Goal: Communication & Community: Share content

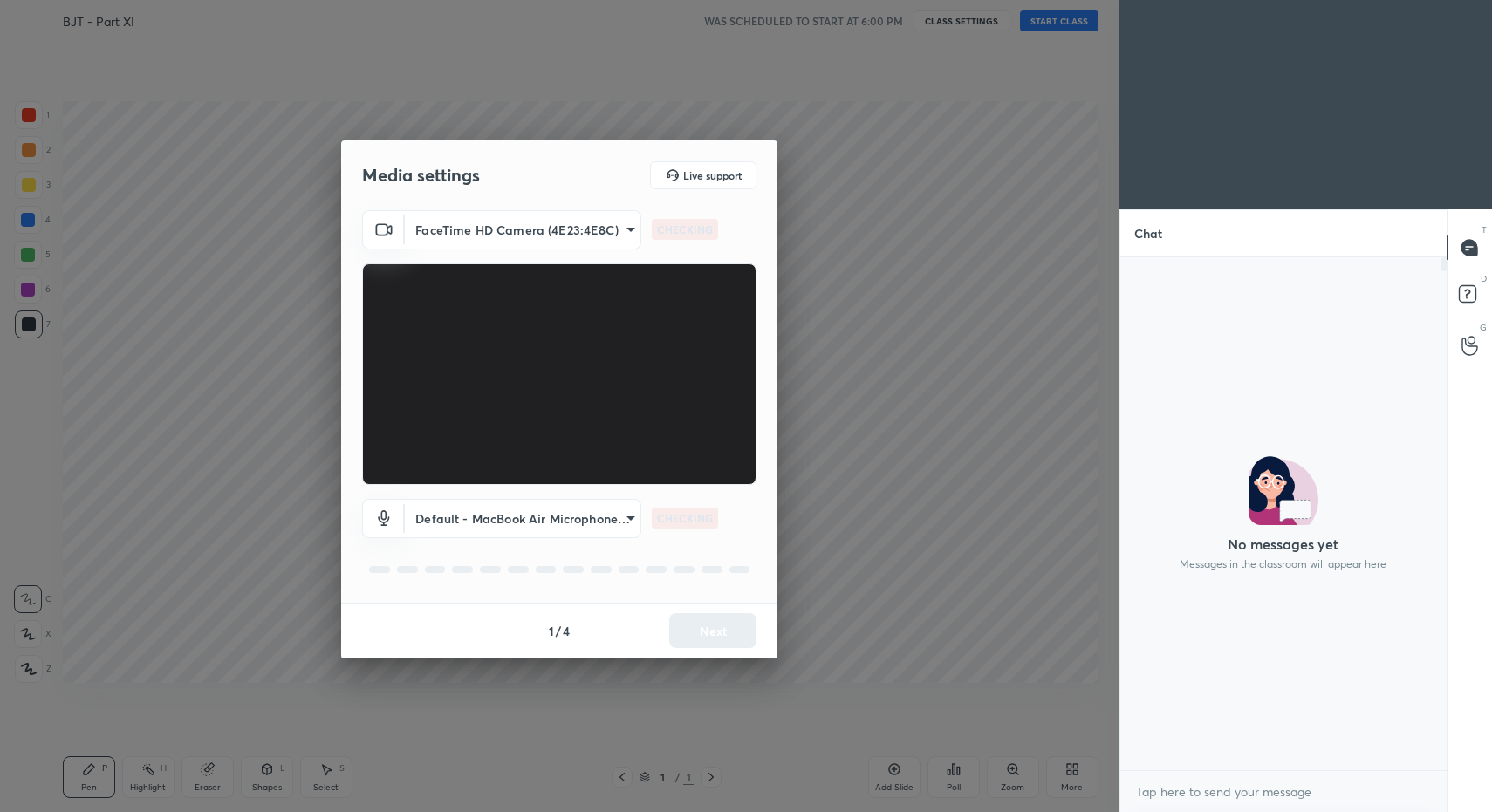
scroll to position [6, 6]
click at [715, 632] on div "1 / 4 Next" at bounding box center [559, 630] width 437 height 55
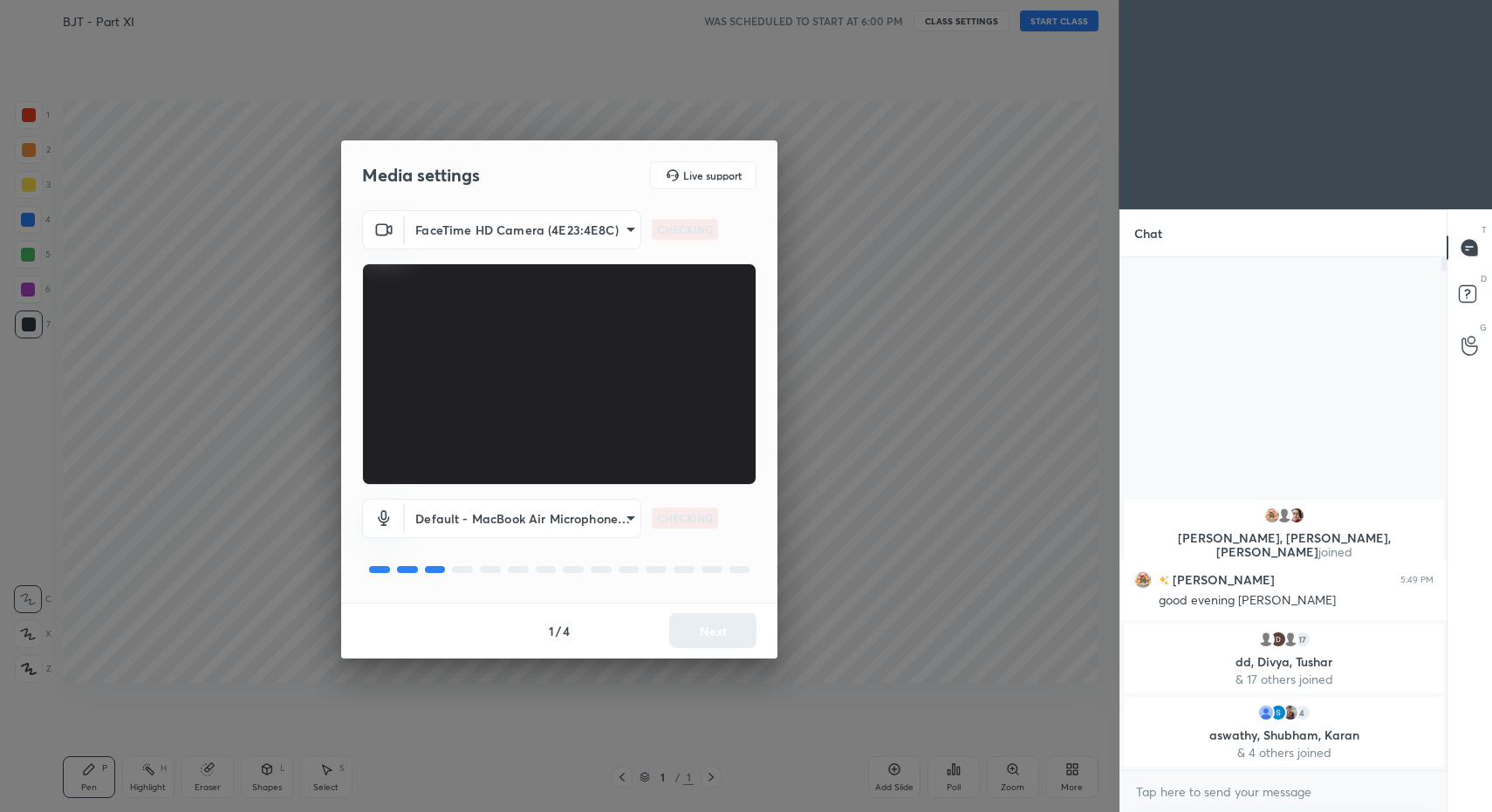
click at [720, 635] on div "1 / 4 Next" at bounding box center [559, 630] width 437 height 55
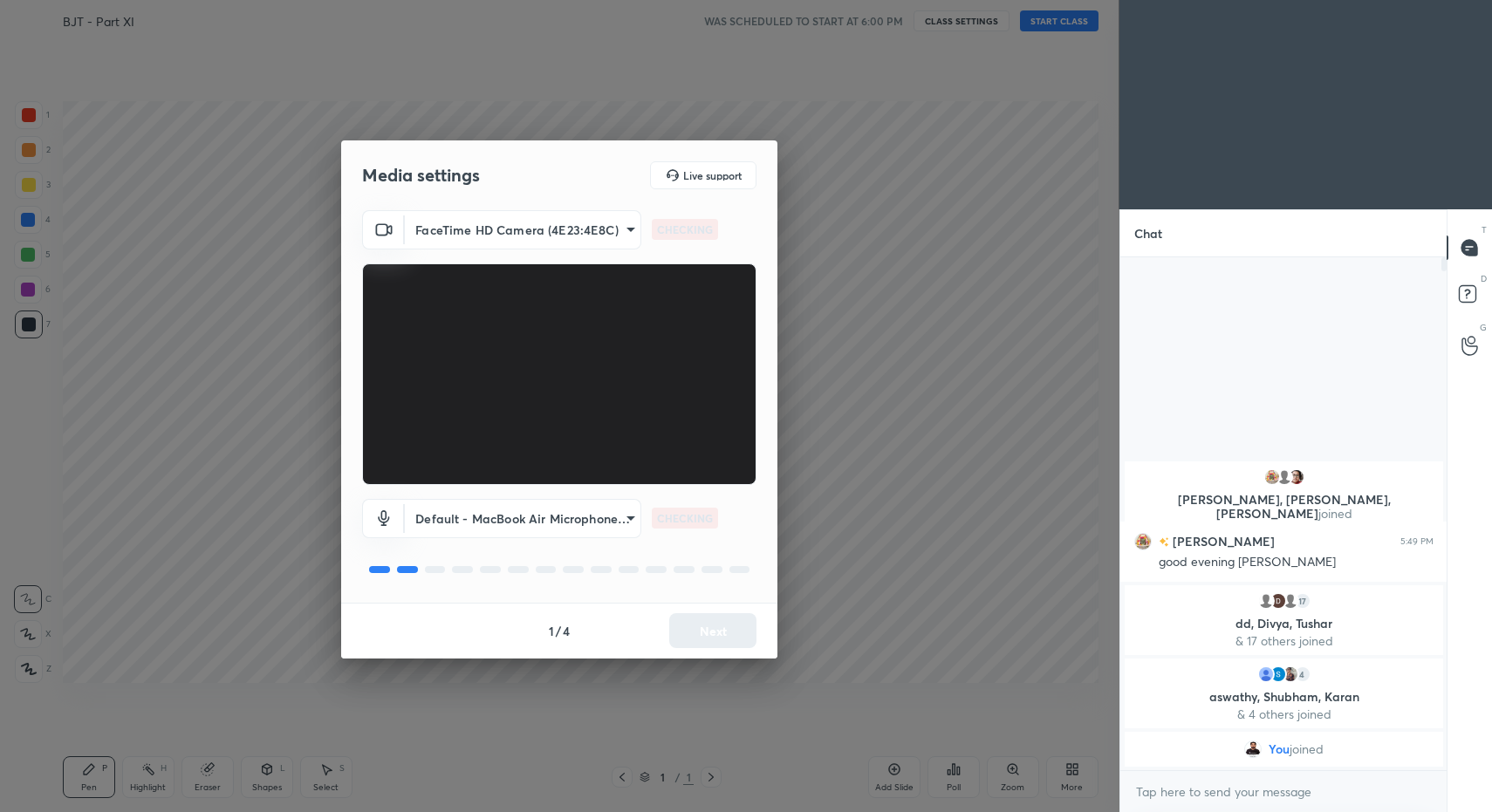
click at [720, 635] on div "1 / 4 Next" at bounding box center [559, 630] width 437 height 55
click at [723, 637] on button "Next" at bounding box center [713, 631] width 88 height 35
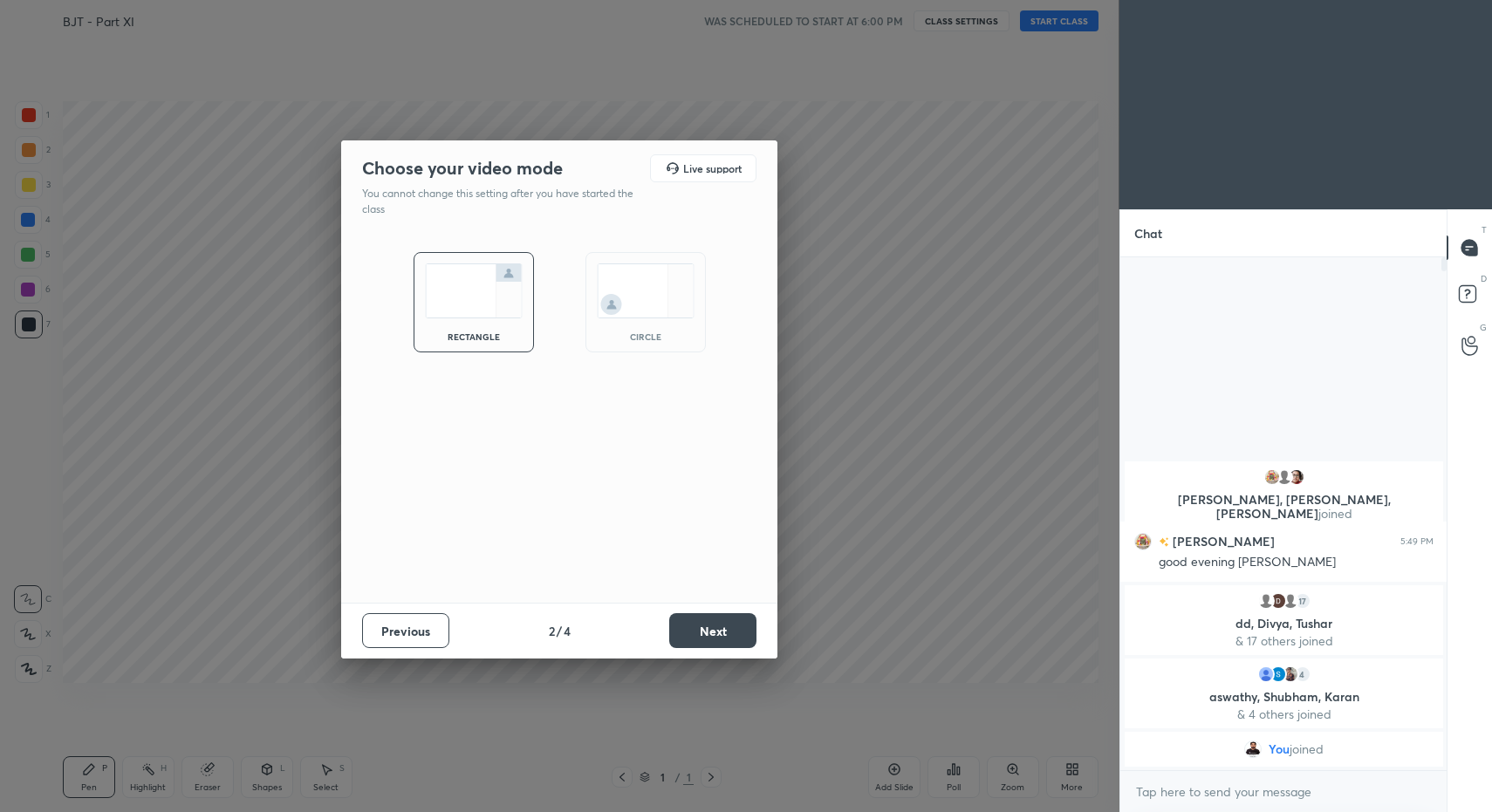
click at [724, 635] on button "Next" at bounding box center [713, 631] width 88 height 35
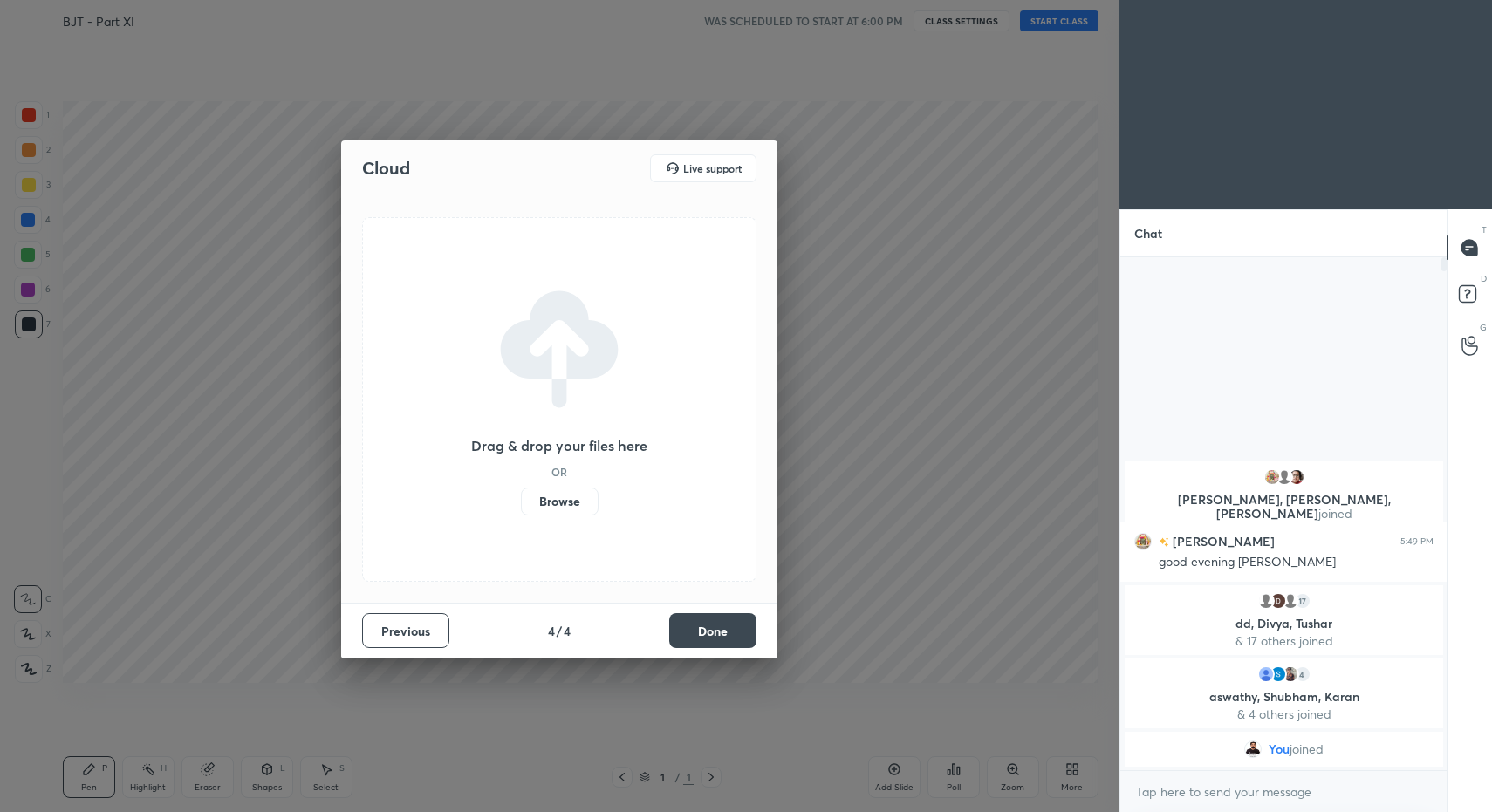
drag, startPoint x: 724, startPoint y: 635, endPoint x: 732, endPoint y: 636, distance: 8.1
click at [727, 637] on button "Done" at bounding box center [713, 631] width 88 height 35
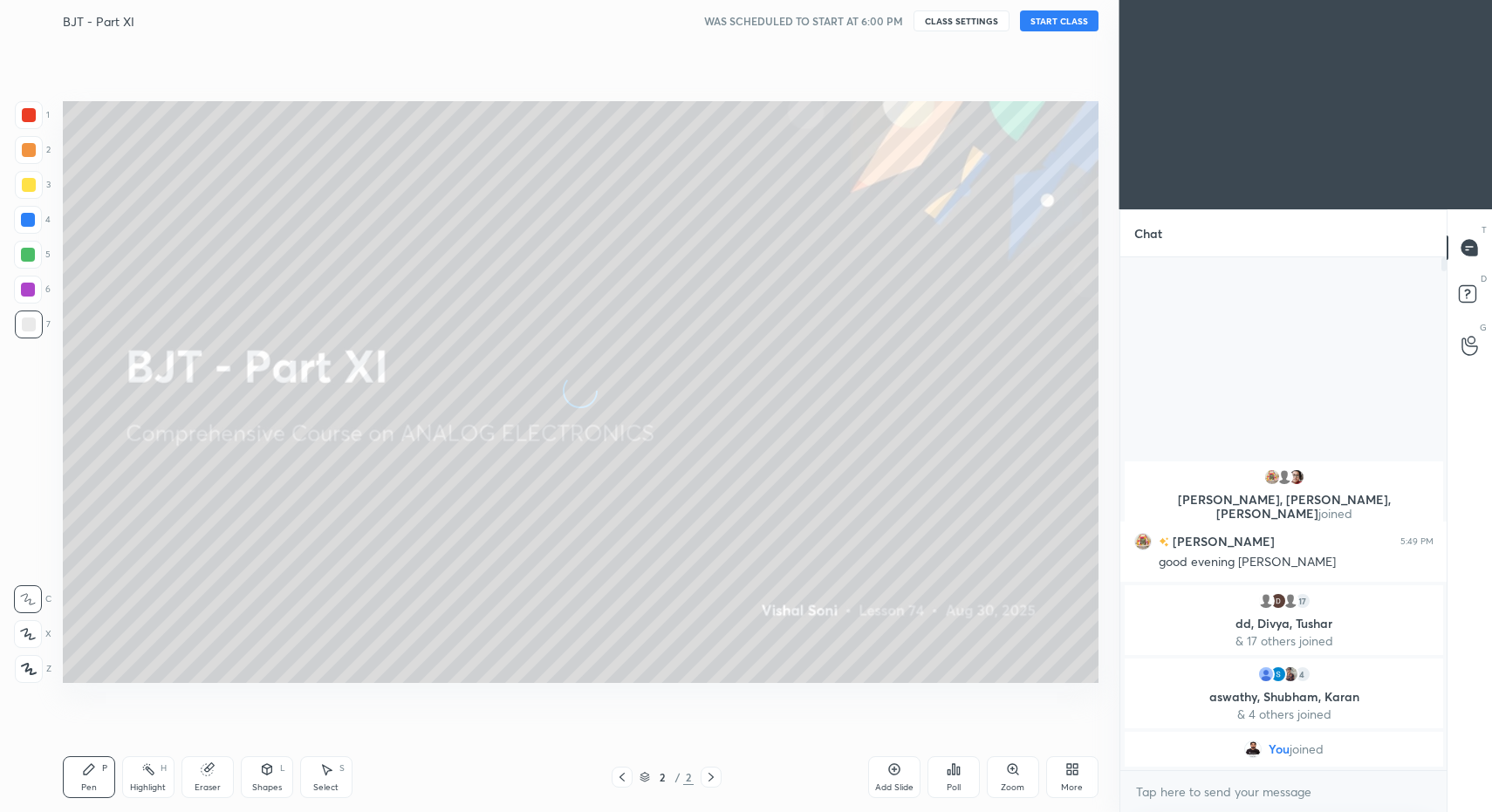
click at [1065, 26] on button "START CLASS" at bounding box center [1059, 21] width 79 height 21
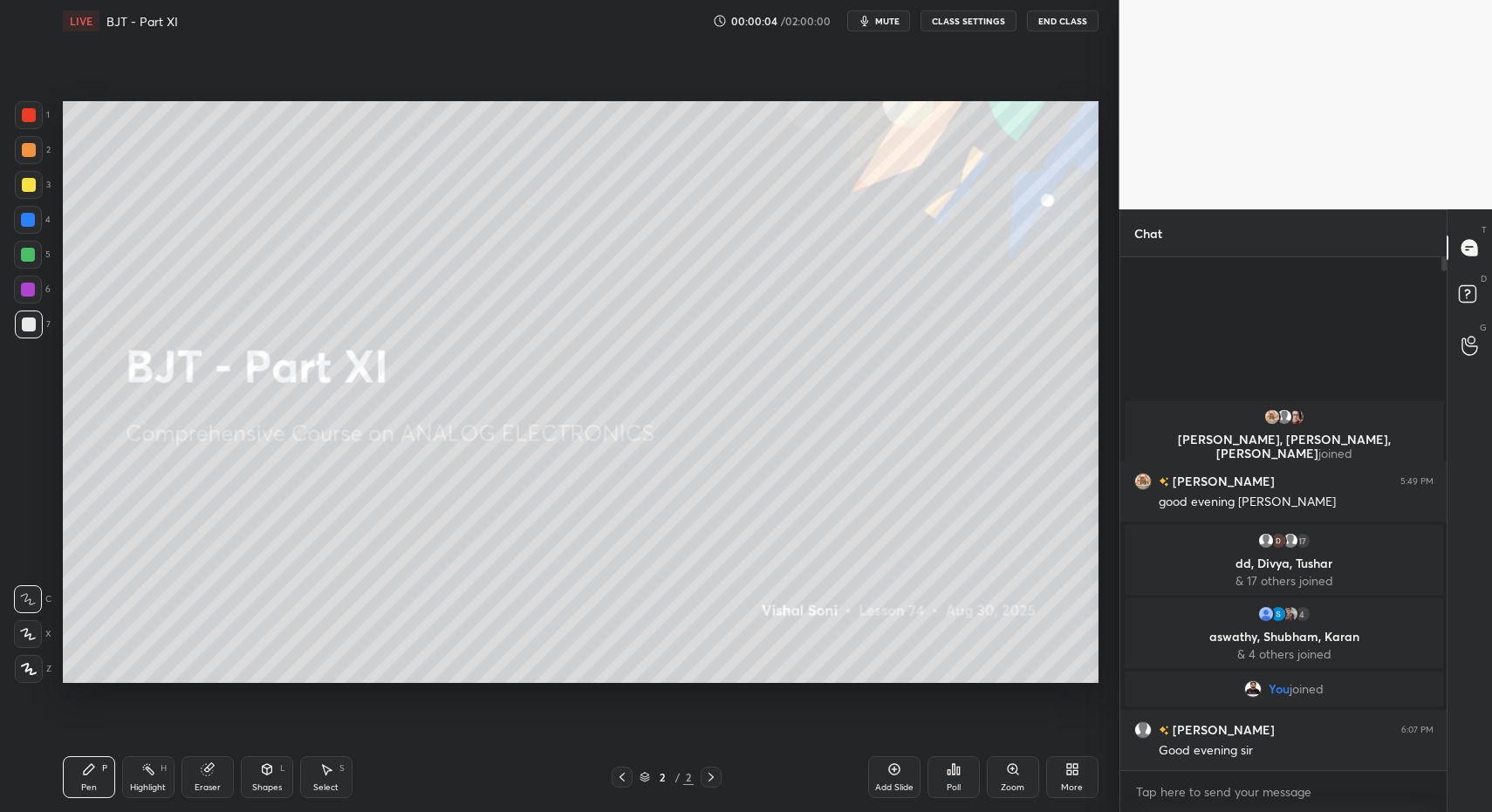
click at [32, 666] on icon at bounding box center [29, 669] width 16 height 13
click at [30, 662] on div at bounding box center [28, 669] width 28 height 28
click at [43, 659] on div "Z" at bounding box center [33, 669] width 37 height 28
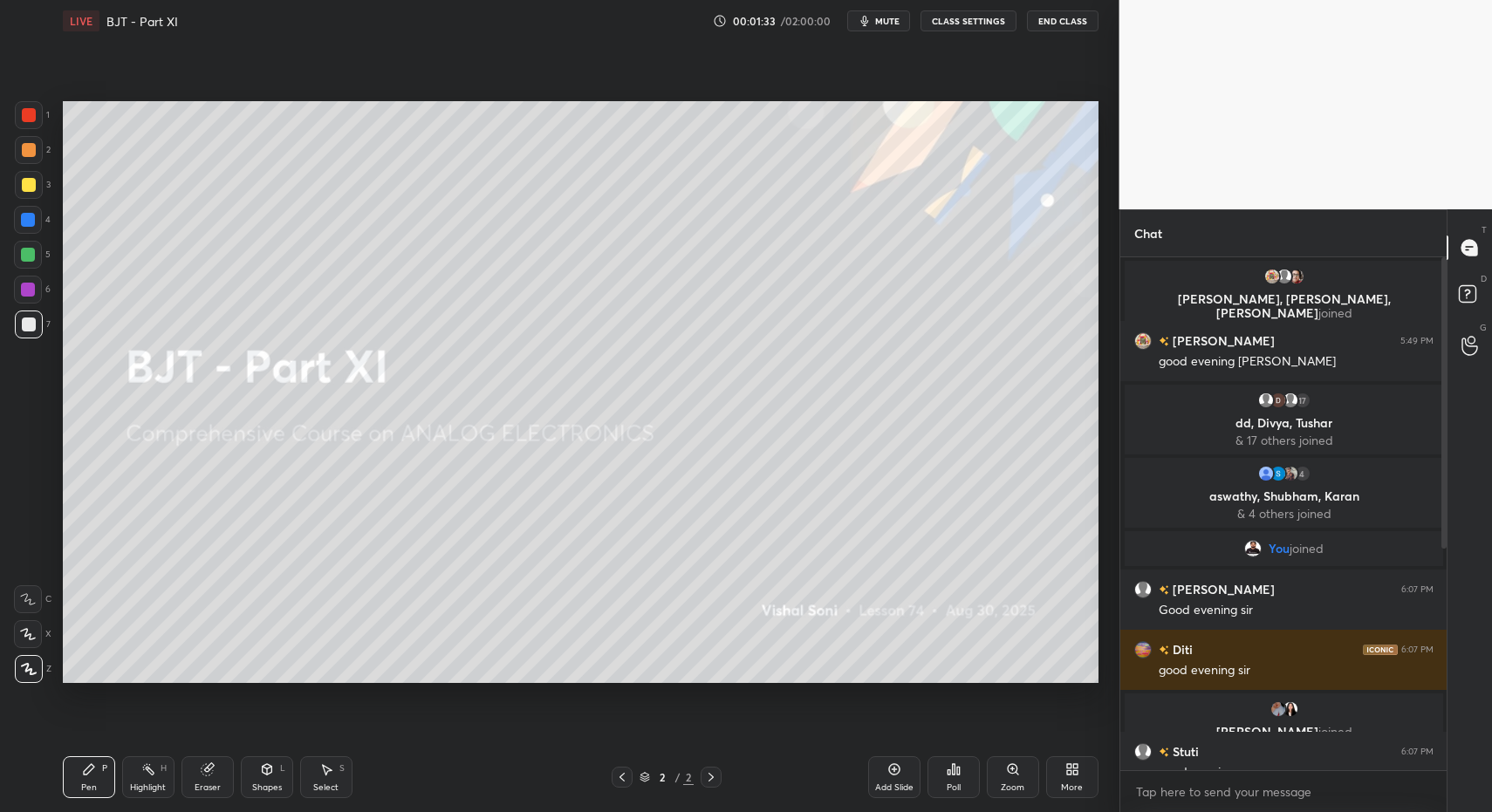
drag, startPoint x: 21, startPoint y: 651, endPoint x: 37, endPoint y: 669, distance: 24.1
click at [20, 652] on div "Z" at bounding box center [33, 666] width 37 height 35
click at [37, 669] on div at bounding box center [28, 669] width 28 height 28
click at [1082, 784] on div "More" at bounding box center [1072, 788] width 21 height 9
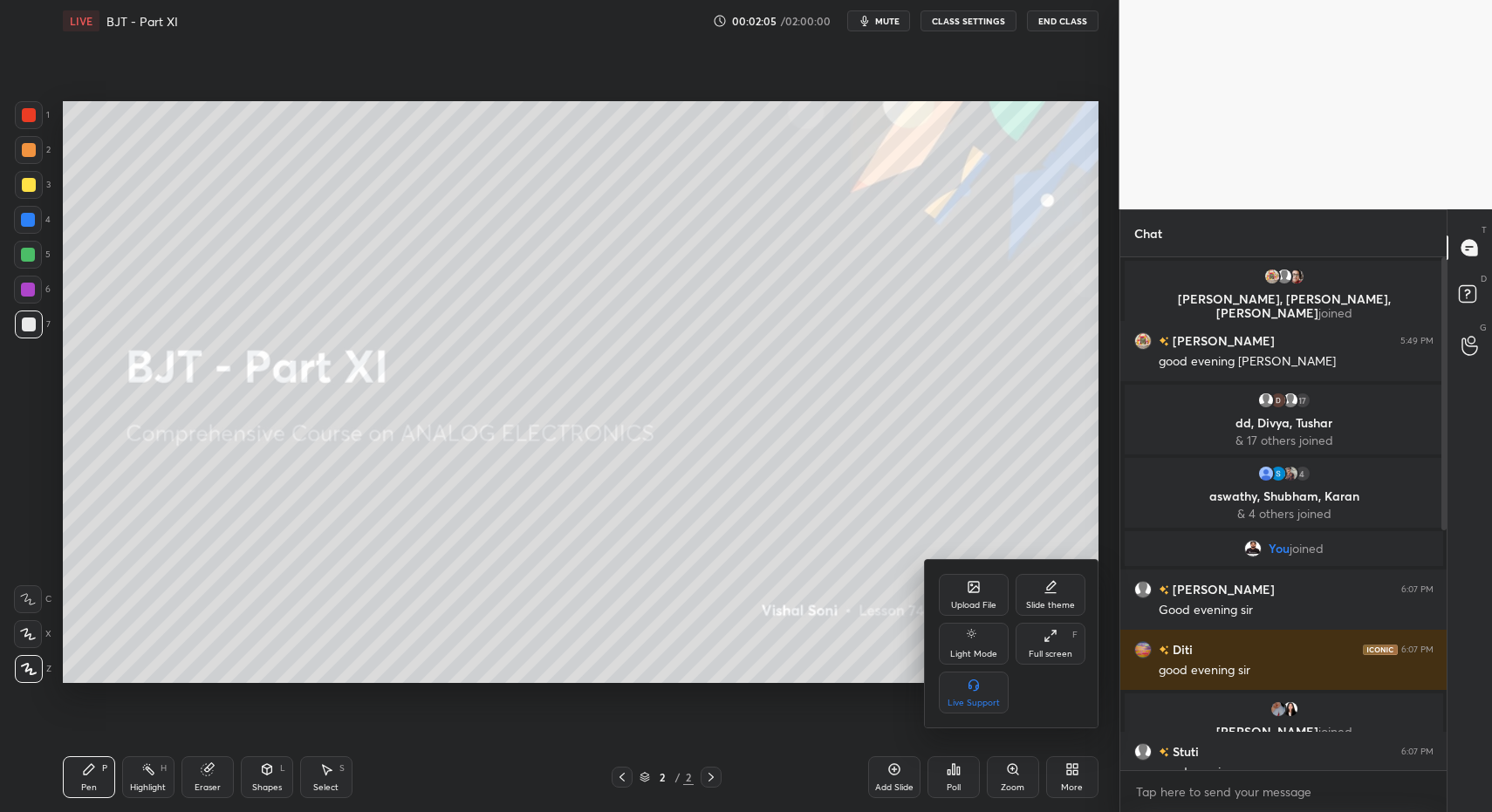
click at [978, 598] on div "Upload File" at bounding box center [974, 594] width 70 height 42
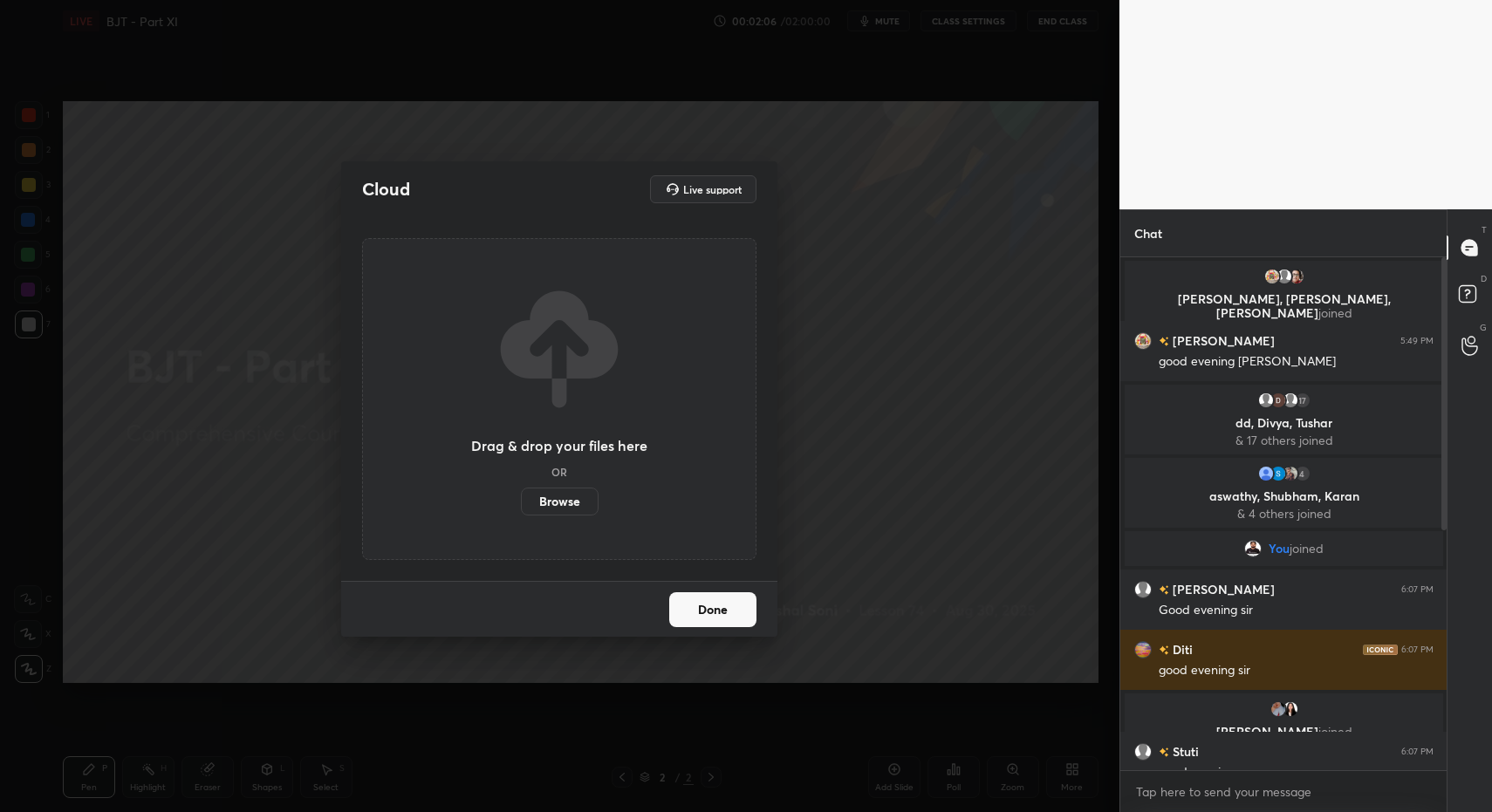
click at [568, 503] on label "Browse" at bounding box center [560, 502] width 78 height 28
click at [521, 503] on input "Browse" at bounding box center [521, 502] width 0 height 28
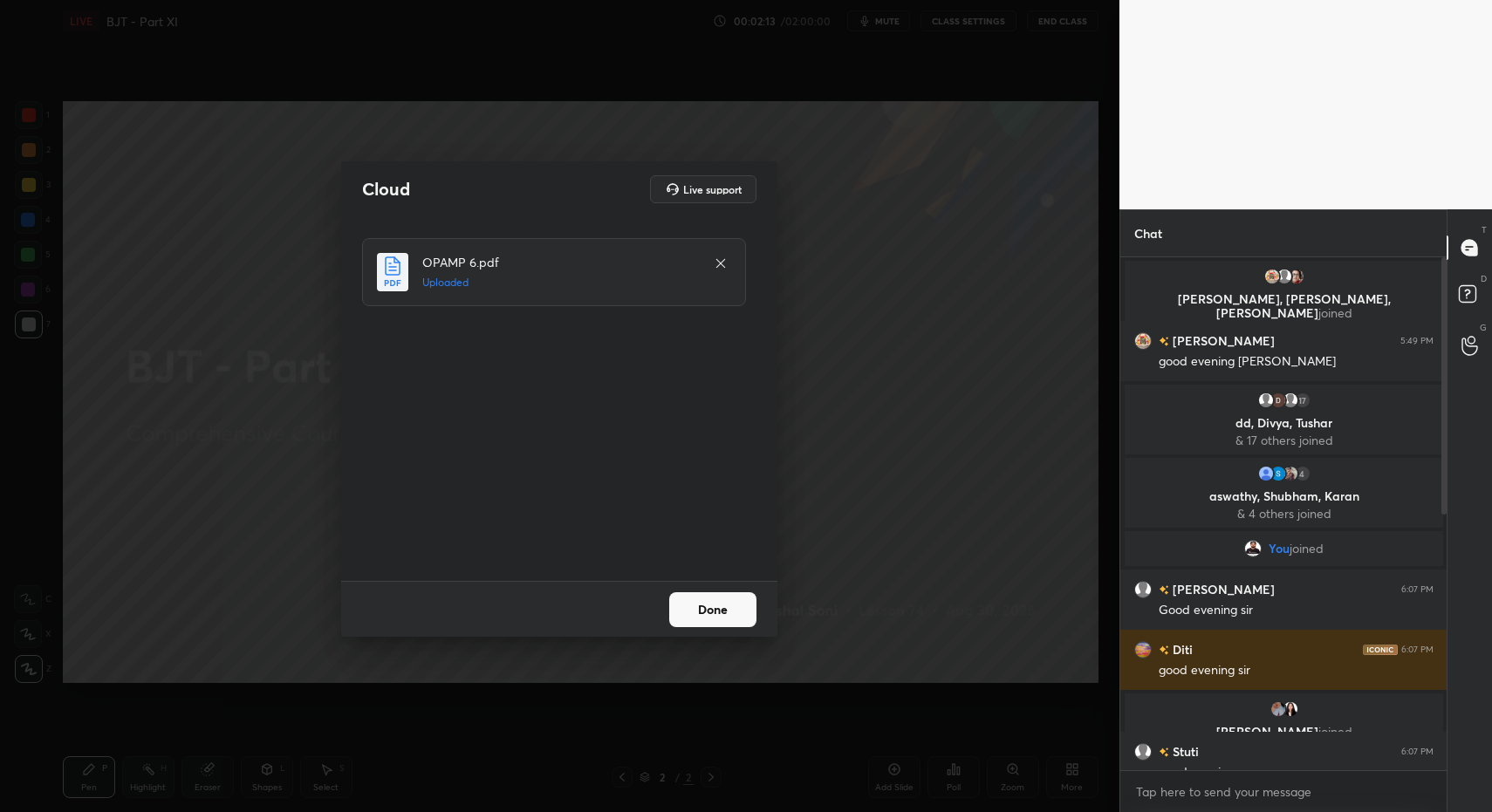
click at [744, 622] on button "Done" at bounding box center [713, 610] width 88 height 35
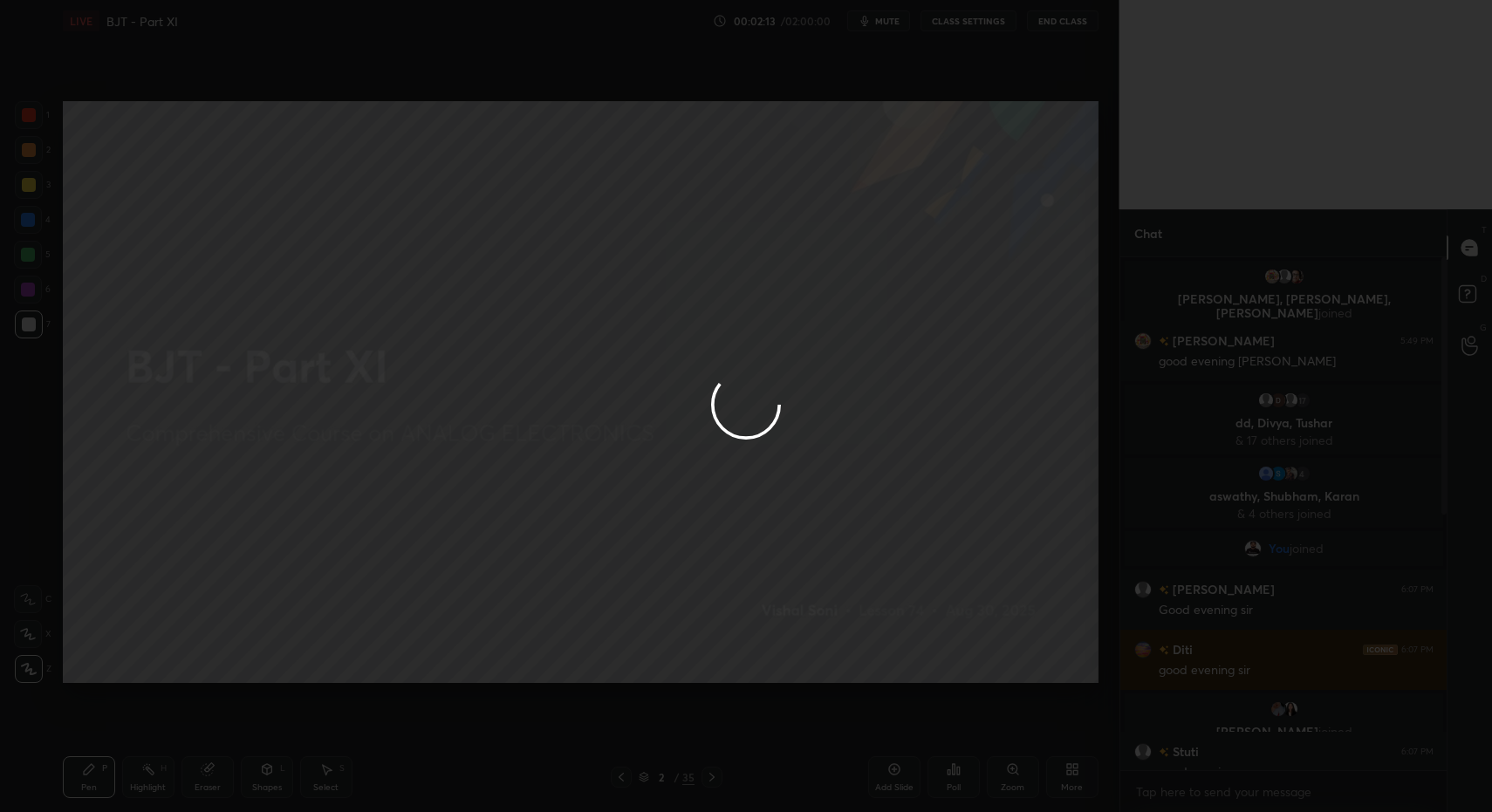
click at [732, 601] on div at bounding box center [746, 406] width 1492 height 812
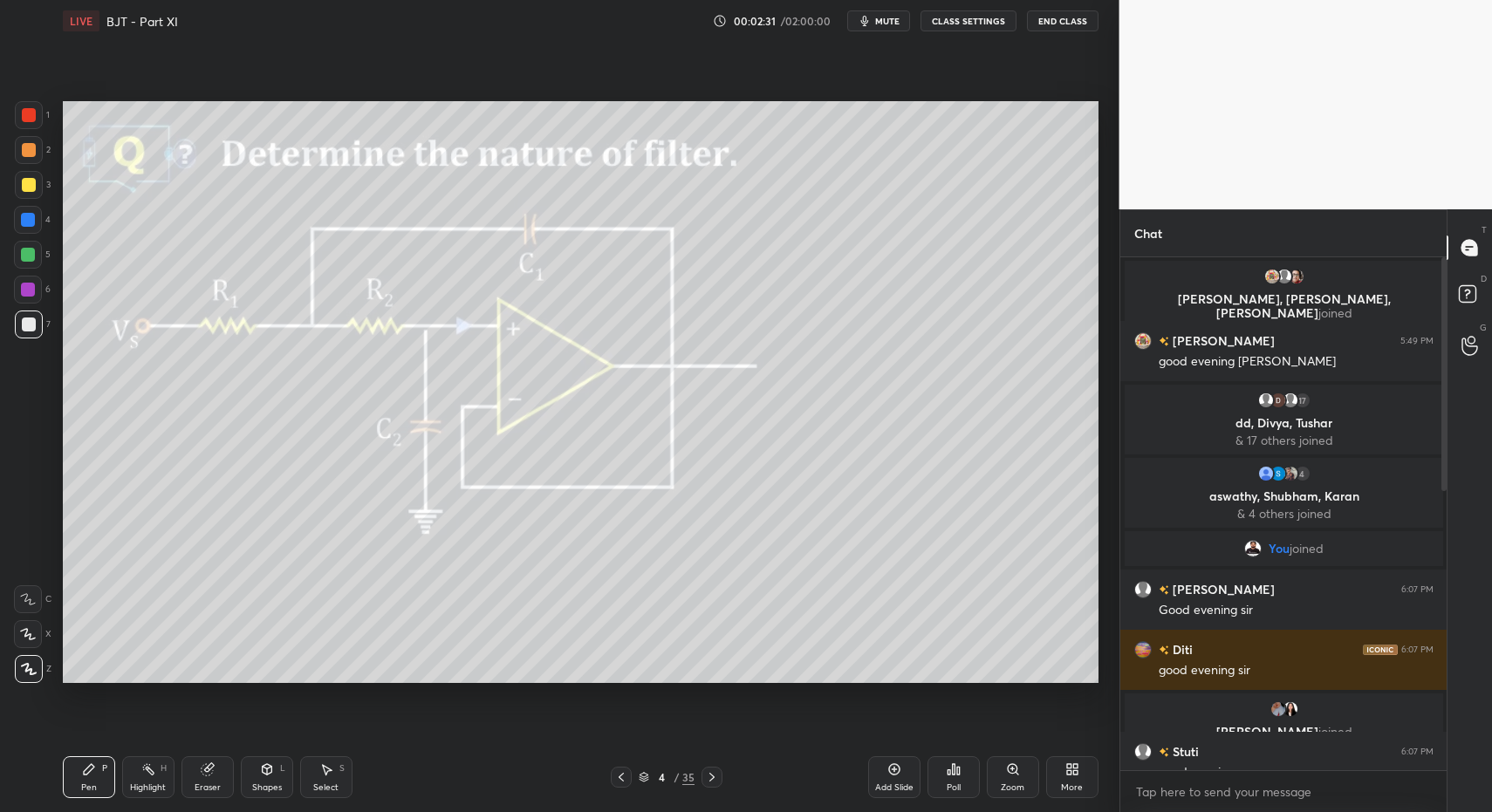
click at [1445, 473] on div at bounding box center [1441, 514] width 11 height 513
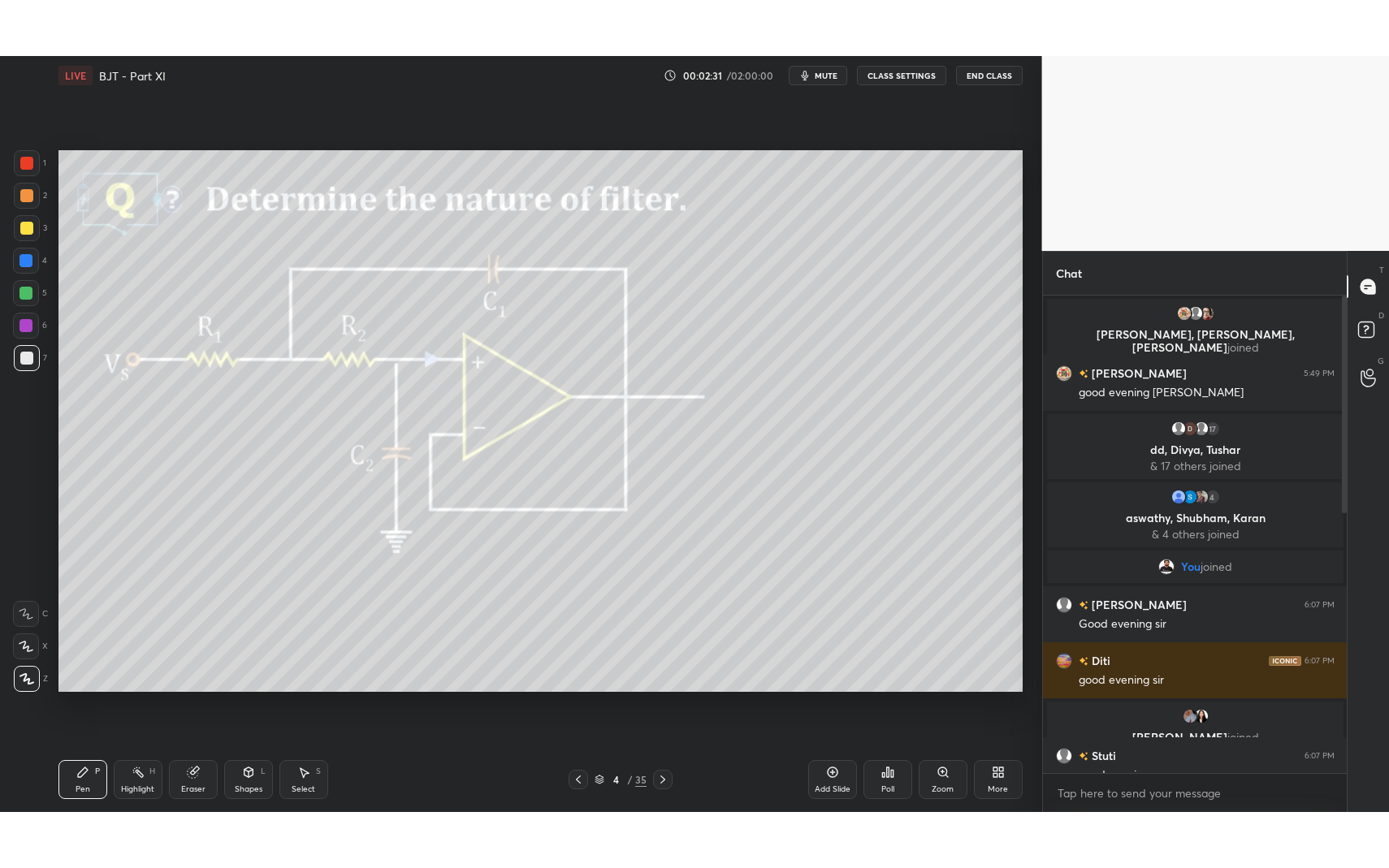
scroll to position [586, 0]
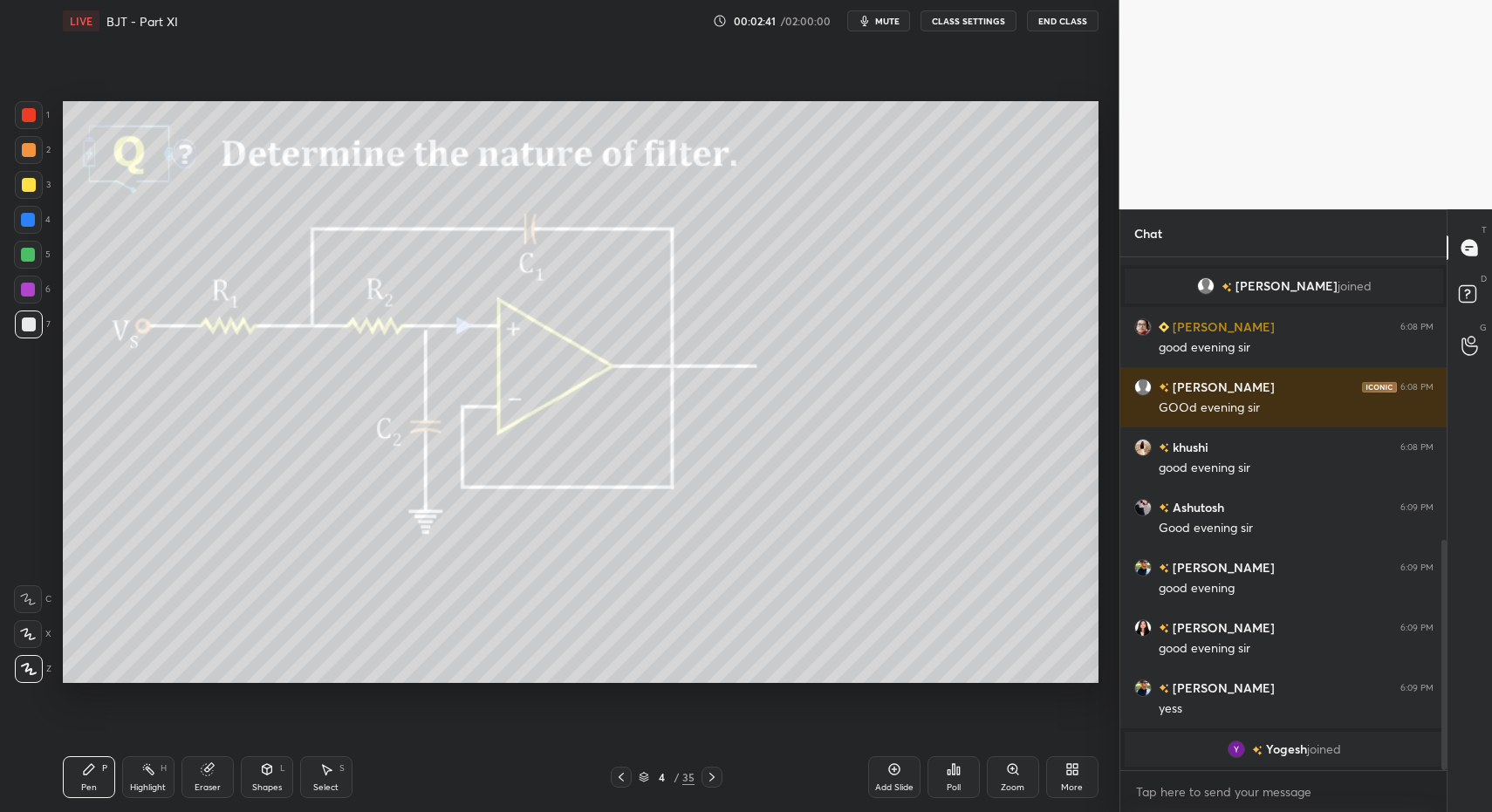
click at [1075, 780] on div "More" at bounding box center [1073, 777] width 53 height 42
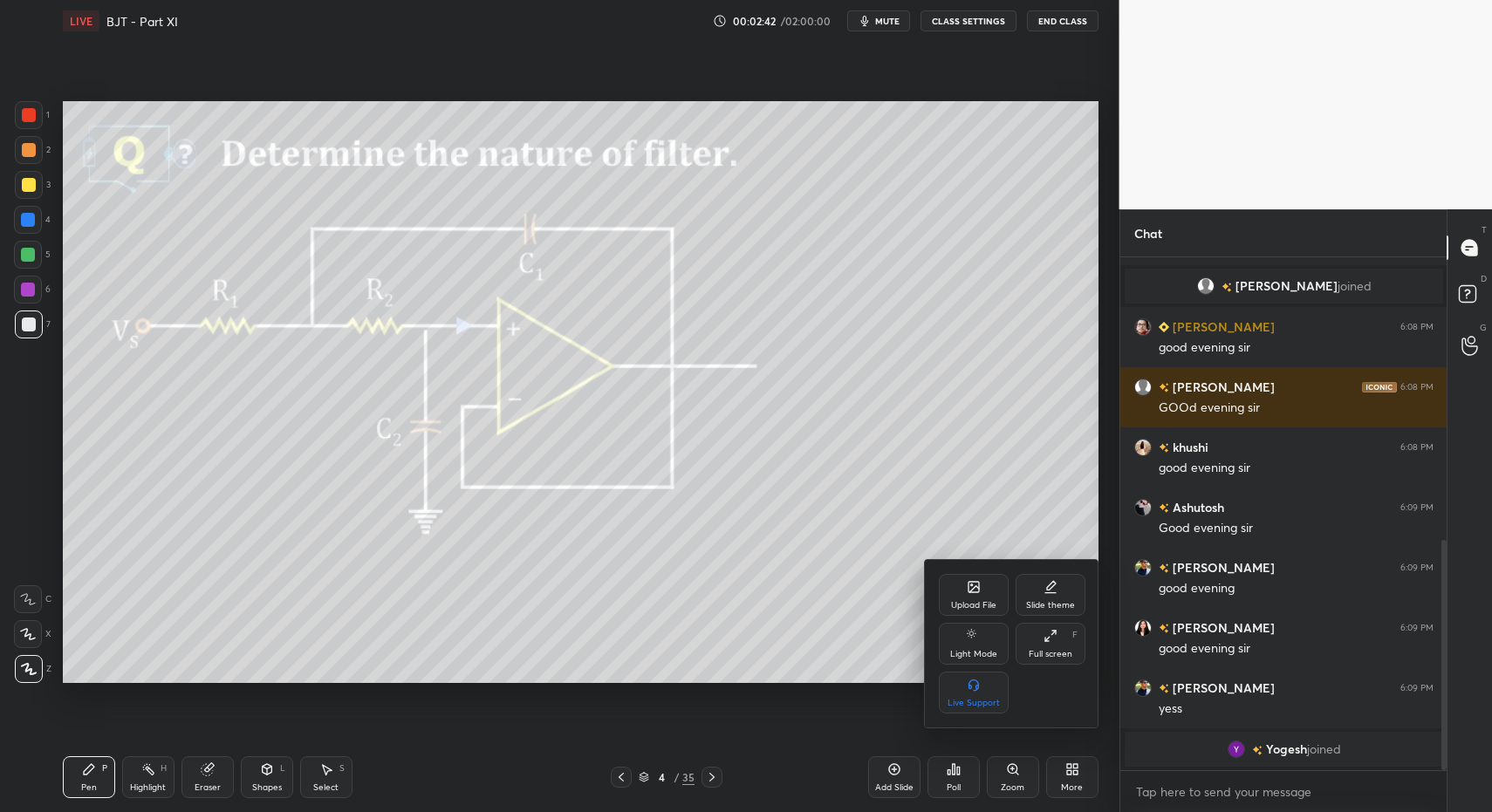
click at [1052, 650] on div "Full screen" at bounding box center [1050, 653] width 44 height 9
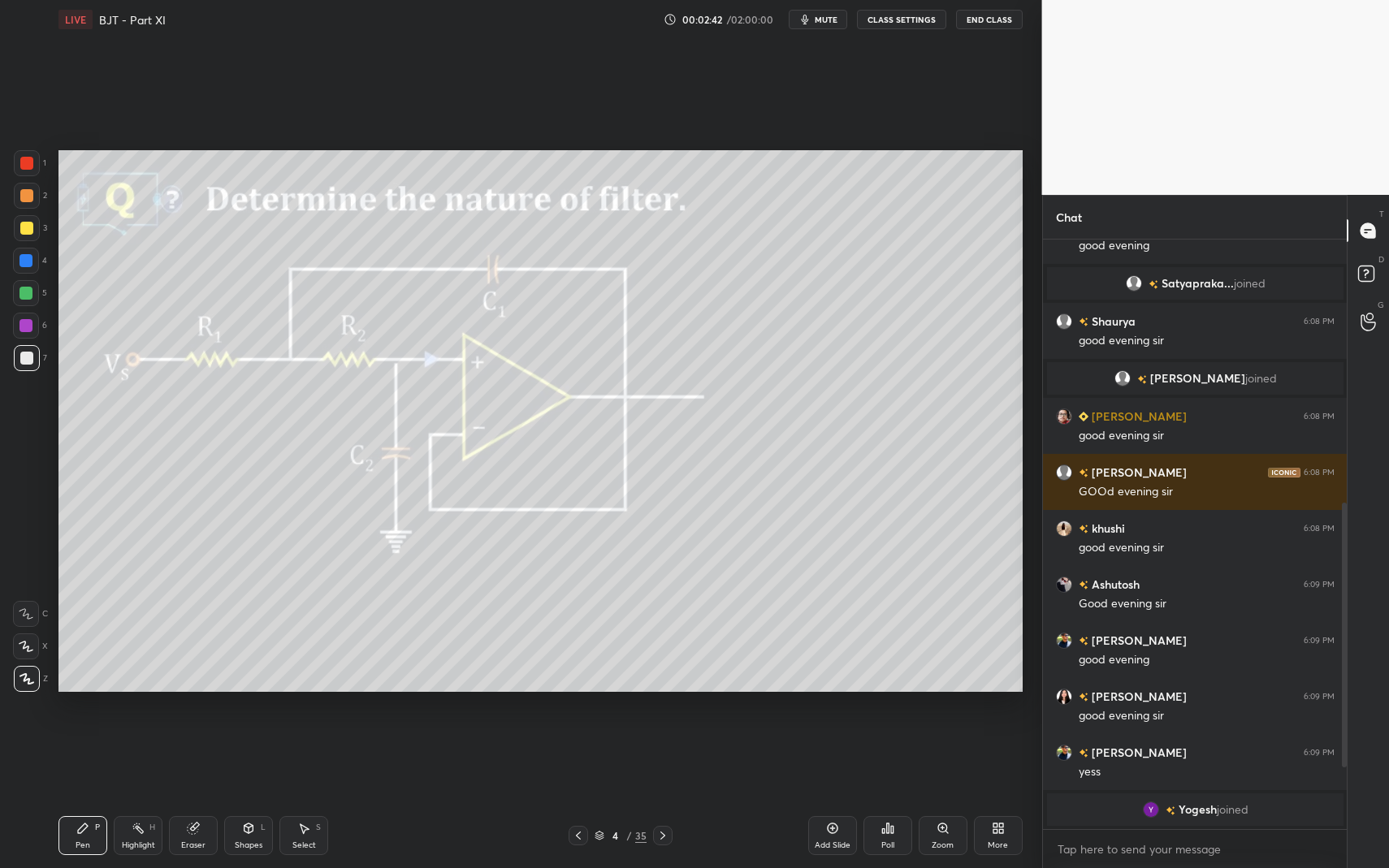
scroll to position [473, 0]
drag, startPoint x: 92, startPoint y: 835, endPoint x: 81, endPoint y: 825, distance: 14.9
click at [89, 755] on div "Pen P" at bounding box center [83, 835] width 49 height 39
drag, startPoint x: 81, startPoint y: 825, endPoint x: 71, endPoint y: 793, distance: 33.5
click at [79, 755] on div "Pen P" at bounding box center [83, 835] width 49 height 39
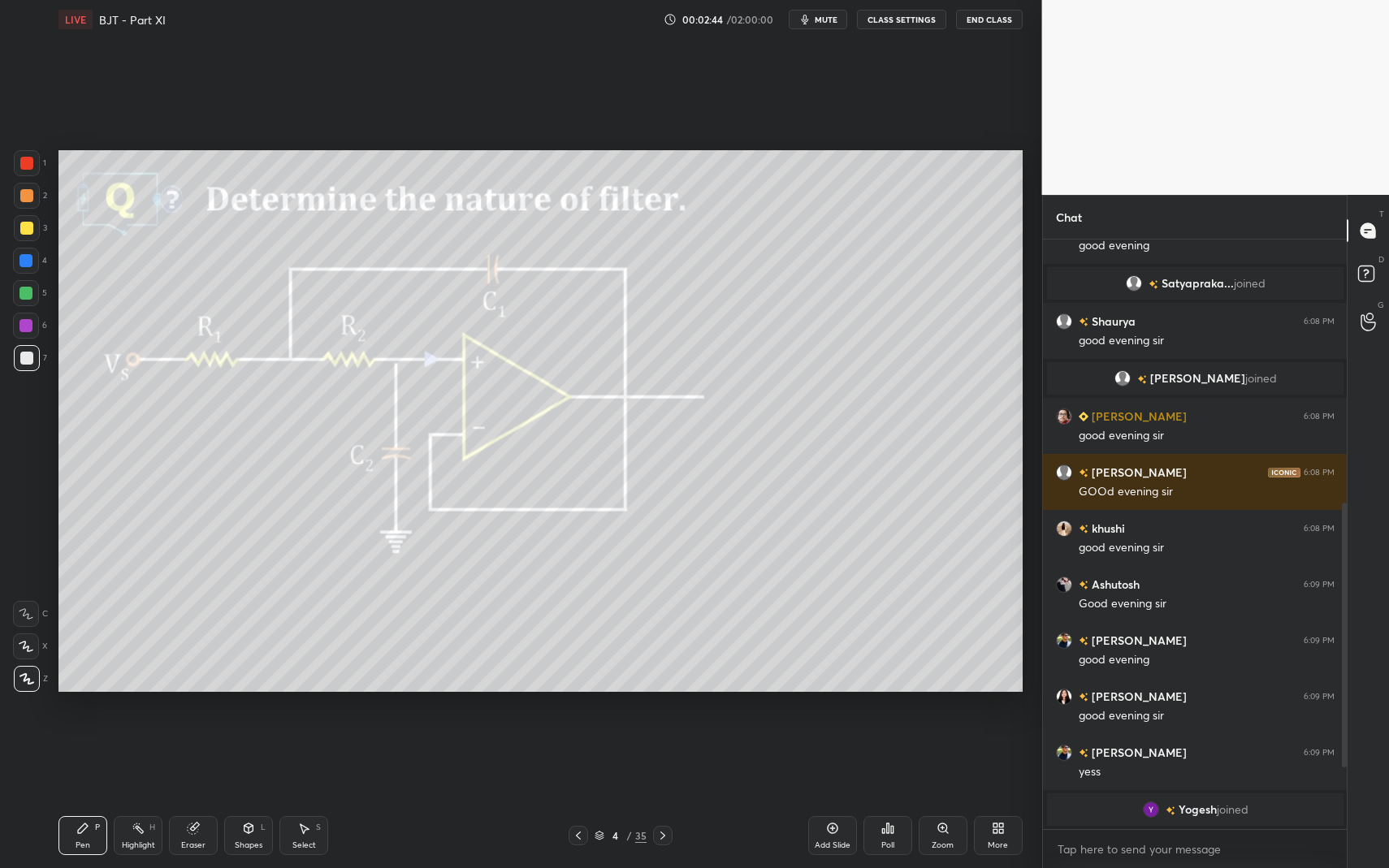
click at [29, 358] on div at bounding box center [26, 358] width 13 height 13
click at [27, 233] on div at bounding box center [26, 228] width 13 height 13
click at [1345, 739] on div at bounding box center [1344, 634] width 5 height 264
drag, startPoint x: 1346, startPoint y: 739, endPoint x: 1343, endPoint y: 758, distance: 19.2
click at [1343, 755] on div at bounding box center [1344, 634] width 5 height 264
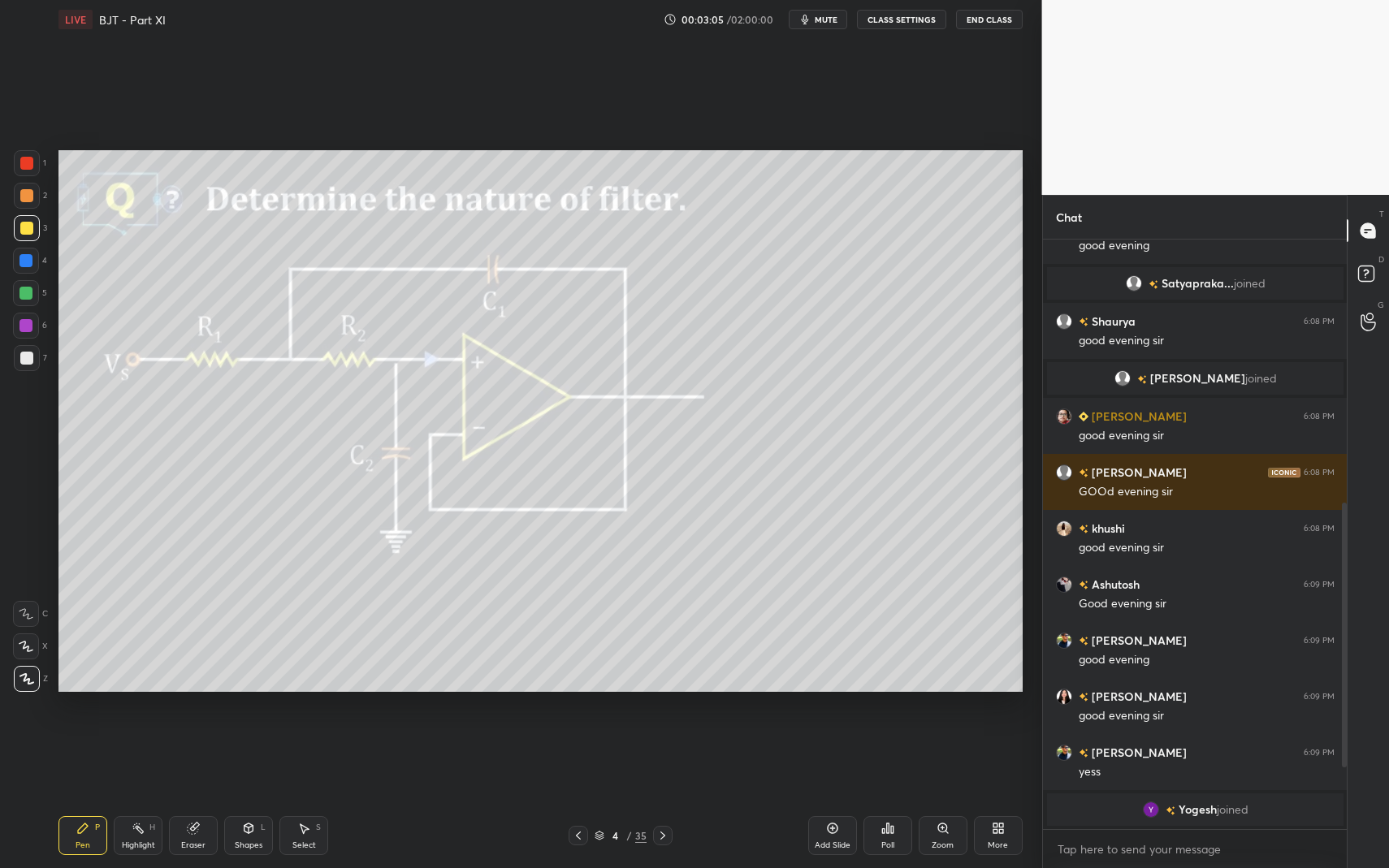
click at [1343, 753] on div at bounding box center [1344, 634] width 5 height 264
click at [1341, 753] on div at bounding box center [1342, 534] width 10 height 589
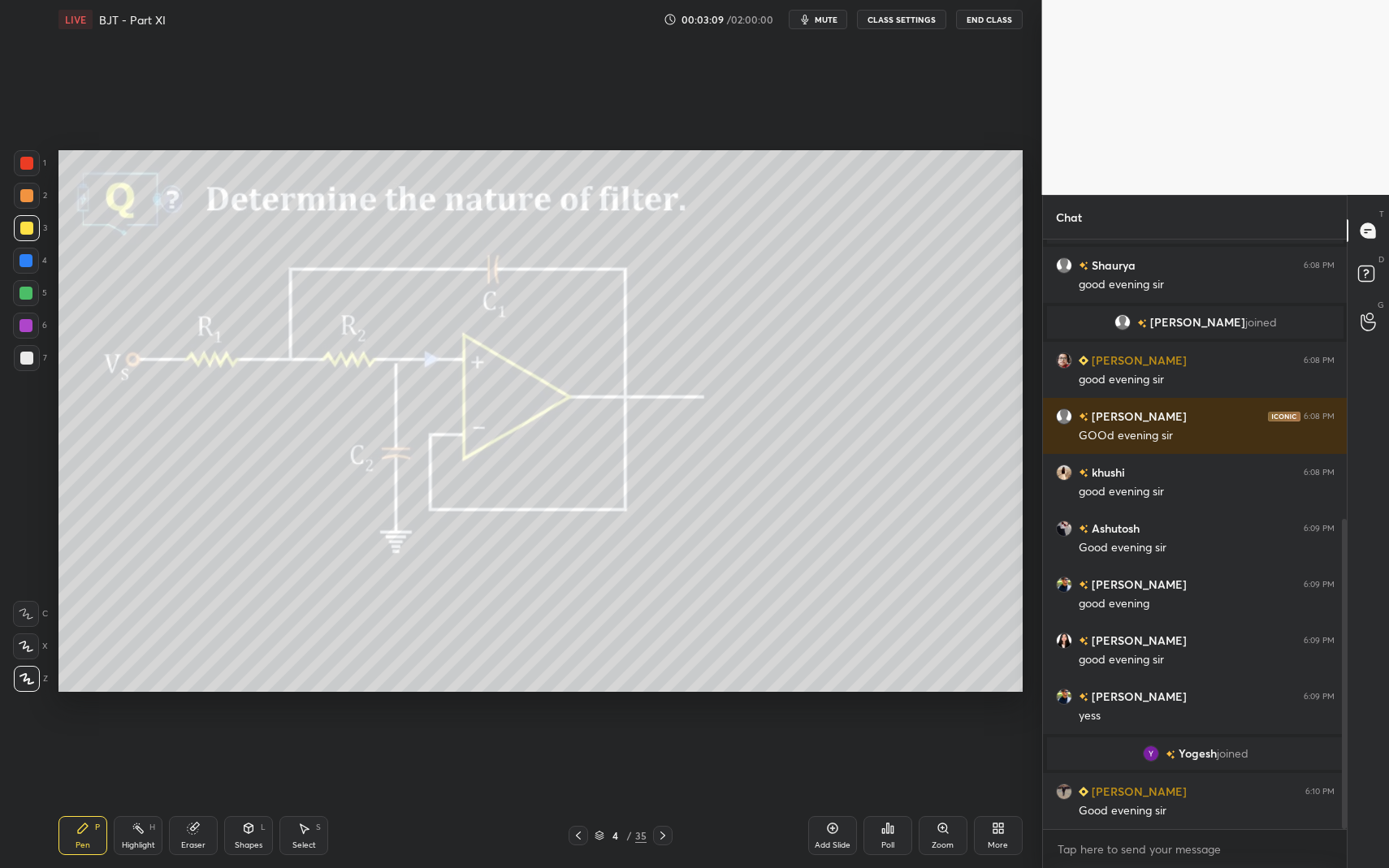
click at [84, 755] on icon at bounding box center [82, 828] width 13 height 13
drag, startPoint x: 83, startPoint y: 827, endPoint x: 101, endPoint y: 692, distance: 136.2
click at [83, 755] on icon at bounding box center [82, 828] width 13 height 13
click at [28, 359] on div at bounding box center [26, 358] width 13 height 13
drag, startPoint x: 28, startPoint y: 360, endPoint x: 18, endPoint y: 356, distance: 10.8
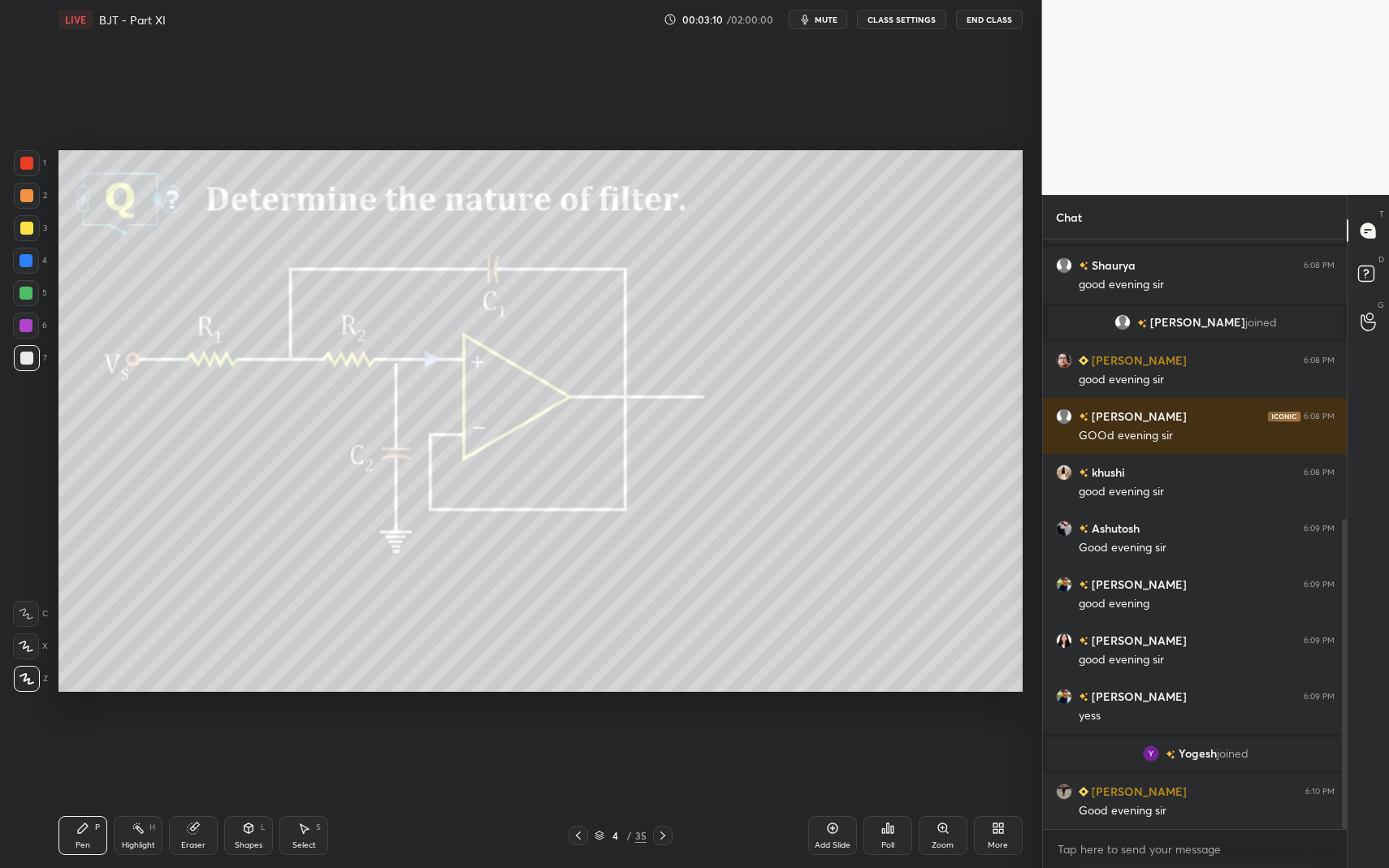
click at [28, 360] on div at bounding box center [26, 358] width 13 height 13
click at [72, 755] on div "Pen P" at bounding box center [83, 835] width 49 height 39
drag, startPoint x: 80, startPoint y: 830, endPoint x: 83, endPoint y: 812, distance: 18.2
click at [80, 755] on icon at bounding box center [82, 828] width 10 height 10
click at [33, 359] on div at bounding box center [26, 358] width 26 height 26
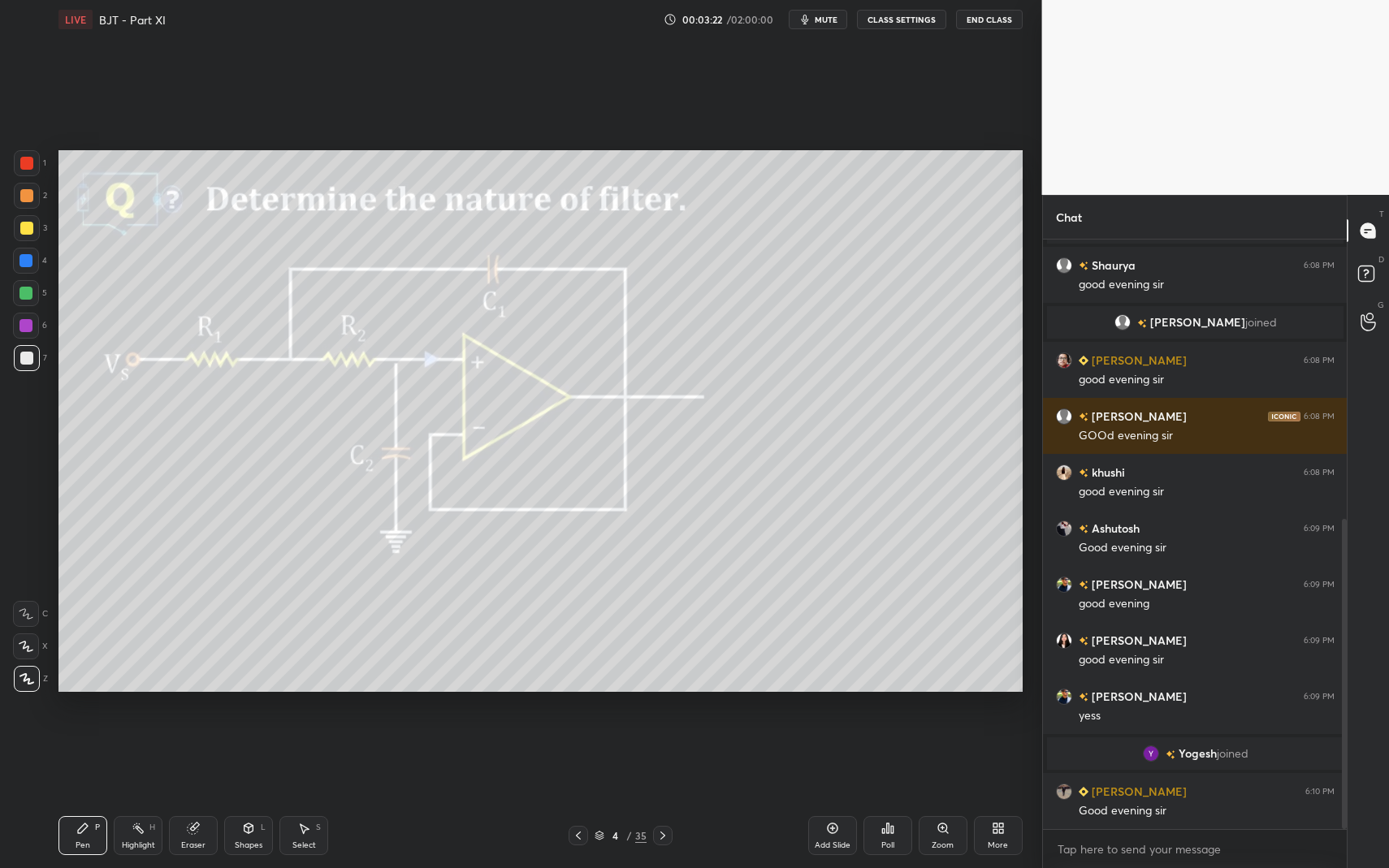
drag, startPoint x: 33, startPoint y: 359, endPoint x: 21, endPoint y: 393, distance: 36.1
click at [33, 359] on div at bounding box center [26, 358] width 26 height 26
click at [84, 755] on icon at bounding box center [82, 828] width 10 height 10
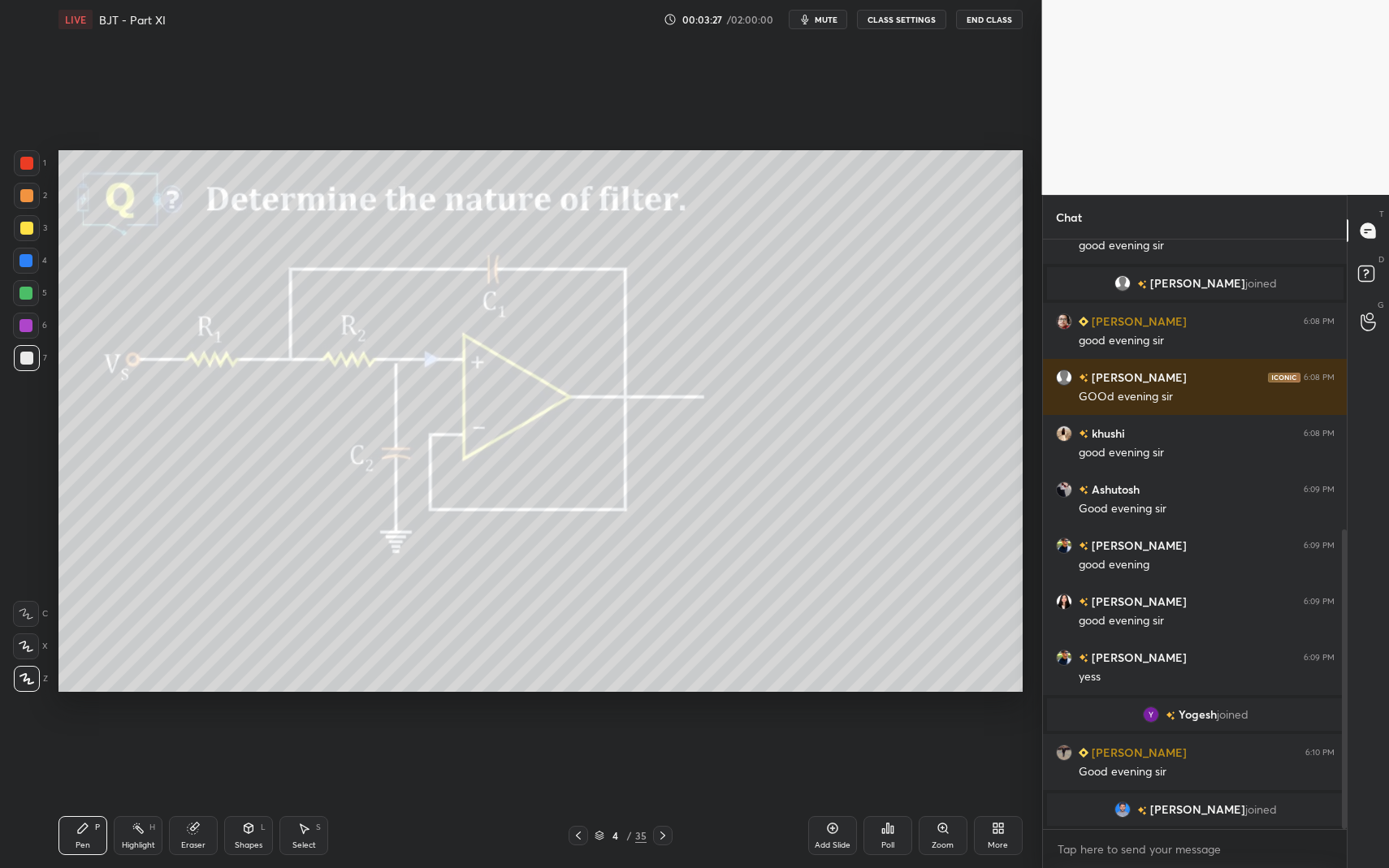
click at [251, 755] on div "Shapes" at bounding box center [248, 844] width 28 height 8
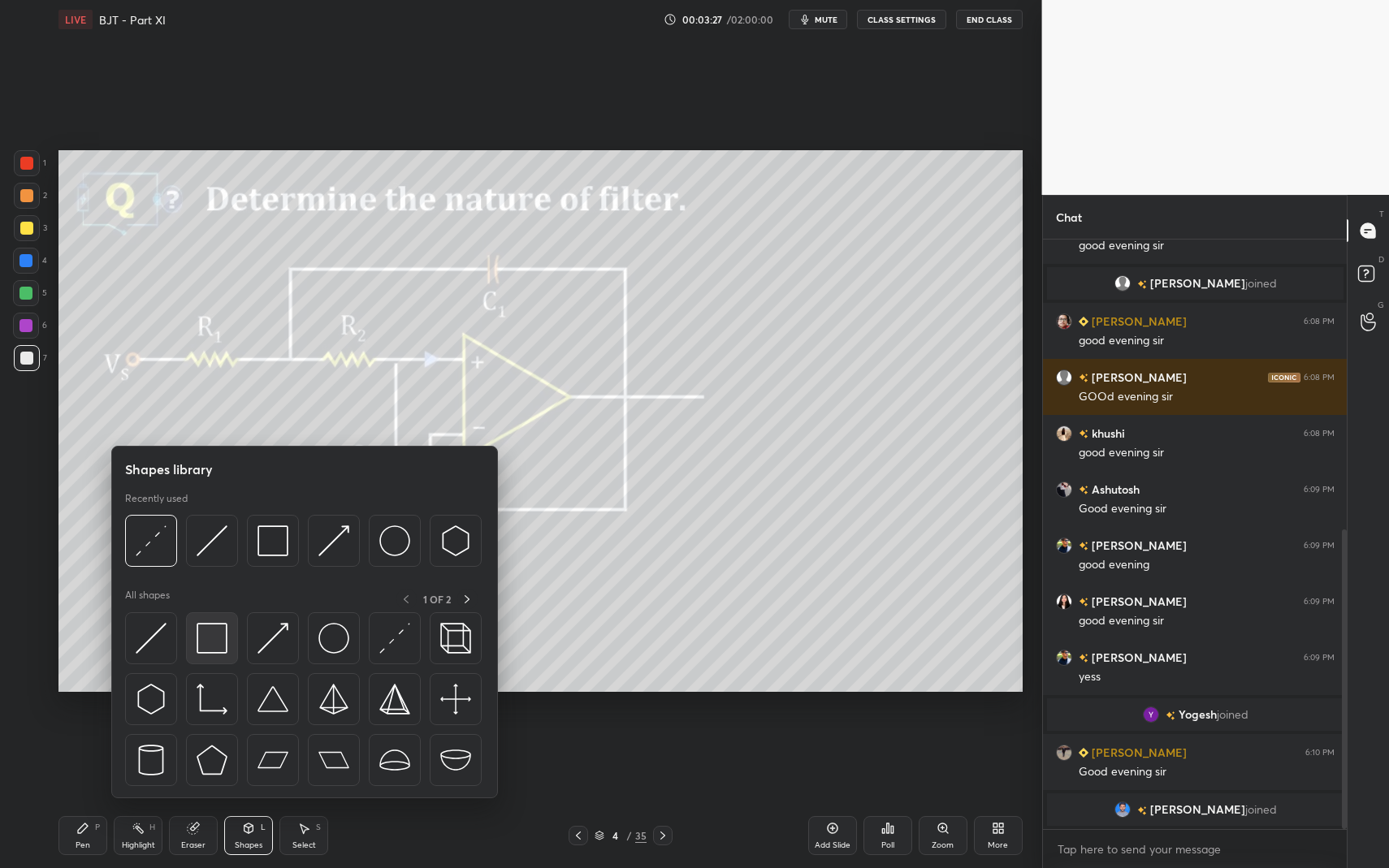
click at [208, 642] on img at bounding box center [212, 638] width 31 height 31
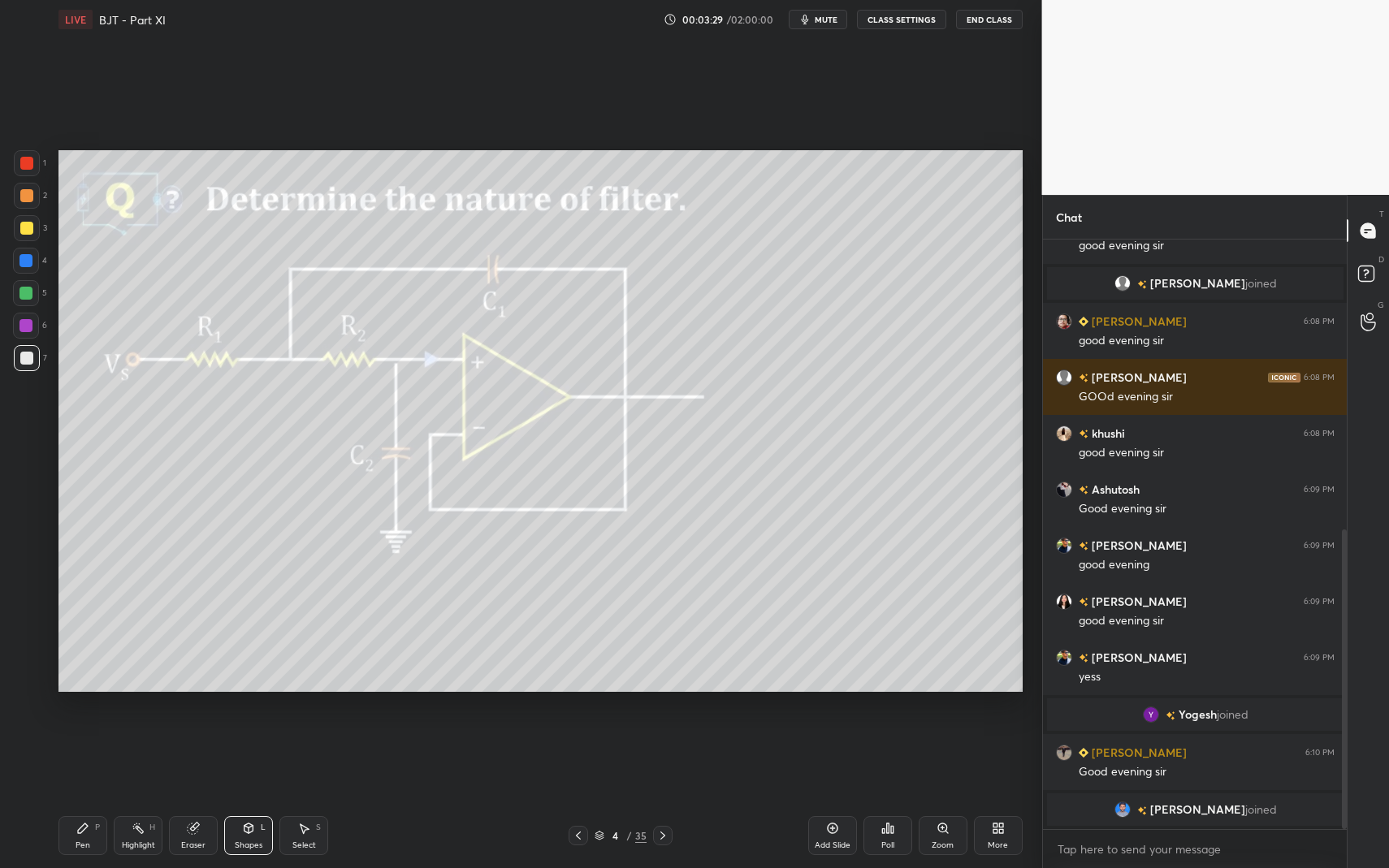
drag, startPoint x: 270, startPoint y: 831, endPoint x: 268, endPoint y: 808, distance: 23.1
click at [270, 755] on div "Shapes L" at bounding box center [249, 835] width 49 height 39
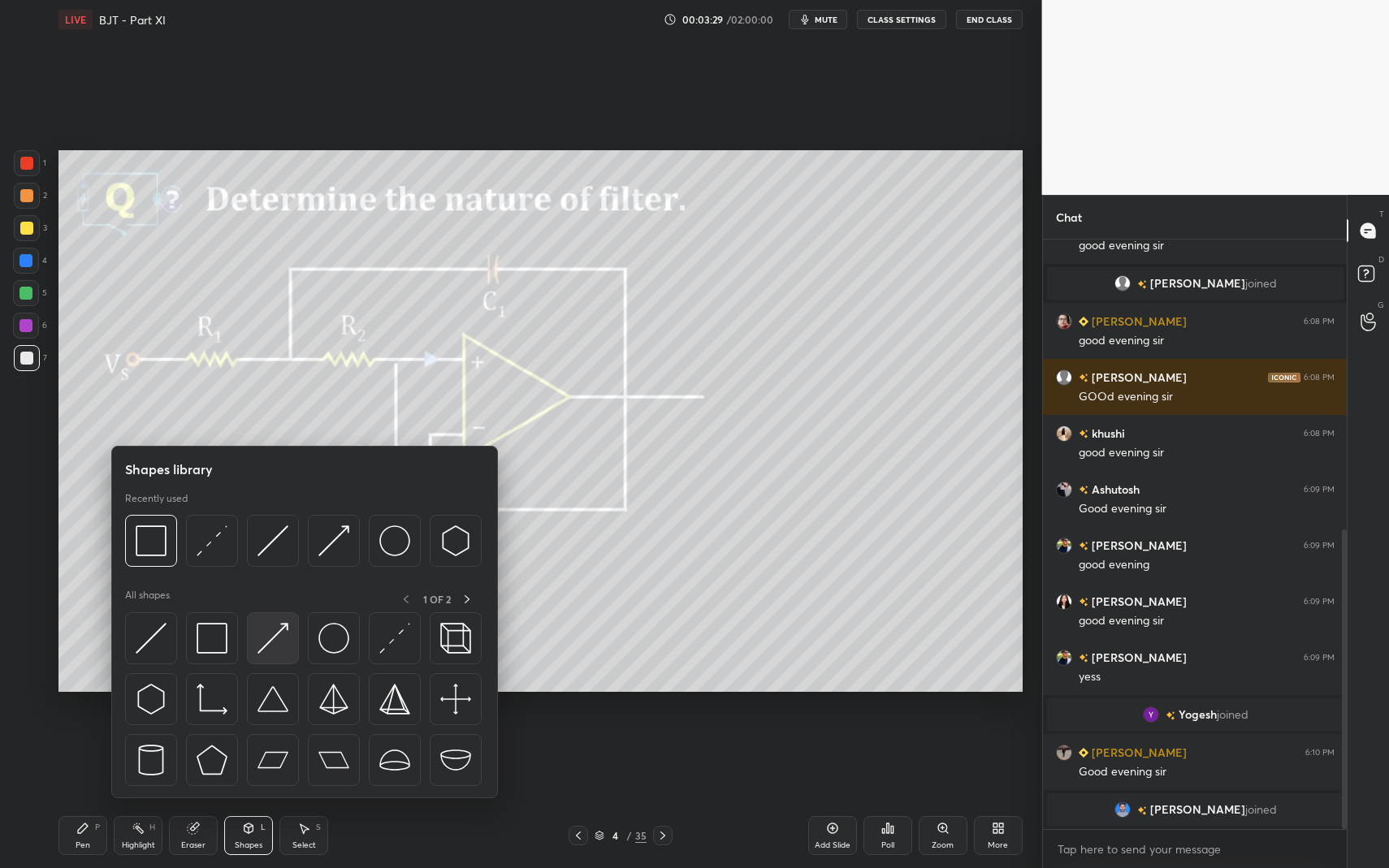
click at [273, 652] on img at bounding box center [273, 638] width 31 height 31
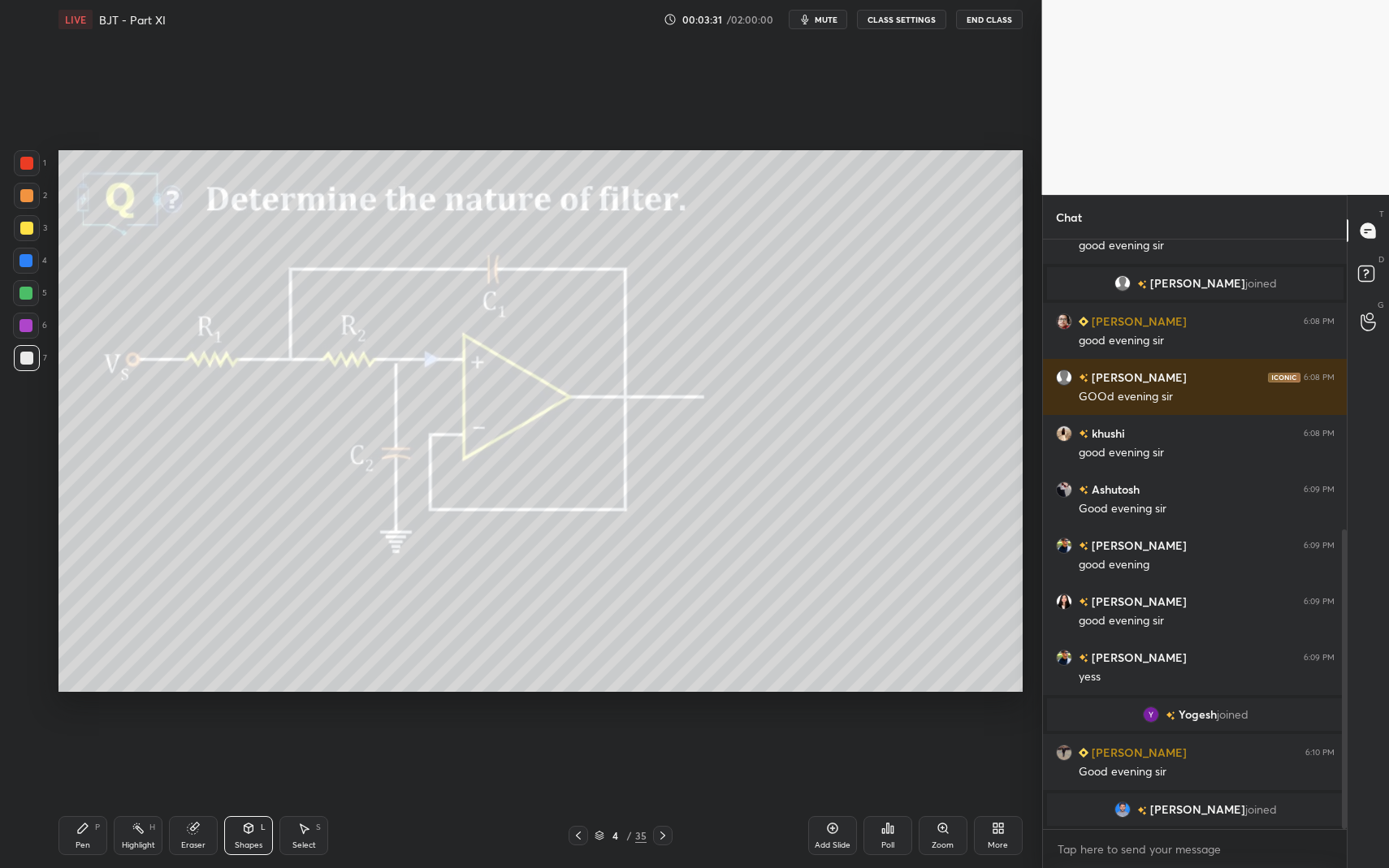
click at [94, 755] on div "Pen P" at bounding box center [83, 835] width 49 height 39
click at [90, 755] on div "Pen P" at bounding box center [83, 835] width 49 height 39
drag, startPoint x: 139, startPoint y: 844, endPoint x: 145, endPoint y: 829, distance: 16.2
click at [139, 755] on div "Highlight" at bounding box center [139, 844] width 34 height 8
drag, startPoint x: 81, startPoint y: 843, endPoint x: 85, endPoint y: 834, distance: 9.8
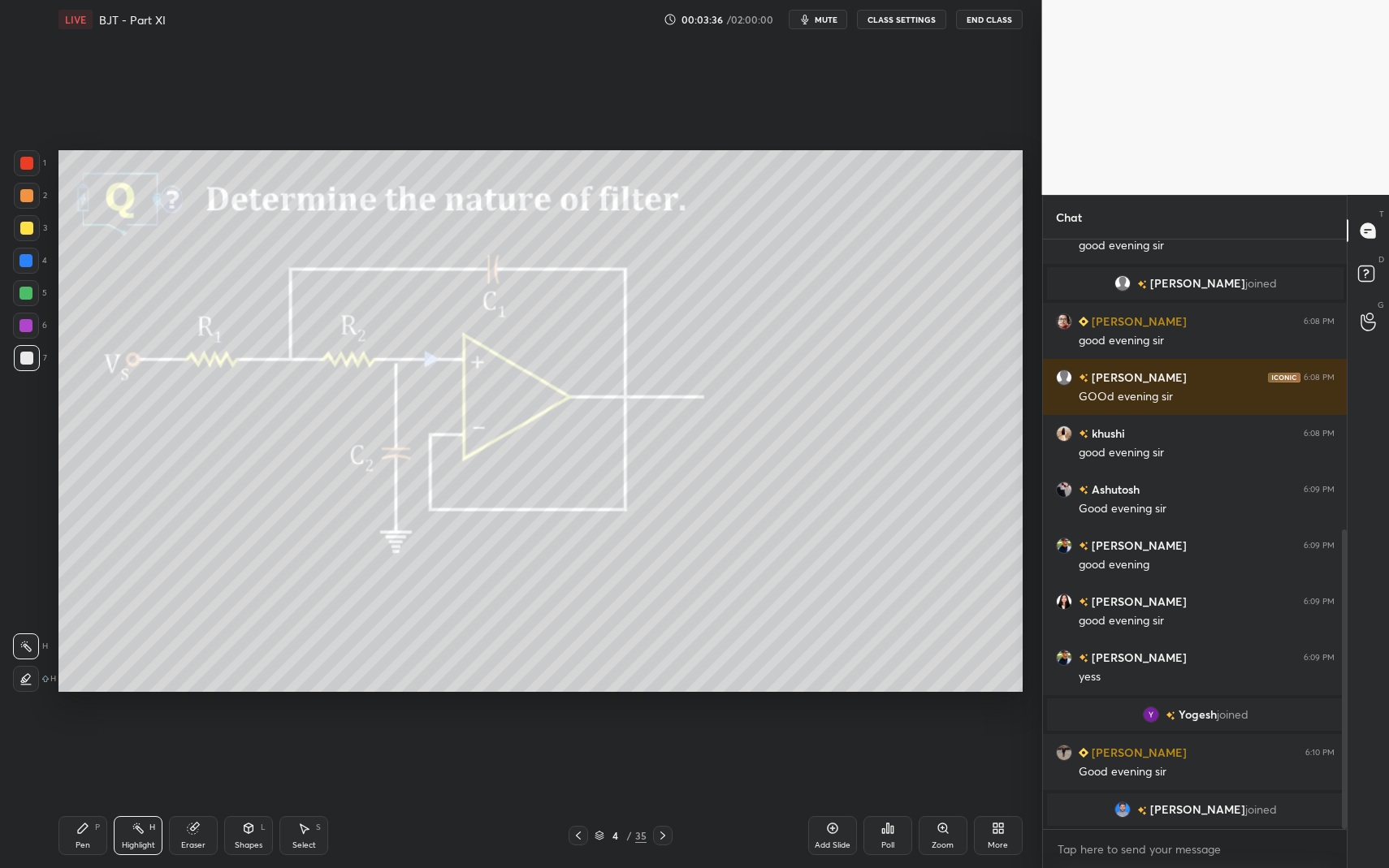
click at [81, 755] on div "Pen" at bounding box center [82, 844] width 14 height 8
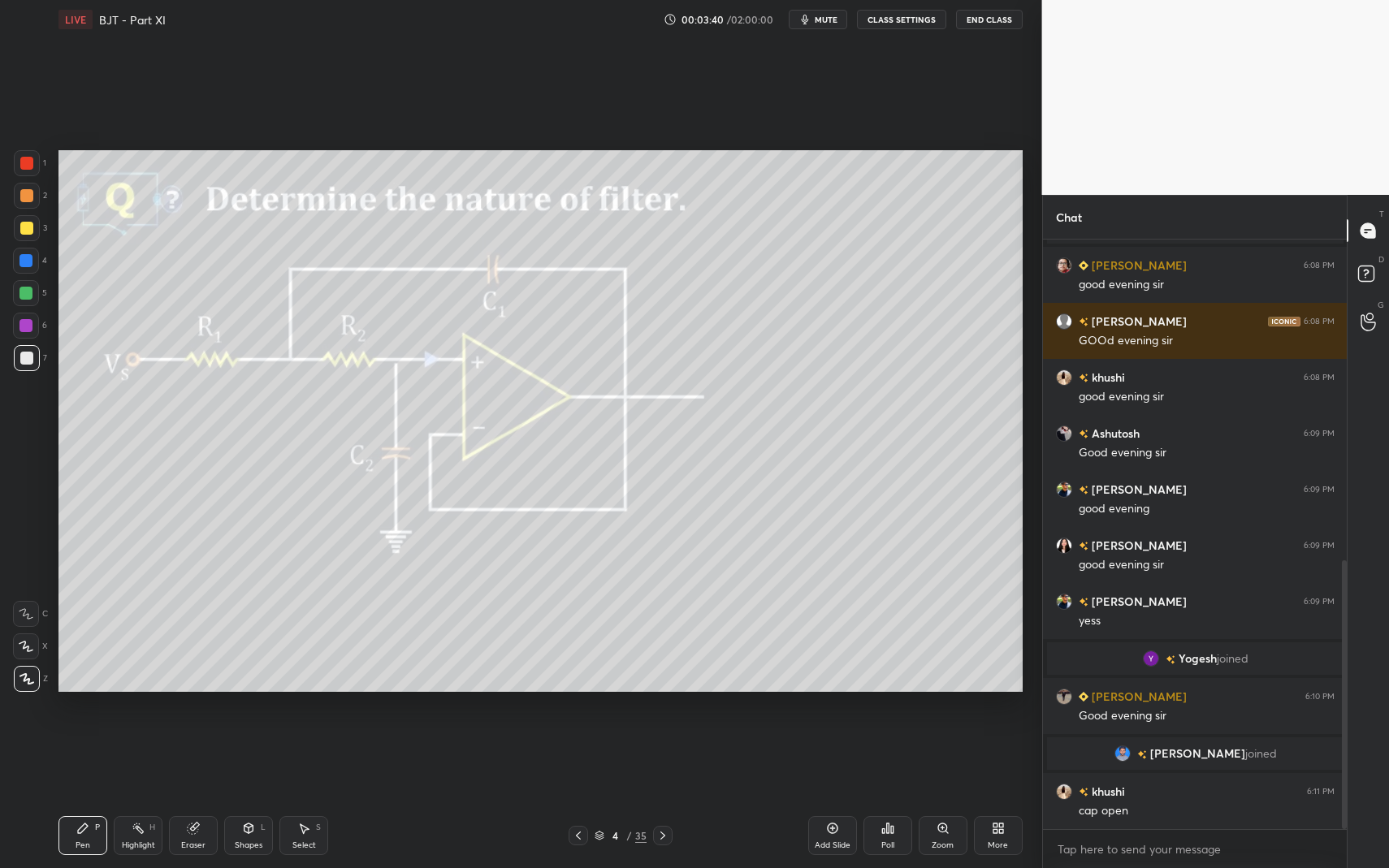
scroll to position [701, 0]
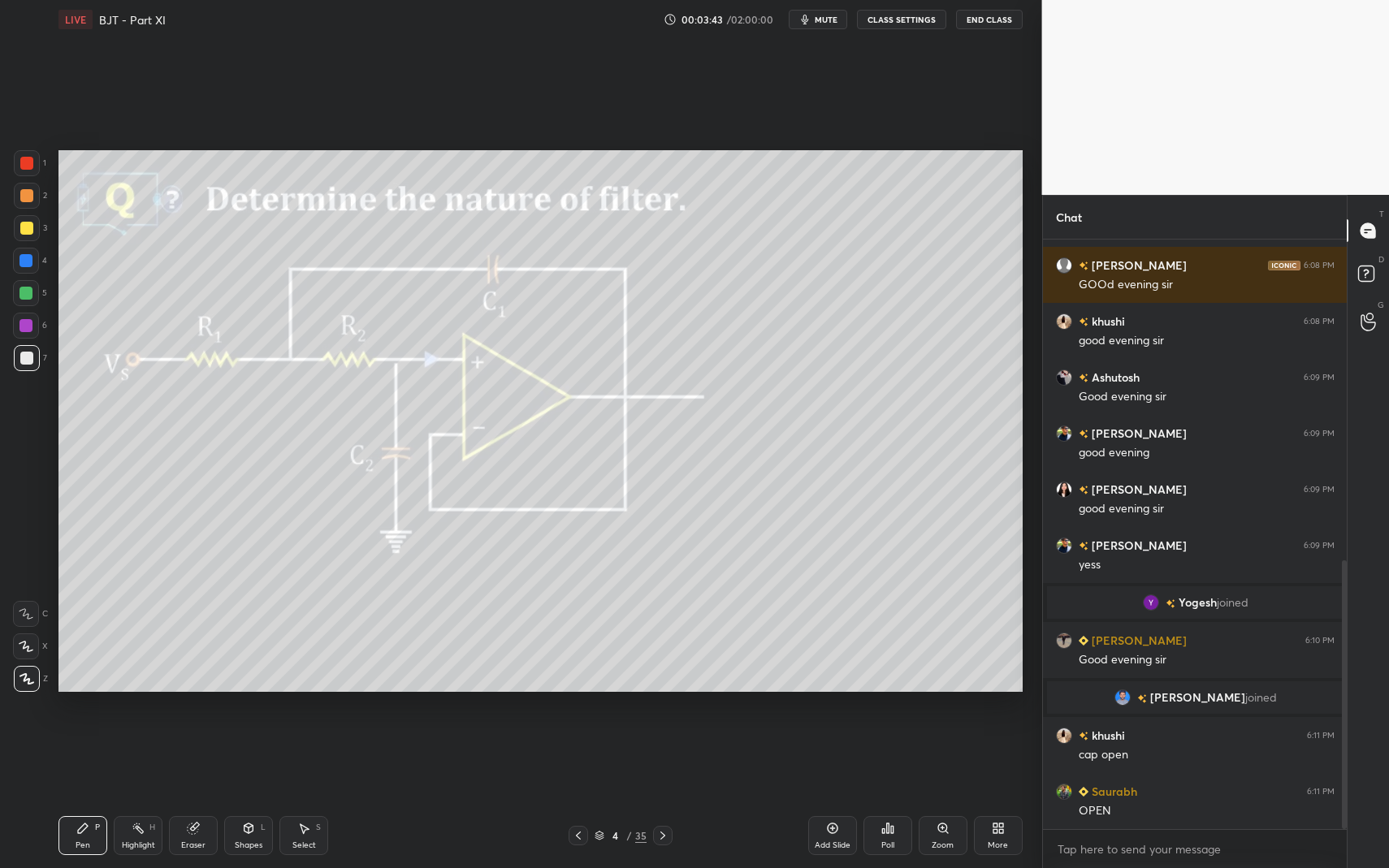
click at [83, 755] on icon at bounding box center [82, 828] width 13 height 13
drag, startPoint x: 88, startPoint y: 822, endPoint x: 115, endPoint y: 720, distance: 105.5
click at [88, 755] on icon at bounding box center [82, 828] width 13 height 13
click at [20, 157] on div at bounding box center [26, 163] width 26 height 26
drag, startPoint x: 148, startPoint y: 846, endPoint x: 146, endPoint y: 830, distance: 16.1
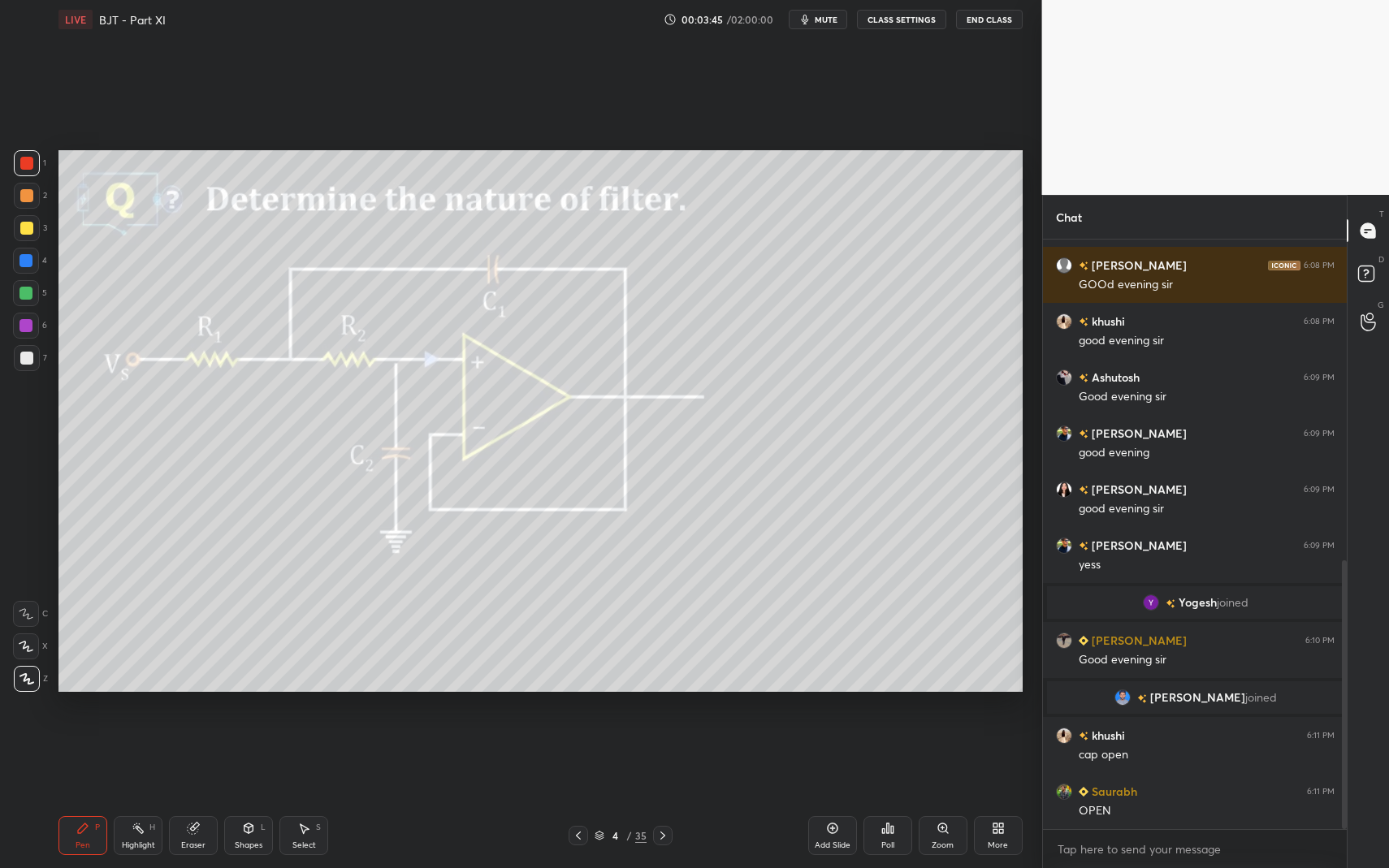
click at [145, 755] on div "Highlight" at bounding box center [139, 844] width 34 height 8
click at [136, 755] on icon at bounding box center [138, 828] width 13 height 13
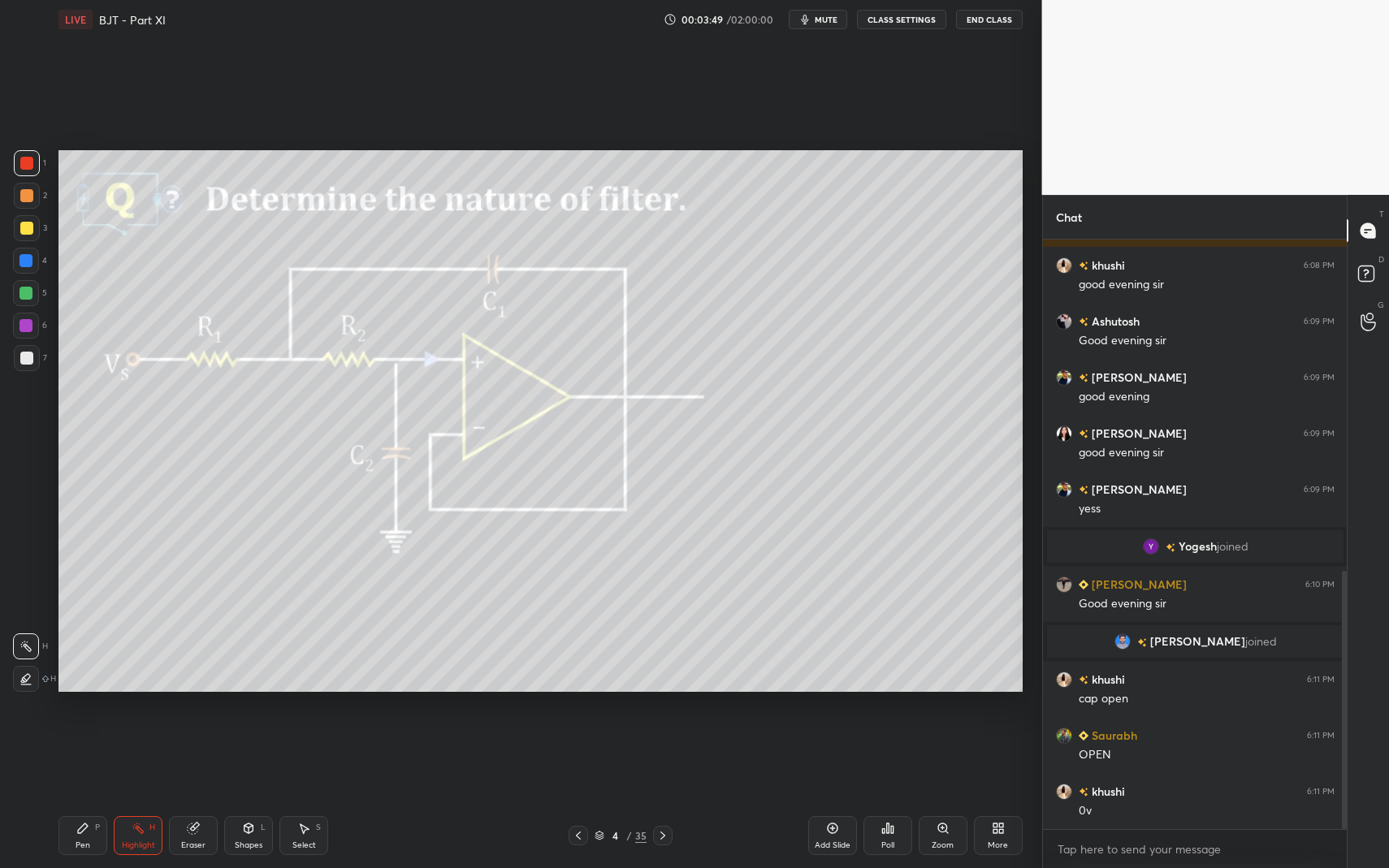
click at [87, 755] on div "Pen" at bounding box center [82, 844] width 14 height 8
click at [77, 755] on icon at bounding box center [82, 828] width 13 height 13
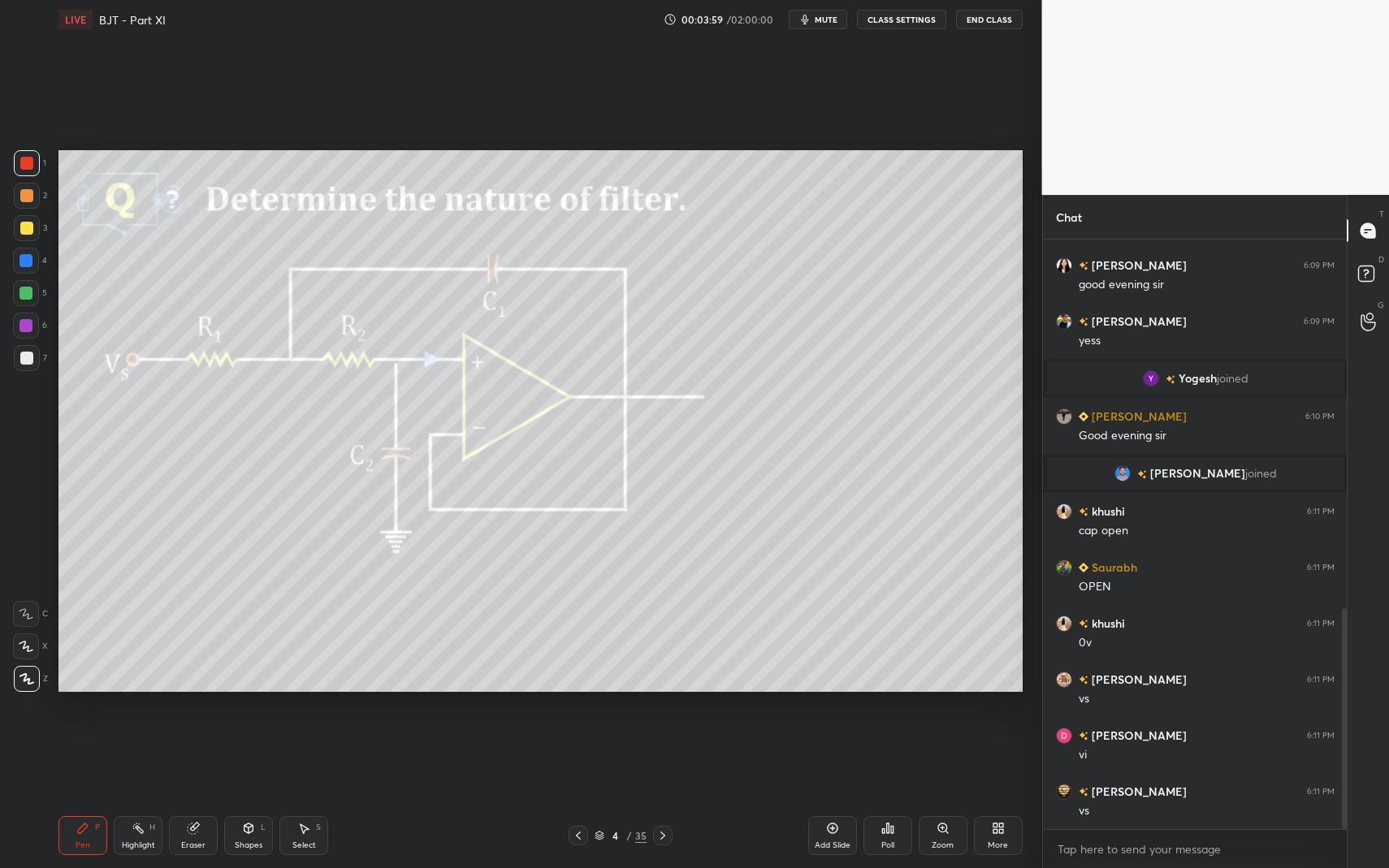
scroll to position [981, 0]
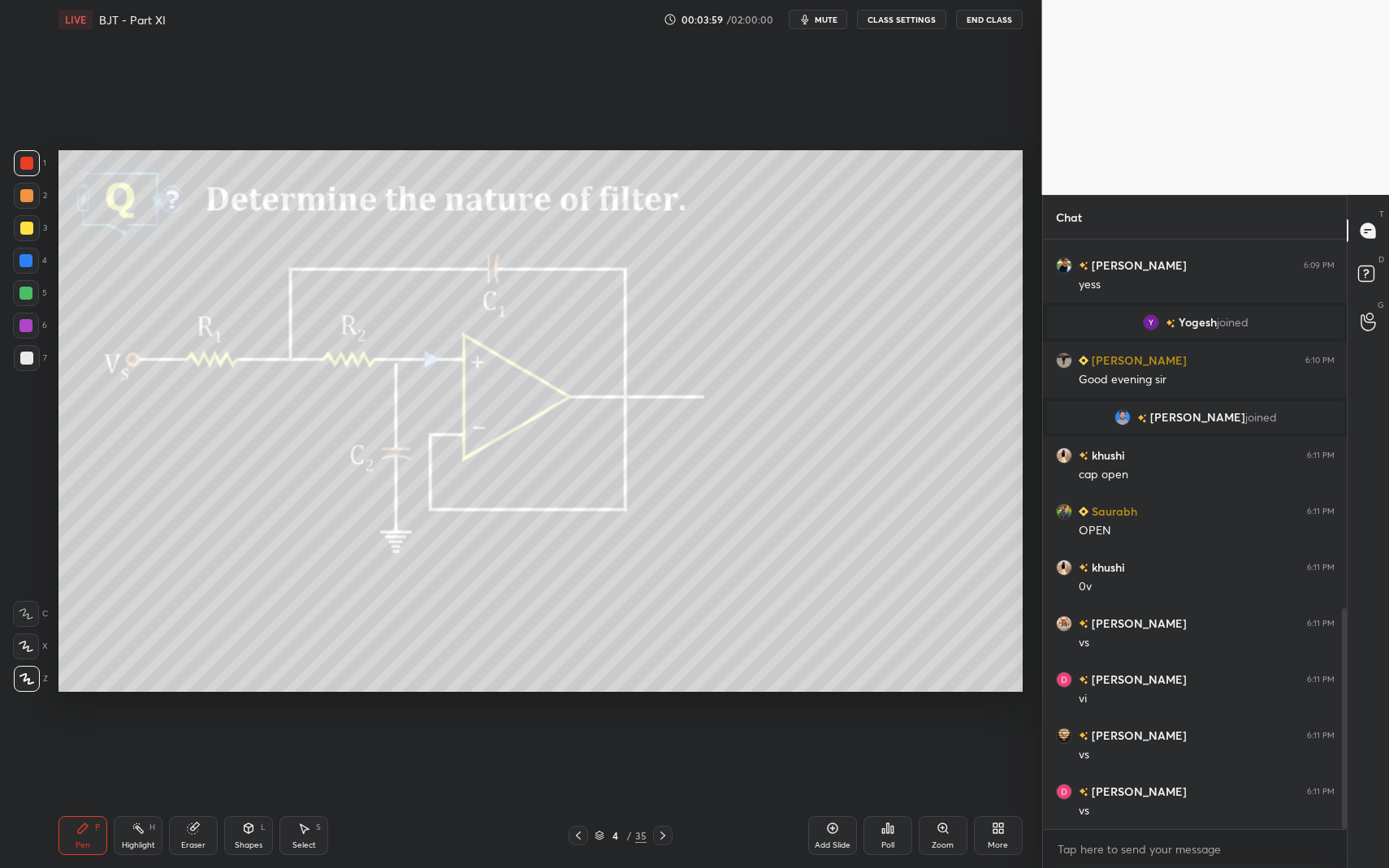
click at [158, 755] on div "Highlight H" at bounding box center [139, 835] width 49 height 39
click at [149, 755] on div "H" at bounding box center [152, 827] width 5 height 8
drag, startPoint x: 142, startPoint y: 833, endPoint x: 223, endPoint y: 715, distance: 143.1
click at [144, 755] on icon at bounding box center [138, 828] width 13 height 13
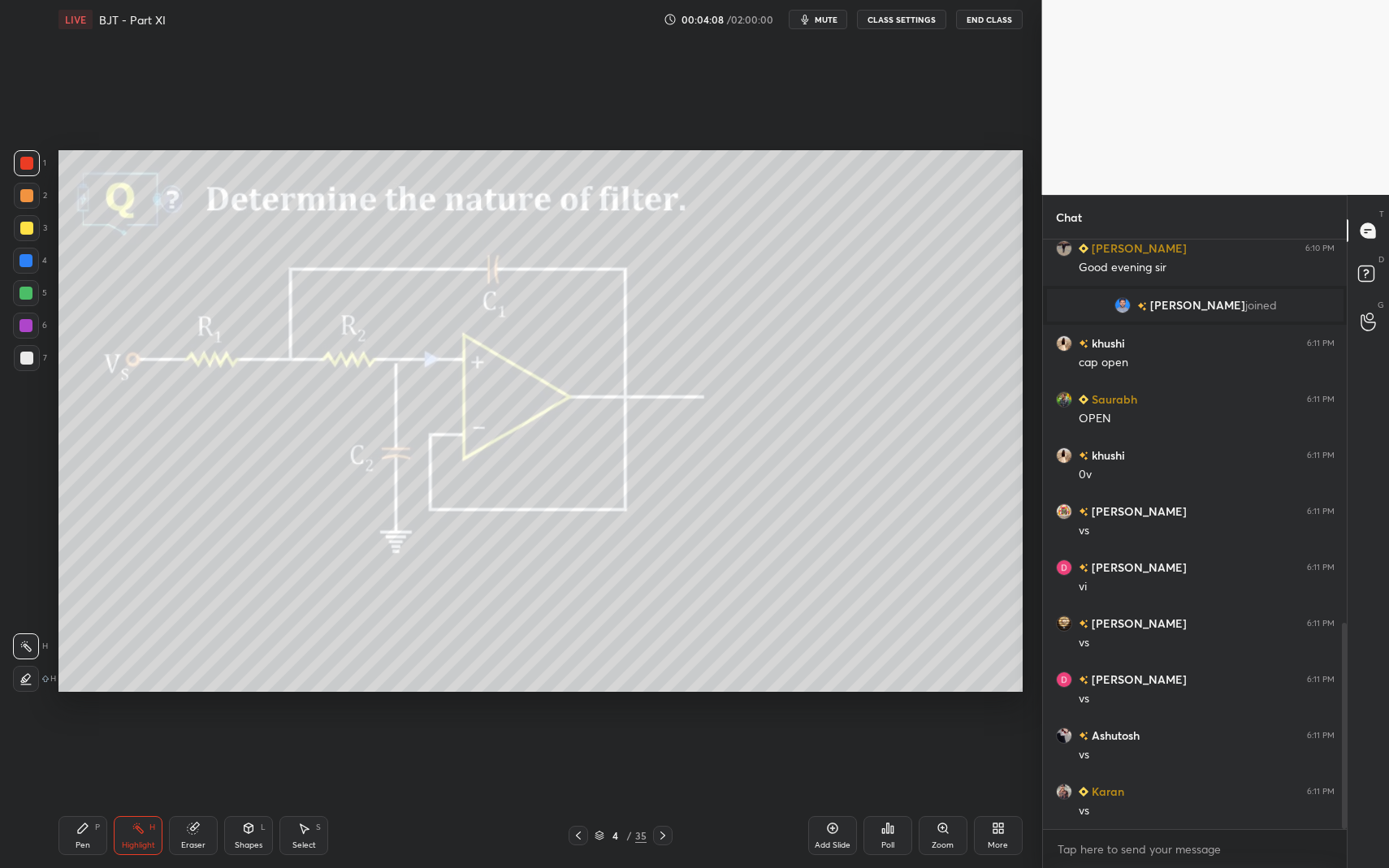
scroll to position [1205, 0]
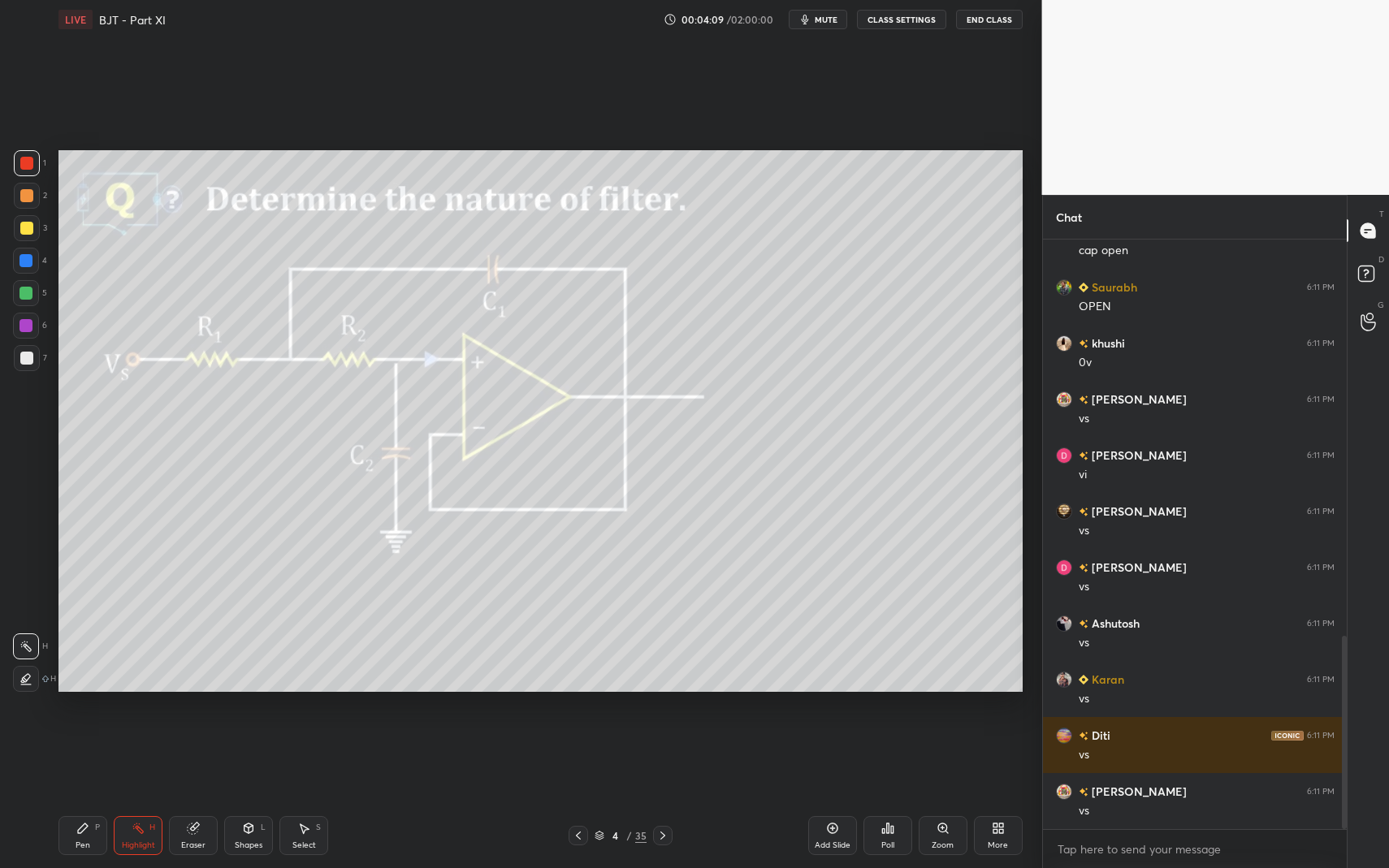
click at [101, 755] on div "Pen P" at bounding box center [83, 835] width 49 height 39
click at [94, 755] on div "Pen P" at bounding box center [83, 835] width 49 height 39
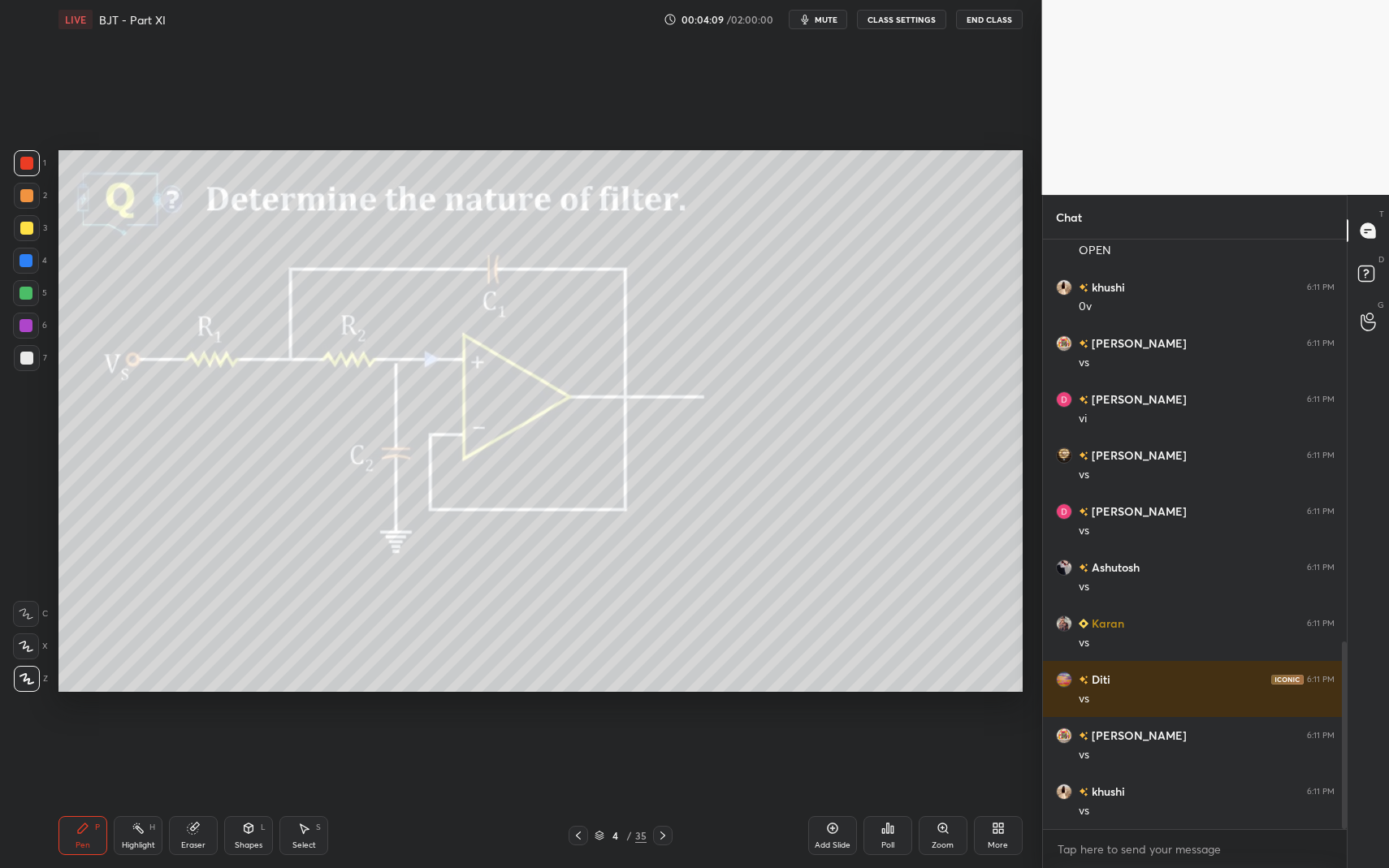
click at [20, 362] on div at bounding box center [26, 358] width 13 height 13
click at [25, 354] on div at bounding box center [26, 358] width 13 height 13
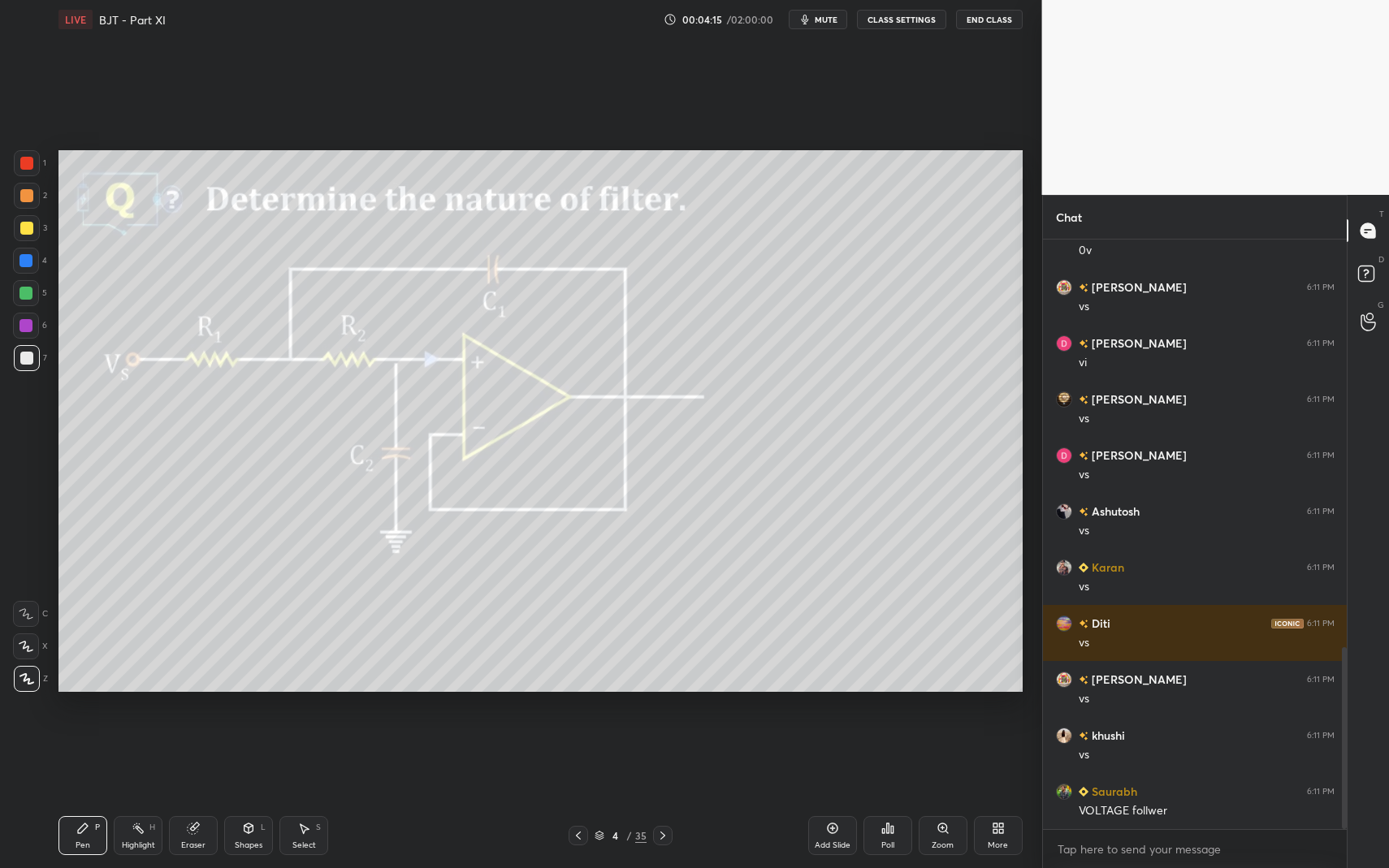
click at [144, 755] on icon at bounding box center [138, 828] width 13 height 13
drag, startPoint x: 144, startPoint y: 827, endPoint x: 139, endPoint y: 796, distance: 31.4
click at [144, 755] on icon at bounding box center [138, 828] width 13 height 13
click at [81, 755] on icon at bounding box center [82, 828] width 10 height 10
click at [83, 755] on icon at bounding box center [82, 828] width 10 height 10
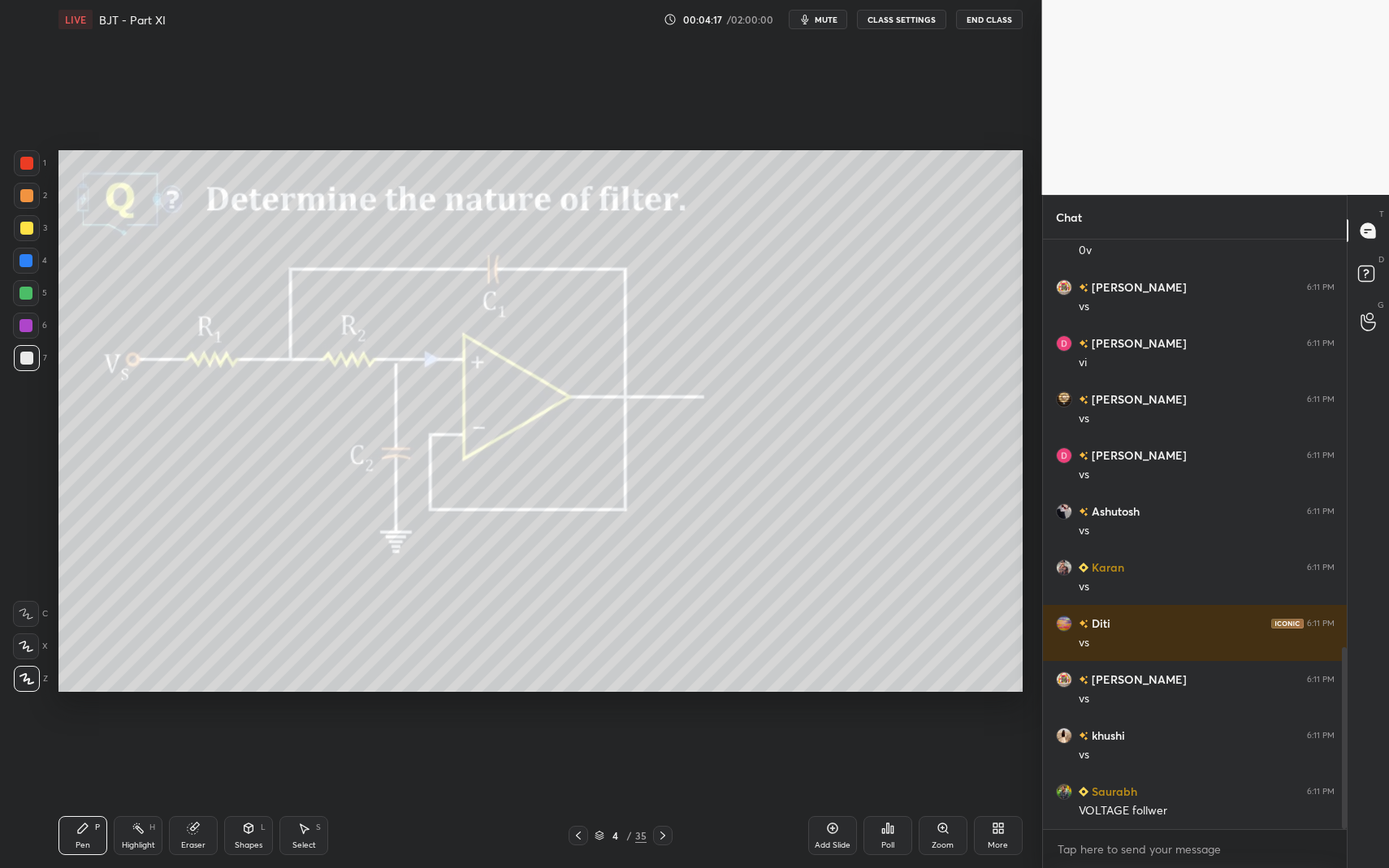
click at [34, 170] on div at bounding box center [26, 163] width 26 height 26
drag, startPoint x: 34, startPoint y: 170, endPoint x: 22, endPoint y: 236, distance: 67.1
click at [34, 170] on div at bounding box center [26, 163] width 26 height 26
drag, startPoint x: 25, startPoint y: 364, endPoint x: 28, endPoint y: 354, distance: 10.4
click at [25, 364] on div at bounding box center [26, 358] width 26 height 26
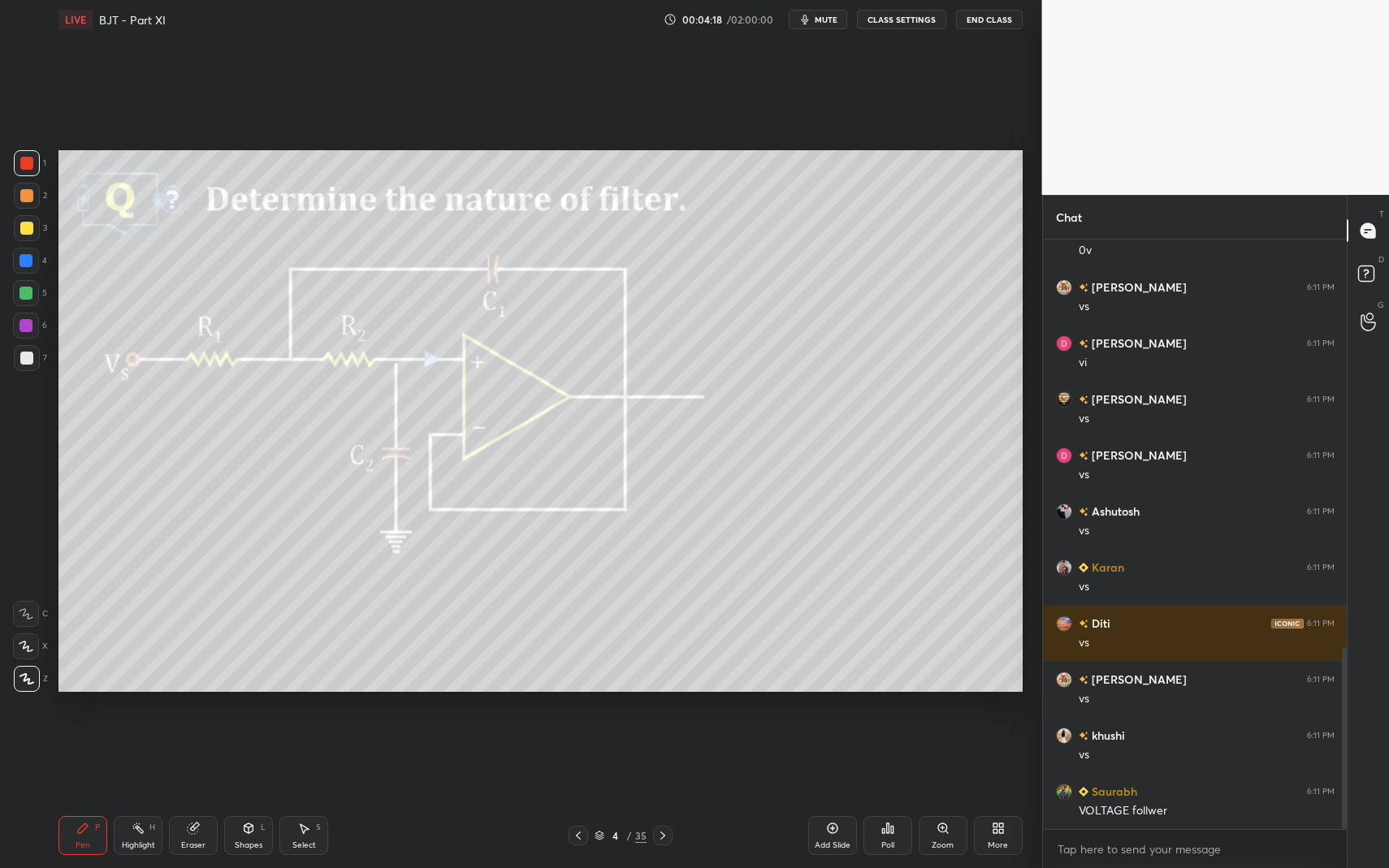
drag, startPoint x: 28, startPoint y: 354, endPoint x: 20, endPoint y: 300, distance: 54.6
click at [27, 348] on div at bounding box center [26, 358] width 26 height 26
click at [20, 295] on div at bounding box center [26, 293] width 13 height 13
click at [27, 297] on div at bounding box center [26, 293] width 13 height 13
drag, startPoint x: 151, startPoint y: 827, endPoint x: 155, endPoint y: 816, distance: 11.7
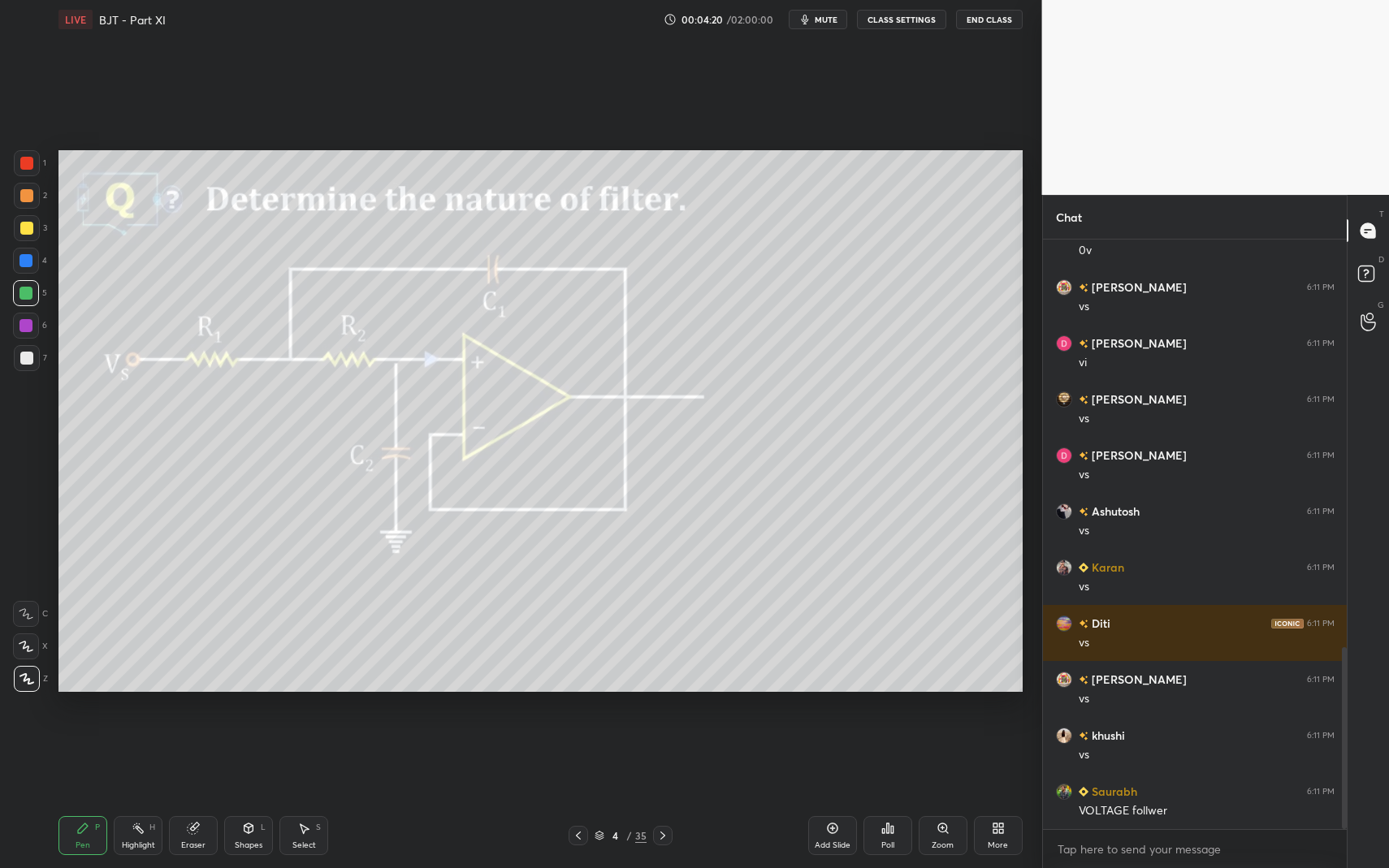
click at [151, 755] on div "H" at bounding box center [152, 827] width 5 height 8
drag, startPoint x: 155, startPoint y: 816, endPoint x: 180, endPoint y: 791, distance: 35.4
click at [155, 755] on div "Highlight H" at bounding box center [139, 835] width 49 height 39
drag, startPoint x: 91, startPoint y: 834, endPoint x: 93, endPoint y: 816, distance: 18.1
click at [91, 755] on div "Pen P" at bounding box center [83, 835] width 49 height 39
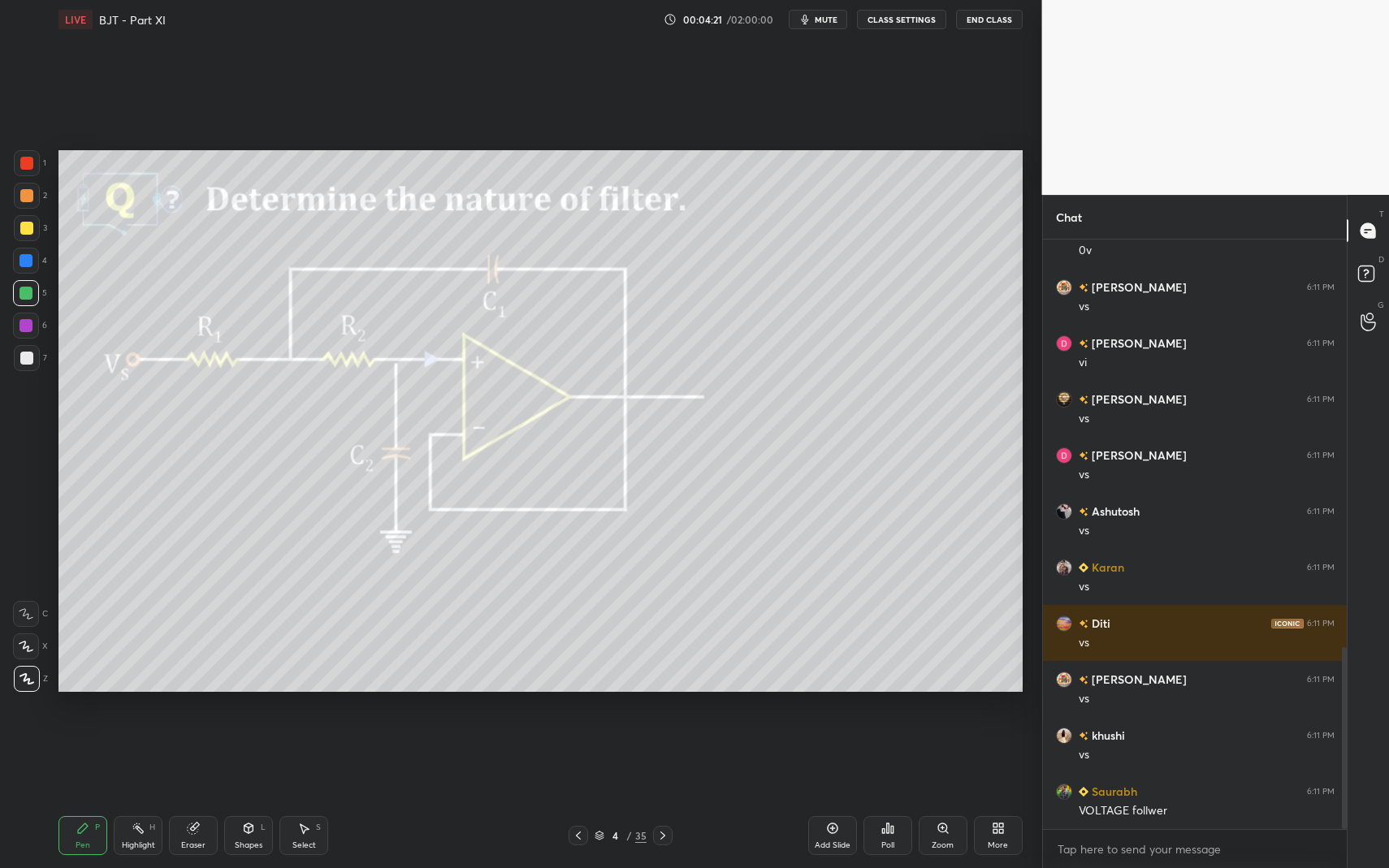
click at [41, 371] on div "7" at bounding box center [30, 361] width 34 height 33
drag, startPoint x: 25, startPoint y: 360, endPoint x: 47, endPoint y: 360, distance: 22.0
click at [31, 364] on div at bounding box center [26, 358] width 26 height 26
drag, startPoint x: 155, startPoint y: 849, endPoint x: 145, endPoint y: 840, distance: 13.5
click at [150, 755] on div "Highlight H" at bounding box center [139, 835] width 49 height 39
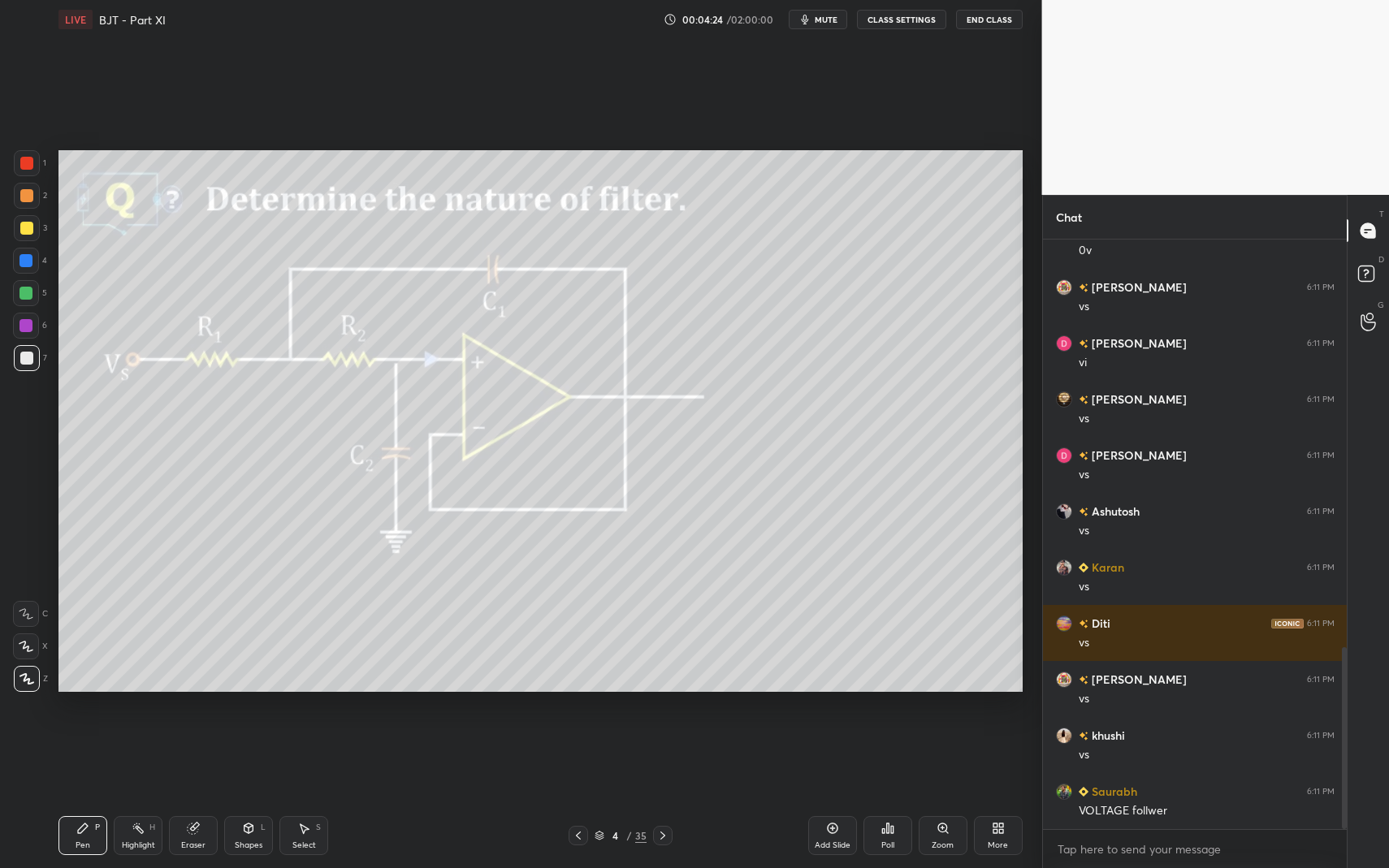
drag, startPoint x: 145, startPoint y: 840, endPoint x: 222, endPoint y: 732, distance: 132.6
click at [146, 755] on div "Highlight H" at bounding box center [139, 835] width 49 height 39
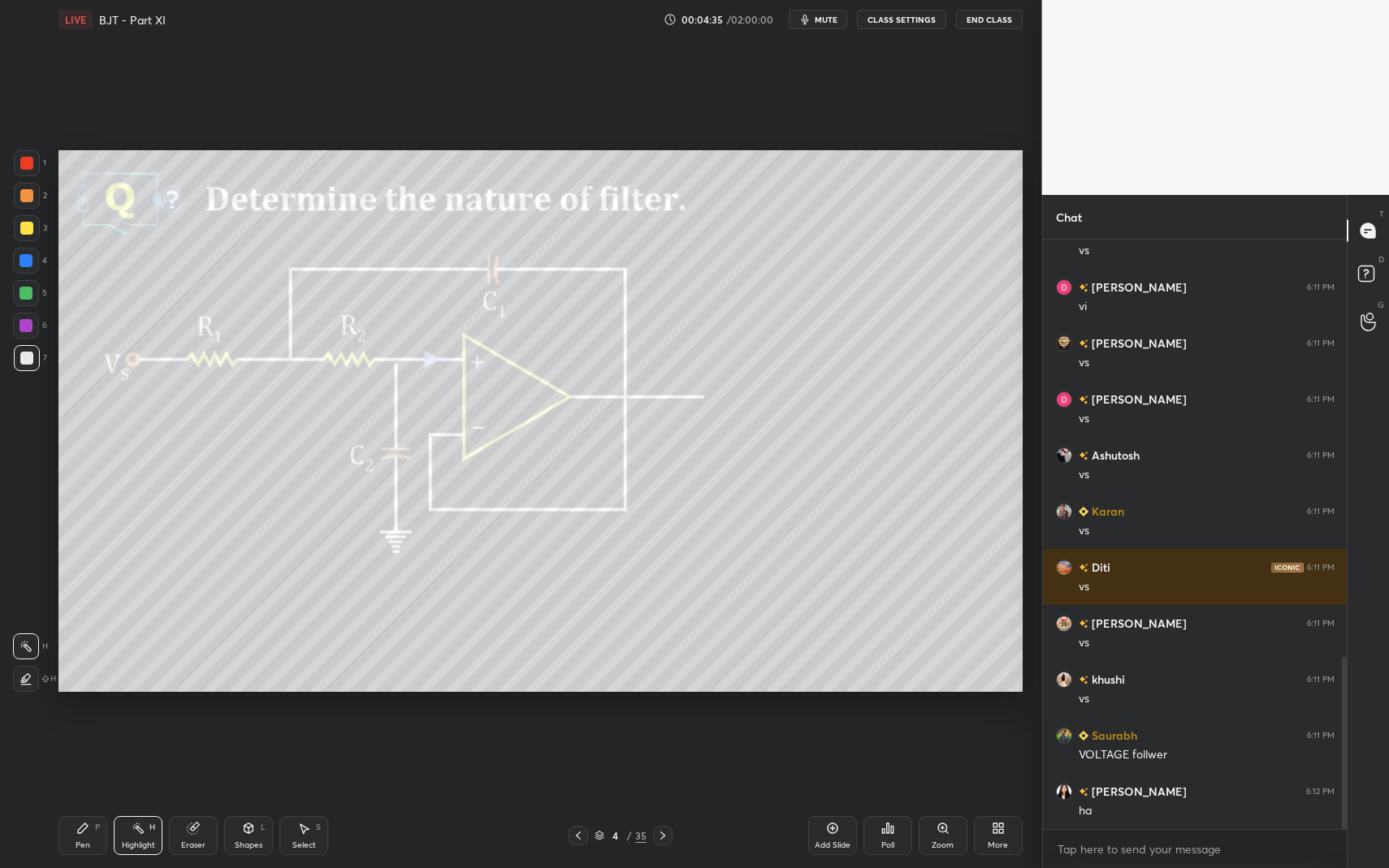
scroll to position [1429, 0]
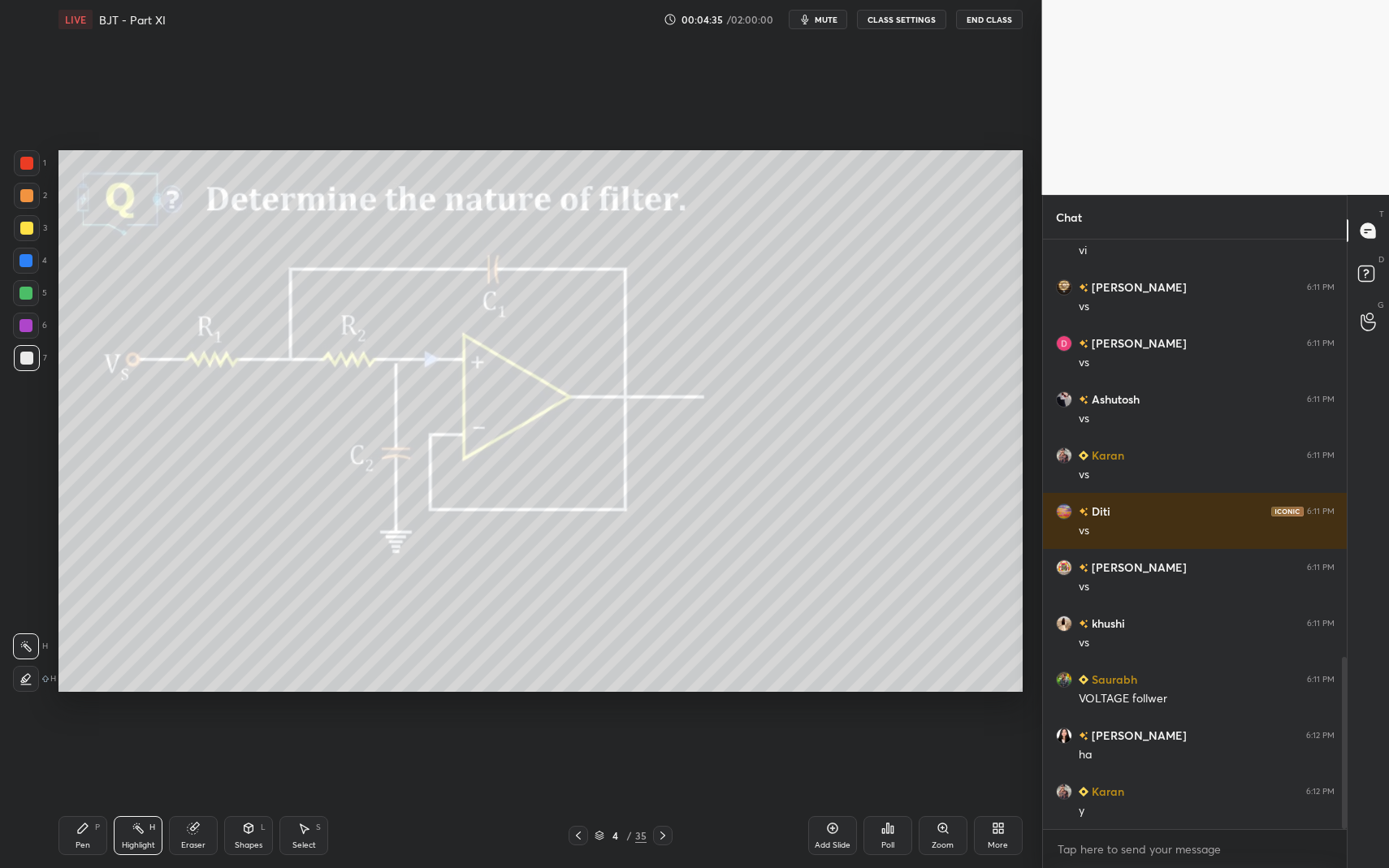
drag, startPoint x: 138, startPoint y: 828, endPoint x: 250, endPoint y: 712, distance: 161.2
click at [138, 755] on icon at bounding box center [139, 828] width 2 height 2
click at [142, 755] on div "Highlight H" at bounding box center [139, 835] width 49 height 39
click at [139, 755] on icon at bounding box center [138, 828] width 13 height 13
drag, startPoint x: 85, startPoint y: 834, endPoint x: 92, endPoint y: 821, distance: 14.8
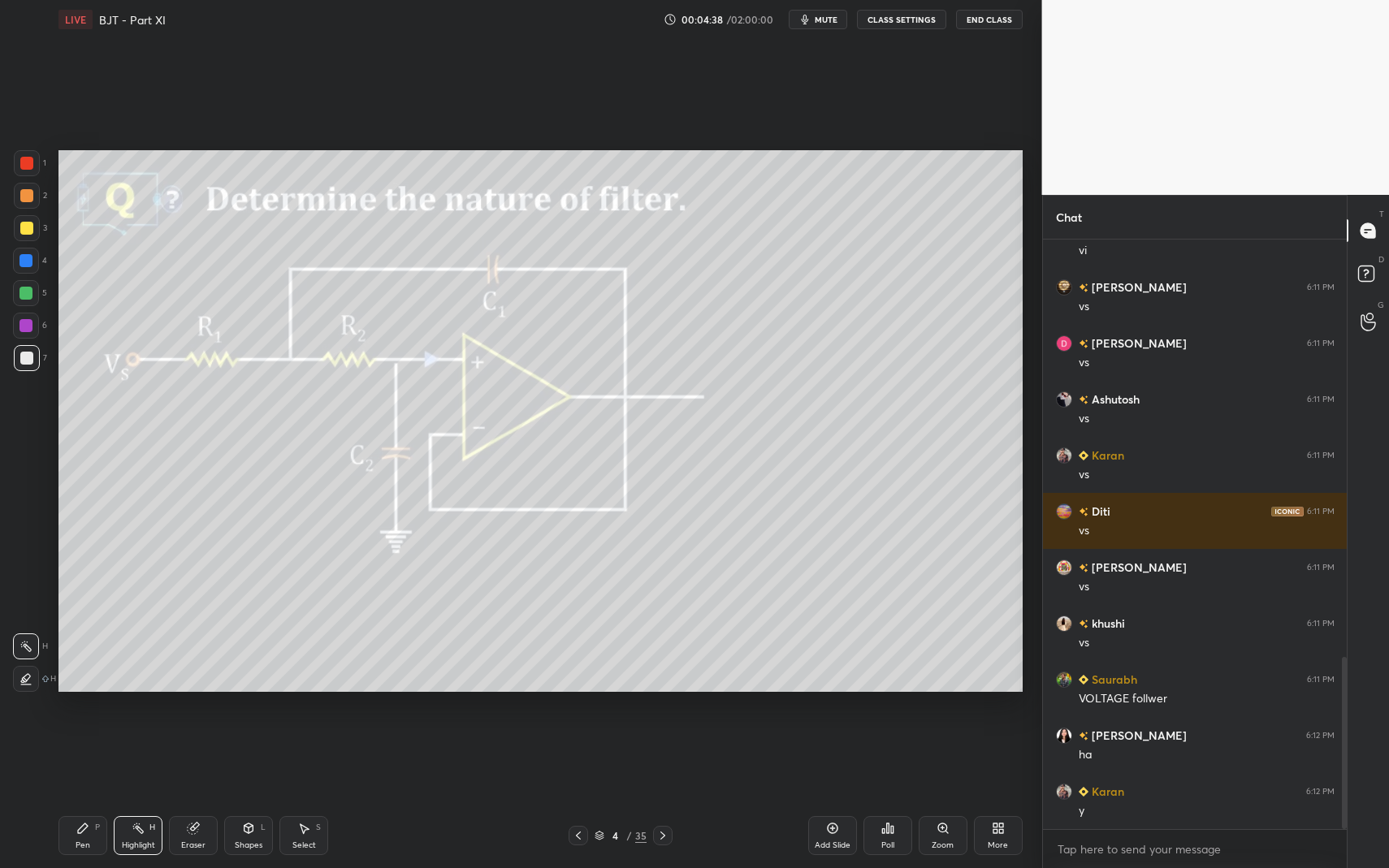
click at [85, 755] on icon at bounding box center [82, 828] width 13 height 13
drag, startPoint x: 169, startPoint y: 832, endPoint x: 183, endPoint y: 824, distance: 16.1
click at [169, 755] on div "Eraser" at bounding box center [194, 835] width 49 height 39
click at [173, 755] on div "Eraser" at bounding box center [194, 835] width 49 height 39
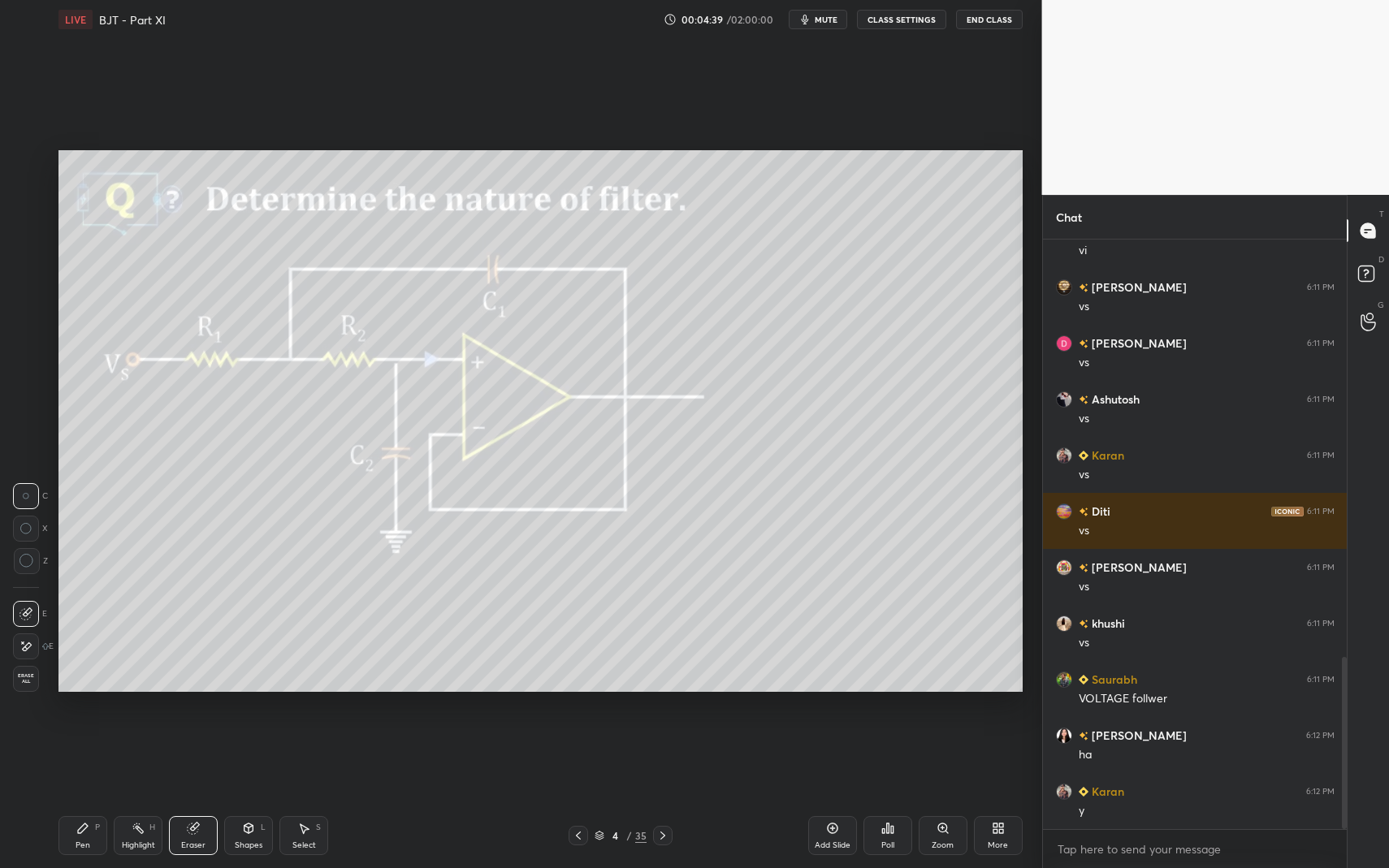
click at [131, 755] on div "Highlight" at bounding box center [139, 844] width 34 height 8
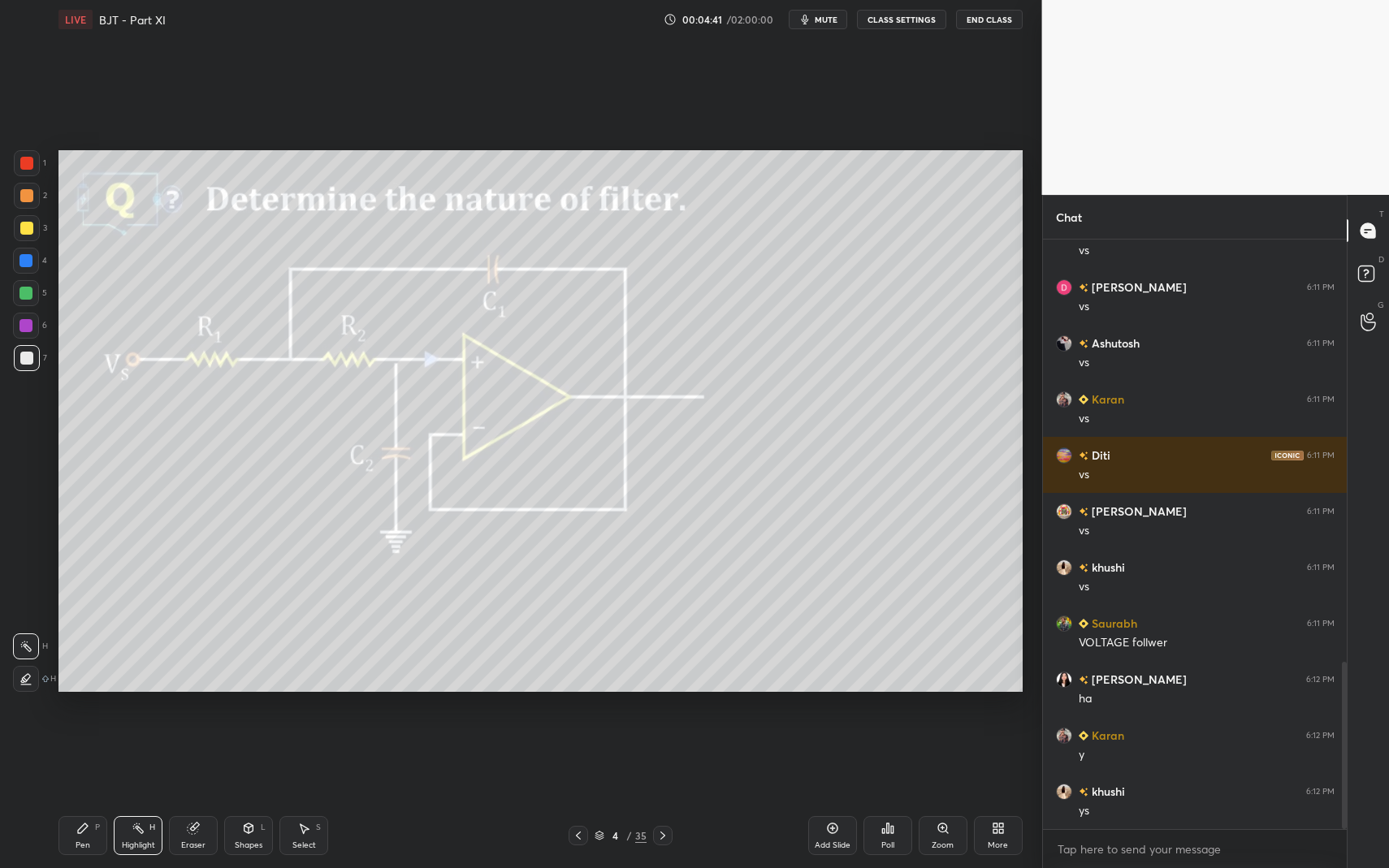
click at [95, 755] on div "P" at bounding box center [97, 827] width 5 height 8
drag, startPoint x: 87, startPoint y: 835, endPoint x: 91, endPoint y: 820, distance: 15.5
click at [87, 755] on div "Pen P" at bounding box center [83, 835] width 49 height 39
click at [80, 755] on div "Pen P" at bounding box center [83, 835] width 49 height 39
click at [303, 755] on icon at bounding box center [305, 829] width 9 height 10
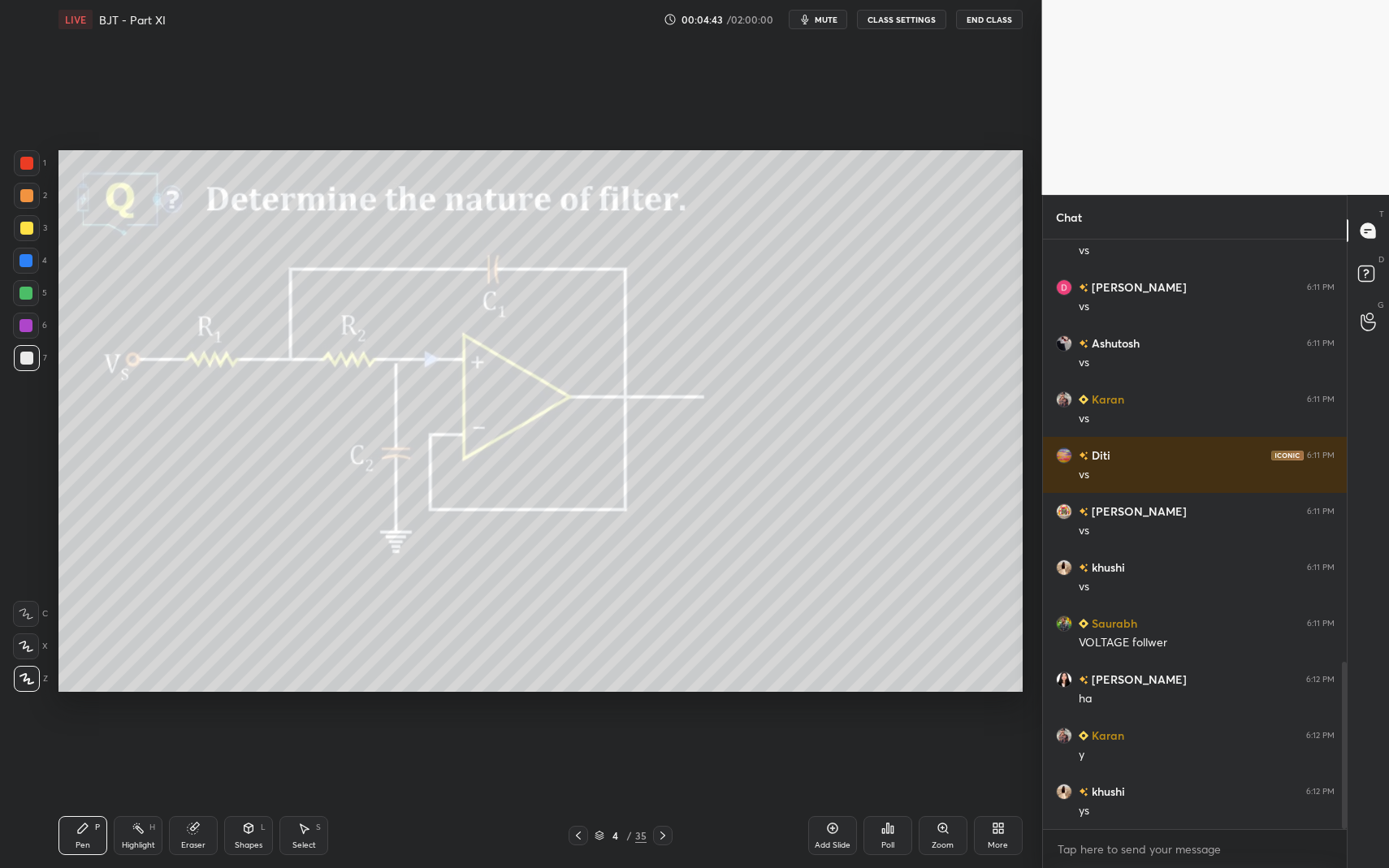
drag, startPoint x: 303, startPoint y: 834, endPoint x: 258, endPoint y: 770, distance: 78.2
click at [295, 755] on div "Select S" at bounding box center [304, 835] width 49 height 39
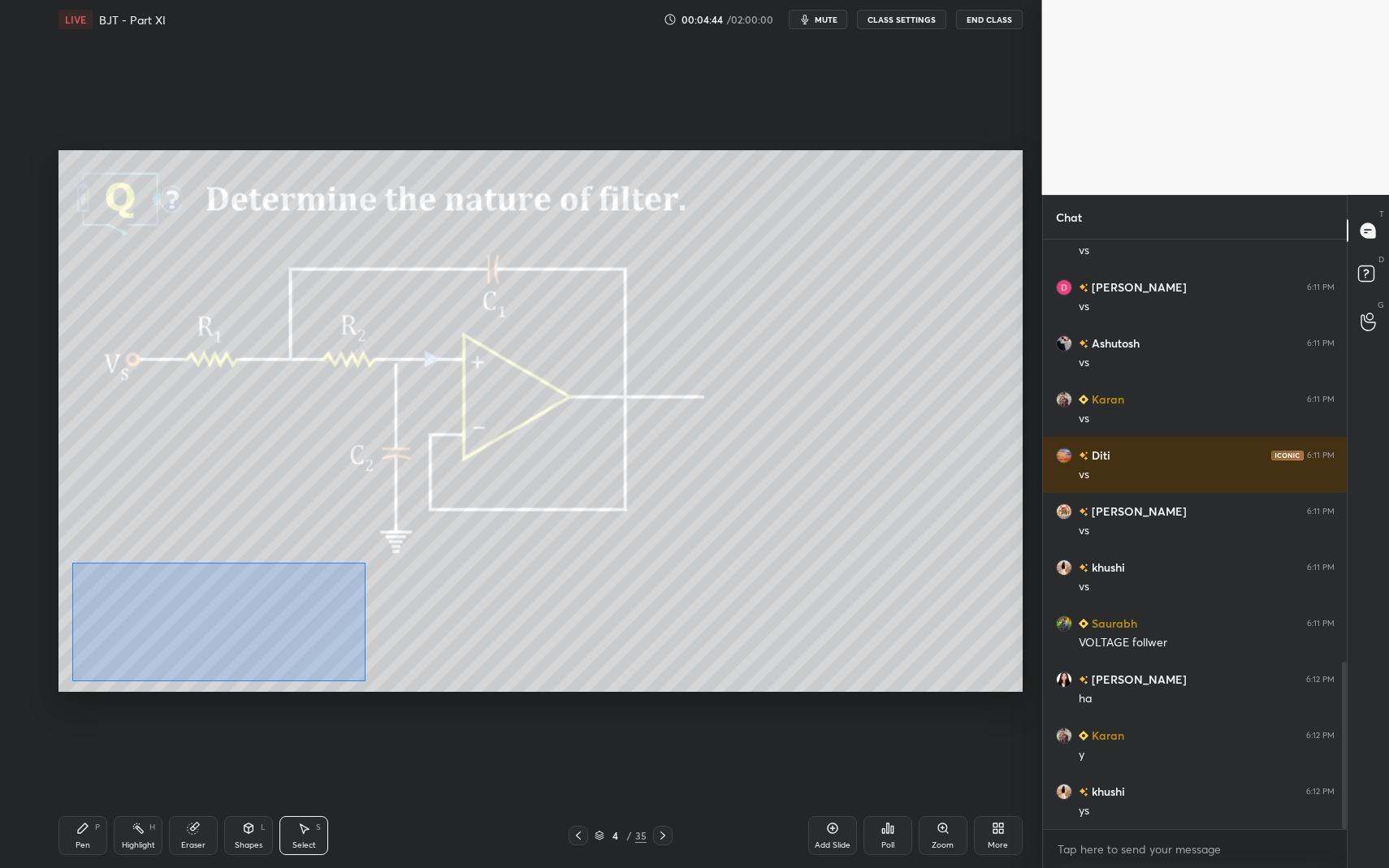
drag, startPoint x: 93, startPoint y: 577, endPoint x: 282, endPoint y: 647, distance: 201.5
click at [378, 682] on div "0 ° Undo Copy Duplicate Duplicate to new slide Delete" at bounding box center [541, 421] width 964 height 541
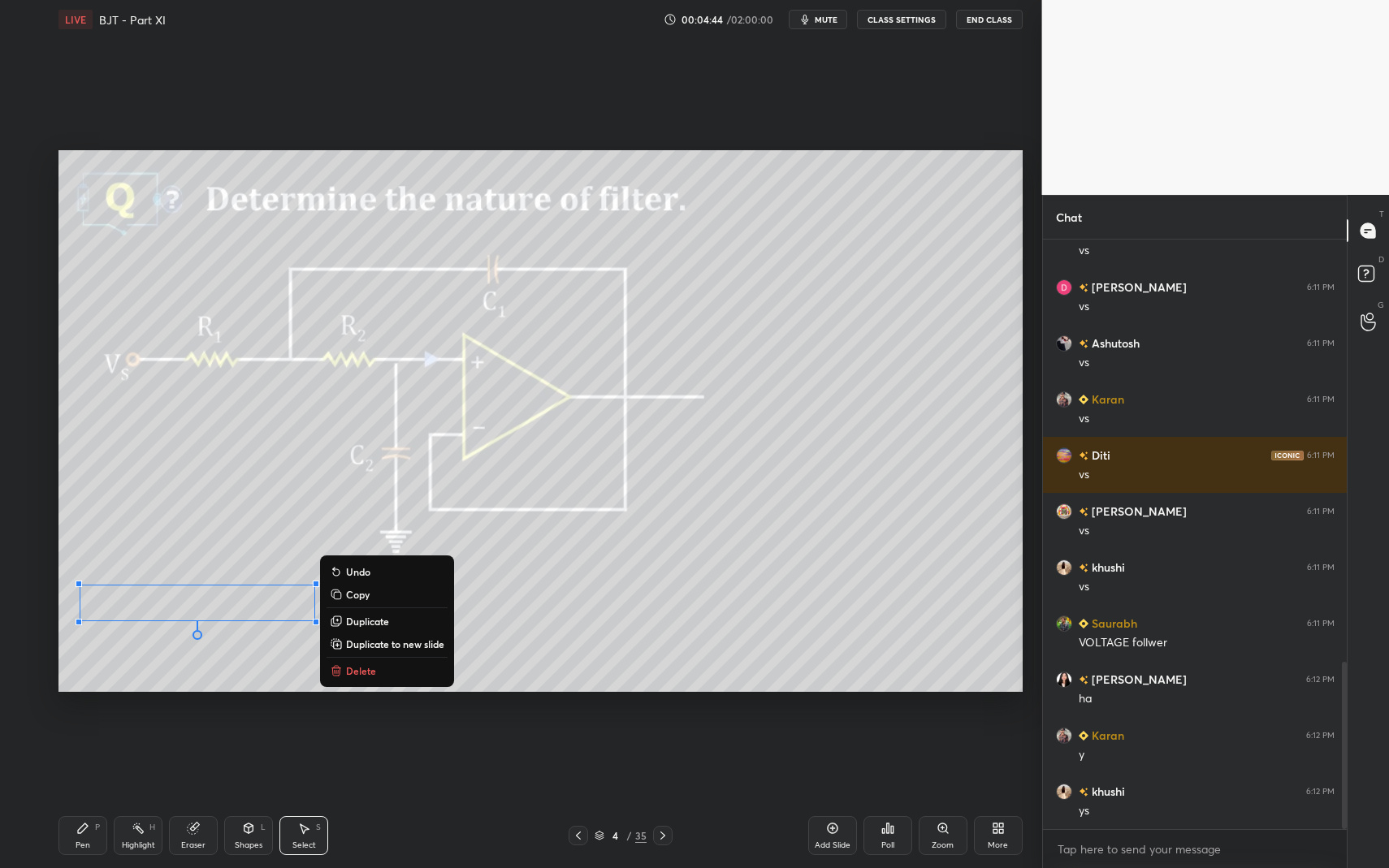
click at [166, 605] on div "0 ° Undo Copy Duplicate Duplicate to new slide Delete" at bounding box center [541, 421] width 964 height 541
click at [55, 755] on div "LIVE BJT - Part XI 00:04:45 / 02:00:00 mute CLASS SETTINGS End Class 0 ° Undo C…" at bounding box center [540, 434] width 977 height 868
drag, startPoint x: 55, startPoint y: 842, endPoint x: 94, endPoint y: 771, distance: 81.0
click at [56, 755] on div "LIVE BJT - Part XI 00:04:45 / 02:00:00 mute CLASS SETTINGS End Class 0 ° Undo C…" at bounding box center [540, 434] width 977 height 868
click at [99, 755] on div "Pen P" at bounding box center [83, 835] width 49 height 39
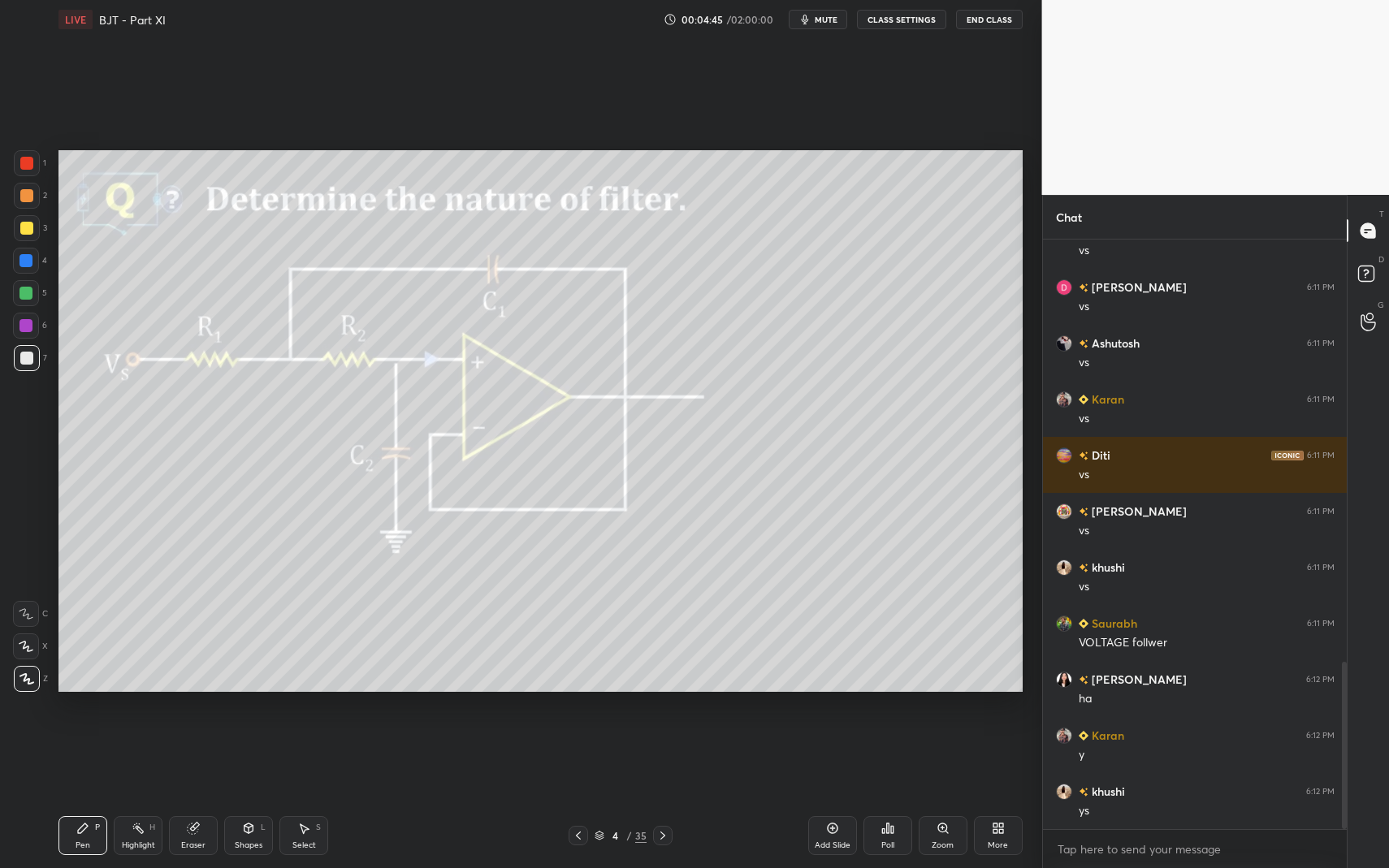
click at [95, 755] on div "Pen P" at bounding box center [83, 835] width 49 height 39
click at [236, 755] on div "Pen P Highlight H Eraser Shapes L Select S 4 / 35 Add Slide Poll Zoom More" at bounding box center [541, 835] width 964 height 65
drag, startPoint x: 252, startPoint y: 832, endPoint x: 244, endPoint y: 807, distance: 26.2
click at [244, 755] on icon at bounding box center [248, 828] width 13 height 13
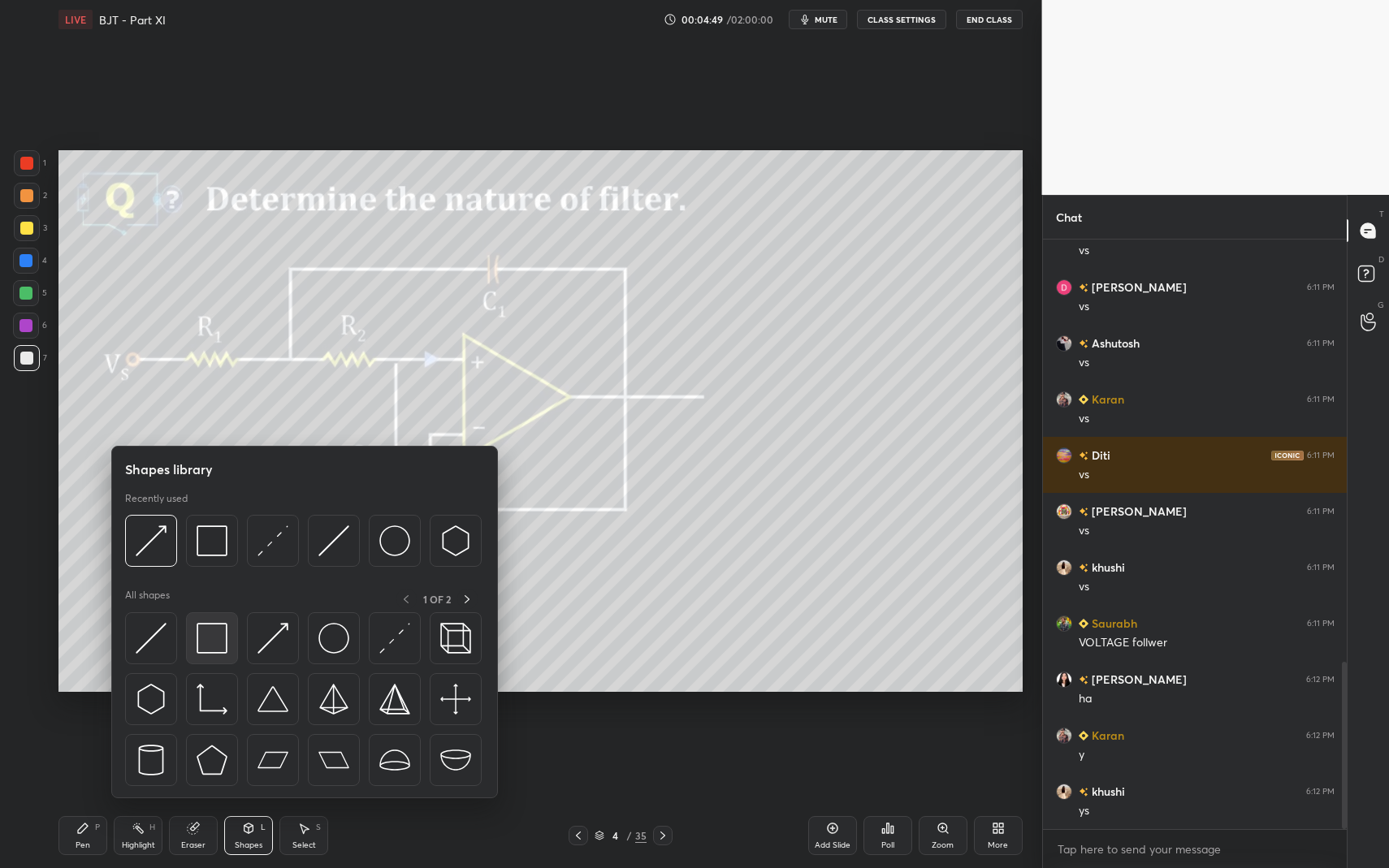
click at [211, 660] on div at bounding box center [211, 637] width 52 height 52
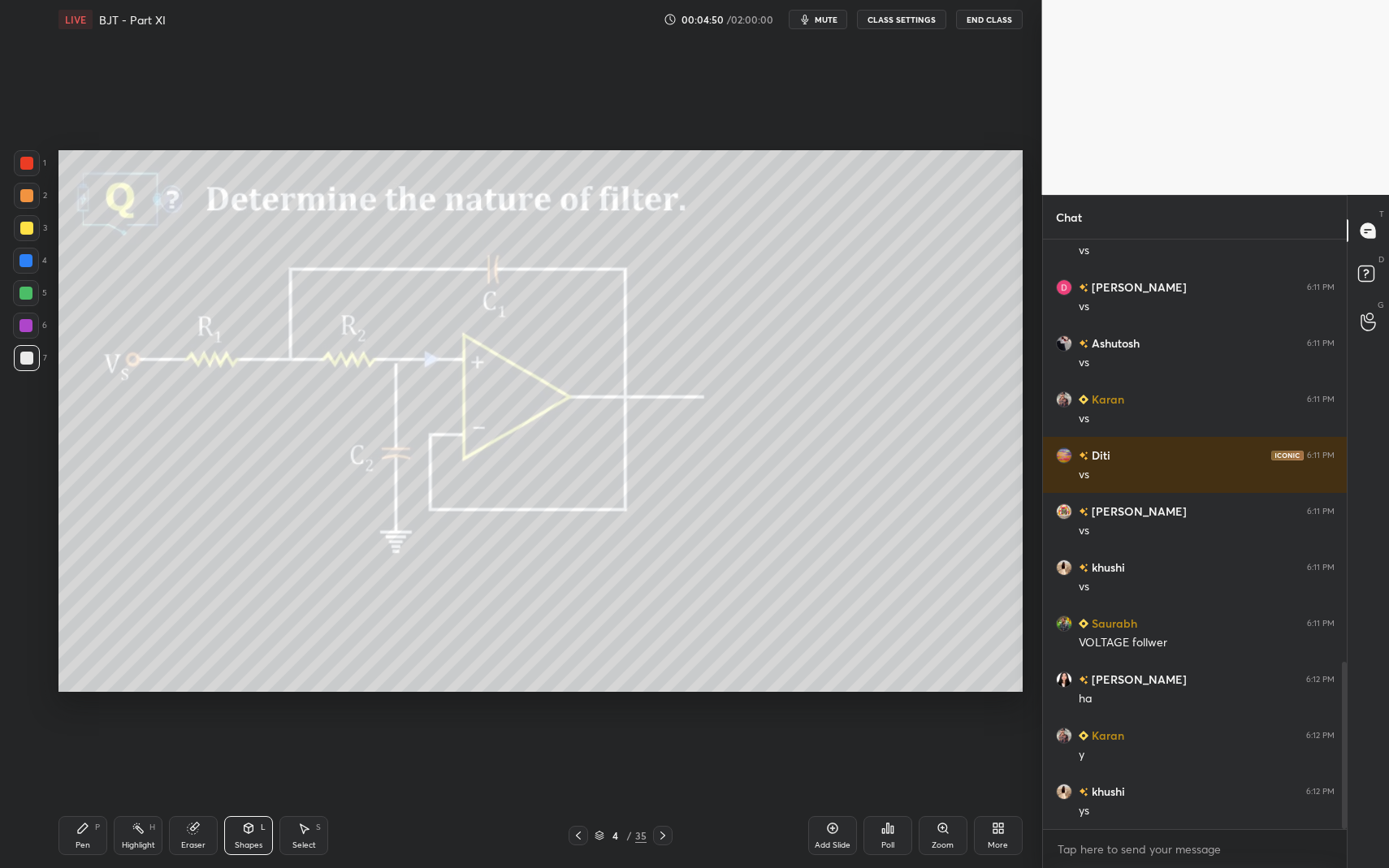
click at [254, 755] on icon at bounding box center [248, 828] width 13 height 13
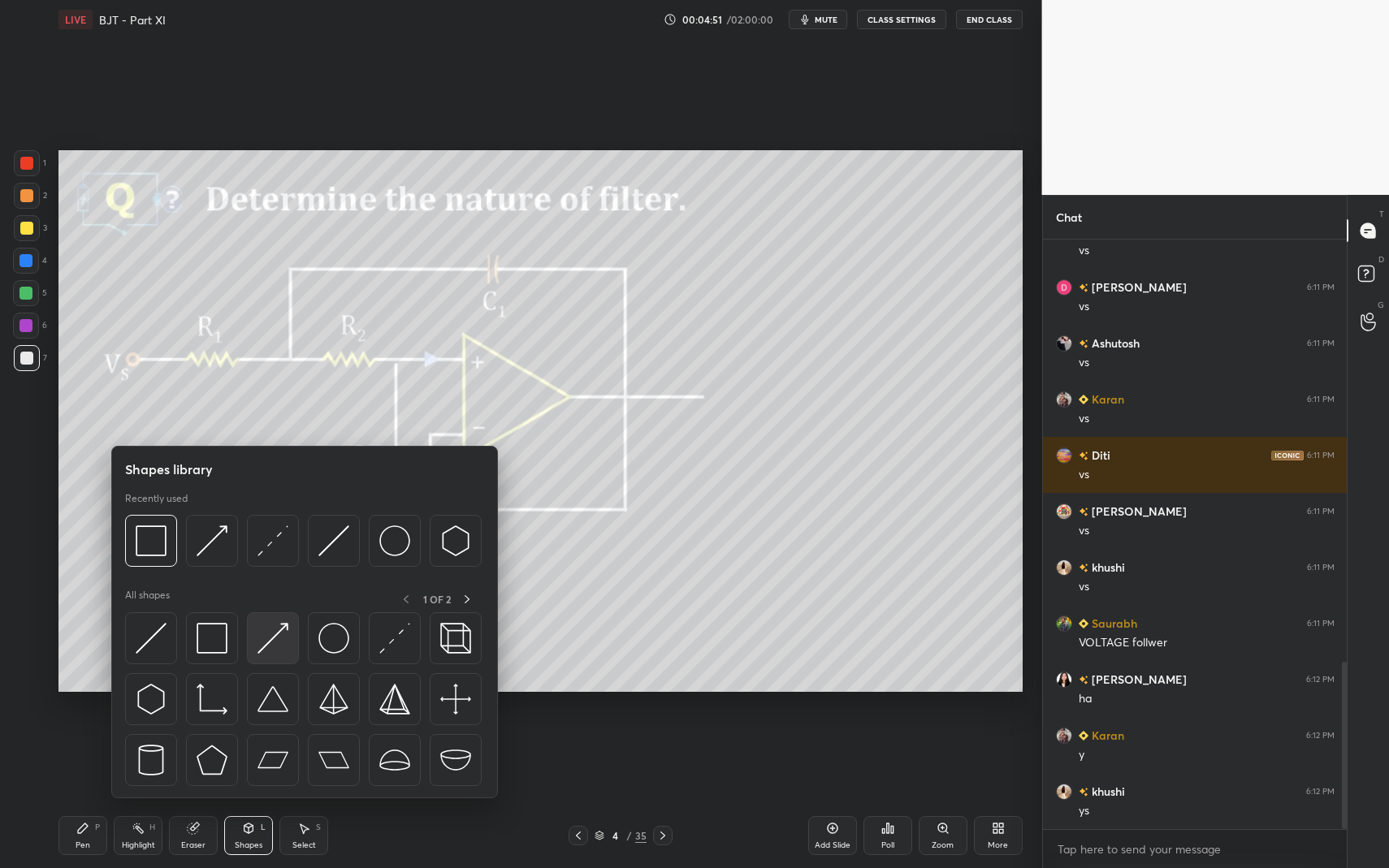
click at [264, 659] on div at bounding box center [273, 637] width 52 height 52
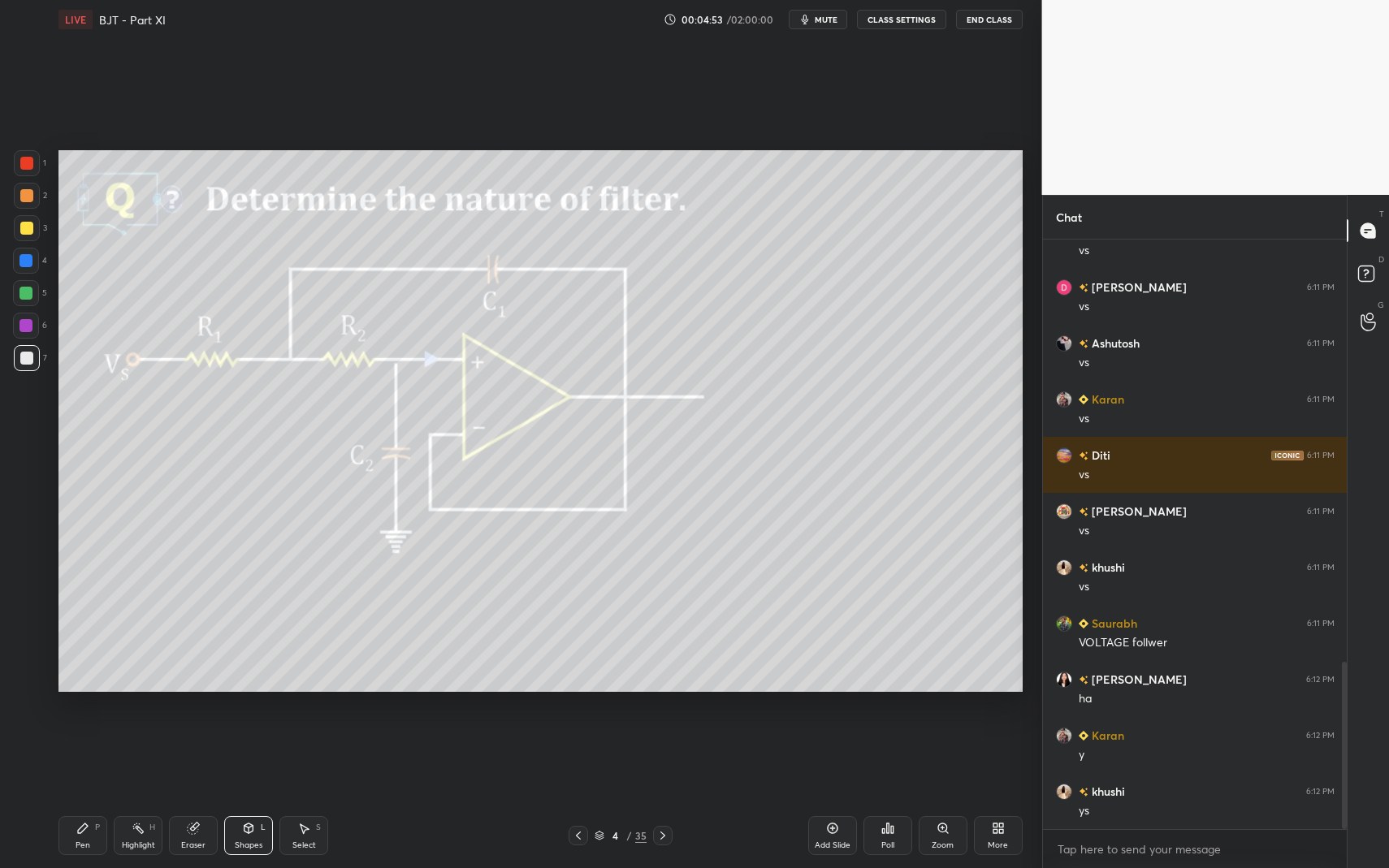
click at [94, 755] on div "Pen P" at bounding box center [83, 835] width 49 height 39
click at [104, 755] on div "Pen P" at bounding box center [83, 835] width 49 height 39
click at [147, 755] on div "Highlight H" at bounding box center [139, 835] width 49 height 39
drag, startPoint x: 86, startPoint y: 832, endPoint x: 133, endPoint y: 829, distance: 47.1
click at [85, 755] on div "Pen P" at bounding box center [83, 835] width 49 height 39
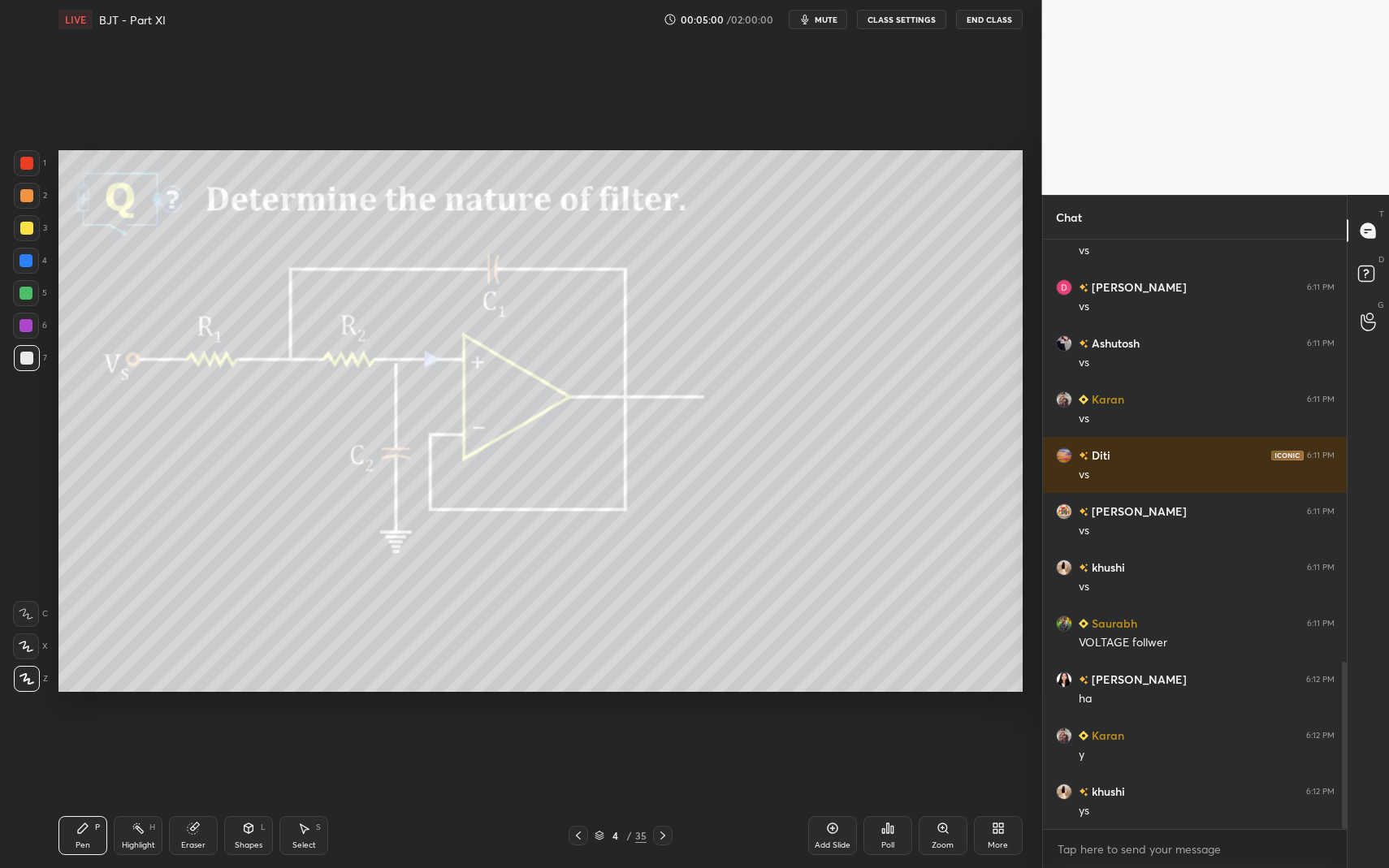
click at [142, 755] on div "Highlight" at bounding box center [139, 844] width 34 height 8
drag, startPoint x: 307, startPoint y: 857, endPoint x: 300, endPoint y: 817, distance: 40.6
click at [307, 755] on div "Pen P Highlight H Eraser Shapes L Select S 4 / 35 Add Slide Poll Zoom More" at bounding box center [541, 835] width 964 height 65
click at [299, 755] on div "Select S" at bounding box center [304, 835] width 49 height 39
drag, startPoint x: 380, startPoint y: 322, endPoint x: 414, endPoint y: 349, distance: 43.4
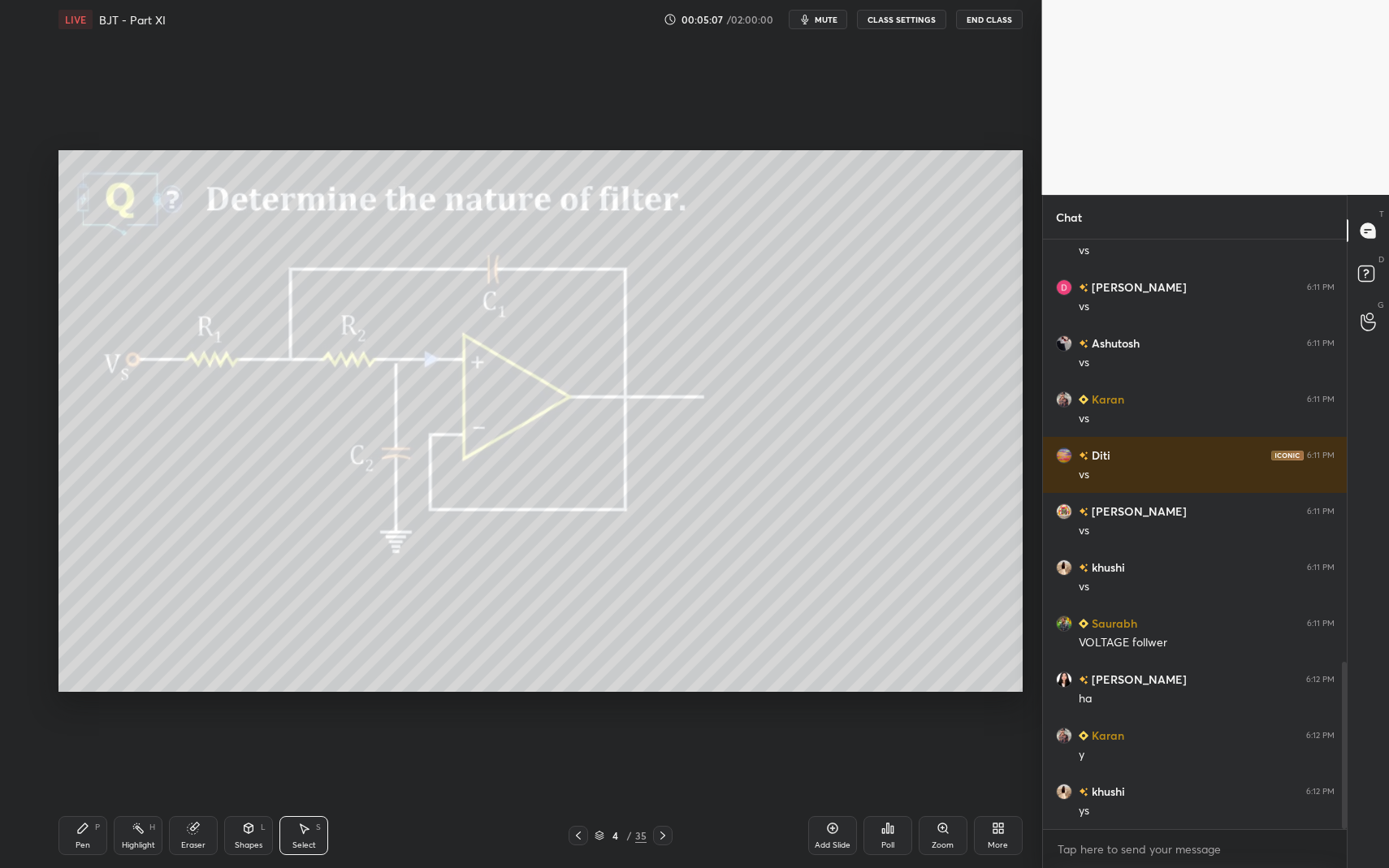
click at [414, 348] on div "0 ° Undo Copy Duplicate Duplicate to new slide Delete" at bounding box center [541, 421] width 964 height 541
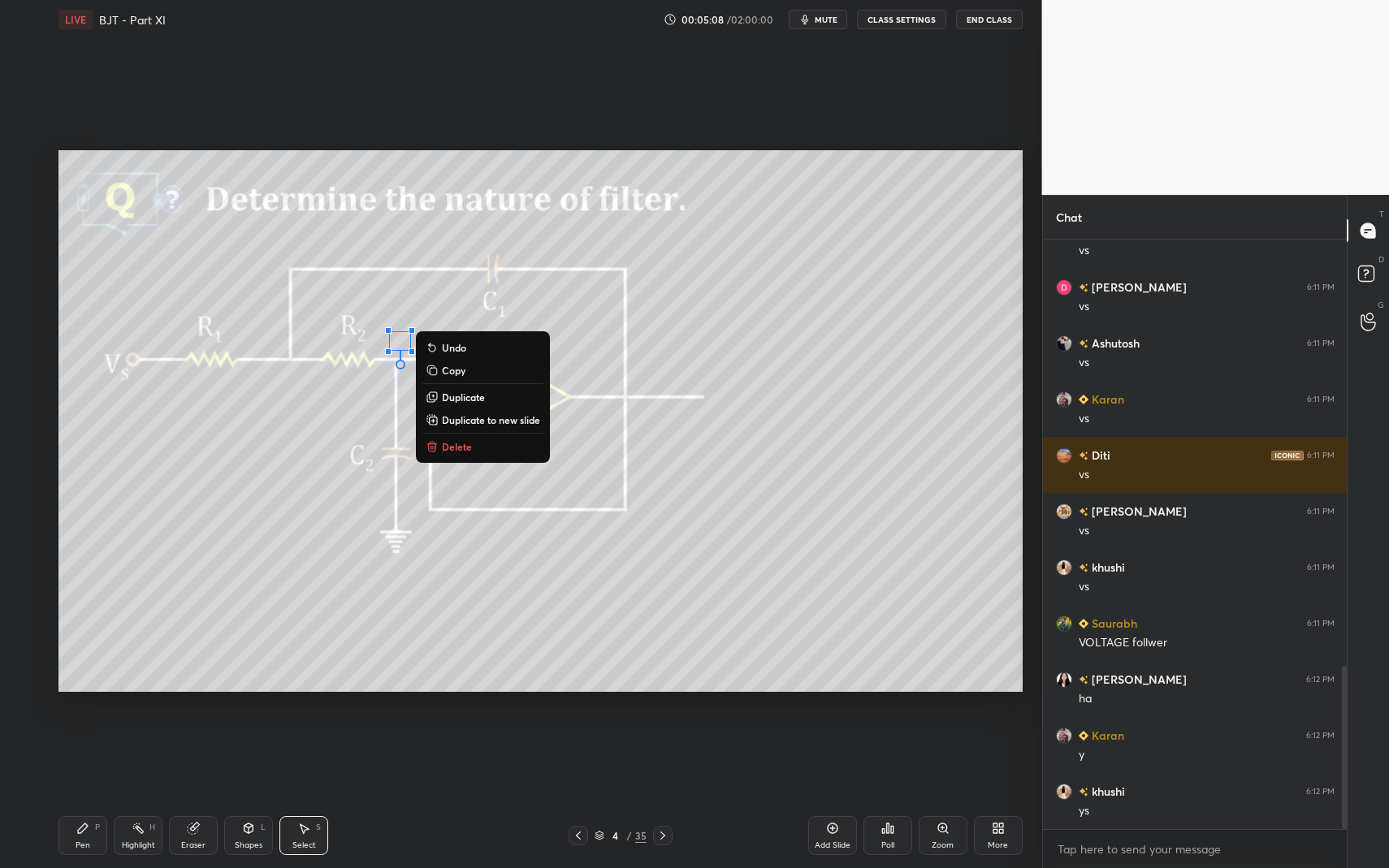
scroll to position [1541, 0]
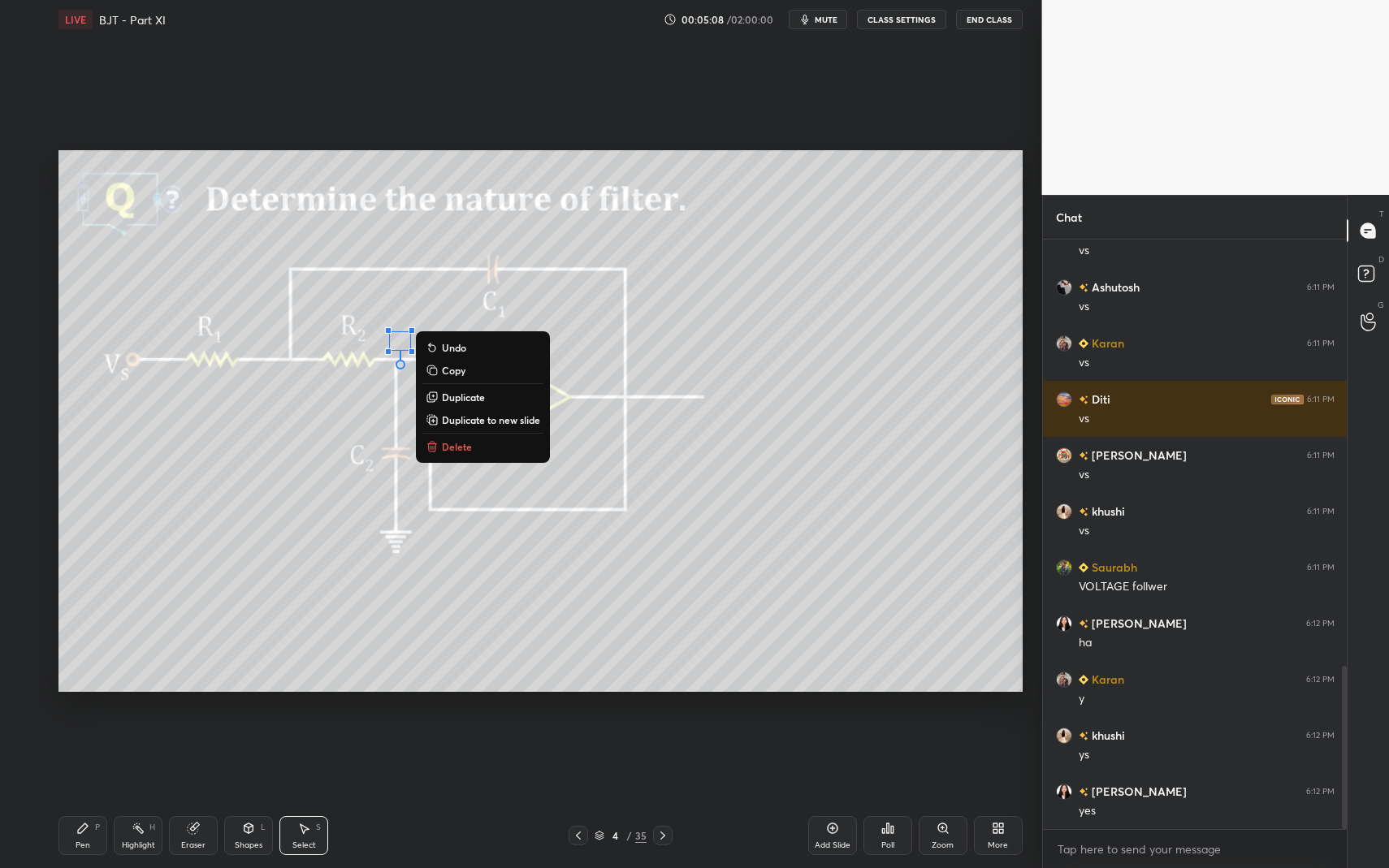
click at [460, 444] on p "Delete" at bounding box center [456, 446] width 30 height 13
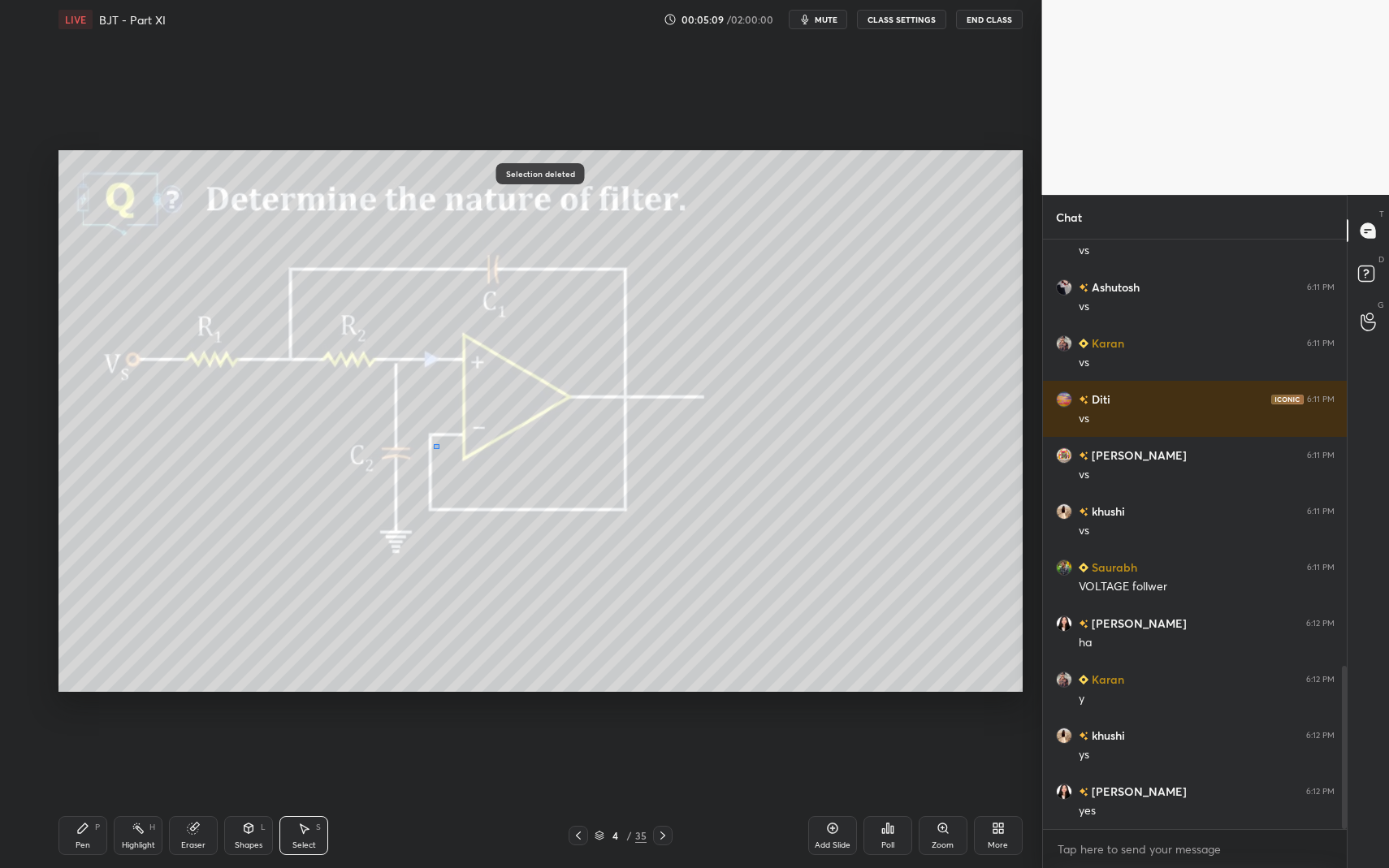
drag, startPoint x: 438, startPoint y: 449, endPoint x: 455, endPoint y: 478, distance: 33.6
click at [455, 473] on div "0 ° Undo Copy Duplicate Duplicate to new slide Delete" at bounding box center [541, 421] width 964 height 541
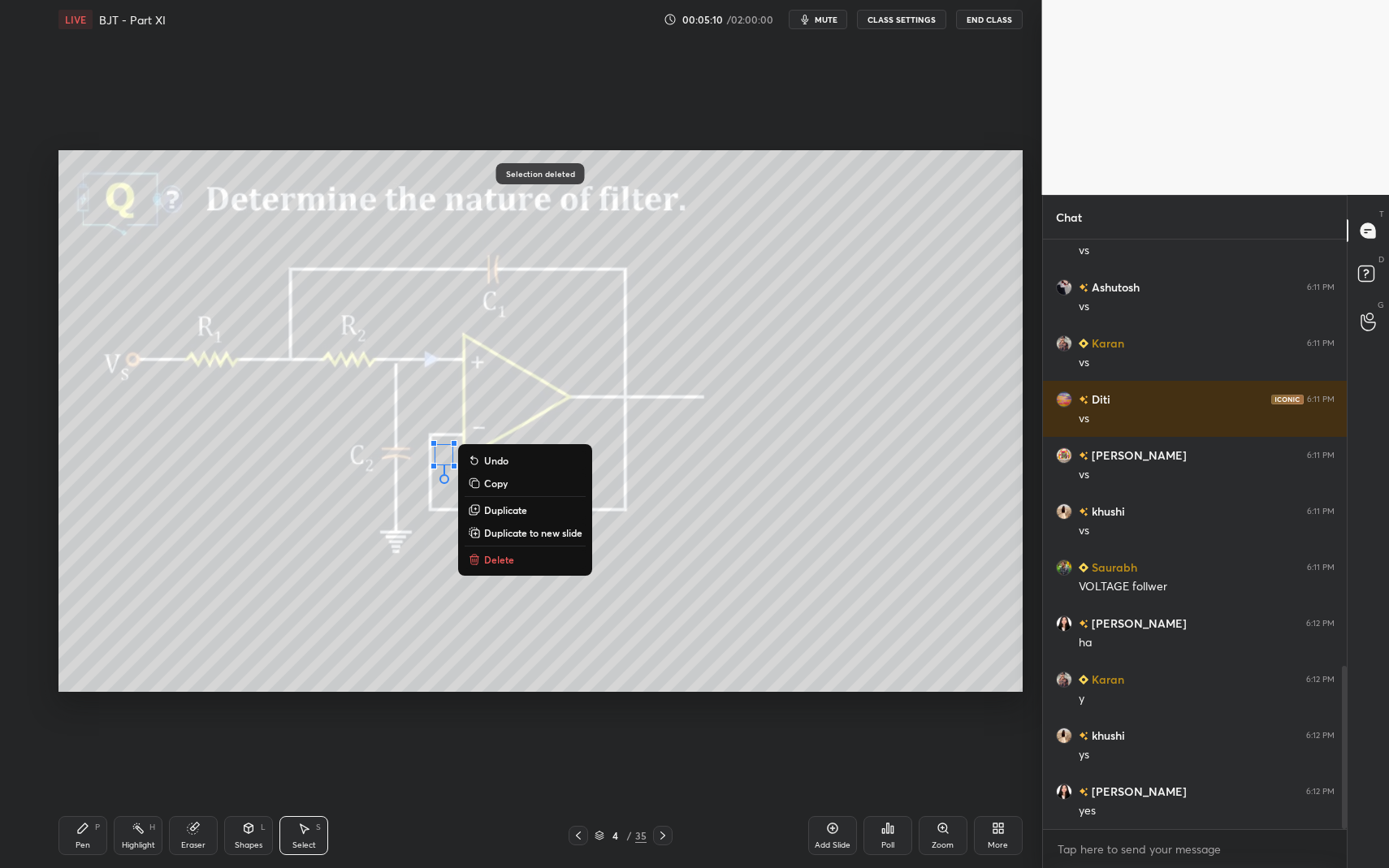
click at [493, 558] on p "Delete" at bounding box center [499, 559] width 30 height 13
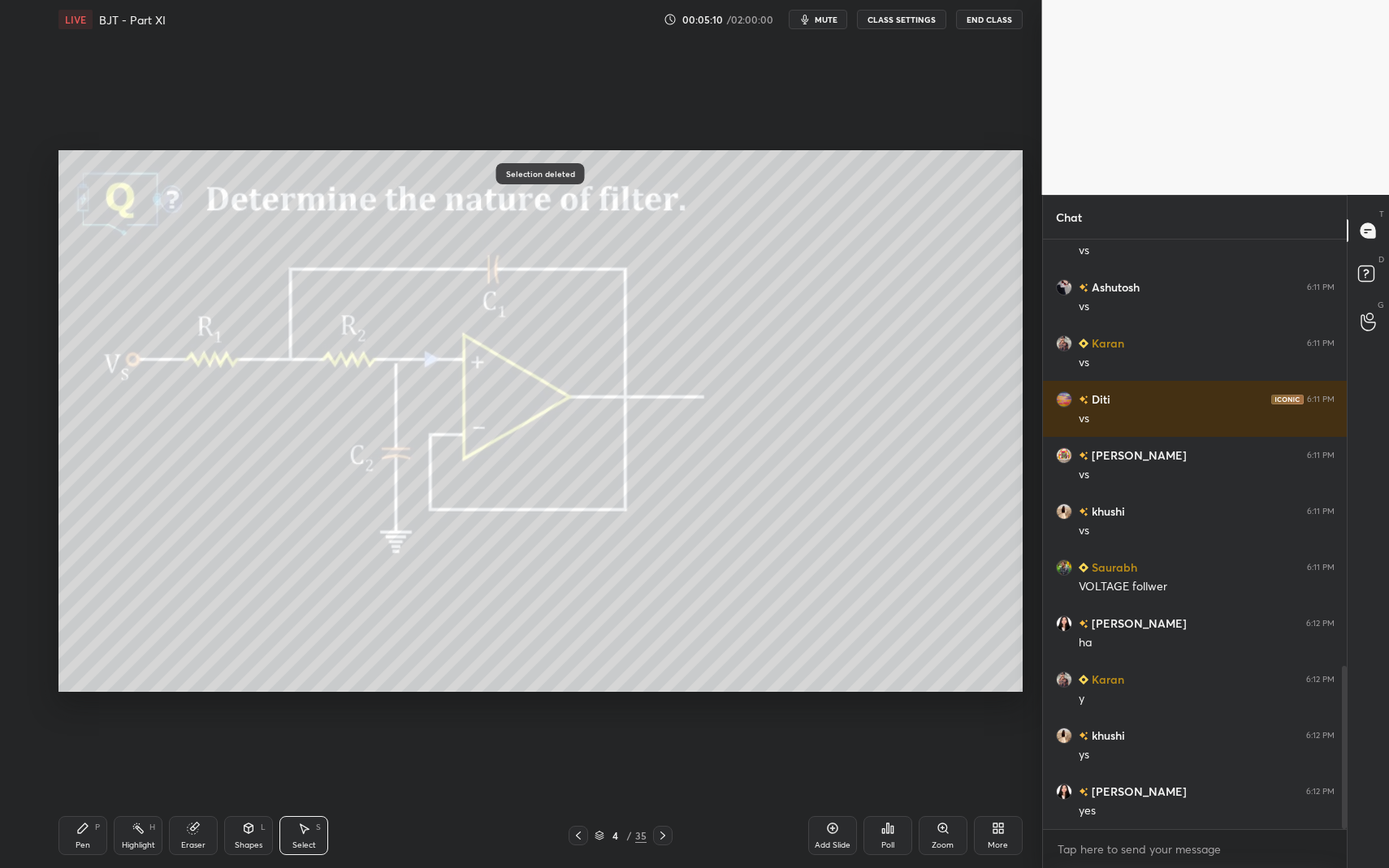
drag, startPoint x: 57, startPoint y: 837, endPoint x: 81, endPoint y: 825, distance: 26.8
click at [56, 755] on div "LIVE BJT - Part XI 00:05:10 / 02:00:00 mute CLASS SETTINGS End Class 0 ° Undo C…" at bounding box center [540, 434] width 977 height 868
drag, startPoint x: 81, startPoint y: 825, endPoint x: 79, endPoint y: 817, distance: 8.2
click at [81, 755] on icon at bounding box center [82, 828] width 13 height 13
drag, startPoint x: 144, startPoint y: 834, endPoint x: 160, endPoint y: 794, distance: 43.1
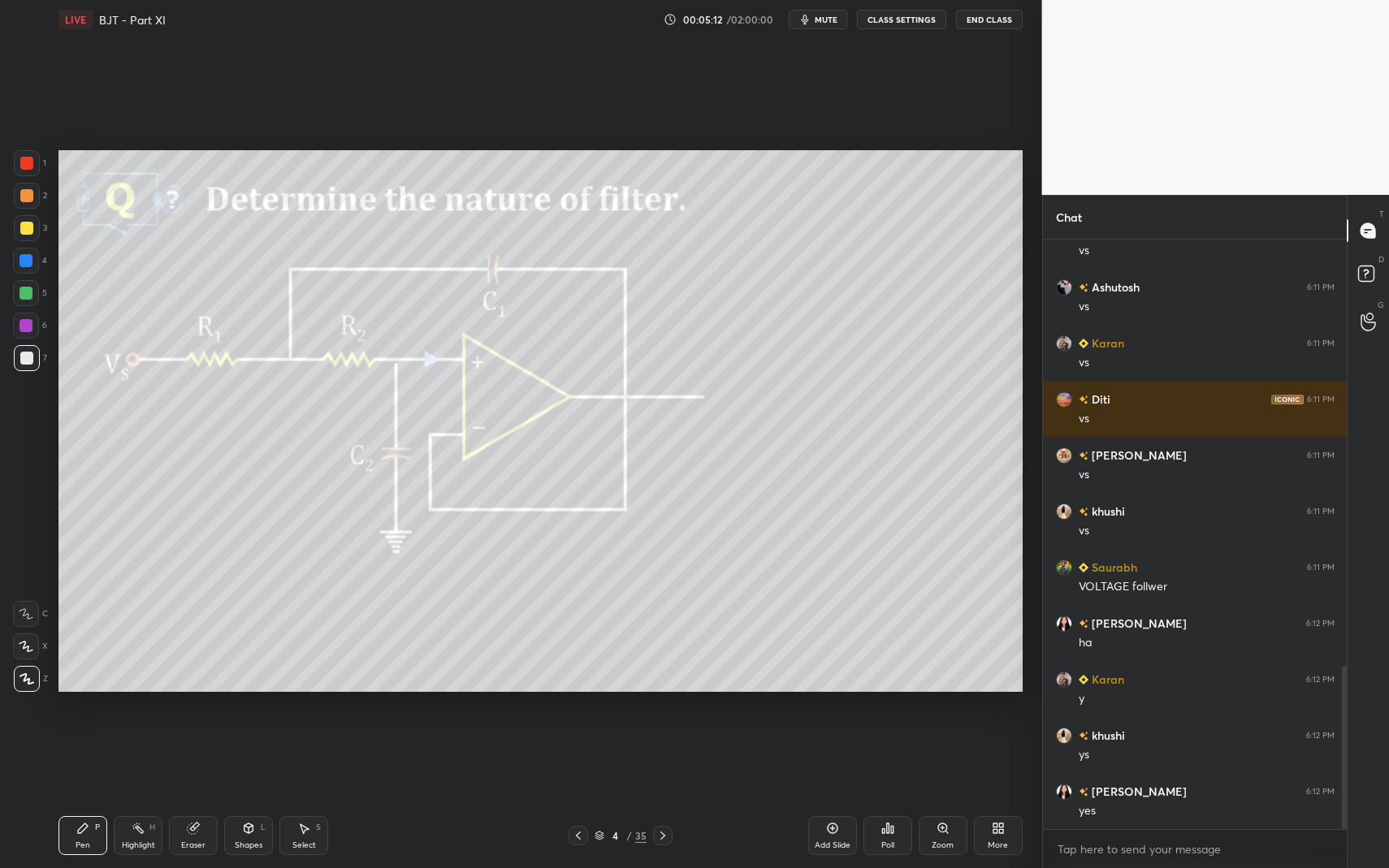
click at [144, 755] on div "Highlight H" at bounding box center [139, 835] width 49 height 39
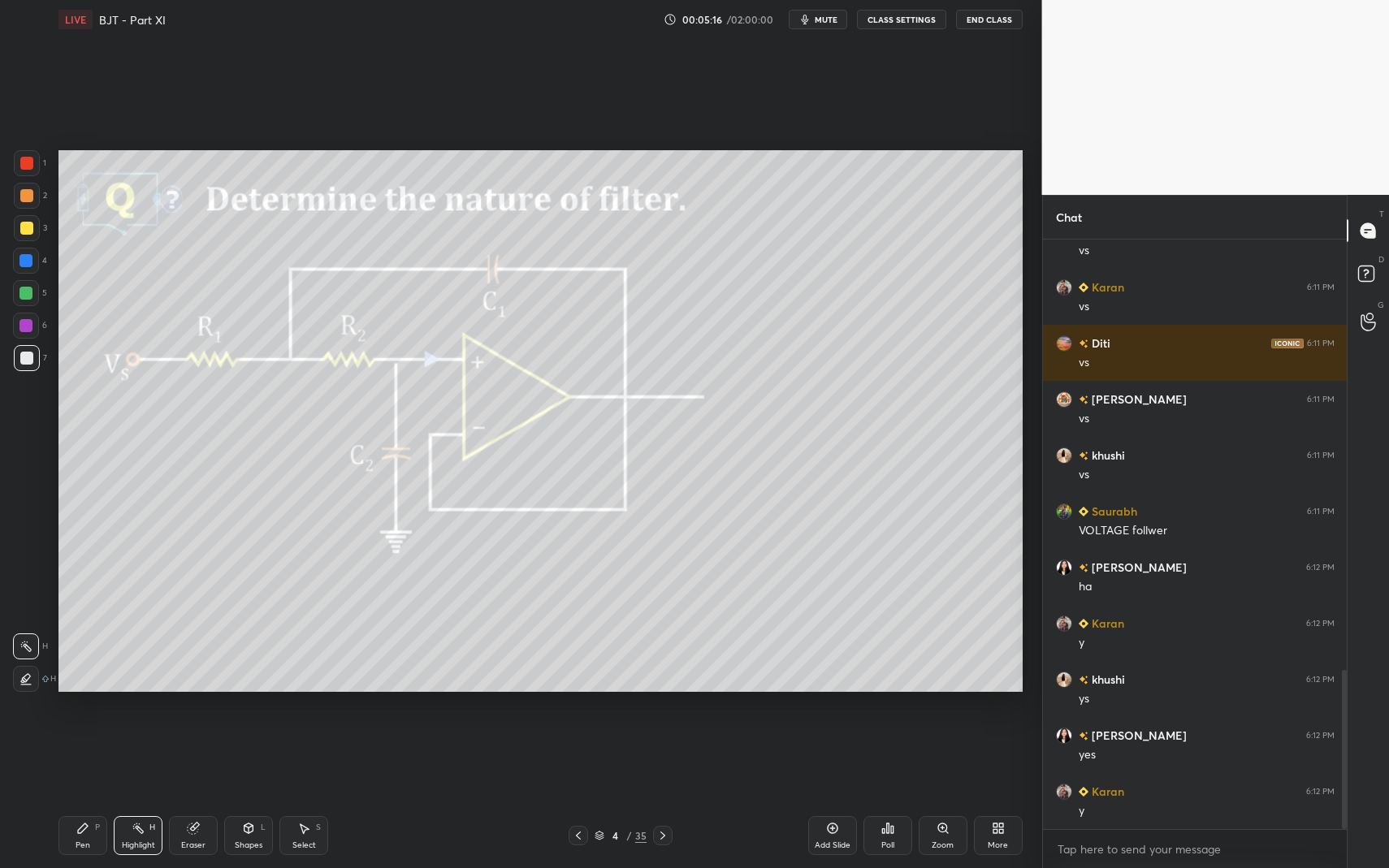
click at [72, 755] on div "Pen P" at bounding box center [83, 835] width 49 height 39
drag, startPoint x: 134, startPoint y: 837, endPoint x: 132, endPoint y: 827, distance: 10.2
click at [134, 755] on div "Highlight H" at bounding box center [139, 835] width 49 height 39
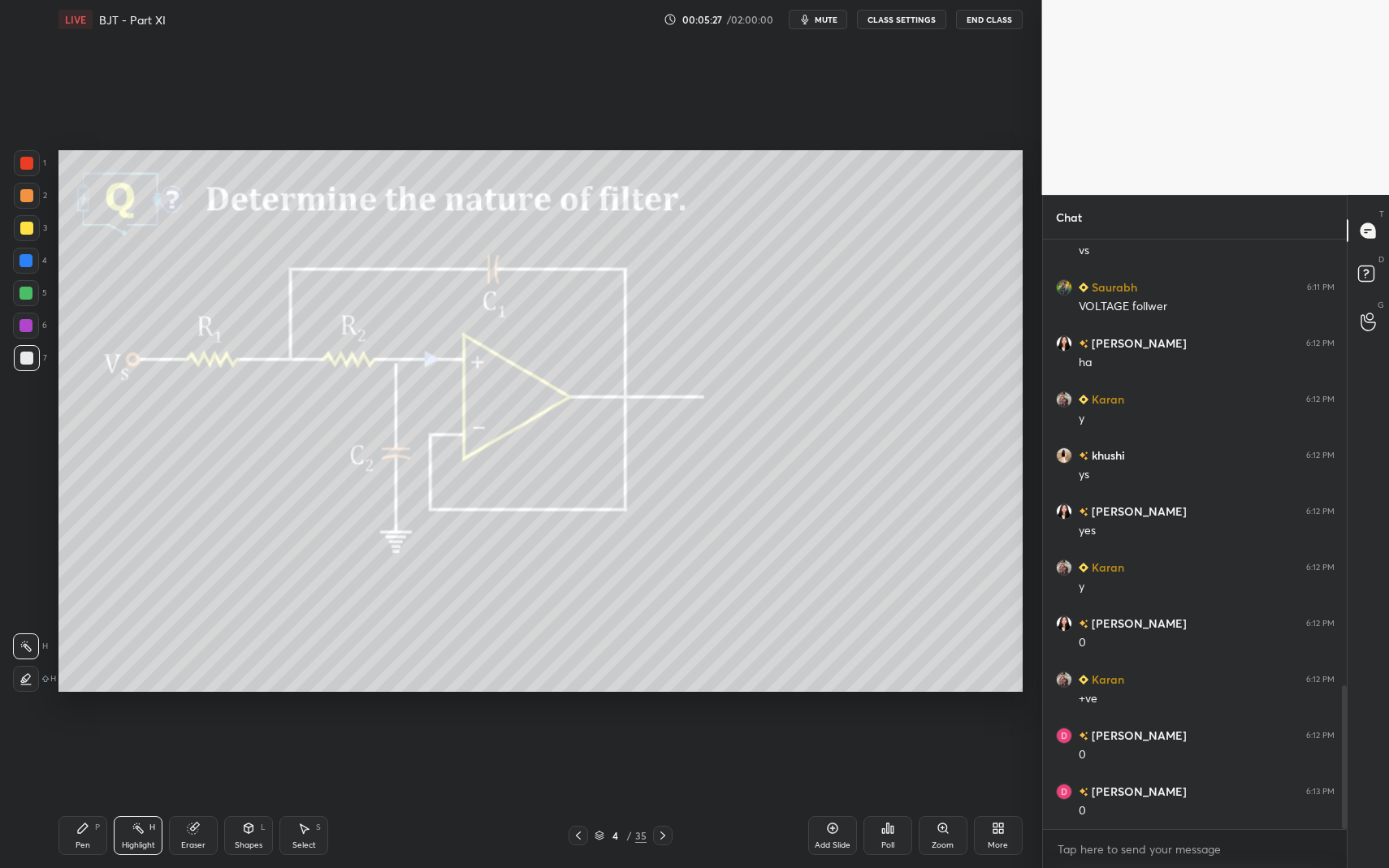
scroll to position [1933, 0]
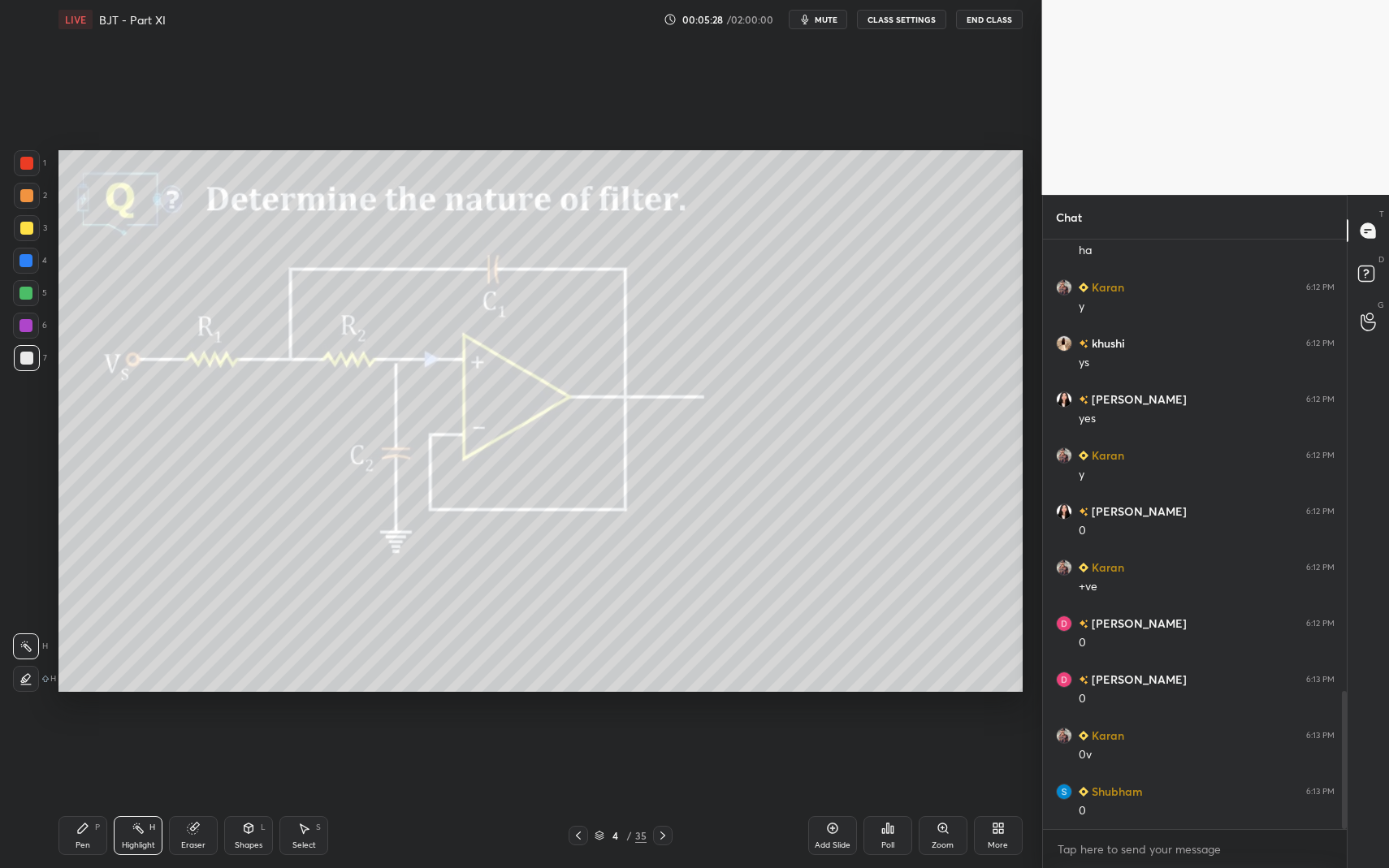
click at [91, 755] on div "Pen P" at bounding box center [83, 835] width 49 height 39
drag, startPoint x: 121, startPoint y: 826, endPoint x: 134, endPoint y: 829, distance: 13.3
click at [121, 755] on div "Highlight H" at bounding box center [139, 835] width 49 height 39
click at [134, 755] on icon at bounding box center [138, 828] width 13 height 13
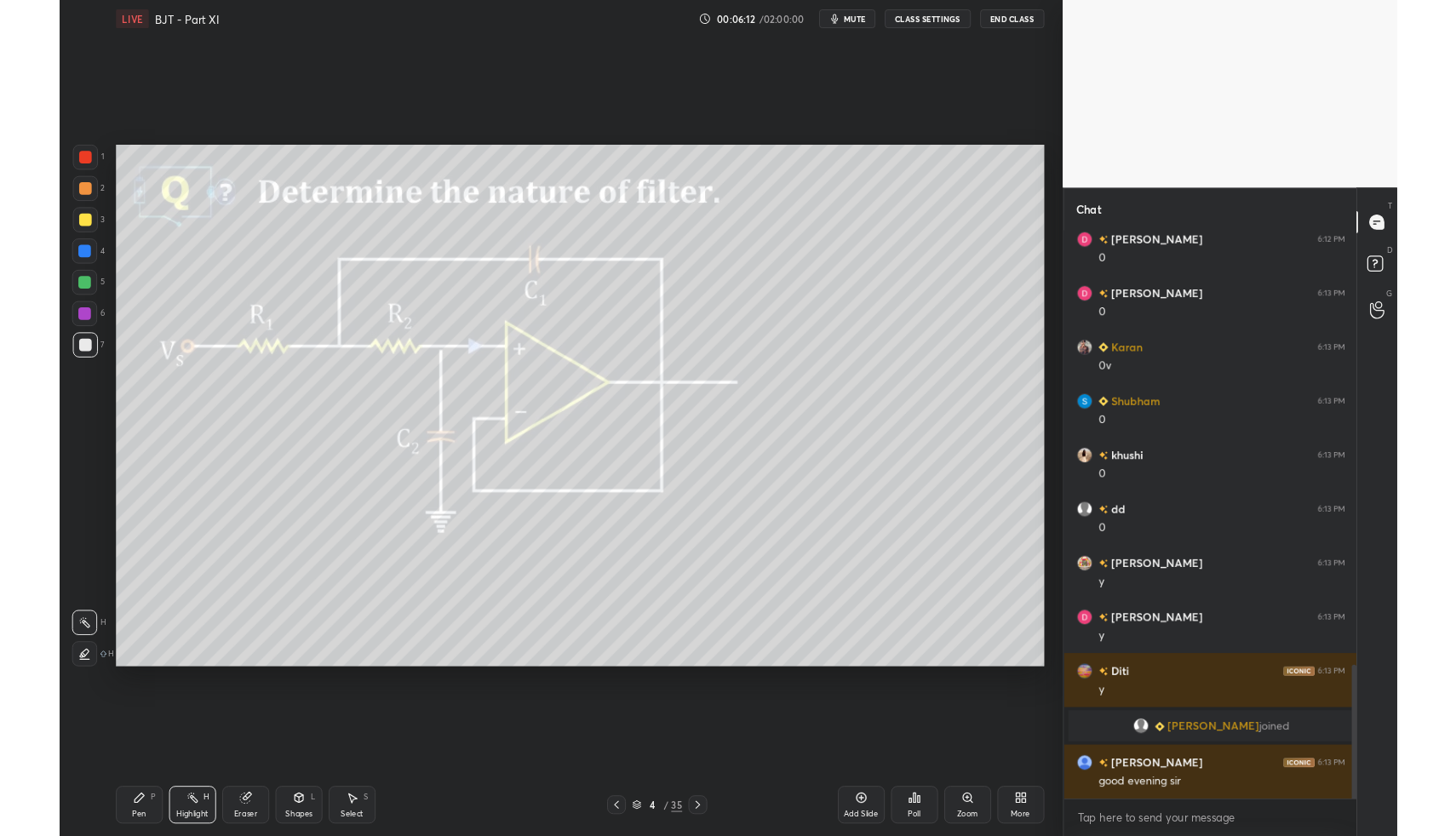
scroll to position [2008, 0]
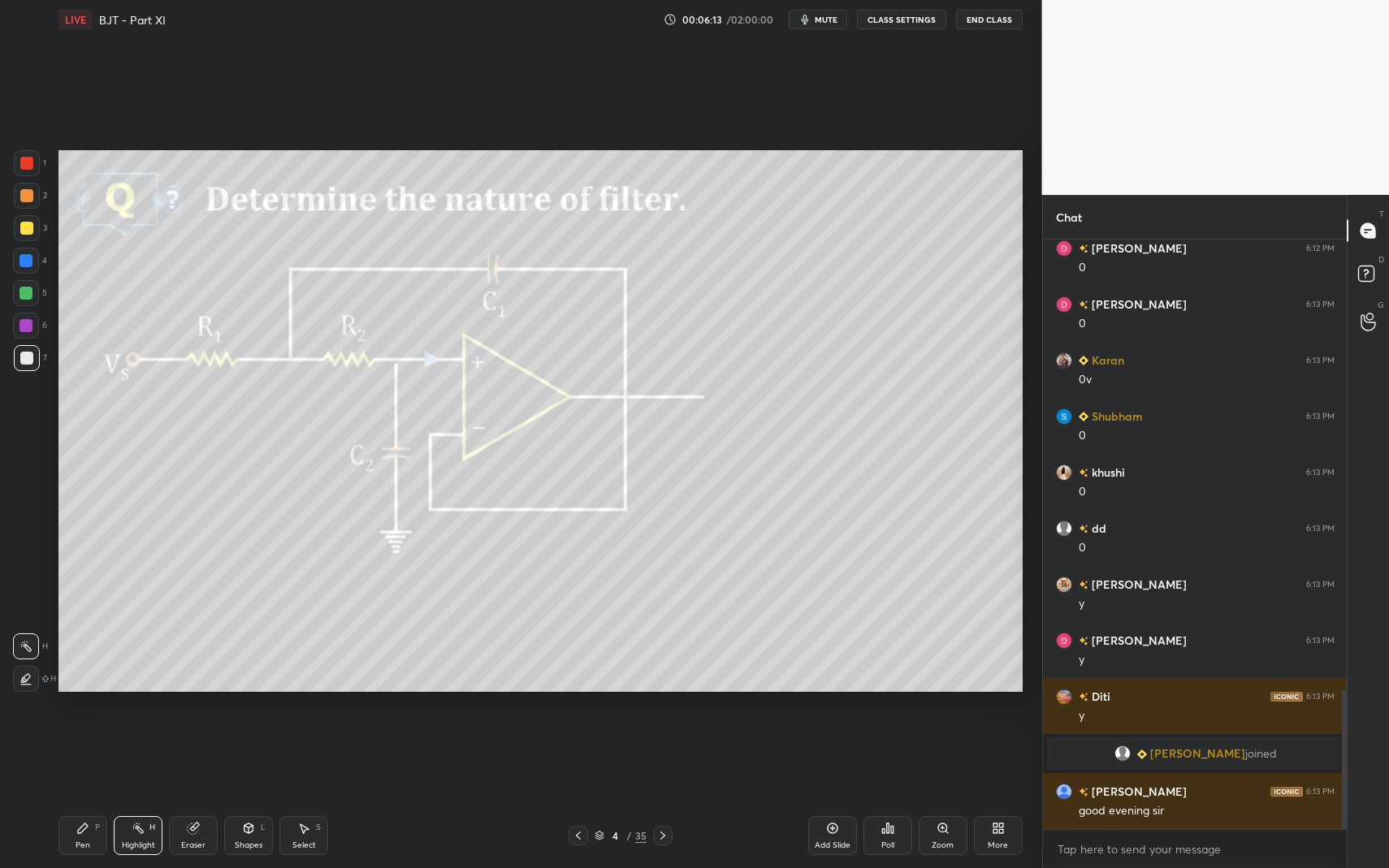
click at [324, 755] on div "Select S" at bounding box center [304, 835] width 49 height 39
drag, startPoint x: 309, startPoint y: 843, endPoint x: 276, endPoint y: 809, distance: 47.4
click at [306, 755] on div "Select" at bounding box center [304, 844] width 24 height 8
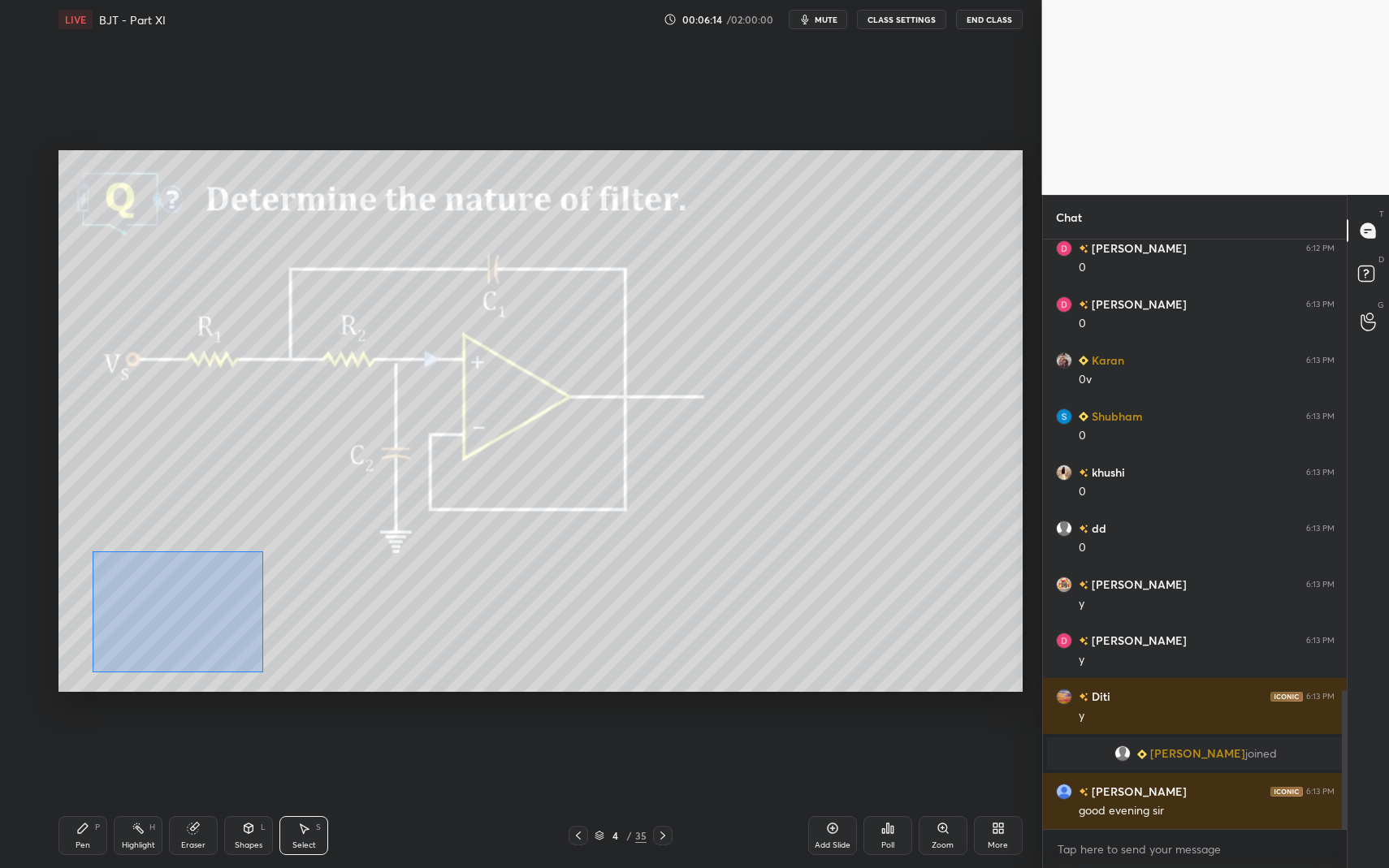
drag, startPoint x: 91, startPoint y: 556, endPoint x: 377, endPoint y: 685, distance: 313.7
click at [382, 704] on div "0 ° Undo Copy Duplicate Duplicate to new slide Delete Setting up your live clas…" at bounding box center [540, 421] width 977 height 764
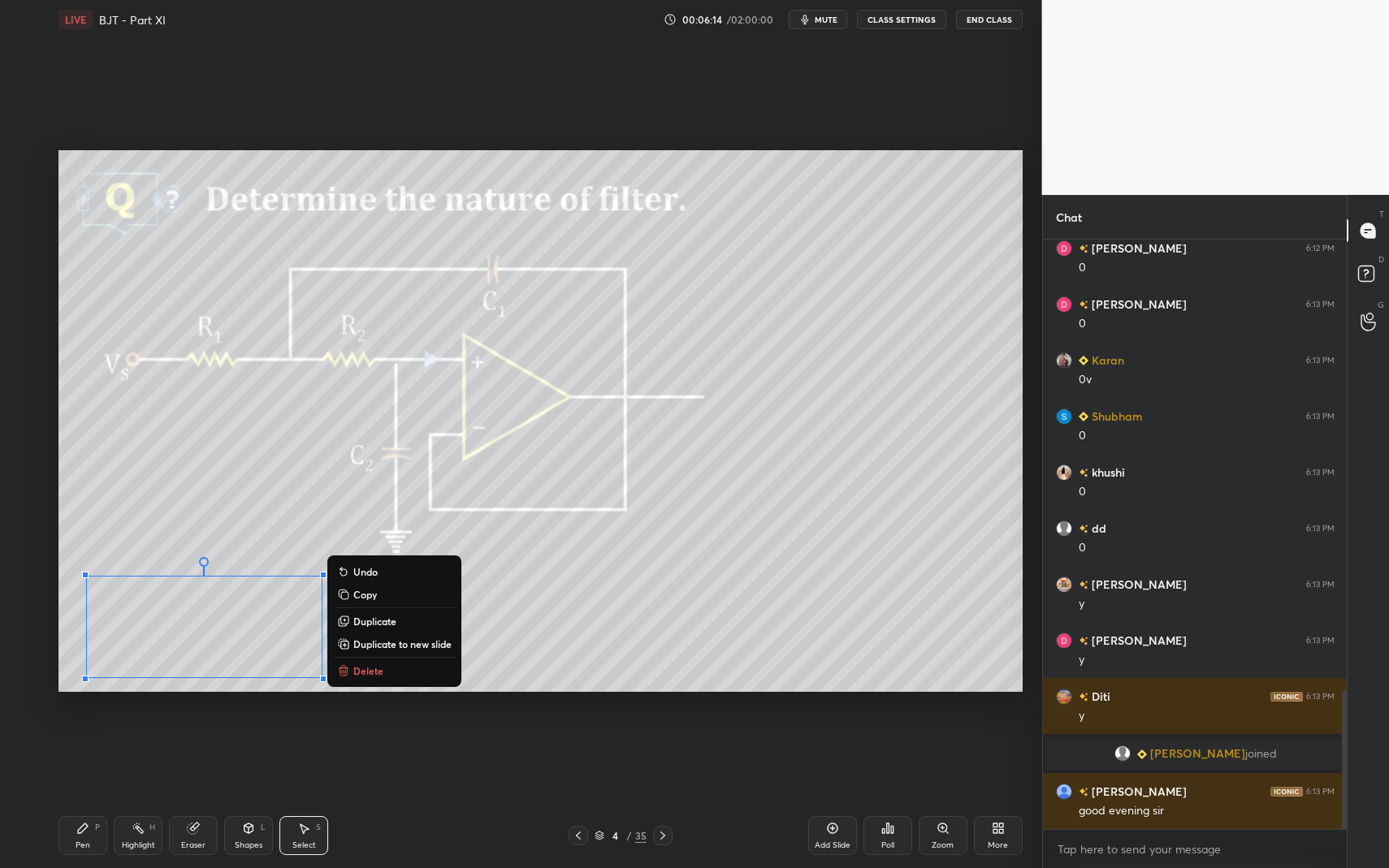
drag, startPoint x: 356, startPoint y: 670, endPoint x: 428, endPoint y: 689, distance: 74.5
click at [356, 670] on p "Delete" at bounding box center [368, 671] width 30 height 13
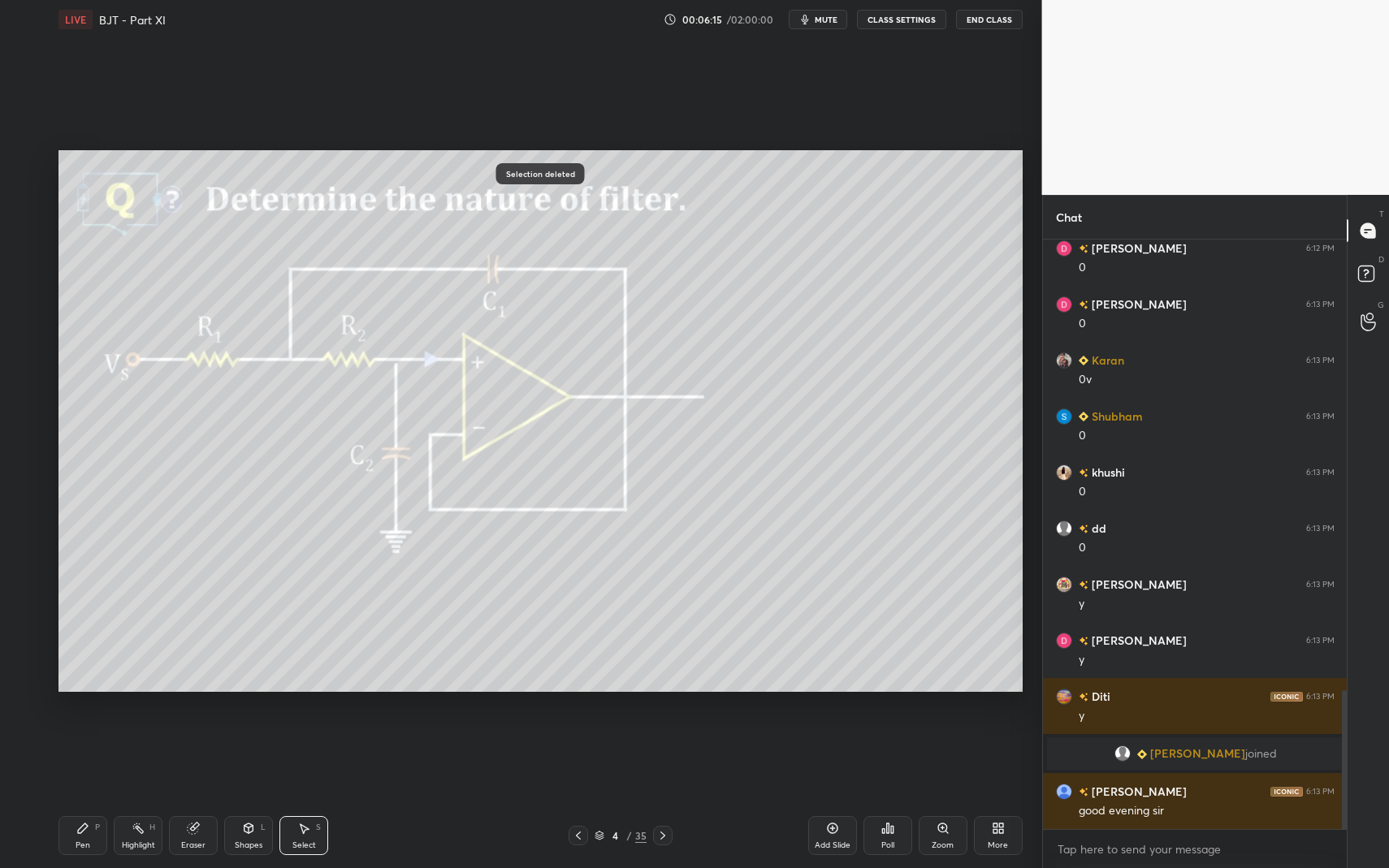
click at [1008, 755] on div "More" at bounding box center [998, 844] width 20 height 8
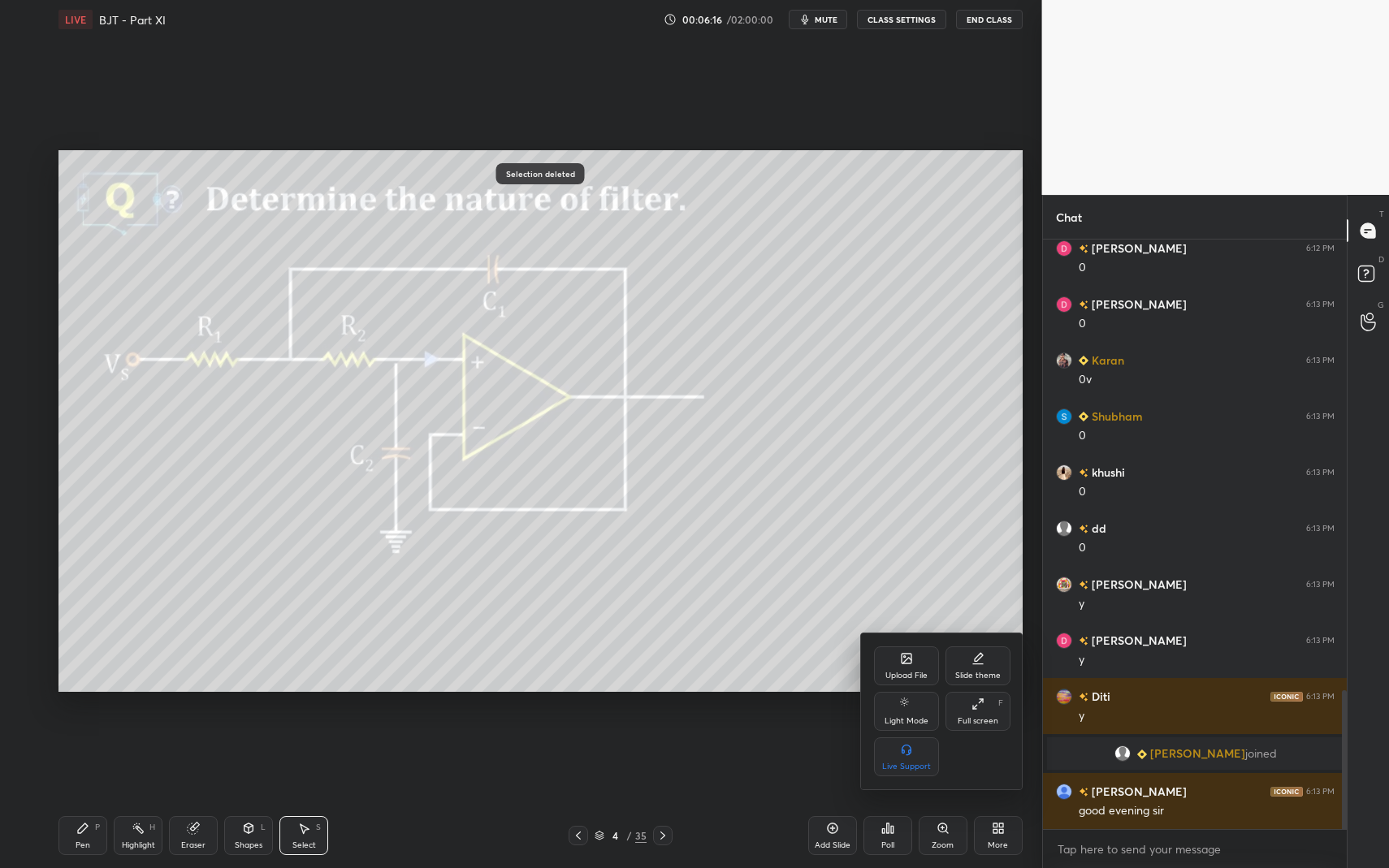
click at [897, 672] on div "Upload File" at bounding box center [906, 675] width 43 height 8
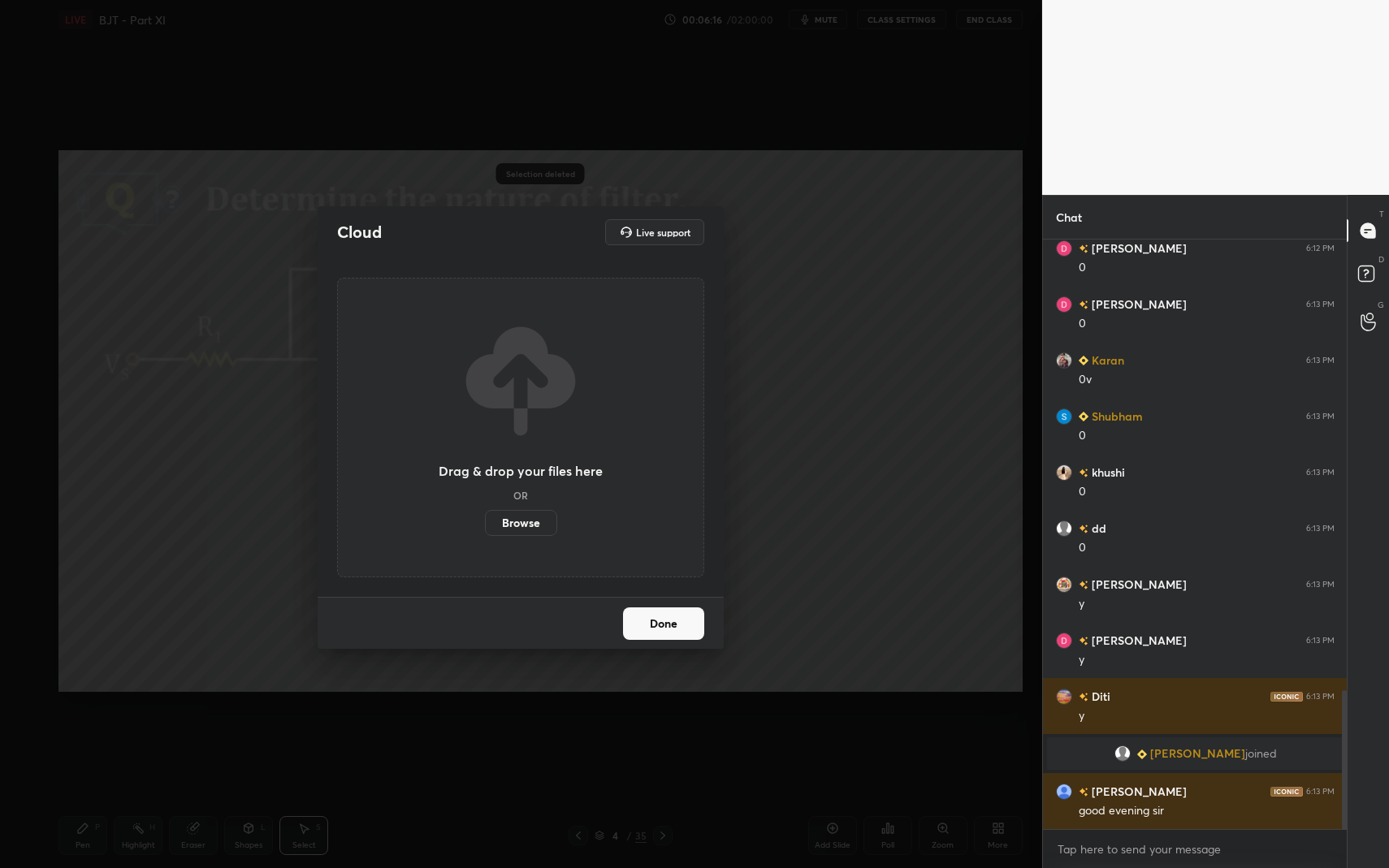
click at [517, 524] on label "Browse" at bounding box center [522, 522] width 72 height 26
click at [485, 524] on input "Browse" at bounding box center [485, 522] width 0 height 26
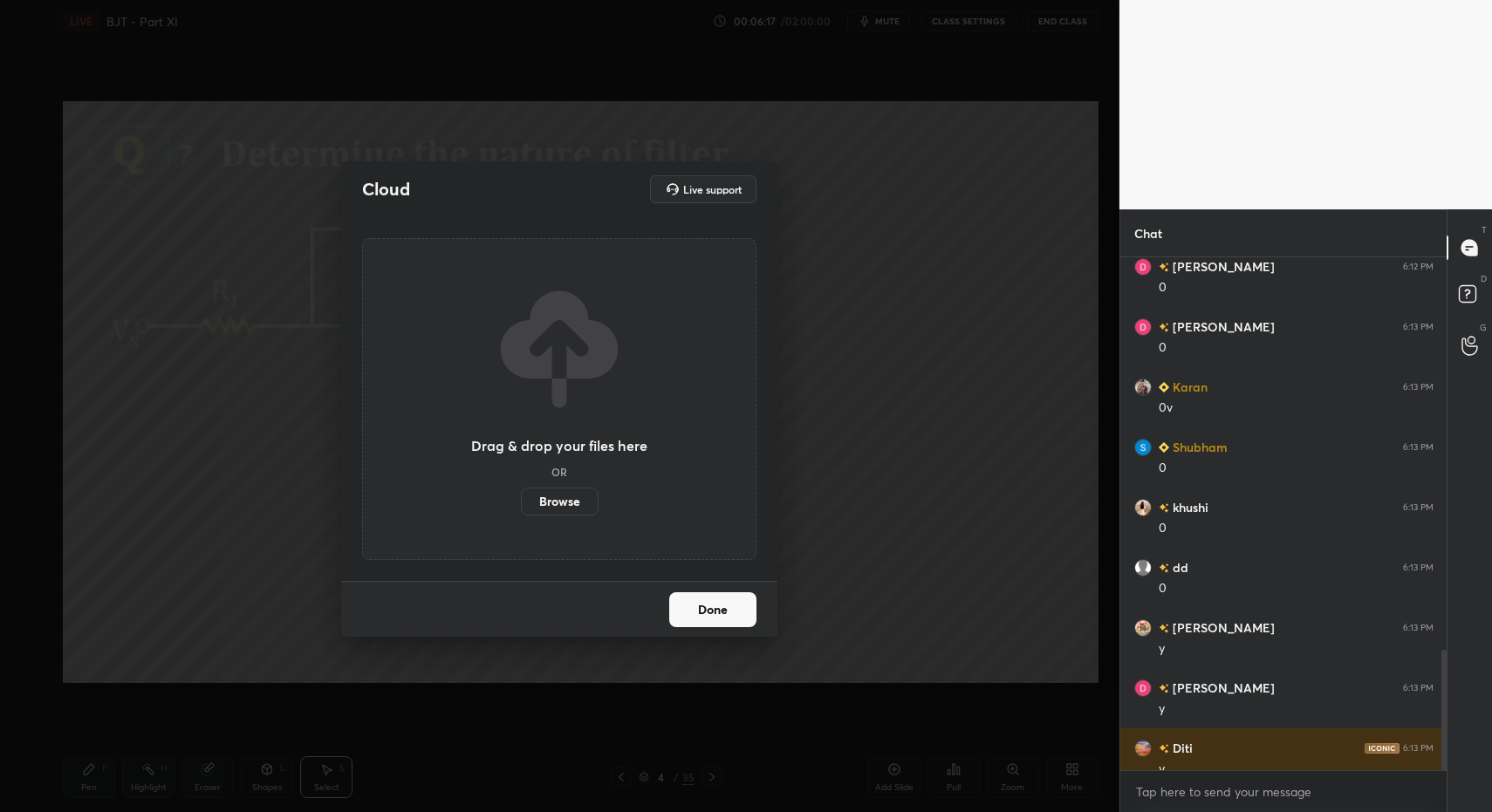
scroll to position [86548, 86213]
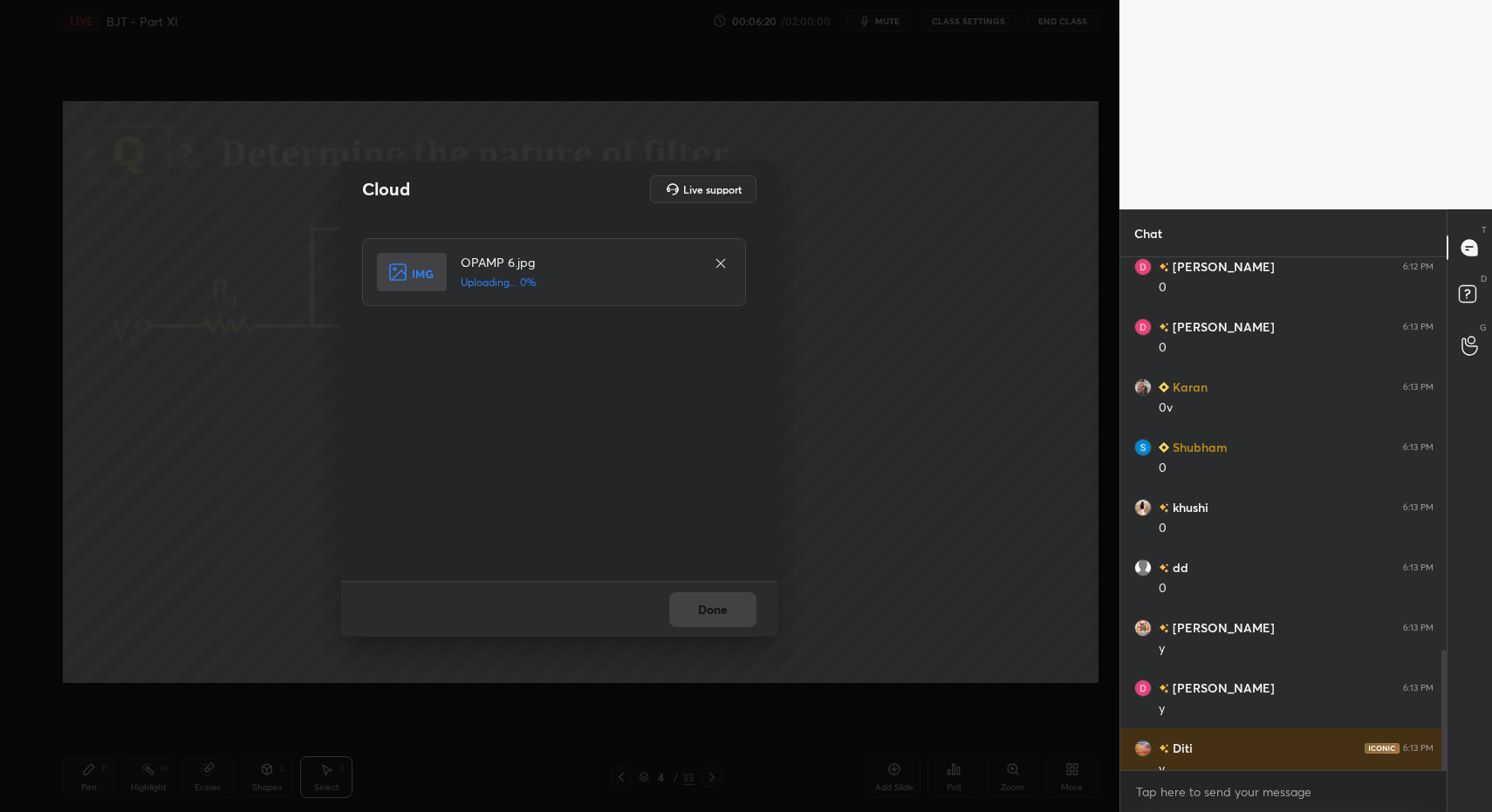
click at [693, 613] on div "Done" at bounding box center [559, 609] width 437 height 55
click at [702, 613] on div "Done" at bounding box center [559, 609] width 437 height 55
click at [699, 622] on button "Done" at bounding box center [713, 610] width 88 height 35
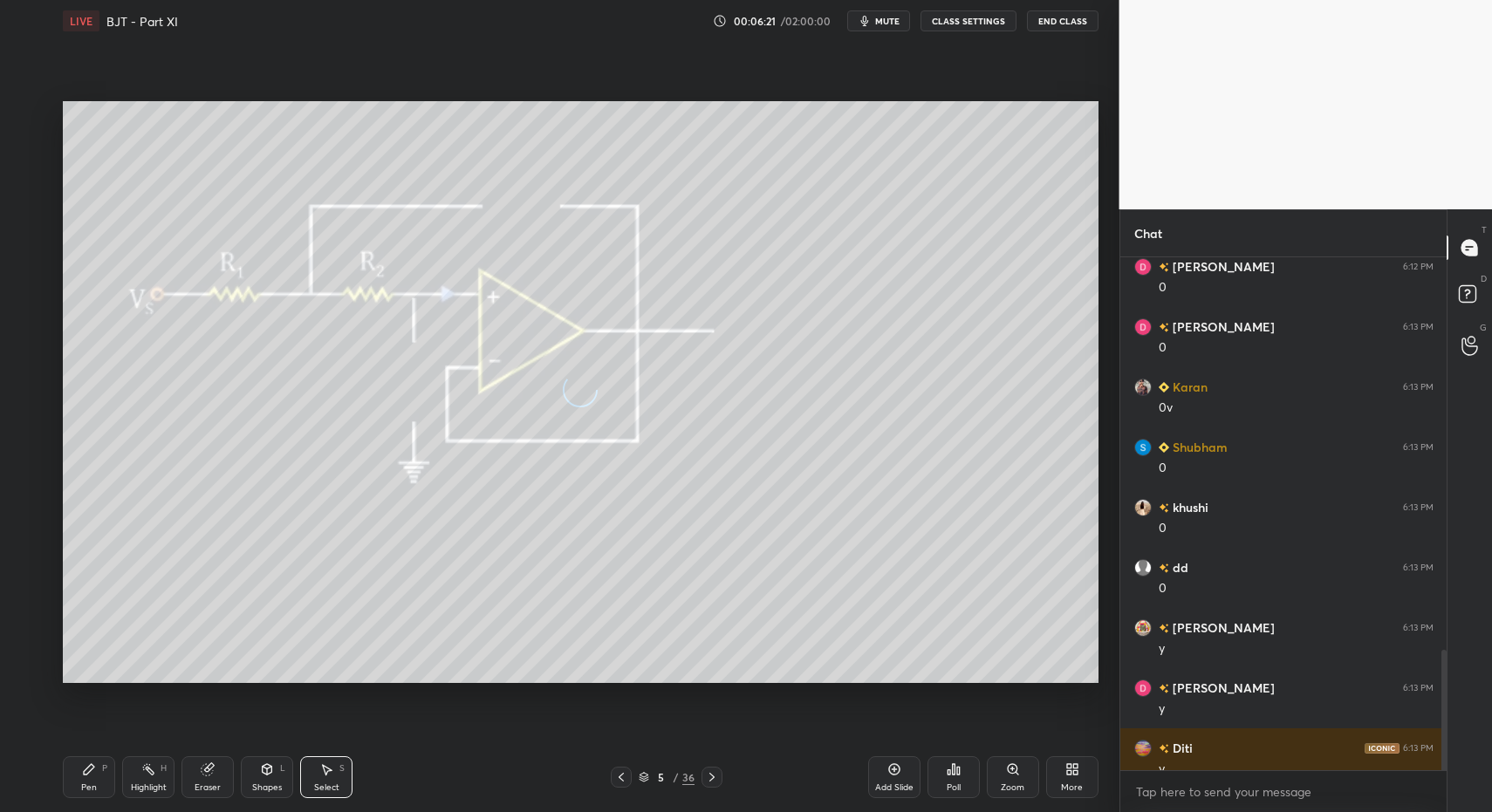
click at [96, 780] on div "Pen P" at bounding box center [89, 777] width 53 height 42
drag, startPoint x: 92, startPoint y: 771, endPoint x: 98, endPoint y: 689, distance: 82.2
click at [91, 766] on icon at bounding box center [89, 769] width 14 height 14
click at [35, 244] on div at bounding box center [27, 255] width 28 height 28
click at [93, 793] on div "Pen P" at bounding box center [89, 777] width 53 height 42
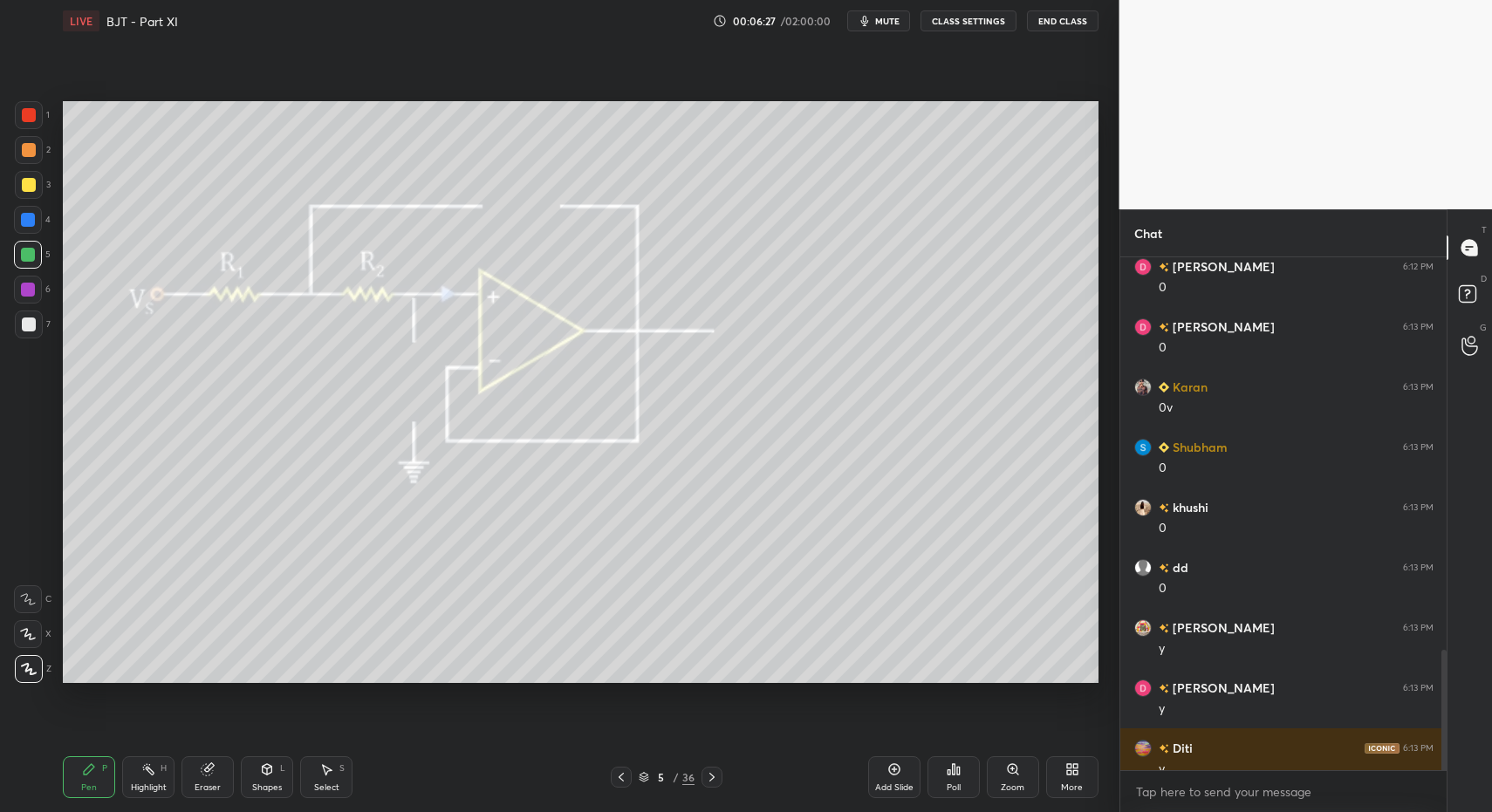
click at [294, 800] on div "Pen P Highlight H Eraser Shapes L Select S 5 / 36 Add Slide Poll Zoom More" at bounding box center [581, 778] width 1036 height 70
click at [270, 784] on div "Shapes" at bounding box center [266, 788] width 30 height 9
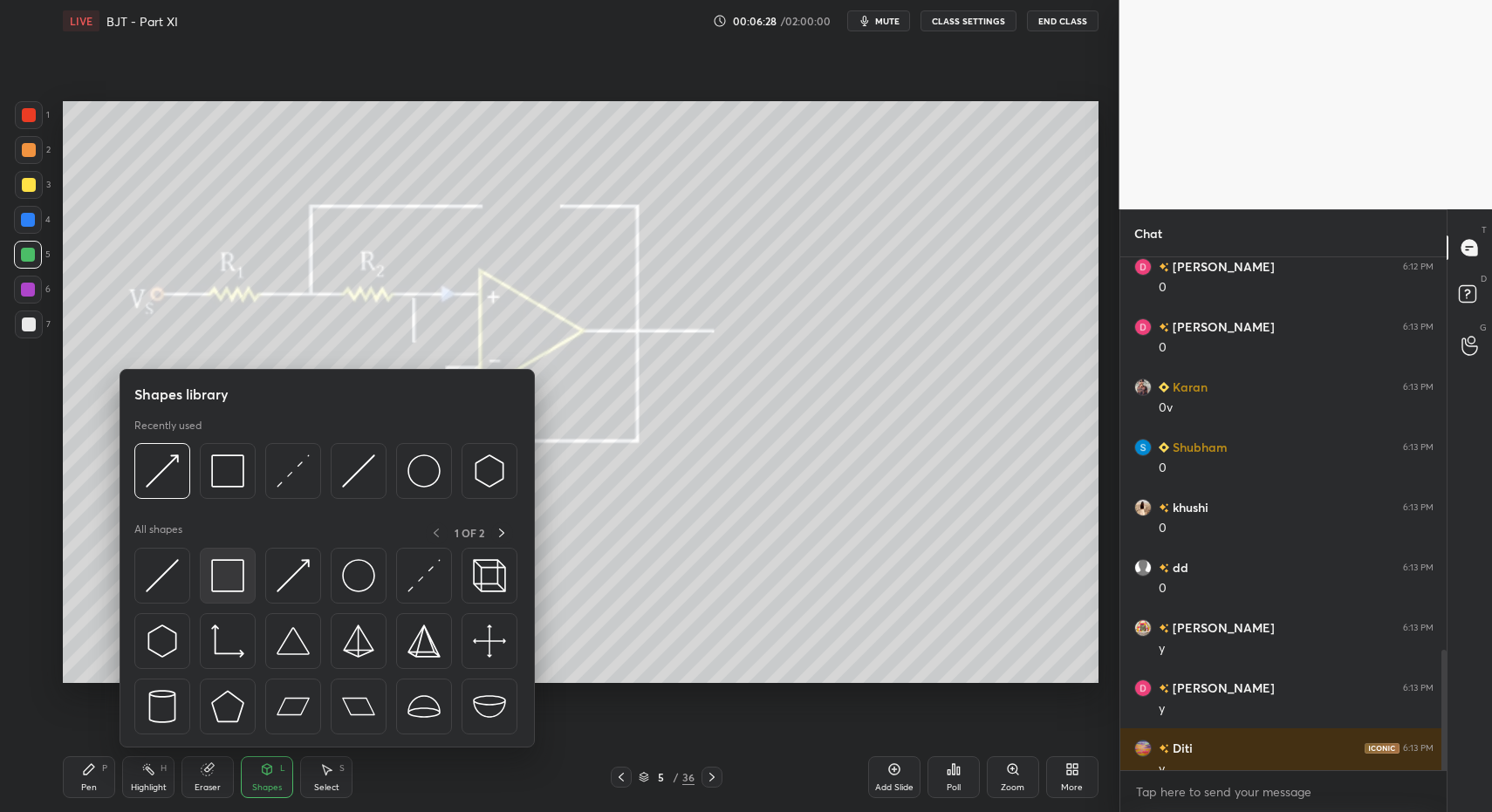
click at [223, 569] on img at bounding box center [228, 576] width 33 height 33
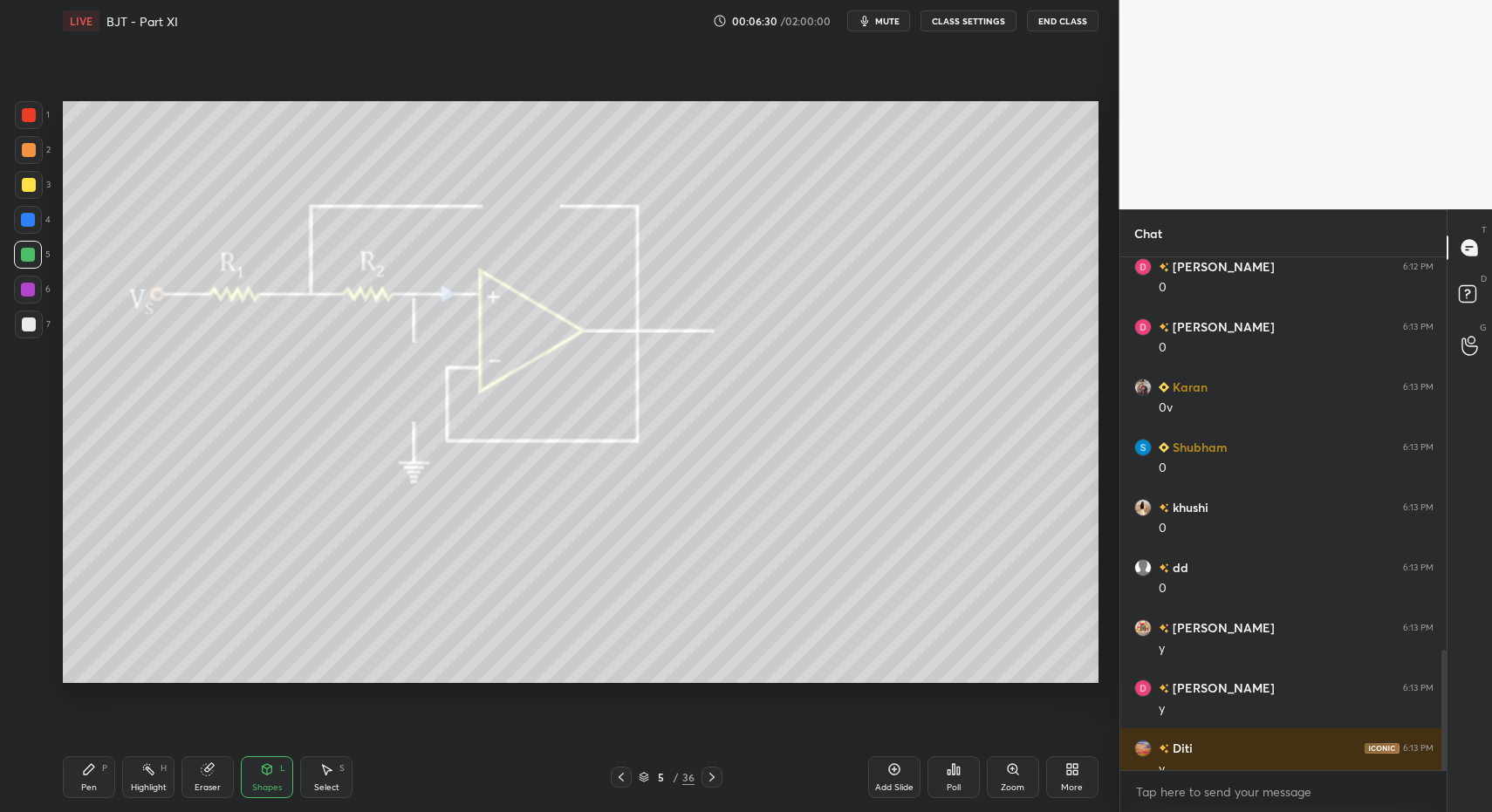
drag, startPoint x: 30, startPoint y: 306, endPoint x: 28, endPoint y: 320, distance: 14.1
click at [26, 308] on div "6" at bounding box center [32, 294] width 37 height 35
click at [28, 319] on div at bounding box center [28, 325] width 14 height 14
drag, startPoint x: 89, startPoint y: 797, endPoint x: 102, endPoint y: 794, distance: 13.3
click at [89, 802] on div "Pen P Highlight H Eraser Shapes L Select S 5 / 36 Add Slide Poll Zoom More" at bounding box center [581, 778] width 1036 height 70
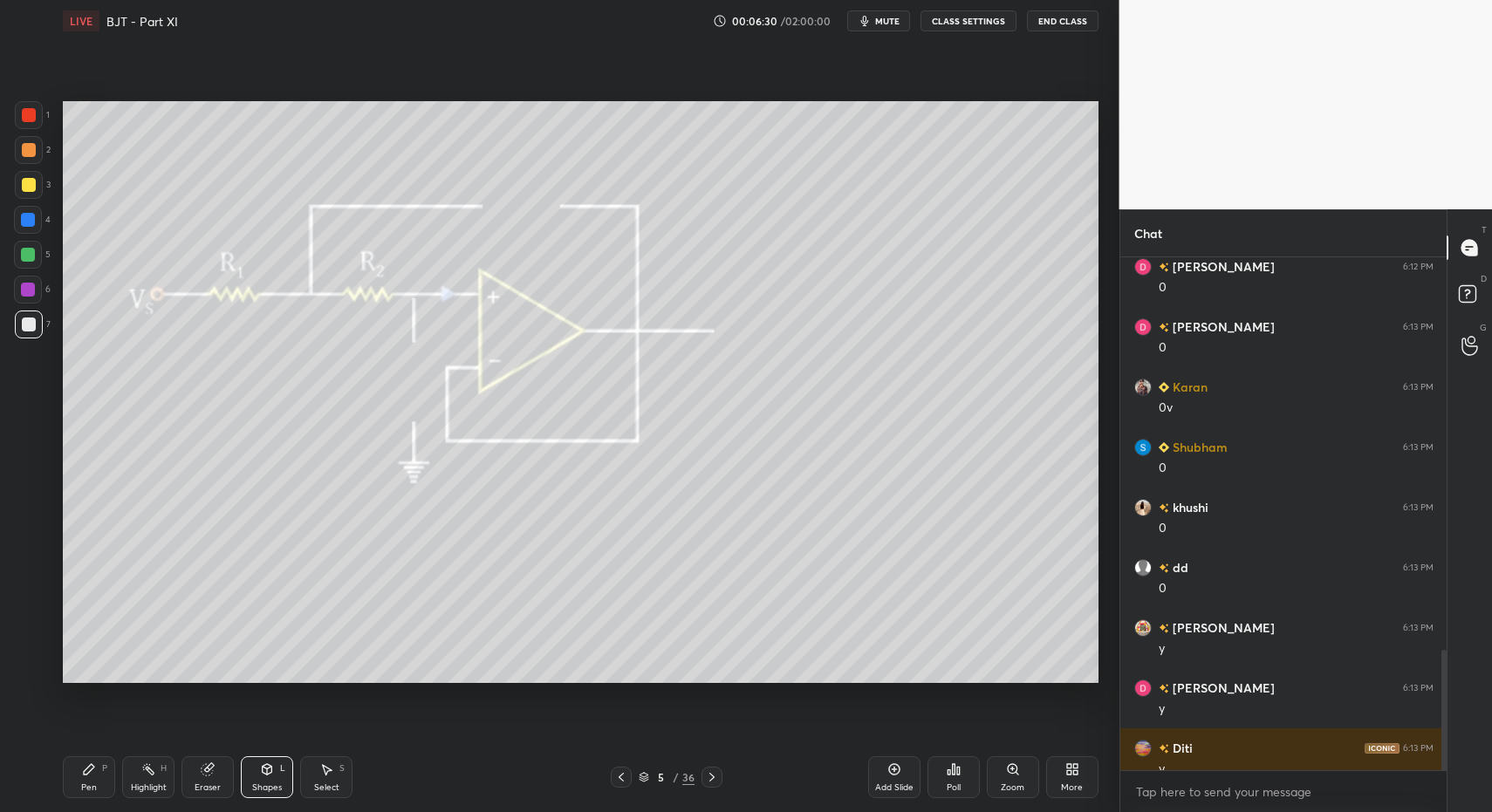
click at [98, 789] on div "Pen P" at bounding box center [89, 777] width 53 height 42
drag, startPoint x: 33, startPoint y: 188, endPoint x: 62, endPoint y: 191, distance: 29.2
click at [33, 188] on div at bounding box center [28, 185] width 14 height 14
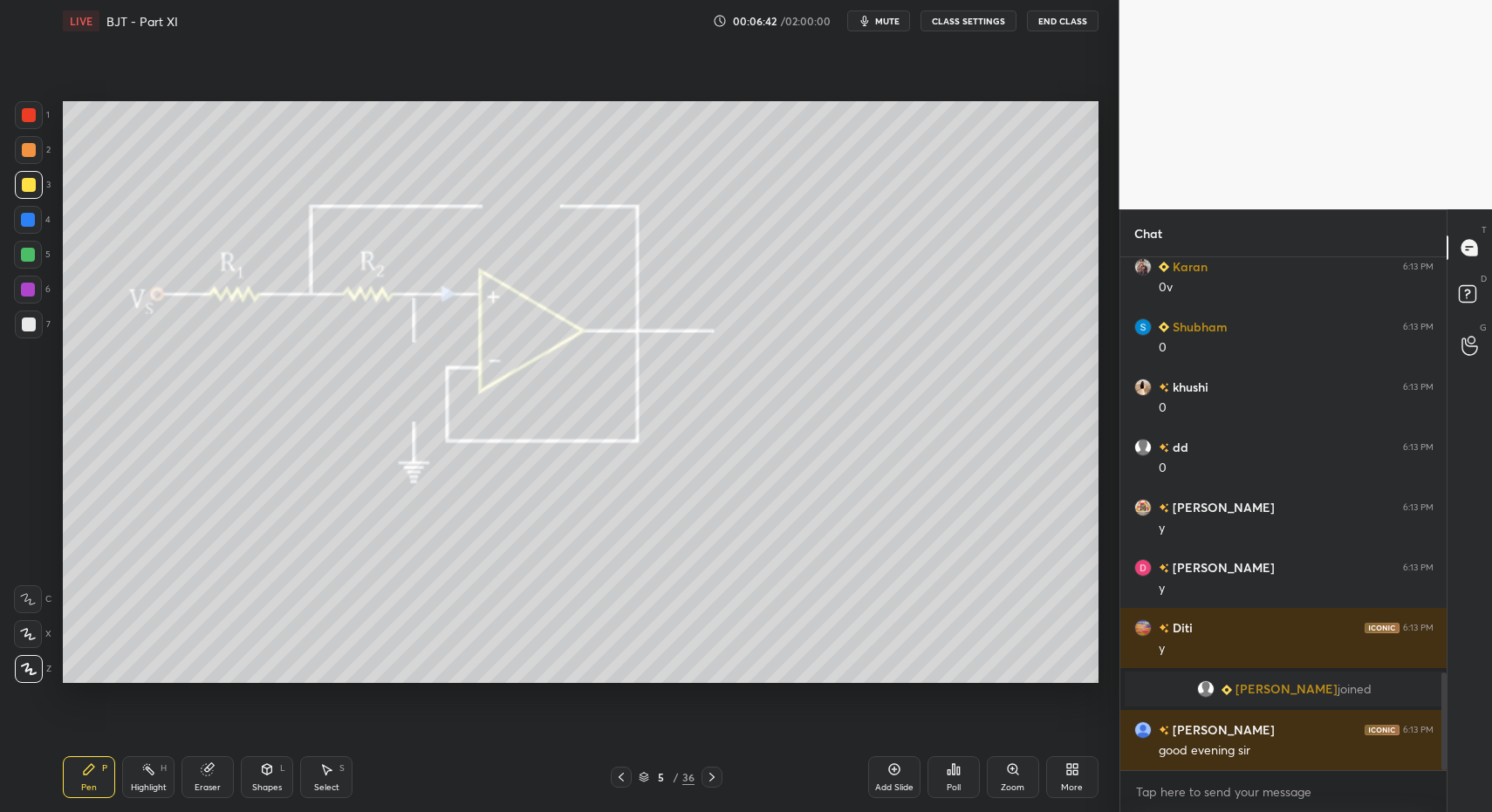
click at [161, 780] on div "Highlight H" at bounding box center [149, 777] width 53 height 42
click at [161, 767] on div "Highlight H" at bounding box center [149, 777] width 53 height 42
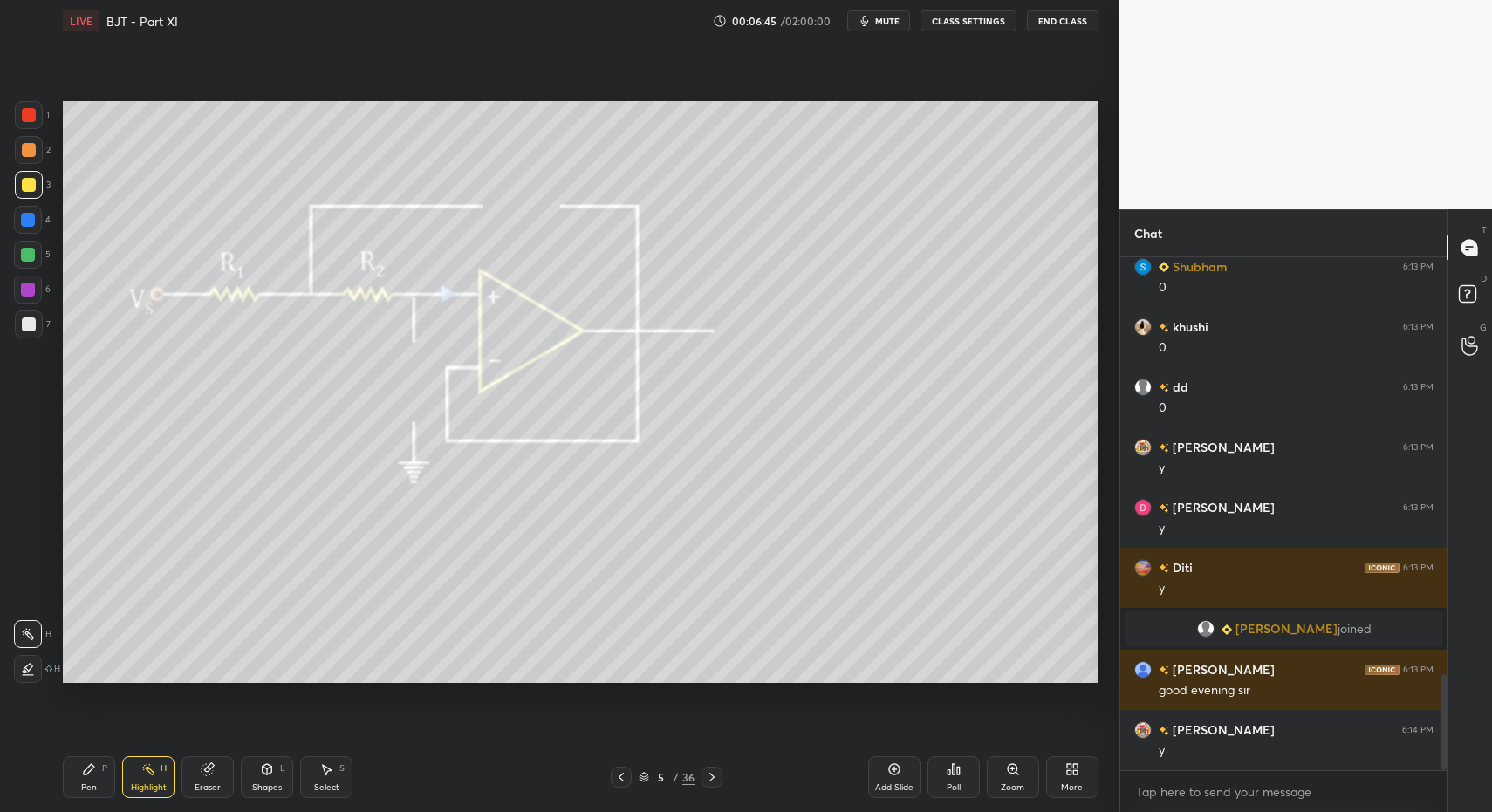
click at [89, 804] on div "Pen P Highlight H Eraser Shapes L Select S 5 / 36 Add Slide Poll Zoom More" at bounding box center [581, 778] width 1036 height 70
click at [89, 799] on div "Pen P Highlight H Eraser Shapes L Select S 5 / 36 Add Slide Poll Zoom More" at bounding box center [581, 778] width 1036 height 70
drag, startPoint x: 87, startPoint y: 794, endPoint x: 85, endPoint y: 773, distance: 21.1
click at [89, 786] on div "Pen P" at bounding box center [89, 777] width 53 height 42
click at [32, 222] on div at bounding box center [28, 220] width 14 height 14
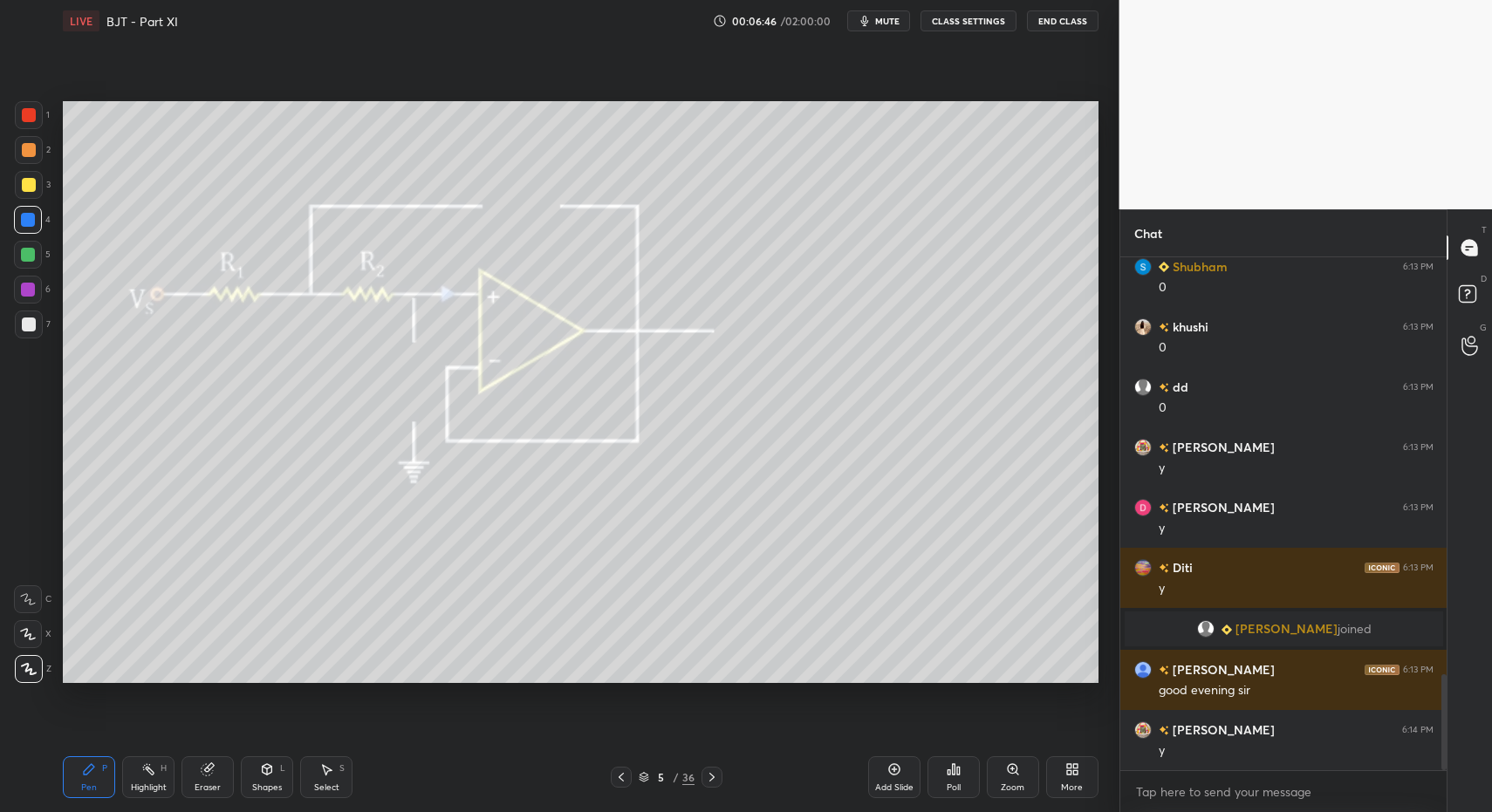
click at [34, 261] on div at bounding box center [27, 255] width 28 height 28
click at [287, 798] on div "Pen P Highlight H Eraser Shapes L Select S 5 / 36 Add Slide Poll Zoom More" at bounding box center [581, 778] width 1036 height 70
click at [275, 775] on div "Shapes L" at bounding box center [267, 777] width 53 height 42
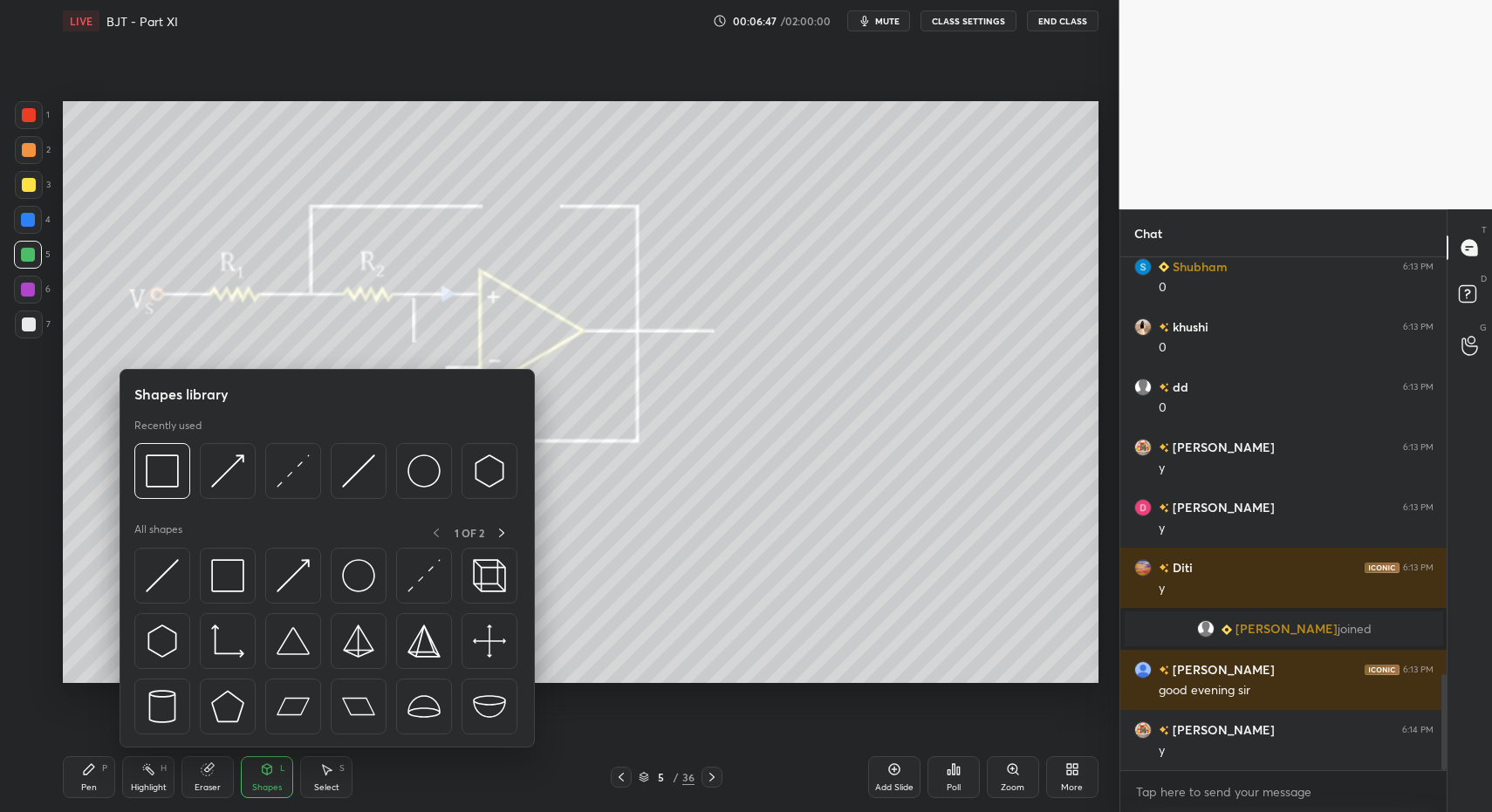
click at [115, 766] on div "Pen P Highlight H Eraser Shapes L Select S" at bounding box center [265, 777] width 403 height 42
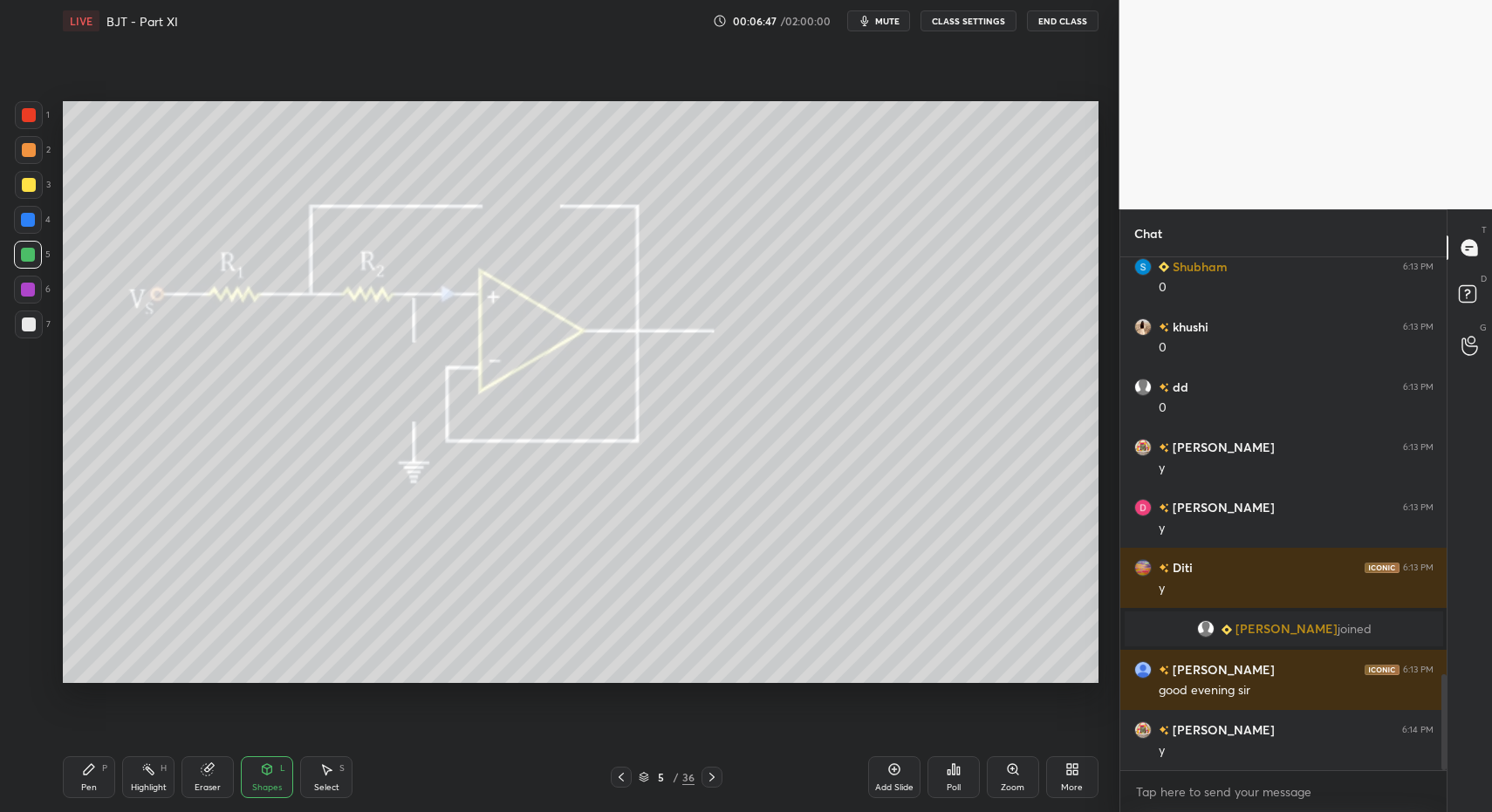
drag, startPoint x: 111, startPoint y: 750, endPoint x: 121, endPoint y: 704, distance: 47.1
click at [106, 750] on div "Pen P Highlight H Eraser Shapes L Select S 5 / 36 Add Slide Poll Zoom More" at bounding box center [581, 778] width 1036 height 70
click at [73, 780] on div "Pen P" at bounding box center [89, 777] width 53 height 42
drag, startPoint x: 75, startPoint y: 786, endPoint x: 81, endPoint y: 776, distance: 11.7
click at [77, 783] on div "Pen P" at bounding box center [89, 777] width 53 height 42
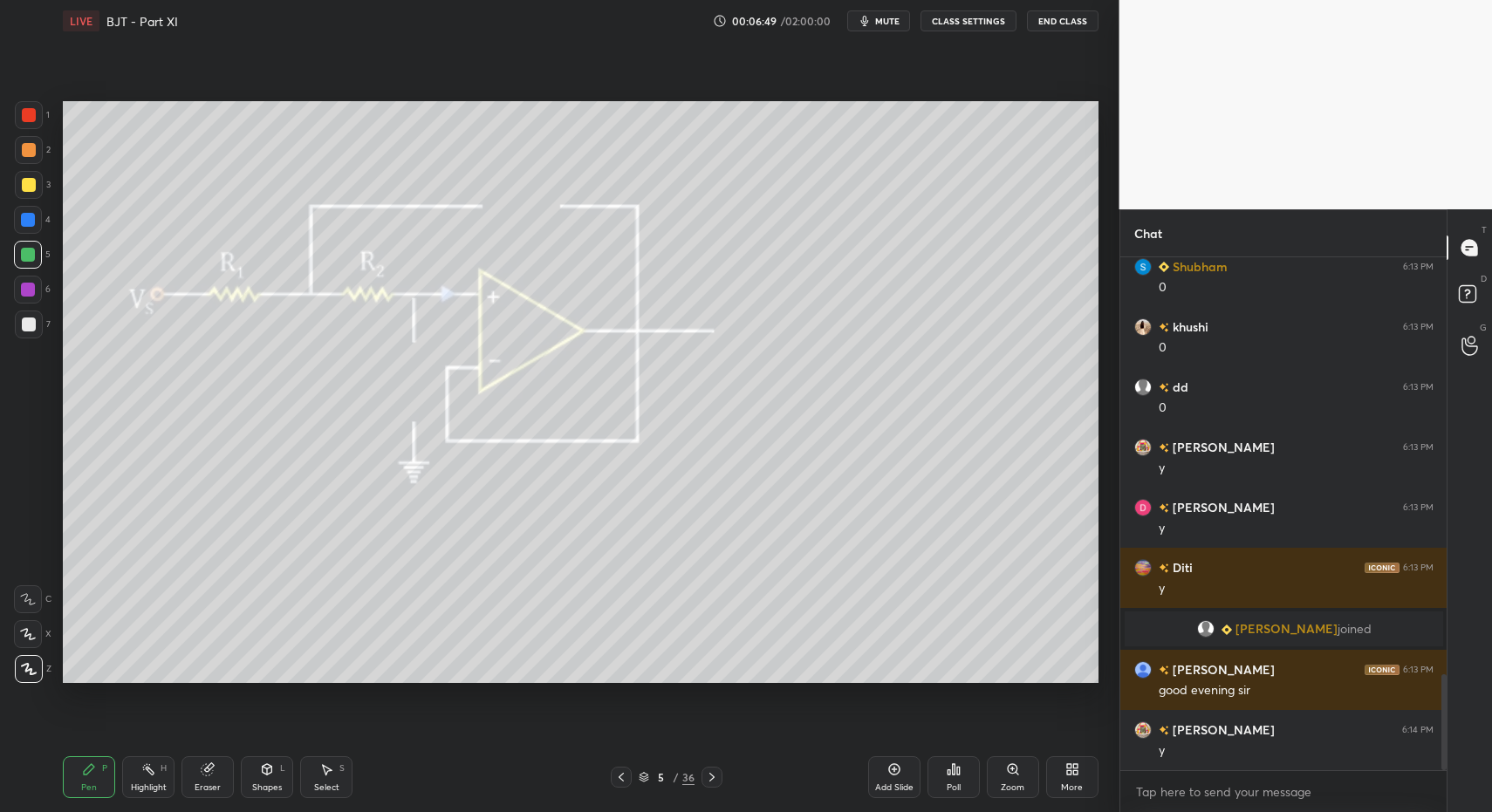
drag, startPoint x: 17, startPoint y: 278, endPoint x: 29, endPoint y: 283, distance: 13.0
click at [17, 278] on div at bounding box center [27, 290] width 28 height 28
click at [29, 286] on div at bounding box center [28, 290] width 14 height 14
click at [30, 288] on div at bounding box center [28, 290] width 14 height 14
click at [21, 109] on div "1 2 3 4 5 6 7 C X Z C X Z E E Erase all H H" at bounding box center [27, 392] width 55 height 582
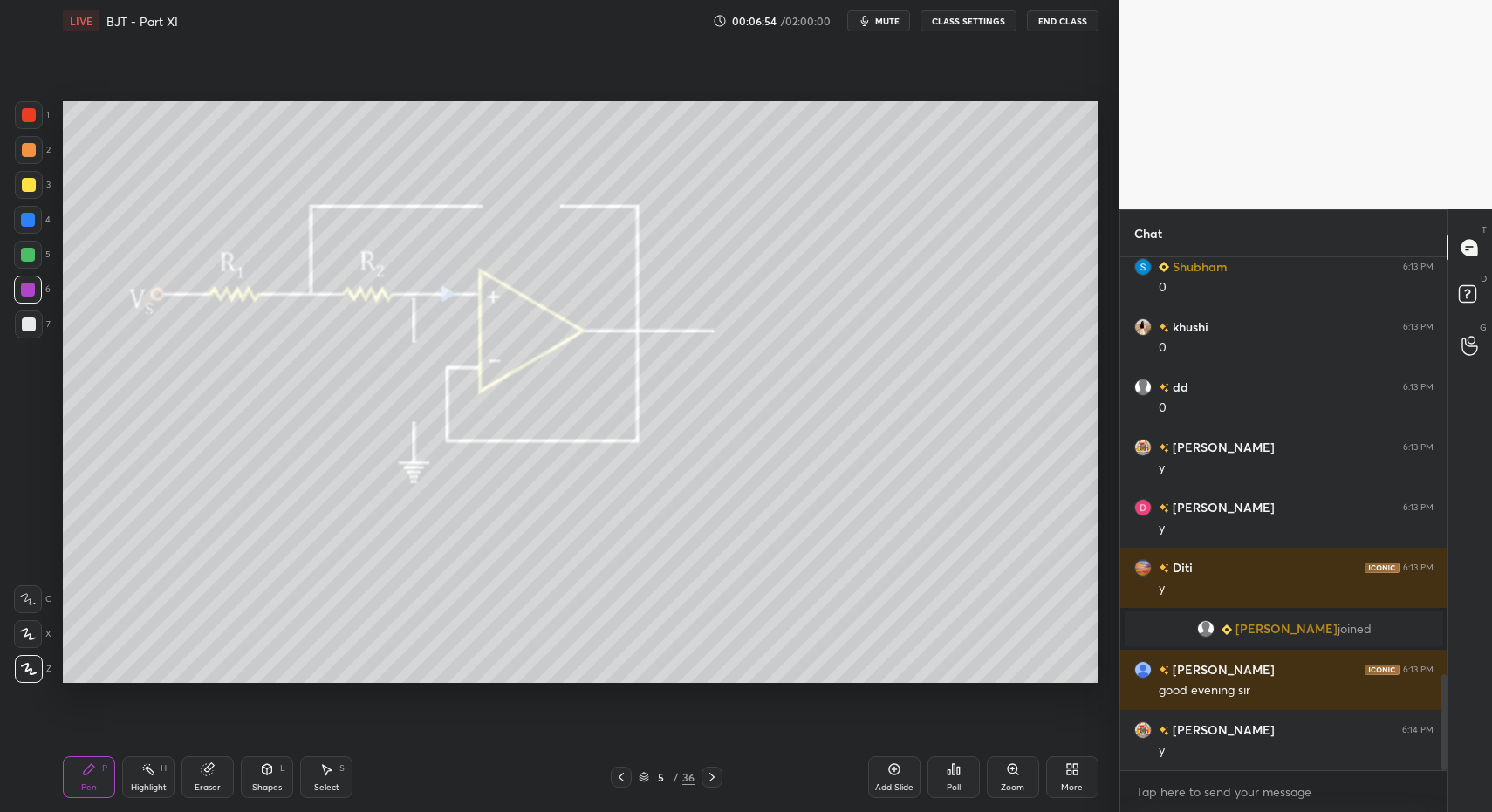
drag, startPoint x: 22, startPoint y: 109, endPoint x: 45, endPoint y: 160, distance: 55.9
click at [21, 112] on div at bounding box center [28, 115] width 14 height 14
click at [29, 317] on div at bounding box center [28, 324] width 28 height 28
drag, startPoint x: 30, startPoint y: 327, endPoint x: 39, endPoint y: 368, distance: 42.0
click at [31, 325] on div at bounding box center [28, 325] width 14 height 14
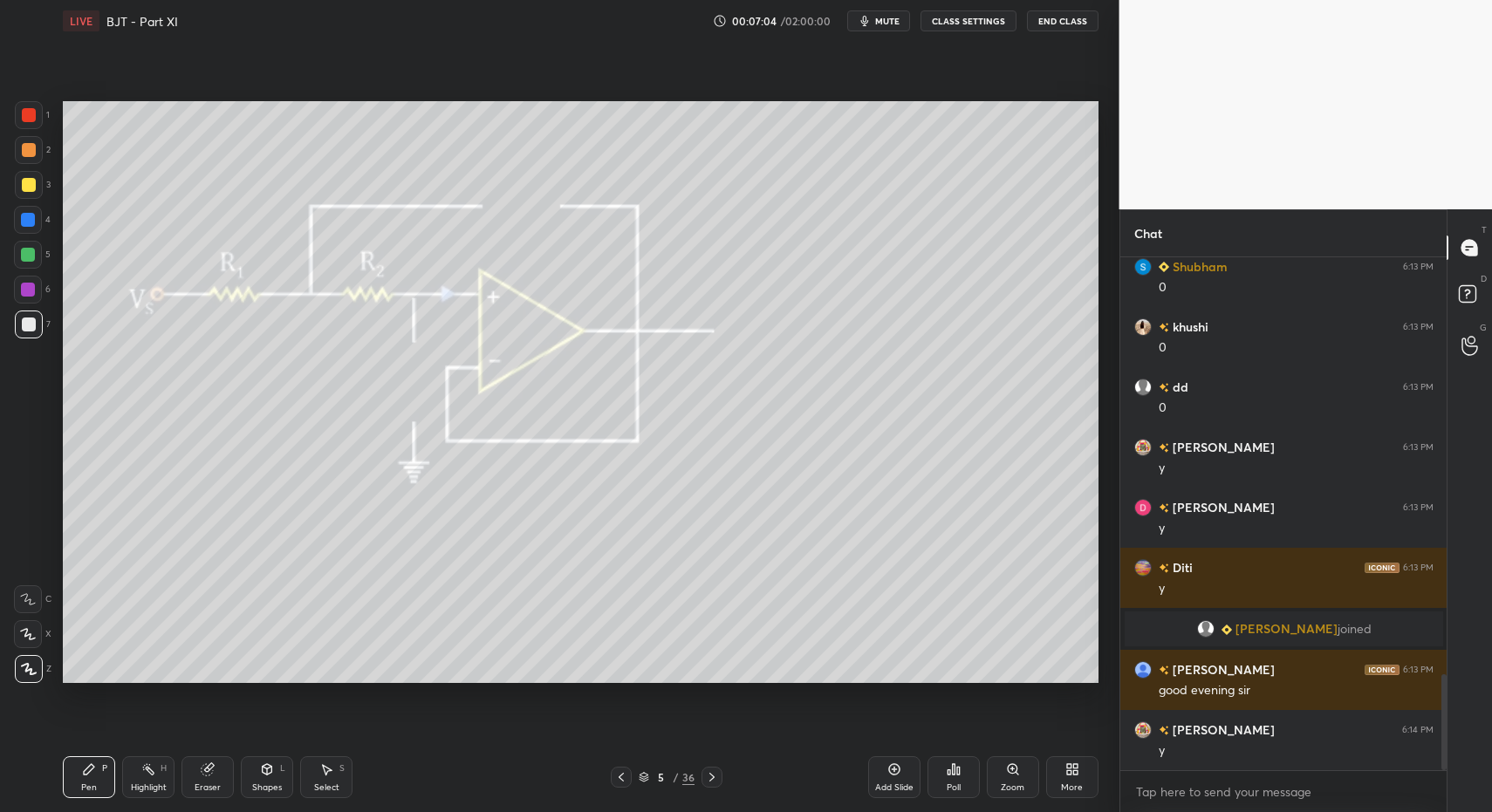
drag, startPoint x: 97, startPoint y: 790, endPoint x: 103, endPoint y: 778, distance: 13.4
click at [96, 790] on div "Pen P" at bounding box center [89, 777] width 53 height 42
click at [102, 774] on div "Pen P" at bounding box center [89, 777] width 53 height 42
drag, startPoint x: 271, startPoint y: 787, endPoint x: 273, endPoint y: 759, distance: 28.1
click at [271, 787] on div "Shapes" at bounding box center [266, 788] width 30 height 9
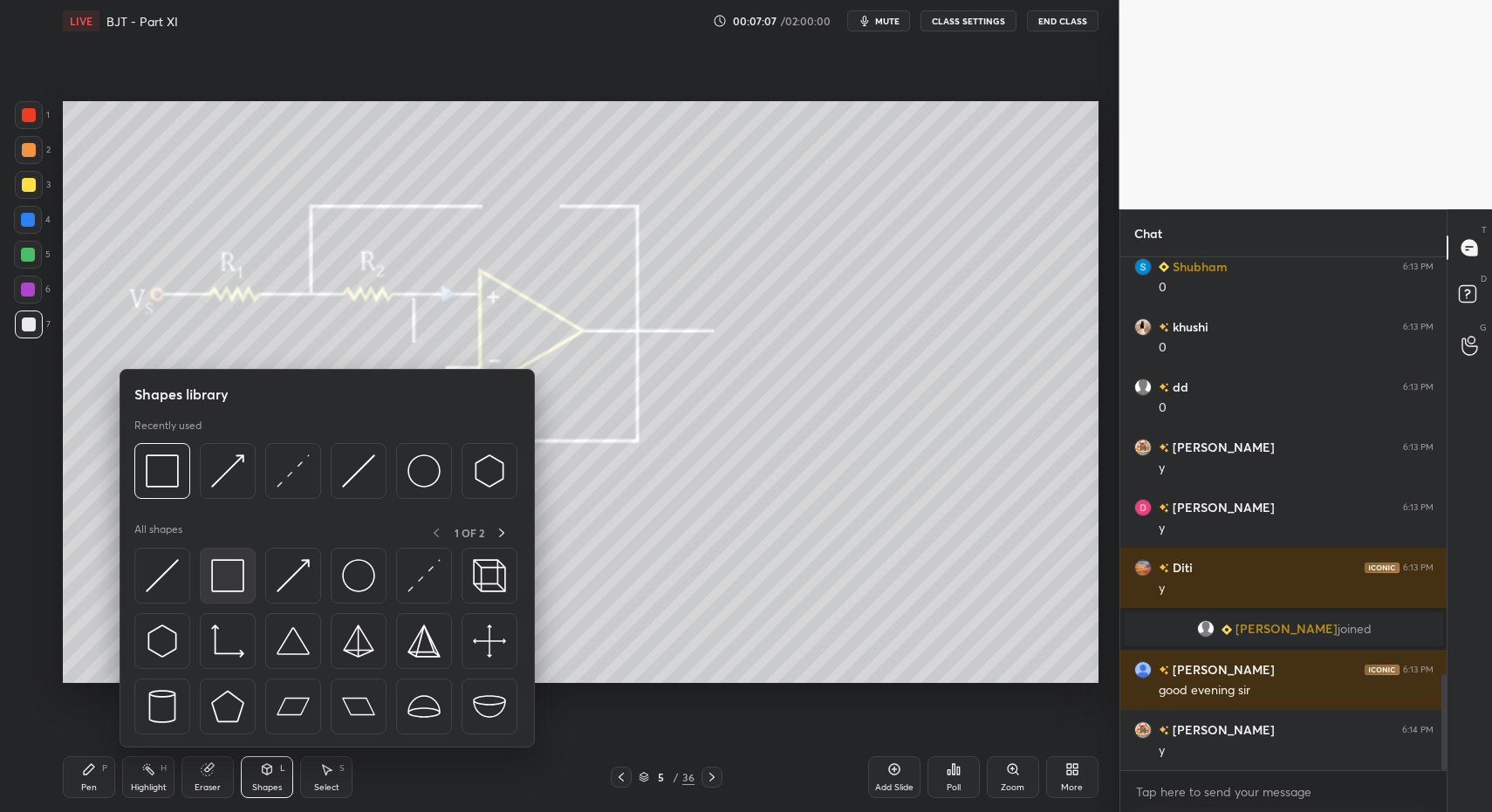
click at [241, 590] on img at bounding box center [228, 576] width 33 height 33
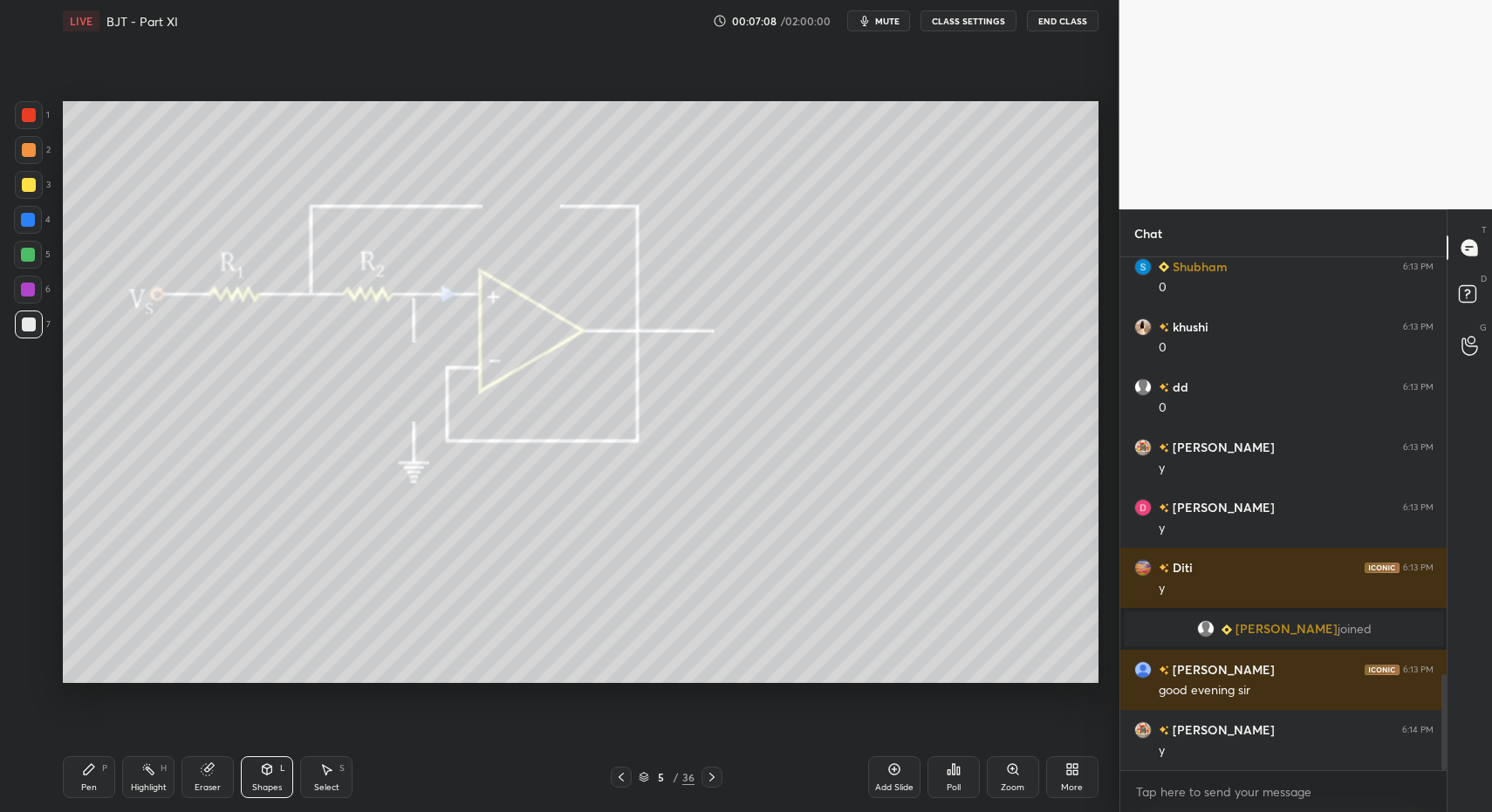
click at [292, 789] on div "Shapes L" at bounding box center [267, 777] width 53 height 42
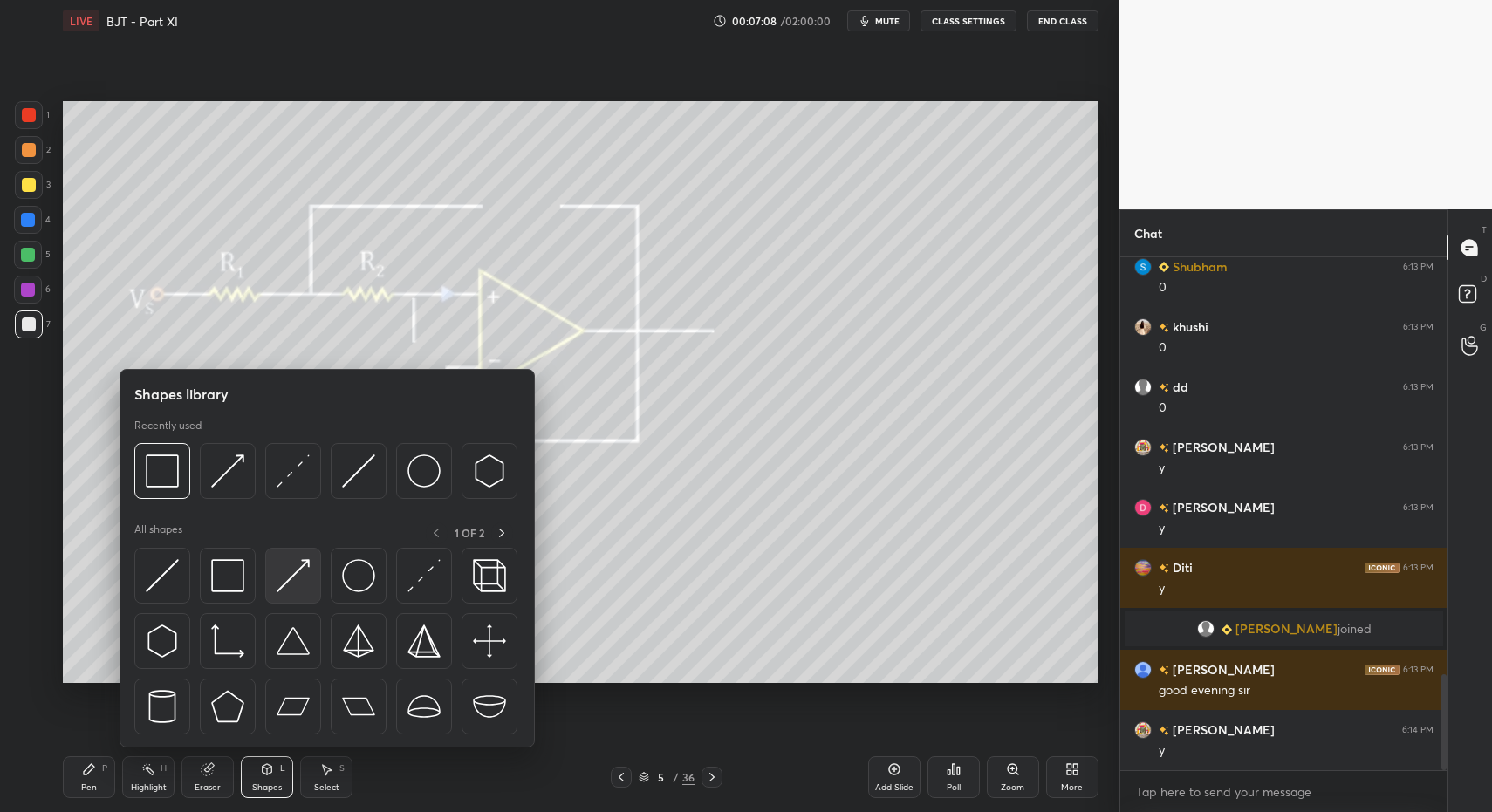
click at [293, 590] on img at bounding box center [293, 576] width 33 height 33
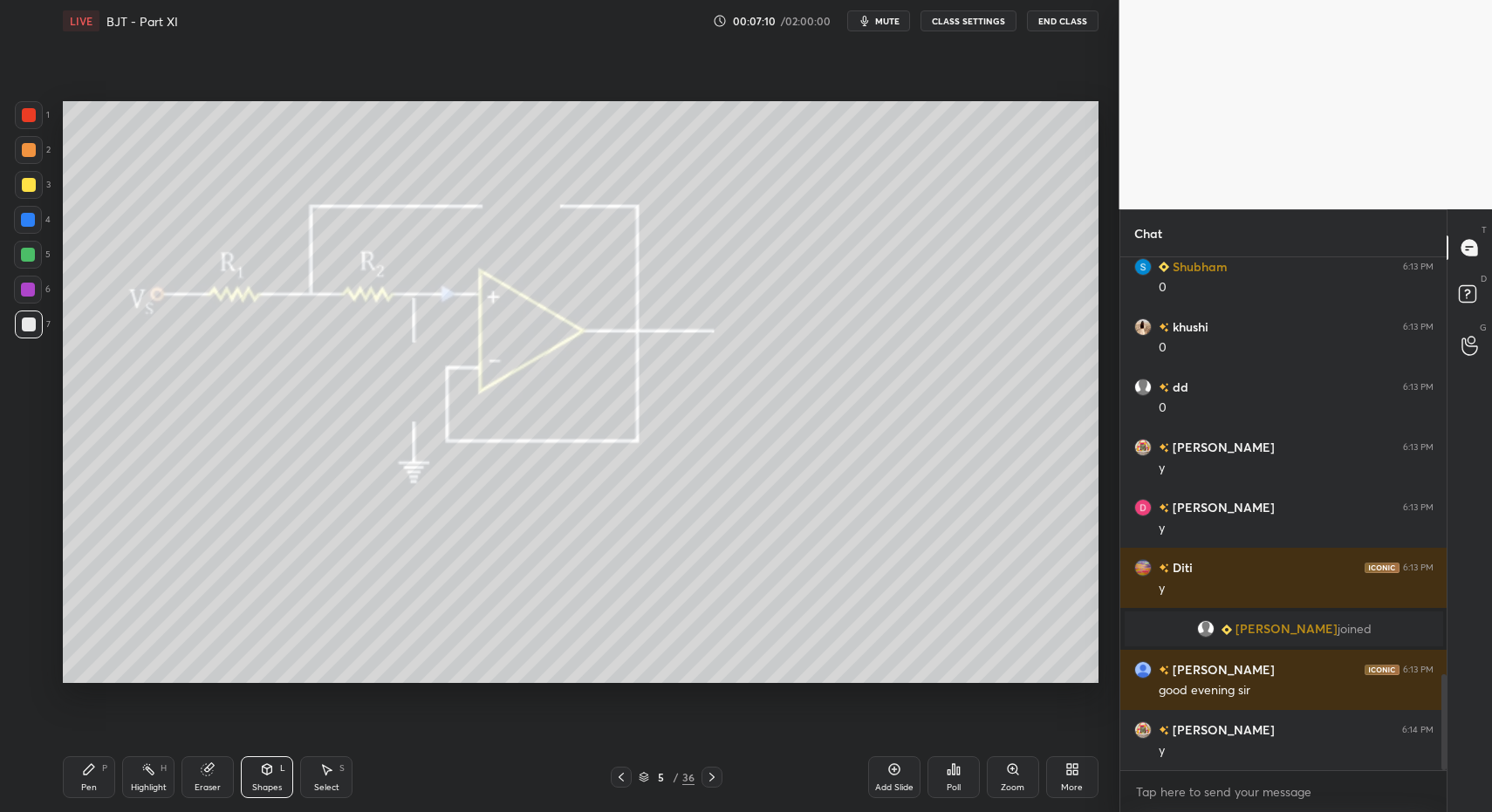
click at [110, 804] on div "Pen P Highlight H Eraser Shapes L Select S 5 / 36 Add Slide Poll Zoom More" at bounding box center [581, 778] width 1036 height 70
click at [109, 777] on div "Pen P" at bounding box center [89, 777] width 53 height 42
click at [1071, 777] on div "More" at bounding box center [1073, 777] width 53 height 42
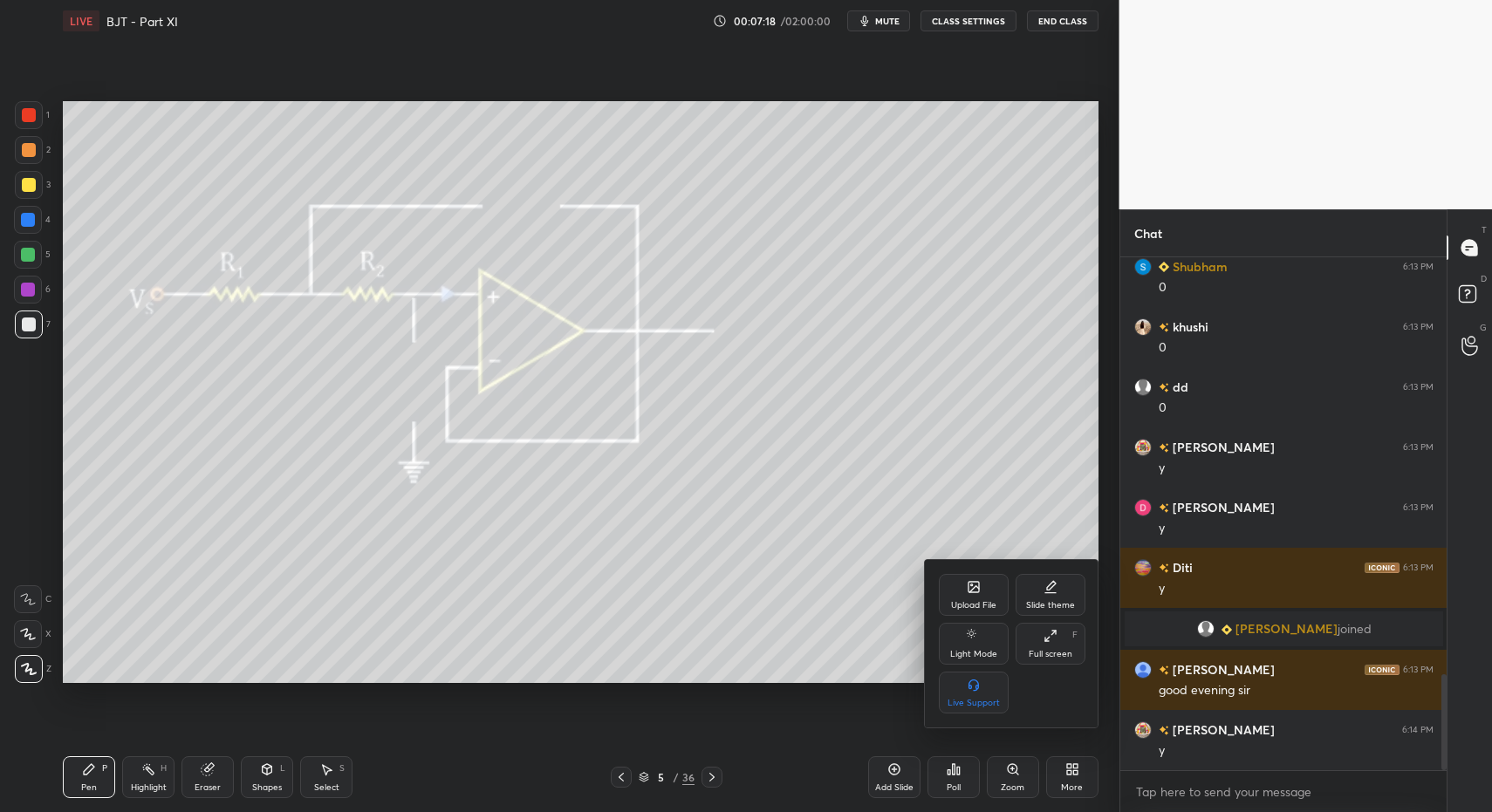
click at [979, 596] on div "Upload File" at bounding box center [974, 594] width 70 height 42
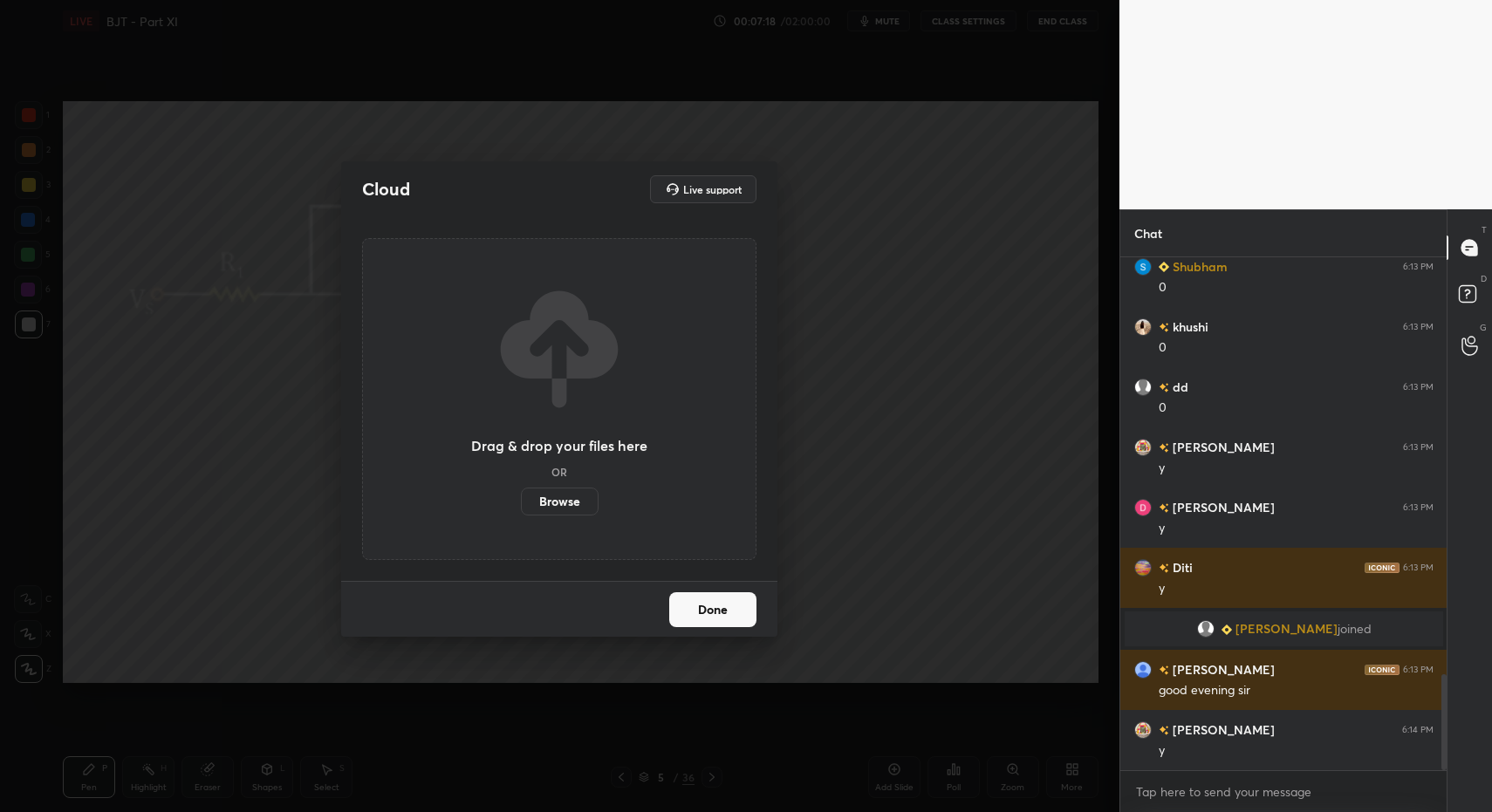
click at [569, 509] on label "Browse" at bounding box center [560, 502] width 78 height 28
click at [521, 509] on input "Browse" at bounding box center [521, 502] width 0 height 28
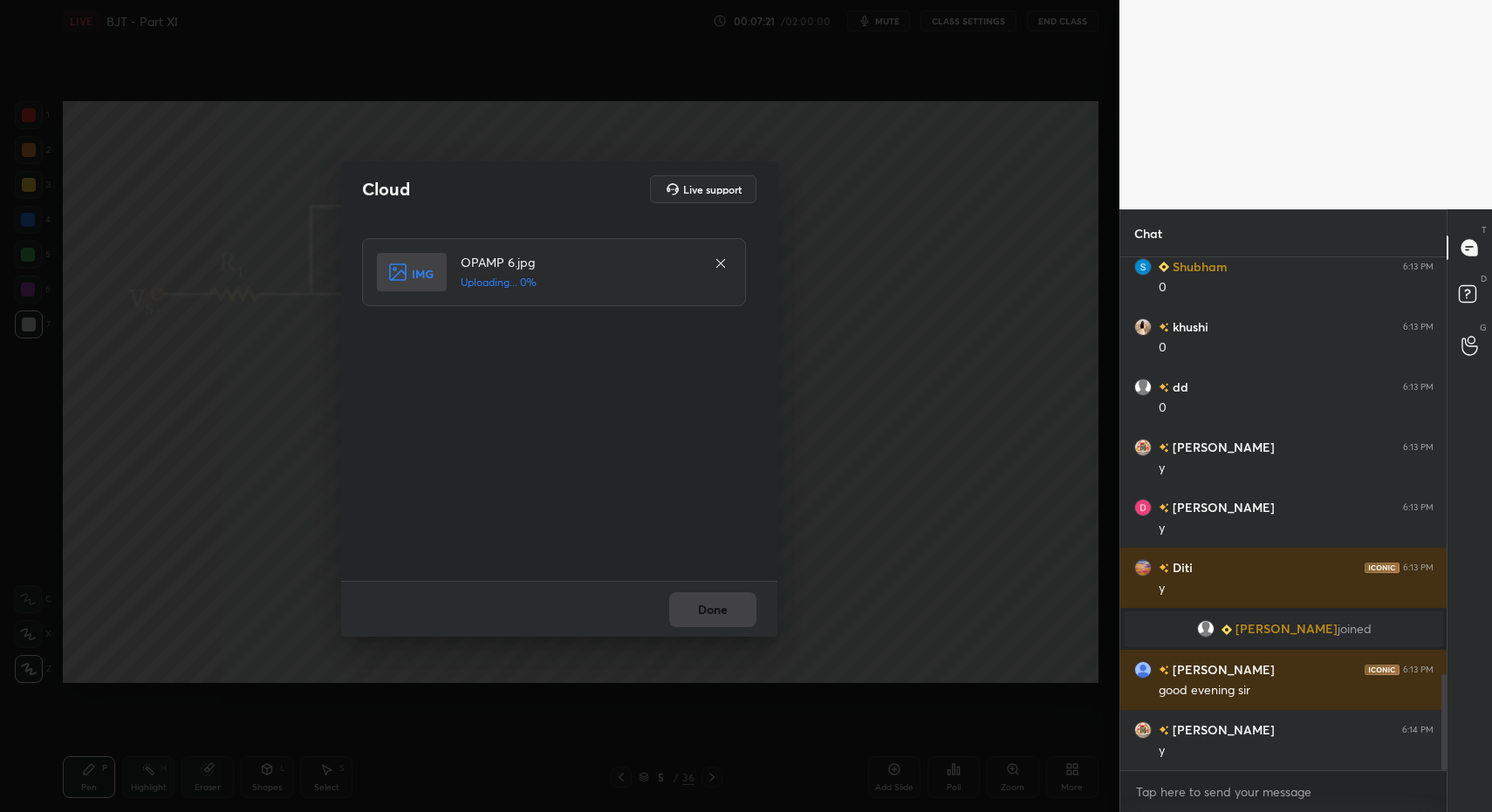
click at [698, 607] on div "Done" at bounding box center [559, 609] width 437 height 55
click at [699, 606] on div "Done" at bounding box center [559, 609] width 437 height 55
click at [700, 612] on button "Done" at bounding box center [713, 610] width 88 height 35
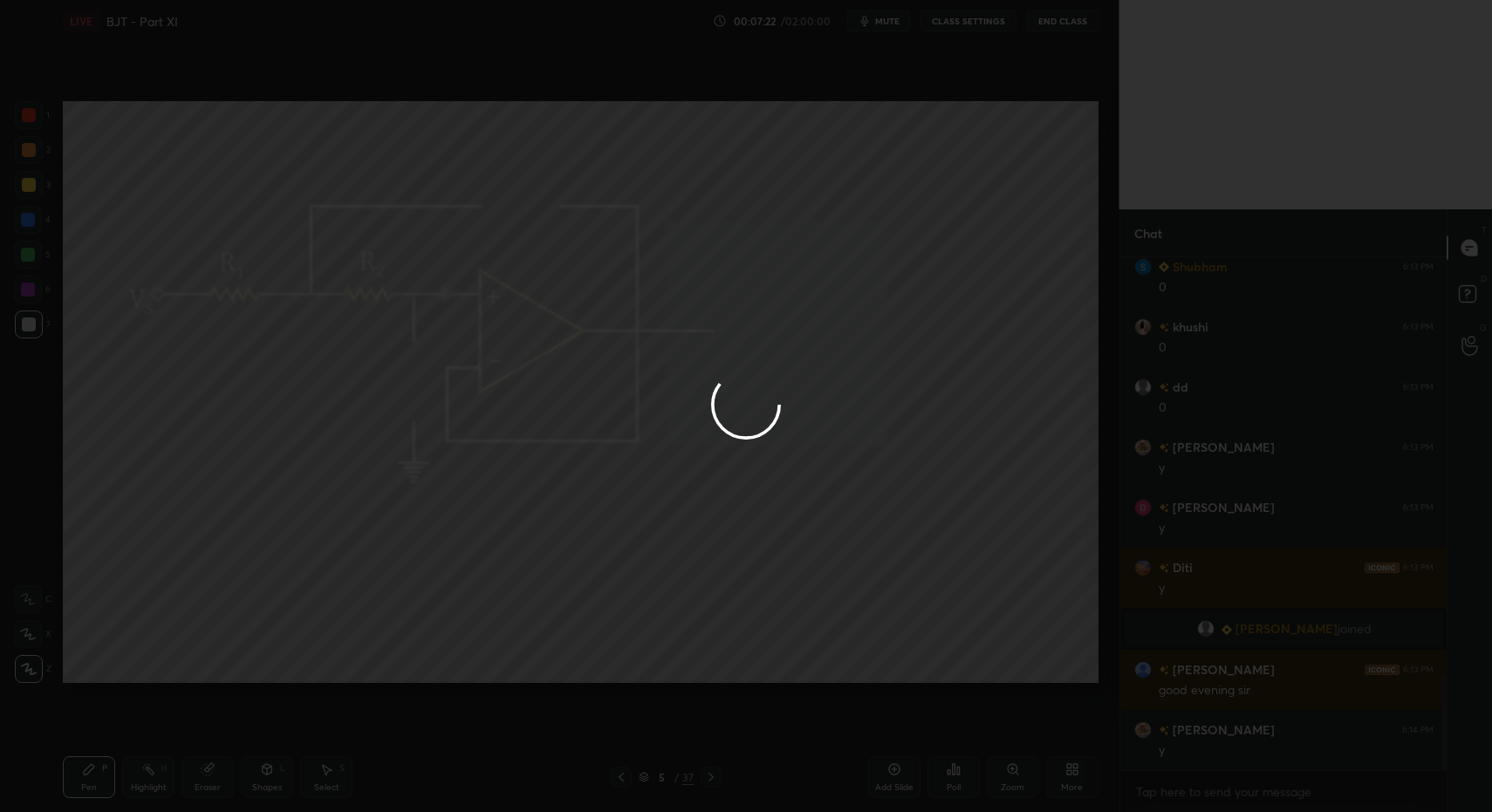
click at [700, 612] on button "Done" at bounding box center [713, 610] width 88 height 35
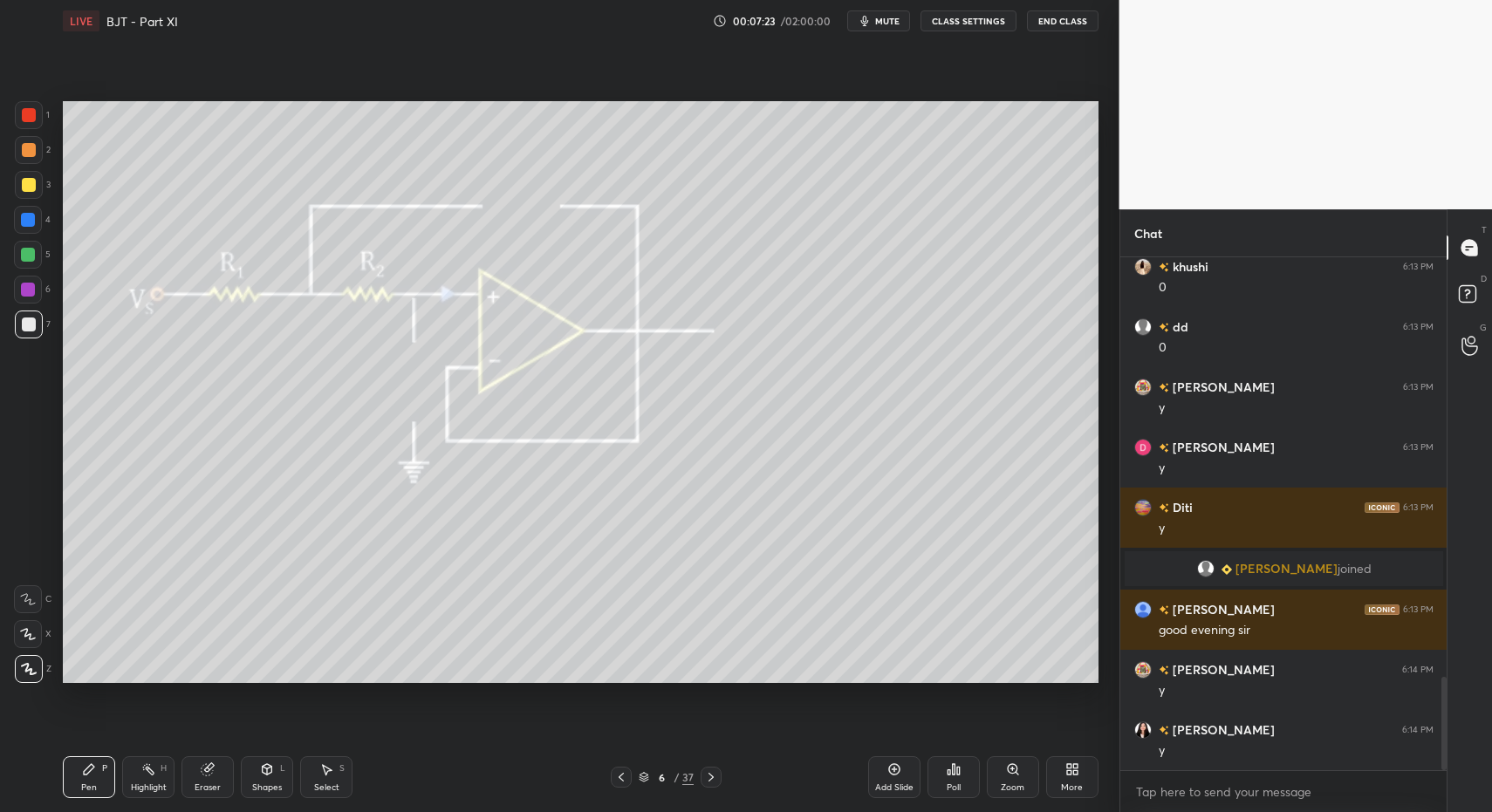
click at [89, 777] on div "Pen P" at bounding box center [89, 777] width 53 height 42
click at [30, 239] on div "4" at bounding box center [32, 224] width 37 height 35
click at [30, 252] on div at bounding box center [28, 255] width 14 height 14
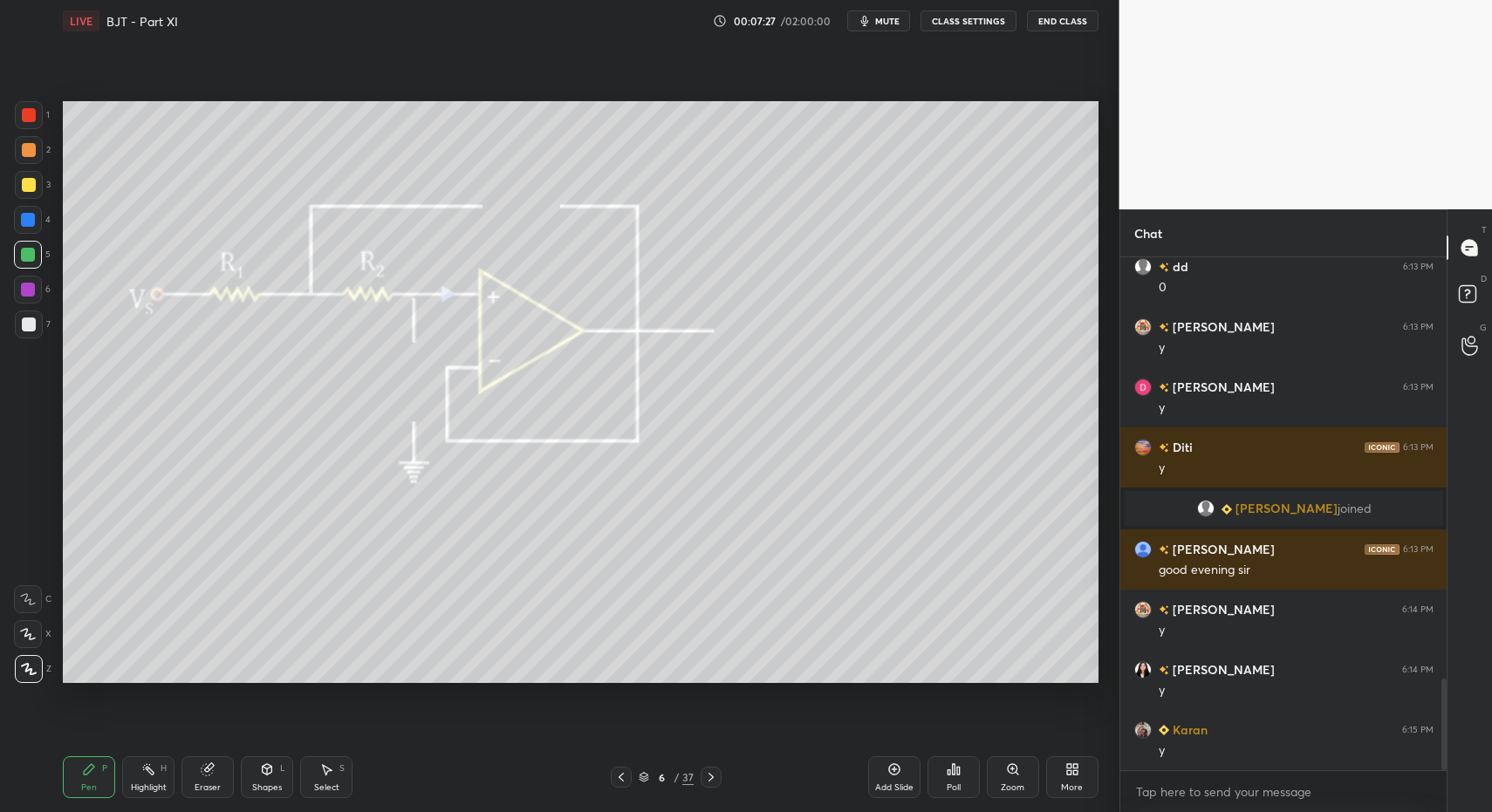
click at [266, 784] on div "Shapes" at bounding box center [266, 788] width 30 height 9
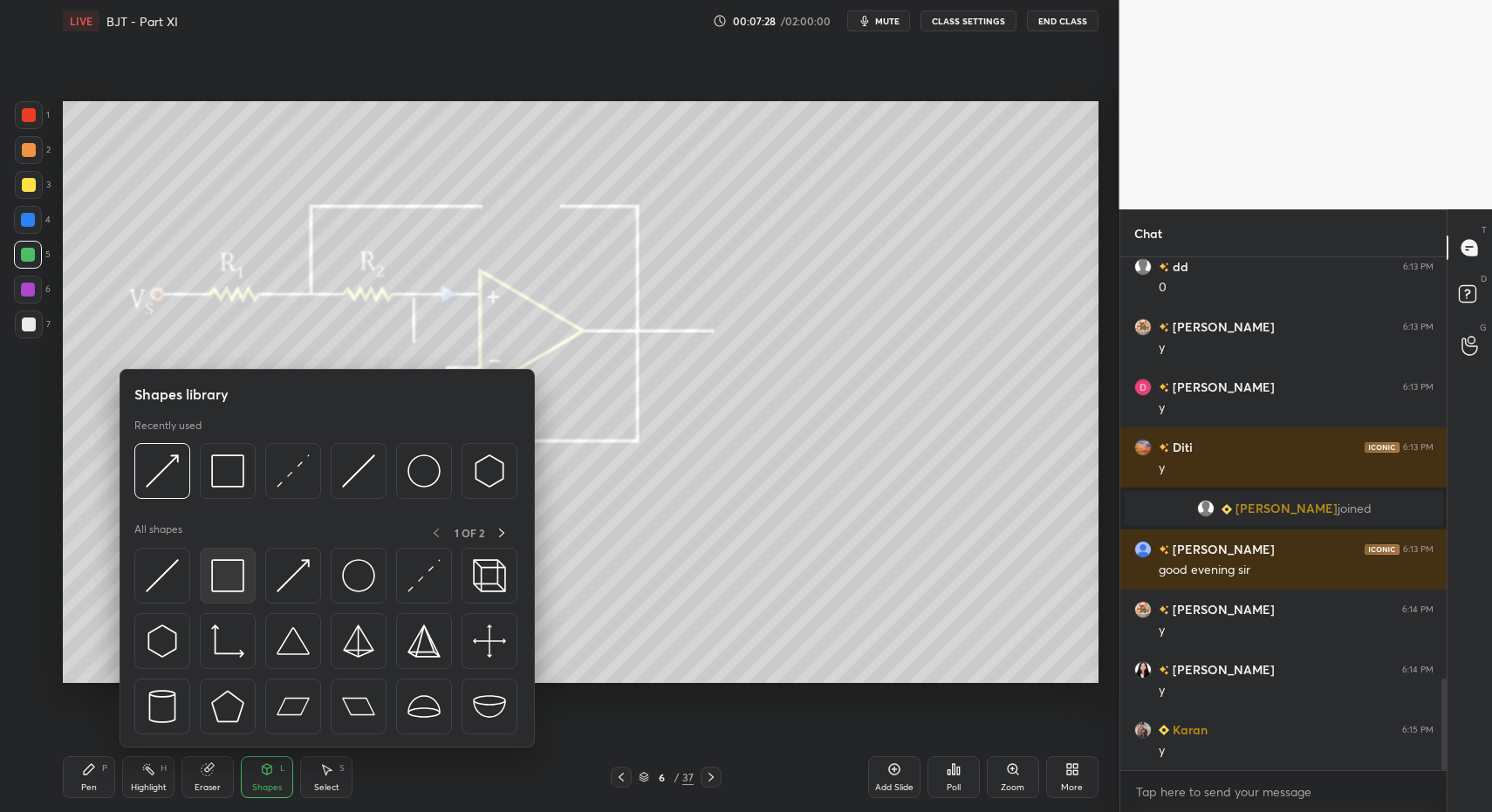
click at [230, 583] on img at bounding box center [228, 576] width 33 height 33
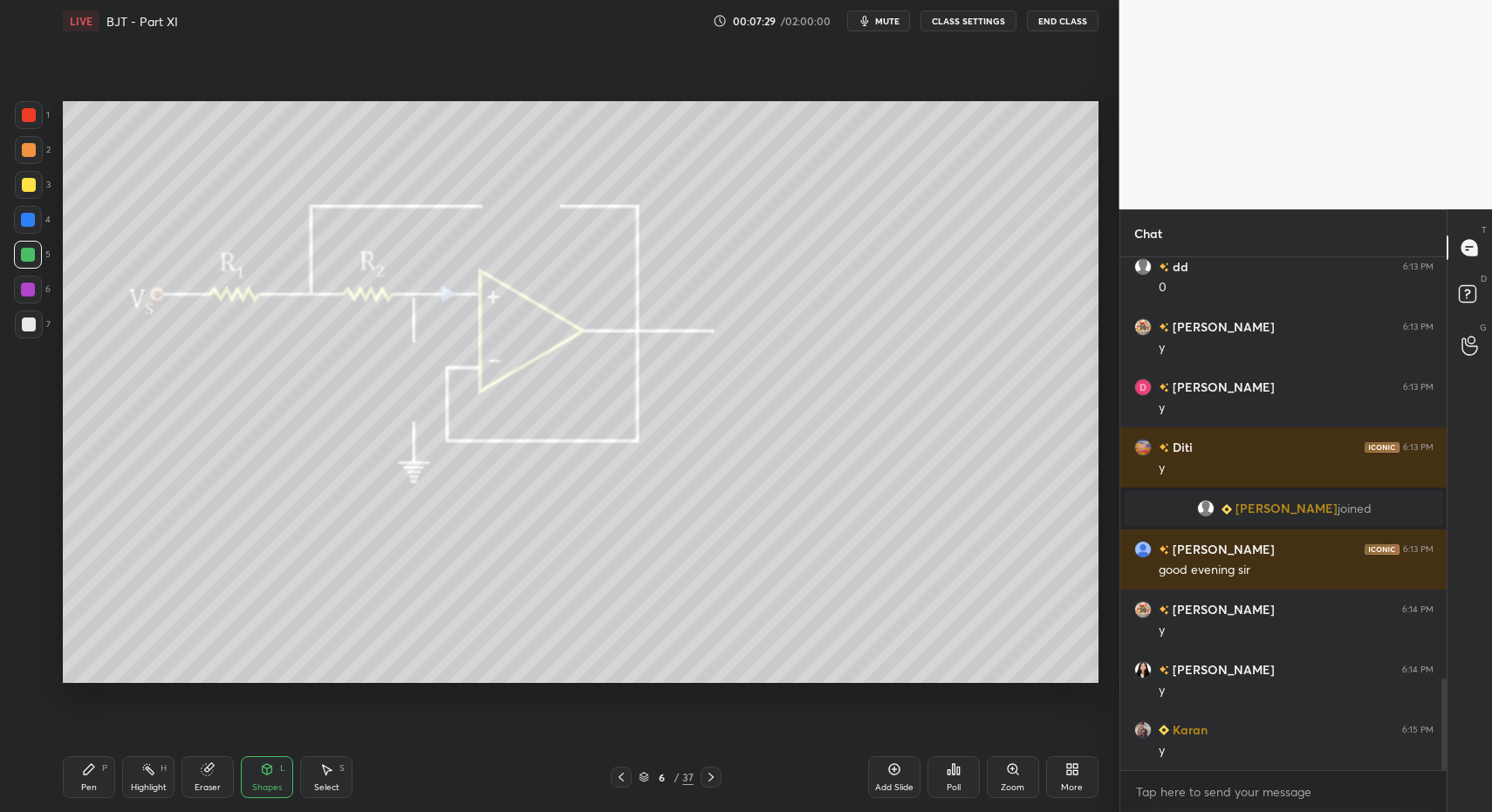
click at [33, 315] on div at bounding box center [28, 324] width 28 height 28
click at [93, 795] on div "Pen P" at bounding box center [89, 777] width 53 height 42
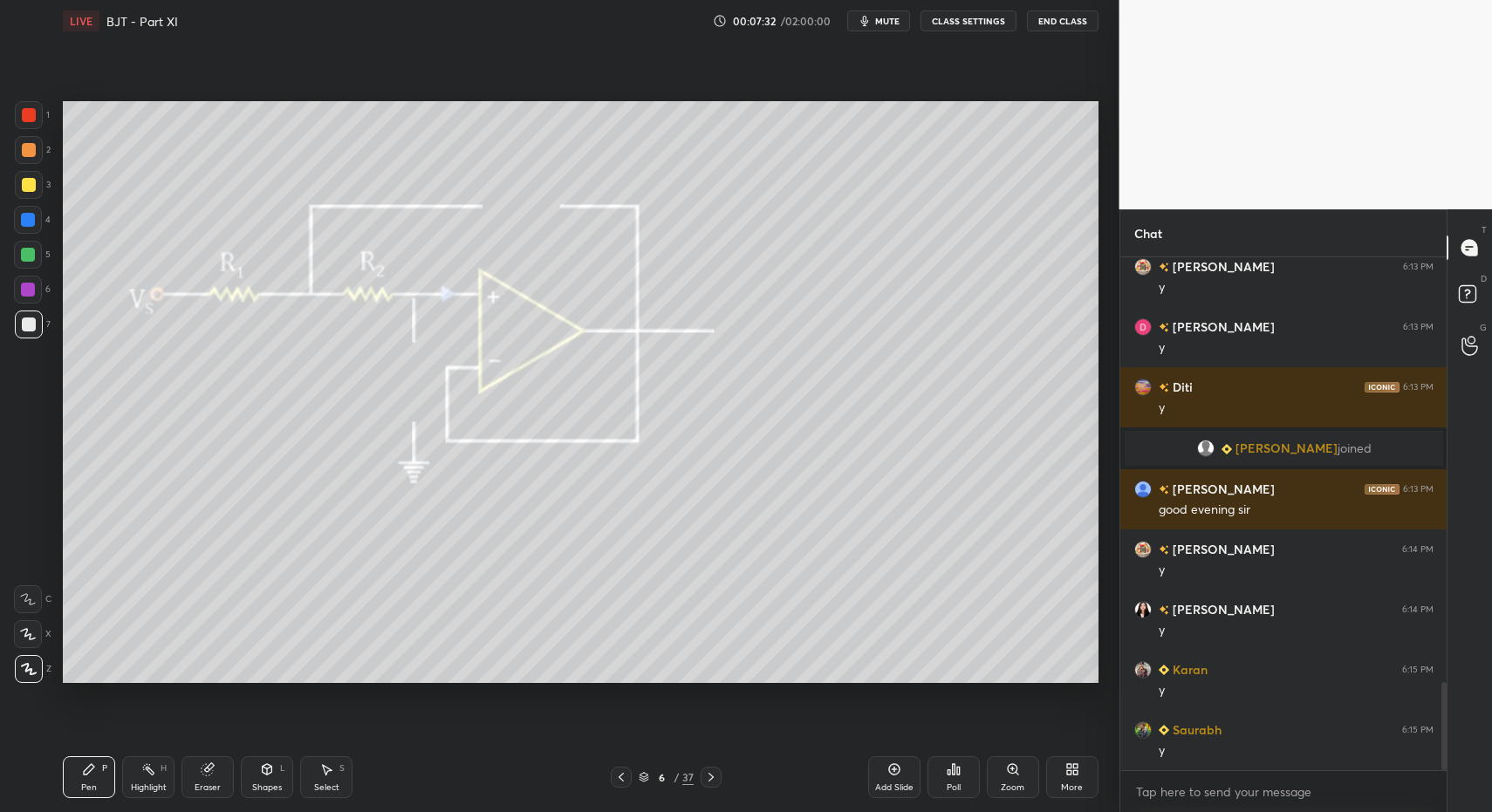
scroll to position [2461, 0]
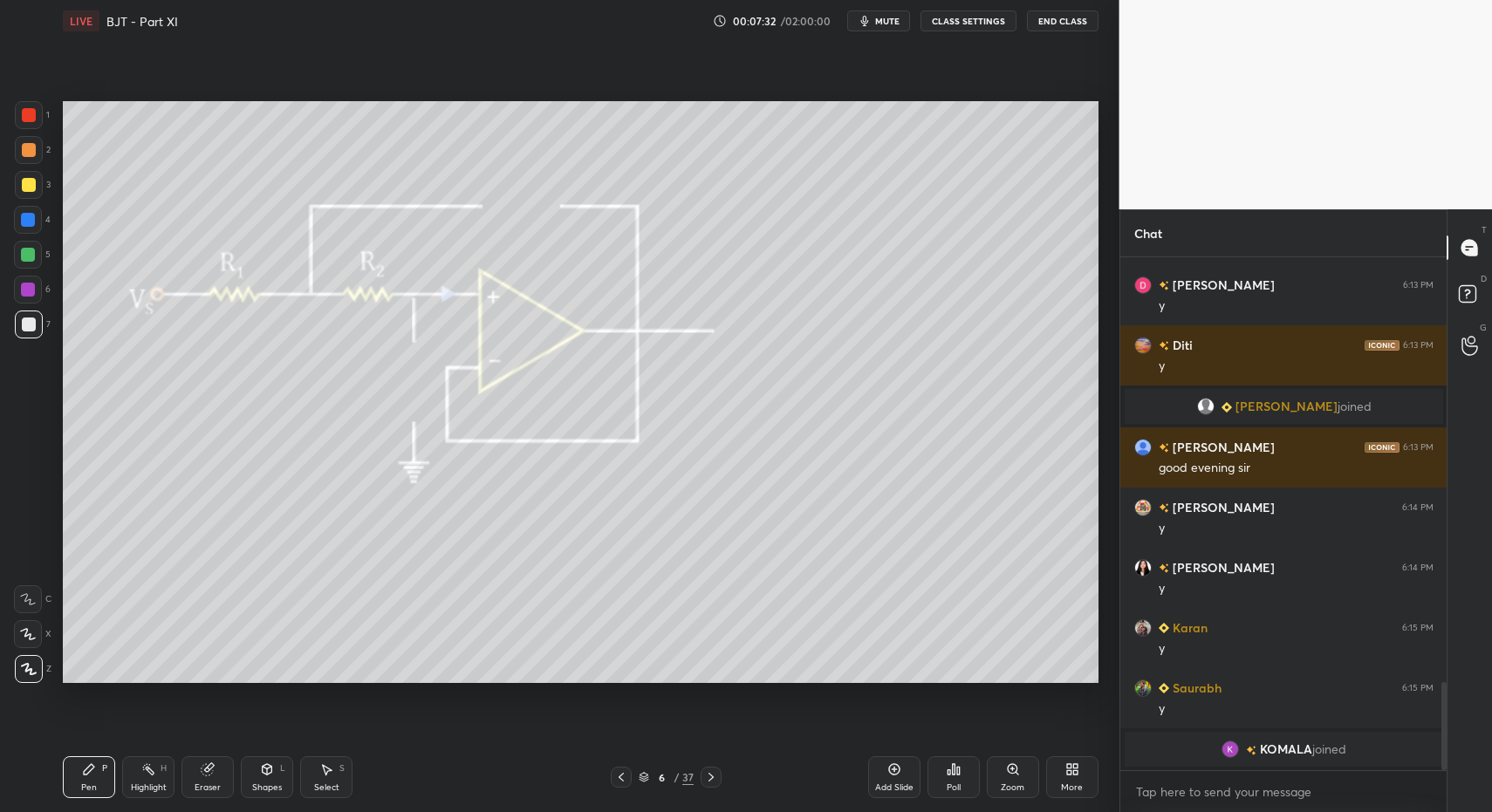
click at [252, 789] on div "Shapes L" at bounding box center [267, 777] width 53 height 42
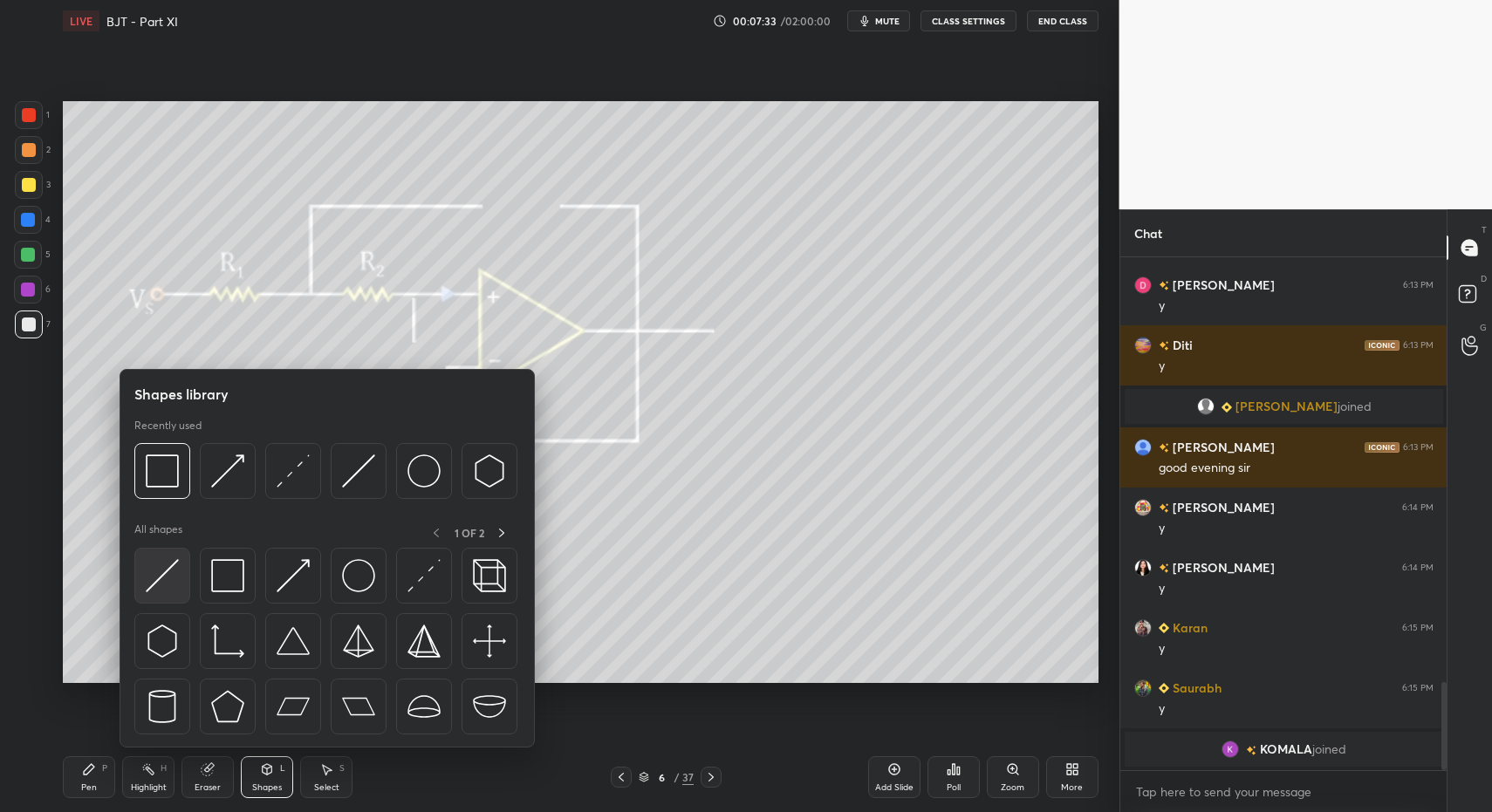
click at [185, 597] on div at bounding box center [161, 575] width 55 height 55
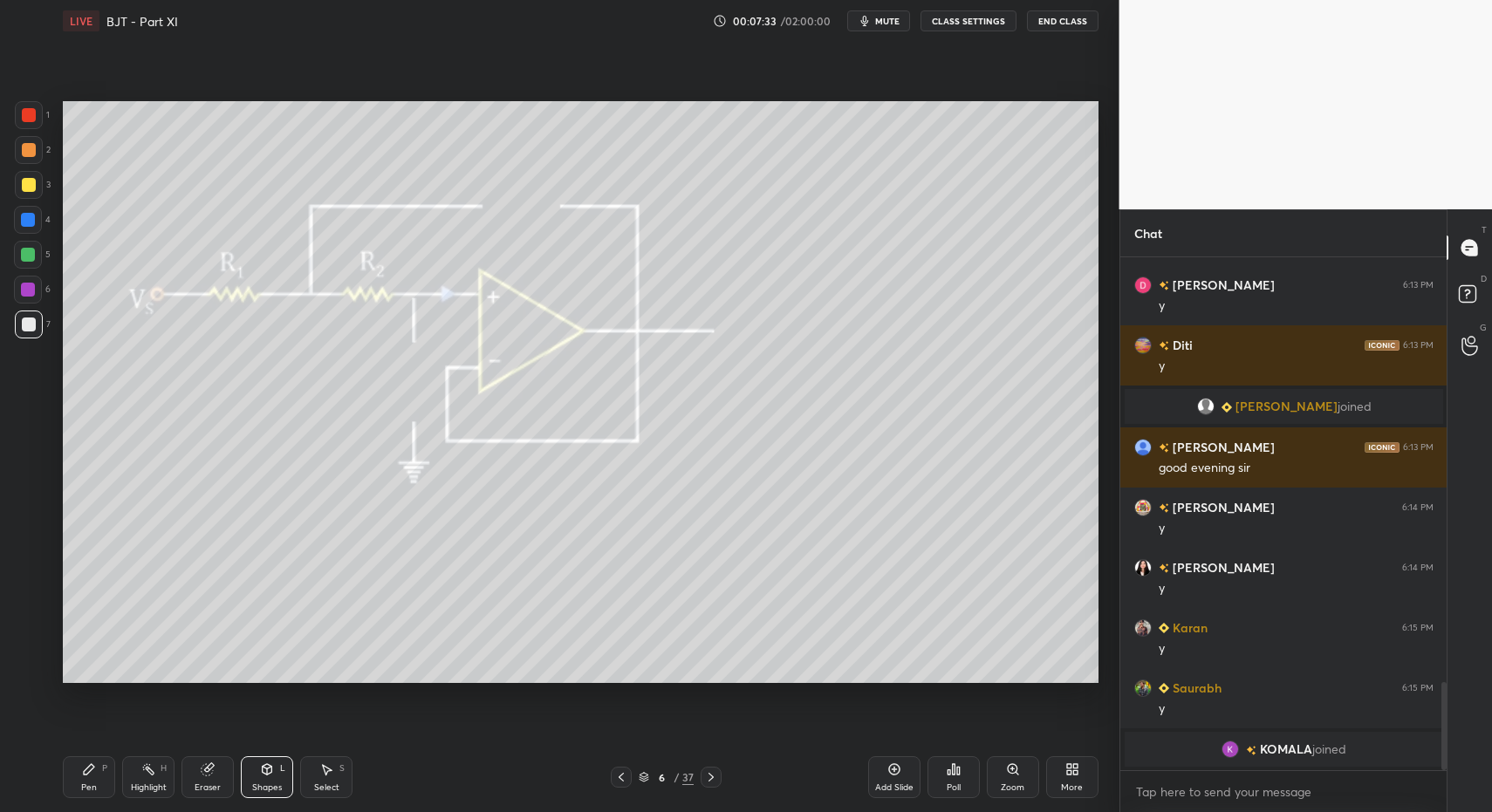
click at [37, 258] on div at bounding box center [27, 255] width 28 height 28
drag, startPoint x: 32, startPoint y: 256, endPoint x: 51, endPoint y: 254, distance: 19.1
click at [37, 256] on div at bounding box center [27, 255] width 28 height 28
click at [97, 805] on div "Pen P Highlight H Eraser Shapes L Select S 6 / 37 Add Slide Poll Zoom More" at bounding box center [581, 778] width 1036 height 70
click at [83, 783] on div "Pen P" at bounding box center [89, 777] width 53 height 42
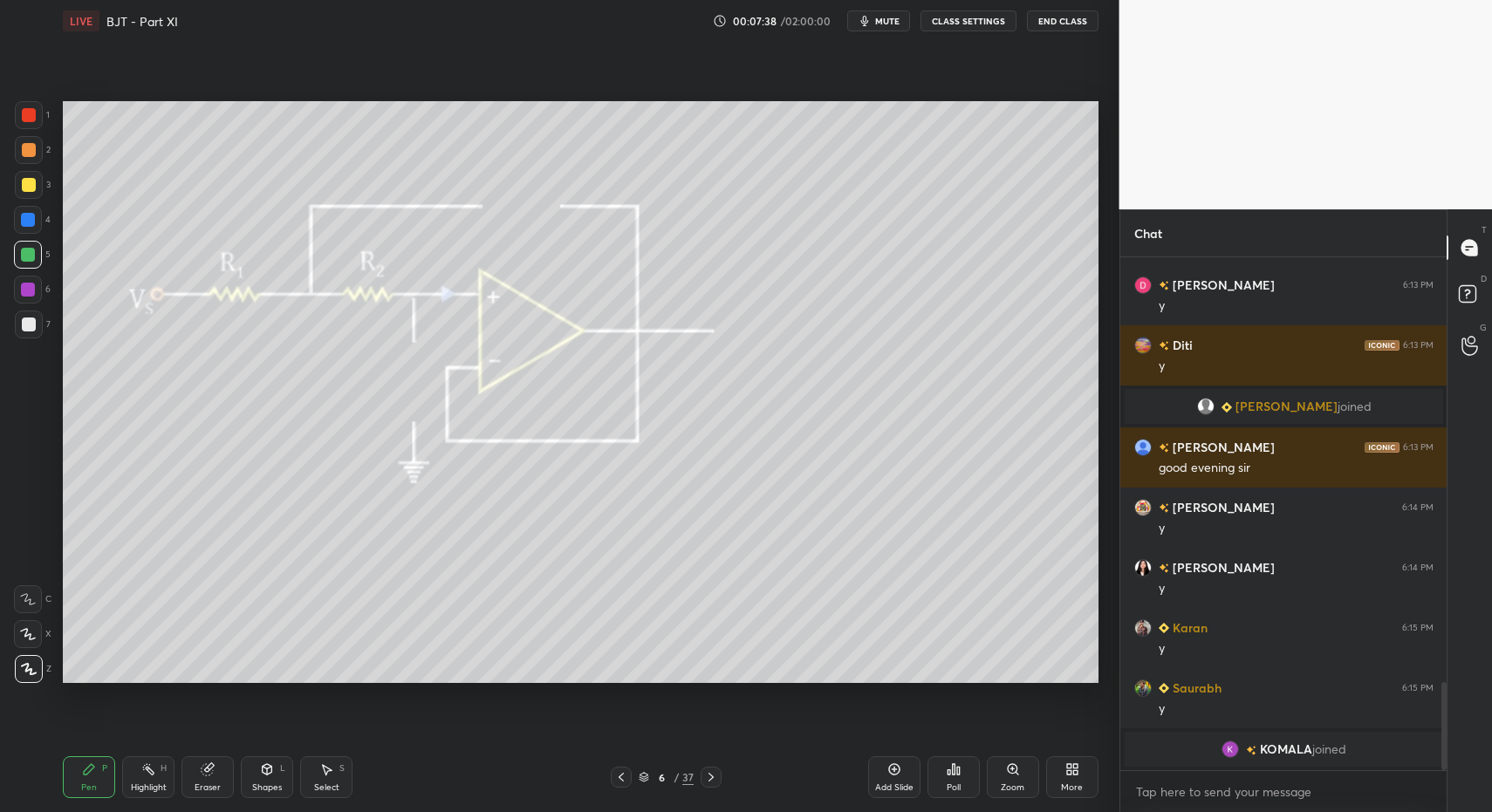
click at [21, 284] on div at bounding box center [28, 290] width 14 height 14
drag, startPoint x: 21, startPoint y: 293, endPoint x: 49, endPoint y: 292, distance: 28.0
click at [36, 290] on div at bounding box center [27, 290] width 28 height 28
click at [93, 802] on div "Pen P Highlight H Eraser Shapes L Select S 6 / 37 Add Slide Poll Zoom More" at bounding box center [581, 778] width 1036 height 70
click at [86, 770] on icon at bounding box center [89, 769] width 11 height 11
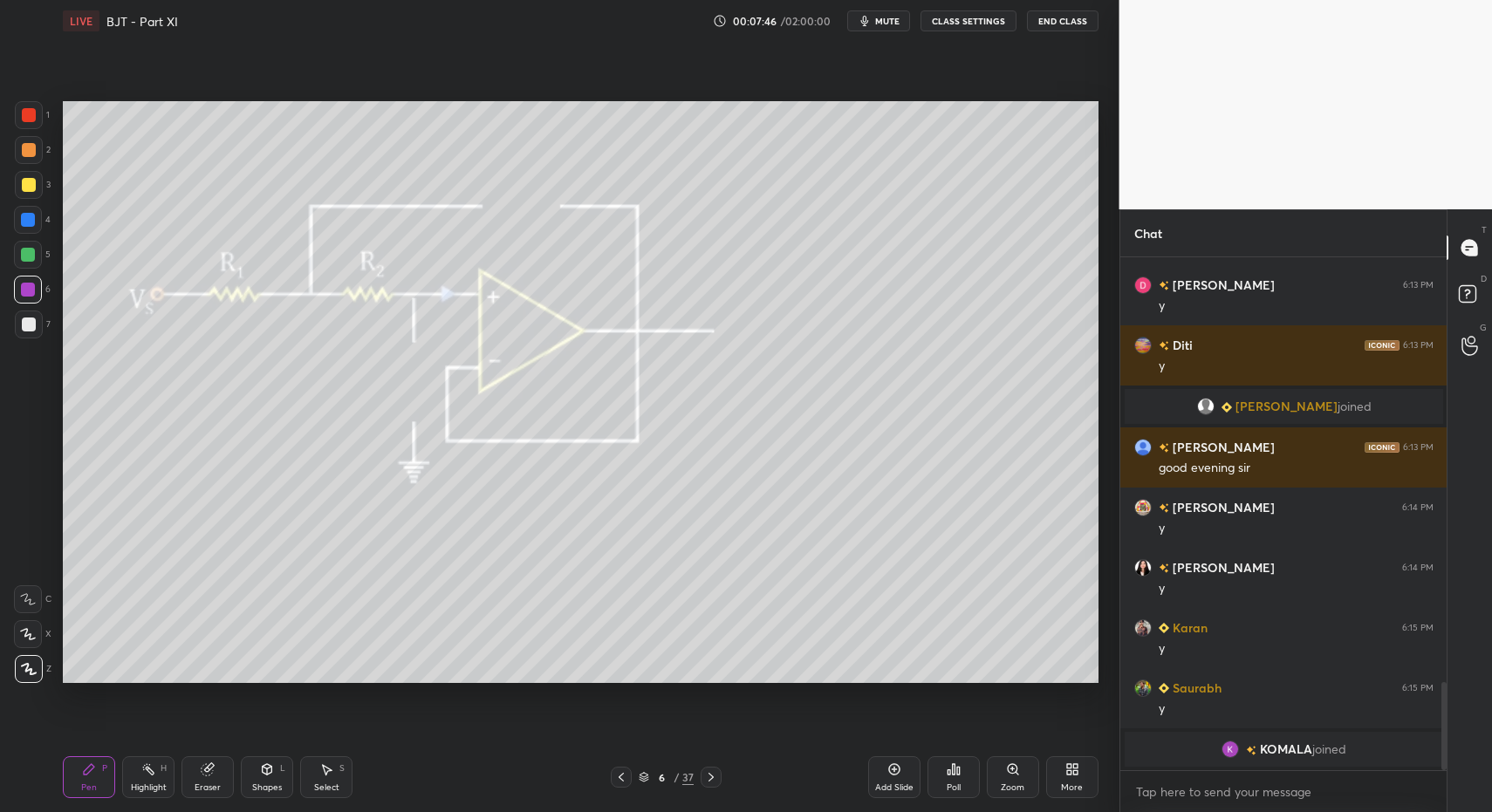
click at [27, 111] on div at bounding box center [28, 115] width 14 height 14
drag, startPoint x: 31, startPoint y: 112, endPoint x: 26, endPoint y: 126, distance: 14.9
click at [31, 112] on div at bounding box center [28, 115] width 14 height 14
click at [89, 775] on icon at bounding box center [89, 769] width 14 height 14
click at [149, 768] on icon at bounding box center [148, 769] width 14 height 14
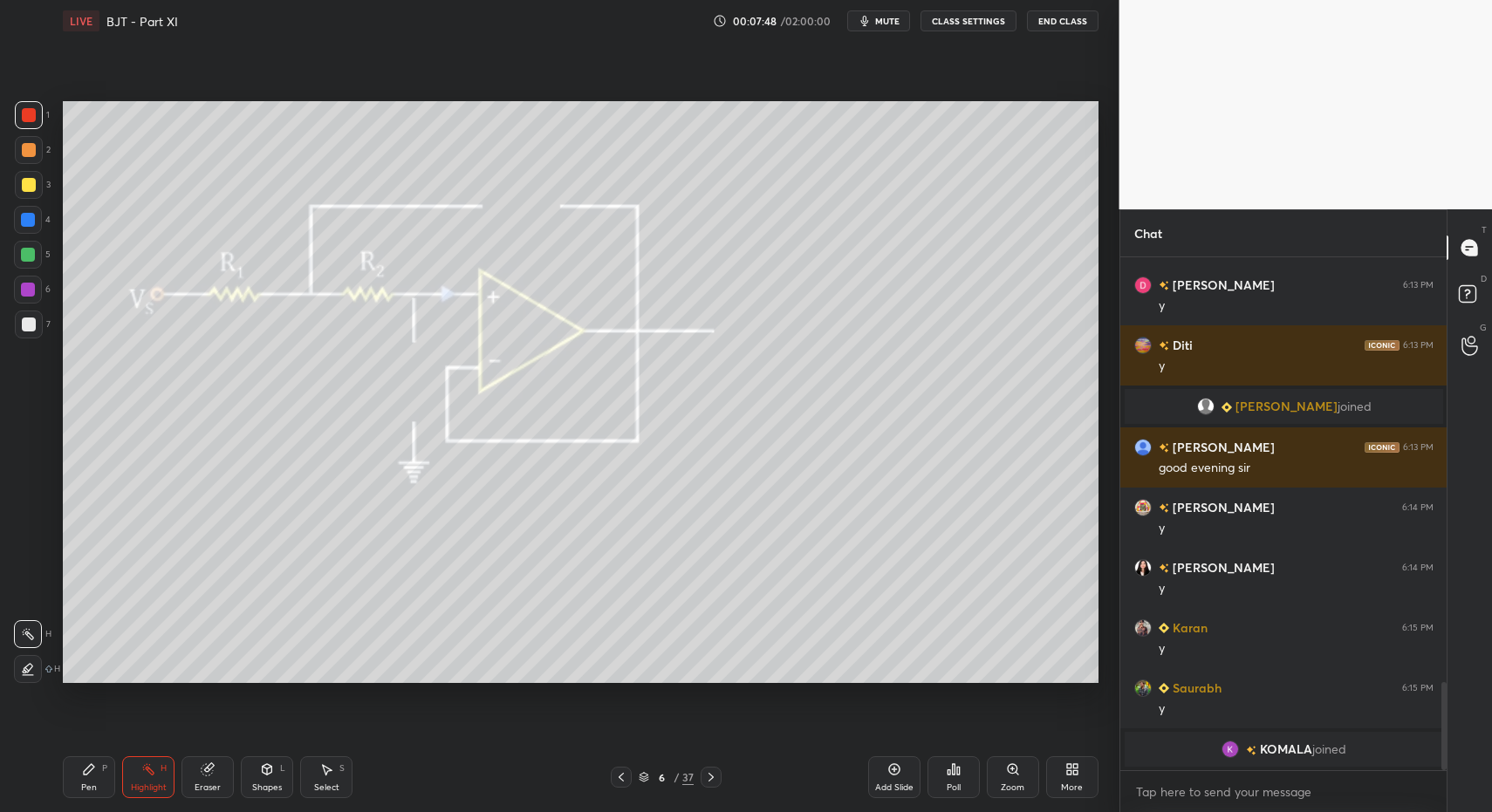
scroll to position [2389, 0]
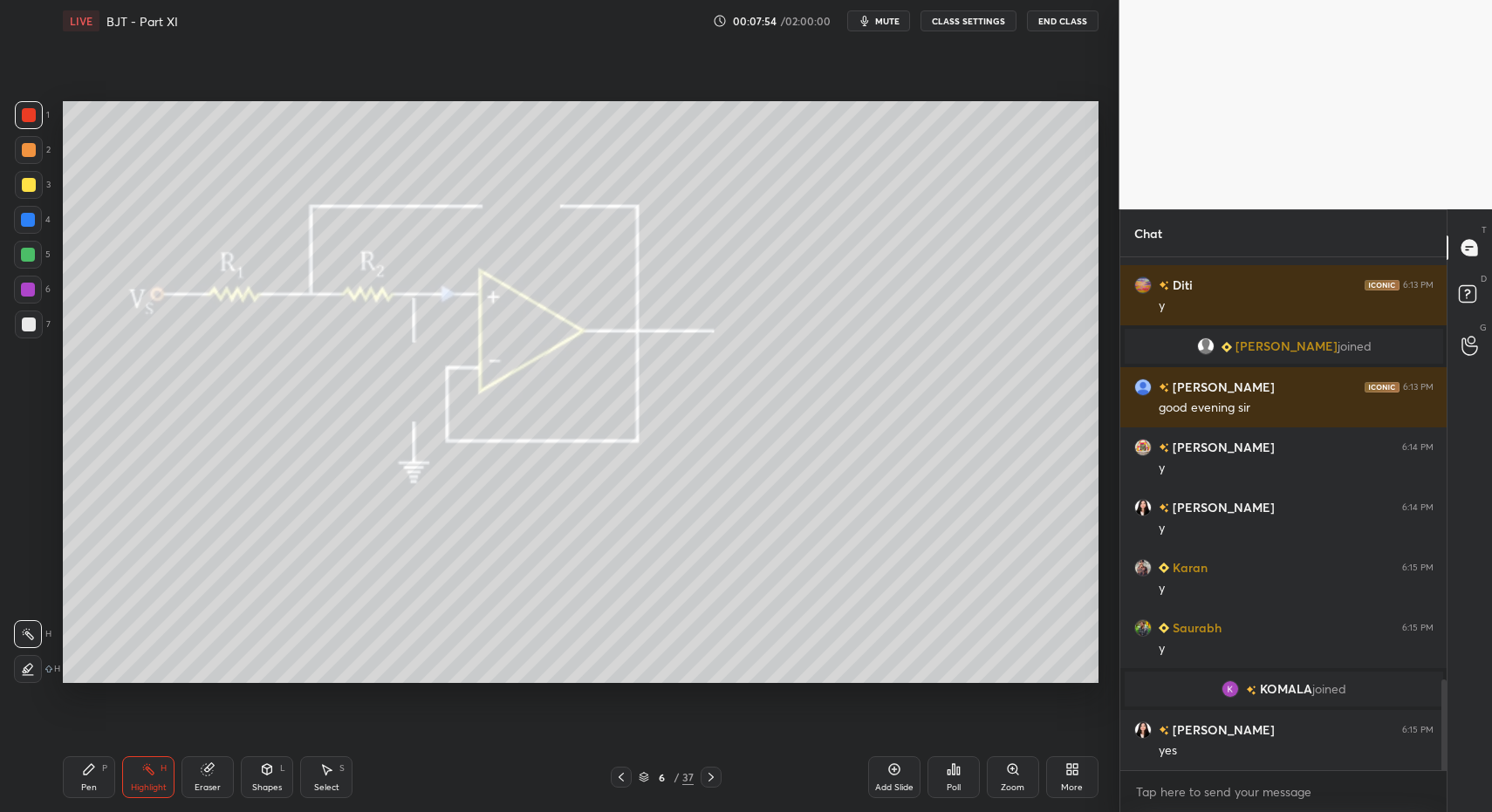
drag, startPoint x: 95, startPoint y: 778, endPoint x: 110, endPoint y: 776, distance: 15.1
click at [98, 778] on div "Pen P" at bounding box center [89, 777] width 53 height 42
drag, startPoint x: 106, startPoint y: 779, endPoint x: 153, endPoint y: 778, distance: 47.0
click at [106, 779] on div "Pen P" at bounding box center [89, 777] width 53 height 42
click at [149, 778] on div "Highlight H" at bounding box center [149, 777] width 53 height 42
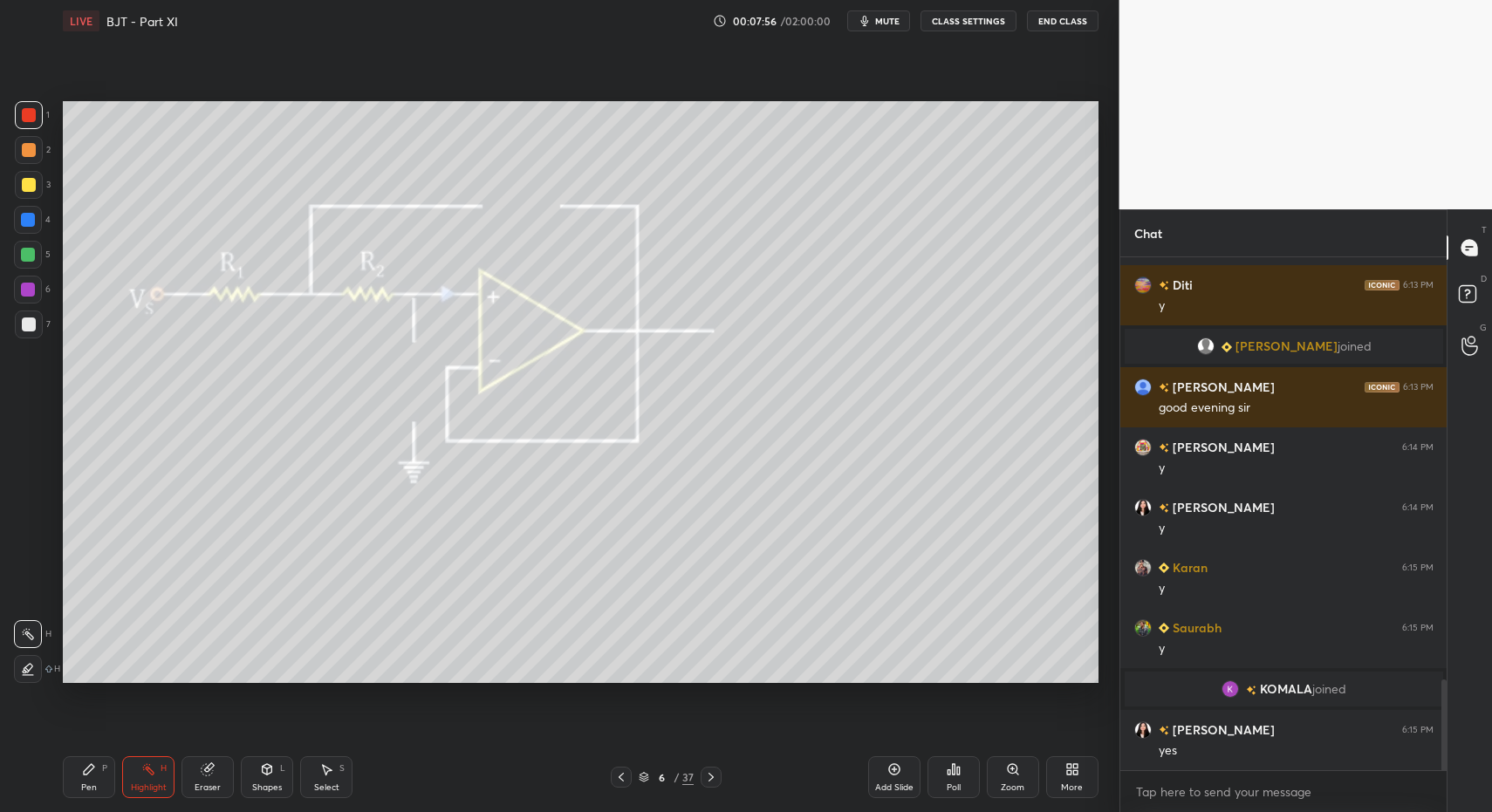
drag, startPoint x: 38, startPoint y: 276, endPoint x: 44, endPoint y: 262, distance: 15.2
click at [38, 276] on div at bounding box center [27, 290] width 28 height 28
click at [31, 260] on div at bounding box center [28, 255] width 14 height 14
click at [34, 222] on div at bounding box center [28, 220] width 14 height 14
click at [26, 181] on div at bounding box center [28, 185] width 14 height 14
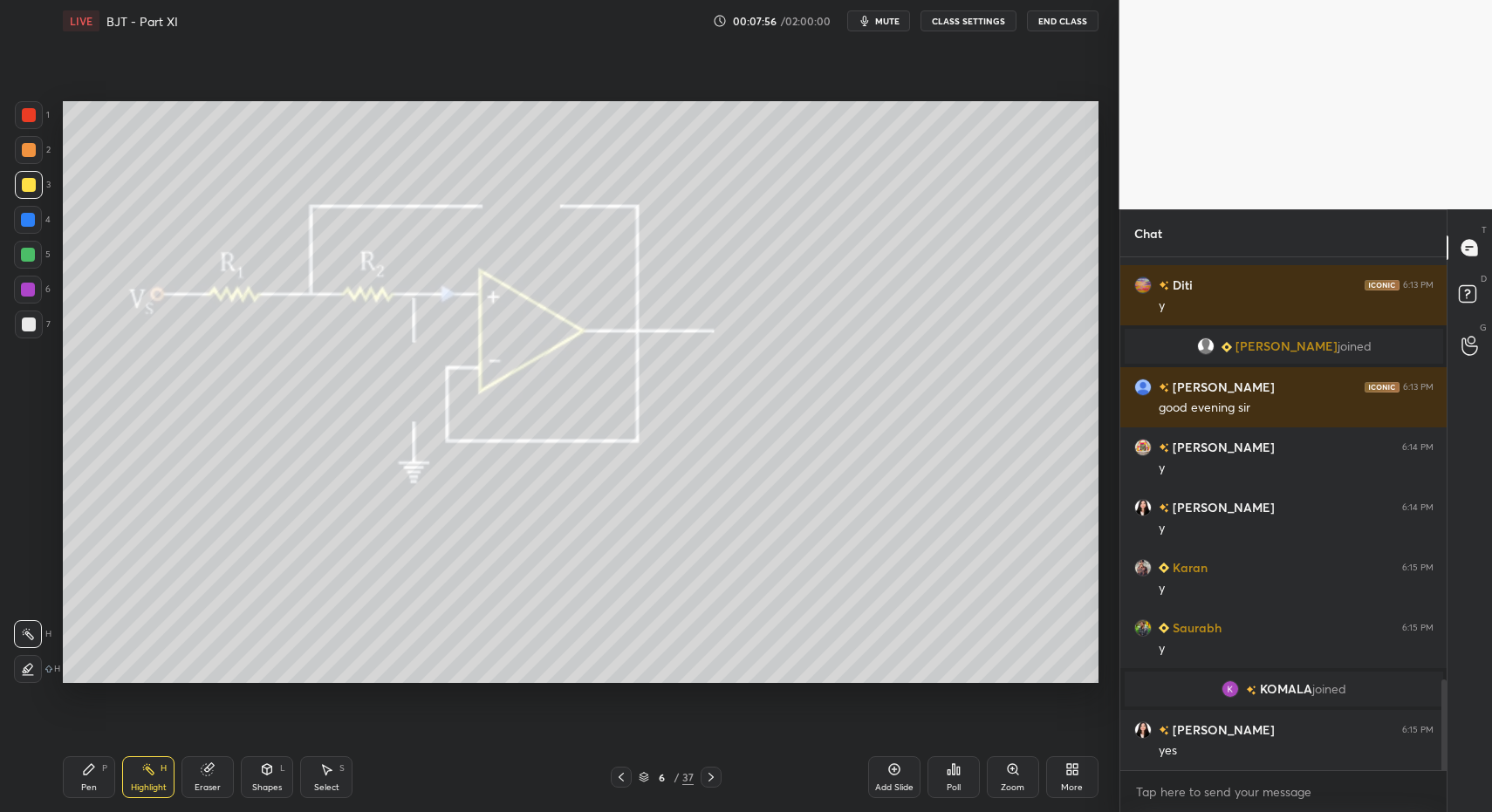
click at [30, 116] on div at bounding box center [28, 115] width 14 height 14
click at [89, 795] on div "Pen P" at bounding box center [89, 777] width 53 height 42
drag, startPoint x: 89, startPoint y: 795, endPoint x: 94, endPoint y: 771, distance: 24.5
click at [90, 785] on div "Pen P" at bounding box center [89, 777] width 53 height 42
drag, startPoint x: 97, startPoint y: 759, endPoint x: 107, endPoint y: 699, distance: 60.8
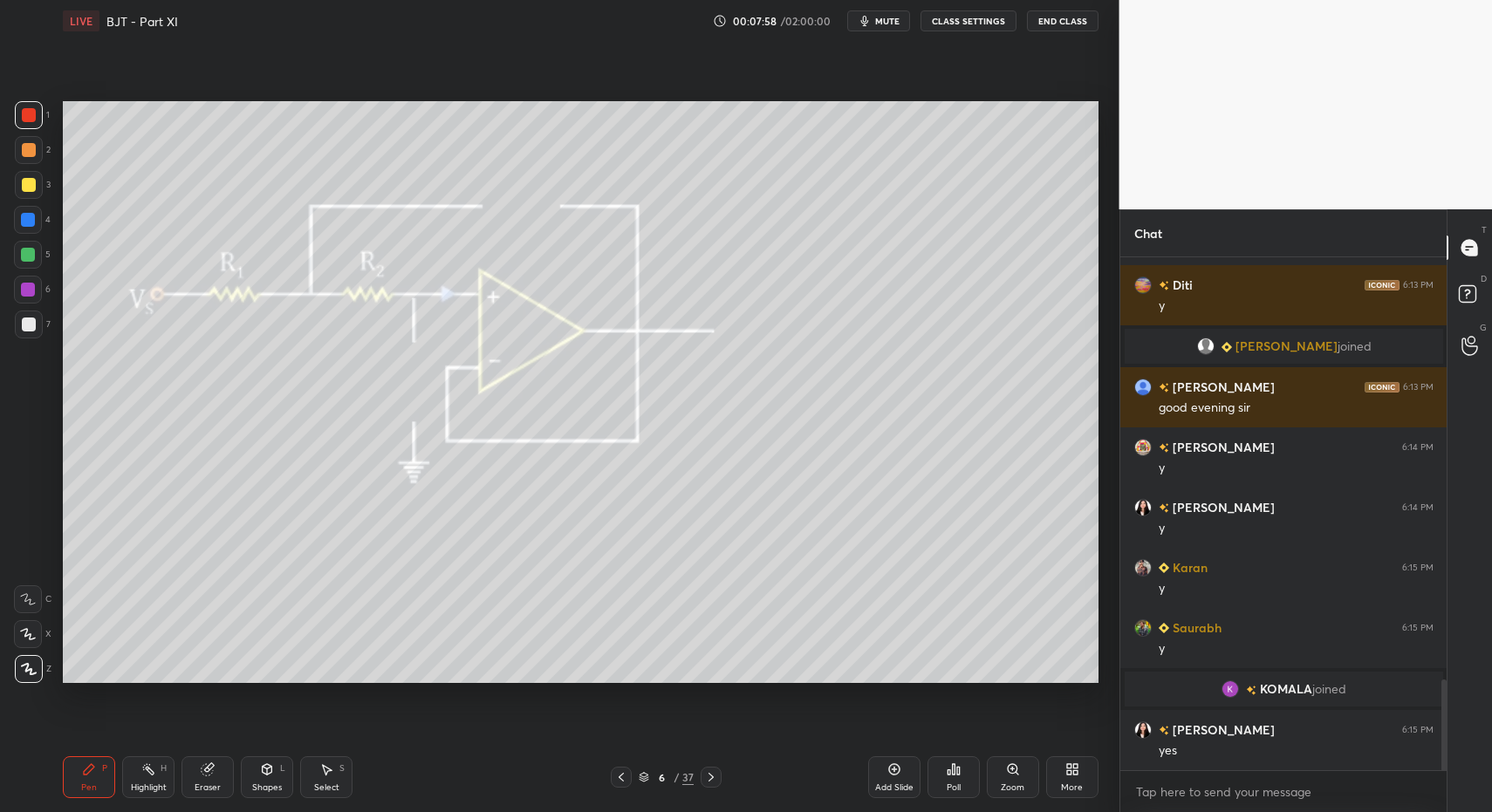
click at [97, 759] on div "Pen P" at bounding box center [89, 777] width 53 height 42
click at [265, 779] on div "Shapes L" at bounding box center [267, 777] width 53 height 42
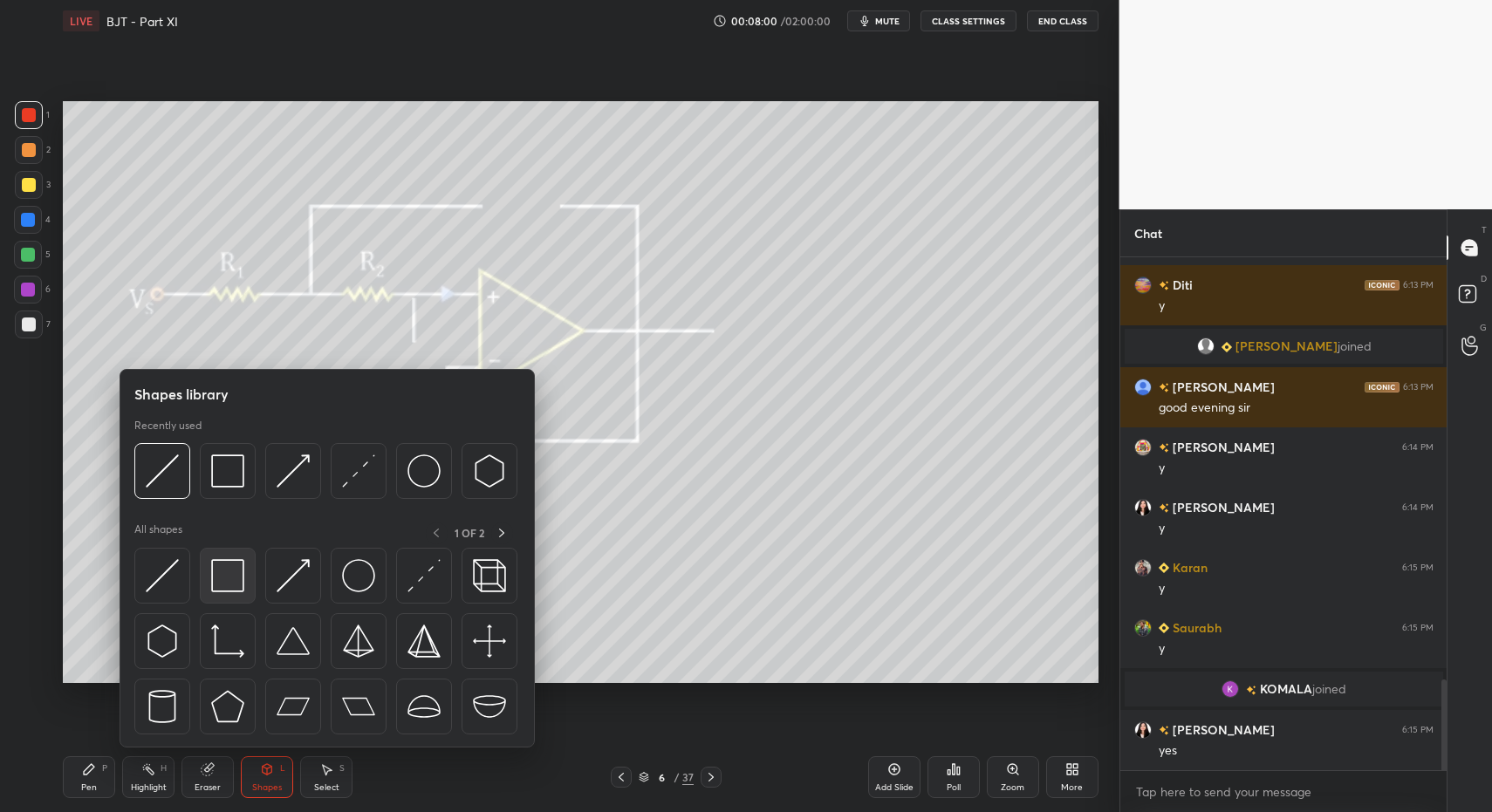
click at [227, 563] on img at bounding box center [228, 576] width 33 height 33
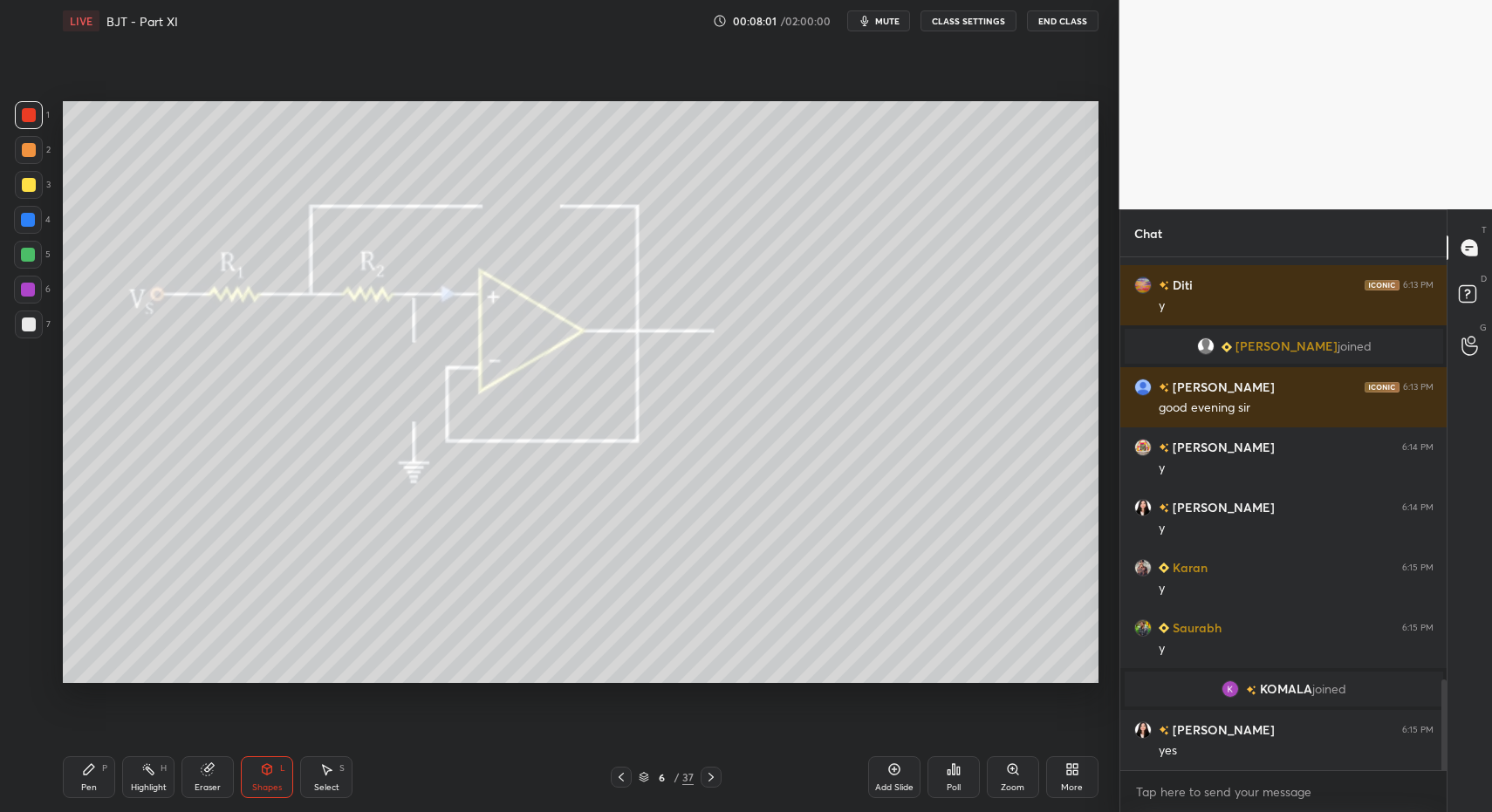
click at [81, 777] on div "Pen P" at bounding box center [89, 777] width 53 height 42
click at [93, 772] on icon at bounding box center [89, 769] width 14 height 14
drag, startPoint x: 164, startPoint y: 785, endPoint x: 158, endPoint y: 778, distance: 9.2
click at [160, 784] on div "Highlight" at bounding box center [149, 788] width 36 height 9
click at [94, 787] on div "Pen" at bounding box center [89, 788] width 16 height 9
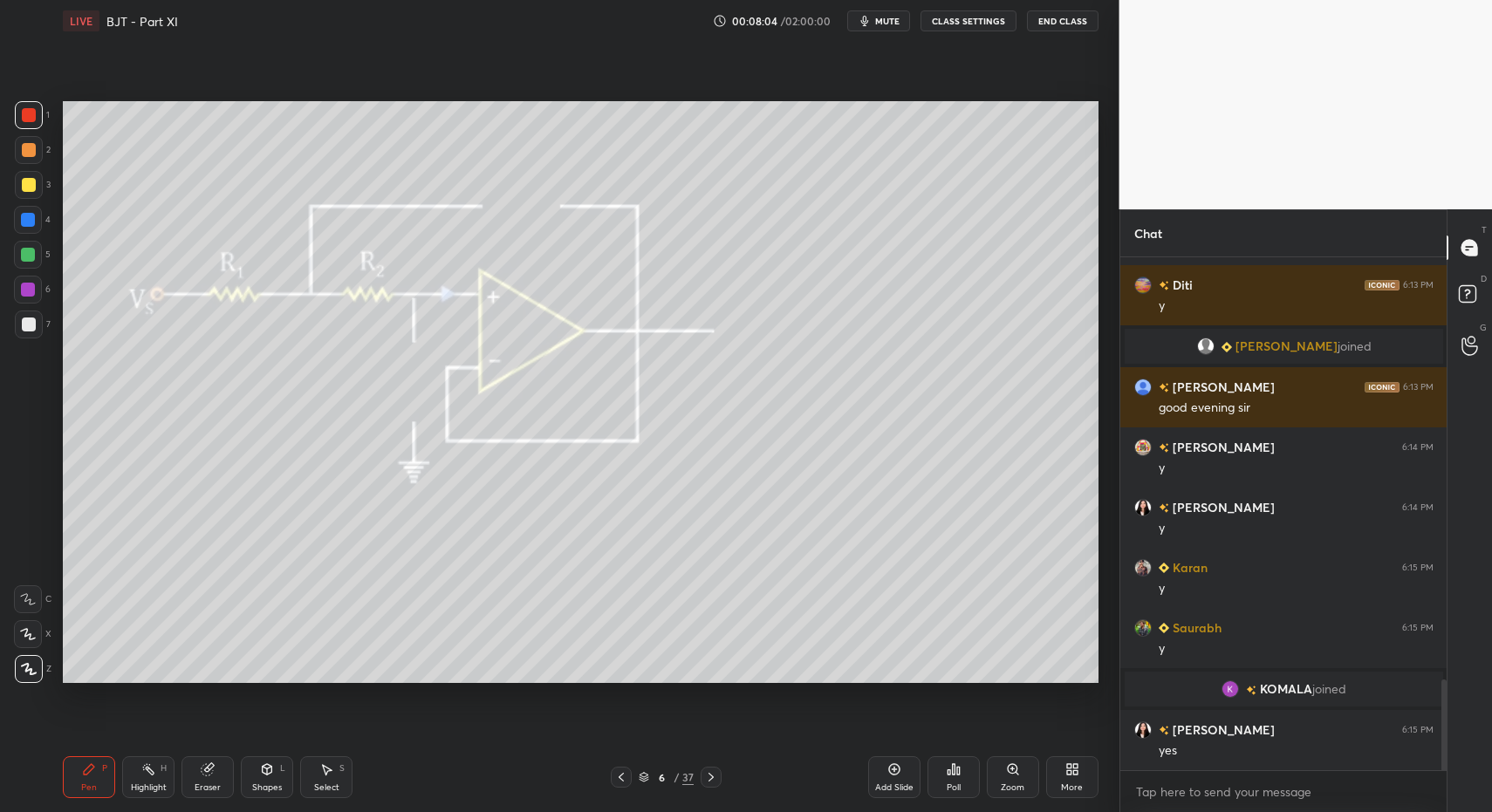
drag, startPoint x: 96, startPoint y: 775, endPoint x: 97, endPoint y: 732, distance: 43.0
click at [89, 782] on div "Pen P" at bounding box center [89, 777] width 53 height 42
drag, startPoint x: 30, startPoint y: 317, endPoint x: 36, endPoint y: 326, distance: 10.8
click at [30, 317] on div at bounding box center [28, 324] width 28 height 28
drag, startPoint x: 74, startPoint y: 768, endPoint x: 81, endPoint y: 739, distance: 29.8
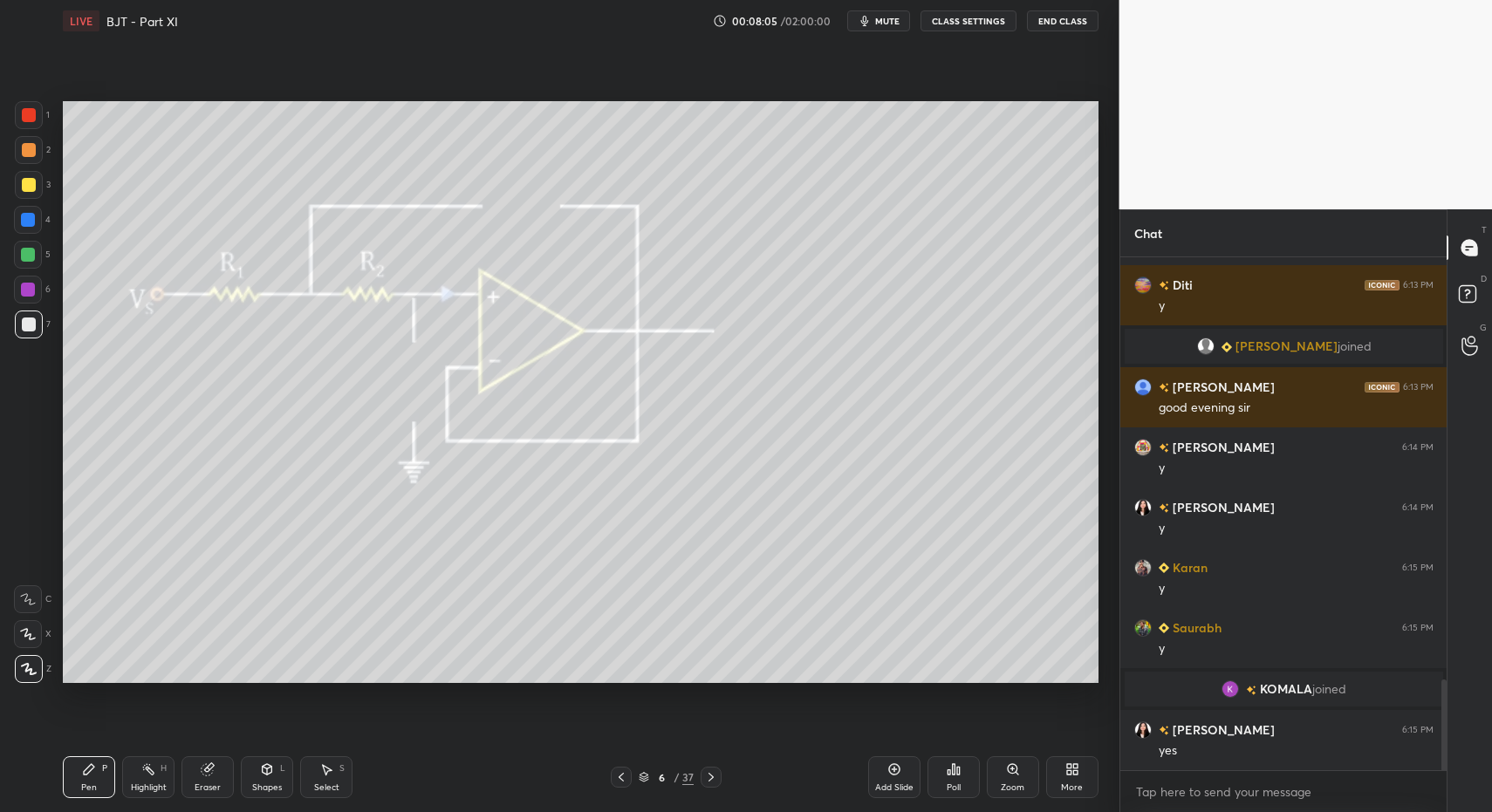
click at [74, 763] on div "Pen P" at bounding box center [89, 777] width 53 height 42
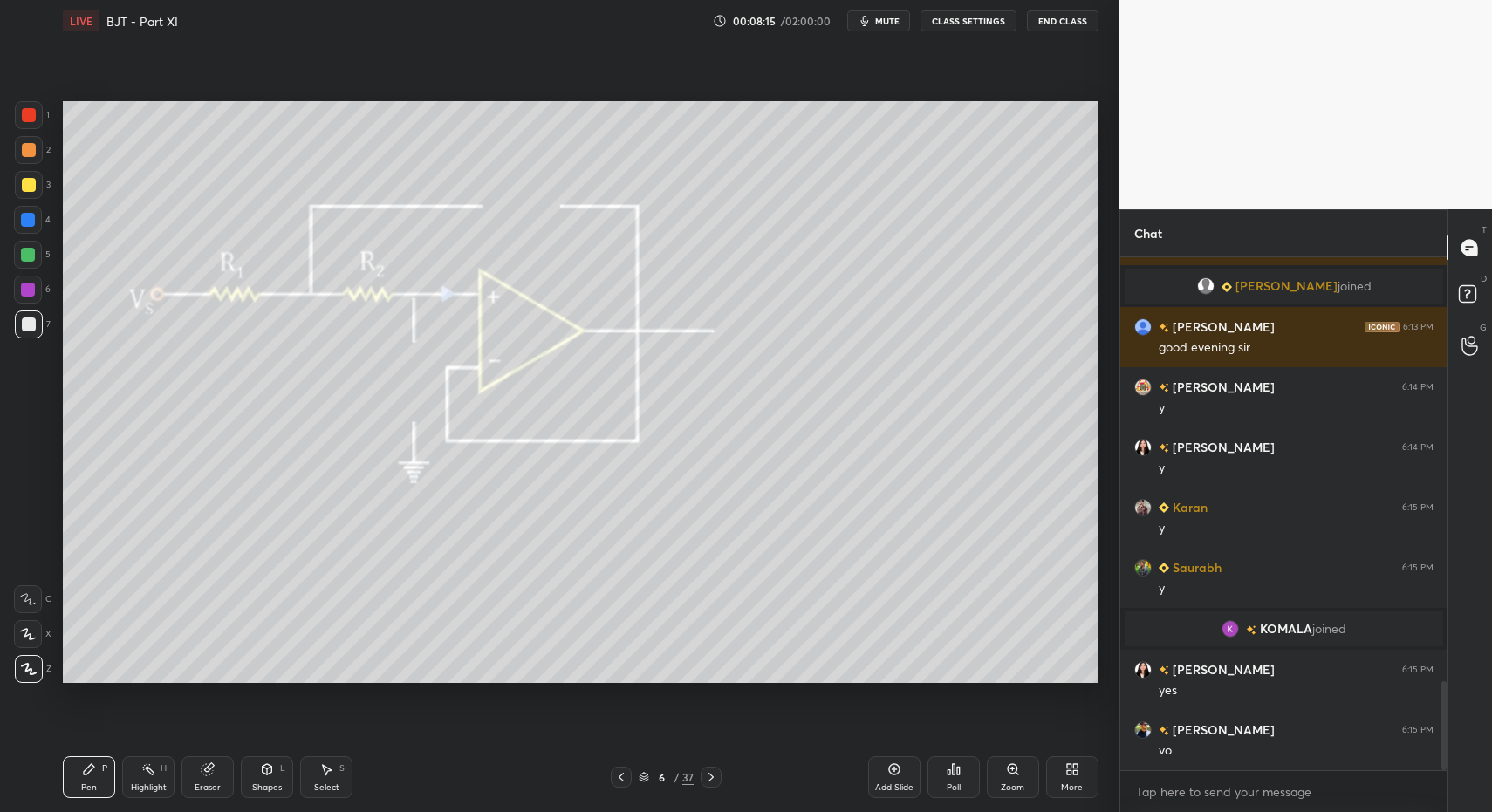
drag, startPoint x: 278, startPoint y: 781, endPoint x: 276, endPoint y: 752, distance: 29.1
click at [278, 784] on div "Shapes" at bounding box center [266, 788] width 30 height 9
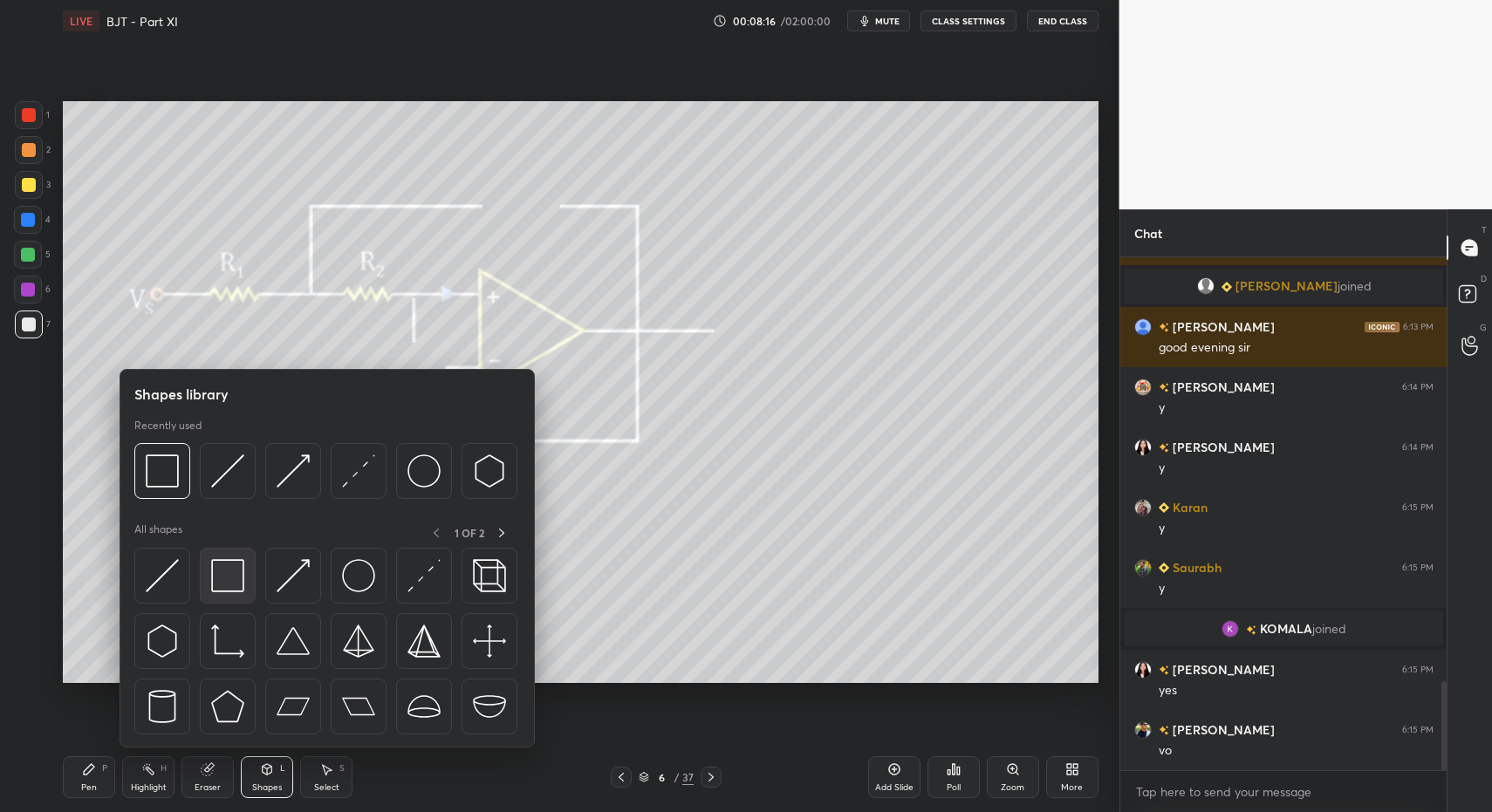
click at [240, 587] on img at bounding box center [228, 576] width 33 height 33
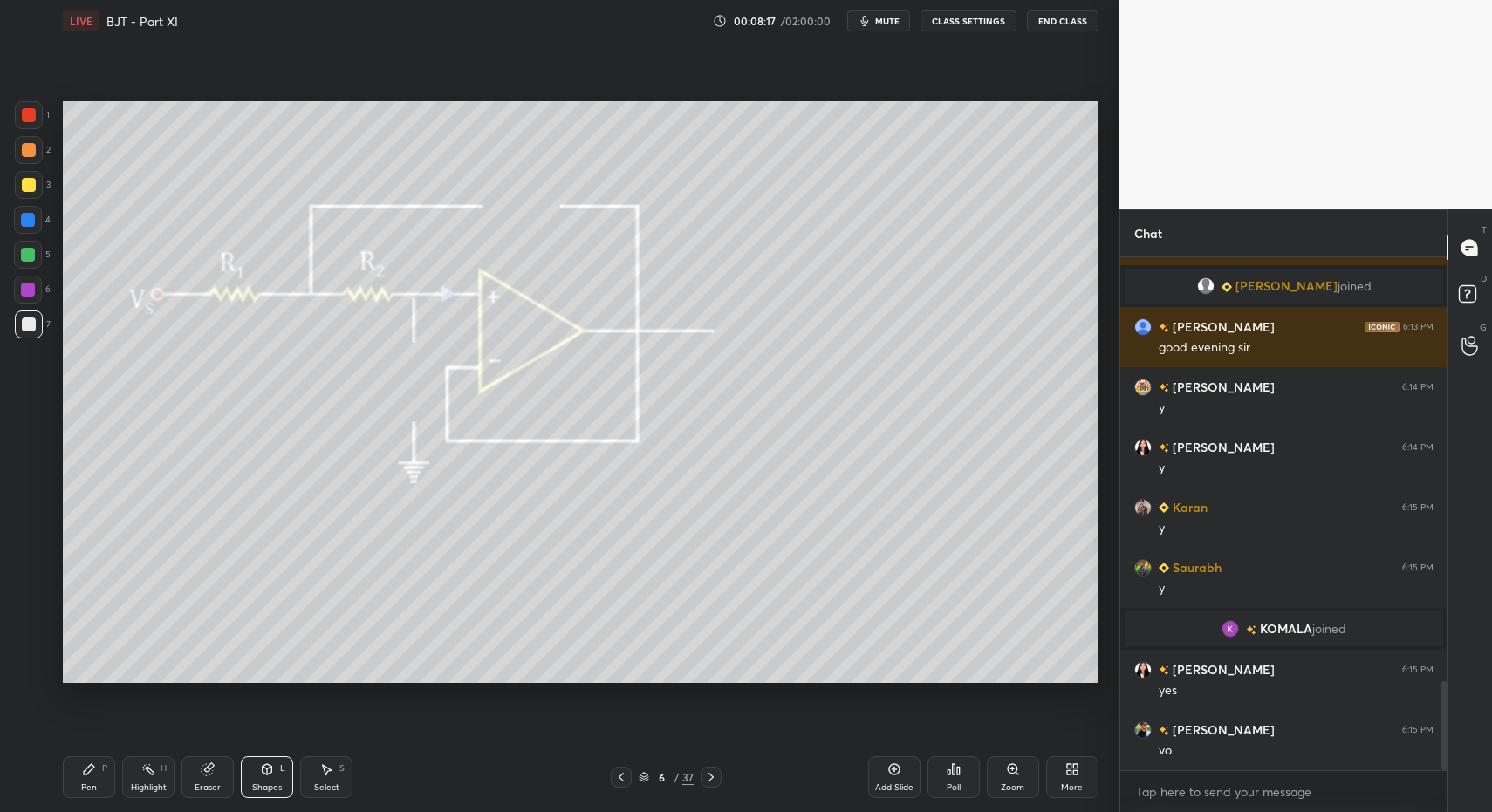
click at [277, 778] on div "Shapes L" at bounding box center [267, 777] width 53 height 42
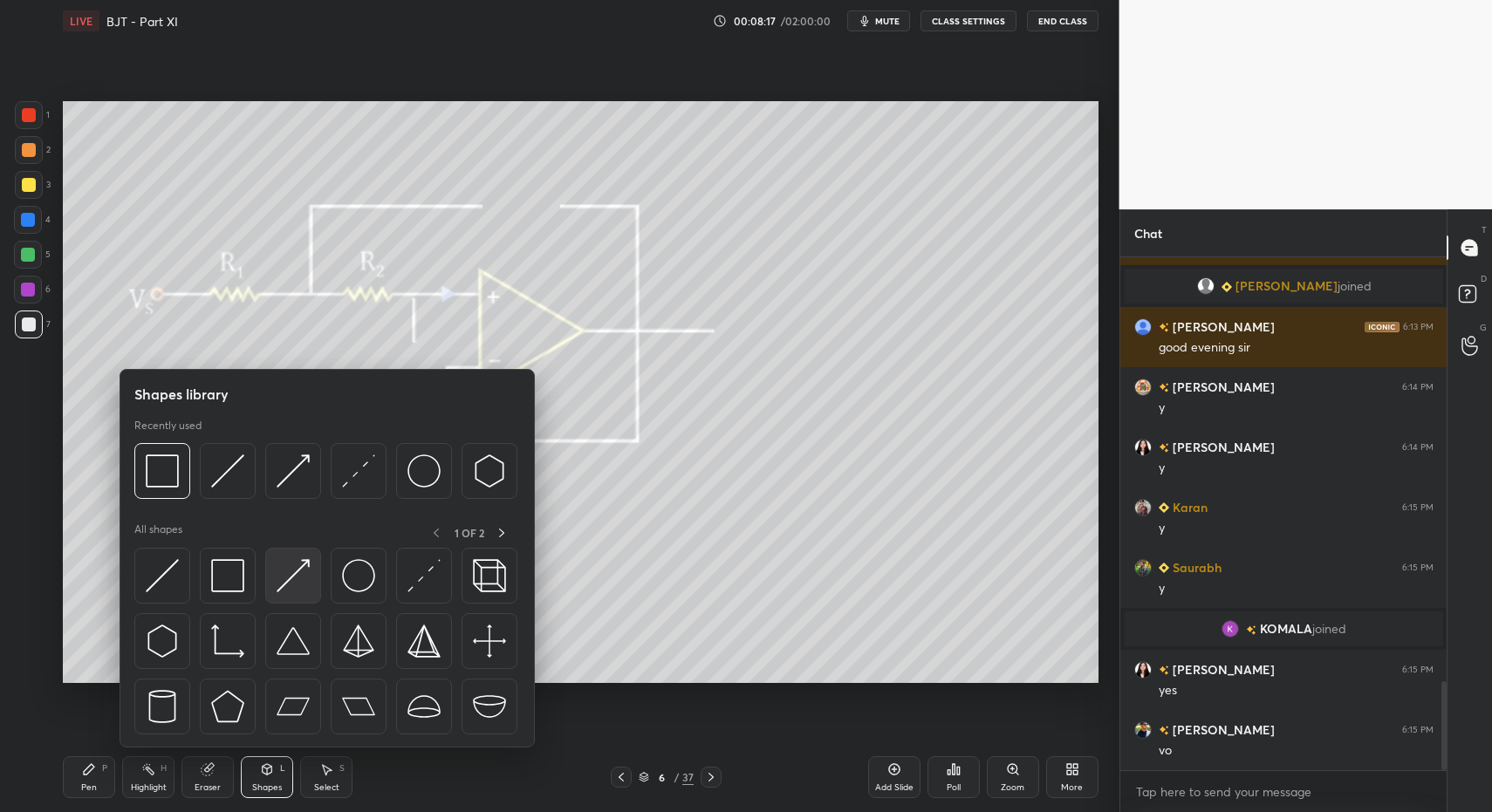
click at [296, 574] on img at bounding box center [293, 576] width 33 height 33
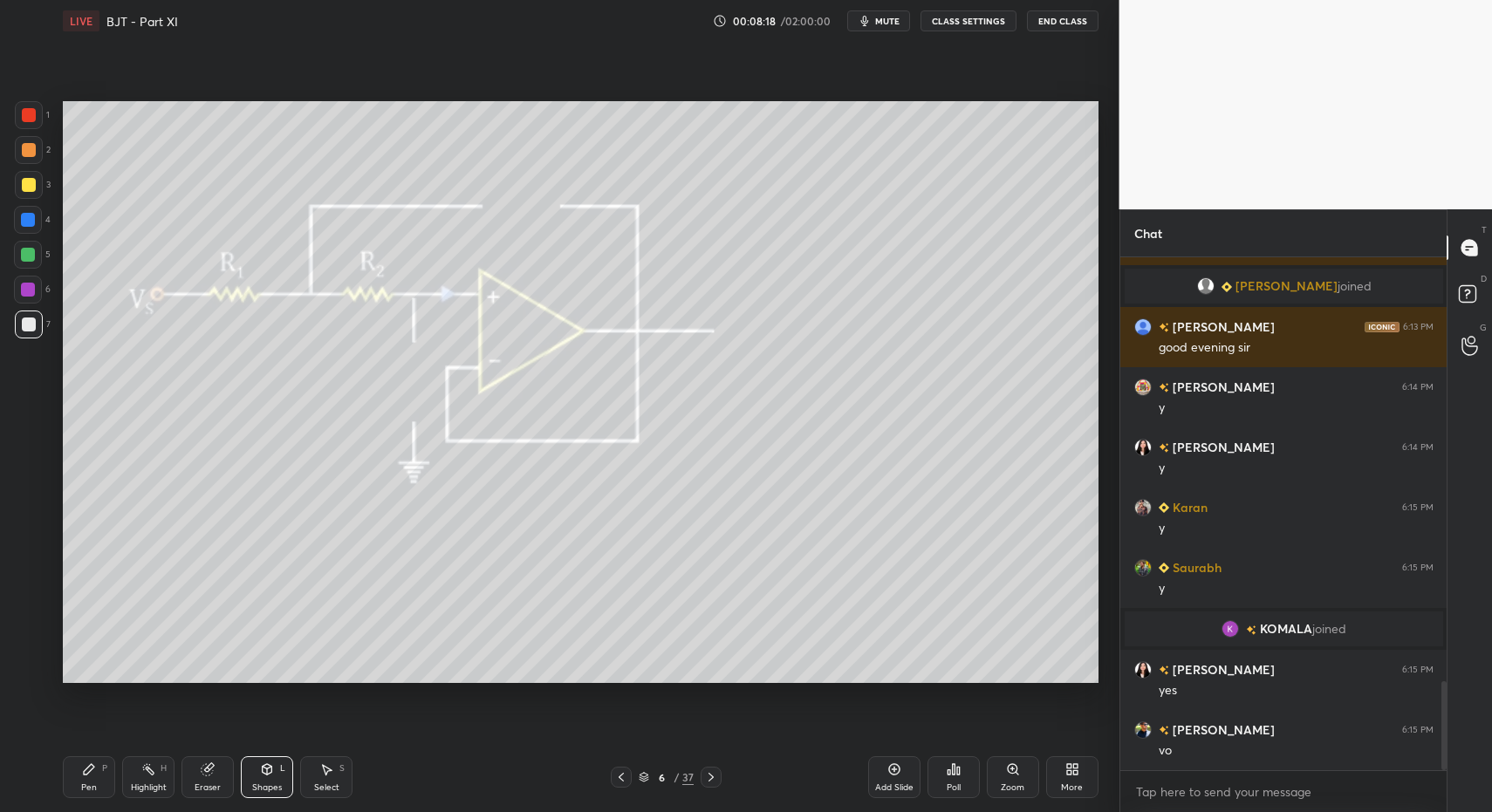
scroll to position [2509, 0]
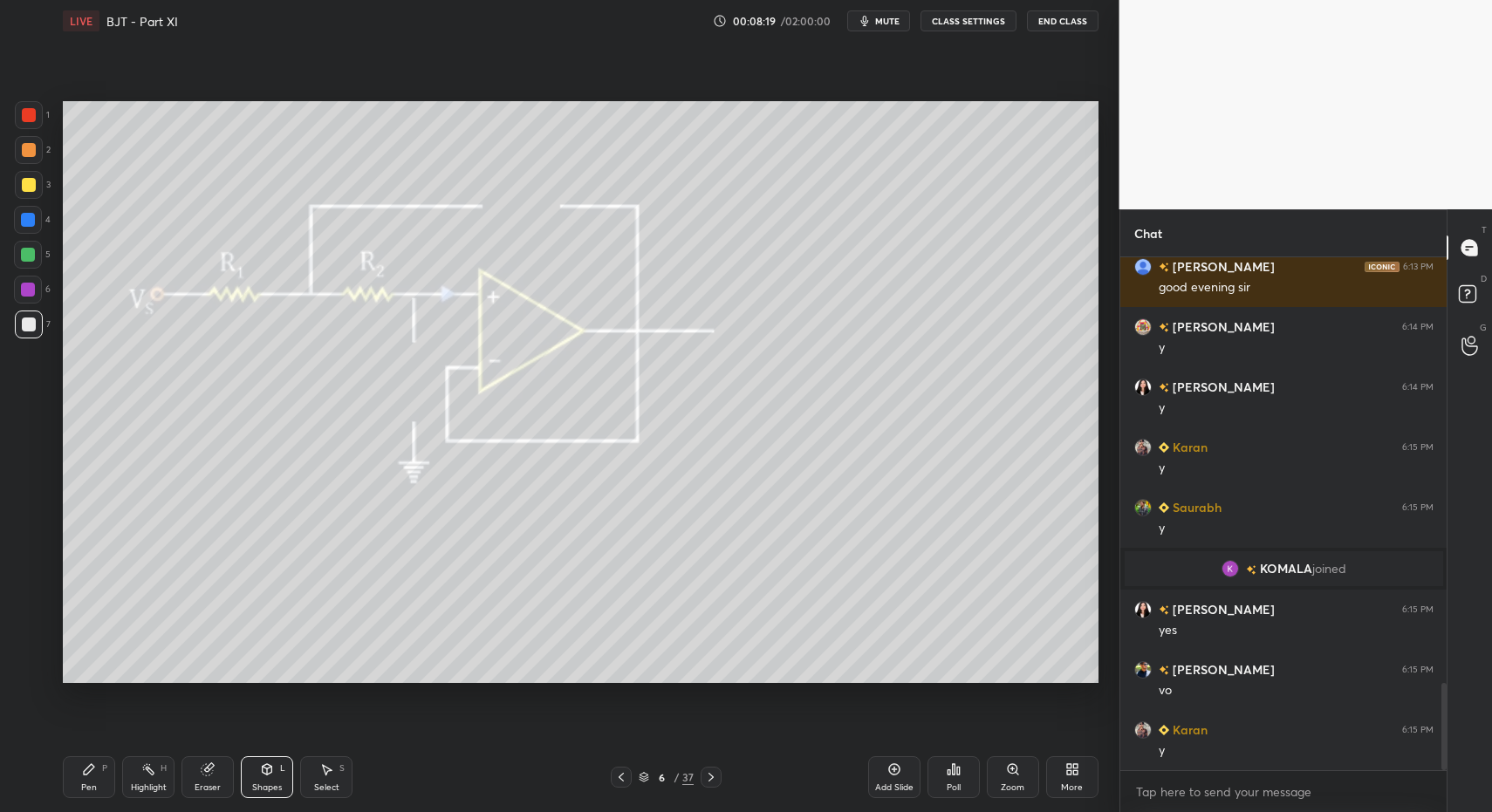
click at [92, 766] on icon at bounding box center [89, 769] width 11 height 11
drag, startPoint x: 92, startPoint y: 766, endPoint x: 156, endPoint y: 728, distance: 74.4
click at [92, 766] on icon at bounding box center [89, 769] width 11 height 11
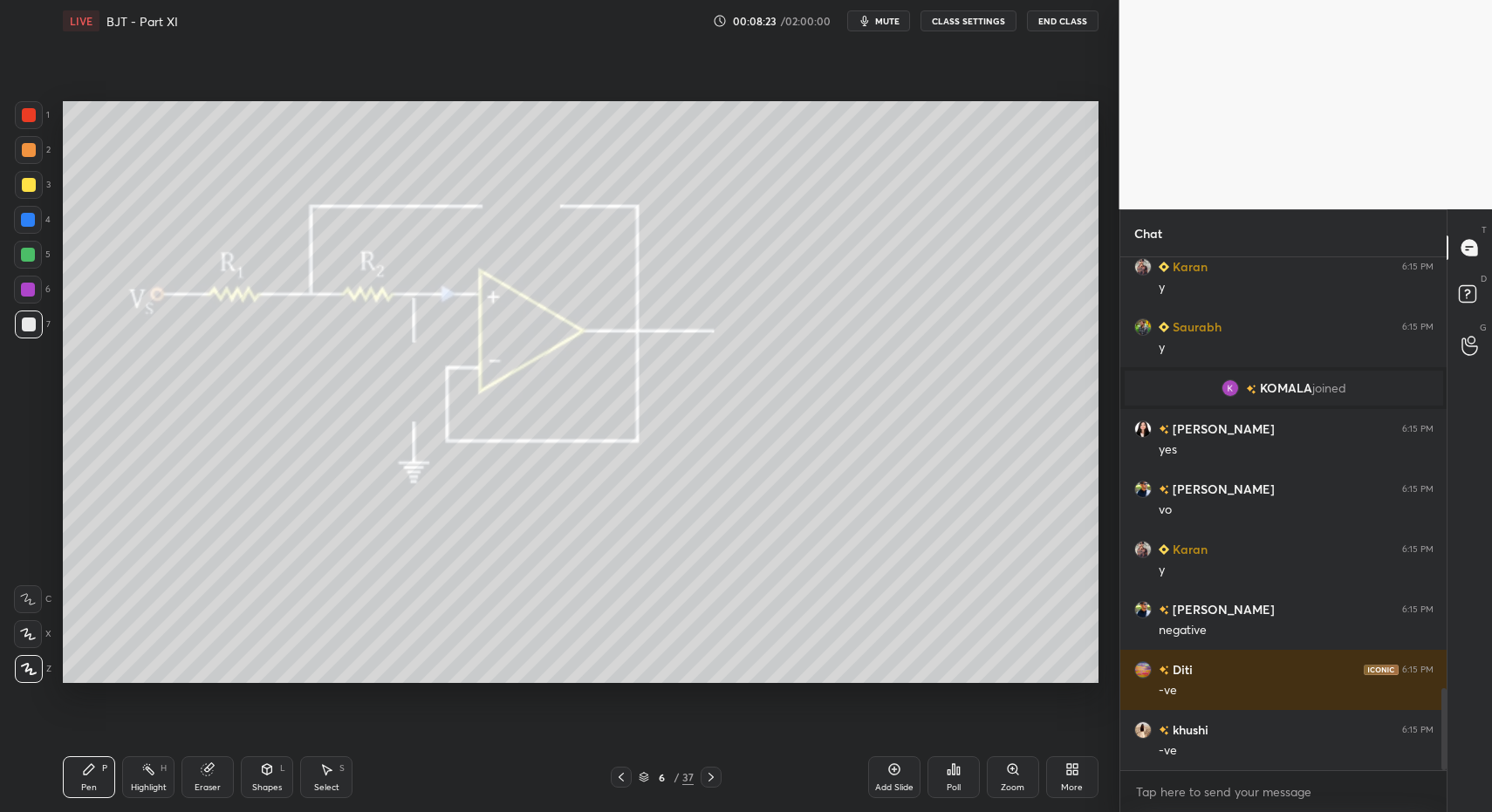
scroll to position [2750, 0]
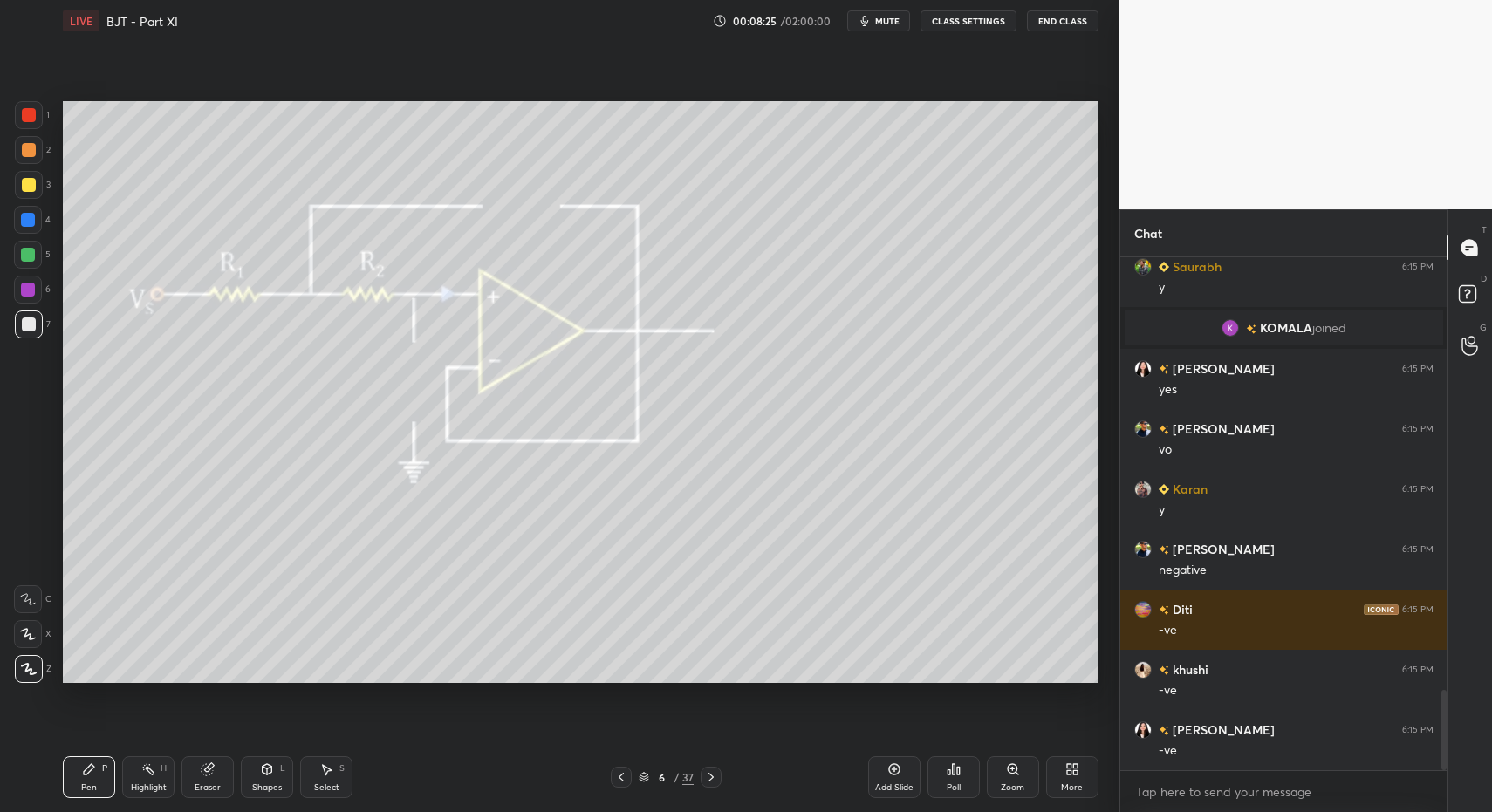
click at [33, 107] on div at bounding box center [28, 115] width 28 height 28
click at [29, 115] on div at bounding box center [28, 115] width 14 height 14
click at [266, 789] on div "Shapes" at bounding box center [266, 788] width 30 height 9
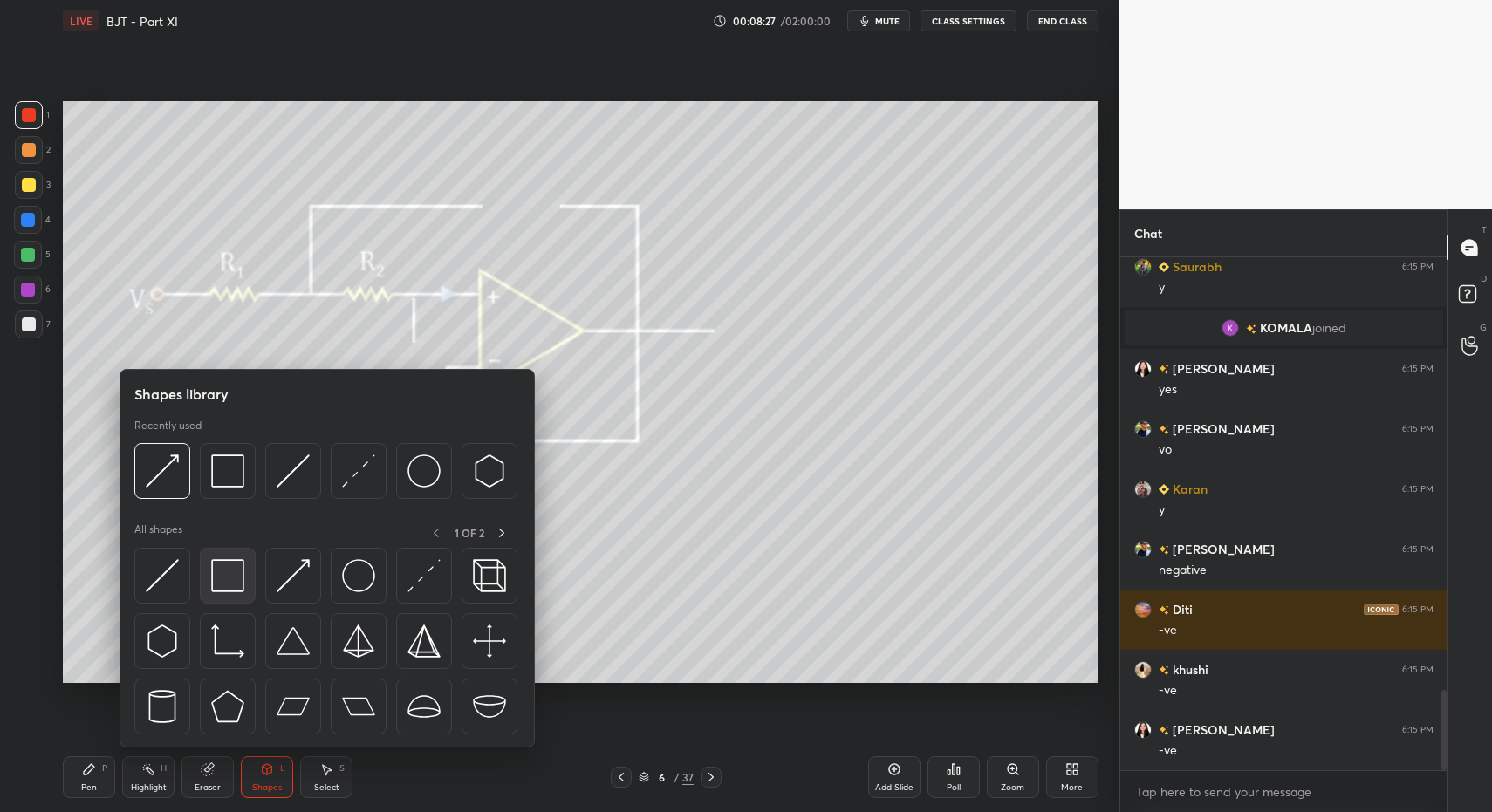
click at [239, 580] on img at bounding box center [228, 576] width 33 height 33
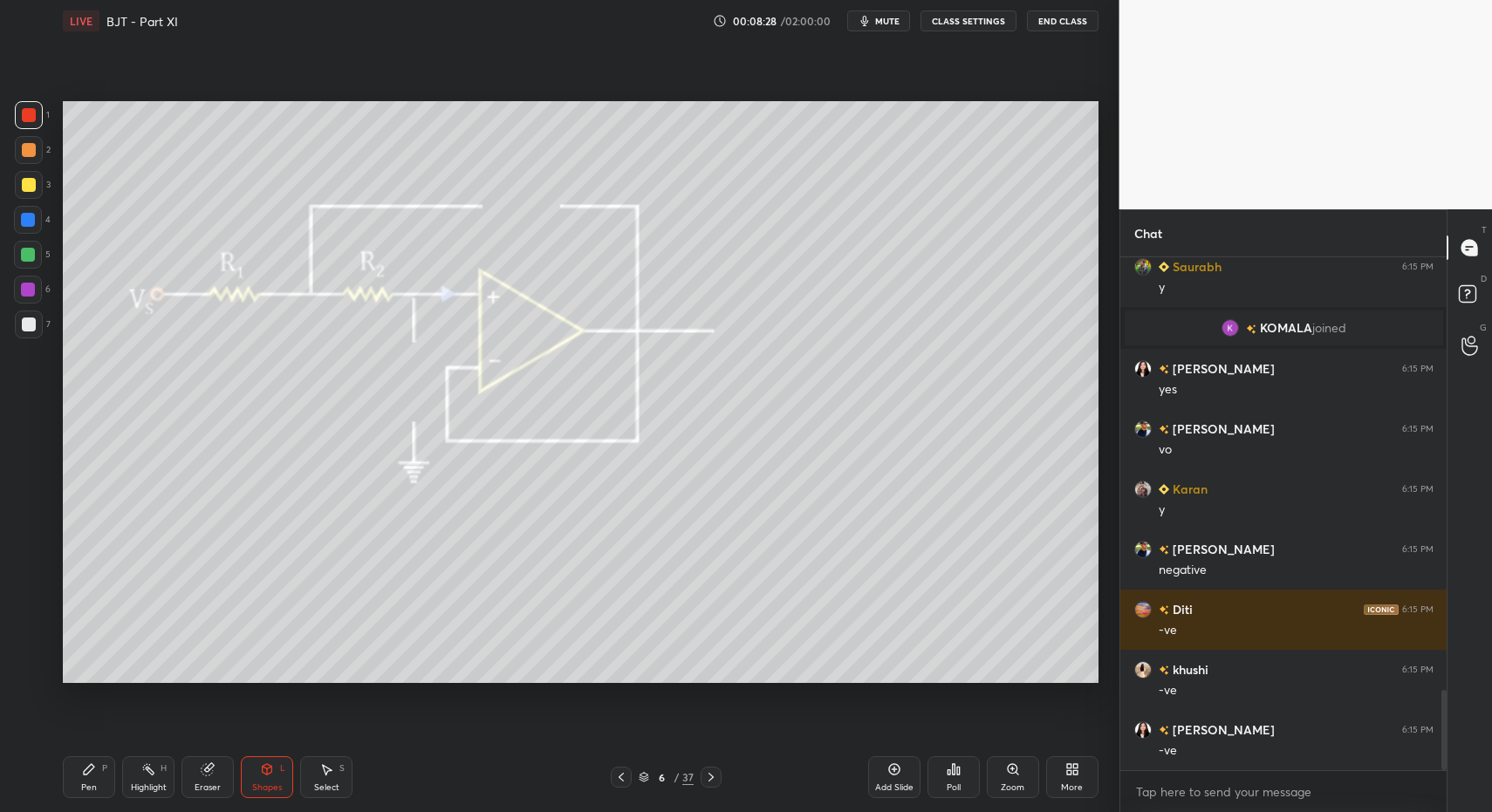
click at [110, 792] on div "Pen P" at bounding box center [89, 777] width 53 height 42
drag, startPoint x: 97, startPoint y: 791, endPoint x: 101, endPoint y: 779, distance: 12.6
click at [101, 786] on div "Pen P" at bounding box center [89, 777] width 53 height 42
click at [44, 286] on div "6" at bounding box center [32, 290] width 37 height 28
click at [36, 284] on div at bounding box center [27, 290] width 28 height 28
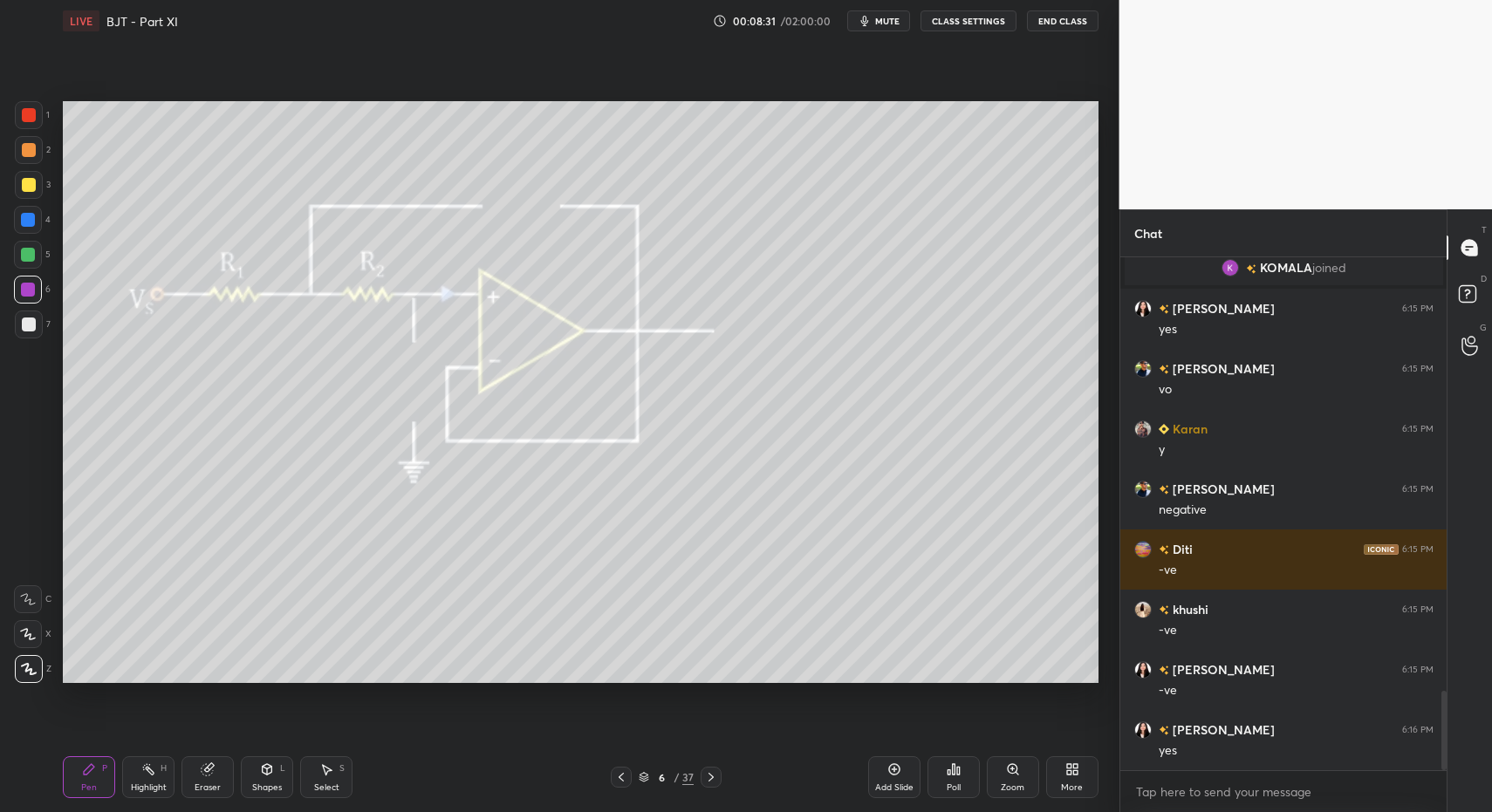
scroll to position [2871, 0]
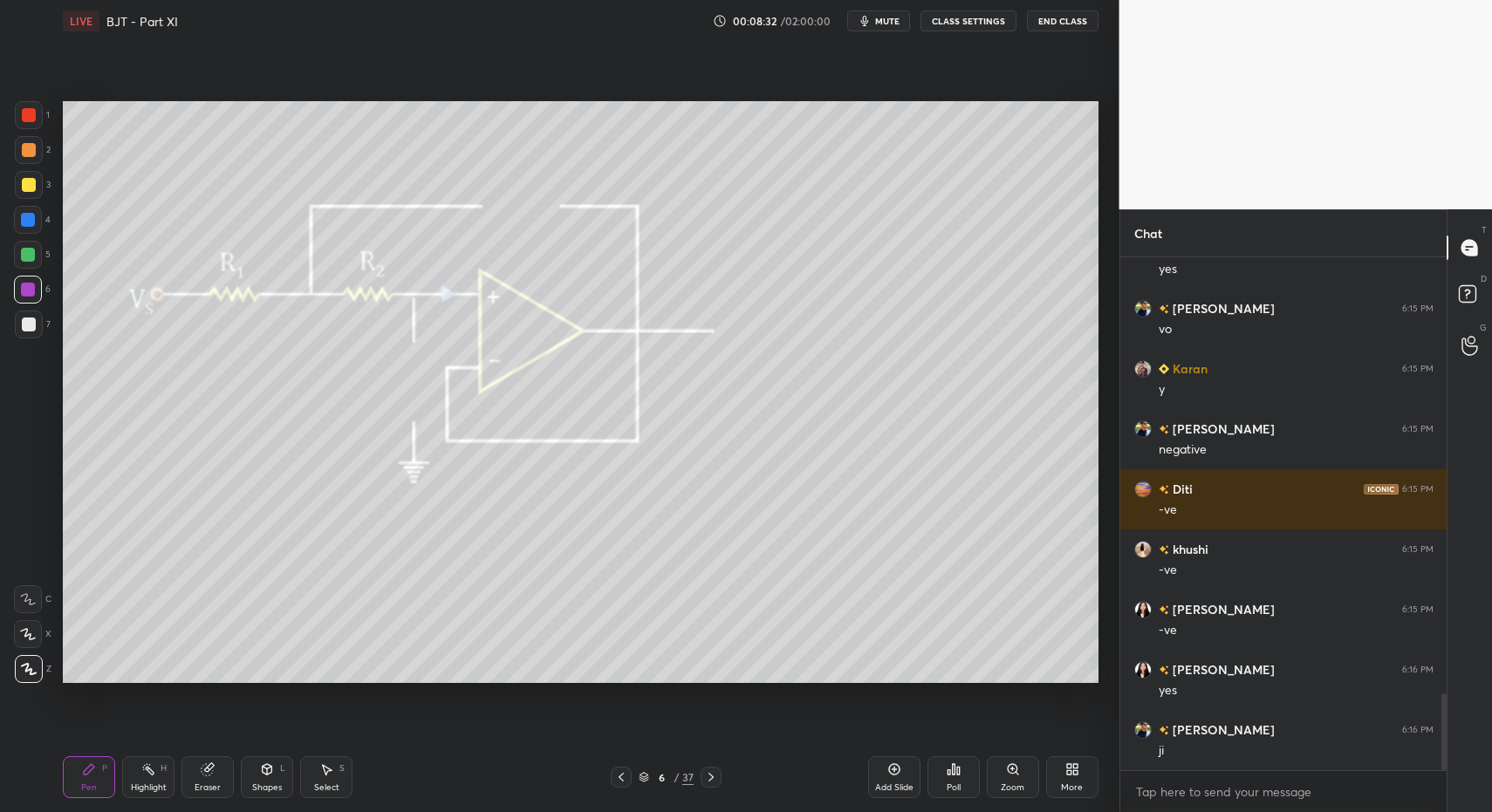
click at [32, 306] on div "6" at bounding box center [32, 294] width 37 height 35
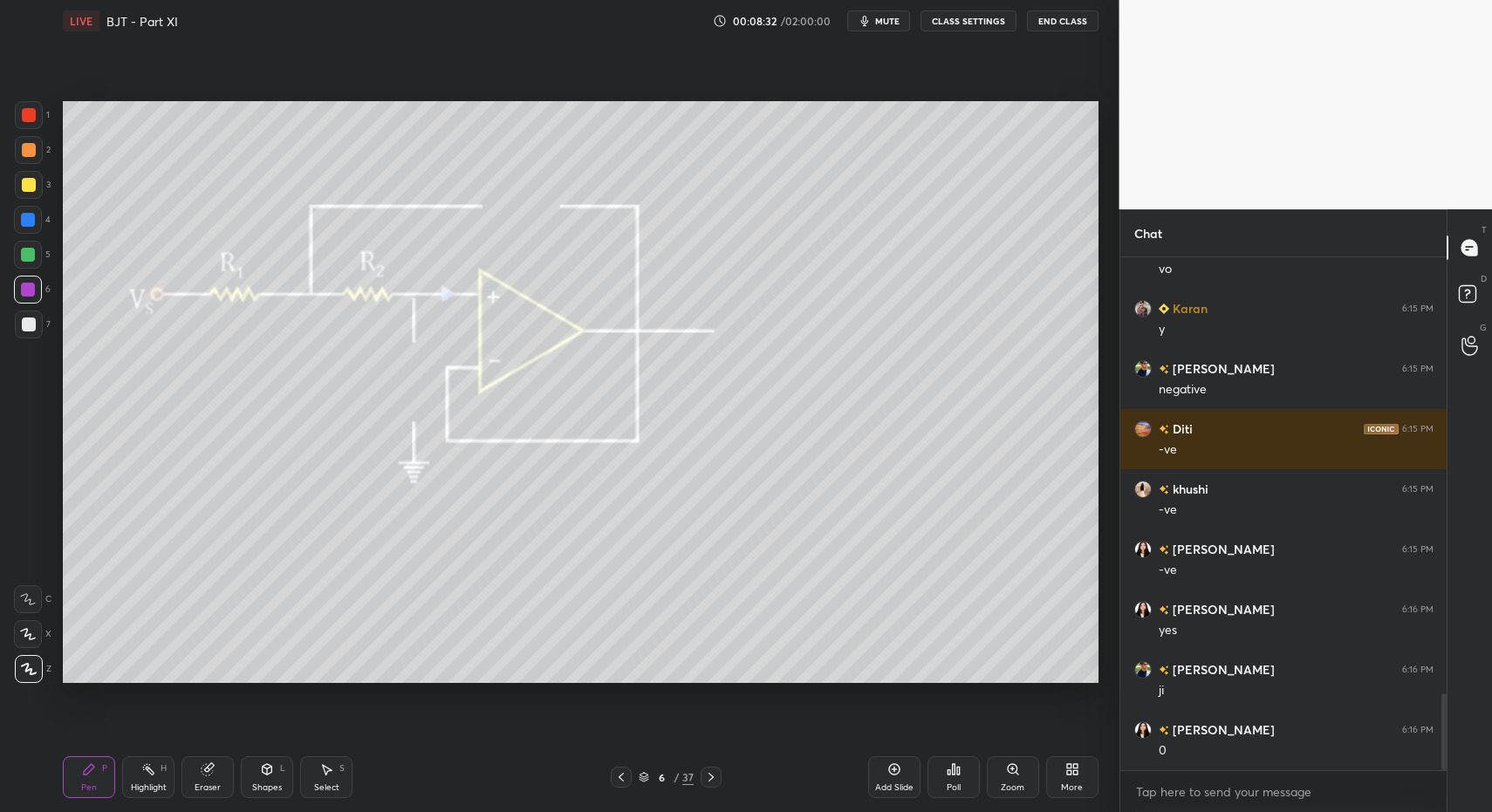
click at [31, 316] on div at bounding box center [28, 324] width 28 height 28
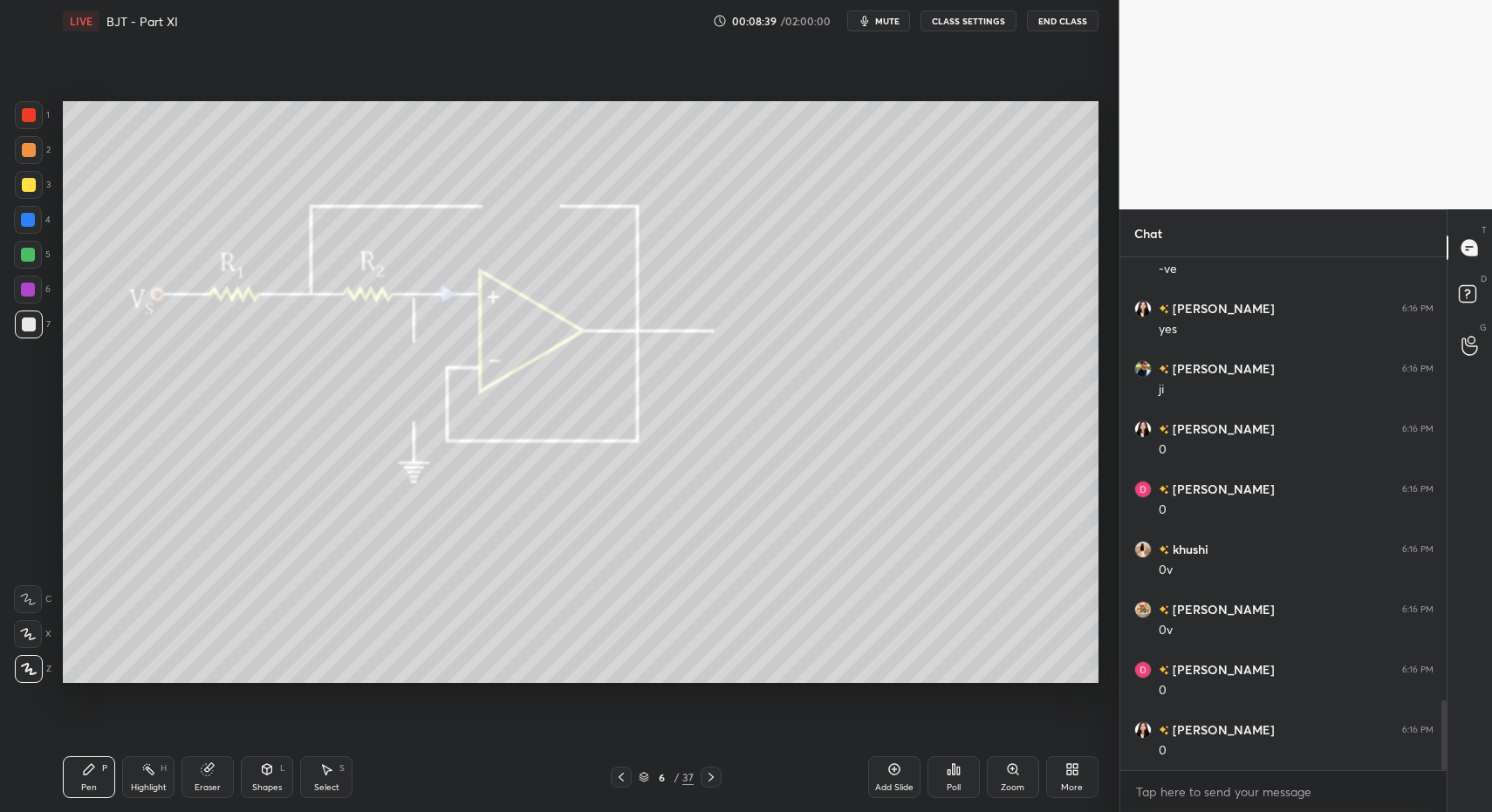
scroll to position [3292, 0]
drag, startPoint x: 713, startPoint y: 779, endPoint x: 700, endPoint y: 780, distance: 13.0
click at [710, 779] on icon at bounding box center [711, 777] width 14 height 14
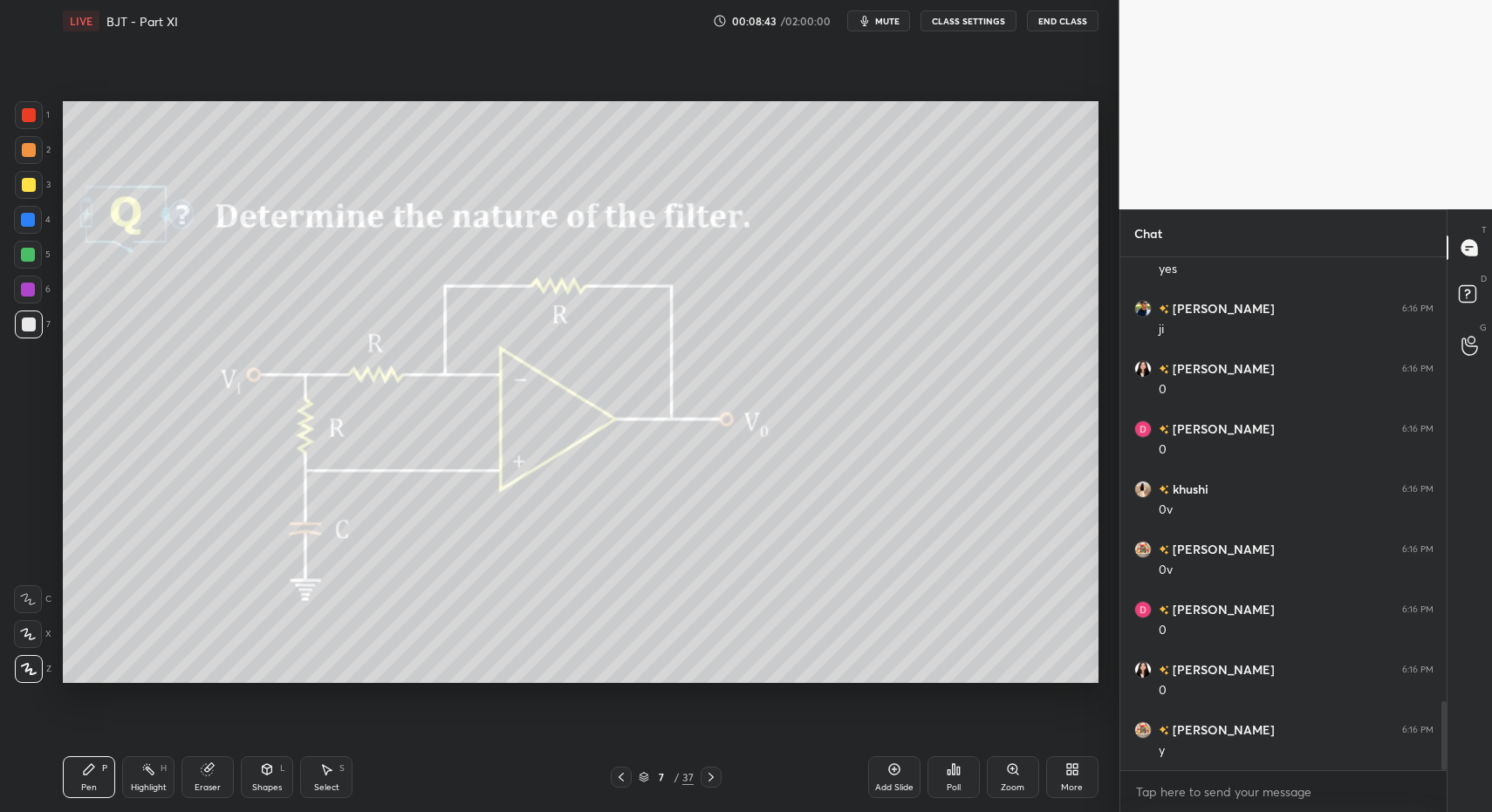
click at [619, 774] on icon at bounding box center [622, 777] width 14 height 14
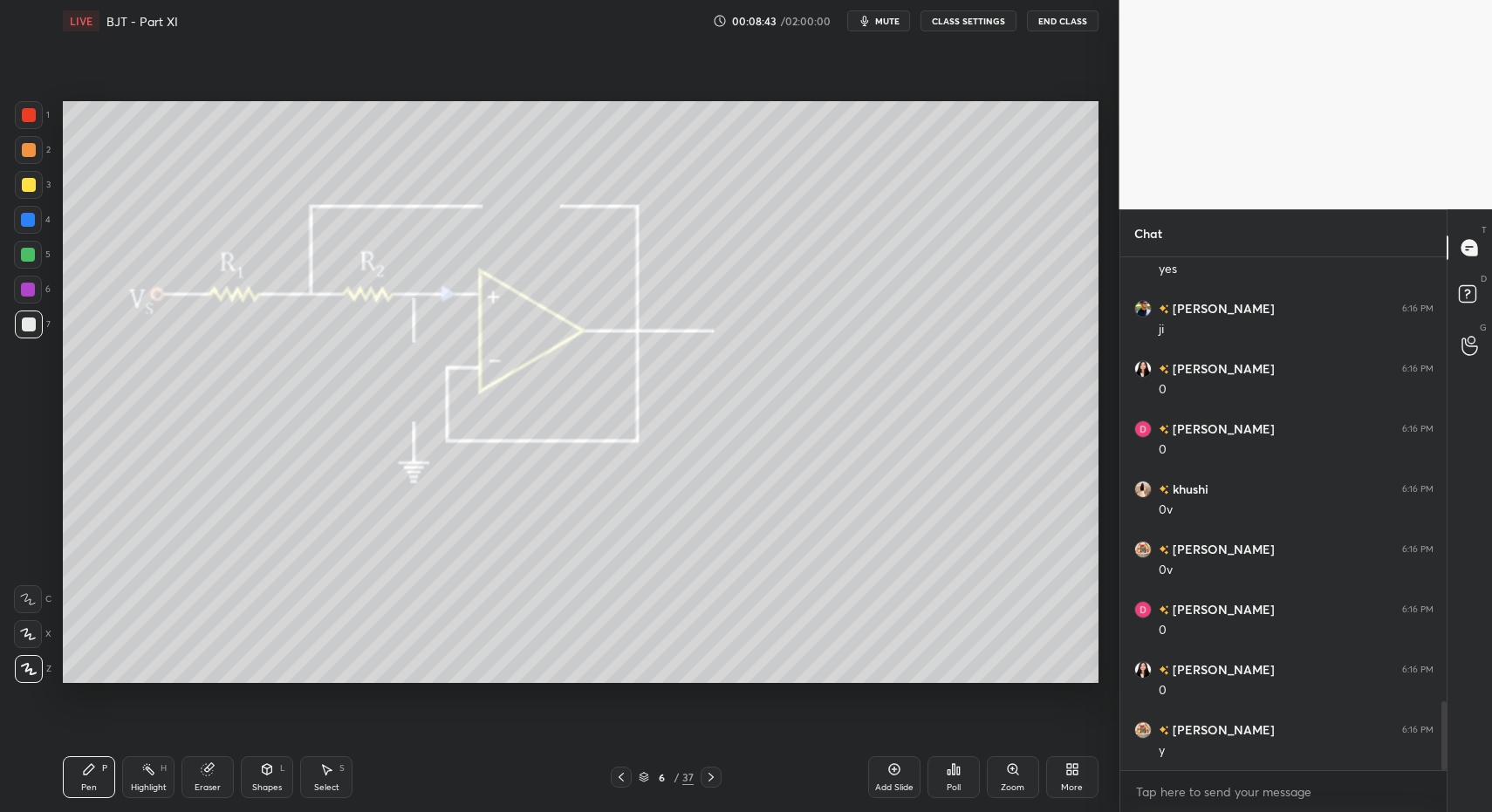
click at [107, 784] on div "Pen P" at bounding box center [89, 777] width 53 height 42
click at [90, 766] on icon at bounding box center [89, 769] width 14 height 14
click at [20, 118] on div at bounding box center [28, 115] width 28 height 28
click at [19, 192] on div at bounding box center [28, 185] width 28 height 28
click at [22, 217] on div at bounding box center [28, 220] width 14 height 14
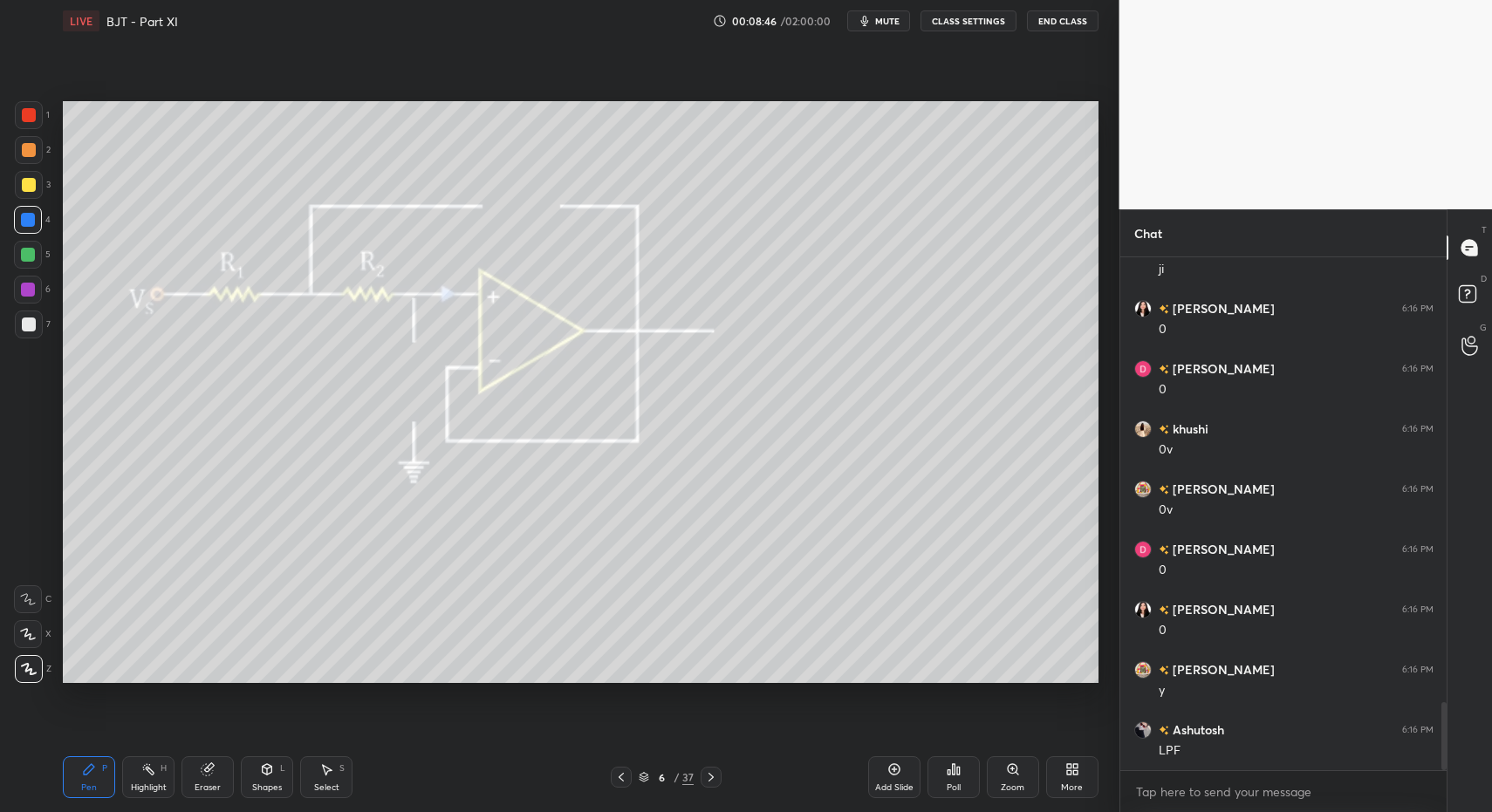
drag, startPoint x: 901, startPoint y: 785, endPoint x: 870, endPoint y: 771, distance: 34.0
click at [901, 785] on div "Add Slide" at bounding box center [894, 788] width 38 height 9
click at [79, 768] on div "Pen P" at bounding box center [89, 777] width 53 height 42
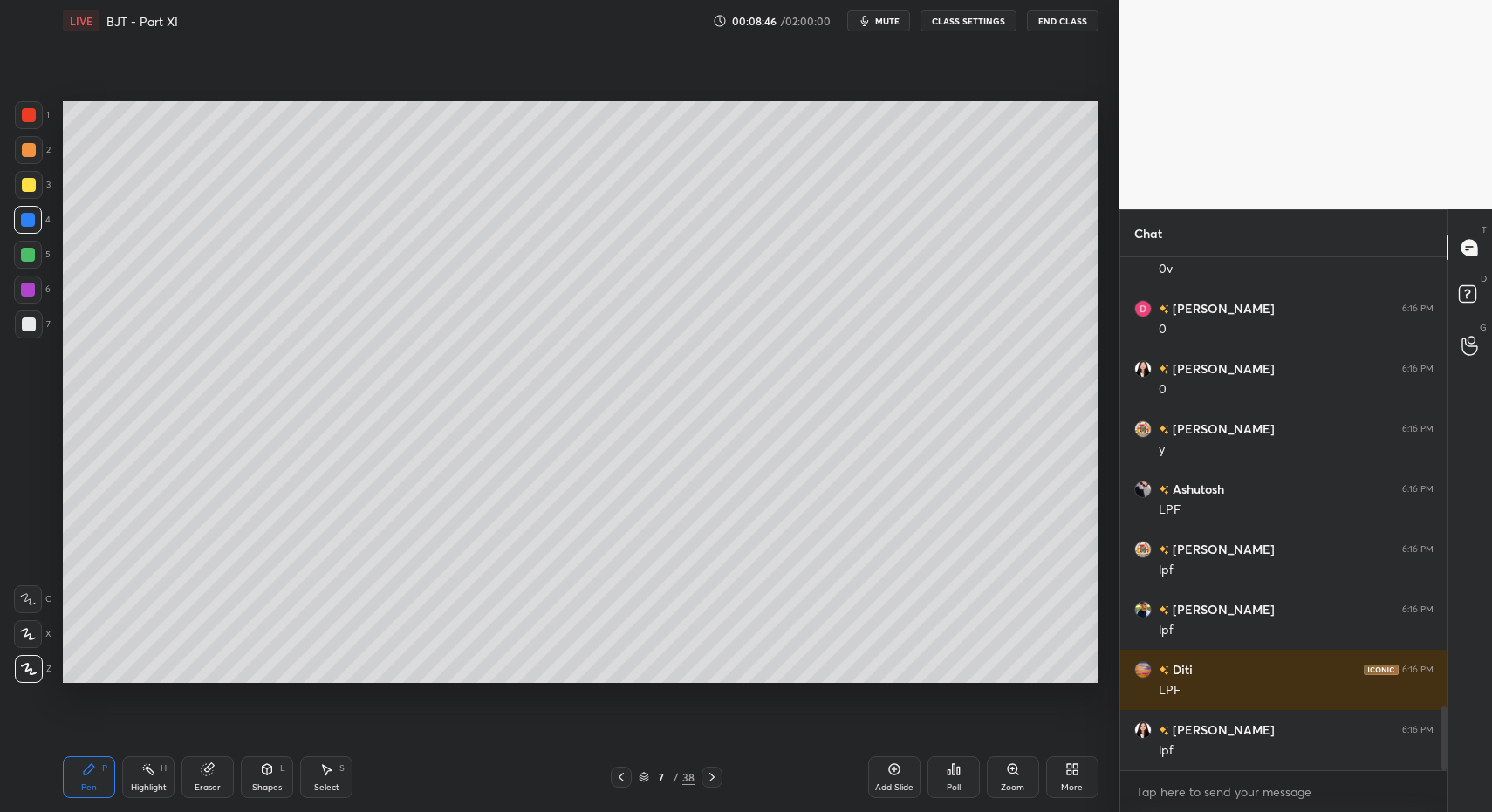
click at [18, 284] on div at bounding box center [27, 290] width 28 height 28
click at [23, 311] on div at bounding box center [28, 324] width 28 height 28
drag, startPoint x: 22, startPoint y: 306, endPoint x: 32, endPoint y: 283, distance: 25.1
click at [22, 306] on div "6" at bounding box center [32, 294] width 37 height 35
click at [21, 255] on div at bounding box center [28, 255] width 14 height 14
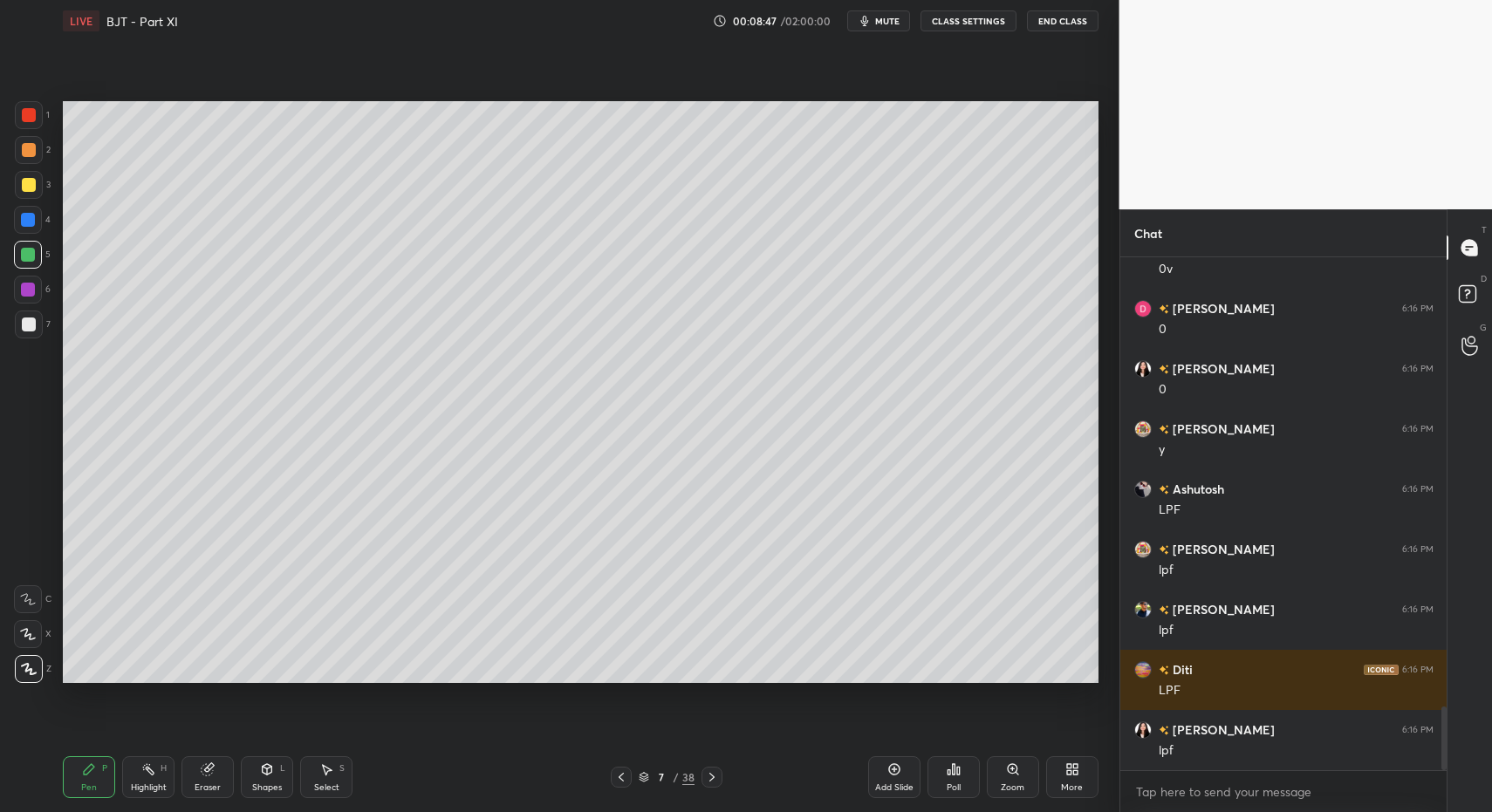
scroll to position [3654, 0]
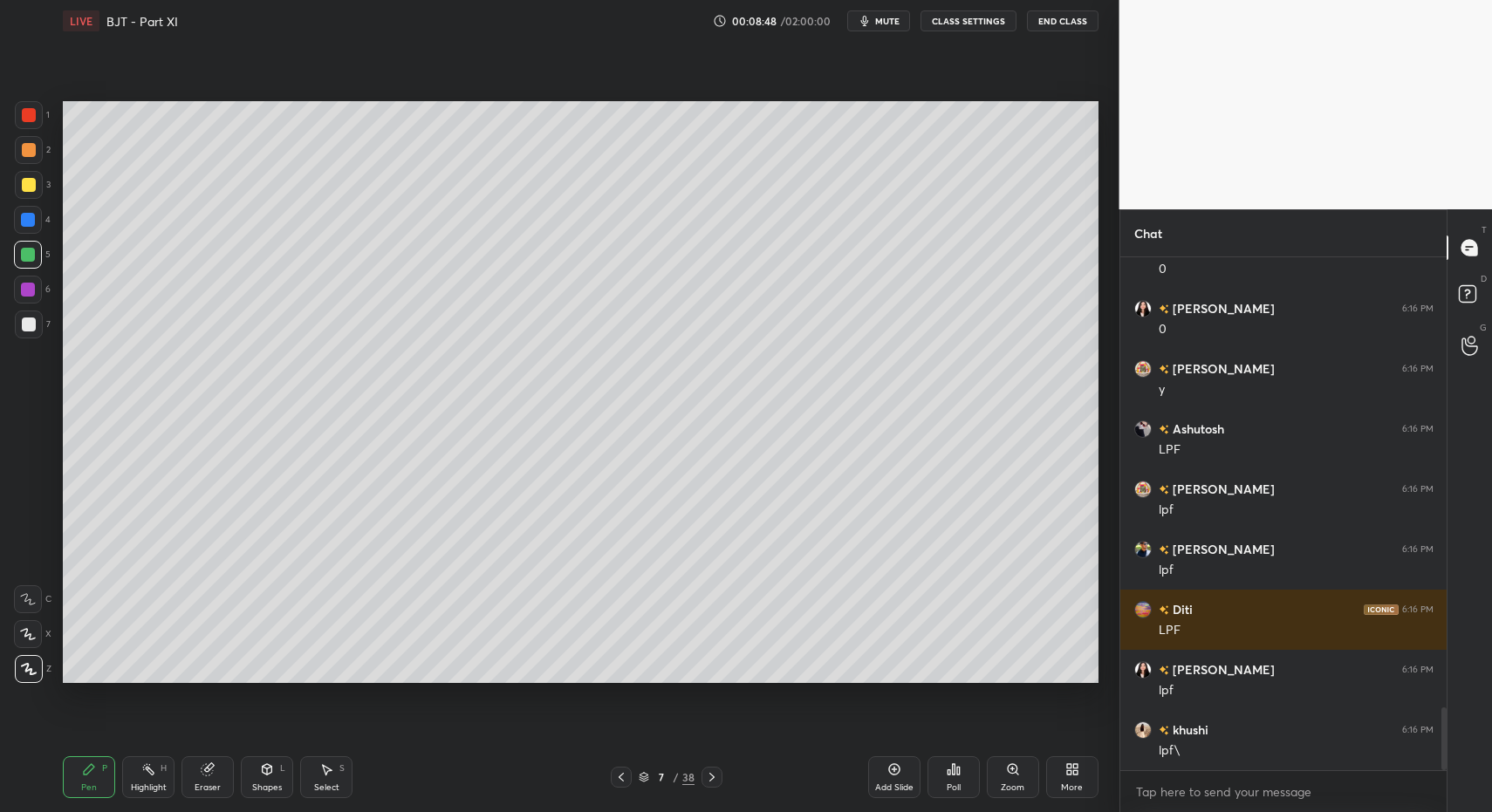
click at [301, 796] on div "Select S" at bounding box center [327, 777] width 53 height 42
click at [313, 790] on div "Select S" at bounding box center [327, 777] width 53 height 42
drag, startPoint x: 313, startPoint y: 790, endPoint x: 318, endPoint y: 764, distance: 26.5
click at [316, 783] on div "Select S" at bounding box center [327, 777] width 53 height 42
drag, startPoint x: 88, startPoint y: 159, endPoint x: 129, endPoint y: 192, distance: 52.6
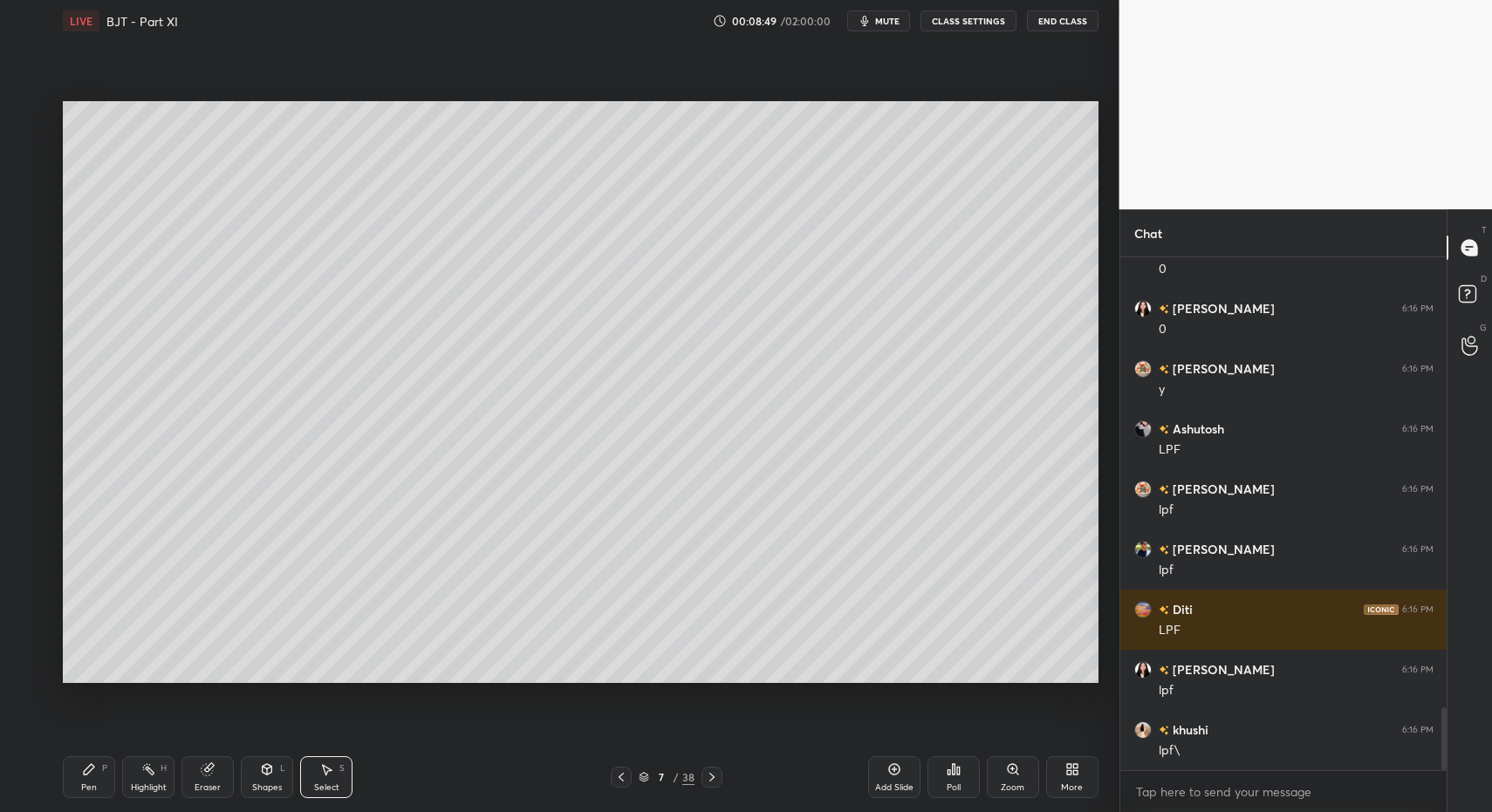
click at [129, 192] on div "0 ° Undo Copy Duplicate Duplicate to new slide Delete" at bounding box center [581, 392] width 1036 height 582
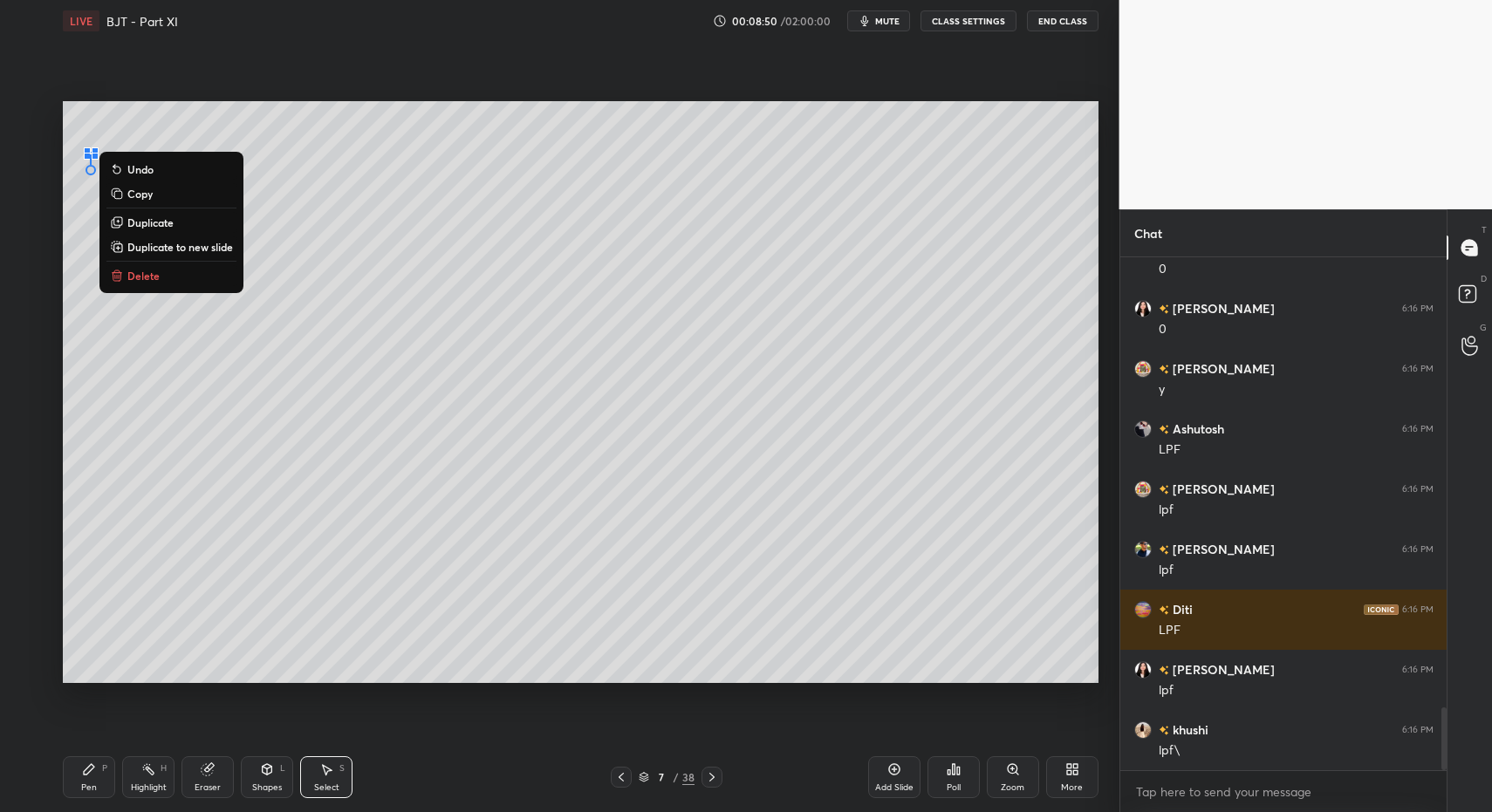
click at [151, 272] on p "Delete" at bounding box center [143, 275] width 32 height 14
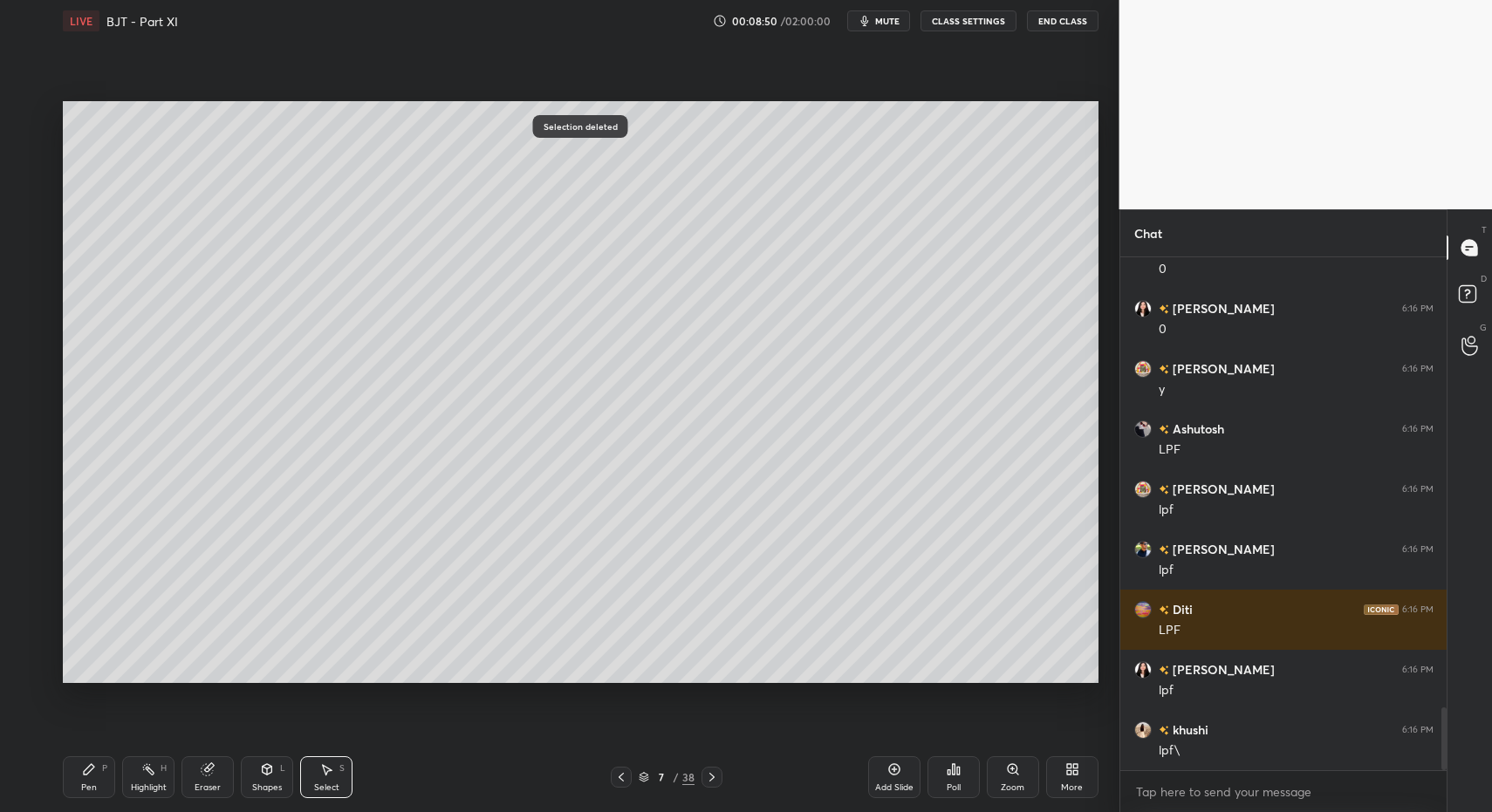
click at [92, 793] on div "Pen P" at bounding box center [89, 777] width 53 height 42
click at [89, 781] on div "Pen P" at bounding box center [89, 777] width 53 height 42
click at [256, 772] on div "Shapes L" at bounding box center [267, 777] width 53 height 42
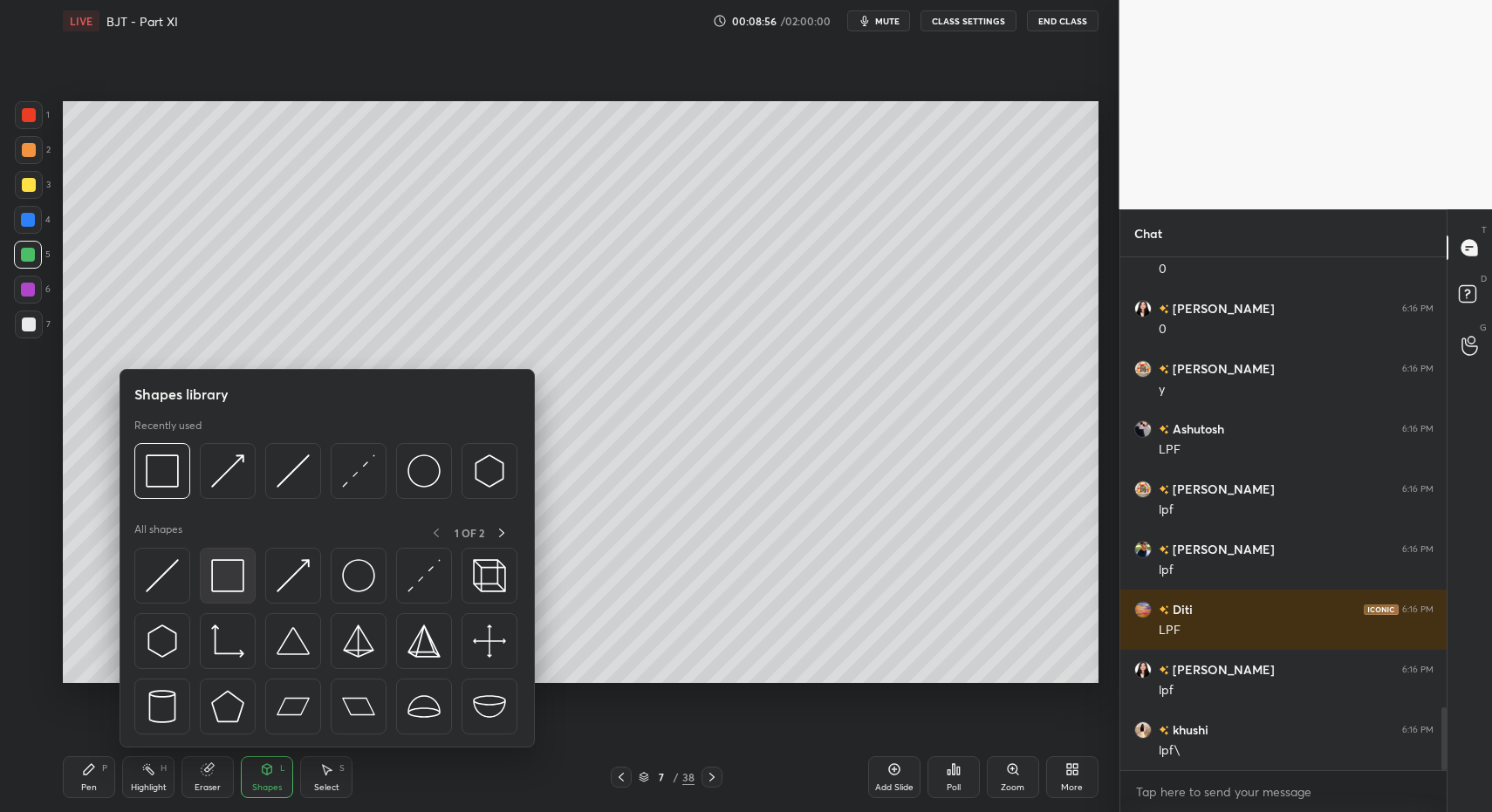
click at [232, 598] on div at bounding box center [227, 575] width 55 height 55
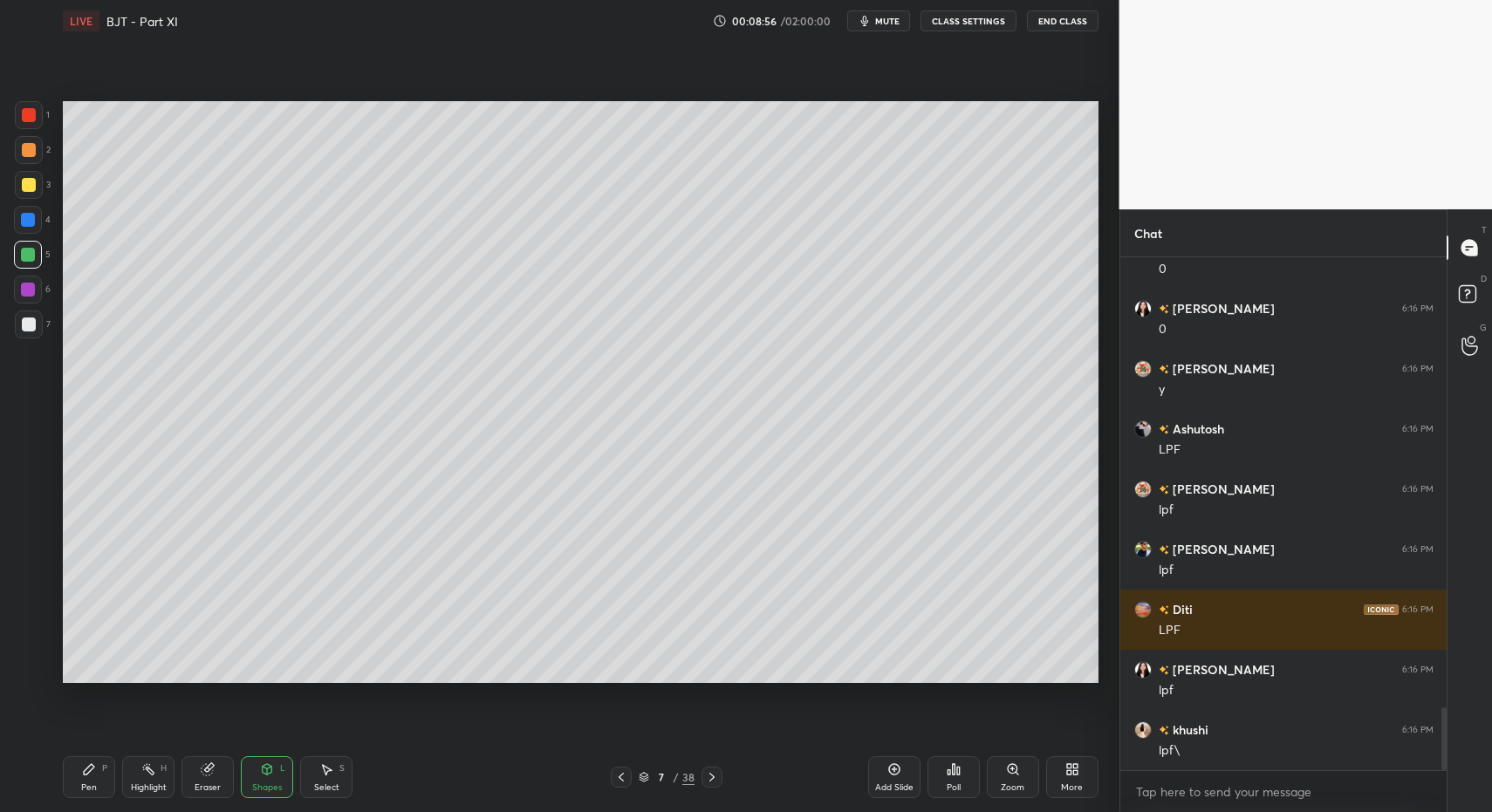
click at [335, 781] on div "Select S" at bounding box center [327, 777] width 53 height 42
drag, startPoint x: 327, startPoint y: 777, endPoint x: 302, endPoint y: 515, distance: 263.2
click at [328, 773] on div "Select S" at bounding box center [327, 777] width 53 height 42
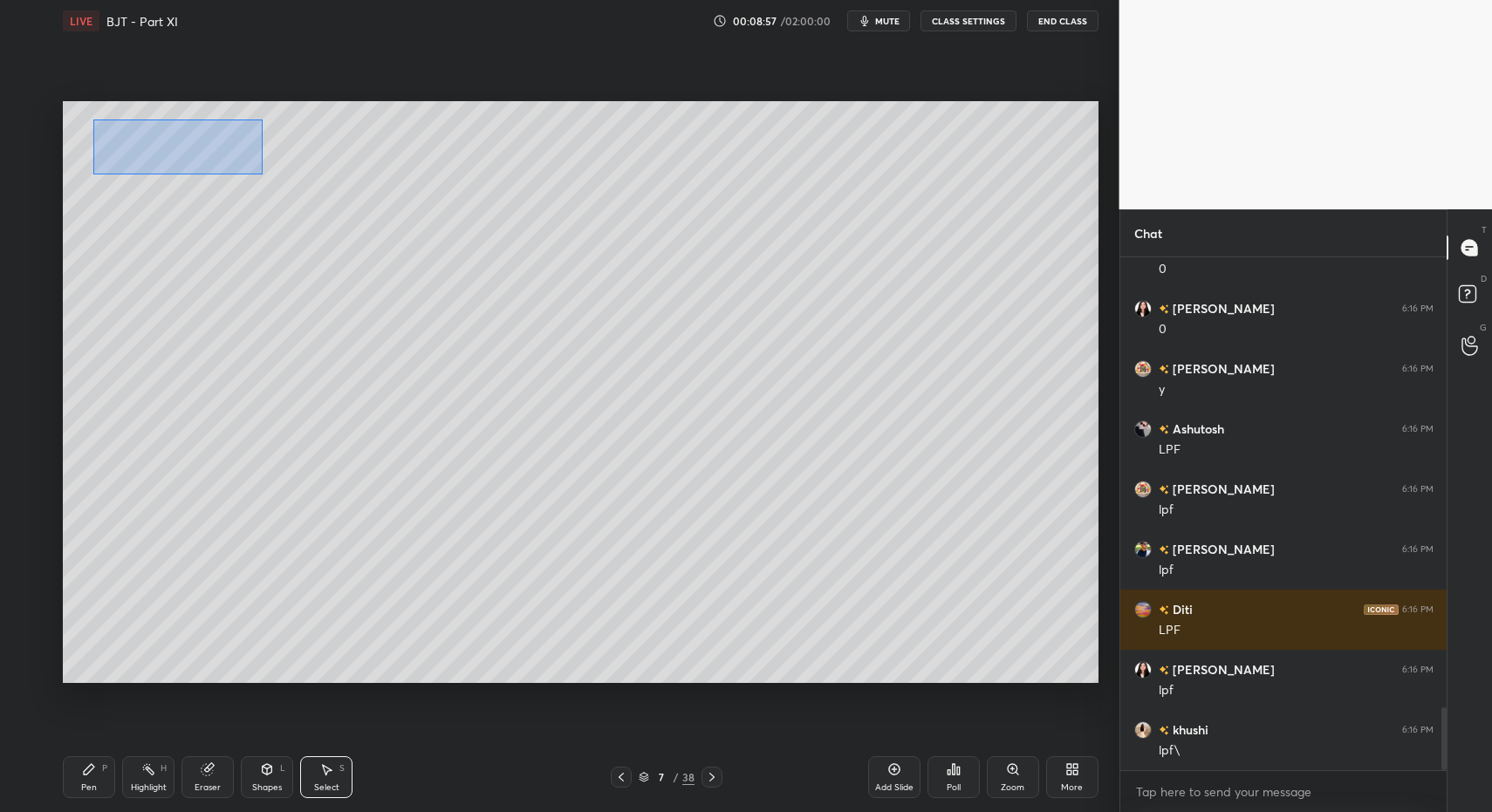
drag, startPoint x: 146, startPoint y: 131, endPoint x: 291, endPoint y: 189, distance: 156.2
click at [289, 187] on div "0 ° Undo Copy Duplicate Duplicate to new slide Delete" at bounding box center [581, 392] width 1036 height 582
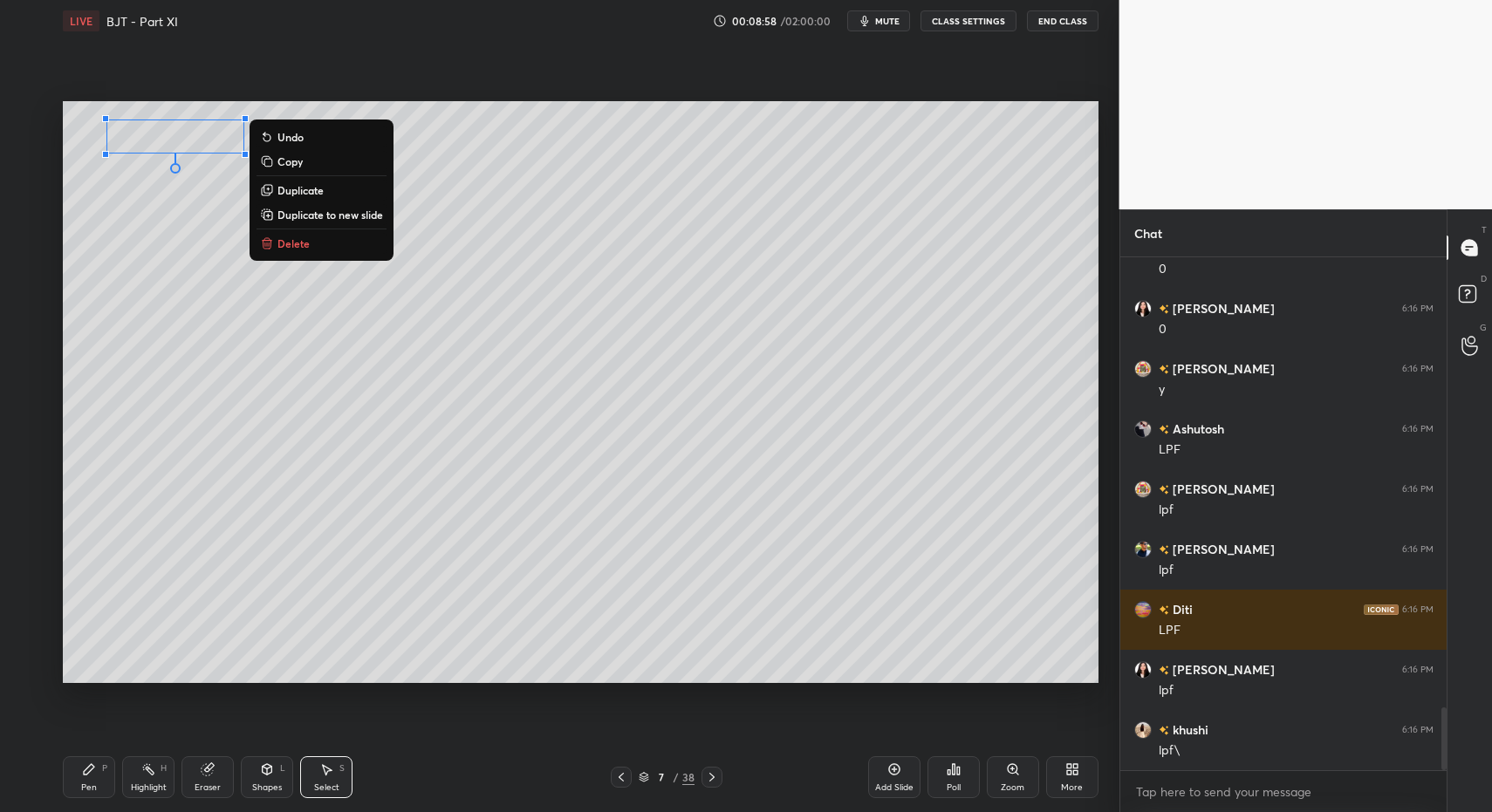
click at [309, 243] on p "Delete" at bounding box center [293, 243] width 32 height 14
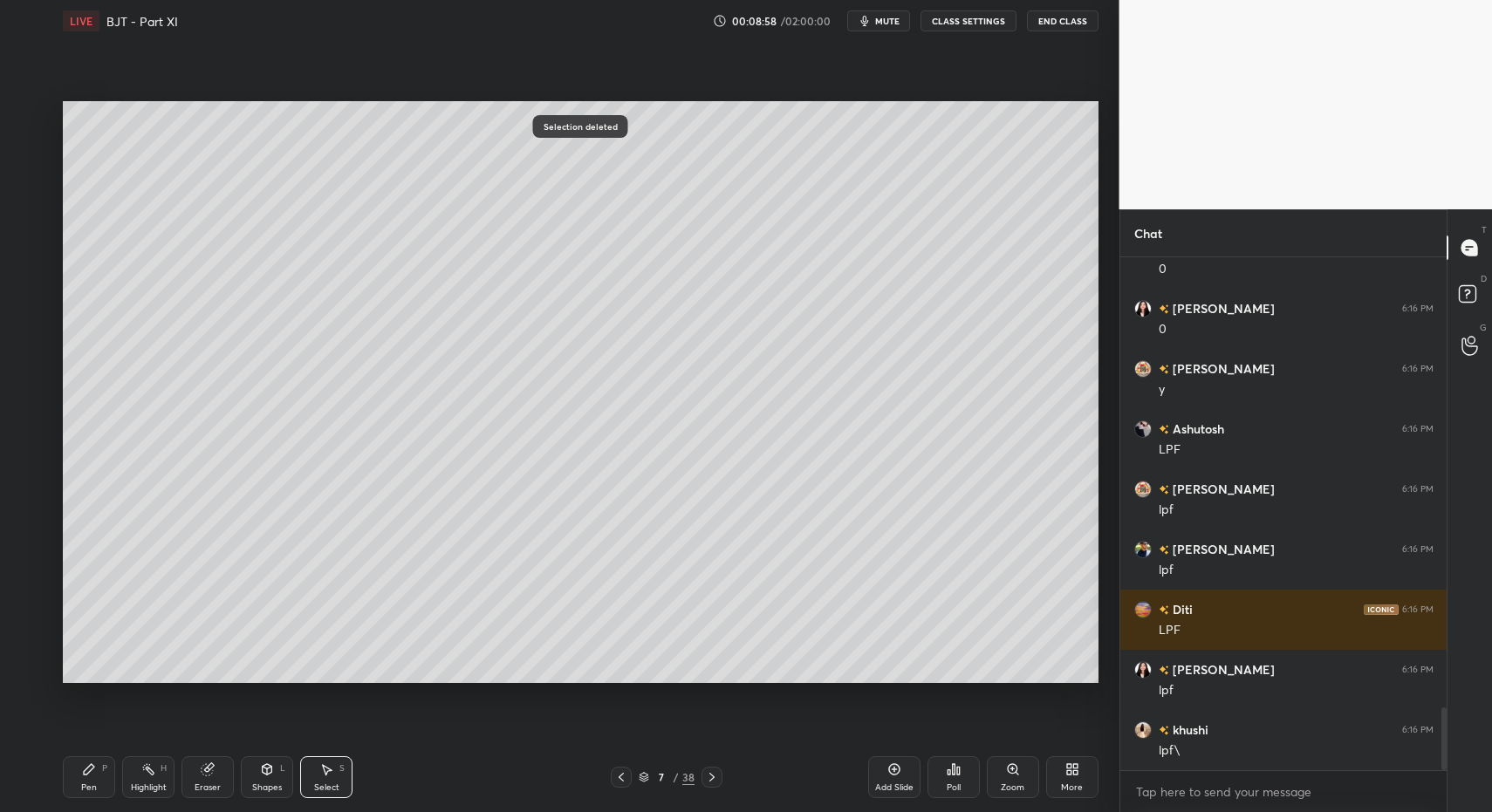
click at [95, 773] on icon at bounding box center [89, 769] width 14 height 14
click at [92, 776] on icon at bounding box center [89, 769] width 14 height 14
drag, startPoint x: 343, startPoint y: 794, endPoint x: 334, endPoint y: 749, distance: 45.9
click at [343, 794] on div "Select S" at bounding box center [327, 777] width 53 height 42
click at [332, 774] on div "Select S" at bounding box center [327, 777] width 53 height 42
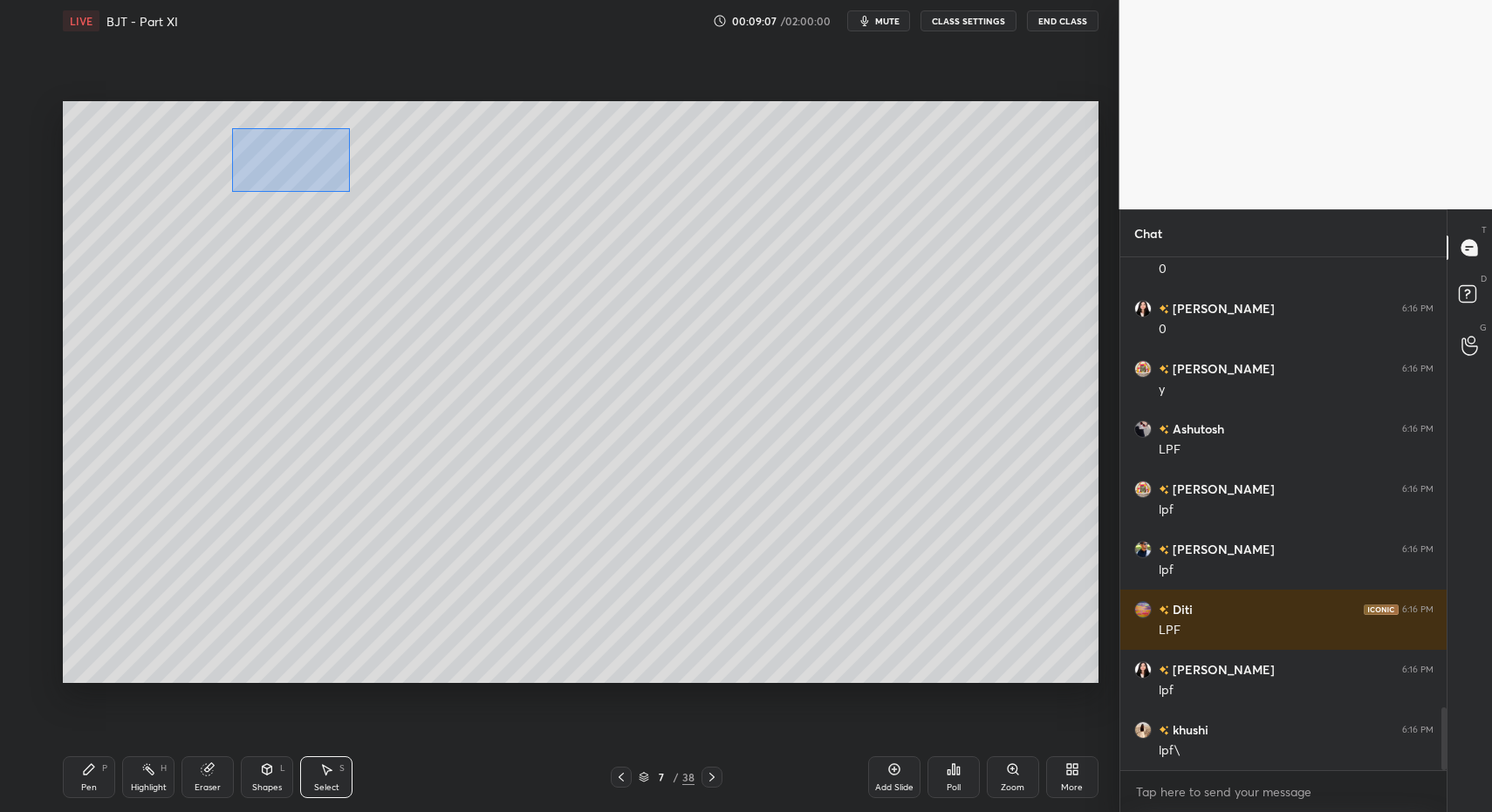
drag, startPoint x: 270, startPoint y: 157, endPoint x: 348, endPoint y: 199, distance: 88.6
click at [353, 198] on div "0 ° Undo Copy Duplicate Duplicate to new slide Delete" at bounding box center [581, 392] width 1036 height 582
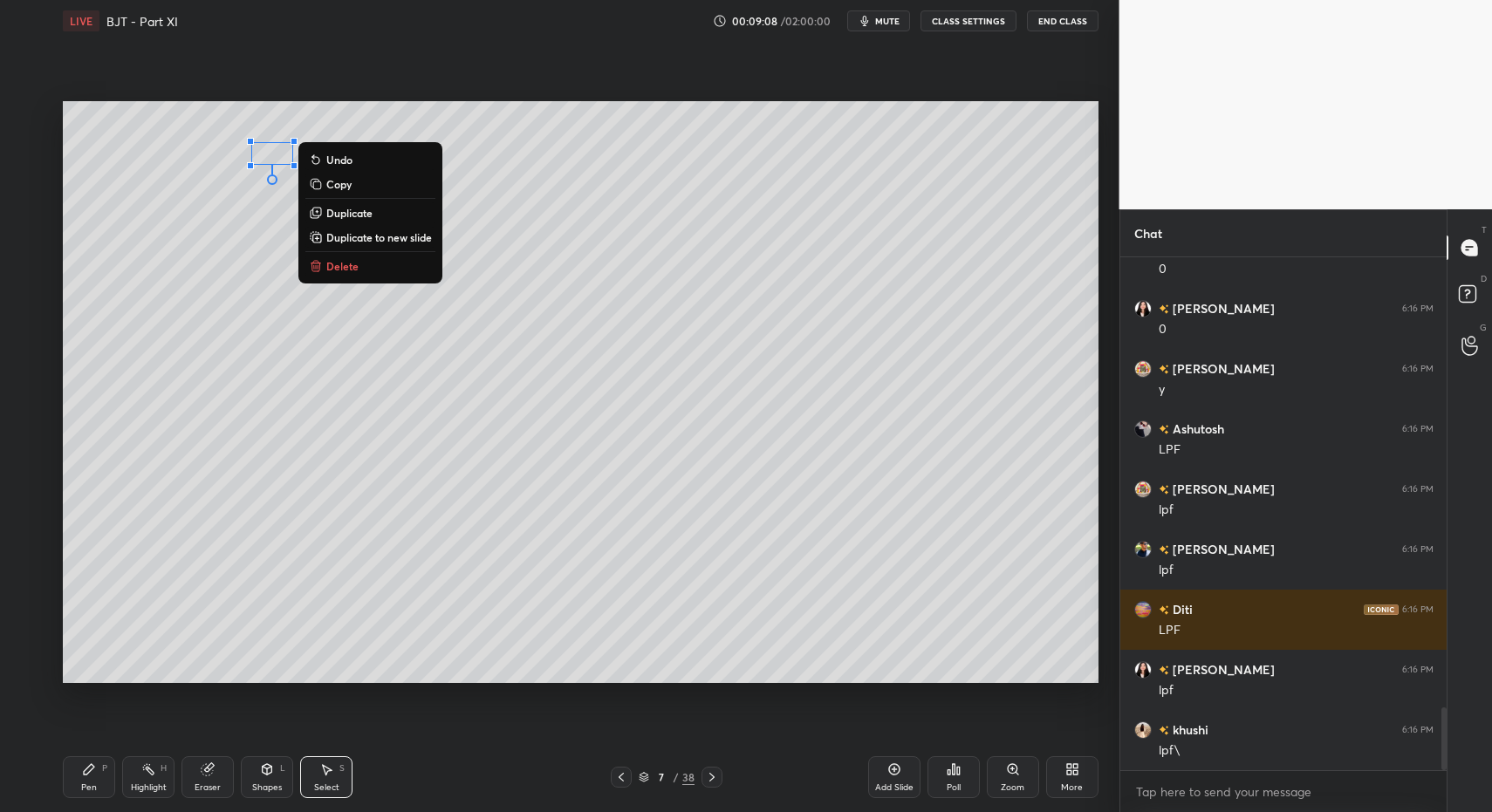
click at [333, 267] on p "Delete" at bounding box center [342, 265] width 32 height 14
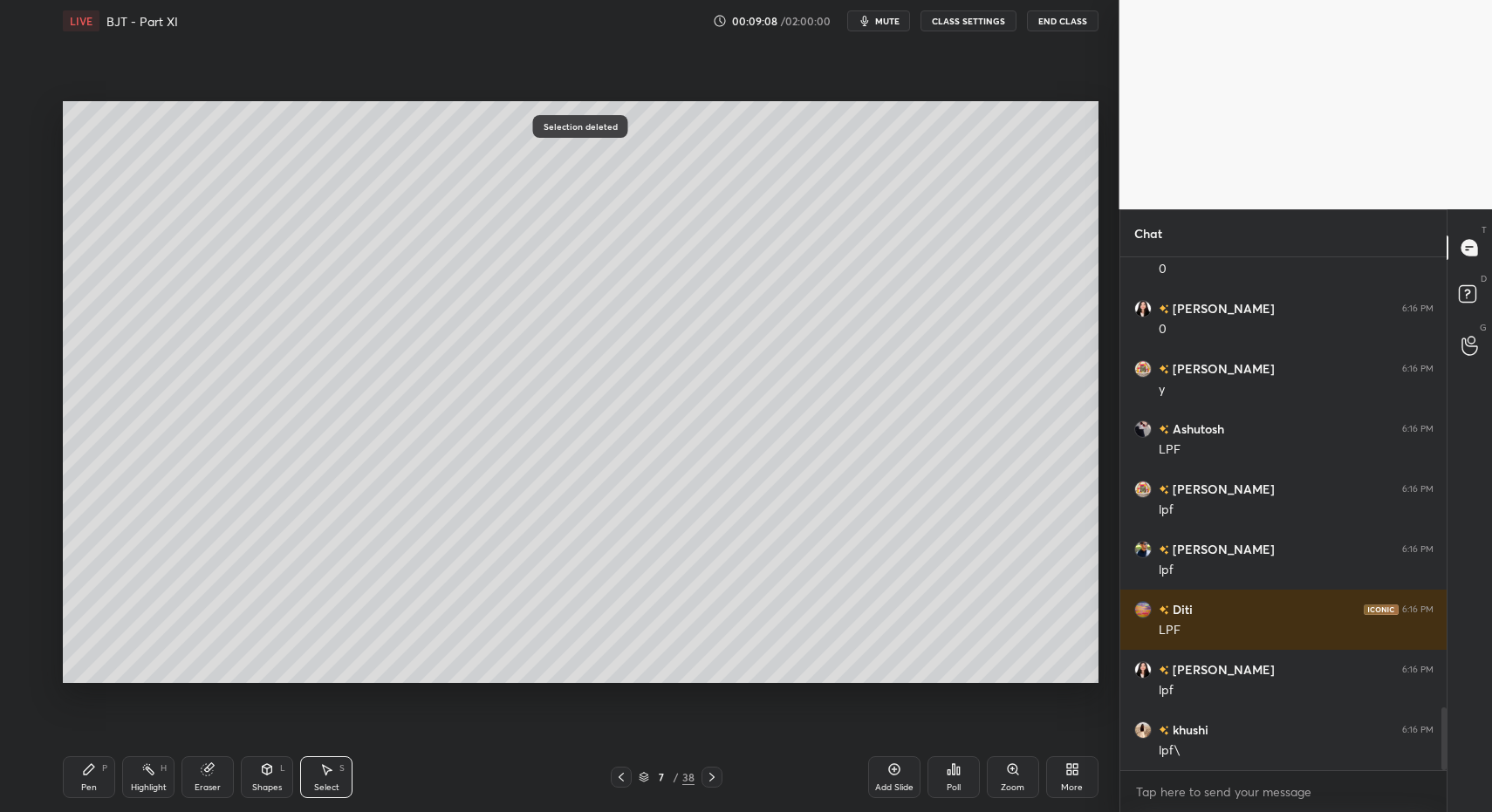
drag, startPoint x: 326, startPoint y: 794, endPoint x: 308, endPoint y: 772, distance: 28.4
click at [326, 794] on div "Select S" at bounding box center [327, 777] width 53 height 42
drag, startPoint x: 308, startPoint y: 772, endPoint x: 264, endPoint y: 533, distance: 243.0
click at [308, 759] on div "Select S" at bounding box center [327, 777] width 53 height 42
drag, startPoint x: 157, startPoint y: 160, endPoint x: 282, endPoint y: 194, distance: 129.5
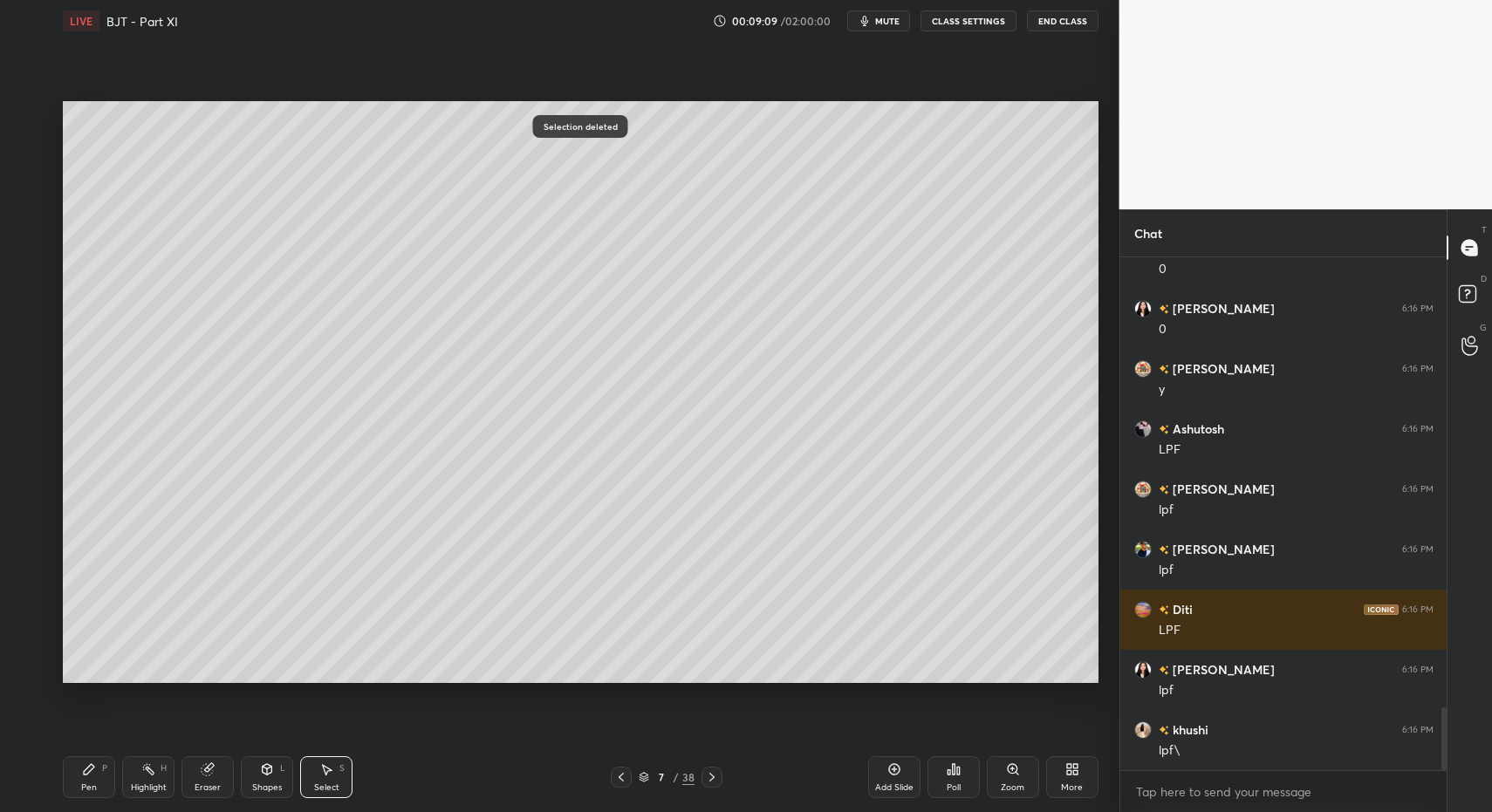
click at [302, 203] on div "0 ° Undo Copy Duplicate Duplicate to new slide Delete" at bounding box center [581, 392] width 1036 height 582
drag, startPoint x: 178, startPoint y: 157, endPoint x: 276, endPoint y: 161, distance: 98.1
click at [284, 161] on div "0 ° Undo Copy Duplicate Duplicate to new slide Delete" at bounding box center [581, 392] width 1036 height 582
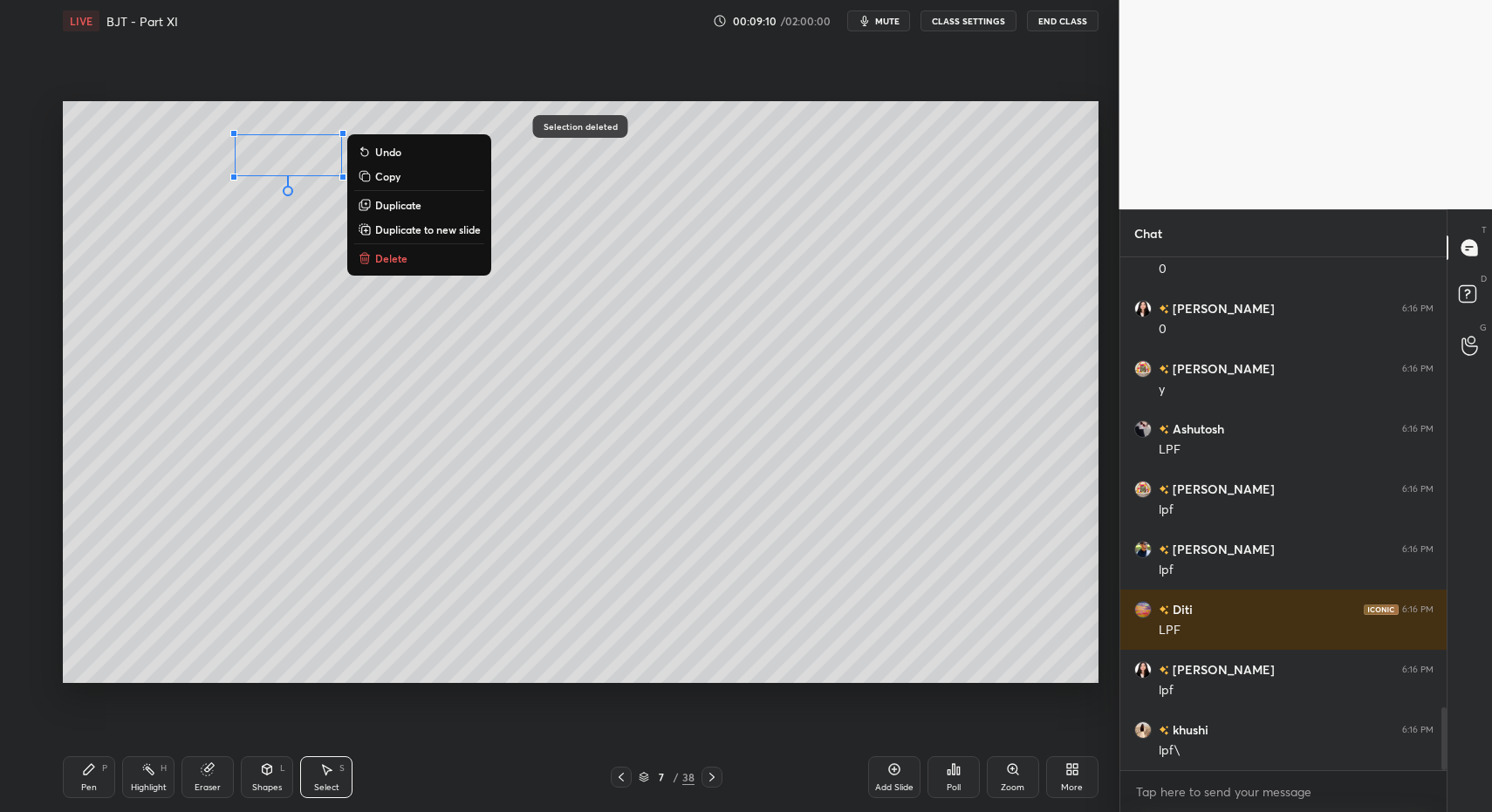
click at [103, 789] on div "Pen P" at bounding box center [89, 777] width 53 height 42
click at [94, 779] on div "Pen P" at bounding box center [89, 777] width 53 height 42
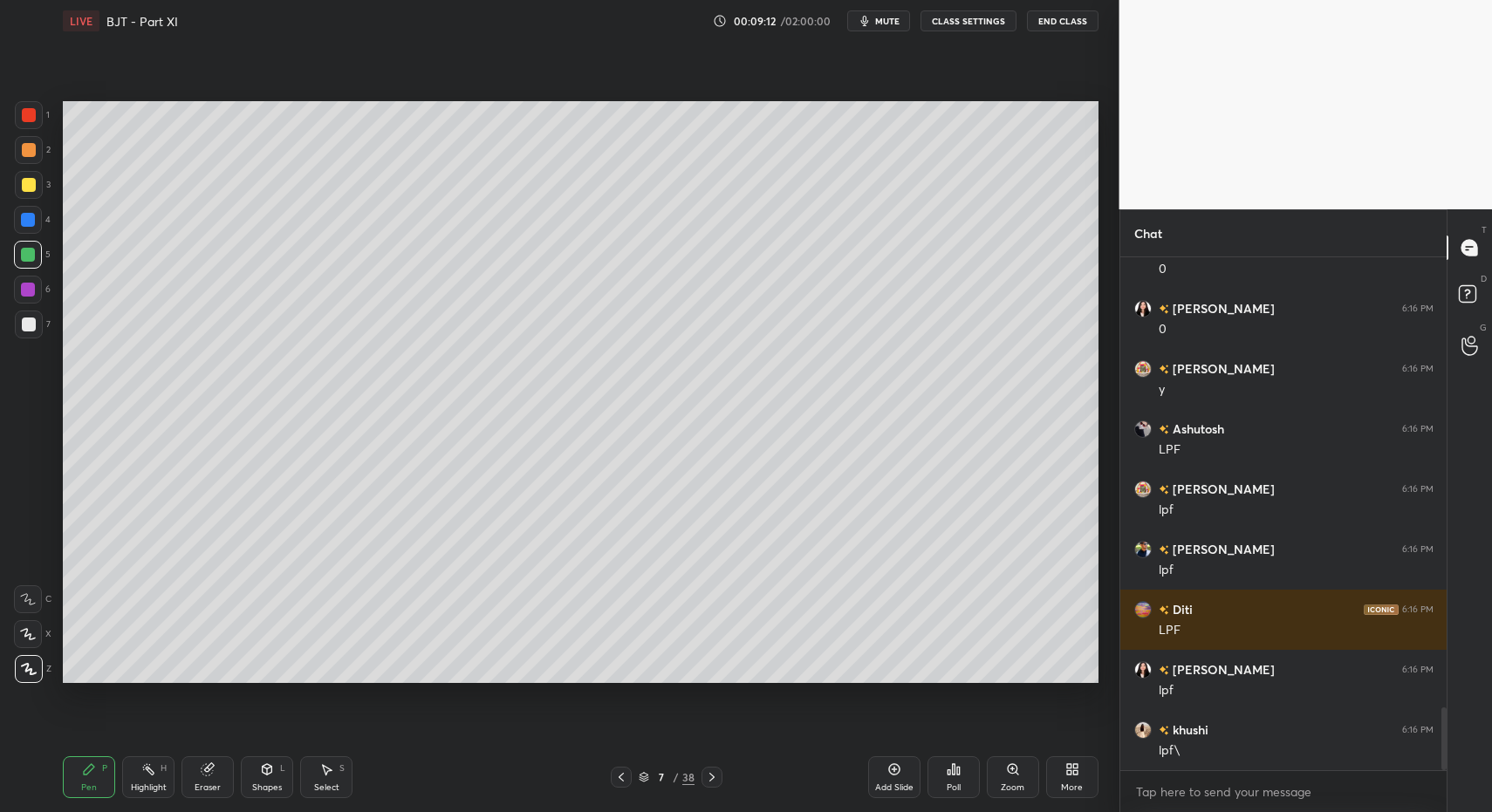
drag, startPoint x: 336, startPoint y: 780, endPoint x: 327, endPoint y: 773, distance: 11.4
click at [336, 780] on div "Select S" at bounding box center [327, 777] width 53 height 42
click at [327, 773] on div "Select S" at bounding box center [327, 777] width 53 height 42
drag, startPoint x: 267, startPoint y: 153, endPoint x: 331, endPoint y: 170, distance: 66.2
click at [386, 205] on div "0 ° Undo Copy Duplicate Duplicate to new slide Delete" at bounding box center [581, 392] width 1036 height 582
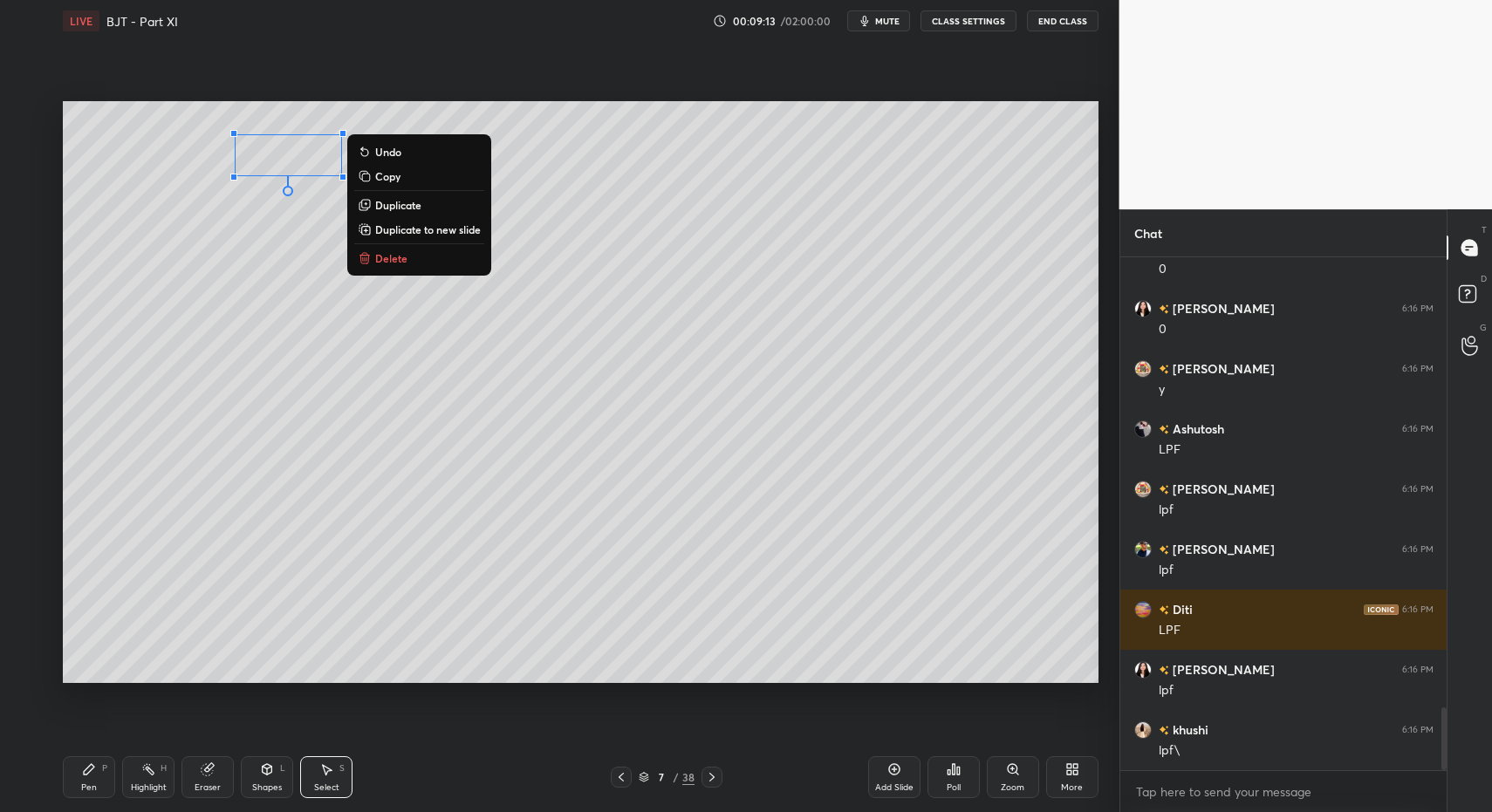
drag, startPoint x: 330, startPoint y: 167, endPoint x: 354, endPoint y: 169, distance: 24.1
click at [356, 169] on div "0 ° Undo Copy Duplicate Duplicate to new slide Delete" at bounding box center [581, 392] width 1036 height 582
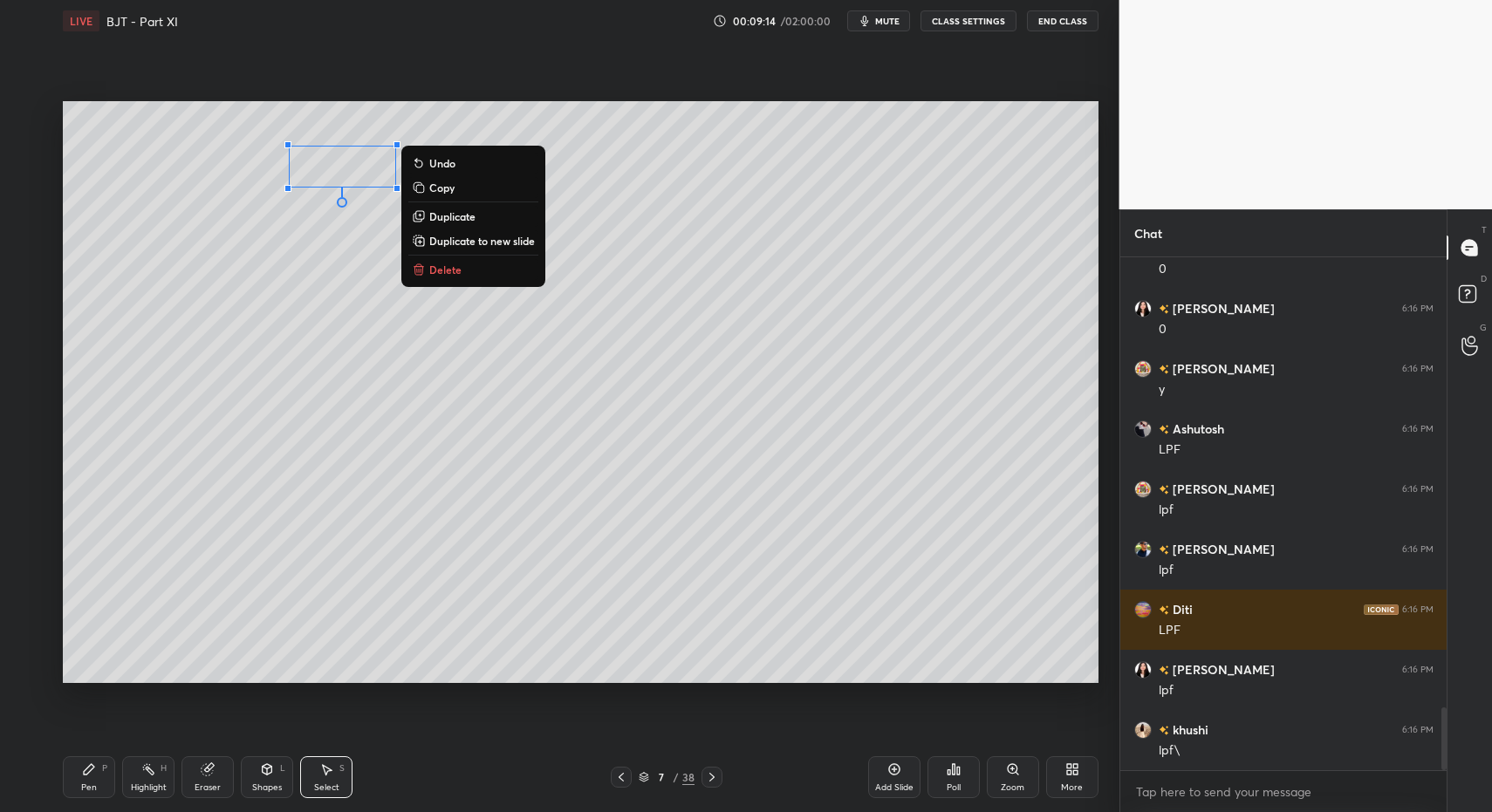
click at [105, 771] on div "Pen P" at bounding box center [89, 777] width 53 height 42
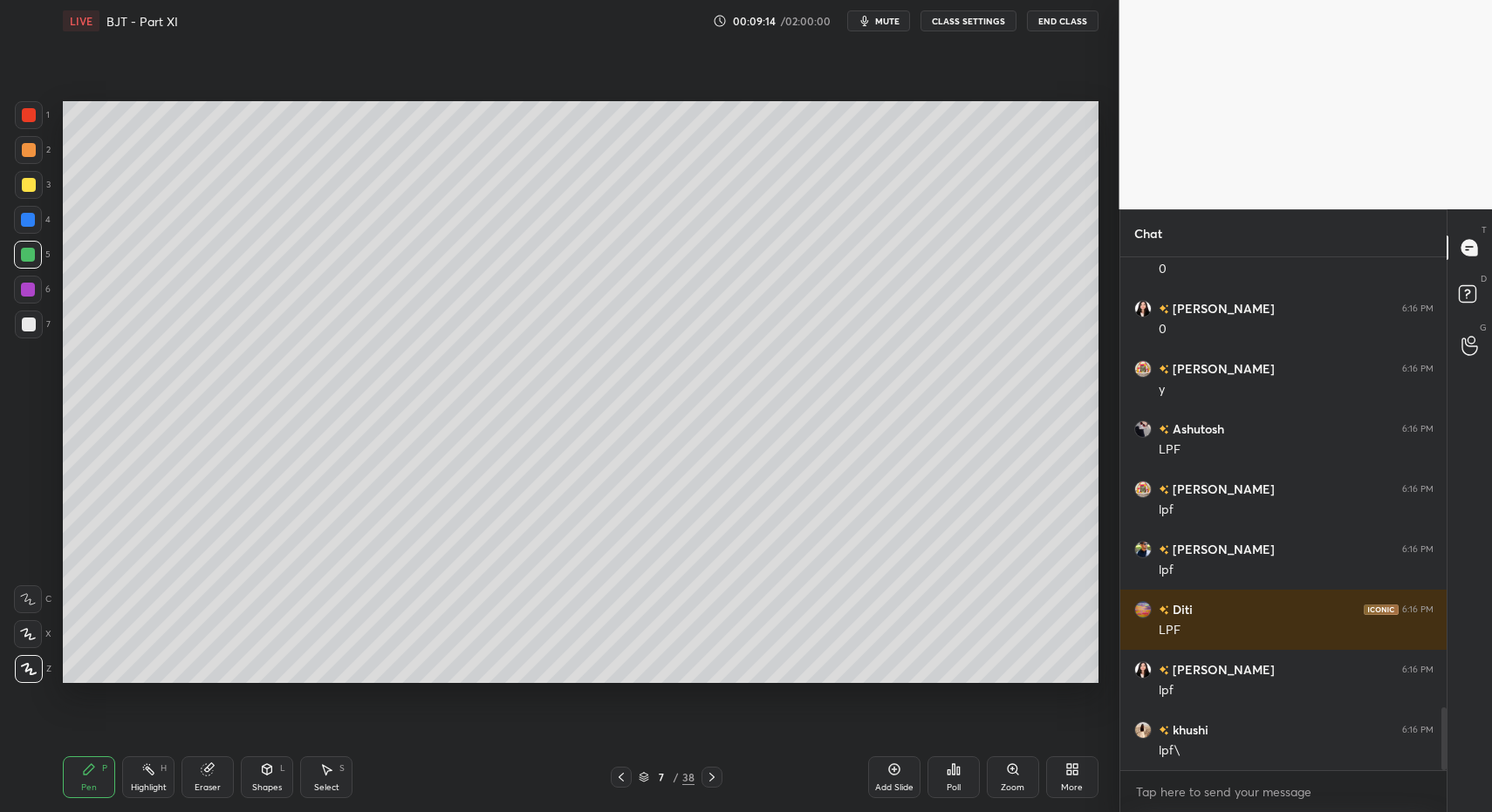
drag, startPoint x: 89, startPoint y: 777, endPoint x: 95, endPoint y: 734, distance: 43.4
click at [89, 773] on div "Pen P" at bounding box center [89, 777] width 53 height 42
drag, startPoint x: 266, startPoint y: 794, endPoint x: 276, endPoint y: 783, distance: 14.9
click at [266, 794] on div "Shapes L" at bounding box center [267, 777] width 53 height 42
click at [354, 794] on div "Pen P Highlight H Eraser Shapes L Select S" at bounding box center [265, 777] width 403 height 42
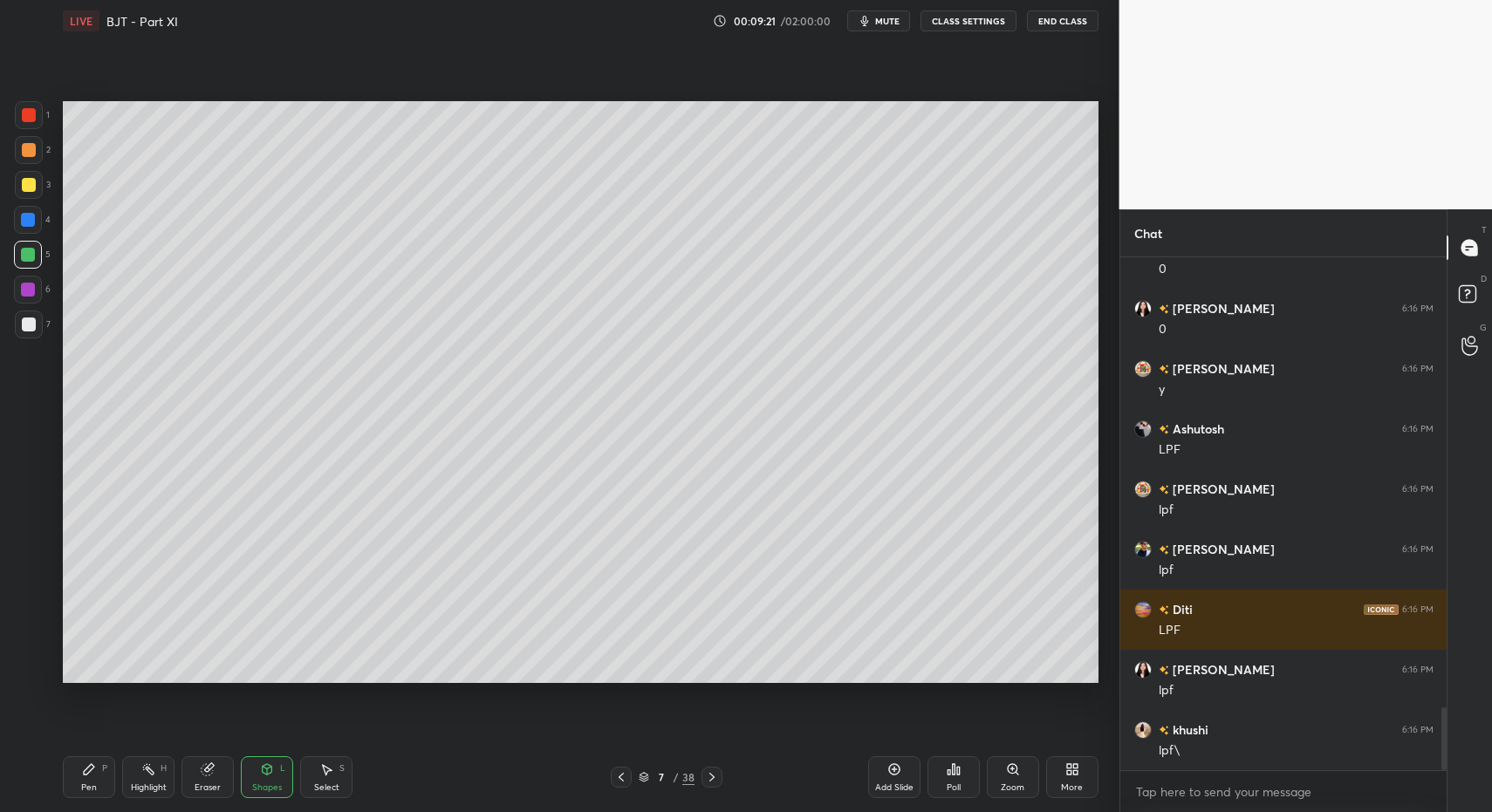
drag, startPoint x: 346, startPoint y: 778, endPoint x: 335, endPoint y: 695, distance: 83.7
click at [340, 767] on div "Select S" at bounding box center [327, 777] width 53 height 42
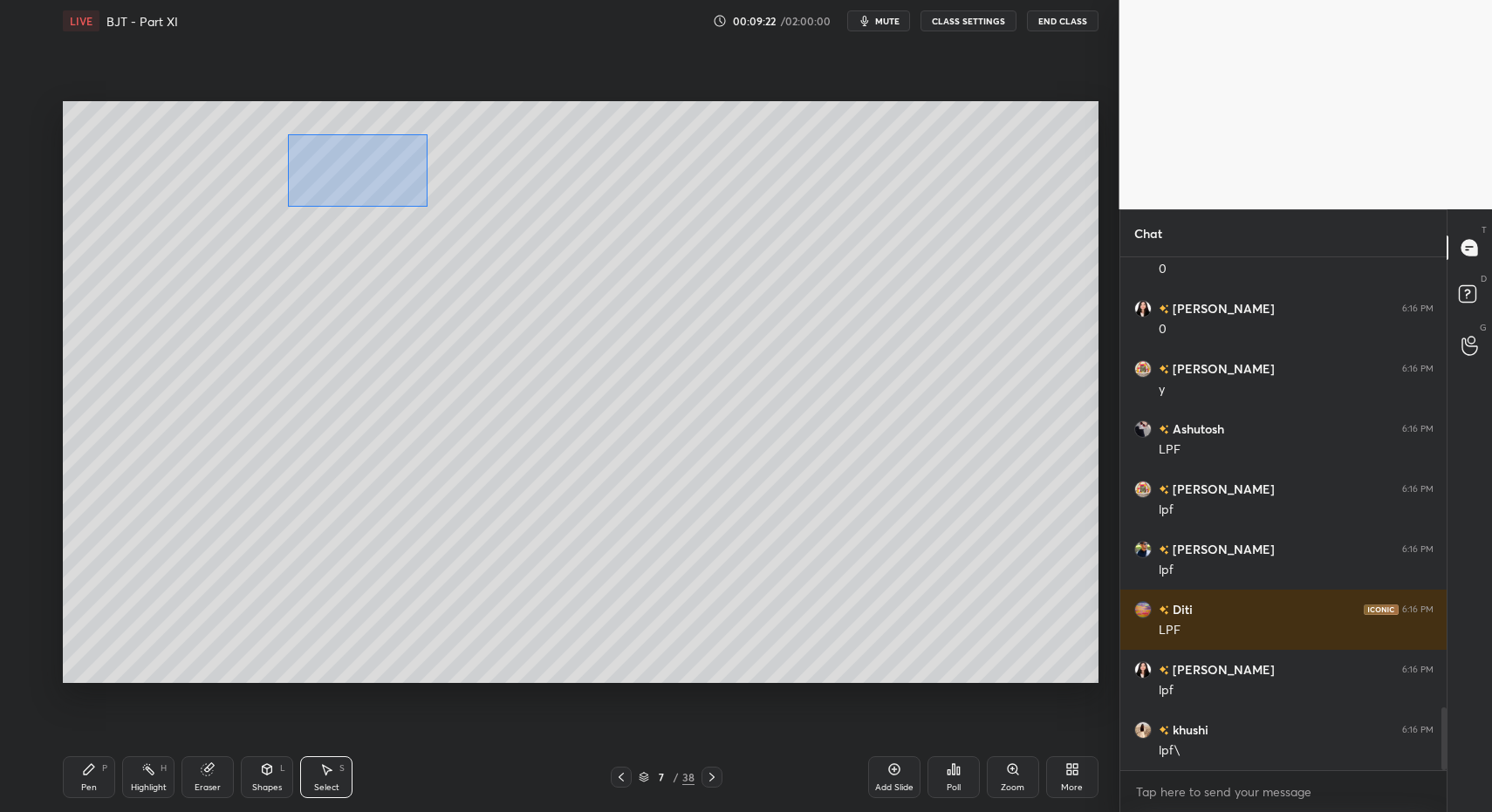
drag, startPoint x: 297, startPoint y: 142, endPoint x: 349, endPoint y: 165, distance: 56.9
click at [425, 208] on div "0 ° Undo Copy Duplicate Duplicate to new slide Delete" at bounding box center [581, 392] width 1036 height 582
drag, startPoint x: 341, startPoint y: 163, endPoint x: 361, endPoint y: 167, distance: 20.4
click at [364, 167] on div "0 ° Undo Copy Duplicate Duplicate to new slide Delete" at bounding box center [581, 392] width 1036 height 582
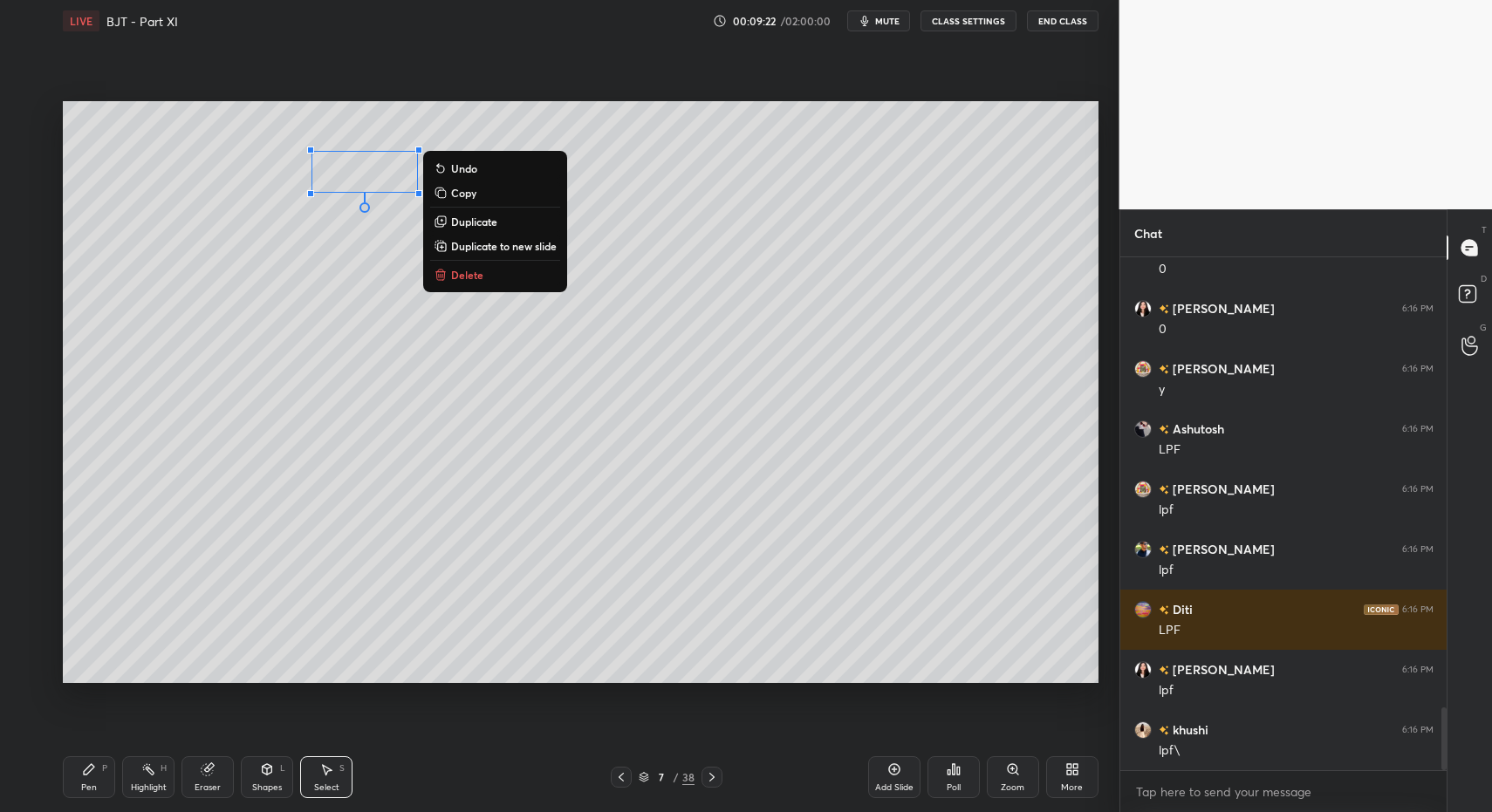
click at [273, 786] on div "Shapes" at bounding box center [266, 788] width 30 height 9
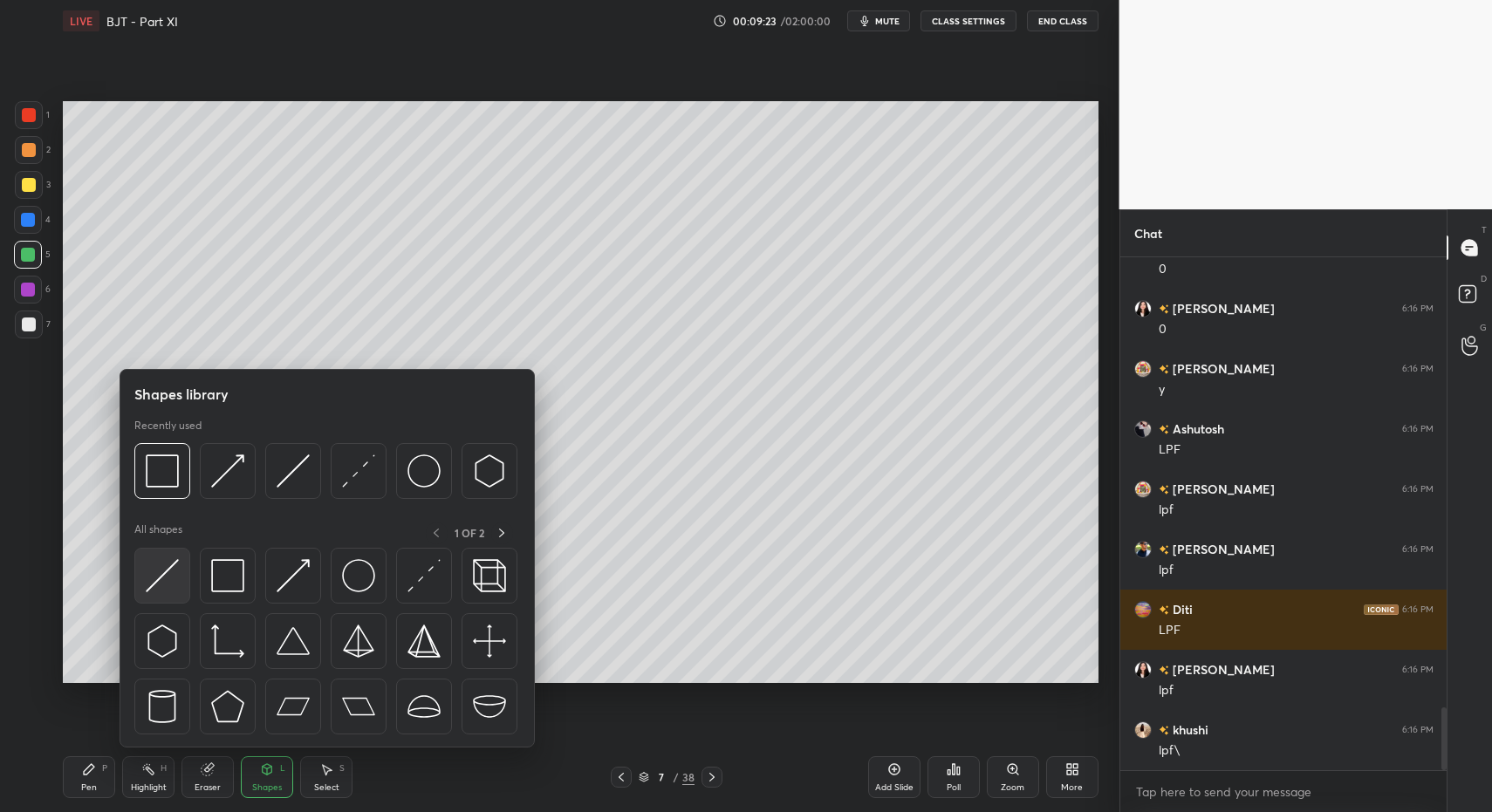
click at [166, 590] on img at bounding box center [162, 576] width 33 height 33
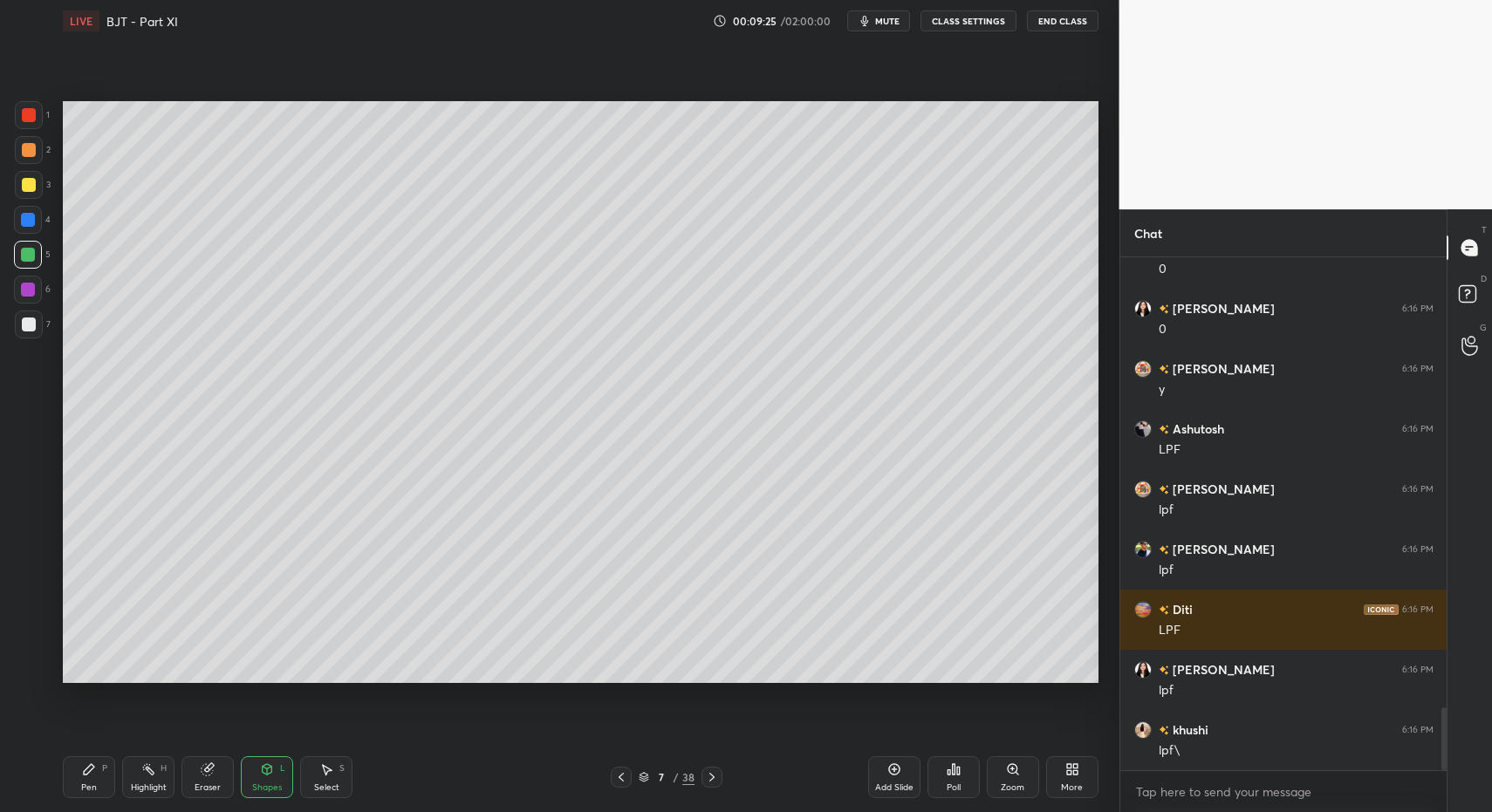
click at [89, 788] on div "Pen" at bounding box center [89, 788] width 16 height 9
click at [89, 784] on div "Pen" at bounding box center [89, 788] width 16 height 9
click at [30, 333] on div at bounding box center [28, 324] width 28 height 28
click at [33, 332] on div at bounding box center [28, 324] width 28 height 28
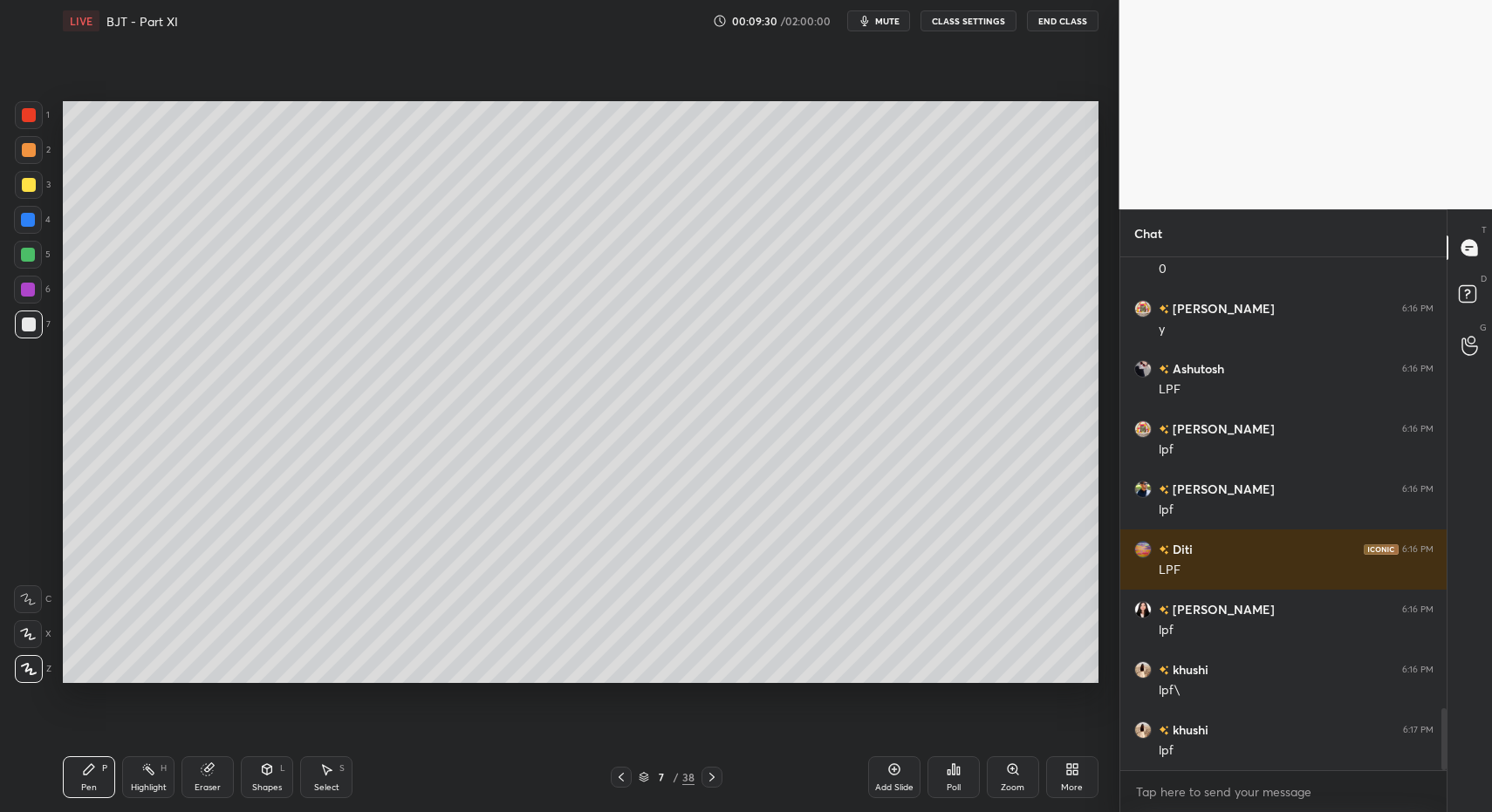
click at [708, 778] on icon at bounding box center [712, 777] width 14 height 14
click at [85, 775] on div "Pen P" at bounding box center [89, 777] width 53 height 42
click at [141, 777] on div "Highlight H" at bounding box center [149, 777] width 53 height 42
click at [131, 773] on div "Highlight H" at bounding box center [149, 777] width 53 height 42
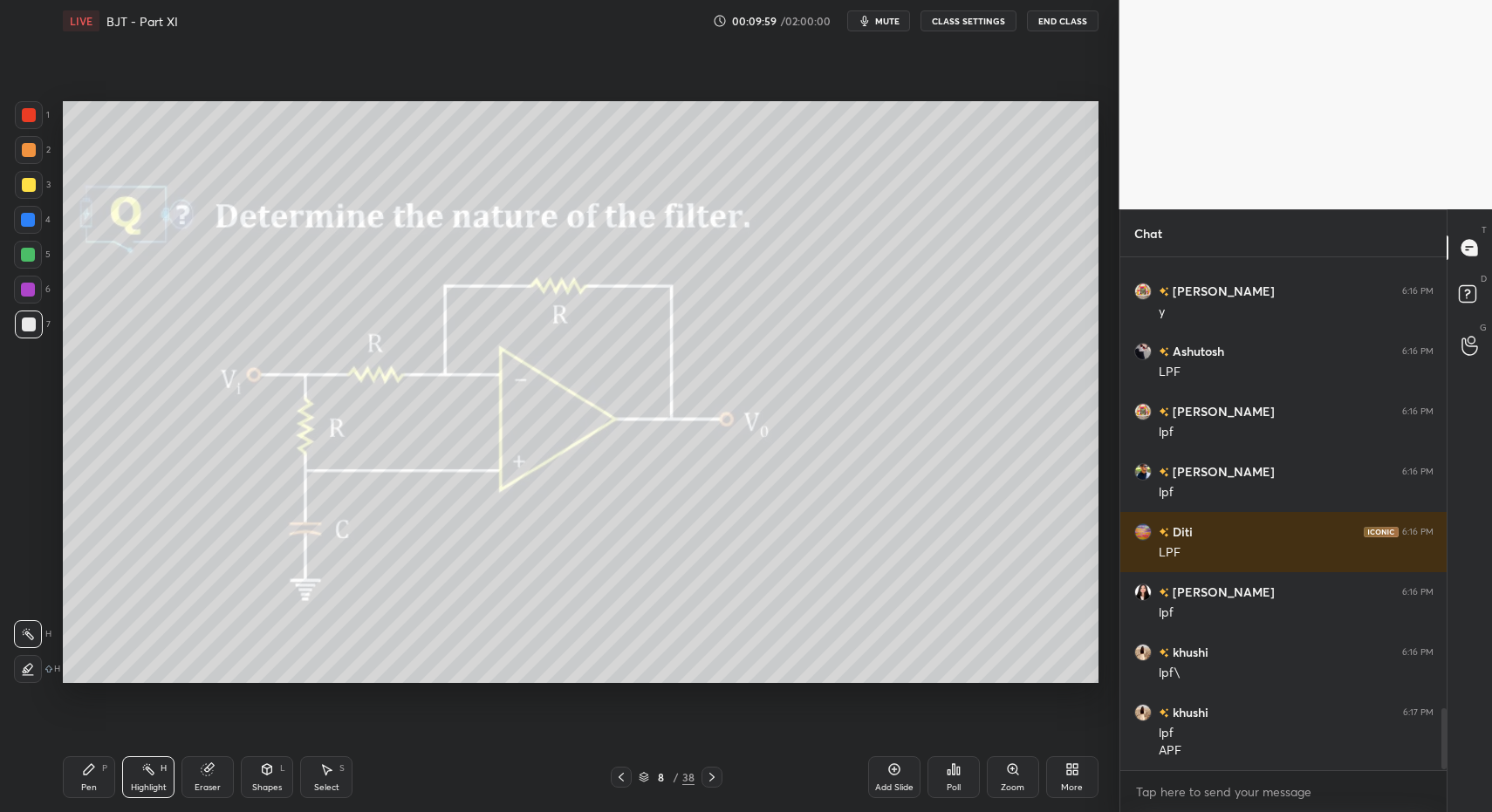
scroll to position [3791, 0]
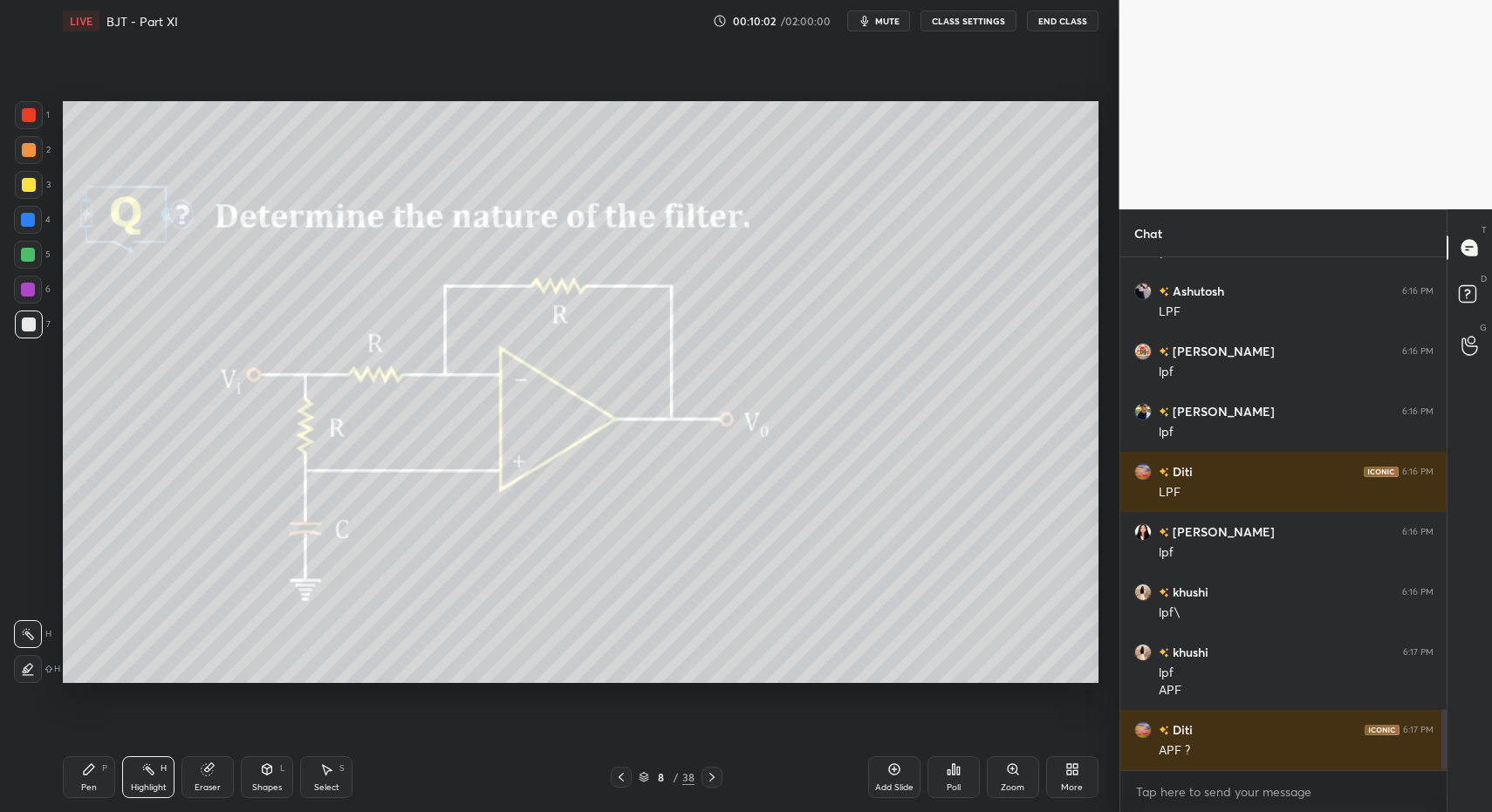
drag, startPoint x: 97, startPoint y: 771, endPoint x: 113, endPoint y: 761, distance: 18.9
click at [97, 771] on div "Pen P" at bounding box center [89, 777] width 53 height 42
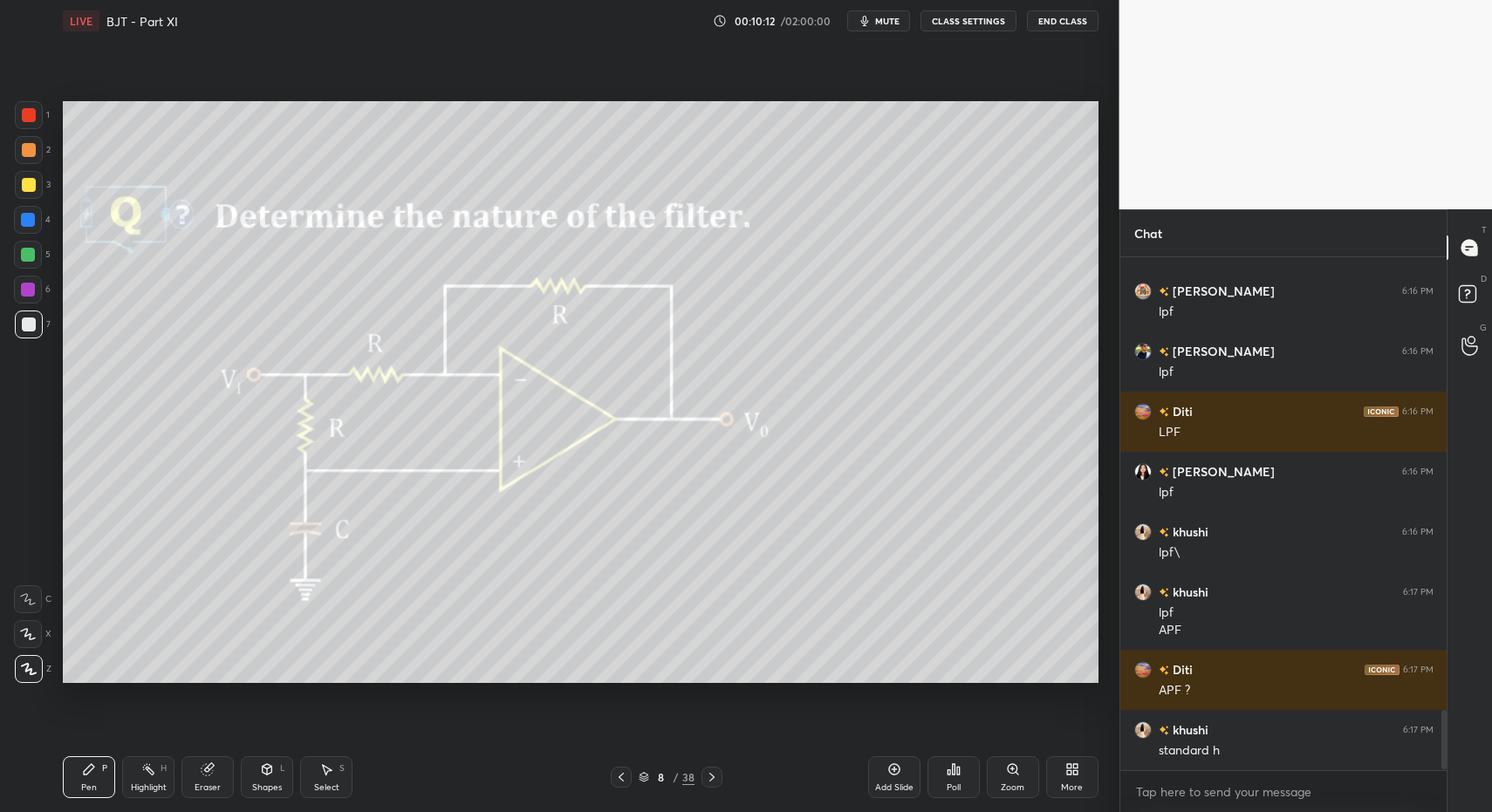
scroll to position [3911, 0]
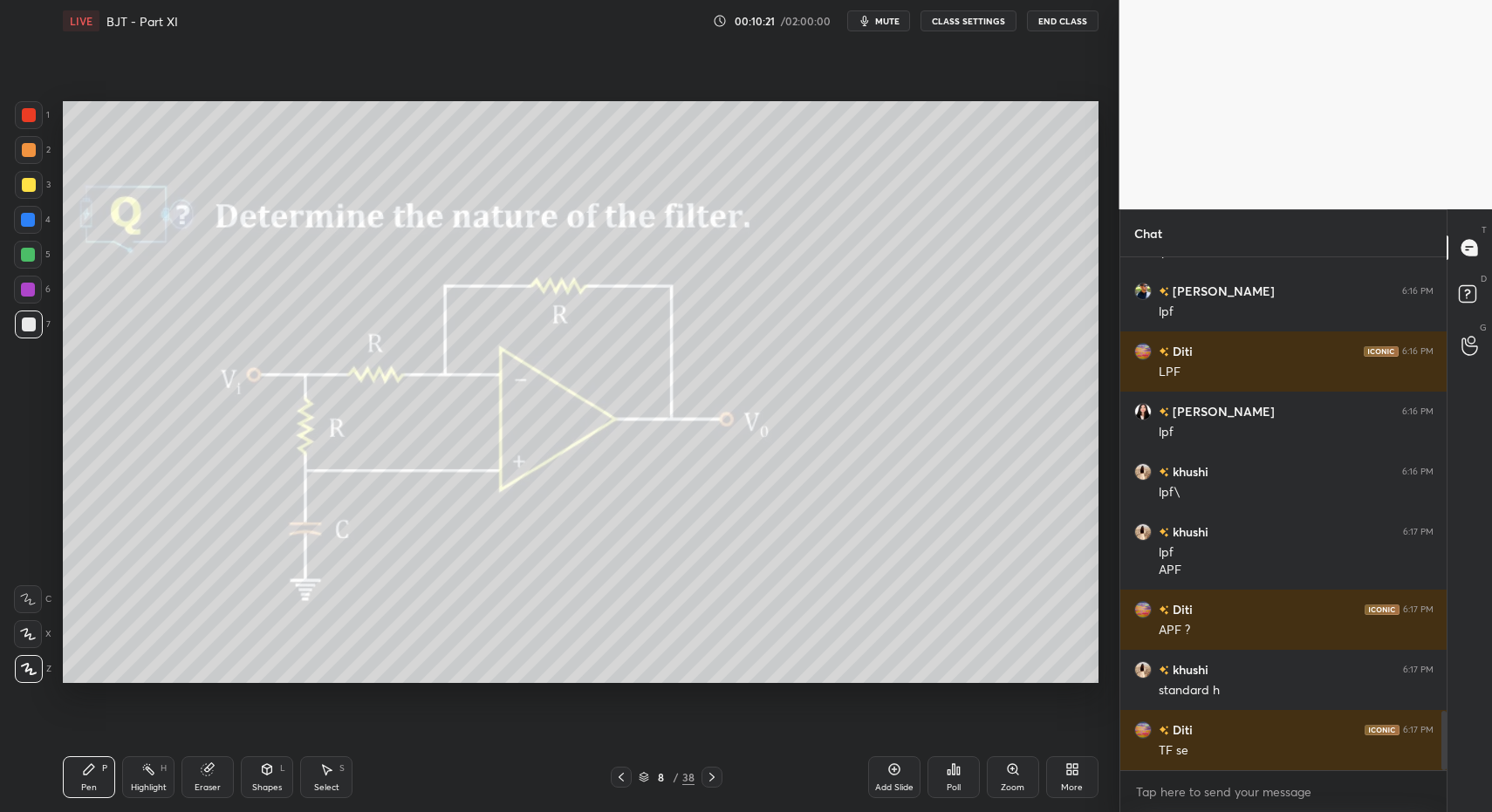
click at [893, 23] on span "mute" at bounding box center [887, 20] width 24 height 13
drag, startPoint x: 878, startPoint y: 17, endPoint x: 862, endPoint y: 32, distance: 21.9
click at [877, 17] on span "unmute" at bounding box center [885, 20] width 38 height 13
click at [705, 784] on div at bounding box center [712, 778] width 21 height 21
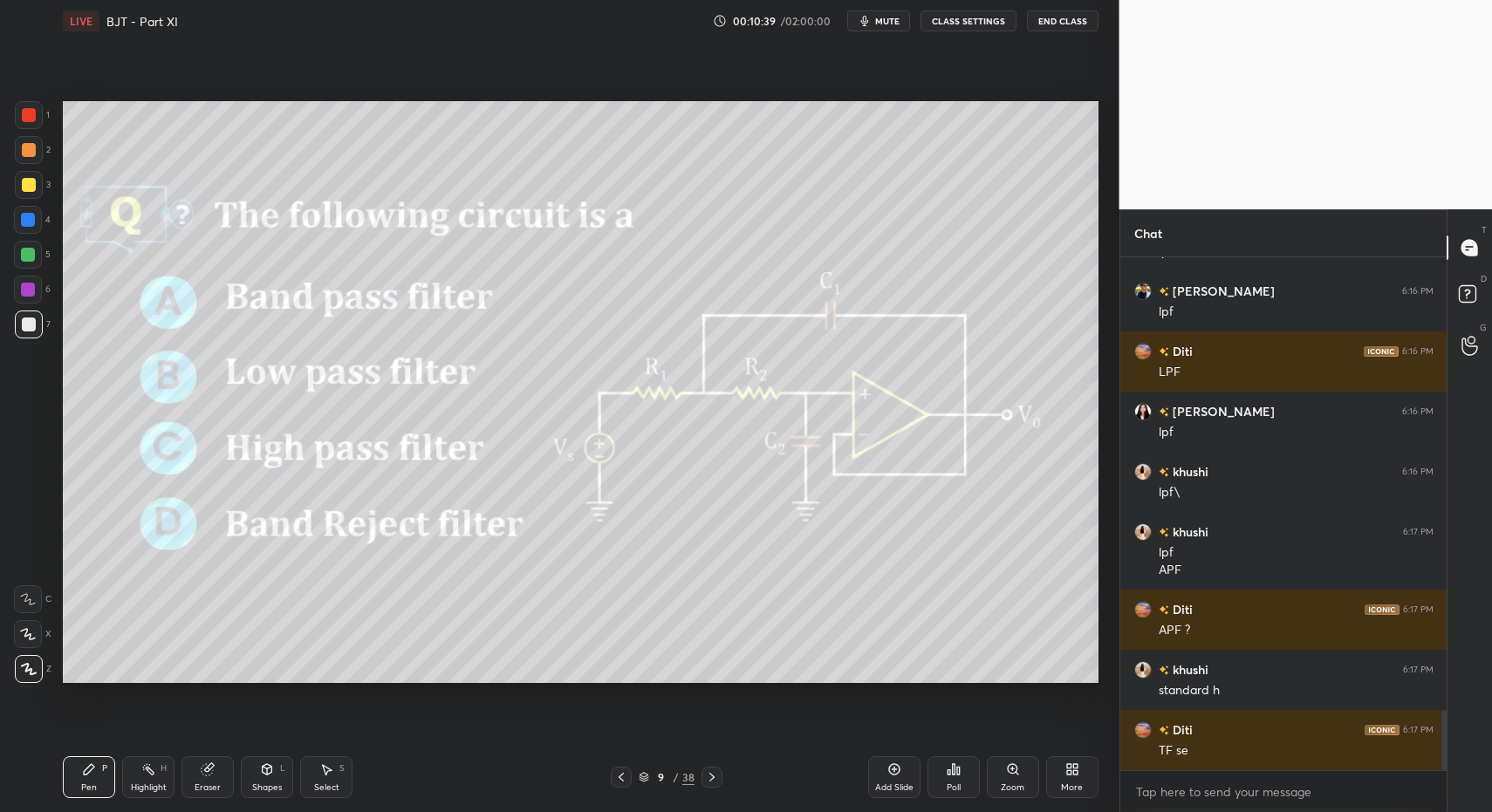
click at [627, 782] on icon at bounding box center [622, 777] width 14 height 14
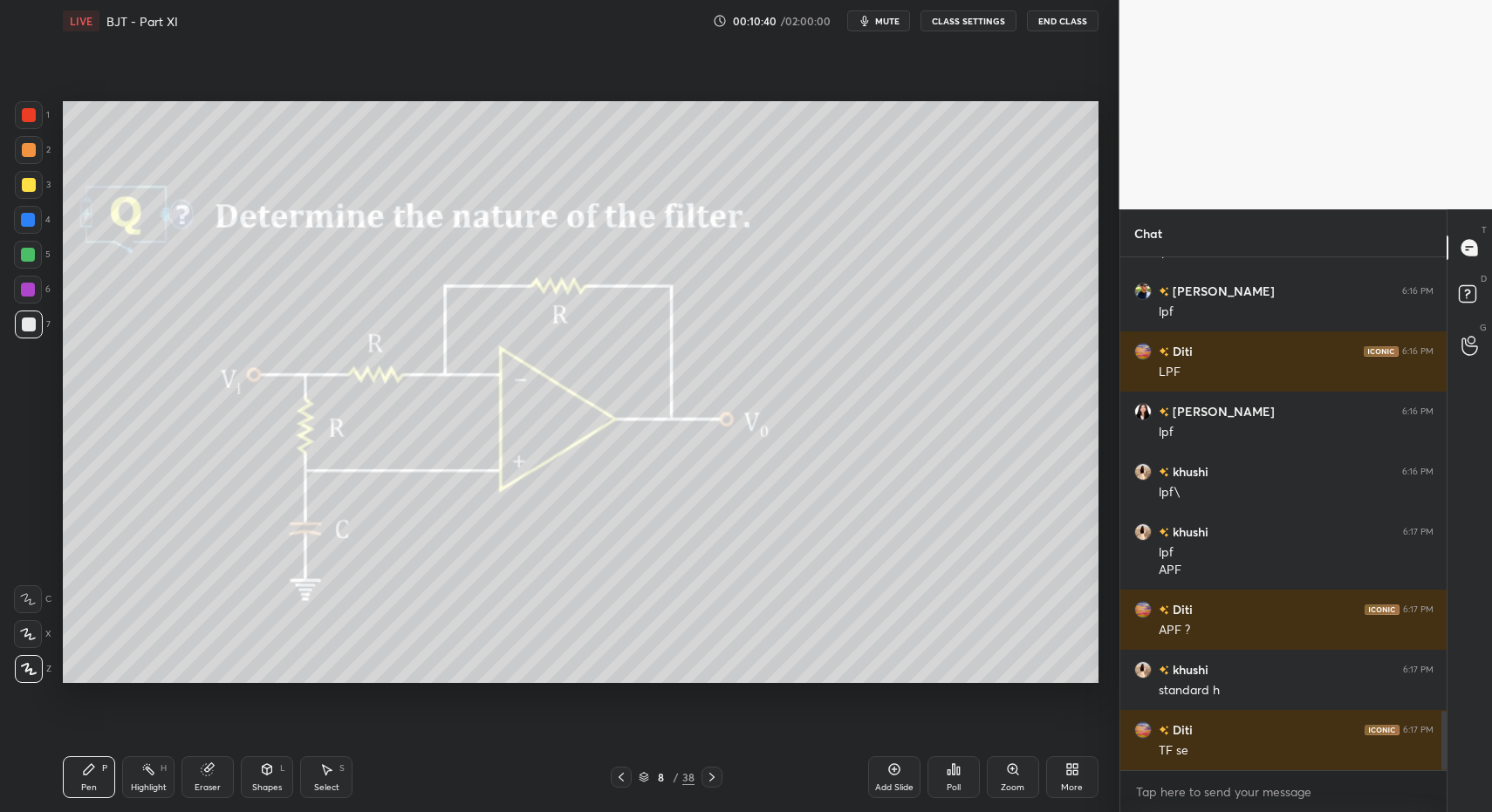
click at [1074, 768] on icon at bounding box center [1076, 766] width 4 height 4
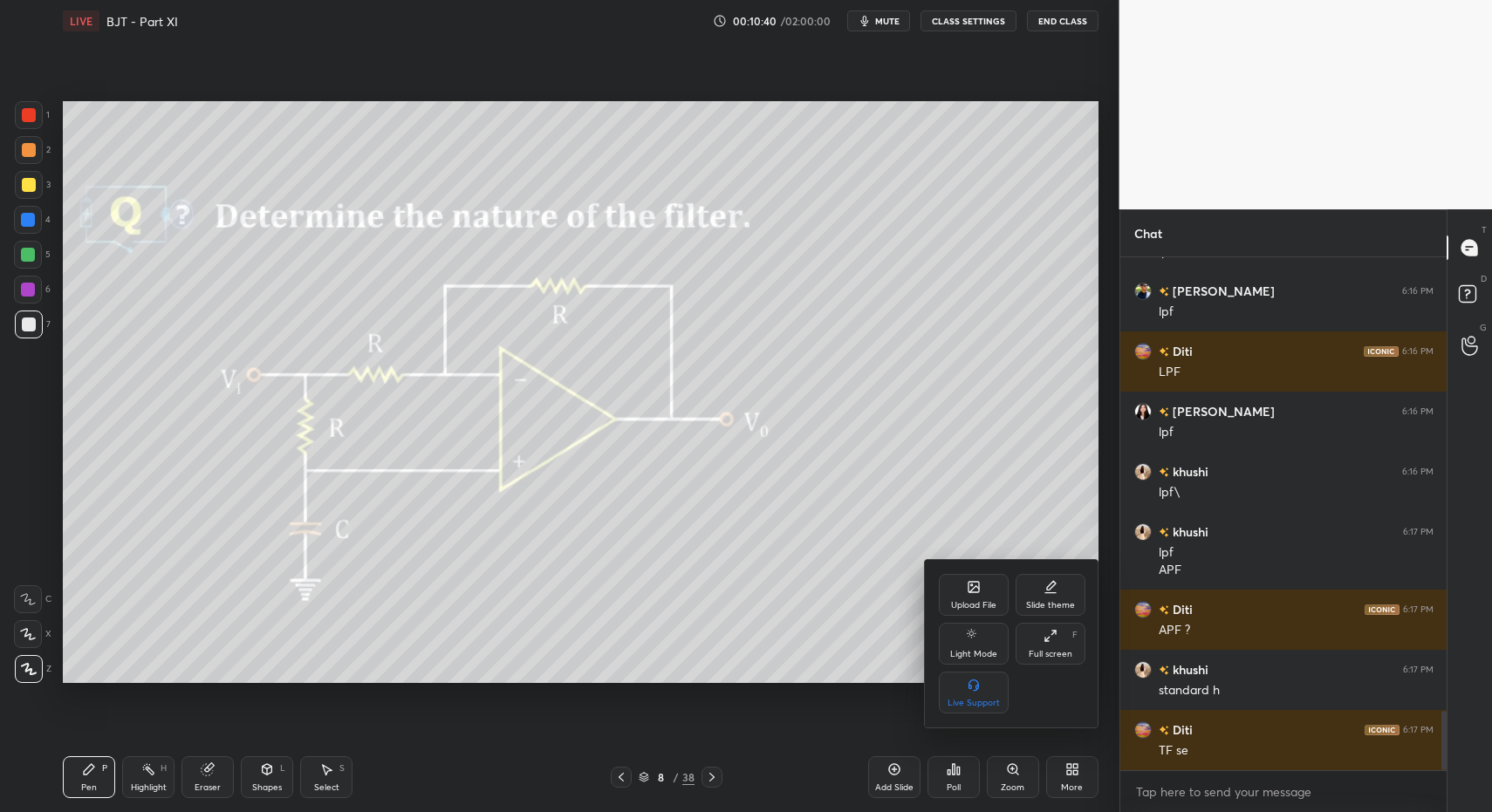
click at [983, 607] on div "Upload File" at bounding box center [974, 605] width 46 height 9
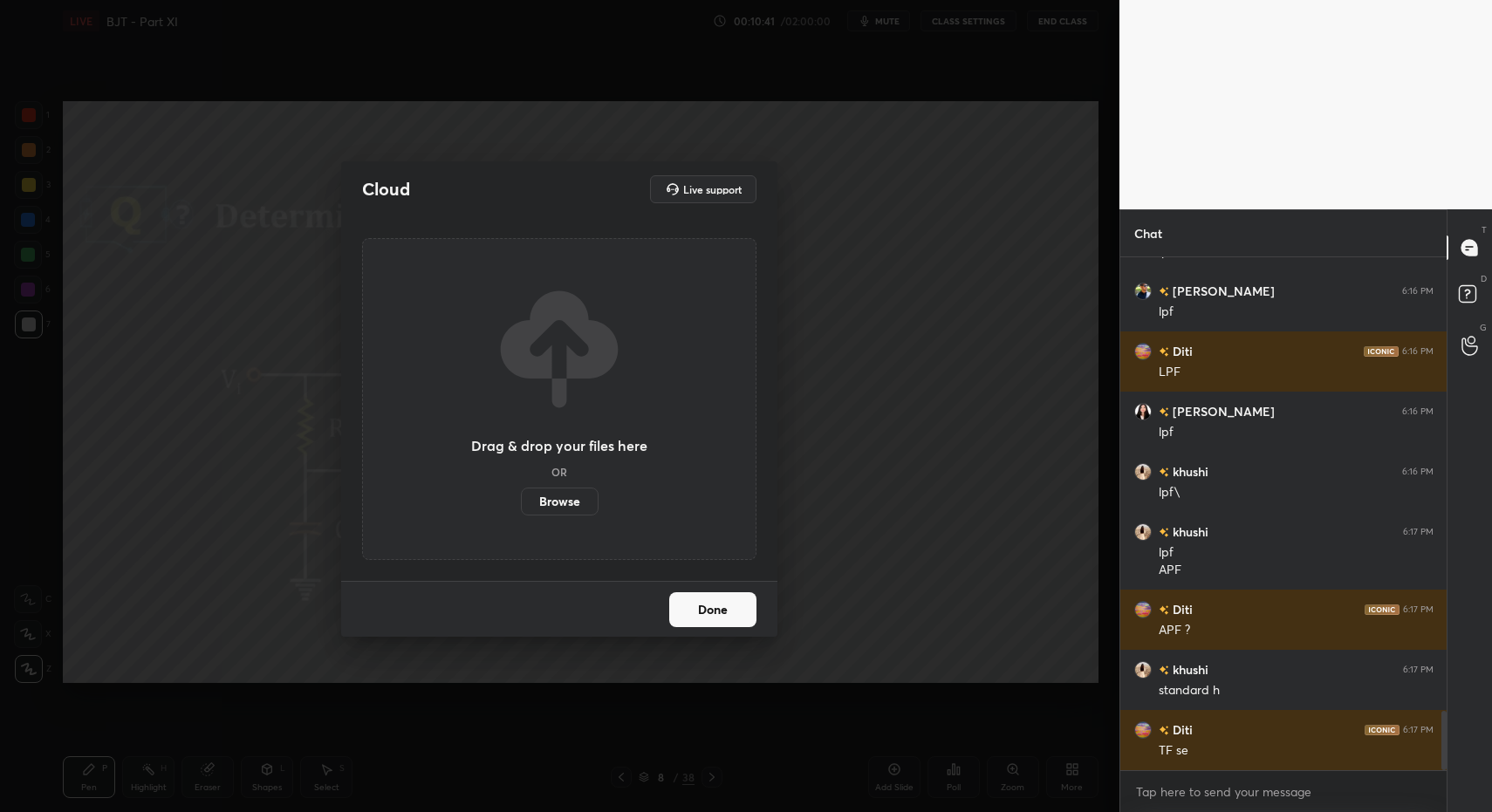
click at [558, 510] on label "Browse" at bounding box center [560, 502] width 78 height 28
click at [521, 510] on input "Browse" at bounding box center [521, 502] width 0 height 28
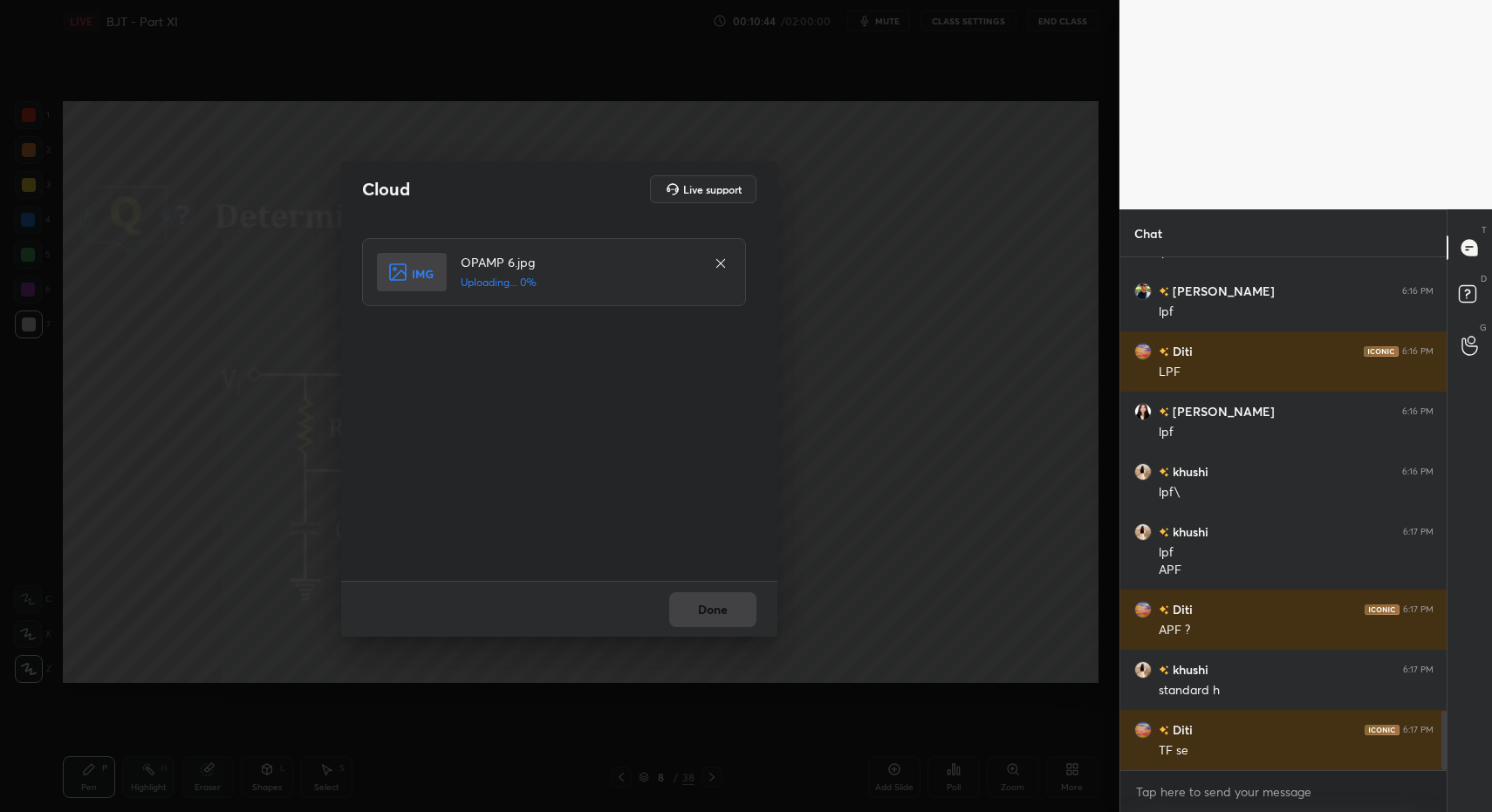
click at [706, 616] on div "Done" at bounding box center [559, 609] width 437 height 55
click at [713, 616] on div "Done" at bounding box center [559, 609] width 437 height 55
click at [712, 617] on button "Done" at bounding box center [713, 610] width 88 height 35
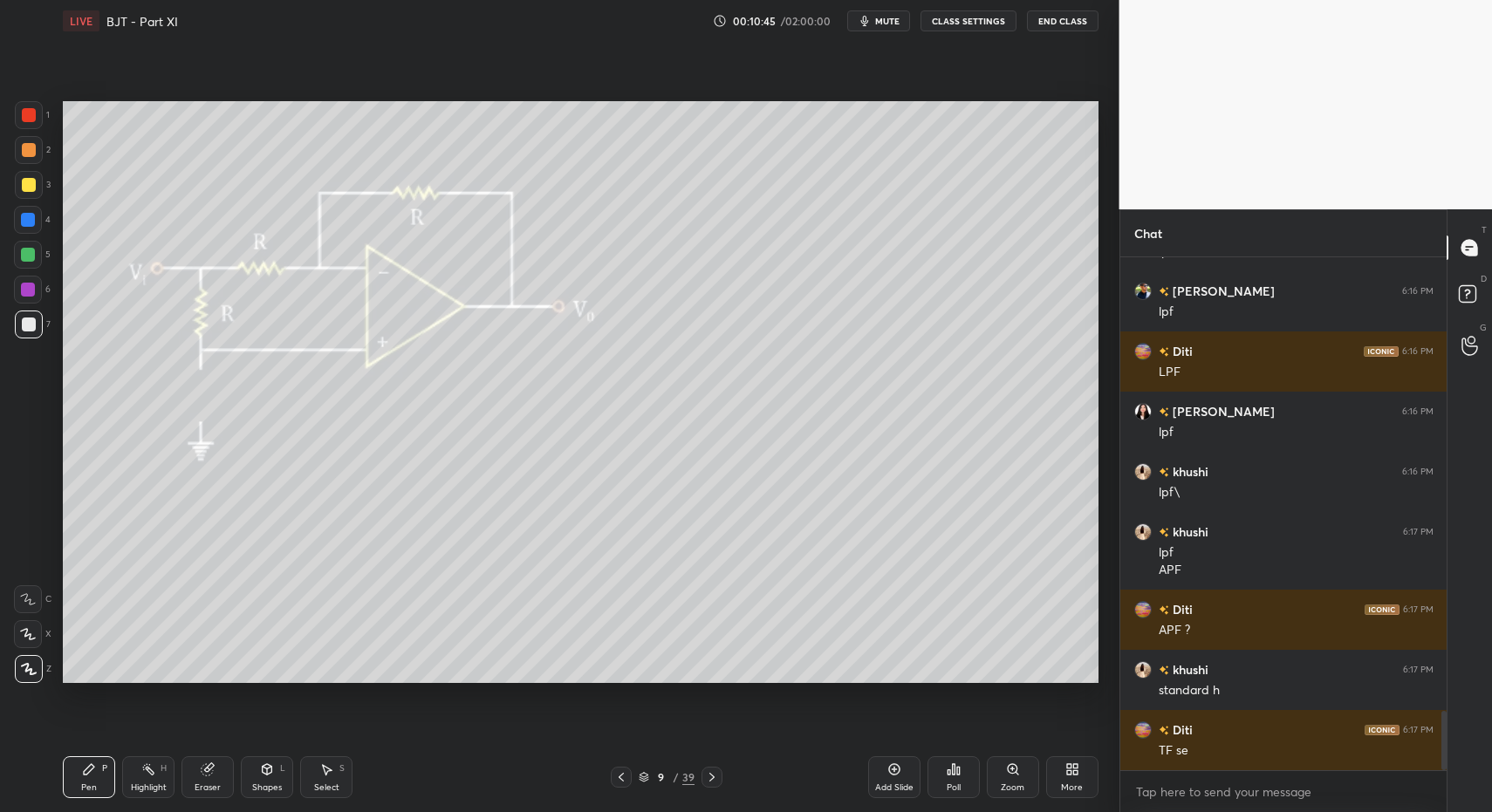
click at [79, 784] on div "Pen P" at bounding box center [89, 777] width 53 height 42
drag, startPoint x: 30, startPoint y: 339, endPoint x: 31, endPoint y: 277, distance: 62.0
click at [30, 335] on div "7" at bounding box center [32, 328] width 36 height 35
click at [25, 252] on div at bounding box center [28, 255] width 14 height 14
click at [64, 787] on div "Pen P" at bounding box center [89, 777] width 53 height 42
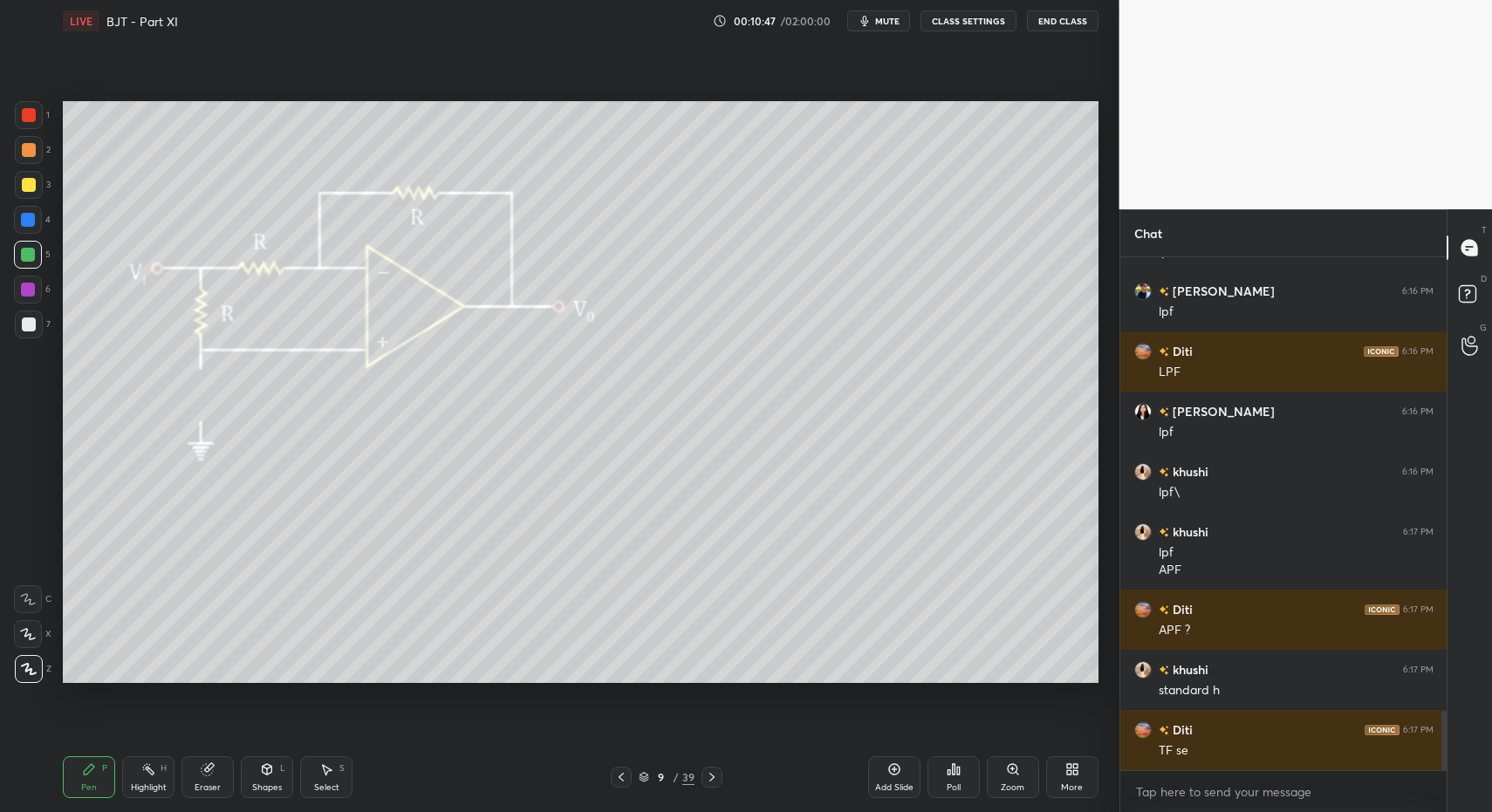
click at [623, 781] on icon at bounding box center [622, 777] width 14 height 14
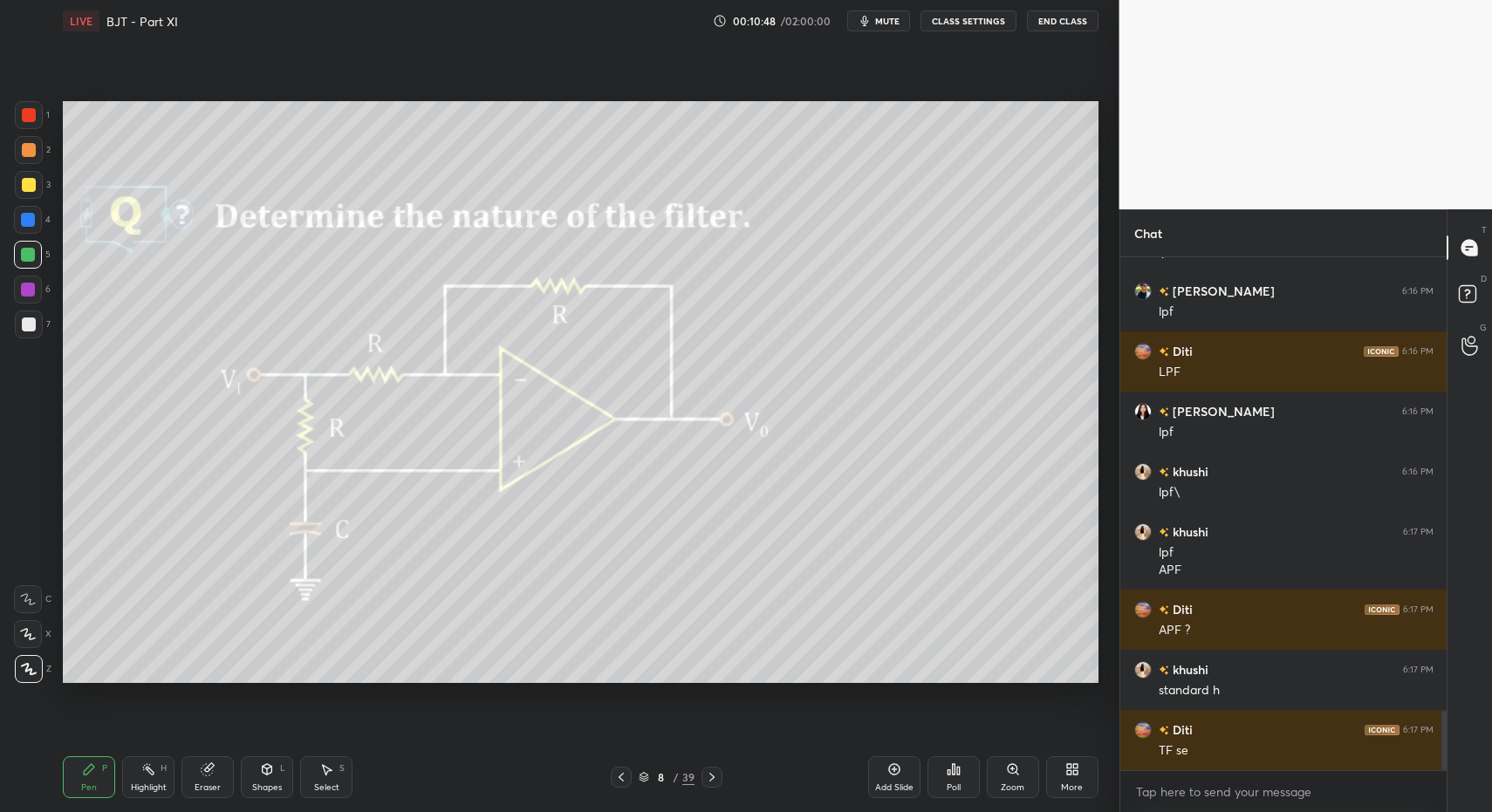
click at [703, 777] on div at bounding box center [712, 778] width 21 height 21
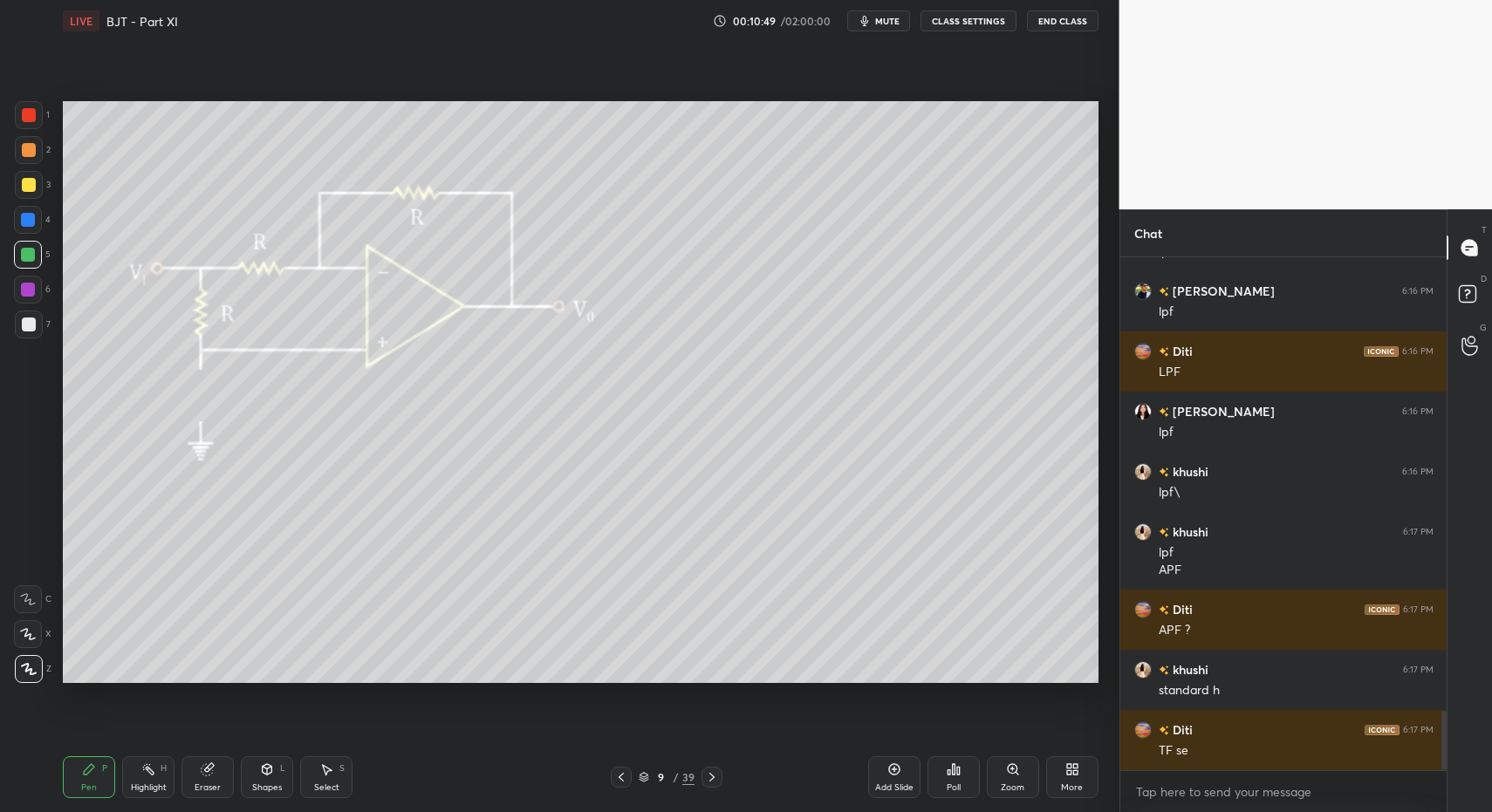
drag, startPoint x: 36, startPoint y: 253, endPoint x: 59, endPoint y: 227, distance: 34.7
click at [36, 253] on div at bounding box center [27, 255] width 28 height 28
click at [279, 772] on div "Shapes L" at bounding box center [267, 777] width 53 height 42
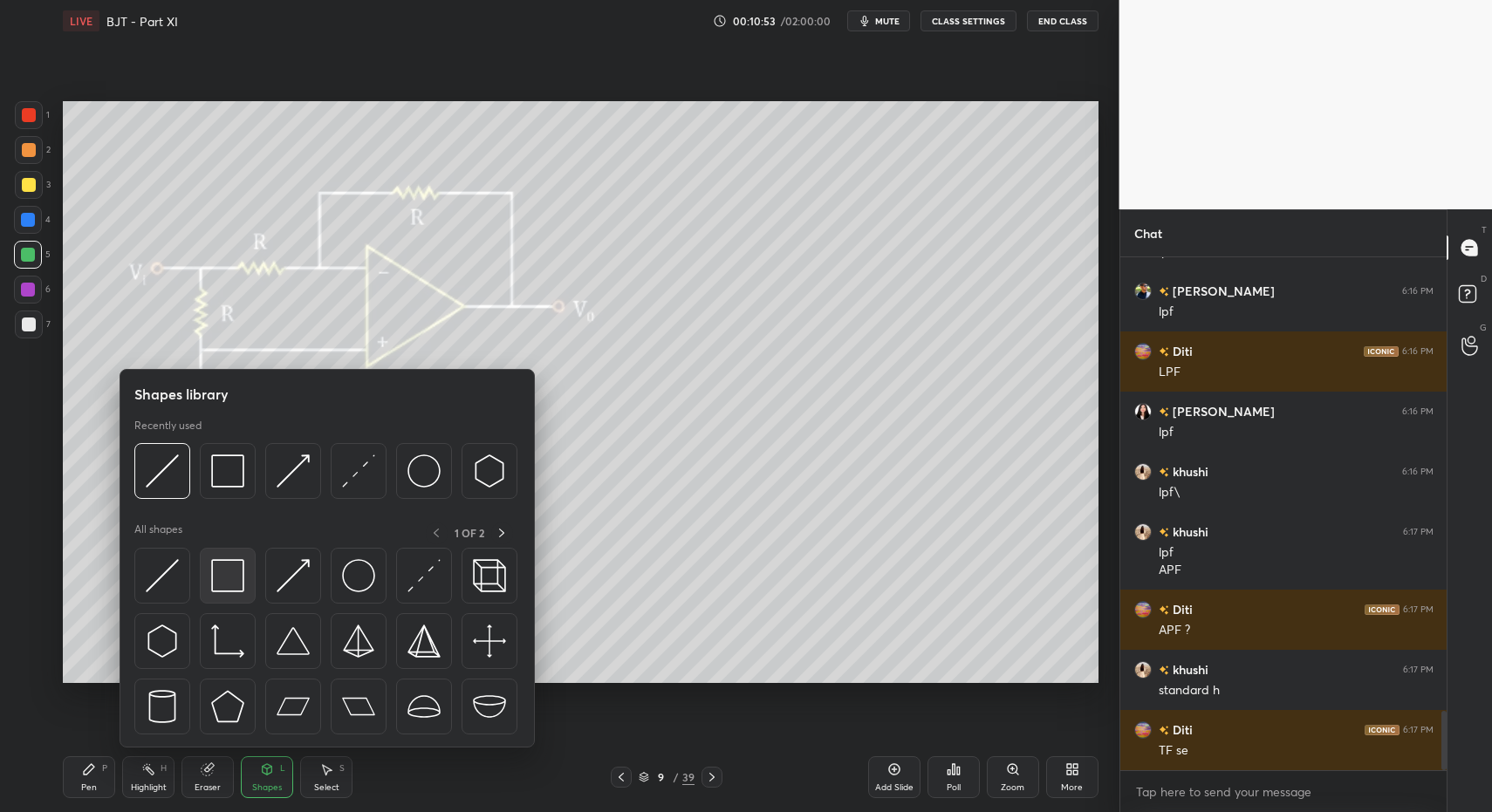
click at [230, 566] on img at bounding box center [228, 576] width 33 height 33
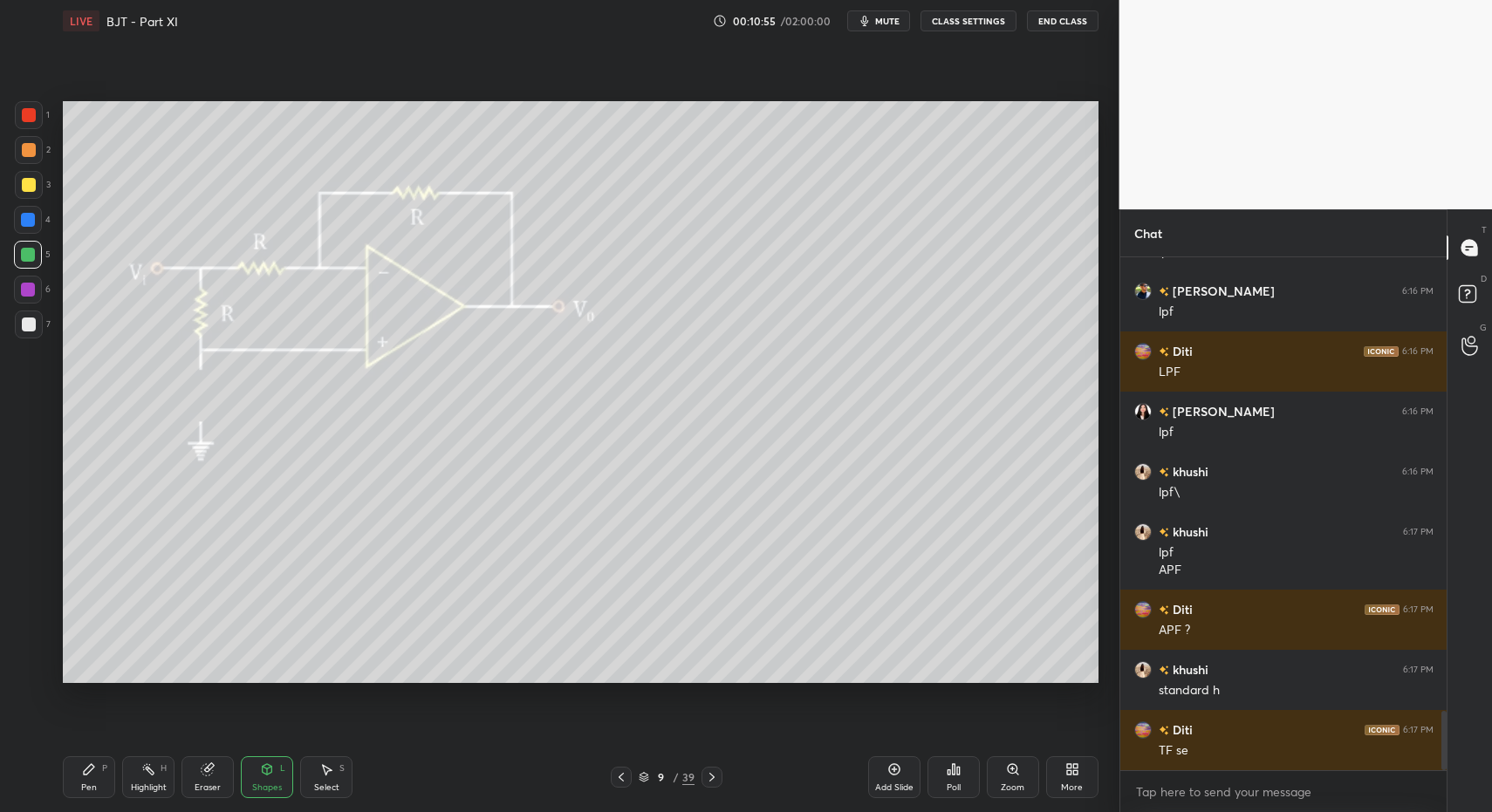
drag, startPoint x: 32, startPoint y: 303, endPoint x: 35, endPoint y: 326, distance: 23.2
click at [32, 303] on div "6" at bounding box center [32, 294] width 37 height 35
click at [34, 320] on div at bounding box center [28, 324] width 28 height 28
click at [77, 787] on div "Pen P" at bounding box center [89, 777] width 53 height 42
click at [69, 772] on div "Pen P" at bounding box center [89, 777] width 53 height 42
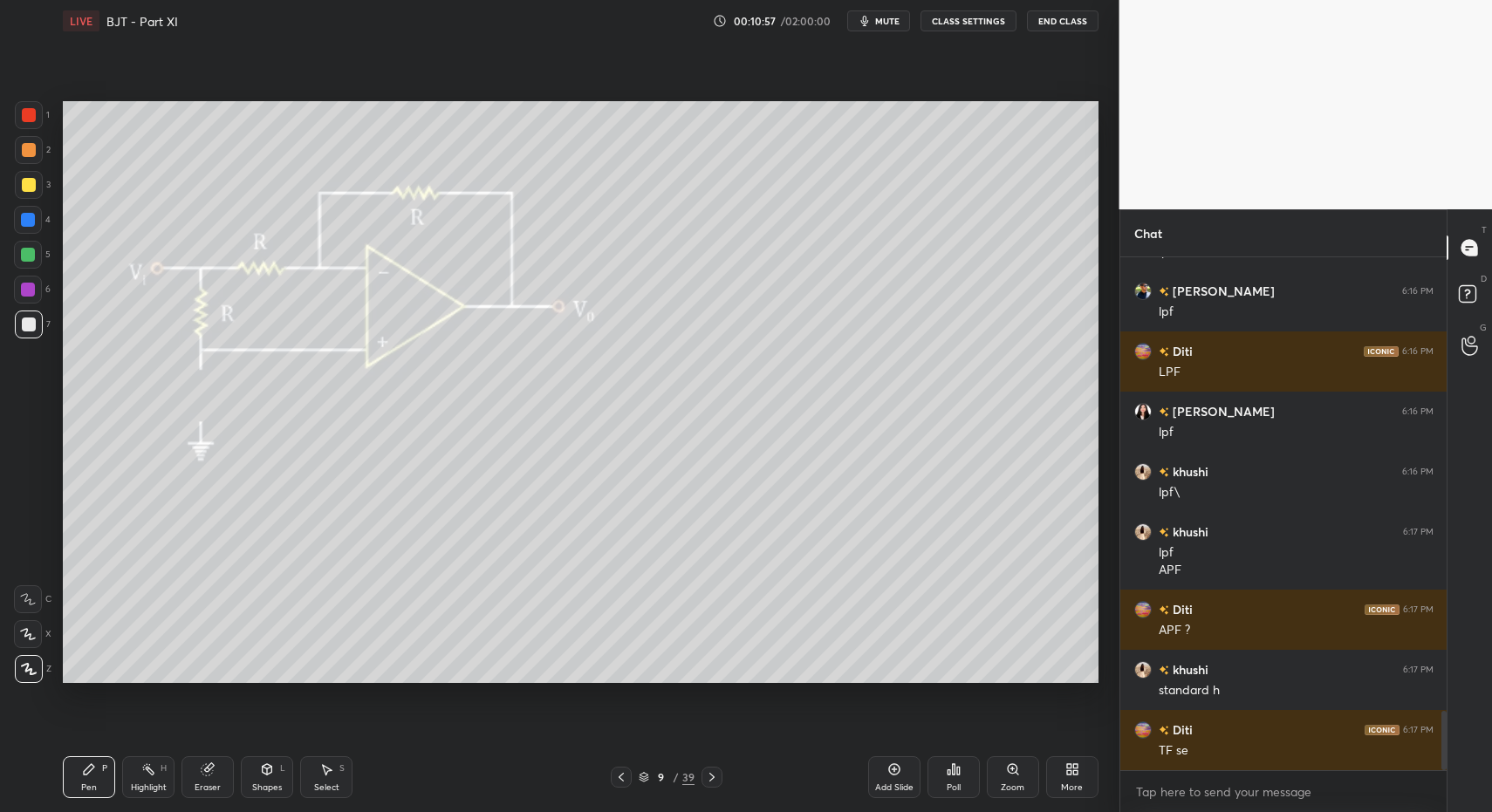
click at [84, 773] on icon at bounding box center [89, 769] width 11 height 11
click at [145, 778] on div "Highlight H" at bounding box center [149, 777] width 53 height 42
drag, startPoint x: 149, startPoint y: 775, endPoint x: 171, endPoint y: 684, distance: 93.6
click at [147, 768] on icon at bounding box center [148, 769] width 14 height 14
click at [103, 769] on div "P" at bounding box center [104, 768] width 5 height 9
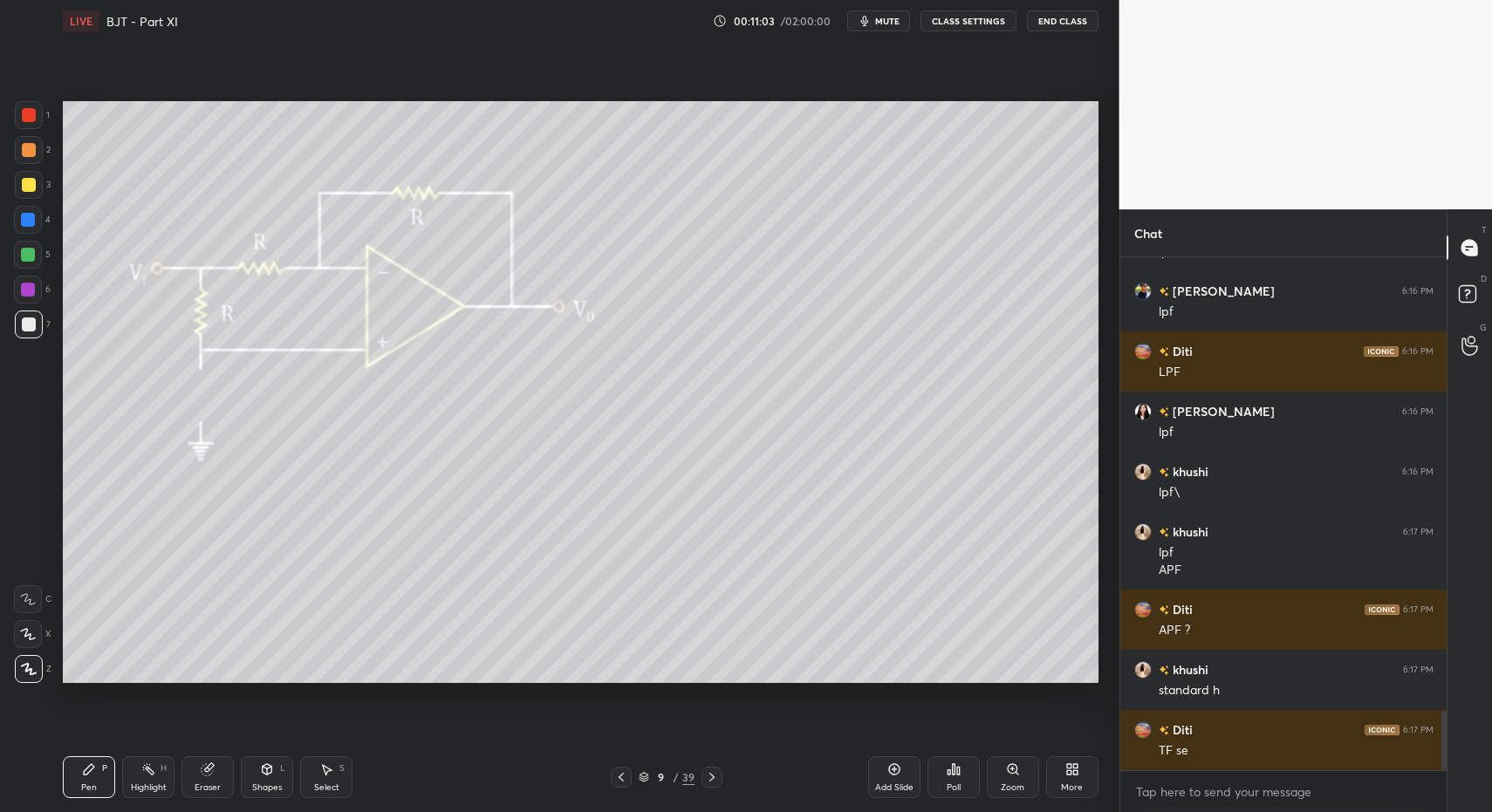
drag, startPoint x: 101, startPoint y: 768, endPoint x: 114, endPoint y: 756, distance: 17.7
click at [101, 768] on div "Pen P" at bounding box center [89, 777] width 53 height 42
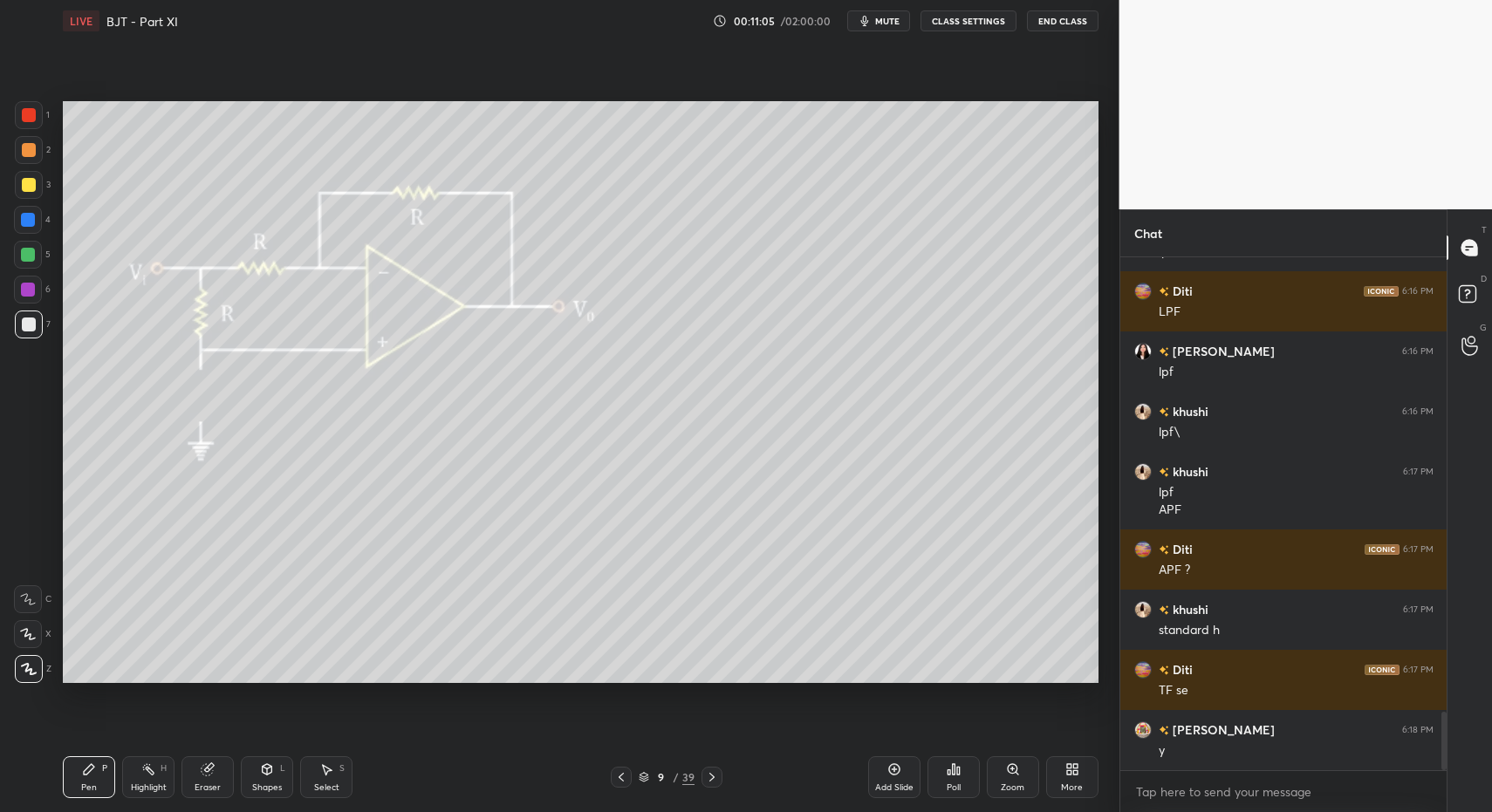
click at [28, 114] on div at bounding box center [28, 115] width 14 height 14
click at [258, 784] on div "Shapes" at bounding box center [266, 788] width 30 height 9
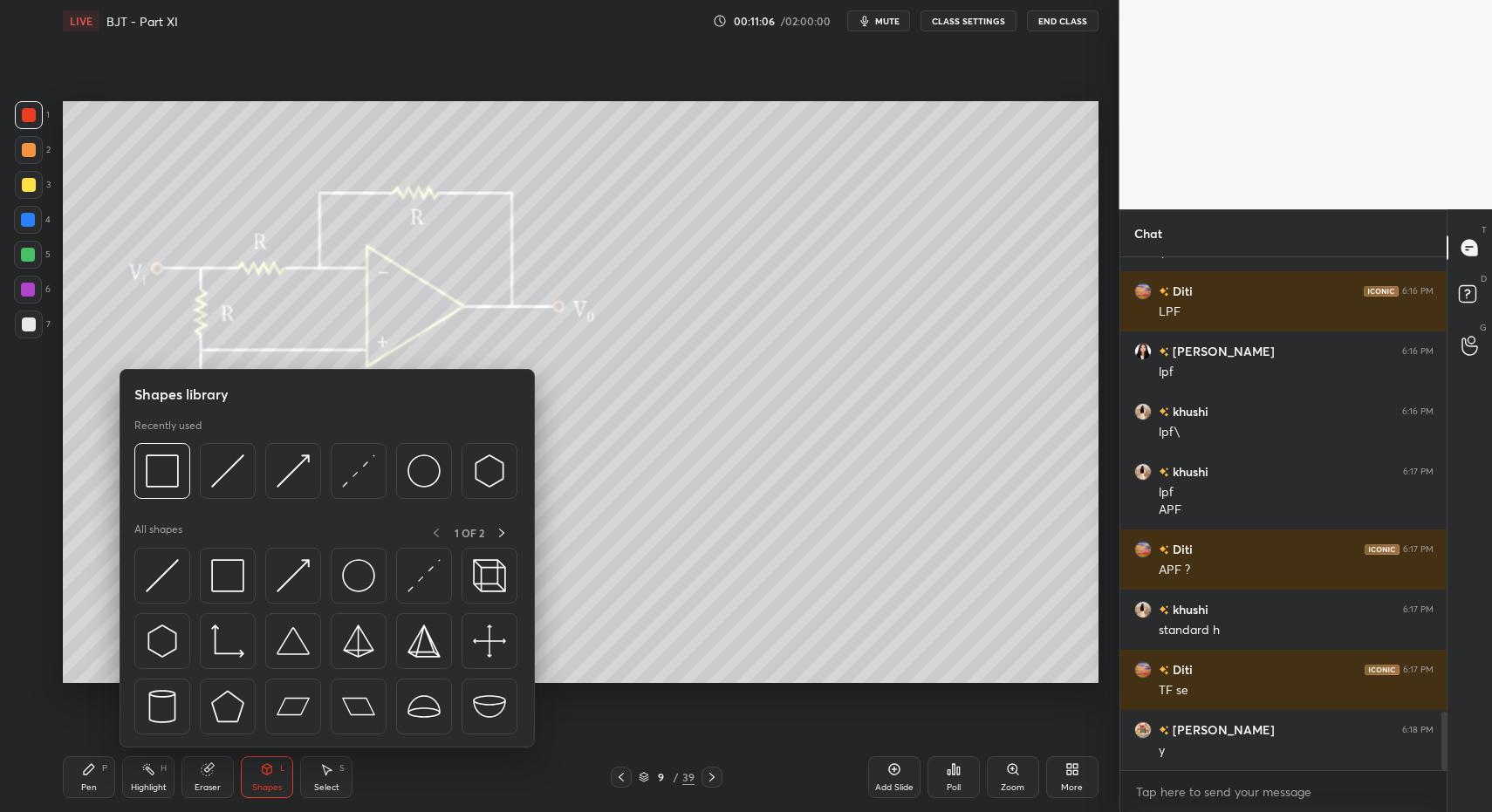
click at [124, 599] on div "Shapes library Recently used All shapes 1 OF 2" at bounding box center [327, 558] width 415 height 378
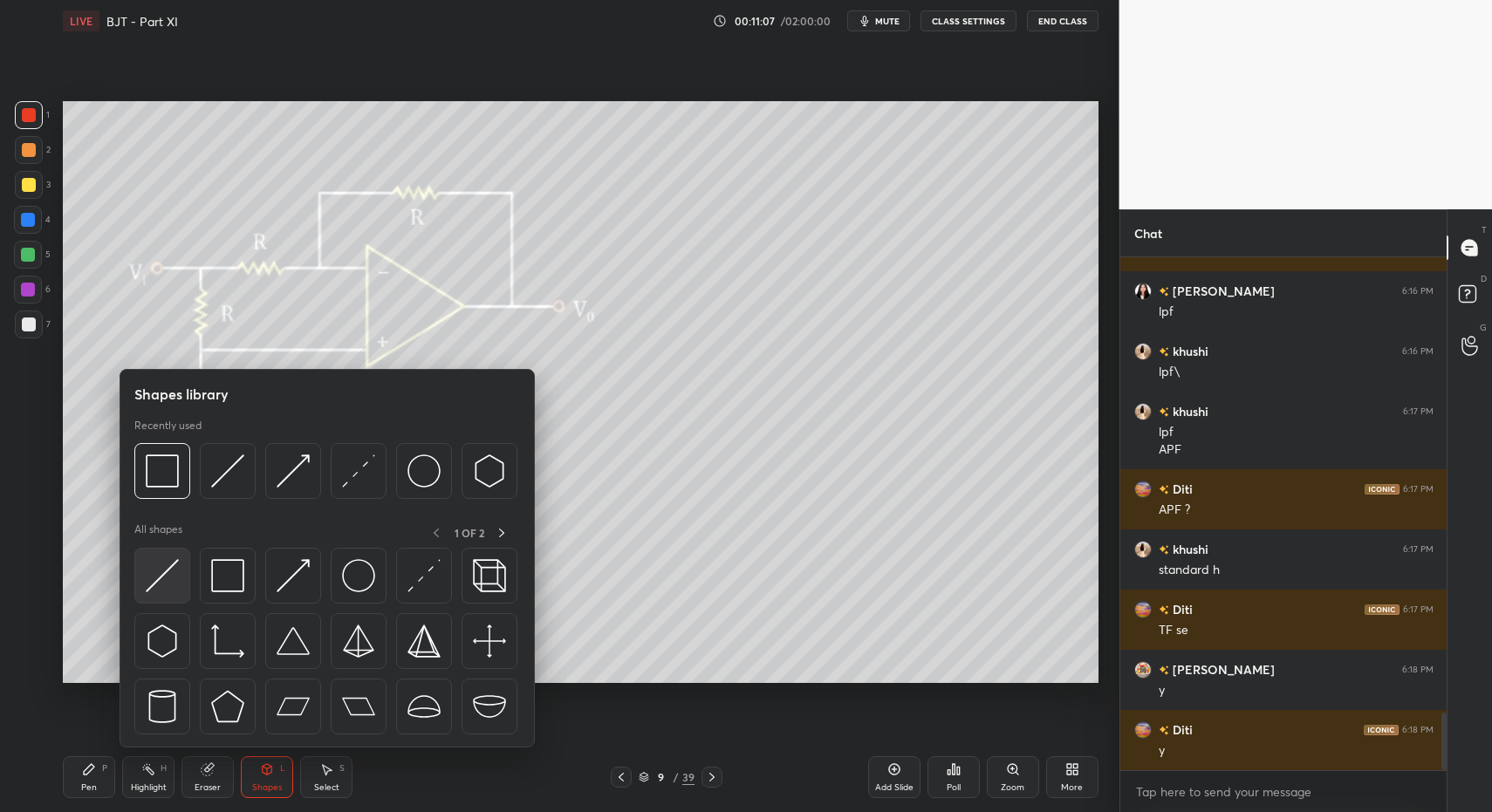
click at [145, 606] on div at bounding box center [327, 646] width 386 height 196
click at [154, 559] on img at bounding box center [162, 576] width 33 height 33
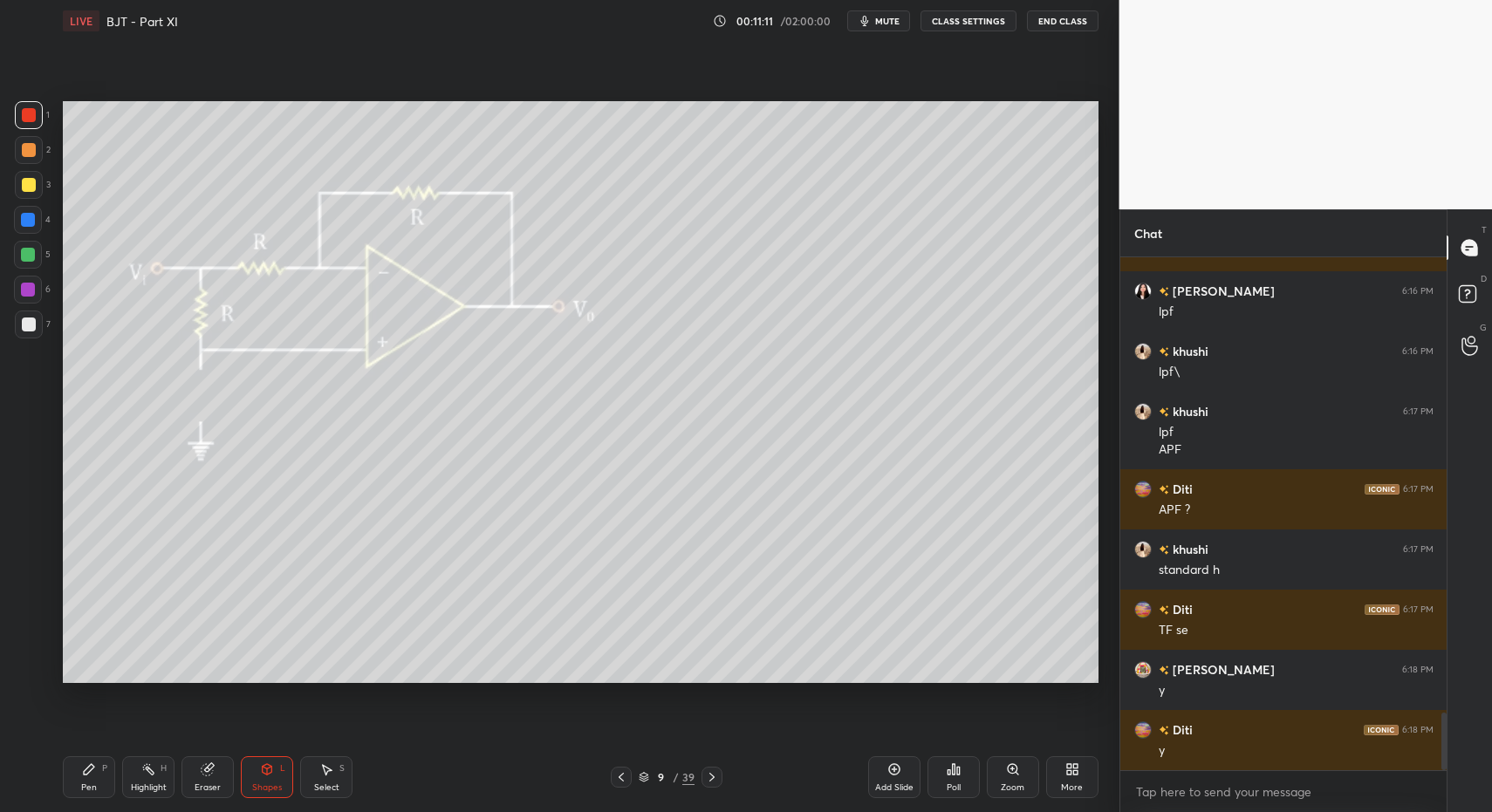
click at [95, 794] on div "Pen P" at bounding box center [89, 777] width 53 height 42
click at [96, 792] on div "Pen P" at bounding box center [89, 777] width 53 height 42
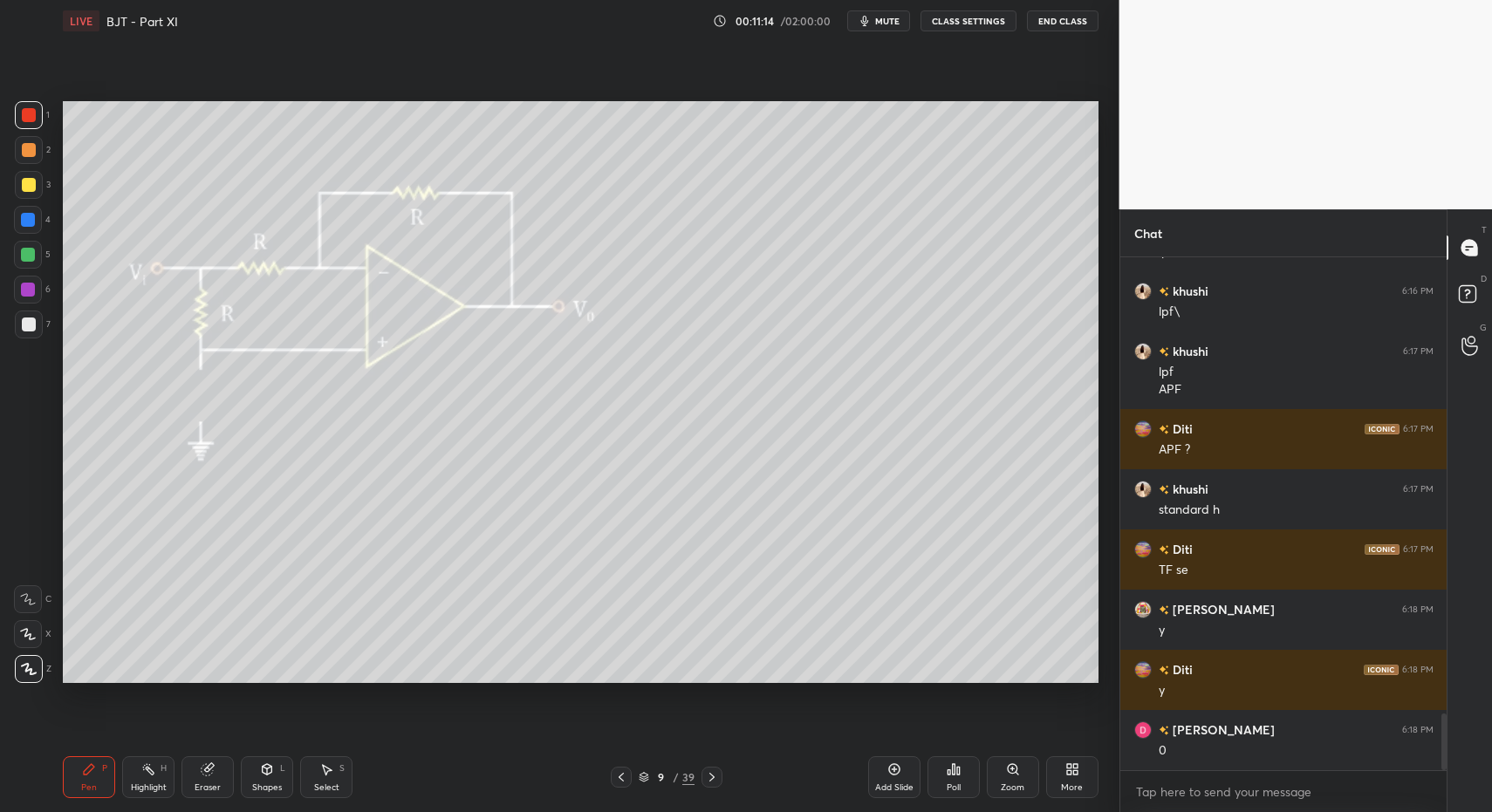
click at [89, 785] on div "Pen" at bounding box center [89, 788] width 16 height 9
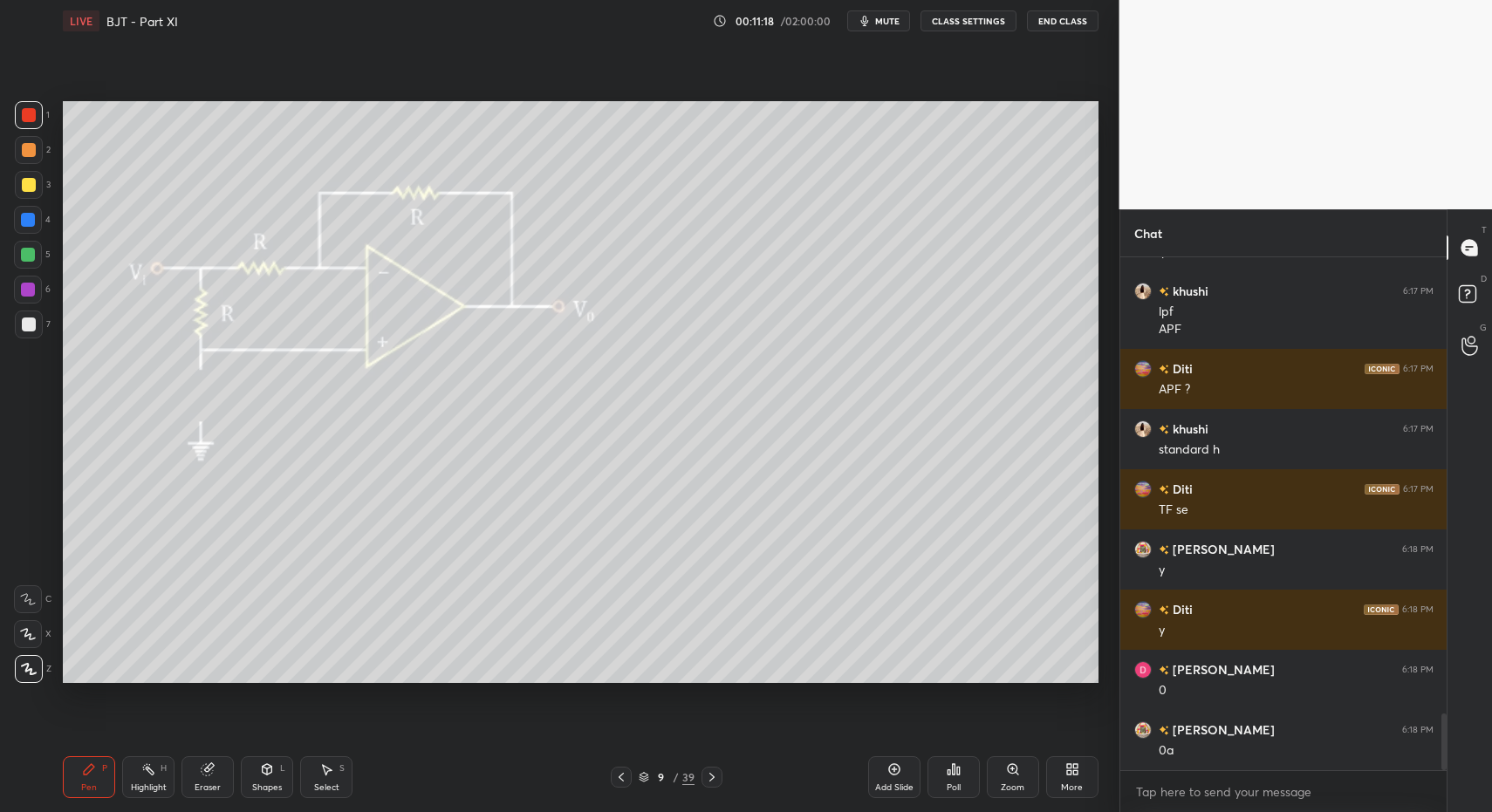
click at [80, 781] on div "Pen P" at bounding box center [89, 777] width 53 height 42
click at [143, 785] on div "Highlight" at bounding box center [149, 788] width 36 height 9
drag, startPoint x: 90, startPoint y: 787, endPoint x: 91, endPoint y: 776, distance: 11.0
click at [90, 787] on div "Pen" at bounding box center [89, 788] width 16 height 9
click at [89, 774] on icon at bounding box center [89, 769] width 14 height 14
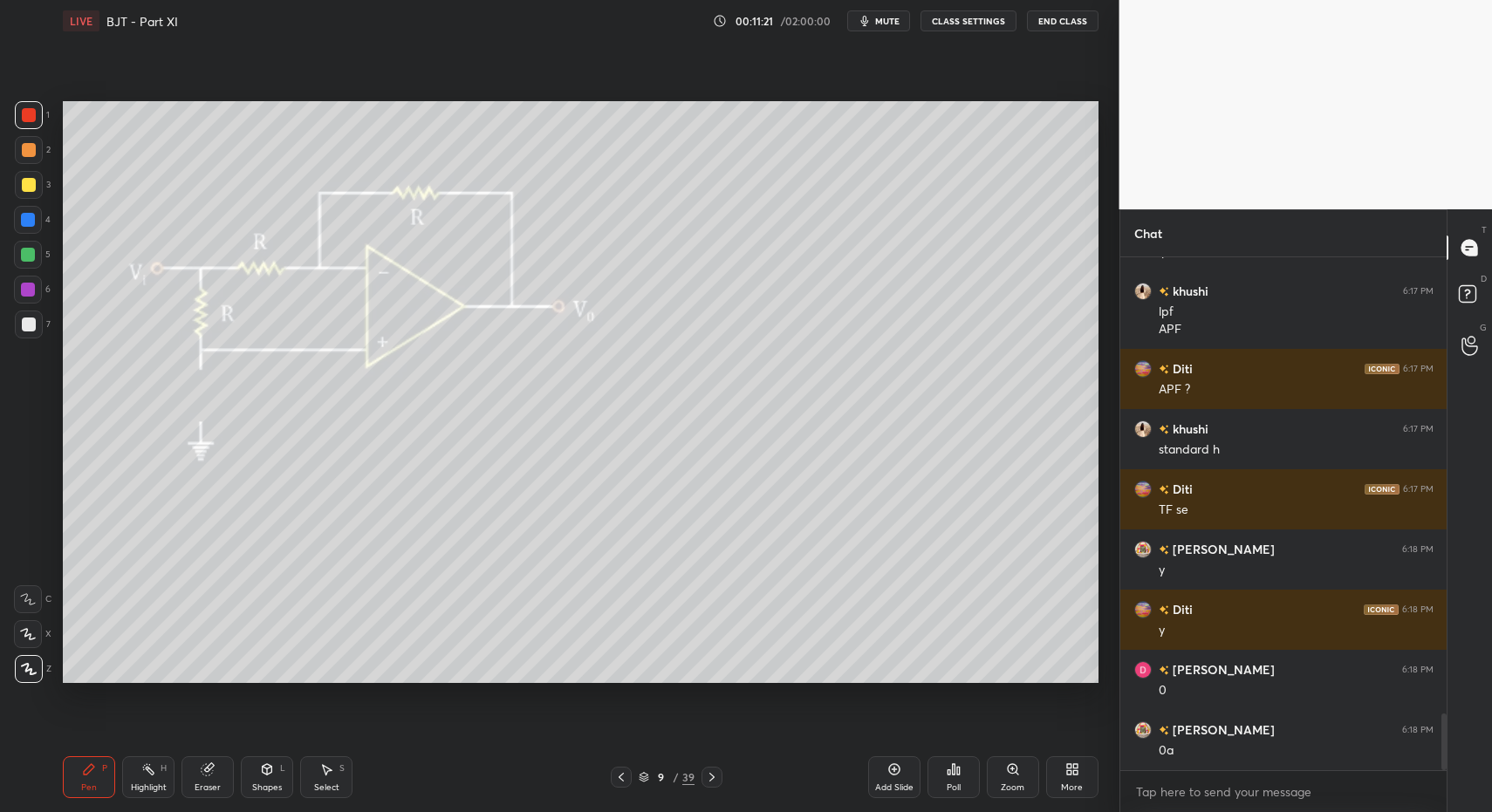
click at [249, 777] on div "Shapes L" at bounding box center [267, 777] width 53 height 42
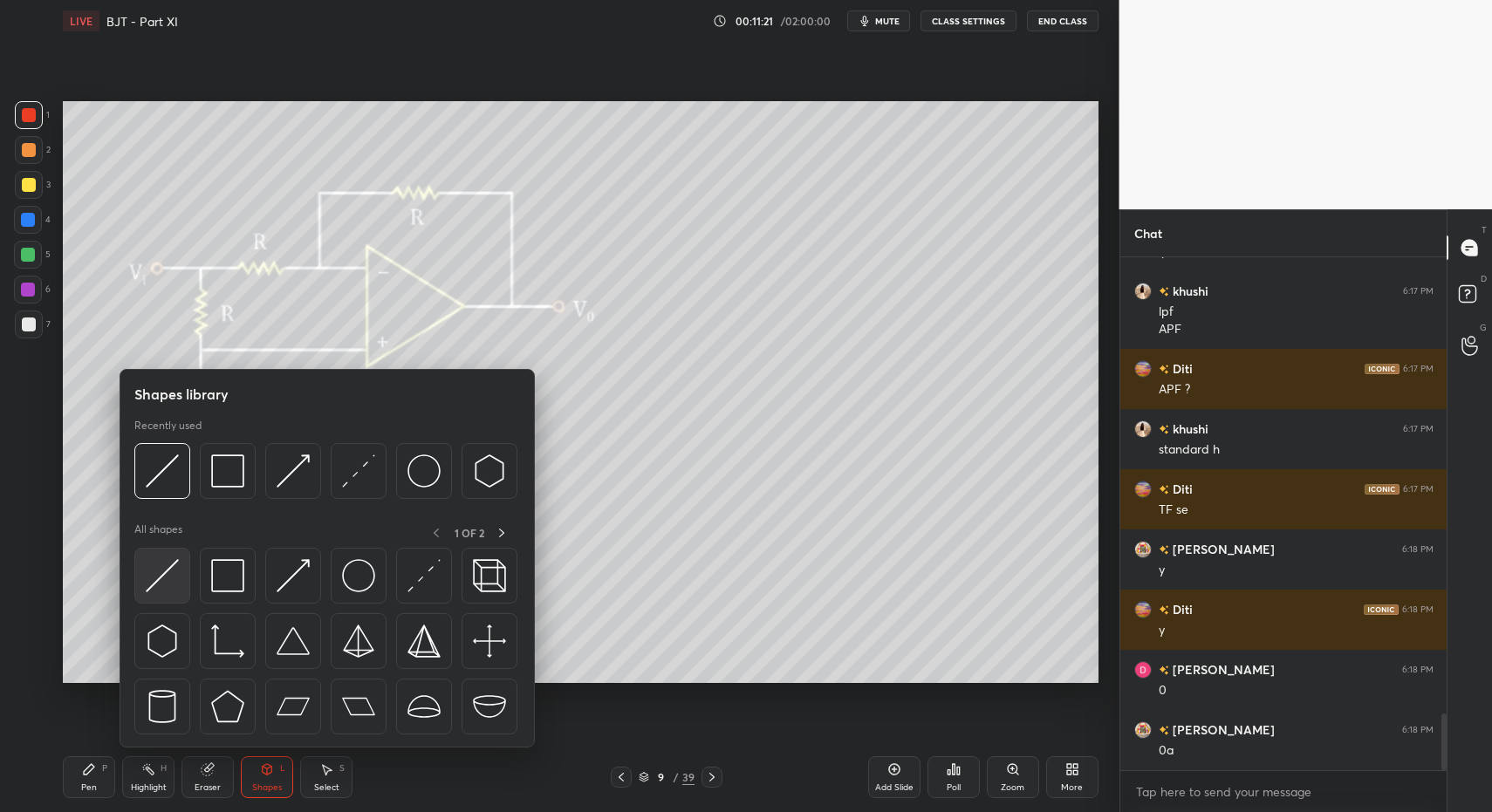
click at [167, 583] on img at bounding box center [162, 576] width 33 height 33
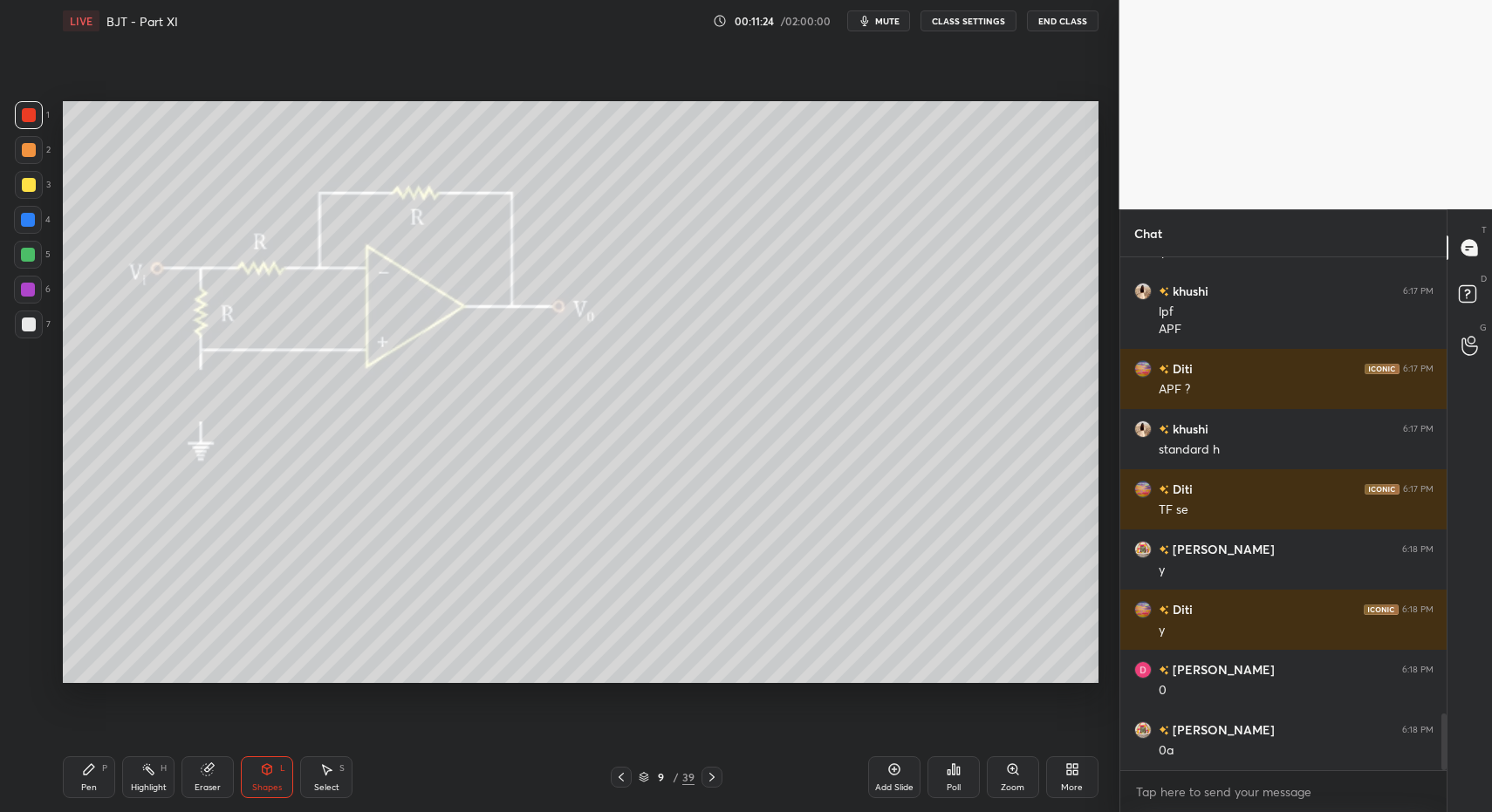
click at [94, 786] on div "Pen" at bounding box center [89, 788] width 16 height 9
drag, startPoint x: 92, startPoint y: 781, endPoint x: 124, endPoint y: 698, distance: 89.0
click at [97, 784] on div "Pen P" at bounding box center [89, 777] width 53 height 42
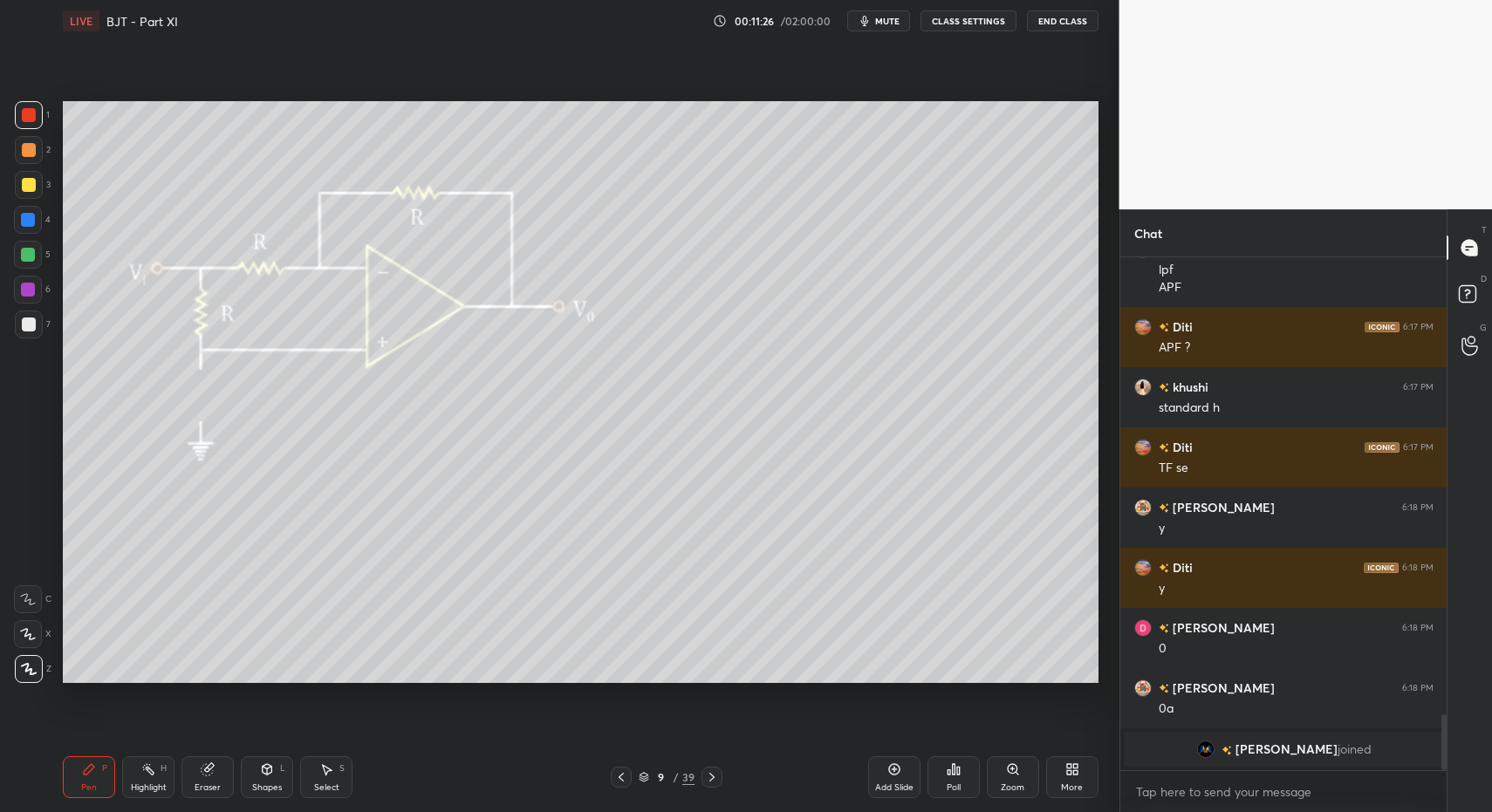
click at [144, 794] on div "Highlight H" at bounding box center [149, 777] width 53 height 42
click at [143, 778] on div "Highlight H" at bounding box center [149, 777] width 53 height 42
click at [115, 768] on div "Pen P Highlight H Eraser Shapes L Select S" at bounding box center [265, 777] width 403 height 42
click at [100, 771] on div "Pen P" at bounding box center [89, 777] width 53 height 42
click at [37, 226] on div at bounding box center [27, 220] width 28 height 28
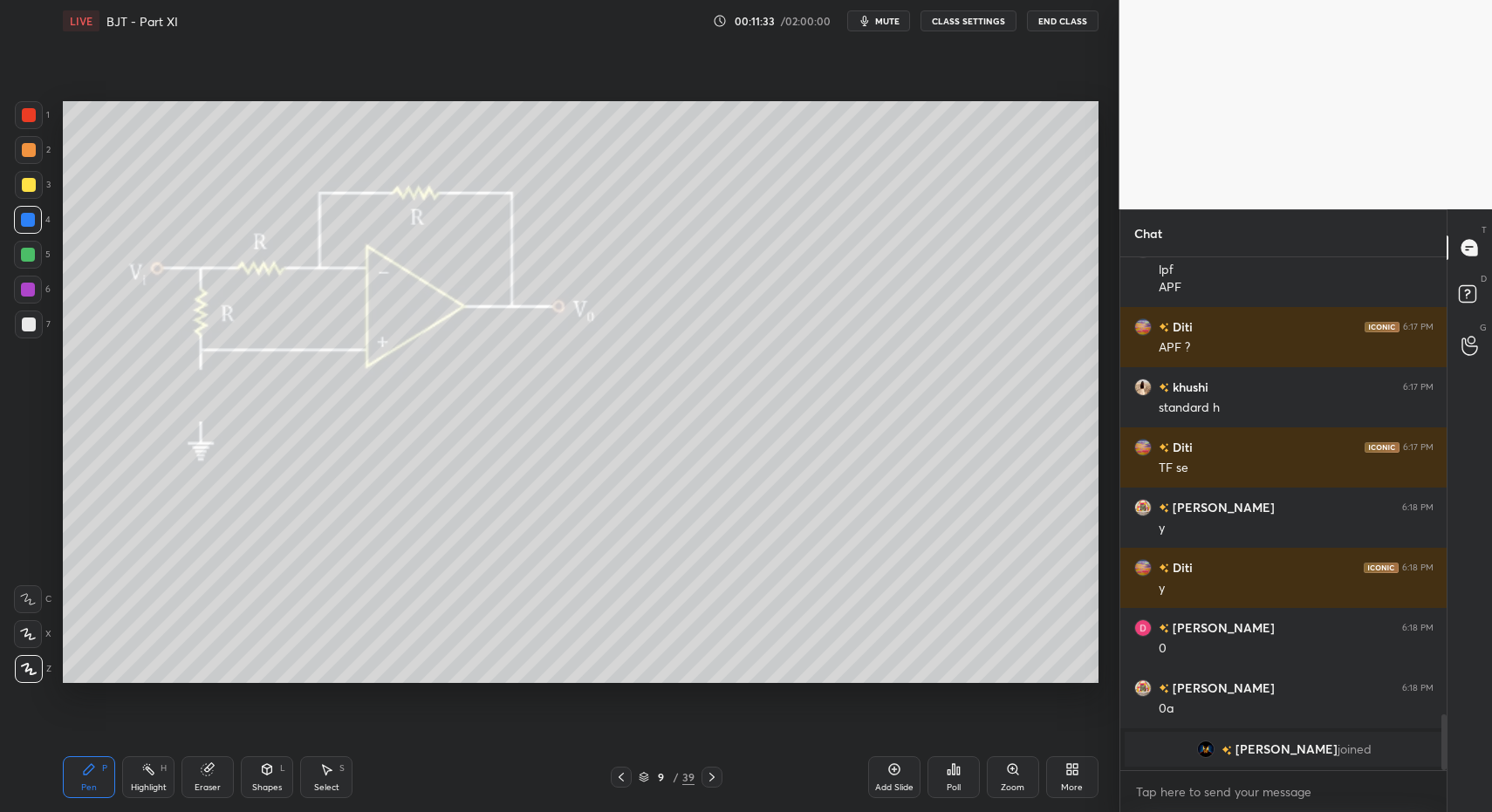
scroll to position [3777, 0]
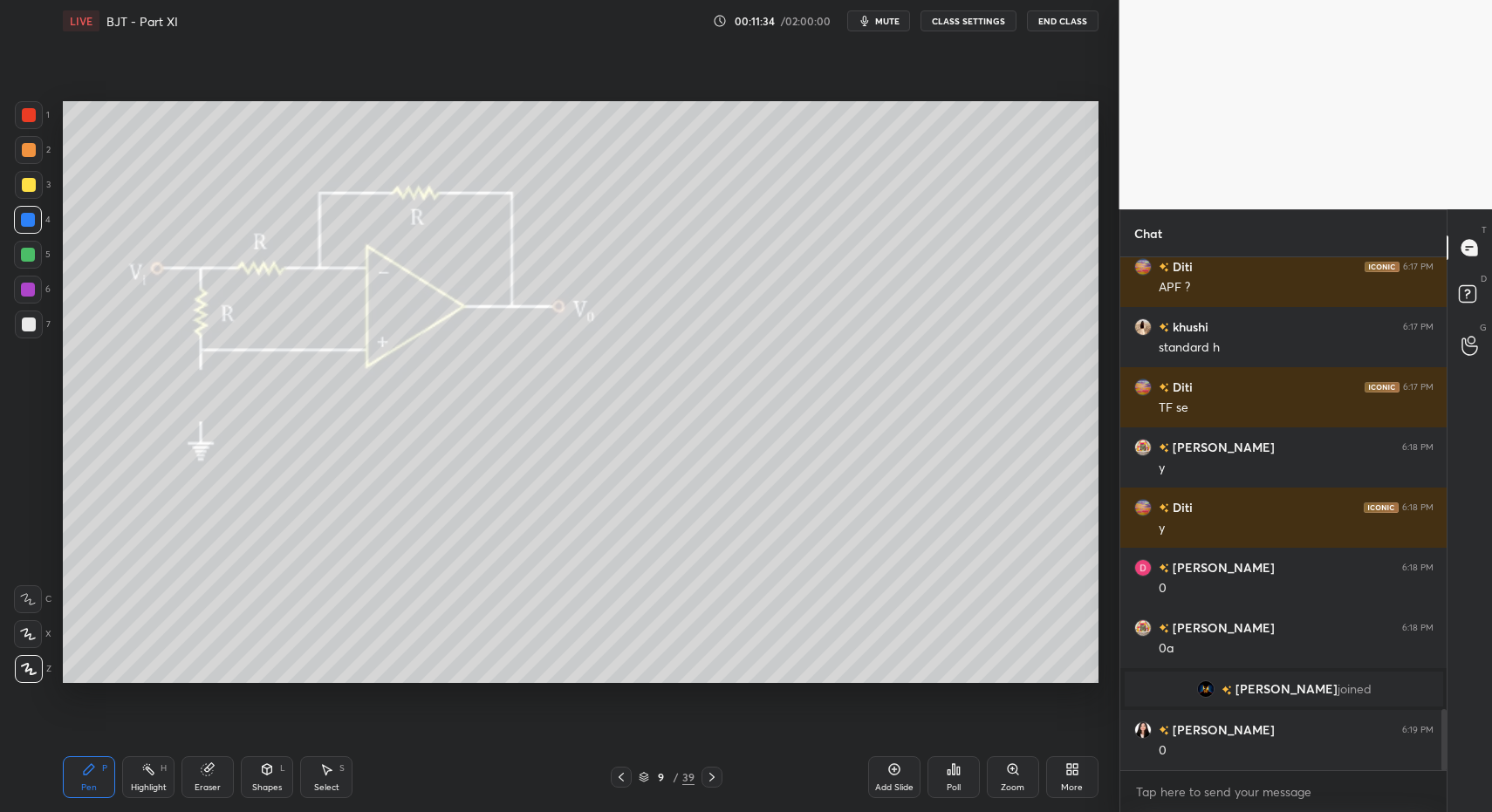
click at [131, 784] on div "Highlight" at bounding box center [149, 788] width 36 height 9
click at [132, 792] on div "Highlight H" at bounding box center [149, 777] width 53 height 42
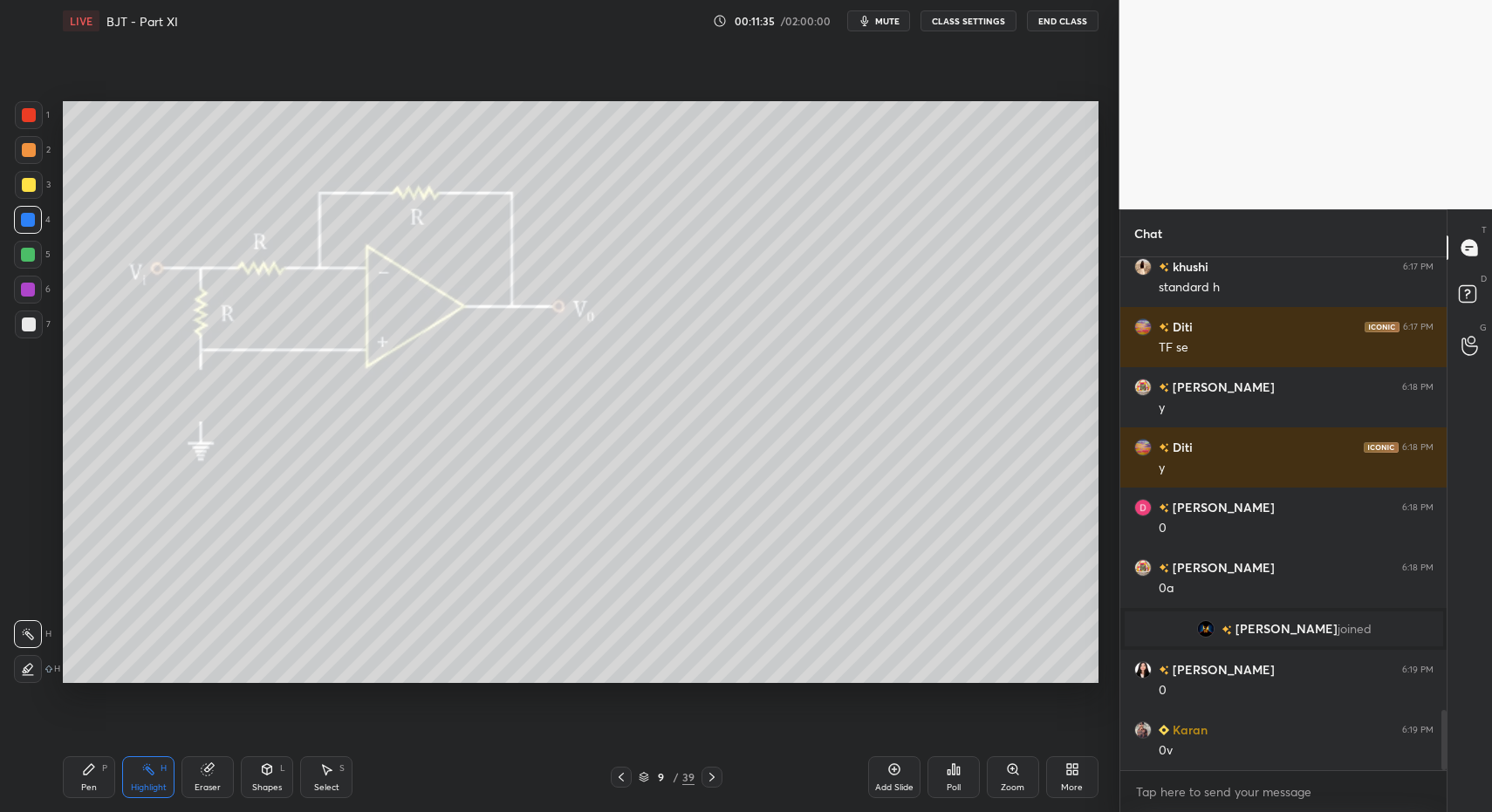
drag, startPoint x: 149, startPoint y: 778, endPoint x: 157, endPoint y: 695, distance: 83.4
click at [149, 778] on div "Highlight H" at bounding box center [149, 777] width 53 height 42
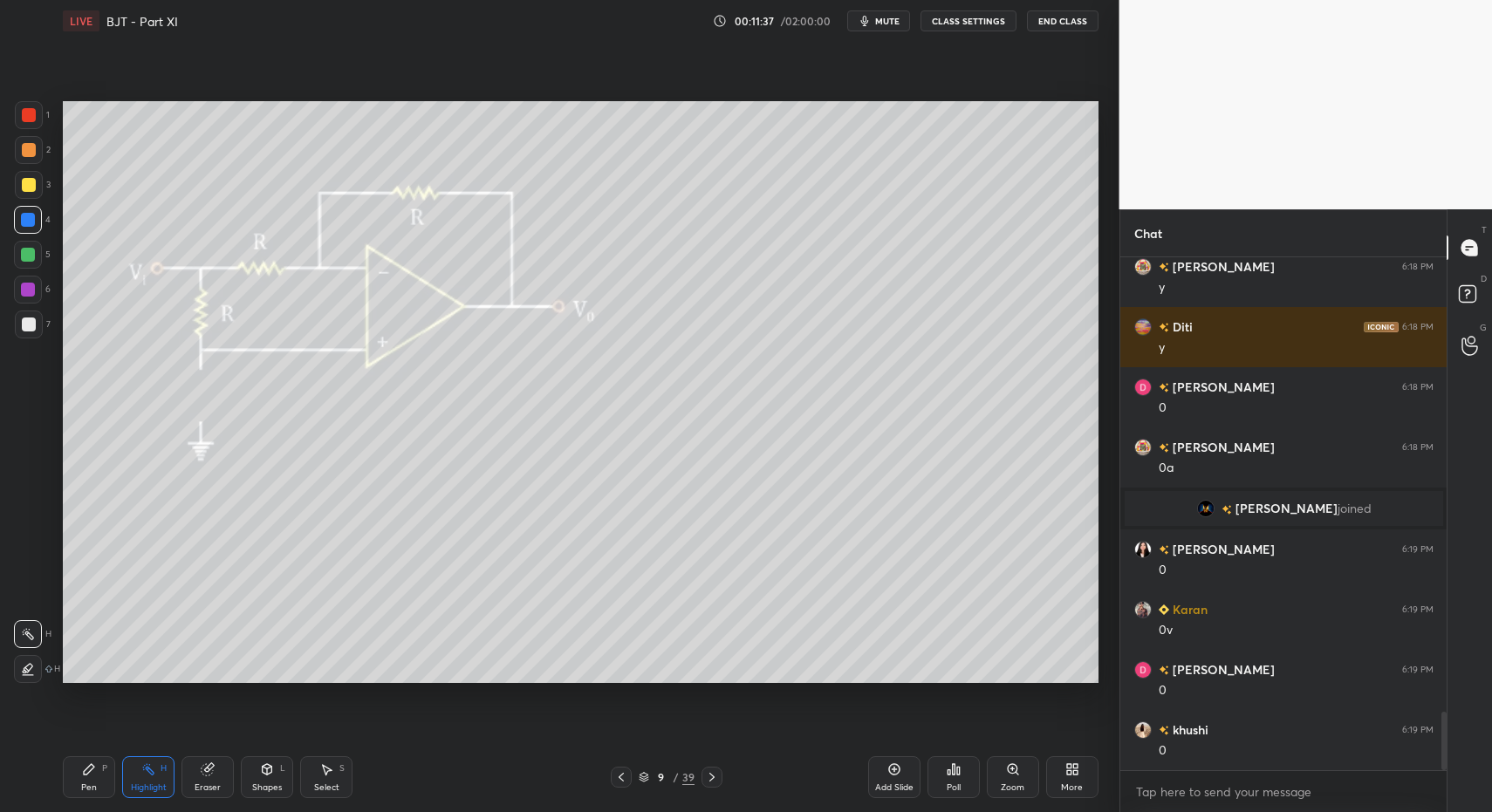
scroll to position [4078, 0]
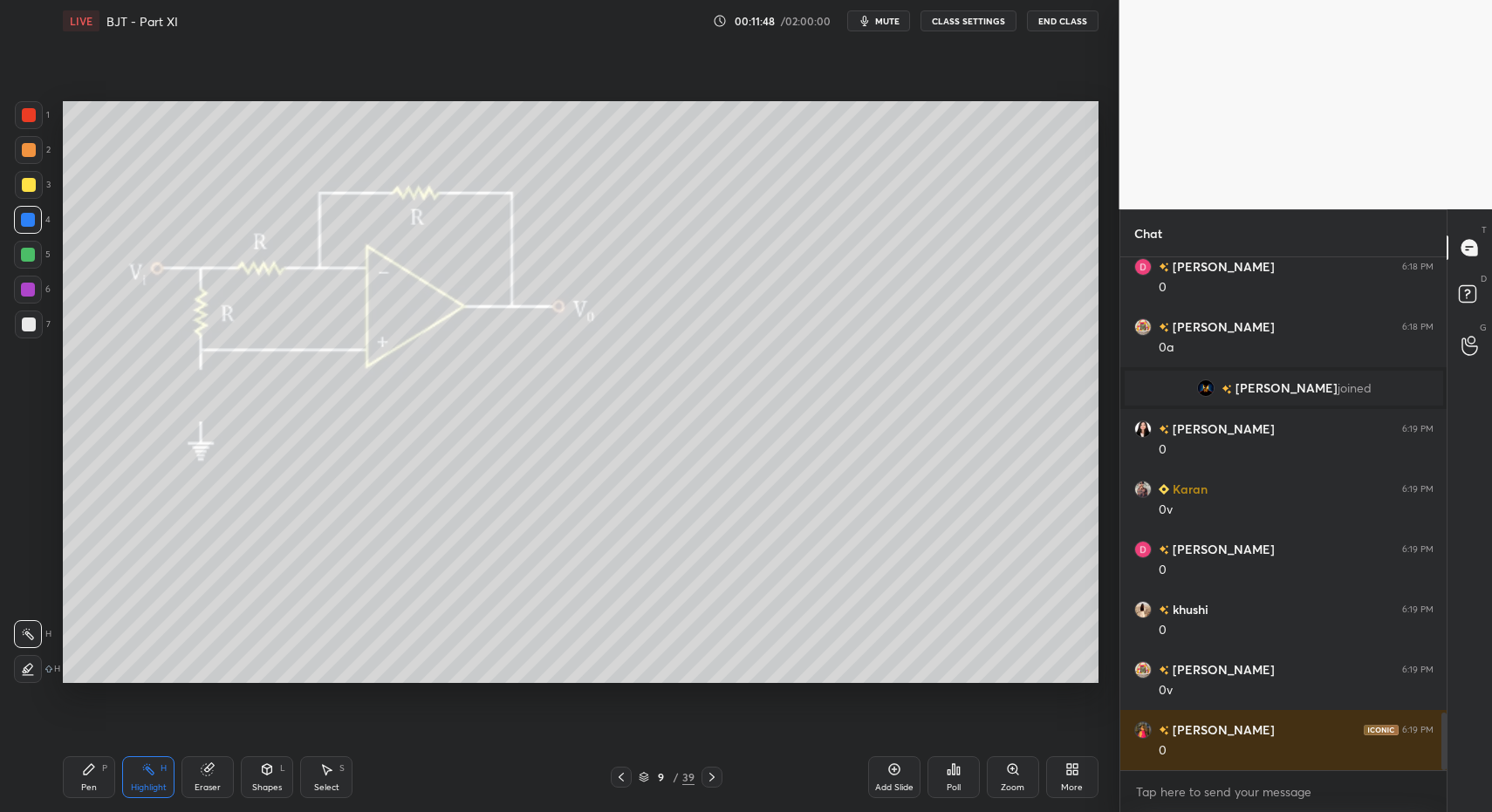
click at [104, 785] on div "Pen P" at bounding box center [89, 777] width 53 height 42
drag, startPoint x: 105, startPoint y: 786, endPoint x: 106, endPoint y: 721, distance: 65.0
click at [105, 786] on div "Pen P" at bounding box center [89, 777] width 53 height 42
click at [45, 337] on div "7" at bounding box center [32, 328] width 36 height 35
drag, startPoint x: 35, startPoint y: 327, endPoint x: 38, endPoint y: 337, distance: 10.4
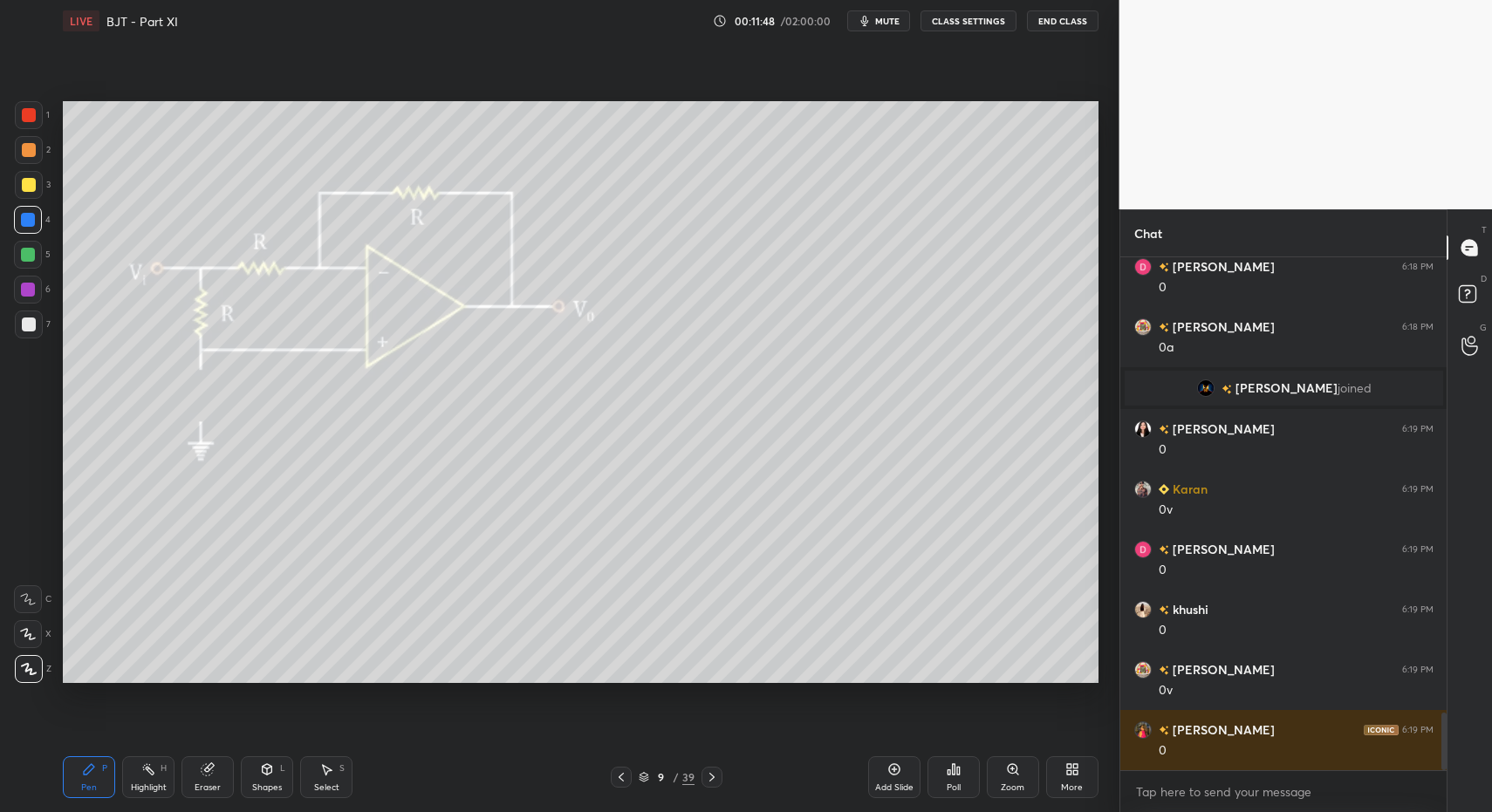
click at [34, 326] on div at bounding box center [28, 324] width 28 height 28
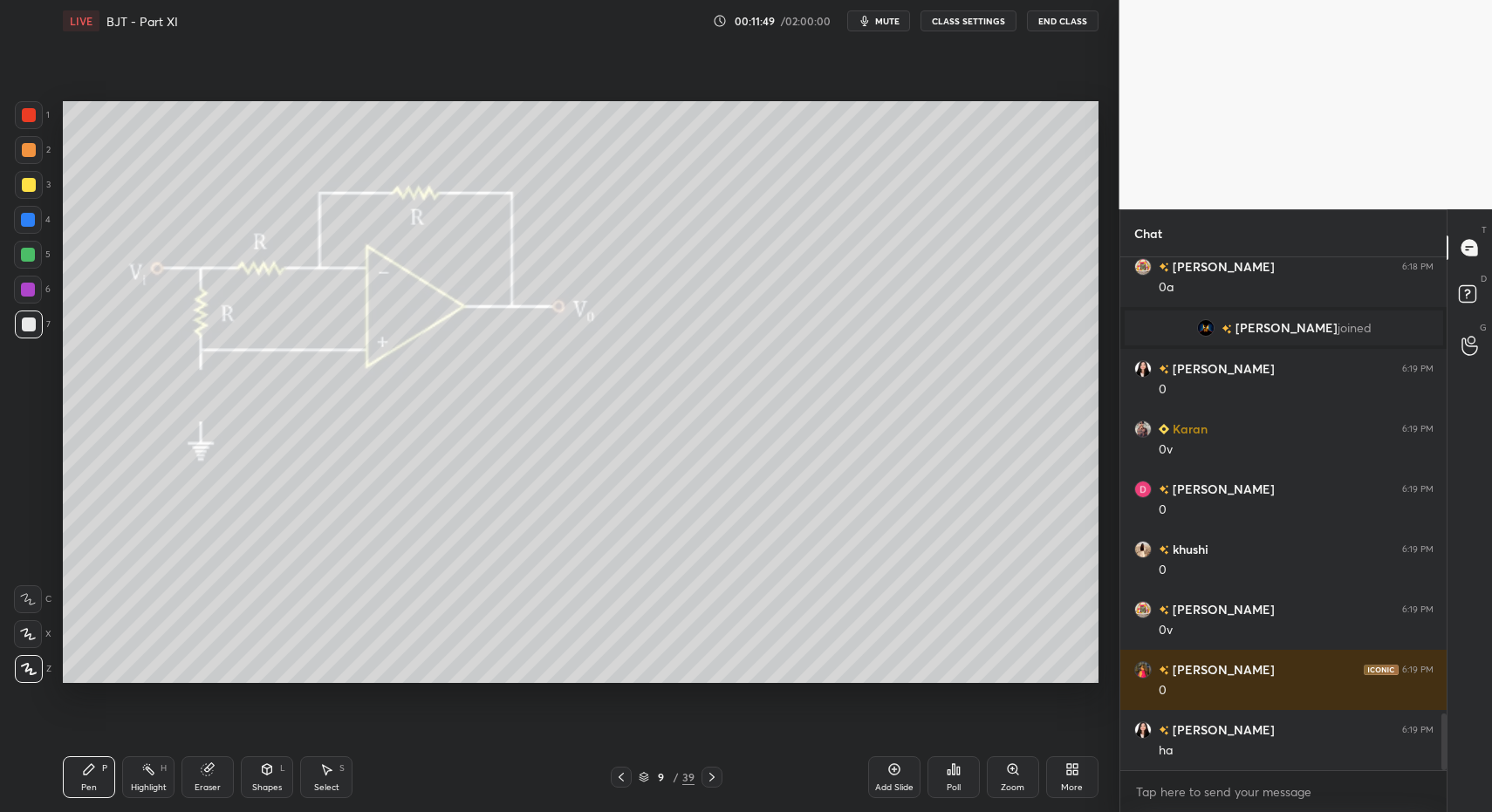
click at [88, 751] on div "Pen P Highlight H Eraser Shapes L Select S 9 / 39 Add Slide Poll Zoom More" at bounding box center [581, 778] width 1036 height 70
click at [31, 116] on div at bounding box center [28, 115] width 14 height 14
click at [28, 112] on div at bounding box center [28, 115] width 14 height 14
click at [67, 792] on div "Pen P" at bounding box center [89, 777] width 53 height 42
click at [81, 788] on div "Pen P" at bounding box center [89, 777] width 53 height 42
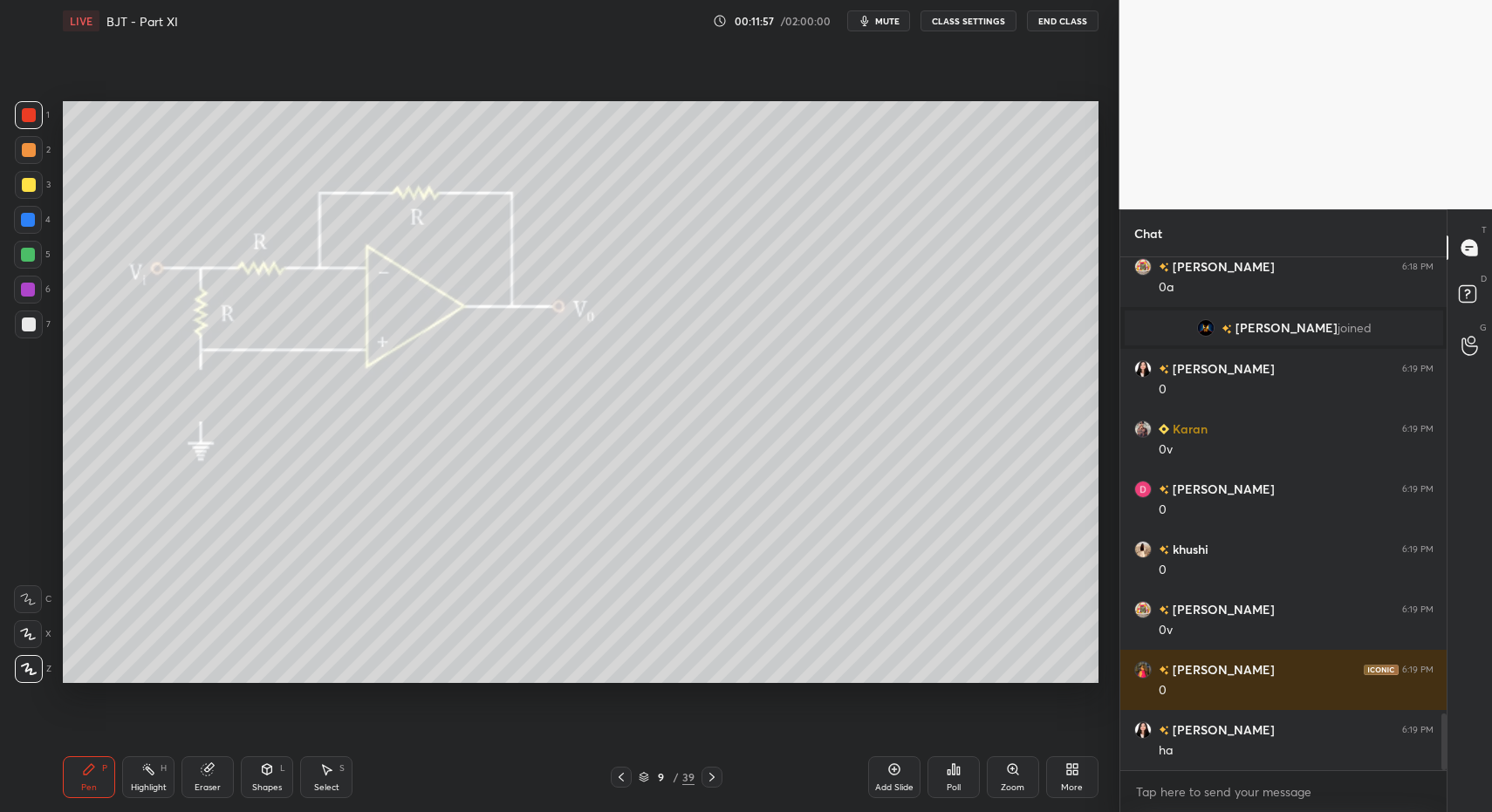
click at [84, 789] on div "Pen" at bounding box center [89, 788] width 16 height 9
click at [81, 768] on div "Pen P" at bounding box center [89, 777] width 53 height 42
click at [21, 311] on div at bounding box center [28, 324] width 28 height 28
click at [34, 257] on div at bounding box center [28, 255] width 14 height 14
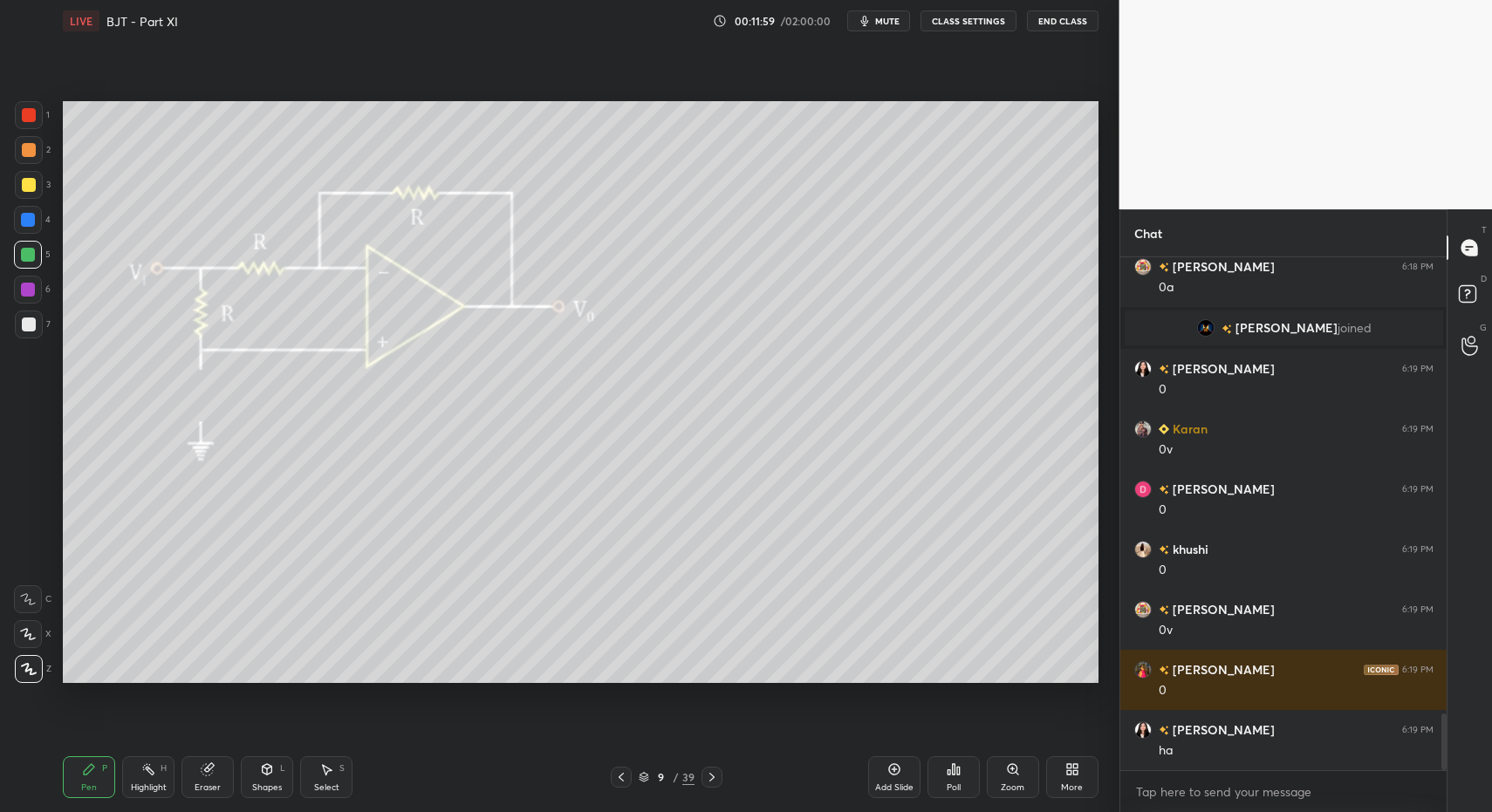
drag, startPoint x: 83, startPoint y: 789, endPoint x: 81, endPoint y: 773, distance: 16.1
click at [83, 789] on div "Pen" at bounding box center [89, 788] width 16 height 9
click at [82, 773] on icon at bounding box center [89, 769] width 14 height 14
drag, startPoint x: 65, startPoint y: 770, endPoint x: 96, endPoint y: 714, distance: 64.0
click at [65, 770] on div "Pen P" at bounding box center [89, 777] width 53 height 42
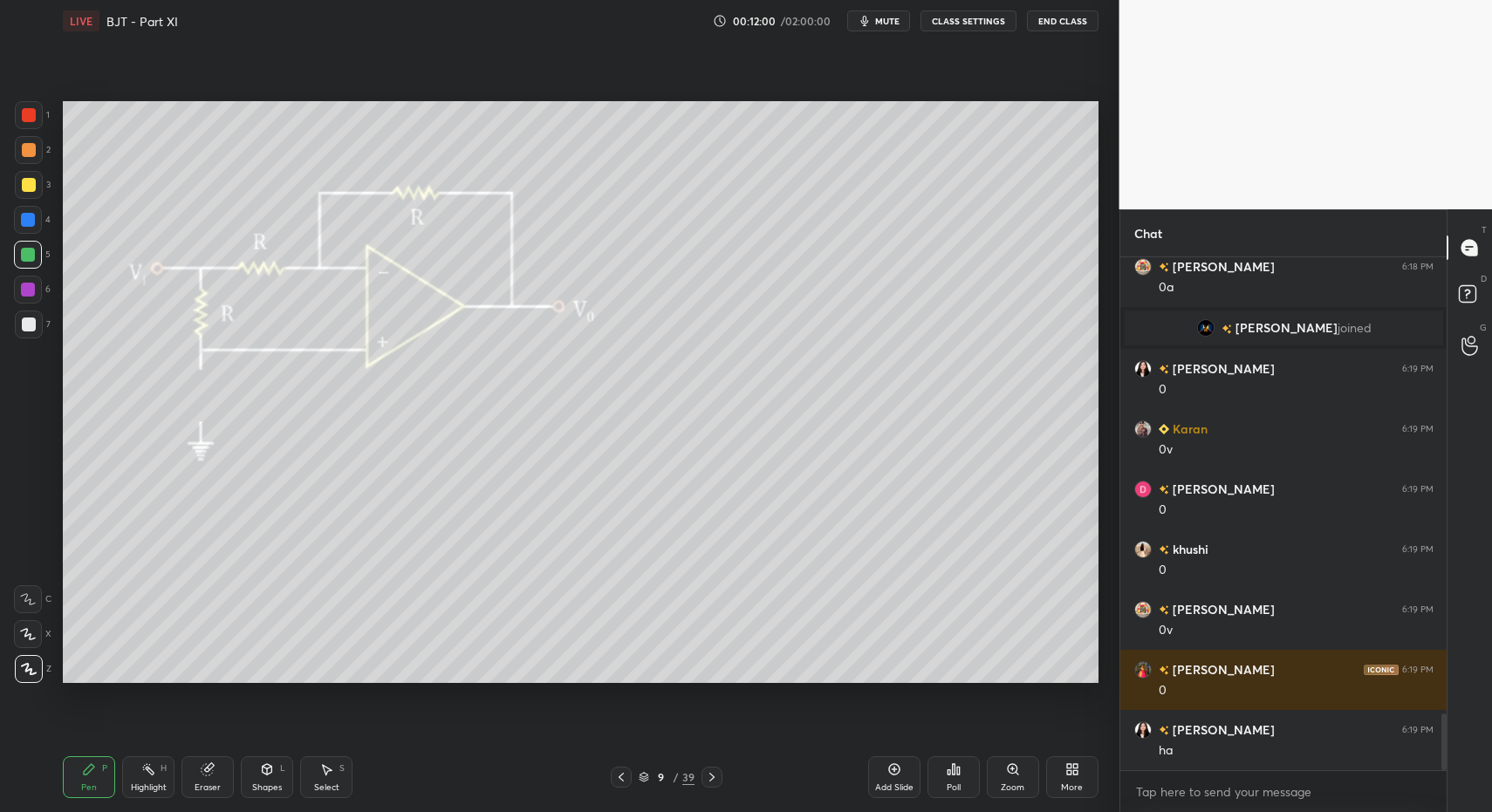
drag, startPoint x: 309, startPoint y: 782, endPoint x: 327, endPoint y: 777, distance: 18.7
click at [312, 780] on div "Select S" at bounding box center [327, 777] width 53 height 42
drag, startPoint x: 327, startPoint y: 777, endPoint x: 321, endPoint y: 739, distance: 38.5
click at [326, 764] on div "Select S" at bounding box center [327, 777] width 53 height 42
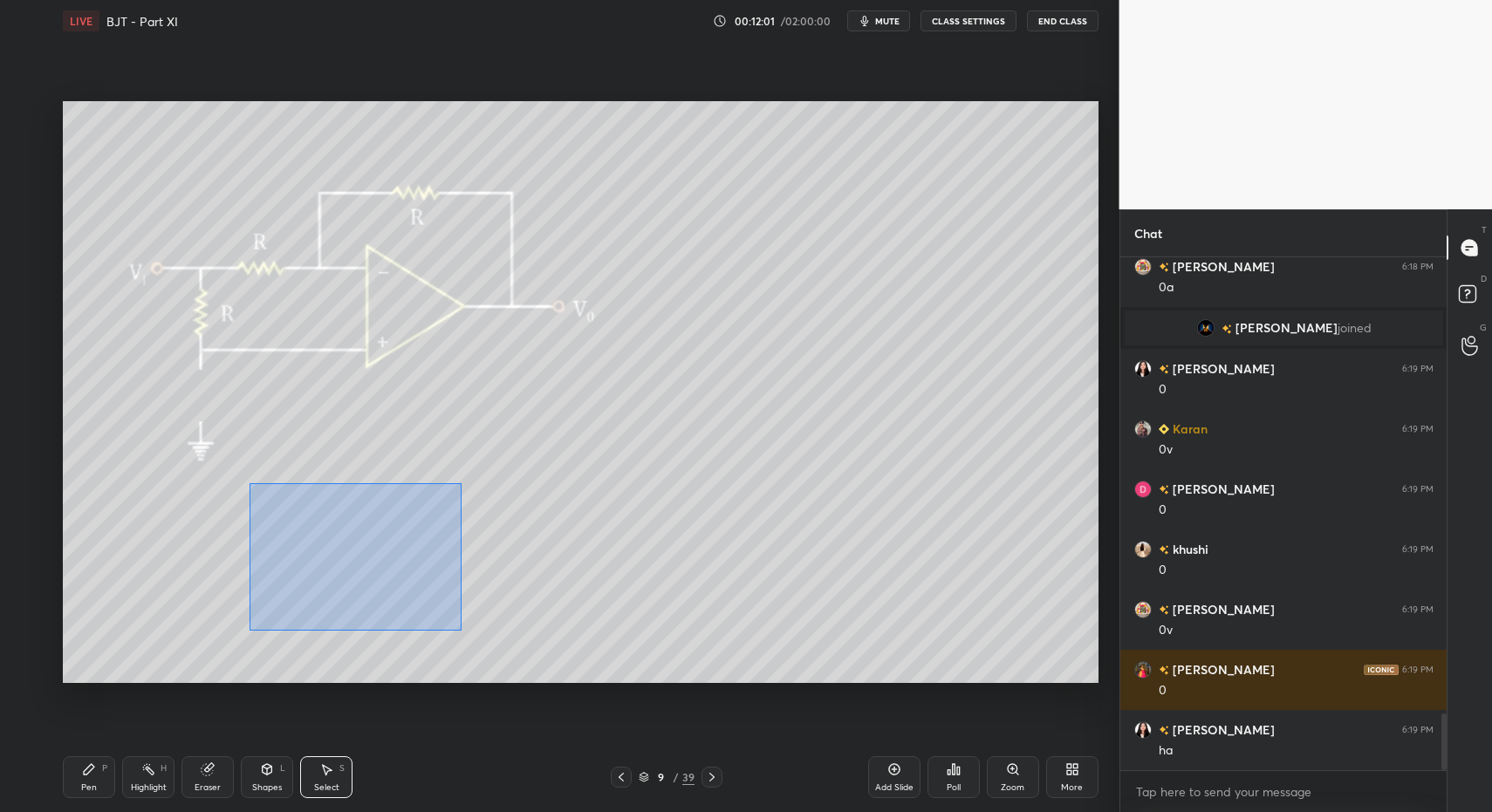
drag, startPoint x: 334, startPoint y: 543, endPoint x: 460, endPoint y: 628, distance: 152.0
click at [462, 631] on div "0 ° Undo Copy Duplicate Duplicate to new slide Delete" at bounding box center [581, 392] width 1036 height 582
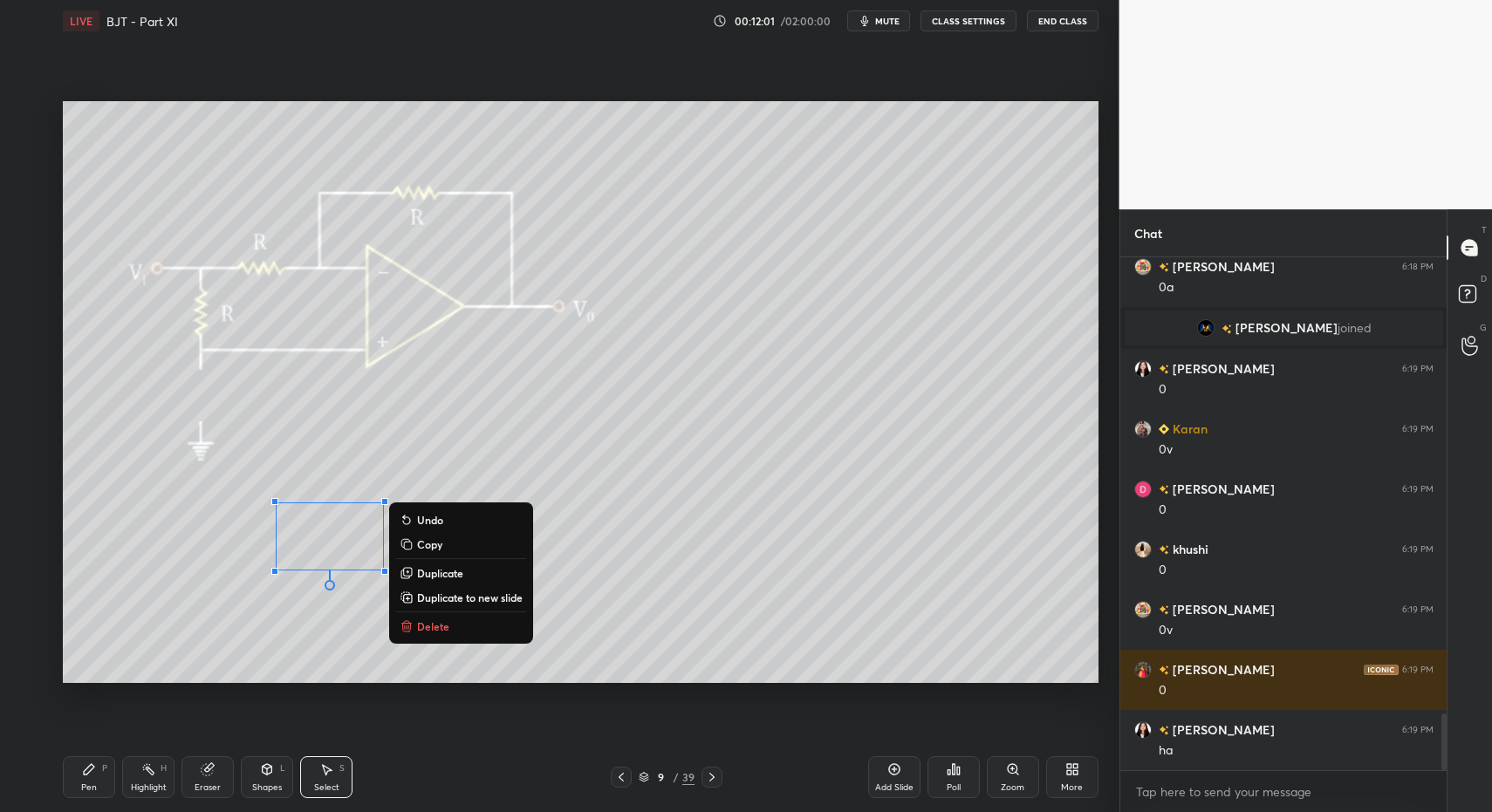
click at [442, 621] on p "Delete" at bounding box center [433, 626] width 32 height 14
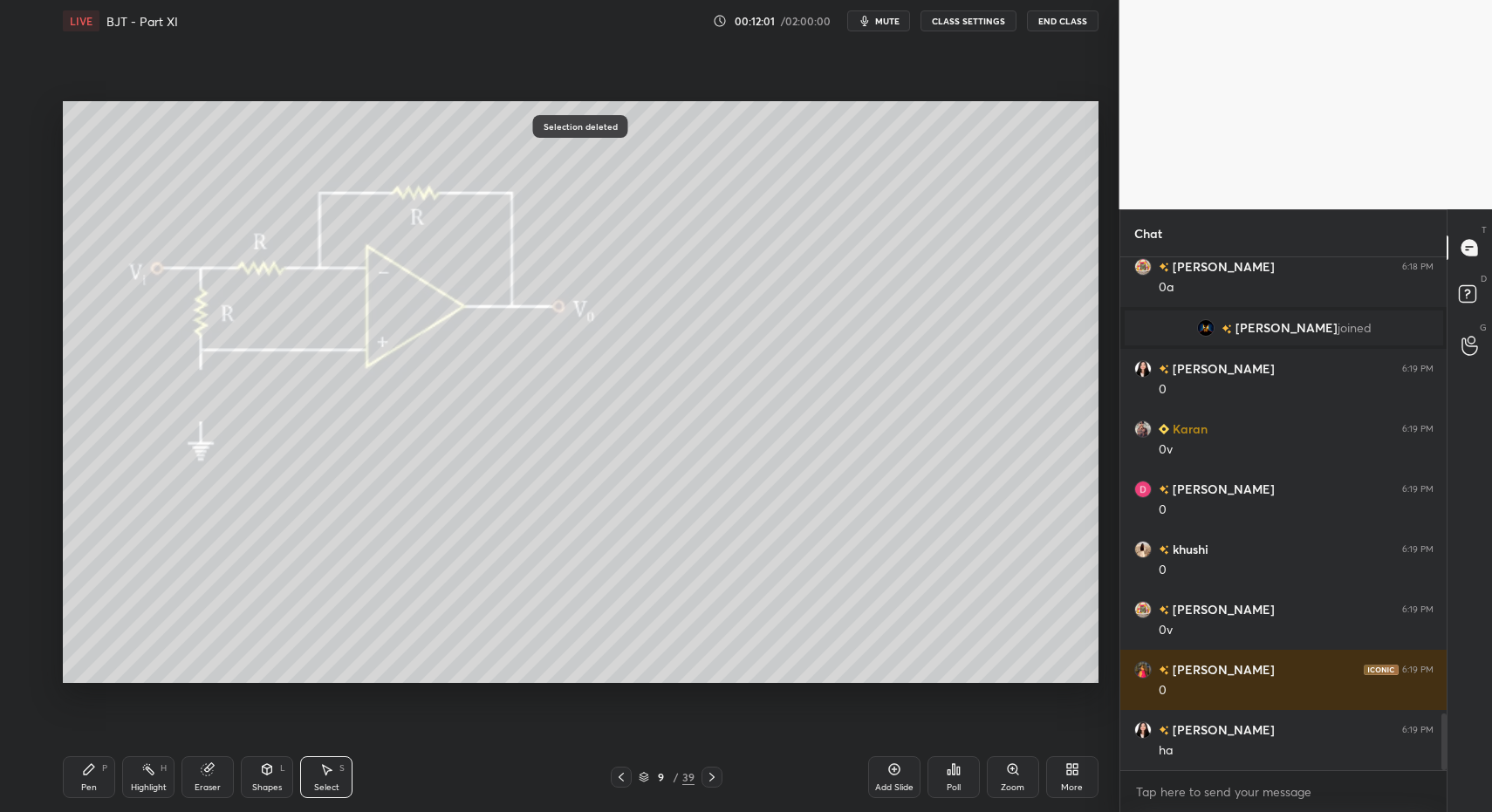
click at [72, 802] on div "Pen P Highlight H Eraser Shapes L Select S 9 / 39 Add Slide Poll Zoom More" at bounding box center [581, 778] width 1036 height 70
click at [89, 788] on div "Pen" at bounding box center [89, 788] width 16 height 9
click at [89, 777] on div "Pen P" at bounding box center [89, 777] width 53 height 42
click at [23, 324] on div at bounding box center [28, 325] width 14 height 14
click at [122, 776] on div "Pen P Highlight H Eraser Shapes L Select S" at bounding box center [265, 777] width 403 height 42
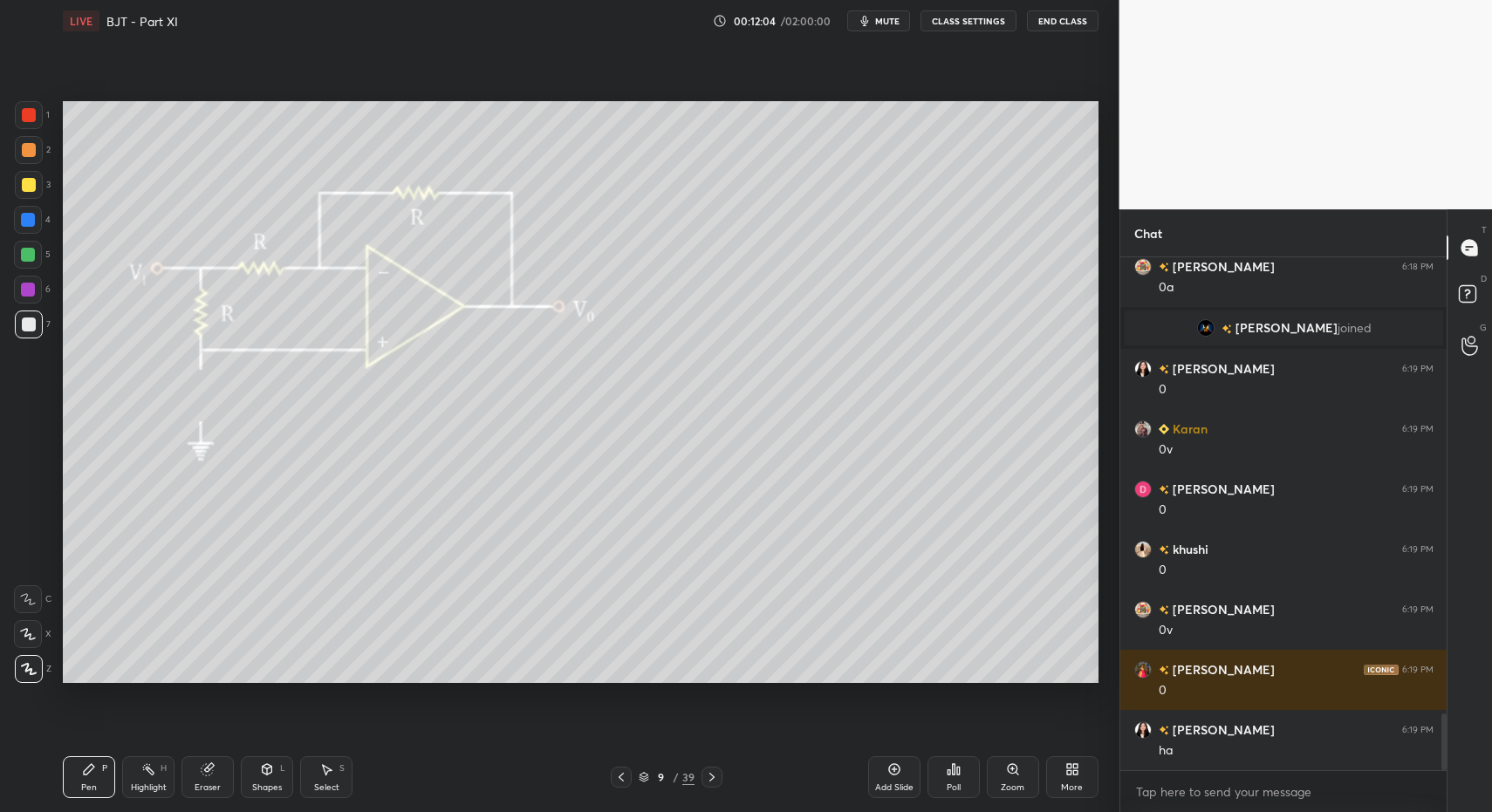
click at [24, 113] on div at bounding box center [28, 115] width 14 height 14
drag, startPoint x: 30, startPoint y: 113, endPoint x: 28, endPoint y: 133, distance: 20.1
click at [30, 113] on div at bounding box center [28, 115] width 14 height 14
drag, startPoint x: 75, startPoint y: 777, endPoint x: 96, endPoint y: 691, distance: 88.5
click at [75, 777] on div "Pen P" at bounding box center [89, 777] width 53 height 42
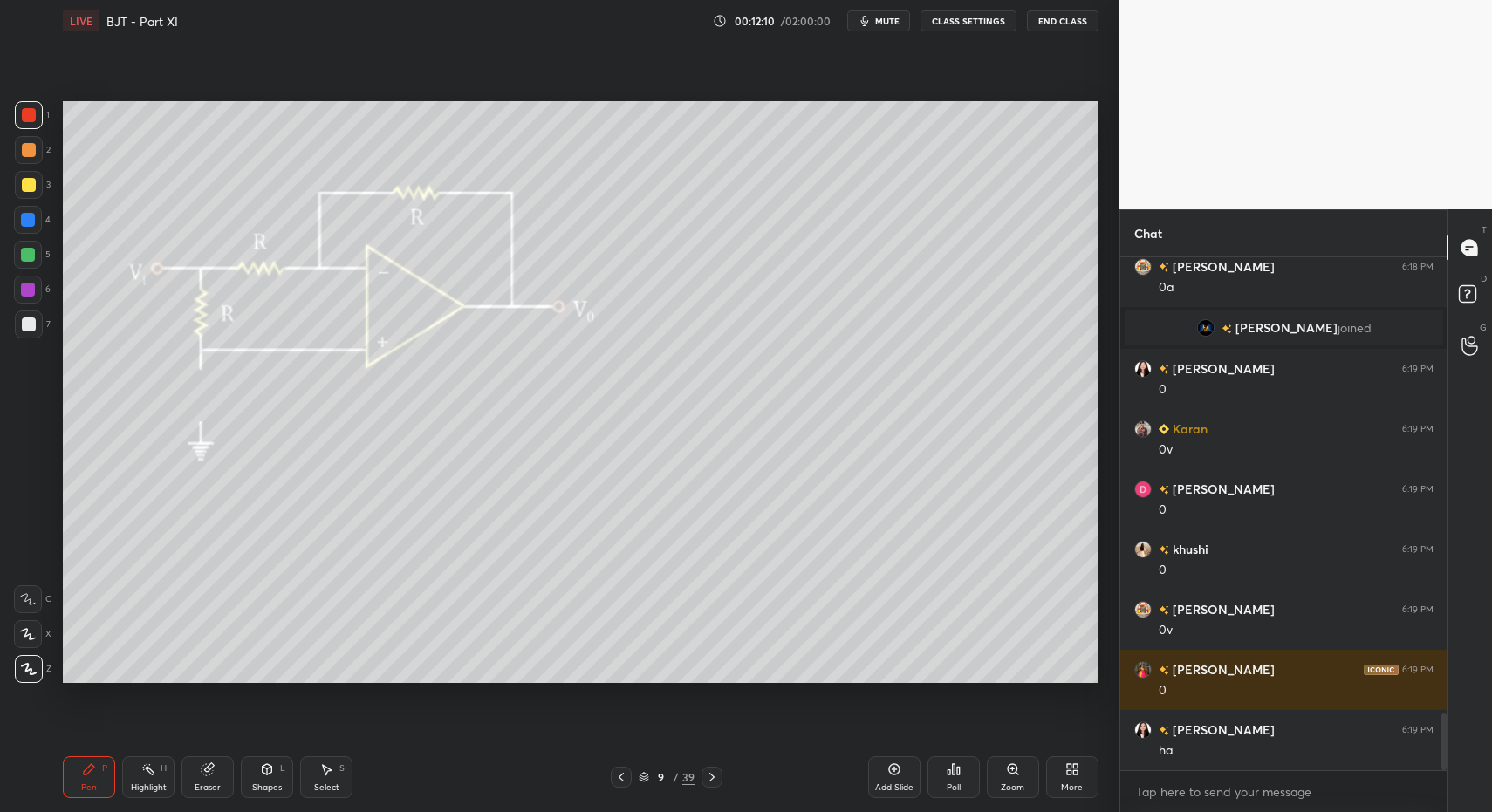
click at [149, 775] on icon at bounding box center [148, 769] width 14 height 14
drag, startPoint x: 149, startPoint y: 775, endPoint x: 160, endPoint y: 721, distance: 55.1
click at [149, 775] on icon at bounding box center [148, 769] width 14 height 14
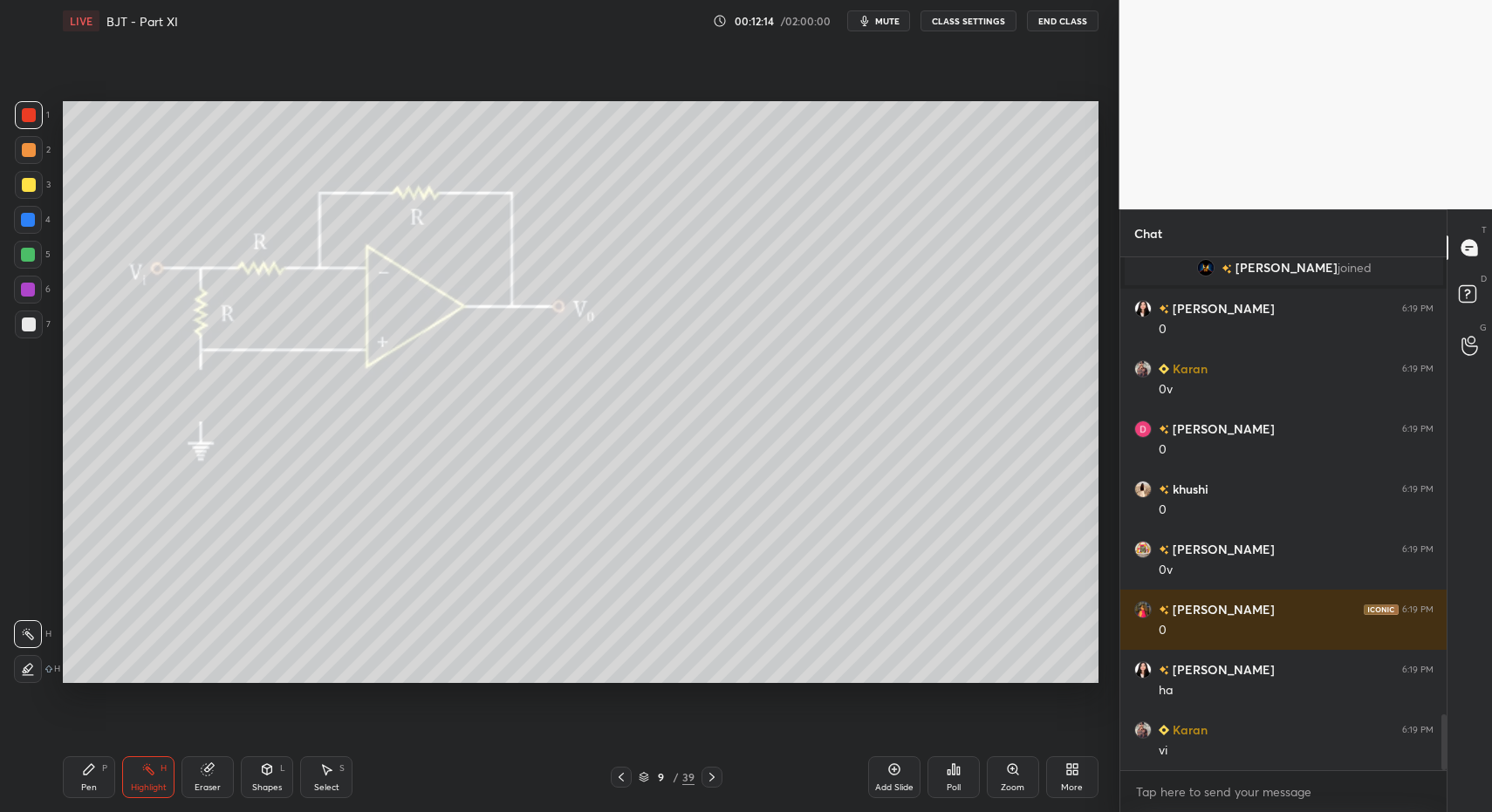
click at [92, 785] on div "Pen" at bounding box center [89, 788] width 16 height 9
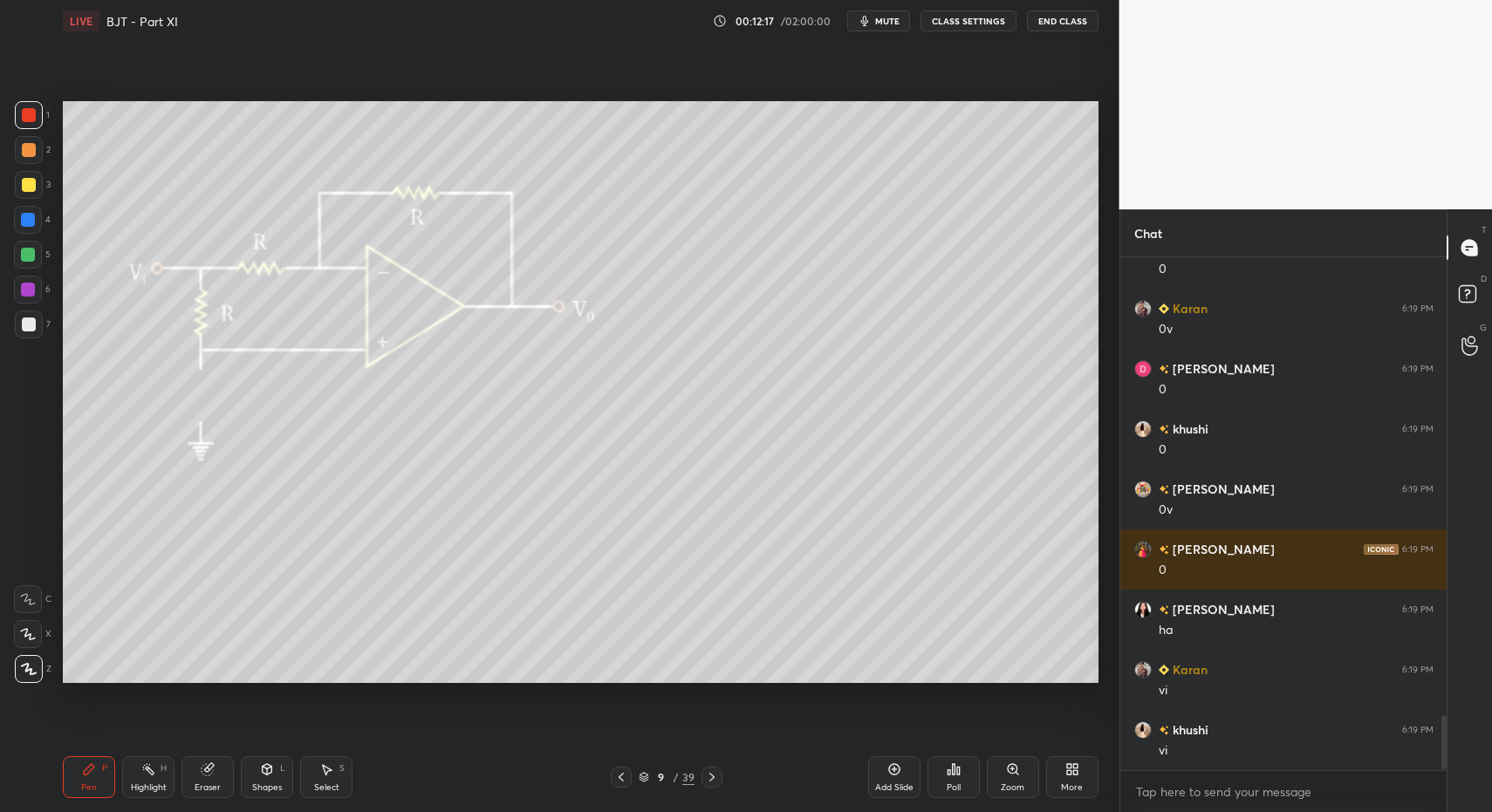
scroll to position [4319, 0]
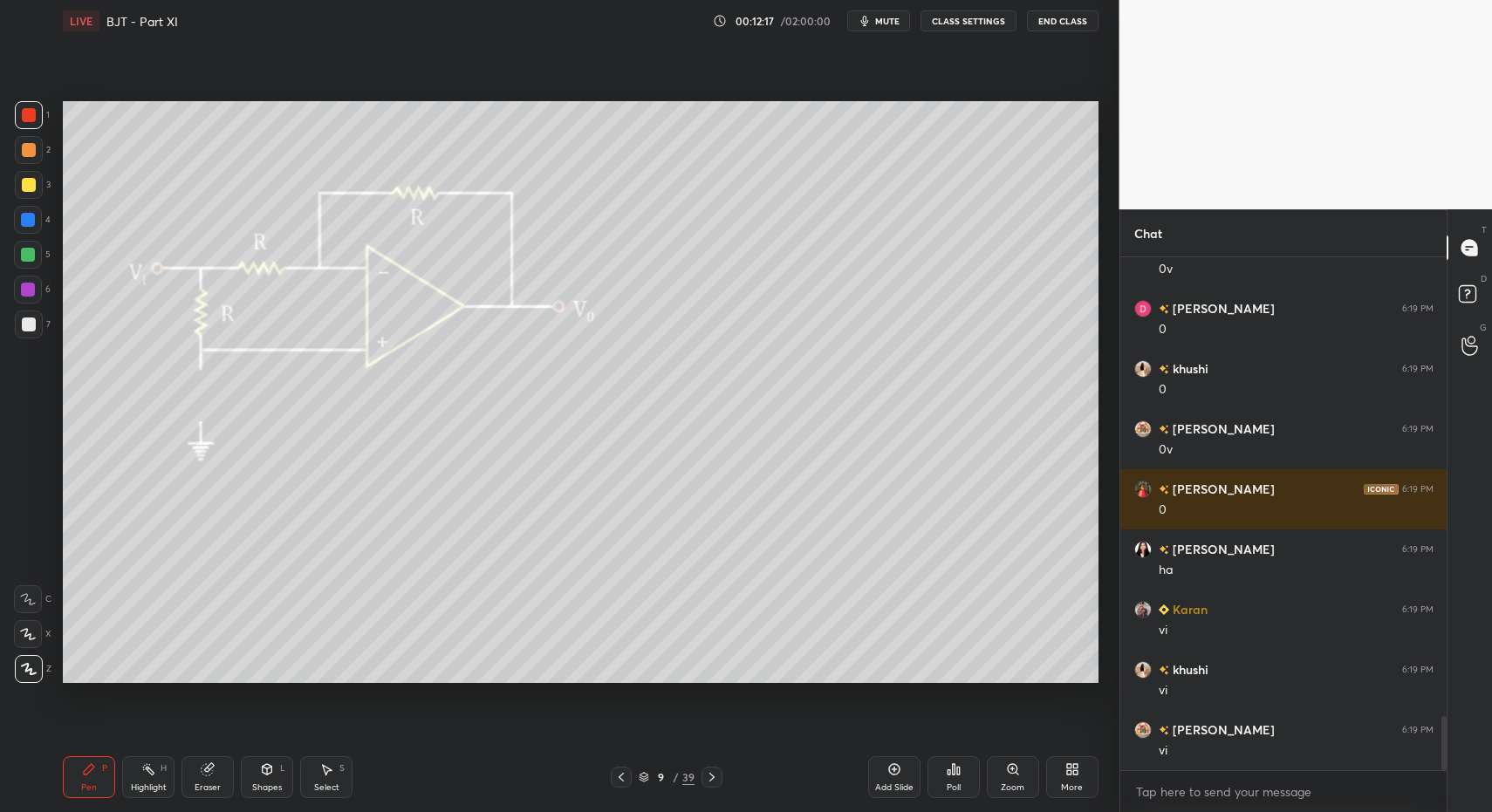
click at [27, 320] on div at bounding box center [28, 325] width 14 height 14
click at [143, 775] on icon at bounding box center [148, 769] width 14 height 14
drag, startPoint x: 149, startPoint y: 769, endPoint x: 157, endPoint y: 742, distance: 28.2
click at [149, 769] on rect at bounding box center [150, 771] width 9 height 9
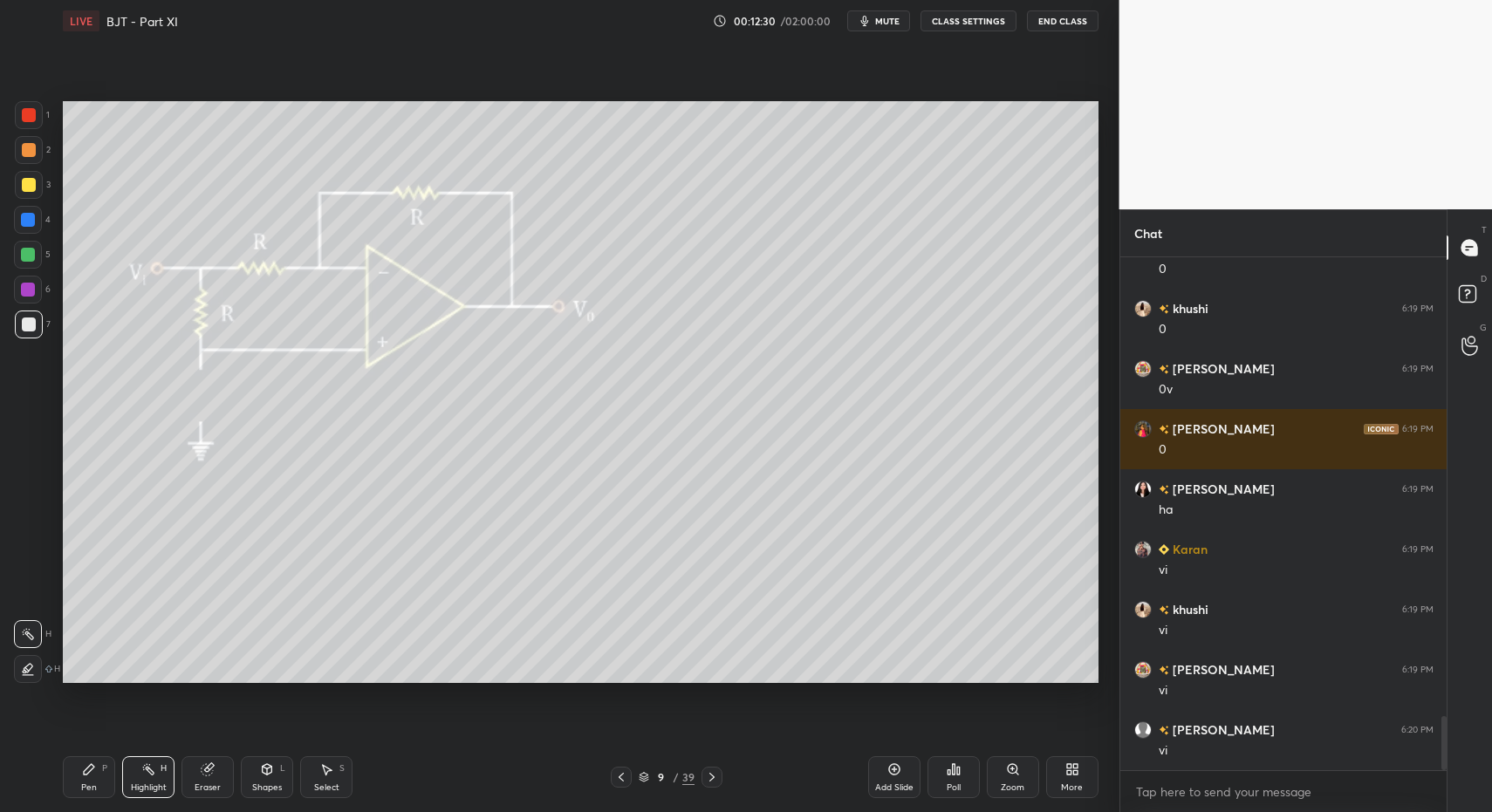
click at [103, 767] on div "P" at bounding box center [104, 768] width 5 height 9
click at [150, 773] on div "Highlight H" at bounding box center [149, 777] width 53 height 42
click at [98, 781] on div "Pen P" at bounding box center [89, 777] width 53 height 42
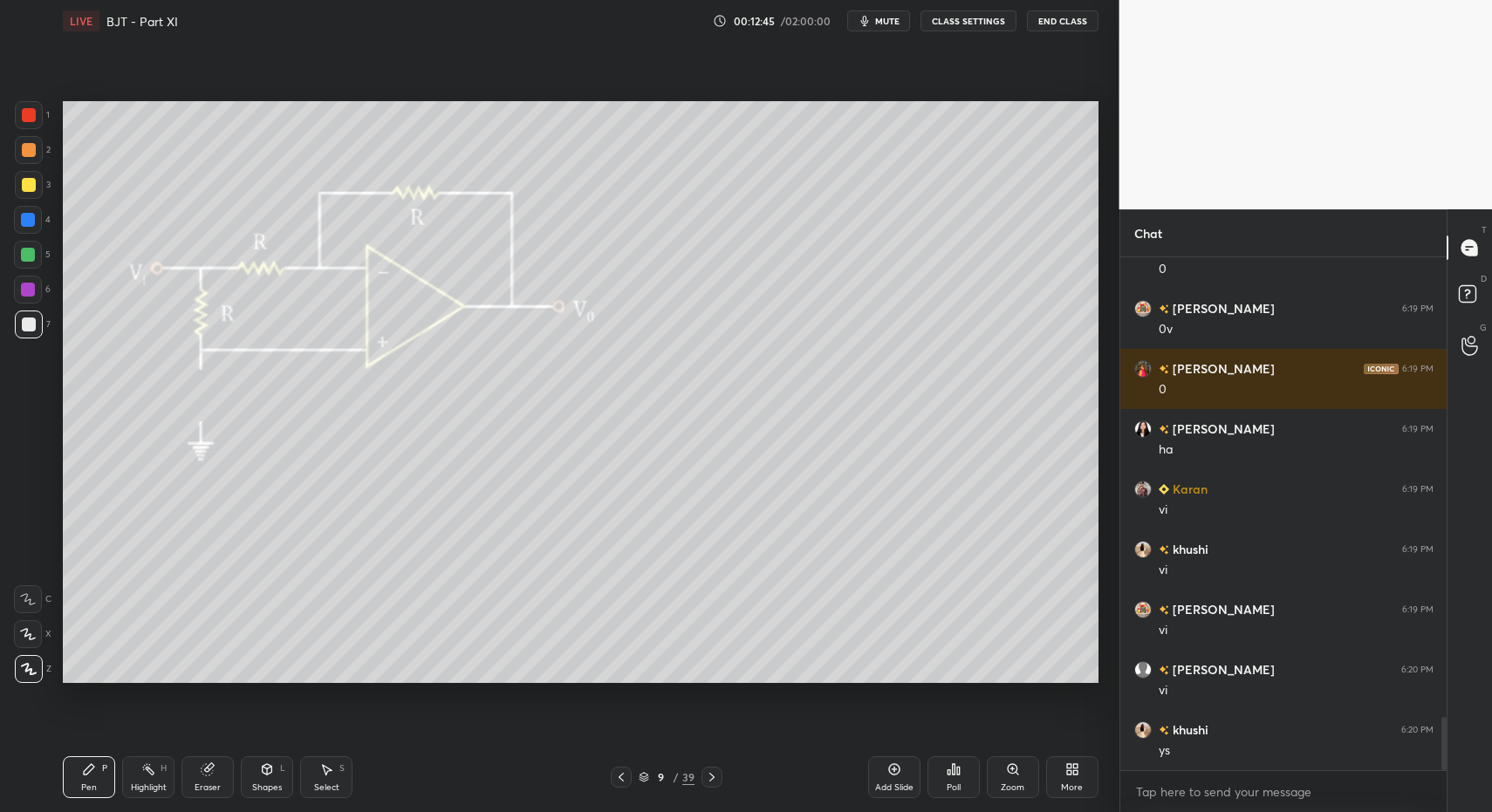
click at [34, 325] on div at bounding box center [28, 325] width 14 height 14
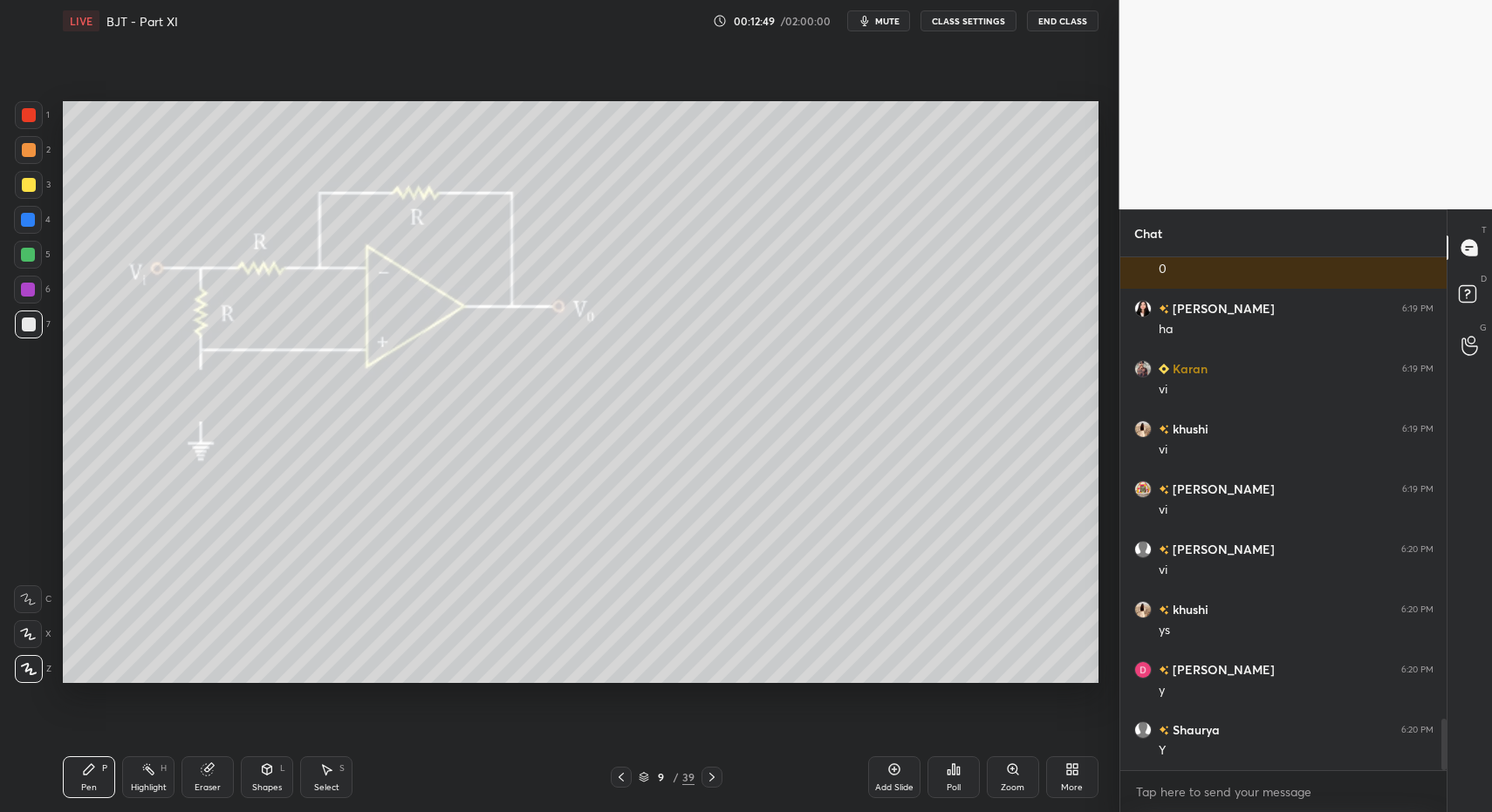
scroll to position [4620, 0]
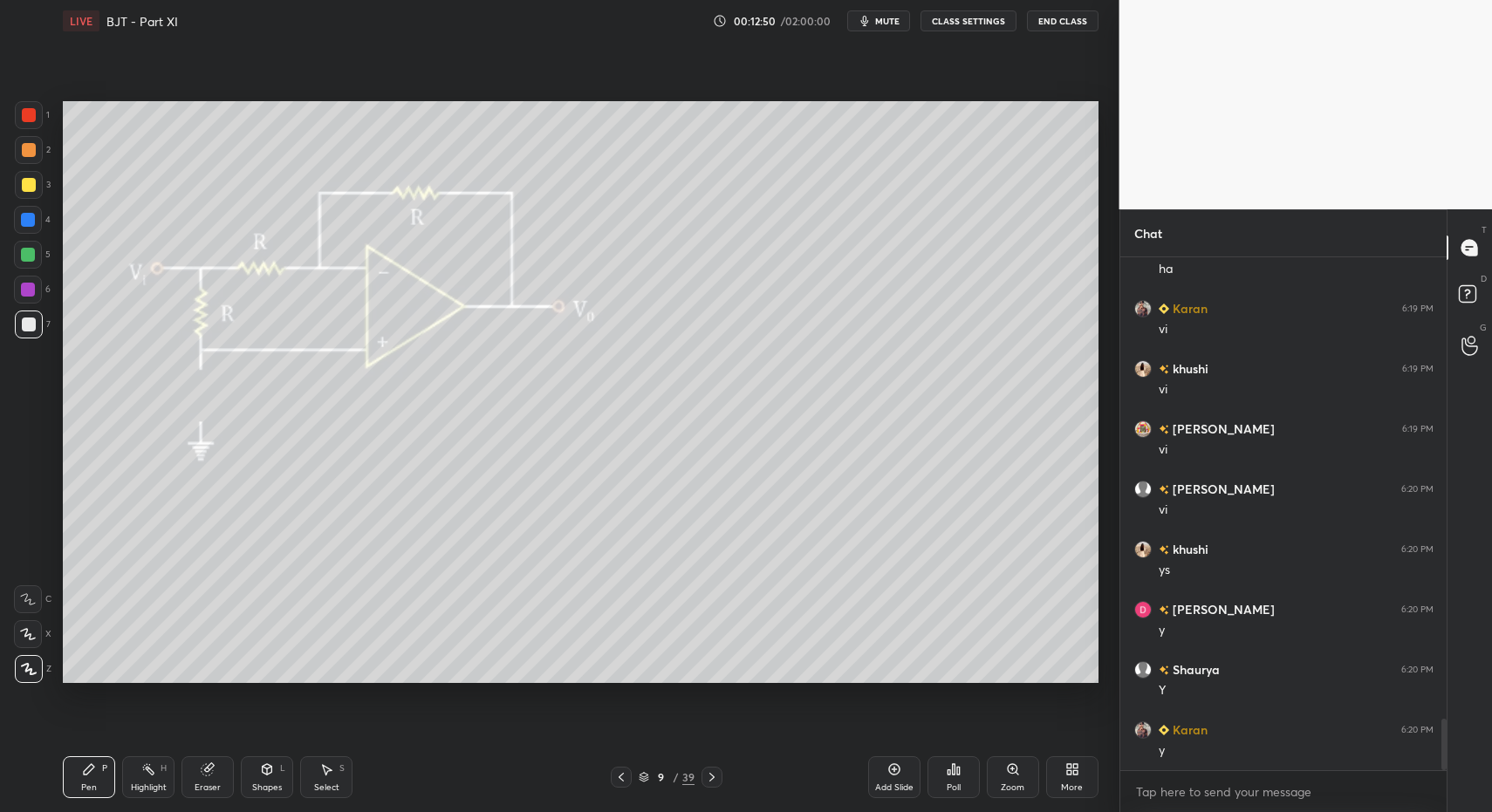
click at [89, 794] on div "Pen P" at bounding box center [89, 777] width 53 height 42
click at [90, 780] on div "Pen P" at bounding box center [89, 777] width 53 height 42
click at [43, 310] on div "7" at bounding box center [32, 324] width 36 height 28
click at [91, 771] on icon at bounding box center [89, 769] width 14 height 14
click at [124, 786] on div "Highlight H" at bounding box center [149, 777] width 53 height 42
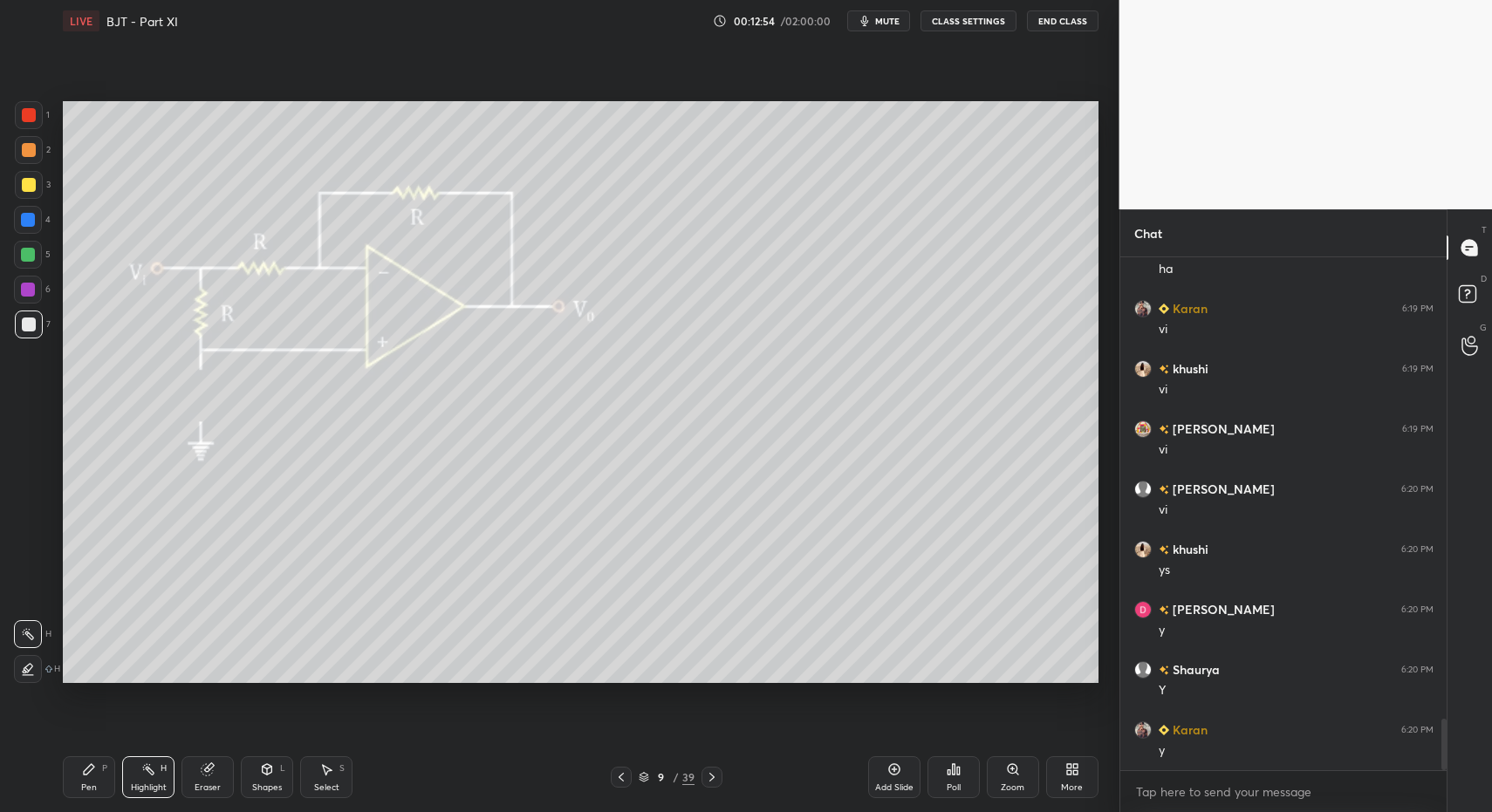
click at [148, 776] on div "Highlight H" at bounding box center [149, 777] width 53 height 42
click at [113, 787] on div "Pen P Highlight H Eraser Shapes L Select S" at bounding box center [265, 777] width 403 height 42
click at [97, 781] on div "Pen P" at bounding box center [89, 777] width 53 height 42
click at [153, 773] on rect at bounding box center [150, 771] width 9 height 9
click at [147, 774] on icon at bounding box center [148, 769] width 14 height 14
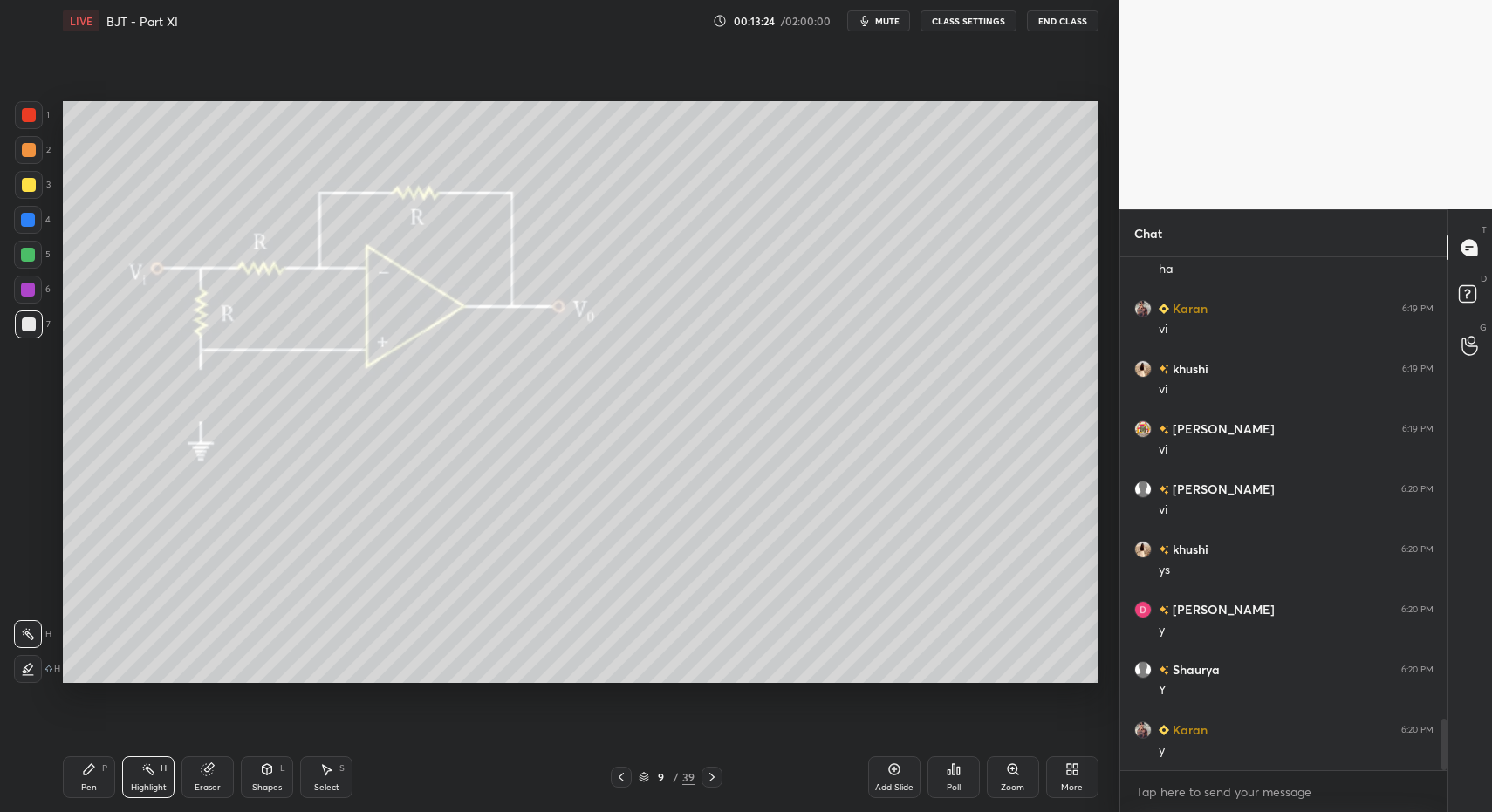
click at [104, 775] on div "Pen P" at bounding box center [89, 777] width 53 height 42
drag, startPoint x: 89, startPoint y: 776, endPoint x: 168, endPoint y: 712, distance: 101.7
click at [89, 776] on icon at bounding box center [89, 769] width 14 height 14
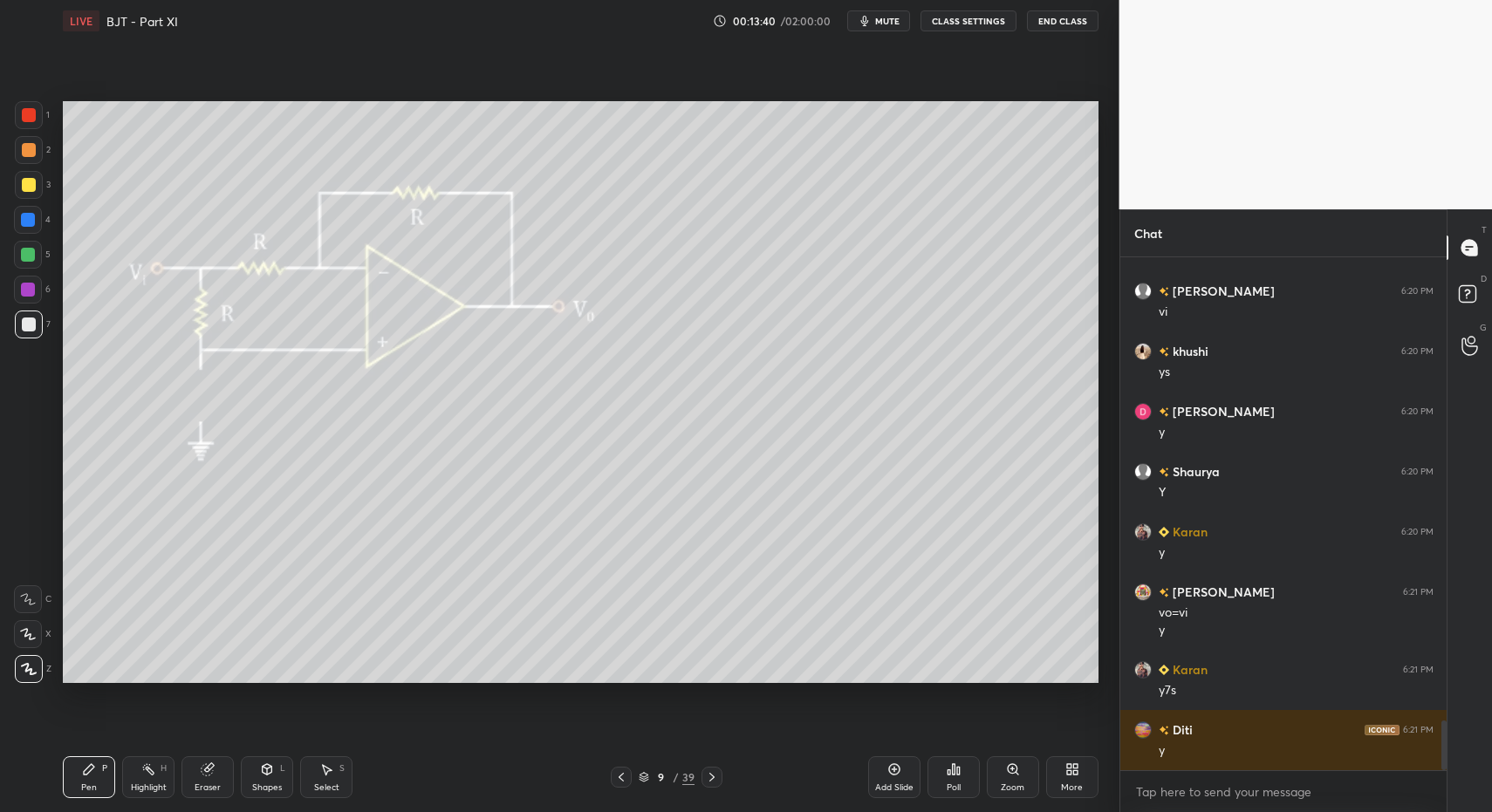
scroll to position [4878, 0]
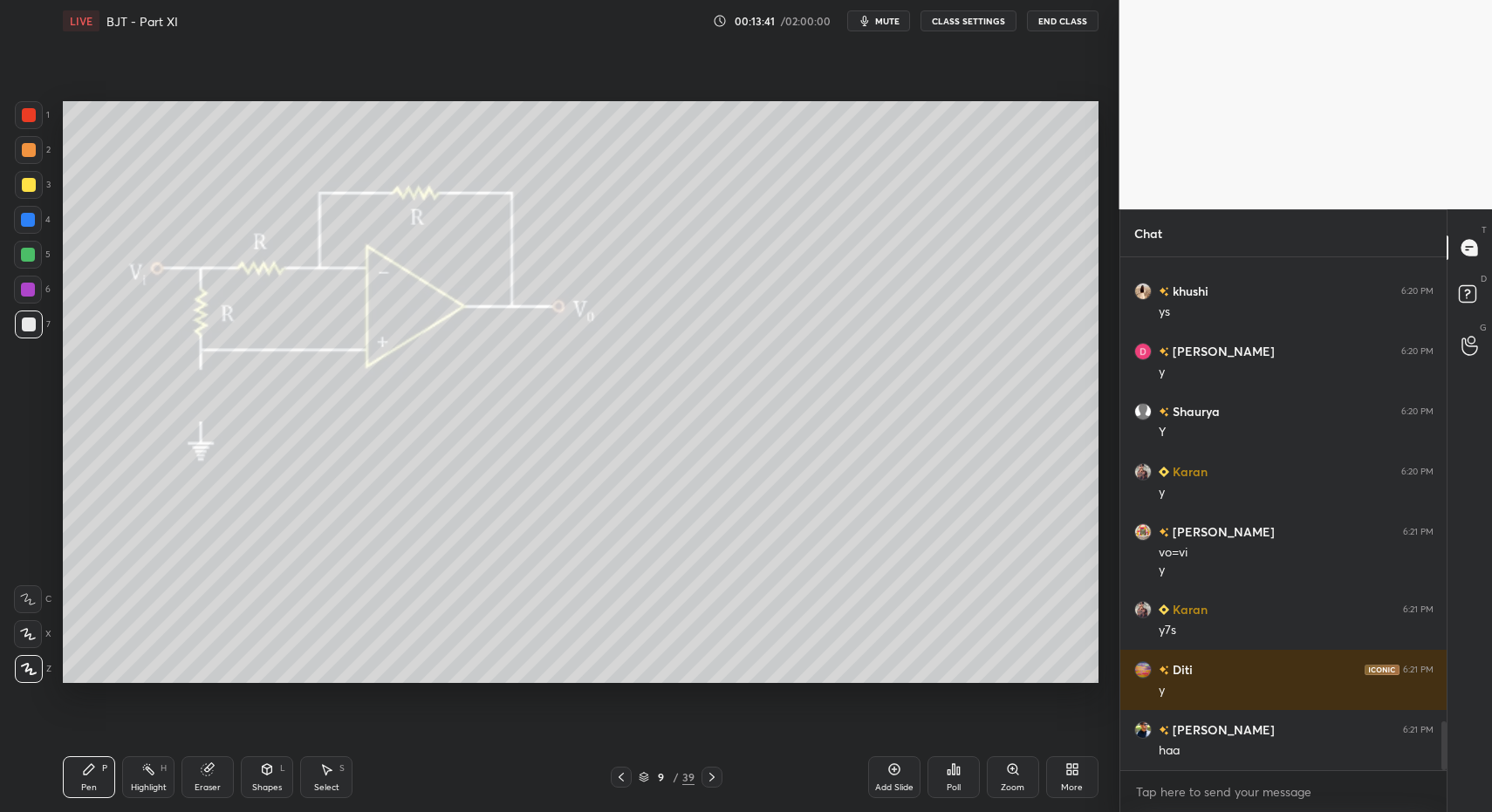
click at [144, 774] on icon at bounding box center [148, 769] width 14 height 14
drag, startPoint x: 144, startPoint y: 774, endPoint x: 157, endPoint y: 738, distance: 38.3
click at [144, 774] on icon at bounding box center [148, 769] width 14 height 14
drag, startPoint x: 84, startPoint y: 785, endPoint x: 86, endPoint y: 770, distance: 15.1
click at [85, 784] on div "Pen" at bounding box center [89, 788] width 16 height 9
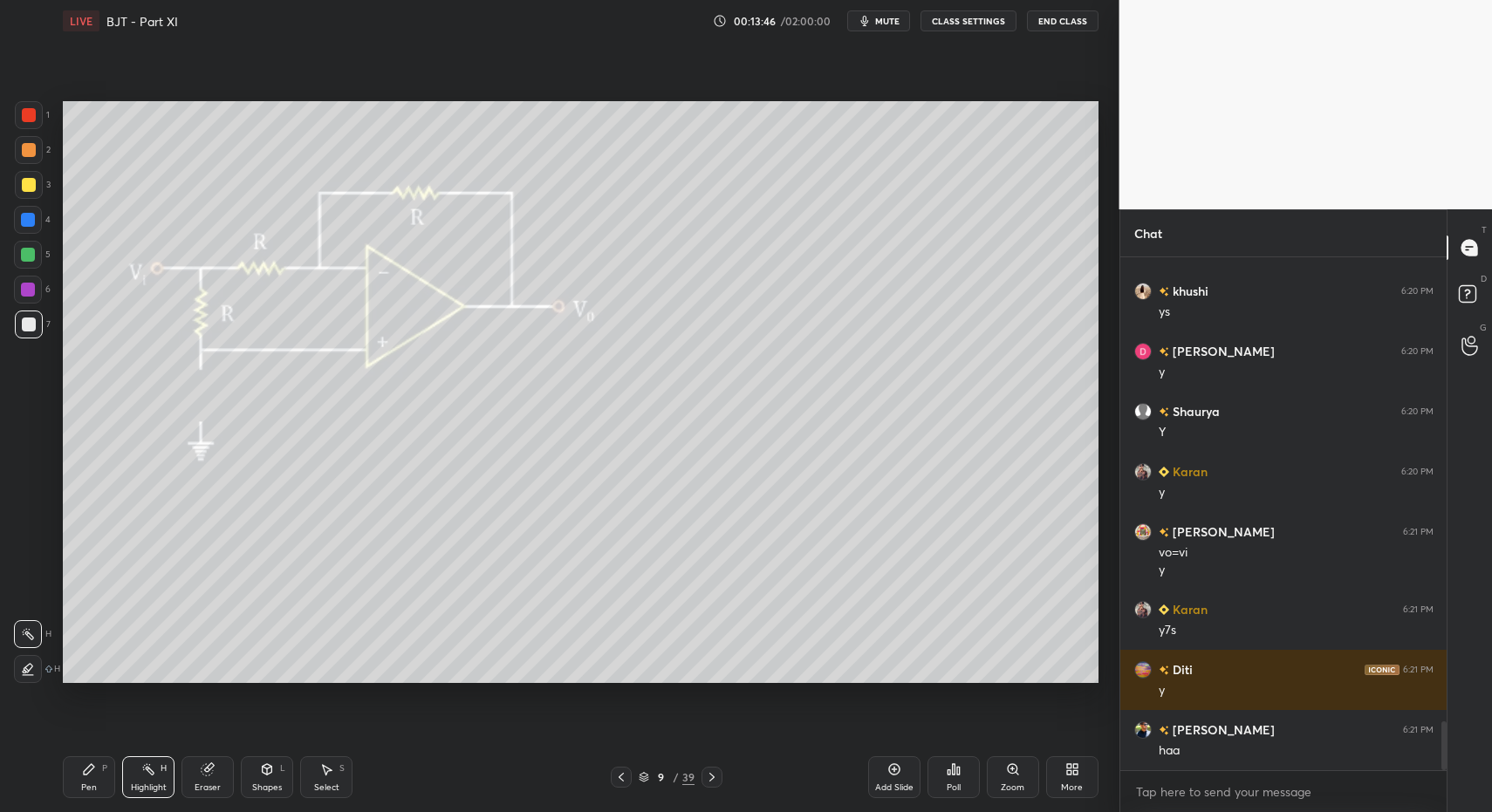
click at [87, 777] on div "Pen P" at bounding box center [89, 777] width 53 height 42
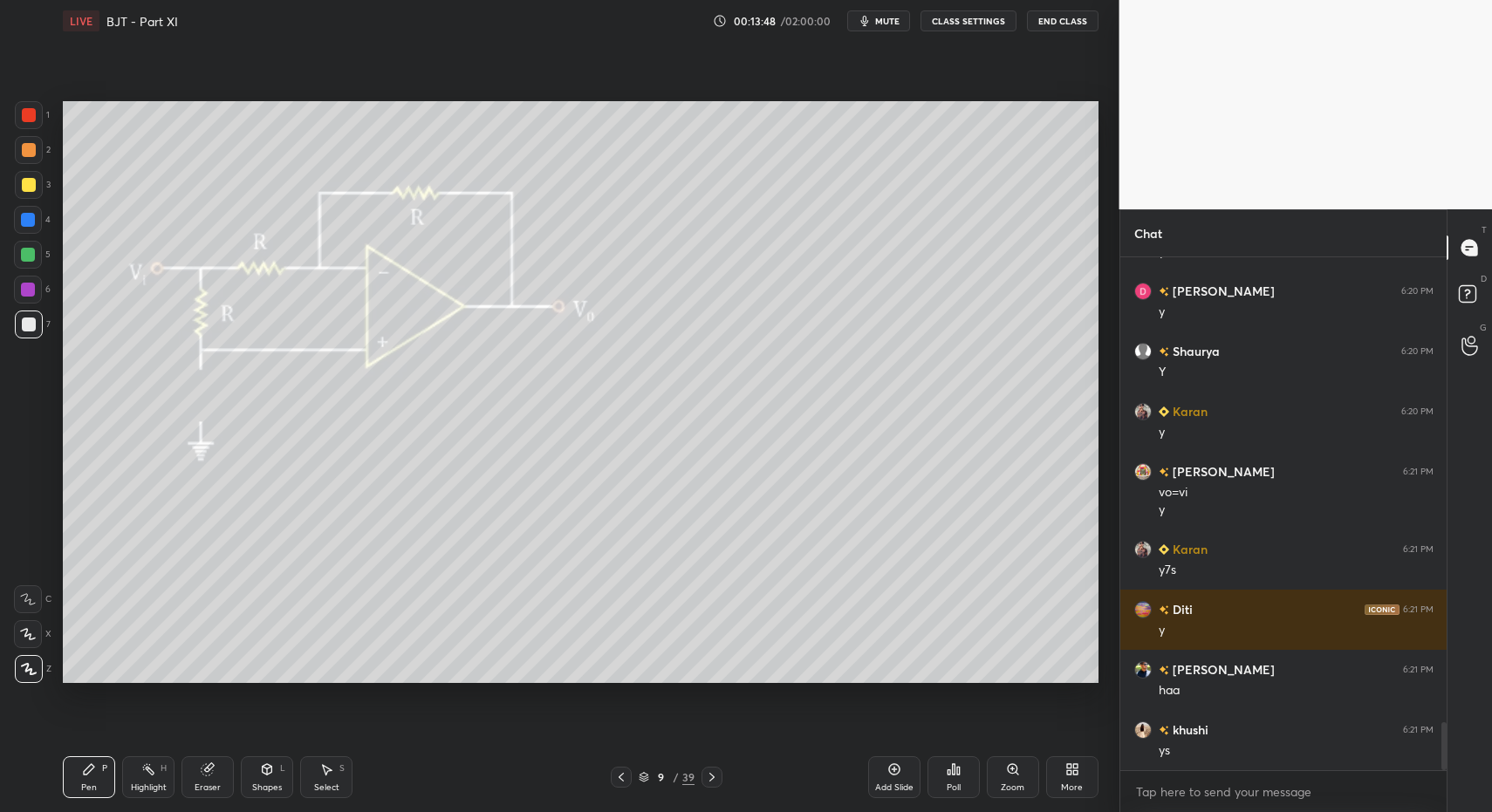
click at [321, 791] on div "Select" at bounding box center [327, 788] width 25 height 9
click at [324, 774] on div "Select S" at bounding box center [327, 777] width 53 height 42
drag, startPoint x: 387, startPoint y: 623, endPoint x: 398, endPoint y: 642, distance: 22.0
click at [396, 633] on div "0 ° Undo Copy Duplicate Duplicate to new slide Delete" at bounding box center [581, 392] width 1036 height 582
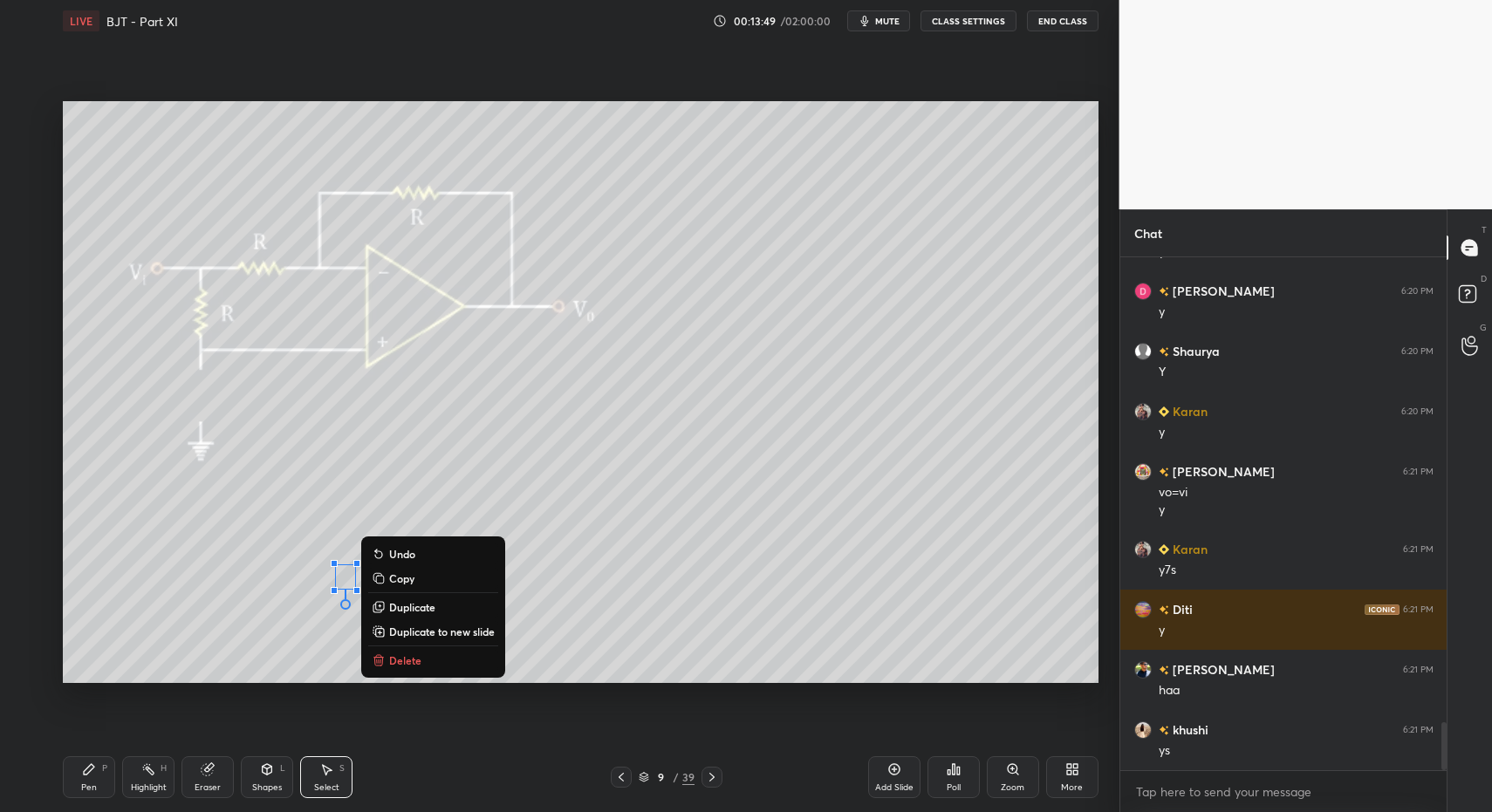
drag, startPoint x: 409, startPoint y: 655, endPoint x: 361, endPoint y: 684, distance: 56.1
click at [409, 656] on p "Delete" at bounding box center [405, 660] width 32 height 14
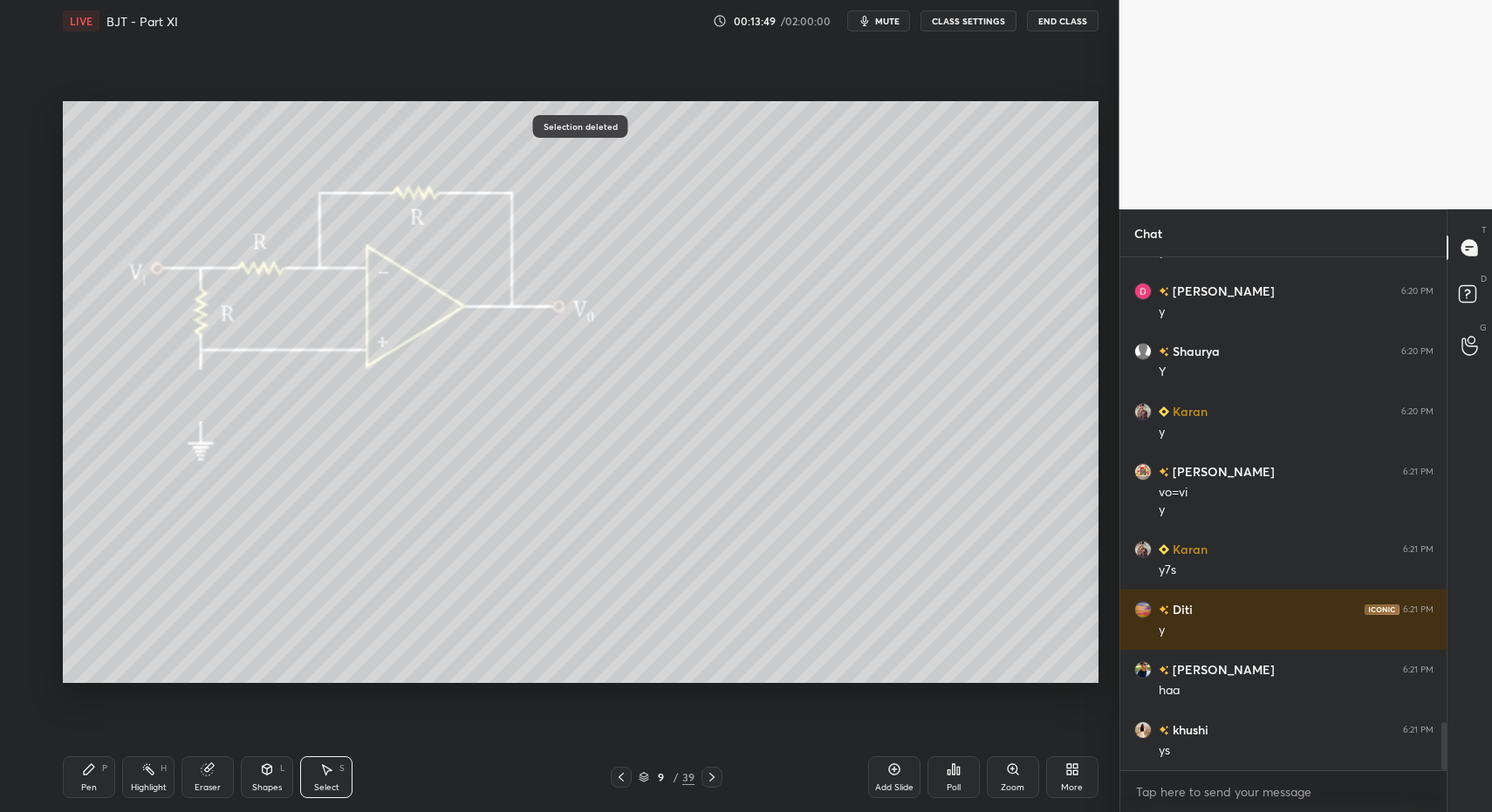
click at [103, 784] on div "Pen P" at bounding box center [89, 777] width 53 height 42
click at [97, 777] on div "Pen P" at bounding box center [89, 777] width 53 height 42
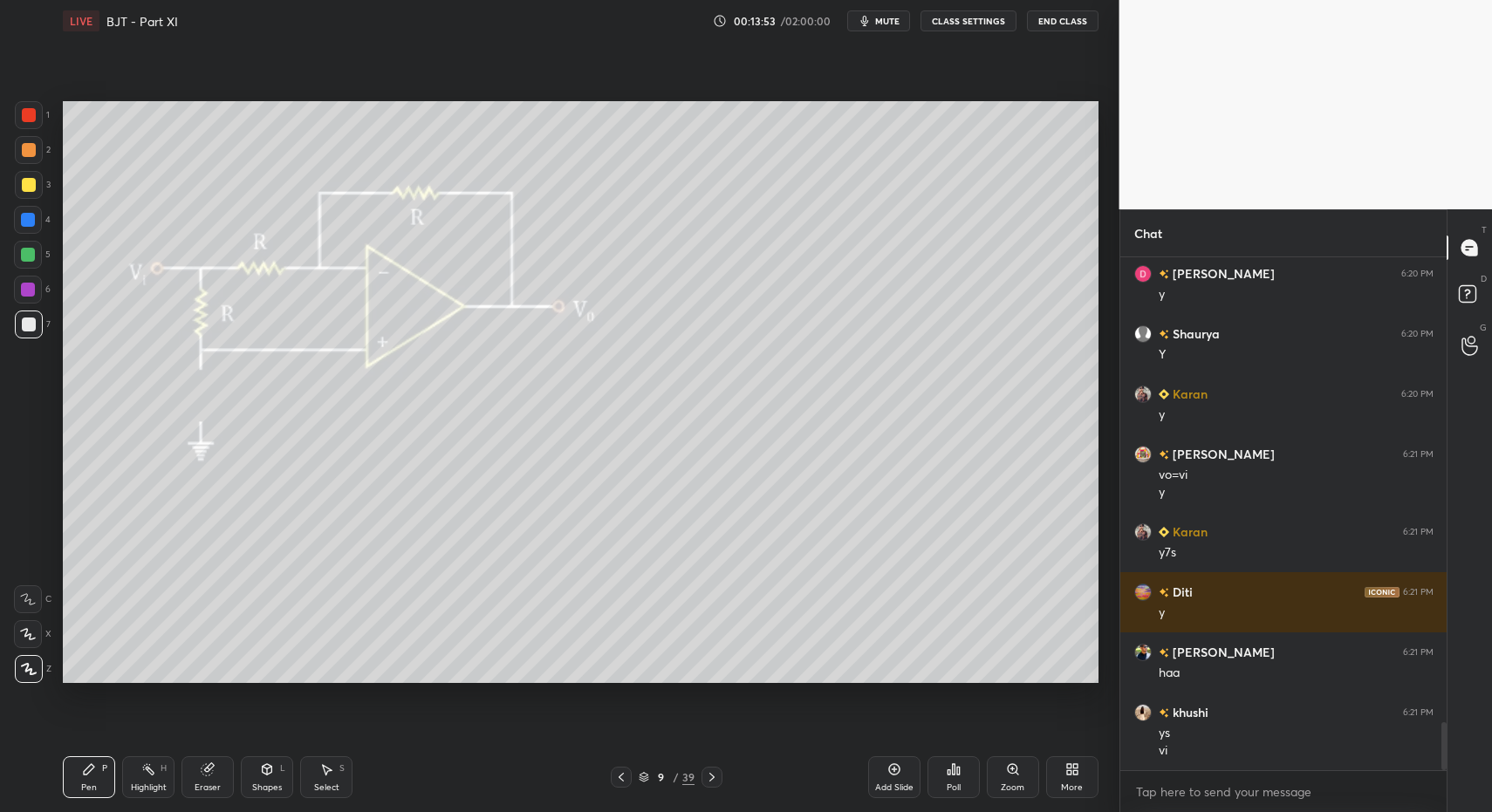
click at [37, 187] on div at bounding box center [28, 185] width 28 height 28
click at [260, 781] on div "Shapes L" at bounding box center [267, 777] width 53 height 42
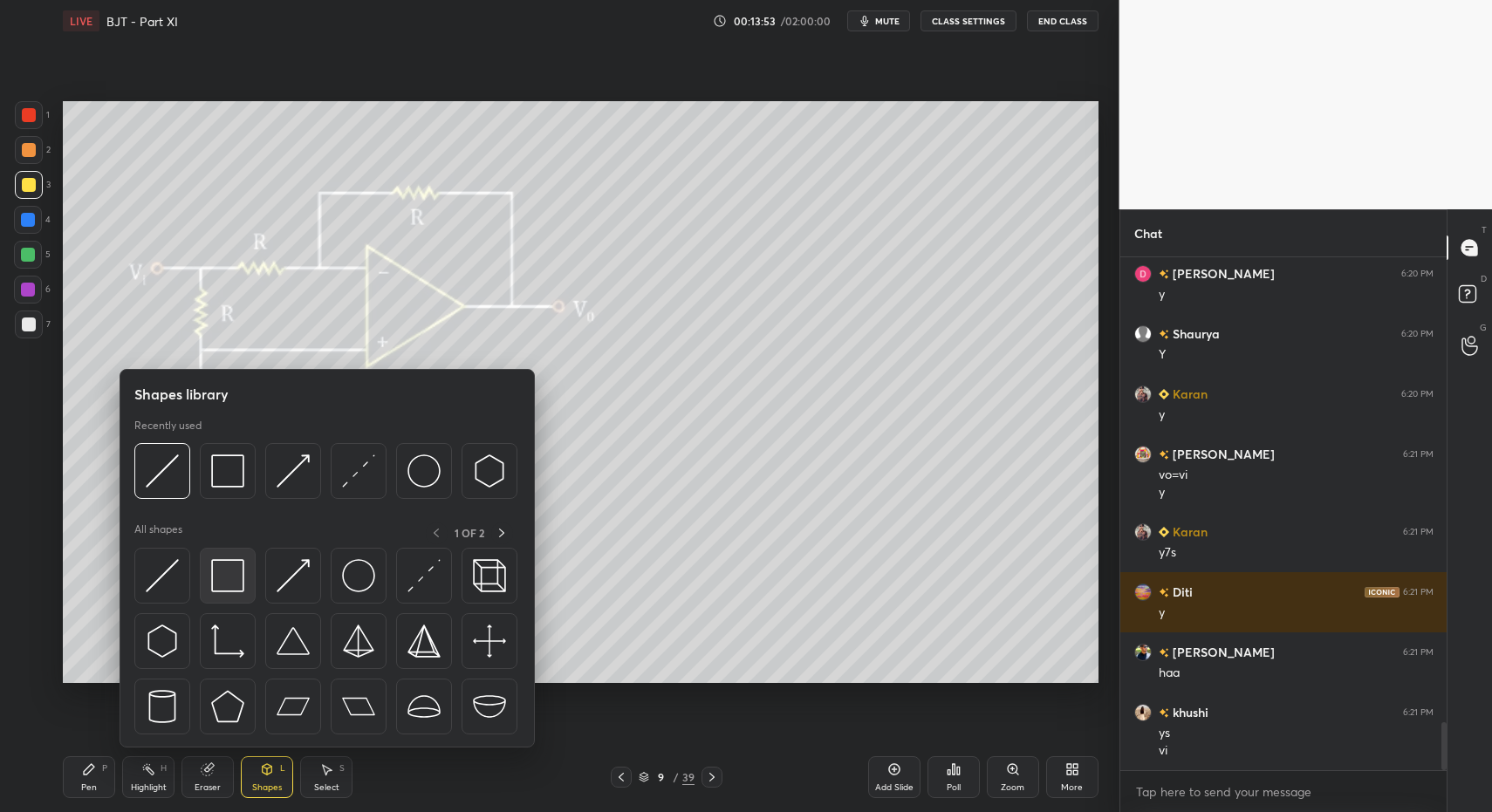
click at [238, 582] on img at bounding box center [228, 576] width 33 height 33
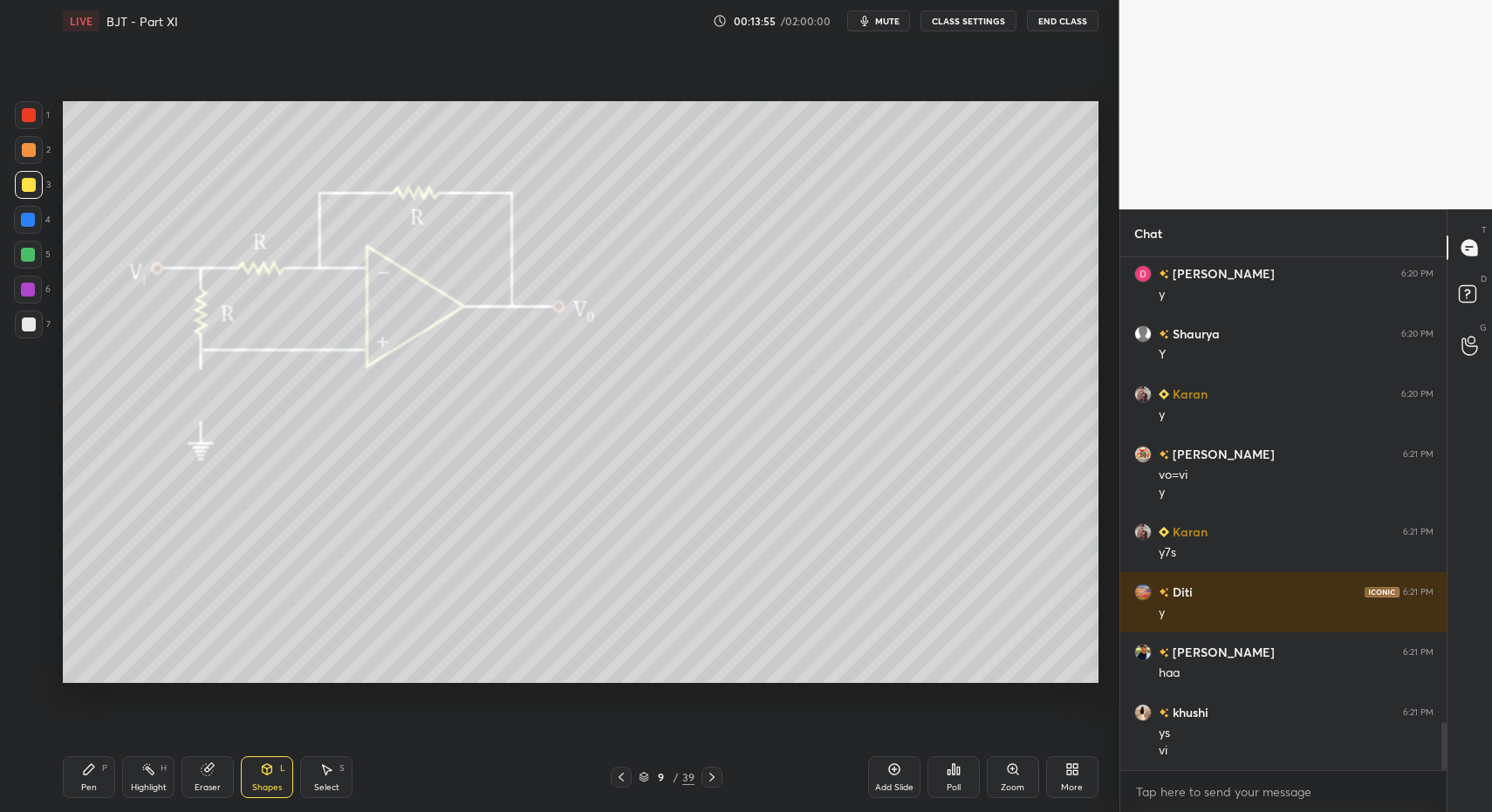
click at [99, 777] on div "Pen P" at bounding box center [89, 777] width 53 height 42
drag, startPoint x: 93, startPoint y: 759, endPoint x: 88, endPoint y: 694, distance: 65.2
click at [93, 759] on div "Pen P" at bounding box center [89, 777] width 53 height 42
click at [32, 319] on div at bounding box center [28, 324] width 28 height 28
click at [30, 250] on div at bounding box center [27, 255] width 28 height 28
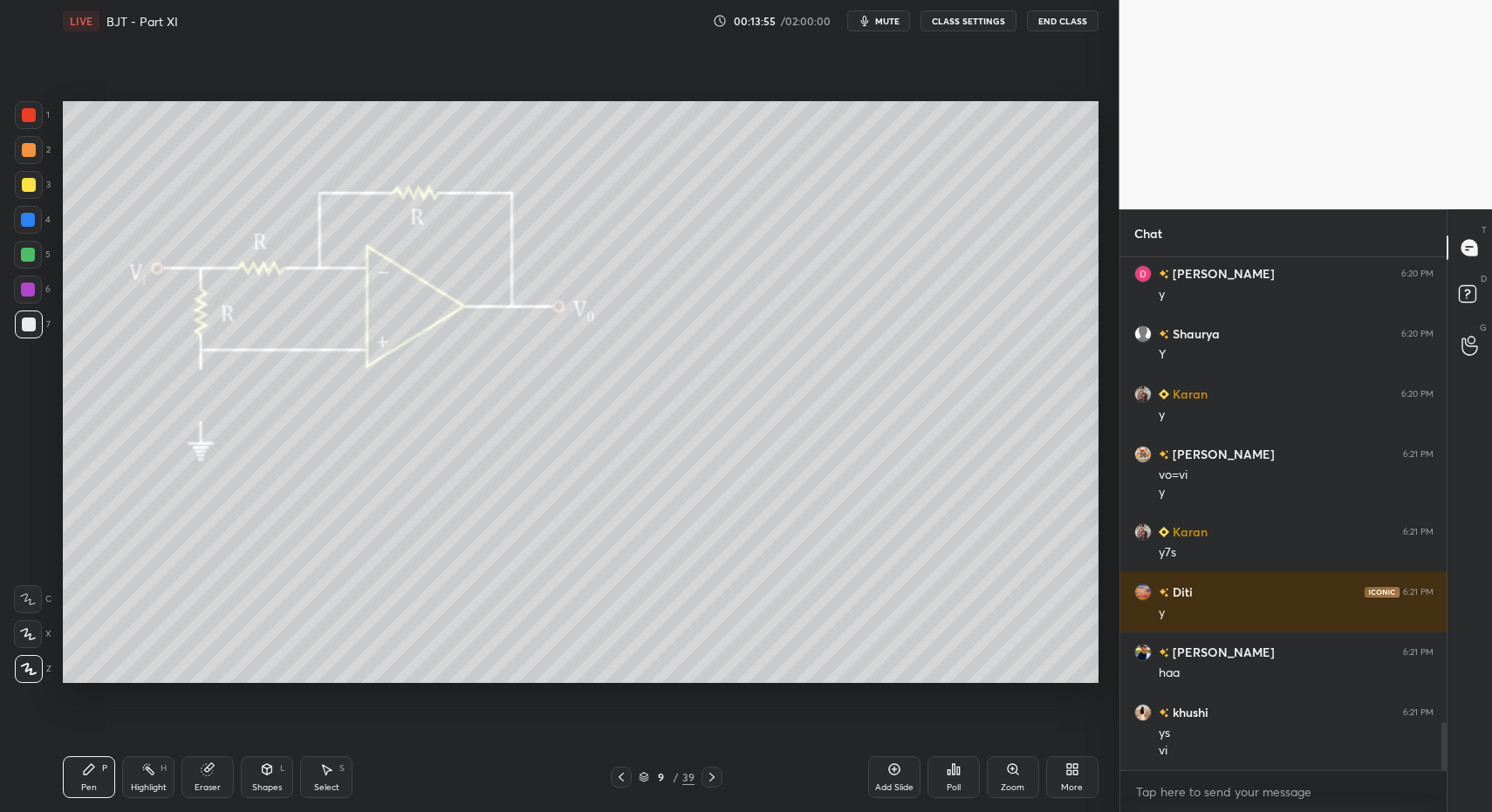
click at [30, 246] on div at bounding box center [27, 255] width 28 height 28
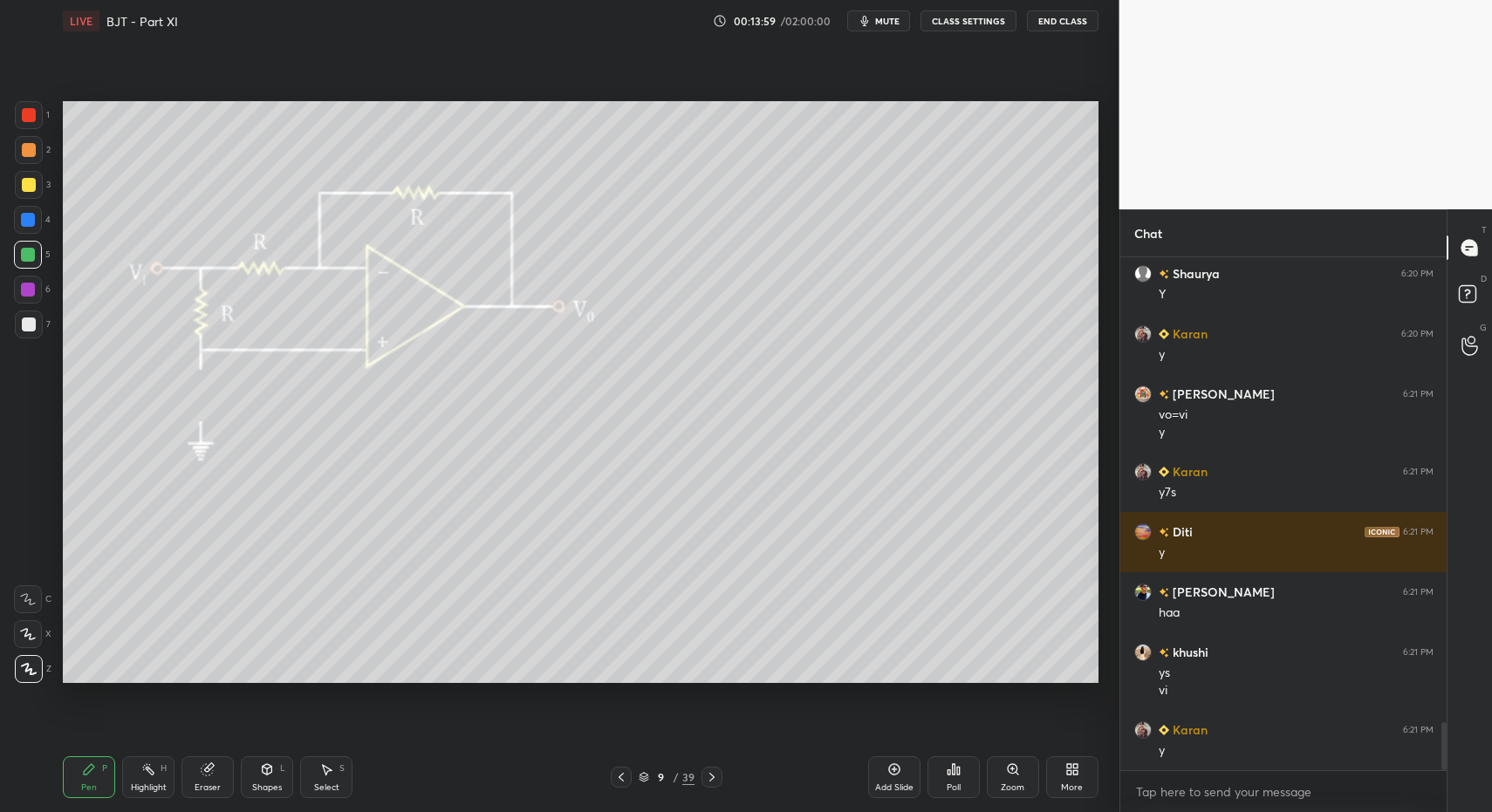
click at [1078, 774] on icon at bounding box center [1072, 769] width 14 height 14
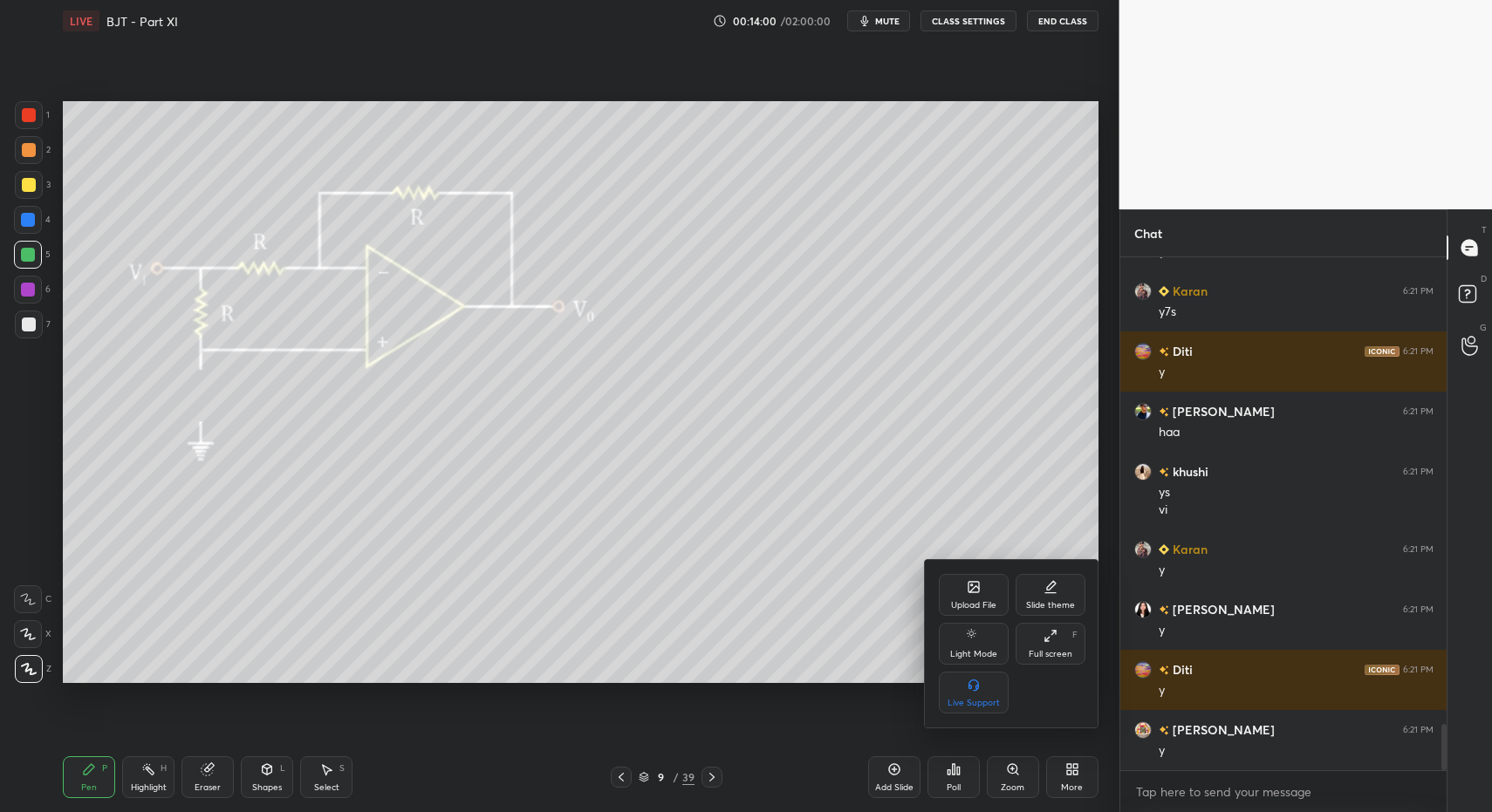
click at [964, 578] on div "Upload File" at bounding box center [974, 594] width 70 height 42
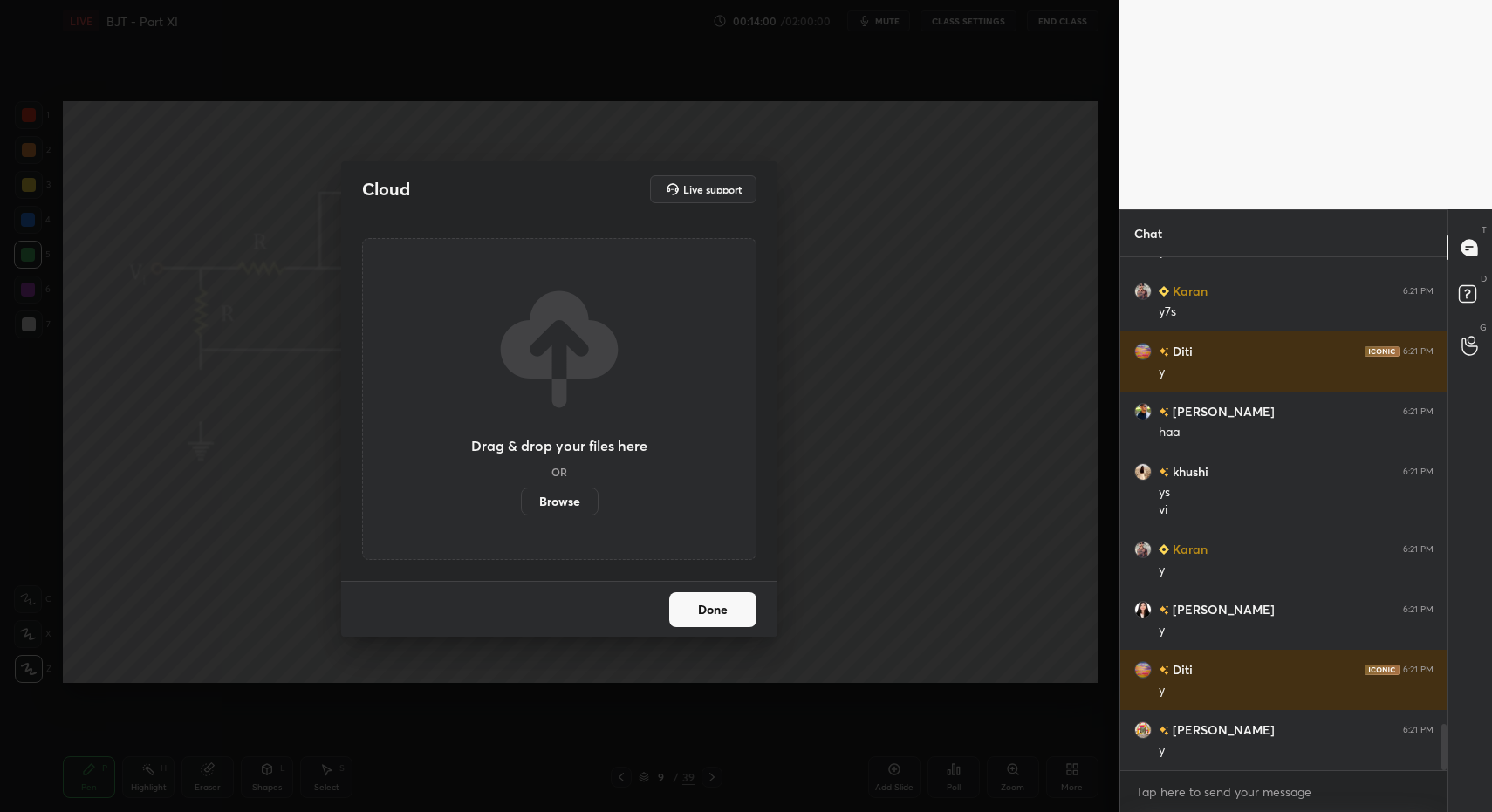
click at [561, 513] on label "Browse" at bounding box center [560, 502] width 78 height 28
click at [521, 513] on input "Browse" at bounding box center [521, 502] width 0 height 28
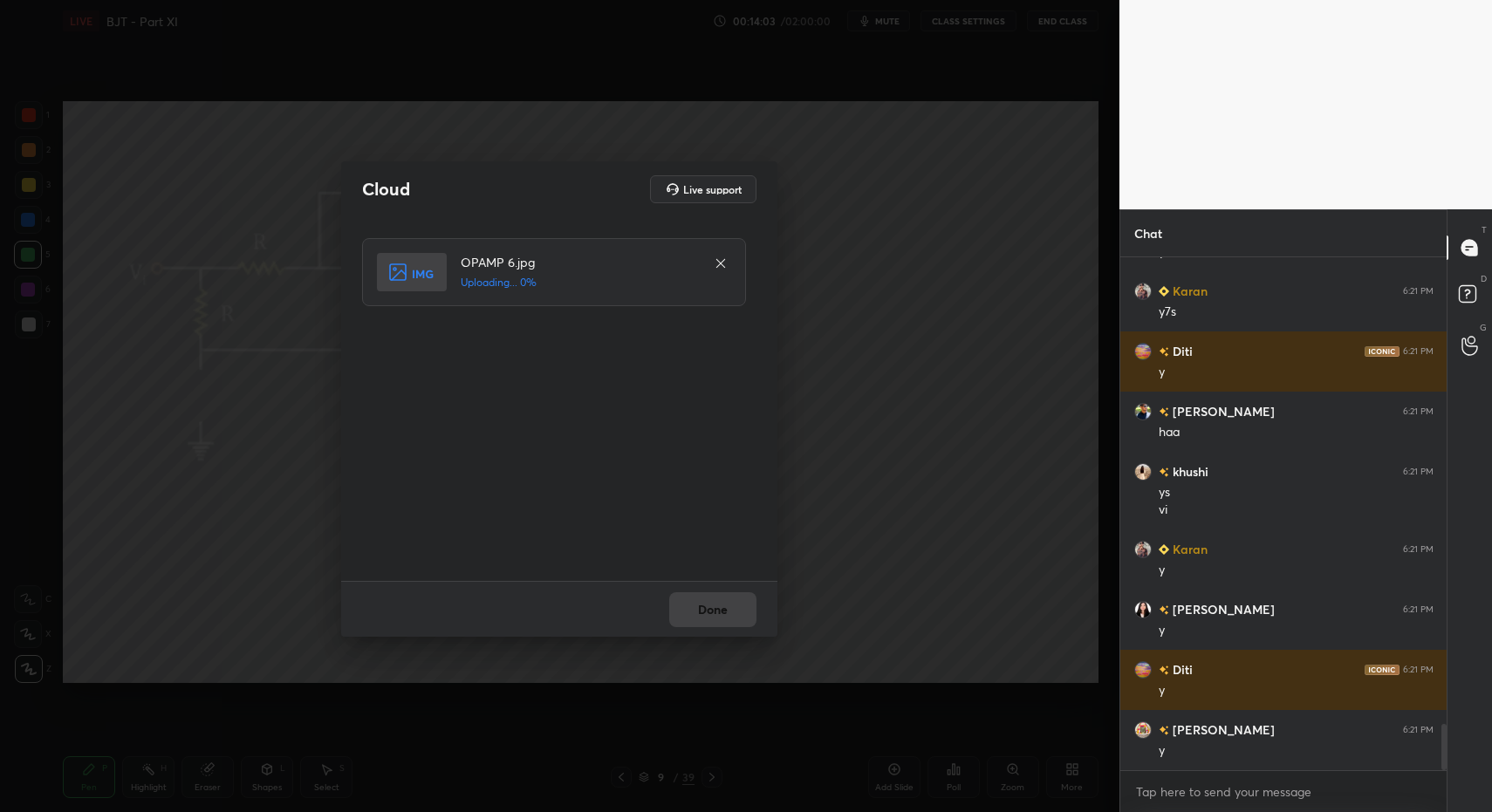
click at [709, 614] on div "Done" at bounding box center [559, 609] width 437 height 55
click at [717, 612] on div "Done" at bounding box center [559, 609] width 437 height 55
click at [708, 607] on div "Done" at bounding box center [559, 609] width 437 height 55
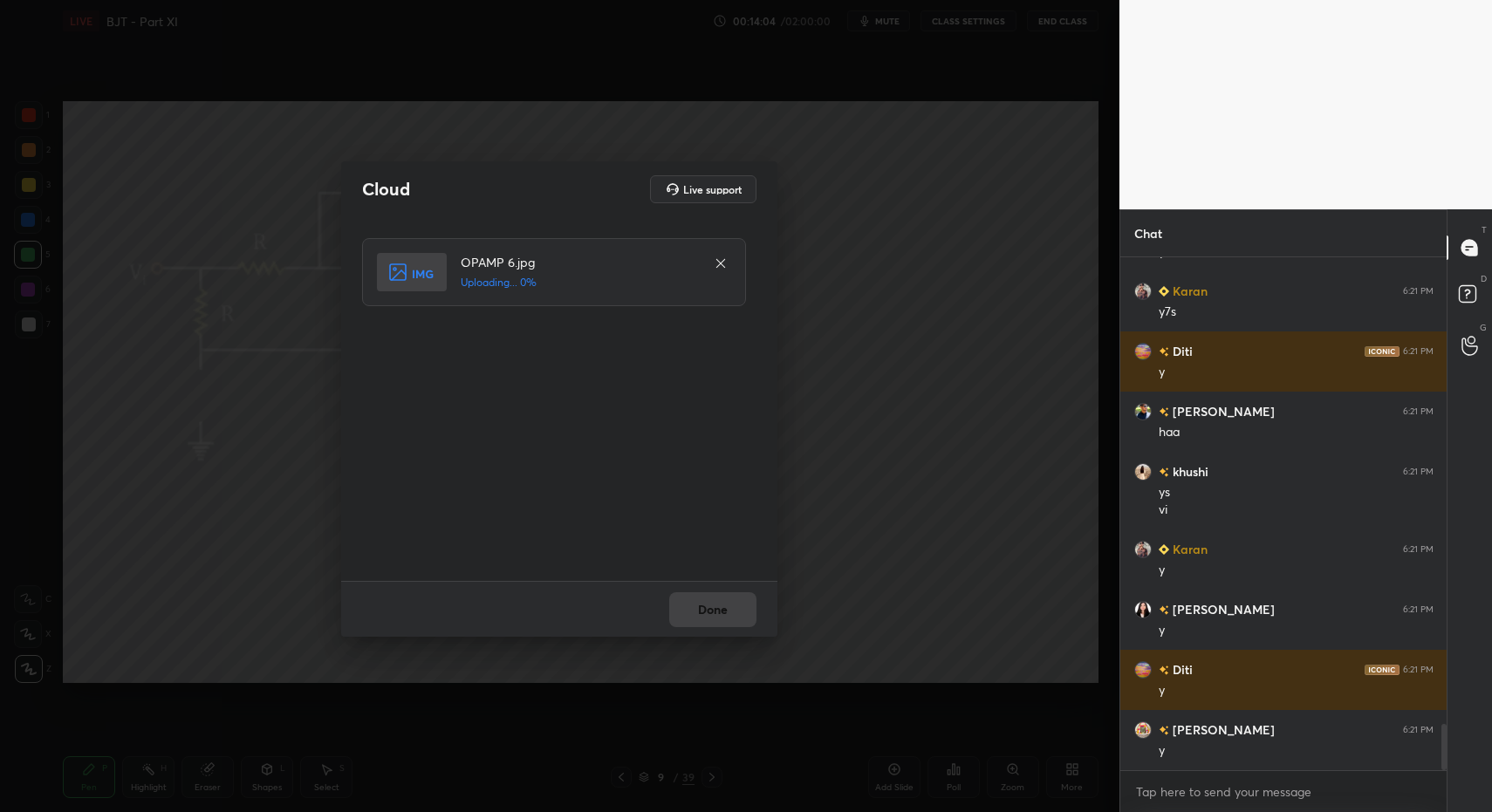
click at [709, 608] on div "Done" at bounding box center [559, 609] width 437 height 55
drag, startPoint x: 705, startPoint y: 609, endPoint x: 691, endPoint y: 610, distance: 14.0
click at [705, 609] on div "Done" at bounding box center [559, 609] width 437 height 55
click at [691, 610] on div "Done" at bounding box center [559, 609] width 437 height 55
click at [716, 614] on div "Done" at bounding box center [559, 609] width 437 height 55
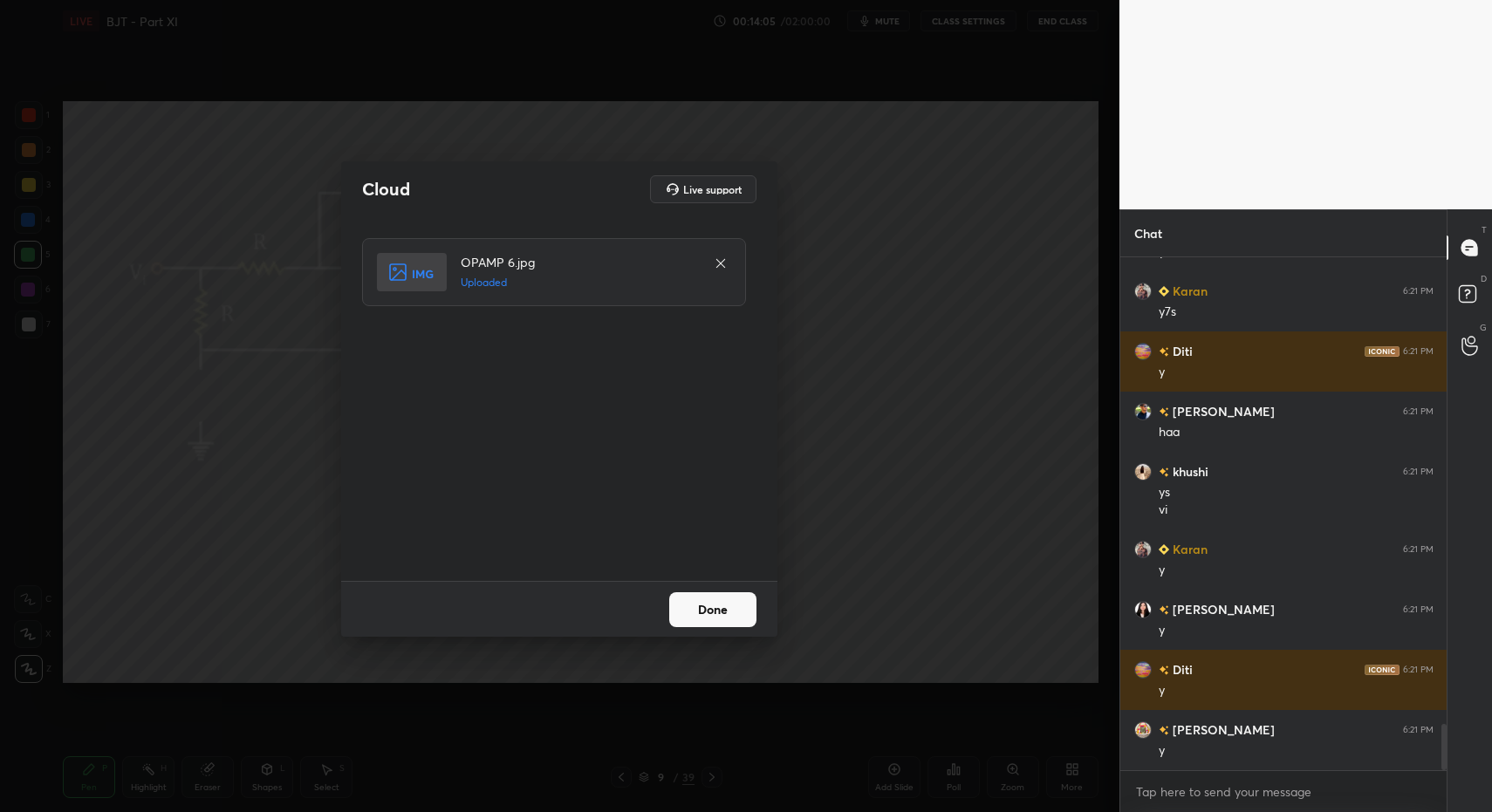
click at [710, 613] on button "Done" at bounding box center [713, 610] width 88 height 35
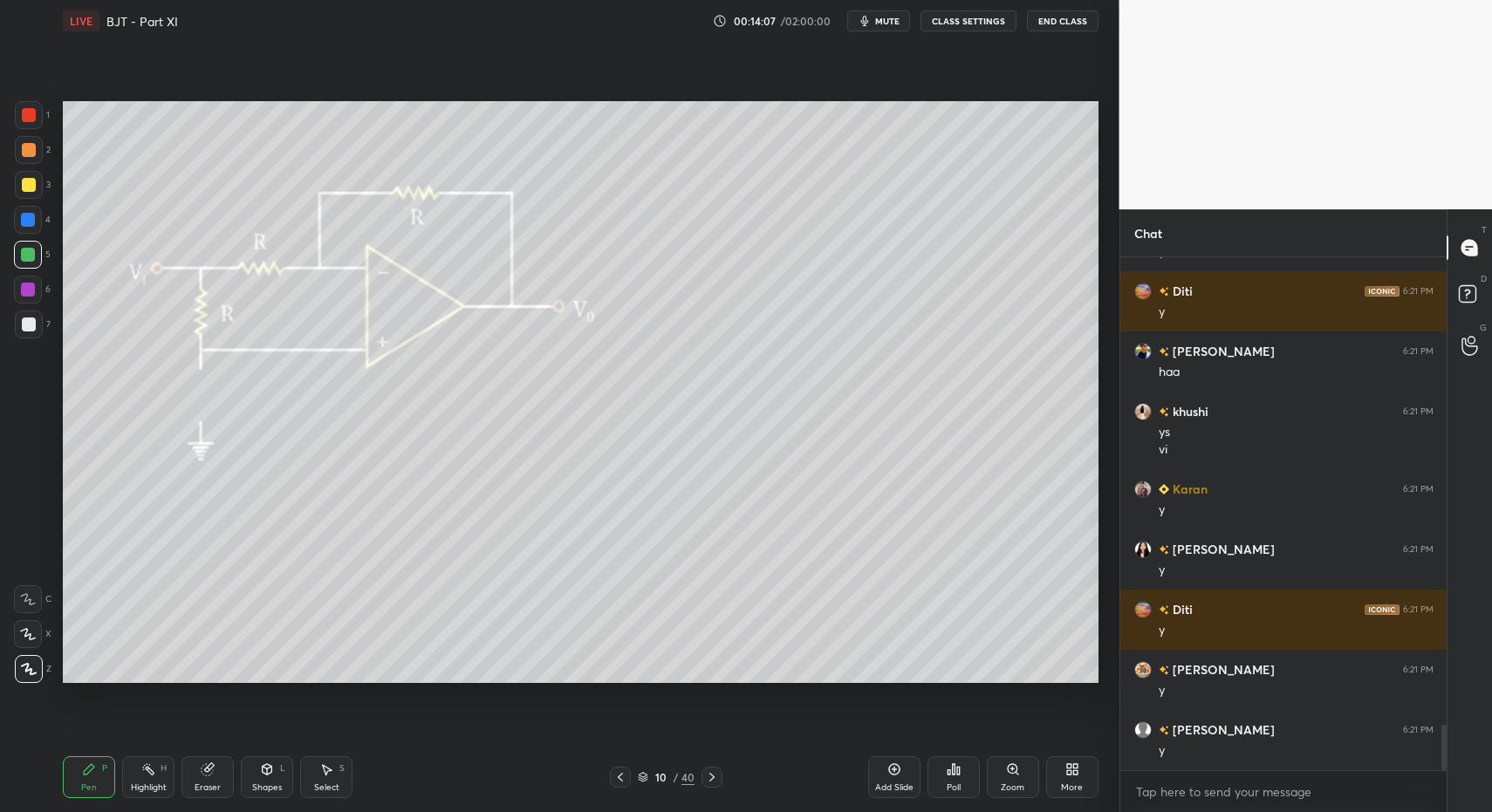
click at [56, 775] on div "LIVE BJT - Part XI 00:14:07 / 02:00:00 mute CLASS SETTINGS End Class Setting up…" at bounding box center [580, 406] width 1049 height 812
click at [75, 775] on div "Pen P" at bounding box center [89, 777] width 53 height 42
drag, startPoint x: 266, startPoint y: 773, endPoint x: 257, endPoint y: 754, distance: 21.0
click at [259, 768] on div "Shapes L" at bounding box center [267, 777] width 53 height 42
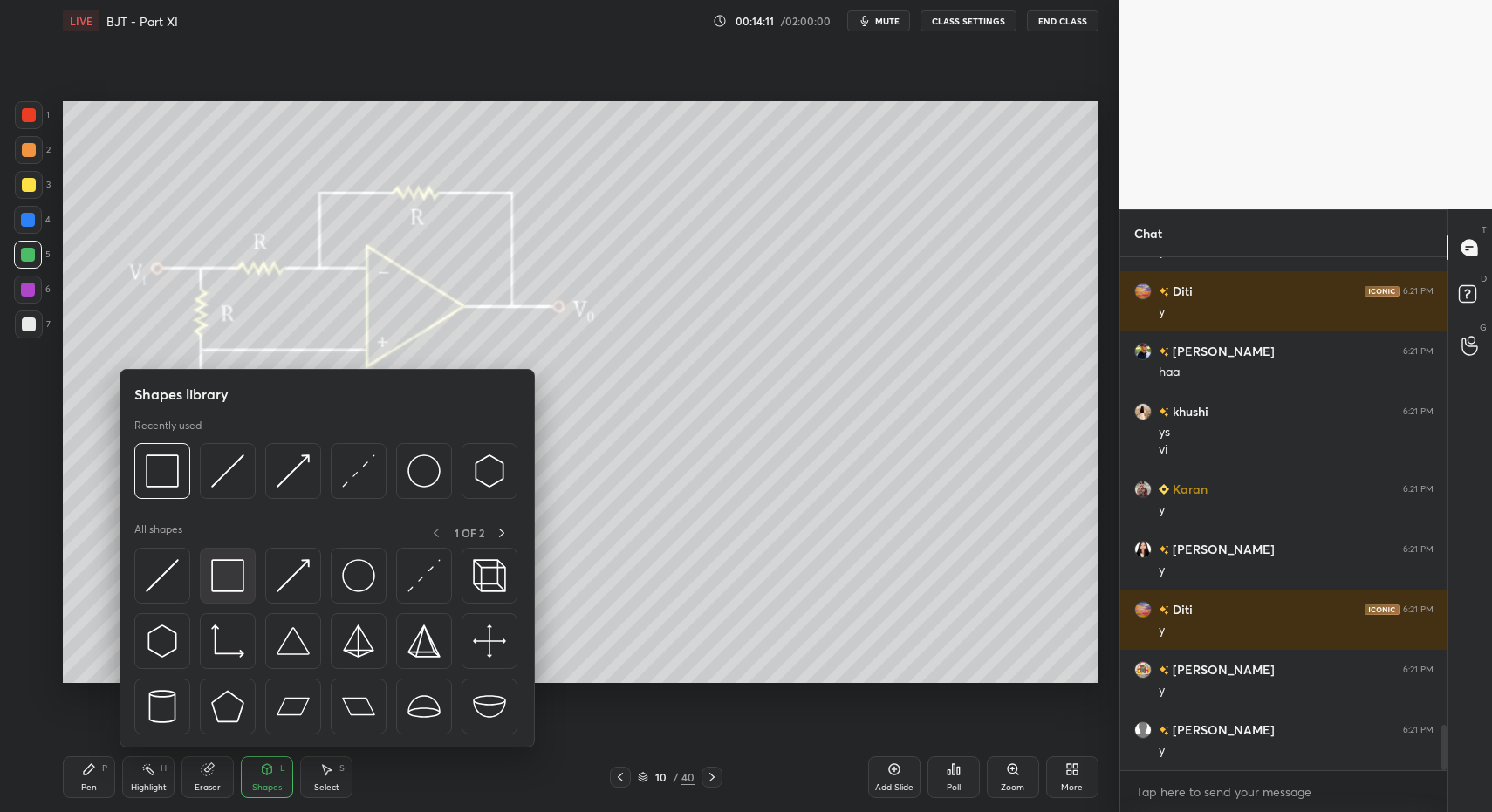
click at [220, 593] on div at bounding box center [227, 575] width 55 height 55
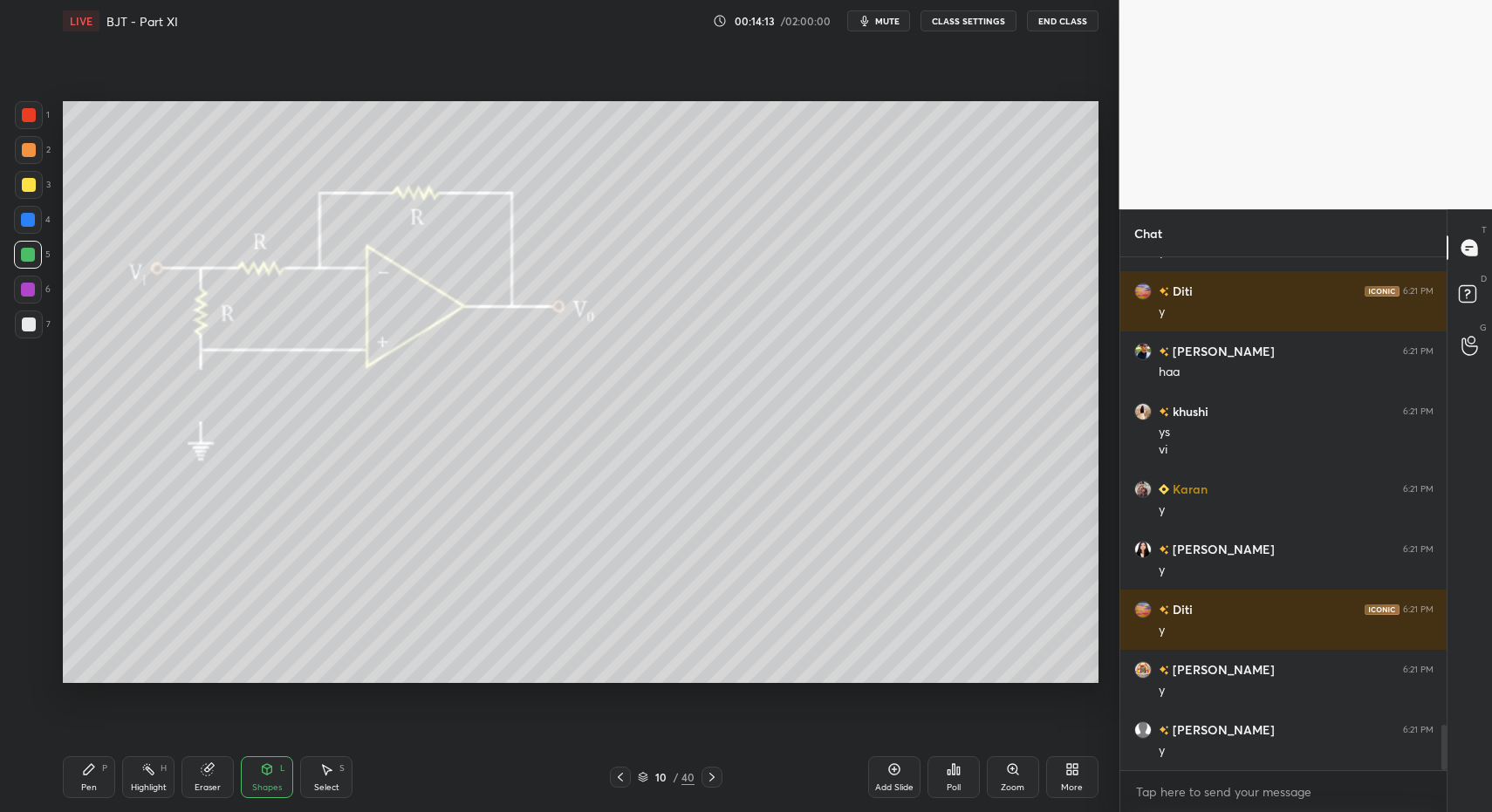
drag, startPoint x: 108, startPoint y: 777, endPoint x: 94, endPoint y: 752, distance: 28.7
click at [106, 773] on div "Pen P" at bounding box center [89, 777] width 53 height 42
click at [96, 753] on div "Pen P Highlight H Eraser Shapes L Select S 10 / 40 Add Slide Poll Zoom More" at bounding box center [581, 778] width 1036 height 70
drag, startPoint x: 47, startPoint y: 352, endPoint x: 34, endPoint y: 338, distance: 19.1
click at [43, 350] on div "1 2 3 4 5 6 7 C X Z C X Z E E Erase all H H" at bounding box center [27, 392] width 55 height 582
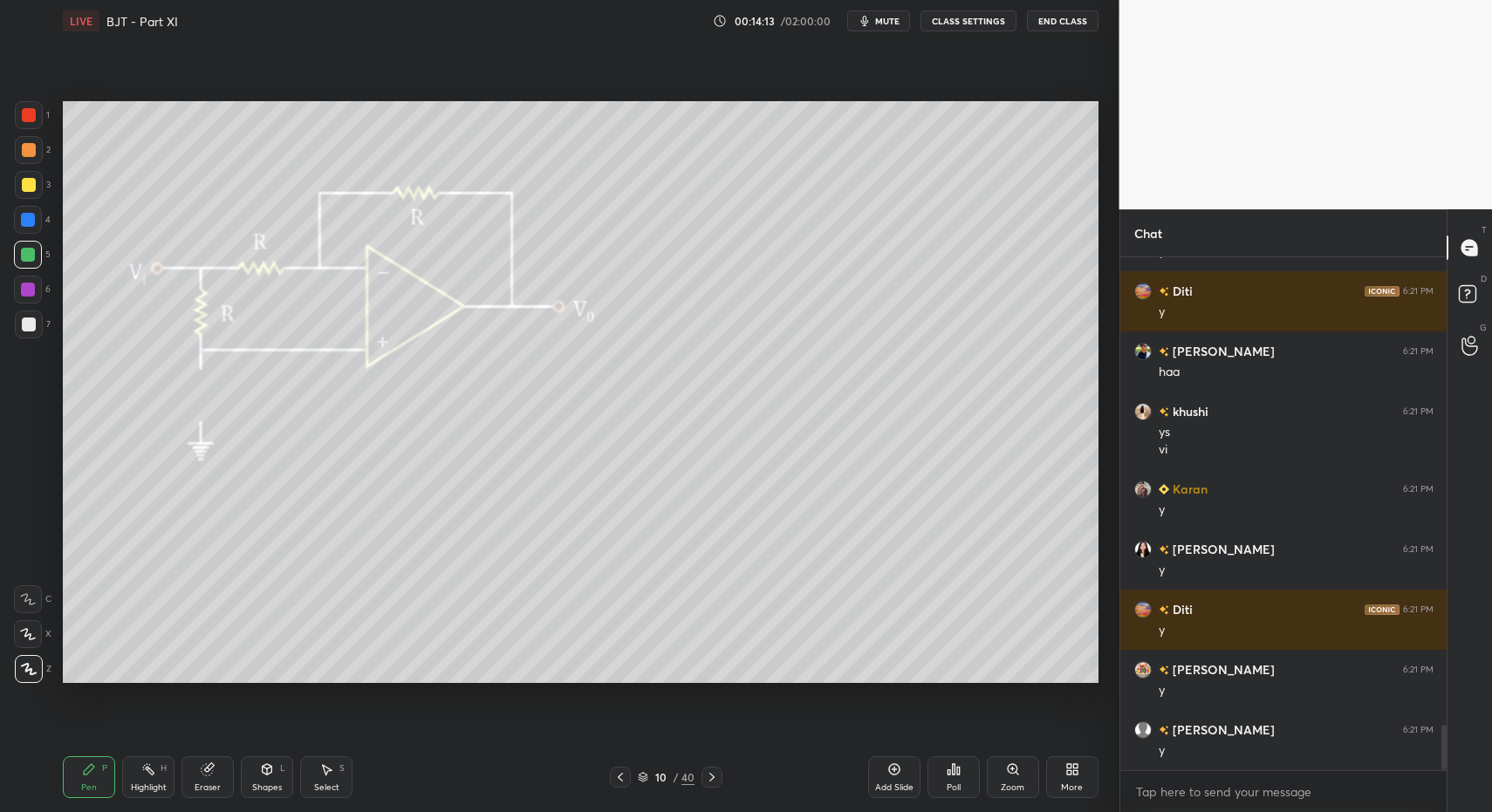
click at [30, 336] on div "7" at bounding box center [32, 328] width 36 height 35
click at [238, 774] on div "Pen P Highlight H Eraser Shapes L Select S" at bounding box center [265, 777] width 403 height 42
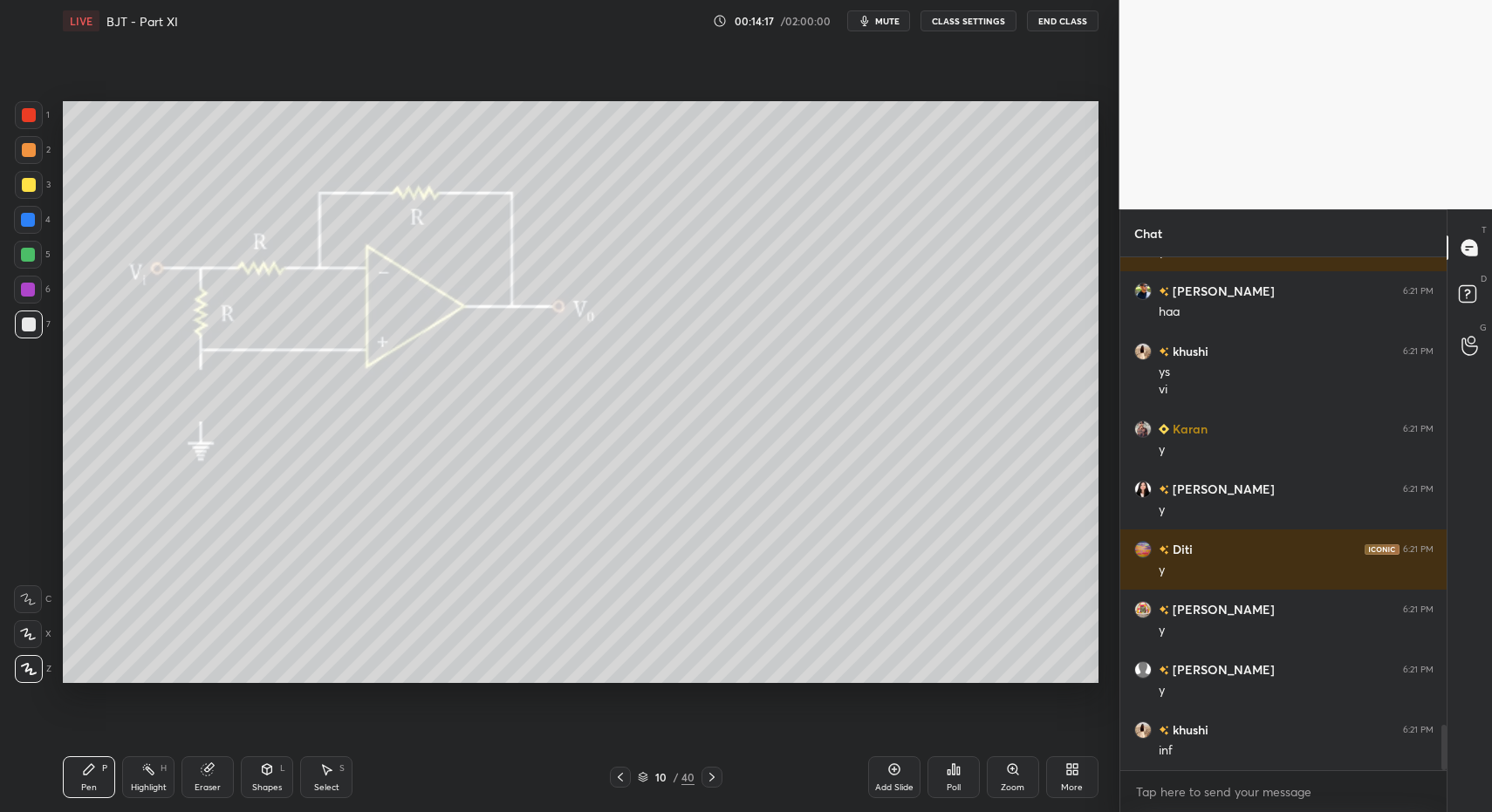
click at [267, 776] on icon at bounding box center [266, 769] width 14 height 14
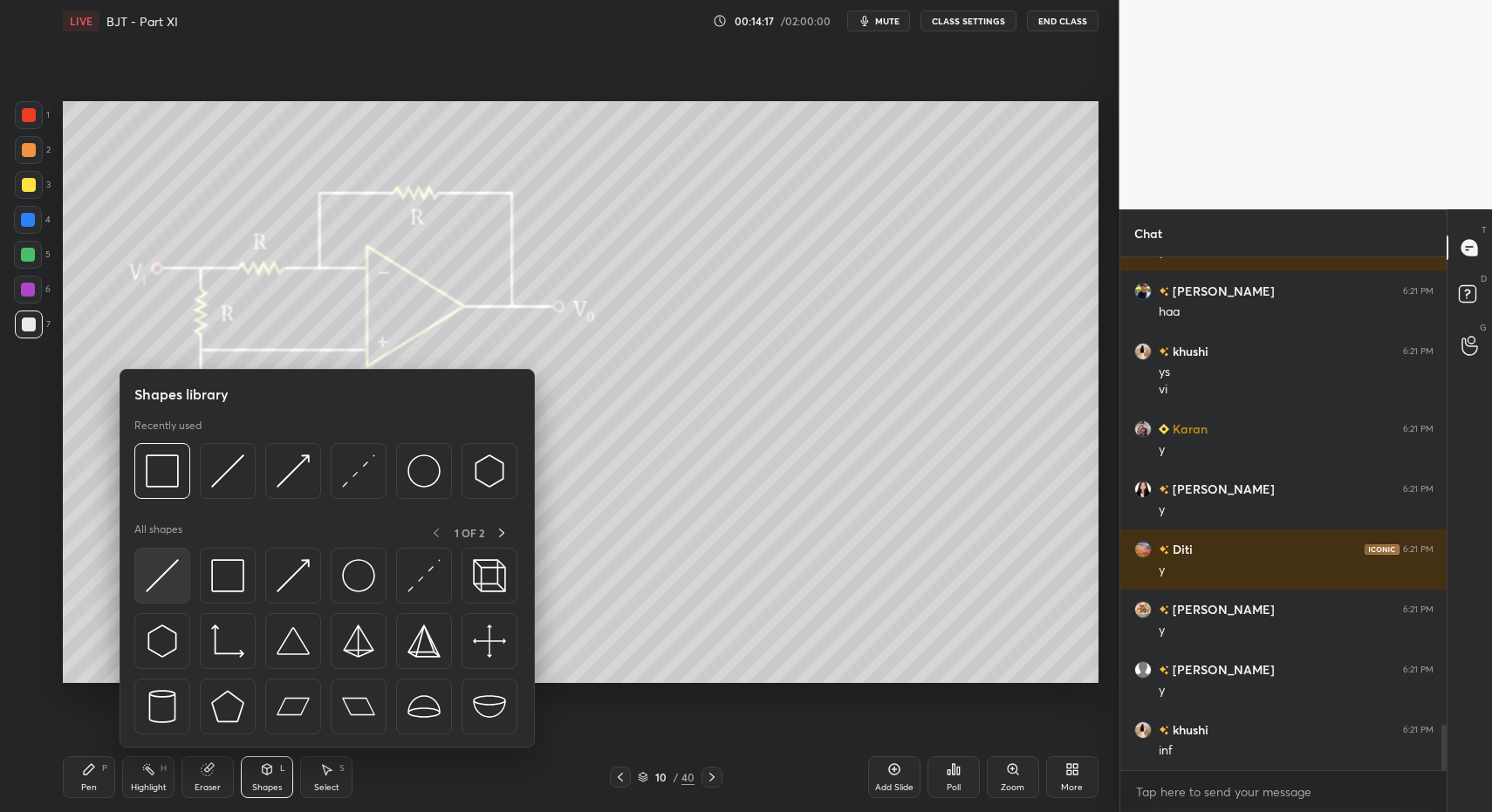
click at [149, 593] on div at bounding box center [161, 575] width 55 height 55
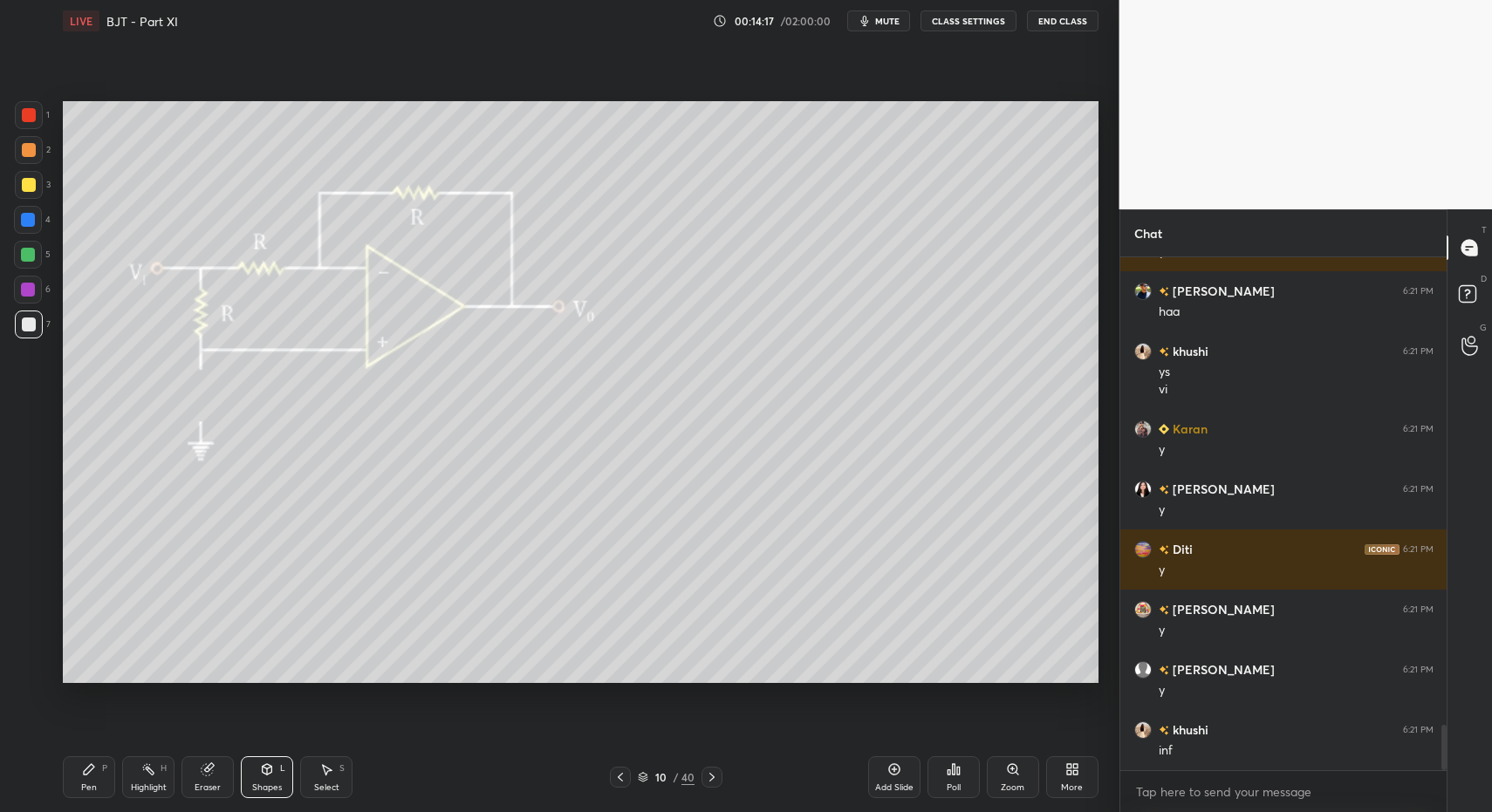
click at [22, 264] on div at bounding box center [27, 255] width 28 height 28
click at [34, 260] on div at bounding box center [27, 255] width 28 height 28
click at [24, 222] on div at bounding box center [28, 220] width 14 height 14
click at [27, 196] on div at bounding box center [28, 185] width 28 height 28
click at [70, 776] on div "Pen P" at bounding box center [89, 777] width 53 height 42
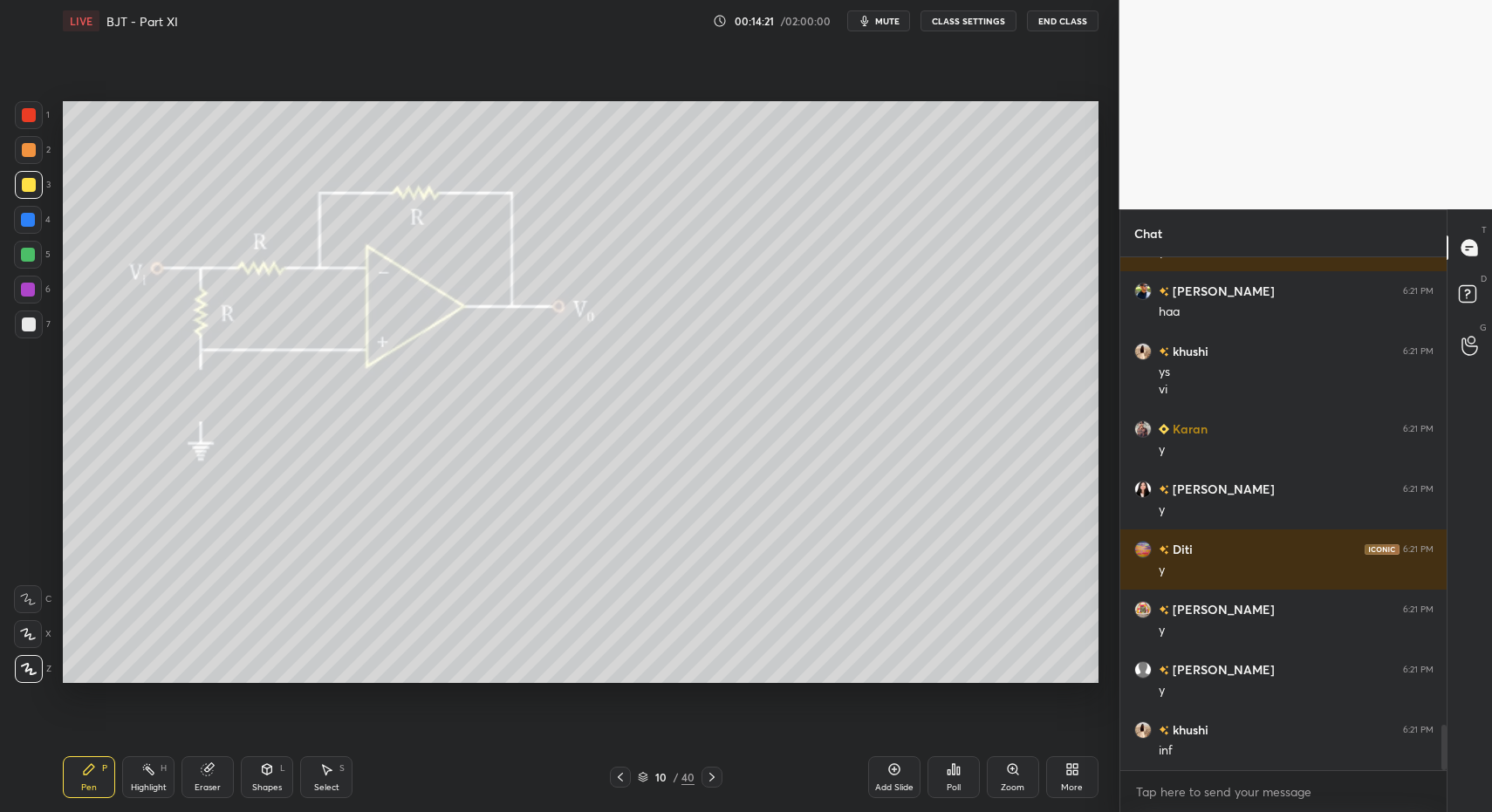
drag, startPoint x: 83, startPoint y: 770, endPoint x: 97, endPoint y: 758, distance: 18.4
click at [87, 782] on div "Pen P" at bounding box center [89, 777] width 53 height 42
drag, startPoint x: 35, startPoint y: 209, endPoint x: 49, endPoint y: 223, distance: 19.8
click at [35, 209] on div at bounding box center [27, 220] width 28 height 28
click at [33, 217] on div at bounding box center [28, 220] width 14 height 14
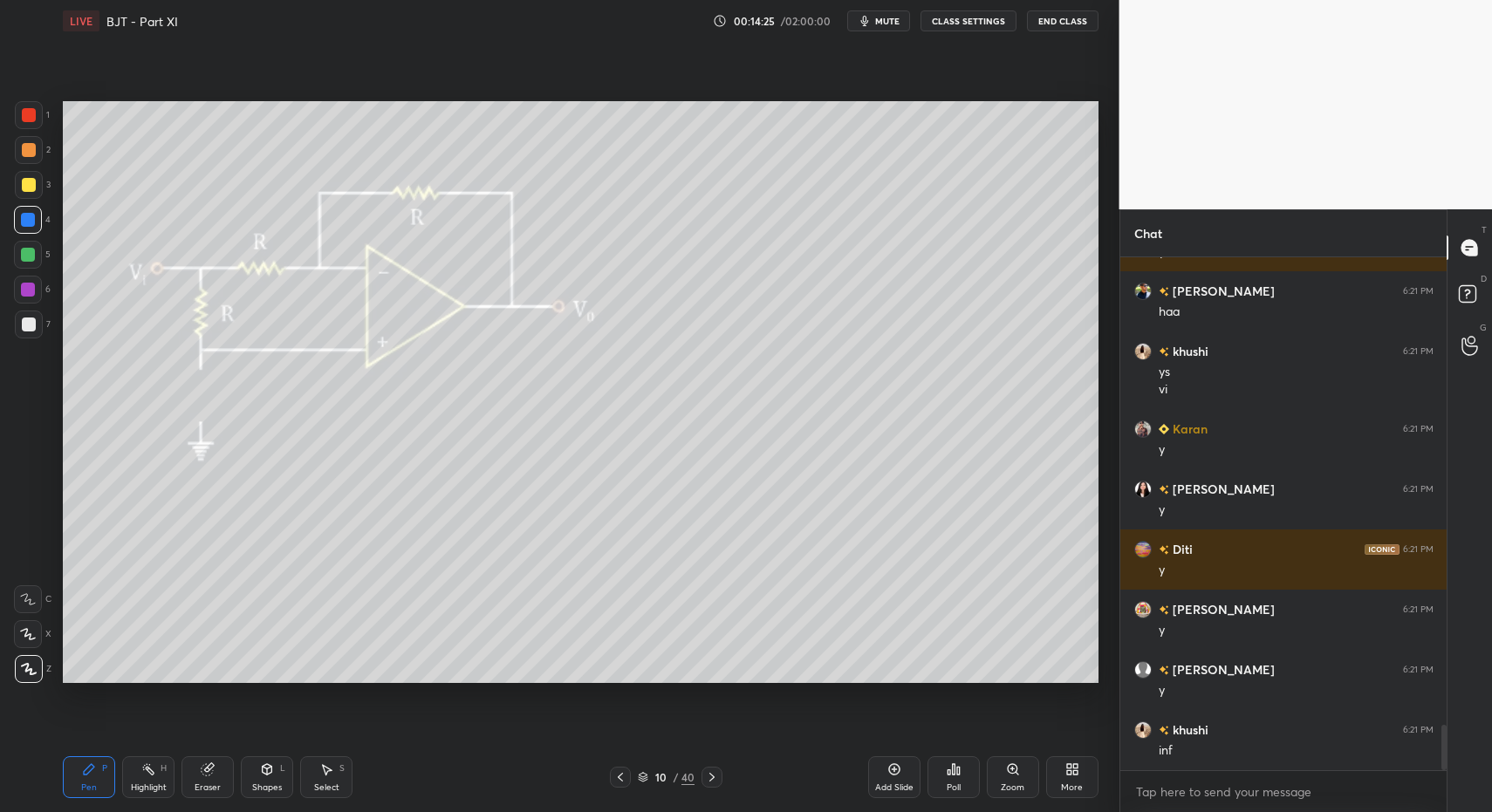
click at [34, 185] on div at bounding box center [28, 185] width 14 height 14
click at [25, 266] on div at bounding box center [27, 255] width 28 height 28
click at [27, 279] on div at bounding box center [27, 290] width 28 height 28
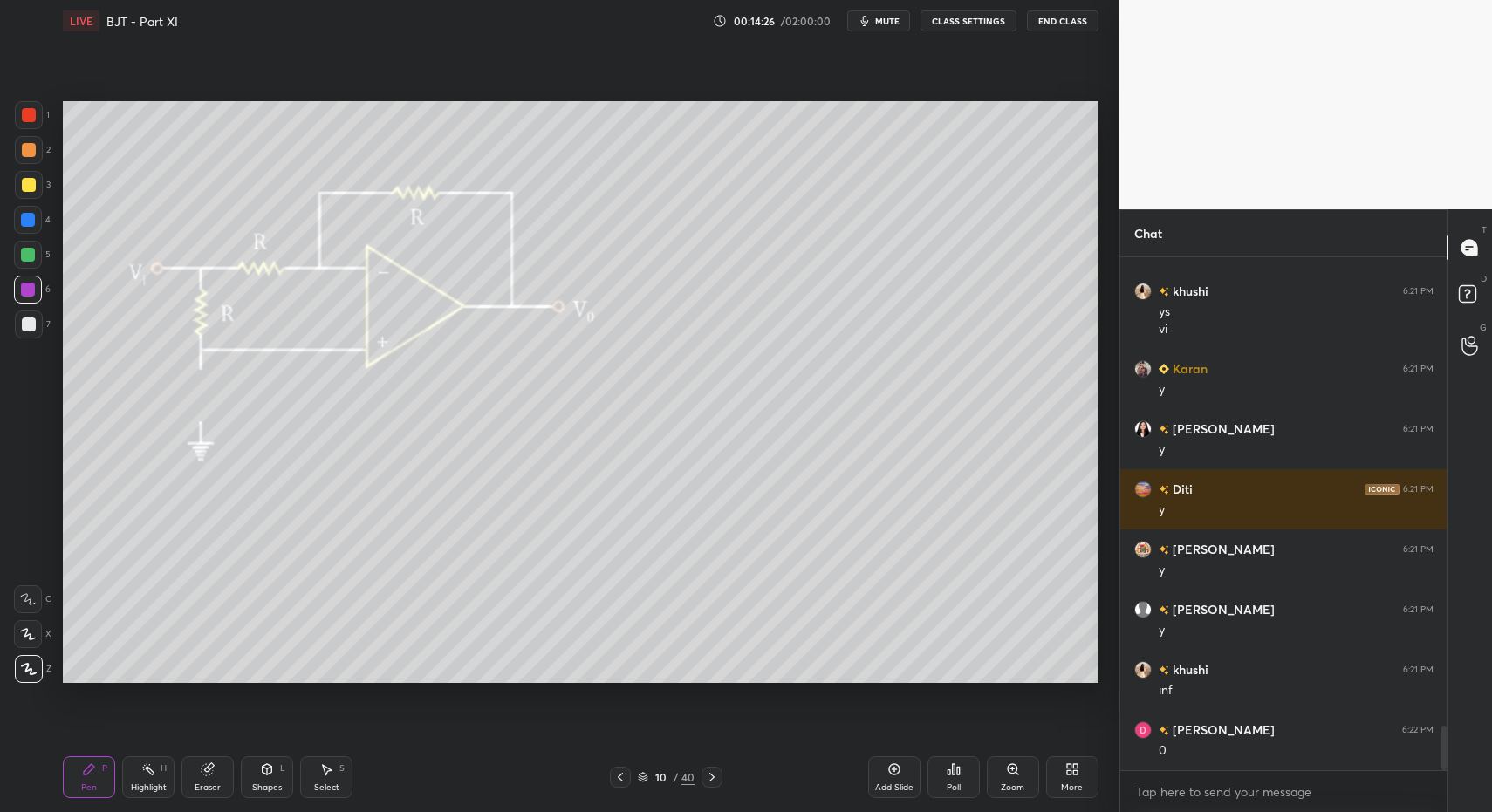
click at [265, 784] on div "Shapes" at bounding box center [266, 788] width 30 height 9
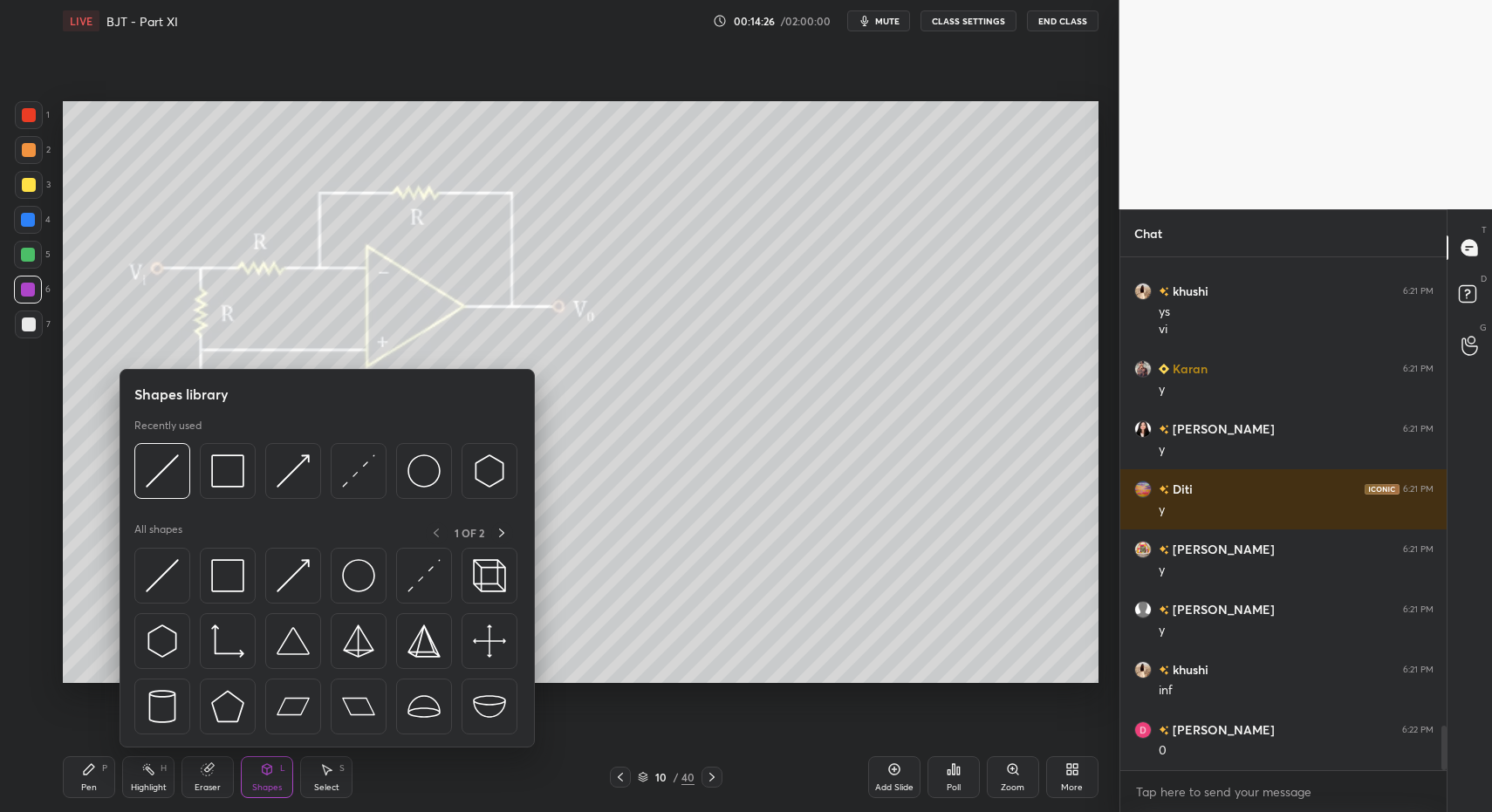
click at [171, 607] on div at bounding box center [327, 646] width 386 height 196
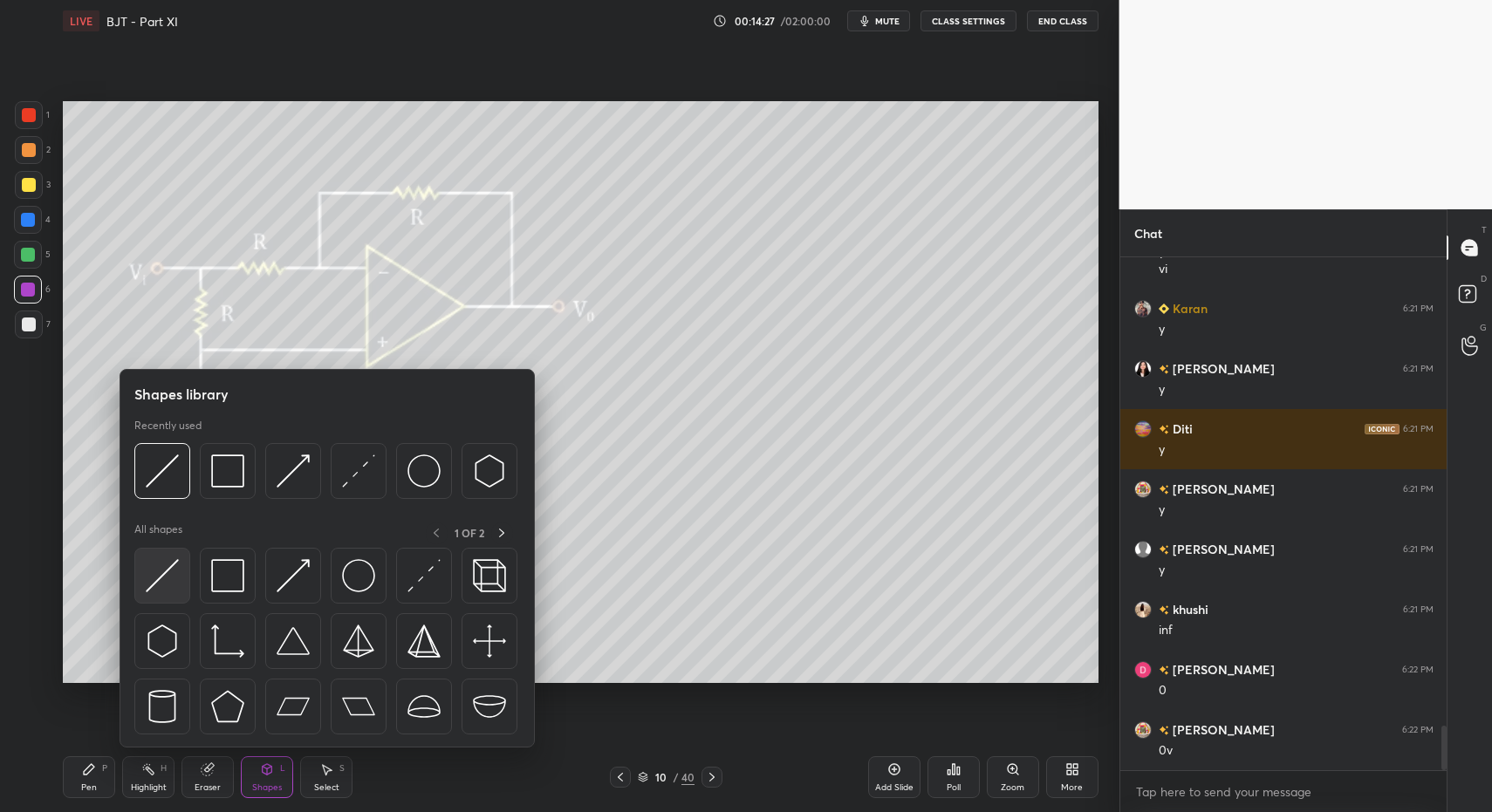
click at [161, 563] on img at bounding box center [162, 576] width 33 height 33
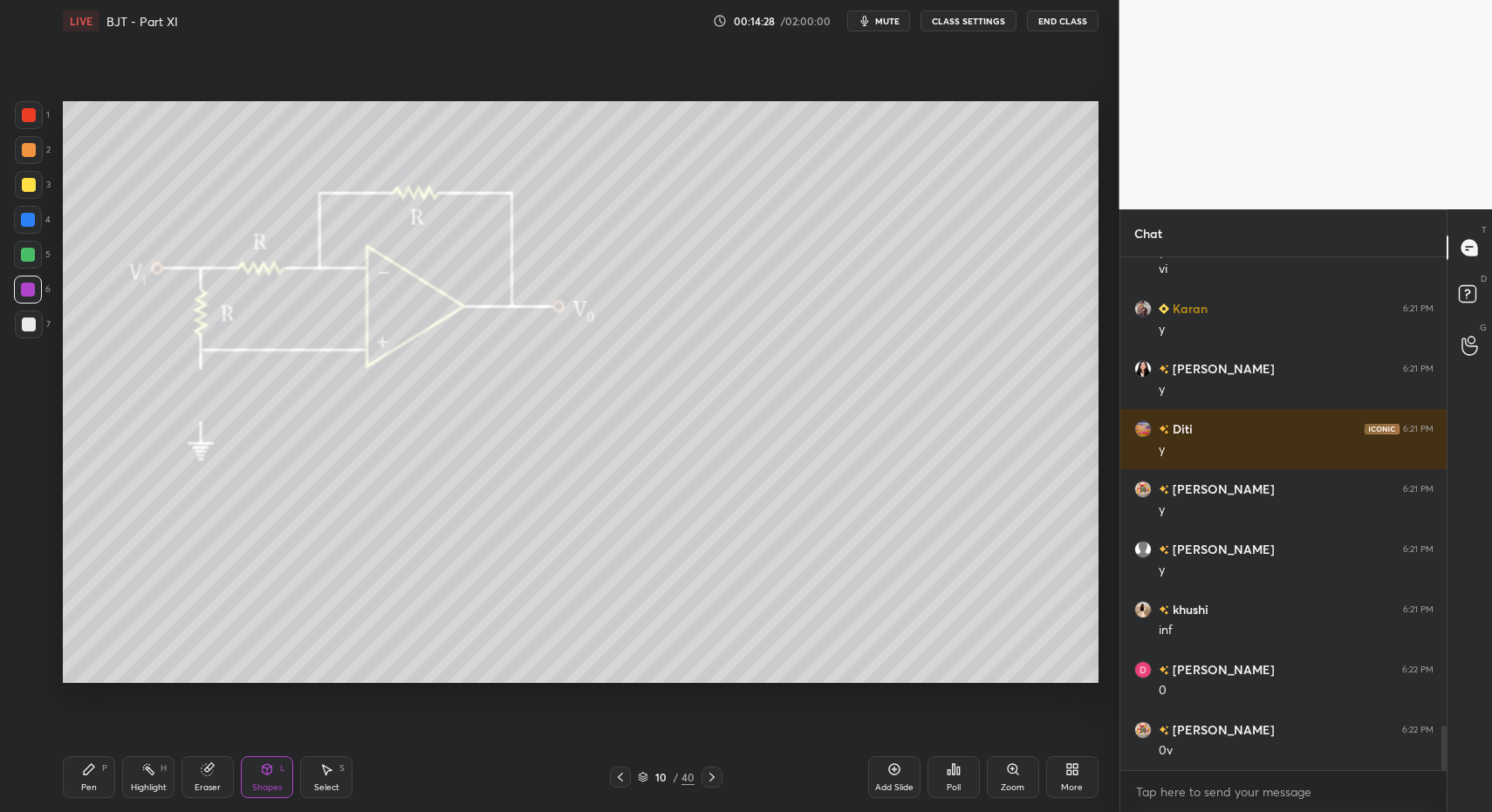
scroll to position [5497, 0]
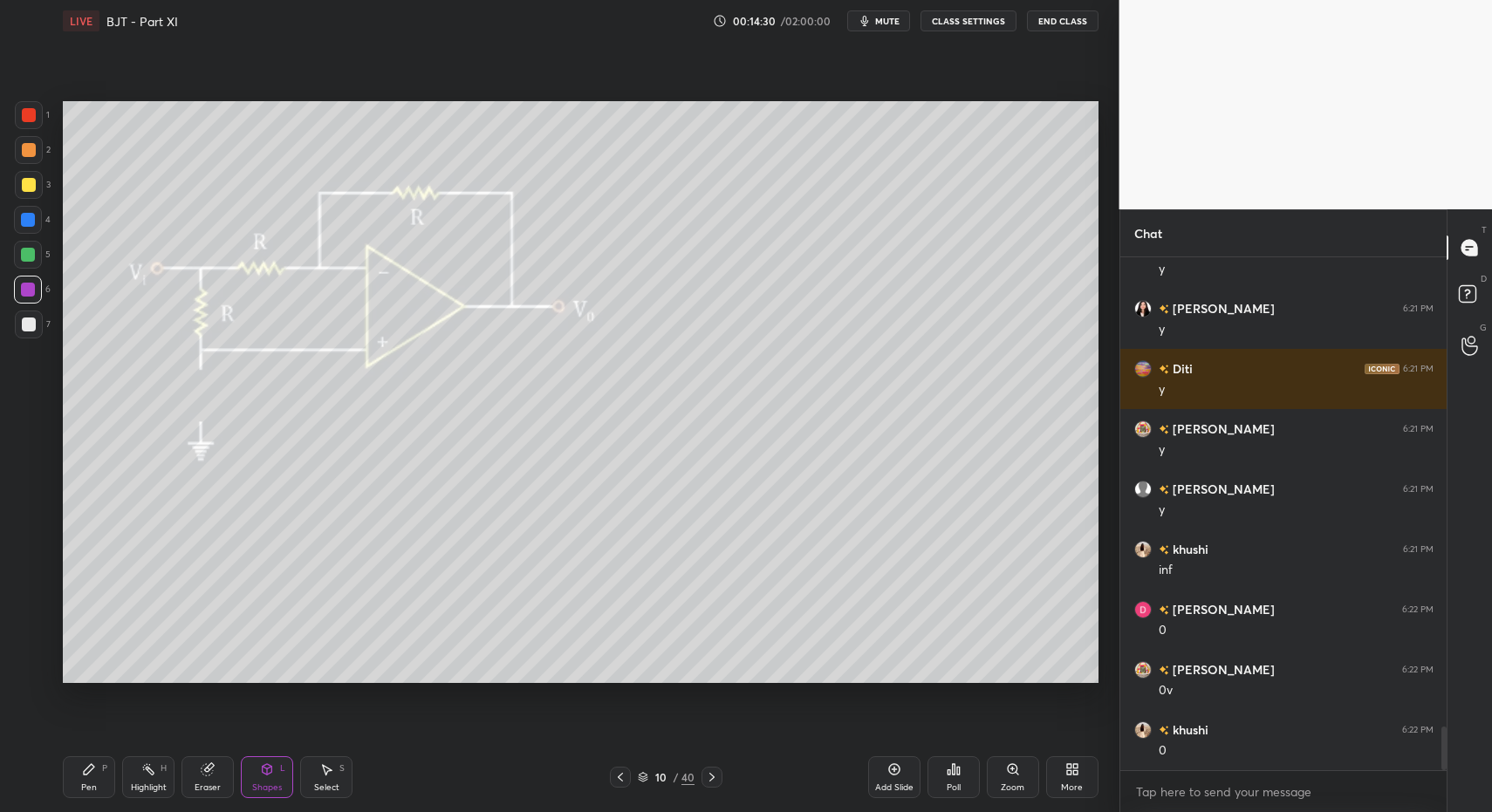
click at [109, 793] on div "Pen P" at bounding box center [89, 777] width 53 height 42
drag, startPoint x: 93, startPoint y: 776, endPoint x: 131, endPoint y: 688, distance: 95.9
click at [93, 775] on icon at bounding box center [89, 769] width 14 height 14
click at [47, 107] on div "1" at bounding box center [32, 115] width 35 height 28
click at [43, 115] on div "1" at bounding box center [32, 115] width 35 height 28
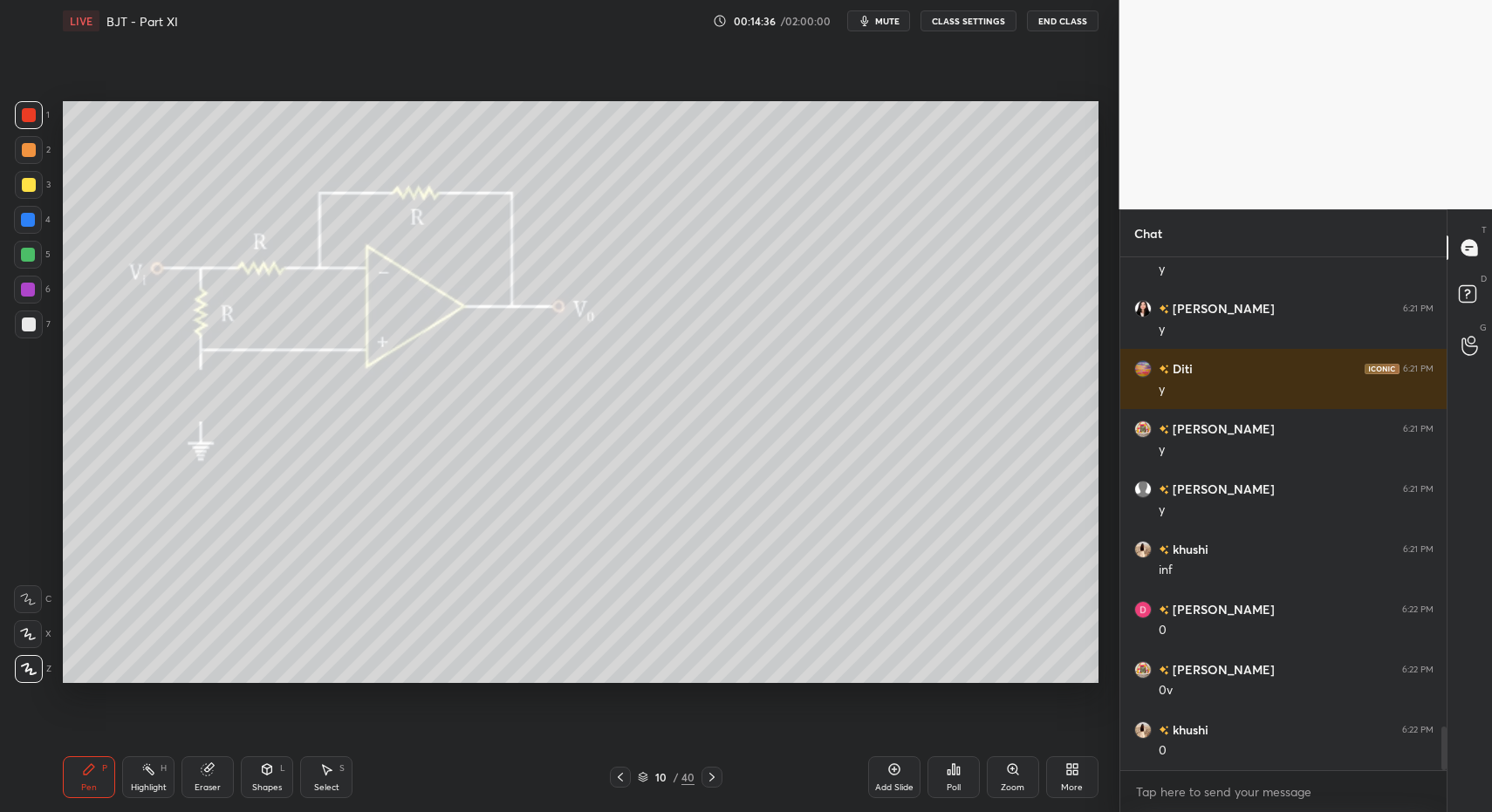
click at [30, 322] on div at bounding box center [28, 325] width 14 height 14
click at [89, 784] on div "Pen" at bounding box center [89, 788] width 16 height 9
click at [33, 114] on div at bounding box center [28, 115] width 14 height 14
click at [89, 786] on div "Pen" at bounding box center [89, 788] width 16 height 9
click at [27, 224] on div at bounding box center [27, 220] width 28 height 28
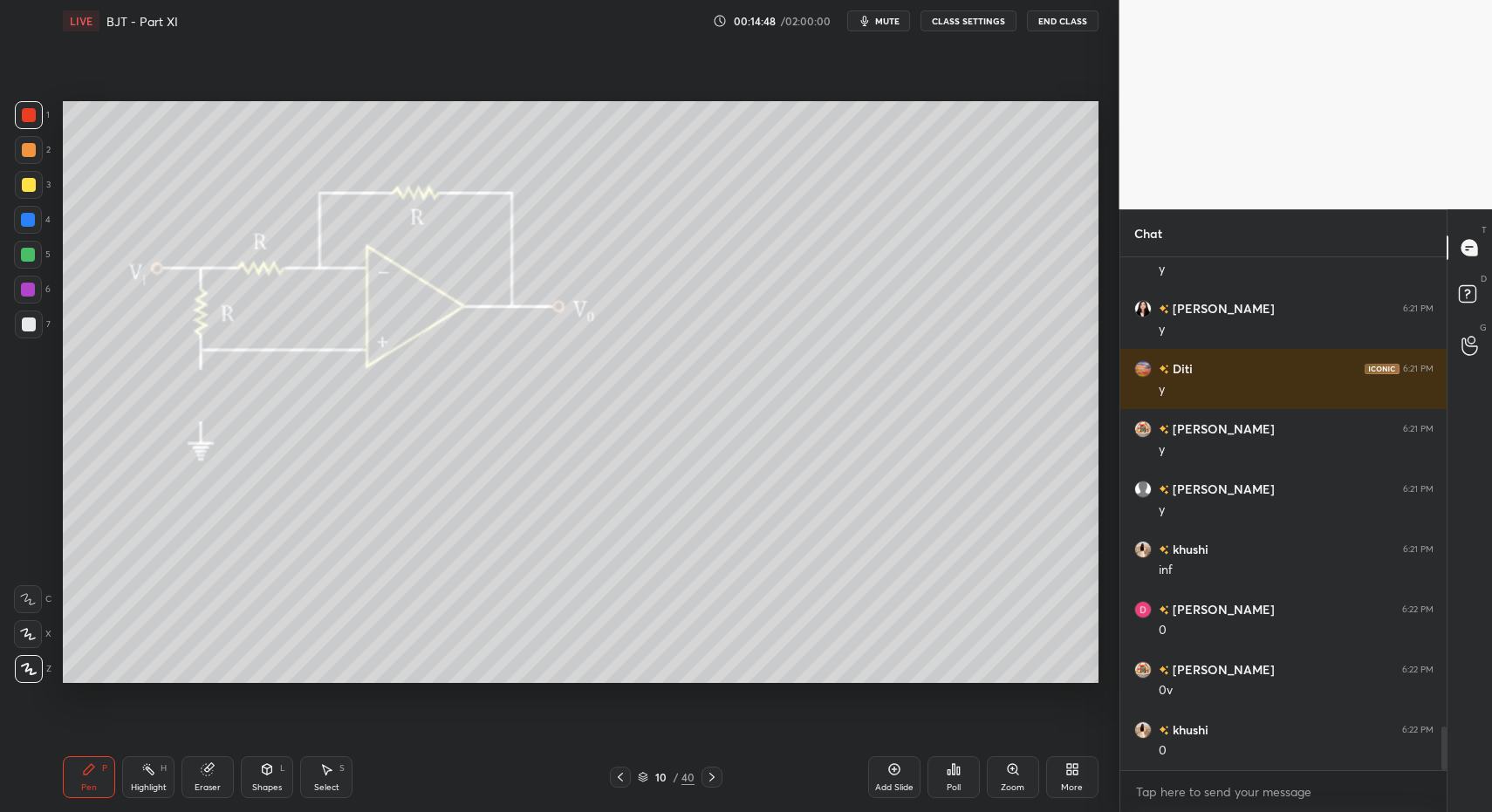
click at [28, 223] on div at bounding box center [28, 220] width 14 height 14
click at [140, 794] on div "Highlight H" at bounding box center [149, 777] width 53 height 42
drag, startPoint x: 153, startPoint y: 782, endPoint x: 196, endPoint y: 689, distance: 102.5
click at [149, 784] on div "Highlight" at bounding box center [149, 788] width 36 height 9
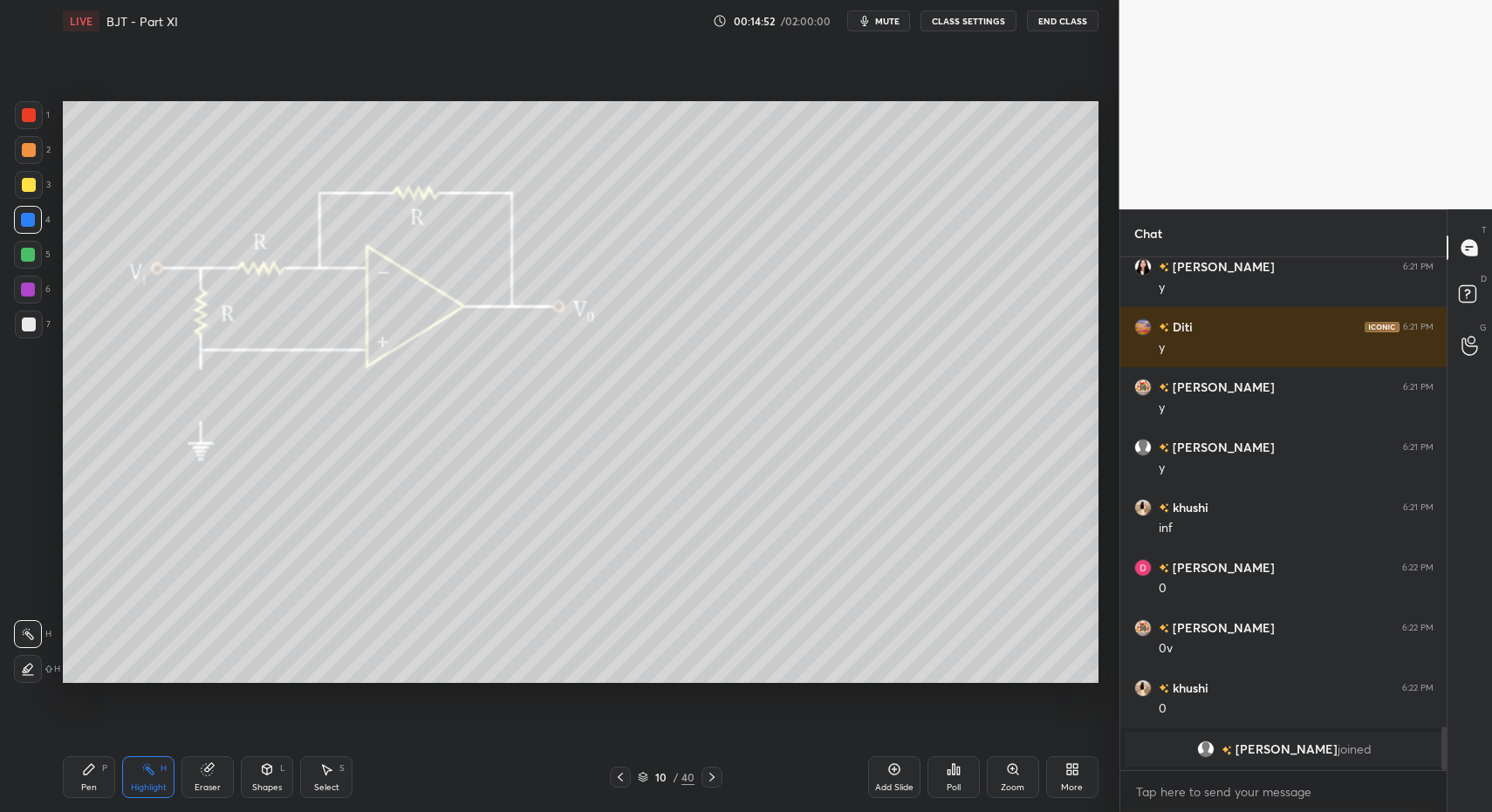
click at [74, 777] on div "Pen P" at bounding box center [89, 777] width 53 height 42
click at [81, 771] on div "Pen P" at bounding box center [89, 777] width 53 height 42
click at [30, 327] on div at bounding box center [28, 325] width 14 height 14
click at [90, 786] on div "Pen" at bounding box center [89, 788] width 16 height 9
click at [318, 778] on div "Select S" at bounding box center [327, 777] width 53 height 42
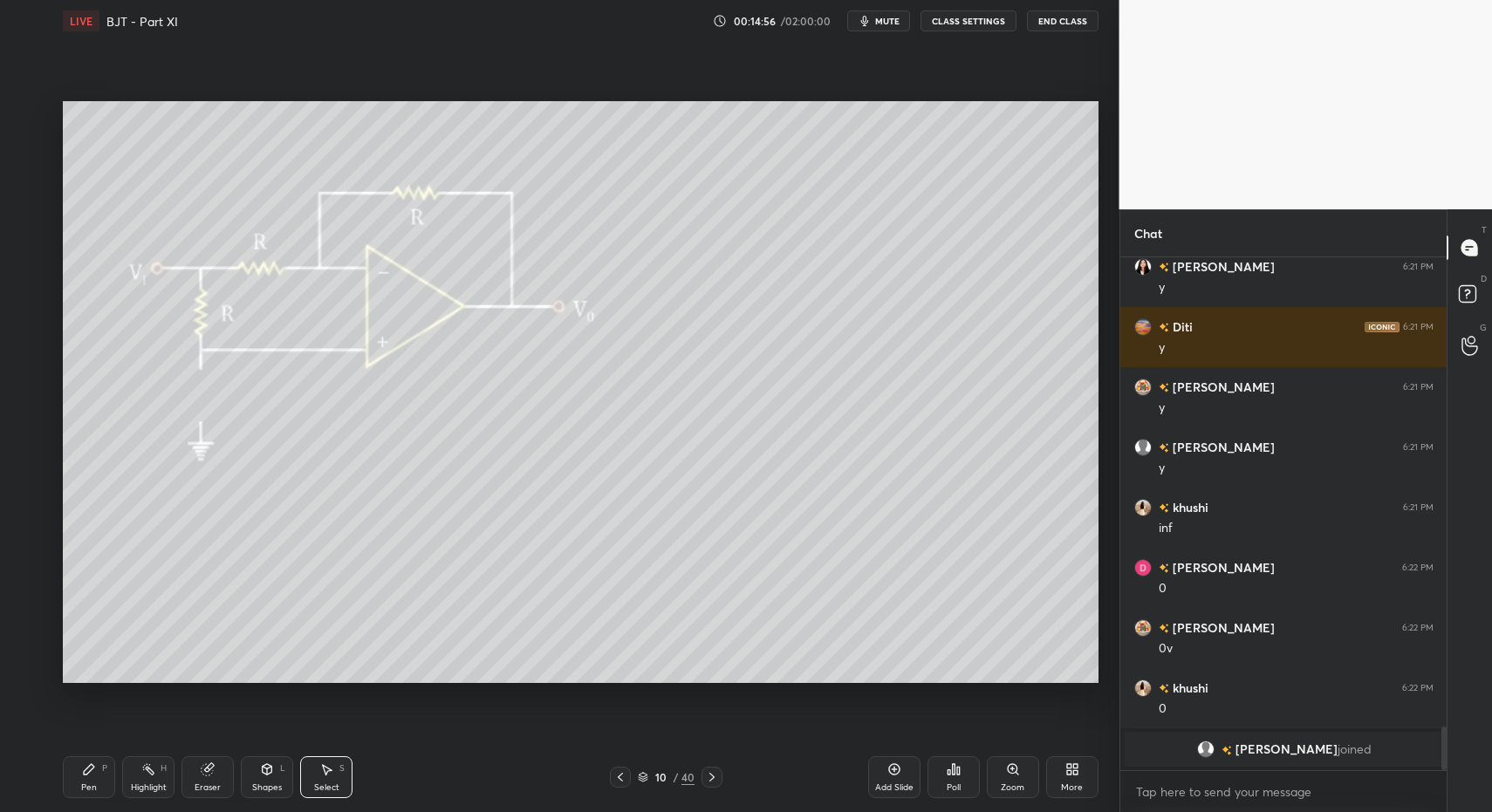
drag, startPoint x: 178, startPoint y: 610, endPoint x: 200, endPoint y: 624, distance: 26.1
click at [200, 624] on div "0 ° Undo Copy Duplicate Duplicate to new slide Delete" at bounding box center [581, 392] width 1036 height 582
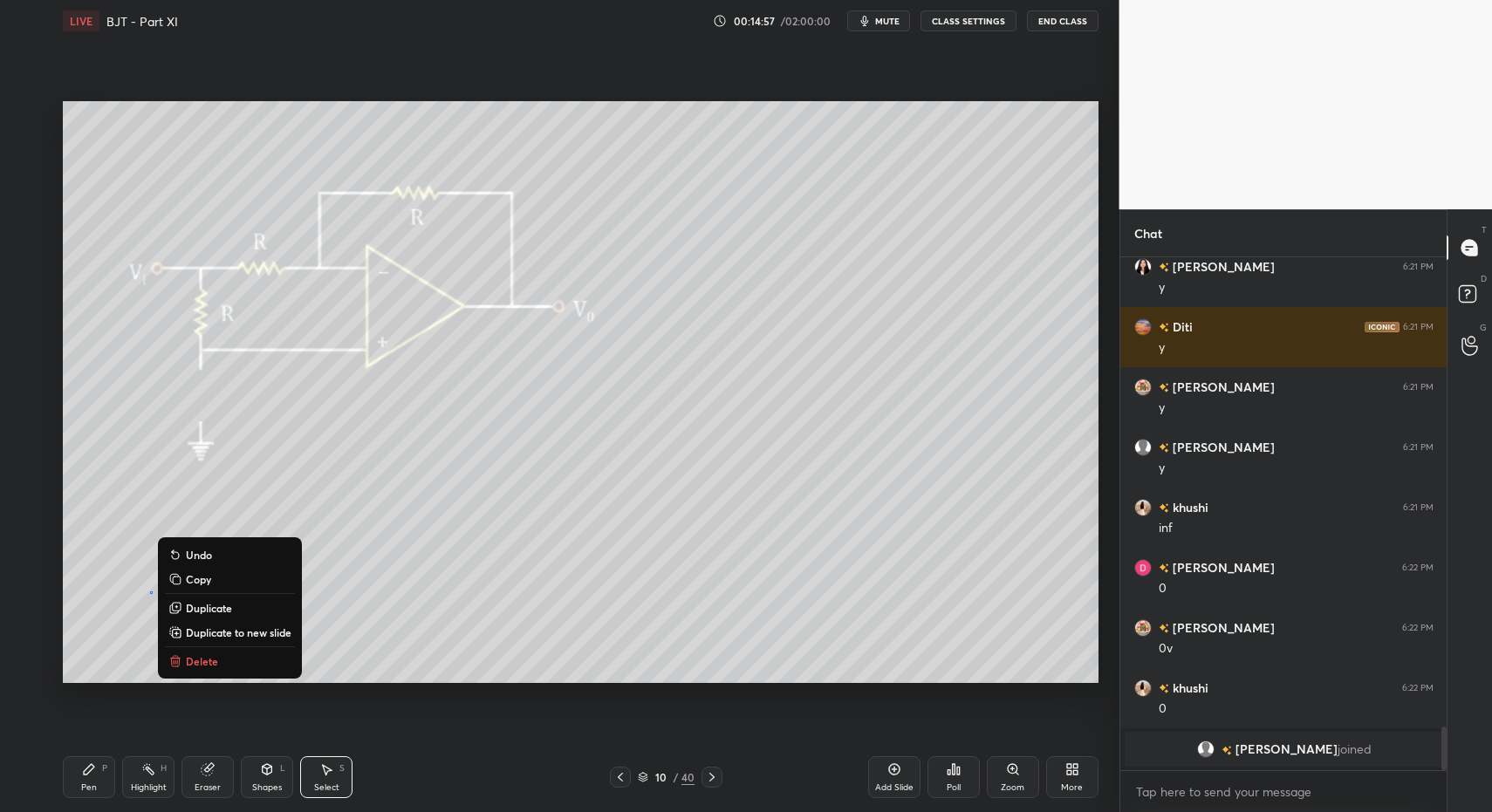
drag, startPoint x: 214, startPoint y: 660, endPoint x: 171, endPoint y: 701, distance: 59.4
click at [214, 660] on p "Delete" at bounding box center [201, 661] width 32 height 14
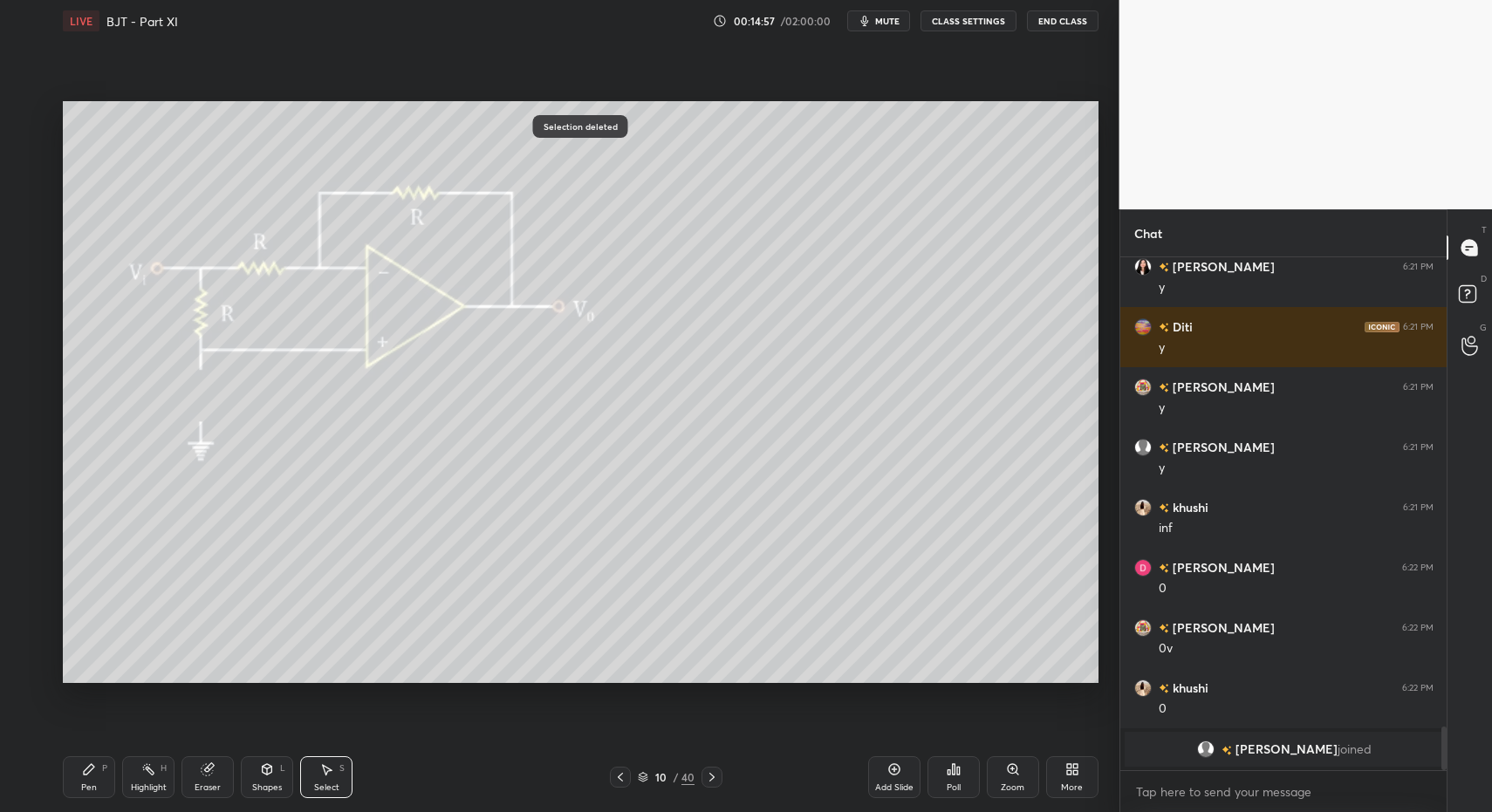
click at [90, 773] on icon at bounding box center [89, 769] width 14 height 14
click at [102, 789] on div "Pen P" at bounding box center [89, 777] width 53 height 42
click at [36, 118] on div at bounding box center [28, 115] width 28 height 28
click at [280, 789] on div "Shapes L" at bounding box center [267, 777] width 53 height 42
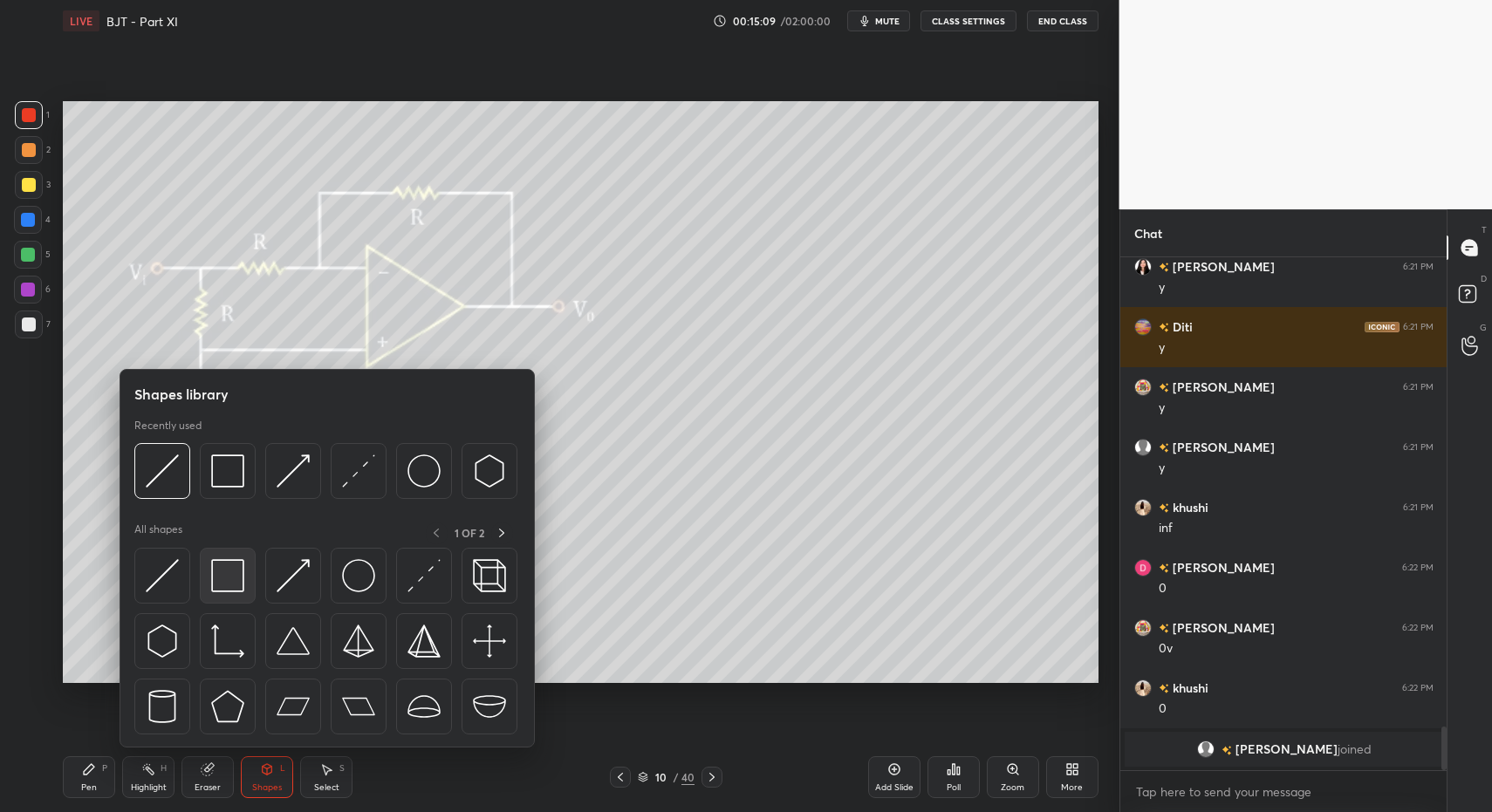
click at [230, 572] on img at bounding box center [228, 576] width 33 height 33
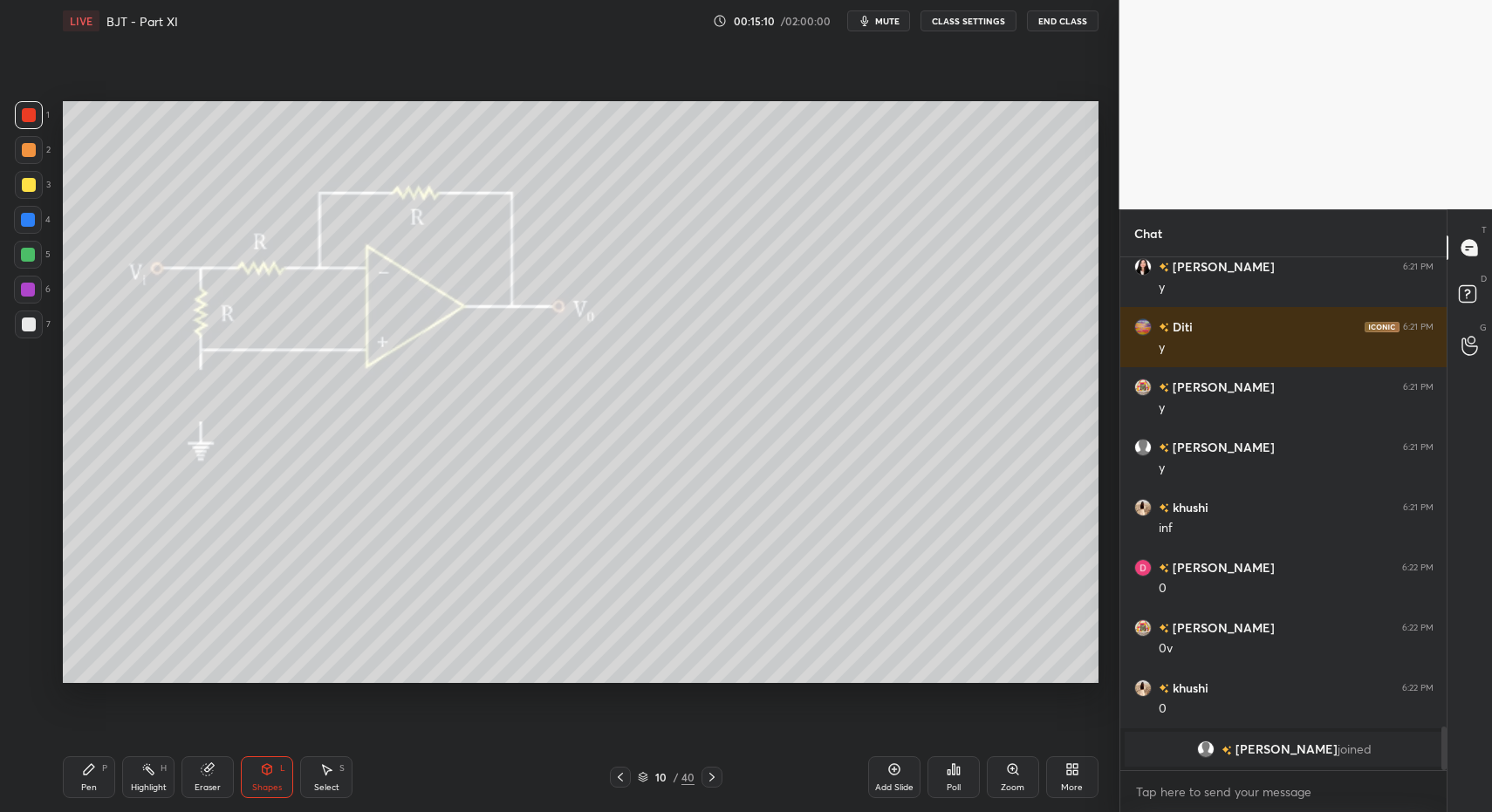
click at [93, 784] on div "Pen" at bounding box center [89, 788] width 16 height 9
drag, startPoint x: 93, startPoint y: 783, endPoint x: 89, endPoint y: 765, distance: 18.4
click at [89, 776] on div "Pen P" at bounding box center [89, 777] width 53 height 42
drag, startPoint x: 30, startPoint y: 329, endPoint x: 22, endPoint y: 323, distance: 10.0
click at [31, 326] on div at bounding box center [28, 325] width 14 height 14
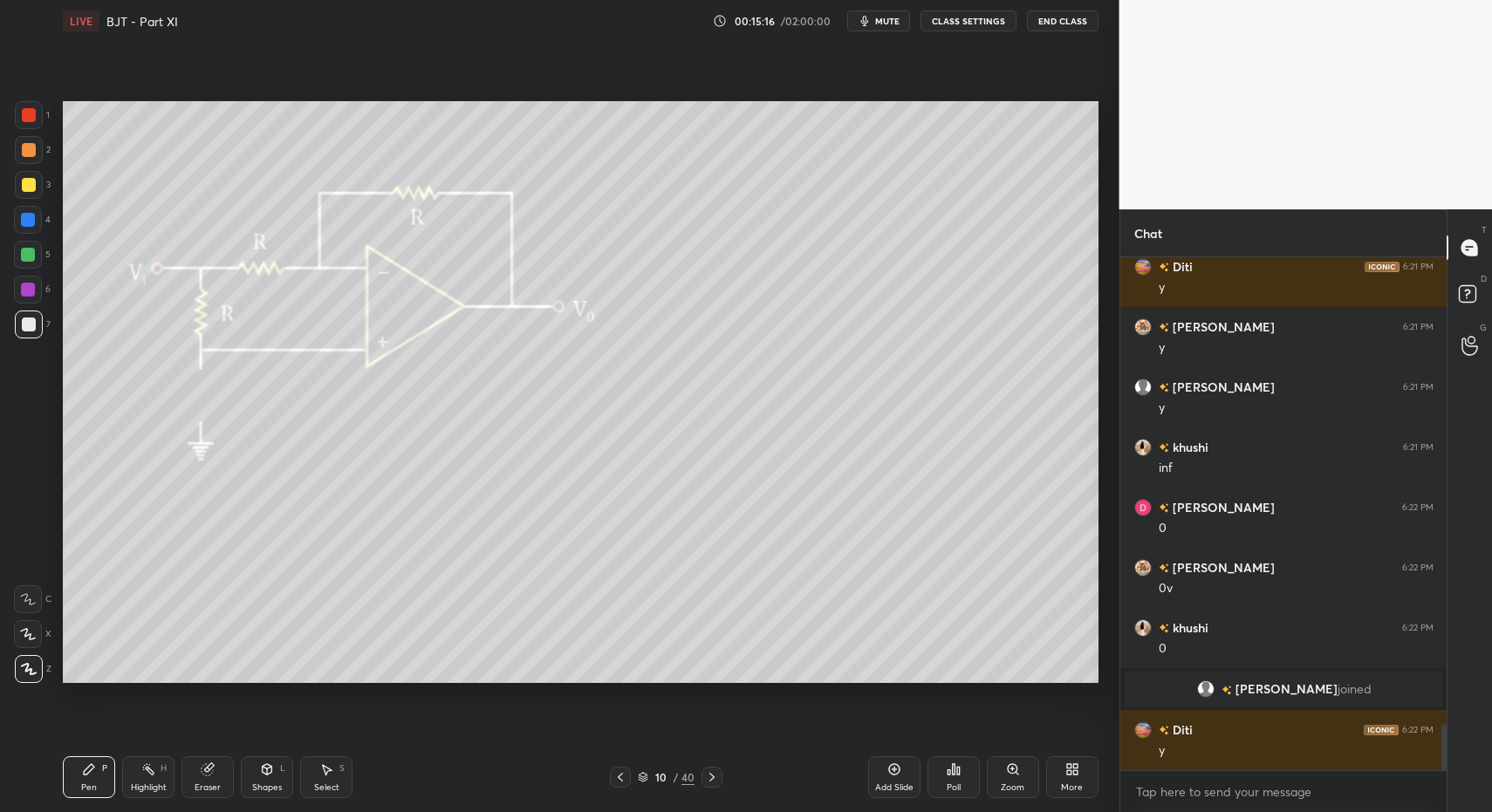
scroll to position [5164, 0]
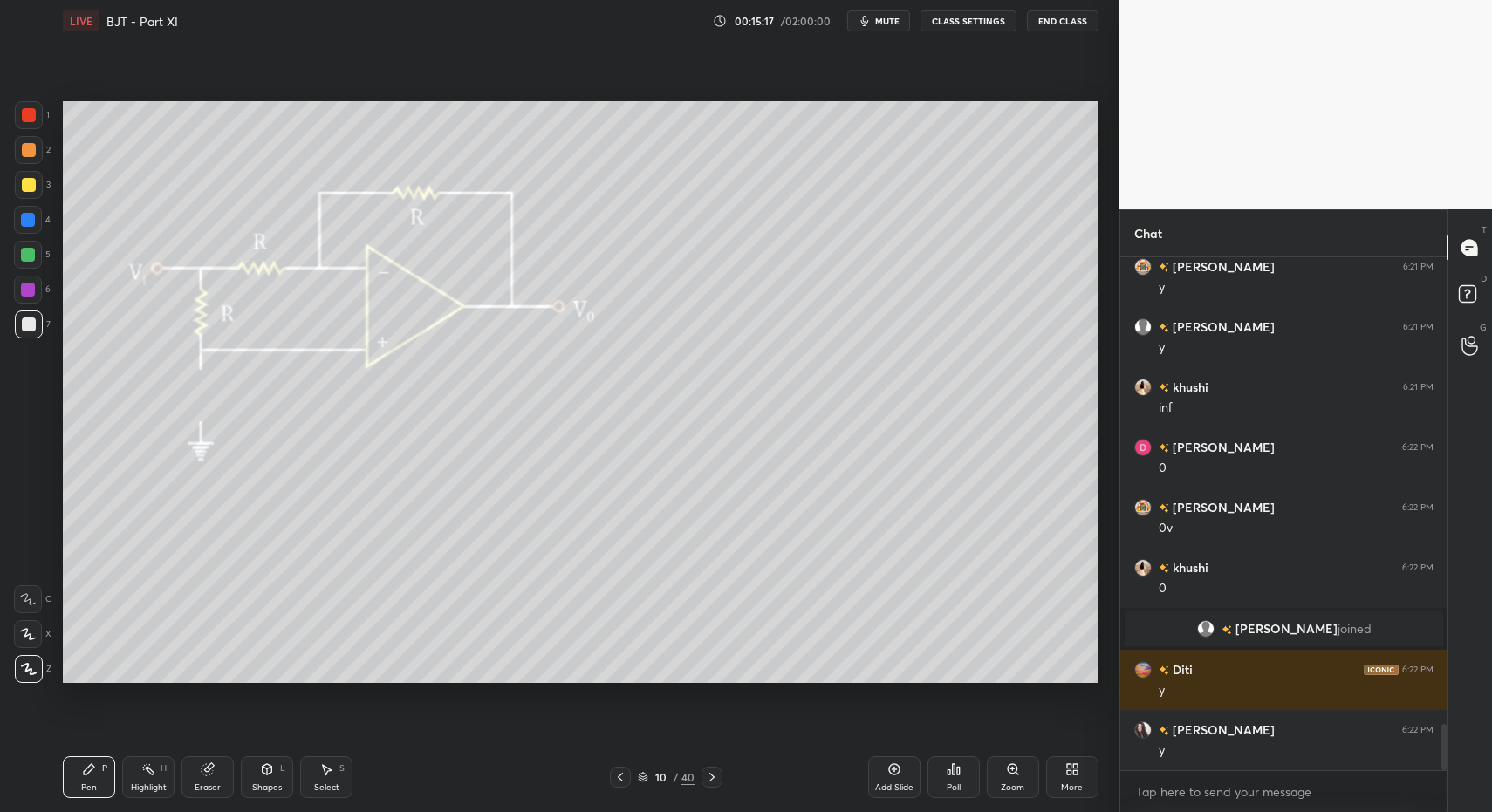
click at [892, 777] on div "Add Slide" at bounding box center [895, 777] width 53 height 42
click at [95, 760] on div "Pen P" at bounding box center [89, 777] width 53 height 42
drag, startPoint x: 38, startPoint y: 324, endPoint x: 57, endPoint y: 284, distance: 44.3
click at [38, 324] on div at bounding box center [28, 324] width 28 height 28
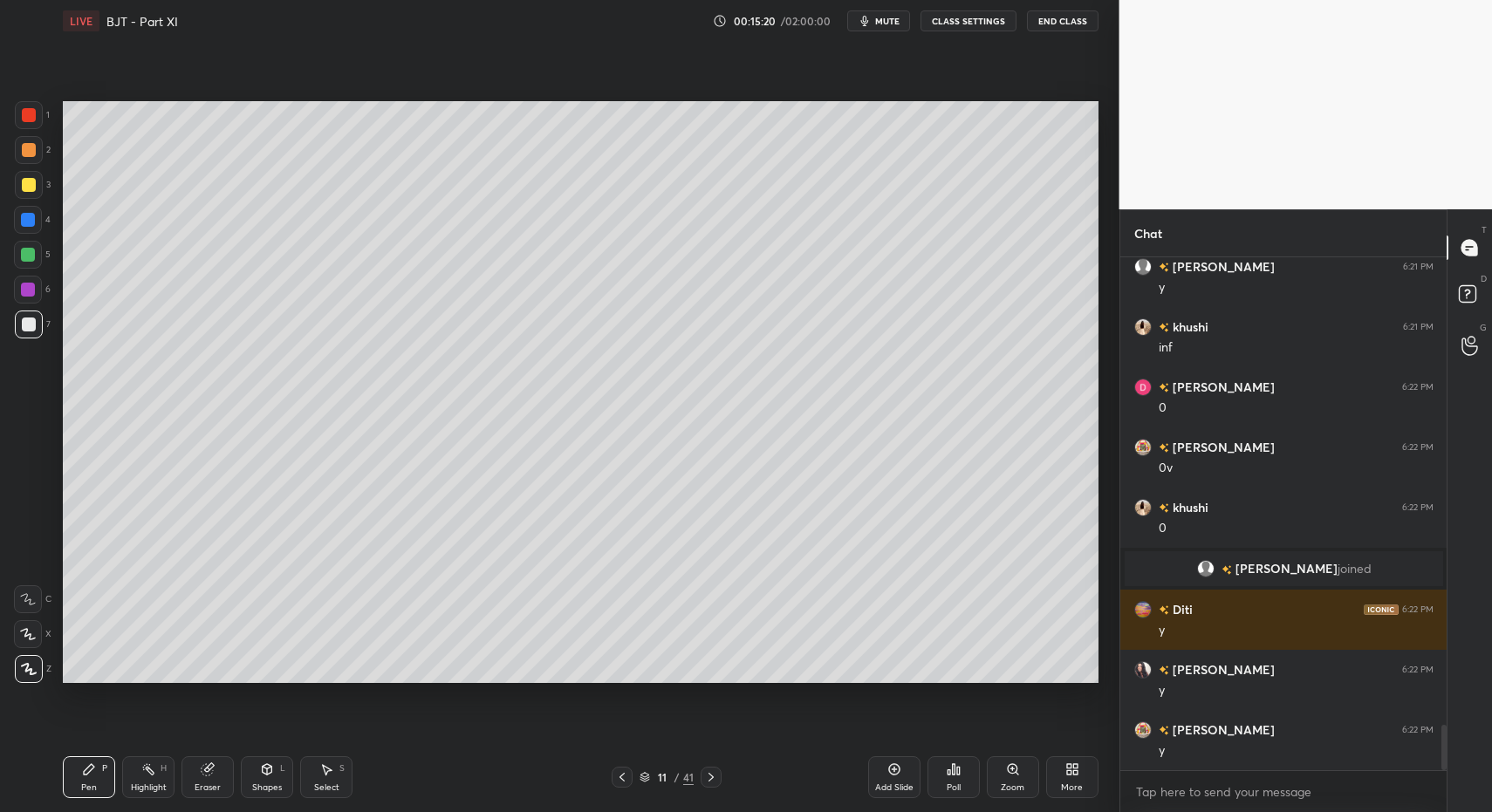
scroll to position [5283, 0]
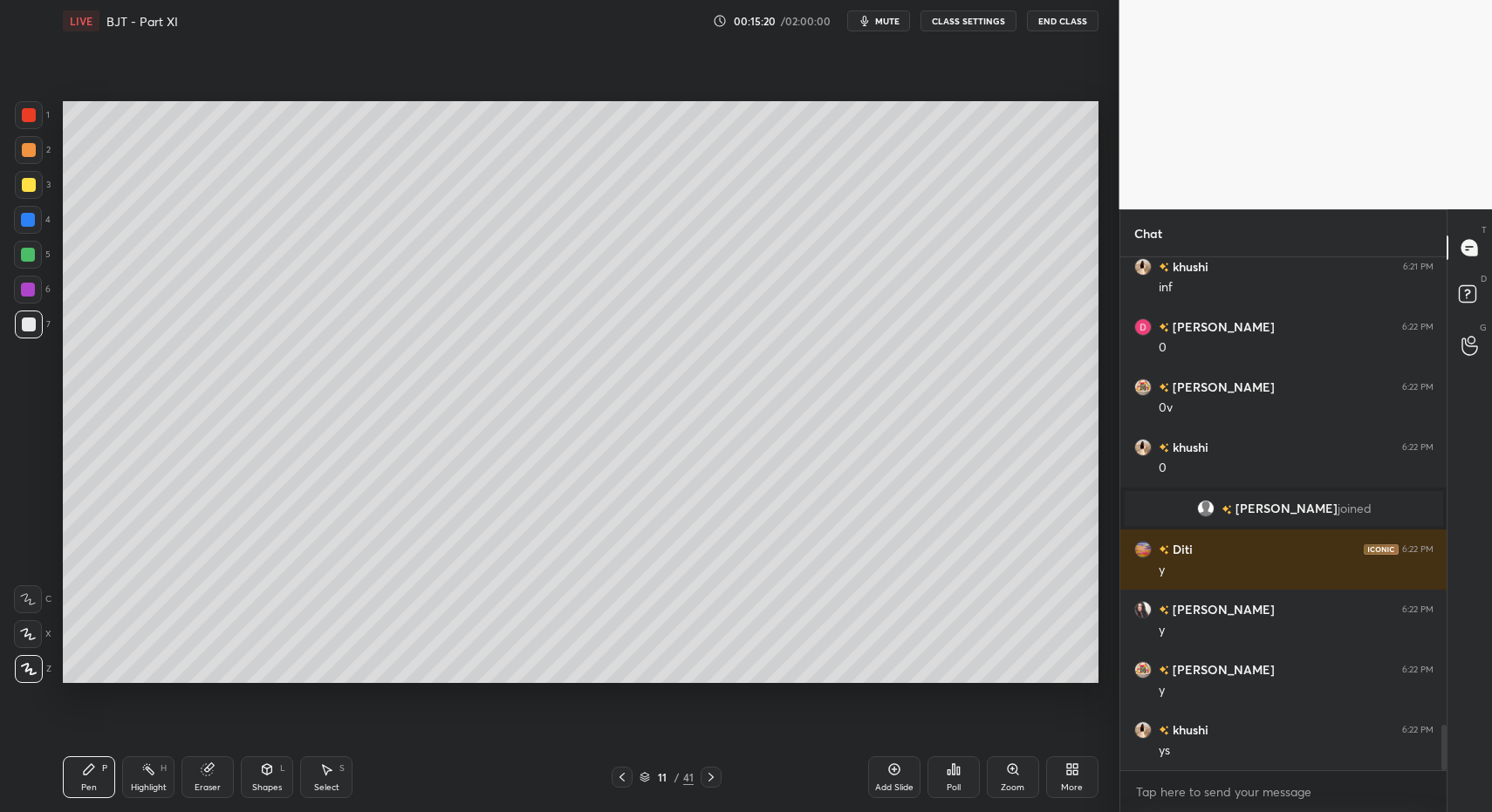
click at [277, 784] on div "Shapes" at bounding box center [266, 788] width 30 height 9
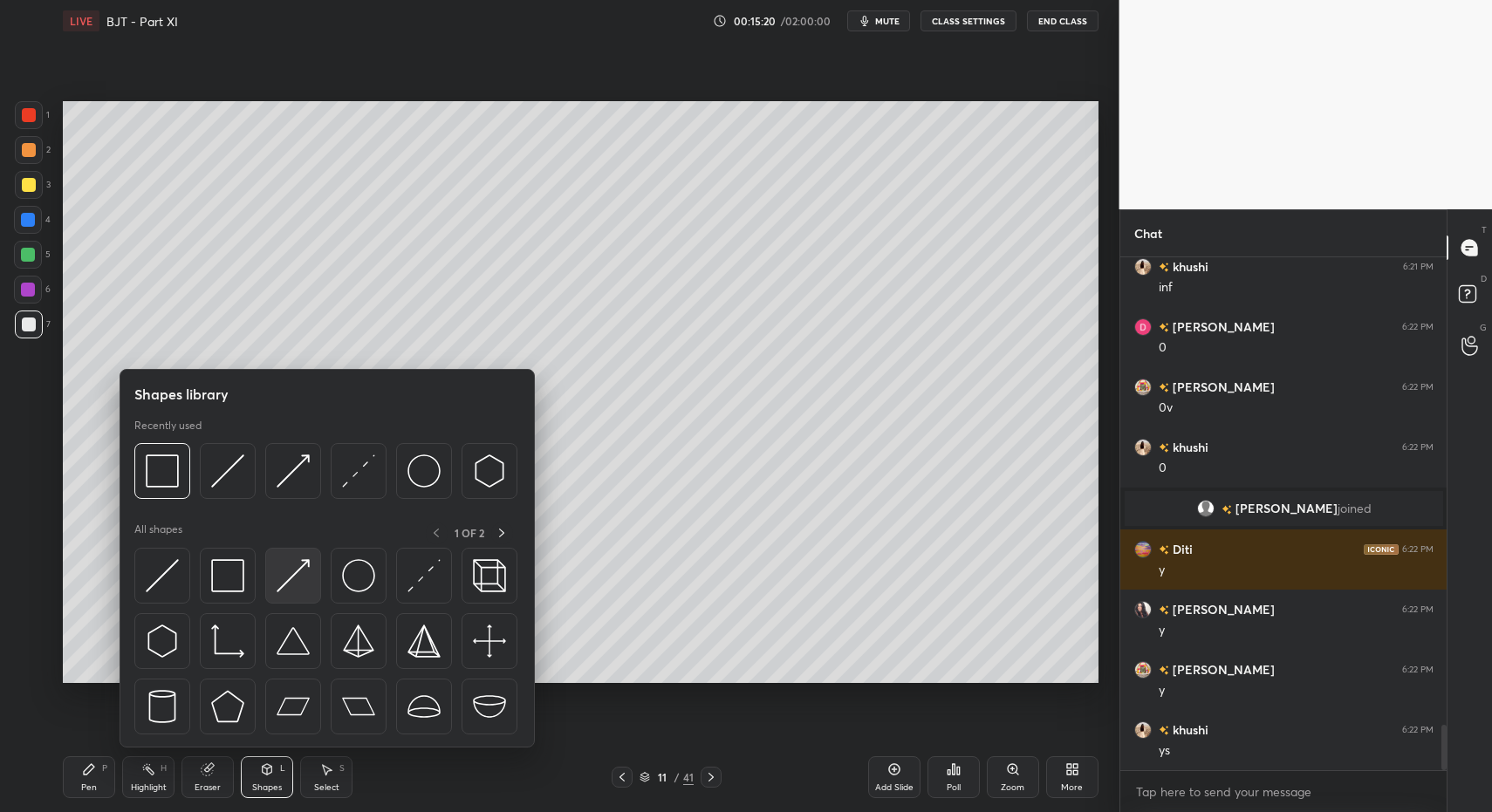
click at [285, 582] on img at bounding box center [293, 576] width 33 height 33
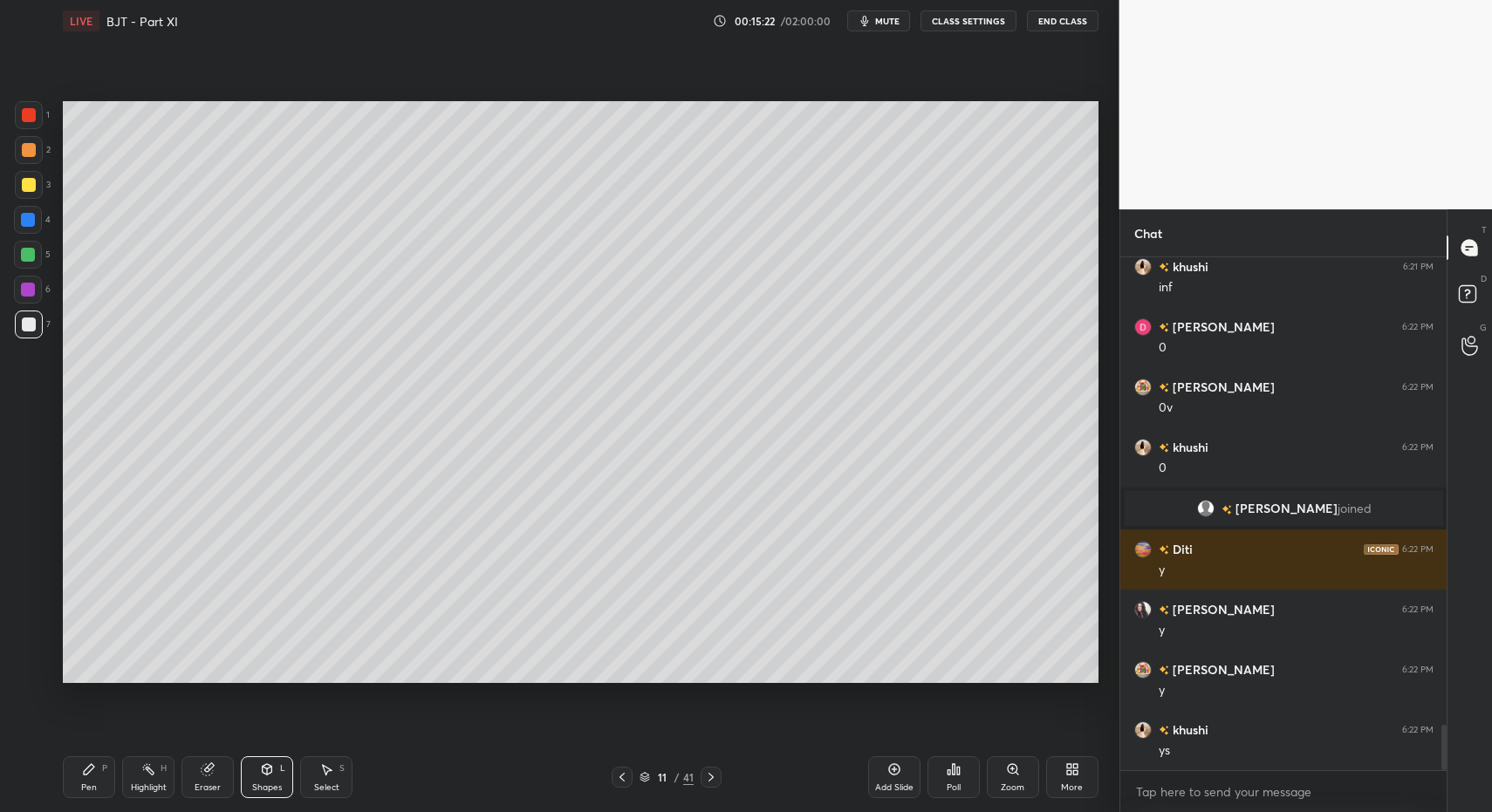
click at [100, 776] on div "Pen P" at bounding box center [89, 777] width 53 height 42
click at [95, 773] on icon at bounding box center [89, 769] width 14 height 14
click at [281, 769] on div "L" at bounding box center [282, 768] width 5 height 9
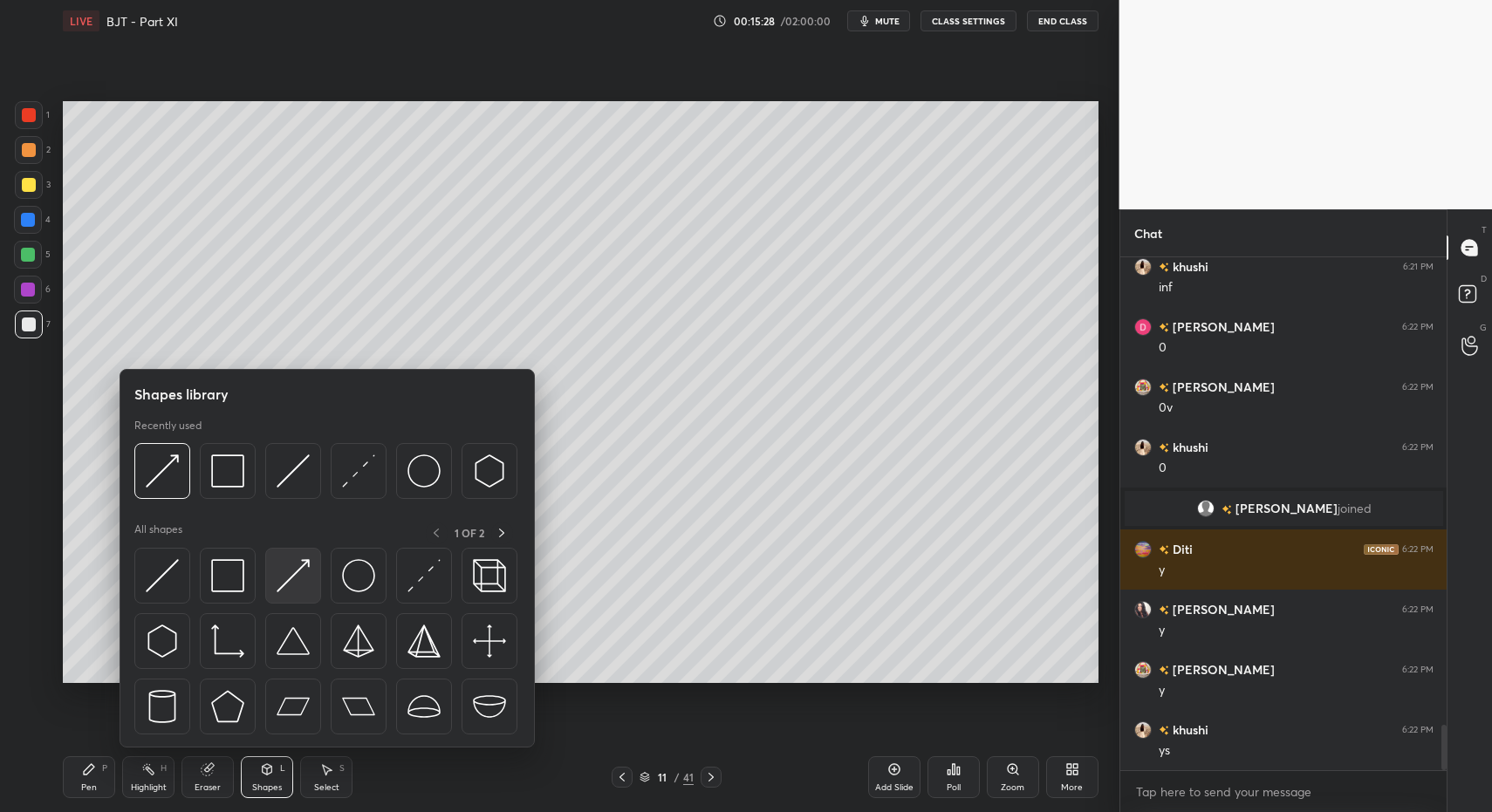
click at [278, 576] on div at bounding box center [293, 575] width 55 height 55
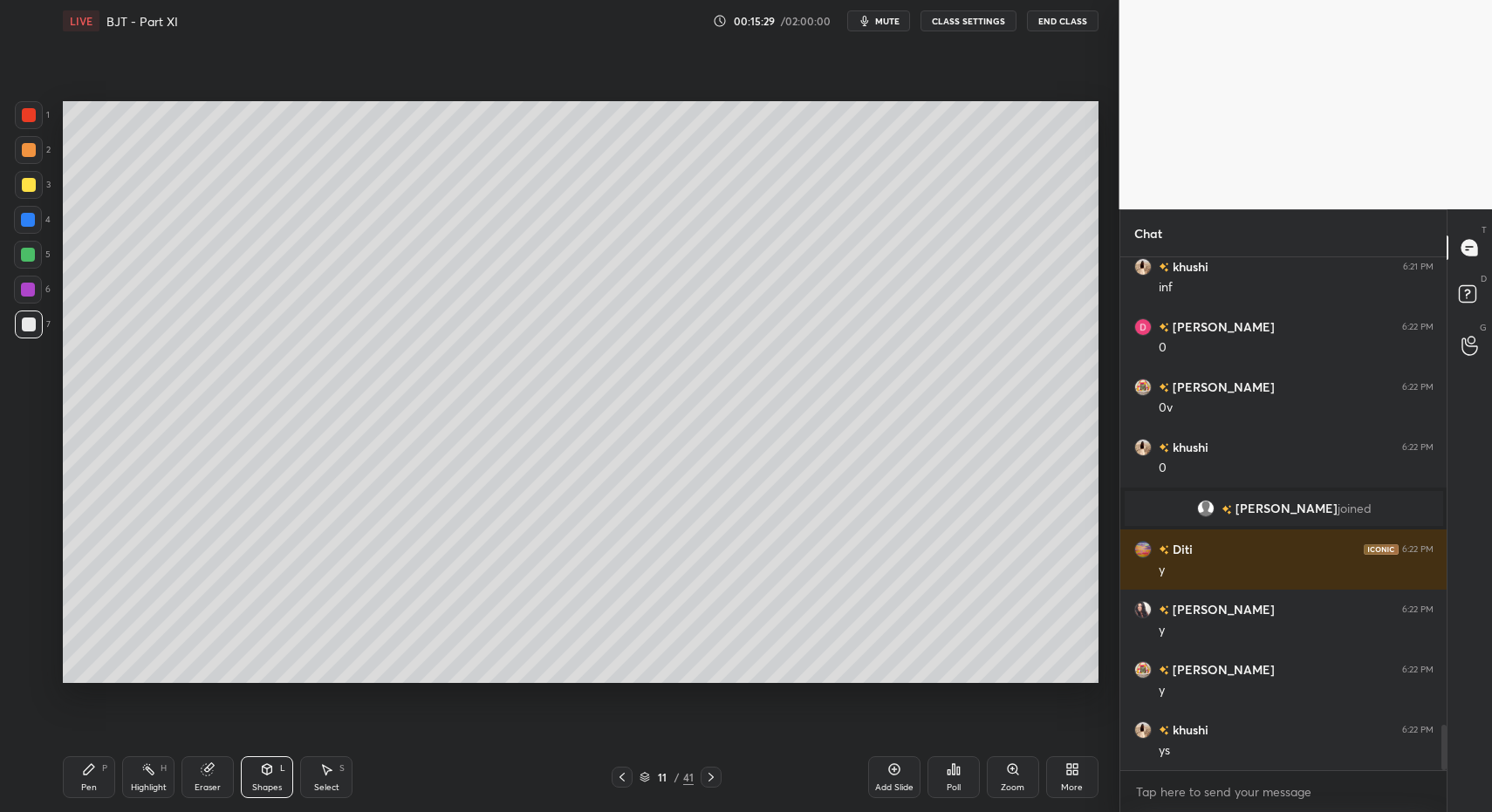
drag, startPoint x: 87, startPoint y: 788, endPoint x: 105, endPoint y: 717, distance: 73.2
click at [85, 786] on div "Pen" at bounding box center [89, 788] width 16 height 9
click at [89, 774] on div "Pen P" at bounding box center [89, 777] width 53 height 42
drag, startPoint x: 251, startPoint y: 777, endPoint x: 255, endPoint y: 750, distance: 27.3
click at [252, 773] on div "Shapes L" at bounding box center [267, 777] width 53 height 42
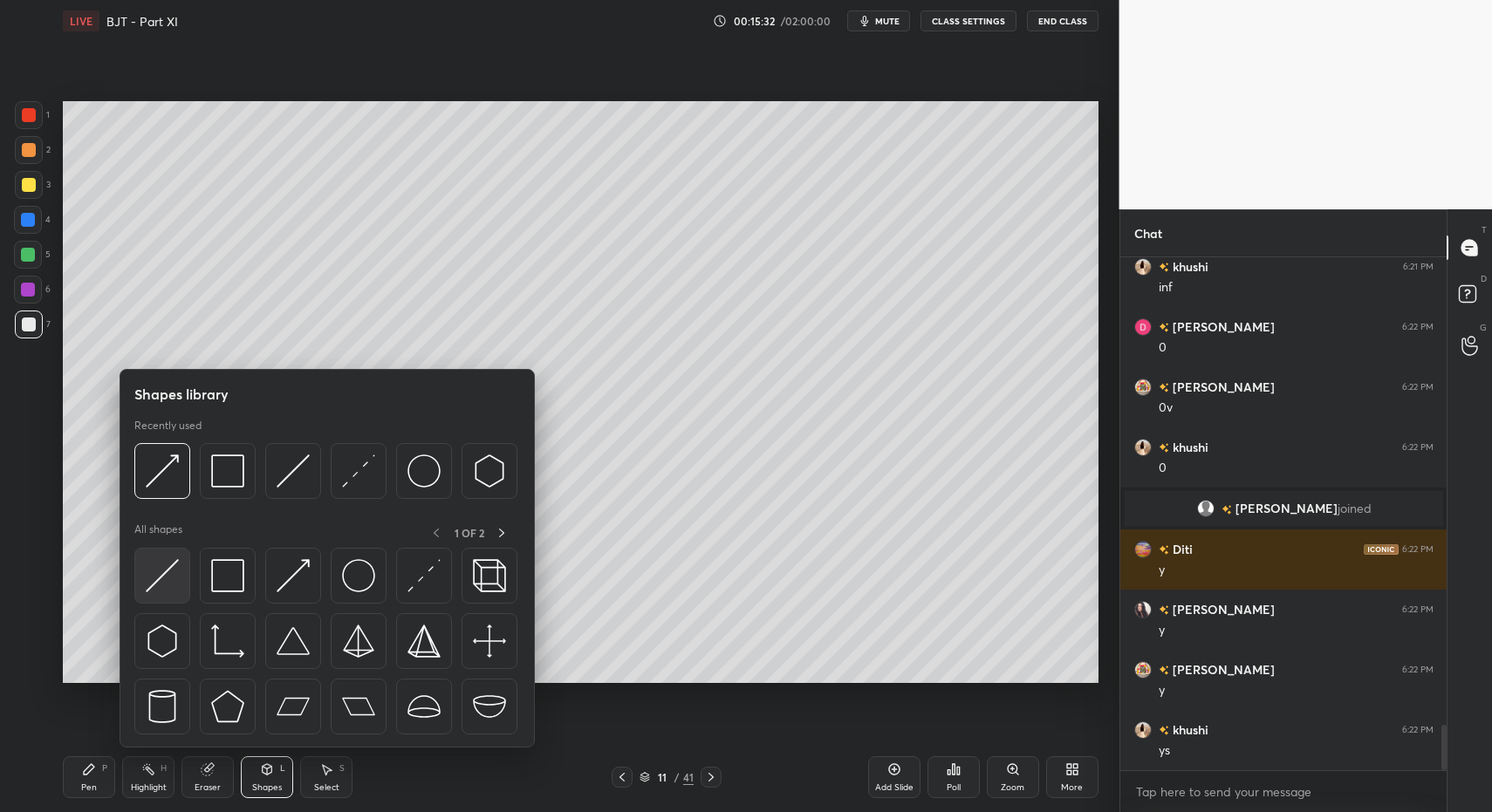
click at [172, 593] on div at bounding box center [161, 575] width 55 height 55
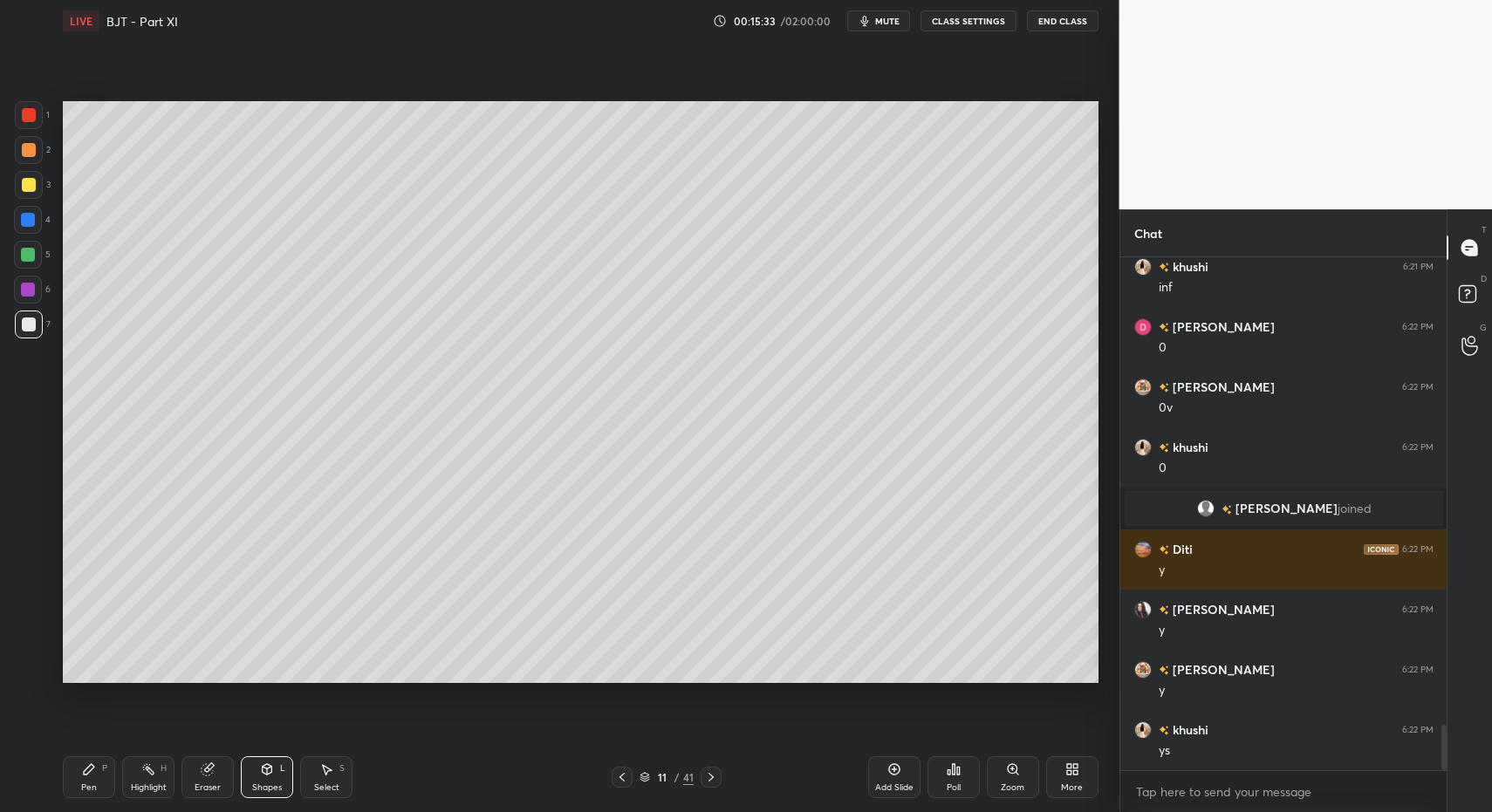
scroll to position [5344, 0]
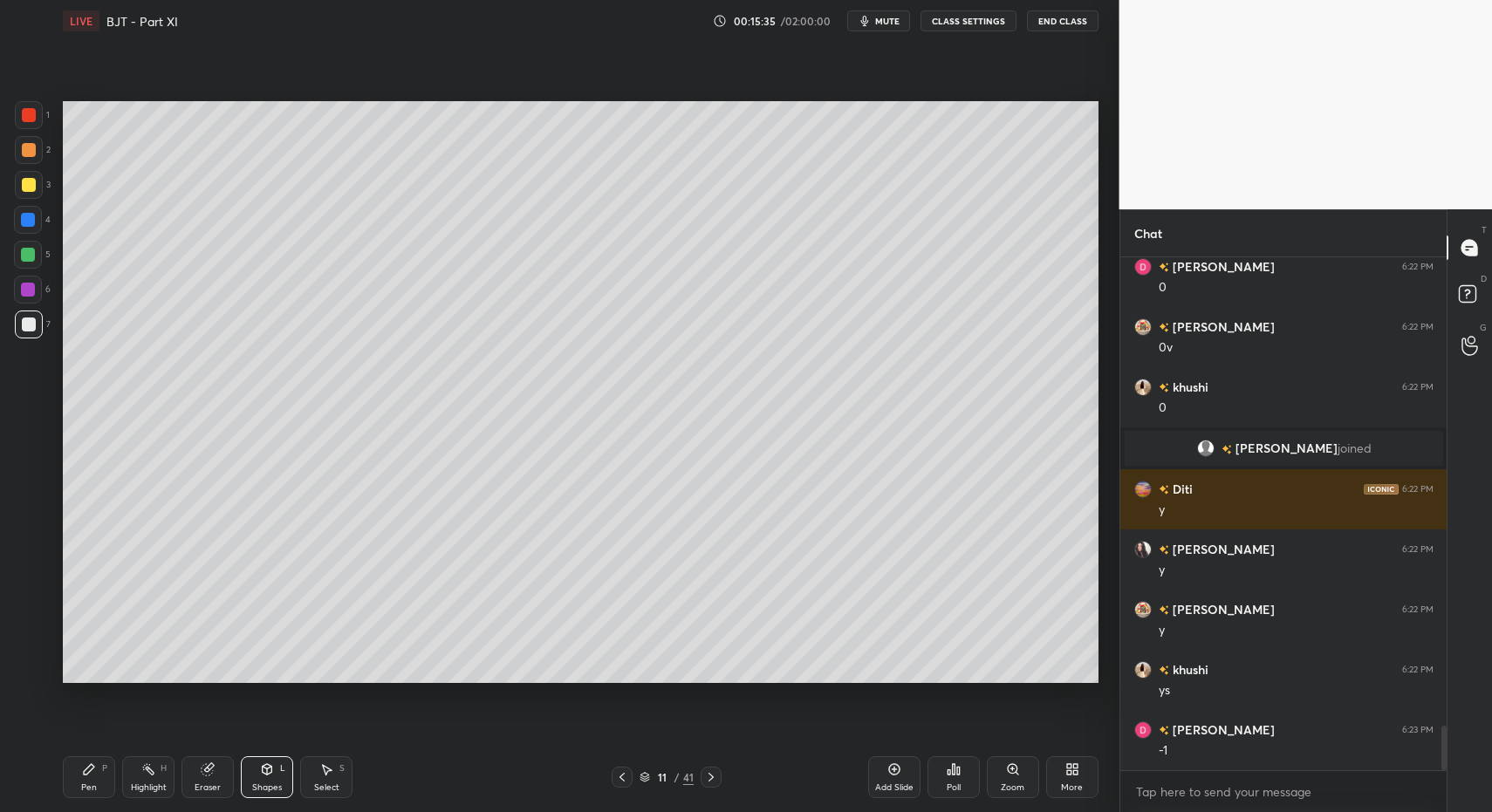
drag, startPoint x: 91, startPoint y: 779, endPoint x: 97, endPoint y: 766, distance: 14.3
click at [93, 772] on div "Pen P" at bounding box center [89, 777] width 53 height 42
click at [32, 170] on div "1 2 3 4 5 6 7" at bounding box center [32, 223] width 37 height 244
click at [32, 182] on div at bounding box center [28, 185] width 14 height 14
click at [272, 793] on div "Shapes" at bounding box center [266, 788] width 30 height 9
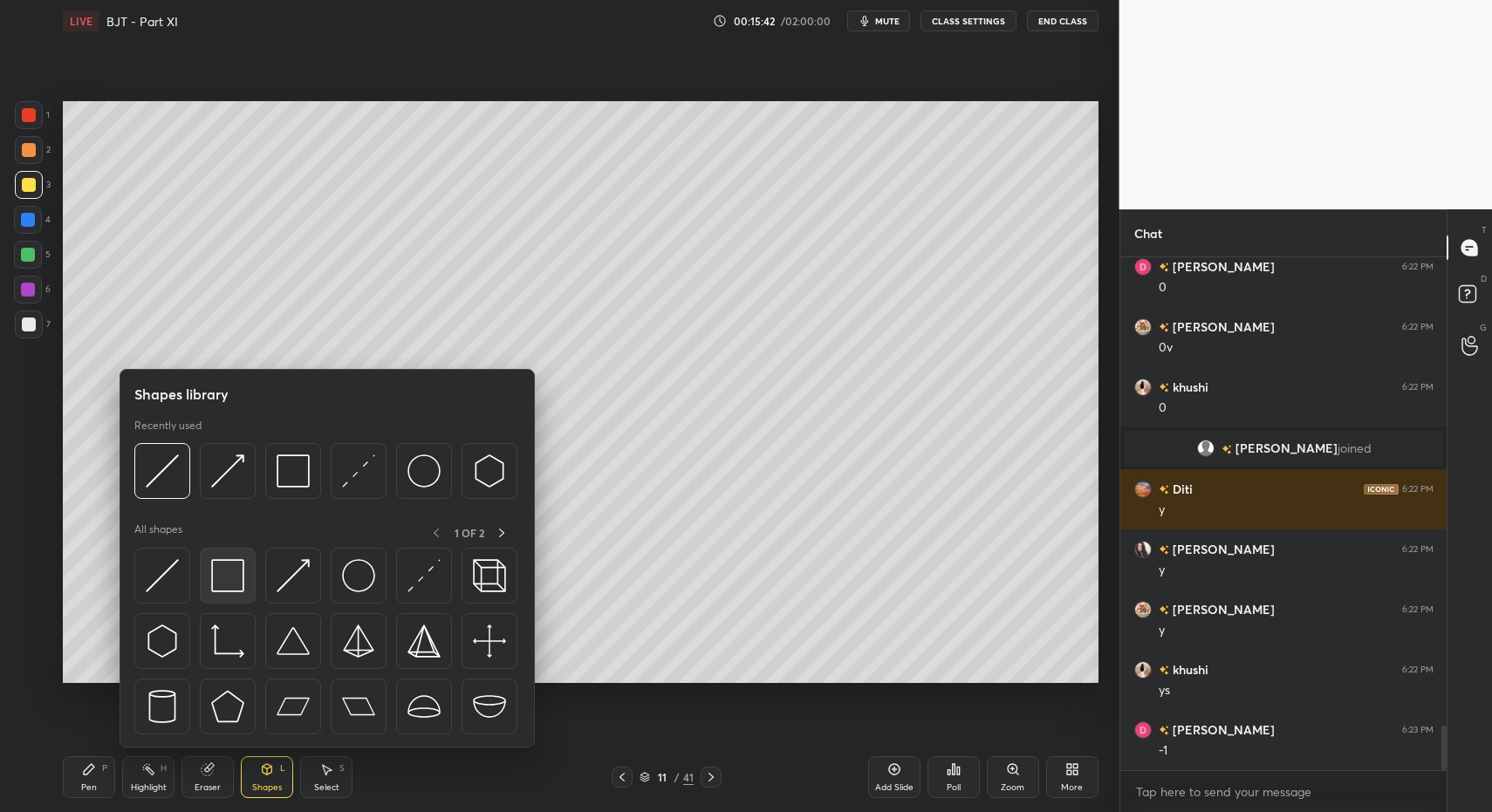
click at [233, 576] on img at bounding box center [228, 576] width 33 height 33
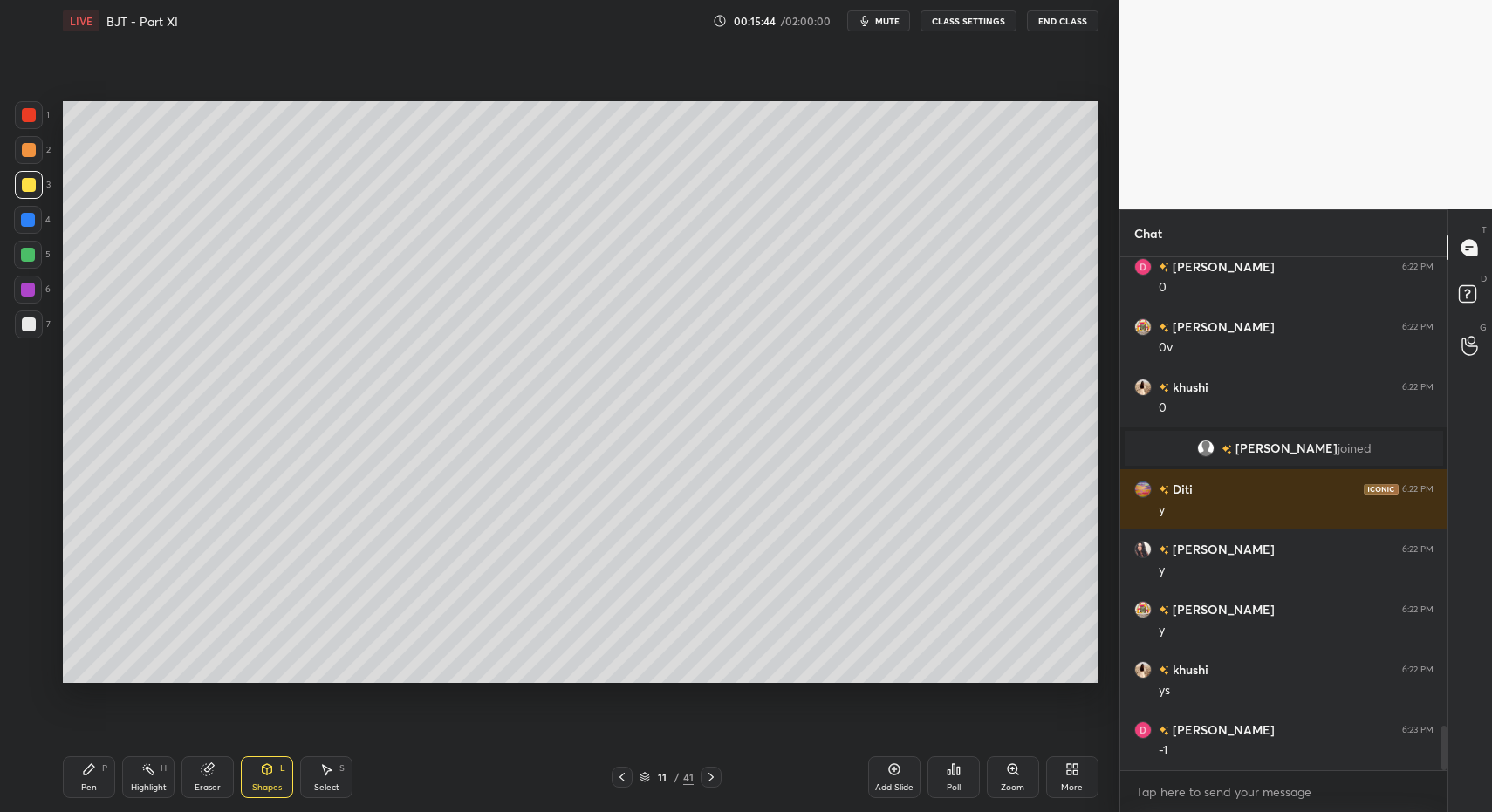
click at [273, 766] on icon at bounding box center [266, 769] width 14 height 14
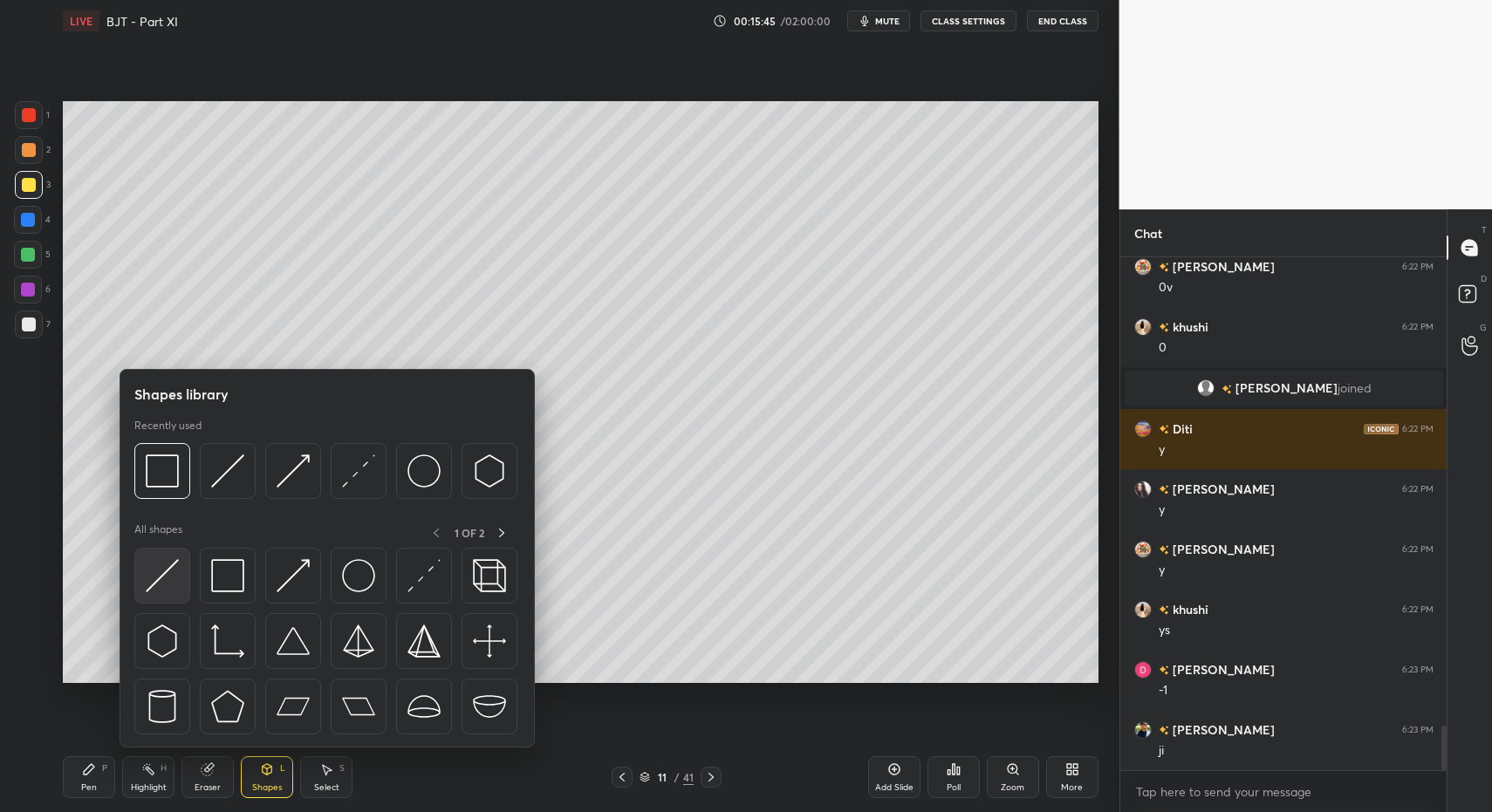
click at [182, 586] on div at bounding box center [161, 575] width 55 height 55
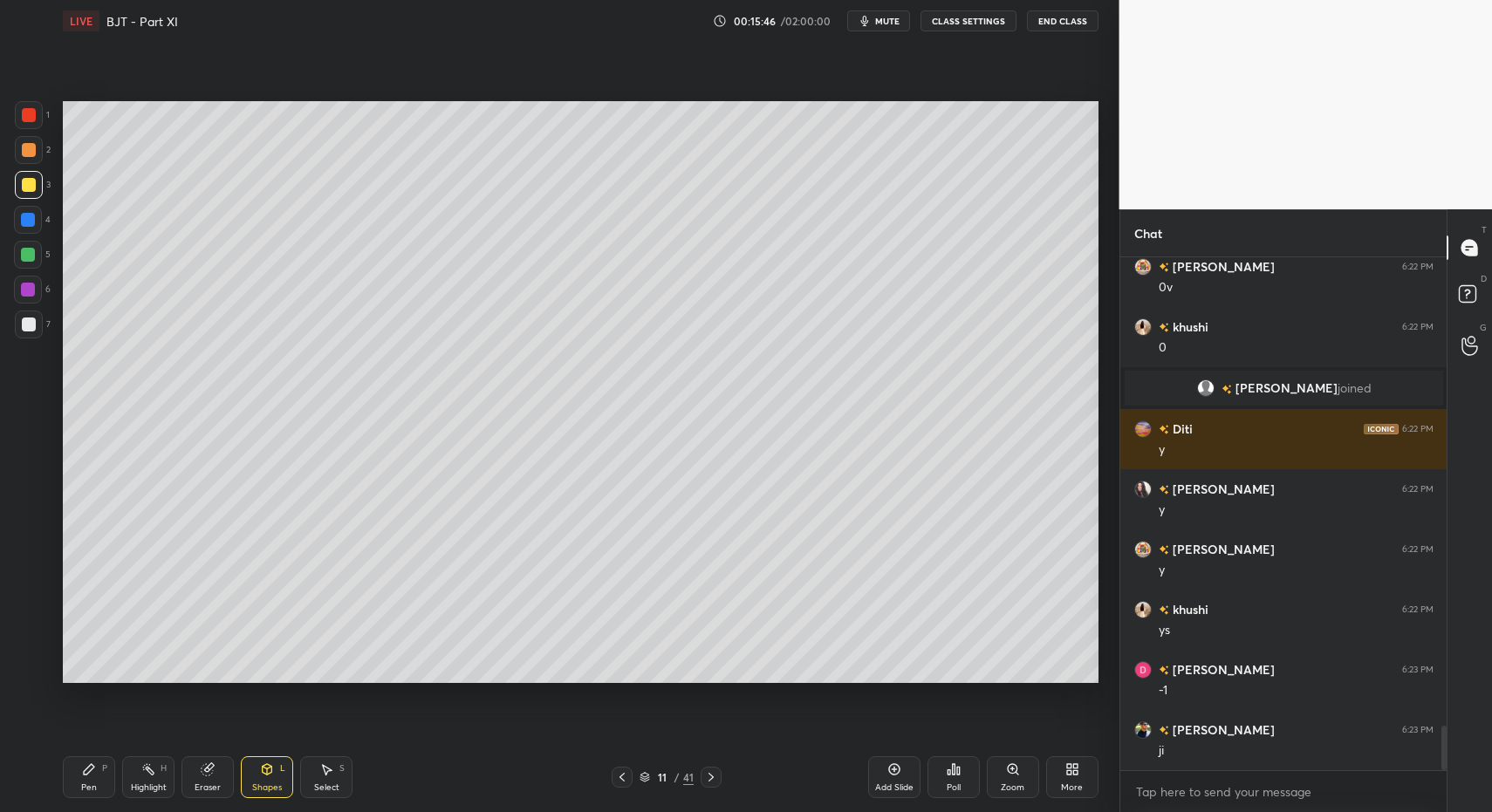
scroll to position [5464, 0]
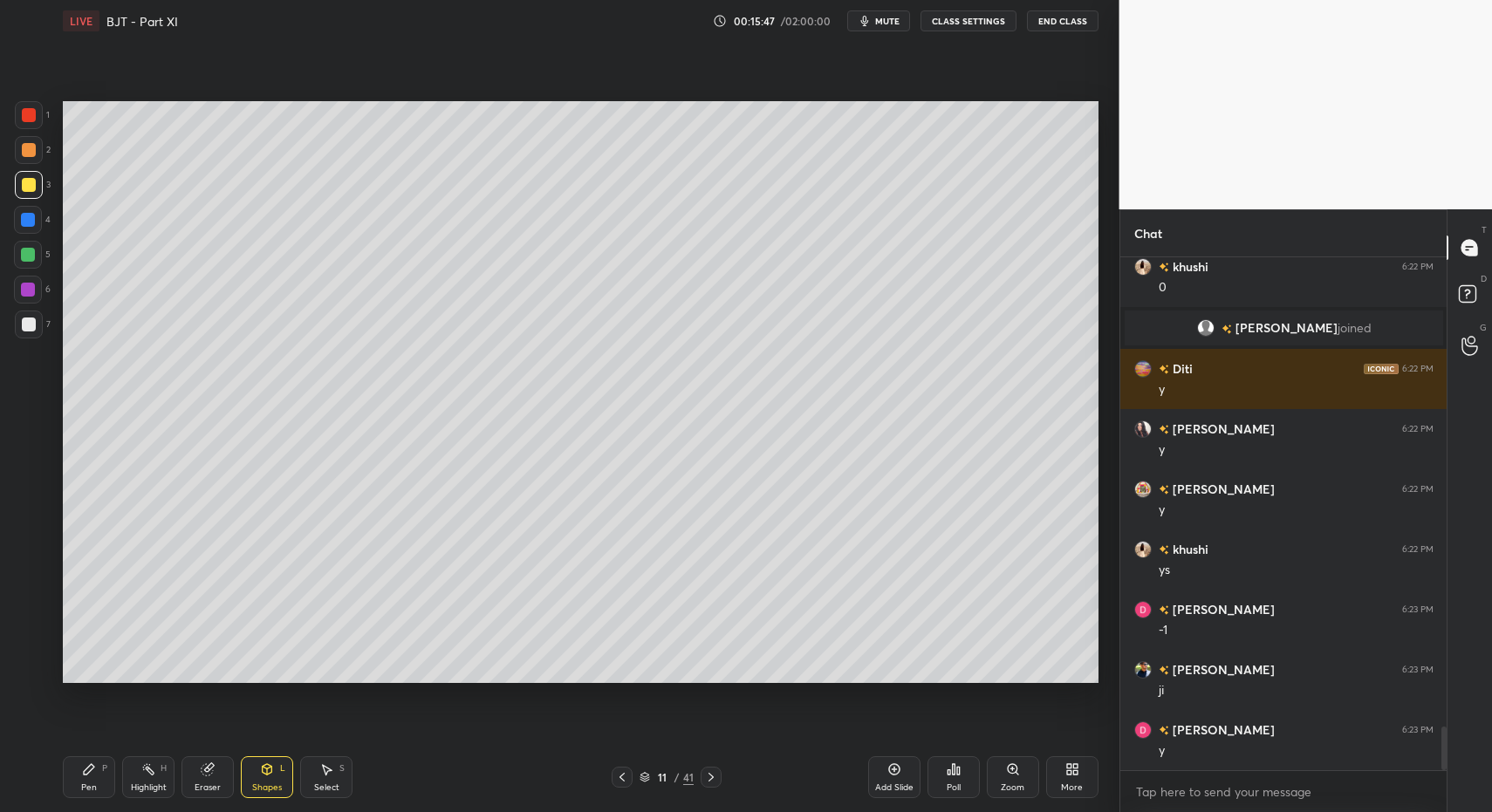
click at [27, 314] on div at bounding box center [28, 324] width 28 height 28
click at [23, 267] on div at bounding box center [27, 255] width 28 height 28
click at [81, 777] on div "Pen P" at bounding box center [89, 777] width 53 height 42
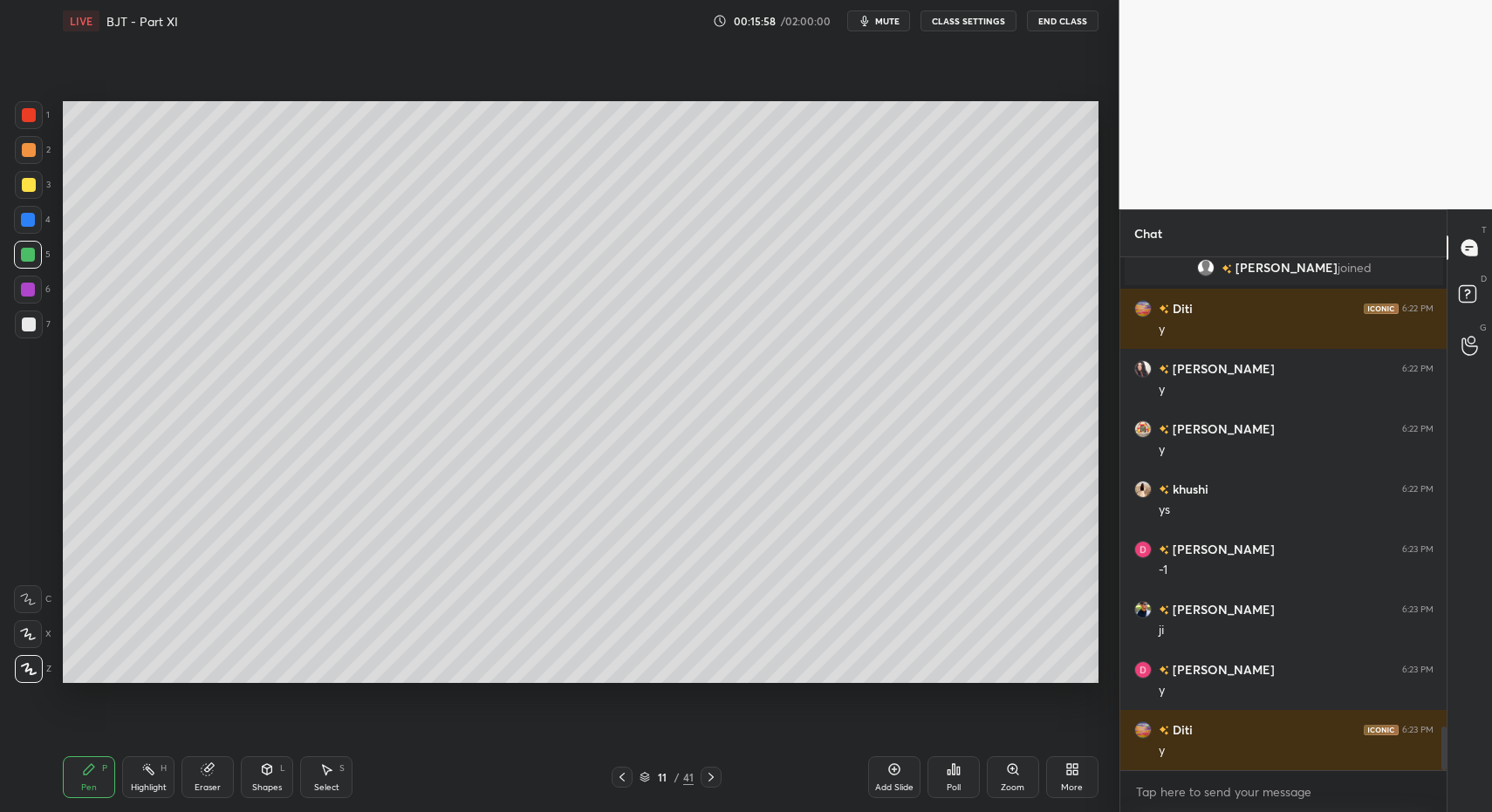
click at [80, 778] on div "Pen P" at bounding box center [89, 777] width 53 height 42
click at [98, 787] on div "Pen P" at bounding box center [89, 777] width 53 height 42
click at [19, 325] on div at bounding box center [28, 324] width 28 height 28
drag, startPoint x: 19, startPoint y: 325, endPoint x: 21, endPoint y: 298, distance: 27.1
click at [19, 325] on div at bounding box center [28, 324] width 28 height 28
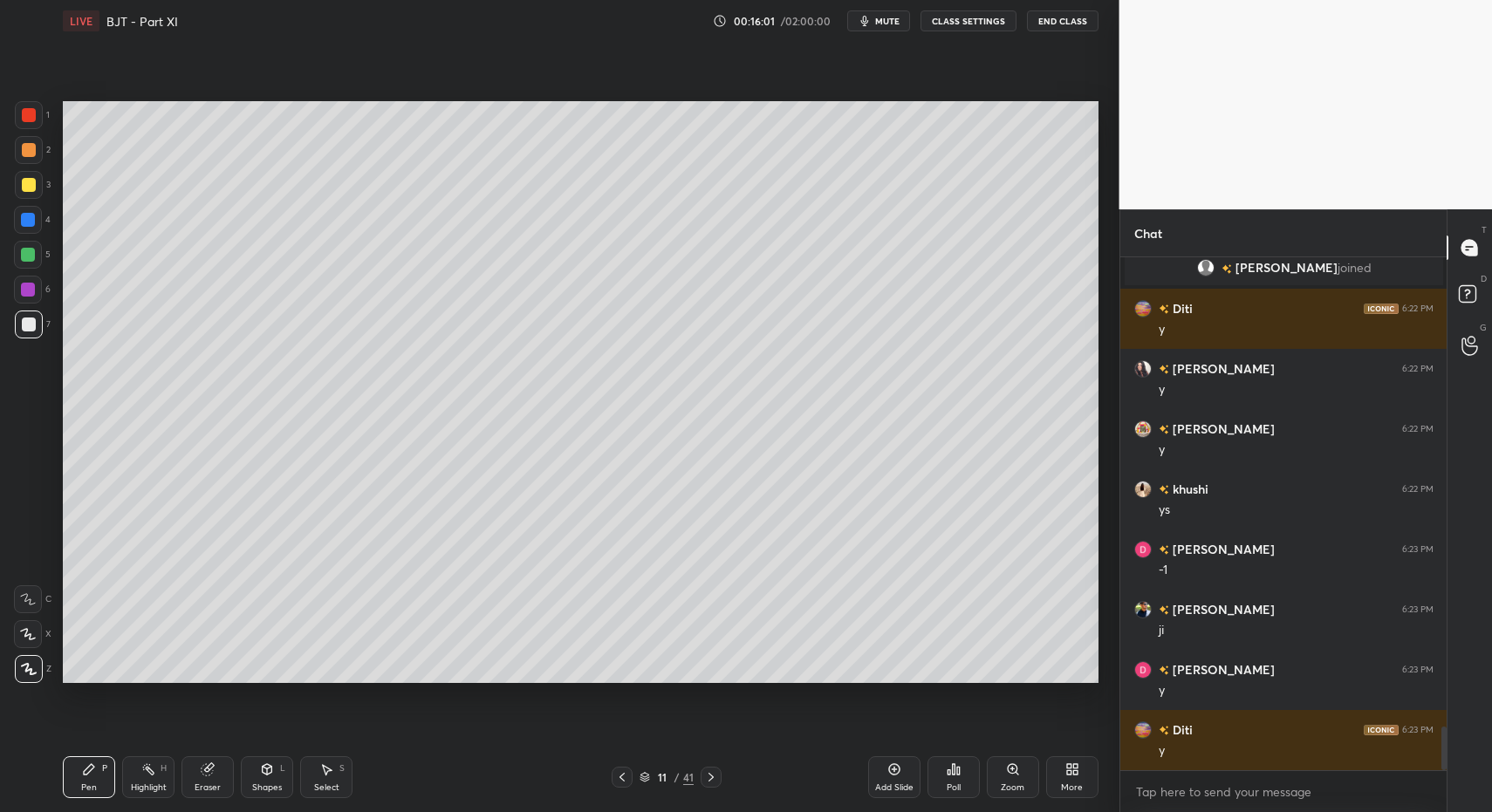
click at [21, 293] on div at bounding box center [28, 290] width 14 height 14
drag, startPoint x: 21, startPoint y: 293, endPoint x: 36, endPoint y: 229, distance: 65.7
click at [23, 284] on div at bounding box center [28, 290] width 14 height 14
click at [27, 189] on div at bounding box center [28, 185] width 14 height 14
drag, startPoint x: 29, startPoint y: 185, endPoint x: 47, endPoint y: 270, distance: 86.9
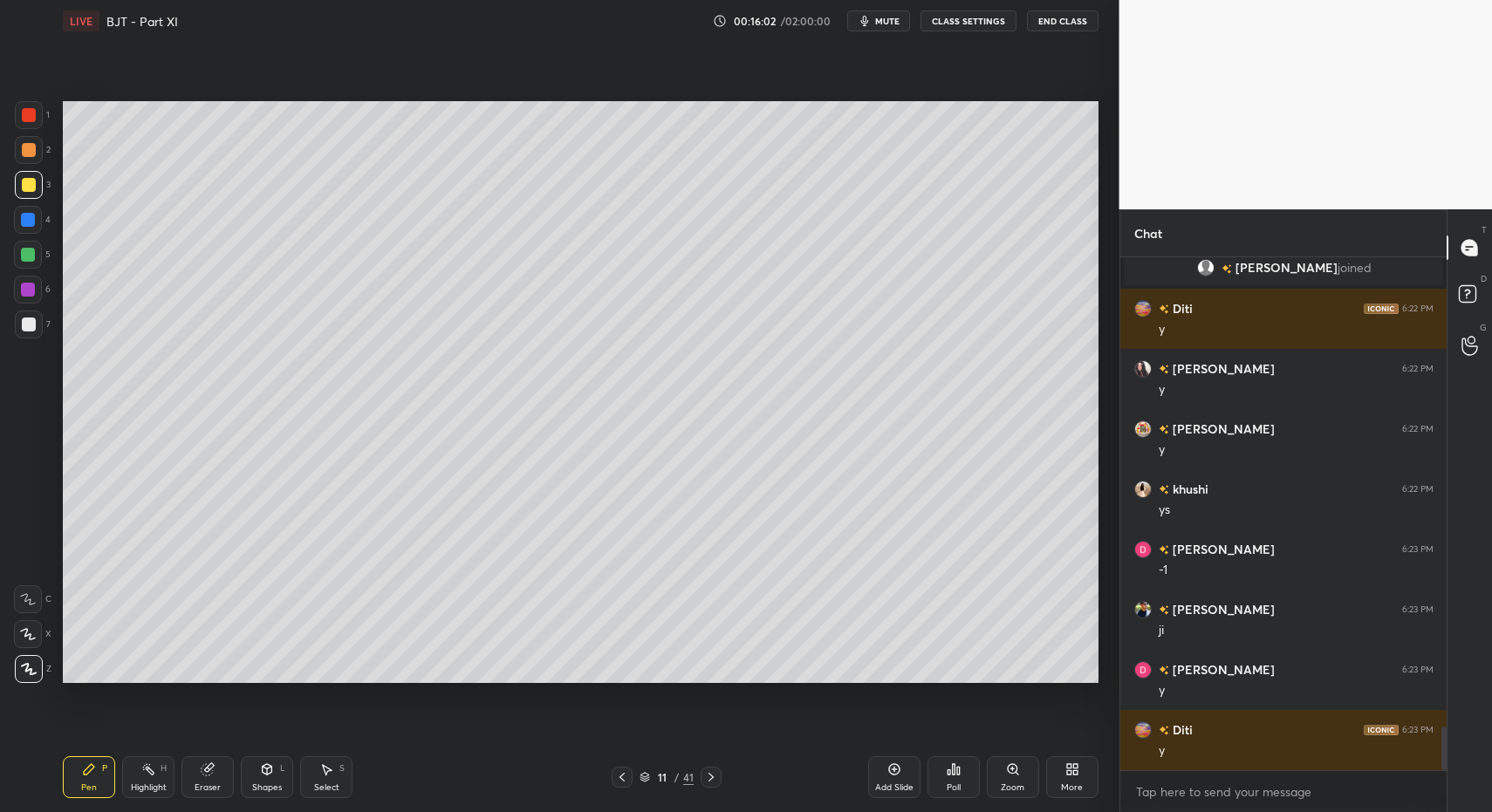
click at [29, 185] on div at bounding box center [28, 185] width 14 height 14
click at [81, 779] on div "Pen P" at bounding box center [89, 777] width 53 height 42
click at [31, 320] on div at bounding box center [28, 325] width 14 height 14
drag, startPoint x: 29, startPoint y: 283, endPoint x: 57, endPoint y: 333, distance: 57.3
click at [29, 283] on div at bounding box center [28, 290] width 14 height 14
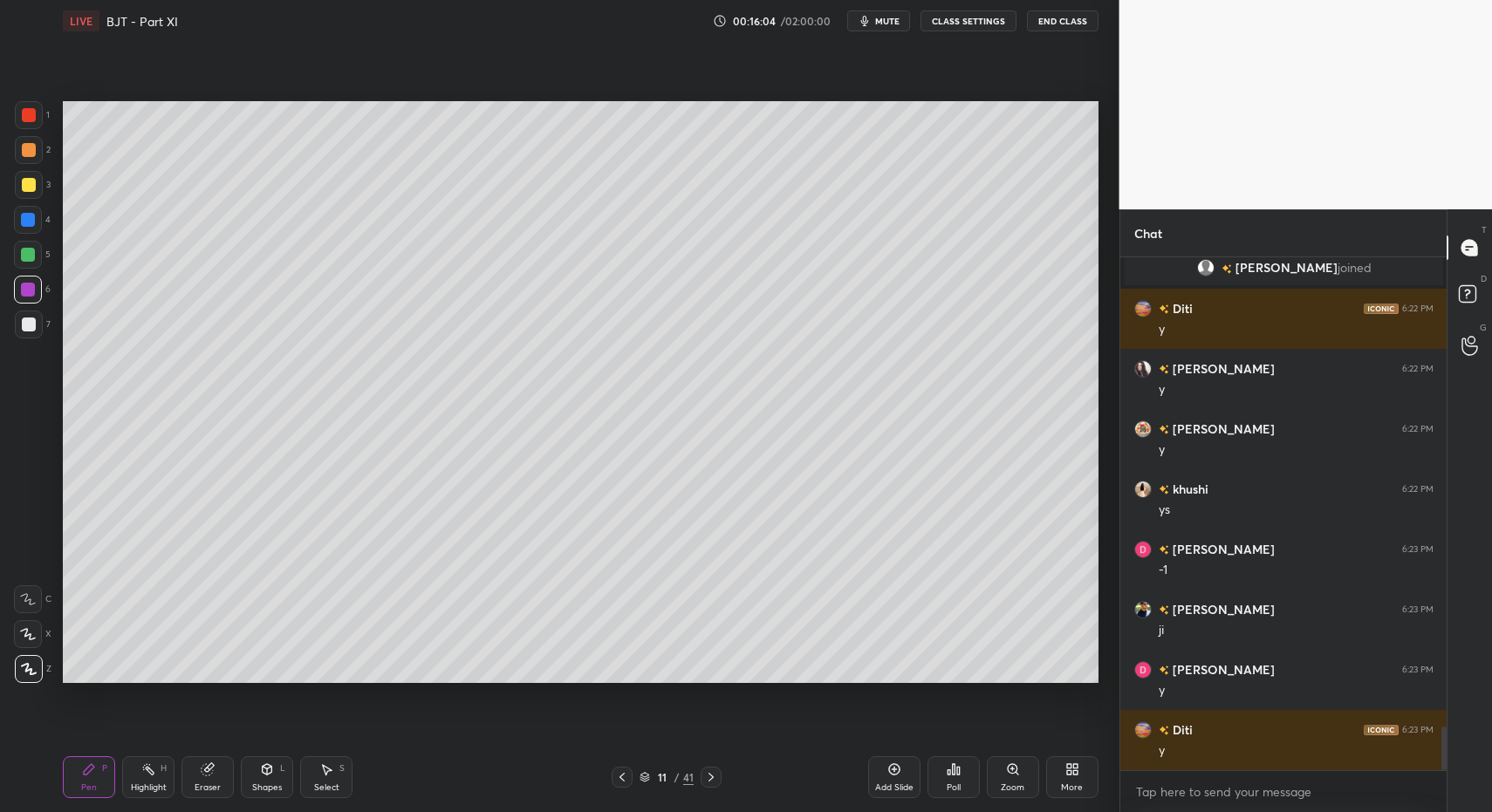
click at [29, 260] on div at bounding box center [28, 255] width 14 height 14
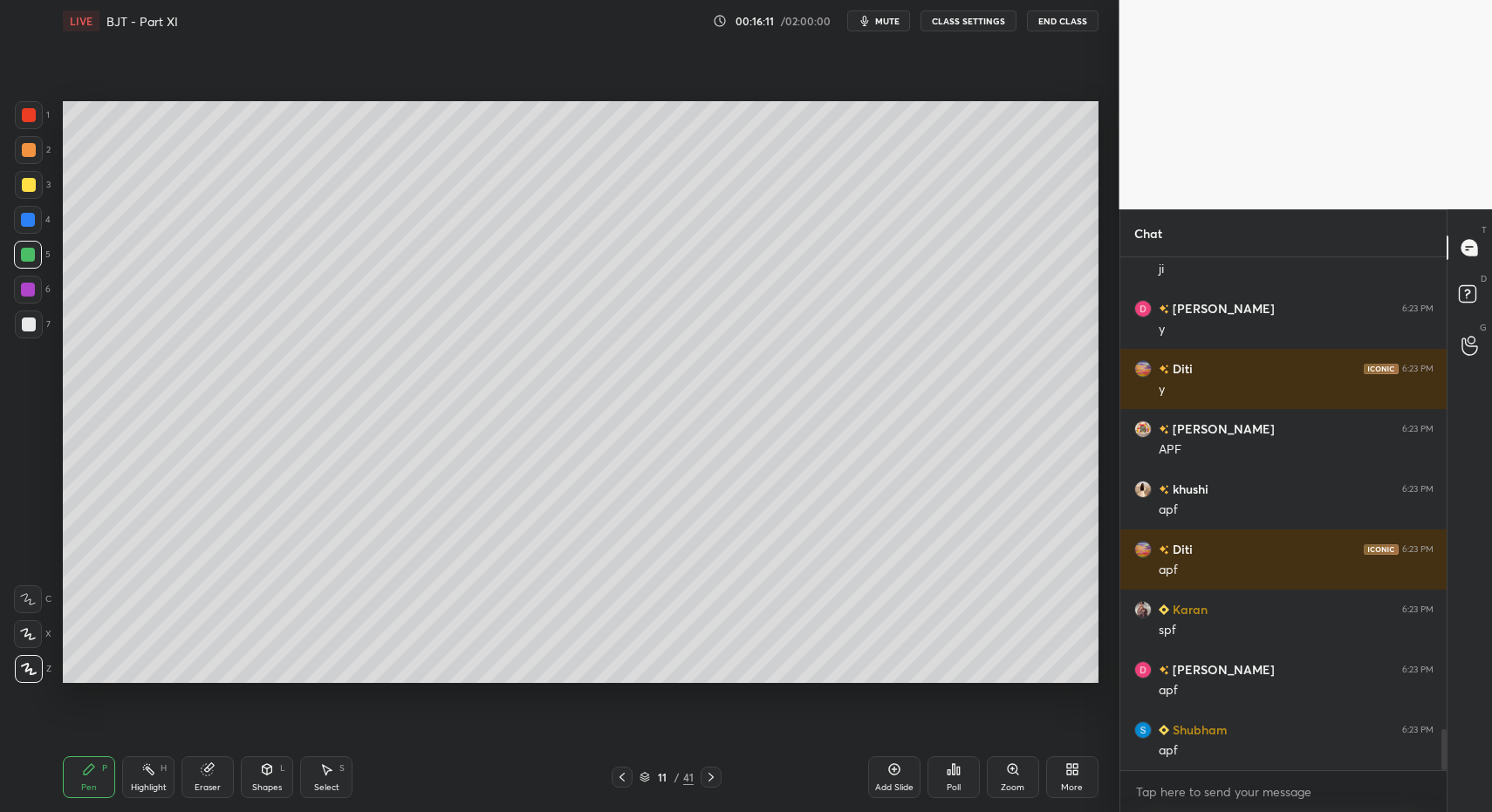
scroll to position [5946, 0]
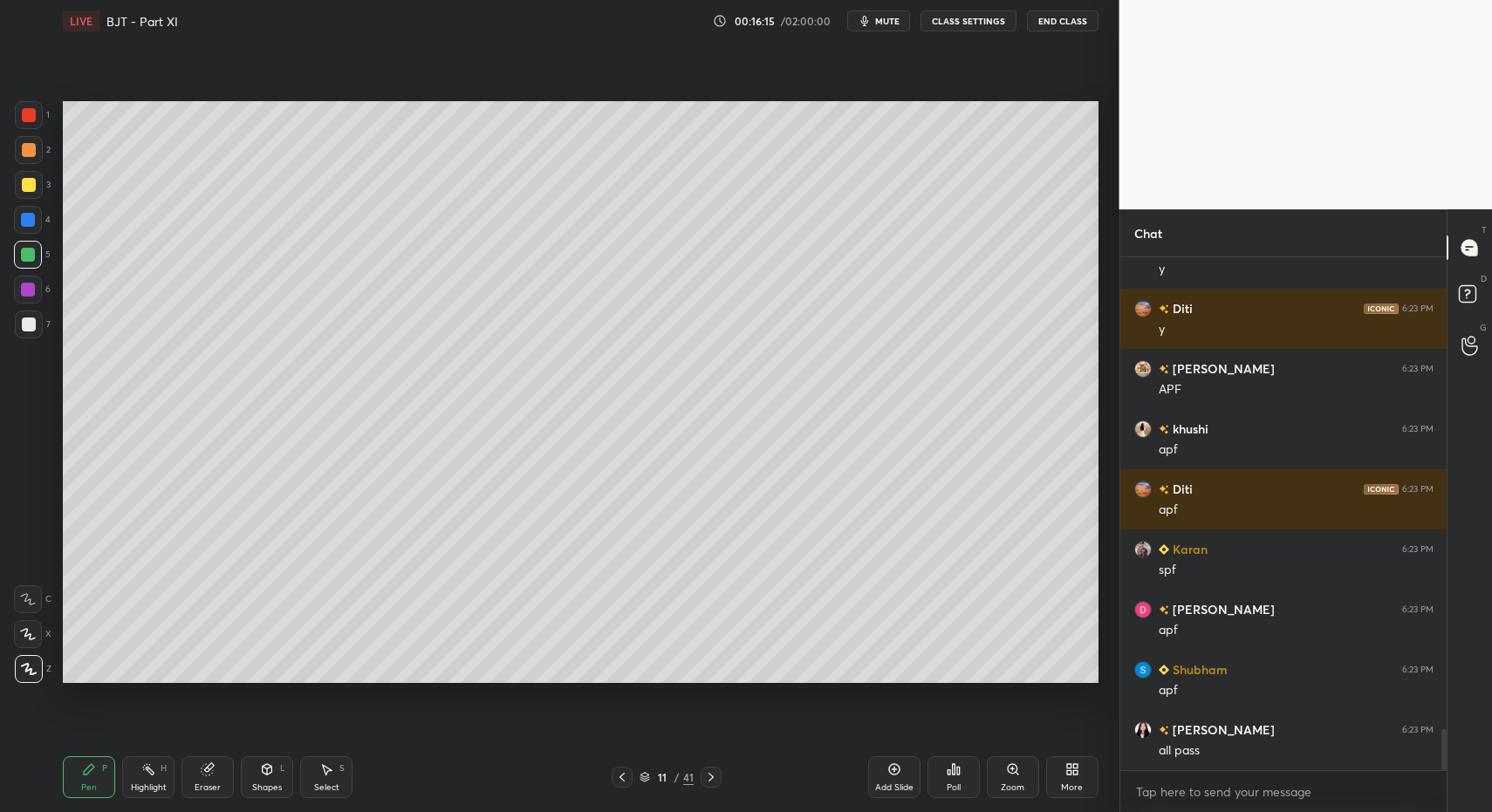
click at [237, 778] on div "Pen P Highlight H Eraser Shapes L Select S" at bounding box center [265, 777] width 403 height 42
click at [257, 776] on div "Shapes L" at bounding box center [267, 777] width 53 height 42
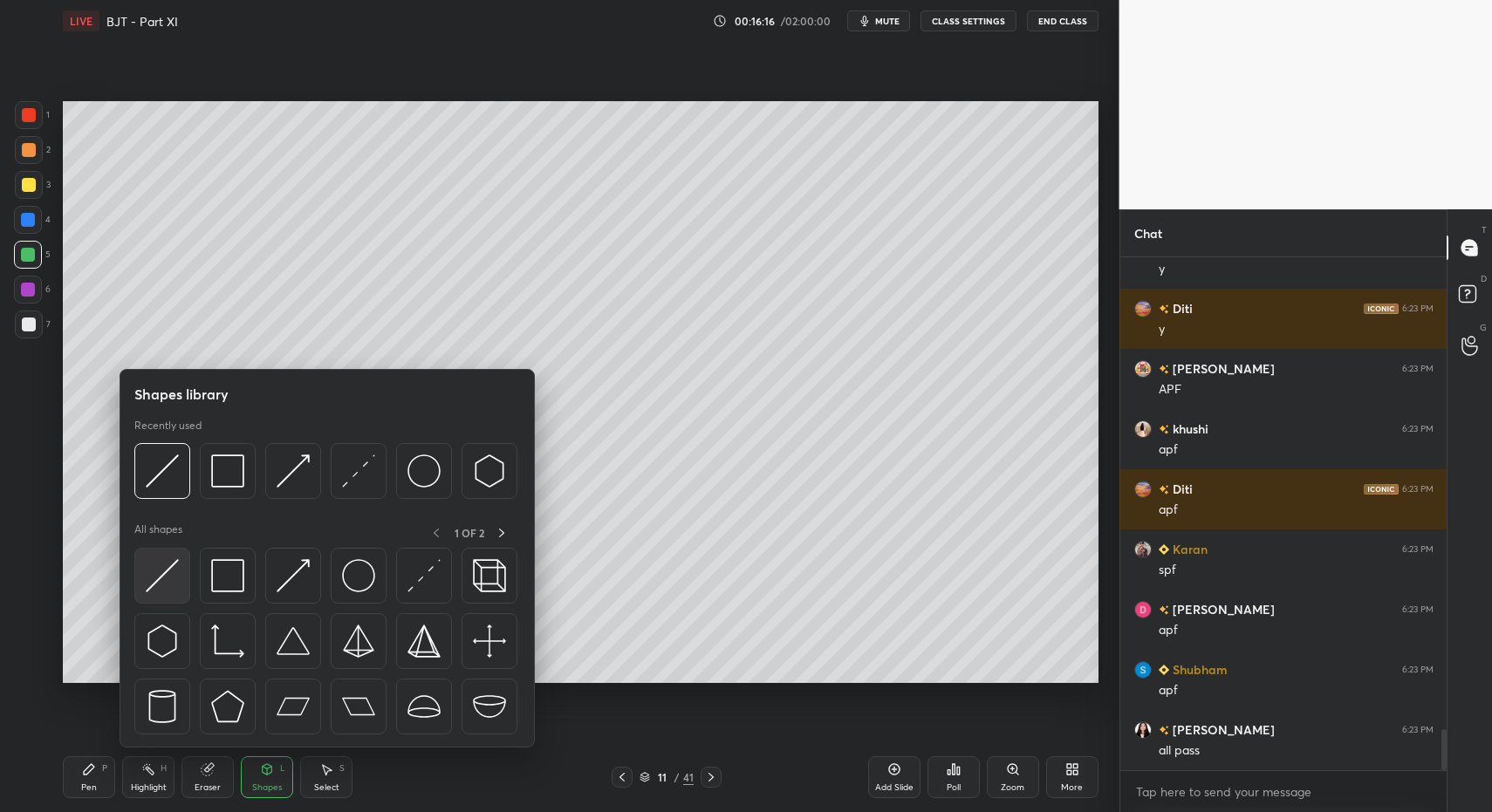
click at [142, 590] on div at bounding box center [161, 575] width 55 height 55
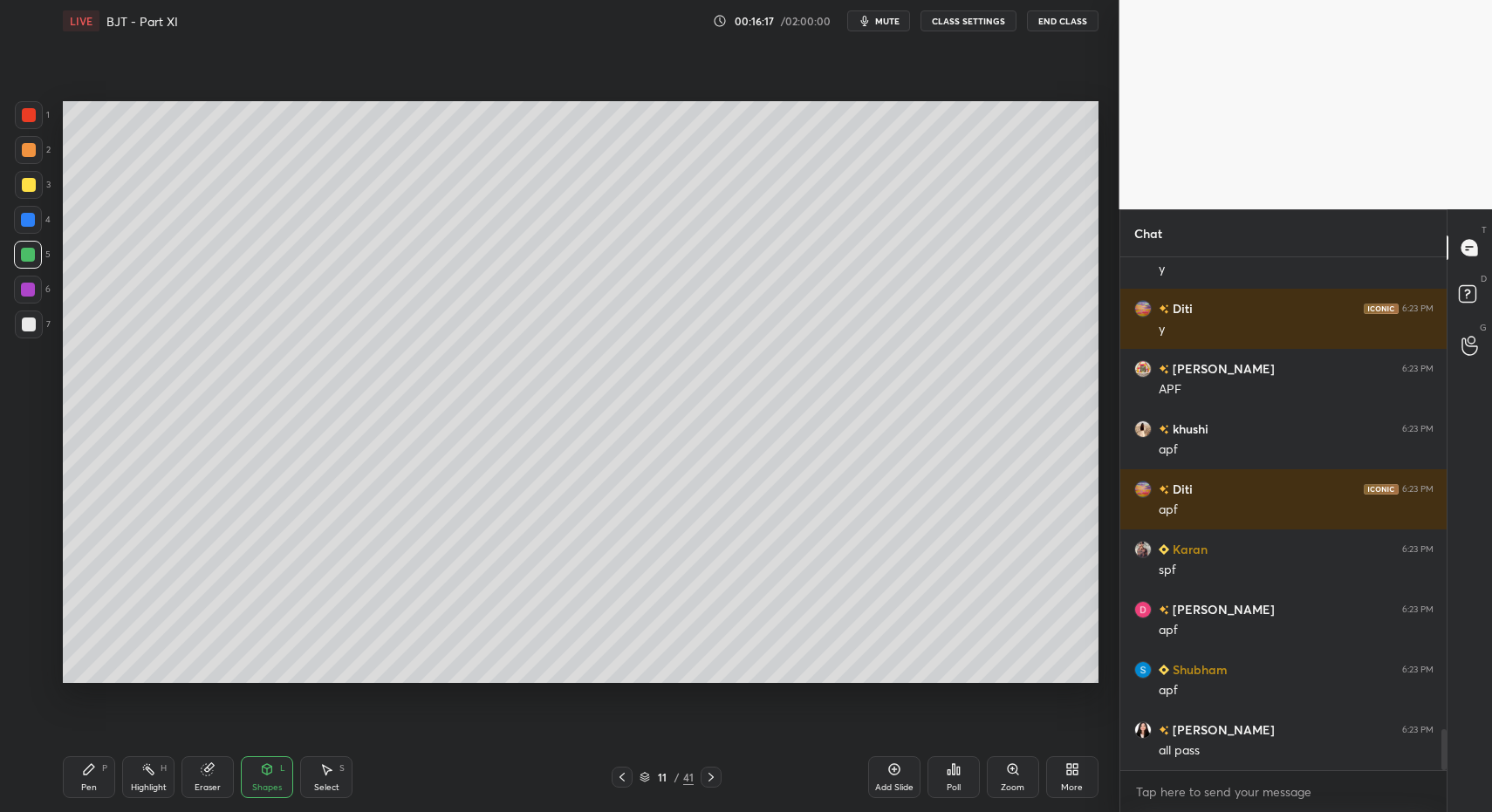
drag, startPoint x: 73, startPoint y: 788, endPoint x: 72, endPoint y: 778, distance: 10.0
click at [73, 788] on div "Pen P" at bounding box center [89, 777] width 53 height 42
click at [72, 782] on div "Pen P" at bounding box center [89, 777] width 53 height 42
drag, startPoint x: 30, startPoint y: 343, endPoint x: 31, endPoint y: 327, distance: 16.0
click at [29, 337] on div "7" at bounding box center [32, 328] width 36 height 35
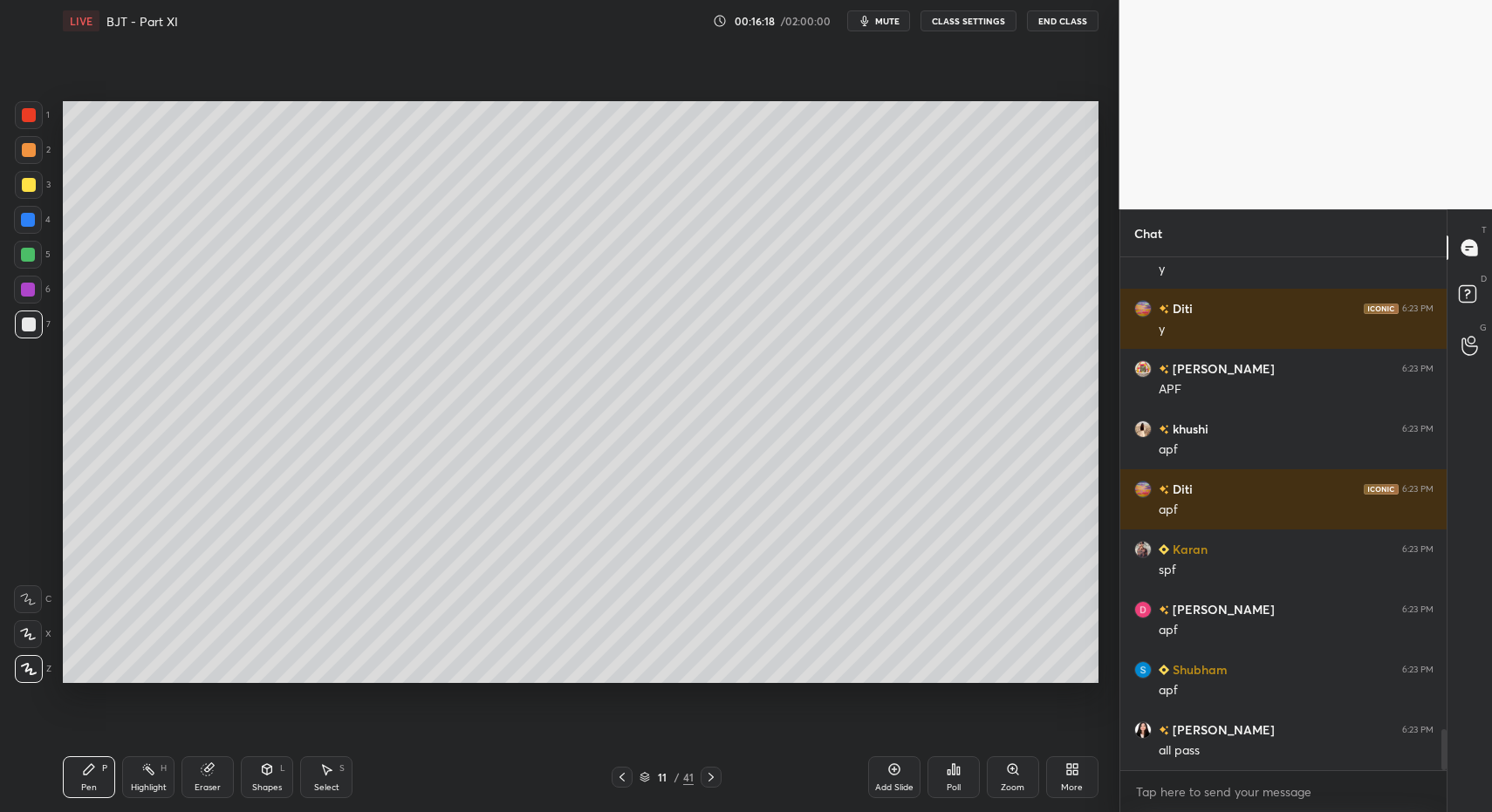
drag, startPoint x: 20, startPoint y: 319, endPoint x: 47, endPoint y: 328, distance: 28.5
click at [20, 319] on div at bounding box center [28, 324] width 28 height 28
drag, startPoint x: 804, startPoint y: 703, endPoint x: 933, endPoint y: 737, distance: 133.4
click at [805, 703] on div "Setting up your live class Poll for secs No correct answer Start poll" at bounding box center [580, 392] width 1049 height 700
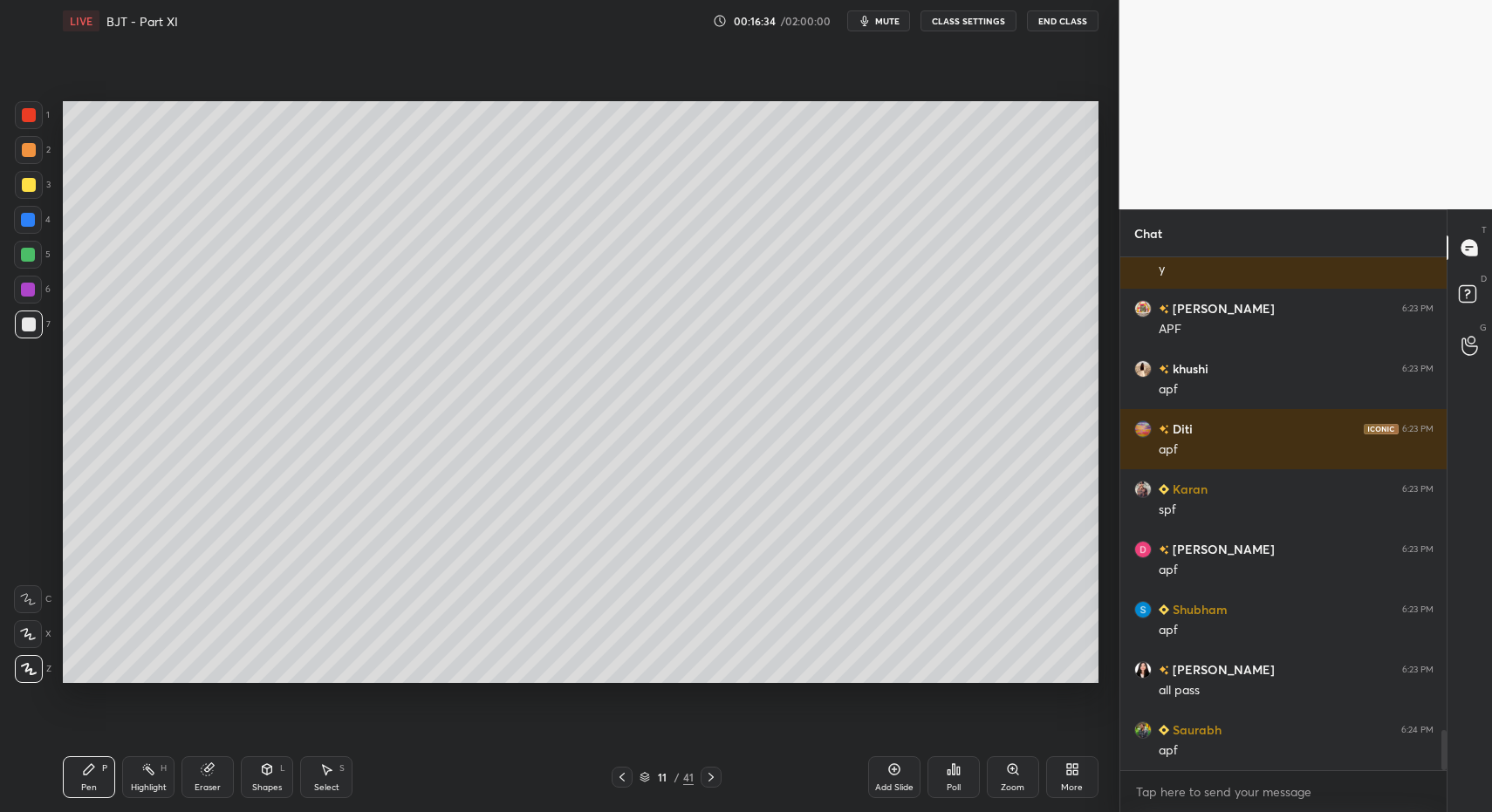
scroll to position [6048, 0]
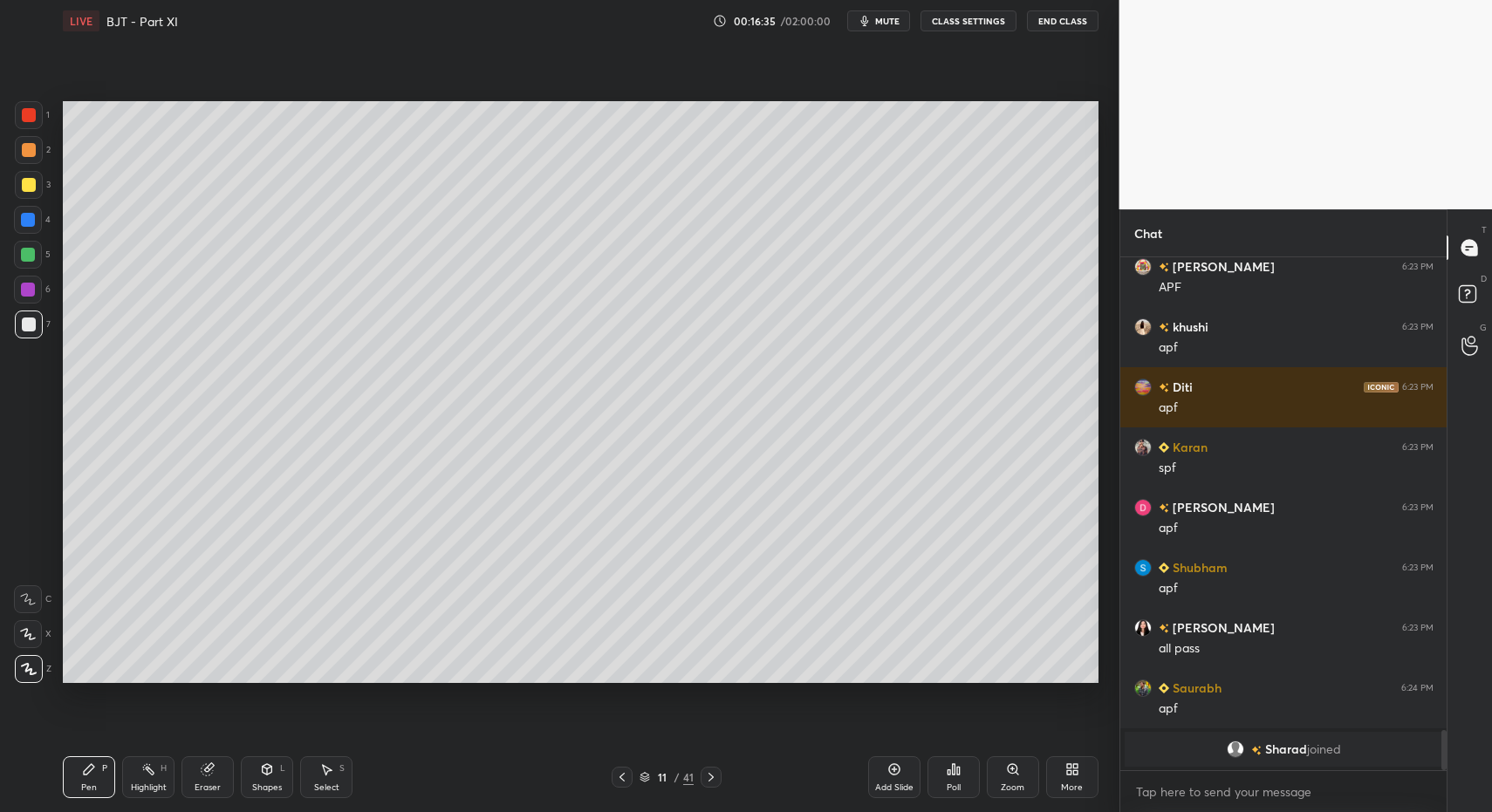
click at [1074, 784] on div "More" at bounding box center [1072, 788] width 21 height 9
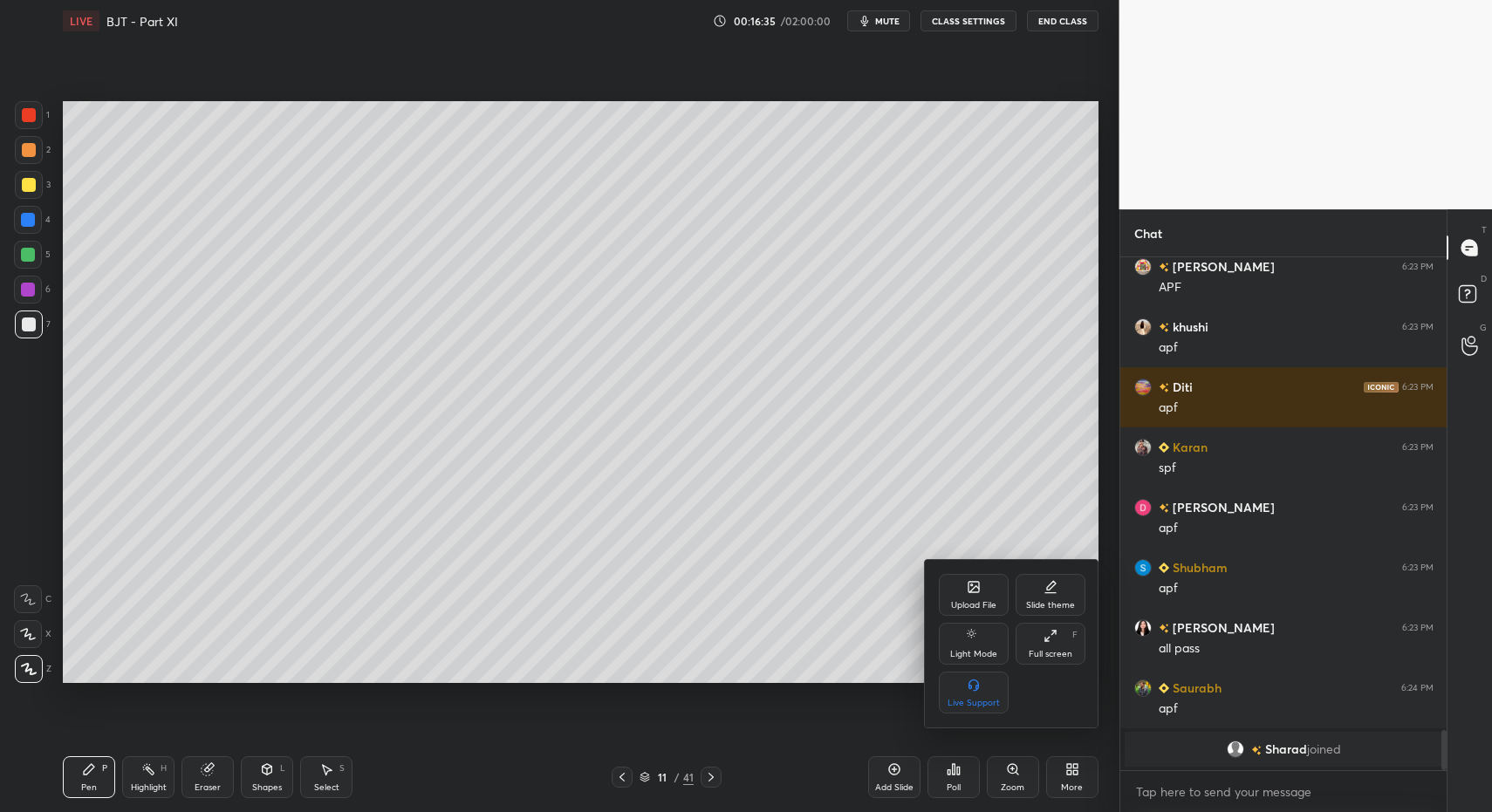
click at [976, 606] on div "Upload File" at bounding box center [974, 605] width 46 height 9
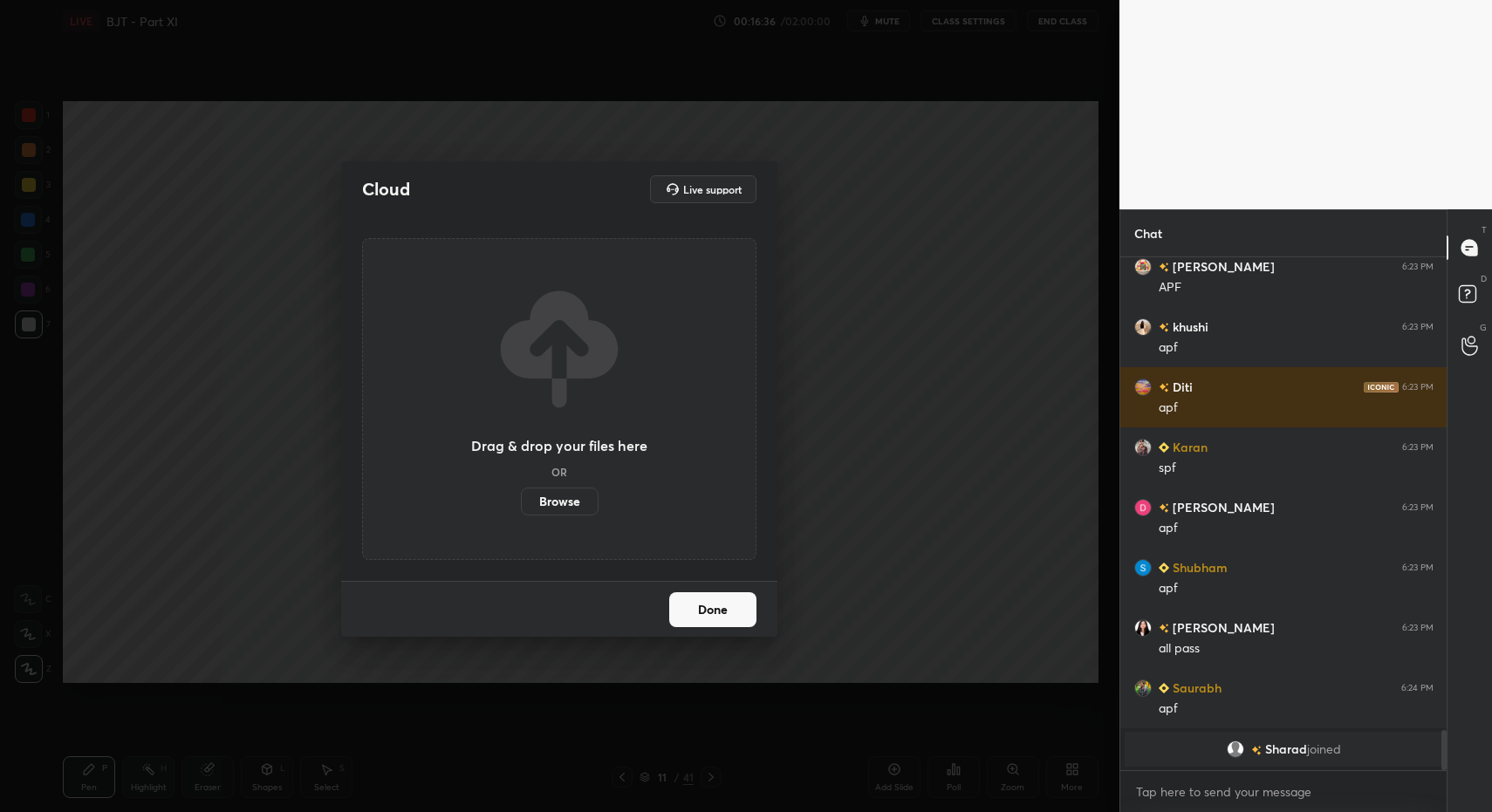
click at [582, 505] on label "Browse" at bounding box center [560, 502] width 78 height 28
click at [521, 505] on input "Browse" at bounding box center [521, 502] width 0 height 28
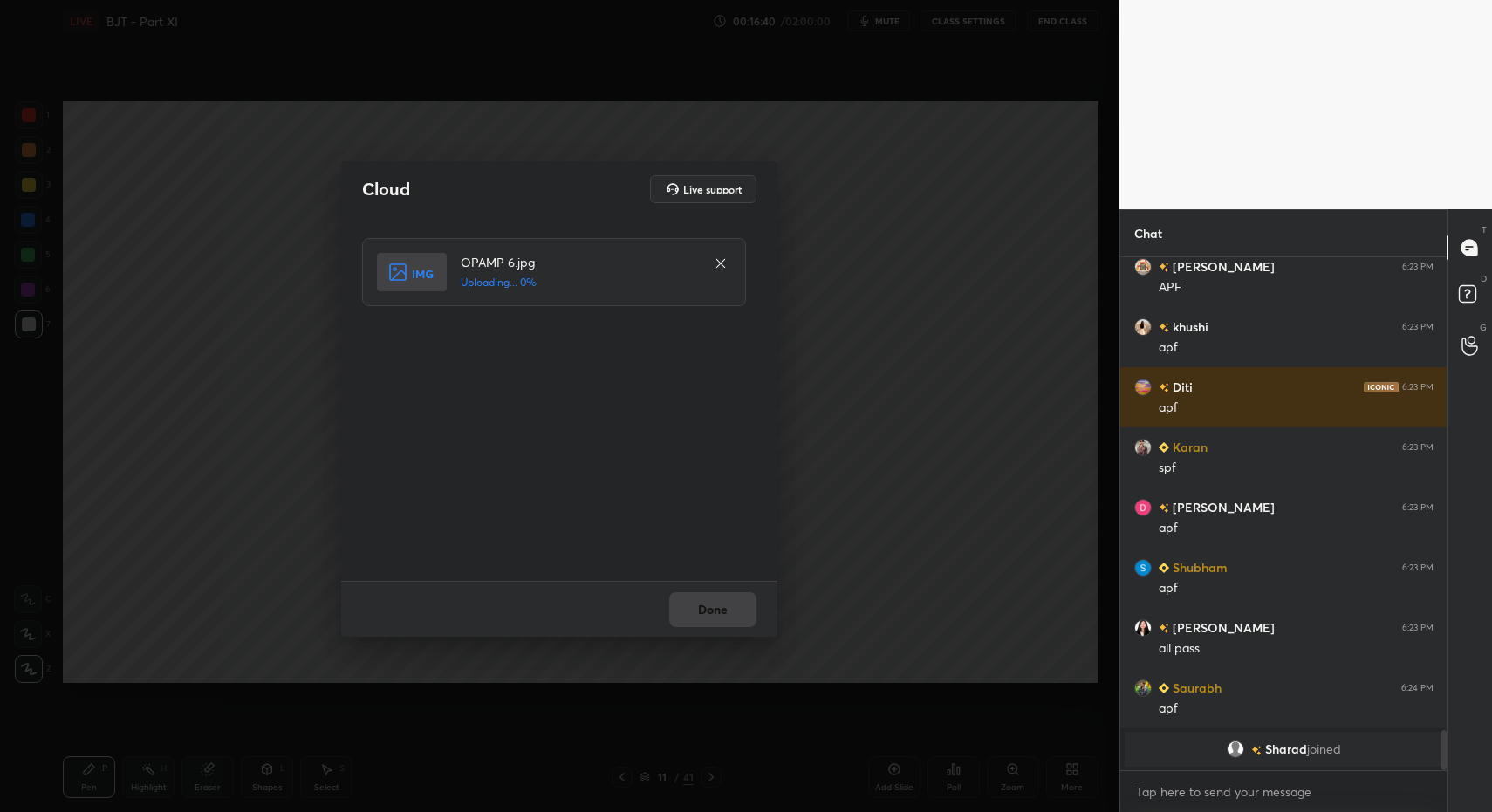
click at [685, 620] on div "Done" at bounding box center [559, 609] width 437 height 55
click at [693, 623] on div "Done" at bounding box center [559, 609] width 437 height 55
click at [700, 621] on div "Done" at bounding box center [559, 609] width 437 height 55
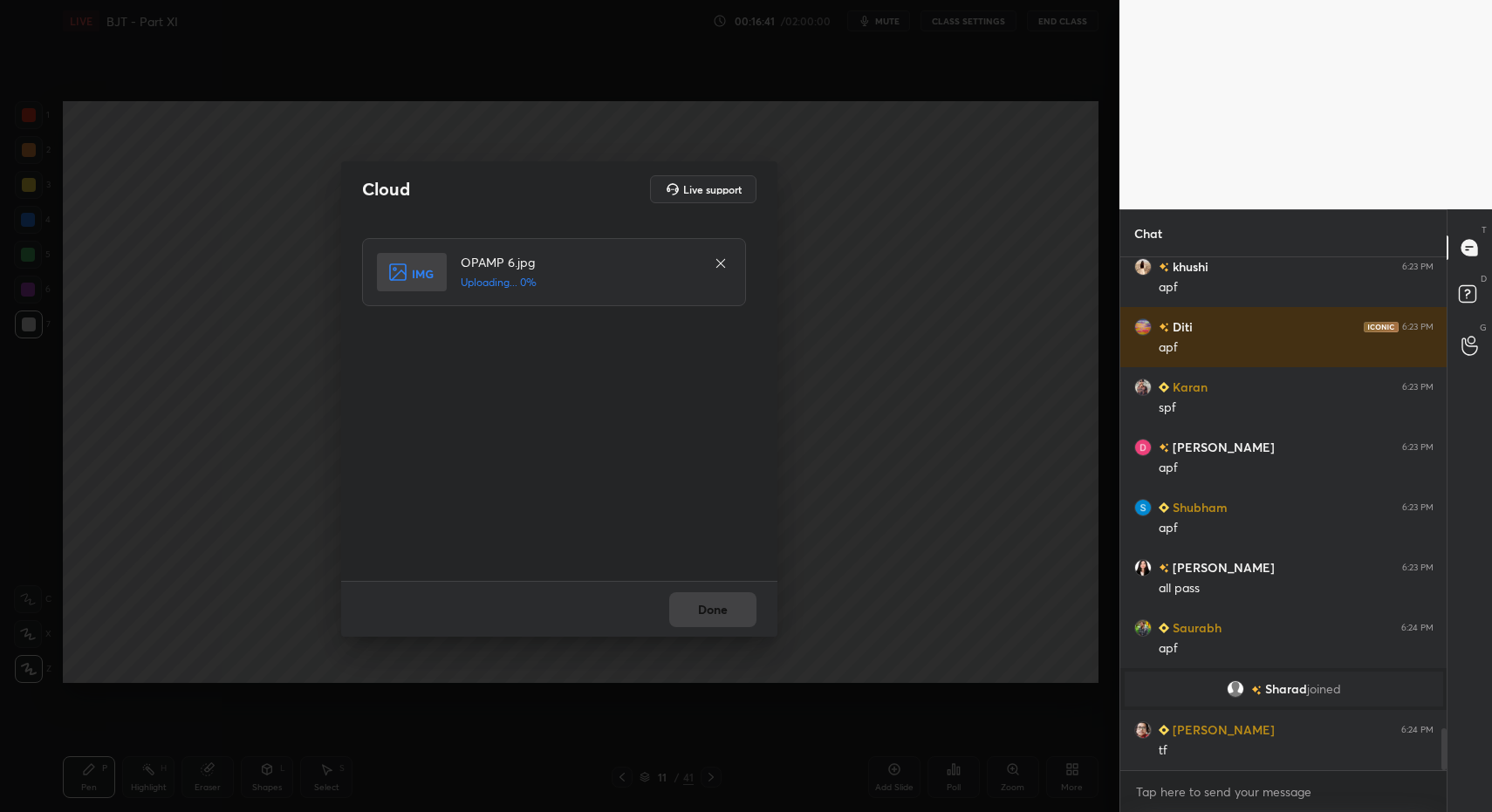
click at [702, 620] on div "Done" at bounding box center [559, 609] width 437 height 55
click at [701, 623] on div "Done" at bounding box center [559, 609] width 437 height 55
click at [708, 618] on div "Done" at bounding box center [559, 609] width 437 height 55
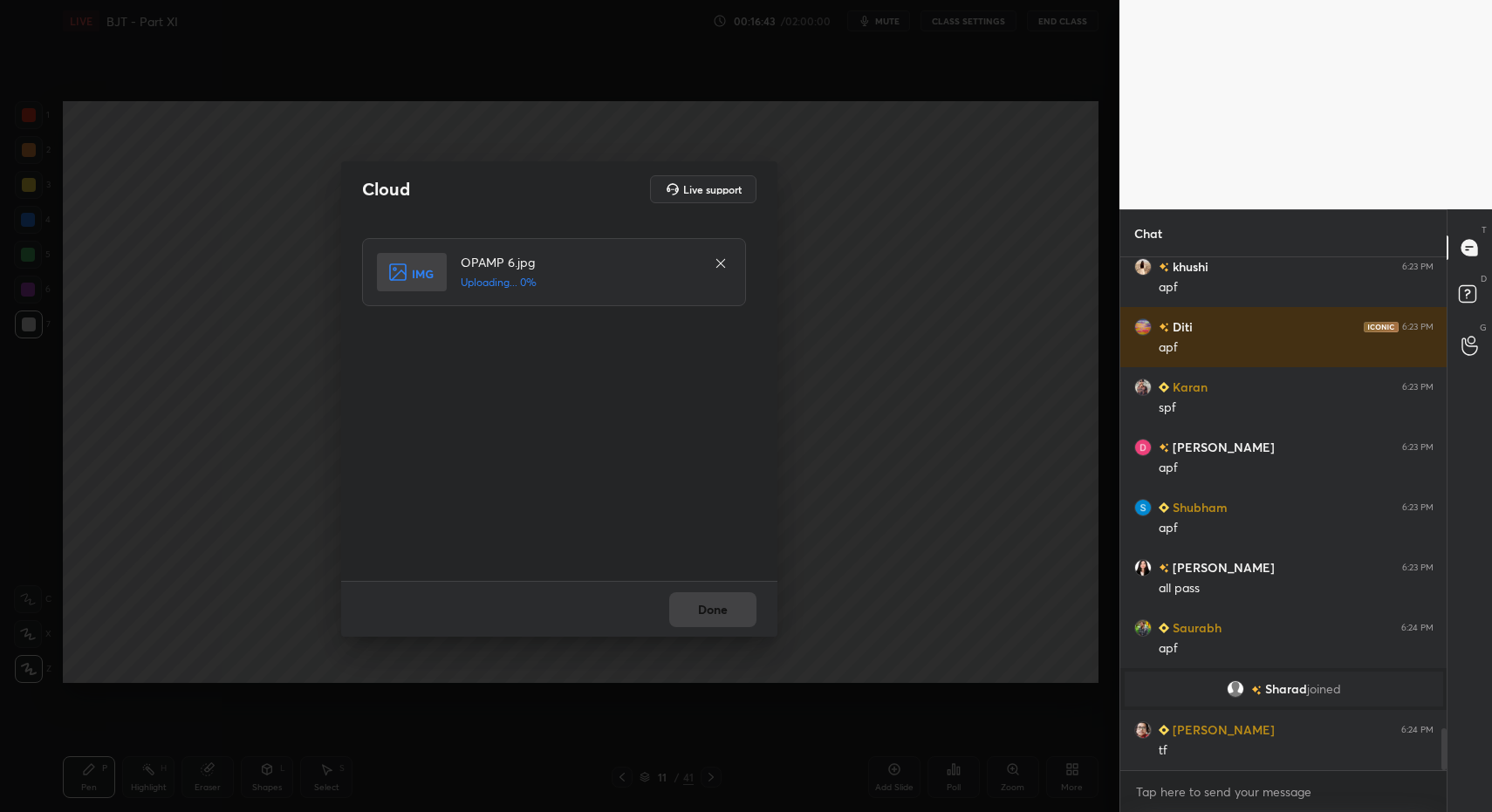
click at [708, 615] on div "Done" at bounding box center [559, 609] width 437 height 55
click at [701, 612] on button "Done" at bounding box center [713, 610] width 88 height 35
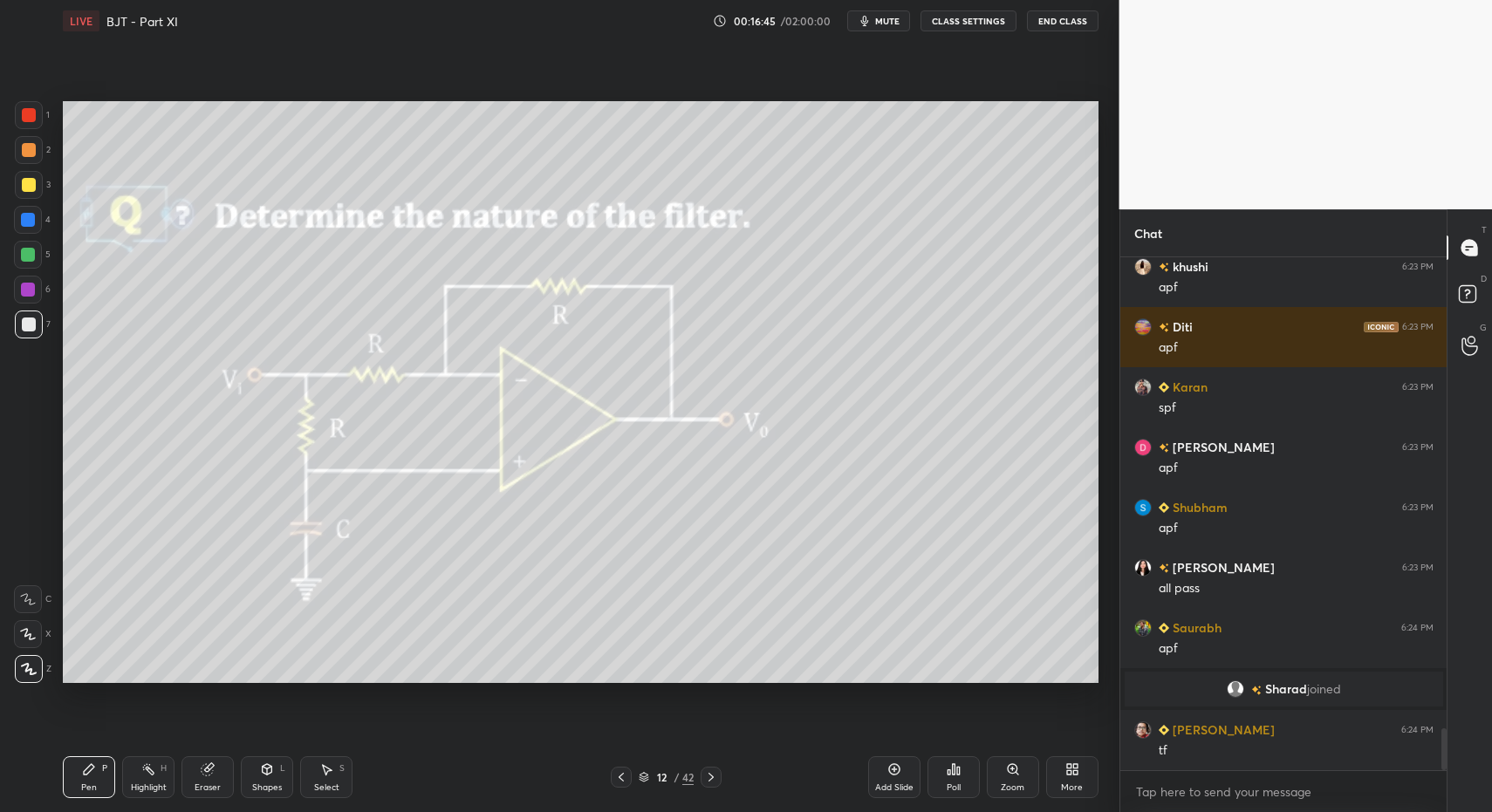
click at [96, 776] on div "Pen P" at bounding box center [89, 777] width 53 height 42
click at [89, 773] on icon at bounding box center [89, 769] width 14 height 14
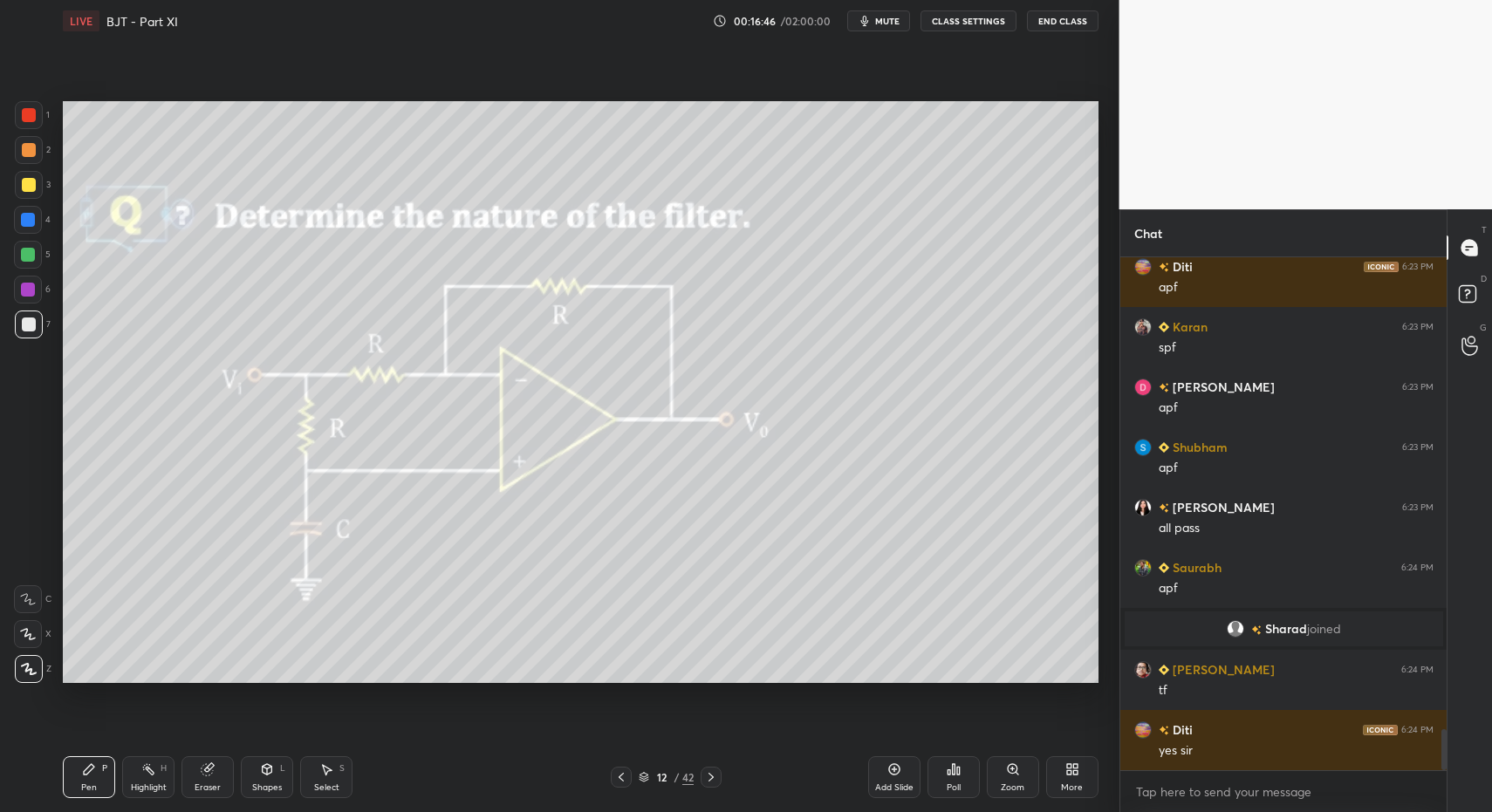
drag, startPoint x: 31, startPoint y: 330, endPoint x: 54, endPoint y: 265, distance: 68.9
click at [30, 328] on div at bounding box center [28, 325] width 14 height 14
click at [24, 110] on div at bounding box center [28, 115] width 14 height 14
drag, startPoint x: 31, startPoint y: 107, endPoint x: 56, endPoint y: 263, distance: 158.0
click at [29, 107] on div at bounding box center [28, 115] width 28 height 28
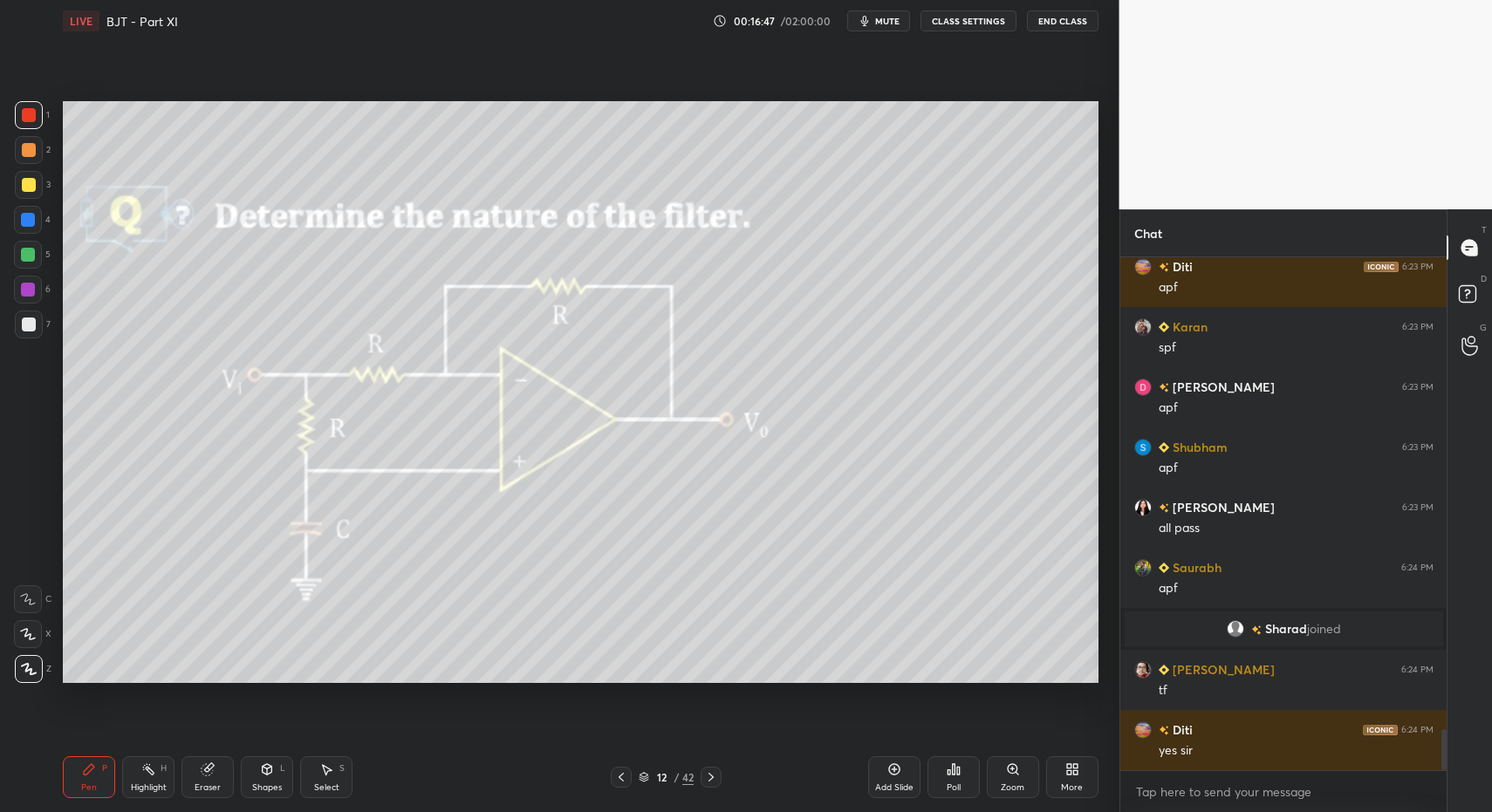
click at [97, 779] on div "Pen P" at bounding box center [89, 777] width 53 height 42
click at [109, 778] on div "Pen P" at bounding box center [89, 777] width 53 height 42
click at [106, 793] on div "Pen P" at bounding box center [89, 777] width 53 height 42
click at [101, 786] on div "Pen P" at bounding box center [89, 777] width 53 height 42
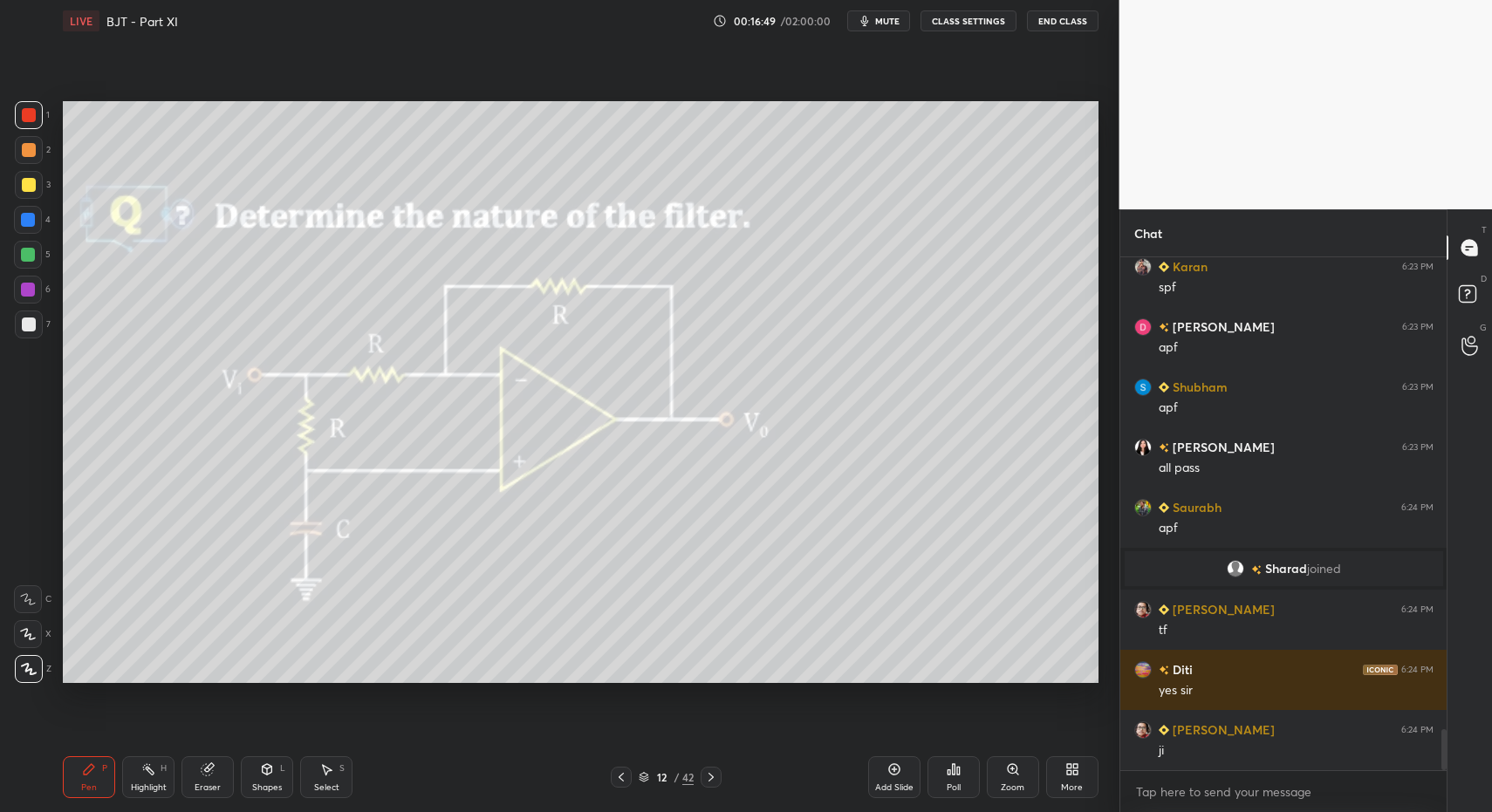
click at [79, 793] on div "Pen P" at bounding box center [89, 777] width 53 height 42
drag, startPoint x: 85, startPoint y: 787, endPoint x: 124, endPoint y: 689, distance: 105.5
click at [85, 787] on div "Pen" at bounding box center [89, 788] width 16 height 9
drag, startPoint x: 25, startPoint y: 326, endPoint x: 34, endPoint y: 313, distance: 15.8
click at [27, 325] on div at bounding box center [28, 325] width 14 height 14
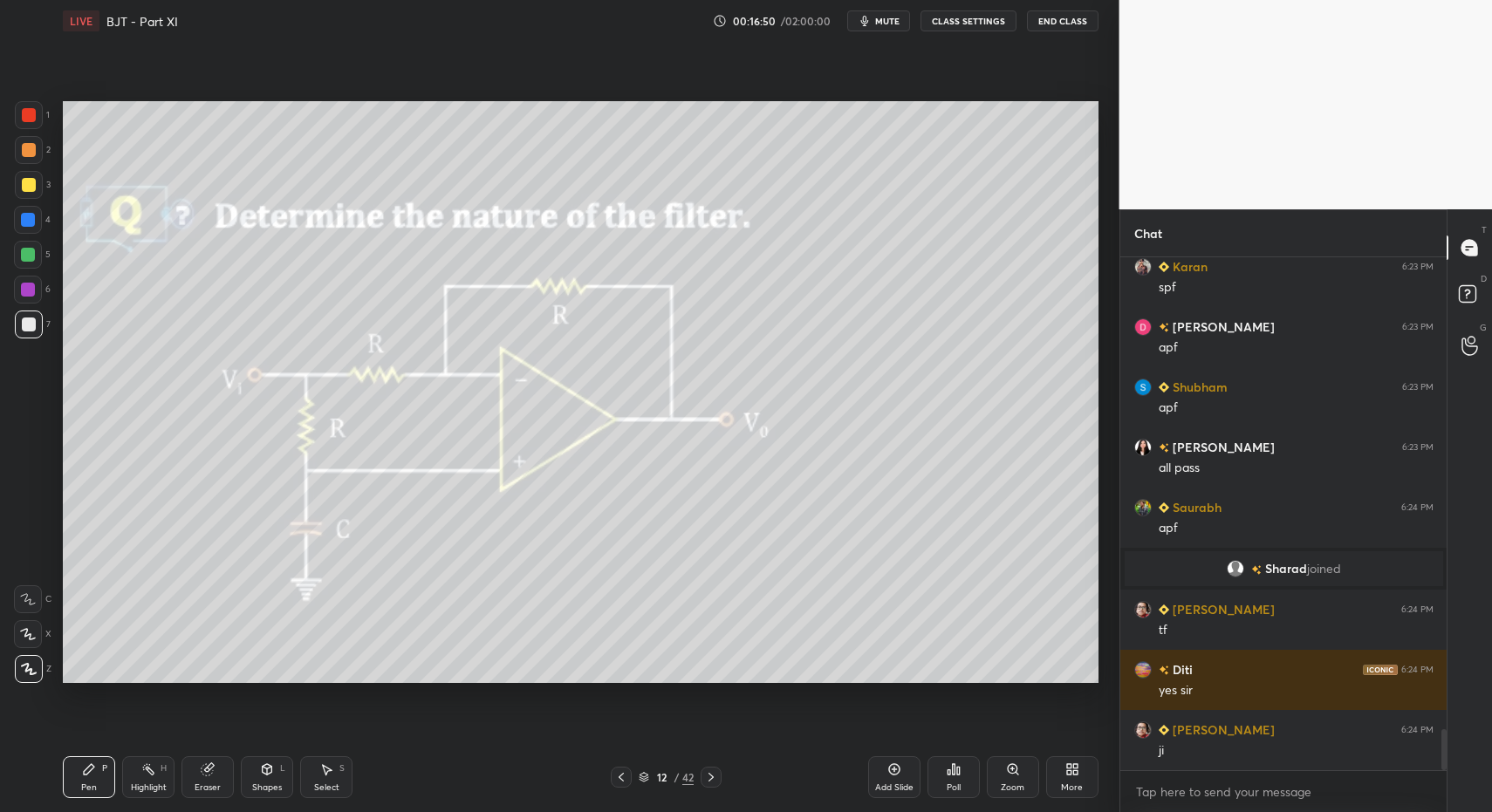
click at [32, 288] on div at bounding box center [28, 290] width 14 height 14
click at [81, 784] on div "Pen P" at bounding box center [89, 777] width 53 height 42
drag, startPoint x: 30, startPoint y: 332, endPoint x: 38, endPoint y: 309, distance: 24.4
click at [30, 332] on div at bounding box center [28, 324] width 28 height 28
click at [33, 253] on div at bounding box center [28, 255] width 14 height 14
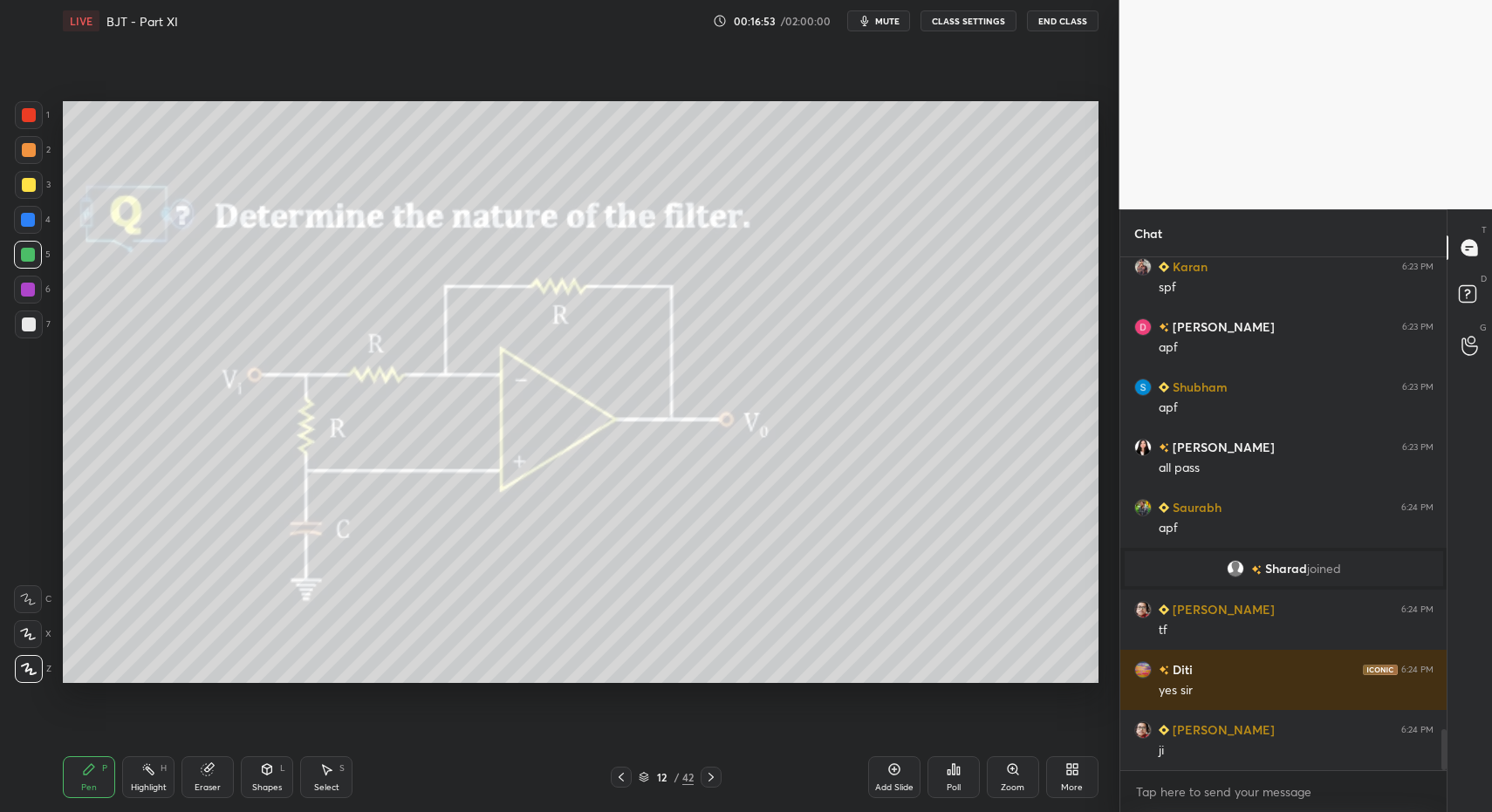
drag, startPoint x: 33, startPoint y: 253, endPoint x: 47, endPoint y: 273, distance: 24.4
click at [26, 253] on div at bounding box center [28, 255] width 14 height 14
drag, startPoint x: 56, startPoint y: 785, endPoint x: 174, endPoint y: 699, distance: 146.0
click at [56, 785] on div "LIVE BJT - Part XI 00:17:36 / 02:00:00 mute CLASS SETTINGS End Class Setting up…" at bounding box center [580, 406] width 1049 height 812
click at [29, 335] on div at bounding box center [28, 324] width 28 height 28
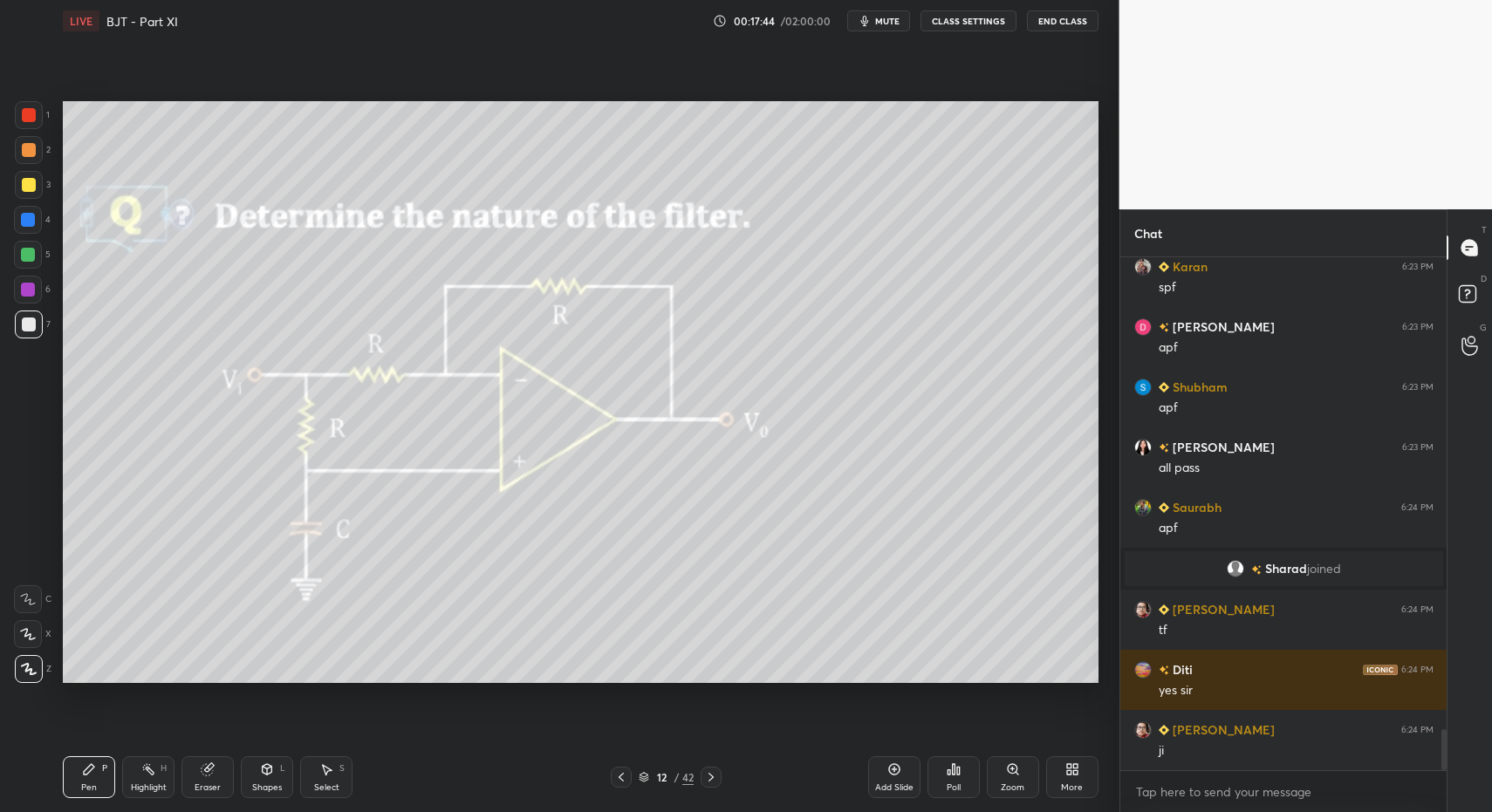
click at [29, 335] on div at bounding box center [28, 324] width 28 height 28
click at [27, 125] on div at bounding box center [28, 115] width 28 height 28
click at [21, 115] on div at bounding box center [28, 115] width 28 height 28
drag, startPoint x: 277, startPoint y: 778, endPoint x: 275, endPoint y: 767, distance: 11.2
click at [277, 778] on div "Shapes L" at bounding box center [267, 777] width 53 height 42
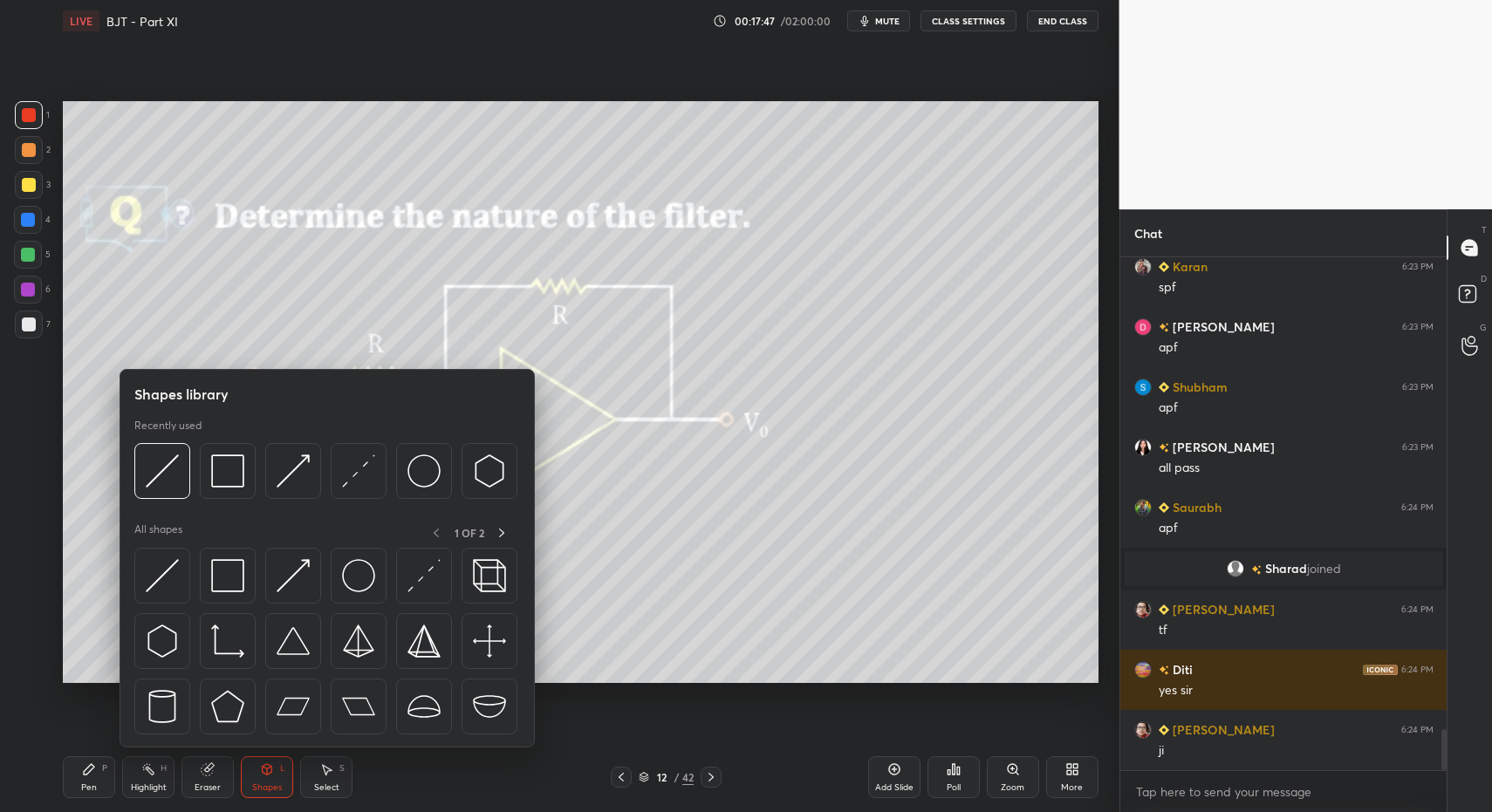
click at [87, 788] on div "Pen" at bounding box center [89, 788] width 16 height 9
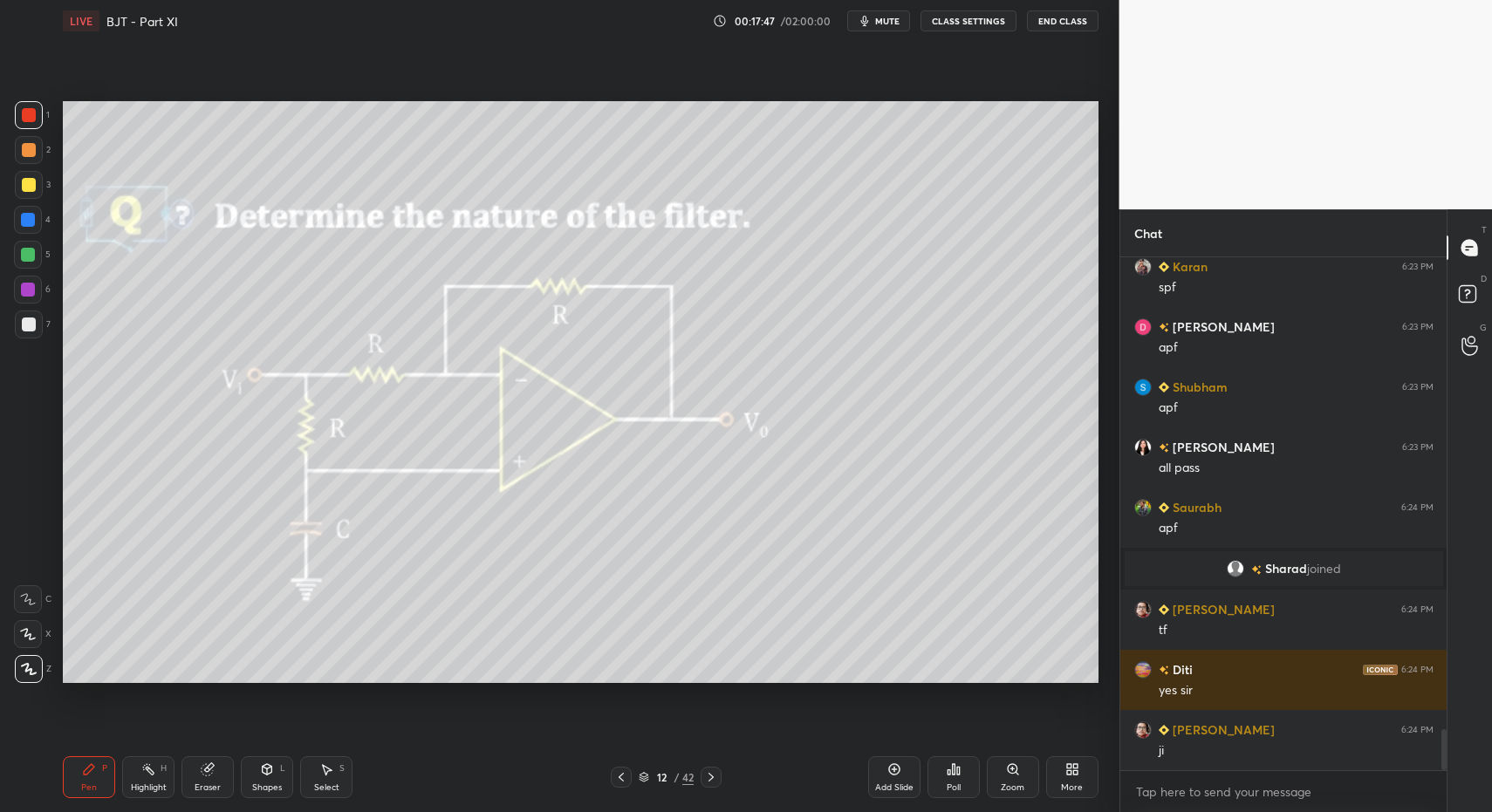
drag, startPoint x: 87, startPoint y: 788, endPoint x: 106, endPoint y: 709, distance: 81.3
click at [87, 788] on div "Pen" at bounding box center [89, 788] width 16 height 9
click at [33, 264] on div at bounding box center [27, 255] width 28 height 28
click at [99, 797] on div "Pen P" at bounding box center [89, 777] width 53 height 42
click at [105, 774] on div "Pen P" at bounding box center [89, 777] width 53 height 42
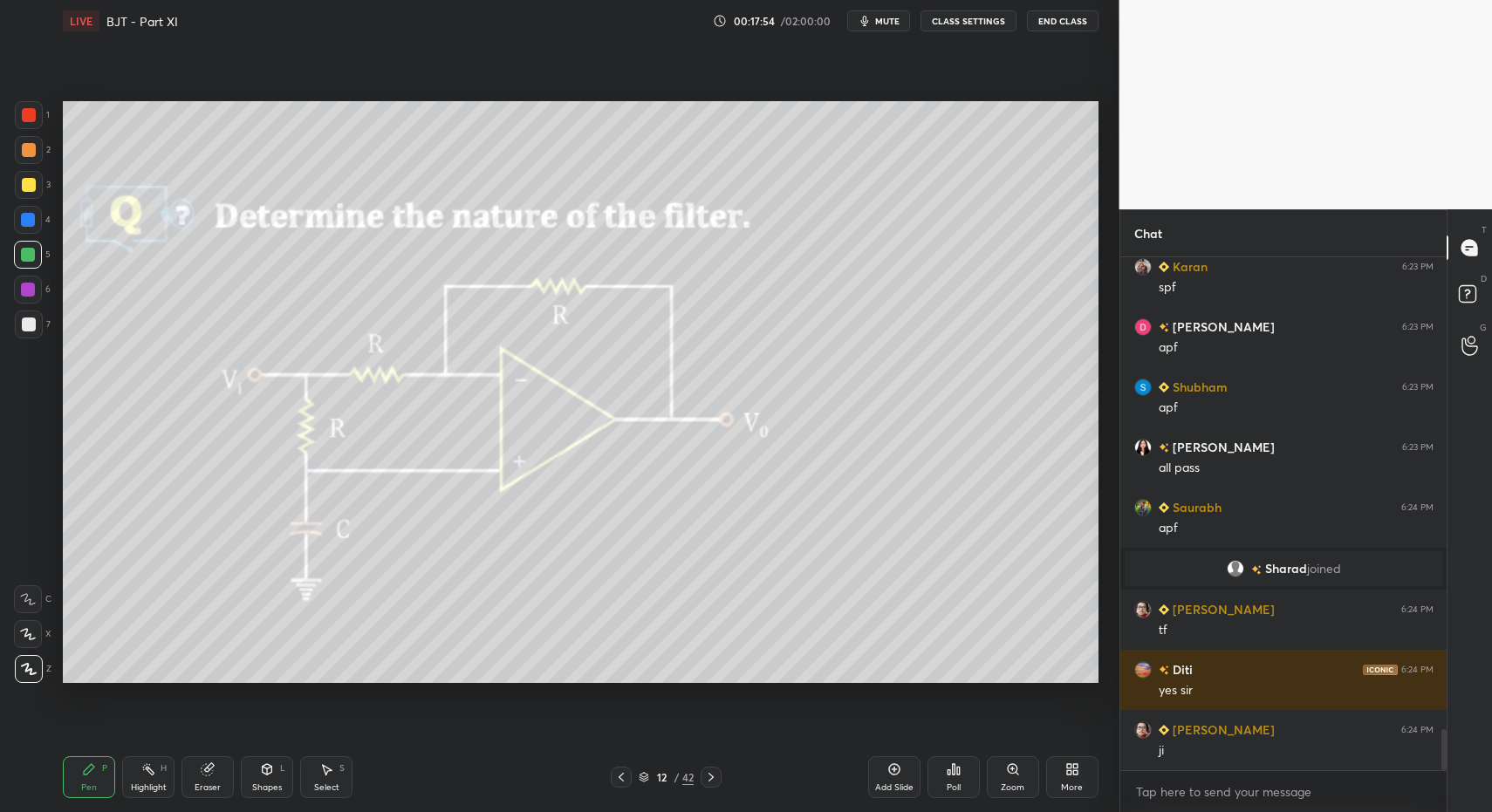
drag, startPoint x: 93, startPoint y: 788, endPoint x: 89, endPoint y: 780, distance: 8.9
click at [93, 788] on div "Pen" at bounding box center [89, 788] width 16 height 9
drag, startPoint x: 89, startPoint y: 780, endPoint x: 97, endPoint y: 686, distance: 94.3
click at [89, 780] on div "Pen P" at bounding box center [89, 777] width 53 height 42
drag, startPoint x: 23, startPoint y: 327, endPoint x: 32, endPoint y: 325, distance: 9.2
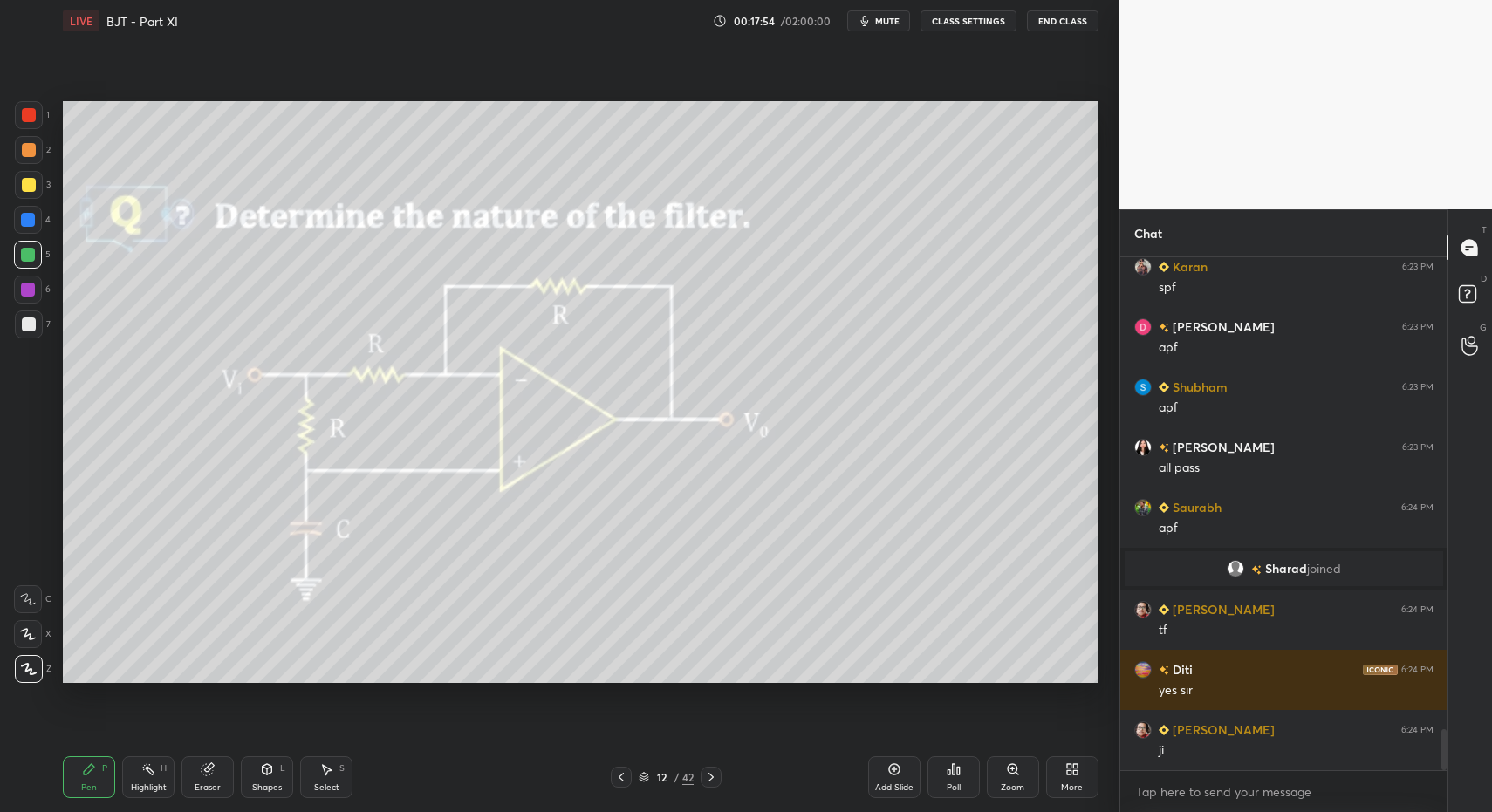
click at [23, 327] on div at bounding box center [28, 325] width 14 height 14
click at [32, 183] on div at bounding box center [28, 185] width 14 height 14
drag, startPoint x: 103, startPoint y: 777, endPoint x: 108, endPoint y: 764, distance: 13.9
click at [103, 777] on div "Pen P" at bounding box center [89, 777] width 53 height 42
click at [103, 768] on div "Pen P" at bounding box center [89, 777] width 53 height 42
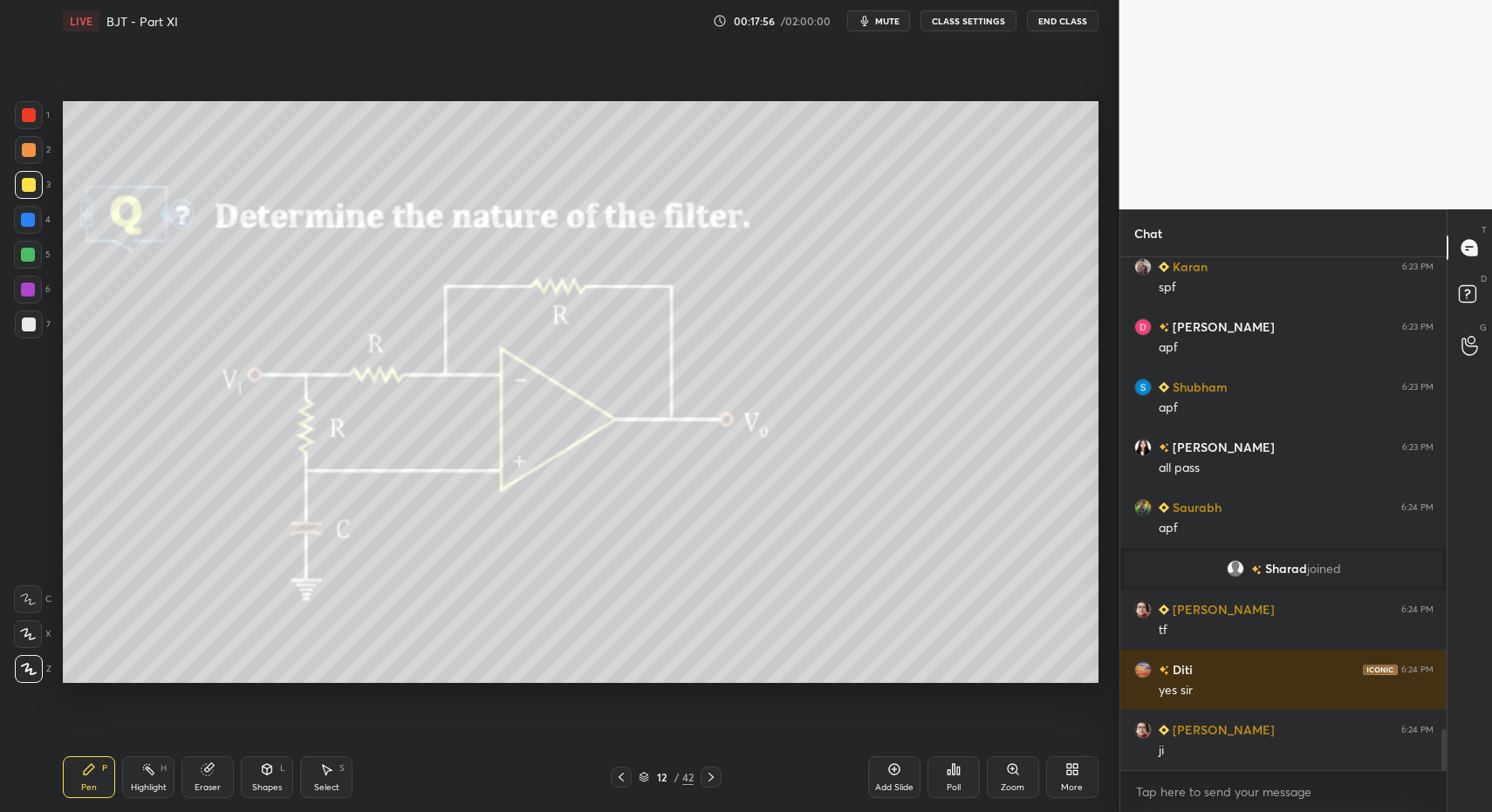
drag, startPoint x: 147, startPoint y: 791, endPoint x: 149, endPoint y: 773, distance: 18.1
click at [147, 791] on div "Highlight" at bounding box center [149, 788] width 36 height 9
click at [148, 777] on div "Highlight H" at bounding box center [149, 777] width 53 height 42
drag, startPoint x: 72, startPoint y: 759, endPoint x: 143, endPoint y: 763, distance: 71.1
click at [72, 759] on div "Pen P" at bounding box center [89, 777] width 53 height 42
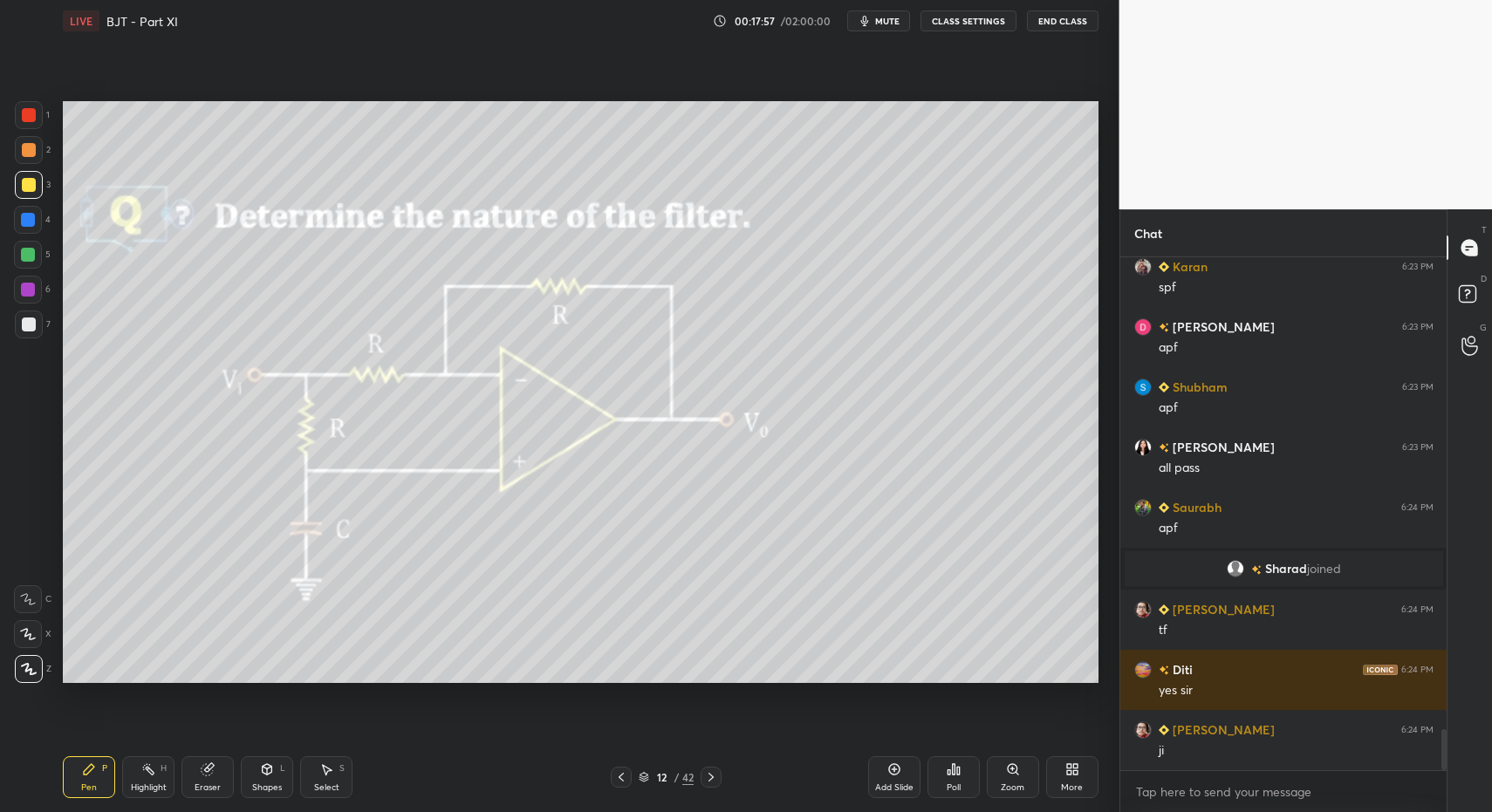
click at [143, 770] on circle at bounding box center [144, 769] width 2 height 2
drag, startPoint x: 143, startPoint y: 770, endPoint x: 179, endPoint y: 743, distance: 45.0
click at [143, 770] on circle at bounding box center [144, 769] width 2 height 2
click at [258, 791] on div "Pen P Highlight H Eraser Shapes L Select S 12 / 42 Add Slide Poll Zoom More" at bounding box center [581, 778] width 1036 height 70
click at [259, 784] on div "Shapes" at bounding box center [266, 788] width 30 height 9
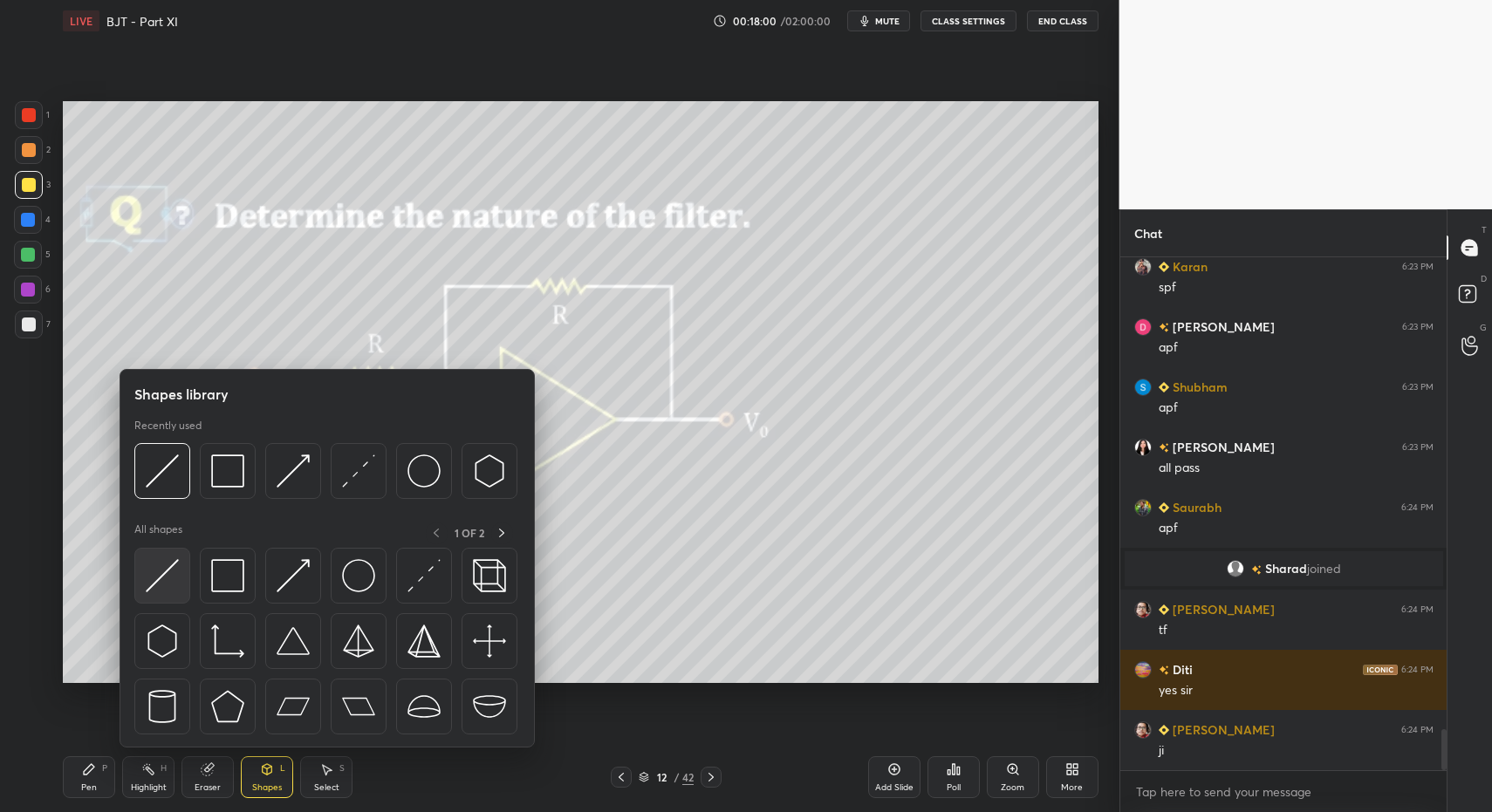
click at [163, 577] on img at bounding box center [162, 576] width 33 height 33
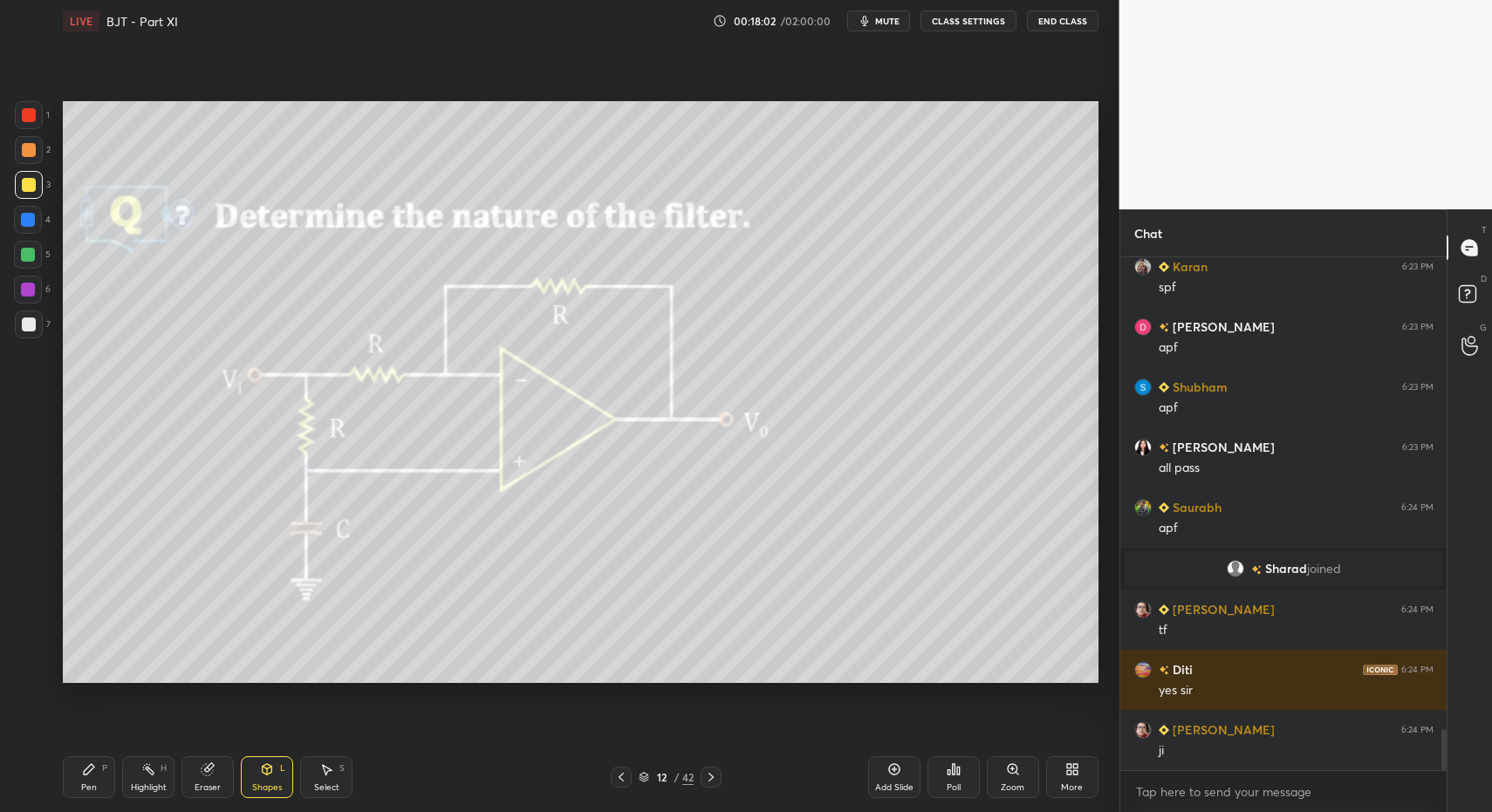
click at [100, 770] on div "Pen P" at bounding box center [89, 777] width 53 height 42
drag, startPoint x: 96, startPoint y: 769, endPoint x: 97, endPoint y: 751, distance: 18.0
click at [97, 773] on div "Pen P" at bounding box center [89, 777] width 53 height 42
click at [28, 313] on div at bounding box center [28, 324] width 28 height 28
click at [28, 325] on div at bounding box center [28, 325] width 14 height 14
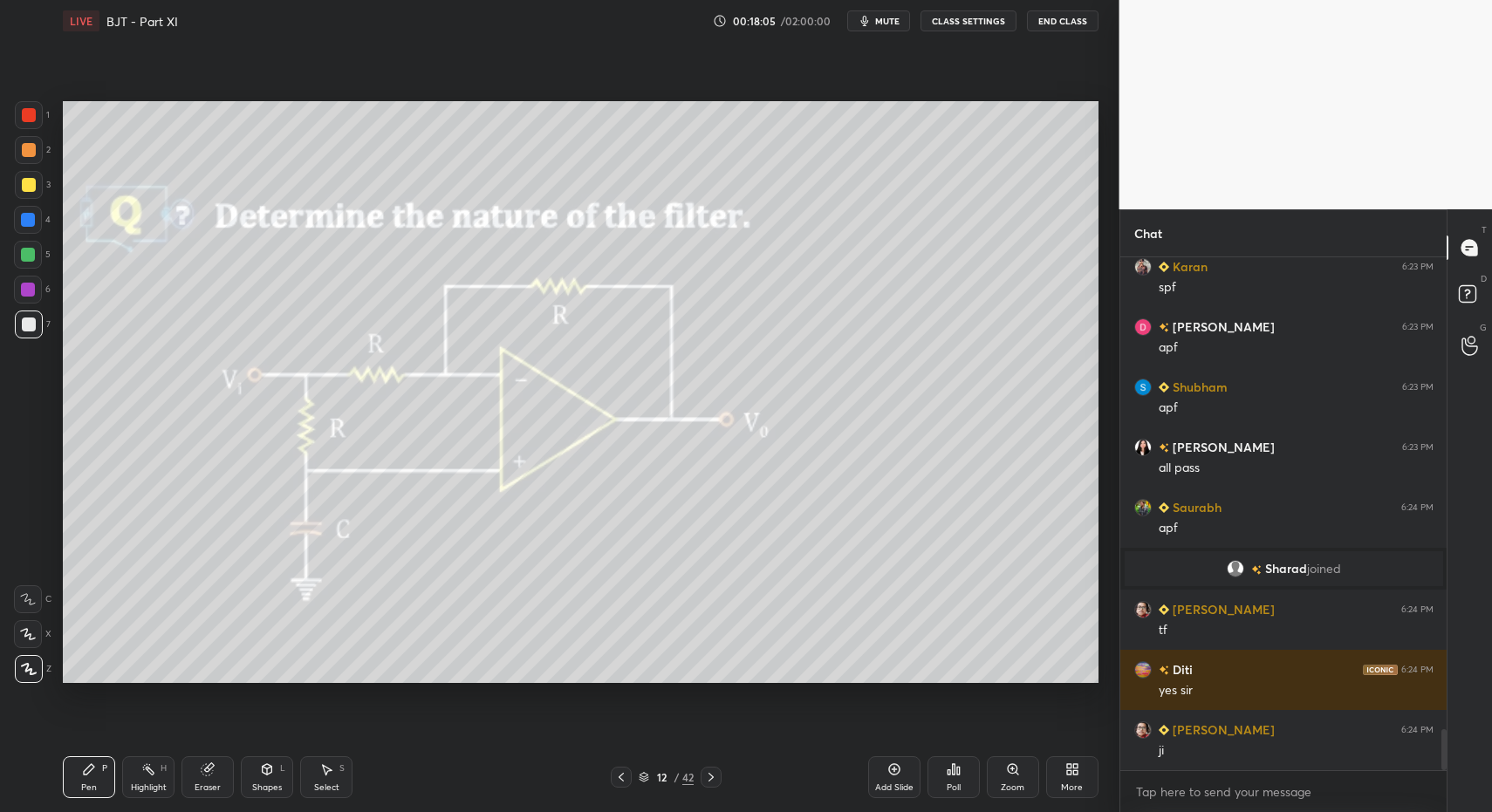
drag, startPoint x: 97, startPoint y: 795, endPoint x: 128, endPoint y: 760, distance: 46.8
click at [98, 793] on div "Pen P" at bounding box center [89, 777] width 53 height 42
drag, startPoint x: 90, startPoint y: 759, endPoint x: 119, endPoint y: 748, distance: 31.0
click at [90, 759] on div "Pen P" at bounding box center [89, 777] width 53 height 42
drag, startPoint x: 319, startPoint y: 770, endPoint x: 348, endPoint y: 759, distance: 31.0
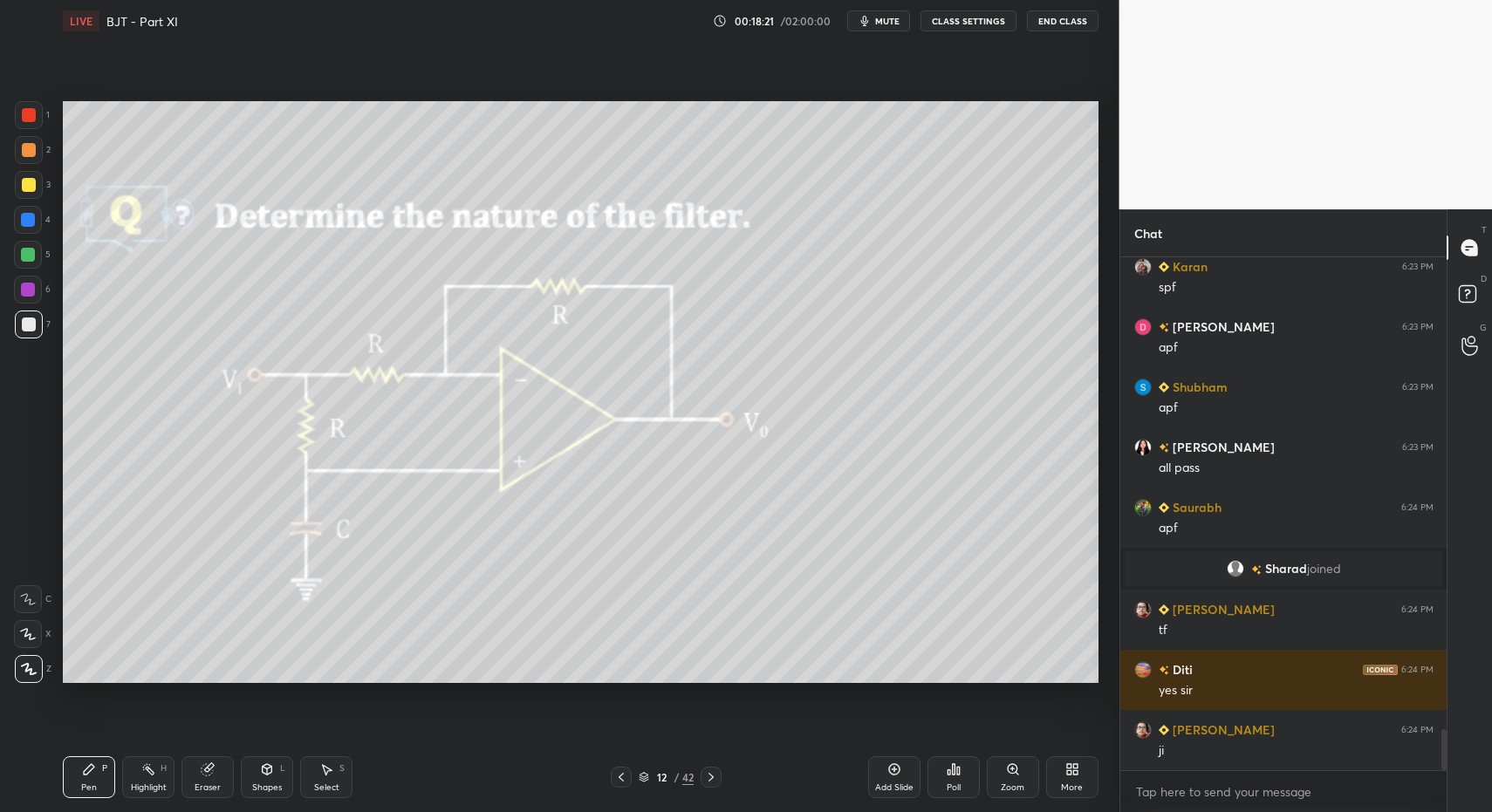
click at [320, 770] on icon at bounding box center [326, 769] width 14 height 14
click at [339, 769] on div "Select S" at bounding box center [327, 777] width 53 height 42
drag, startPoint x: 686, startPoint y: 627, endPoint x: 724, endPoint y: 653, distance: 46.0
click at [724, 653] on div "0 ° Undo Copy Duplicate Duplicate to new slide Delete" at bounding box center [581, 392] width 1036 height 582
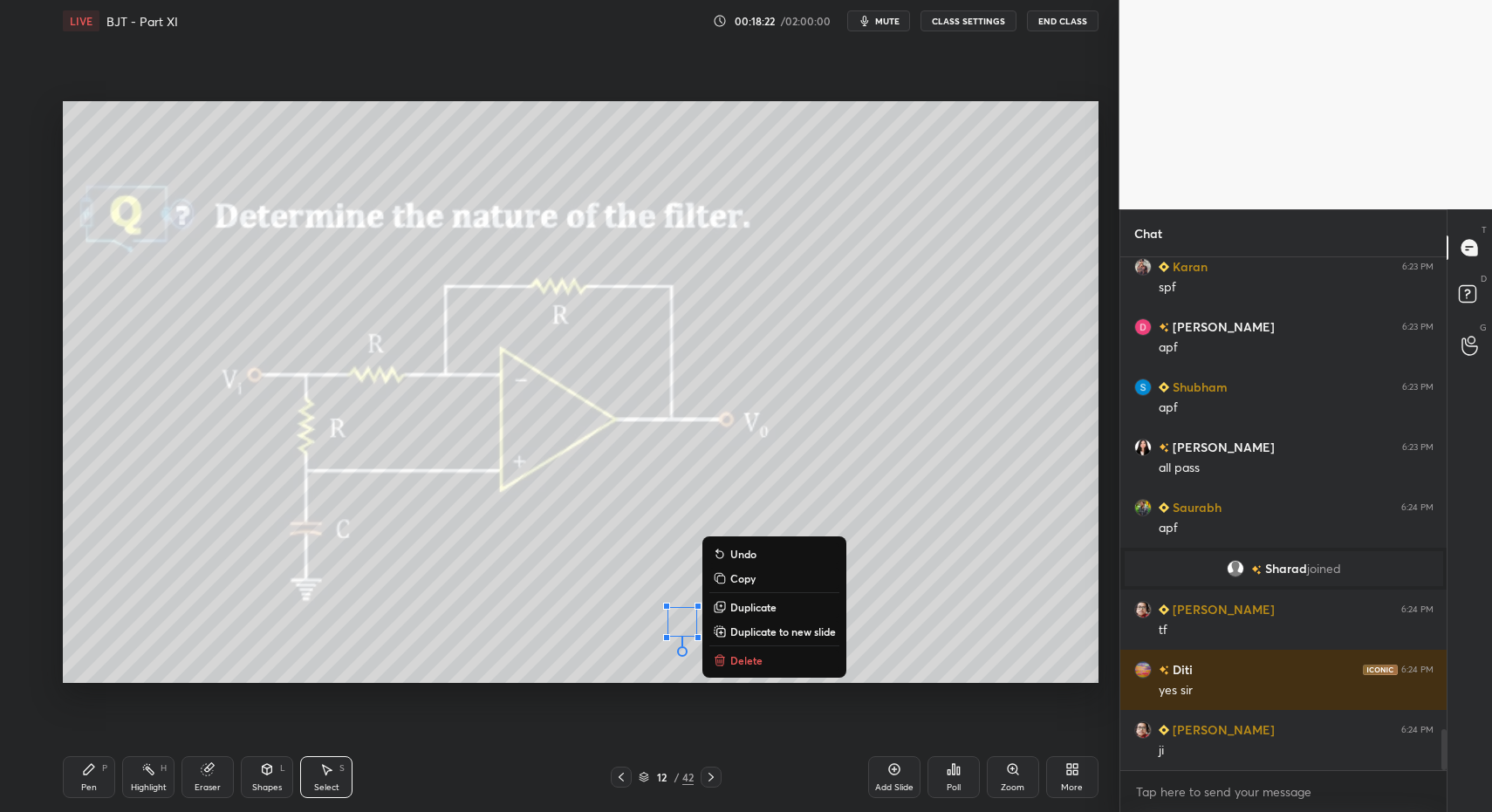
click at [737, 661] on p "Delete" at bounding box center [746, 660] width 32 height 14
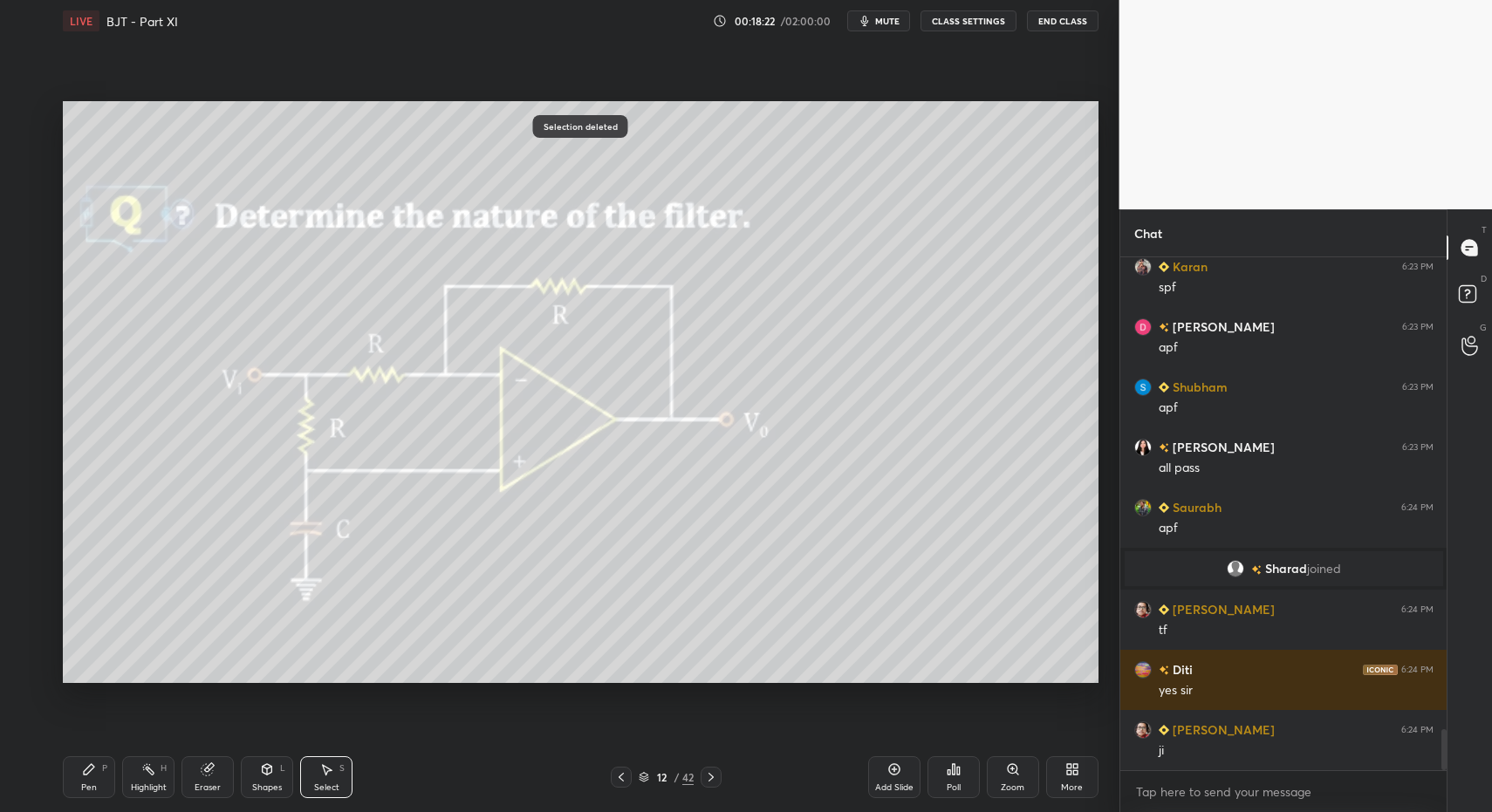
click at [91, 772] on icon at bounding box center [89, 769] width 14 height 14
drag, startPoint x: 91, startPoint y: 772, endPoint x: 154, endPoint y: 738, distance: 71.6
click at [97, 773] on div "Pen P" at bounding box center [89, 777] width 53 height 42
click at [352, 777] on div "Select S" at bounding box center [327, 777] width 53 height 42
drag, startPoint x: 343, startPoint y: 775, endPoint x: 480, endPoint y: 708, distance: 152.5
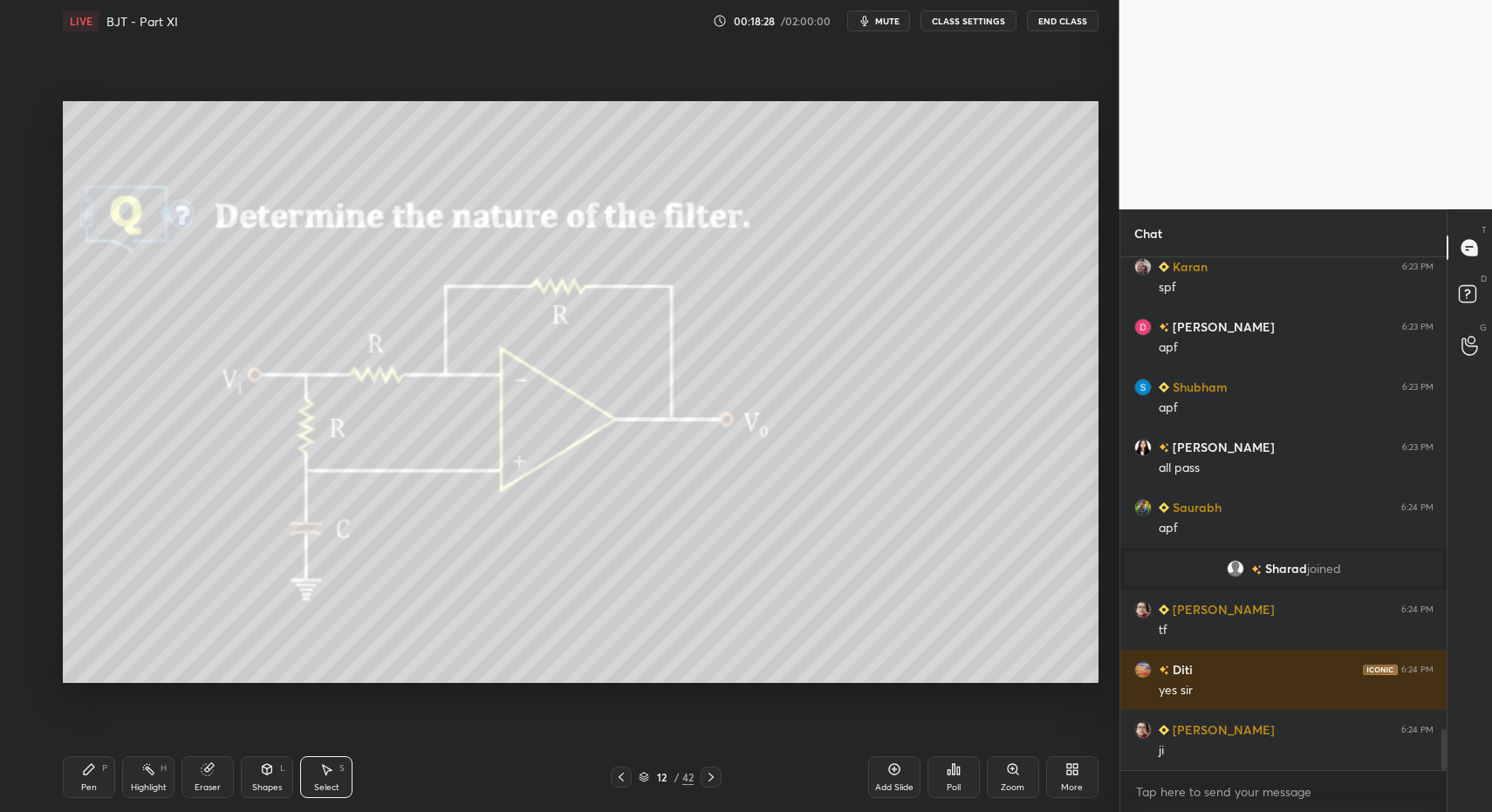
click at [351, 773] on div "Select S" at bounding box center [327, 777] width 53 height 42
drag, startPoint x: 675, startPoint y: 605, endPoint x: 777, endPoint y: 666, distance: 118.8
click at [766, 668] on div "0 ° Undo Copy Duplicate Duplicate to new slide Delete" at bounding box center [581, 392] width 1036 height 582
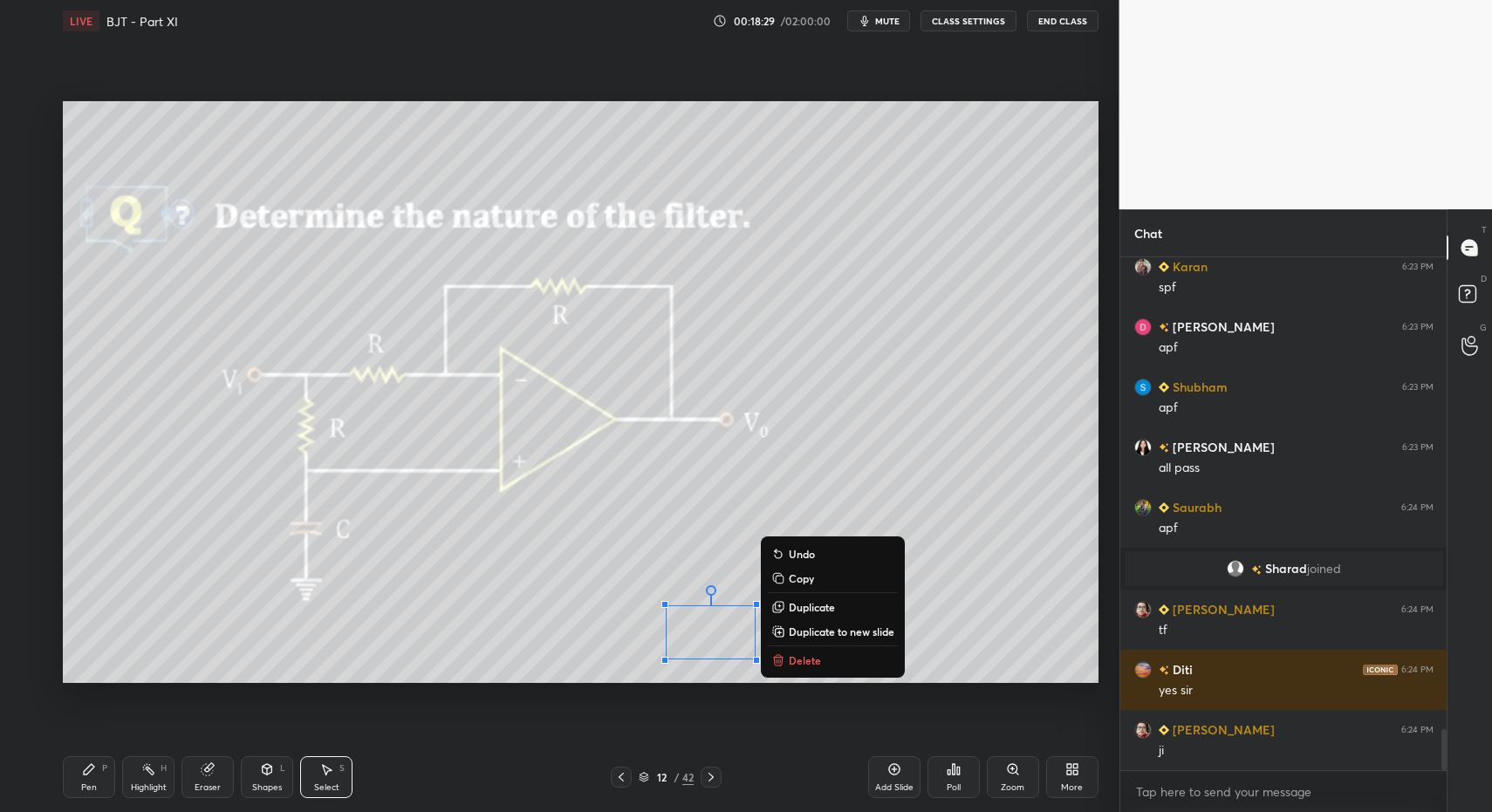
drag, startPoint x: 798, startPoint y: 650, endPoint x: 760, endPoint y: 664, distance: 40.5
click at [798, 650] on button "Delete" at bounding box center [834, 660] width 130 height 21
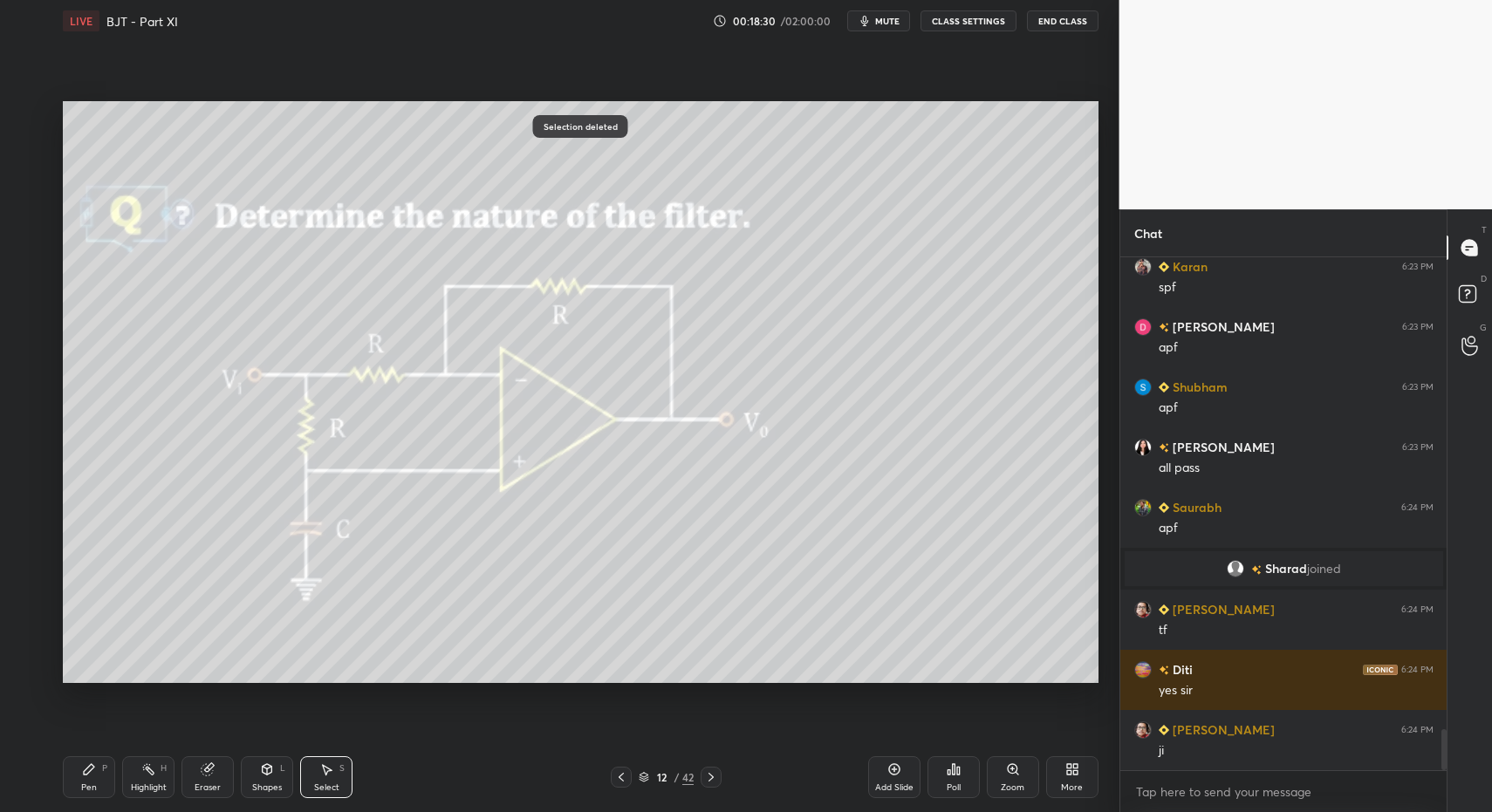
drag, startPoint x: 661, startPoint y: 632, endPoint x: 695, endPoint y: 662, distance: 45.3
click at [692, 658] on div "0 ° Undo Copy Duplicate Duplicate to new slide Delete" at bounding box center [581, 392] width 1036 height 582
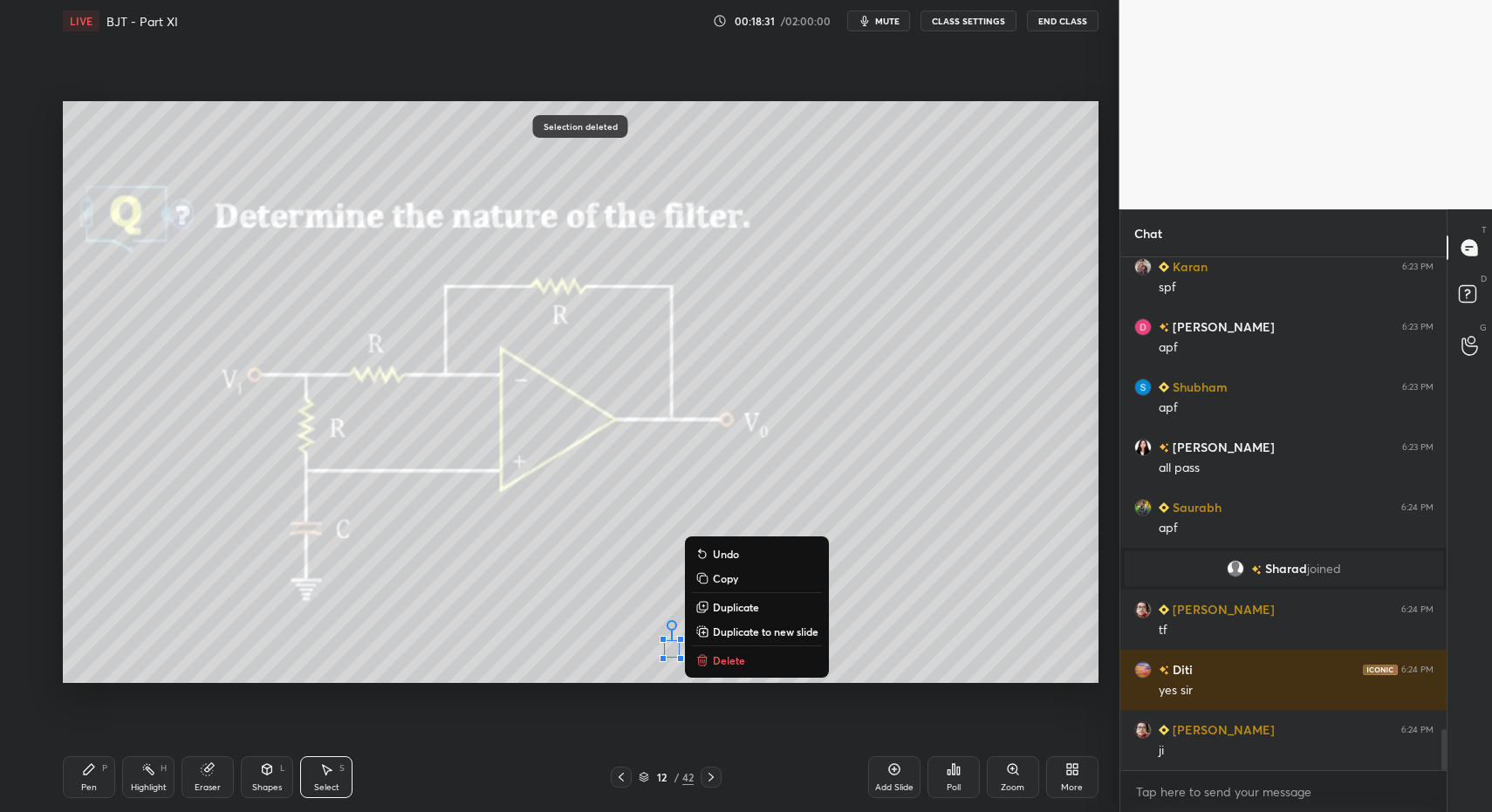
click at [727, 660] on p "Delete" at bounding box center [728, 660] width 32 height 14
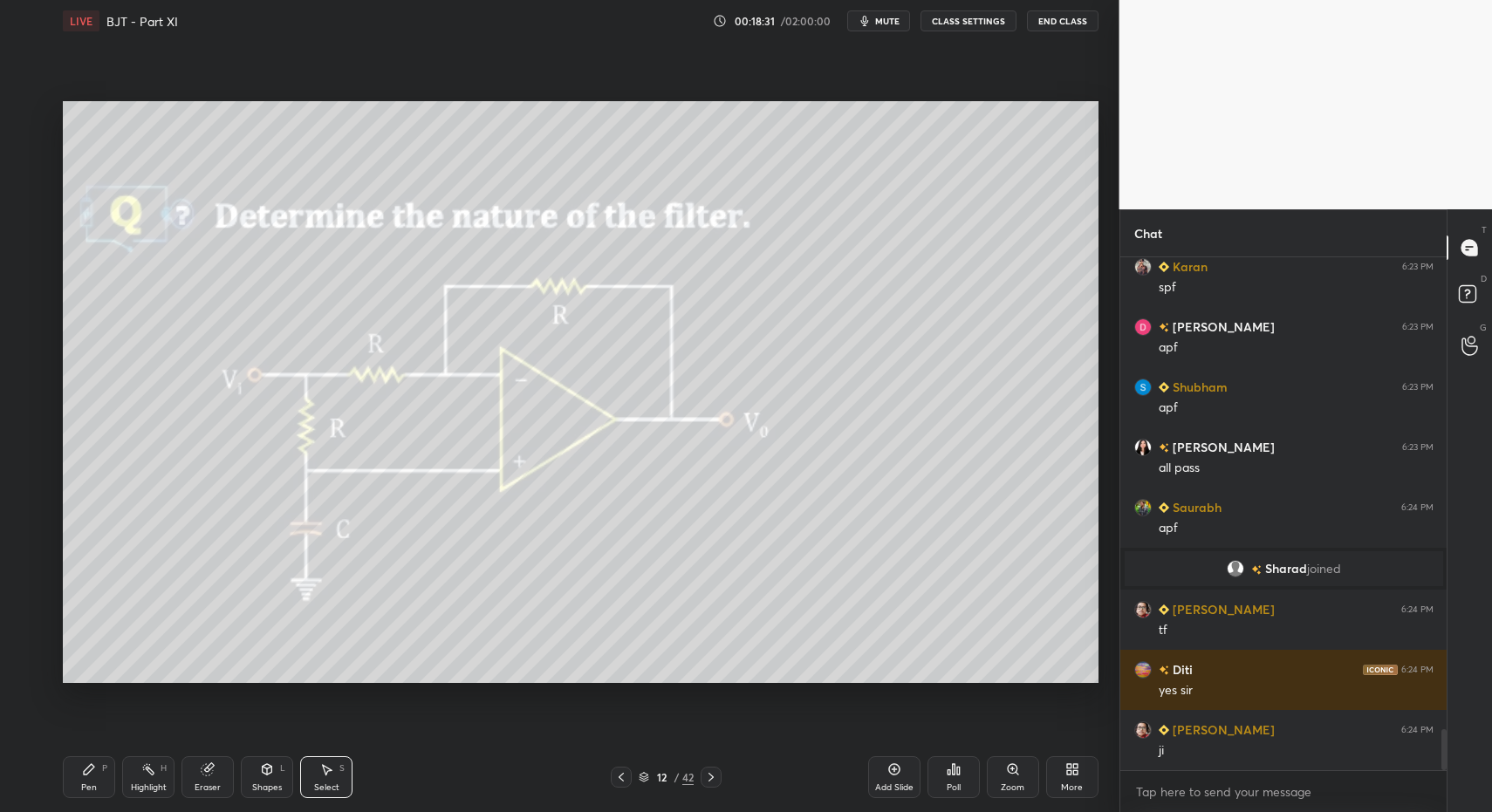
click at [95, 784] on div "Pen" at bounding box center [89, 788] width 16 height 9
click at [77, 776] on div "Pen P" at bounding box center [89, 777] width 53 height 42
drag, startPoint x: 30, startPoint y: 115, endPoint x: 22, endPoint y: 121, distance: 10.0
click at [30, 115] on div at bounding box center [28, 115] width 14 height 14
click at [290, 771] on div "Pen P Highlight H Eraser Shapes L Select S" at bounding box center [265, 777] width 403 height 42
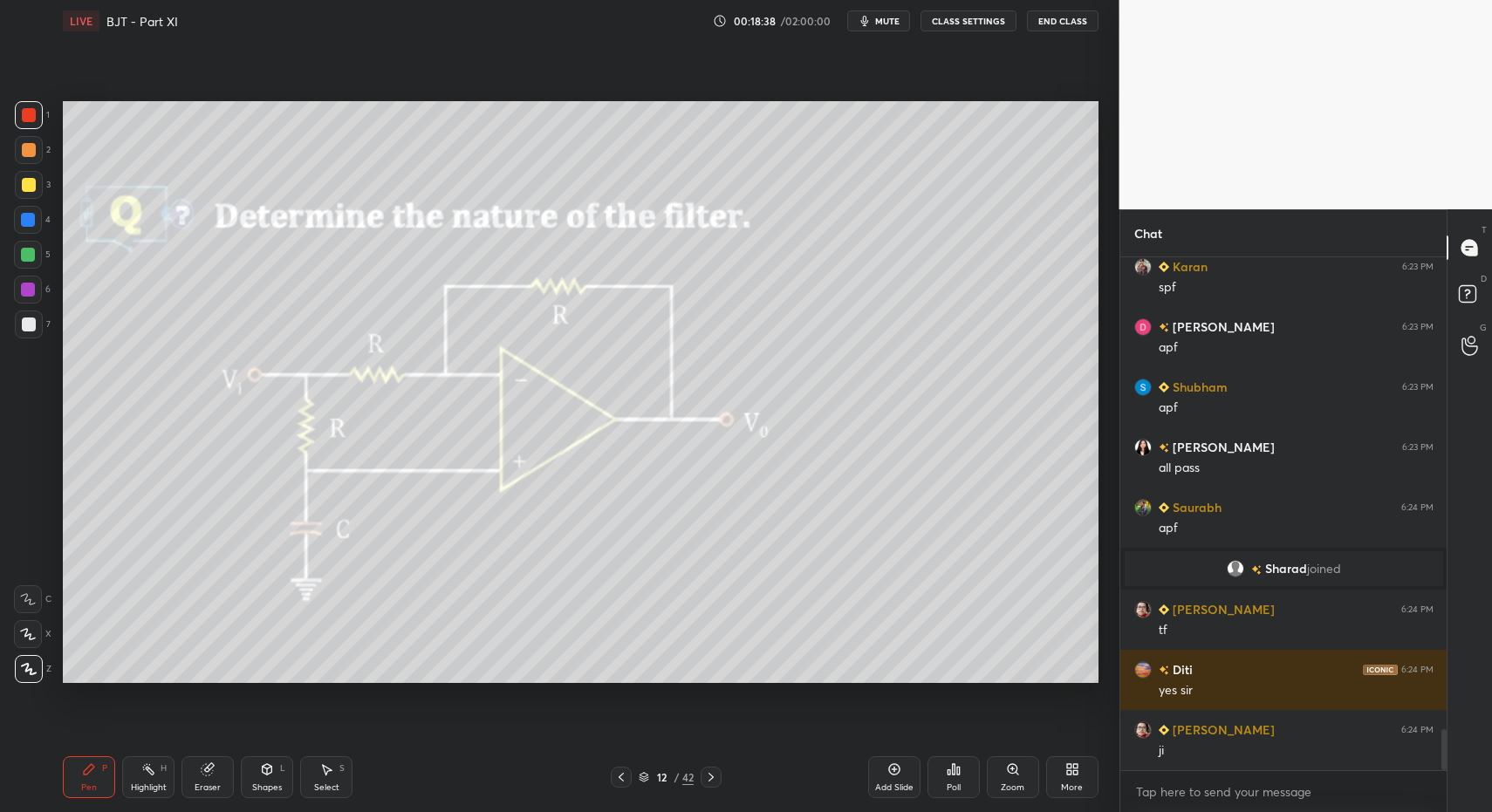
click at [282, 773] on div "Shapes L" at bounding box center [267, 777] width 53 height 42
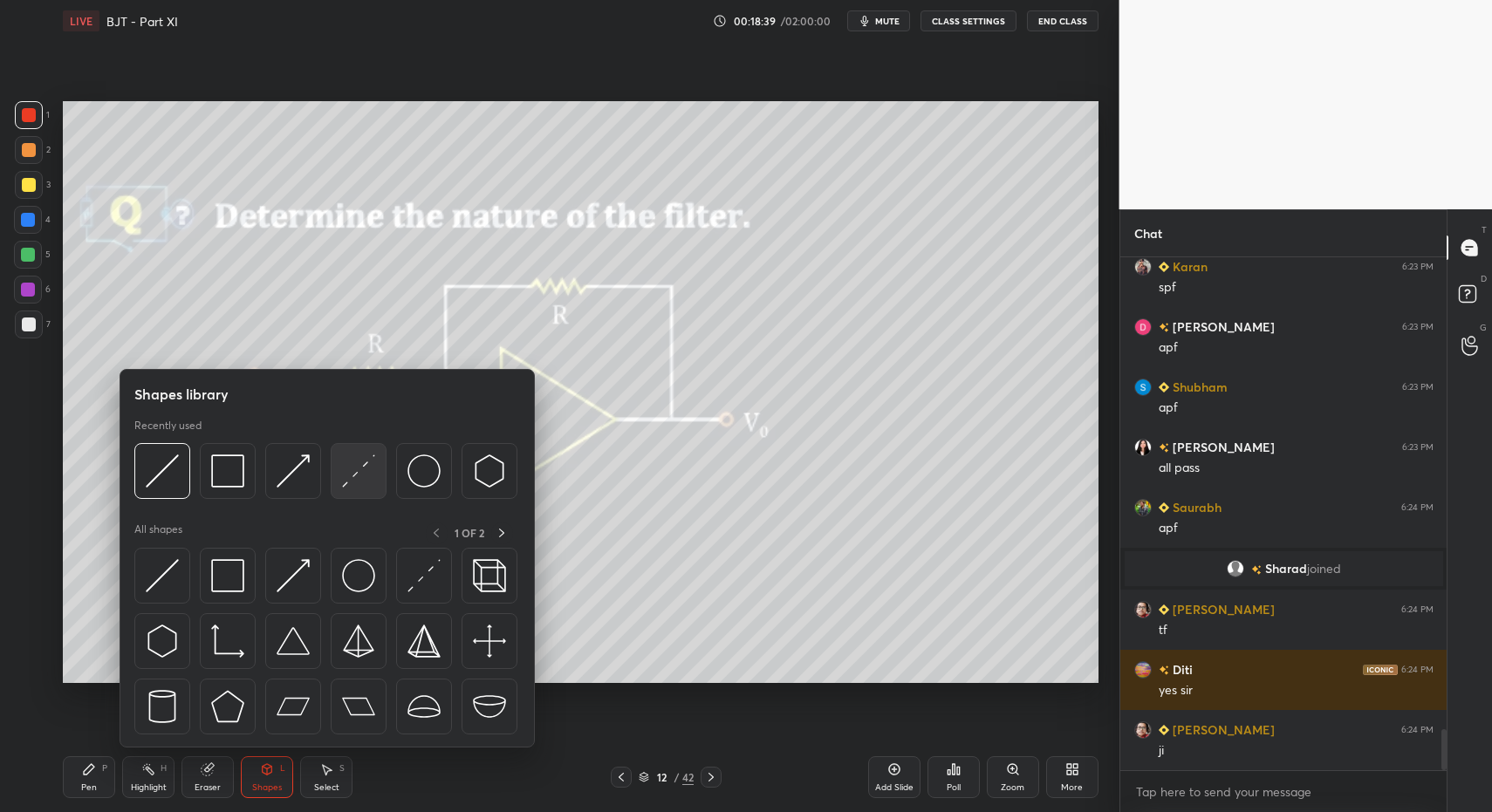
click at [353, 473] on img at bounding box center [359, 471] width 33 height 33
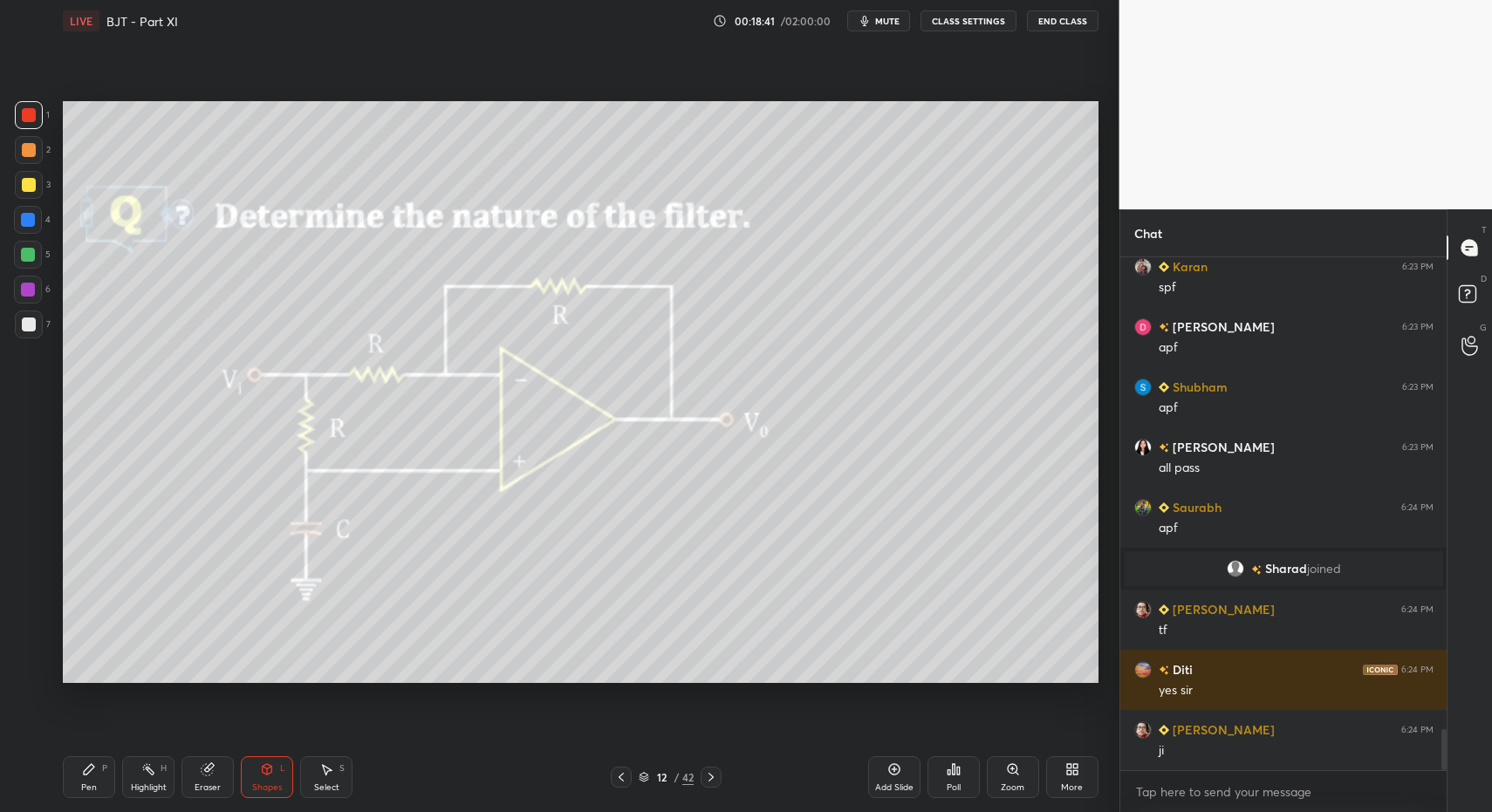
drag, startPoint x: 115, startPoint y: 785, endPoint x: 99, endPoint y: 778, distance: 17.5
click at [115, 785] on div "Pen P Highlight H Eraser Shapes L Select S" at bounding box center [265, 777] width 403 height 42
click at [97, 778] on div "Pen P" at bounding box center [89, 777] width 53 height 42
drag, startPoint x: 277, startPoint y: 780, endPoint x: 284, endPoint y: 758, distance: 23.1
click at [281, 776] on div "Shapes L" at bounding box center [267, 777] width 53 height 42
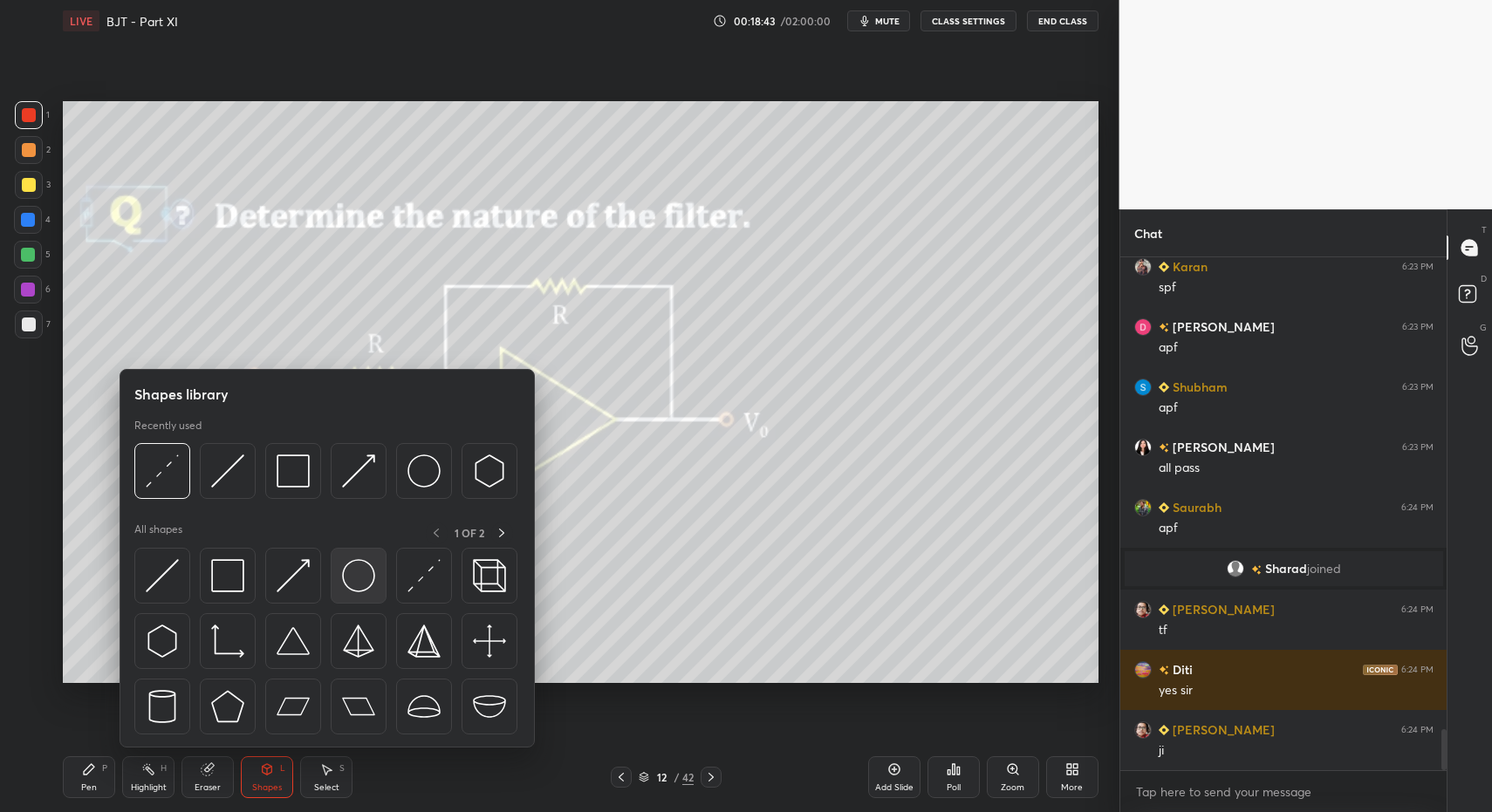
click at [357, 588] on img at bounding box center [359, 576] width 33 height 33
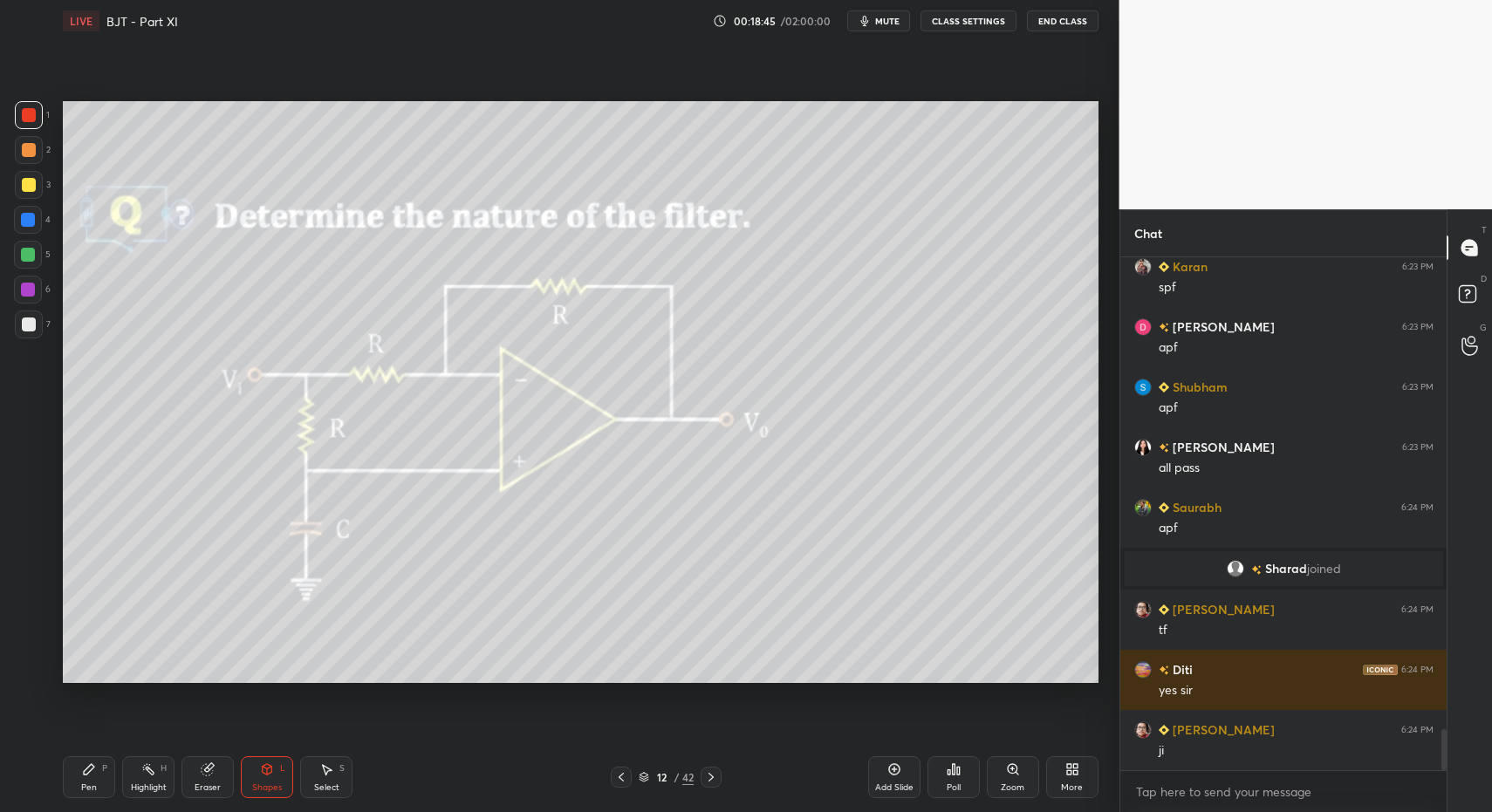
click at [71, 773] on div "Pen P" at bounding box center [89, 777] width 53 height 42
drag, startPoint x: 78, startPoint y: 771, endPoint x: 87, endPoint y: 777, distance: 10.8
click at [86, 772] on div "Pen P" at bounding box center [89, 777] width 53 height 42
click at [19, 329] on div at bounding box center [28, 324] width 28 height 28
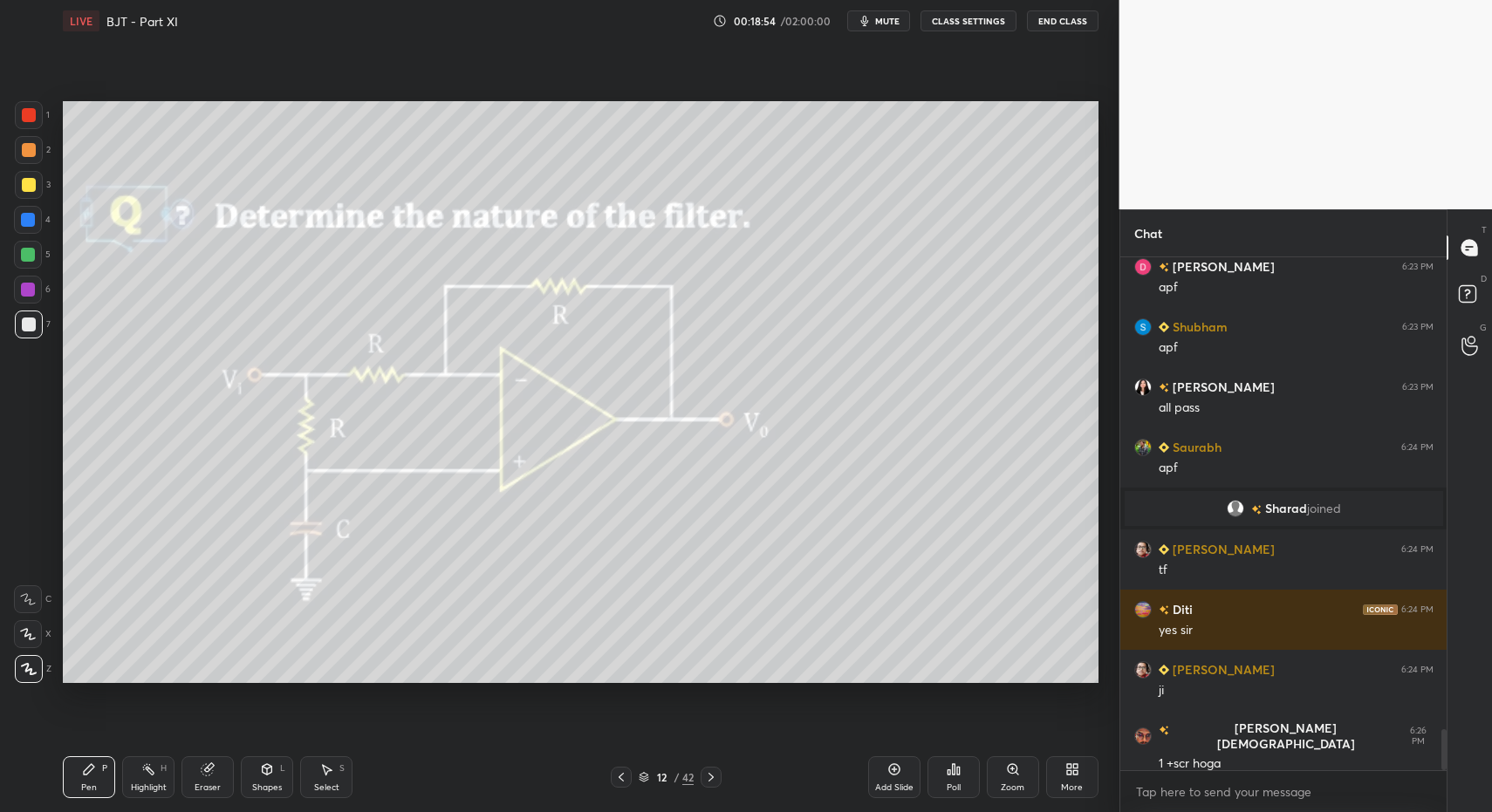
scroll to position [6016, 0]
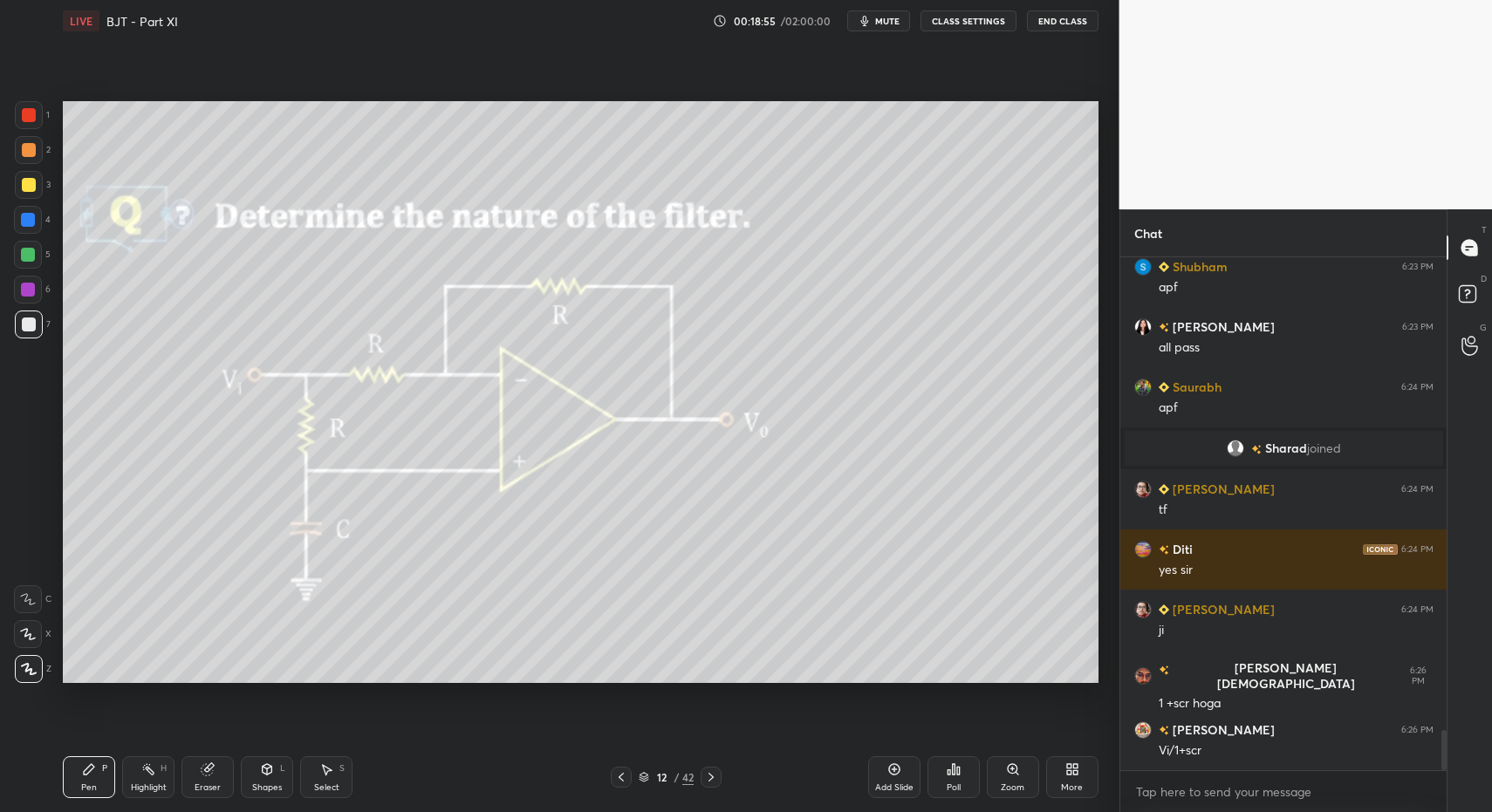
drag, startPoint x: 36, startPoint y: 336, endPoint x: 34, endPoint y: 326, distance: 10.2
click at [36, 336] on div at bounding box center [28, 324] width 28 height 28
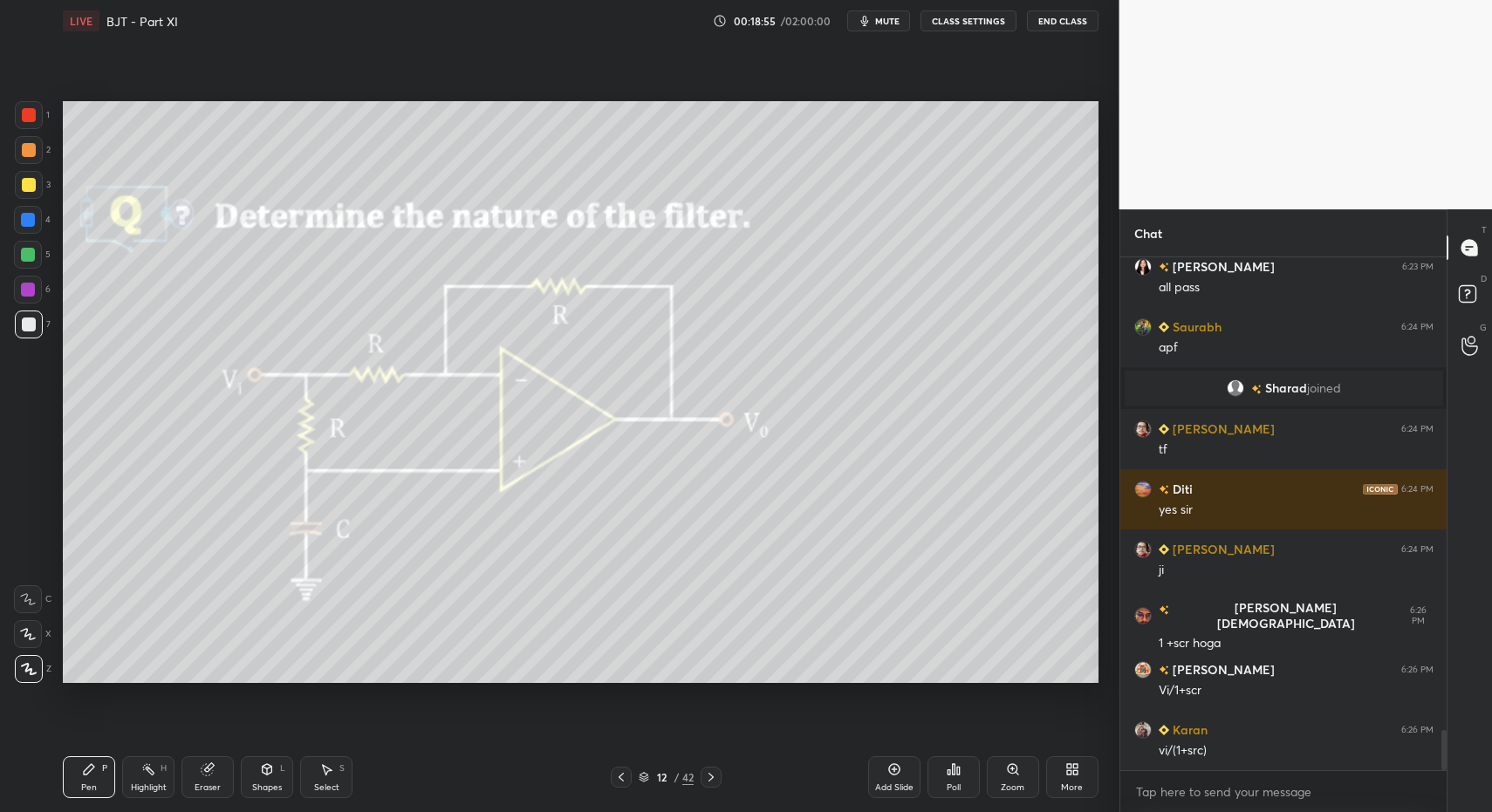
drag, startPoint x: 318, startPoint y: 797, endPoint x: 328, endPoint y: 773, distance: 26.0
click at [316, 792] on div "Select S" at bounding box center [327, 777] width 53 height 42
click at [334, 766] on div "Select S" at bounding box center [327, 777] width 53 height 42
drag, startPoint x: 597, startPoint y: 616, endPoint x: 656, endPoint y: 646, distance: 66.2
click at [657, 650] on div "0 ° Undo Copy Duplicate Duplicate to new slide Delete" at bounding box center [581, 392] width 1036 height 582
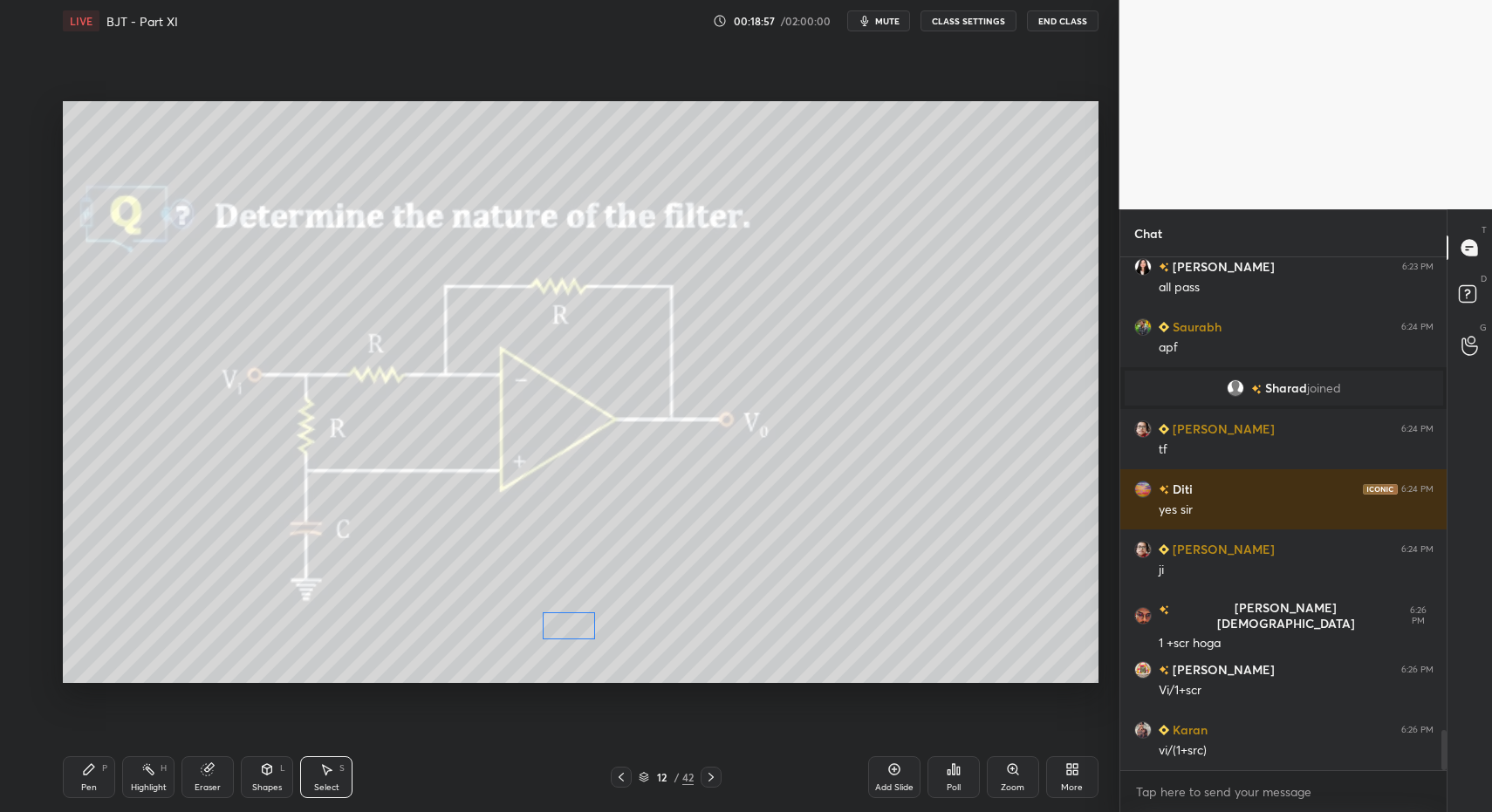
drag, startPoint x: 605, startPoint y: 632, endPoint x: 513, endPoint y: 663, distance: 97.1
click at [585, 632] on div "0 ° Undo Copy Duplicate Duplicate to new slide Delete" at bounding box center [581, 392] width 1036 height 582
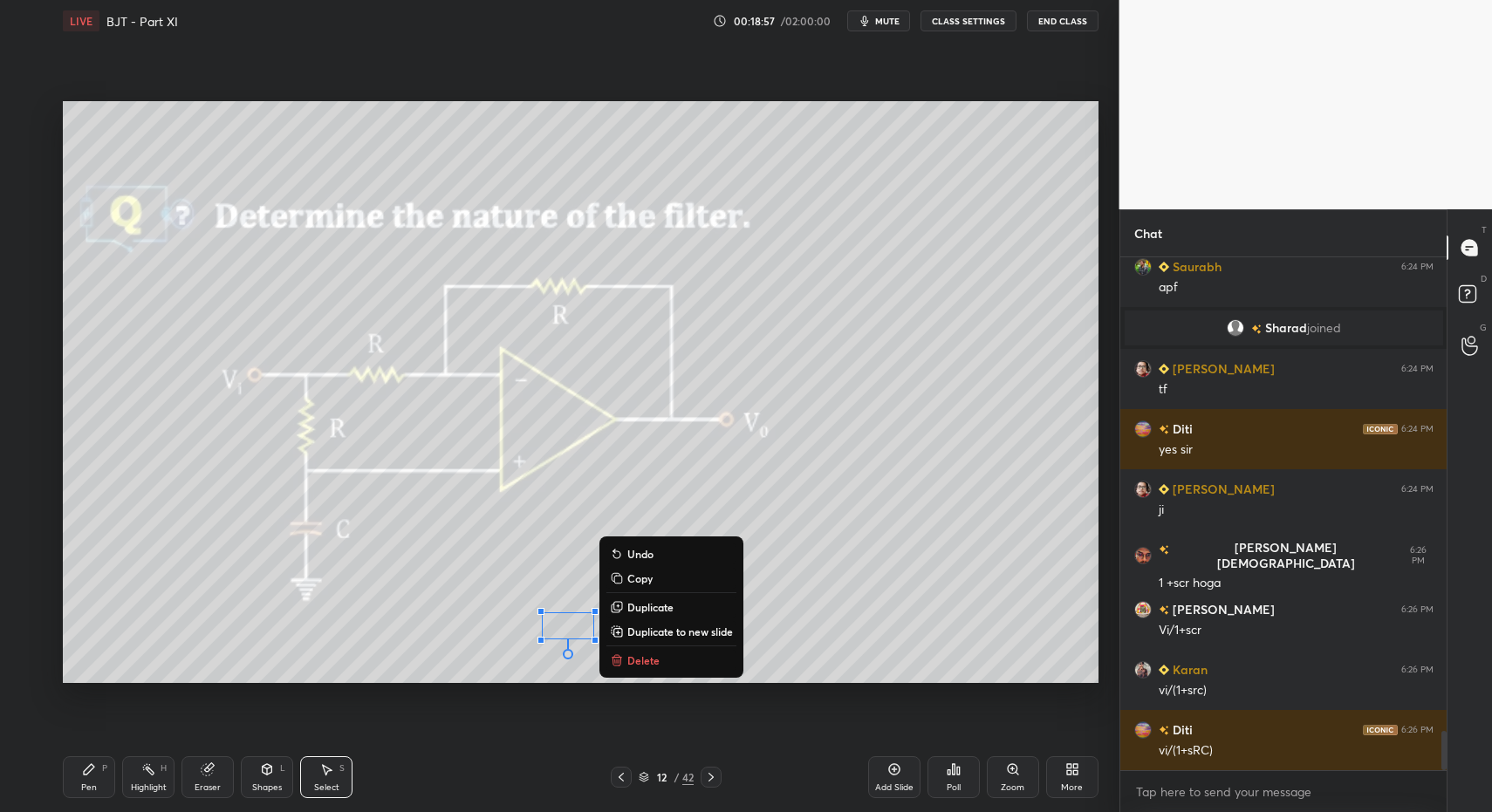
click at [276, 787] on div "Shapes" at bounding box center [266, 788] width 30 height 9
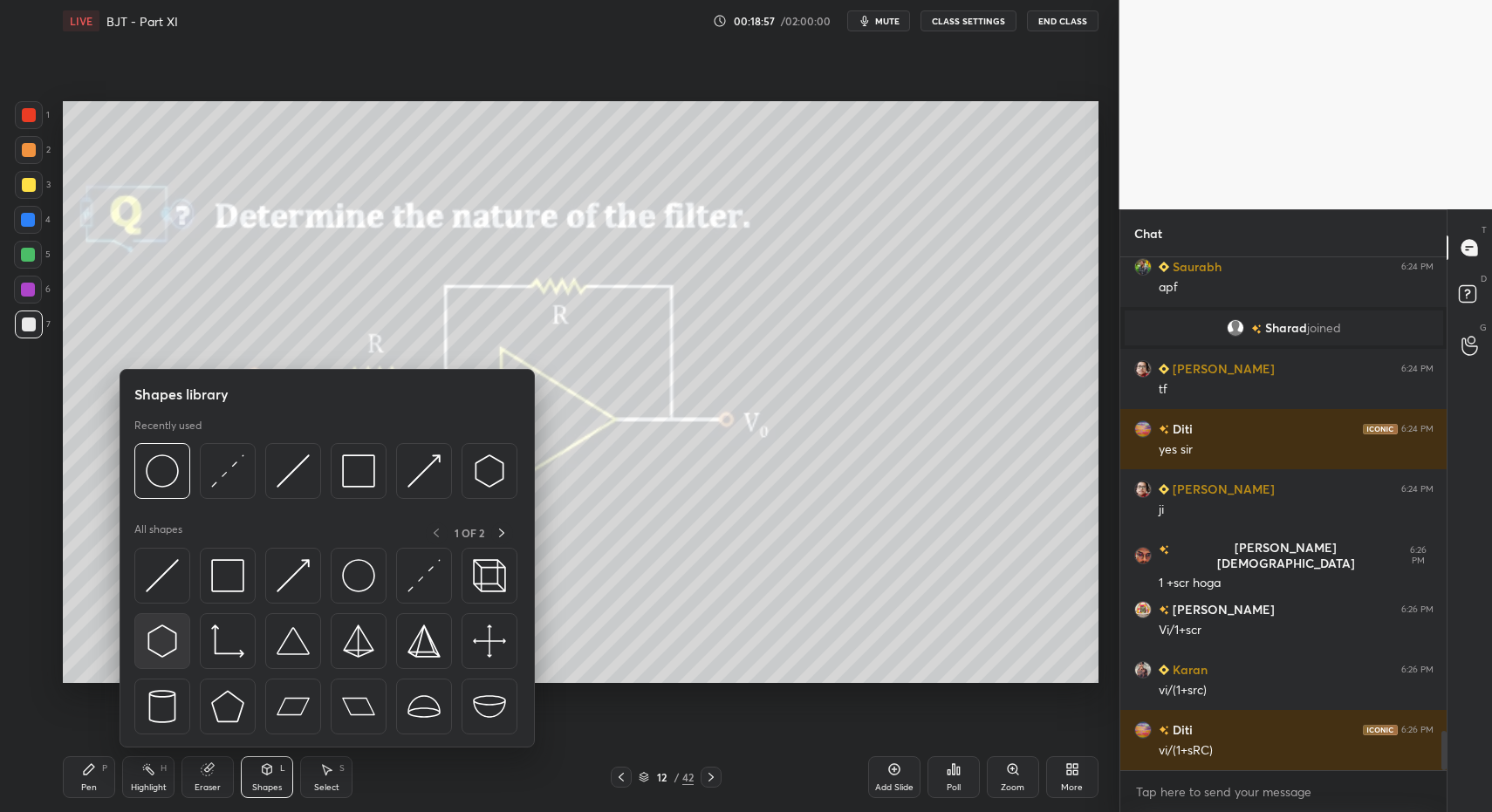
click at [187, 616] on div at bounding box center [161, 641] width 55 height 55
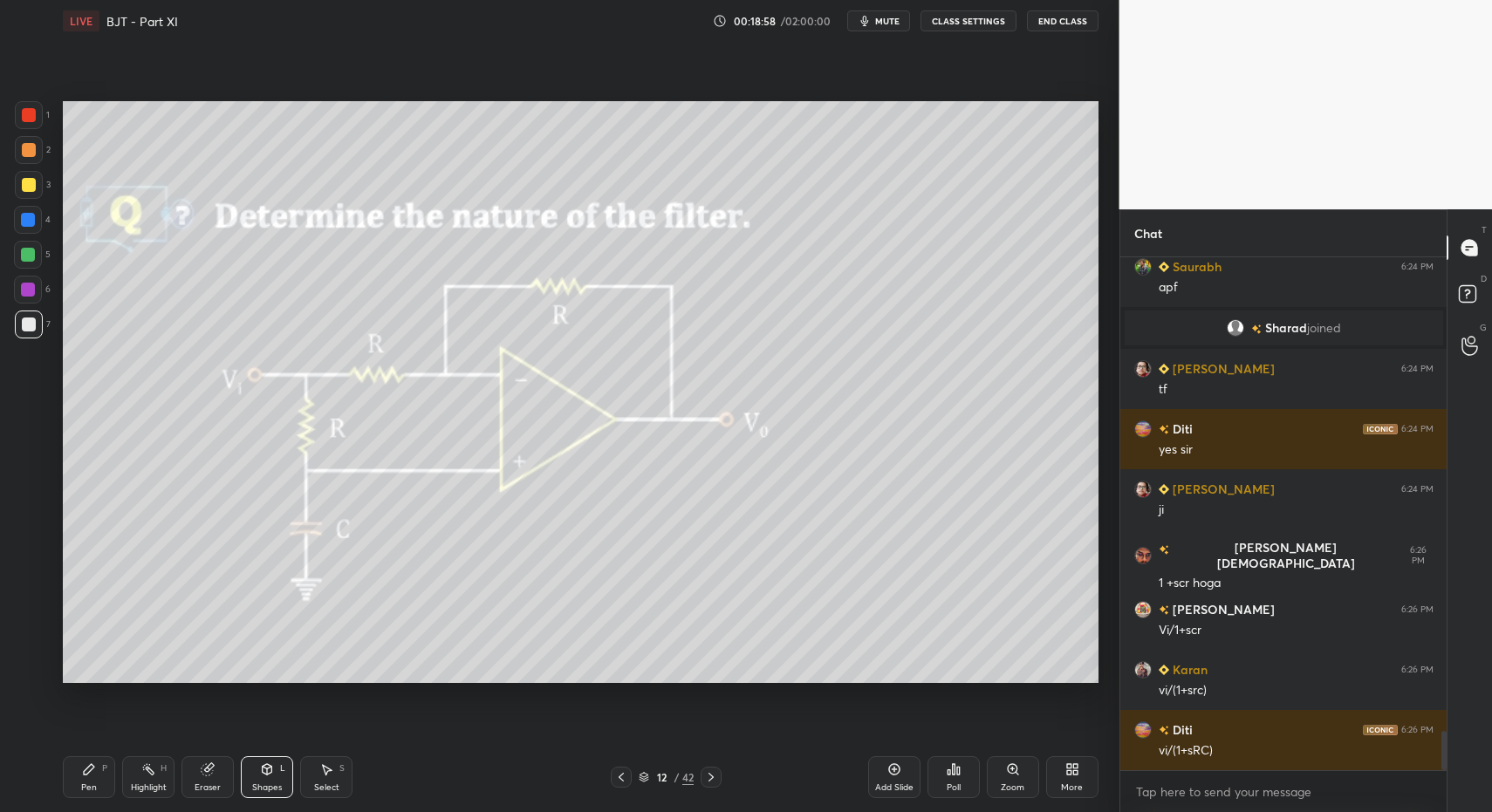
scroll to position [6196, 0]
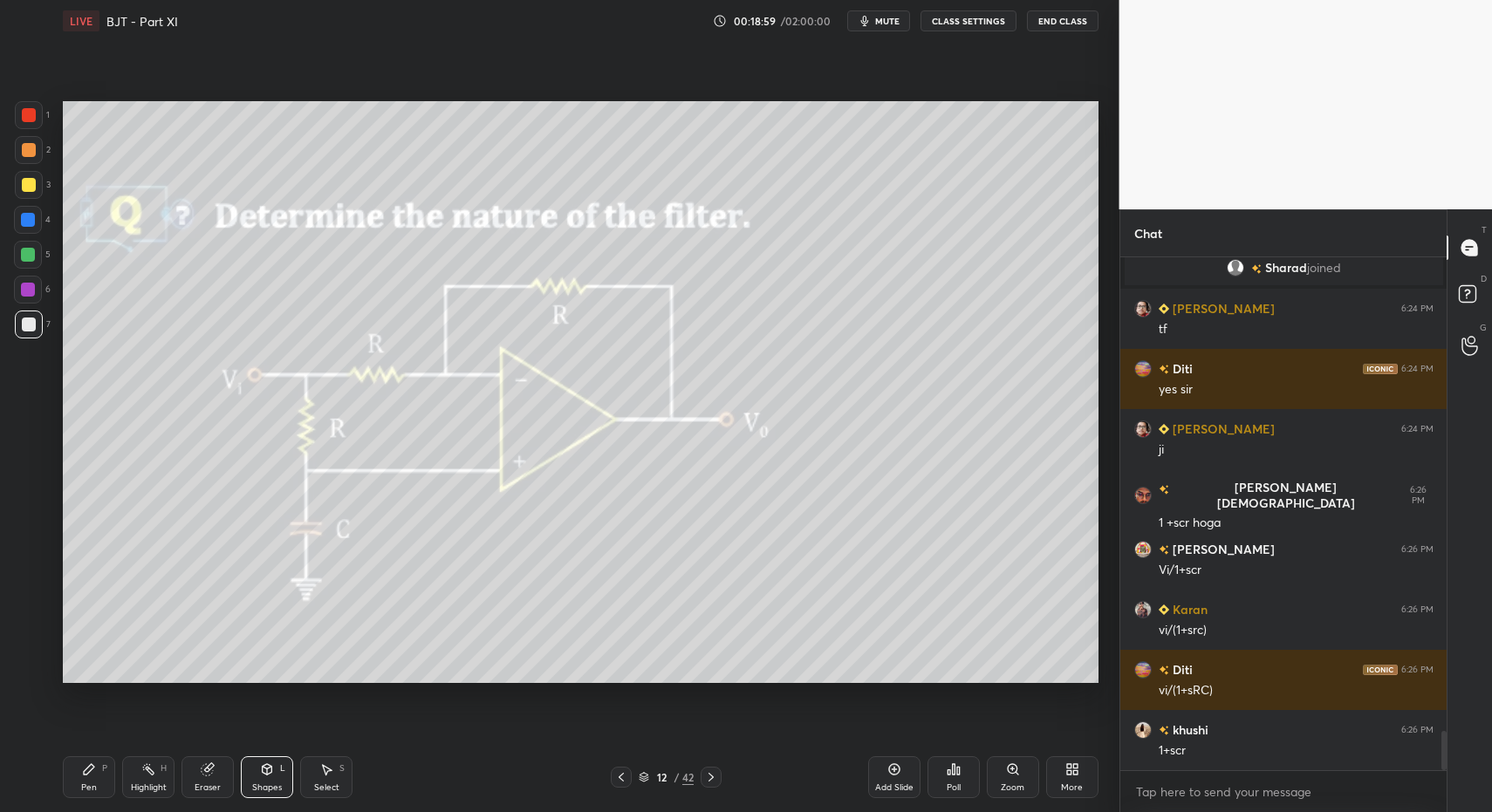
click at [270, 779] on div "Shapes L" at bounding box center [267, 777] width 53 height 42
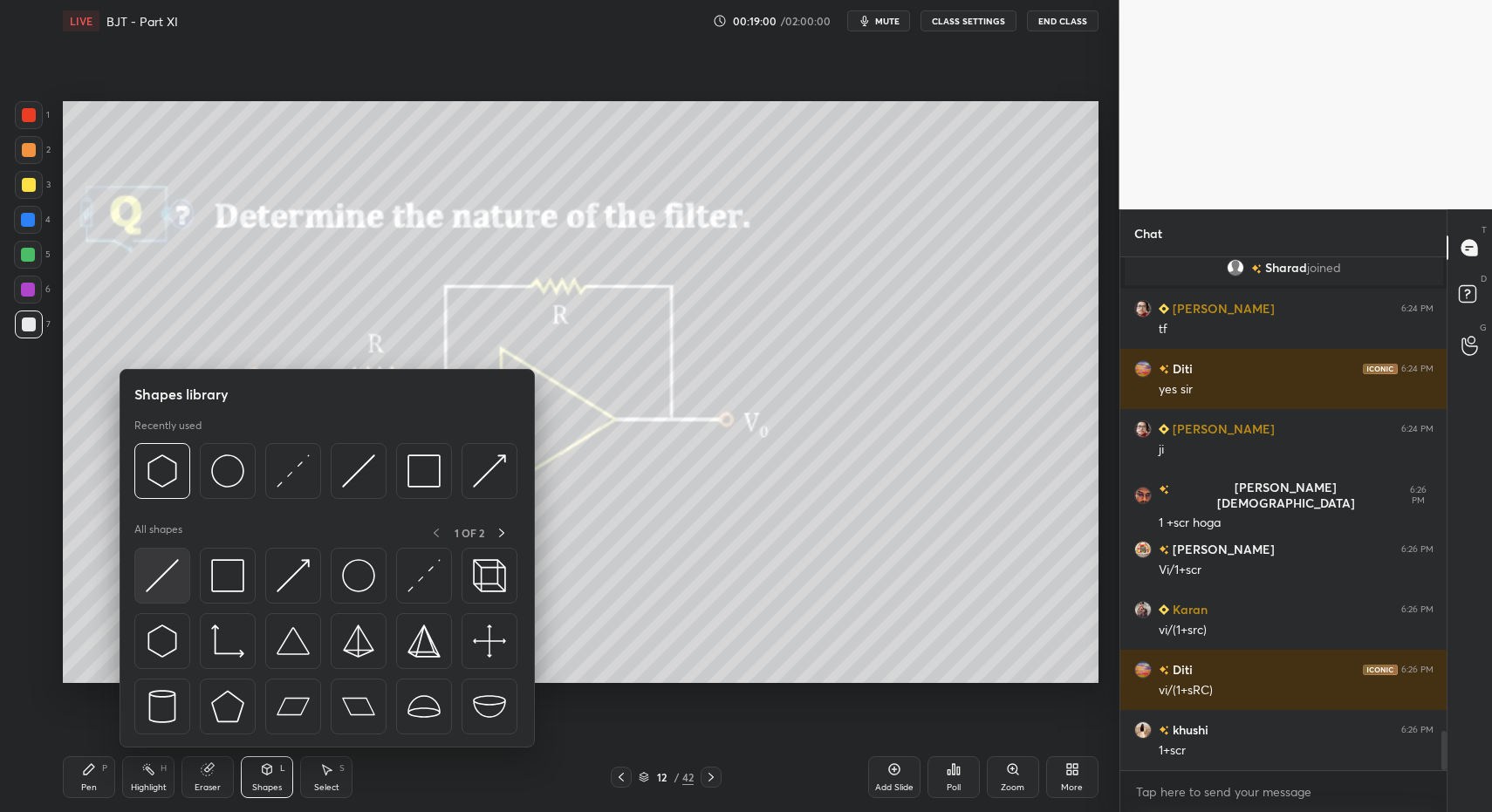
click at [152, 592] on div at bounding box center [161, 575] width 55 height 55
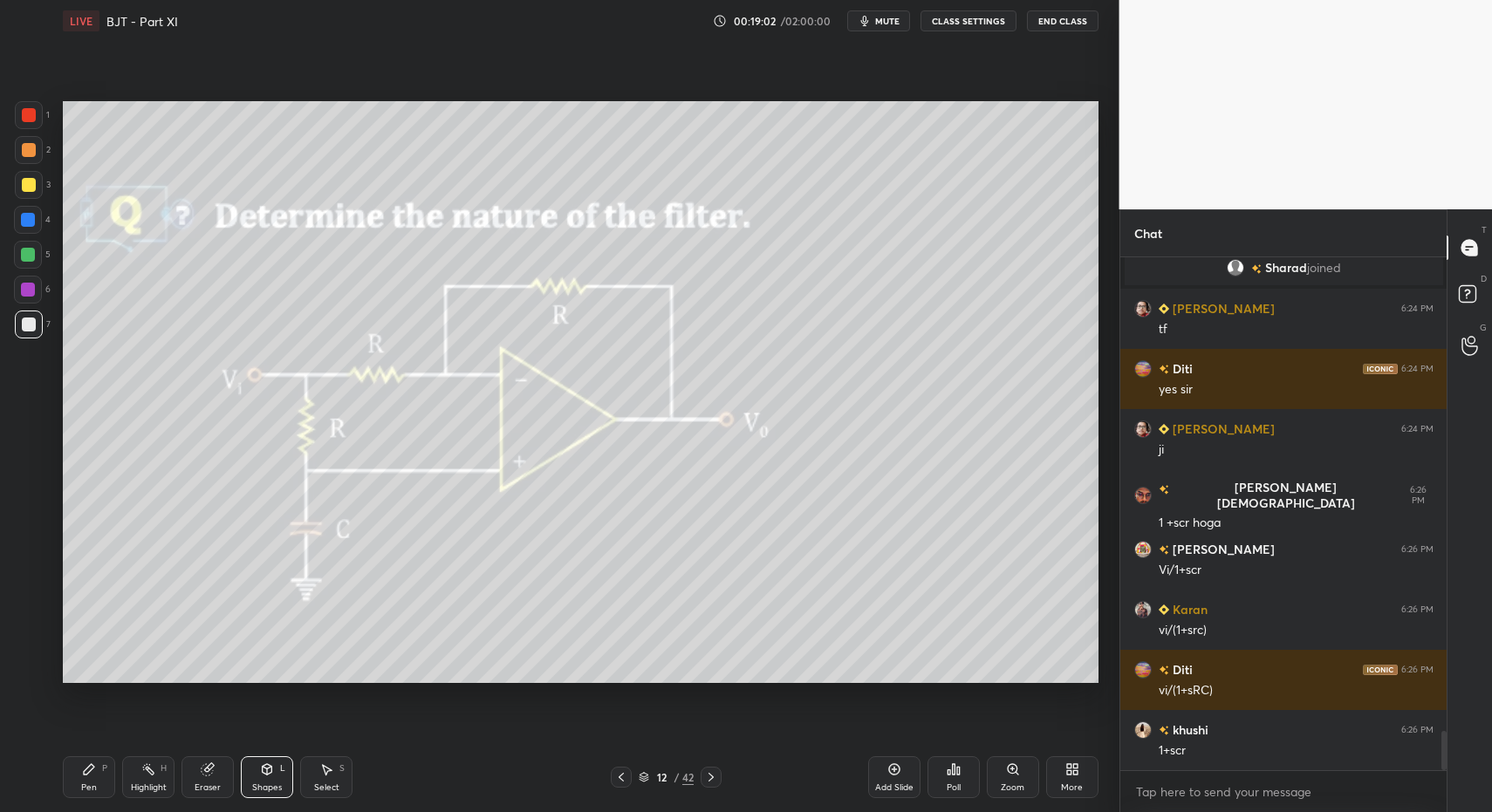
drag, startPoint x: 69, startPoint y: 783, endPoint x: 97, endPoint y: 765, distance: 33.3
click at [71, 778] on div "Pen P" at bounding box center [89, 777] width 53 height 42
click at [86, 772] on icon at bounding box center [89, 769] width 11 height 11
click at [160, 768] on div "Highlight H" at bounding box center [149, 777] width 53 height 42
click at [150, 771] on div "Highlight H" at bounding box center [149, 777] width 53 height 42
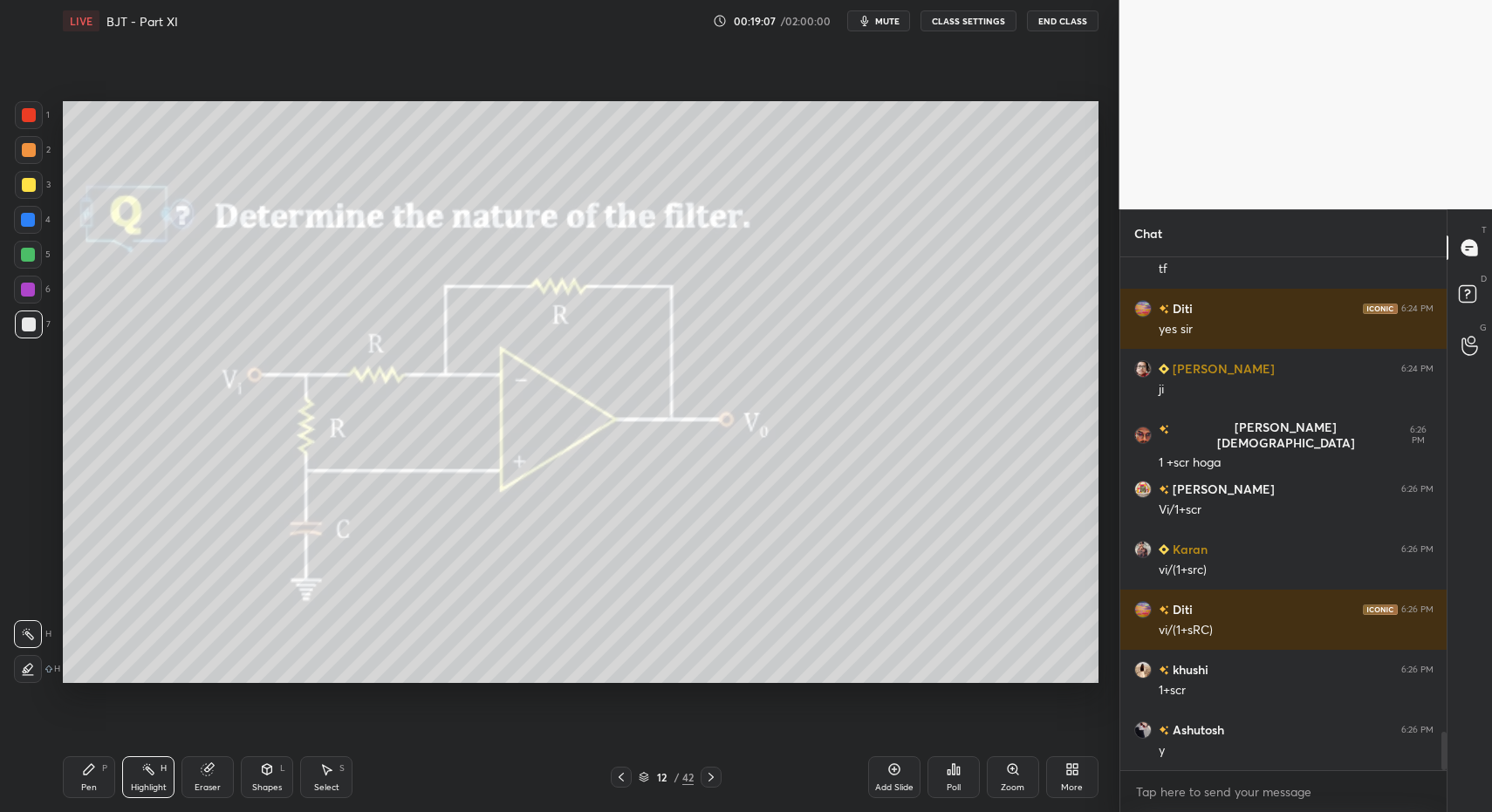
scroll to position [6317, 0]
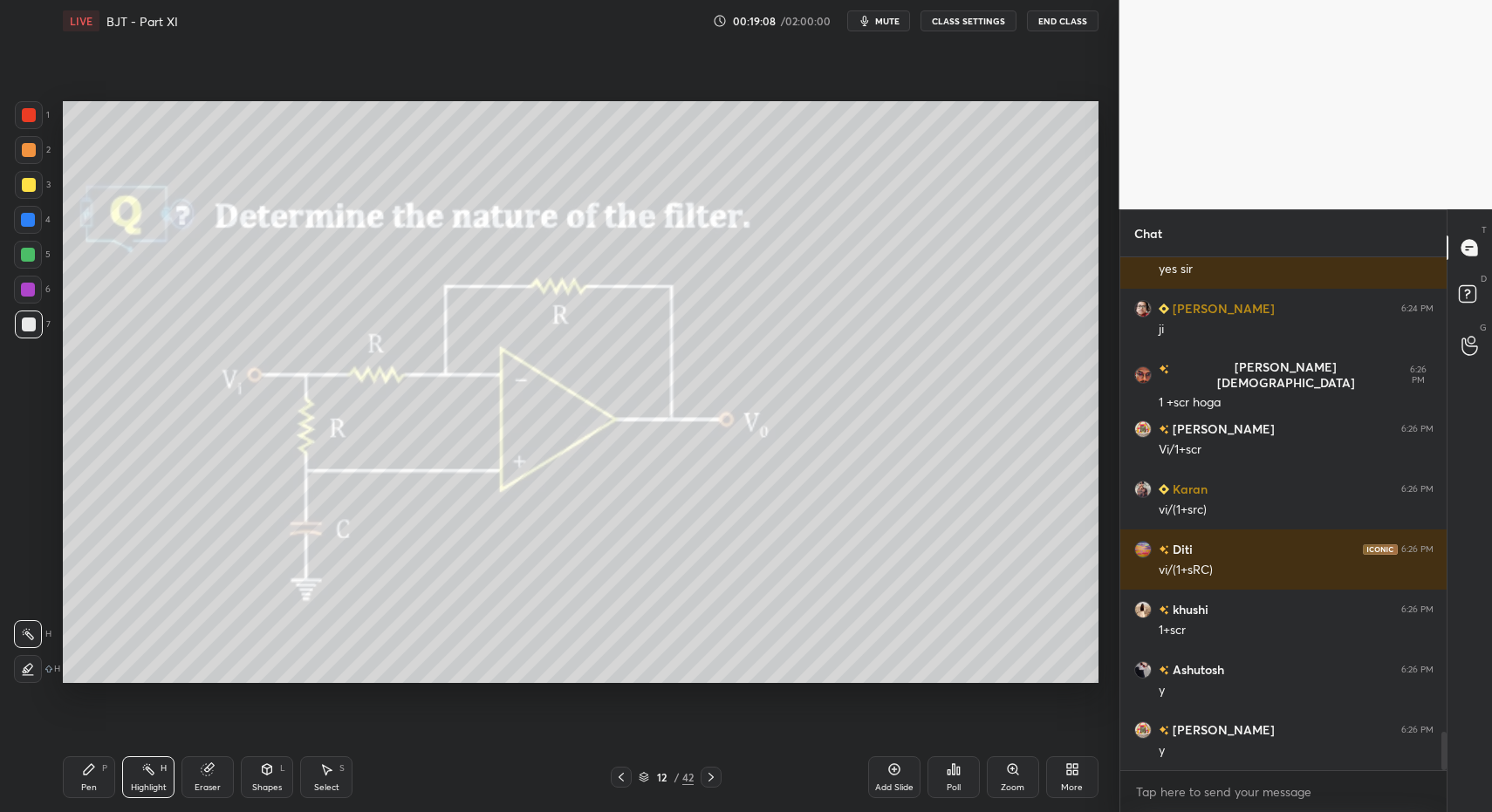
drag, startPoint x: 259, startPoint y: 789, endPoint x: 265, endPoint y: 749, distance: 40.4
click at [259, 787] on div "Shapes" at bounding box center [266, 788] width 30 height 9
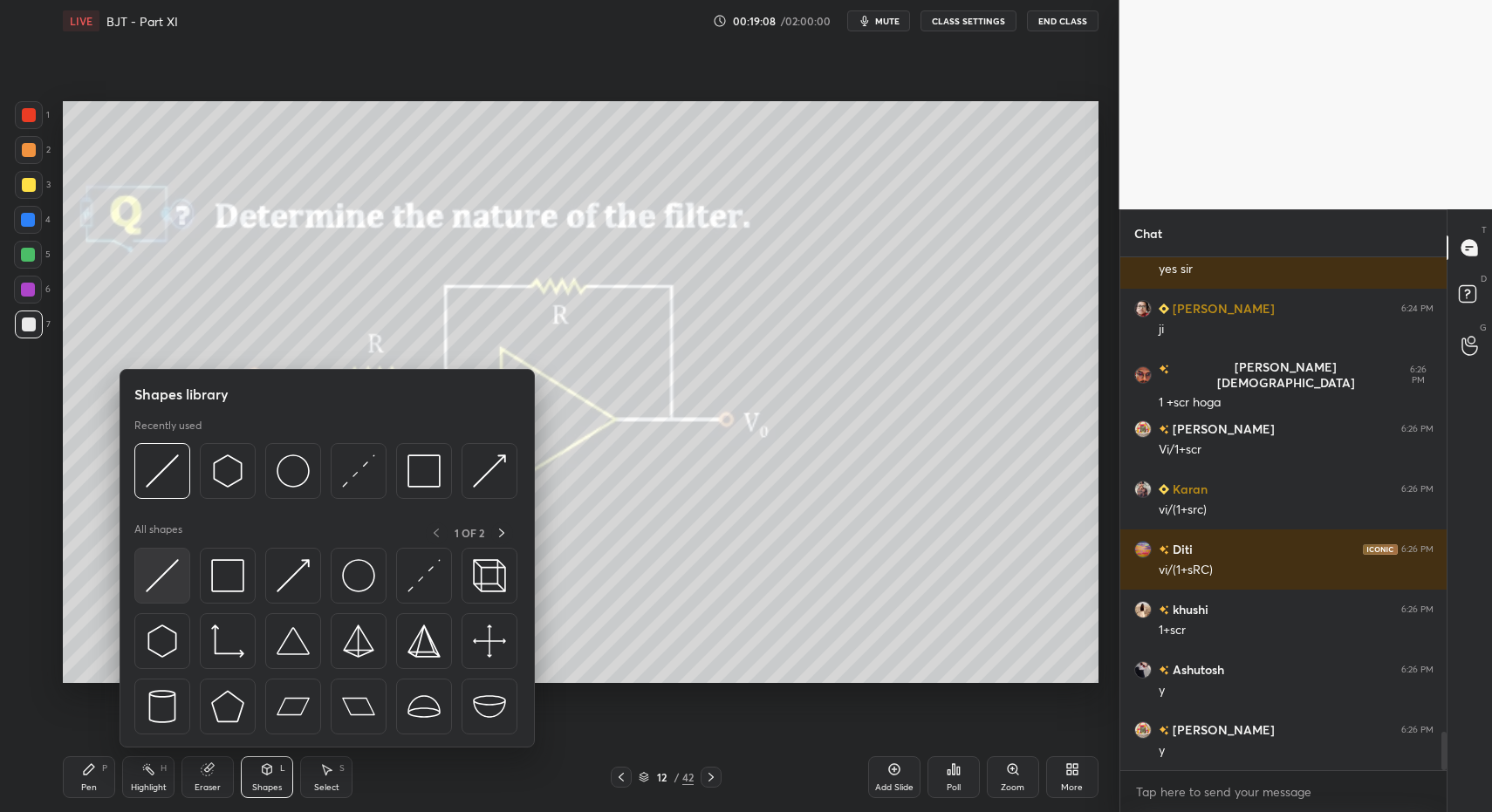
click at [160, 598] on div at bounding box center [161, 575] width 55 height 55
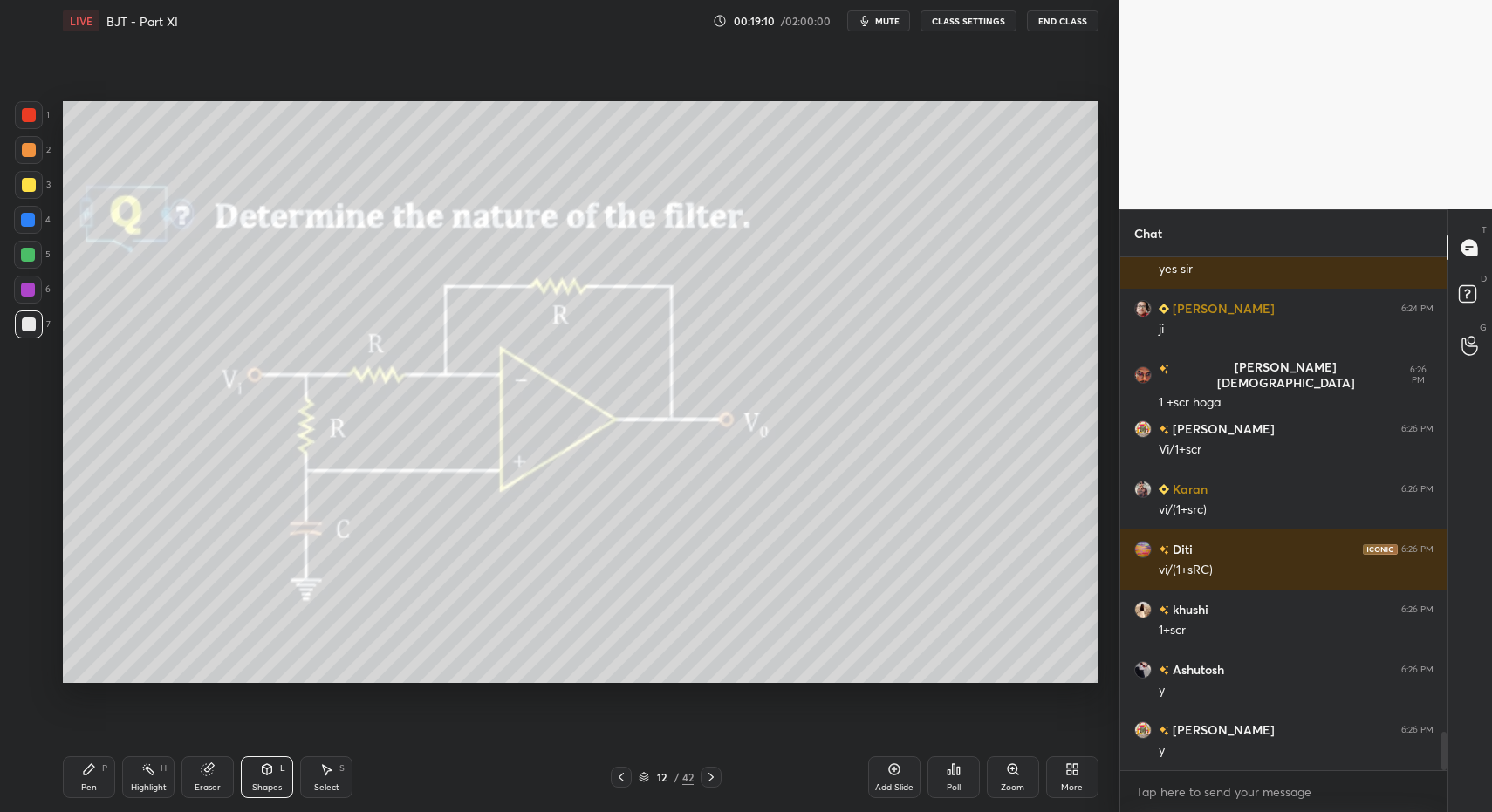
drag, startPoint x: 74, startPoint y: 768, endPoint x: 99, endPoint y: 759, distance: 26.6
click at [74, 768] on div "Pen P" at bounding box center [89, 777] width 53 height 42
click at [89, 767] on icon at bounding box center [89, 769] width 14 height 14
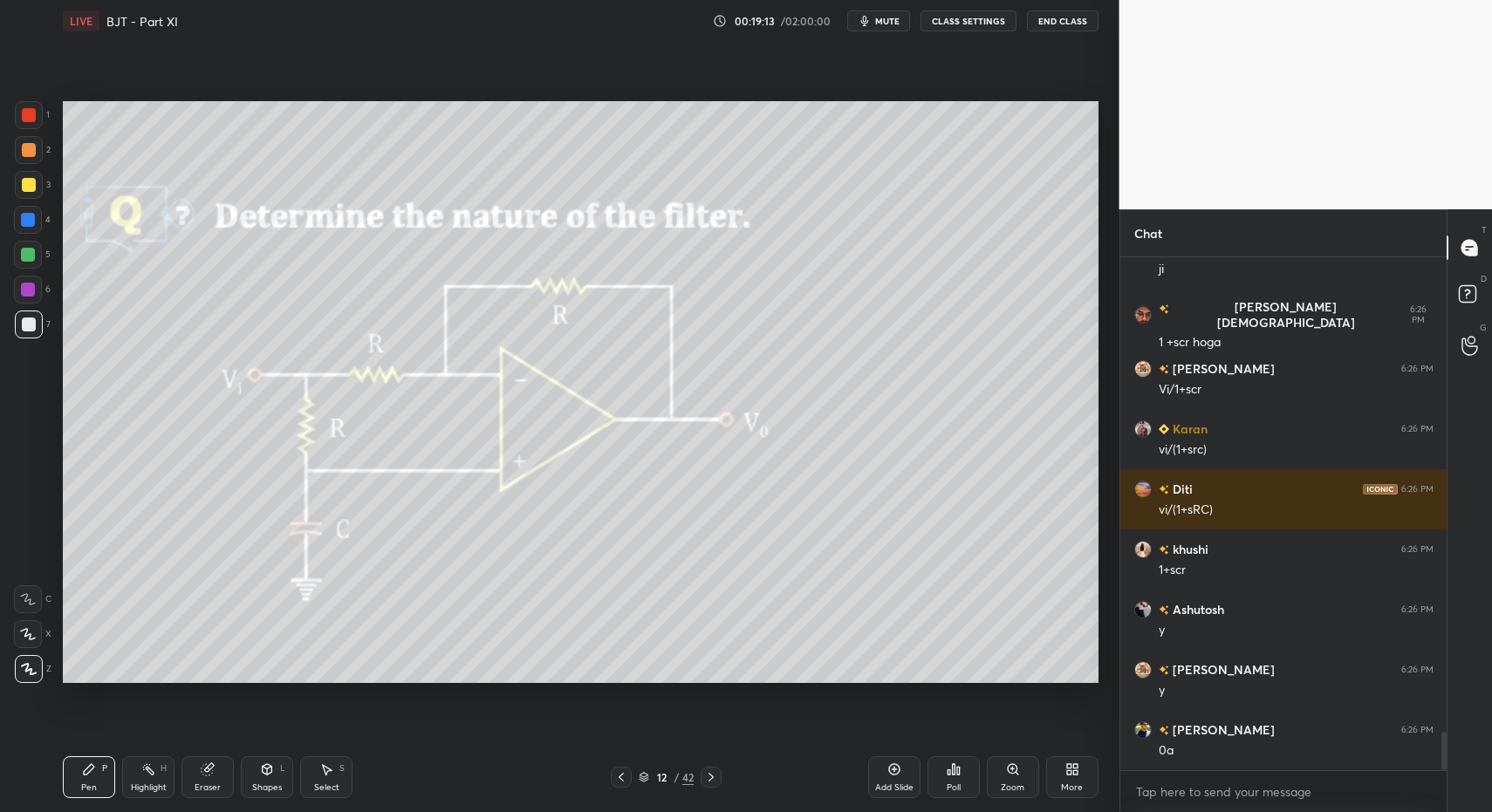
click at [887, 777] on div "Add Slide" at bounding box center [895, 777] width 53 height 42
drag, startPoint x: 55, startPoint y: 791, endPoint x: 63, endPoint y: 761, distance: 31.0
click at [55, 791] on div "1 2 3 4 5 6 7 C X Z C X Z E E Erase all H H LIVE BJT - Part XI 00:19:13 / 02:00…" at bounding box center [552, 406] width 1106 height 812
click at [627, 774] on icon at bounding box center [622, 777] width 14 height 14
drag, startPoint x: 717, startPoint y: 775, endPoint x: 688, endPoint y: 730, distance: 53.5
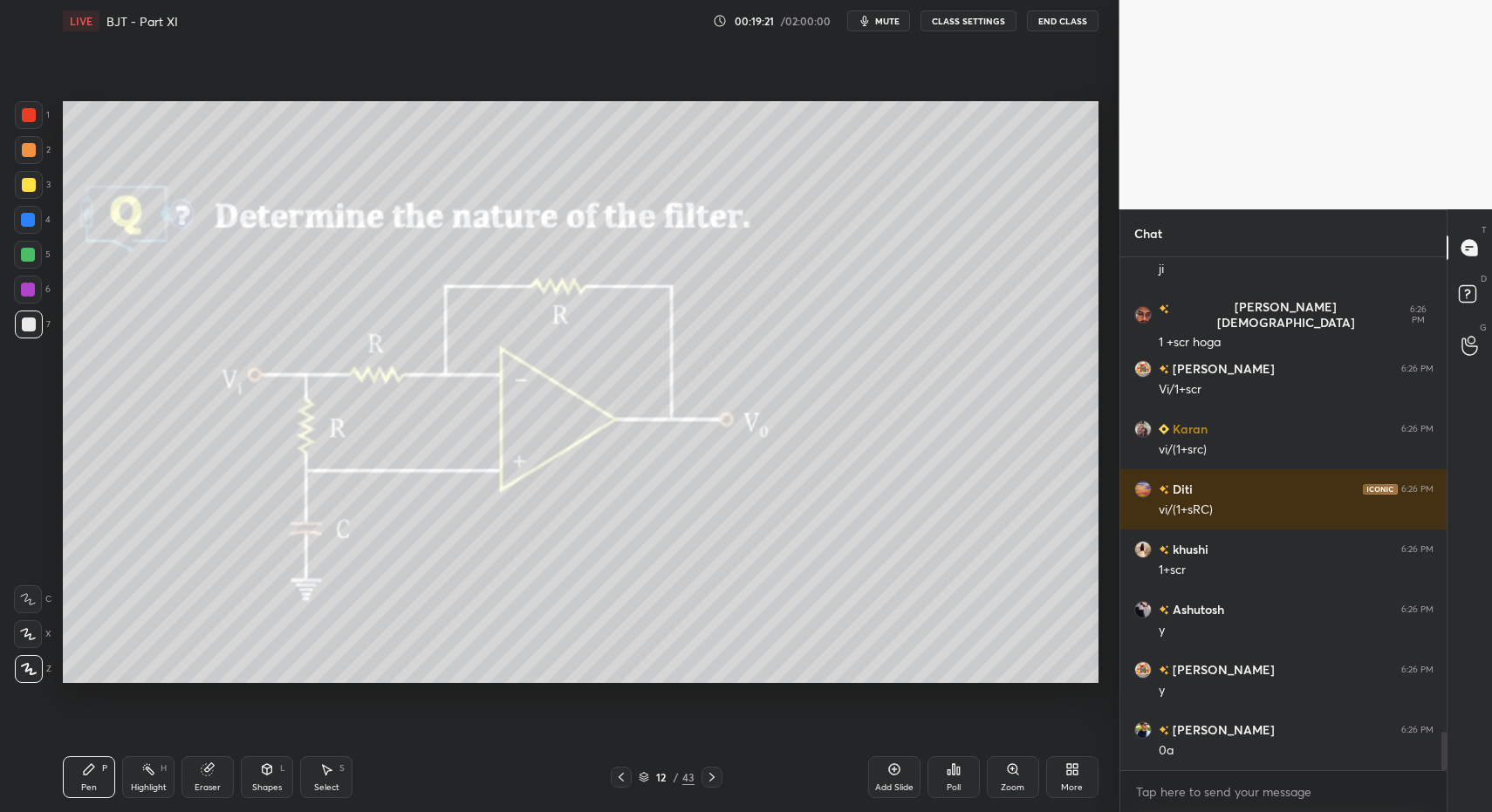
click at [717, 775] on icon at bounding box center [712, 777] width 14 height 14
click at [92, 787] on div "Pen P" at bounding box center [89, 777] width 53 height 42
click at [89, 772] on icon at bounding box center [89, 769] width 14 height 14
click at [91, 777] on div "Pen P" at bounding box center [89, 777] width 53 height 42
drag, startPoint x: 91, startPoint y: 777, endPoint x: 133, endPoint y: 707, distance: 81.6
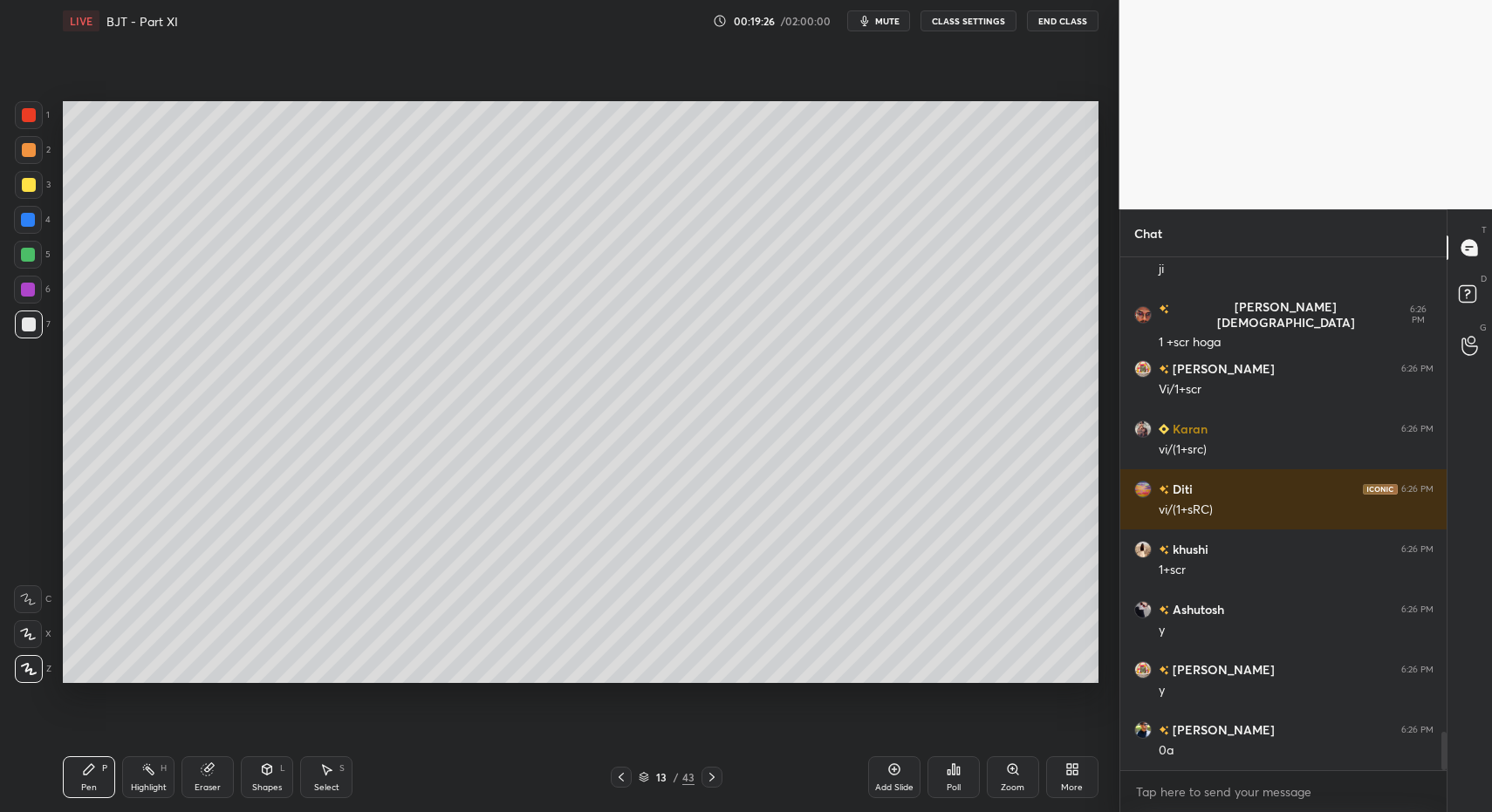
click at [91, 777] on div "Pen P" at bounding box center [89, 777] width 53 height 42
click at [623, 779] on icon at bounding box center [622, 777] width 14 height 14
drag, startPoint x: 711, startPoint y: 775, endPoint x: 689, endPoint y: 736, distance: 44.8
click at [711, 775] on icon at bounding box center [711, 777] width 5 height 9
click at [267, 784] on div "Shapes" at bounding box center [266, 788] width 30 height 9
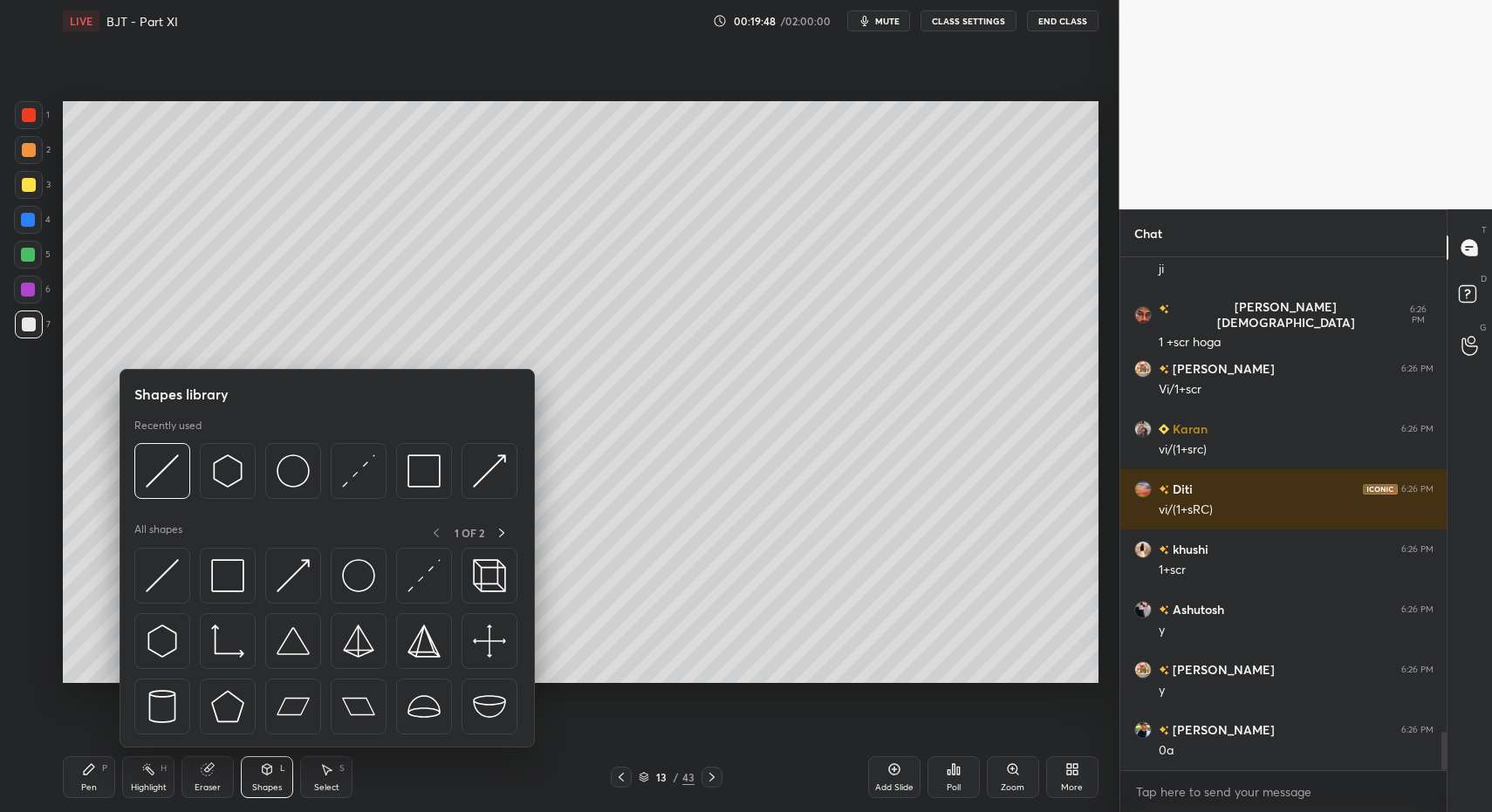
click at [182, 610] on div at bounding box center [327, 646] width 386 height 196
click at [157, 567] on img at bounding box center [162, 576] width 33 height 33
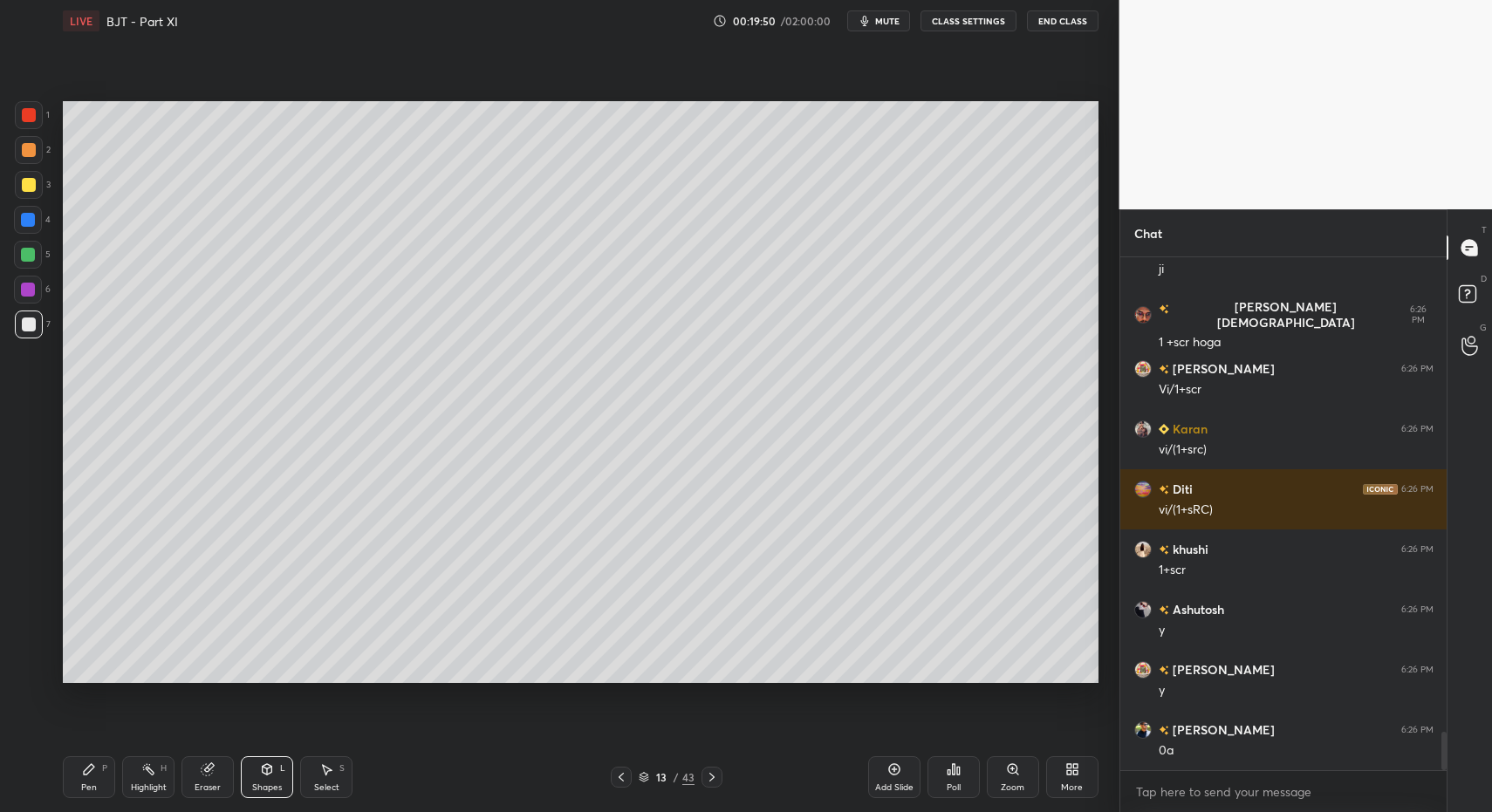
drag, startPoint x: 72, startPoint y: 789, endPoint x: 75, endPoint y: 779, distance: 10.4
click at [72, 789] on div "Pen P" at bounding box center [89, 777] width 53 height 42
click at [75, 779] on div "Pen P" at bounding box center [89, 777] width 53 height 42
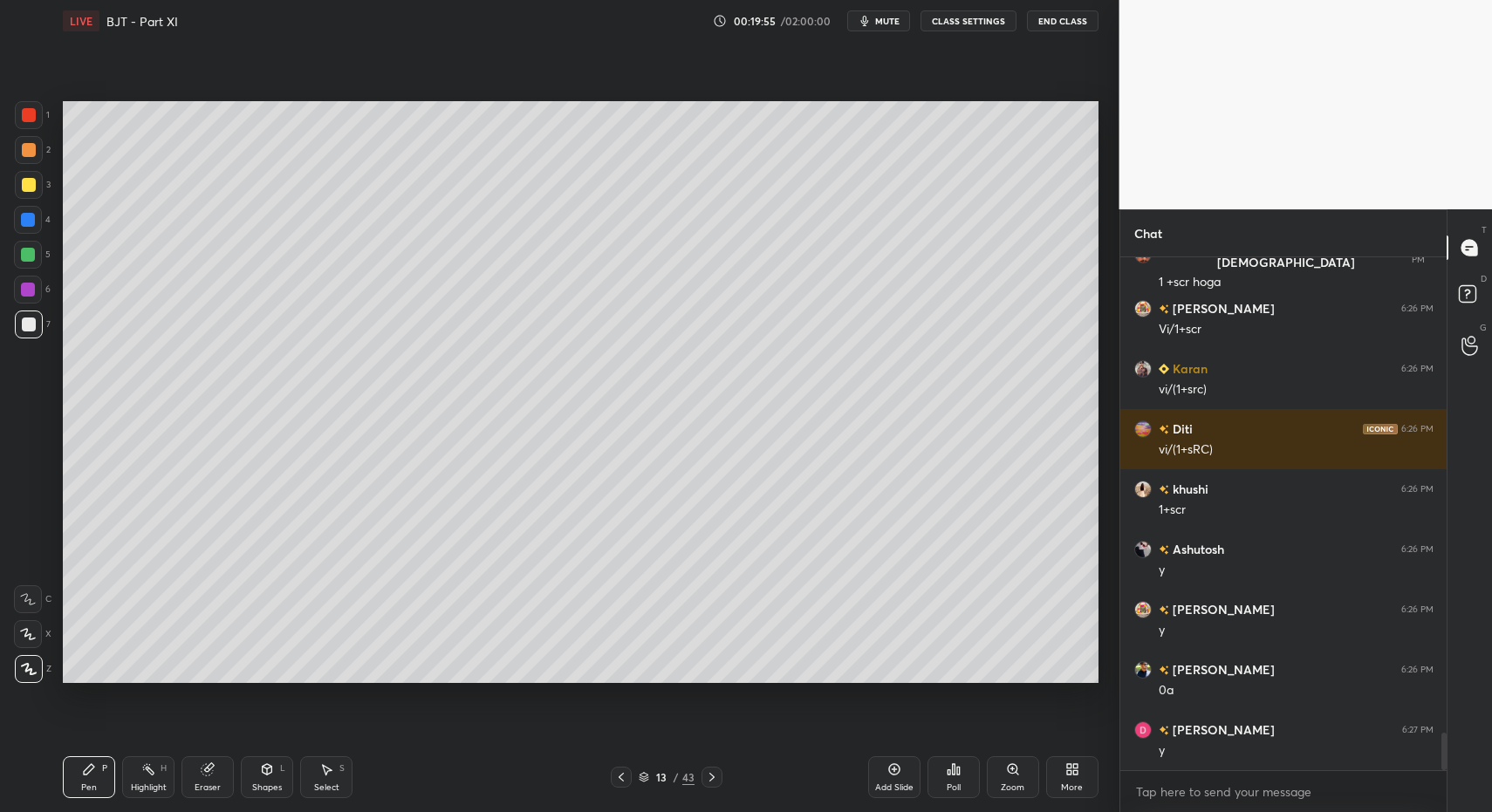
scroll to position [6497, 0]
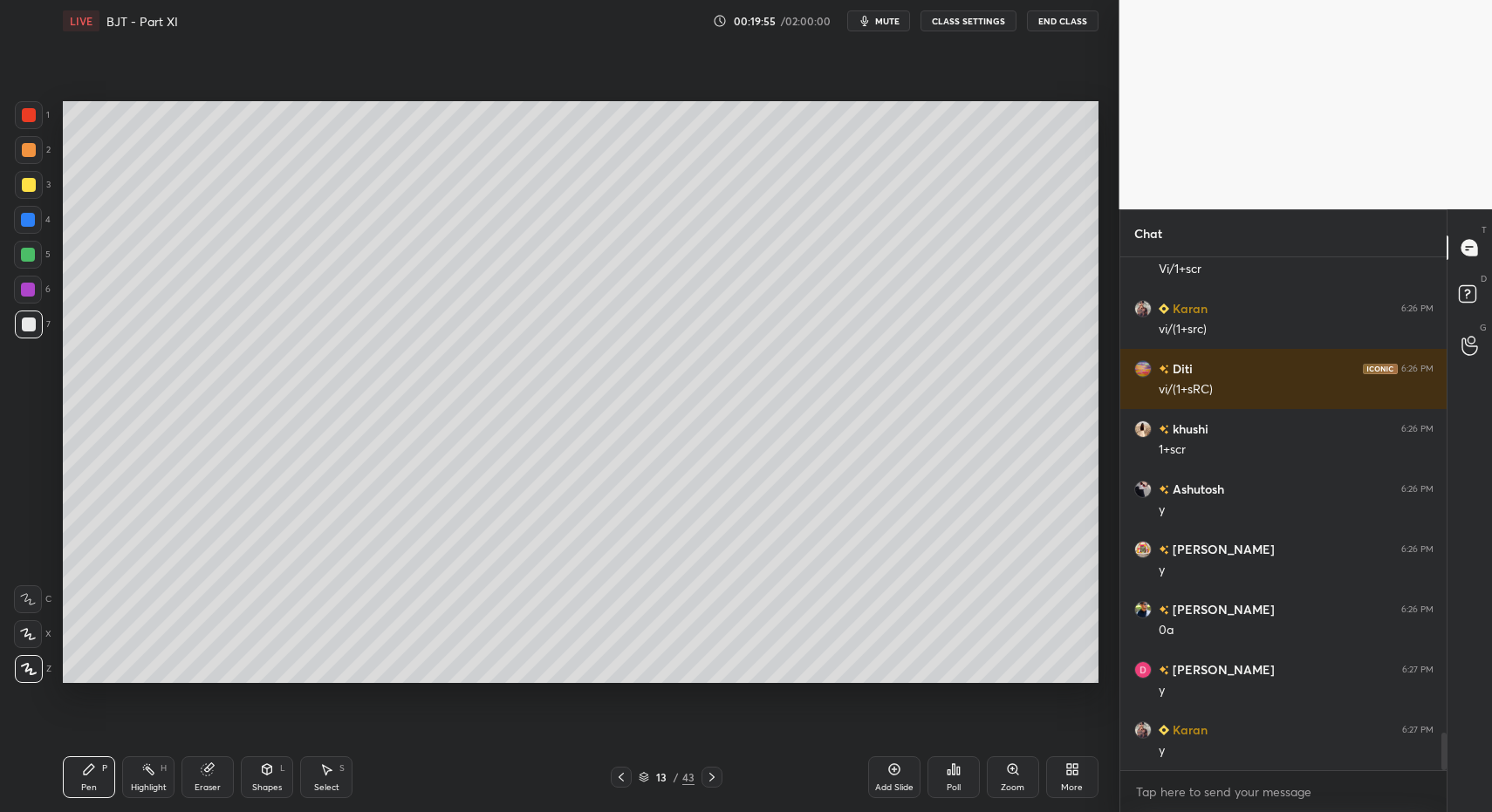
click at [24, 211] on div at bounding box center [27, 220] width 28 height 28
click at [34, 212] on div at bounding box center [27, 220] width 28 height 28
click at [33, 188] on div at bounding box center [28, 185] width 14 height 14
drag, startPoint x: 259, startPoint y: 781, endPoint x: 266, endPoint y: 751, distance: 30.8
click at [266, 782] on div "Shapes L" at bounding box center [267, 777] width 53 height 42
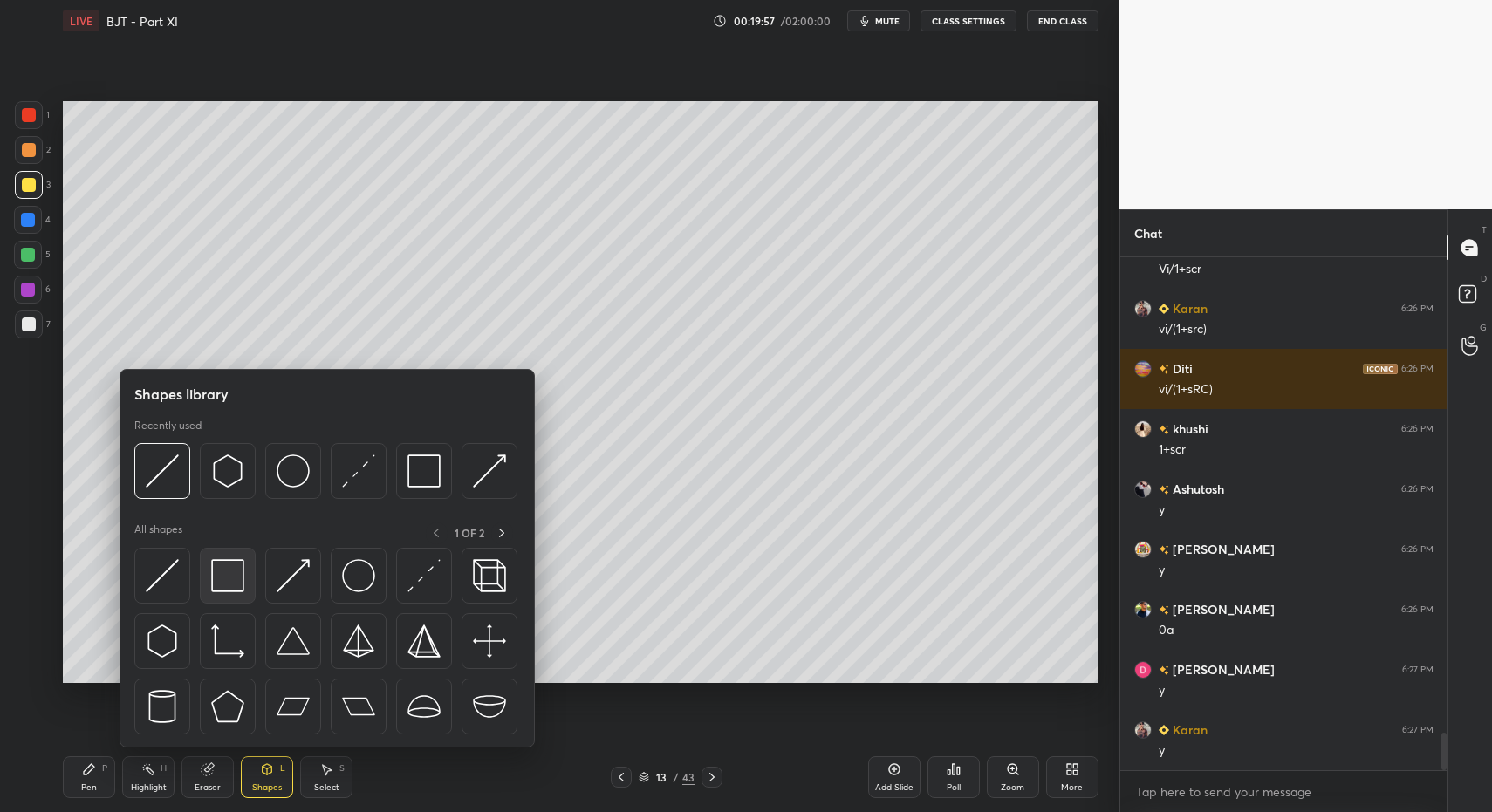
click at [224, 596] on div at bounding box center [227, 575] width 55 height 55
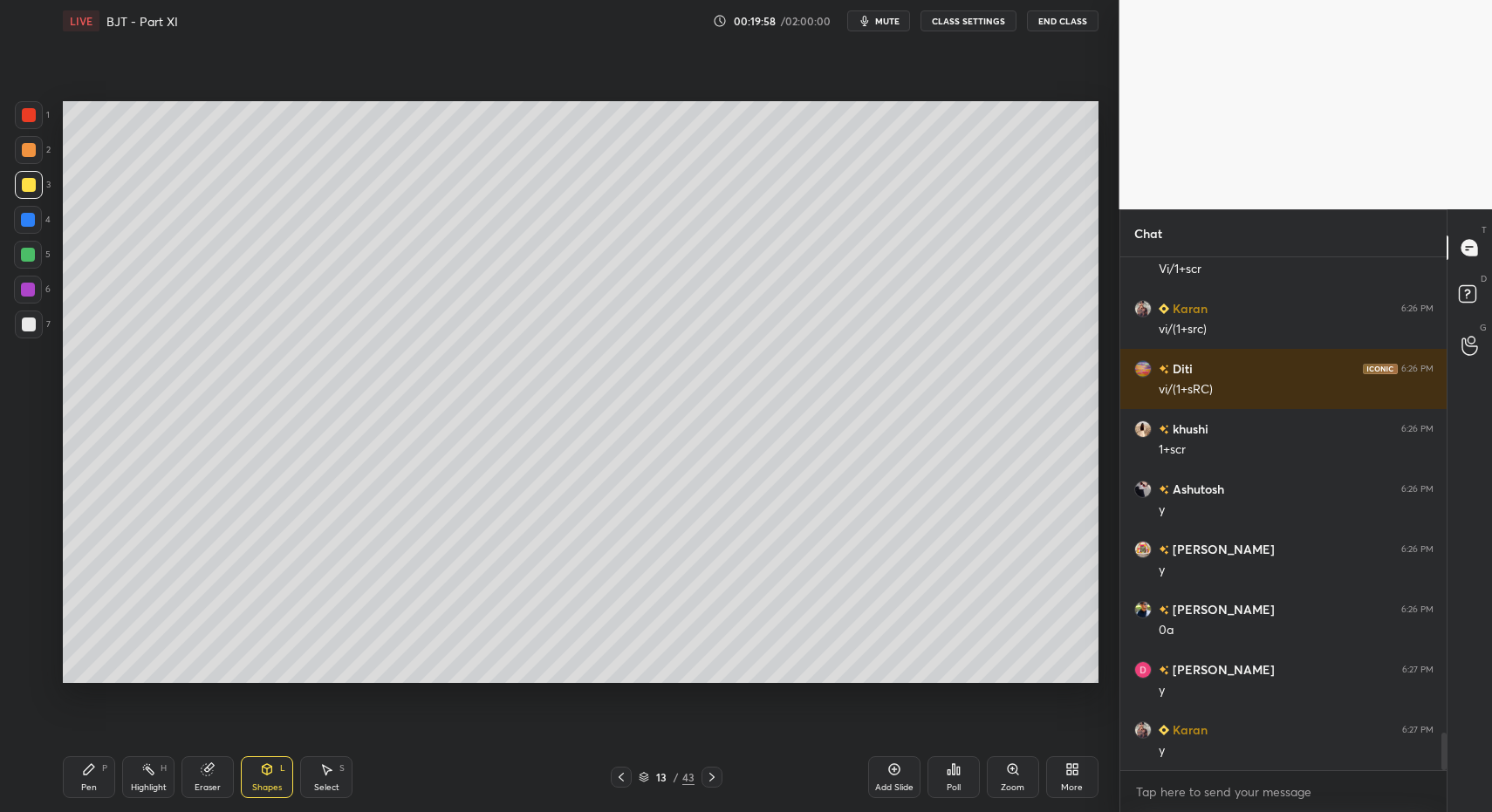
drag, startPoint x: 86, startPoint y: 770, endPoint x: 70, endPoint y: 733, distance: 40.3
click at [86, 770] on icon at bounding box center [89, 769] width 11 height 11
click at [74, 768] on div "Pen P" at bounding box center [89, 777] width 53 height 42
click at [19, 334] on div at bounding box center [28, 324] width 28 height 28
click at [627, 779] on icon at bounding box center [622, 777] width 14 height 14
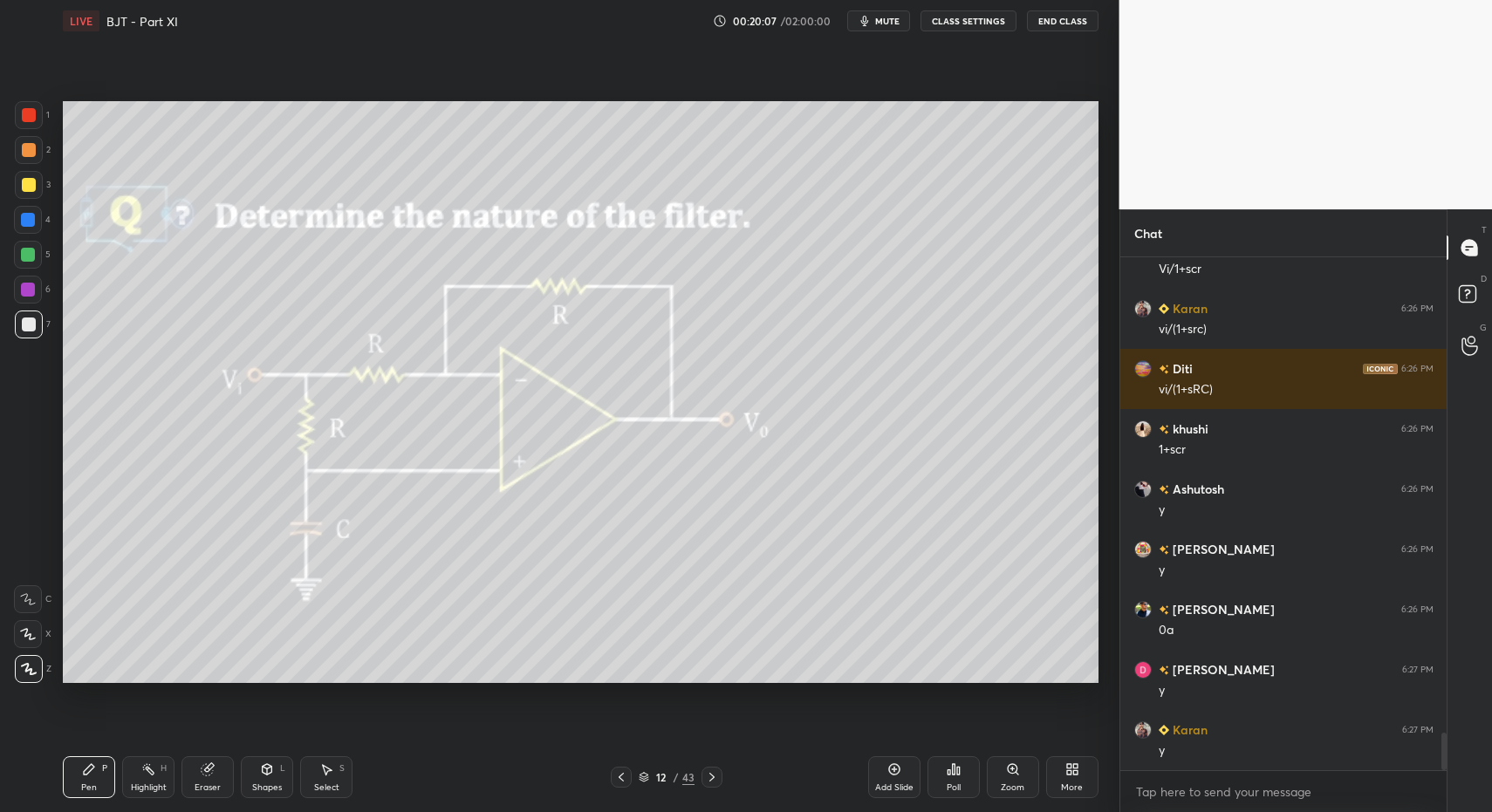
click at [152, 778] on div "Highlight H" at bounding box center [149, 777] width 53 height 42
click at [164, 787] on div "Highlight" at bounding box center [149, 788] width 36 height 9
click at [709, 780] on icon at bounding box center [711, 777] width 5 height 9
click at [715, 777] on icon at bounding box center [712, 777] width 14 height 14
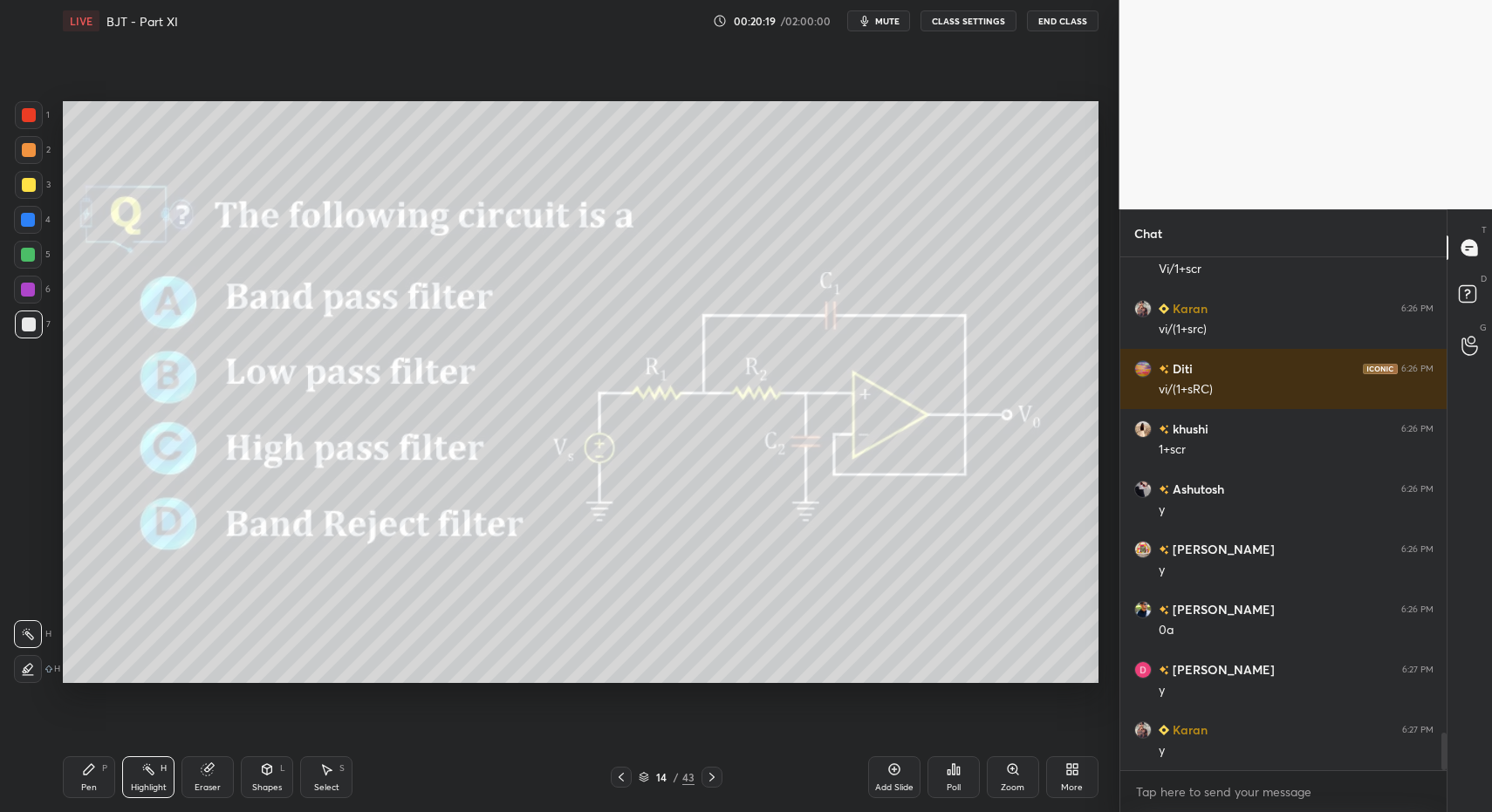
drag, startPoint x: 106, startPoint y: 778, endPoint x: 97, endPoint y: 780, distance: 9.2
click at [105, 781] on div "Pen P" at bounding box center [89, 777] width 53 height 42
drag, startPoint x: 97, startPoint y: 780, endPoint x: 97, endPoint y: 766, distance: 14.0
click at [96, 780] on div "Pen P" at bounding box center [89, 777] width 53 height 42
click at [27, 334] on div at bounding box center [28, 324] width 28 height 28
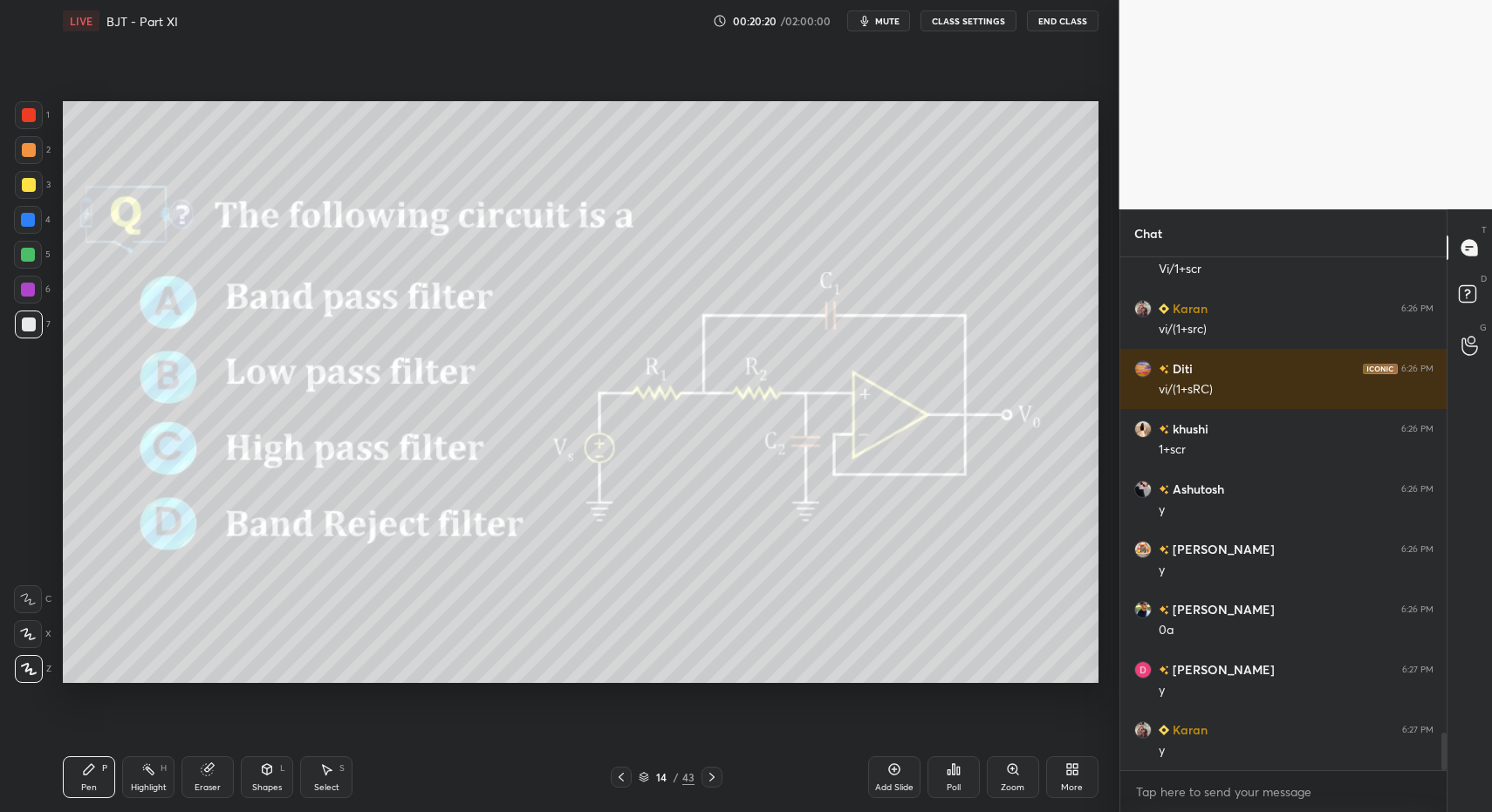
click at [27, 329] on div at bounding box center [28, 325] width 14 height 14
click at [154, 777] on div "Highlight H" at bounding box center [149, 777] width 53 height 42
drag, startPoint x: 147, startPoint y: 768, endPoint x: 204, endPoint y: 684, distance: 101.5
click at [148, 768] on rect at bounding box center [150, 771] width 9 height 9
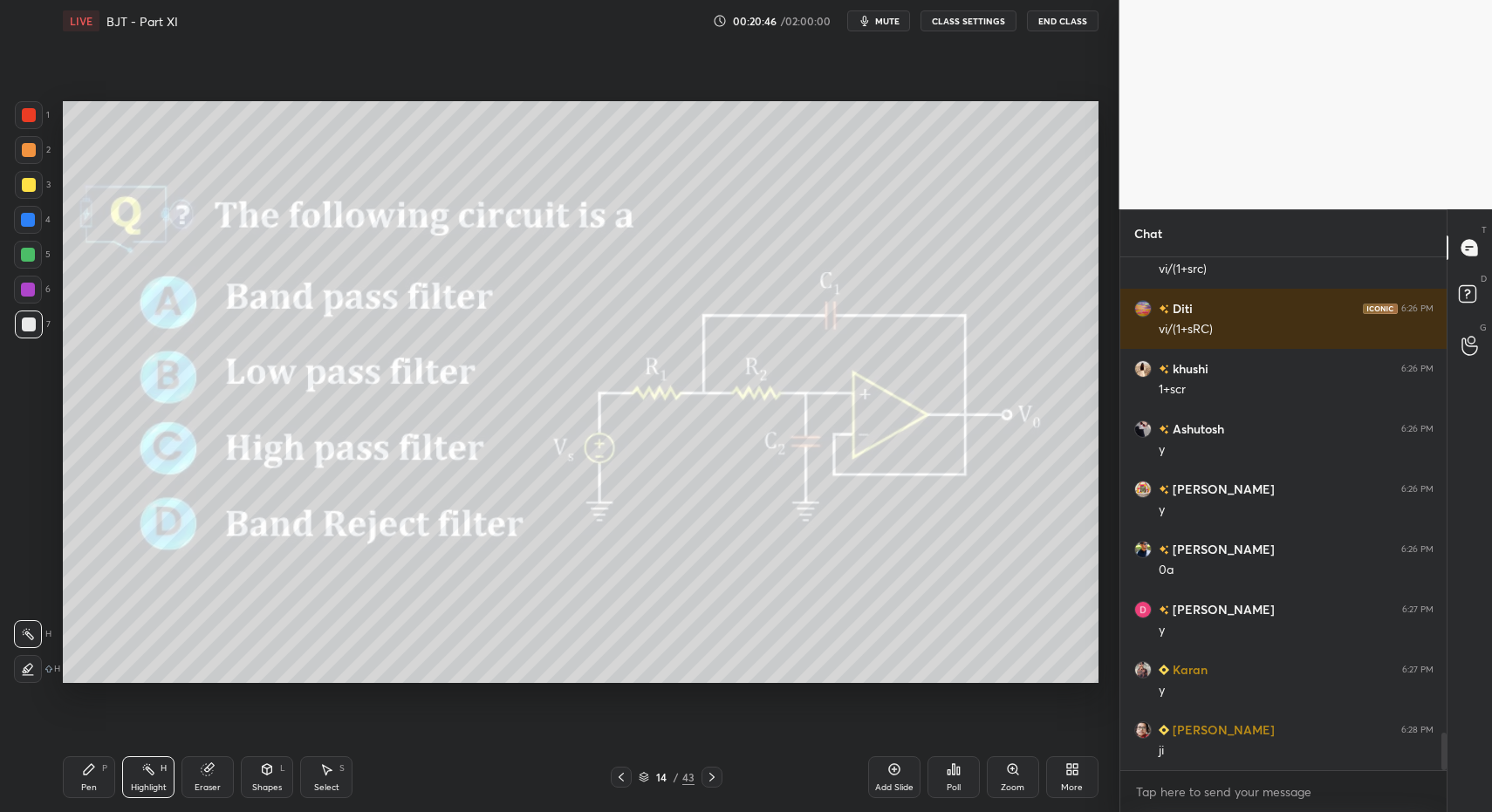
drag, startPoint x: 1100, startPoint y: 777, endPoint x: 1083, endPoint y: 785, distance: 18.8
click at [1099, 777] on div "LIVE BJT - Part XI 00:20:46 / 02:00:00 mute CLASS SETTINGS End Class Setting up…" at bounding box center [580, 406] width 1049 height 812
click at [1083, 784] on div "More" at bounding box center [1073, 777] width 53 height 42
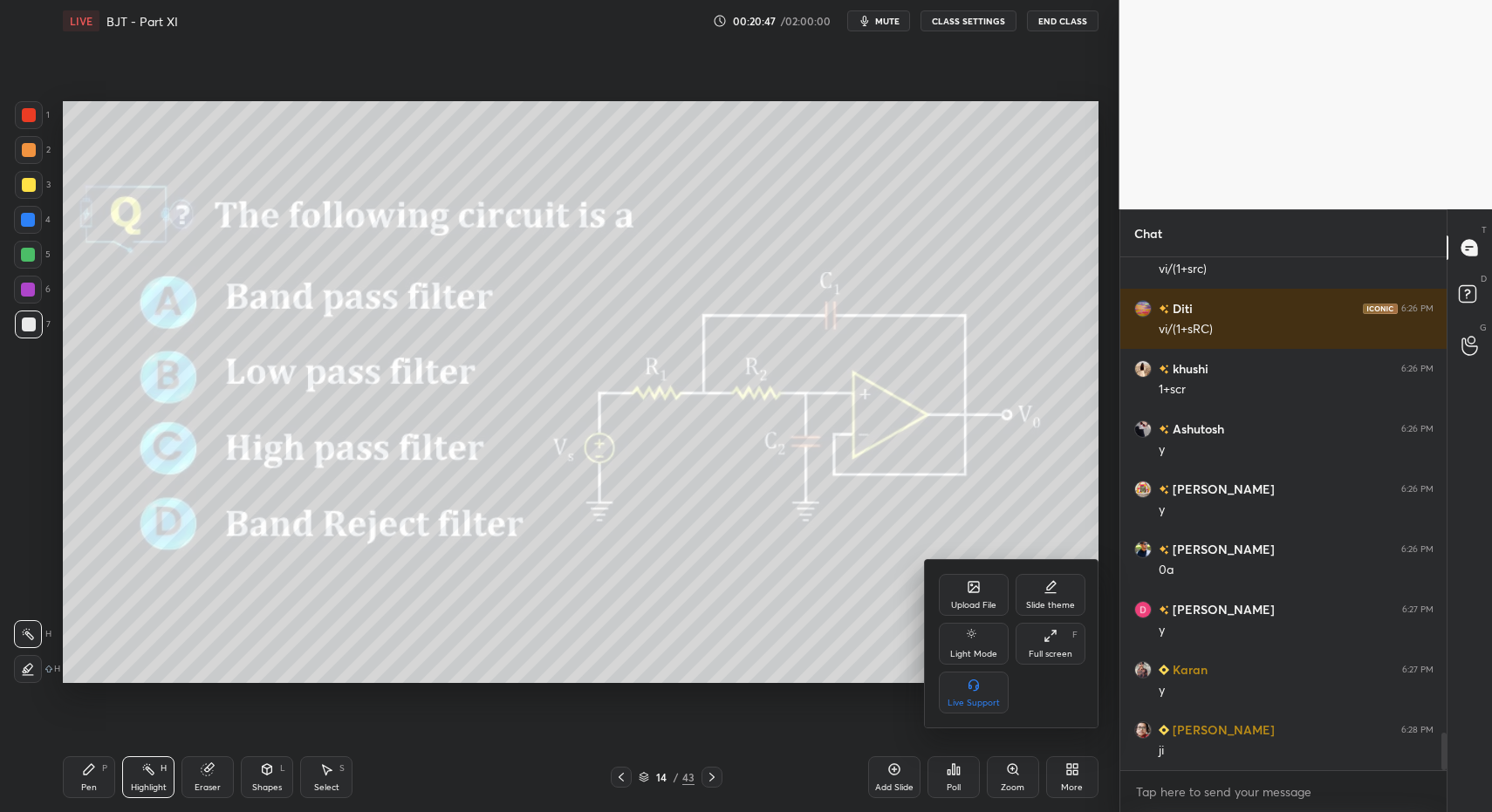
click at [943, 587] on div "Upload File" at bounding box center [974, 594] width 70 height 42
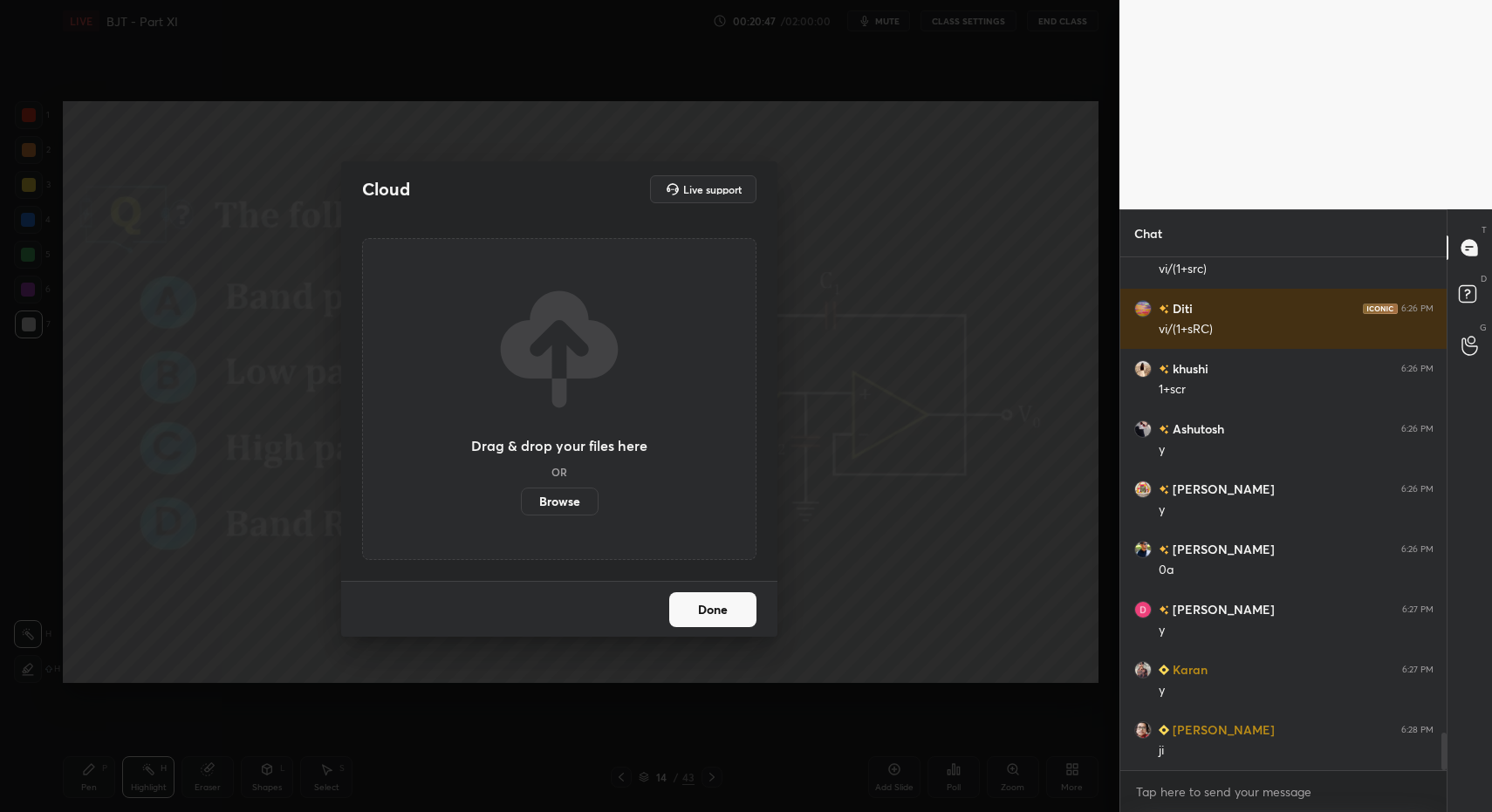
click at [580, 502] on label "Browse" at bounding box center [560, 502] width 78 height 28
click at [521, 502] on input "Browse" at bounding box center [521, 502] width 0 height 28
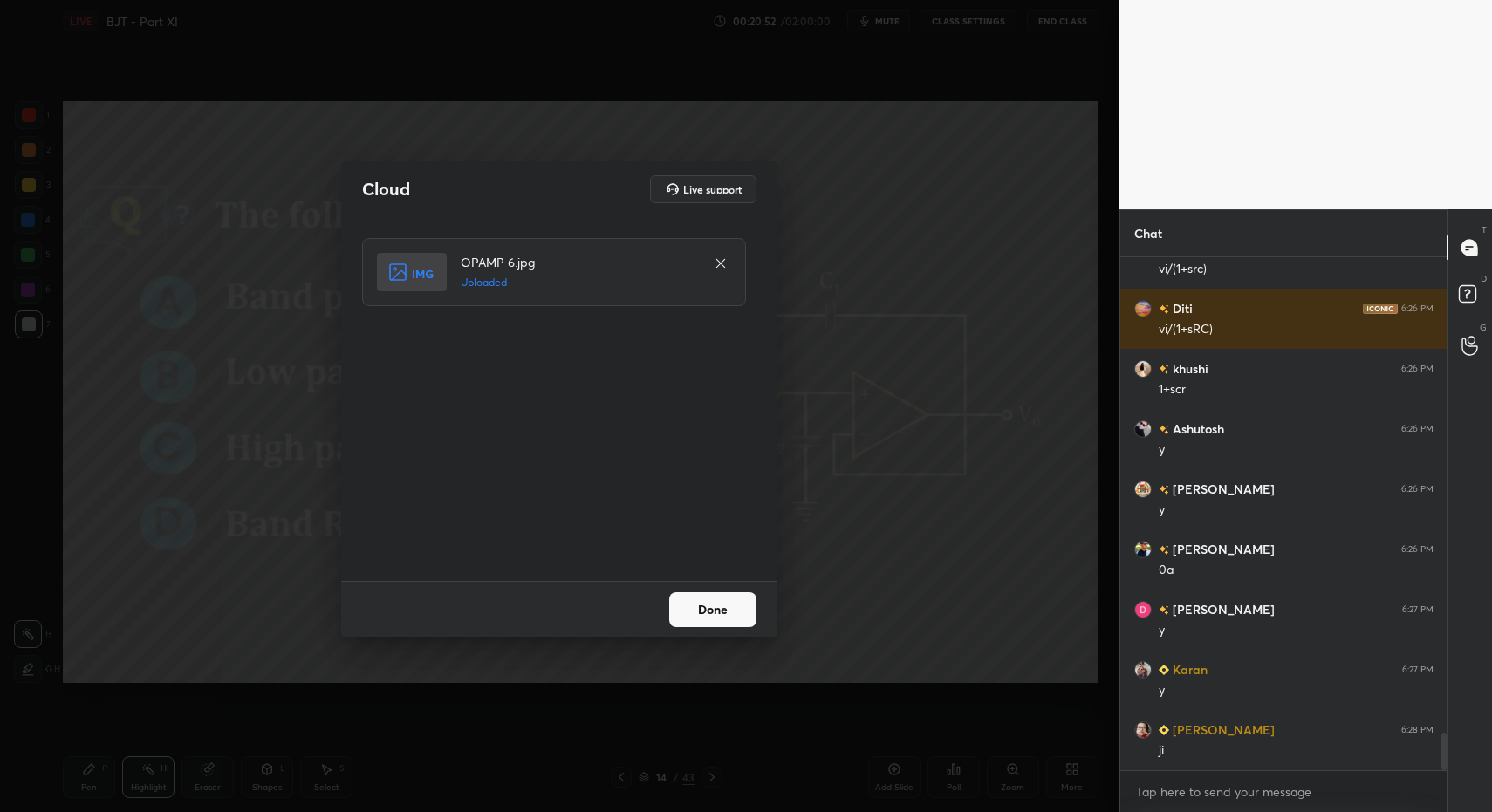
click at [718, 623] on button "Done" at bounding box center [713, 610] width 88 height 35
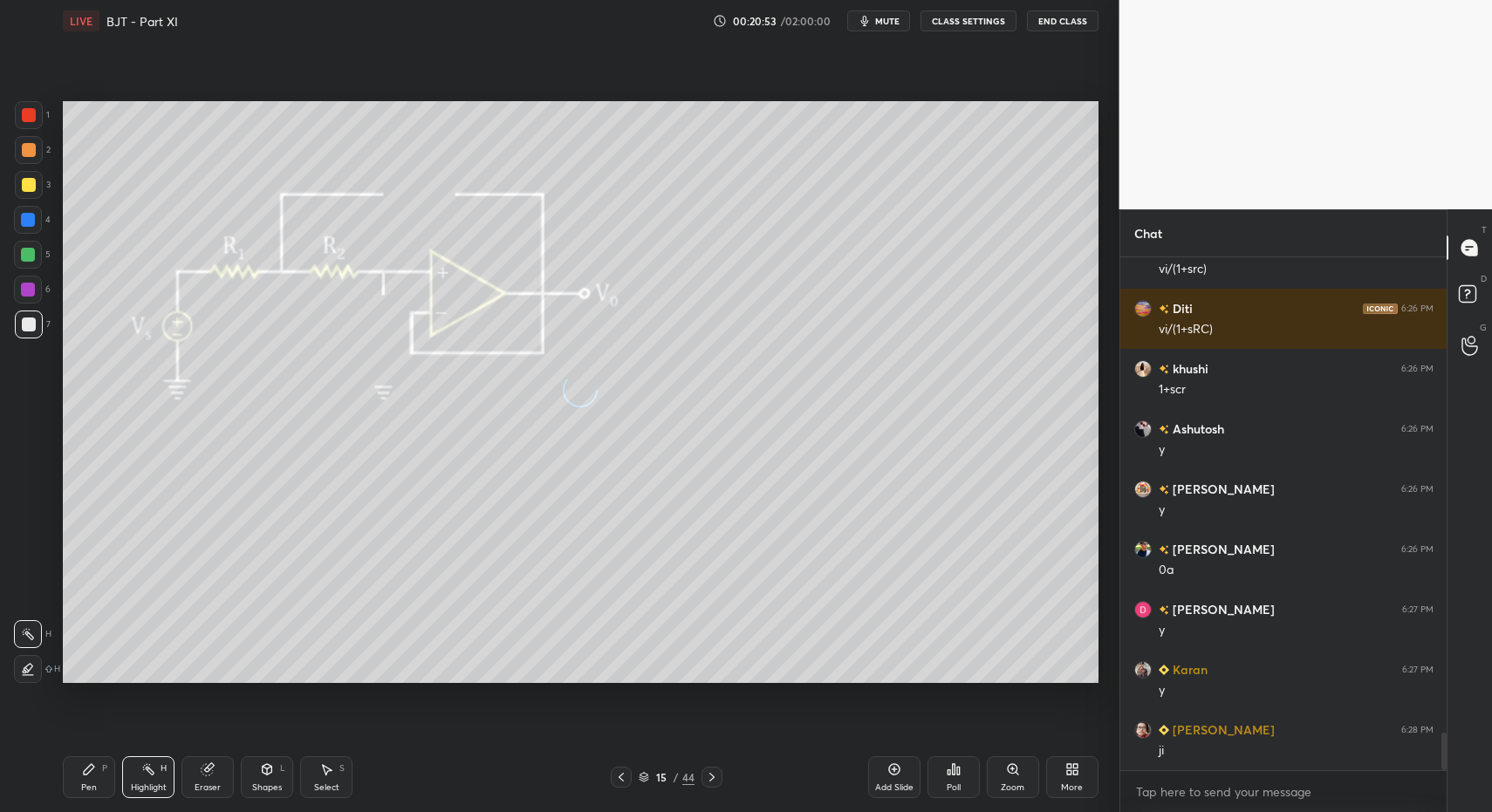
click at [91, 777] on div "Pen P" at bounding box center [89, 777] width 53 height 42
click at [88, 781] on div "Pen P" at bounding box center [89, 777] width 53 height 42
drag, startPoint x: 28, startPoint y: 242, endPoint x: 60, endPoint y: 224, distance: 36.7
click at [28, 242] on div at bounding box center [27, 255] width 28 height 28
click at [275, 784] on div "Shapes" at bounding box center [266, 788] width 30 height 9
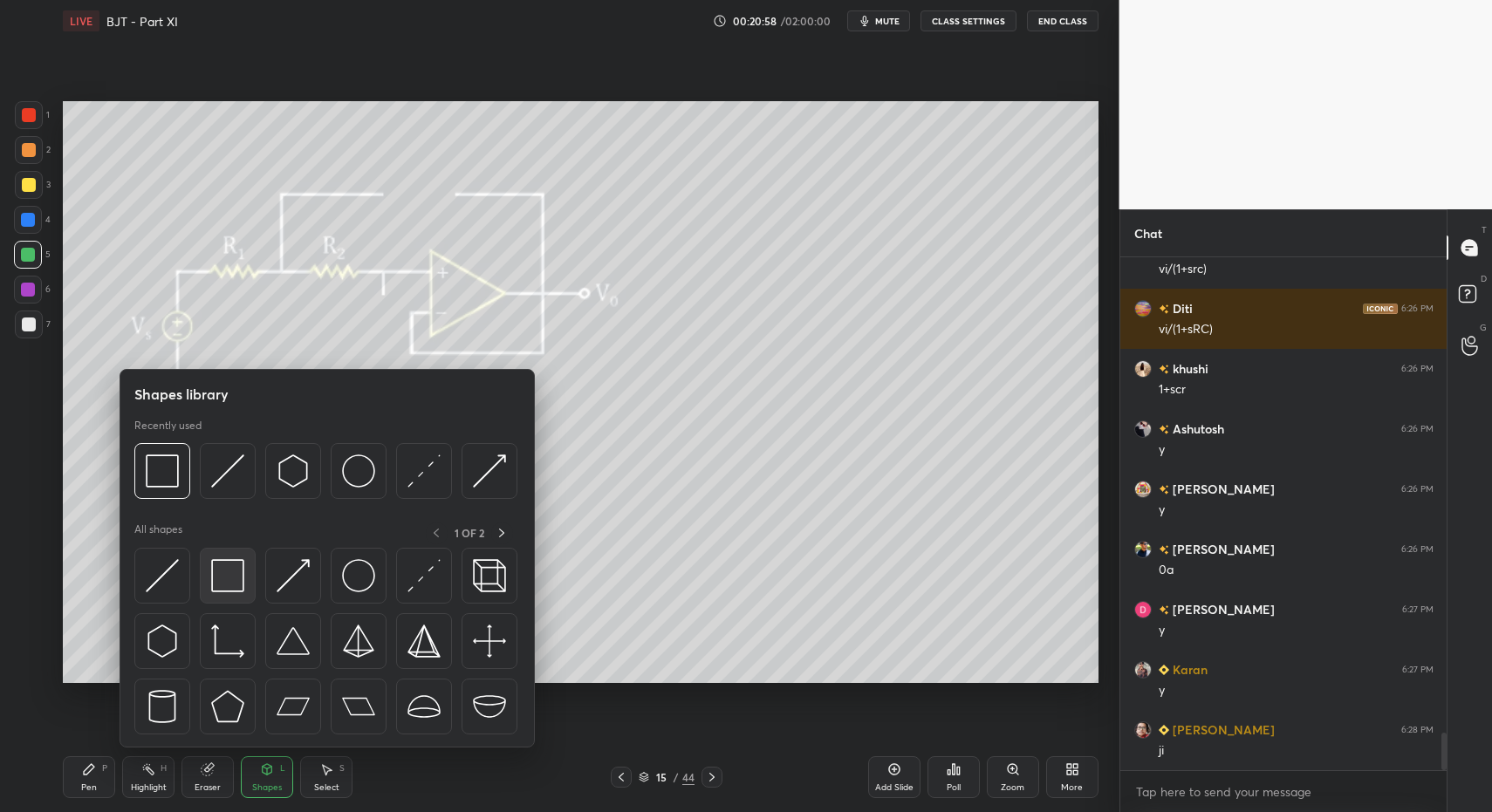
click at [211, 583] on img at bounding box center [228, 576] width 33 height 33
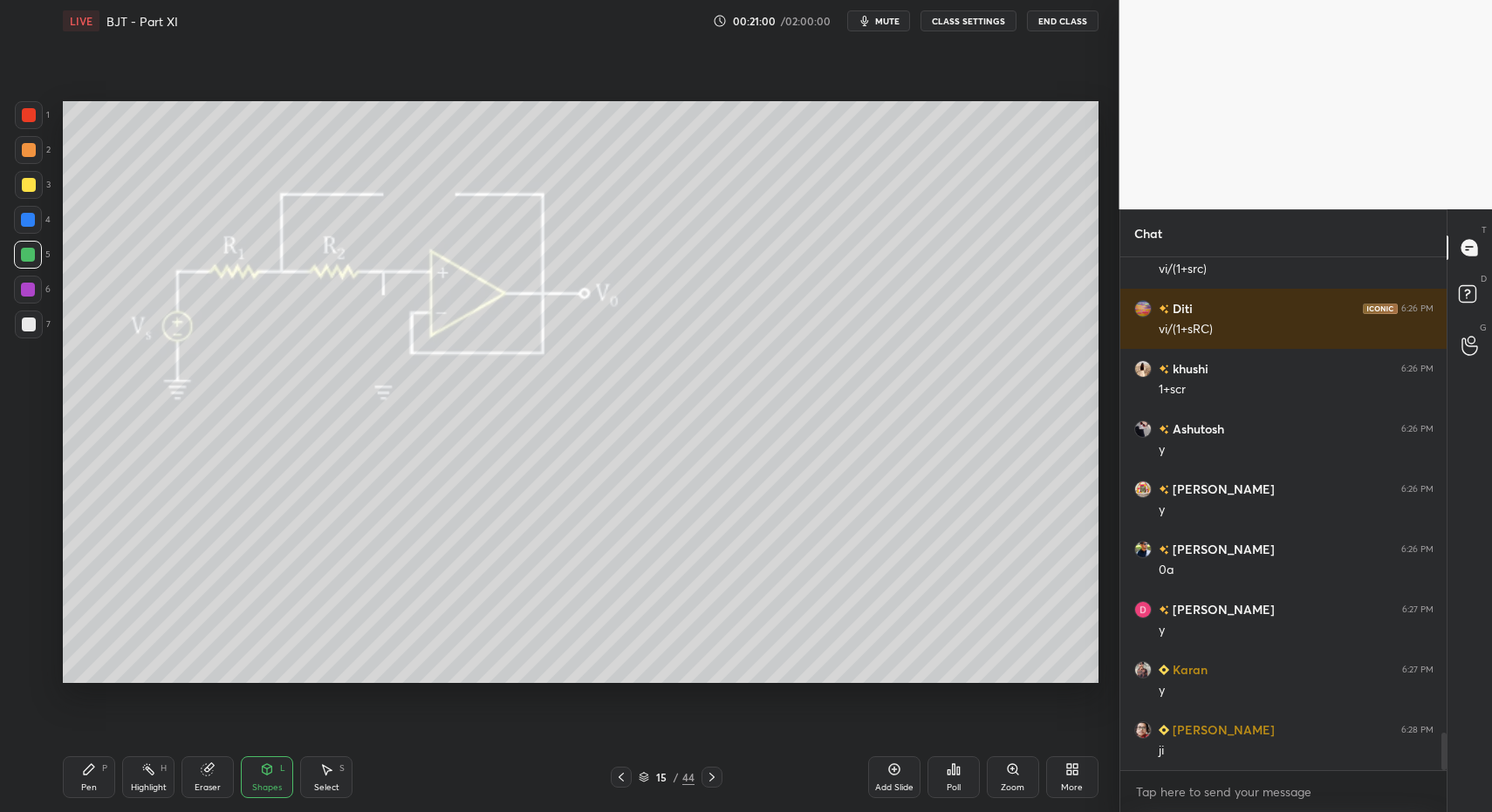
click at [115, 784] on div "Pen P" at bounding box center [89, 777] width 53 height 42
click at [85, 773] on icon at bounding box center [89, 769] width 11 height 11
click at [25, 338] on div "7" at bounding box center [32, 328] width 36 height 35
click at [34, 323] on div at bounding box center [28, 324] width 28 height 28
click at [255, 778] on div "Shapes L" at bounding box center [267, 777] width 53 height 42
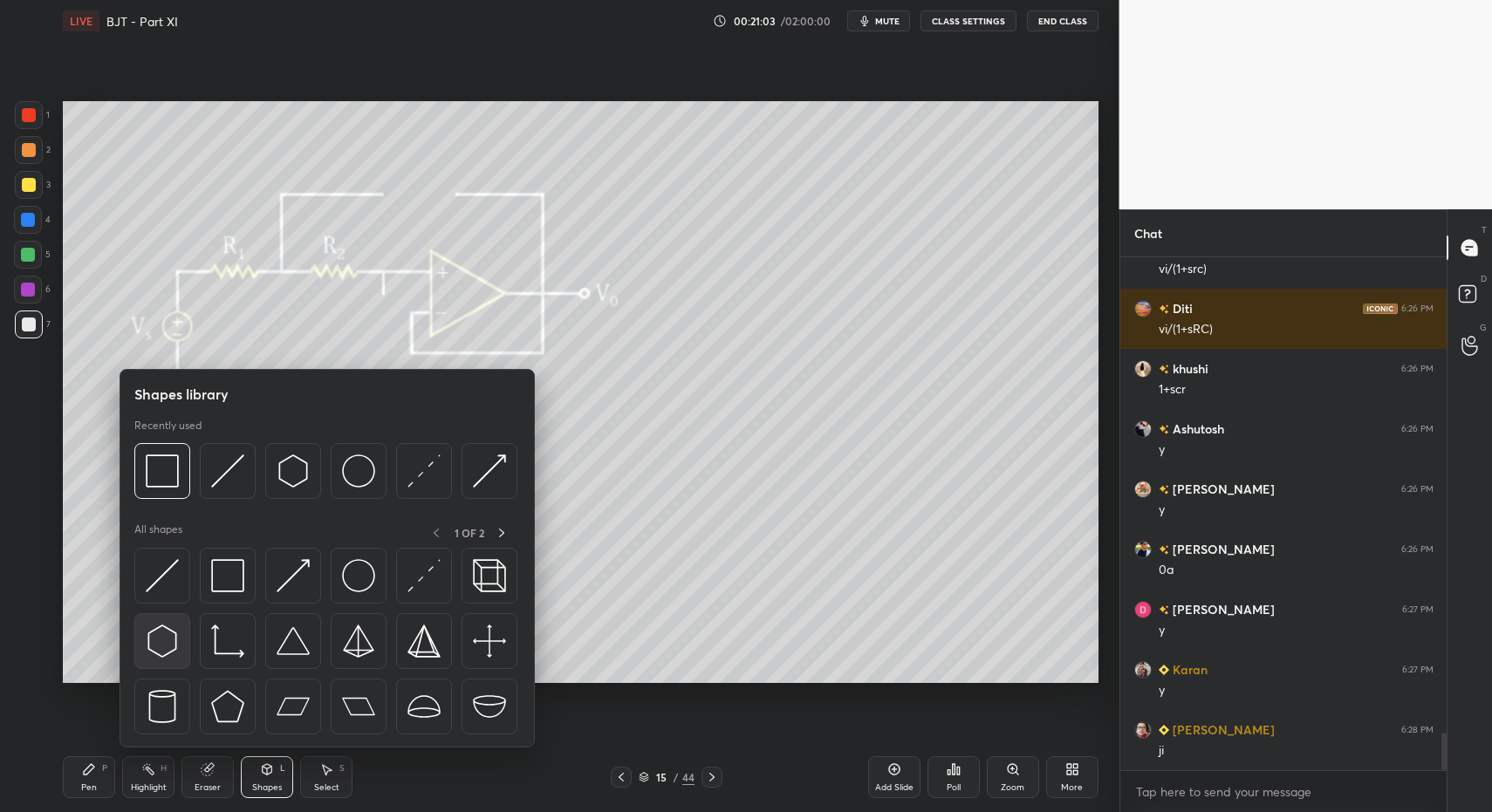
click at [165, 614] on div at bounding box center [161, 641] width 55 height 55
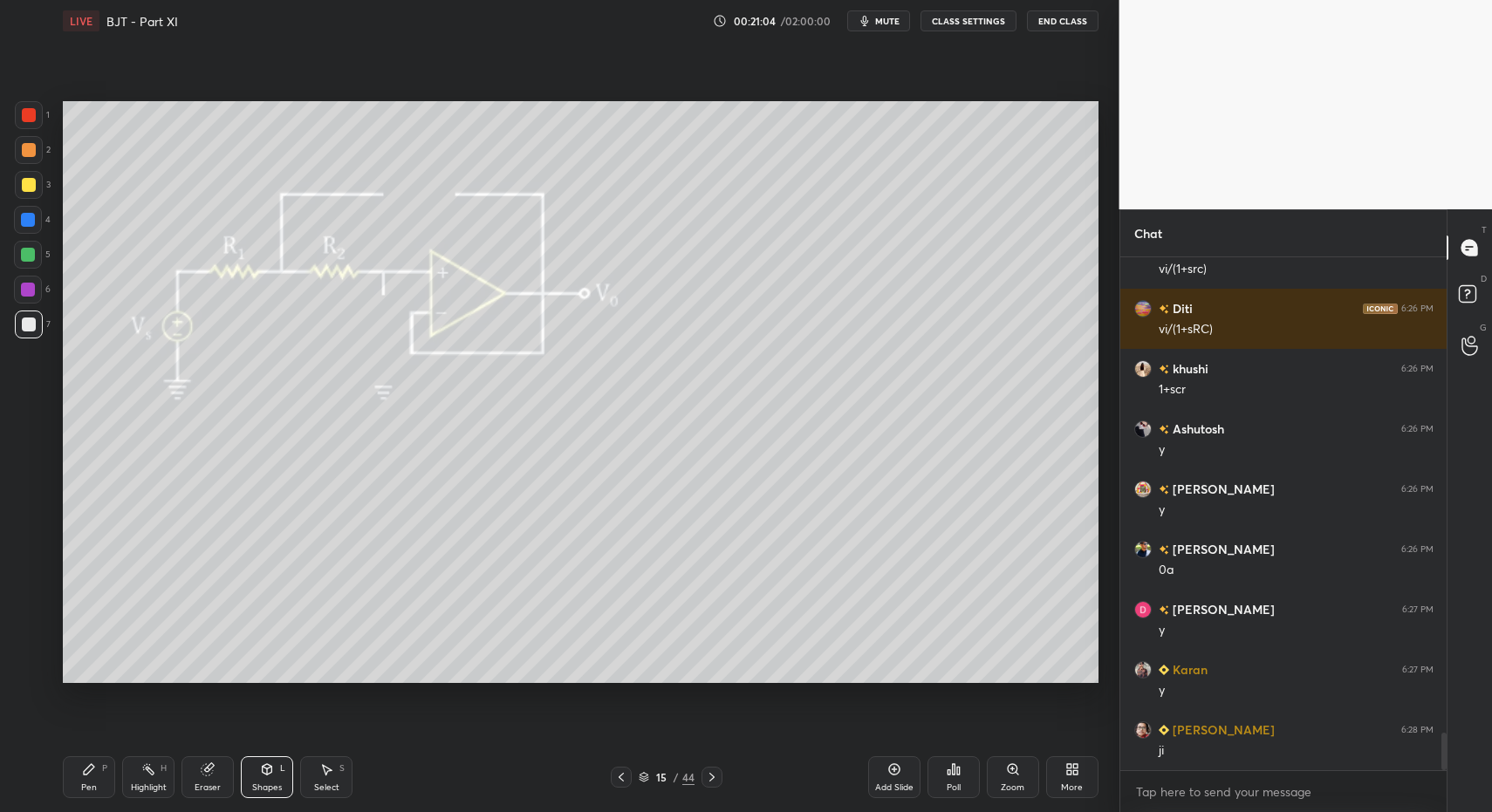
click at [106, 782] on div "Pen P" at bounding box center [89, 777] width 53 height 42
click at [75, 797] on div "Pen P" at bounding box center [89, 777] width 53 height 42
click at [76, 777] on div "Pen P" at bounding box center [89, 777] width 53 height 42
click at [27, 185] on div at bounding box center [28, 185] width 14 height 14
click at [33, 335] on div at bounding box center [28, 324] width 28 height 28
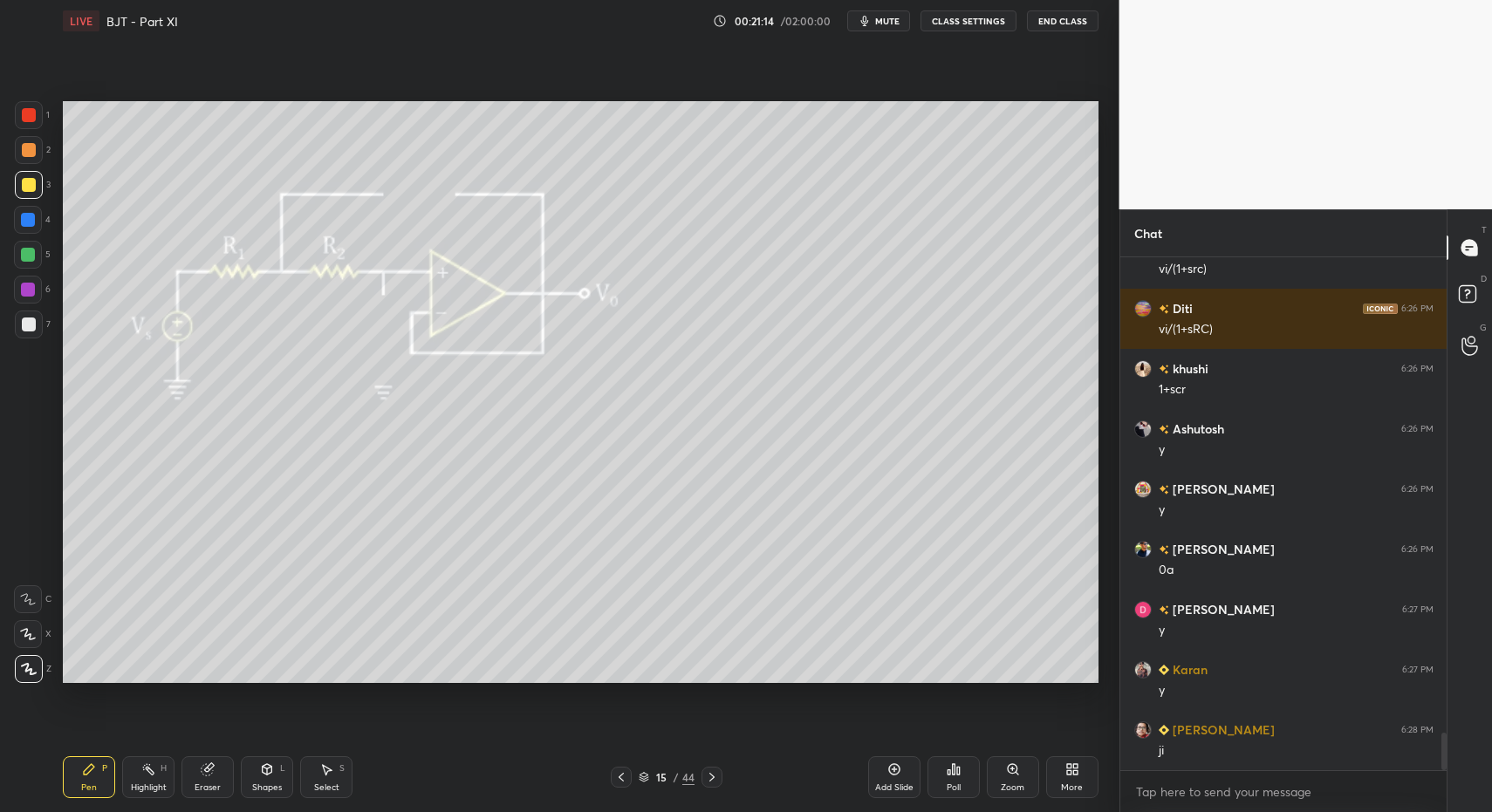
click at [24, 326] on div at bounding box center [28, 325] width 14 height 14
click at [1075, 777] on div "More" at bounding box center [1073, 777] width 53 height 42
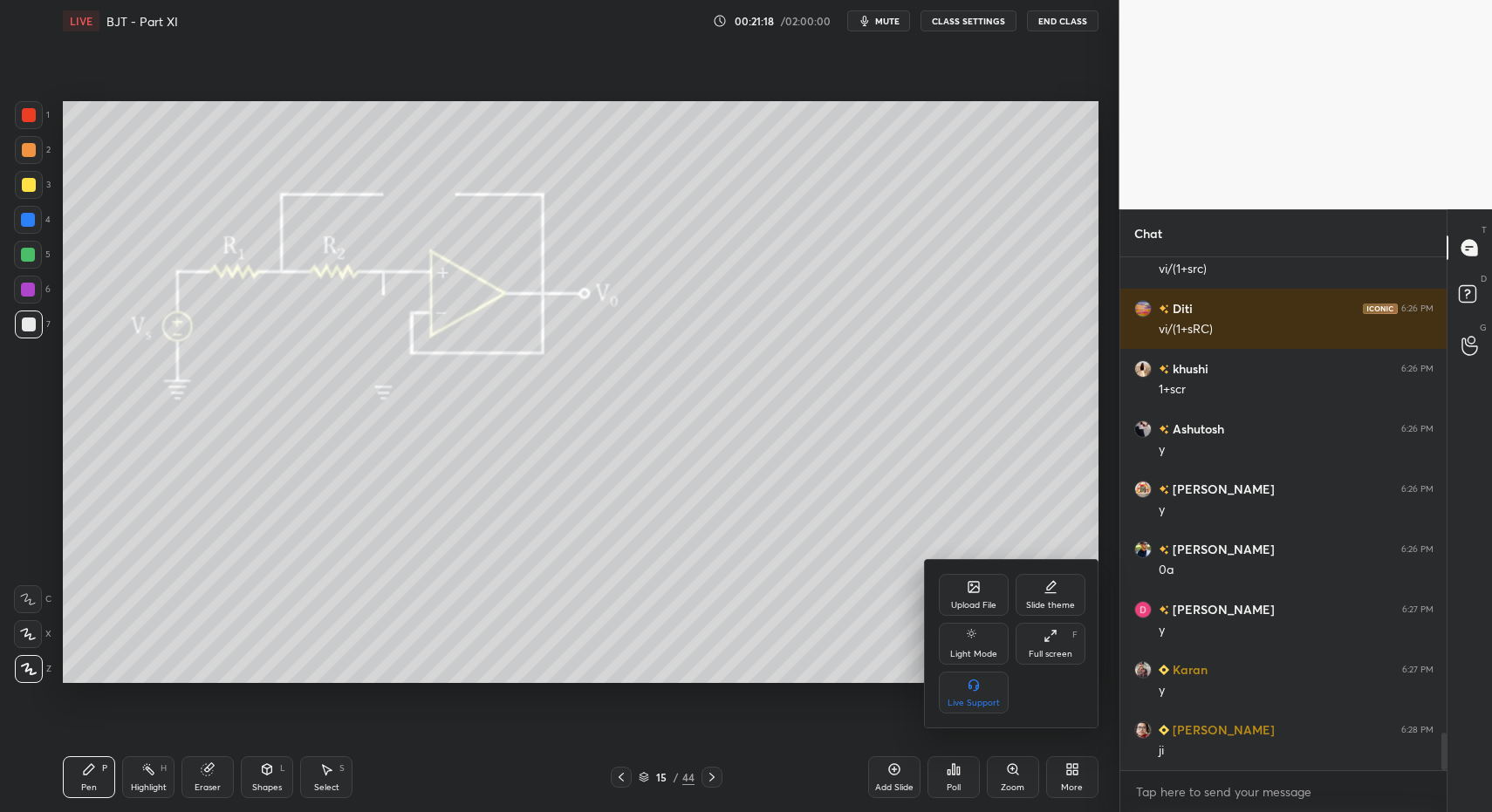
click at [979, 589] on icon at bounding box center [974, 587] width 14 height 14
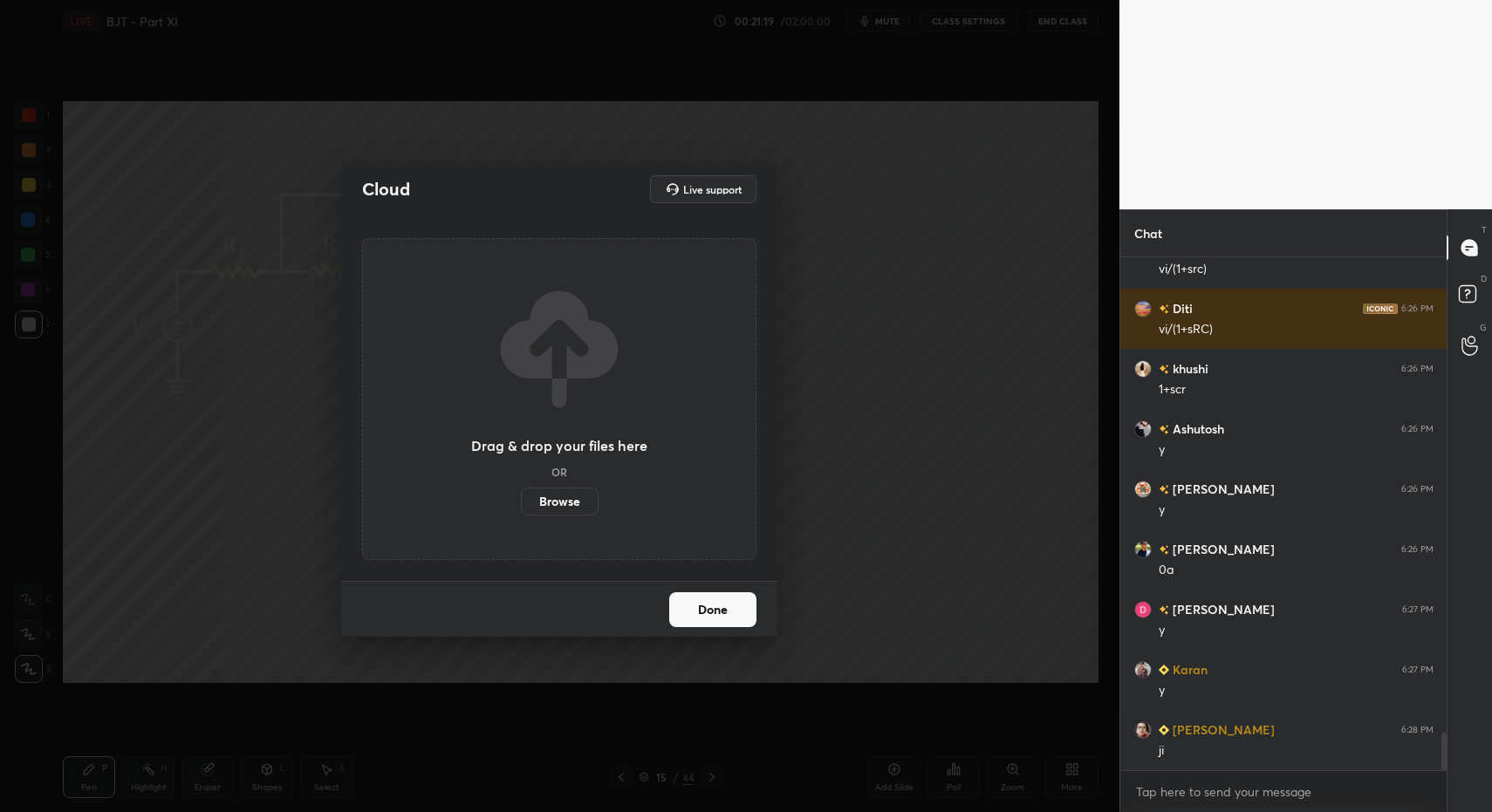
click at [544, 496] on label "Browse" at bounding box center [560, 502] width 78 height 28
click at [521, 496] on input "Browse" at bounding box center [521, 502] width 0 height 28
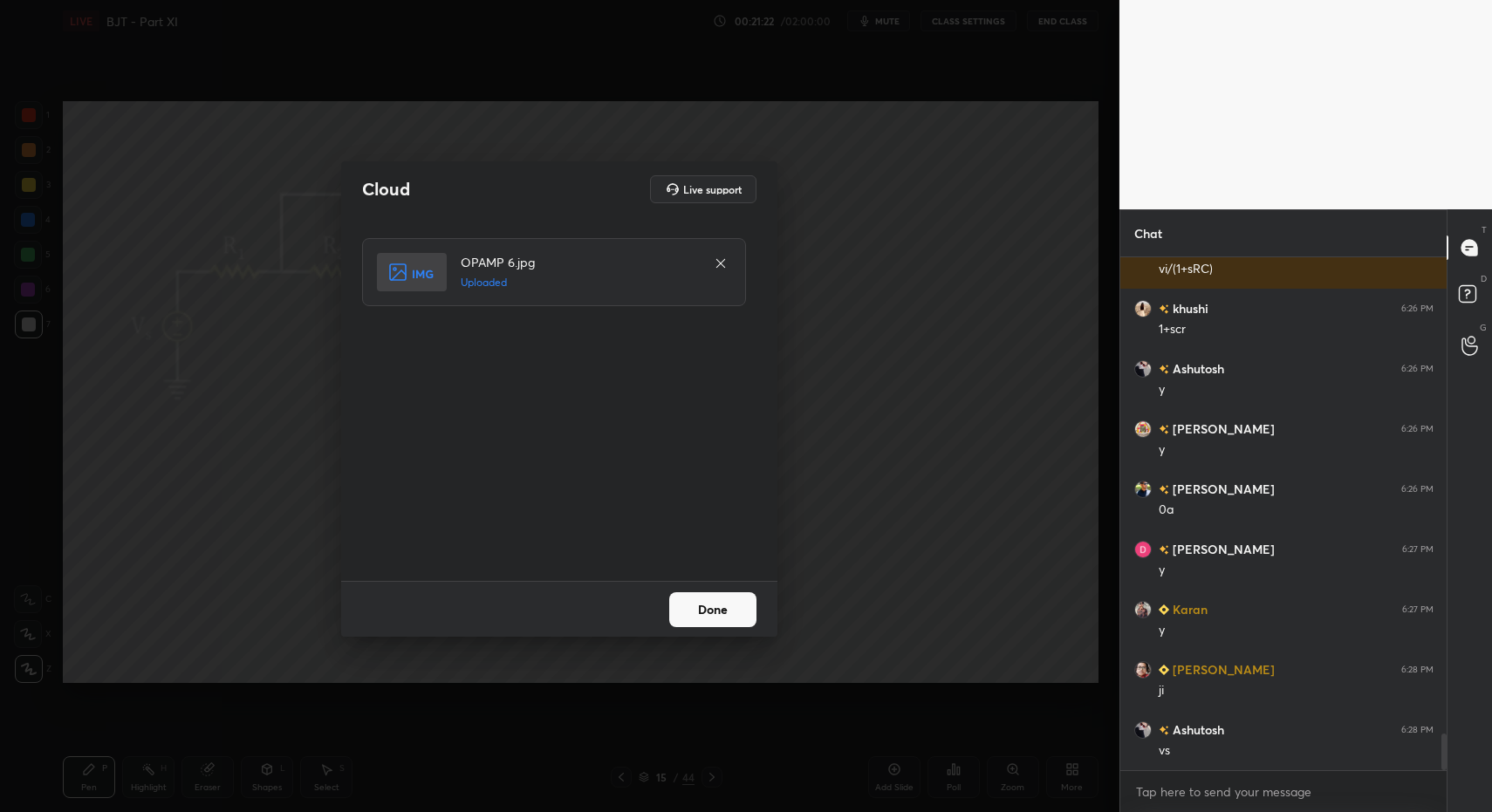
click at [712, 614] on button "Done" at bounding box center [713, 610] width 88 height 35
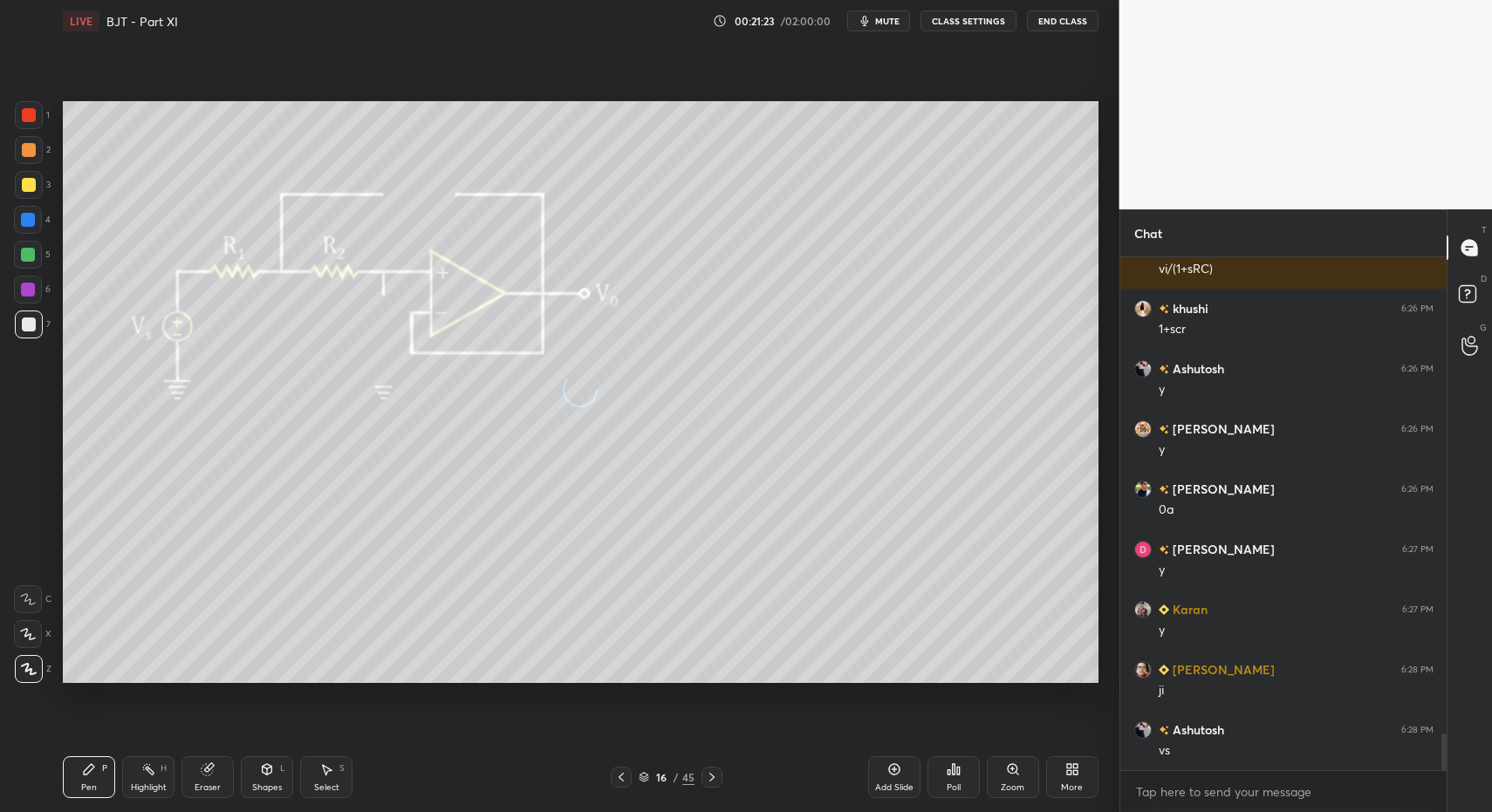
click at [86, 769] on icon at bounding box center [89, 769] width 14 height 14
click at [32, 266] on div at bounding box center [27, 255] width 28 height 28
drag, startPoint x: 259, startPoint y: 769, endPoint x: 256, endPoint y: 748, distance: 21.2
click at [256, 766] on div "Shapes L" at bounding box center [267, 777] width 53 height 42
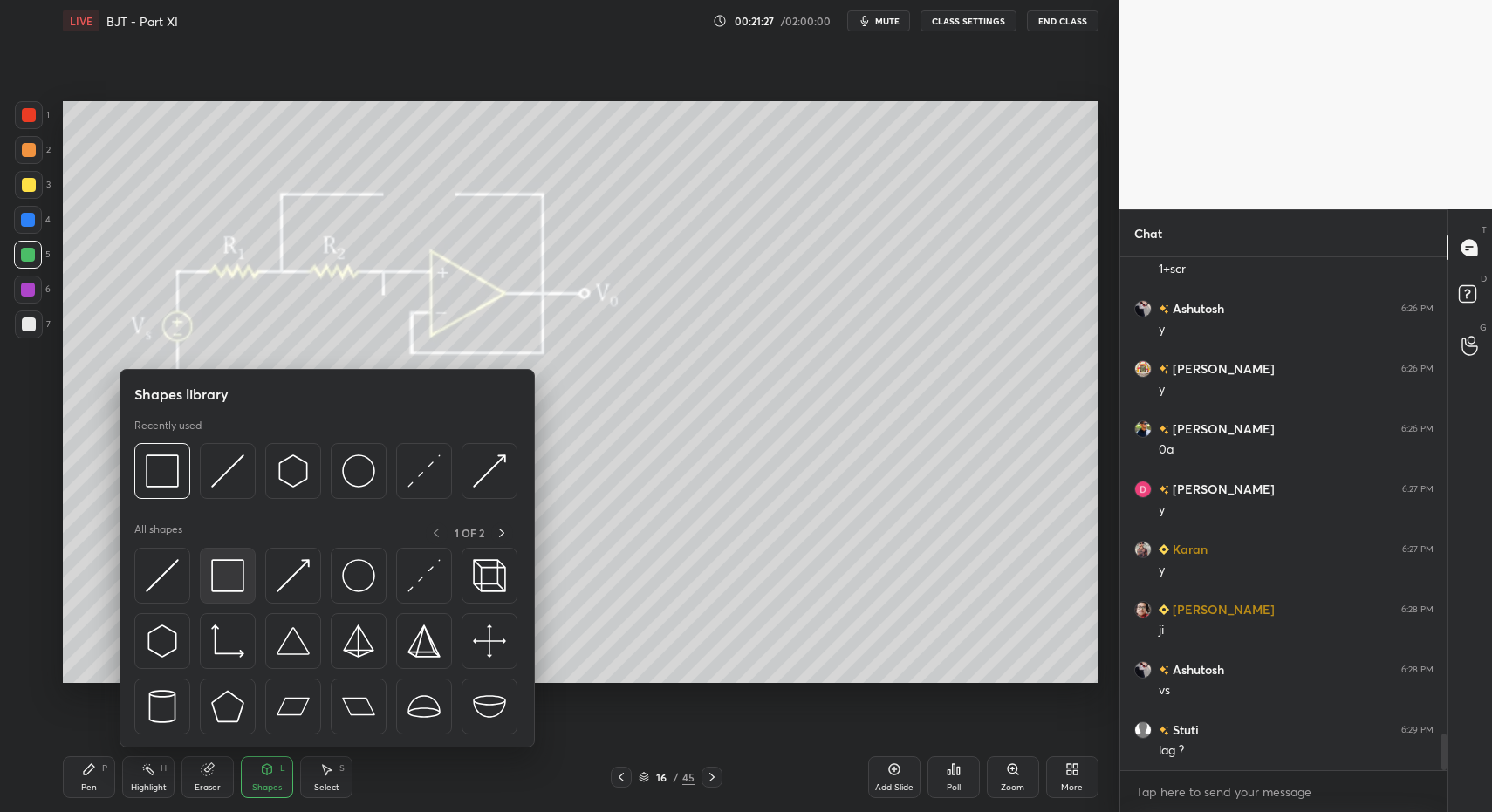
click at [218, 579] on img at bounding box center [228, 576] width 33 height 33
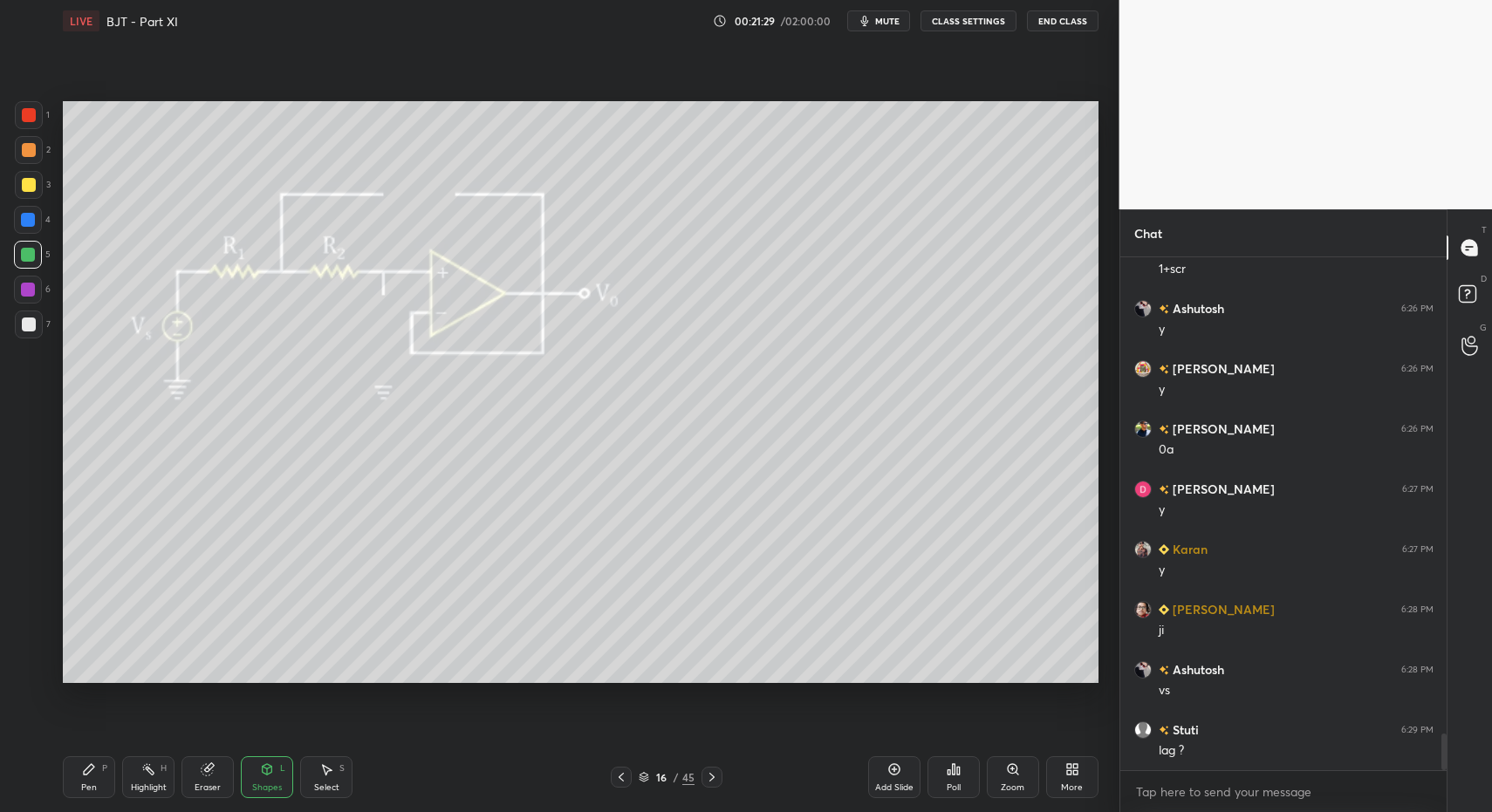
click at [30, 332] on div at bounding box center [28, 324] width 28 height 28
click at [77, 786] on div "Pen P" at bounding box center [89, 777] width 53 height 42
drag, startPoint x: 81, startPoint y: 785, endPoint x: 122, endPoint y: 686, distance: 107.2
click at [81, 778] on div "Pen P" at bounding box center [89, 777] width 53 height 42
click at [264, 784] on div "Shapes" at bounding box center [266, 788] width 30 height 9
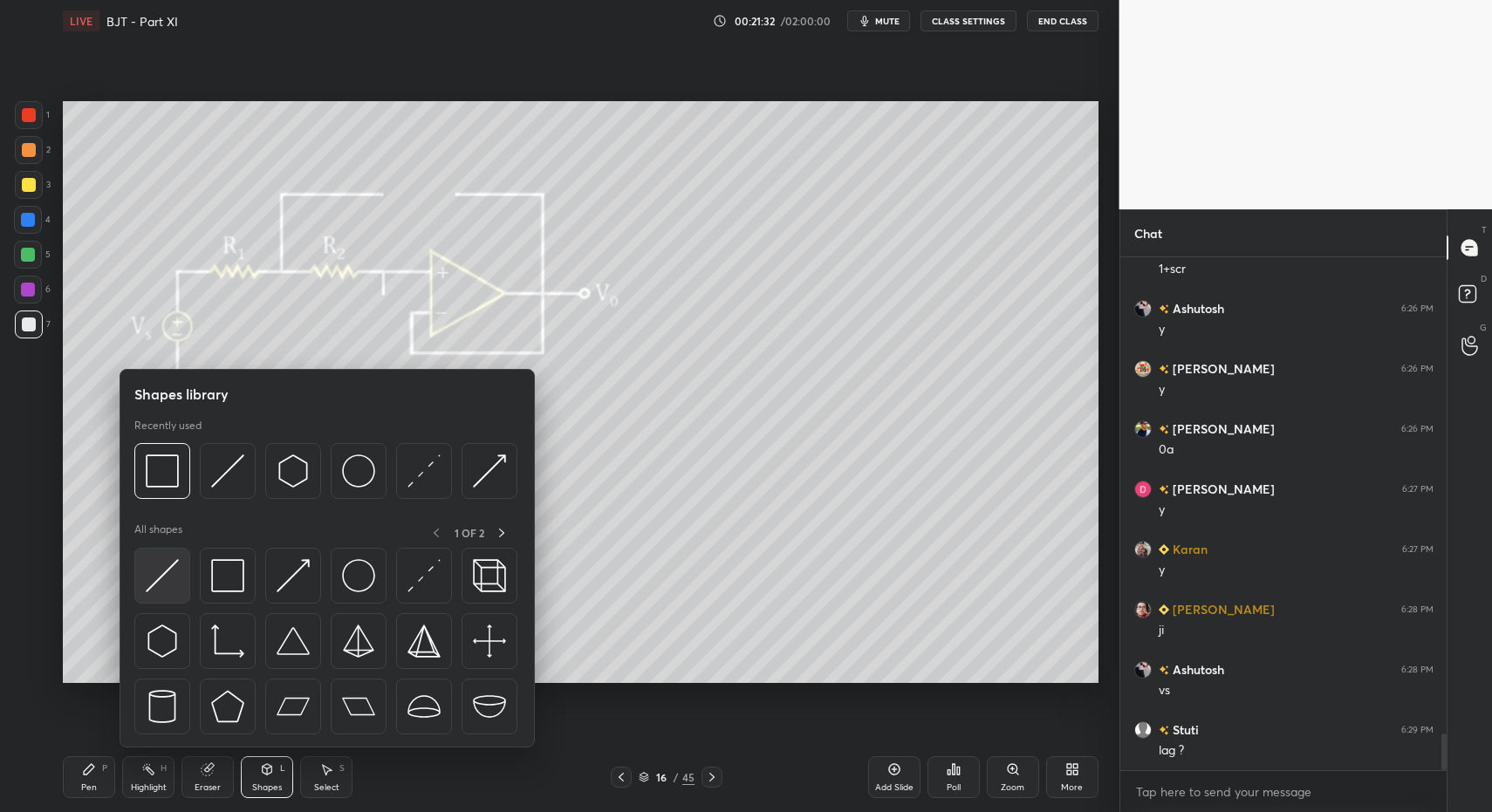
click at [160, 594] on div at bounding box center [161, 575] width 55 height 55
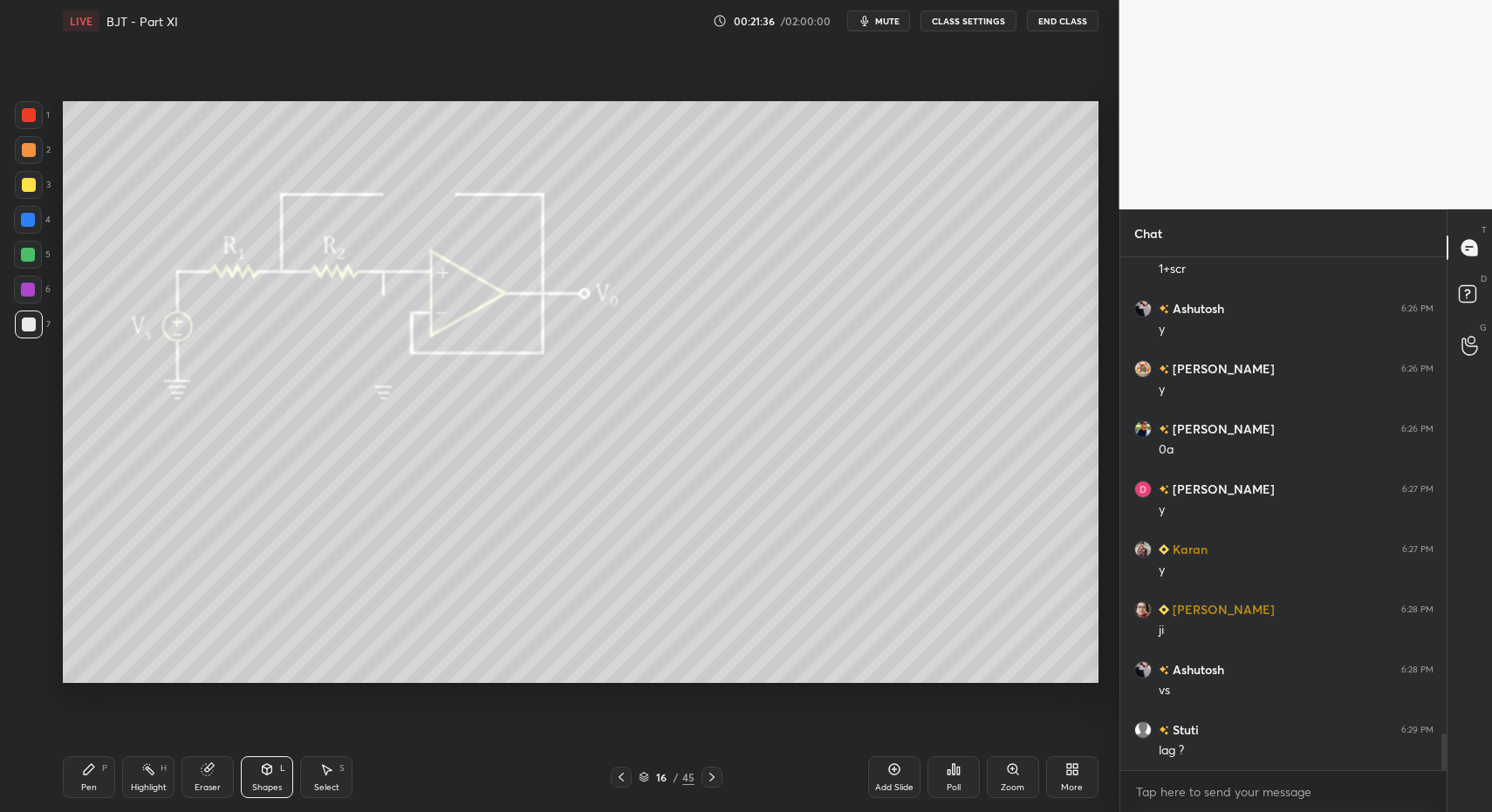
click at [98, 787] on div "Pen P" at bounding box center [89, 777] width 53 height 42
drag, startPoint x: 98, startPoint y: 777, endPoint x: 97, endPoint y: 768, distance: 9.1
click at [107, 782] on div "Pen P" at bounding box center [89, 777] width 53 height 42
click at [107, 770] on div "Pen P Highlight H Eraser Shapes L Select S" at bounding box center [265, 777] width 403 height 42
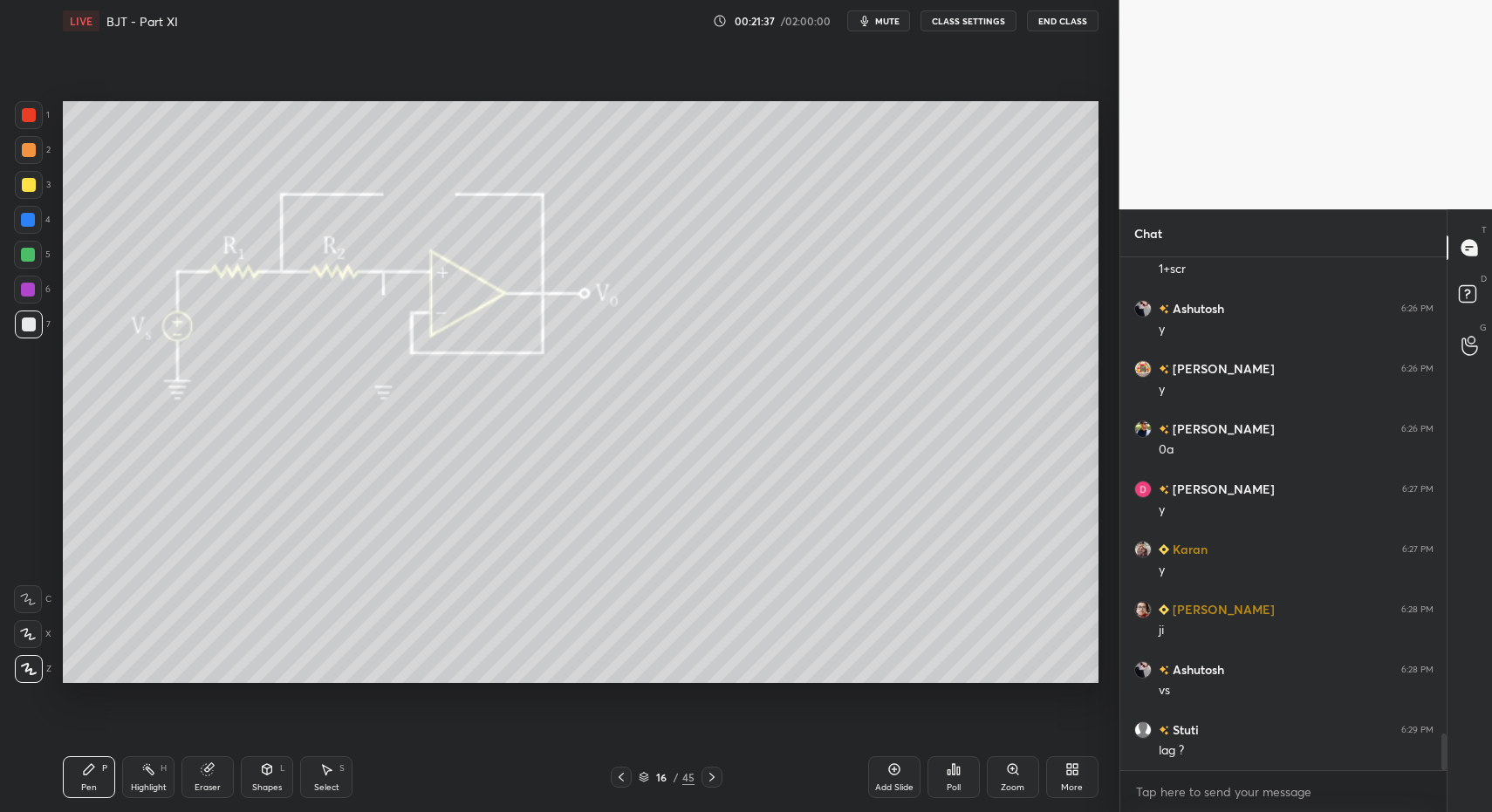
click at [10, 110] on div "1 2 3 4 5 6 7 C X Z C X Z E E Erase all H H" at bounding box center [27, 392] width 55 height 582
drag, startPoint x: 23, startPoint y: 114, endPoint x: 30, endPoint y: 120, distance: 9.2
click at [23, 114] on div at bounding box center [28, 115] width 14 height 14
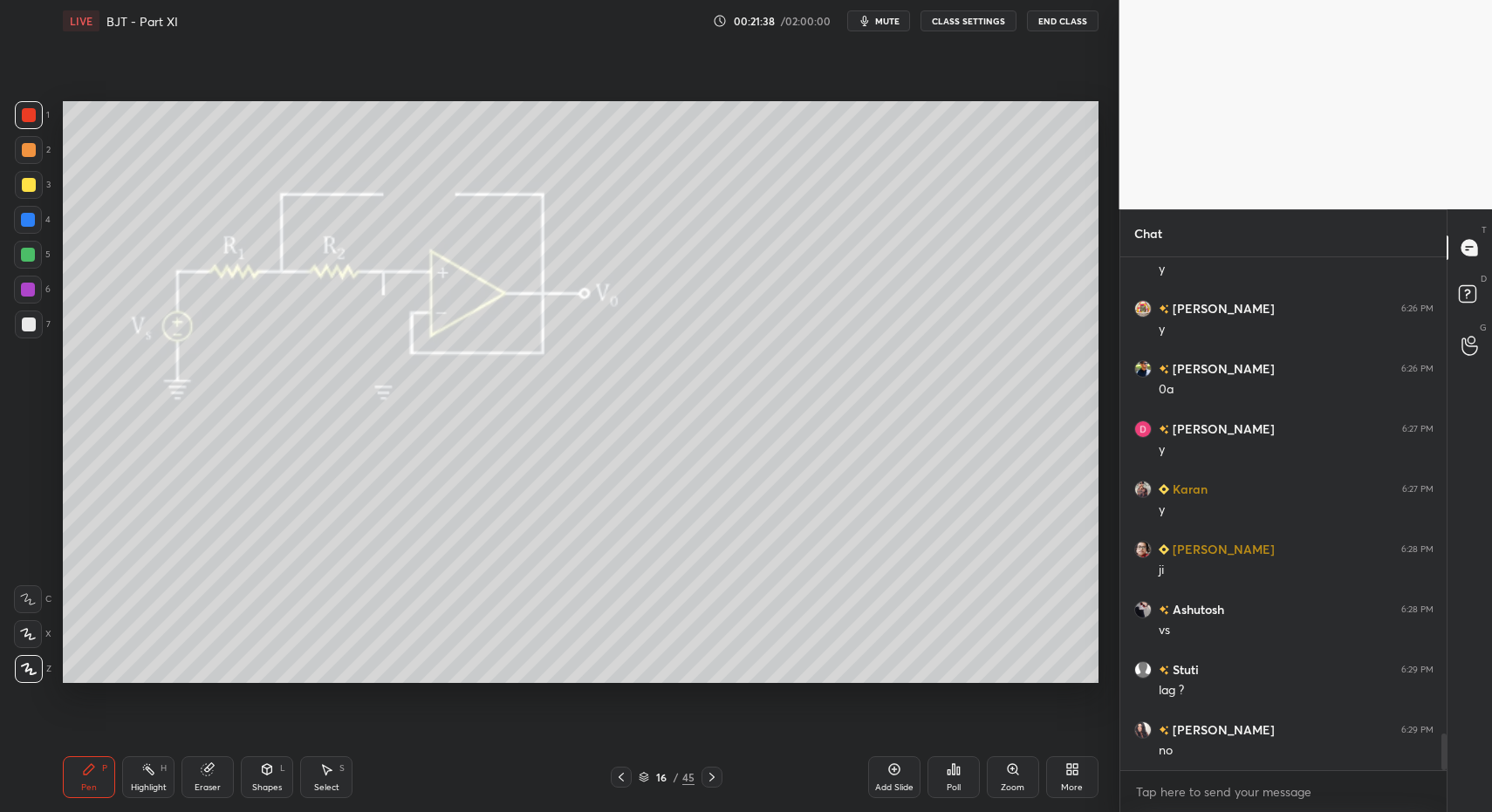
drag, startPoint x: 30, startPoint y: 120, endPoint x: 60, endPoint y: 131, distance: 32.0
click at [30, 116] on div at bounding box center [28, 115] width 14 height 14
click at [709, 777] on icon at bounding box center [712, 777] width 14 height 14
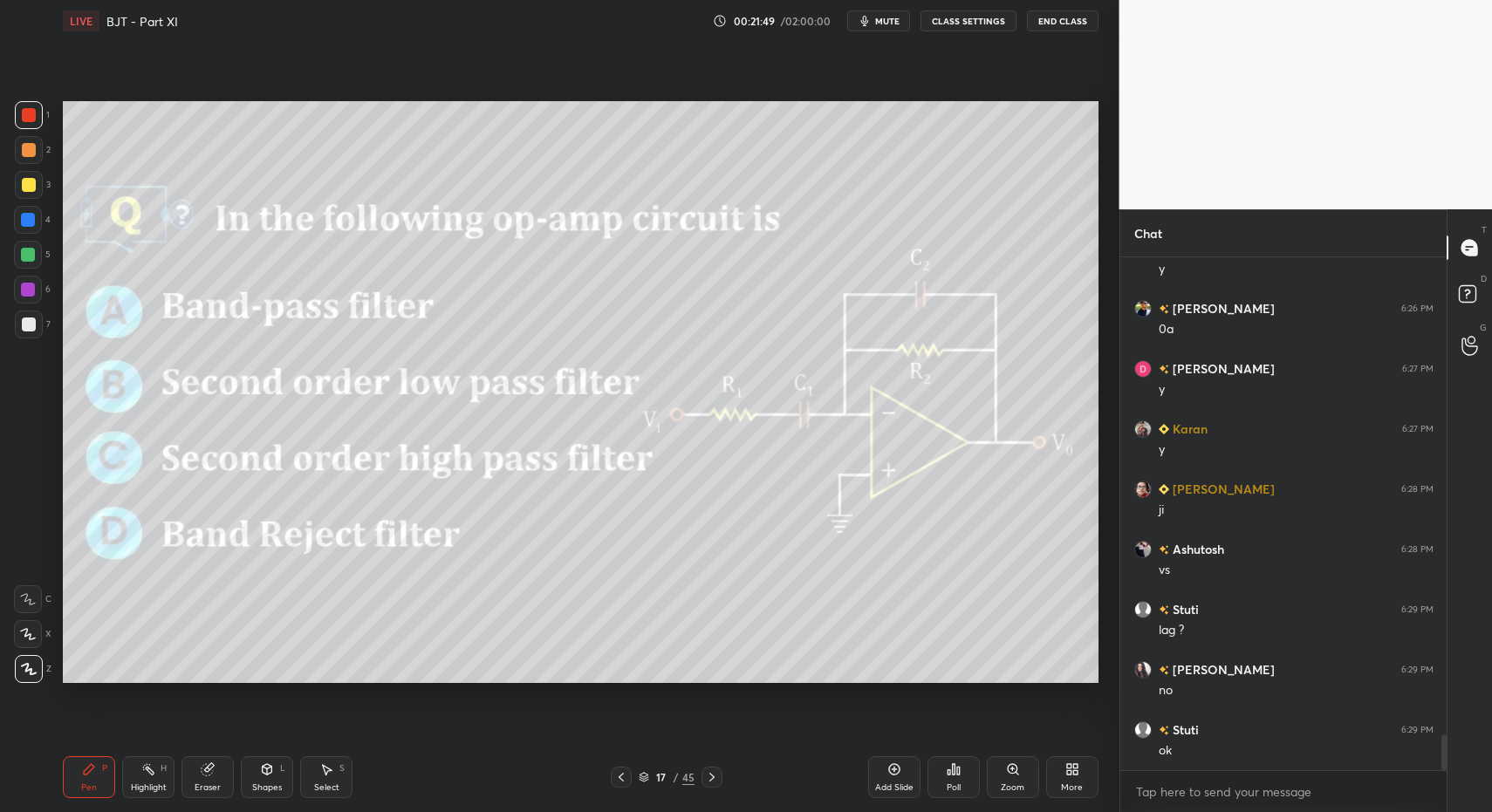
click at [627, 780] on icon at bounding box center [622, 777] width 14 height 14
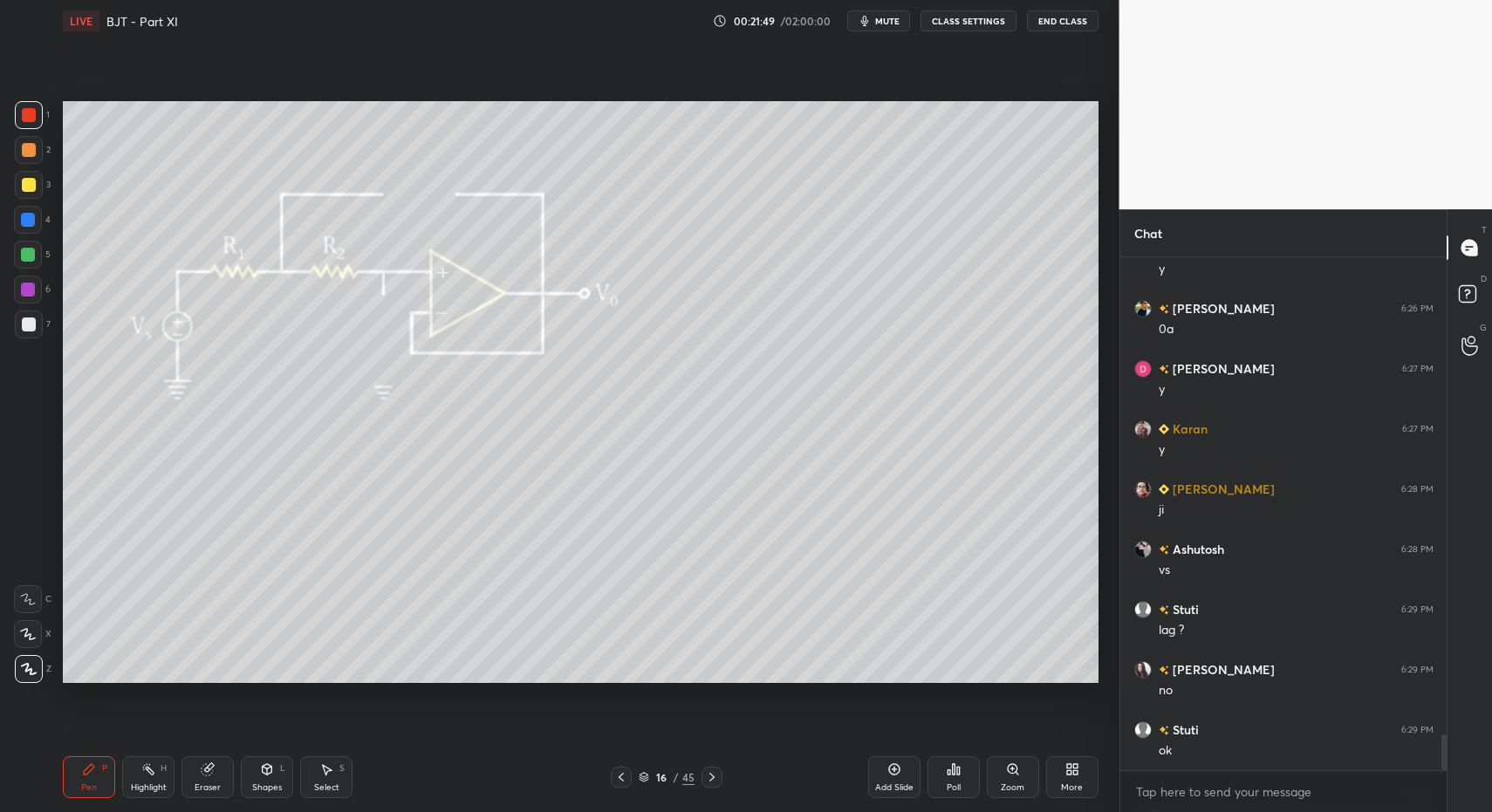
click at [627, 780] on icon at bounding box center [622, 777] width 14 height 14
click at [631, 777] on div "15 / 45" at bounding box center [666, 778] width 112 height 21
click at [623, 777] on icon at bounding box center [622, 777] width 14 height 14
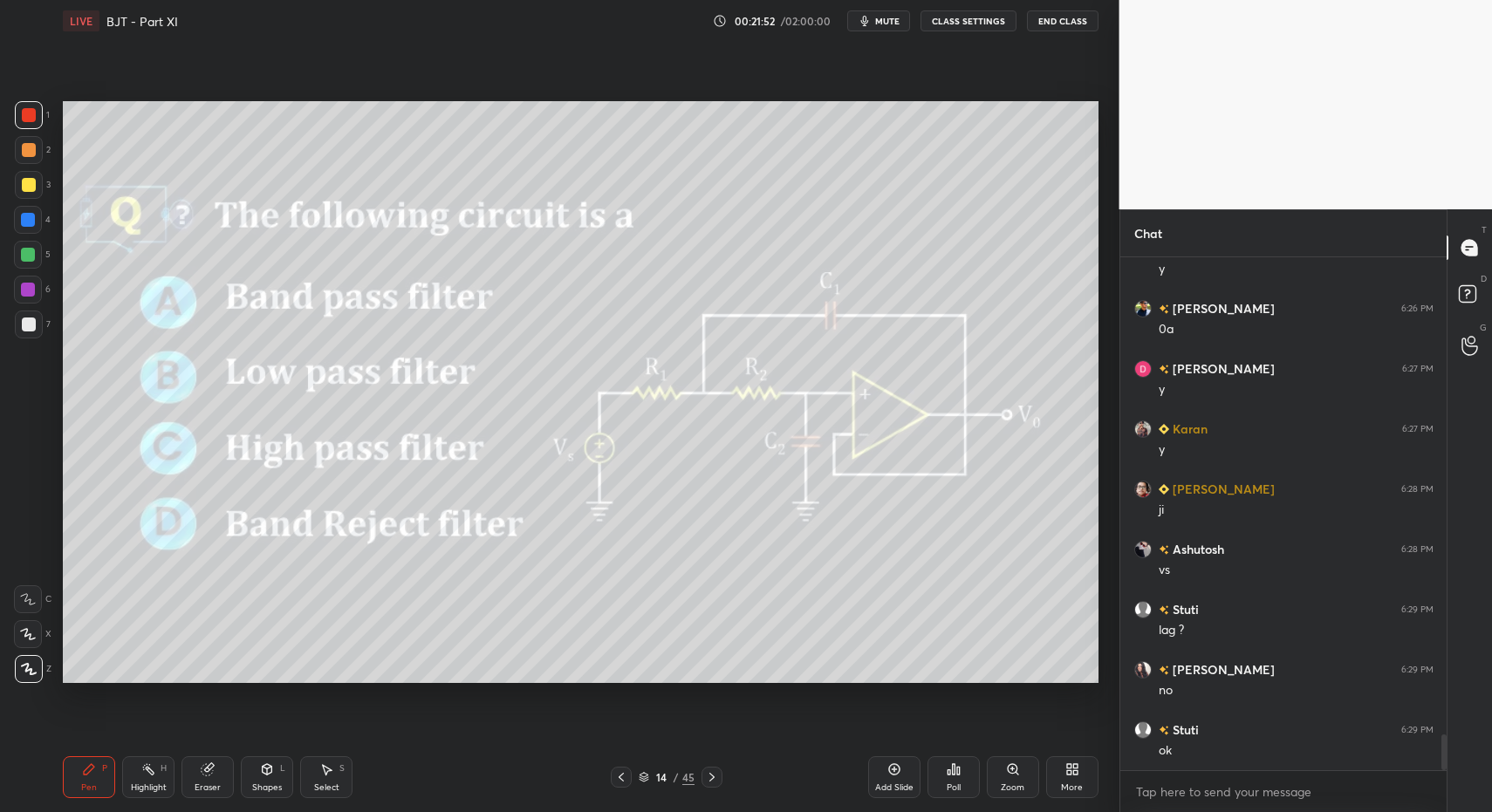
click at [42, 778] on div "1 2 3 4 5 6 7 C X Z C X Z E E Erase all H H LIVE BJT - Part XI 00:21:52 / 02:00…" at bounding box center [552, 406] width 1106 height 812
click at [84, 784] on div "Pen" at bounding box center [89, 788] width 16 height 9
click at [24, 111] on div at bounding box center [28, 115] width 14 height 14
drag, startPoint x: 24, startPoint y: 111, endPoint x: 34, endPoint y: 165, distance: 54.9
click at [24, 111] on div at bounding box center [28, 115] width 14 height 14
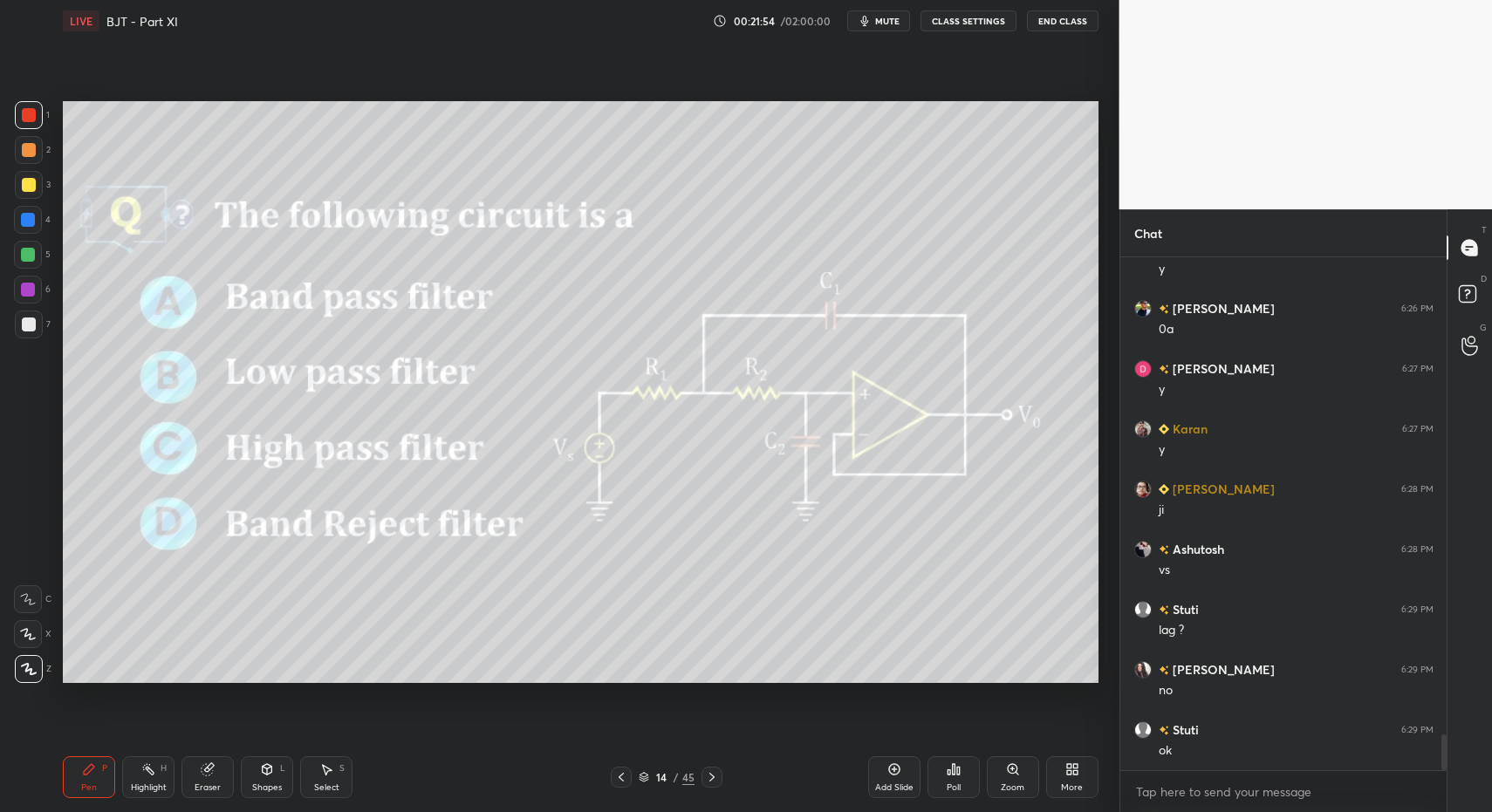
click at [268, 785] on div "Shapes" at bounding box center [266, 788] width 30 height 9
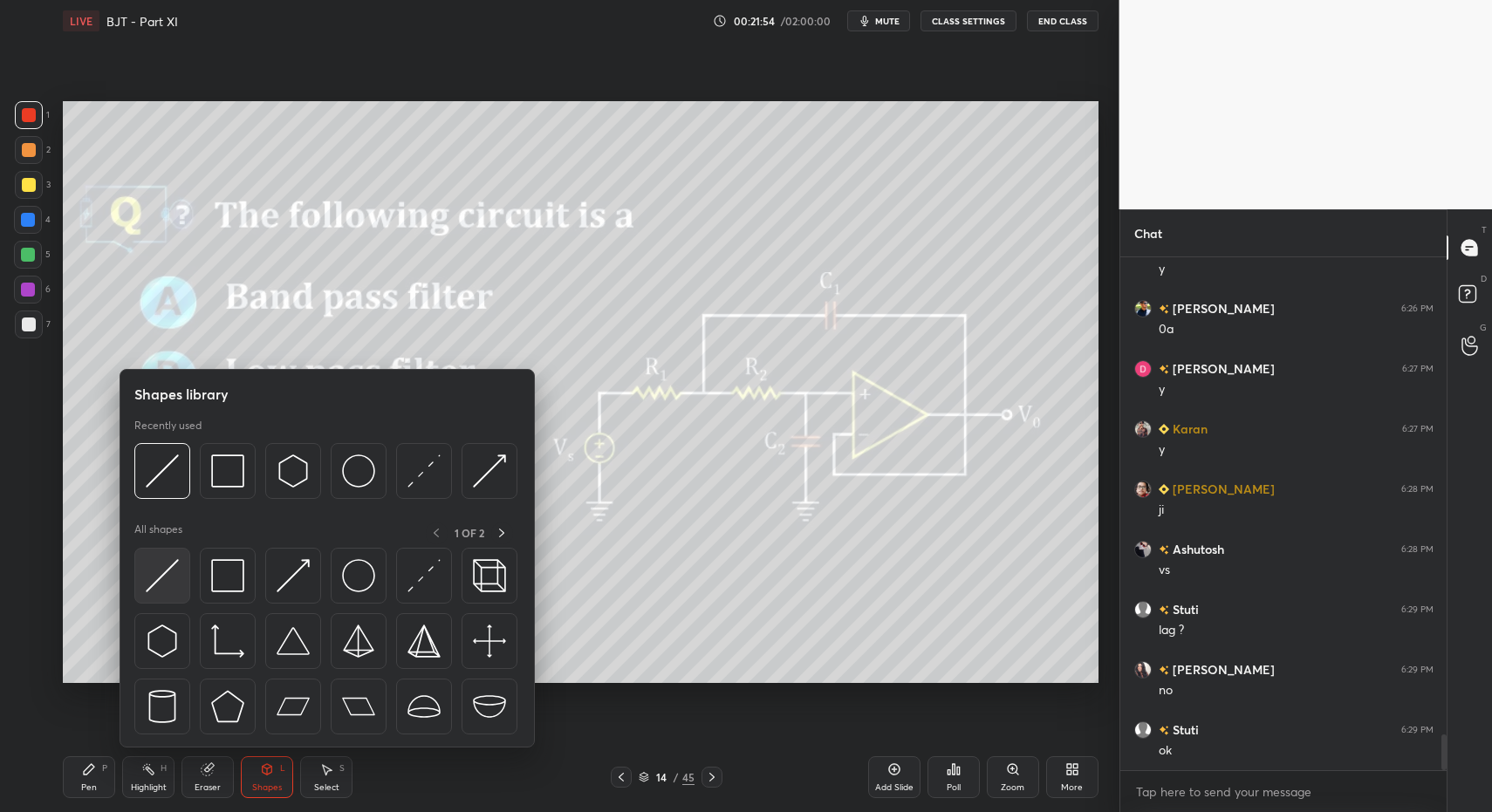
click at [169, 597] on div at bounding box center [161, 575] width 55 height 55
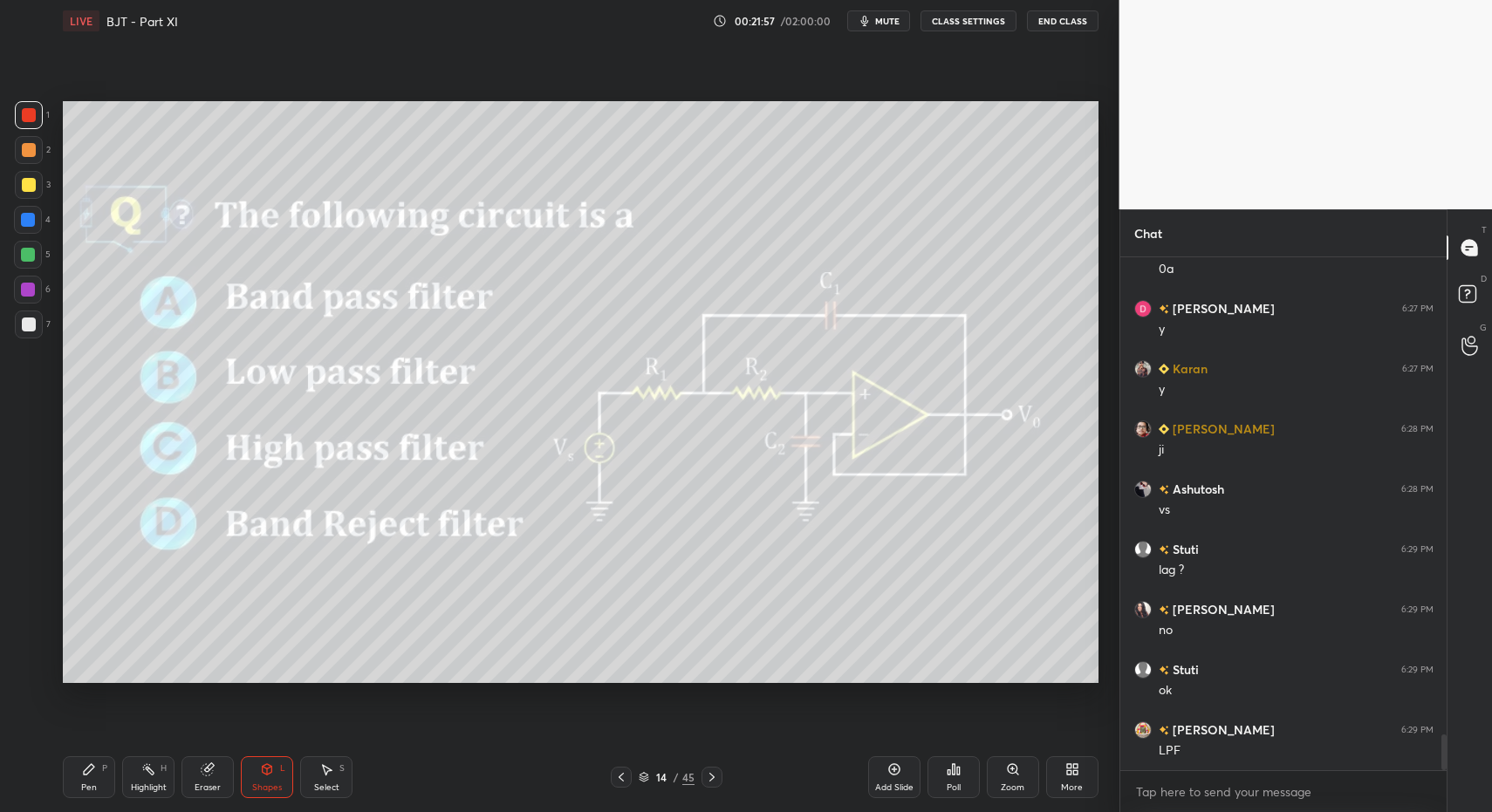
scroll to position [6919, 0]
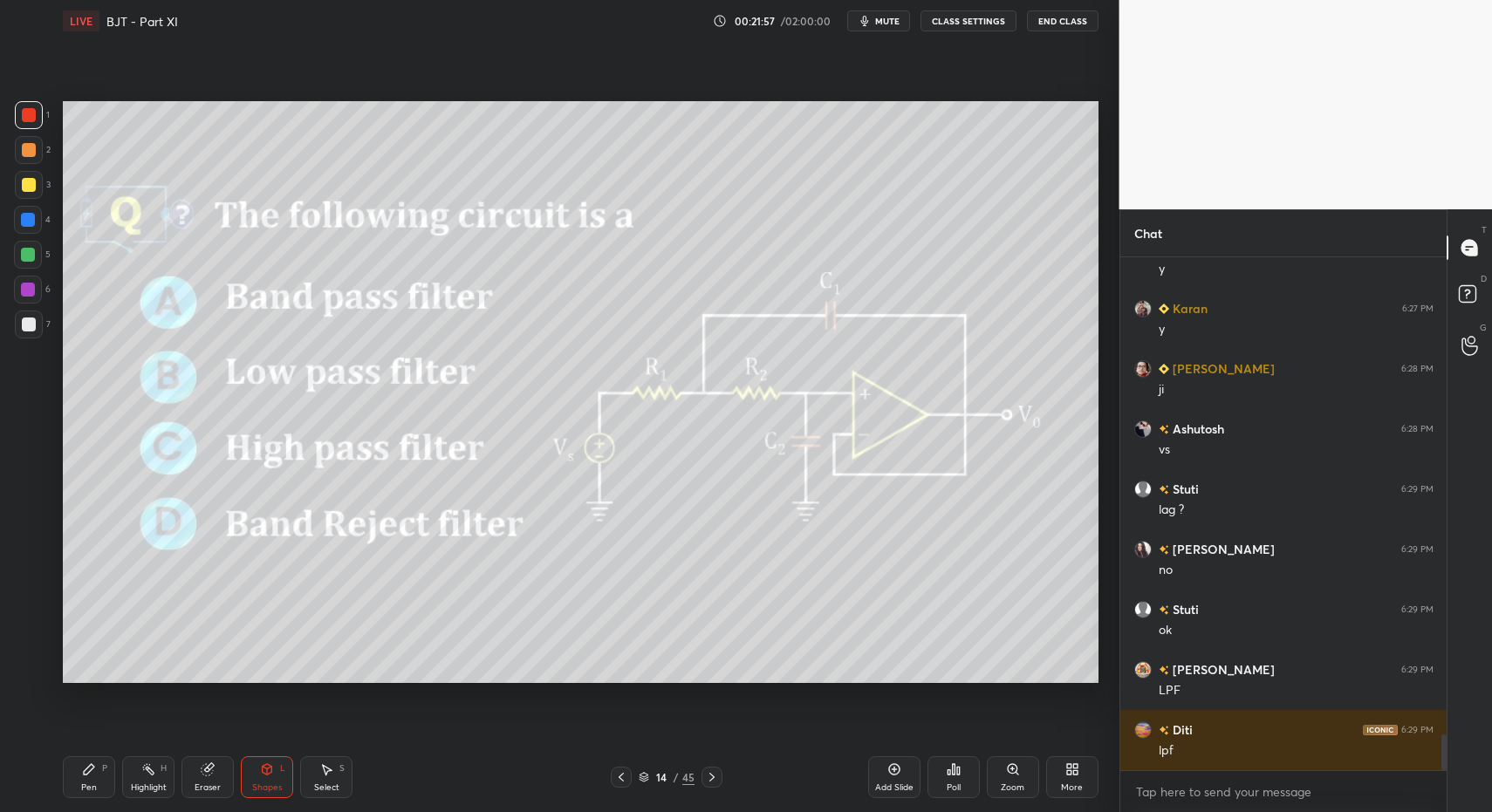
click at [718, 775] on div at bounding box center [712, 778] width 21 height 21
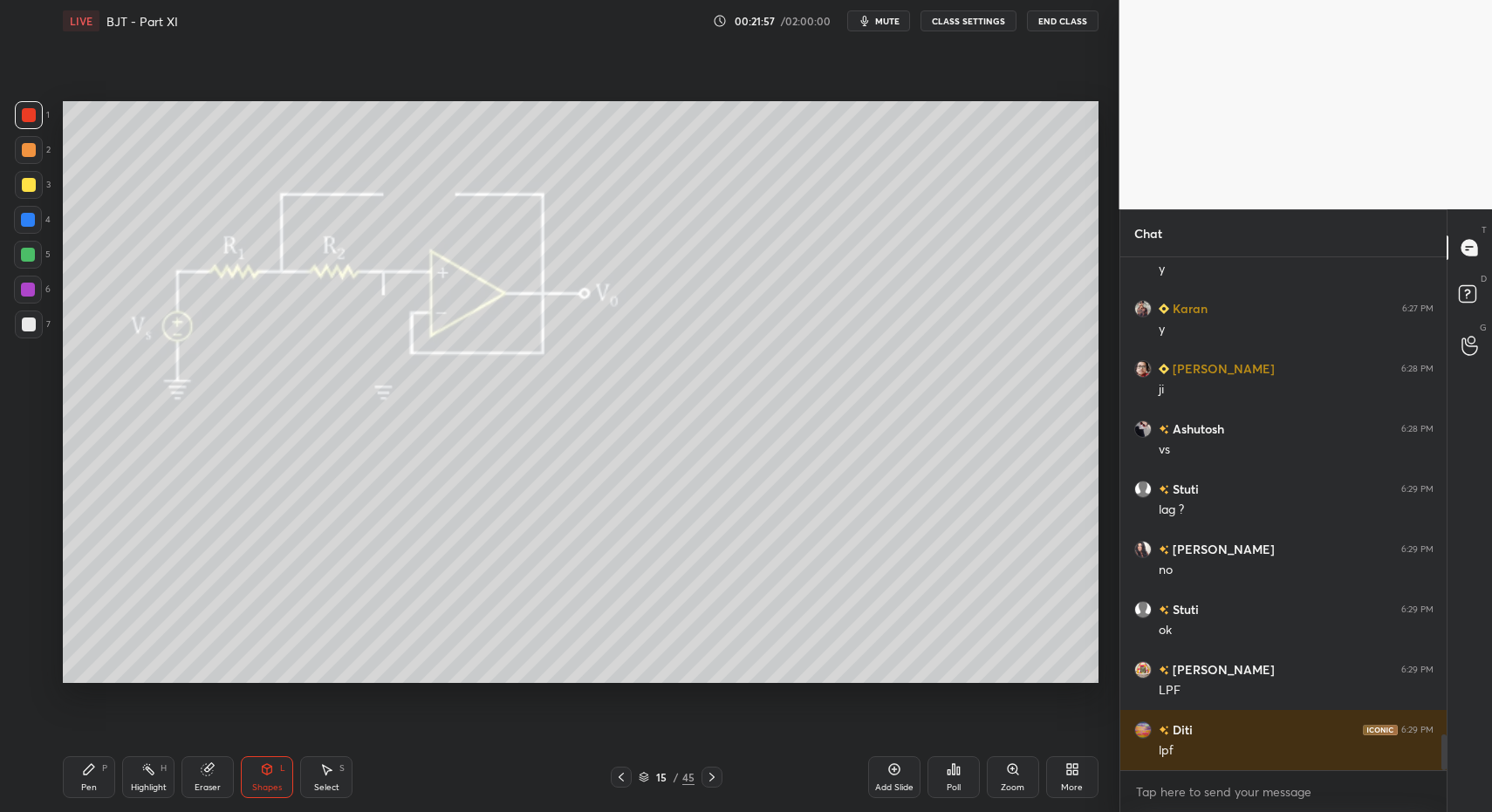
click at [718, 775] on div at bounding box center [712, 778] width 21 height 21
click at [718, 777] on icon at bounding box center [712, 777] width 14 height 14
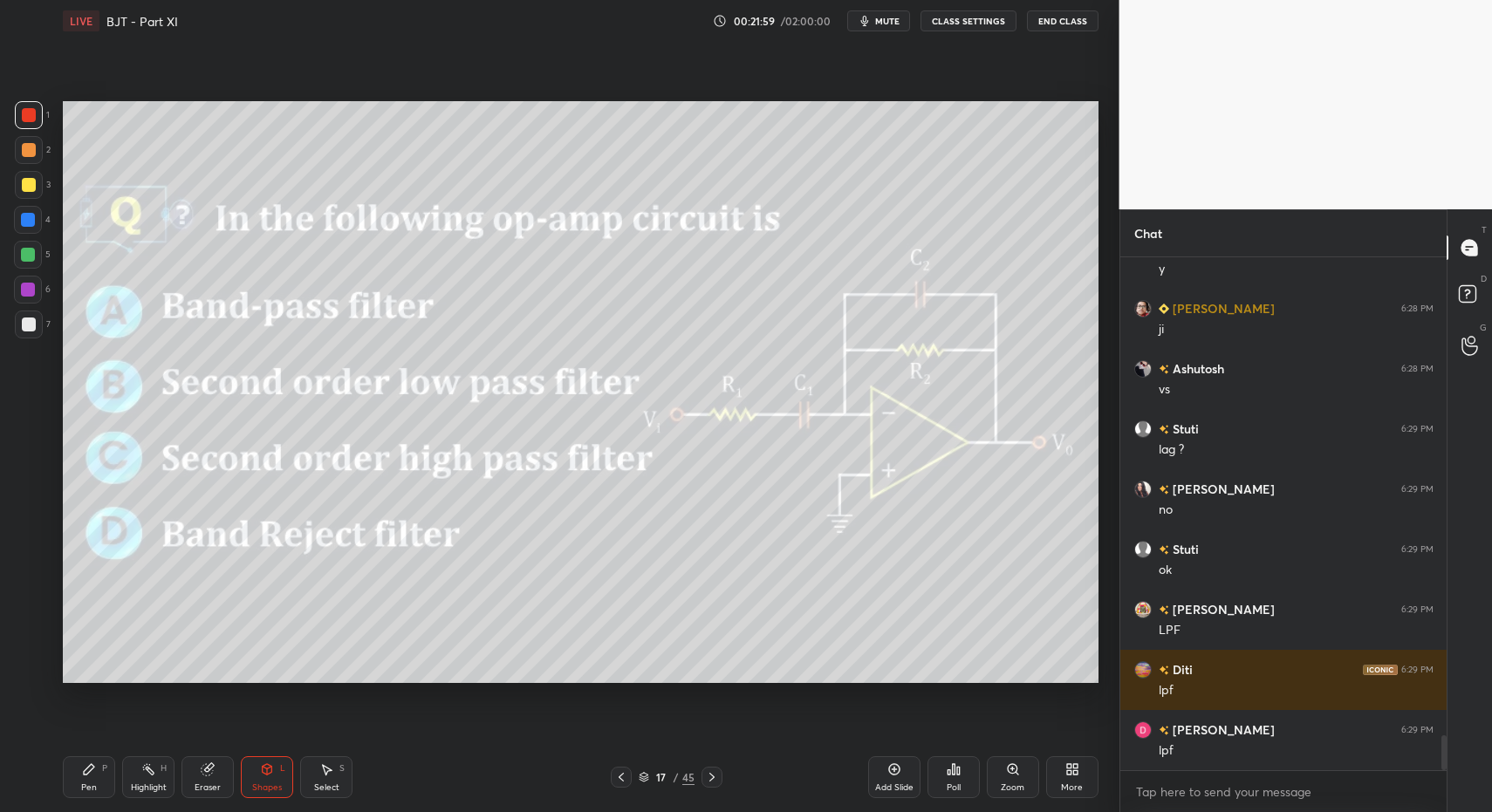
click at [119, 773] on div "Pen P Highlight H Eraser Shapes L Select S" at bounding box center [265, 777] width 403 height 42
click at [78, 785] on div "Pen P" at bounding box center [89, 777] width 53 height 42
click at [27, 332] on div at bounding box center [28, 324] width 28 height 28
drag, startPoint x: 24, startPoint y: 328, endPoint x: 49, endPoint y: 335, distance: 26.0
click at [21, 327] on div at bounding box center [28, 325] width 14 height 14
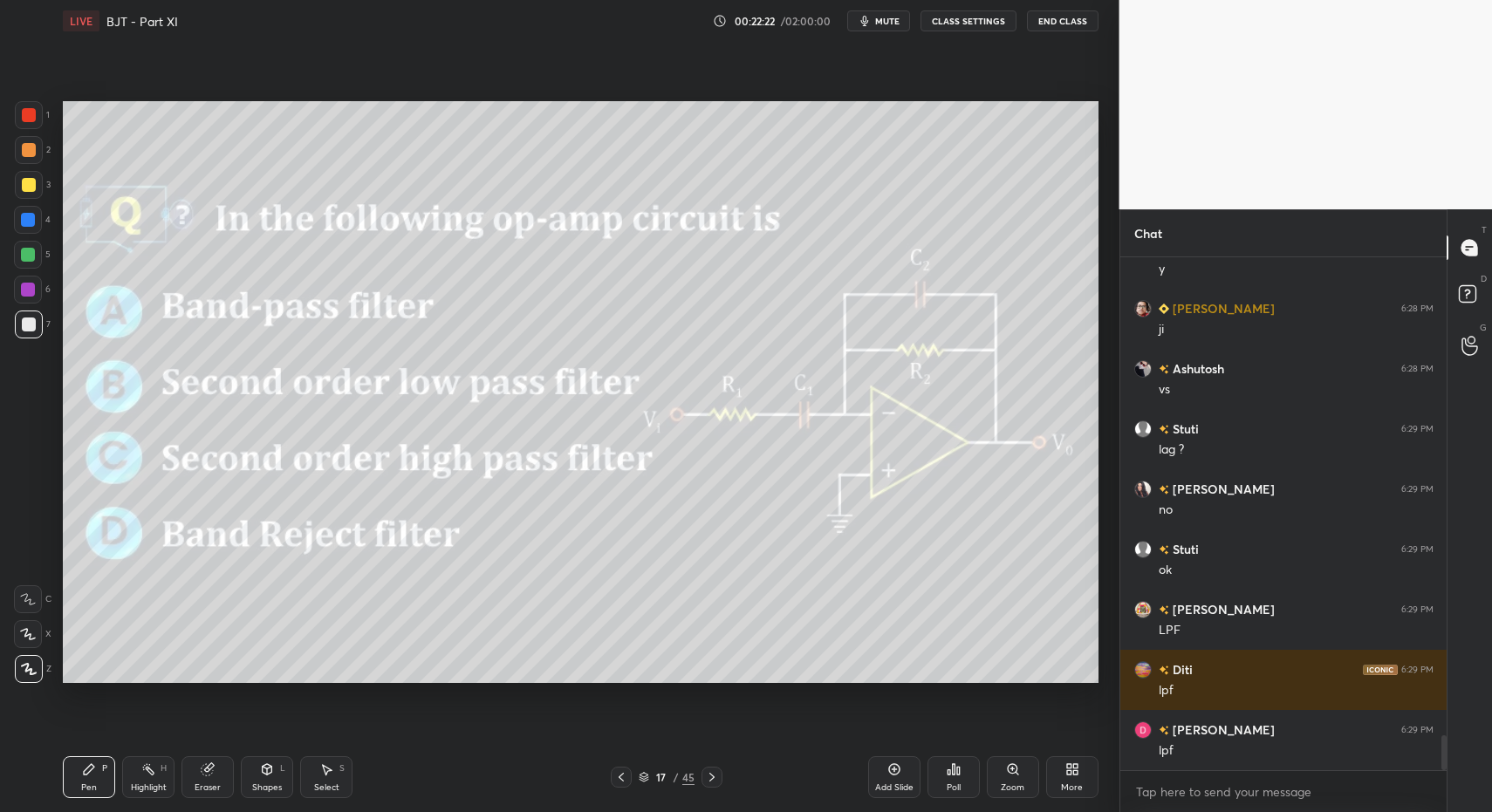
click at [1077, 786] on div "More" at bounding box center [1072, 788] width 21 height 9
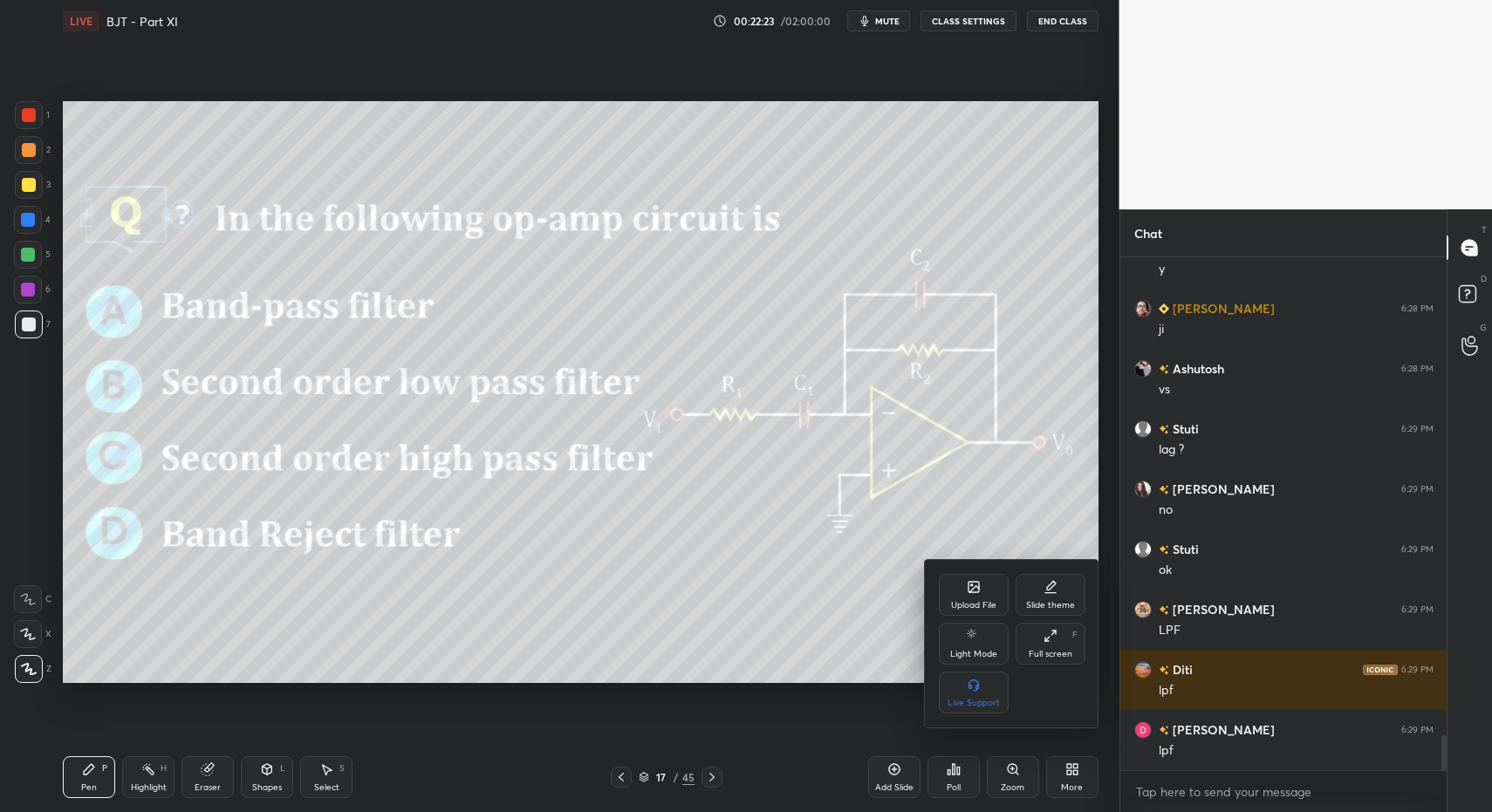
click at [968, 610] on div "Upload File" at bounding box center [974, 605] width 46 height 9
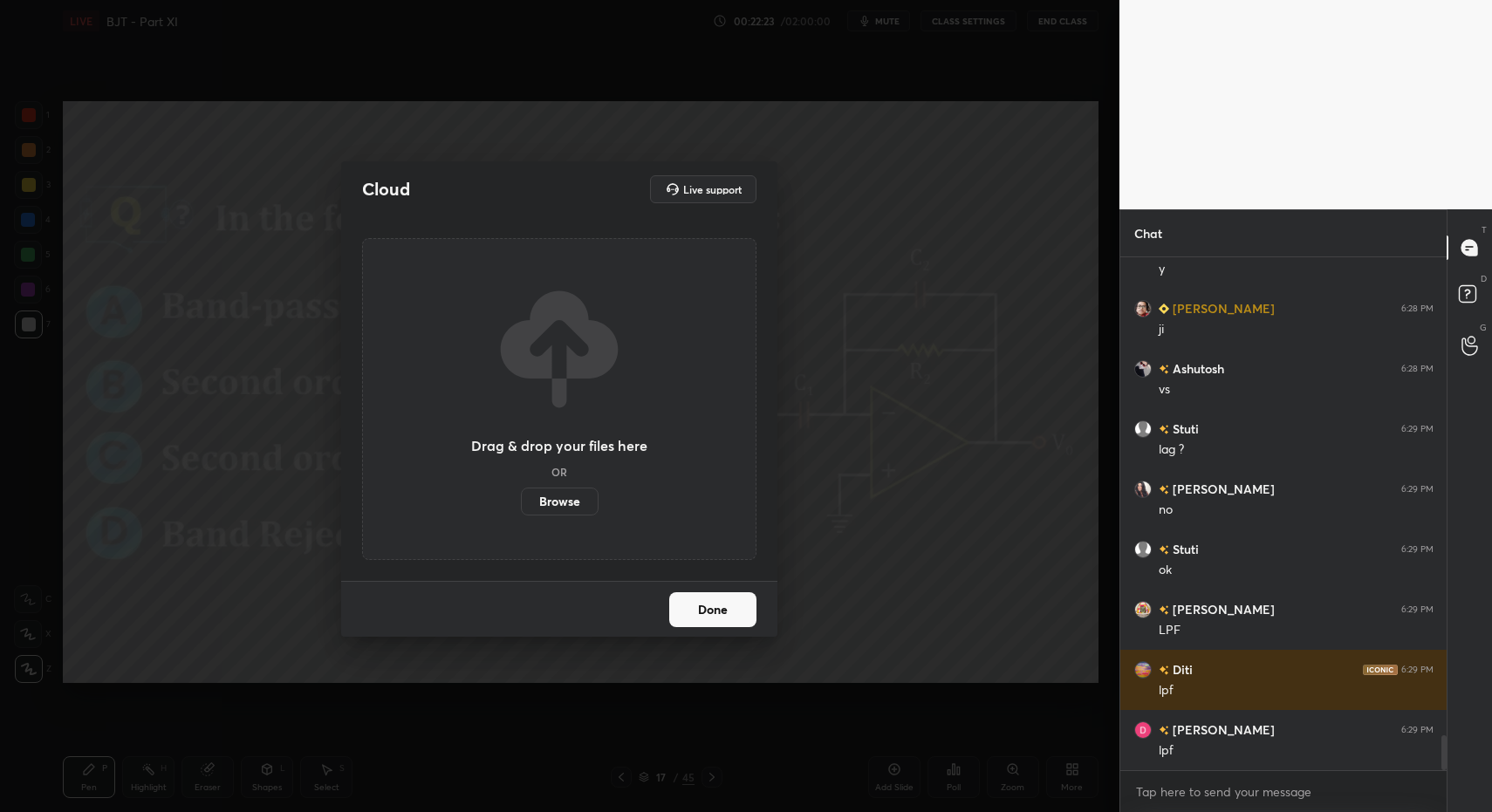
click at [515, 503] on div "Drag & drop your files here OR Browse" at bounding box center [558, 400] width 176 height 232
click at [544, 505] on label "Browse" at bounding box center [560, 502] width 78 height 28
click at [521, 505] on input "Browse" at bounding box center [521, 502] width 0 height 28
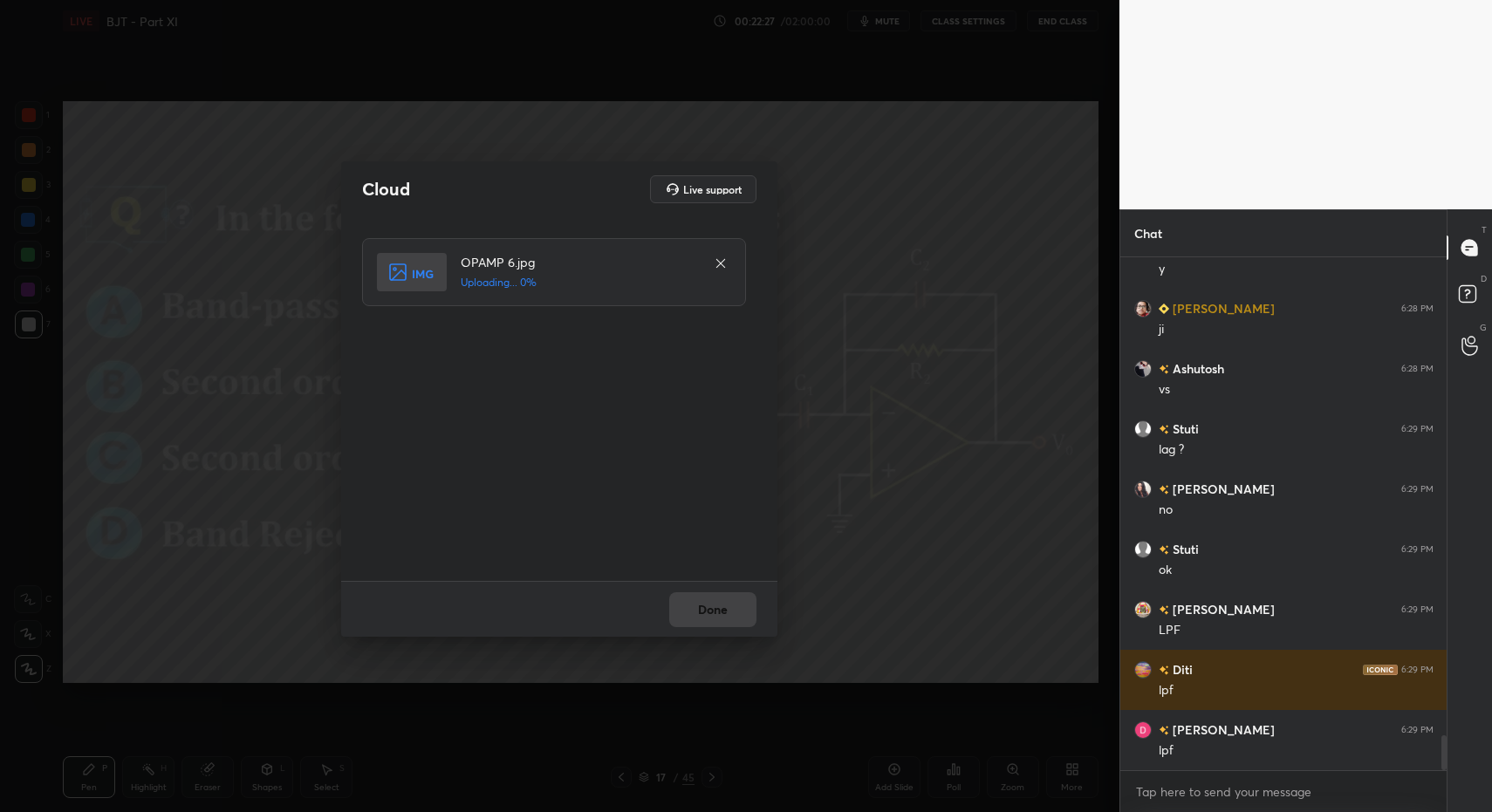
click at [719, 617] on div "Done" at bounding box center [559, 609] width 437 height 55
click at [731, 616] on div "Done" at bounding box center [559, 609] width 437 height 55
click at [736, 616] on div "Done" at bounding box center [559, 609] width 437 height 55
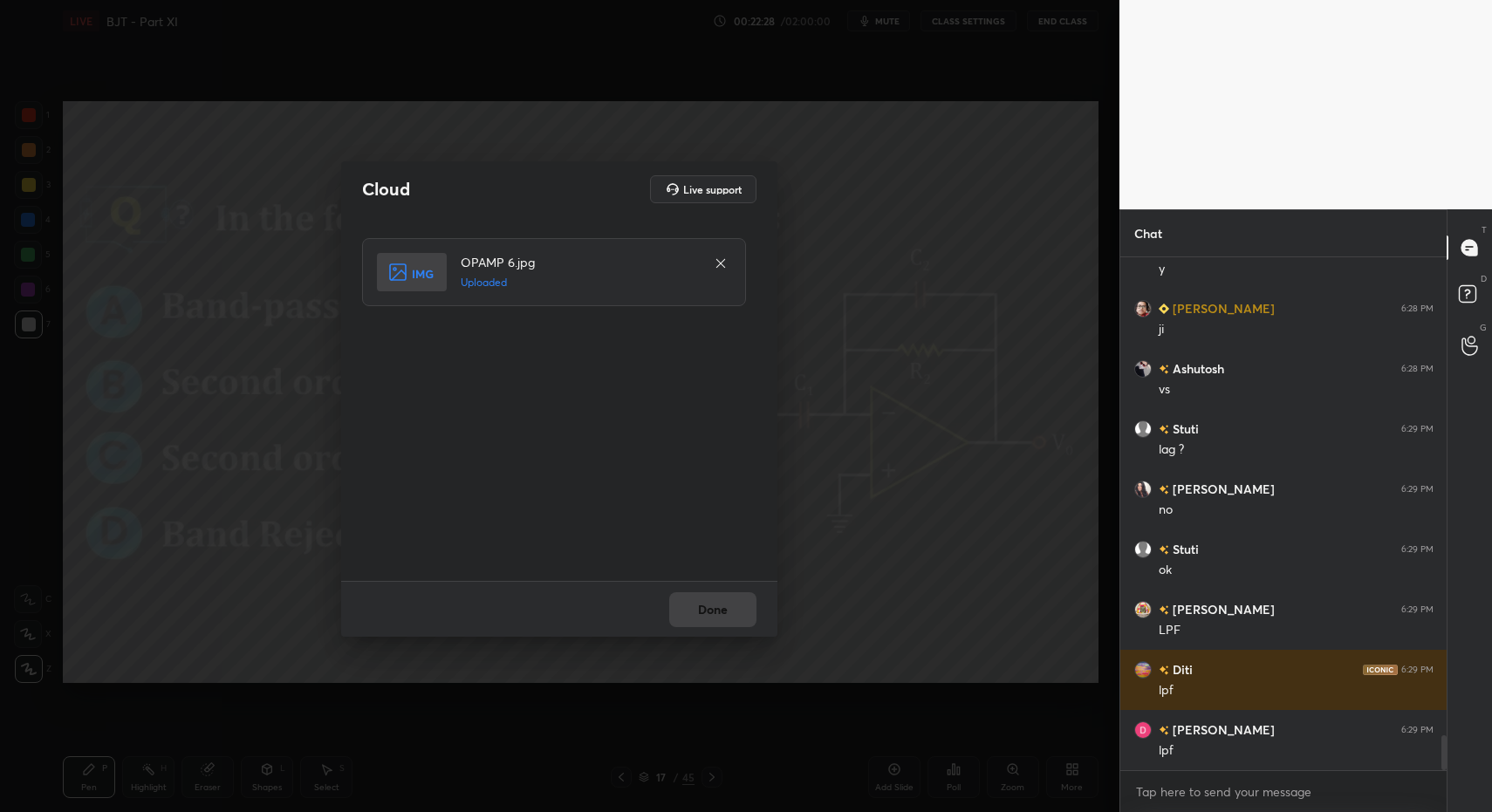
click at [740, 618] on button "Done" at bounding box center [713, 610] width 88 height 35
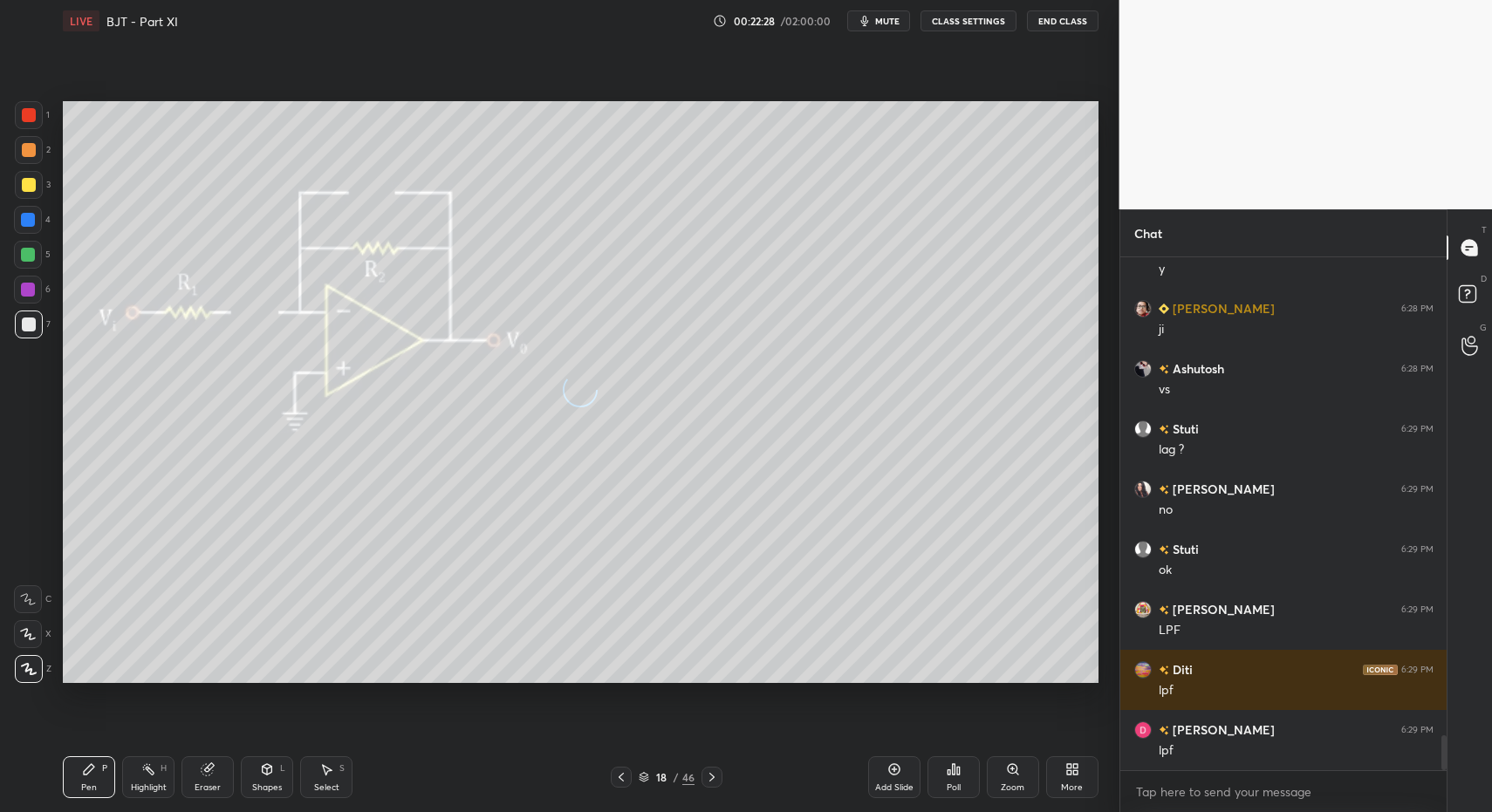
scroll to position [7040, 0]
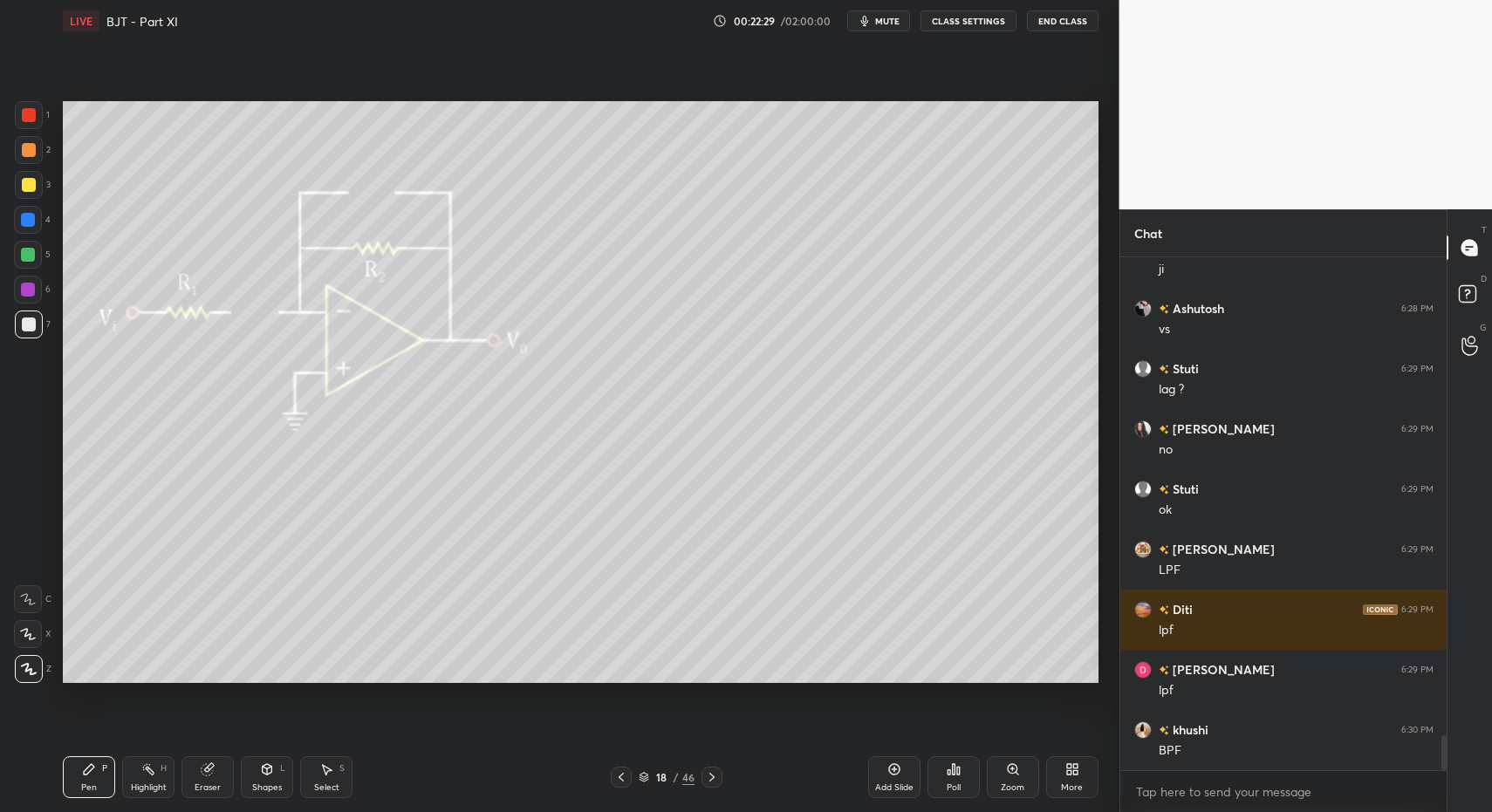
drag, startPoint x: 89, startPoint y: 784, endPoint x: 93, endPoint y: 742, distance: 42.2
click at [89, 784] on div "Pen" at bounding box center [89, 788] width 16 height 9
click at [27, 154] on div at bounding box center [28, 150] width 14 height 14
click at [285, 784] on div "Shapes L" at bounding box center [267, 777] width 53 height 42
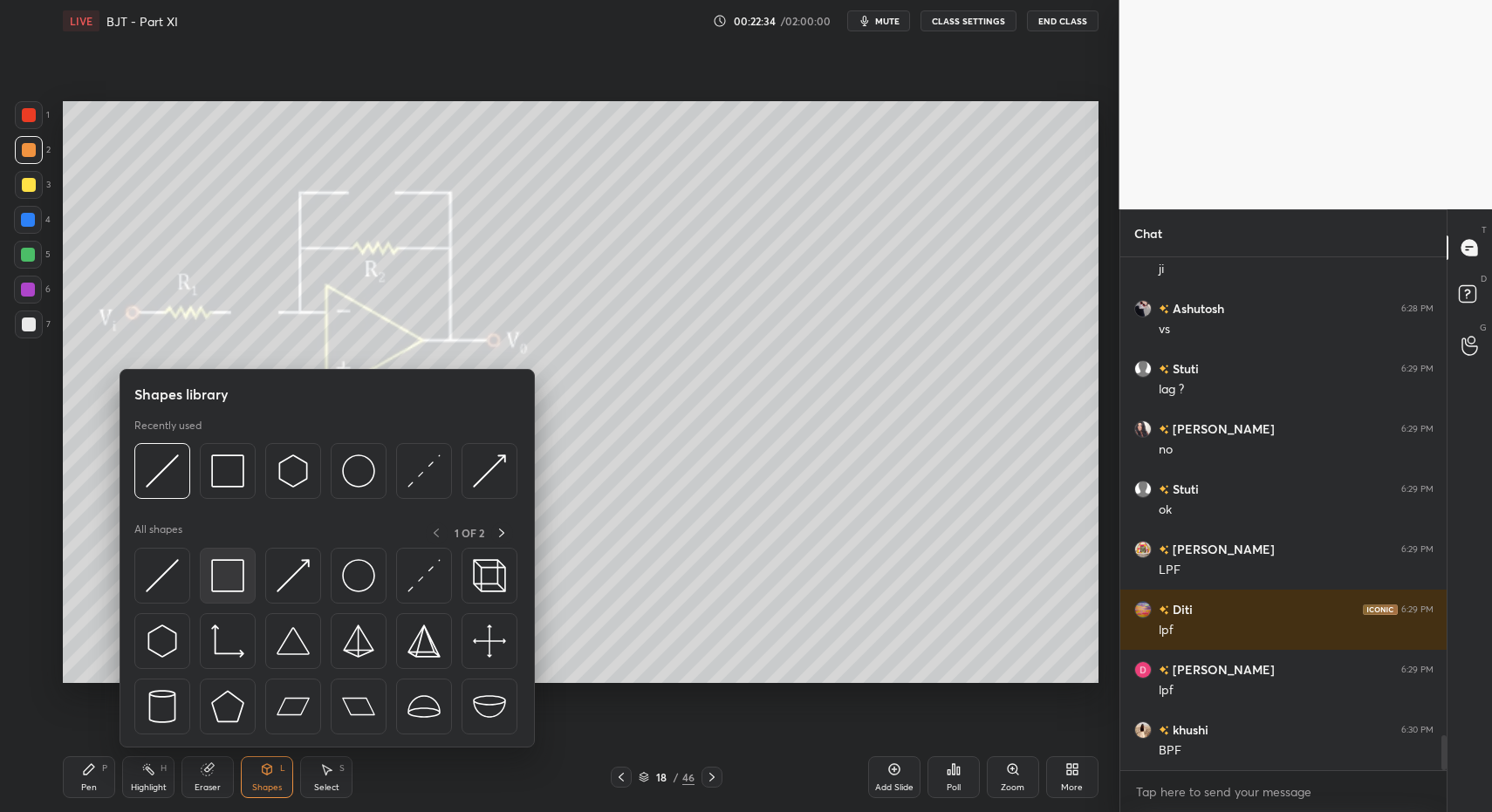
click at [228, 580] on img at bounding box center [228, 576] width 33 height 33
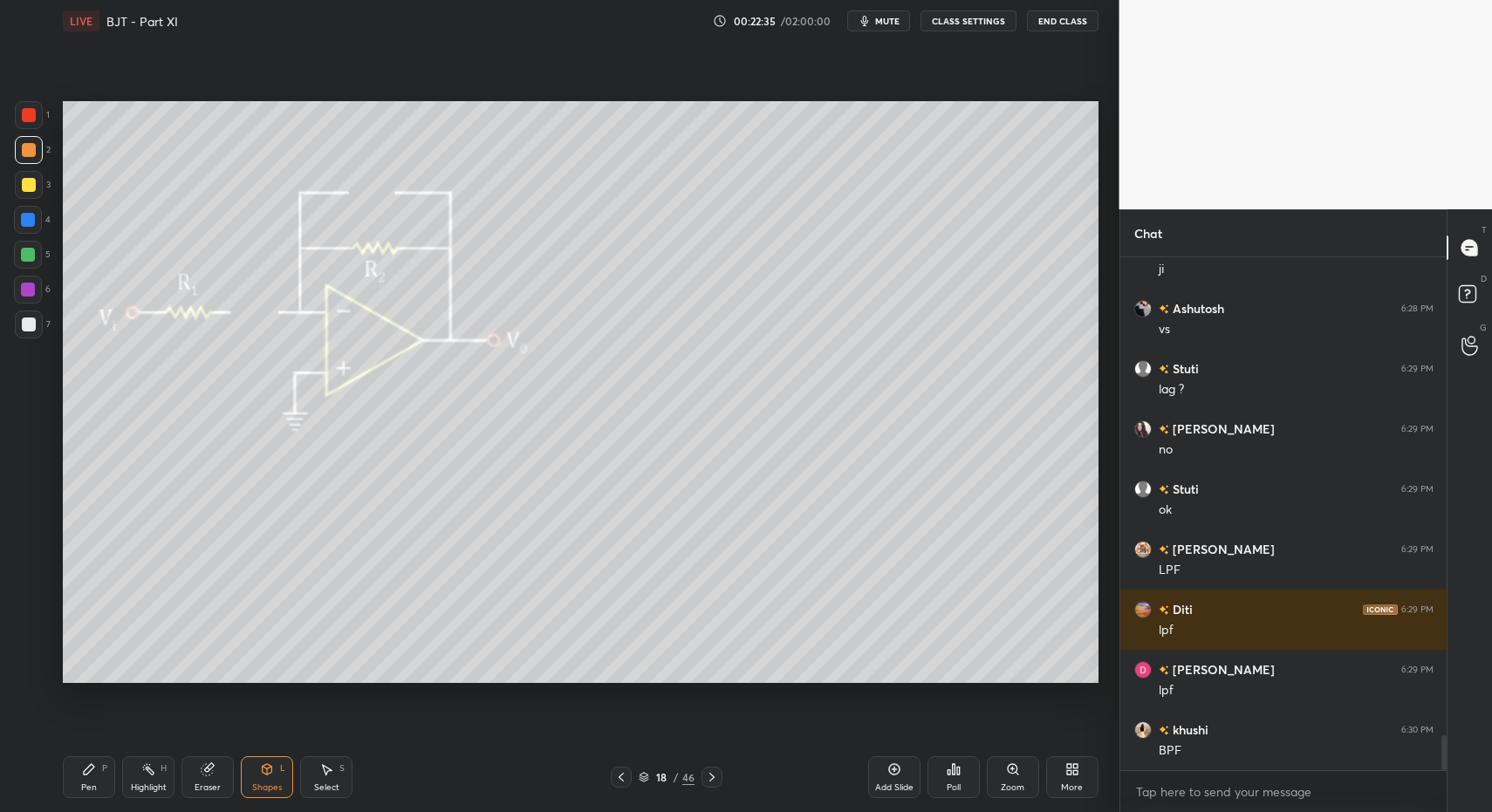
click at [37, 312] on div at bounding box center [28, 324] width 28 height 28
drag, startPoint x: 38, startPoint y: 319, endPoint x: 57, endPoint y: 413, distance: 95.9
click at [38, 319] on div at bounding box center [28, 324] width 28 height 28
click at [101, 794] on div "Pen P" at bounding box center [89, 777] width 53 height 42
drag, startPoint x: 91, startPoint y: 770, endPoint x: 115, endPoint y: 698, distance: 75.9
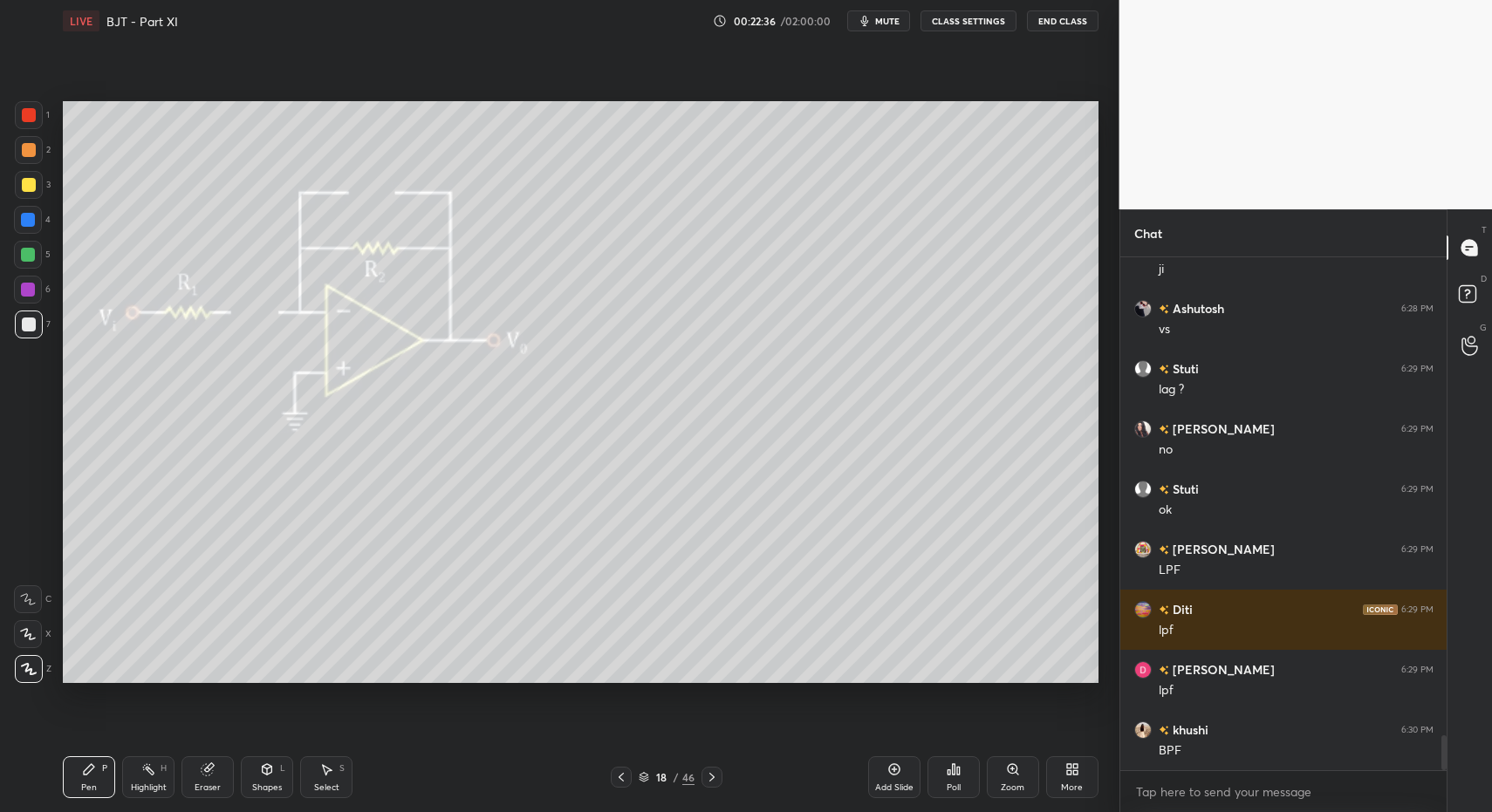
click at [96, 767] on div "Pen P" at bounding box center [89, 777] width 53 height 42
click at [627, 780] on icon at bounding box center [622, 777] width 14 height 14
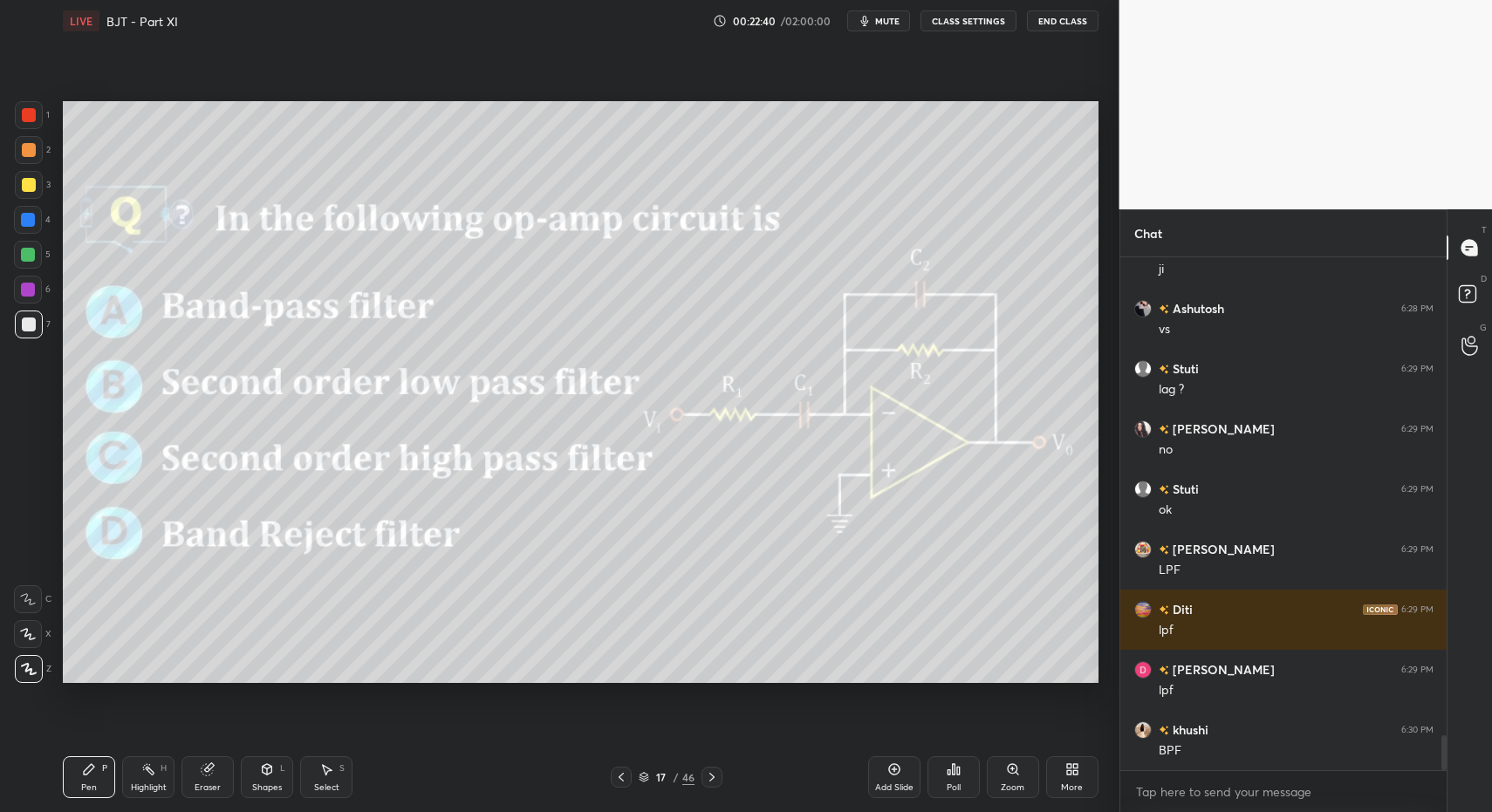
click at [712, 780] on icon at bounding box center [712, 777] width 14 height 14
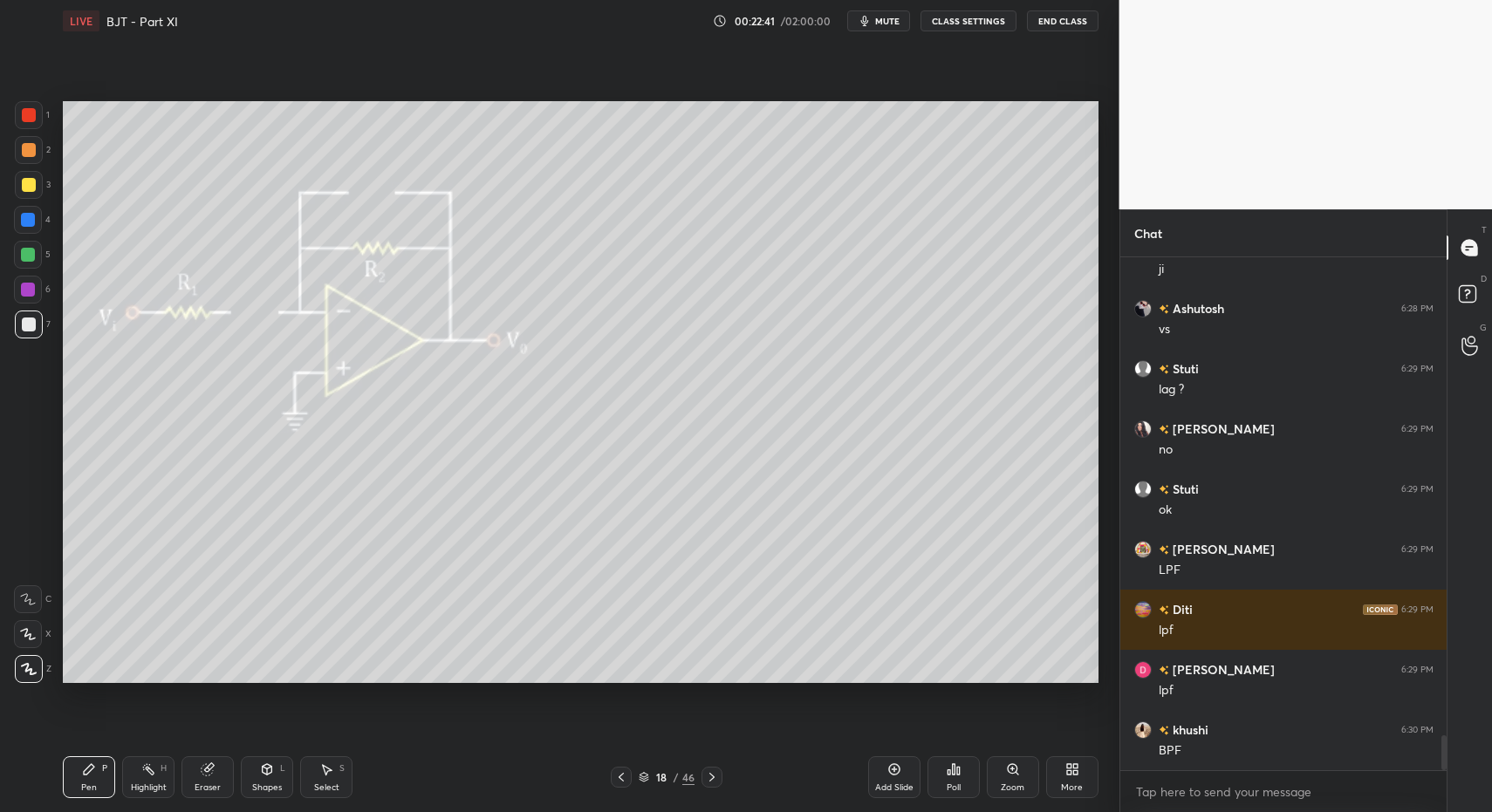
click
drag, startPoint x: 100, startPoint y: 782, endPoint x: 135, endPoint y: 690, distance: 98.4
drag, startPoint x: 31, startPoint y: 266, endPoint x: 30, endPoint y: 282, distance: 16.0
drag, startPoint x: 90, startPoint y: 767, endPoint x: 117, endPoint y: 713, distance: 60.4
drag, startPoint x: 326, startPoint y: 776, endPoint x: 330, endPoint y: 764, distance: 12.6
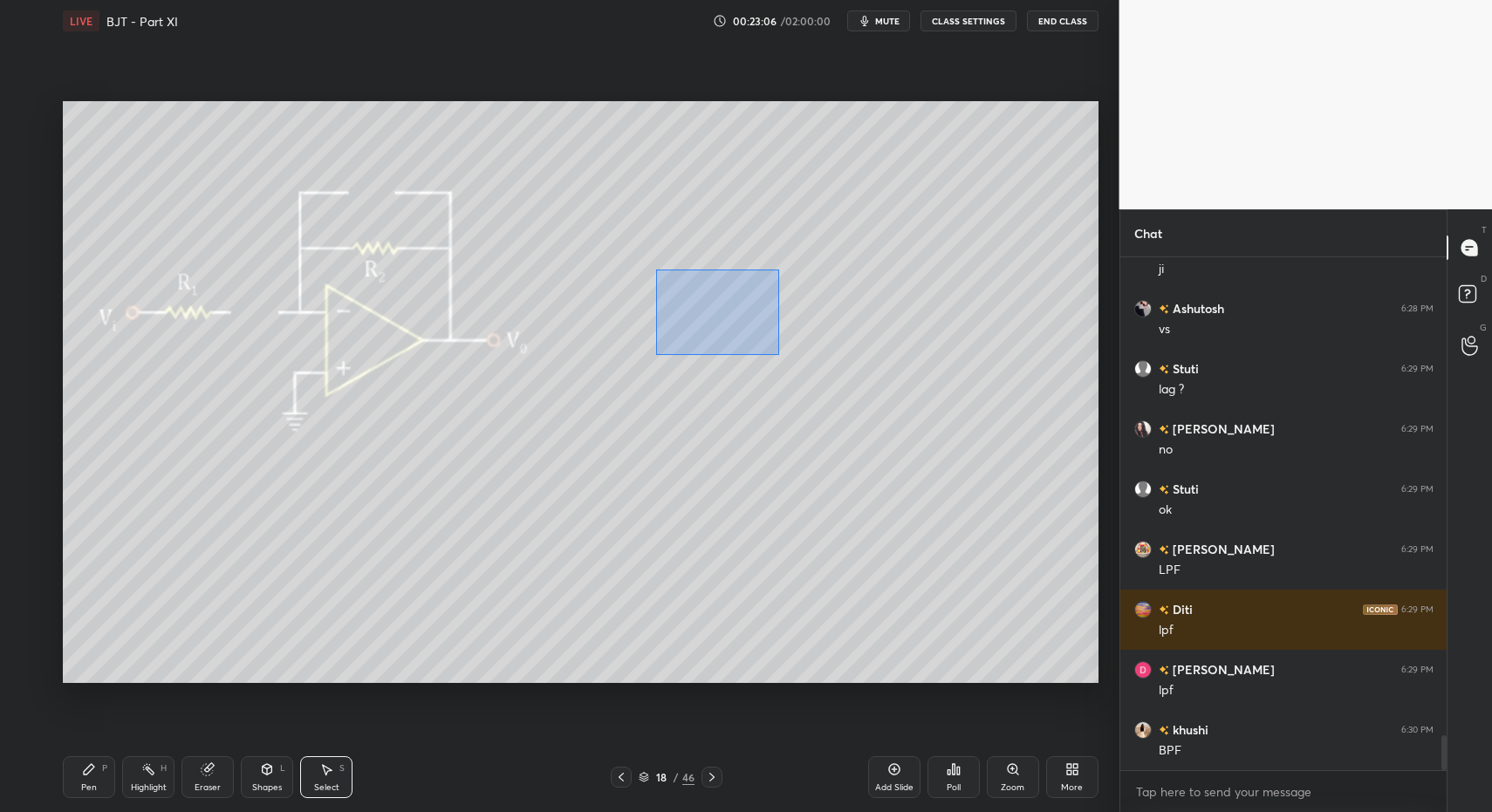
drag, startPoint x: 652, startPoint y: 268, endPoint x: 759, endPoint y: 366, distance: 145.1
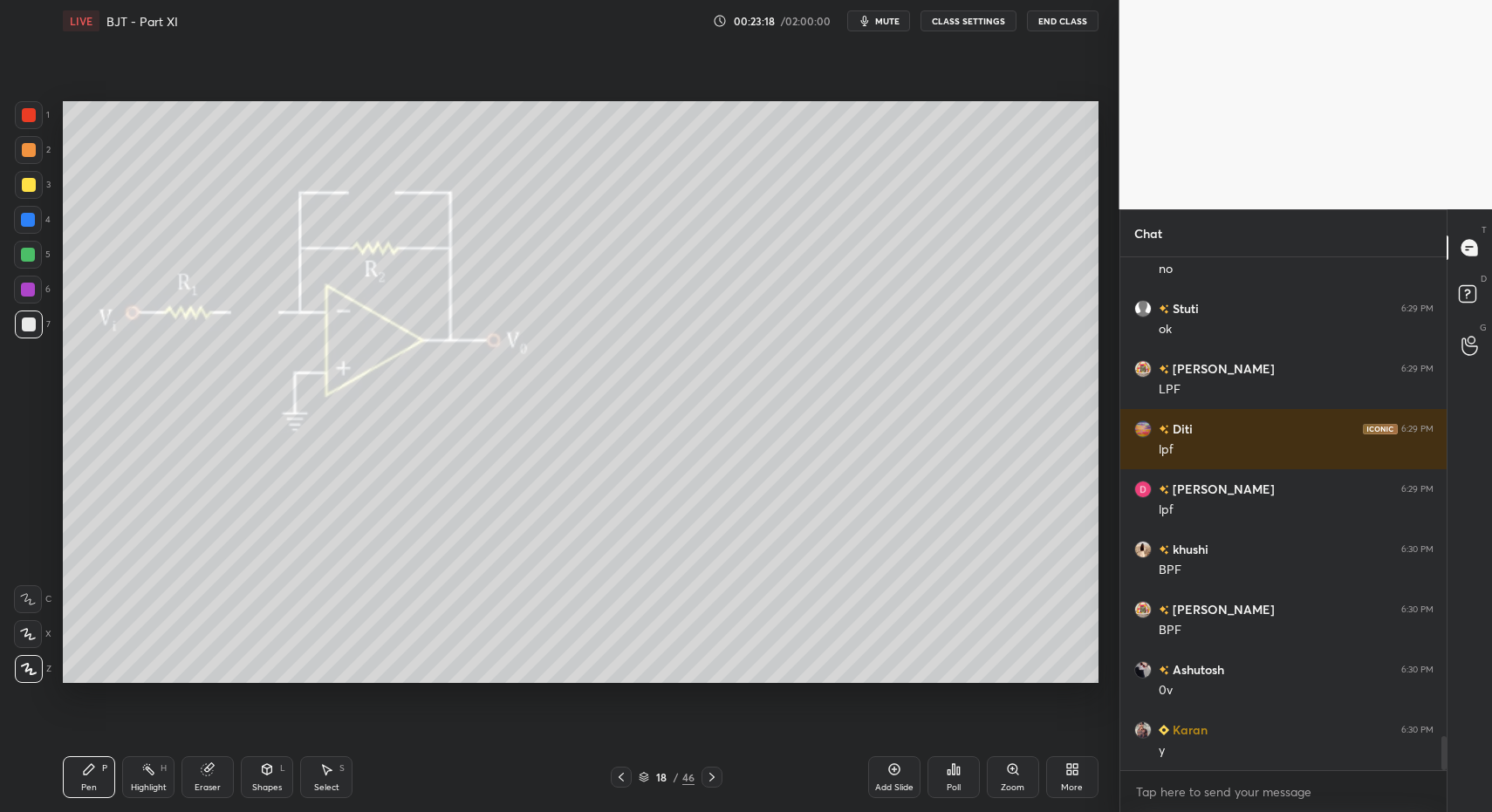
scroll to position [7280, 0]
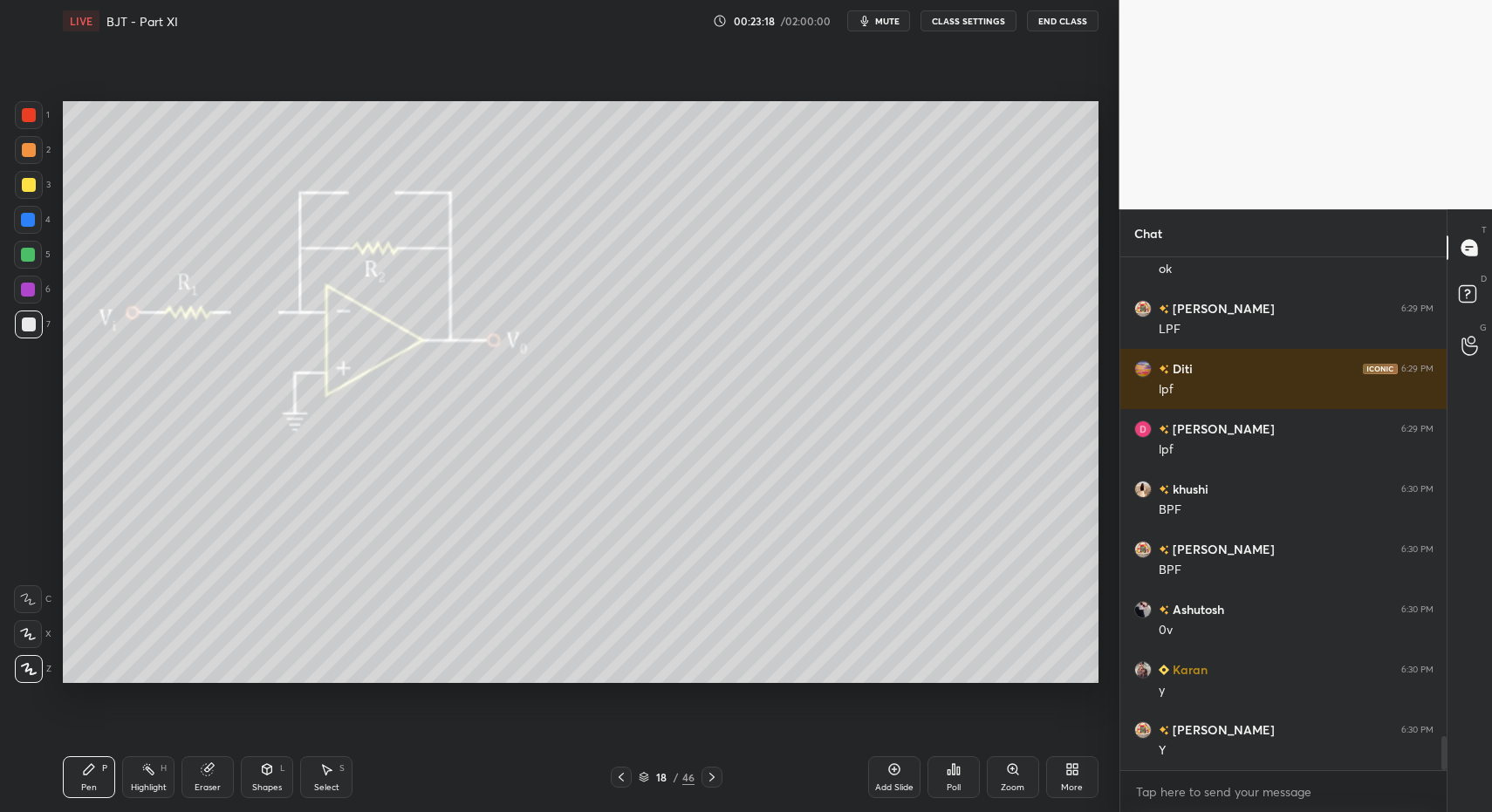
drag, startPoint x: 231, startPoint y: 785, endPoint x: 267, endPoint y: 781, distance: 36.2
drag, startPoint x: 102, startPoint y: 785, endPoint x: 91, endPoint y: 756, distance: 31.0
drag, startPoint x: 269, startPoint y: 776, endPoint x: 261, endPoint y: 754, distance: 23.4
drag, startPoint x: 34, startPoint y: 318, endPoint x: 46, endPoint y: 433, distance: 115.6
drag, startPoint x: 254, startPoint y: 777, endPoint x: 249, endPoint y: 766, distance: 12.1
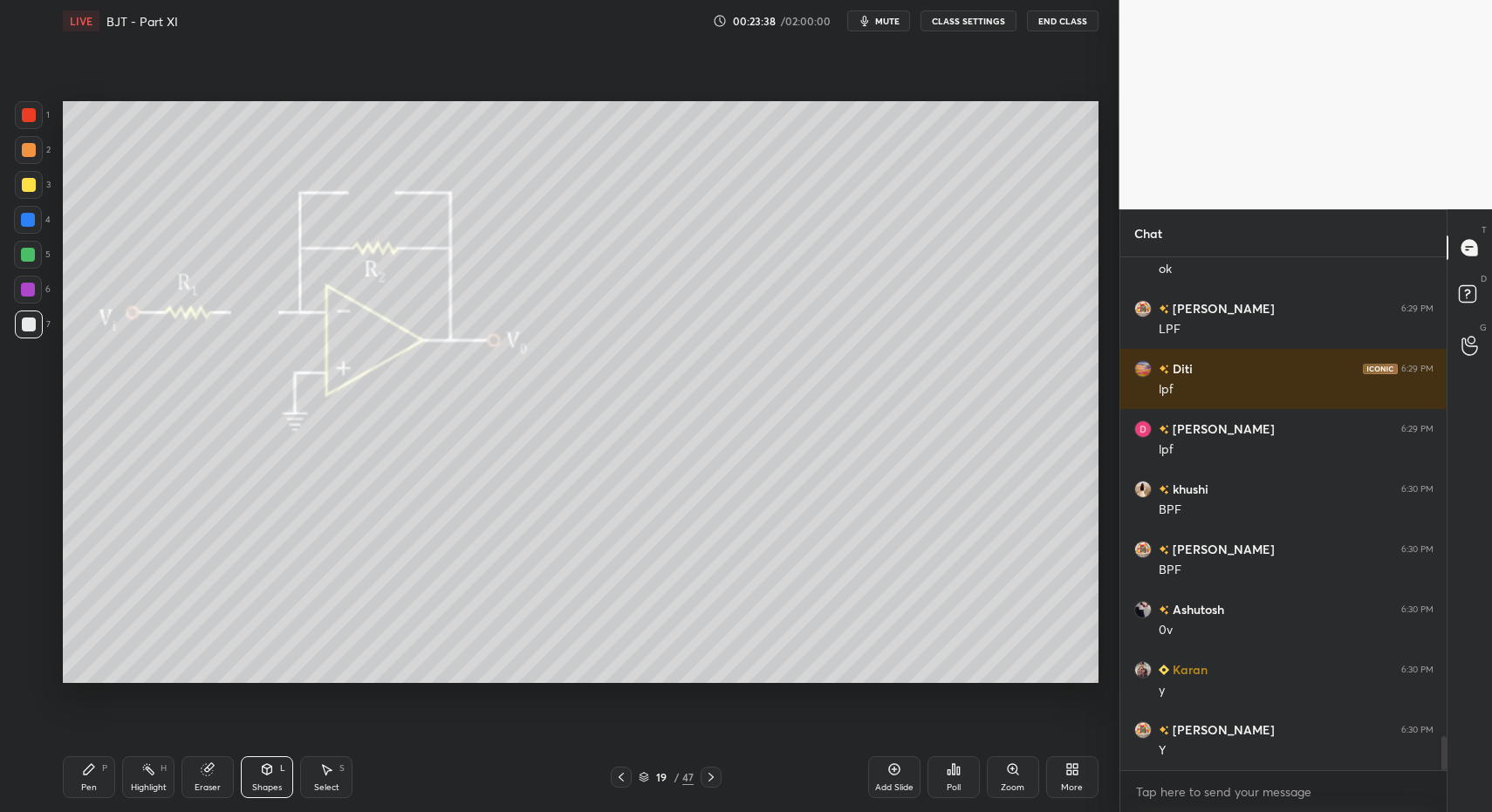
drag, startPoint x: 93, startPoint y: 771, endPoint x: 103, endPoint y: 728, distance: 44.1
drag, startPoint x: 108, startPoint y: 783, endPoint x: 95, endPoint y: 772, distance: 17.0
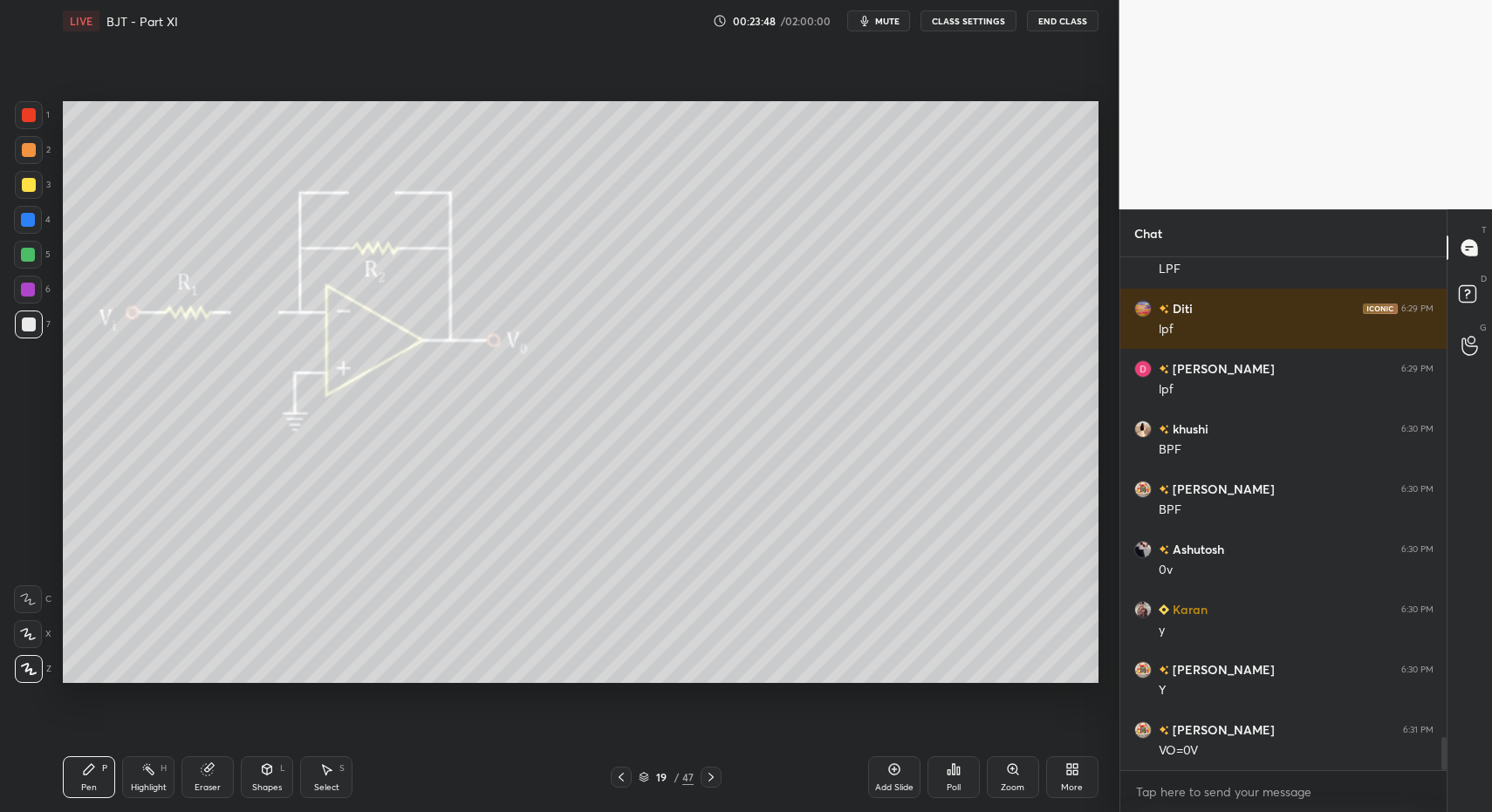
drag, startPoint x: 75, startPoint y: 788, endPoint x: 119, endPoint y: 701, distance: 97.5
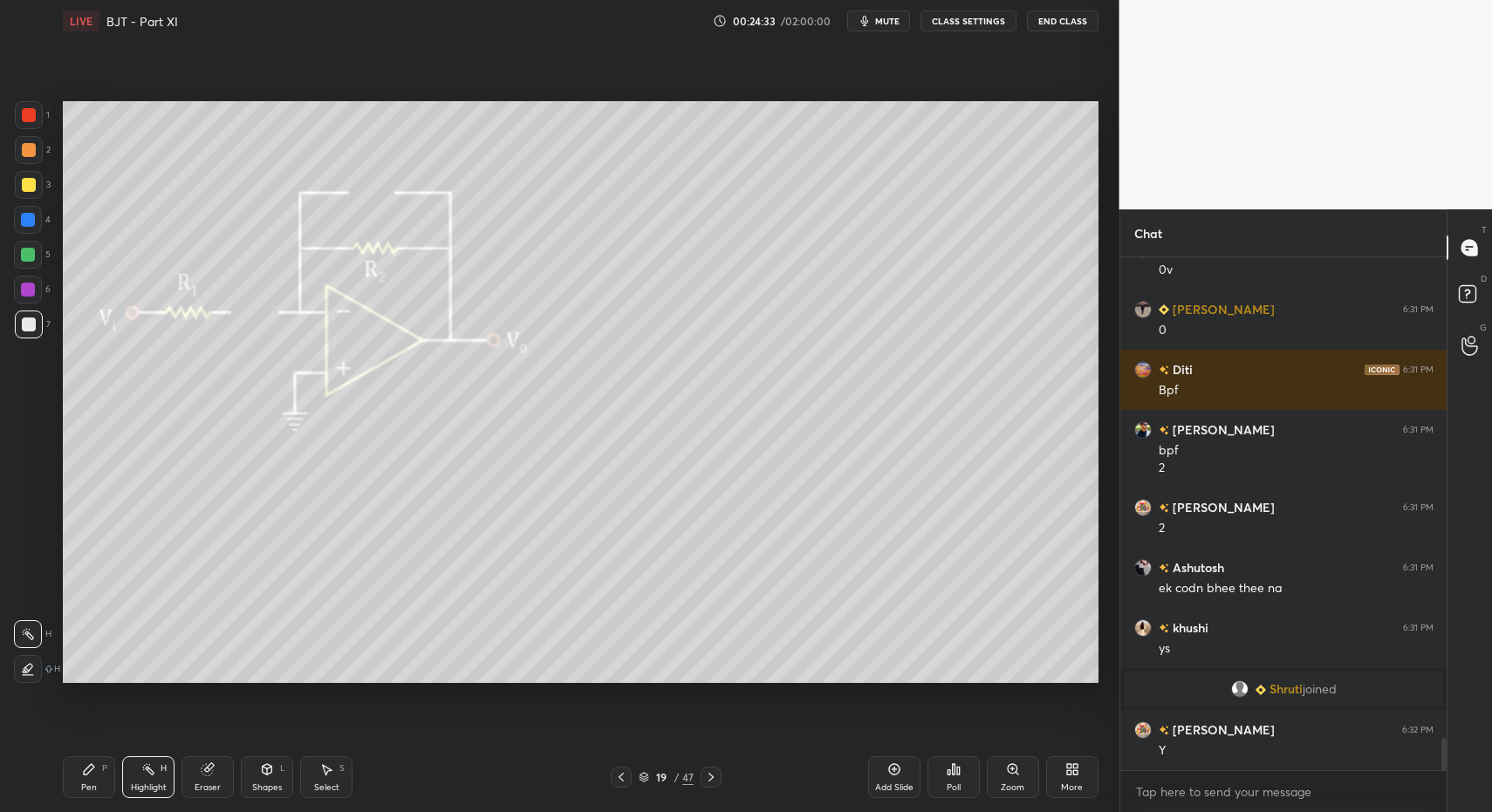
scroll to position [7545, 0]
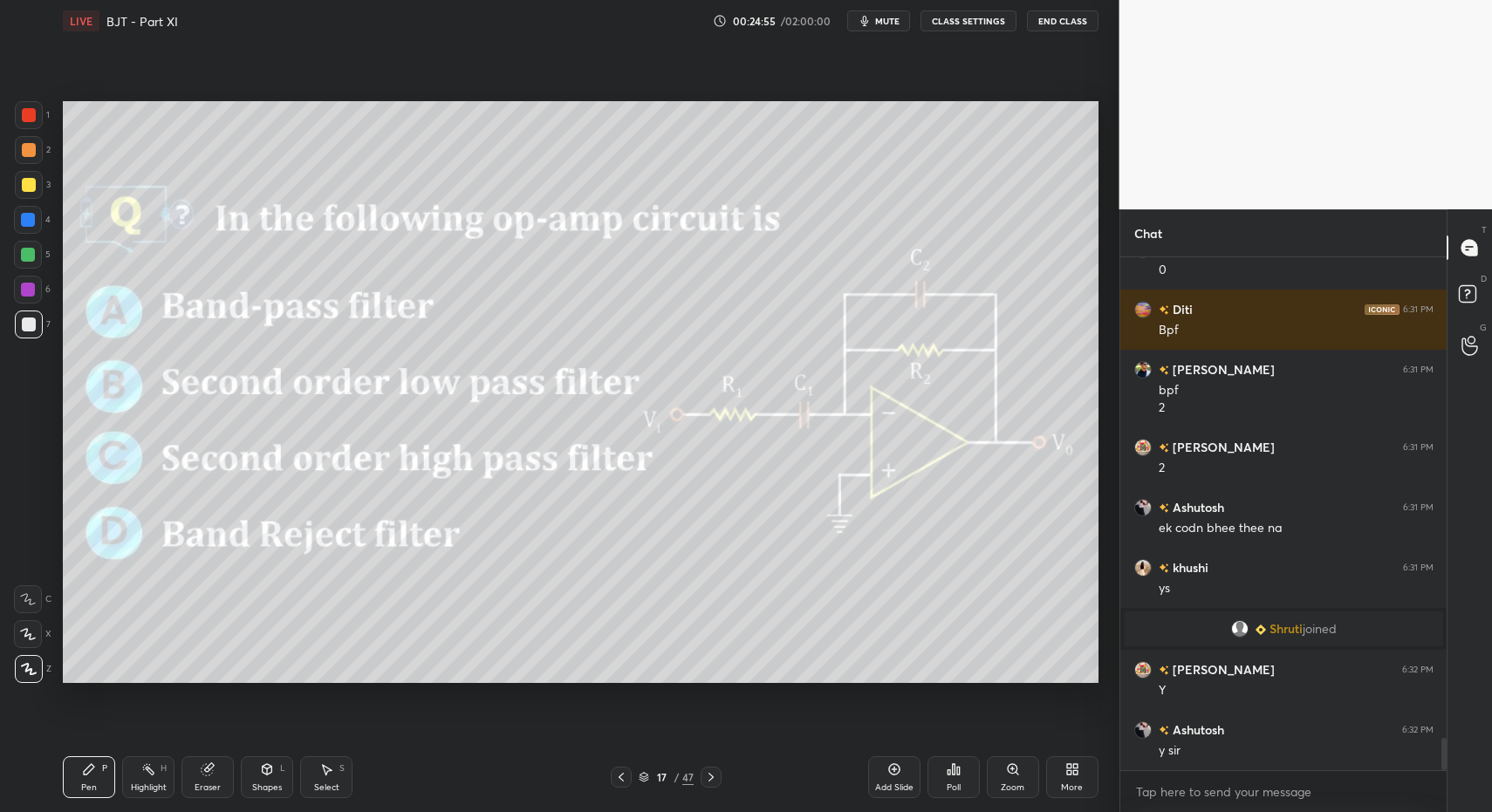
drag, startPoint x: 89, startPoint y: 776, endPoint x: 330, endPoint y: 769, distance: 241.1
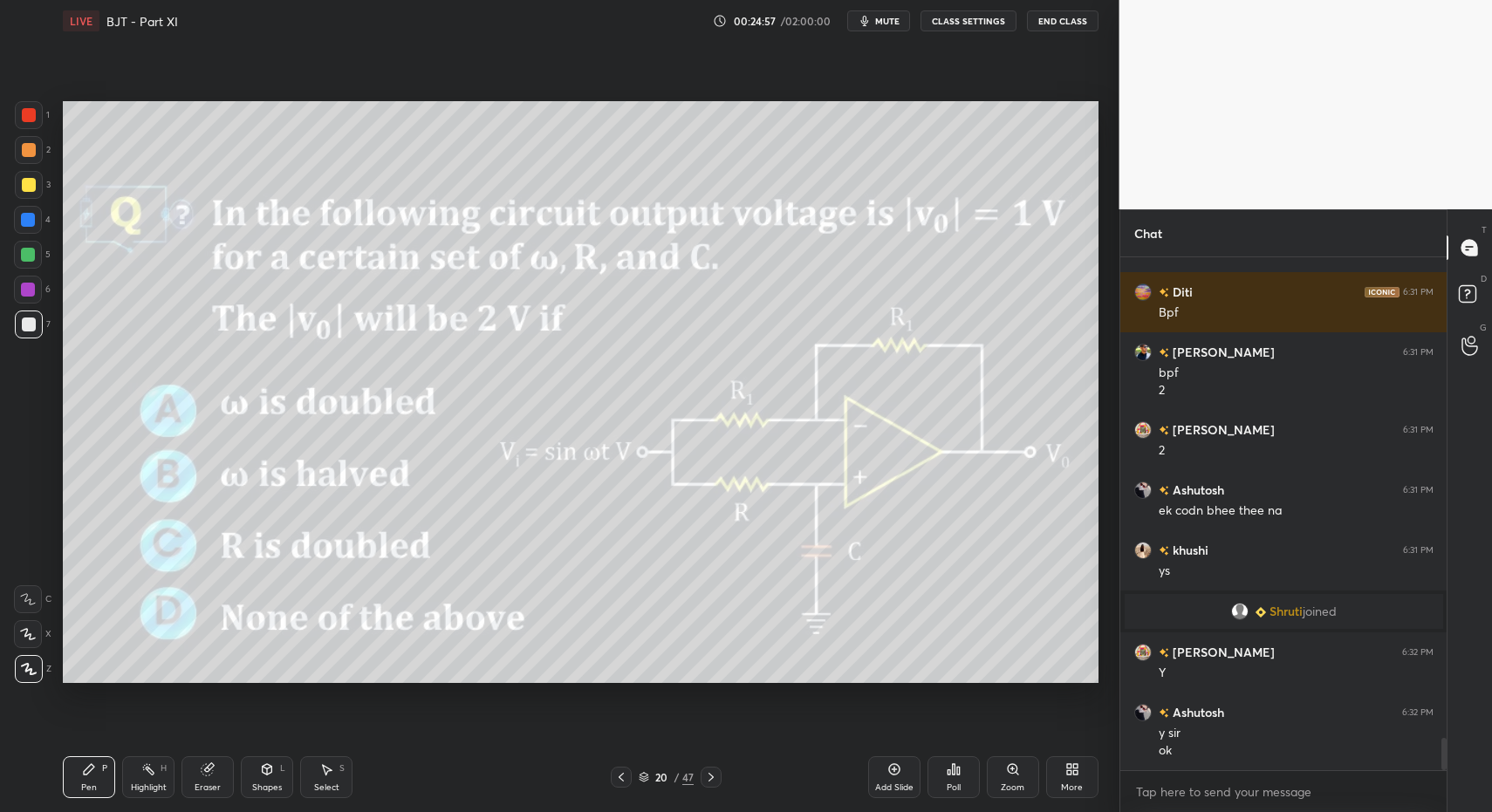
drag, startPoint x: 103, startPoint y: 776, endPoint x: 91, endPoint y: 714, distance: 63.2
drag, startPoint x: 146, startPoint y: 770, endPoint x: 166, endPoint y: 724, distance: 50.2
drag, startPoint x: 894, startPoint y: 773, endPoint x: 863, endPoint y: 761, distance: 33.2
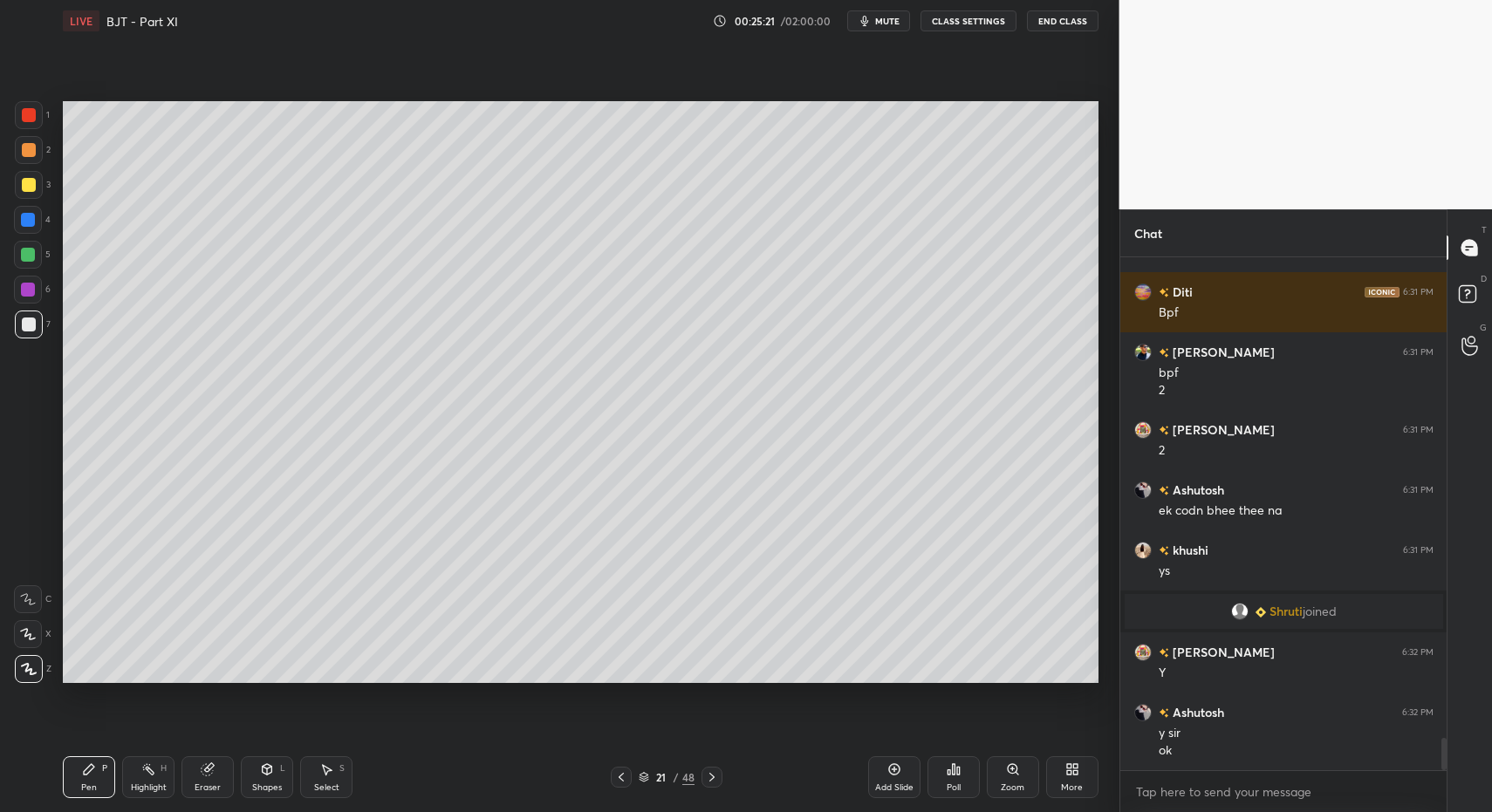
drag, startPoint x: 55, startPoint y: 768, endPoint x: 72, endPoint y: 771, distance: 17.3
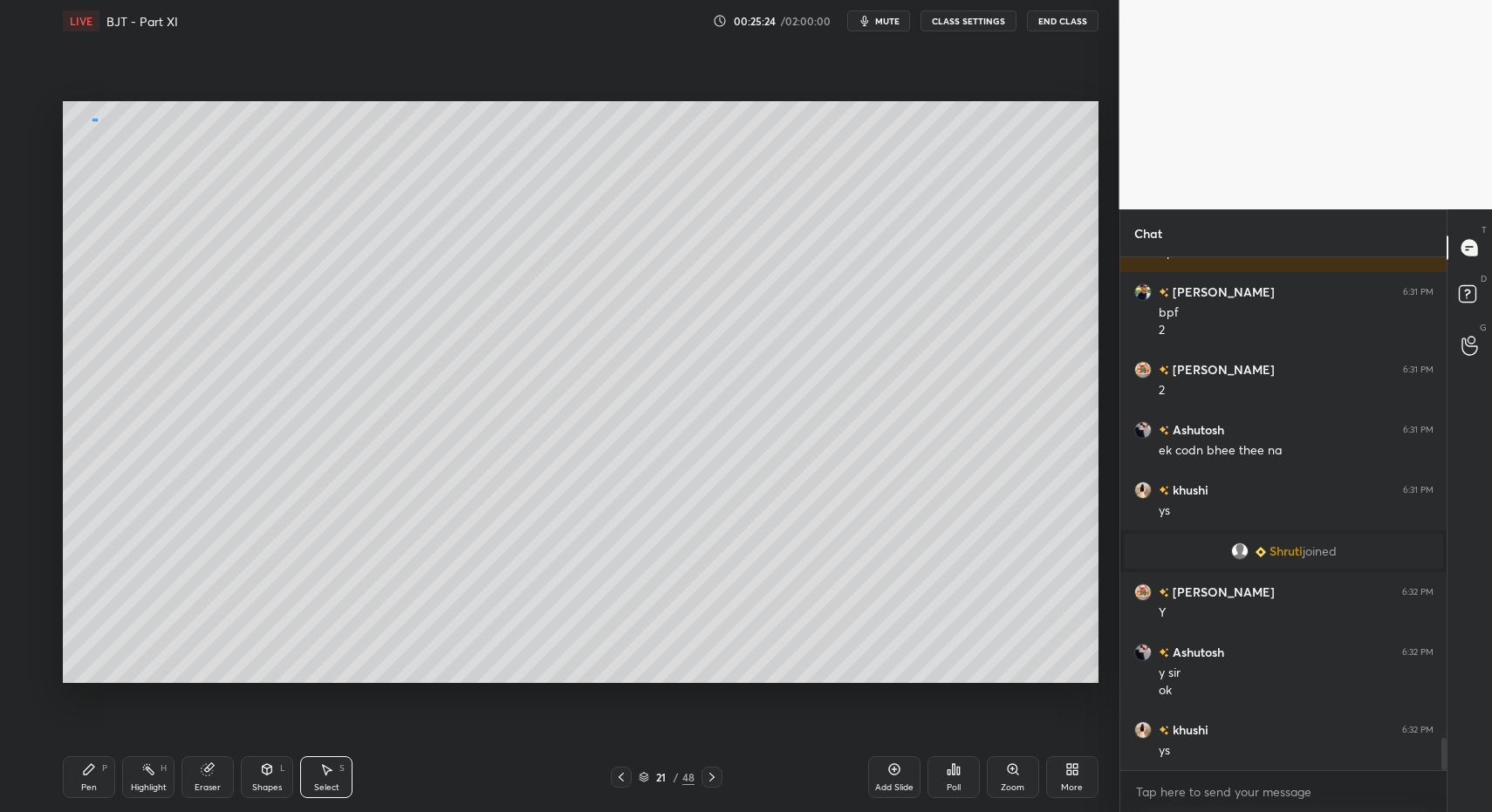
drag, startPoint x: 97, startPoint y: 120, endPoint x: 218, endPoint y: 232, distance: 164.9
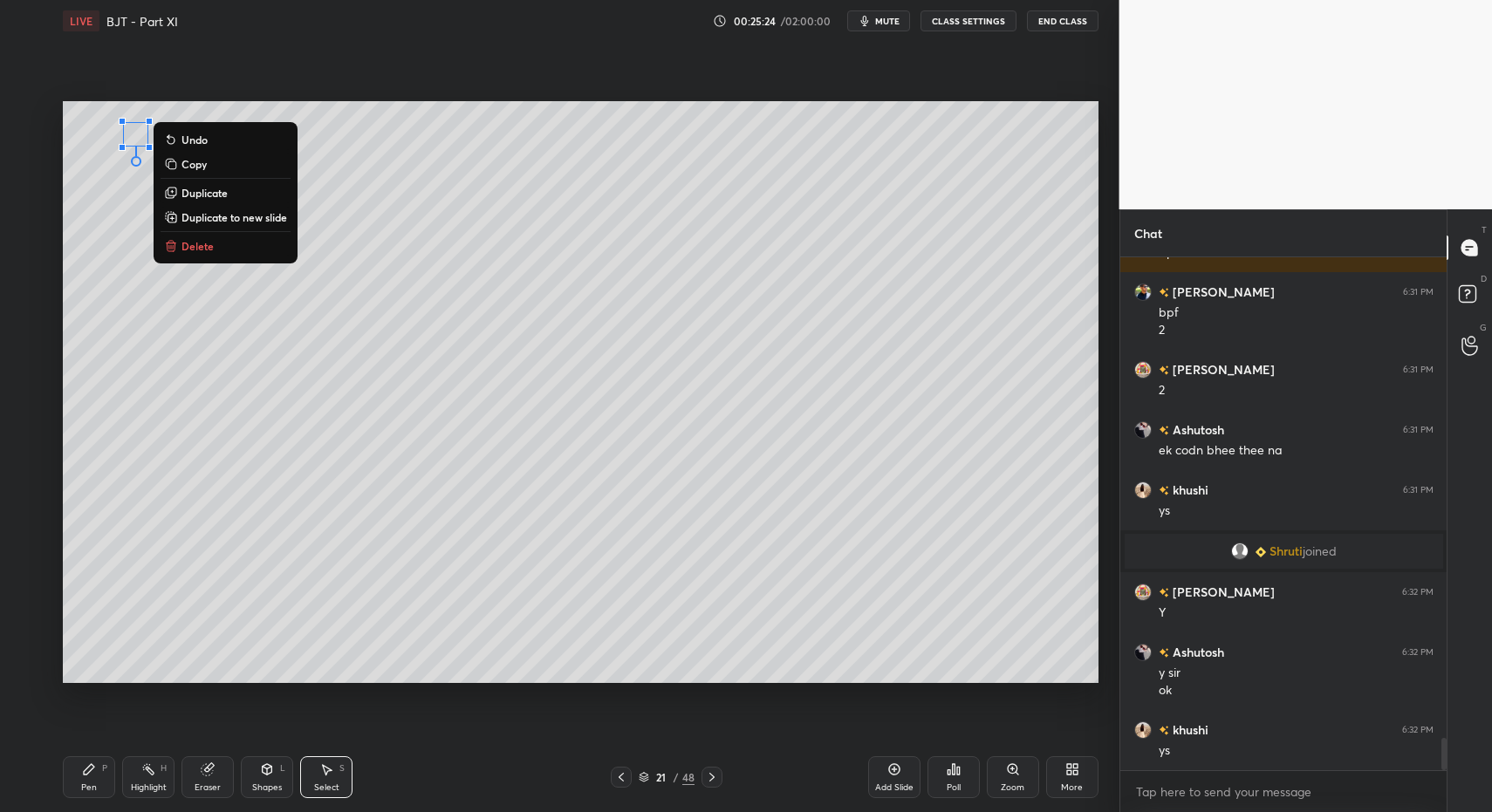
scroll to position [7683, 0]
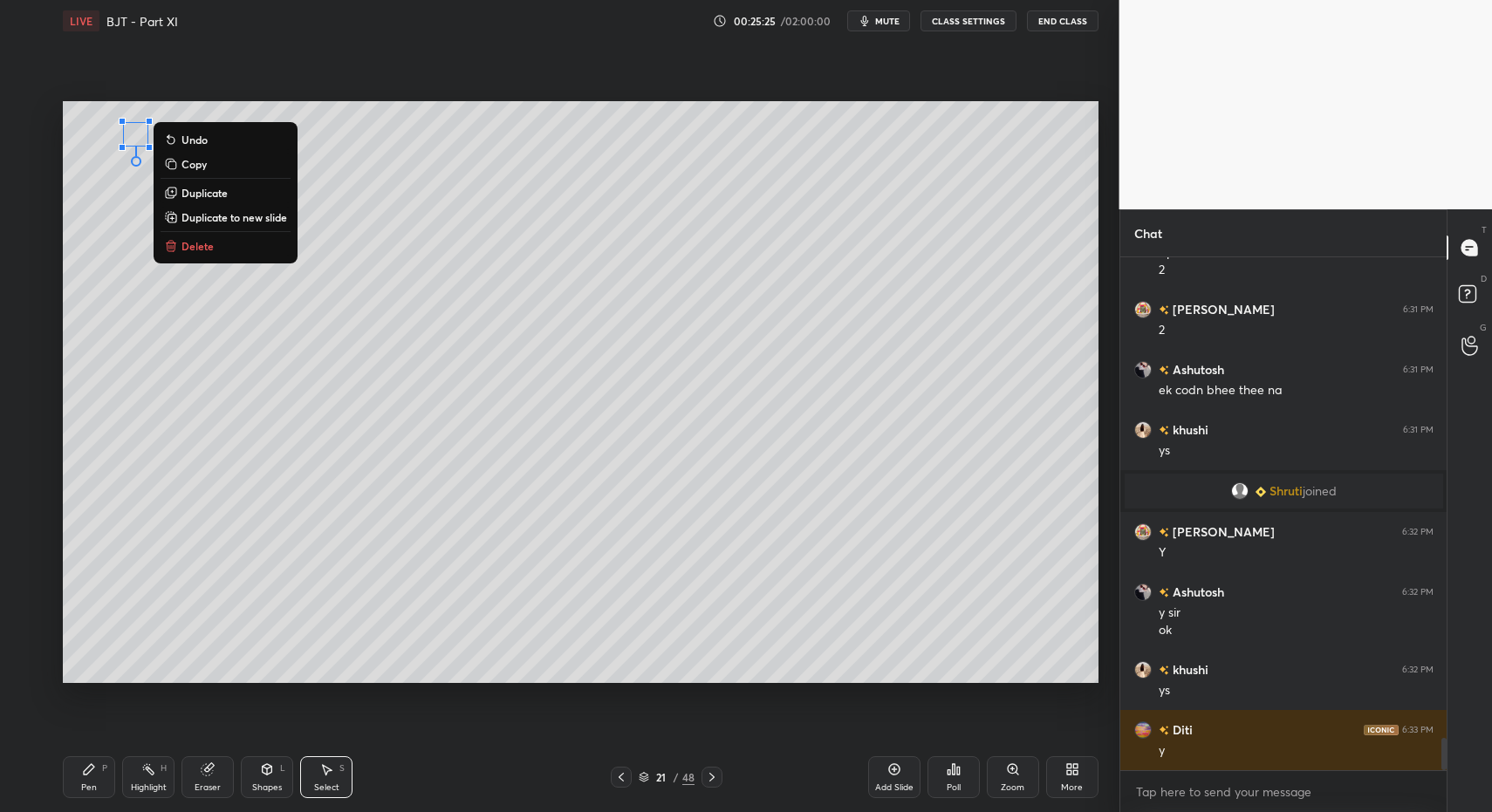
drag, startPoint x: 201, startPoint y: 252, endPoint x: 164, endPoint y: 427, distance: 178.9
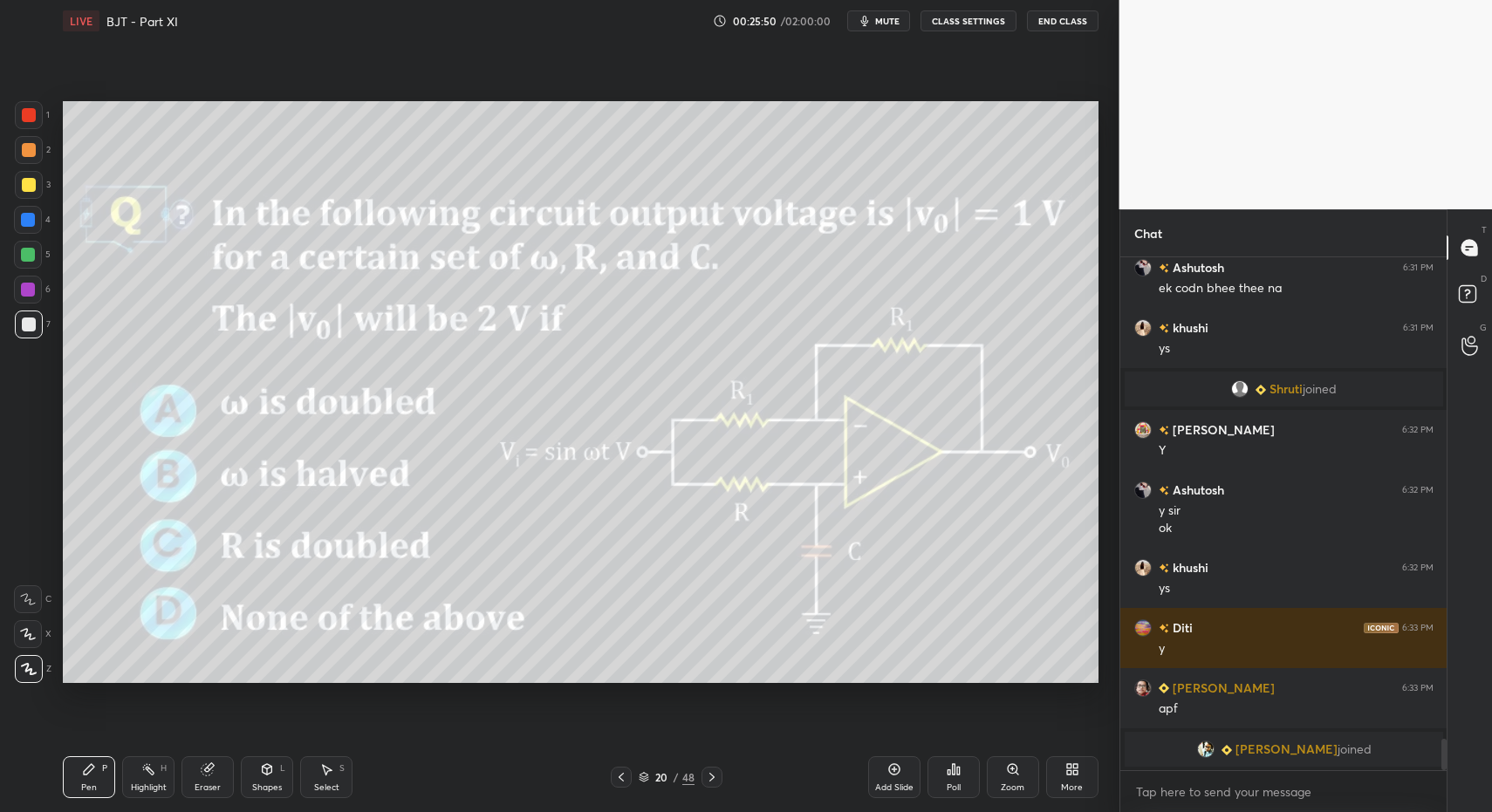
scroll to position [7746, 0]
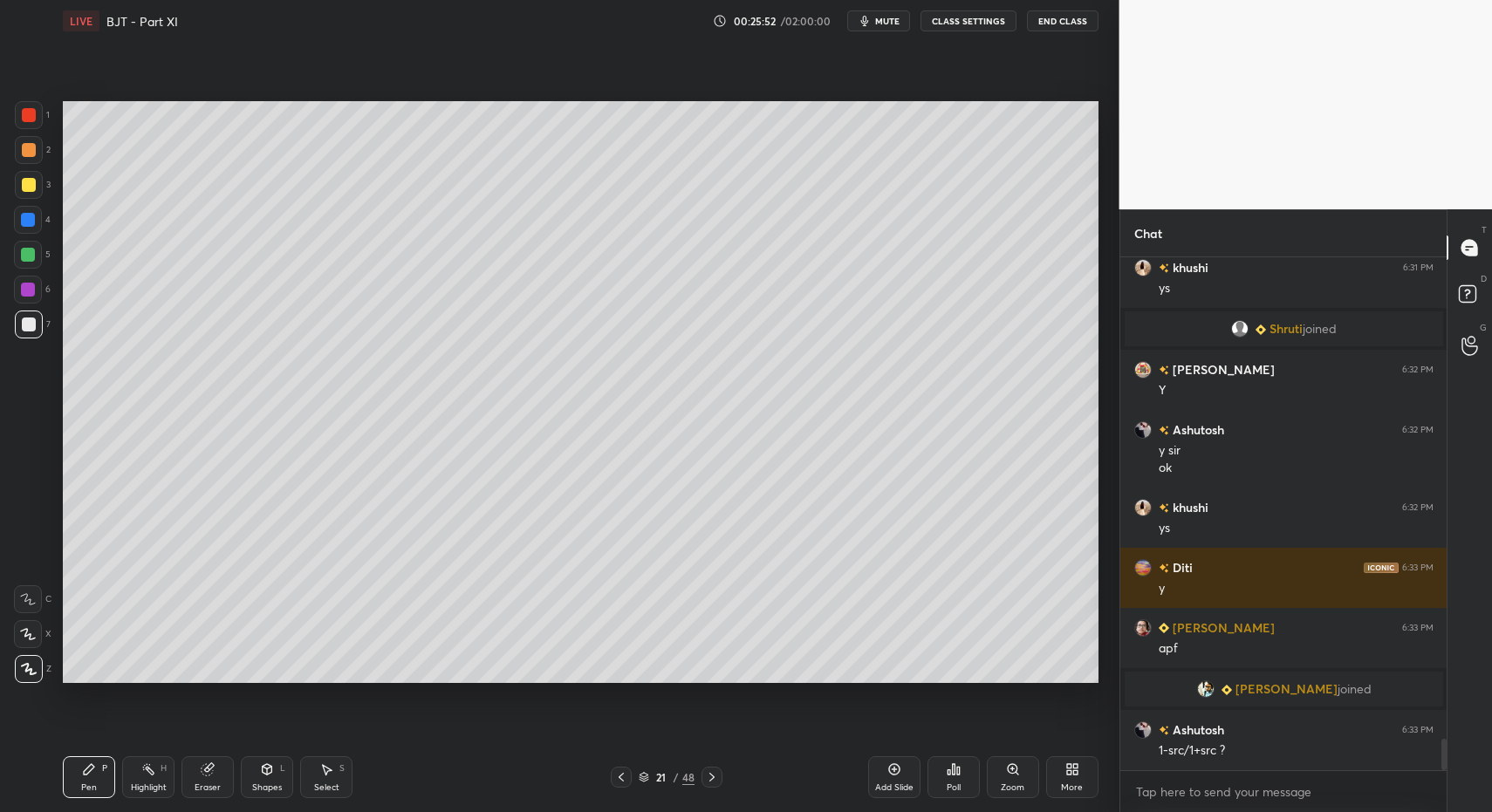
drag, startPoint x: 60, startPoint y: 778, endPoint x: 142, endPoint y: 700, distance: 113.2
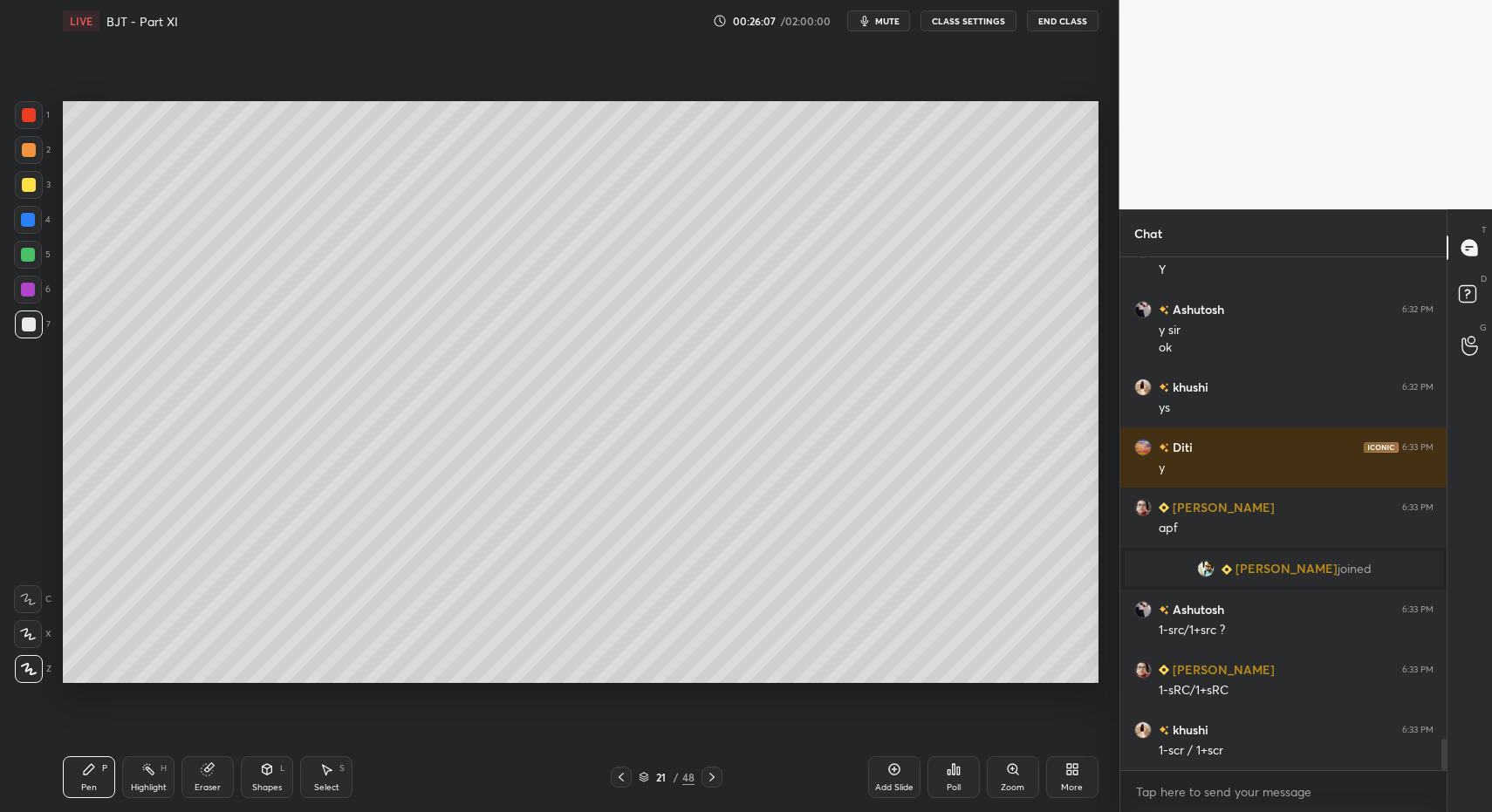
scroll to position [7926, 0]
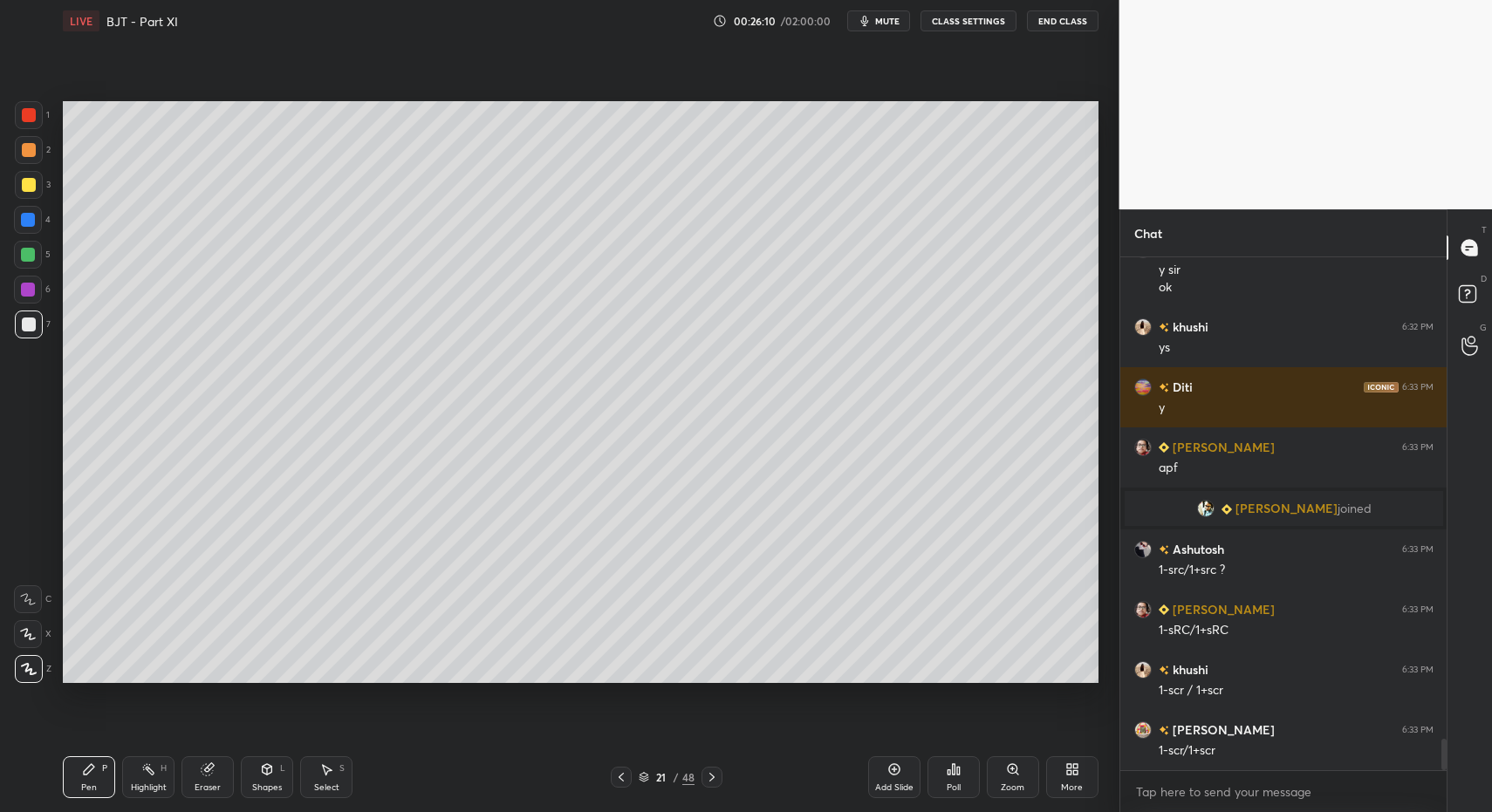
drag, startPoint x: 252, startPoint y: 783, endPoint x: 250, endPoint y: 754, distance: 29.1
drag, startPoint x: 75, startPoint y: 788, endPoint x: 89, endPoint y: 773, distance: 20.5
drag, startPoint x: 264, startPoint y: 780, endPoint x: 259, endPoint y: 751, distance: 29.4
drag, startPoint x: 106, startPoint y: 772, endPoint x: 172, endPoint y: 755, distance: 68.2
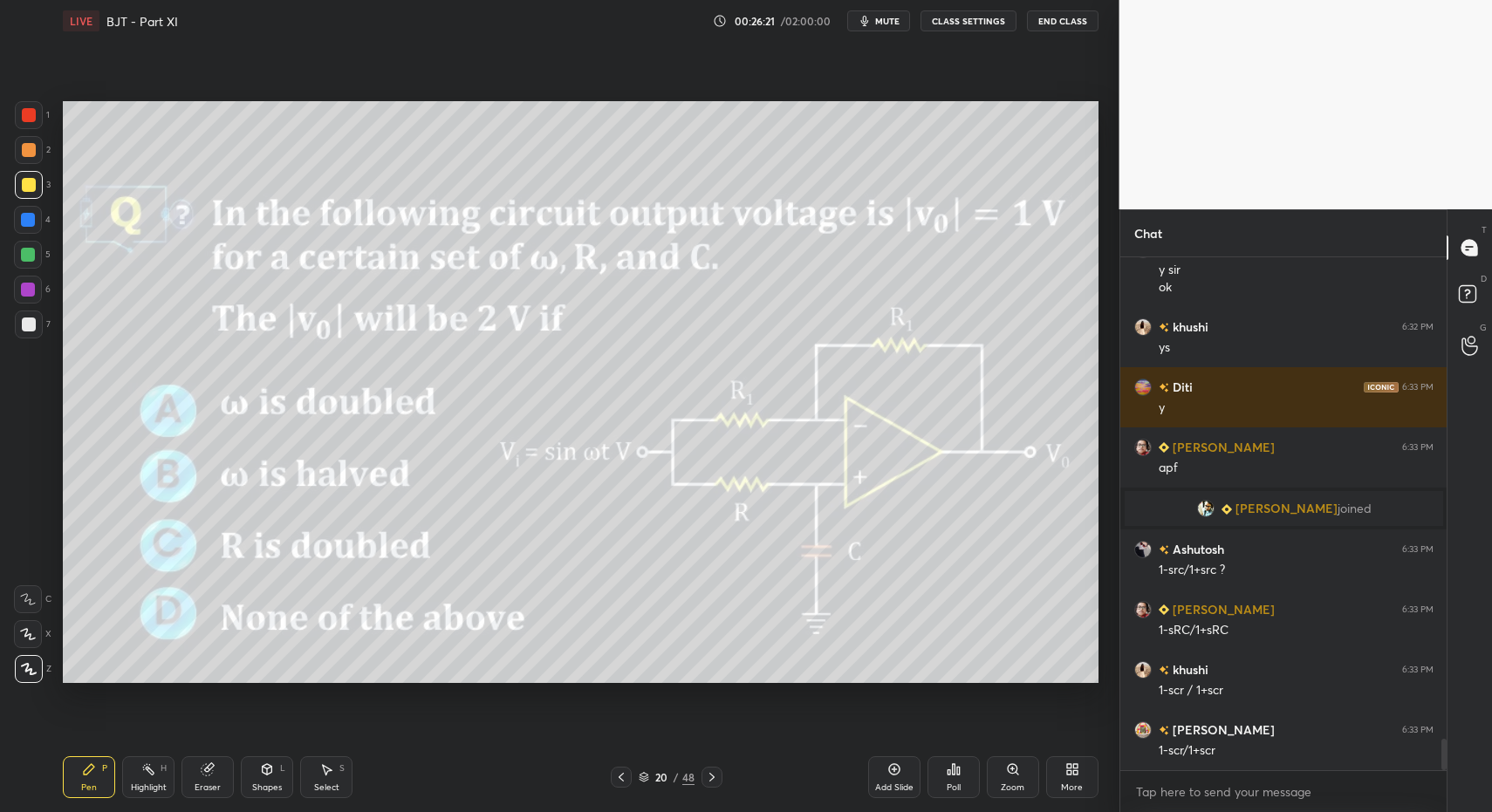
drag, startPoint x: 702, startPoint y: 779, endPoint x: 644, endPoint y: 776, distance: 58.1
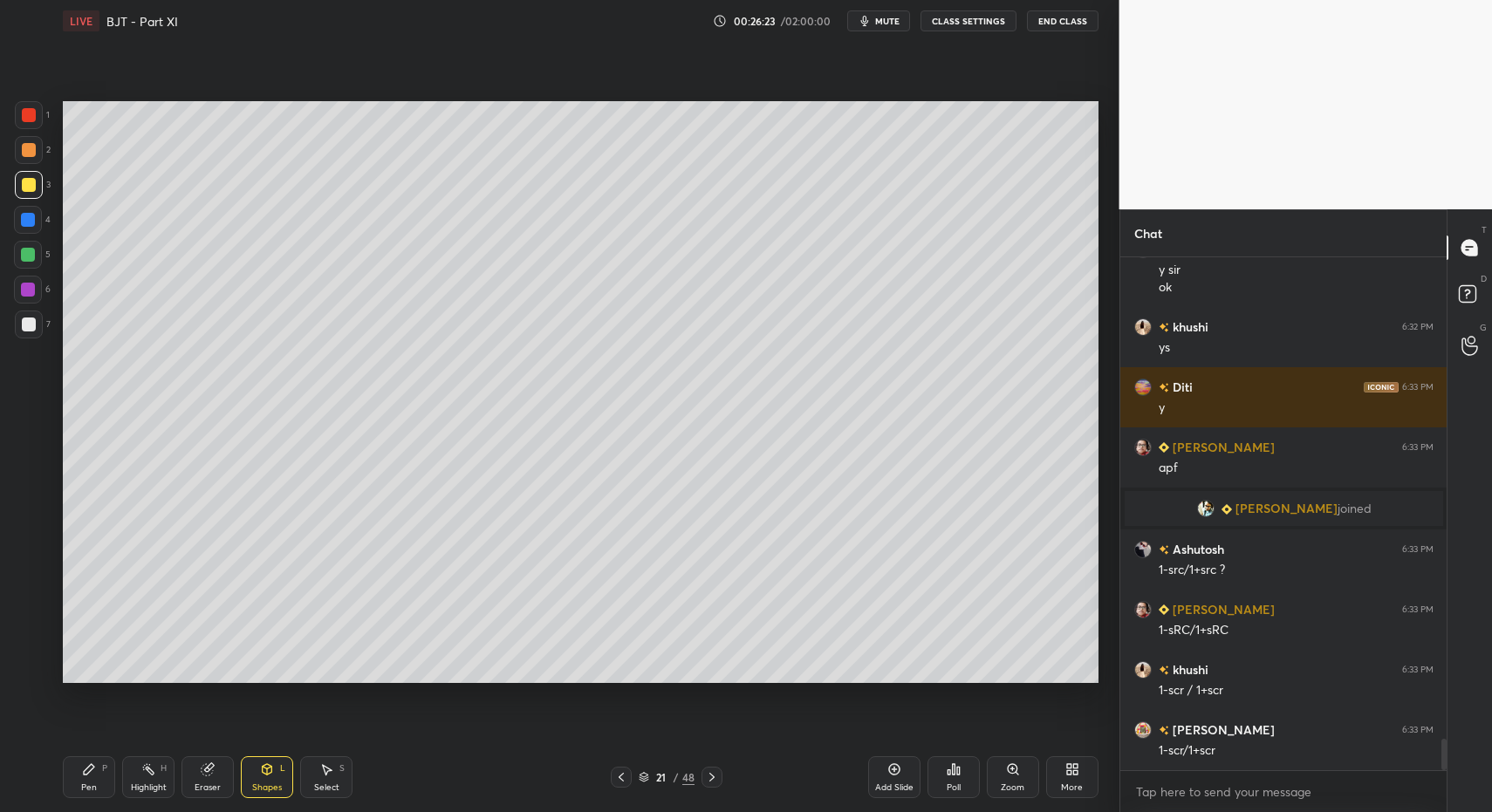
drag, startPoint x: 97, startPoint y: 783, endPoint x: 87, endPoint y: 743, distance: 41.2
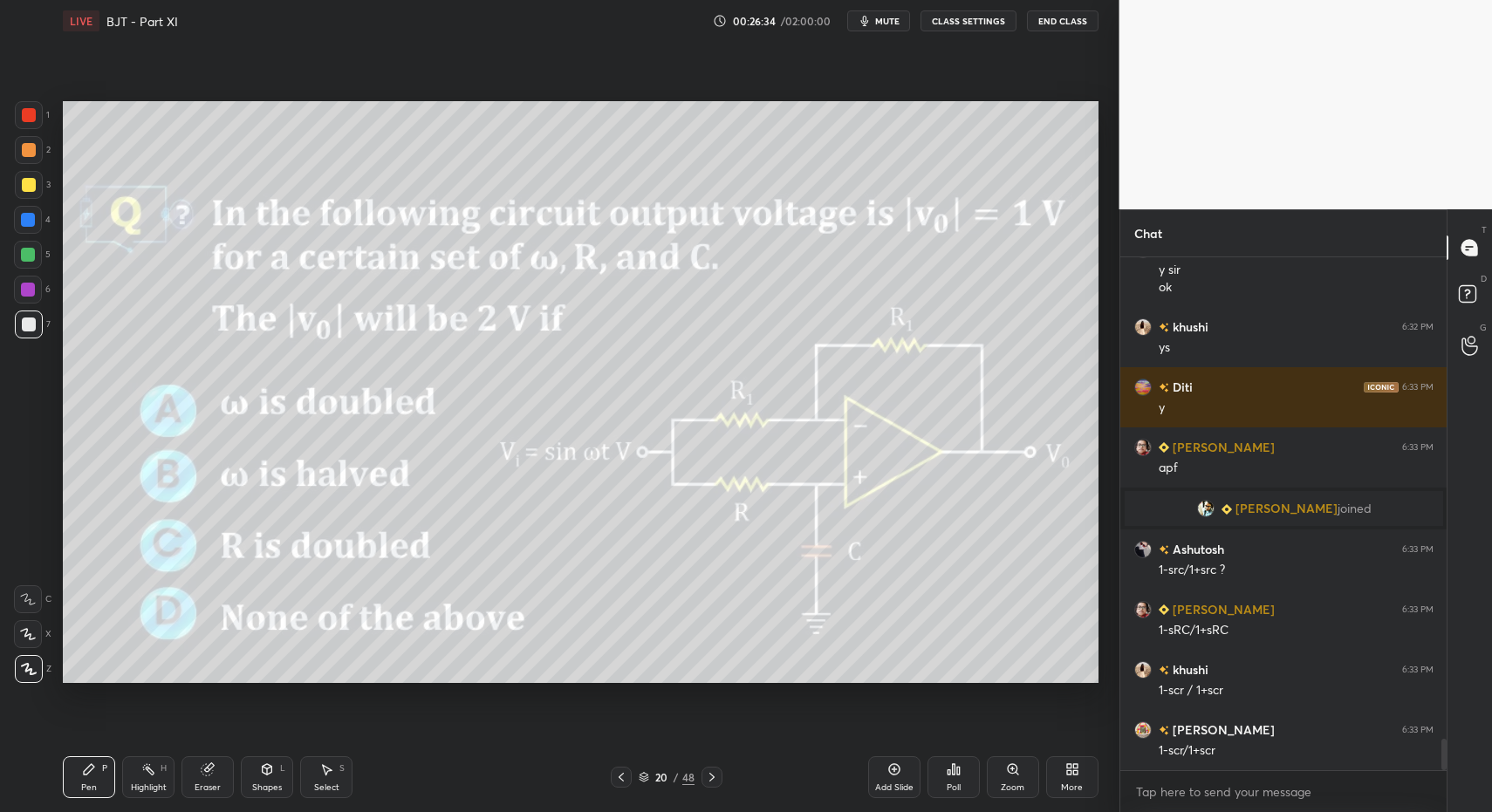
drag, startPoint x: 709, startPoint y: 775, endPoint x: 716, endPoint y: 746, distance: 29.8
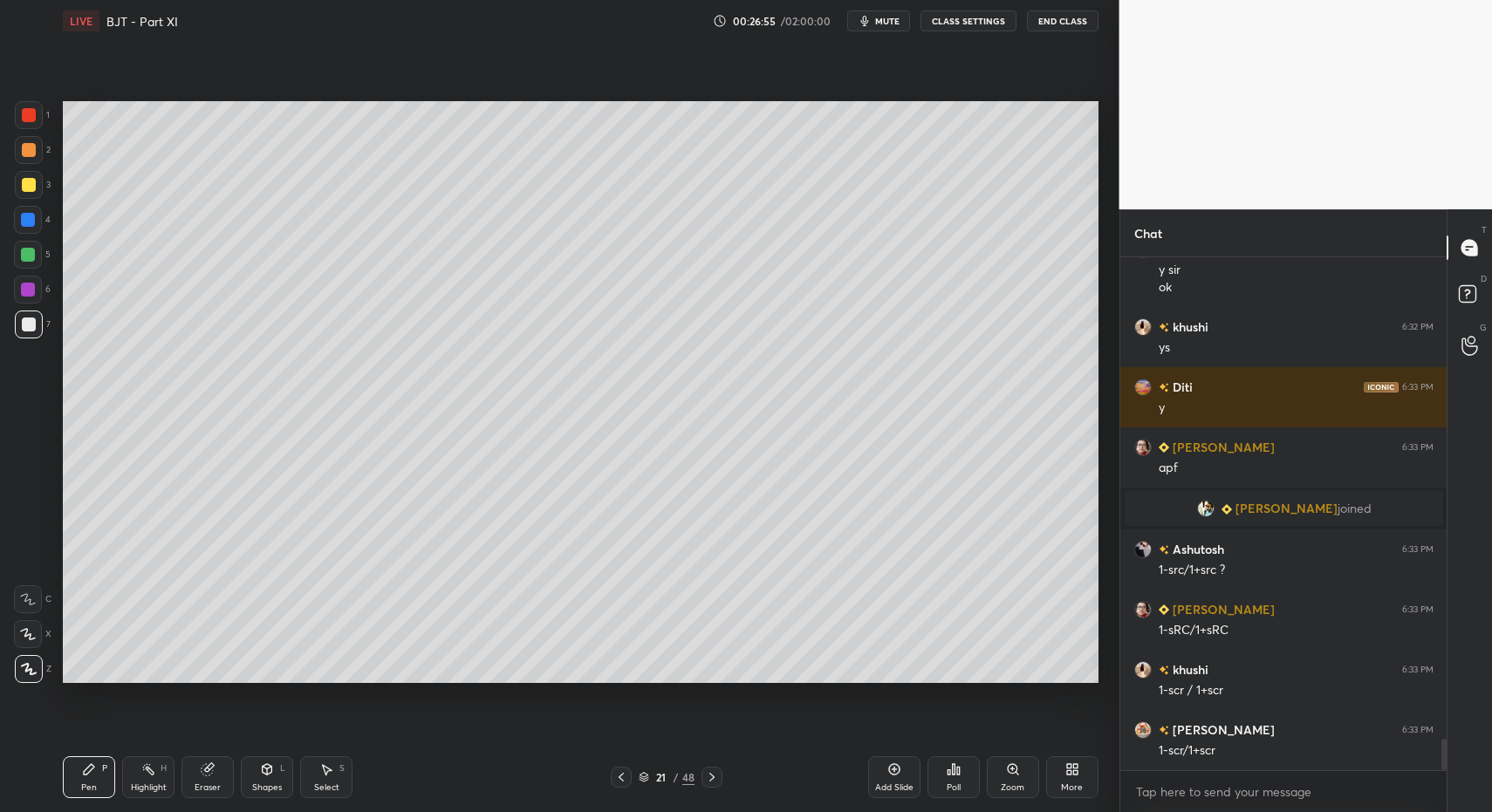
drag, startPoint x: 87, startPoint y: 781, endPoint x: 191, endPoint y: 728, distance: 116.7
drag, startPoint x: 341, startPoint y: 777, endPoint x: 360, endPoint y: 764, distance: 23.0
drag, startPoint x: 265, startPoint y: 774, endPoint x: 275, endPoint y: 759, distance: 18.0
drag, startPoint x: 76, startPoint y: 775, endPoint x: 103, endPoint y: 768, distance: 27.9
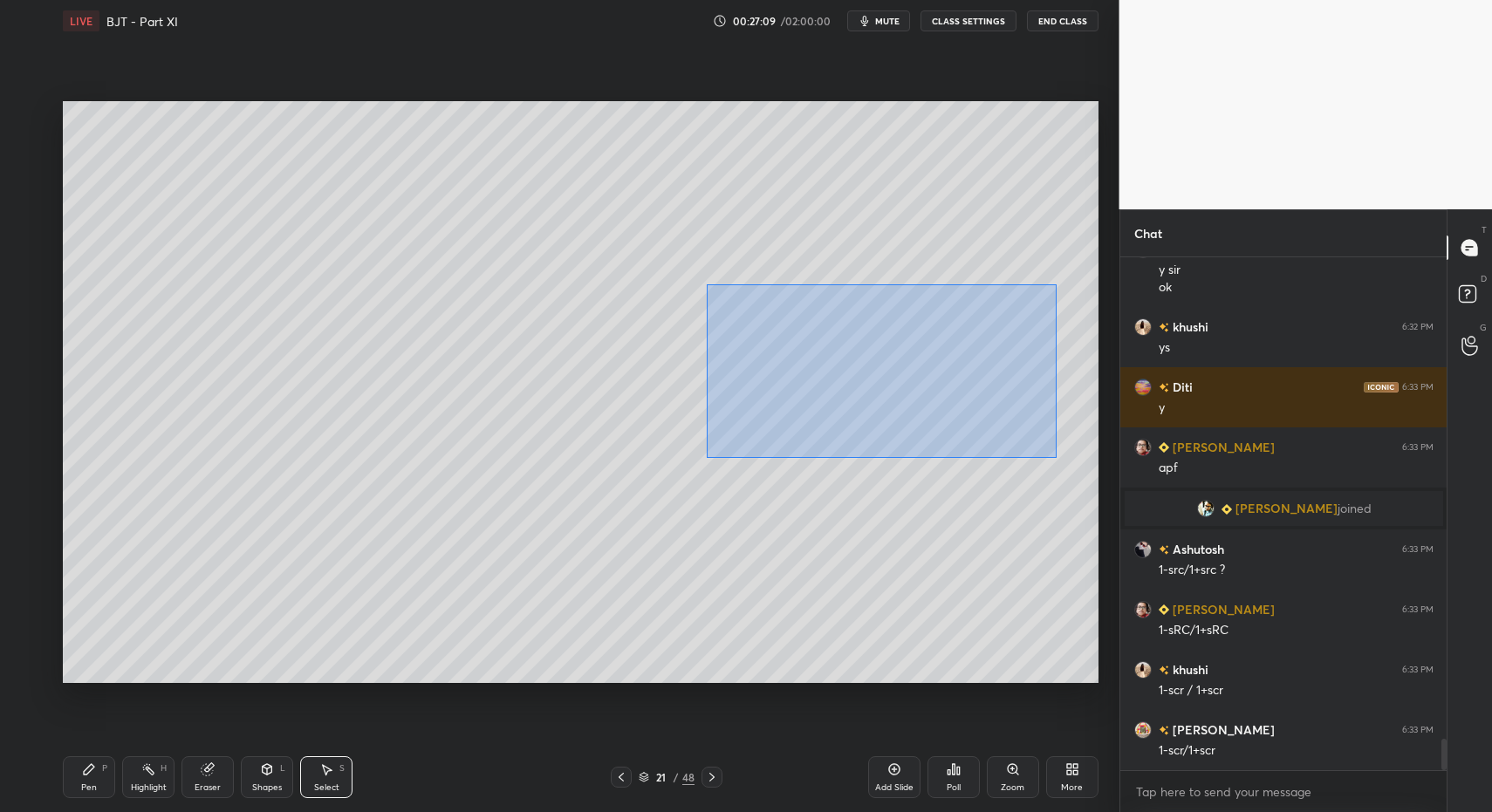
drag, startPoint x: 706, startPoint y: 295, endPoint x: 944, endPoint y: 441, distance: 279.2
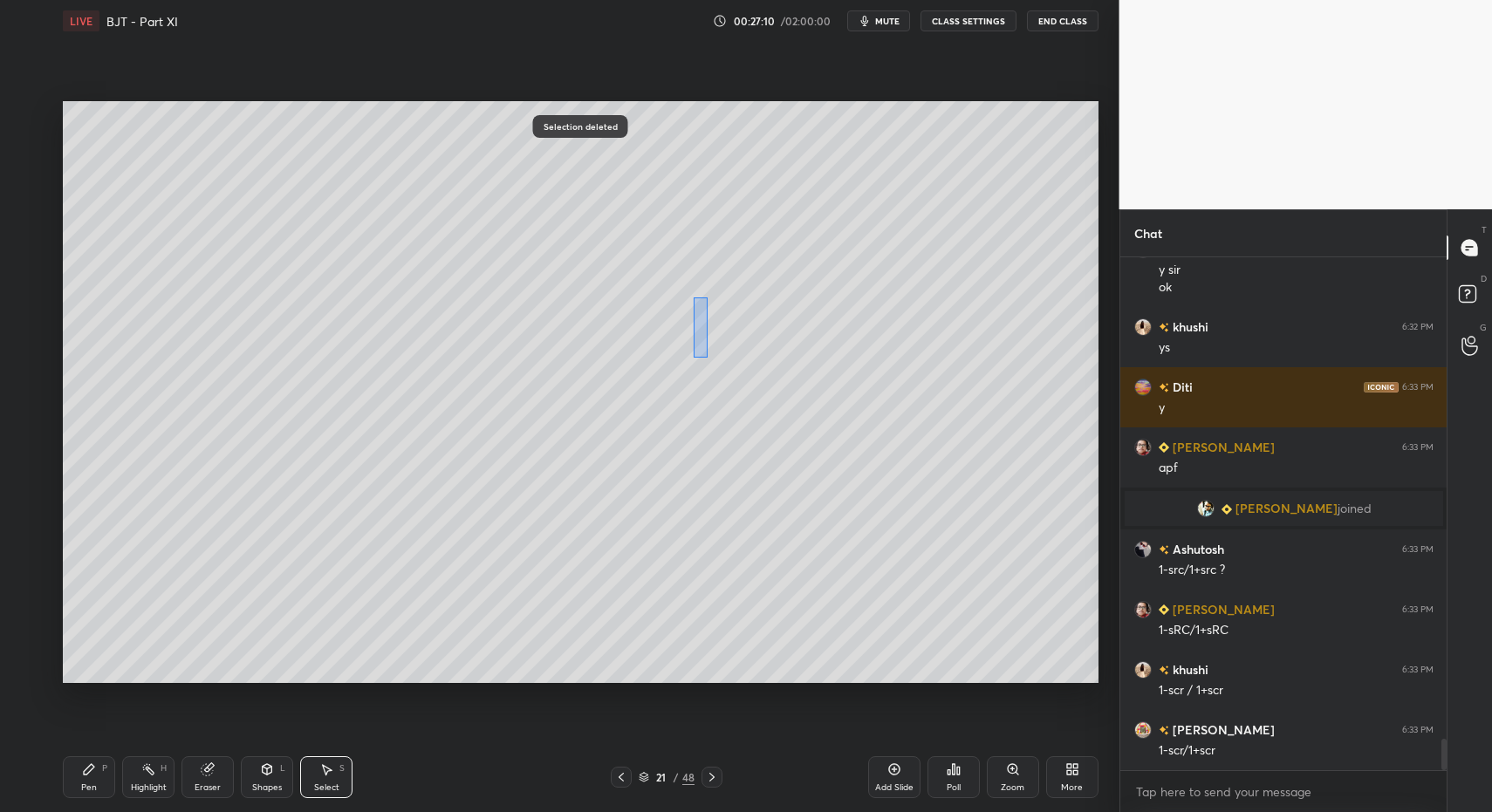
drag, startPoint x: 693, startPoint y: 297, endPoint x: 763, endPoint y: 460, distance: 177.4
drag, startPoint x: 83, startPoint y: 769, endPoint x: 192, endPoint y: 688, distance: 135.8
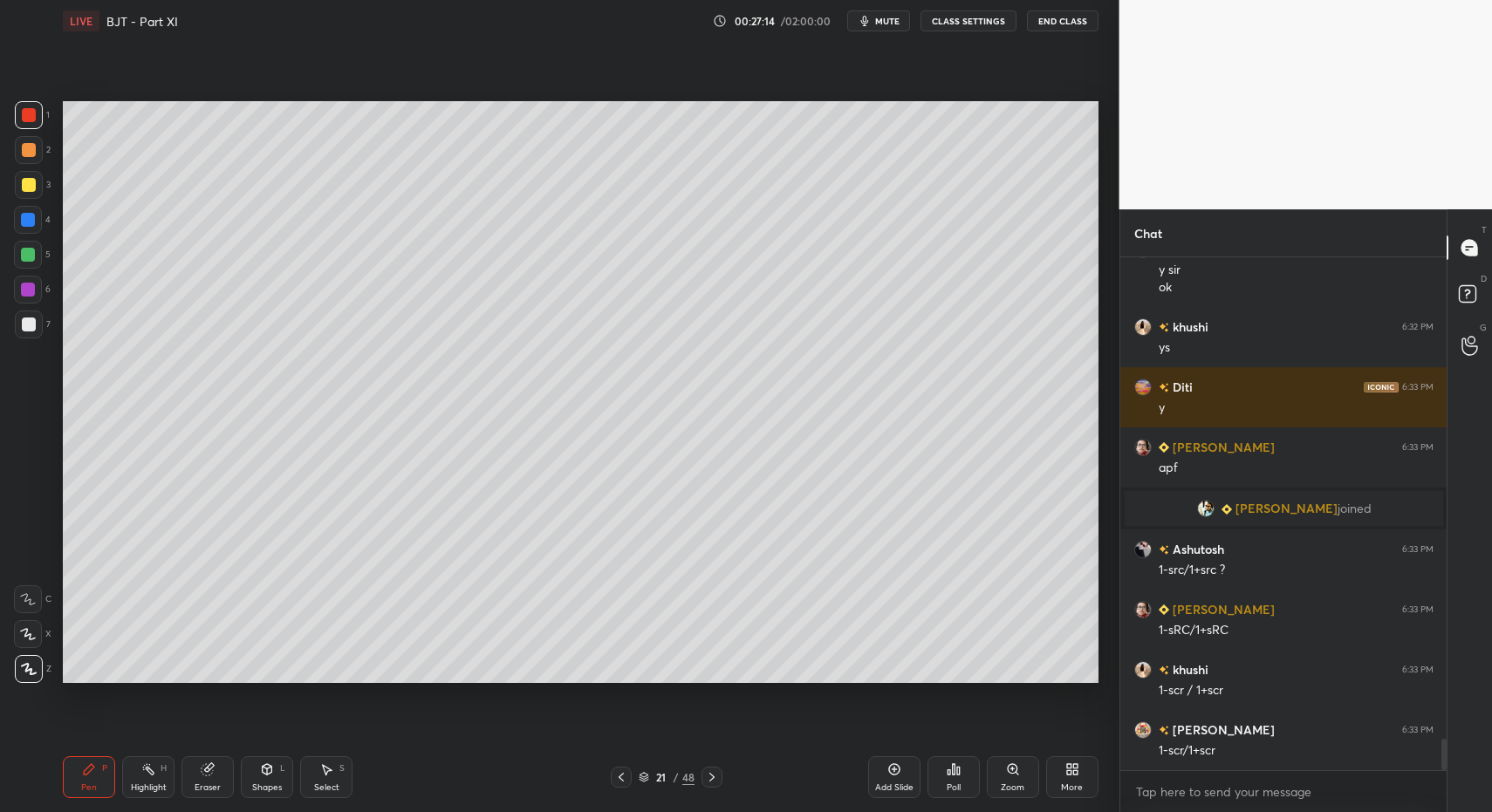
drag, startPoint x: 38, startPoint y: 115, endPoint x: 48, endPoint y: 259, distance: 144.3
drag, startPoint x: 249, startPoint y: 770, endPoint x: 255, endPoint y: 751, distance: 19.9
drag, startPoint x: 34, startPoint y: 324, endPoint x: 27, endPoint y: 417, distance: 93.3
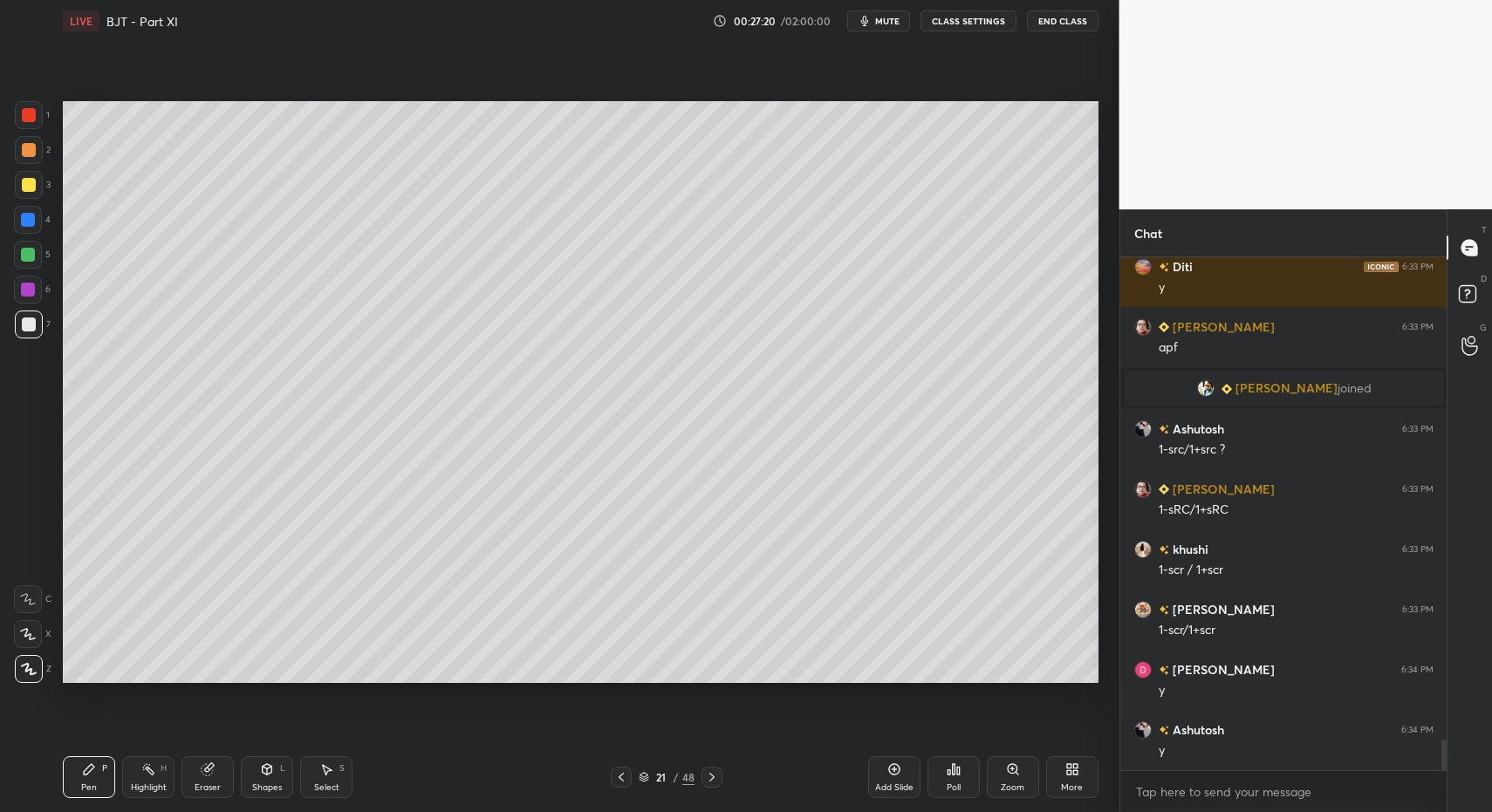
scroll to position [8107, 0]
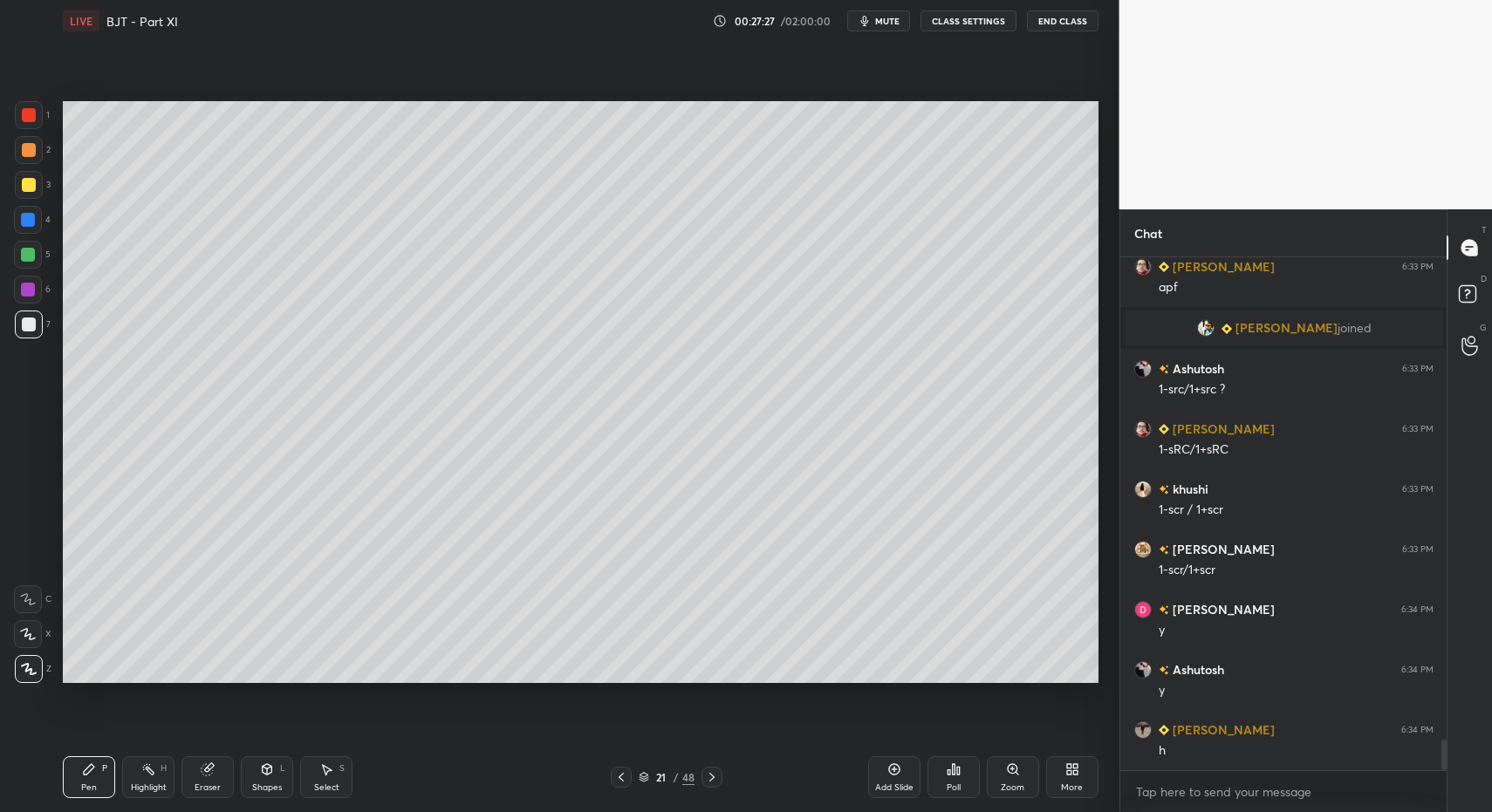
drag, startPoint x: 254, startPoint y: 777, endPoint x: 250, endPoint y: 753, distance: 24.3
drag, startPoint x: 324, startPoint y: 772, endPoint x: 358, endPoint y: 700, distance: 79.6
drag, startPoint x: 453, startPoint y: 481, endPoint x: 548, endPoint y: 569, distance: 129.5
drag, startPoint x: 76, startPoint y: 777, endPoint x: 86, endPoint y: 697, distance: 80.6
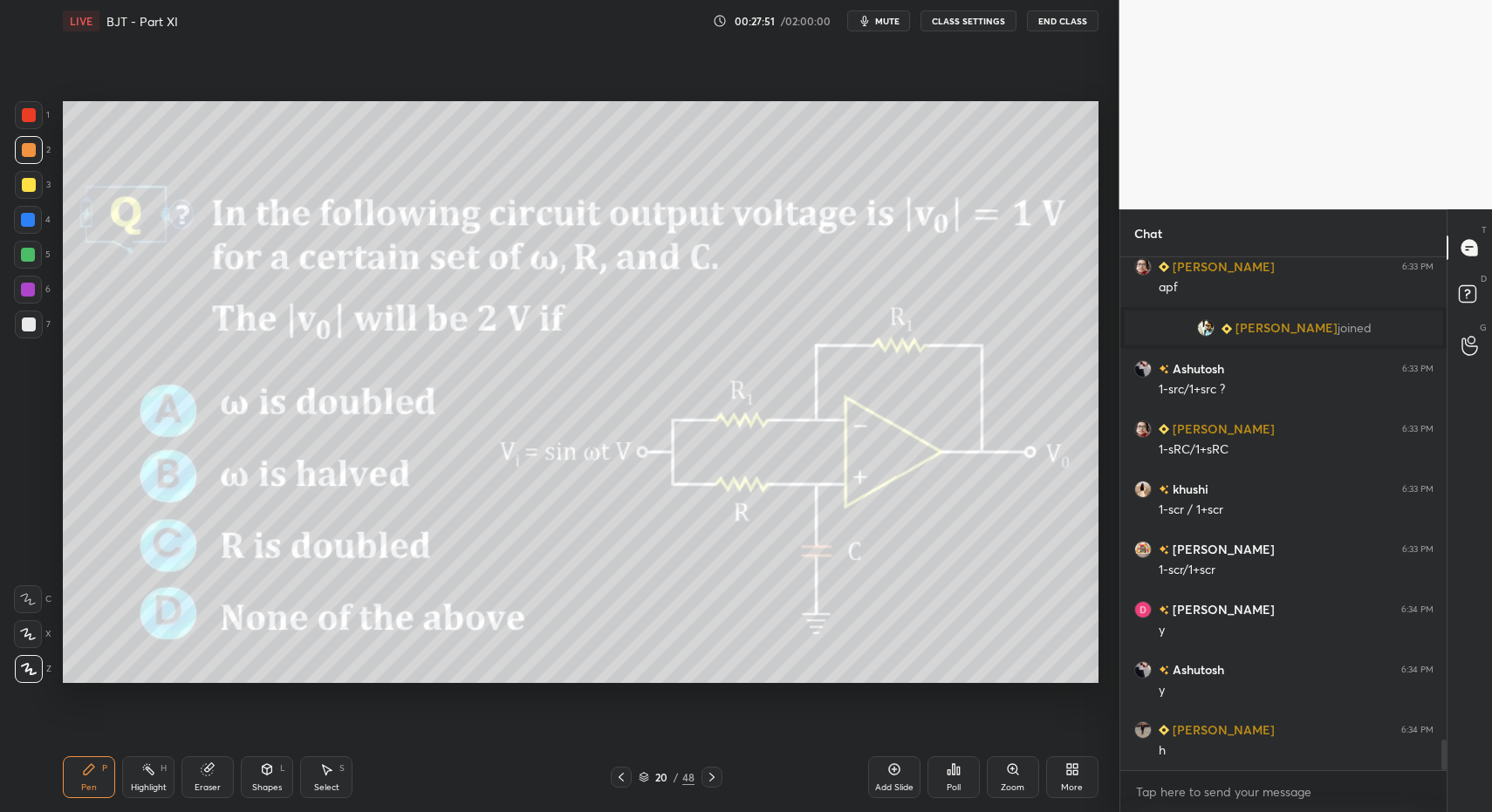
drag, startPoint x: 143, startPoint y: 794, endPoint x: 154, endPoint y: 779, distance: 18.6
drag, startPoint x: 154, startPoint y: 779, endPoint x: 163, endPoint y: 765, distance: 16.6
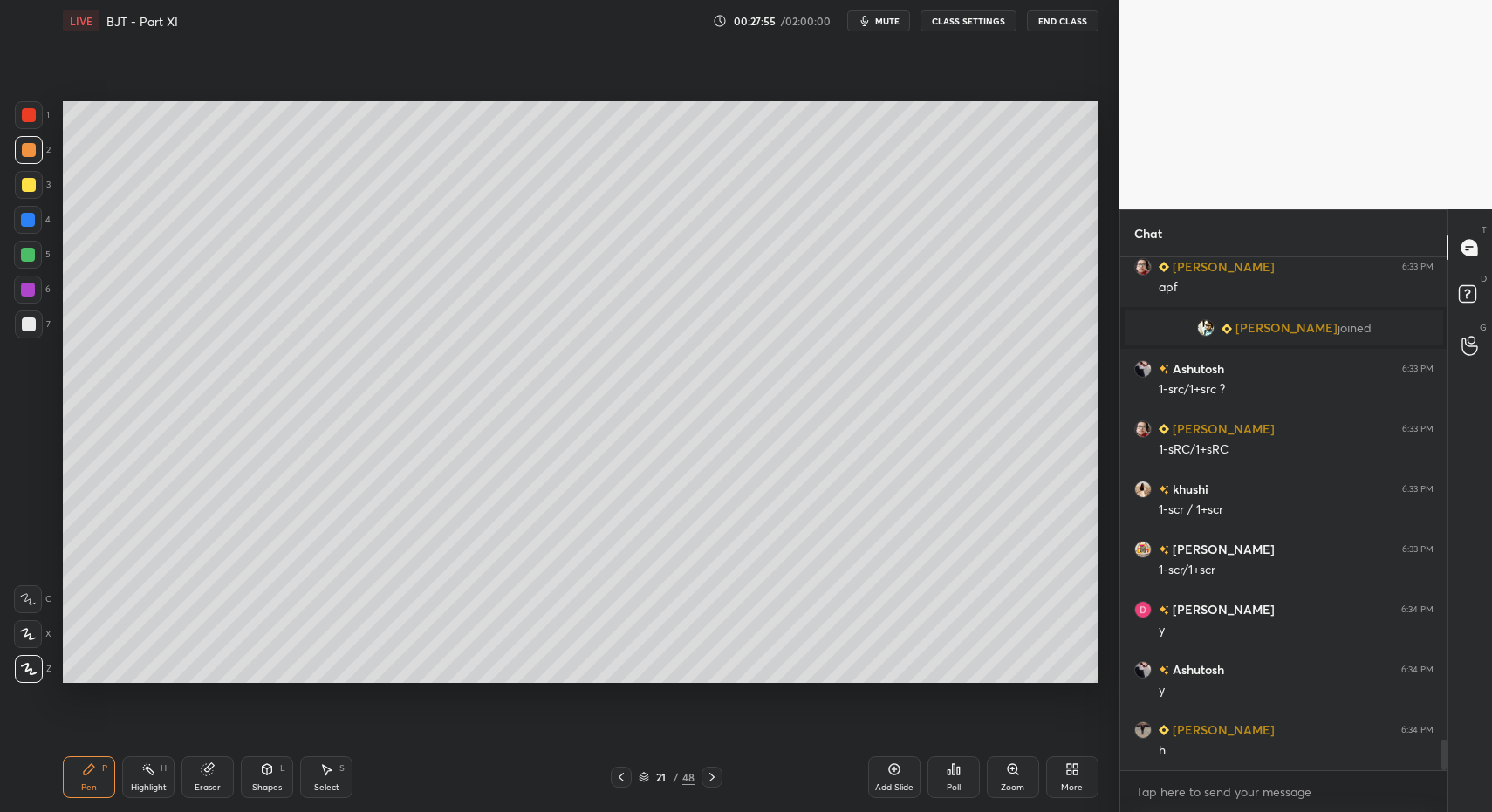
drag, startPoint x: 86, startPoint y: 775, endPoint x: 106, endPoint y: 779, distance: 20.4
drag, startPoint x: 148, startPoint y: 777, endPoint x: 164, endPoint y: 734, distance: 45.9
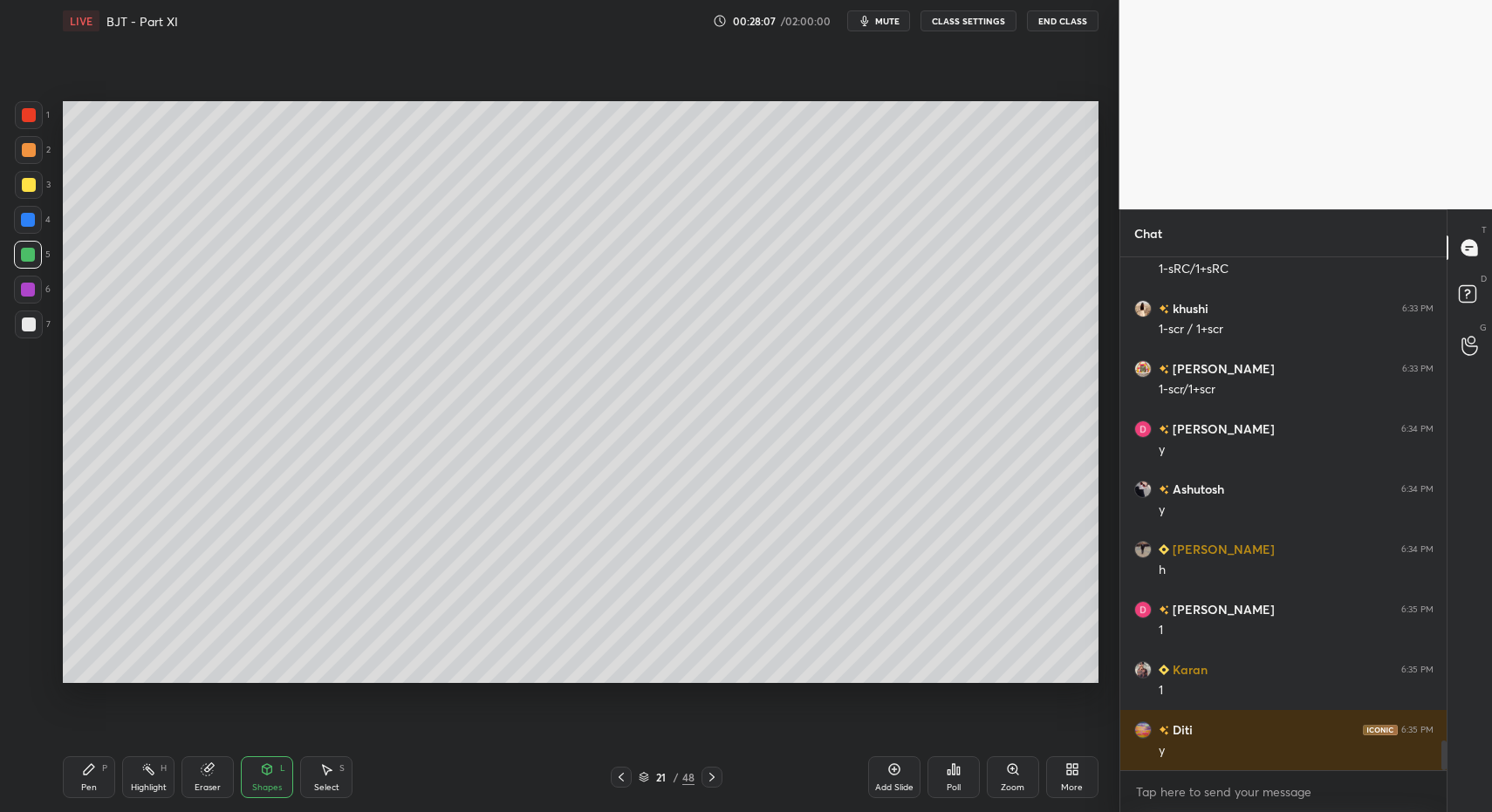
scroll to position [8348, 0]
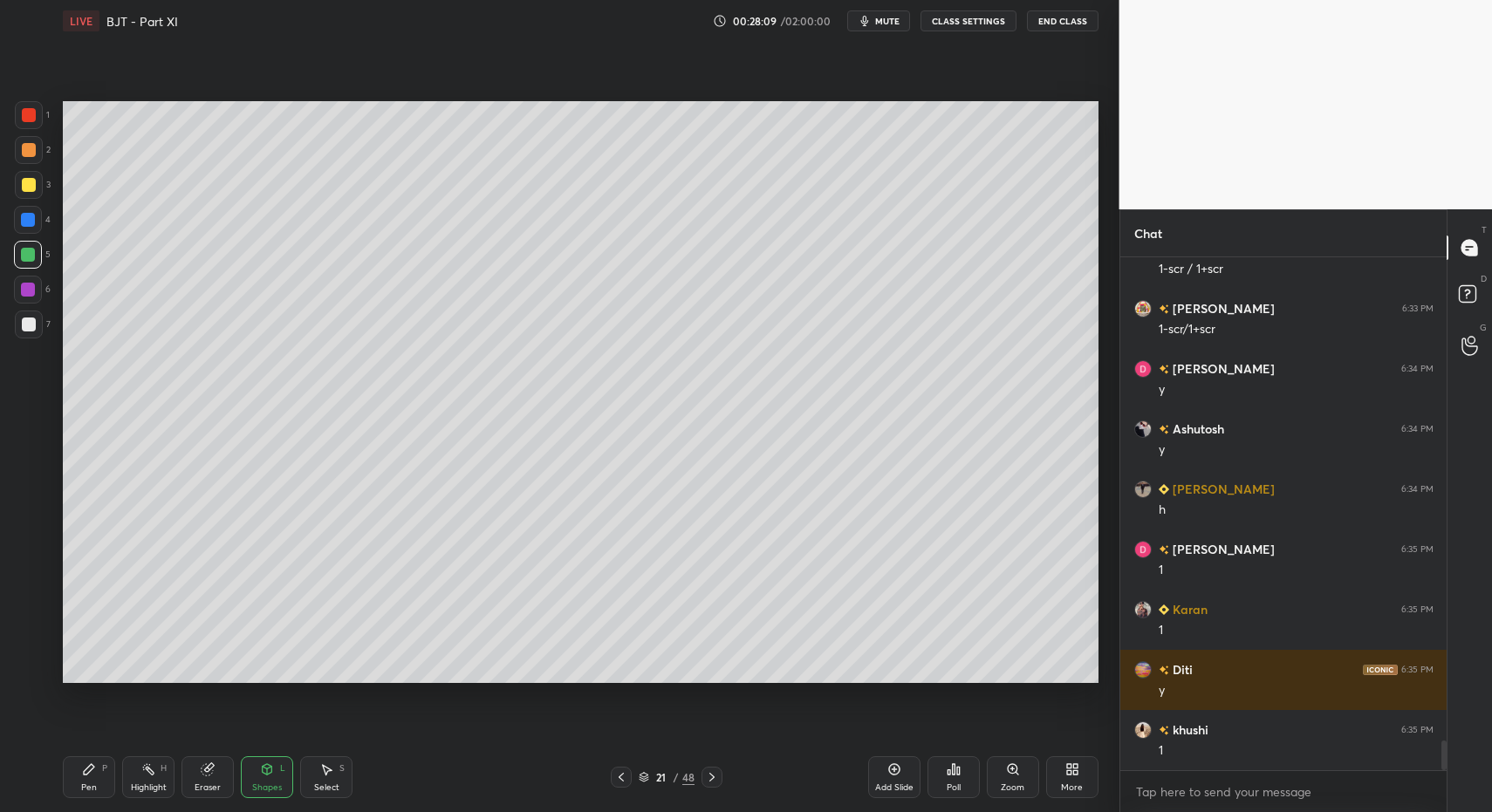
drag, startPoint x: 65, startPoint y: 785, endPoint x: 89, endPoint y: 760, distance: 34.7
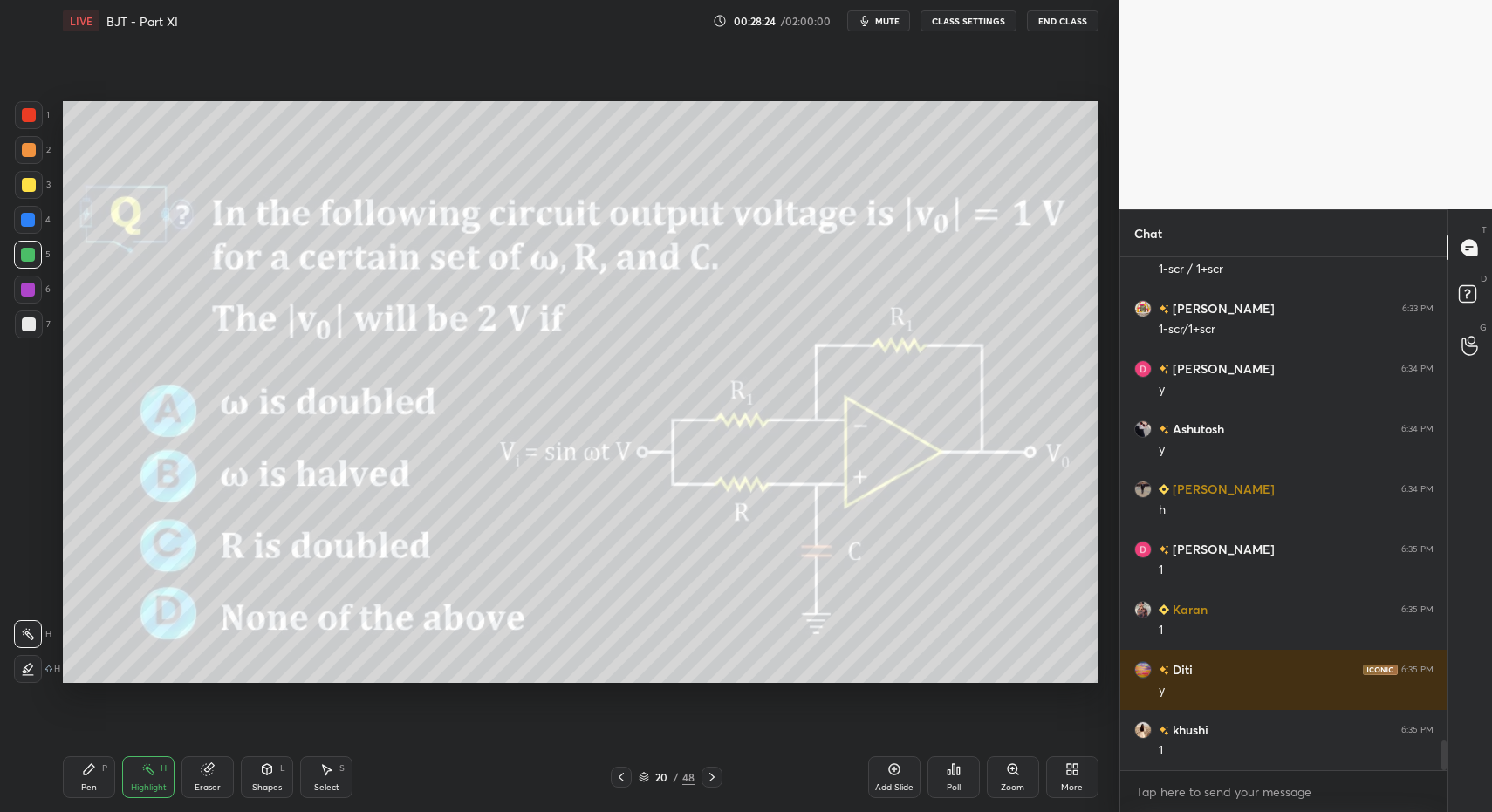
drag, startPoint x: 143, startPoint y: 777, endPoint x: 162, endPoint y: 759, distance: 26.2
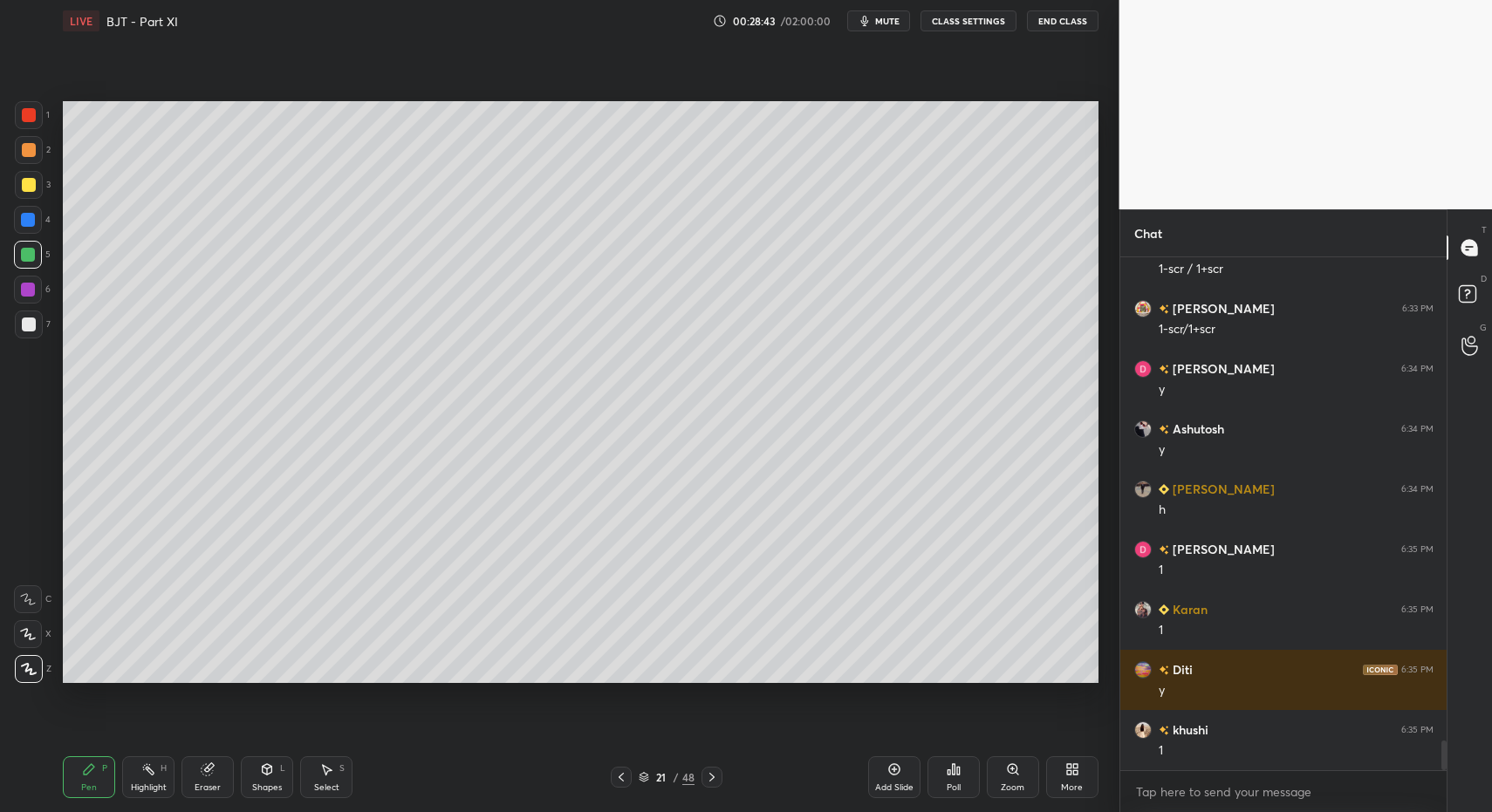
drag, startPoint x: 135, startPoint y: 785, endPoint x: 172, endPoint y: 692, distance: 100.1
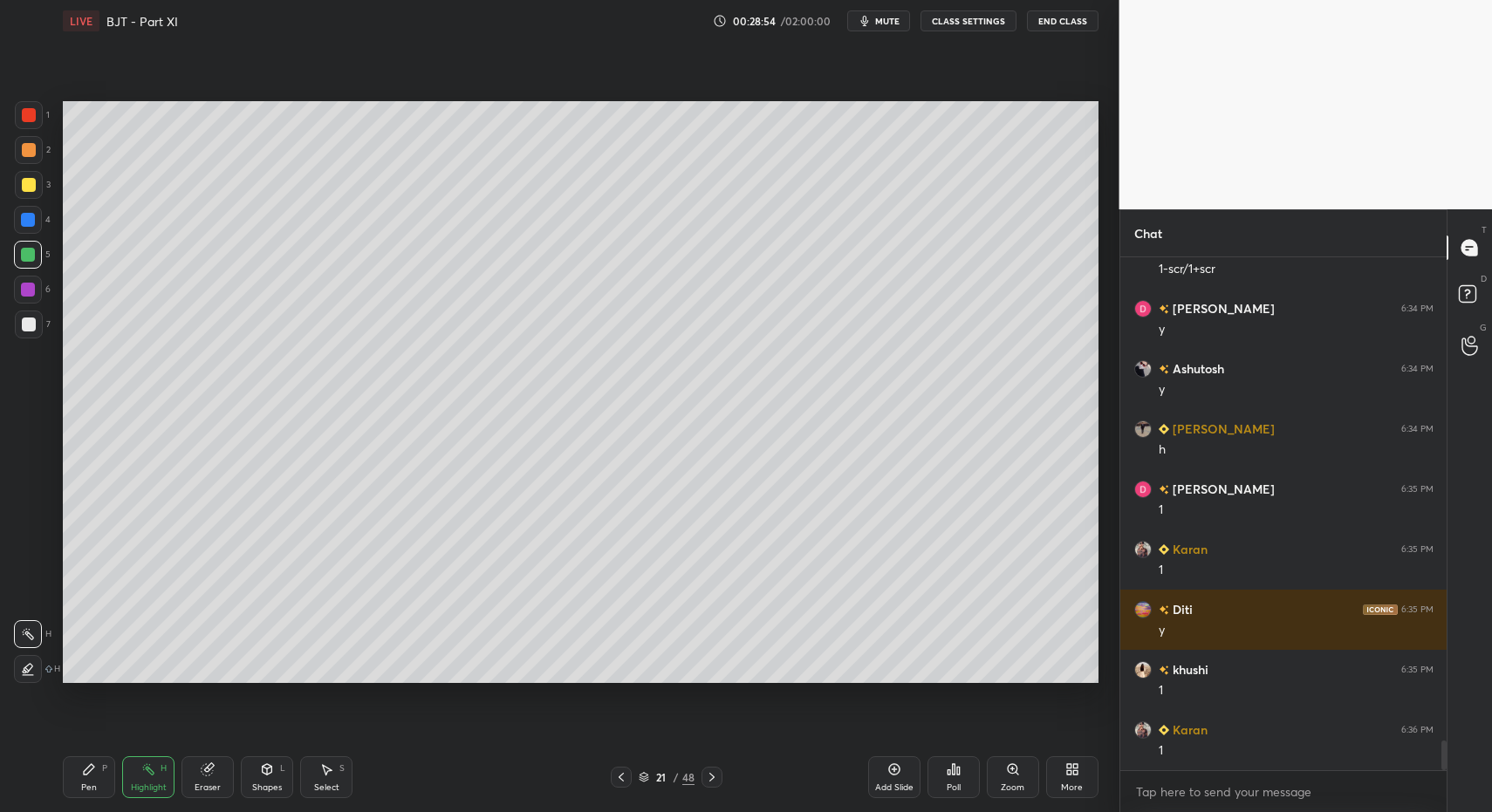
scroll to position [8468, 0]
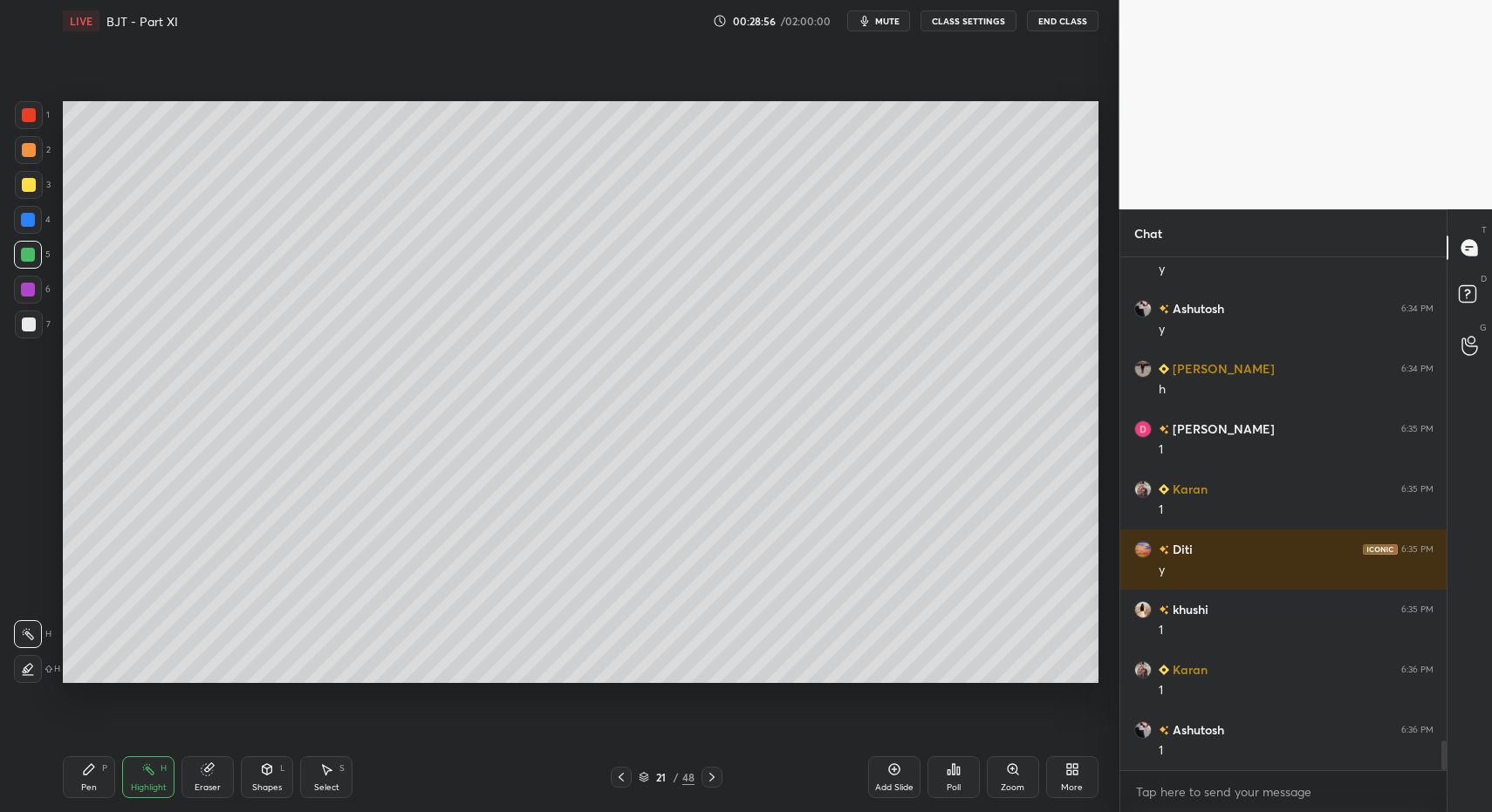
drag, startPoint x: 147, startPoint y: 776, endPoint x: 192, endPoint y: 693, distance: 94.4
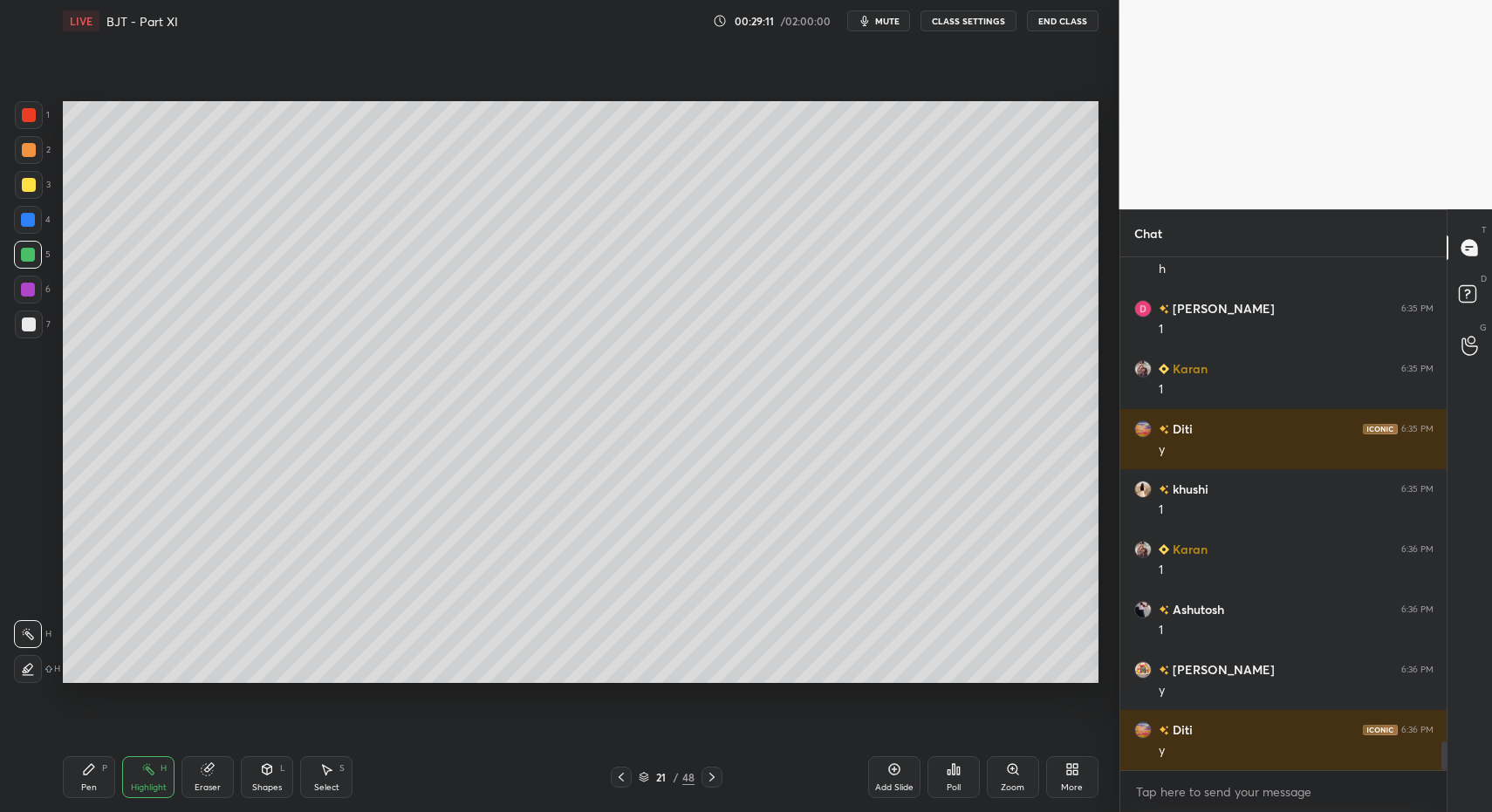
scroll to position [8649, 0]
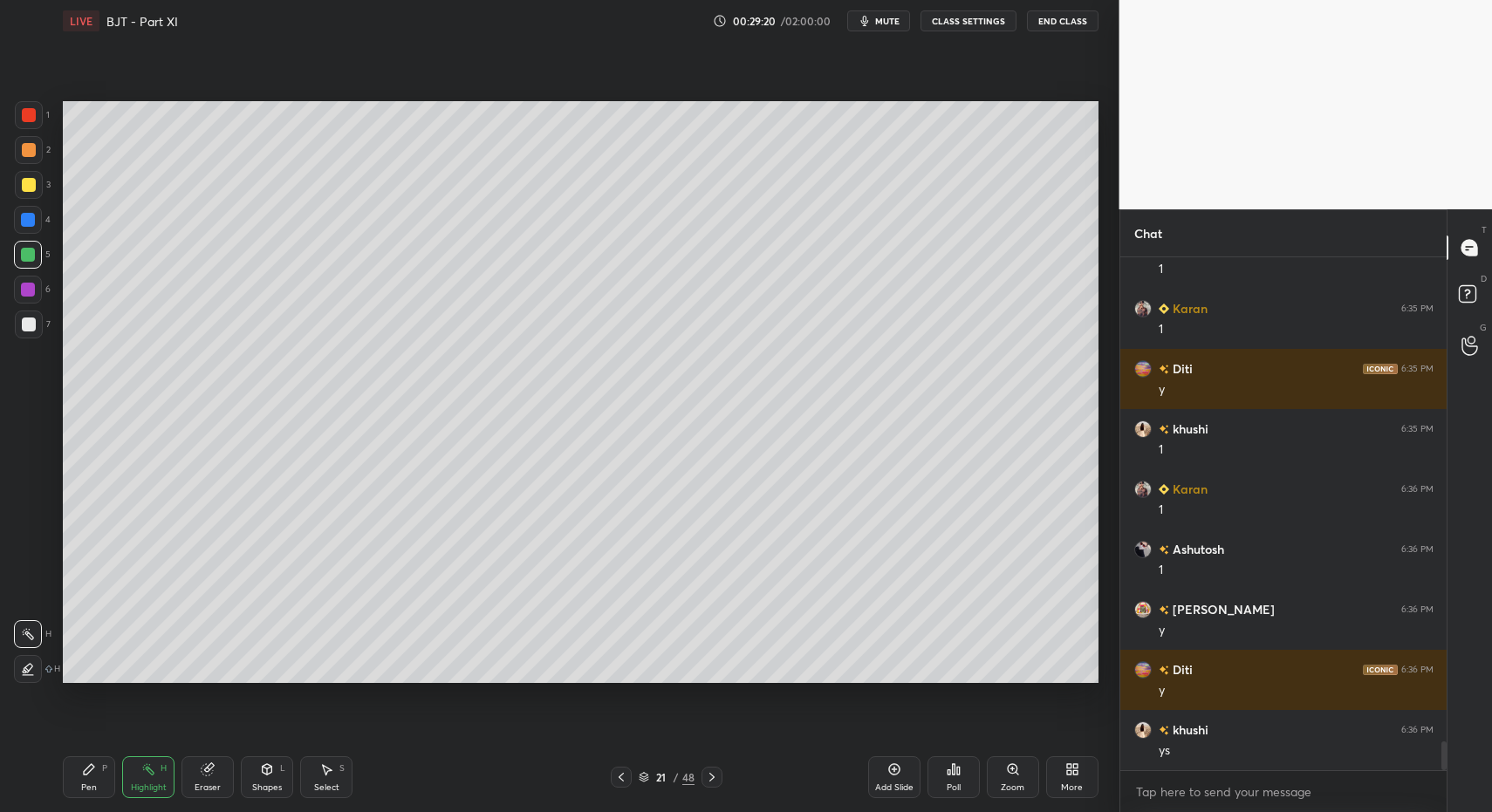
drag, startPoint x: 149, startPoint y: 777, endPoint x: 179, endPoint y: 693, distance: 89.2
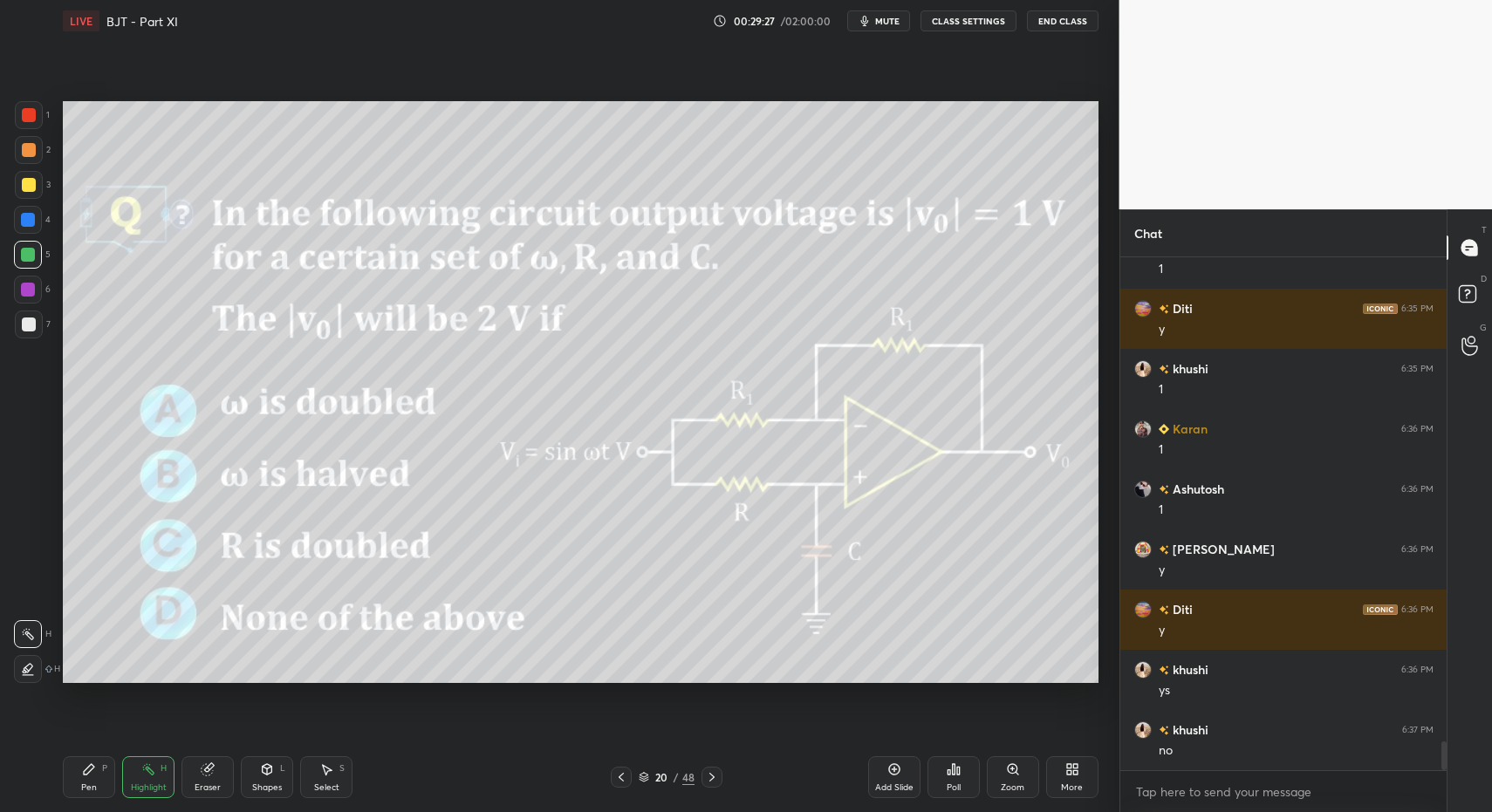
drag, startPoint x: 103, startPoint y: 768, endPoint x: 84, endPoint y: 776, distance: 20.6
drag, startPoint x: 84, startPoint y: 776, endPoint x: 73, endPoint y: 693, distance: 83.7
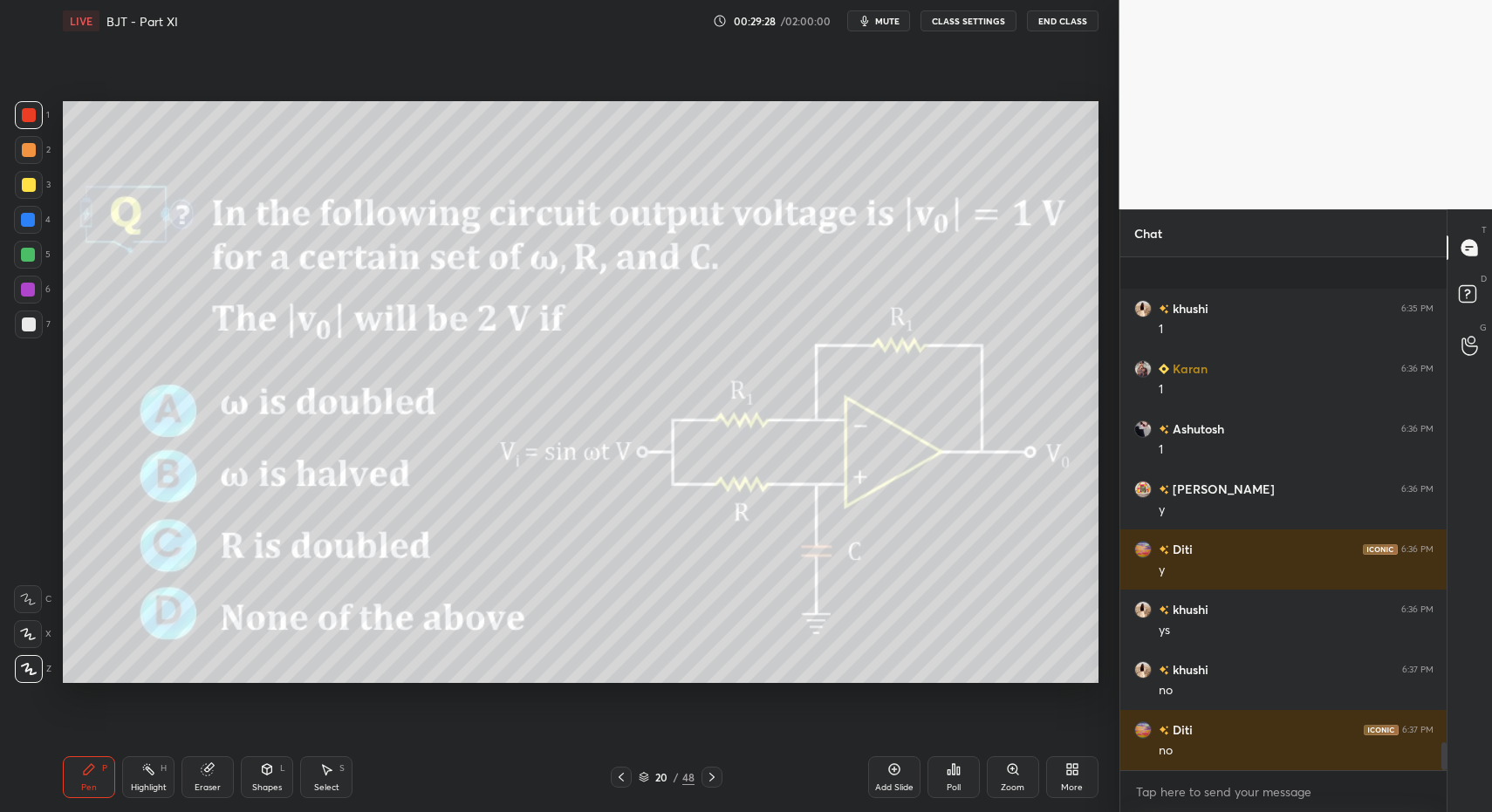
scroll to position [8889, 0]
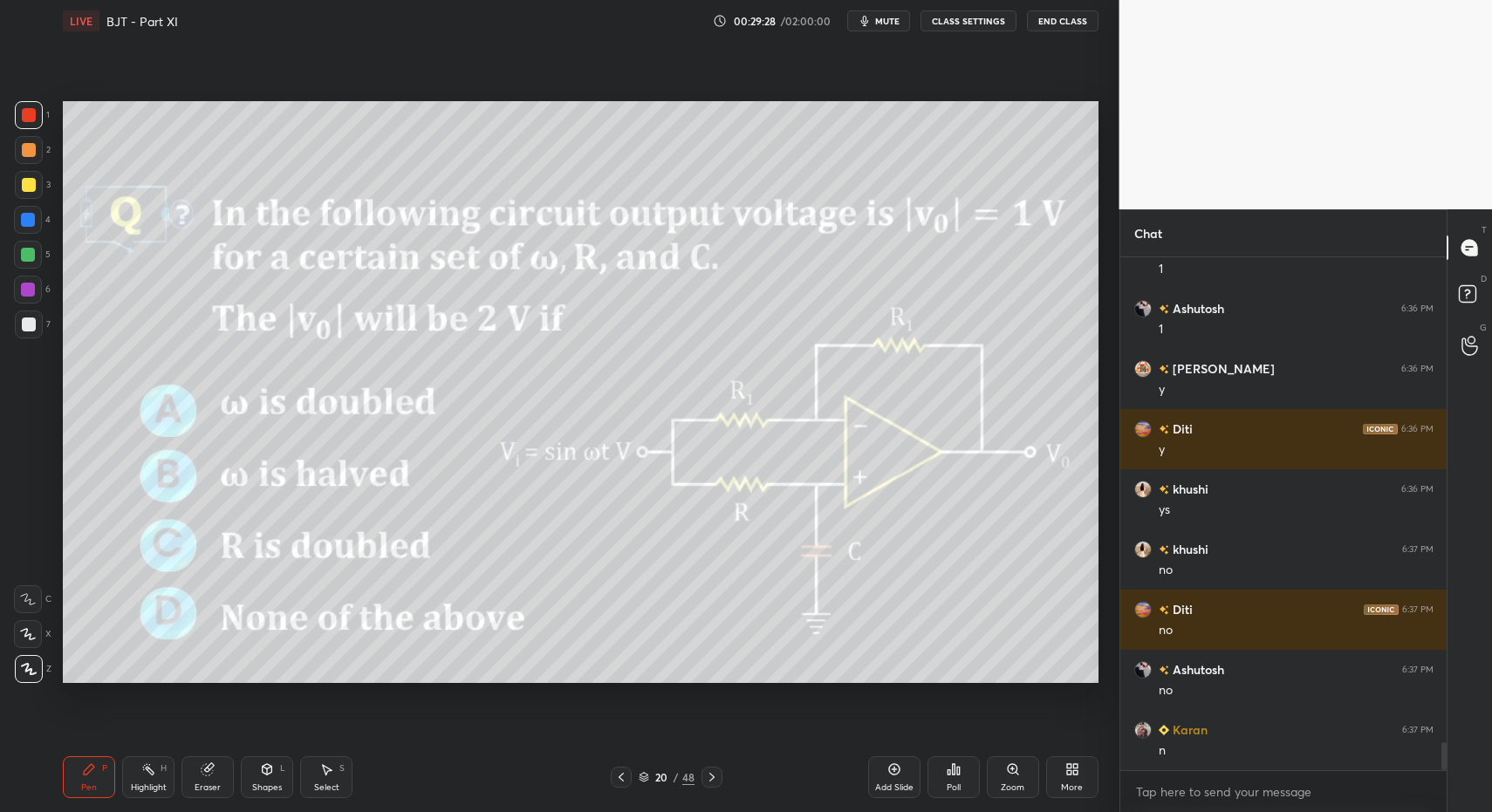
drag, startPoint x: 263, startPoint y: 770, endPoint x: 254, endPoint y: 750, distance: 21.9
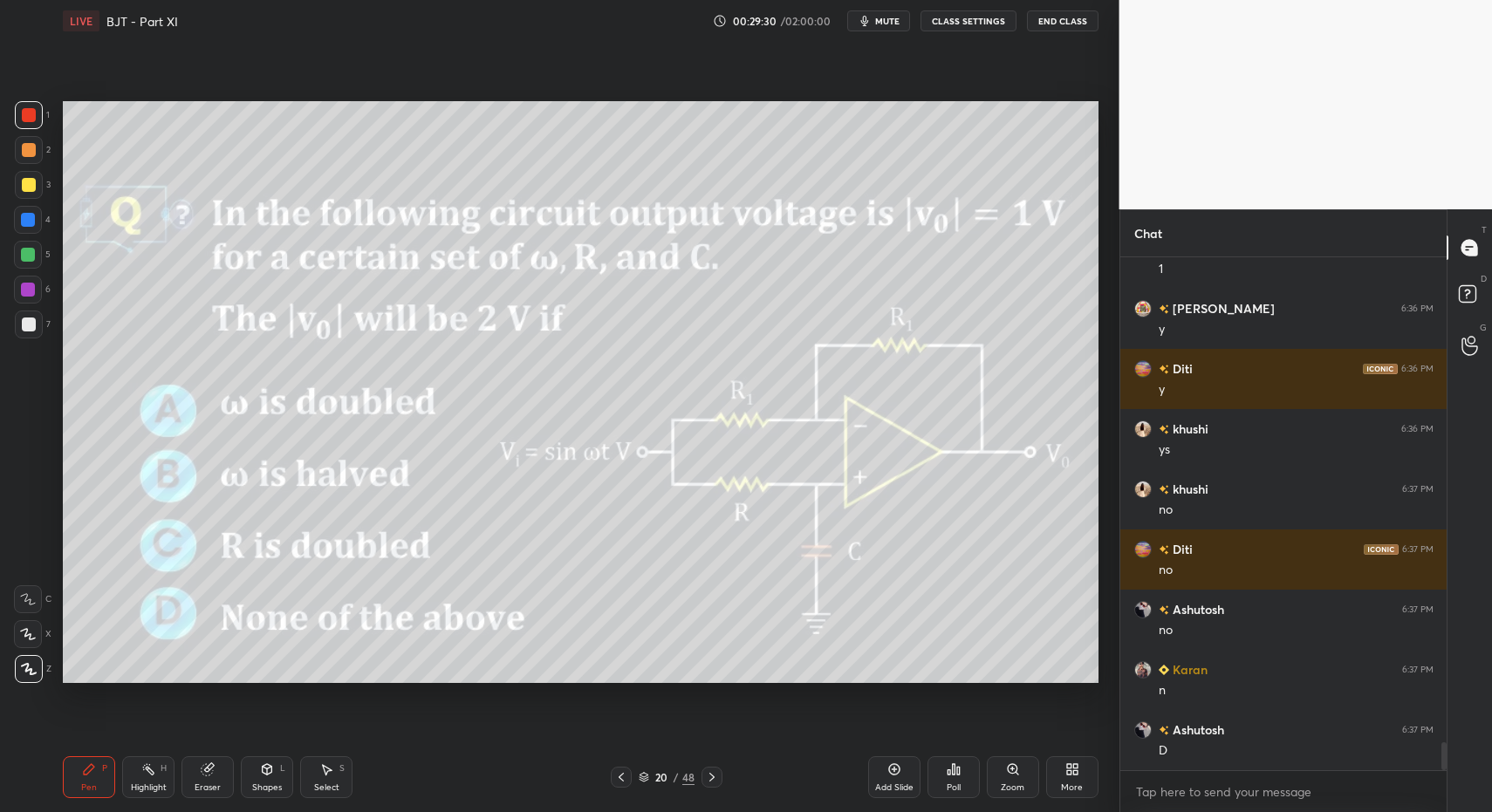
drag, startPoint x: 89, startPoint y: 763, endPoint x: 79, endPoint y: 705, distance: 58.9
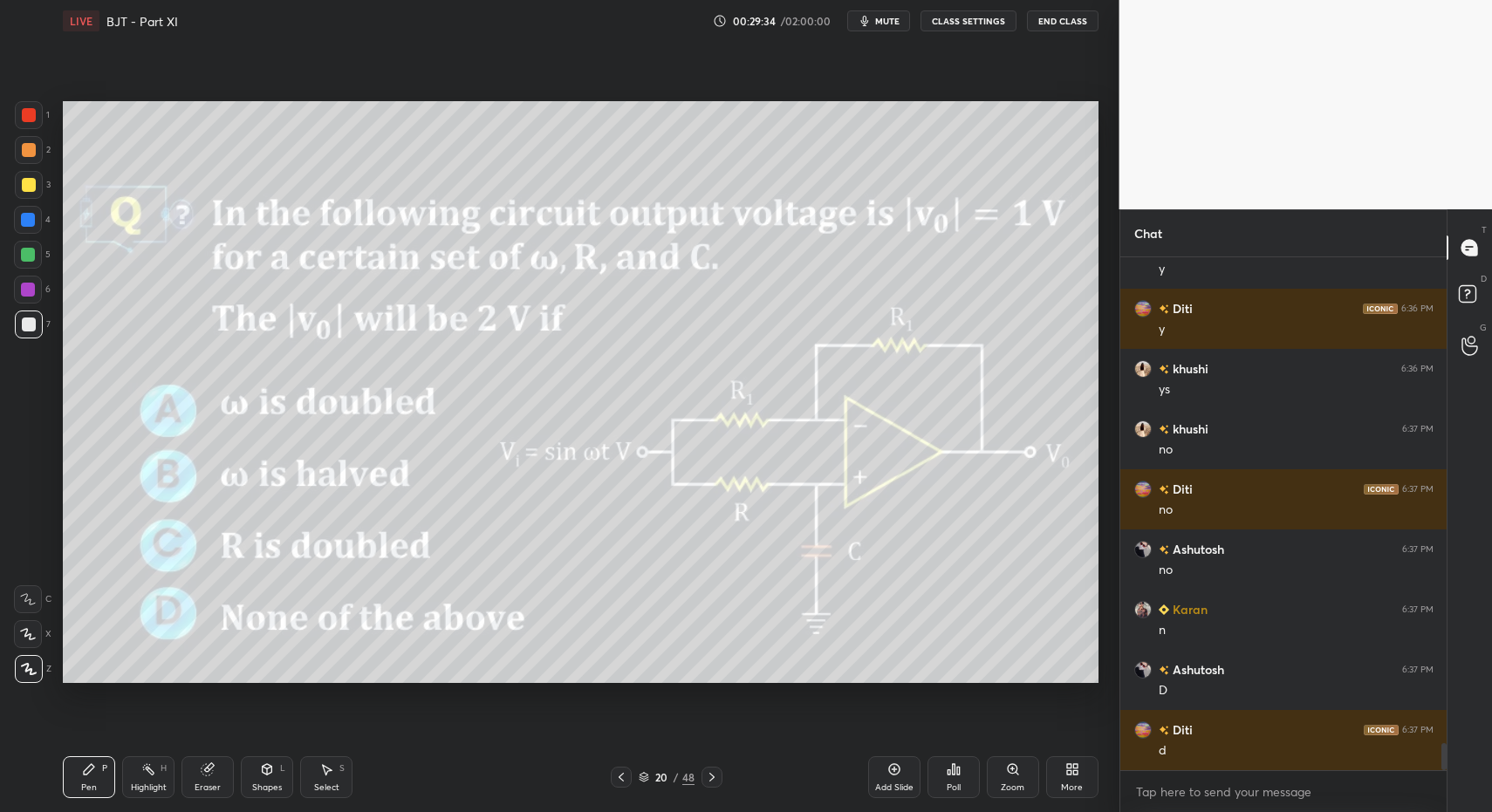
scroll to position [9070, 0]
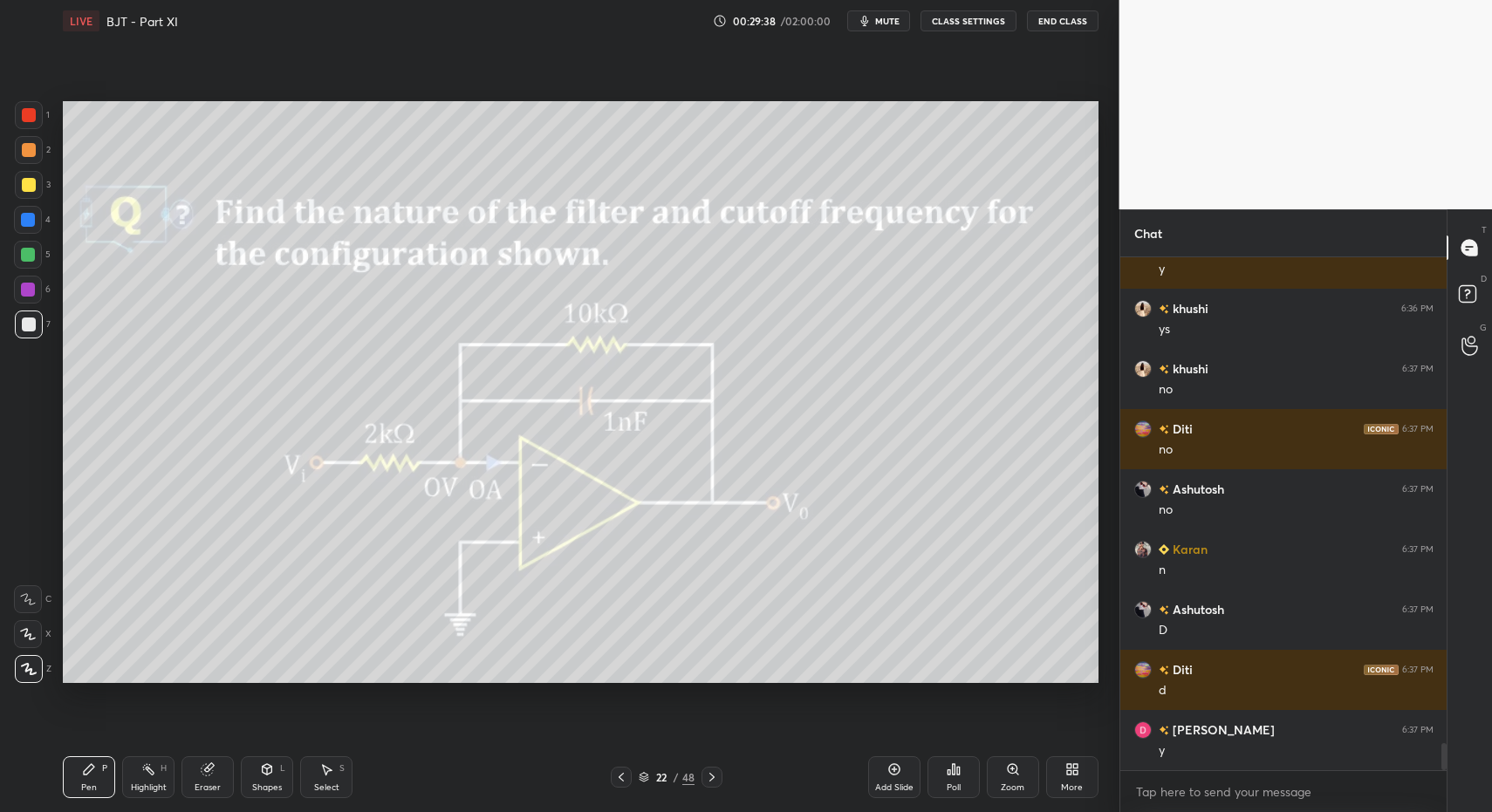
drag, startPoint x: 117, startPoint y: 782, endPoint x: 146, endPoint y: 773, distance: 30.4
drag, startPoint x: 146, startPoint y: 773, endPoint x: 170, endPoint y: 701, distance: 75.9
drag, startPoint x: 79, startPoint y: 768, endPoint x: 118, endPoint y: 730, distance: 54.5
drag, startPoint x: 37, startPoint y: 626, endPoint x: 141, endPoint y: 698, distance: 126.5
drag, startPoint x: 25, startPoint y: 677, endPoint x: 51, endPoint y: 637, distance: 47.7
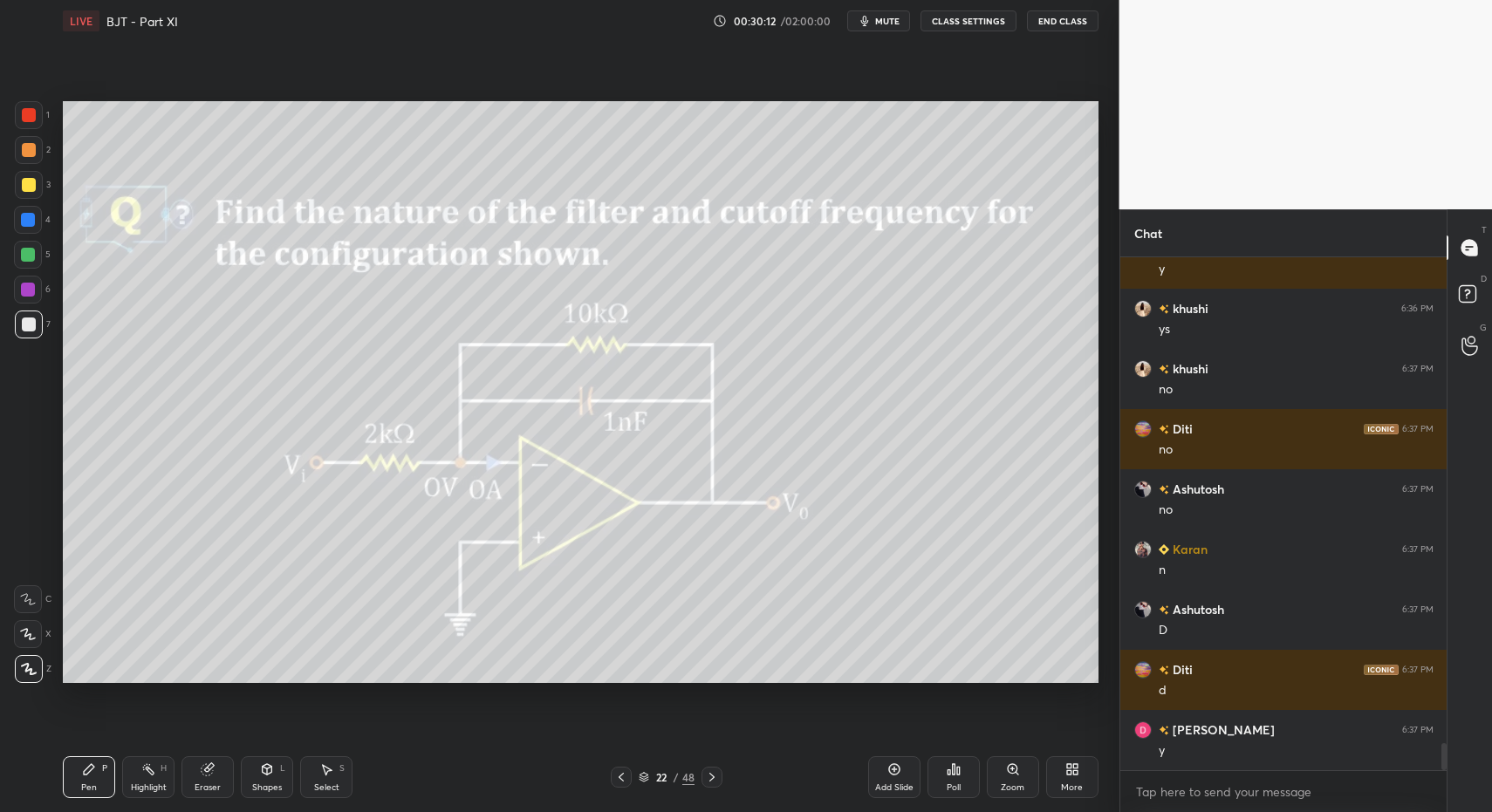
drag, startPoint x: 21, startPoint y: 334, endPoint x: 56, endPoint y: 328, distance: 35.5
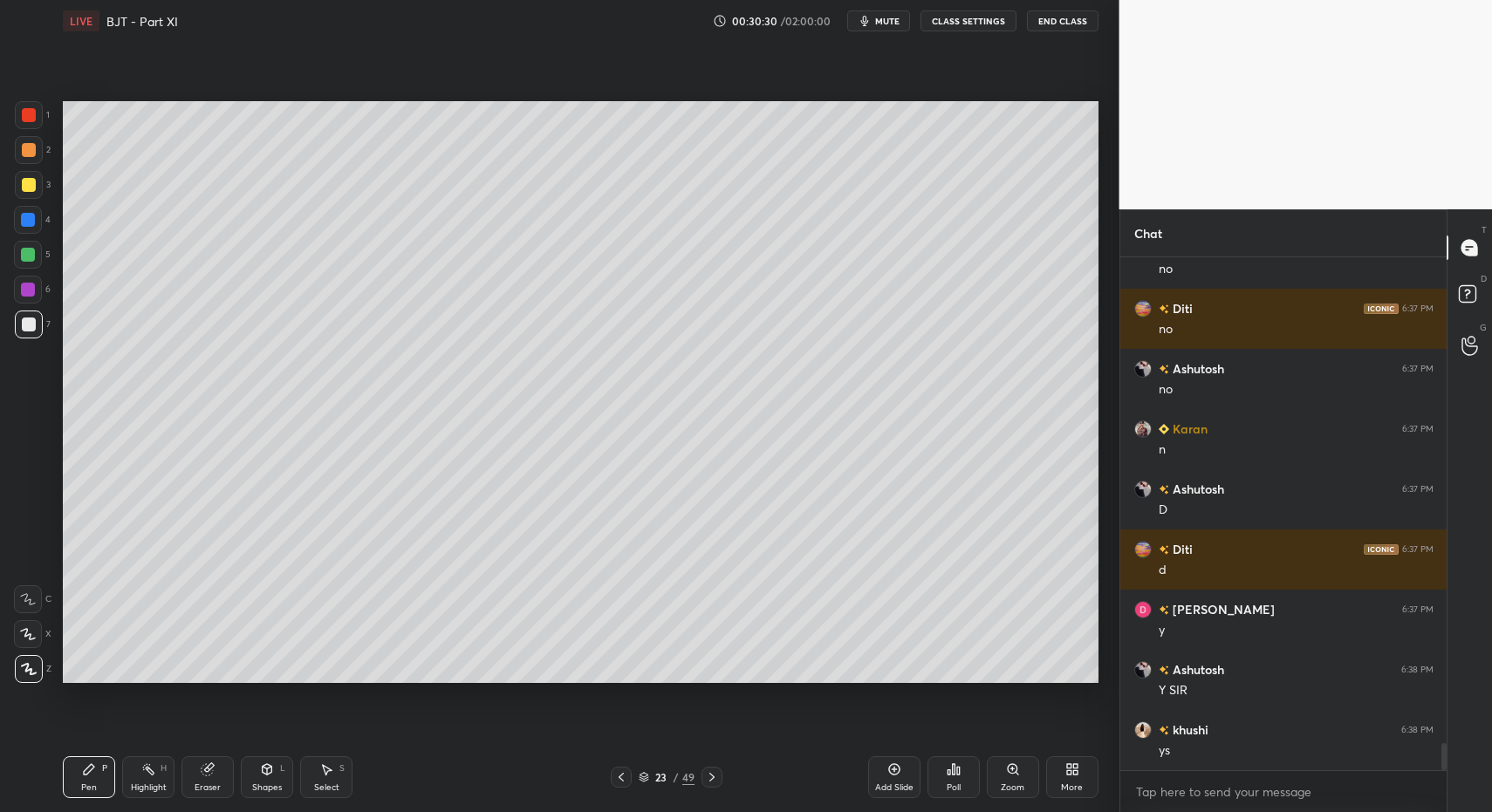
scroll to position [9251, 0]
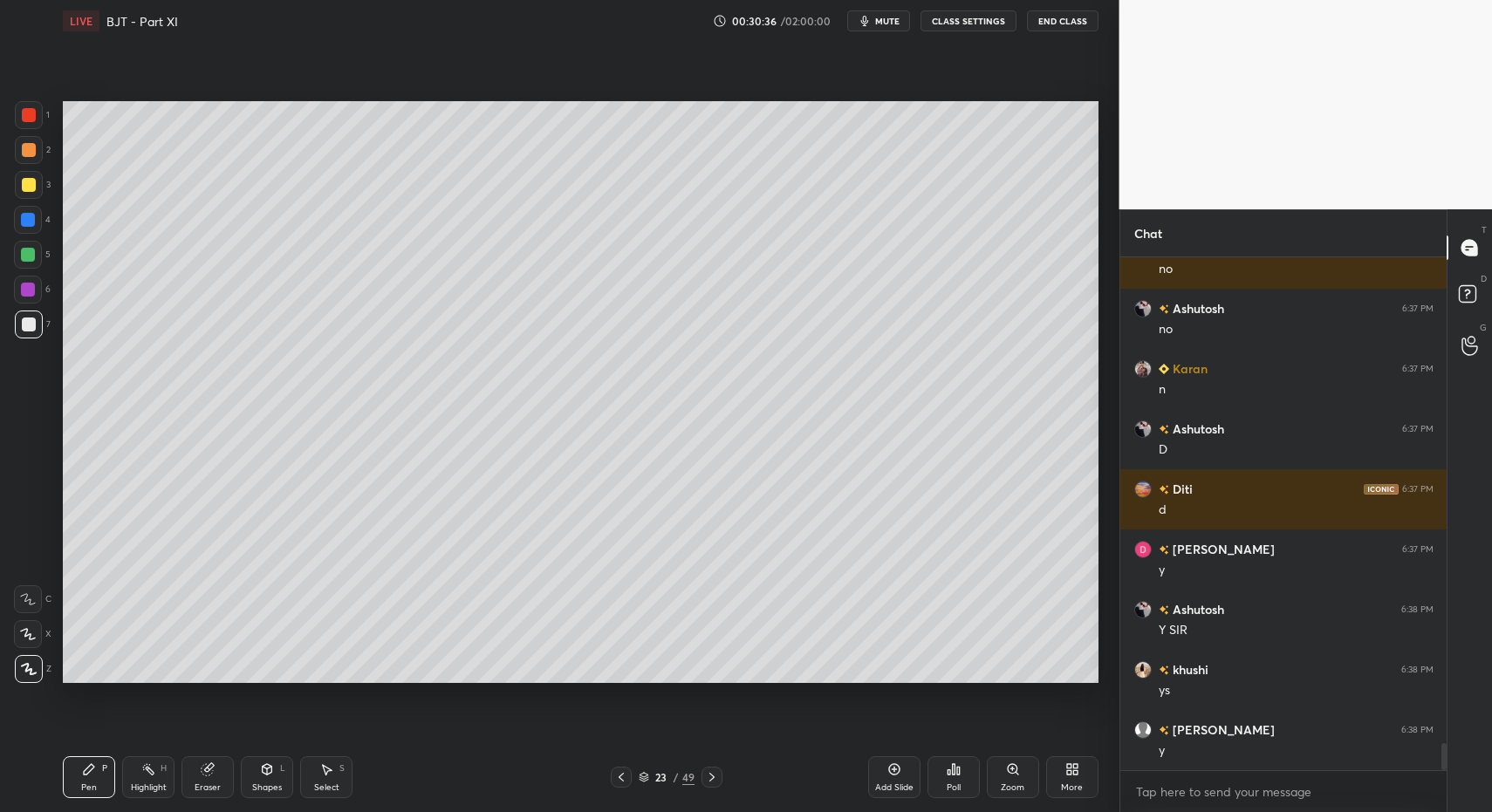
drag, startPoint x: 258, startPoint y: 775, endPoint x: 253, endPoint y: 759, distance: 16.8
drag, startPoint x: 89, startPoint y: 778, endPoint x: 88, endPoint y: 768, distance: 10.0
drag, startPoint x: 88, startPoint y: 768, endPoint x: 93, endPoint y: 747, distance: 21.6
drag, startPoint x: 266, startPoint y: 767, endPoint x: 262, endPoint y: 751, distance: 16.5
drag, startPoint x: 80, startPoint y: 792, endPoint x: 90, endPoint y: 779, distance: 16.4
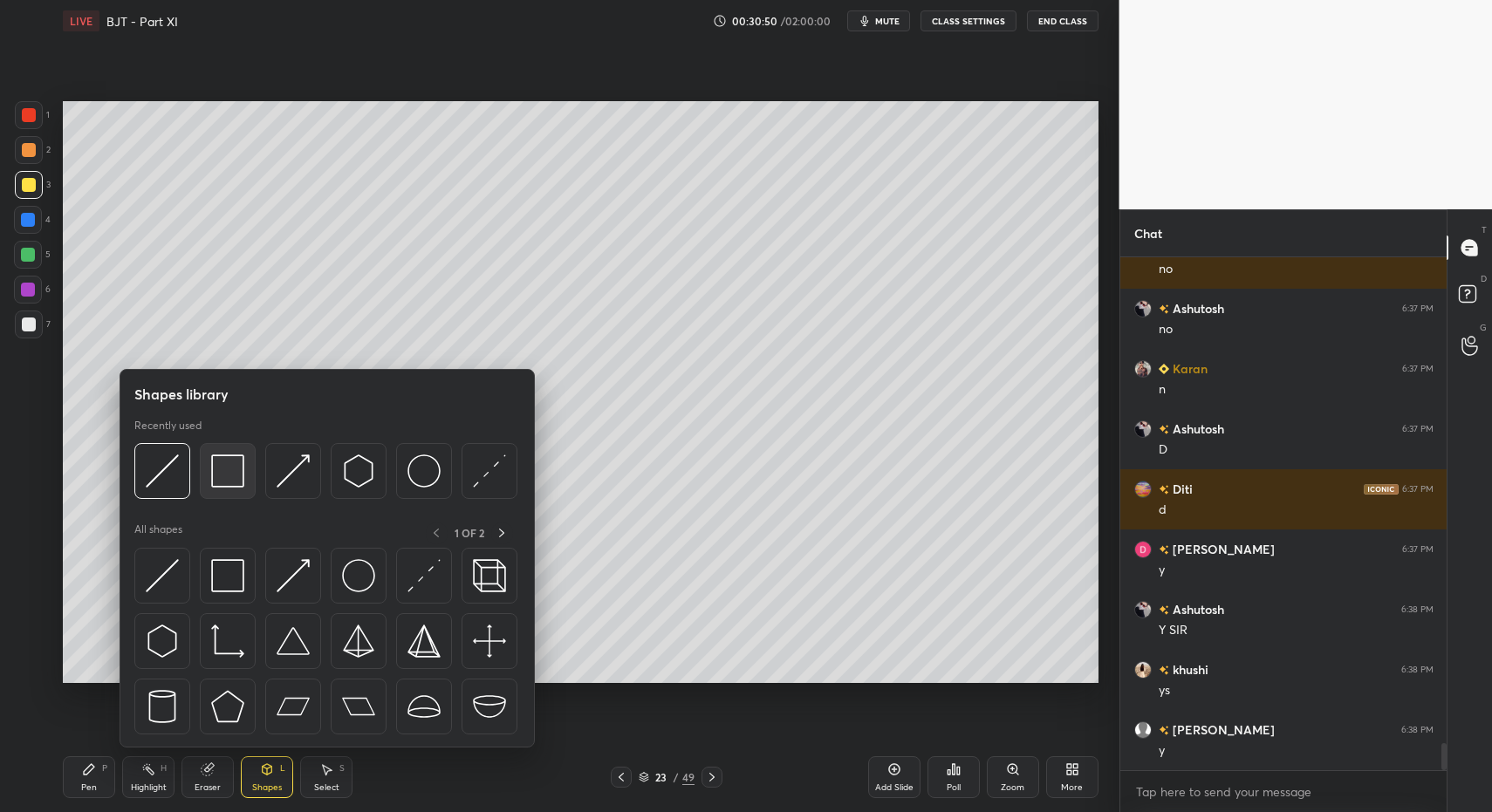
scroll to position [9311, 0]
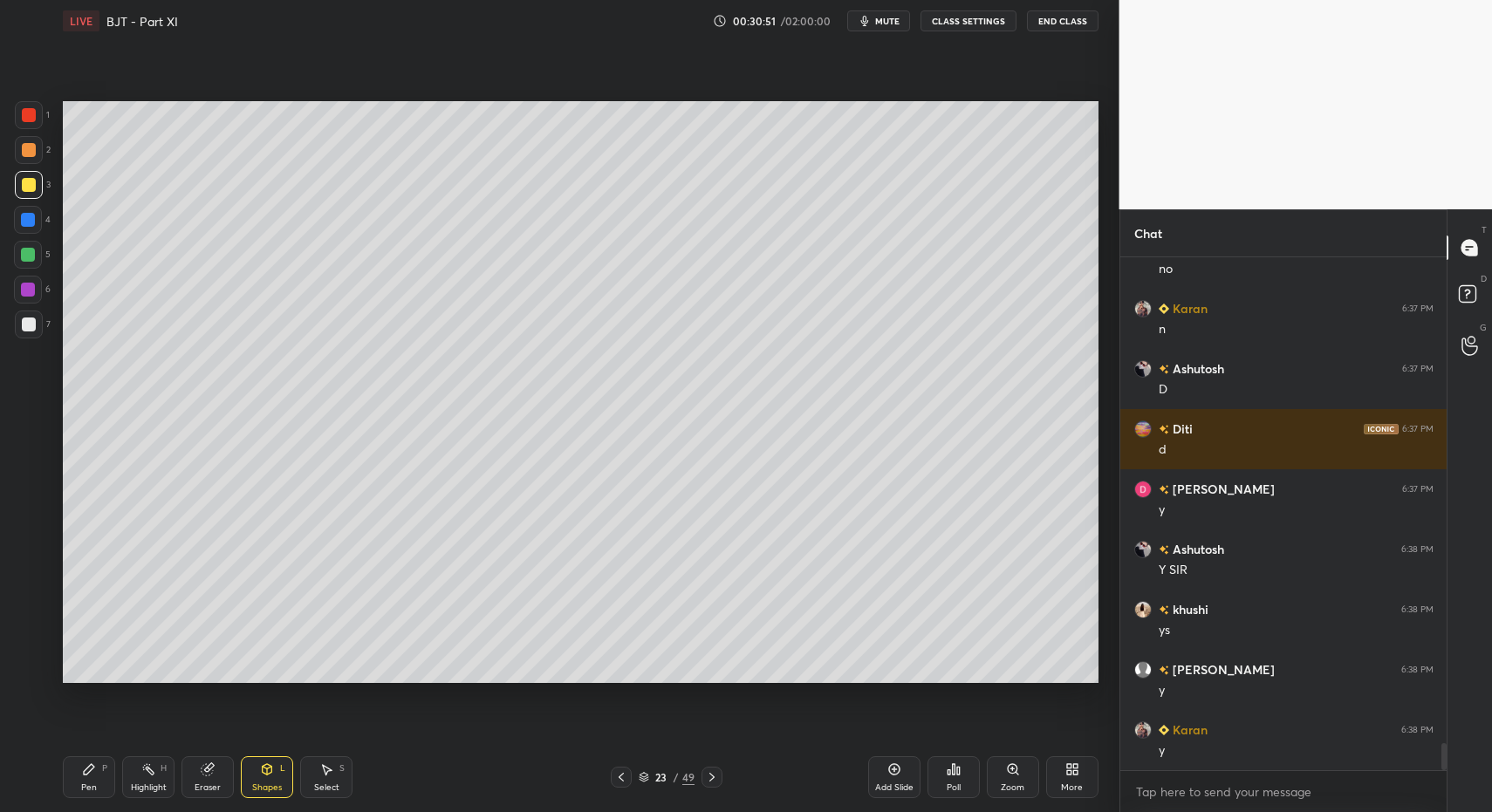
drag, startPoint x: 90, startPoint y: 777, endPoint x: 90, endPoint y: 752, distance: 25.0
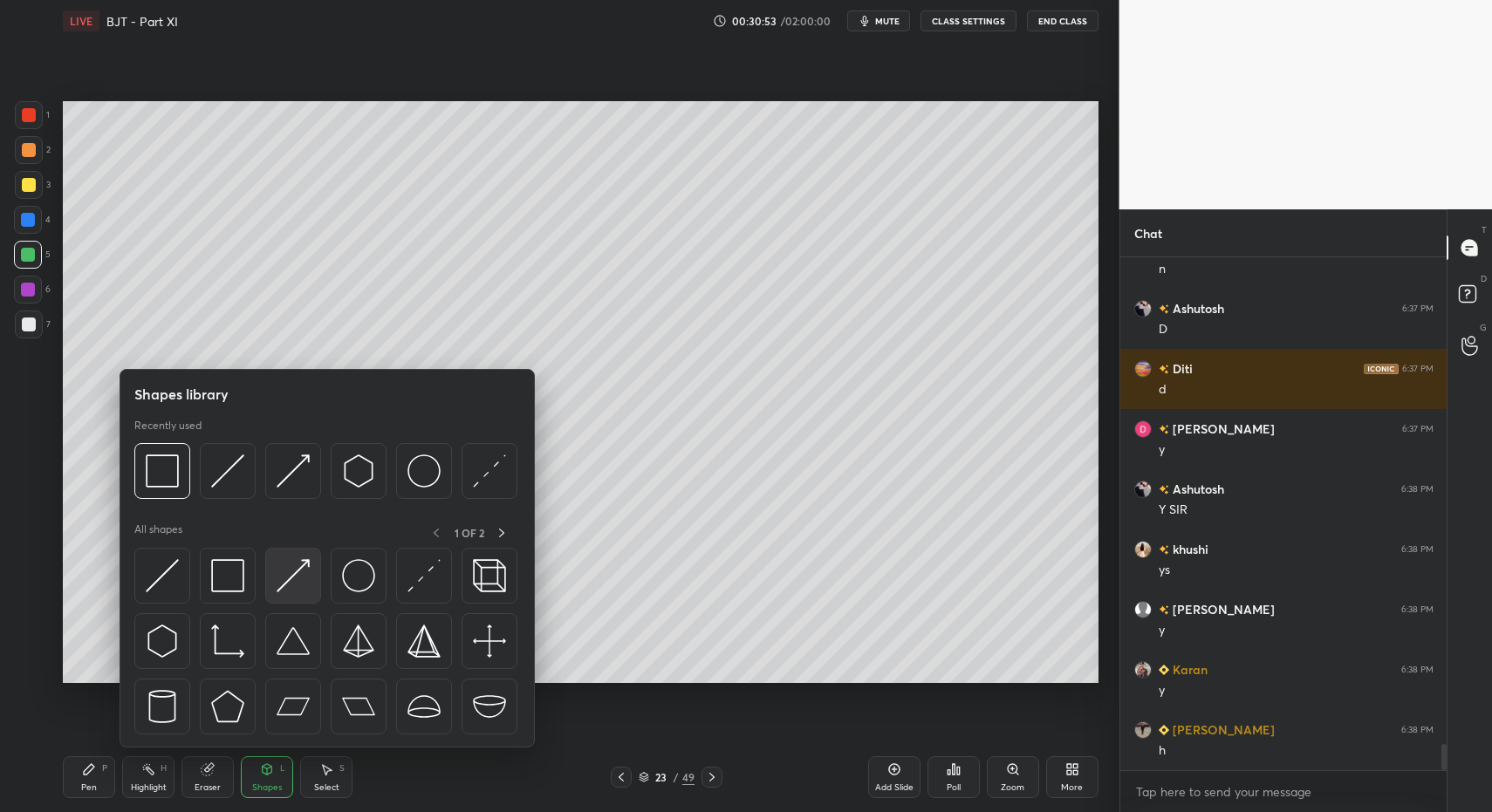
scroll to position [9432, 0]
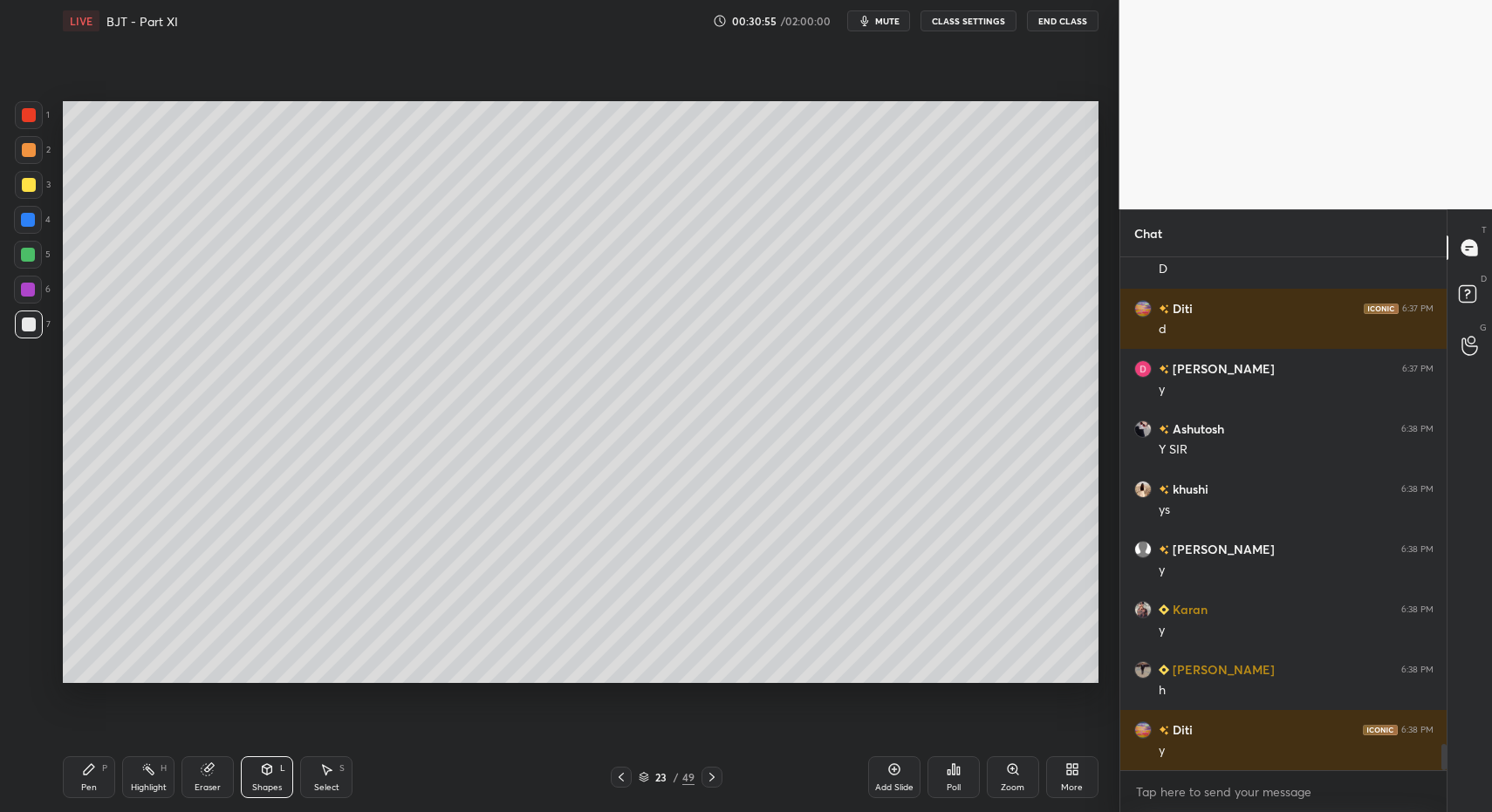
drag, startPoint x: 81, startPoint y: 782, endPoint x: 81, endPoint y: 734, distance: 48.0
drag, startPoint x: 341, startPoint y: 767, endPoint x: 345, endPoint y: 725, distance: 42.2
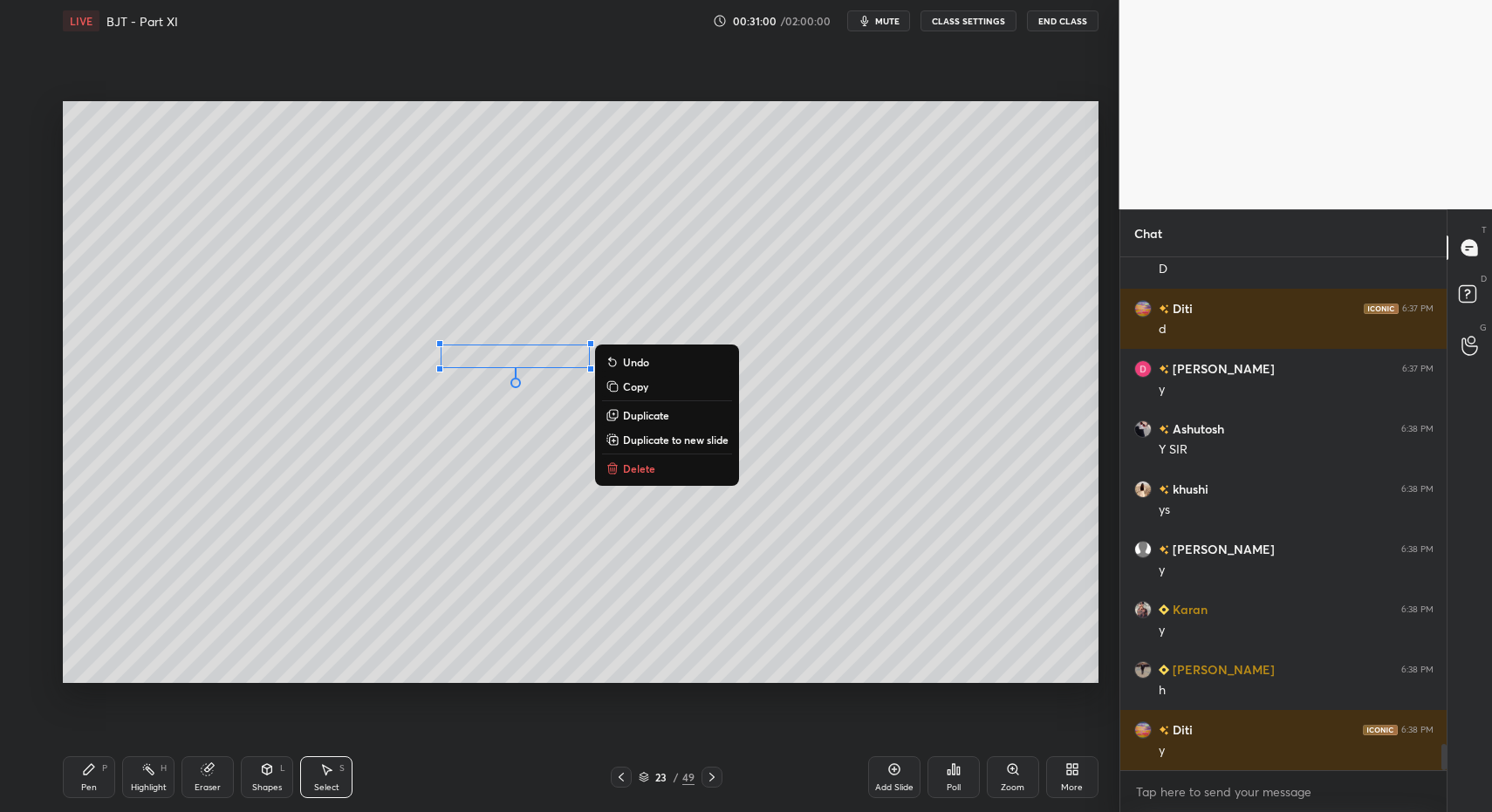
drag, startPoint x: 628, startPoint y: 468, endPoint x: 610, endPoint y: 477, distance: 20.1
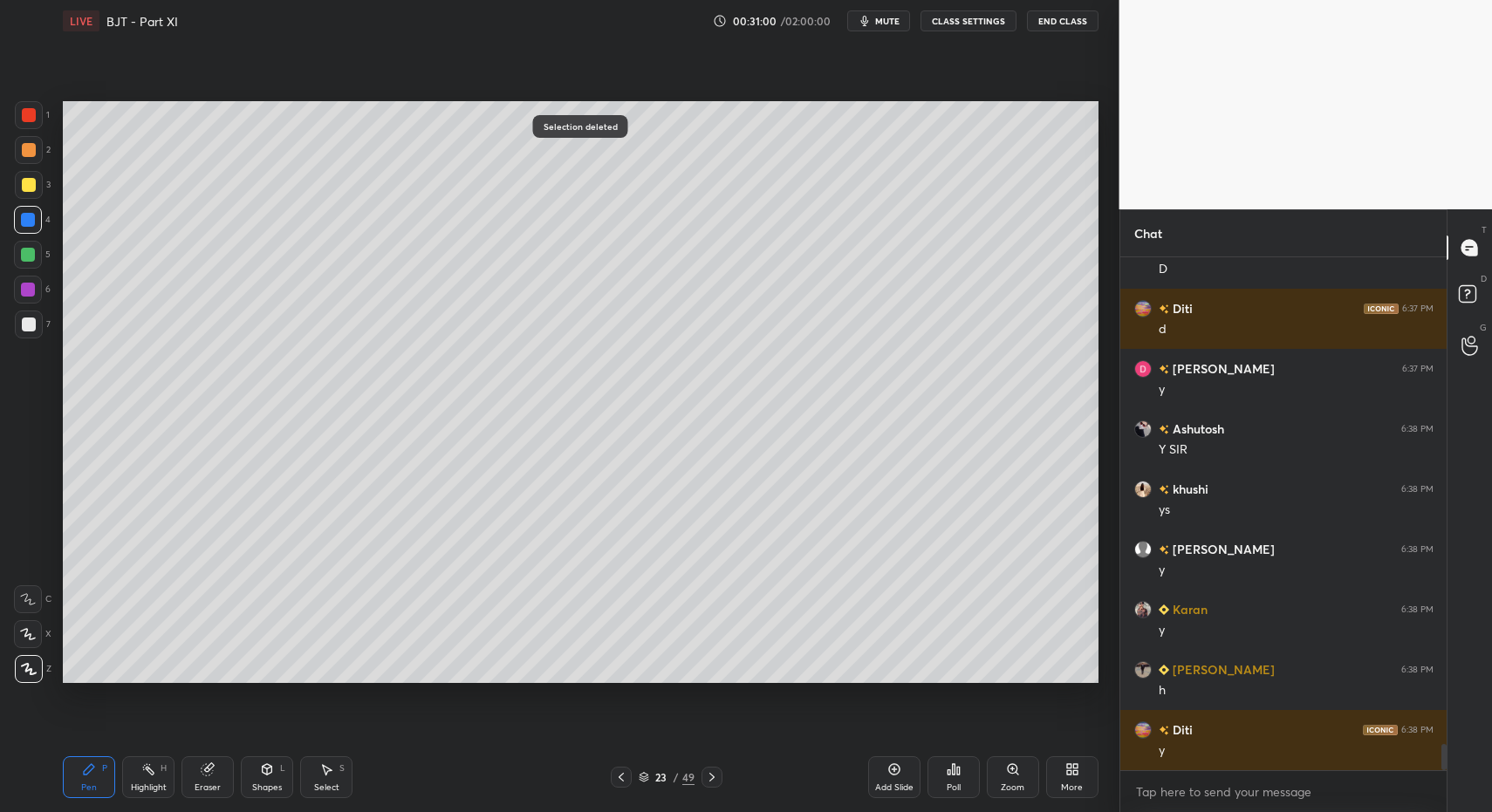
drag, startPoint x: 72, startPoint y: 793, endPoint x: 107, endPoint y: 701, distance: 98.4
drag, startPoint x: 285, startPoint y: 777, endPoint x: 282, endPoint y: 752, distance: 25.2
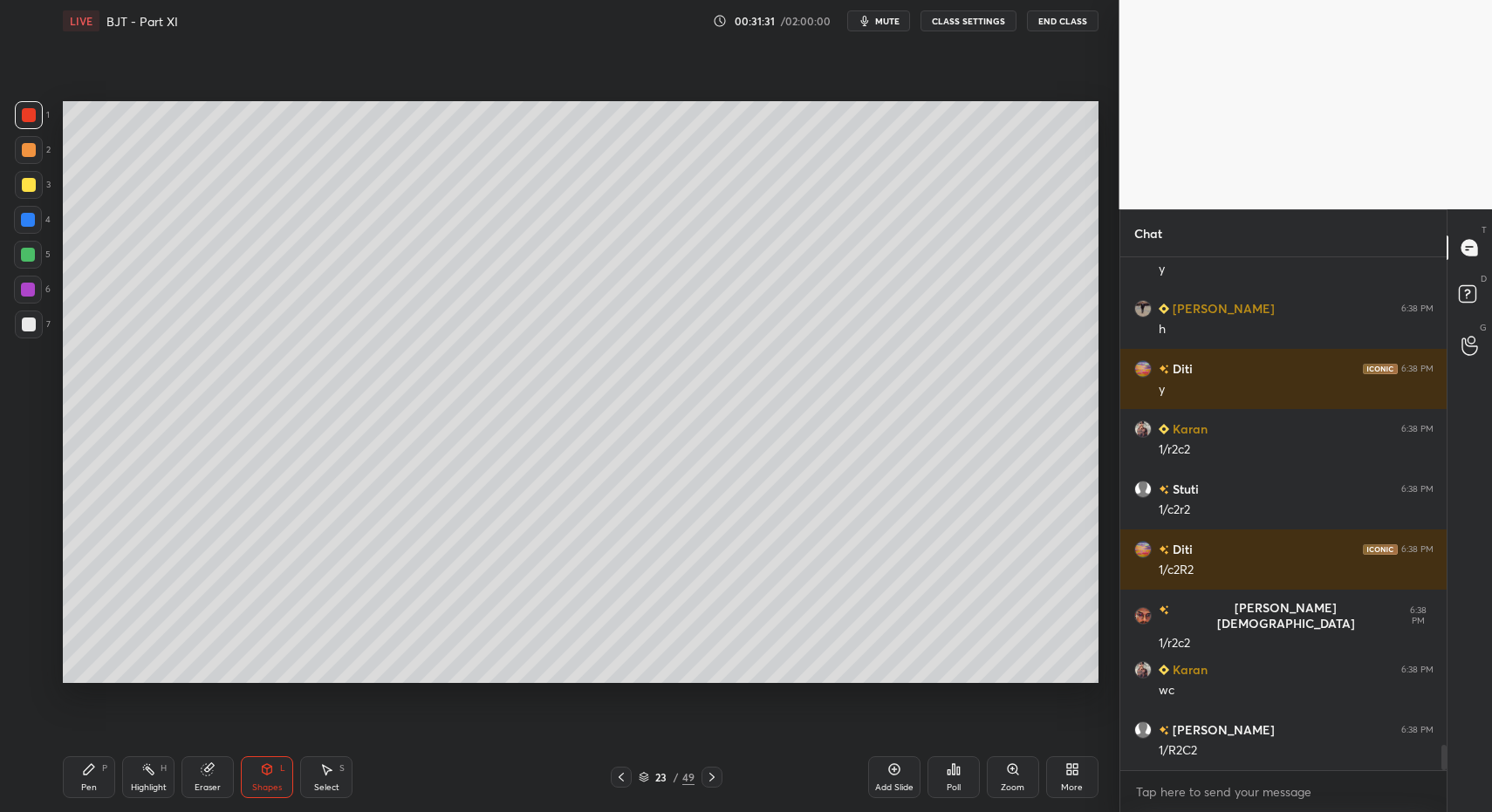
scroll to position [9853, 0]
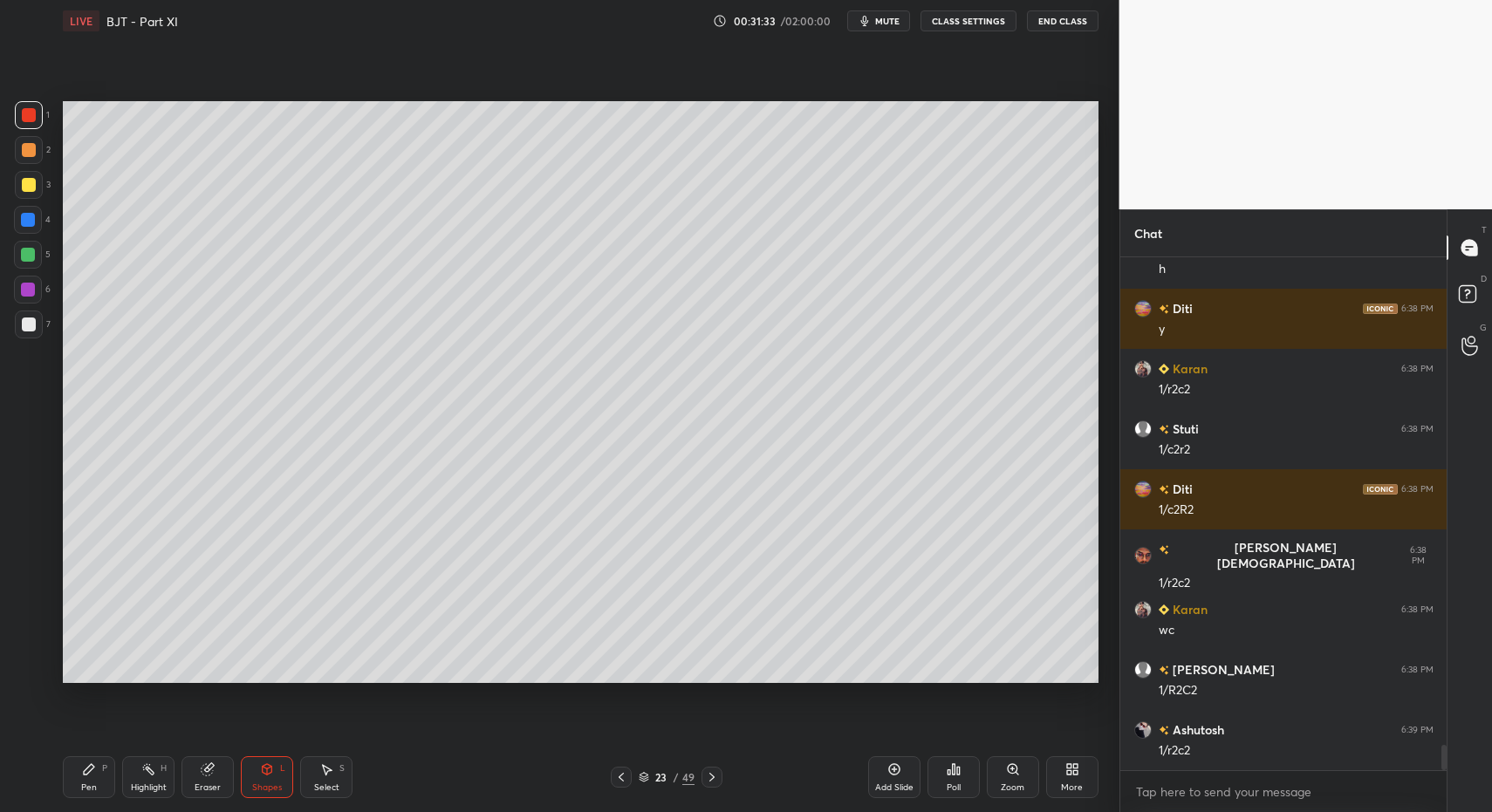
drag, startPoint x: 30, startPoint y: 316, endPoint x: 38, endPoint y: 332, distance: 17.9
drag, startPoint x: 77, startPoint y: 768, endPoint x: 70, endPoint y: 739, distance: 29.8
drag, startPoint x: 262, startPoint y: 777, endPoint x: 261, endPoint y: 751, distance: 26.0
drag, startPoint x: 265, startPoint y: 772, endPoint x: 266, endPoint y: 760, distance: 12.0
drag, startPoint x: 89, startPoint y: 769, endPoint x: 98, endPoint y: 764, distance: 10.3
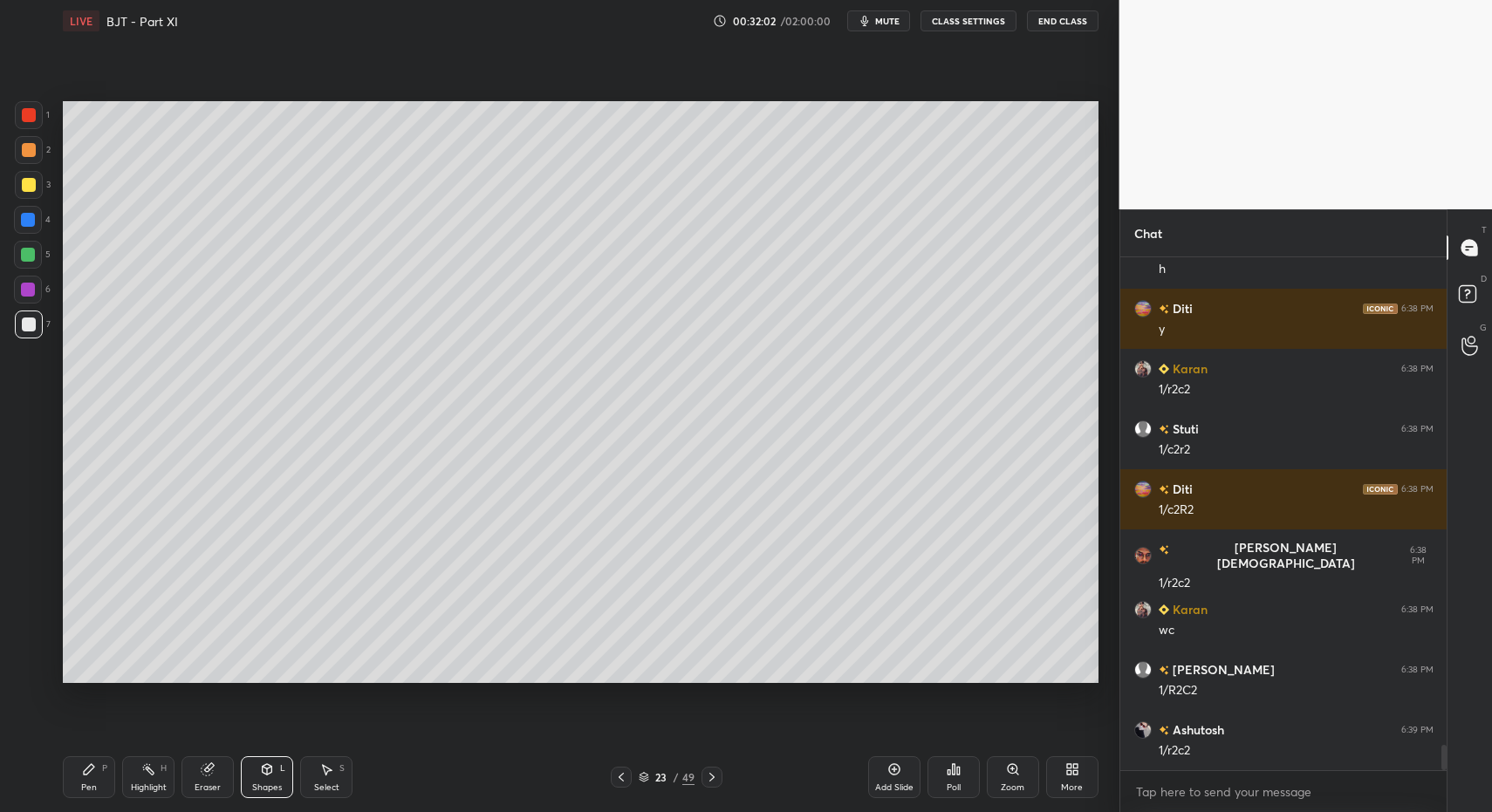
scroll to position [9913, 0]
drag, startPoint x: 83, startPoint y: 786, endPoint x: 74, endPoint y: 738, distance: 48.8
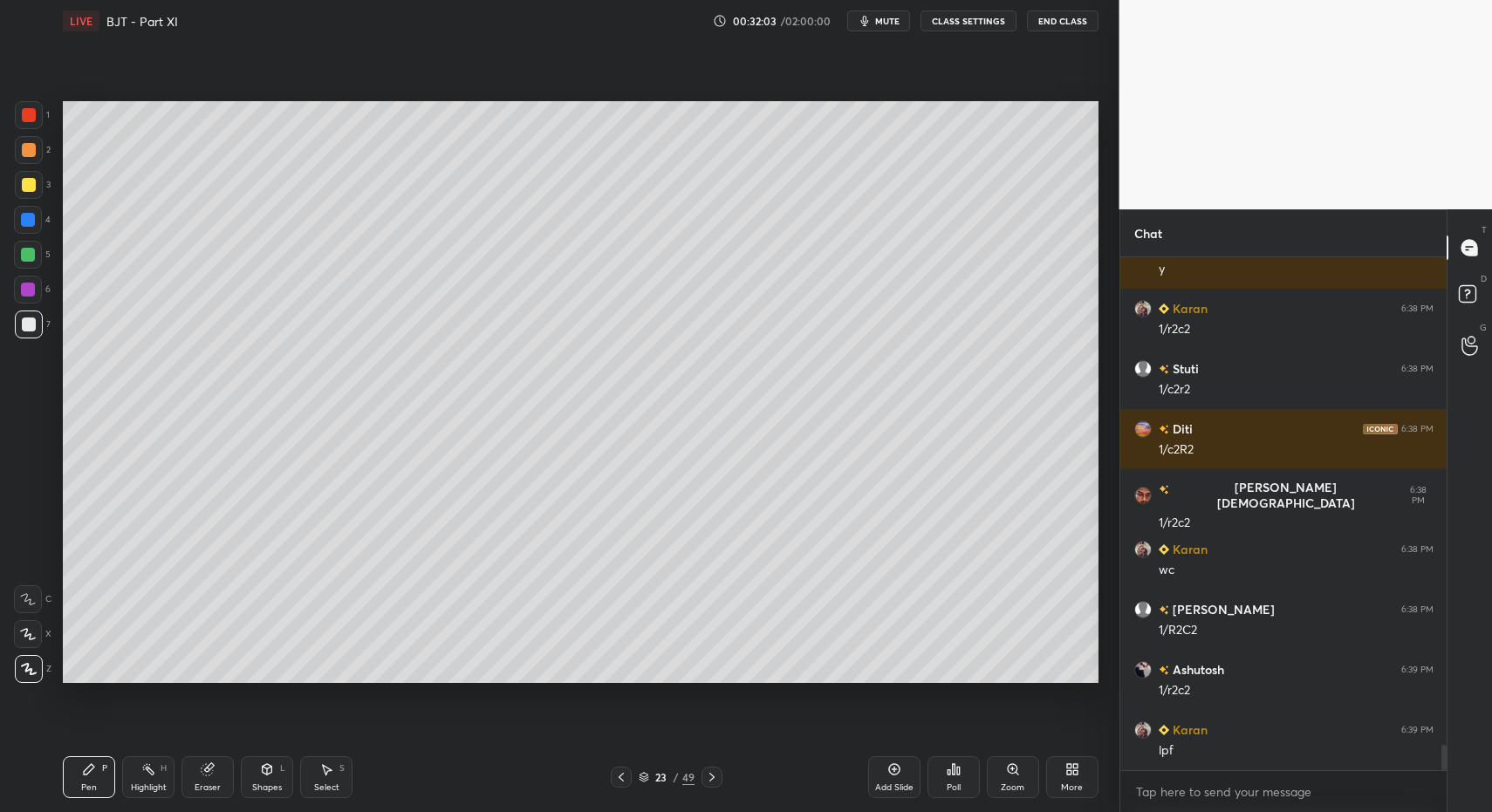
drag, startPoint x: 22, startPoint y: 266, endPoint x: 25, endPoint y: 301, distance: 35.1
drag, startPoint x: 77, startPoint y: 778, endPoint x: 99, endPoint y: 761, distance: 27.8
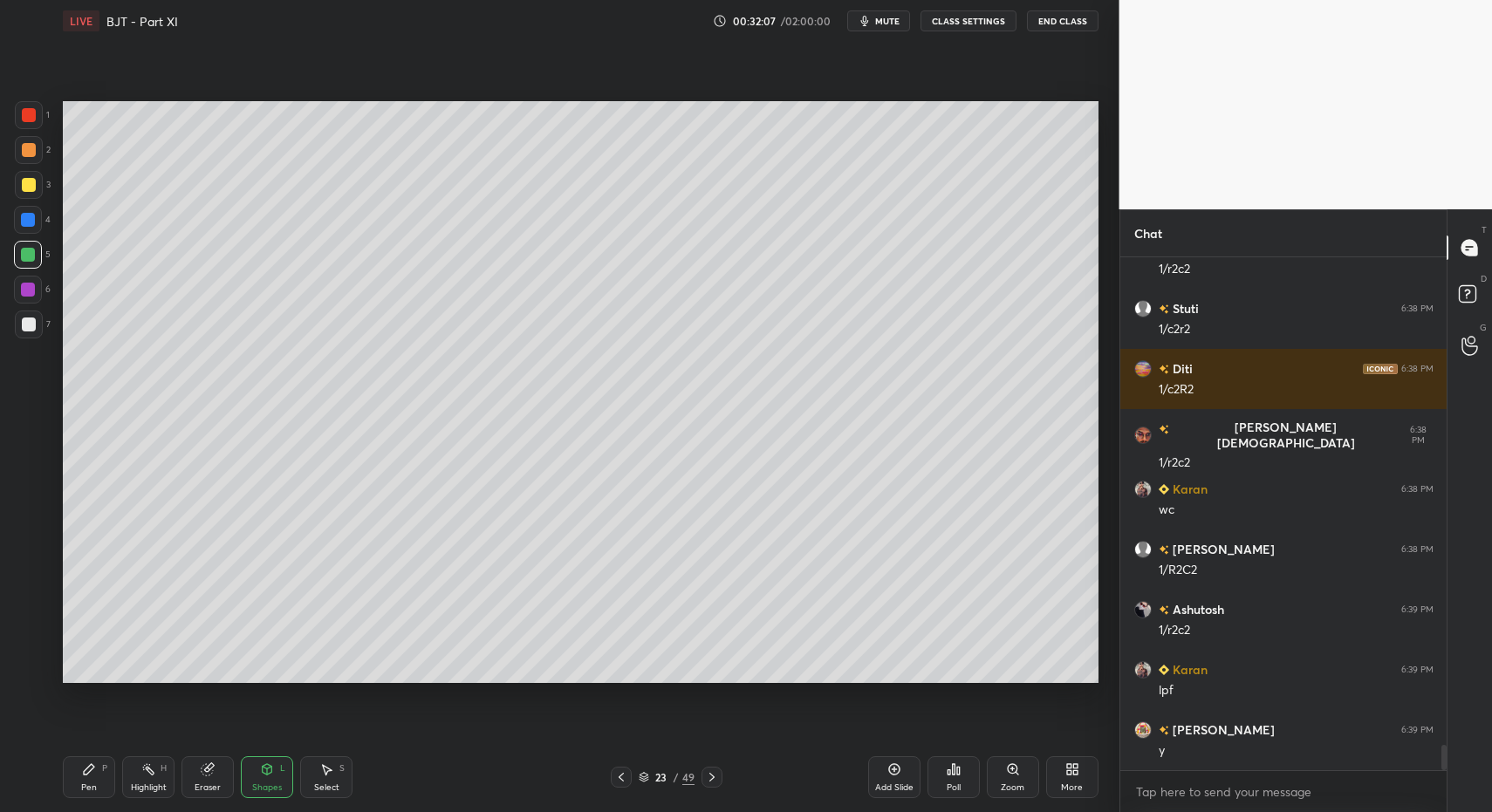
drag, startPoint x: 92, startPoint y: 786, endPoint x: 88, endPoint y: 769, distance: 17.5
drag, startPoint x: 32, startPoint y: 343, endPoint x: 40, endPoint y: 328, distance: 17.0
drag, startPoint x: 323, startPoint y: 785, endPoint x: 266, endPoint y: 718, distance: 88.0
drag, startPoint x: 191, startPoint y: 664, endPoint x: 212, endPoint y: 675, distance: 23.7
drag, startPoint x: 106, startPoint y: 774, endPoint x: 105, endPoint y: 759, distance: 15.0
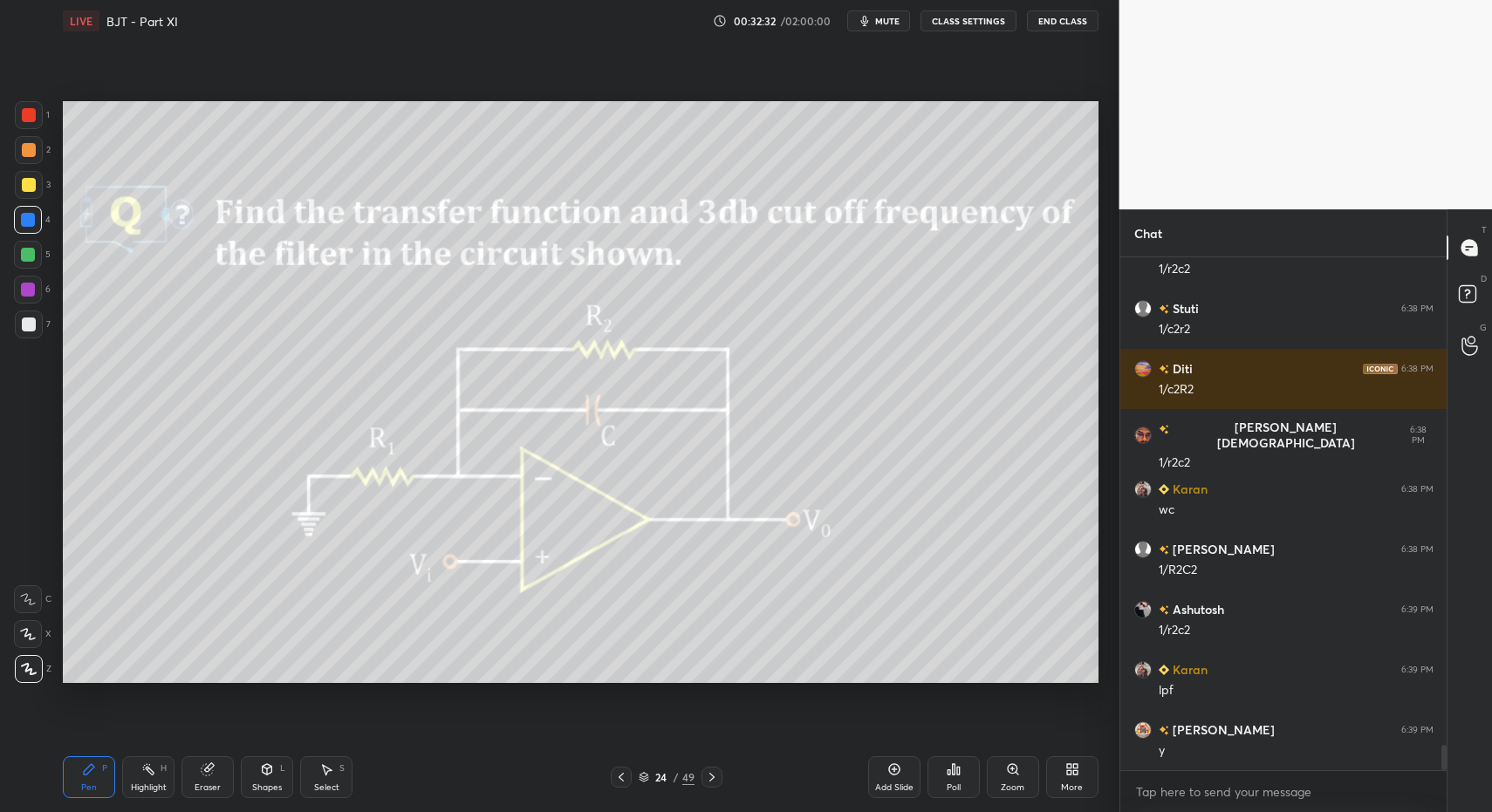
drag, startPoint x: 16, startPoint y: 626, endPoint x: 59, endPoint y: 655, distance: 51.9
drag, startPoint x: 78, startPoint y: 780, endPoint x: 76, endPoint y: 736, distance: 44.0
drag, startPoint x: 29, startPoint y: 669, endPoint x: 59, endPoint y: 628, distance: 50.8
drag, startPoint x: 88, startPoint y: 773, endPoint x: 181, endPoint y: 705, distance: 115.2
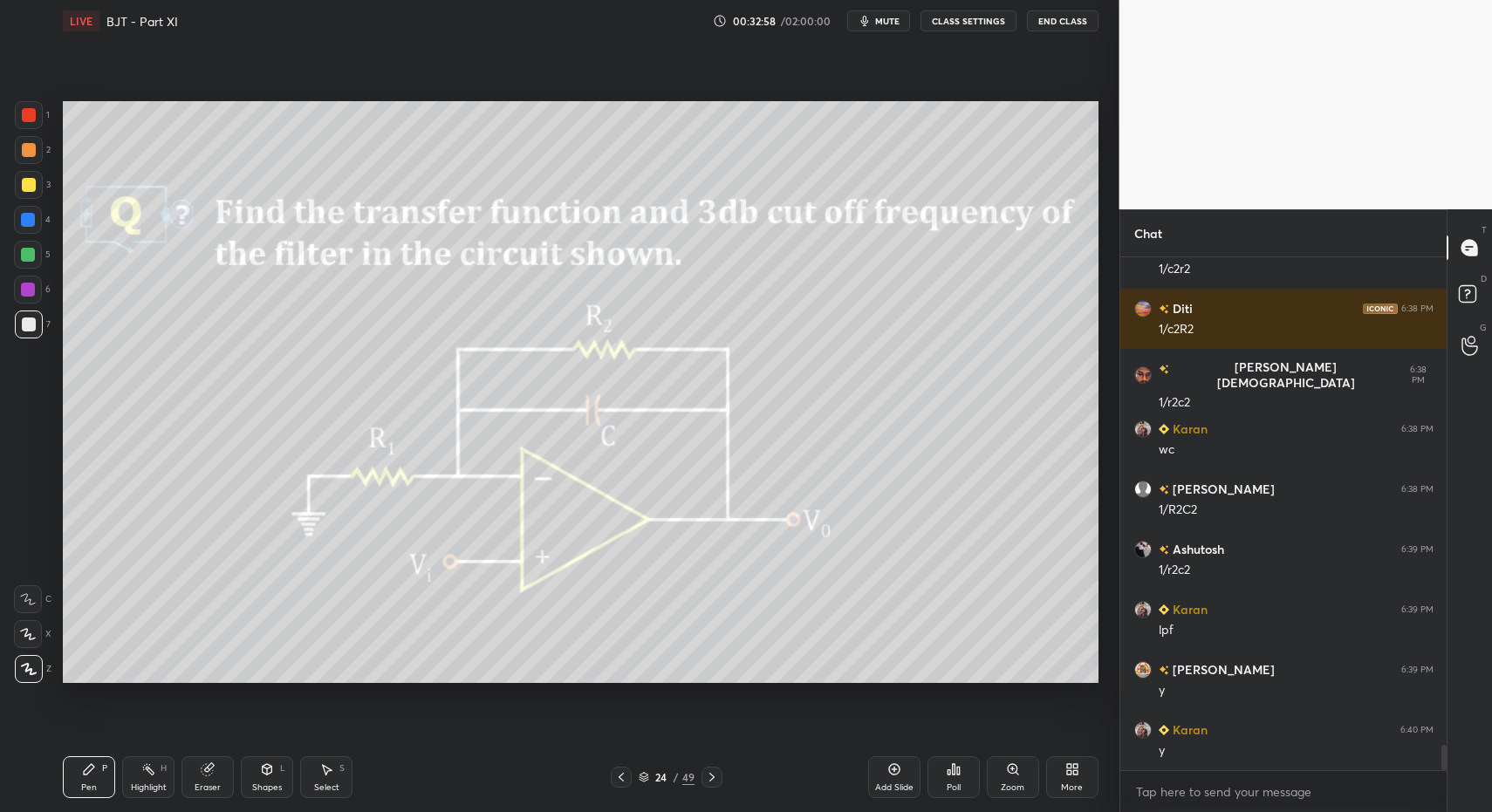
drag, startPoint x: 910, startPoint y: 768, endPoint x: 881, endPoint y: 765, distance: 29.2
drag, startPoint x: 141, startPoint y: 784, endPoint x: 230, endPoint y: 684, distance: 133.9
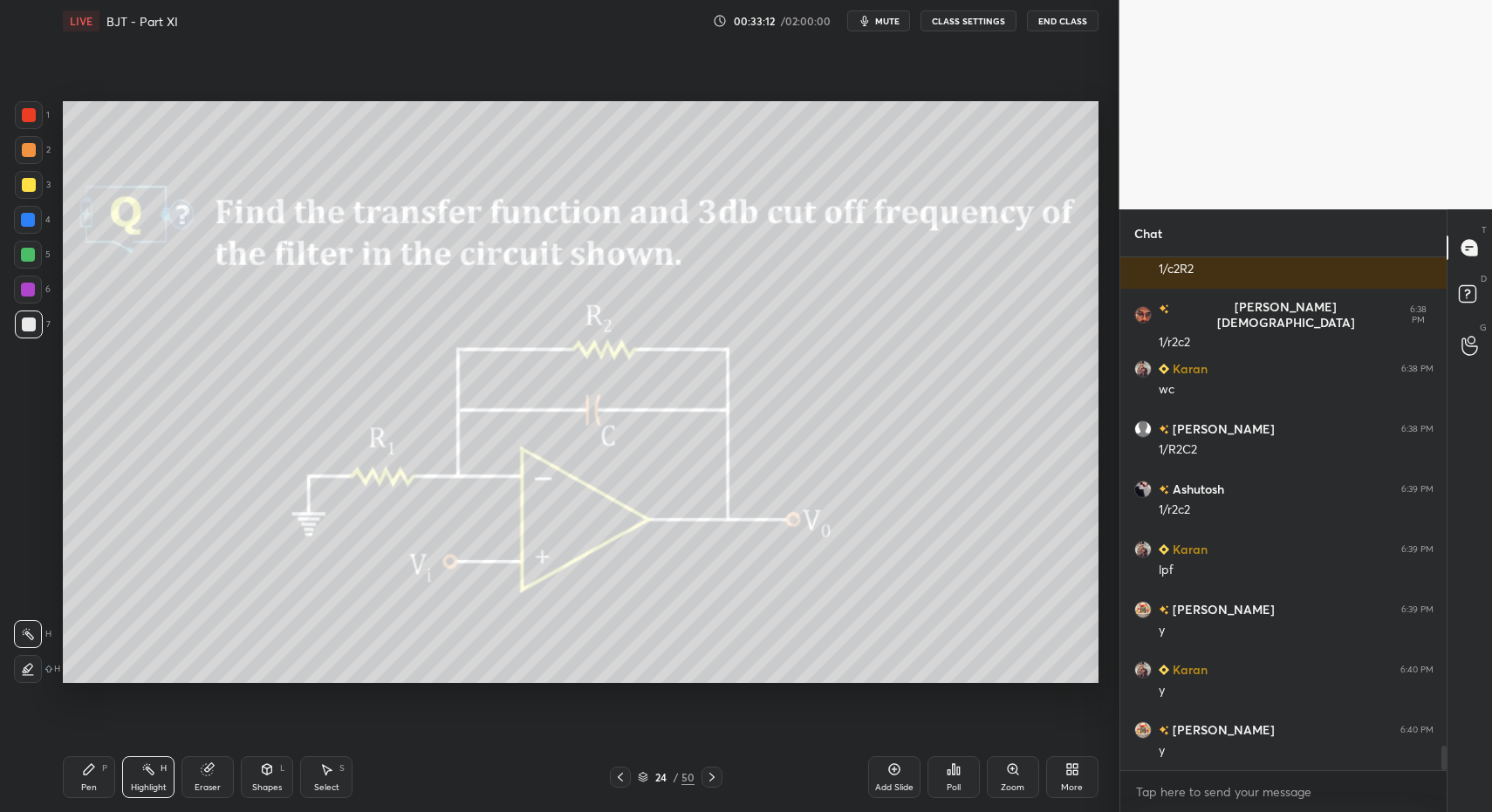
scroll to position [10154, 0]
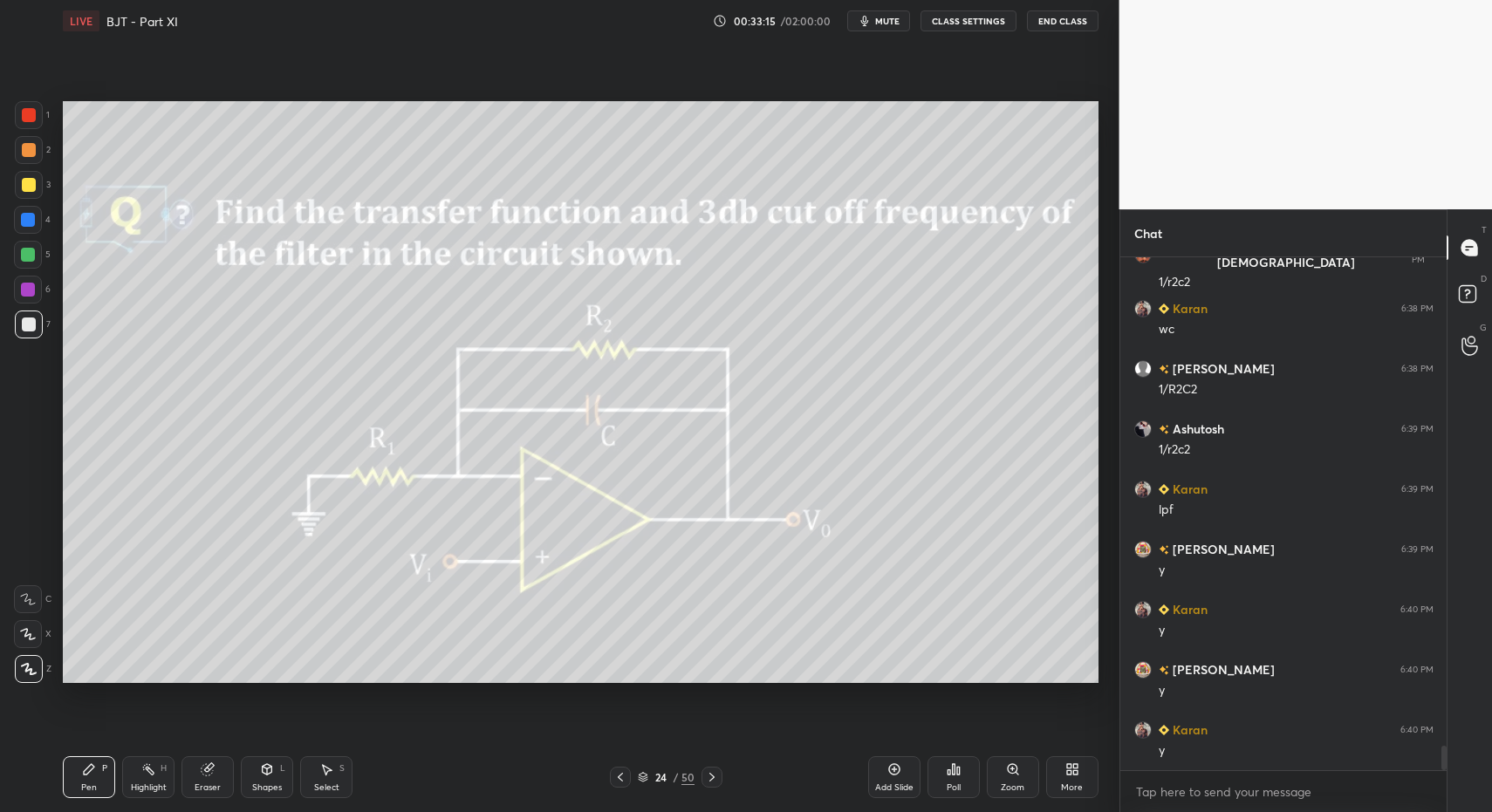
drag, startPoint x: 82, startPoint y: 782, endPoint x: 170, endPoint y: 767, distance: 89.3
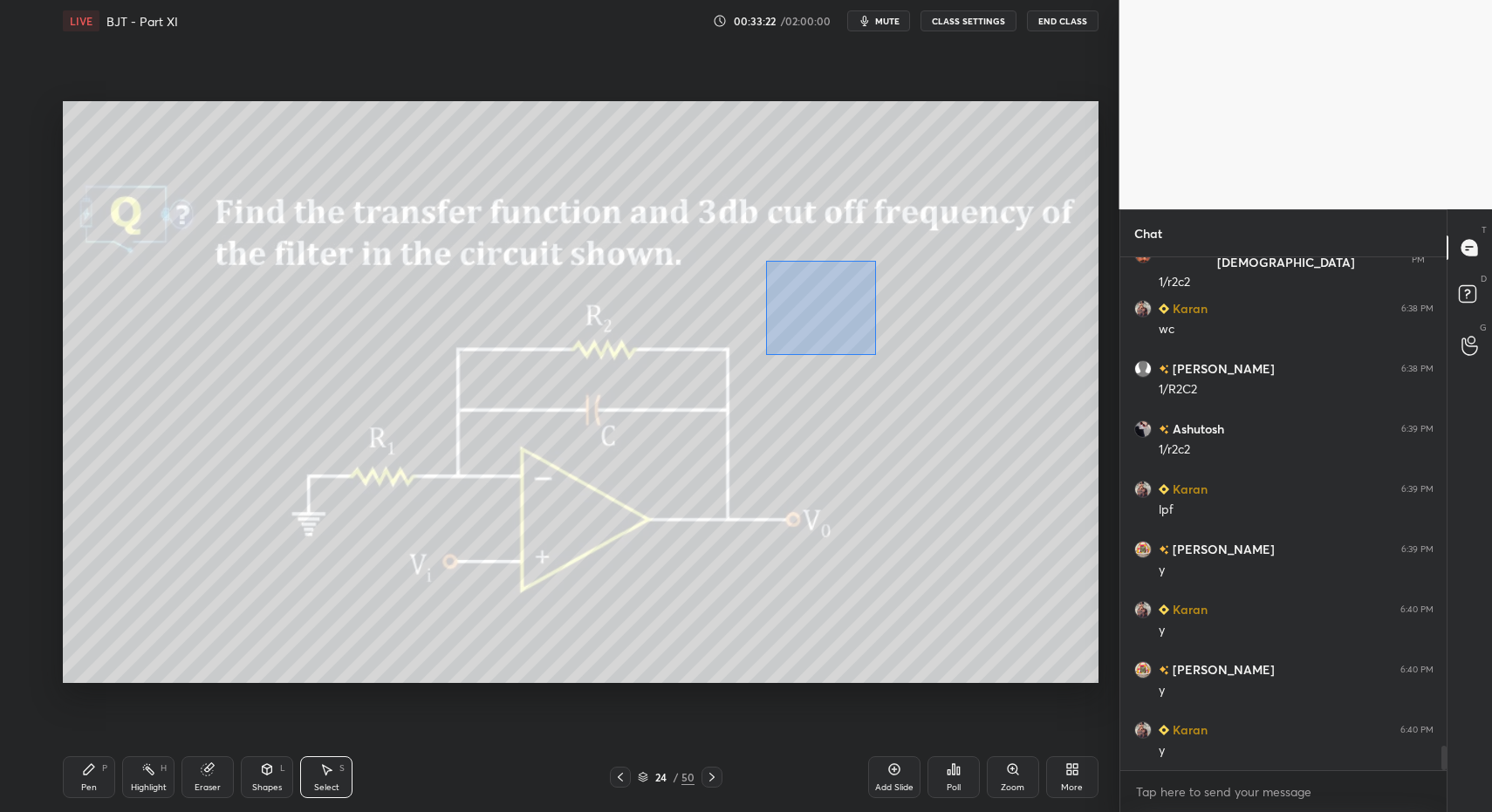
drag, startPoint x: 850, startPoint y: 334, endPoint x: 882, endPoint y: 354, distance: 37.7
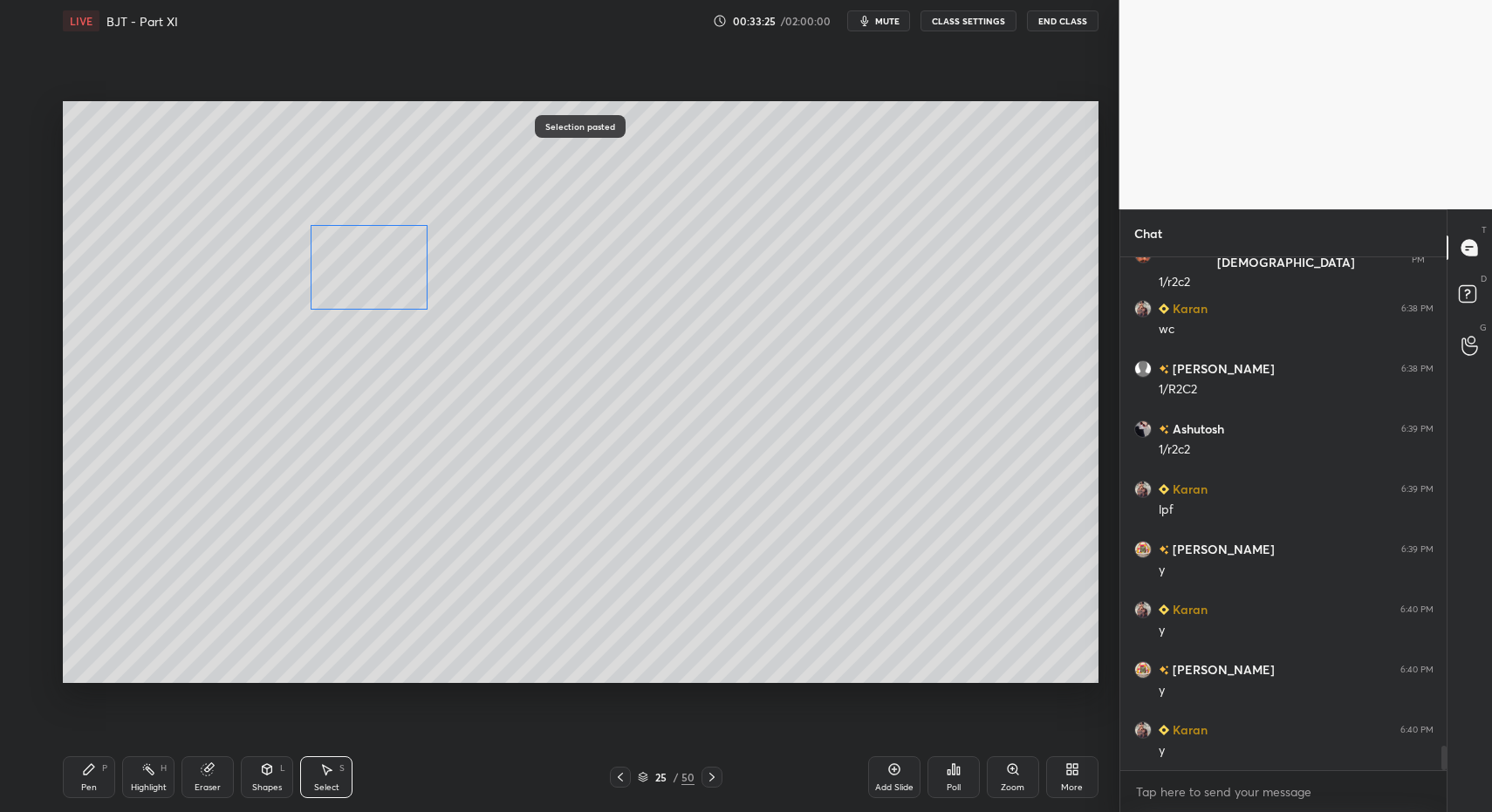
drag, startPoint x: 820, startPoint y: 298, endPoint x: 336, endPoint y: 292, distance: 484.0
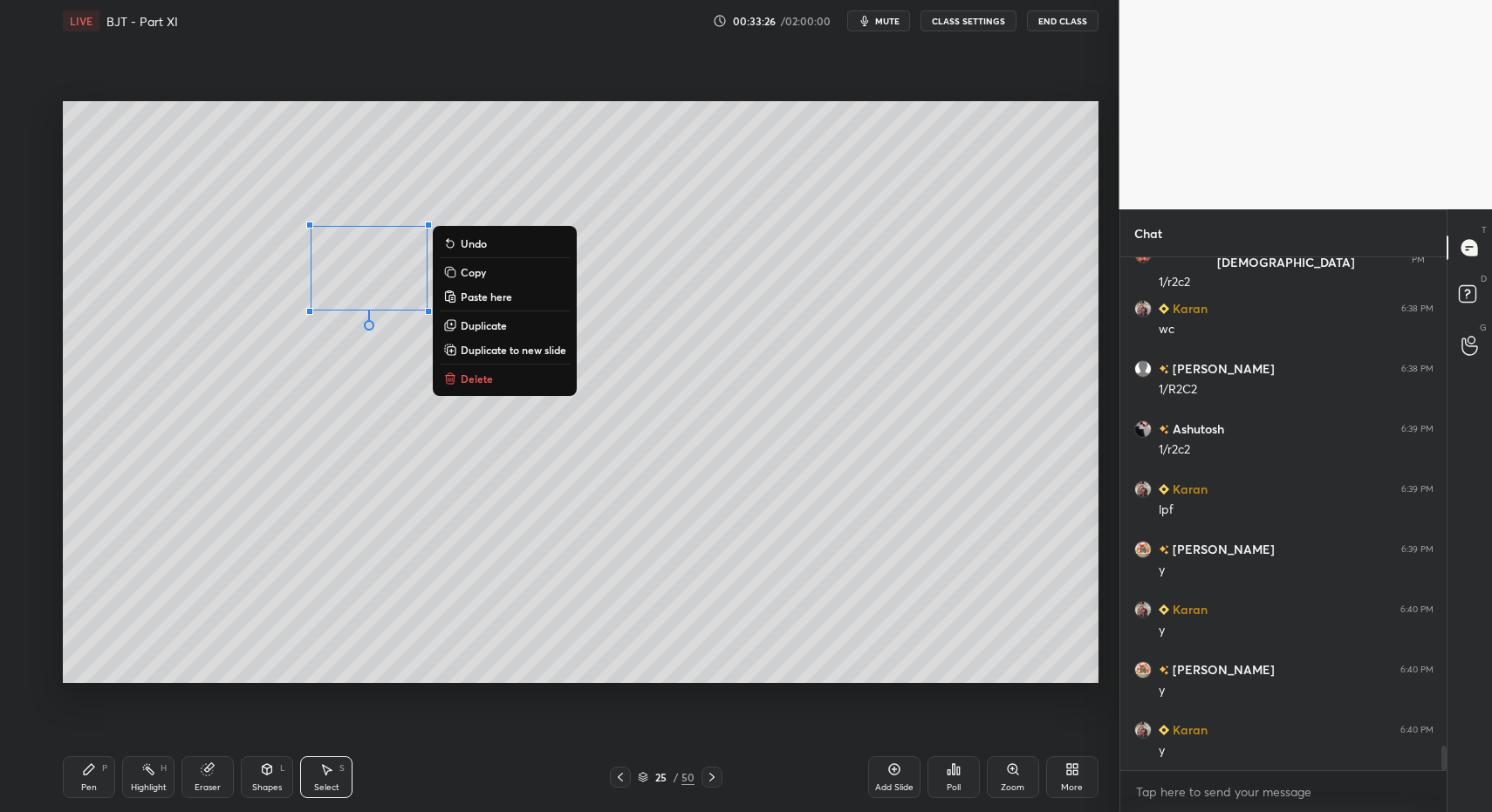
drag, startPoint x: 89, startPoint y: 785, endPoint x: 97, endPoint y: 776, distance: 12.0
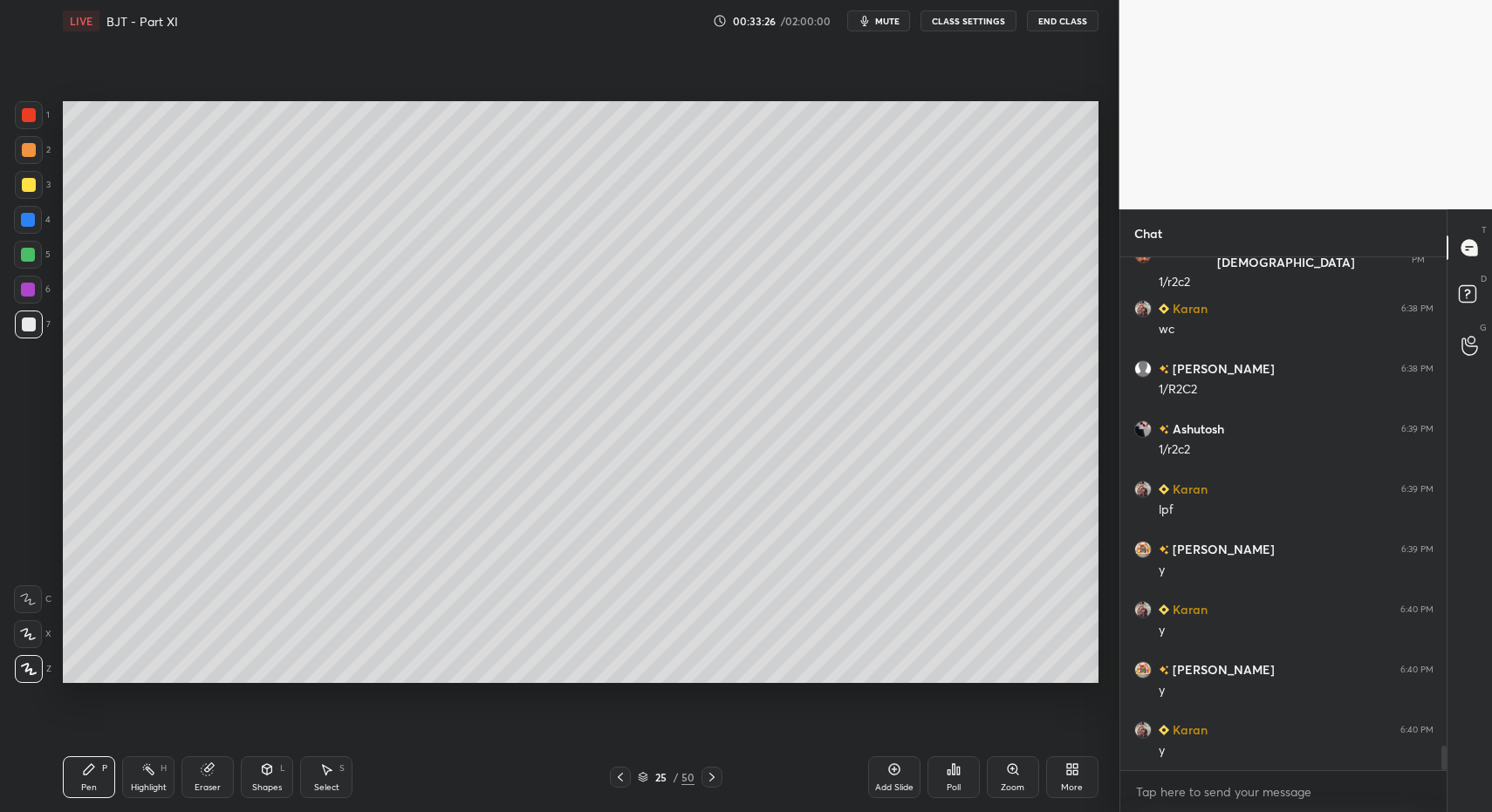
drag, startPoint x: 322, startPoint y: 770, endPoint x: 339, endPoint y: 691, distance: 80.8
drag, startPoint x: 342, startPoint y: 235, endPoint x: 334, endPoint y: 245, distance: 12.8
drag, startPoint x: 323, startPoint y: 783, endPoint x: 327, endPoint y: 760, distance: 23.3
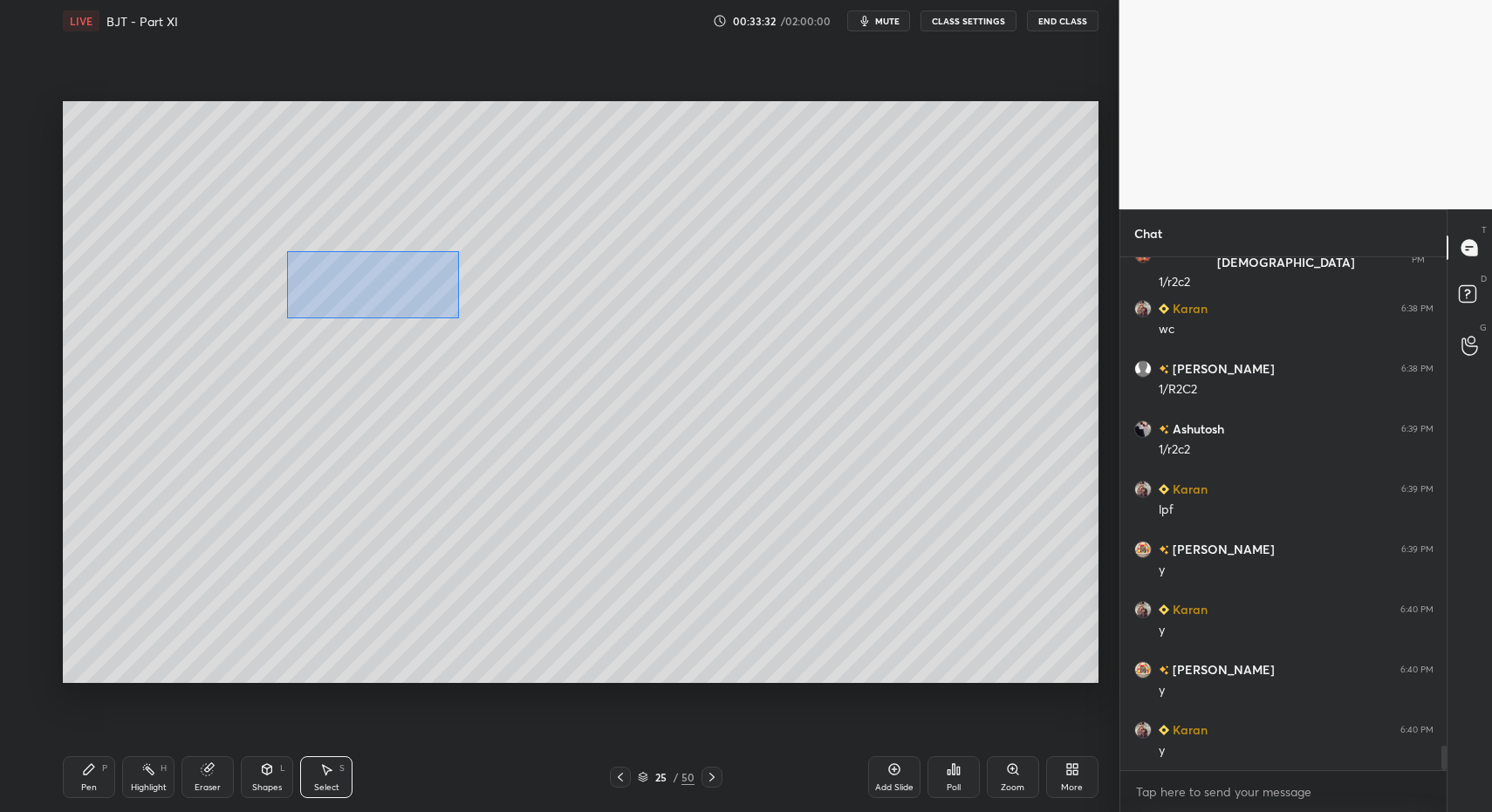
drag, startPoint x: 347, startPoint y: 273, endPoint x: 384, endPoint y: 292, distance: 41.6
drag, startPoint x: 371, startPoint y: 284, endPoint x: 361, endPoint y: 292, distance: 12.8
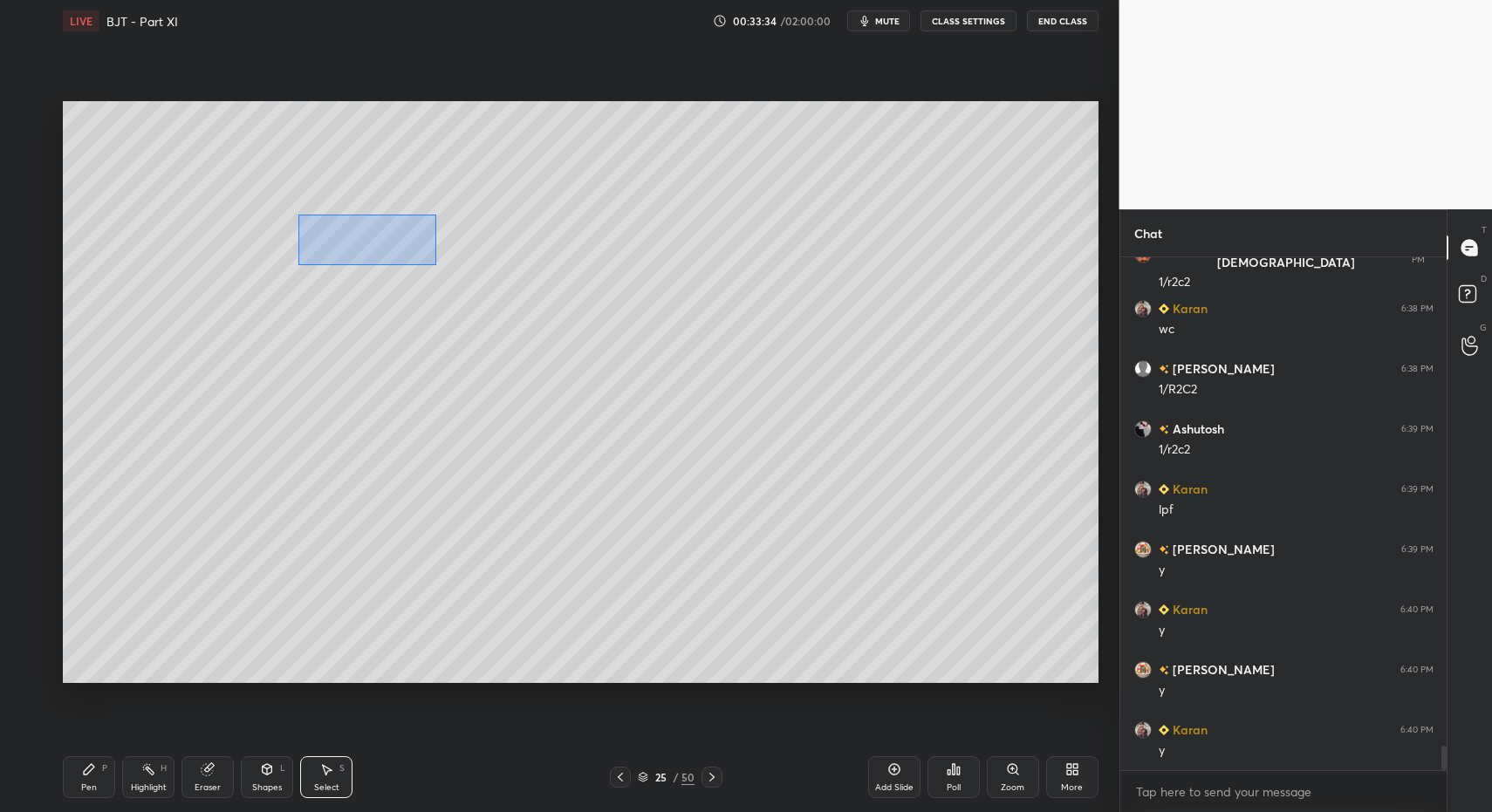
drag, startPoint x: 304, startPoint y: 219, endPoint x: 370, endPoint y: 235, distance: 67.9
drag, startPoint x: 366, startPoint y: 232, endPoint x: 334, endPoint y: 284, distance: 61.1
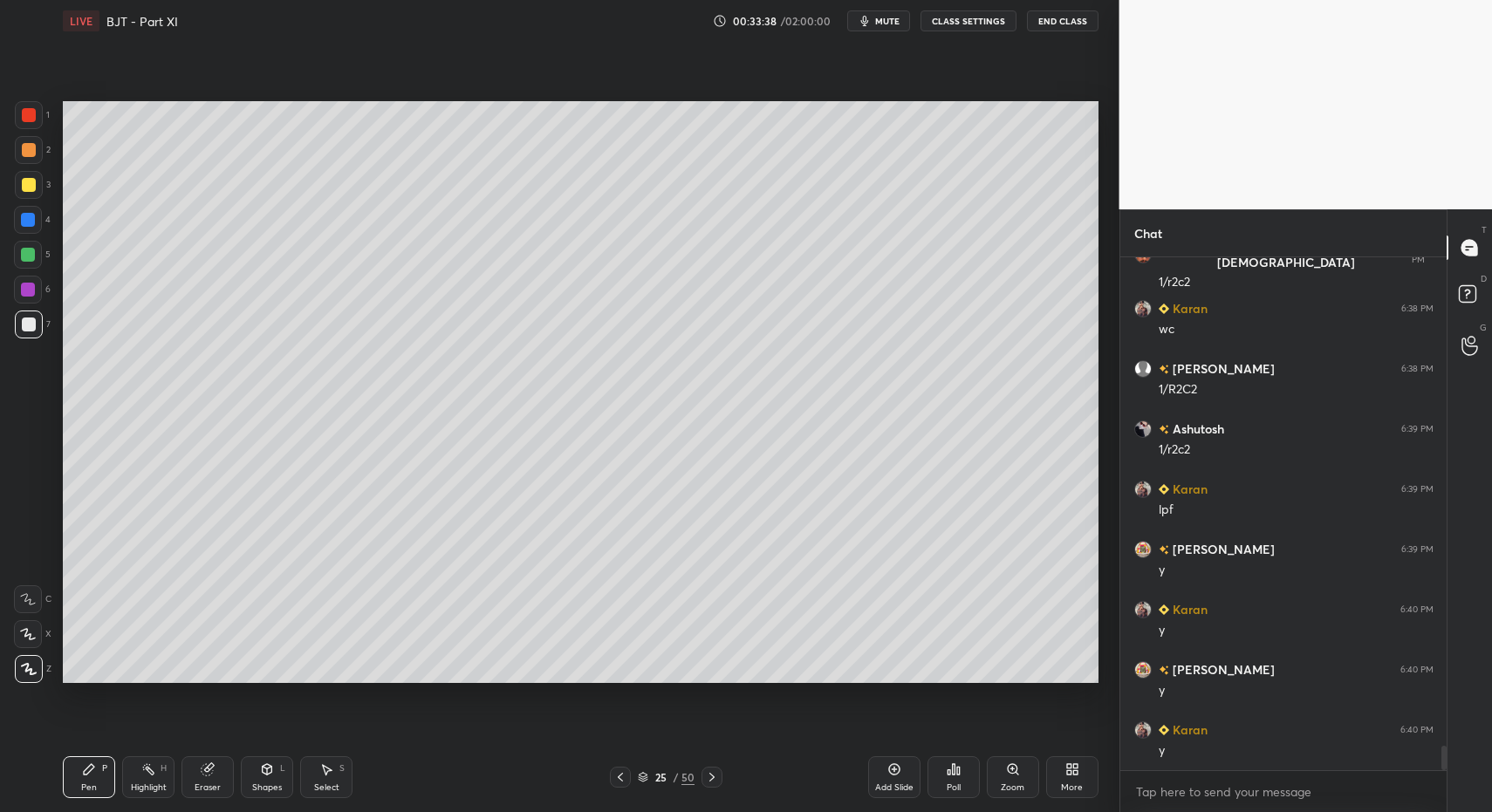
scroll to position [10214, 0]
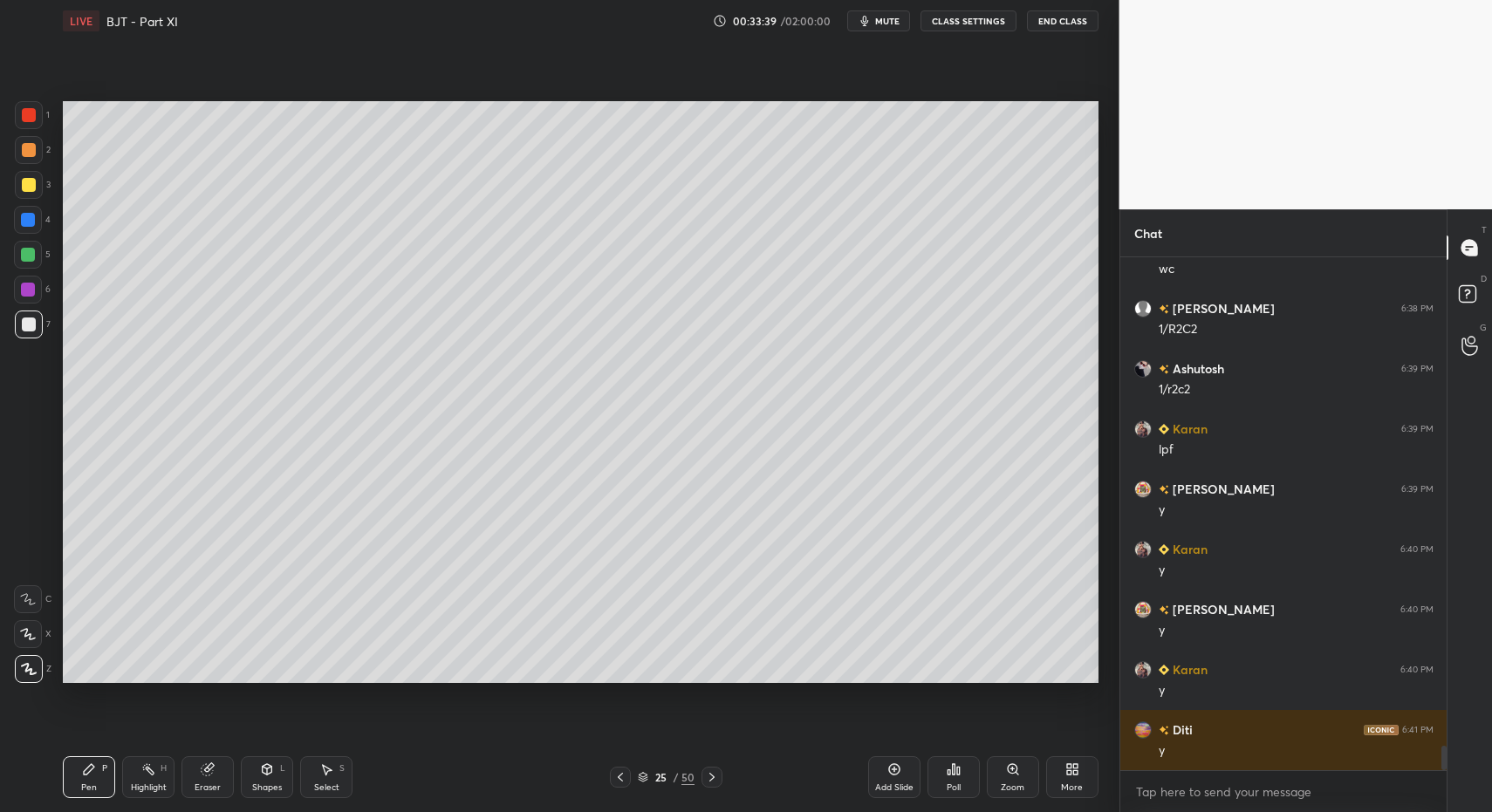
drag, startPoint x: 99, startPoint y: 788, endPoint x: 104, endPoint y: 717, distance: 71.2
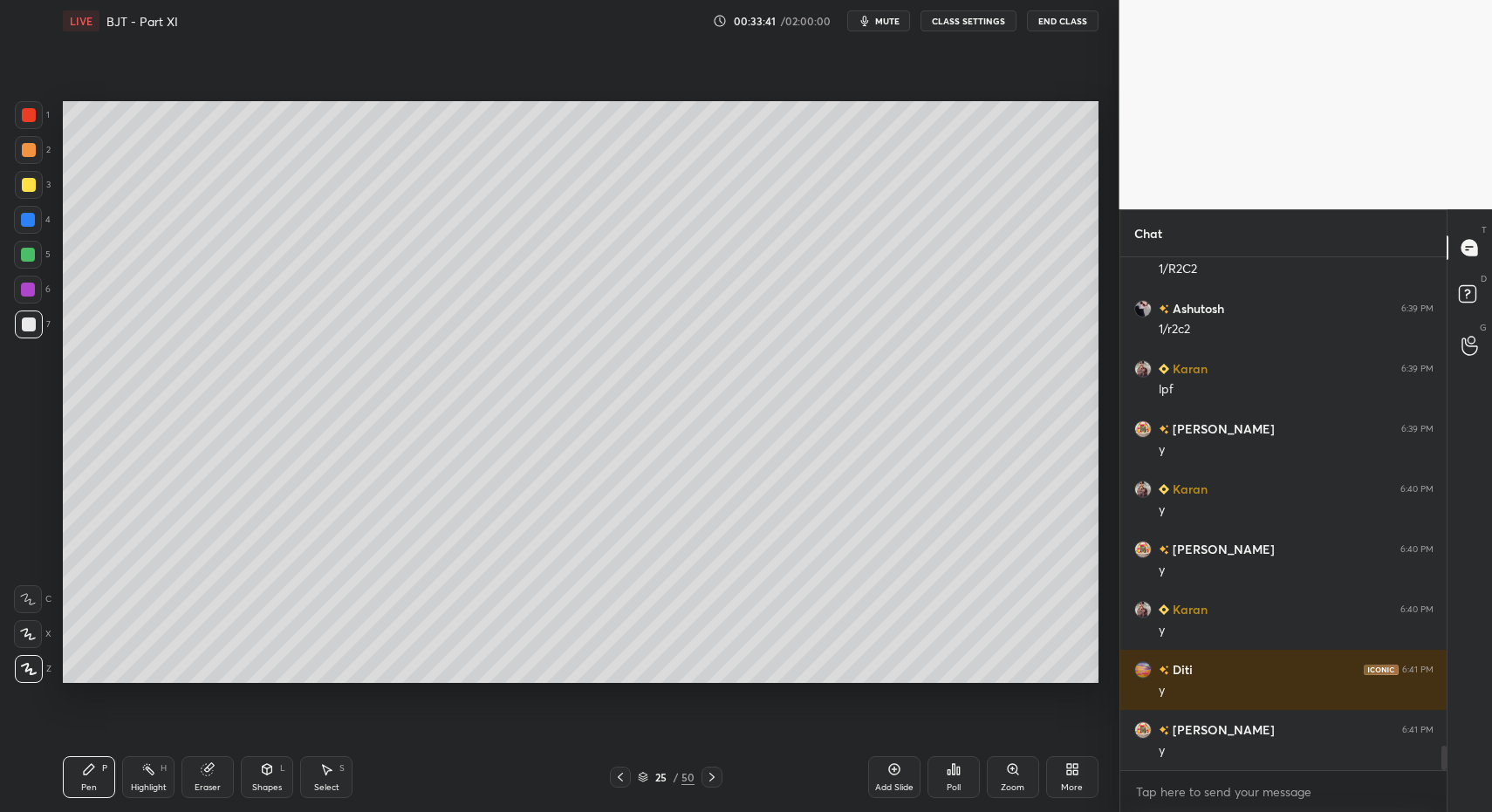
scroll to position [10334, 0]
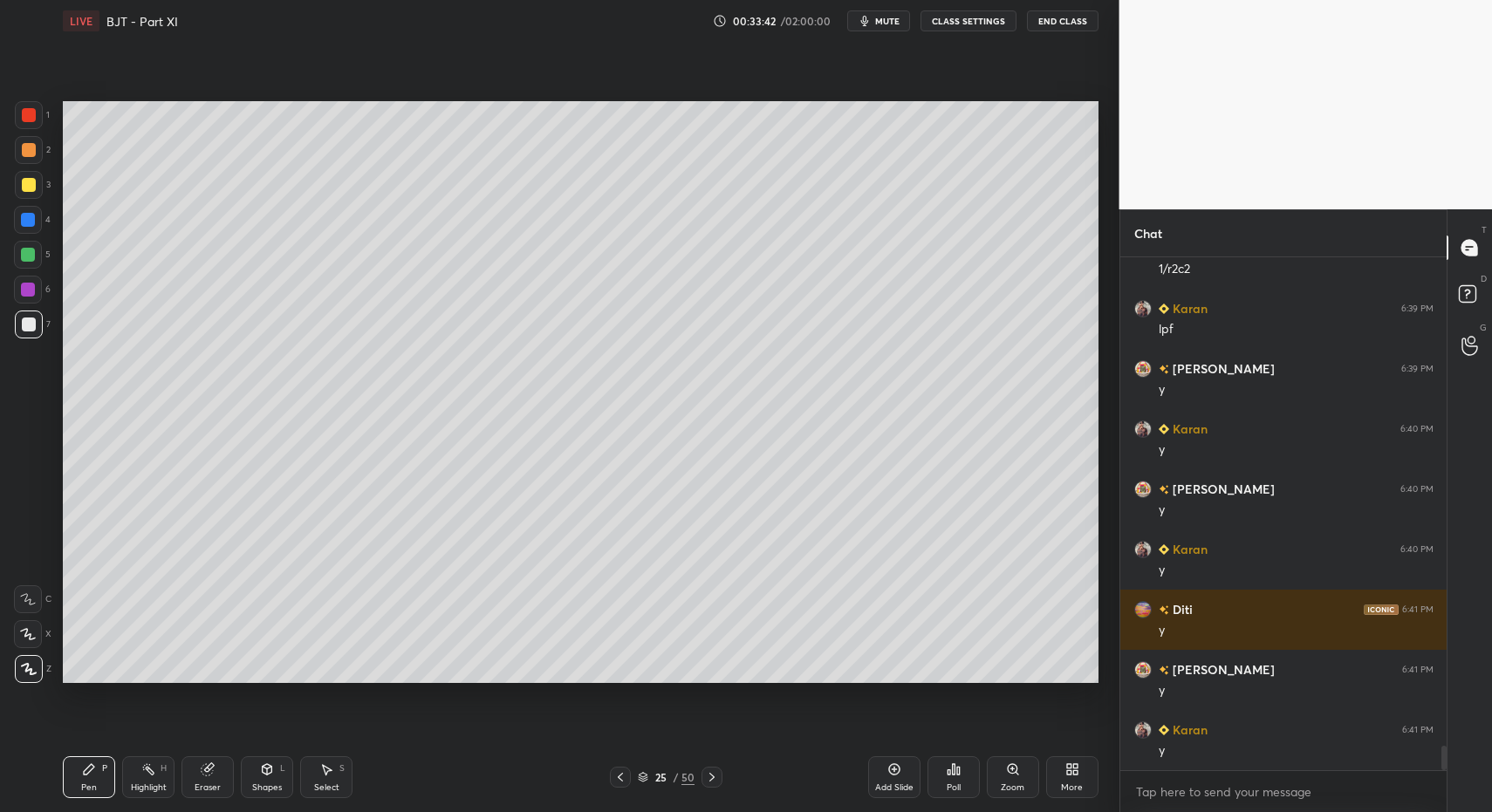
drag, startPoint x: 119, startPoint y: 767, endPoint x: 182, endPoint y: 711, distance: 84.3
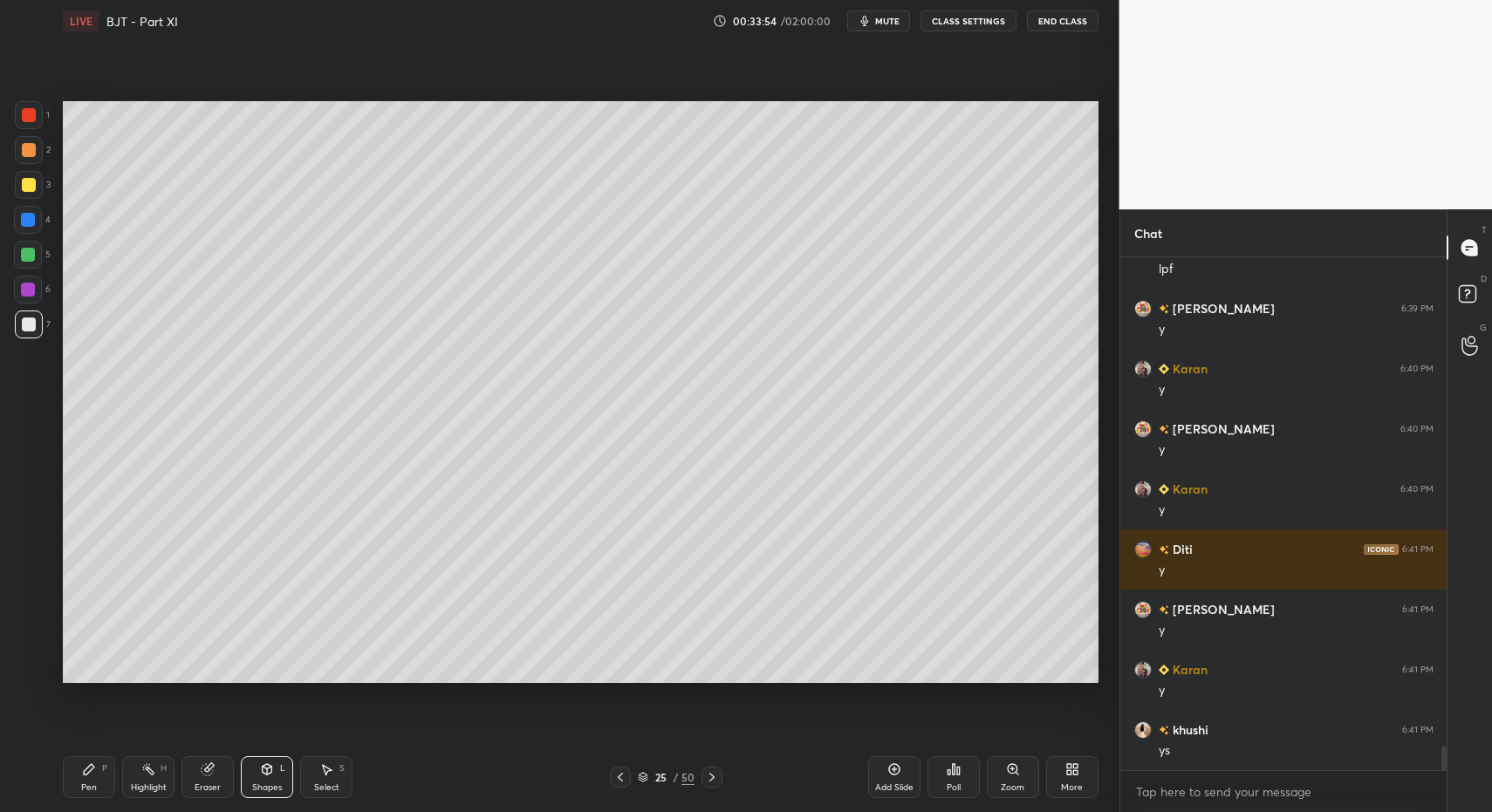
drag, startPoint x: 113, startPoint y: 784, endPoint x: 97, endPoint y: 785, distance: 16.0
drag, startPoint x: 97, startPoint y: 785, endPoint x: 106, endPoint y: 773, distance: 15.0
drag, startPoint x: 145, startPoint y: 768, endPoint x: 147, endPoint y: 717, distance: 51.0
drag, startPoint x: 102, startPoint y: 779, endPoint x: 163, endPoint y: 757, distance: 64.8
drag, startPoint x: 76, startPoint y: 790, endPoint x: 190, endPoint y: 701, distance: 144.6
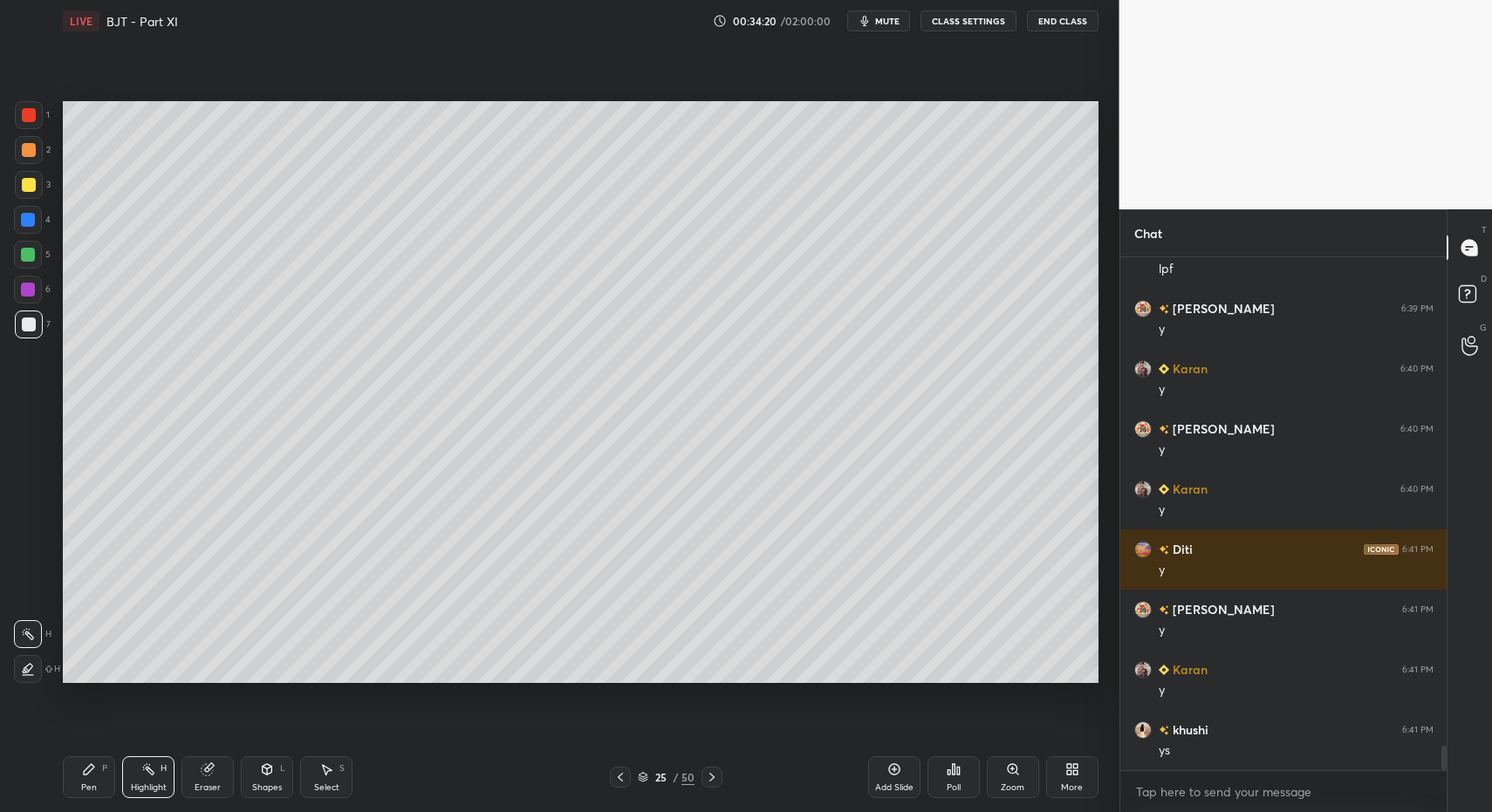
drag, startPoint x: 145, startPoint y: 773, endPoint x: 167, endPoint y: 766, distance: 23.1
drag, startPoint x: 761, startPoint y: 448, endPoint x: 797, endPoint y: 488, distance: 53.8
drag, startPoint x: 89, startPoint y: 777, endPoint x: 171, endPoint y: 718, distance: 101.0
drag, startPoint x: 339, startPoint y: 774, endPoint x: 412, endPoint y: 700, distance: 103.9
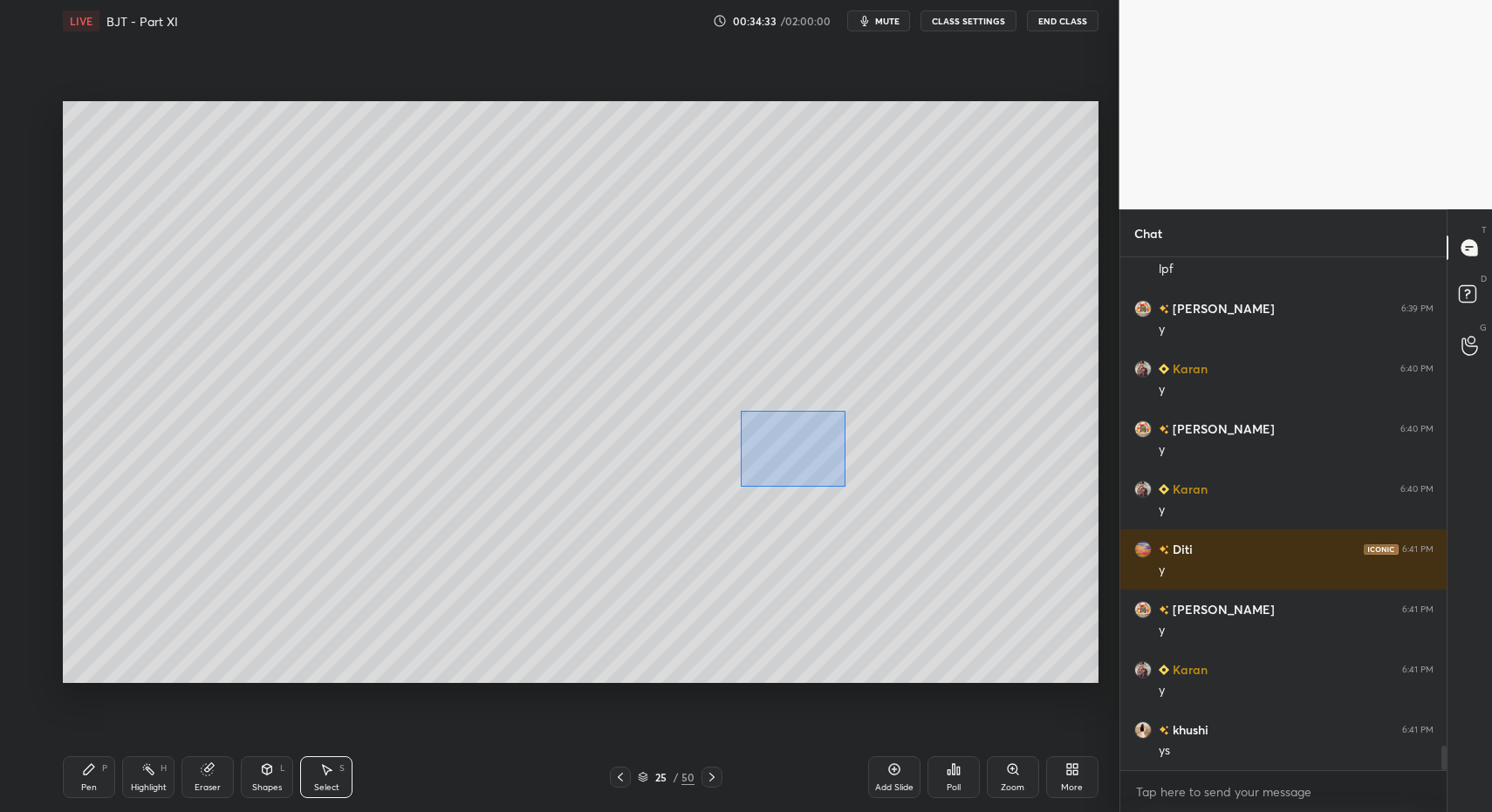
drag, startPoint x: 740, startPoint y: 411, endPoint x: 832, endPoint y: 477, distance: 113.2
drag, startPoint x: 776, startPoint y: 455, endPoint x: 675, endPoint y: 498, distance: 109.8
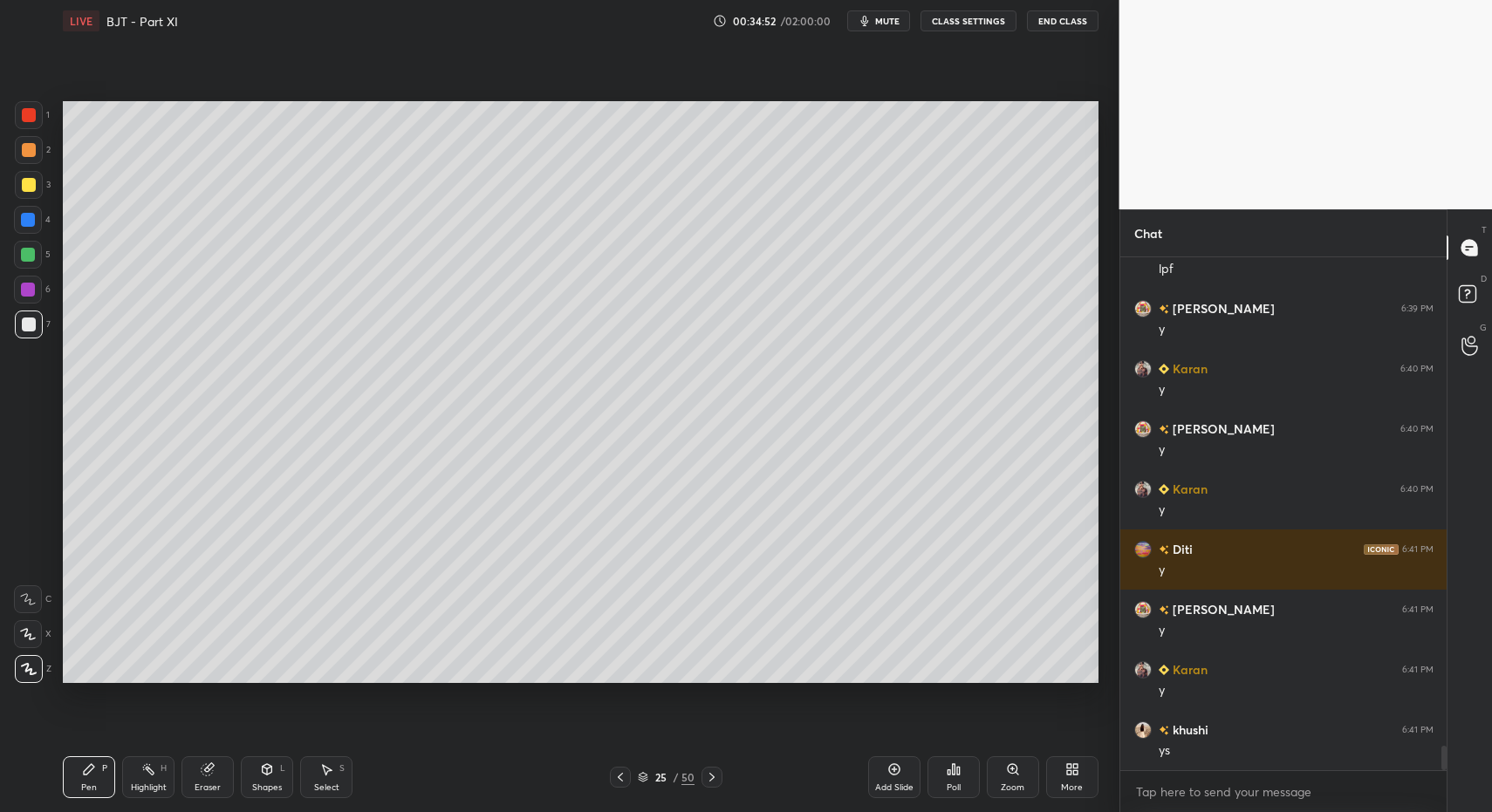
drag, startPoint x: 269, startPoint y: 778, endPoint x: 271, endPoint y: 752, distance: 26.1
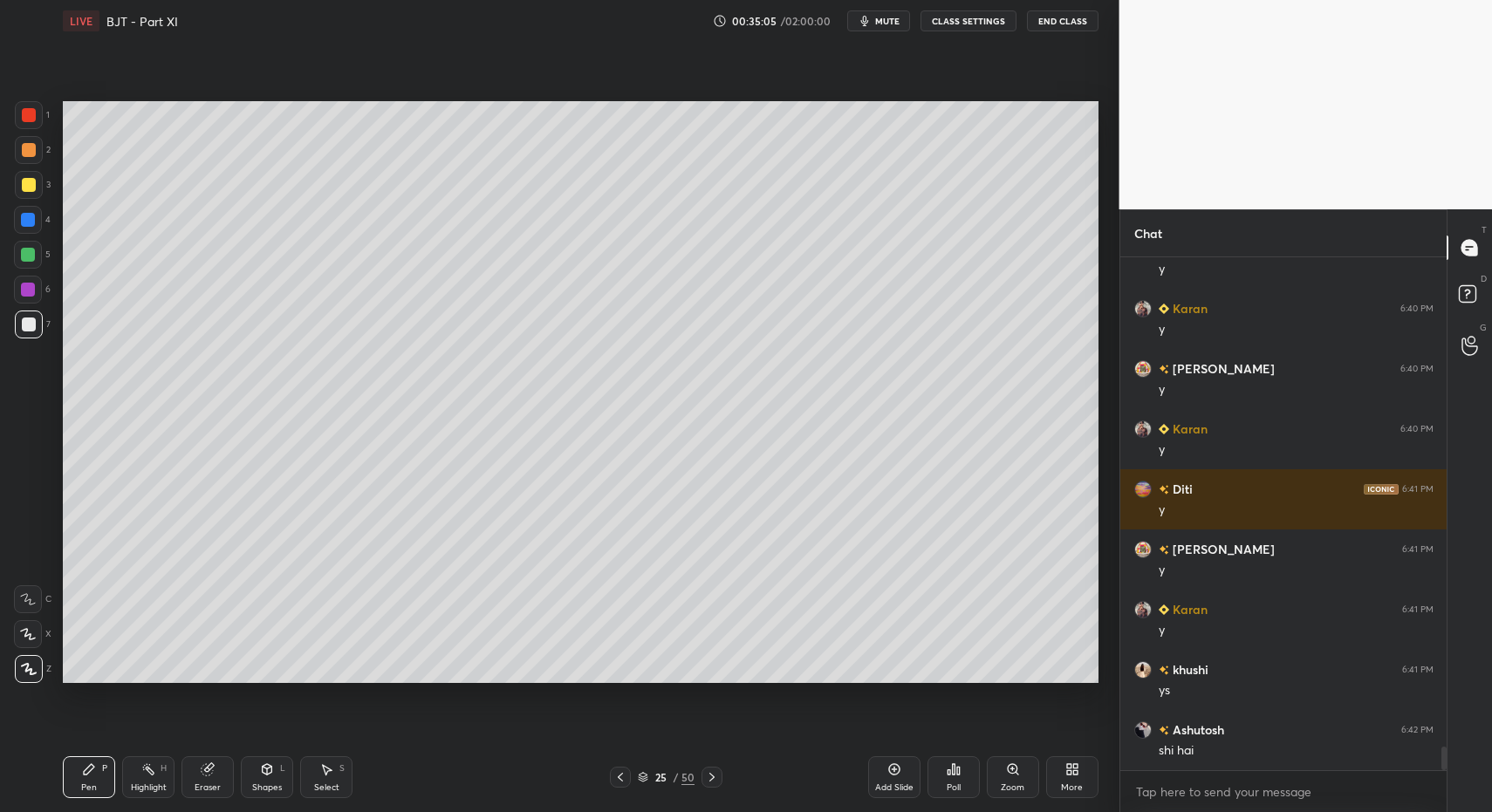
drag, startPoint x: 157, startPoint y: 787, endPoint x: 168, endPoint y: 759, distance: 30.1
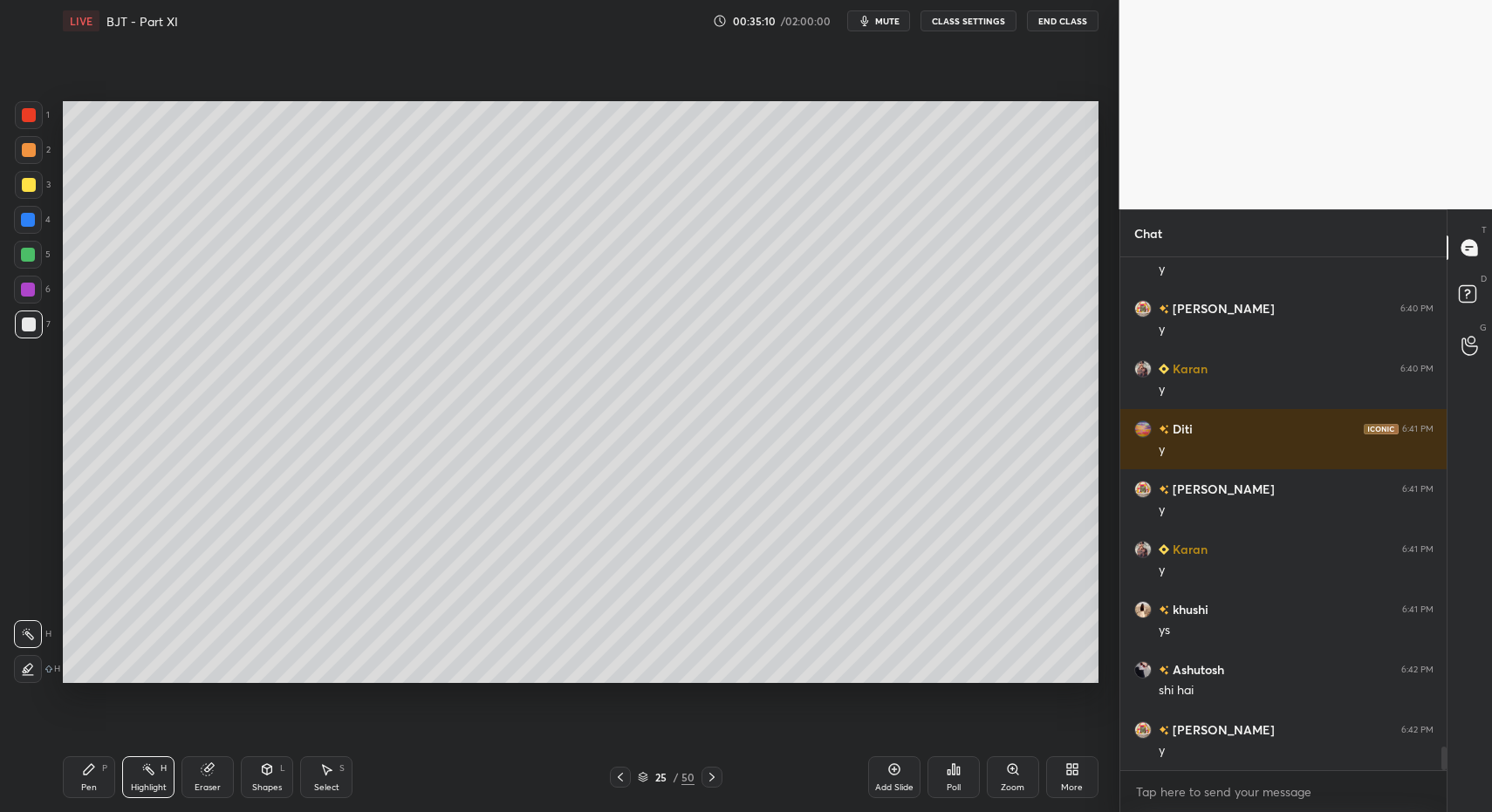
scroll to position [10575, 0]
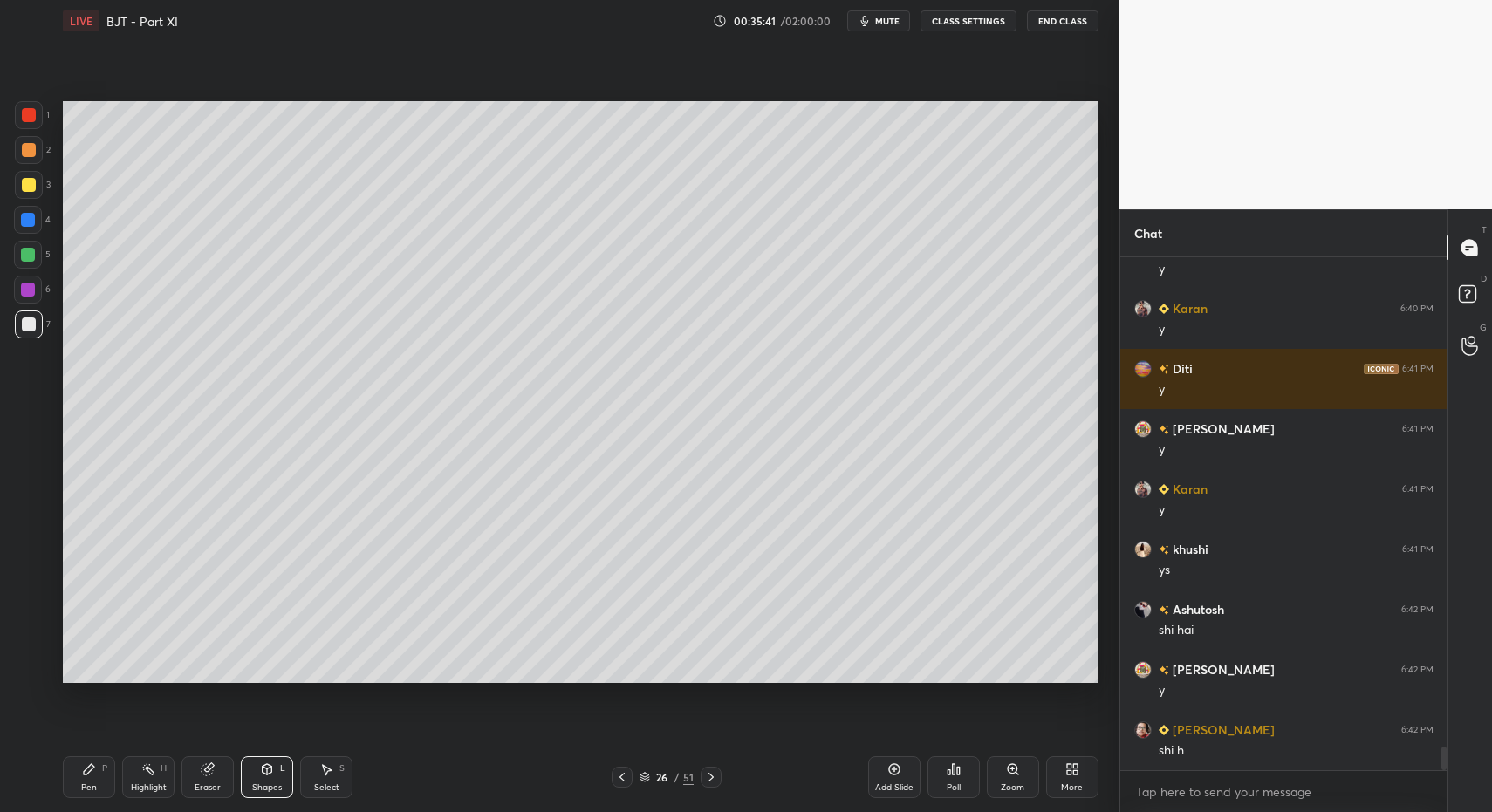
drag, startPoint x: 104, startPoint y: 773, endPoint x: 91, endPoint y: 773, distance: 13.0
drag, startPoint x: 91, startPoint y: 773, endPoint x: 101, endPoint y: 755, distance: 20.6
drag, startPoint x: 35, startPoint y: 300, endPoint x: 31, endPoint y: 324, distance: 24.3
drag, startPoint x: 31, startPoint y: 324, endPoint x: 37, endPoint y: 364, distance: 40.4
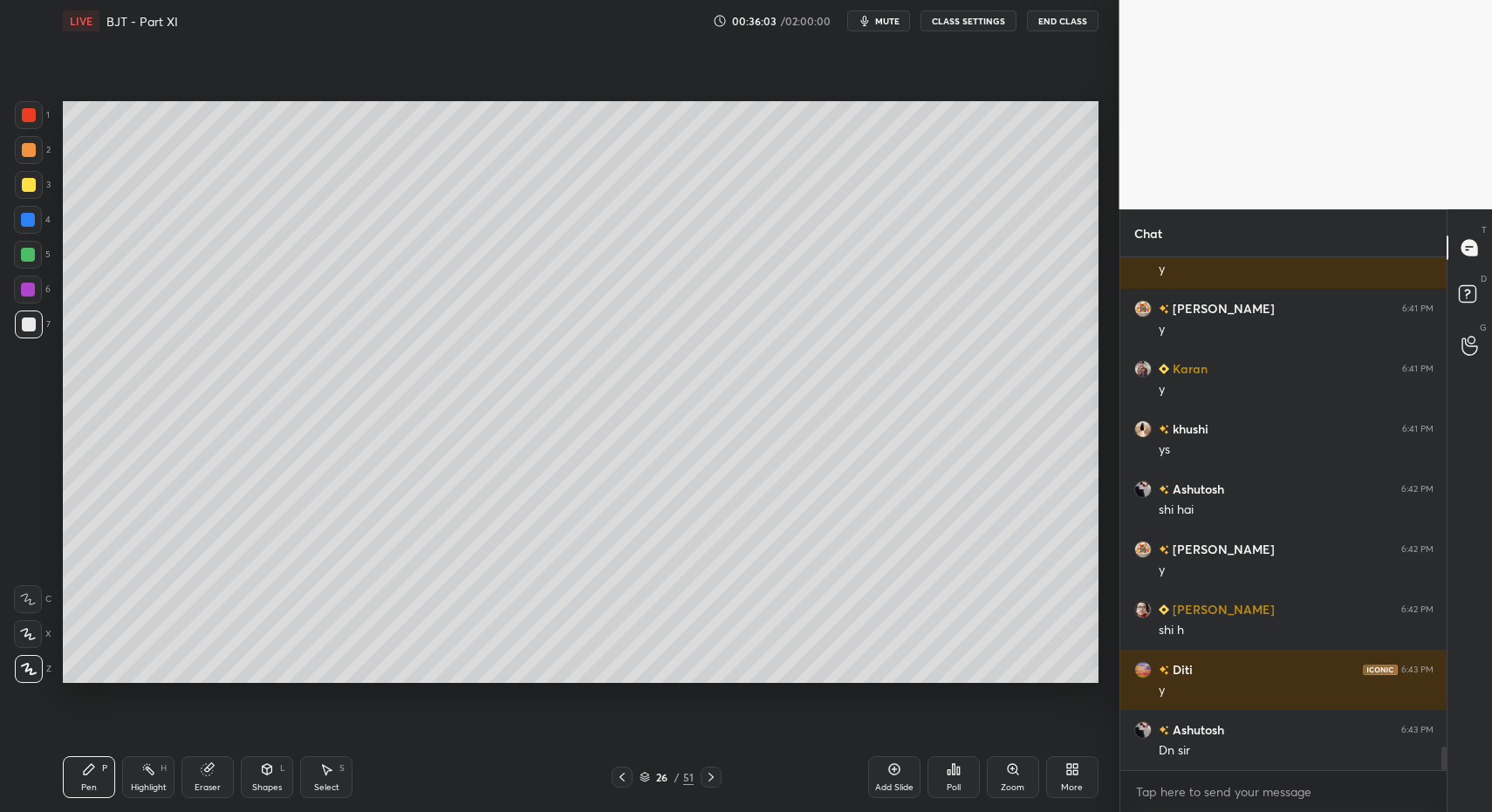
scroll to position [10756, 0]
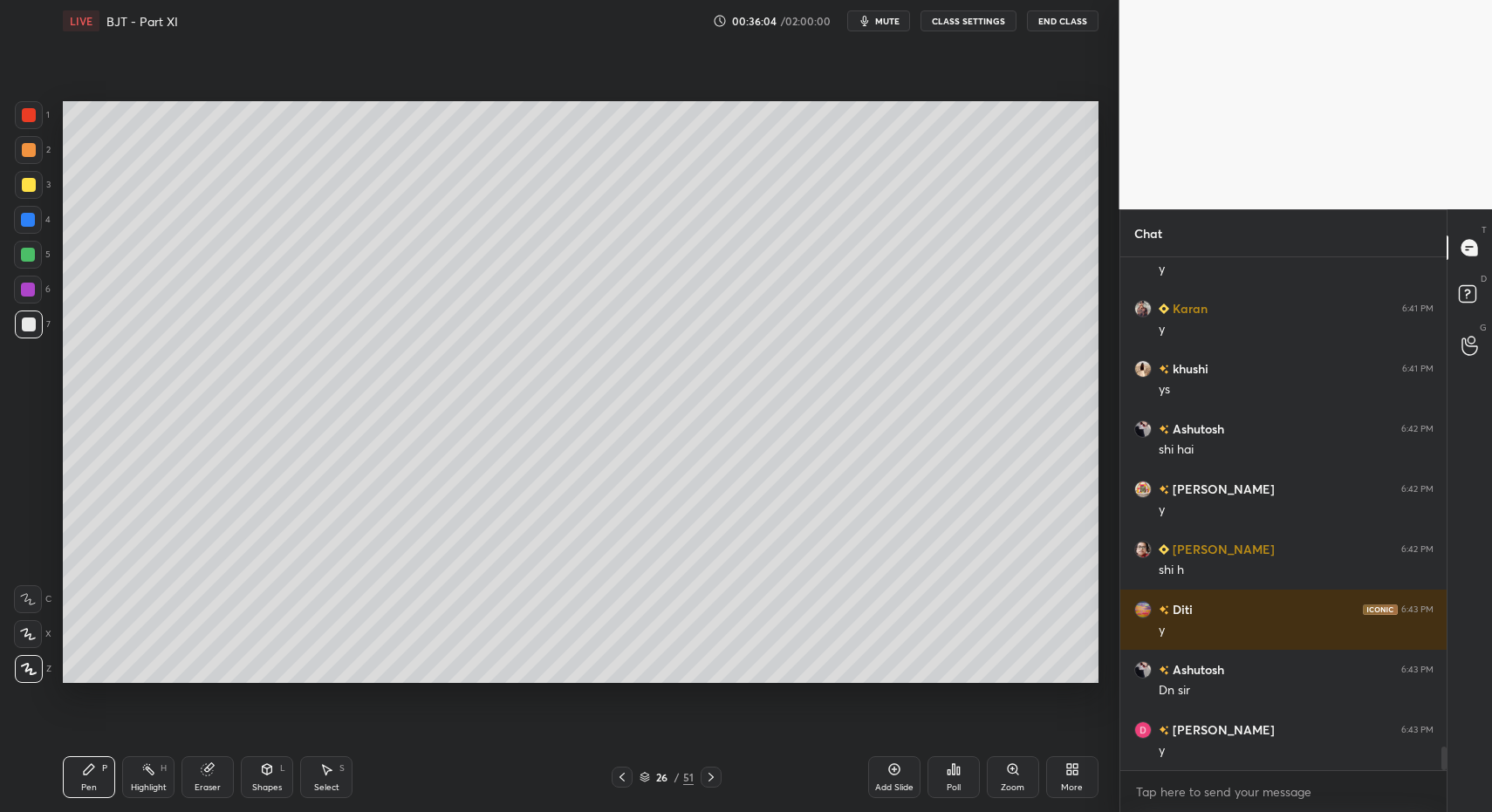
drag, startPoint x: 41, startPoint y: 258, endPoint x: 38, endPoint y: 272, distance: 14.3
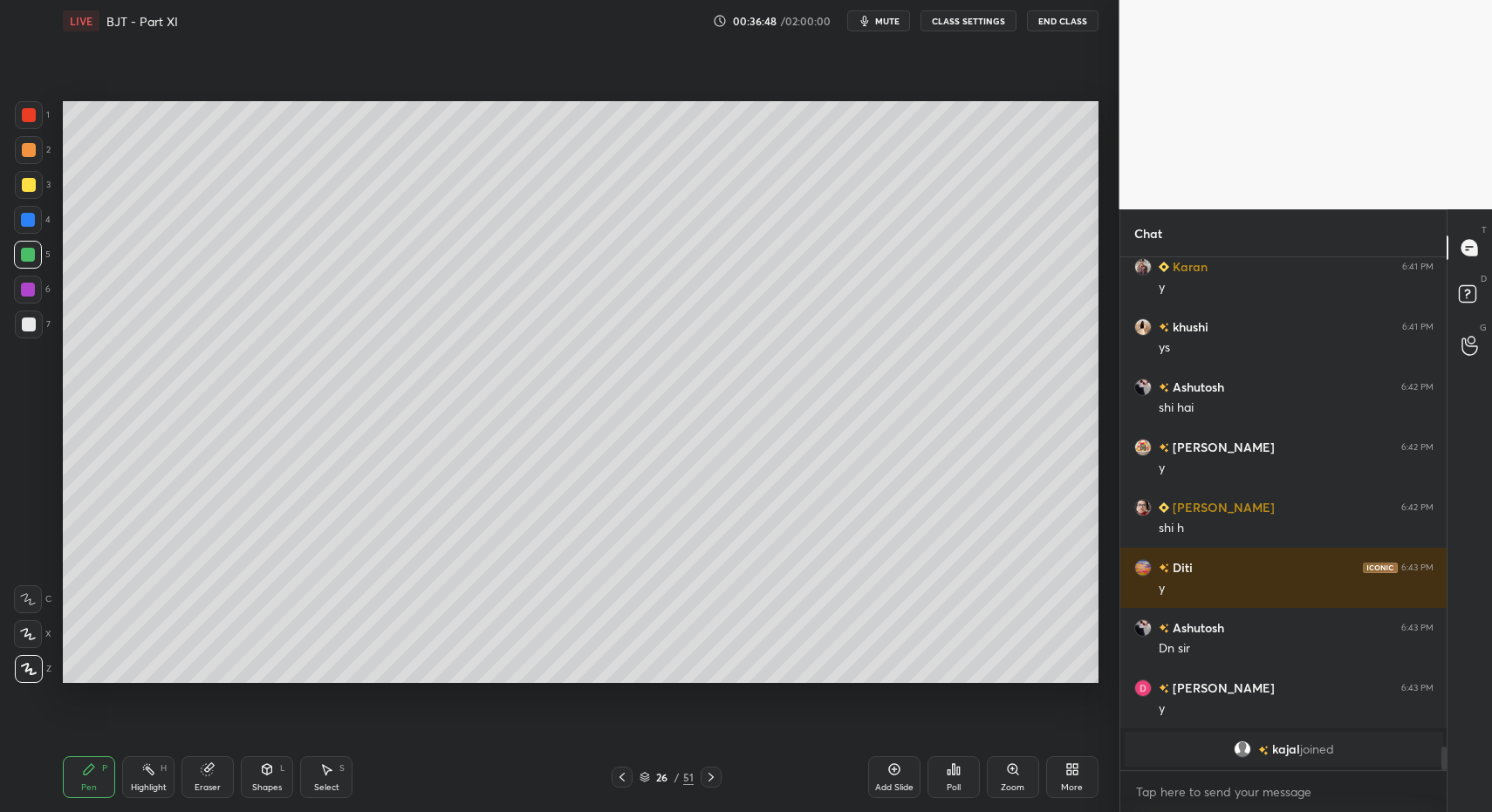
drag, startPoint x: 326, startPoint y: 785, endPoint x: 325, endPoint y: 733, distance: 52.0
drag, startPoint x: 68, startPoint y: 343, endPoint x: 498, endPoint y: 404, distance: 434.3
drag, startPoint x: 288, startPoint y: 361, endPoint x: 371, endPoint y: 365, distance: 83.1
drag, startPoint x: 35, startPoint y: 261, endPoint x: 35, endPoint y: 272, distance: 11.0
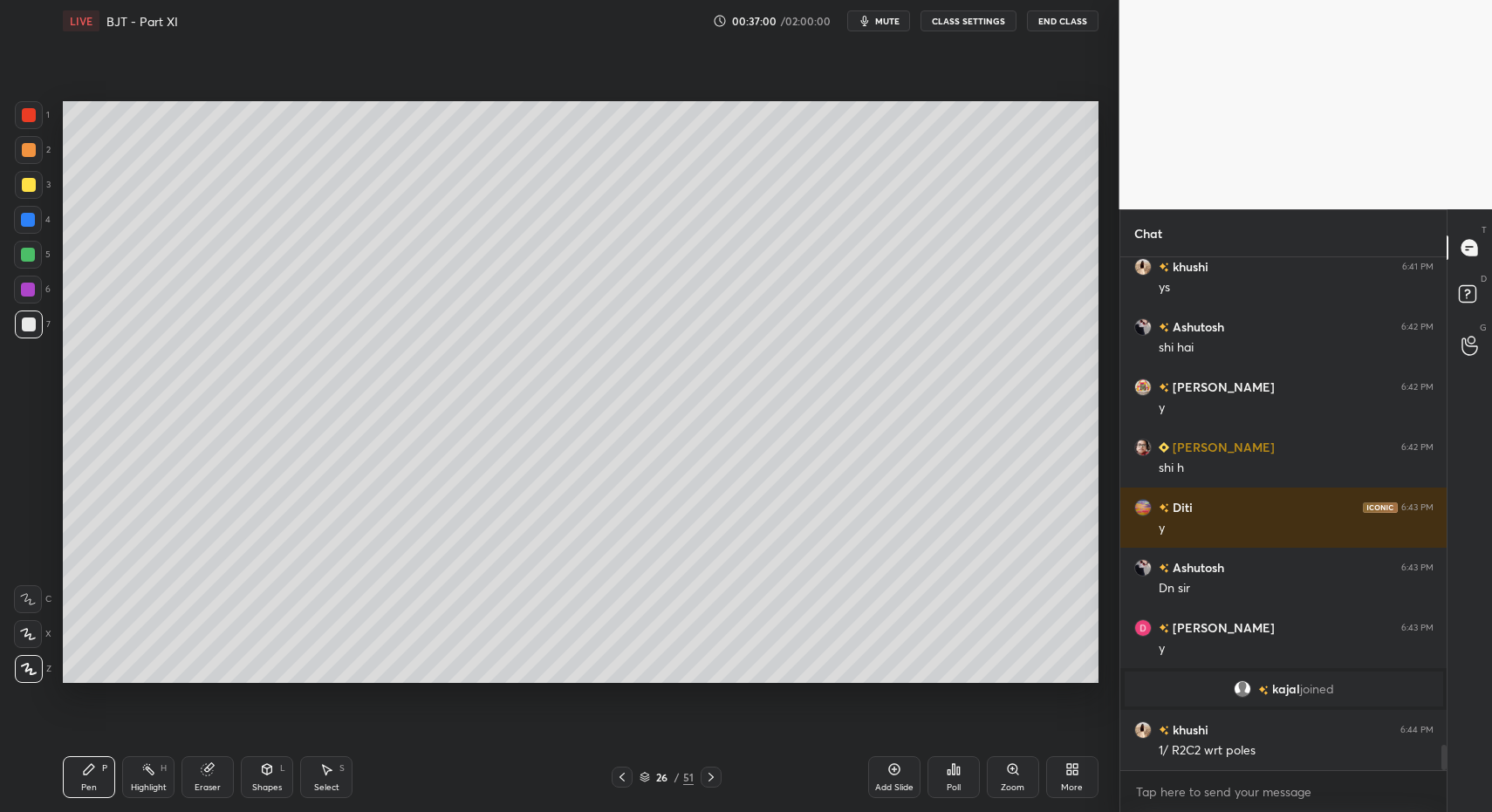
scroll to position [10058, 0]
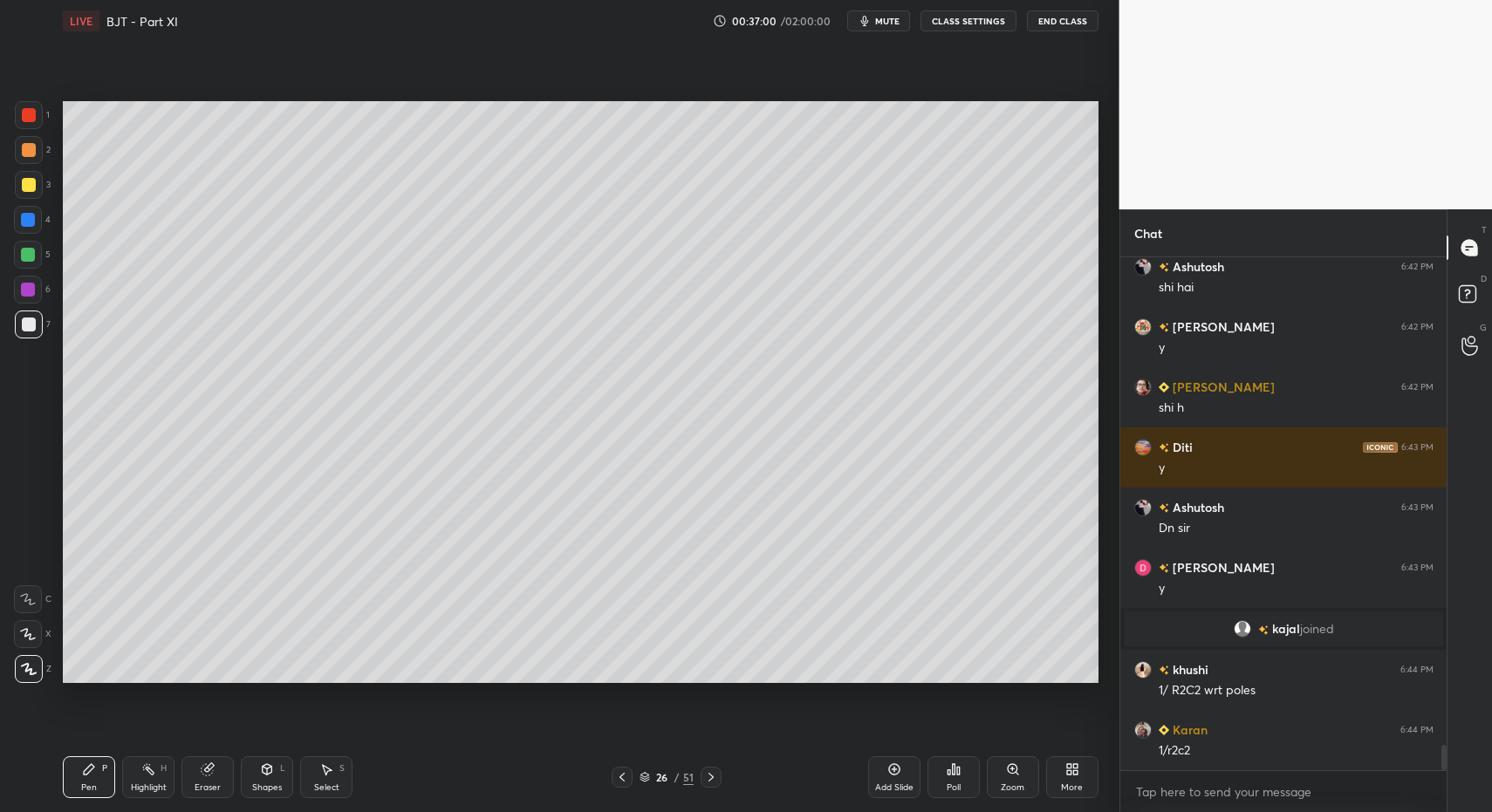
drag, startPoint x: 81, startPoint y: 754, endPoint x: 122, endPoint y: 709, distance: 60.9
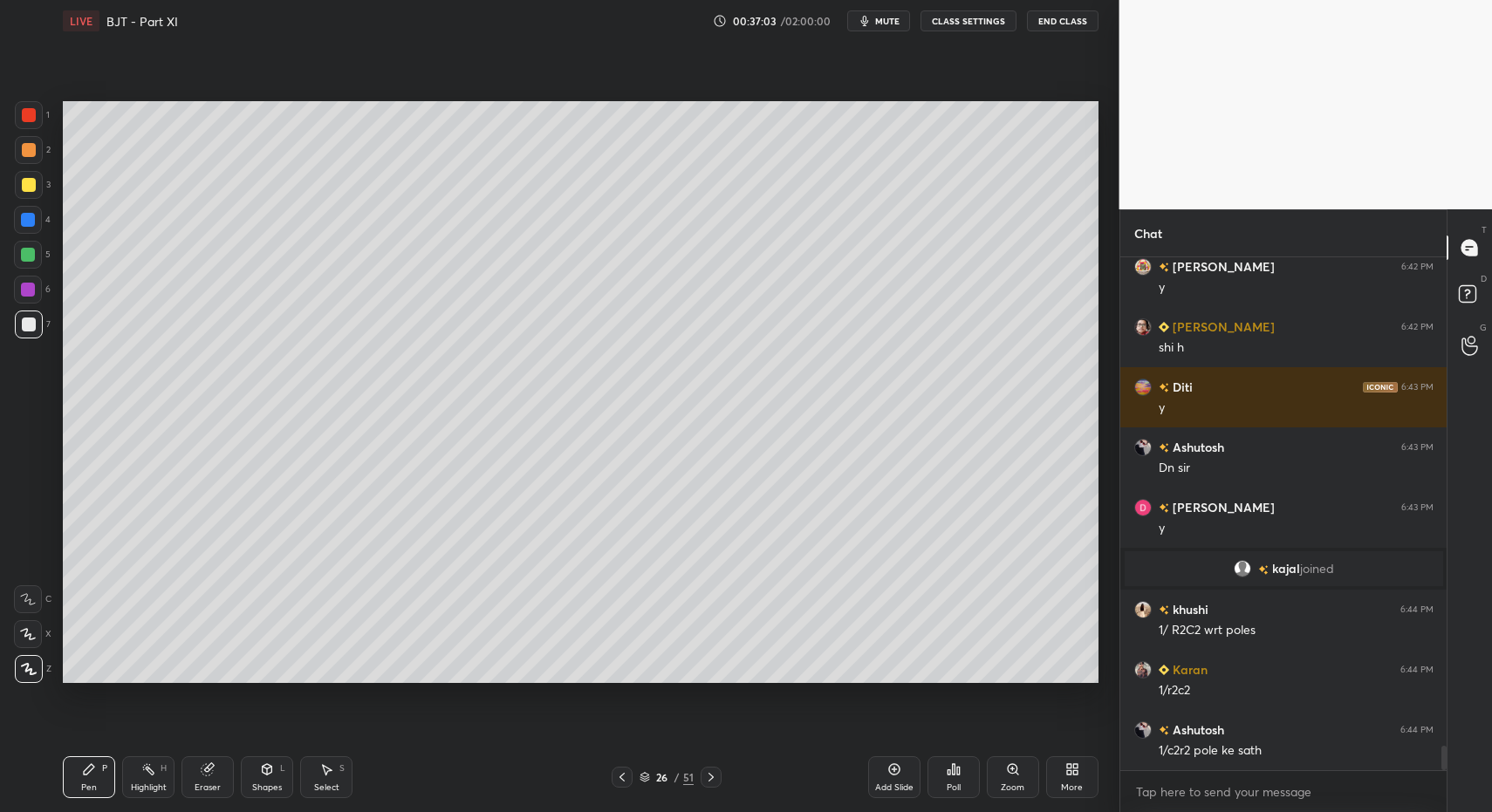
scroll to position [10179, 0]
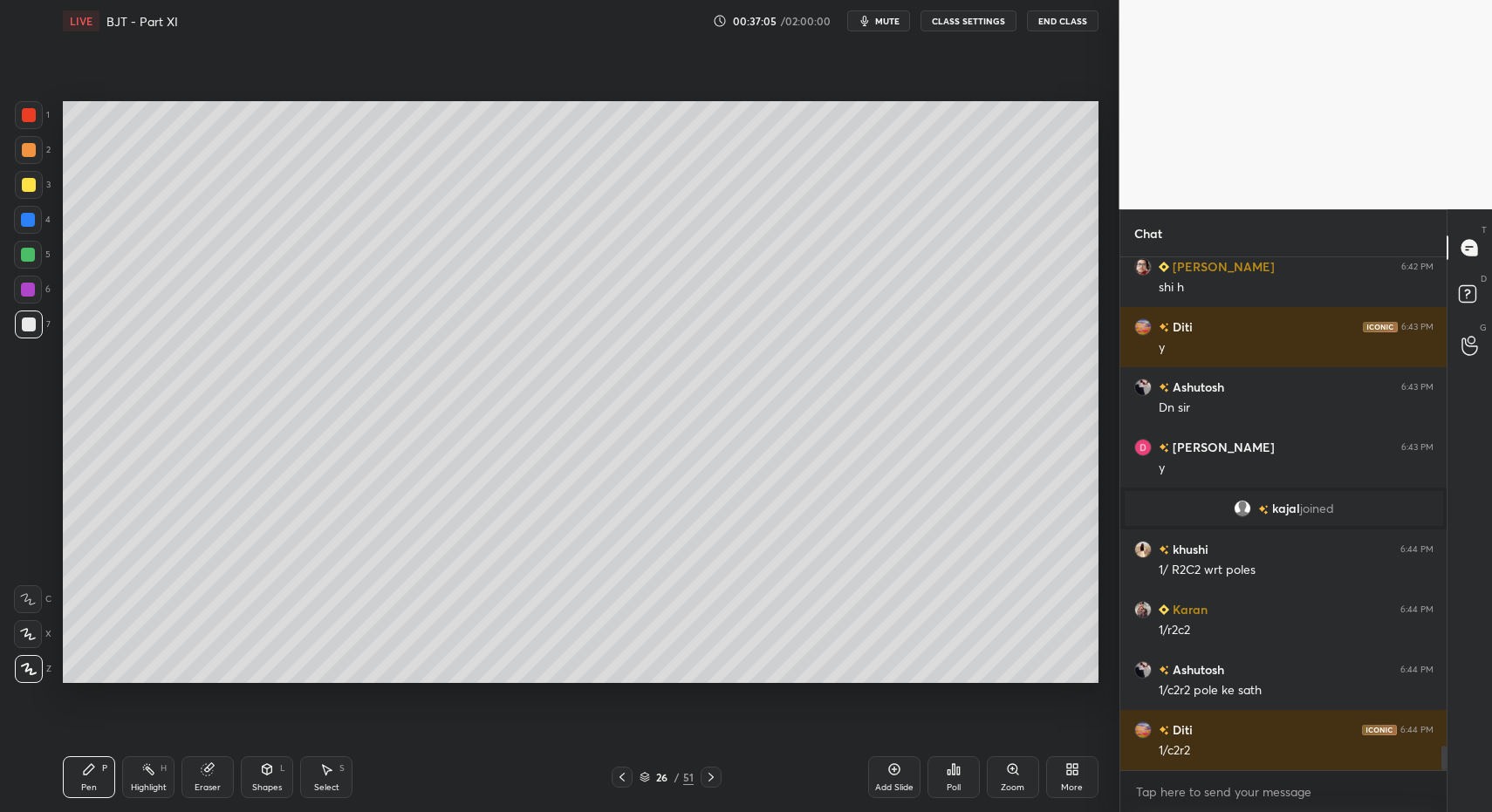
drag, startPoint x: 266, startPoint y: 783, endPoint x: 264, endPoint y: 766, distance: 17.1
drag, startPoint x: 83, startPoint y: 770, endPoint x: 183, endPoint y: 688, distance: 129.3
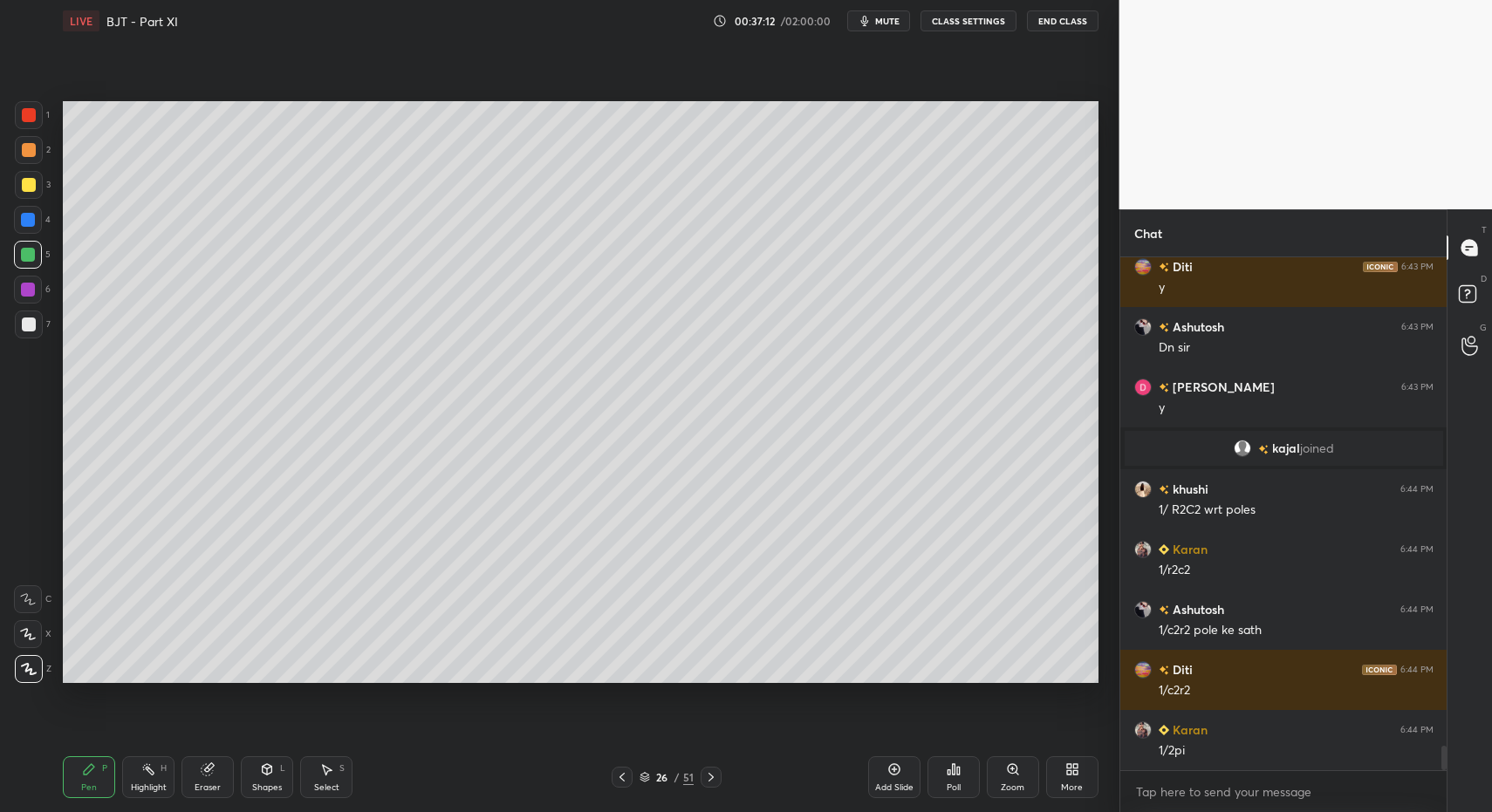
drag, startPoint x: 81, startPoint y: 779, endPoint x: 102, endPoint y: 701, distance: 80.8
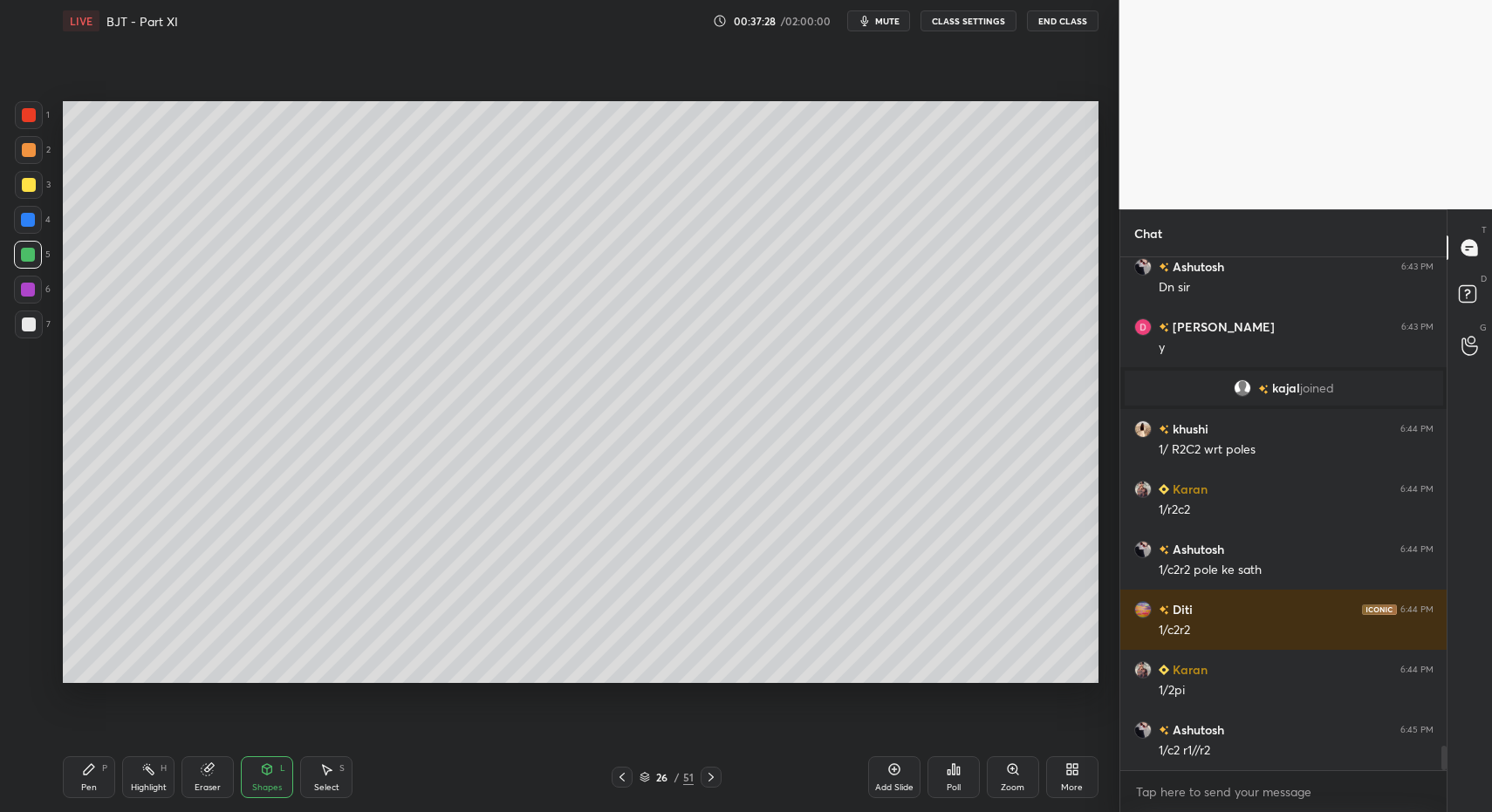
drag, startPoint x: 18, startPoint y: 320, endPoint x: 19, endPoint y: 330, distance: 10.0
drag, startPoint x: 96, startPoint y: 784, endPoint x: 101, endPoint y: 774, distance: 11.2
drag, startPoint x: 270, startPoint y: 773, endPoint x: 276, endPoint y: 750, distance: 23.8
drag, startPoint x: 131, startPoint y: 780, endPoint x: 107, endPoint y: 769, distance: 26.4
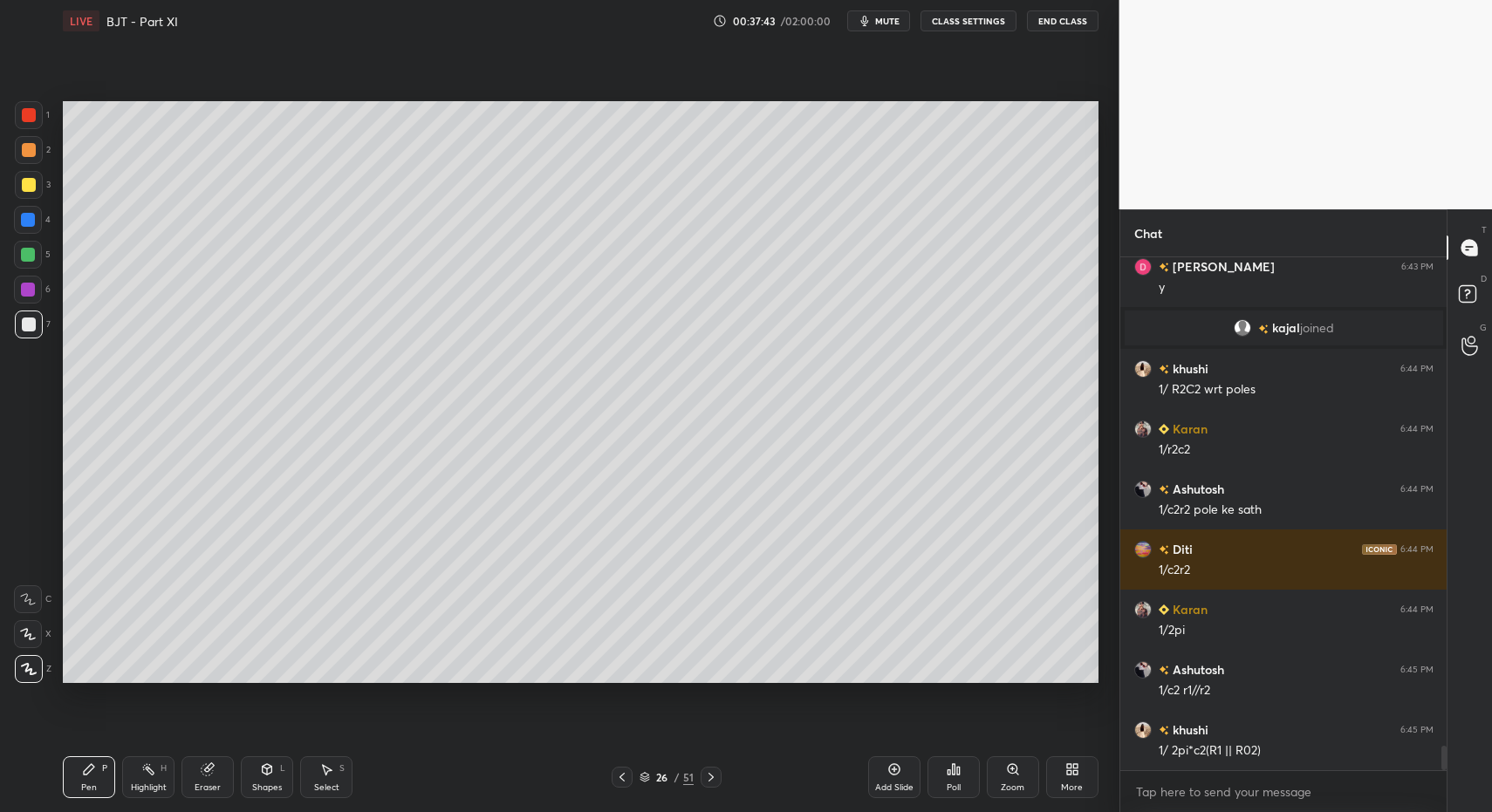
drag, startPoint x: 32, startPoint y: 222, endPoint x: 30, endPoint y: 213, distance: 9.2
drag, startPoint x: 57, startPoint y: 784, endPoint x: 61, endPoint y: 738, distance: 46.2
drag, startPoint x: 5, startPoint y: 339, endPoint x: 22, endPoint y: 324, distance: 22.7
drag, startPoint x: 22, startPoint y: 324, endPoint x: 52, endPoint y: 333, distance: 31.3
drag, startPoint x: 32, startPoint y: 227, endPoint x: 32, endPoint y: 203, distance: 24.0
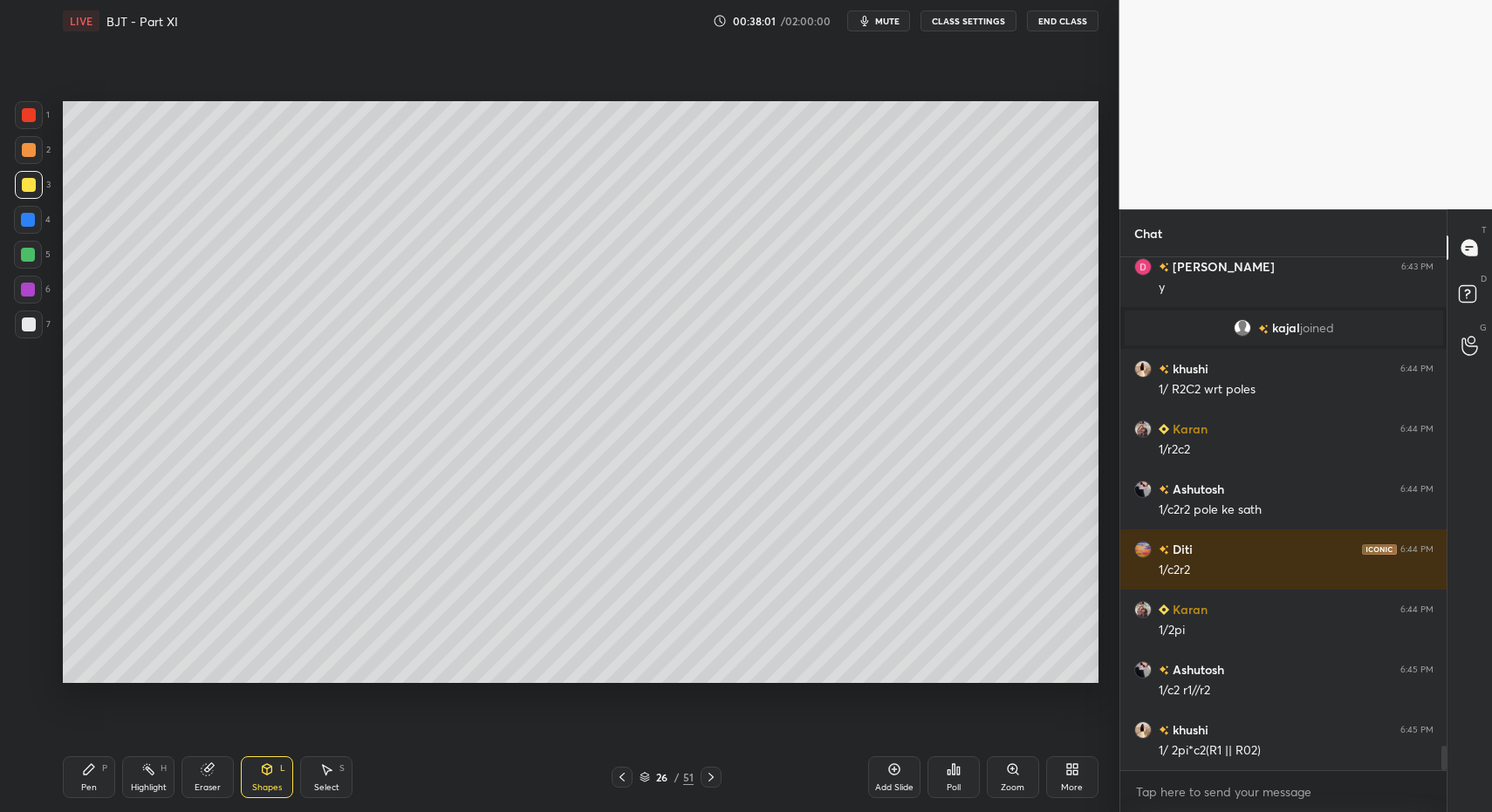
drag, startPoint x: 97, startPoint y: 779, endPoint x: 103, endPoint y: 757, distance: 22.8
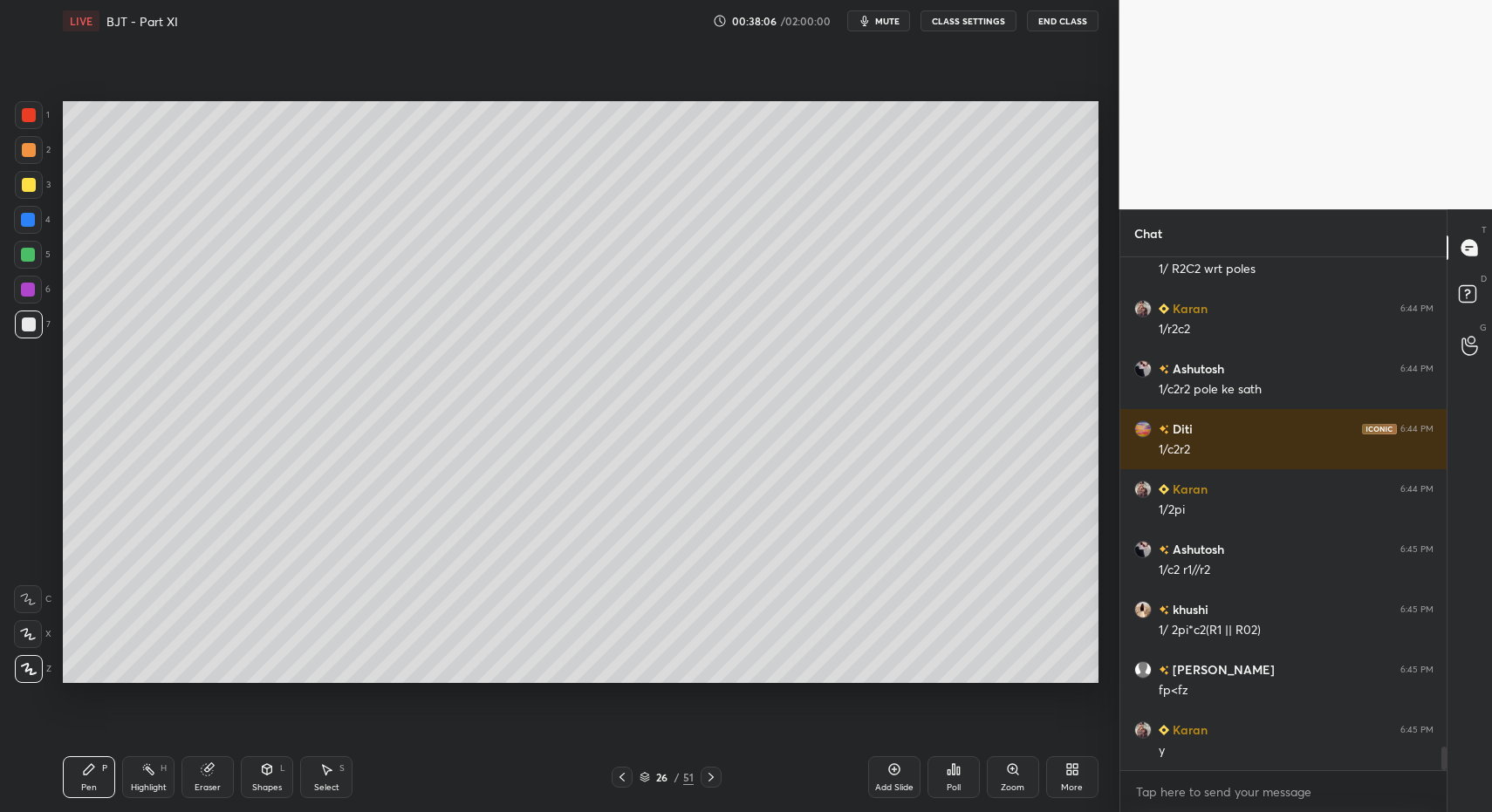
scroll to position [10539, 0]
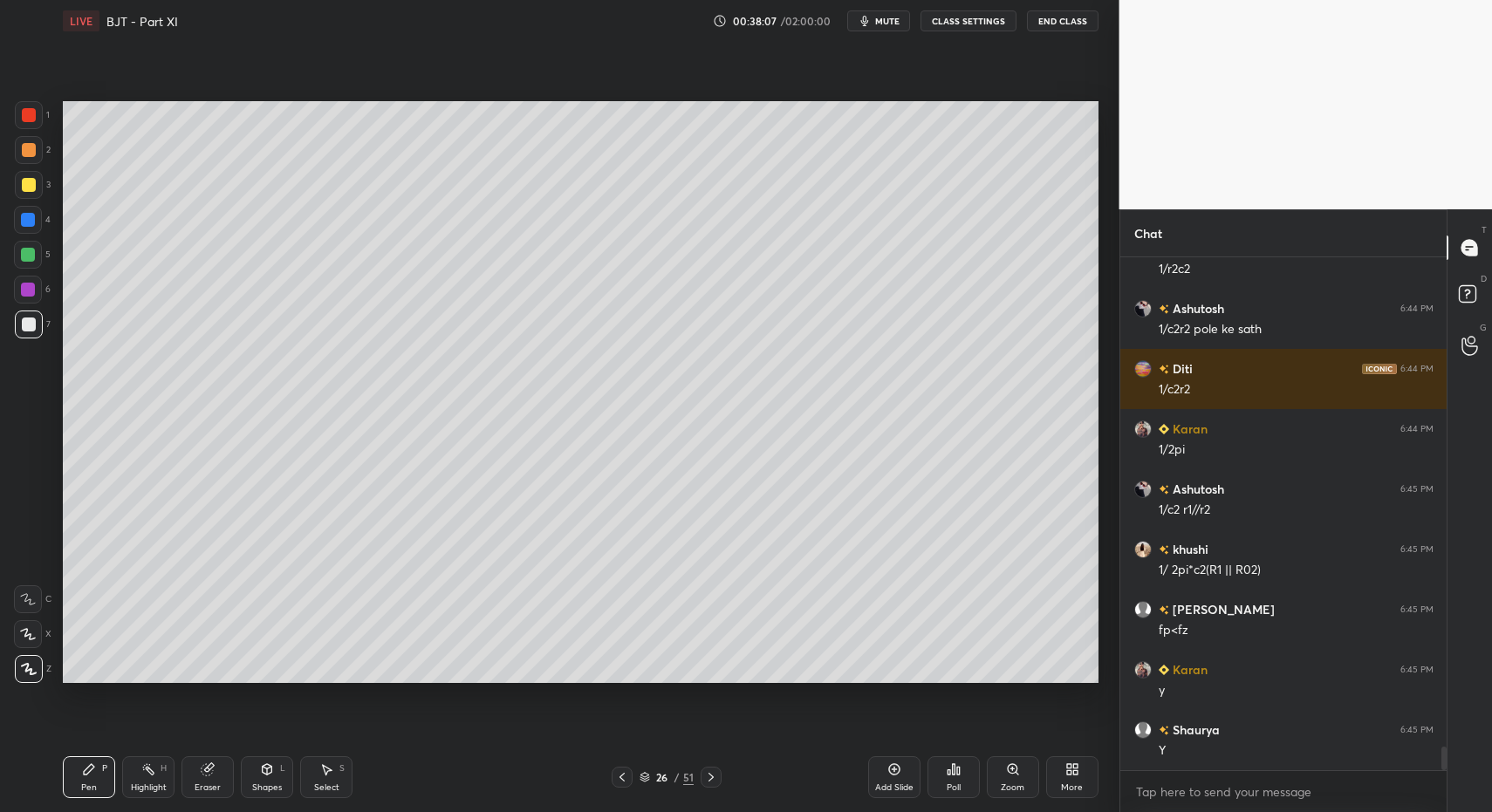
drag, startPoint x: 278, startPoint y: 785, endPoint x: 284, endPoint y: 755, distance: 30.6
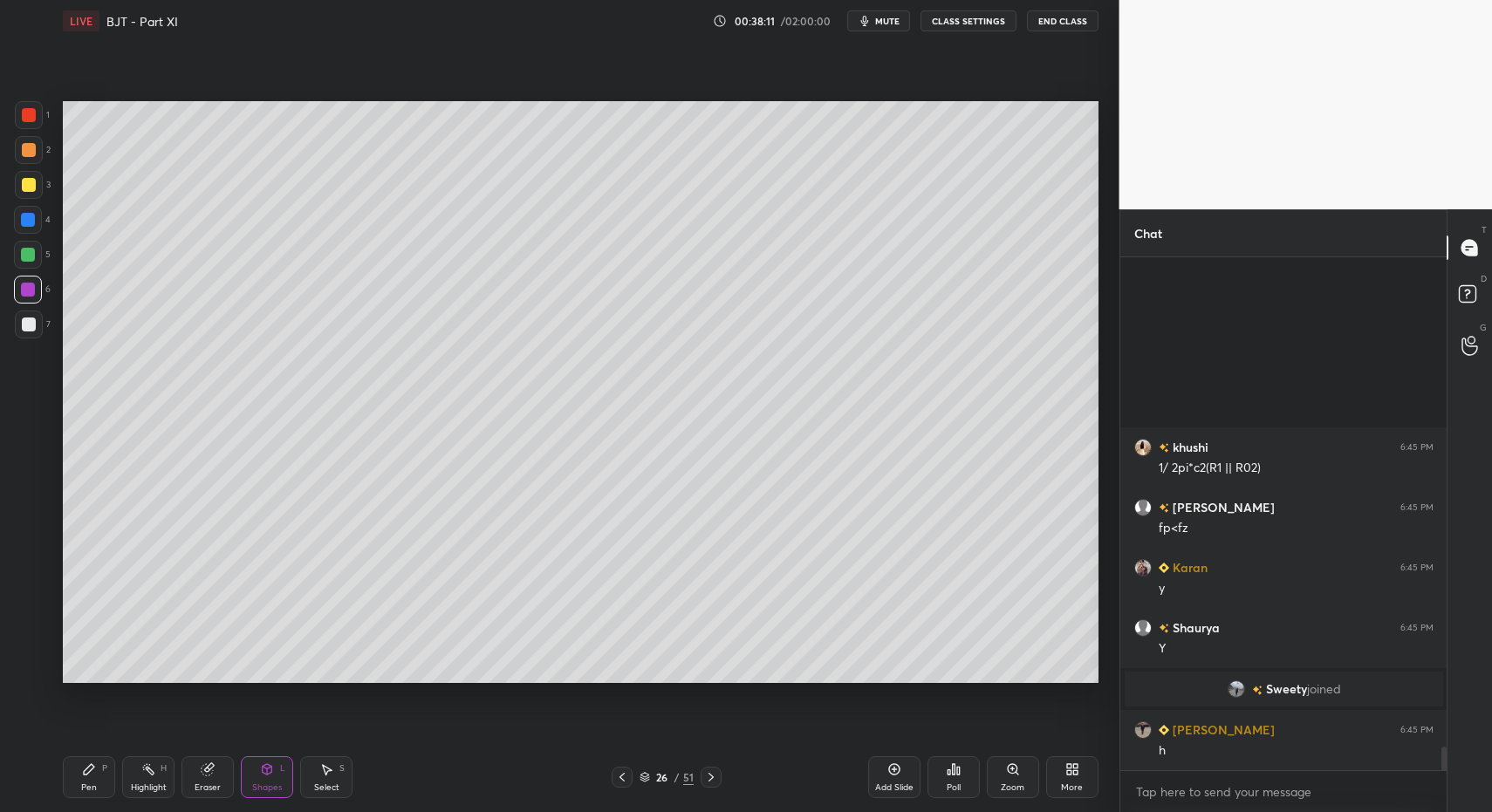
scroll to position [10442, 0]
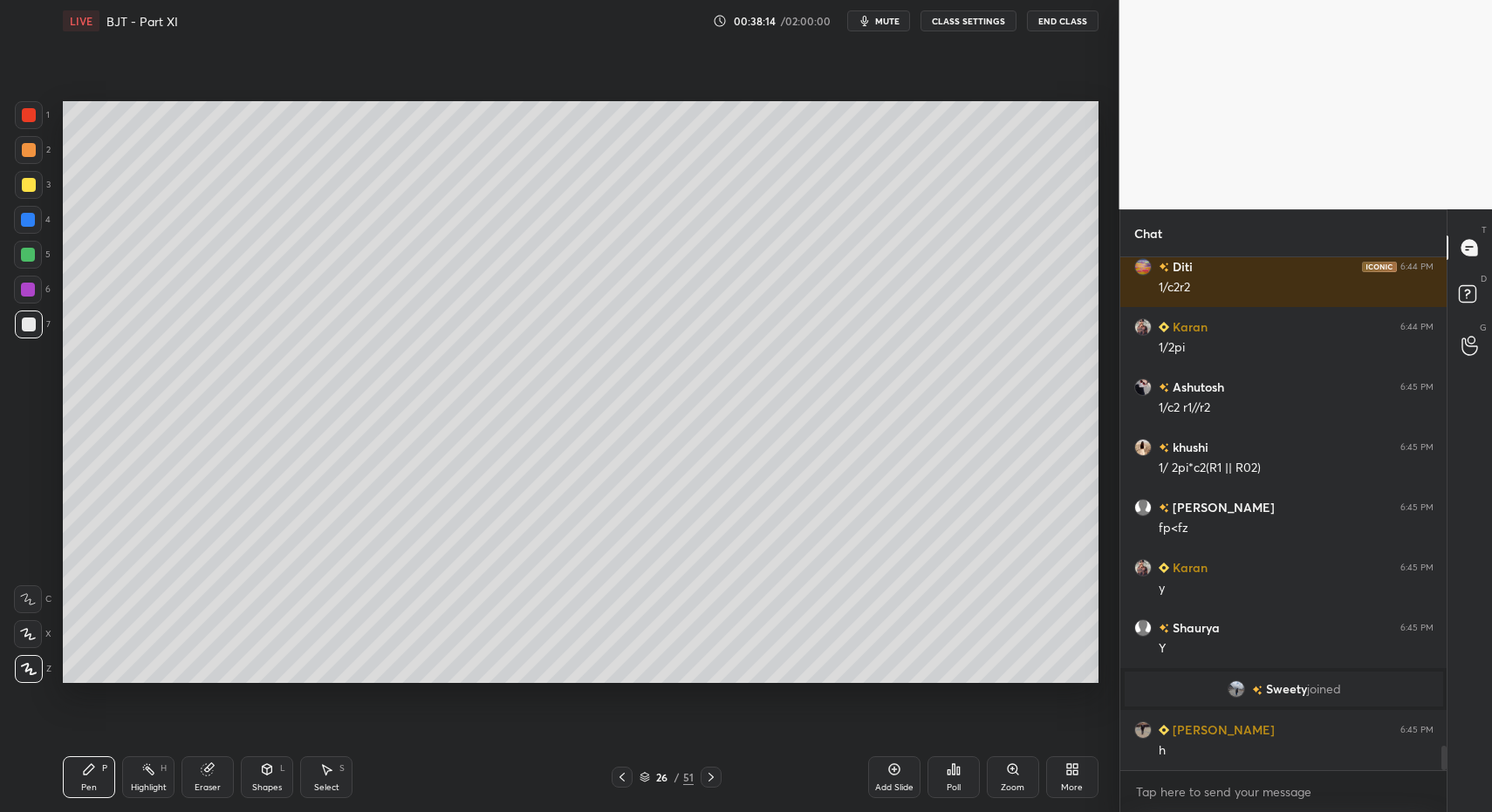
drag, startPoint x: 250, startPoint y: 773, endPoint x: 254, endPoint y: 758, distance: 15.5
drag, startPoint x: 63, startPoint y: 785, endPoint x: 56, endPoint y: 718, distance: 67.4
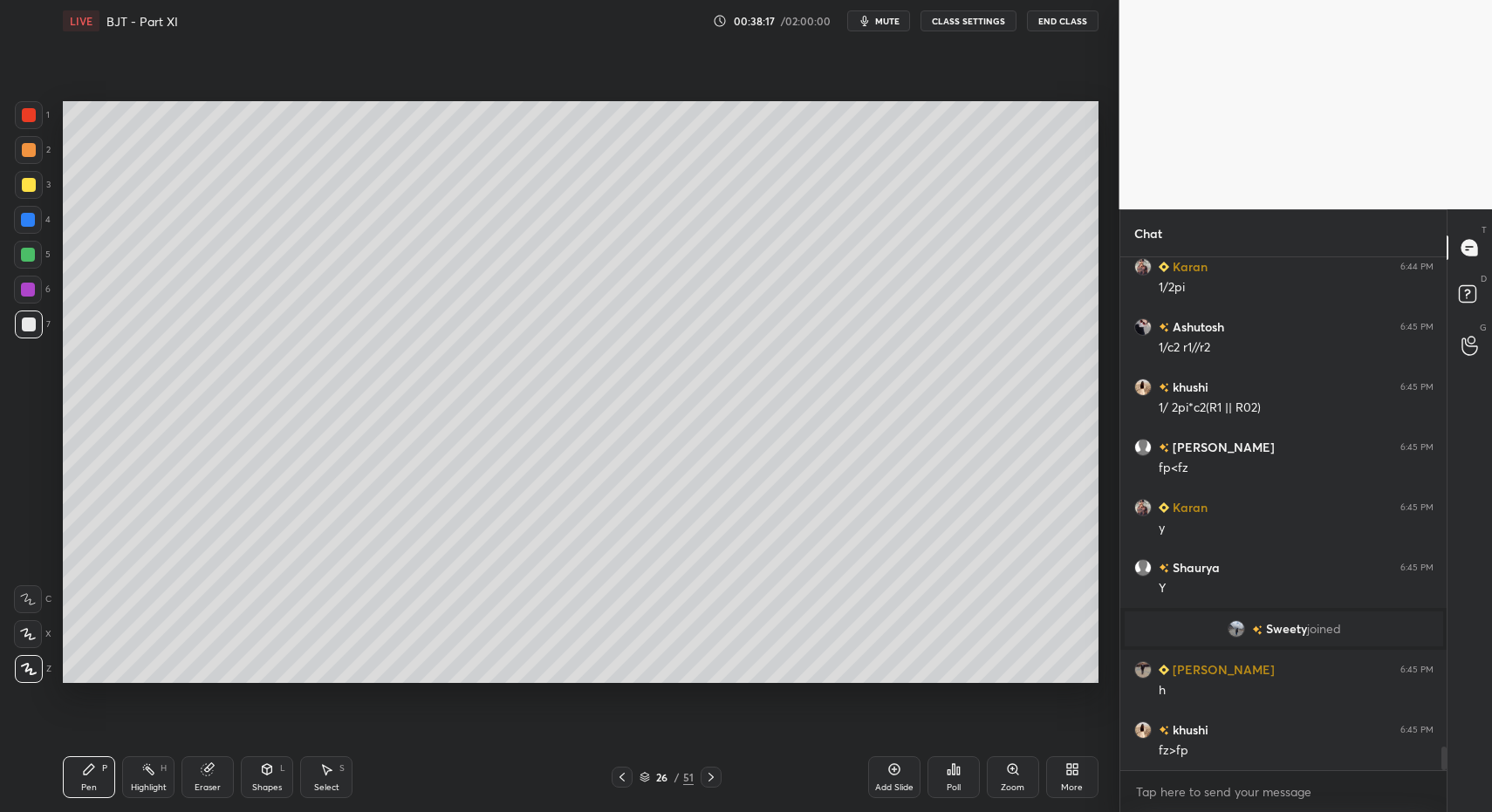
drag, startPoint x: 34, startPoint y: 323, endPoint x: 54, endPoint y: 332, distance: 21.9
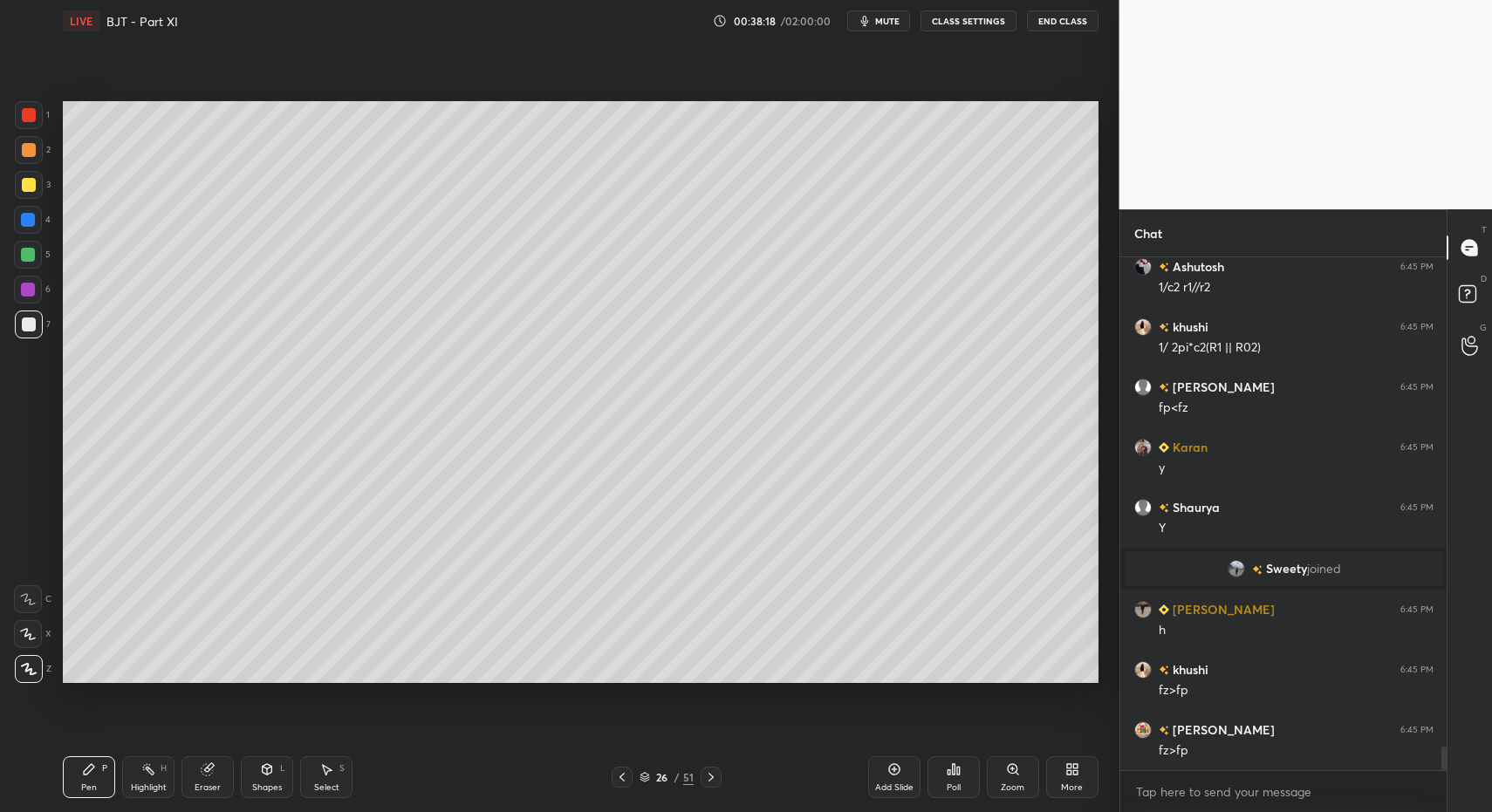
scroll to position [10623, 0]
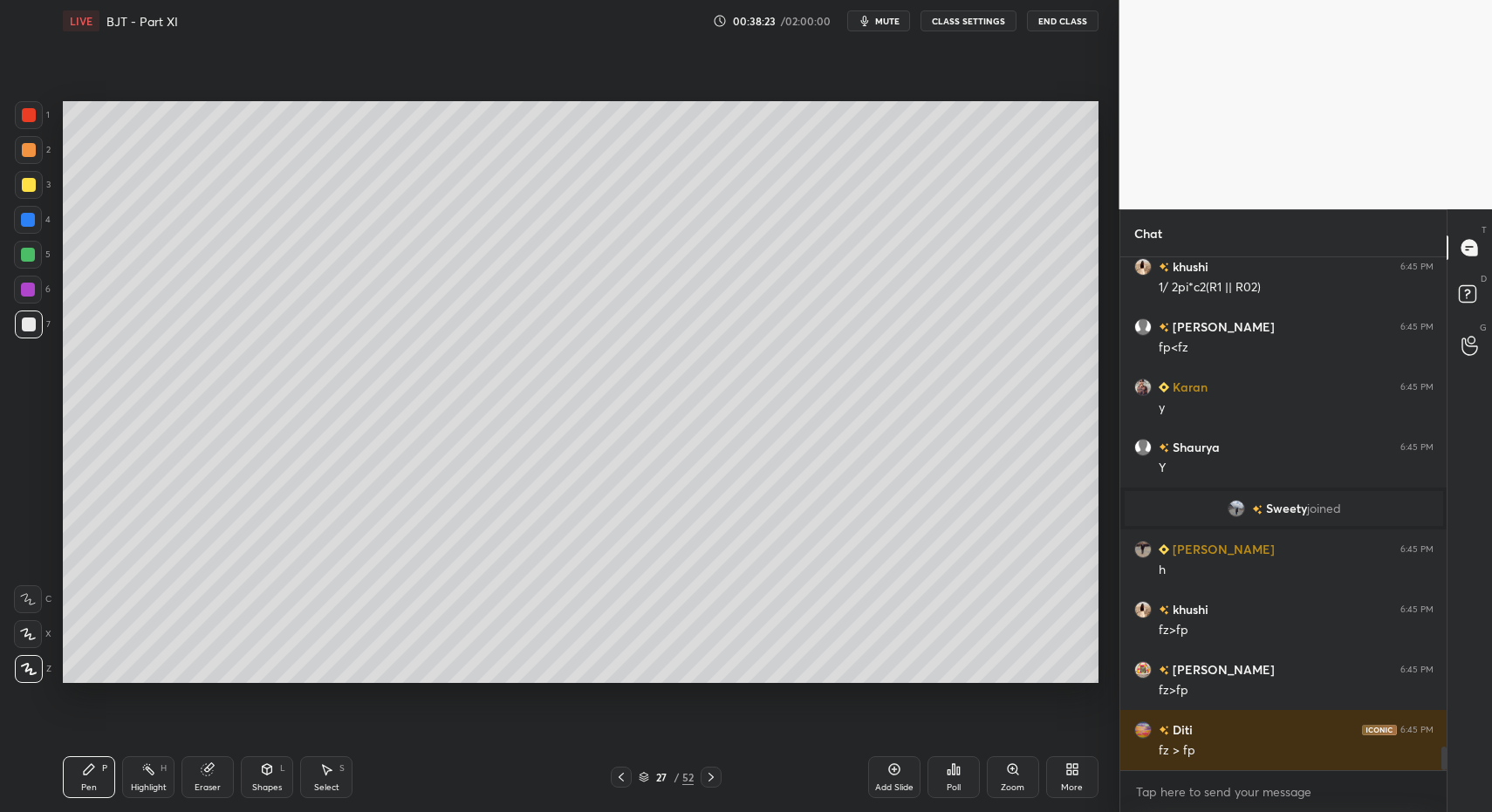
drag, startPoint x: 115, startPoint y: 796, endPoint x: 107, endPoint y: 789, distance: 10.6
drag, startPoint x: 72, startPoint y: 751, endPoint x: 27, endPoint y: 482, distance: 272.7
drag, startPoint x: 266, startPoint y: 769, endPoint x: 263, endPoint y: 748, distance: 21.2
drag, startPoint x: 13, startPoint y: 327, endPoint x: 30, endPoint y: 322, distance: 17.7
drag, startPoint x: 32, startPoint y: 330, endPoint x: 54, endPoint y: 371, distance: 46.5
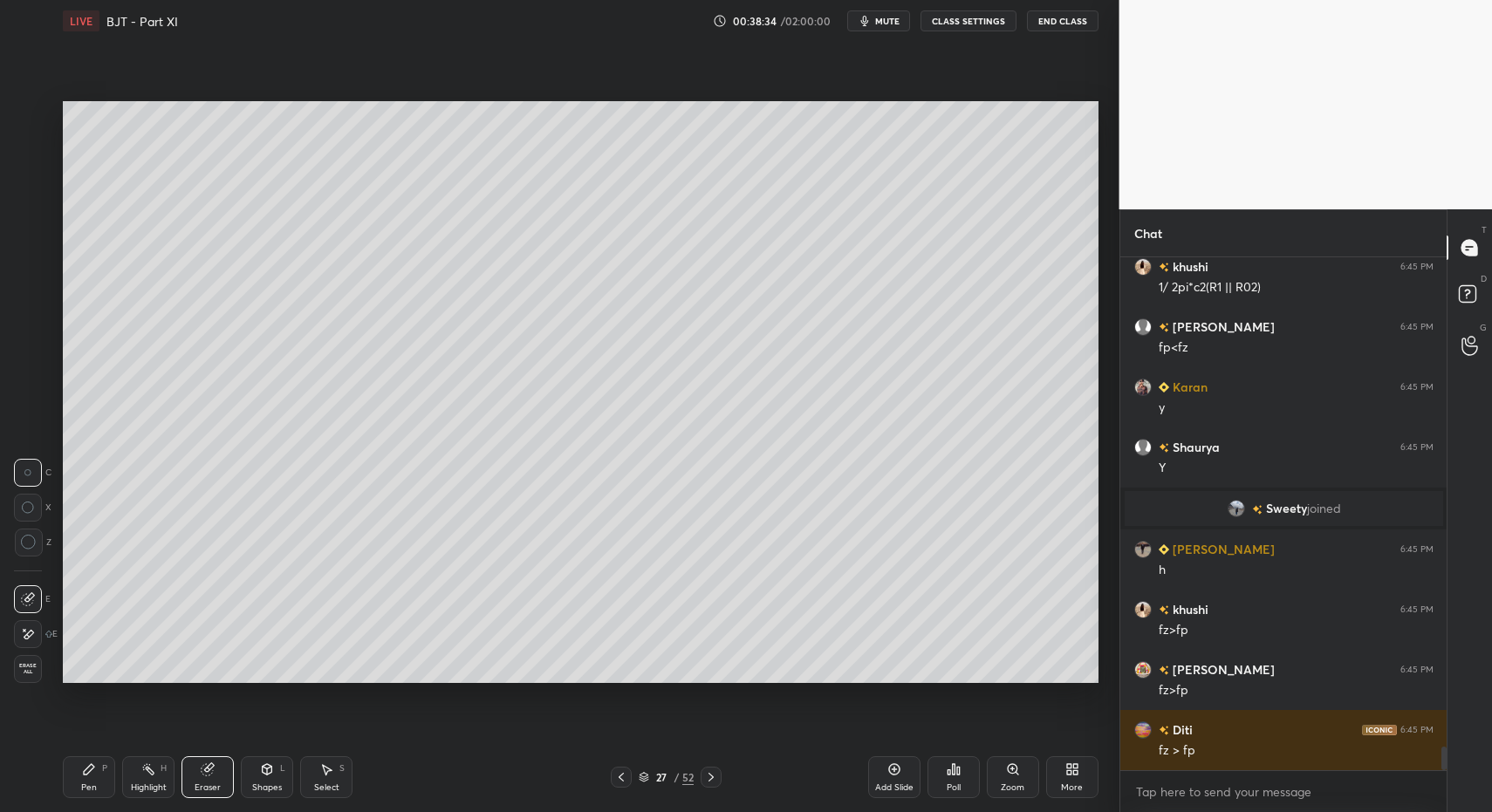
drag, startPoint x: 266, startPoint y: 772, endPoint x: 266, endPoint y: 749, distance: 23.0
drag, startPoint x: 89, startPoint y: 766, endPoint x: 116, endPoint y: 696, distance: 75.0
drag, startPoint x: 59, startPoint y: 786, endPoint x: 70, endPoint y: 769, distance: 20.2
drag, startPoint x: 28, startPoint y: 189, endPoint x: 53, endPoint y: 210, distance: 32.6
drag, startPoint x: 151, startPoint y: 777, endPoint x: 157, endPoint y: 758, distance: 19.9
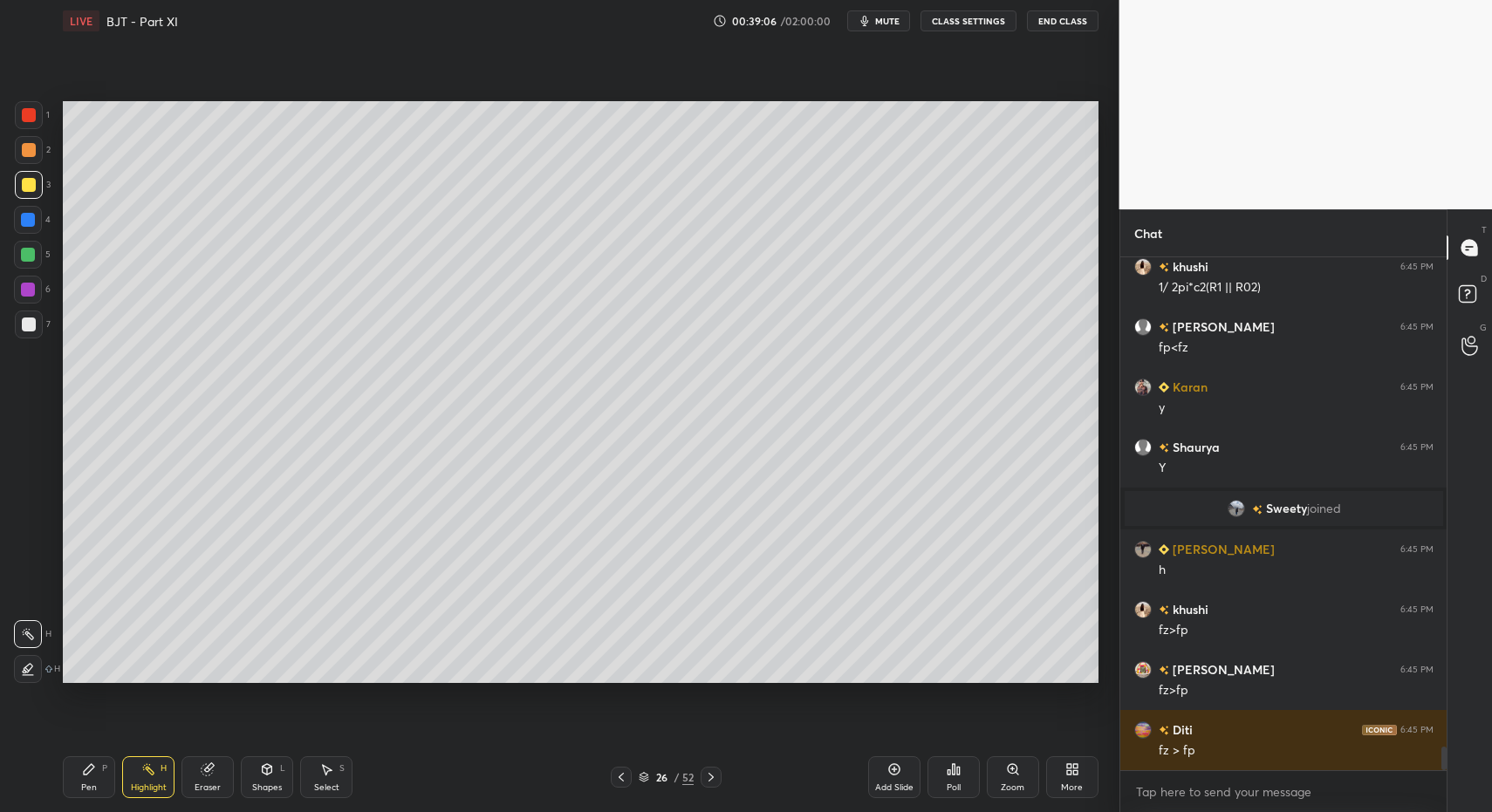
drag, startPoint x: 713, startPoint y: 774, endPoint x: 603, endPoint y: 767, distance: 110.2
drag, startPoint x: 94, startPoint y: 782, endPoint x: 91, endPoint y: 753, distance: 29.2
drag, startPoint x: 31, startPoint y: 246, endPoint x: 55, endPoint y: 294, distance: 53.7
drag, startPoint x: 276, startPoint y: 779, endPoint x: 277, endPoint y: 768, distance: 11.0
drag, startPoint x: 89, startPoint y: 782, endPoint x: 123, endPoint y: 732, distance: 60.5
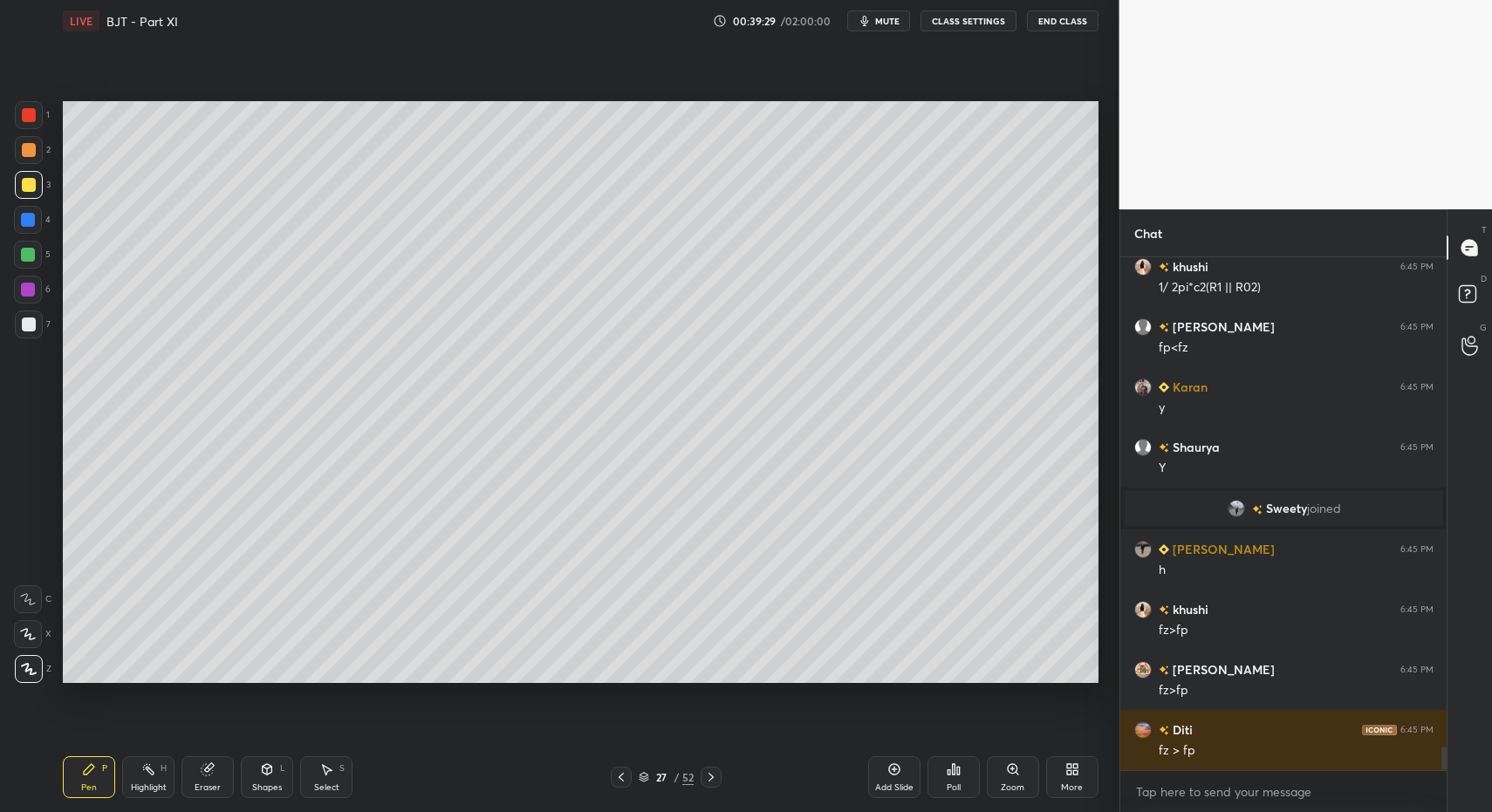
drag, startPoint x: 94, startPoint y: 785, endPoint x: 109, endPoint y: 768, distance: 22.7
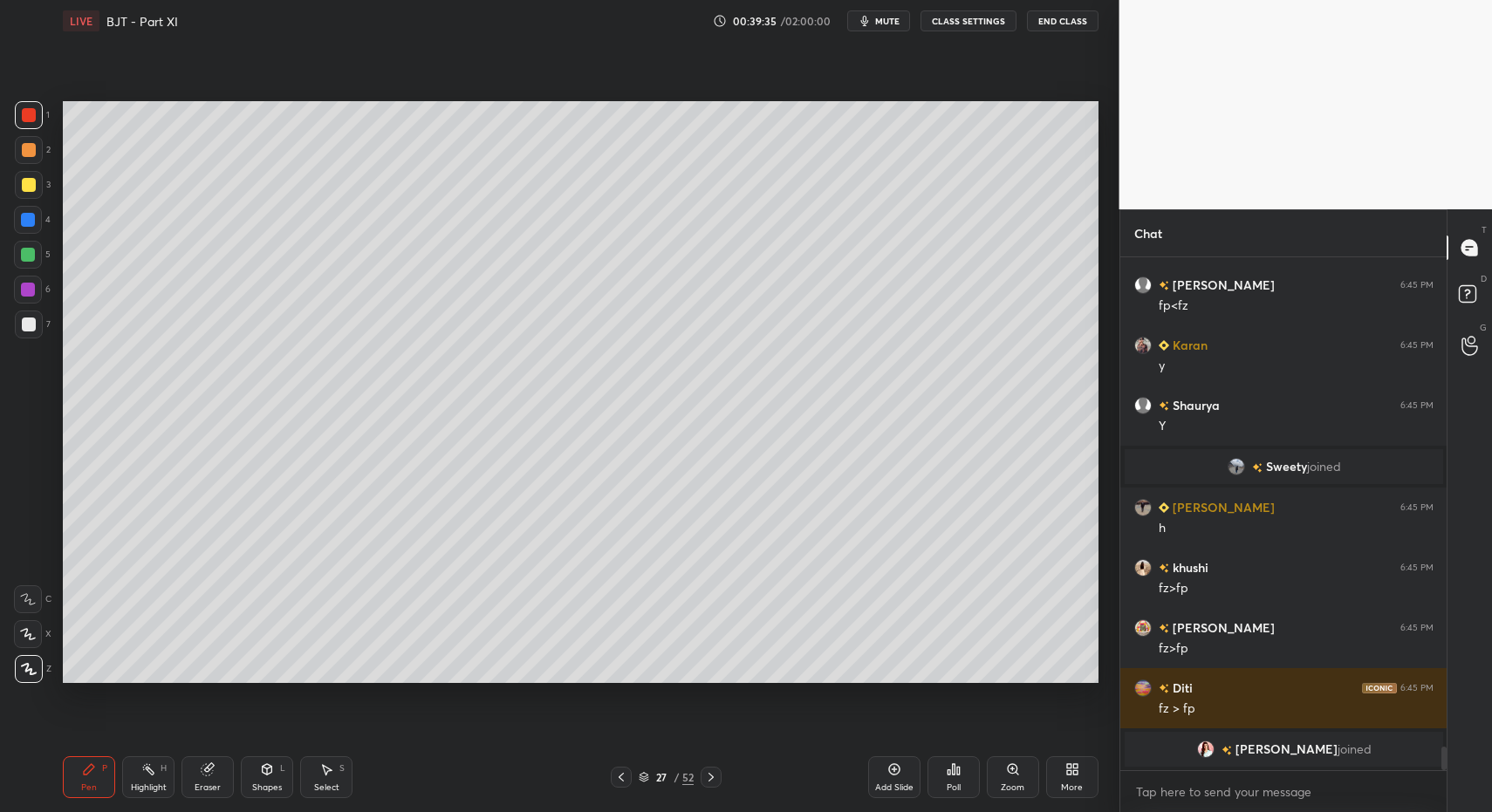
drag, startPoint x: 36, startPoint y: 320, endPoint x: 32, endPoint y: 329, distance: 9.8
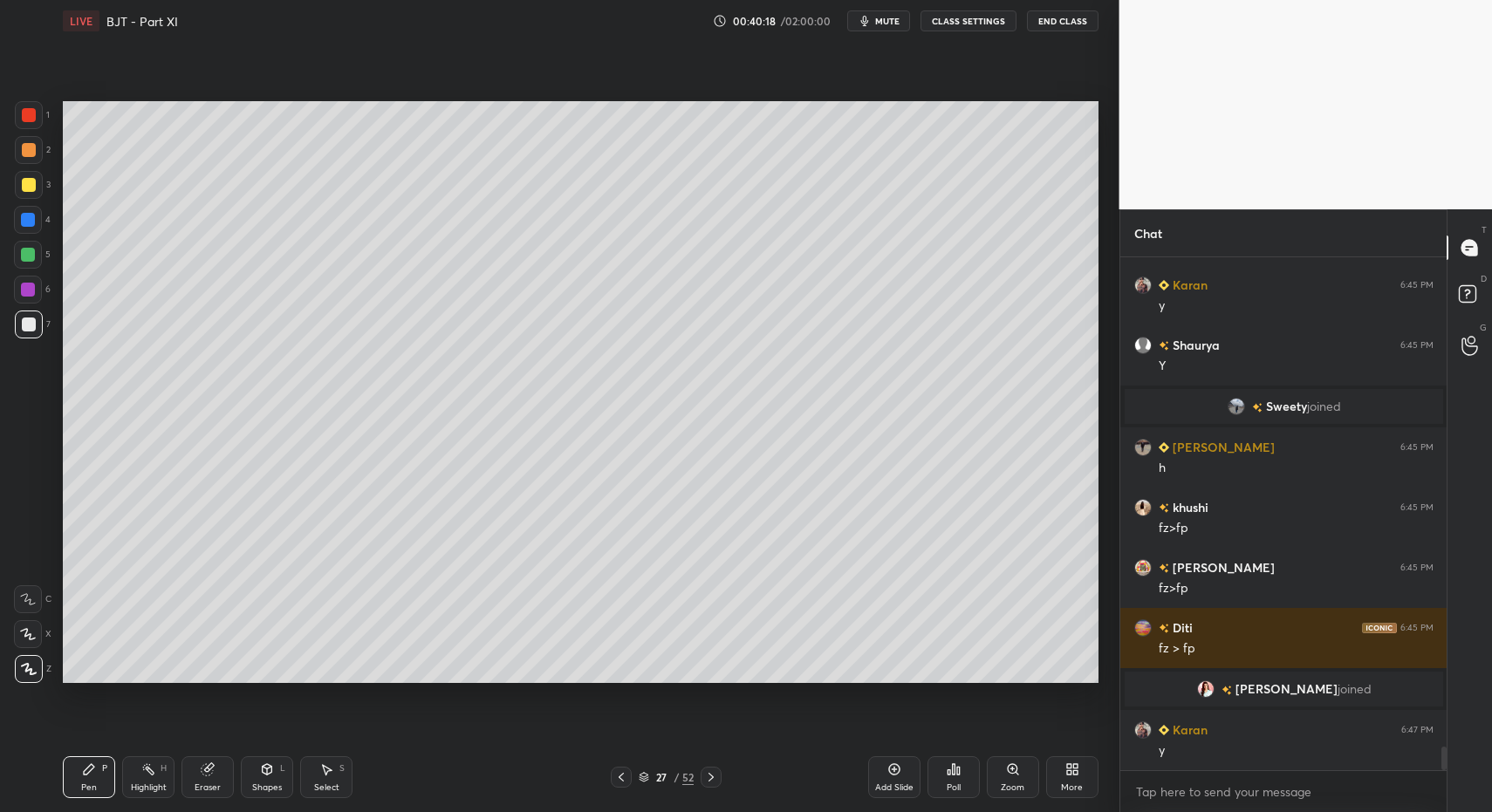
scroll to position [10719, 0]
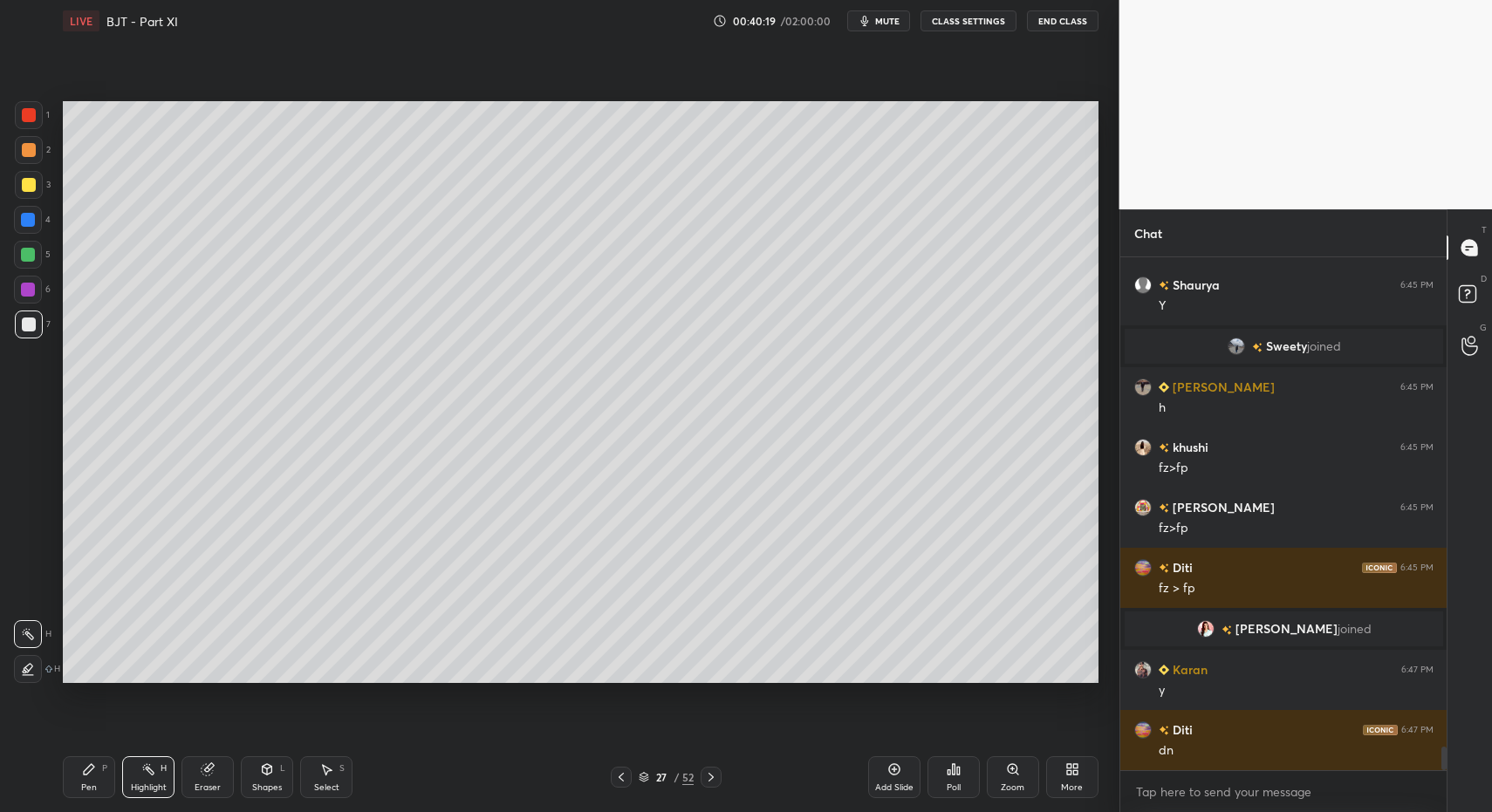
drag, startPoint x: 151, startPoint y: 785, endPoint x: 226, endPoint y: 739, distance: 88.0
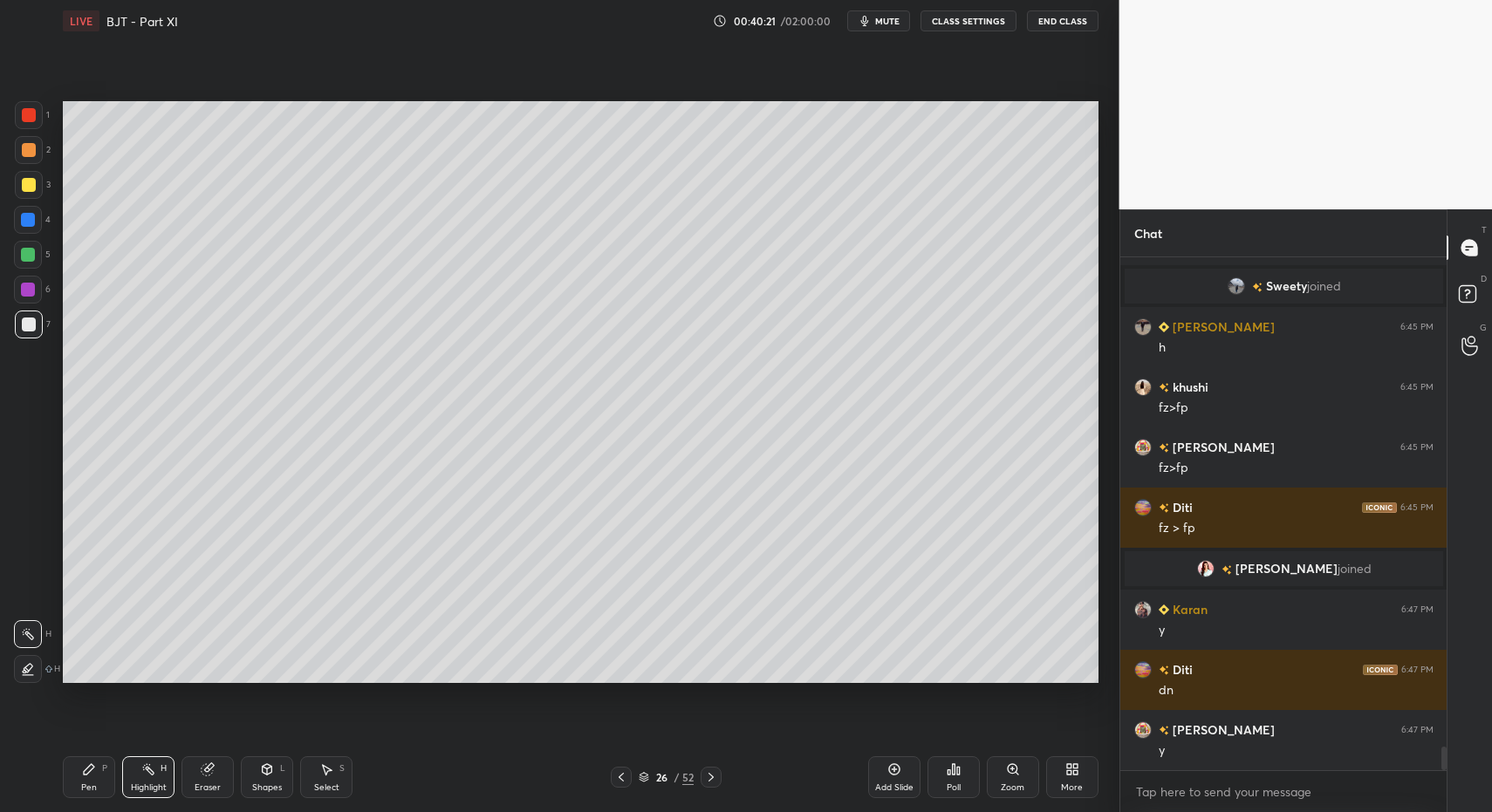
drag, startPoint x: 616, startPoint y: 779, endPoint x: 641, endPoint y: 776, distance: 25.2
drag, startPoint x: 715, startPoint y: 777, endPoint x: 618, endPoint y: 767, distance: 97.5
drag, startPoint x: 149, startPoint y: 772, endPoint x: 164, endPoint y: 756, distance: 21.9
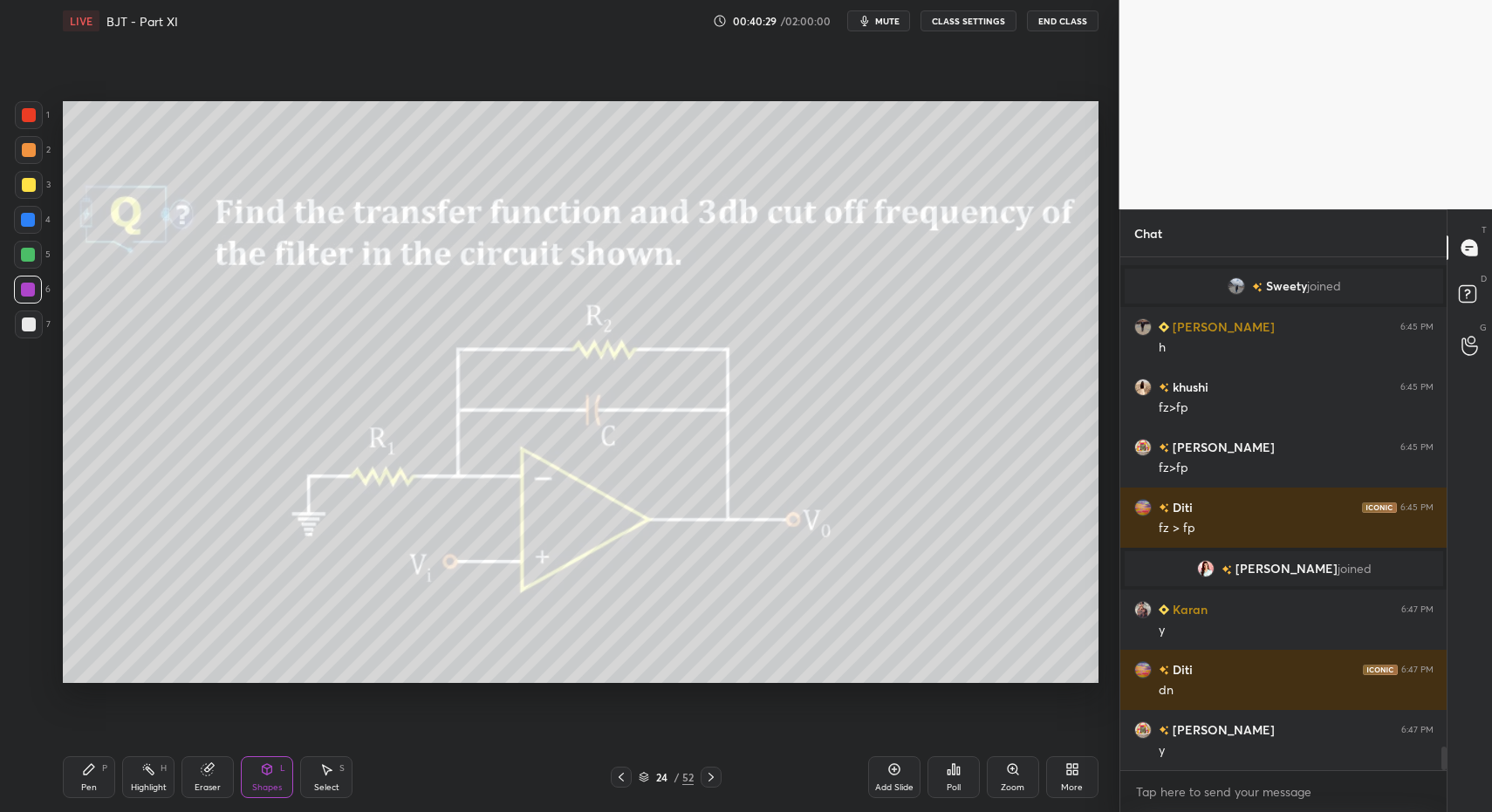
drag, startPoint x: 97, startPoint y: 775, endPoint x: 87, endPoint y: 794, distance: 21.5
drag, startPoint x: 87, startPoint y: 794, endPoint x: 77, endPoint y: 709, distance: 85.6
drag, startPoint x: 152, startPoint y: 775, endPoint x: 199, endPoint y: 736, distance: 61.1
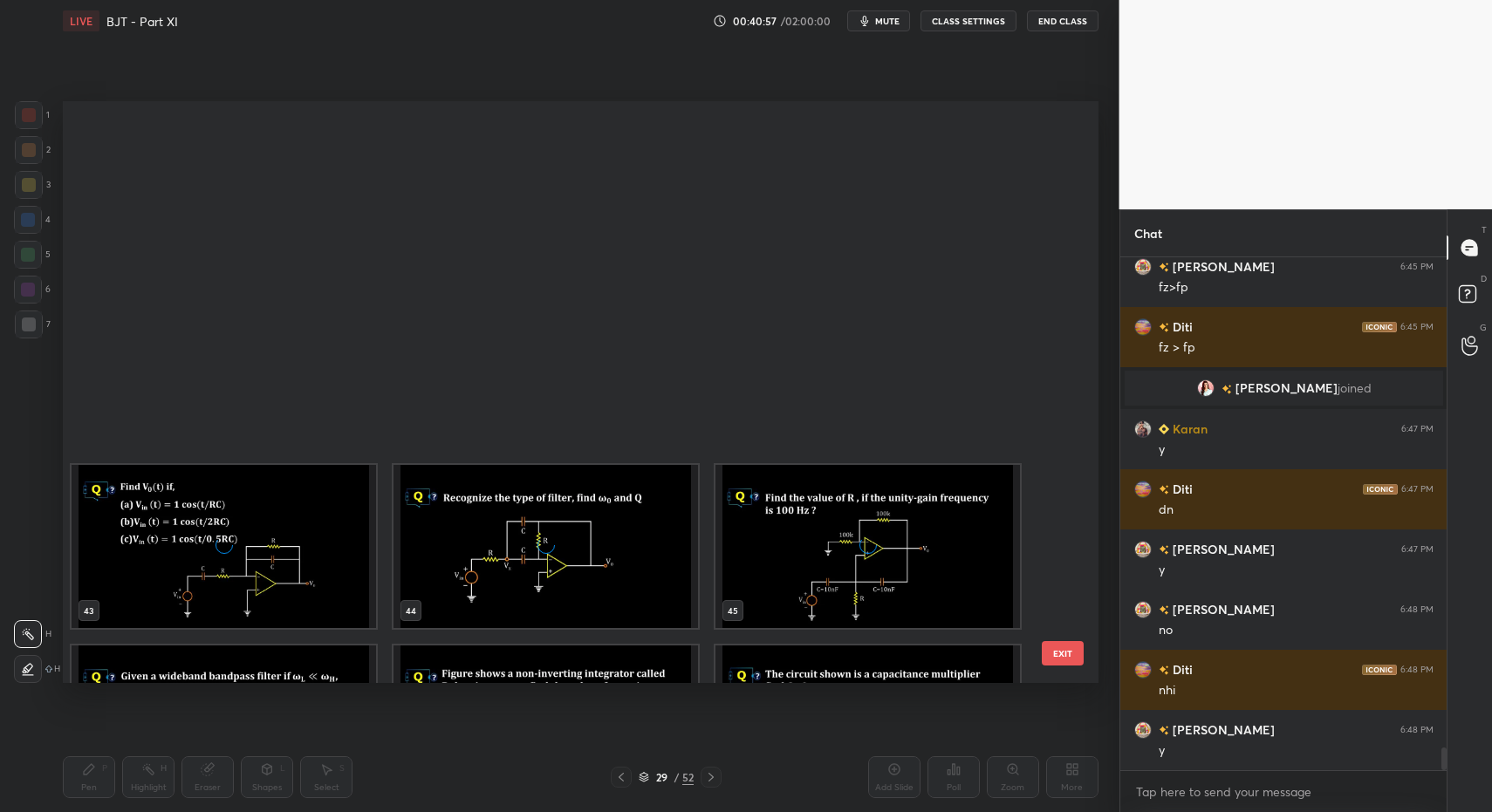
scroll to position [2677, 0]
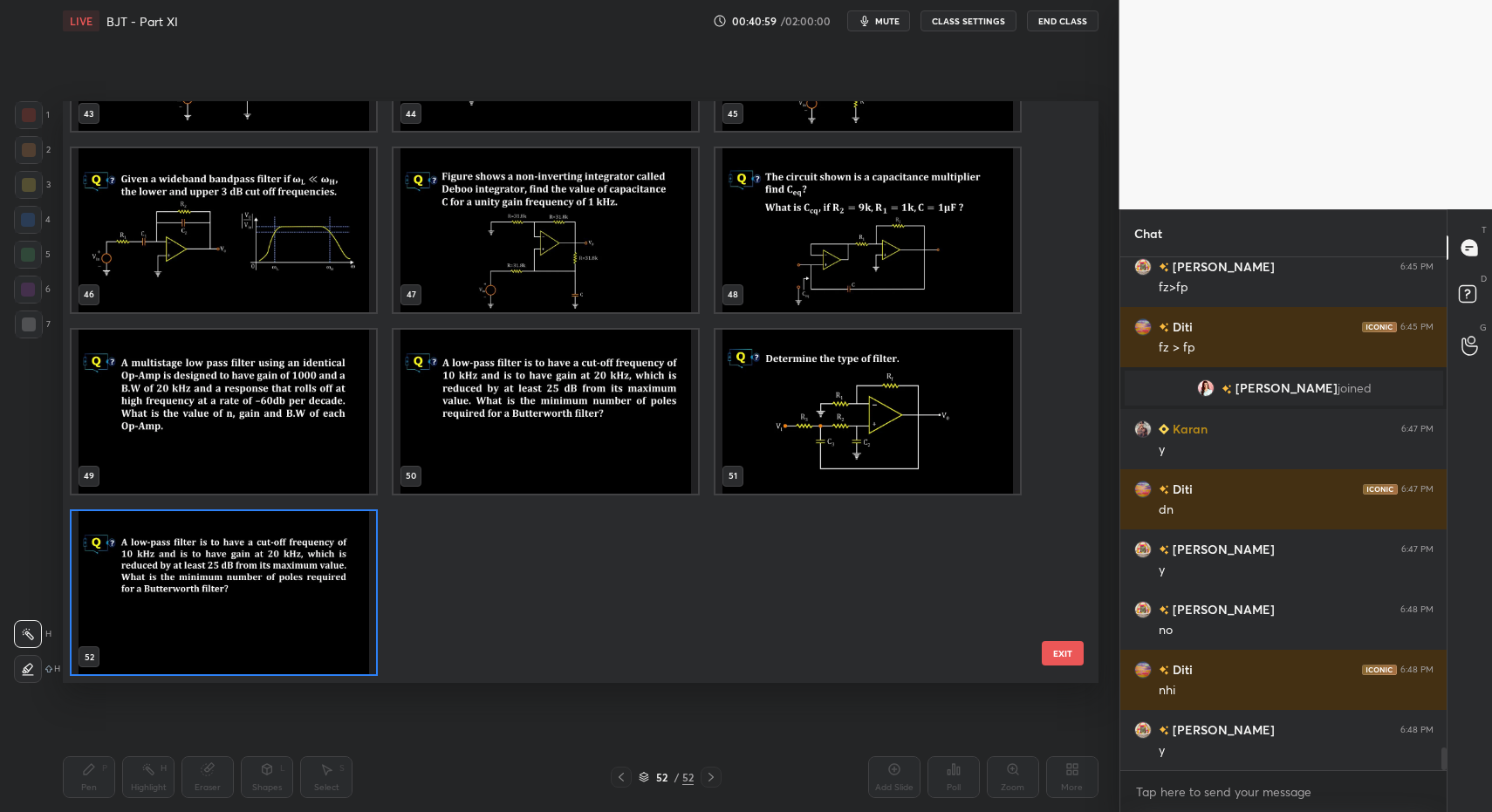
drag, startPoint x: 261, startPoint y: 596, endPoint x: 265, endPoint y: 577, distance: 19.4
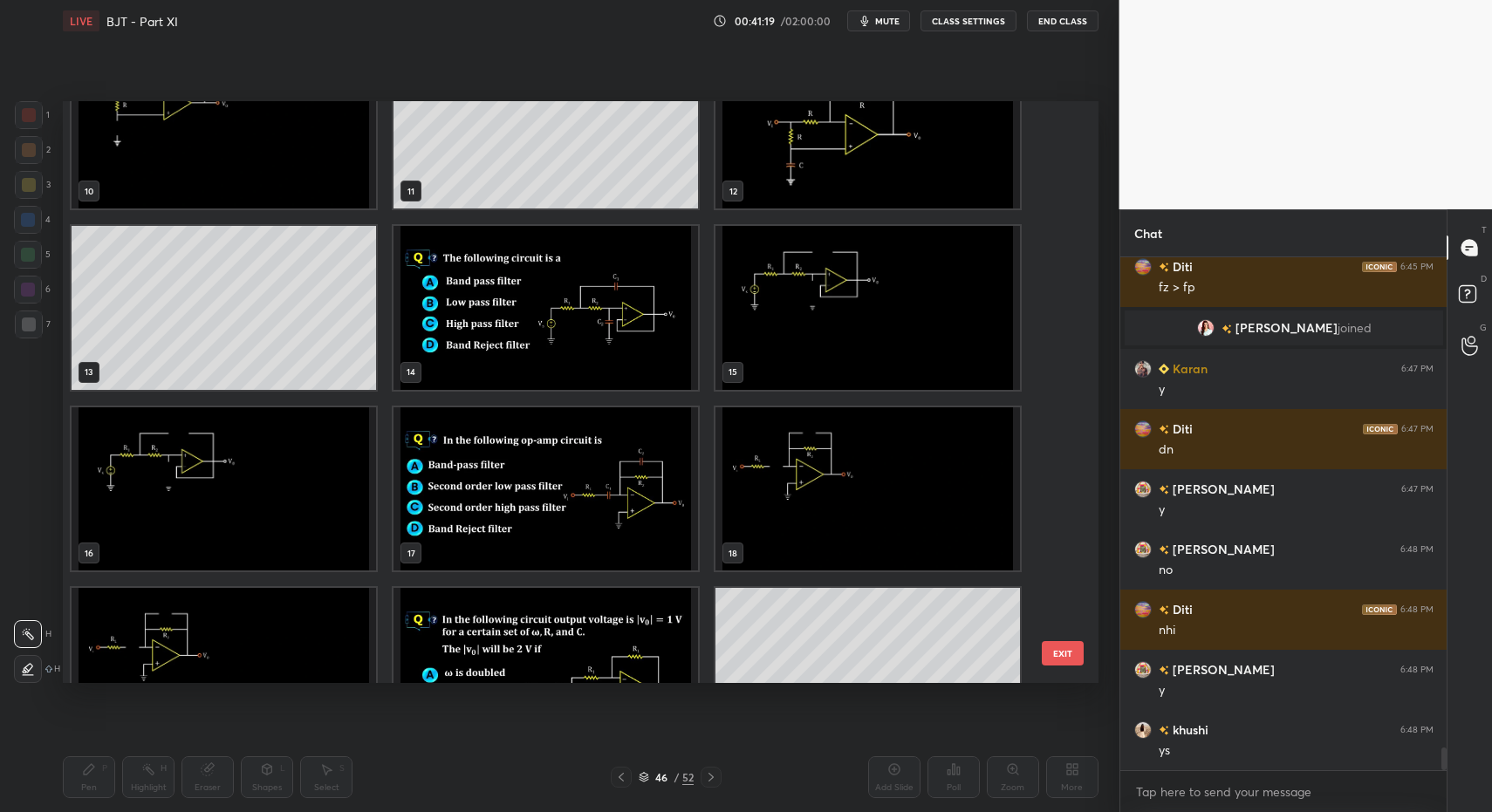
scroll to position [848, 0]
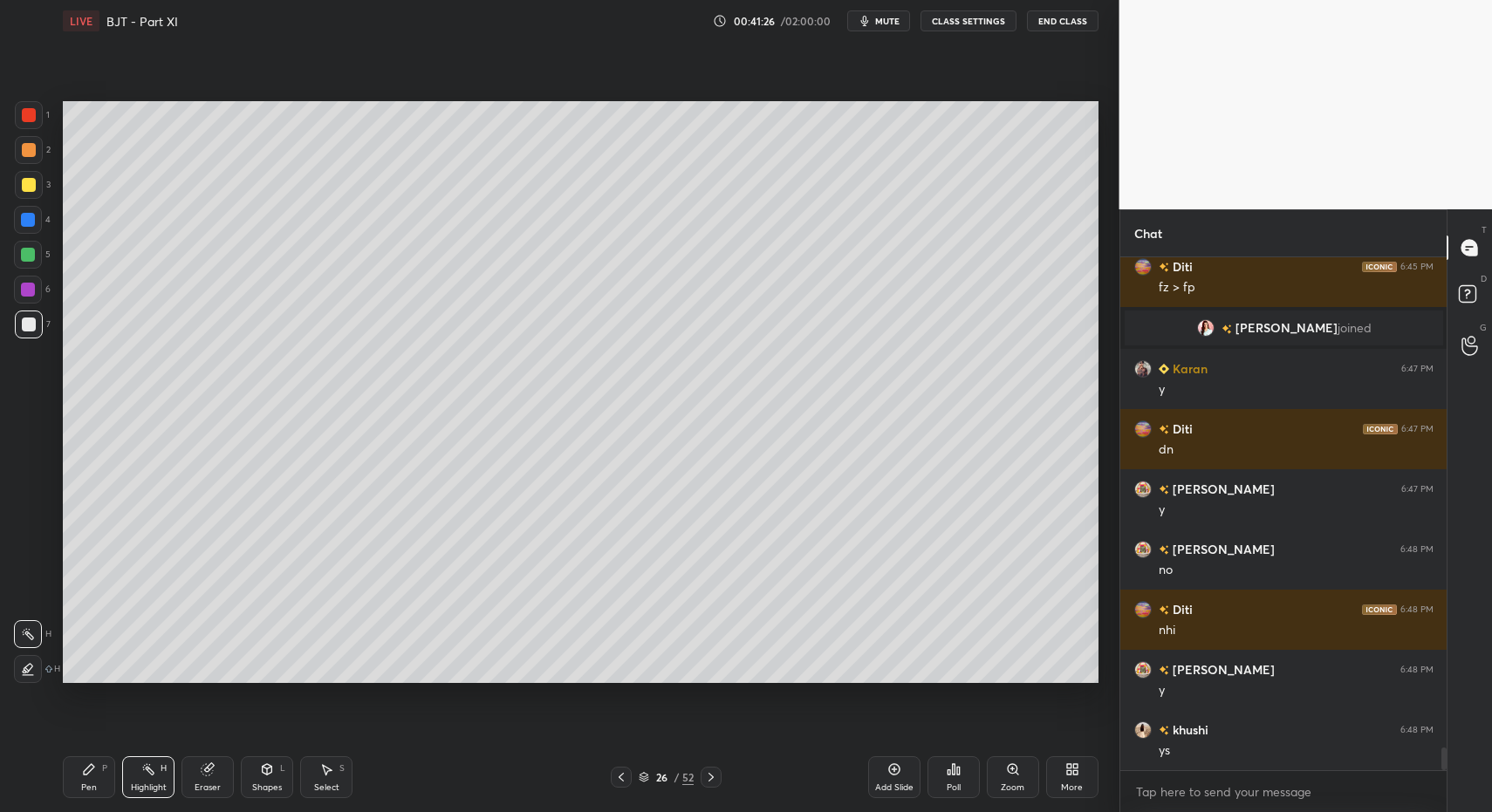
drag, startPoint x: 622, startPoint y: 785, endPoint x: 607, endPoint y: 787, distance: 15.1
drag, startPoint x: 95, startPoint y: 787, endPoint x: 108, endPoint y: 739, distance: 49.7
drag, startPoint x: 81, startPoint y: 800, endPoint x: 63, endPoint y: 737, distance: 65.5
drag, startPoint x: 33, startPoint y: 328, endPoint x: 56, endPoint y: 317, distance: 25.5
drag, startPoint x: 614, startPoint y: 775, endPoint x: 669, endPoint y: 769, distance: 55.3
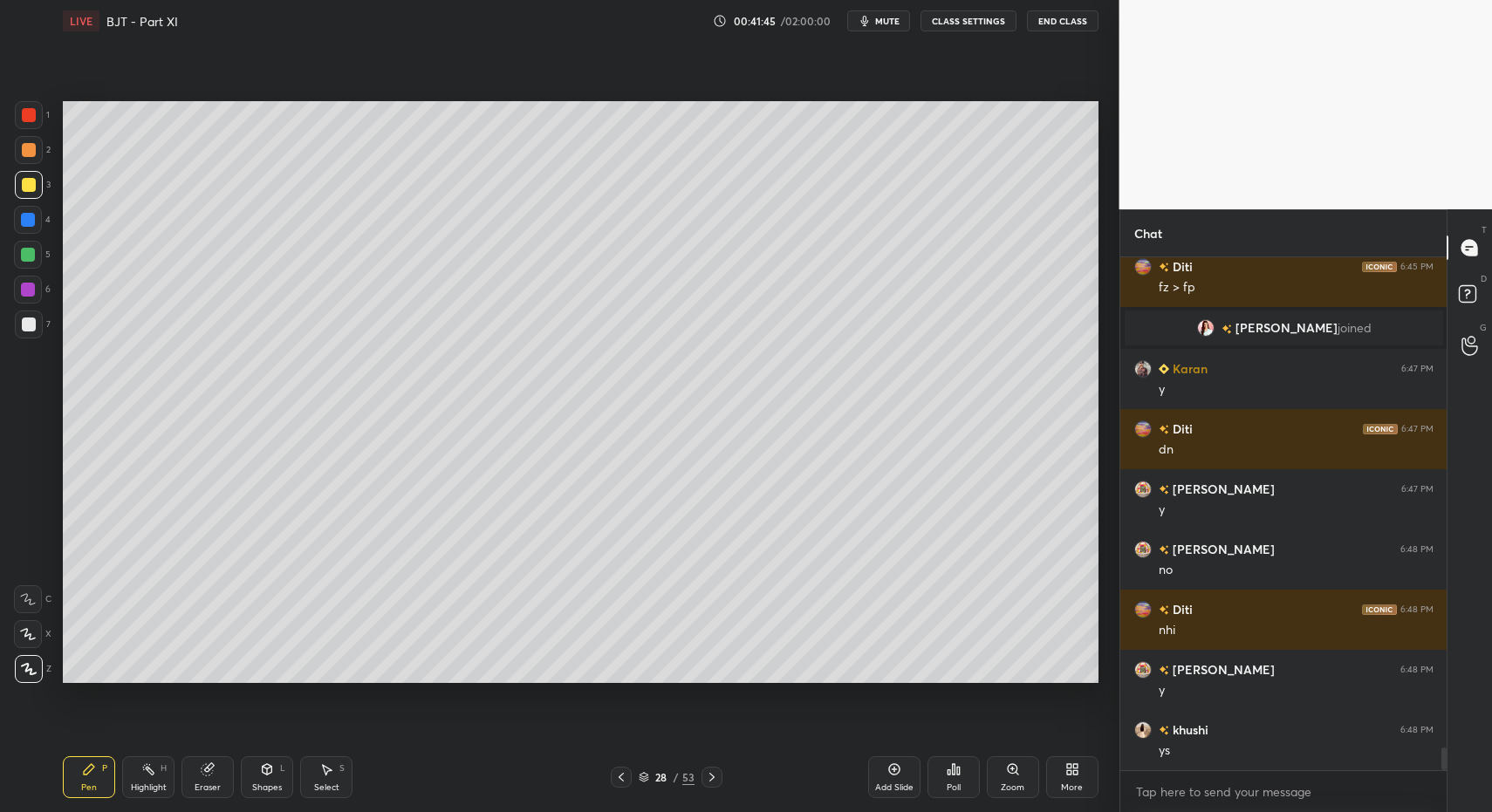
drag, startPoint x: 276, startPoint y: 779, endPoint x: 272, endPoint y: 751, distance: 28.3
drag, startPoint x: 89, startPoint y: 792, endPoint x: 86, endPoint y: 743, distance: 49.1
drag, startPoint x: 36, startPoint y: 335, endPoint x: 56, endPoint y: 293, distance: 46.5
drag, startPoint x: 259, startPoint y: 771, endPoint x: 259, endPoint y: 749, distance: 22.0
drag, startPoint x: 84, startPoint y: 785, endPoint x: 157, endPoint y: 763, distance: 76.2
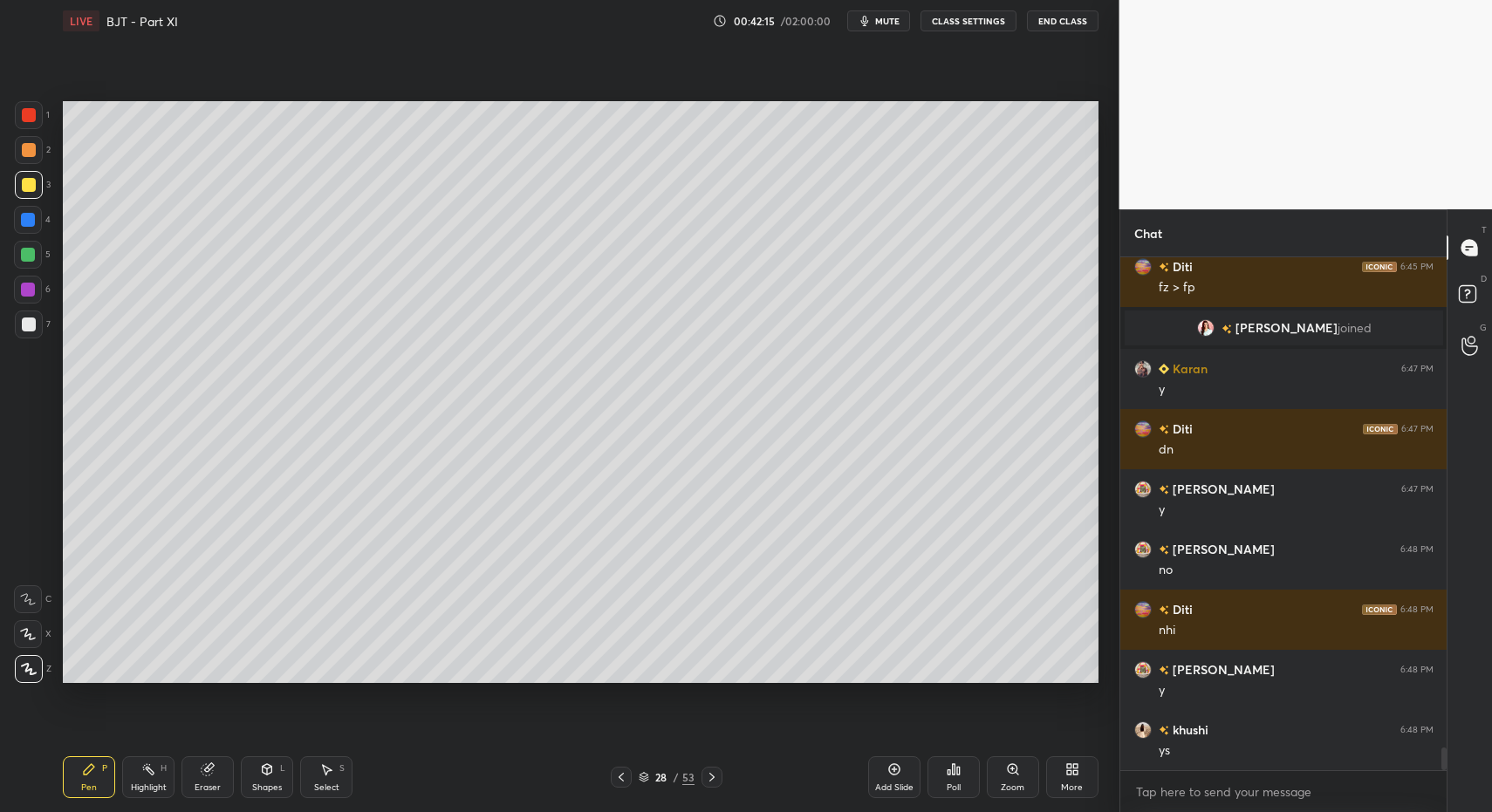
drag, startPoint x: 352, startPoint y: 769, endPoint x: 340, endPoint y: 765, distance: 12.6
drag, startPoint x: 340, startPoint y: 765, endPoint x: 302, endPoint y: 554, distance: 214.4
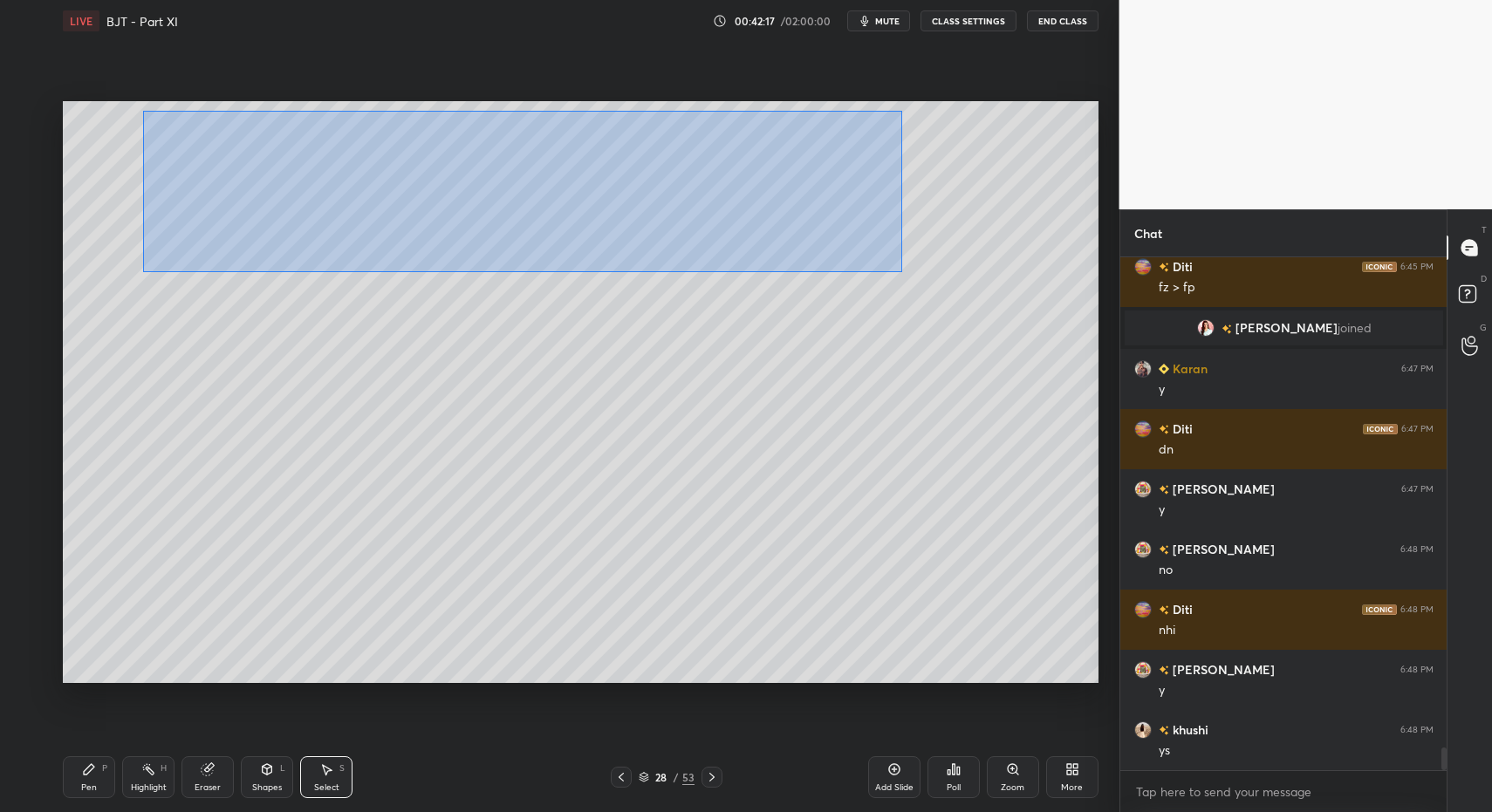
drag, startPoint x: 142, startPoint y: 110, endPoint x: 907, endPoint y: 267, distance: 780.9
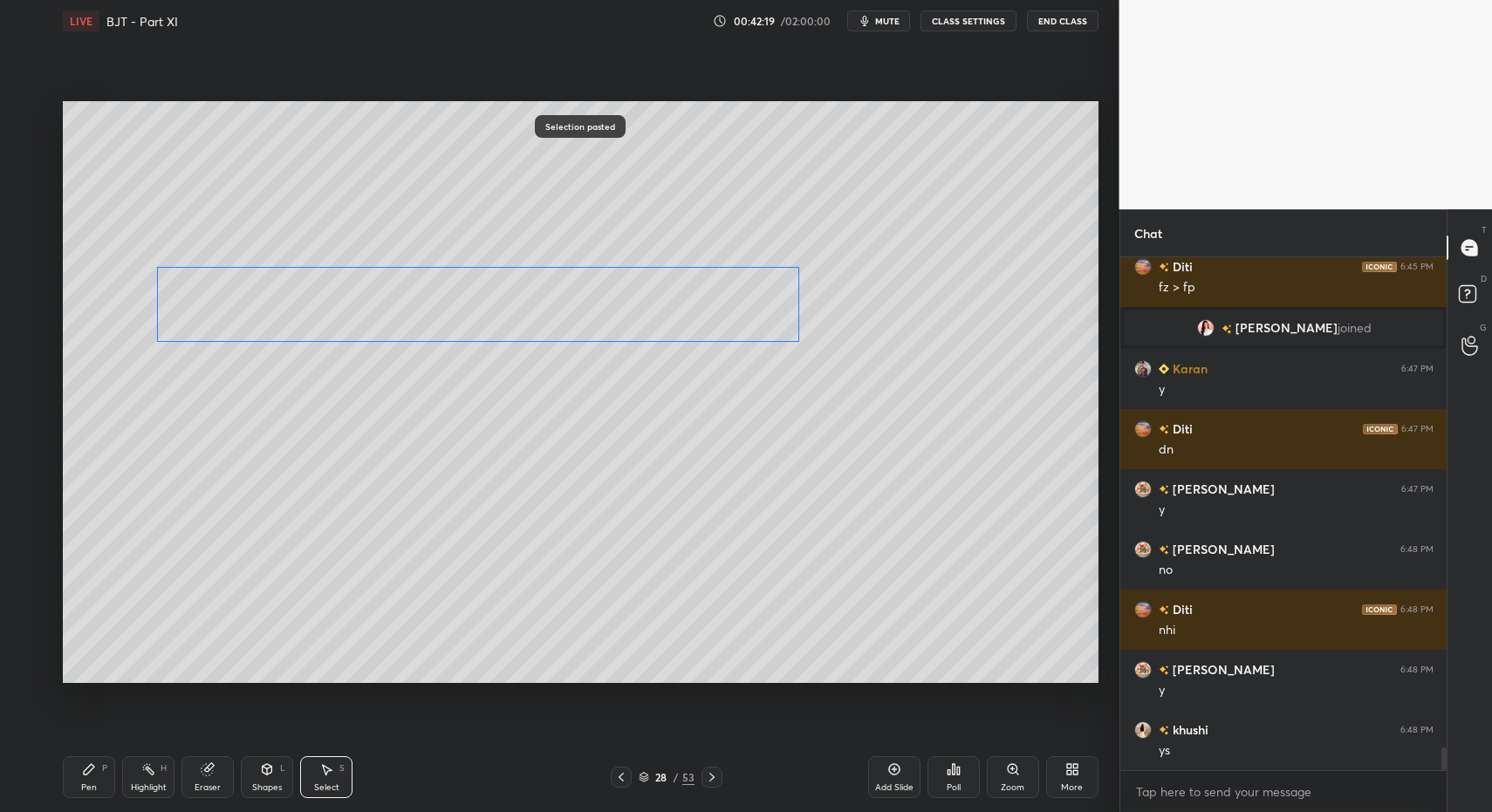
drag, startPoint x: 492, startPoint y: 191, endPoint x: 460, endPoint y: 315, distance: 128.1
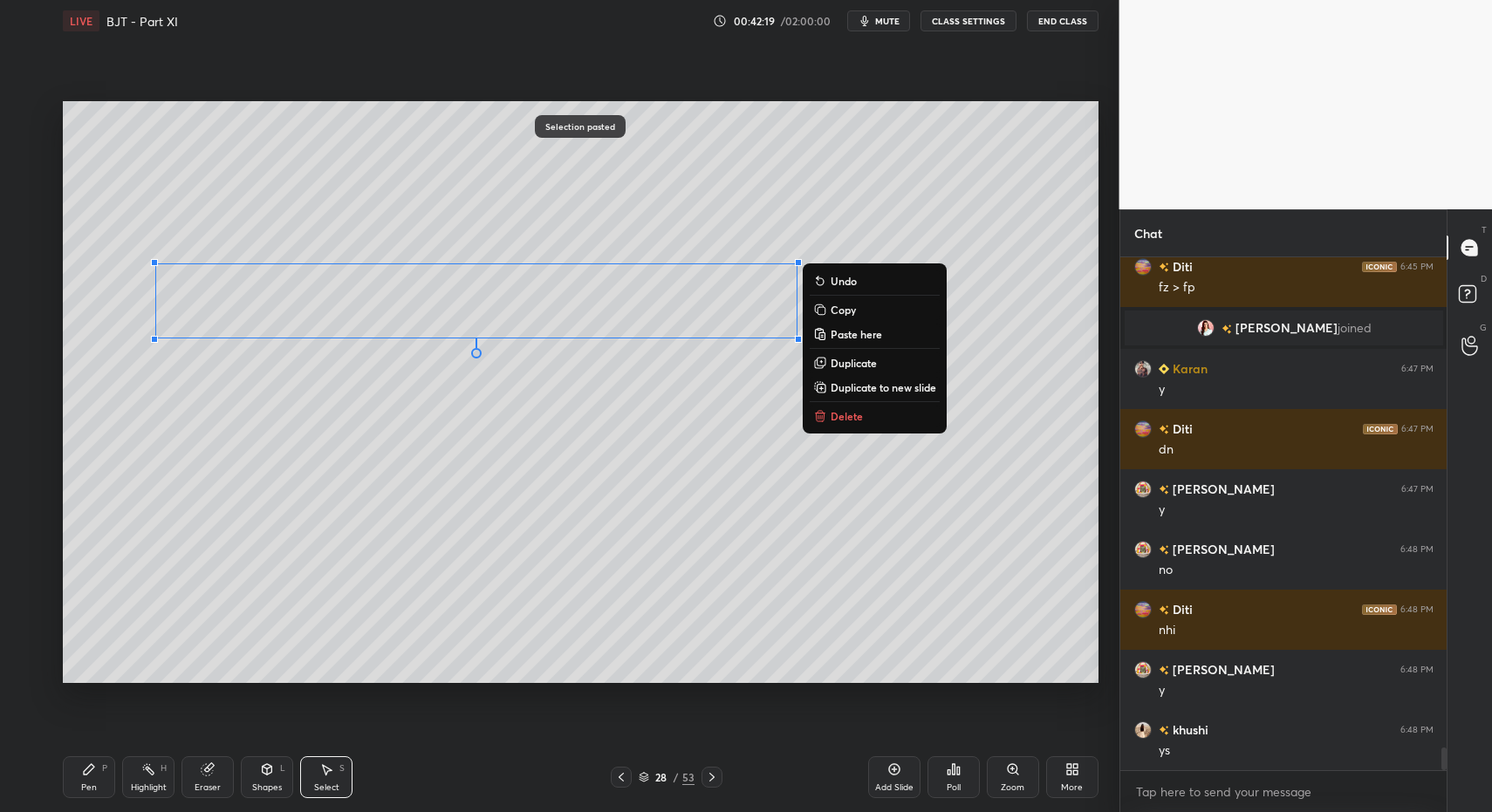
drag, startPoint x: 89, startPoint y: 777, endPoint x: 256, endPoint y: 771, distance: 167.1
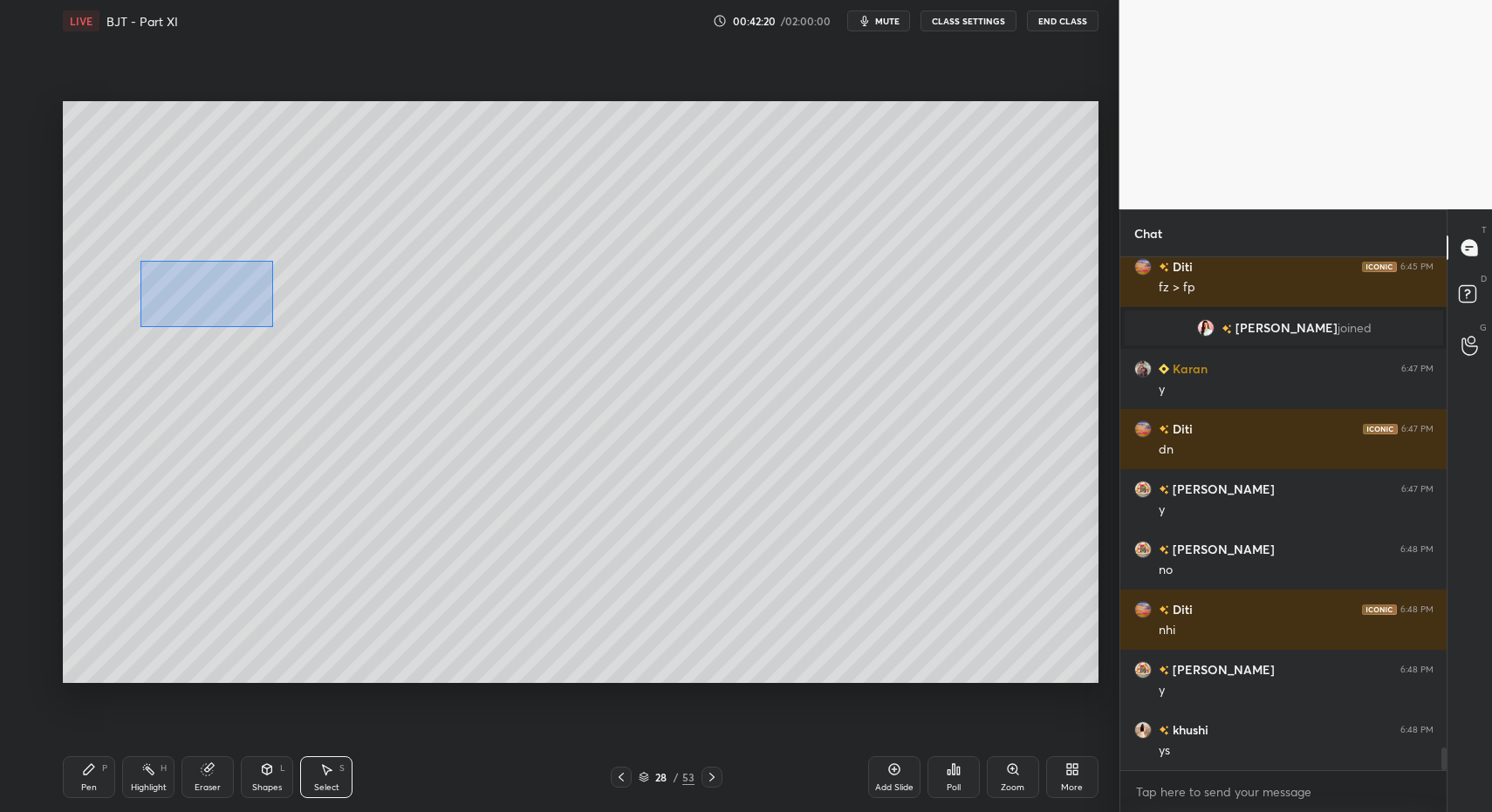
drag, startPoint x: 157, startPoint y: 265, endPoint x: 274, endPoint y: 327, distance: 132.4
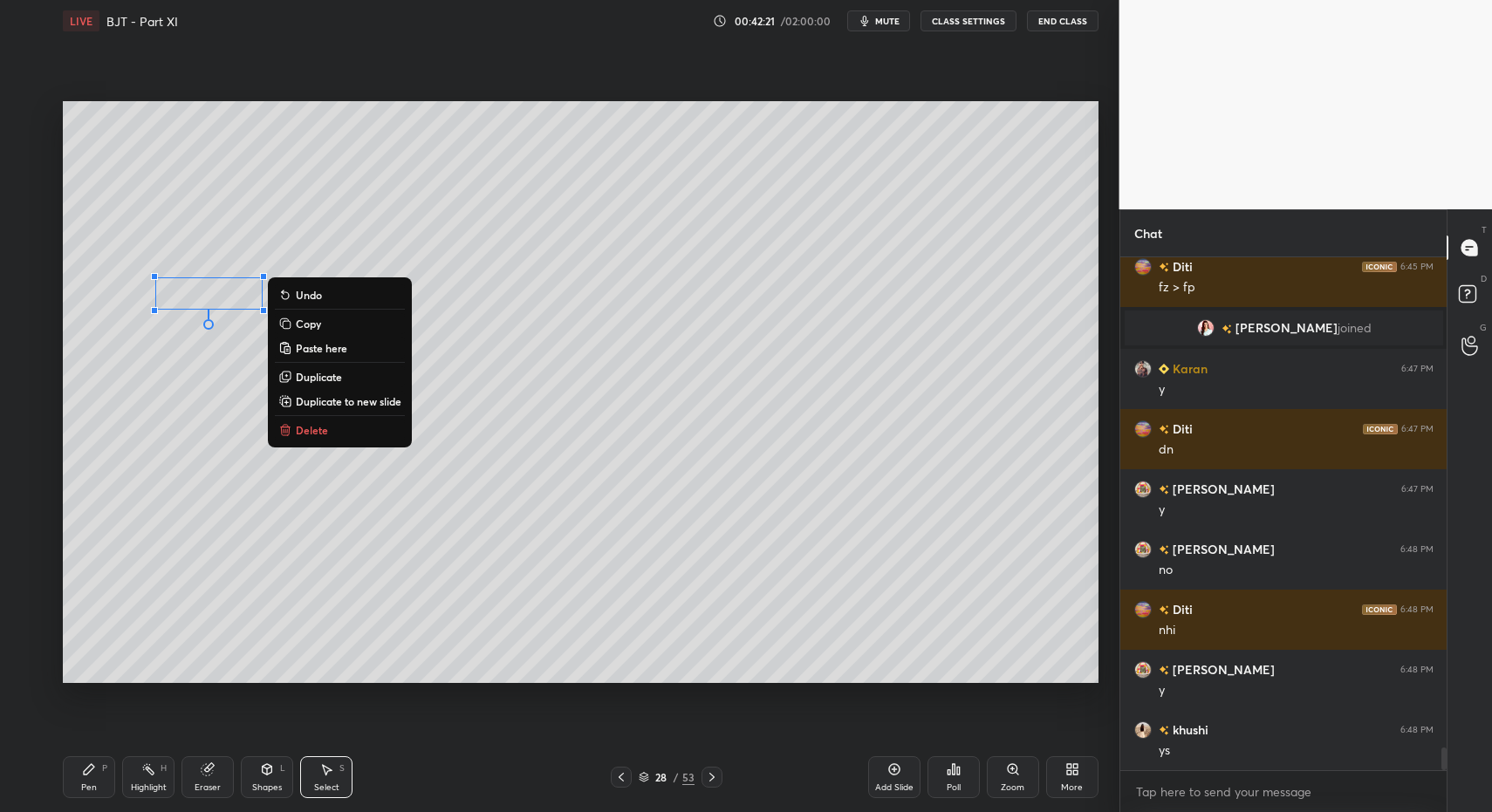
drag, startPoint x: 315, startPoint y: 420, endPoint x: 292, endPoint y: 479, distance: 63.3
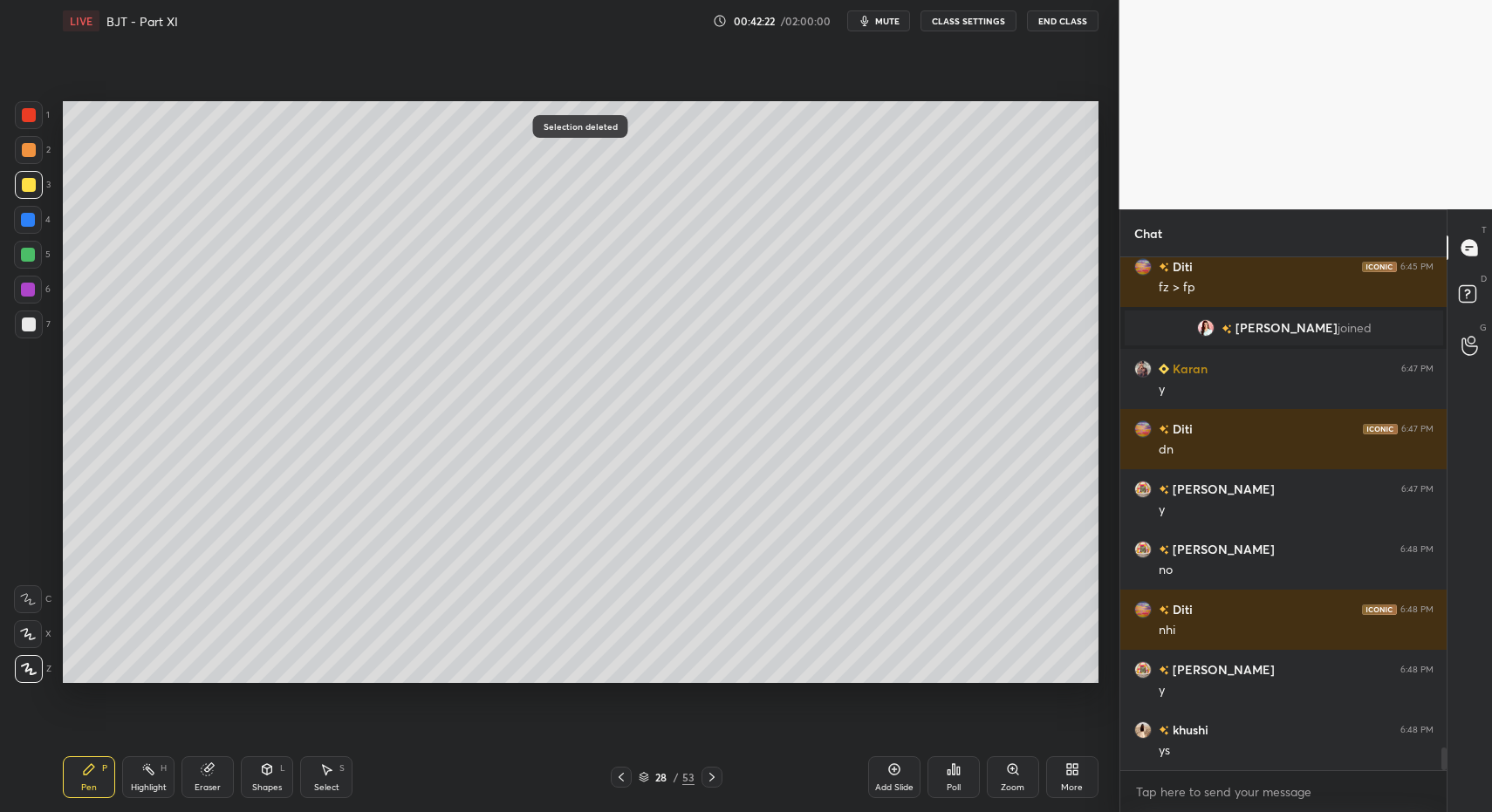
drag, startPoint x: 29, startPoint y: 308, endPoint x: 33, endPoint y: 324, distance: 16.5
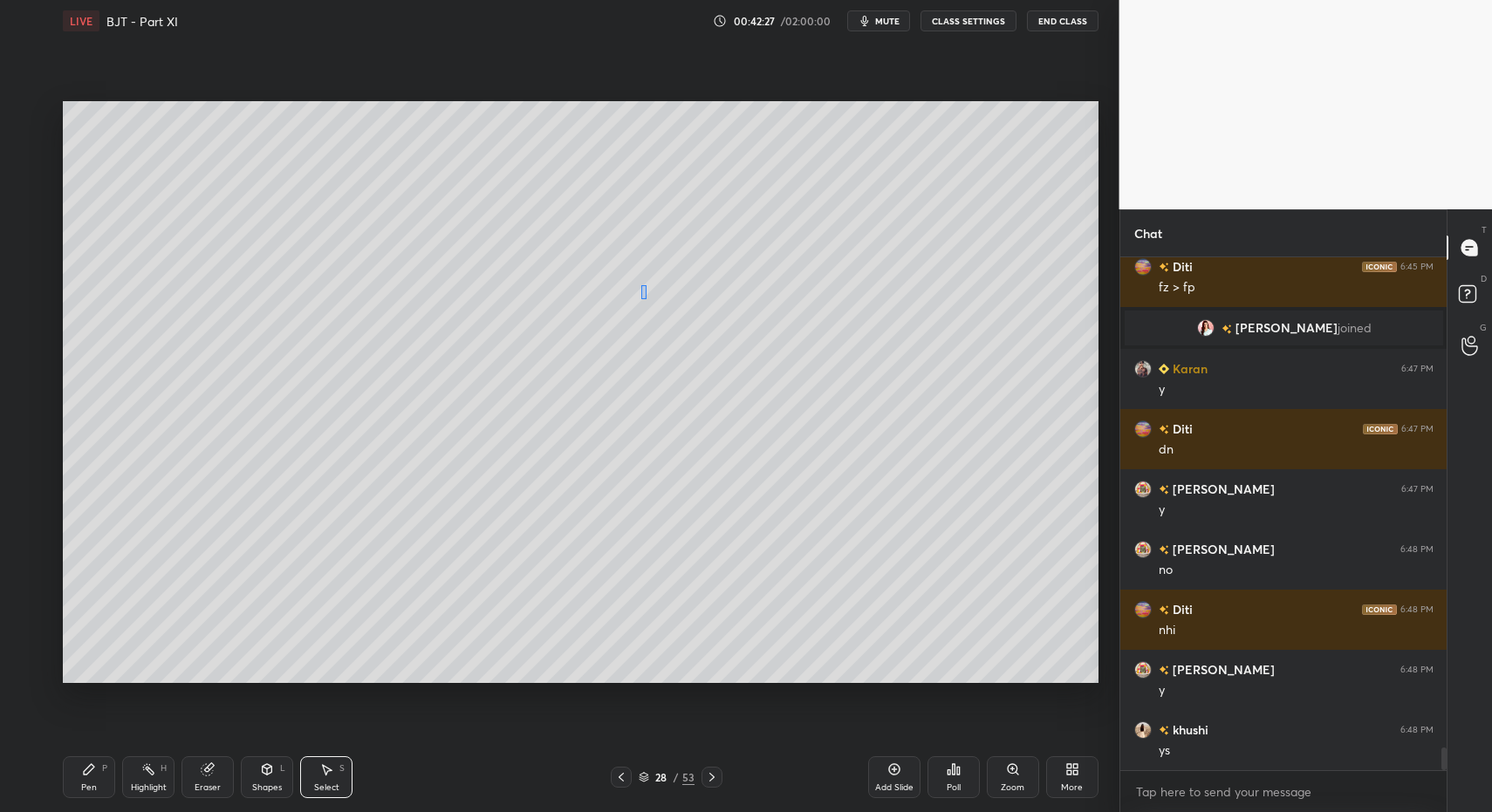
drag, startPoint x: 646, startPoint y: 300, endPoint x: 666, endPoint y: 335, distance: 40.3
drag, startPoint x: 93, startPoint y: 774, endPoint x: 145, endPoint y: 717, distance: 77.2
drag, startPoint x: 316, startPoint y: 785, endPoint x: 417, endPoint y: 637, distance: 179.2
drag, startPoint x: 646, startPoint y: 310, endPoint x: 659, endPoint y: 342, distance: 34.5
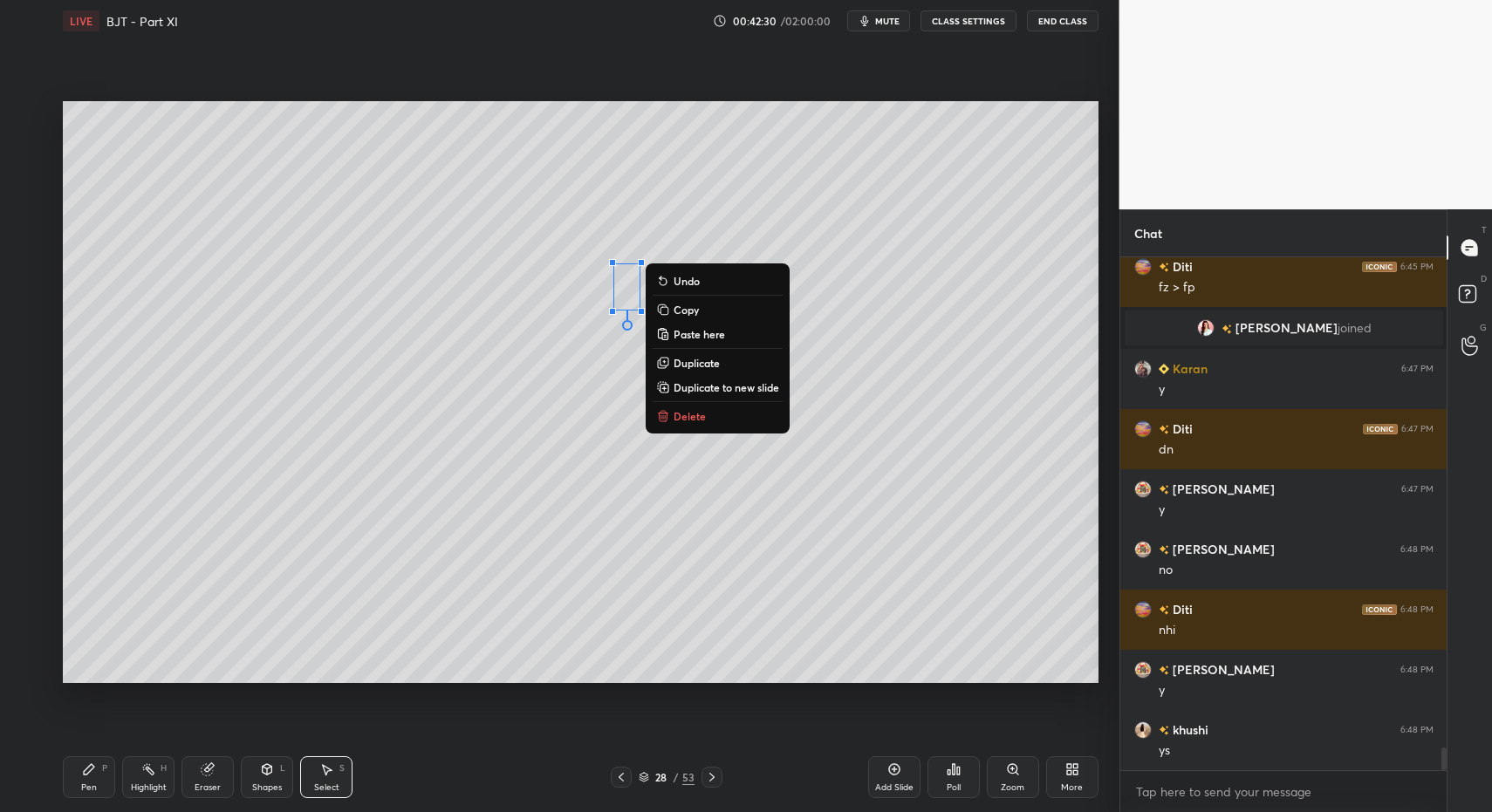
drag, startPoint x: 680, startPoint y: 414, endPoint x: 640, endPoint y: 437, distance: 46.1
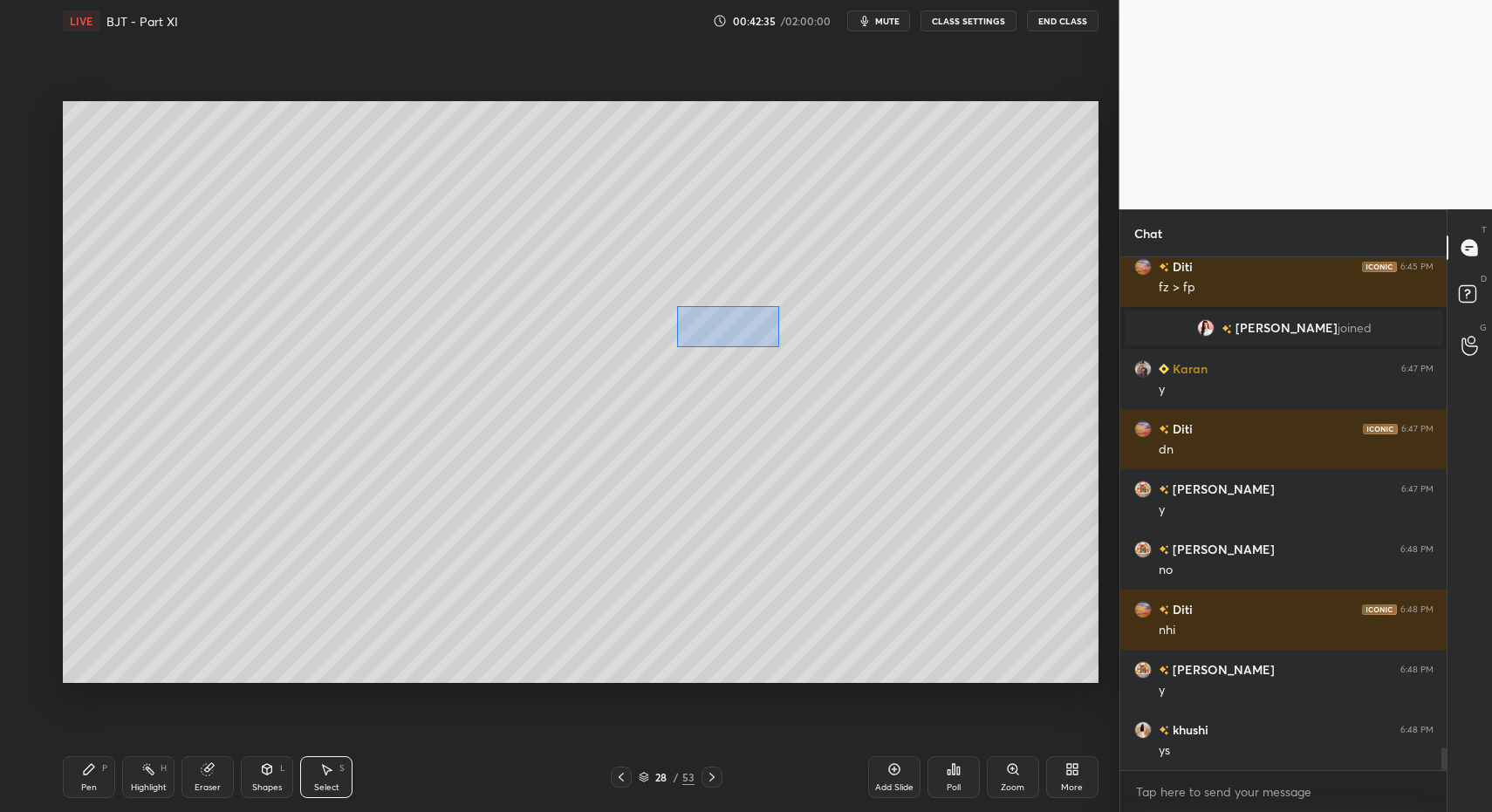
drag, startPoint x: 697, startPoint y: 316, endPoint x: 785, endPoint y: 368, distance: 102.2
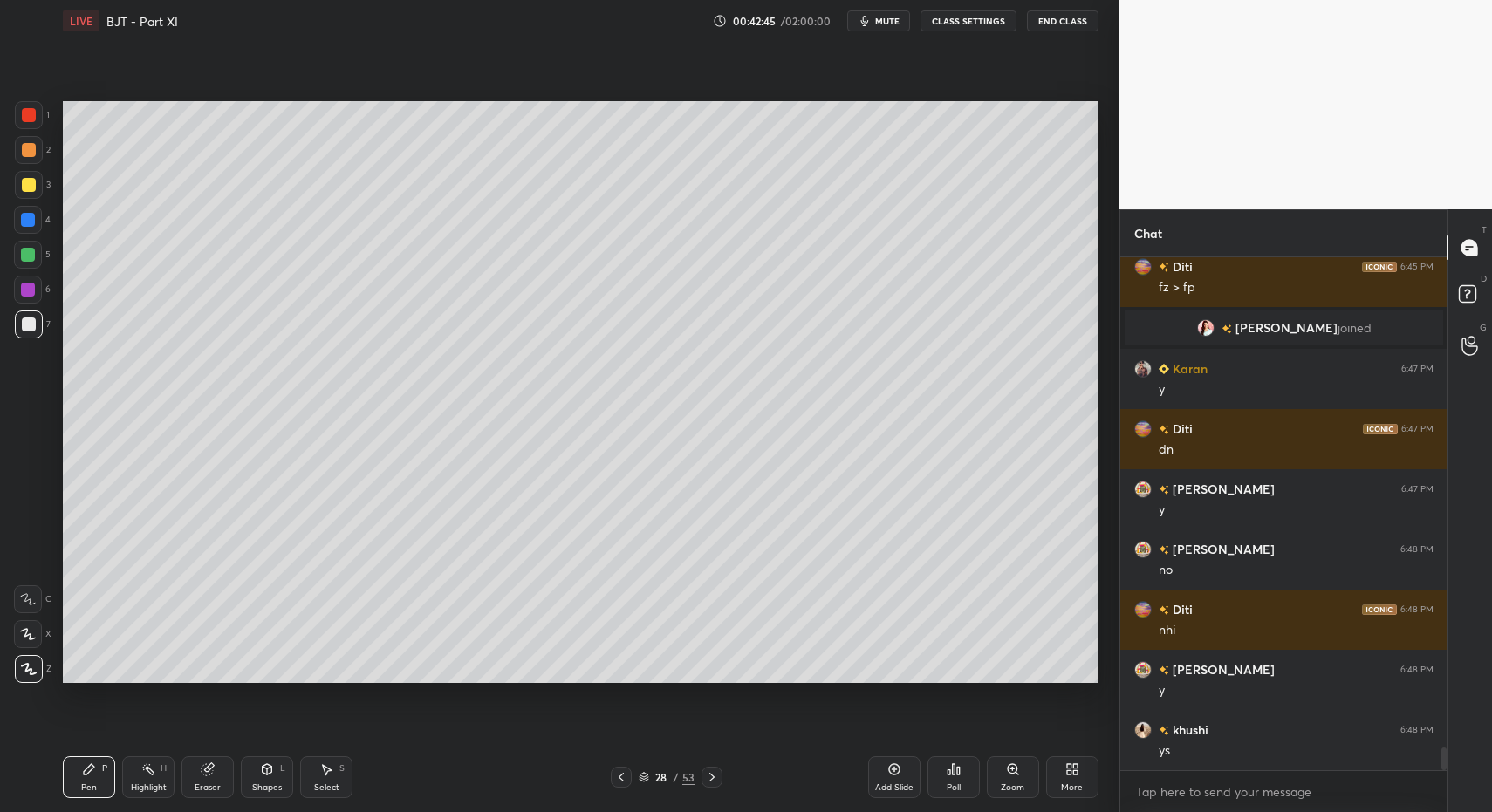
drag, startPoint x: 96, startPoint y: 778, endPoint x: 102, endPoint y: 770, distance: 10.0
drag, startPoint x: 87, startPoint y: 282, endPoint x: 123, endPoint y: 320, distance: 52.3
drag, startPoint x: 84, startPoint y: 783, endPoint x: 90, endPoint y: 688, distance: 95.2
drag, startPoint x: 77, startPoint y: 408, endPoint x: 138, endPoint y: 482, distance: 95.9
drag, startPoint x: 74, startPoint y: 792, endPoint x: 81, endPoint y: 785, distance: 9.9
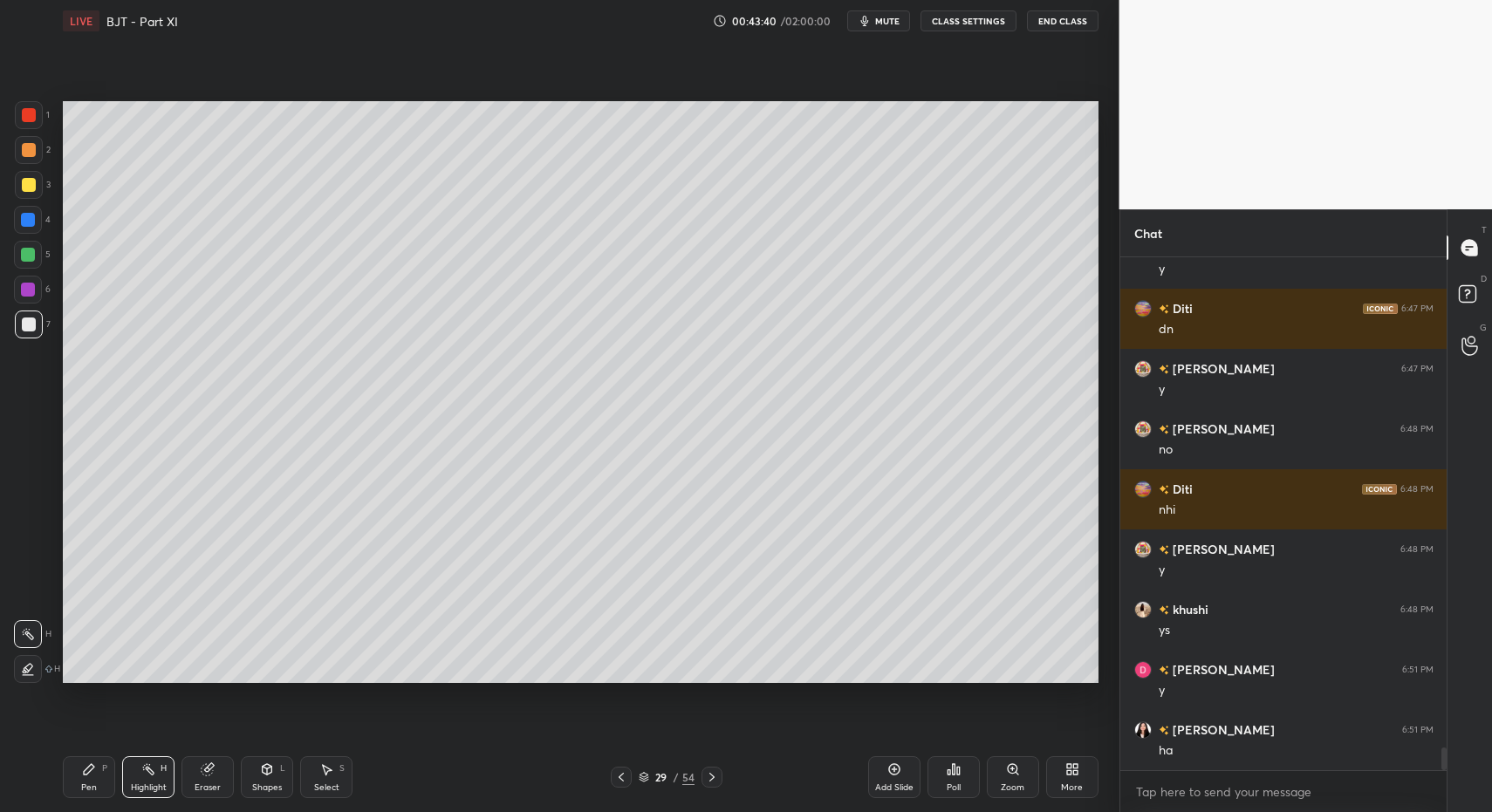
scroll to position [11261, 0]
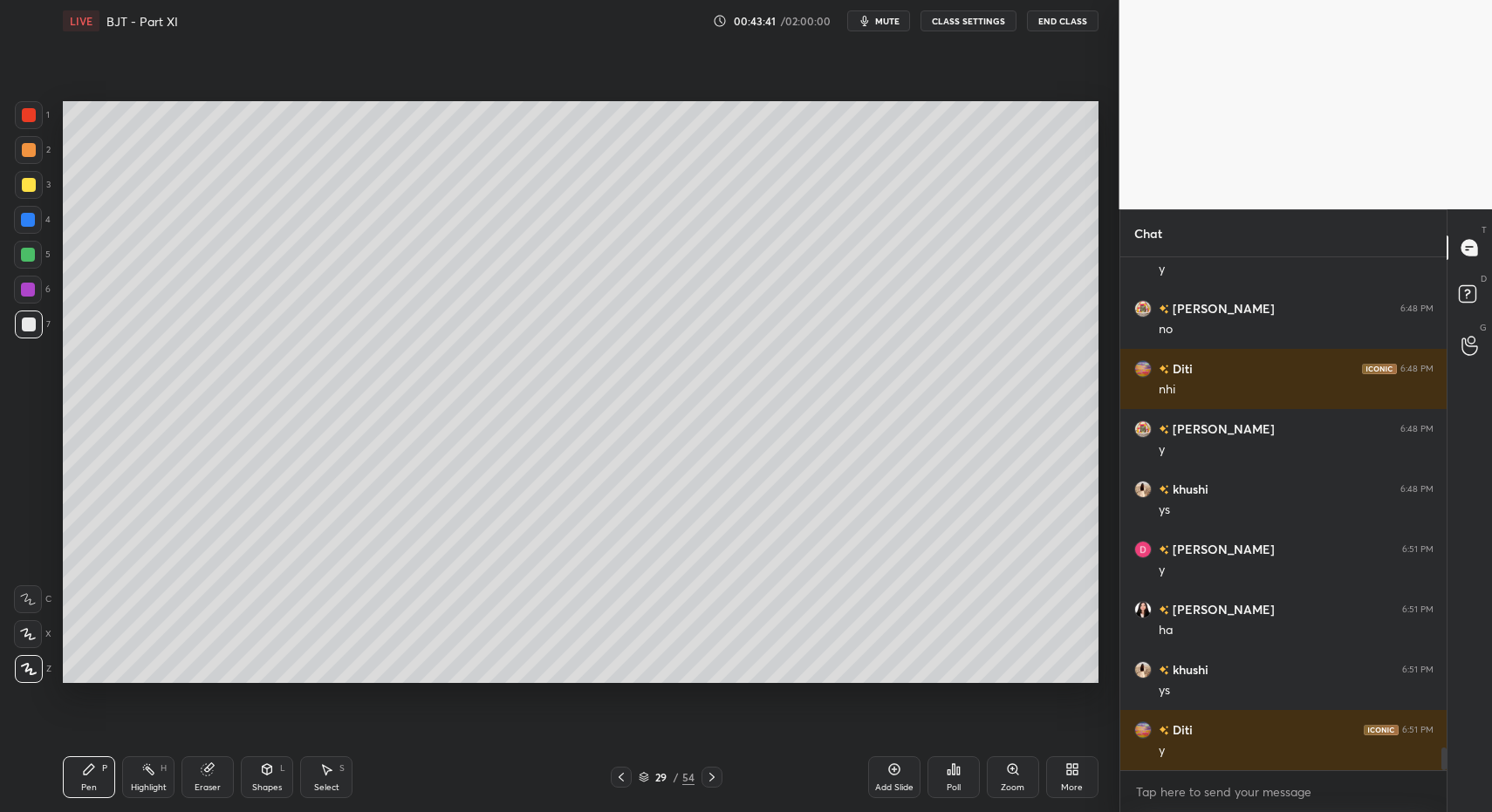
drag, startPoint x: 30, startPoint y: 332, endPoint x: 27, endPoint y: 370, distance: 38.1
drag, startPoint x: 38, startPoint y: 335, endPoint x: 57, endPoint y: 323, distance: 22.5
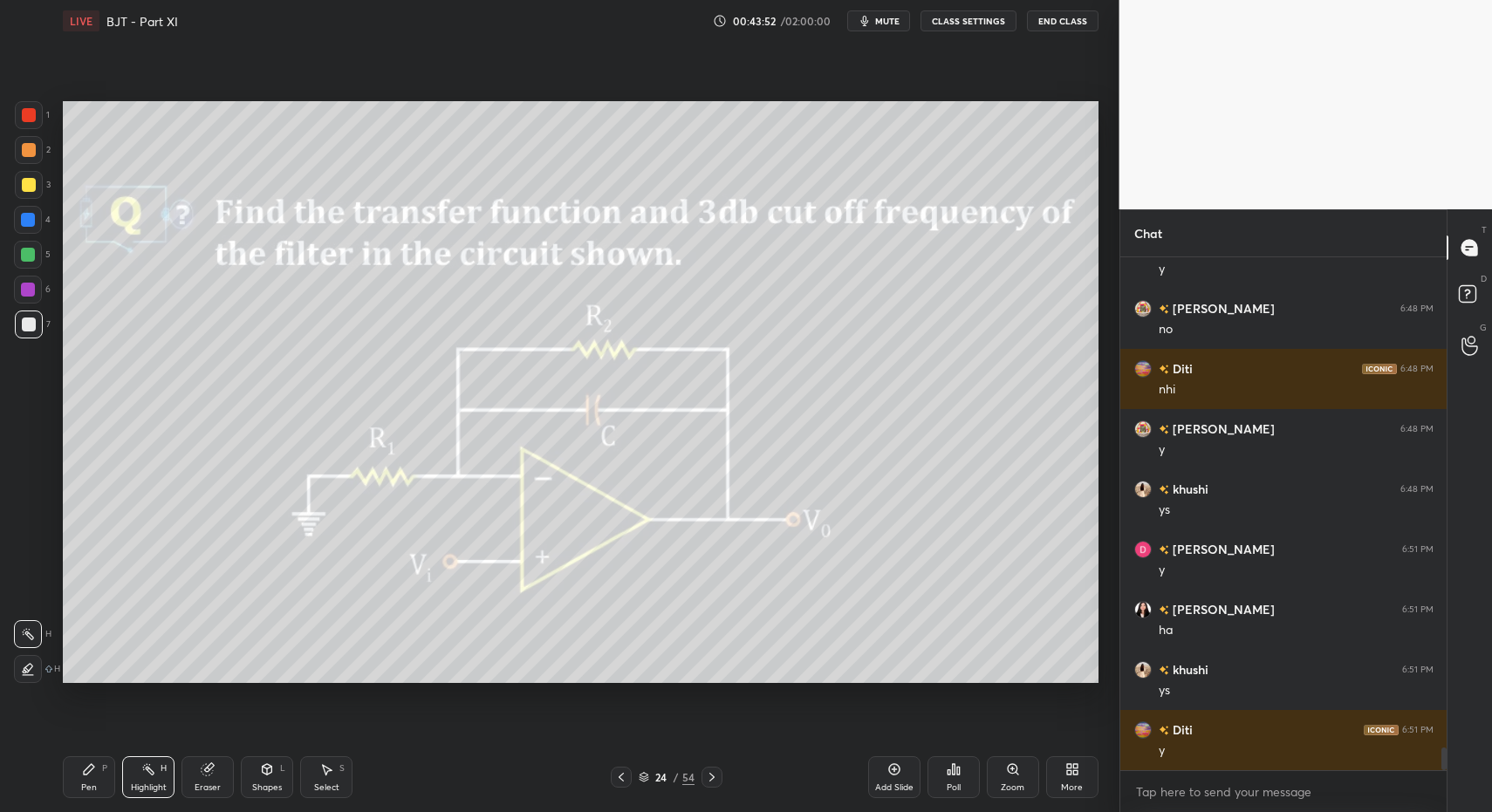
drag, startPoint x: 148, startPoint y: 772, endPoint x: 157, endPoint y: 753, distance: 21.0
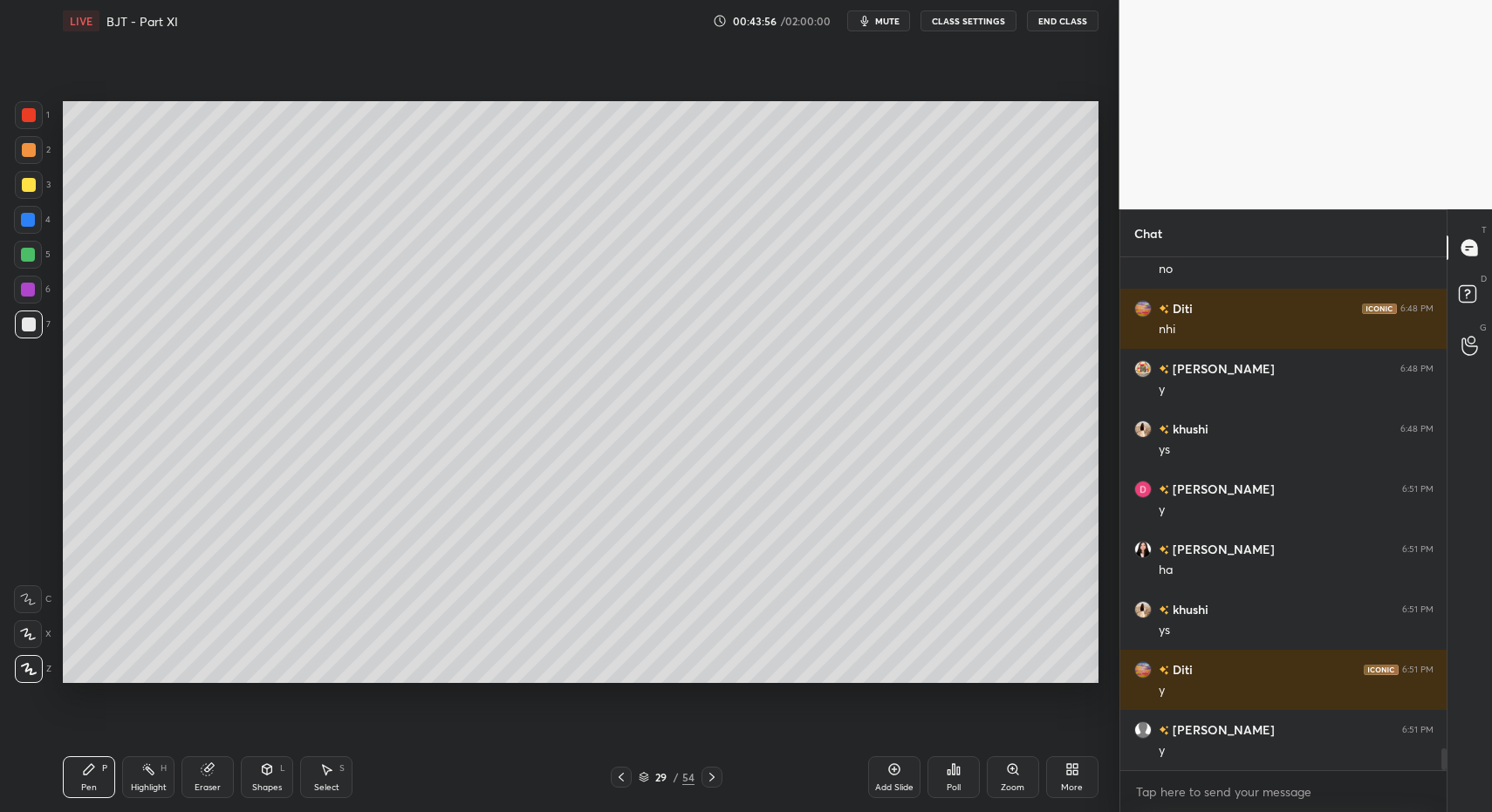
drag, startPoint x: 84, startPoint y: 772, endPoint x: 157, endPoint y: 694, distance: 106.8
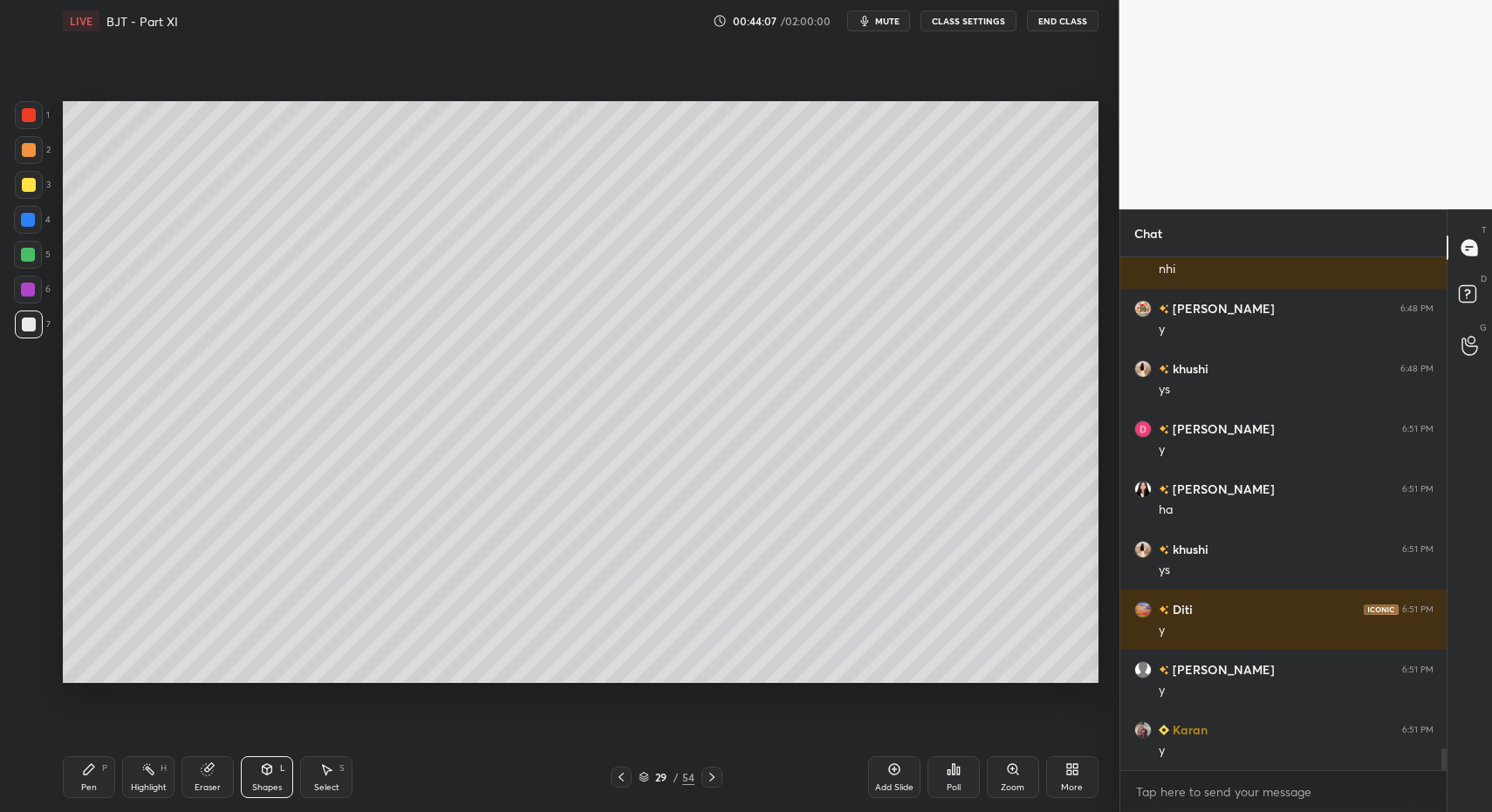
drag, startPoint x: 79, startPoint y: 791, endPoint x: 86, endPoint y: 771, distance: 21.2
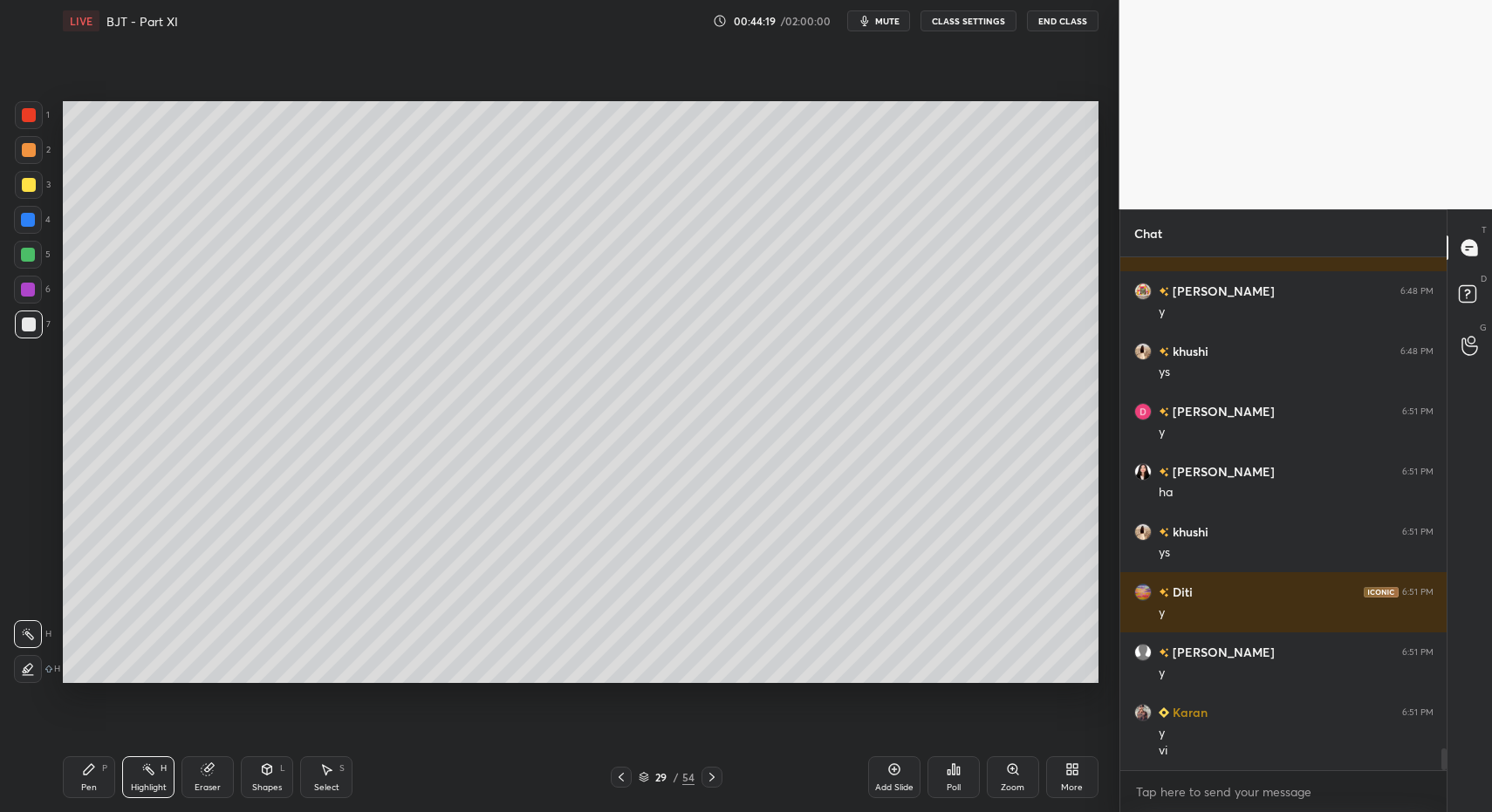
scroll to position [11459, 0]
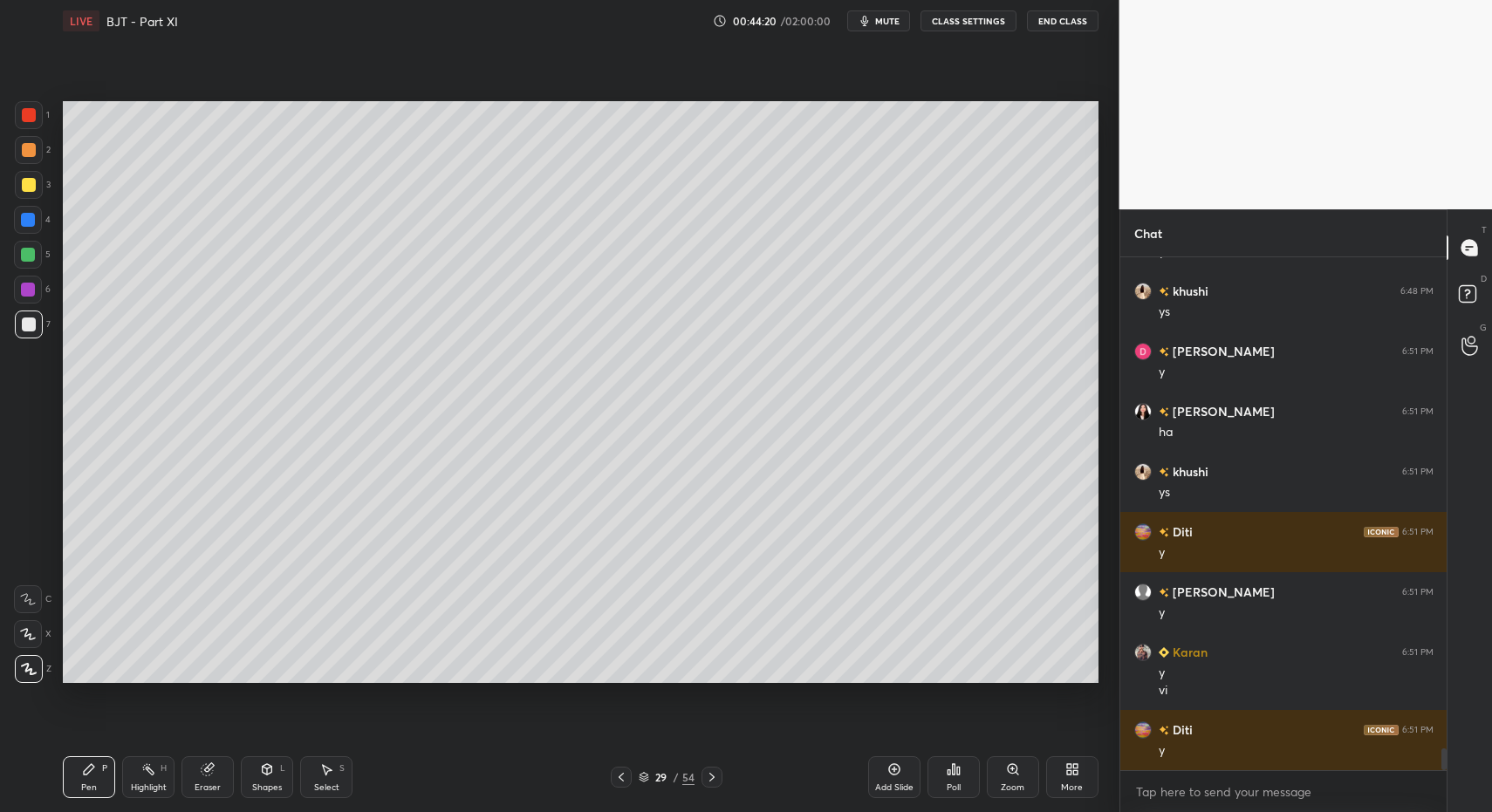
drag, startPoint x: 102, startPoint y: 775, endPoint x: 117, endPoint y: 730, distance: 47.4
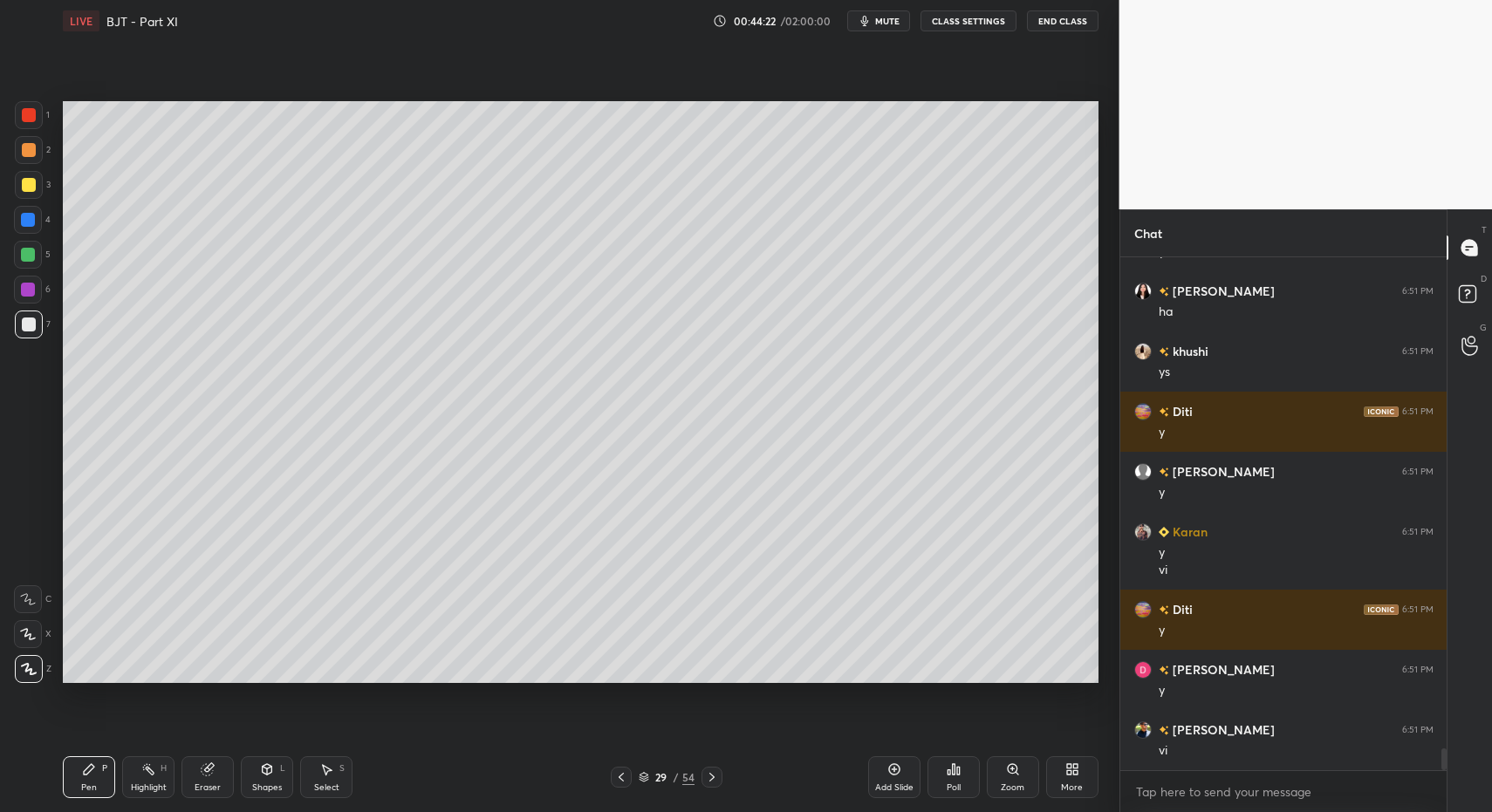
drag, startPoint x: 279, startPoint y: 773, endPoint x: 272, endPoint y: 752, distance: 22.1
drag, startPoint x: 95, startPoint y: 778, endPoint x: 97, endPoint y: 768, distance: 10.2
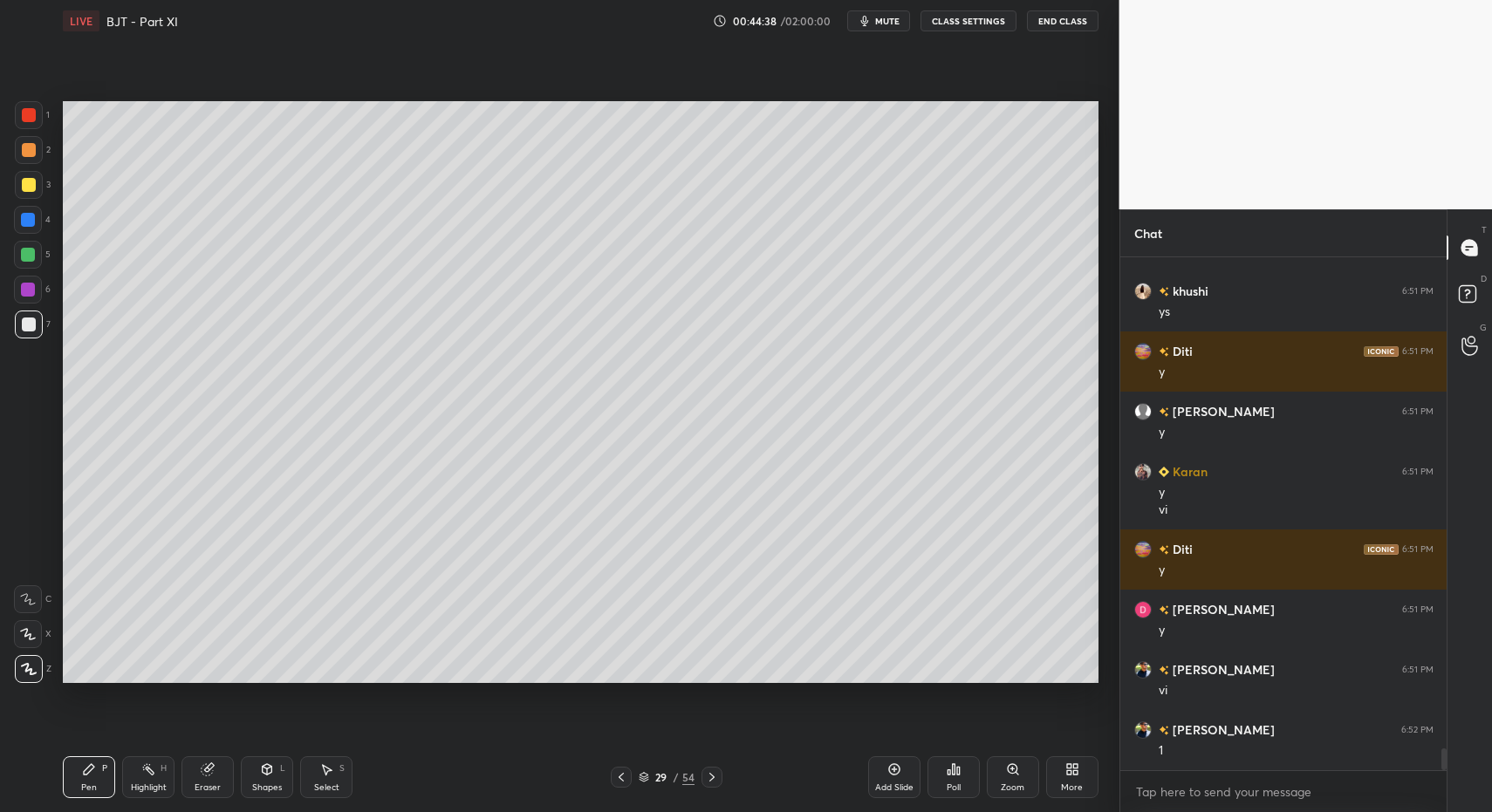
scroll to position [11681, 0]
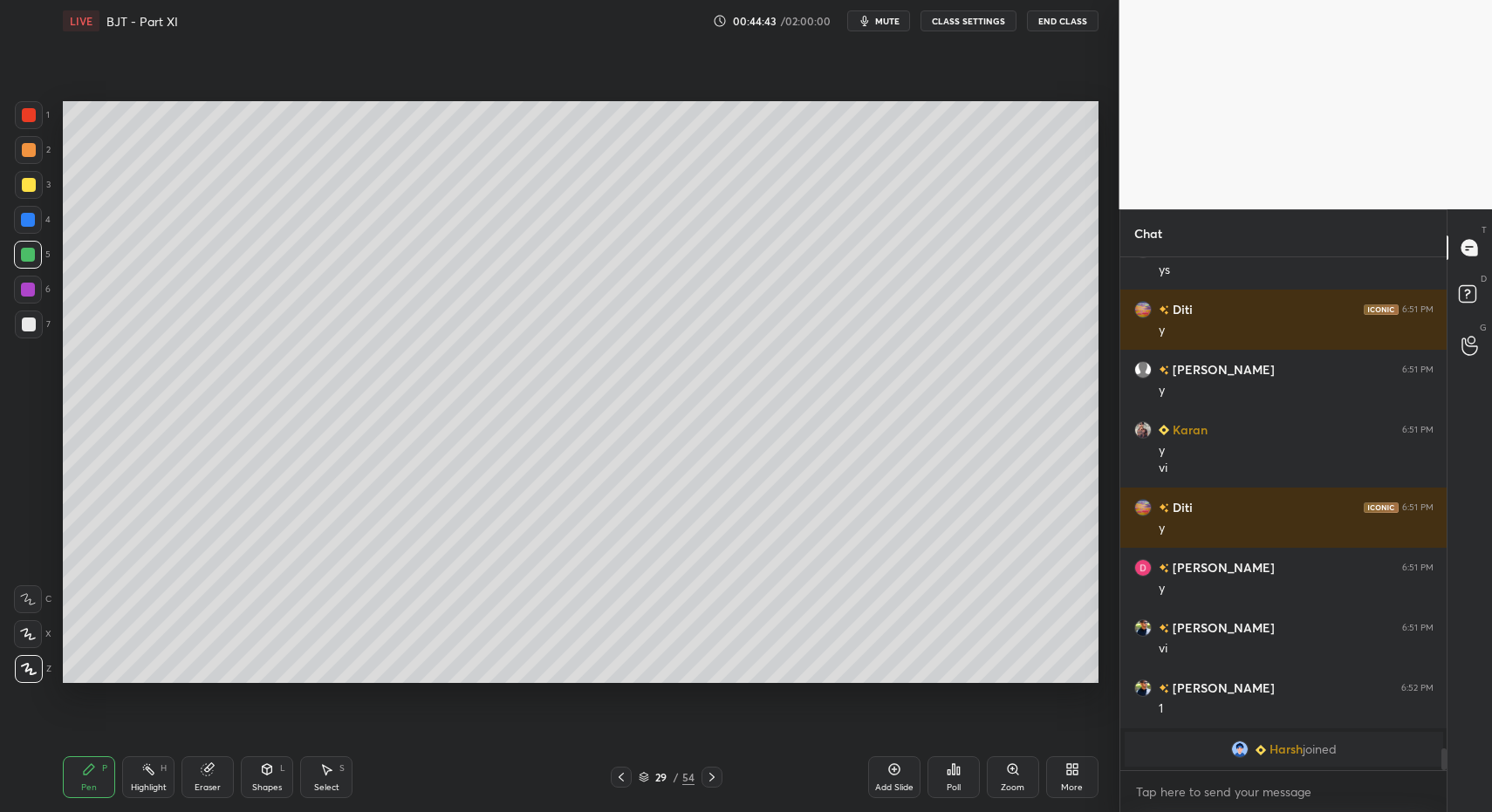
drag, startPoint x: 263, startPoint y: 781, endPoint x: 263, endPoint y: 753, distance: 28.0
drag, startPoint x: 89, startPoint y: 785, endPoint x: 89, endPoint y: 771, distance: 14.0
drag, startPoint x: 30, startPoint y: 332, endPoint x: 29, endPoint y: 322, distance: 10.0
drag, startPoint x: 21, startPoint y: 183, endPoint x: 30, endPoint y: 152, distance: 32.3
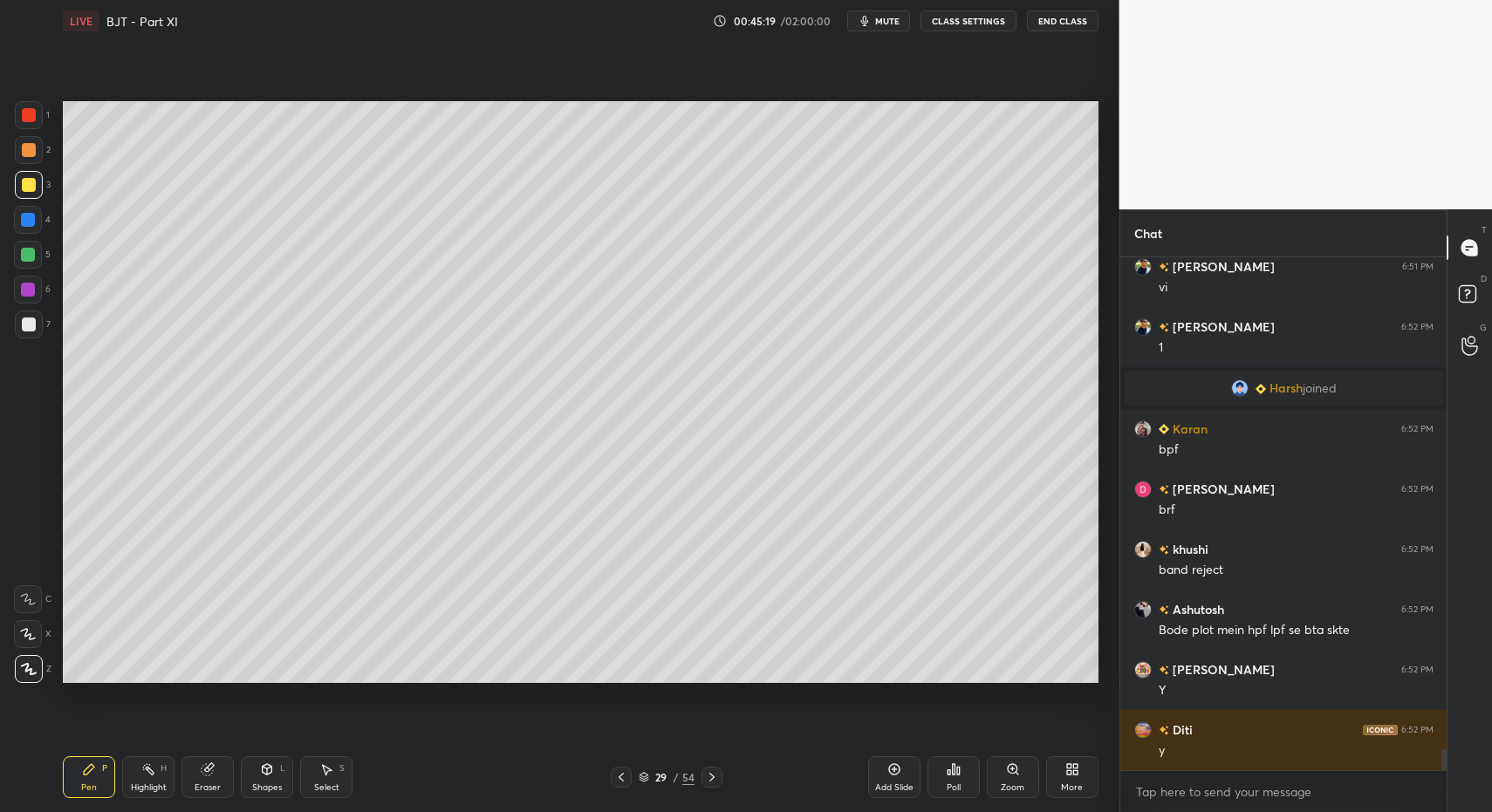
scroll to position [11825, 0]
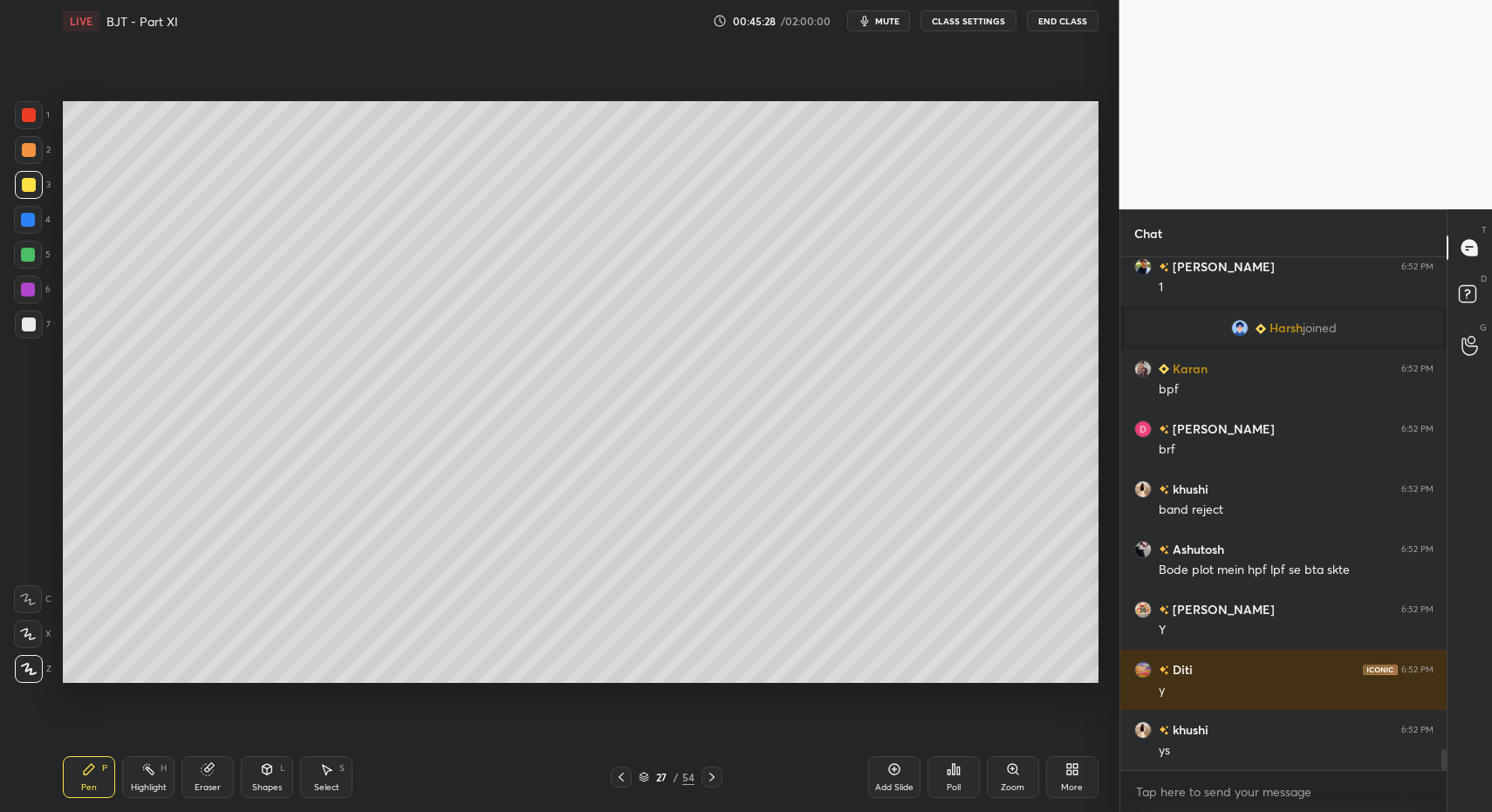
drag, startPoint x: 131, startPoint y: 780, endPoint x: 204, endPoint y: 724, distance: 92.0
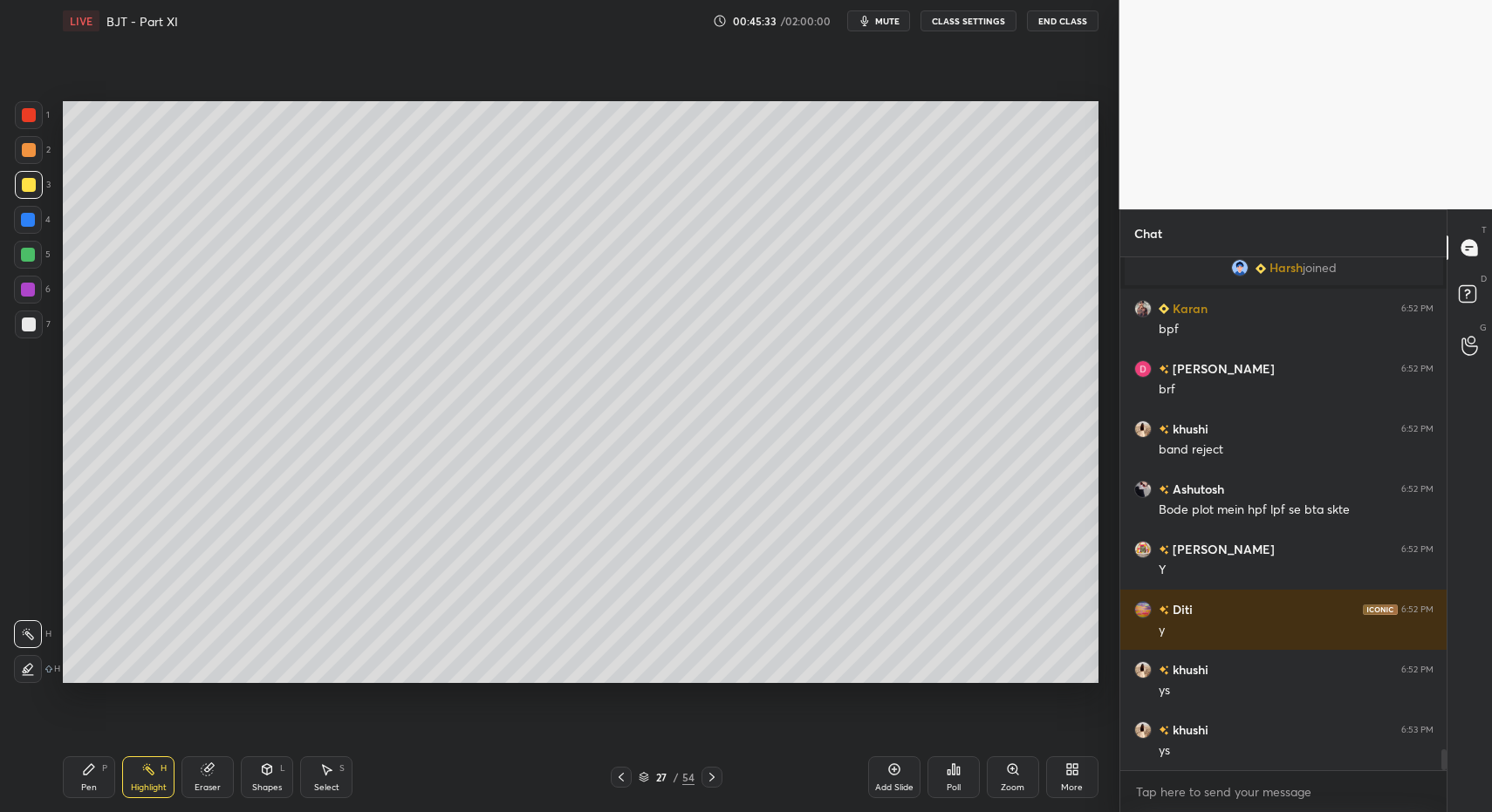
drag, startPoint x: 93, startPoint y: 775, endPoint x: 90, endPoint y: 761, distance: 14.3
drag, startPoint x: 86, startPoint y: 771, endPoint x: 157, endPoint y: 774, distance: 71.1
drag, startPoint x: 30, startPoint y: 333, endPoint x: 35, endPoint y: 324, distance: 10.3
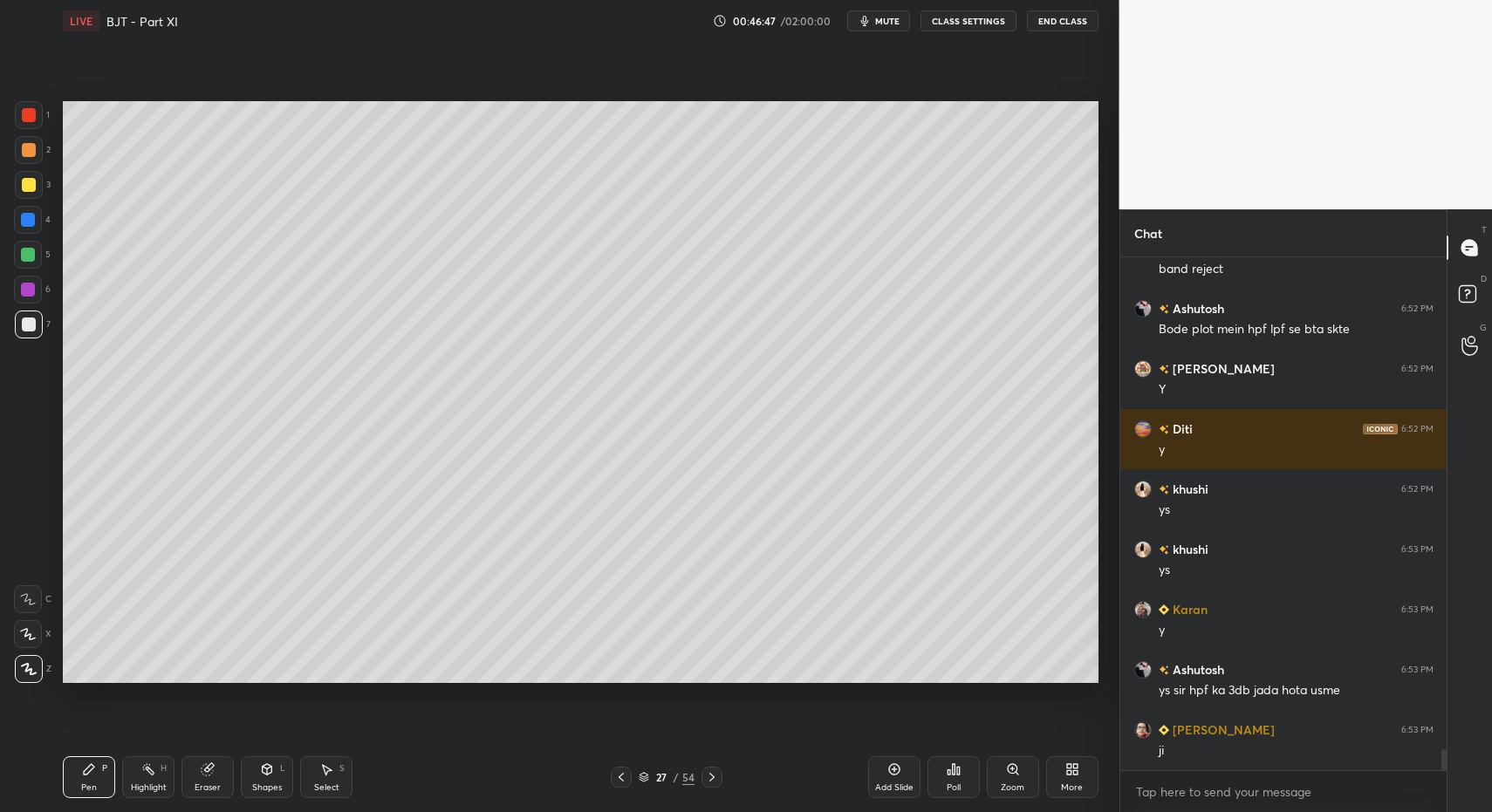
scroll to position [12126, 0]
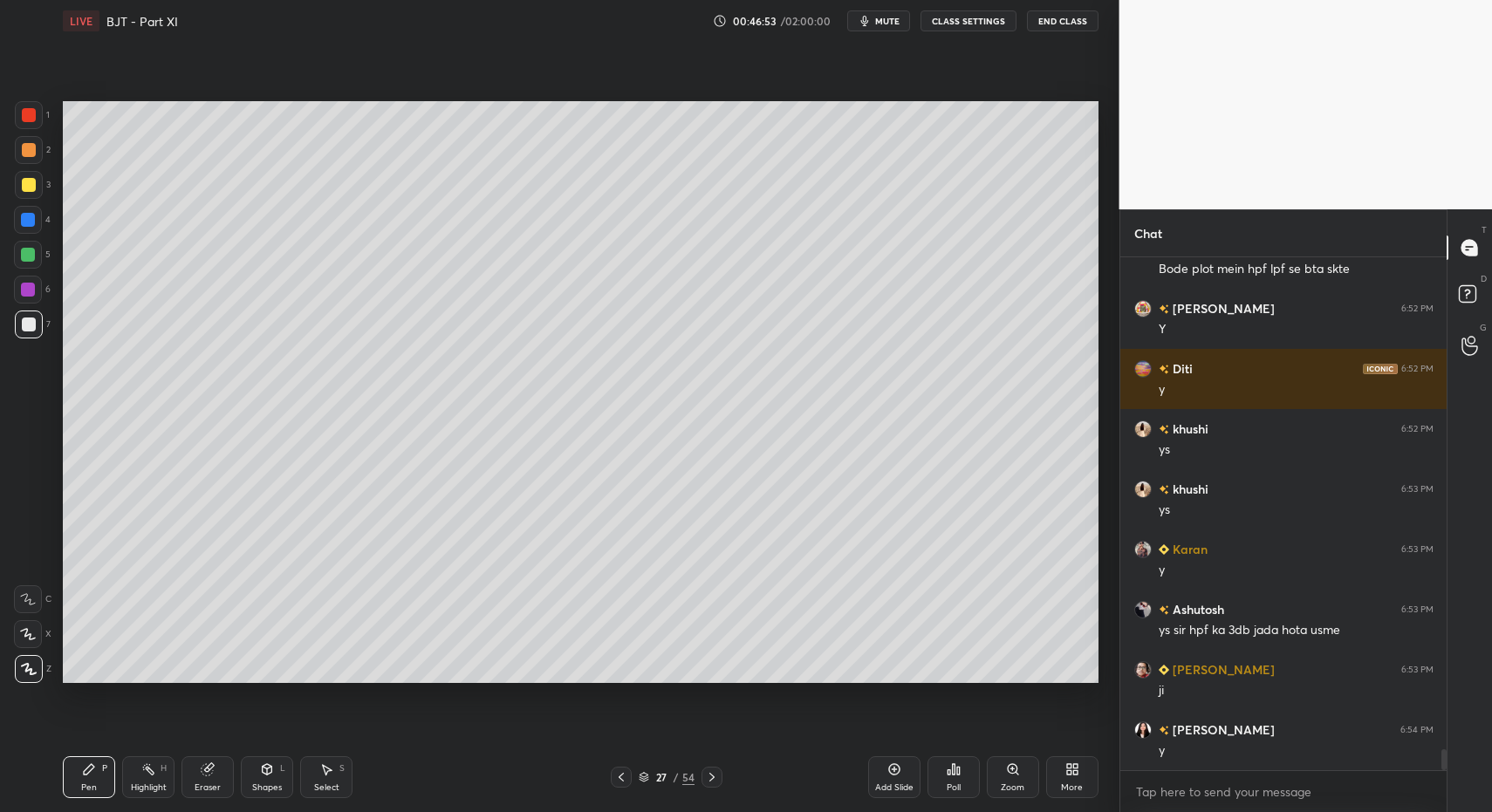
drag, startPoint x: 326, startPoint y: 781, endPoint x: 382, endPoint y: 693, distance: 104.3
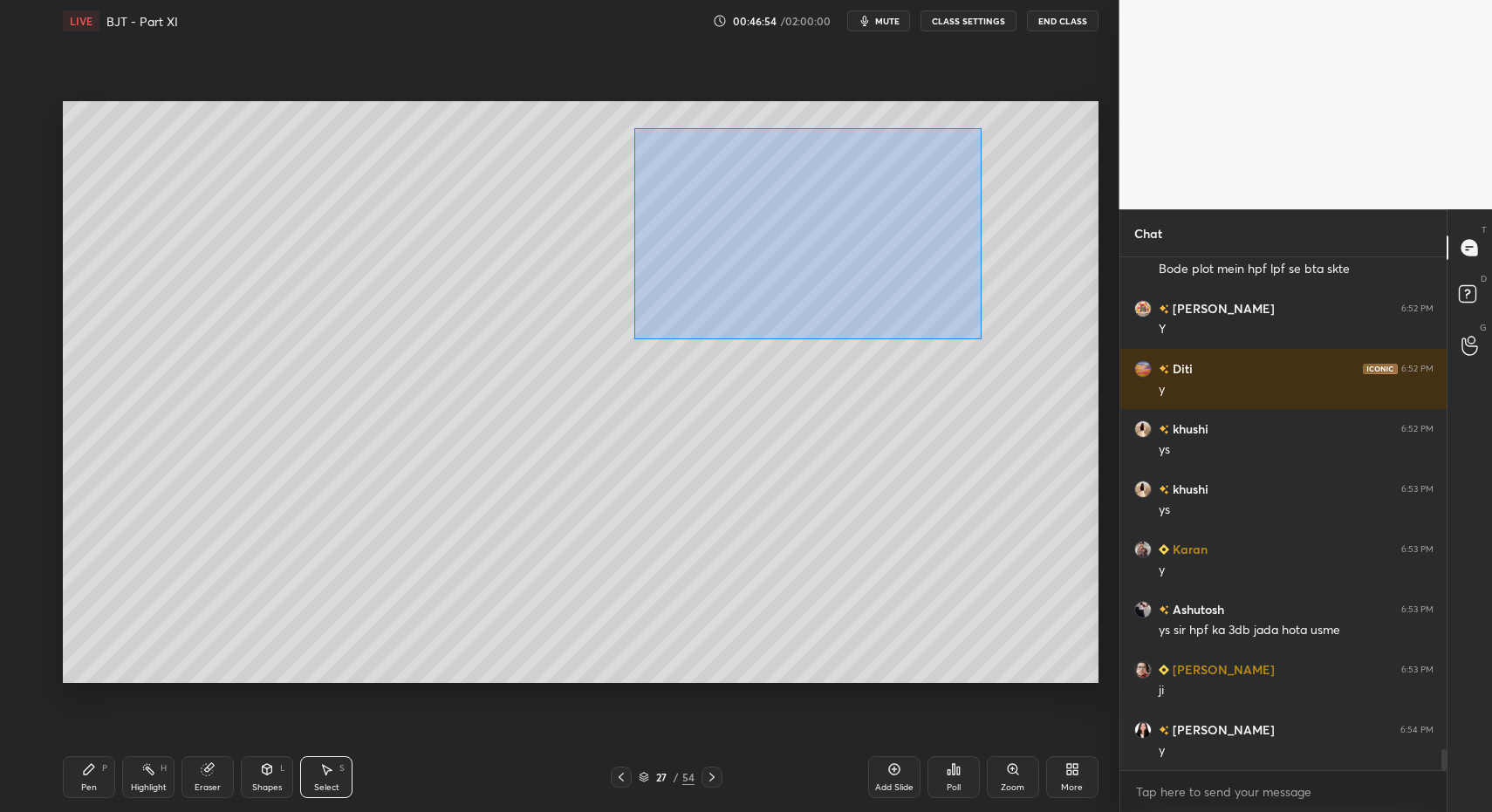
drag, startPoint x: 633, startPoint y: 127, endPoint x: 1025, endPoint y: 366, distance: 459.1
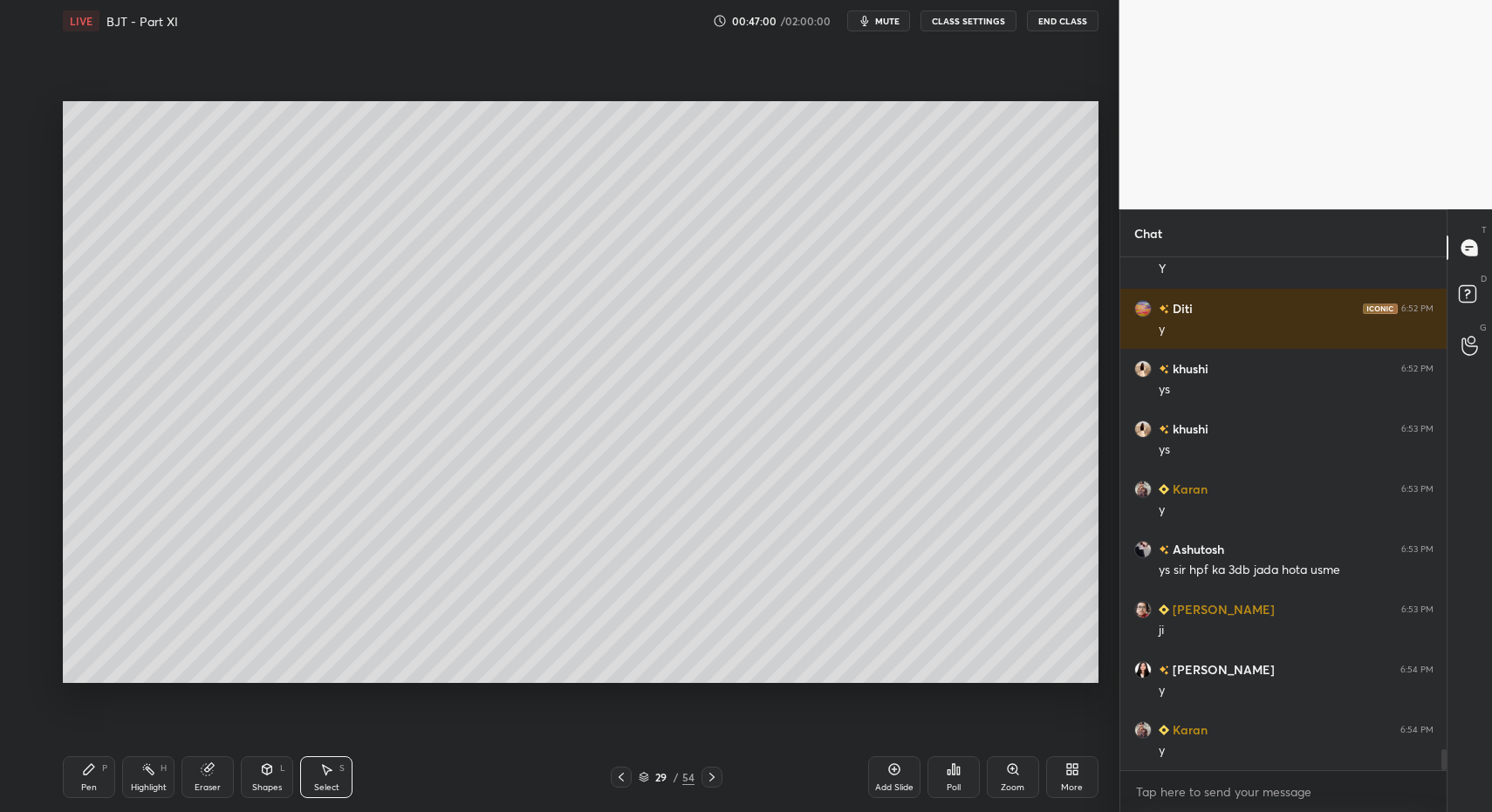
drag, startPoint x: 893, startPoint y: 766, endPoint x: 873, endPoint y: 760, distance: 20.9
drag, startPoint x: 91, startPoint y: 770, endPoint x: 81, endPoint y: 698, distance: 72.7
drag, startPoint x: 18, startPoint y: 265, endPoint x: 58, endPoint y: 232, distance: 51.9
drag, startPoint x: 75, startPoint y: 768, endPoint x: 103, endPoint y: 763, distance: 28.4
drag, startPoint x: 114, startPoint y: 130, endPoint x: 140, endPoint y: 162, distance: 41.2
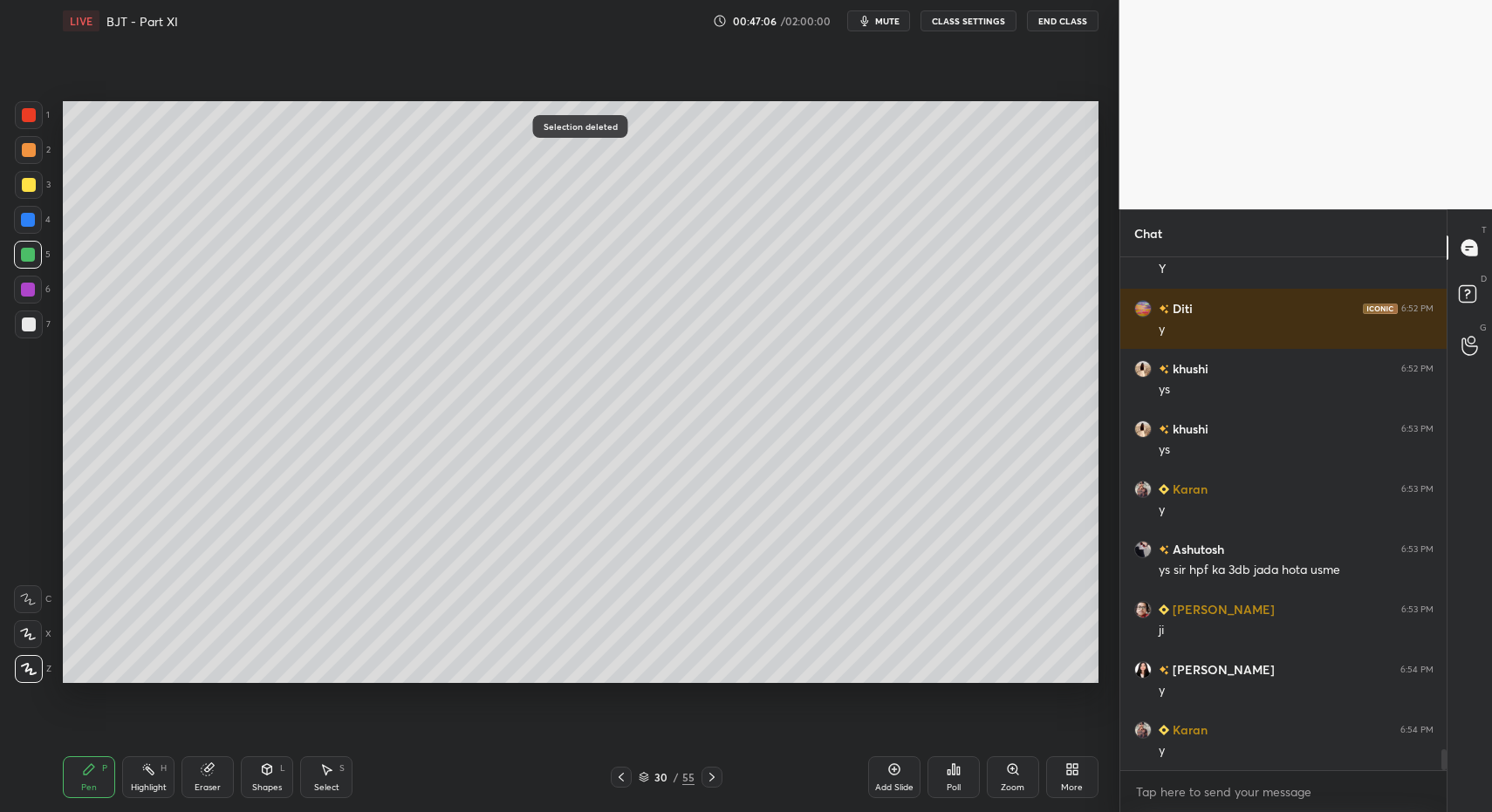
drag, startPoint x: 71, startPoint y: 779, endPoint x: 76, endPoint y: 686, distance: 93.1
drag, startPoint x: 272, startPoint y: 782, endPoint x: 266, endPoint y: 751, distance: 31.6
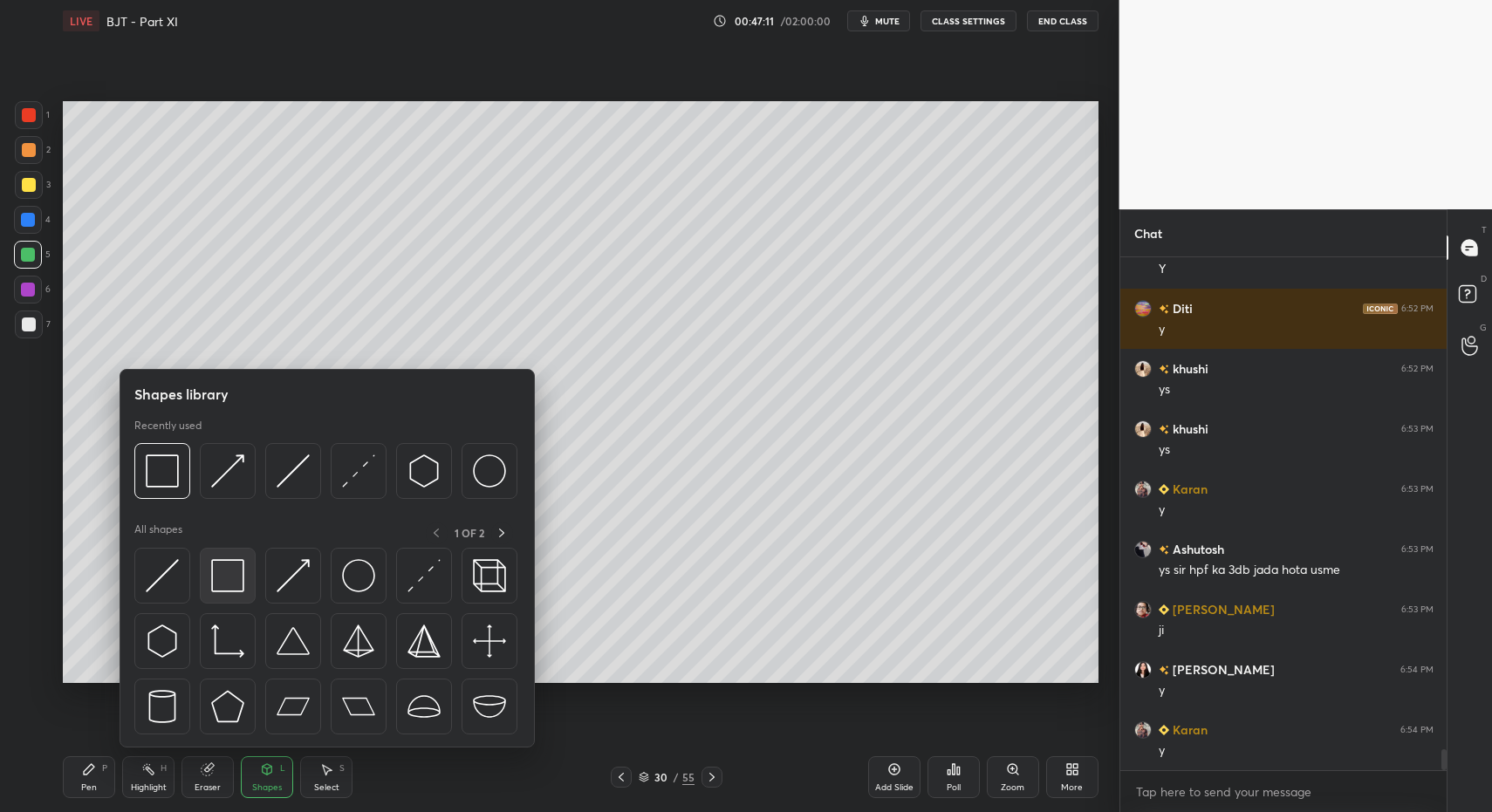
drag, startPoint x: 266, startPoint y: 751, endPoint x: 221, endPoint y: 572, distance: 184.6
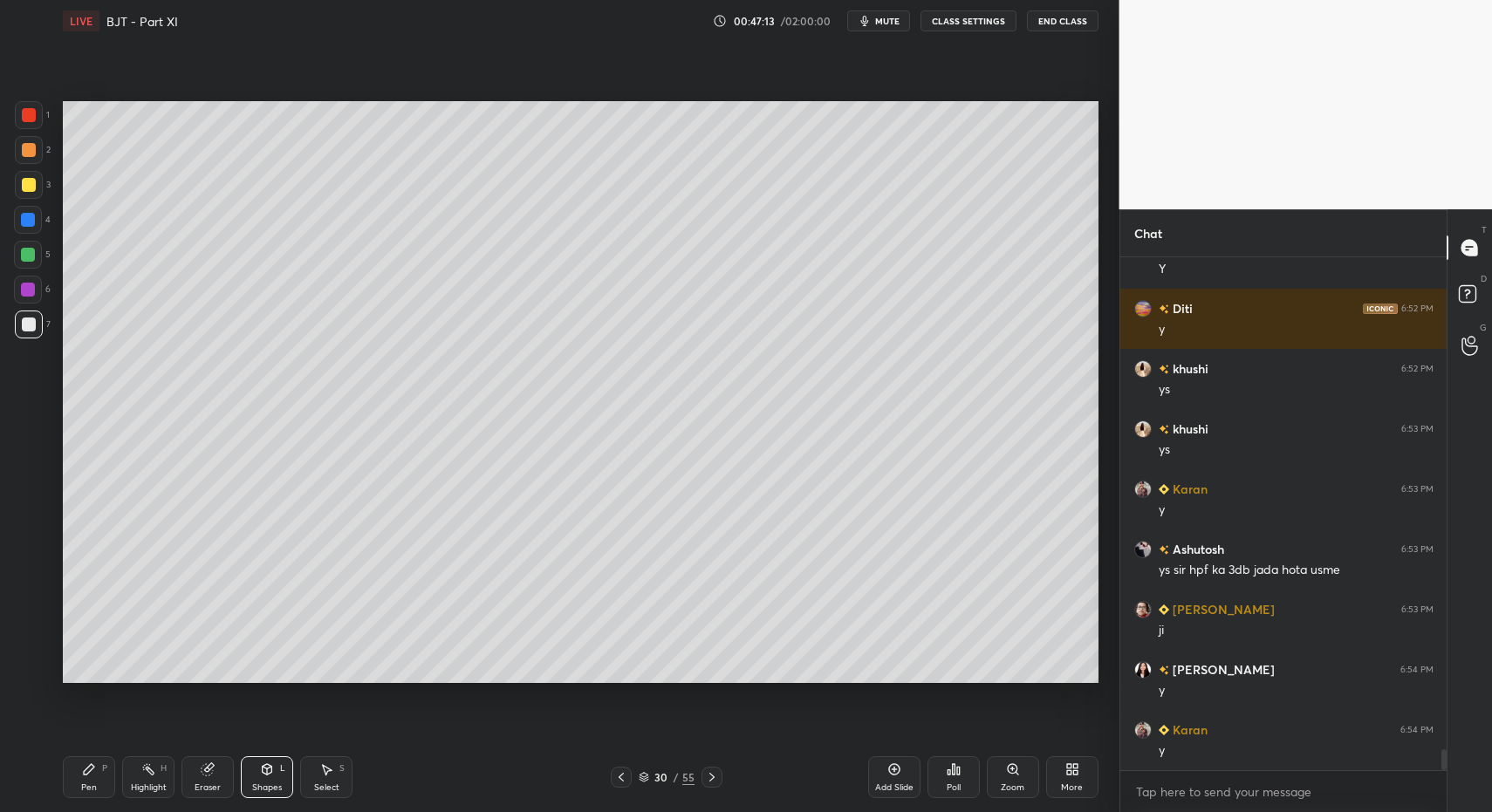
drag, startPoint x: 75, startPoint y: 780, endPoint x: 133, endPoint y: 773, distance: 58.4
drag, startPoint x: 275, startPoint y: 783, endPoint x: 276, endPoint y: 756, distance: 27.0
drag, startPoint x: 323, startPoint y: 773, endPoint x: 327, endPoint y: 760, distance: 13.6
drag, startPoint x: 327, startPoint y: 760, endPoint x: 328, endPoint y: 726, distance: 34.0
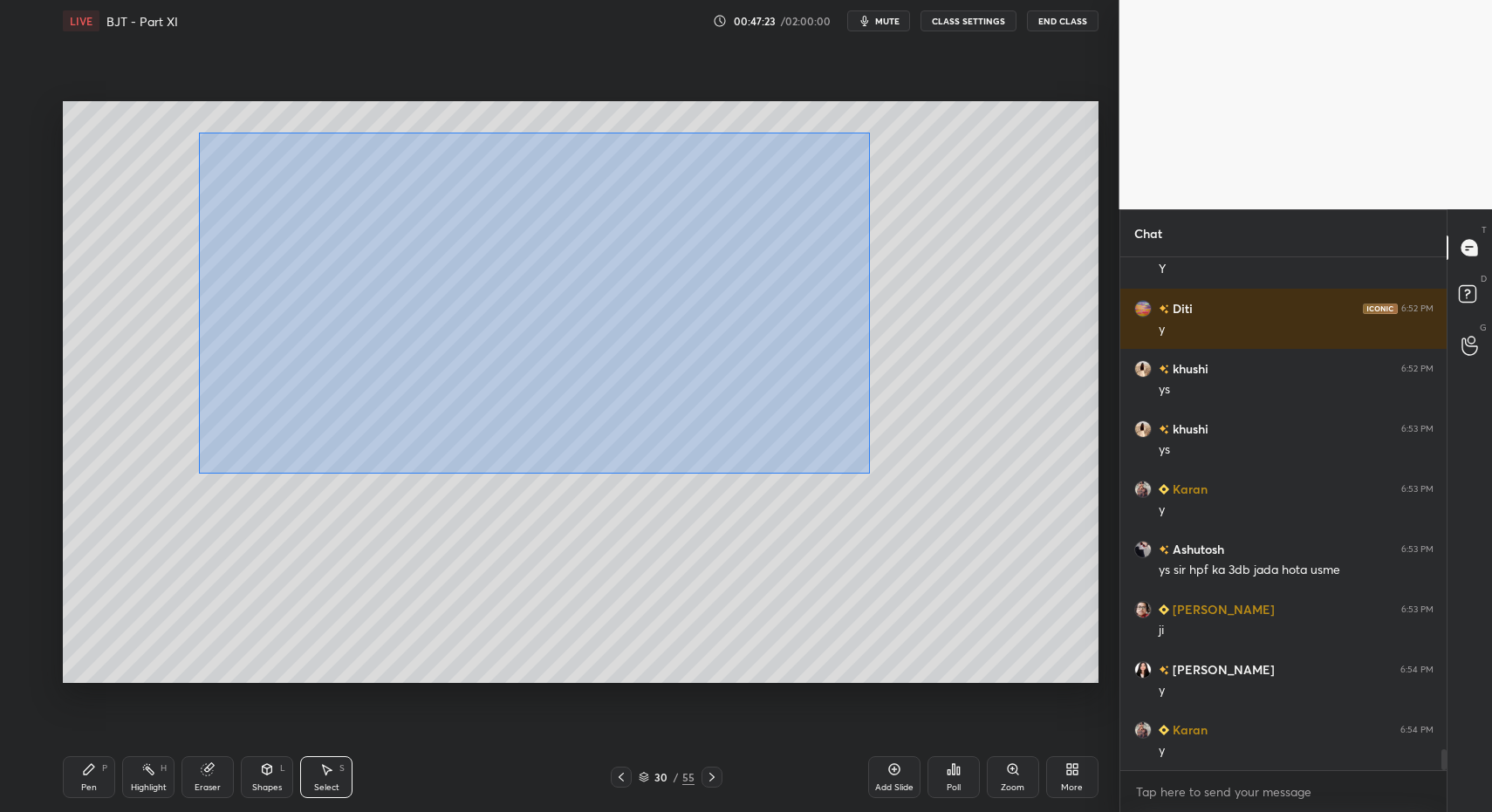
drag, startPoint x: 215, startPoint y: 156, endPoint x: 716, endPoint y: 384, distance: 550.4
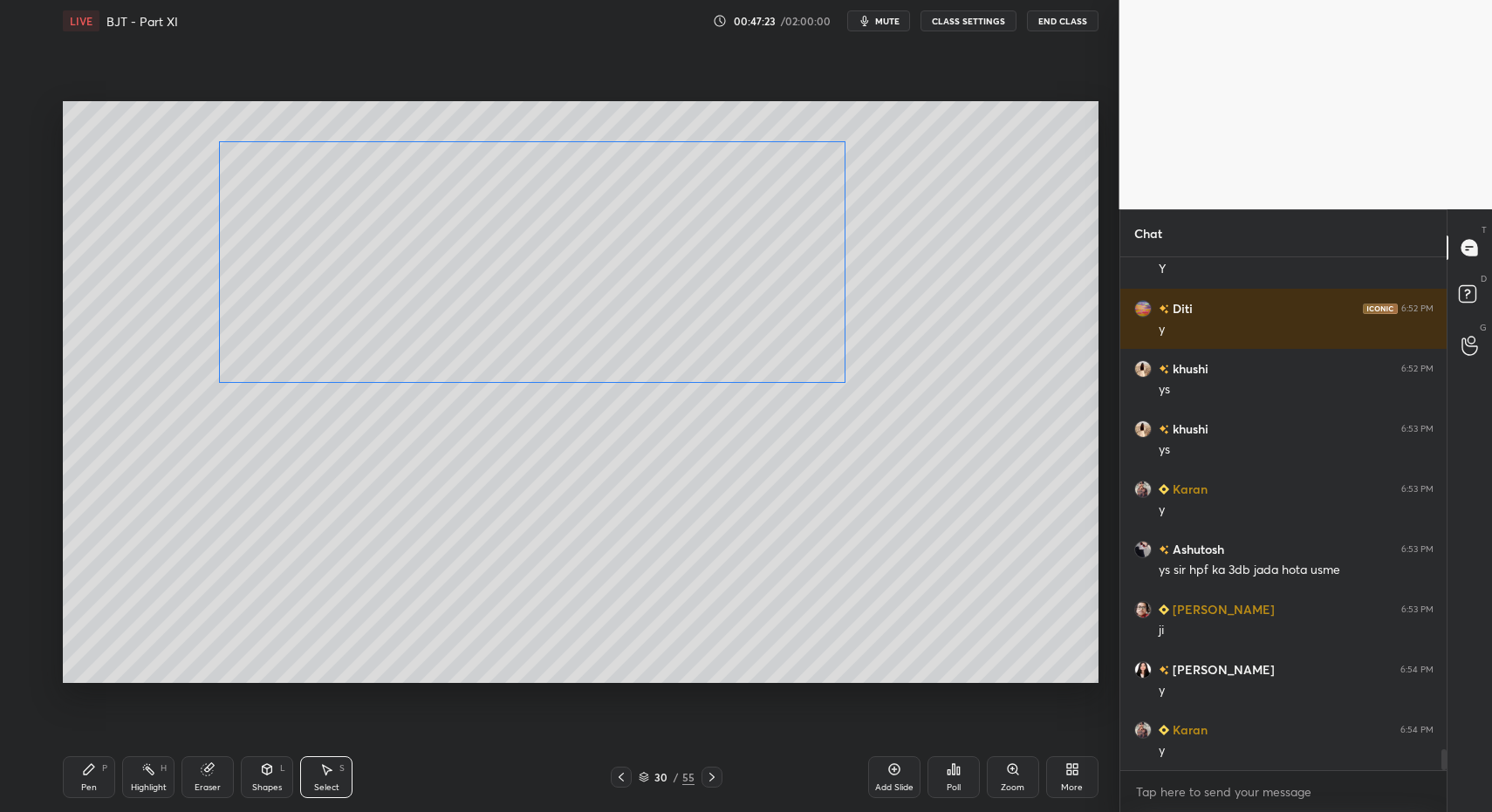
drag, startPoint x: 466, startPoint y: 286, endPoint x: 458, endPoint y: 318, distance: 33.0
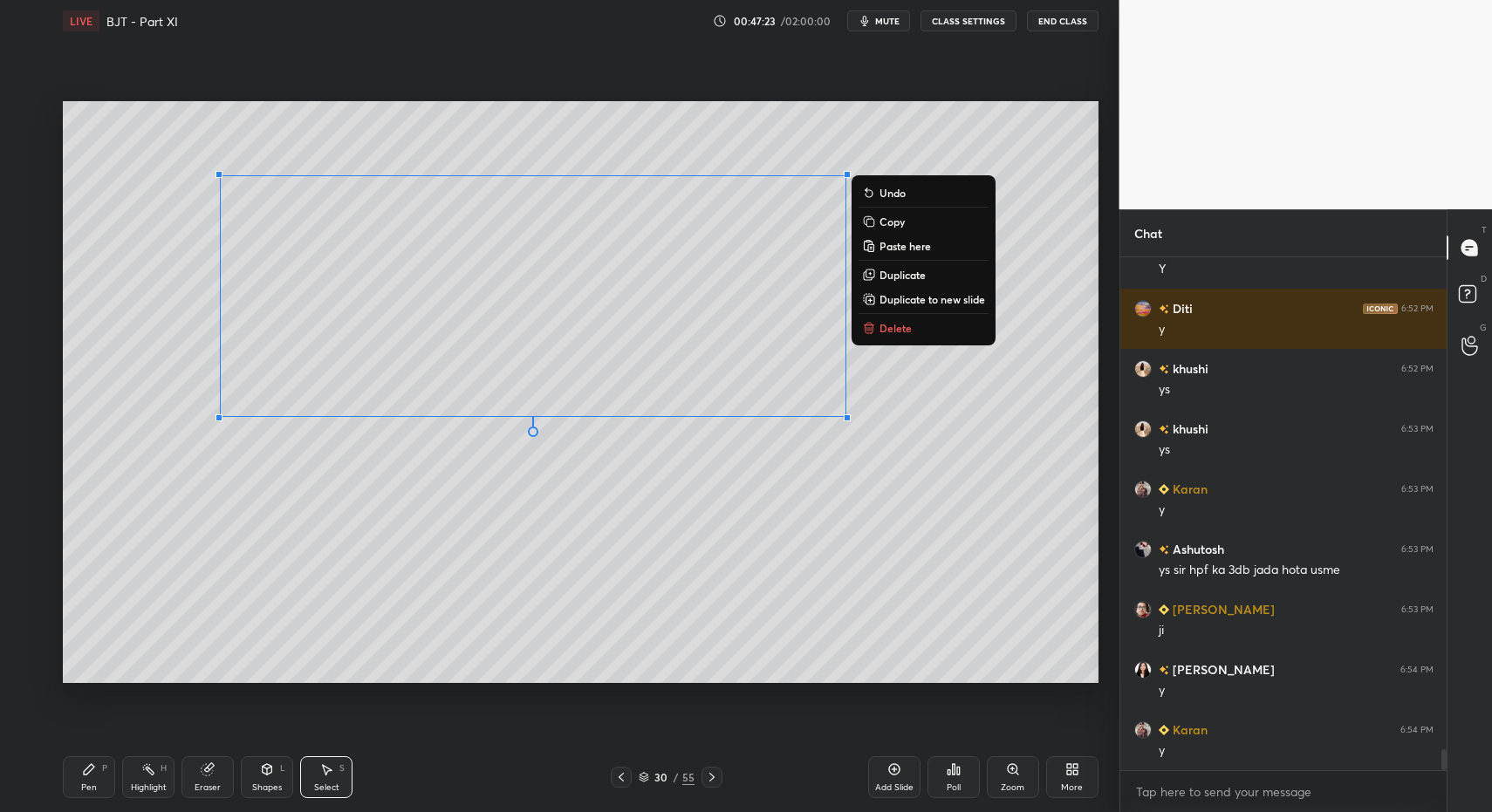
drag, startPoint x: 96, startPoint y: 781, endPoint x: 73, endPoint y: 782, distance: 23.0
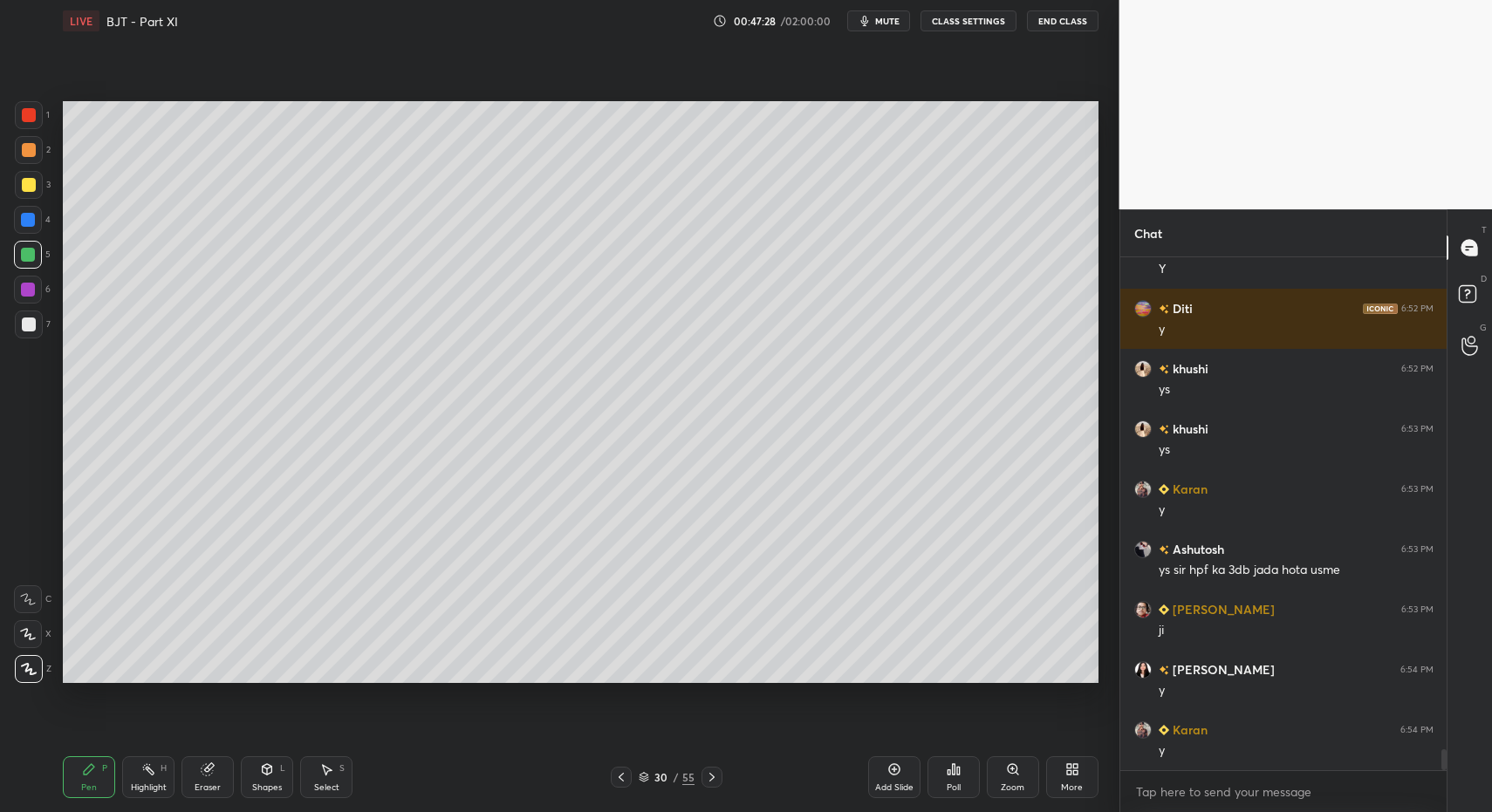
drag, startPoint x: 89, startPoint y: 789, endPoint x: 91, endPoint y: 771, distance: 18.1
drag, startPoint x: 96, startPoint y: 171, endPoint x: 148, endPoint y: 214, distance: 67.5
drag, startPoint x: 120, startPoint y: 197, endPoint x: 211, endPoint y: 146, distance: 104.3
drag, startPoint x: 90, startPoint y: 784, endPoint x: 172, endPoint y: 700, distance: 117.4
drag, startPoint x: 89, startPoint y: 776, endPoint x: 91, endPoint y: 715, distance: 61.0
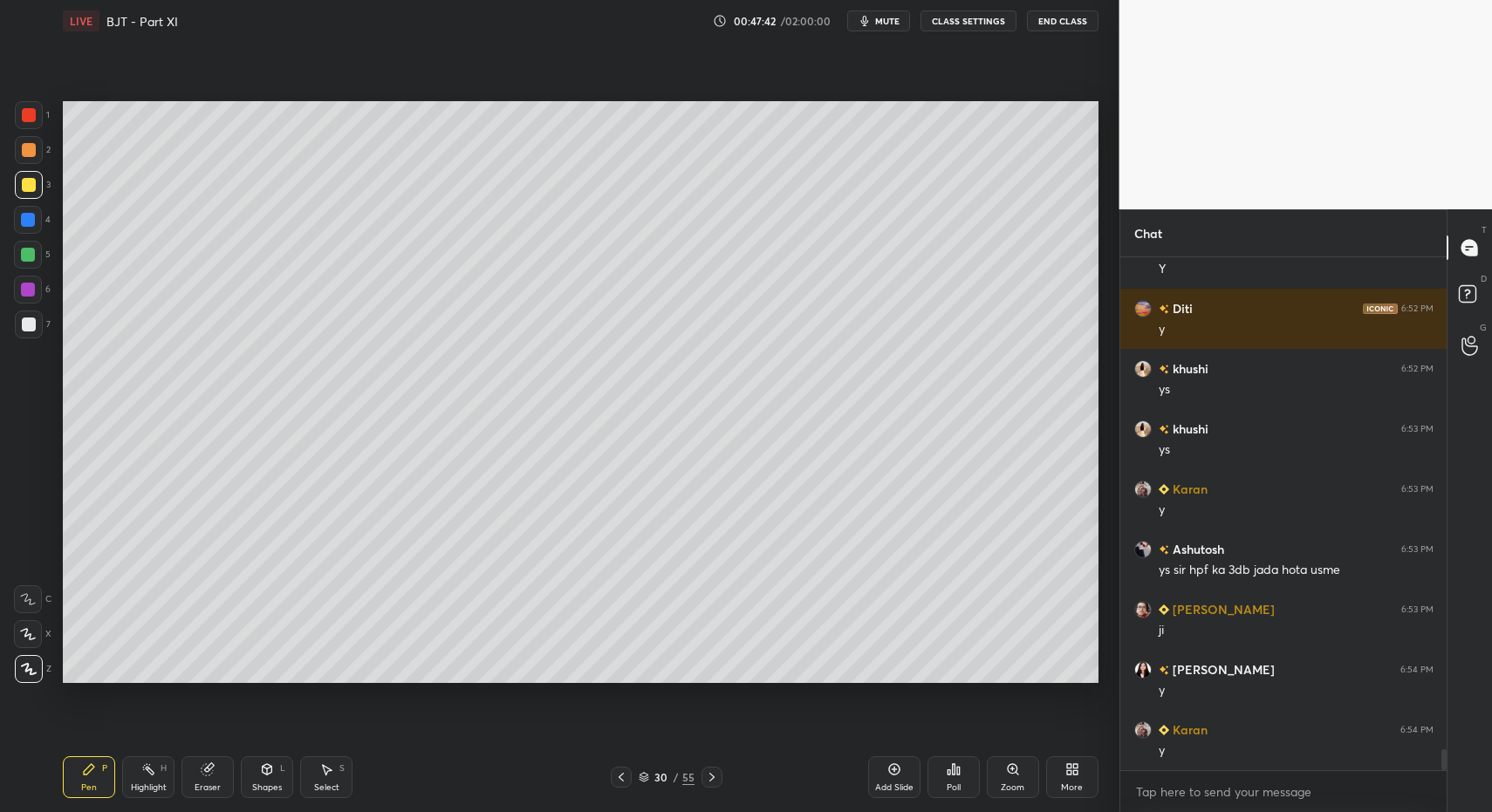
drag, startPoint x: 36, startPoint y: 267, endPoint x: 27, endPoint y: 257, distance: 13.5
drag, startPoint x: 27, startPoint y: 257, endPoint x: 61, endPoint y: 336, distance: 86.0
drag, startPoint x: 88, startPoint y: 783, endPoint x: 157, endPoint y: 709, distance: 101.2
drag, startPoint x: 352, startPoint y: 483, endPoint x: 371, endPoint y: 496, distance: 23.0
drag, startPoint x: 351, startPoint y: 476, endPoint x: 380, endPoint y: 516, distance: 49.4
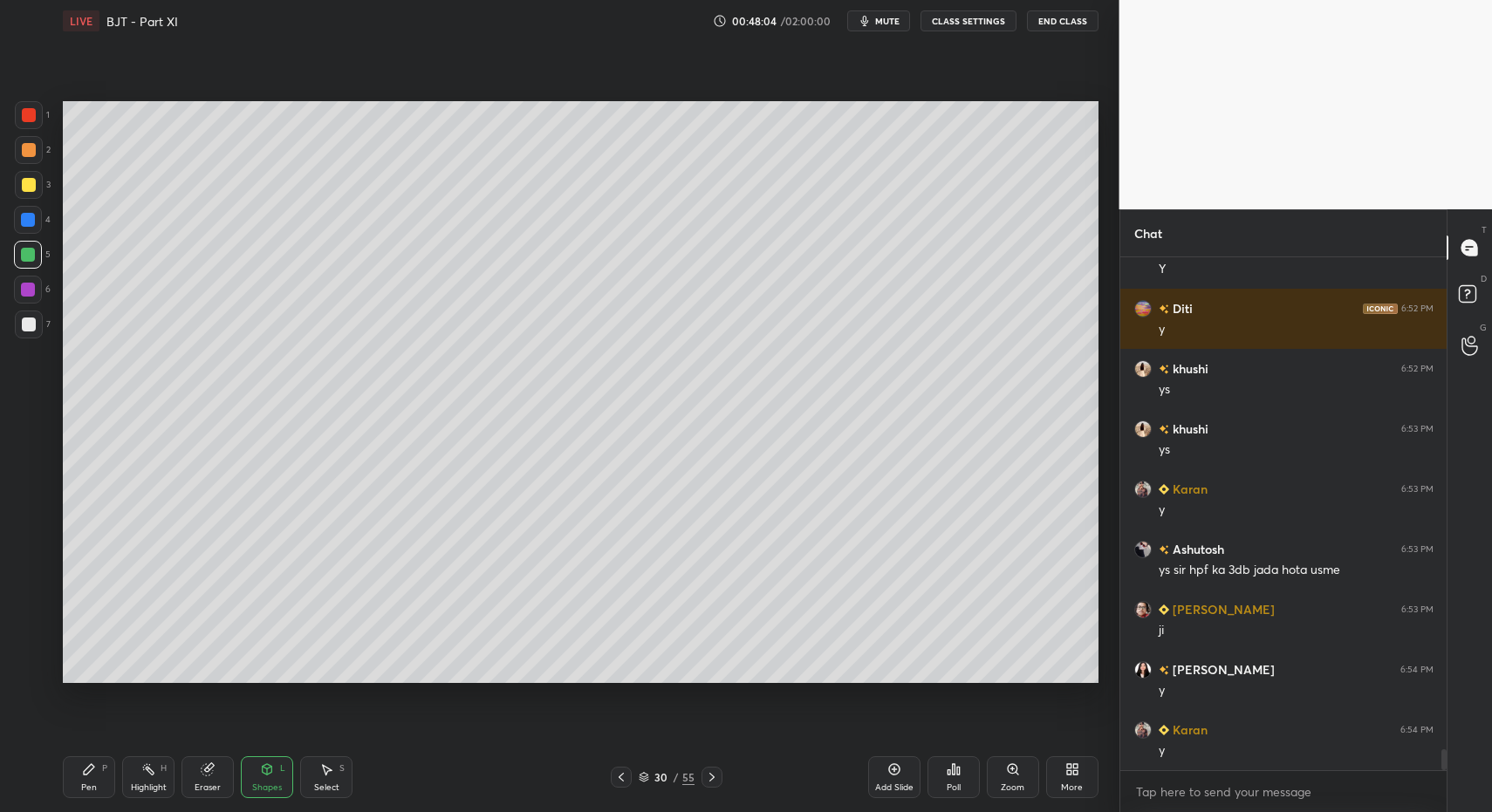
drag, startPoint x: 72, startPoint y: 784, endPoint x: 132, endPoint y: 731, distance: 80.1
drag, startPoint x: 87, startPoint y: 787, endPoint x: 73, endPoint y: 776, distance: 17.8
drag, startPoint x: 73, startPoint y: 776, endPoint x: 111, endPoint y: 687, distance: 96.8
drag, startPoint x: 331, startPoint y: 765, endPoint x: 331, endPoint y: 579, distance: 186.0
drag, startPoint x: 338, startPoint y: 299, endPoint x: 360, endPoint y: 306, distance: 23.1
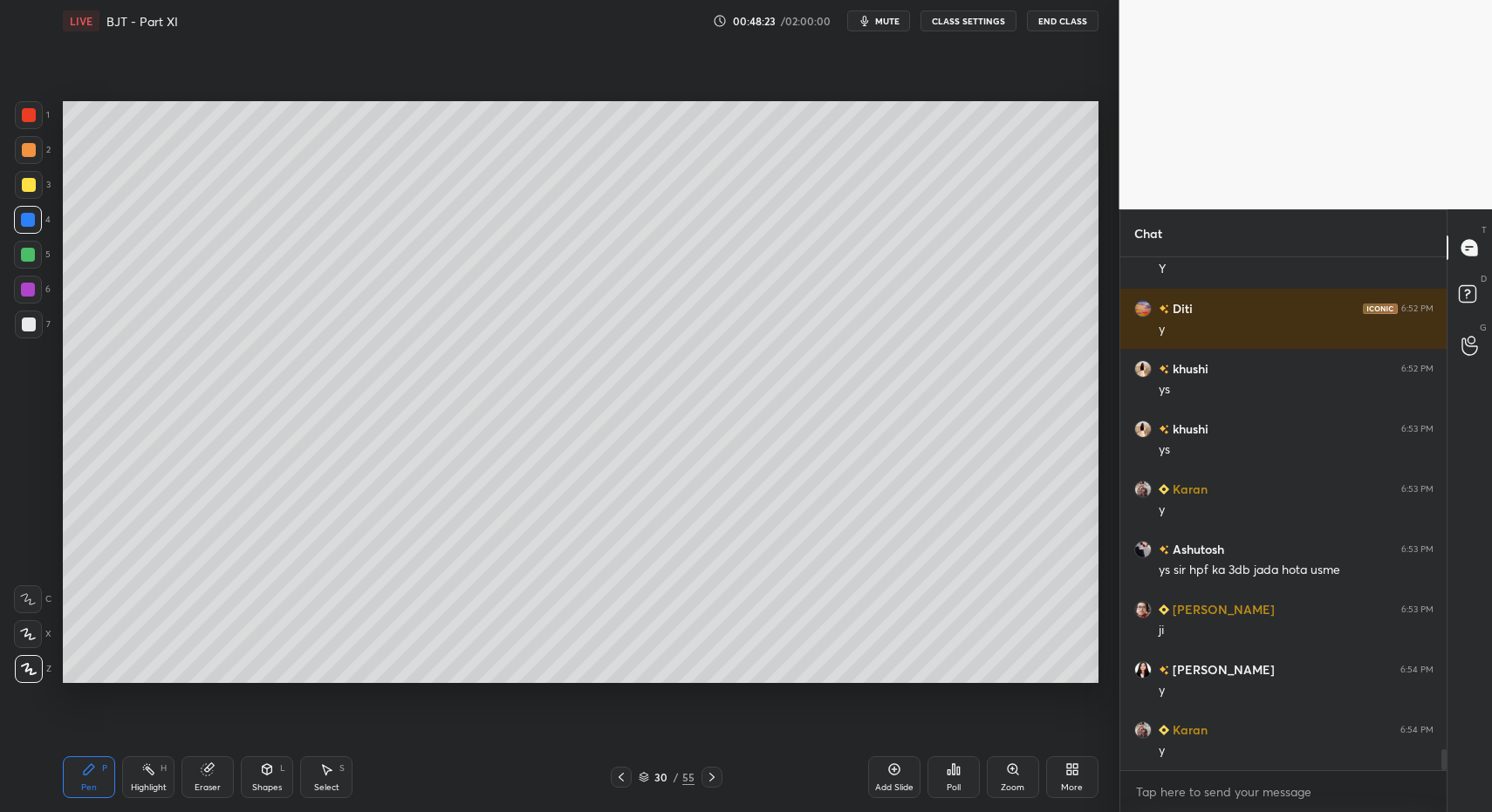
drag, startPoint x: 21, startPoint y: 323, endPoint x: 32, endPoint y: 333, distance: 14.9
drag, startPoint x: 92, startPoint y: 775, endPoint x: 104, endPoint y: 762, distance: 17.7
drag, startPoint x: 36, startPoint y: 321, endPoint x: 34, endPoint y: 270, distance: 51.0
drag, startPoint x: 19, startPoint y: 248, endPoint x: 52, endPoint y: 231, distance: 37.1
drag, startPoint x: 93, startPoint y: 775, endPoint x: 97, endPoint y: 759, distance: 16.5
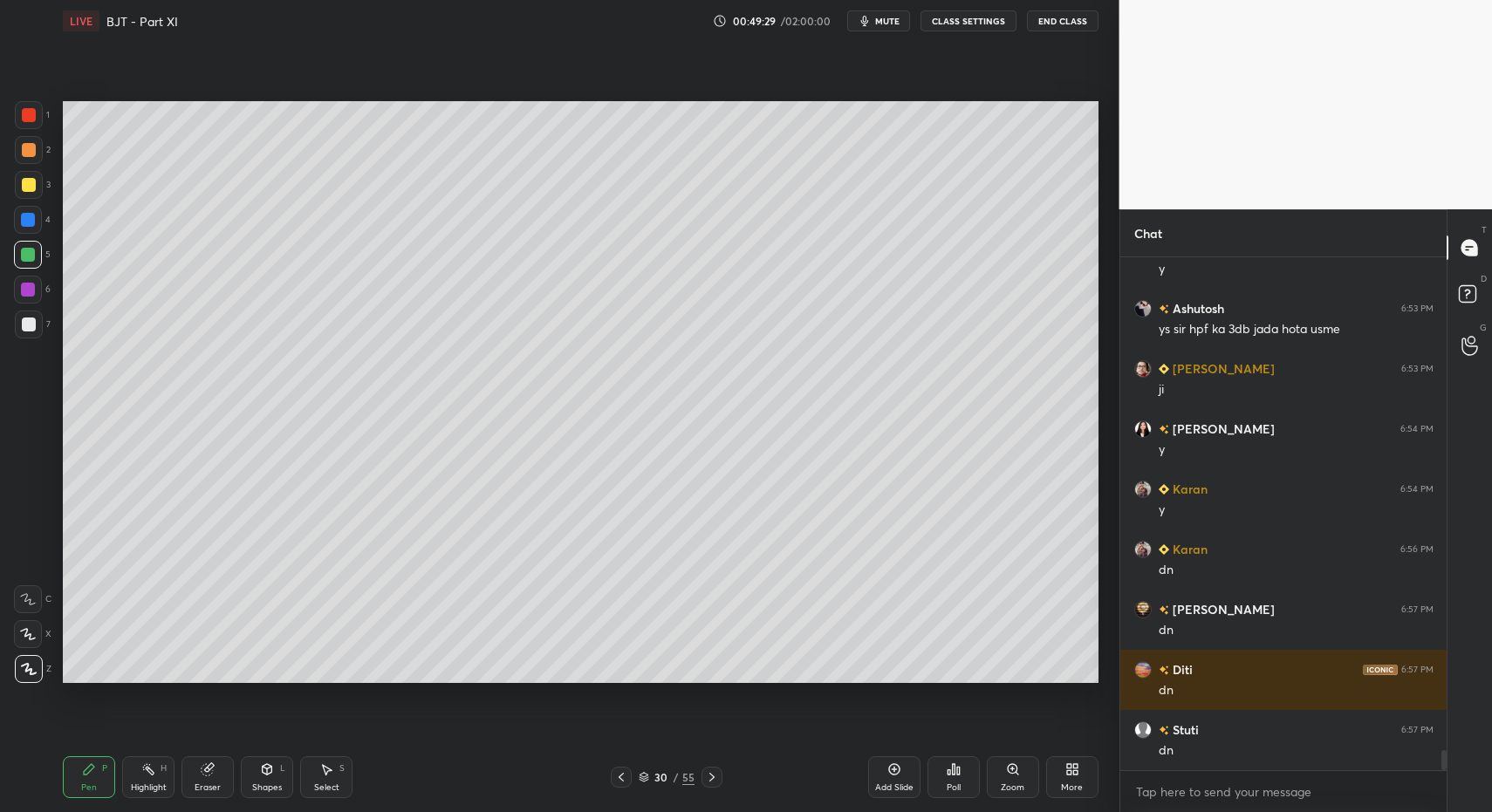
scroll to position [12487, 0]
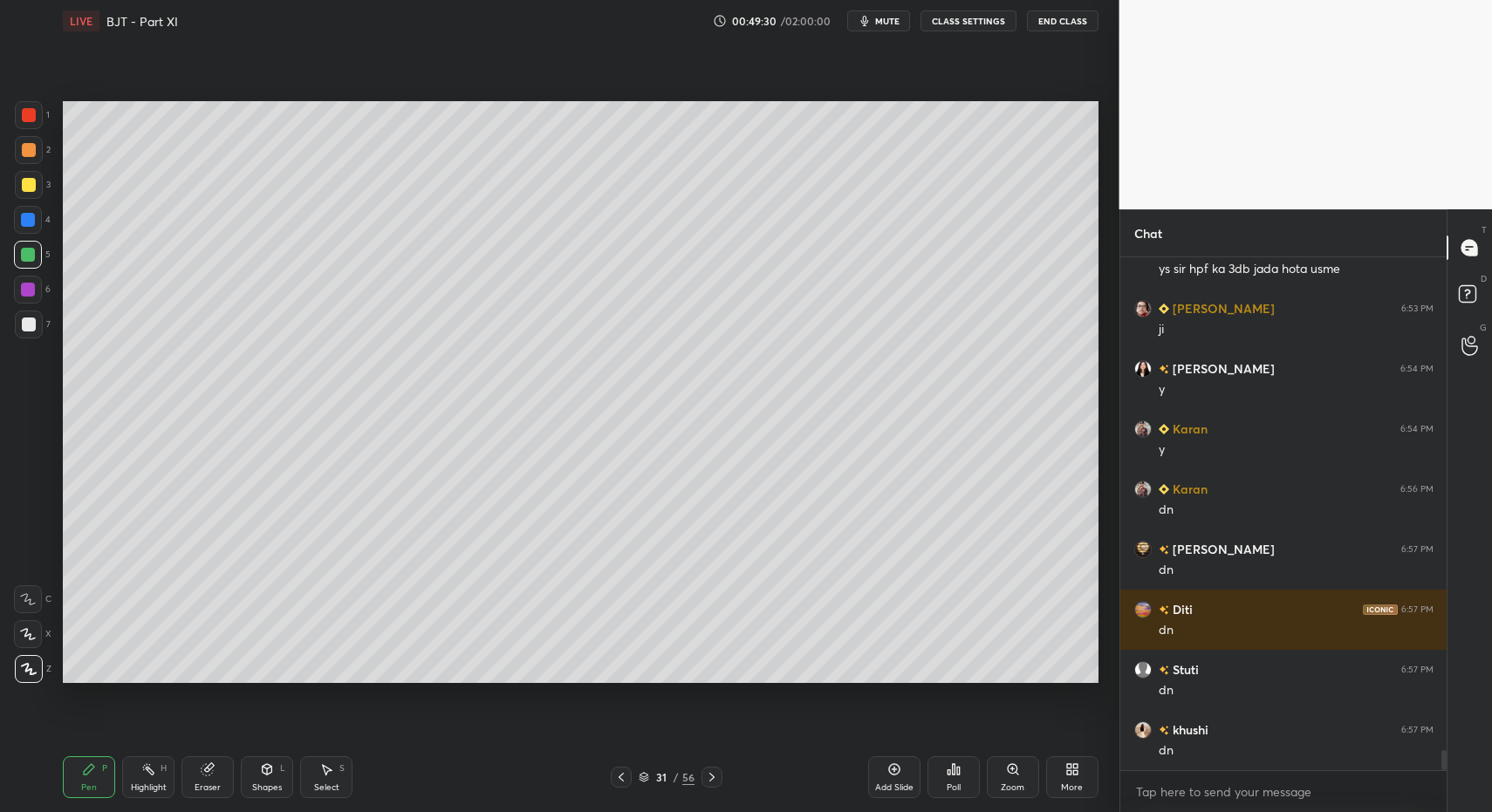
drag, startPoint x: 89, startPoint y: 774, endPoint x: 78, endPoint y: 713, distance: 62.0
drag, startPoint x: 252, startPoint y: 776, endPoint x: 253, endPoint y: 751, distance: 25.0
drag, startPoint x: 81, startPoint y: 782, endPoint x: 341, endPoint y: 759, distance: 261.0
drag, startPoint x: 276, startPoint y: 785, endPoint x: 261, endPoint y: 748, distance: 39.9
drag, startPoint x: 86, startPoint y: 785, endPoint x: 84, endPoint y: 769, distance: 16.1
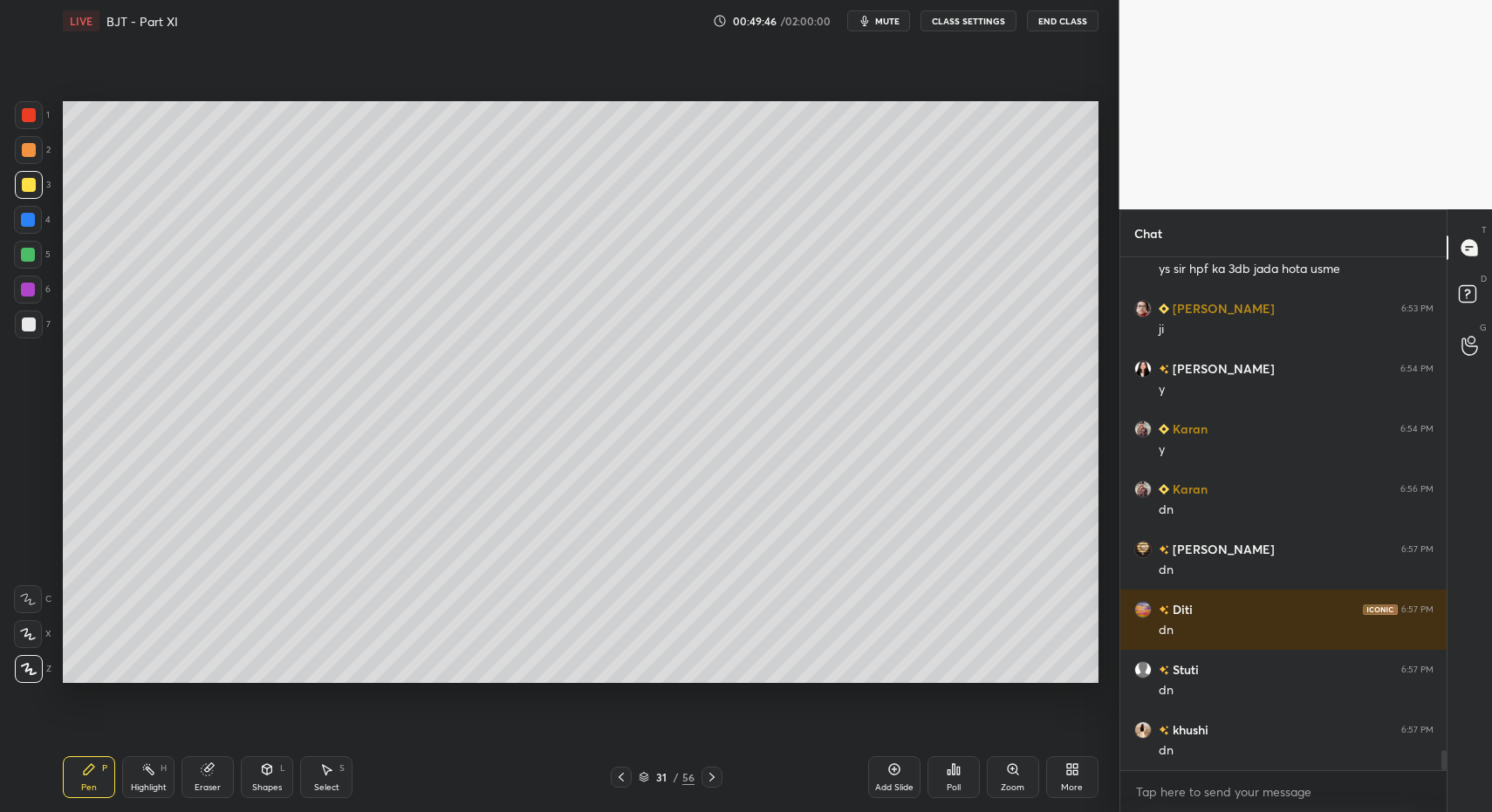
drag, startPoint x: 62, startPoint y: 798, endPoint x: 164, endPoint y: 692, distance: 147.1
drag, startPoint x: 31, startPoint y: 149, endPoint x: 27, endPoint y: 163, distance: 14.6
drag, startPoint x: 254, startPoint y: 774, endPoint x: 261, endPoint y: 758, distance: 17.5
drag, startPoint x: 99, startPoint y: 776, endPoint x: 97, endPoint y: 728, distance: 48.0
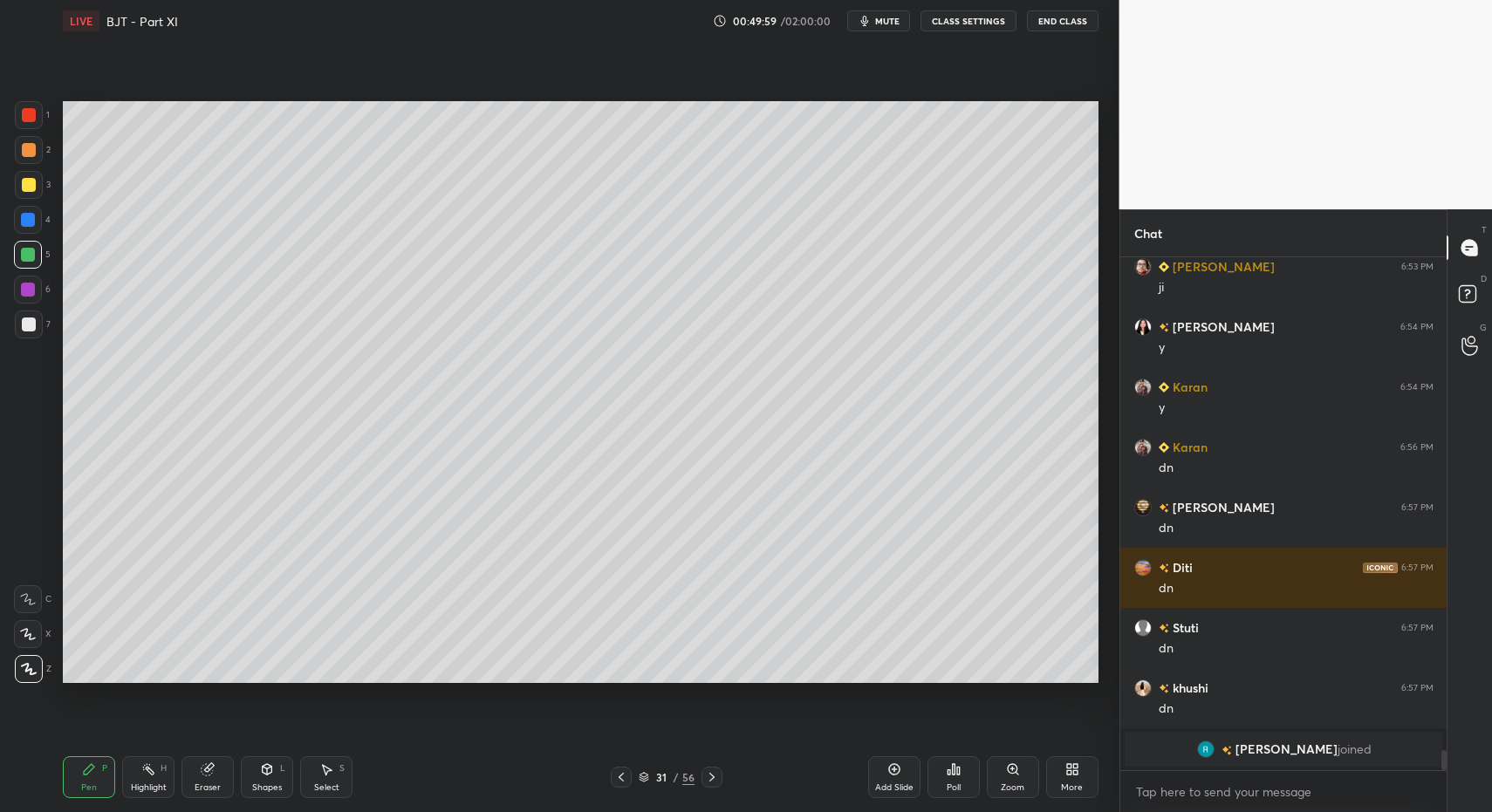
drag, startPoint x: 27, startPoint y: 228, endPoint x: 51, endPoint y: 273, distance: 51.0
drag, startPoint x: 157, startPoint y: 756, endPoint x: 184, endPoint y: 695, distance: 66.7
drag, startPoint x: 186, startPoint y: 778, endPoint x: 195, endPoint y: 762, distance: 18.4
drag, startPoint x: 93, startPoint y: 776, endPoint x: 100, endPoint y: 765, distance: 13.0
drag, startPoint x: 37, startPoint y: 337, endPoint x: 48, endPoint y: 415, distance: 78.8
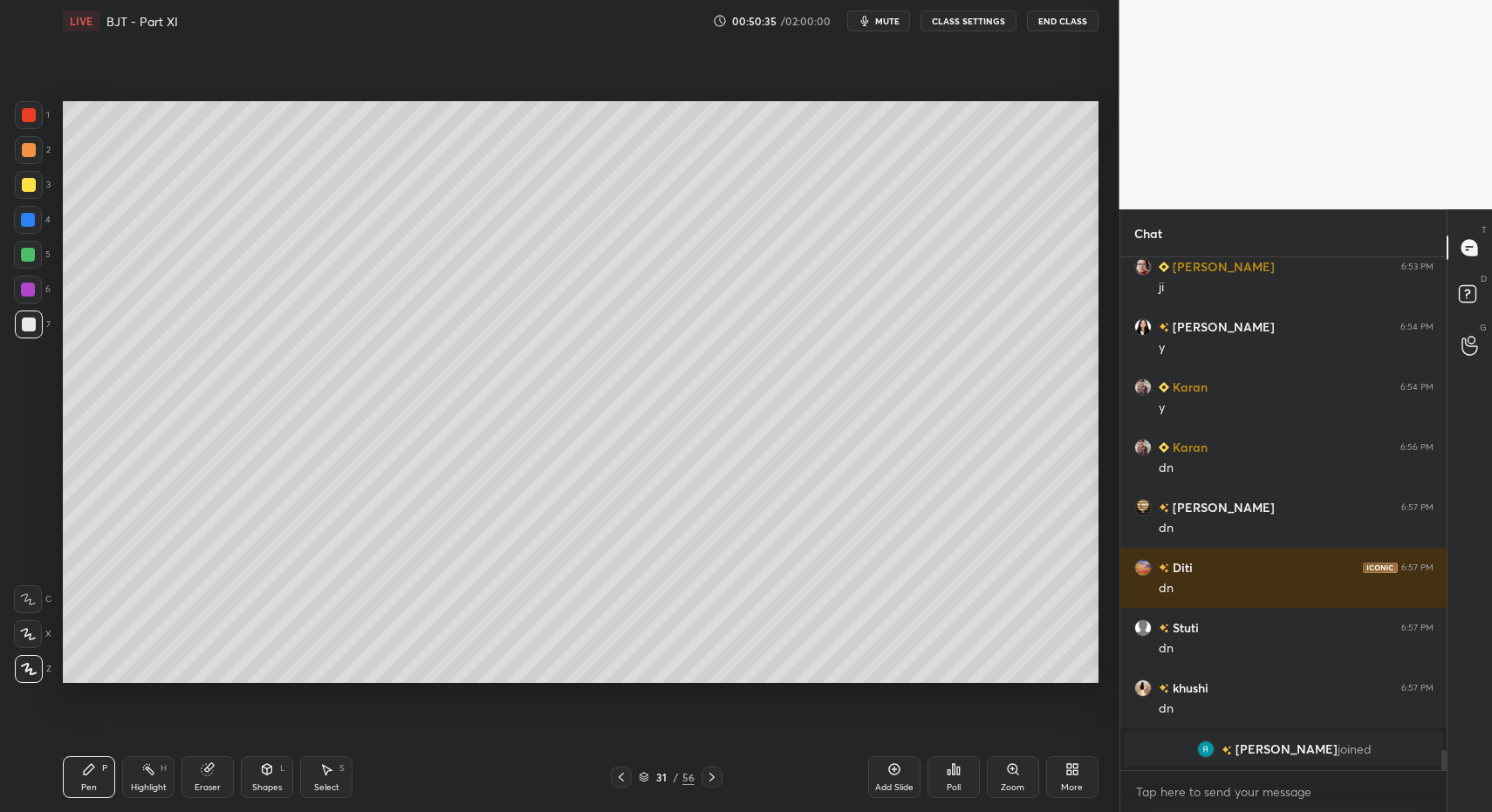
drag, startPoint x: 330, startPoint y: 784, endPoint x: 323, endPoint y: 762, distance: 23.1
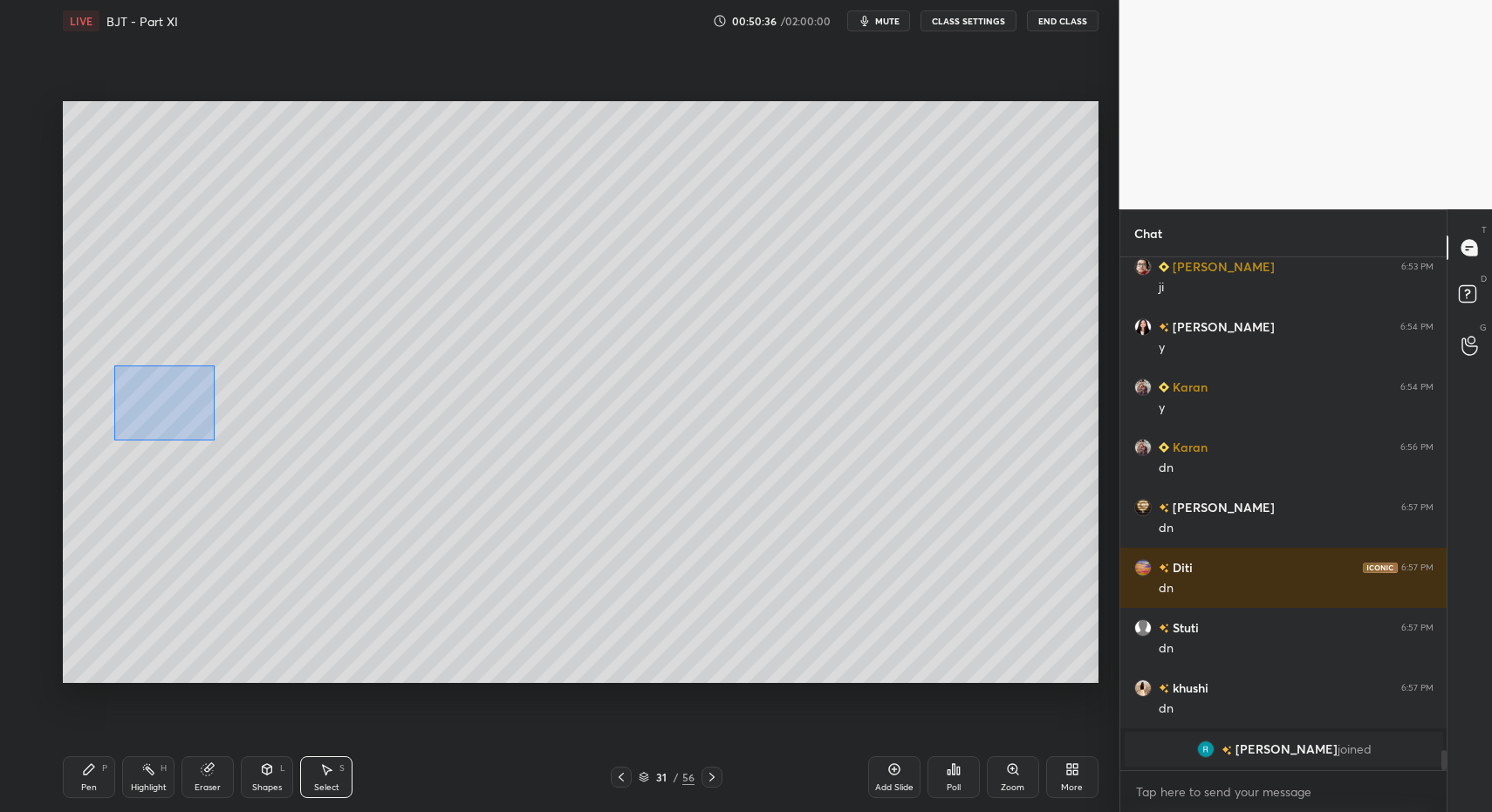
drag, startPoint x: 210, startPoint y: 435, endPoint x: 209, endPoint y: 421, distance: 14.0
drag, startPoint x: 203, startPoint y: 440, endPoint x: 204, endPoint y: 428, distance: 12.0
drag, startPoint x: 191, startPoint y: 414, endPoint x: 149, endPoint y: 427, distance: 44.0
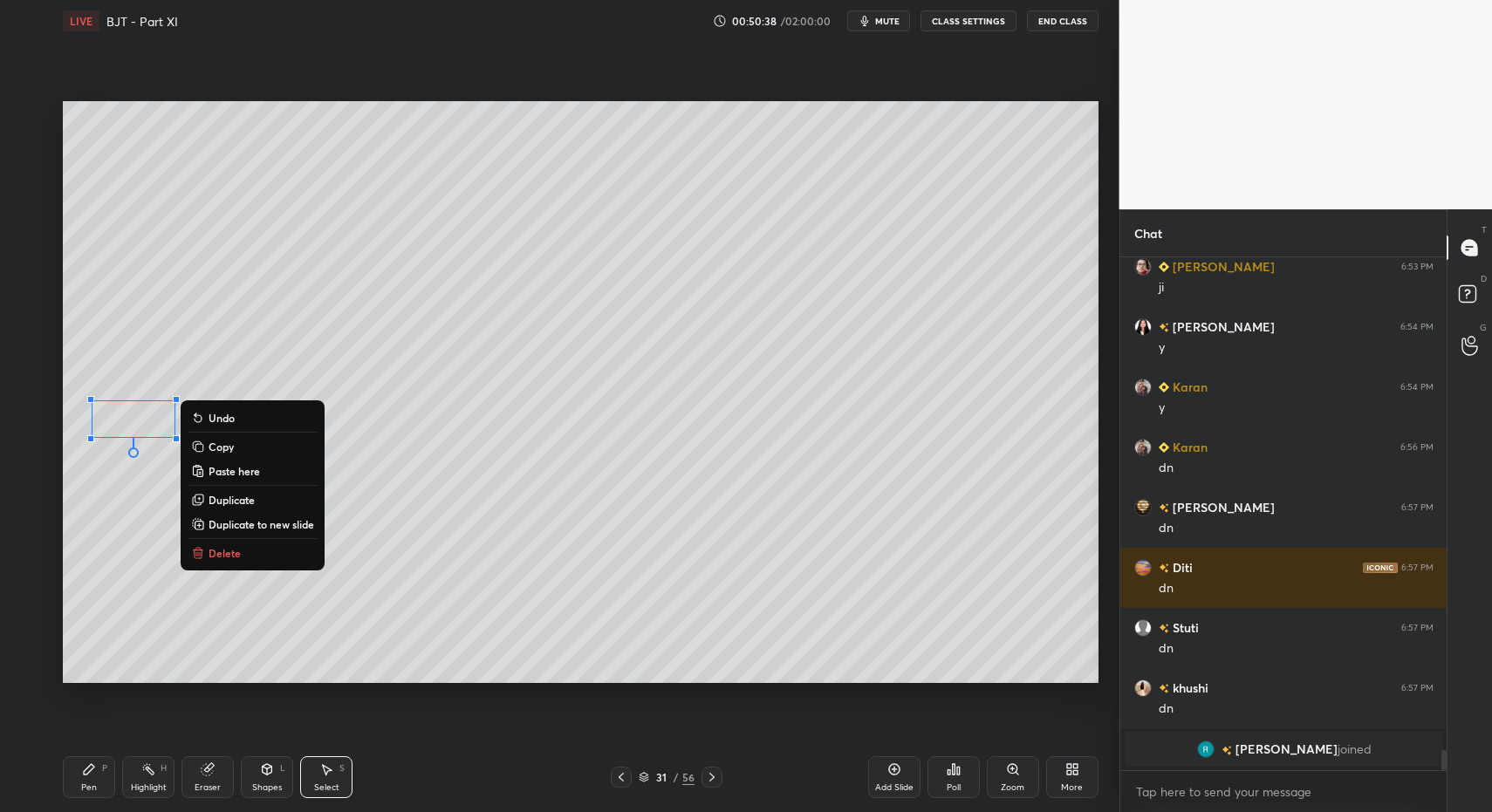
drag, startPoint x: 93, startPoint y: 800, endPoint x: 91, endPoint y: 784, distance: 16.1
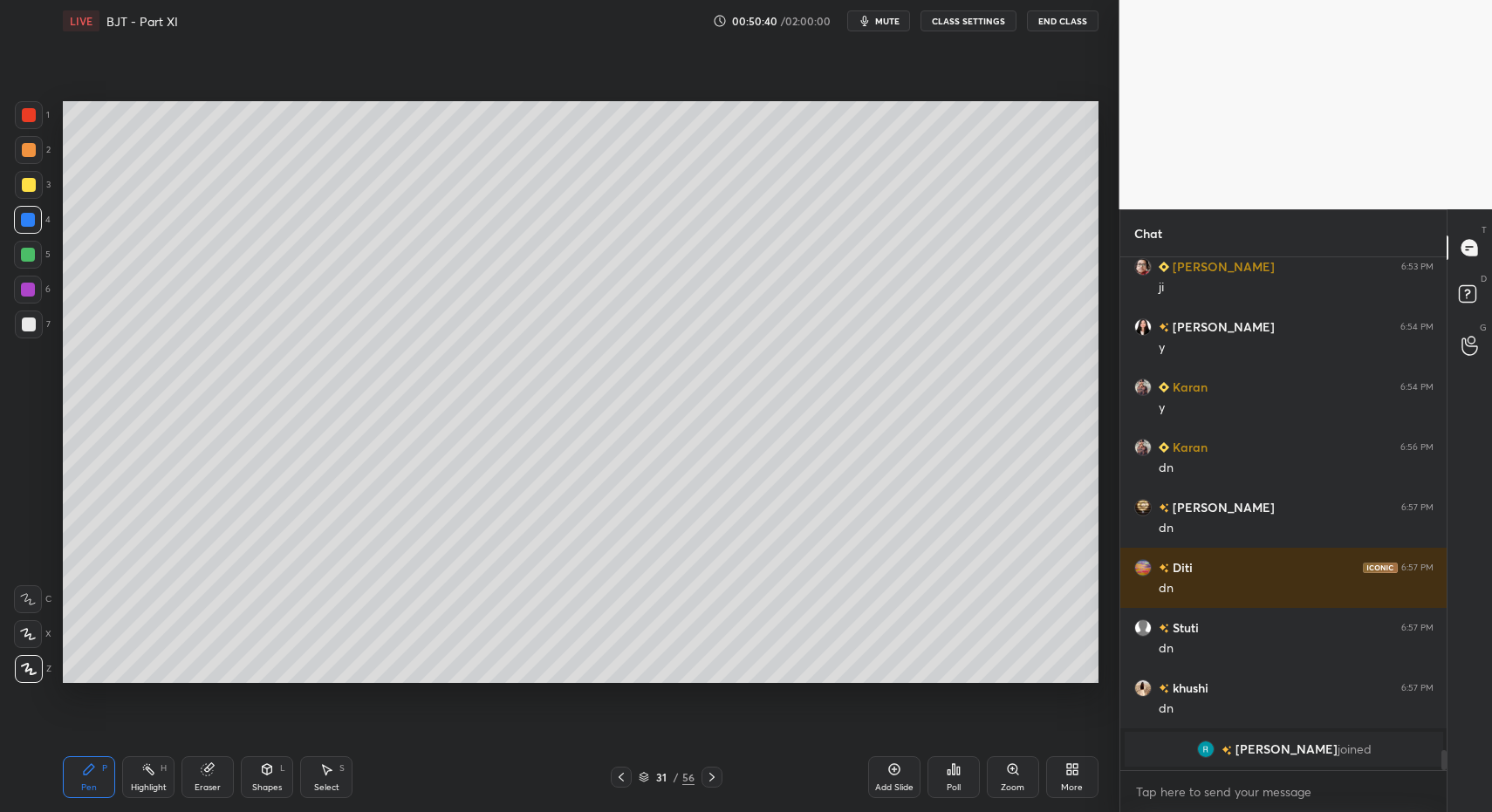
drag, startPoint x: 288, startPoint y: 794, endPoint x: 281, endPoint y: 757, distance: 37.7
drag, startPoint x: 23, startPoint y: 151, endPoint x: 37, endPoint y: 191, distance: 42.4
drag, startPoint x: 101, startPoint y: 791, endPoint x: 187, endPoint y: 693, distance: 130.4
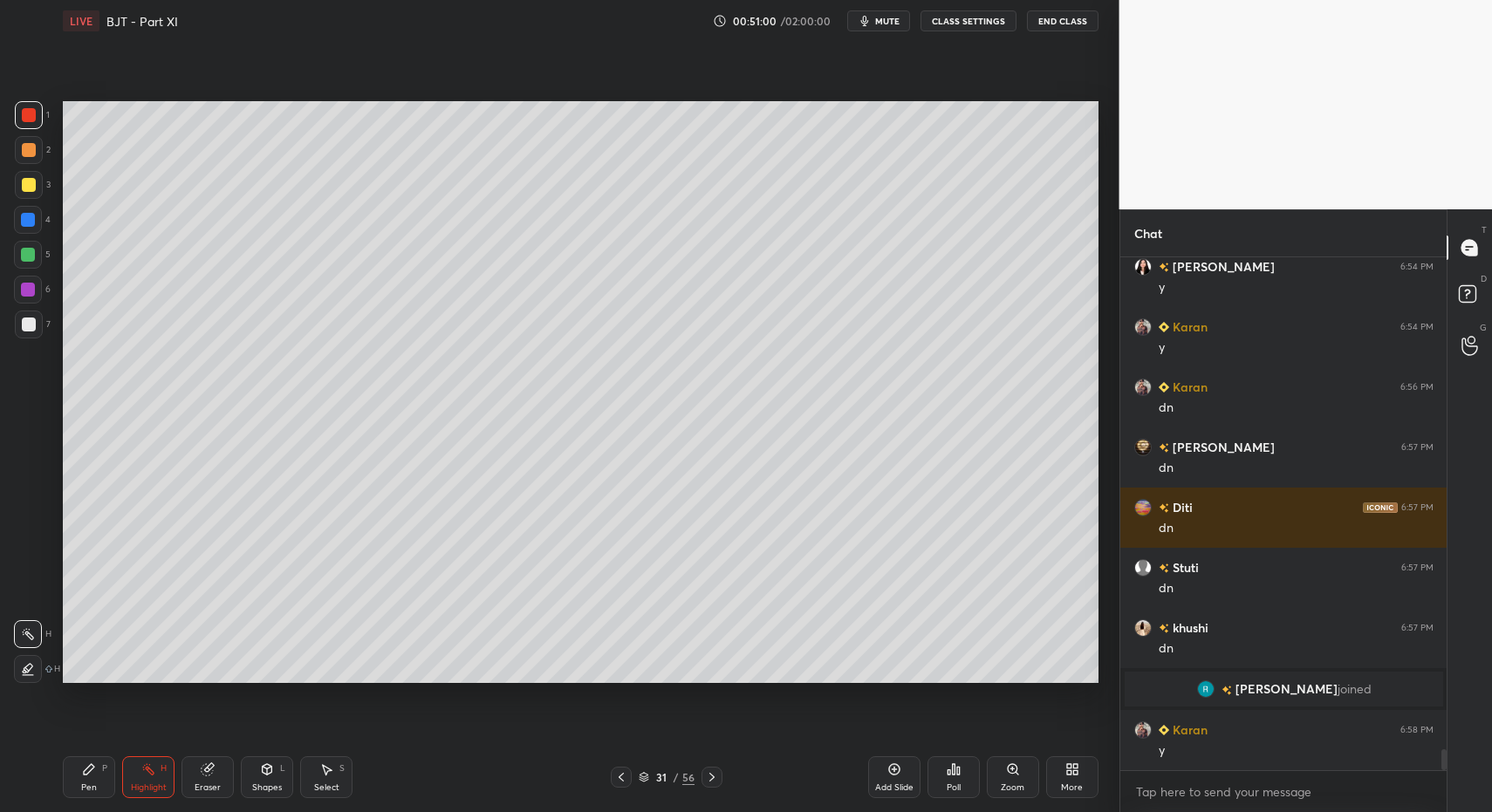
drag, startPoint x: 168, startPoint y: 770, endPoint x: 240, endPoint y: 702, distance: 99.0
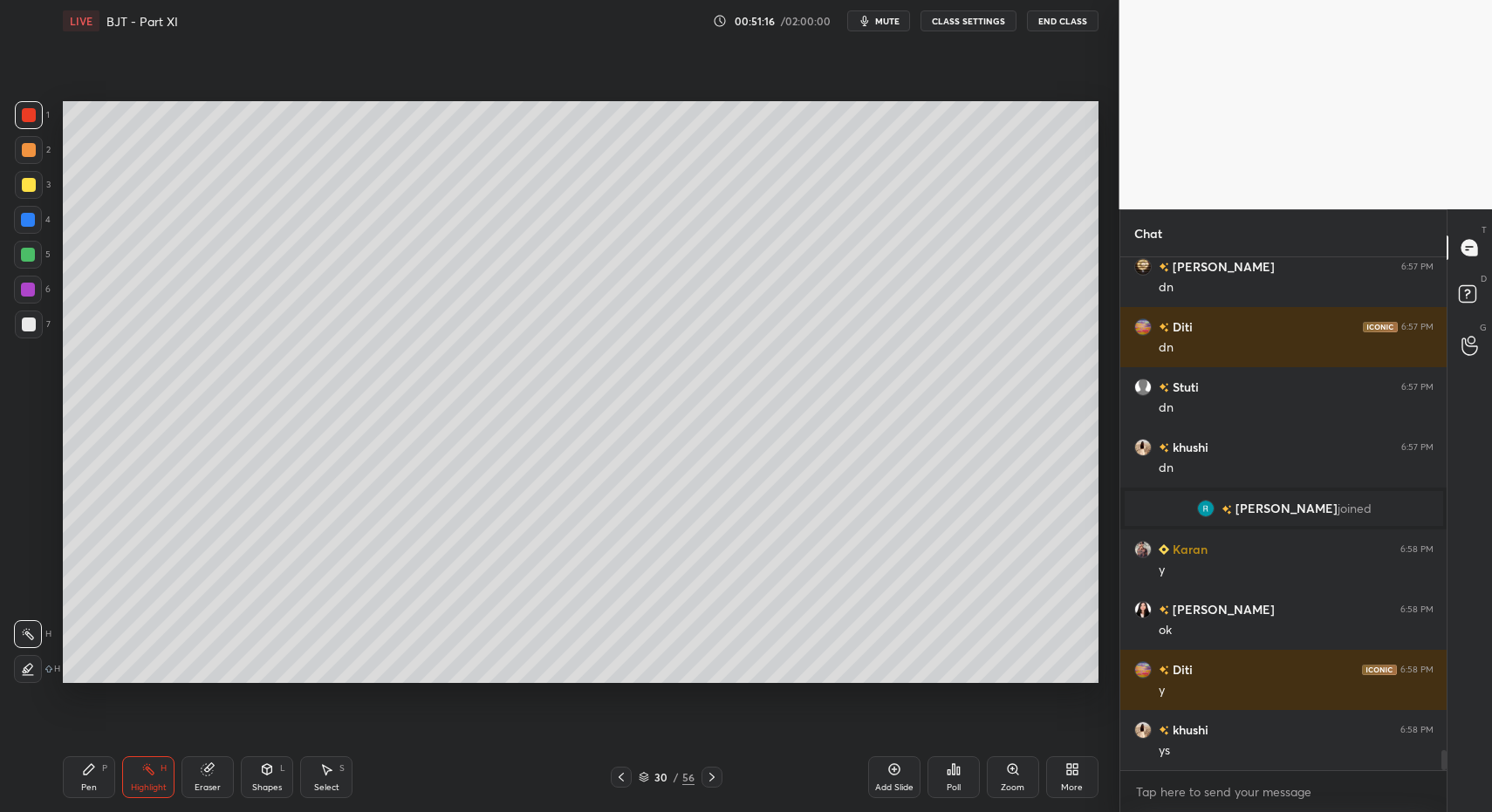
scroll to position [12515, 0]
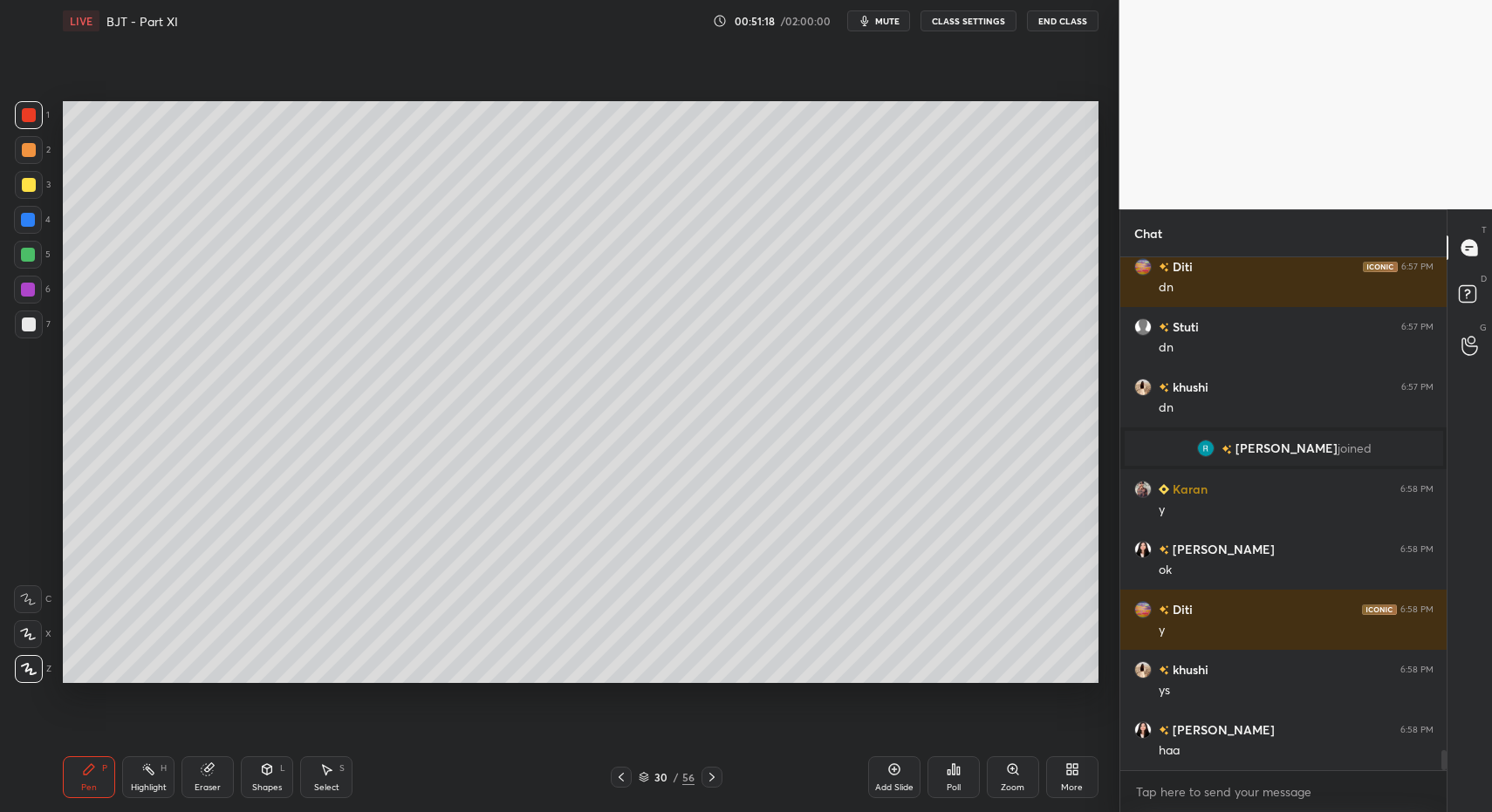
drag, startPoint x: 144, startPoint y: 771, endPoint x: 218, endPoint y: 756, distance: 75.5
drag, startPoint x: 313, startPoint y: 774, endPoint x: 332, endPoint y: 690, distance: 86.1
drag, startPoint x: 341, startPoint y: 556, endPoint x: 361, endPoint y: 566, distance: 22.4
drag, startPoint x: 471, startPoint y: 496, endPoint x: 530, endPoint y: 543, distance: 75.4
drag, startPoint x: 331, startPoint y: 556, endPoint x: 354, endPoint y: 583, distance: 35.5
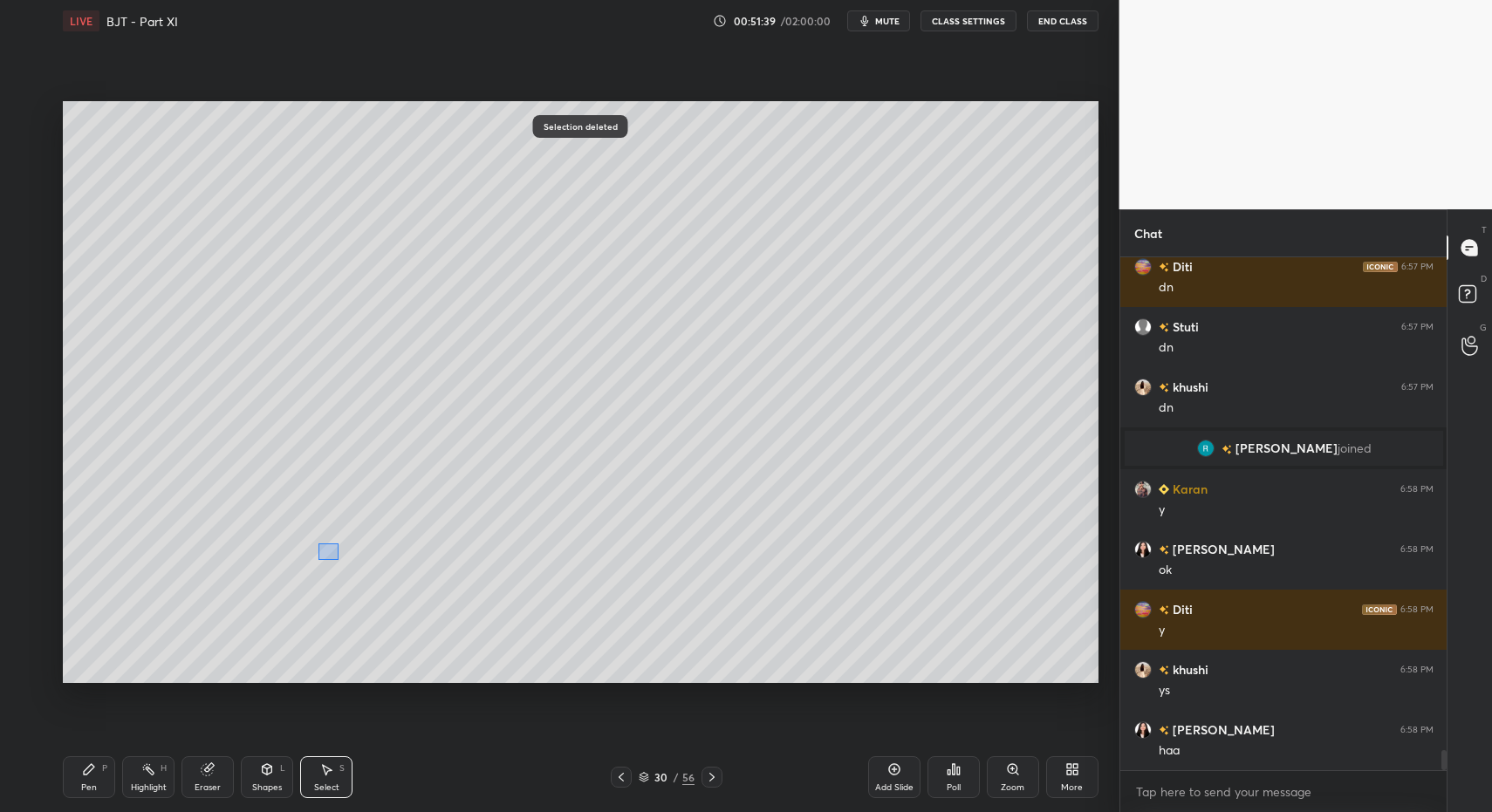
drag, startPoint x: 318, startPoint y: 543, endPoint x: 367, endPoint y: 586, distance: 65.2
drag, startPoint x: 352, startPoint y: 577, endPoint x: 373, endPoint y: 596, distance: 28.3
drag, startPoint x: 377, startPoint y: 564, endPoint x: 410, endPoint y: 583, distance: 38.1
drag, startPoint x: 777, startPoint y: 544, endPoint x: 820, endPoint y: 593, distance: 65.2
drag, startPoint x: 805, startPoint y: 544, endPoint x: 878, endPoint y: 611, distance: 99.1
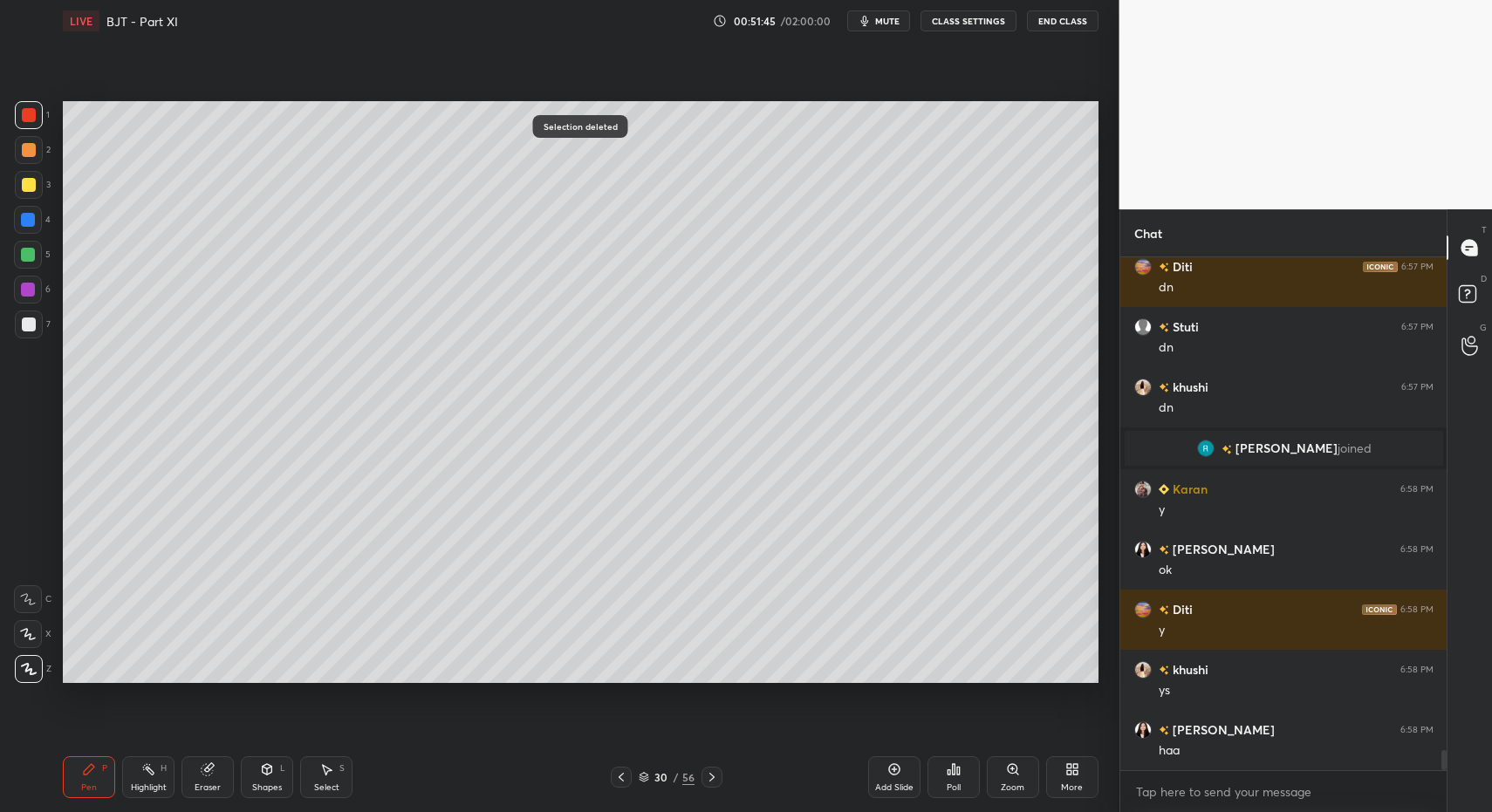
drag, startPoint x: 33, startPoint y: 253, endPoint x: 38, endPoint y: 267, distance: 14.9
drag, startPoint x: 93, startPoint y: 784, endPoint x: 81, endPoint y: 733, distance: 52.4
drag, startPoint x: 271, startPoint y: 780, endPoint x: 269, endPoint y: 768, distance: 12.2
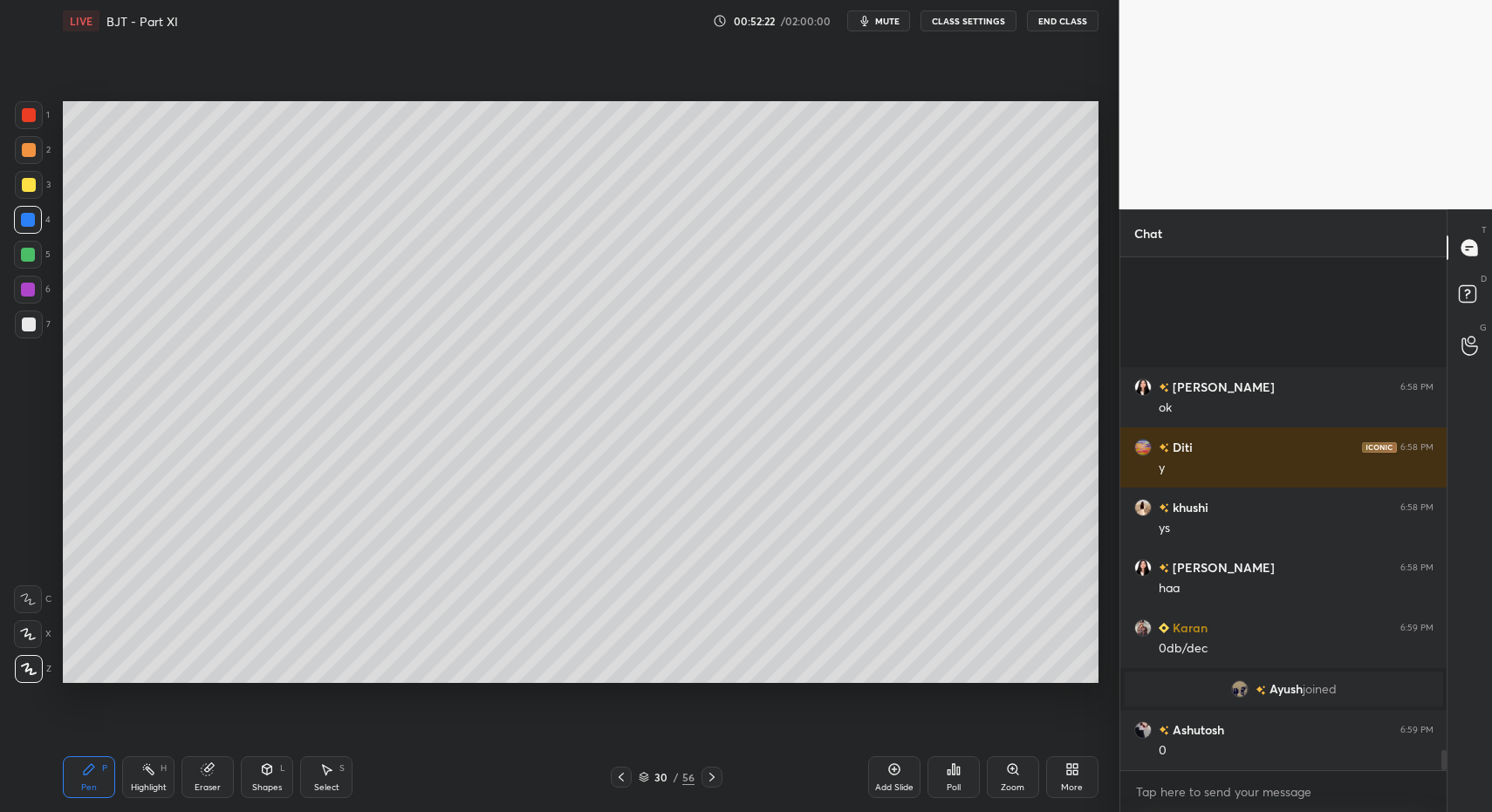
scroll to position [12597, 0]
drag, startPoint x: 31, startPoint y: 293, endPoint x: 44, endPoint y: 298, distance: 13.9
drag, startPoint x: 20, startPoint y: 184, endPoint x: 34, endPoint y: 196, distance: 18.4
drag, startPoint x: 107, startPoint y: 777, endPoint x: 89, endPoint y: 702, distance: 77.1
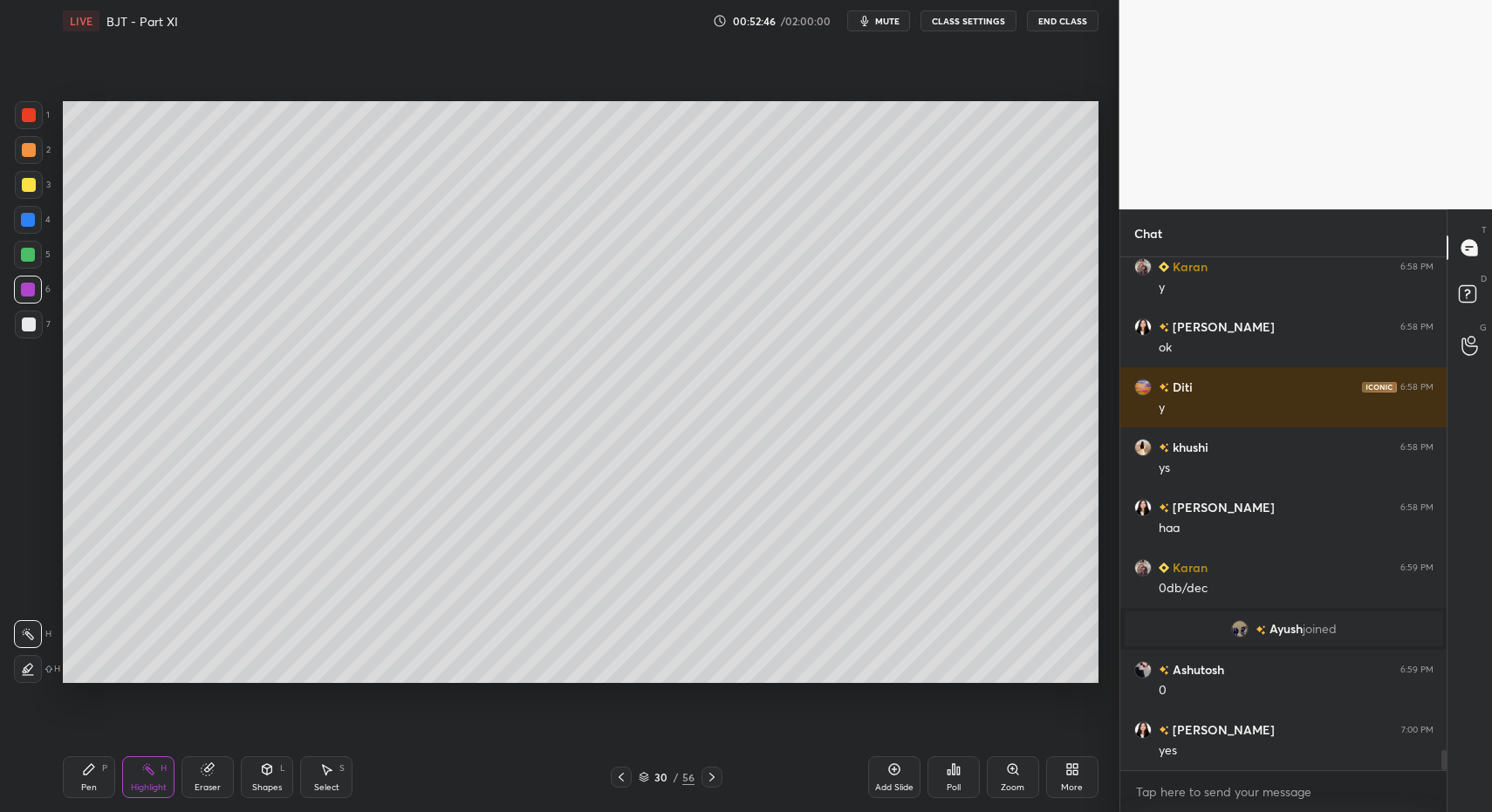
scroll to position [12717, 0]
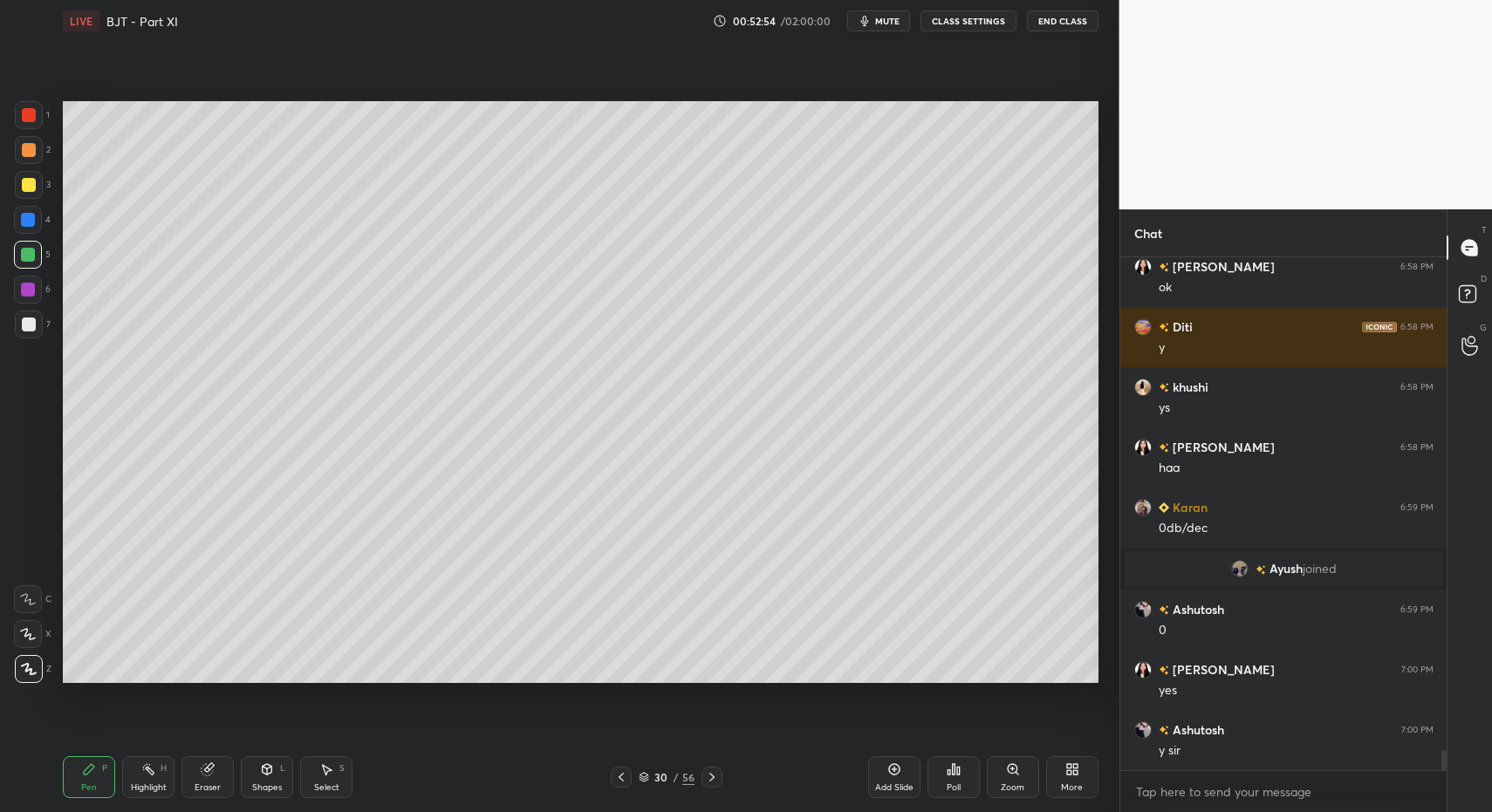
drag, startPoint x: 67, startPoint y: 778, endPoint x: 94, endPoint y: 773, distance: 27.5
drag, startPoint x: 94, startPoint y: 773, endPoint x: 108, endPoint y: 759, distance: 19.8
drag, startPoint x: 712, startPoint y: 785, endPoint x: 689, endPoint y: 777, distance: 24.4
drag, startPoint x: 121, startPoint y: 772, endPoint x: 102, endPoint y: 717, distance: 58.2
drag, startPoint x: 30, startPoint y: 319, endPoint x: 61, endPoint y: 399, distance: 85.8
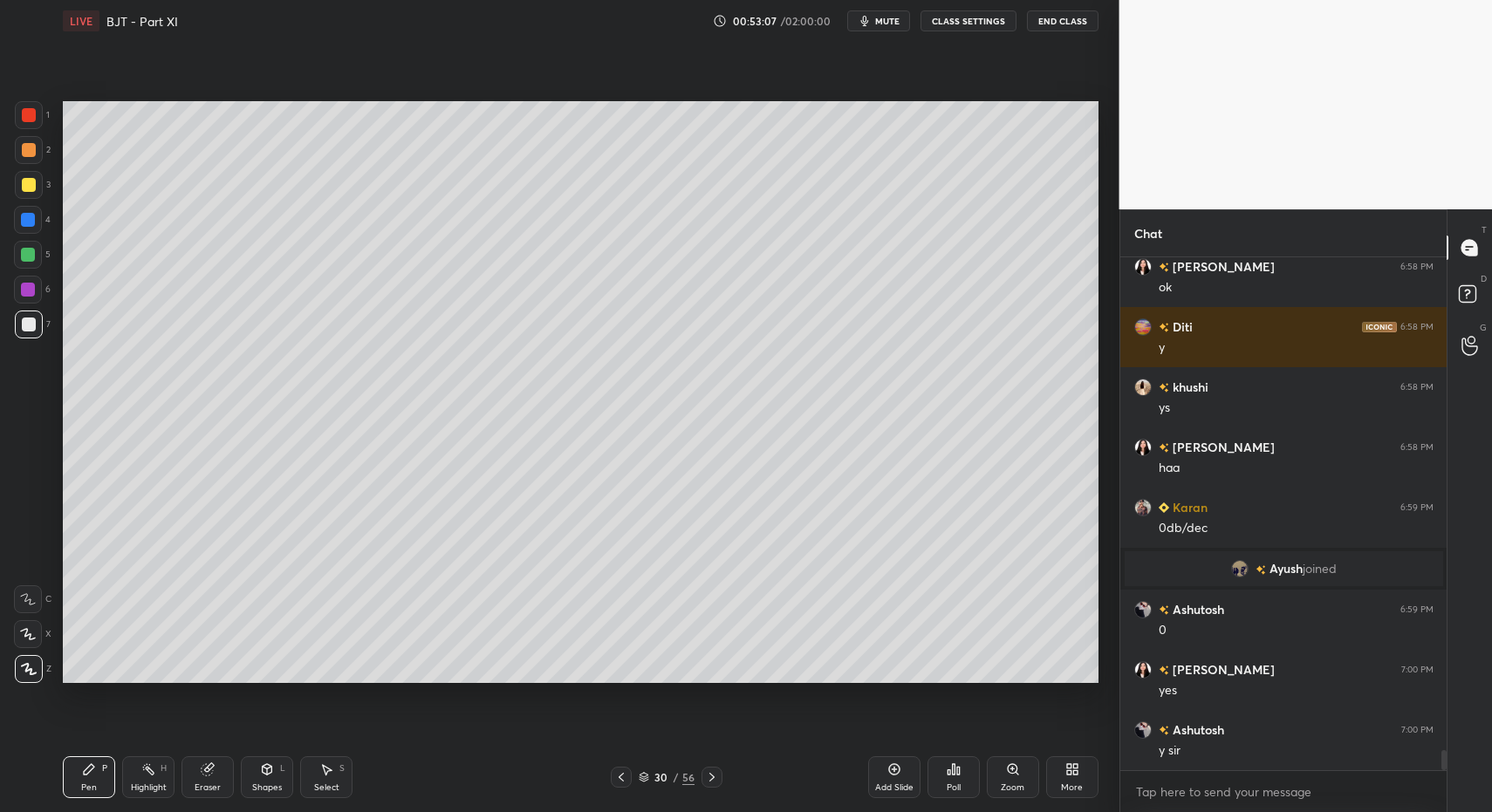
drag, startPoint x: 92, startPoint y: 794, endPoint x: 157, endPoint y: 703, distance: 111.8
drag, startPoint x: 336, startPoint y: 772, endPoint x: 456, endPoint y: 598, distance: 211.4
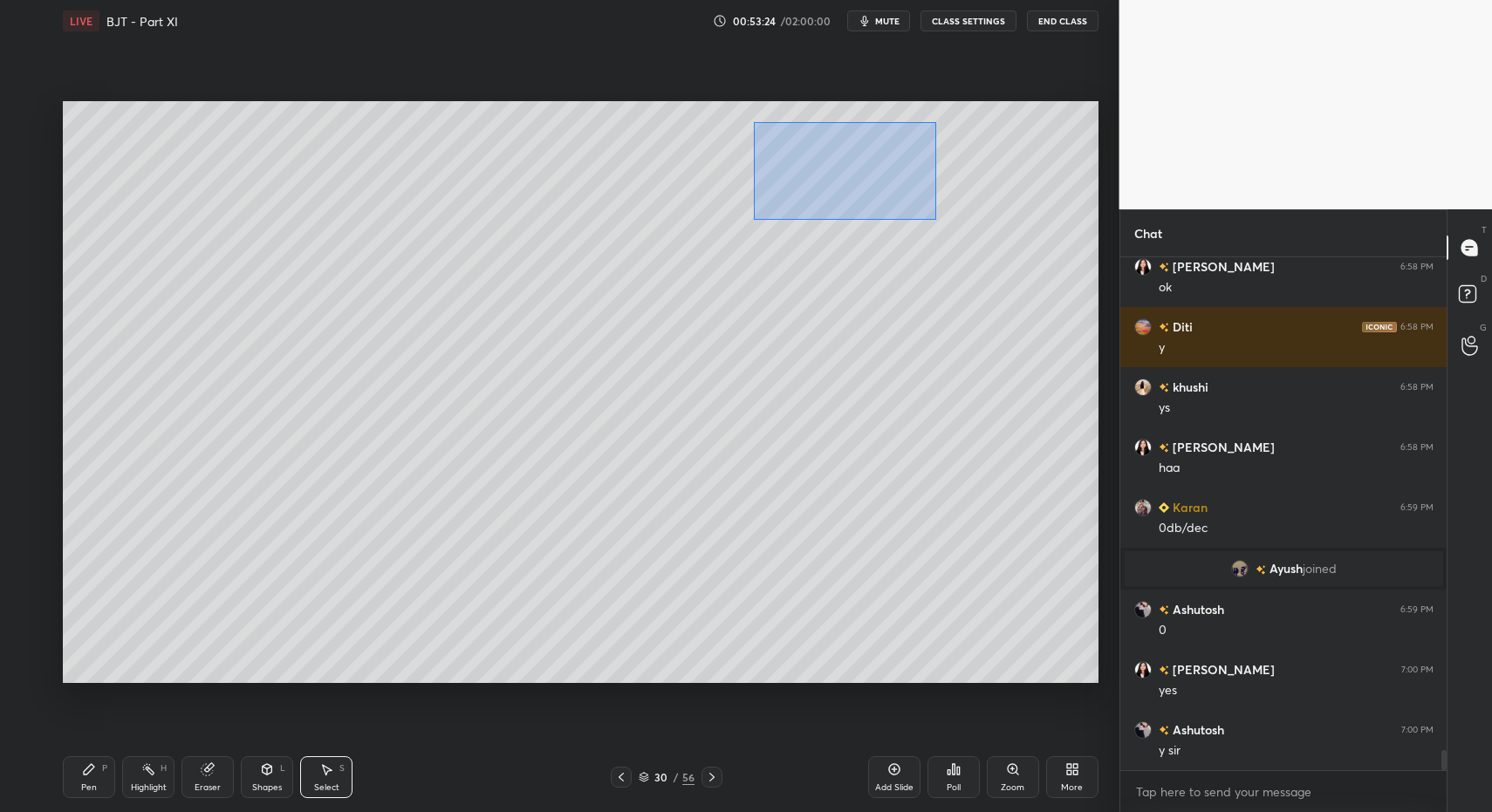
drag, startPoint x: 806, startPoint y: 151, endPoint x: 1024, endPoint y: 255, distance: 241.5
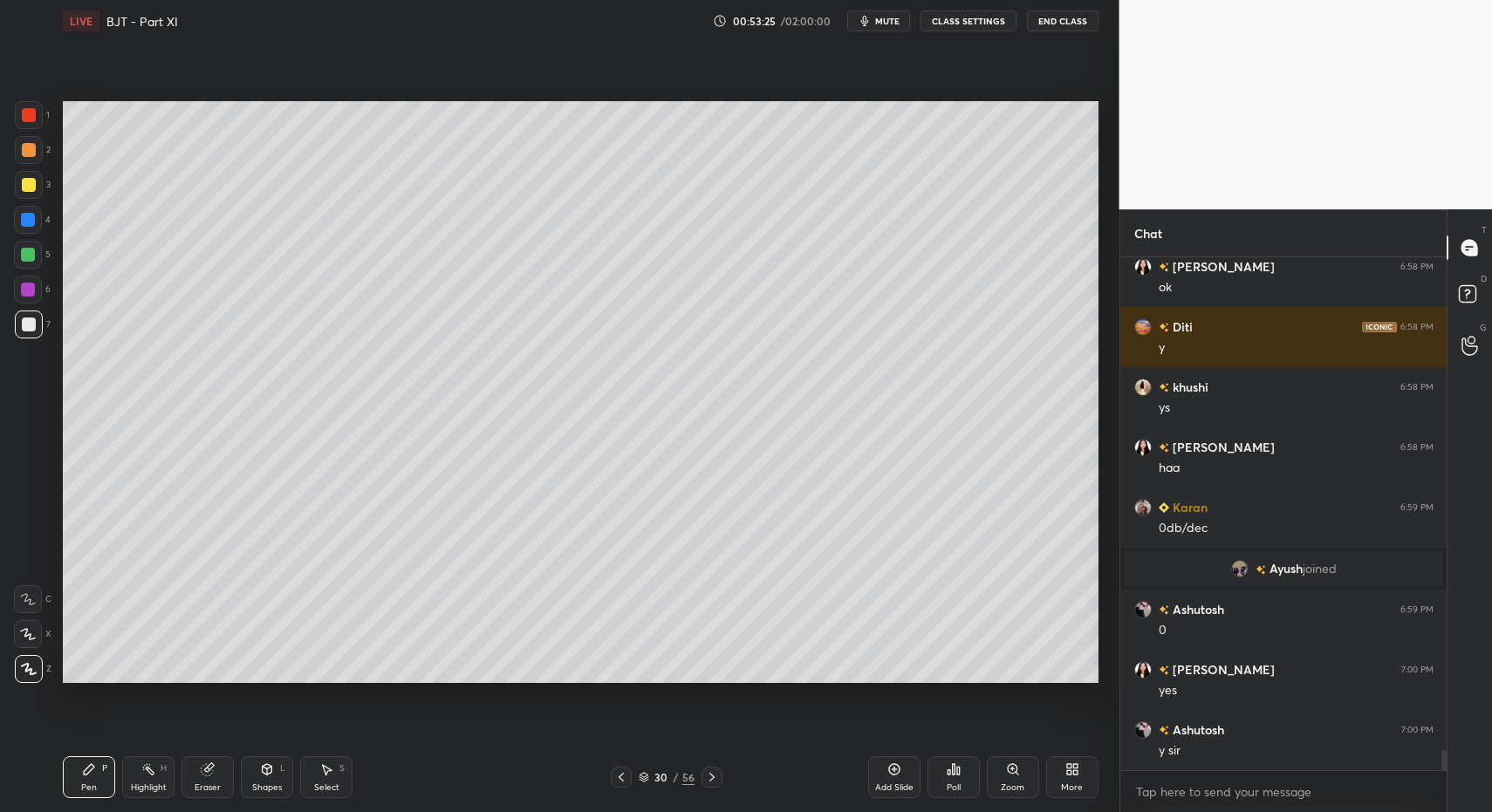
drag, startPoint x: 93, startPoint y: 767, endPoint x: 129, endPoint y: 768, distance: 36.0
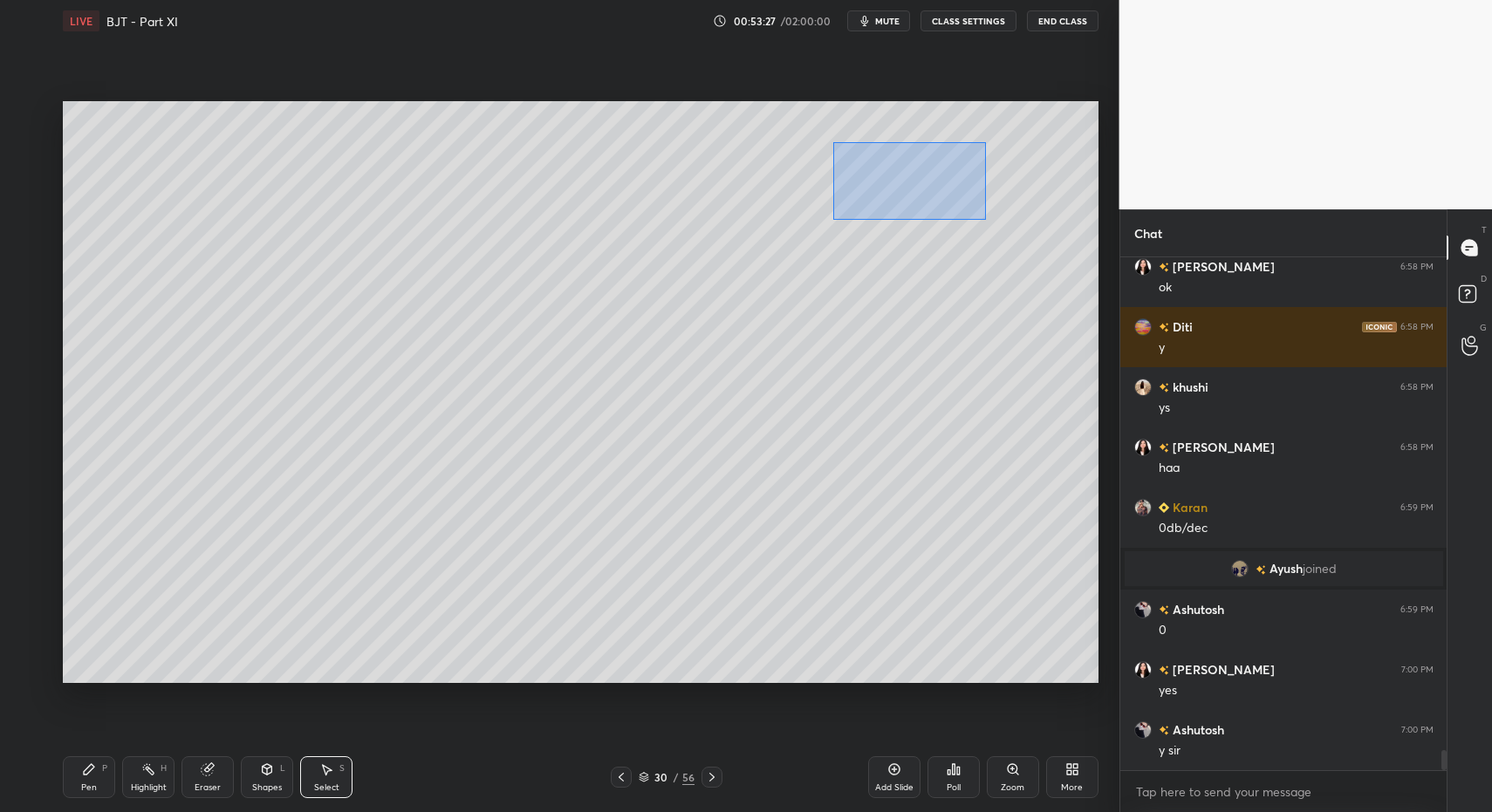
drag, startPoint x: 834, startPoint y: 142, endPoint x: 981, endPoint y: 220, distance: 166.4
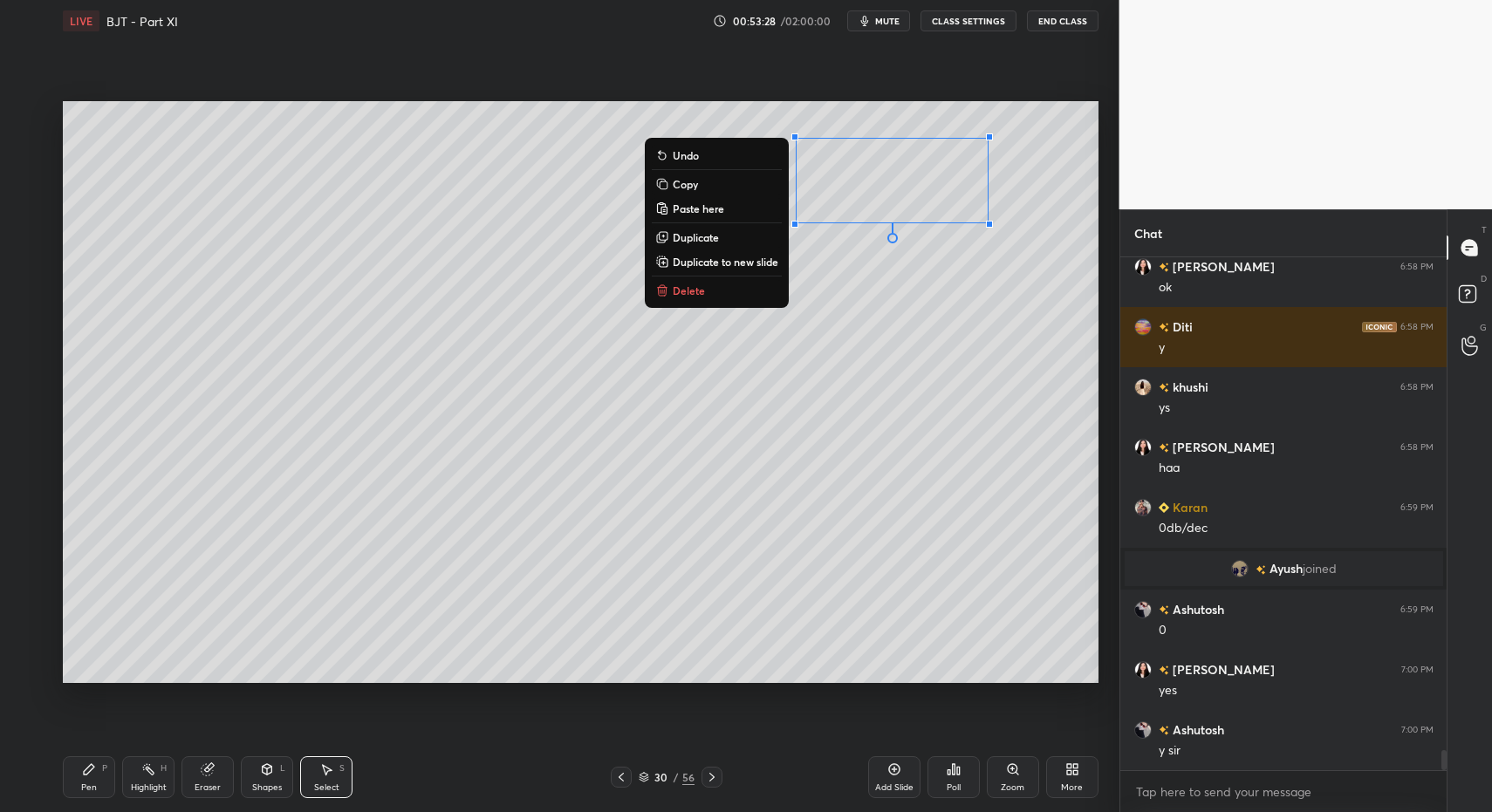
drag, startPoint x: 682, startPoint y: 288, endPoint x: 739, endPoint y: 253, distance: 66.9
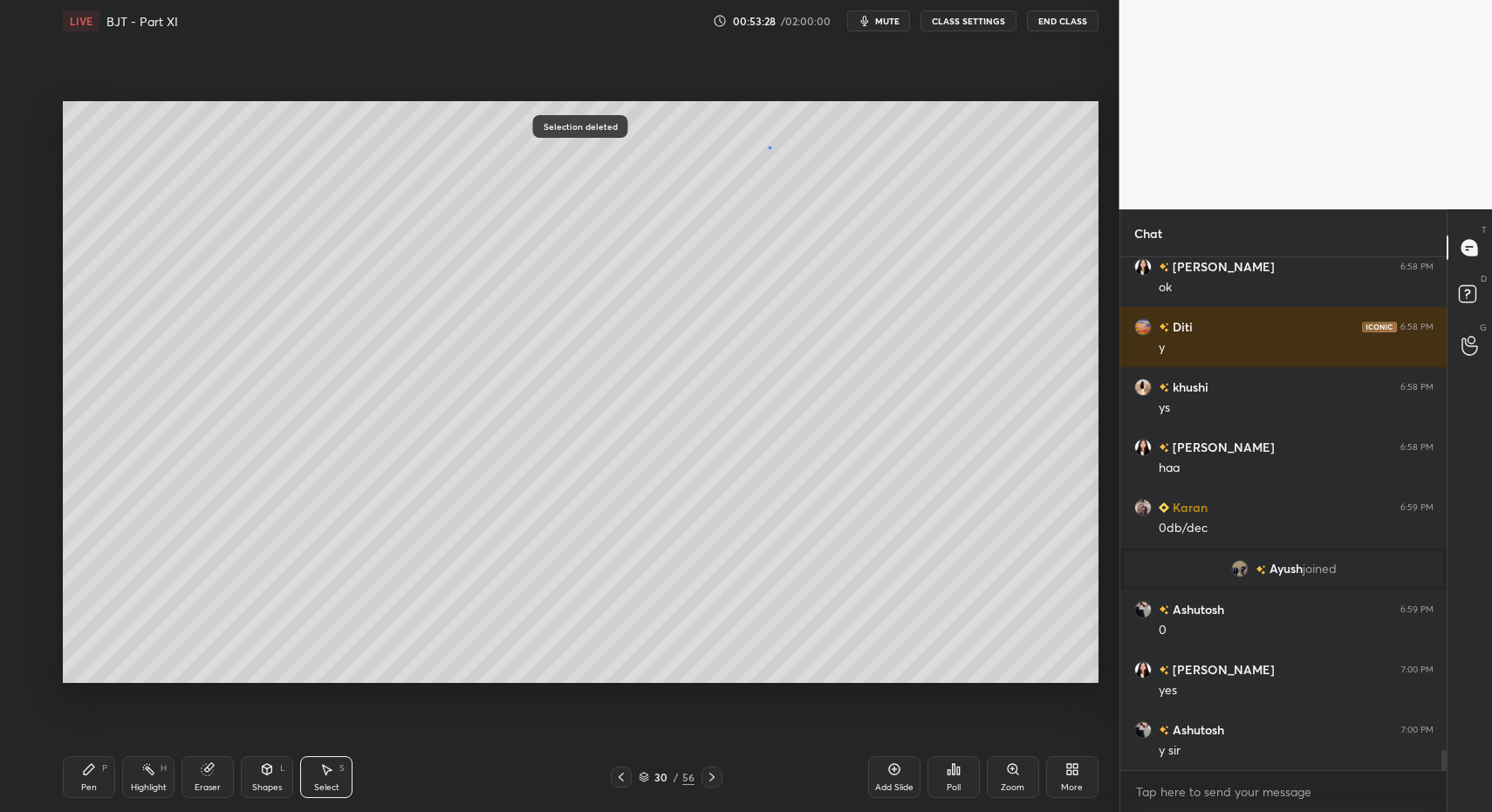
drag, startPoint x: 768, startPoint y: 146, endPoint x: 853, endPoint y: 216, distance: 110.1
drag, startPoint x: 327, startPoint y: 781, endPoint x: 332, endPoint y: 773, distance: 9.4
drag, startPoint x: 822, startPoint y: 186, endPoint x: 842, endPoint y: 211, distance: 32.0
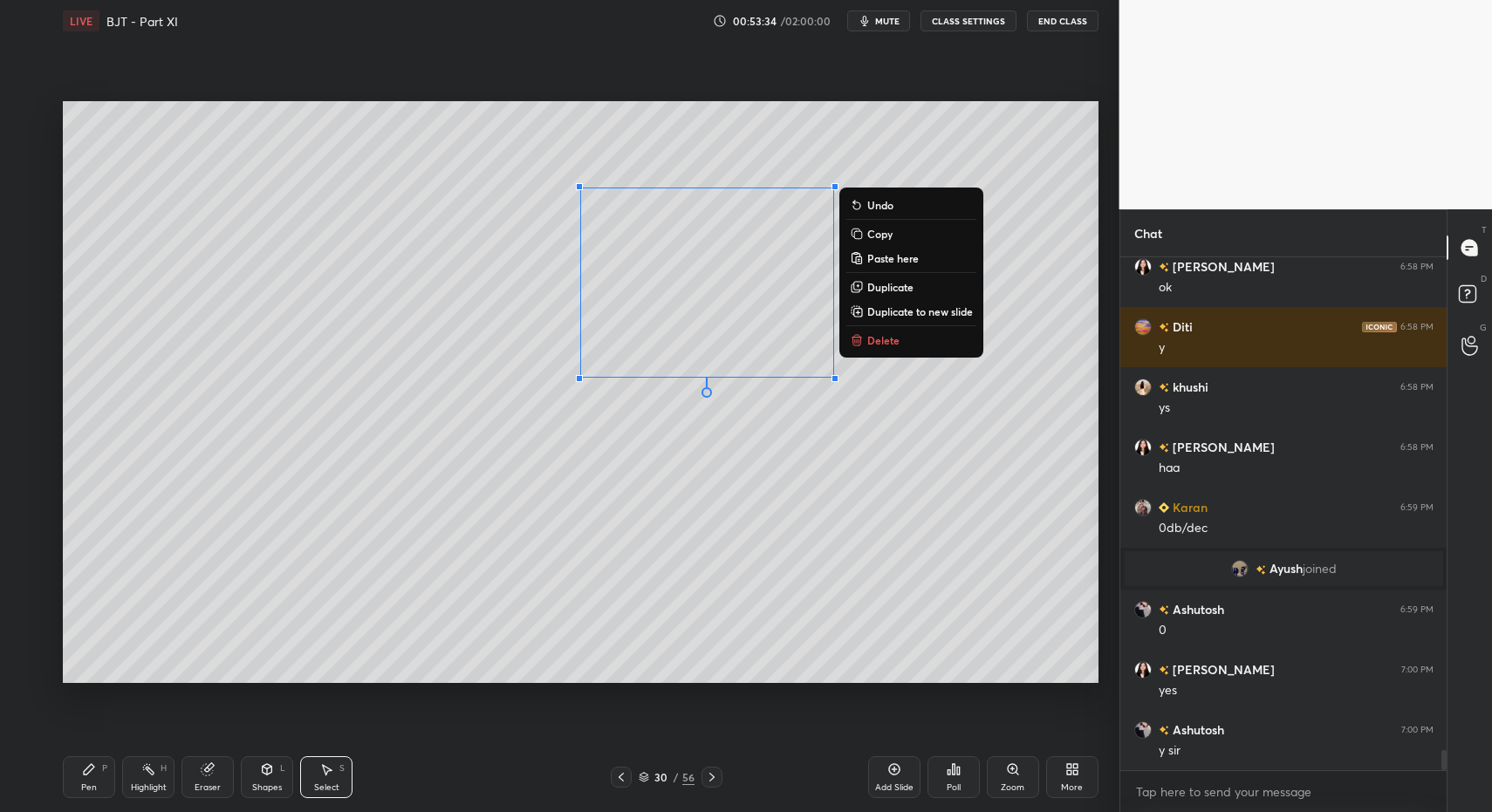
drag, startPoint x: 64, startPoint y: 772, endPoint x: 80, endPoint y: 772, distance: 16.0
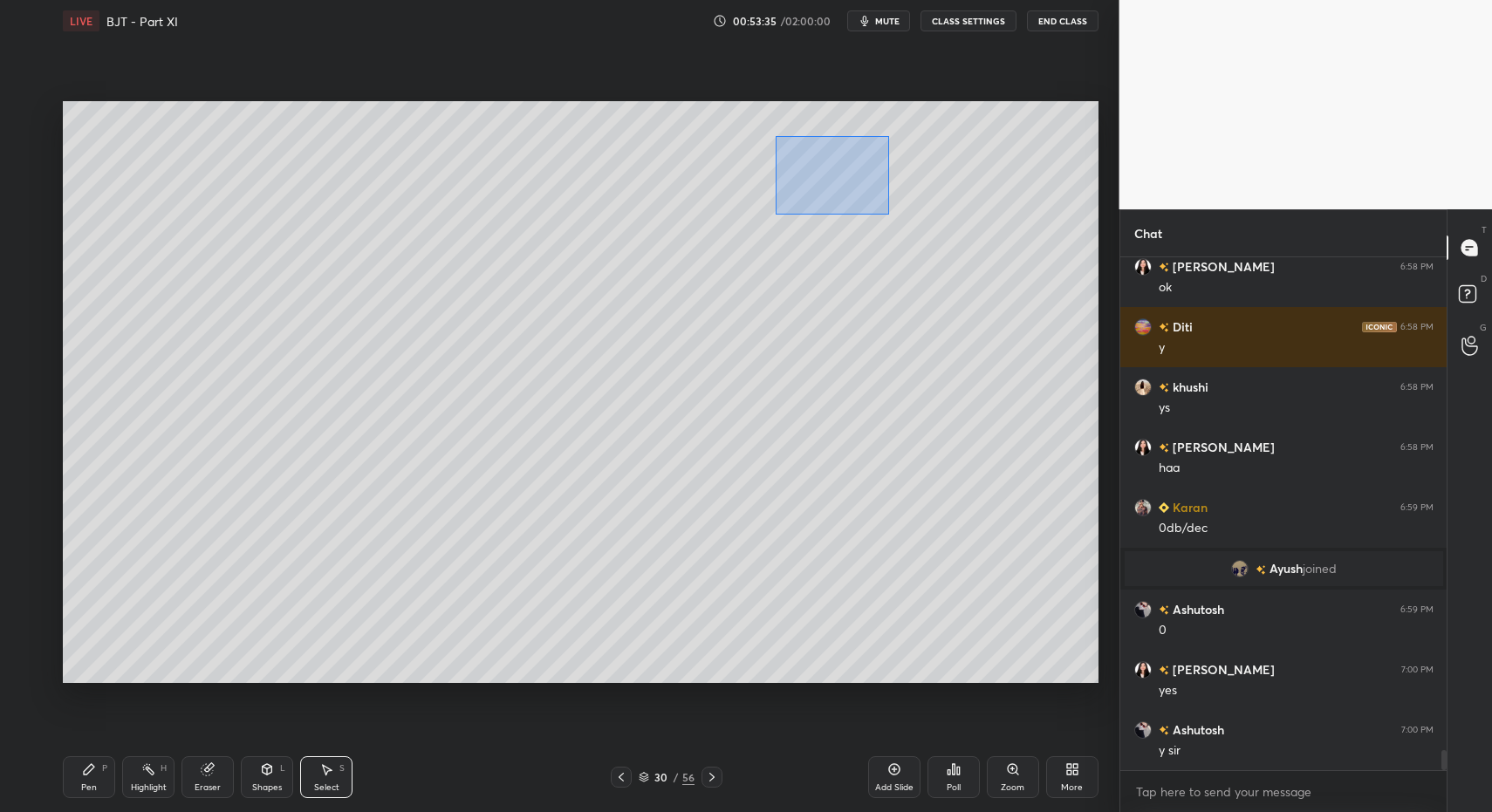
drag, startPoint x: 776, startPoint y: 137, endPoint x: 870, endPoint y: 254, distance: 150.1
drag, startPoint x: 75, startPoint y: 774, endPoint x: 88, endPoint y: 773, distance: 13.0
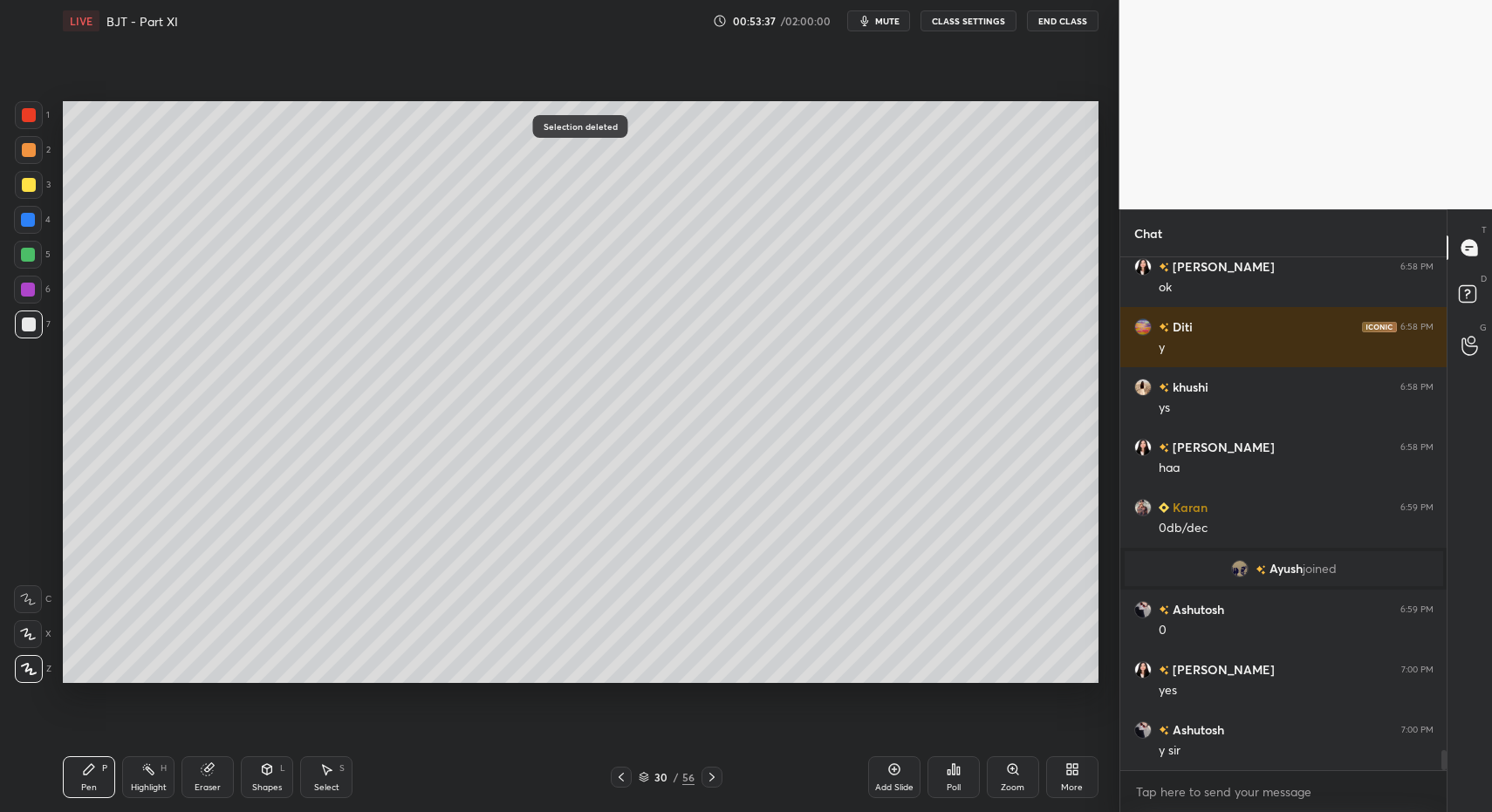
drag, startPoint x: 30, startPoint y: 154, endPoint x: 51, endPoint y: 156, distance: 21.1
drag, startPoint x: 33, startPoint y: 317, endPoint x: 50, endPoint y: 311, distance: 18.0
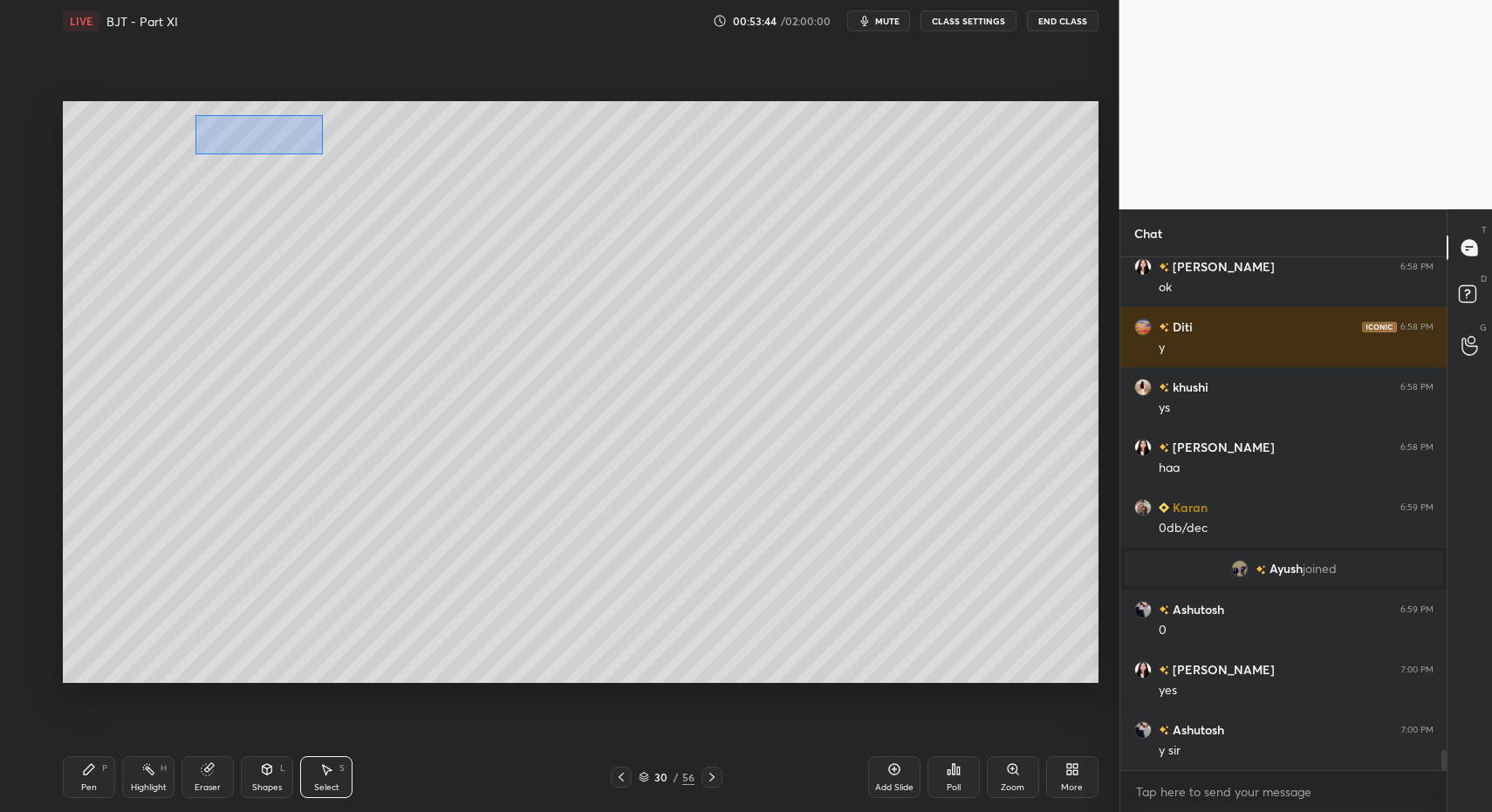
drag, startPoint x: 195, startPoint y: 115, endPoint x: 338, endPoint y: 214, distance: 173.9
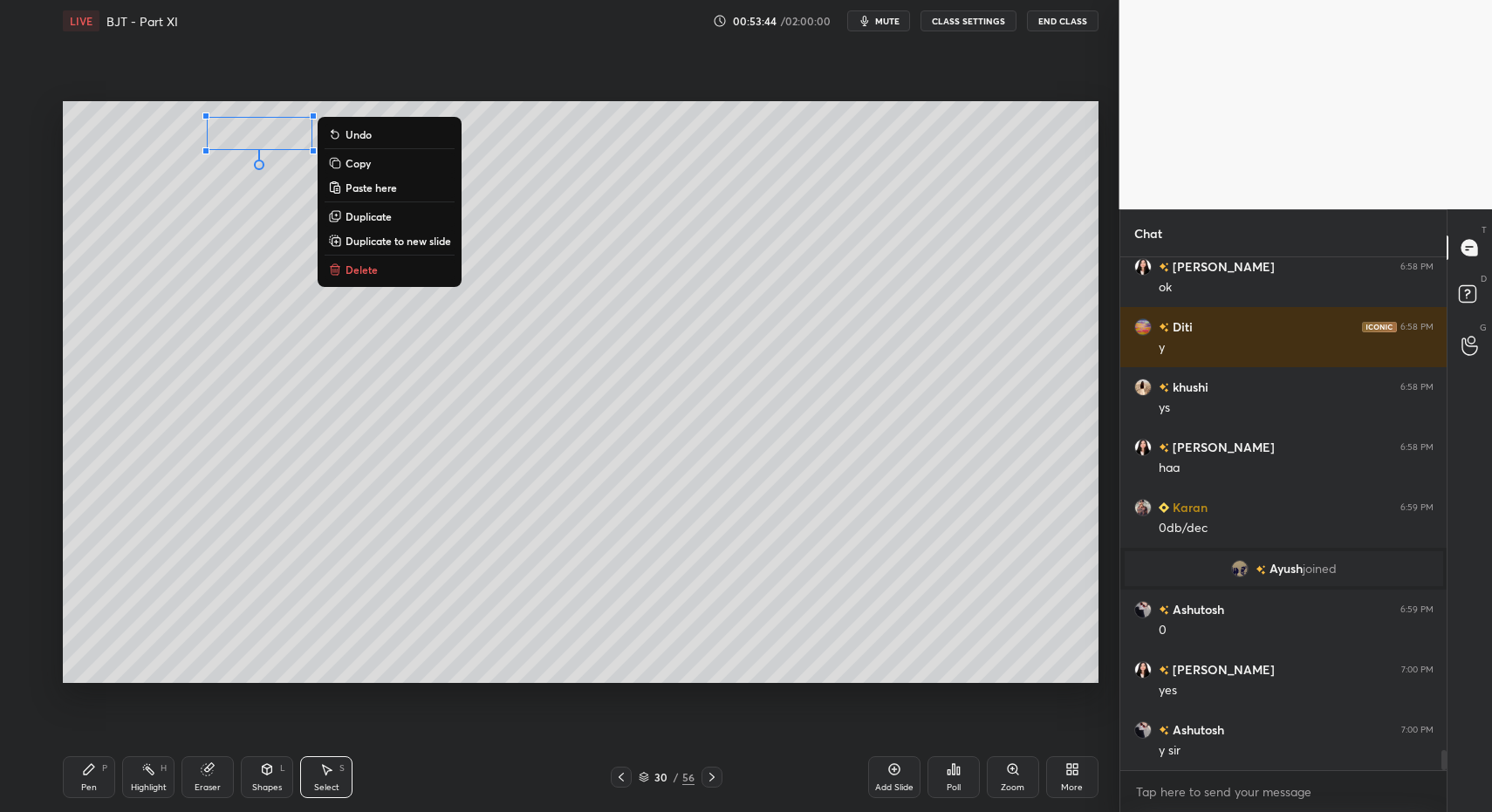
drag, startPoint x: 365, startPoint y: 268, endPoint x: 343, endPoint y: 251, distance: 27.8
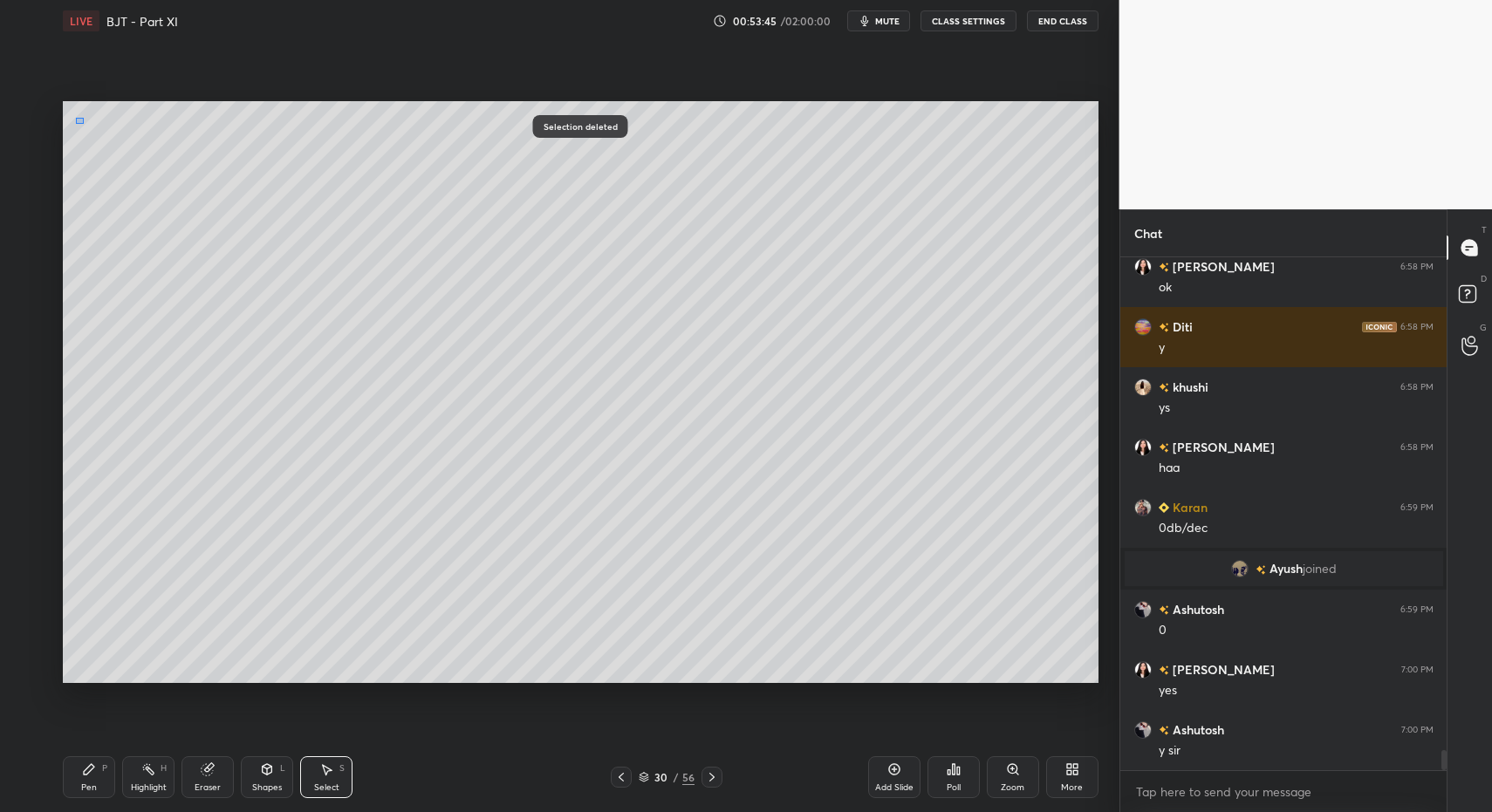
drag, startPoint x: 83, startPoint y: 124, endPoint x: 195, endPoint y: 192, distance: 131.0
drag, startPoint x: 611, startPoint y: 777, endPoint x: 629, endPoint y: 778, distance: 18.0
drag, startPoint x: 110, startPoint y: 763, endPoint x: 89, endPoint y: 785, distance: 30.4
drag, startPoint x: 89, startPoint y: 785, endPoint x: 97, endPoint y: 709, distance: 76.4
drag, startPoint x: 31, startPoint y: 257, endPoint x: 60, endPoint y: 234, distance: 37.0
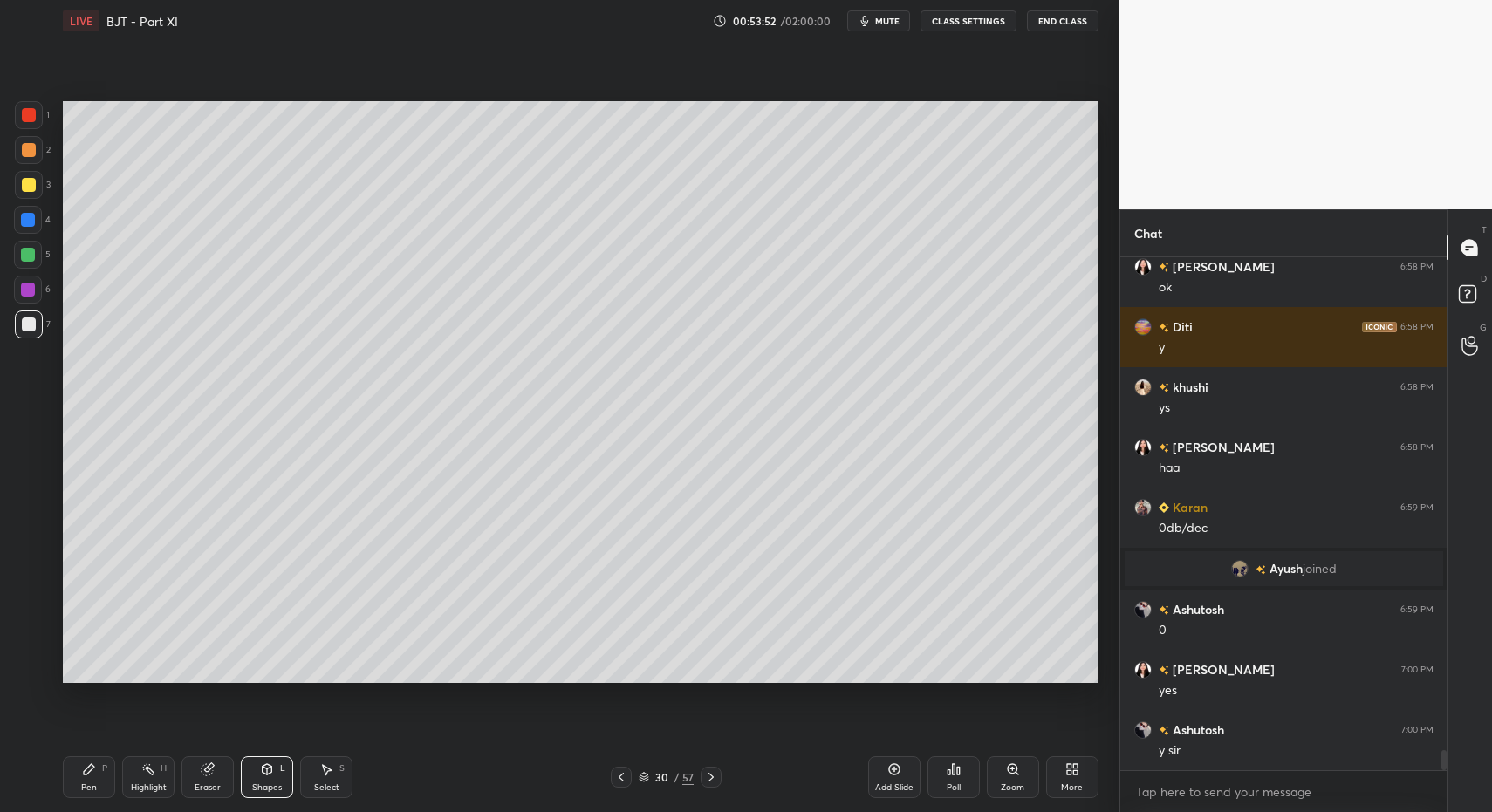
drag, startPoint x: 30, startPoint y: 327, endPoint x: 35, endPoint y: 431, distance: 104.1
drag, startPoint x: 29, startPoint y: 317, endPoint x: 19, endPoint y: 440, distance: 123.4
drag, startPoint x: 270, startPoint y: 780, endPoint x: 264, endPoint y: 771, distance: 10.8
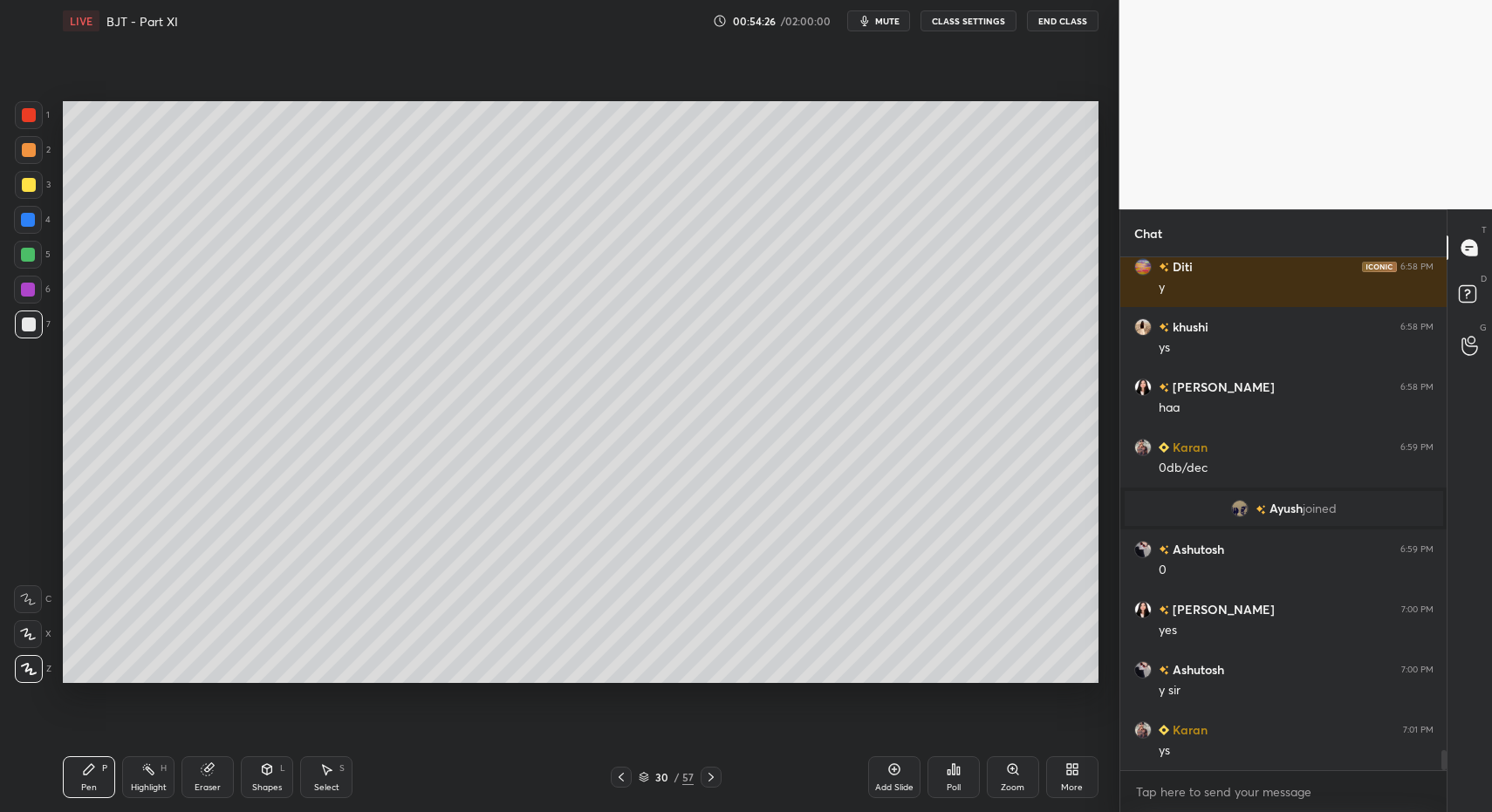
drag, startPoint x: 314, startPoint y: 780, endPoint x: 372, endPoint y: 699, distance: 99.6
drag, startPoint x: 641, startPoint y: 370, endPoint x: 653, endPoint y: 411, distance: 42.7
drag, startPoint x: 89, startPoint y: 782, endPoint x: 162, endPoint y: 711, distance: 101.8
drag, startPoint x: 97, startPoint y: 777, endPoint x: 174, endPoint y: 688, distance: 117.7
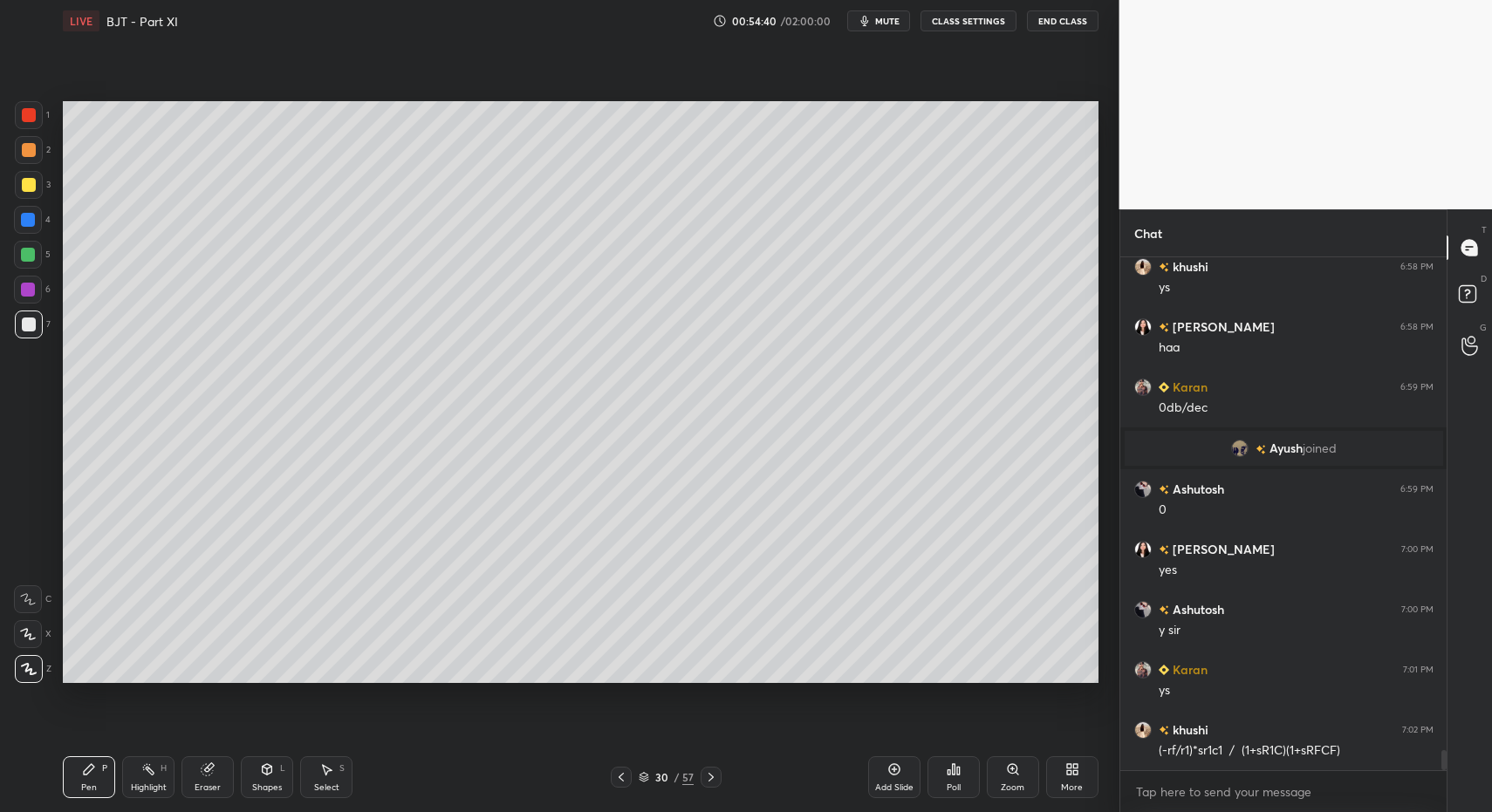
drag, startPoint x: 297, startPoint y: 761, endPoint x: 283, endPoint y: 744, distance: 22.0
drag, startPoint x: 263, startPoint y: 774, endPoint x: 259, endPoint y: 751, distance: 23.3
drag, startPoint x: 264, startPoint y: 768, endPoint x: 258, endPoint y: 755, distance: 14.3
drag, startPoint x: 157, startPoint y: 777, endPoint x: 231, endPoint y: 709, distance: 100.5
drag, startPoint x: 347, startPoint y: 582, endPoint x: 375, endPoint y: 588, distance: 28.6
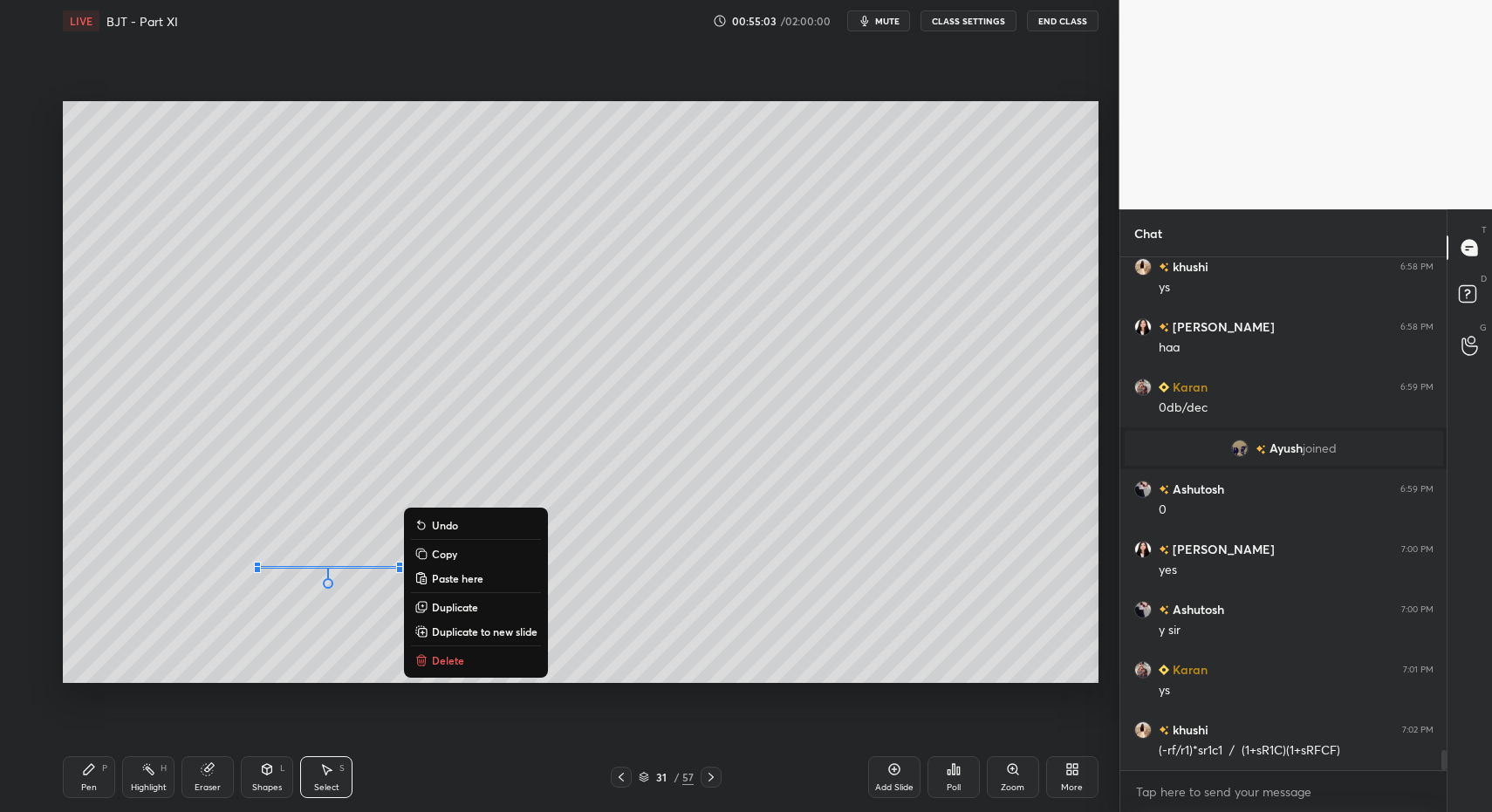
drag, startPoint x: 476, startPoint y: 657, endPoint x: 483, endPoint y: 618, distance: 39.6
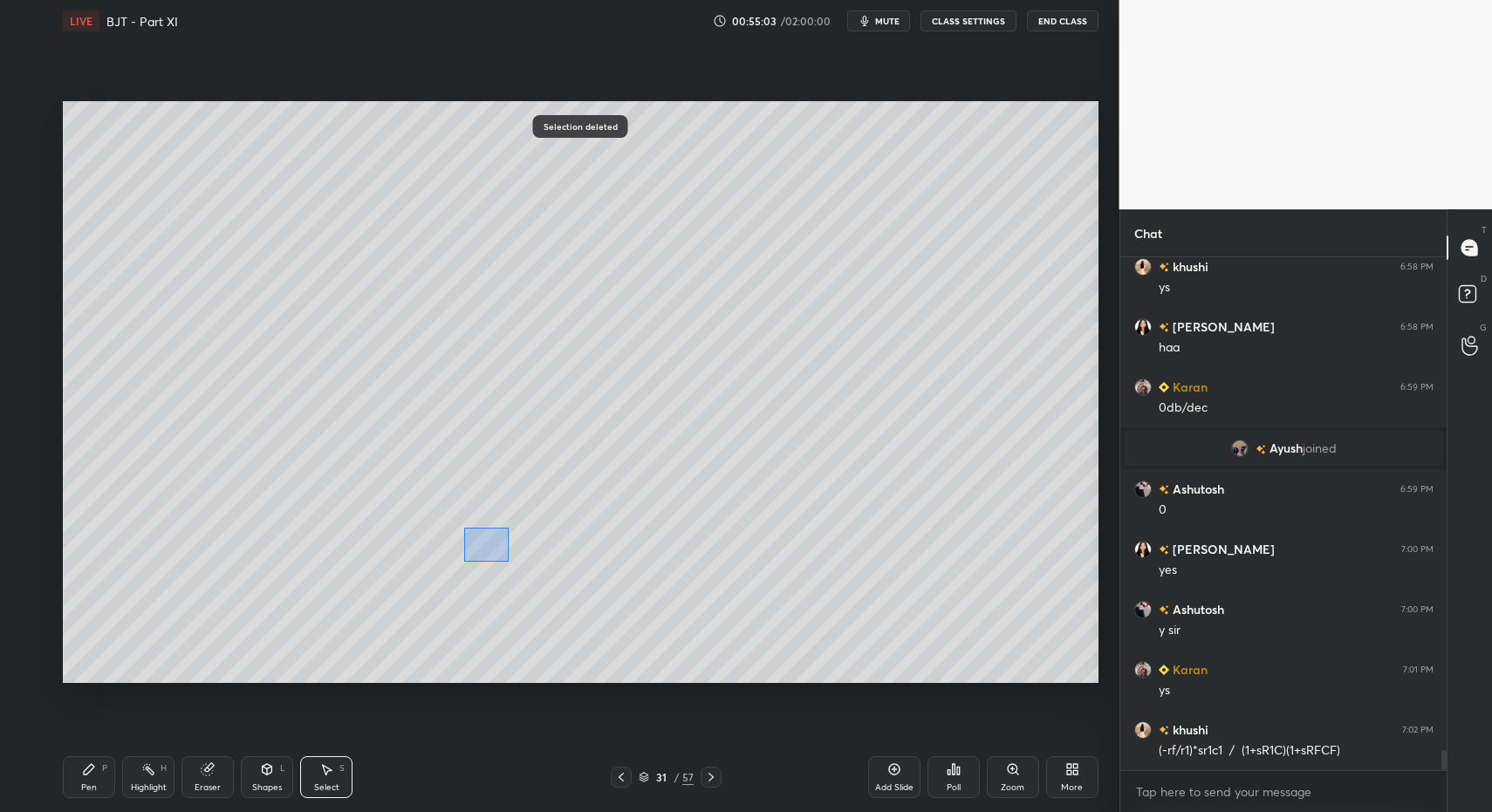
drag, startPoint x: 488, startPoint y: 546, endPoint x: 515, endPoint y: 562, distance: 31.4
drag, startPoint x: 523, startPoint y: 552, endPoint x: 537, endPoint y: 564, distance: 18.4
drag, startPoint x: 496, startPoint y: 504, endPoint x: 556, endPoint y: 564, distance: 84.9
drag, startPoint x: 506, startPoint y: 512, endPoint x: 604, endPoint y: 582, distance: 120.4
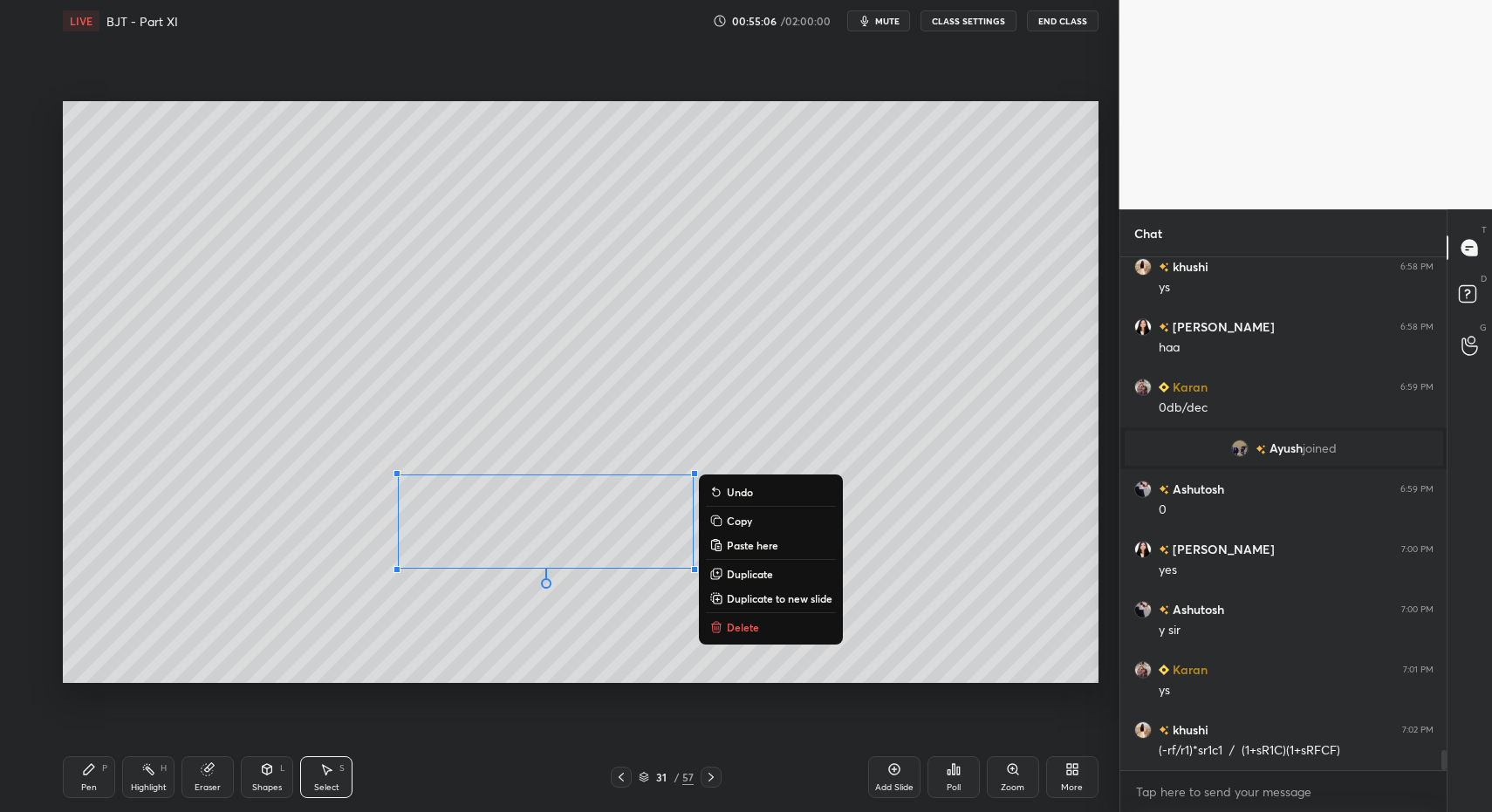
drag, startPoint x: 724, startPoint y: 616, endPoint x: 731, endPoint y: 620, distance: 8.1
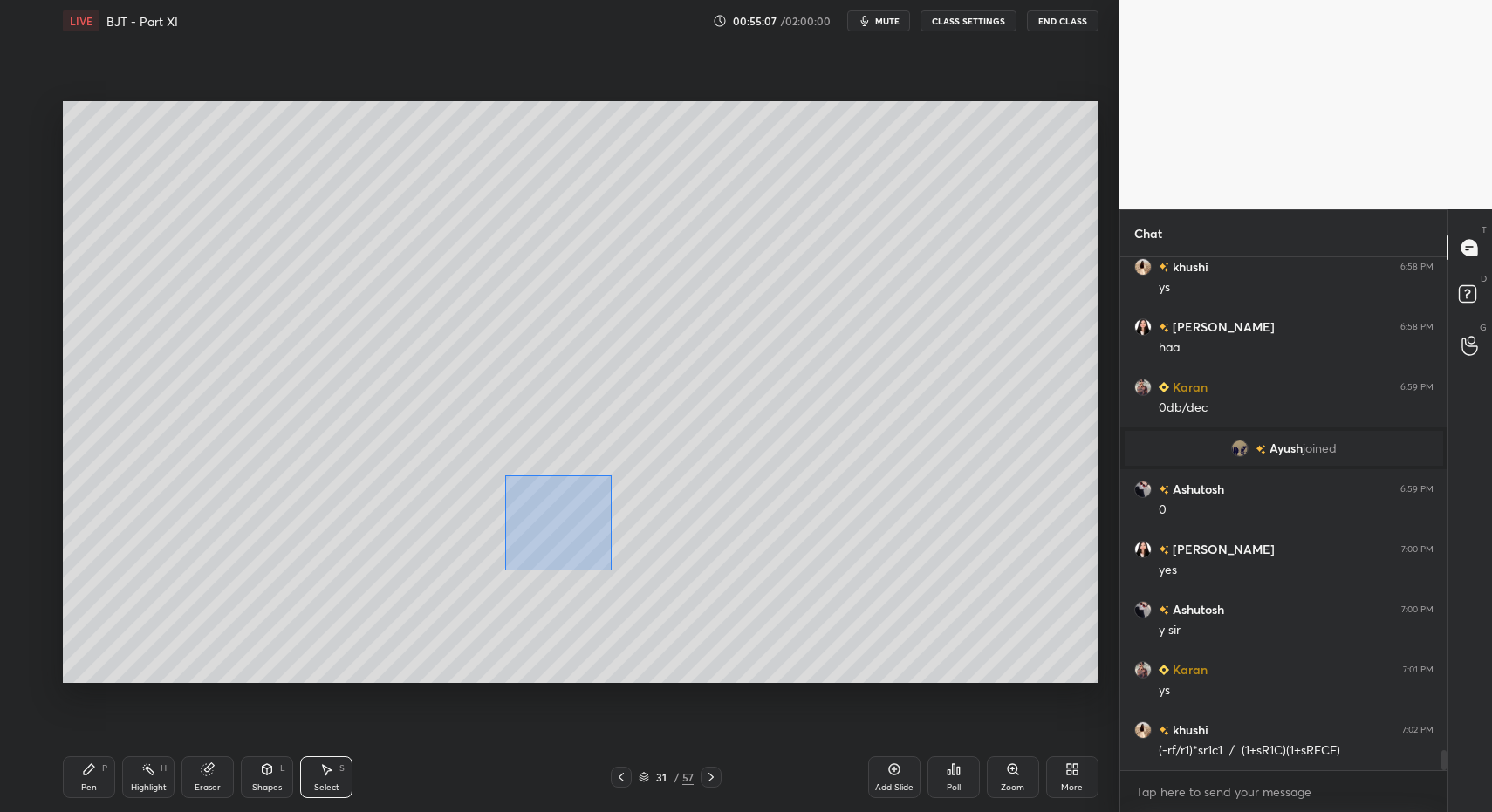
drag, startPoint x: 505, startPoint y: 476, endPoint x: 638, endPoint y: 618, distance: 194.6
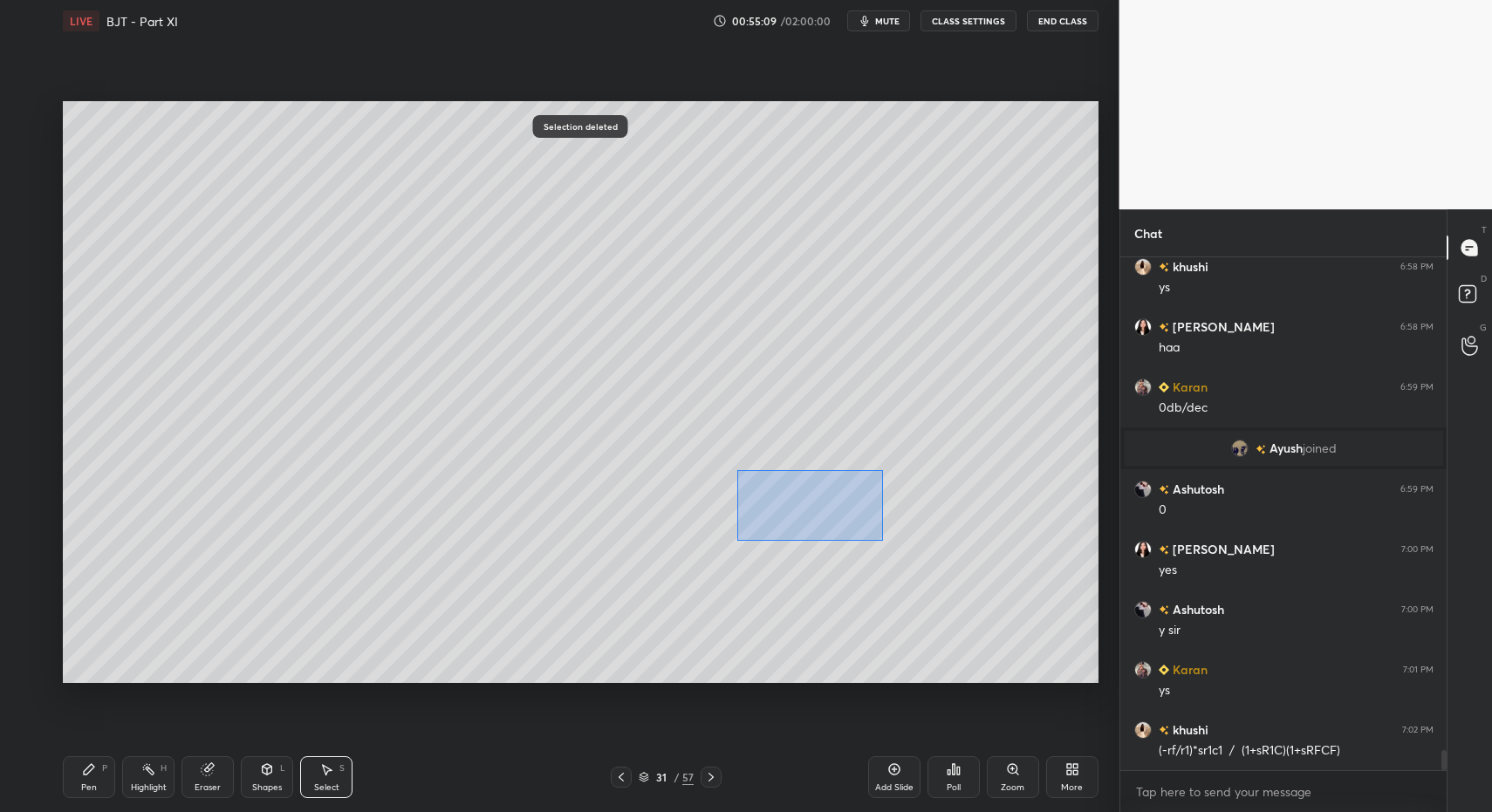
drag, startPoint x: 737, startPoint y: 470, endPoint x: 904, endPoint y: 565, distance: 192.1
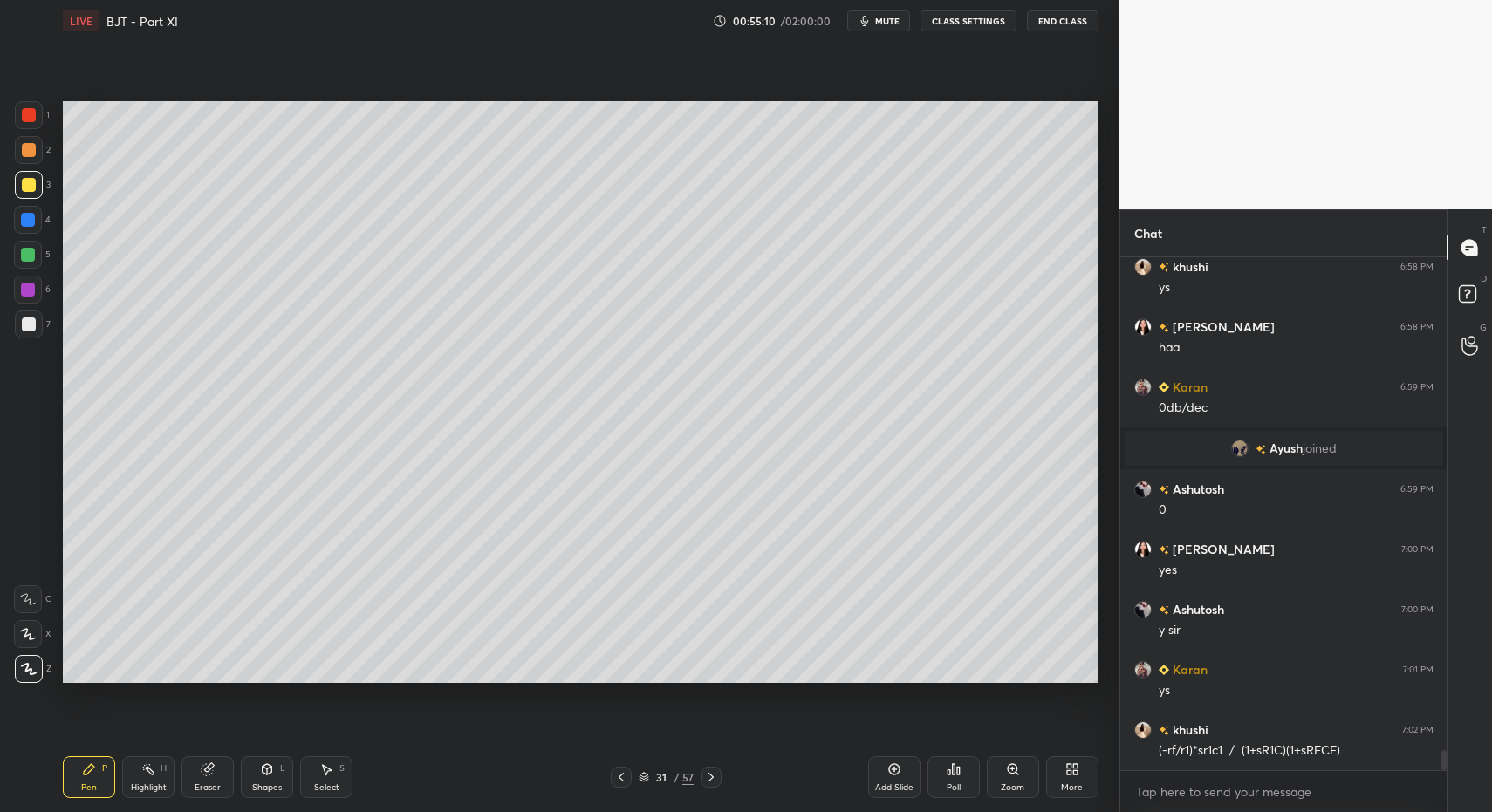
drag, startPoint x: 83, startPoint y: 772, endPoint x: 80, endPoint y: 692, distance: 80.1
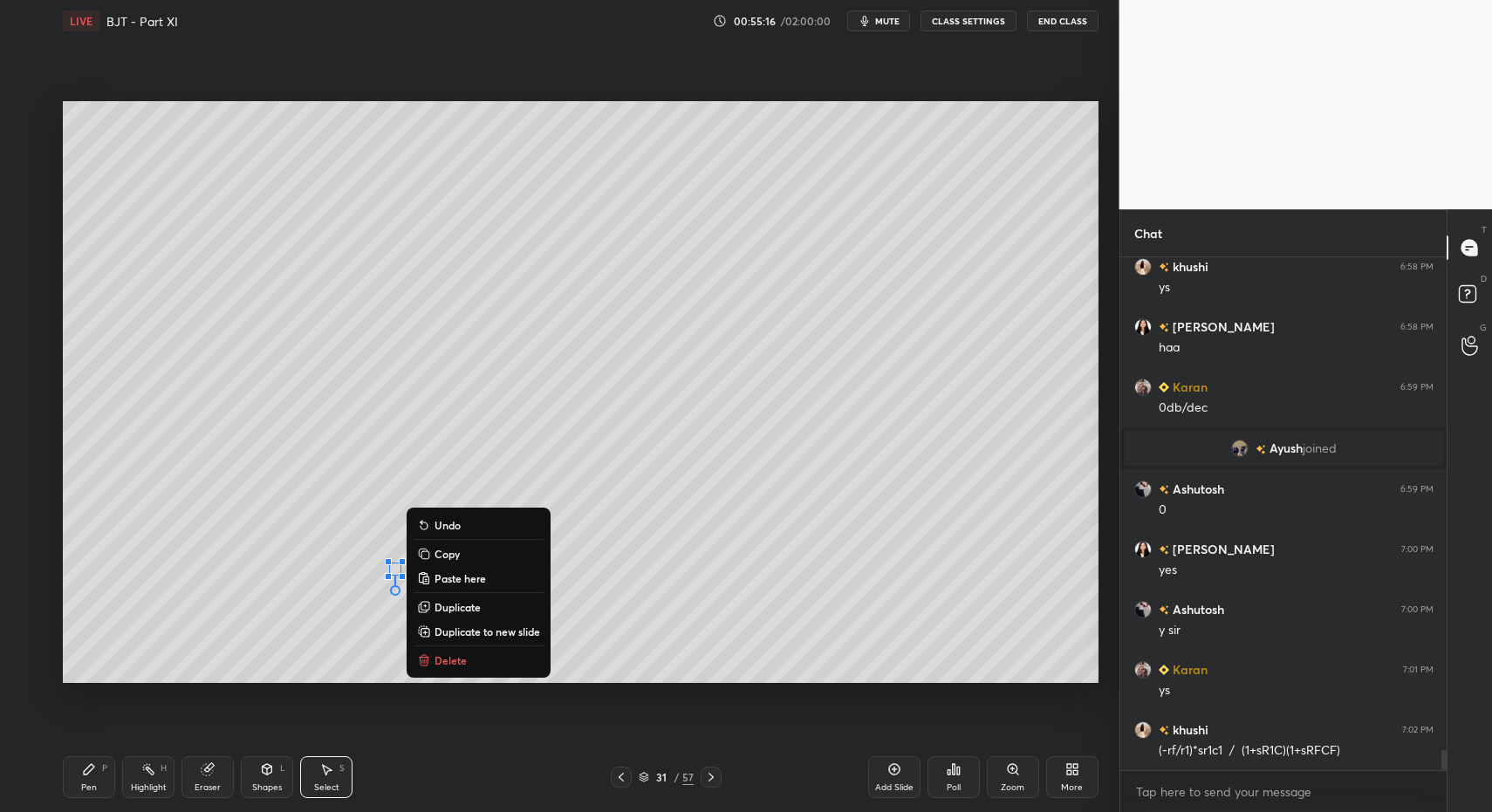
drag, startPoint x: 453, startPoint y: 657, endPoint x: 526, endPoint y: 604, distance: 90.2
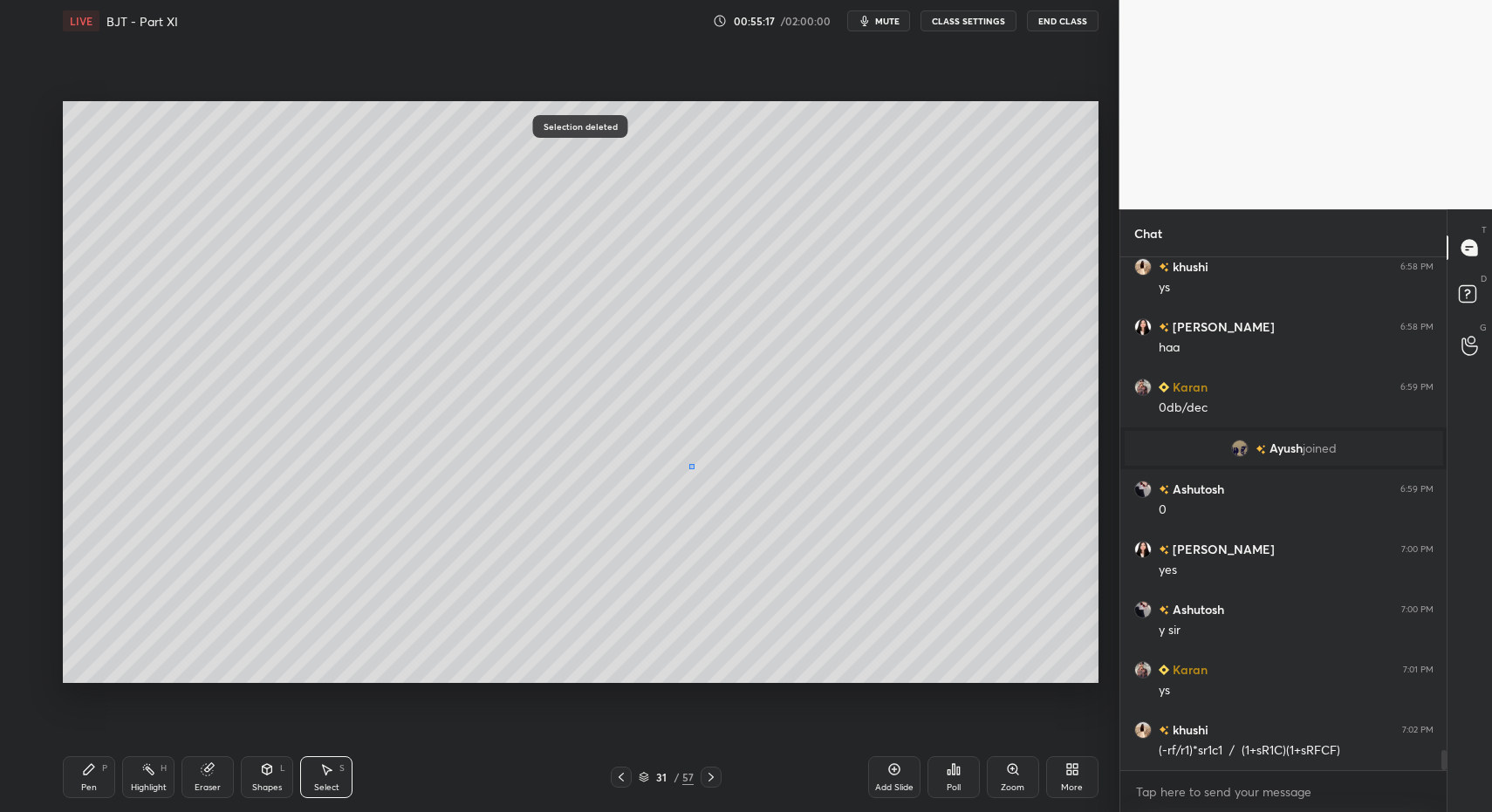
drag, startPoint x: 694, startPoint y: 470, endPoint x: 711, endPoint y: 504, distance: 38.0
drag, startPoint x: 694, startPoint y: 473, endPoint x: 713, endPoint y: 479, distance: 19.9
drag, startPoint x: 27, startPoint y: 259, endPoint x: 62, endPoint y: 267, distance: 35.9
drag, startPoint x: 109, startPoint y: 777, endPoint x: 97, endPoint y: 769, distance: 14.4
drag, startPoint x: 266, startPoint y: 780, endPoint x: 257, endPoint y: 754, distance: 27.5
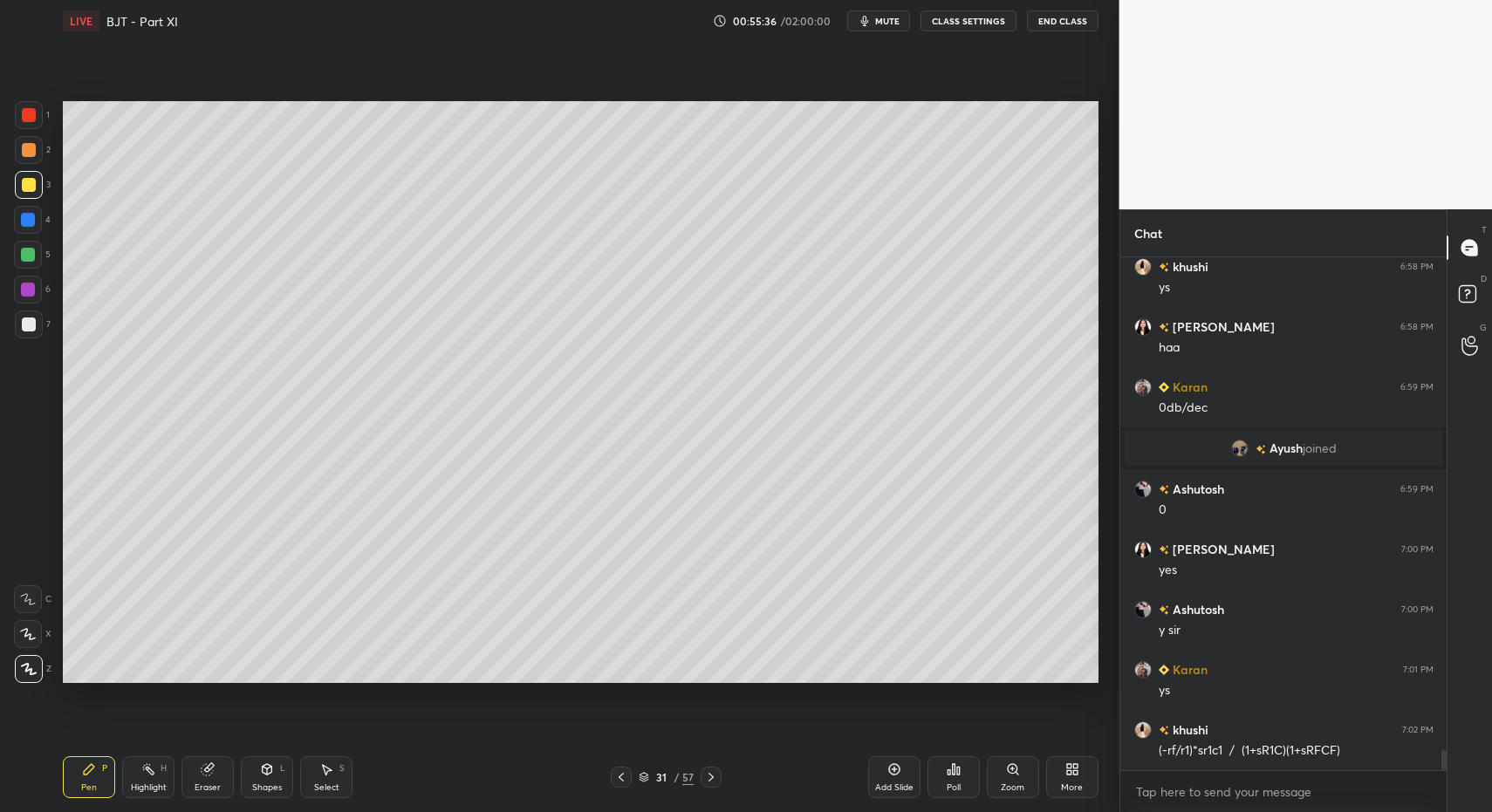
drag, startPoint x: 97, startPoint y: 786, endPoint x: 97, endPoint y: 771, distance: 15.0
drag, startPoint x: 61, startPoint y: 775, endPoint x: 71, endPoint y: 773, distance: 10.2
drag, startPoint x: 332, startPoint y: 787, endPoint x: 336, endPoint y: 777, distance: 10.8
drag, startPoint x: 97, startPoint y: 773, endPoint x: 217, endPoint y: 729, distance: 127.8
drag, startPoint x: 86, startPoint y: 118, endPoint x: 252, endPoint y: 159, distance: 171.0
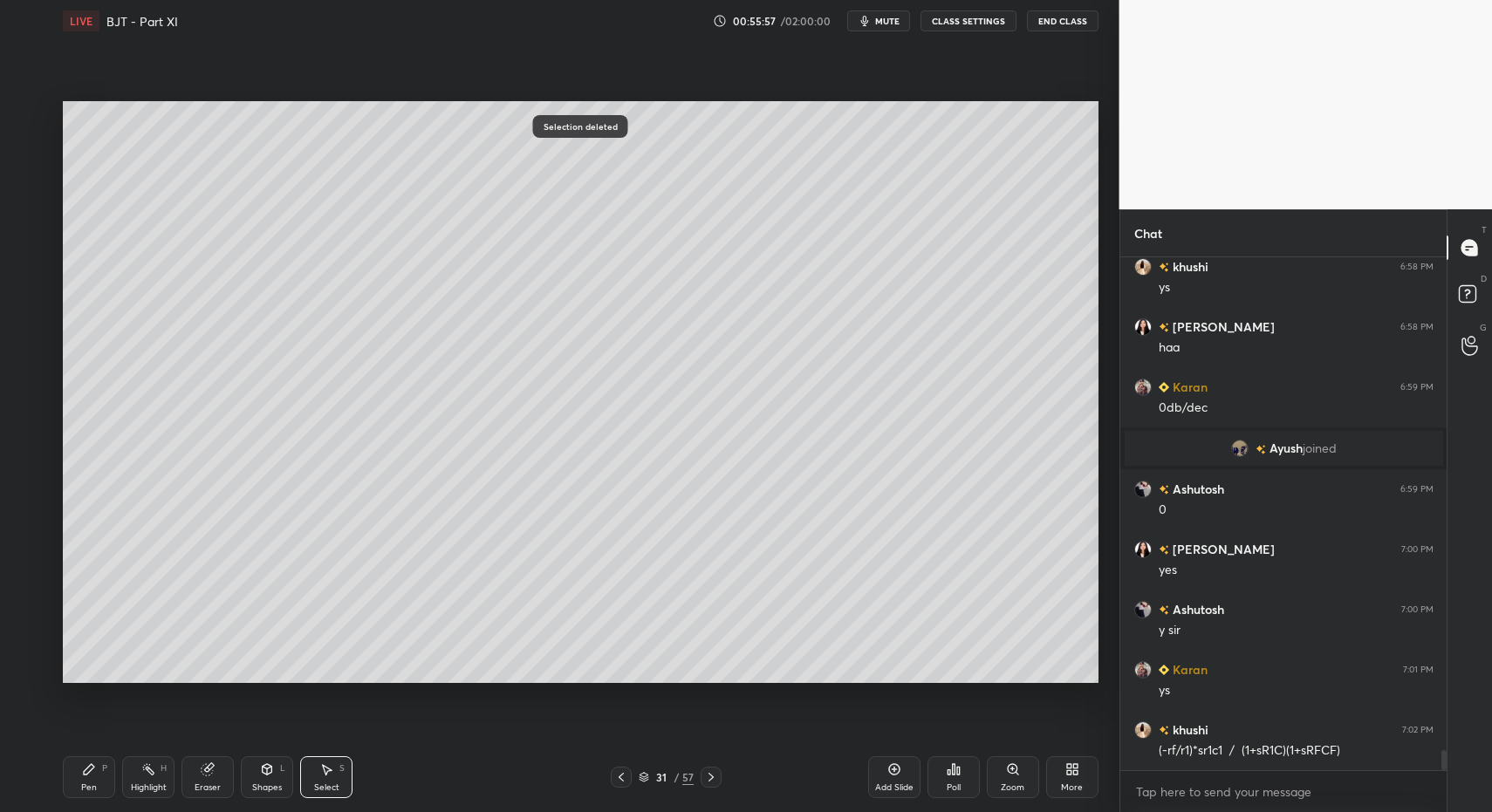
drag, startPoint x: 887, startPoint y: 778, endPoint x: 682, endPoint y: 758, distance: 206.0
drag, startPoint x: 269, startPoint y: 784, endPoint x: 266, endPoint y: 759, distance: 25.2
drag, startPoint x: 71, startPoint y: 785, endPoint x: 71, endPoint y: 773, distance: 12.0
drag, startPoint x: 71, startPoint y: 773, endPoint x: 80, endPoint y: 699, distance: 74.5
drag, startPoint x: 36, startPoint y: 183, endPoint x: 48, endPoint y: 177, distance: 13.4
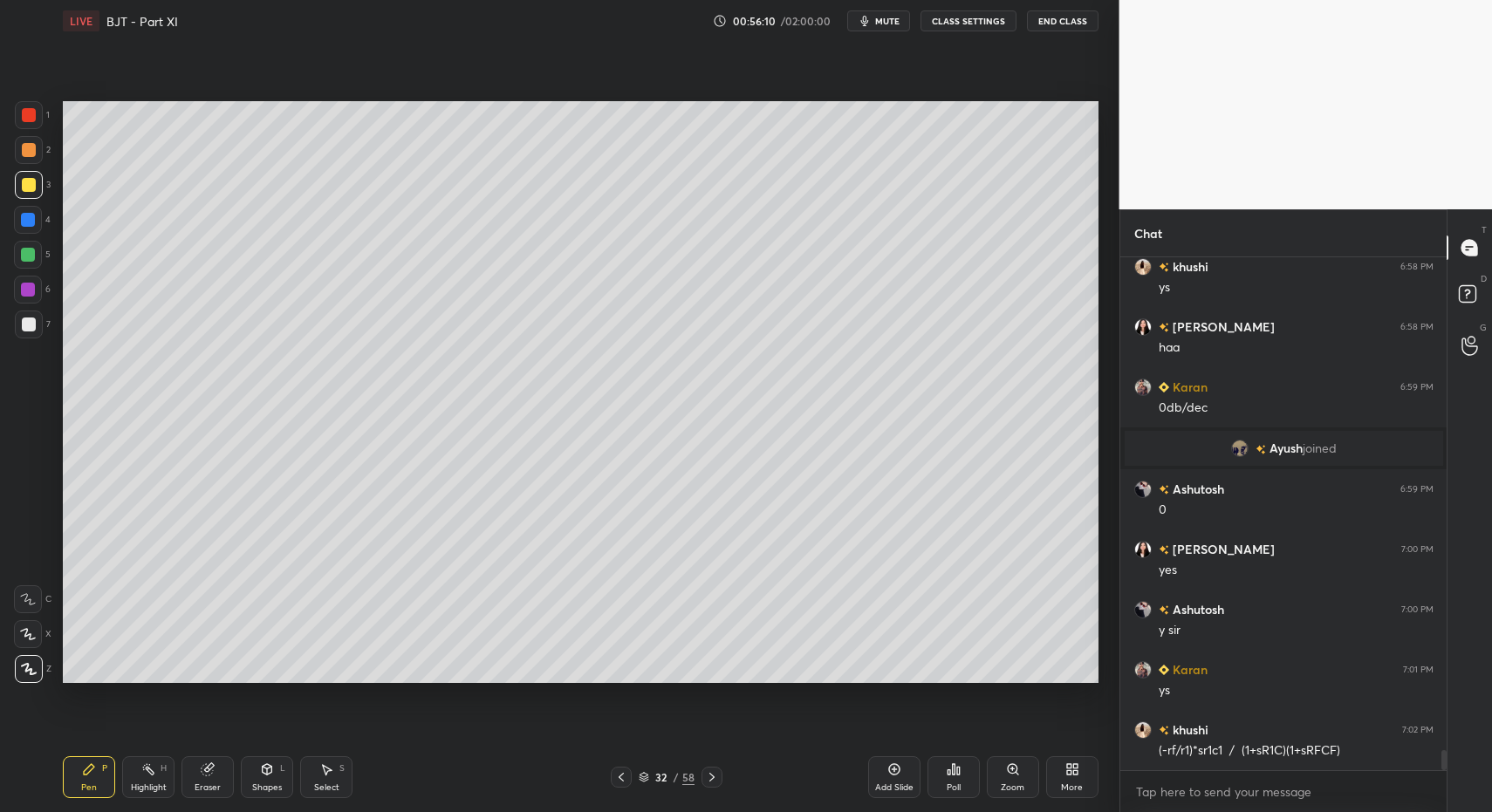
scroll to position [12879, 0]
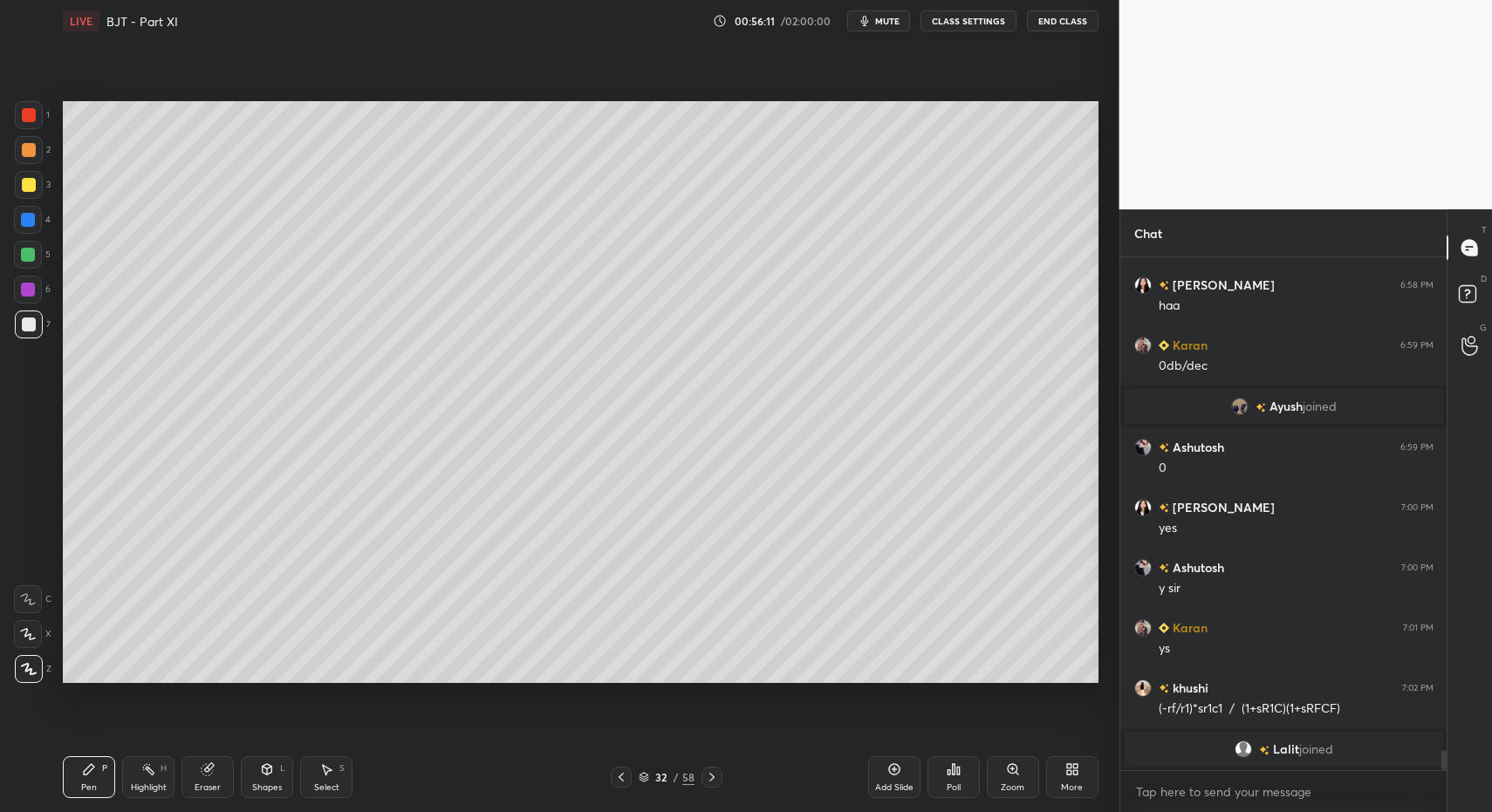
drag, startPoint x: 36, startPoint y: 317, endPoint x: 39, endPoint y: 484, distance: 167.0
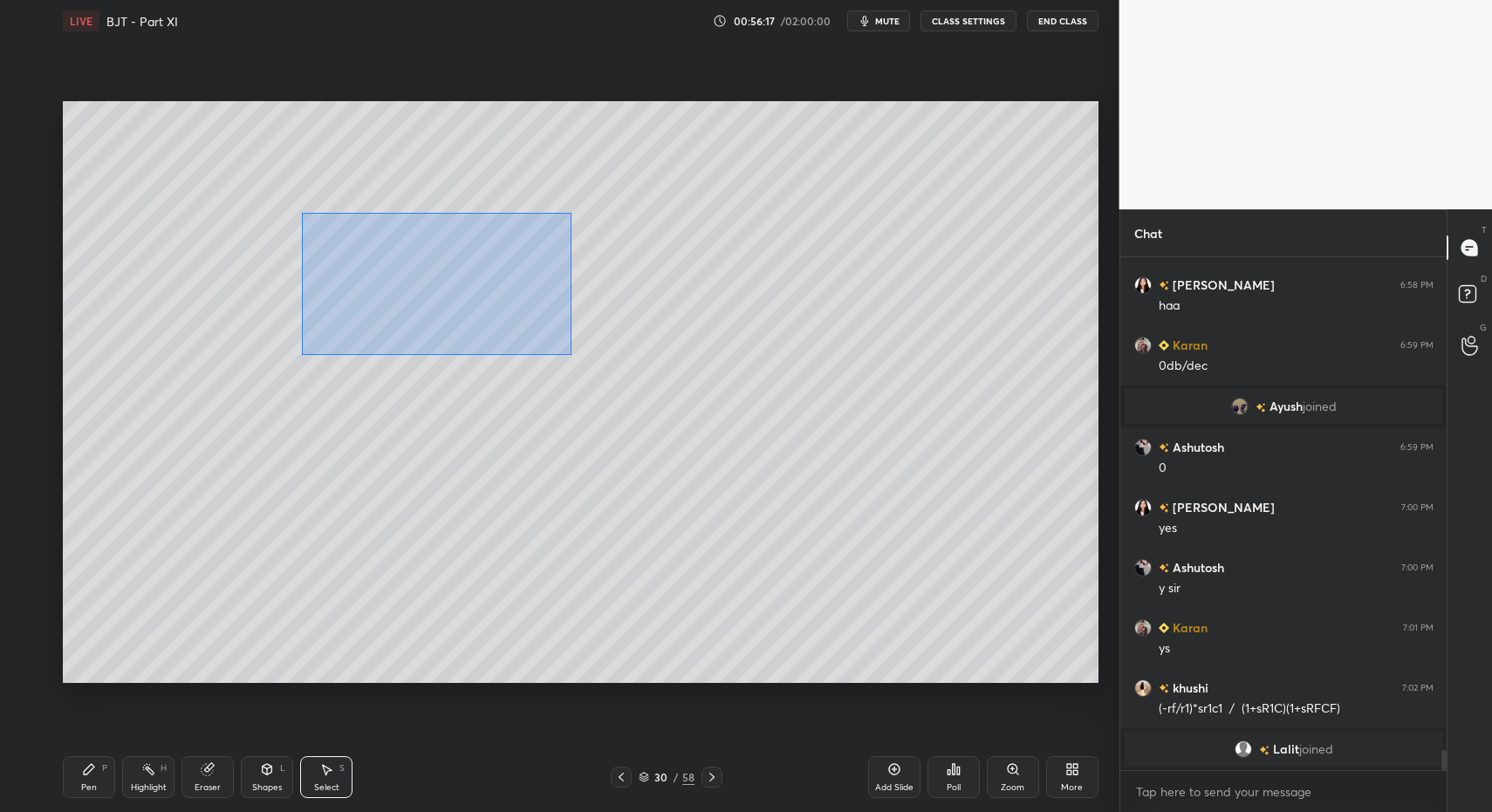
drag, startPoint x: 302, startPoint y: 217, endPoint x: 714, endPoint y: 394, distance: 448.4
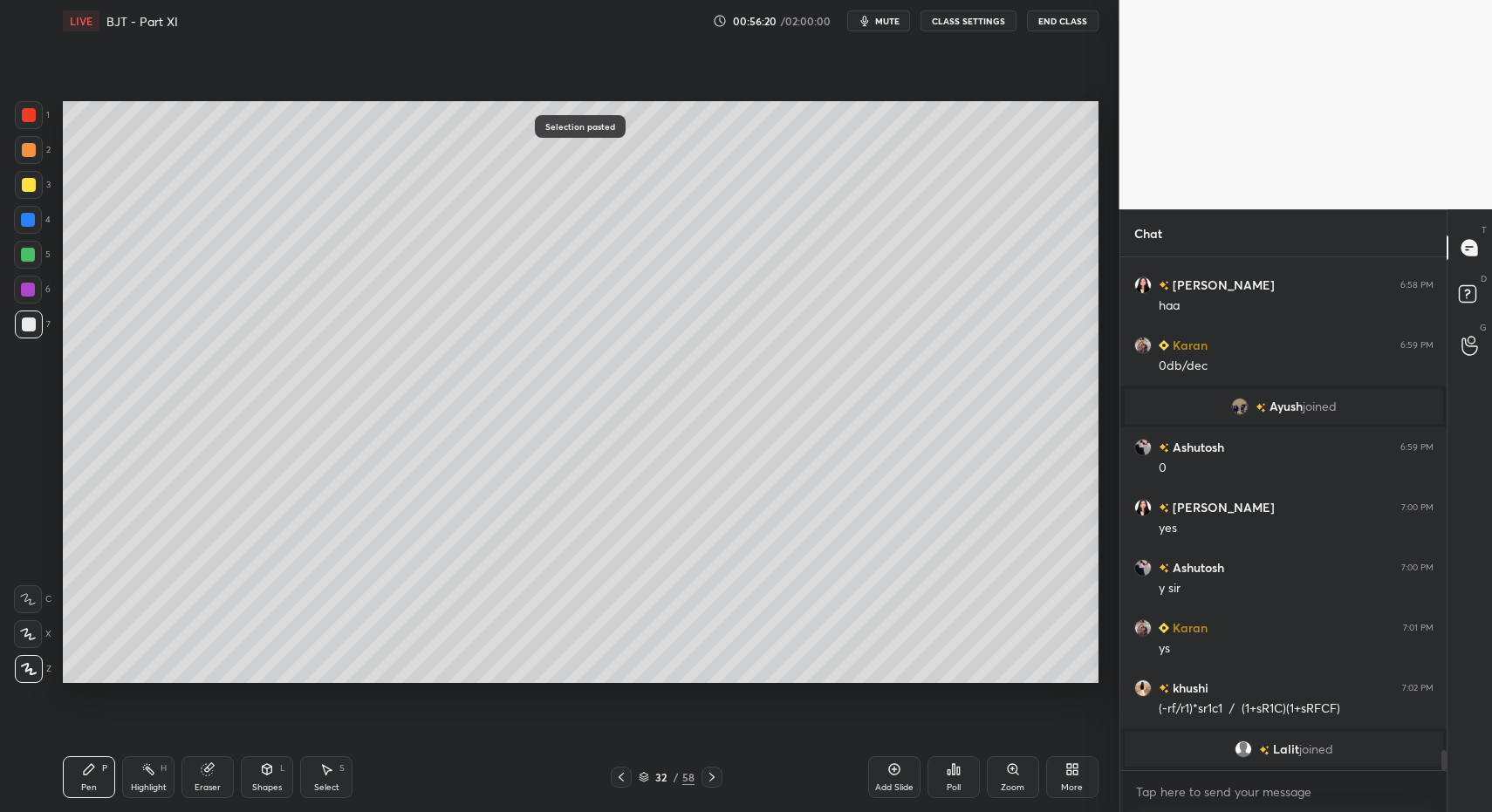
drag, startPoint x: 316, startPoint y: 772, endPoint x: 332, endPoint y: 769, distance: 16.3
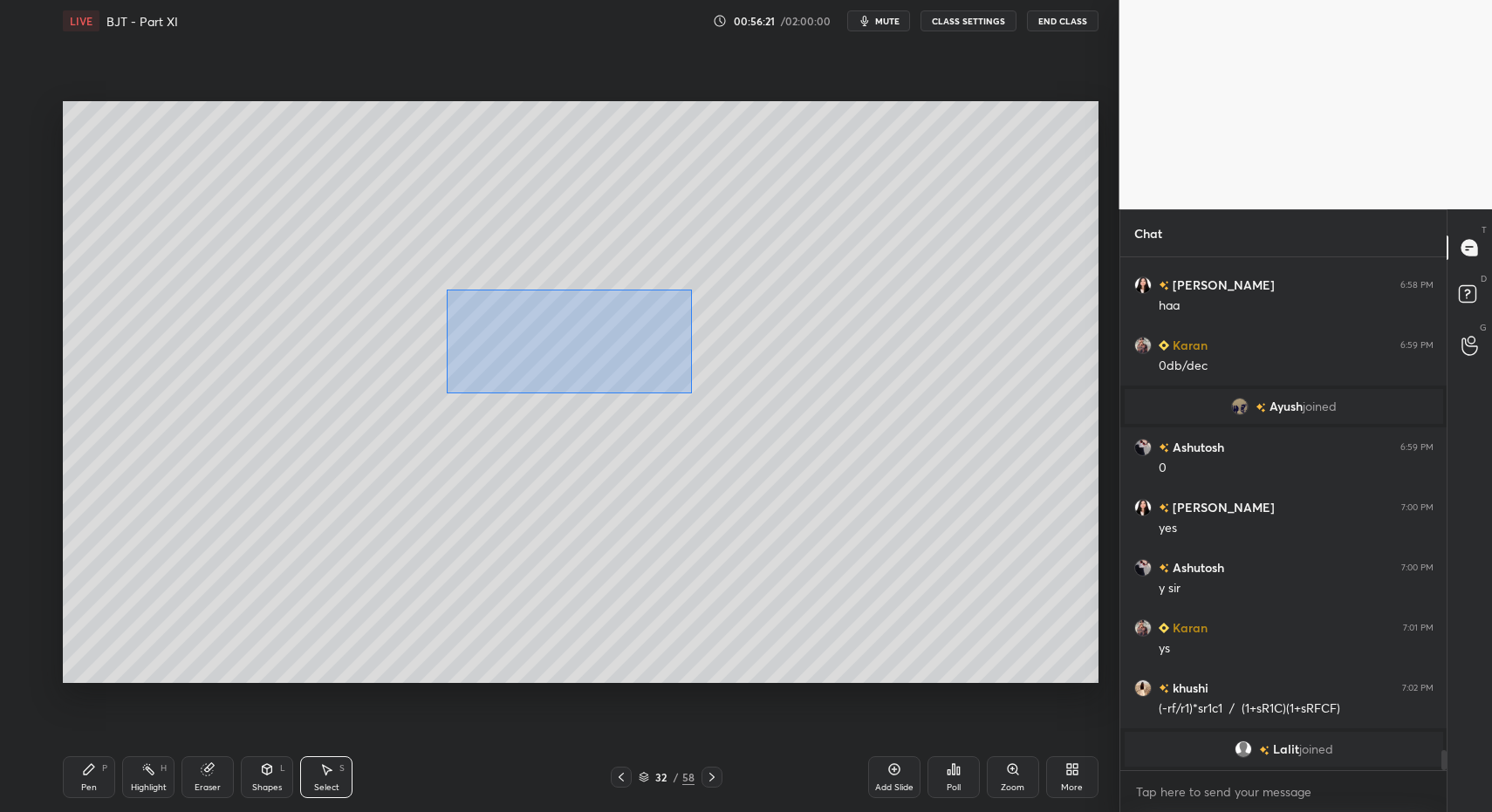
drag, startPoint x: 476, startPoint y: 296, endPoint x: 768, endPoint y: 400, distance: 310.0
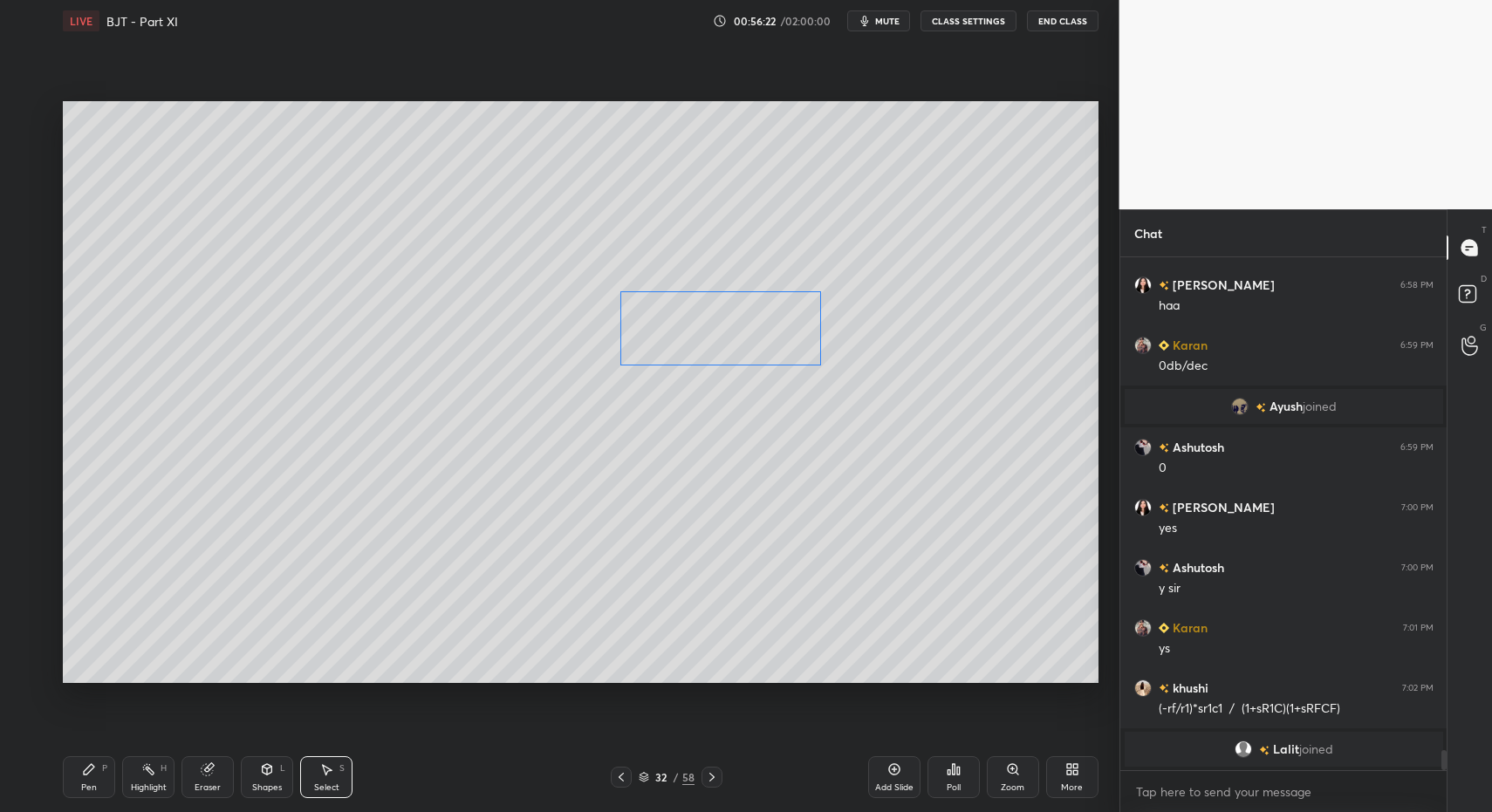
drag, startPoint x: 624, startPoint y: 332, endPoint x: 718, endPoint y: 318, distance: 95.0
drag, startPoint x: 411, startPoint y: 265, endPoint x: 425, endPoint y: 318, distance: 54.8
drag, startPoint x: 351, startPoint y: 212, endPoint x: 409, endPoint y: 285, distance: 93.2
drag, startPoint x: 69, startPoint y: 784, endPoint x: 114, endPoint y: 743, distance: 60.9
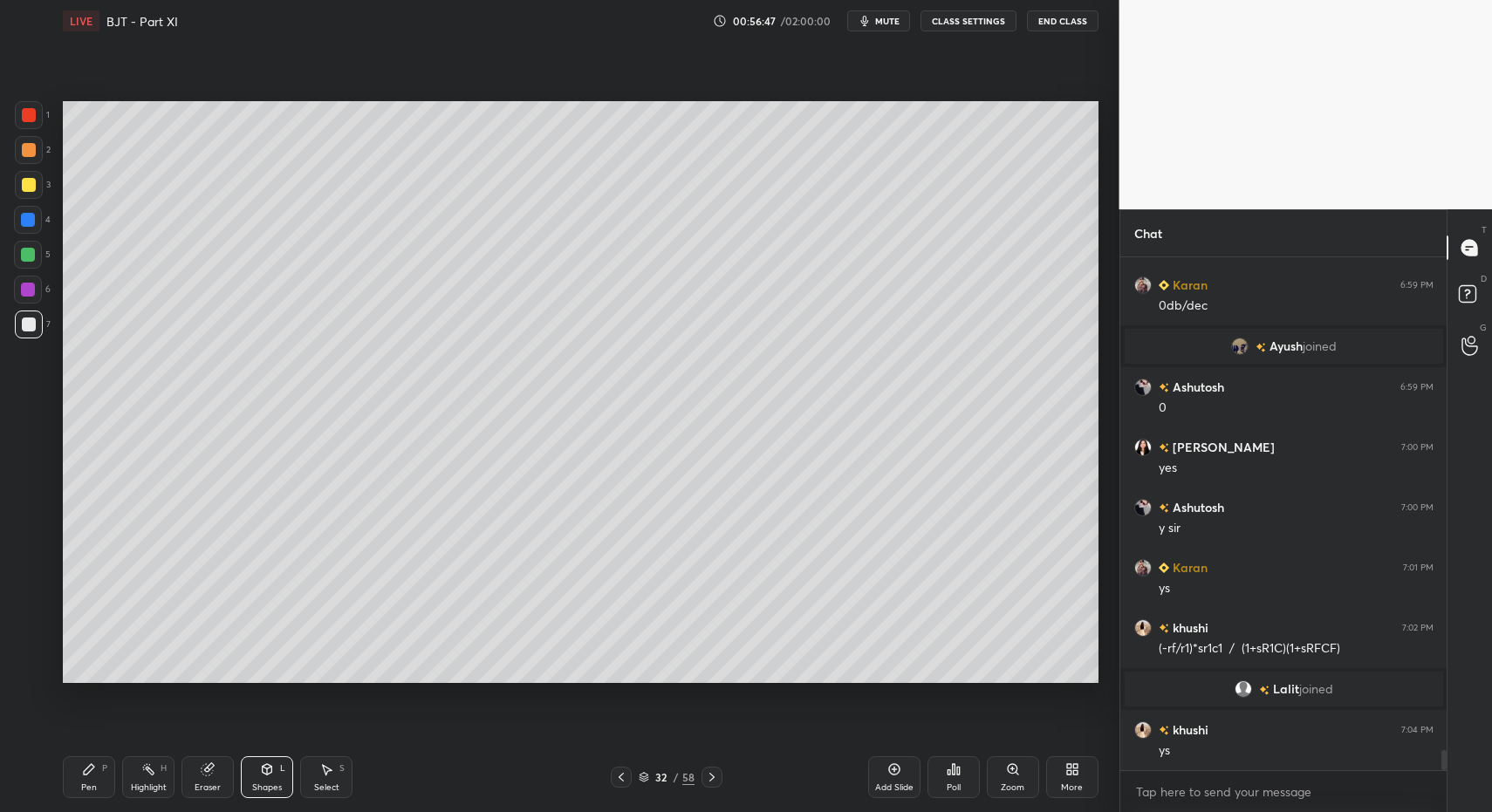
drag, startPoint x: 319, startPoint y: 785, endPoint x: 324, endPoint y: 753, distance: 32.4
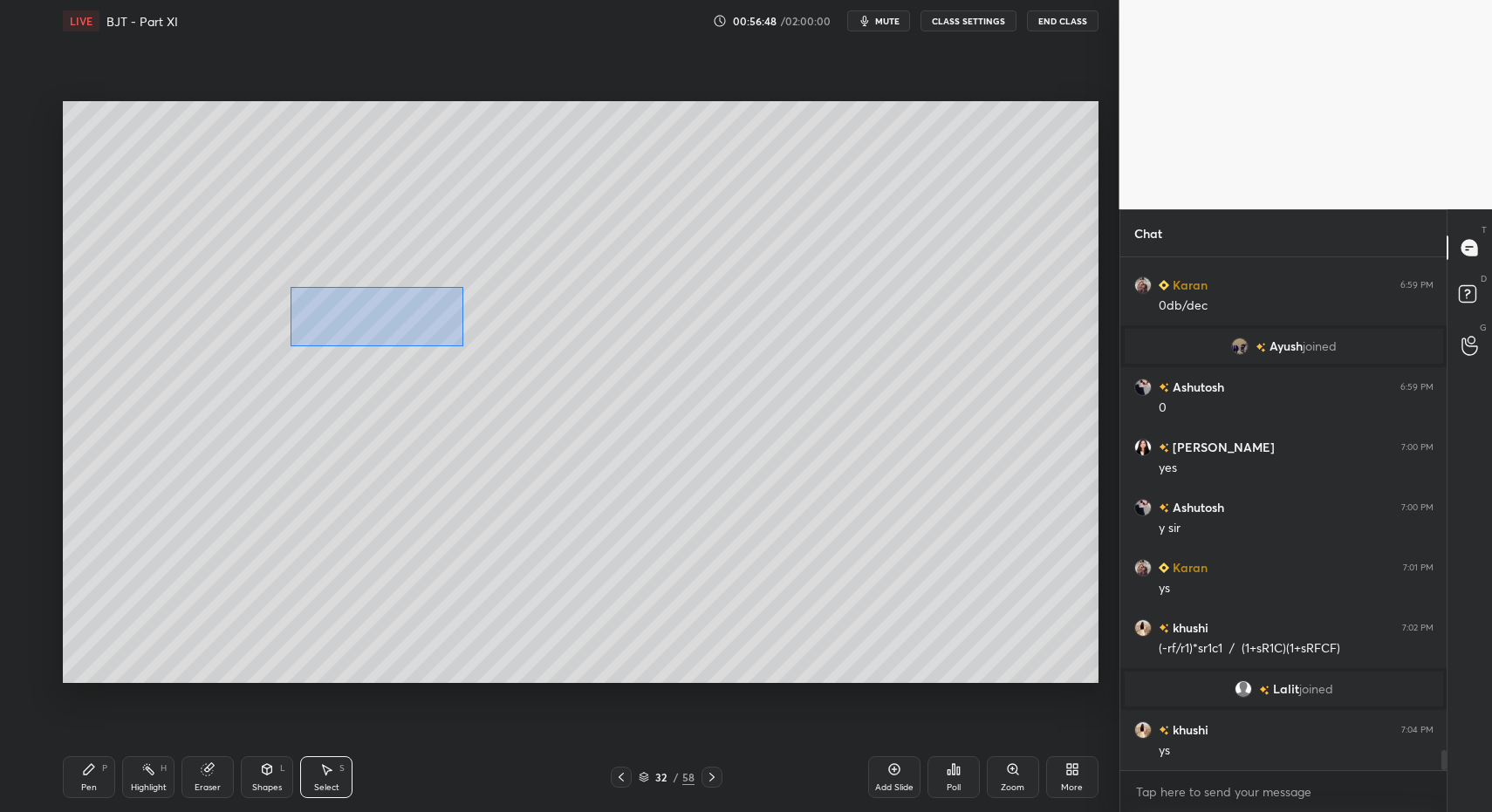
drag, startPoint x: 370, startPoint y: 320, endPoint x: 457, endPoint y: 355, distance: 93.8
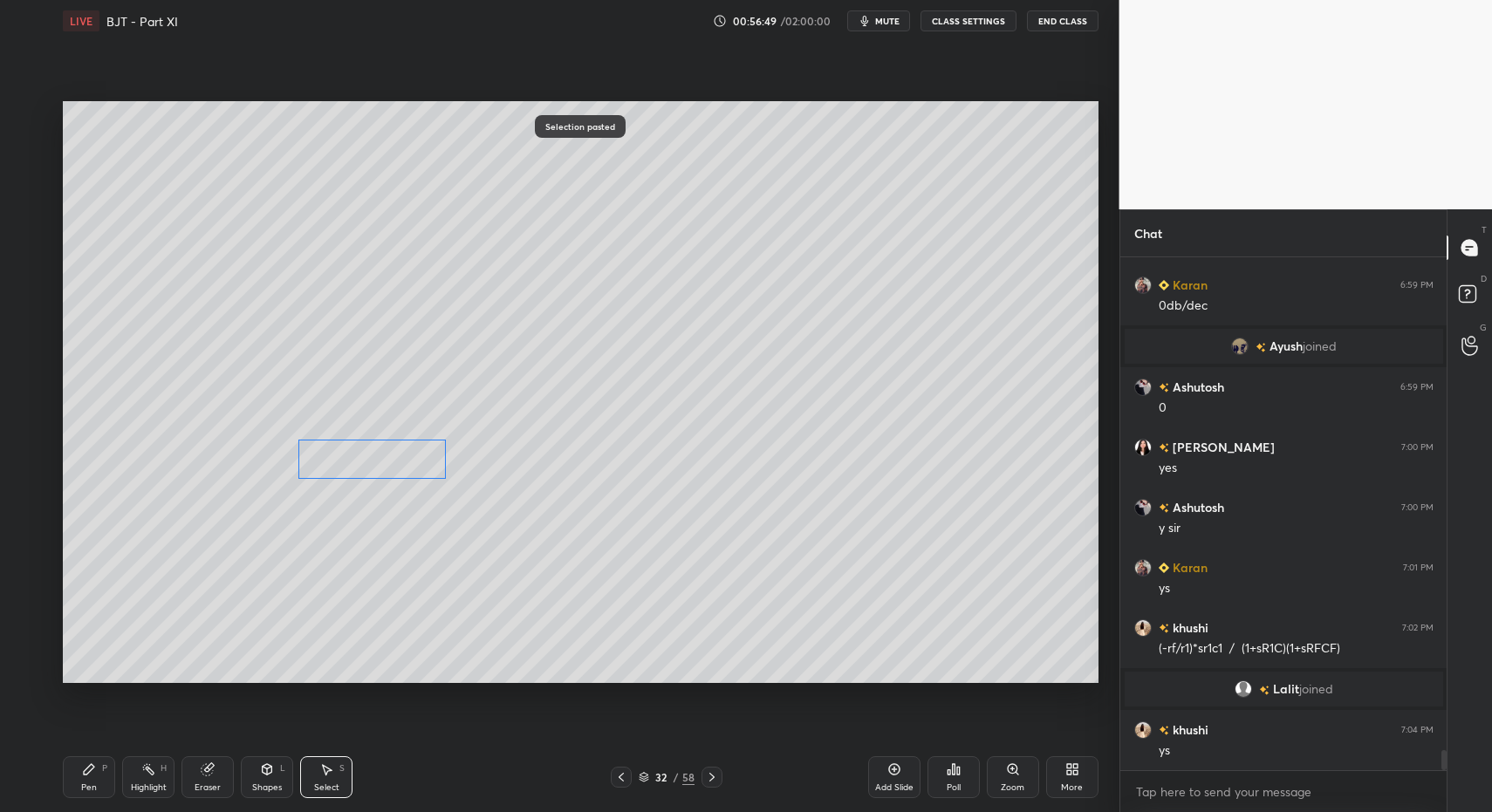
drag, startPoint x: 415, startPoint y: 332, endPoint x: 391, endPoint y: 463, distance: 133.2
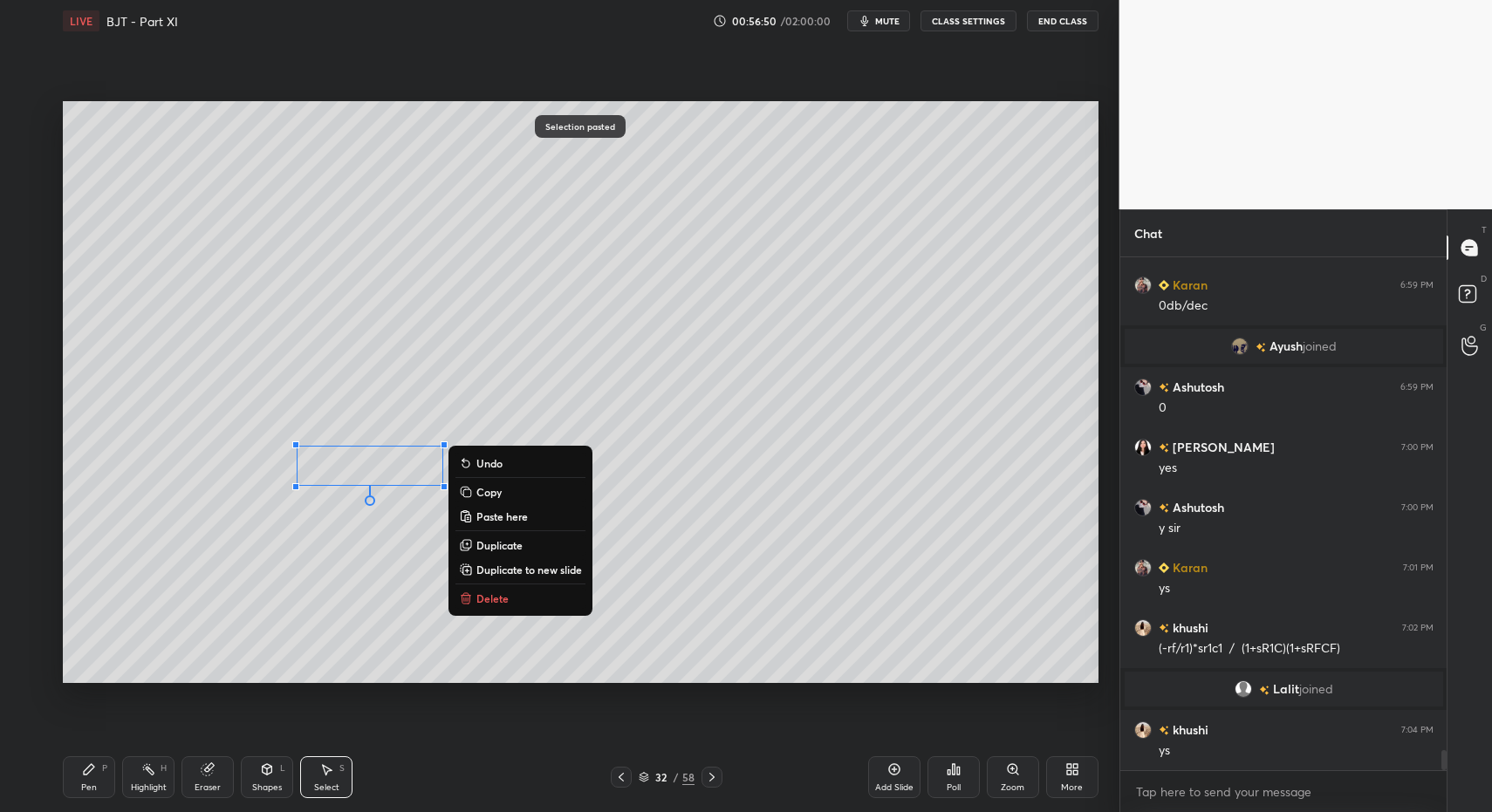
drag, startPoint x: 101, startPoint y: 783, endPoint x: 89, endPoint y: 780, distance: 12.4
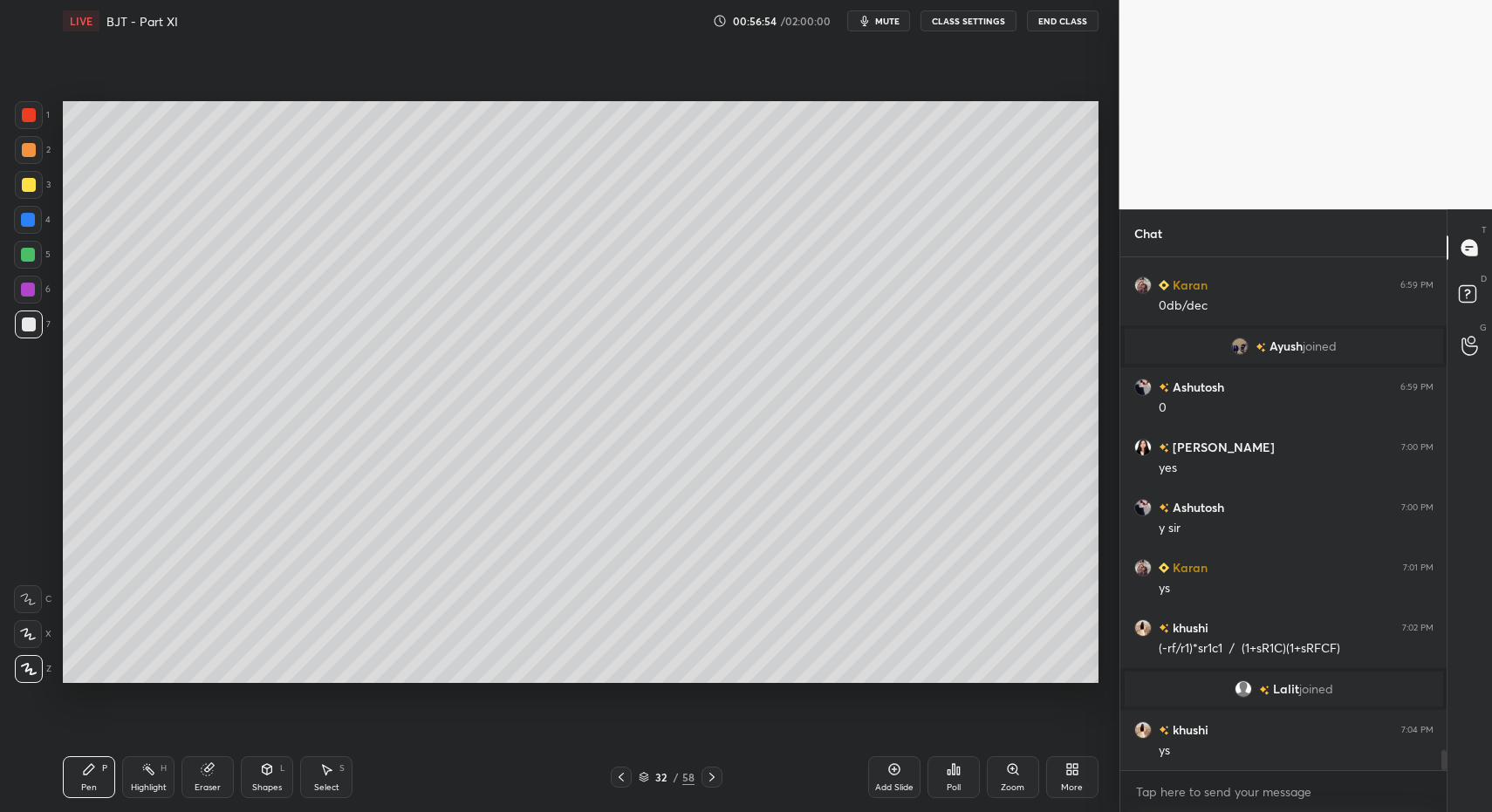
drag, startPoint x: 265, startPoint y: 773, endPoint x: 261, endPoint y: 757, distance: 16.5
drag, startPoint x: 88, startPoint y: 775, endPoint x: 181, endPoint y: 690, distance: 126.0
drag, startPoint x: 87, startPoint y: 774, endPoint x: 118, endPoint y: 743, distance: 43.8
drag, startPoint x: 330, startPoint y: 778, endPoint x: 336, endPoint y: 750, distance: 28.6
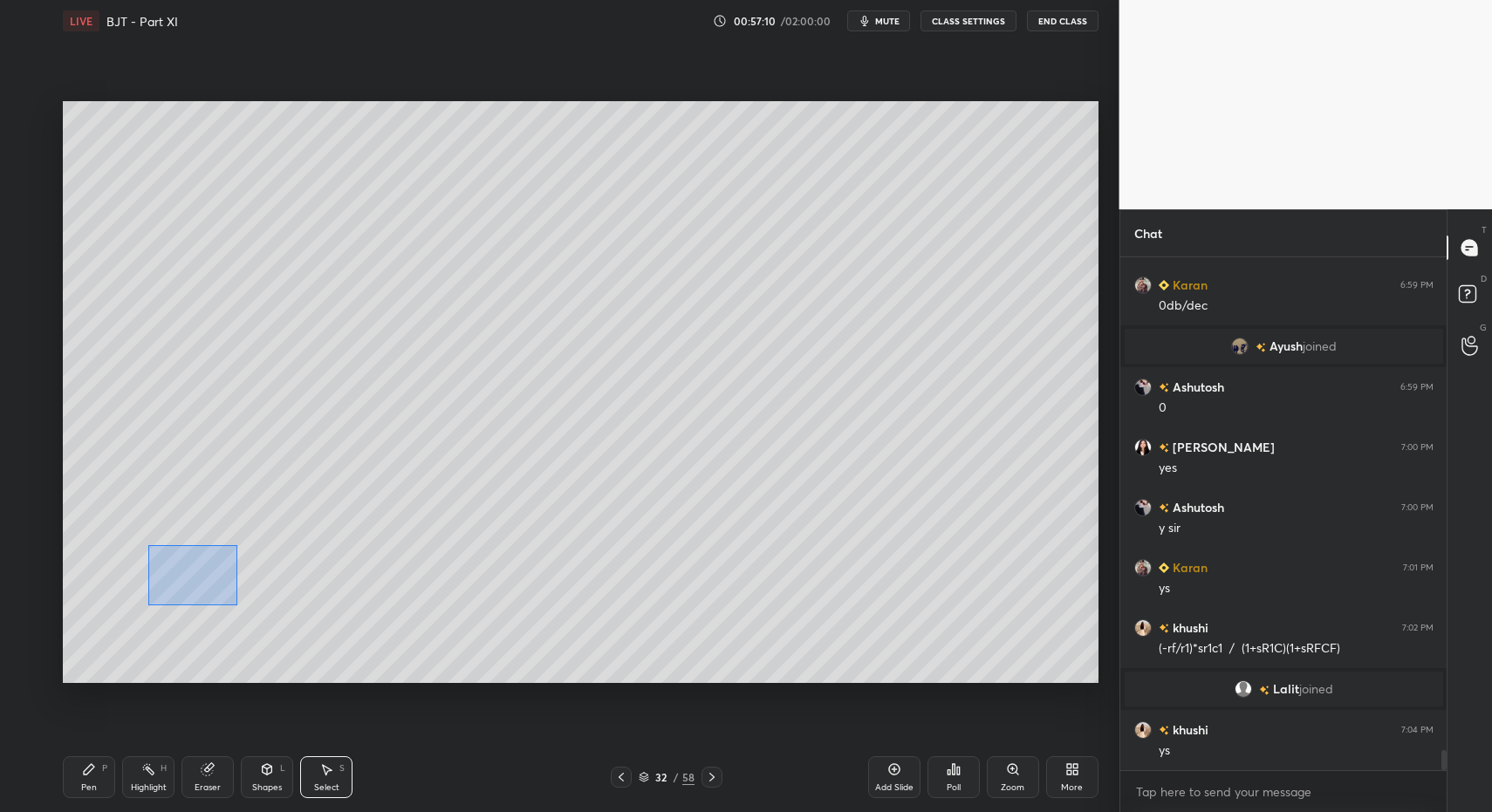
drag, startPoint x: 157, startPoint y: 550, endPoint x: 227, endPoint y: 592, distance: 81.6
drag, startPoint x: 212, startPoint y: 575, endPoint x: 188, endPoint y: 585, distance: 26.0
drag, startPoint x: 404, startPoint y: 617, endPoint x: 349, endPoint y: 582, distance: 65.2
drag, startPoint x: 324, startPoint y: 550, endPoint x: 330, endPoint y: 564, distance: 15.2
drag, startPoint x: 88, startPoint y: 762, endPoint x: 131, endPoint y: 775, distance: 44.9
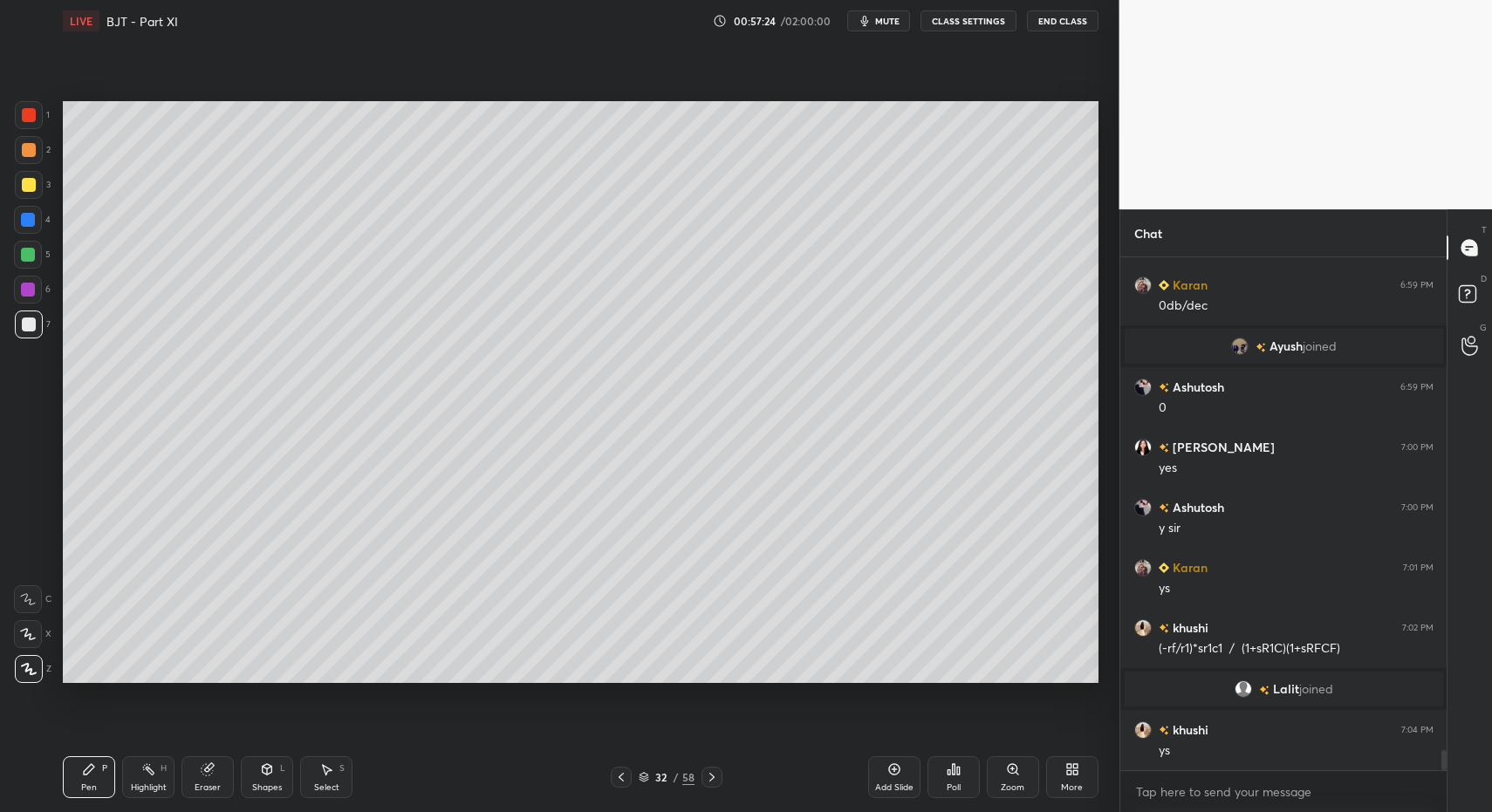
drag, startPoint x: 149, startPoint y: 786, endPoint x: 259, endPoint y: 691, distance: 145.3
drag, startPoint x: 97, startPoint y: 780, endPoint x: 194, endPoint y: 774, distance: 97.2
drag, startPoint x: 327, startPoint y: 775, endPoint x: 310, endPoint y: 721, distance: 56.6
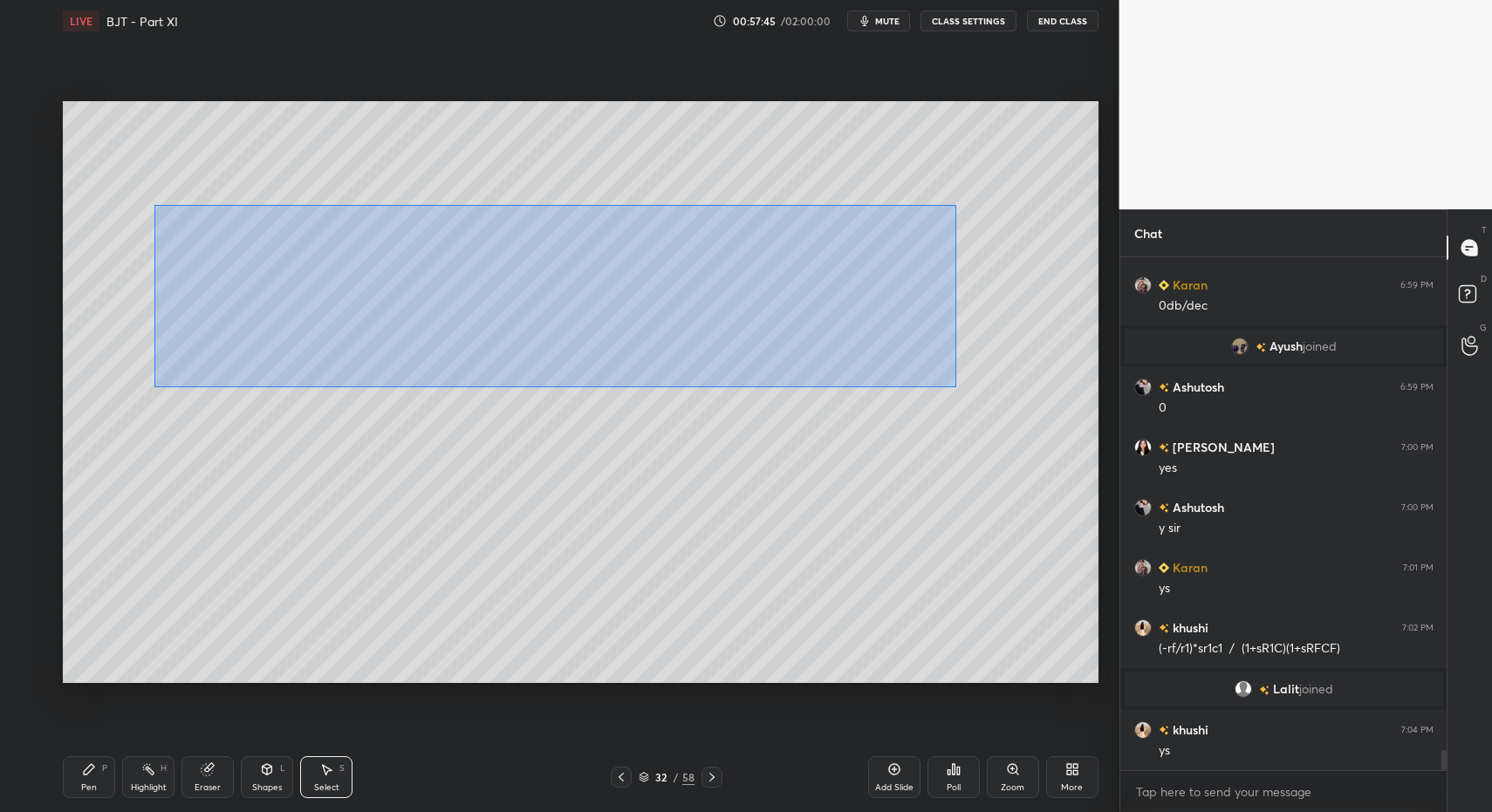
drag, startPoint x: 264, startPoint y: 234, endPoint x: 938, endPoint y: 371, distance: 687.8
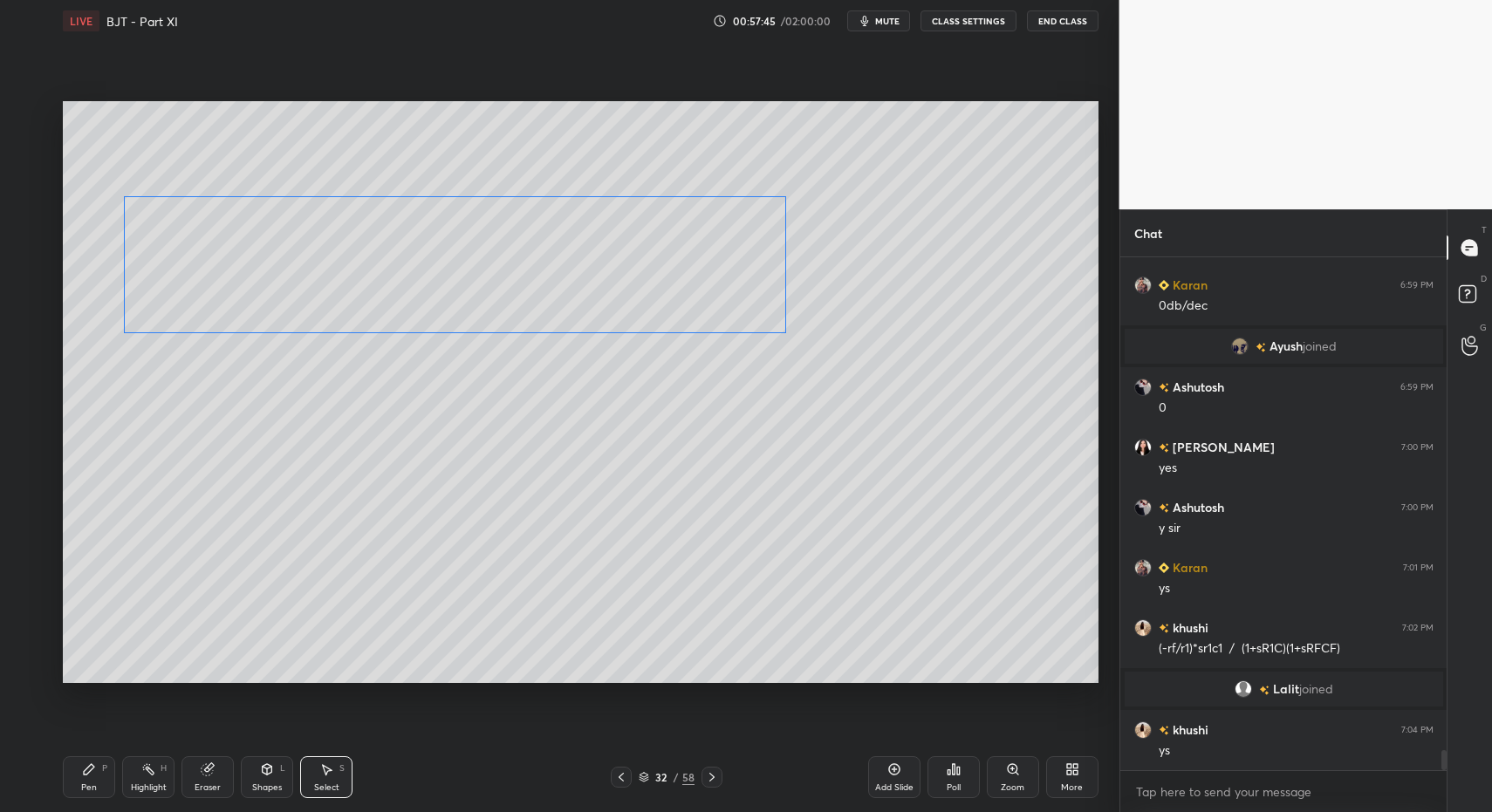
drag, startPoint x: 522, startPoint y: 299, endPoint x: 478, endPoint y: 276, distance: 49.6
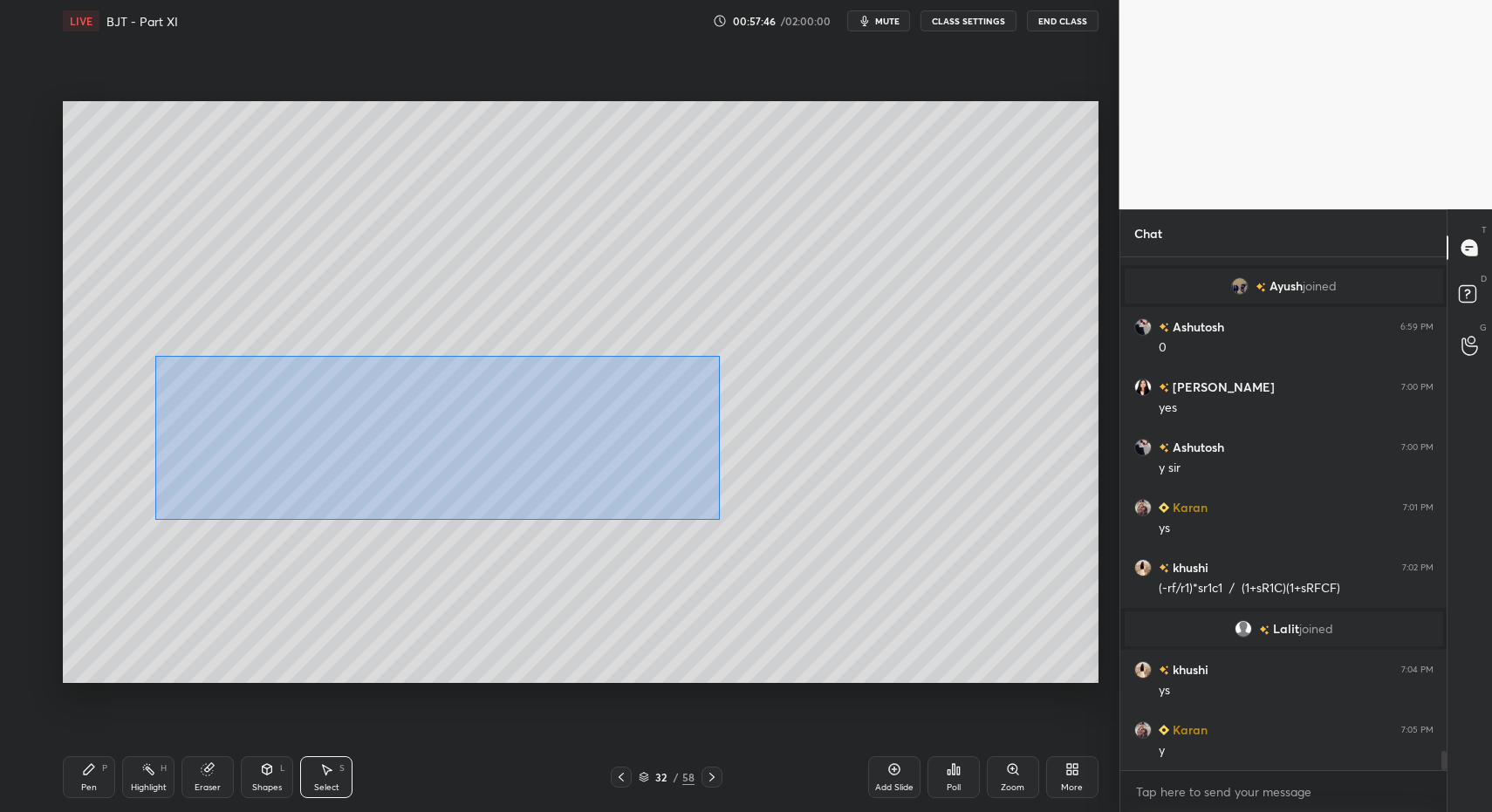
drag, startPoint x: 165, startPoint y: 365, endPoint x: 584, endPoint y: 486, distance: 436.1
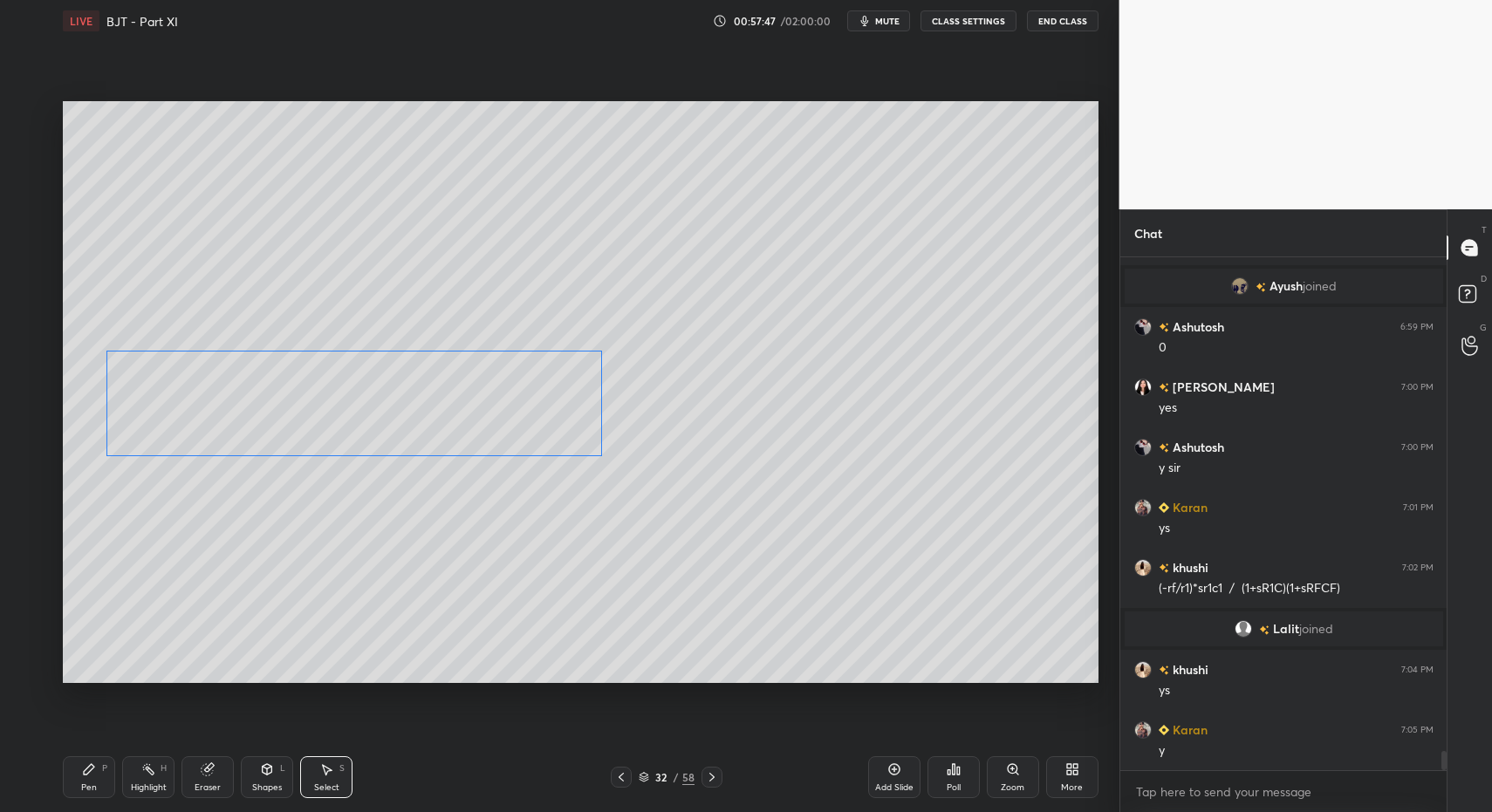
drag, startPoint x: 447, startPoint y: 465, endPoint x: 385, endPoint y: 429, distance: 71.7
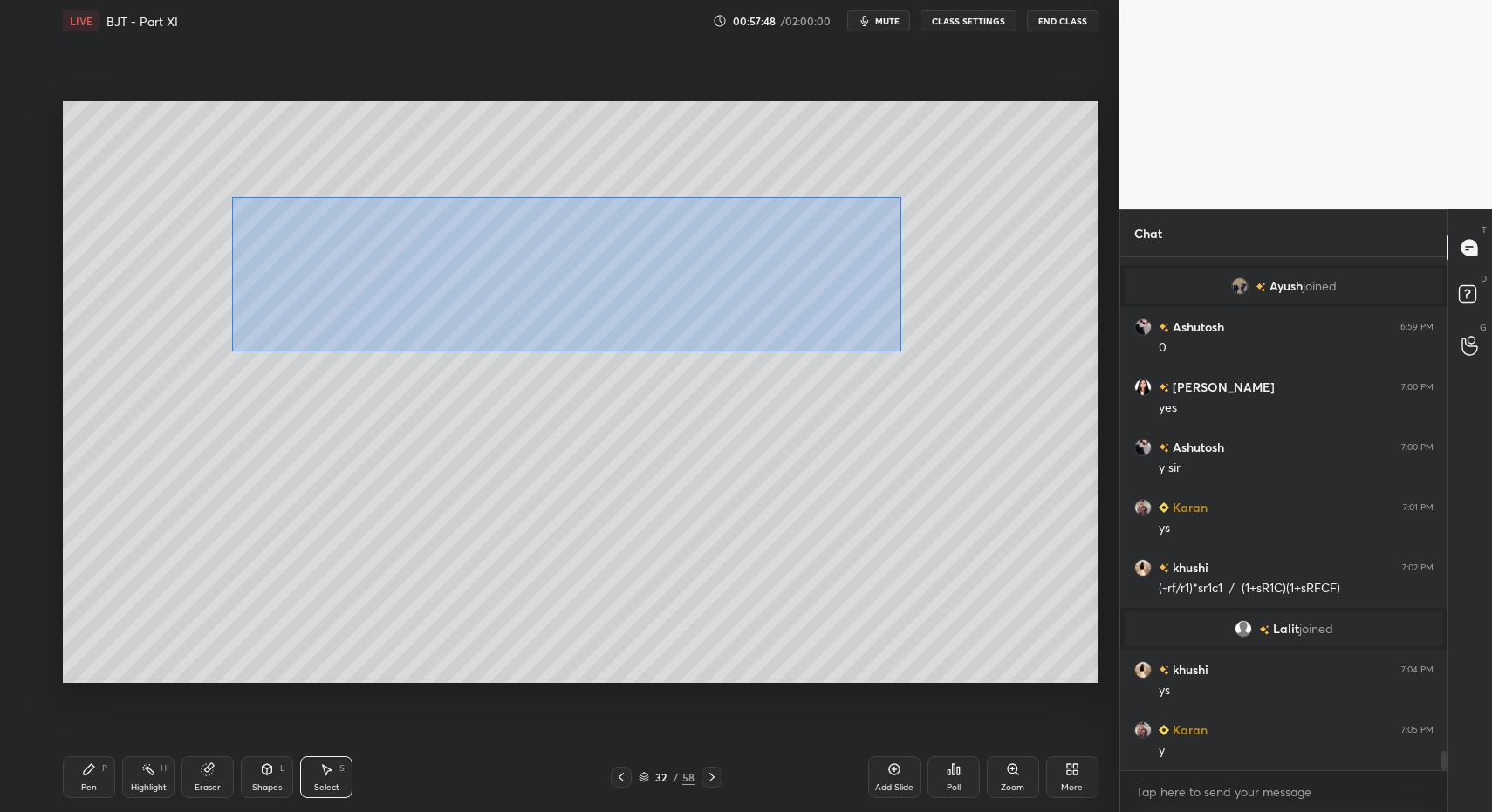
drag, startPoint x: 232, startPoint y: 197, endPoint x: 869, endPoint y: 332, distance: 651.1
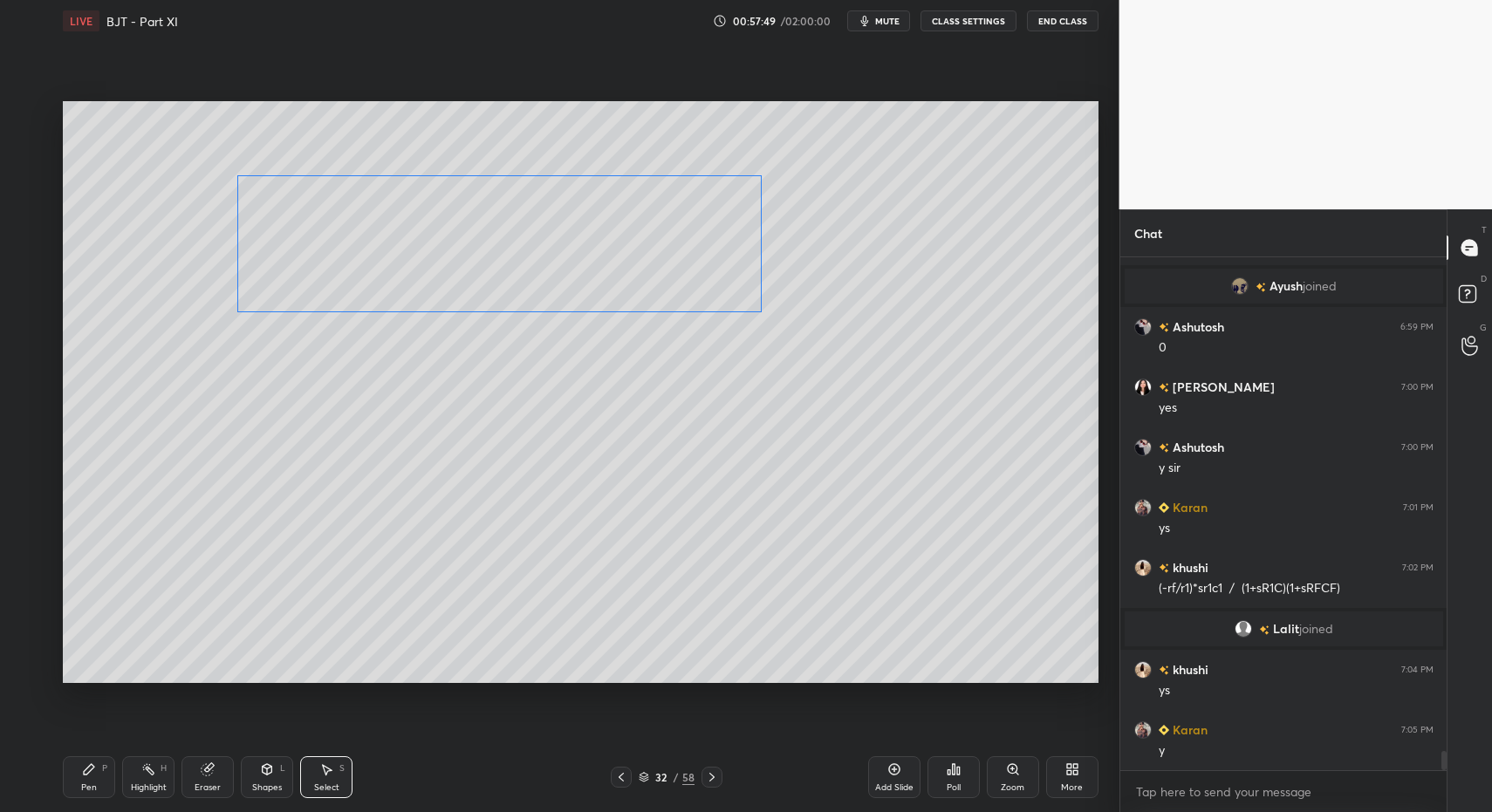
drag, startPoint x: 550, startPoint y: 280, endPoint x: 383, endPoint y: 250, distance: 169.7
drag, startPoint x: 164, startPoint y: 222, endPoint x: 199, endPoint y: 237, distance: 38.1
drag, startPoint x: 165, startPoint y: 222, endPoint x: 164, endPoint y: 246, distance: 24.0
drag, startPoint x: 319, startPoint y: 779, endPoint x: 206, endPoint y: 585, distance: 224.5
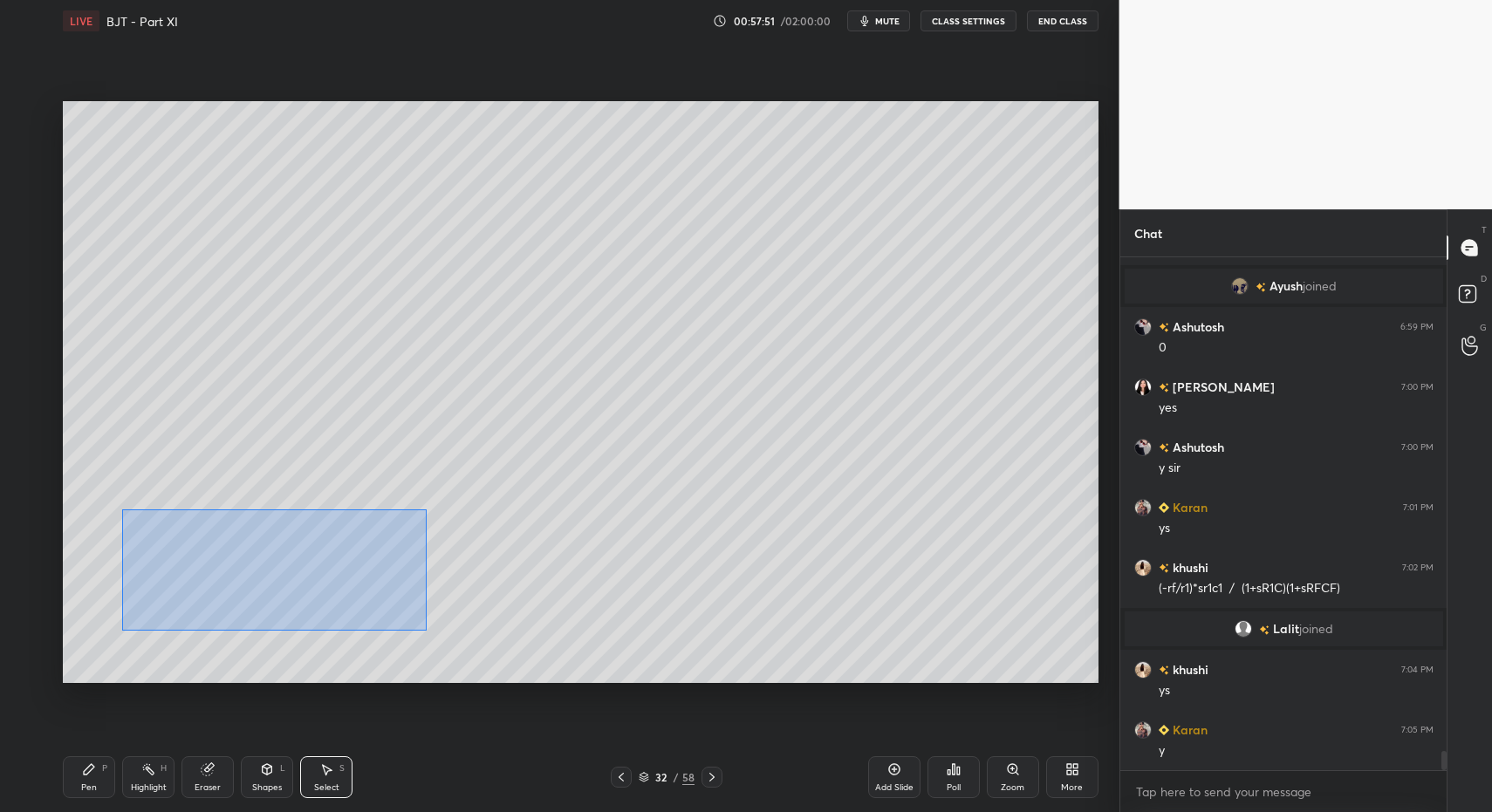
drag, startPoint x: 132, startPoint y: 513, endPoint x: 422, endPoint y: 644, distance: 318.2
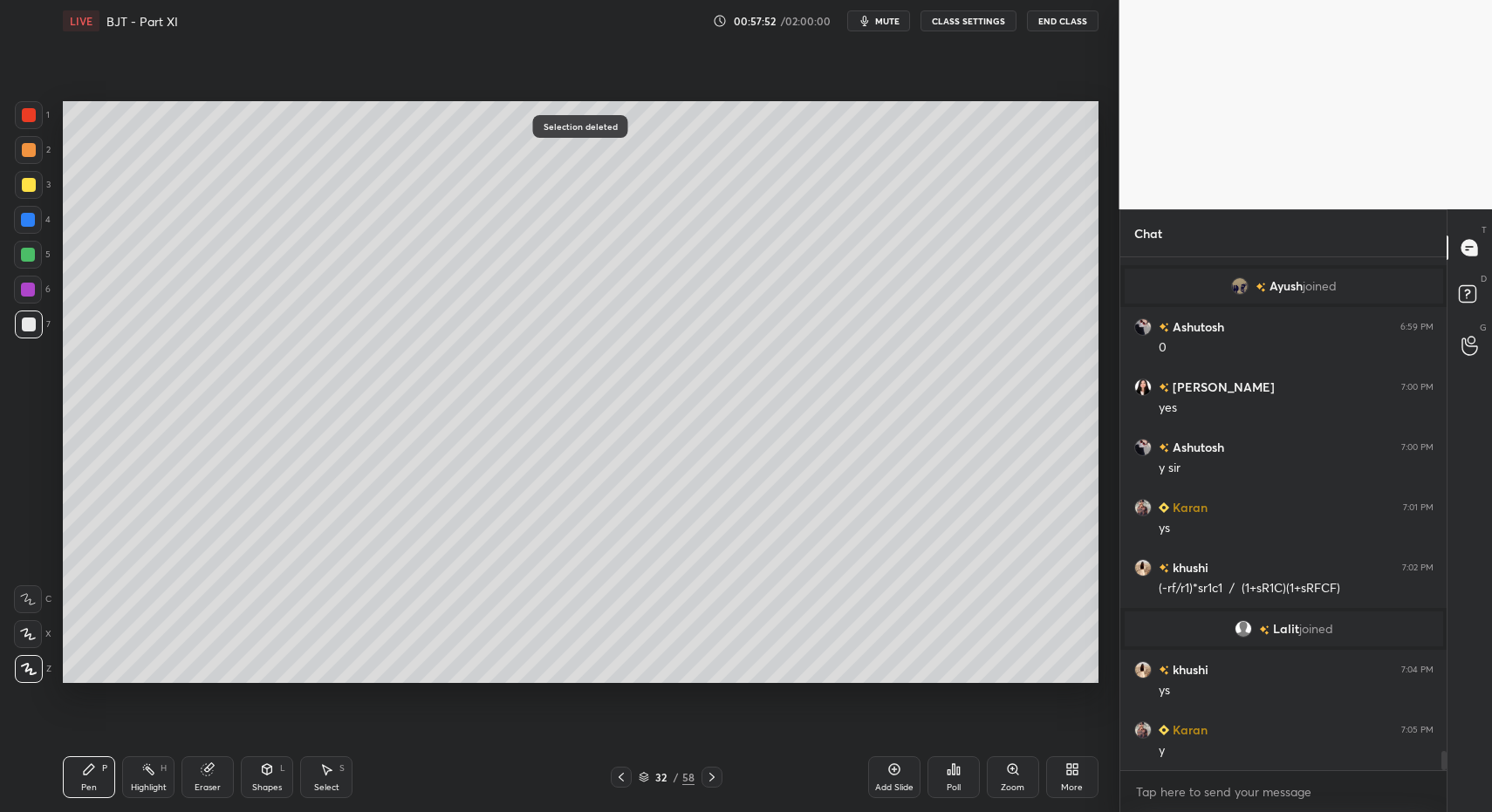
drag, startPoint x: 90, startPoint y: 770, endPoint x: 119, endPoint y: 764, distance: 29.6
drag, startPoint x: 89, startPoint y: 781, endPoint x: 208, endPoint y: 724, distance: 131.9
drag, startPoint x: 308, startPoint y: 785, endPoint x: 327, endPoint y: 733, distance: 55.4
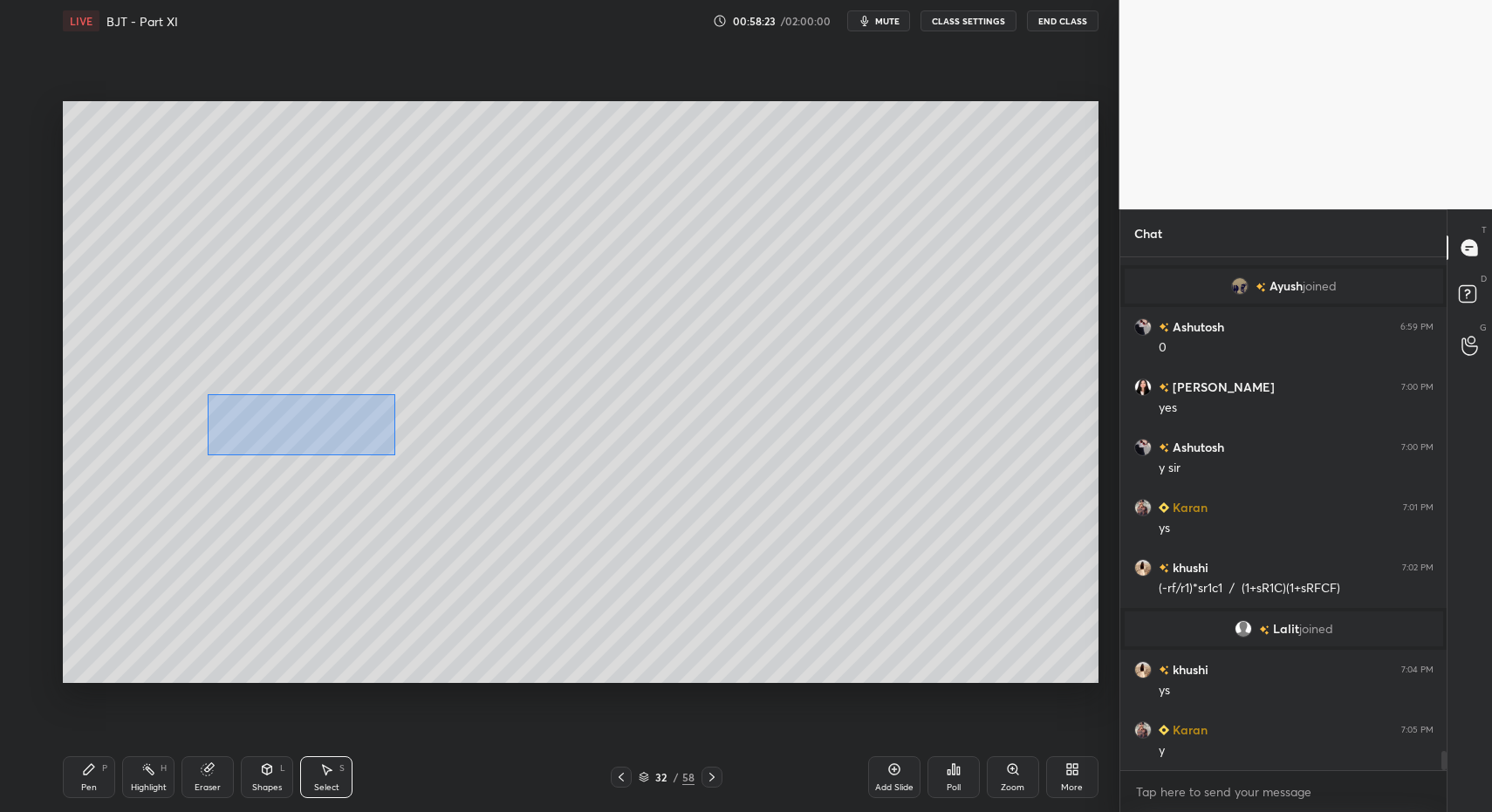
drag, startPoint x: 214, startPoint y: 399, endPoint x: 395, endPoint y: 456, distance: 189.8
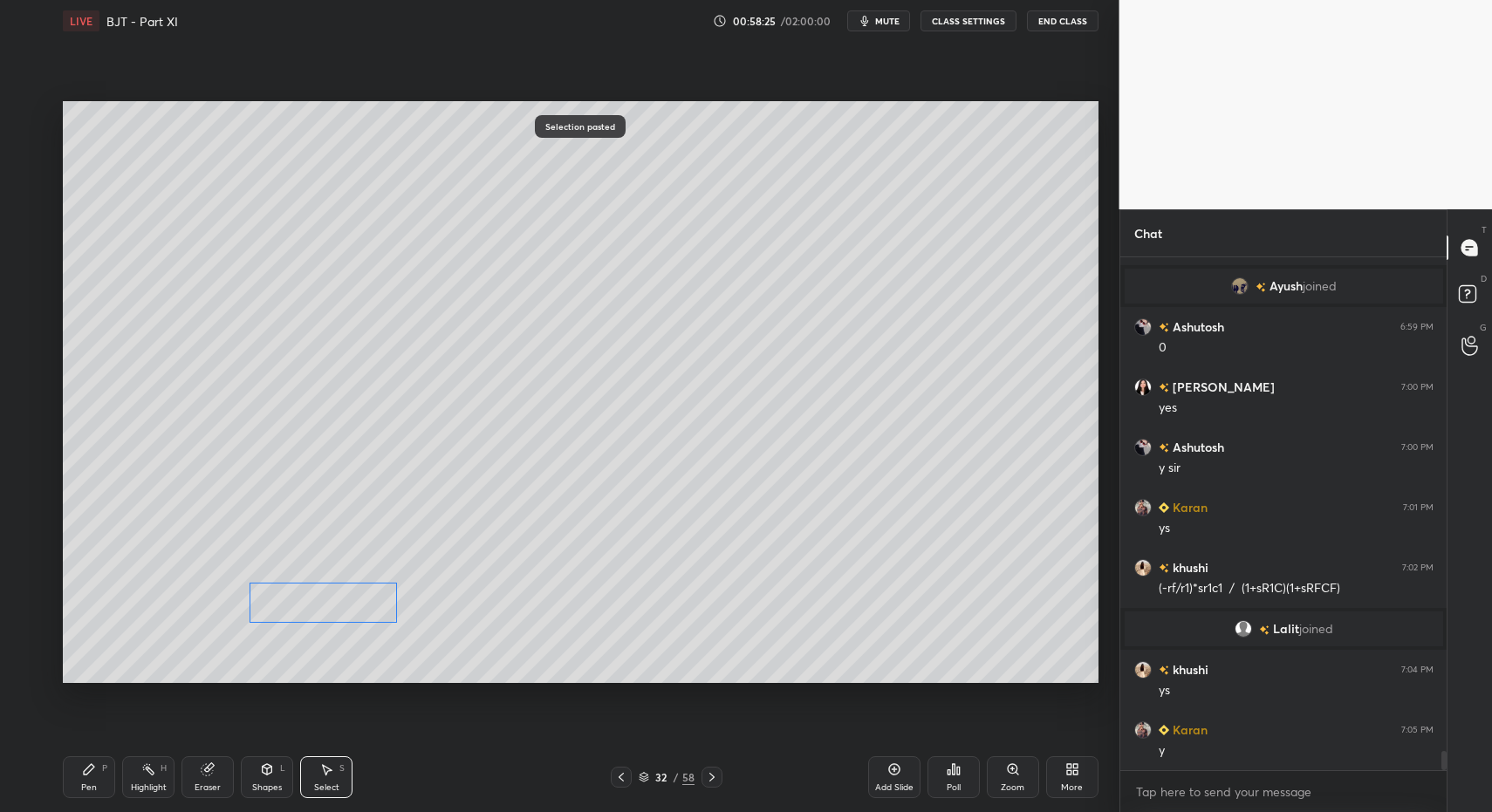
drag, startPoint x: 335, startPoint y: 470, endPoint x: 355, endPoint y: 579, distance: 110.8
drag, startPoint x: 437, startPoint y: 415, endPoint x: 630, endPoint y: 477, distance: 202.7
drag, startPoint x: 536, startPoint y: 511, endPoint x: 480, endPoint y: 605, distance: 109.4
drag, startPoint x: 81, startPoint y: 783, endPoint x: 96, endPoint y: 684, distance: 100.1
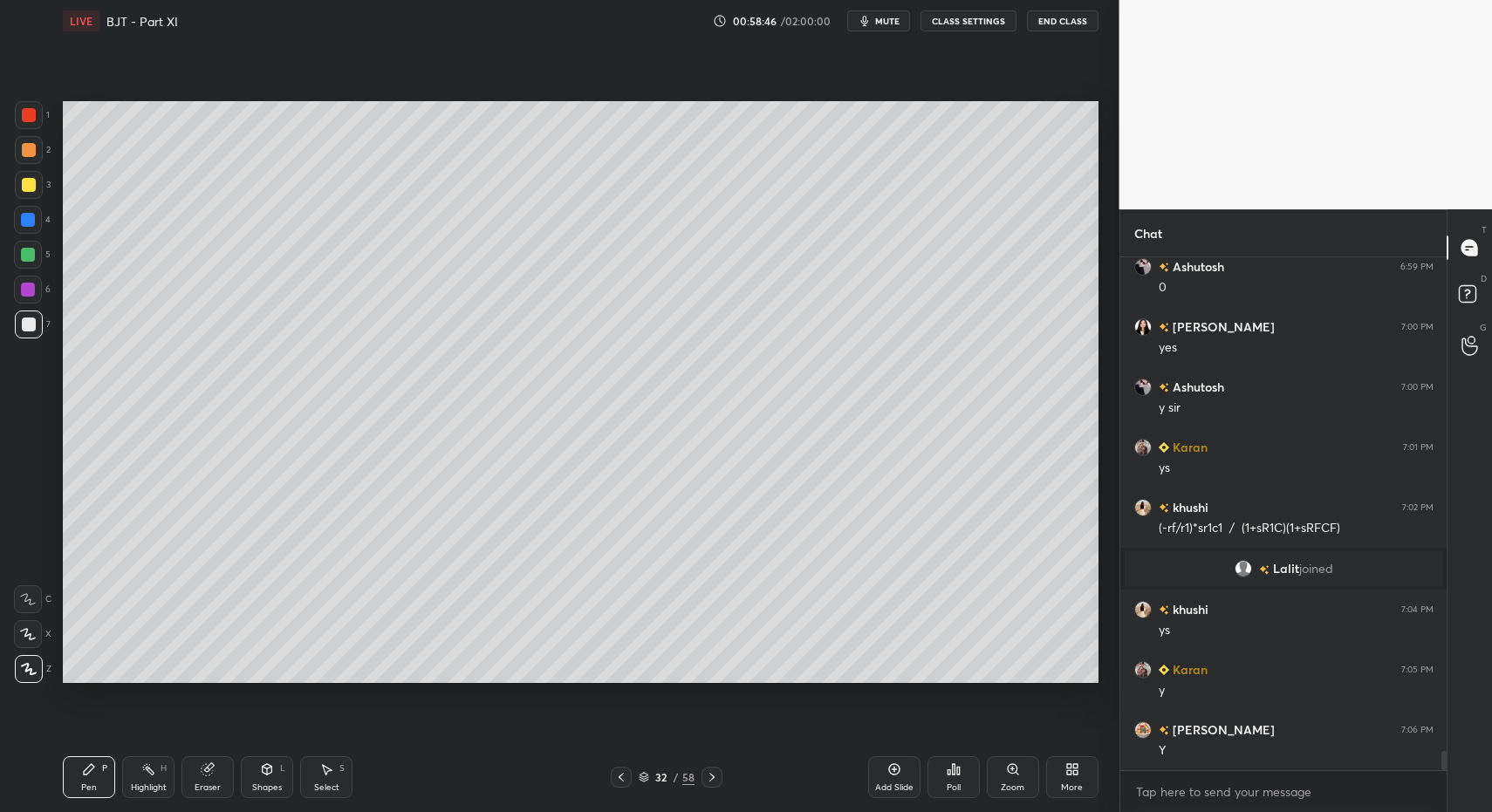
scroll to position [13021, 0]
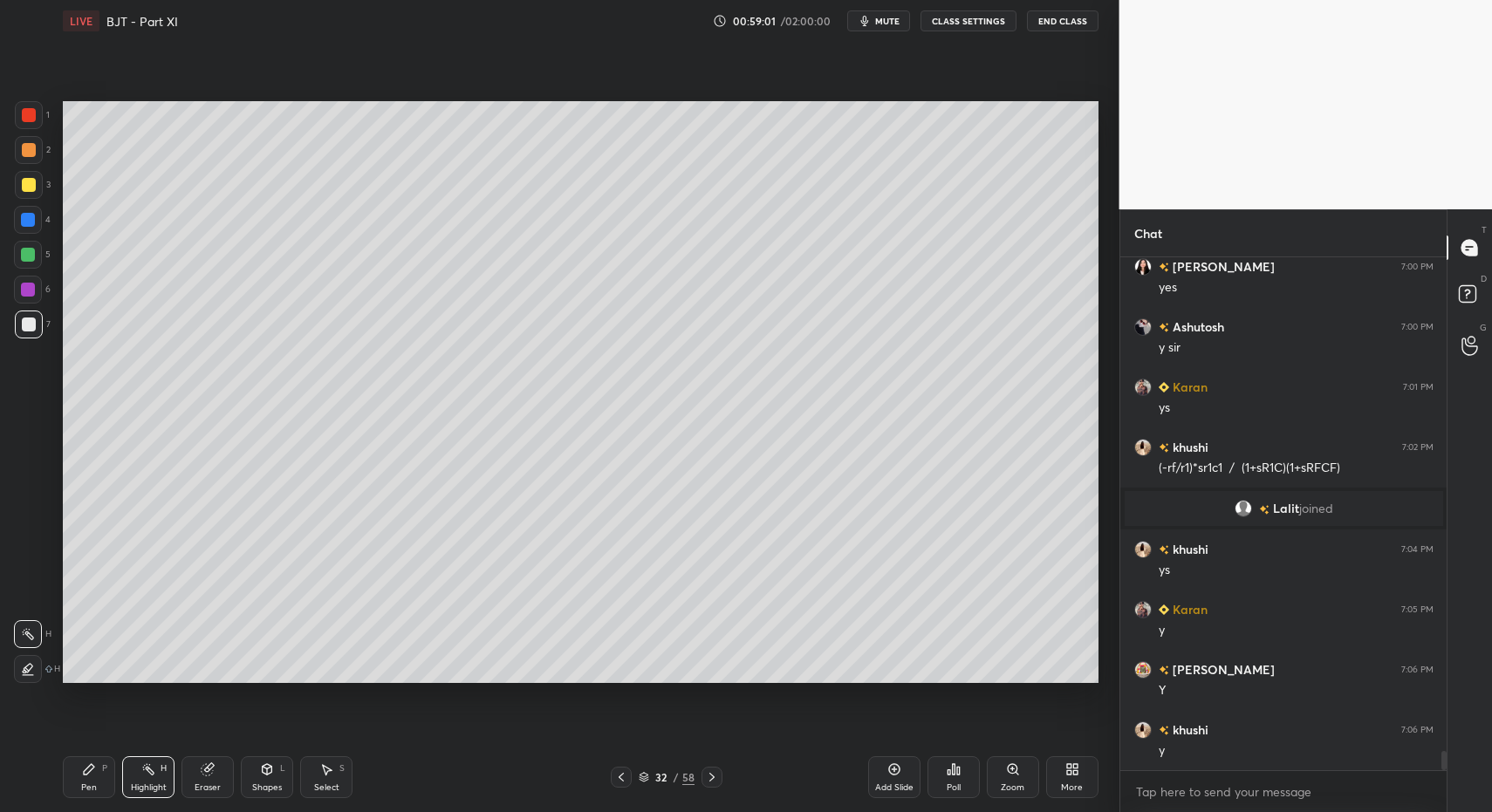
drag, startPoint x: 142, startPoint y: 773, endPoint x: 228, endPoint y: 694, distance: 116.8
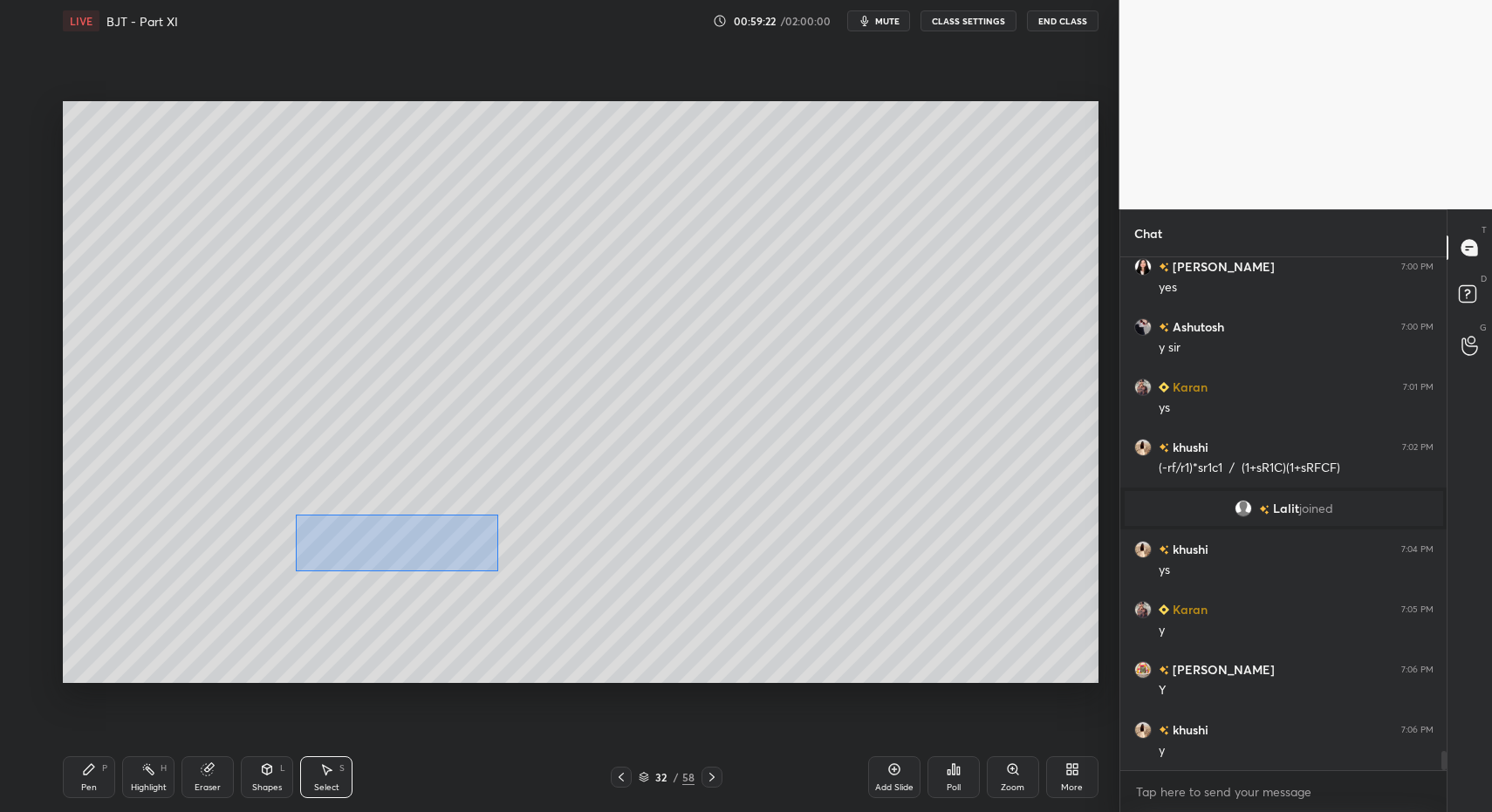
drag, startPoint x: 335, startPoint y: 543, endPoint x: 496, endPoint y: 572, distance: 163.6
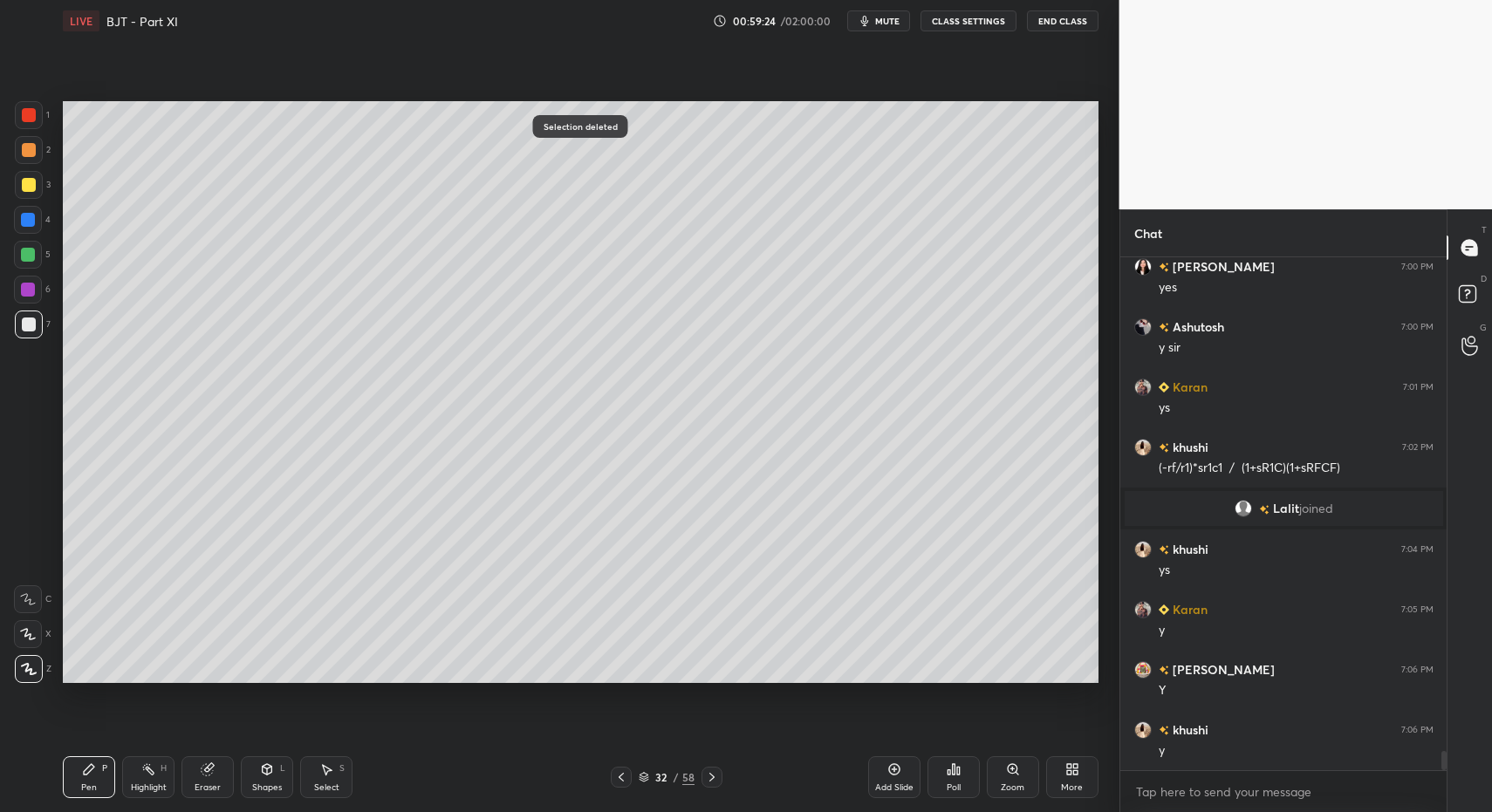
drag, startPoint x: 31, startPoint y: 333, endPoint x: 59, endPoint y: 343, distance: 29.7
drag, startPoint x: 334, startPoint y: 785, endPoint x: 335, endPoint y: 776, distance: 9.1
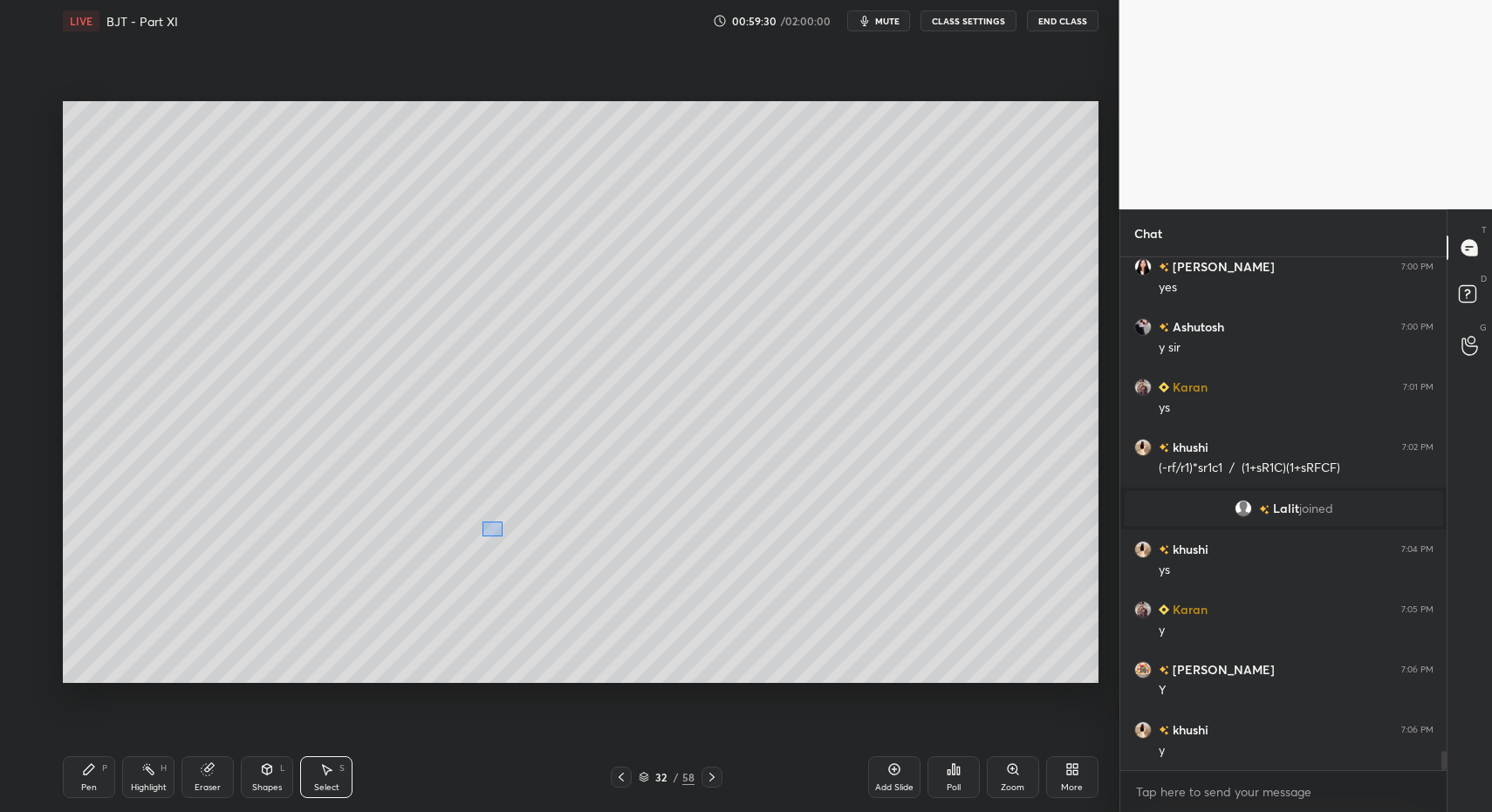
drag, startPoint x: 502, startPoint y: 537, endPoint x: 515, endPoint y: 548, distance: 17.0
drag, startPoint x: 491, startPoint y: 542, endPoint x: 442, endPoint y: 560, distance: 52.2
drag, startPoint x: 293, startPoint y: 518, endPoint x: 433, endPoint y: 566, distance: 148.0
drag, startPoint x: 393, startPoint y: 546, endPoint x: 382, endPoint y: 546, distance: 11.0
drag, startPoint x: 520, startPoint y: 515, endPoint x: 676, endPoint y: 556, distance: 161.3
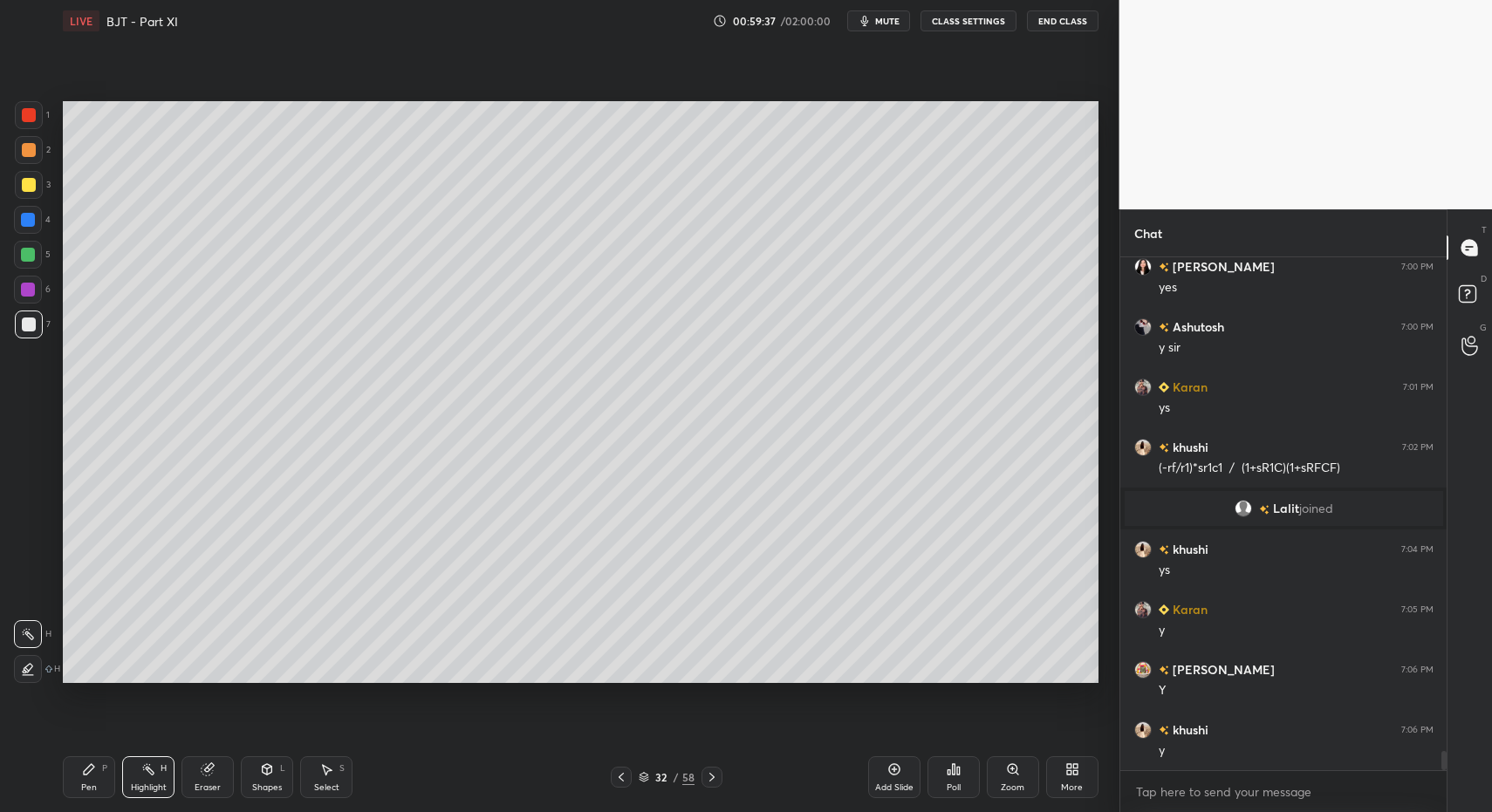
drag, startPoint x: 154, startPoint y: 775, endPoint x: 192, endPoint y: 687, distance: 95.9
drag, startPoint x: 124, startPoint y: 777, endPoint x: 130, endPoint y: 769, distance: 10.0
drag, startPoint x: 130, startPoint y: 770, endPoint x: 149, endPoint y: 687, distance: 85.1
drag, startPoint x: 76, startPoint y: 778, endPoint x: 86, endPoint y: 788, distance: 14.1
drag, startPoint x: 34, startPoint y: 256, endPoint x: 36, endPoint y: 247, distance: 9.2
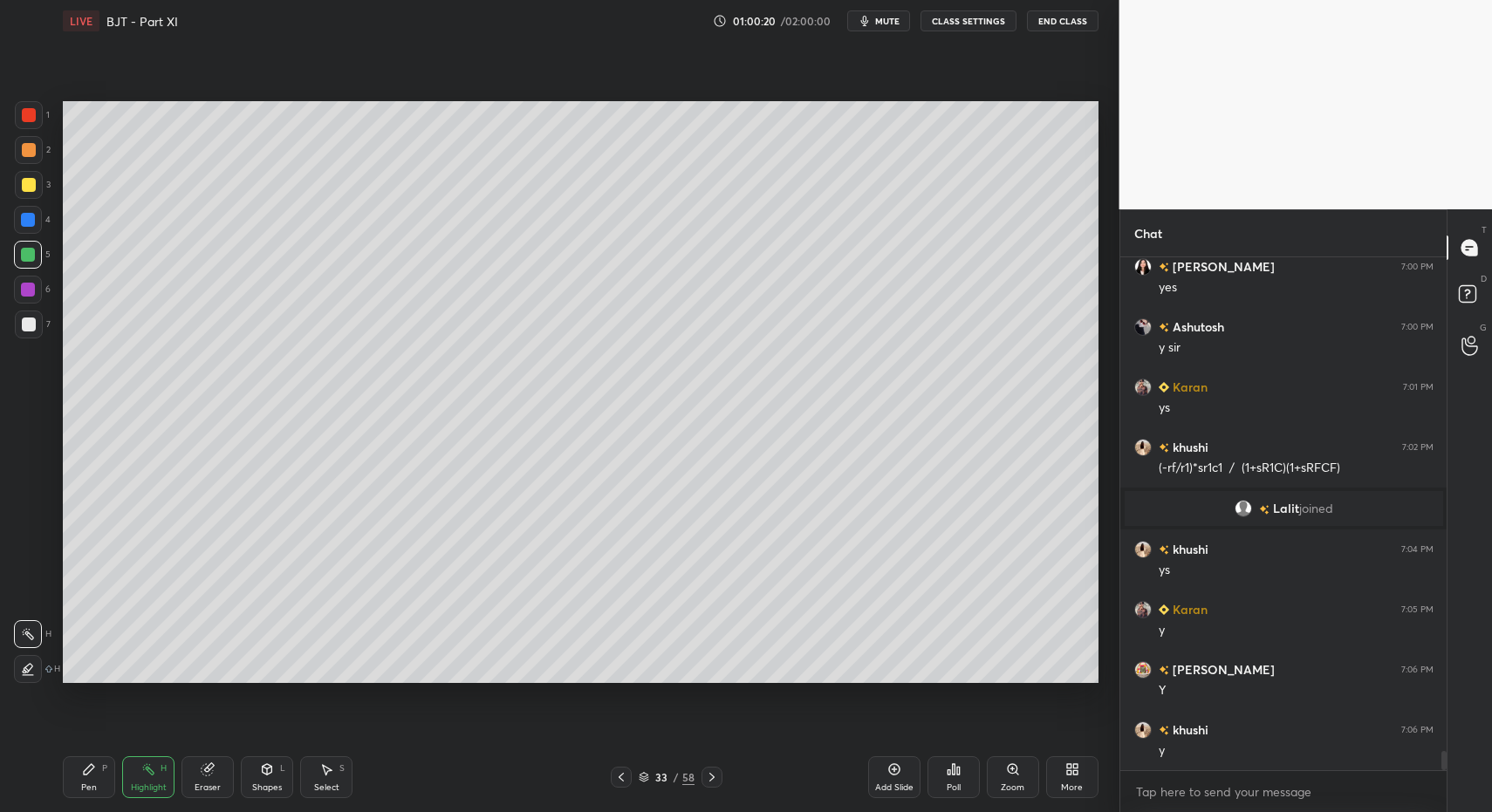
drag, startPoint x: 138, startPoint y: 788, endPoint x: 159, endPoint y: 704, distance: 86.6
drag, startPoint x: 24, startPoint y: 225, endPoint x: 47, endPoint y: 238, distance: 26.4
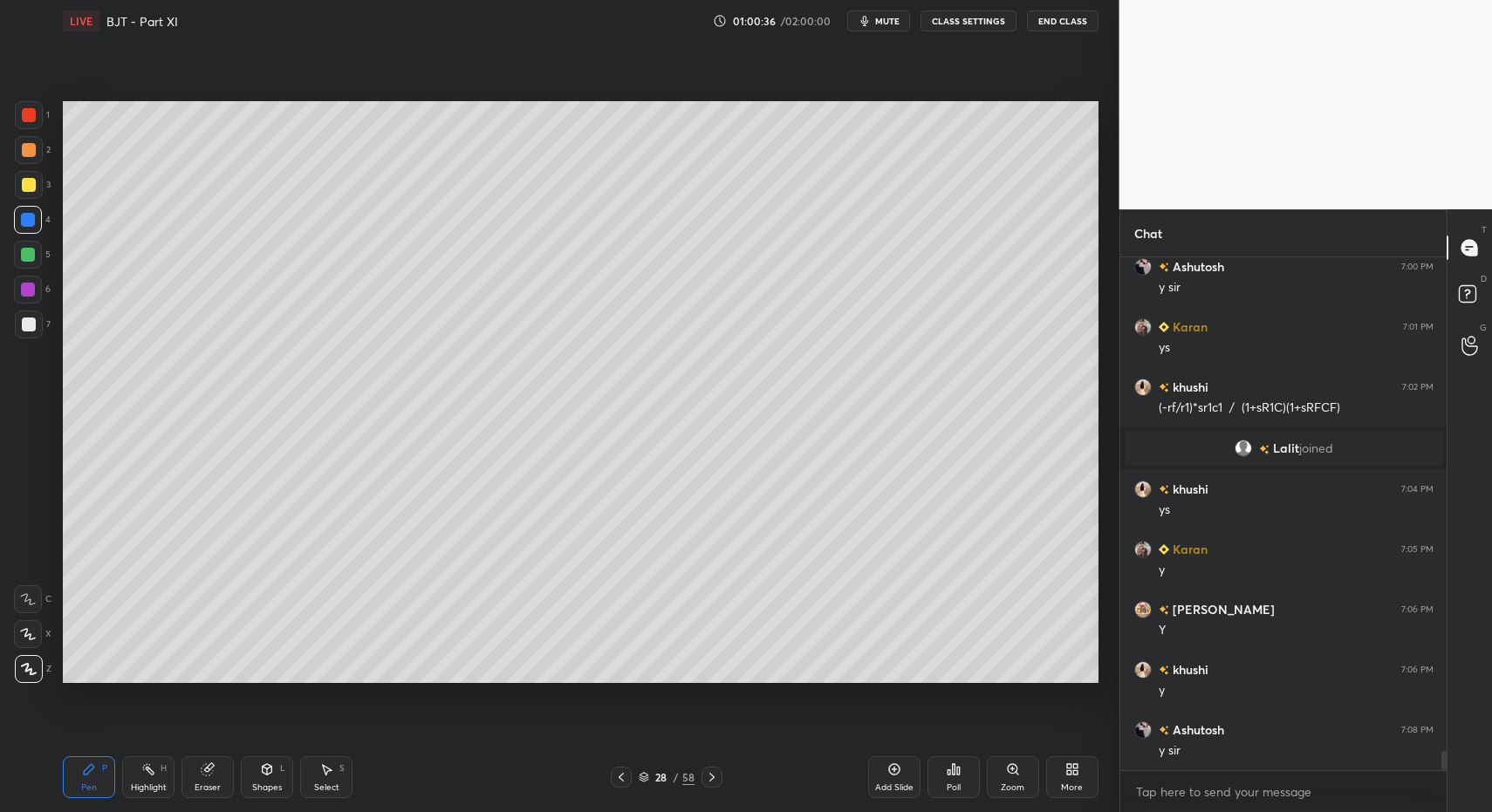
scroll to position [13142, 0]
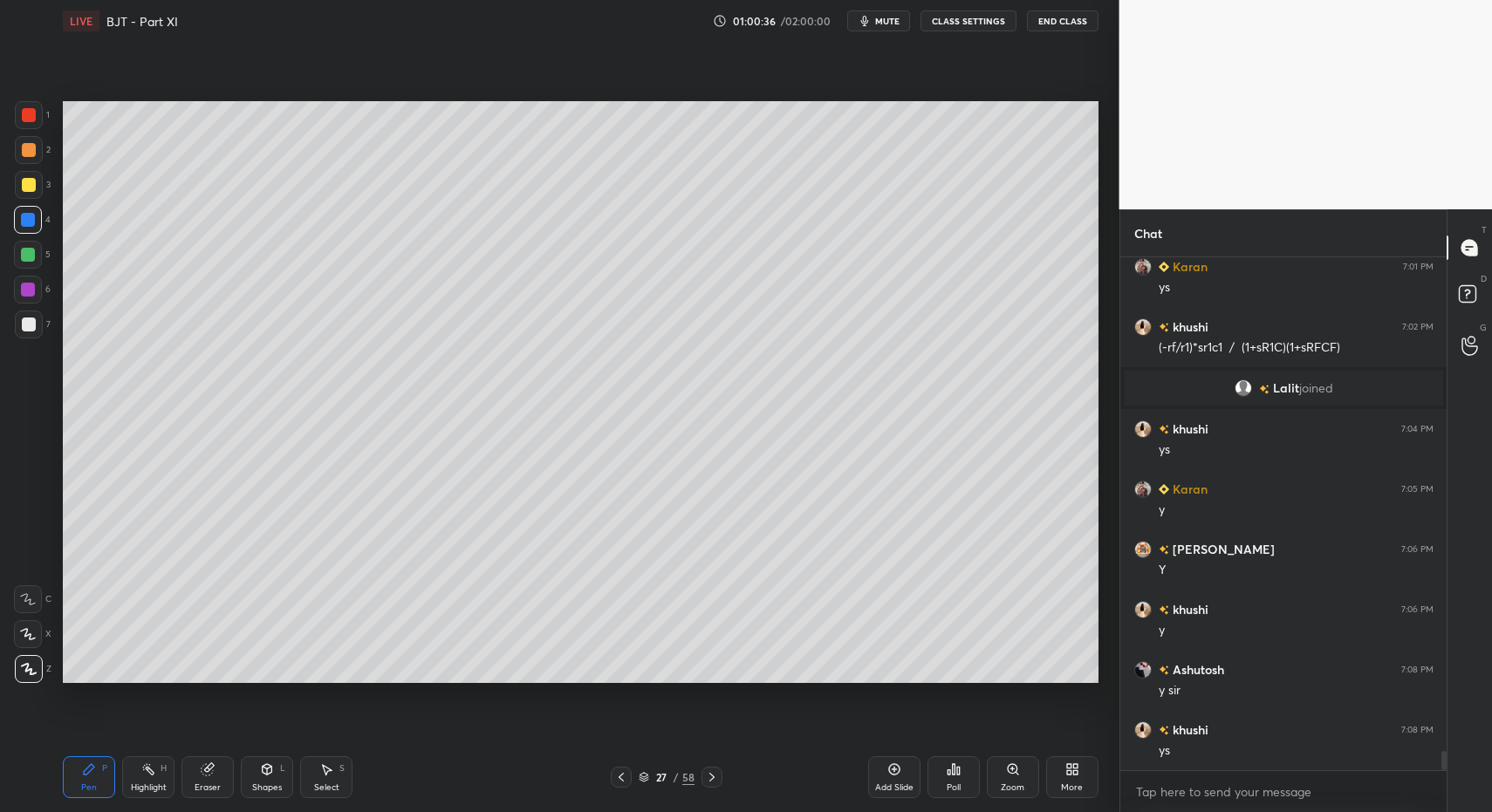
drag, startPoint x: 116, startPoint y: 777, endPoint x: 125, endPoint y: 776, distance: 9.1
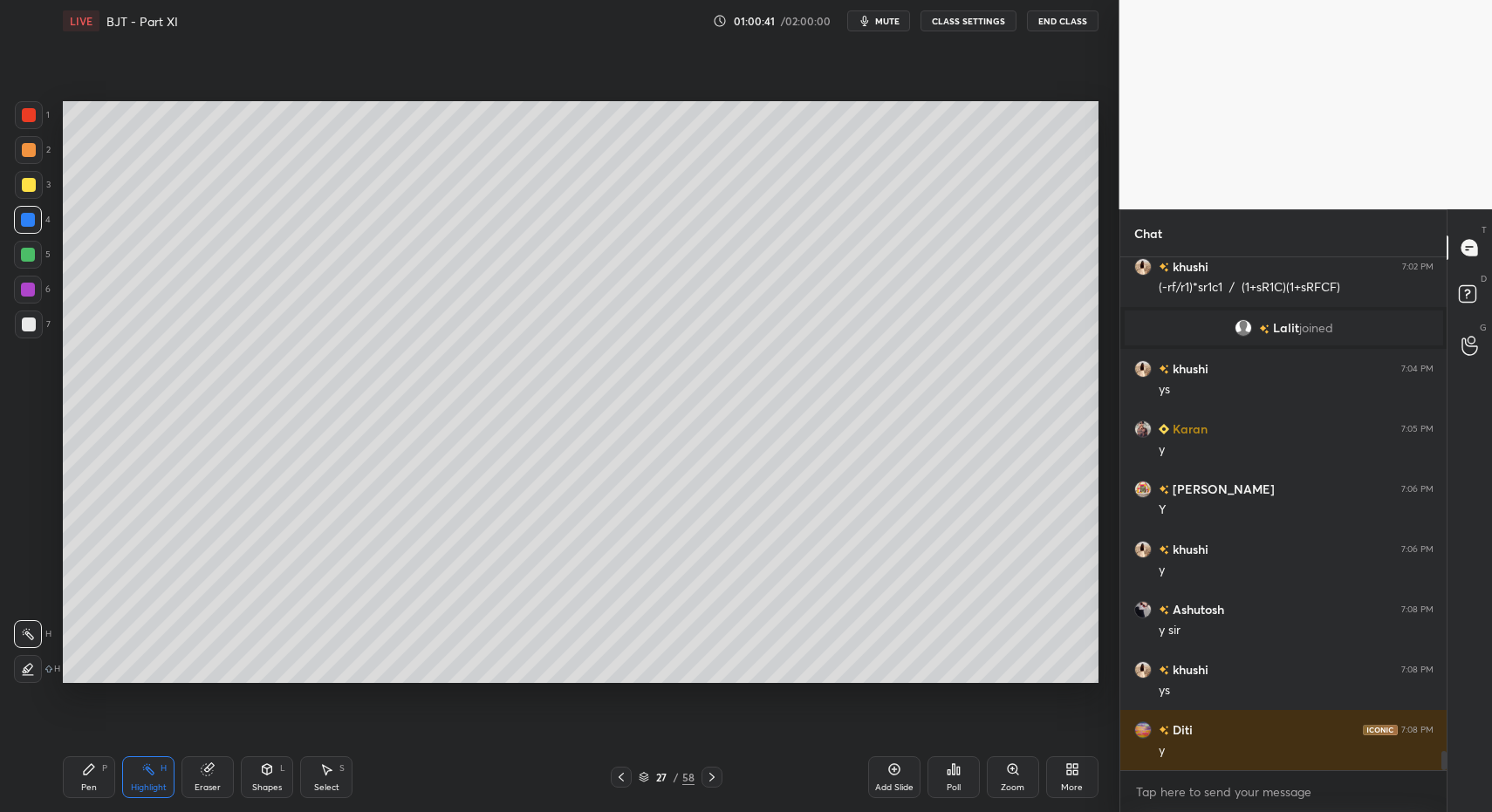
scroll to position [13261, 0]
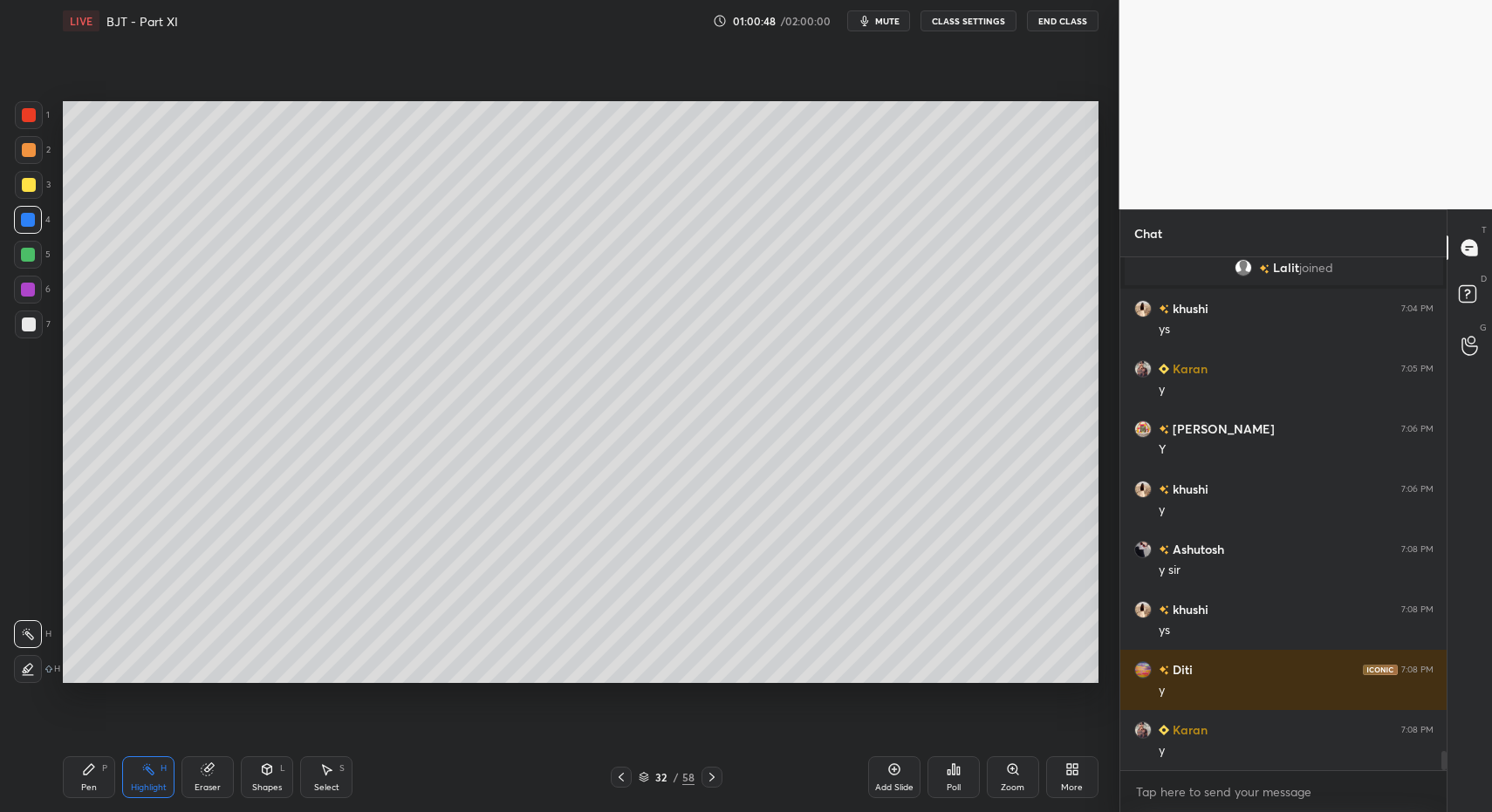
drag, startPoint x: 147, startPoint y: 781, endPoint x: 165, endPoint y: 760, distance: 27.7
drag, startPoint x: 148, startPoint y: 772, endPoint x: 156, endPoint y: 751, distance: 22.5
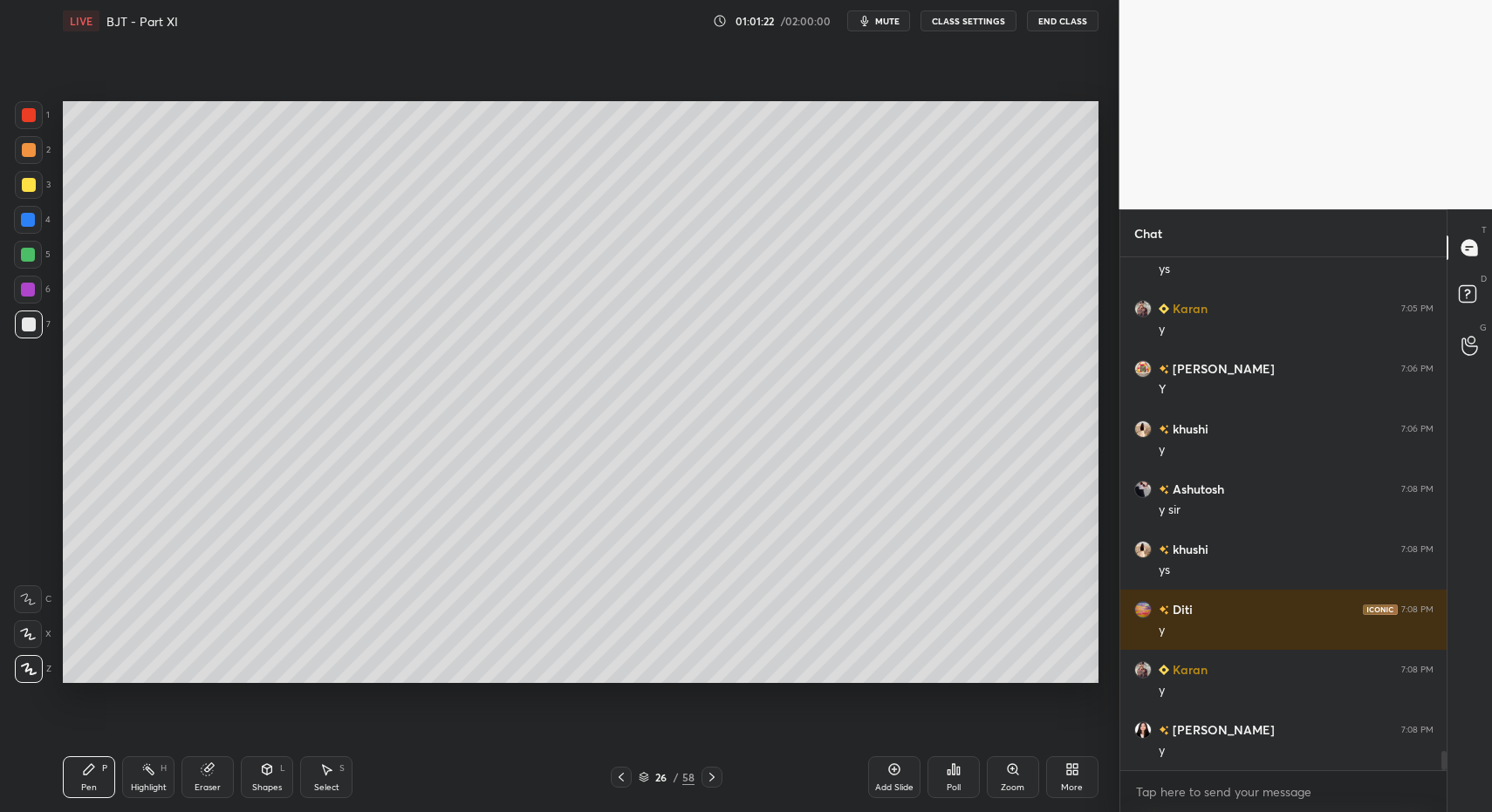
drag, startPoint x: 620, startPoint y: 775, endPoint x: 612, endPoint y: 752, distance: 24.4
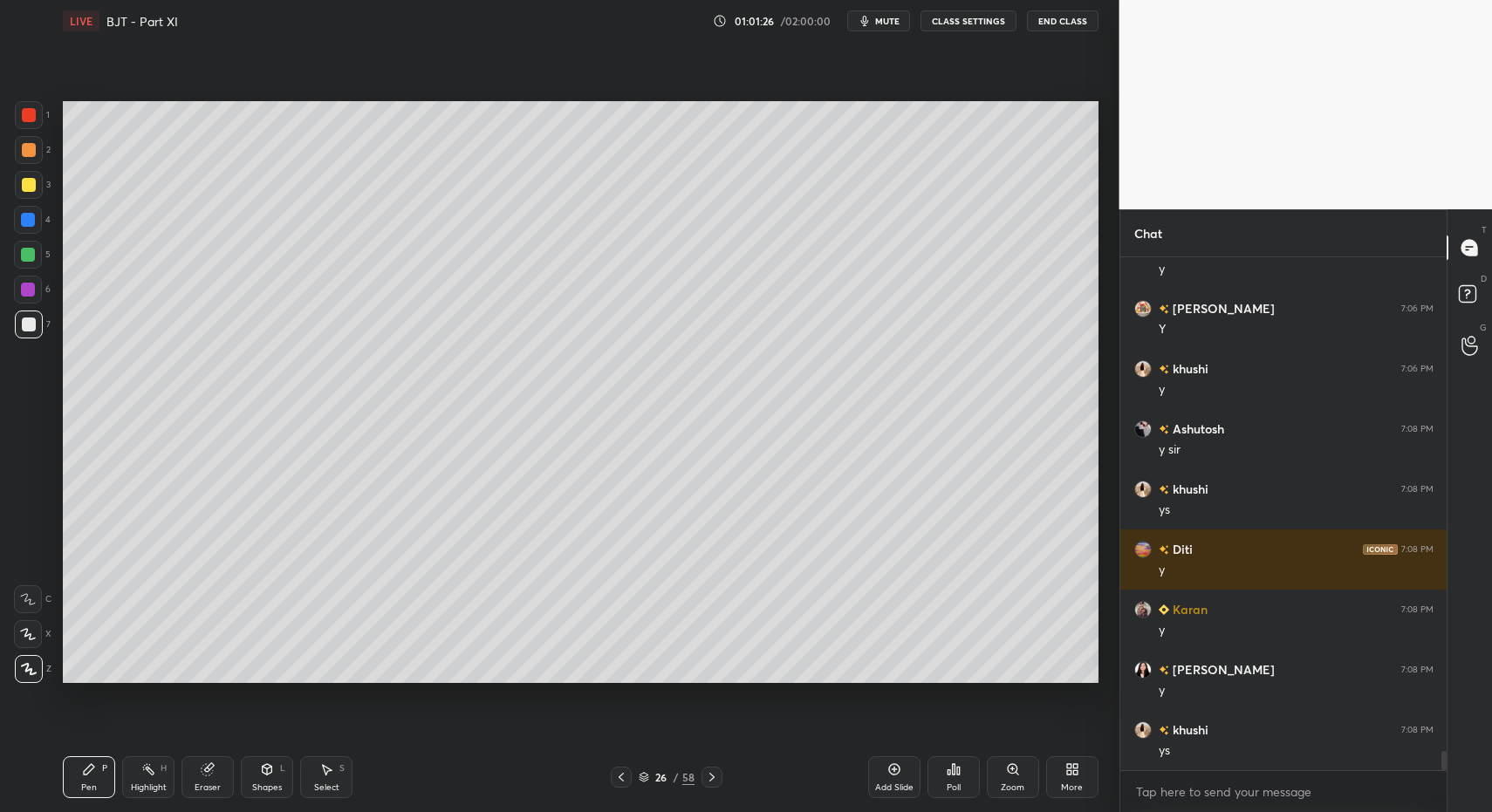
drag, startPoint x: 129, startPoint y: 782, endPoint x: 150, endPoint y: 768, distance: 25.2
drag, startPoint x: 82, startPoint y: 783, endPoint x: 92, endPoint y: 776, distance: 12.2
drag, startPoint x: 715, startPoint y: 775, endPoint x: 653, endPoint y: 768, distance: 62.4
drag, startPoint x: 164, startPoint y: 781, endPoint x: 160, endPoint y: 759, distance: 22.4
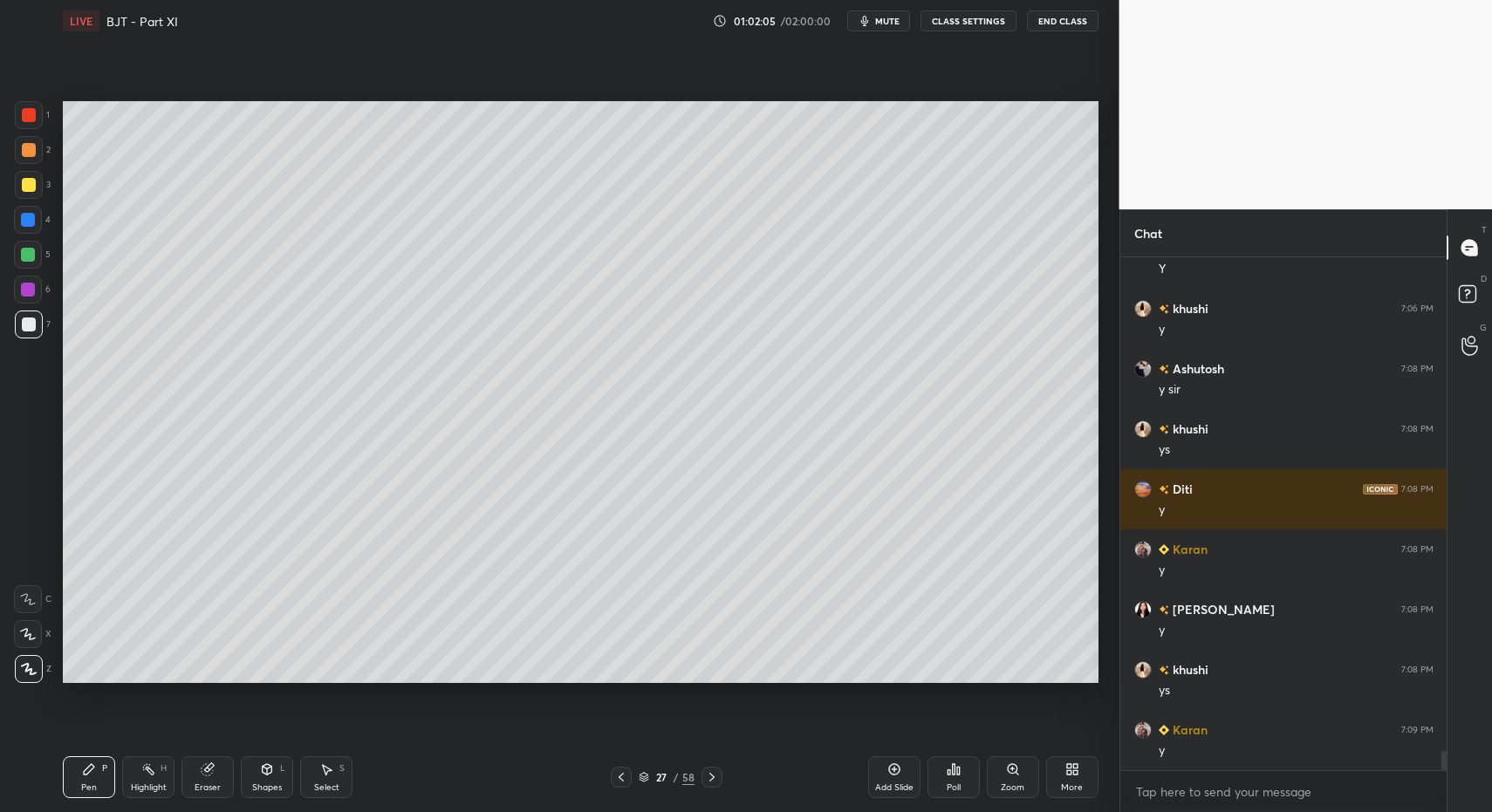
drag, startPoint x: 149, startPoint y: 782, endPoint x: 189, endPoint y: 761, distance: 45.2
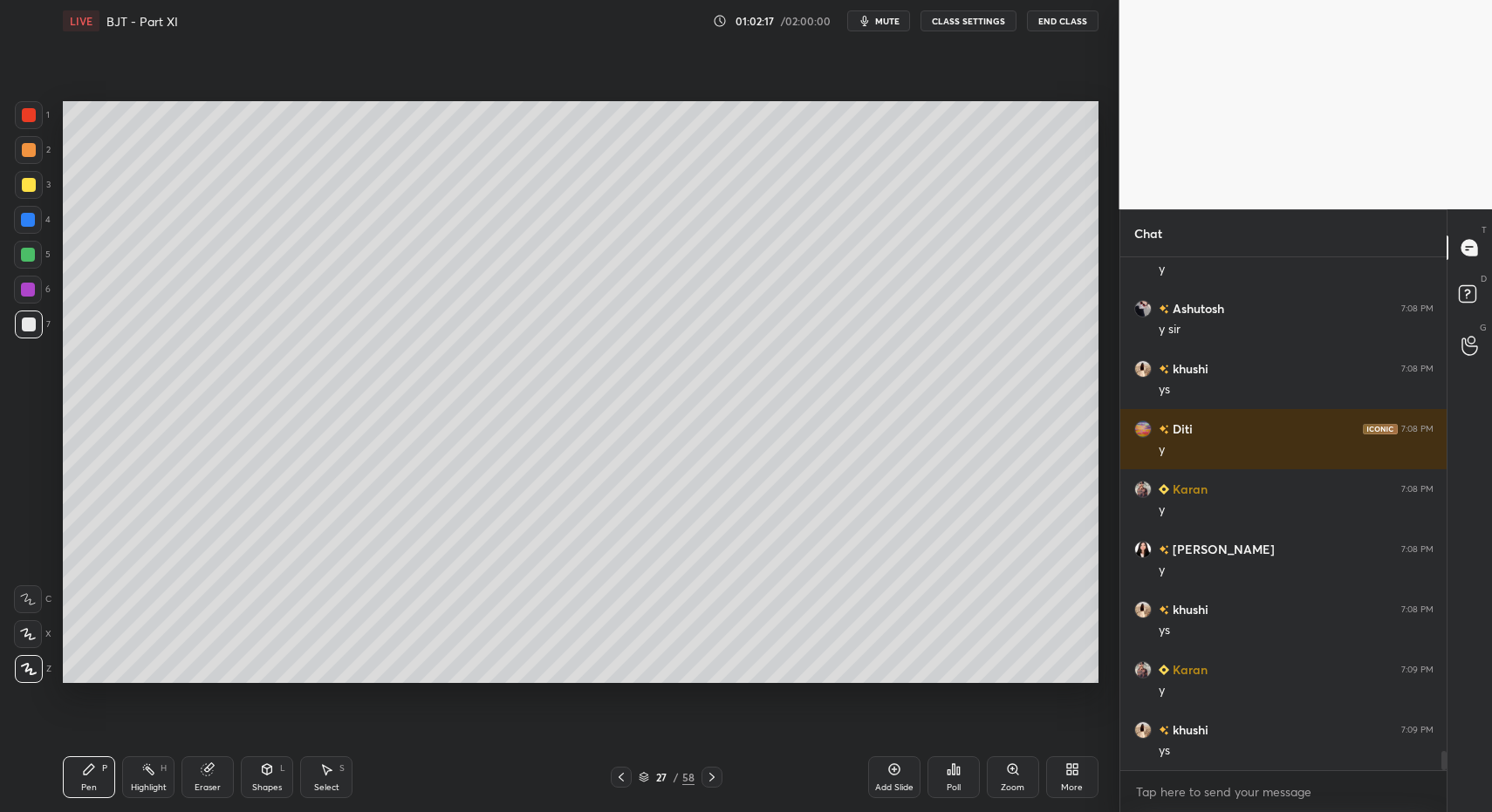
drag, startPoint x: 129, startPoint y: 771, endPoint x: 140, endPoint y: 773, distance: 11.2
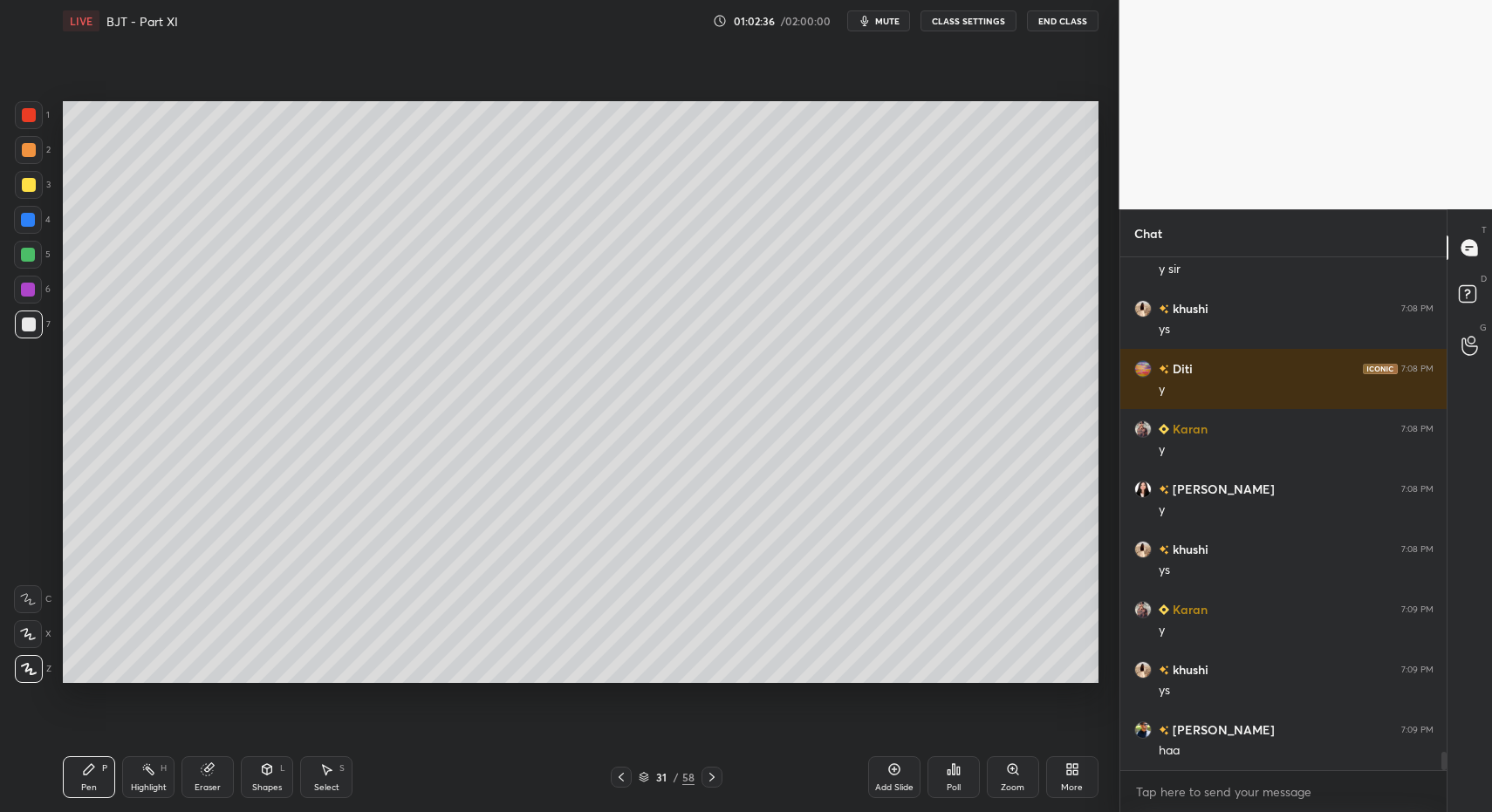
drag, startPoint x: 129, startPoint y: 773, endPoint x: 168, endPoint y: 751, distance: 44.8
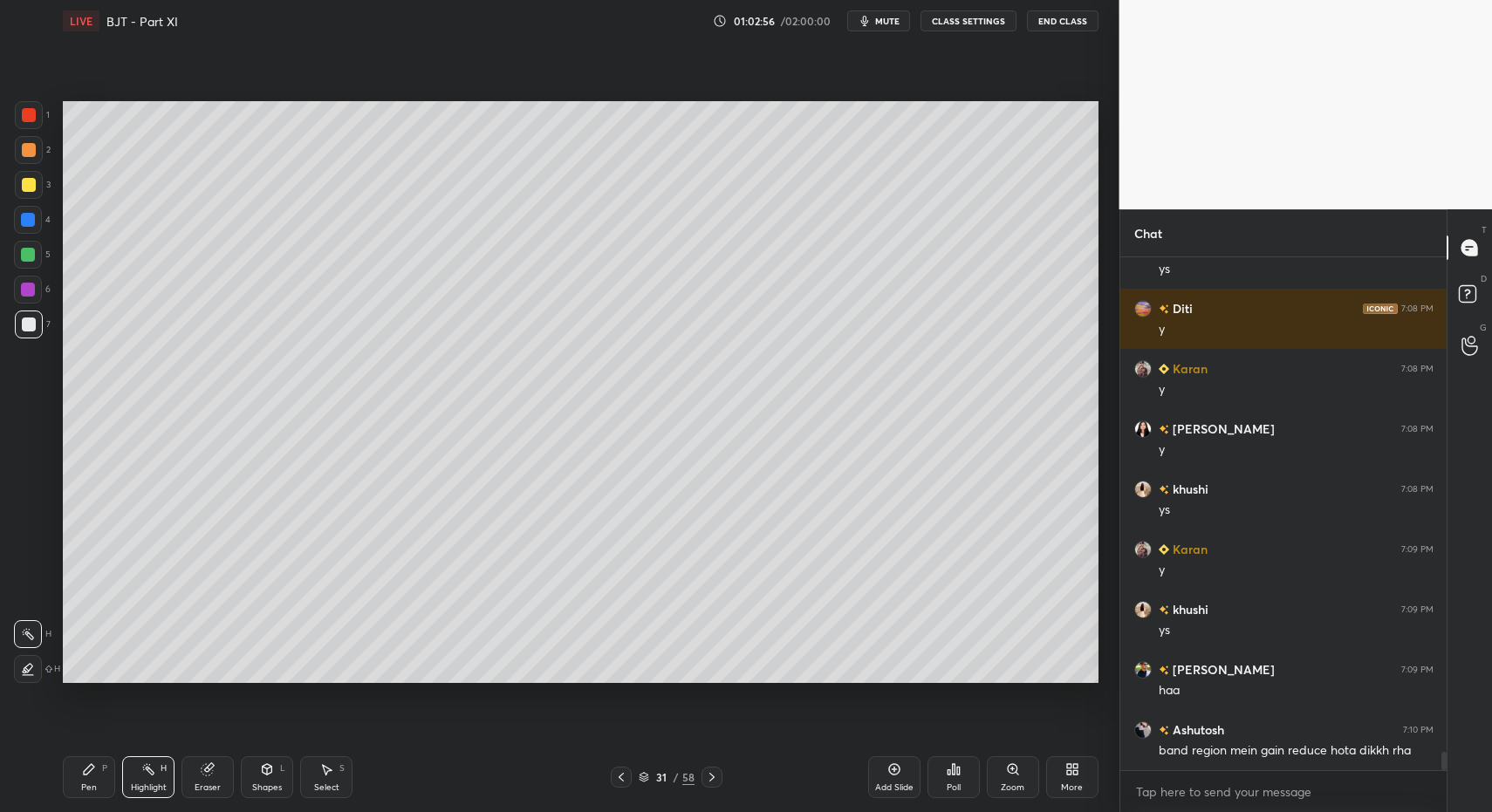
scroll to position [13683, 0]
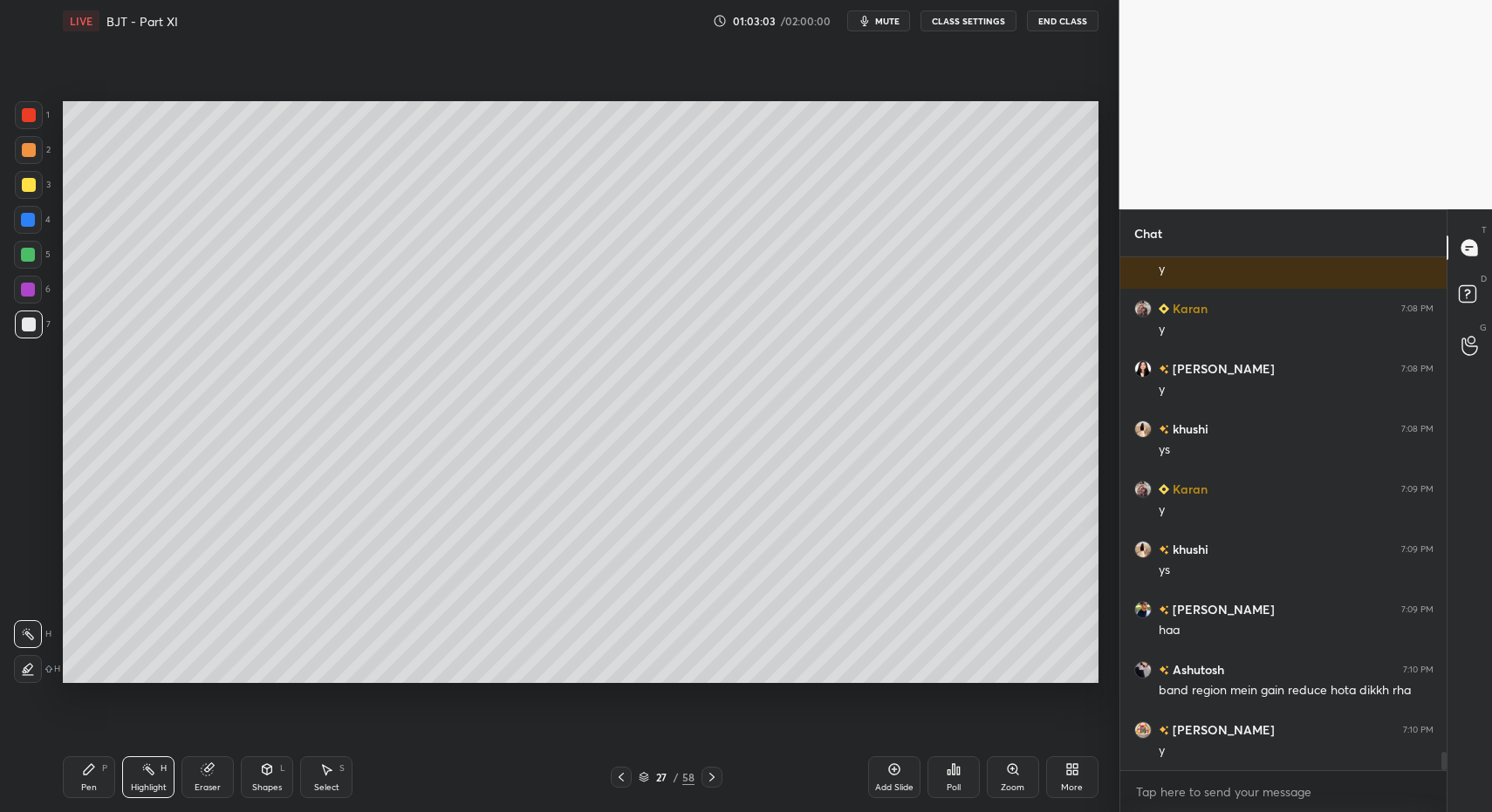
drag, startPoint x: 157, startPoint y: 769, endPoint x: 145, endPoint y: 775, distance: 13.4
drag, startPoint x: 145, startPoint y: 775, endPoint x: 245, endPoint y: 701, distance: 124.4
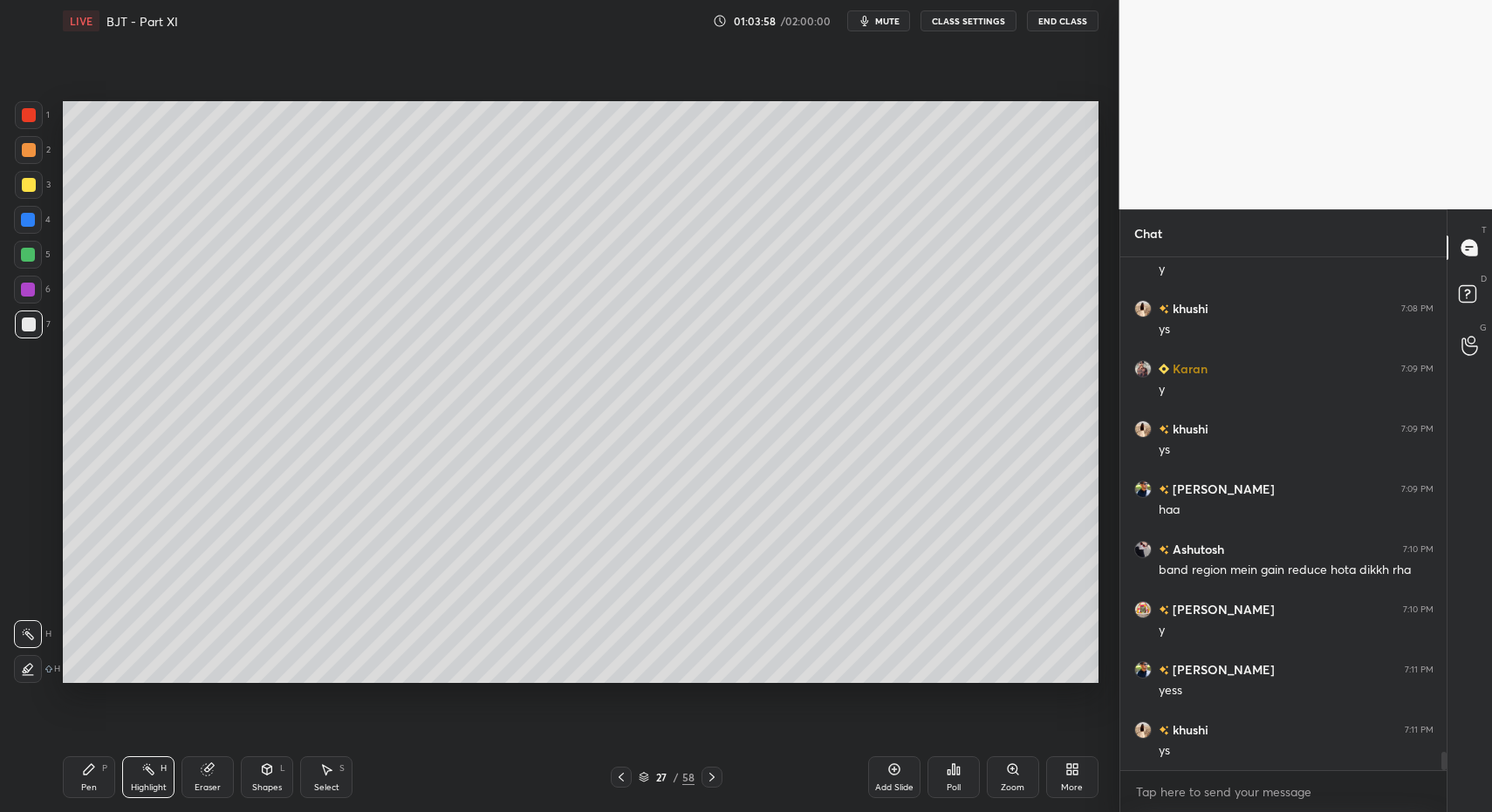
scroll to position [13863, 0]
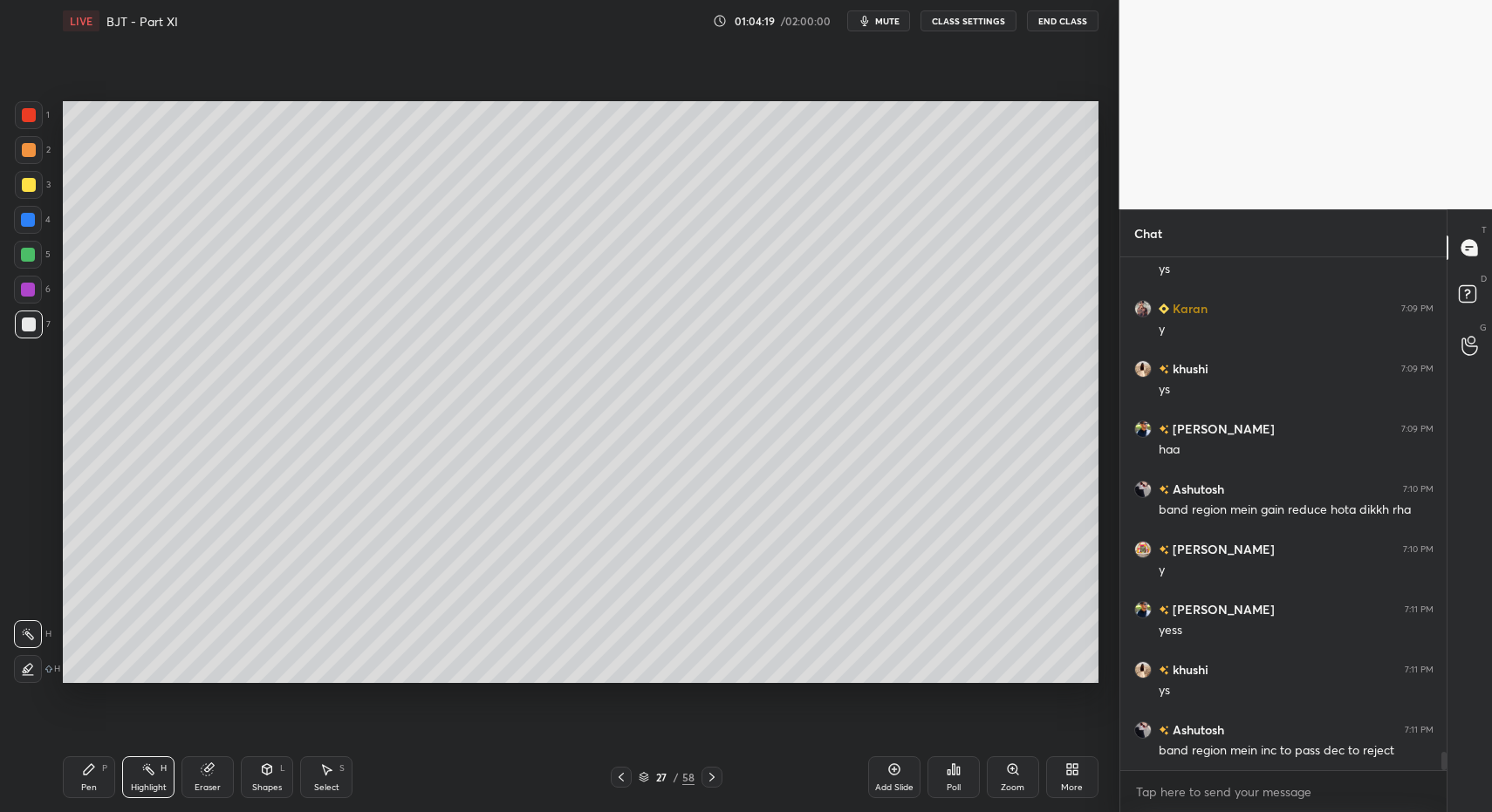
drag, startPoint x: 152, startPoint y: 777, endPoint x: 167, endPoint y: 720, distance: 58.9
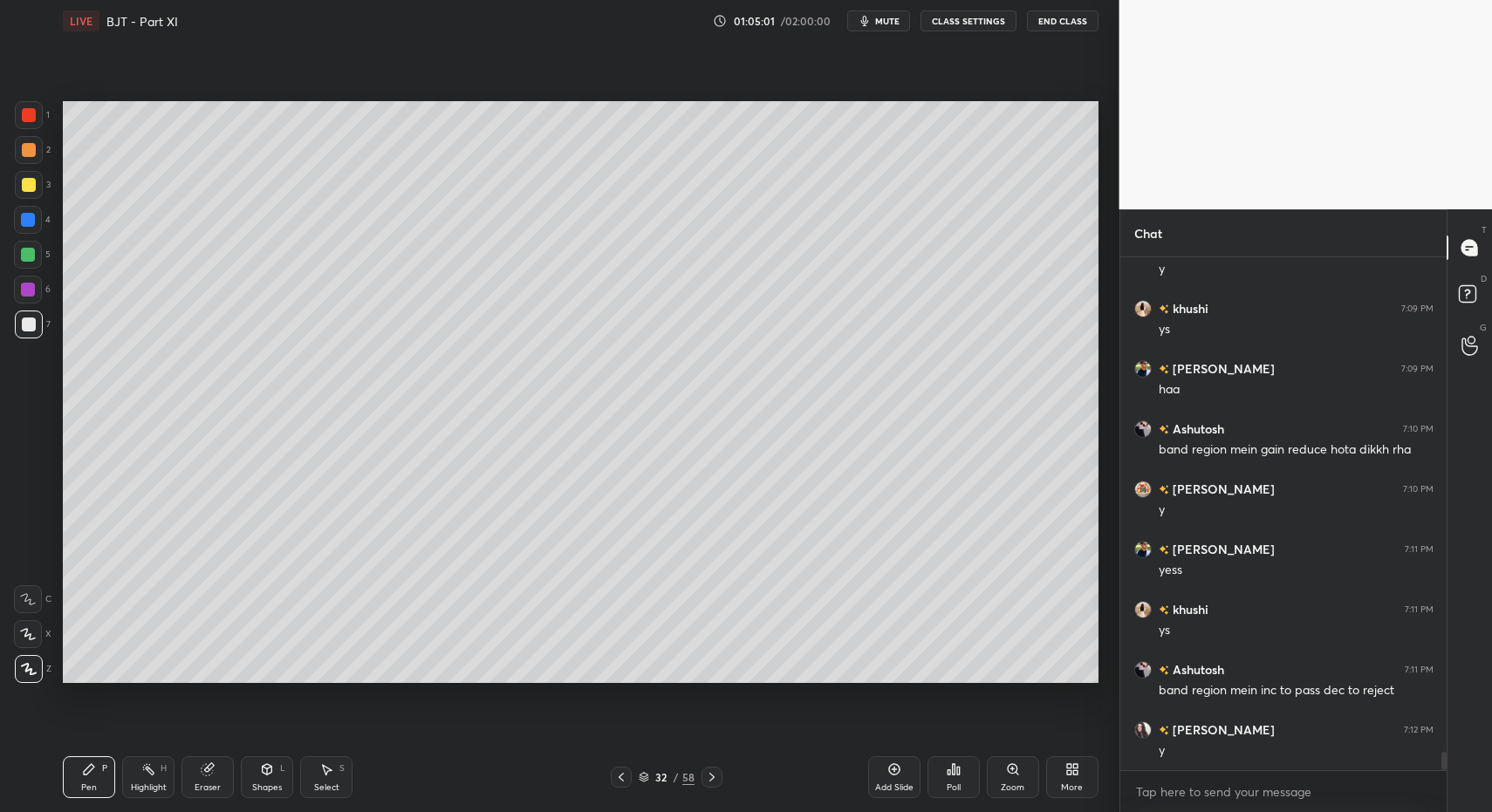
drag, startPoint x: 34, startPoint y: 327, endPoint x: 30, endPoint y: 313, distance: 14.6
drag, startPoint x: 284, startPoint y: 145, endPoint x: 318, endPoint y: 165, distance: 39.4
drag, startPoint x: 107, startPoint y: 769, endPoint x: 102, endPoint y: 781, distance: 13.0
drag, startPoint x: 324, startPoint y: 780, endPoint x: 326, endPoint y: 763, distance: 17.1
drag, startPoint x: 319, startPoint y: 133, endPoint x: 342, endPoint y: 158, distance: 34.0
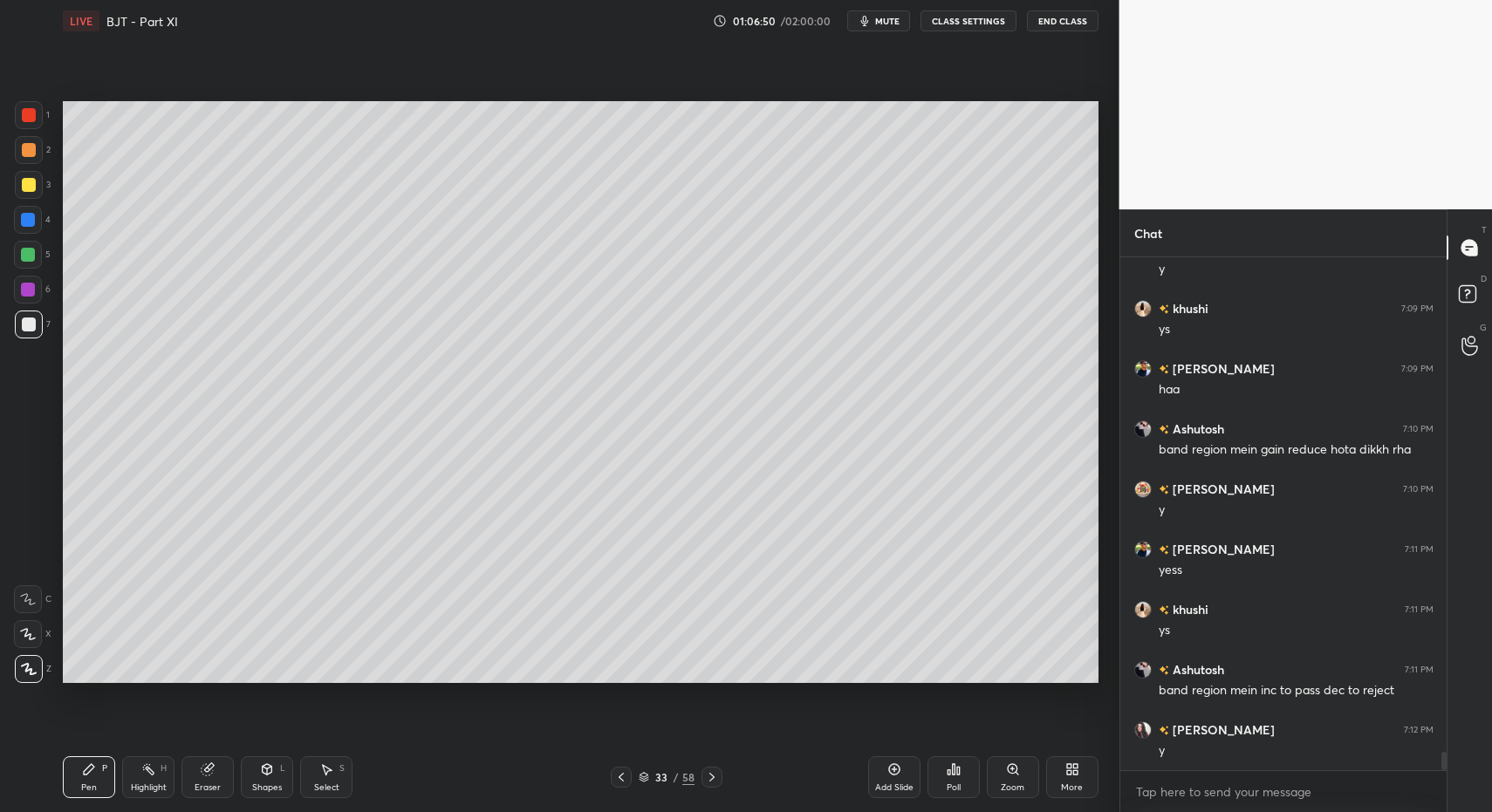
drag, startPoint x: 99, startPoint y: 767, endPoint x: 135, endPoint y: 759, distance: 36.9
drag, startPoint x: 285, startPoint y: 460, endPoint x: 337, endPoint y: 487, distance: 58.6
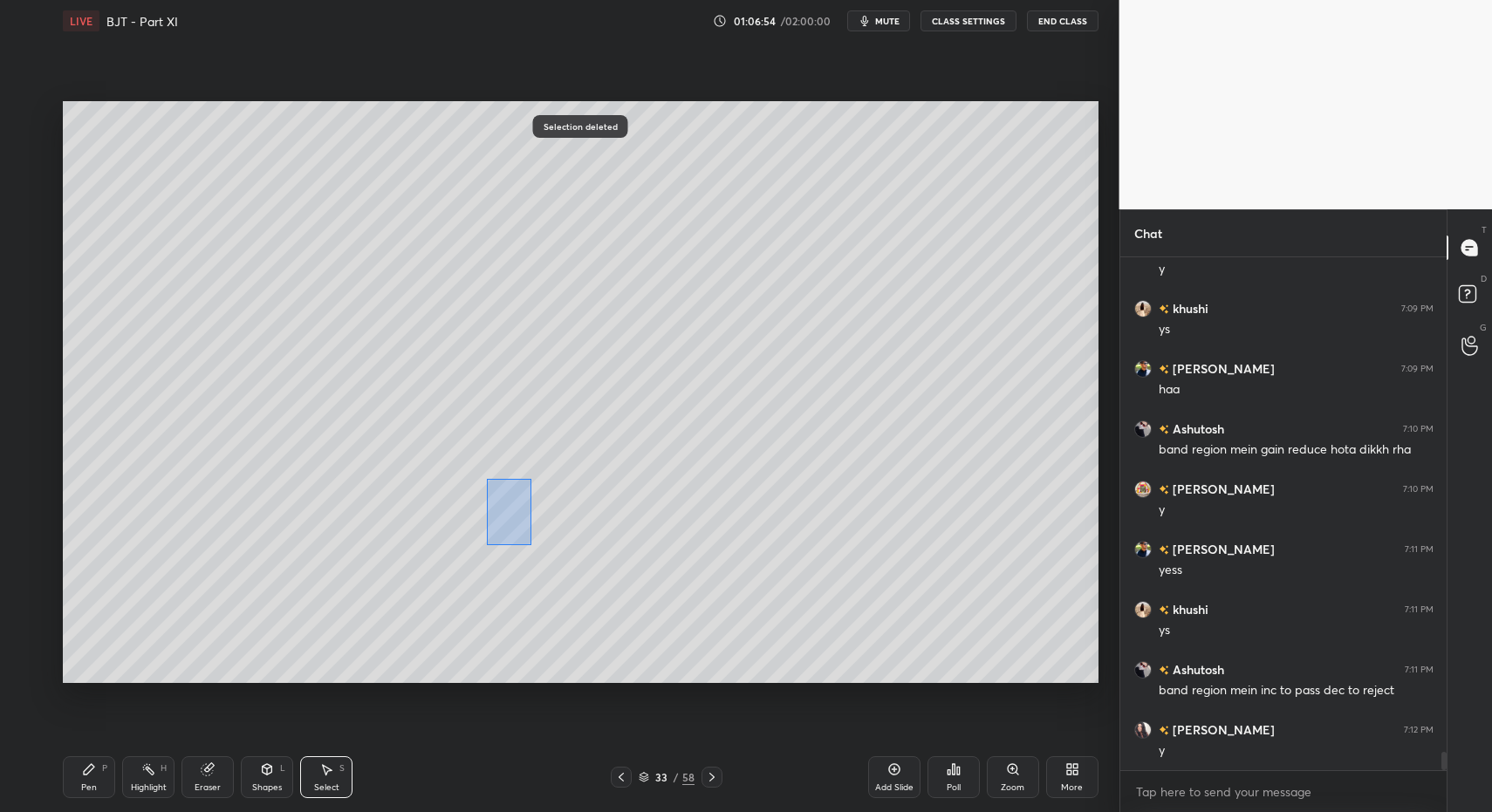
drag, startPoint x: 517, startPoint y: 532, endPoint x: 534, endPoint y: 552, distance: 26.2
drag, startPoint x: 586, startPoint y: 522, endPoint x: 643, endPoint y: 582, distance: 82.8
drag, startPoint x: 758, startPoint y: 560, endPoint x: 838, endPoint y: 598, distance: 88.6
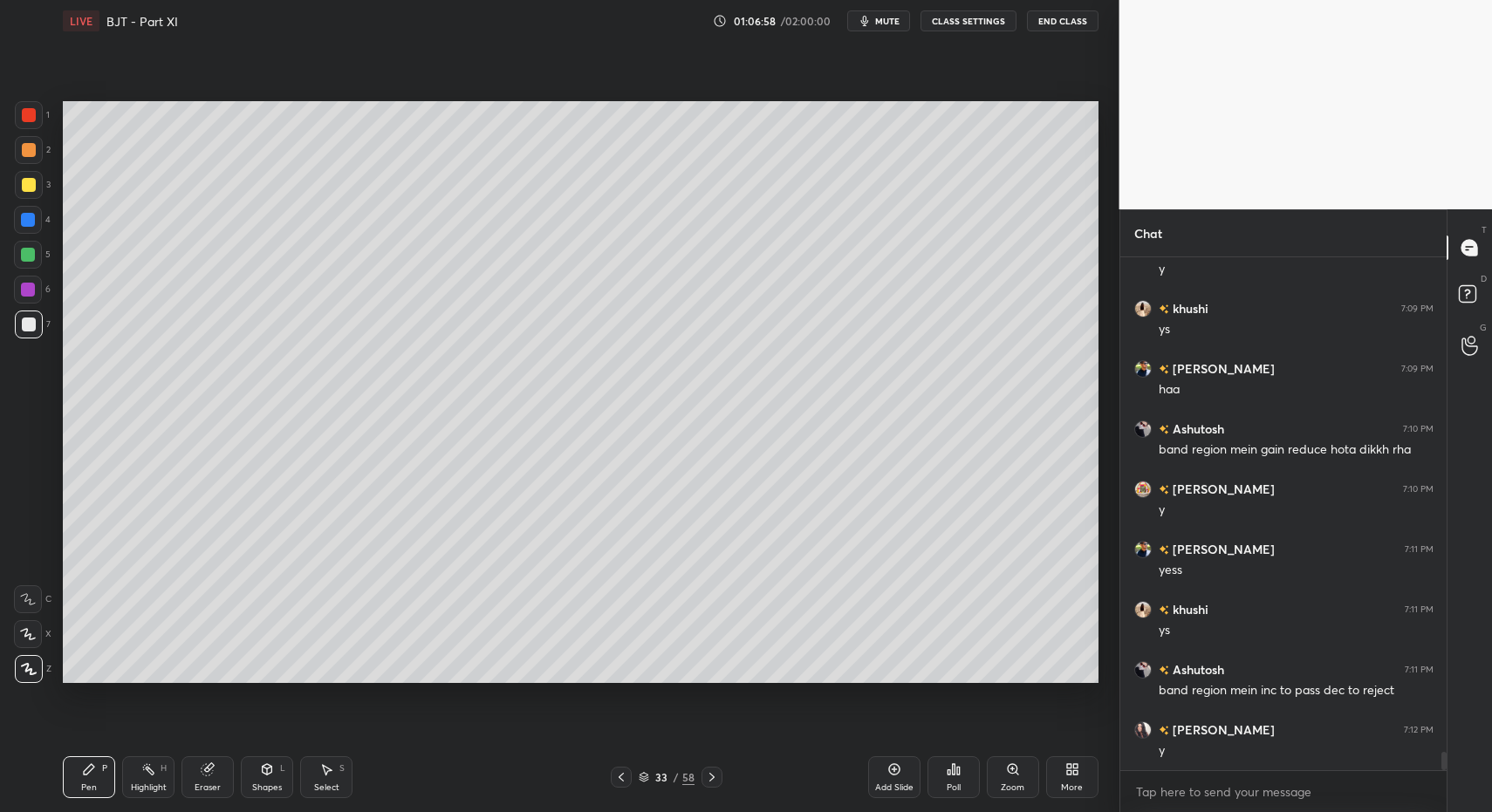
drag, startPoint x: 94, startPoint y: 775, endPoint x: 106, endPoint y: 743, distance: 34.2
drag, startPoint x: 29, startPoint y: 183, endPoint x: 30, endPoint y: 201, distance: 18.0
drag, startPoint x: 29, startPoint y: 258, endPoint x: 34, endPoint y: 250, distance: 9.4
drag, startPoint x: 336, startPoint y: 786, endPoint x: 331, endPoint y: 777, distance: 10.3
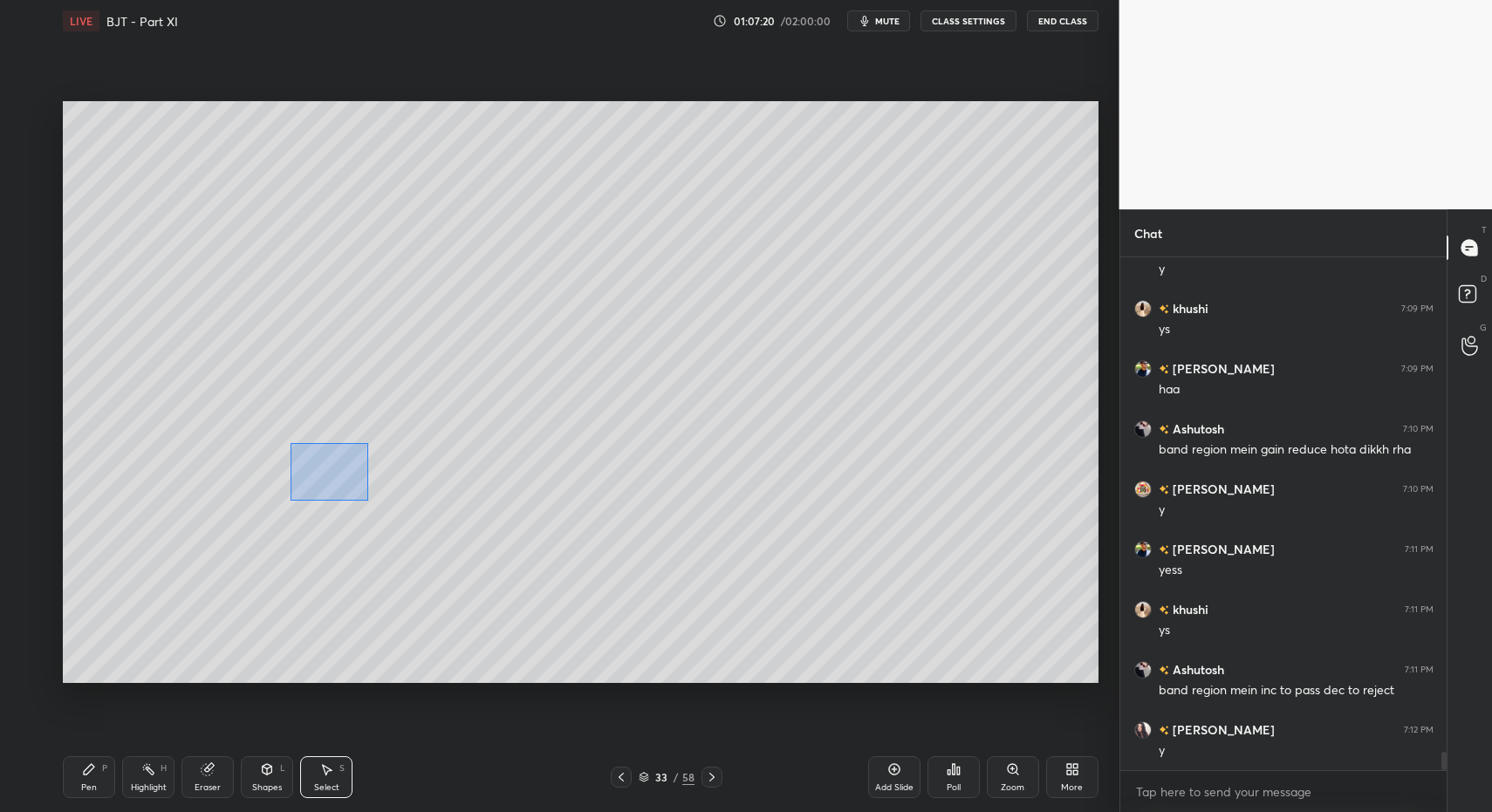
drag, startPoint x: 358, startPoint y: 495, endPoint x: 374, endPoint y: 501, distance: 17.1
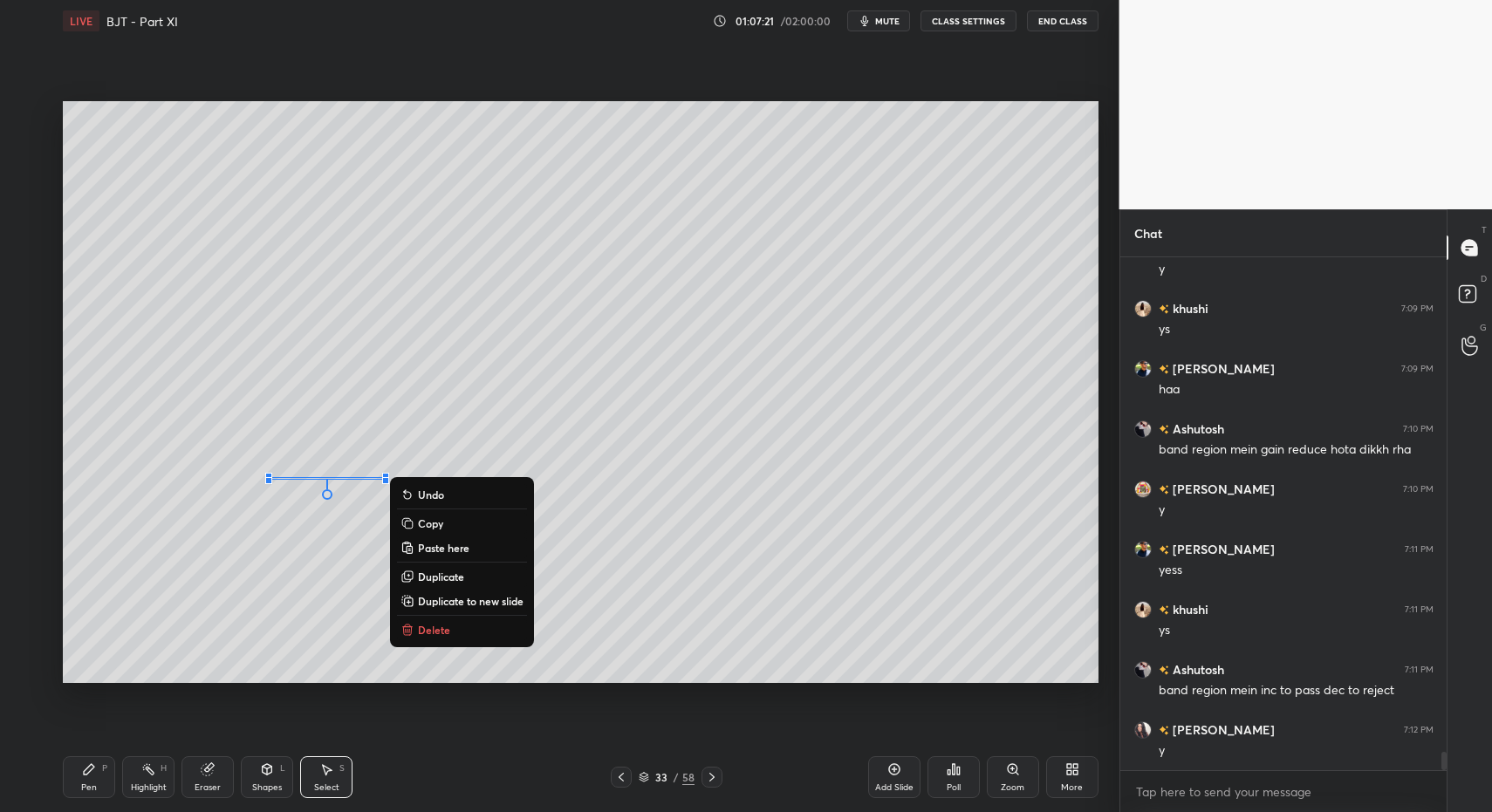
drag, startPoint x: 455, startPoint y: 623, endPoint x: 471, endPoint y: 560, distance: 65.0
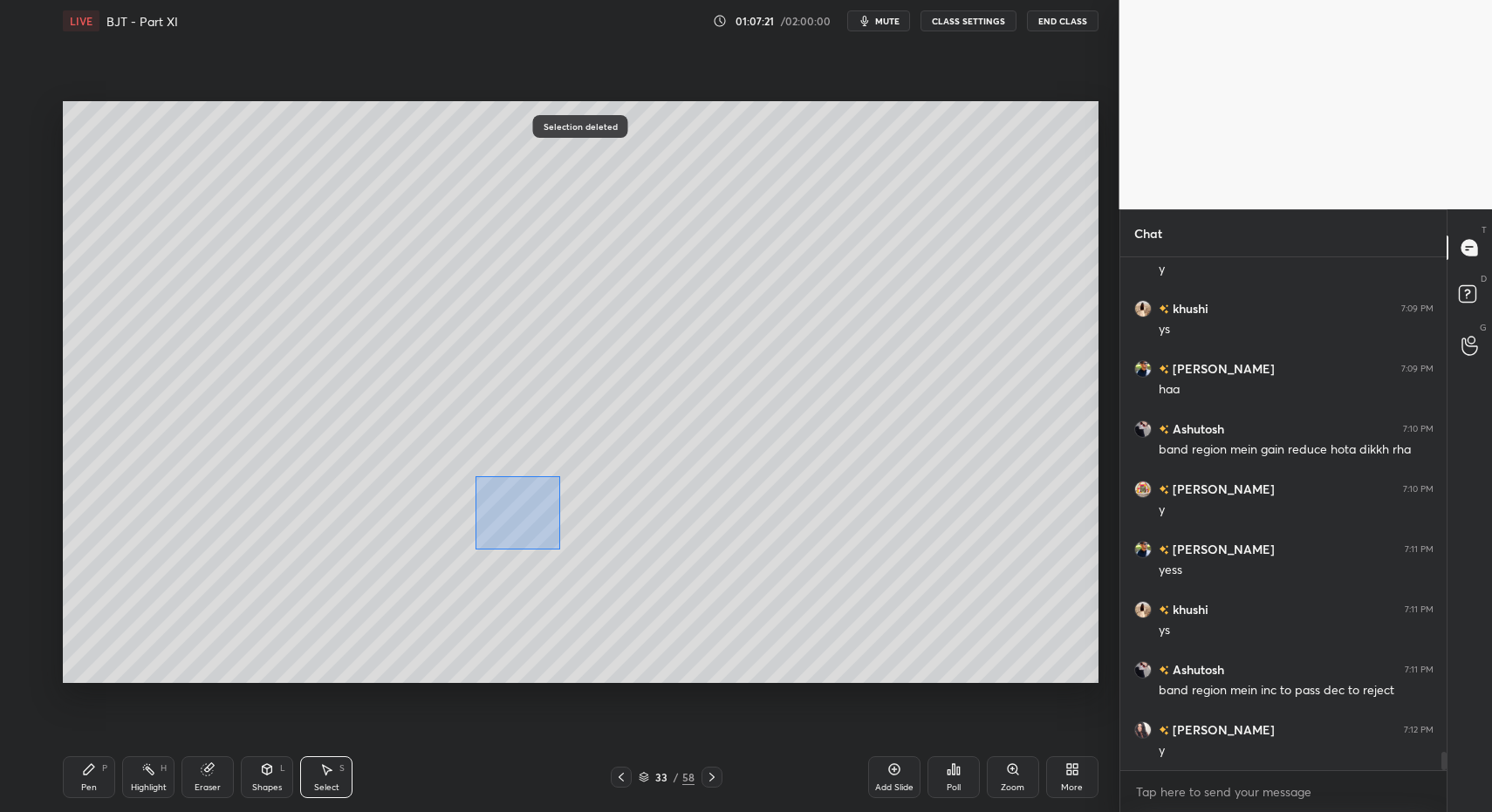
drag, startPoint x: 475, startPoint y: 477, endPoint x: 604, endPoint y: 590, distance: 171.5
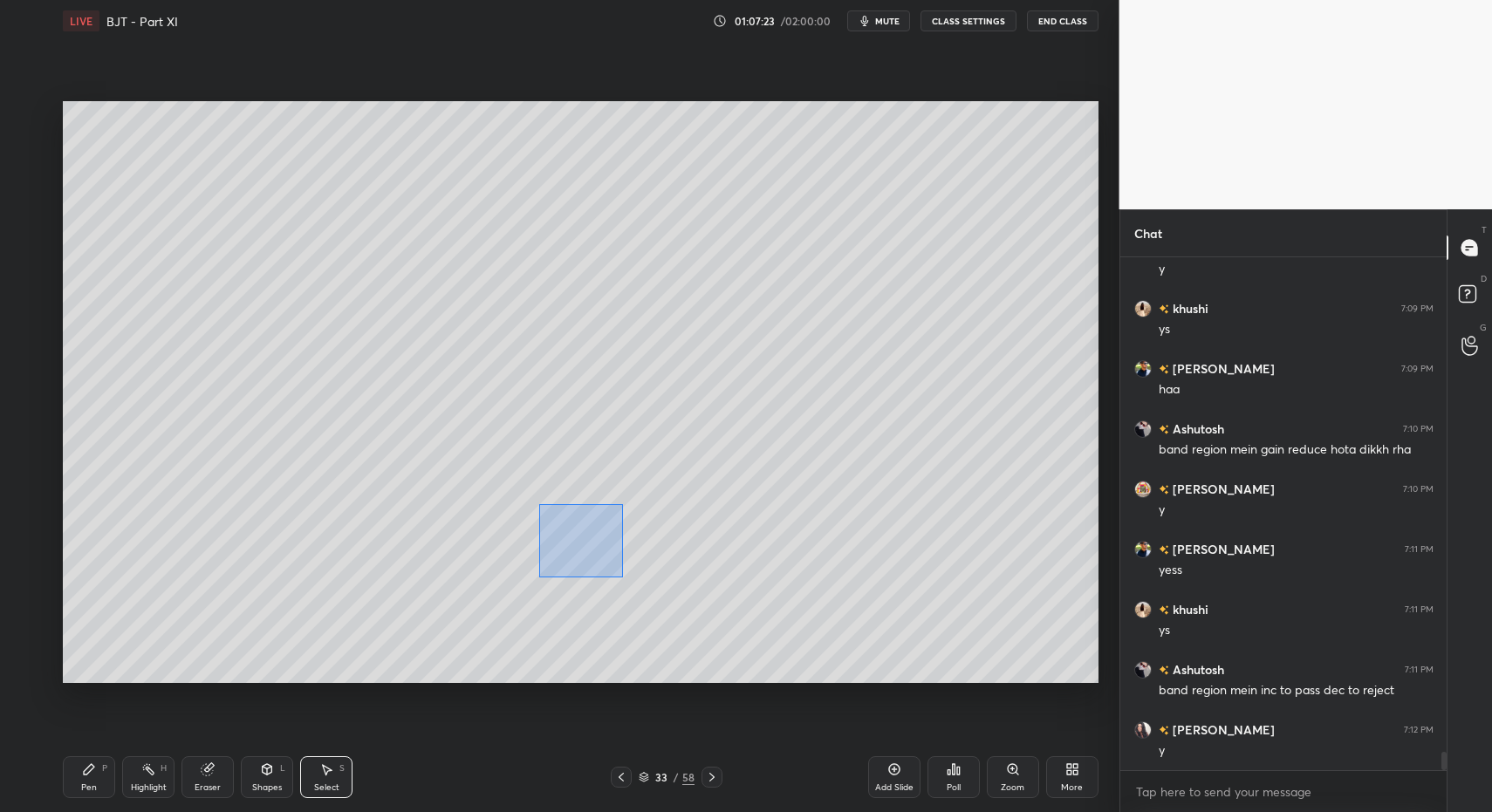
drag, startPoint x: 542, startPoint y: 511, endPoint x: 680, endPoint y: 611, distance: 170.4
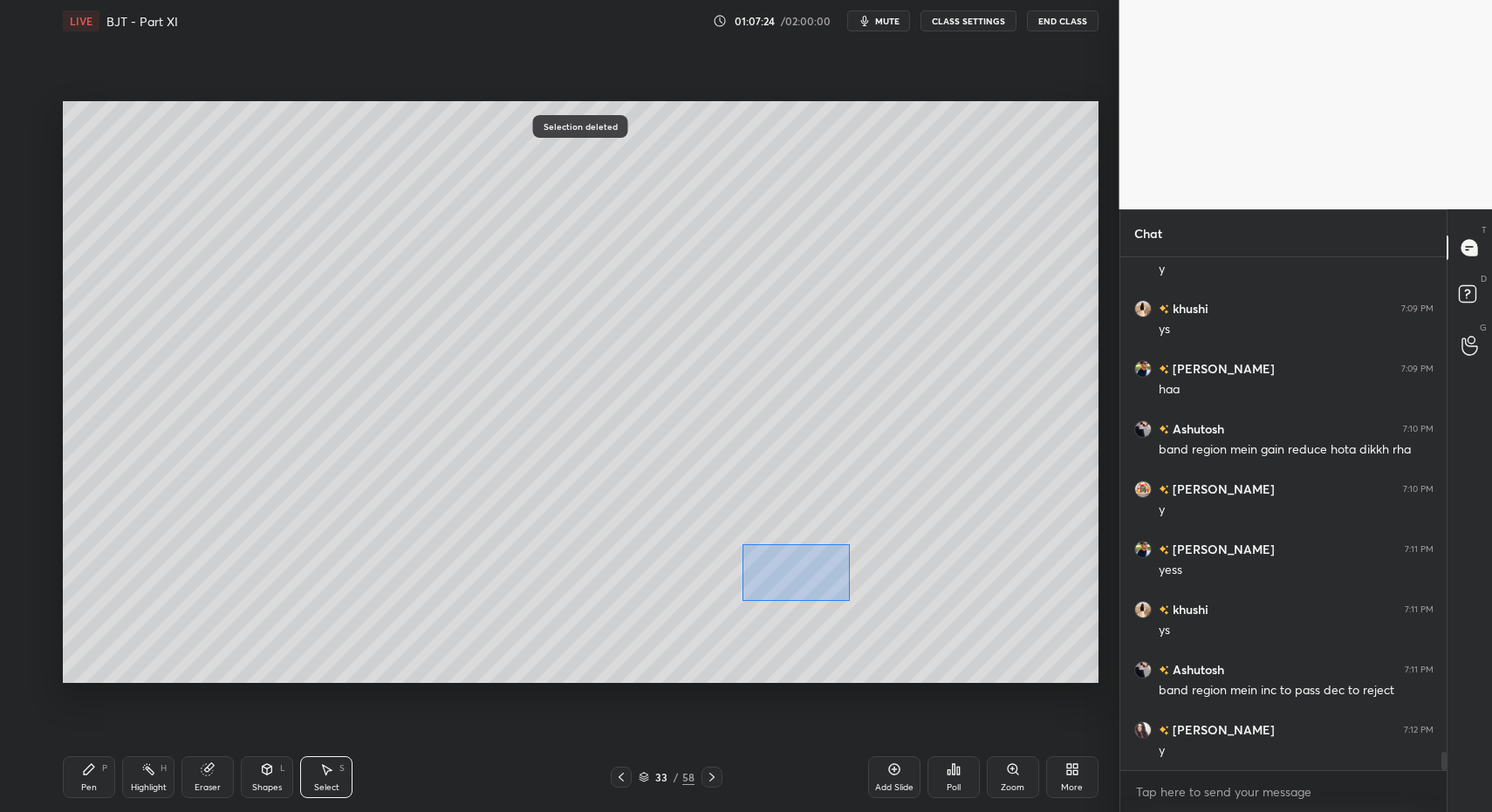
drag, startPoint x: 808, startPoint y: 586, endPoint x: 850, endPoint y: 600, distance: 44.3
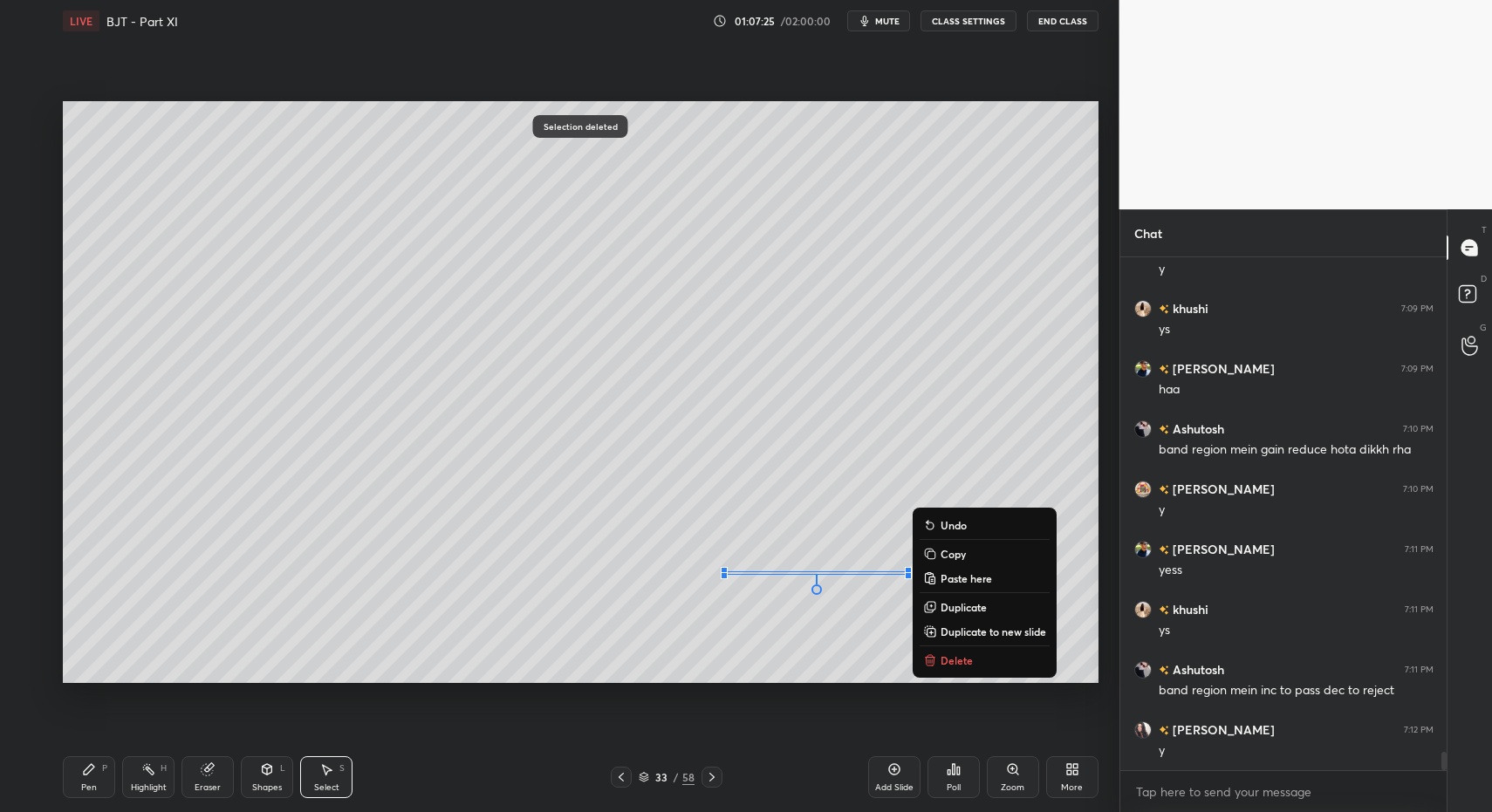
drag, startPoint x: 936, startPoint y: 652, endPoint x: 911, endPoint y: 667, distance: 29.2
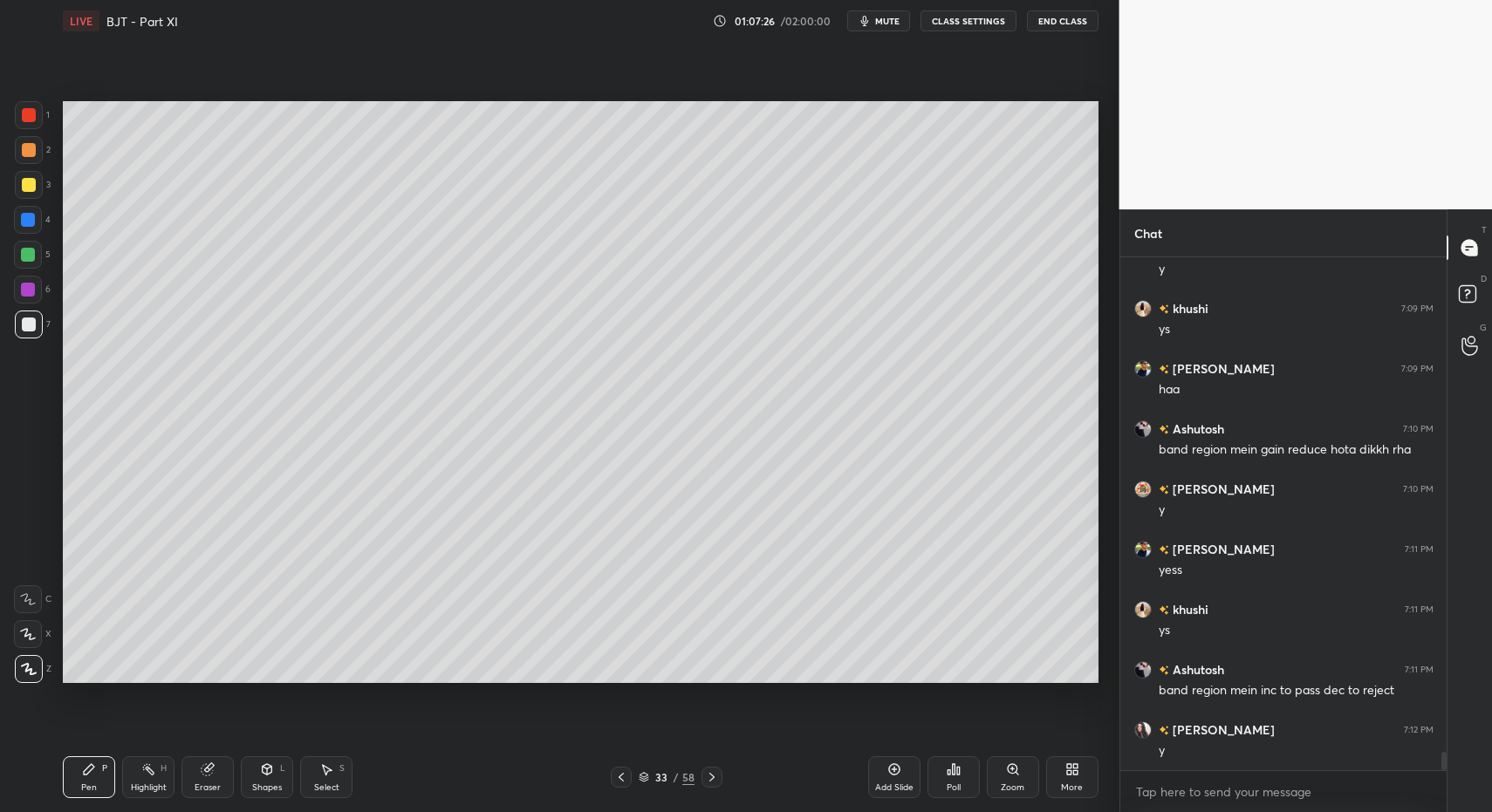
drag, startPoint x: 289, startPoint y: 775, endPoint x: 285, endPoint y: 754, distance: 21.4
drag, startPoint x: 144, startPoint y: 771, endPoint x: 152, endPoint y: 767, distance: 8.9
drag, startPoint x: 152, startPoint y: 767, endPoint x: 171, endPoint y: 708, distance: 62.0
drag, startPoint x: 154, startPoint y: 774, endPoint x: 208, endPoint y: 711, distance: 83.0
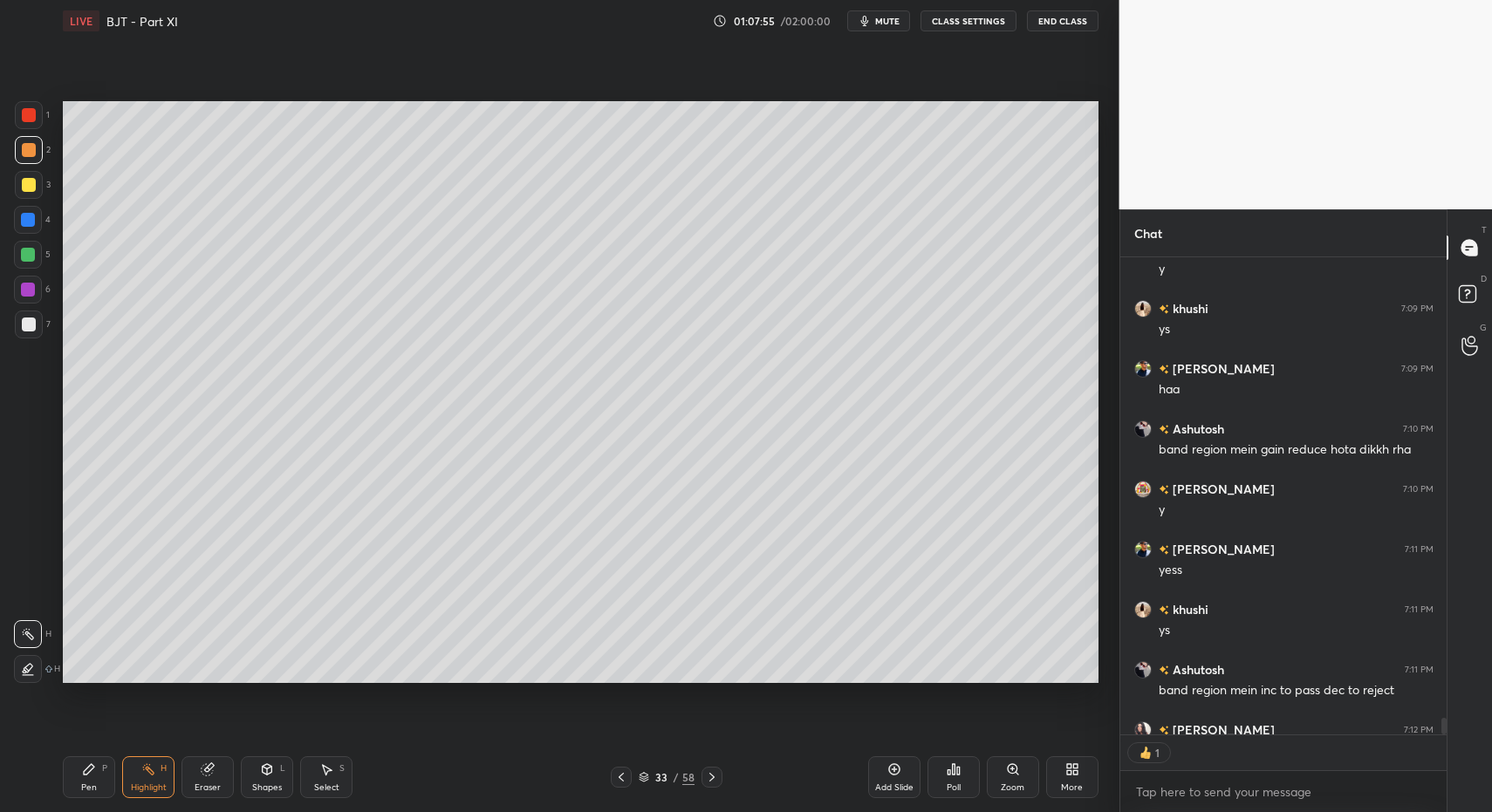
drag, startPoint x: 157, startPoint y: 771, endPoint x: 160, endPoint y: 708, distance: 63.1
type textarea "x"
drag, startPoint x: 316, startPoint y: 781, endPoint x: 328, endPoint y: 780, distance: 12.0
drag, startPoint x: 328, startPoint y: 780, endPoint x: 335, endPoint y: 743, distance: 37.7
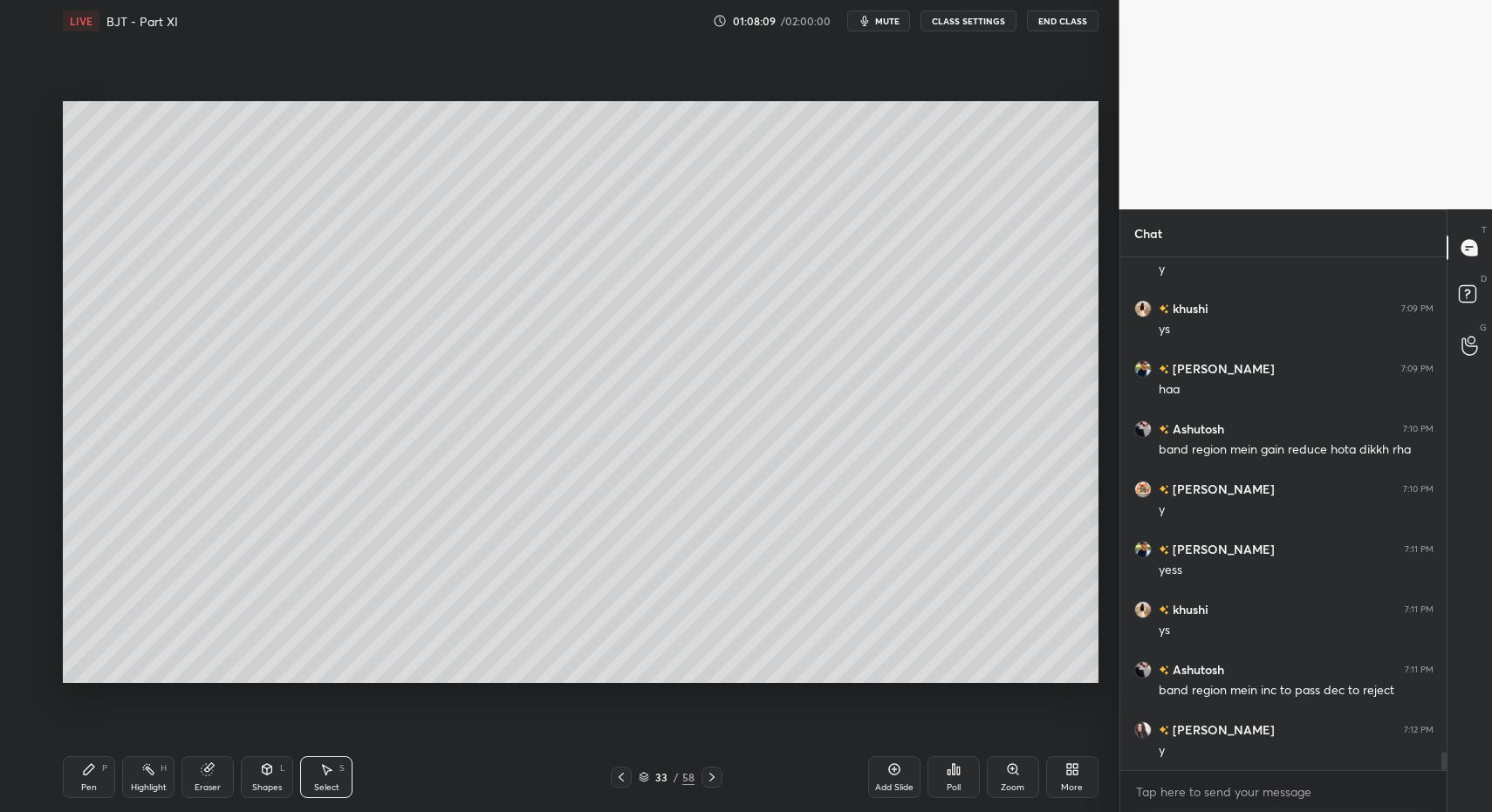
drag, startPoint x: 377, startPoint y: 471, endPoint x: 401, endPoint y: 488, distance: 29.4
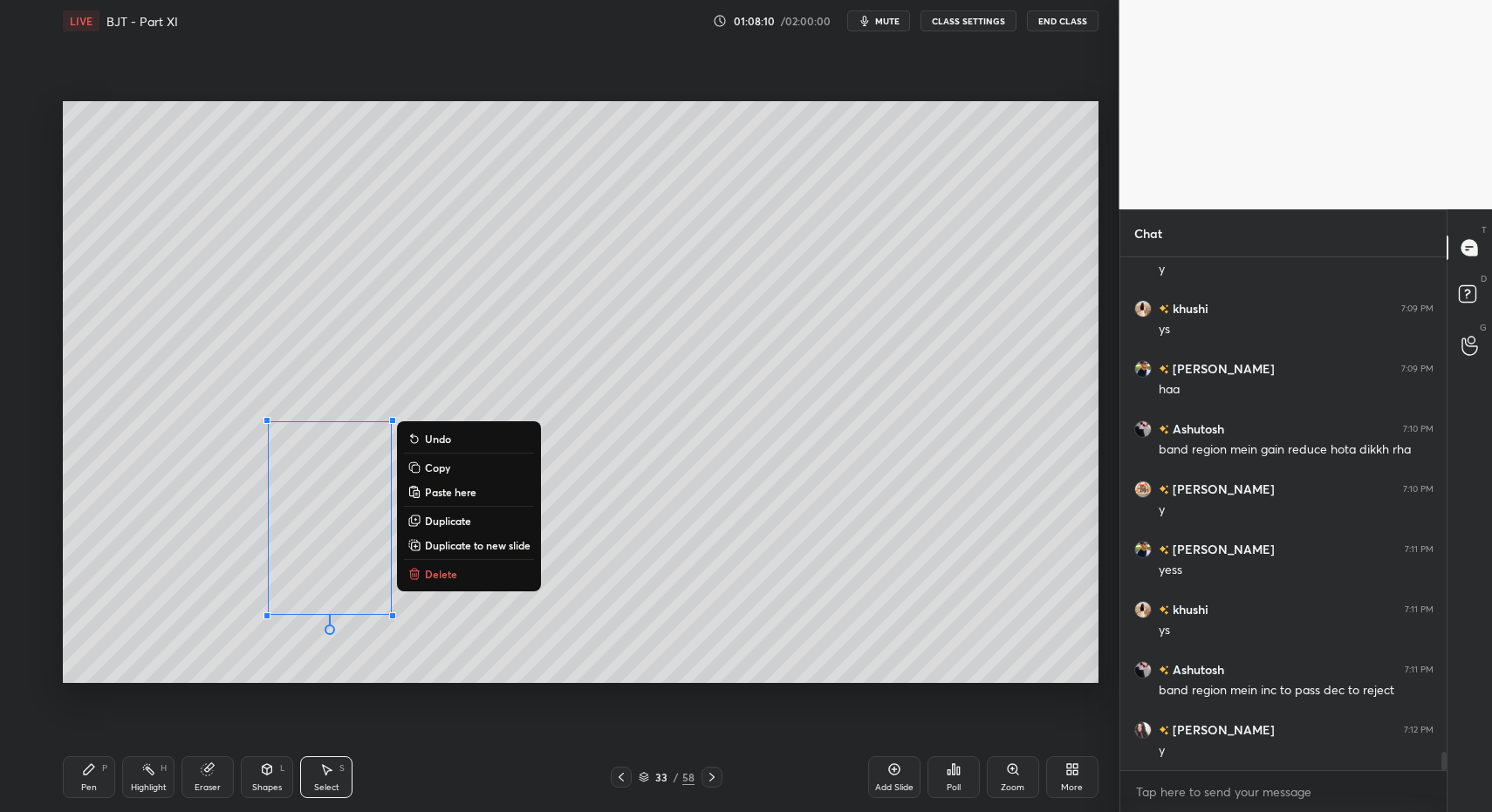
drag, startPoint x: 109, startPoint y: 779, endPoint x: 130, endPoint y: 777, distance: 21.1
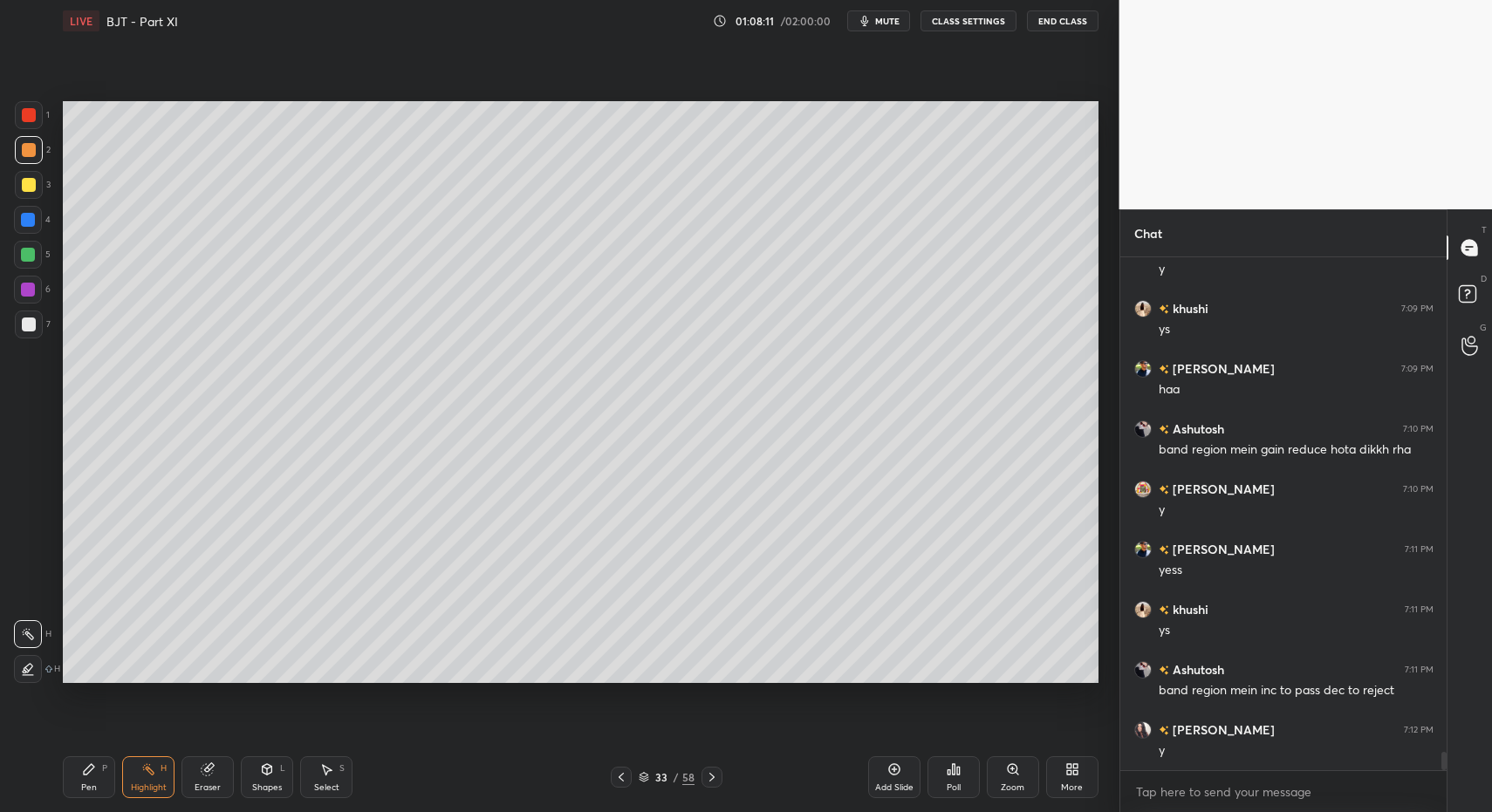
drag, startPoint x: 330, startPoint y: 770, endPoint x: 342, endPoint y: 704, distance: 67.1
drag, startPoint x: 377, startPoint y: 468, endPoint x: 404, endPoint y: 487, distance: 33.0
drag, startPoint x: 81, startPoint y: 777, endPoint x: 86, endPoint y: 753, distance: 24.5
drag, startPoint x: 267, startPoint y: 788, endPoint x: 266, endPoint y: 758, distance: 30.0
drag, startPoint x: 714, startPoint y: 569, endPoint x: 740, endPoint y: 593, distance: 35.4
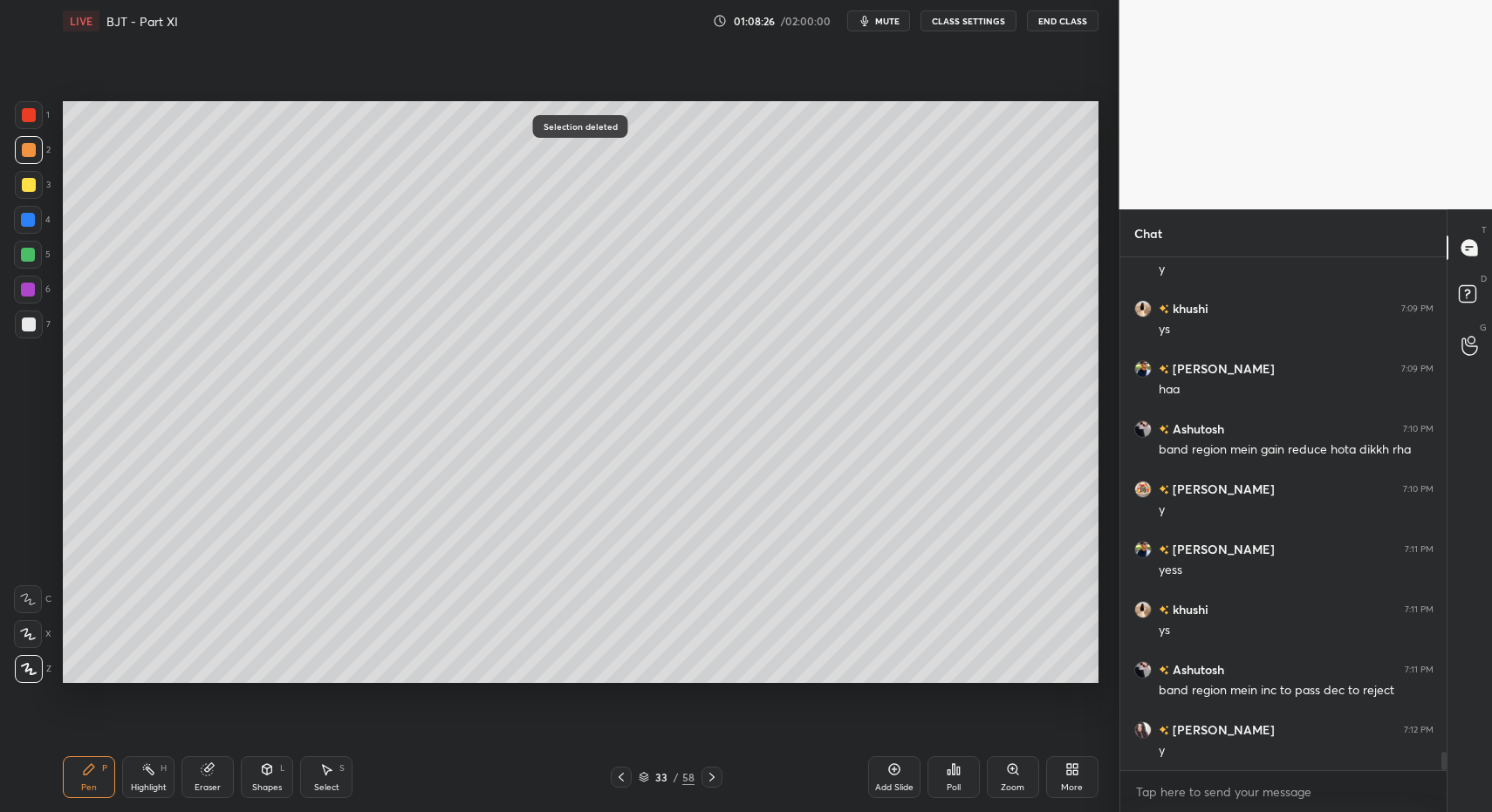
drag, startPoint x: 78, startPoint y: 790, endPoint x: 95, endPoint y: 692, distance: 99.5
drag, startPoint x: 40, startPoint y: 216, endPoint x: 54, endPoint y: 250, distance: 36.8
drag, startPoint x: 97, startPoint y: 784, endPoint x: 99, endPoint y: 775, distance: 9.2
drag, startPoint x: 34, startPoint y: 291, endPoint x: 56, endPoint y: 313, distance: 31.1
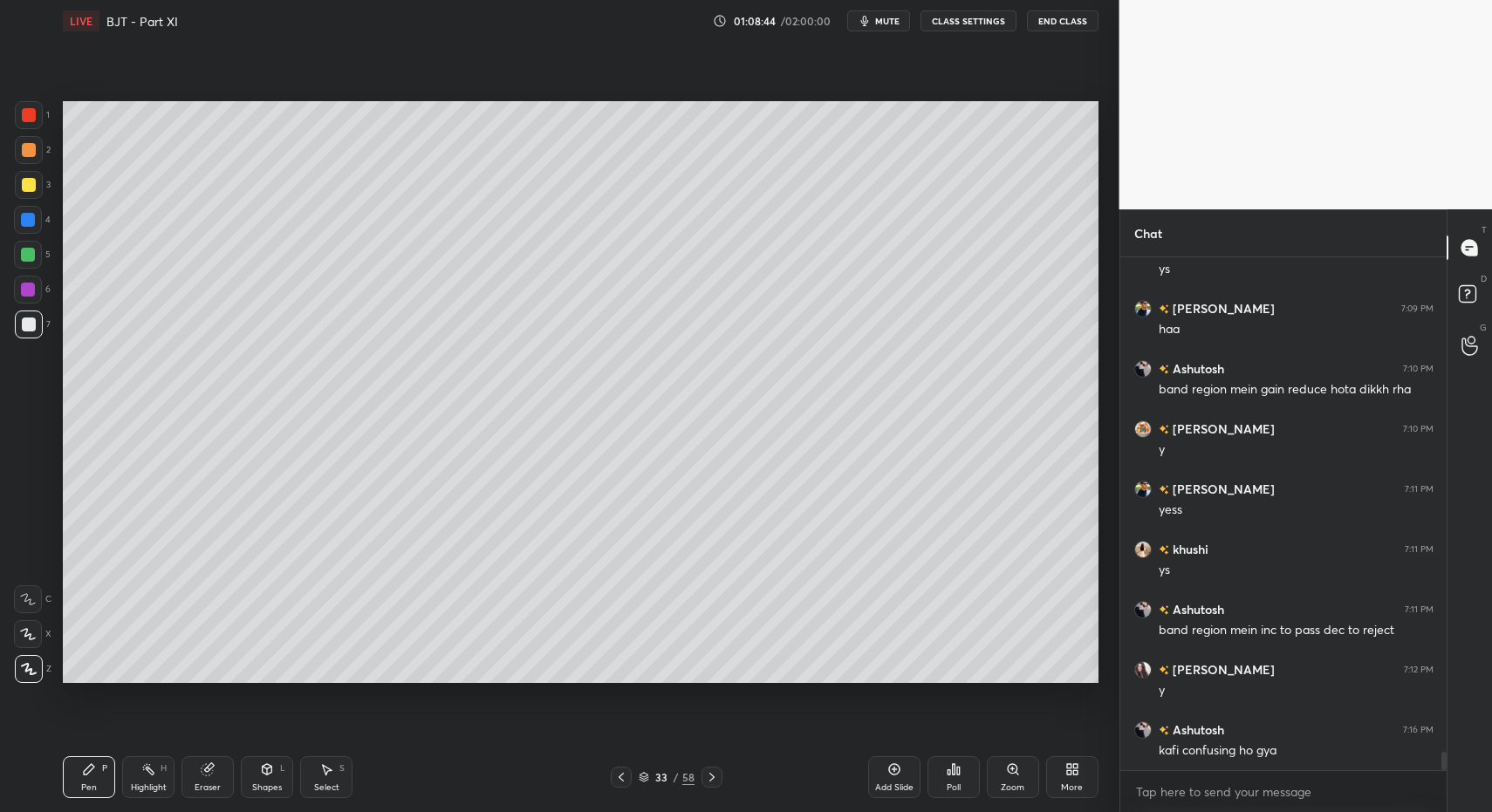
scroll to position [14044, 0]
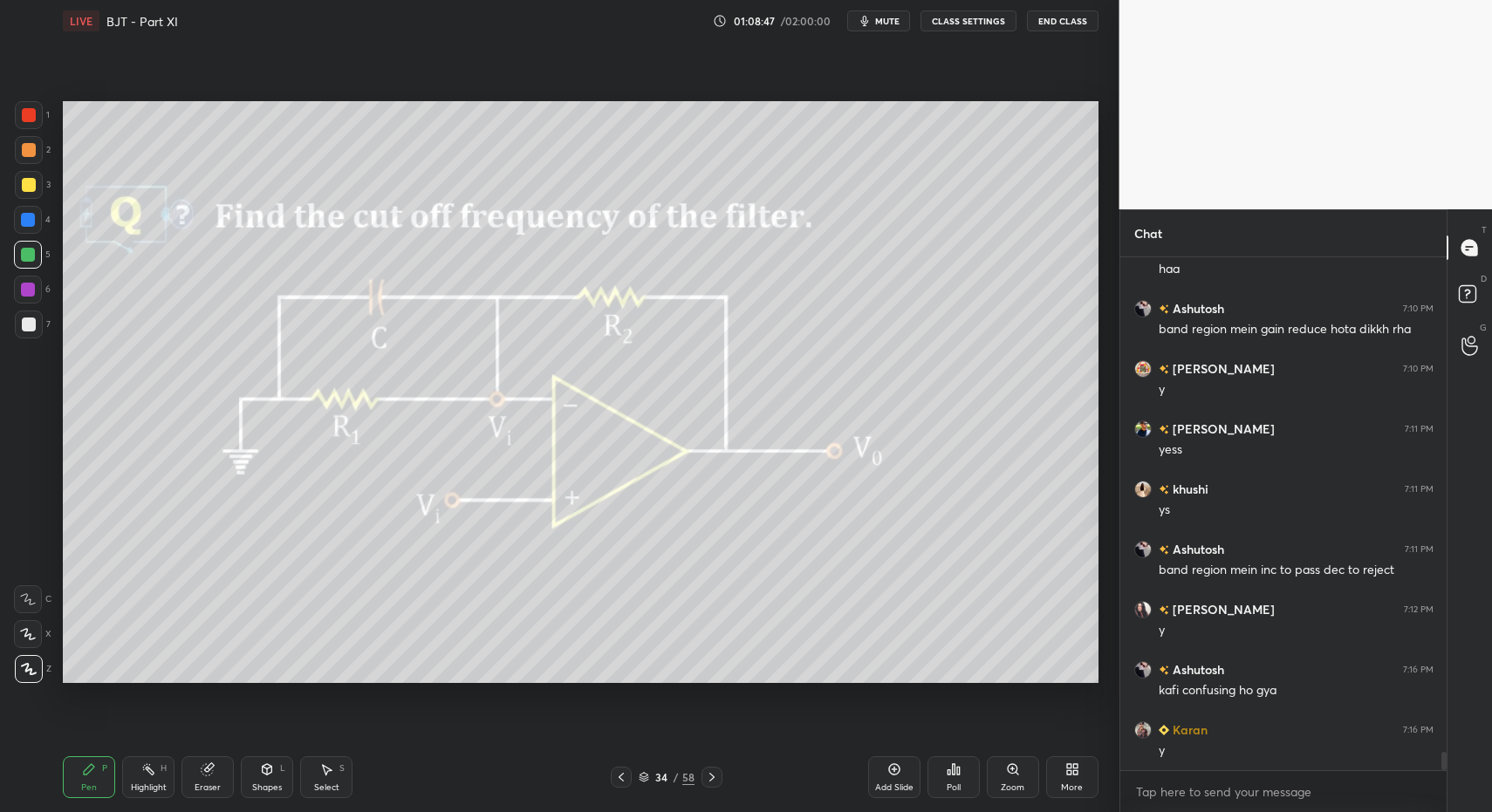
drag, startPoint x: 30, startPoint y: 259, endPoint x: 53, endPoint y: 266, distance: 24.0
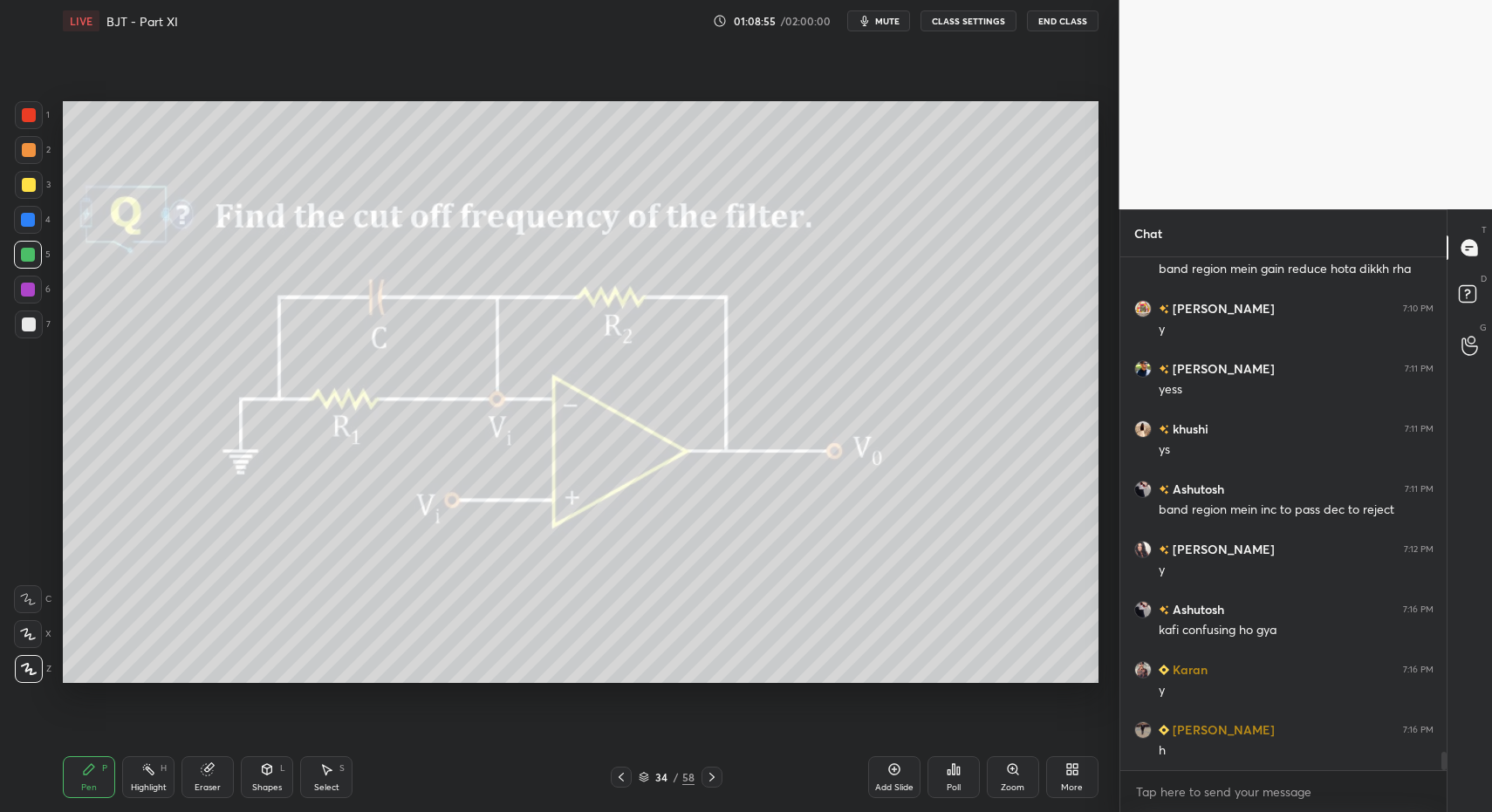
drag, startPoint x: 132, startPoint y: 786, endPoint x: 139, endPoint y: 779, distance: 9.9
drag, startPoint x: 326, startPoint y: 775, endPoint x: 327, endPoint y: 751, distance: 24.0
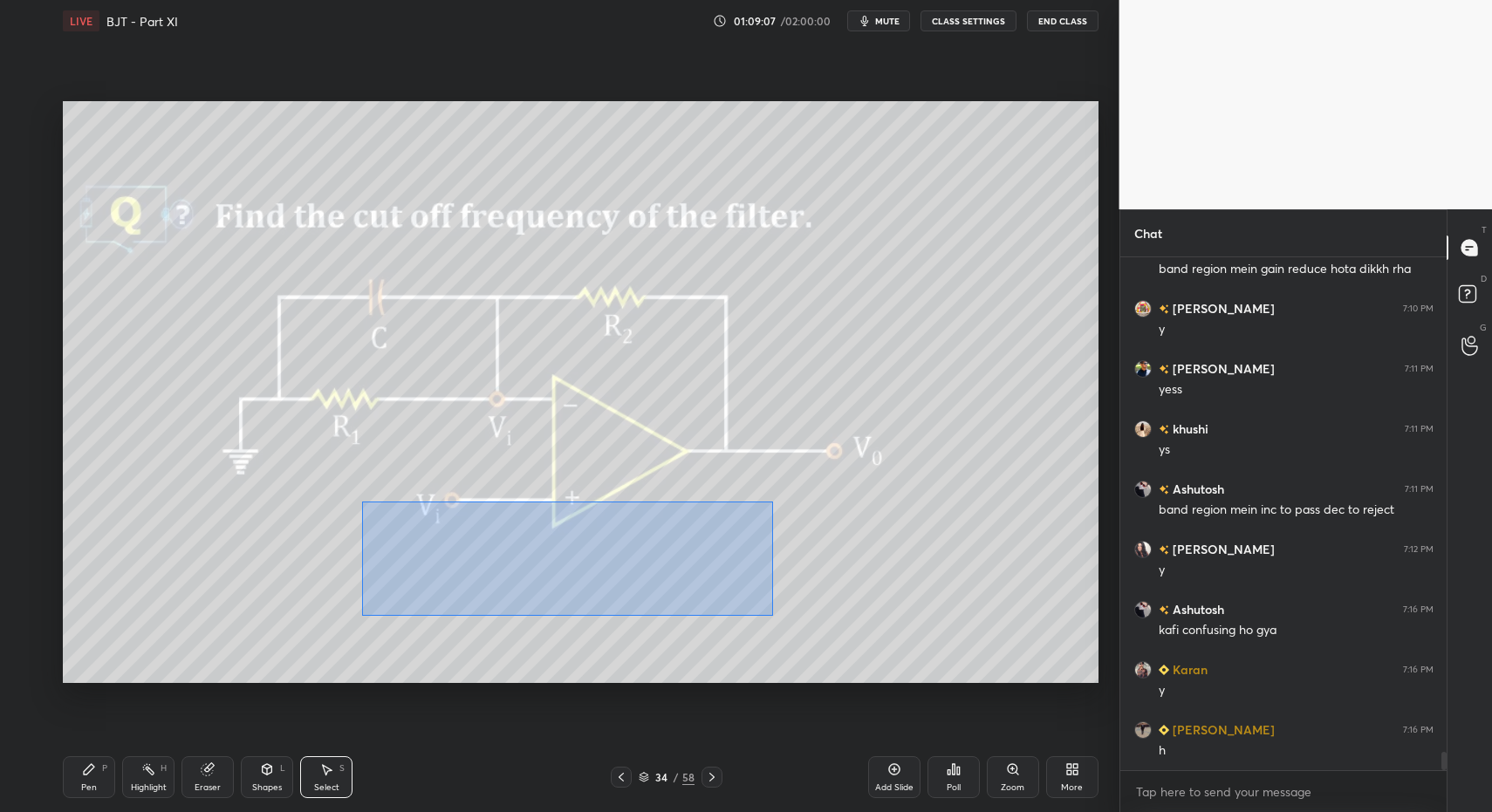
drag, startPoint x: 450, startPoint y: 541, endPoint x: 1020, endPoint y: 684, distance: 587.7
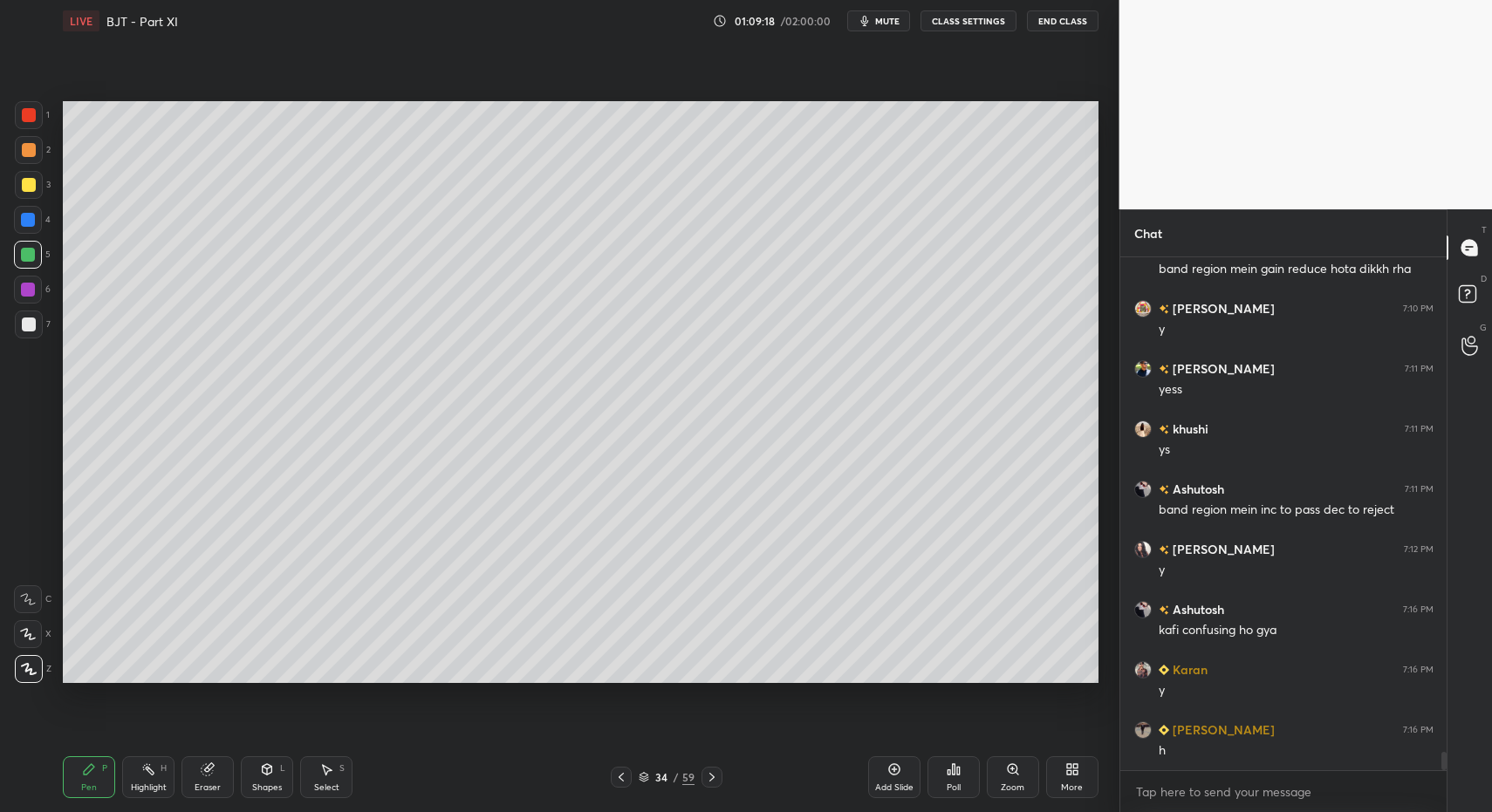
scroll to position [14165, 0]
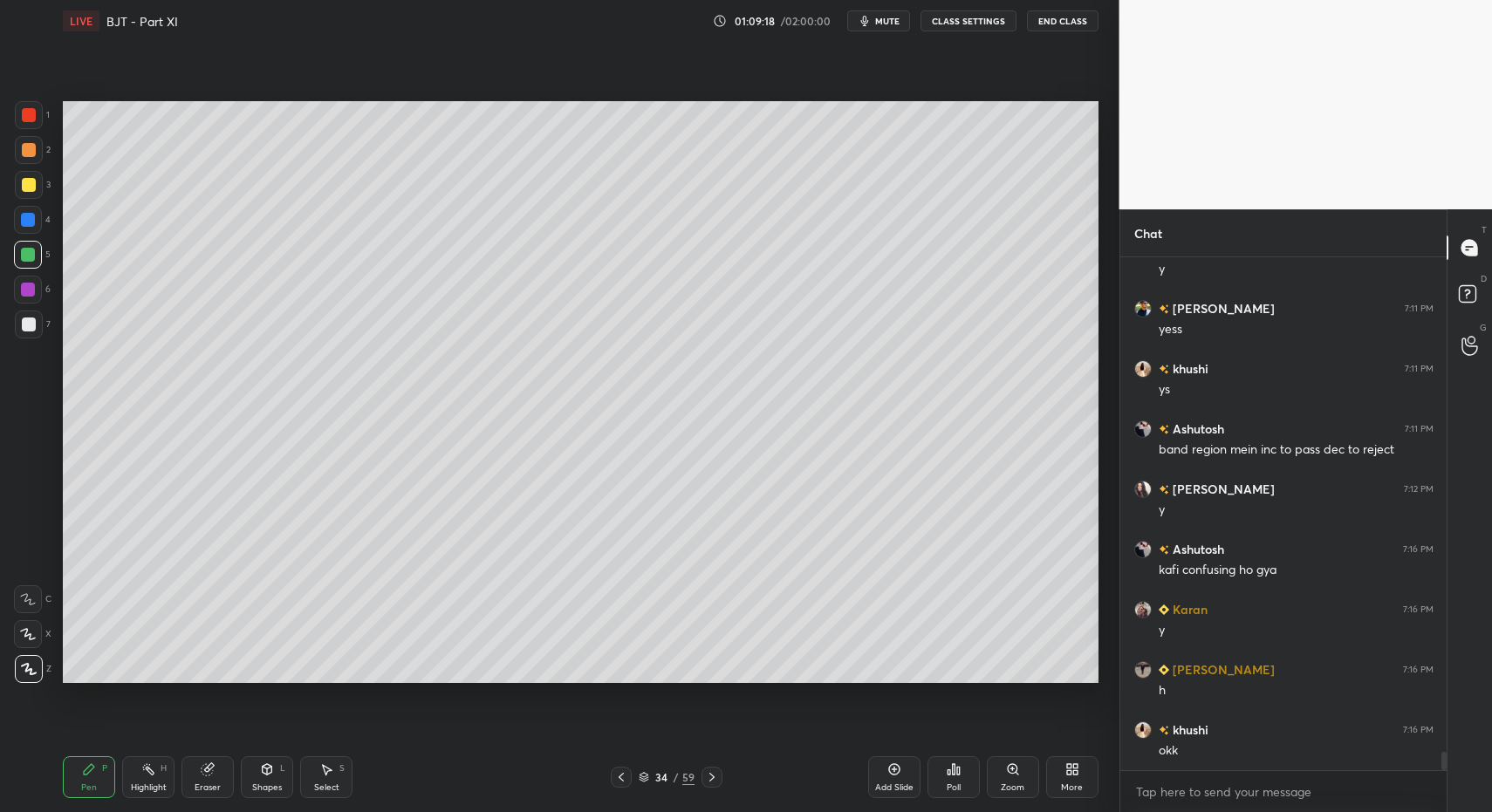
drag, startPoint x: 97, startPoint y: 765, endPoint x: 104, endPoint y: 745, distance: 21.2
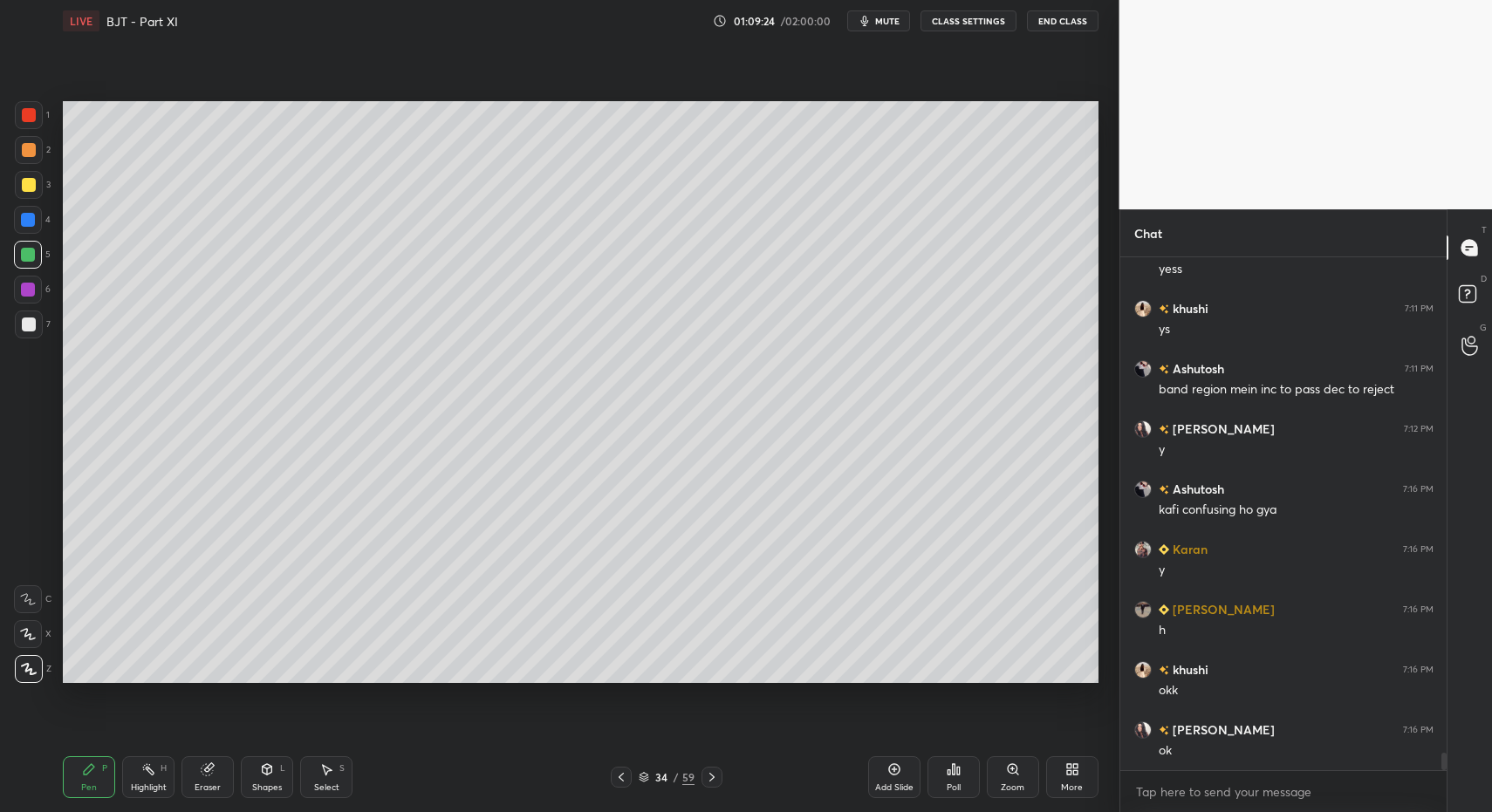
drag, startPoint x: 267, startPoint y: 779, endPoint x: 257, endPoint y: 754, distance: 26.9
drag, startPoint x: 99, startPoint y: 797, endPoint x: 97, endPoint y: 759, distance: 38.1
drag, startPoint x: 271, startPoint y: 778, endPoint x: 264, endPoint y: 747, distance: 31.8
drag, startPoint x: 22, startPoint y: 321, endPoint x: 47, endPoint y: 304, distance: 30.2
drag, startPoint x: 323, startPoint y: 773, endPoint x: 292, endPoint y: 557, distance: 218.2
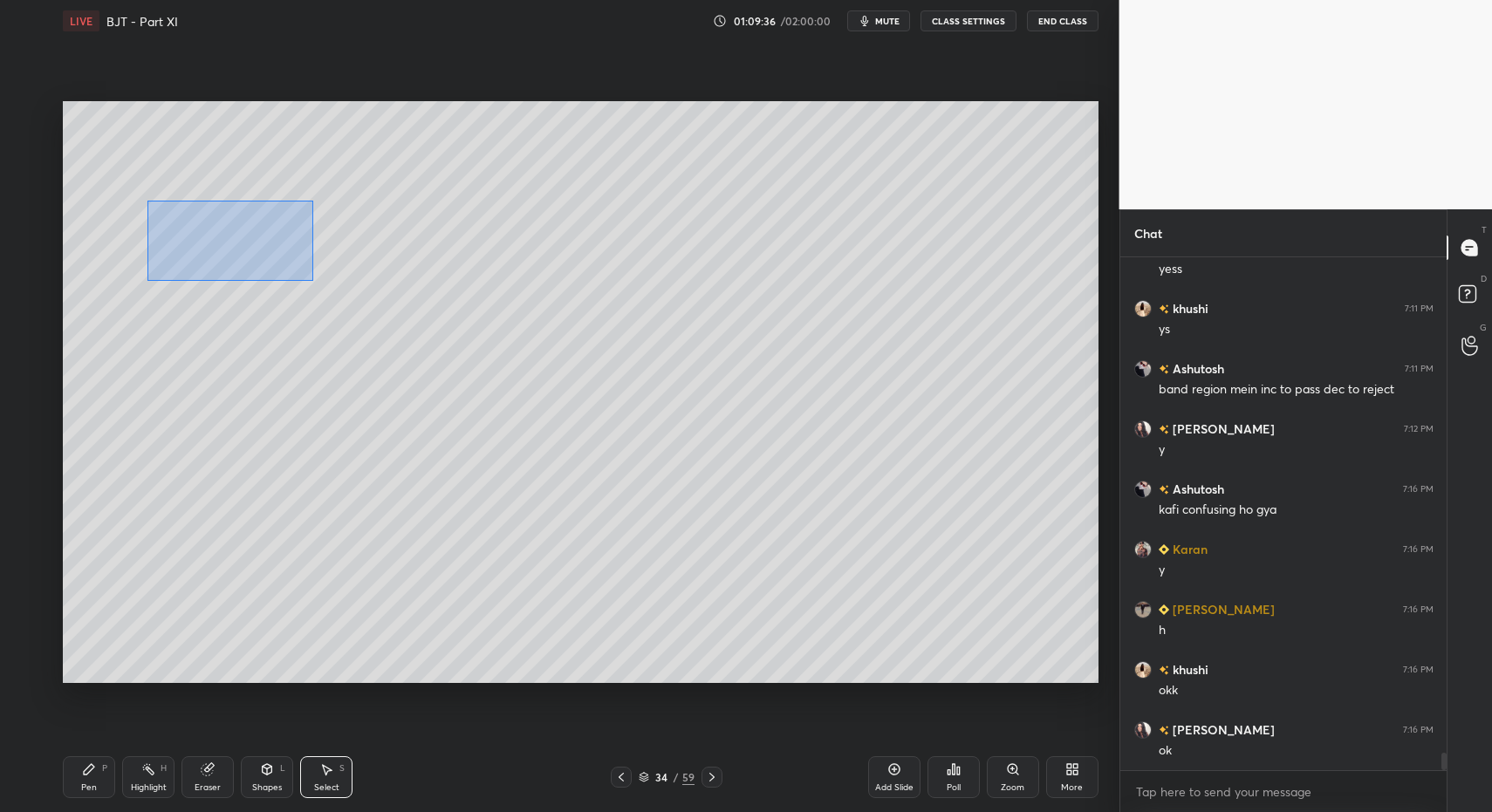
drag, startPoint x: 229, startPoint y: 239, endPoint x: 346, endPoint y: 301, distance: 132.4
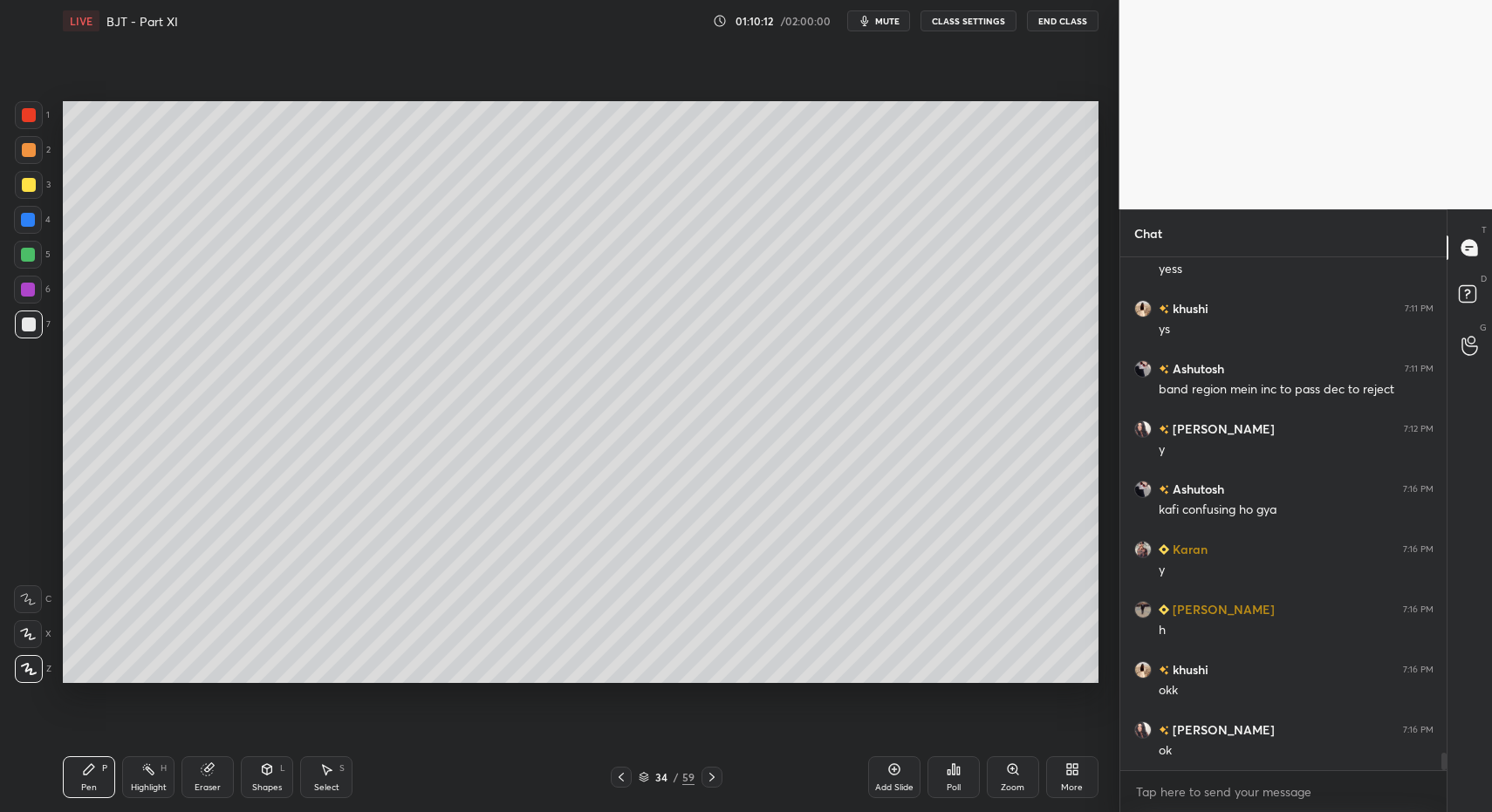
drag, startPoint x: 84, startPoint y: 755, endPoint x: 150, endPoint y: 690, distance: 92.6
drag, startPoint x: 110, startPoint y: 769, endPoint x: 112, endPoint y: 687, distance: 82.0
drag, startPoint x: 95, startPoint y: 774, endPoint x: 106, endPoint y: 740, distance: 35.7
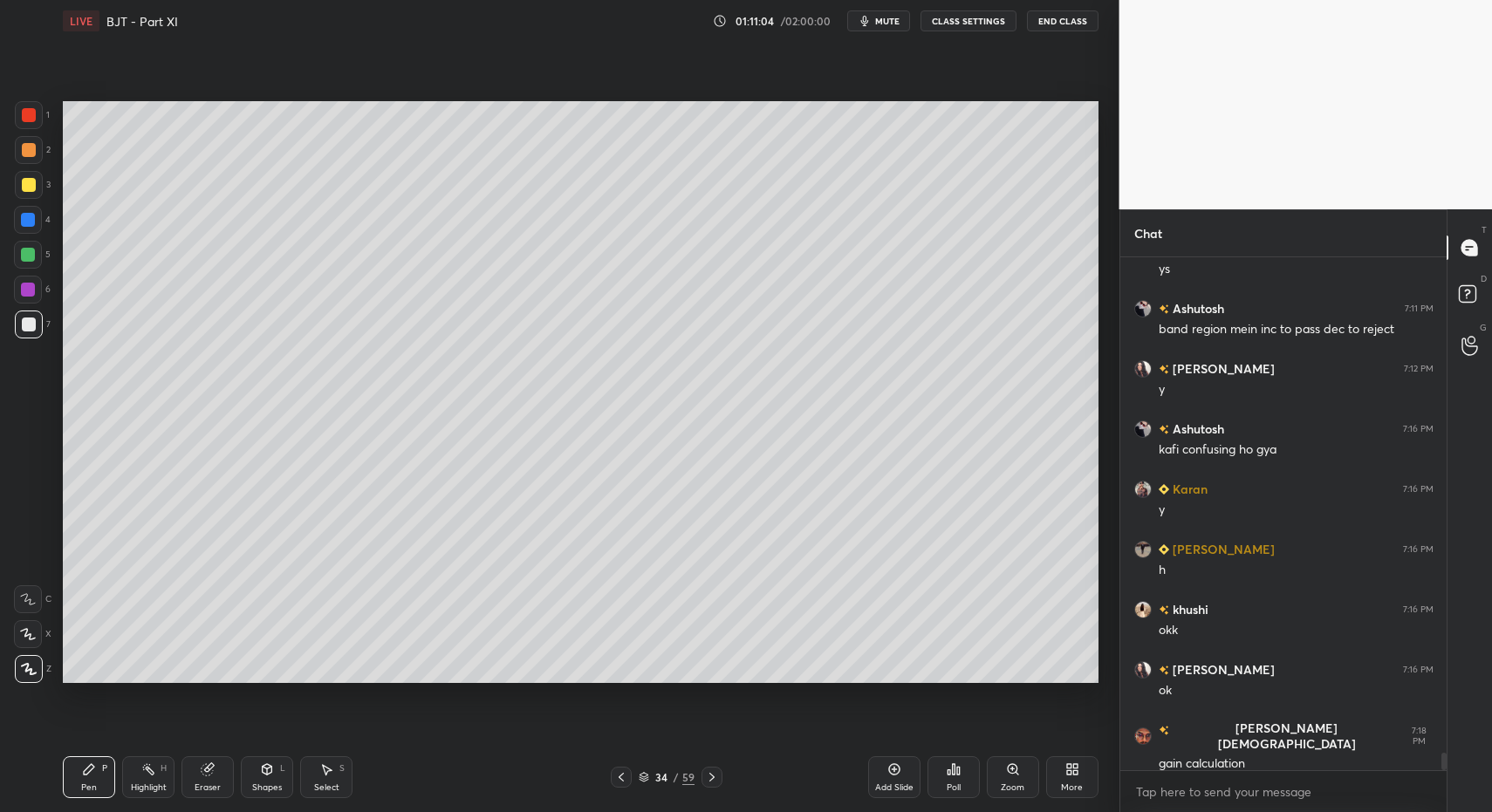
drag, startPoint x: 89, startPoint y: 760, endPoint x: 176, endPoint y: 696, distance: 108.0
drag, startPoint x: 65, startPoint y: 795, endPoint x: 149, endPoint y: 781, distance: 85.2
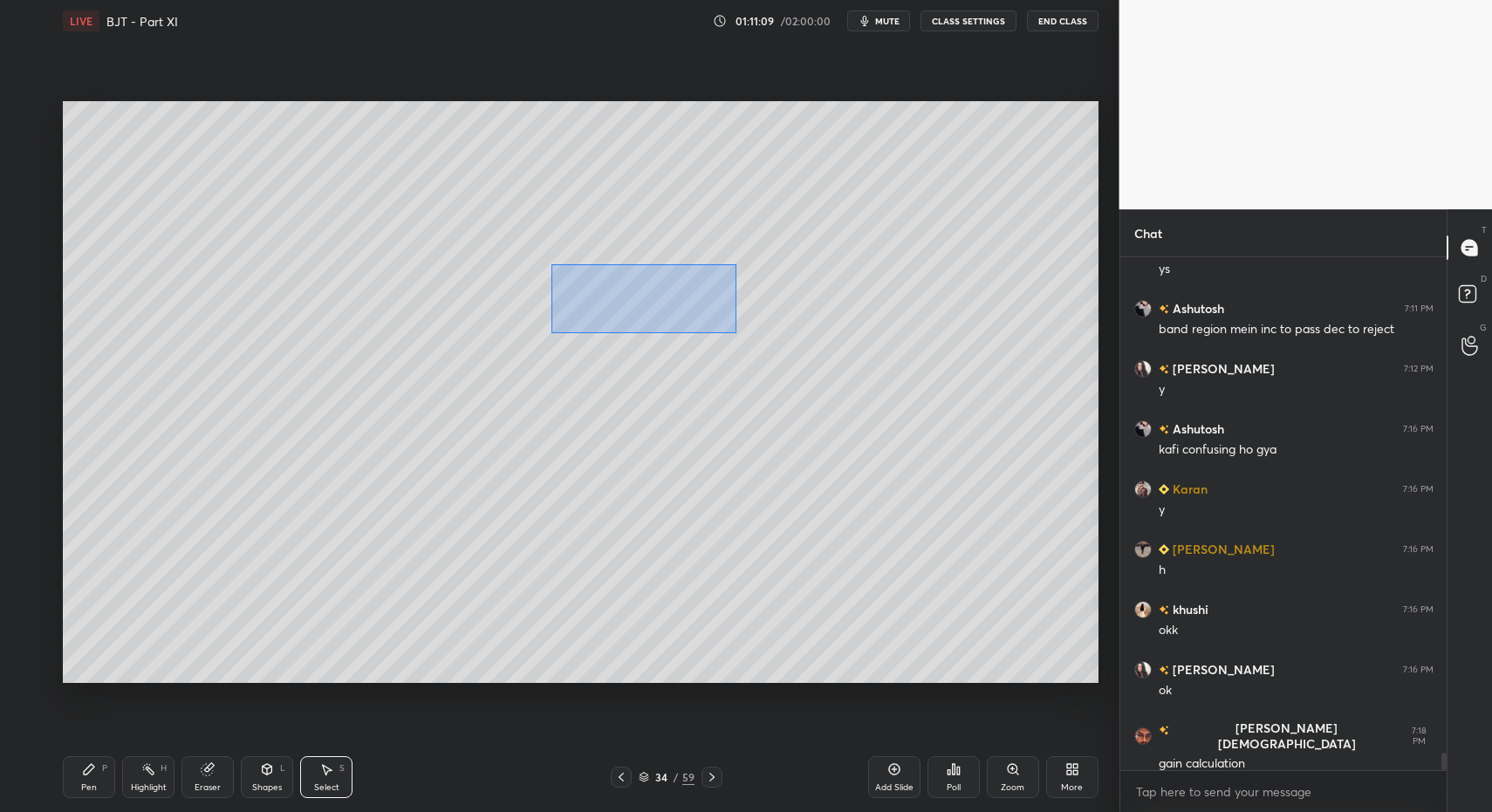
drag, startPoint x: 563, startPoint y: 271, endPoint x: 734, endPoint y: 333, distance: 181.9
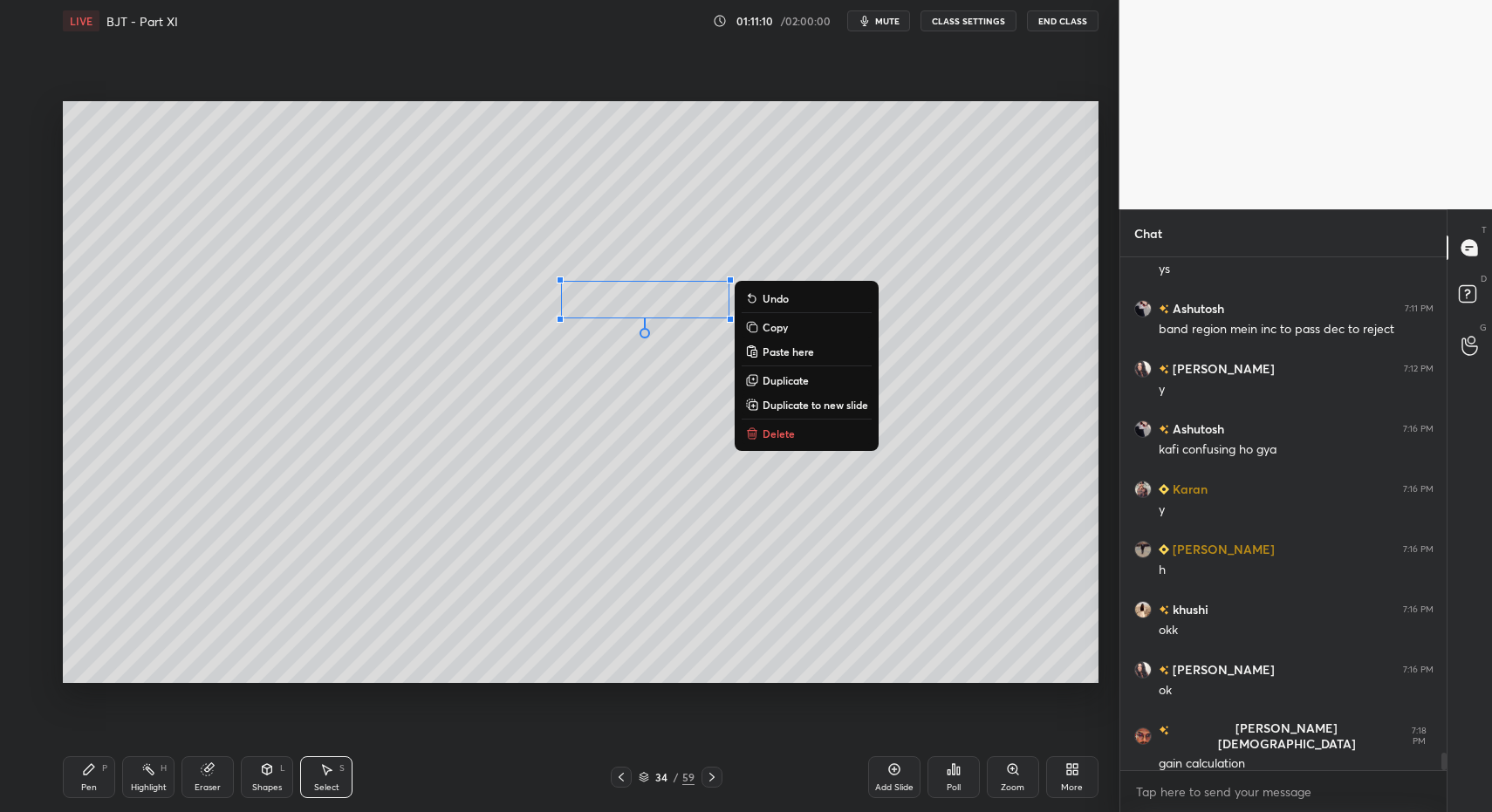
drag, startPoint x: 771, startPoint y: 428, endPoint x: 690, endPoint y: 465, distance: 89.1
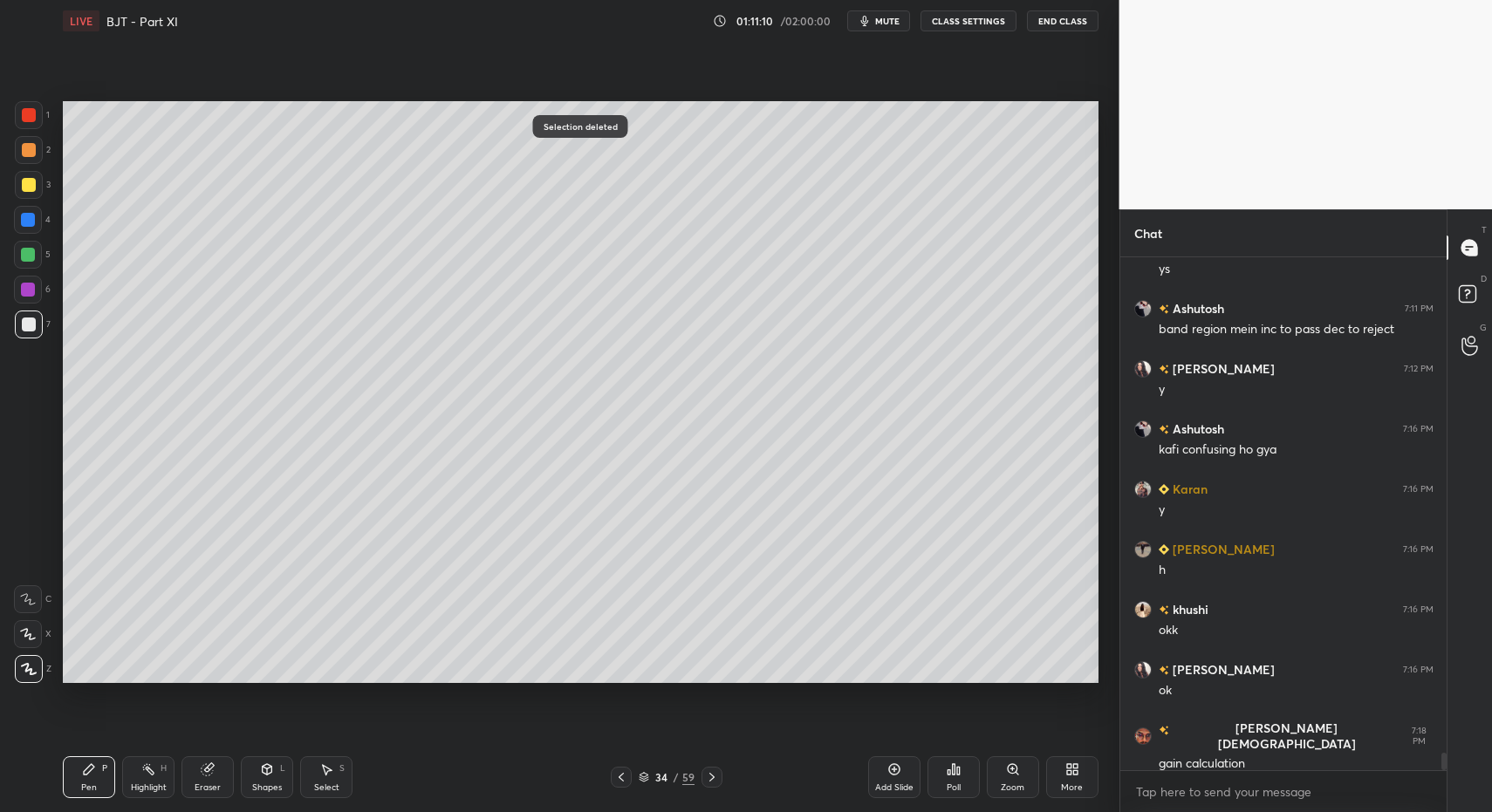
drag, startPoint x: 83, startPoint y: 768, endPoint x: 156, endPoint y: 694, distance: 103.9
drag, startPoint x: 66, startPoint y: 789, endPoint x: 71, endPoint y: 778, distance: 12.1
drag, startPoint x: 85, startPoint y: 789, endPoint x: 77, endPoint y: 771, distance: 19.7
drag, startPoint x: 77, startPoint y: 771, endPoint x: 76, endPoint y: 718, distance: 53.0
drag, startPoint x: 29, startPoint y: 183, endPoint x: 35, endPoint y: 191, distance: 10.0
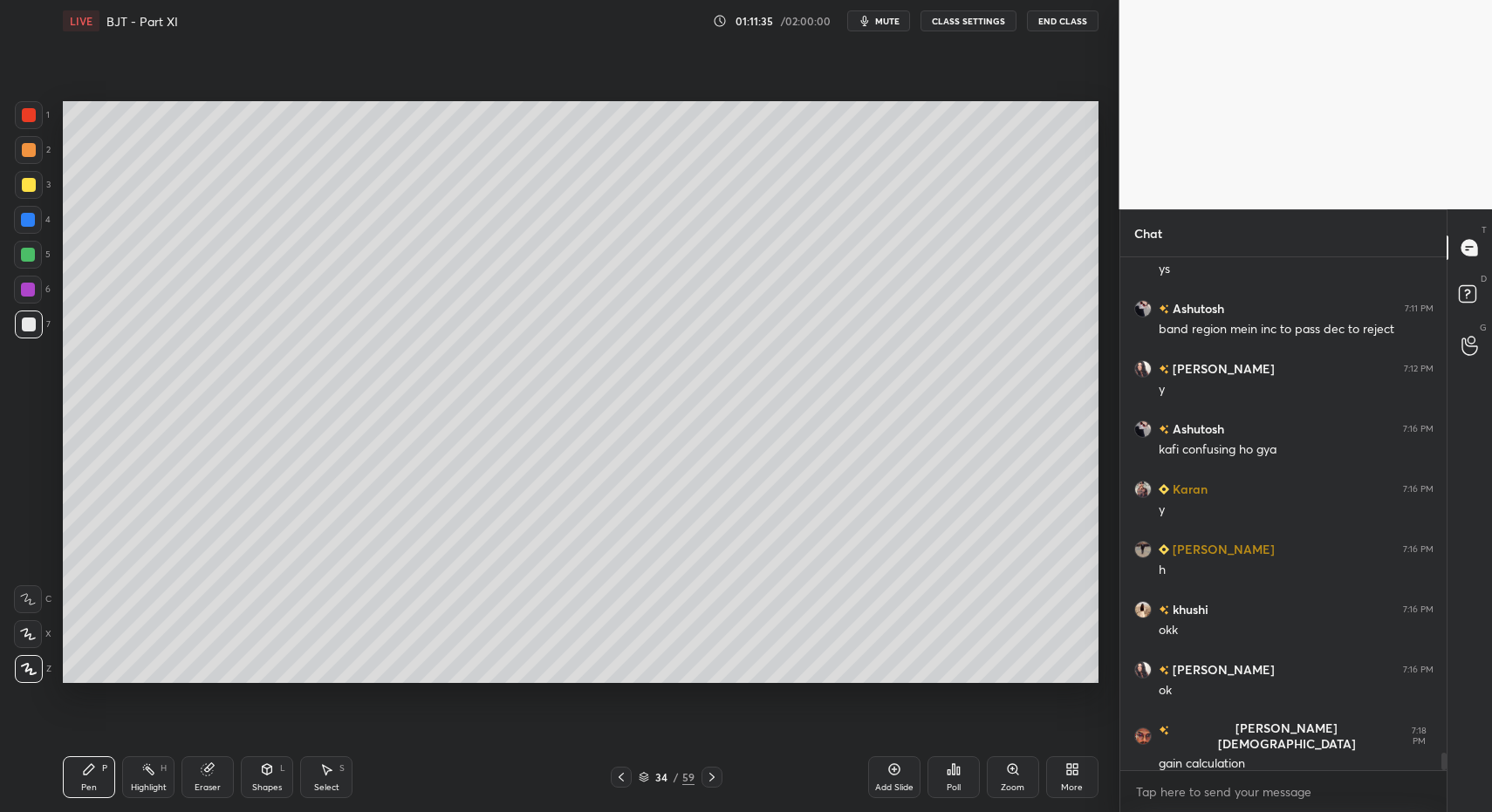
scroll to position [14346, 0]
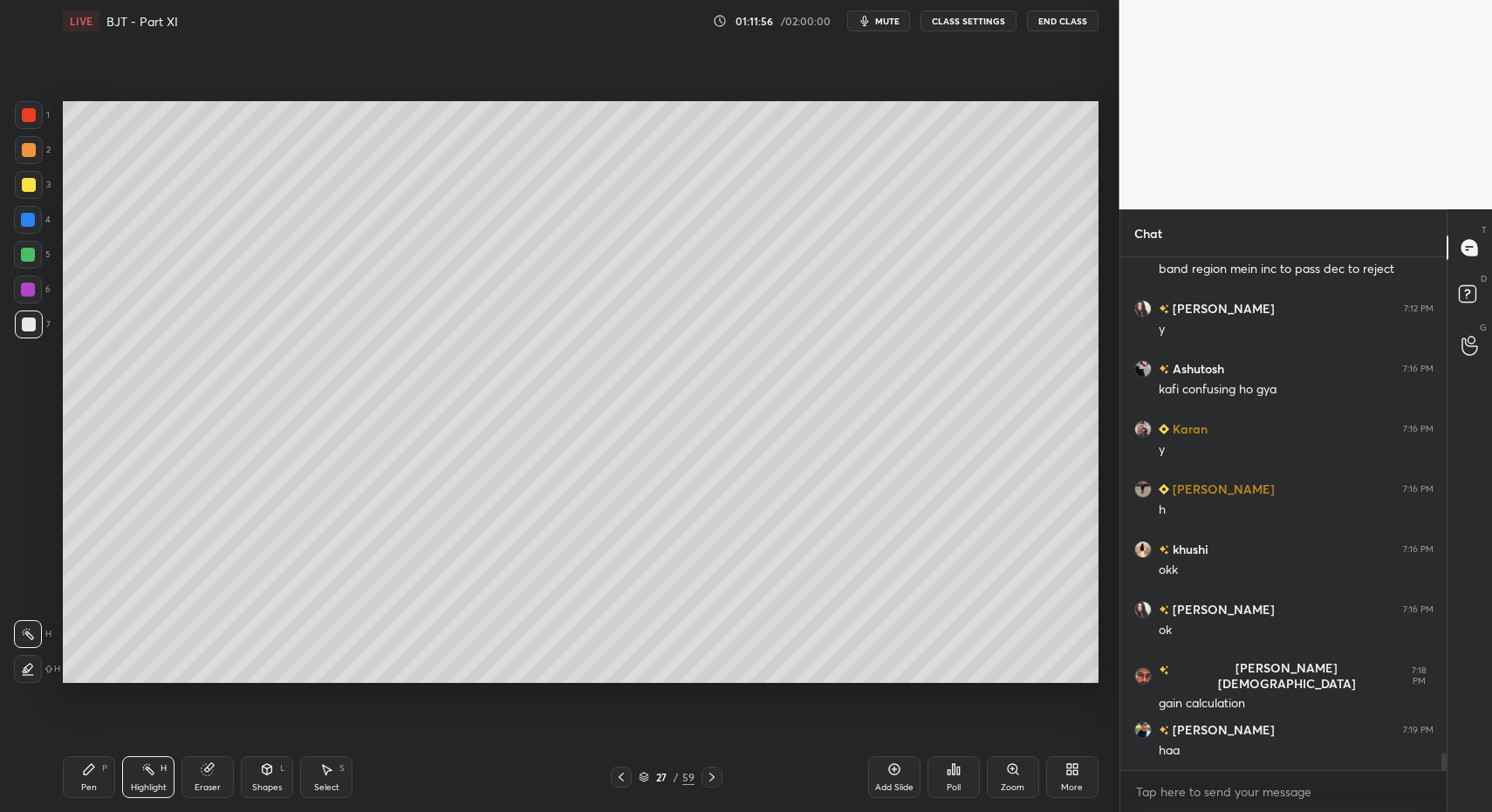
drag, startPoint x: 150, startPoint y: 777, endPoint x: 184, endPoint y: 710, distance: 75.1
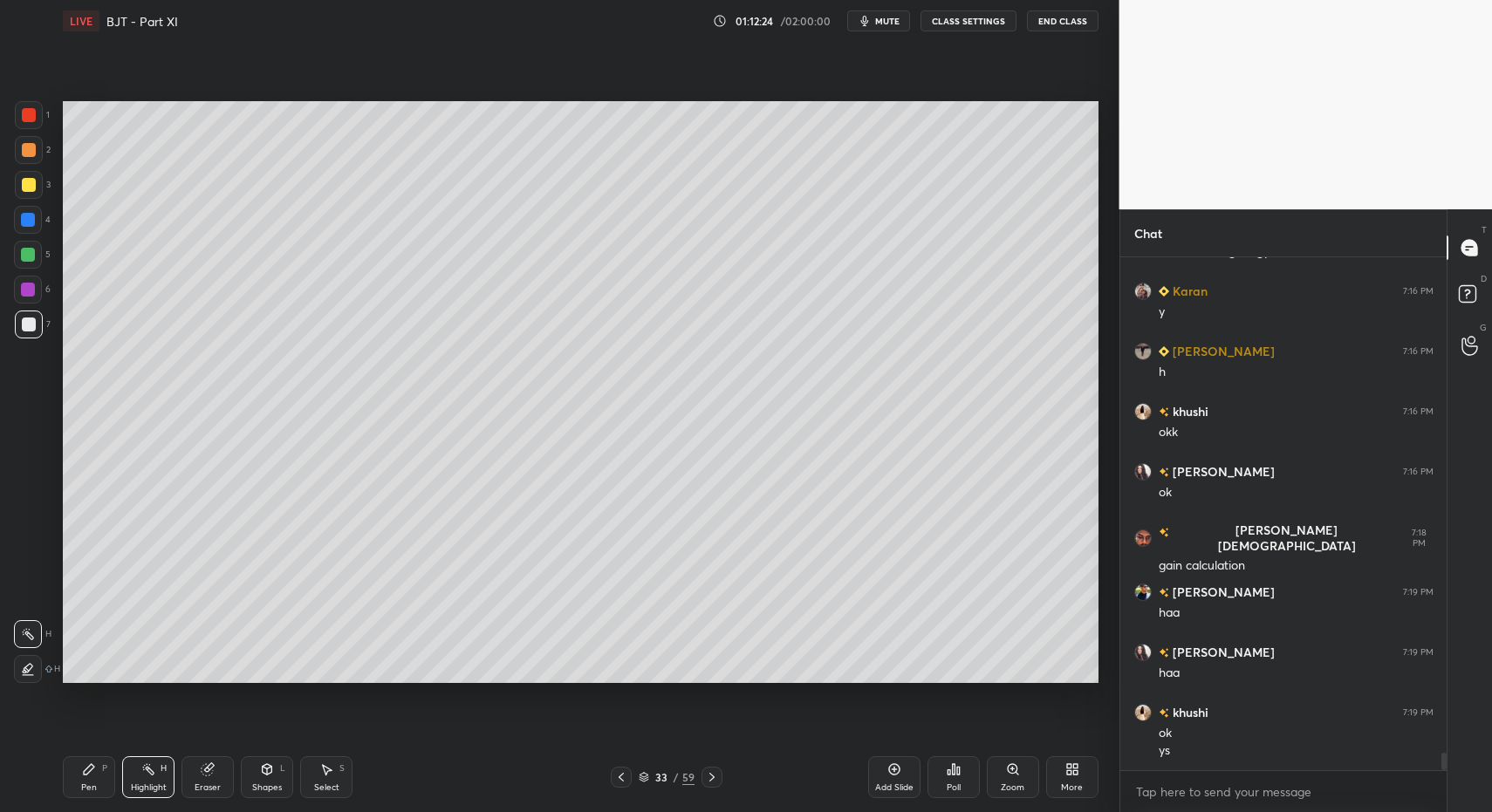
scroll to position [14543, 0]
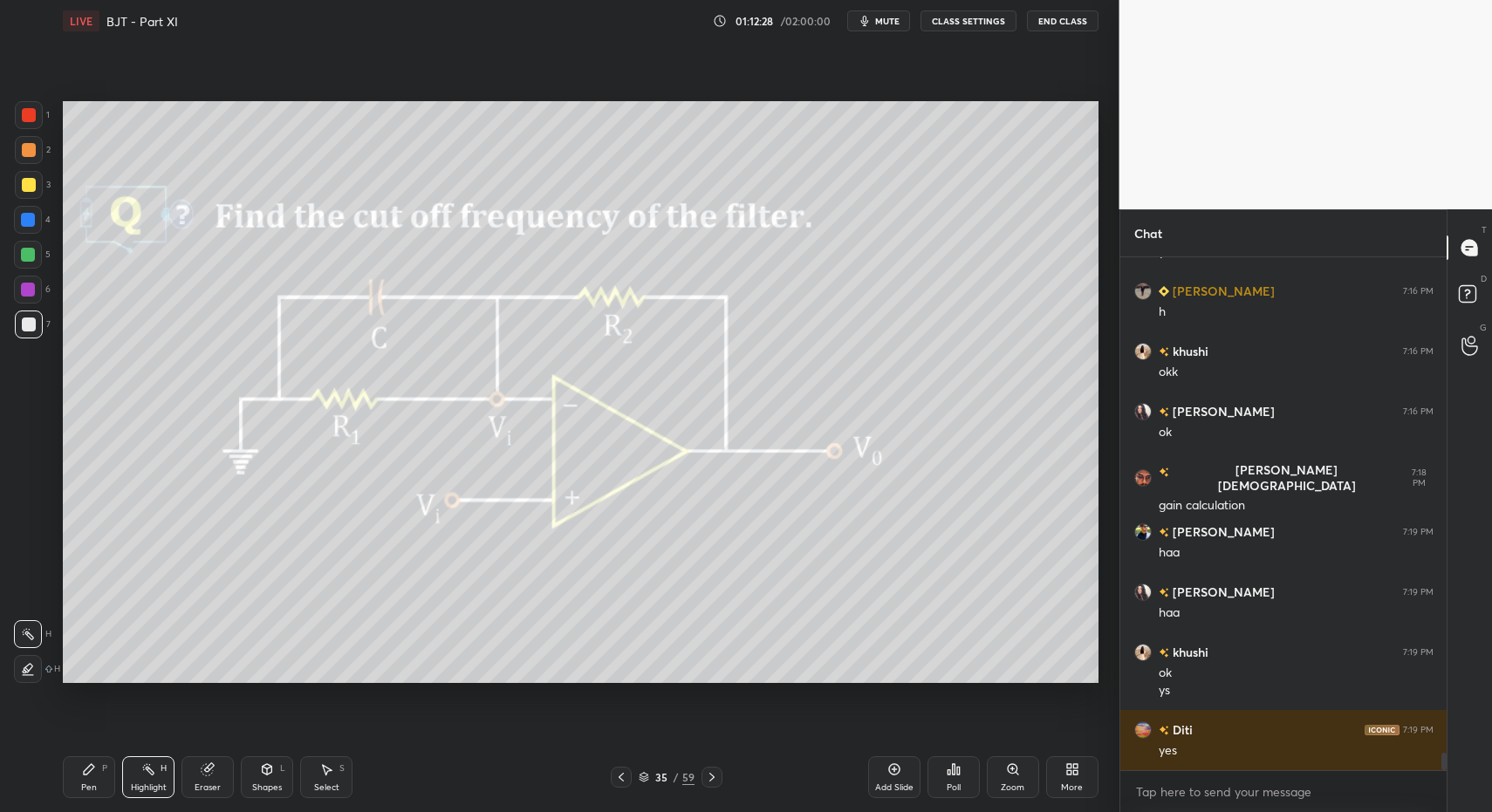
drag, startPoint x: 79, startPoint y: 779, endPoint x: 71, endPoint y: 766, distance: 15.3
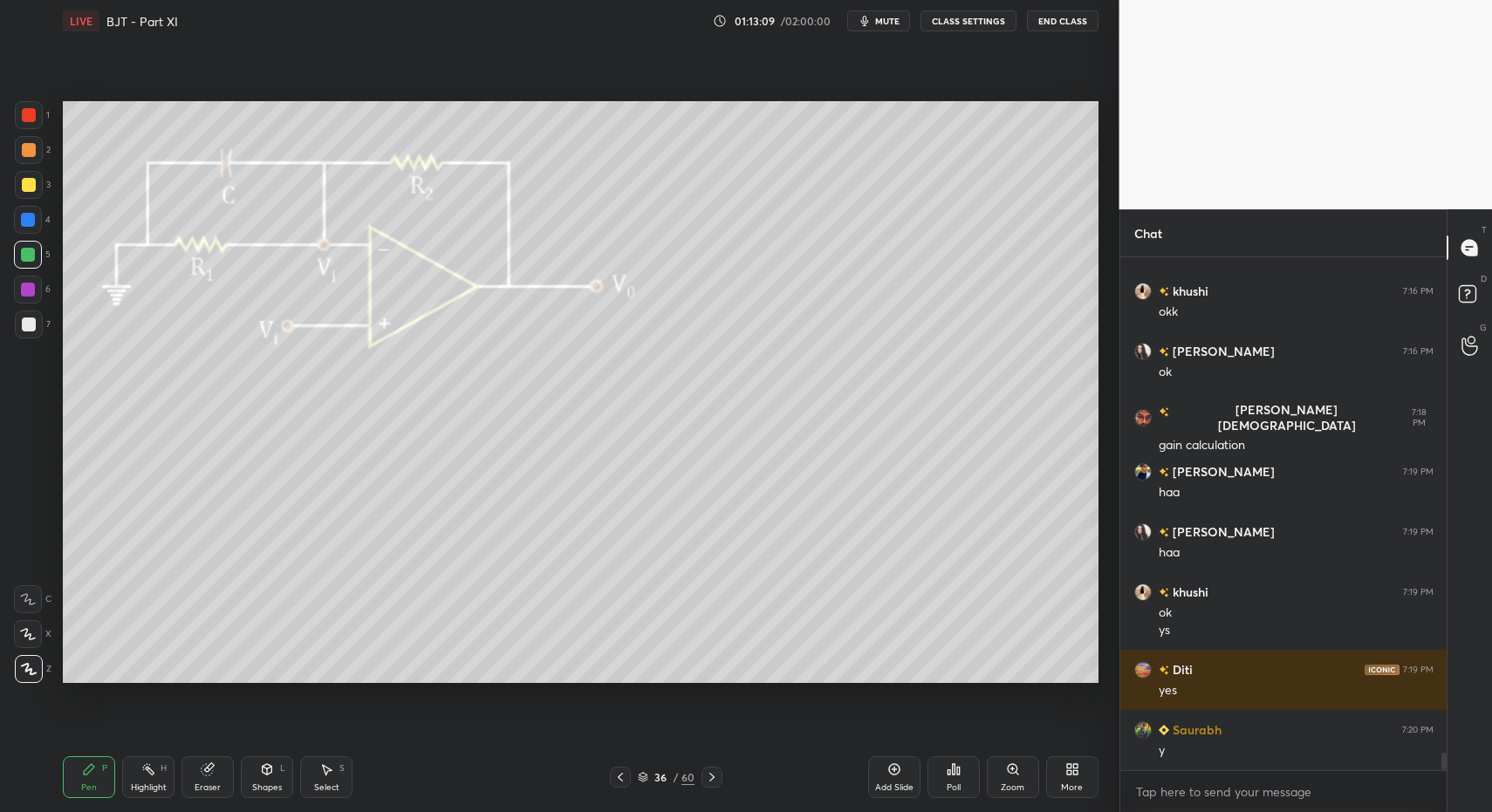
drag, startPoint x: 24, startPoint y: 110, endPoint x: 22, endPoint y: 119, distance: 9.2
drag, startPoint x: 142, startPoint y: 781, endPoint x: 145, endPoint y: 771, distance: 10.4
drag, startPoint x: 323, startPoint y: 479, endPoint x: 578, endPoint y: 613, distance: 288.1
drag, startPoint x: 66, startPoint y: 783, endPoint x: 95, endPoint y: 781, distance: 29.1
drag, startPoint x: 269, startPoint y: 785, endPoint x: 263, endPoint y: 750, distance: 35.5
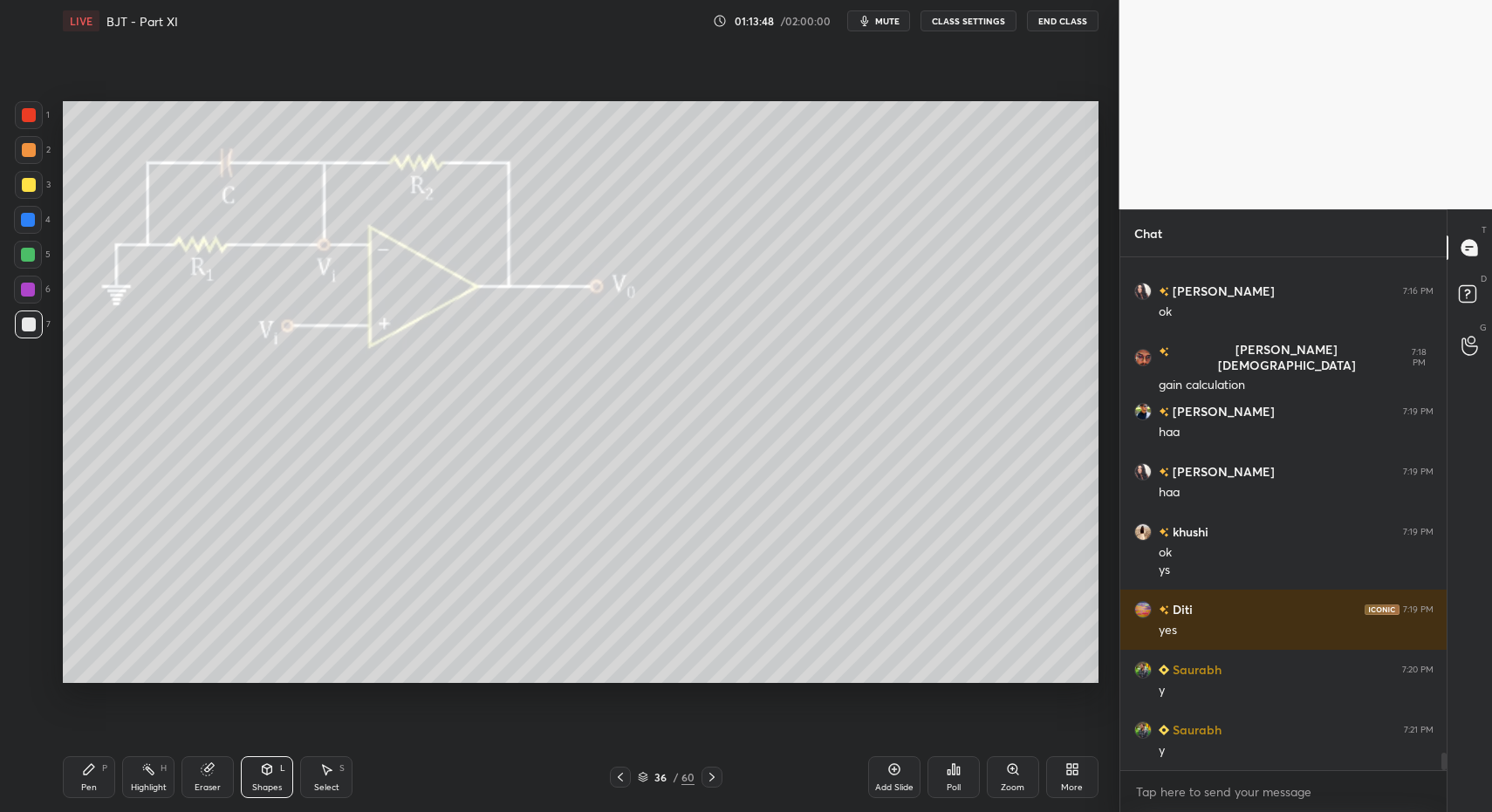
scroll to position [14724, 0]
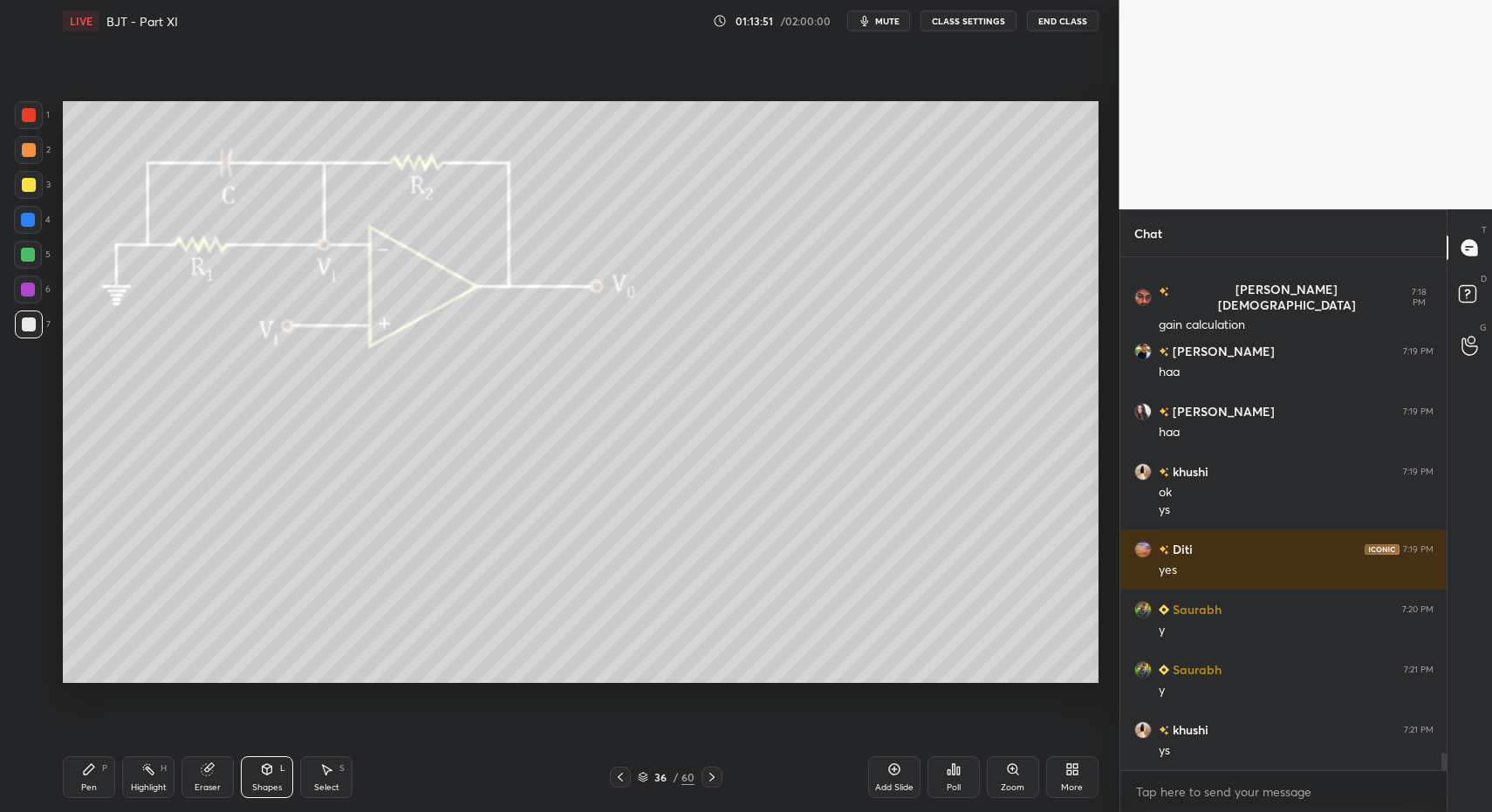
drag, startPoint x: 95, startPoint y: 777, endPoint x: 90, endPoint y: 766, distance: 12.1
drag, startPoint x: 84, startPoint y: 786, endPoint x: 90, endPoint y: 777, distance: 10.8
drag, startPoint x: 32, startPoint y: 634, endPoint x: 52, endPoint y: 653, distance: 27.6
drag, startPoint x: 90, startPoint y: 789, endPoint x: 93, endPoint y: 777, distance: 12.4
drag, startPoint x: 35, startPoint y: 324, endPoint x: 33, endPoint y: 279, distance: 45.0
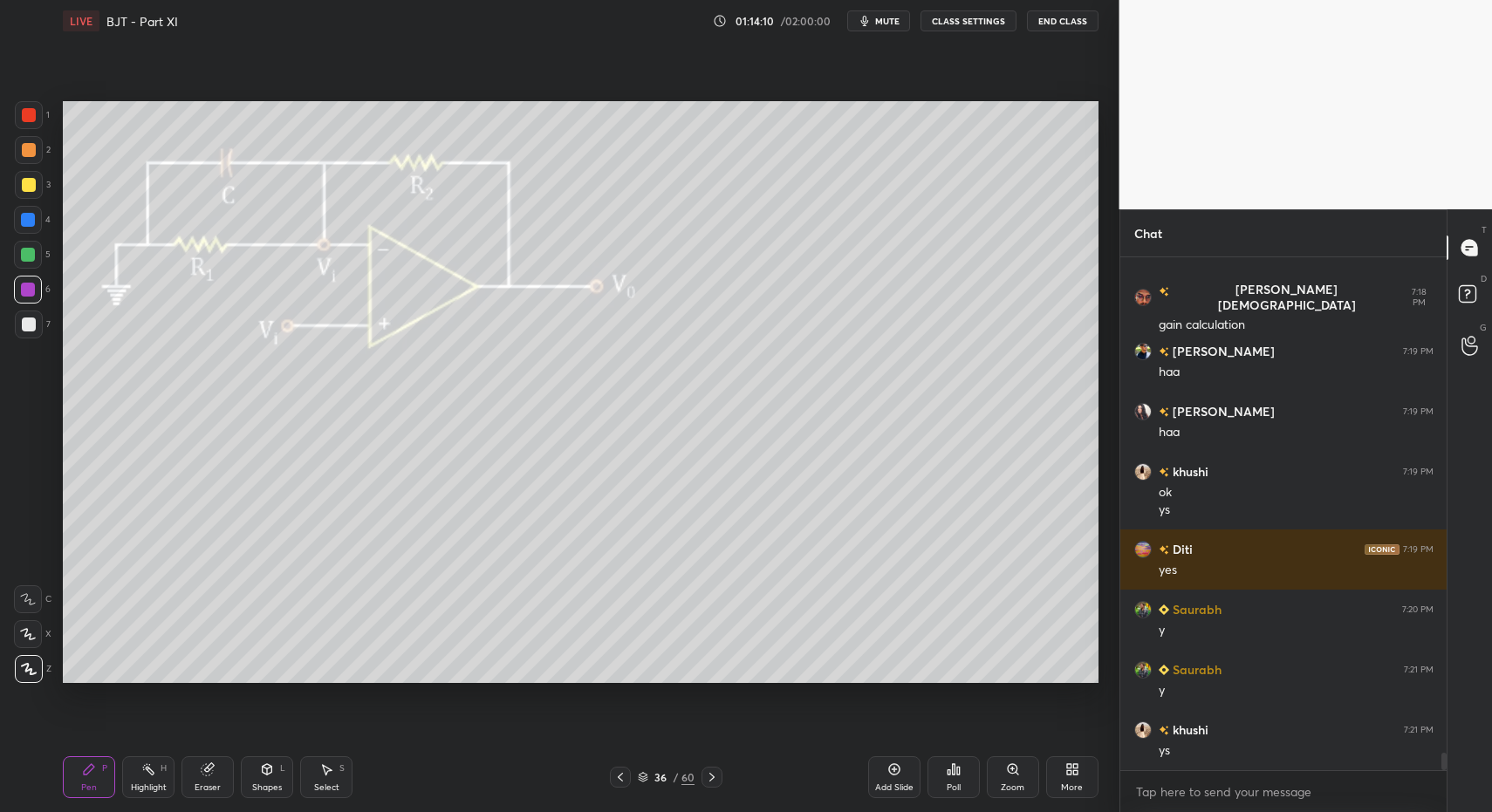
drag, startPoint x: 28, startPoint y: 670, endPoint x: 51, endPoint y: 646, distance: 33.2
drag, startPoint x: 34, startPoint y: 662, endPoint x: 80, endPoint y: 729, distance: 81.3
drag, startPoint x: 23, startPoint y: 150, endPoint x: 48, endPoint y: 171, distance: 32.6
drag, startPoint x: 30, startPoint y: 322, endPoint x: 15, endPoint y: 328, distance: 16.2
drag, startPoint x: 889, startPoint y: 774, endPoint x: 792, endPoint y: 759, distance: 98.2
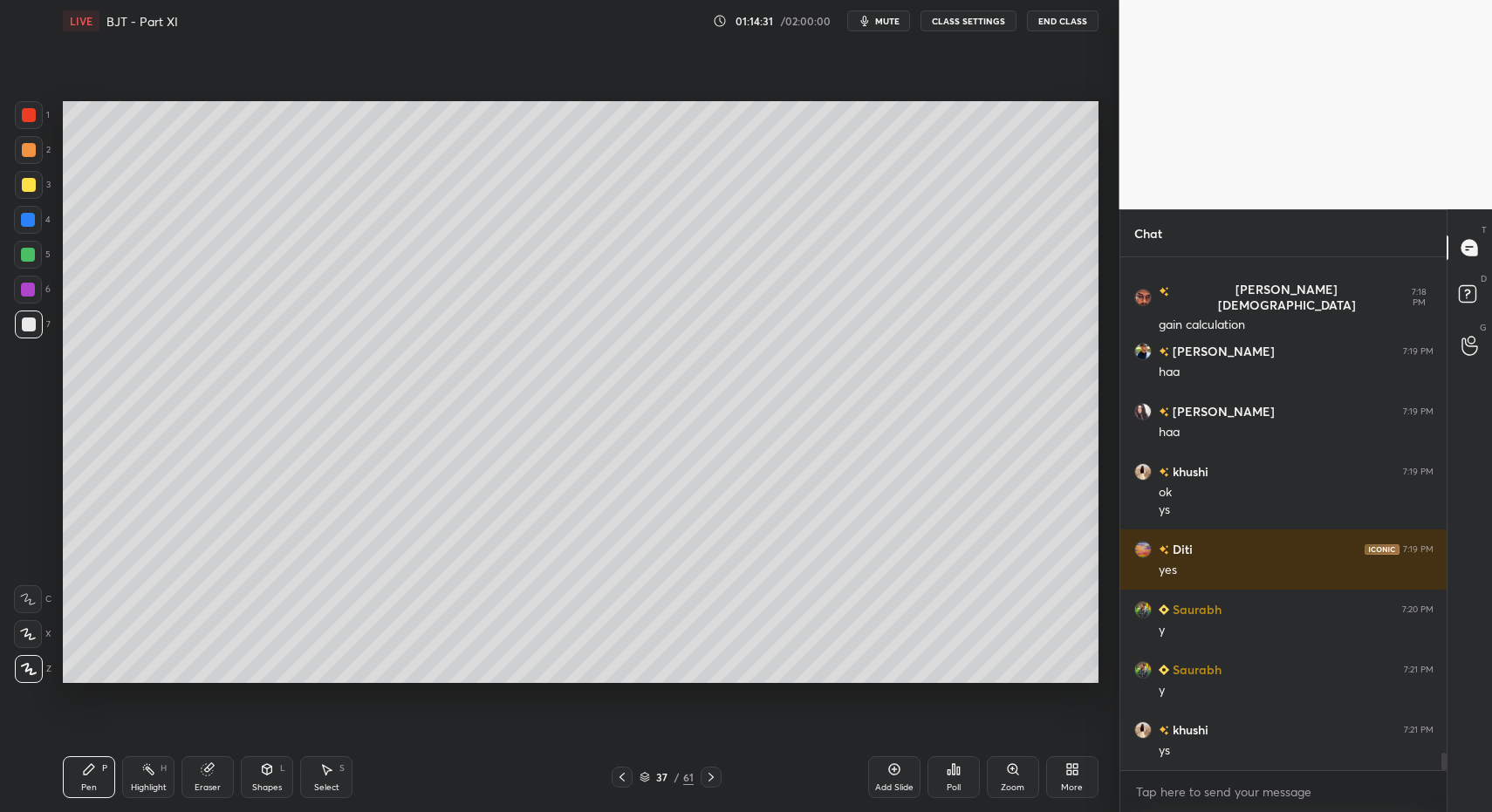
drag, startPoint x: 87, startPoint y: 778, endPoint x: 81, endPoint y: 707, distance: 71.3
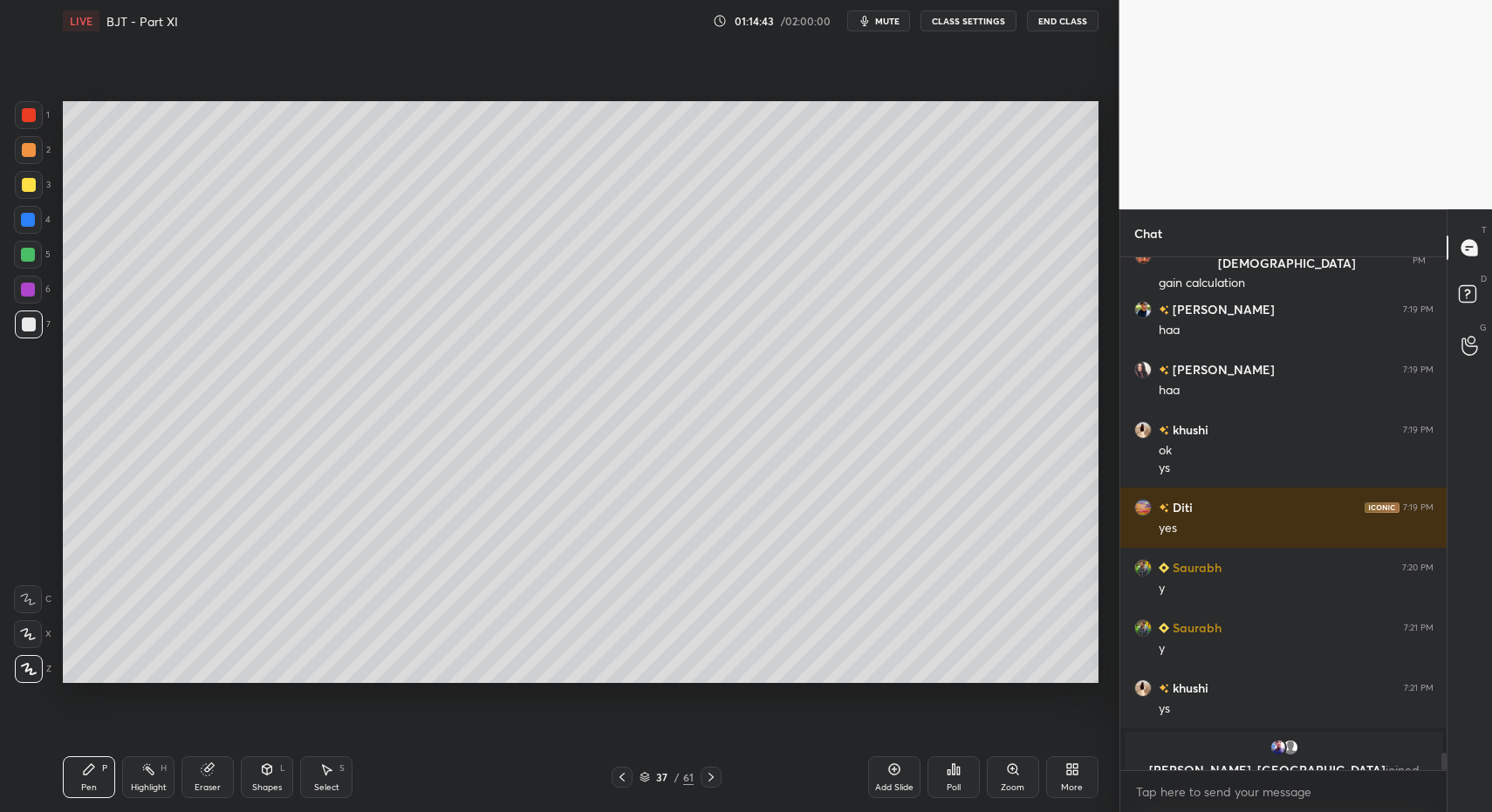
drag, startPoint x: 93, startPoint y: 781, endPoint x: 131, endPoint y: 713, distance: 77.9
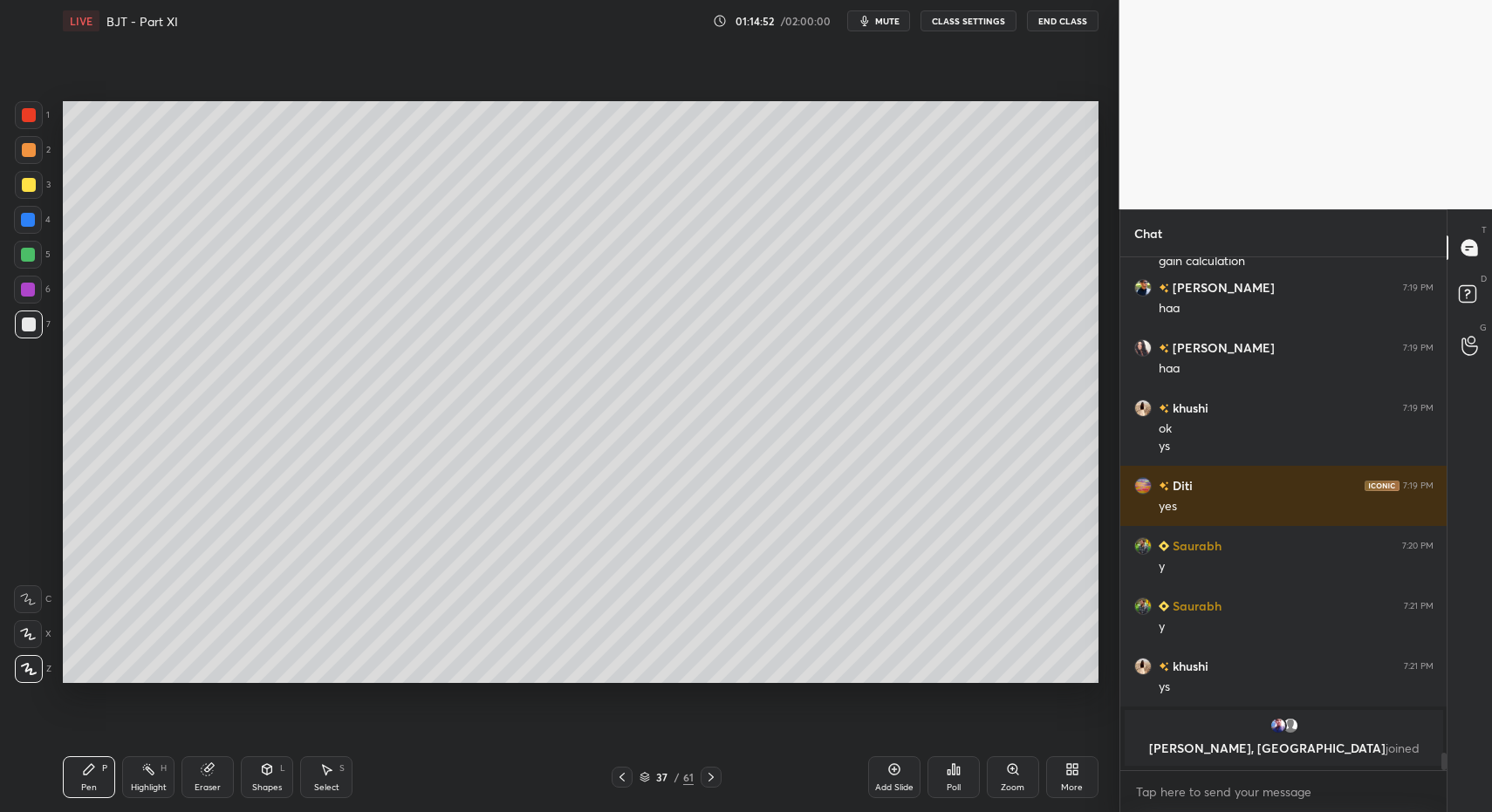
drag, startPoint x: 97, startPoint y: 769, endPoint x: 106, endPoint y: 764, distance: 10.3
drag, startPoint x: 326, startPoint y: 780, endPoint x: 283, endPoint y: 607, distance: 178.3
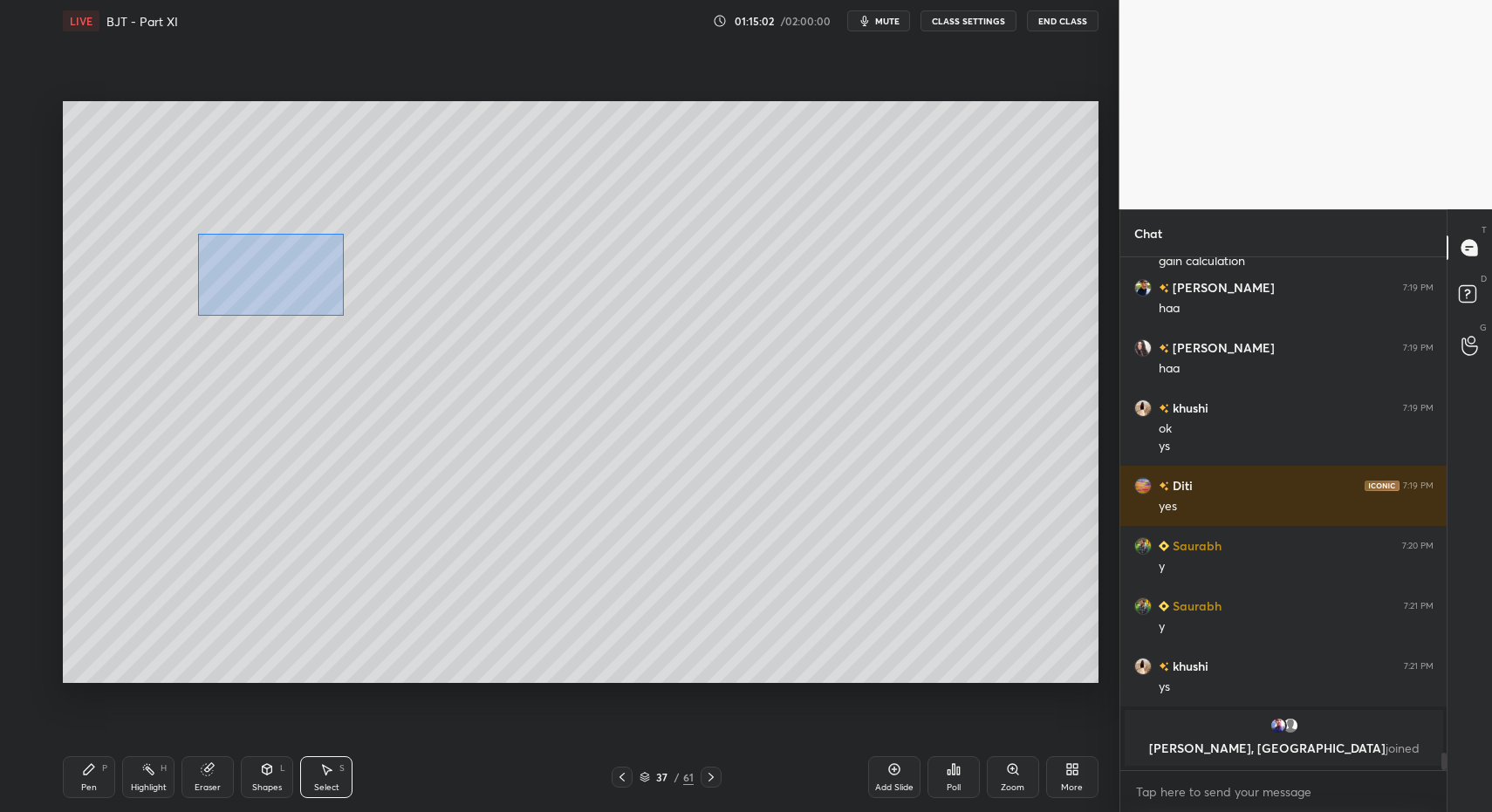
drag, startPoint x: 213, startPoint y: 257, endPoint x: 497, endPoint y: 332, distance: 293.7
drag, startPoint x: 382, startPoint y: 299, endPoint x: 455, endPoint y: 297, distance: 73.0
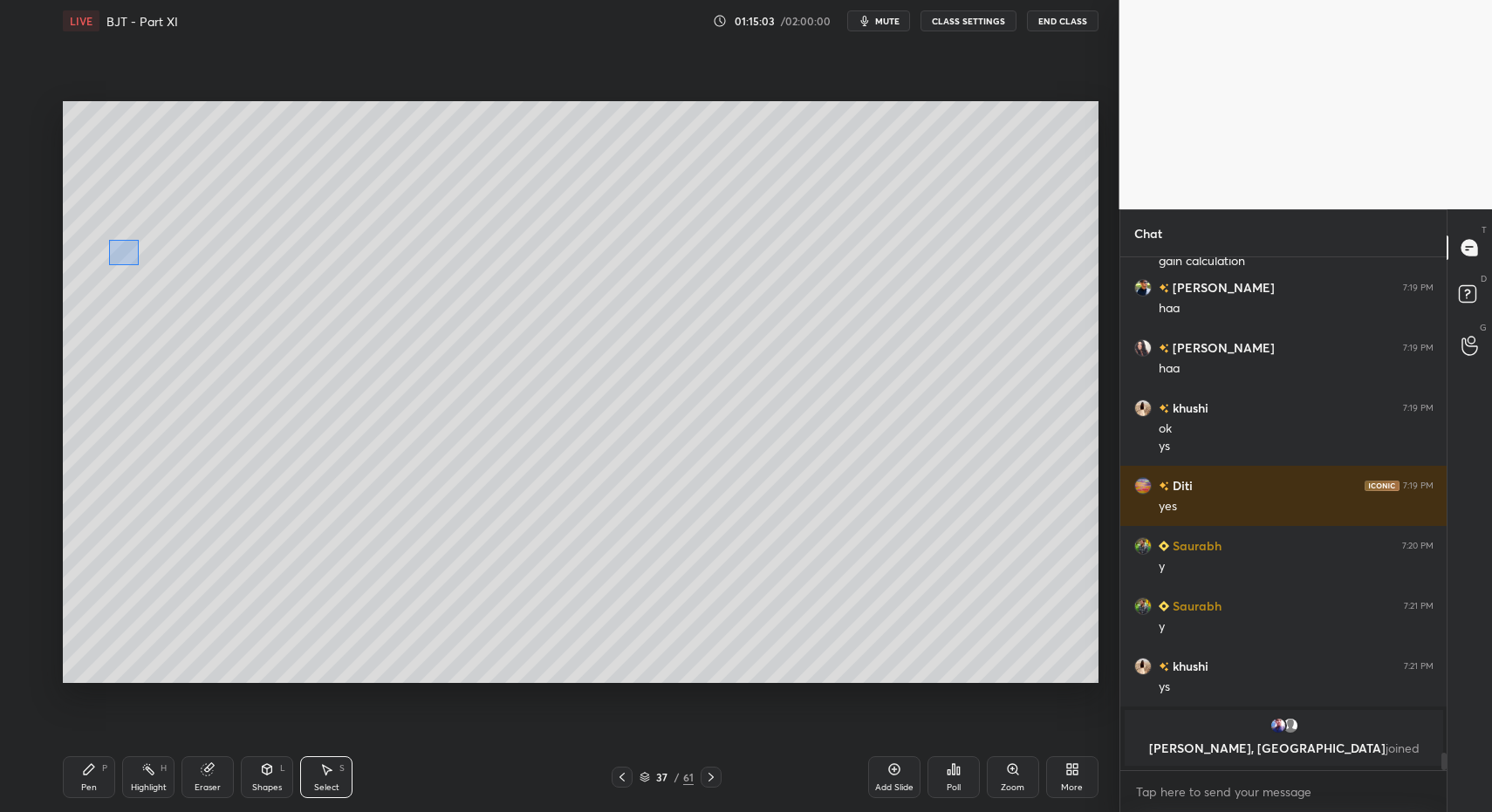
drag, startPoint x: 115, startPoint y: 244, endPoint x: 224, endPoint y: 333, distance: 140.7
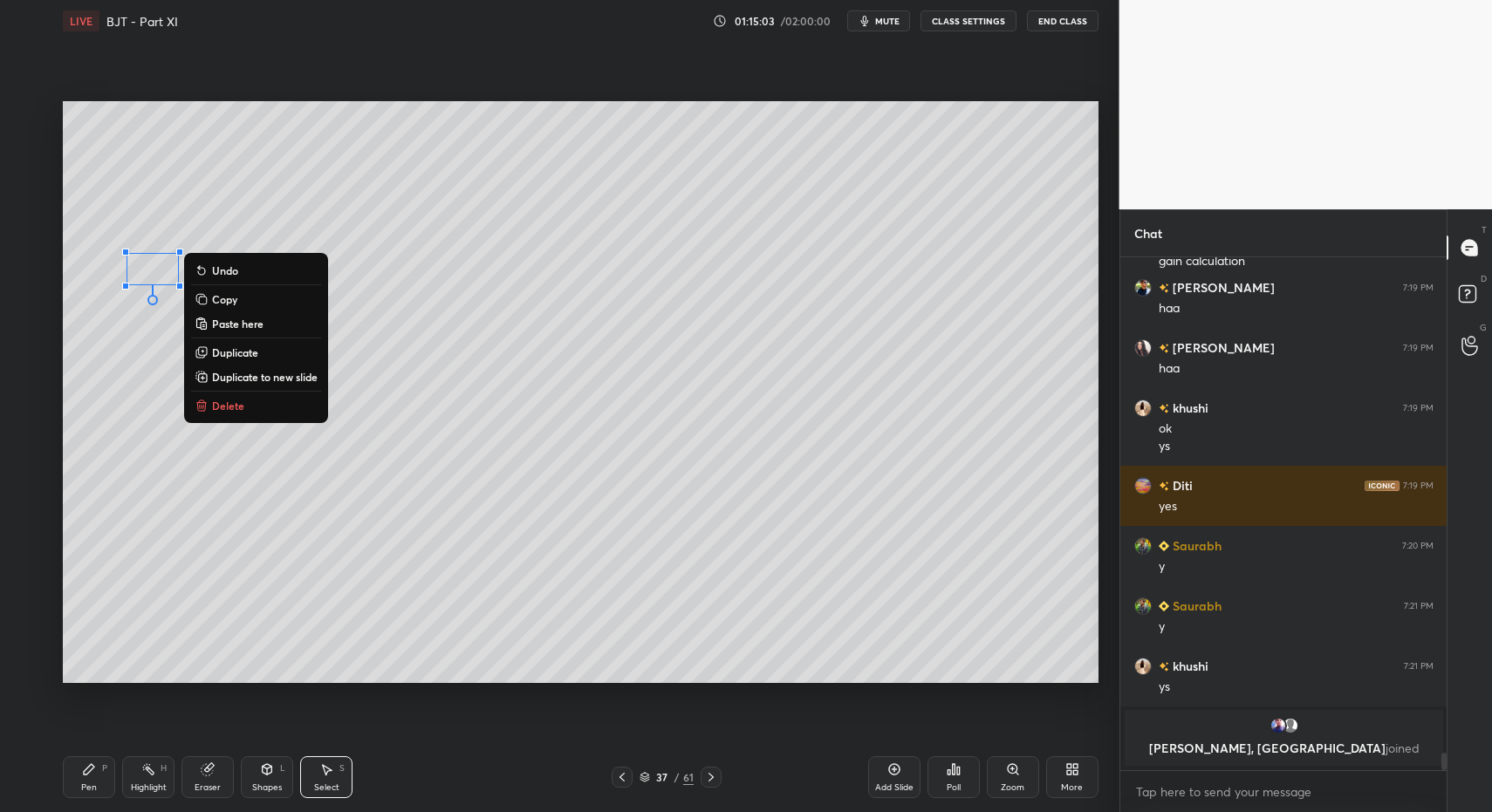
drag, startPoint x: 227, startPoint y: 405, endPoint x: 195, endPoint y: 527, distance: 126.1
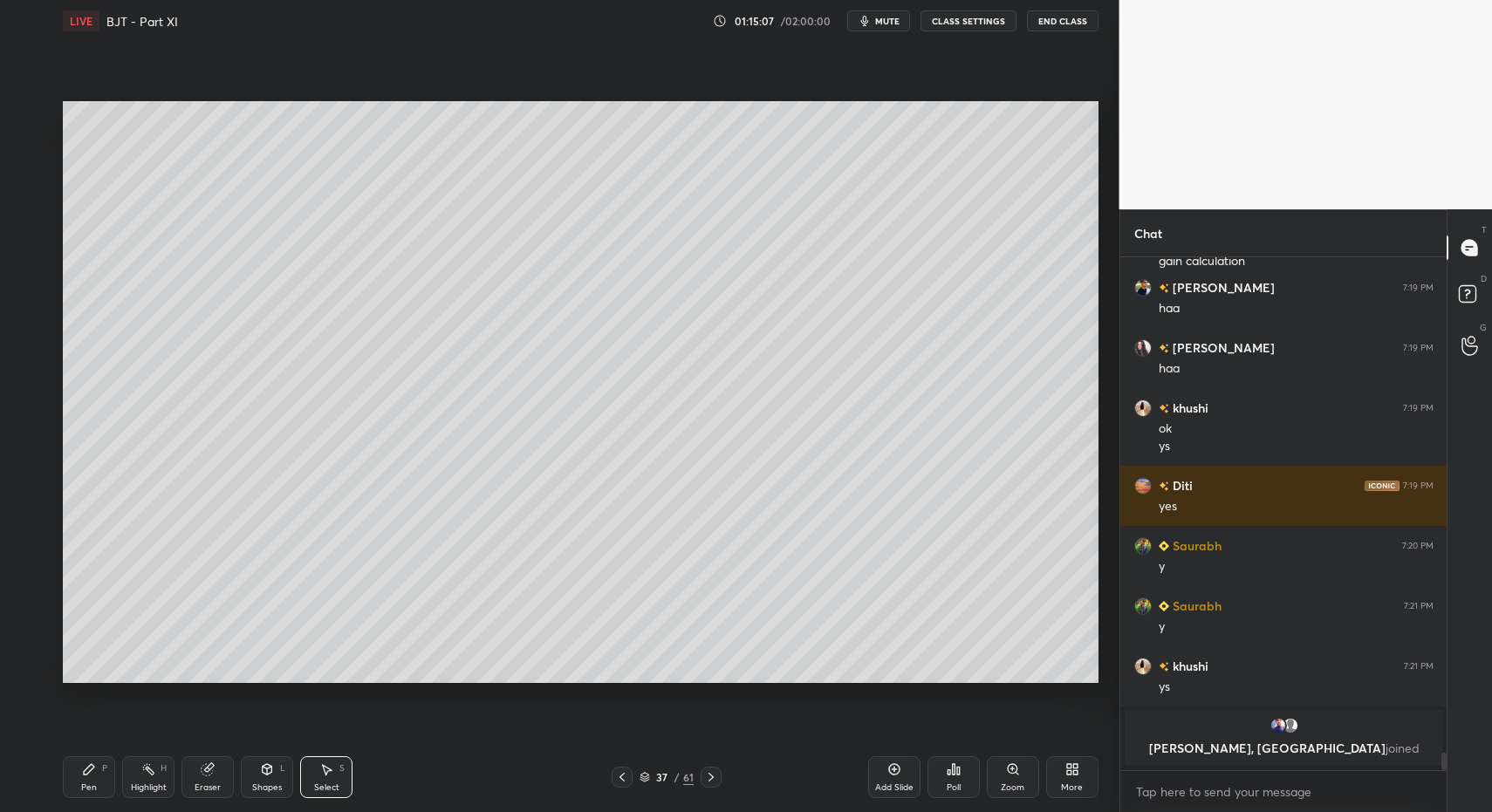
drag, startPoint x: 325, startPoint y: 777, endPoint x: 342, endPoint y: 542, distance: 235.6
drag, startPoint x: 273, startPoint y: 247, endPoint x: 671, endPoint y: 383, distance: 420.6
drag, startPoint x: 435, startPoint y: 279, endPoint x: 389, endPoint y: 285, distance: 46.4
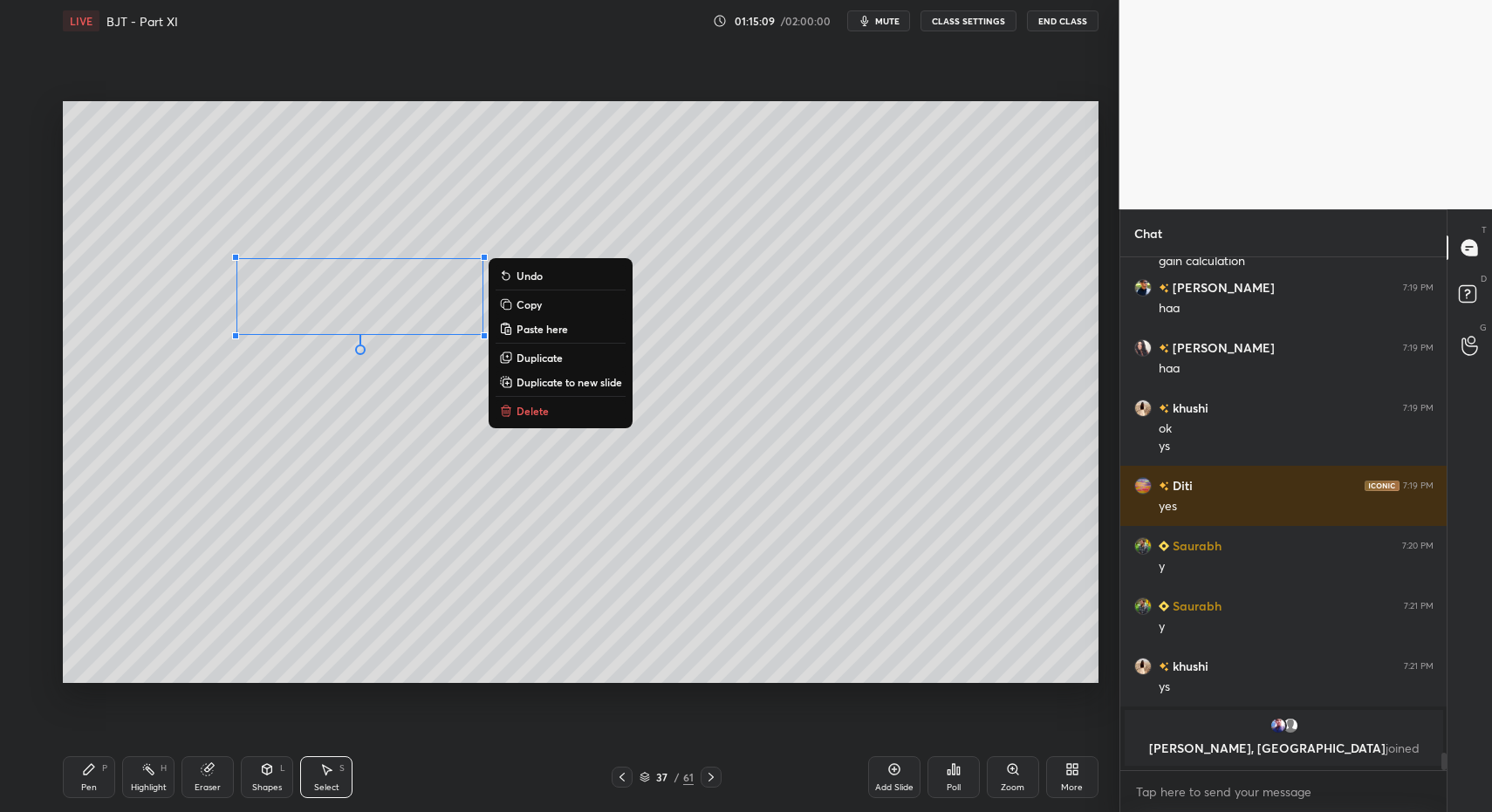
drag, startPoint x: 53, startPoint y: 770, endPoint x: 172, endPoint y: 750, distance: 120.7
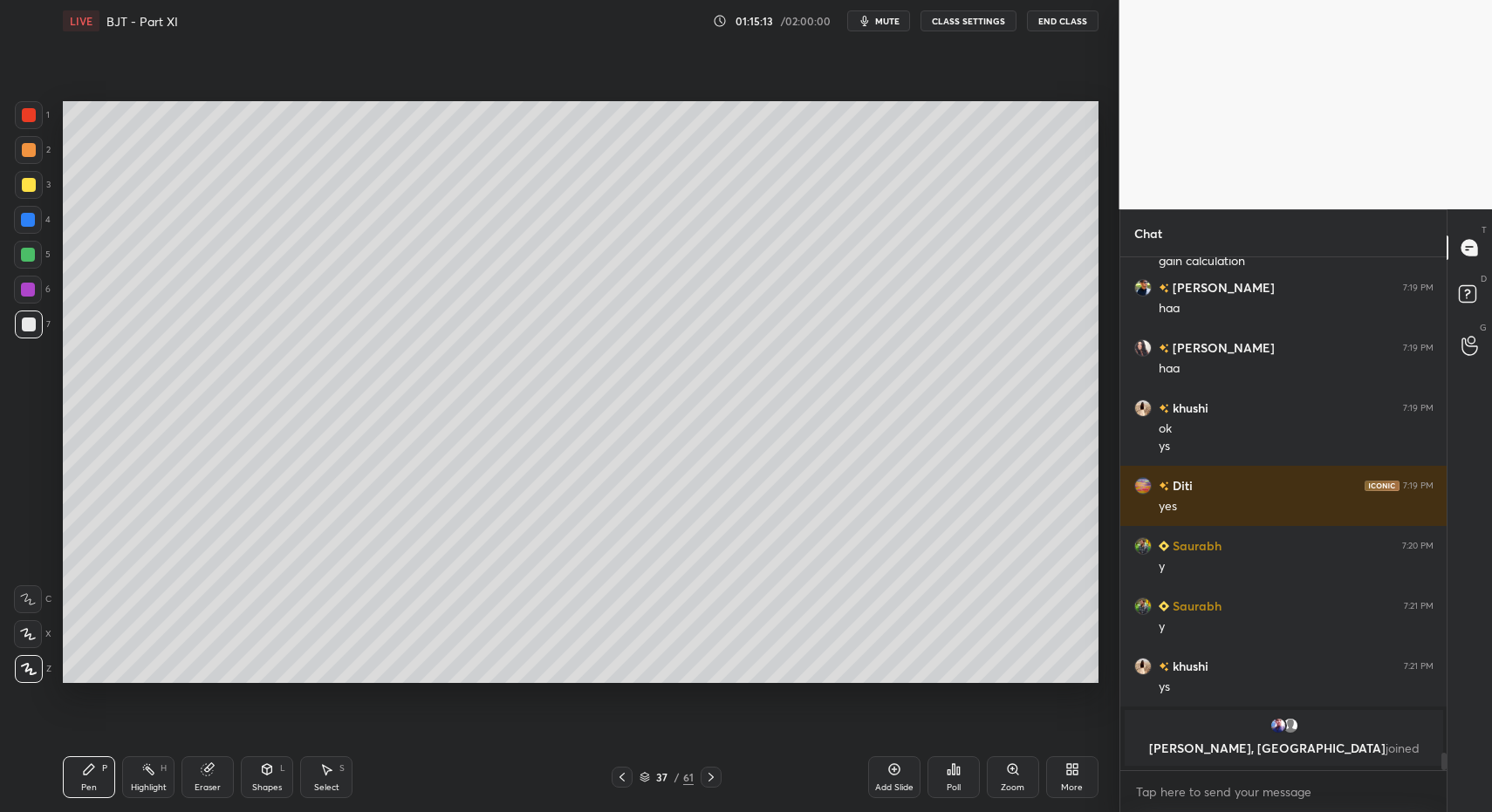
drag, startPoint x: 97, startPoint y: 783, endPoint x: 134, endPoint y: 685, distance: 104.8
drag, startPoint x: 97, startPoint y: 777, endPoint x: 142, endPoint y: 696, distance: 92.7
drag, startPoint x: 80, startPoint y: 782, endPoint x: 156, endPoint y: 734, distance: 89.9
drag, startPoint x: 81, startPoint y: 781, endPoint x: 166, endPoint y: 732, distance: 98.1
drag, startPoint x: 93, startPoint y: 776, endPoint x: 176, endPoint y: 708, distance: 107.3
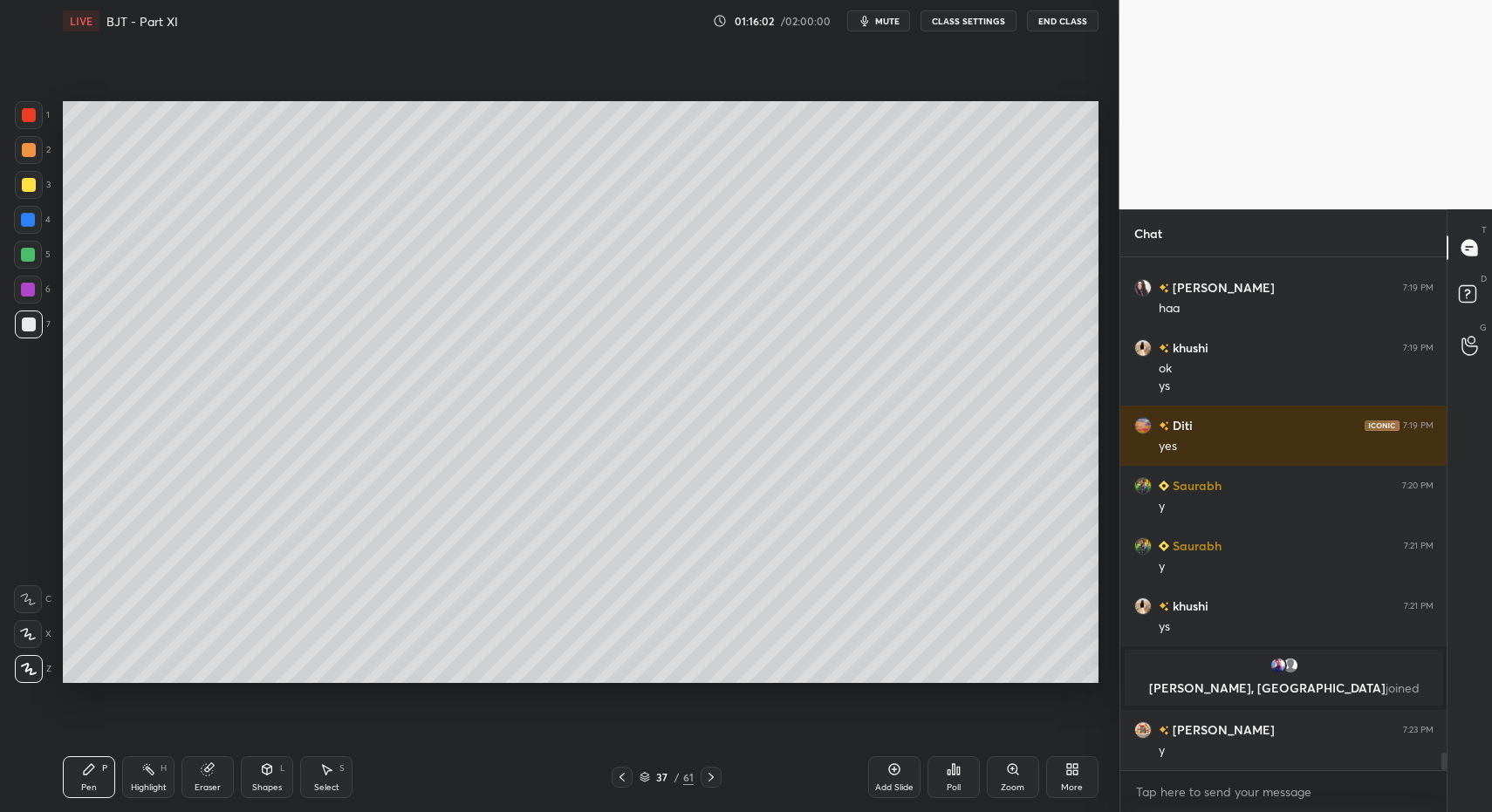
scroll to position [14399, 0]
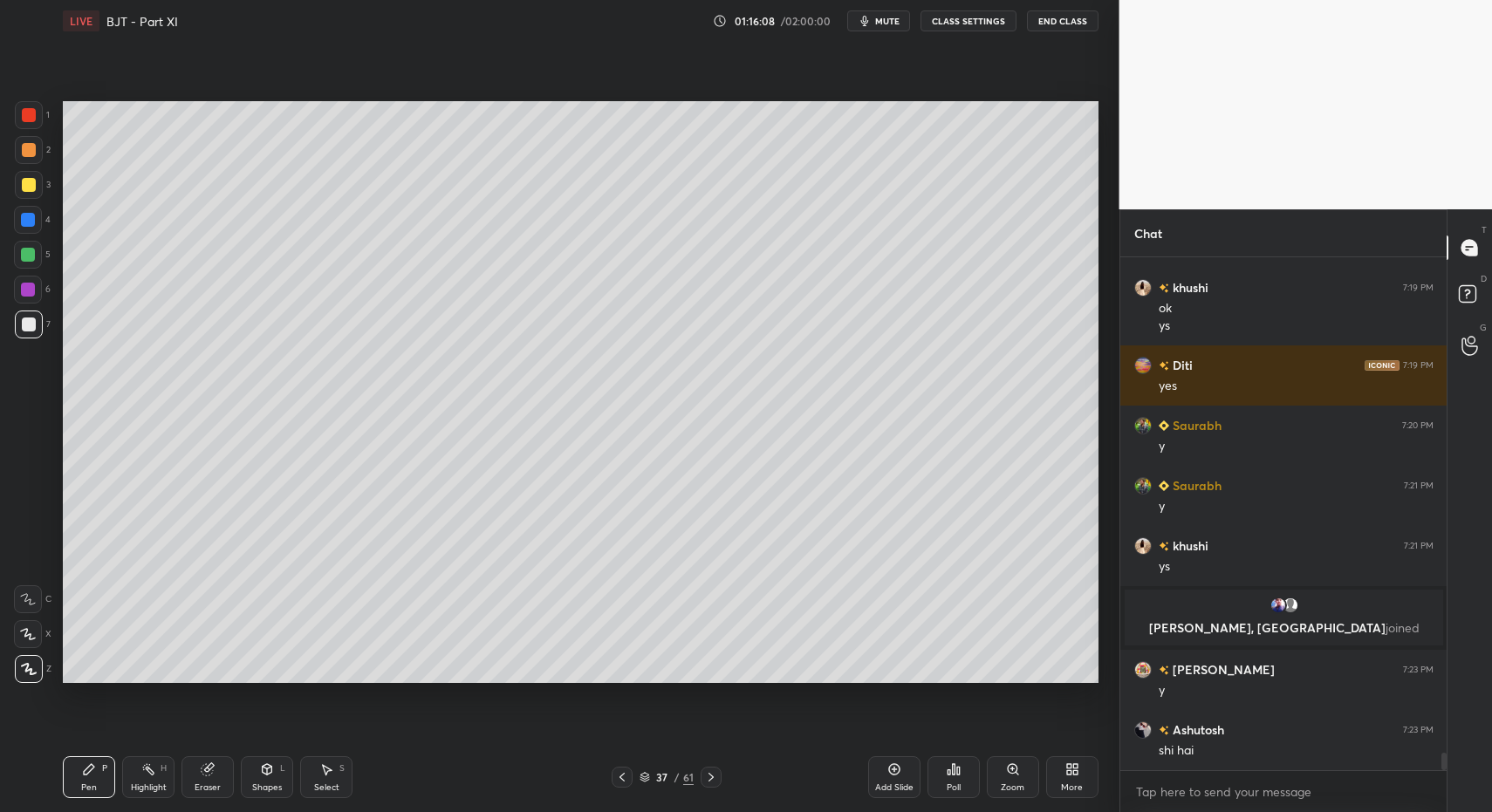
drag, startPoint x: 26, startPoint y: 108, endPoint x: 35, endPoint y: 106, distance: 9.2
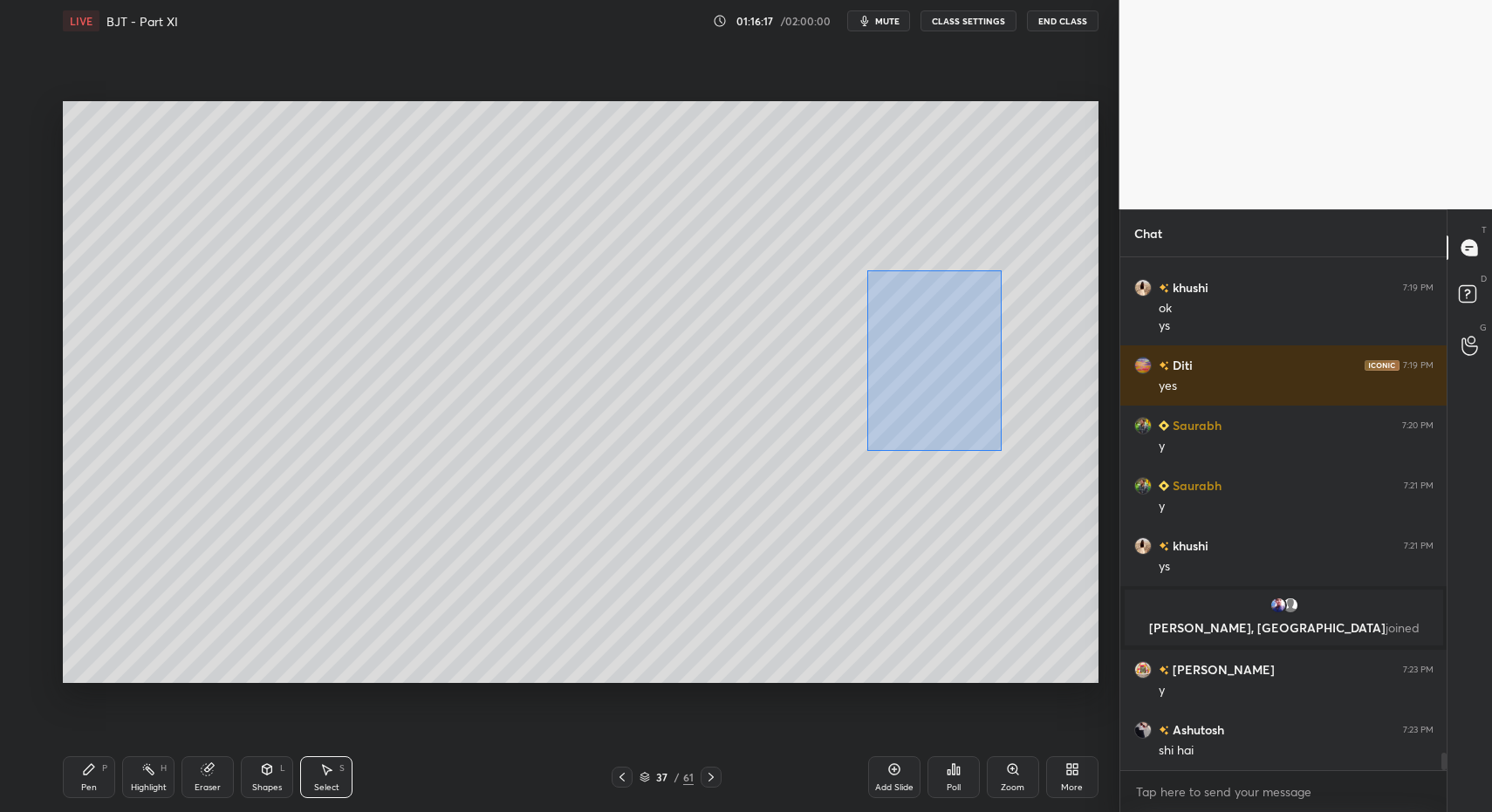
drag, startPoint x: 868, startPoint y: 269, endPoint x: 1011, endPoint y: 448, distance: 229.1
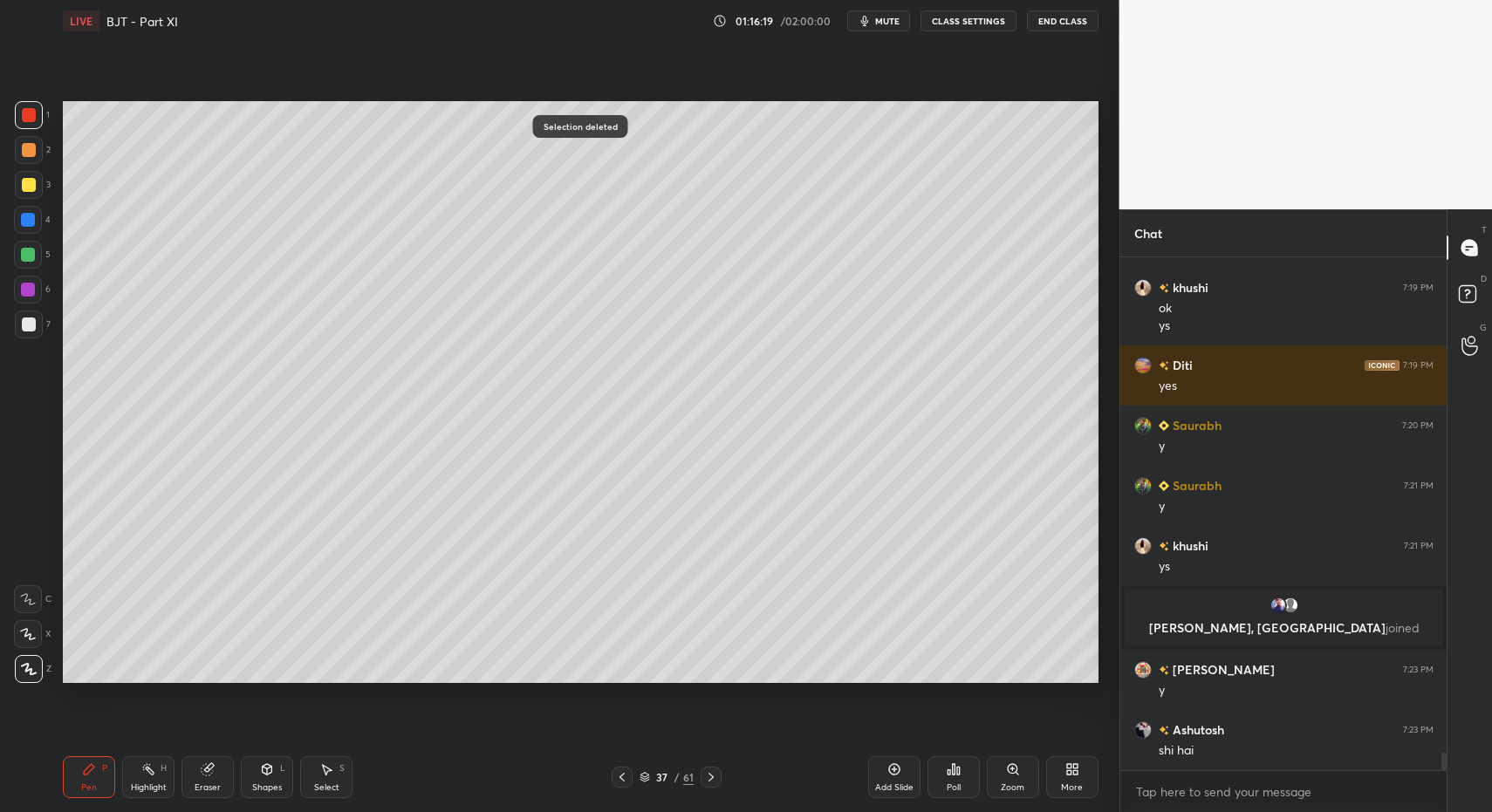
drag, startPoint x: 27, startPoint y: 322, endPoint x: 60, endPoint y: 328, distance: 33.5
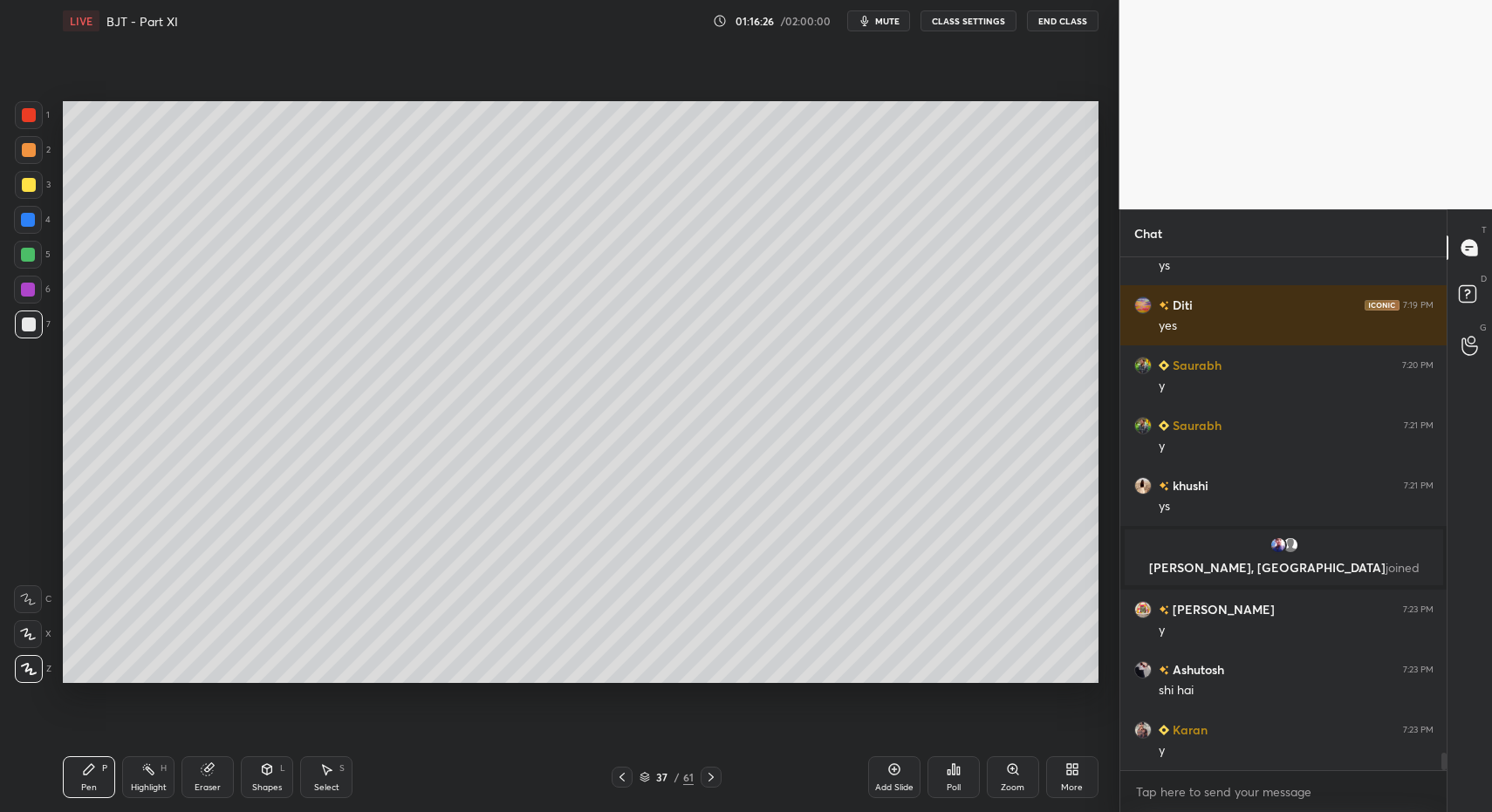
drag, startPoint x: 334, startPoint y: 785, endPoint x: 333, endPoint y: 776, distance: 9.1
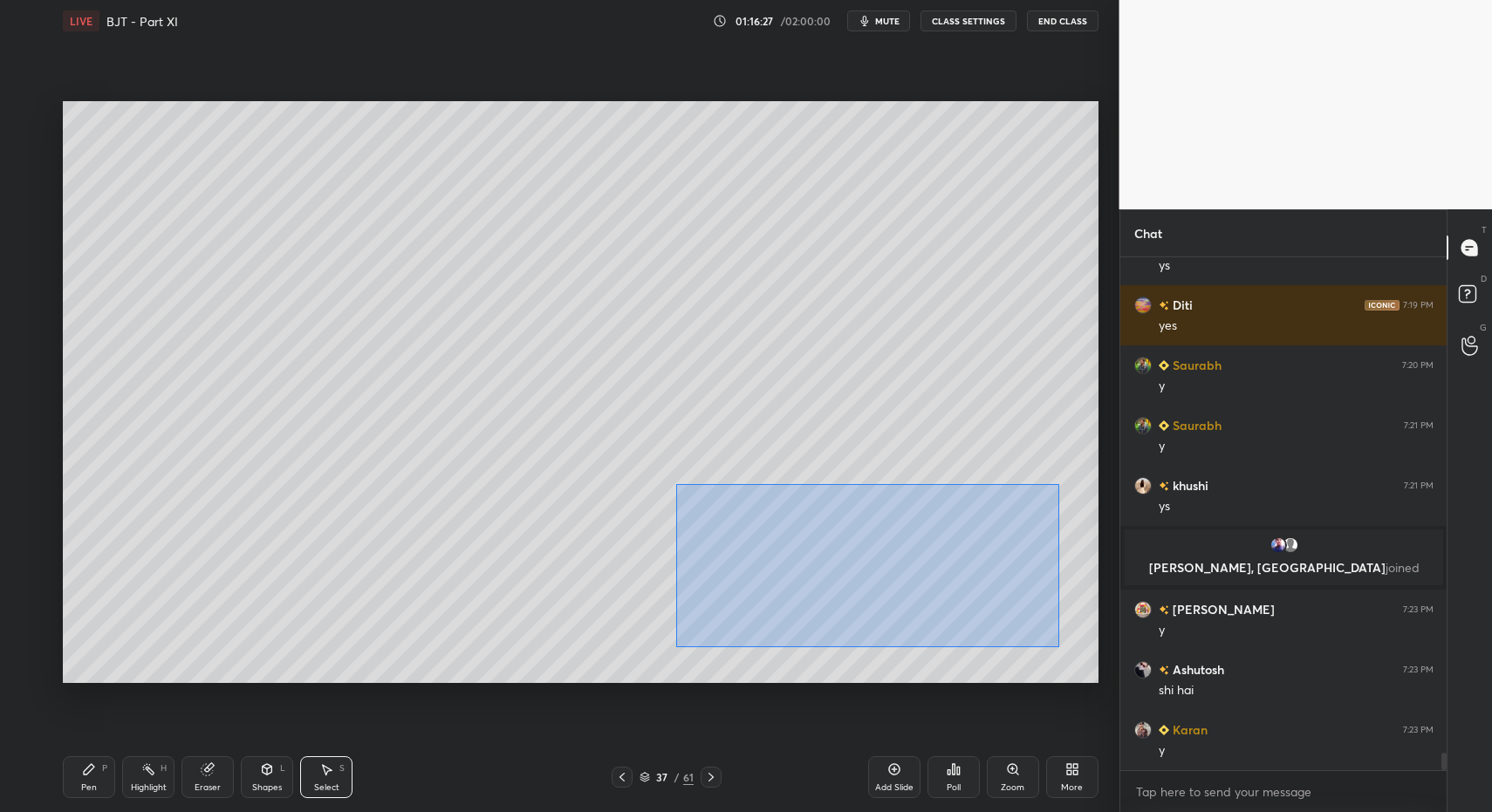
drag, startPoint x: 679, startPoint y: 496, endPoint x: 1070, endPoint y: 651, distance: 420.6
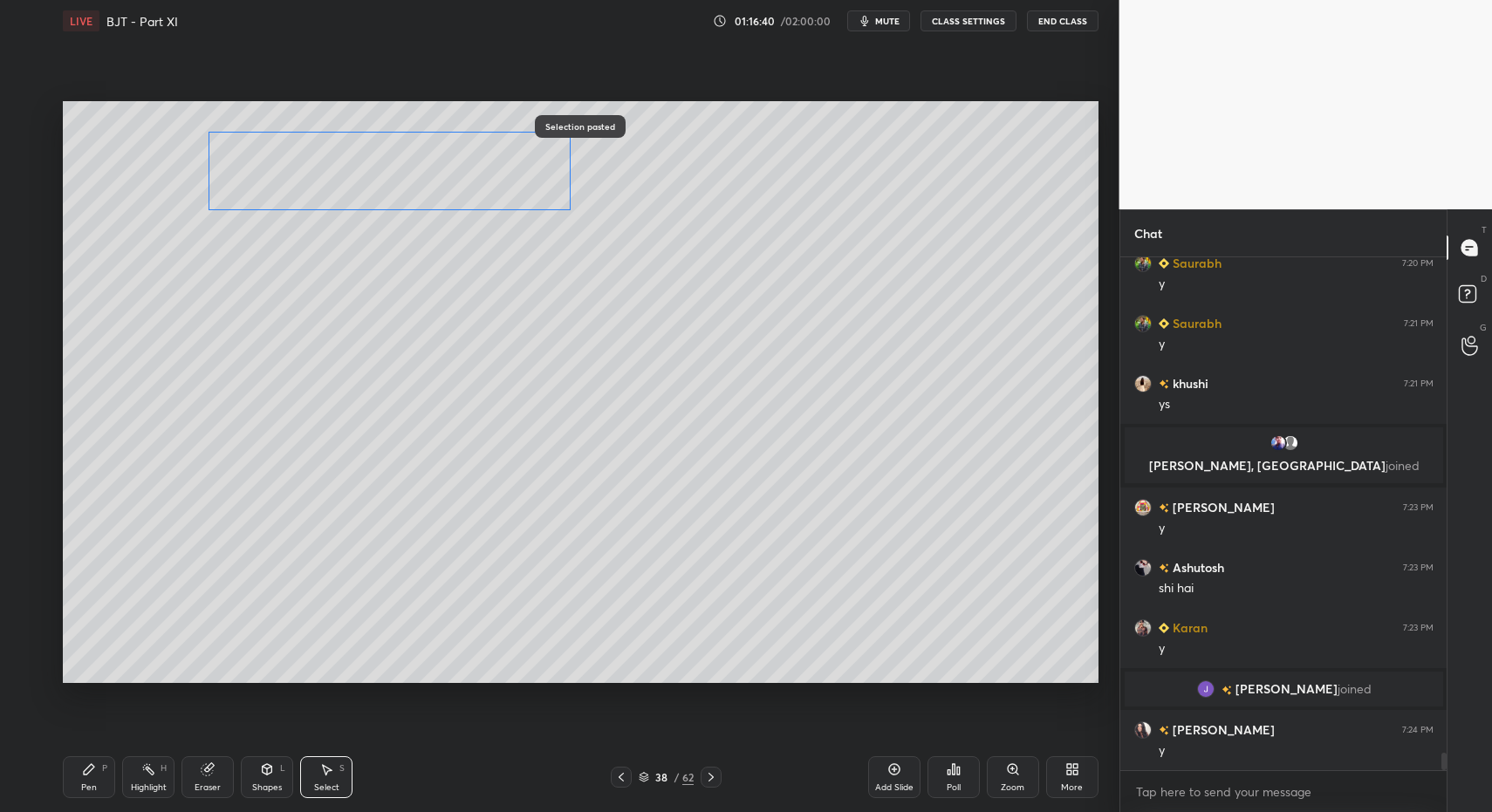
scroll to position [14495, 0]
drag, startPoint x: 713, startPoint y: 494, endPoint x: 326, endPoint y: 374, distance: 405.2
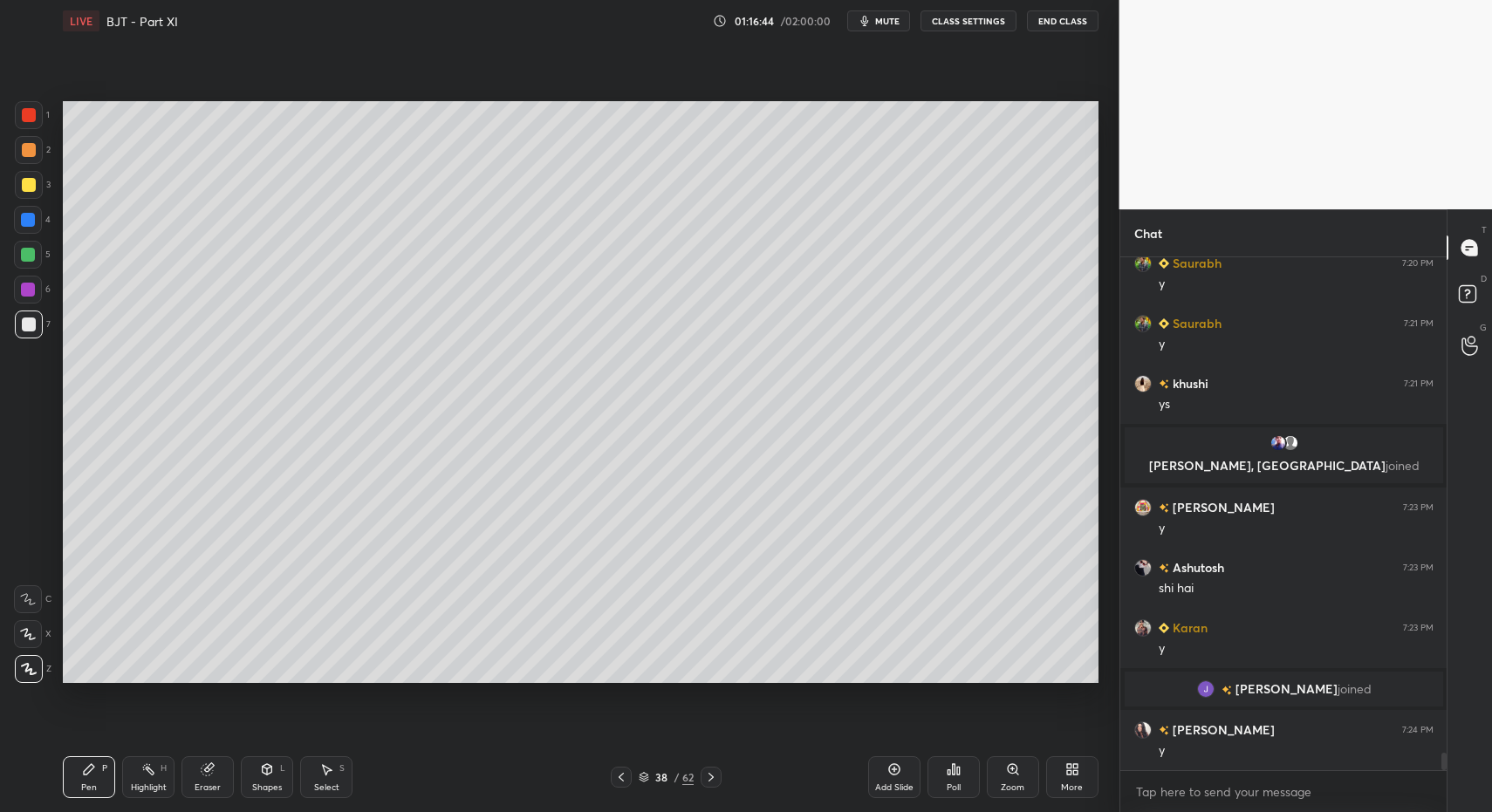
drag, startPoint x: 21, startPoint y: 188, endPoint x: 21, endPoint y: 213, distance: 25.0
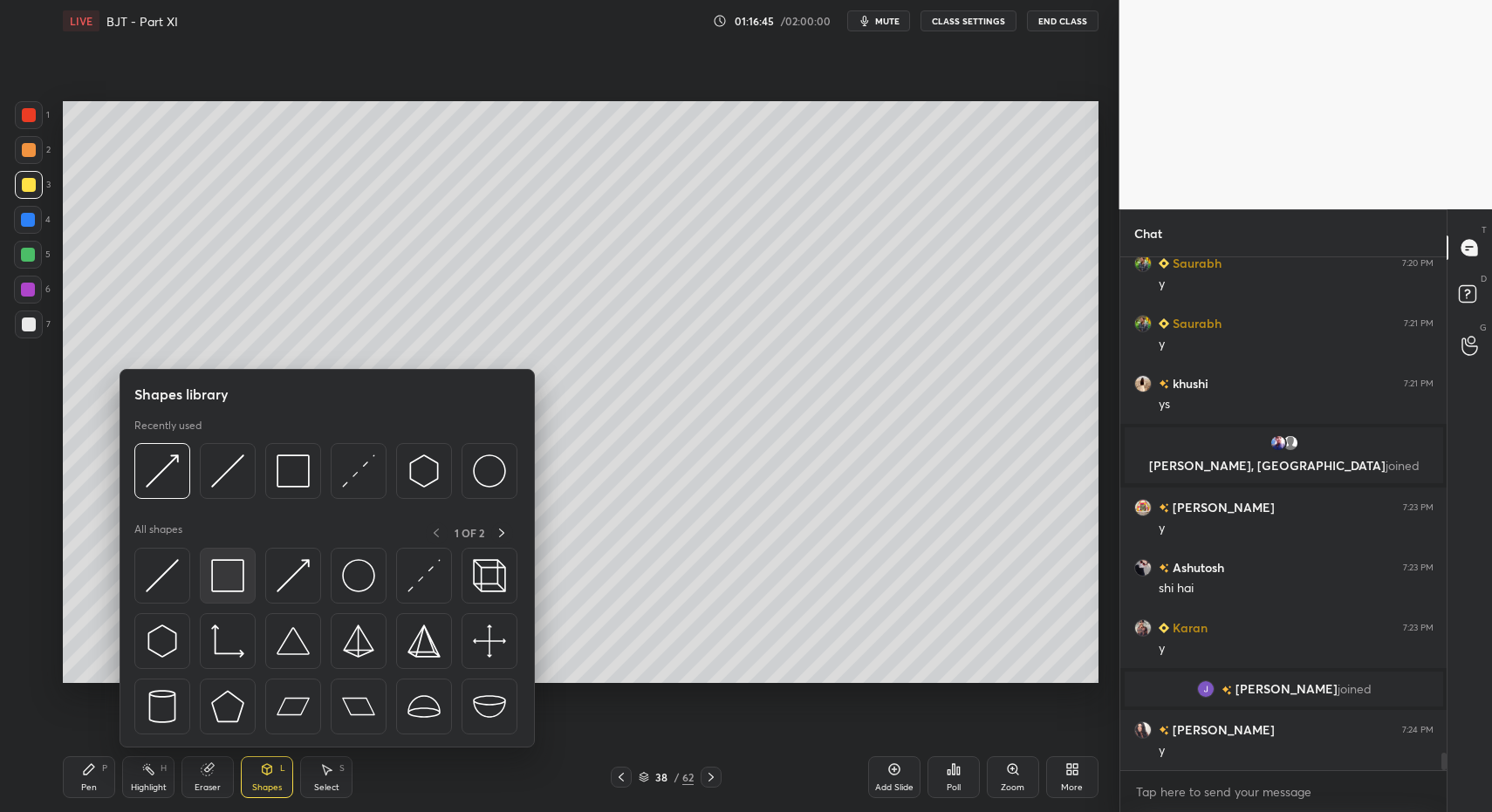
scroll to position [14556, 0]
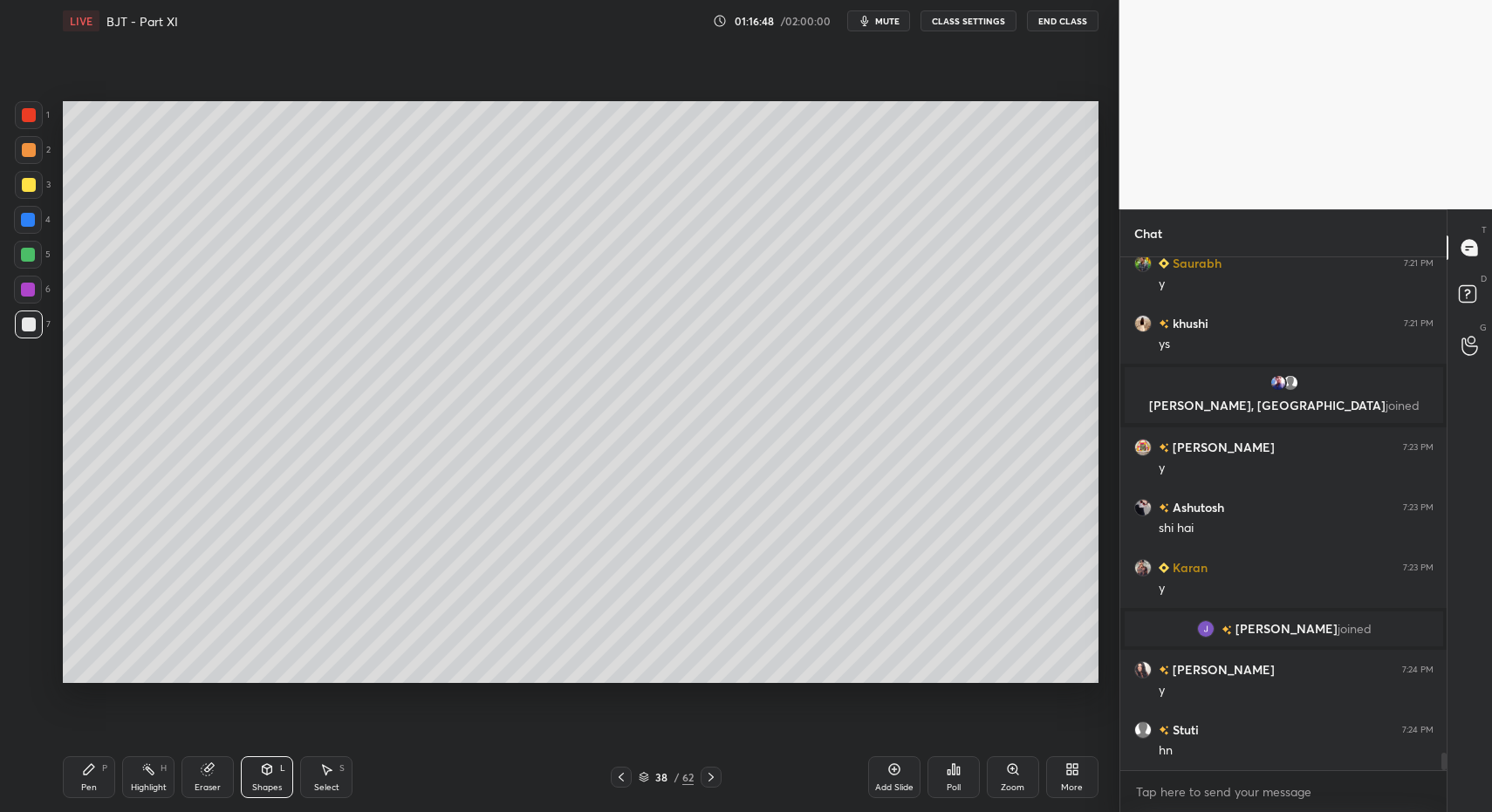
drag, startPoint x: 90, startPoint y: 775, endPoint x: 97, endPoint y: 760, distance: 16.6
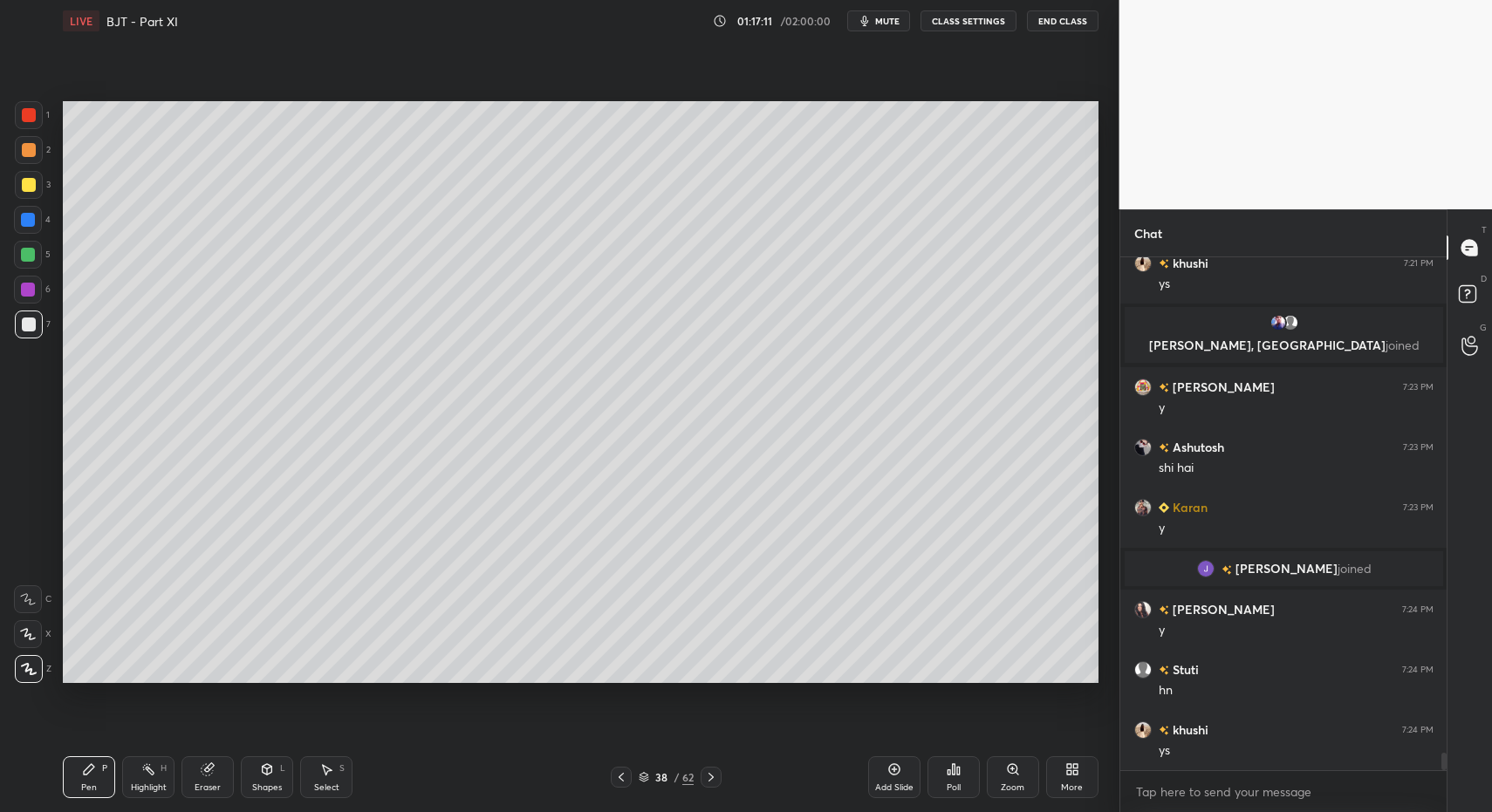
drag, startPoint x: 72, startPoint y: 780, endPoint x: 83, endPoint y: 770, distance: 14.9
drag, startPoint x: 23, startPoint y: 340, endPoint x: 37, endPoint y: 333, distance: 15.7
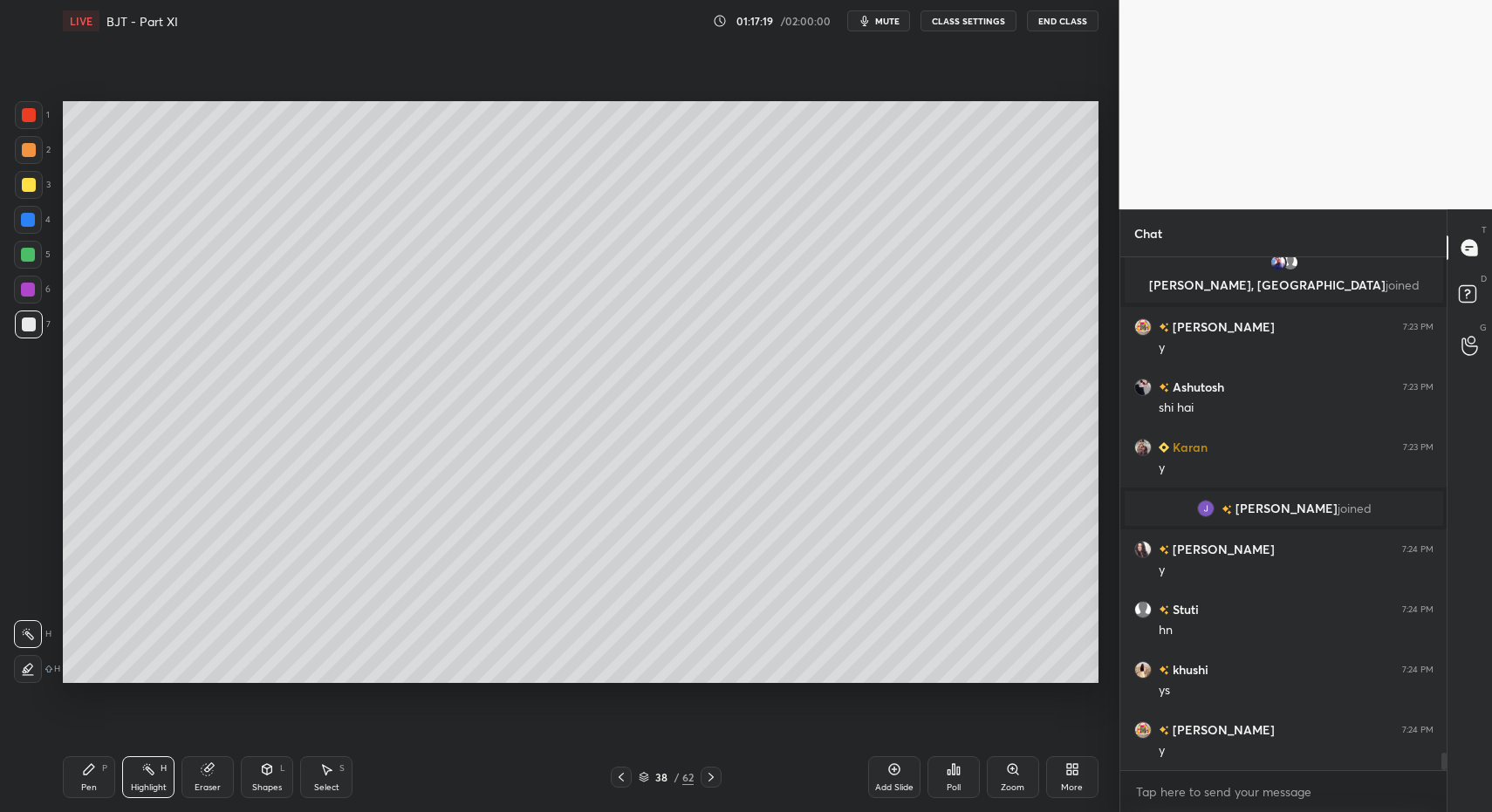
drag, startPoint x: 121, startPoint y: 766, endPoint x: 104, endPoint y: 773, distance: 18.4
drag, startPoint x: 31, startPoint y: 341, endPoint x: 43, endPoint y: 314, distance: 29.5
drag, startPoint x: 25, startPoint y: 117, endPoint x: 55, endPoint y: 194, distance: 82.6
drag, startPoint x: 89, startPoint y: 779, endPoint x: 100, endPoint y: 736, distance: 44.4
drag, startPoint x: 107, startPoint y: 777, endPoint x: 98, endPoint y: 761, distance: 18.4
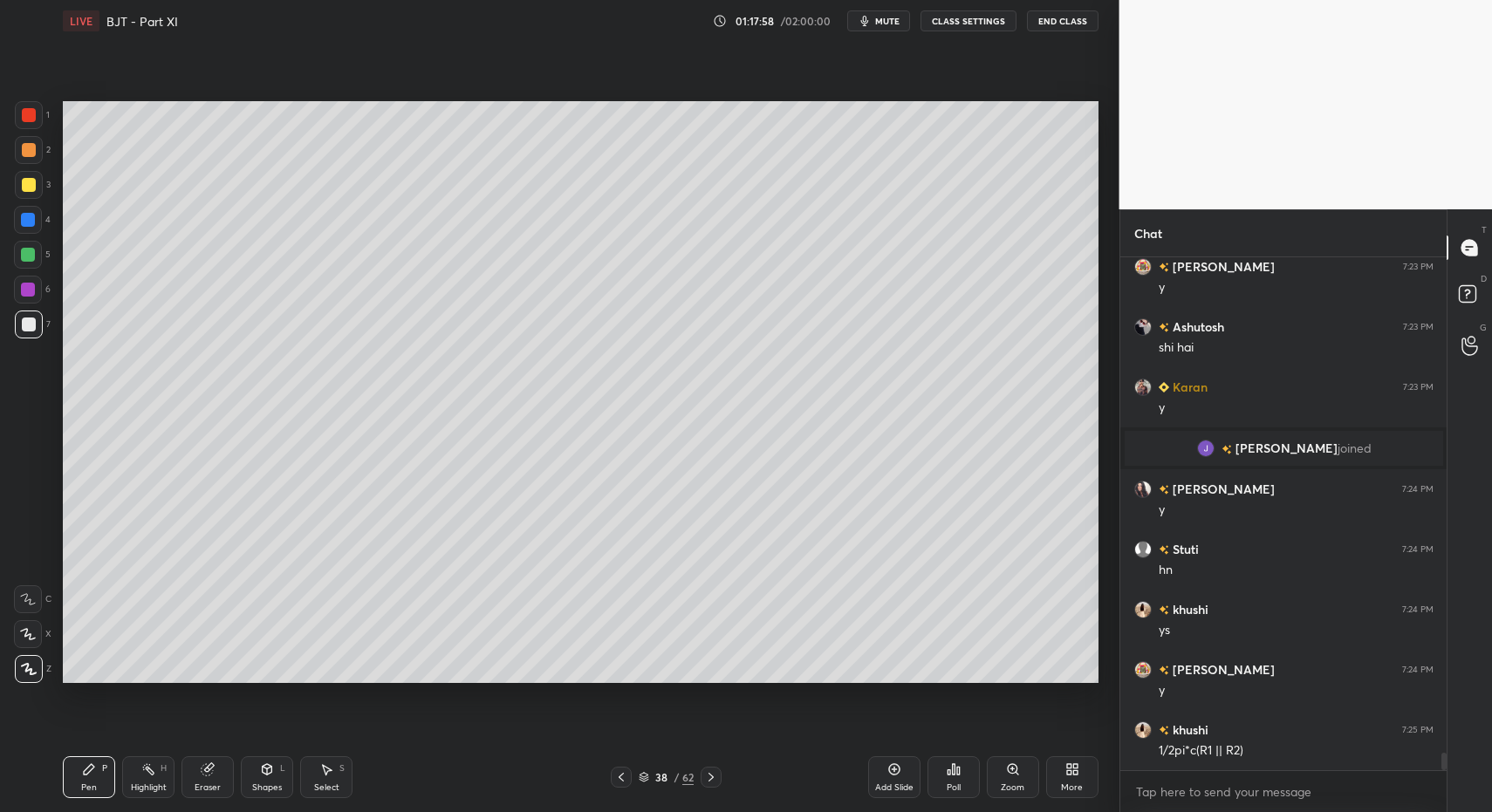
scroll to position [14796, 0]
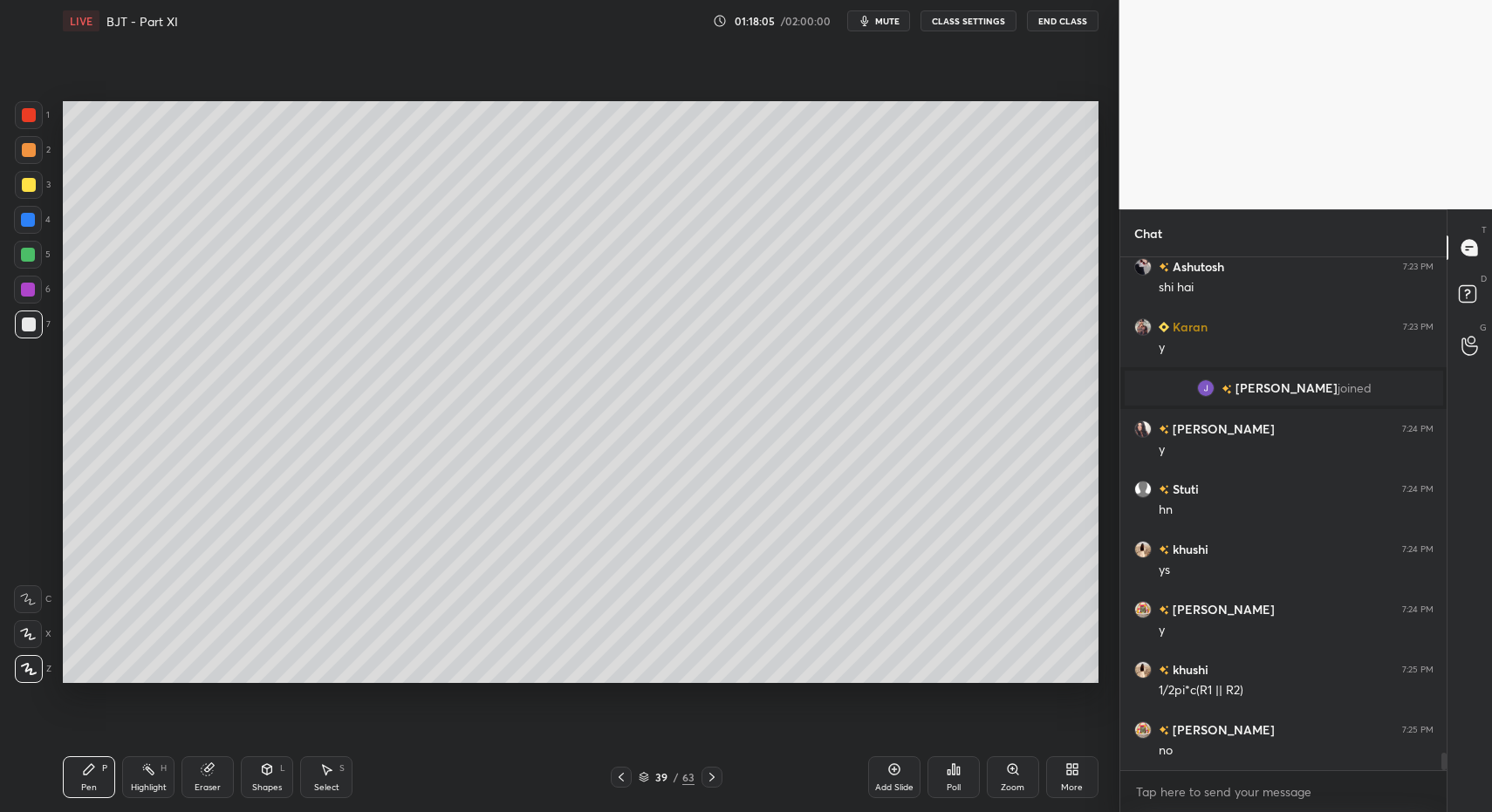
drag, startPoint x: 87, startPoint y: 776, endPoint x: 59, endPoint y: 678, distance: 101.9
drag, startPoint x: 29, startPoint y: 254, endPoint x: 50, endPoint y: 237, distance: 27.0
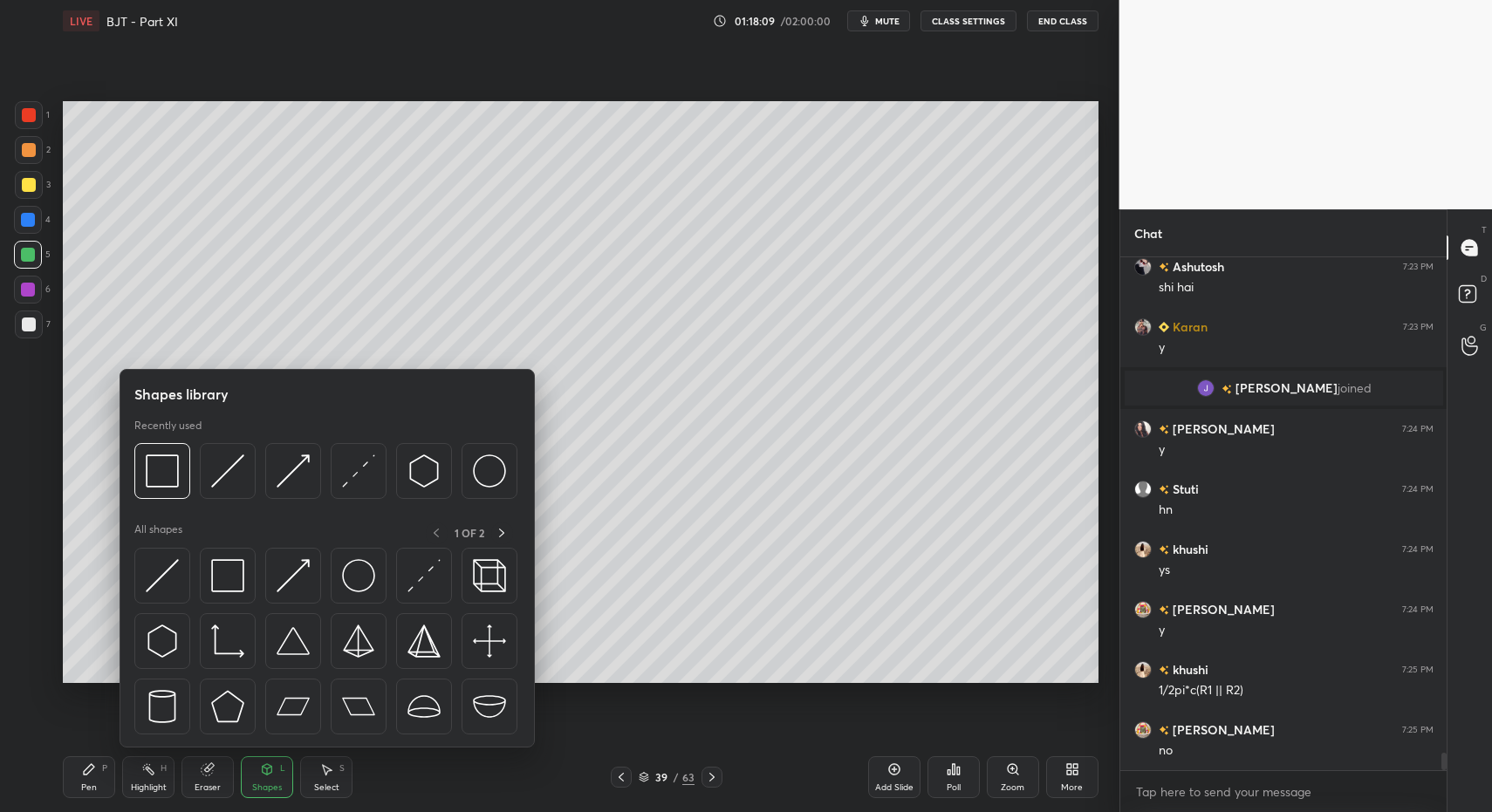
drag, startPoint x: 96, startPoint y: 778, endPoint x: 107, endPoint y: 774, distance: 11.7
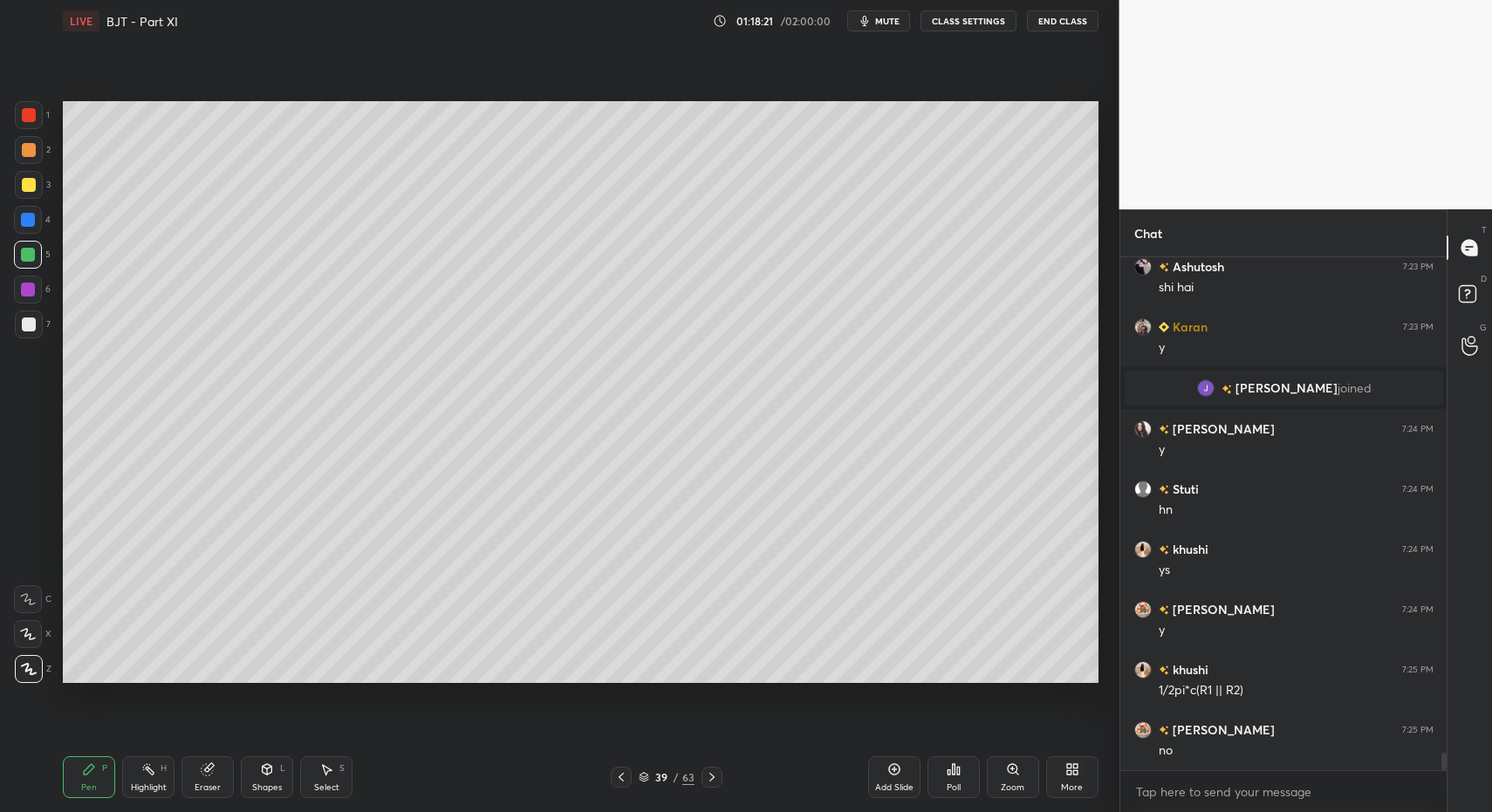
drag, startPoint x: 277, startPoint y: 791, endPoint x: 266, endPoint y: 751, distance: 41.5
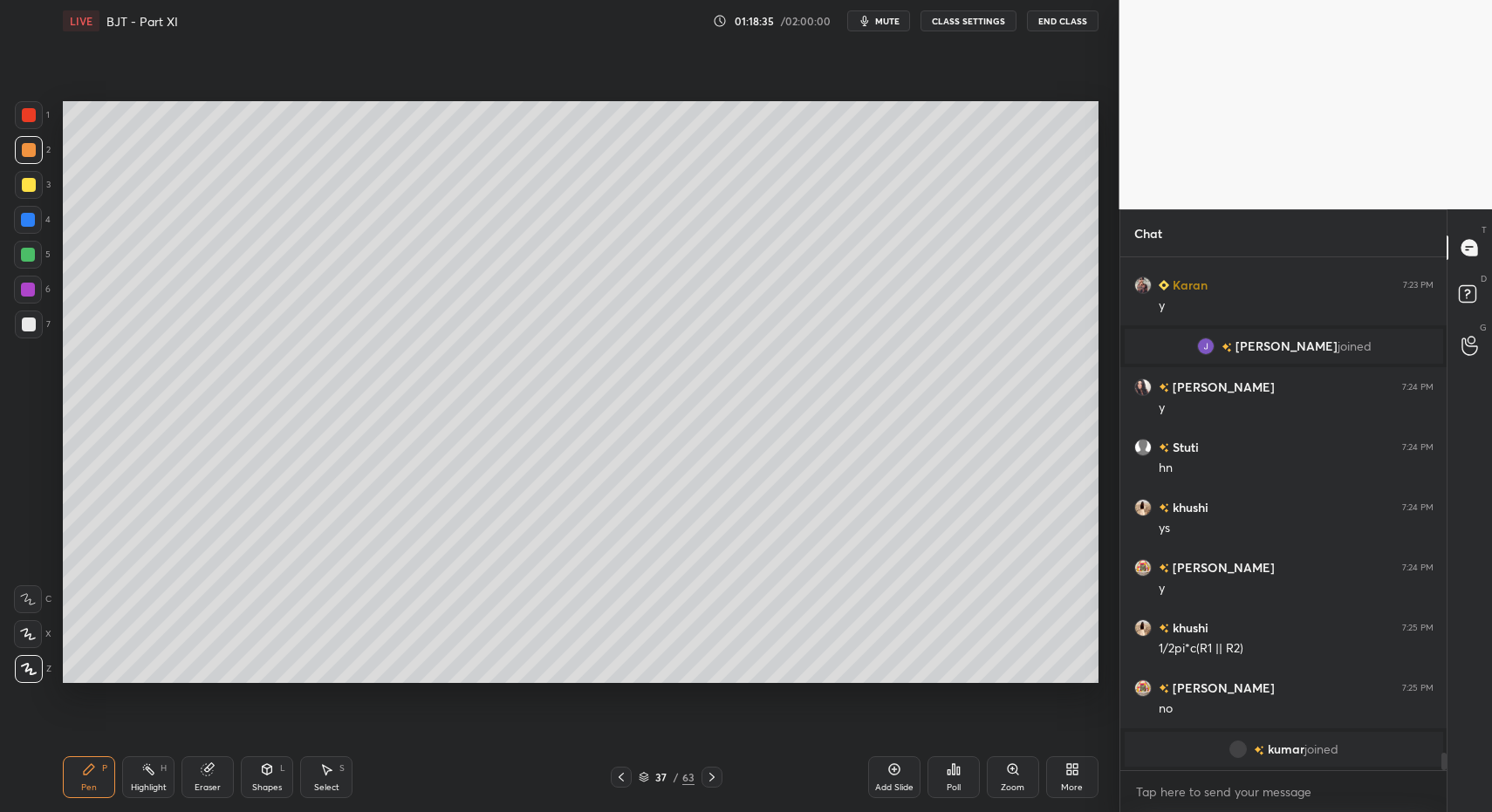
drag, startPoint x: 623, startPoint y: 777, endPoint x: 480, endPoint y: 763, distance: 143.7
drag, startPoint x: 329, startPoint y: 766, endPoint x: 321, endPoint y: 692, distance: 74.4
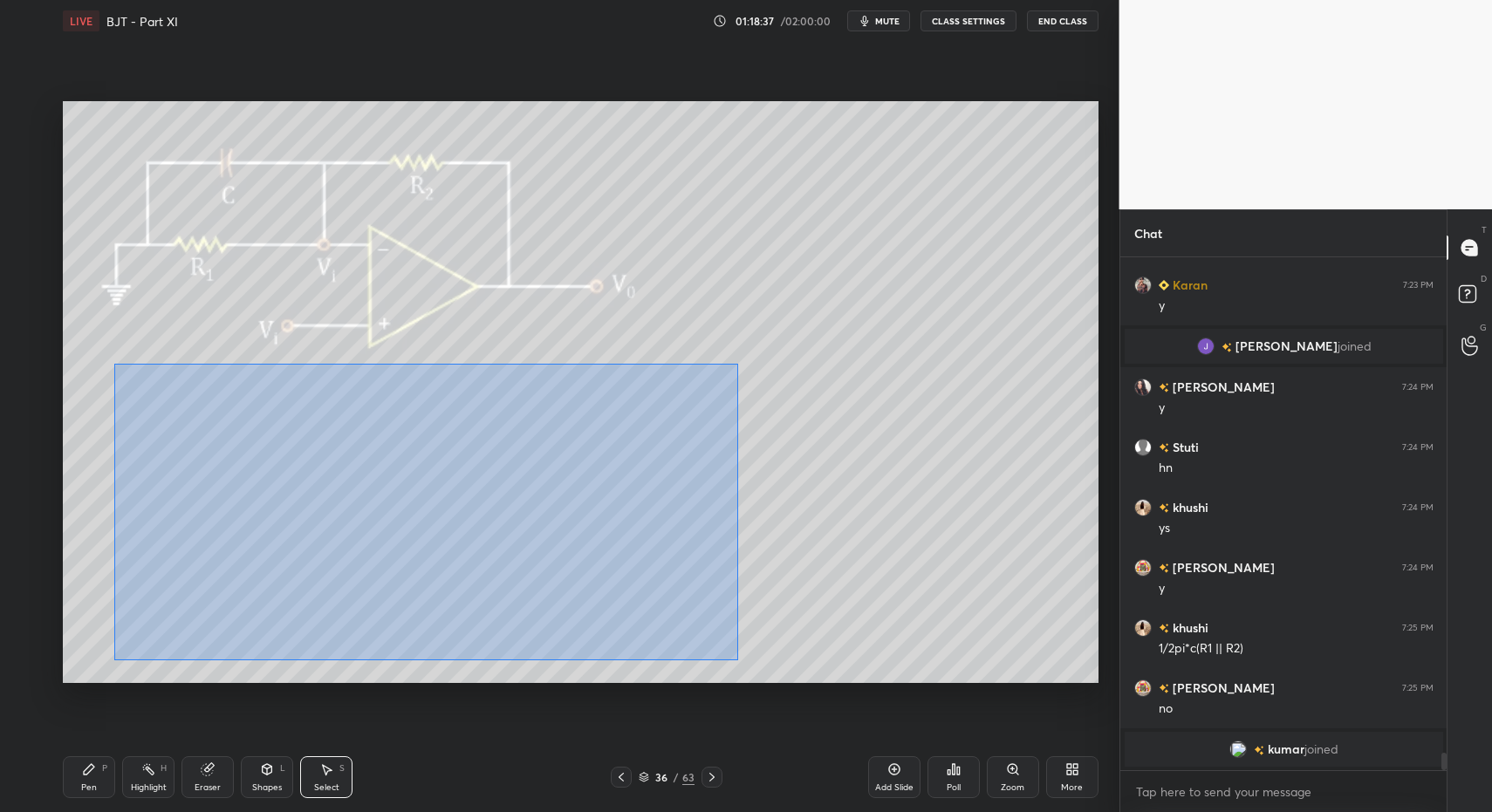
drag, startPoint x: 137, startPoint y: 401, endPoint x: 721, endPoint y: 655, distance: 636.8
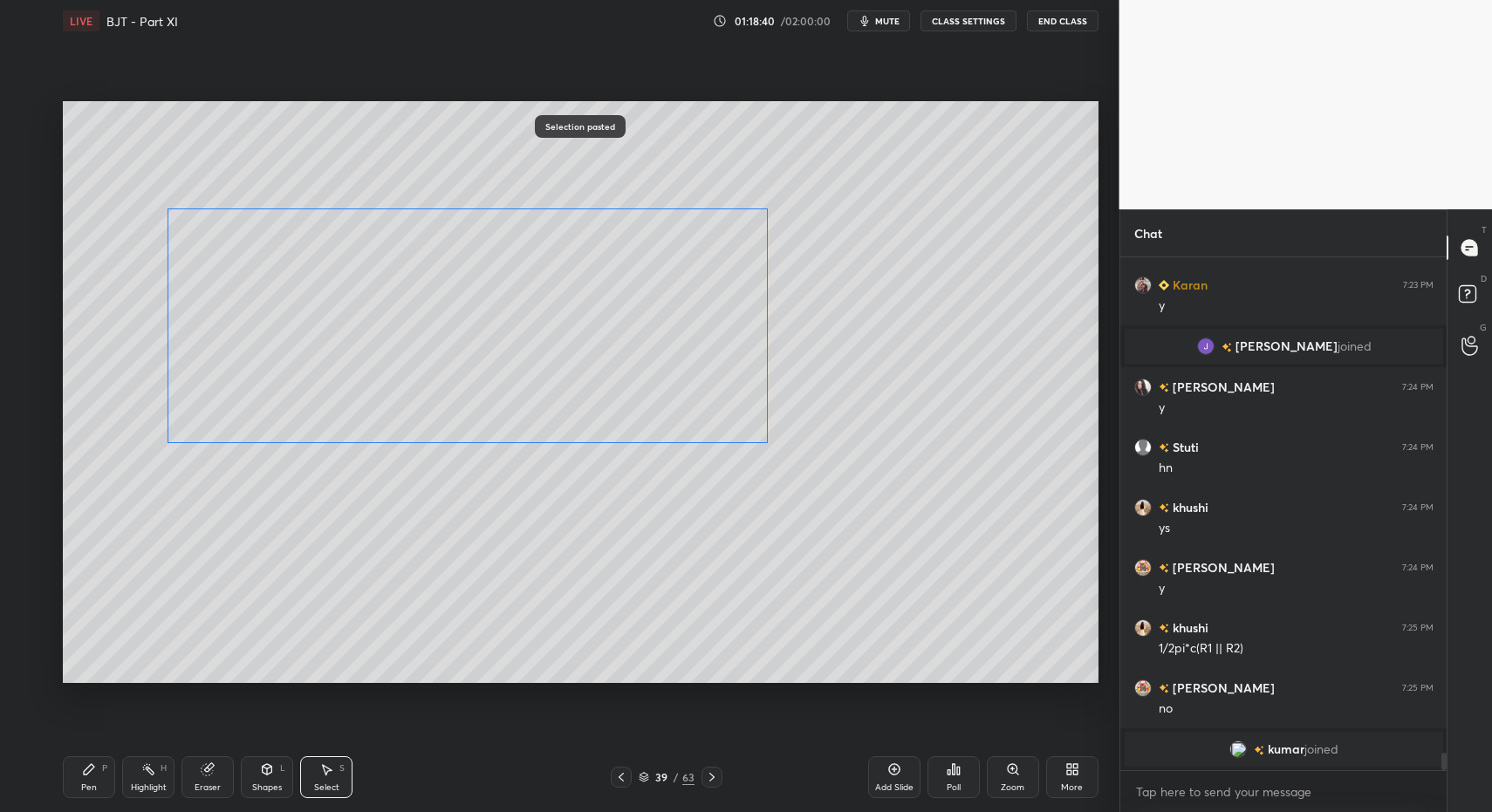
drag, startPoint x: 308, startPoint y: 442, endPoint x: 355, endPoint y: 323, distance: 127.9
drag, startPoint x: 337, startPoint y: 773, endPoint x: 320, endPoint y: 775, distance: 17.1
drag, startPoint x: 320, startPoint y: 775, endPoint x: 305, endPoint y: 660, distance: 116.0
drag, startPoint x: 207, startPoint y: 403, endPoint x: 237, endPoint y: 429, distance: 39.7
drag, startPoint x: 231, startPoint y: 210, endPoint x: 309, endPoint y: 260, distance: 92.6
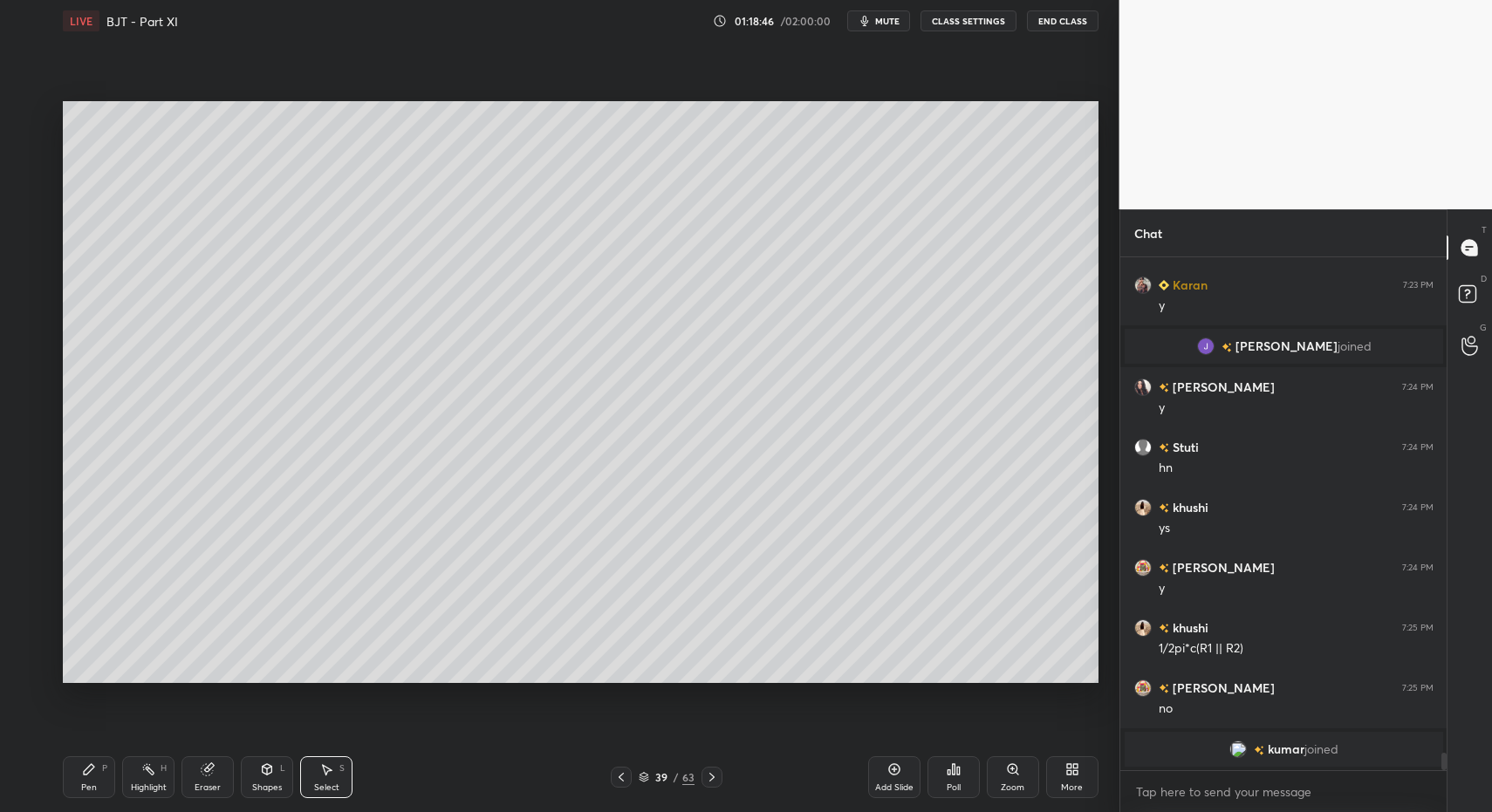
drag, startPoint x: 315, startPoint y: 776, endPoint x: 302, endPoint y: 690, distance: 87.0
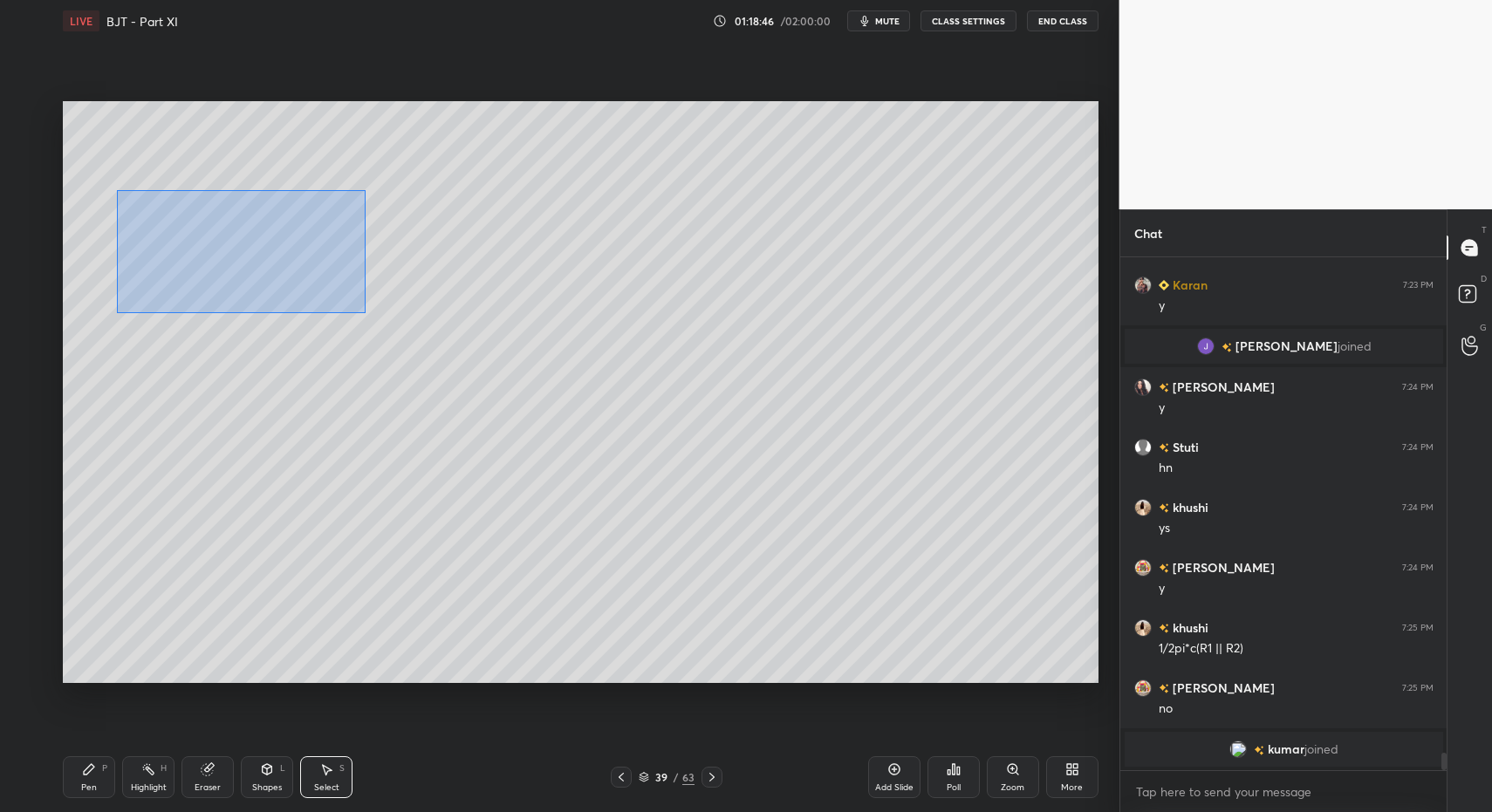
drag, startPoint x: 132, startPoint y: 199, endPoint x: 878, endPoint y: 484, distance: 798.6
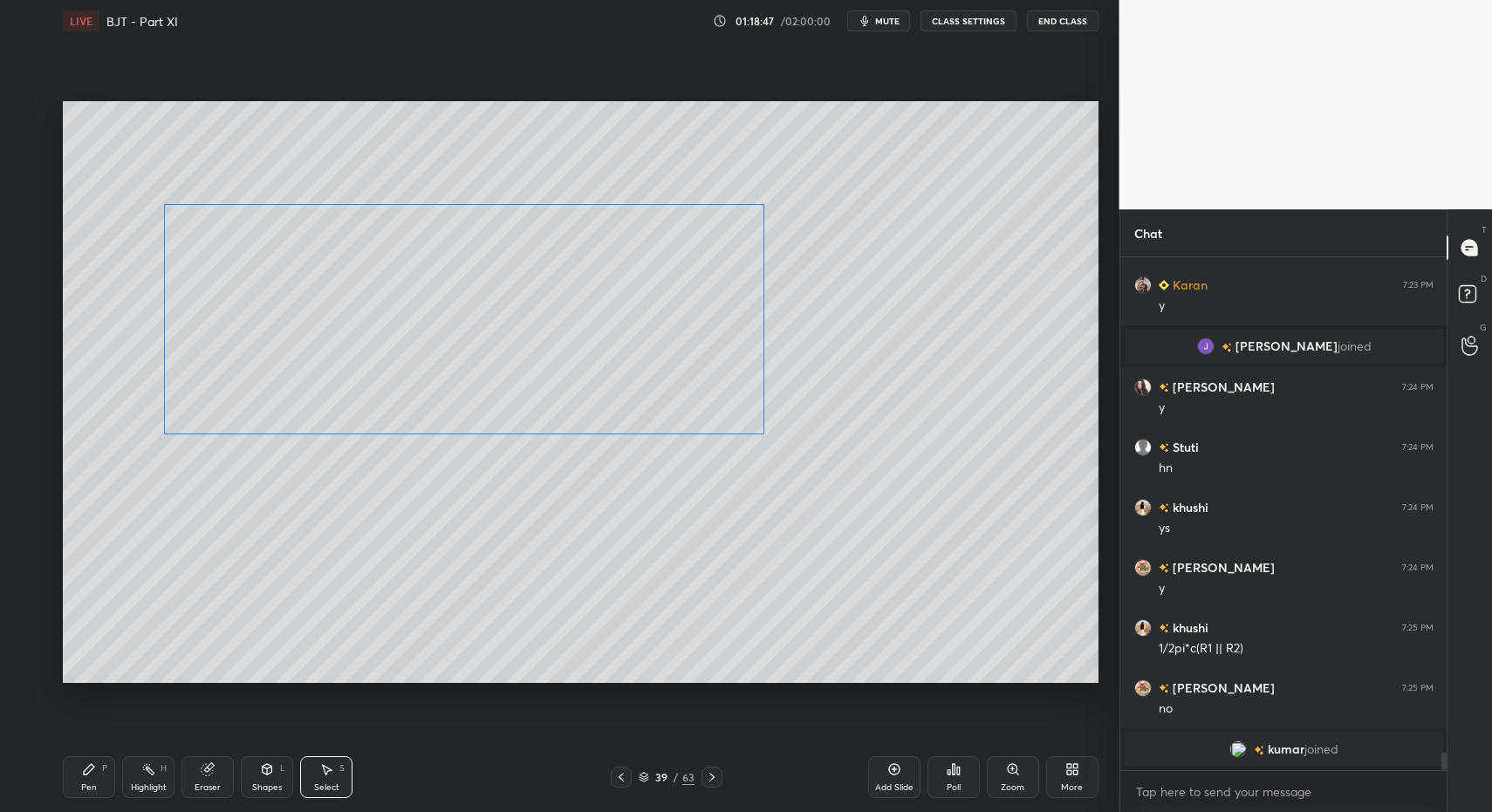
drag, startPoint x: 395, startPoint y: 346, endPoint x: 378, endPoint y: 344, distance: 17.1
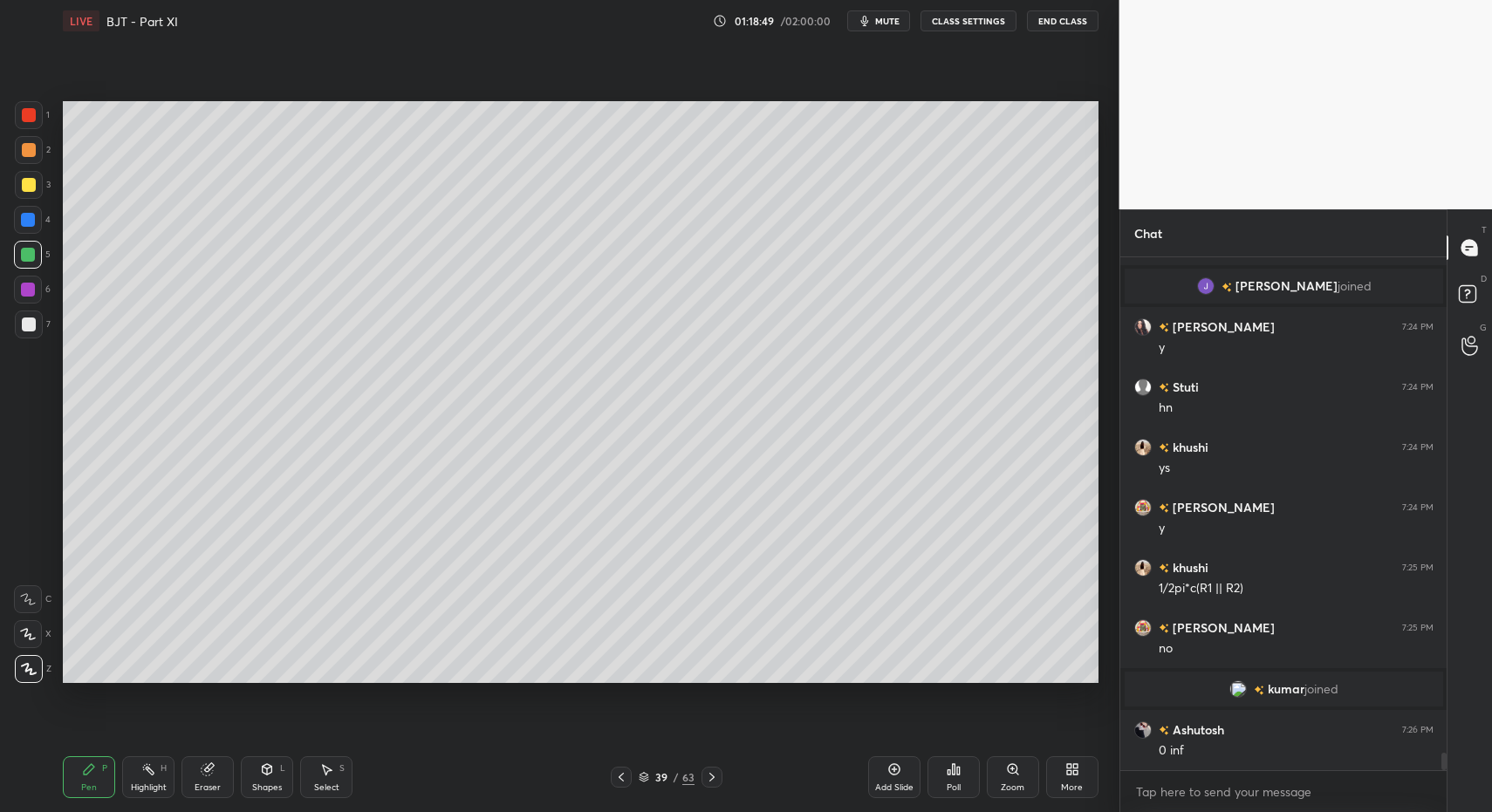
drag, startPoint x: 327, startPoint y: 772, endPoint x: 318, endPoint y: 779, distance: 11.4
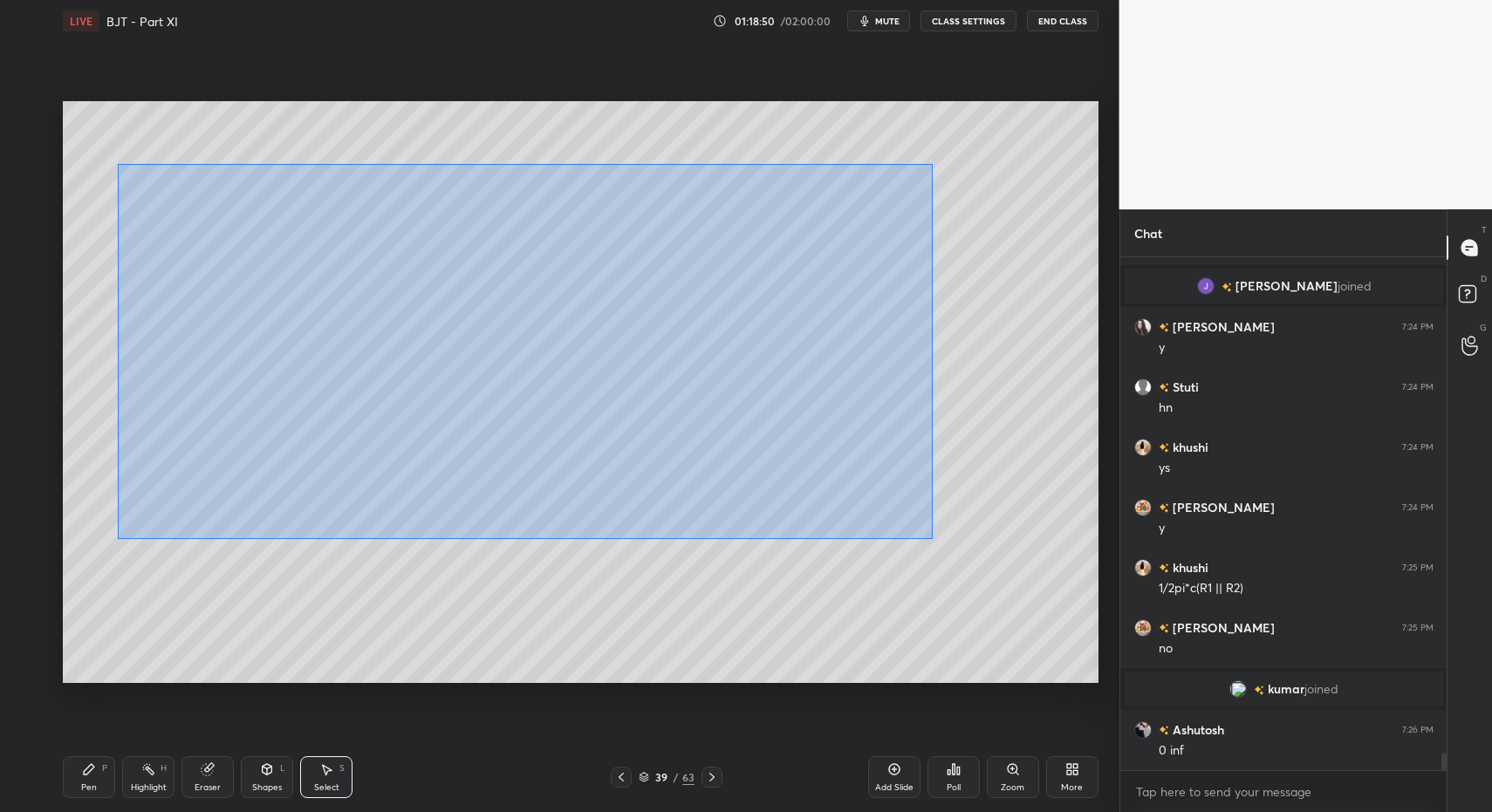
drag, startPoint x: 162, startPoint y: 207, endPoint x: 931, endPoint y: 516, distance: 828.8
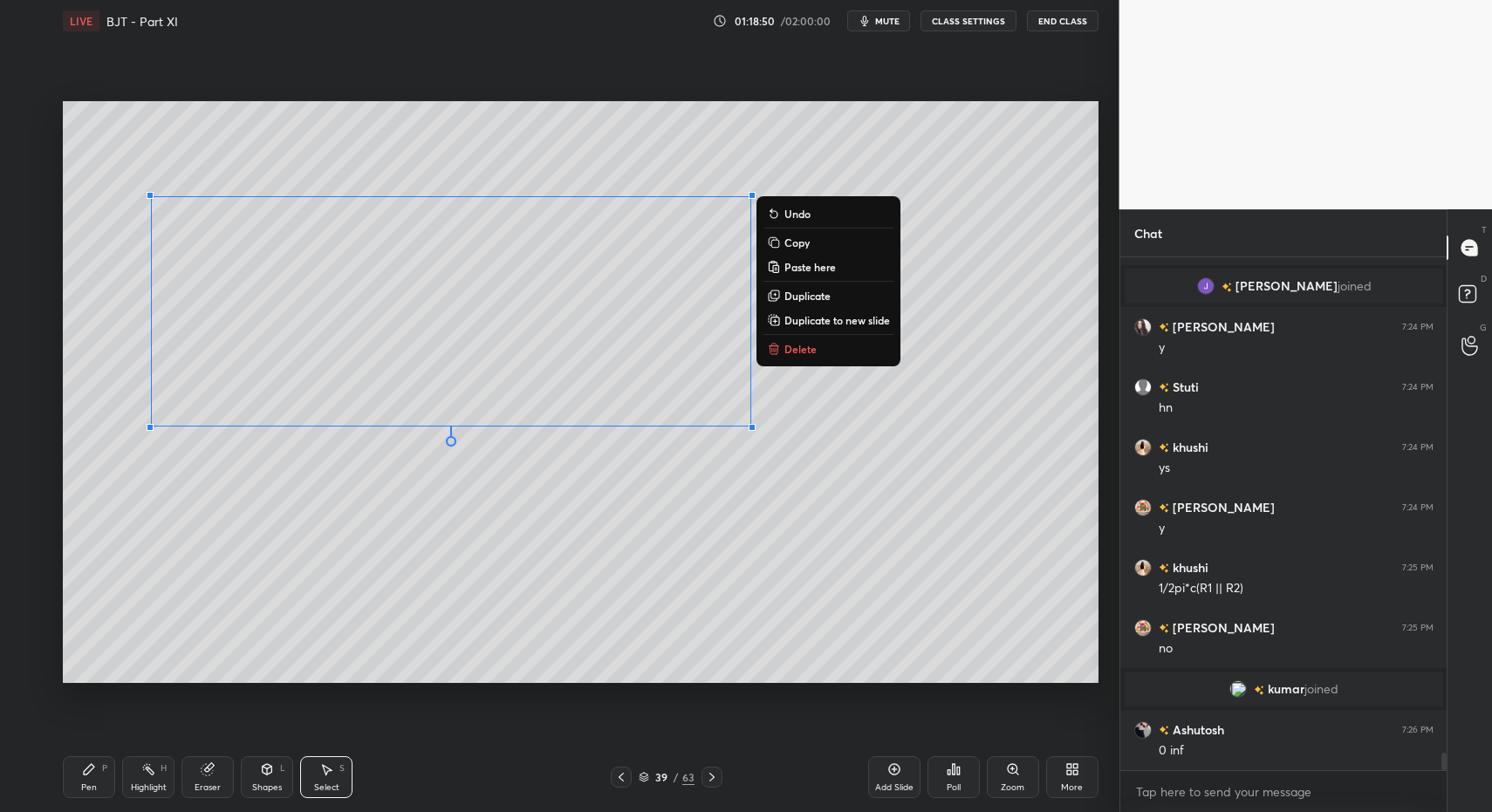
drag, startPoint x: 556, startPoint y: 397, endPoint x: 561, endPoint y: 418, distance: 21.6
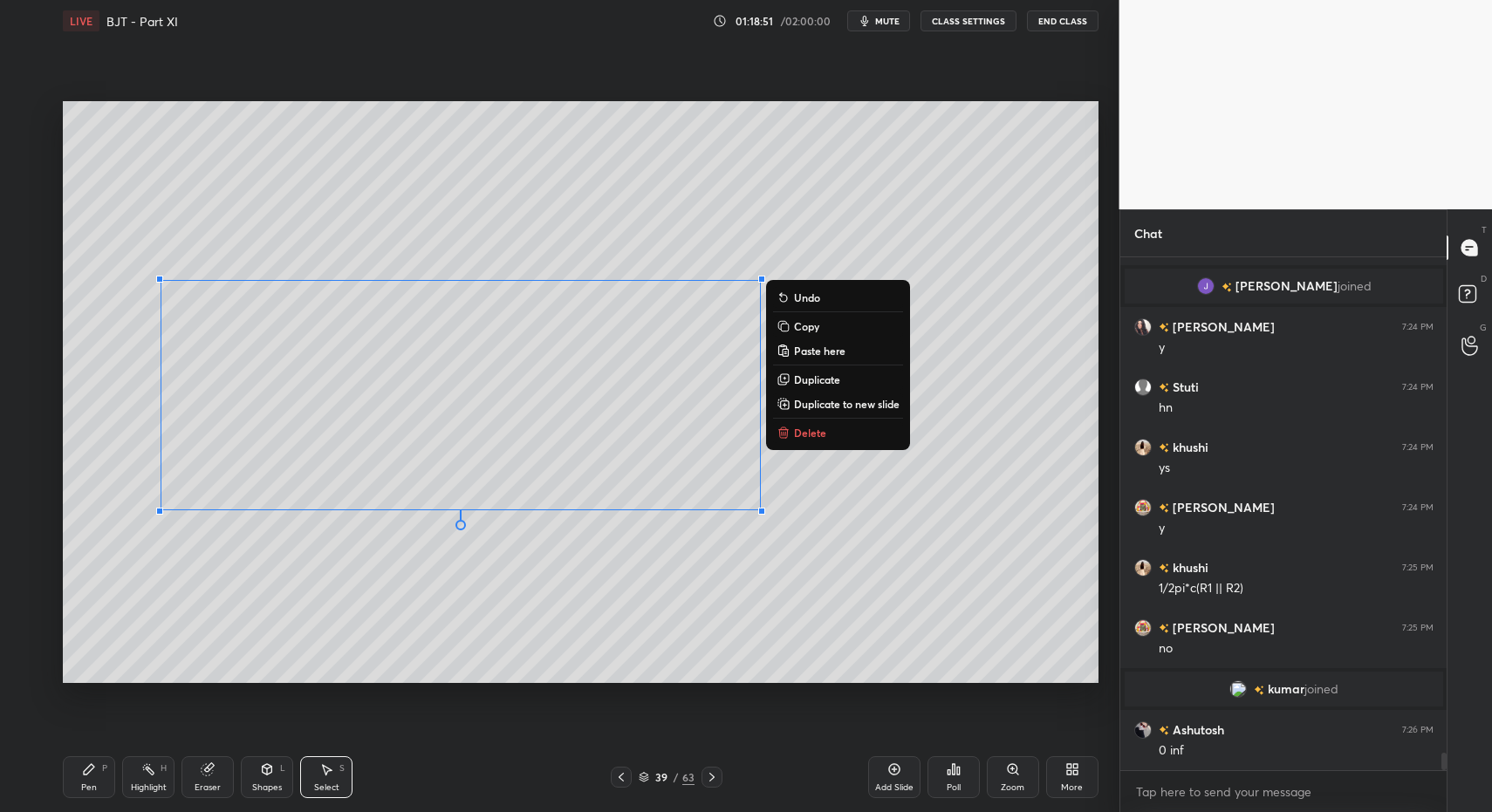
drag, startPoint x: 87, startPoint y: 768, endPoint x: 95, endPoint y: 753, distance: 17.0
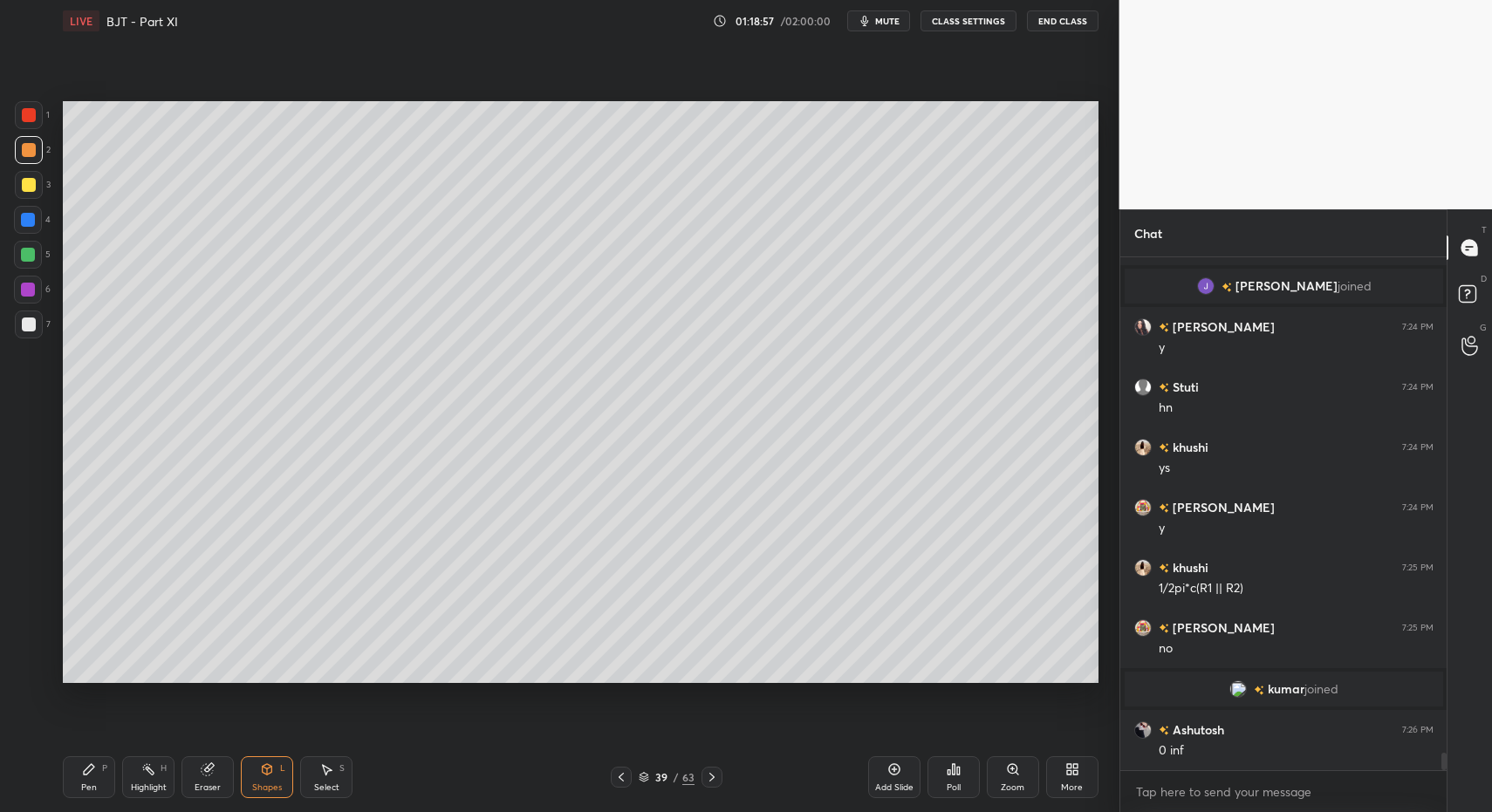
drag, startPoint x: 37, startPoint y: 326, endPoint x: 34, endPoint y: 335, distance: 9.5
drag, startPoint x: 324, startPoint y: 775, endPoint x: 314, endPoint y: 725, distance: 51.0
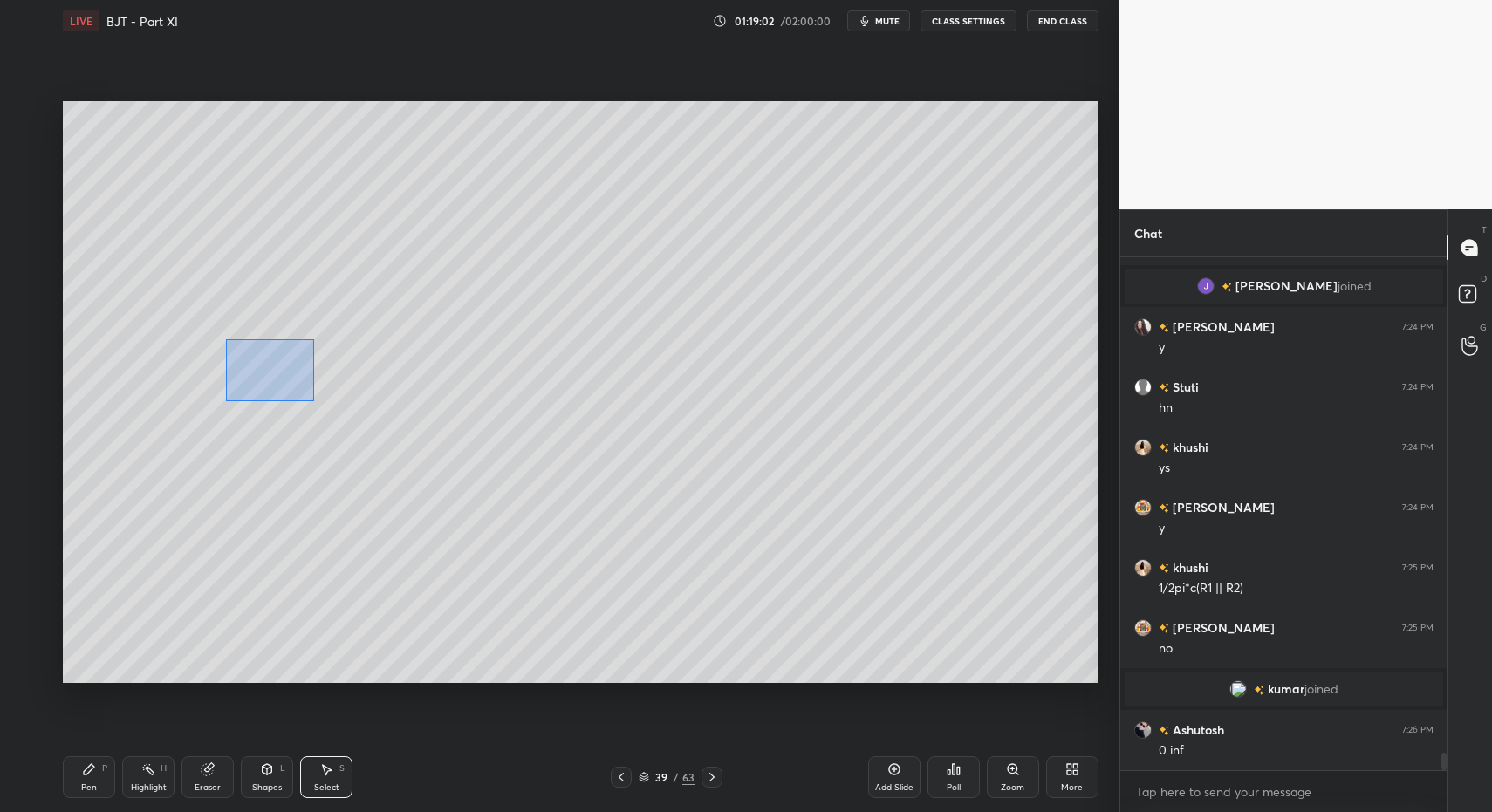
drag, startPoint x: 227, startPoint y: 339, endPoint x: 333, endPoint y: 445, distance: 149.9
drag, startPoint x: 113, startPoint y: 781, endPoint x: 217, endPoint y: 773, distance: 104.3
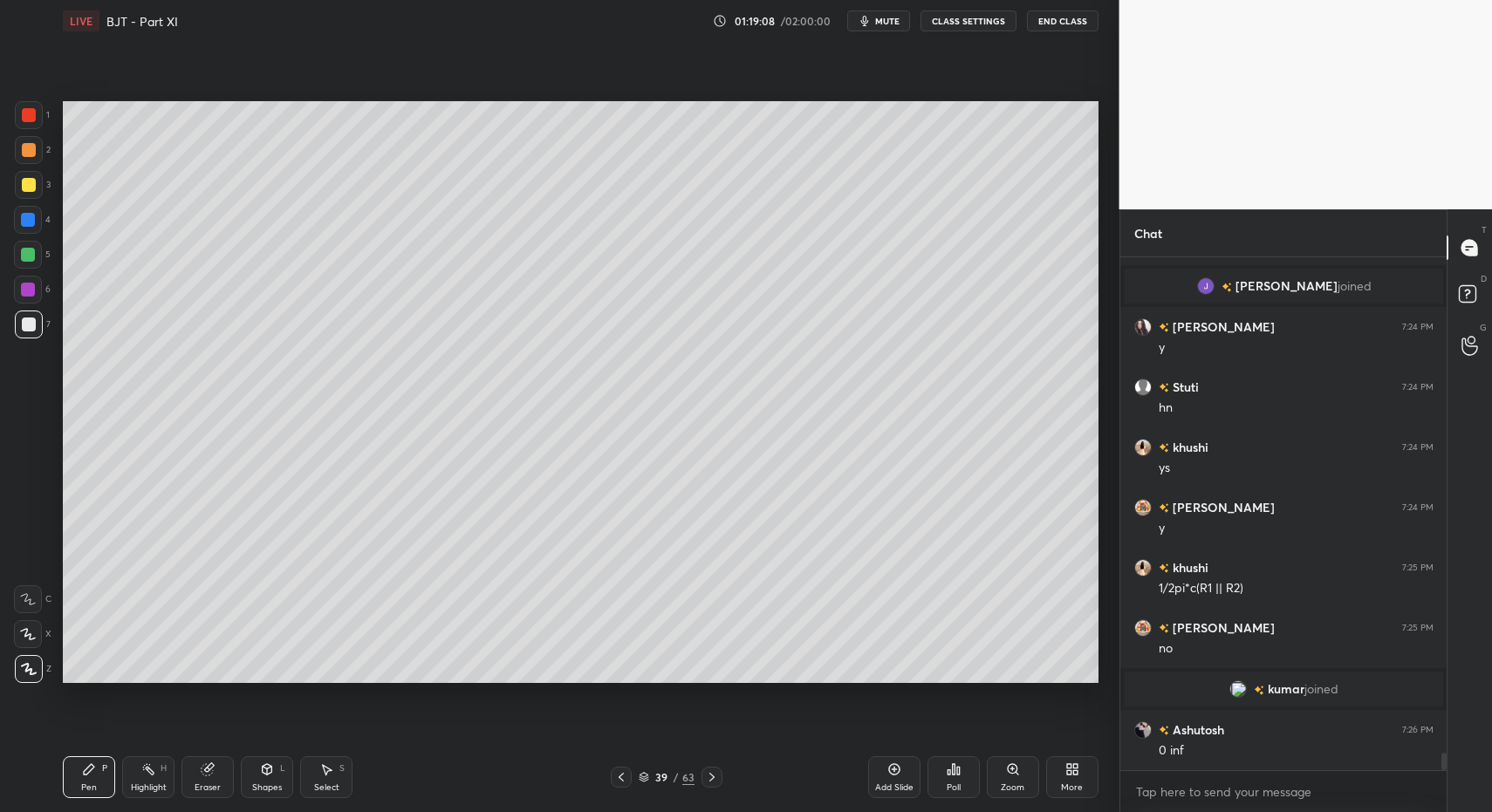
drag, startPoint x: 81, startPoint y: 777, endPoint x: 96, endPoint y: 697, distance: 81.4
drag, startPoint x: 22, startPoint y: 325, endPoint x: 37, endPoint y: 285, distance: 42.7
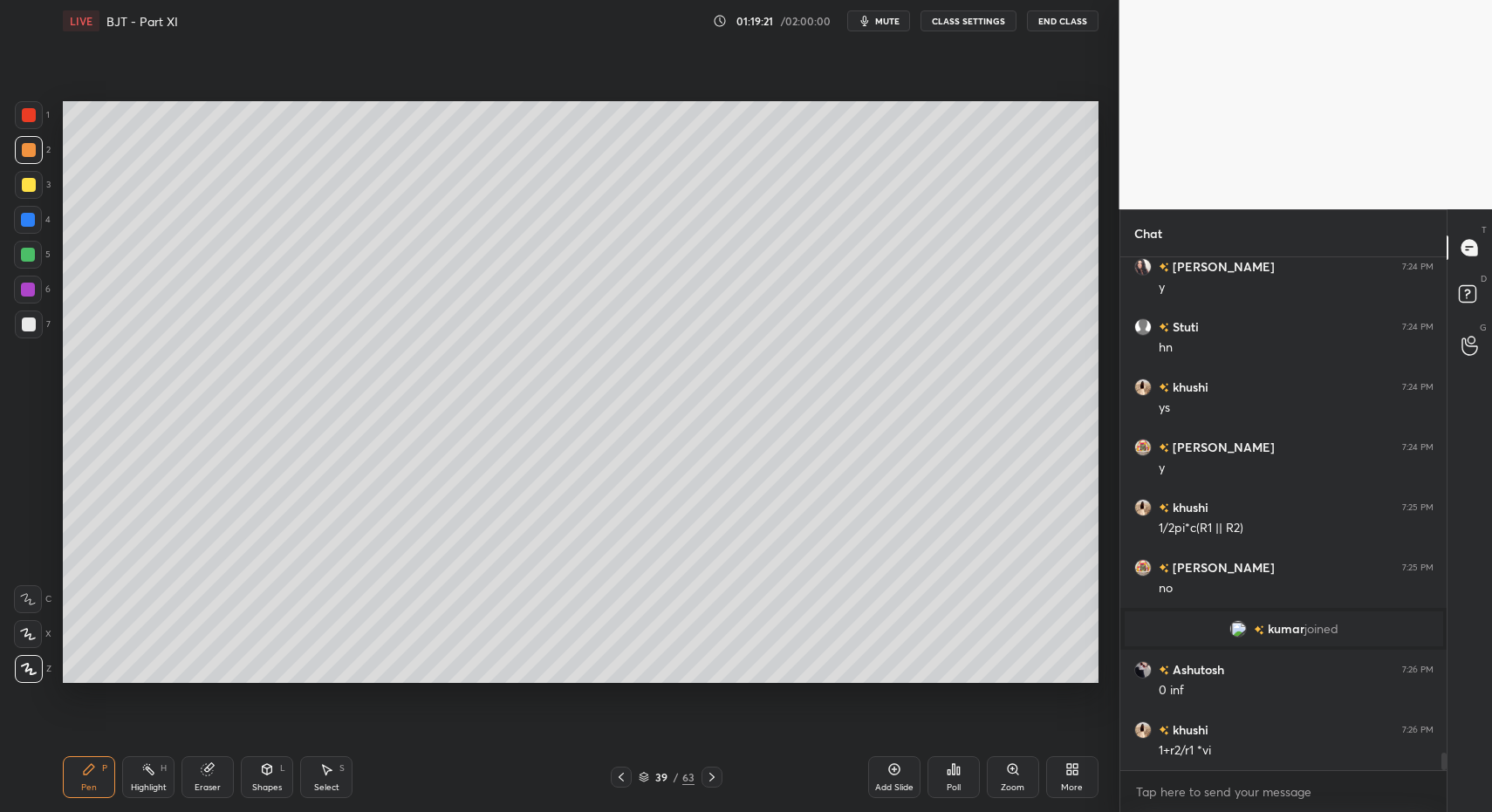
drag, startPoint x: 28, startPoint y: 152, endPoint x: 47, endPoint y: 193, distance: 45.2
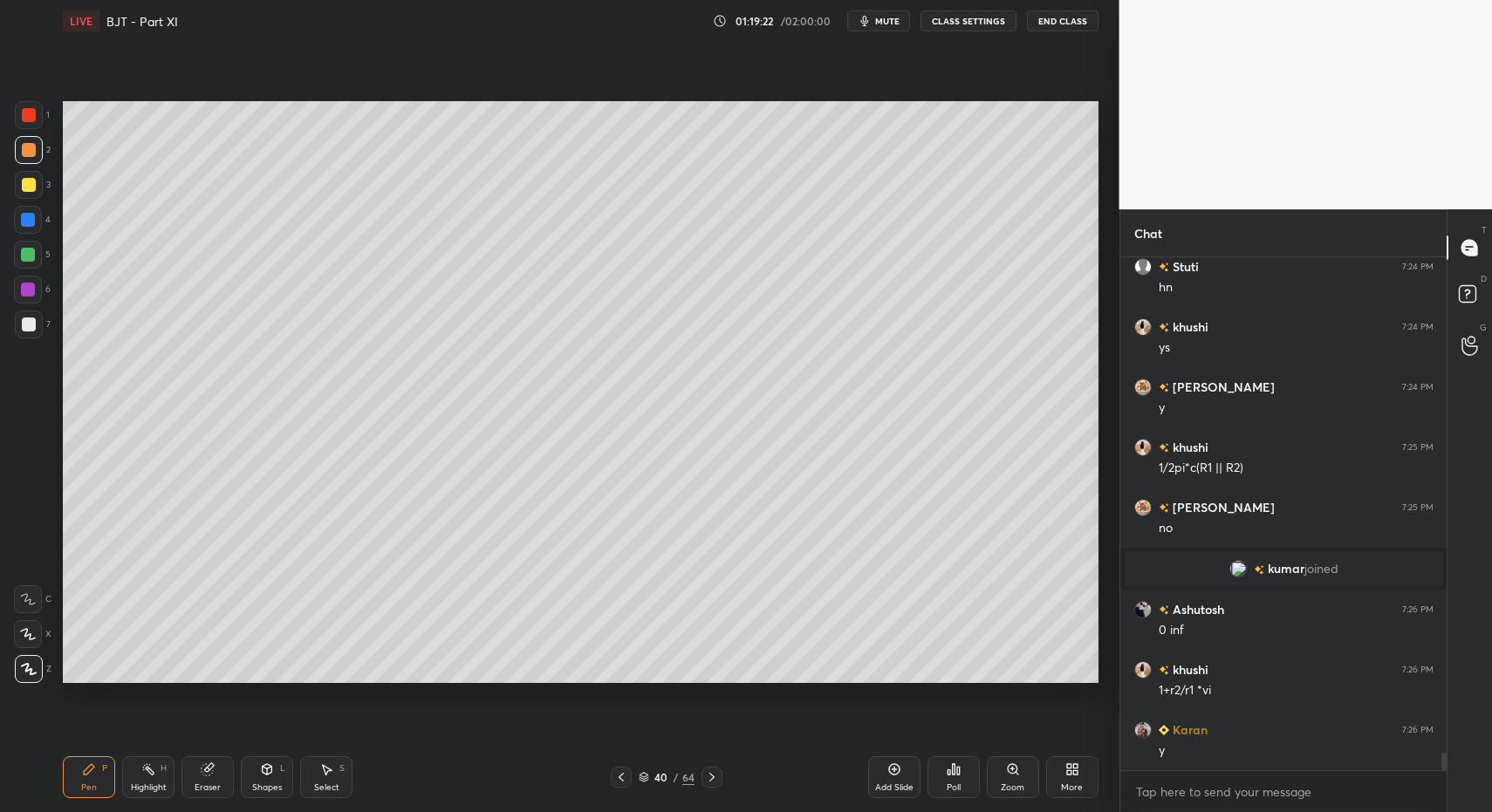
drag, startPoint x: 76, startPoint y: 780, endPoint x: 70, endPoint y: 766, distance: 15.2
drag, startPoint x: 39, startPoint y: 323, endPoint x: 52, endPoint y: 350, distance: 30.0
drag, startPoint x: 314, startPoint y: 780, endPoint x: 324, endPoint y: 761, distance: 21.5
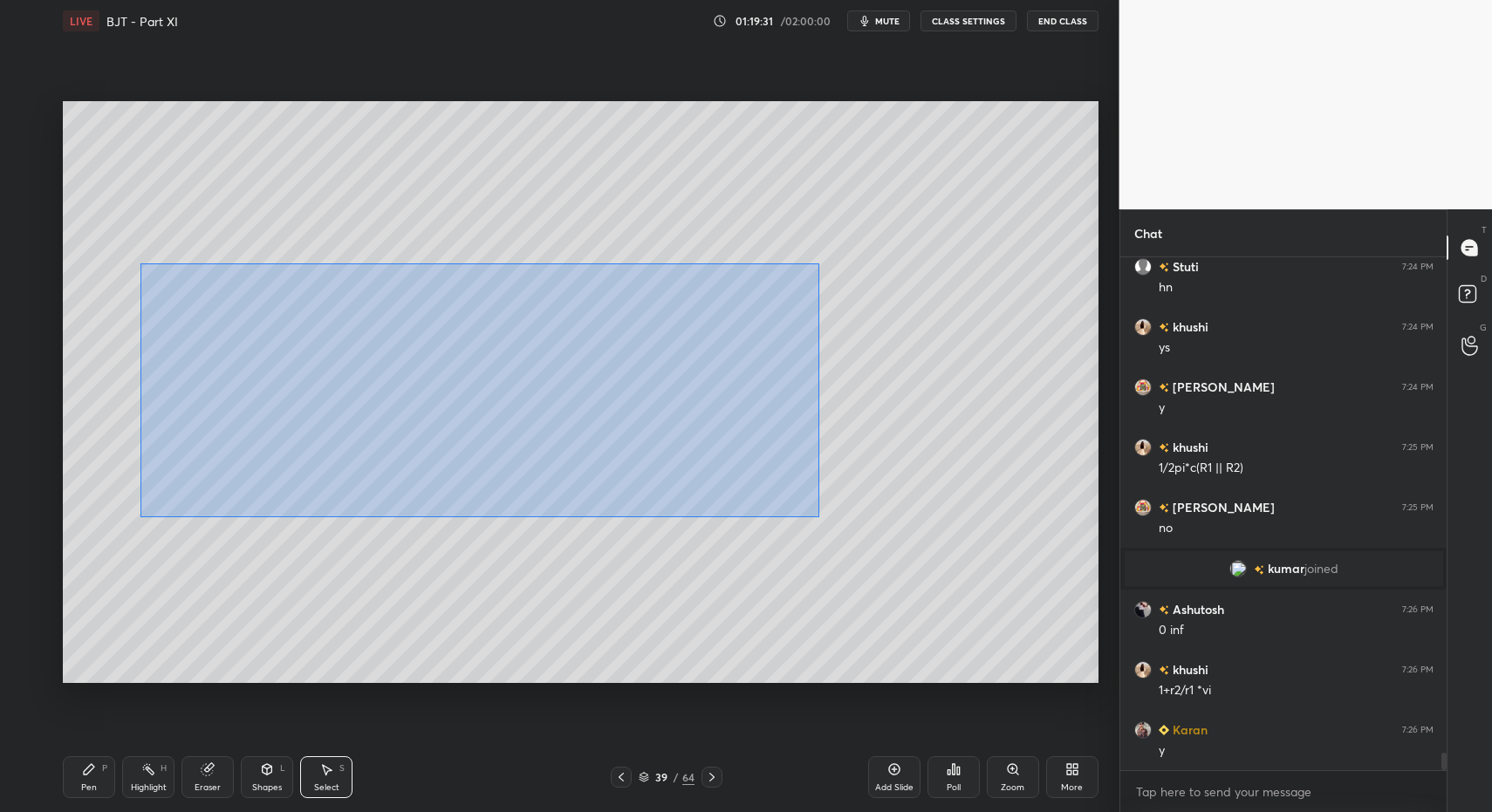
drag, startPoint x: 140, startPoint y: 264, endPoint x: 811, endPoint y: 518, distance: 717.5
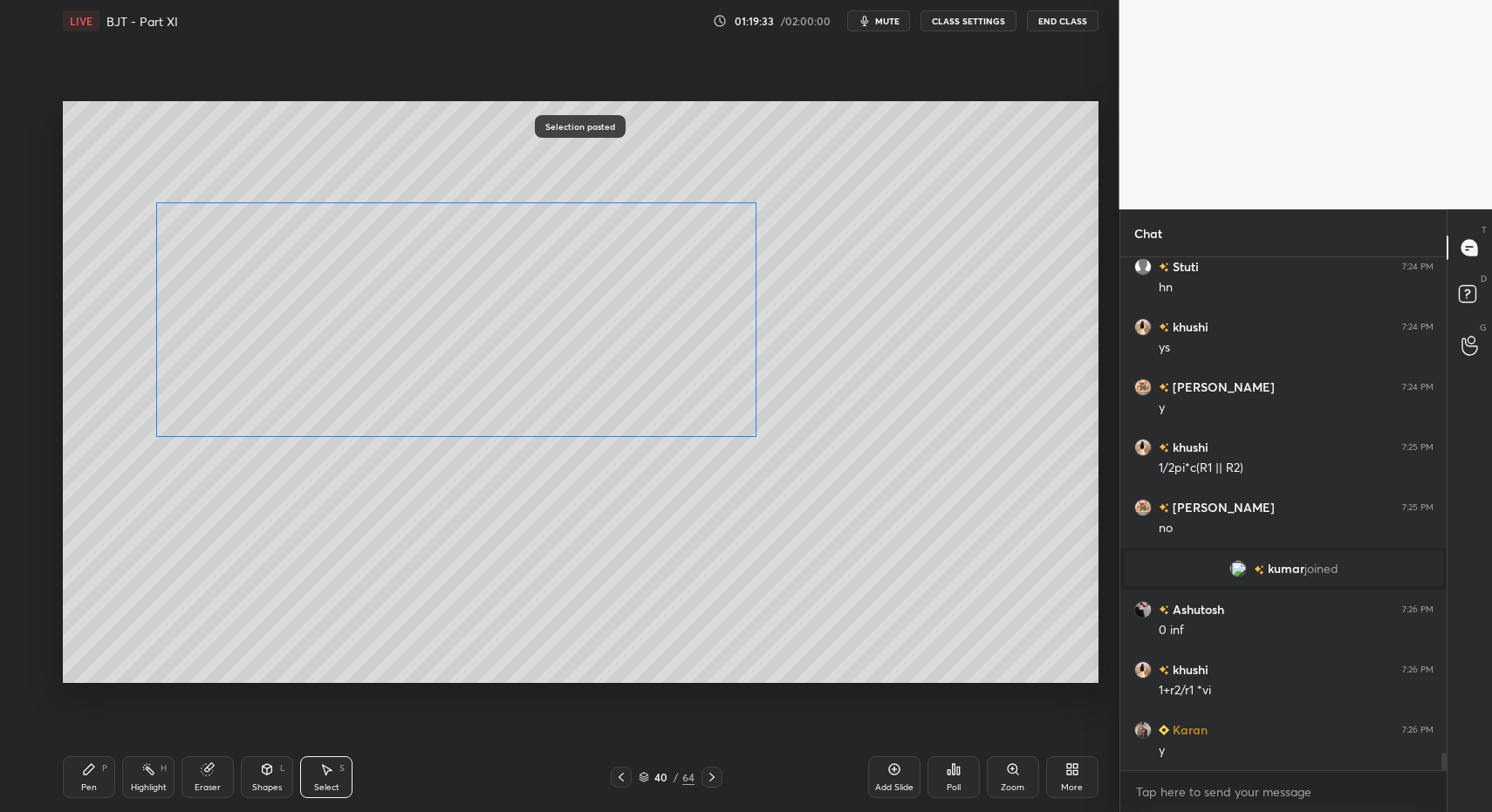
drag, startPoint x: 326, startPoint y: 544, endPoint x: 378, endPoint y: 371, distance: 180.6
drag, startPoint x: 190, startPoint y: 404, endPoint x: 199, endPoint y: 416, distance: 15.0
drag, startPoint x: 225, startPoint y: 199, endPoint x: 298, endPoint y: 250, distance: 89.1
drag, startPoint x: 230, startPoint y: 259, endPoint x: 296, endPoint y: 326, distance: 94.0
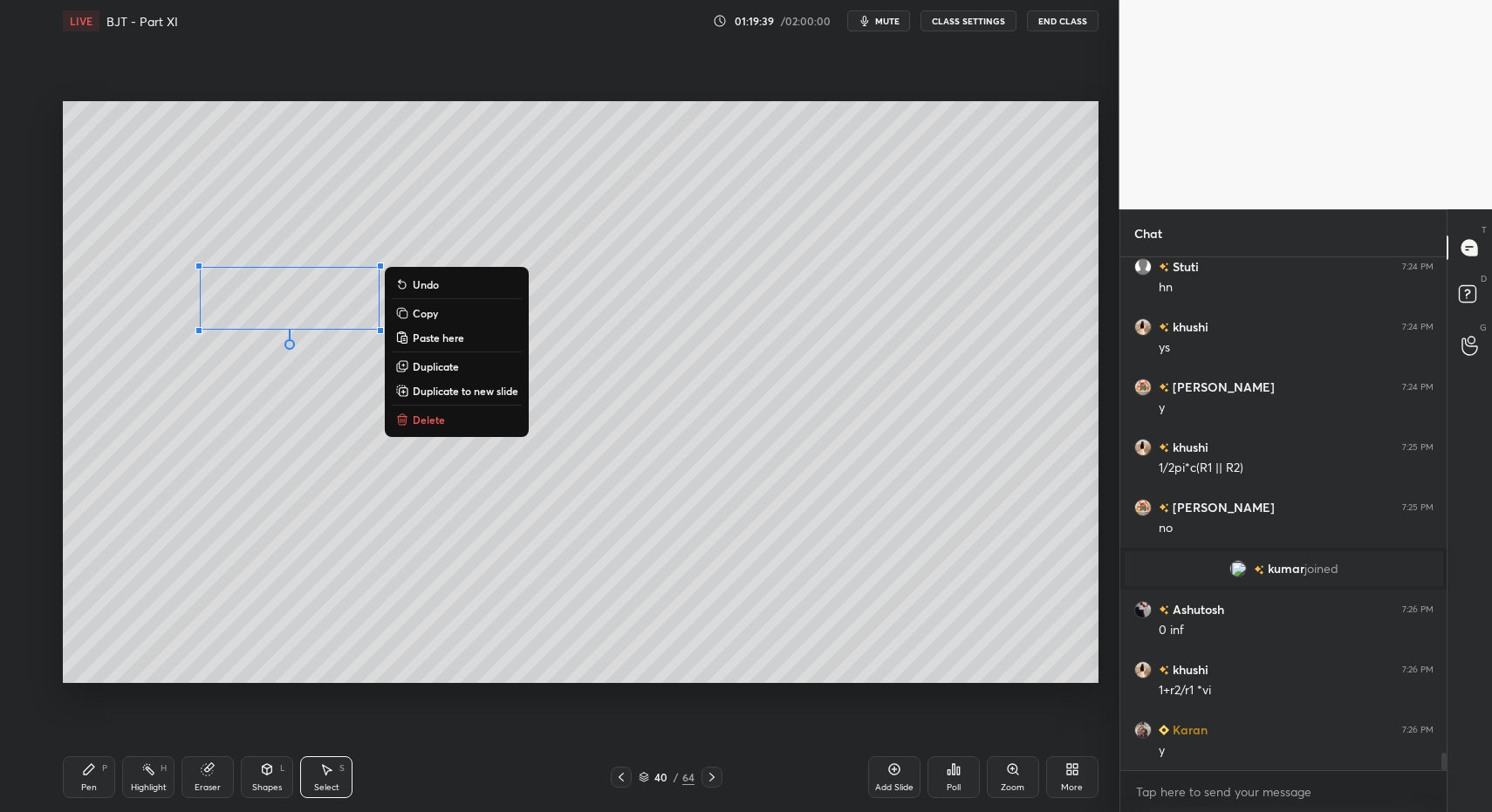
drag, startPoint x: 428, startPoint y: 413, endPoint x: 396, endPoint y: 449, distance: 48.2
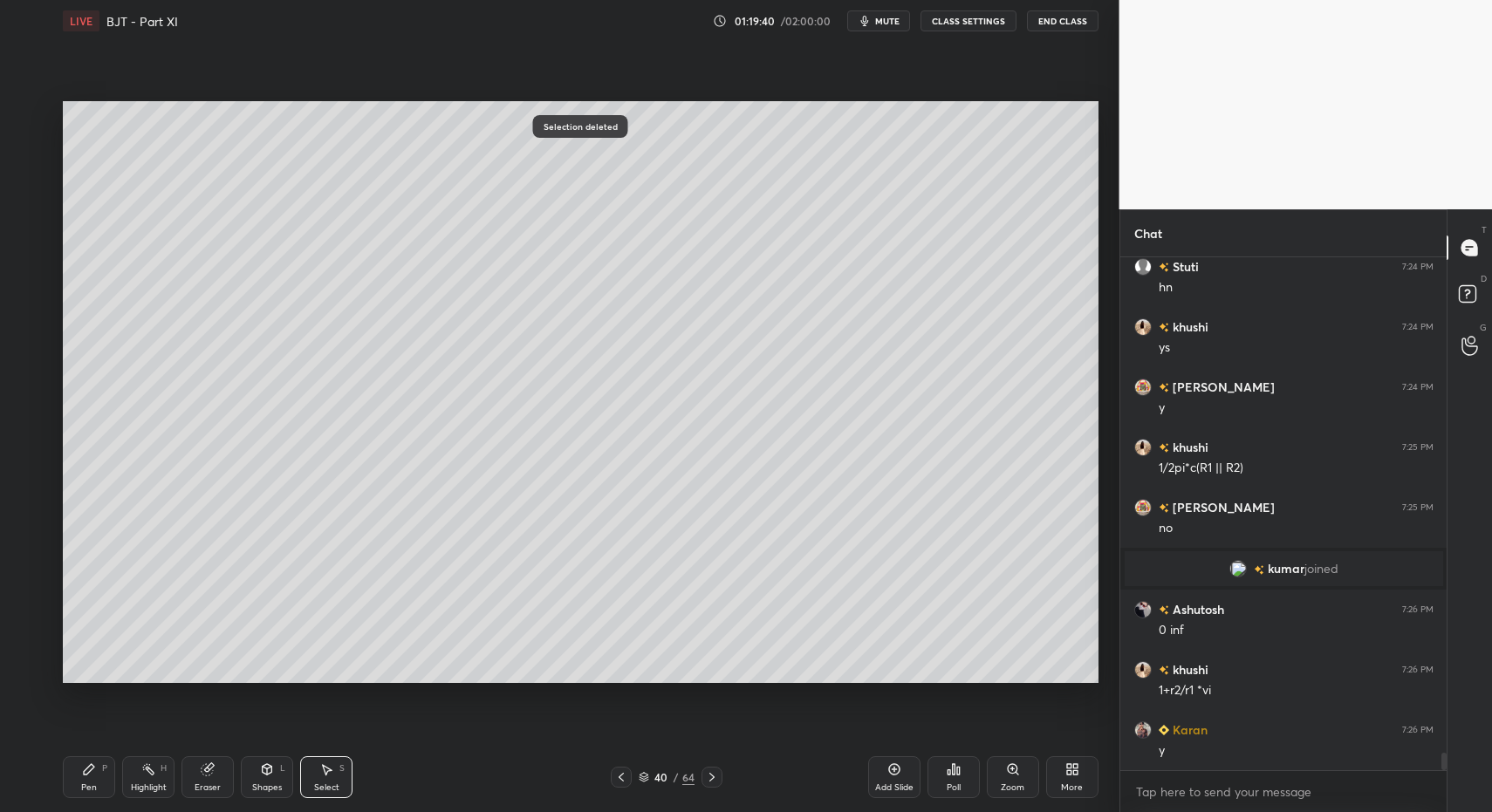
drag, startPoint x: 82, startPoint y: 772, endPoint x: 94, endPoint y: 769, distance: 12.4
drag, startPoint x: 318, startPoint y: 781, endPoint x: 301, endPoint y: 653, distance: 129.1
drag, startPoint x: 260, startPoint y: 376, endPoint x: 352, endPoint y: 425, distance: 104.2
drag, startPoint x: 246, startPoint y: 785, endPoint x: 252, endPoint y: 750, distance: 35.5
drag, startPoint x: 80, startPoint y: 779, endPoint x: 99, endPoint y: 702, distance: 79.3
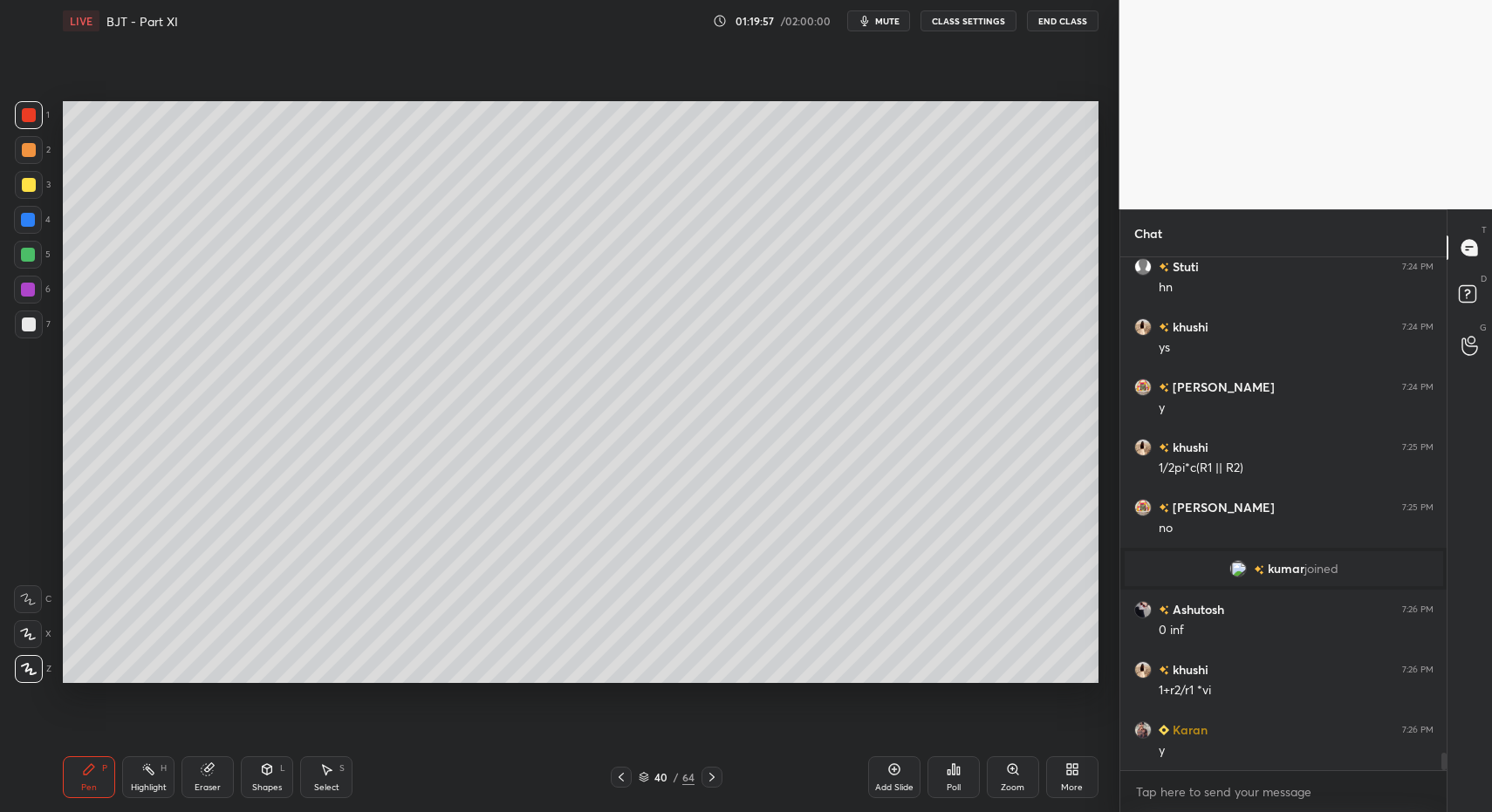
drag, startPoint x: 99, startPoint y: 702, endPoint x: 87, endPoint y: 689, distance: 17.7
drag, startPoint x: 31, startPoint y: 283, endPoint x: 53, endPoint y: 280, distance: 22.2
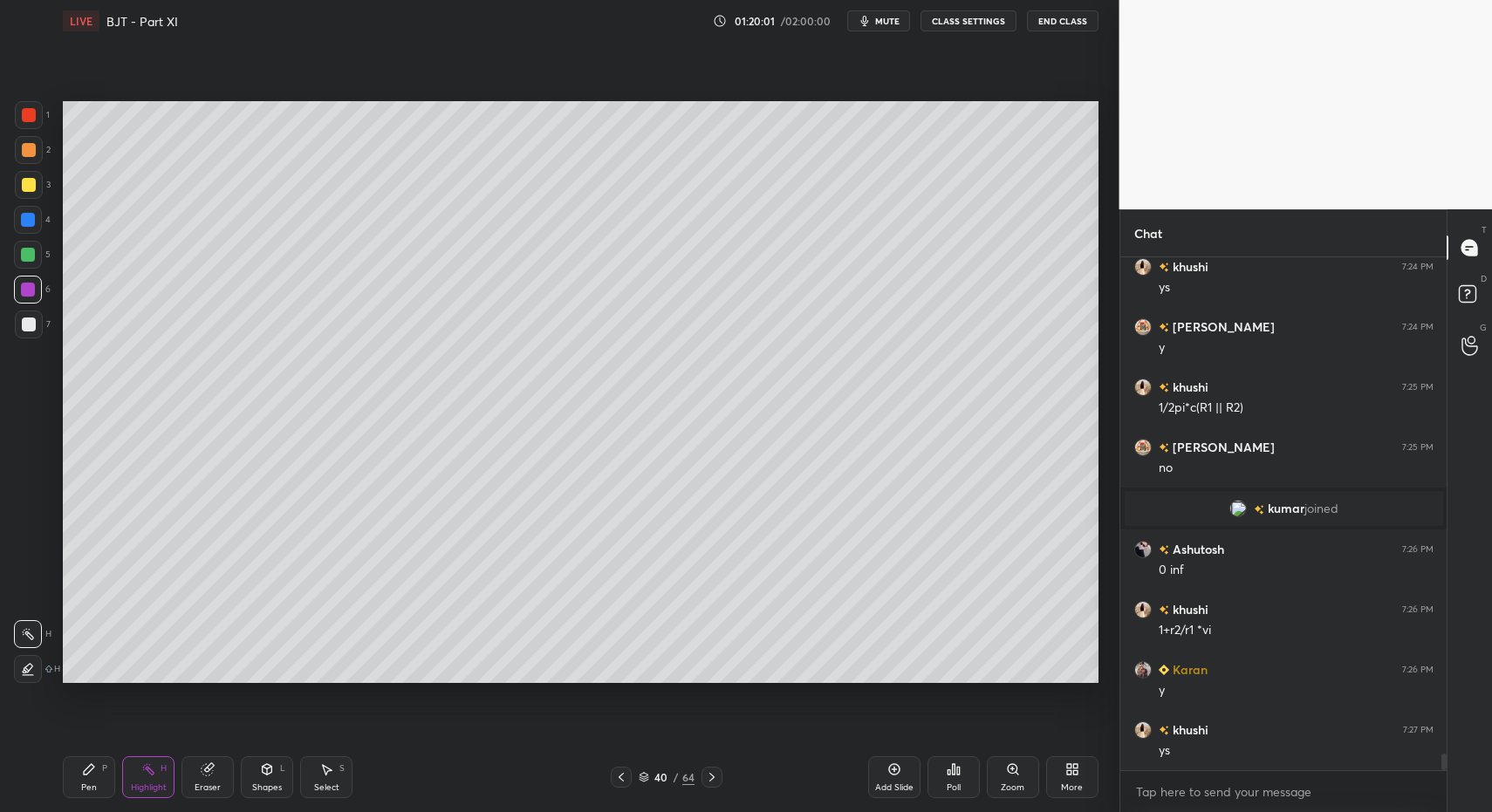
drag, startPoint x: 148, startPoint y: 772, endPoint x: 106, endPoint y: 776, distance: 42.2
drag, startPoint x: 89, startPoint y: 776, endPoint x: 100, endPoint y: 773, distance: 11.4
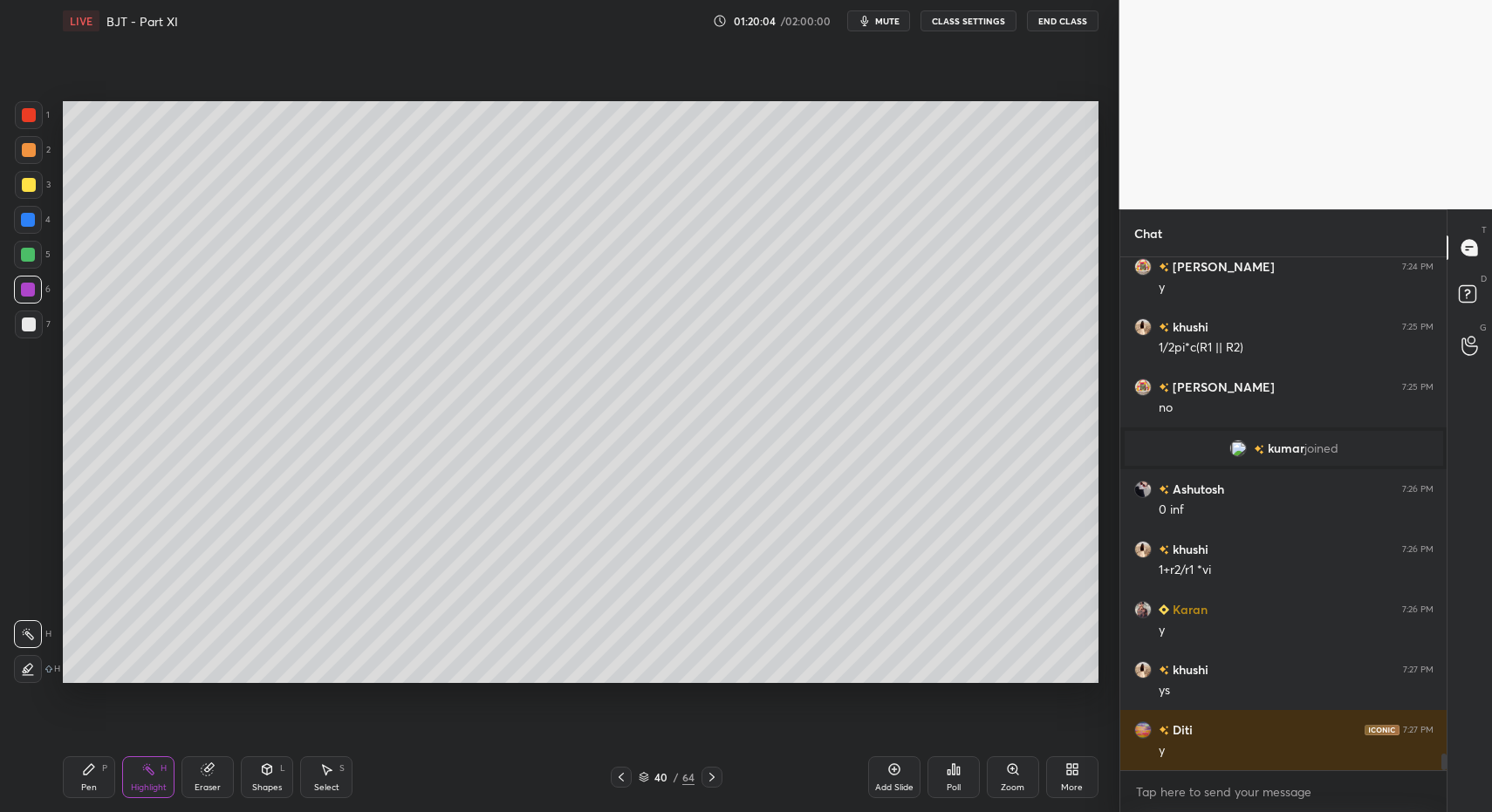
scroll to position [15117, 0]
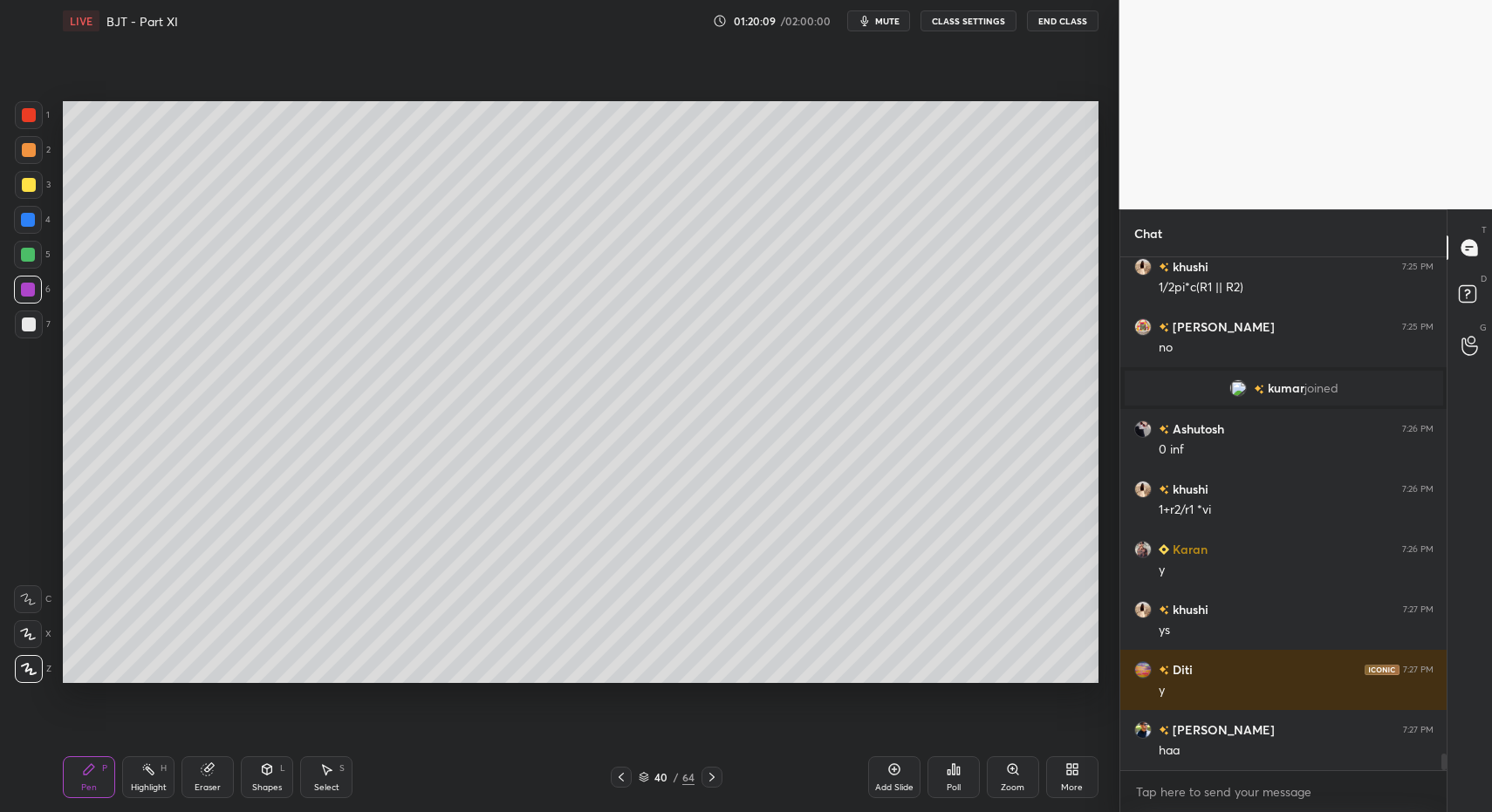
drag, startPoint x: 89, startPoint y: 768, endPoint x: 108, endPoint y: 725, distance: 47.0
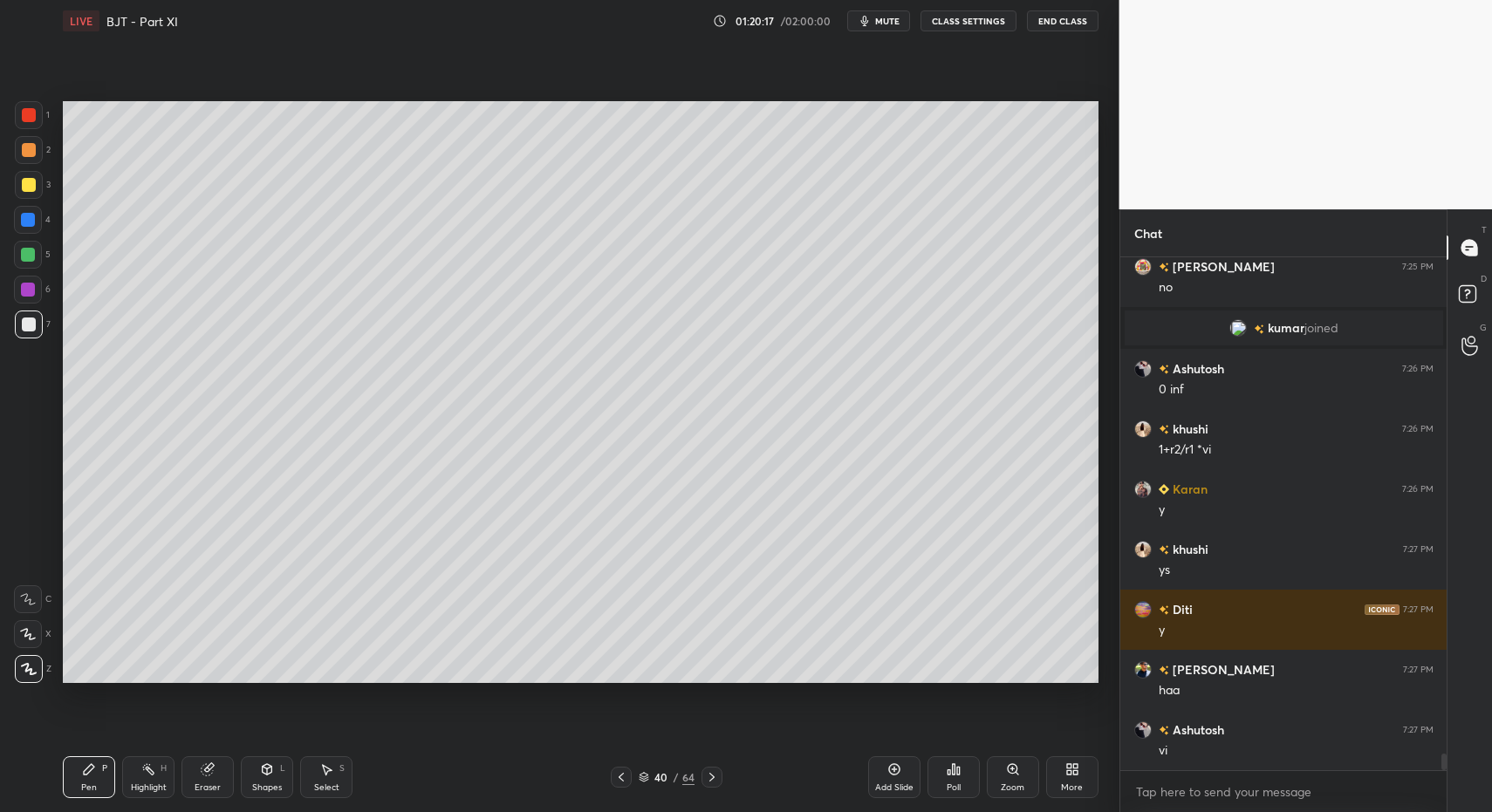
drag, startPoint x: 83, startPoint y: 764, endPoint x: 150, endPoint y: 725, distance: 77.5
drag, startPoint x: 32, startPoint y: 191, endPoint x: 47, endPoint y: 243, distance: 54.1
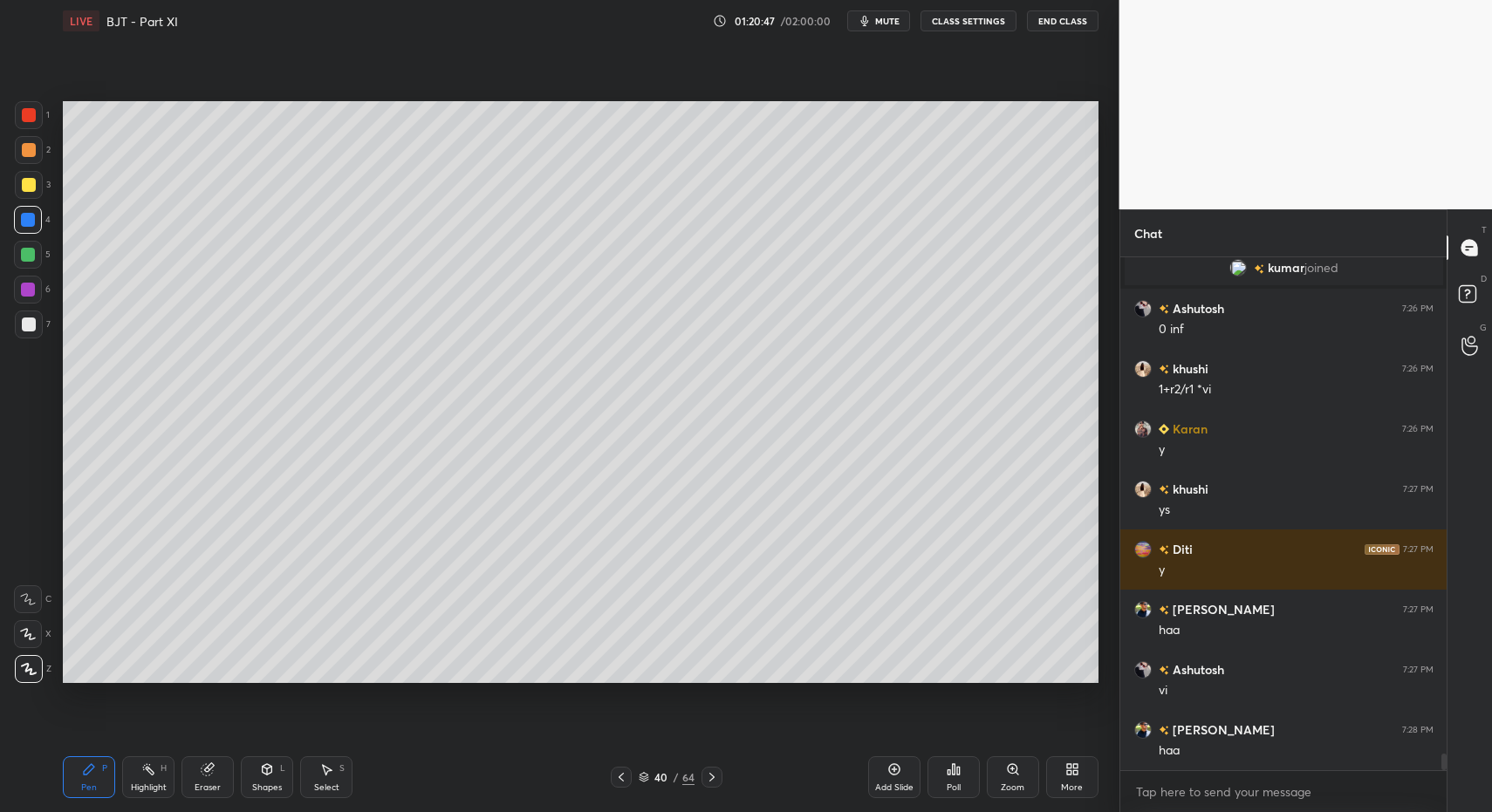
drag, startPoint x: 94, startPoint y: 772, endPoint x: 154, endPoint y: 693, distance: 99.2
drag, startPoint x: 70, startPoint y: 776, endPoint x: 90, endPoint y: 751, distance: 32.0
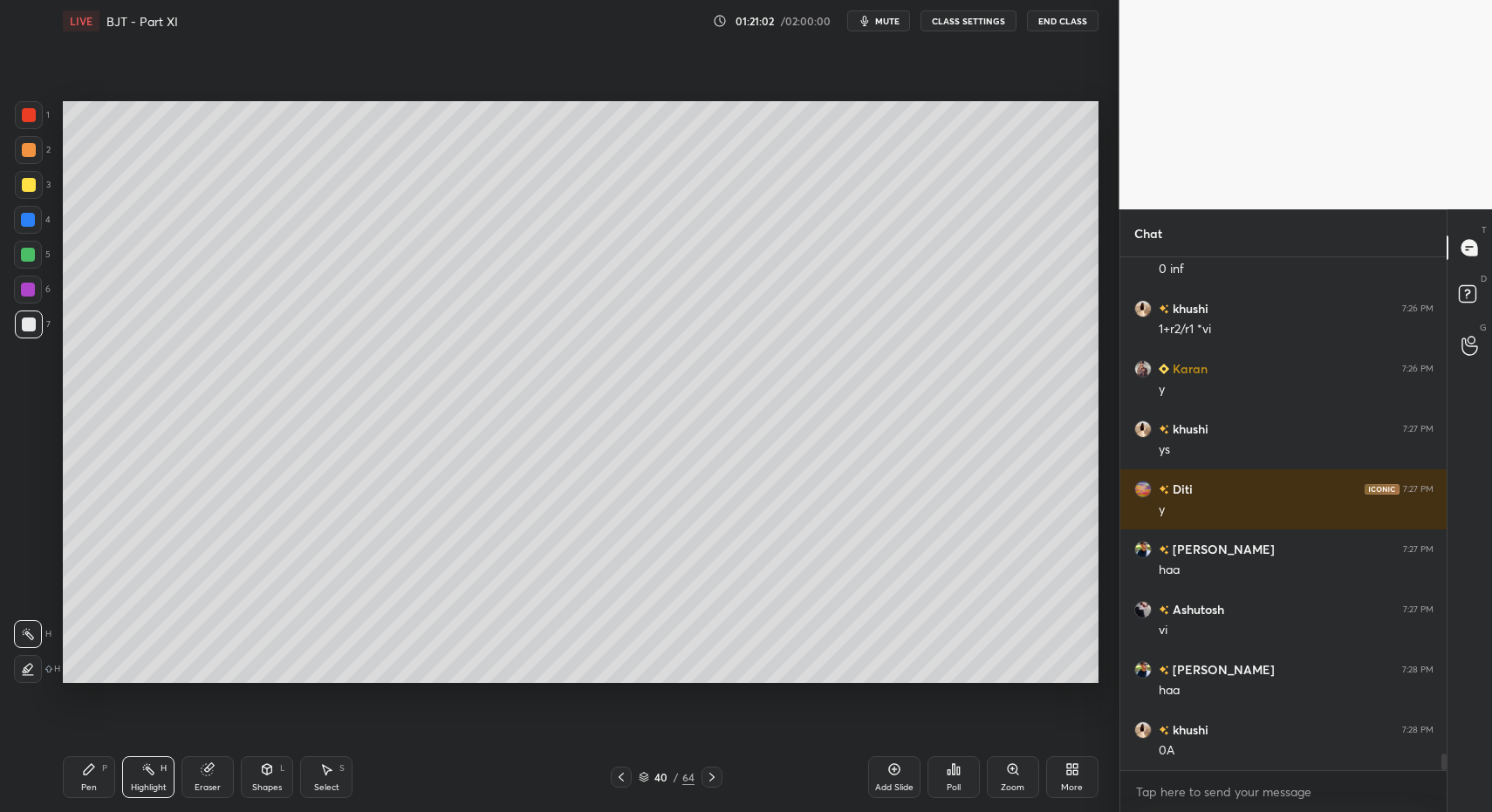
scroll to position [15357, 0]
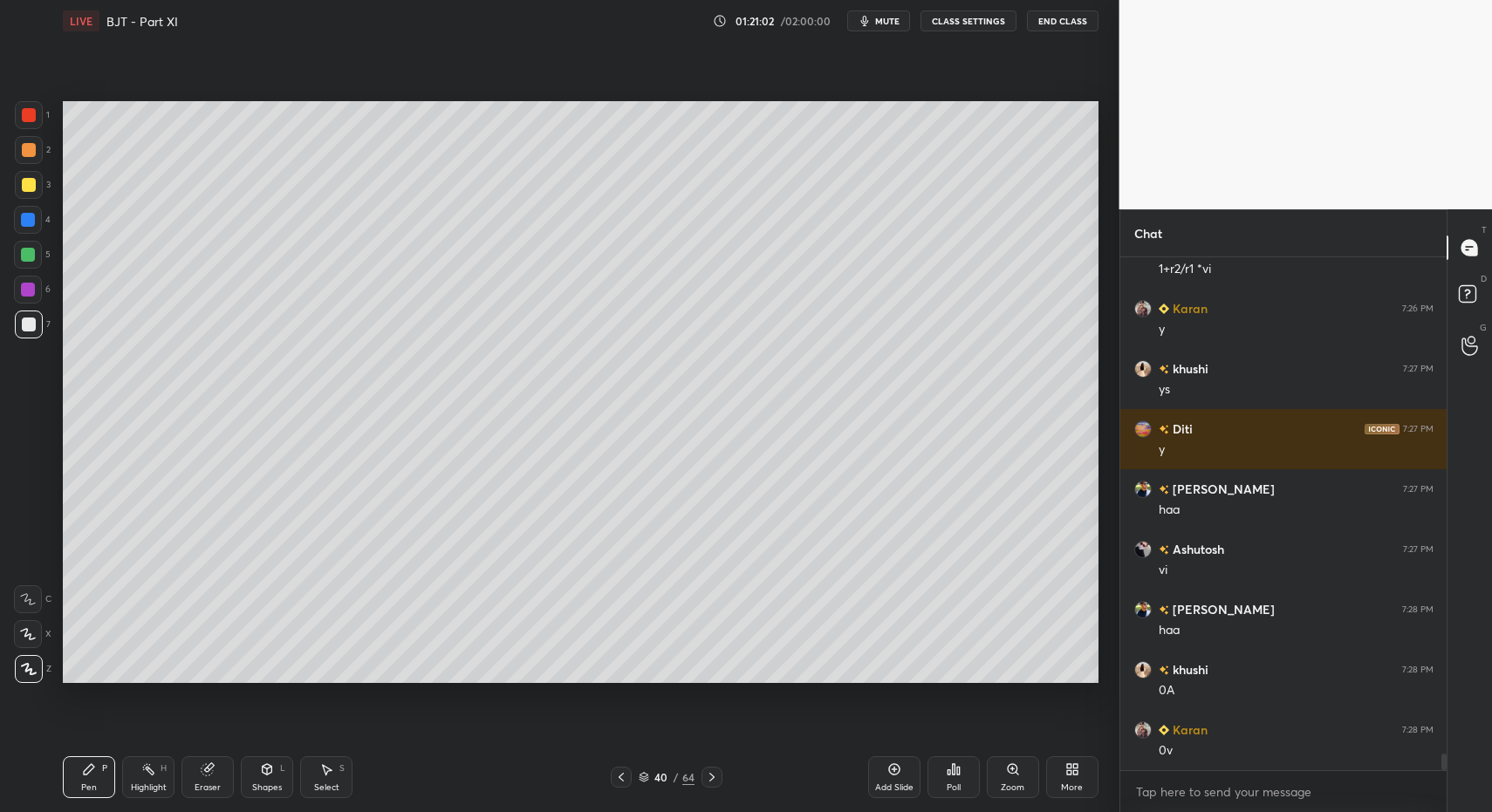
drag, startPoint x: 88, startPoint y: 774, endPoint x: 117, endPoint y: 749, distance: 38.3
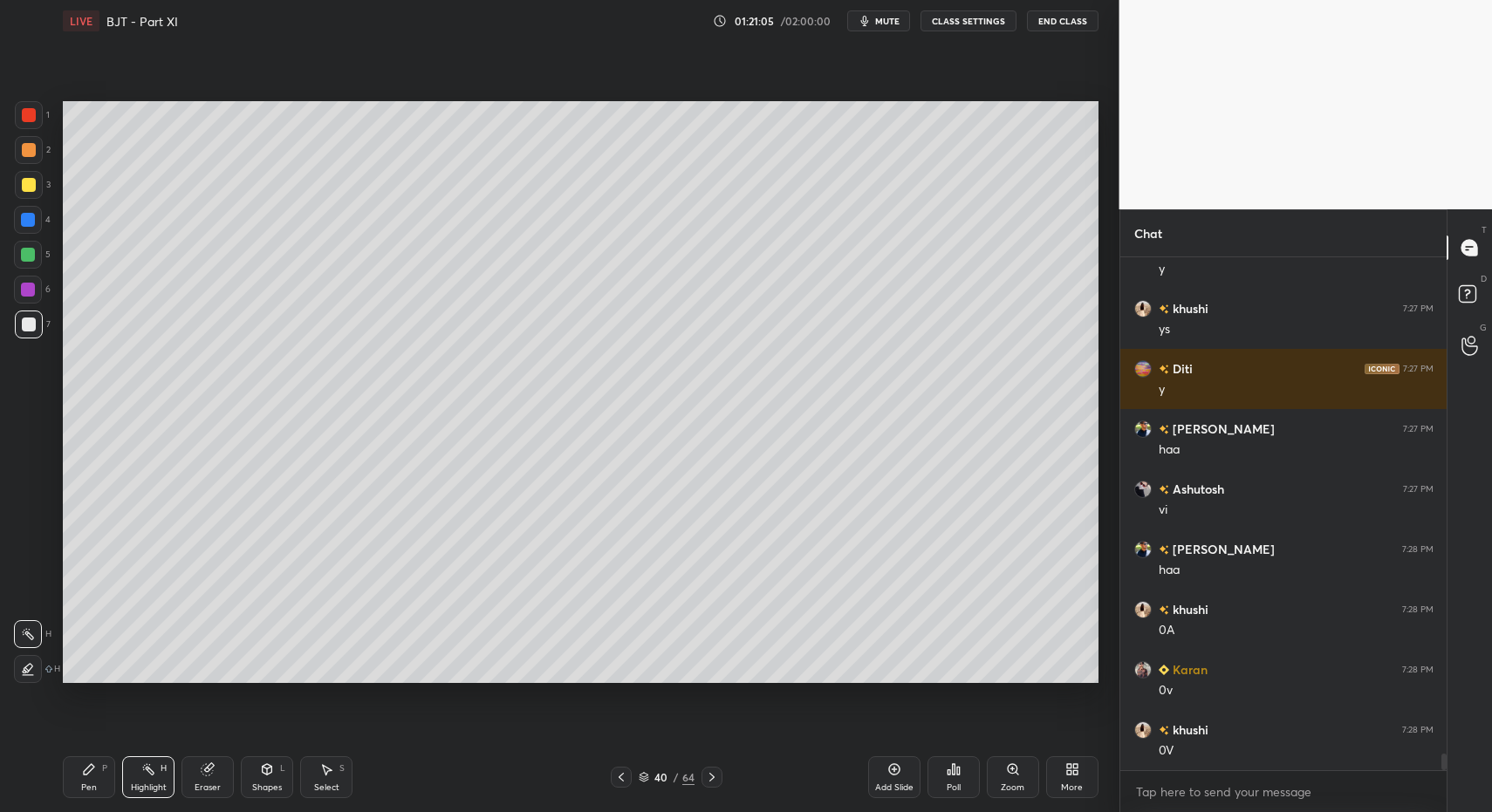
drag, startPoint x: 161, startPoint y: 776, endPoint x: 149, endPoint y: 776, distance: 12.0
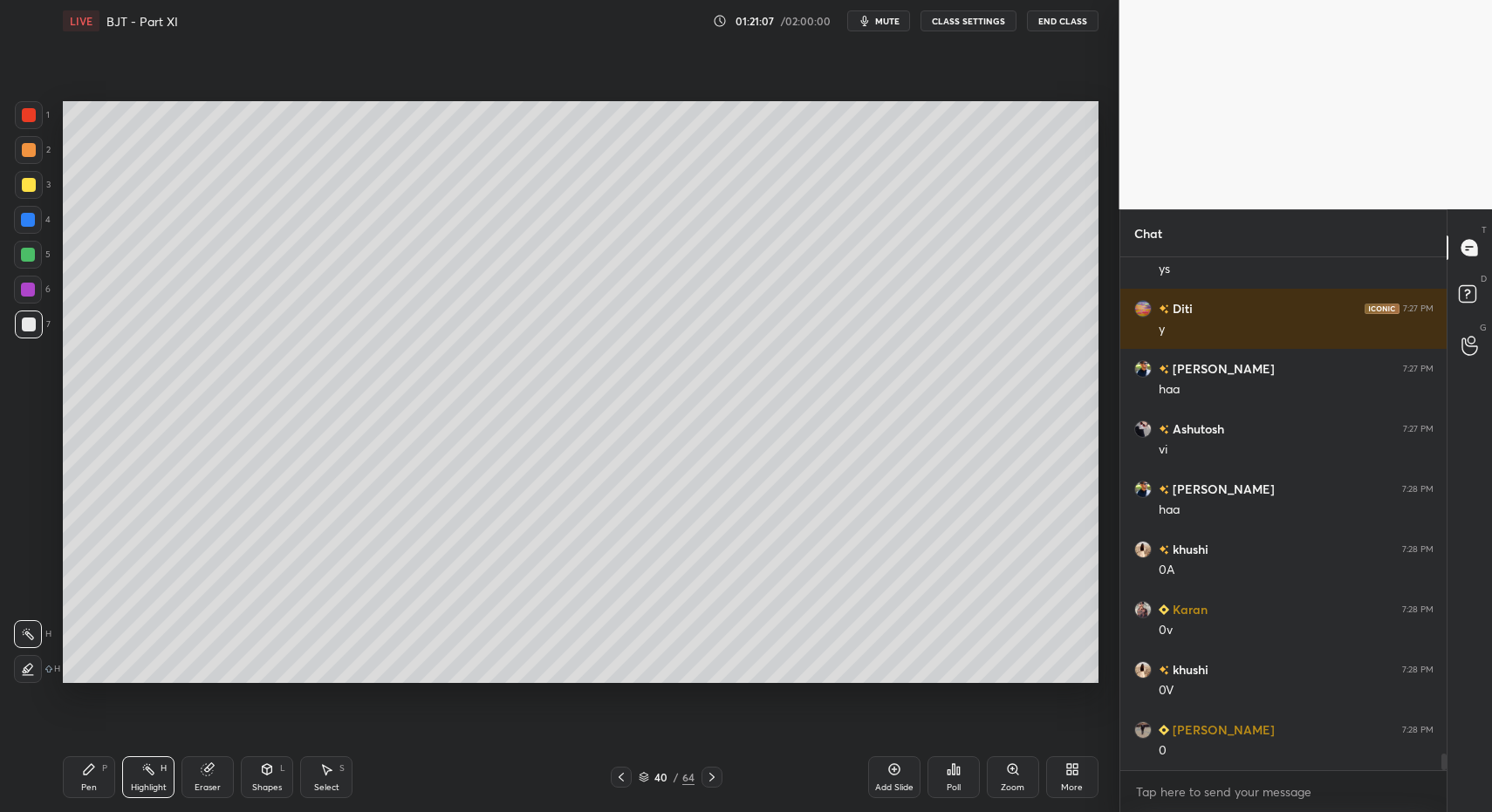
drag, startPoint x: 73, startPoint y: 778, endPoint x: 82, endPoint y: 777, distance: 9.1
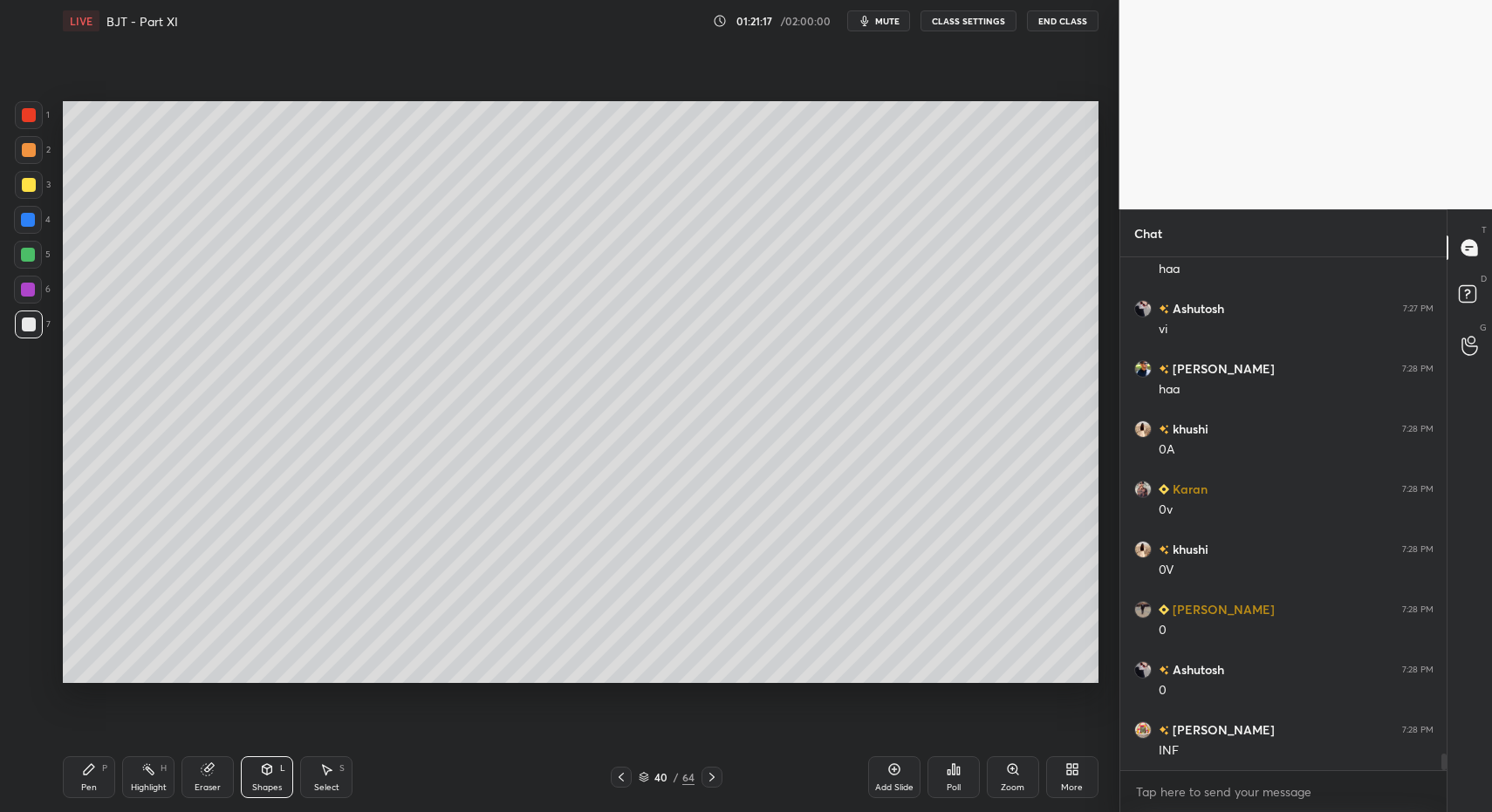
scroll to position [15658, 0]
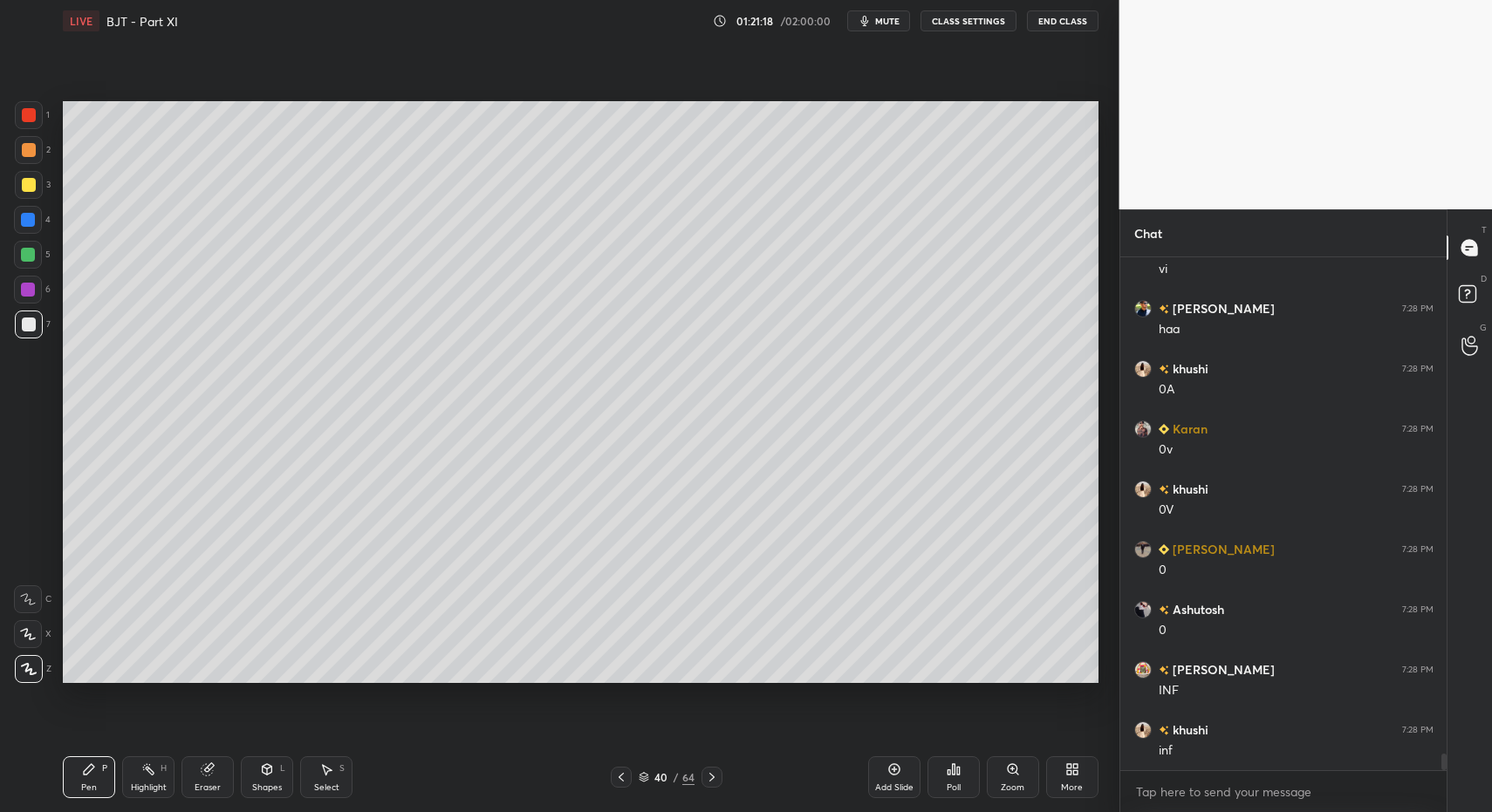
drag, startPoint x: 81, startPoint y: 781, endPoint x: 112, endPoint y: 701, distance: 85.8
drag, startPoint x: 28, startPoint y: 145, endPoint x: 54, endPoint y: 146, distance: 26.0
drag, startPoint x: 261, startPoint y: 769, endPoint x: 261, endPoint y: 759, distance: 10.0
drag, startPoint x: 17, startPoint y: 331, endPoint x: 24, endPoint y: 320, distance: 13.0
drag, startPoint x: 82, startPoint y: 784, endPoint x: 103, endPoint y: 774, distance: 23.3
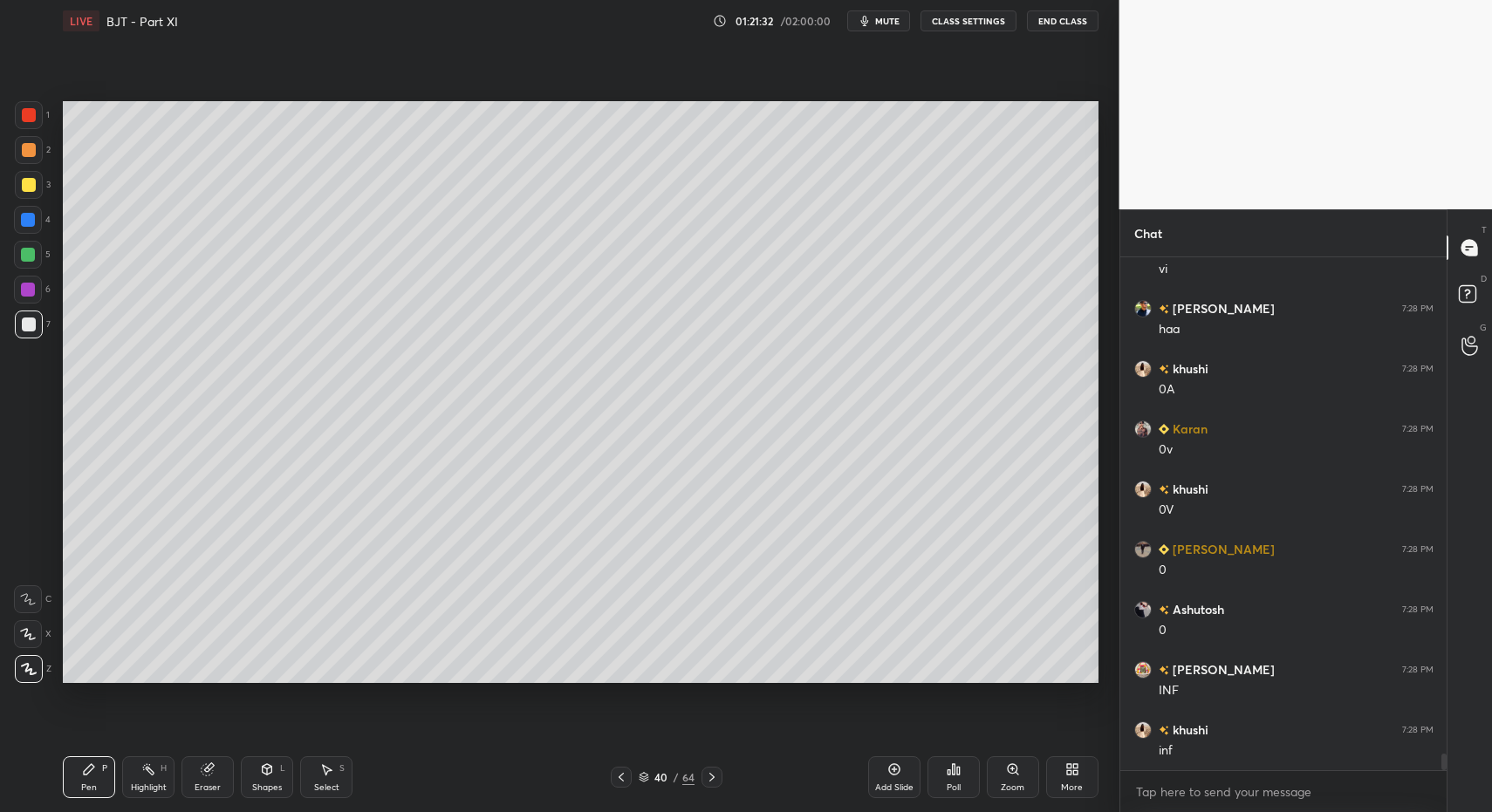
drag, startPoint x: 144, startPoint y: 751, endPoint x: 140, endPoint y: 776, distance: 25.3
drag, startPoint x: 146, startPoint y: 769, endPoint x: 168, endPoint y: 706, distance: 66.7
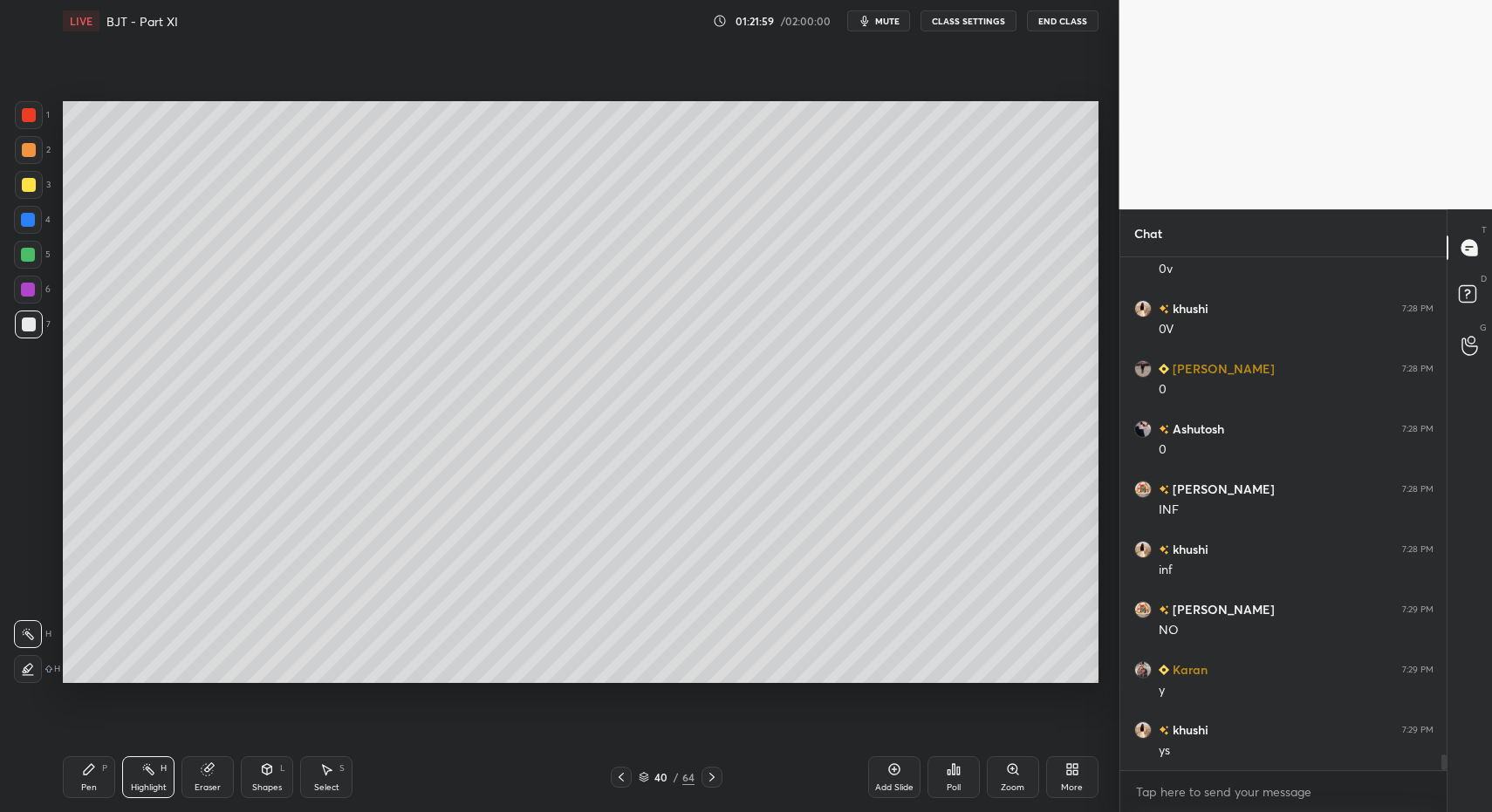
scroll to position [15900, 0]
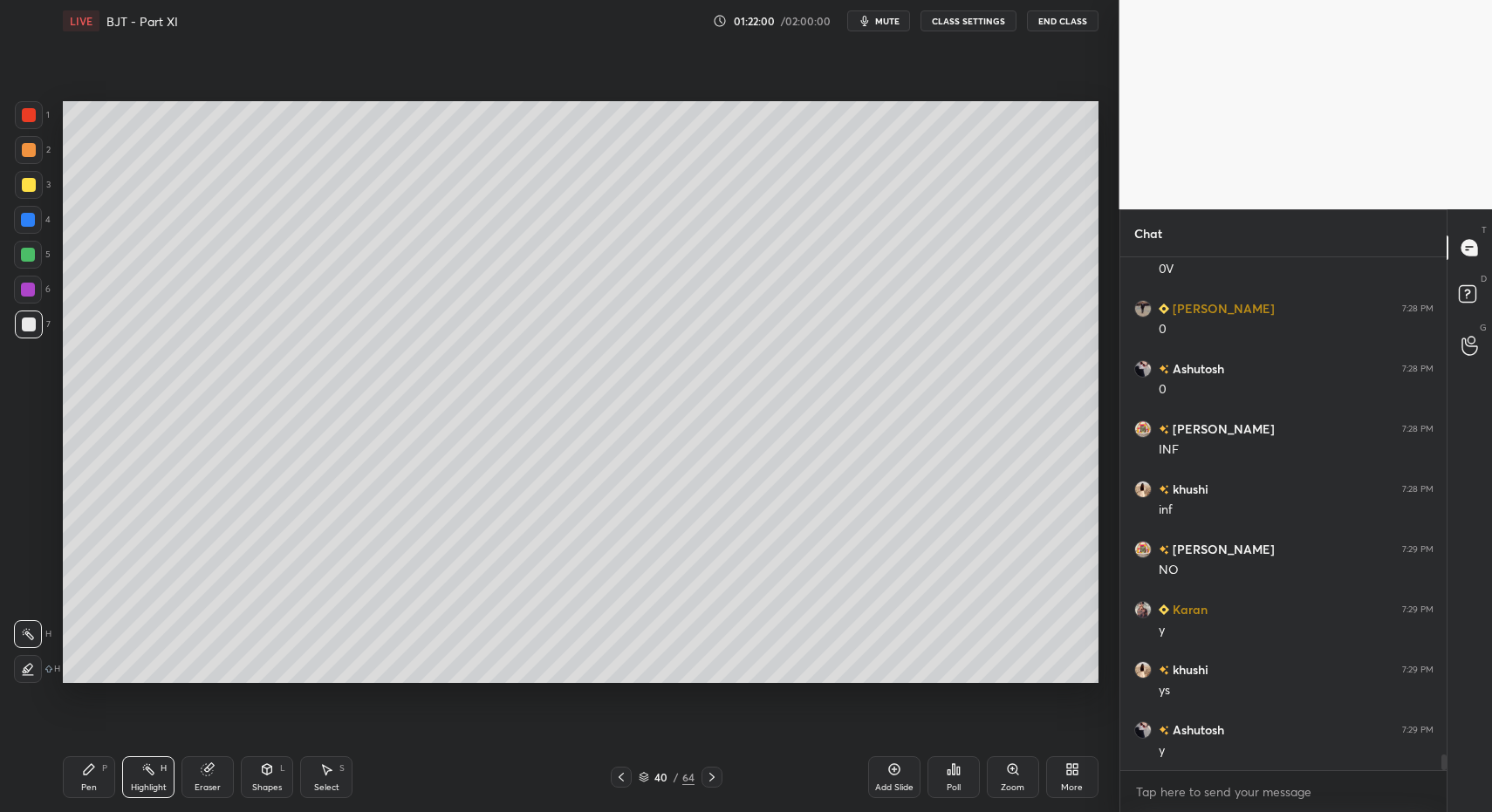
drag, startPoint x: 86, startPoint y: 777, endPoint x: 130, endPoint y: 775, distance: 44.0
drag, startPoint x: 149, startPoint y: 775, endPoint x: 269, endPoint y: 698, distance: 142.6
drag, startPoint x: 142, startPoint y: 784, endPoint x: 155, endPoint y: 760, distance: 27.3
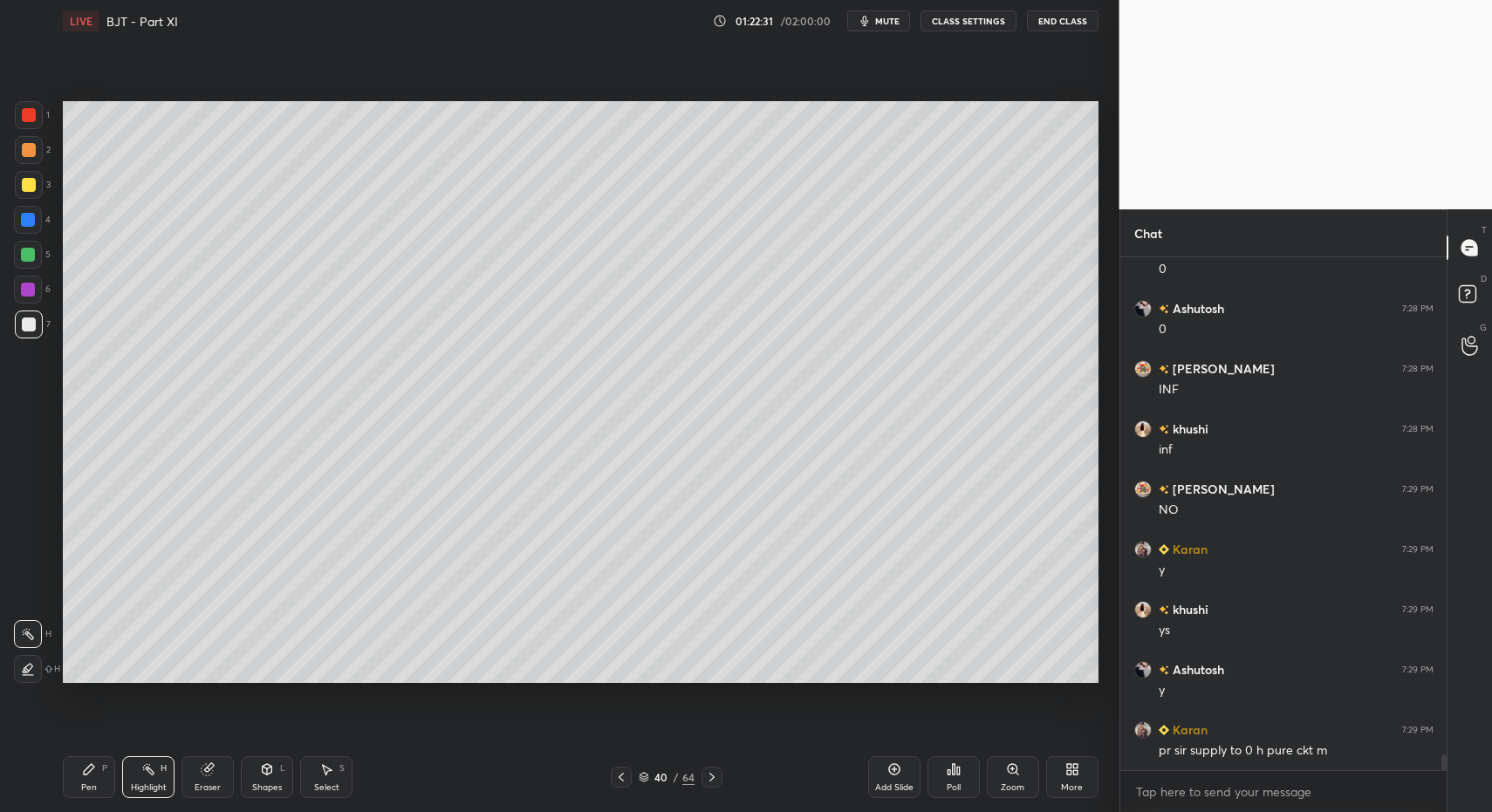
drag, startPoint x: 83, startPoint y: 777, endPoint x: 266, endPoint y: 719, distance: 192.0
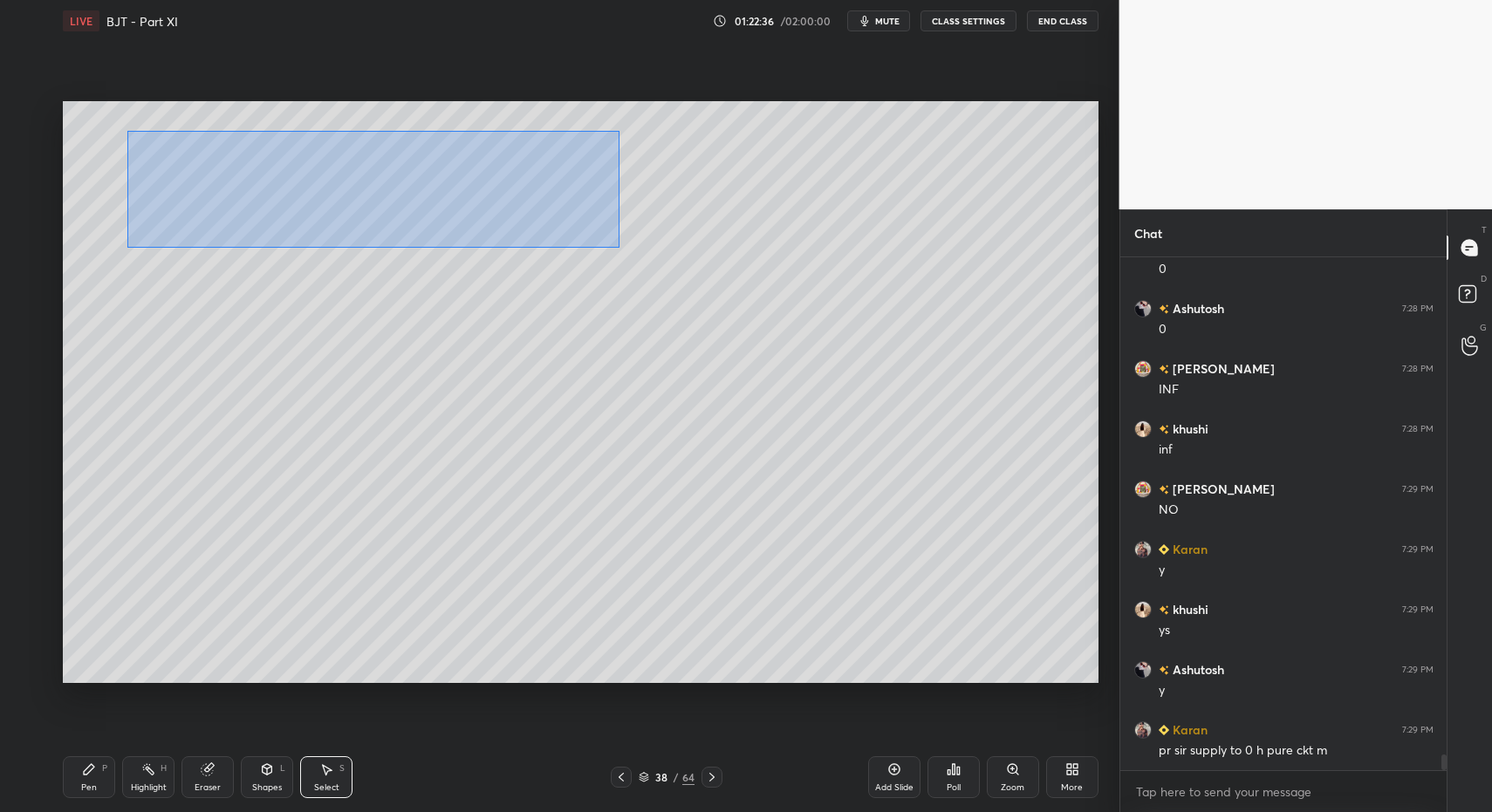
drag, startPoint x: 154, startPoint y: 161, endPoint x: 622, endPoint y: 249, distance: 476.2
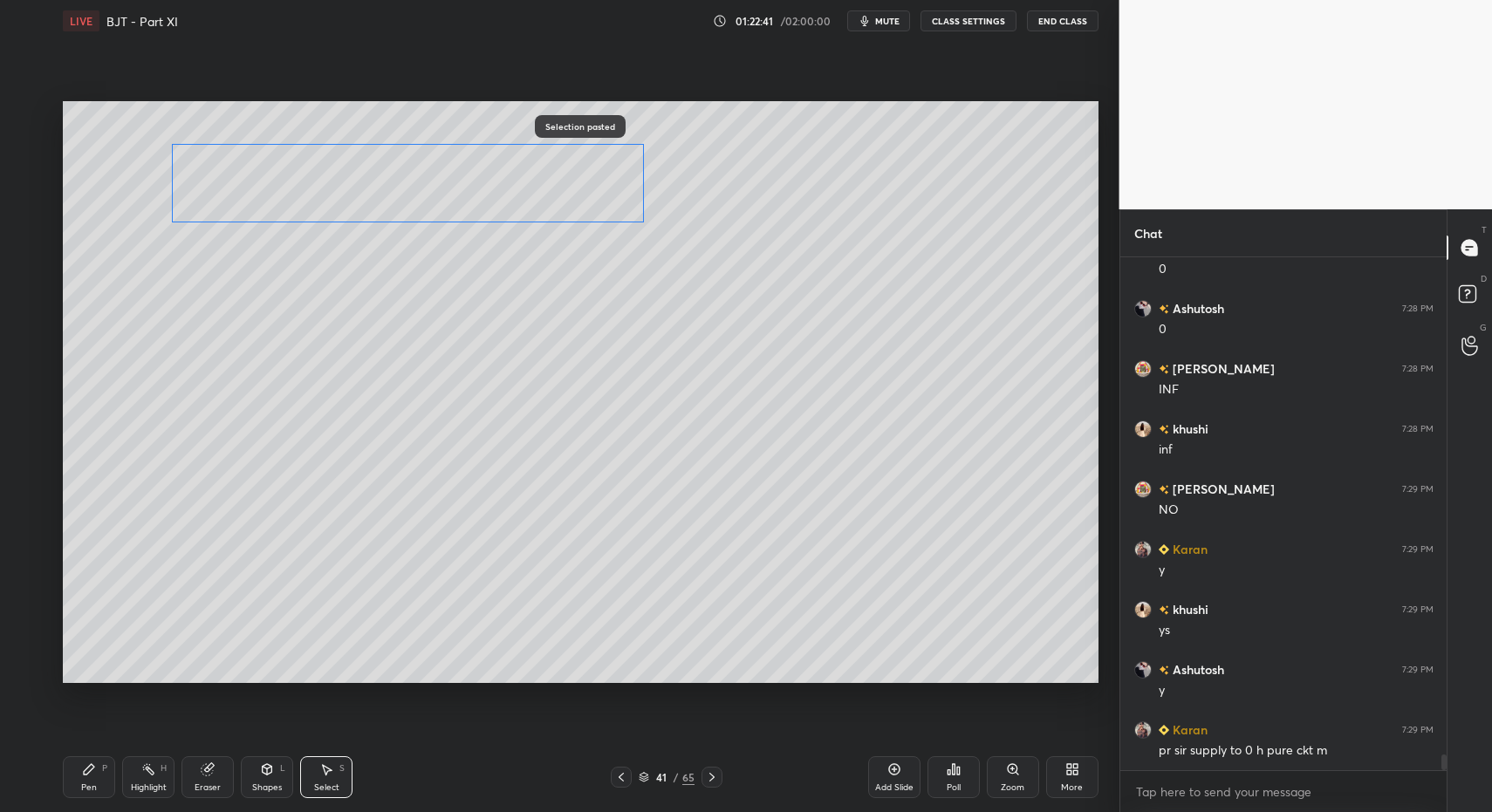
drag, startPoint x: 213, startPoint y: 180, endPoint x: 258, endPoint y: 209, distance: 53.5
drag, startPoint x: 32, startPoint y: 324, endPoint x: 54, endPoint y: 311, distance: 25.6
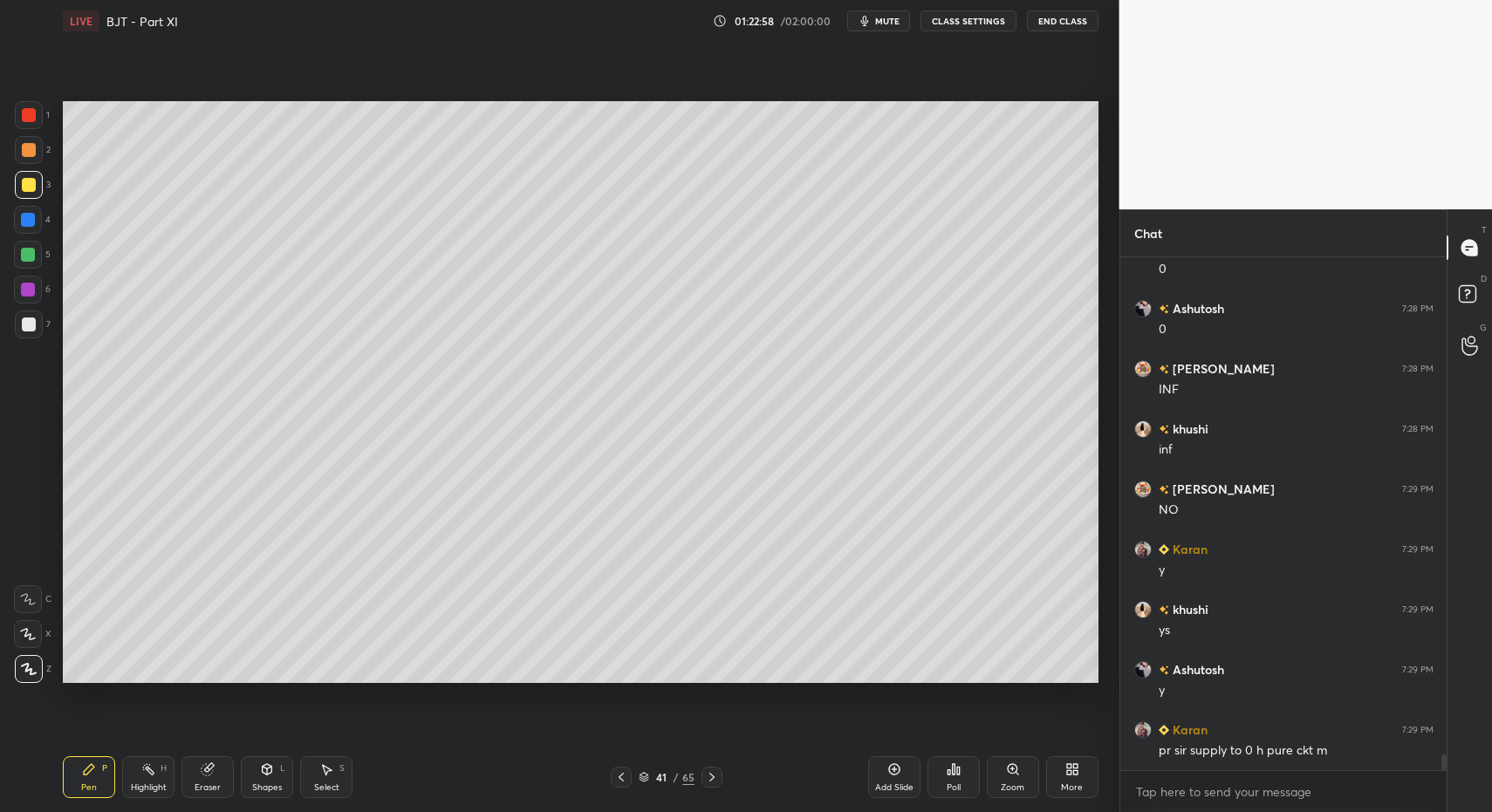
drag, startPoint x: 32, startPoint y: 181, endPoint x: 50, endPoint y: 212, distance: 35.8
drag, startPoint x: 259, startPoint y: 772, endPoint x: 251, endPoint y: 757, distance: 17.0
drag, startPoint x: 49, startPoint y: 787, endPoint x: 82, endPoint y: 781, distance: 33.5
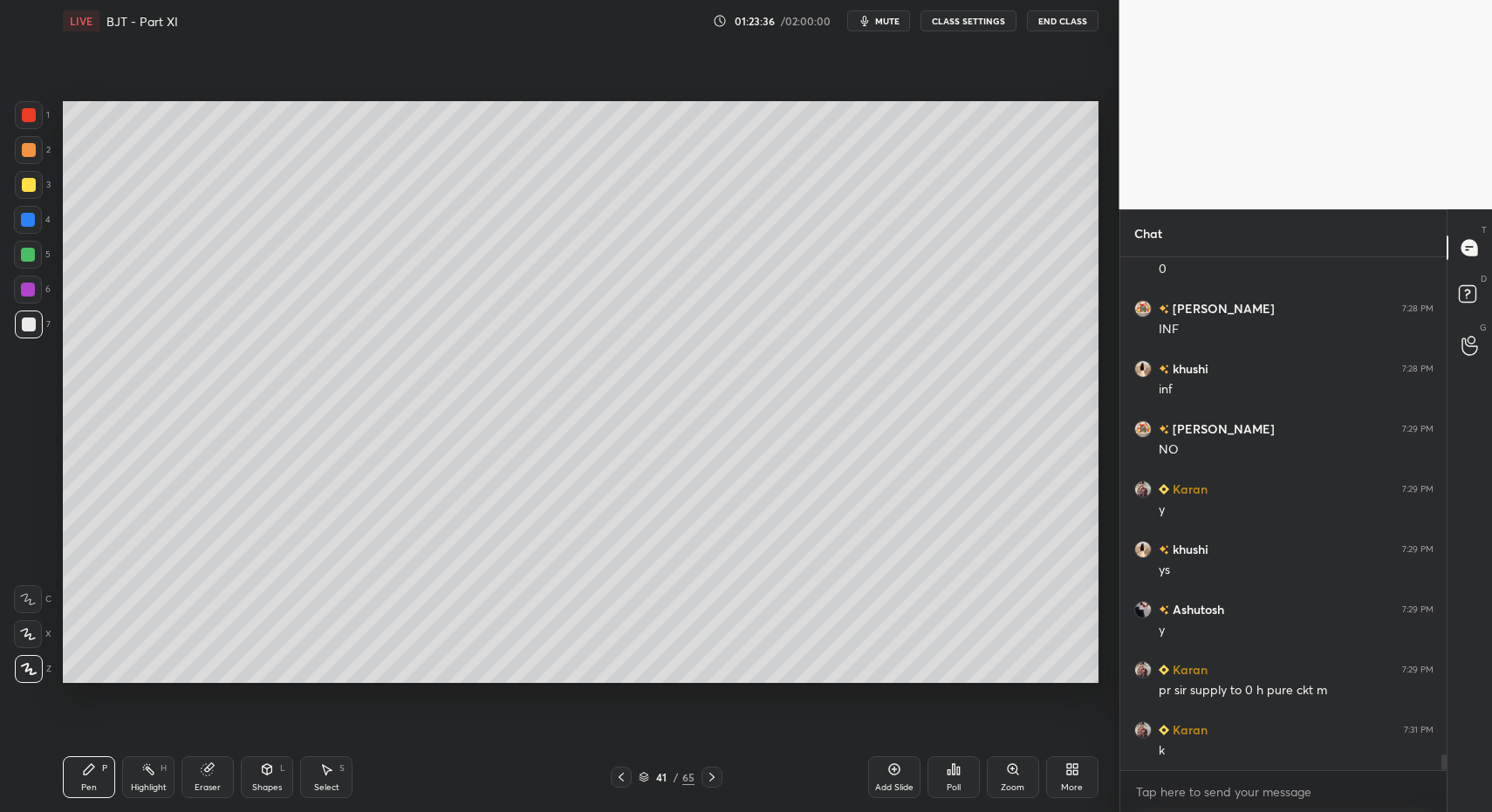
drag, startPoint x: 93, startPoint y: 783, endPoint x: 129, endPoint y: 734, distance: 60.8
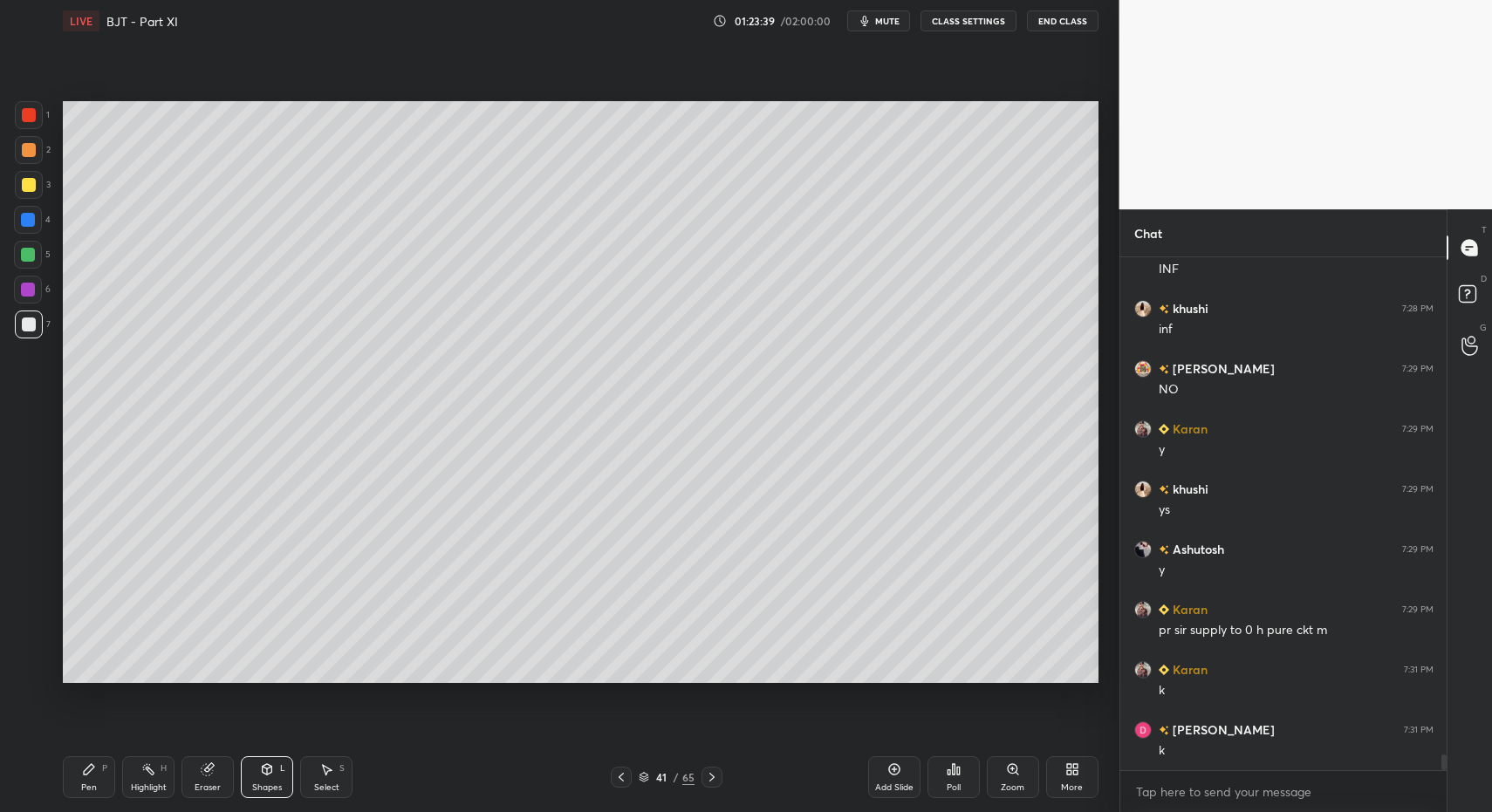
scroll to position [16140, 0]
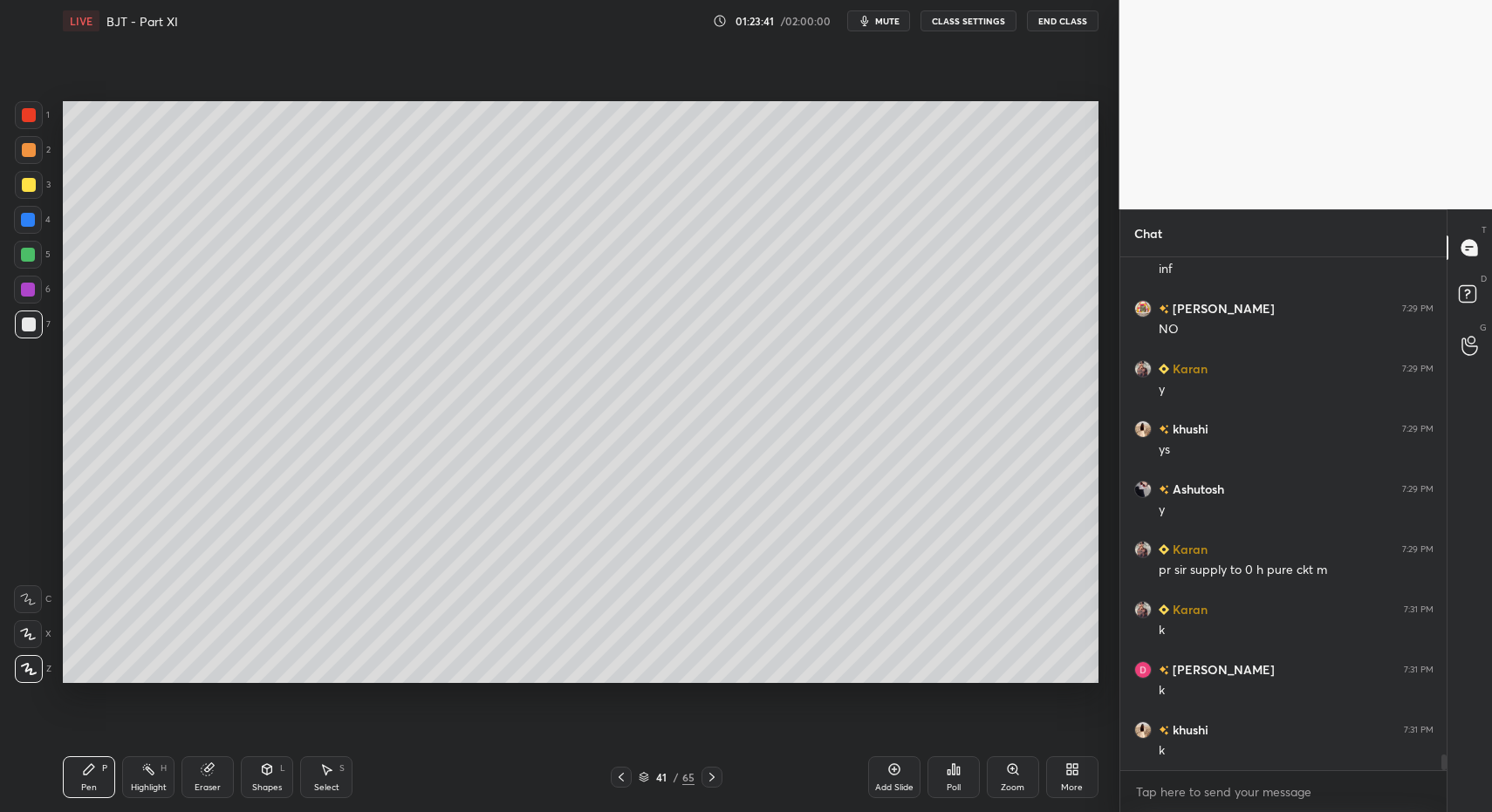
drag, startPoint x: 101, startPoint y: 774, endPoint x: 160, endPoint y: 746, distance: 65.3
drag, startPoint x: 79, startPoint y: 763, endPoint x: 204, endPoint y: 687, distance: 146.3
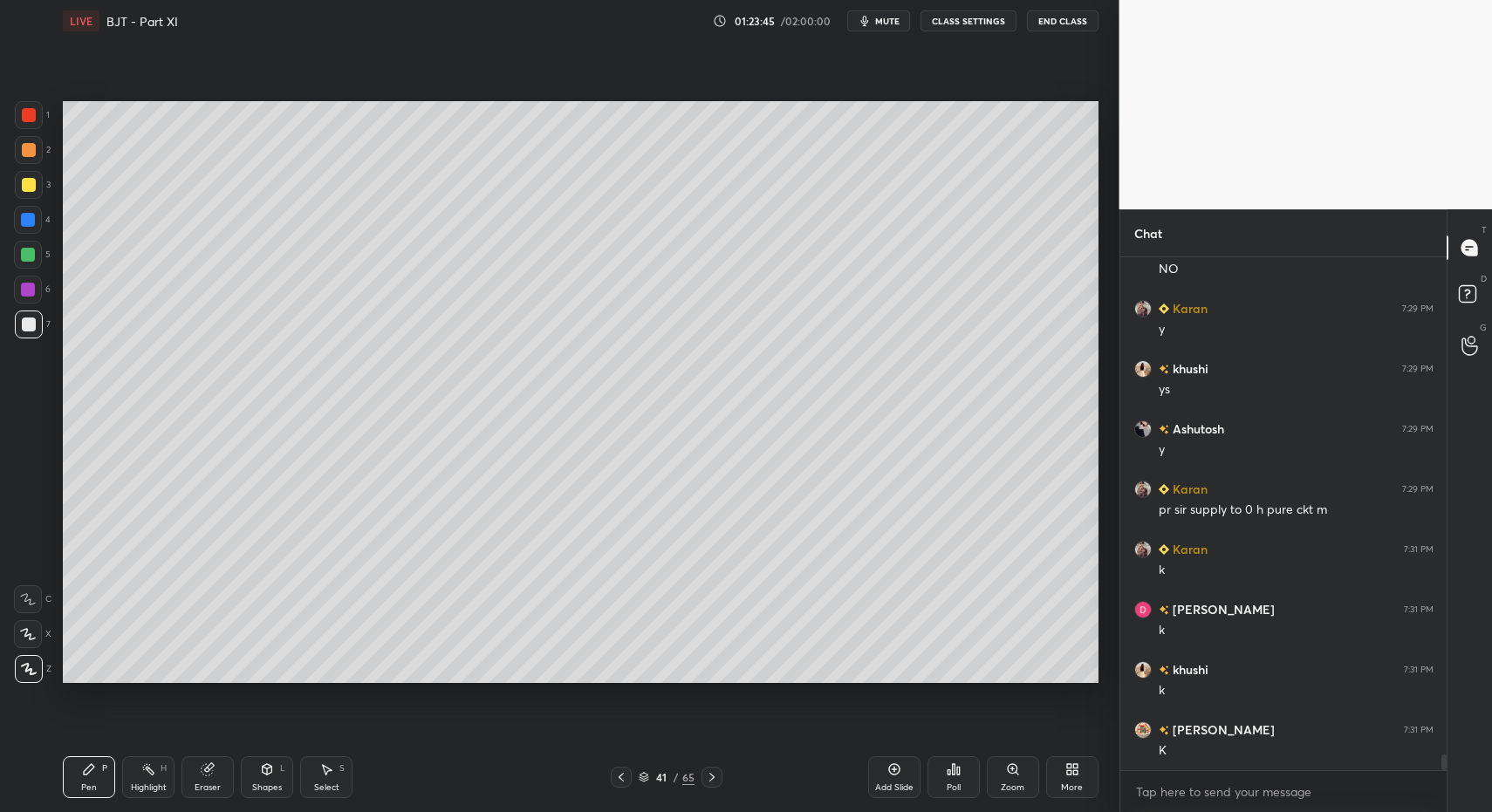
drag, startPoint x: 29, startPoint y: 281, endPoint x: 61, endPoint y: 297, distance: 35.8
drag, startPoint x: 30, startPoint y: 110, endPoint x: 24, endPoint y: 135, distance: 25.7
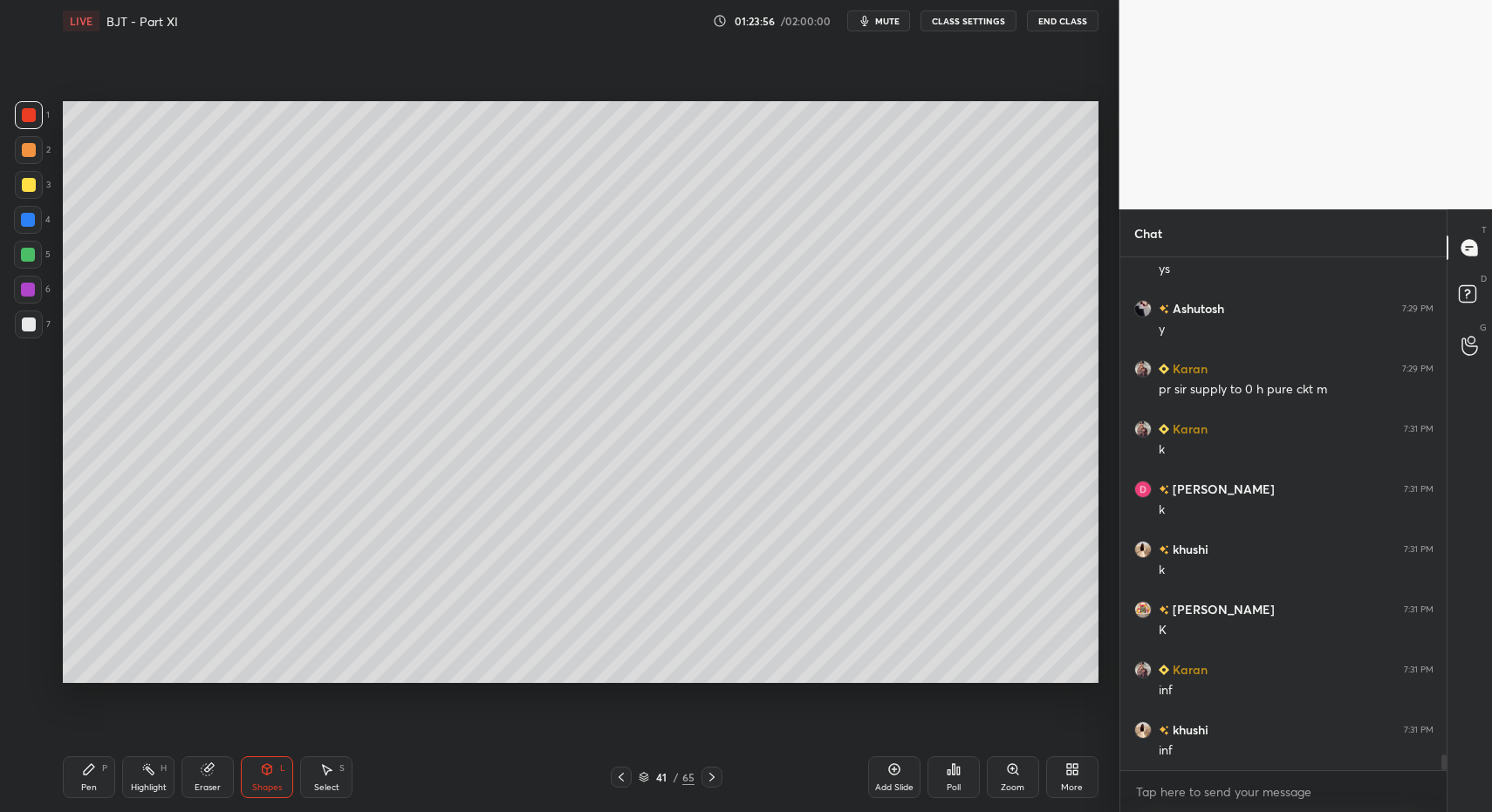
scroll to position [16381, 0]
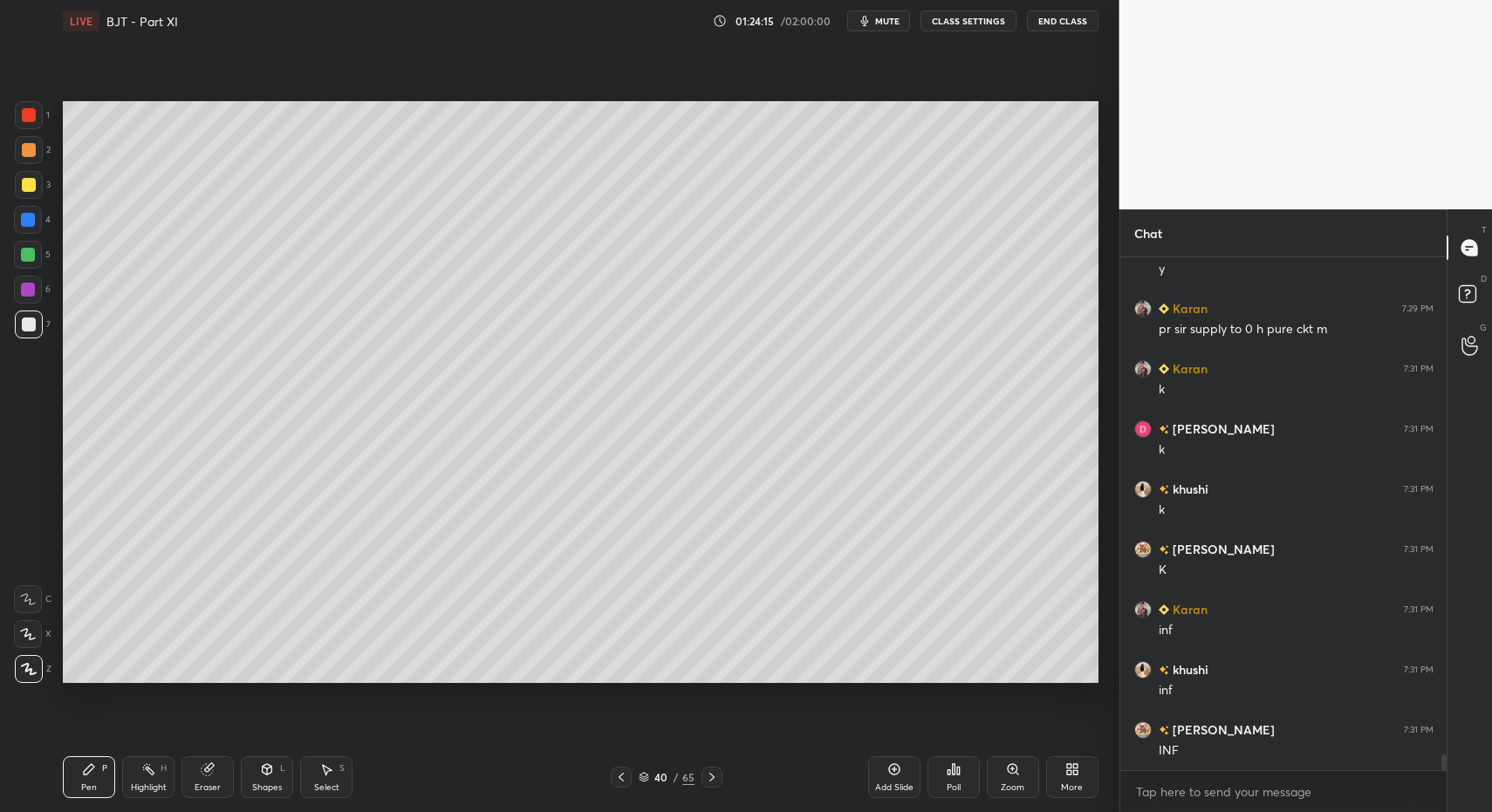
drag, startPoint x: 159, startPoint y: 777, endPoint x: 226, endPoint y: 698, distance: 103.6
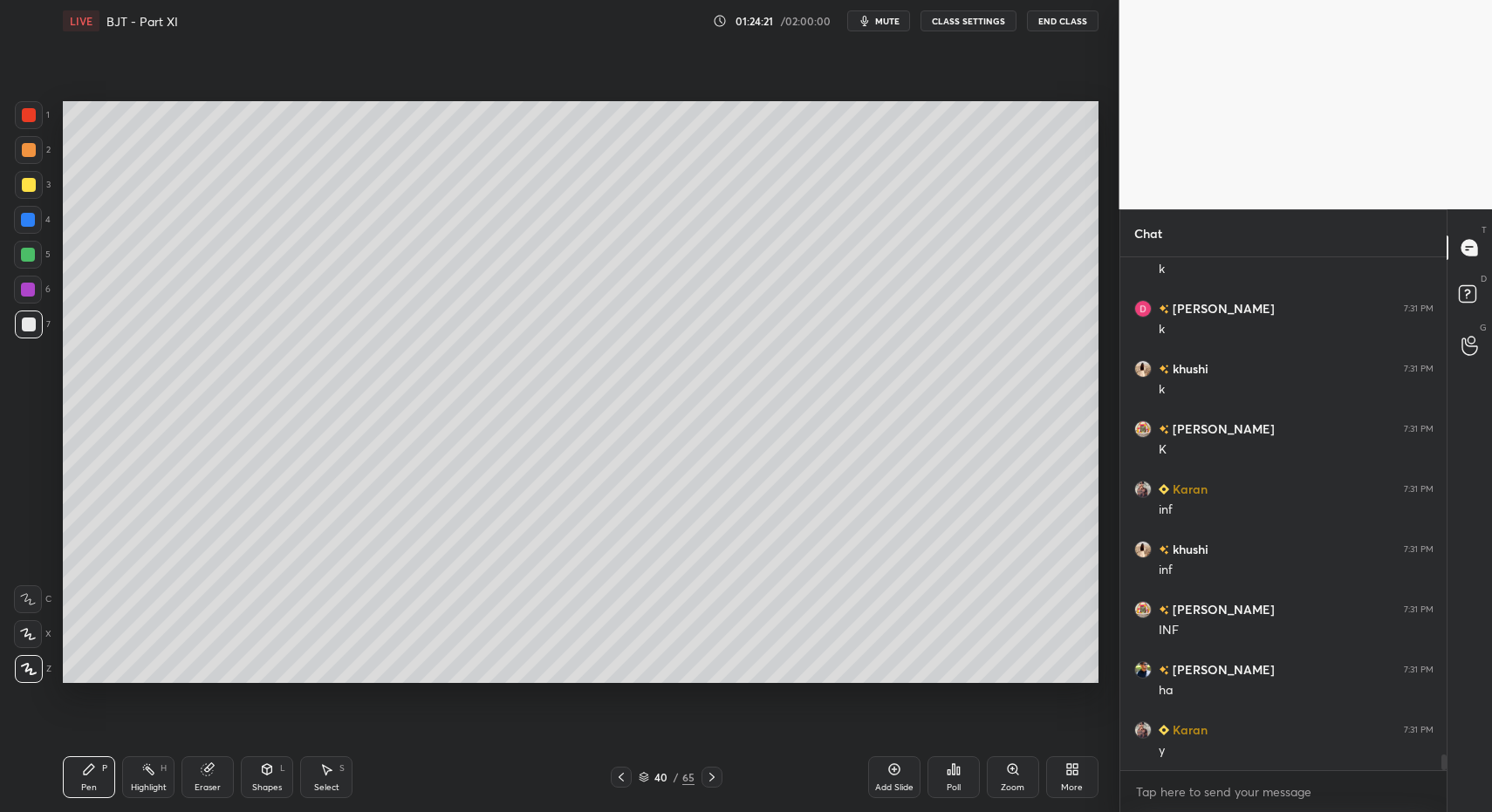
scroll to position [16561, 0]
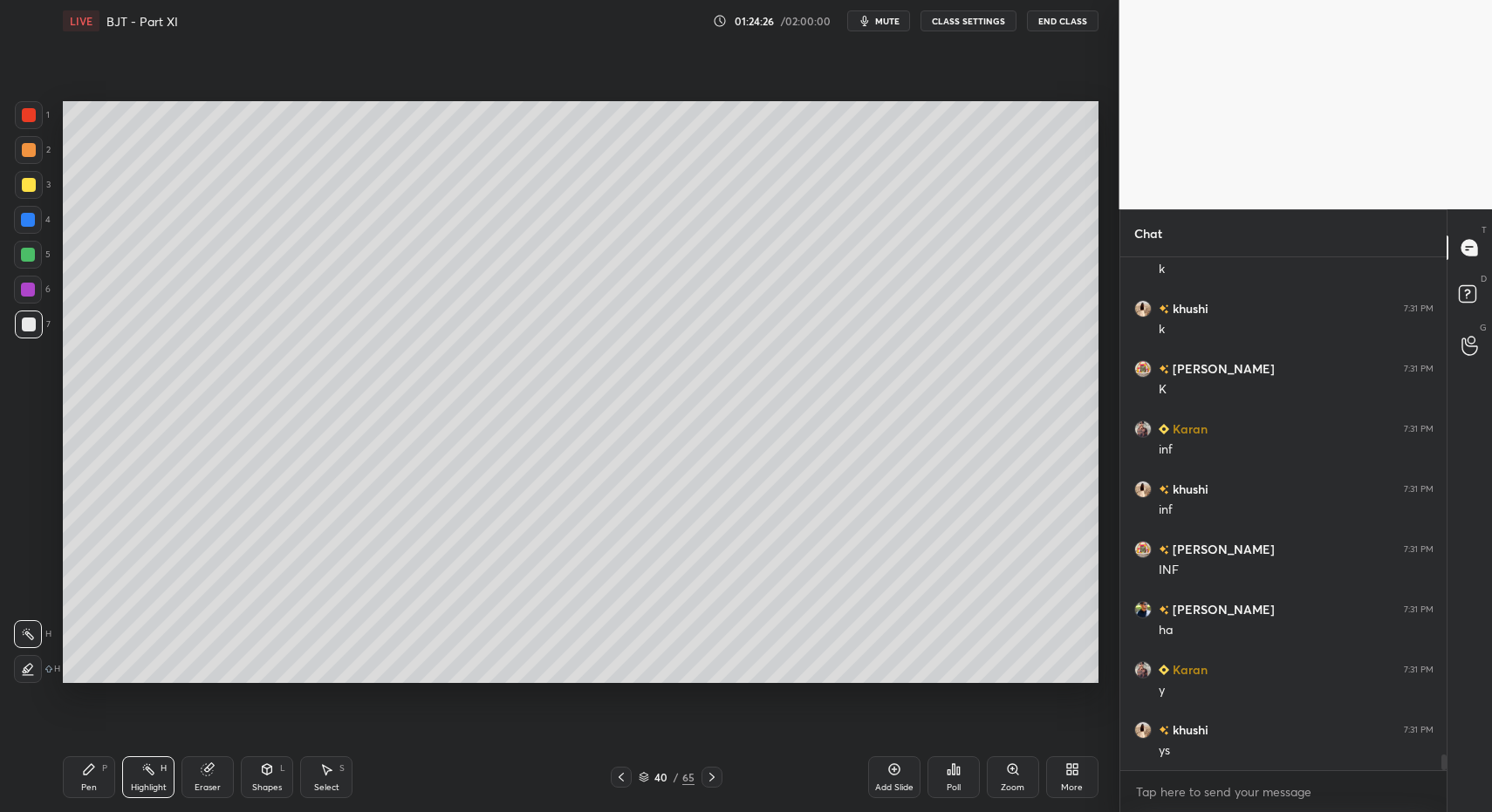
drag, startPoint x: 157, startPoint y: 778, endPoint x: 216, endPoint y: 707, distance: 92.3
drag, startPoint x: 80, startPoint y: 785, endPoint x: 103, endPoint y: 781, distance: 23.3
drag, startPoint x: 89, startPoint y: 779, endPoint x: 111, endPoint y: 749, distance: 37.2
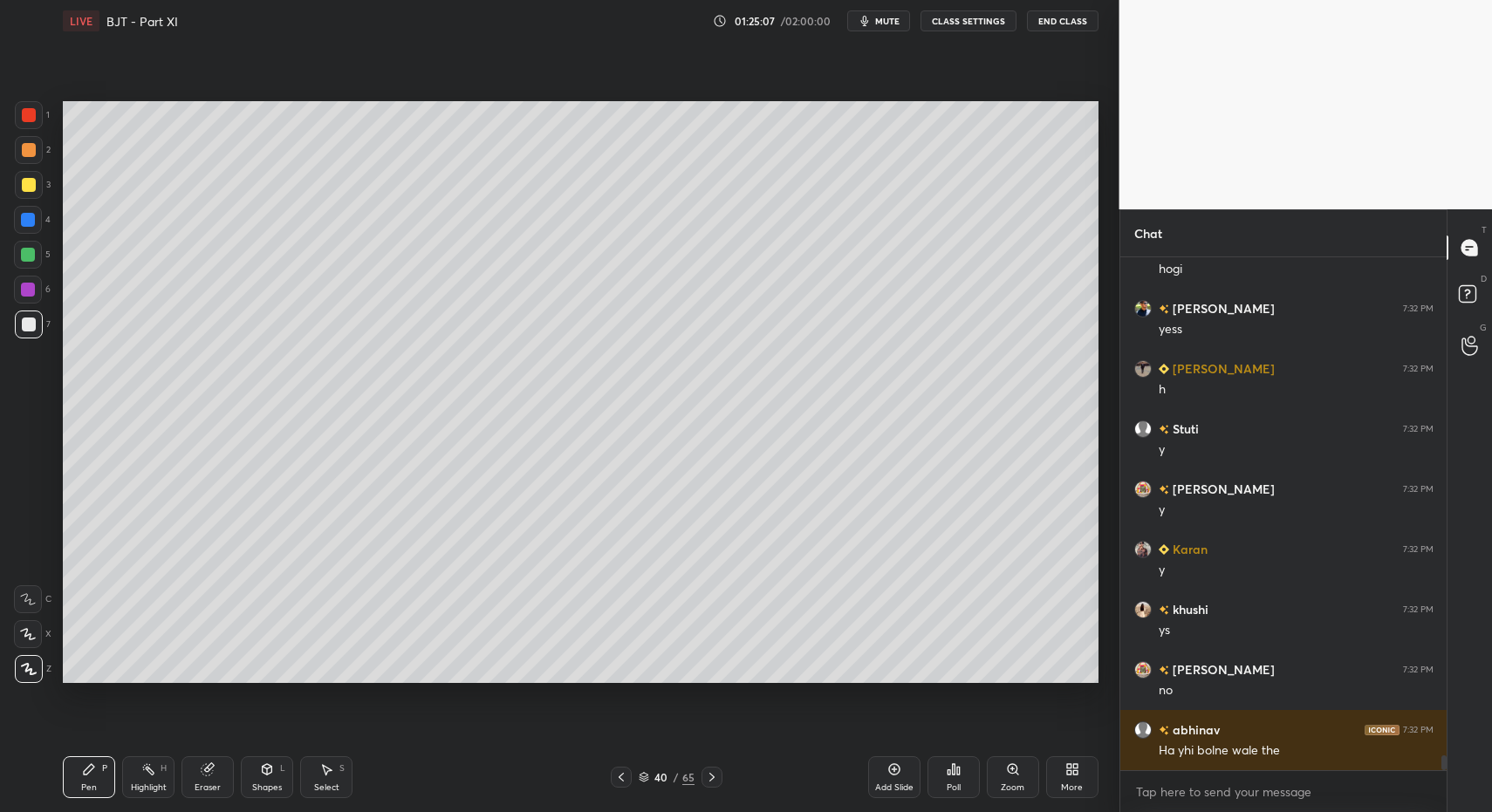
scroll to position [17223, 0]
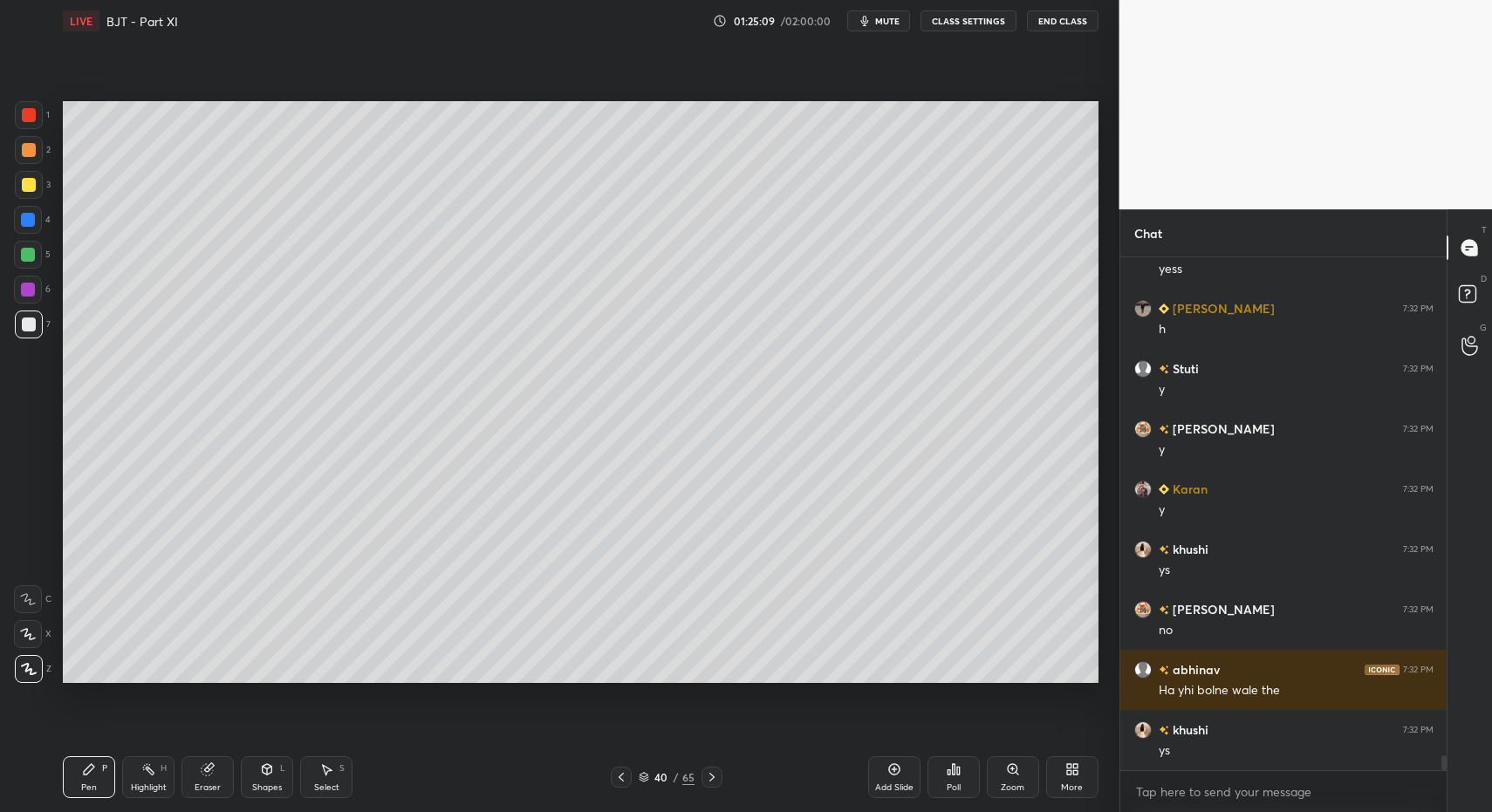
drag, startPoint x: 149, startPoint y: 785, endPoint x: 195, endPoint y: 720, distance: 79.6
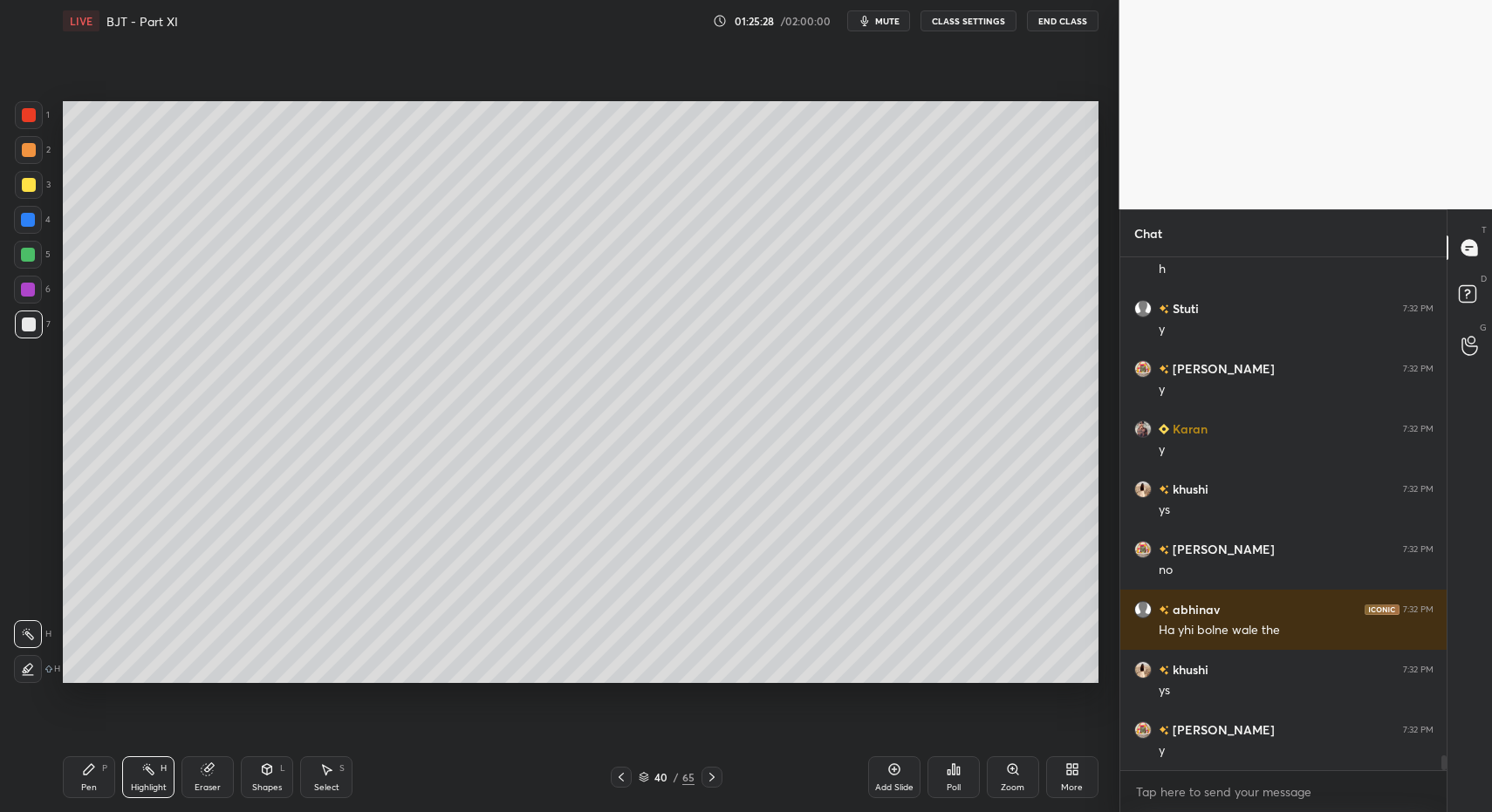
drag, startPoint x: 81, startPoint y: 773, endPoint x: 124, endPoint y: 775, distance: 43.0
drag, startPoint x: 139, startPoint y: 777, endPoint x: 183, endPoint y: 724, distance: 68.9
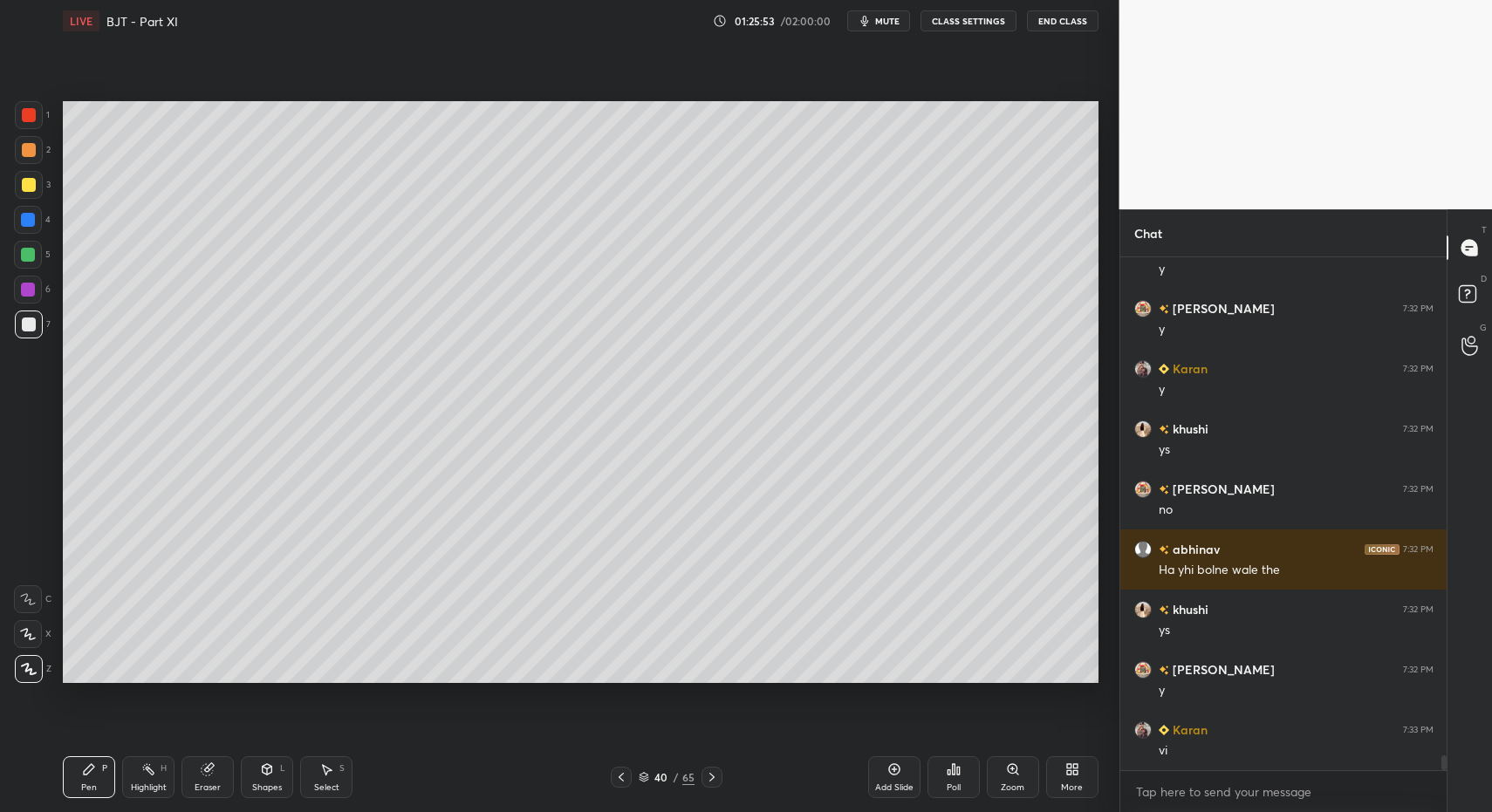
drag, startPoint x: 77, startPoint y: 767, endPoint x: 219, endPoint y: 768, distance: 142.0
drag, startPoint x: 314, startPoint y: 773, endPoint x: 322, endPoint y: 759, distance: 16.1
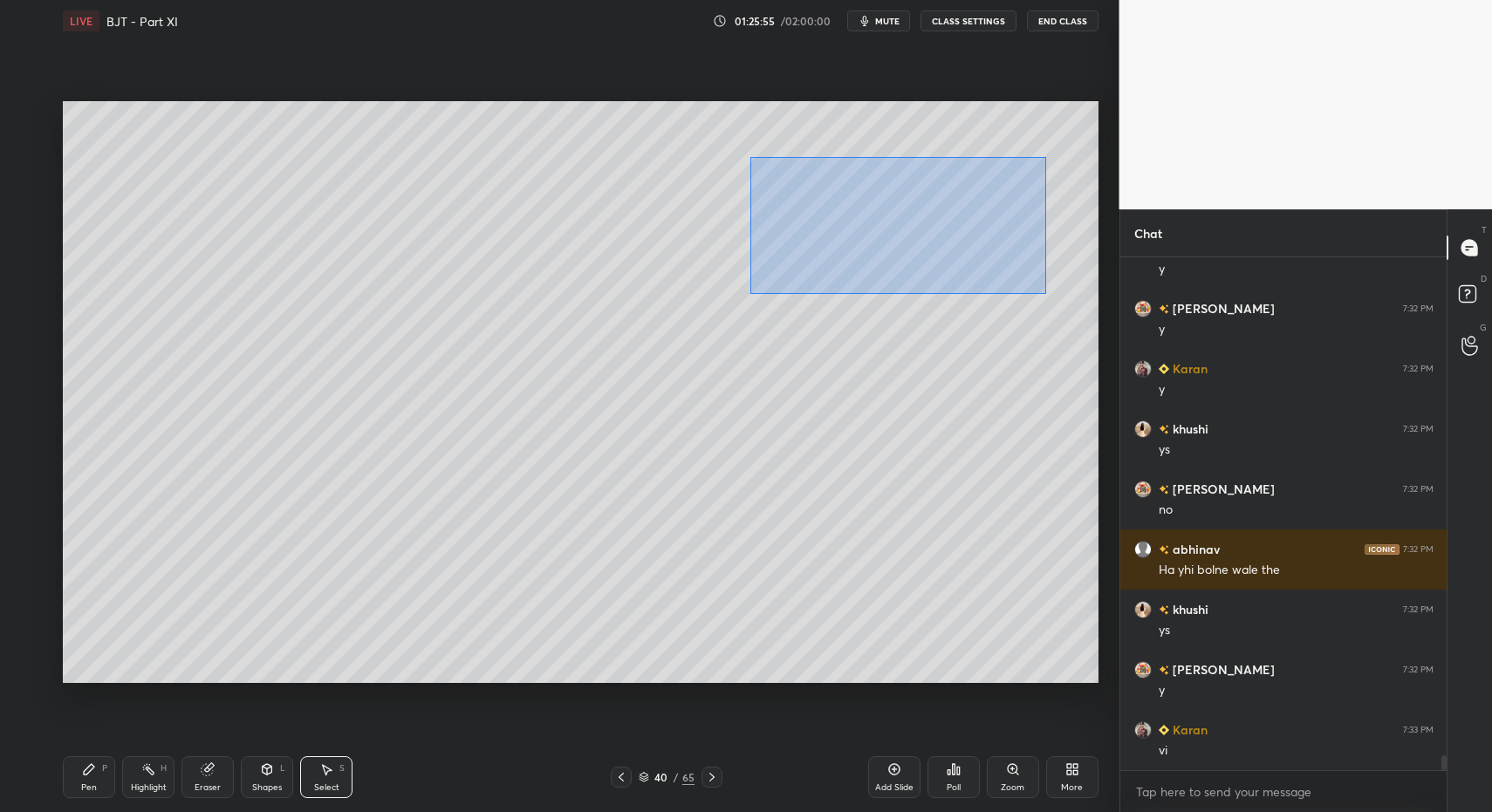
drag, startPoint x: 788, startPoint y: 194, endPoint x: 1031, endPoint y: 300, distance: 265.1
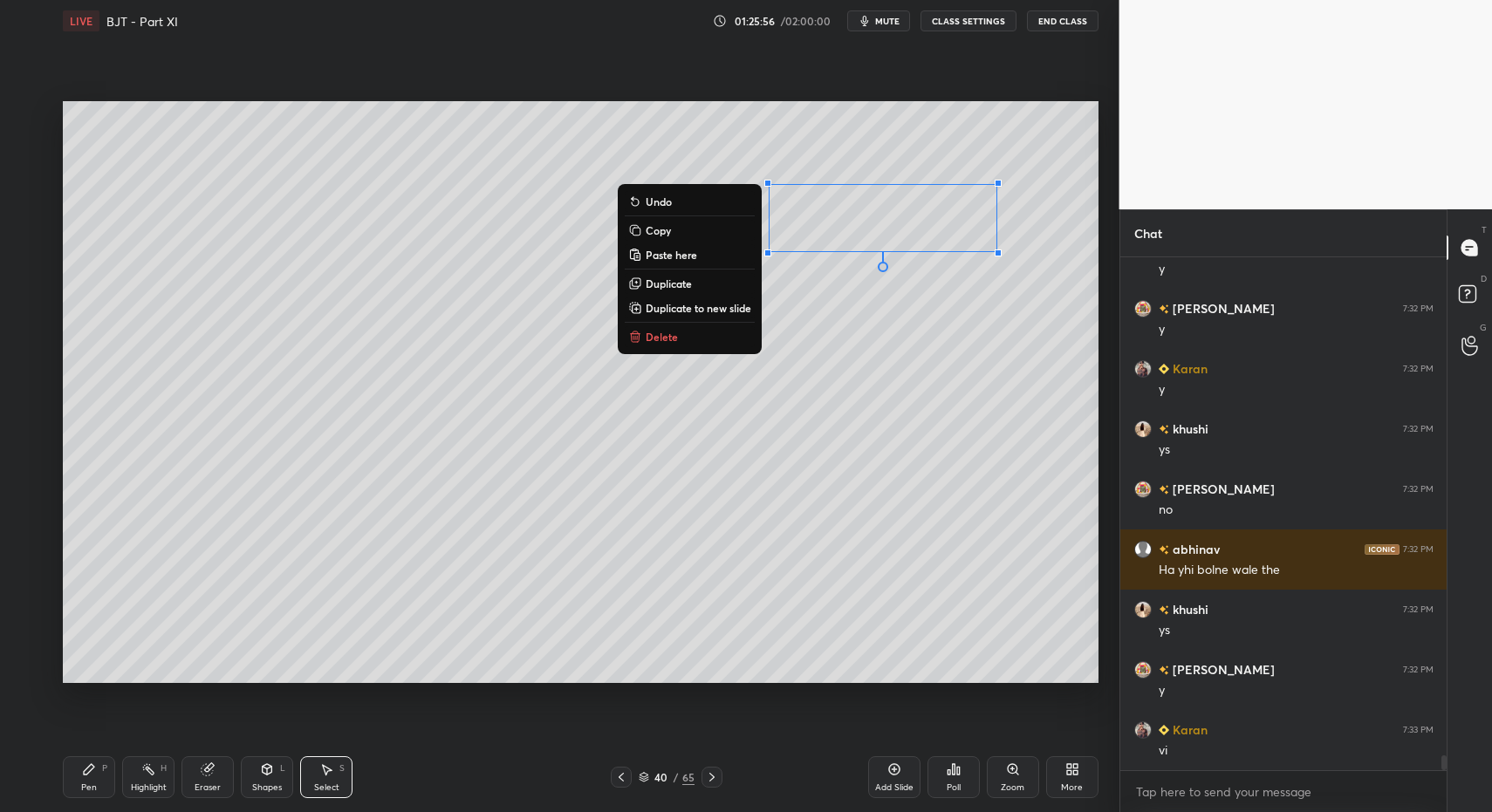
drag, startPoint x: 688, startPoint y: 338, endPoint x: 595, endPoint y: 435, distance: 134.4
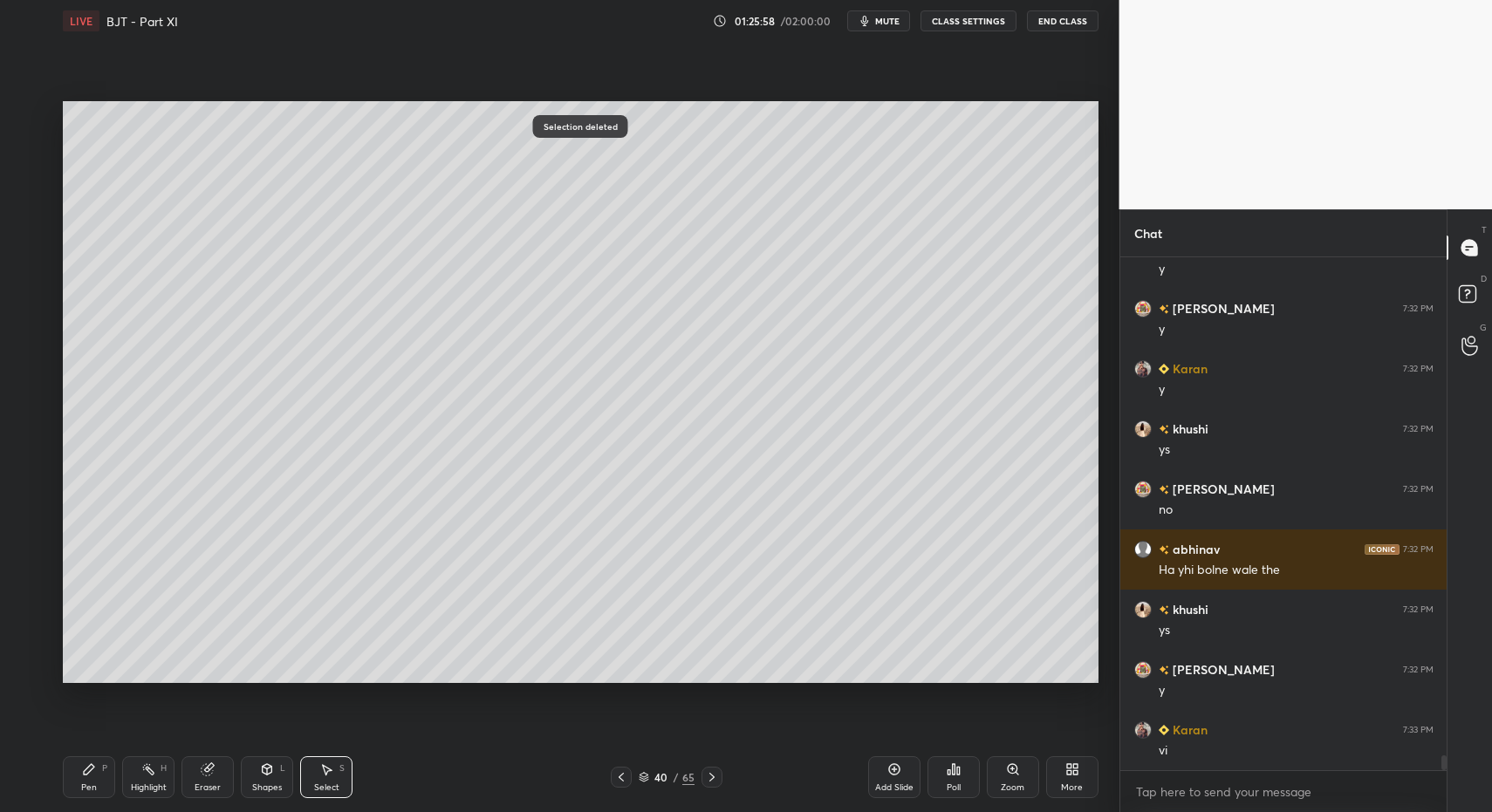
drag, startPoint x: 89, startPoint y: 777, endPoint x: 106, endPoint y: 765, distance: 20.8
drag, startPoint x: 106, startPoint y: 765, endPoint x: 203, endPoint y: 762, distance: 97.0
drag, startPoint x: 322, startPoint y: 778, endPoint x: 312, endPoint y: 761, distance: 19.7
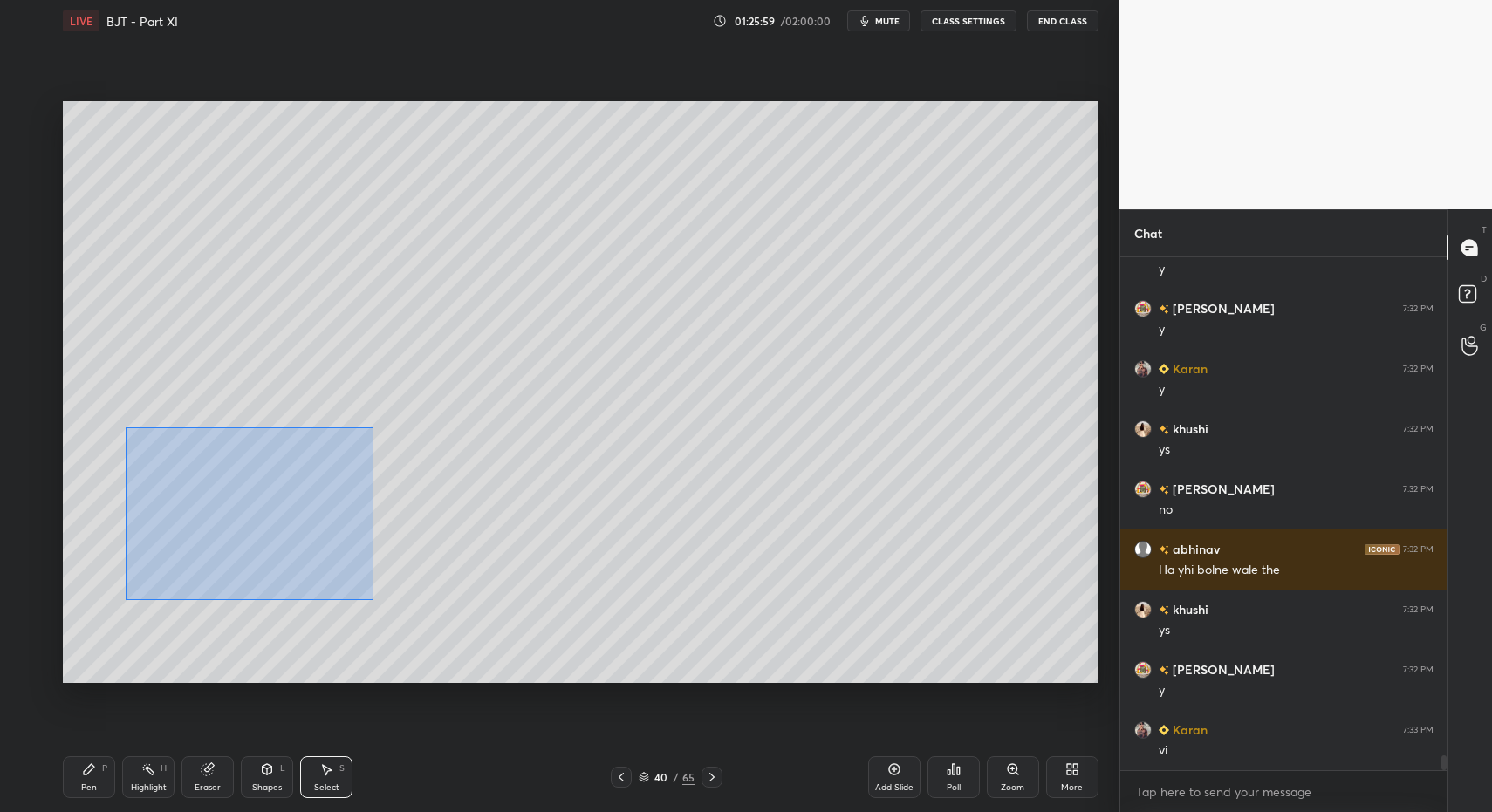
drag, startPoint x: 200, startPoint y: 484, endPoint x: 376, endPoint y: 601, distance: 211.3
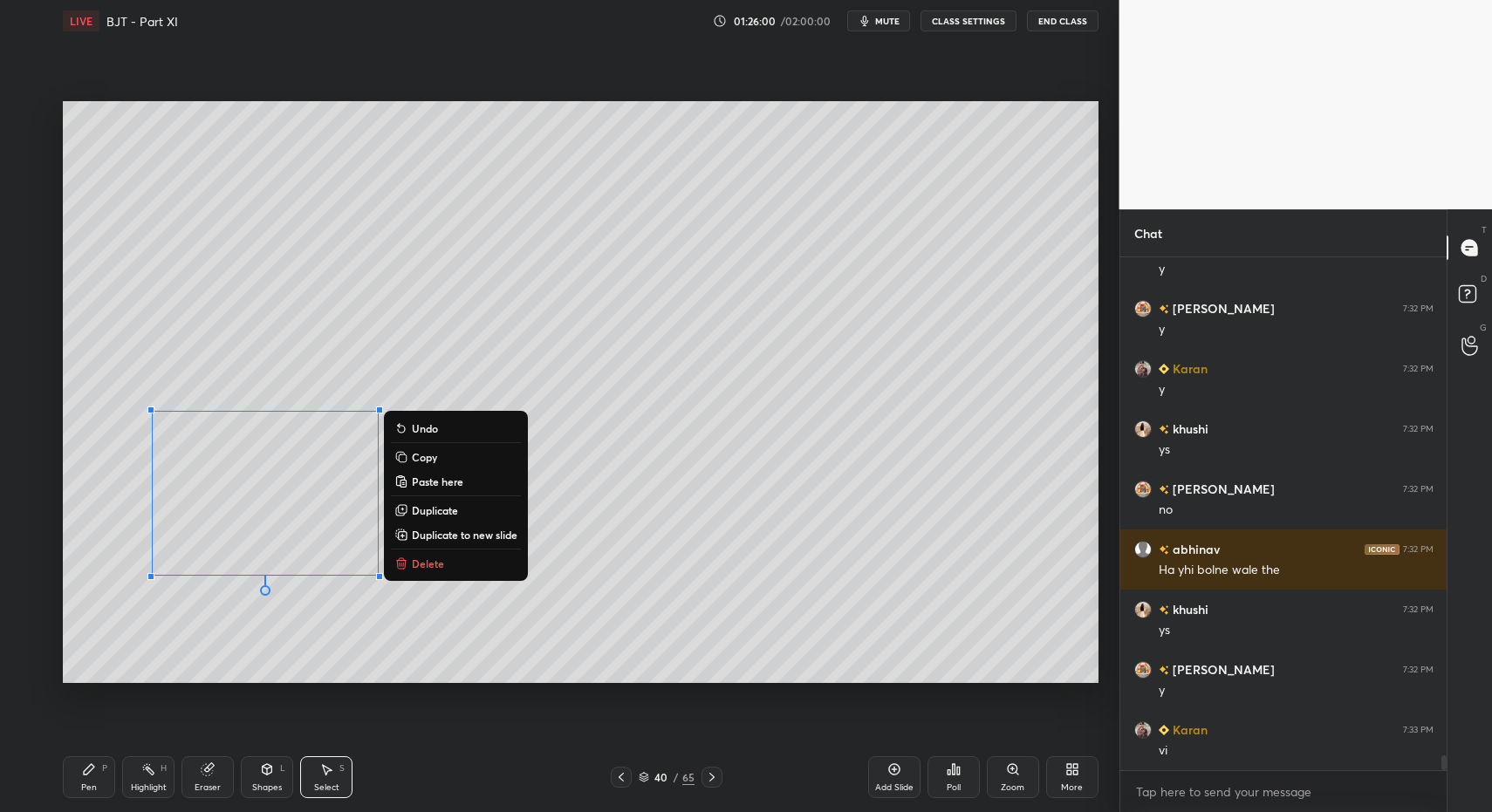
drag, startPoint x: 416, startPoint y: 560, endPoint x: 450, endPoint y: 532, distance: 44.0
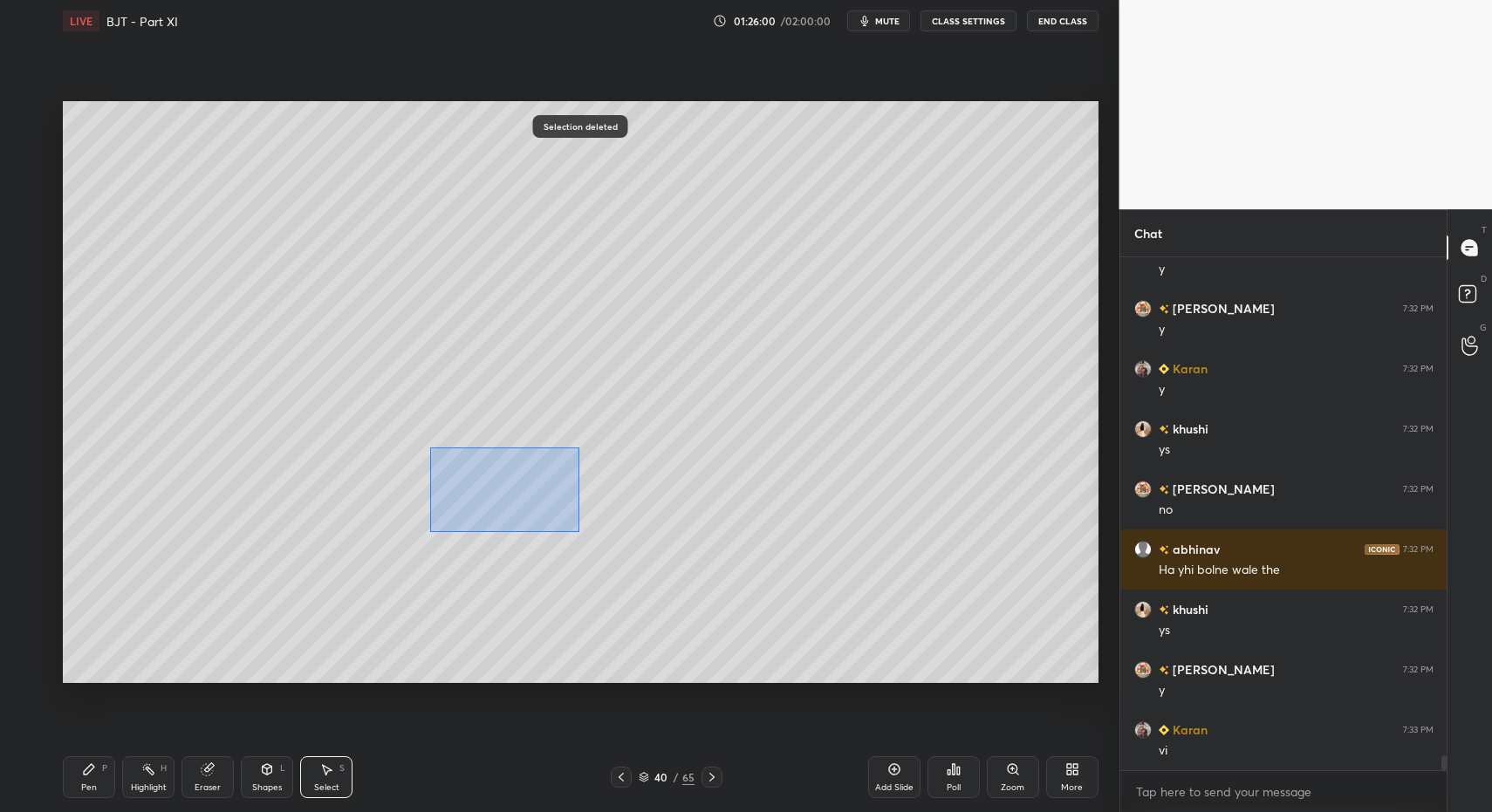
drag, startPoint x: 430, startPoint y: 447, endPoint x: 756, endPoint y: 594, distance: 357.6
drag, startPoint x: 131, startPoint y: 791, endPoint x: 115, endPoint y: 784, distance: 17.5
drag, startPoint x: 115, startPoint y: 784, endPoint x: 72, endPoint y: 734, distance: 65.9
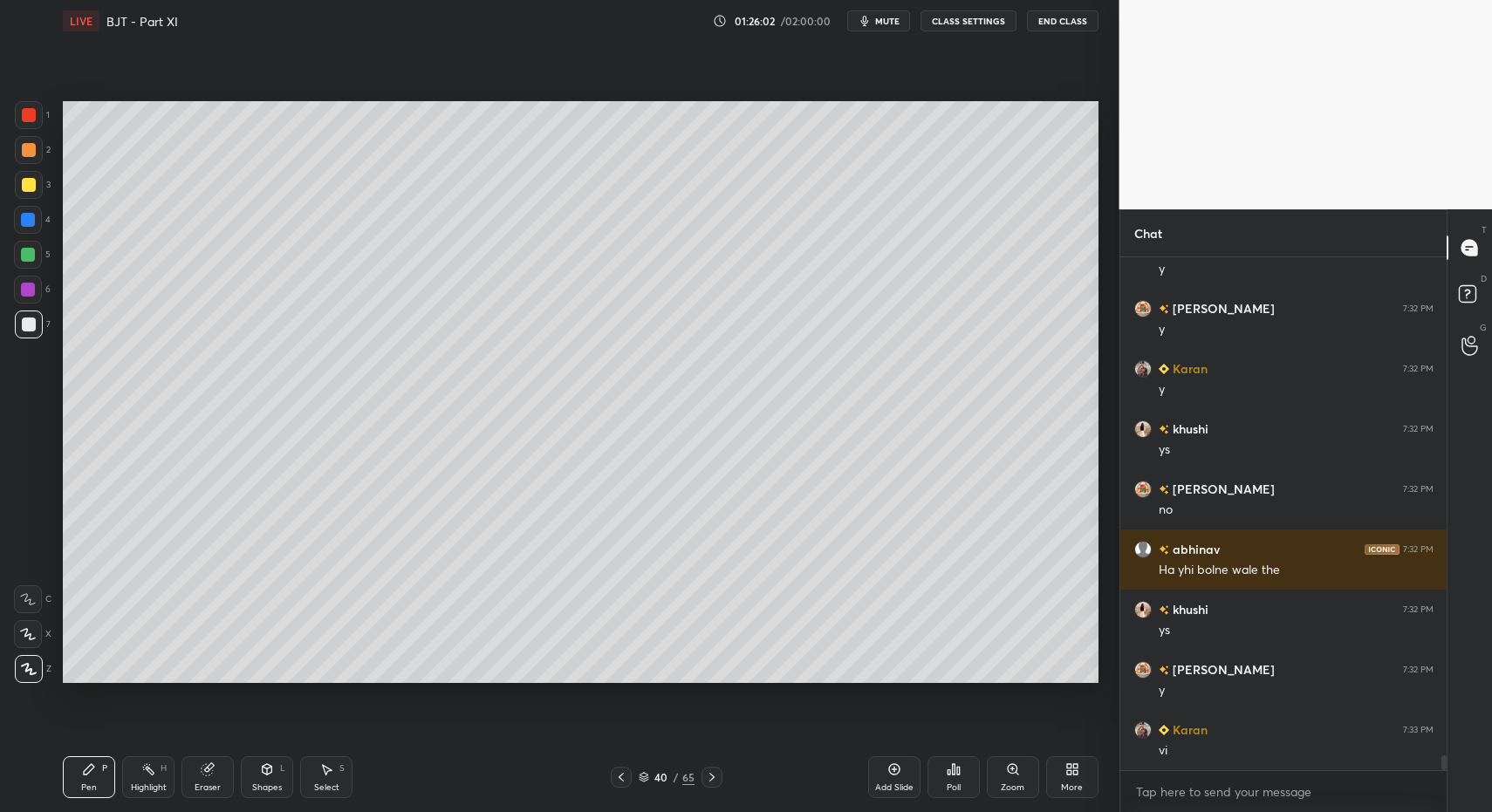
drag, startPoint x: 38, startPoint y: 251, endPoint x: 55, endPoint y: 258, distance: 18.4
drag, startPoint x: 30, startPoint y: 156, endPoint x: 53, endPoint y: 238, distance: 85.2
drag, startPoint x: 78, startPoint y: 778, endPoint x: 81, endPoint y: 745, distance: 33.1
drag, startPoint x: 30, startPoint y: 330, endPoint x: 61, endPoint y: 366, distance: 47.5
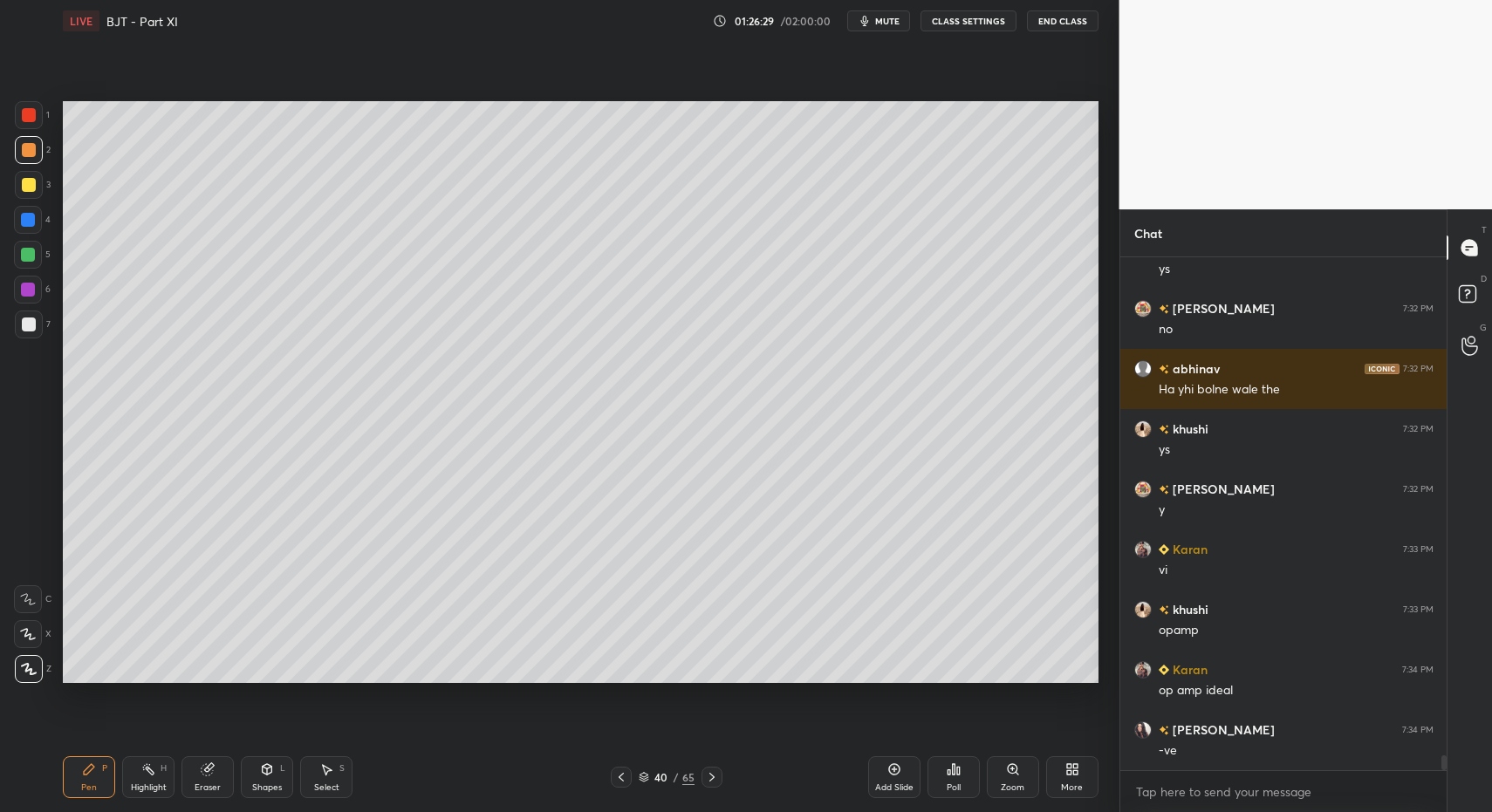
scroll to position [17585, 0]
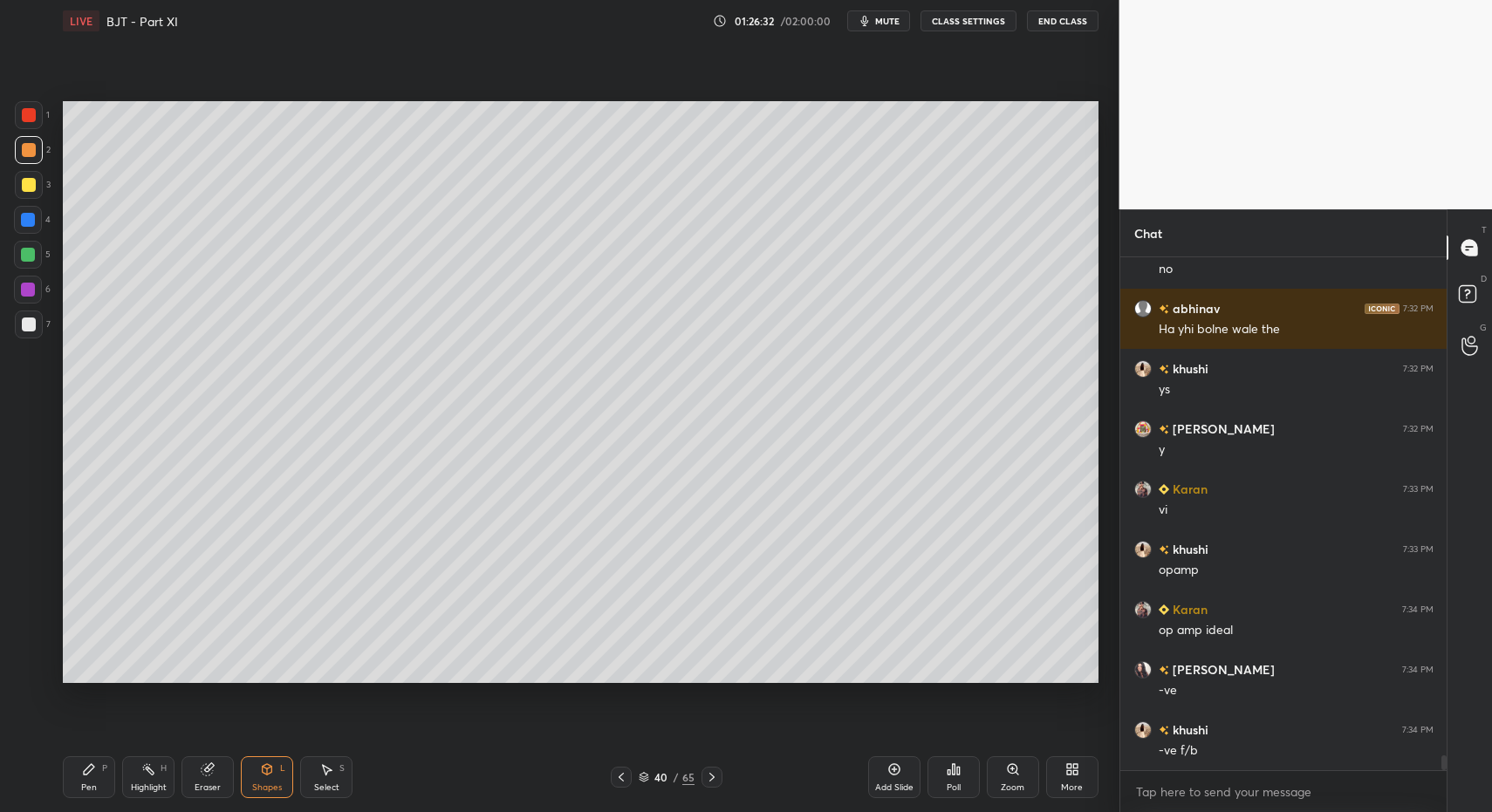
drag, startPoint x: 99, startPoint y: 785, endPoint x: 90, endPoint y: 764, distance: 22.8
drag, startPoint x: 42, startPoint y: 337, endPoint x: 37, endPoint y: 327, distance: 11.2
drag, startPoint x: 34, startPoint y: 325, endPoint x: 47, endPoint y: 486, distance: 161.5
drag, startPoint x: 327, startPoint y: 786, endPoint x: 314, endPoint y: 748, distance: 40.2
drag, startPoint x: 266, startPoint y: 631, endPoint x: 300, endPoint y: 662, distance: 46.0
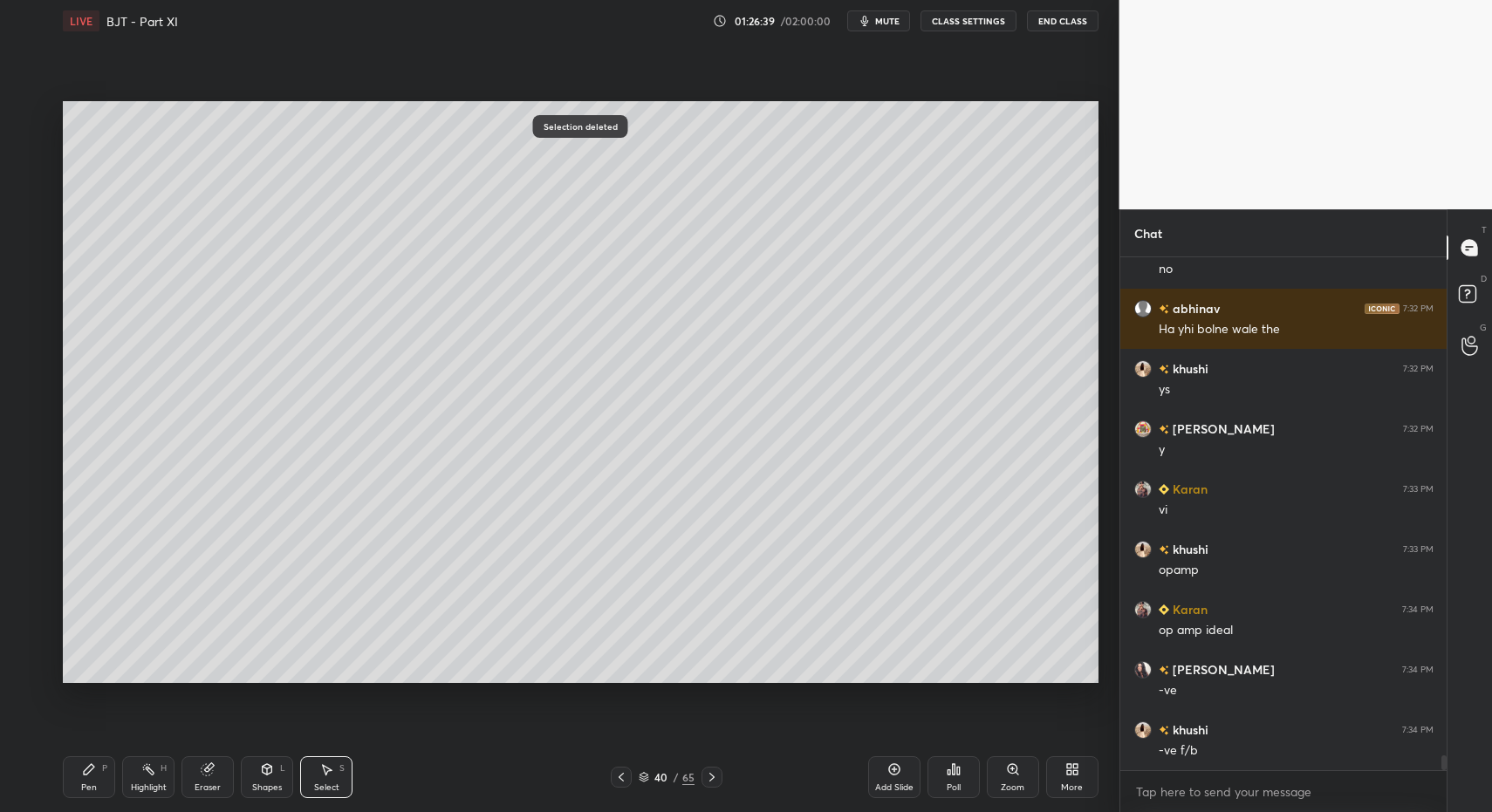
drag, startPoint x: 93, startPoint y: 780, endPoint x: 118, endPoint y: 757, distance: 34.0
drag, startPoint x: 86, startPoint y: 779, endPoint x: 107, endPoint y: 769, distance: 23.3
drag, startPoint x: 142, startPoint y: 773, endPoint x: 227, endPoint y: 712, distance: 104.6
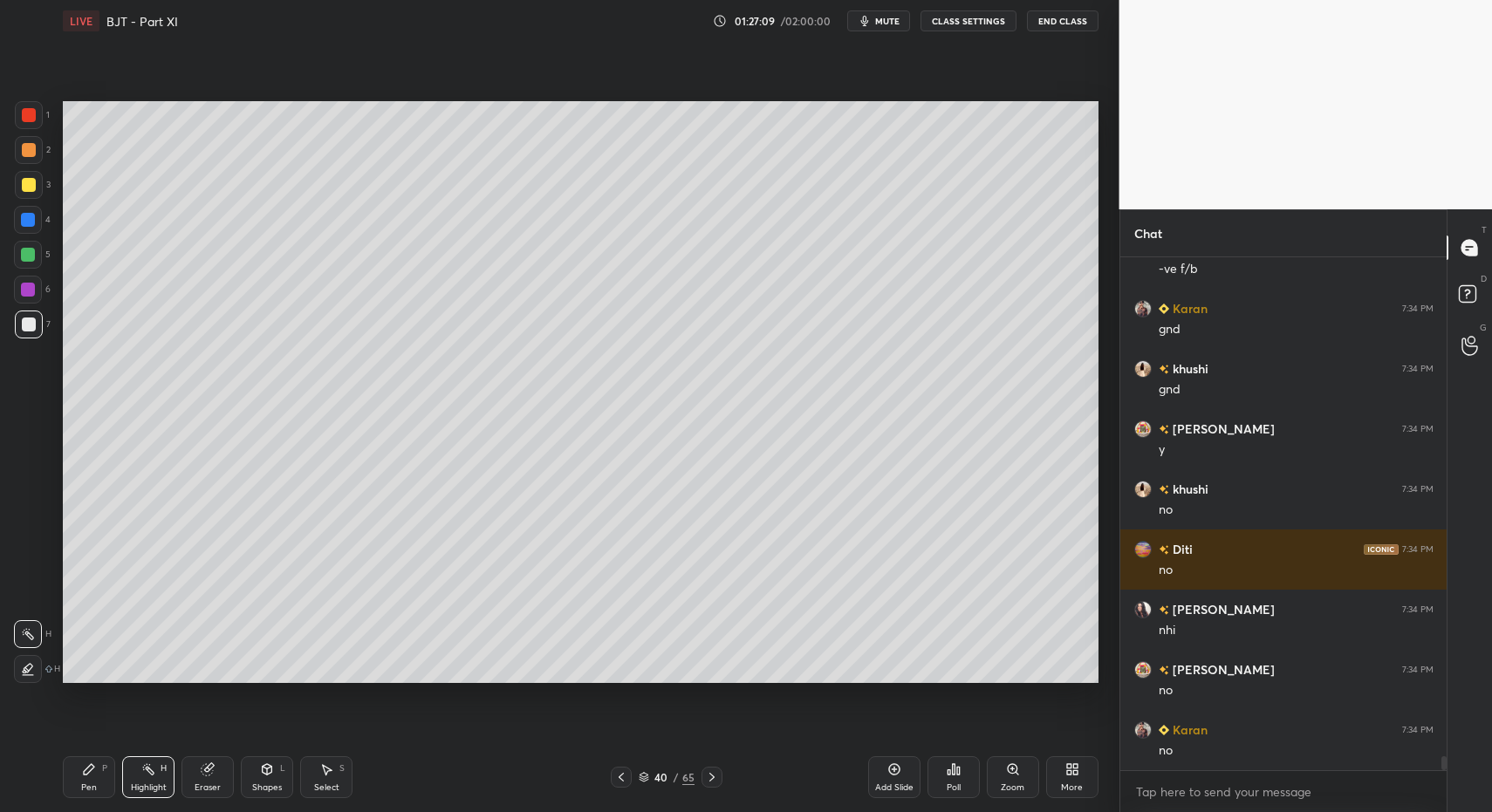
scroll to position [18127, 0]
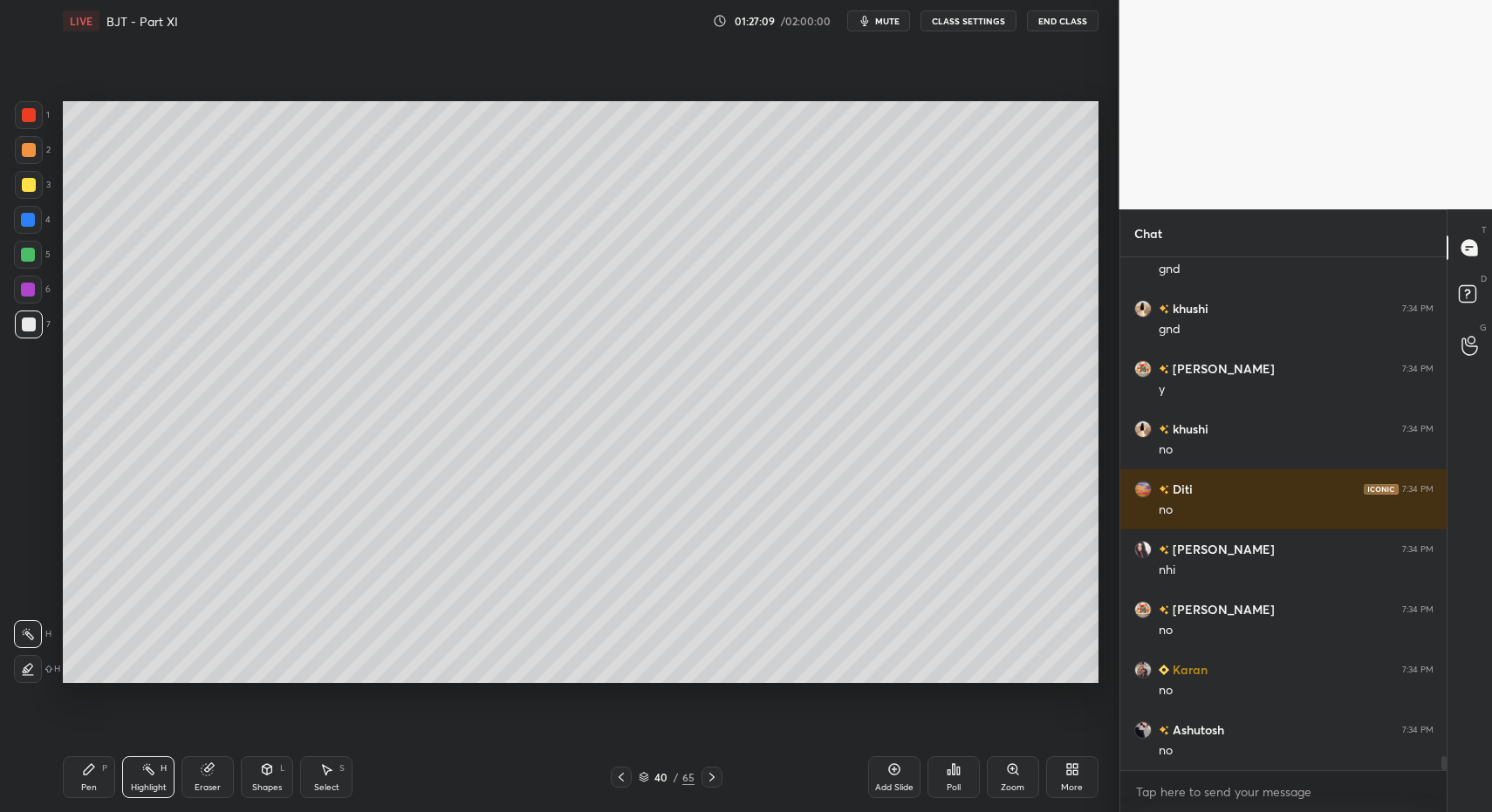
drag, startPoint x: 145, startPoint y: 780, endPoint x: 209, endPoint y: 709, distance: 95.6
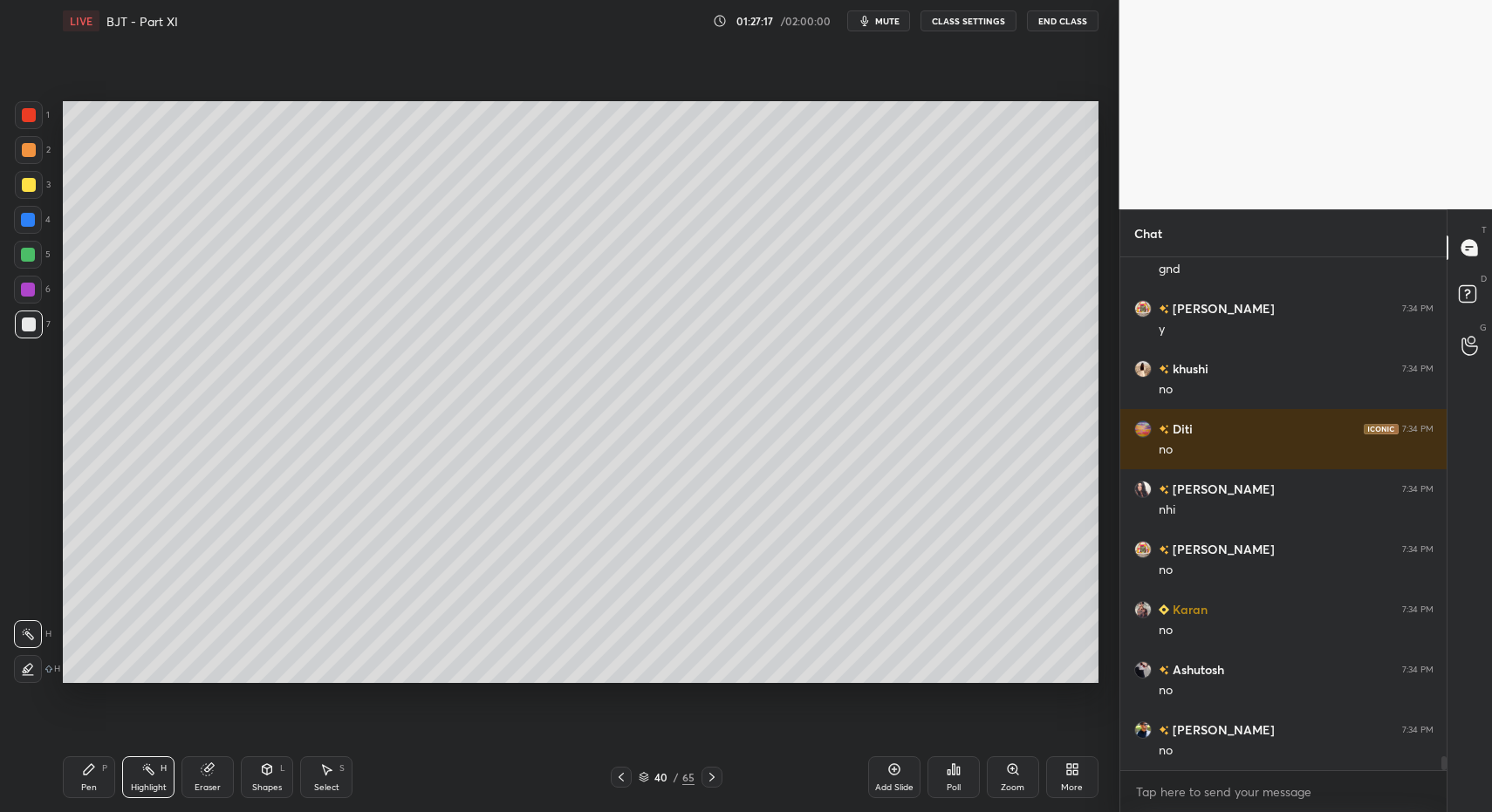
scroll to position [18247, 0]
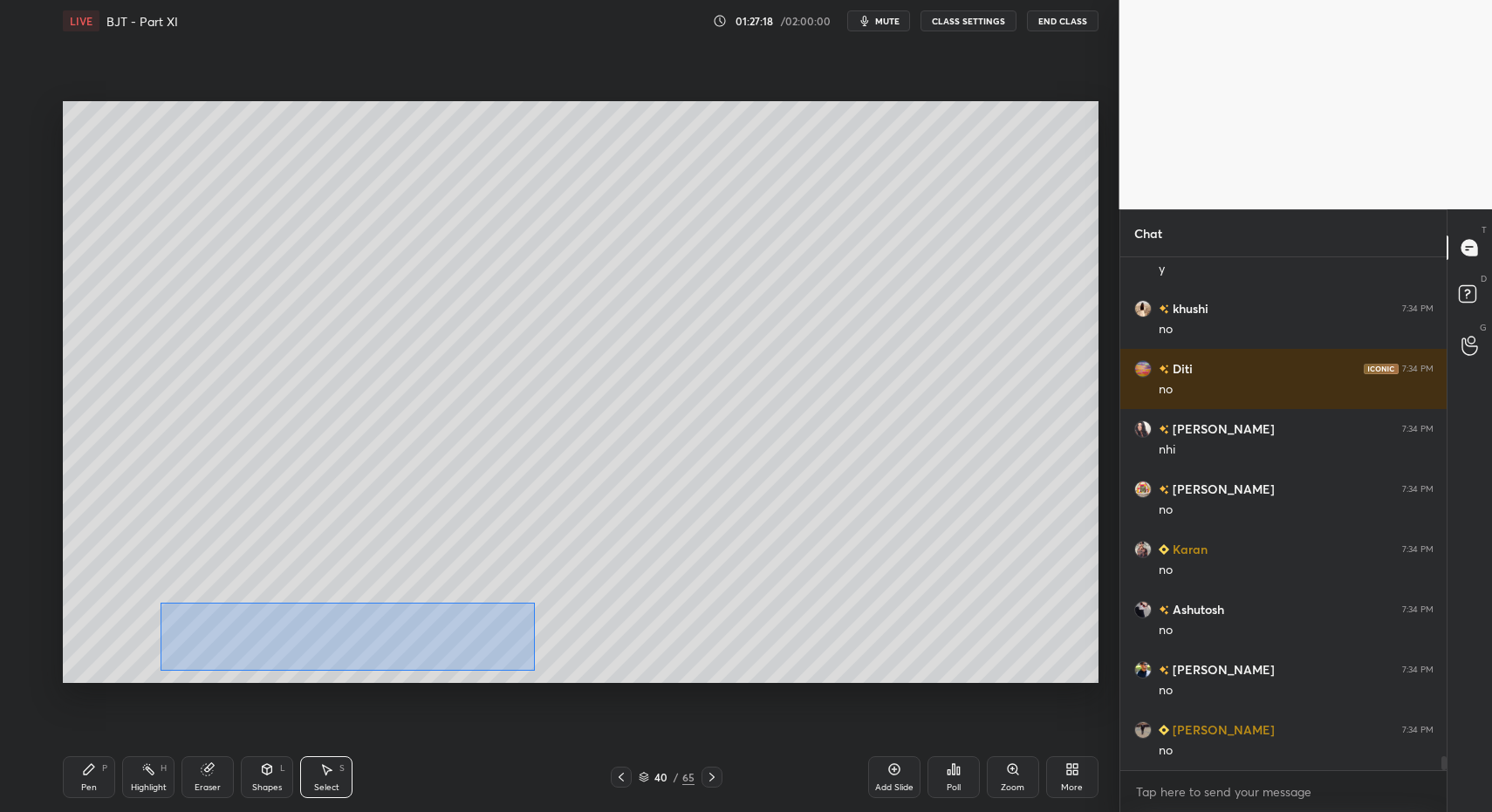
drag, startPoint x: 188, startPoint y: 625, endPoint x: 637, endPoint y: 675, distance: 451.8
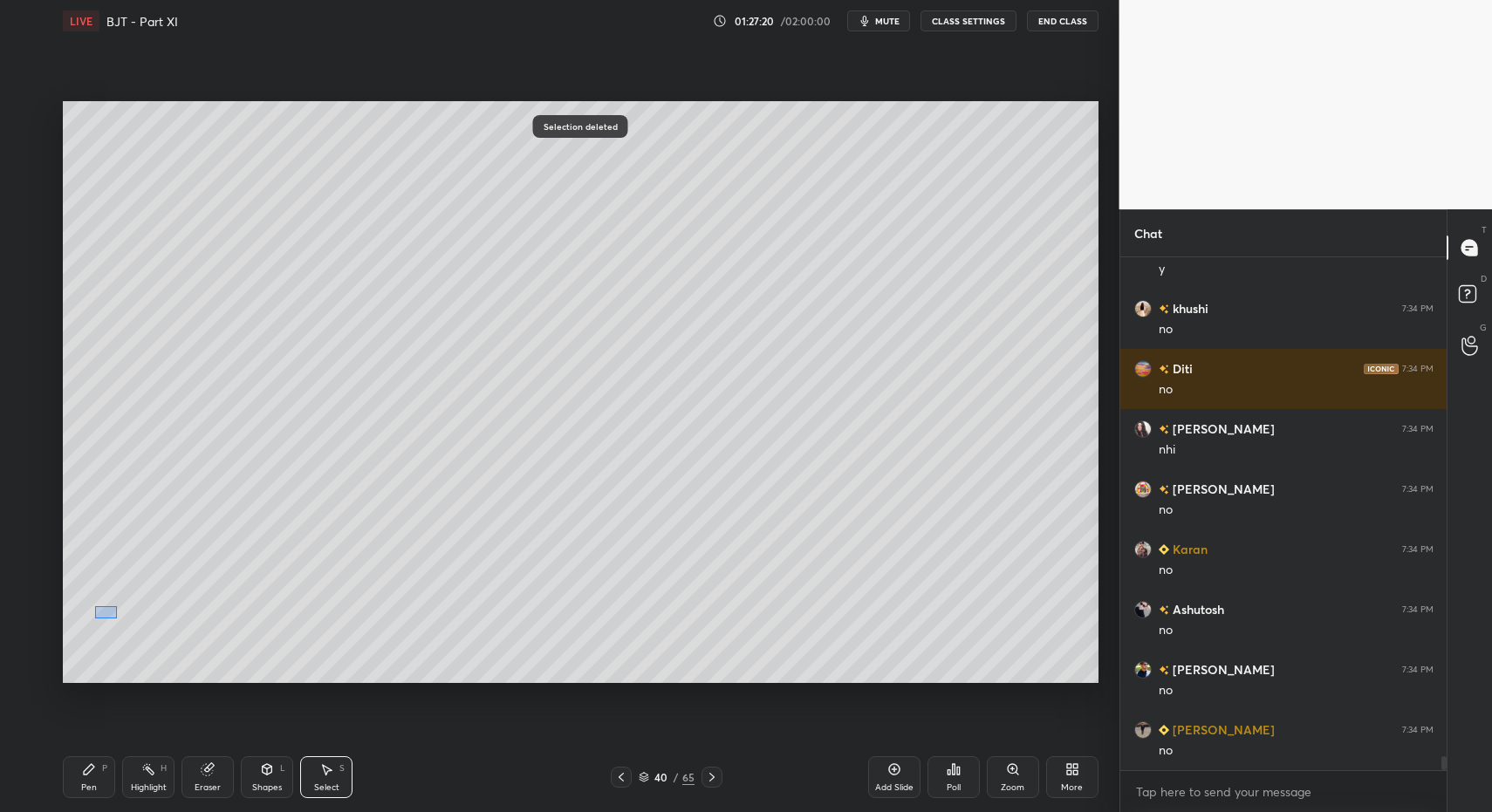
drag, startPoint x: 108, startPoint y: 614, endPoint x: 181, endPoint y: 667, distance: 90.2
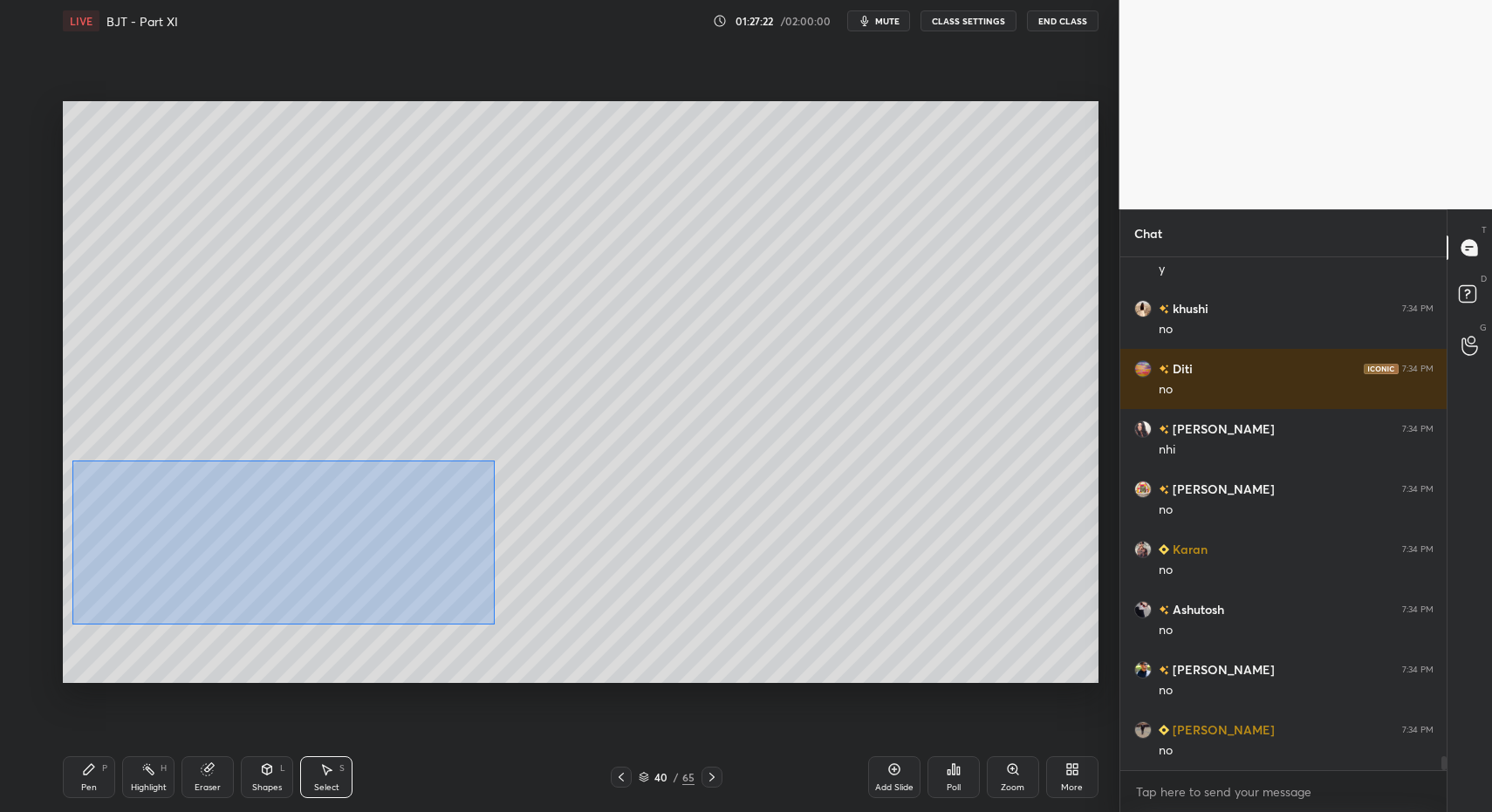
drag, startPoint x: 72, startPoint y: 460, endPoint x: 288, endPoint y: 561, distance: 238.4
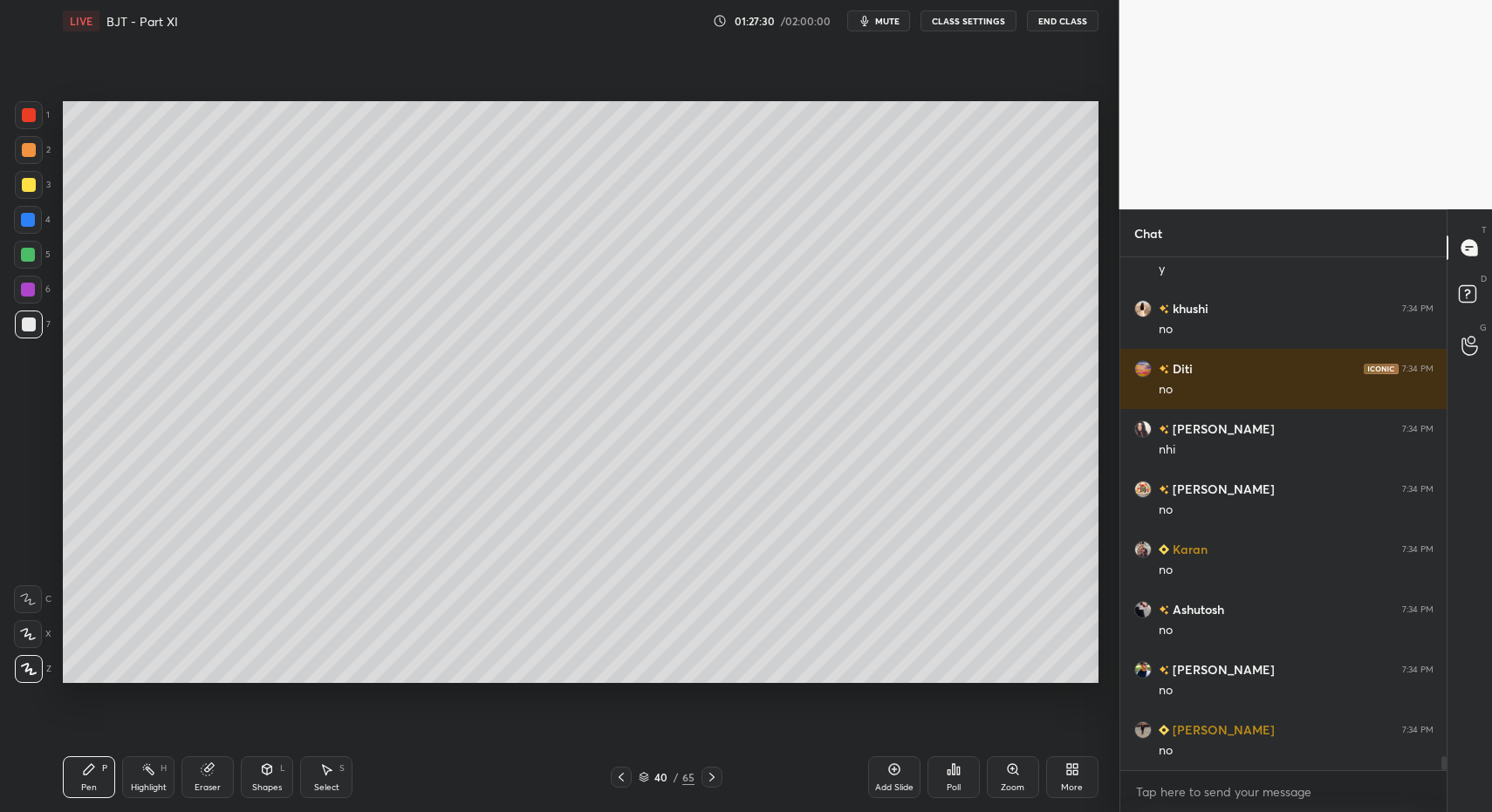
drag, startPoint x: 86, startPoint y: 795, endPoint x: 122, endPoint y: 744, distance: 62.4
drag, startPoint x: 71, startPoint y: 789, endPoint x: 134, endPoint y: 712, distance: 99.5
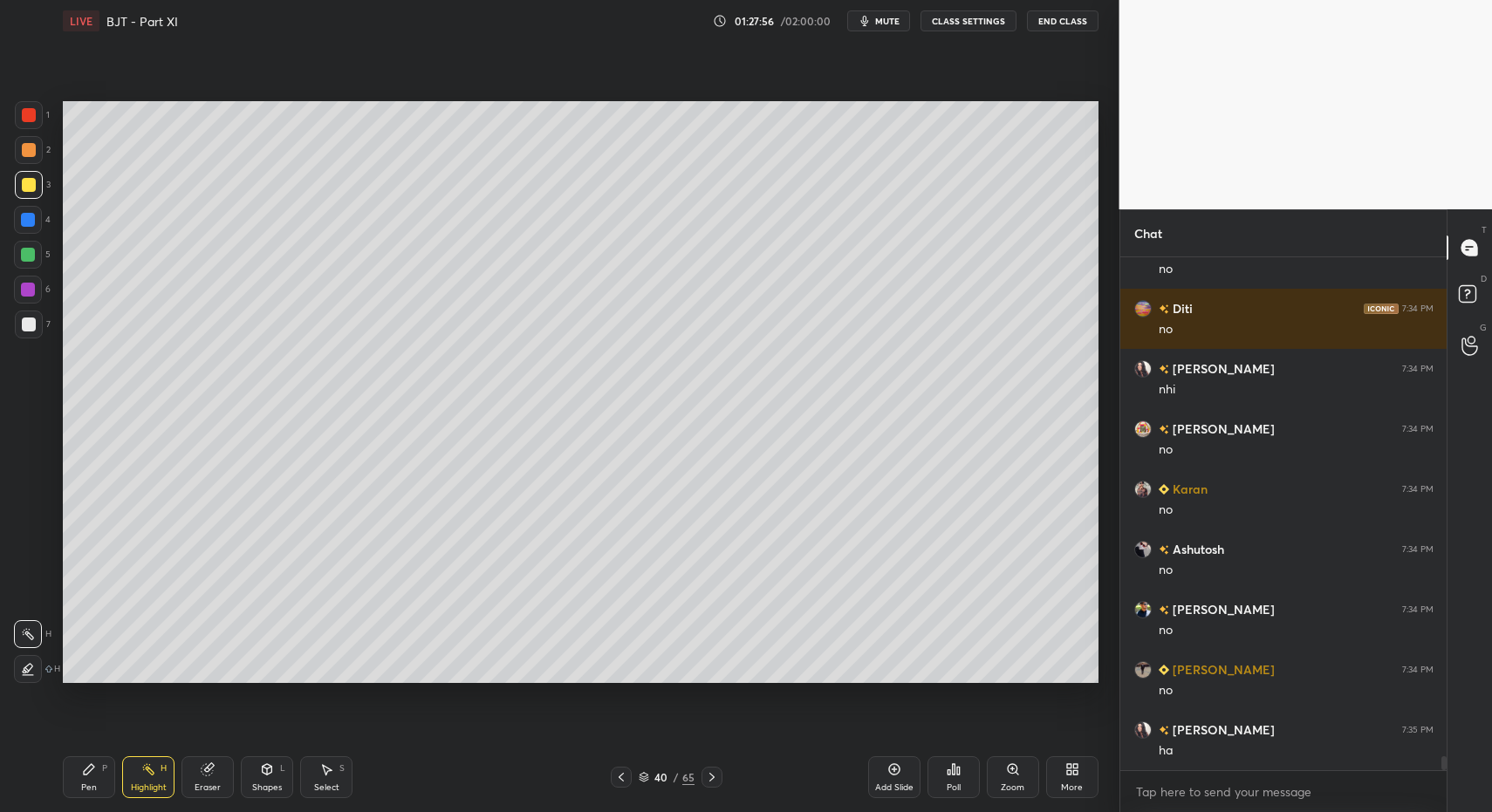
scroll to position [18368, 0]
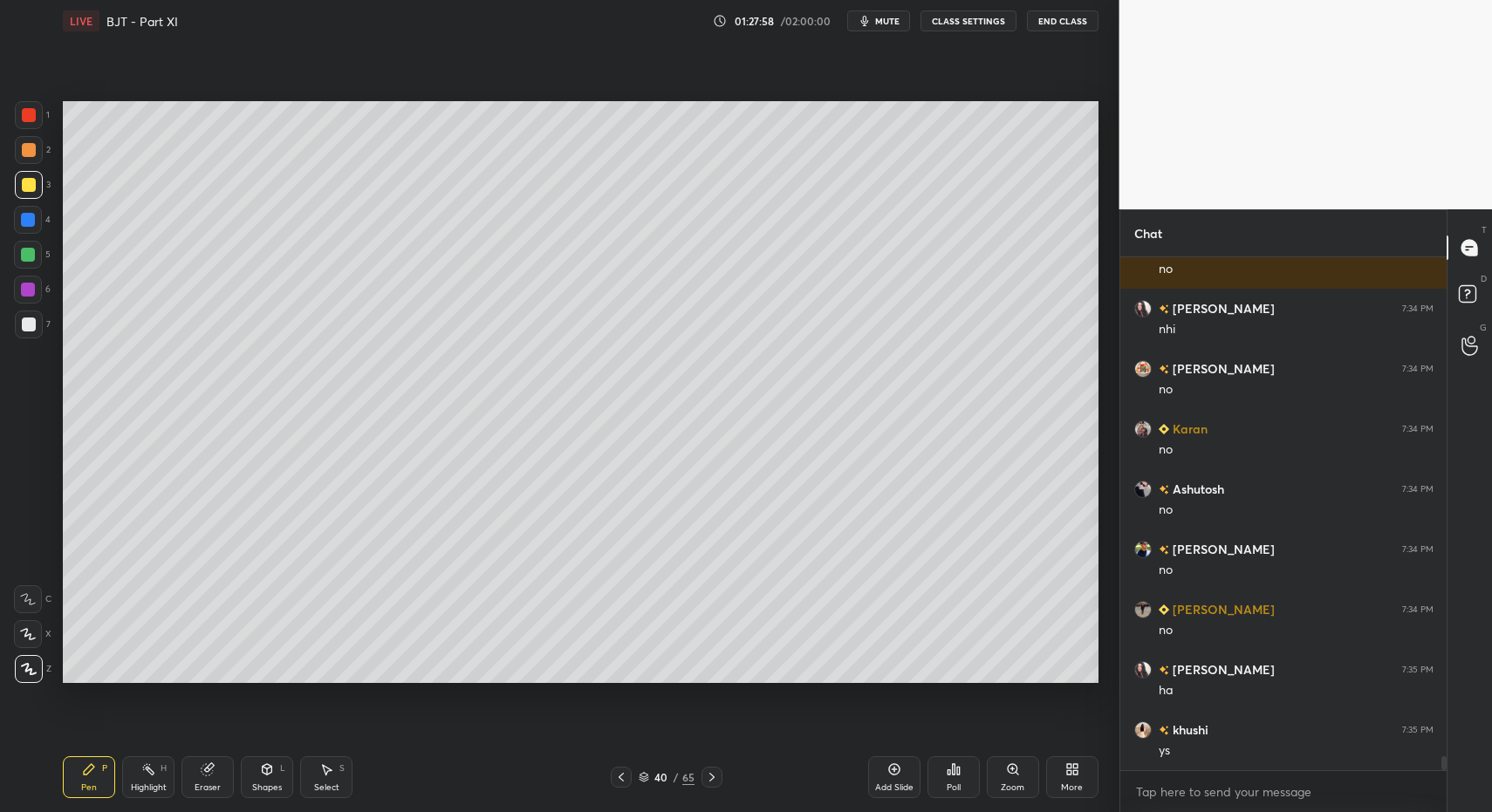
drag, startPoint x: 87, startPoint y: 771, endPoint x: 116, endPoint y: 749, distance: 36.4
drag, startPoint x: 884, startPoint y: 771, endPoint x: 740, endPoint y: 752, distance: 145.2
drag, startPoint x: 623, startPoint y: 774, endPoint x: 600, endPoint y: 768, distance: 23.8
drag, startPoint x: 149, startPoint y: 776, endPoint x: 175, endPoint y: 704, distance: 76.6
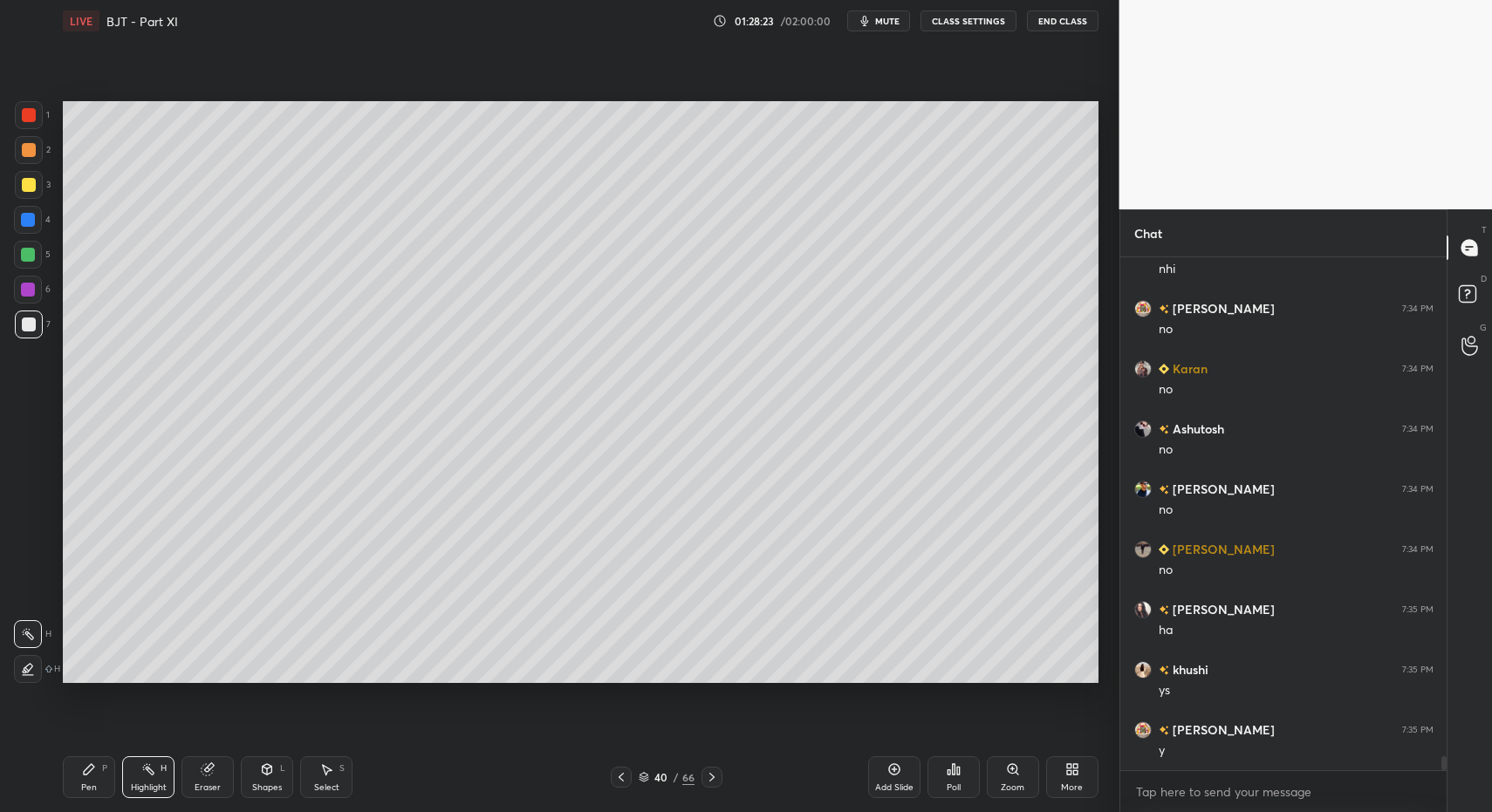
scroll to position [18487, 0]
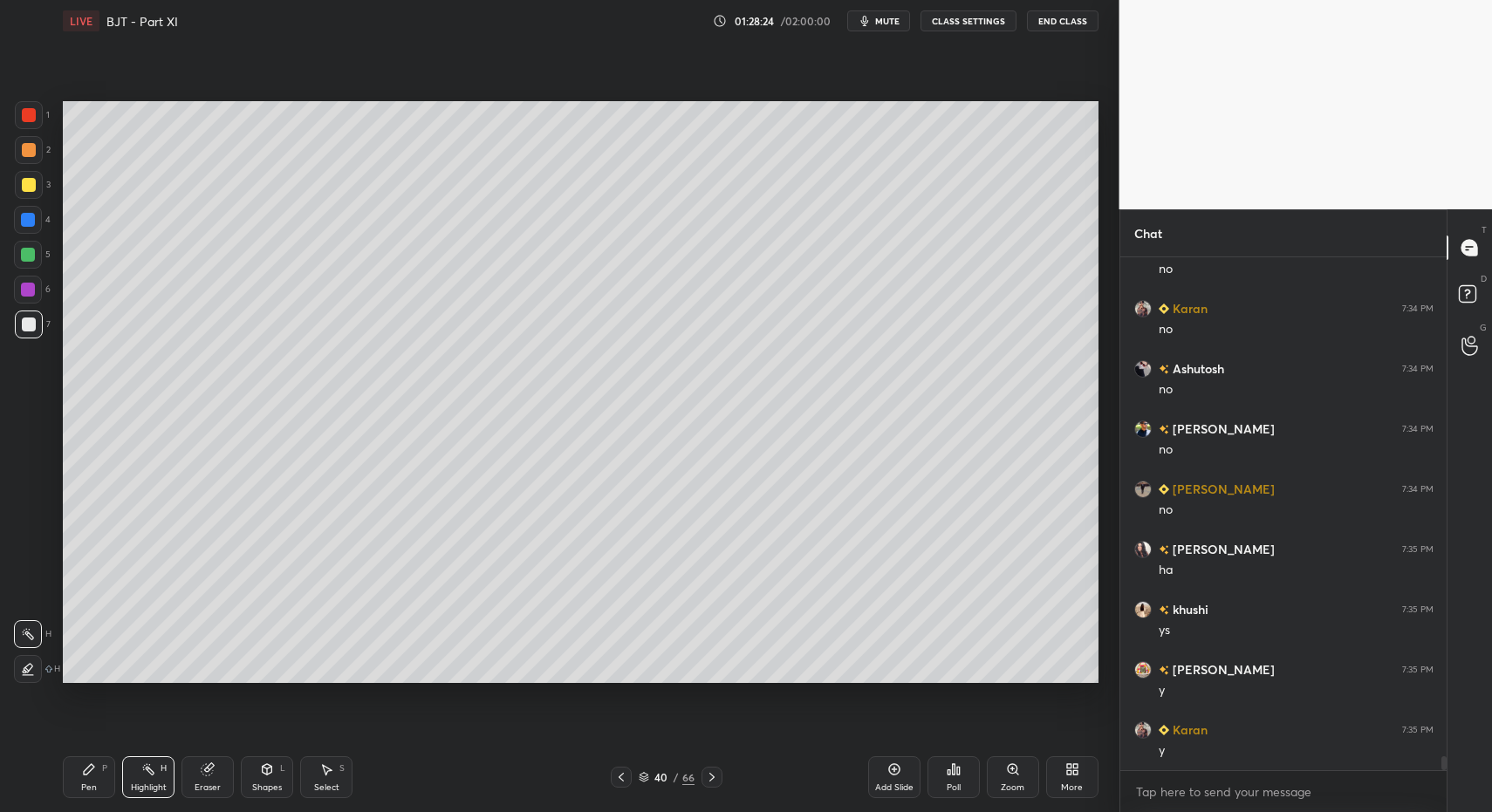
drag, startPoint x: 112, startPoint y: 783, endPoint x: 95, endPoint y: 770, distance: 21.4
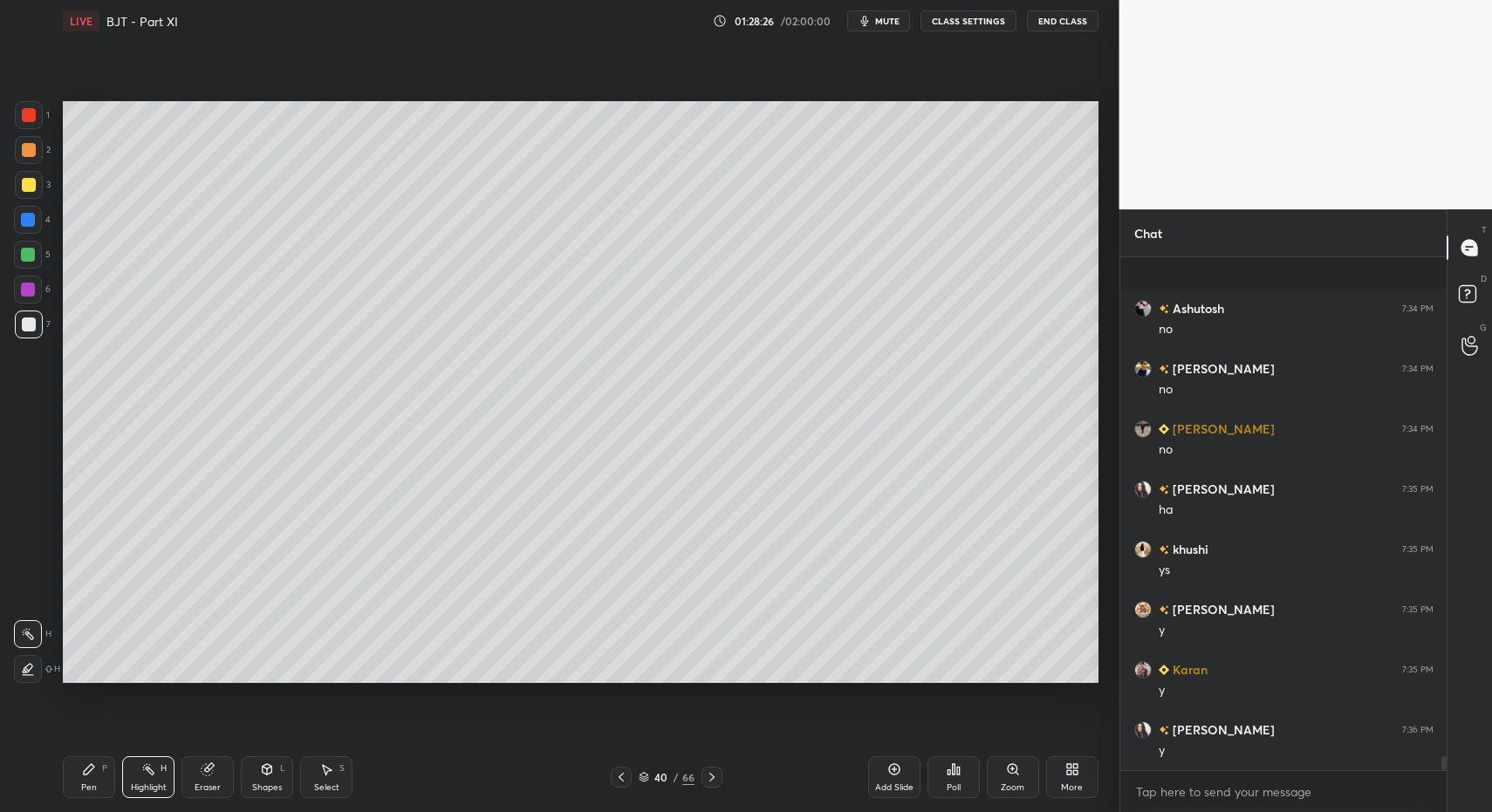
scroll to position [18668, 0]
drag, startPoint x: 76, startPoint y: 772, endPoint x: 91, endPoint y: 775, distance: 15.3
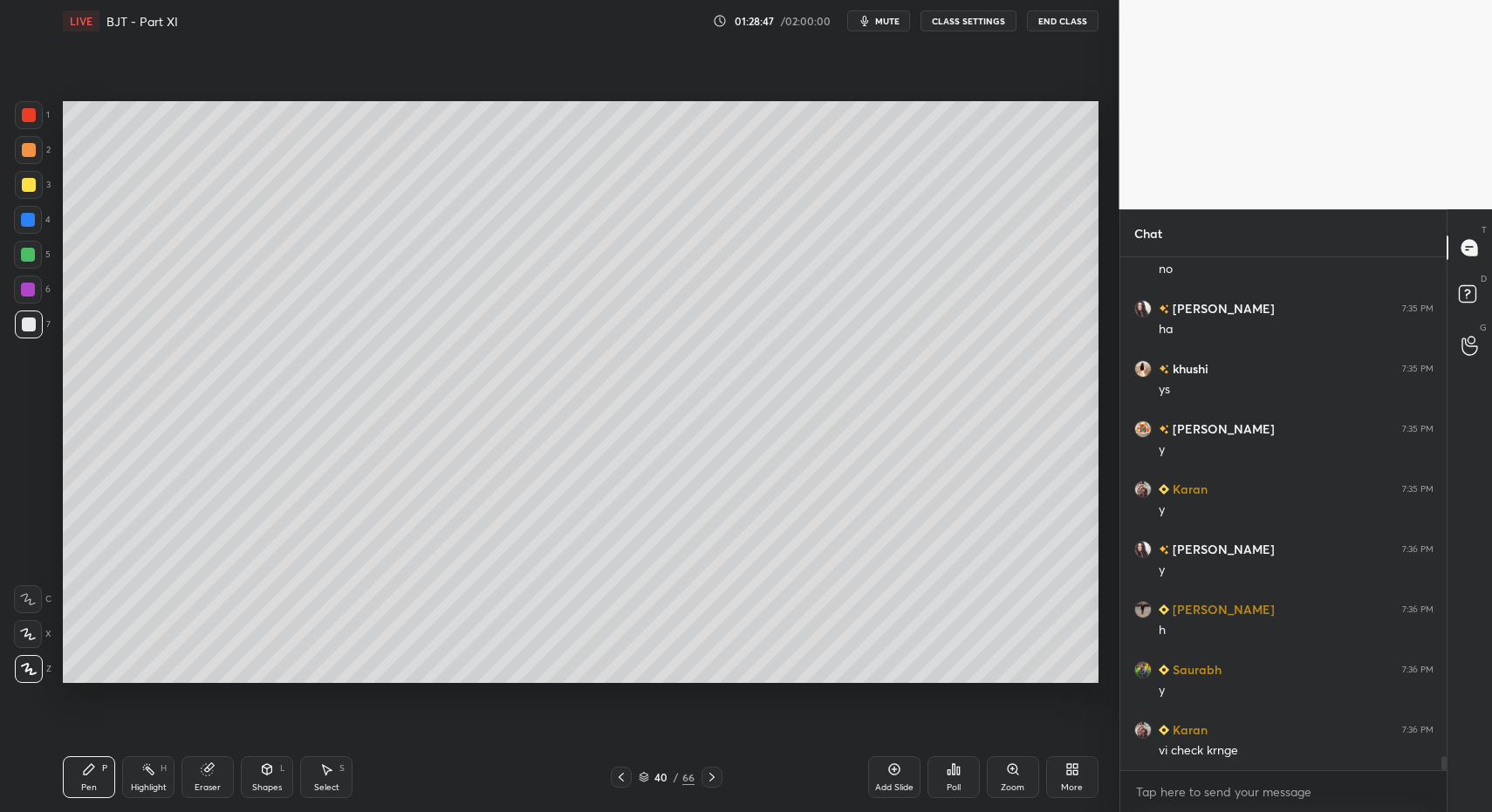
drag, startPoint x: 144, startPoint y: 780, endPoint x: 143, endPoint y: 764, distance: 16.0
drag, startPoint x: 102, startPoint y: 777, endPoint x: 138, endPoint y: 779, distance: 36.1
drag, startPoint x: 138, startPoint y: 779, endPoint x: 148, endPoint y: 769, distance: 14.1
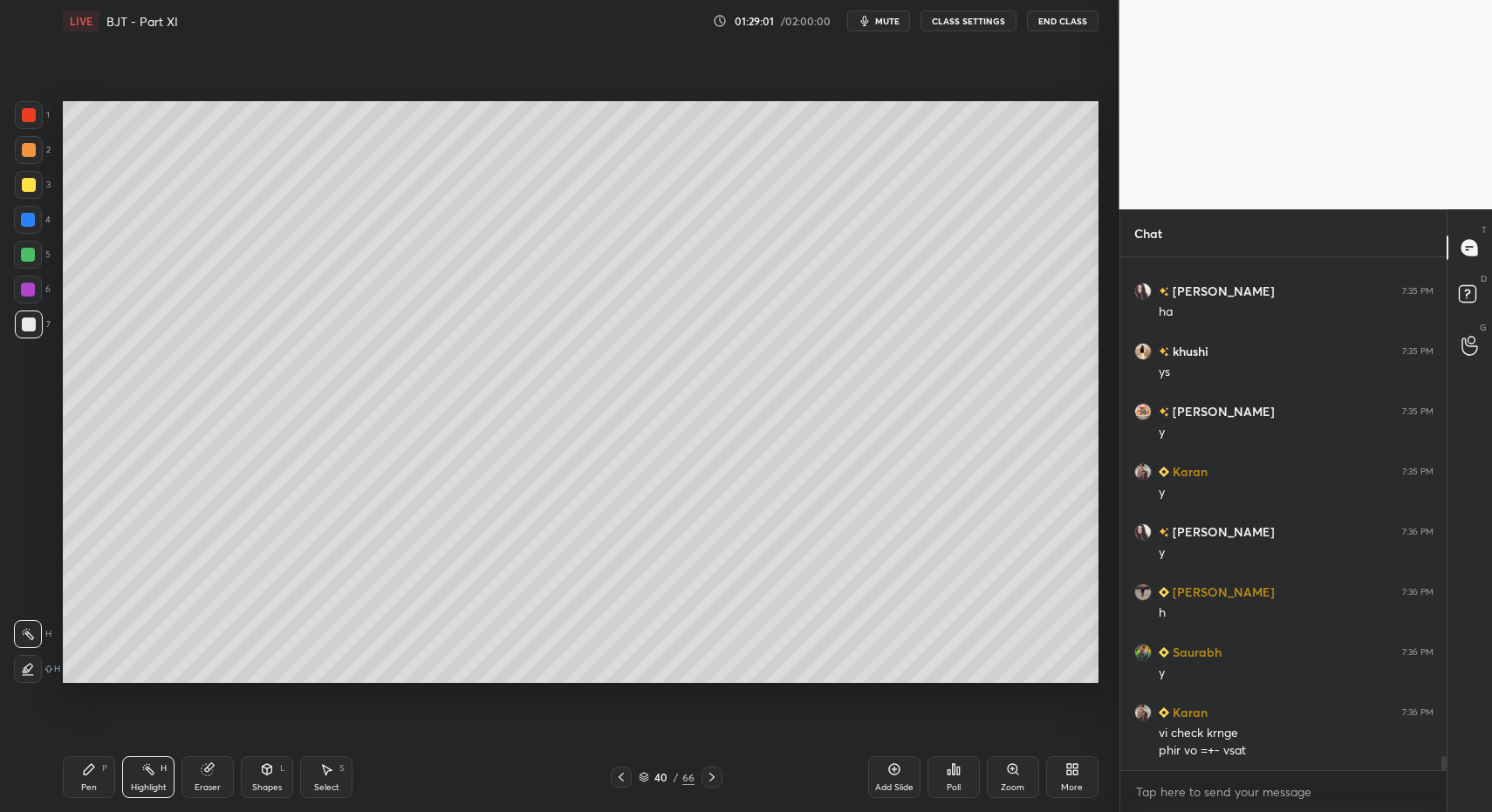
drag, startPoint x: 93, startPoint y: 773, endPoint x: 161, endPoint y: 778, distance: 68.2
drag, startPoint x: 155, startPoint y: 779, endPoint x: 224, endPoint y: 732, distance: 83.5
drag, startPoint x: 141, startPoint y: 776, endPoint x: 165, endPoint y: 720, distance: 60.9
drag, startPoint x: 96, startPoint y: 766, endPoint x: 117, endPoint y: 772, distance: 21.8
drag, startPoint x: 139, startPoint y: 773, endPoint x: 140, endPoint y: 758, distance: 15.0
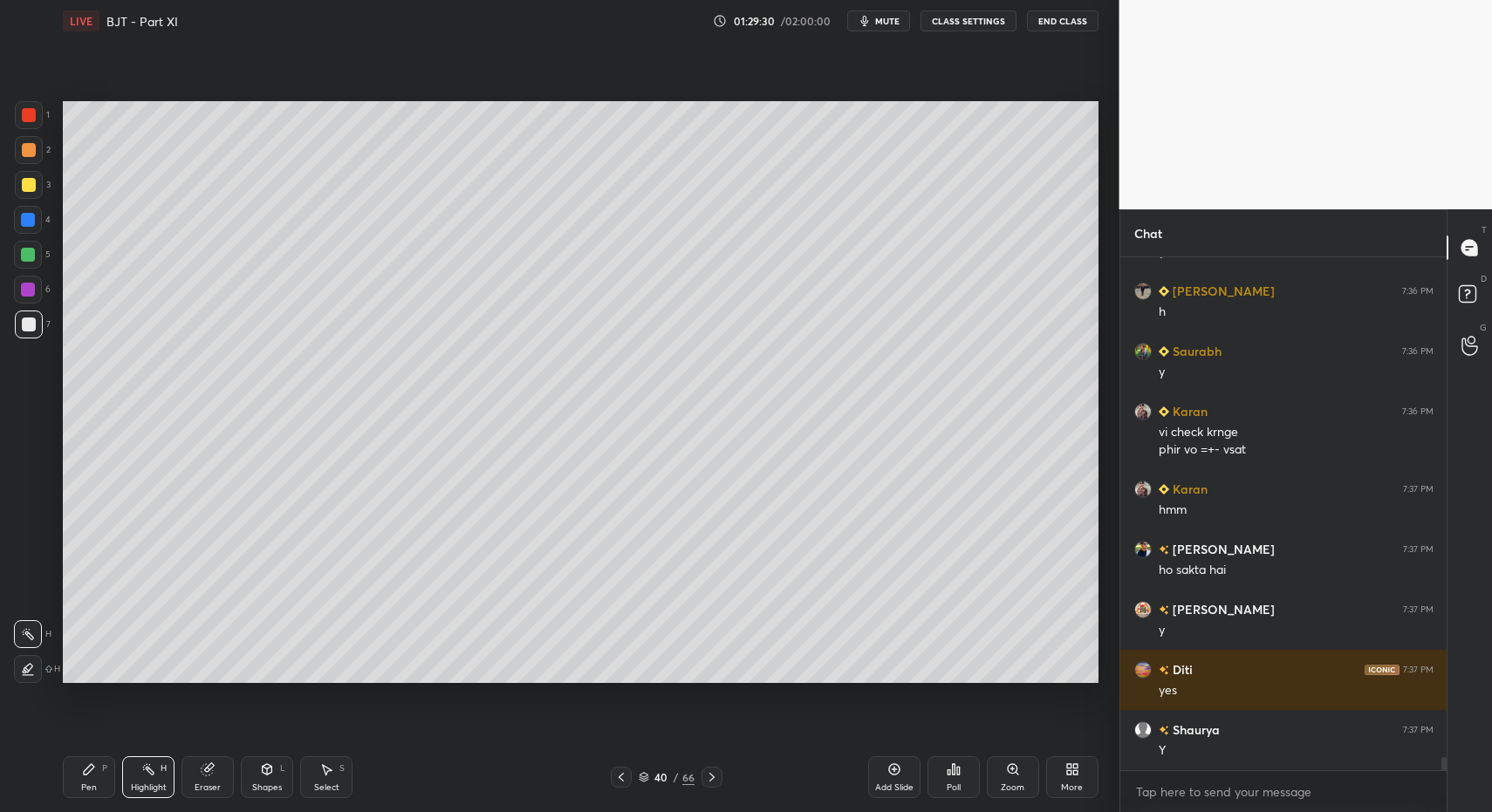
scroll to position [19107, 0]
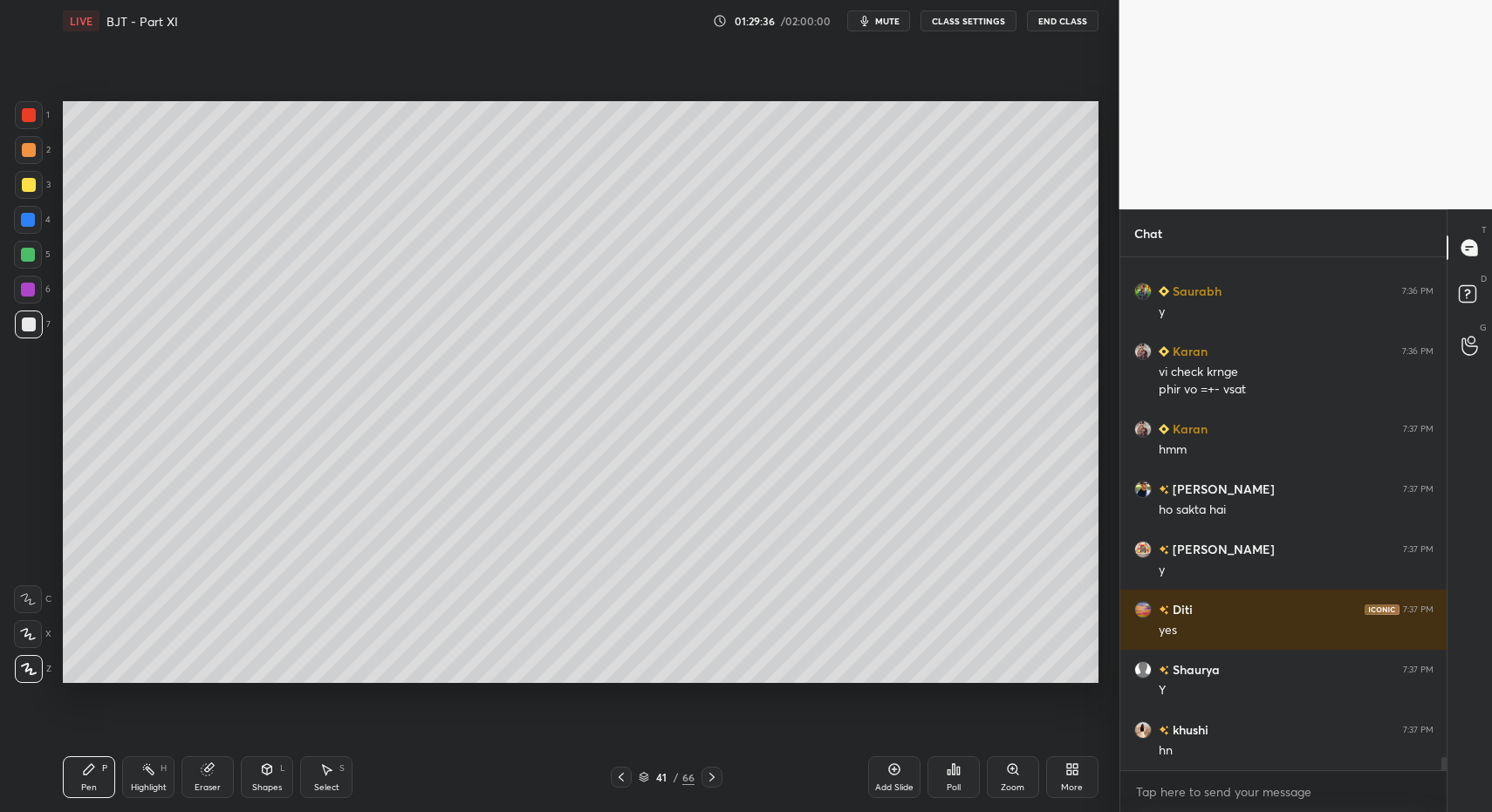
drag, startPoint x: 106, startPoint y: 784, endPoint x: 182, endPoint y: 764, distance: 78.6
drag, startPoint x: 331, startPoint y: 775, endPoint x: 318, endPoint y: 788, distance: 18.4
drag, startPoint x: 318, startPoint y: 788, endPoint x: 319, endPoint y: 709, distance: 79.0
drag, startPoint x: 199, startPoint y: 122, endPoint x: 285, endPoint y: 204, distance: 118.8
drag, startPoint x: 69, startPoint y: 785, endPoint x: 85, endPoint y: 751, distance: 37.6
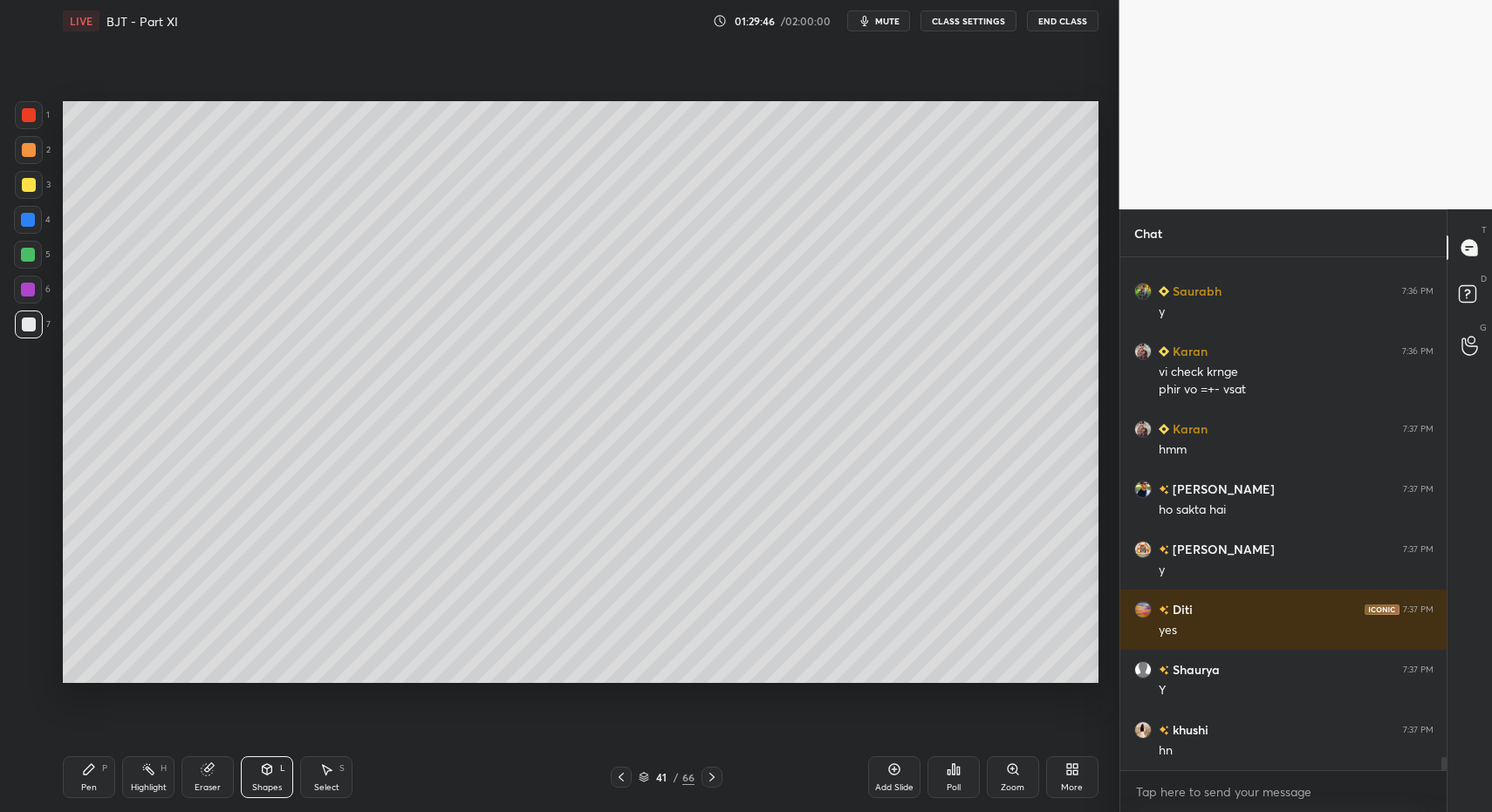
drag, startPoint x: 104, startPoint y: 770, endPoint x: 89, endPoint y: 776, distance: 16.2
drag, startPoint x: 89, startPoint y: 776, endPoint x: 120, endPoint y: 684, distance: 97.1
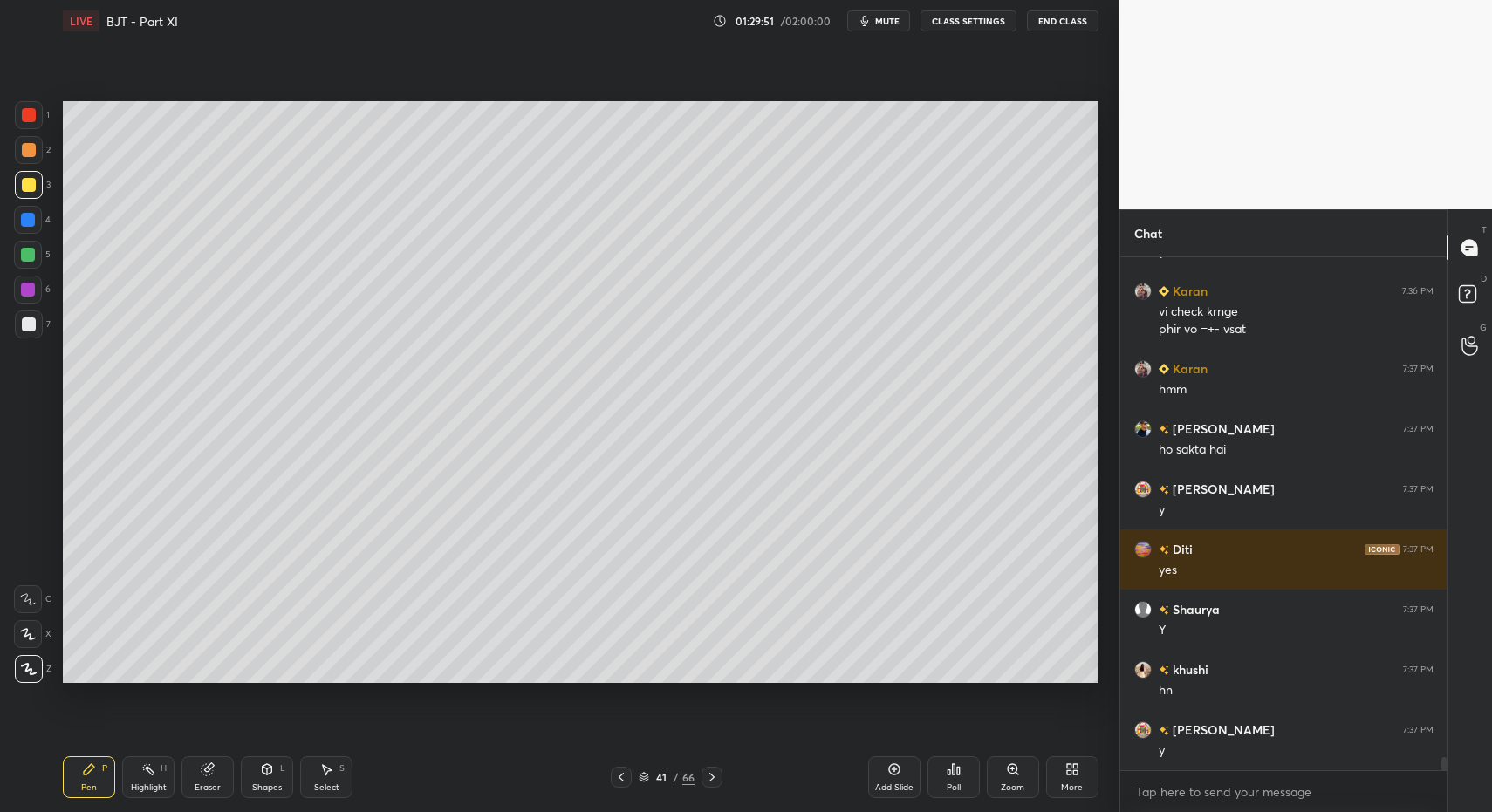
drag, startPoint x: 32, startPoint y: 185, endPoint x: 59, endPoint y: 208, distance: 35.5
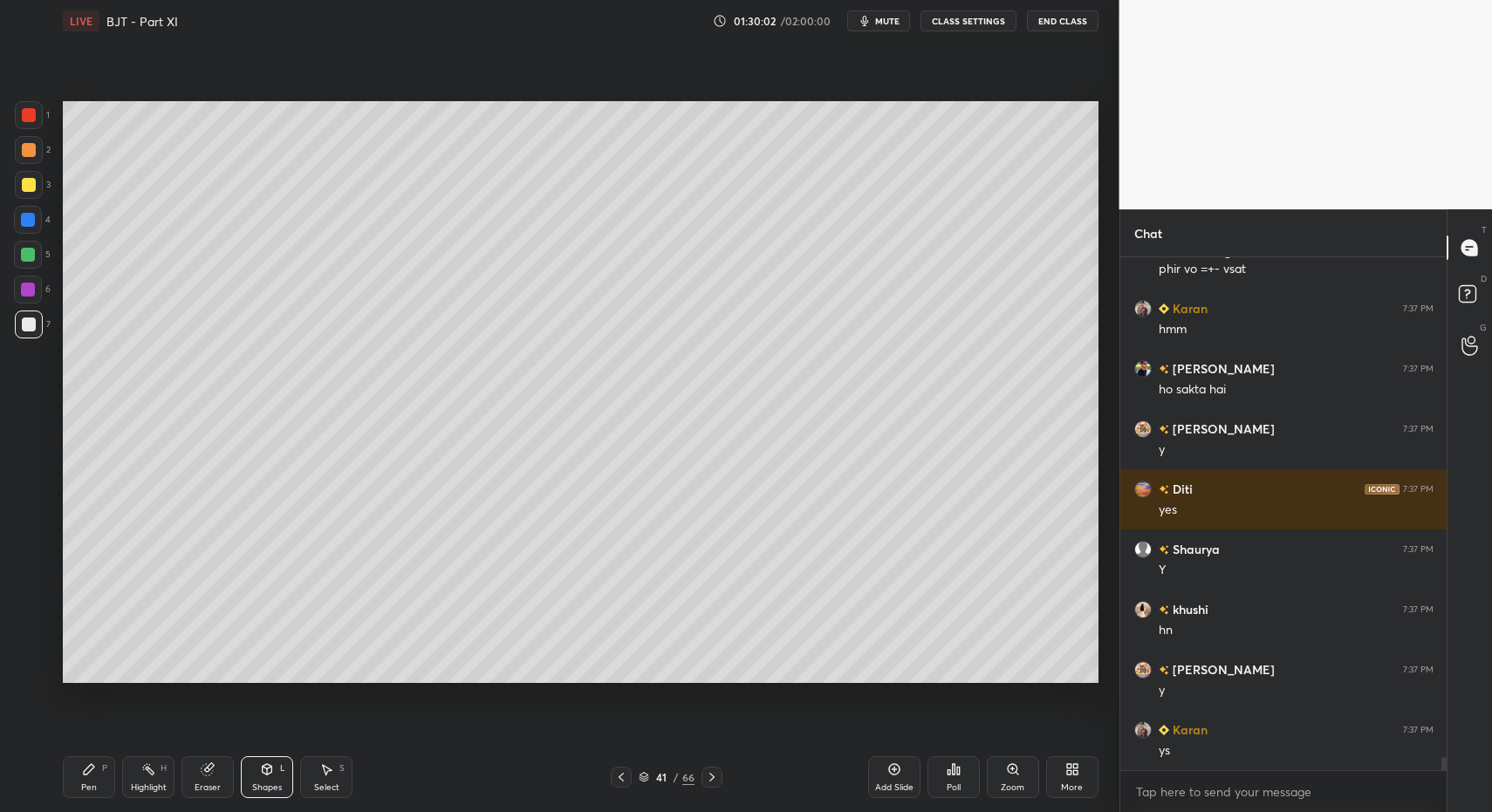
drag, startPoint x: 321, startPoint y: 794, endPoint x: 319, endPoint y: 757, distance: 37.1
drag, startPoint x: 381, startPoint y: 138, endPoint x: 526, endPoint y: 193, distance: 155.1
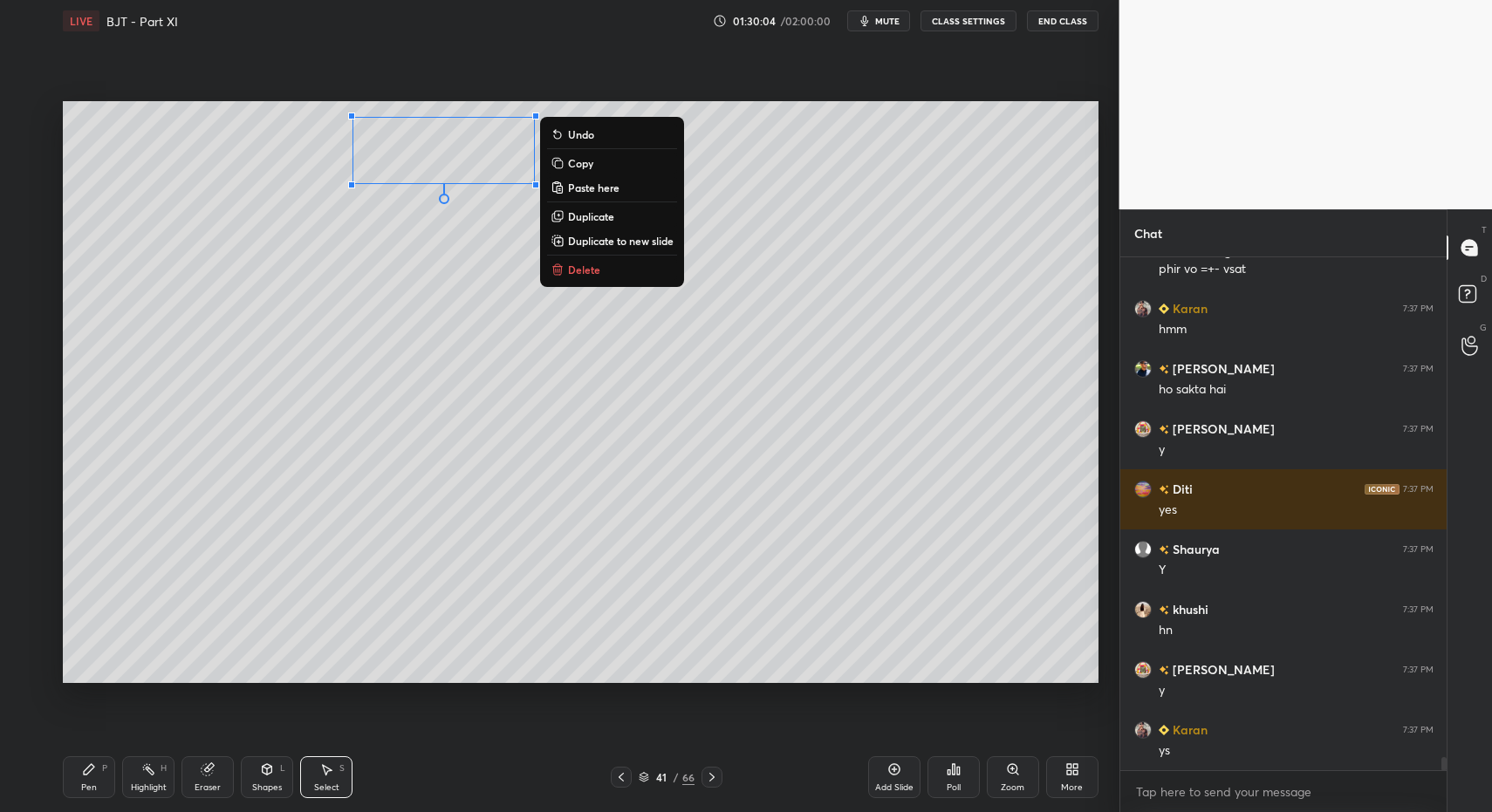
drag, startPoint x: 604, startPoint y: 269, endPoint x: 394, endPoint y: 429, distance: 264.0
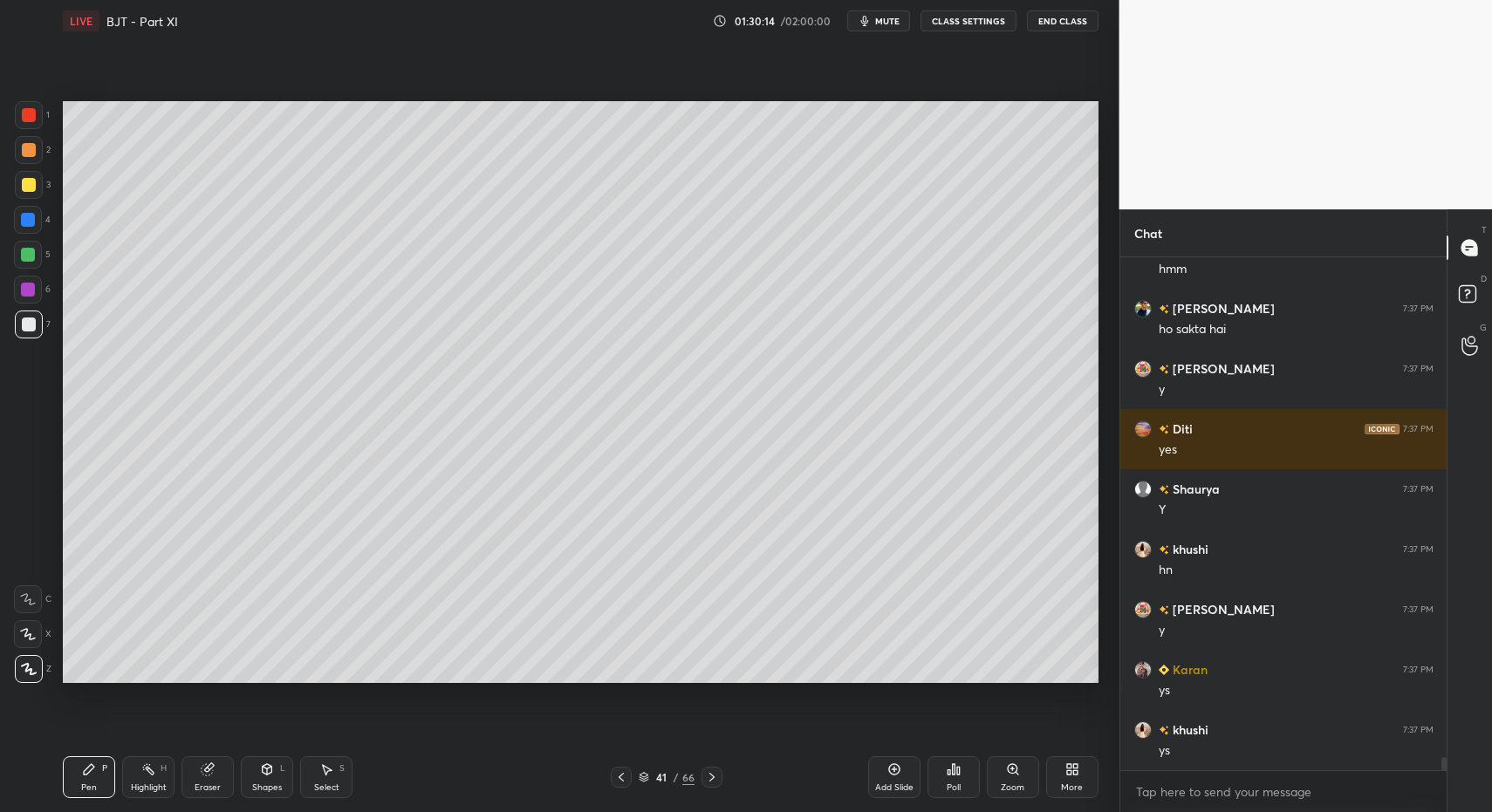
scroll to position [19348, 0]
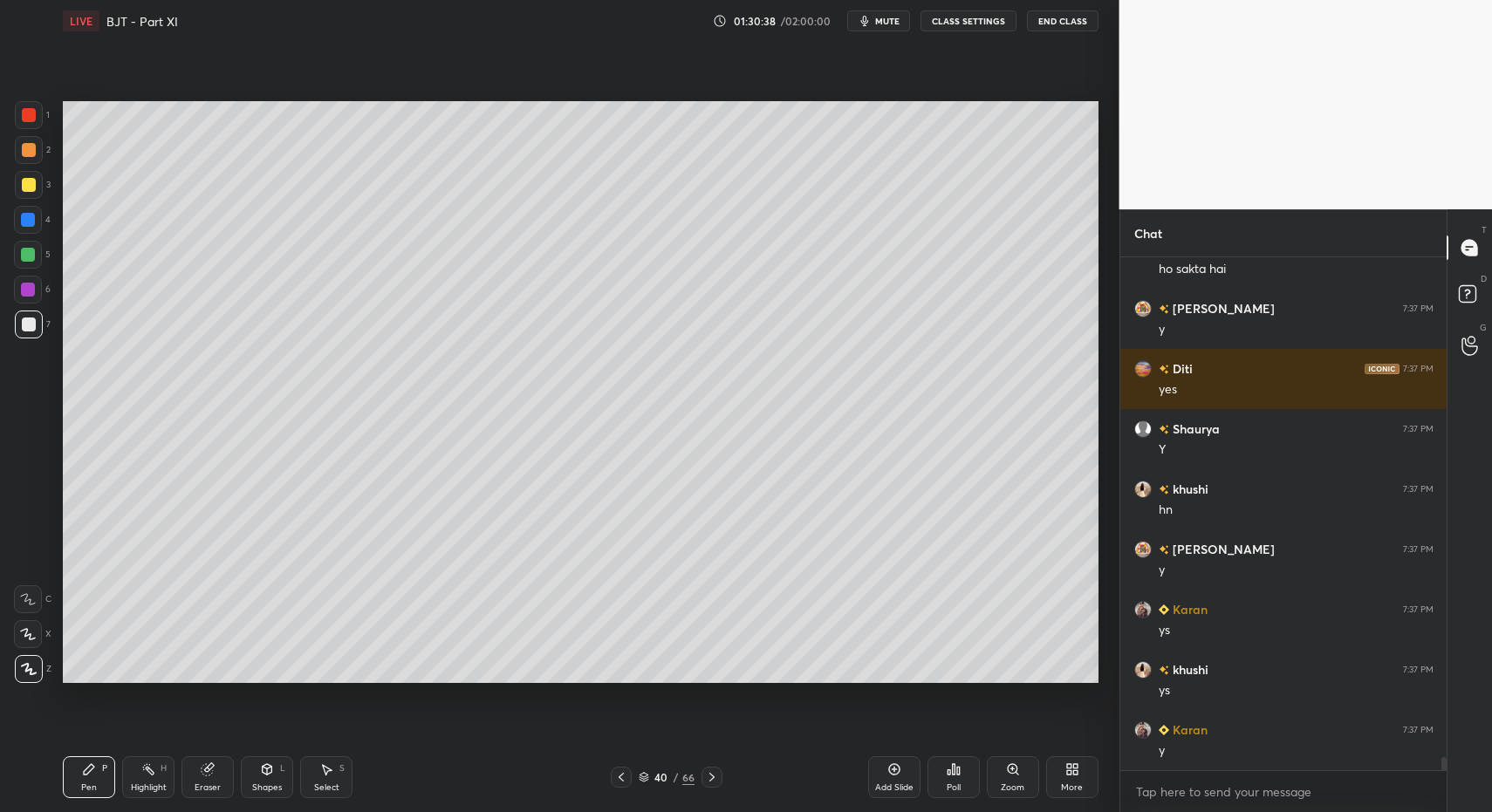
drag, startPoint x: 105, startPoint y: 776, endPoint x: 149, endPoint y: 776, distance: 44.0
drag, startPoint x: 138, startPoint y: 778, endPoint x: 177, endPoint y: 699, distance: 88.1
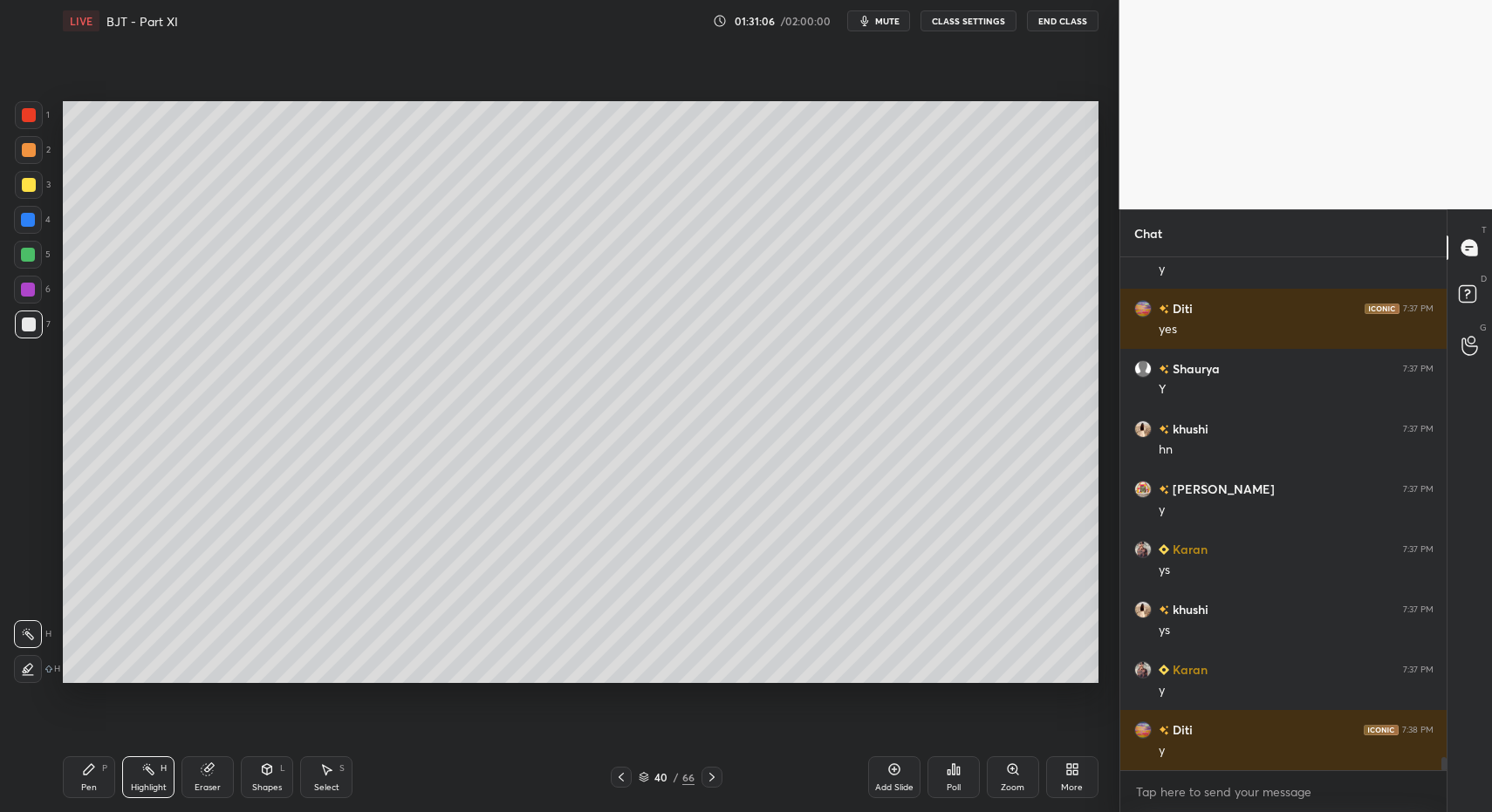
drag, startPoint x: 152, startPoint y: 758, endPoint x: 170, endPoint y: 703, distance: 57.9
drag, startPoint x: 96, startPoint y: 767, endPoint x: 95, endPoint y: 746, distance: 21.0
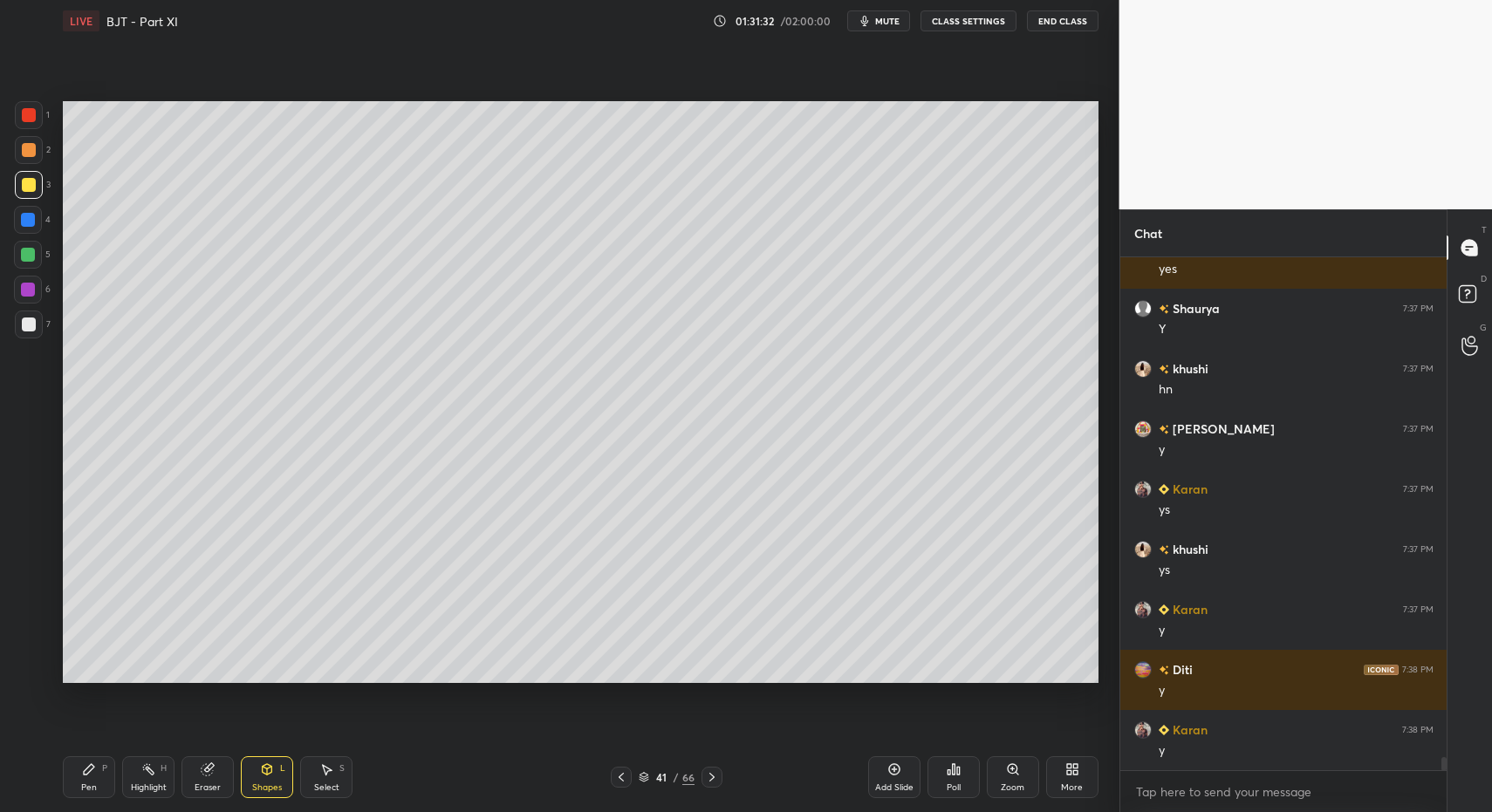
drag, startPoint x: 708, startPoint y: 779, endPoint x: 673, endPoint y: 778, distance: 35.0
drag, startPoint x: 86, startPoint y: 781, endPoint x: 92, endPoint y: 775, distance: 8.5
drag, startPoint x: 89, startPoint y: 775, endPoint x: 149, endPoint y: 773, distance: 60.0
drag, startPoint x: 154, startPoint y: 768, endPoint x: 181, endPoint y: 753, distance: 30.9
drag, startPoint x: 148, startPoint y: 776, endPoint x: 193, endPoint y: 725, distance: 68.0
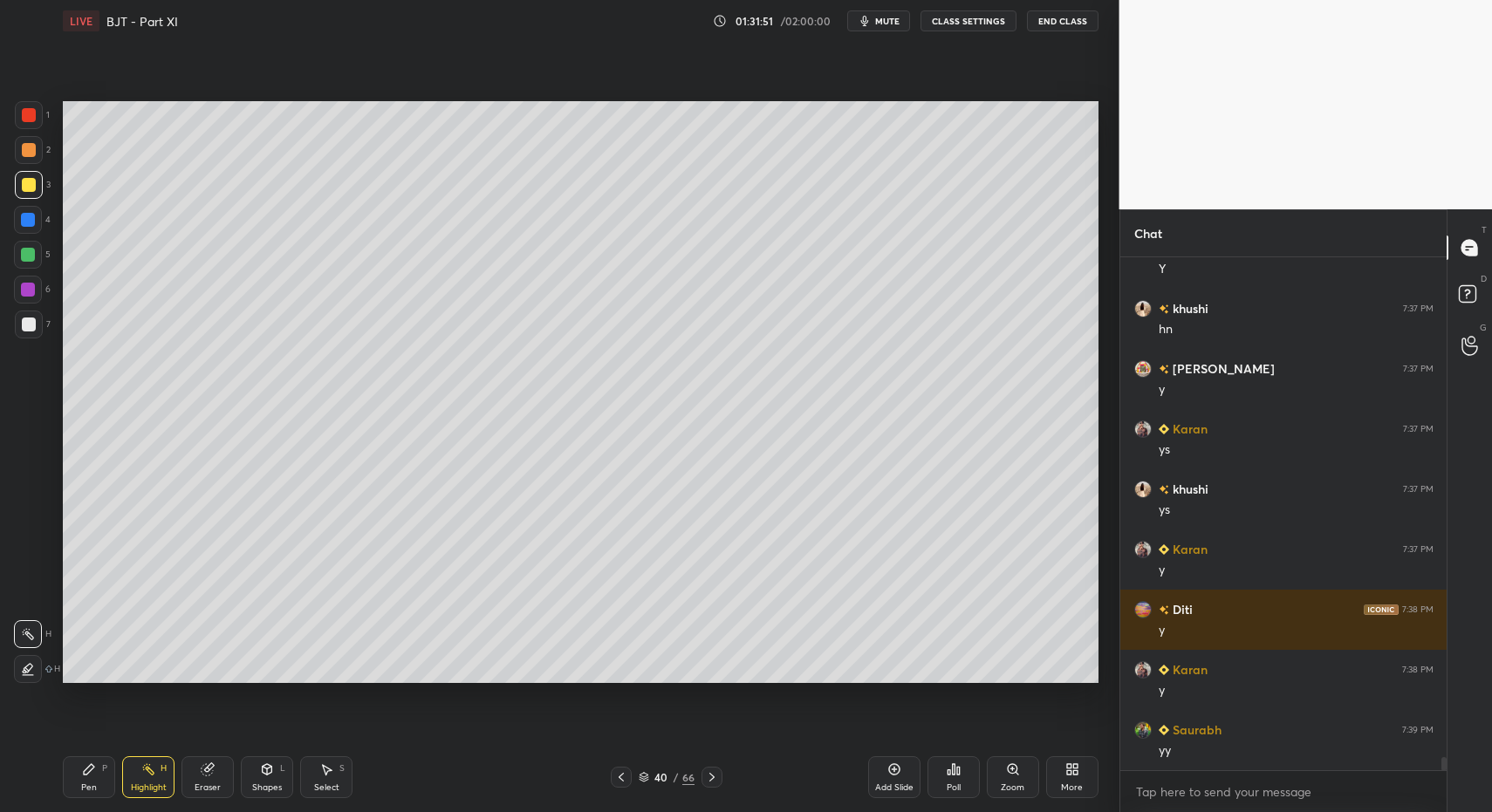
scroll to position [19589, 0]
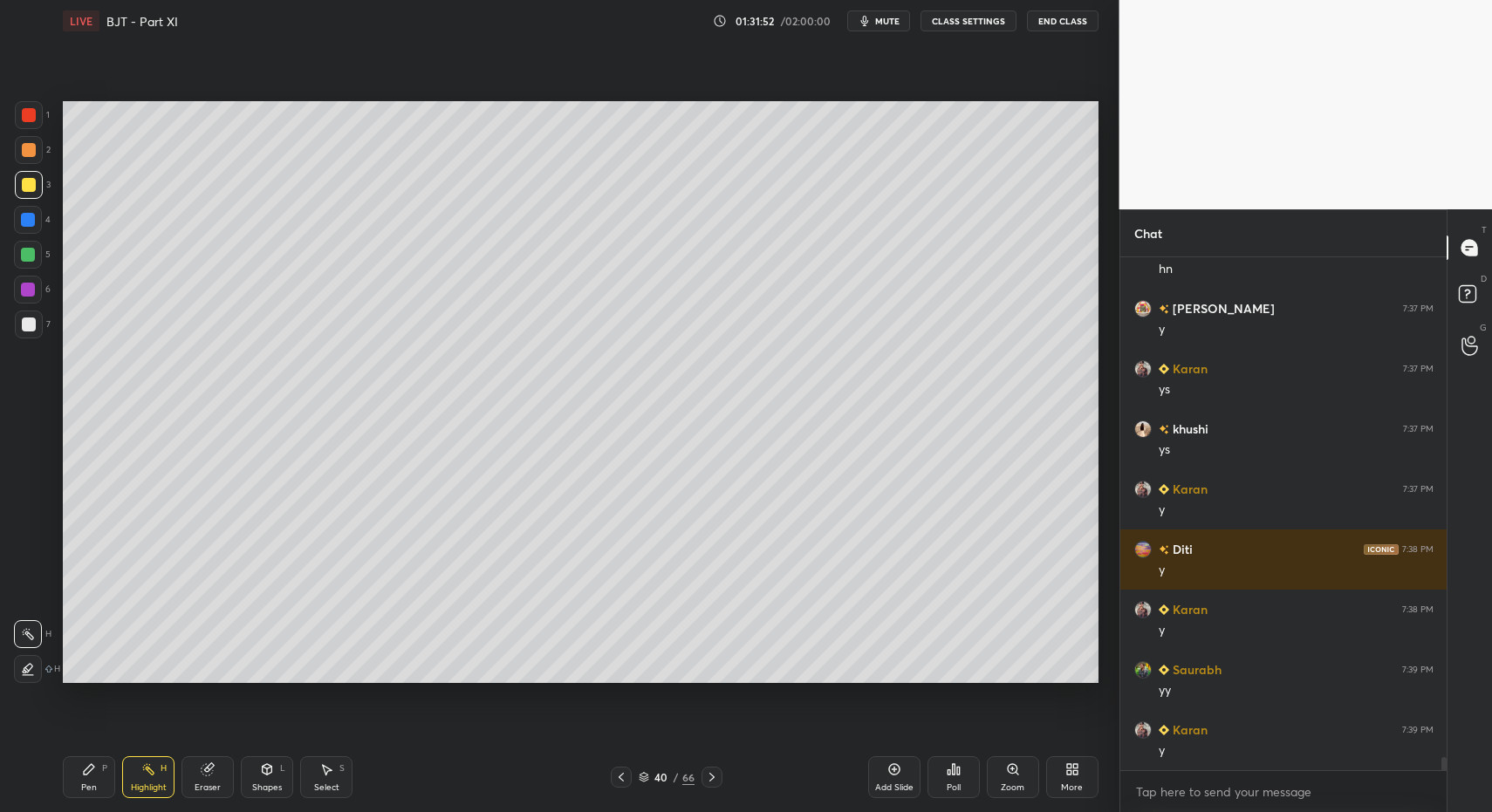
drag, startPoint x: 89, startPoint y: 775, endPoint x: 149, endPoint y: 776, distance: 60.0
drag, startPoint x: 147, startPoint y: 777, endPoint x: 207, endPoint y: 688, distance: 107.3
drag, startPoint x: 106, startPoint y: 759, endPoint x: 119, endPoint y: 745, distance: 19.1
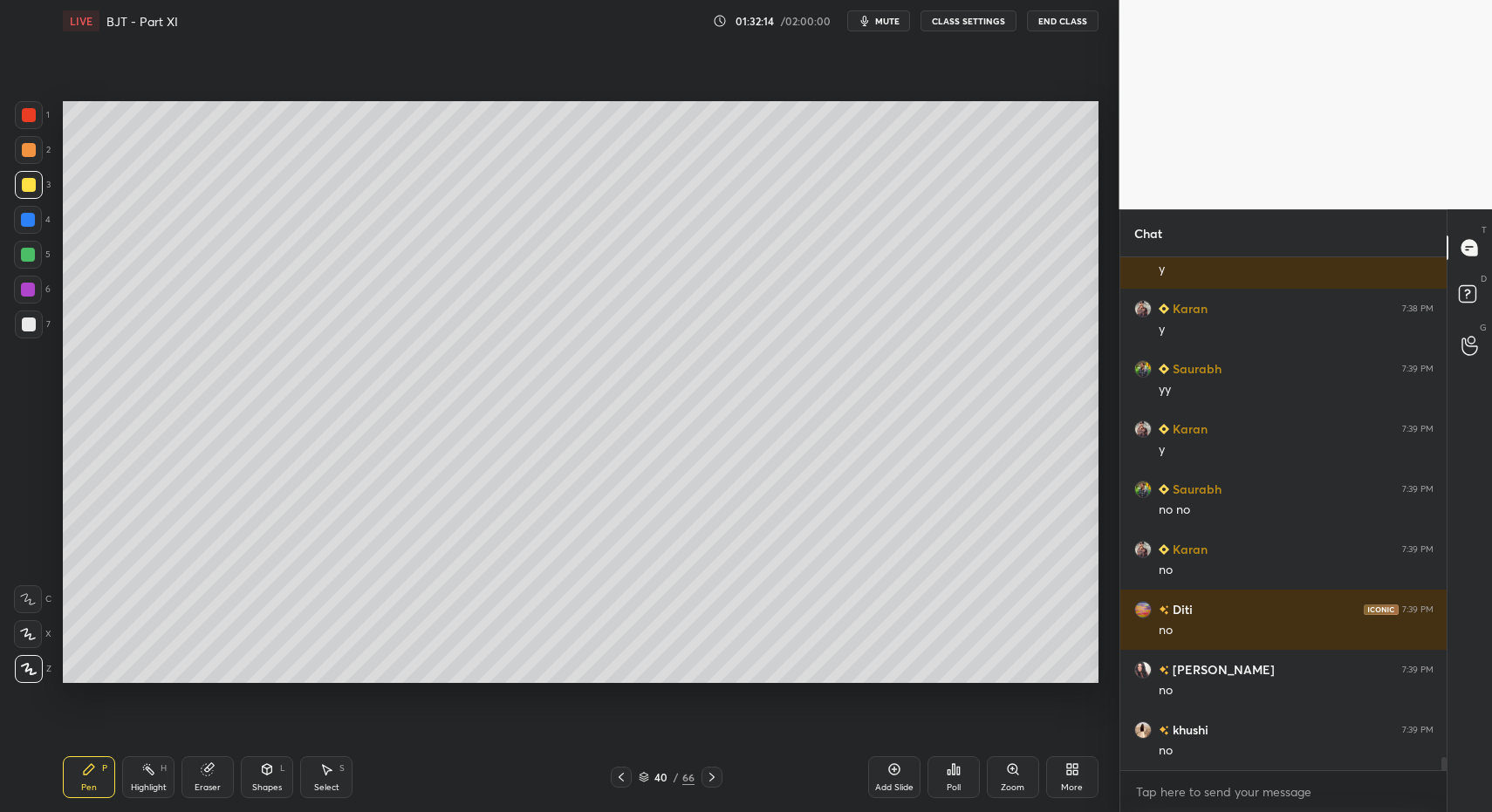
scroll to position [19950, 0]
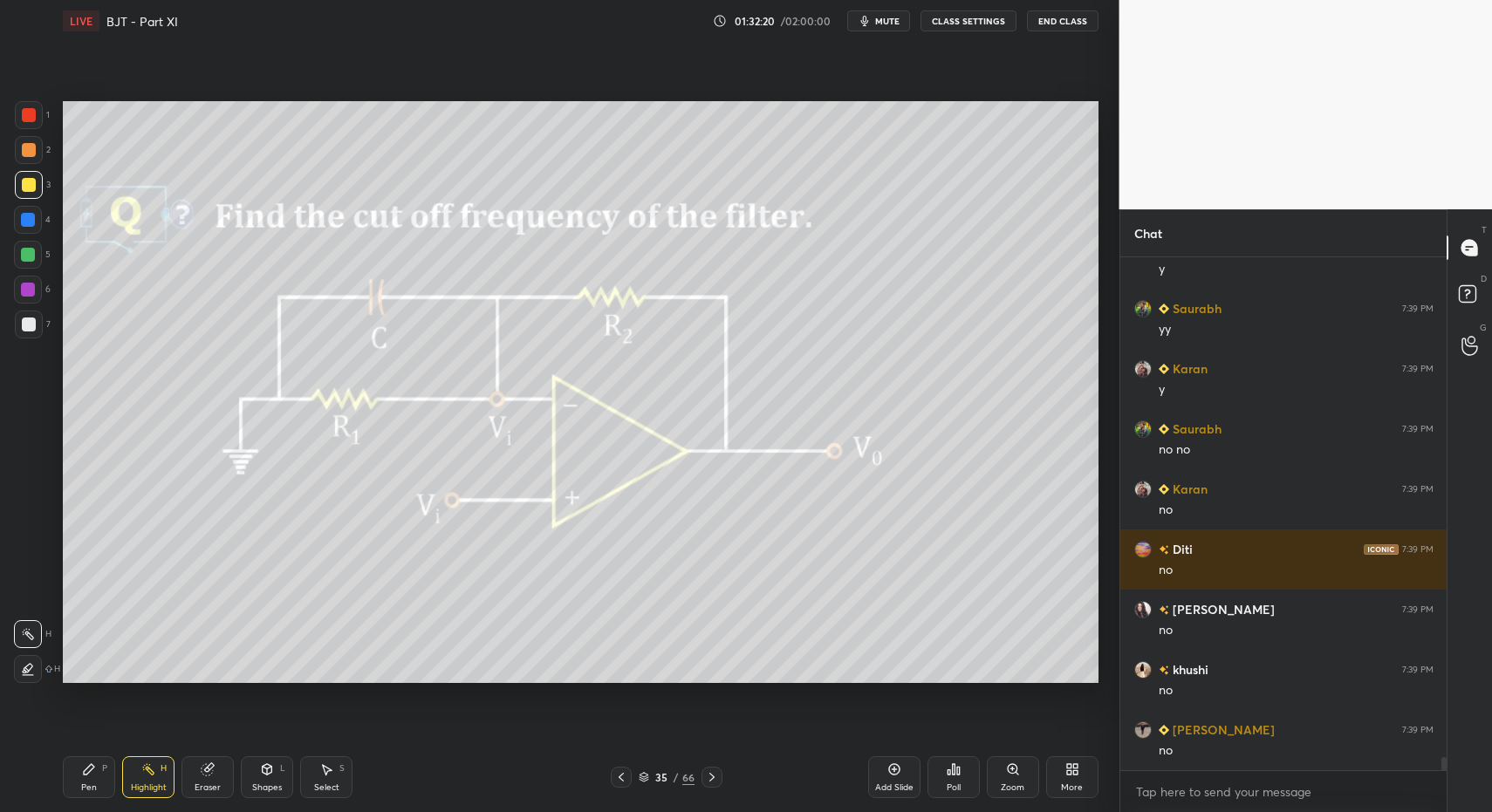
drag, startPoint x: 138, startPoint y: 770, endPoint x: 152, endPoint y: 751, distance: 23.6
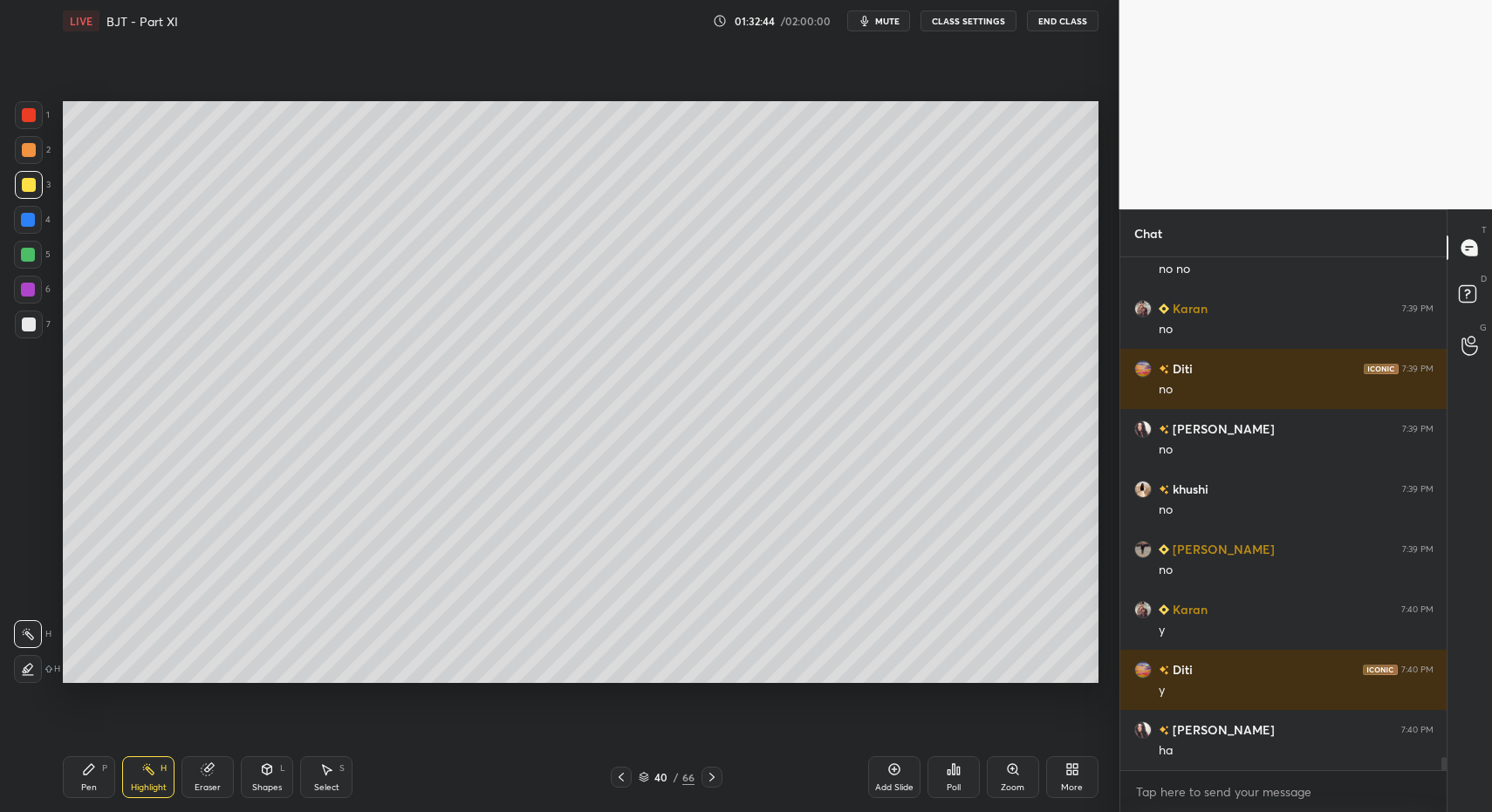
scroll to position [20148, 0]
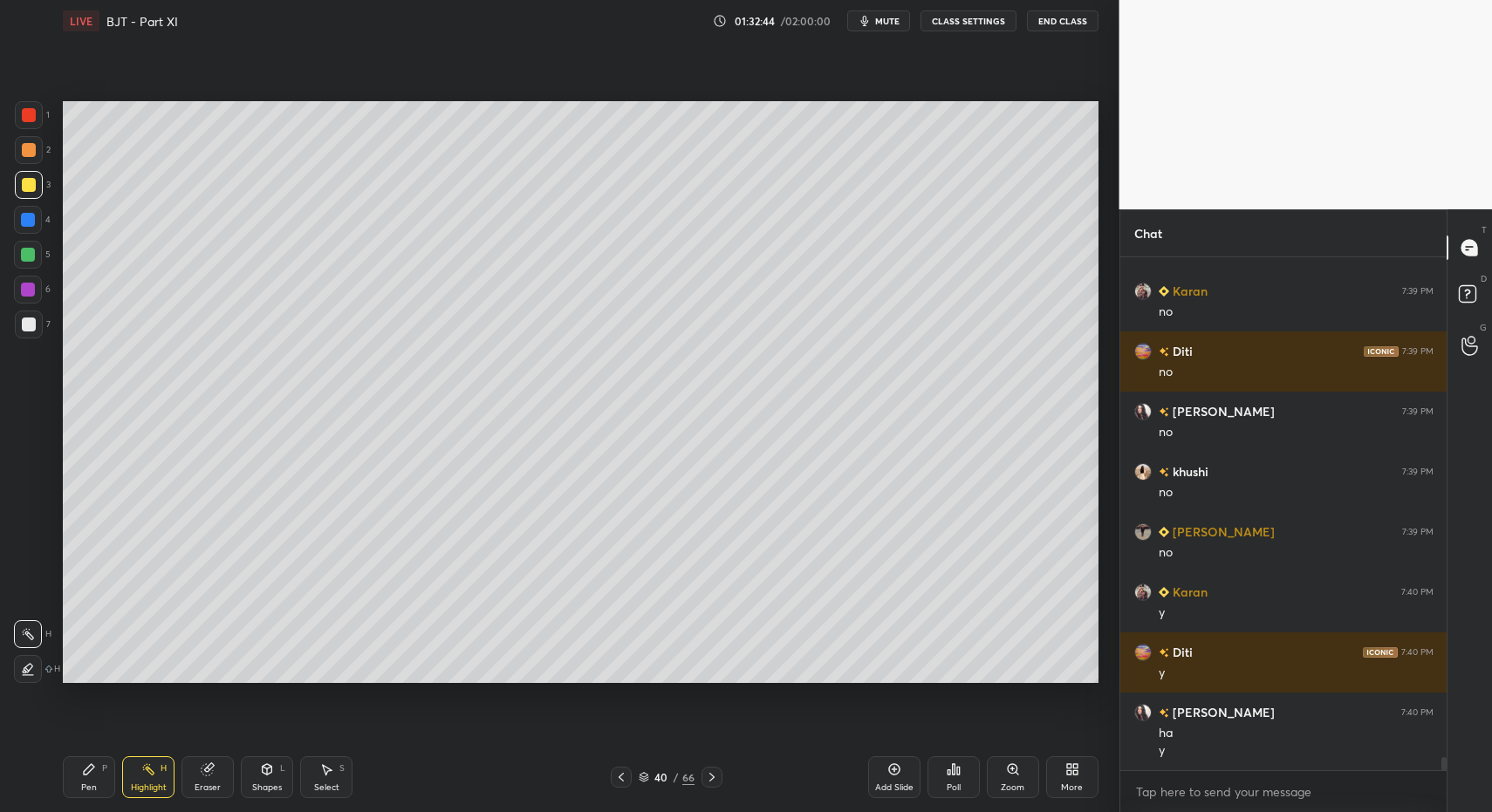
drag, startPoint x: 87, startPoint y: 769, endPoint x: 118, endPoint y: 771, distance: 31.1
drag, startPoint x: 85, startPoint y: 780, endPoint x: 134, endPoint y: 773, distance: 49.5
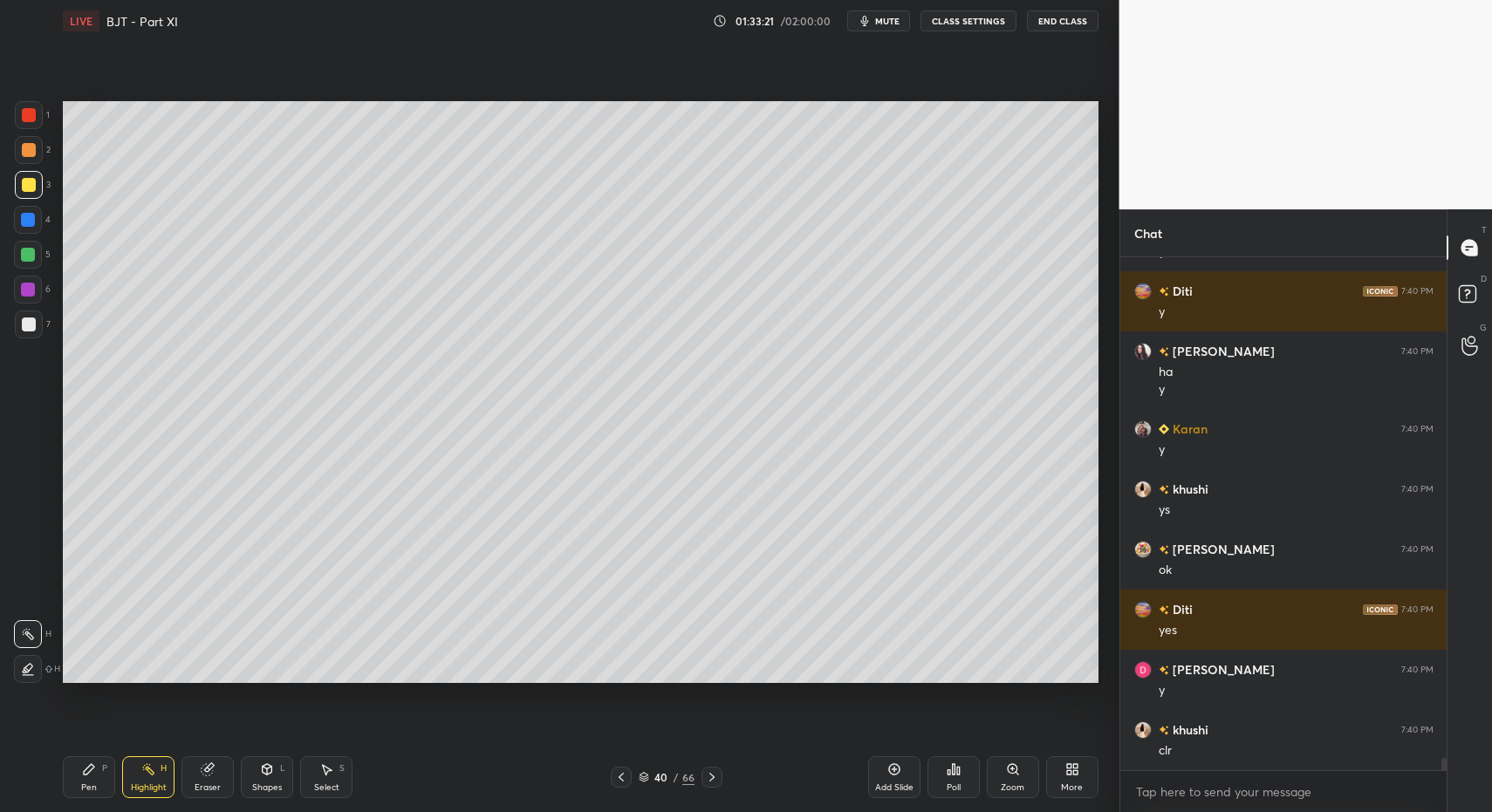
scroll to position [20569, 0]
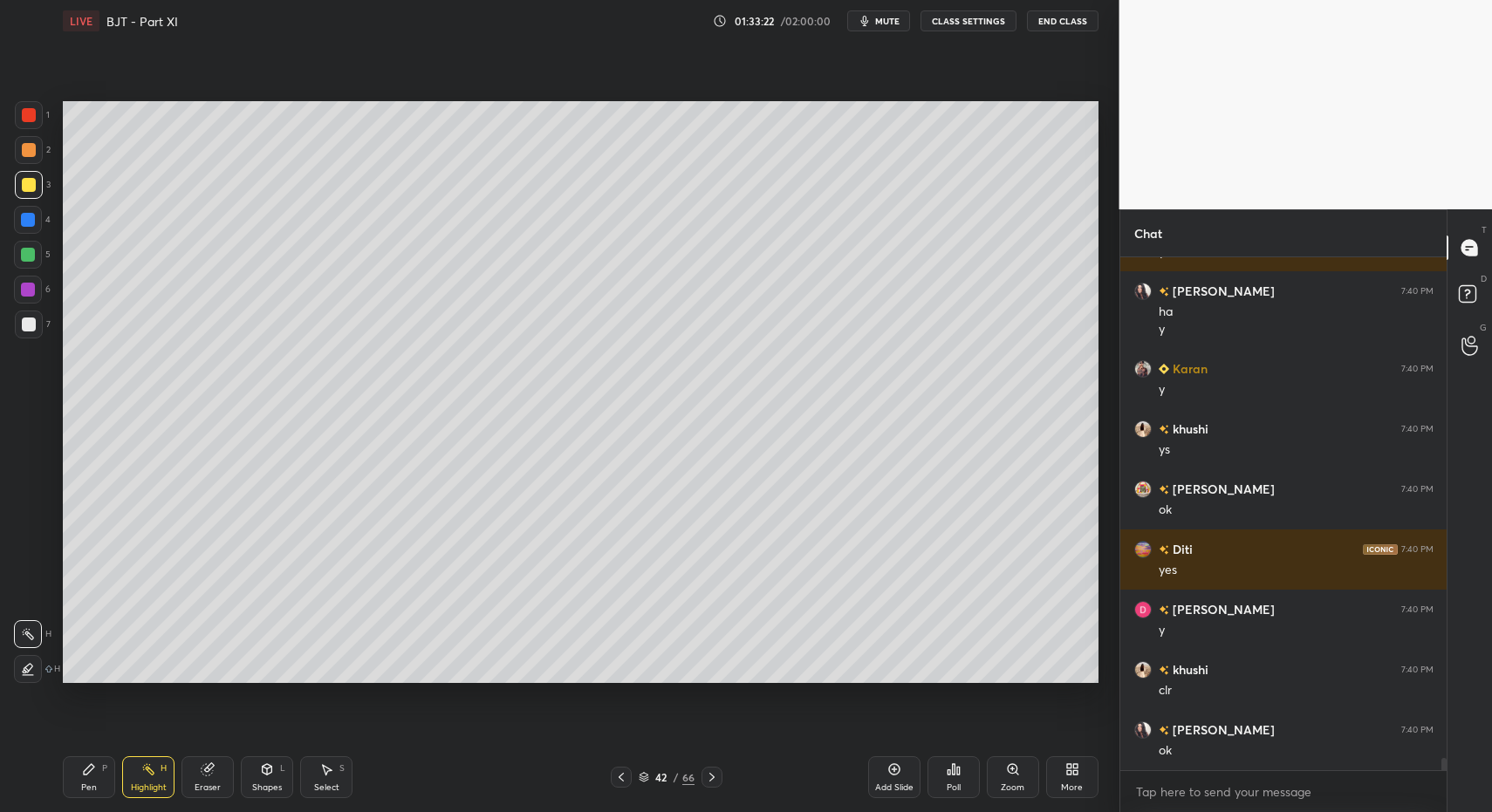
drag, startPoint x: 64, startPoint y: 777, endPoint x: 87, endPoint y: 774, distance: 23.2
drag, startPoint x: 34, startPoint y: 251, endPoint x: 26, endPoint y: 242, distance: 12.0
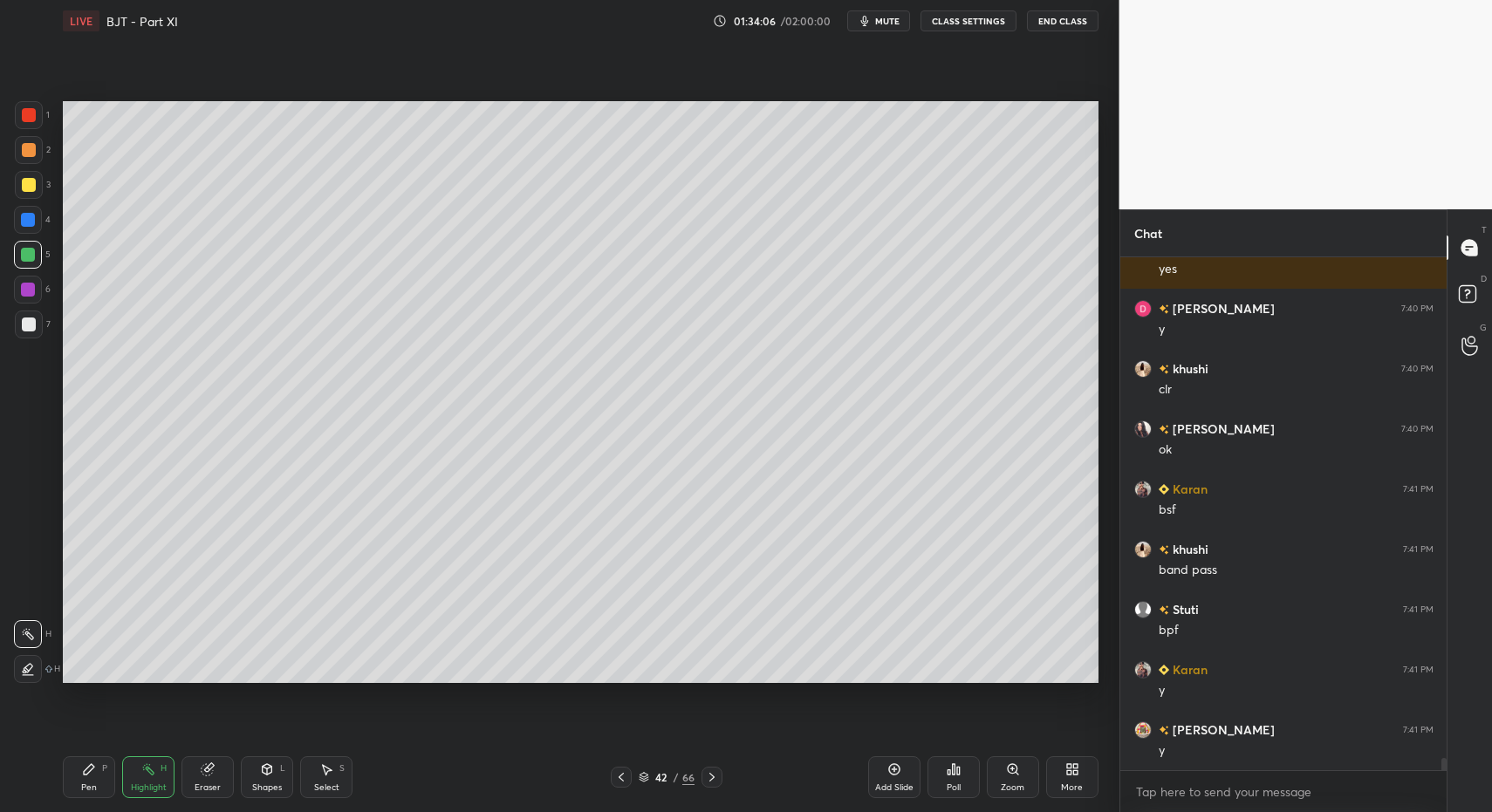
scroll to position [20931, 0]
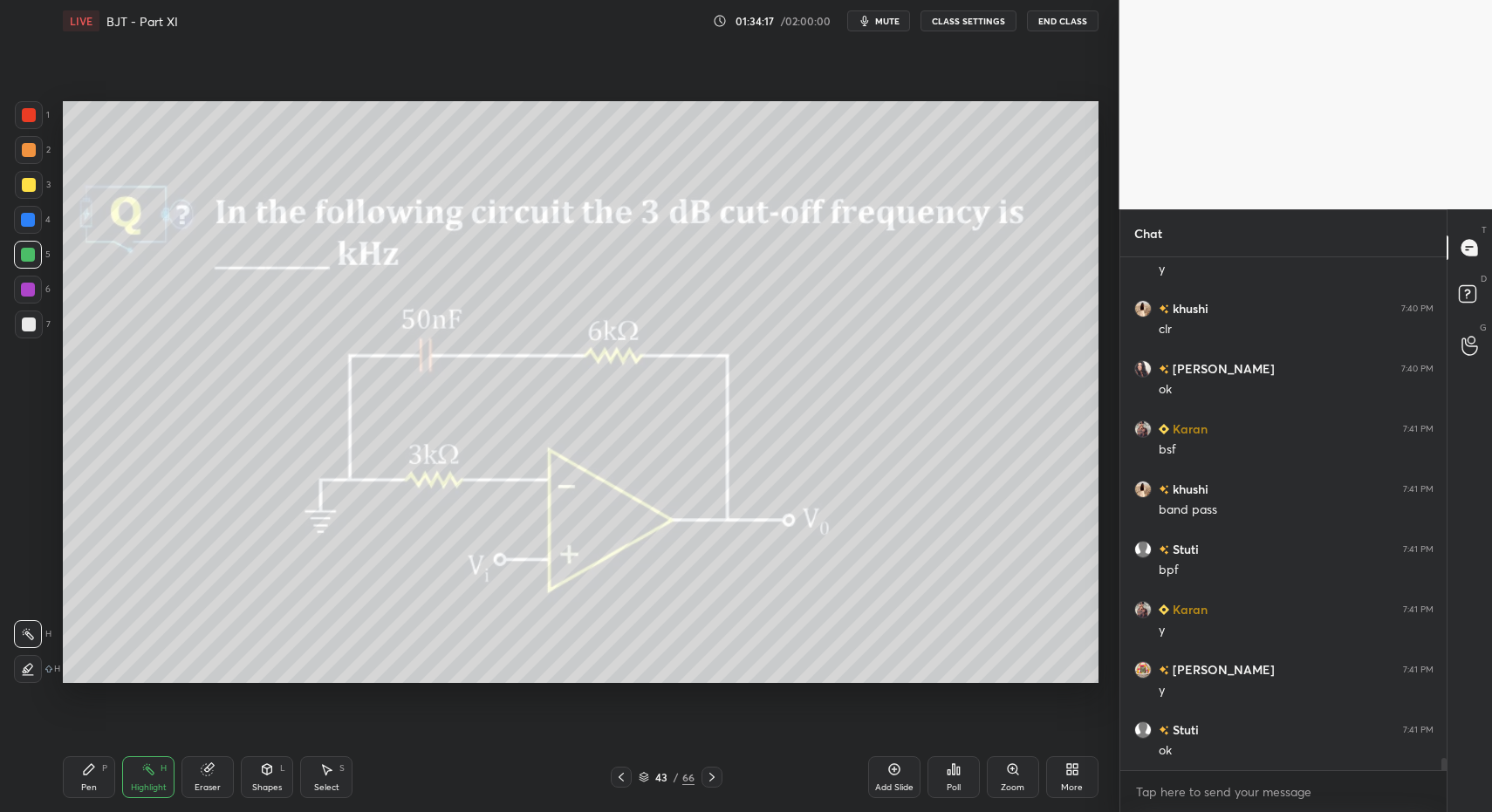
drag, startPoint x: 623, startPoint y: 777, endPoint x: 764, endPoint y: 775, distance: 141.0
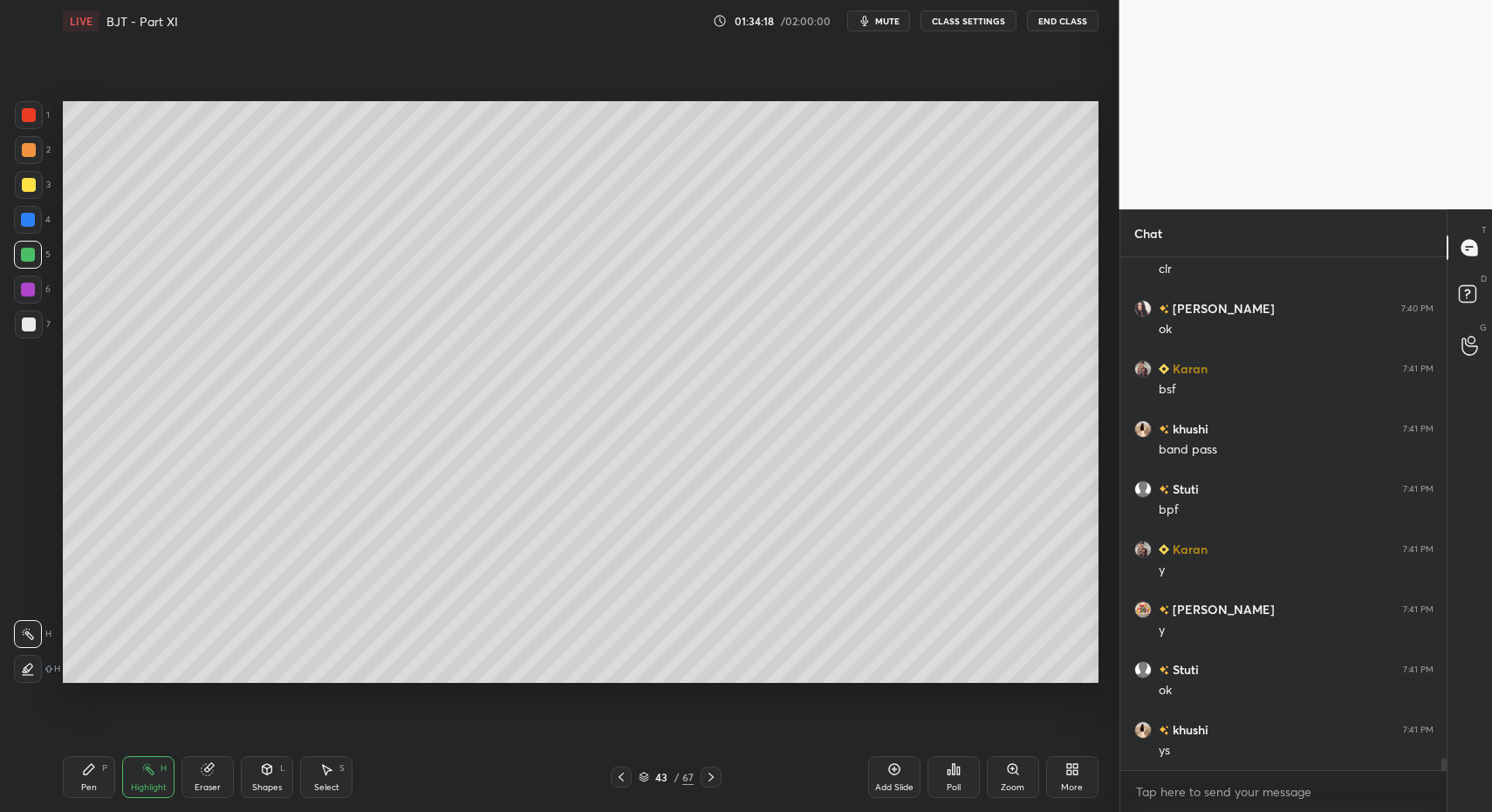
drag, startPoint x: 89, startPoint y: 773, endPoint x: 269, endPoint y: 768, distance: 180.1
drag, startPoint x: 89, startPoint y: 782, endPoint x: 77, endPoint y: 787, distance: 13.0
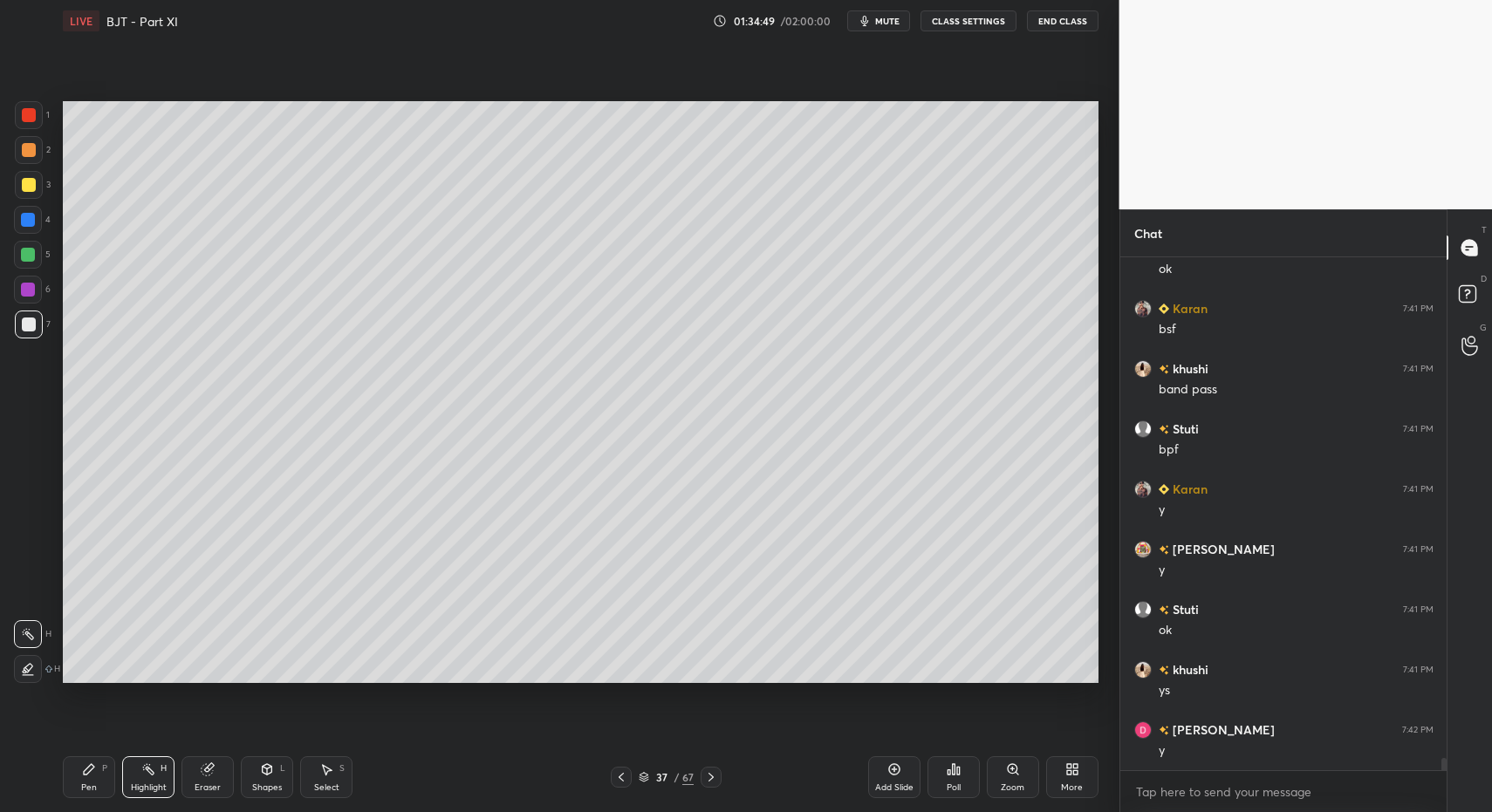
drag, startPoint x: 718, startPoint y: 781, endPoint x: 638, endPoint y: 777, distance: 80.1
drag, startPoint x: 317, startPoint y: 775, endPoint x: 314, endPoint y: 705, distance: 70.1
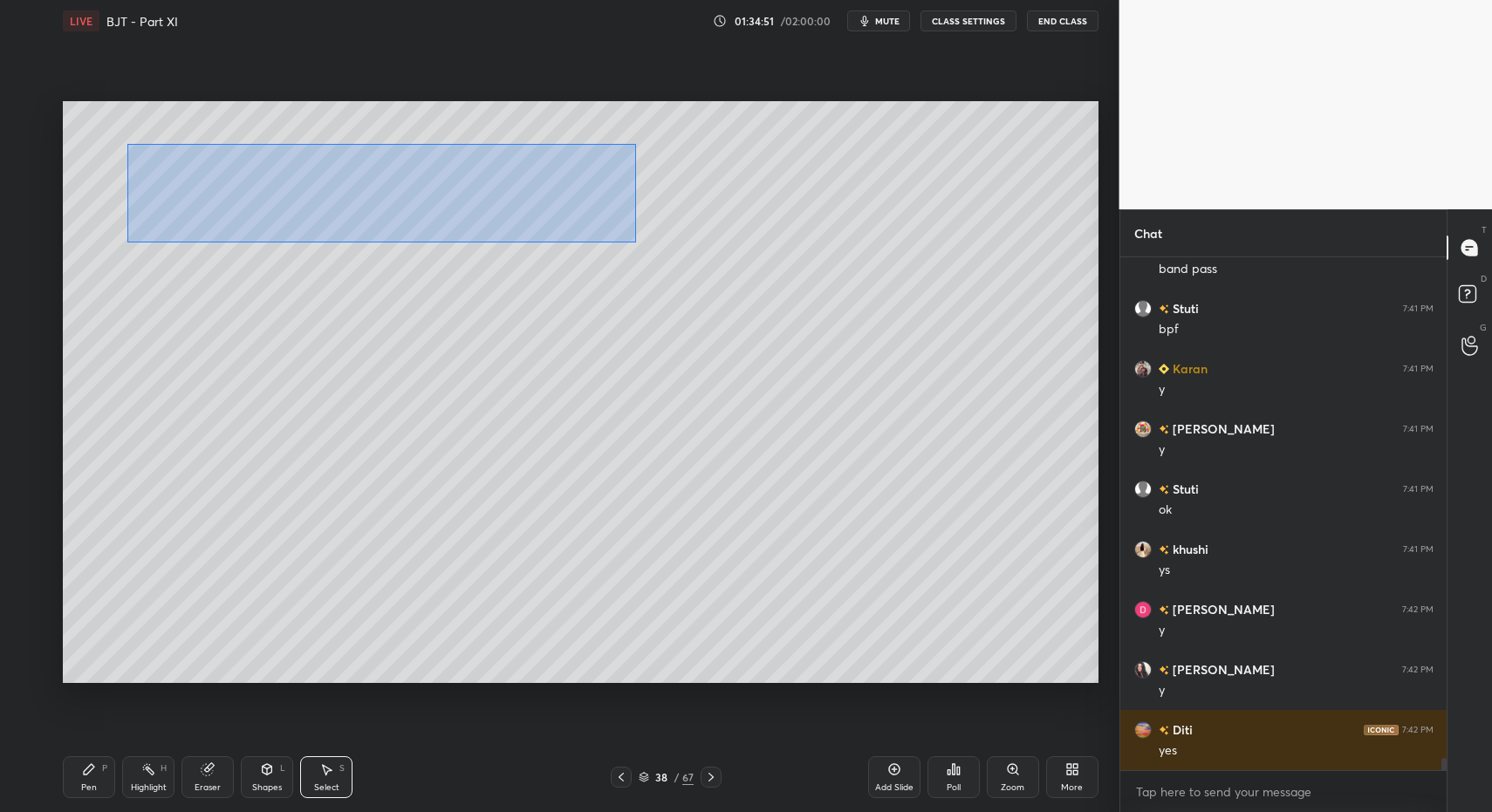
drag, startPoint x: 181, startPoint y: 166, endPoint x: 624, endPoint y: 243, distance: 449.6
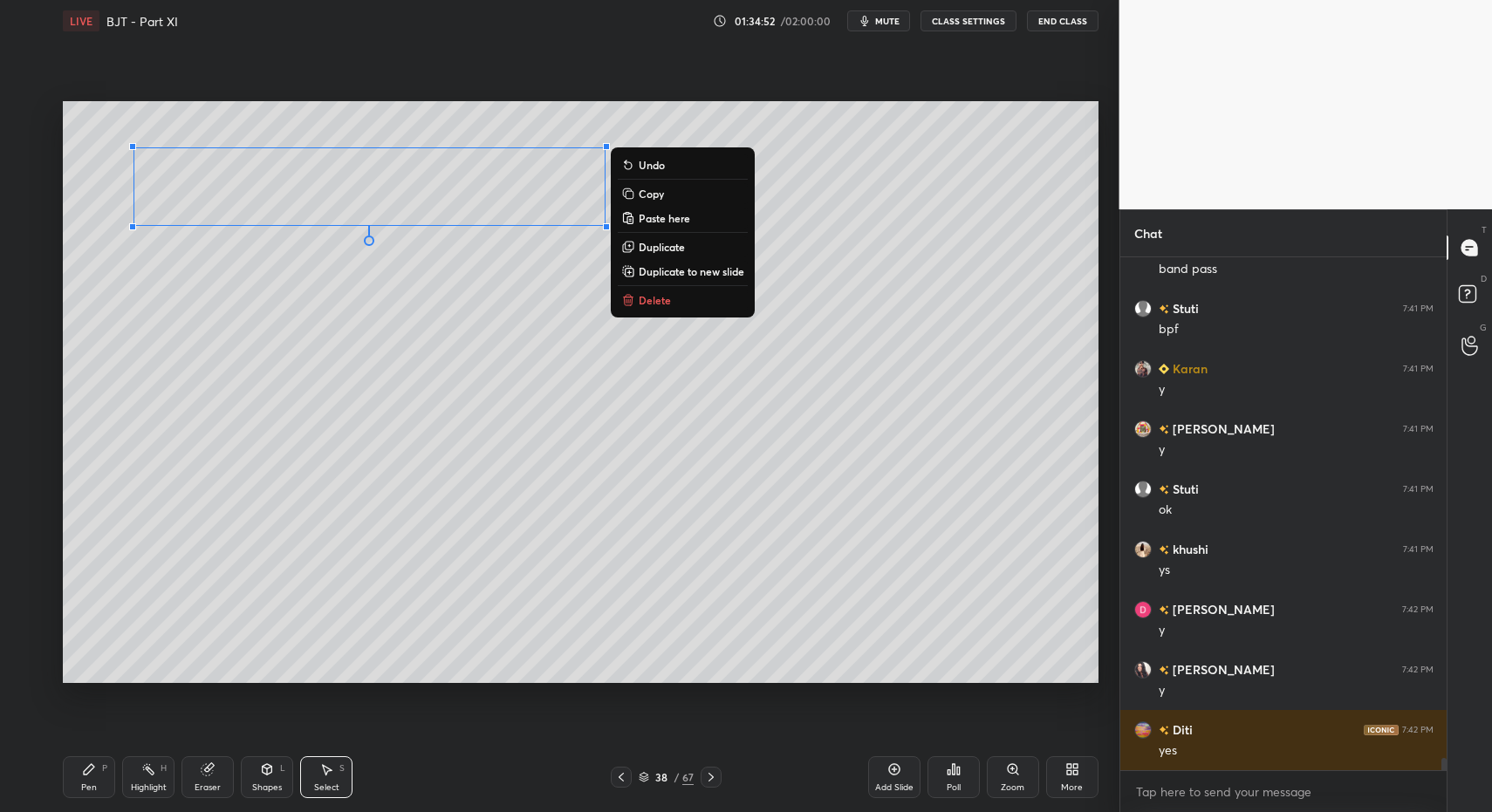
scroll to position [21232, 0]
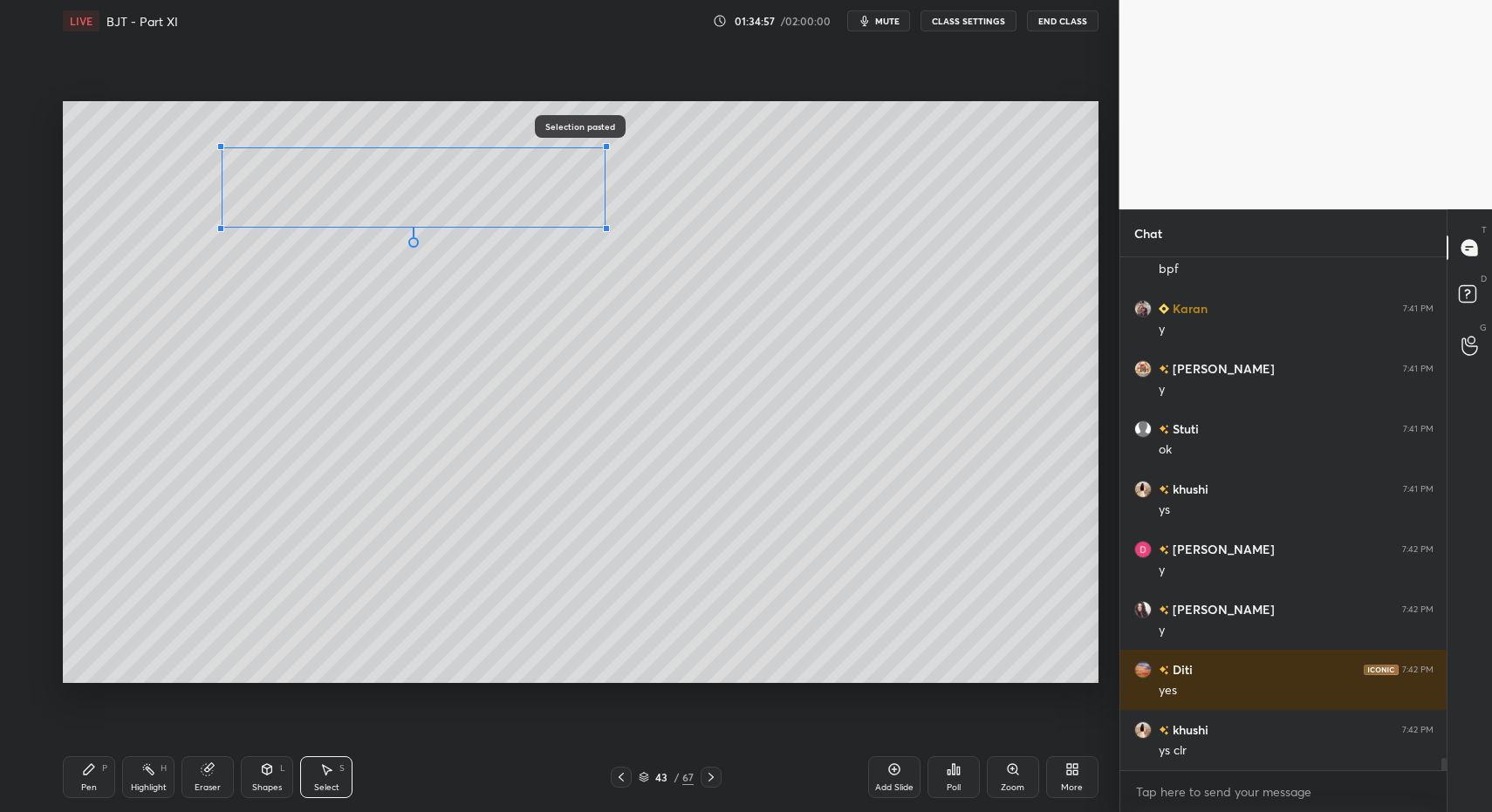
drag, startPoint x: 131, startPoint y: 226, endPoint x: 249, endPoint y: 210, distance: 119.1
drag, startPoint x: 260, startPoint y: 205, endPoint x: 120, endPoint y: 183, distance: 141.7
drag, startPoint x: 331, startPoint y: 779, endPoint x: 330, endPoint y: 744, distance: 35.0
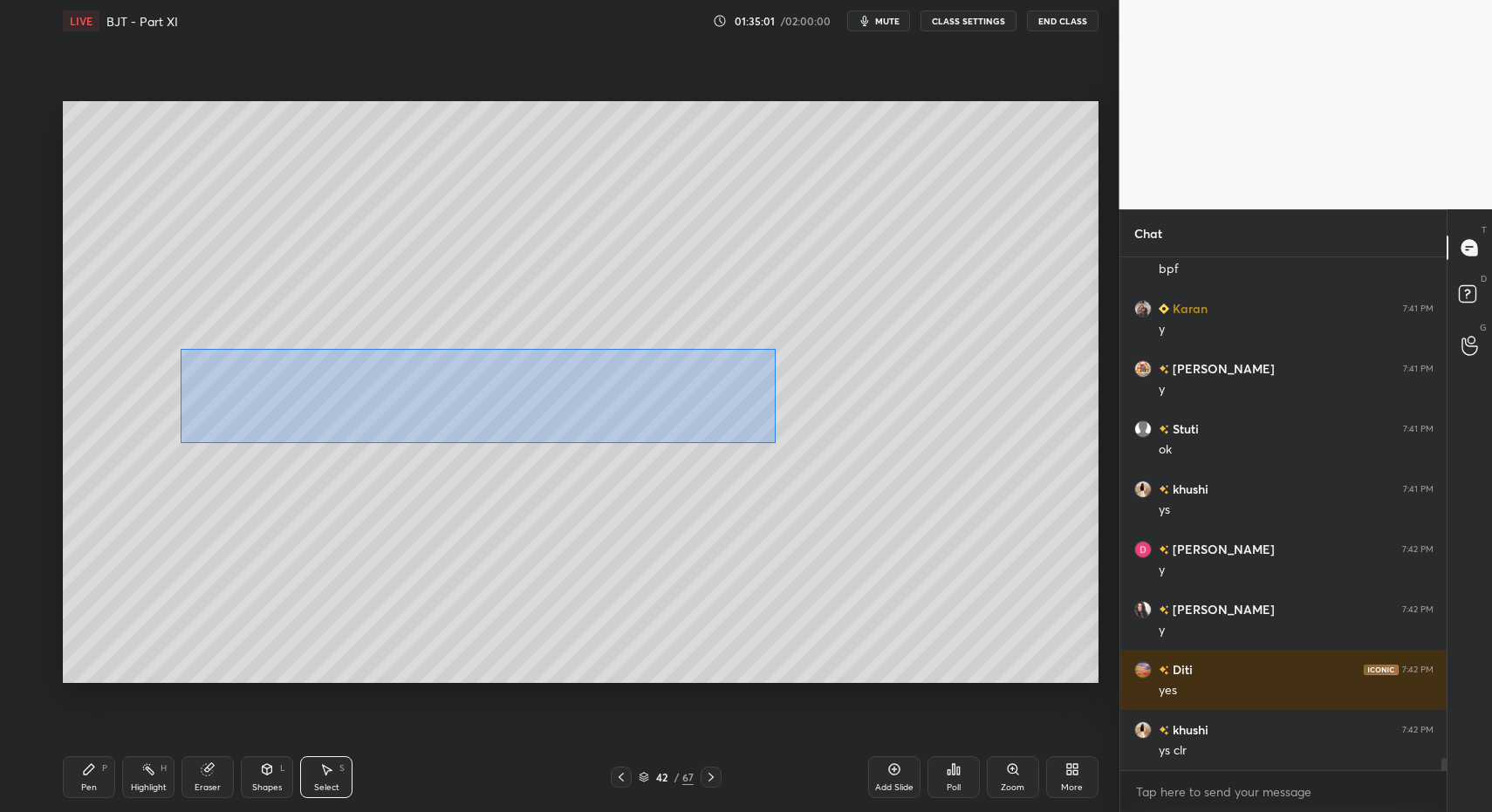
drag, startPoint x: 180, startPoint y: 348, endPoint x: 771, endPoint y: 446, distance: 599.1
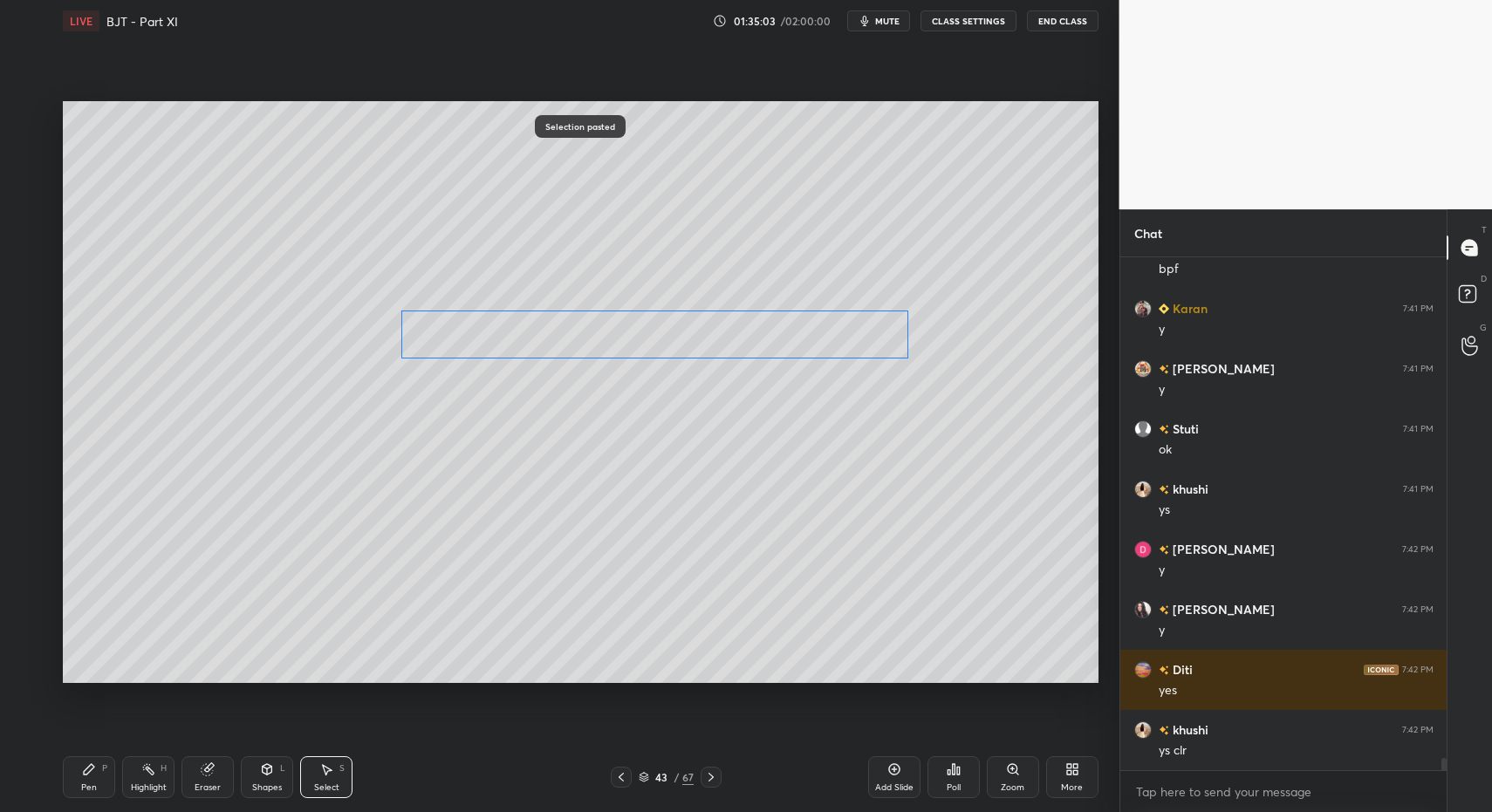
drag, startPoint x: 525, startPoint y: 396, endPoint x: 638, endPoint y: 317, distance: 137.9
drag, startPoint x: 445, startPoint y: 329, endPoint x: 529, endPoint y: 328, distance: 84.0
drag, startPoint x: 573, startPoint y: 303, endPoint x: 680, endPoint y: 162, distance: 177.0
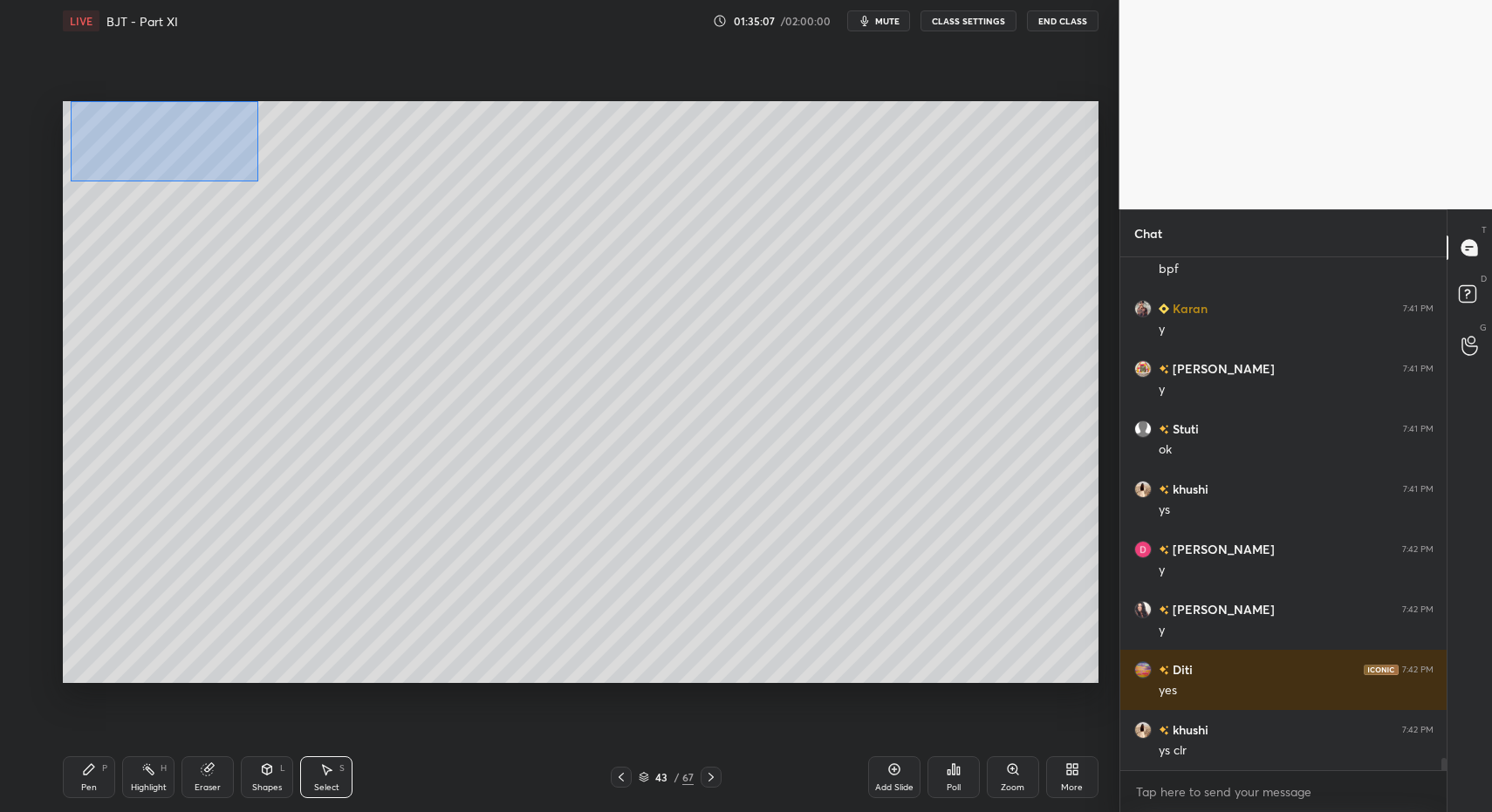
drag, startPoint x: 191, startPoint y: 161, endPoint x: 494, endPoint y: 199, distance: 305.4
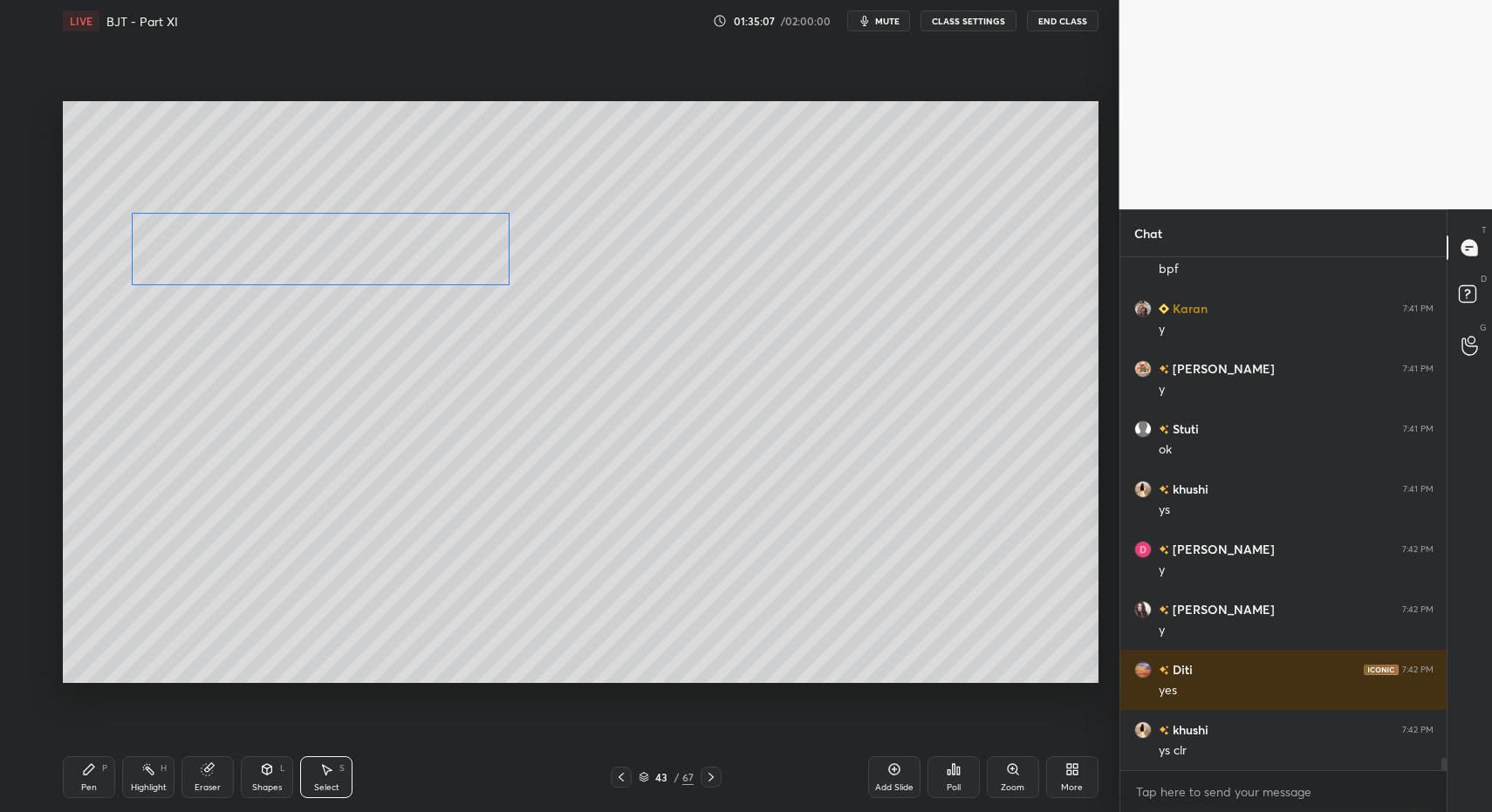
drag, startPoint x: 369, startPoint y: 151, endPoint x: 500, endPoint y: 371, distance: 256.0
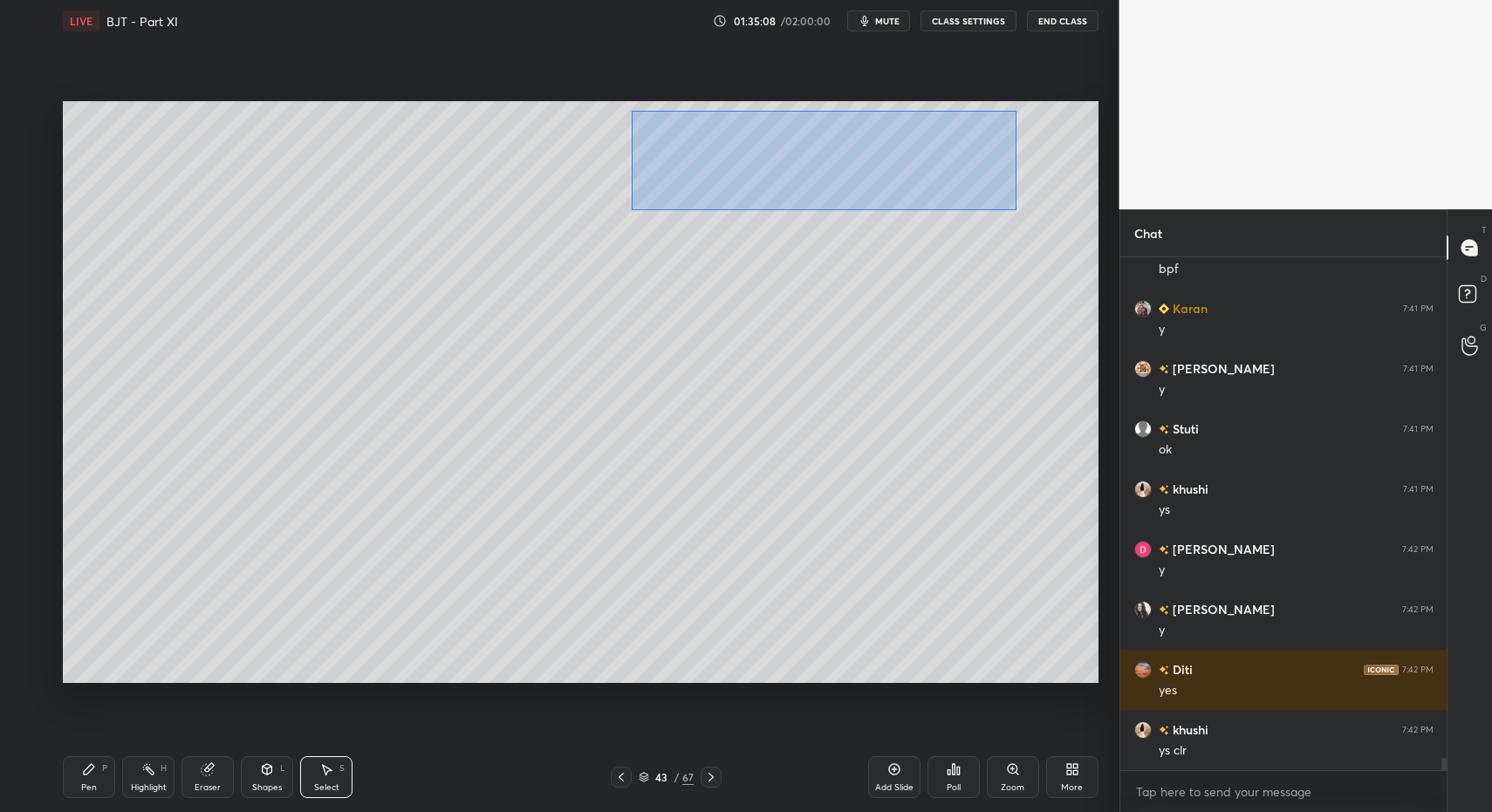
drag, startPoint x: 639, startPoint y: 119, endPoint x: 1065, endPoint y: 214, distance: 436.5
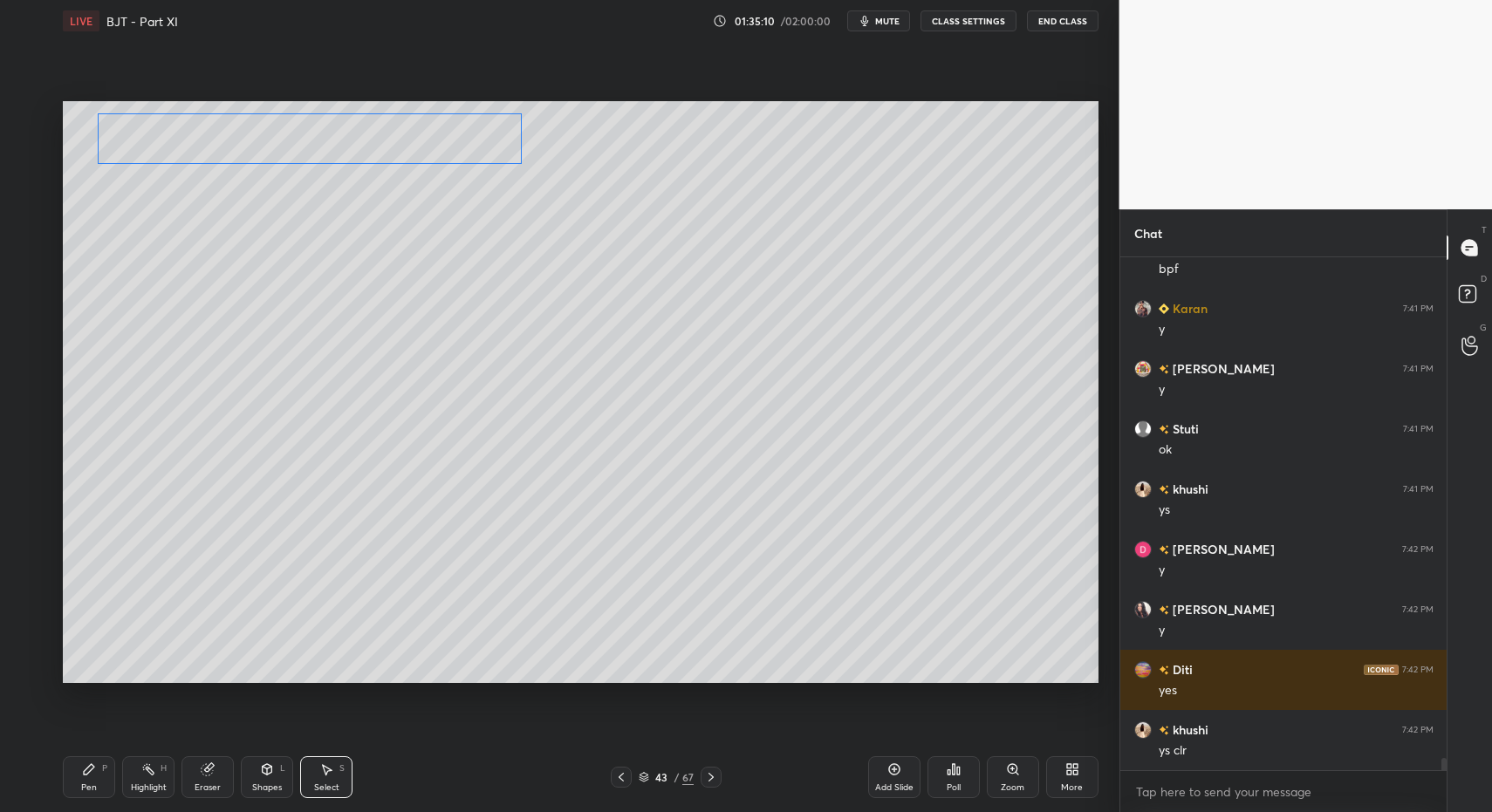
drag, startPoint x: 935, startPoint y: 165, endPoint x: 369, endPoint y: 209, distance: 567.7
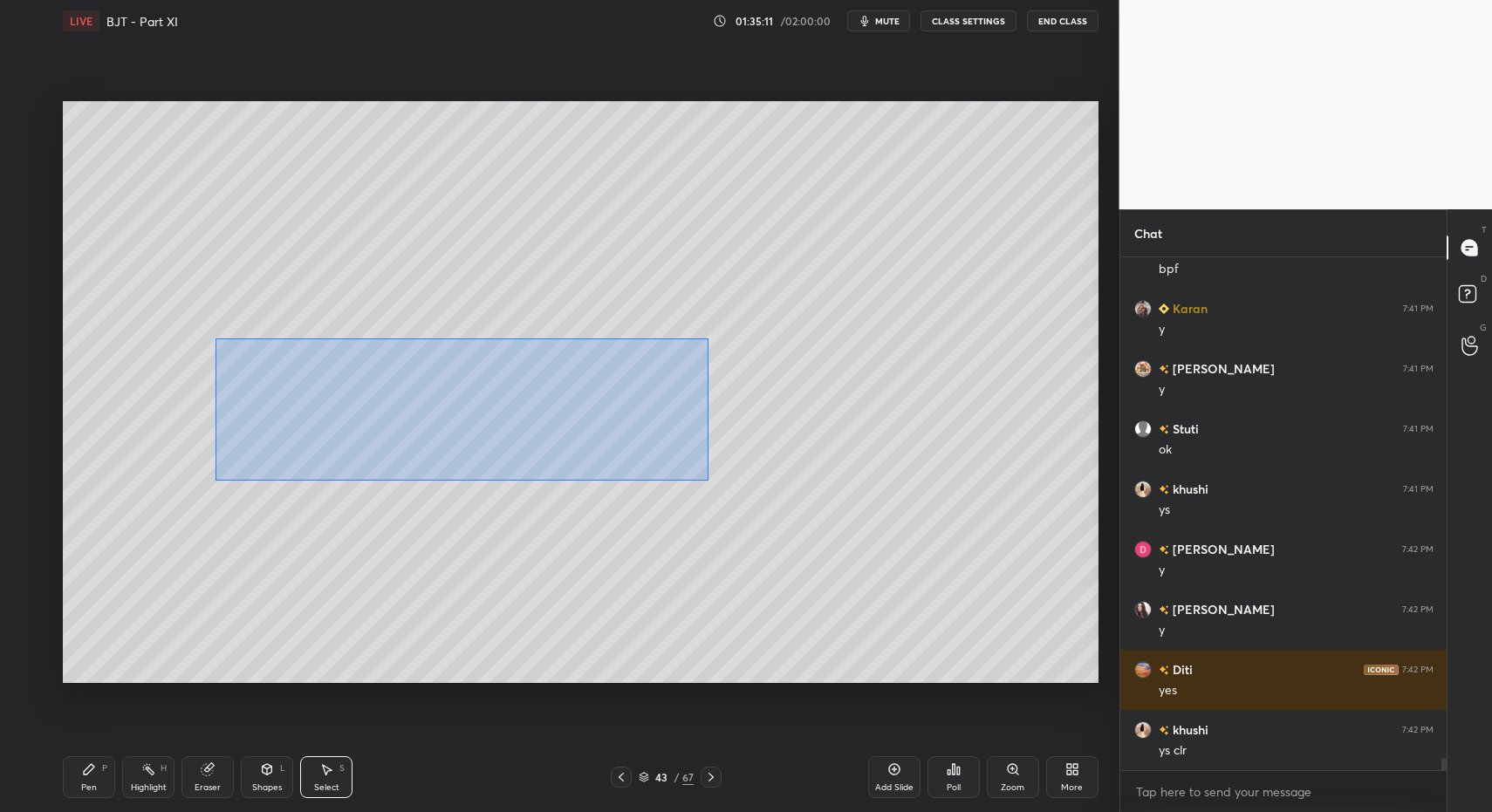
drag, startPoint x: 216, startPoint y: 338, endPoint x: 704, endPoint y: 480, distance: 508.2
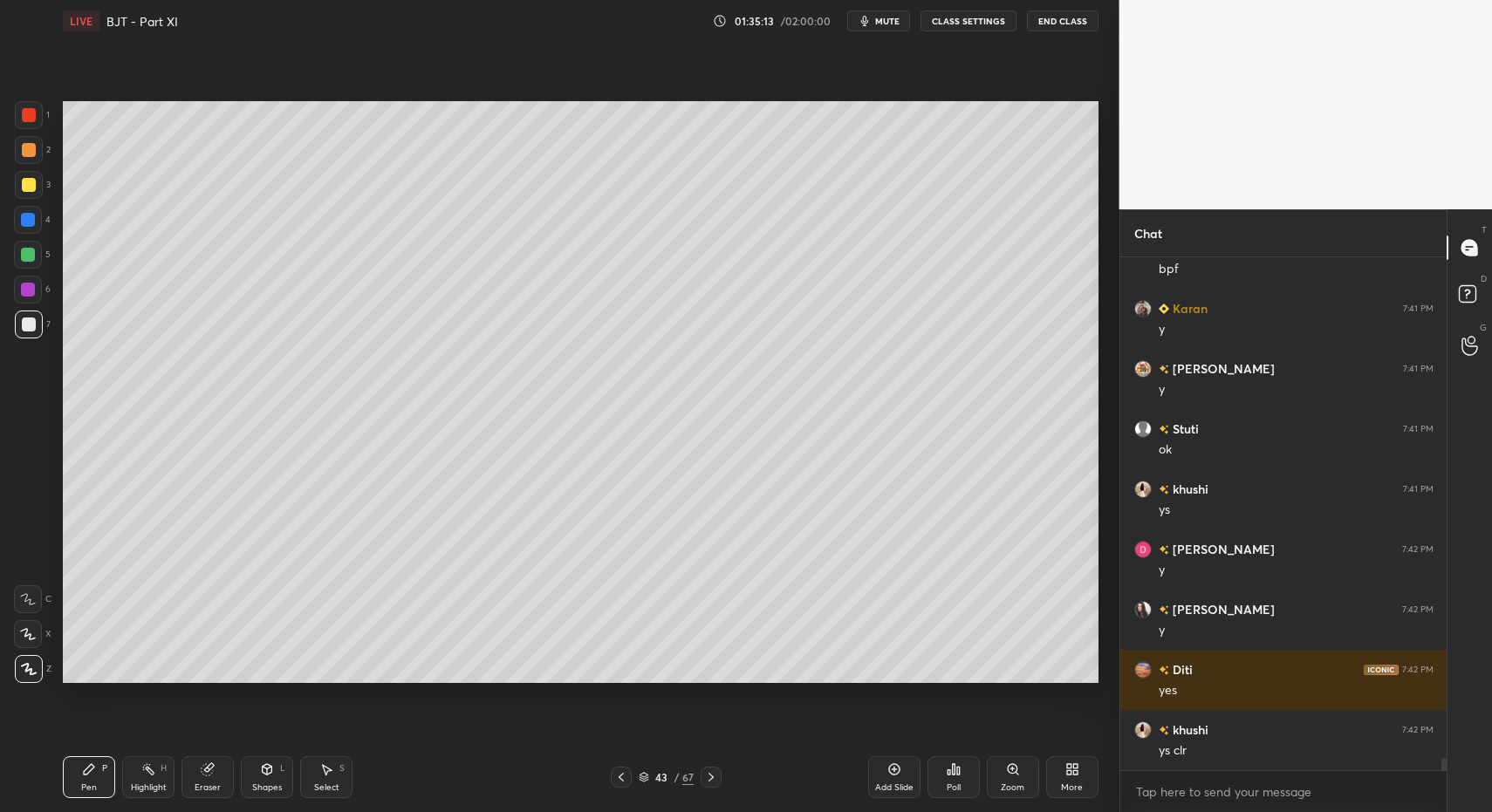
drag, startPoint x: 289, startPoint y: 767, endPoint x: 278, endPoint y: 752, distance: 18.6
drag, startPoint x: 81, startPoint y: 780, endPoint x: 106, endPoint y: 703, distance: 81.0
drag, startPoint x: 72, startPoint y: 779, endPoint x: 81, endPoint y: 768, distance: 14.2
drag, startPoint x: 63, startPoint y: 784, endPoint x: 92, endPoint y: 778, distance: 29.6
drag, startPoint x: 38, startPoint y: 330, endPoint x: 38, endPoint y: 283, distance: 47.0
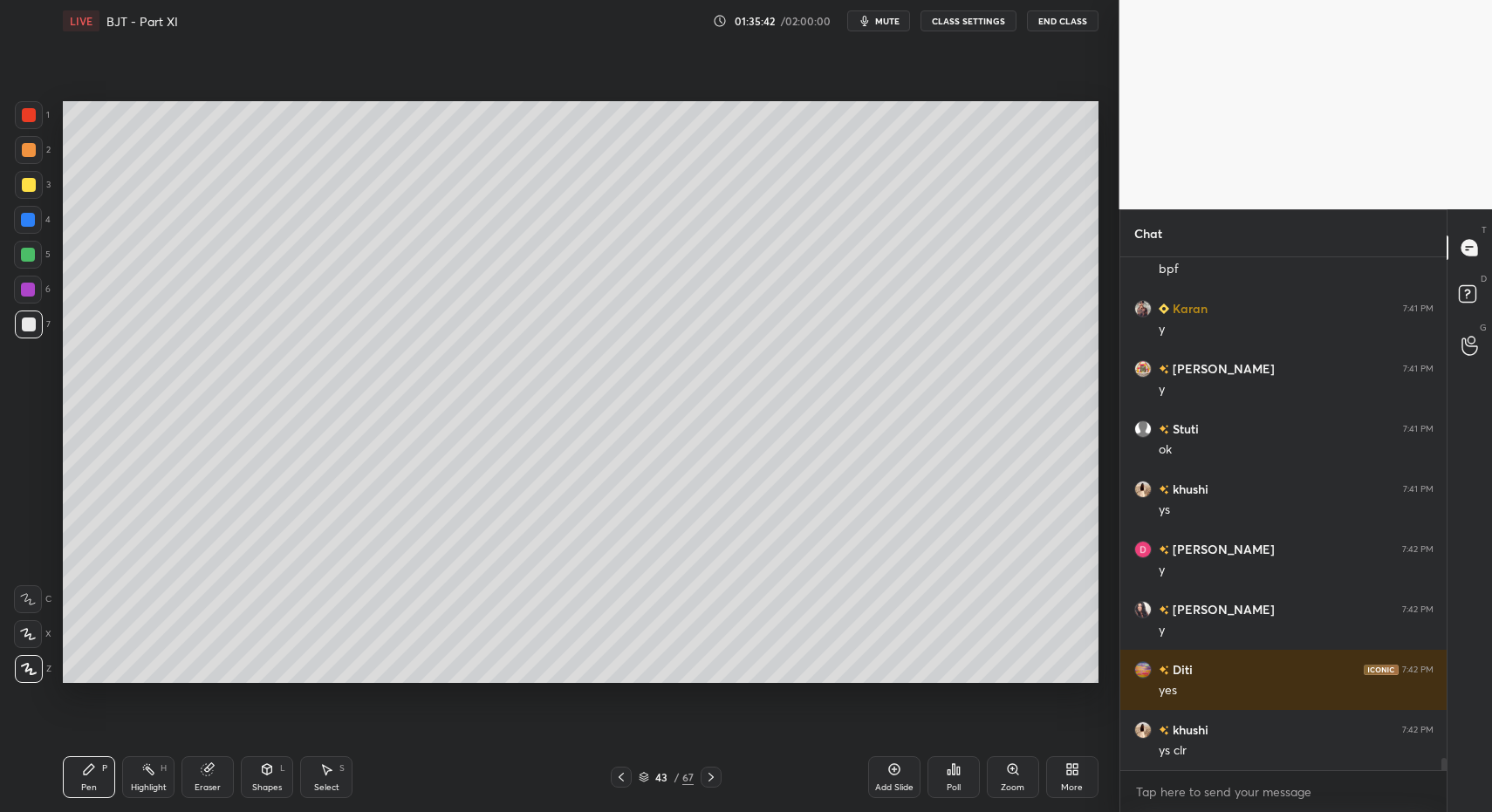
drag, startPoint x: 32, startPoint y: 254, endPoint x: 53, endPoint y: 225, distance: 35.8
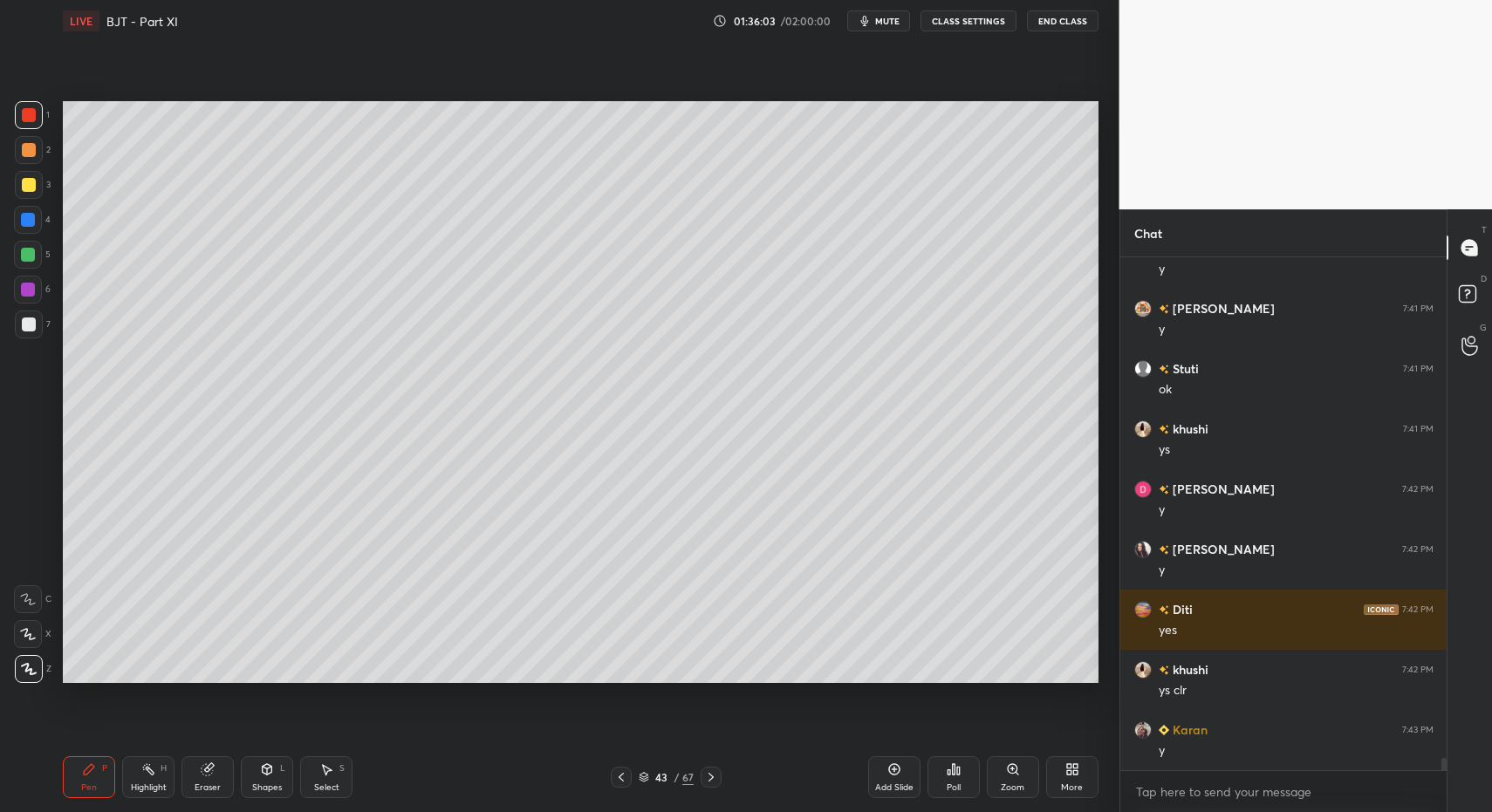
drag, startPoint x: 18, startPoint y: 108, endPoint x: 20, endPoint y: 127, distance: 19.1
drag, startPoint x: 15, startPoint y: 324, endPoint x: 26, endPoint y: 320, distance: 11.7
drag, startPoint x: 75, startPoint y: 787, endPoint x: 83, endPoint y: 752, distance: 35.9
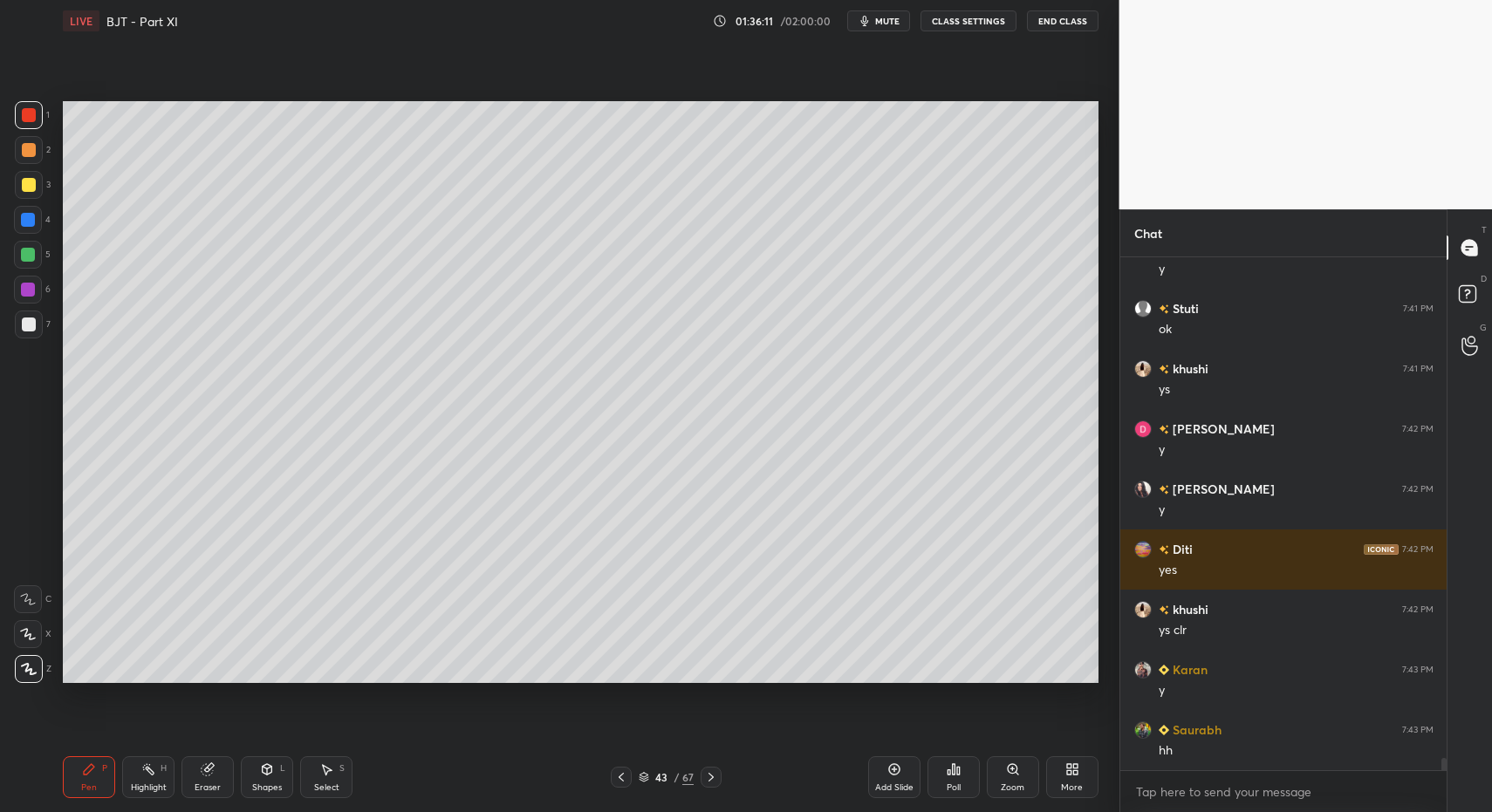
drag, startPoint x: 30, startPoint y: 121, endPoint x: 24, endPoint y: 158, distance: 37.5
drag, startPoint x: 249, startPoint y: 761, endPoint x: 248, endPoint y: 771, distance: 10.0
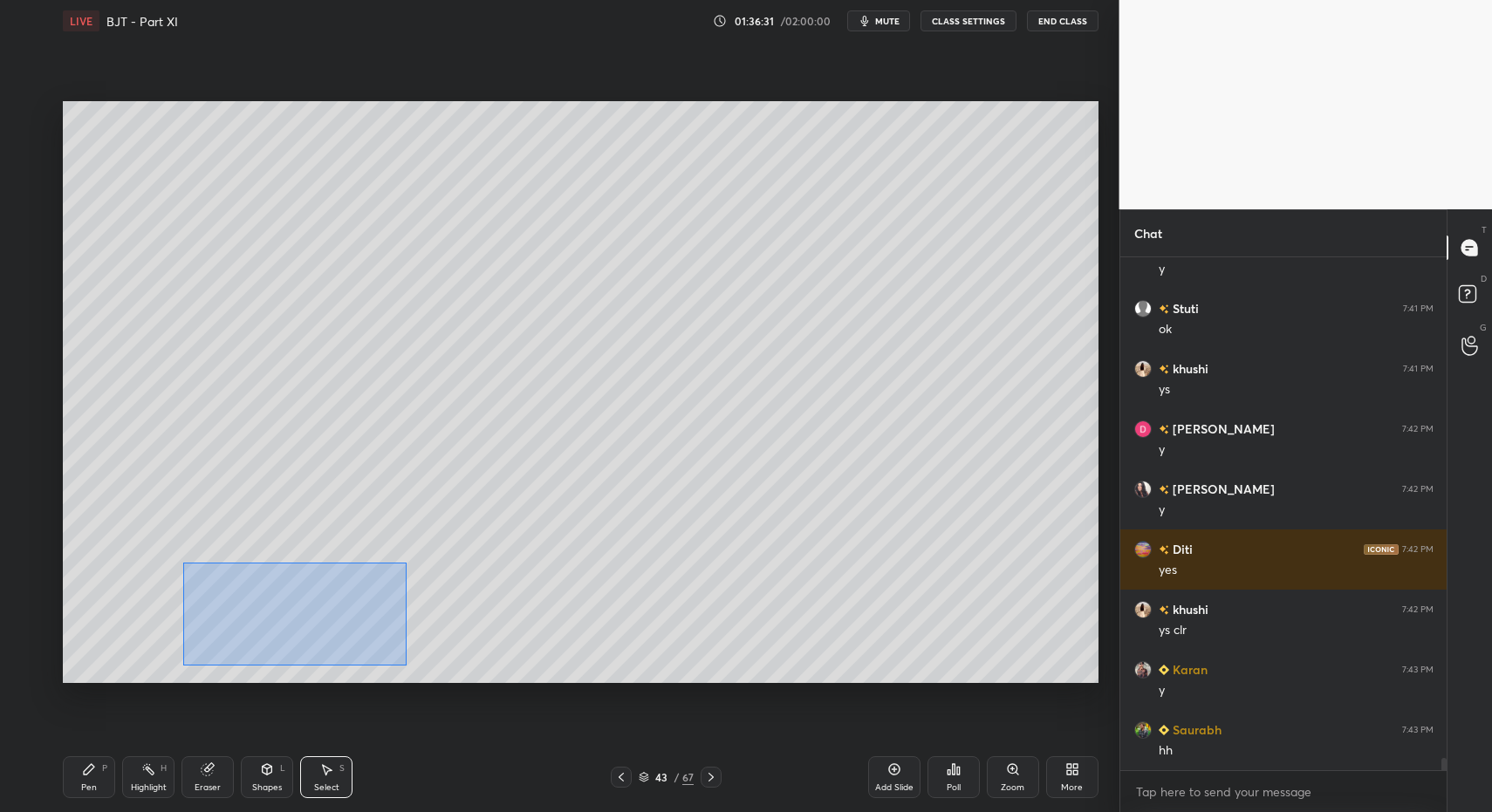
drag, startPoint x: 225, startPoint y: 596, endPoint x: 428, endPoint y: 669, distance: 215.7
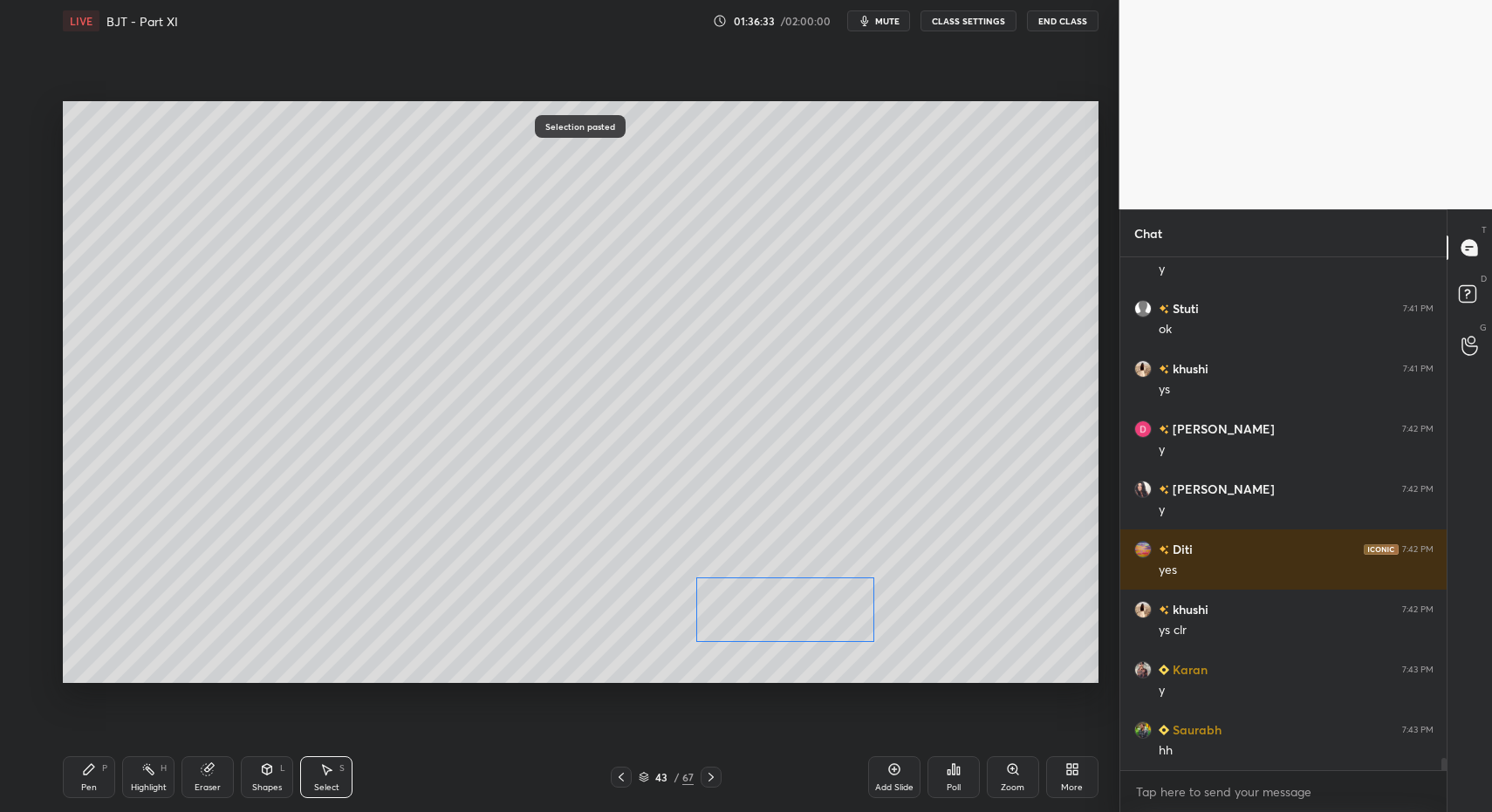
drag, startPoint x: 356, startPoint y: 638, endPoint x: 632, endPoint y: 648, distance: 276.2
drag, startPoint x: 74, startPoint y: 770, endPoint x: 82, endPoint y: 745, distance: 26.2
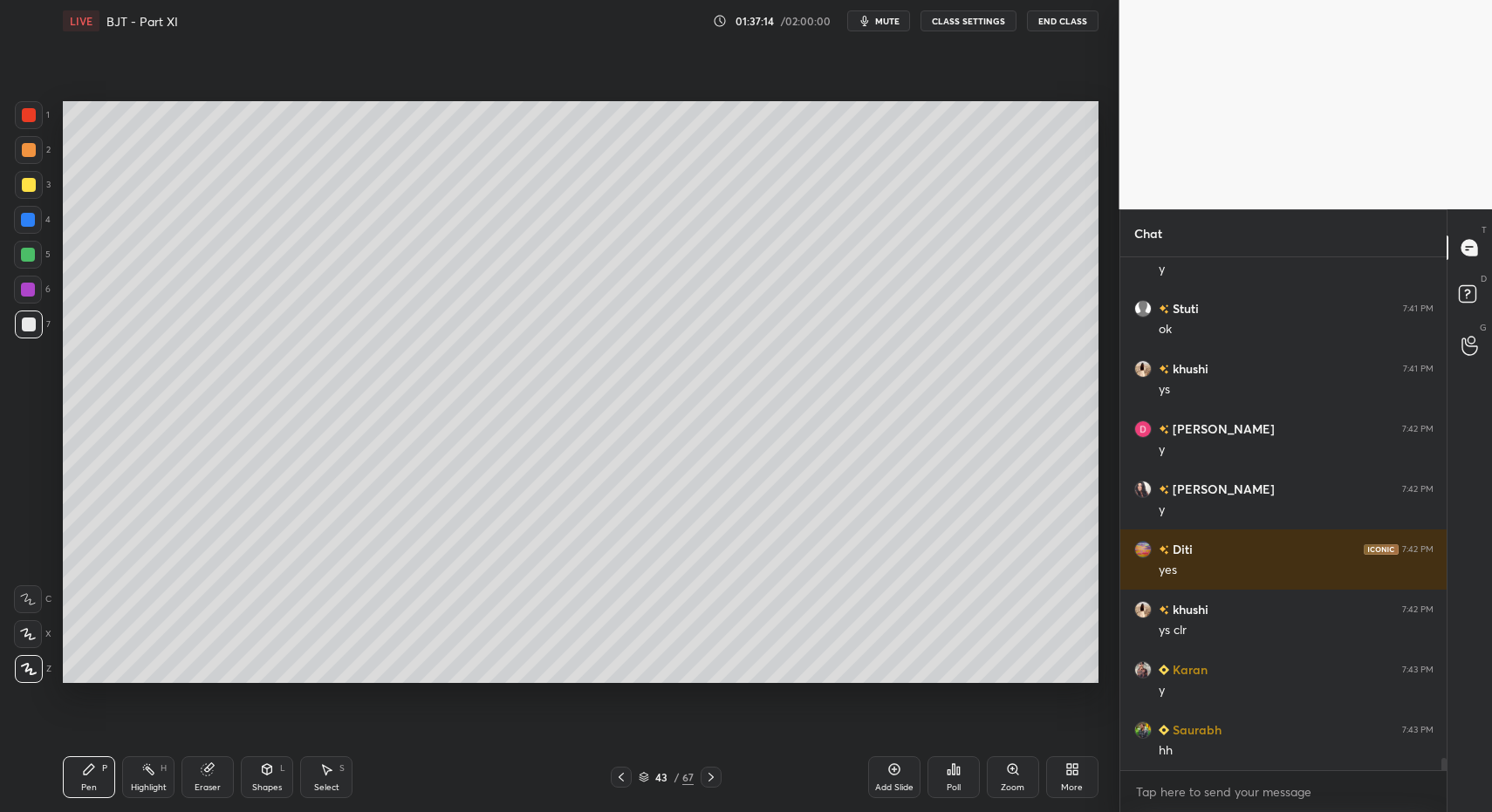
scroll to position [21412, 0]
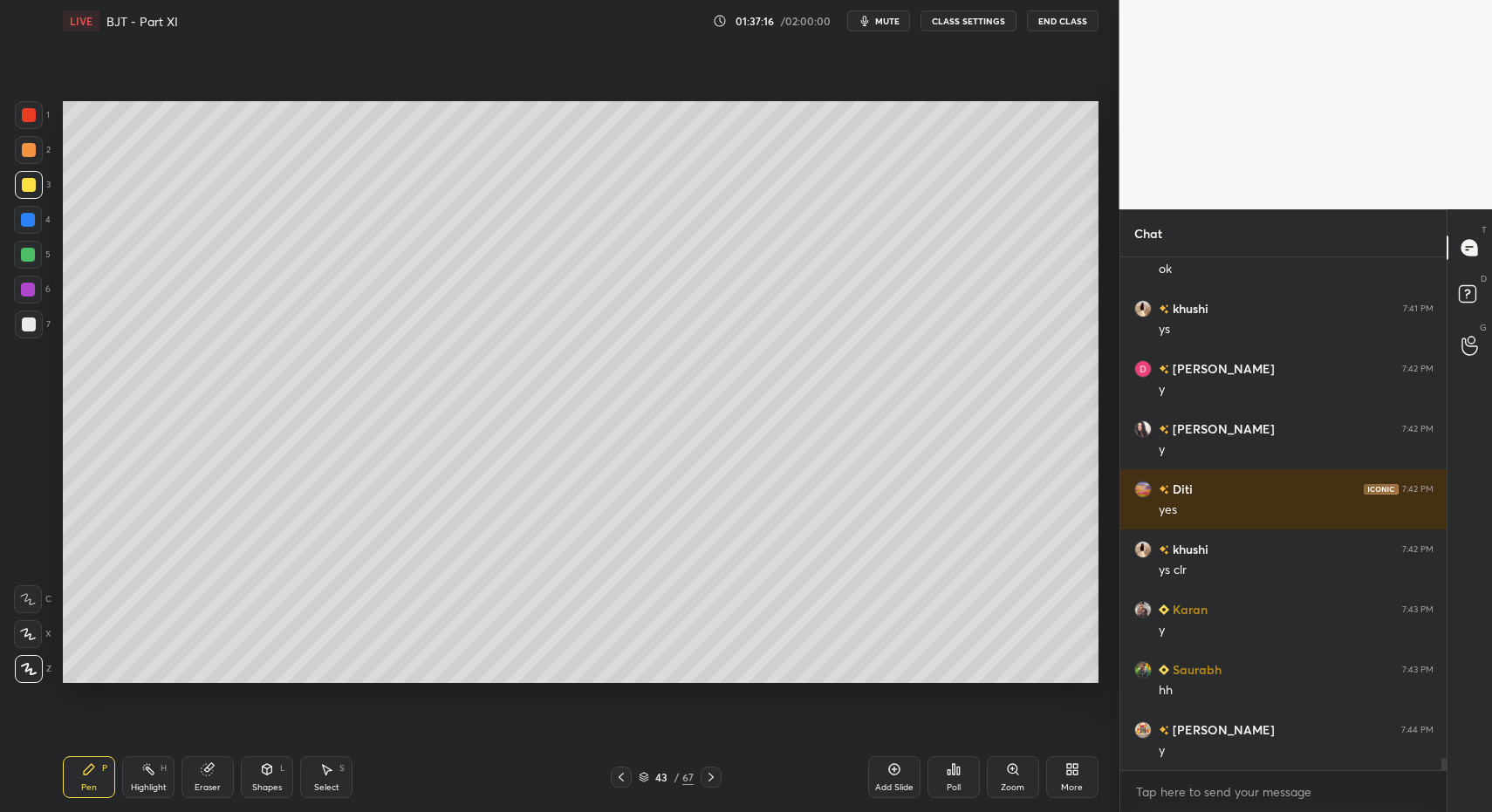
drag, startPoint x: 102, startPoint y: 772, endPoint x: 75, endPoint y: 703, distance: 74.1
drag, startPoint x: 89, startPoint y: 785, endPoint x: 77, endPoint y: 752, distance: 35.1
drag, startPoint x: 32, startPoint y: 341, endPoint x: 41, endPoint y: 335, distance: 10.8
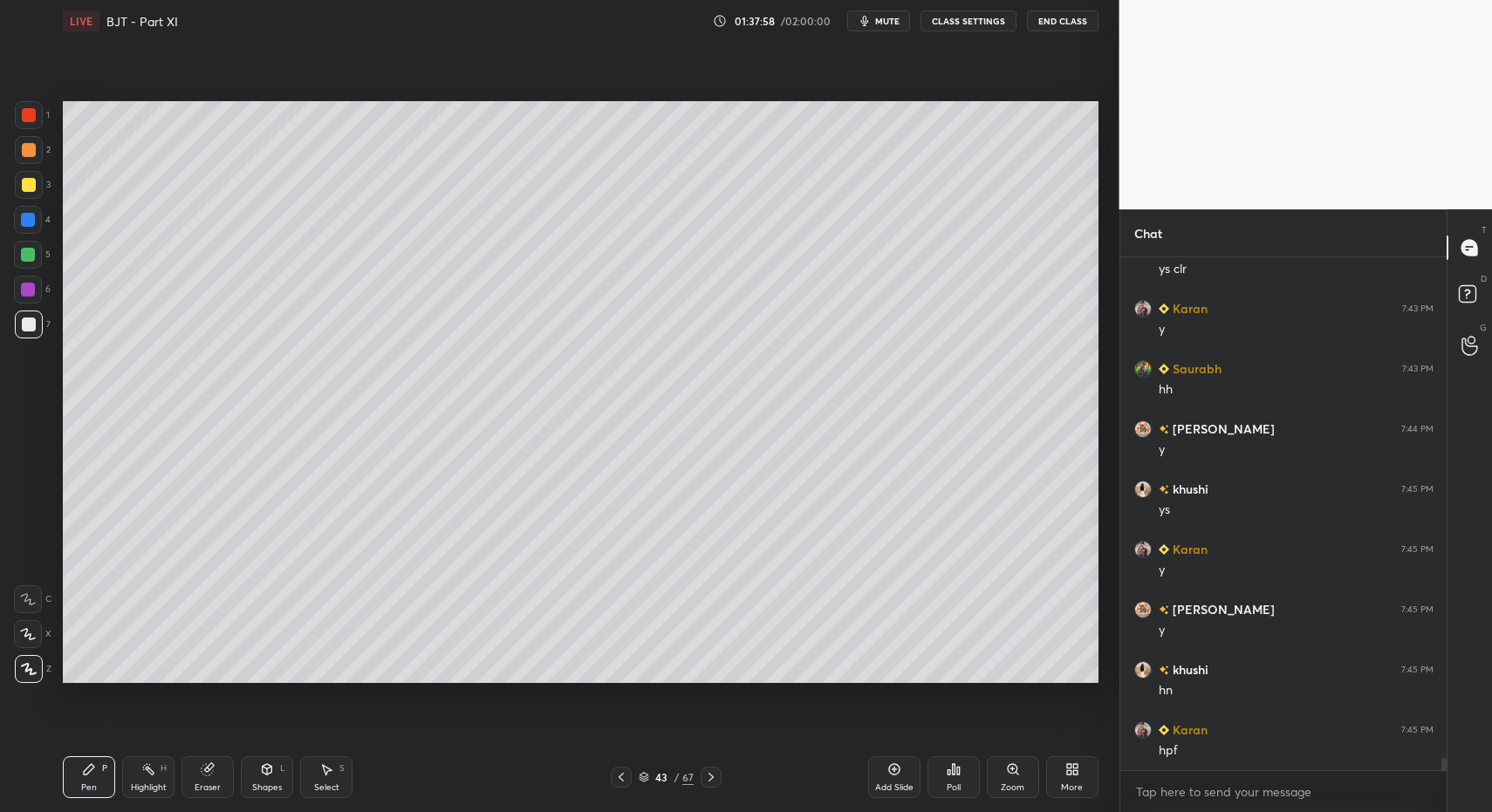
scroll to position [21773, 0]
drag, startPoint x: 152, startPoint y: 802, endPoint x: 148, endPoint y: 792, distance: 10.8
drag, startPoint x: 141, startPoint y: 785, endPoint x: 285, endPoint y: 687, distance: 174.2
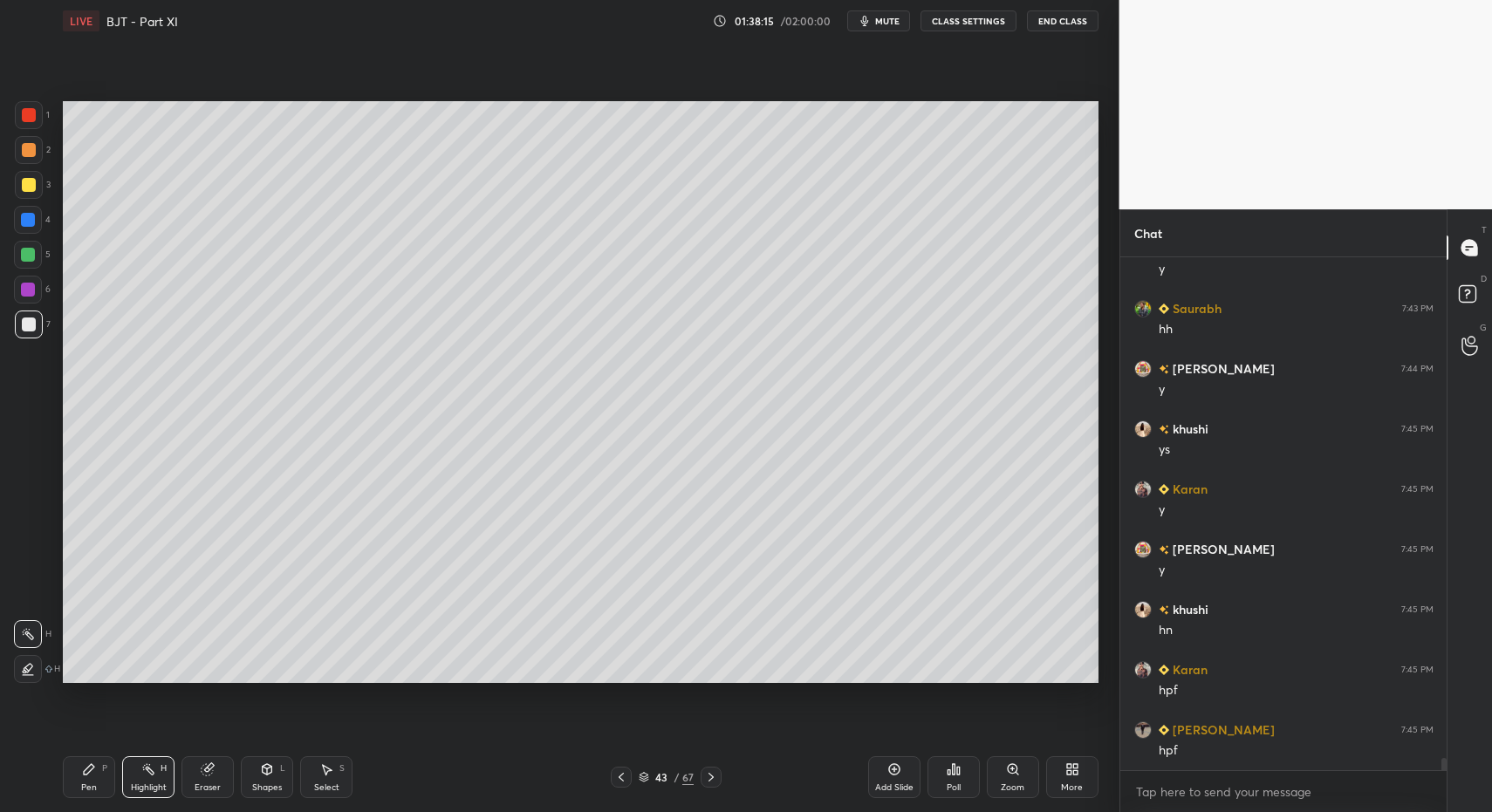
scroll to position [21834, 0]
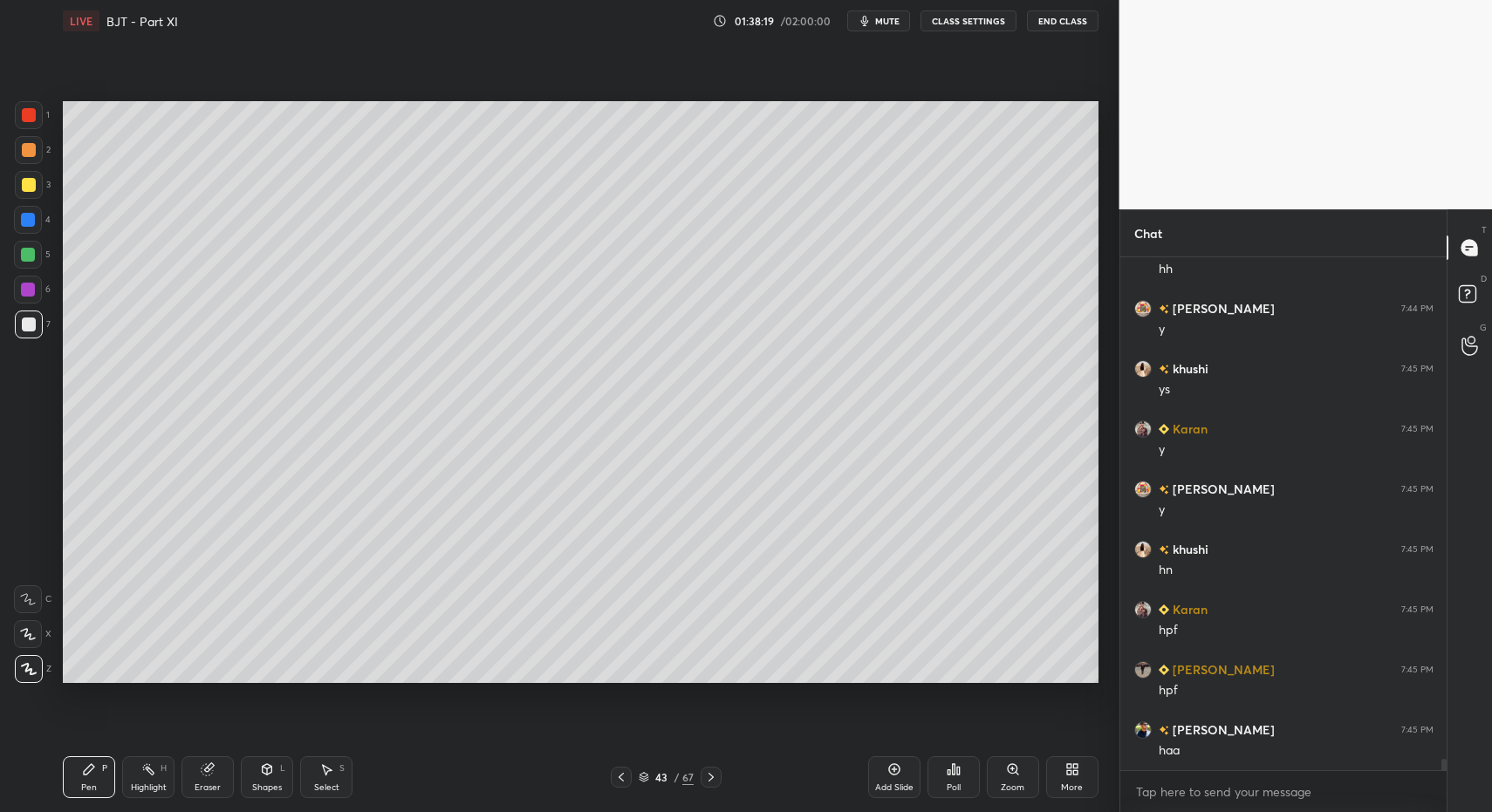
drag, startPoint x: 93, startPoint y: 777, endPoint x: 122, endPoint y: 776, distance: 29.0
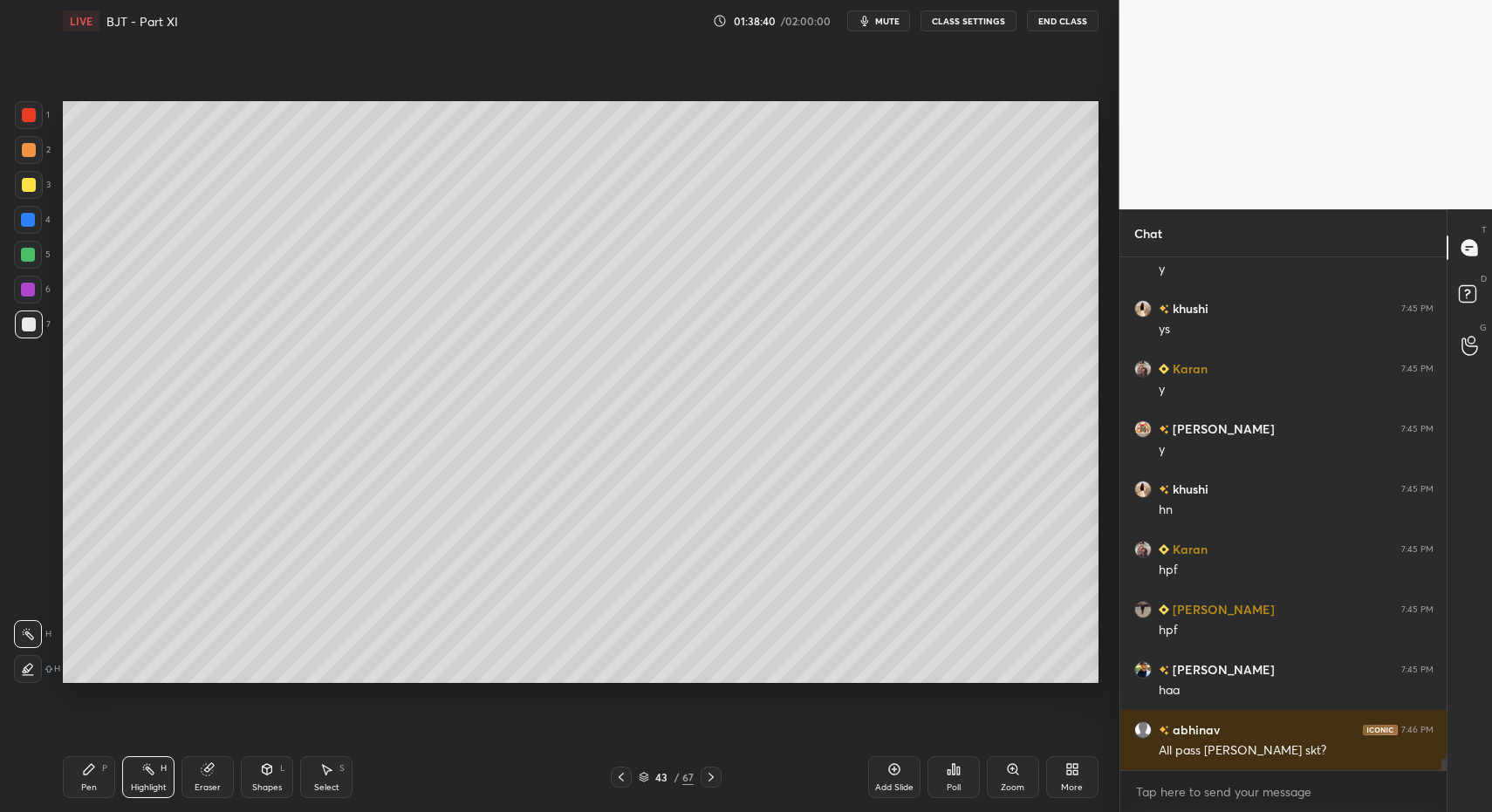
drag, startPoint x: 86, startPoint y: 783, endPoint x: 89, endPoint y: 768, distance: 15.3
drag, startPoint x: 89, startPoint y: 768, endPoint x: 156, endPoint y: 778, distance: 67.7
drag, startPoint x: 150, startPoint y: 779, endPoint x: 145, endPoint y: 768, distance: 12.1
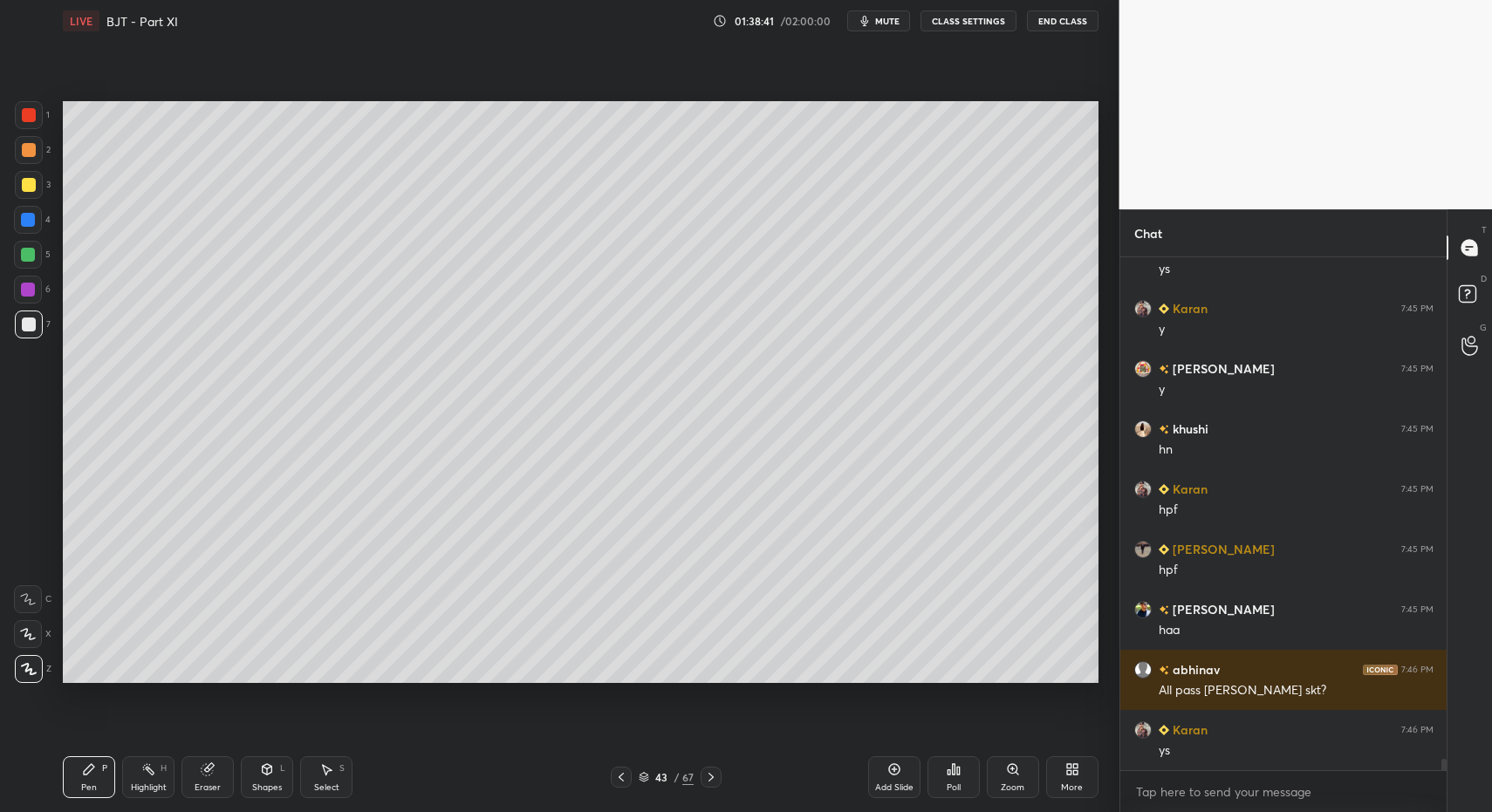
drag, startPoint x: 90, startPoint y: 774, endPoint x: 79, endPoint y: 694, distance: 80.8
drag, startPoint x: 149, startPoint y: 774, endPoint x: 154, endPoint y: 702, distance: 72.2
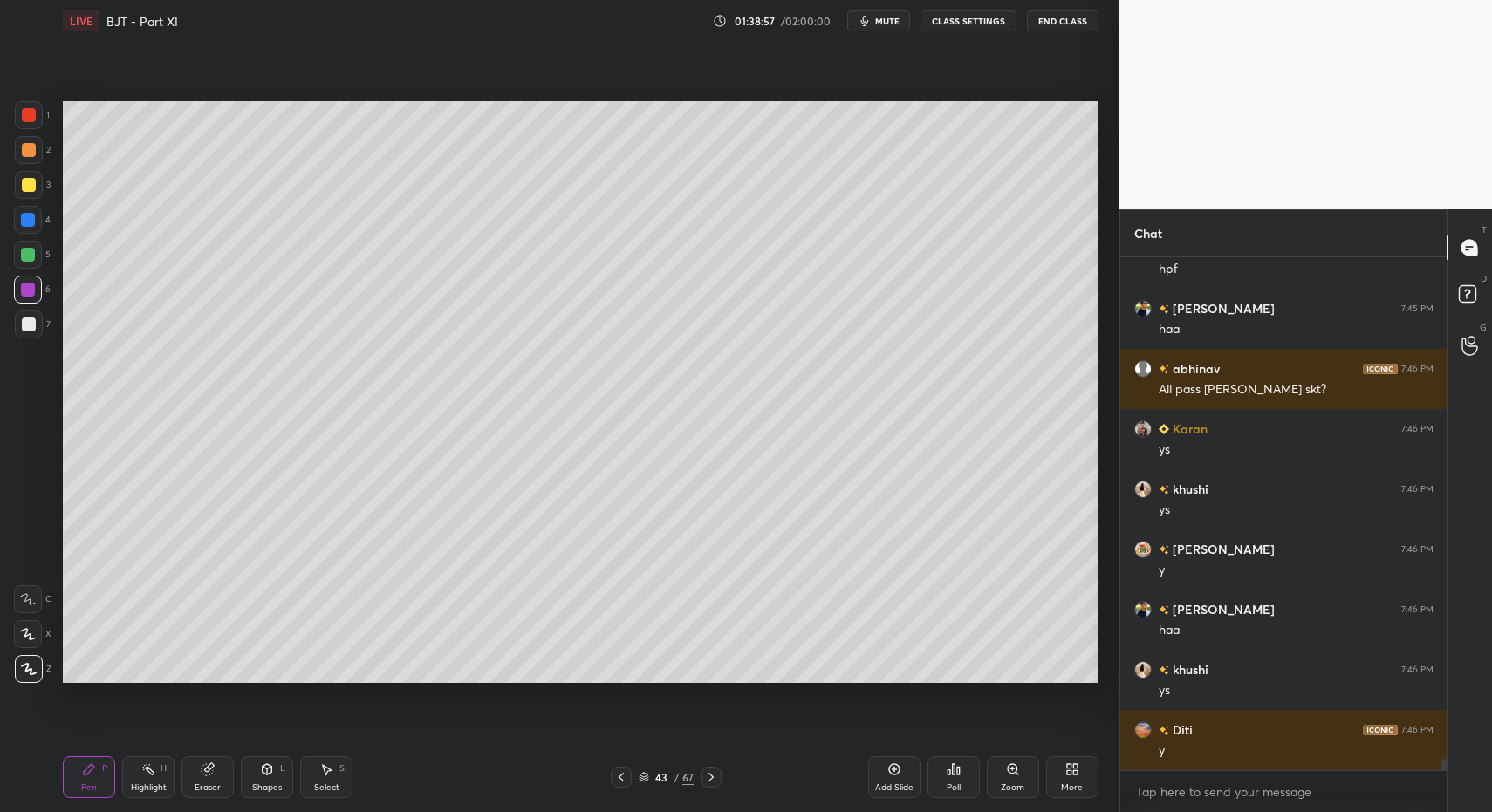
scroll to position [22315, 0]
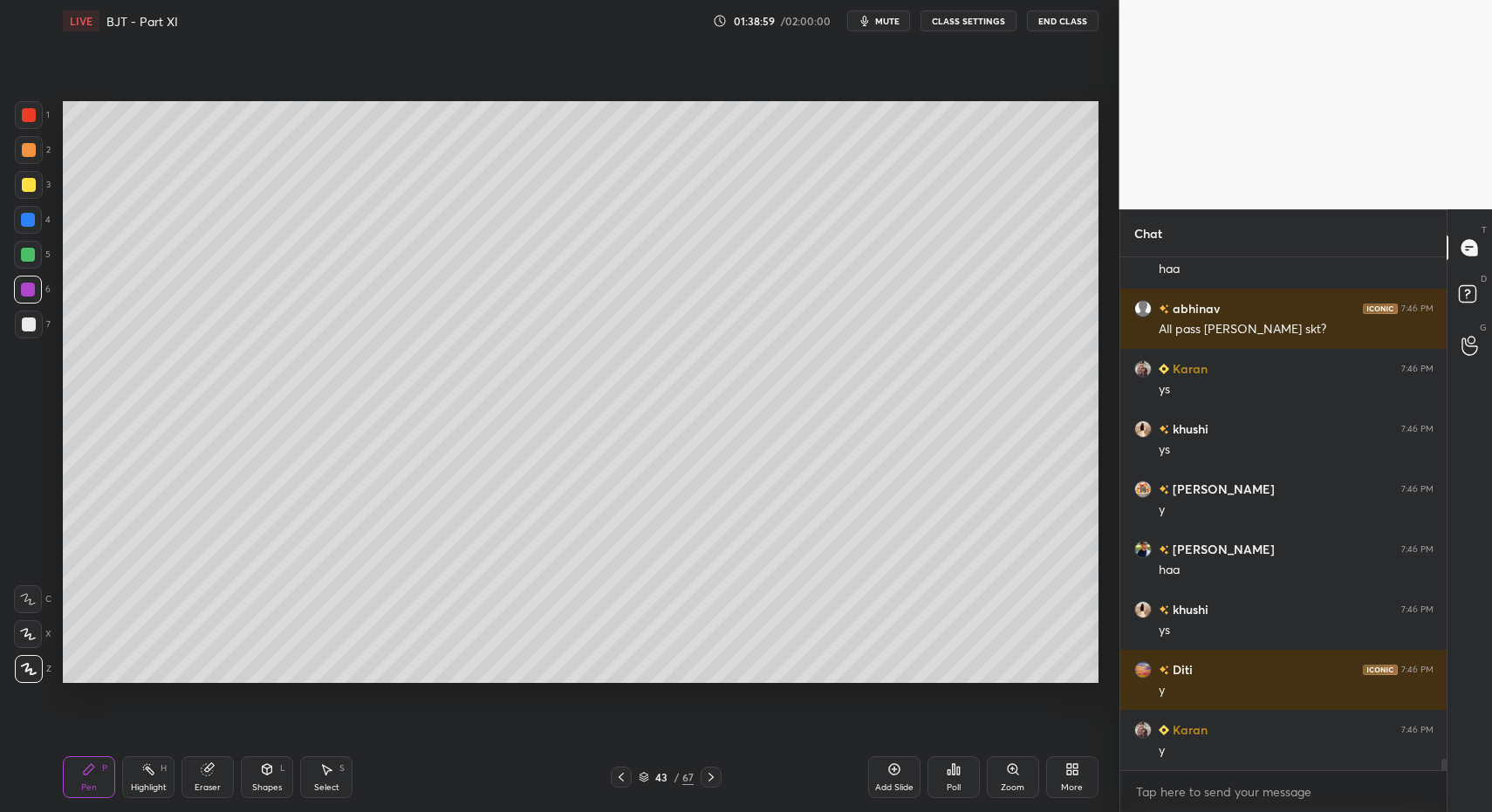
drag, startPoint x: 21, startPoint y: 328, endPoint x: 31, endPoint y: 301, distance: 28.8
drag, startPoint x: 31, startPoint y: 293, endPoint x: 28, endPoint y: 313, distance: 20.2
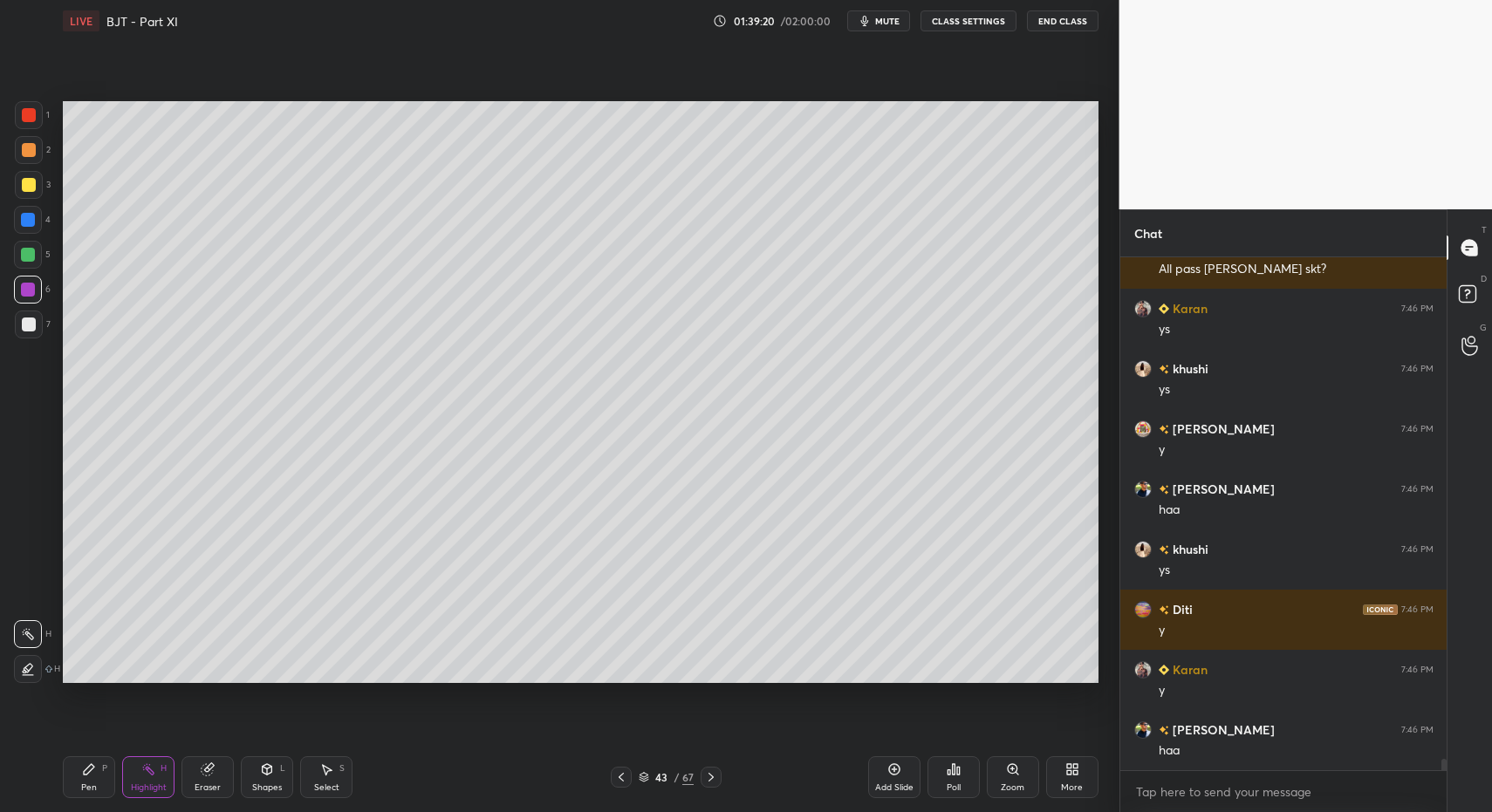
drag, startPoint x: 142, startPoint y: 791, endPoint x: 175, endPoint y: 691, distance: 105.3
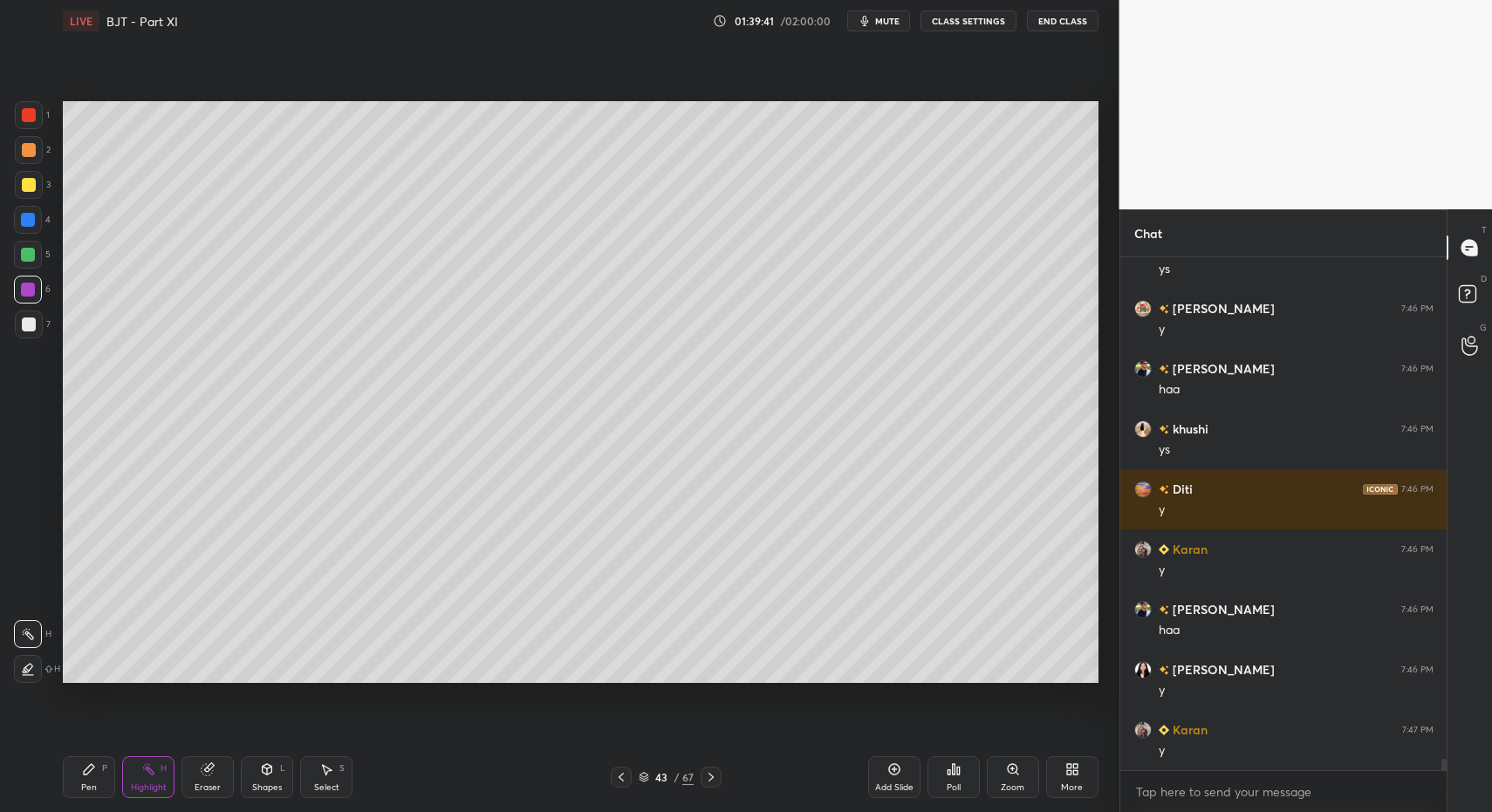
scroll to position [22556, 0]
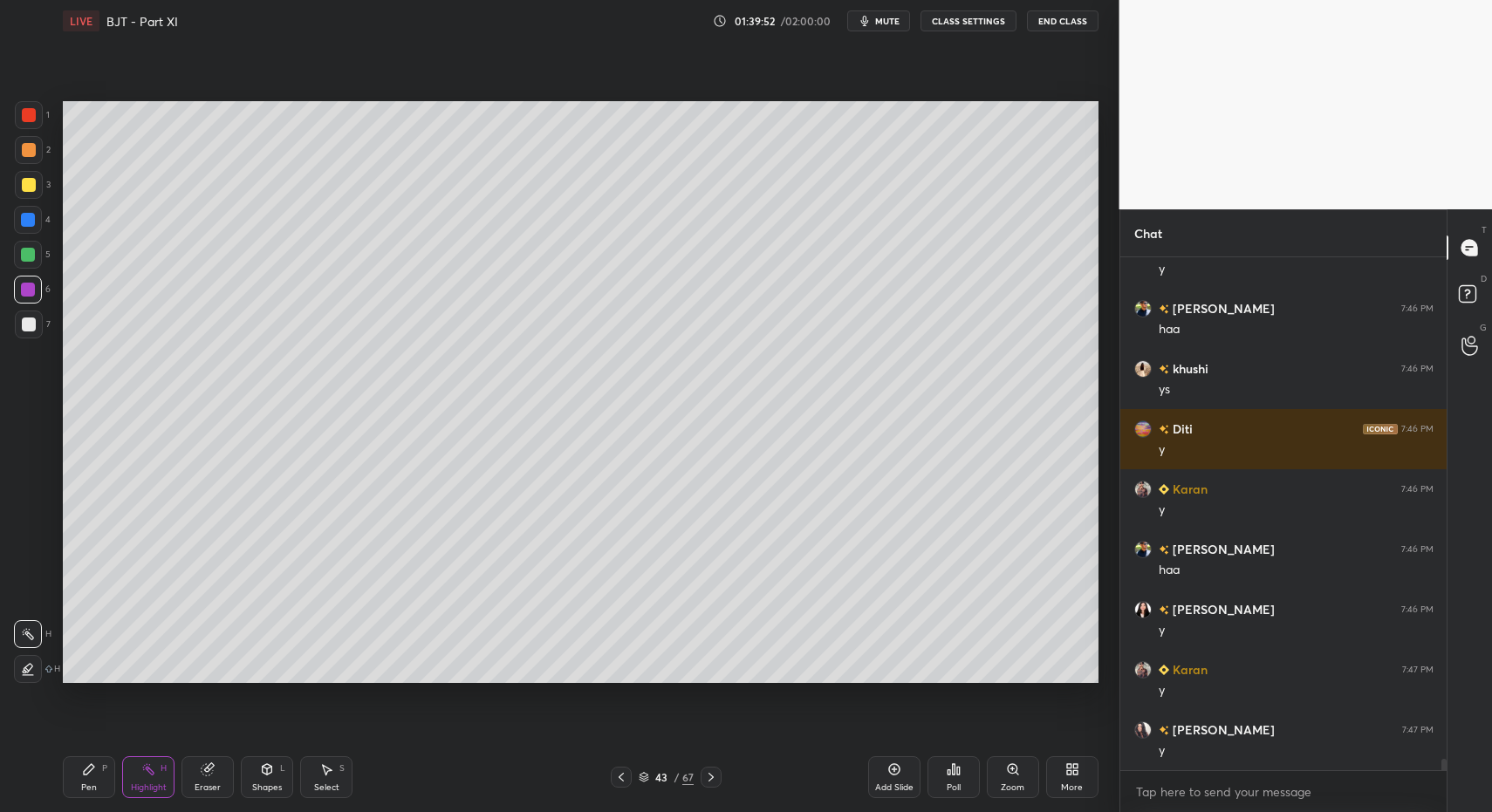
drag, startPoint x: 89, startPoint y: 777, endPoint x: 107, endPoint y: 778, distance: 18.0
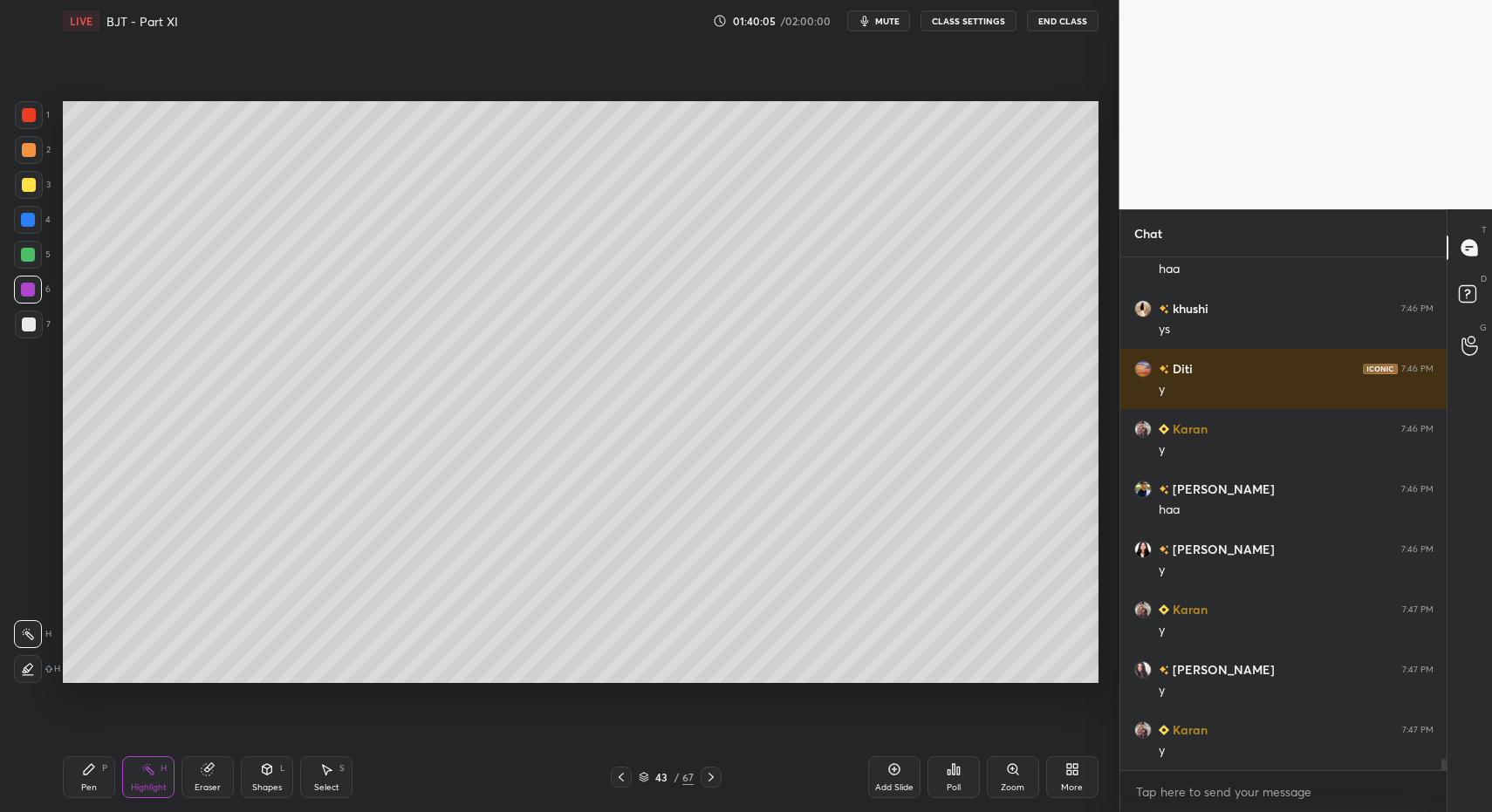
scroll to position [22737, 0]
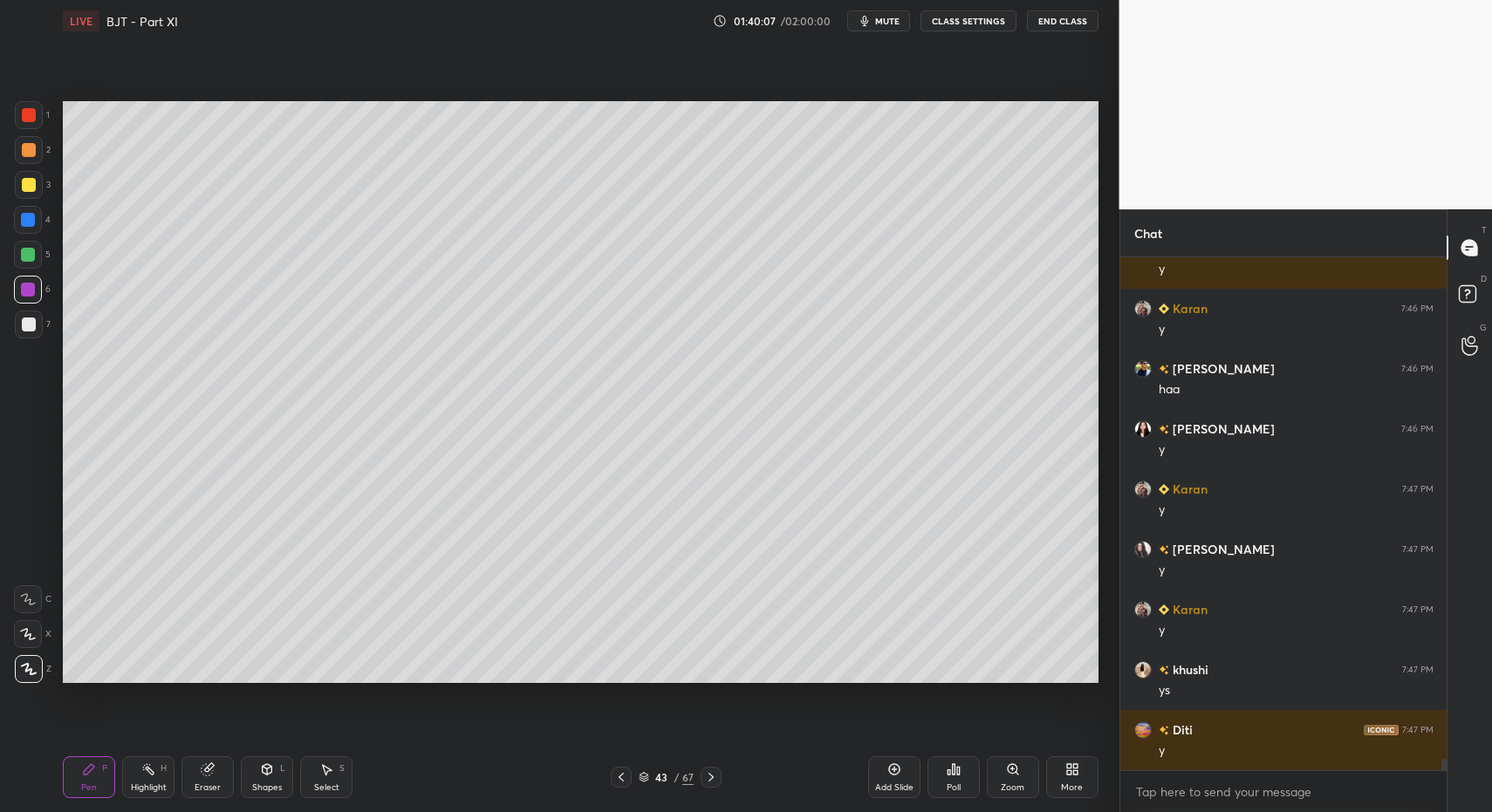
drag, startPoint x: 20, startPoint y: 335, endPoint x: 55, endPoint y: 335, distance: 35.0
drag, startPoint x: 106, startPoint y: 779, endPoint x: 85, endPoint y: 767, distance: 24.2
drag, startPoint x: 28, startPoint y: 261, endPoint x: 48, endPoint y: 241, distance: 28.3
drag, startPoint x: 34, startPoint y: 259, endPoint x: 53, endPoint y: 236, distance: 29.8
drag, startPoint x: 72, startPoint y: 768, endPoint x: 81, endPoint y: 738, distance: 31.3
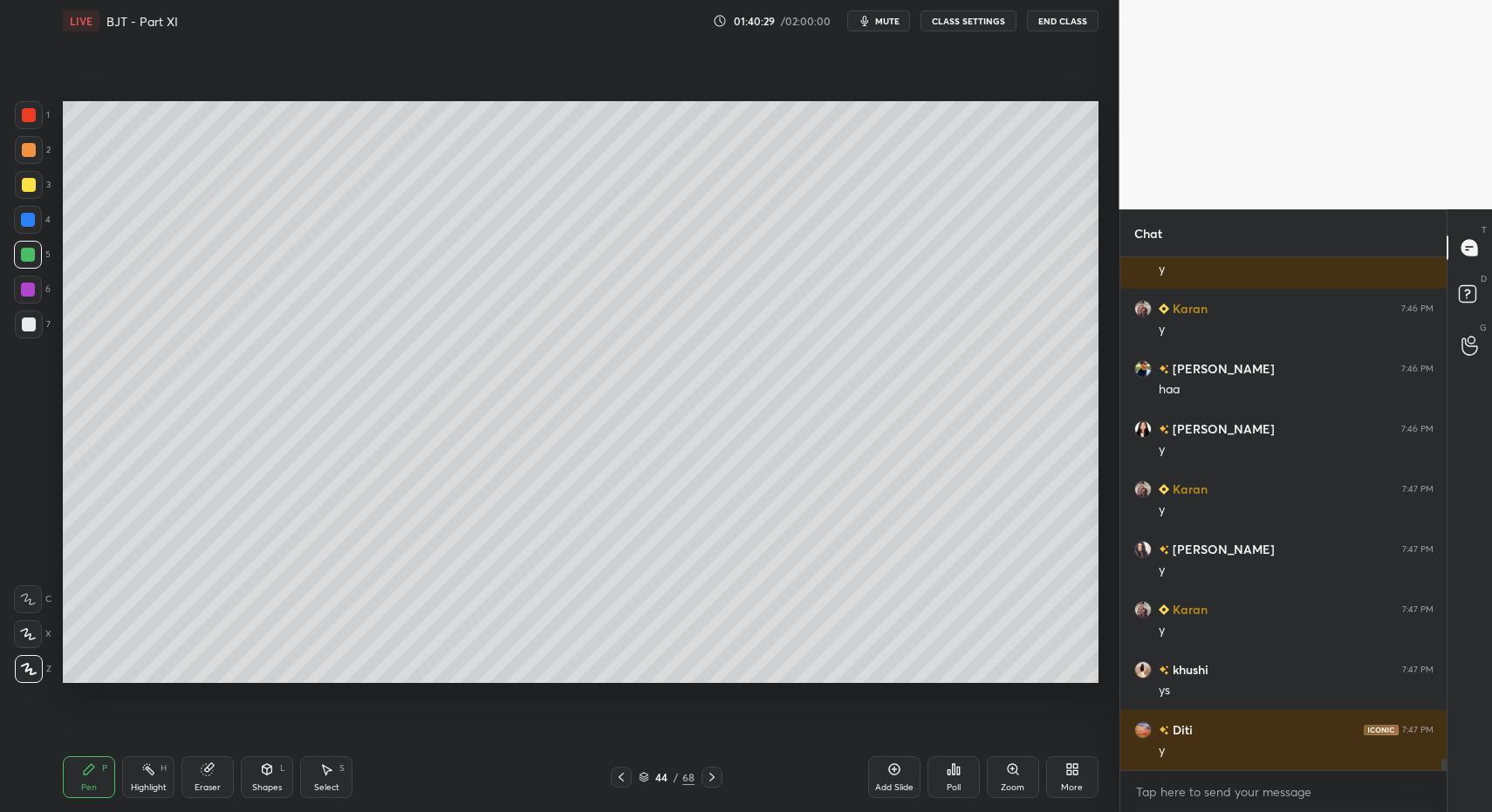
drag, startPoint x: 39, startPoint y: 242, endPoint x: 23, endPoint y: 234, distance: 17.9
drag, startPoint x: 97, startPoint y: 798, endPoint x: 64, endPoint y: 691, distance: 112.0
drag, startPoint x: 165, startPoint y: 314, endPoint x: 257, endPoint y: 384, distance: 115.6
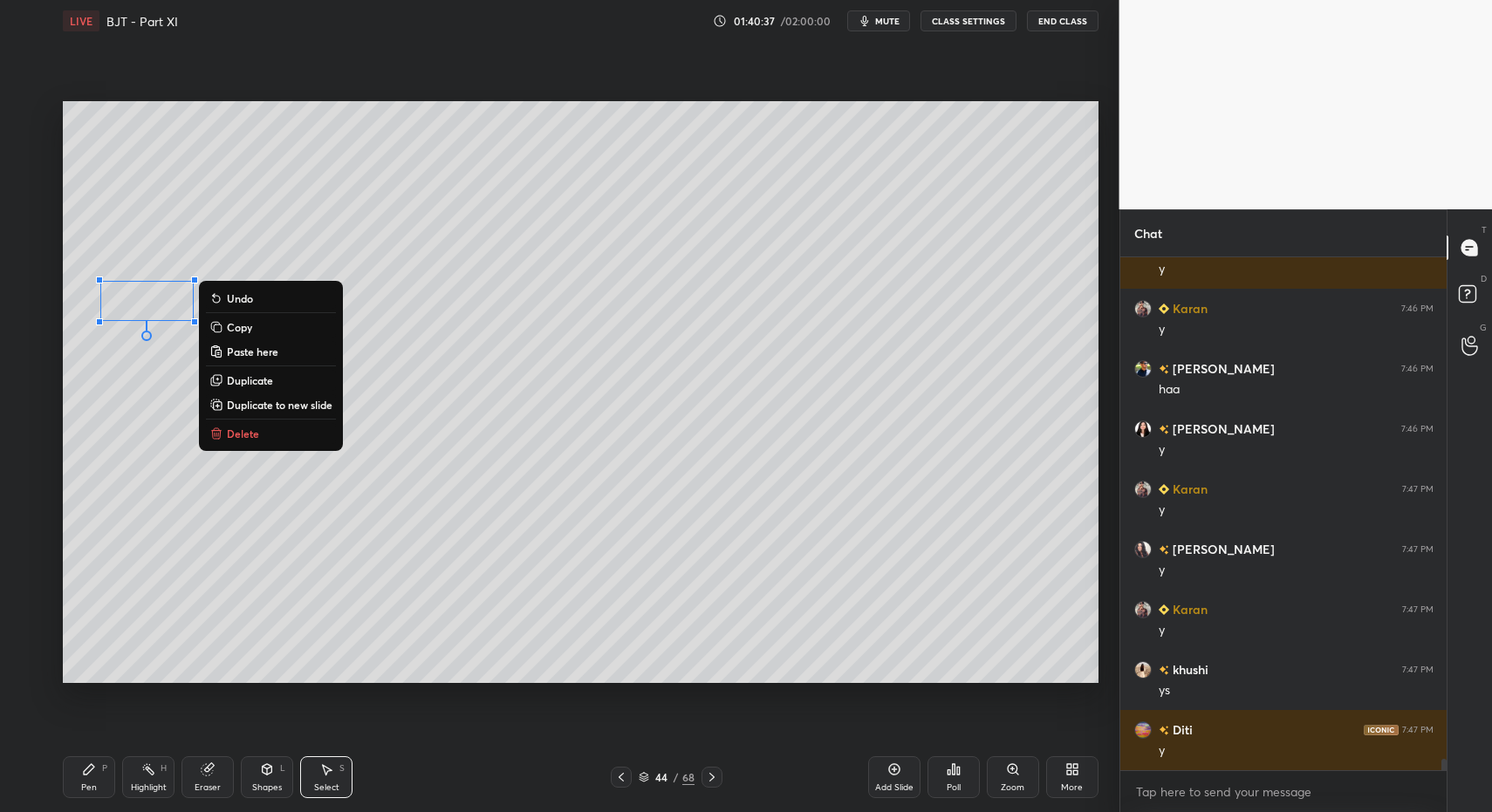
drag, startPoint x: 253, startPoint y: 435, endPoint x: 233, endPoint y: 467, distance: 37.7
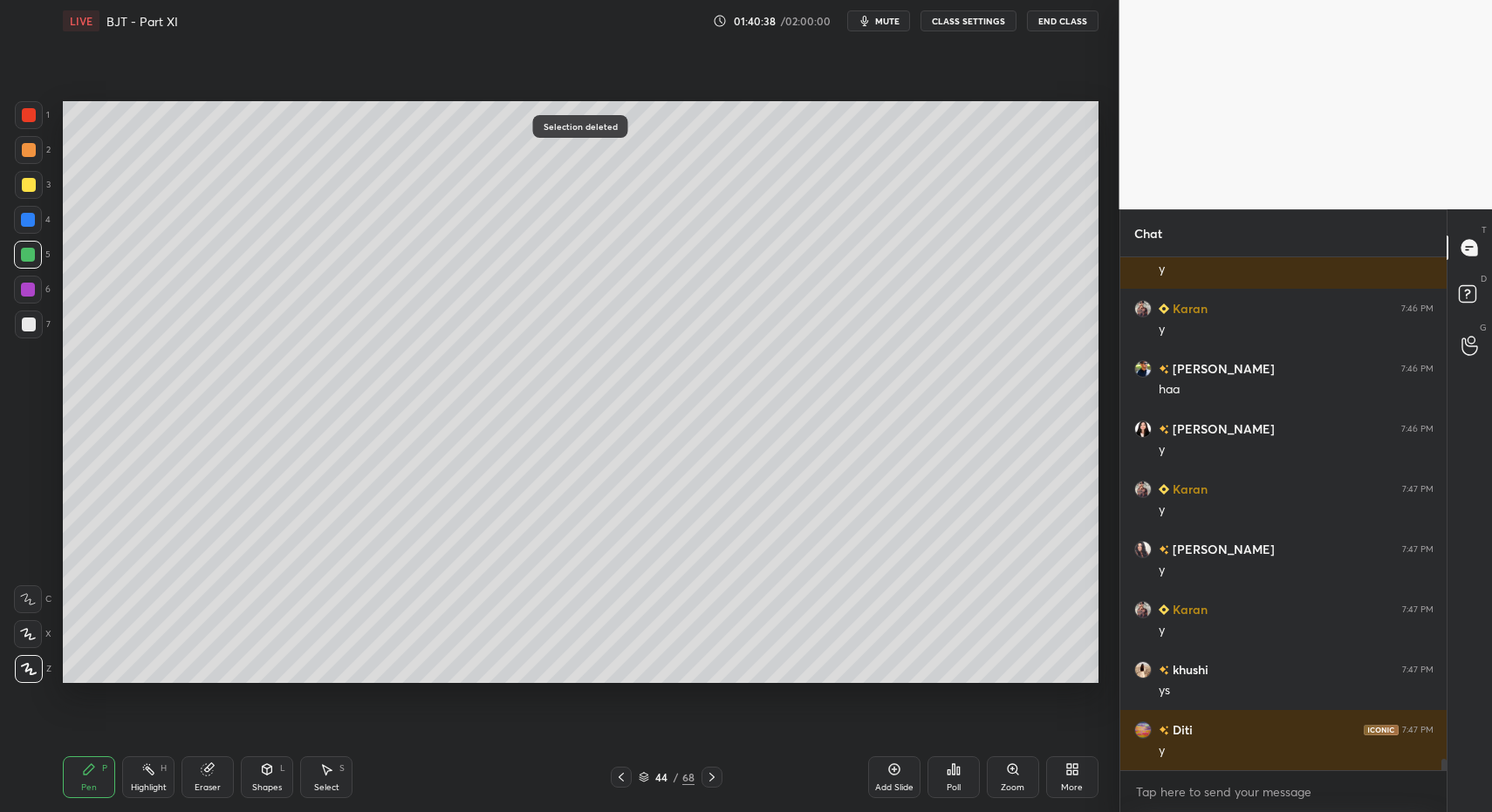
drag, startPoint x: 18, startPoint y: 185, endPoint x: 57, endPoint y: 249, distance: 74.9
drag, startPoint x: 712, startPoint y: 776, endPoint x: 594, endPoint y: 771, distance: 118.1
drag, startPoint x: 154, startPoint y: 774, endPoint x: 255, endPoint y: 721, distance: 114.1
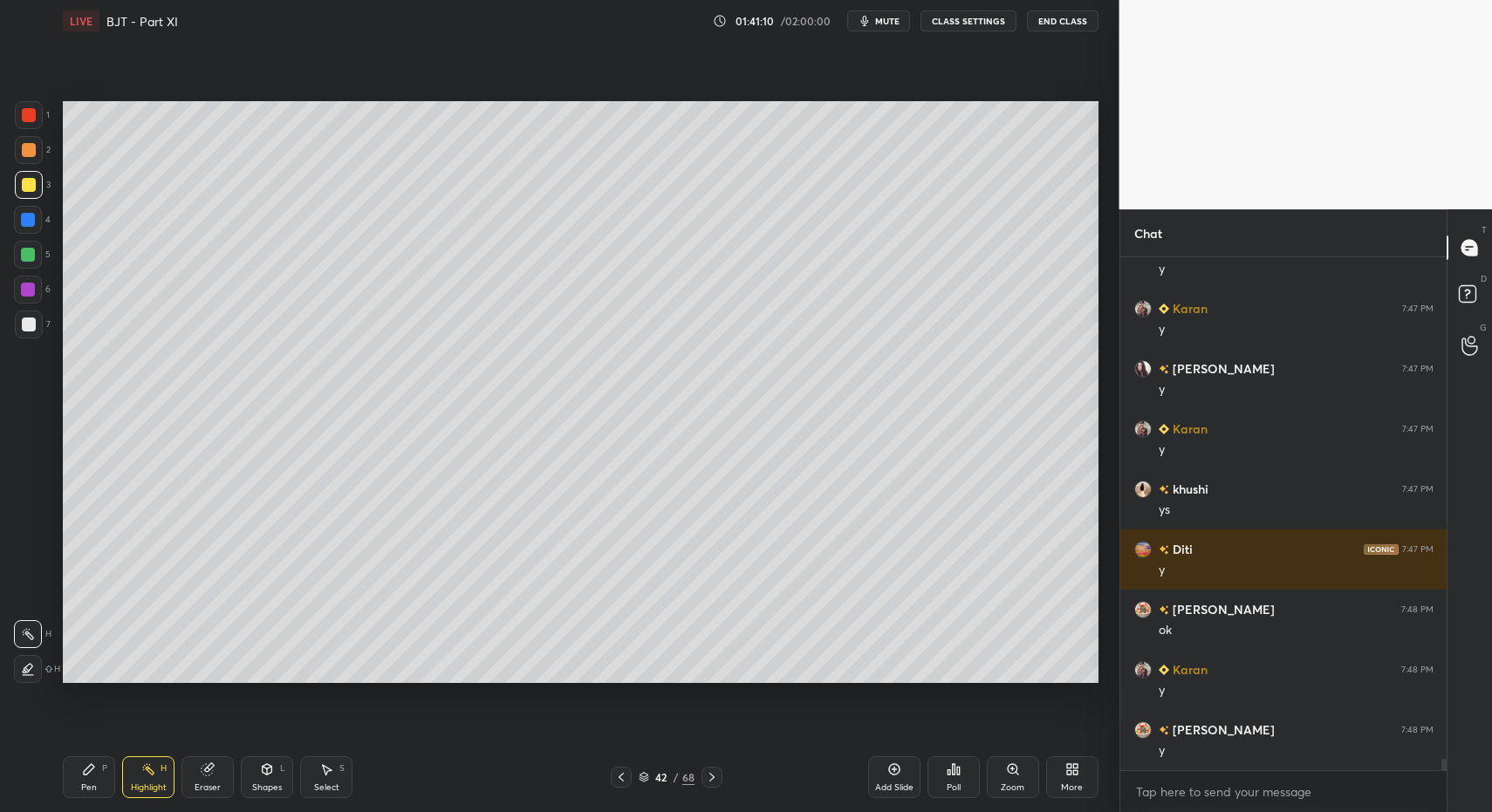
scroll to position [22977, 0]
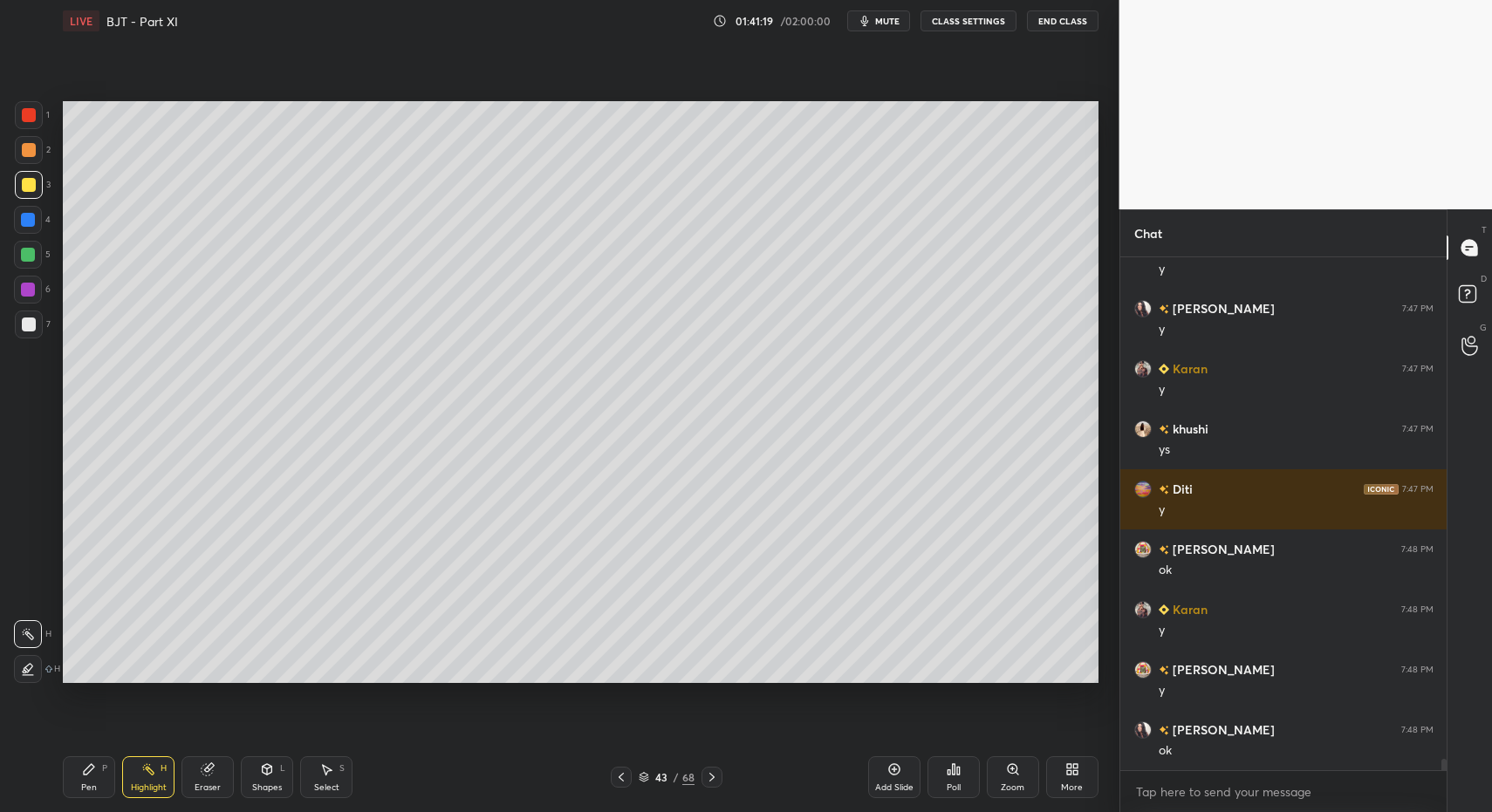
drag, startPoint x: 94, startPoint y: 780, endPoint x: 104, endPoint y: 778, distance: 10.2
drag, startPoint x: 115, startPoint y: 783, endPoint x: 153, endPoint y: 781, distance: 38.1
drag, startPoint x: 318, startPoint y: 777, endPoint x: 348, endPoint y: 582, distance: 197.3
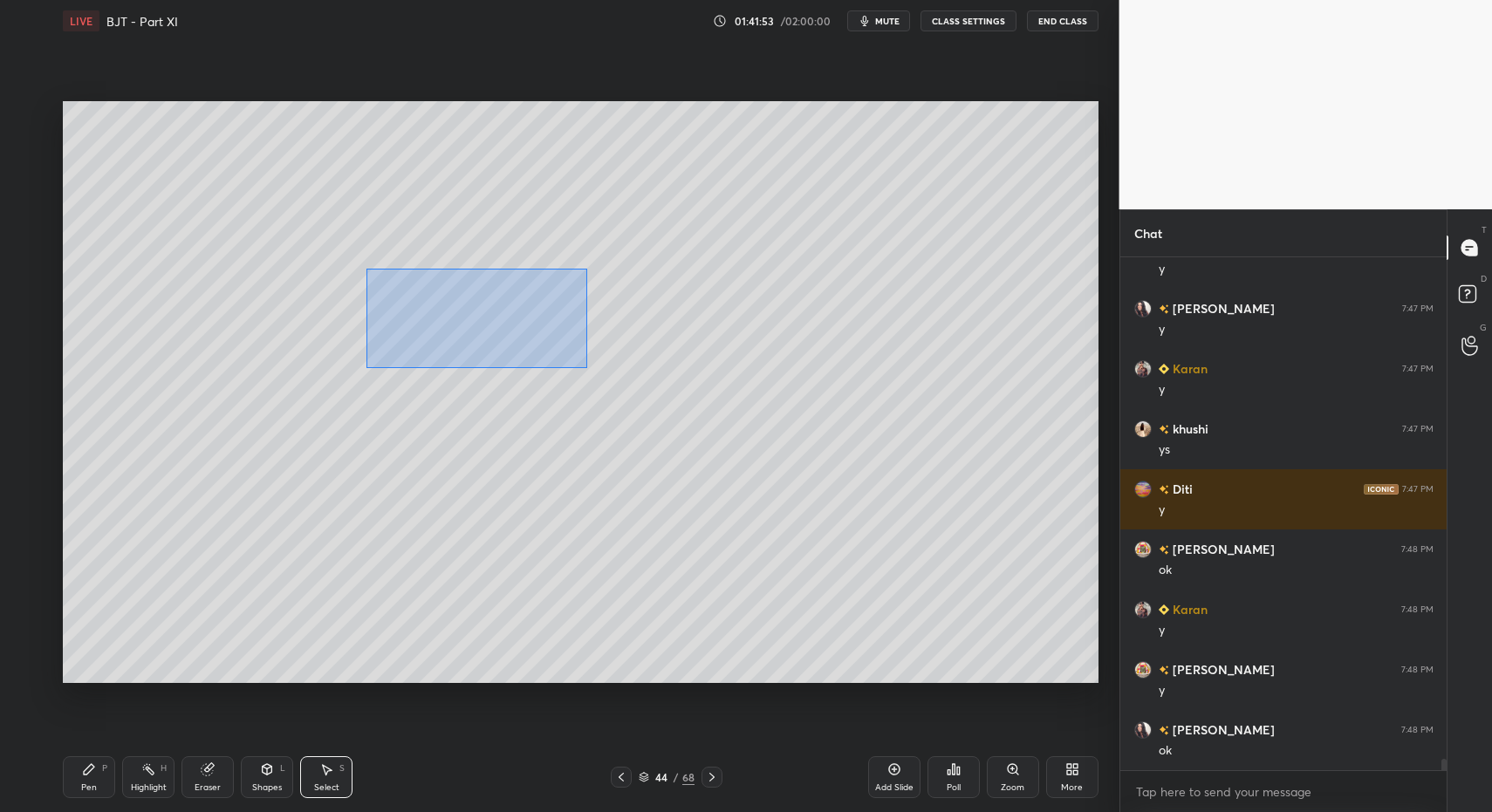
drag, startPoint x: 367, startPoint y: 267, endPoint x: 590, endPoint y: 392, distance: 255.6
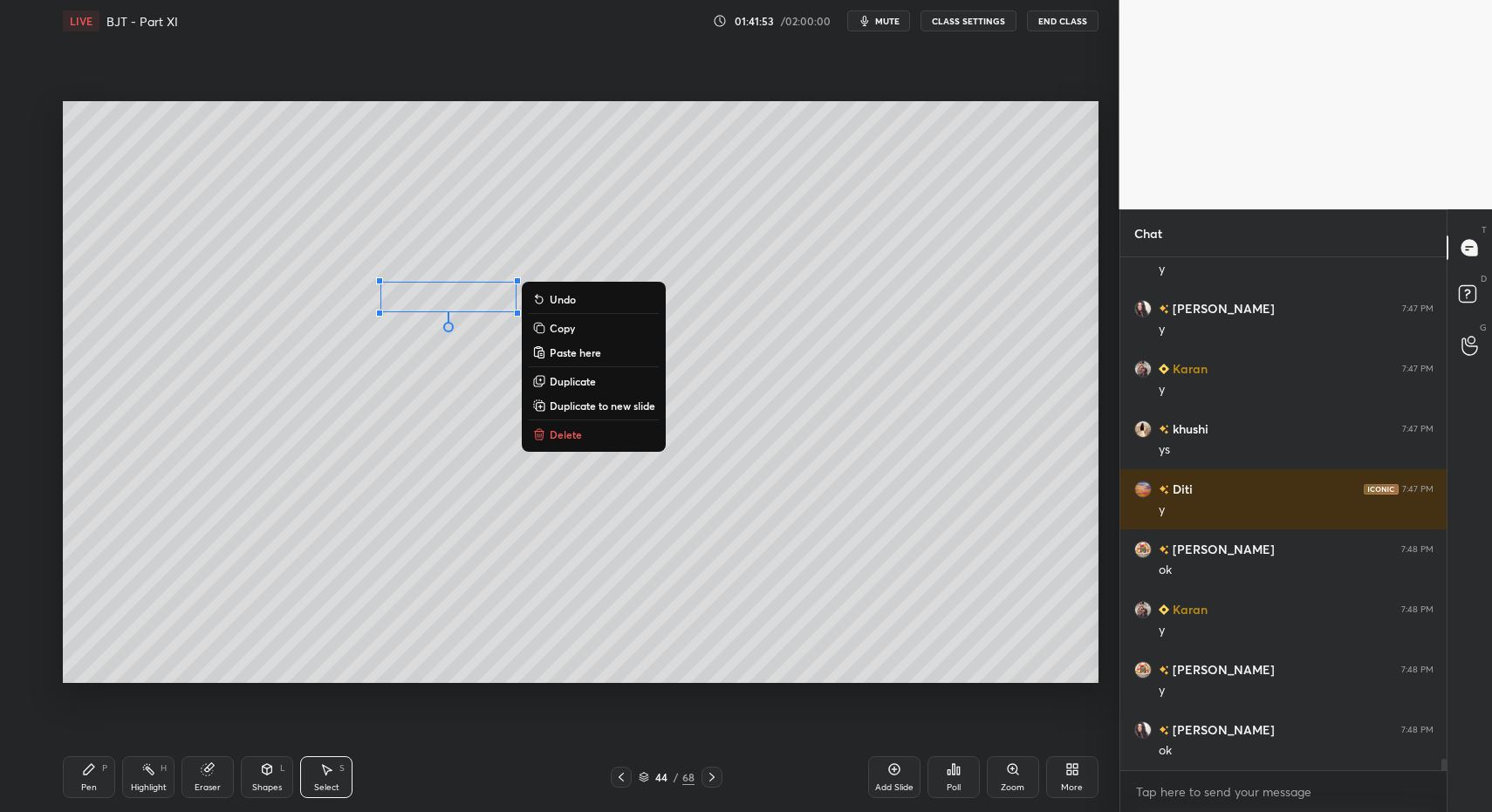
drag, startPoint x: 568, startPoint y: 434, endPoint x: 522, endPoint y: 457, distance: 51.4
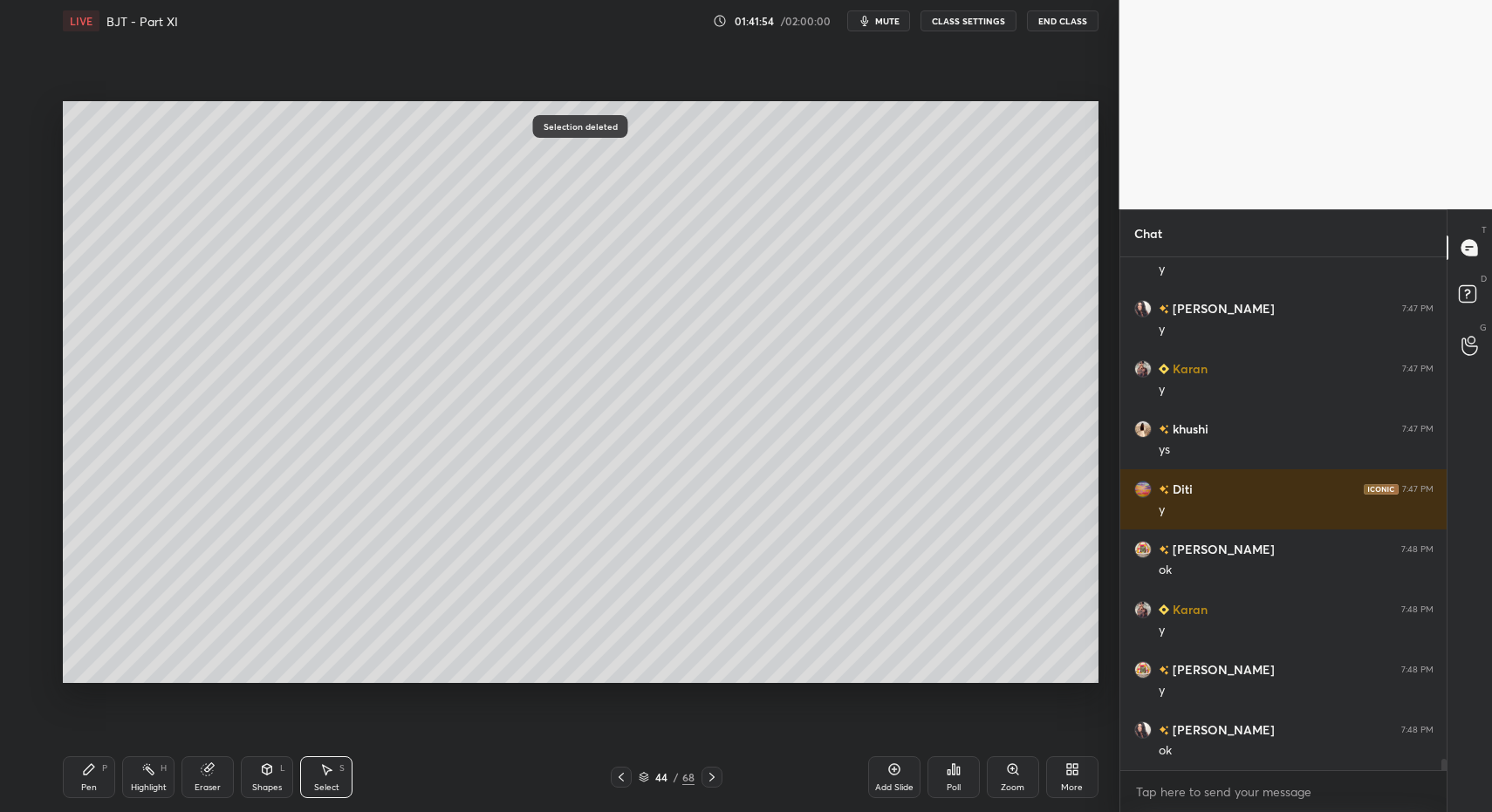
drag, startPoint x: 93, startPoint y: 777, endPoint x: 76, endPoint y: 777, distance: 17.0
drag, startPoint x: 76, startPoint y: 777, endPoint x: 77, endPoint y: 751, distance: 26.0
drag, startPoint x: 261, startPoint y: 775, endPoint x: 259, endPoint y: 753, distance: 22.1
drag, startPoint x: 42, startPoint y: 327, endPoint x: 59, endPoint y: 395, distance: 70.1
drag, startPoint x: 258, startPoint y: 776, endPoint x: 252, endPoint y: 754, distance: 22.8
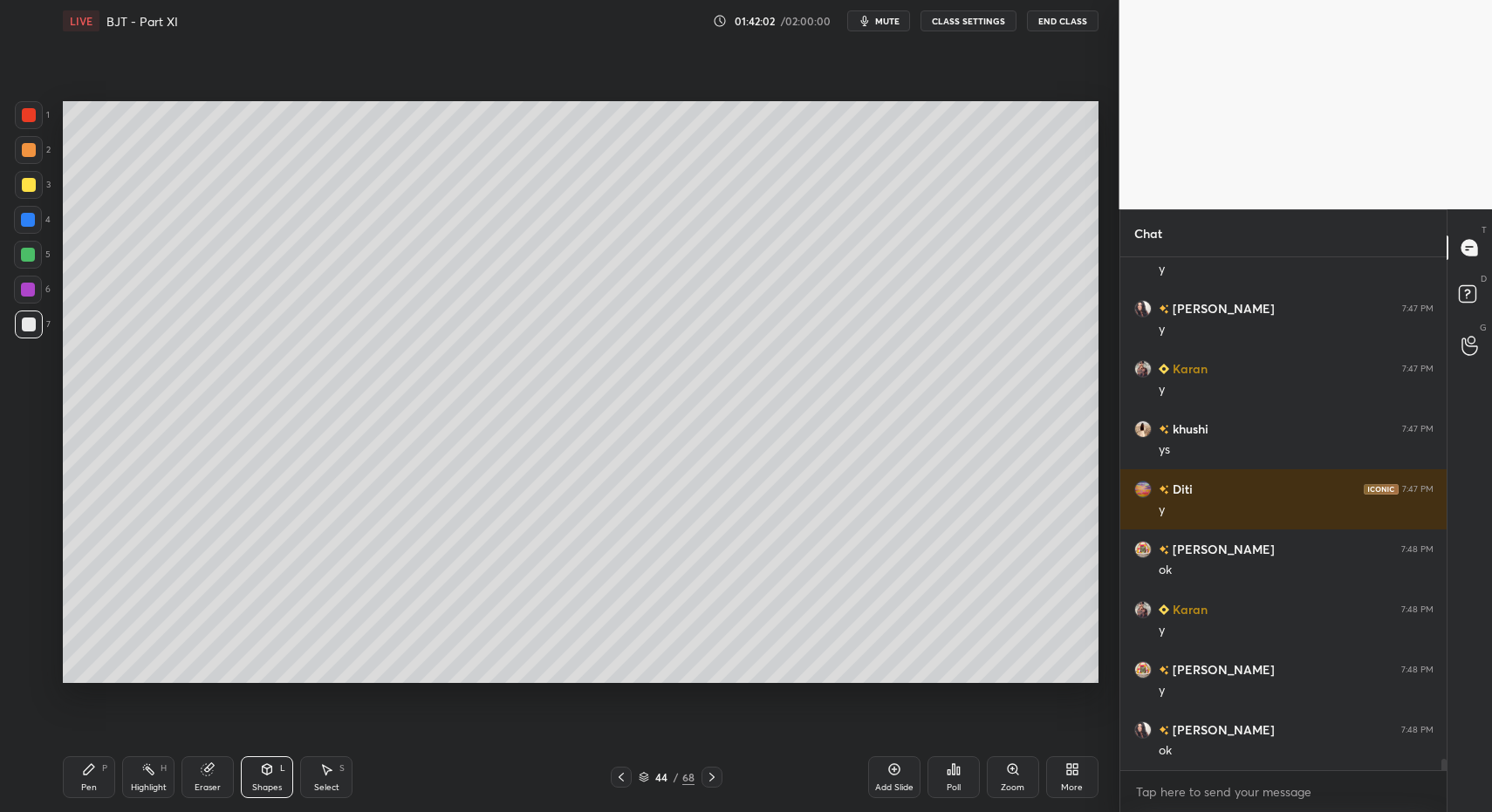
drag, startPoint x: 83, startPoint y: 790, endPoint x: 86, endPoint y: 780, distance: 10.4
drag, startPoint x: 89, startPoint y: 778, endPoint x: 182, endPoint y: 685, distance: 131.5
drag, startPoint x: 74, startPoint y: 783, endPoint x: 83, endPoint y: 770, distance: 15.8
drag, startPoint x: 275, startPoint y: 776, endPoint x: 271, endPoint y: 760, distance: 16.5
drag, startPoint x: 100, startPoint y: 786, endPoint x: 229, endPoint y: 713, distance: 148.2
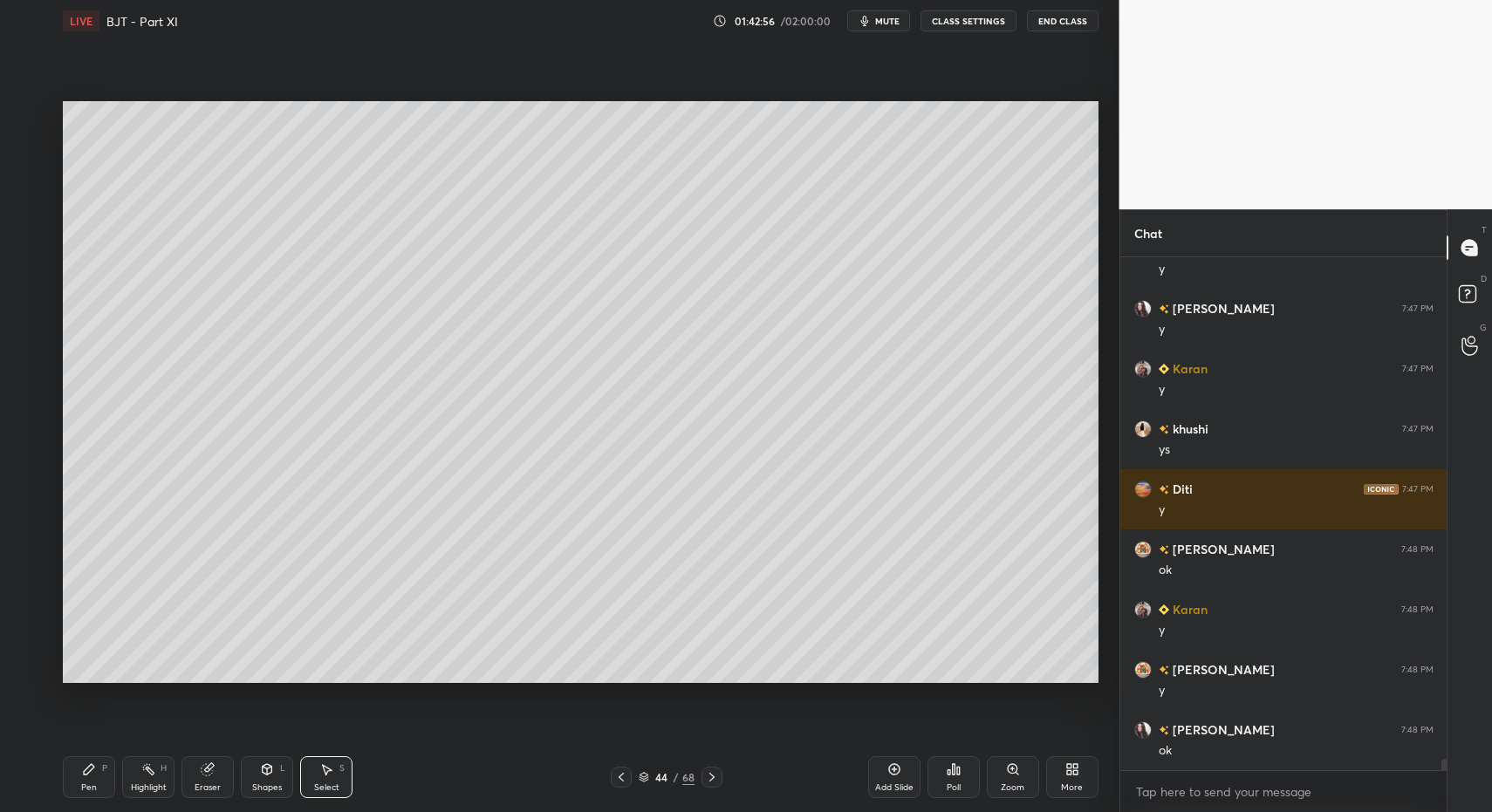
drag, startPoint x: 327, startPoint y: 777, endPoint x: 548, endPoint y: 661, distance: 249.6
drag, startPoint x: 777, startPoint y: 558, endPoint x: 992, endPoint y: 659, distance: 237.5
drag, startPoint x: 858, startPoint y: 603, endPoint x: 963, endPoint y: 406, distance: 223.2
drag, startPoint x: 845, startPoint y: 604, endPoint x: 934, endPoint y: 247, distance: 367.9
drag, startPoint x: 74, startPoint y: 776, endPoint x: 150, endPoint y: 706, distance: 103.3
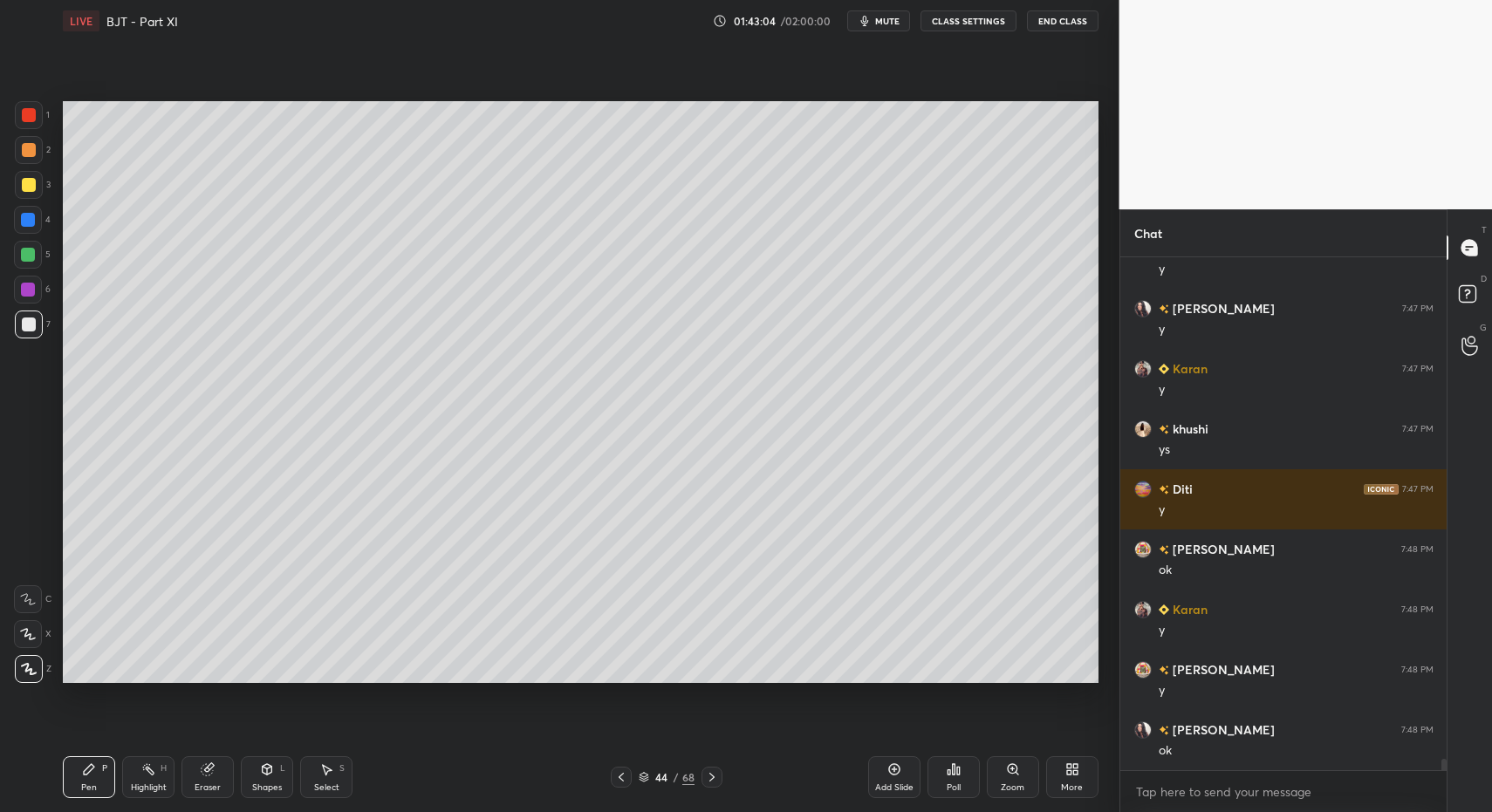
drag, startPoint x: 29, startPoint y: 109, endPoint x: 50, endPoint y: 244, distance: 136.6
drag, startPoint x: 282, startPoint y: 783, endPoint x: 273, endPoint y: 758, distance: 26.6
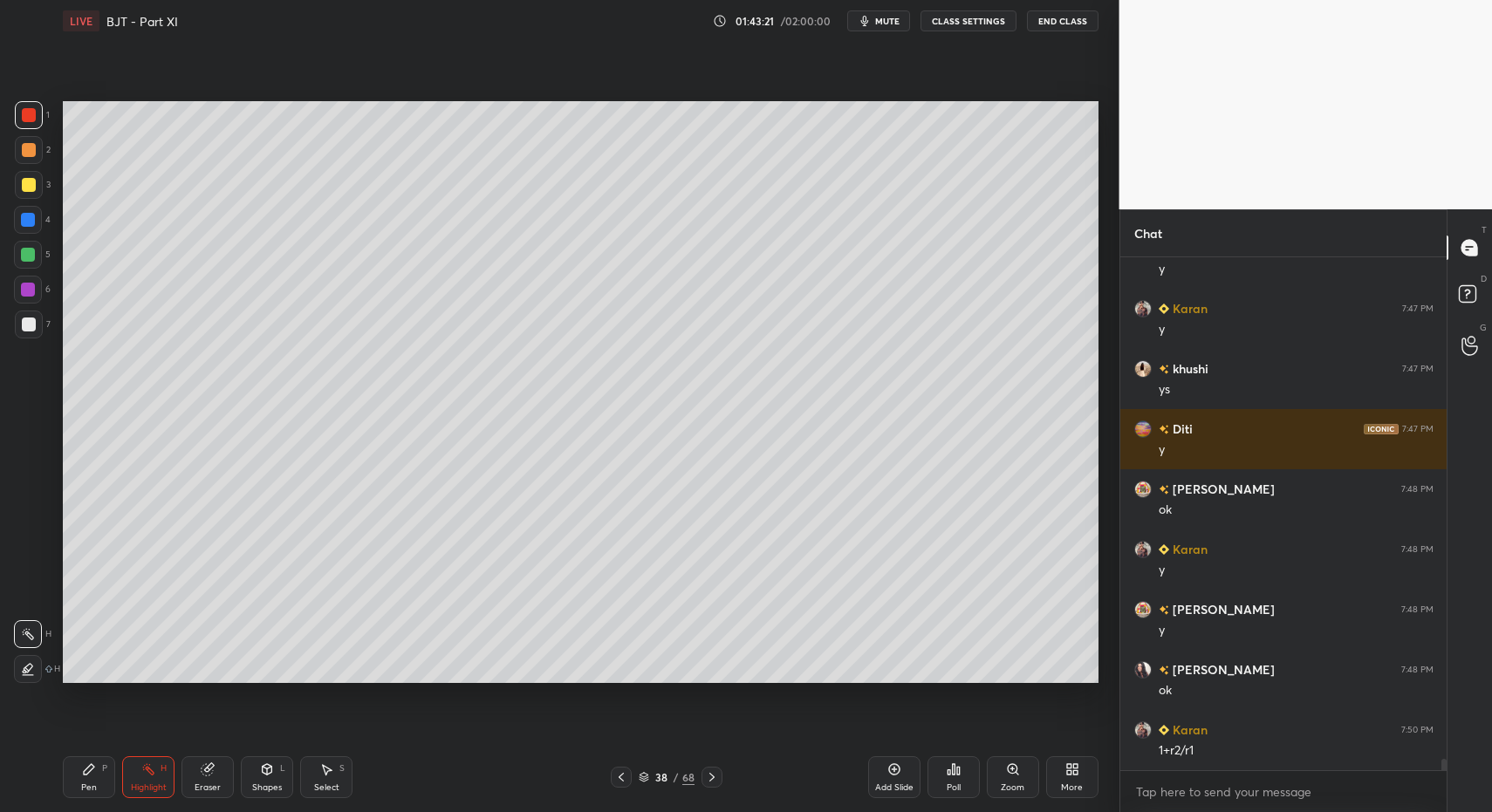
drag, startPoint x: 96, startPoint y: 781, endPoint x: 106, endPoint y: 772, distance: 13.5
drag, startPoint x: 93, startPoint y: 785, endPoint x: 141, endPoint y: 784, distance: 48.0
drag, startPoint x: 140, startPoint y: 780, endPoint x: 185, endPoint y: 740, distance: 60.2
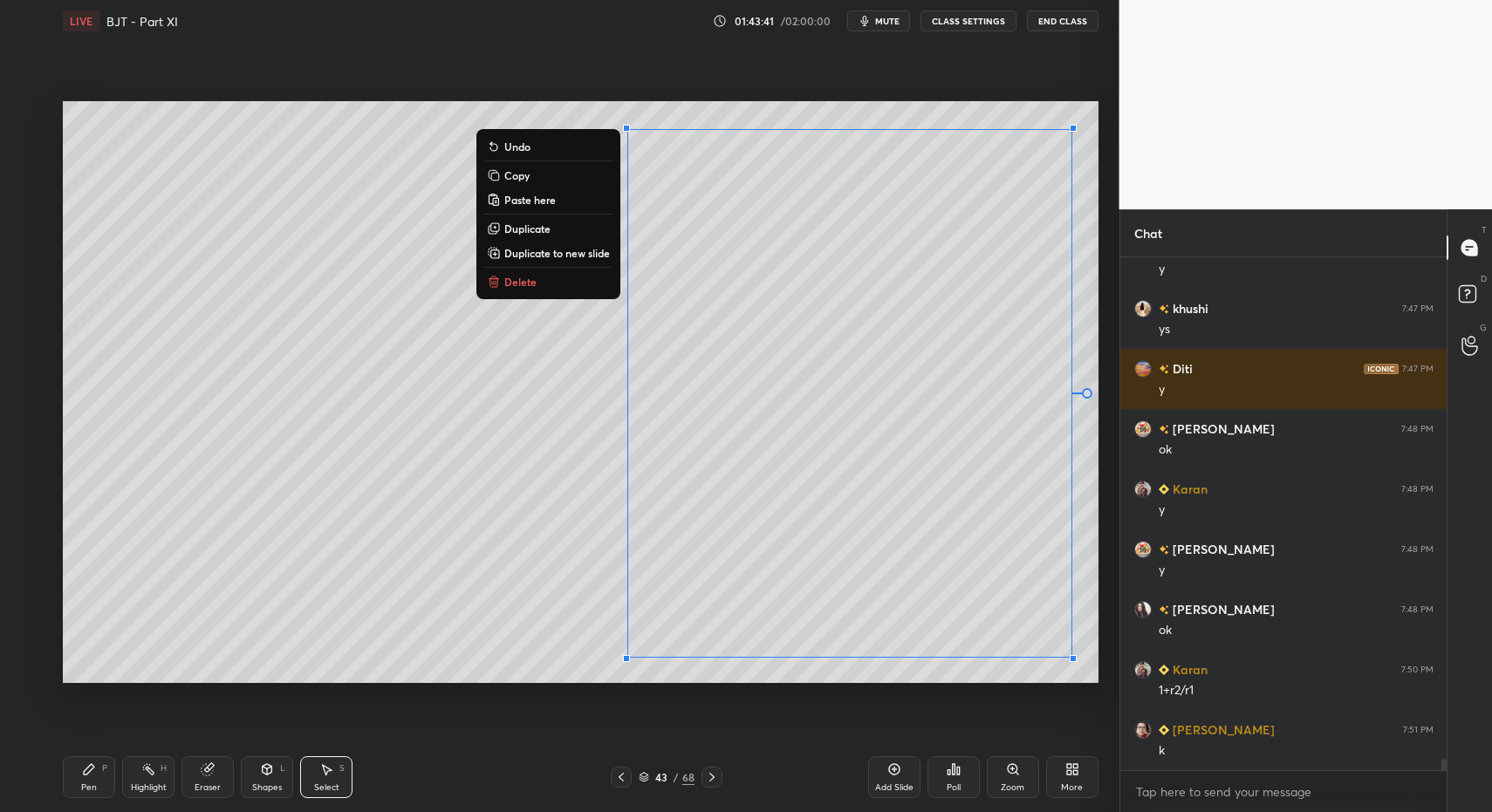
drag, startPoint x: 603, startPoint y: 117, endPoint x: 1089, endPoint y: 552, distance: 652.2
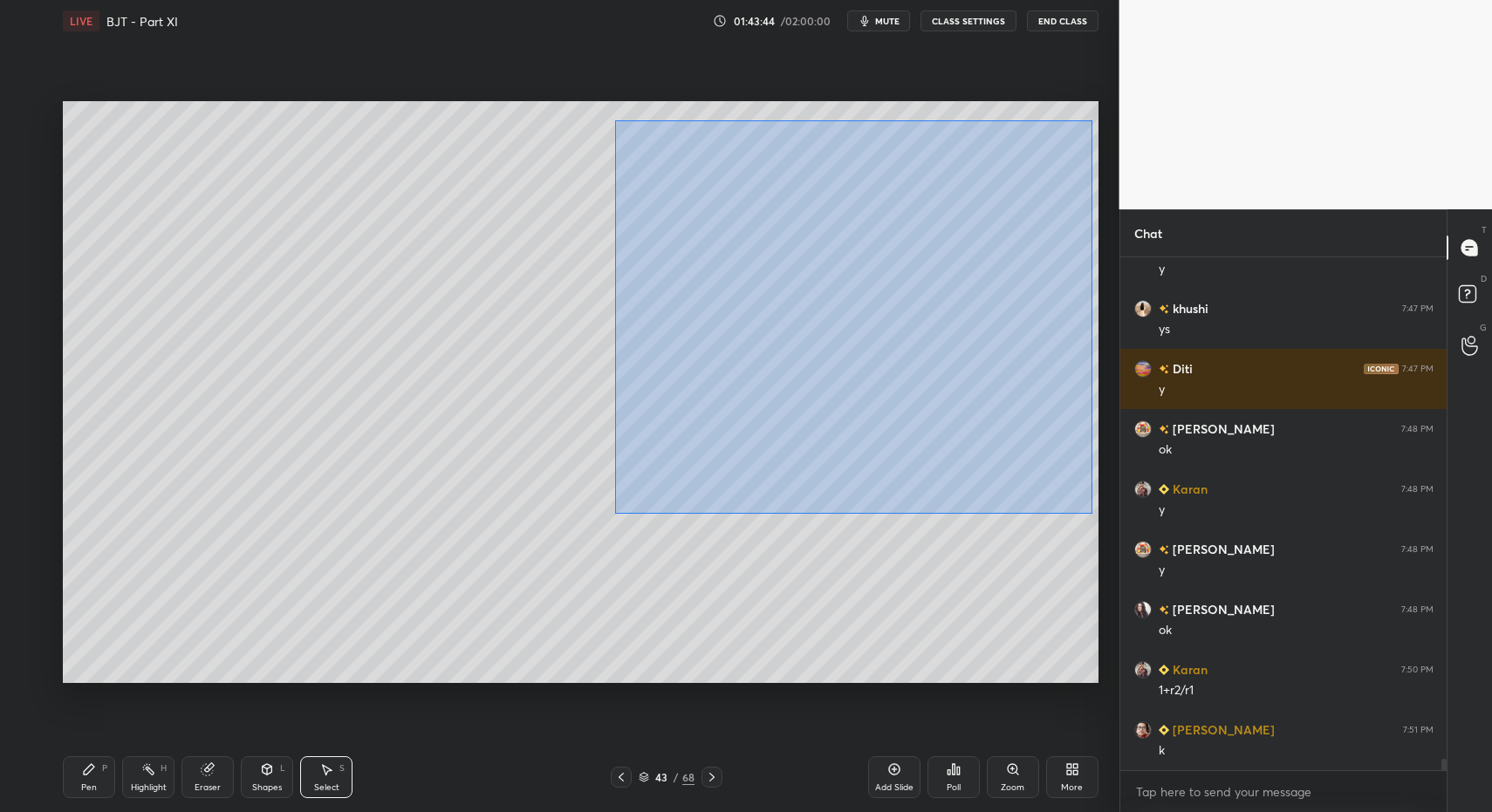
drag, startPoint x: 622, startPoint y: 122, endPoint x: 1086, endPoint y: 529, distance: 617.2
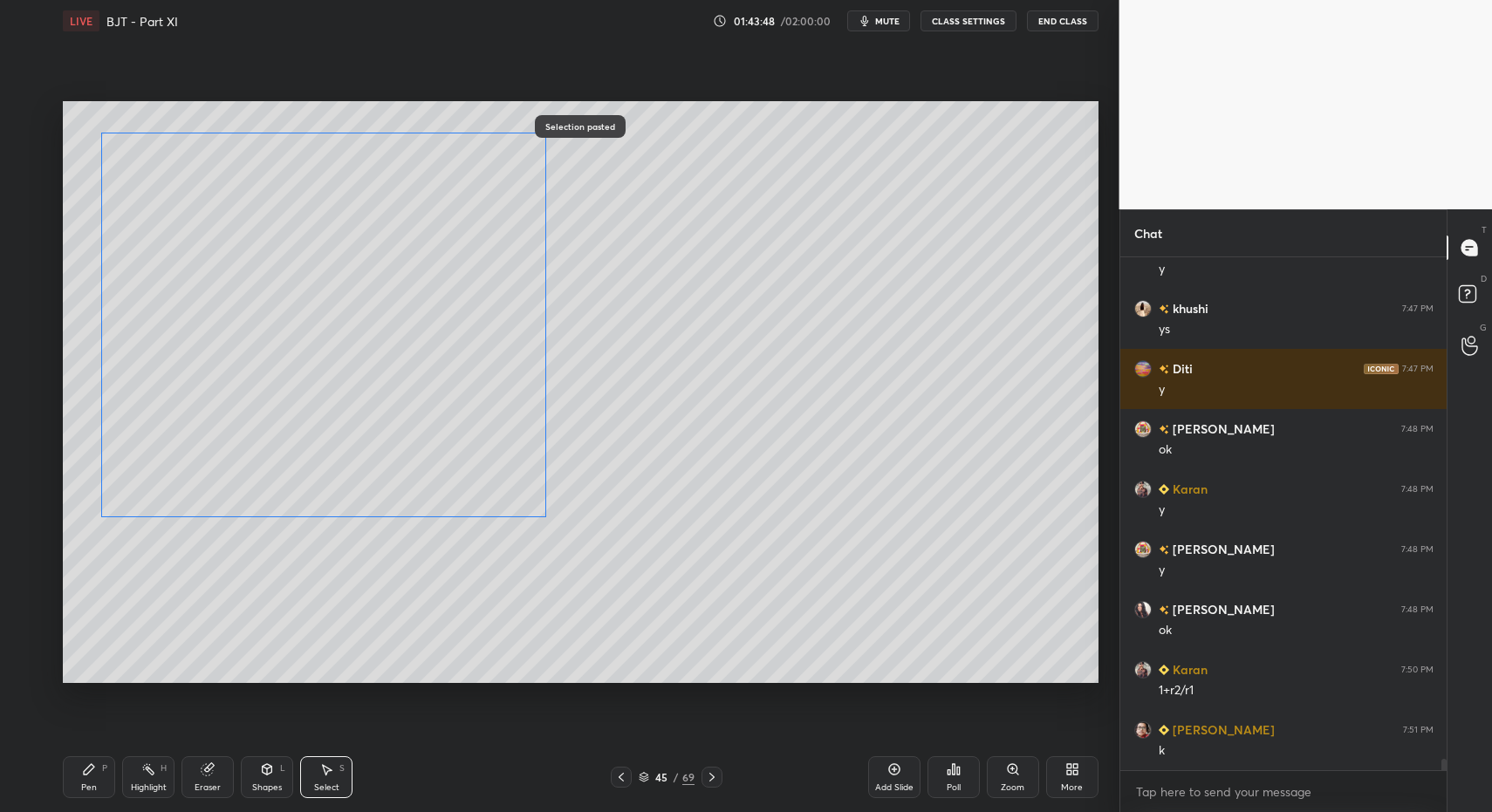
drag, startPoint x: 682, startPoint y: 406, endPoint x: 222, endPoint y: 435, distance: 460.9
drag, startPoint x: 118, startPoint y: 511, endPoint x: 149, endPoint y: 478, distance: 45.3
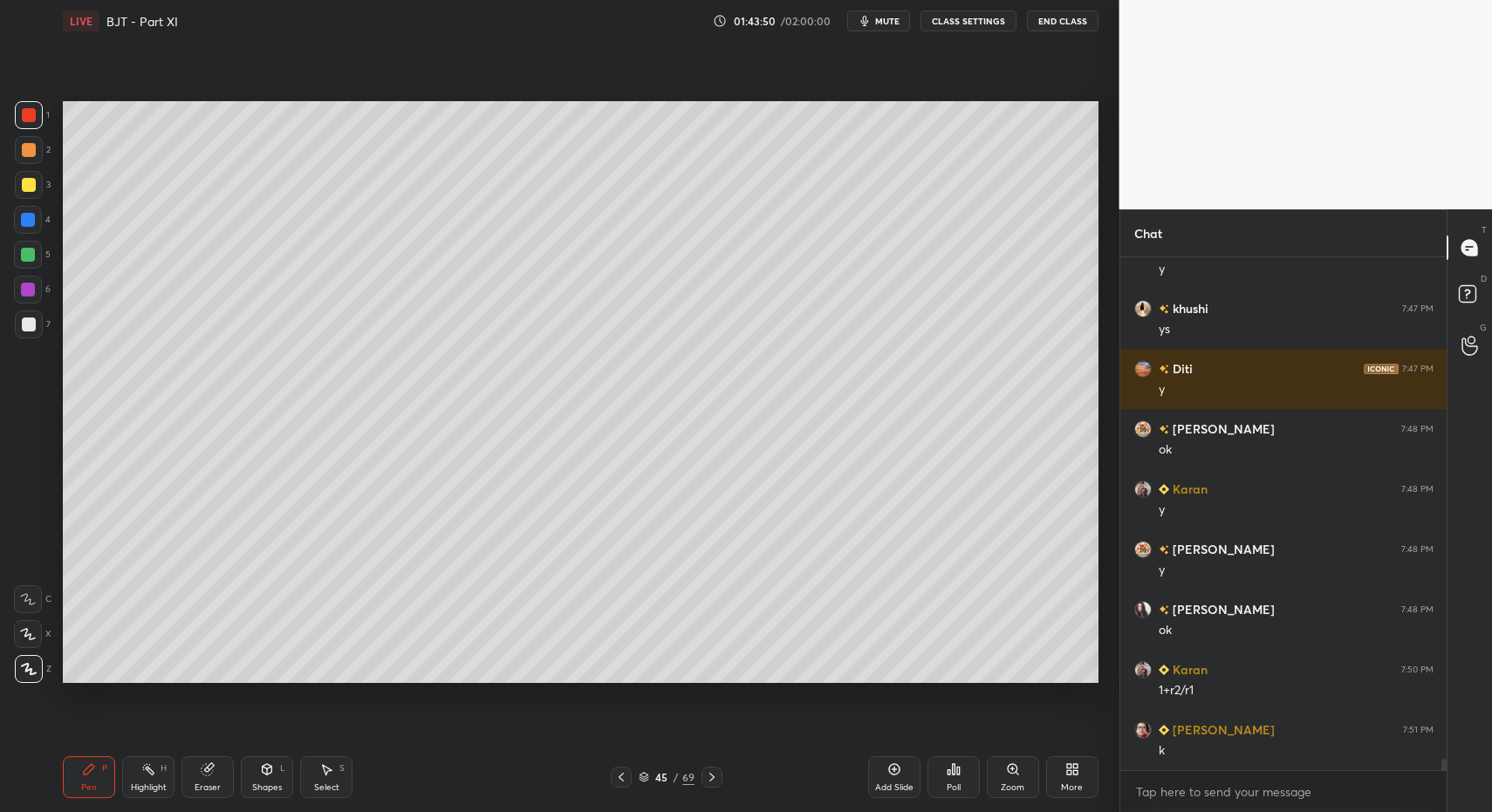
drag, startPoint x: 87, startPoint y: 787, endPoint x: 106, endPoint y: 685, distance: 103.8
drag, startPoint x: 94, startPoint y: 788, endPoint x: 84, endPoint y: 742, distance: 47.1
drag, startPoint x: 87, startPoint y: 793, endPoint x: 117, endPoint y: 688, distance: 109.2
drag, startPoint x: 268, startPoint y: 786, endPoint x: 264, endPoint y: 758, distance: 28.3
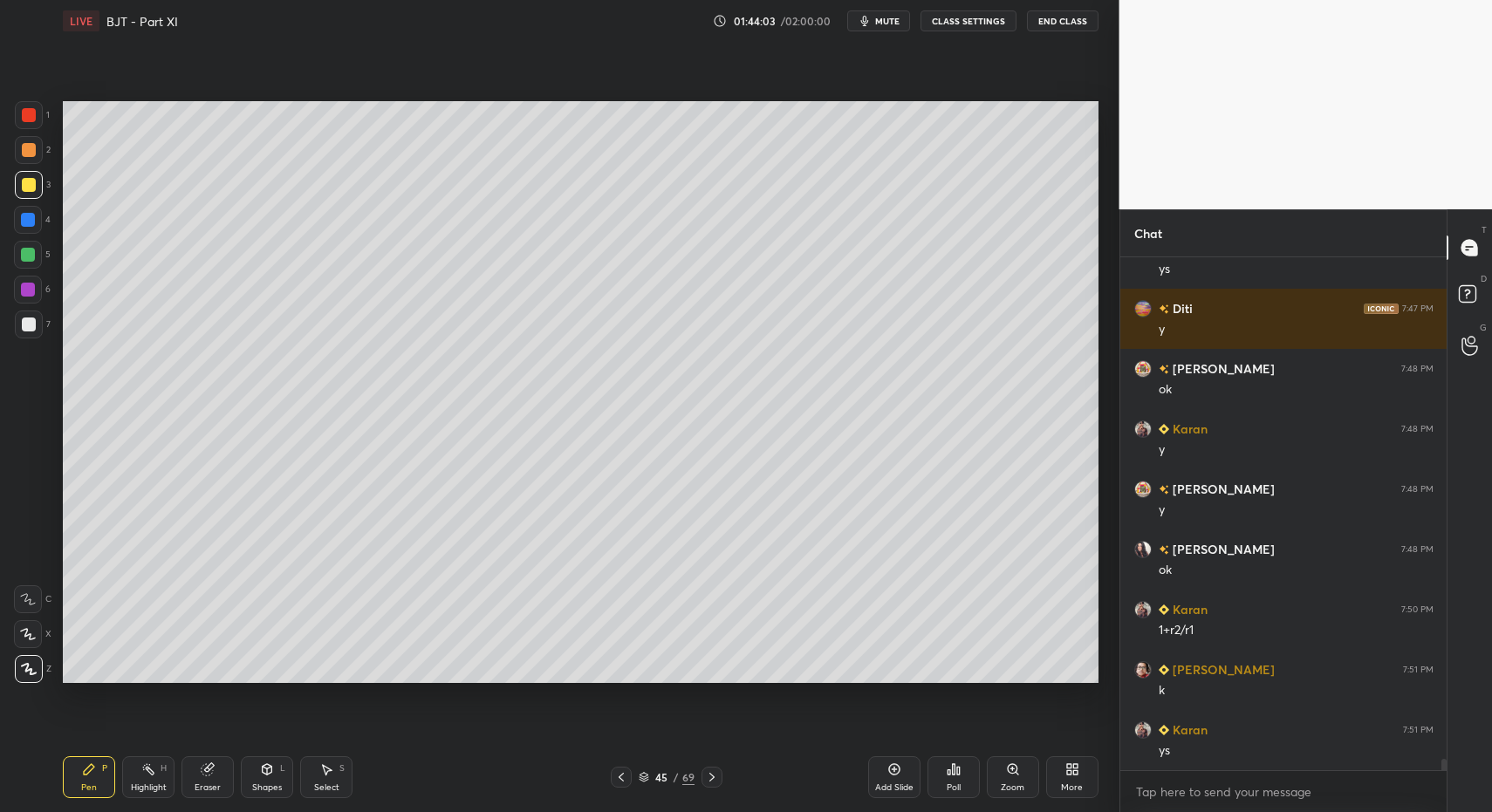
drag, startPoint x: 86, startPoint y: 776, endPoint x: 94, endPoint y: 747, distance: 30.1
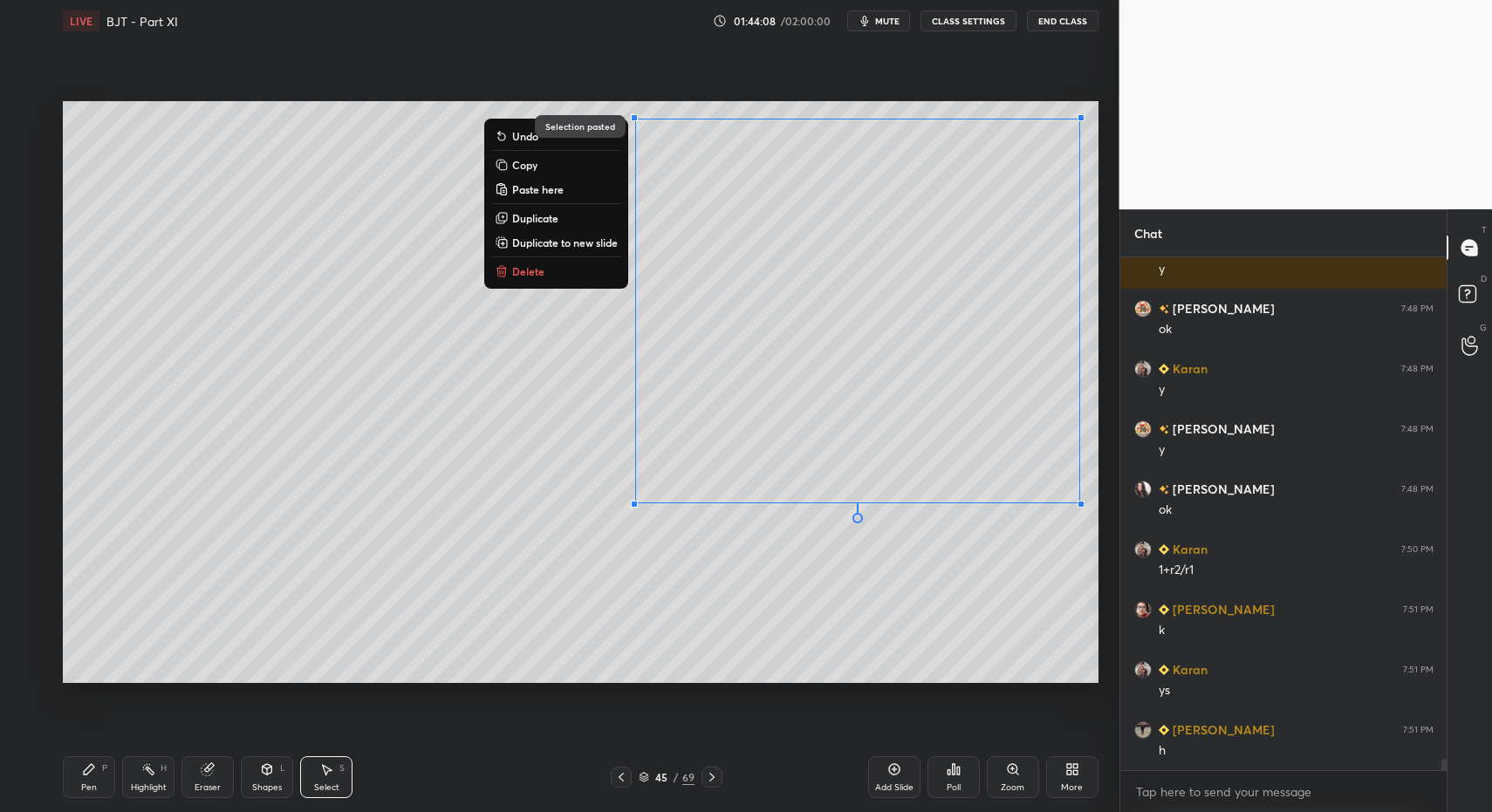
drag, startPoint x: 74, startPoint y: 797, endPoint x: 183, endPoint y: 786, distance: 109.6
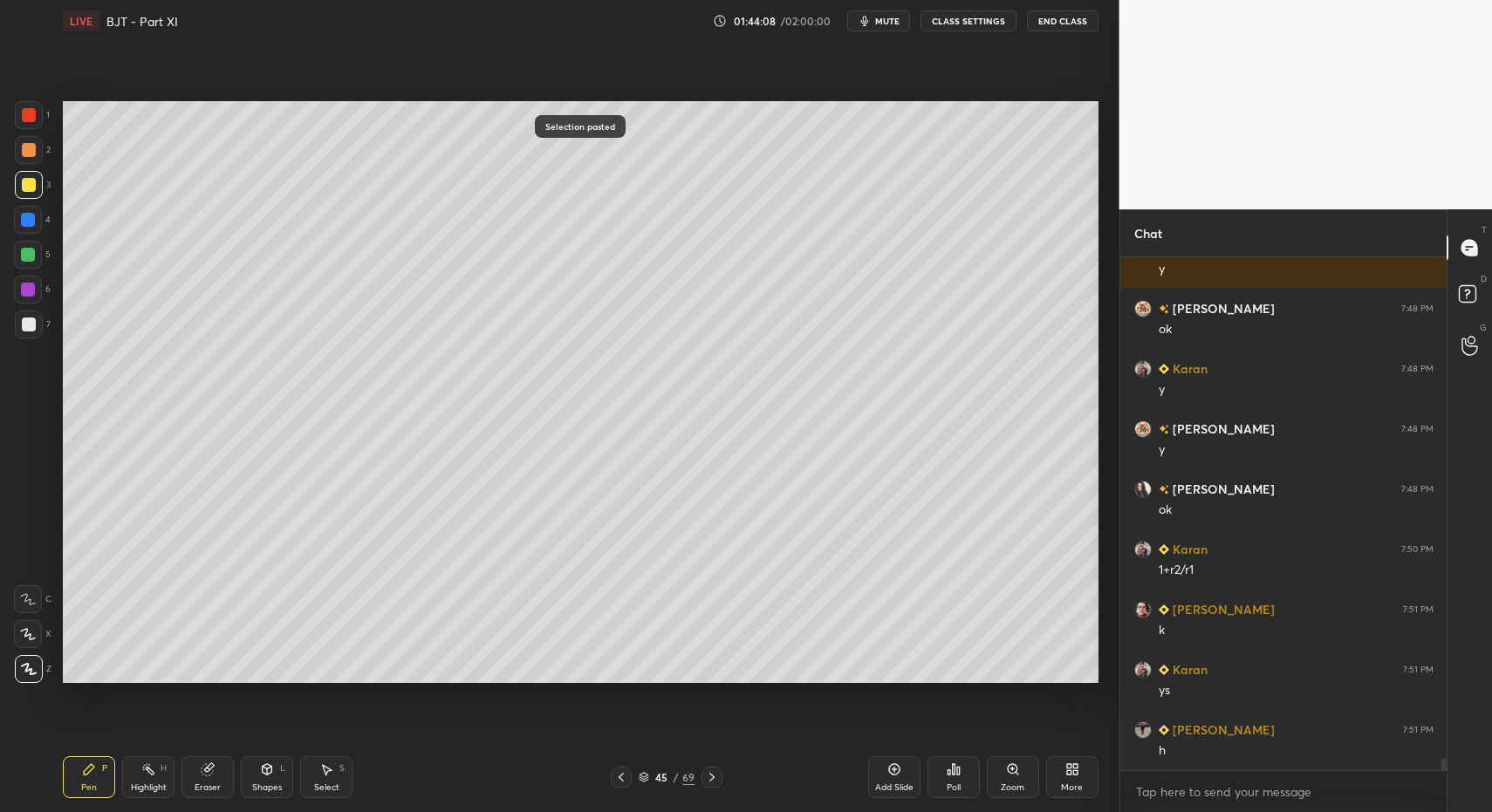
scroll to position [23279, 0]
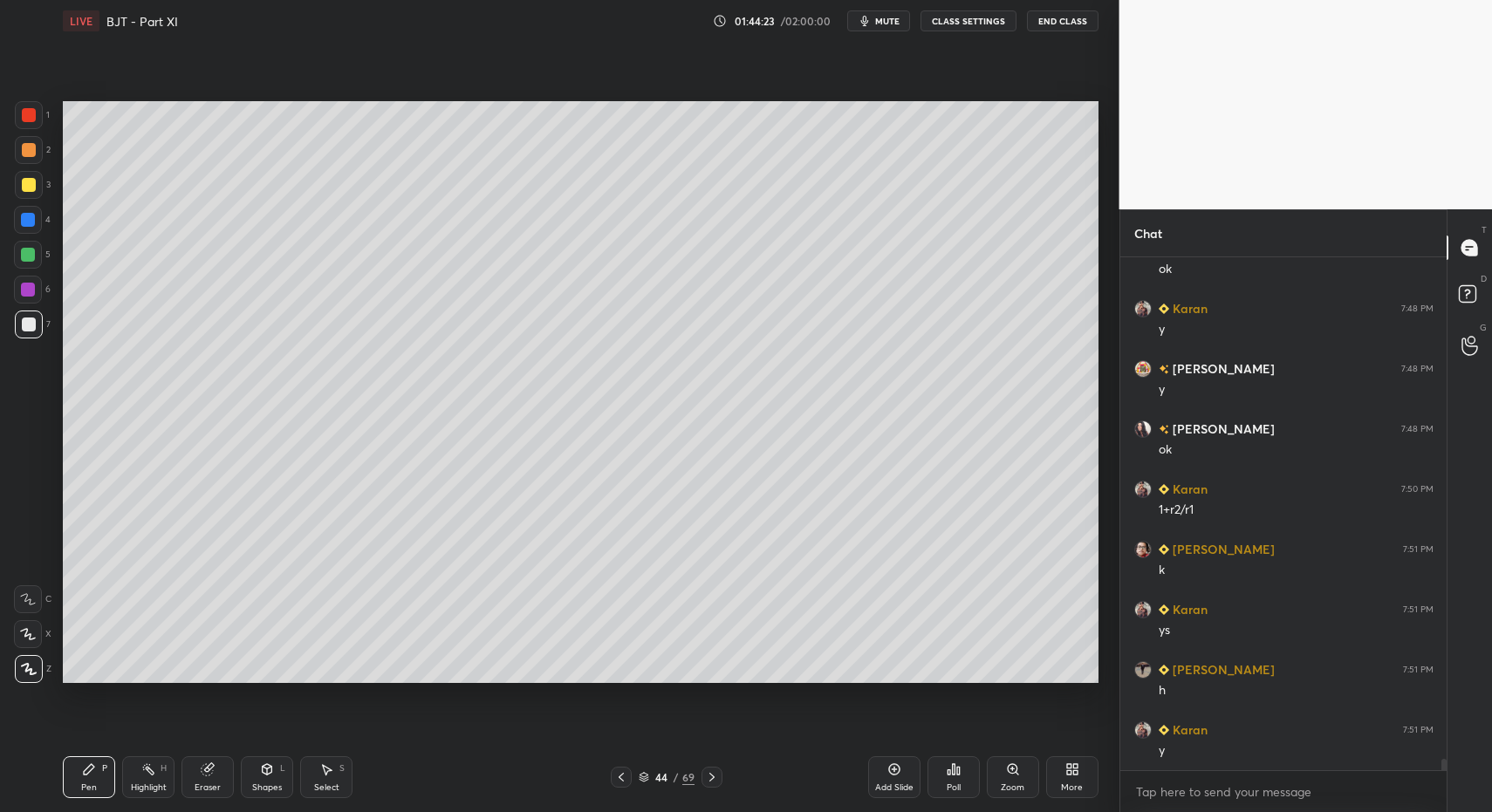
drag, startPoint x: 24, startPoint y: 318, endPoint x: 52, endPoint y: 318, distance: 28.0
drag, startPoint x: 336, startPoint y: 775, endPoint x: 323, endPoint y: 724, distance: 52.6
drag, startPoint x: 242, startPoint y: 616, endPoint x: 269, endPoint y: 638, distance: 34.8
drag, startPoint x: 249, startPoint y: 639, endPoint x: 268, endPoint y: 647, distance: 20.6
drag, startPoint x: 326, startPoint y: 766, endPoint x: 318, endPoint y: 755, distance: 13.6
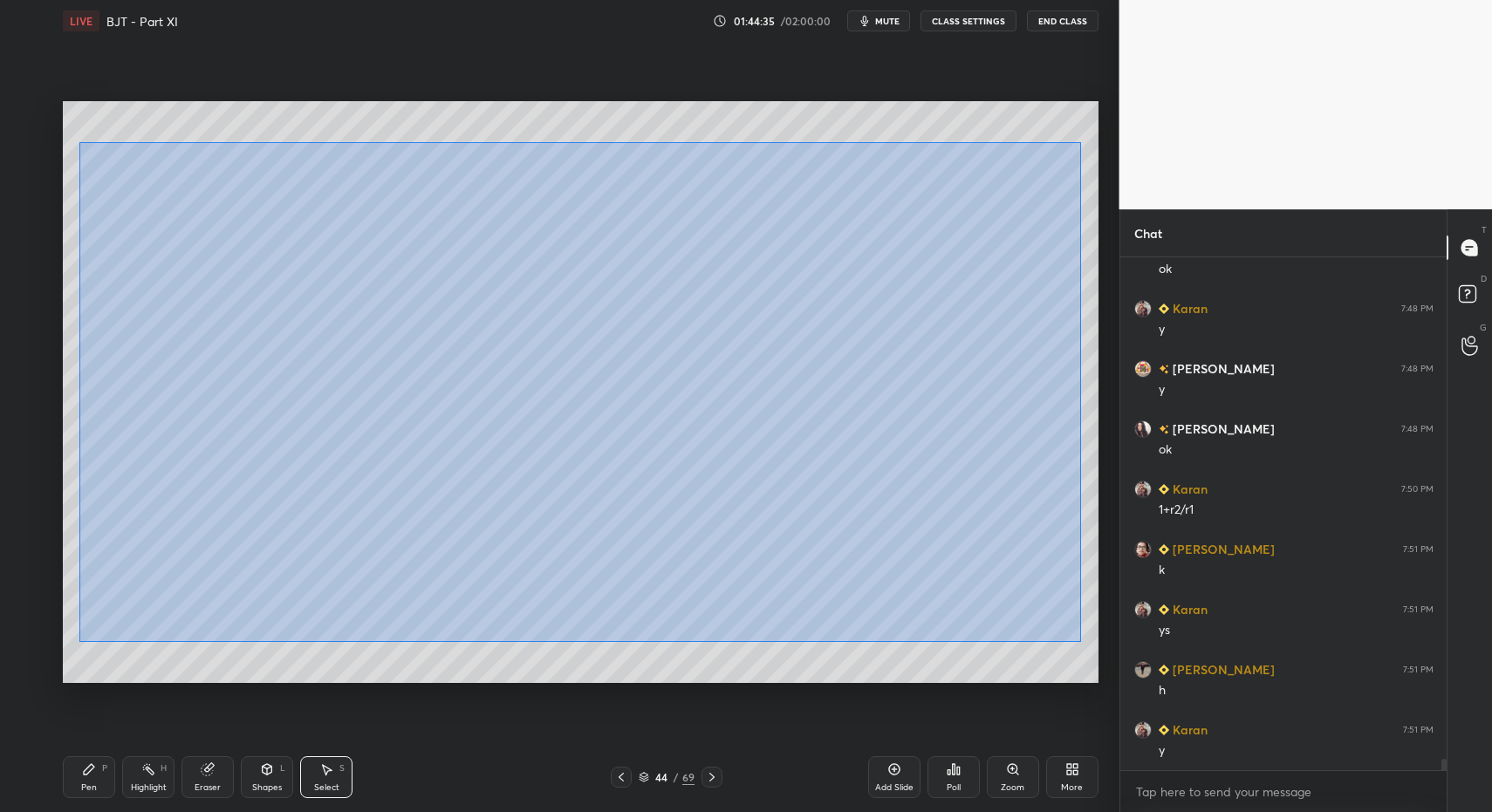
drag, startPoint x: 115, startPoint y: 199, endPoint x: 1085, endPoint y: 650, distance: 1069.7
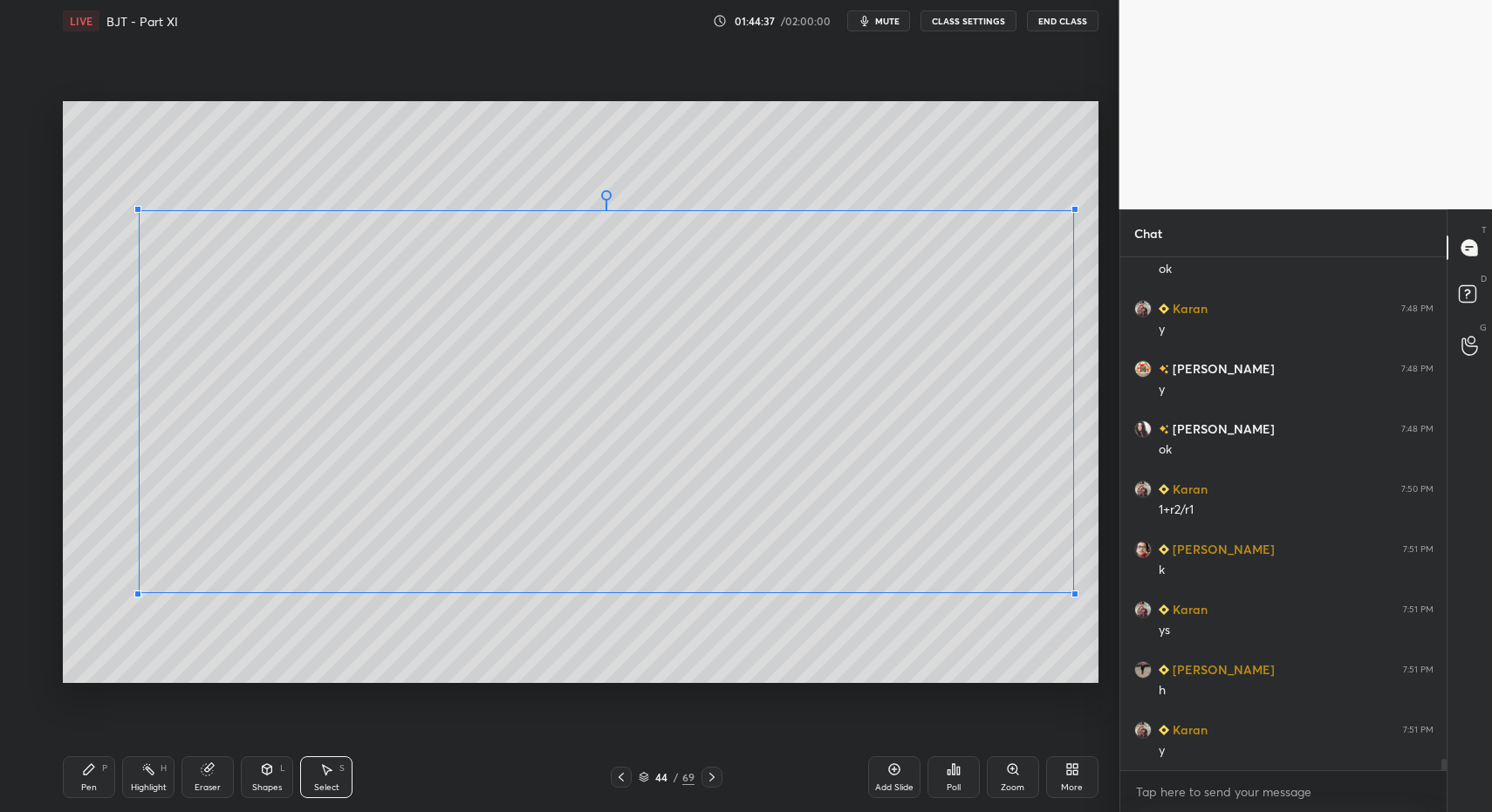
drag, startPoint x: 89, startPoint y: 631, endPoint x: 146, endPoint y: 589, distance: 70.8
drag, startPoint x: 174, startPoint y: 575, endPoint x: 81, endPoint y: 667, distance: 130.8
drag, startPoint x: 322, startPoint y: 774, endPoint x: 370, endPoint y: 731, distance: 64.4
drag, startPoint x: 888, startPoint y: 448, endPoint x: 980, endPoint y: 509, distance: 110.4
drag, startPoint x: 110, startPoint y: 785, endPoint x: 119, endPoint y: 772, distance: 15.8
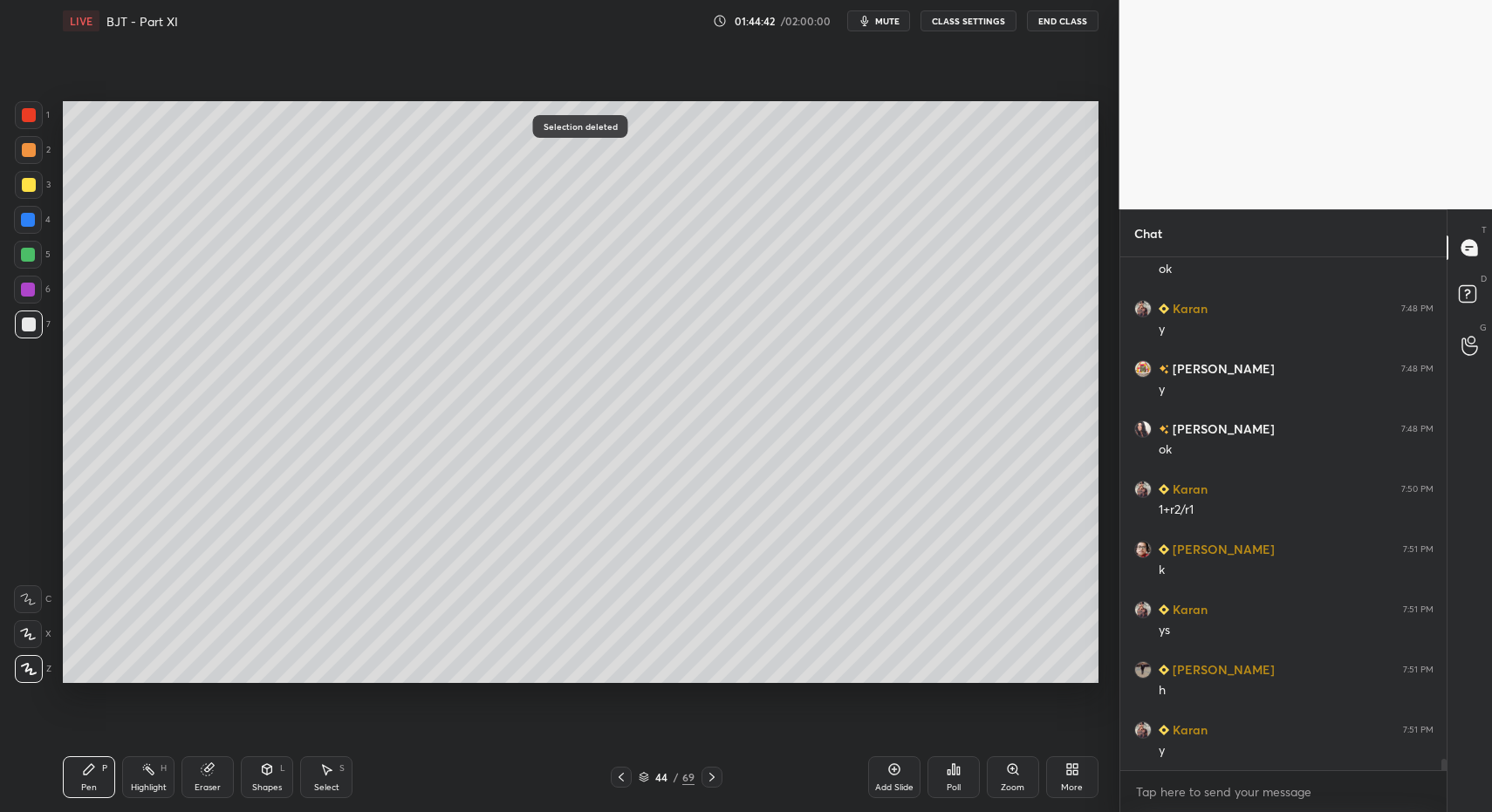
drag, startPoint x: 316, startPoint y: 777, endPoint x: 332, endPoint y: 754, distance: 28.0
drag, startPoint x: 878, startPoint y: 466, endPoint x: 901, endPoint y: 497, distance: 38.6
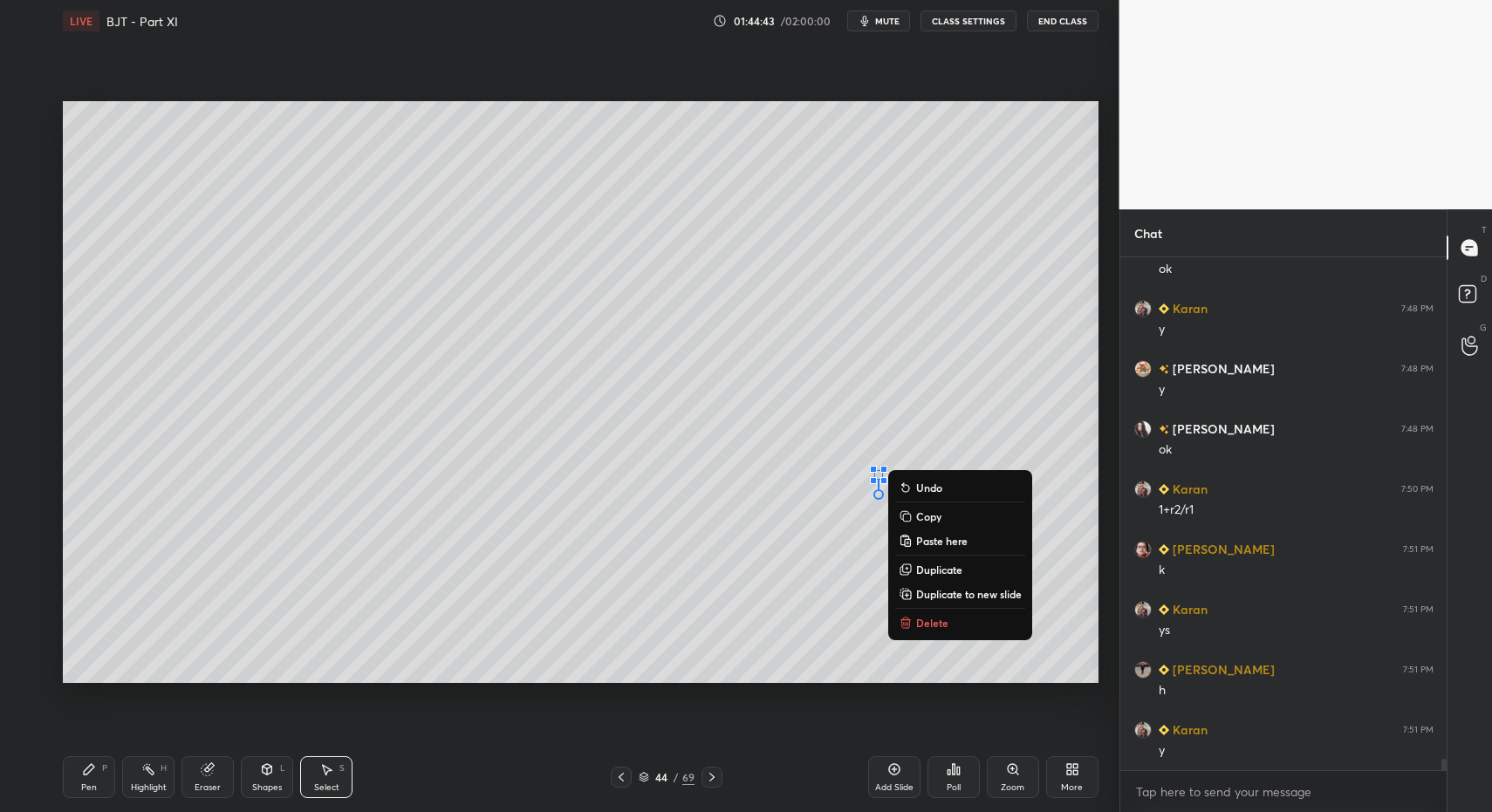
drag, startPoint x: 922, startPoint y: 618, endPoint x: 870, endPoint y: 628, distance: 53.0
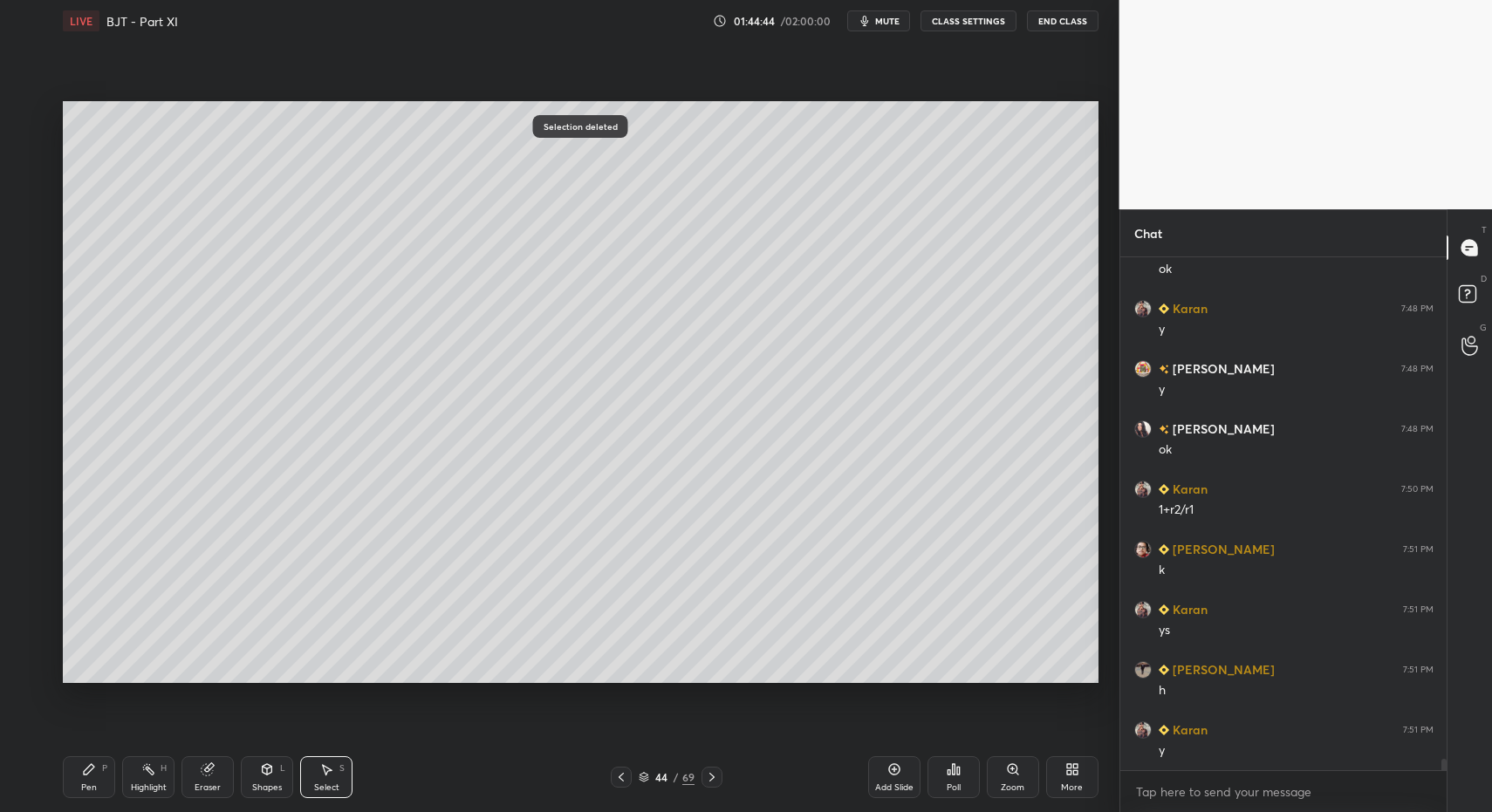
drag, startPoint x: 85, startPoint y: 783, endPoint x: 267, endPoint y: 698, distance: 200.9
drag, startPoint x: 321, startPoint y: 772, endPoint x: 305, endPoint y: 688, distance: 85.5
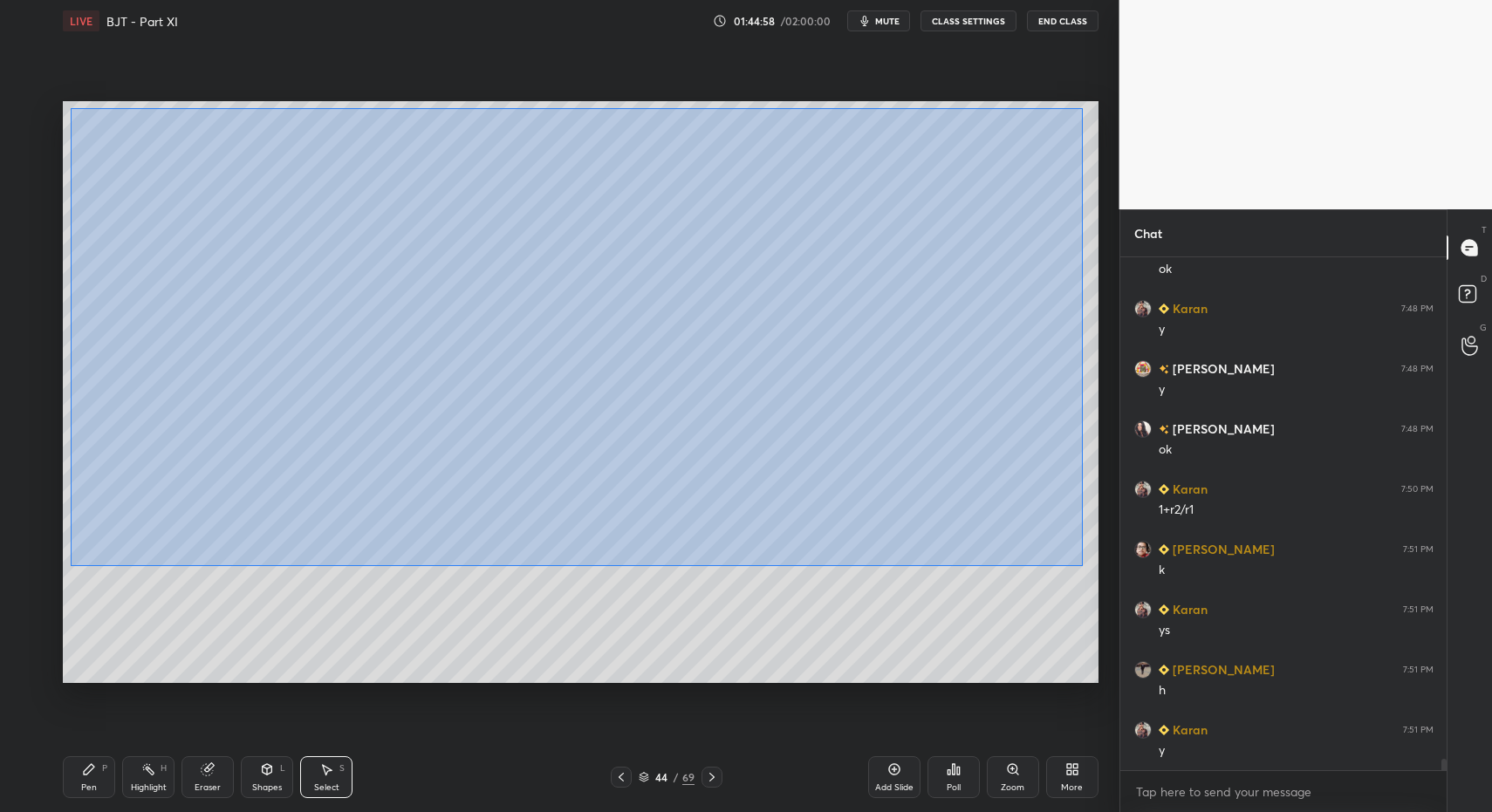
drag, startPoint x: 73, startPoint y: 114, endPoint x: 1071, endPoint y: 562, distance: 1093.9
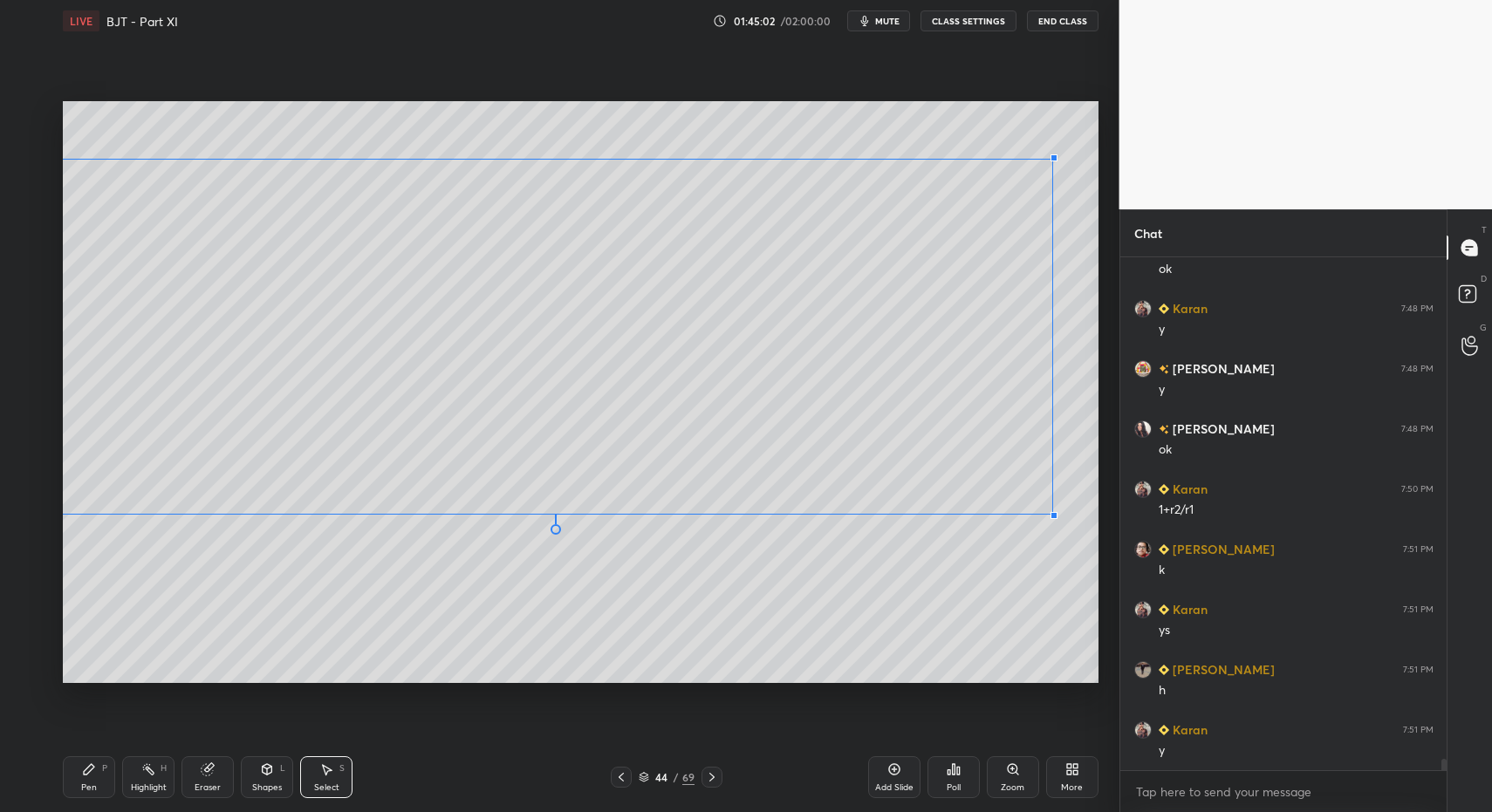
drag, startPoint x: 1082, startPoint y: 135, endPoint x: 982, endPoint y: 205, distance: 122.1
drag, startPoint x: 496, startPoint y: 299, endPoint x: 497, endPoint y: 316, distance: 17.0
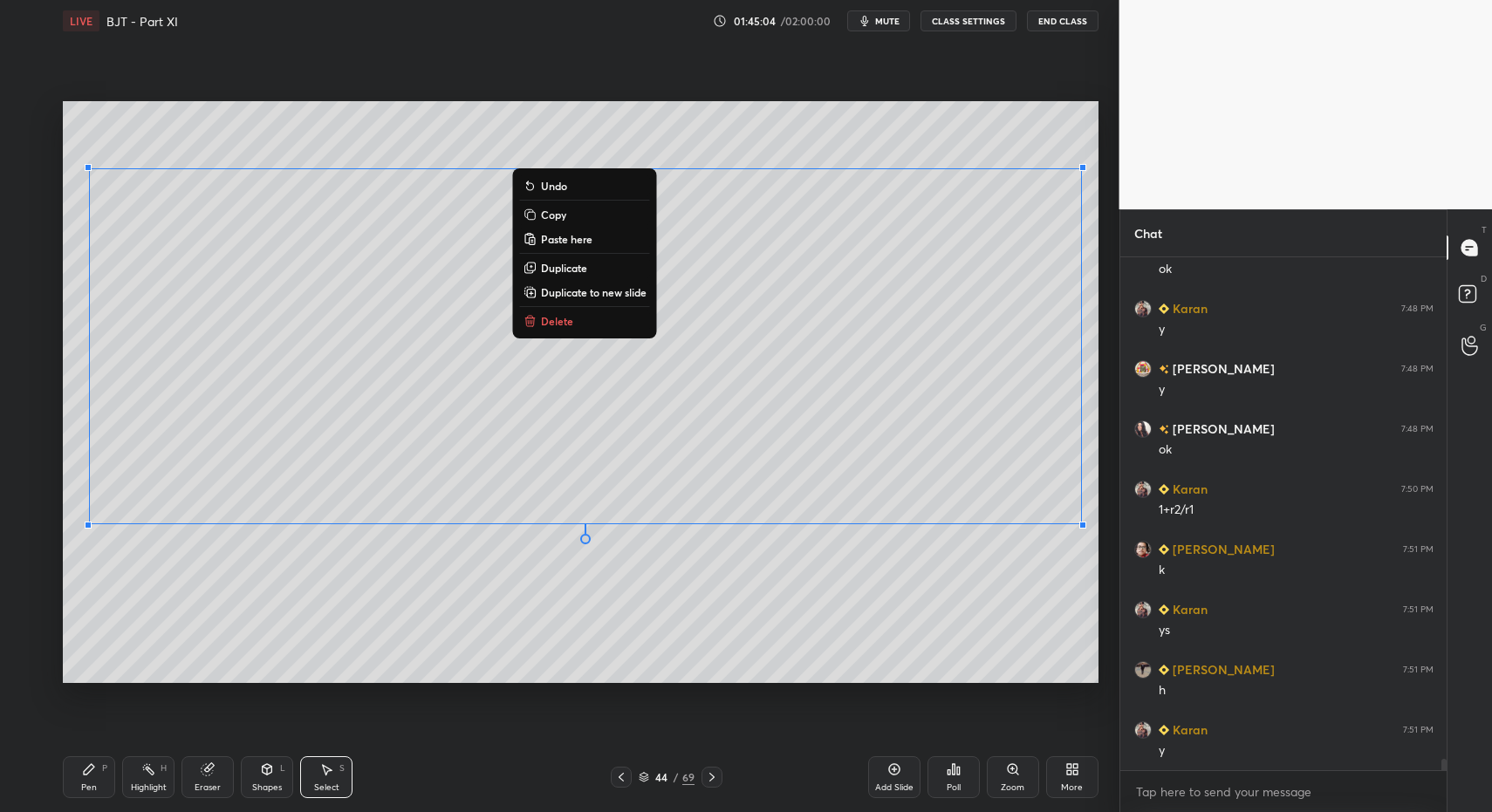
drag, startPoint x: 274, startPoint y: 783, endPoint x: 273, endPoint y: 768, distance: 15.0
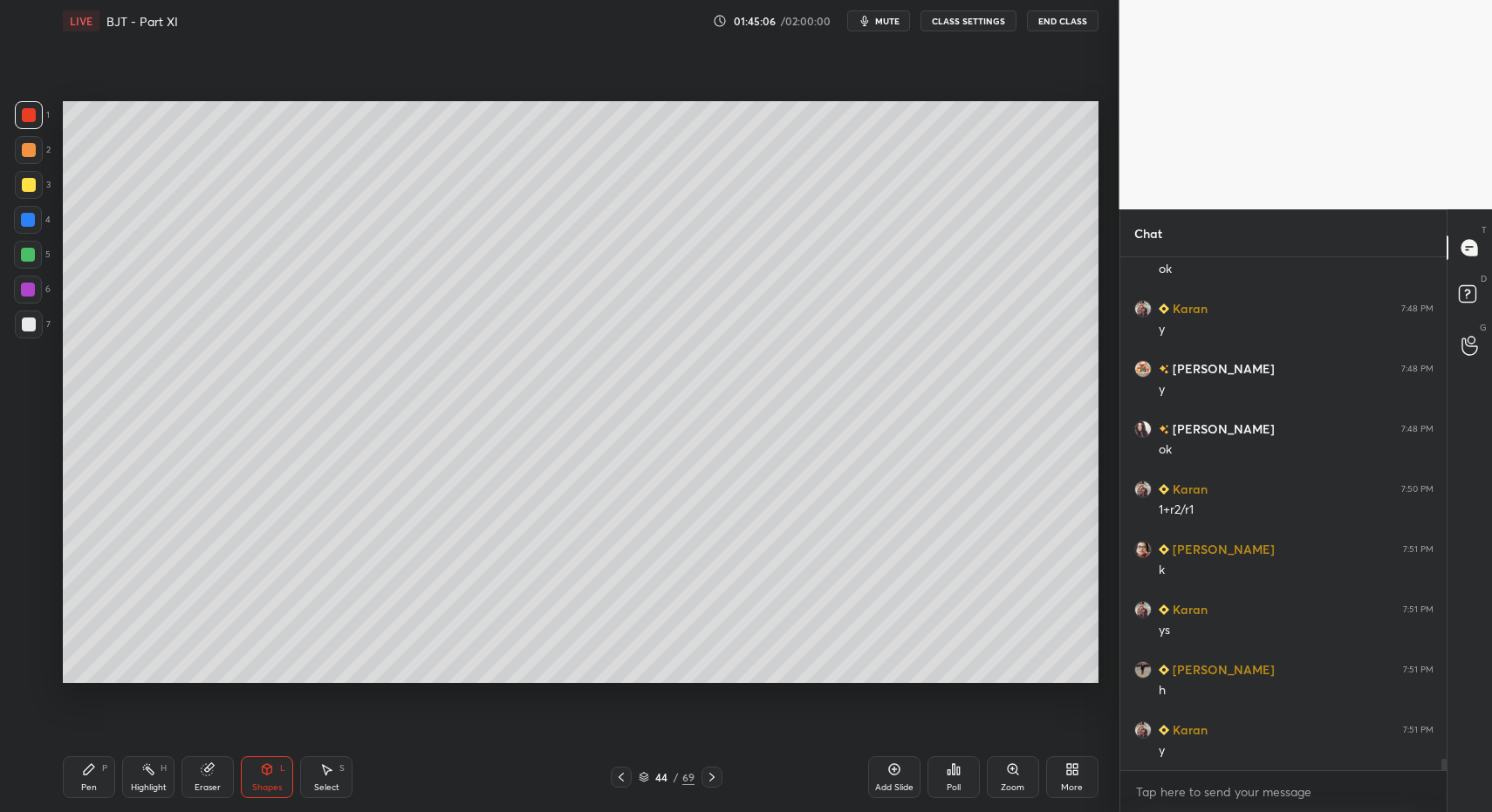
scroll to position [23339, 0]
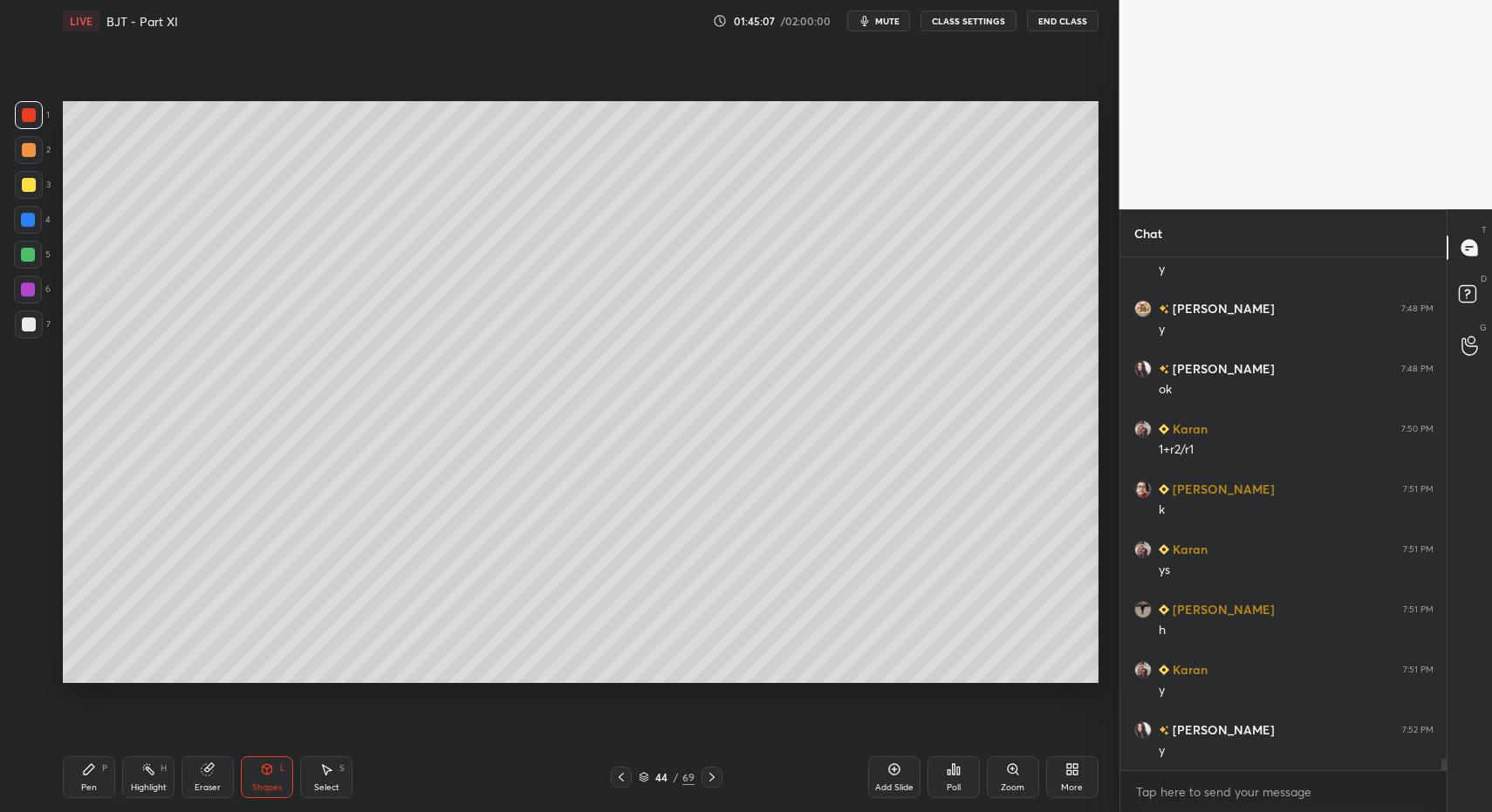
drag, startPoint x: 99, startPoint y: 768, endPoint x: 79, endPoint y: 762, distance: 20.9
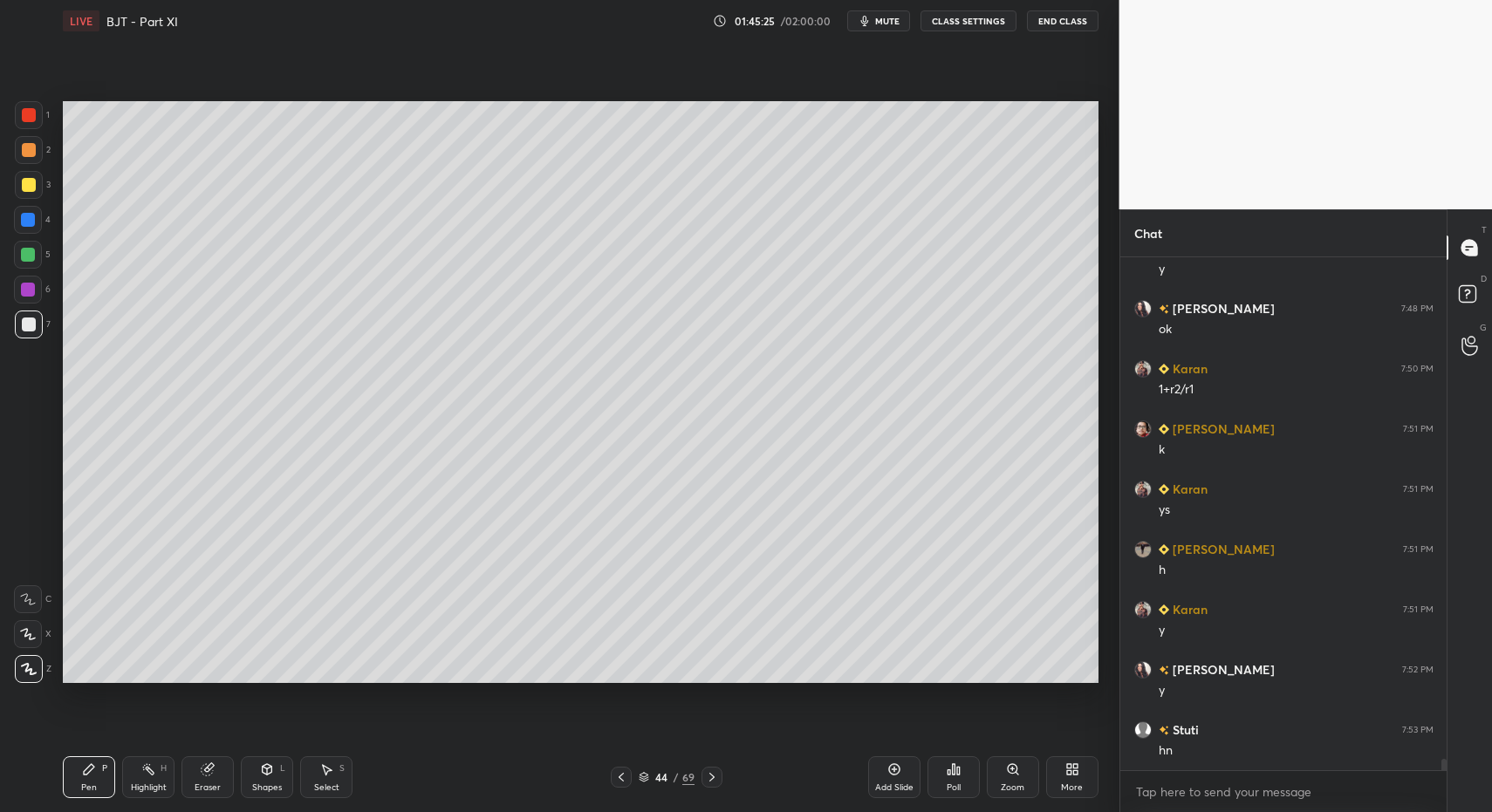
scroll to position [23460, 0]
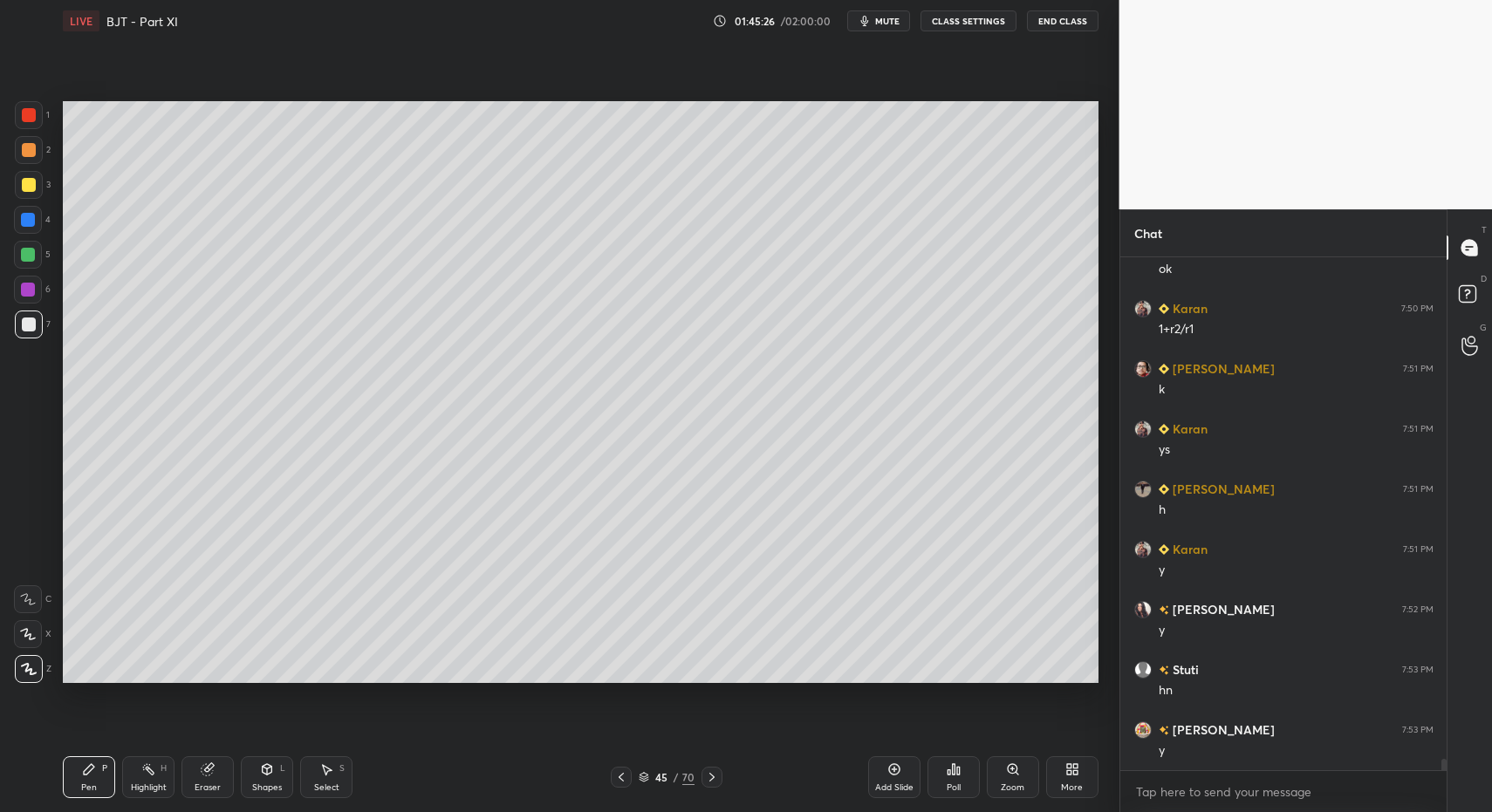
drag, startPoint x: 41, startPoint y: 270, endPoint x: 54, endPoint y: 258, distance: 17.7
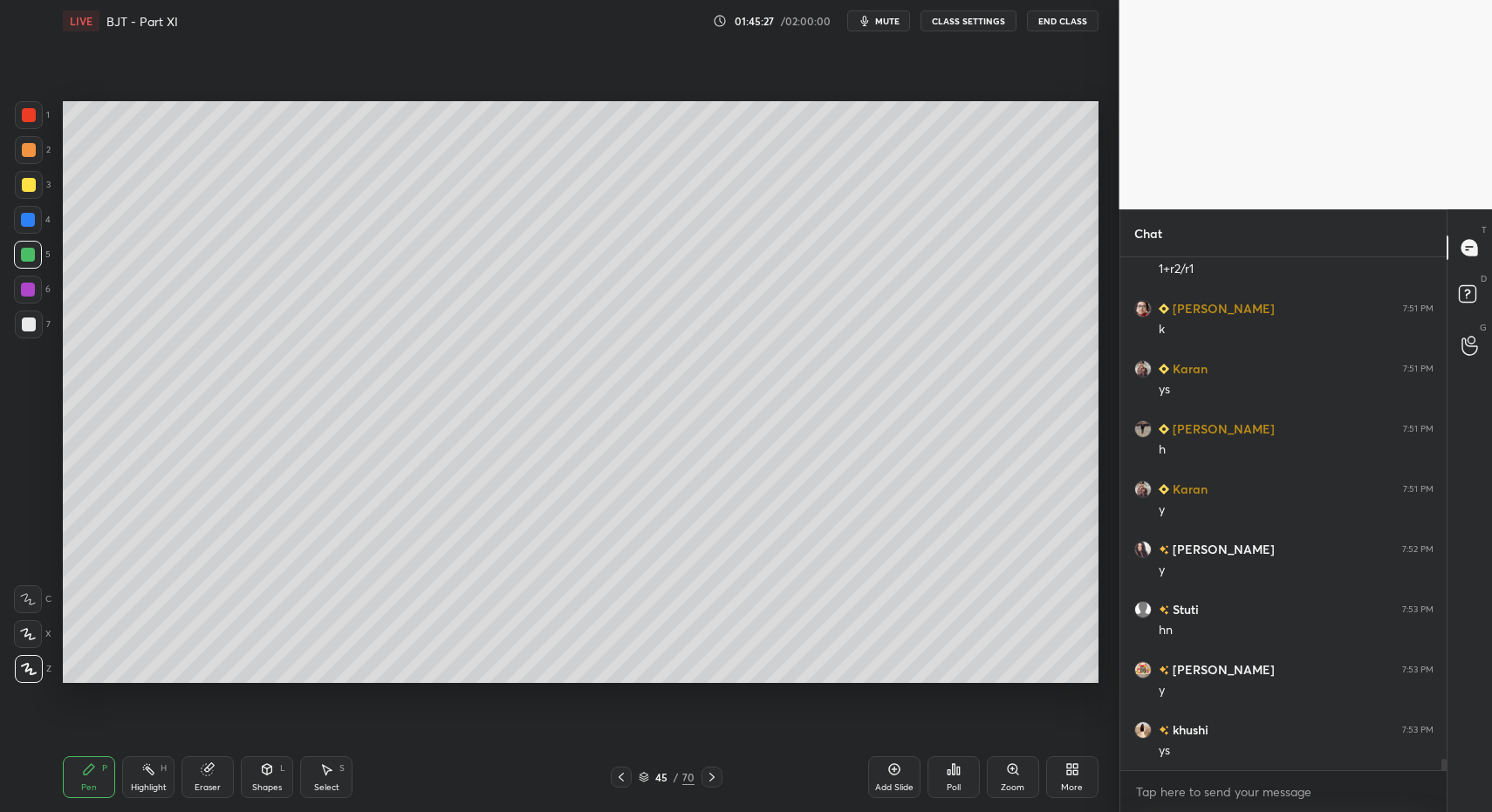
scroll to position [23580, 0]
drag, startPoint x: 264, startPoint y: 783, endPoint x: 266, endPoint y: 750, distance: 33.1
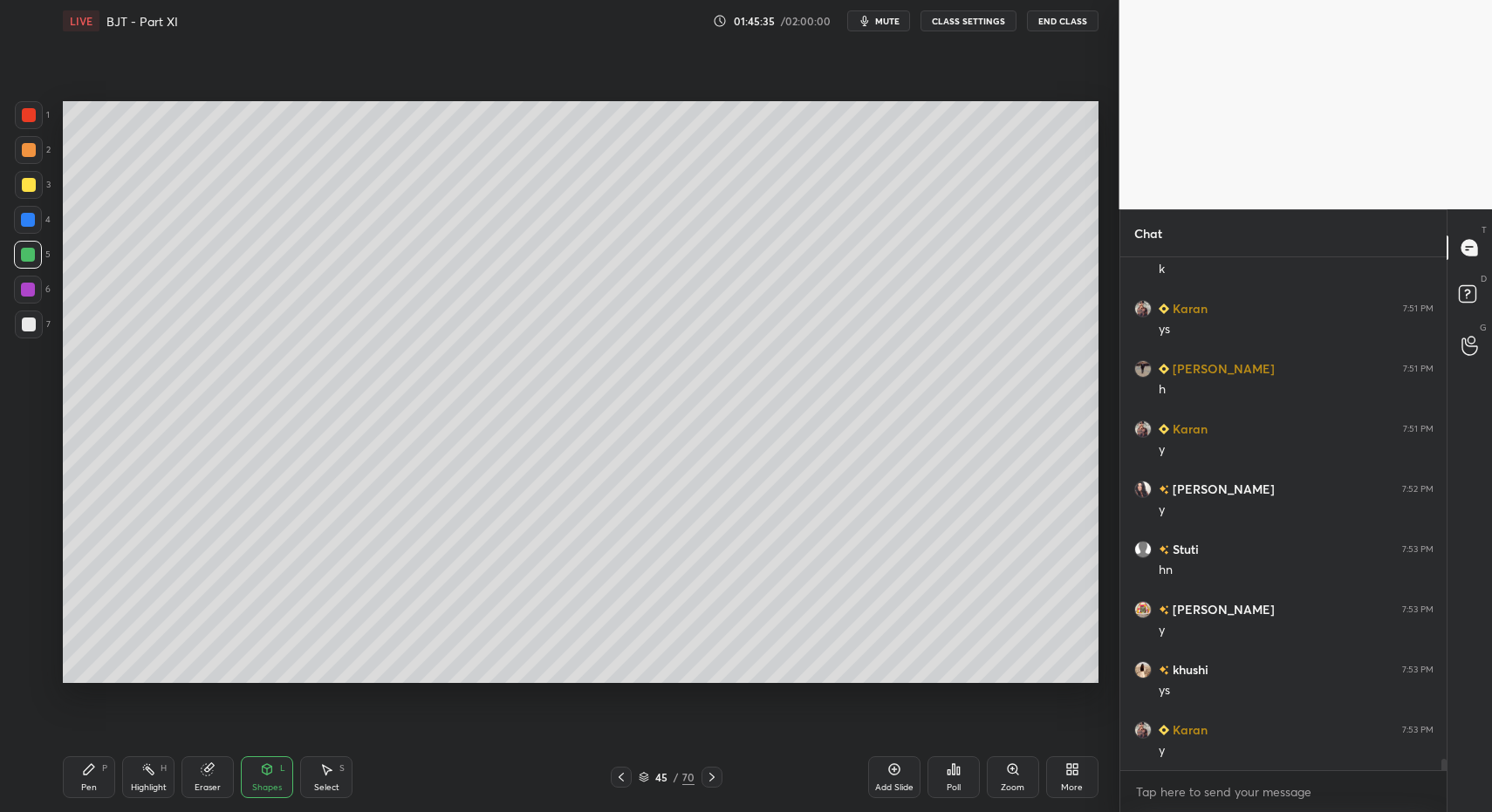
drag, startPoint x: 39, startPoint y: 311, endPoint x: 33, endPoint y: 318, distance: 9.2
drag, startPoint x: 92, startPoint y: 763, endPoint x: 93, endPoint y: 747, distance: 16.0
drag, startPoint x: 36, startPoint y: 191, endPoint x: 60, endPoint y: 208, distance: 29.4
drag, startPoint x: 71, startPoint y: 788, endPoint x: 81, endPoint y: 747, distance: 42.2
drag, startPoint x: 29, startPoint y: 185, endPoint x: 35, endPoint y: 195, distance: 11.7
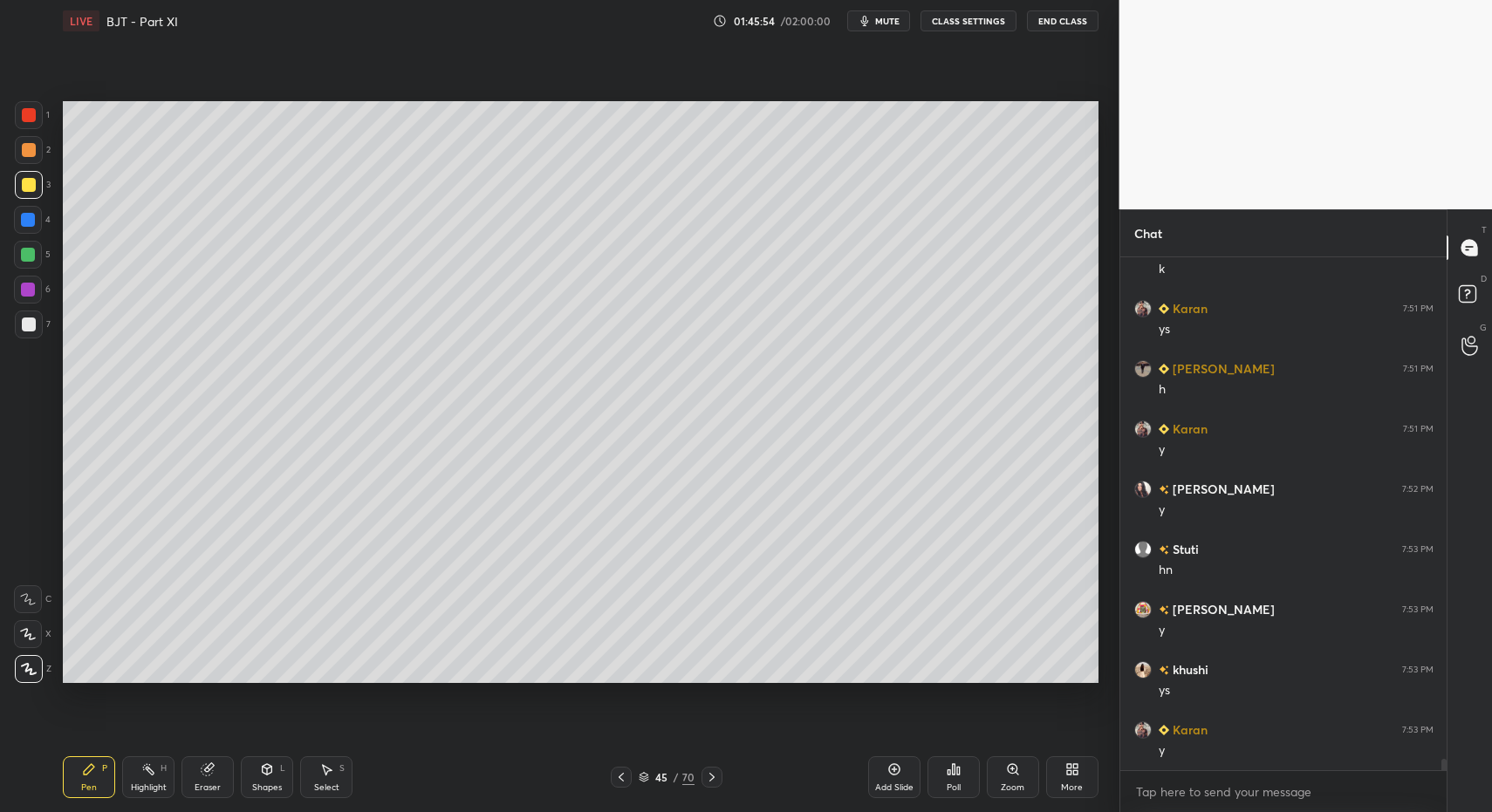
drag, startPoint x: 266, startPoint y: 776, endPoint x: 262, endPoint y: 756, distance: 20.4
drag, startPoint x: 27, startPoint y: 342, endPoint x: 28, endPoint y: 330, distance: 12.0
drag, startPoint x: 89, startPoint y: 775, endPoint x: 106, endPoint y: 753, distance: 27.8
drag, startPoint x: 77, startPoint y: 785, endPoint x: 159, endPoint y: 728, distance: 99.9
drag, startPoint x: 38, startPoint y: 120, endPoint x: 27, endPoint y: 131, distance: 15.6
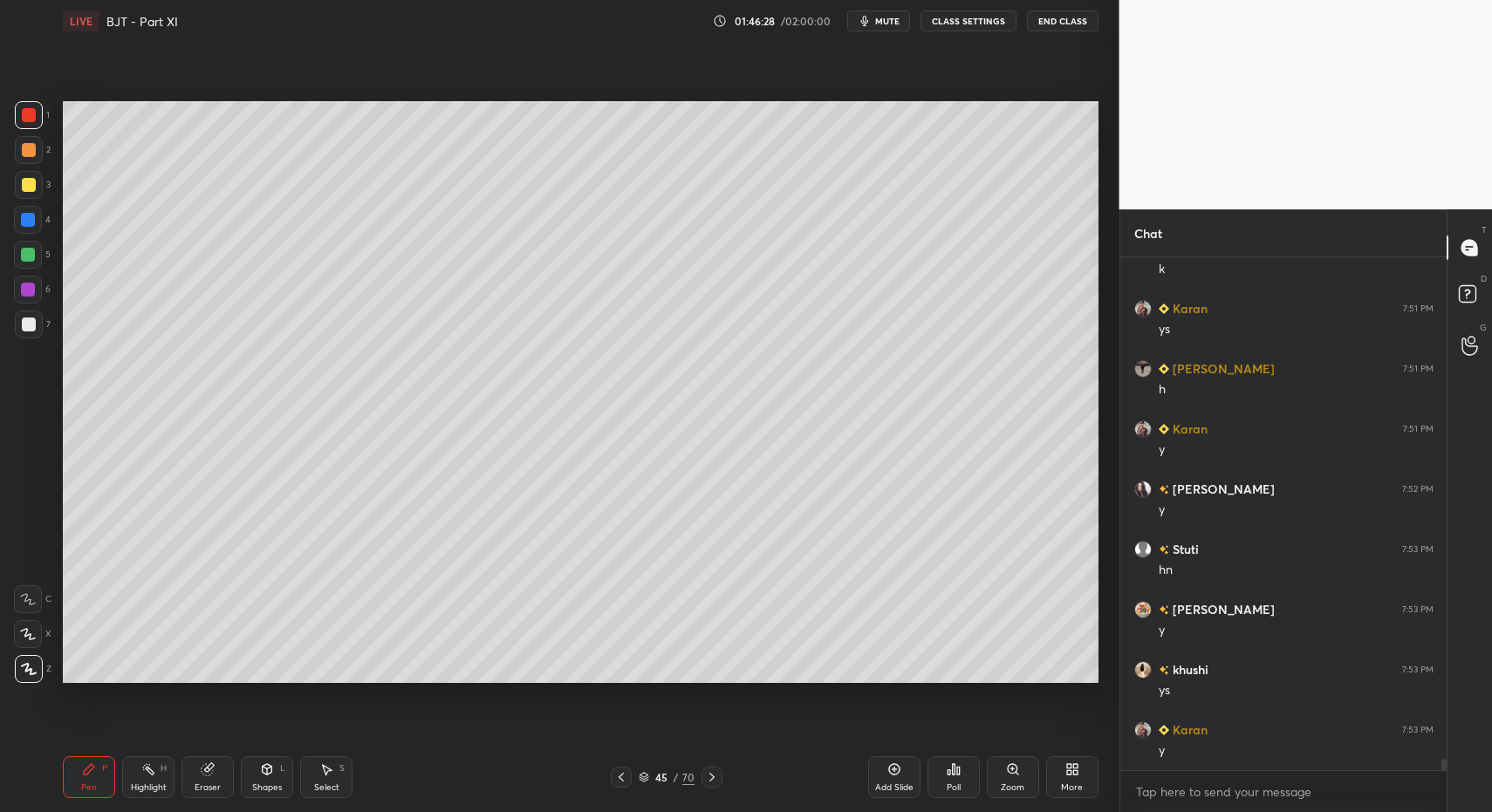
drag, startPoint x: 21, startPoint y: 252, endPoint x: 55, endPoint y: 315, distance: 71.6
drag, startPoint x: 64, startPoint y: 796, endPoint x: 75, endPoint y: 774, distance: 24.6
drag, startPoint x: 75, startPoint y: 774, endPoint x: 74, endPoint y: 695, distance: 79.0
drag, startPoint x: 29, startPoint y: 288, endPoint x: 31, endPoint y: 301, distance: 13.2
drag, startPoint x: 39, startPoint y: 624, endPoint x: 37, endPoint y: 633, distance: 9.2
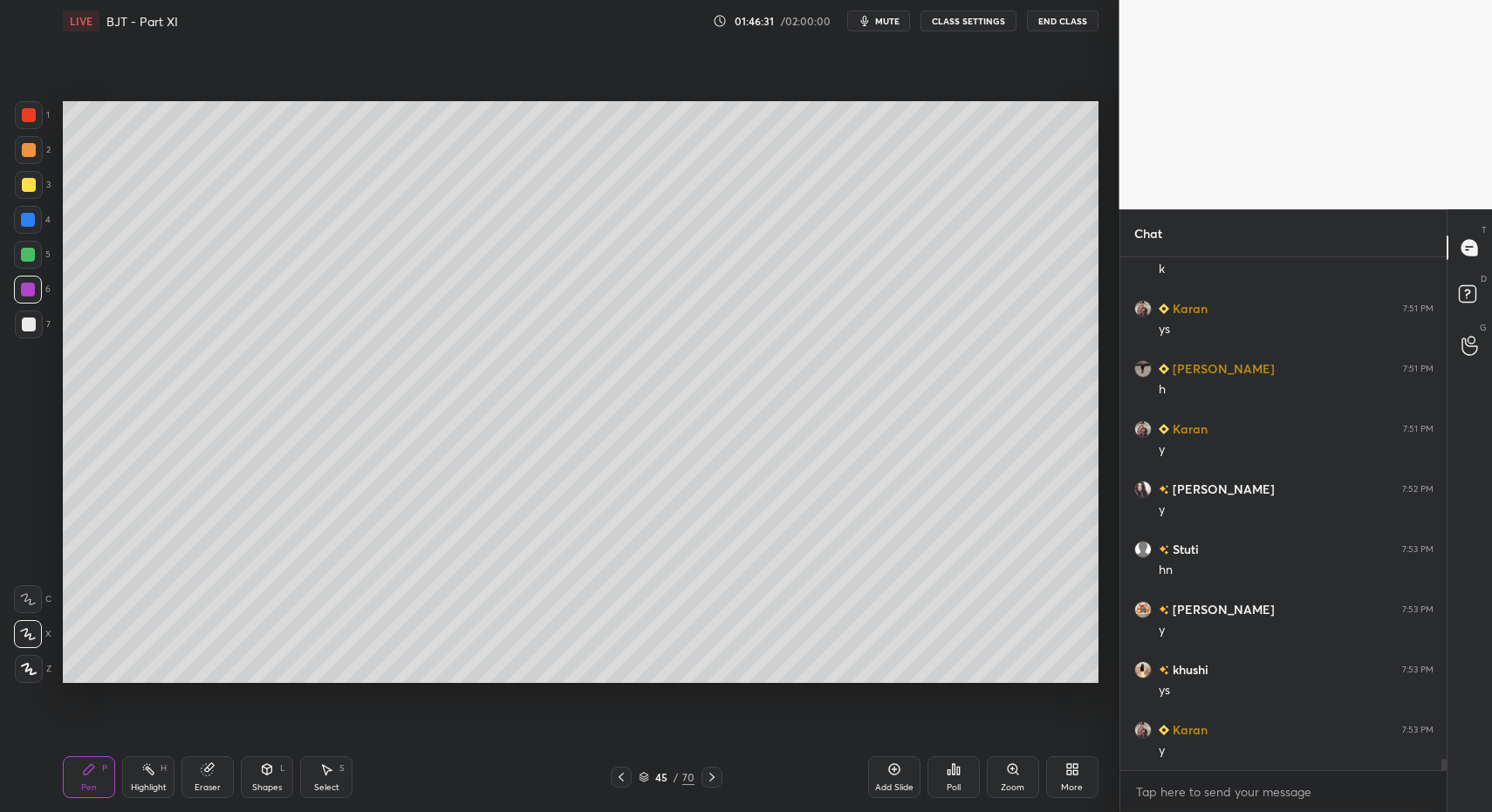
drag, startPoint x: 270, startPoint y: 769, endPoint x: 266, endPoint y: 759, distance: 10.8
drag, startPoint x: 107, startPoint y: 778, endPoint x: 100, endPoint y: 772, distance: 9.2
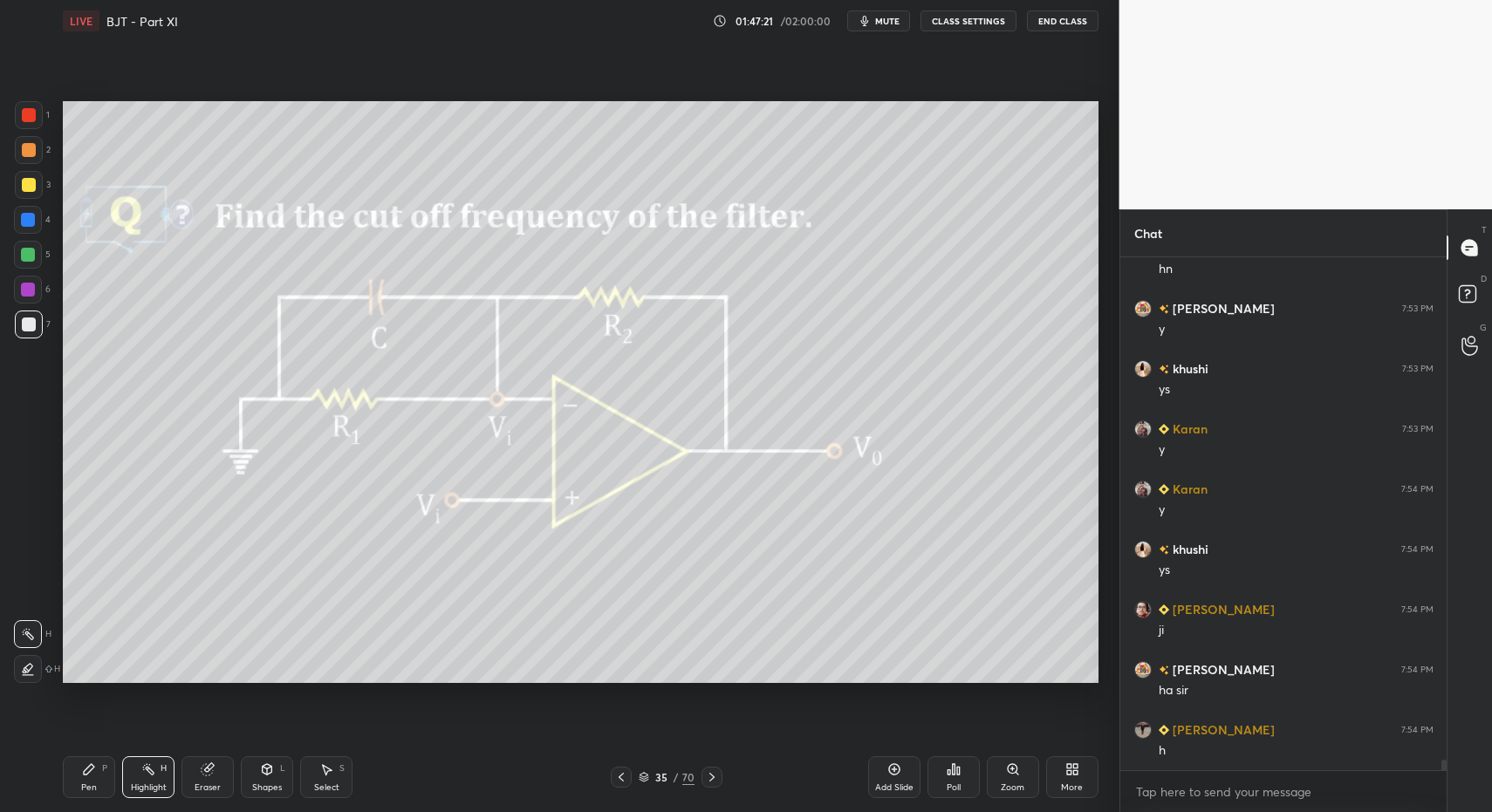
scroll to position [23941, 0]
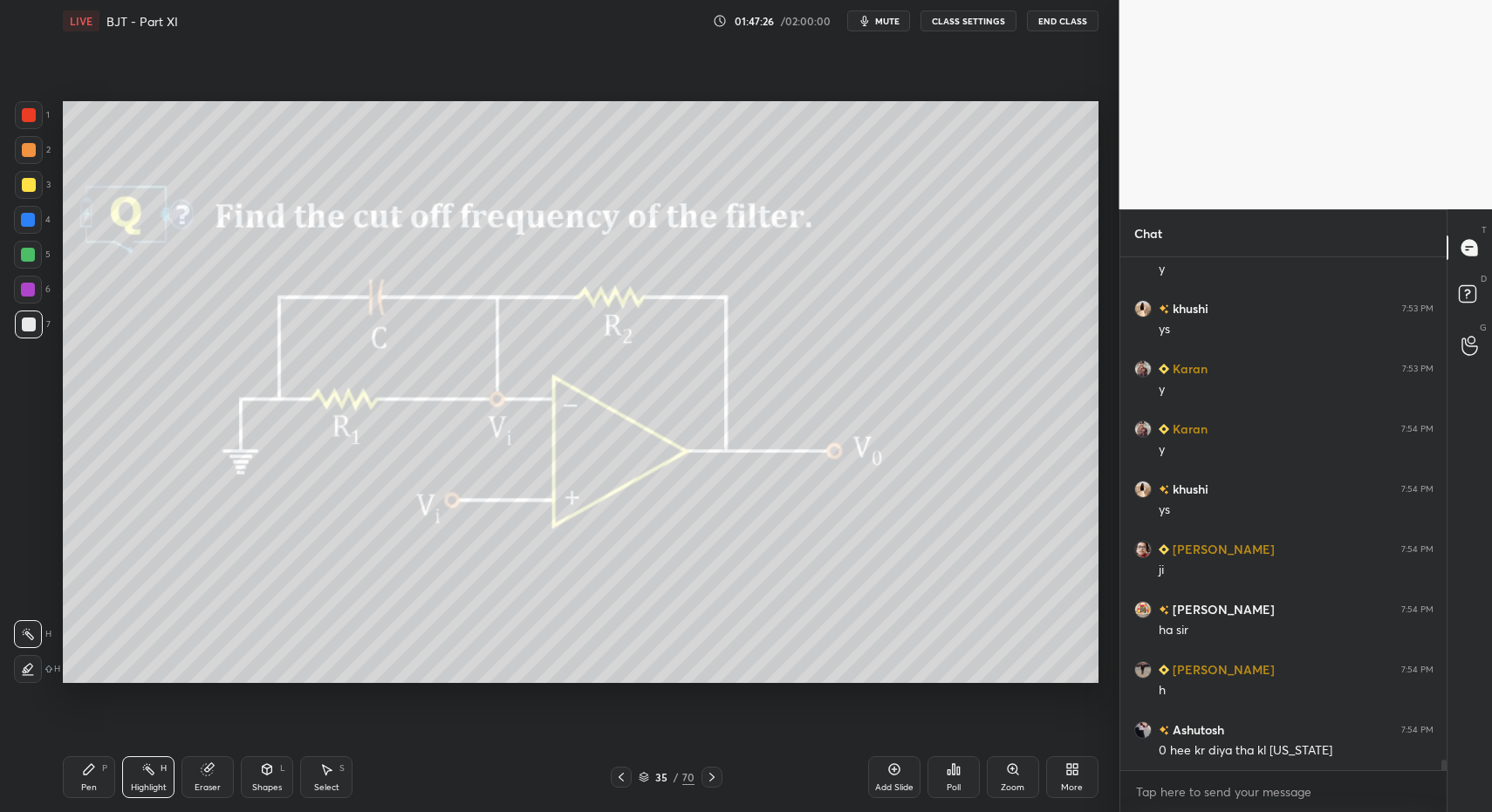
drag, startPoint x: 89, startPoint y: 776, endPoint x: 110, endPoint y: 774, distance: 21.1
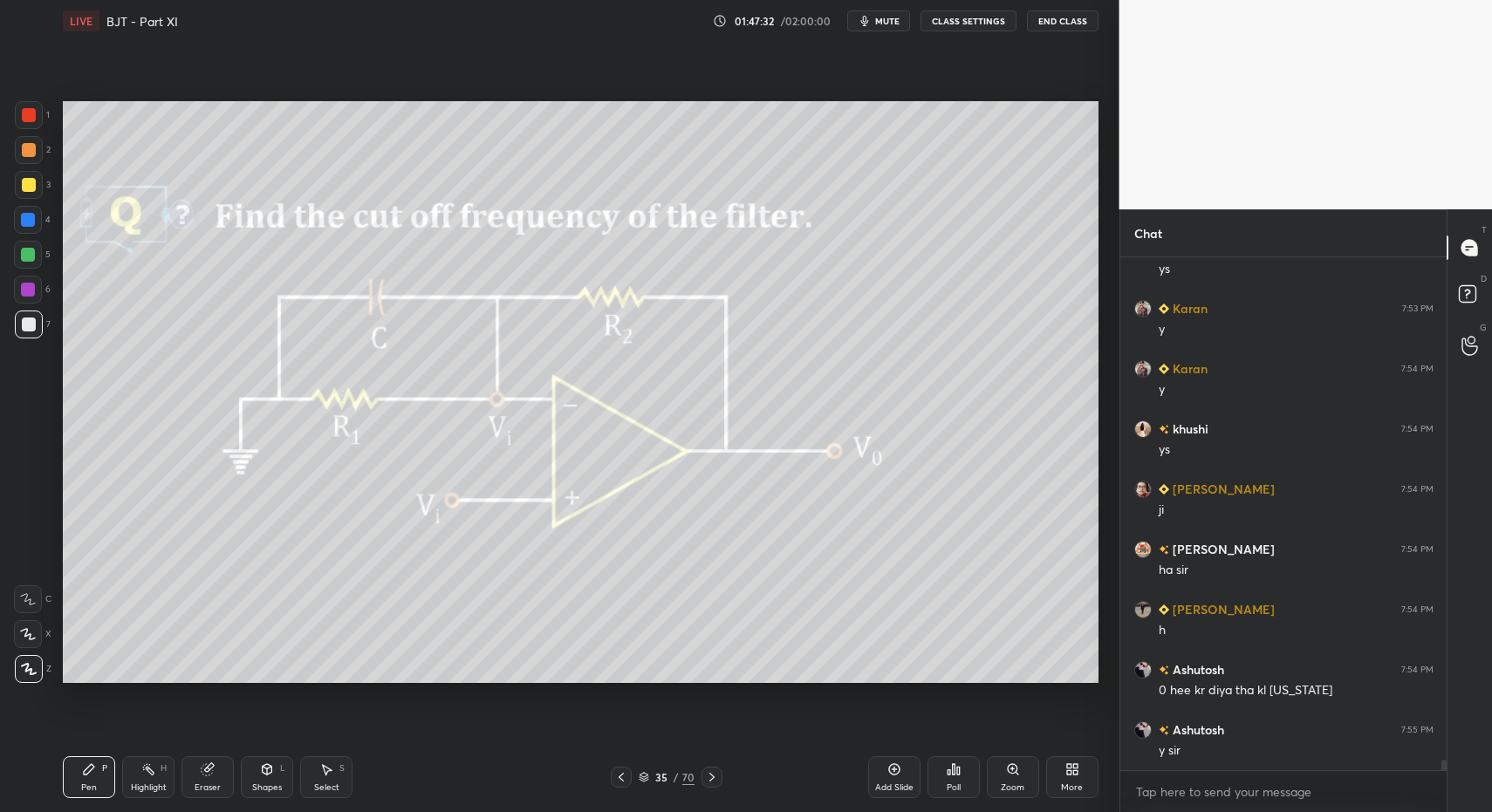
scroll to position [24061, 0]
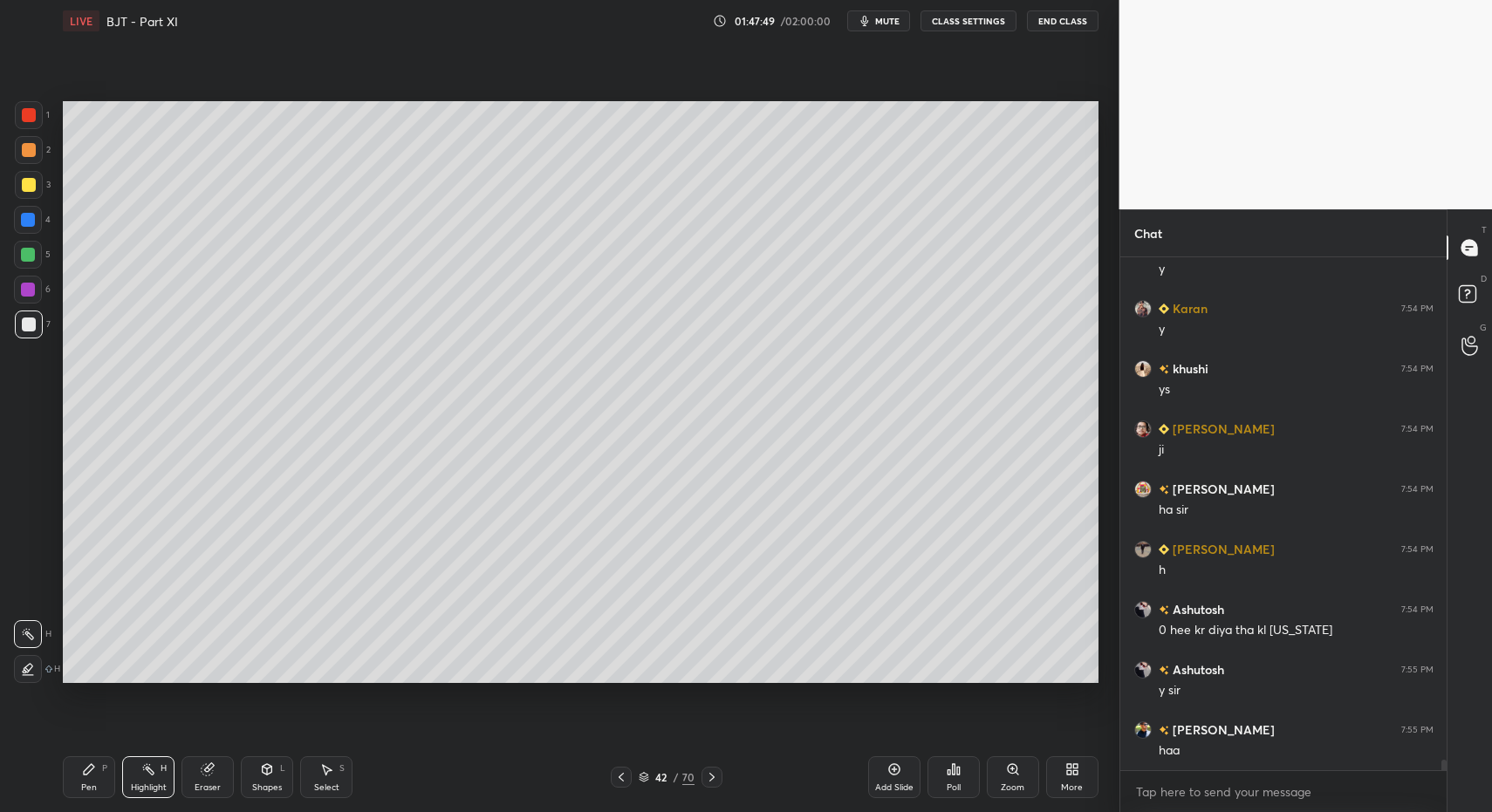
drag, startPoint x: 130, startPoint y: 770, endPoint x: 192, endPoint y: 724, distance: 77.2
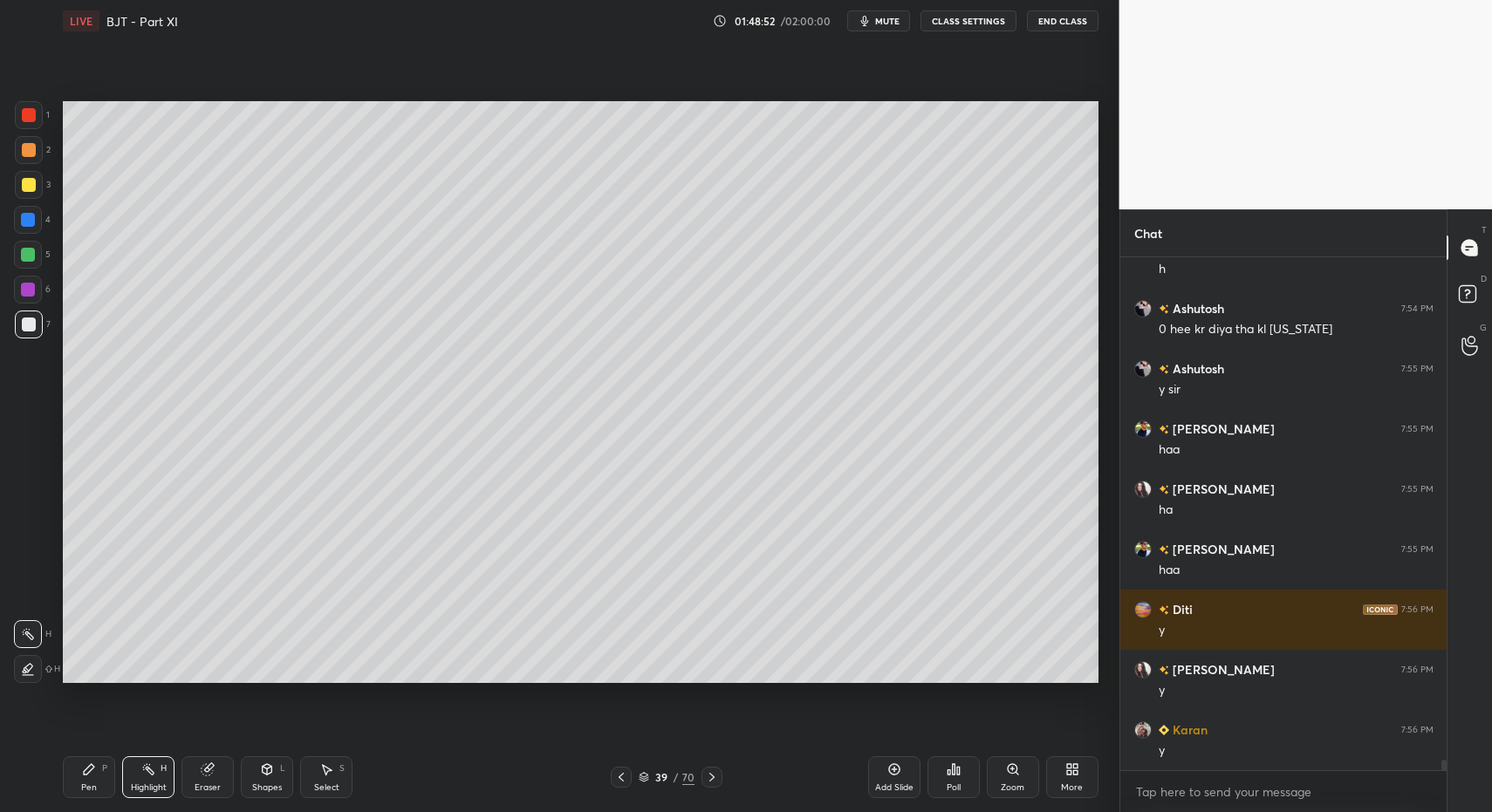
scroll to position [24422, 0]
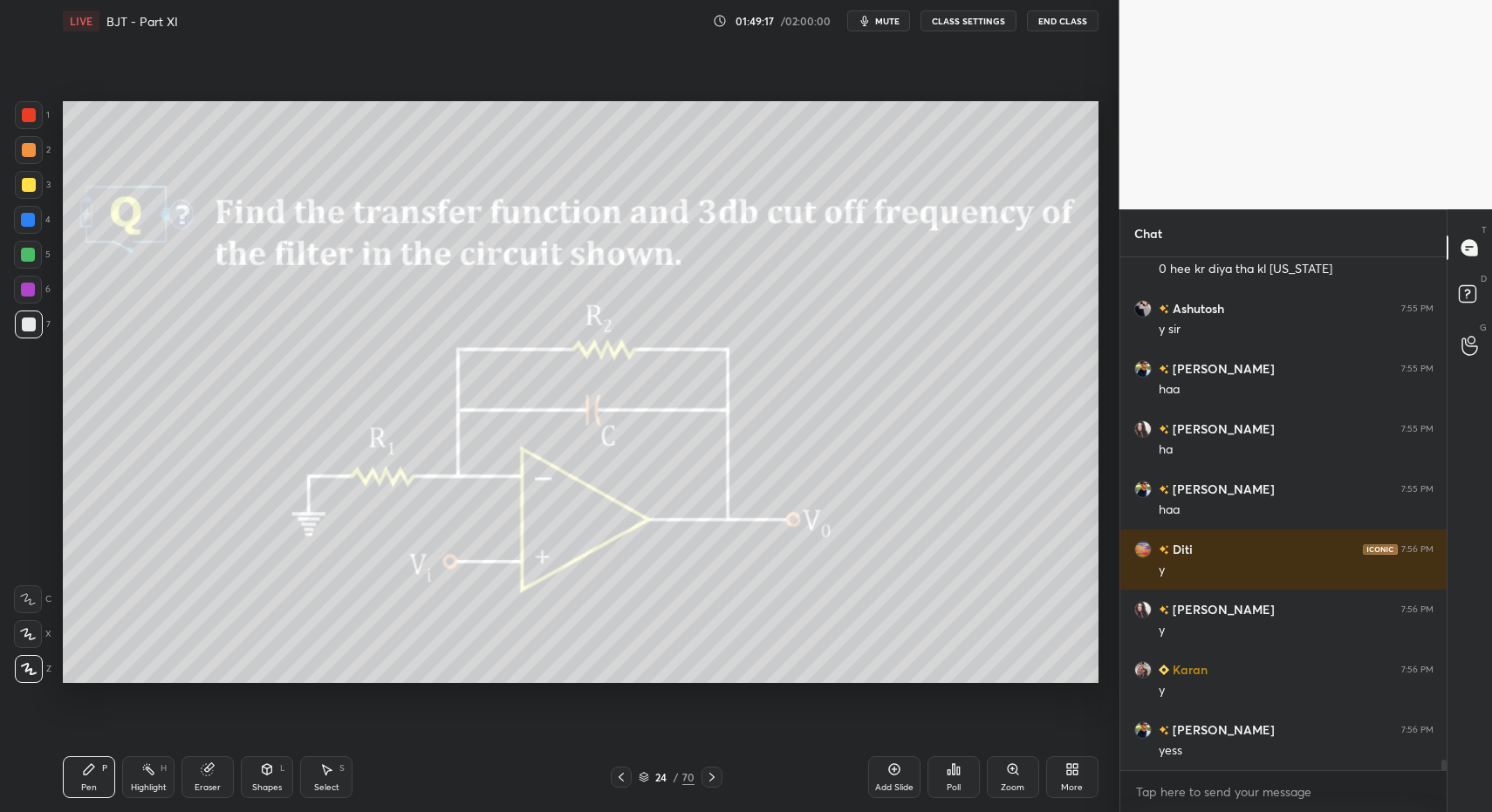
drag, startPoint x: 10, startPoint y: 306, endPoint x: 18, endPoint y: 300, distance: 10.0
drag, startPoint x: 21, startPoint y: 325, endPoint x: 58, endPoint y: 371, distance: 59.0
drag, startPoint x: 59, startPoint y: 790, endPoint x: 79, endPoint y: 777, distance: 23.9
drag, startPoint x: 79, startPoint y: 777, endPoint x: 96, endPoint y: 768, distance: 19.2
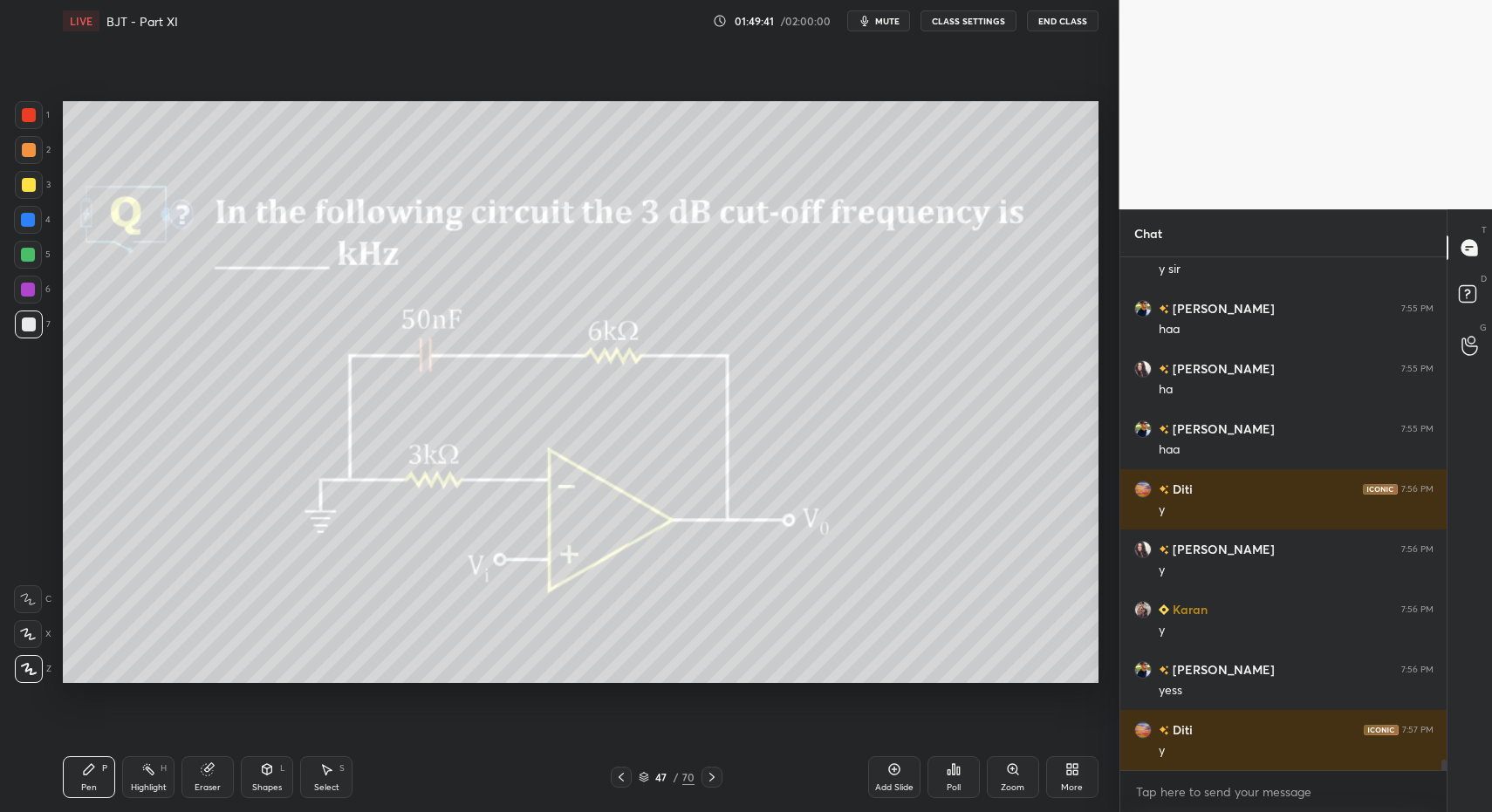
scroll to position [24543, 0]
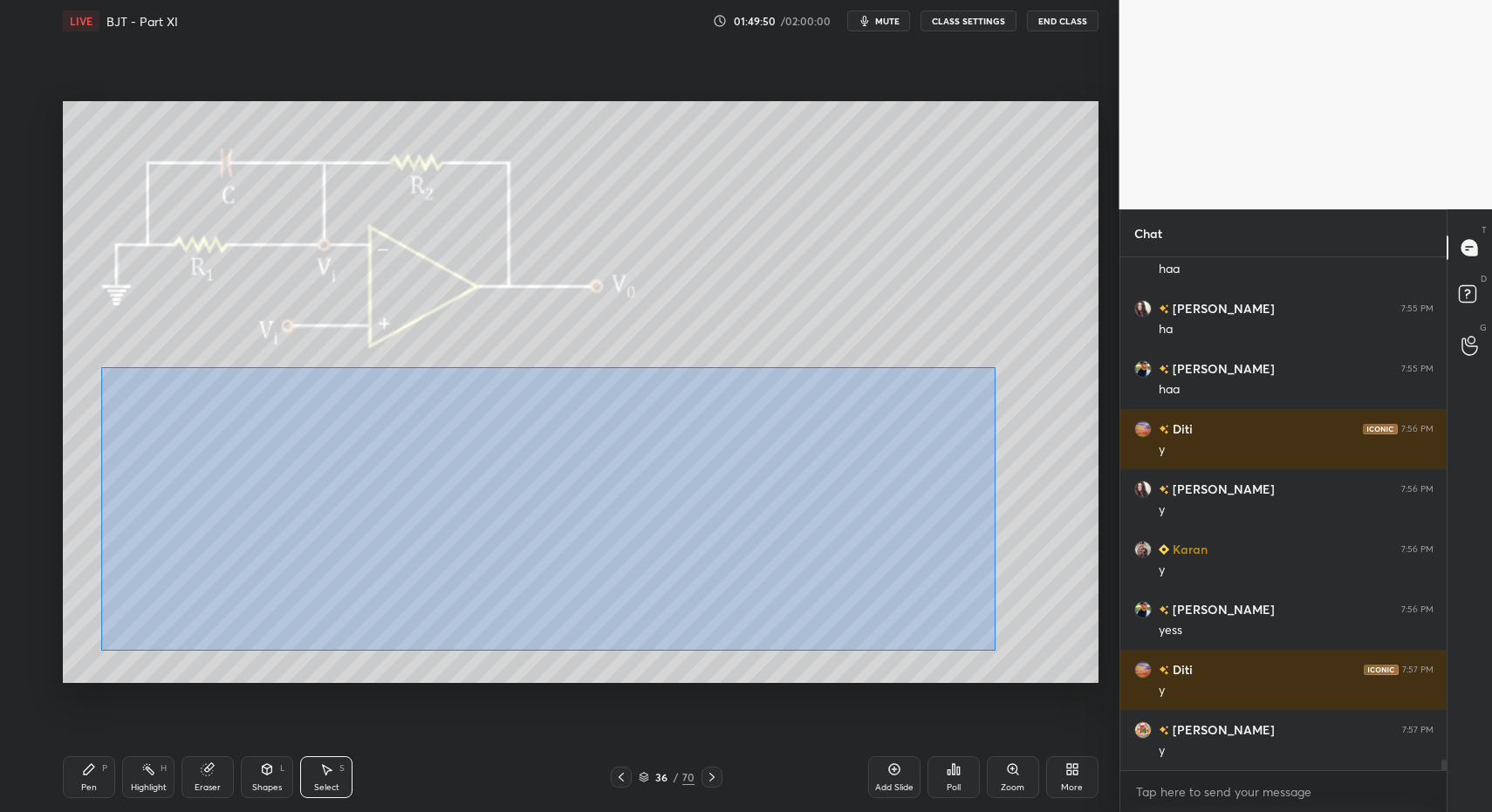
drag, startPoint x: 105, startPoint y: 373, endPoint x: 968, endPoint y: 683, distance: 917.0
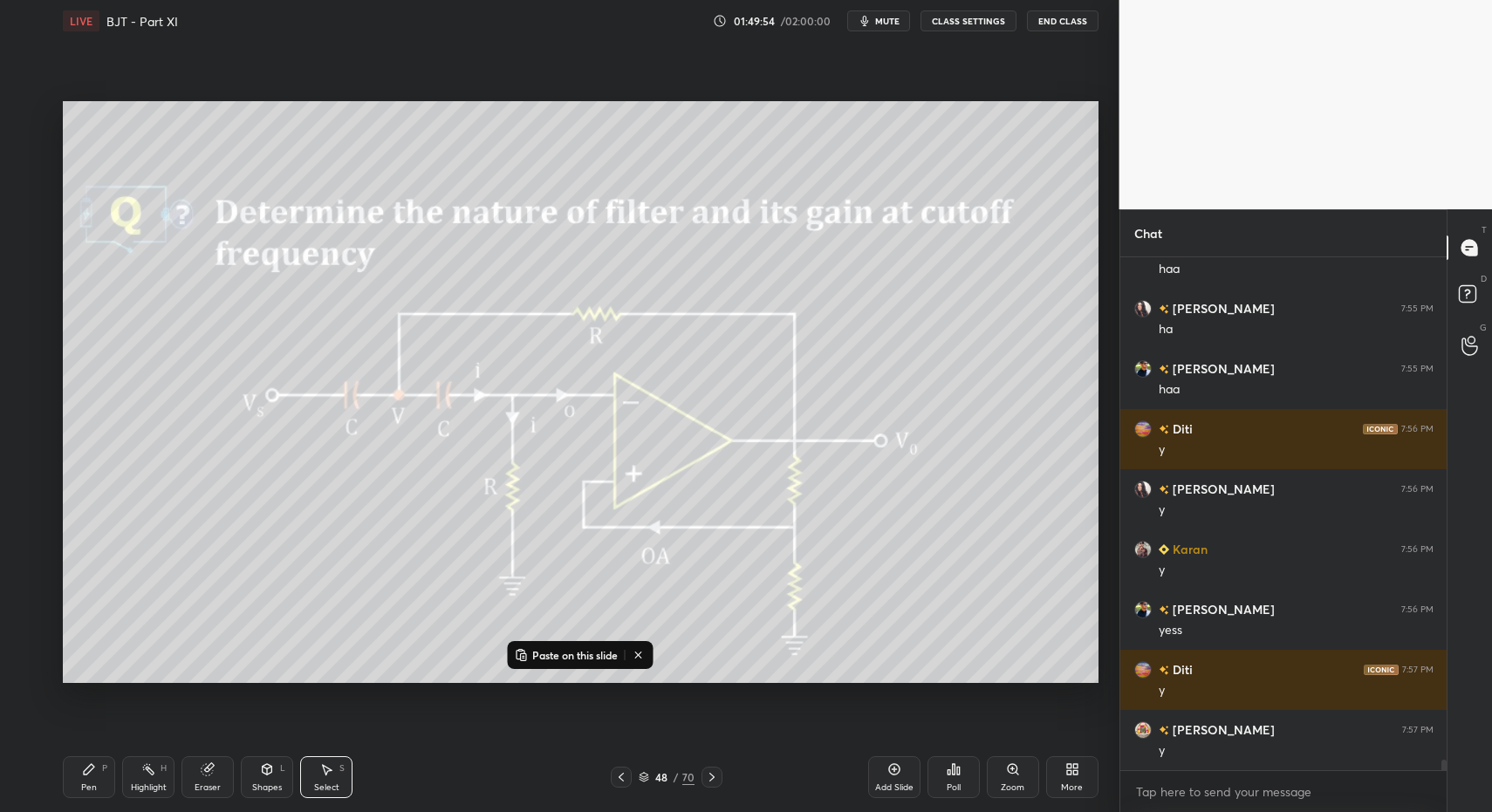
drag, startPoint x: 619, startPoint y: 779, endPoint x: 749, endPoint y: 785, distance: 130.1
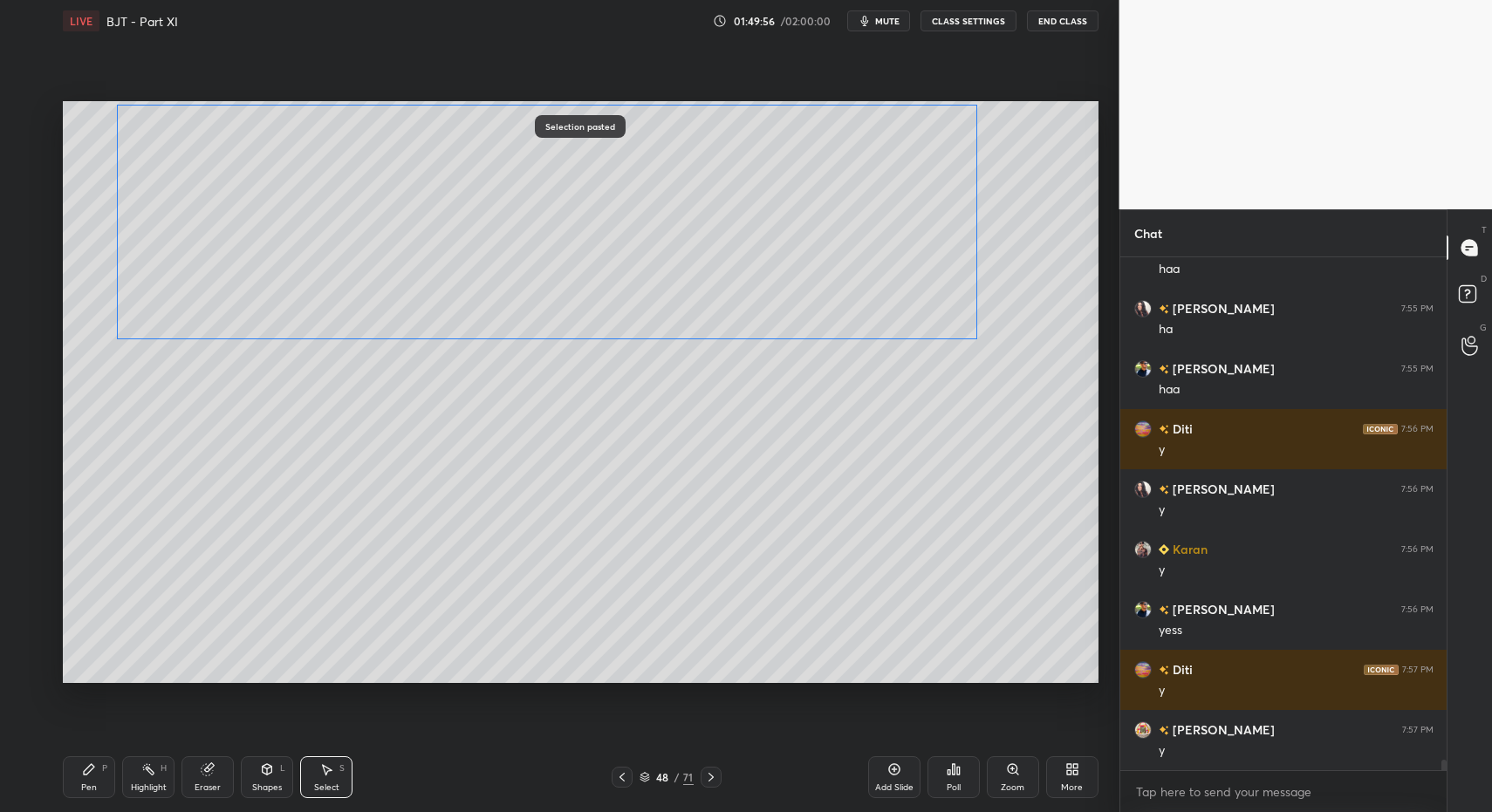
drag, startPoint x: 285, startPoint y: 532, endPoint x: 309, endPoint y: 265, distance: 268.1
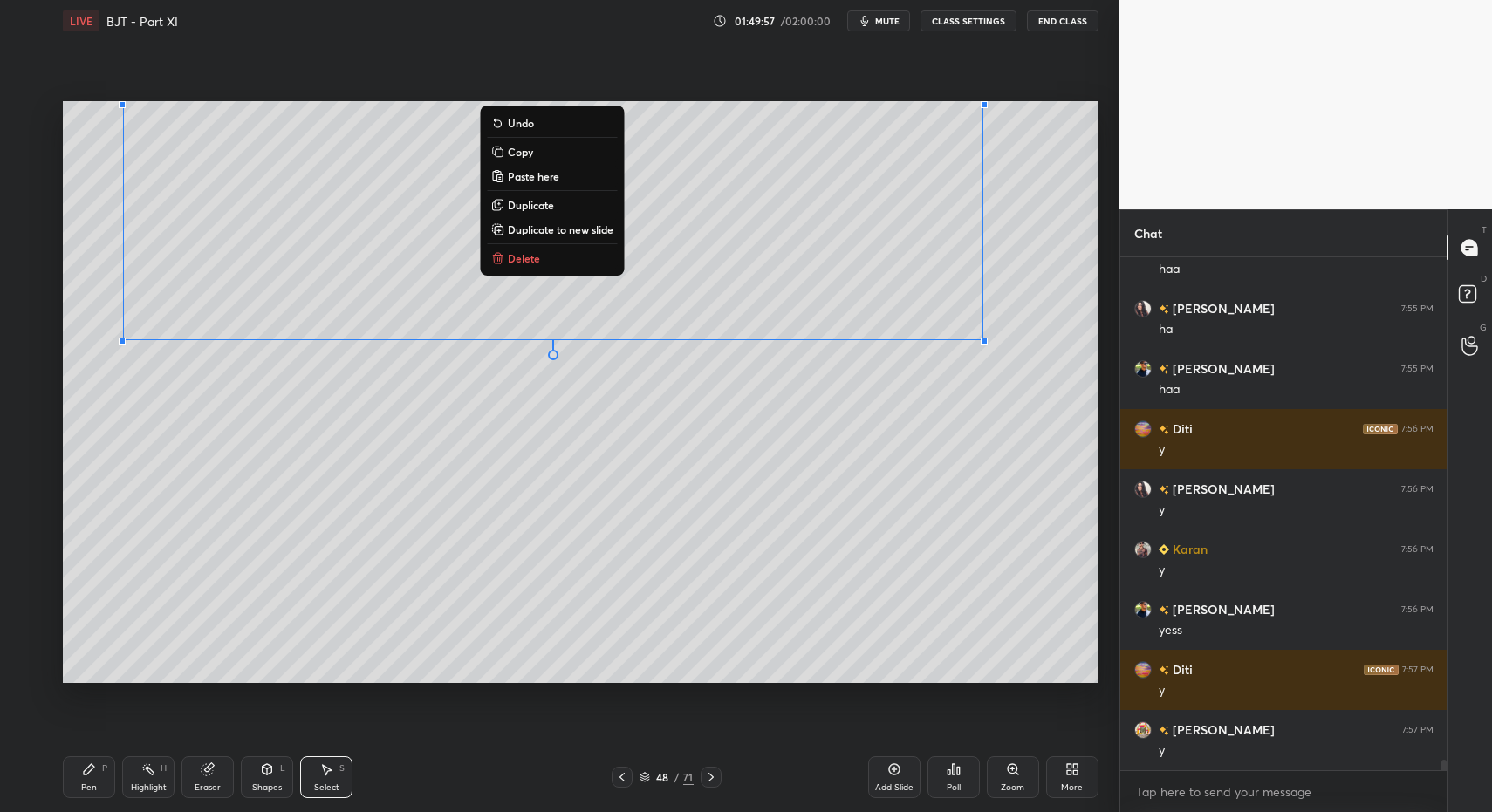
drag, startPoint x: 108, startPoint y: 785, endPoint x: 98, endPoint y: 774, distance: 14.9
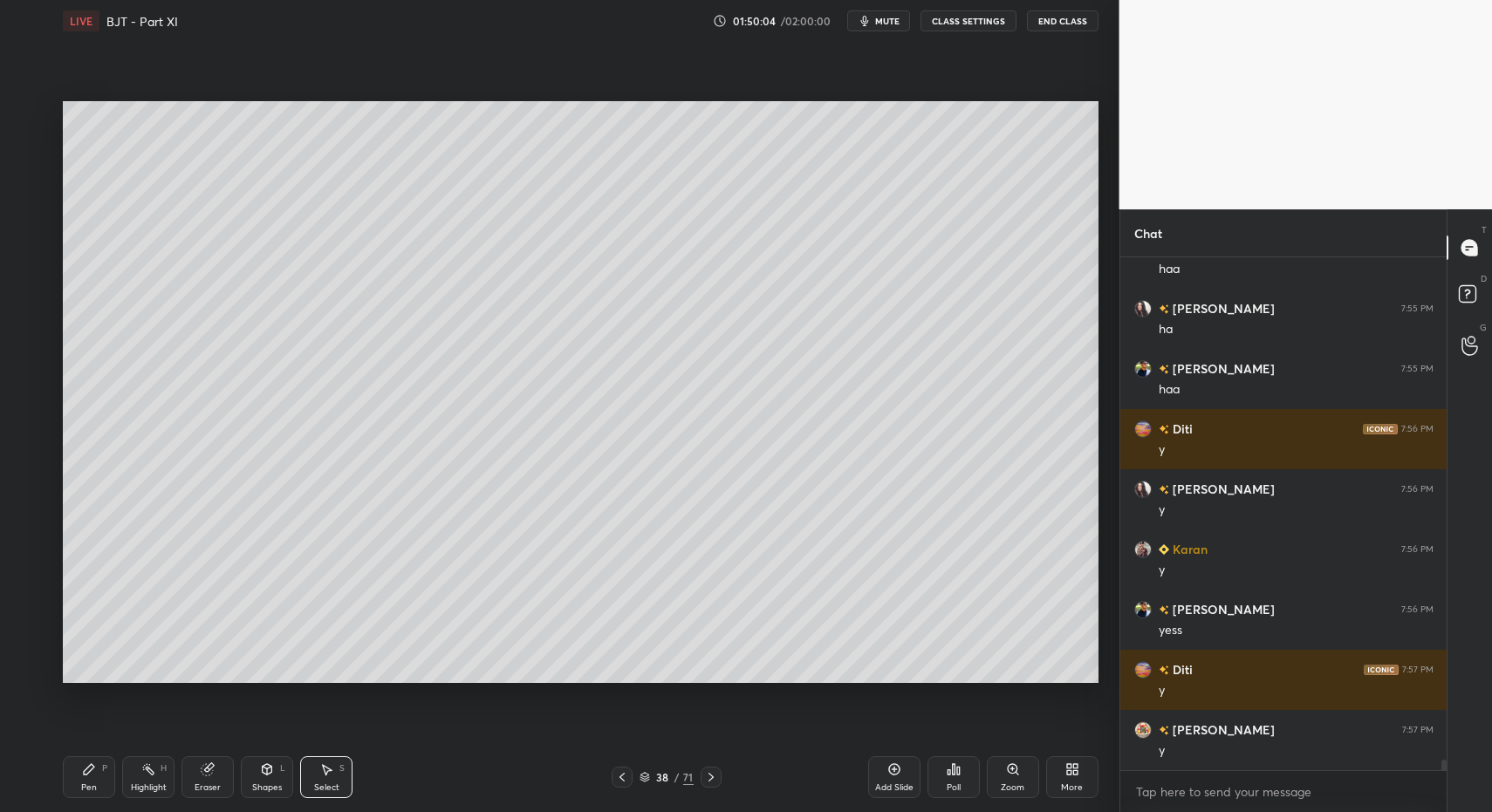
drag, startPoint x: 321, startPoint y: 777, endPoint x: 284, endPoint y: 664, distance: 118.9
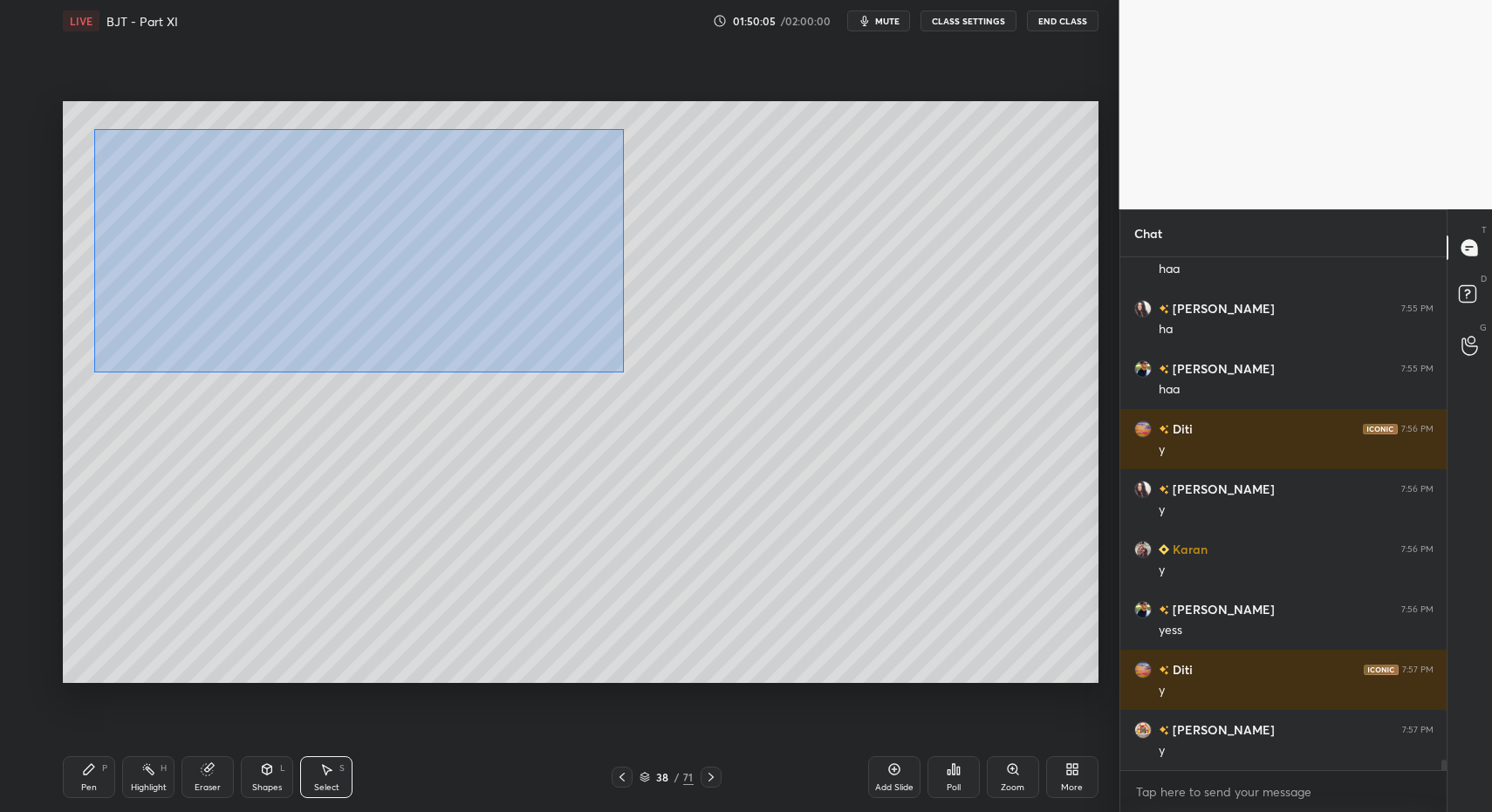
drag, startPoint x: 94, startPoint y: 124, endPoint x: 865, endPoint y: 507, distance: 860.9
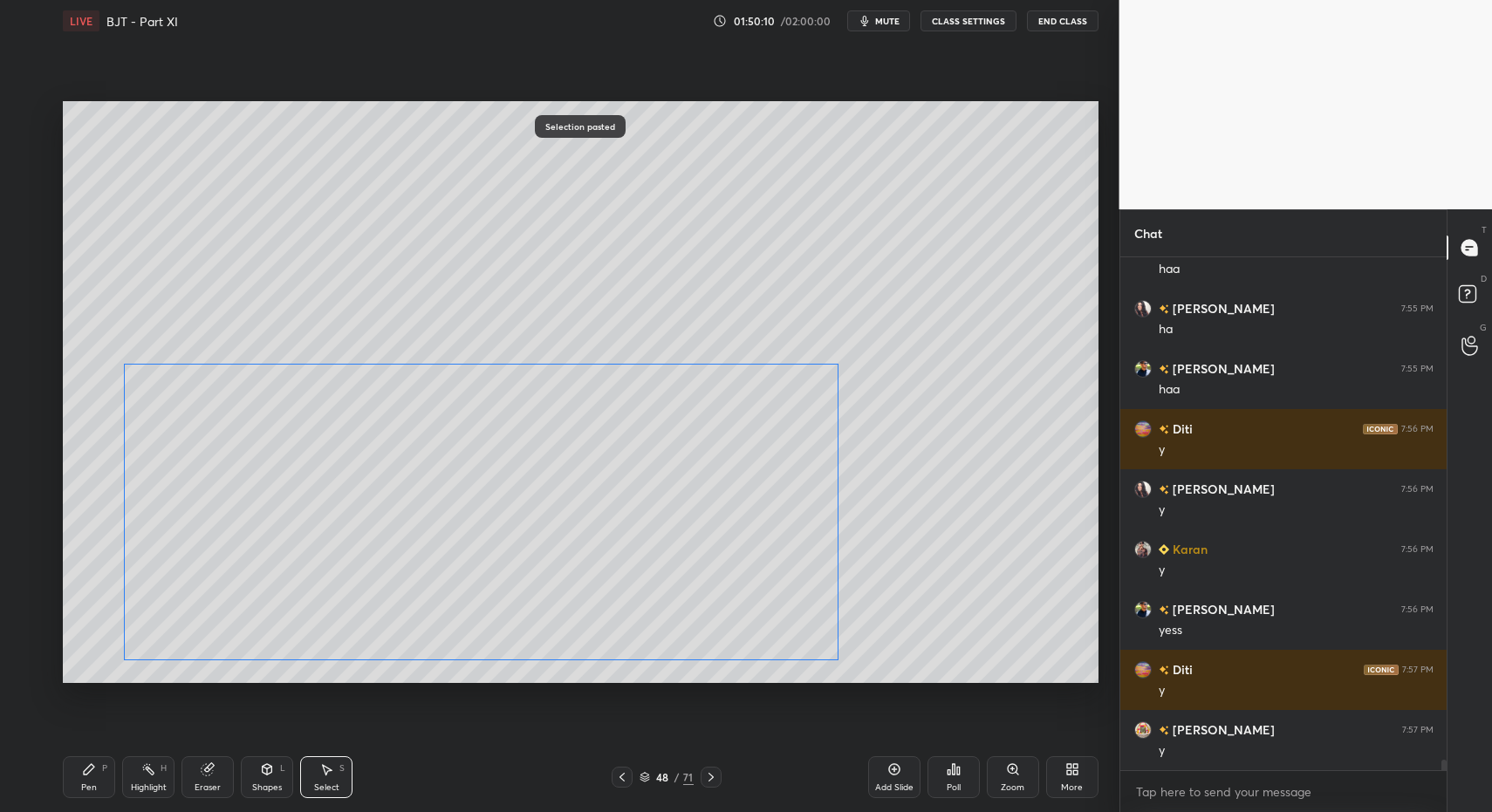
drag, startPoint x: 374, startPoint y: 368, endPoint x: 383, endPoint y: 594, distance: 226.2
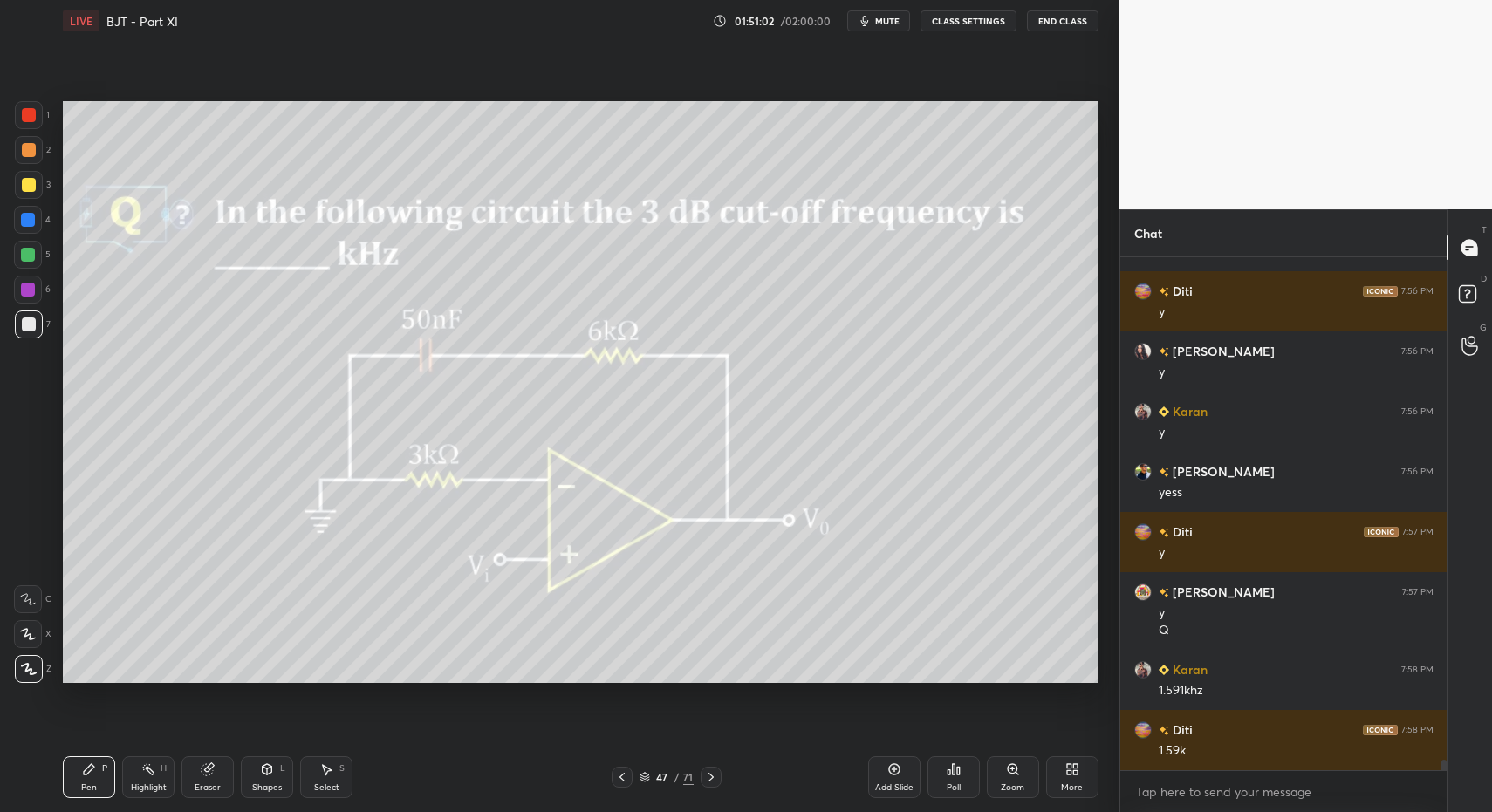
scroll to position [24741, 0]
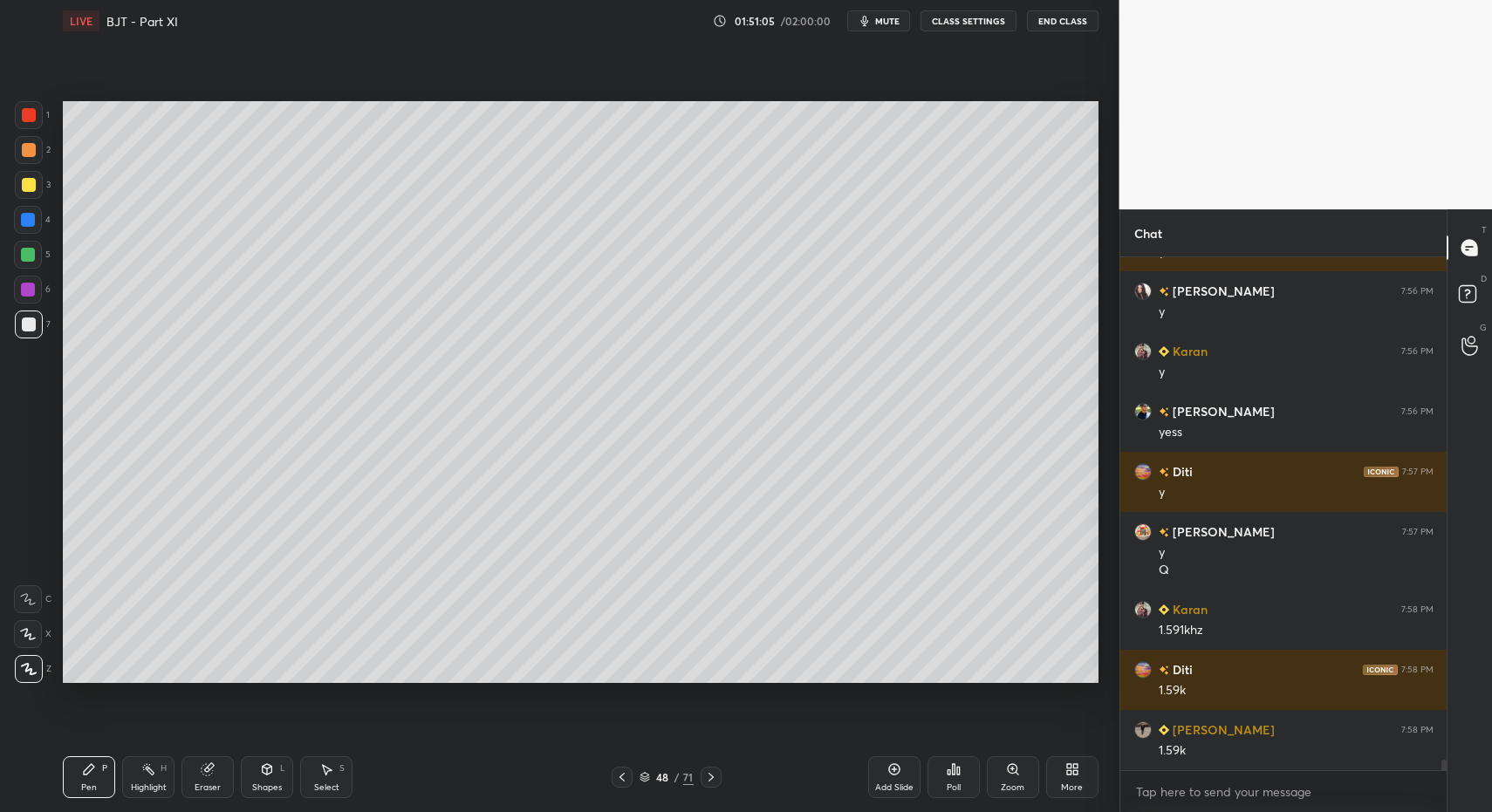
drag, startPoint x: 93, startPoint y: 771, endPoint x: 292, endPoint y: 692, distance: 214.1
drag, startPoint x: 25, startPoint y: 142, endPoint x: 38, endPoint y: 152, distance: 16.4
drag, startPoint x: 19, startPoint y: 319, endPoint x: 37, endPoint y: 320, distance: 18.0
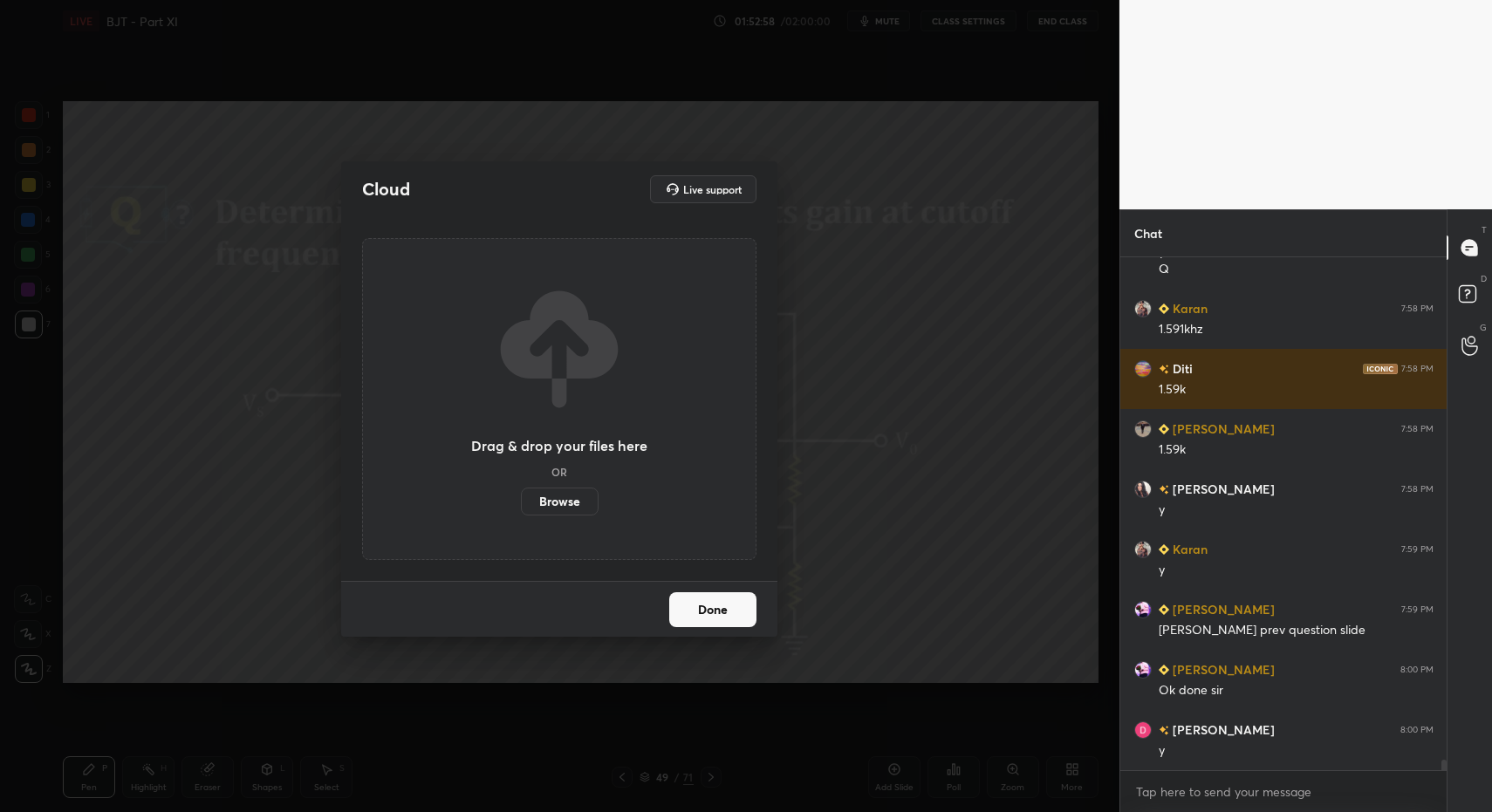
scroll to position [25102, 0]
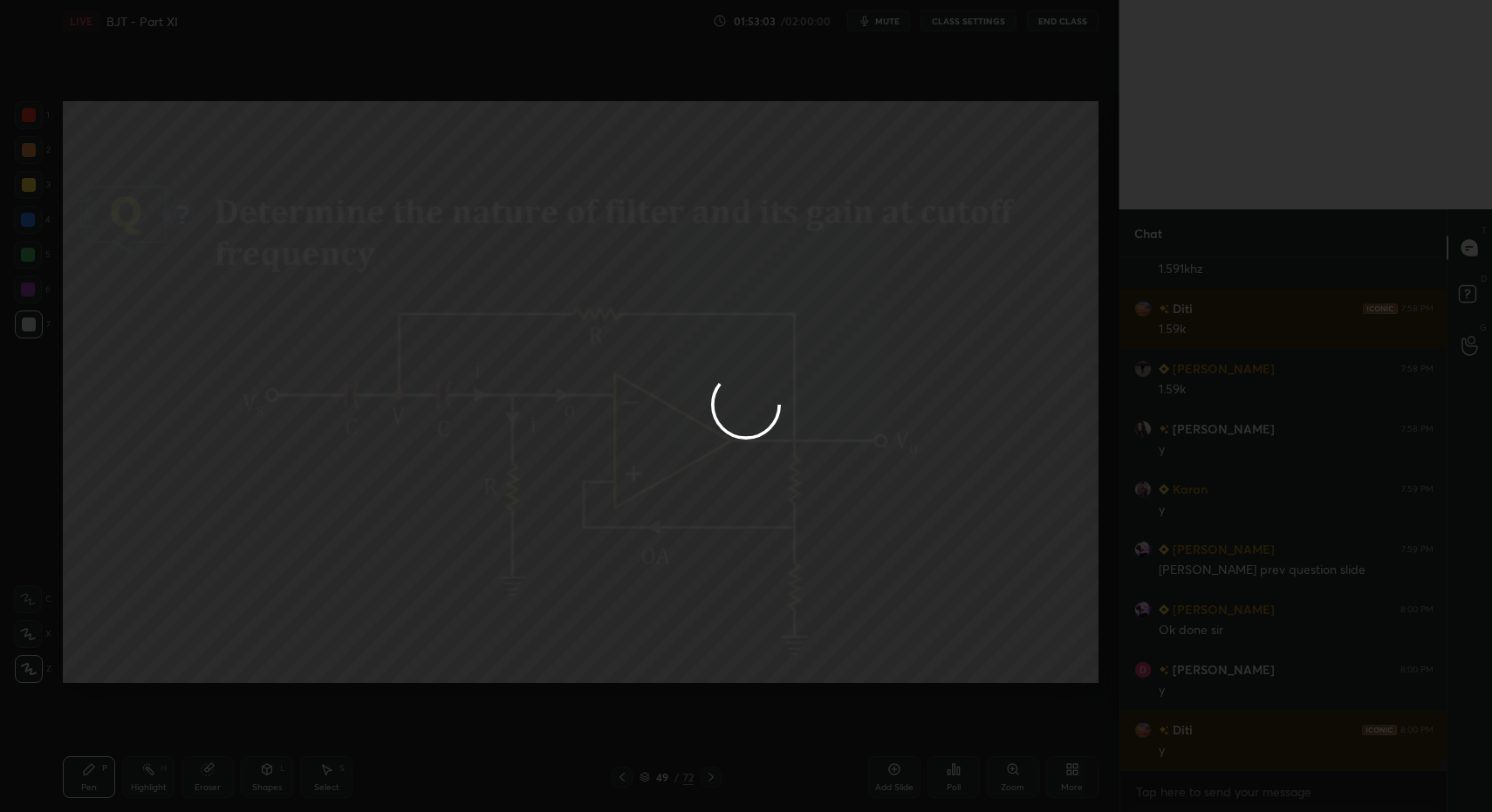
drag, startPoint x: 719, startPoint y: 616, endPoint x: 725, endPoint y: 603, distance: 14.3
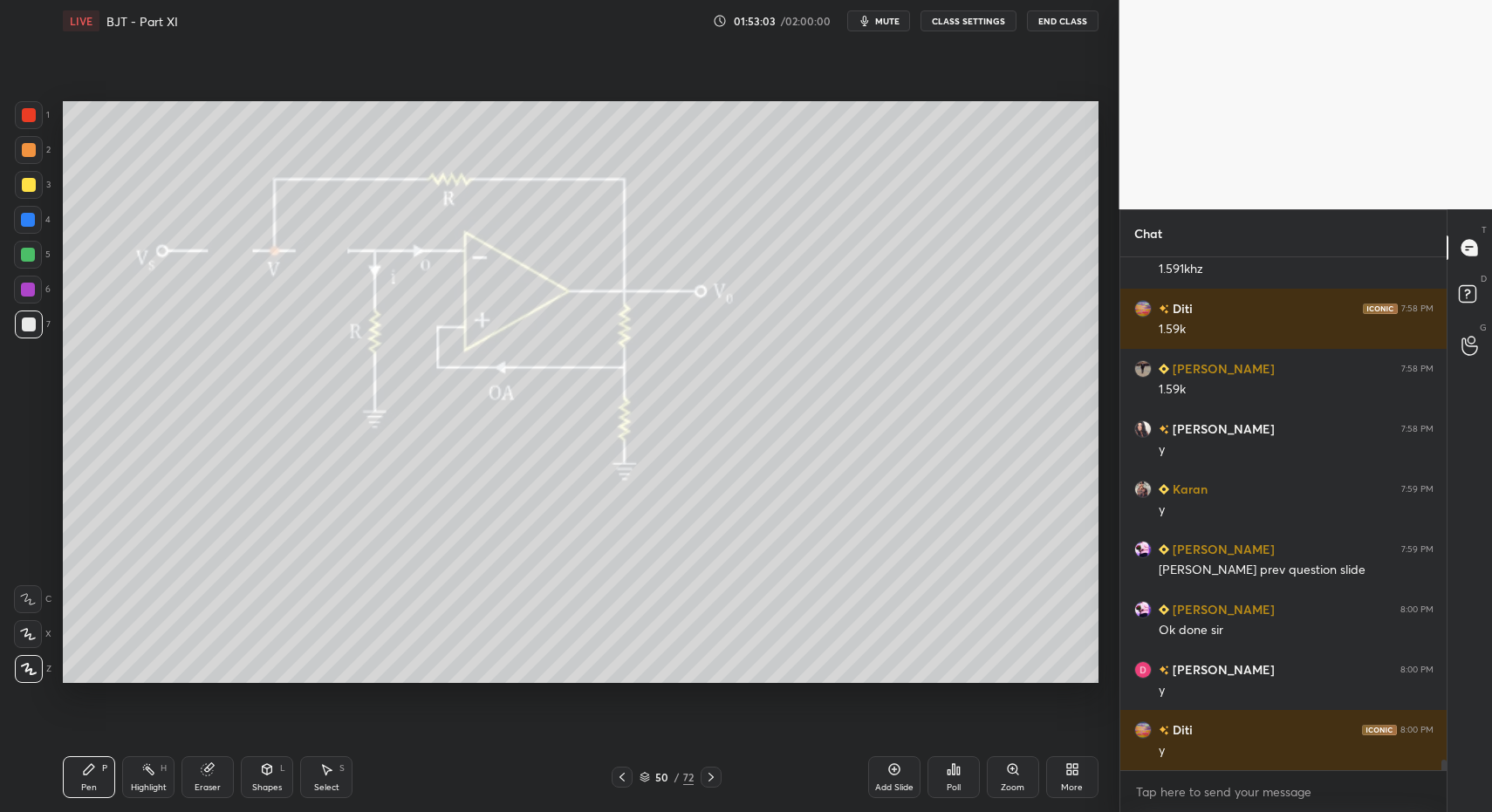
drag, startPoint x: 77, startPoint y: 771, endPoint x: 91, endPoint y: 774, distance: 14.3
drag, startPoint x: 331, startPoint y: 777, endPoint x: 329, endPoint y: 707, distance: 70.0
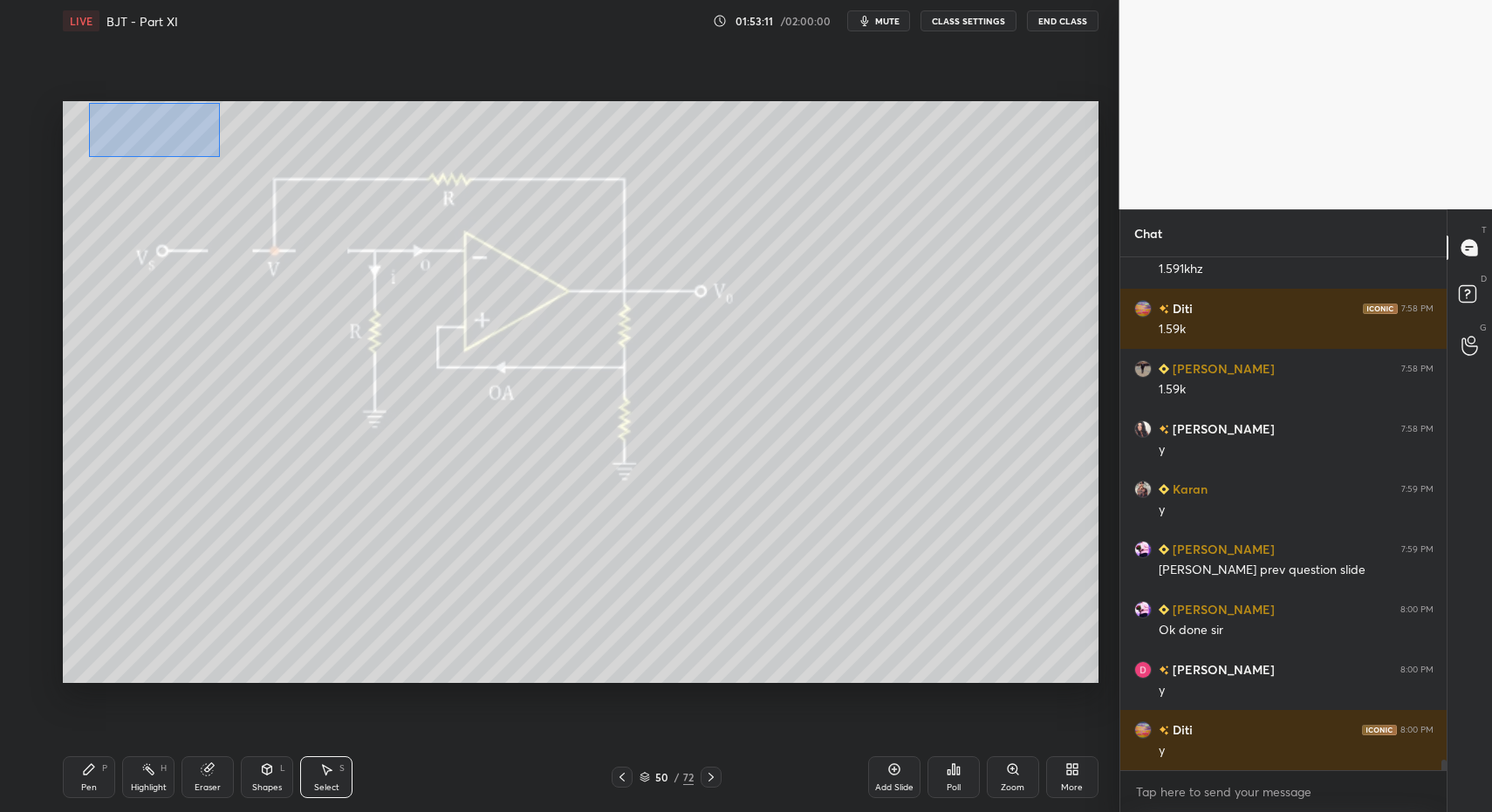
drag, startPoint x: 140, startPoint y: 133, endPoint x: 243, endPoint y: 209, distance: 128.0
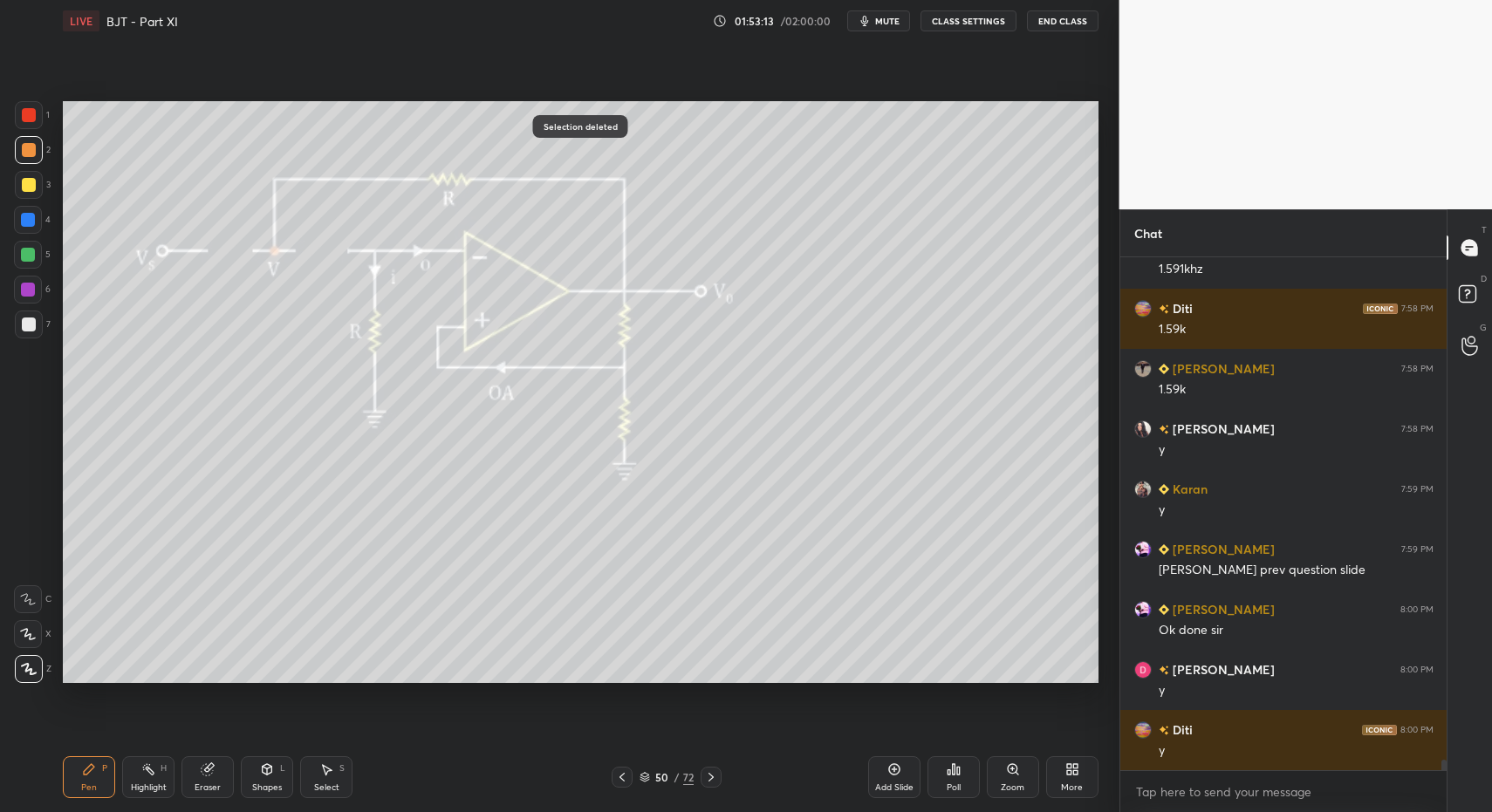
drag, startPoint x: 30, startPoint y: 172, endPoint x: 46, endPoint y: 168, distance: 16.5
drag, startPoint x: 264, startPoint y: 782, endPoint x: 261, endPoint y: 768, distance: 14.3
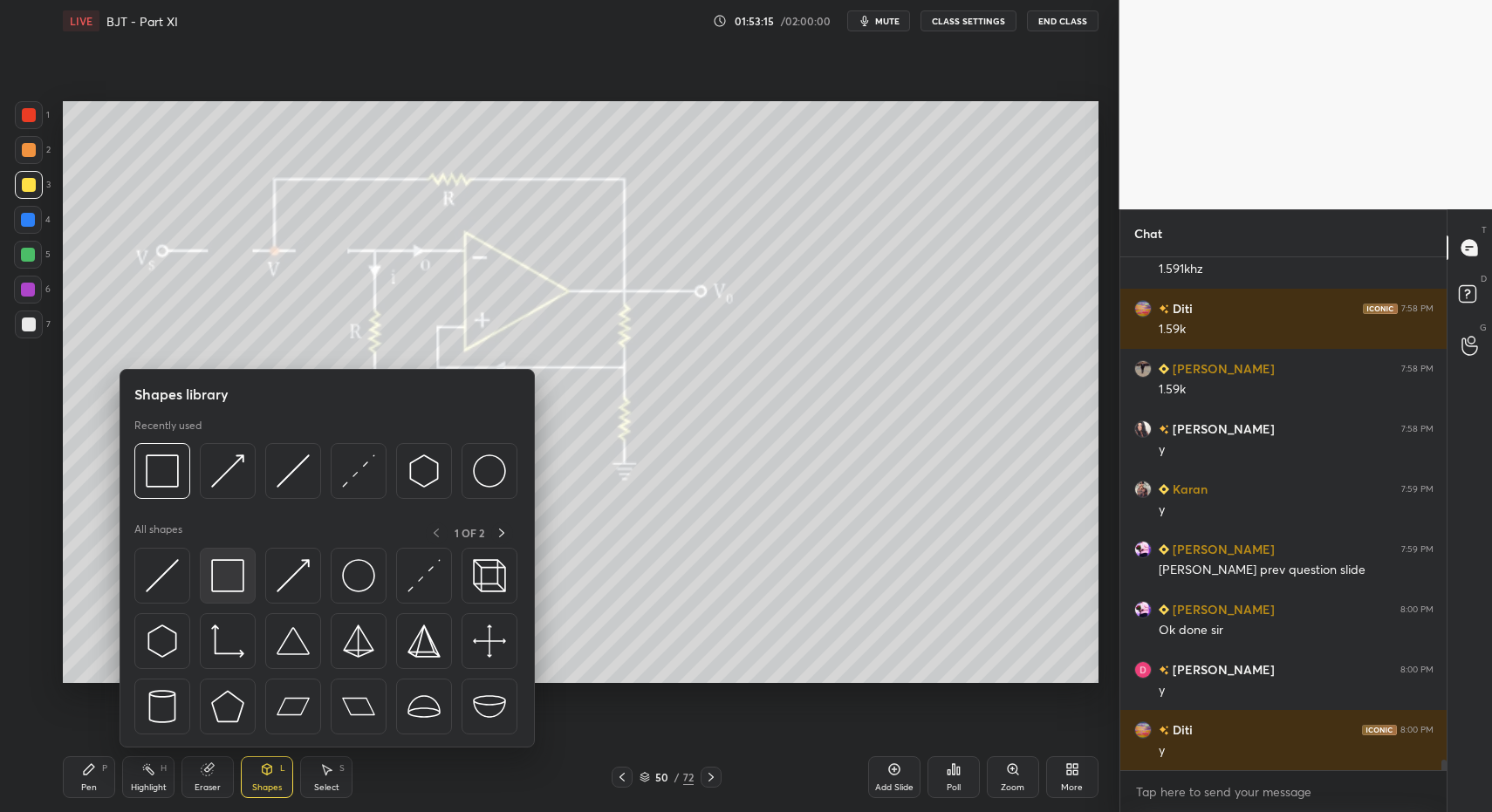
scroll to position [25144, 0]
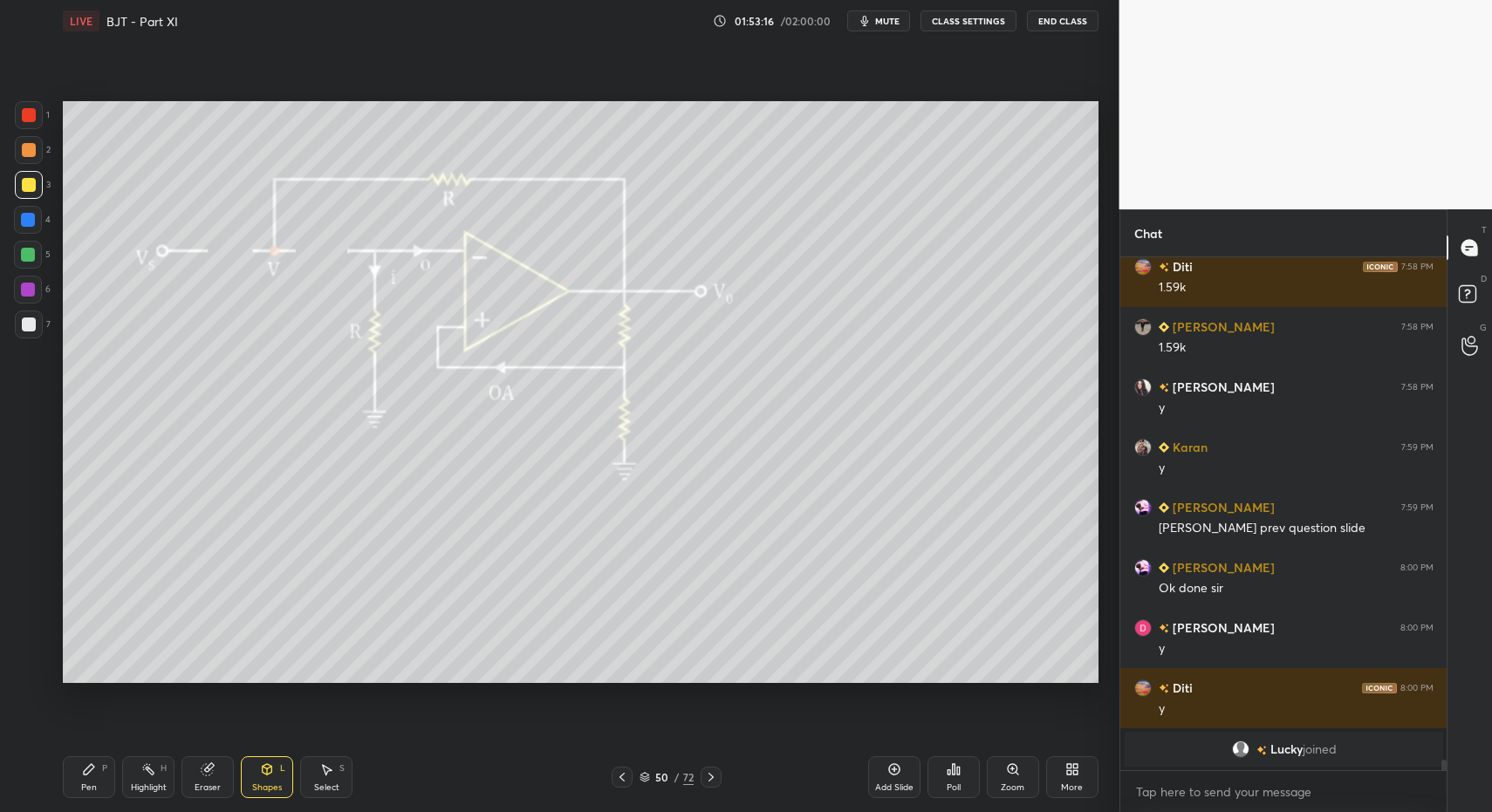
drag, startPoint x: 93, startPoint y: 794, endPoint x: 93, endPoint y: 772, distance: 22.0
drag, startPoint x: 146, startPoint y: 792, endPoint x: 144, endPoint y: 691, distance: 101.0
drag, startPoint x: 63, startPoint y: 799, endPoint x: 92, endPoint y: 793, distance: 29.6
drag, startPoint x: 92, startPoint y: 793, endPoint x: 90, endPoint y: 762, distance: 31.1
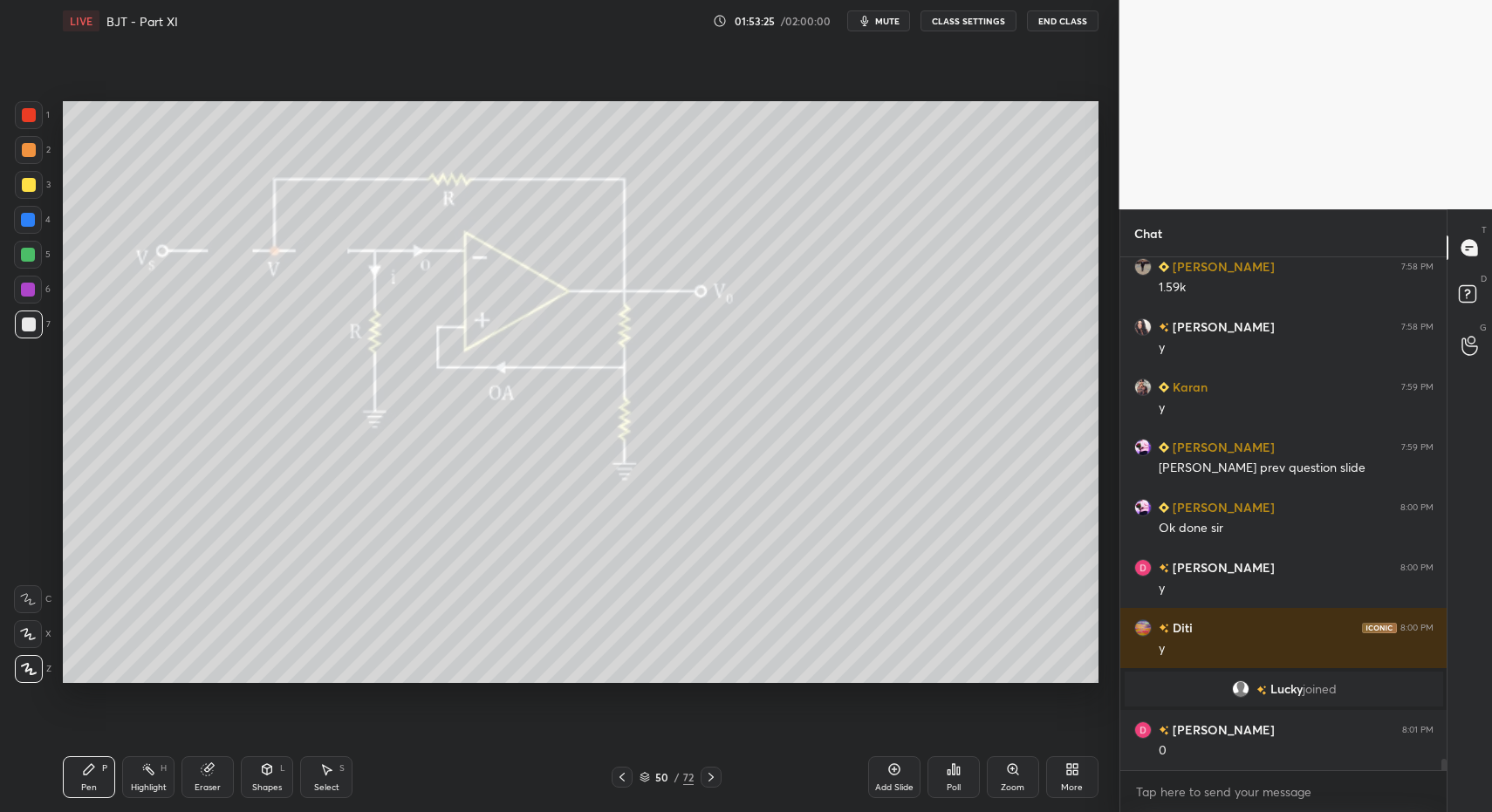
scroll to position [22317, 0]
drag, startPoint x: 268, startPoint y: 786, endPoint x: 262, endPoint y: 747, distance: 39.5
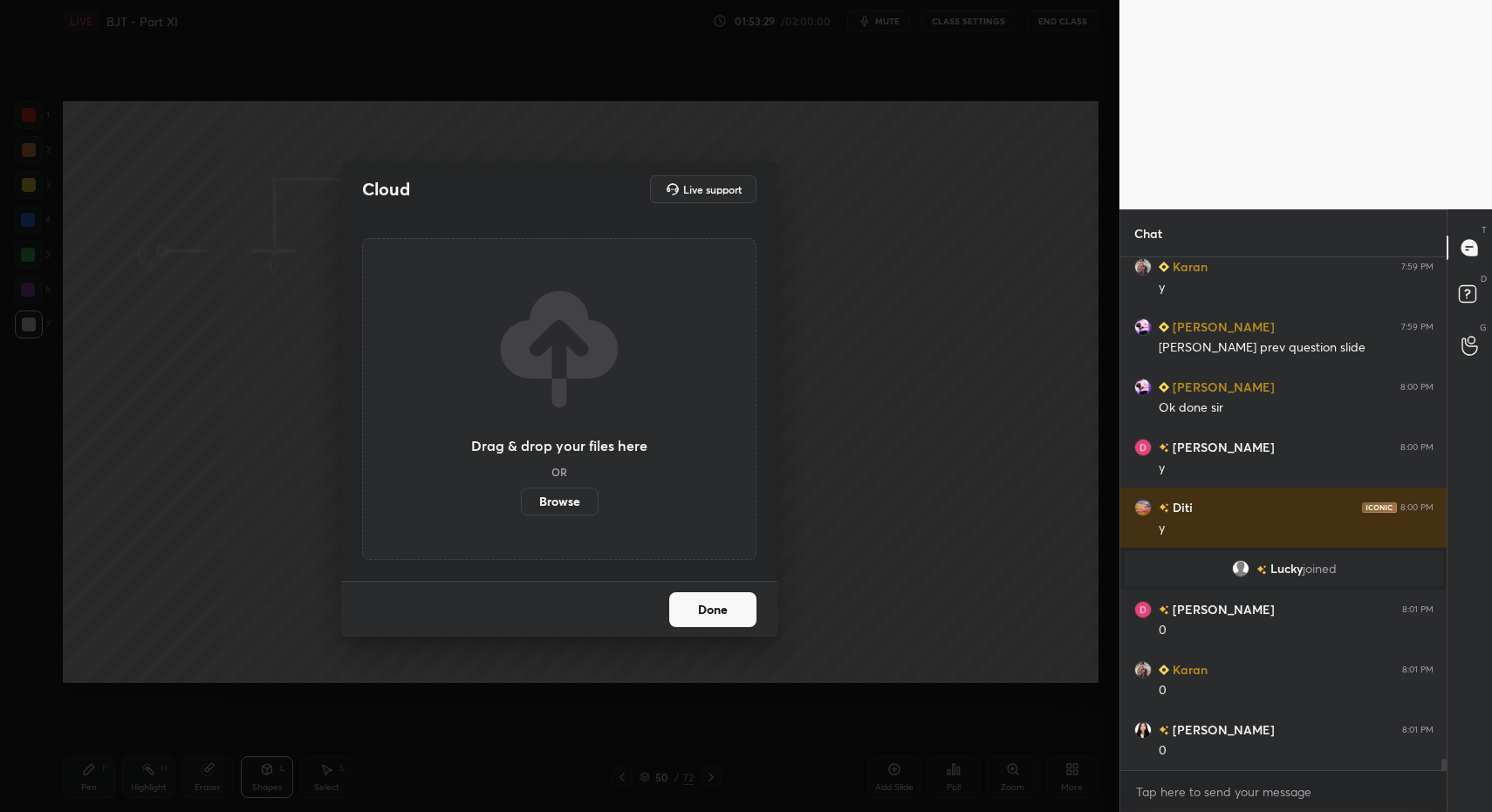
scroll to position [22498, 0]
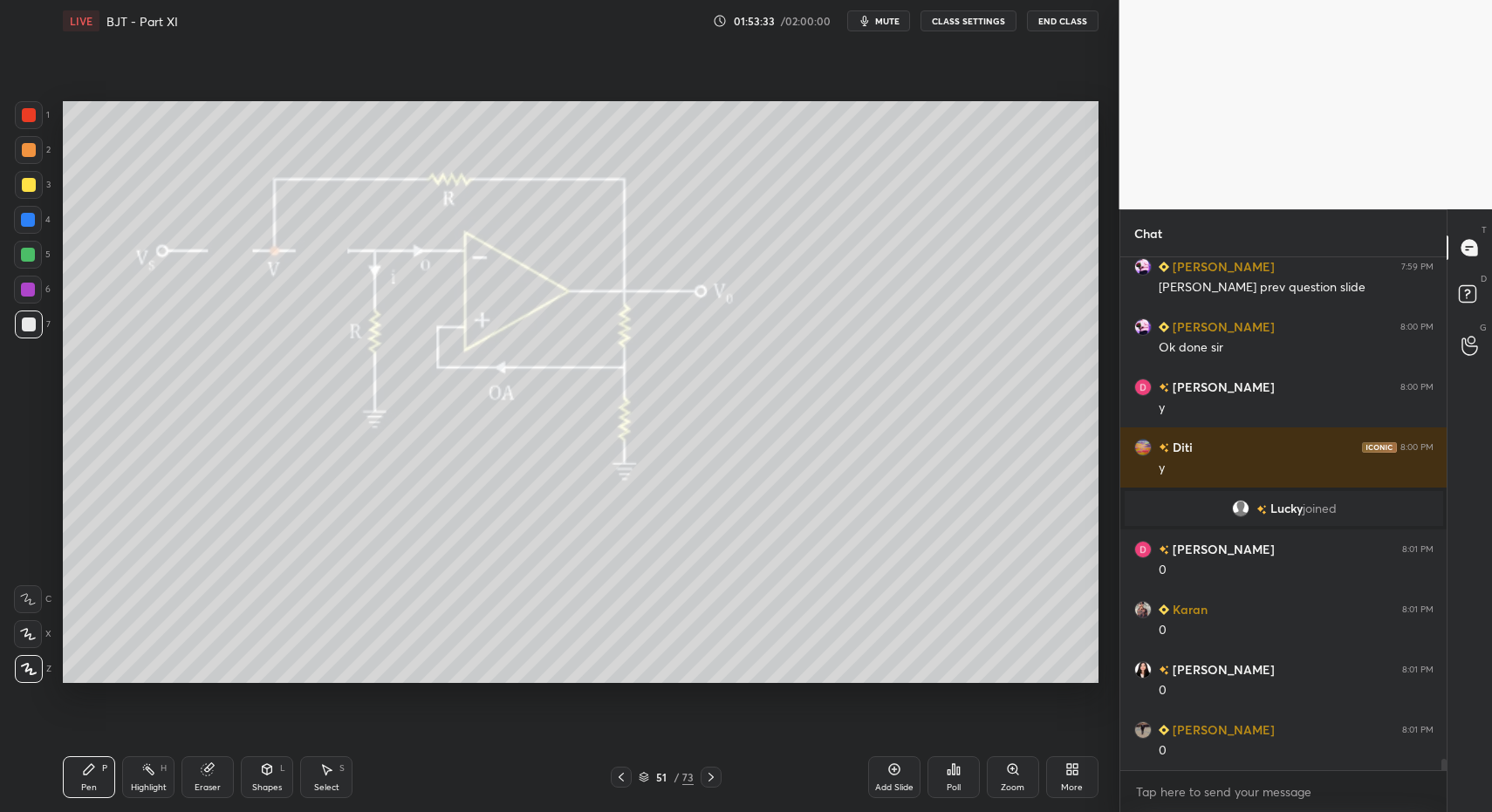
drag, startPoint x: 39, startPoint y: 175, endPoint x: 55, endPoint y: 162, distance: 20.6
drag, startPoint x: 274, startPoint y: 788, endPoint x: 267, endPoint y: 759, distance: 29.8
drag, startPoint x: 27, startPoint y: 145, endPoint x: 28, endPoint y: 172, distance: 27.0
drag, startPoint x: 22, startPoint y: 172, endPoint x: 33, endPoint y: 165, distance: 13.0
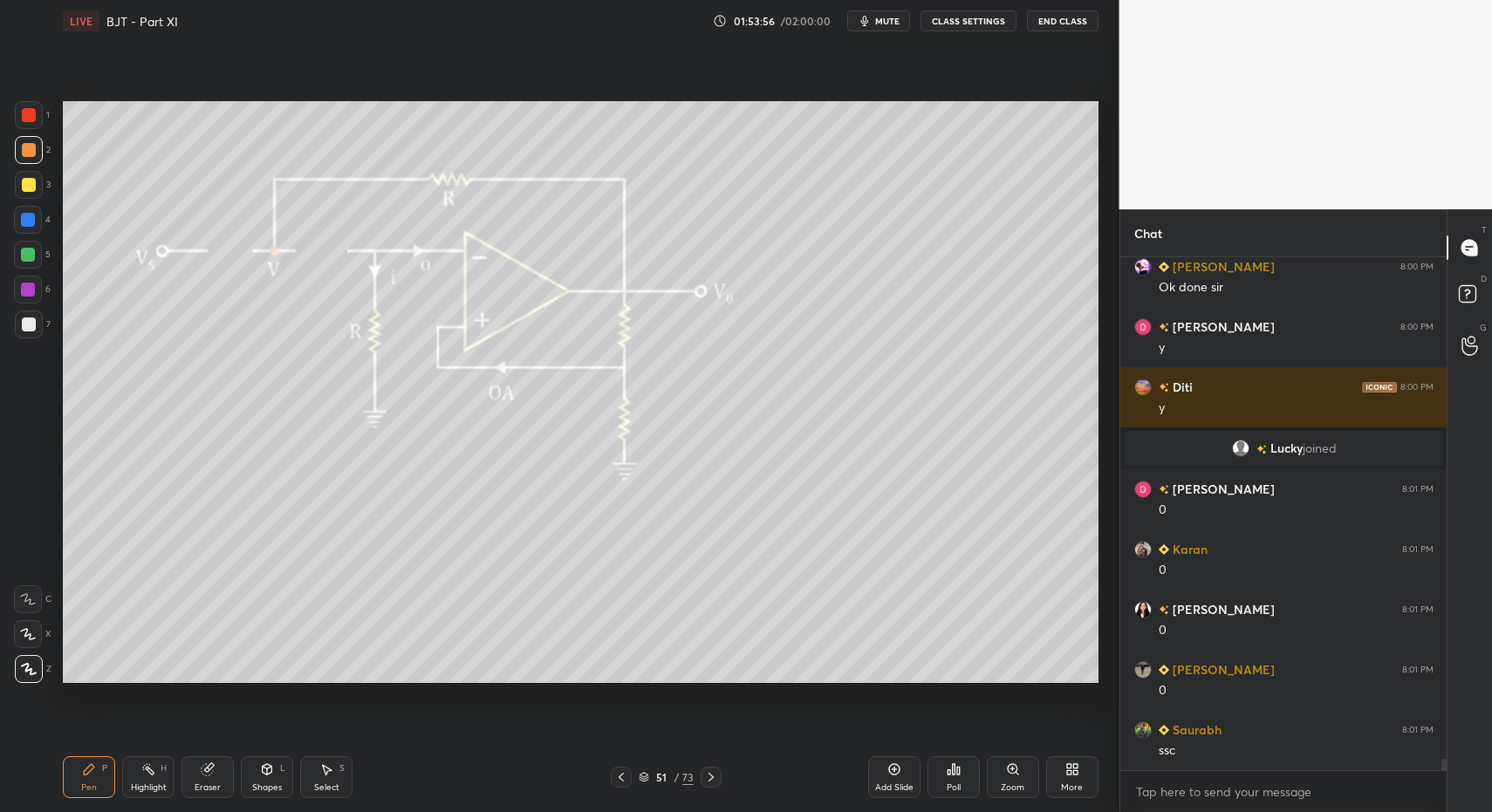
drag, startPoint x: 33, startPoint y: 339, endPoint x: 30, endPoint y: 323, distance: 16.3
drag, startPoint x: 30, startPoint y: 226, endPoint x: 59, endPoint y: 225, distance: 29.0
drag, startPoint x: 102, startPoint y: 777, endPoint x: 133, endPoint y: 764, distance: 33.6
drag, startPoint x: 272, startPoint y: 776, endPoint x: 254, endPoint y: 749, distance: 32.4
drag, startPoint x: 87, startPoint y: 777, endPoint x: 112, endPoint y: 761, distance: 29.7
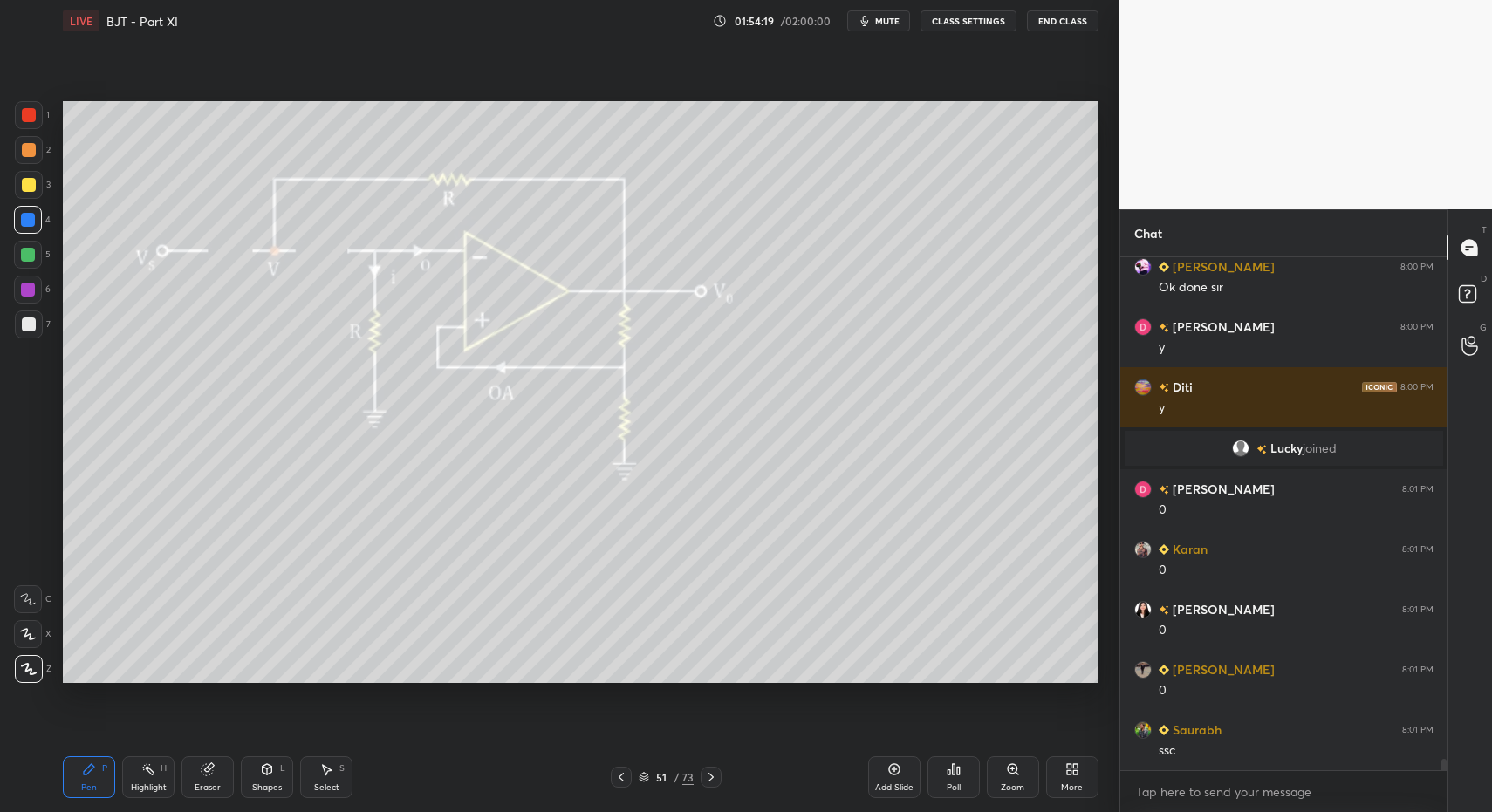
drag, startPoint x: 29, startPoint y: 310, endPoint x: 55, endPoint y: 291, distance: 32.2
drag, startPoint x: 86, startPoint y: 773, endPoint x: 89, endPoint y: 758, distance: 15.3
drag, startPoint x: 41, startPoint y: 326, endPoint x: 54, endPoint y: 318, distance: 15.3
drag, startPoint x: 150, startPoint y: 774, endPoint x: 160, endPoint y: 772, distance: 10.2
drag, startPoint x: 160, startPoint y: 772, endPoint x: 283, endPoint y: 696, distance: 144.6
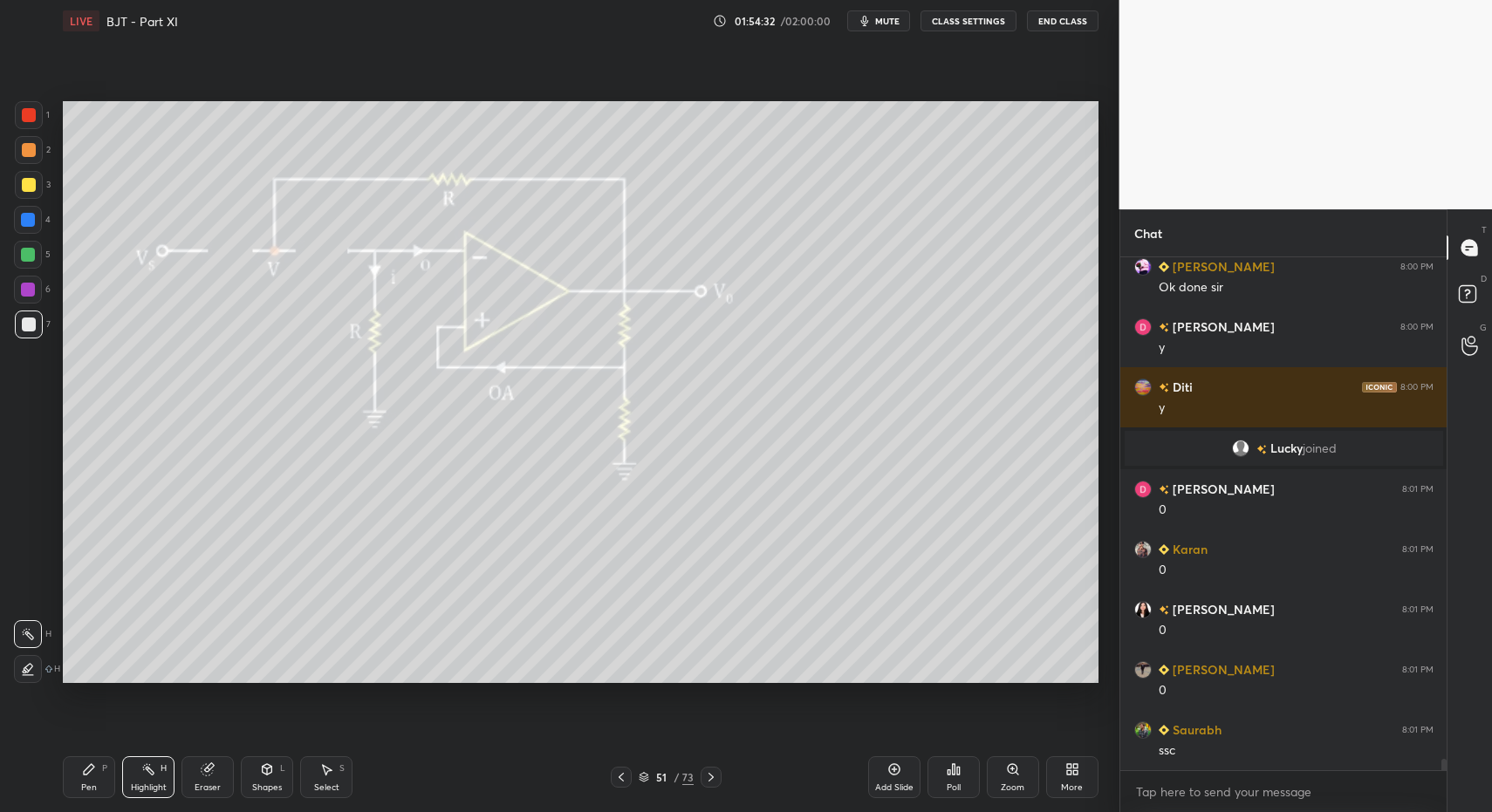
scroll to position [22618, 0]
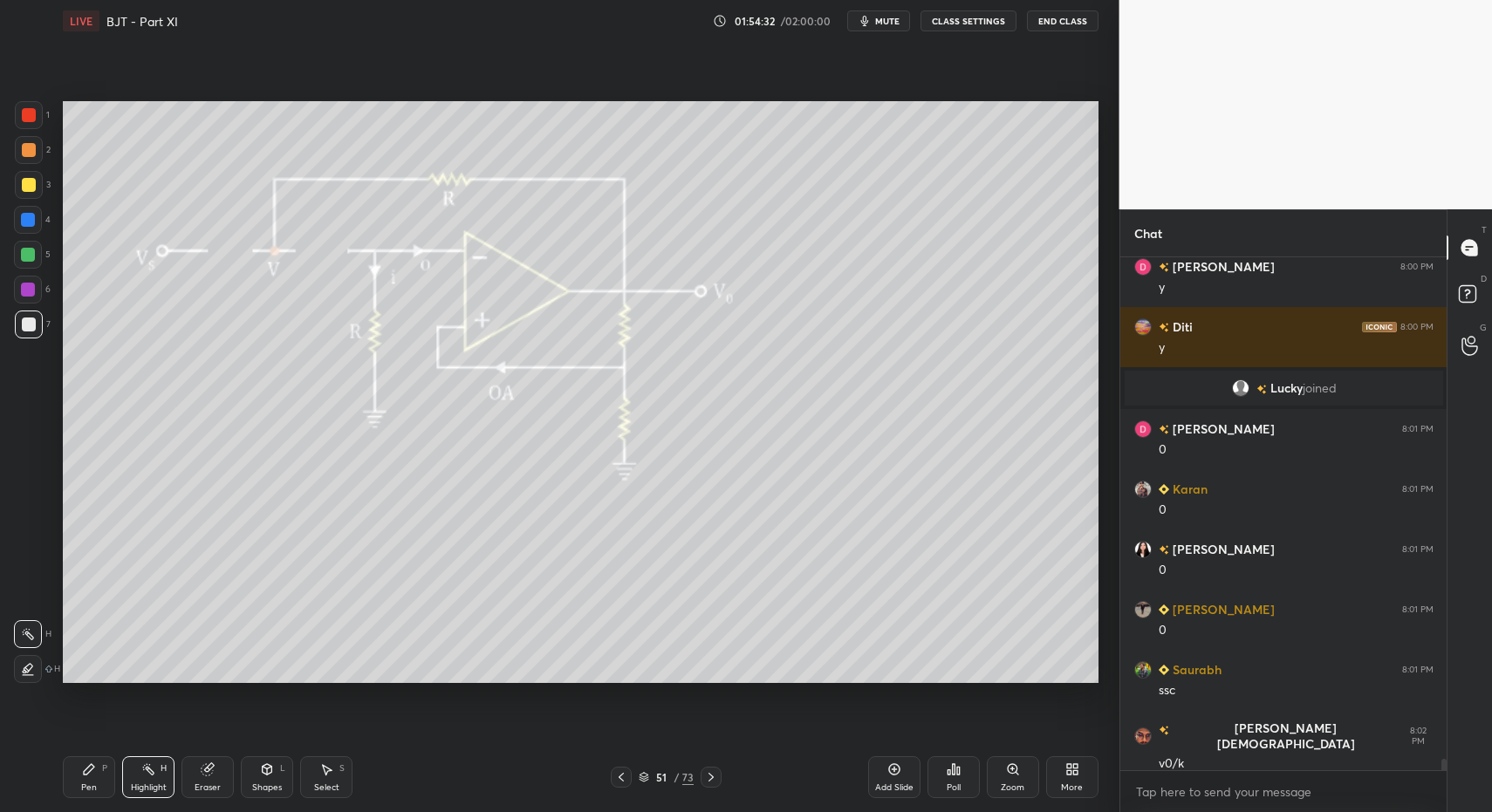
drag, startPoint x: 83, startPoint y: 771, endPoint x: 115, endPoint y: 744, distance: 41.9
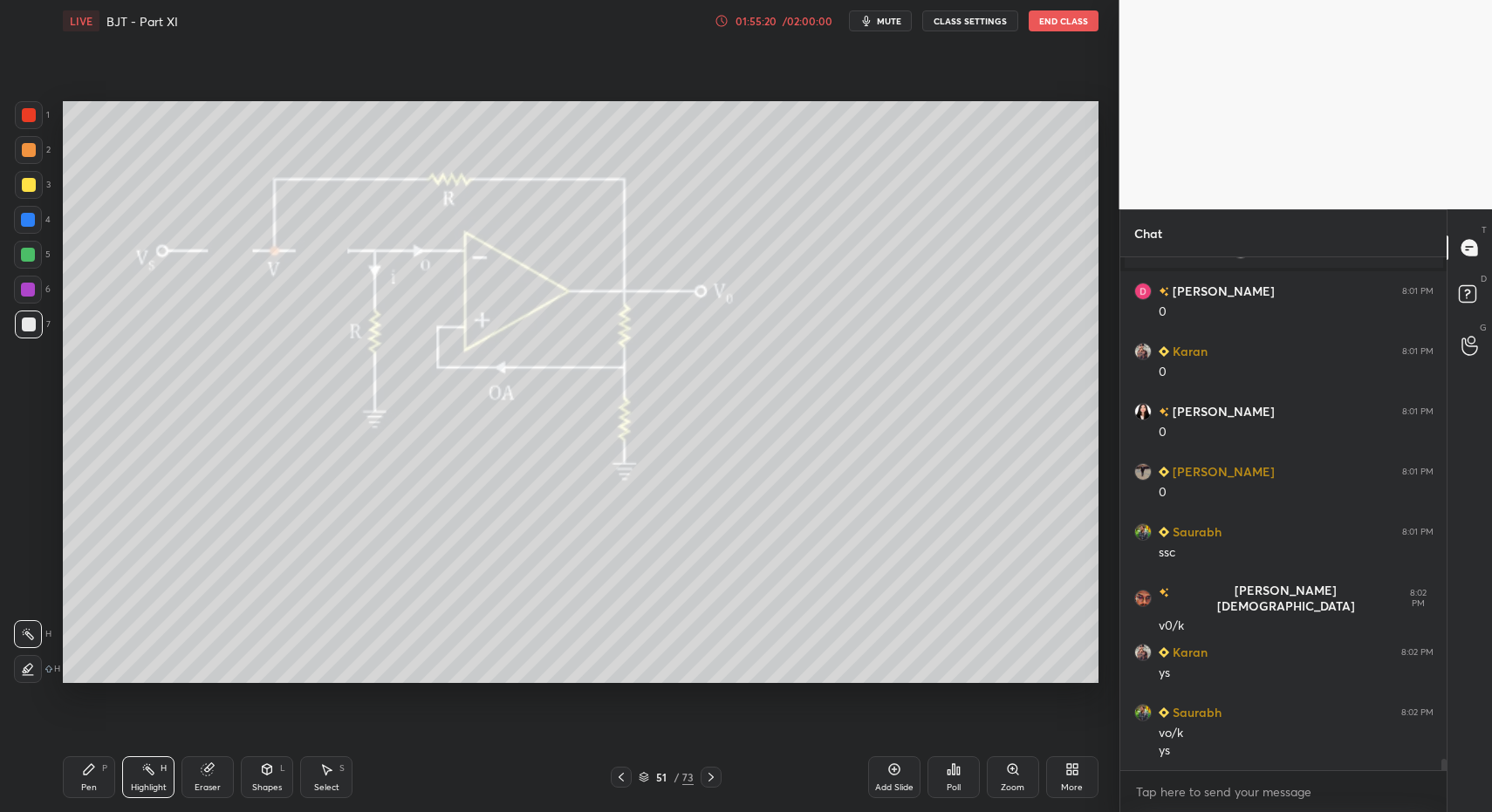
scroll to position [22816, 0]
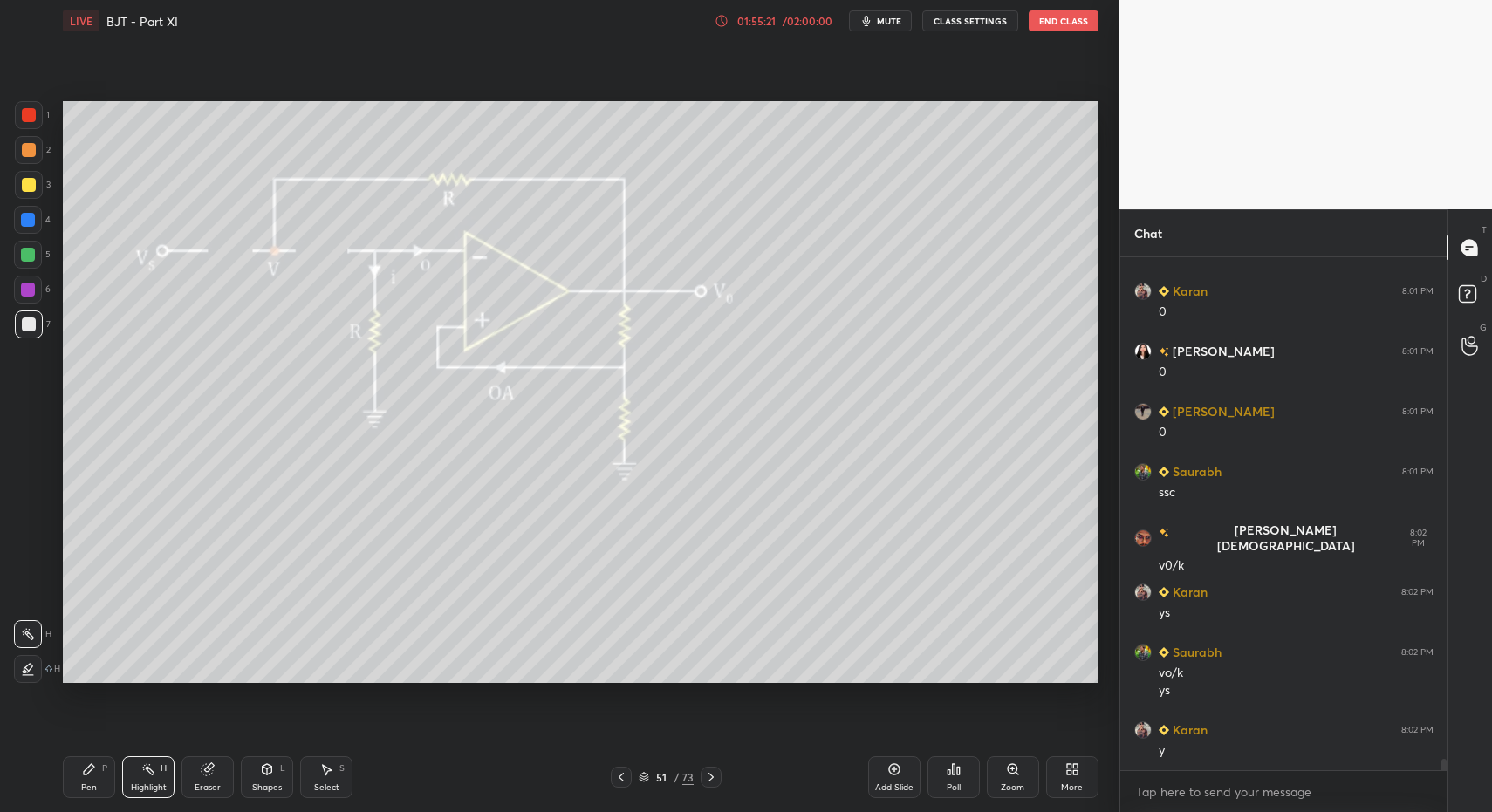
drag, startPoint x: 93, startPoint y: 776, endPoint x: 150, endPoint y: 772, distance: 57.1
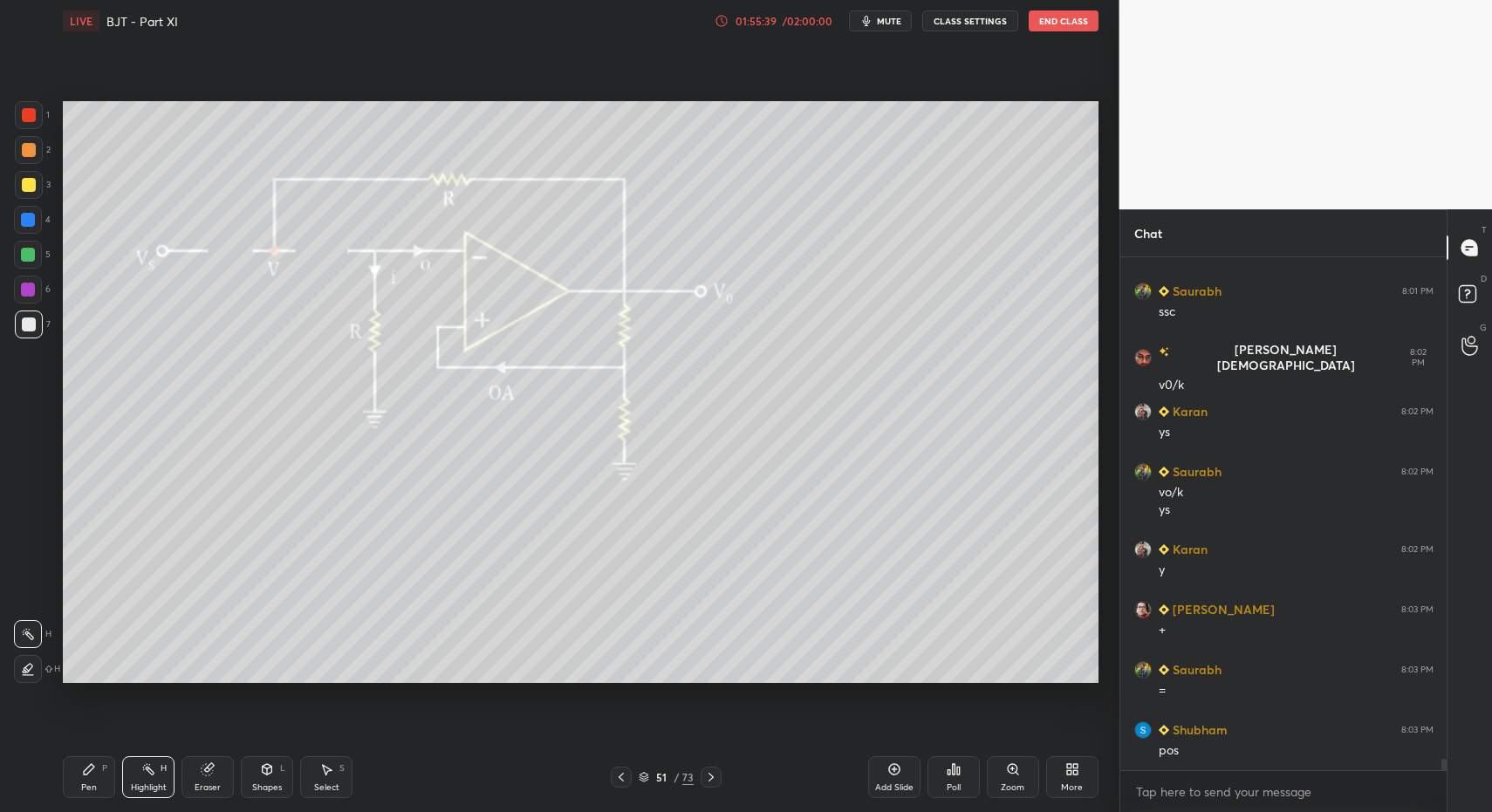
scroll to position [23057, 0]
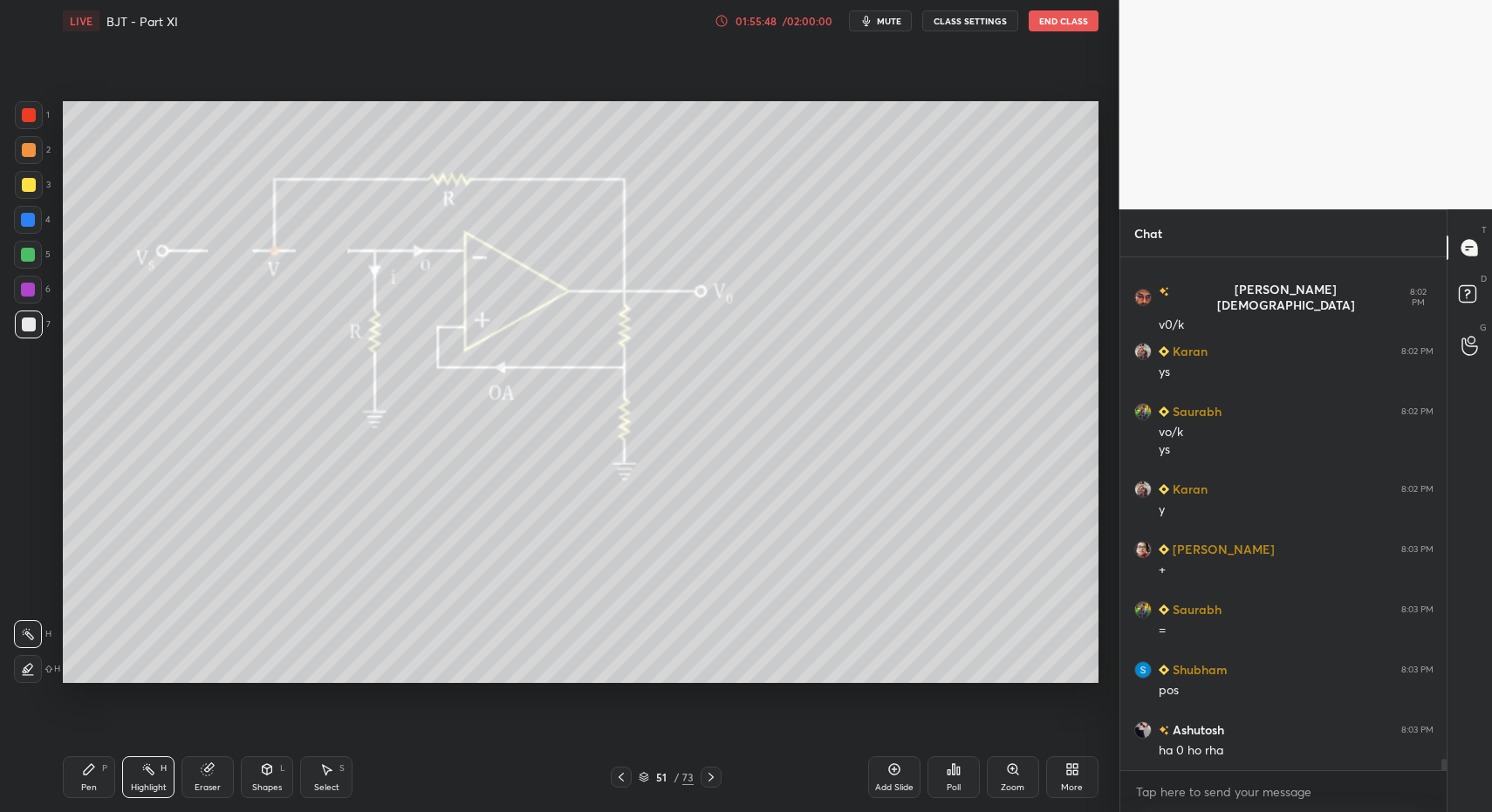
drag, startPoint x: 90, startPoint y: 771, endPoint x: 89, endPoint y: 759, distance: 12.0
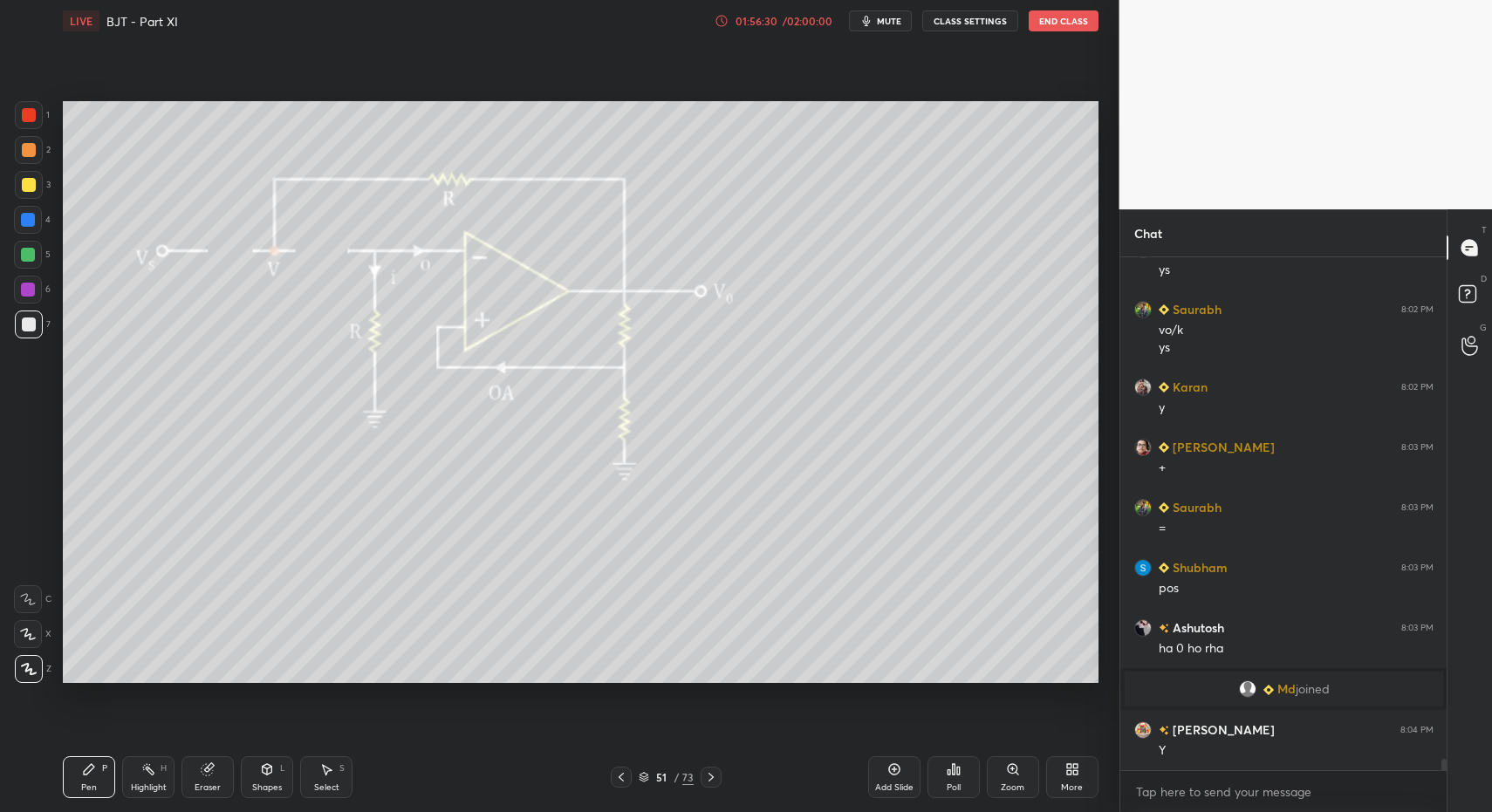
scroll to position [22953, 0]
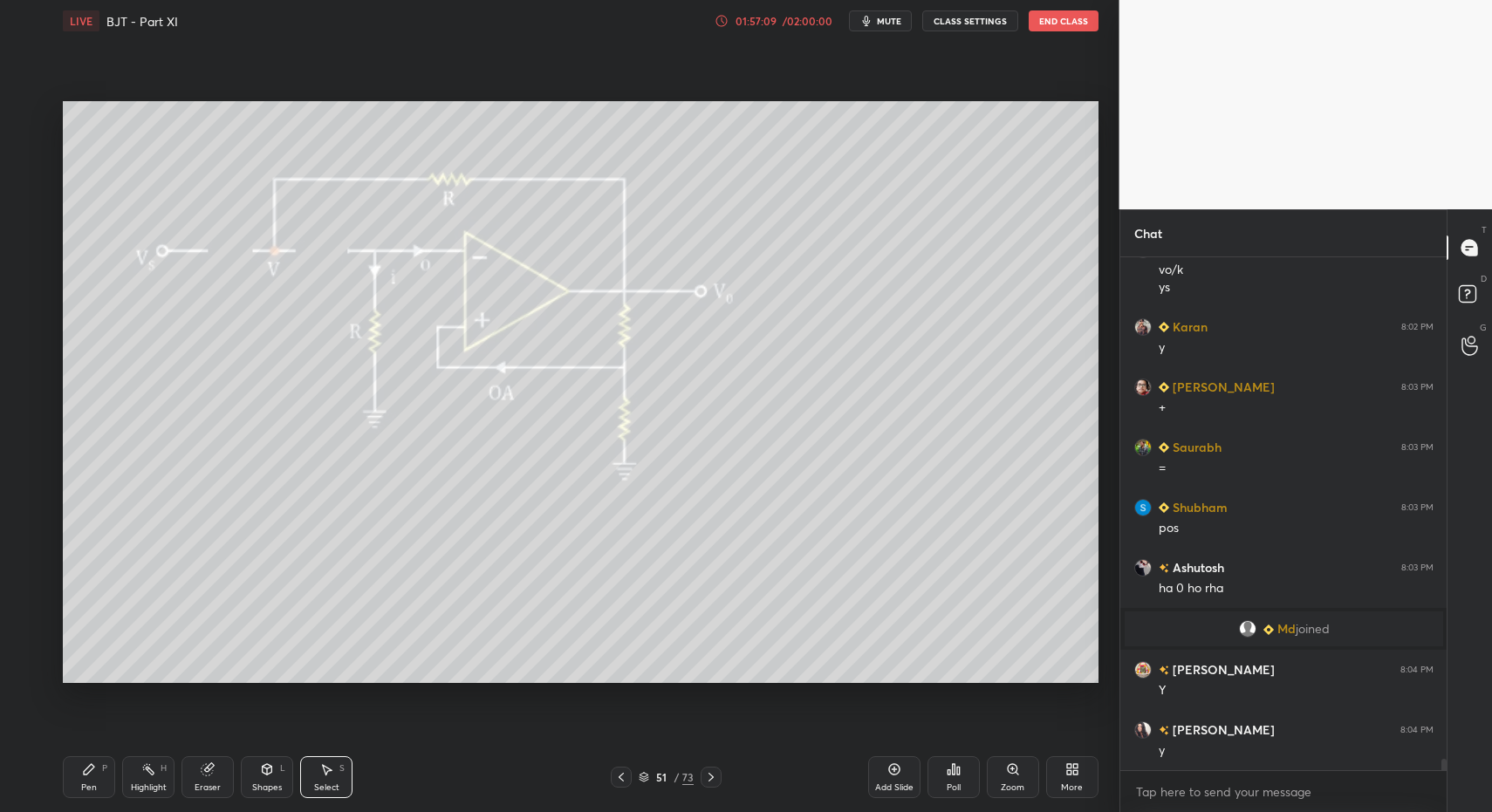
drag, startPoint x: 171, startPoint y: 125, endPoint x: 264, endPoint y: 157, distance: 98.4
drag, startPoint x: 142, startPoint y: 108, endPoint x: 201, endPoint y: 126, distance: 61.7
drag, startPoint x: 183, startPoint y: 146, endPoint x: 152, endPoint y: 570, distance: 425.1
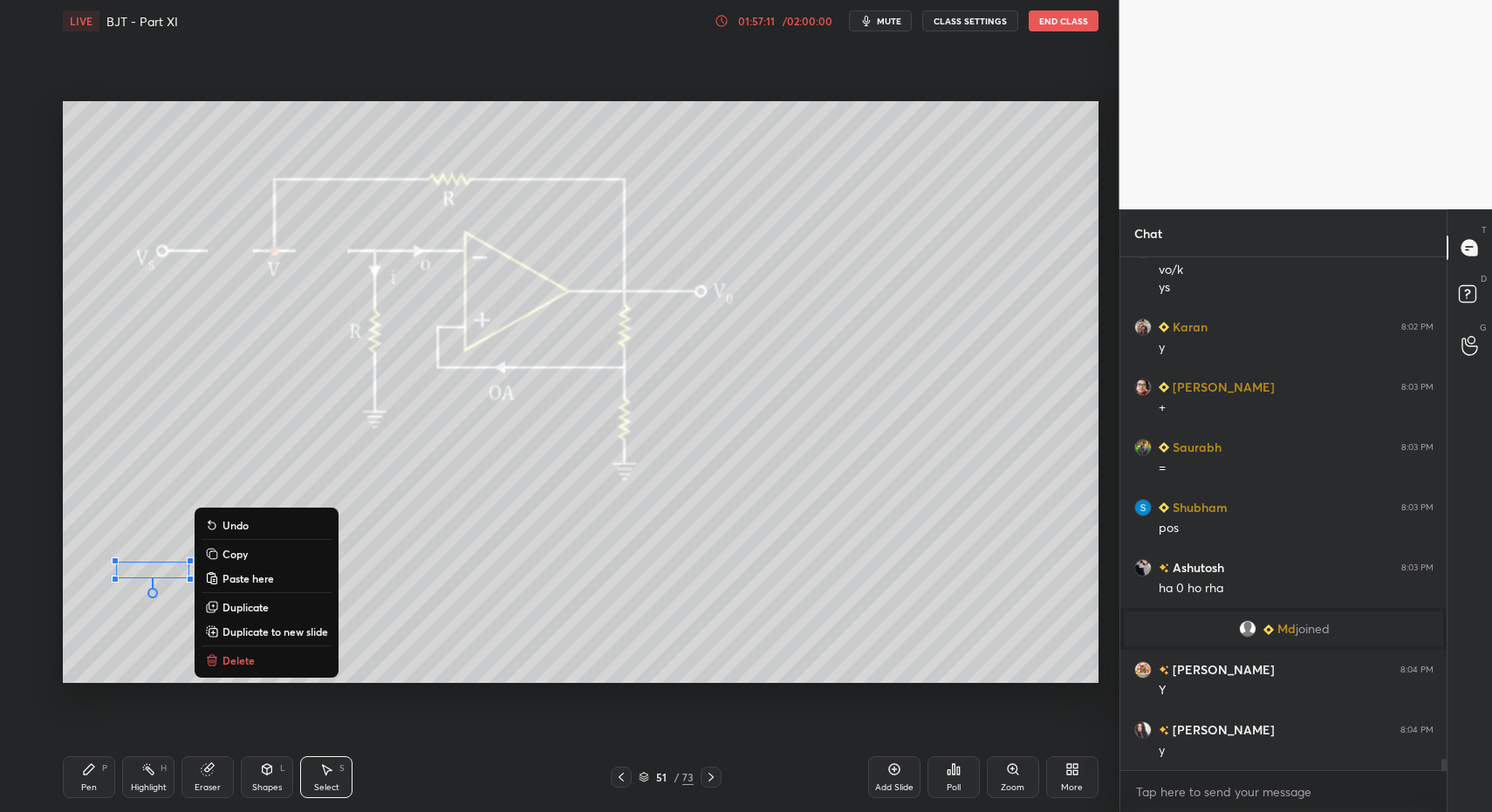
drag, startPoint x: 97, startPoint y: 773, endPoint x: 125, endPoint y: 770, distance: 28.2
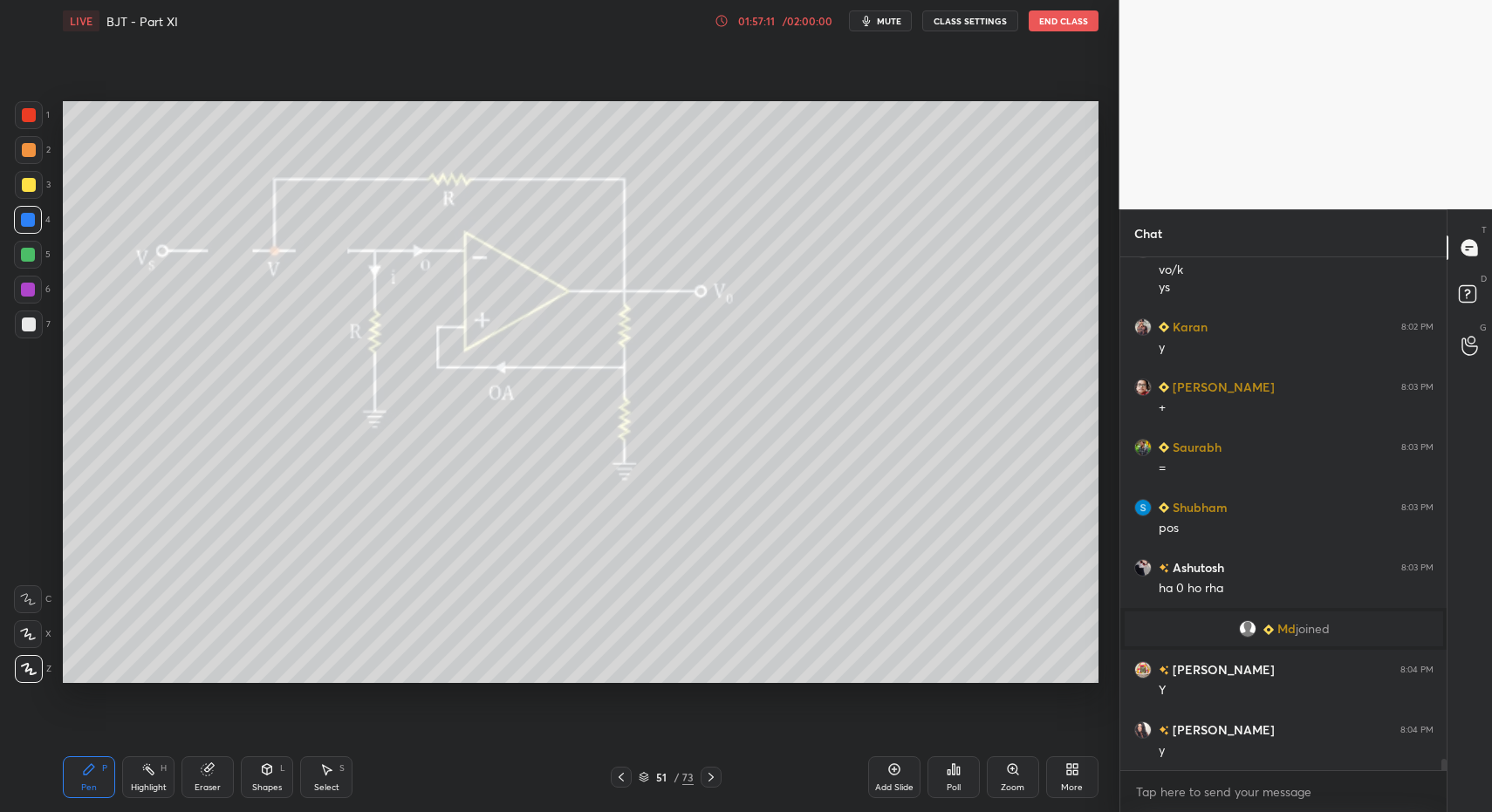
drag, startPoint x: 280, startPoint y: 781, endPoint x: 271, endPoint y: 754, distance: 28.5
drag, startPoint x: 97, startPoint y: 770, endPoint x: 96, endPoint y: 759, distance: 11.0
drag, startPoint x: 25, startPoint y: 321, endPoint x: 51, endPoint y: 370, distance: 55.5
drag, startPoint x: 95, startPoint y: 769, endPoint x: 191, endPoint y: 709, distance: 113.2
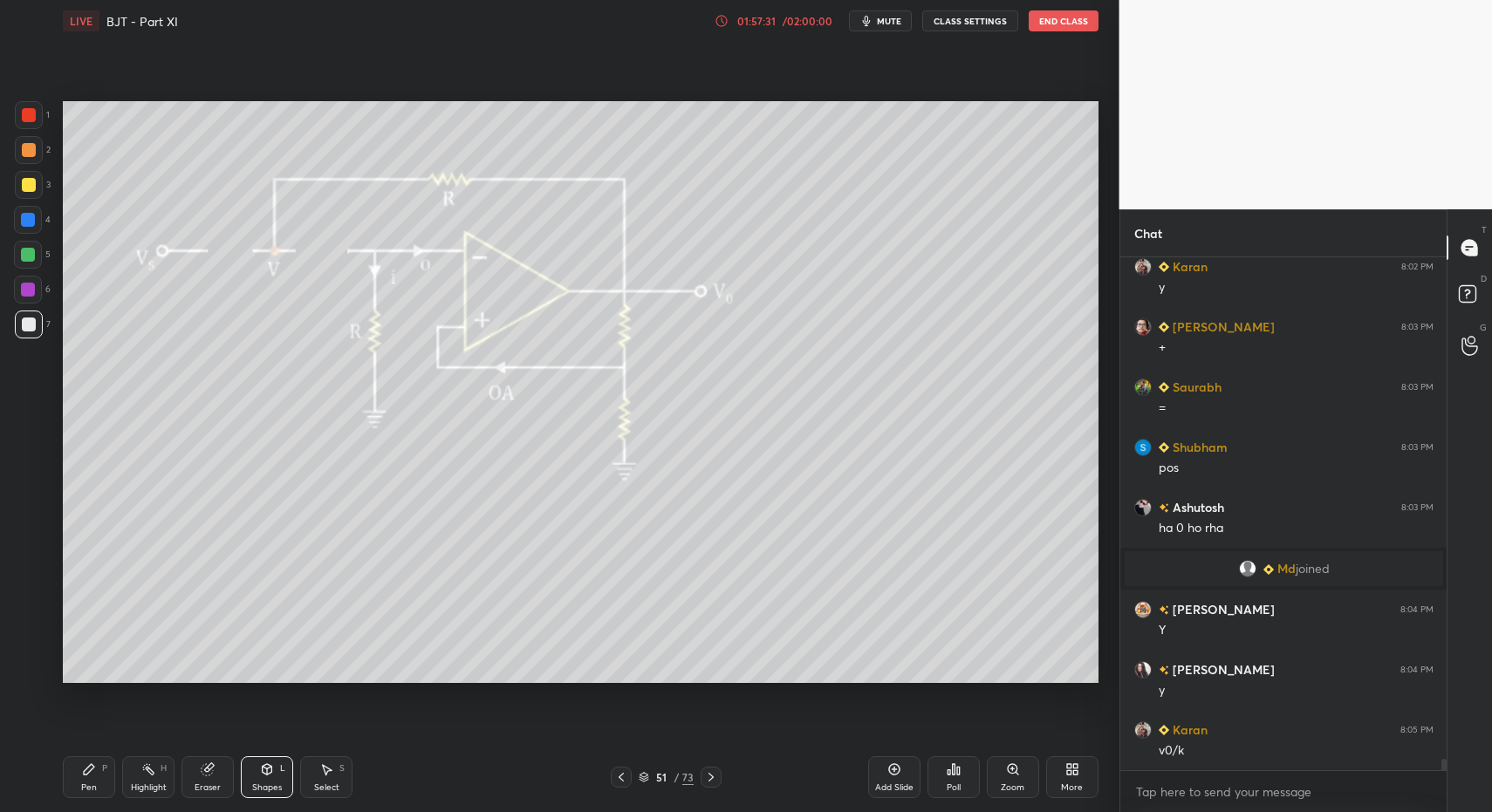
scroll to position [23073, 0]
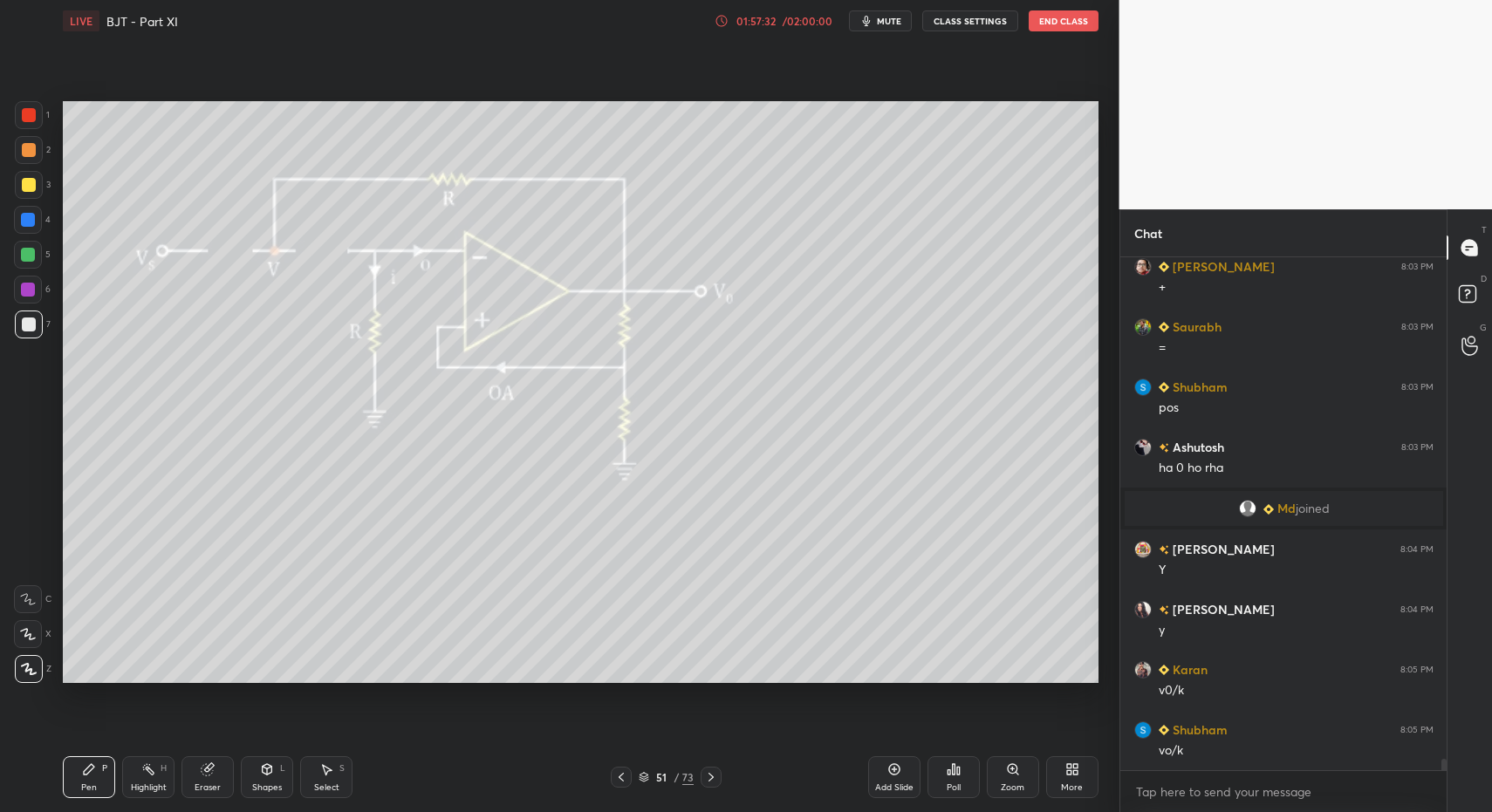
drag, startPoint x: 80, startPoint y: 784, endPoint x: 262, endPoint y: 686, distance: 206.7
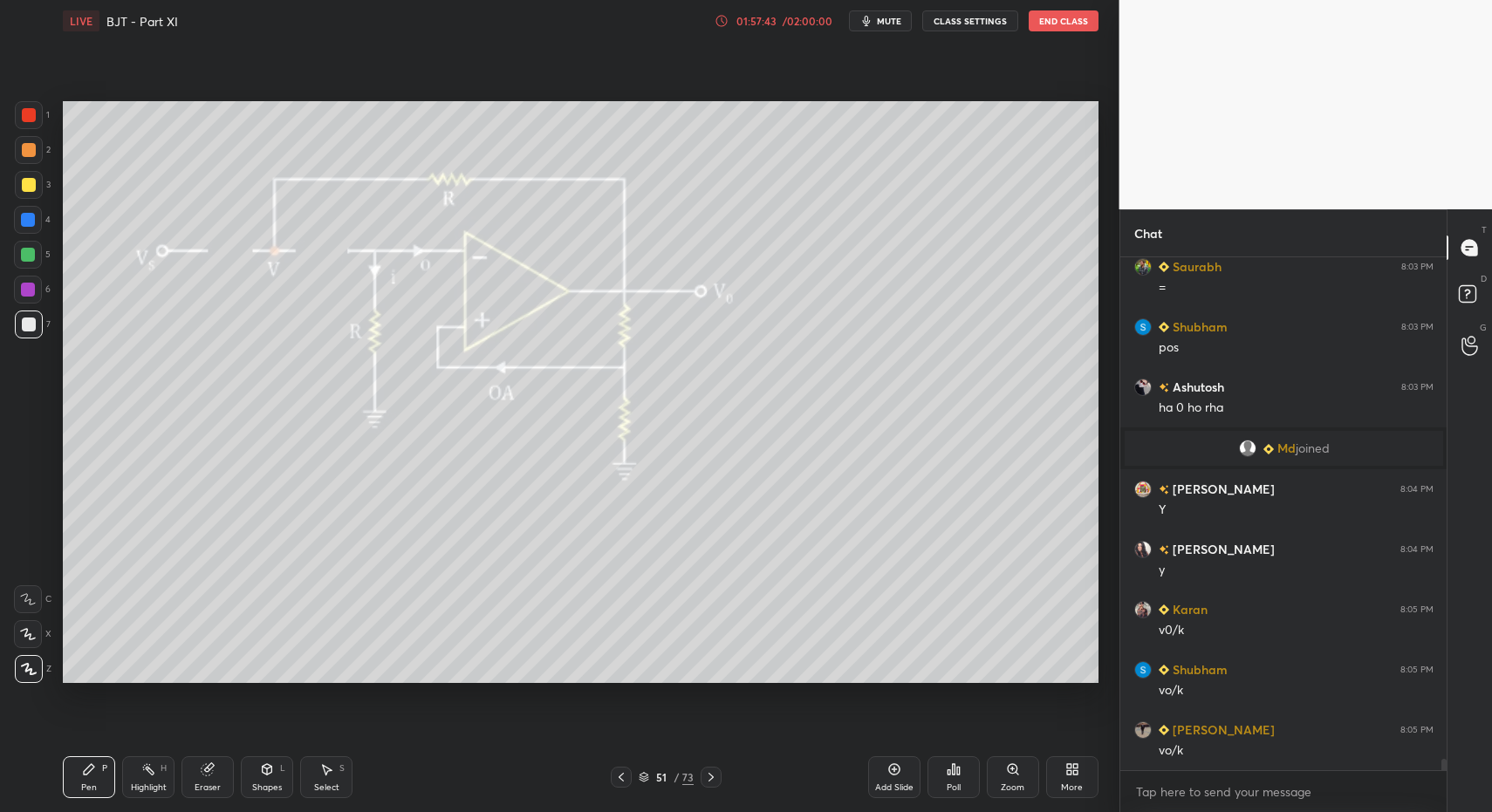
drag, startPoint x: 266, startPoint y: 790, endPoint x: 267, endPoint y: 780, distance: 10.0
drag, startPoint x: 72, startPoint y: 767, endPoint x: 132, endPoint y: 740, distance: 65.8
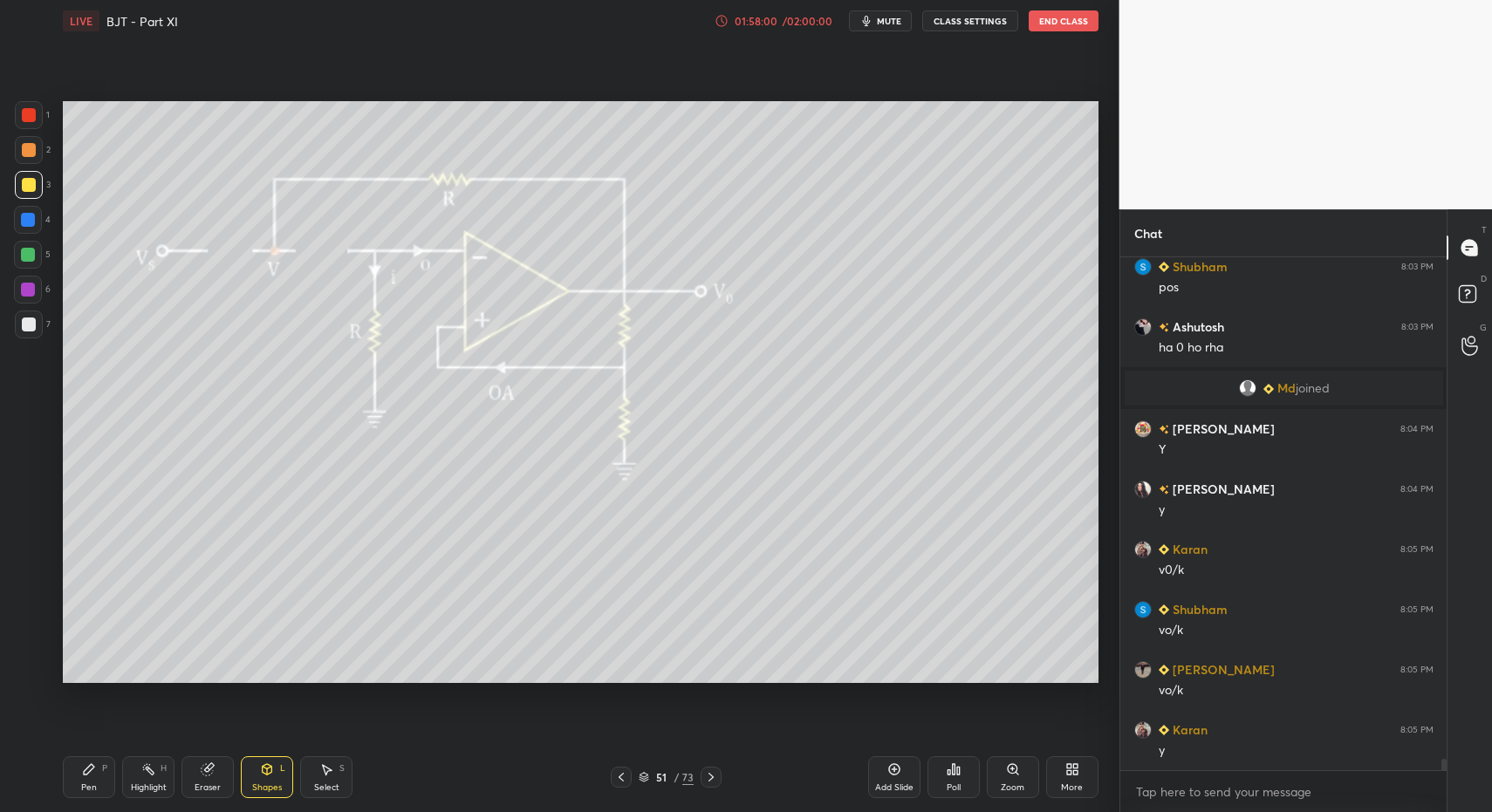
scroll to position [23254, 0]
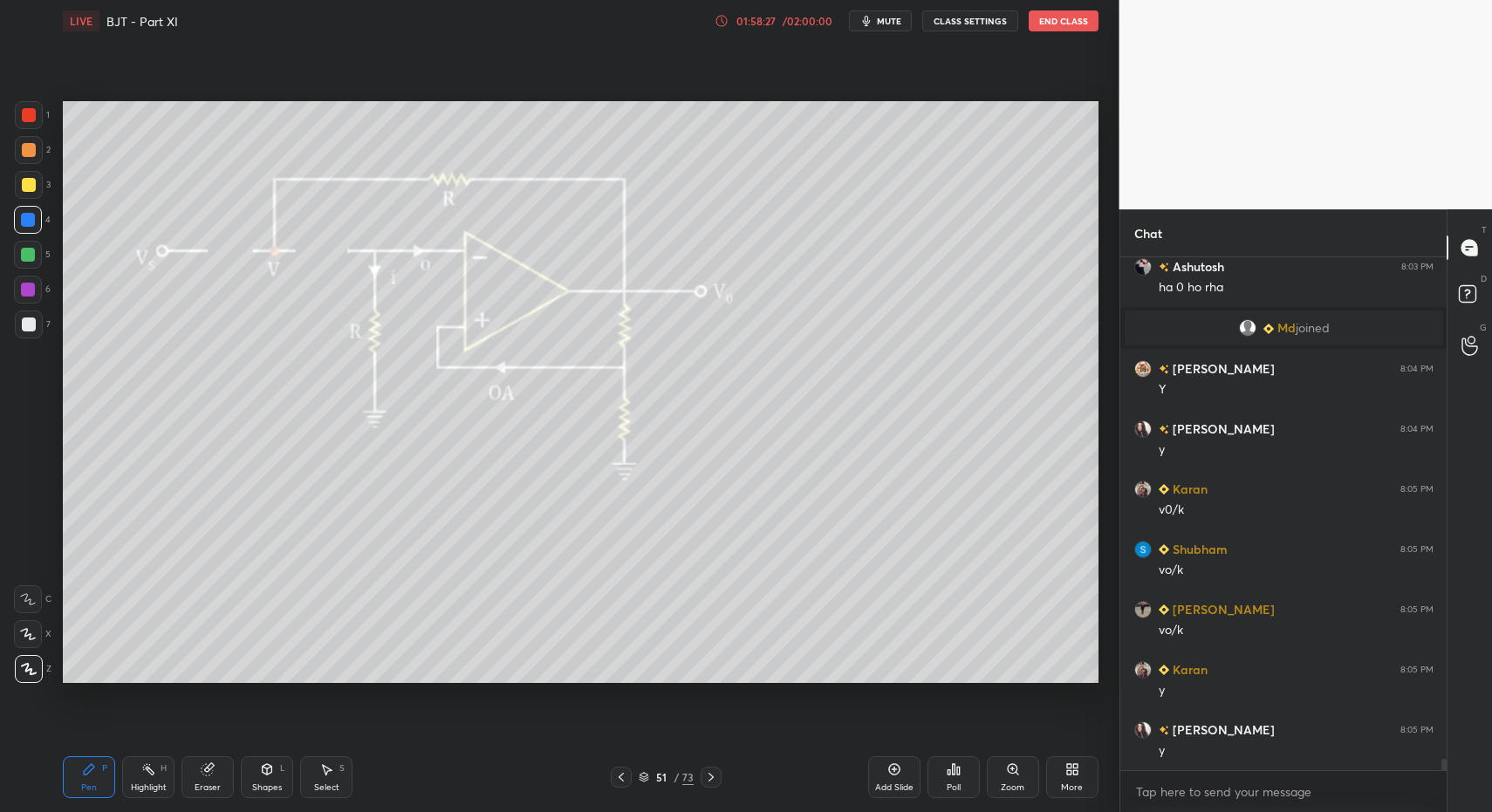
drag, startPoint x: 89, startPoint y: 785, endPoint x: 56, endPoint y: 614, distance: 174.2
drag, startPoint x: 21, startPoint y: 349, endPoint x: 27, endPoint y: 338, distance: 12.5
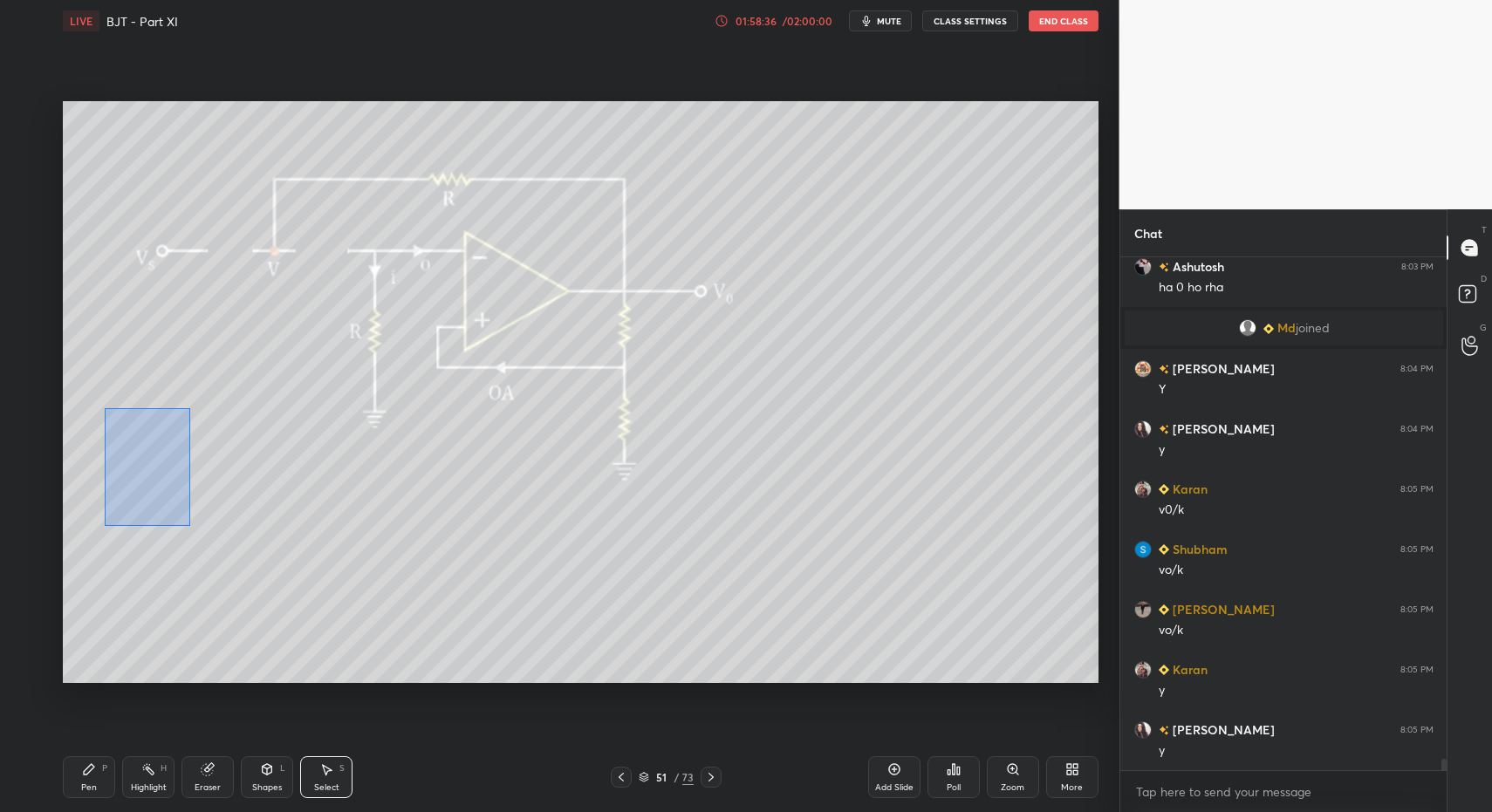
drag, startPoint x: 105, startPoint y: 408, endPoint x: 187, endPoint y: 518, distance: 137.2
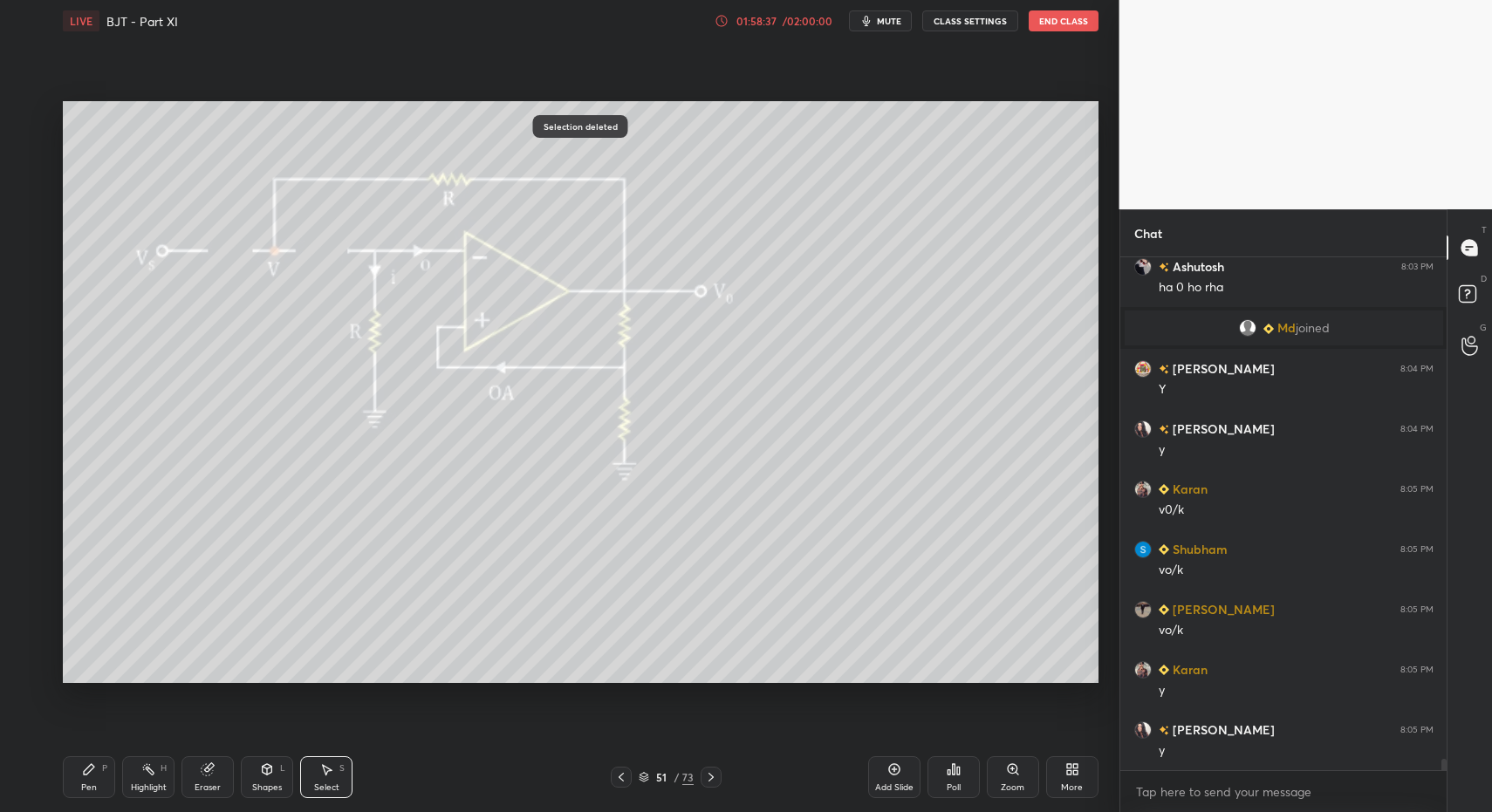
drag, startPoint x: 78, startPoint y: 781, endPoint x: 89, endPoint y: 776, distance: 12.1
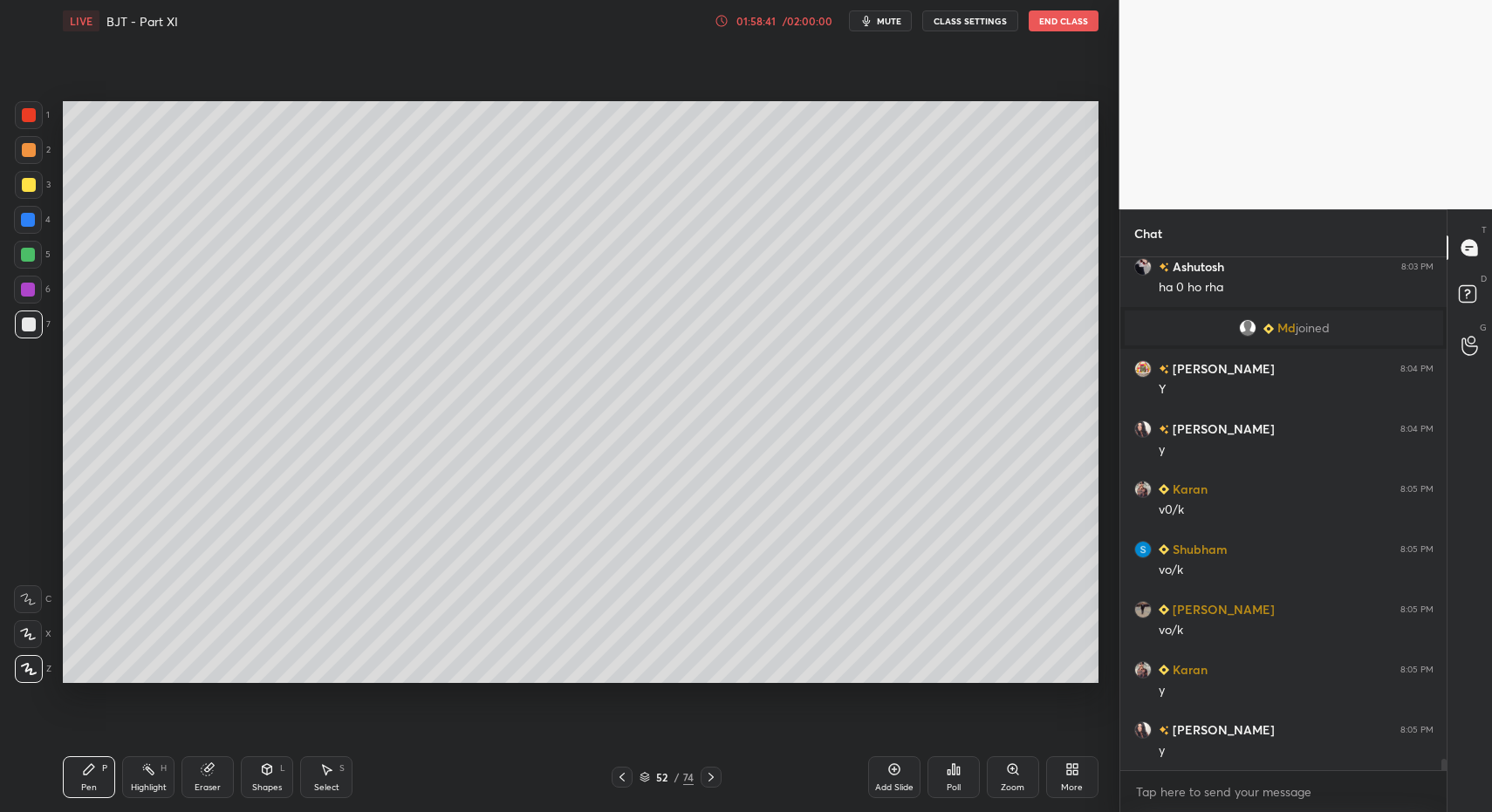
drag, startPoint x: 243, startPoint y: 772, endPoint x: 242, endPoint y: 752, distance: 20.0
drag, startPoint x: 259, startPoint y: 769, endPoint x: 259, endPoint y: 755, distance: 14.0
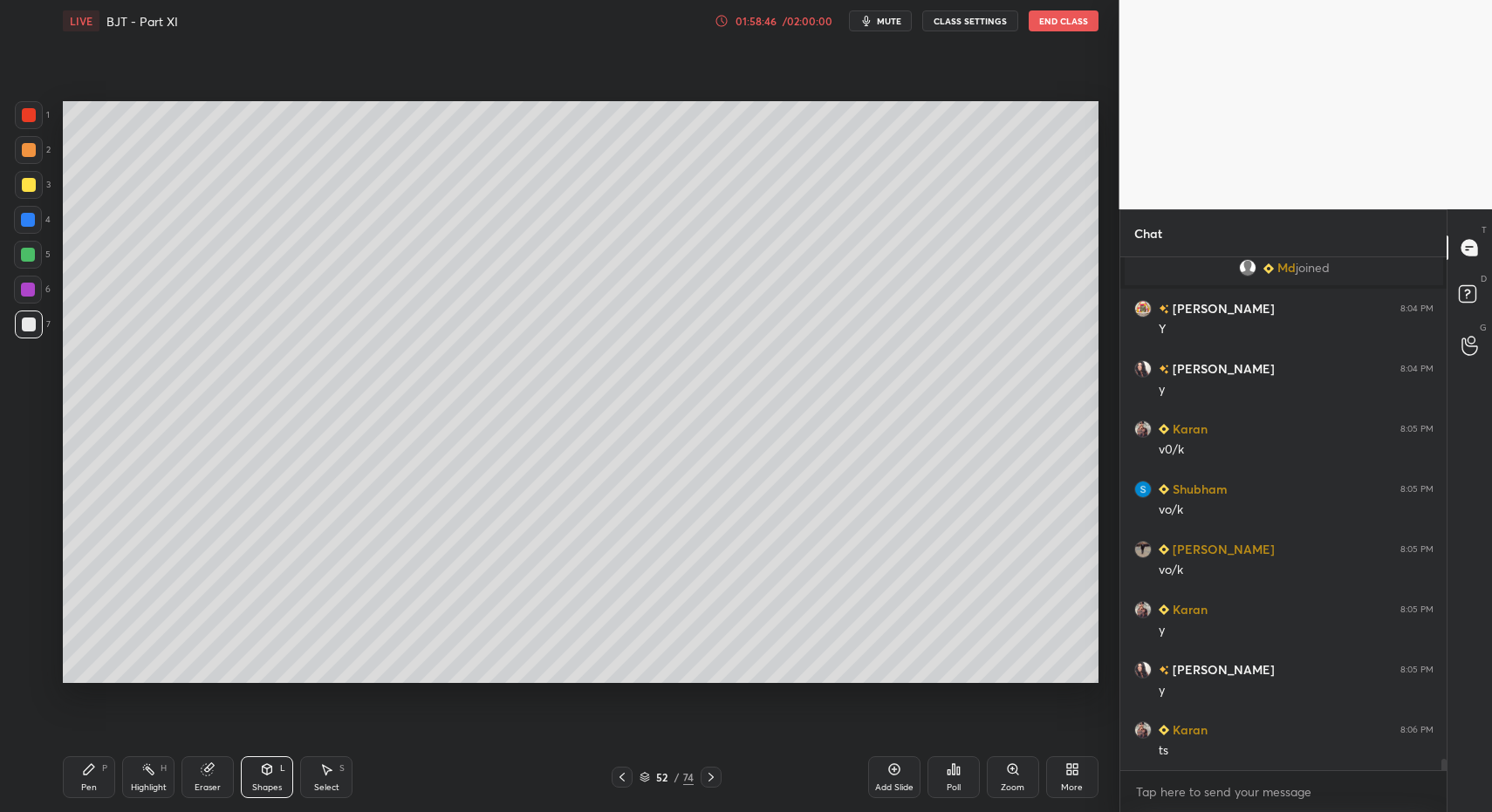
drag, startPoint x: 94, startPoint y: 769, endPoint x: 108, endPoint y: 735, distance: 36.8
drag, startPoint x: 84, startPoint y: 770, endPoint x: 91, endPoint y: 739, distance: 31.8
drag, startPoint x: 38, startPoint y: 184, endPoint x: 41, endPoint y: 209, distance: 25.2
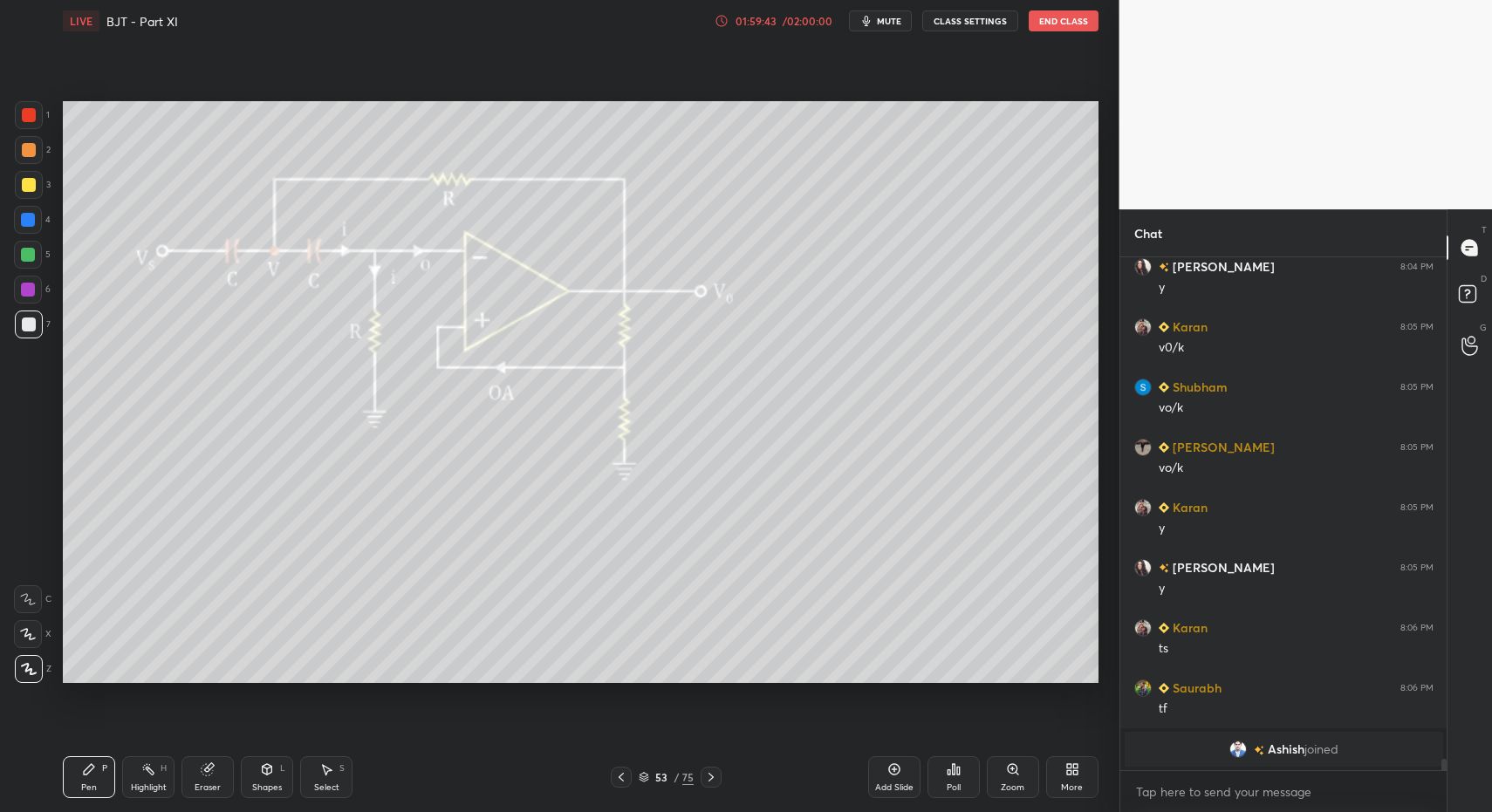
drag, startPoint x: 76, startPoint y: 768, endPoint x: 185, endPoint y: 750, distance: 110.5
drag, startPoint x: 18, startPoint y: 115, endPoint x: 26, endPoint y: 124, distance: 12.0
drag, startPoint x: 33, startPoint y: 256, endPoint x: 60, endPoint y: 265, distance: 28.5
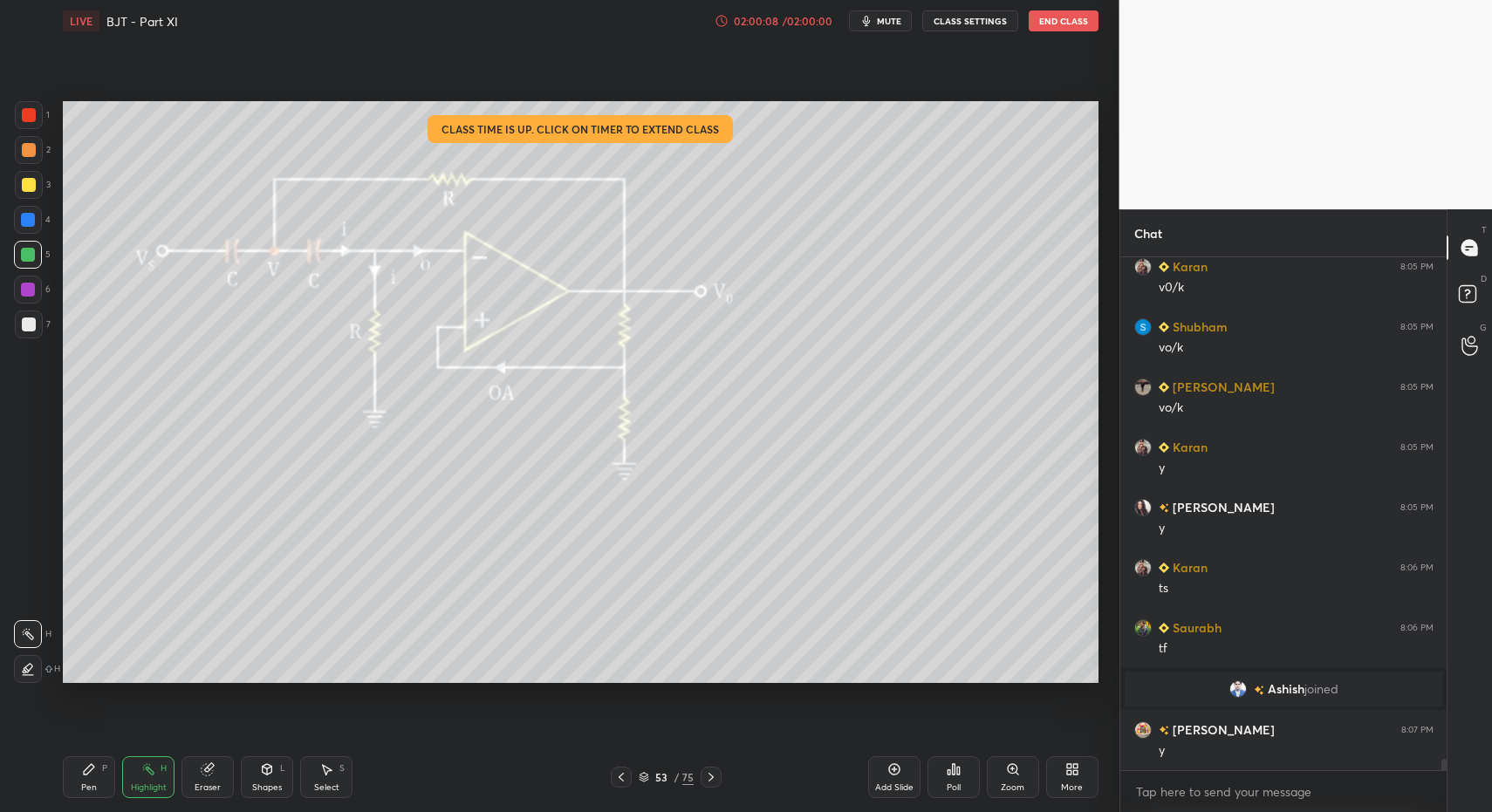
scroll to position [23423, 0]
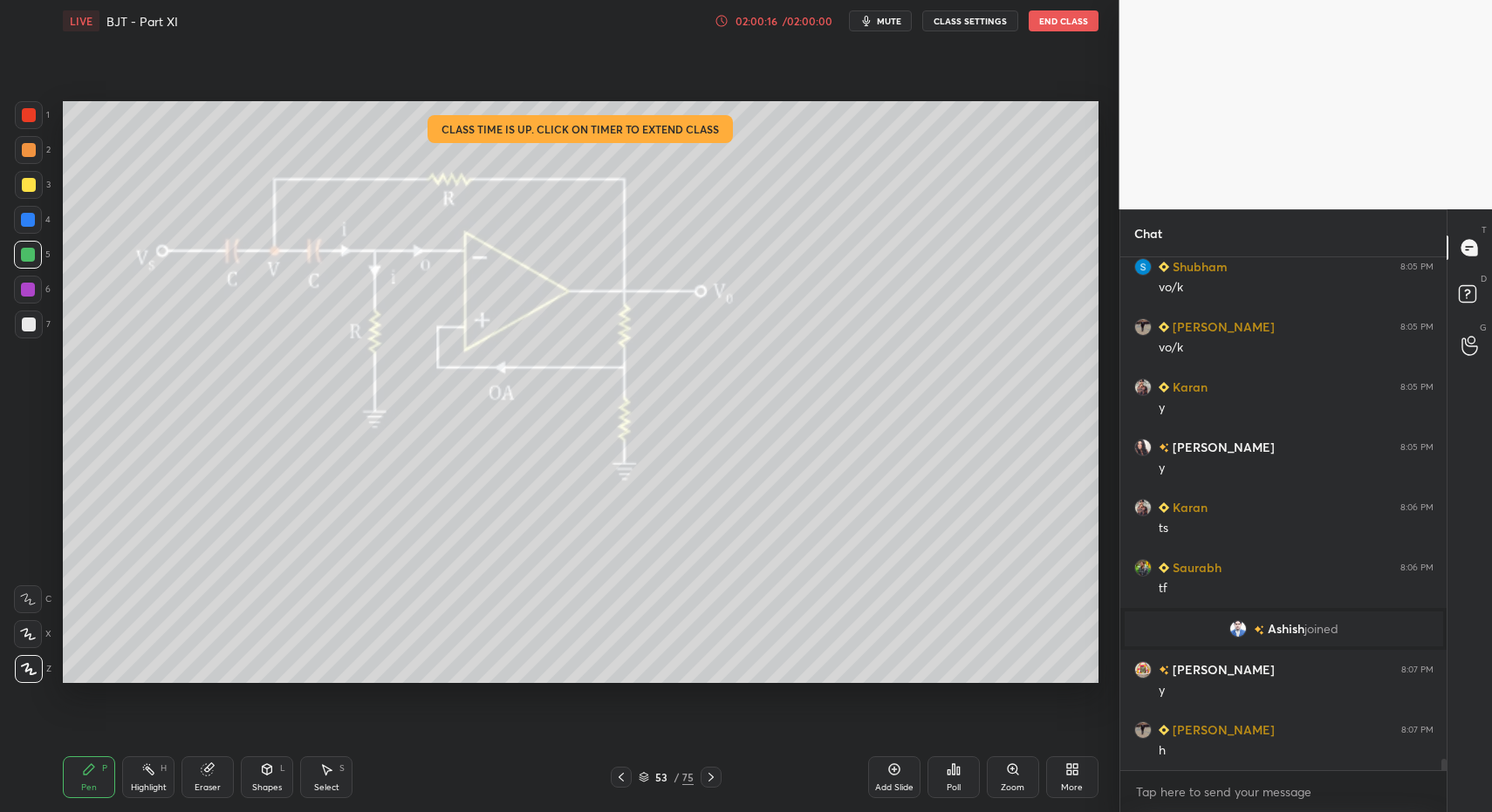
drag, startPoint x: 141, startPoint y: 778, endPoint x: 171, endPoint y: 703, distance: 80.8
drag, startPoint x: 239, startPoint y: 784, endPoint x: 219, endPoint y: 724, distance: 63.2
drag, startPoint x: 284, startPoint y: 775, endPoint x: 267, endPoint y: 748, distance: 31.9
drag, startPoint x: 36, startPoint y: 217, endPoint x: 47, endPoint y: 216, distance: 11.0
drag, startPoint x: 21, startPoint y: 321, endPoint x: 49, endPoint y: 380, distance: 65.3
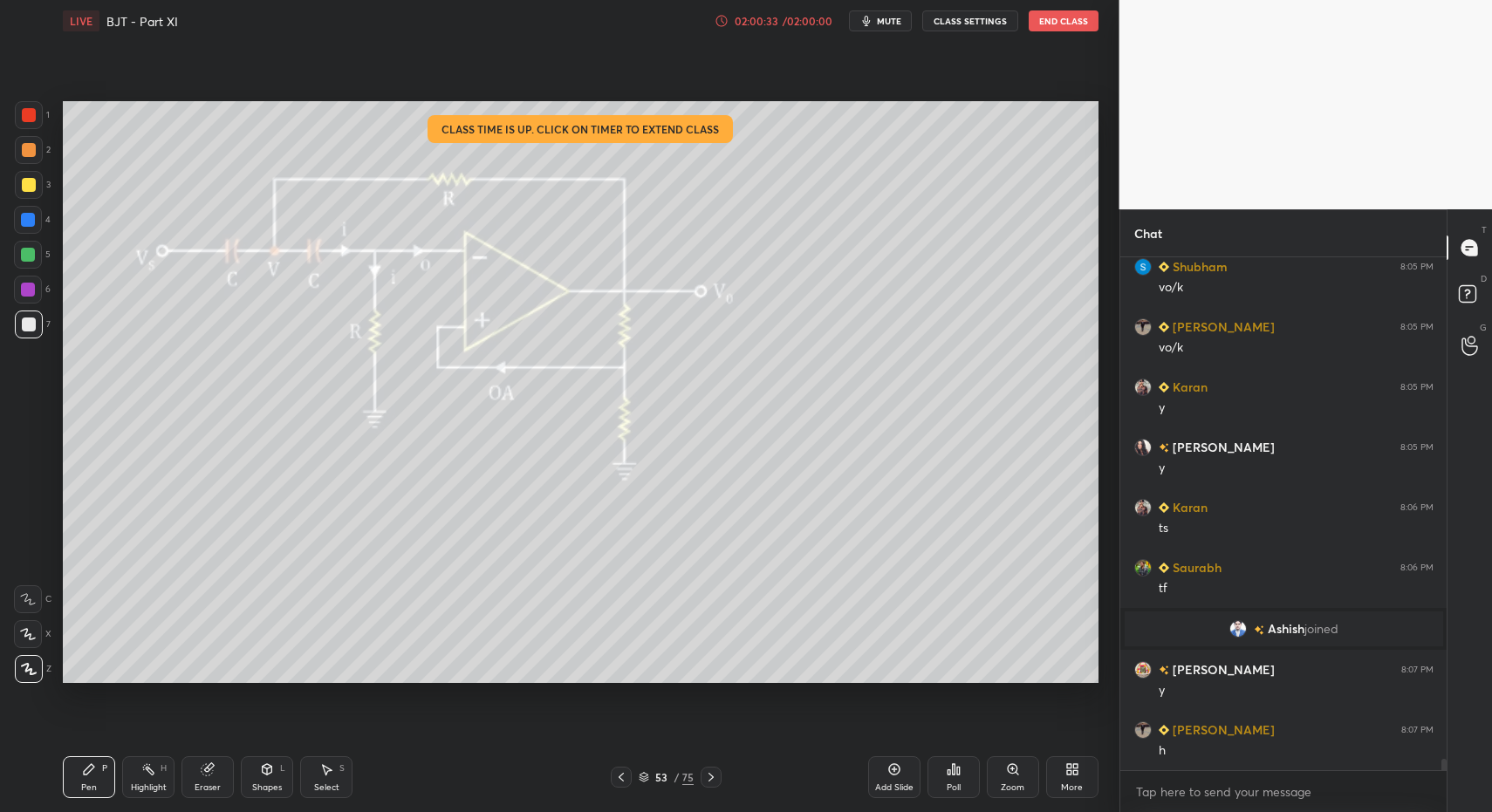
drag, startPoint x: 157, startPoint y: 794, endPoint x: 159, endPoint y: 773, distance: 21.1
drag, startPoint x: 279, startPoint y: 793, endPoint x: 275, endPoint y: 755, distance: 38.2
drag, startPoint x: 88, startPoint y: 765, endPoint x: 89, endPoint y: 755, distance: 10.0
drag, startPoint x: 99, startPoint y: 777, endPoint x: 113, endPoint y: 746, distance: 34.0
drag, startPoint x: 326, startPoint y: 775, endPoint x: 332, endPoint y: 753, distance: 22.8
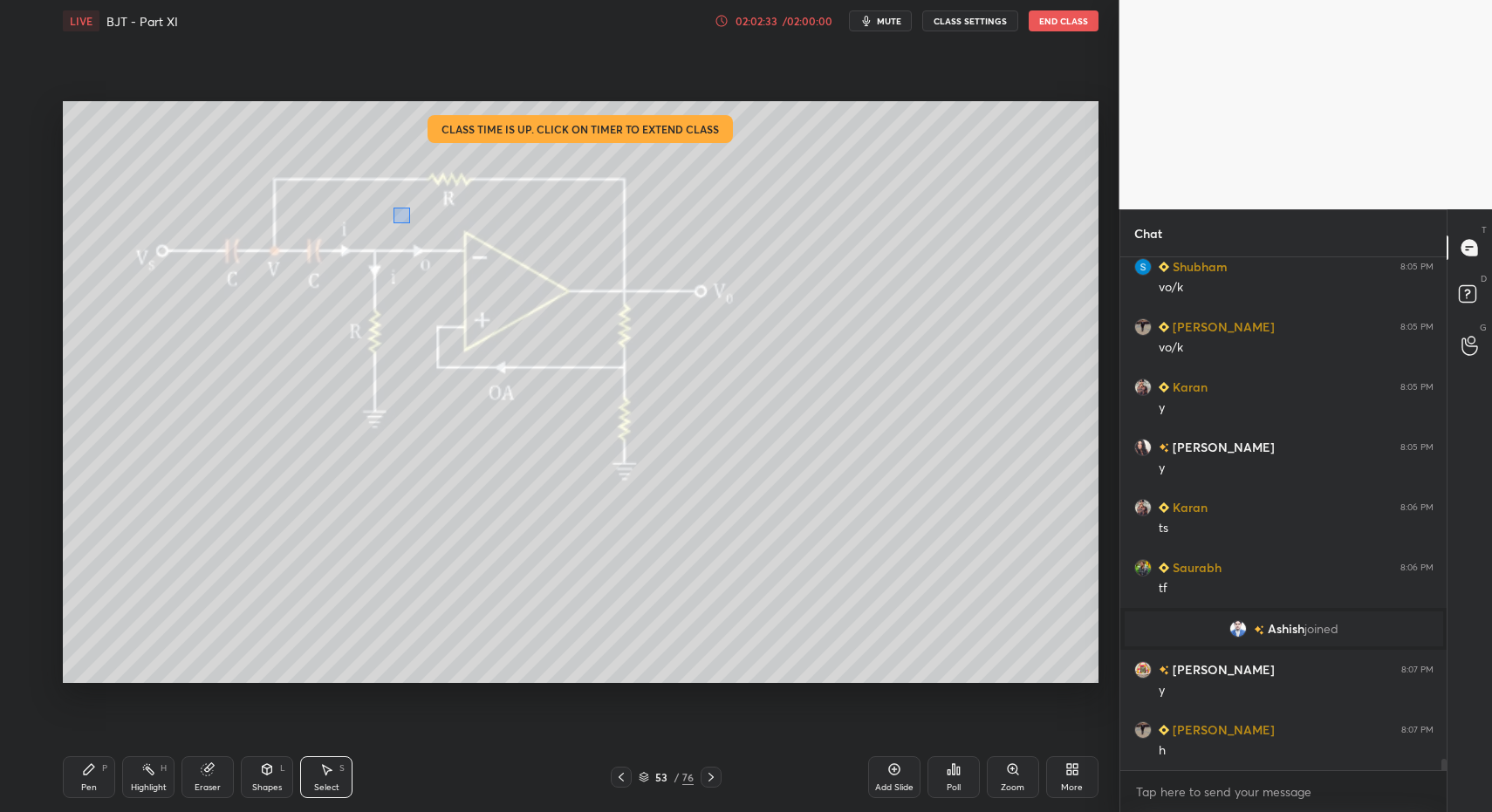
drag, startPoint x: 395, startPoint y: 210, endPoint x: 412, endPoint y: 224, distance: 22.0
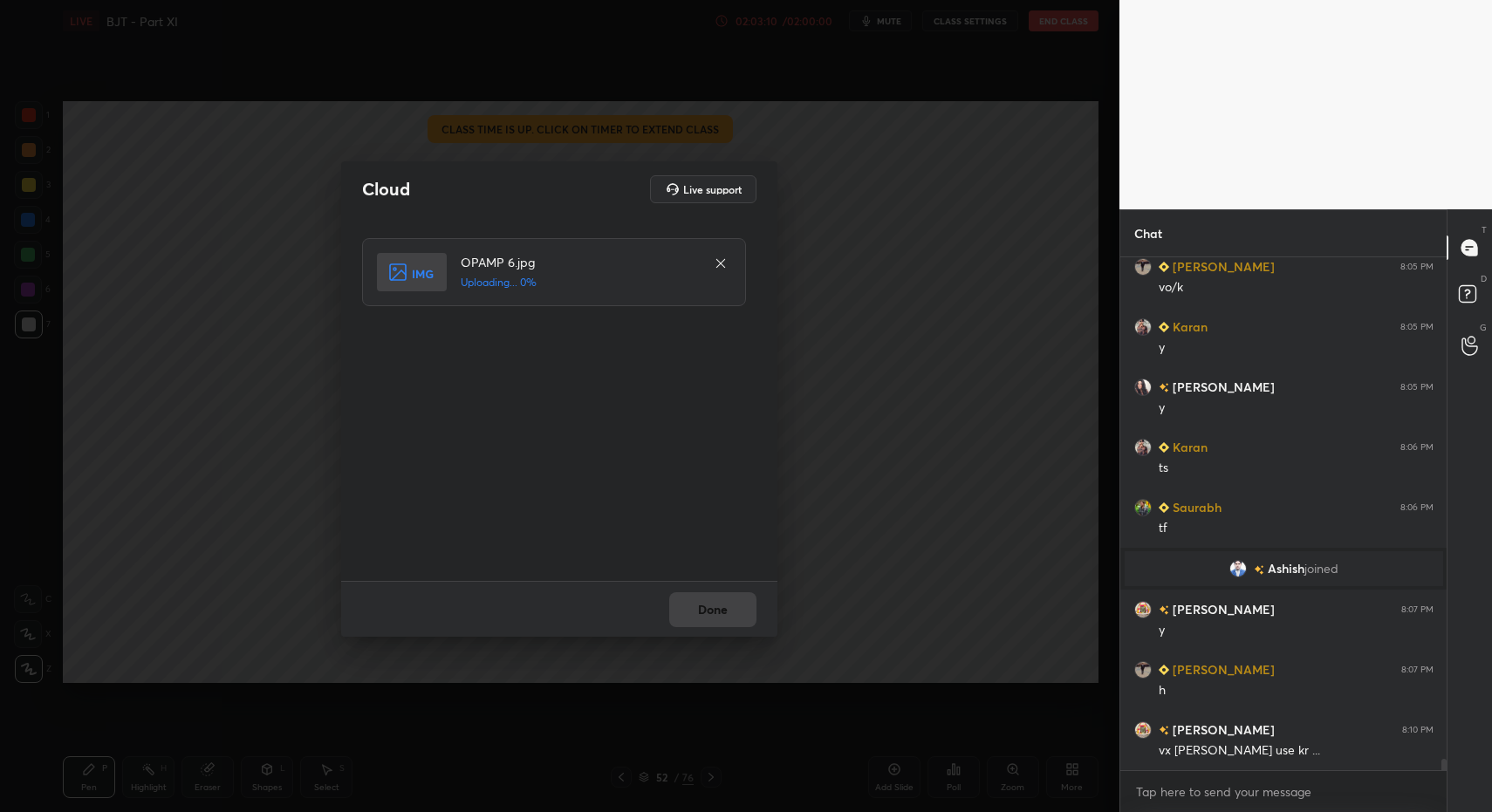
drag, startPoint x: 694, startPoint y: 619, endPoint x: 703, endPoint y: 620, distance: 9.1
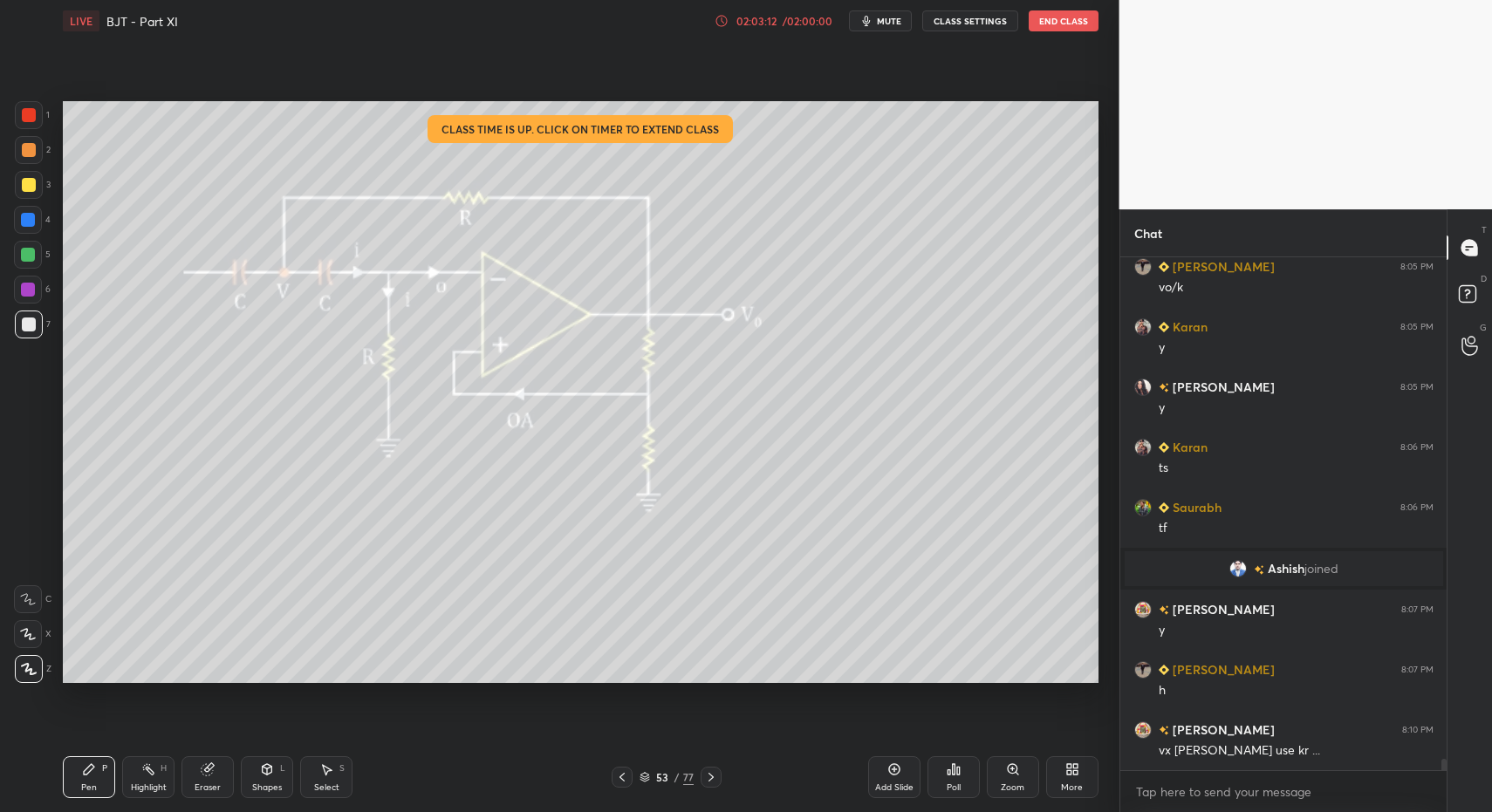
drag, startPoint x: 109, startPoint y: 765, endPoint x: 124, endPoint y: 766, distance: 15.0
drag, startPoint x: 26, startPoint y: 153, endPoint x: 31, endPoint y: 124, distance: 29.4
drag, startPoint x: 23, startPoint y: 335, endPoint x: 38, endPoint y: 322, distance: 19.8
drag, startPoint x: 38, startPoint y: 322, endPoint x: 25, endPoint y: 356, distance: 36.4
drag, startPoint x: 157, startPoint y: 784, endPoint x: 157, endPoint y: 774, distance: 10.0
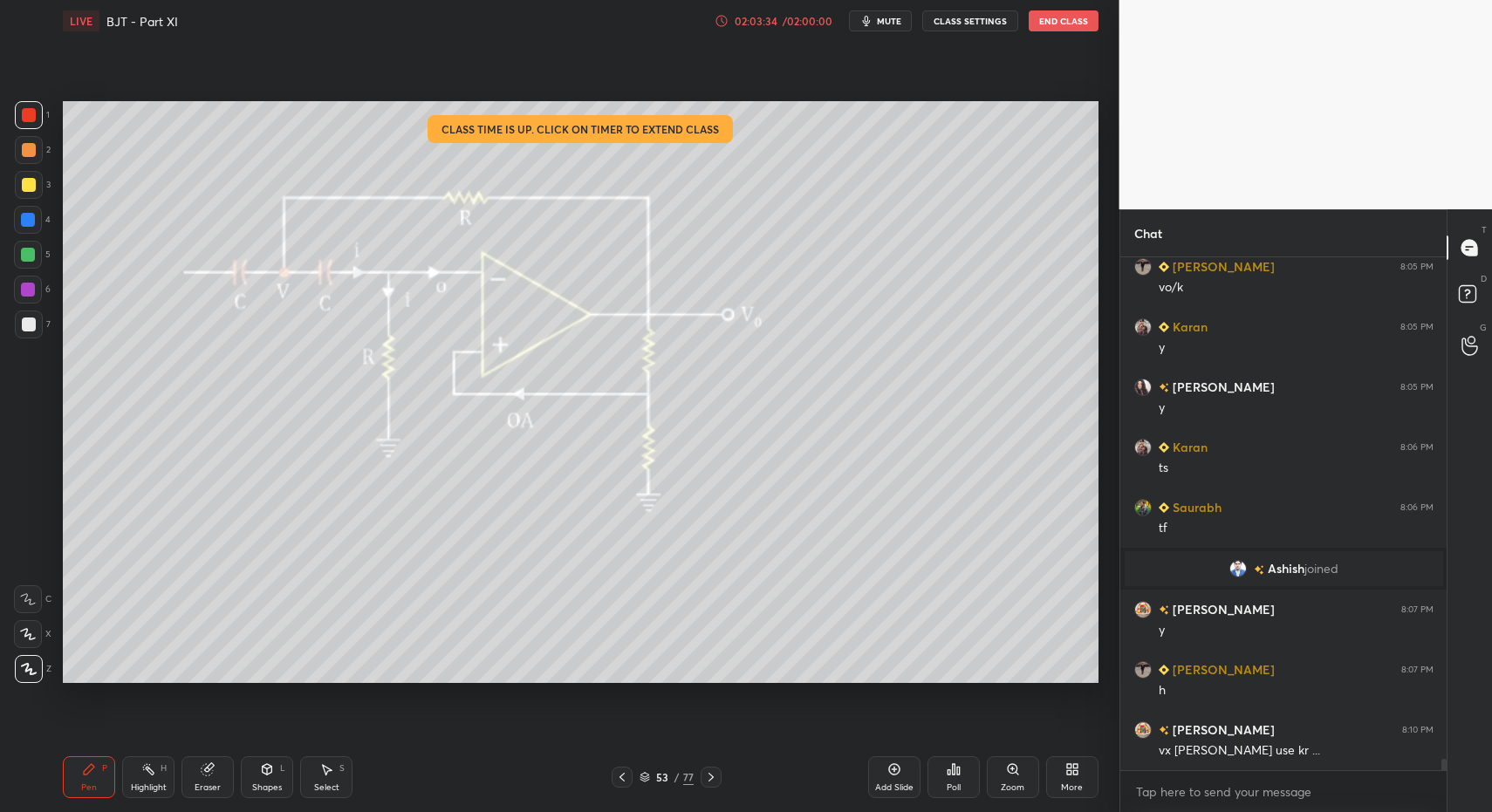
drag, startPoint x: 31, startPoint y: 109, endPoint x: 57, endPoint y: 147, distance: 46.0
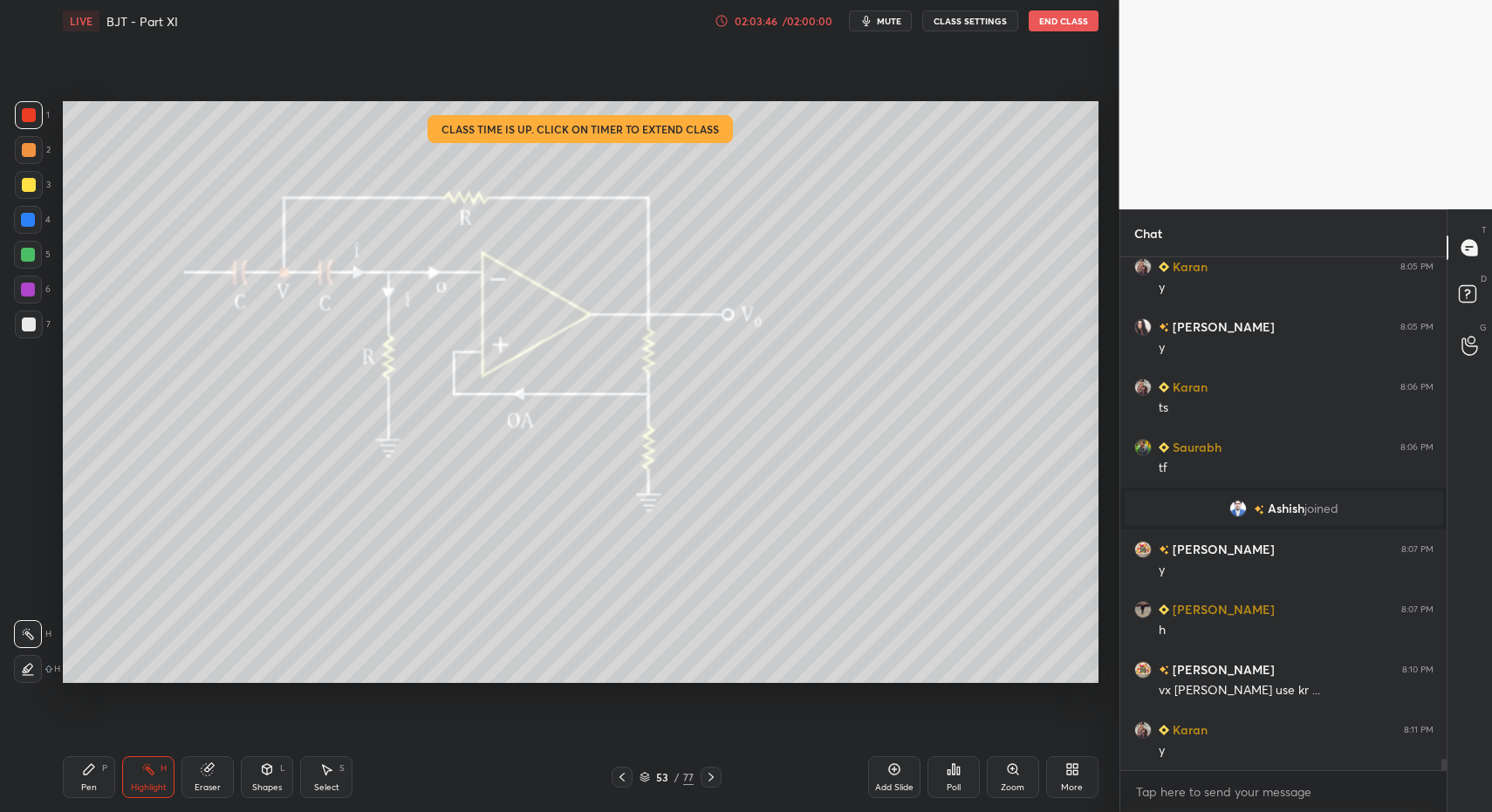
drag, startPoint x: 156, startPoint y: 777, endPoint x: 161, endPoint y: 749, distance: 28.4
drag, startPoint x: 98, startPoint y: 778, endPoint x: 103, endPoint y: 766, distance: 13.0
drag, startPoint x: 30, startPoint y: 309, endPoint x: 50, endPoint y: 316, distance: 21.2
drag, startPoint x: 30, startPoint y: 188, endPoint x: 34, endPoint y: 234, distance: 46.2
drag, startPoint x: 30, startPoint y: 293, endPoint x: 61, endPoint y: 279, distance: 34.0
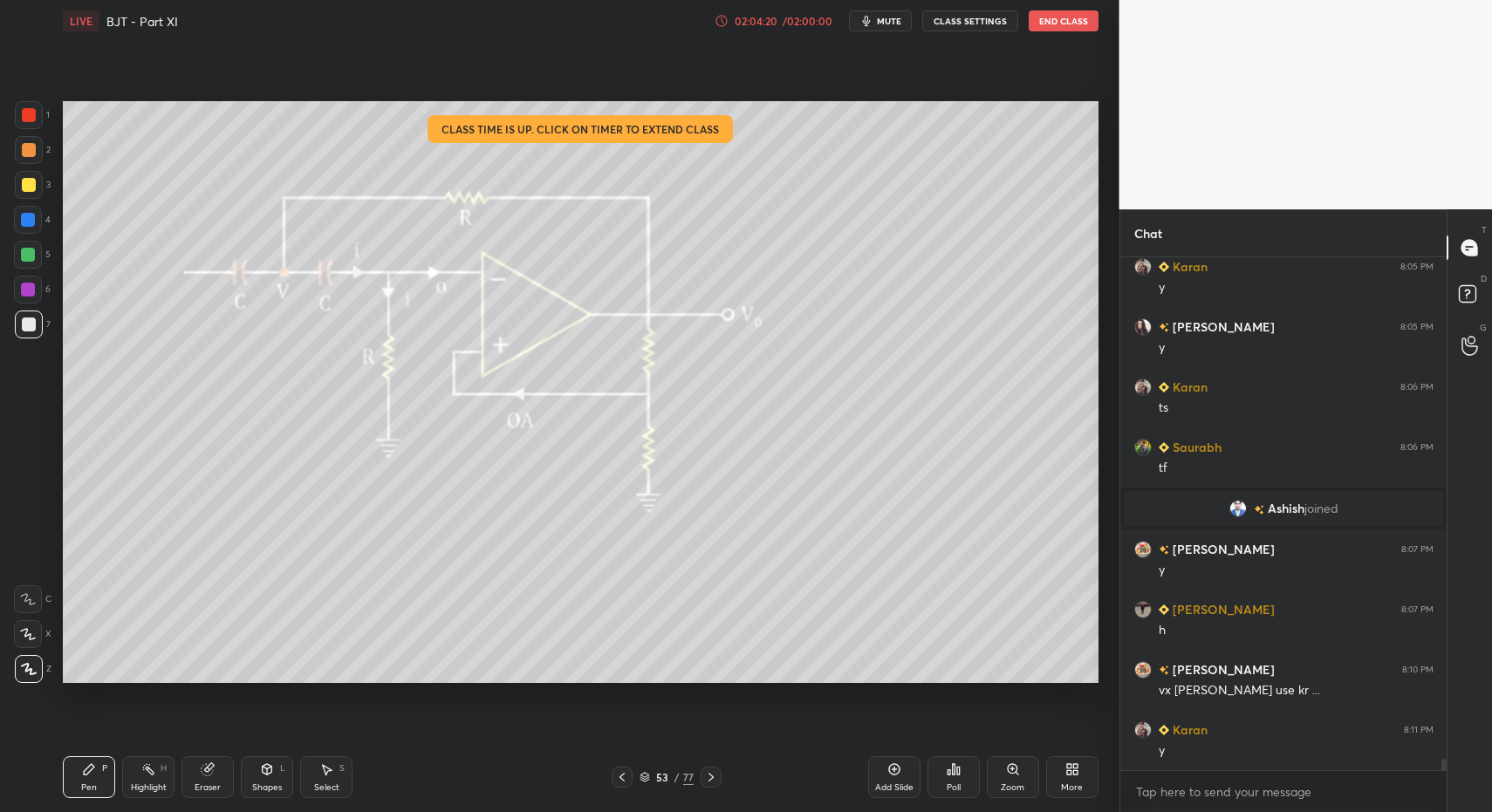
drag, startPoint x: 80, startPoint y: 768, endPoint x: 99, endPoint y: 758, distance: 21.5
drag, startPoint x: 318, startPoint y: 782, endPoint x: 297, endPoint y: 656, distance: 127.7
drag, startPoint x: 260, startPoint y: 530, endPoint x: 338, endPoint y: 617, distance: 116.8
drag, startPoint x: 95, startPoint y: 777, endPoint x: 126, endPoint y: 699, distance: 83.9
drag, startPoint x: 331, startPoint y: 776, endPoint x: 302, endPoint y: 728, distance: 56.1
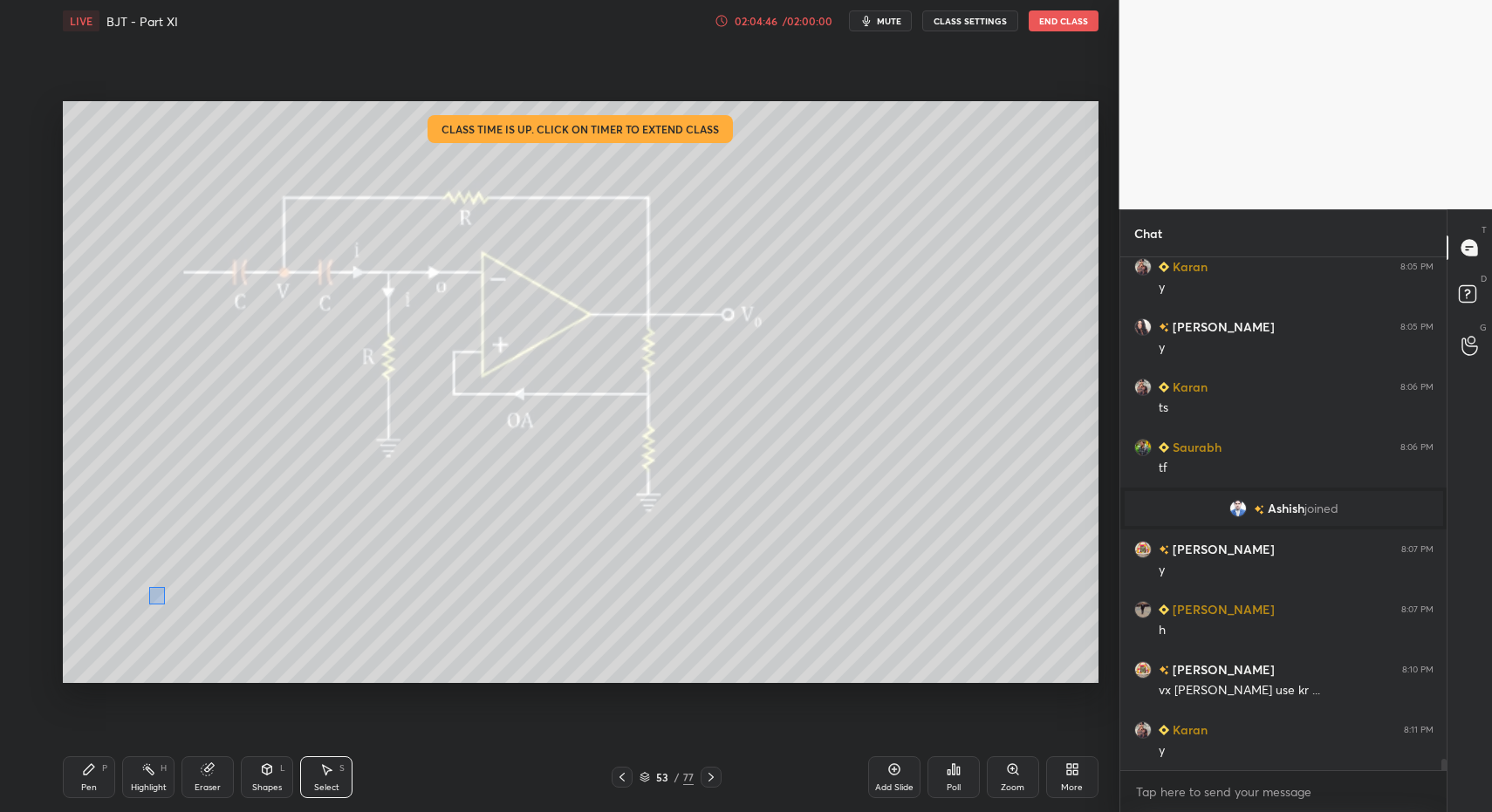
drag, startPoint x: 164, startPoint y: 604, endPoint x: 236, endPoint y: 663, distance: 93.1
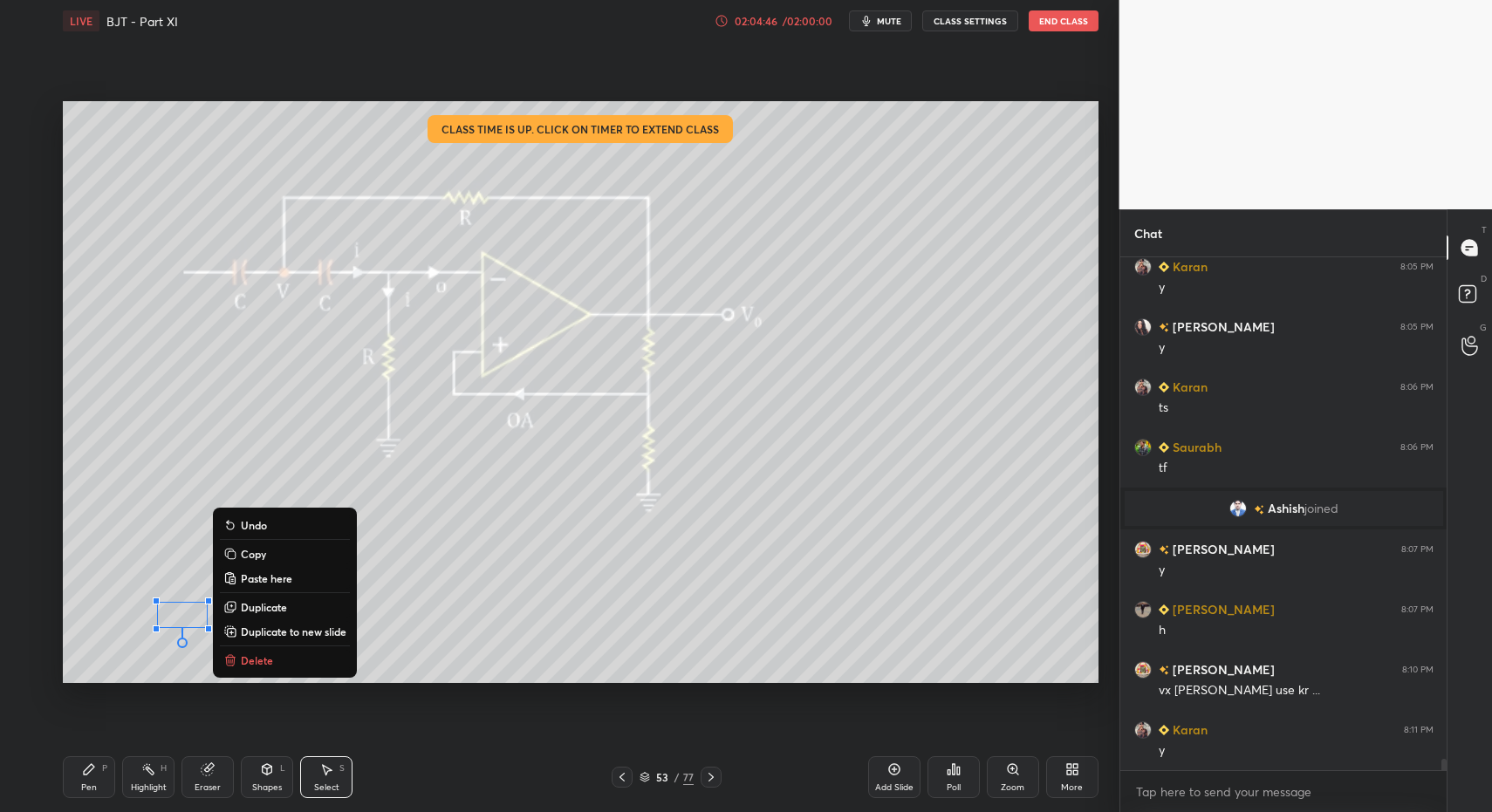
drag, startPoint x: 262, startPoint y: 650, endPoint x: 245, endPoint y: 677, distance: 31.9
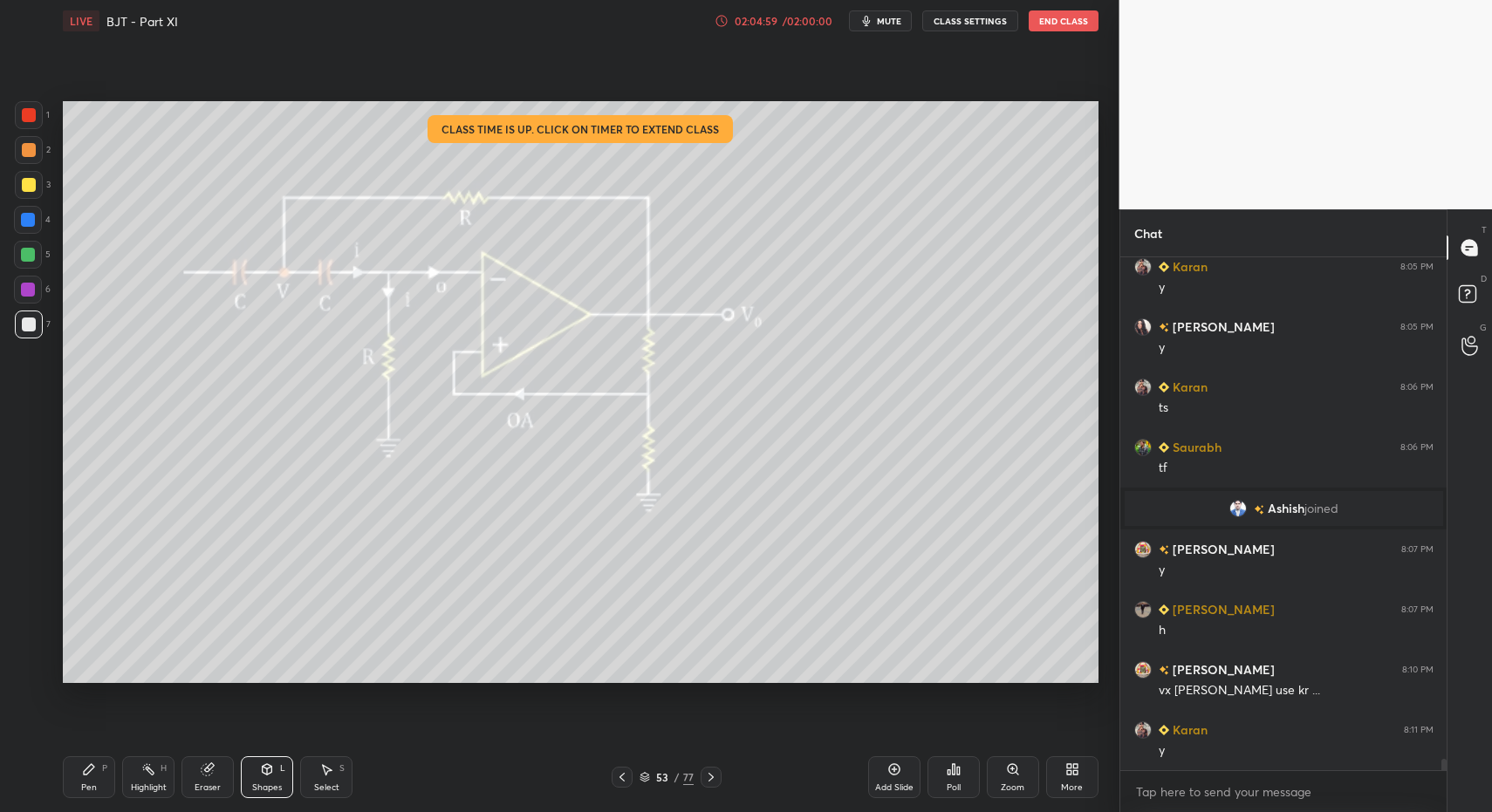
drag, startPoint x: 91, startPoint y: 773, endPoint x: 106, endPoint y: 769, distance: 15.5
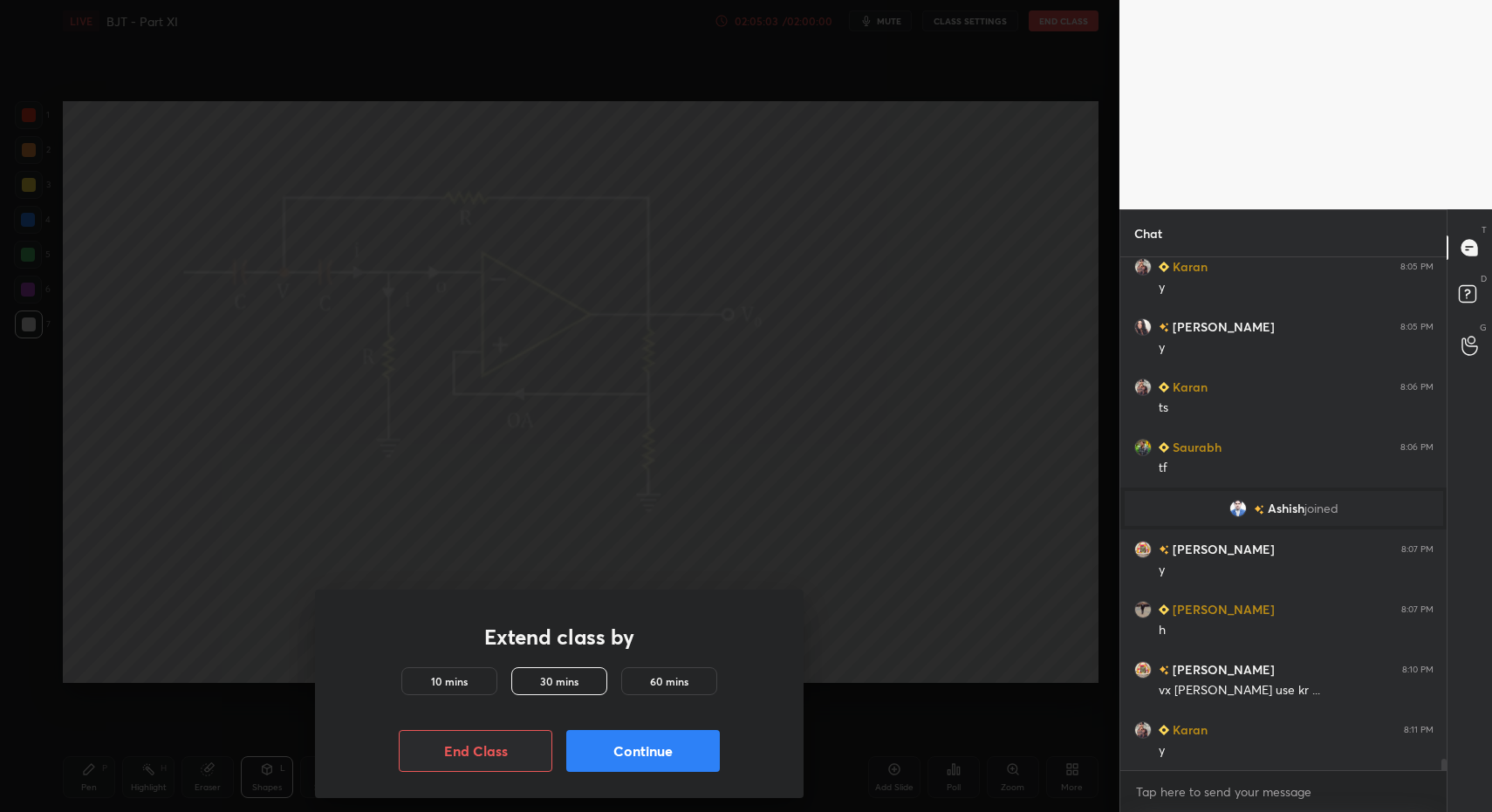
drag, startPoint x: 630, startPoint y: 764, endPoint x: 621, endPoint y: 759, distance: 10.3
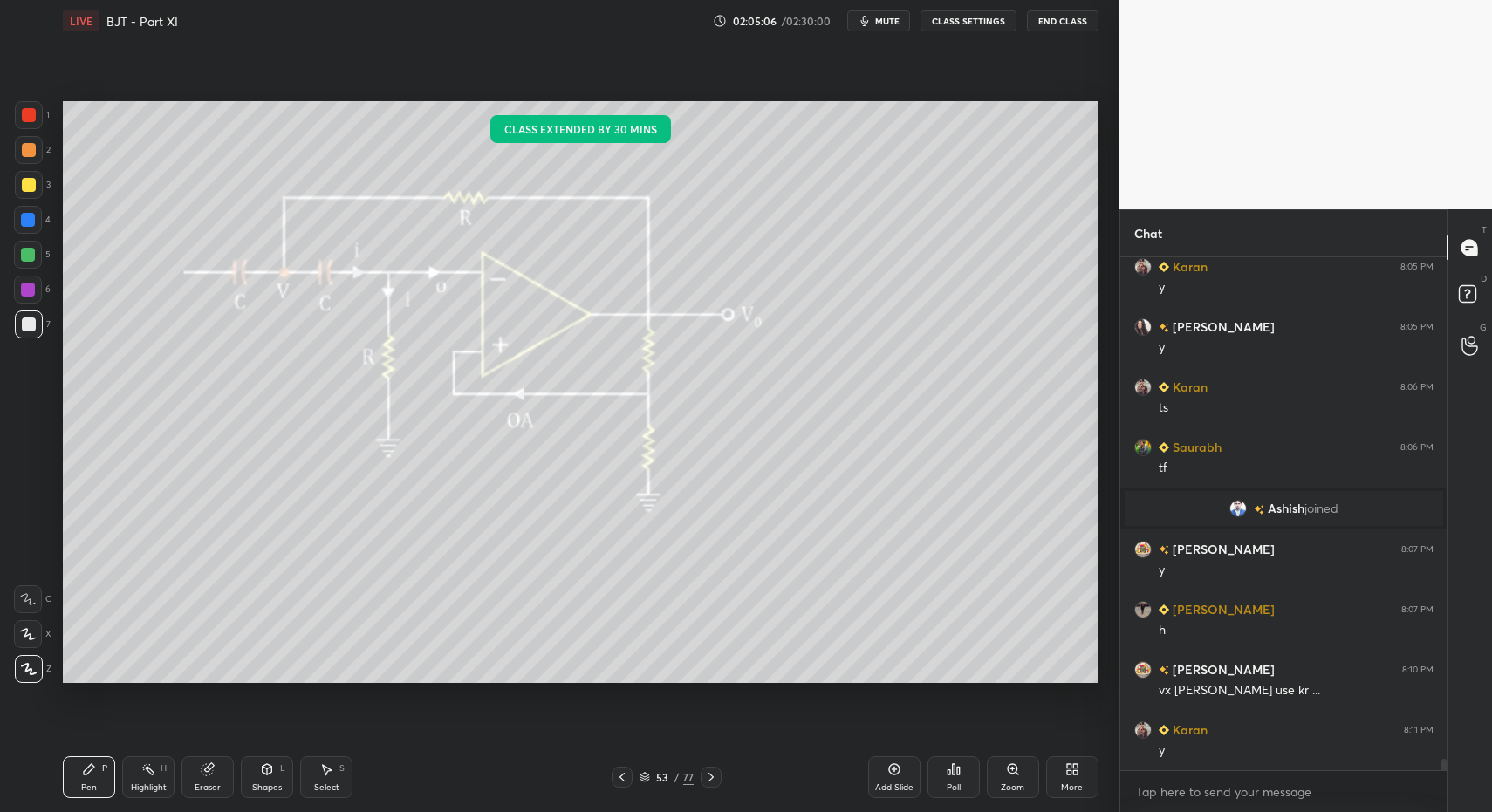
drag, startPoint x: 90, startPoint y: 771, endPoint x: 169, endPoint y: 726, distance: 90.9
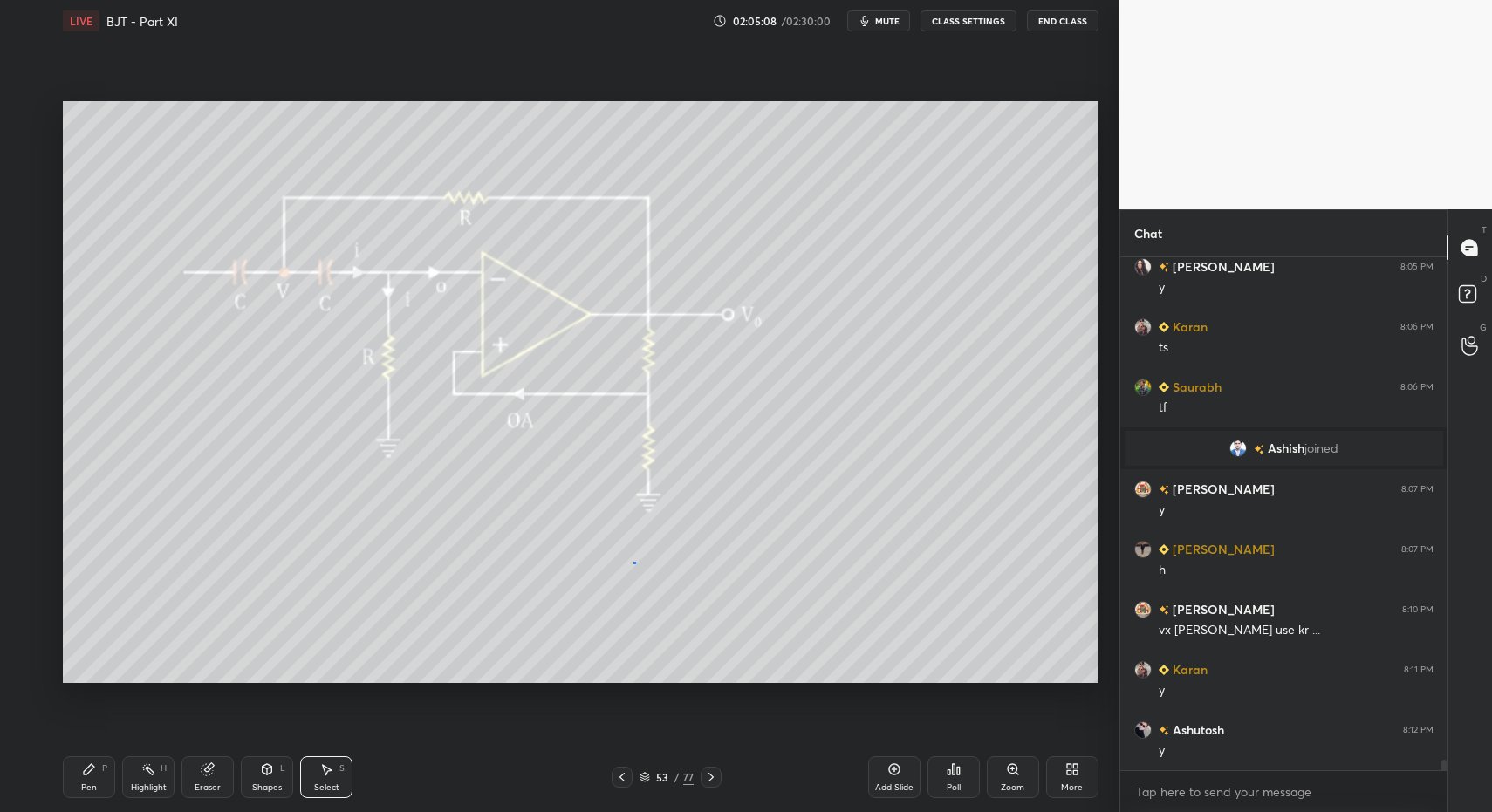
drag, startPoint x: 633, startPoint y: 561, endPoint x: 666, endPoint y: 605, distance: 55.0
drag, startPoint x: 630, startPoint y: 565, endPoint x: 669, endPoint y: 620, distance: 67.4
drag, startPoint x: 328, startPoint y: 766, endPoint x: 644, endPoint y: 634, distance: 342.5
drag, startPoint x: 758, startPoint y: 566, endPoint x: 925, endPoint y: 635, distance: 180.7
drag, startPoint x: 91, startPoint y: 762, endPoint x: 114, endPoint y: 751, distance: 25.5
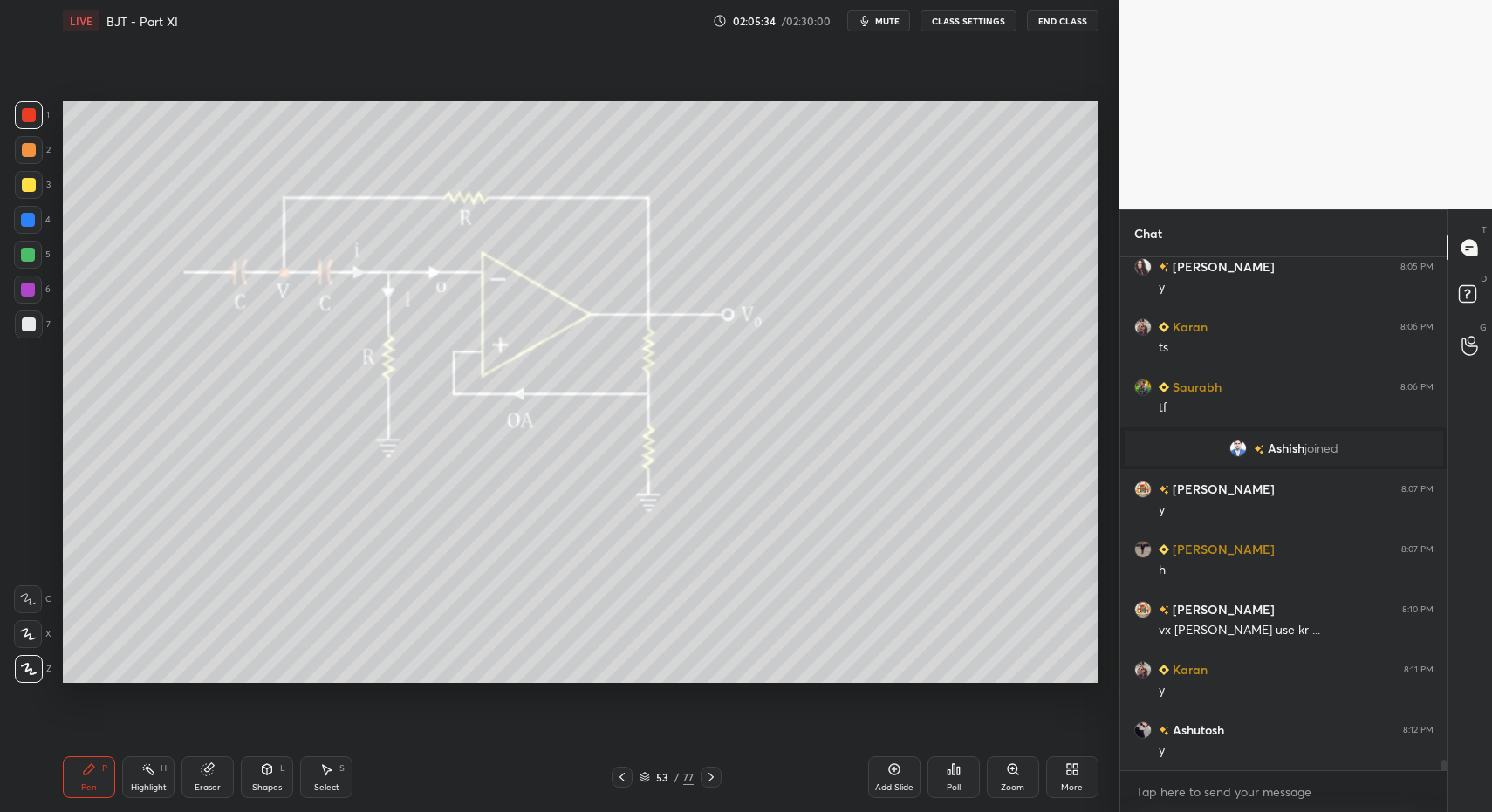
drag, startPoint x: 21, startPoint y: 120, endPoint x: 37, endPoint y: 124, distance: 16.5
drag, startPoint x: 18, startPoint y: 315, endPoint x: 59, endPoint y: 334, distance: 45.2
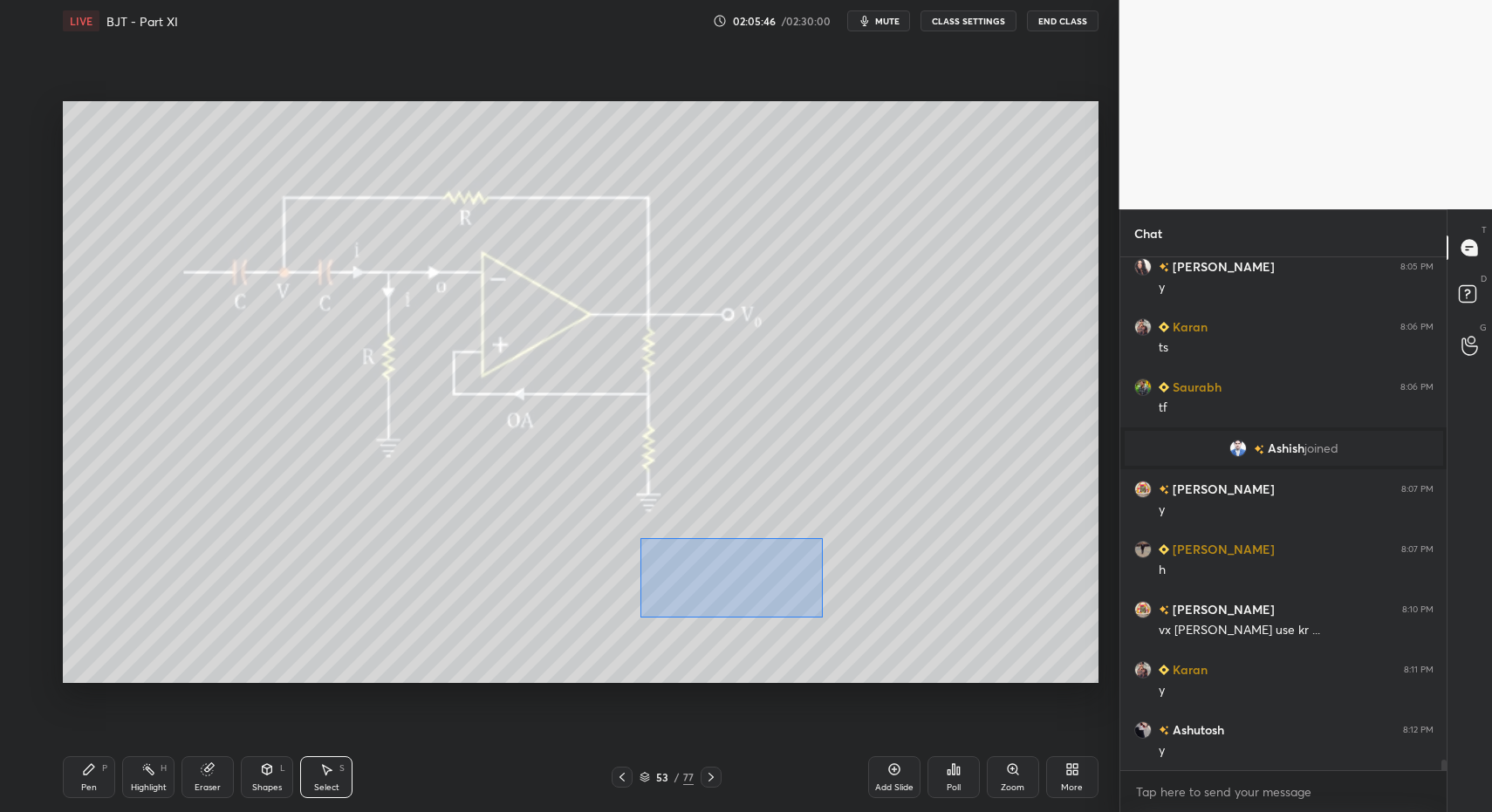
drag, startPoint x: 696, startPoint y: 578, endPoint x: 920, endPoint y: 634, distance: 230.9
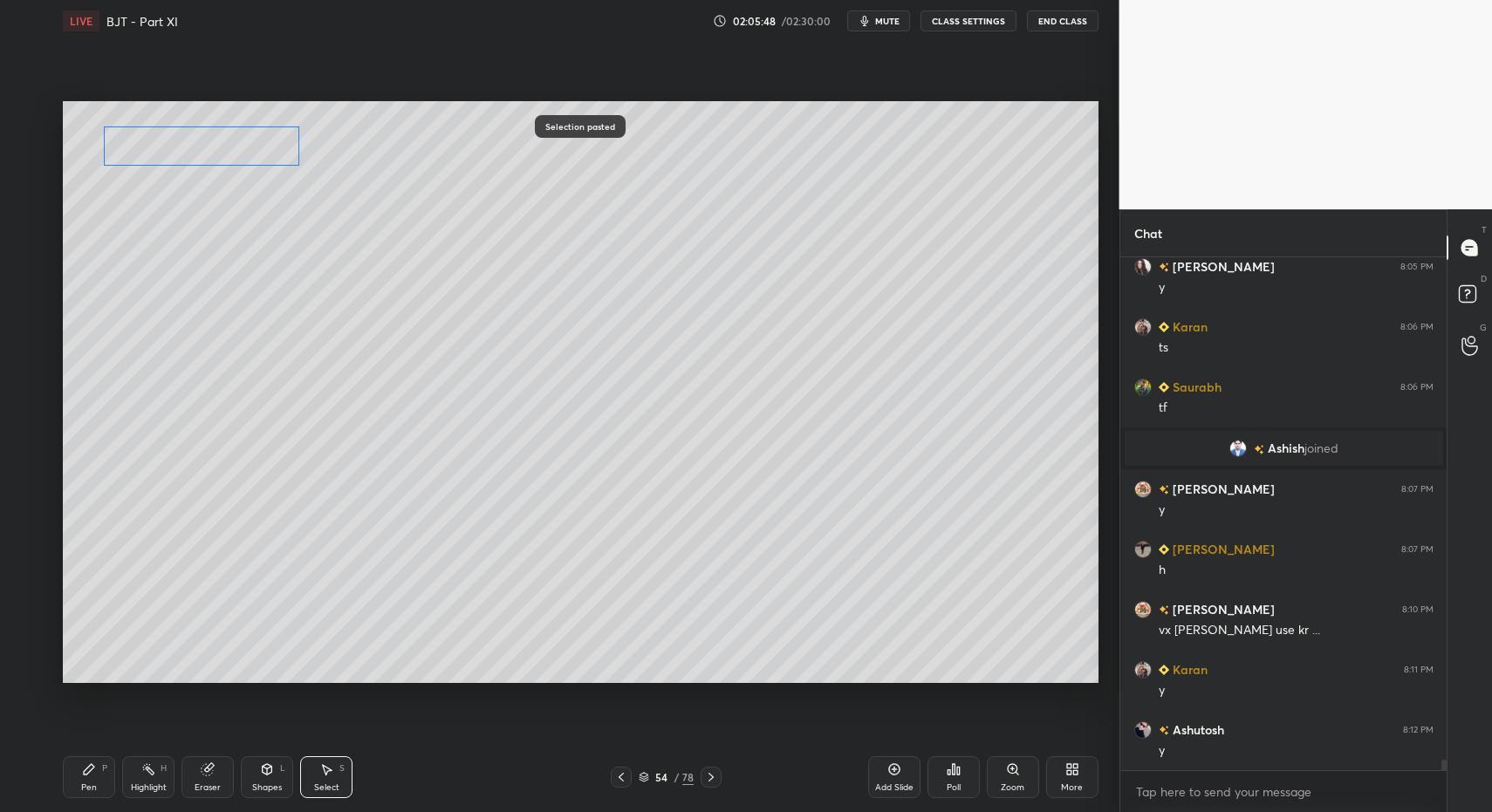
drag, startPoint x: 709, startPoint y: 560, endPoint x: 175, endPoint y: 137, distance: 681.2
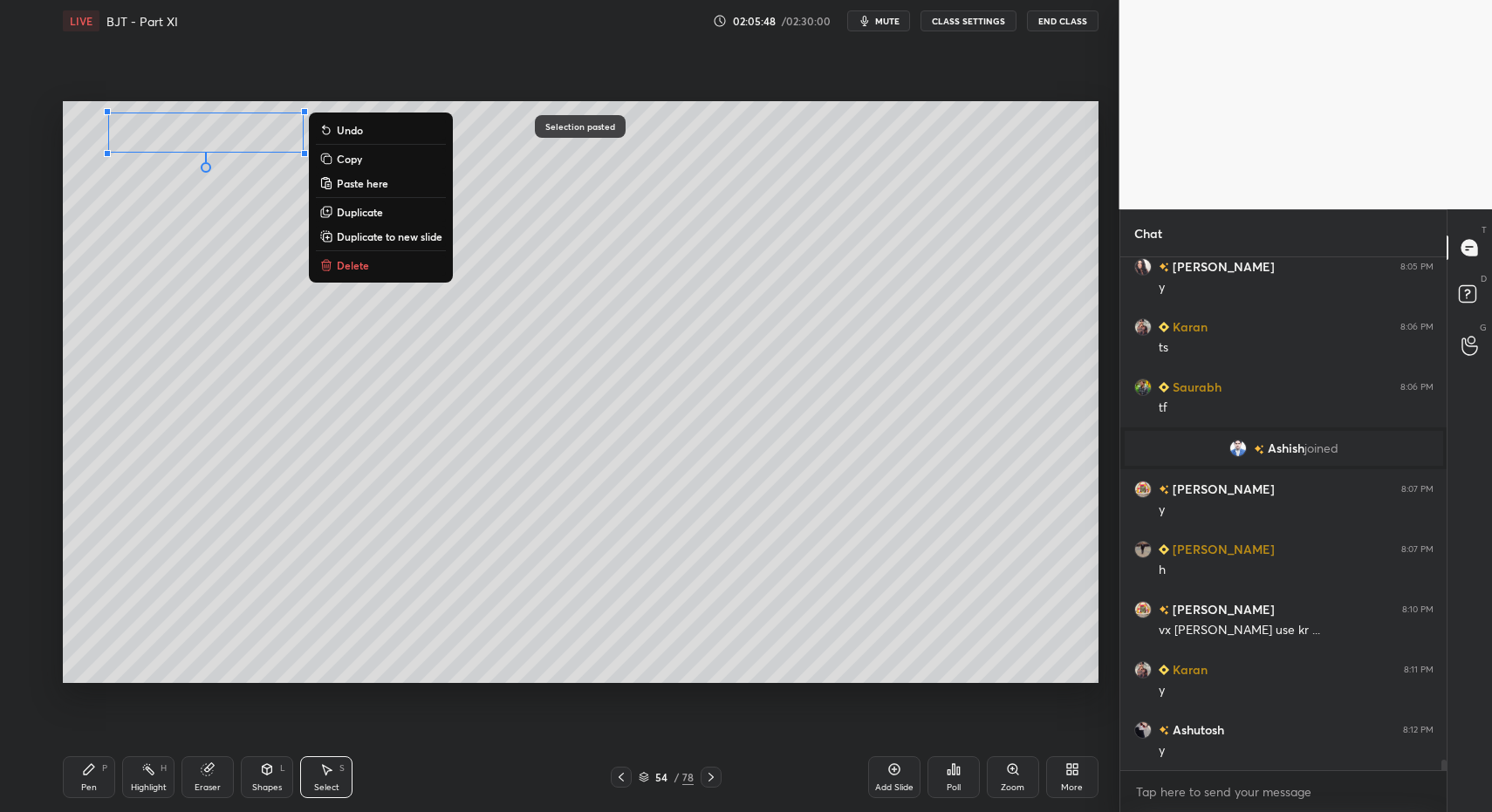
drag, startPoint x: 87, startPoint y: 772, endPoint x: 94, endPoint y: 758, distance: 15.7
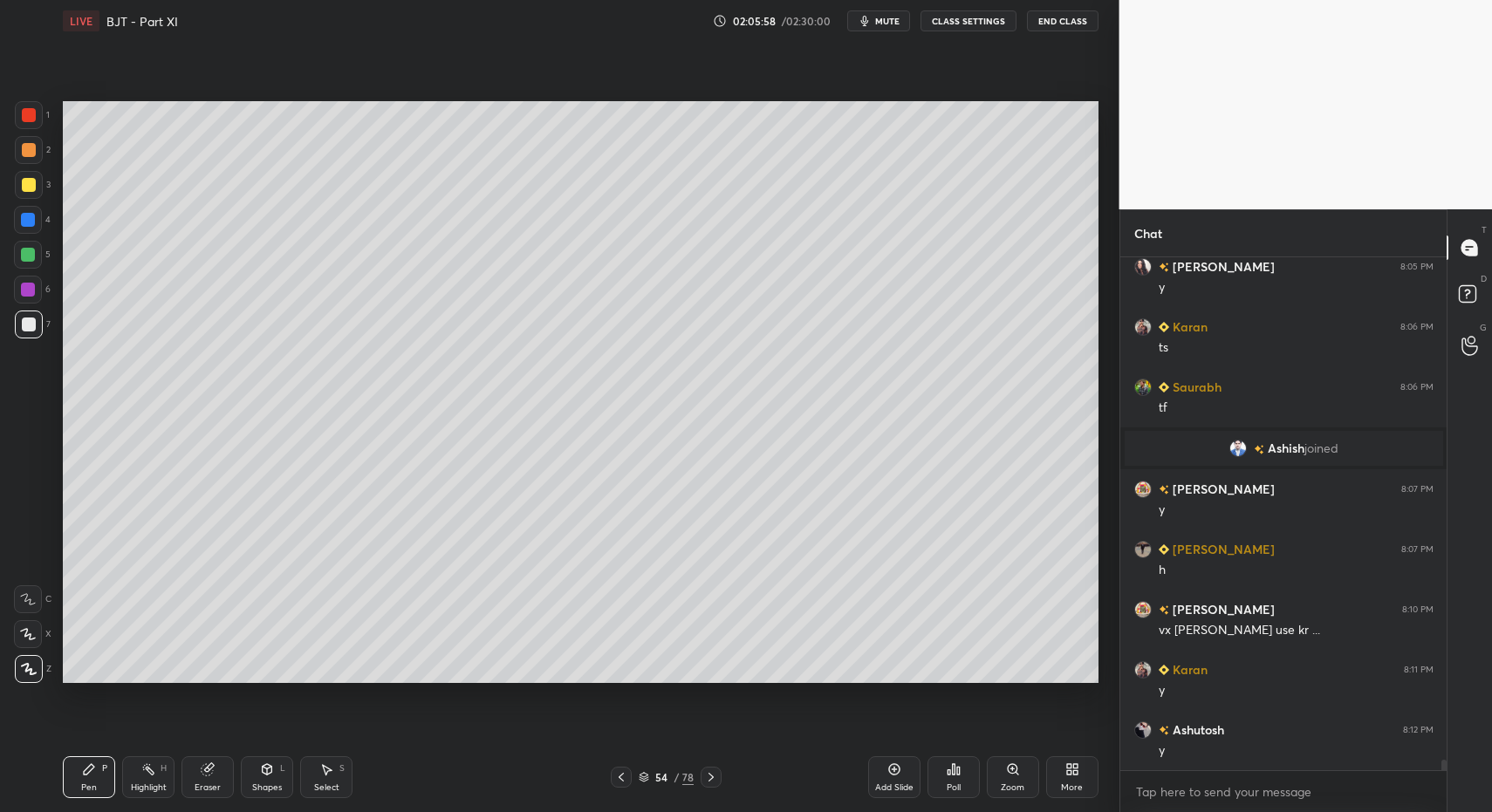
drag, startPoint x: 339, startPoint y: 797, endPoint x: 336, endPoint y: 785, distance: 12.4
drag, startPoint x: 336, startPoint y: 785, endPoint x: 339, endPoint y: 744, distance: 41.1
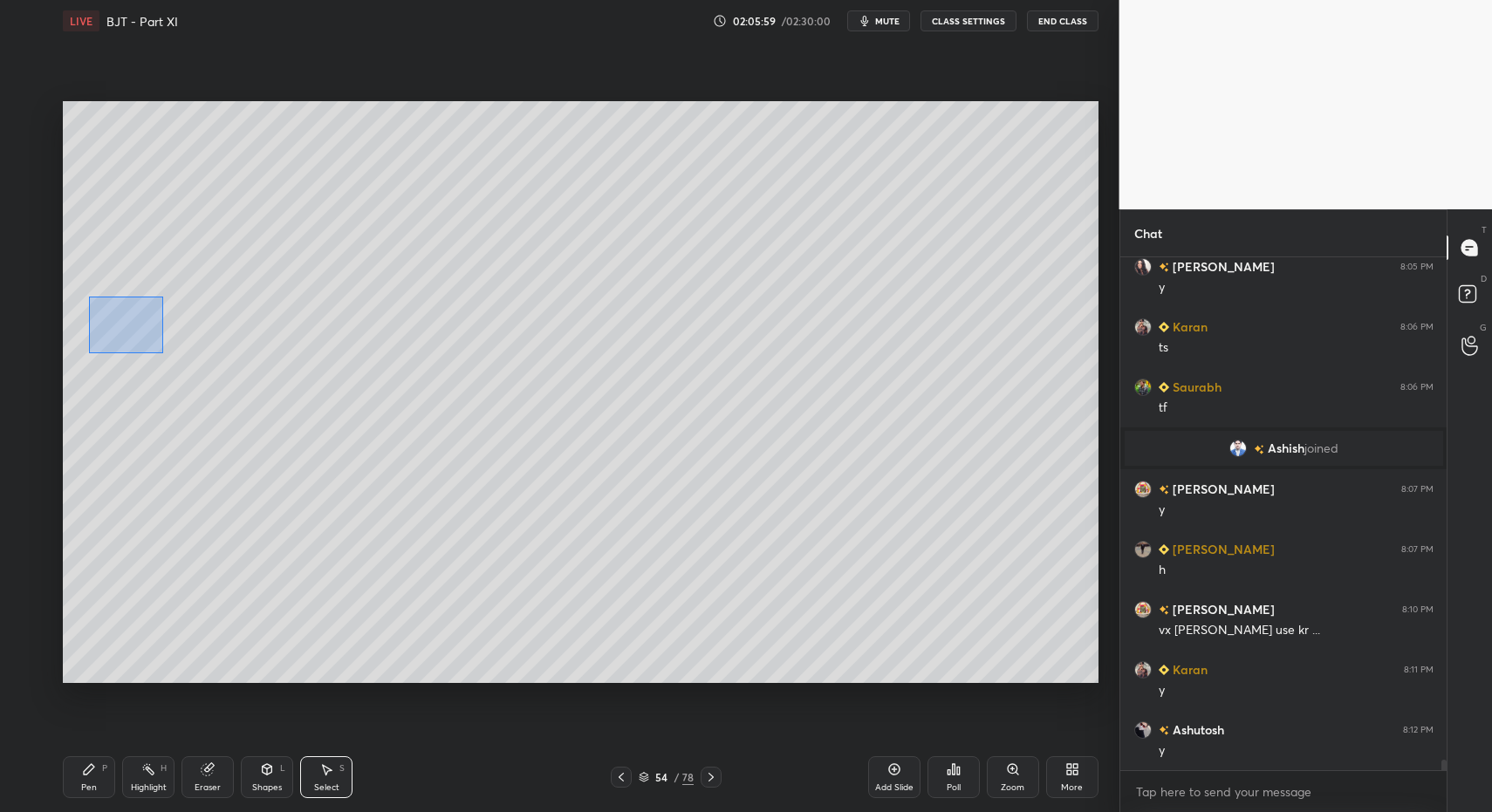
drag, startPoint x: 89, startPoint y: 297, endPoint x: 236, endPoint y: 370, distance: 164.1
drag, startPoint x: 157, startPoint y: 343, endPoint x: 233, endPoint y: 350, distance: 76.3
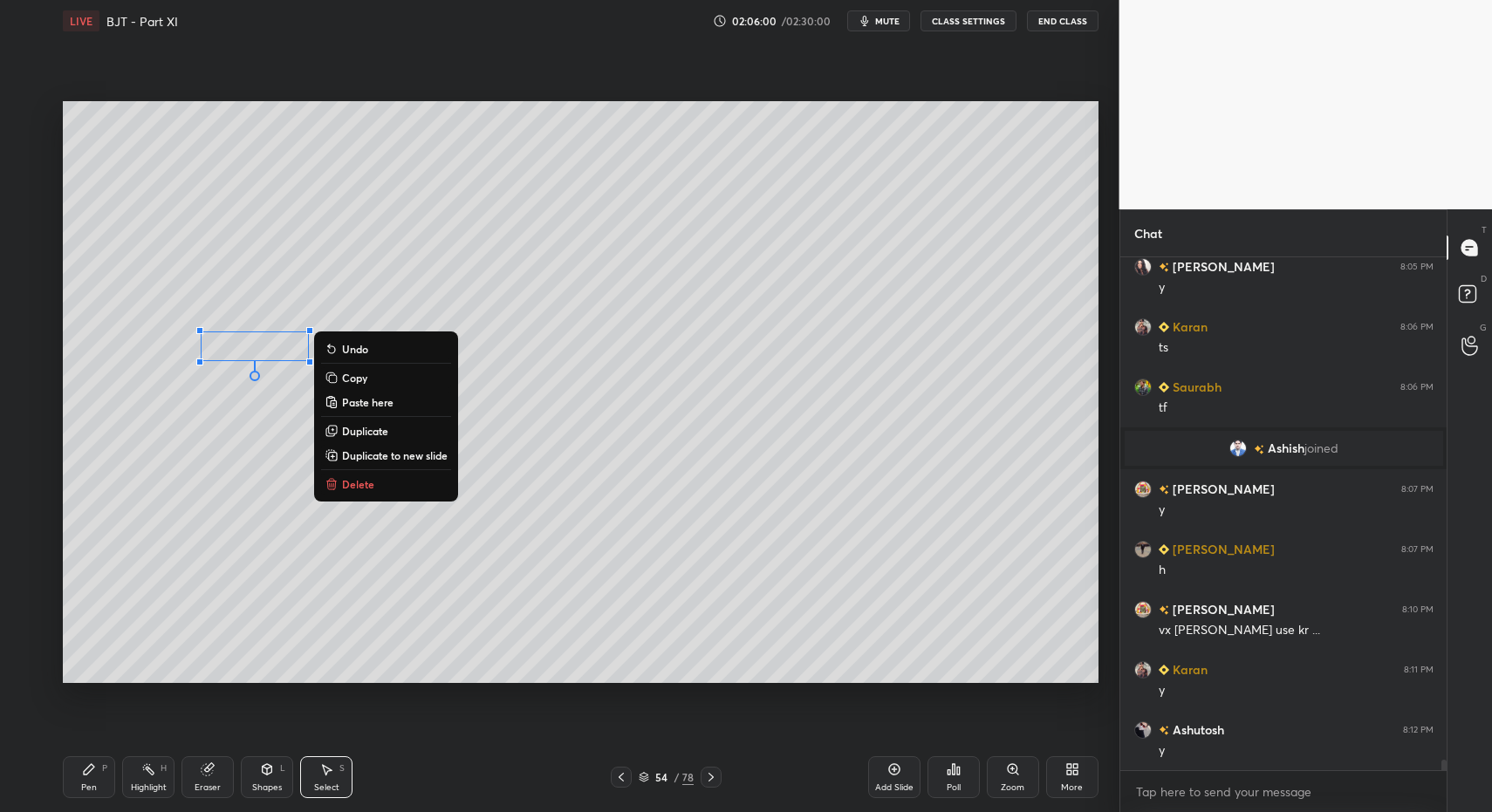
drag, startPoint x: 92, startPoint y: 777, endPoint x: 126, endPoint y: 688, distance: 95.3
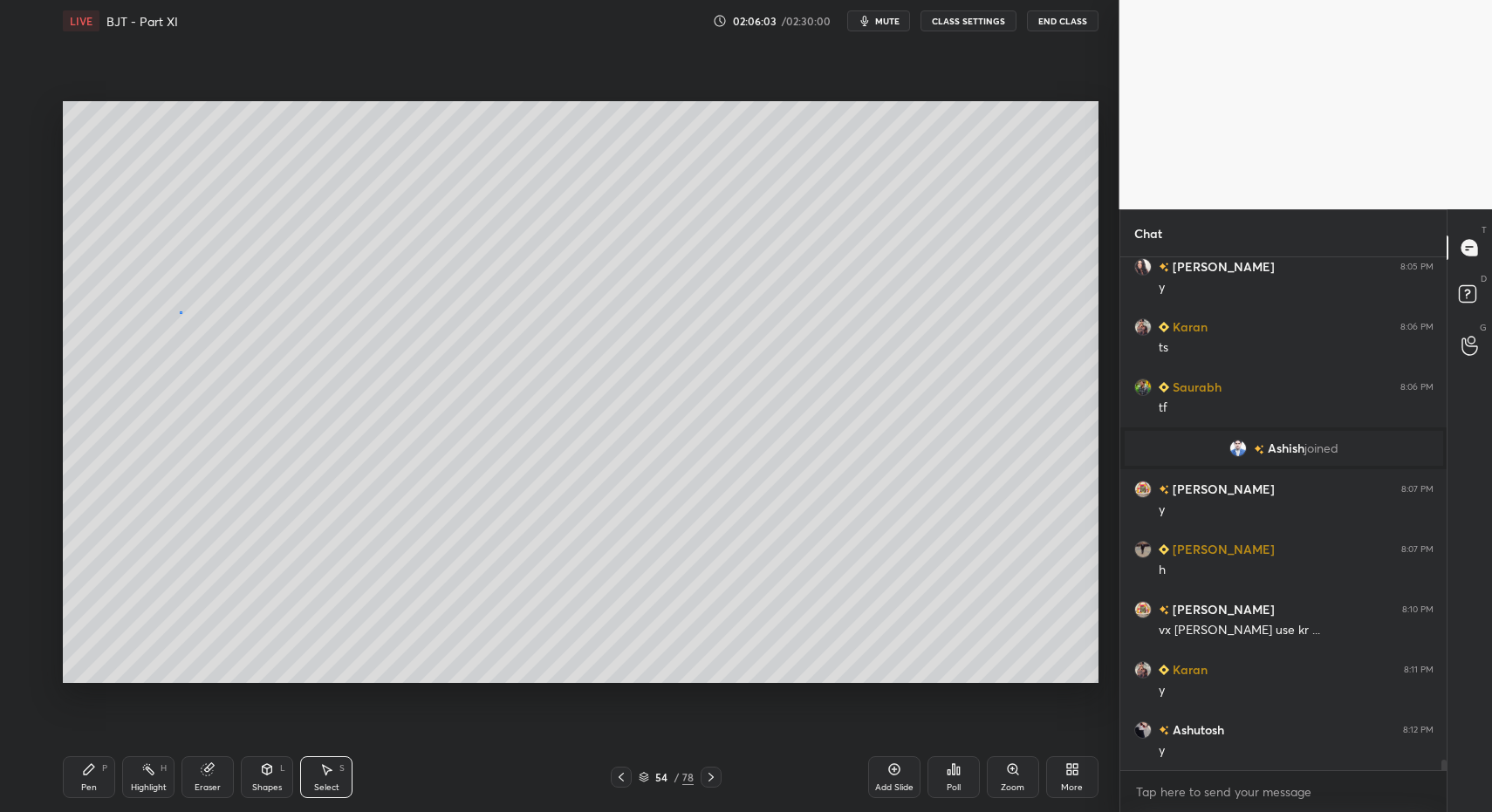
drag, startPoint x: 180, startPoint y: 311, endPoint x: 364, endPoint y: 398, distance: 203.5
drag, startPoint x: 251, startPoint y: 351, endPoint x: 225, endPoint y: 353, distance: 26.1
drag, startPoint x: 279, startPoint y: 786, endPoint x: 276, endPoint y: 759, distance: 27.2
drag, startPoint x: 278, startPoint y: 768, endPoint x: 286, endPoint y: 749, distance: 20.6
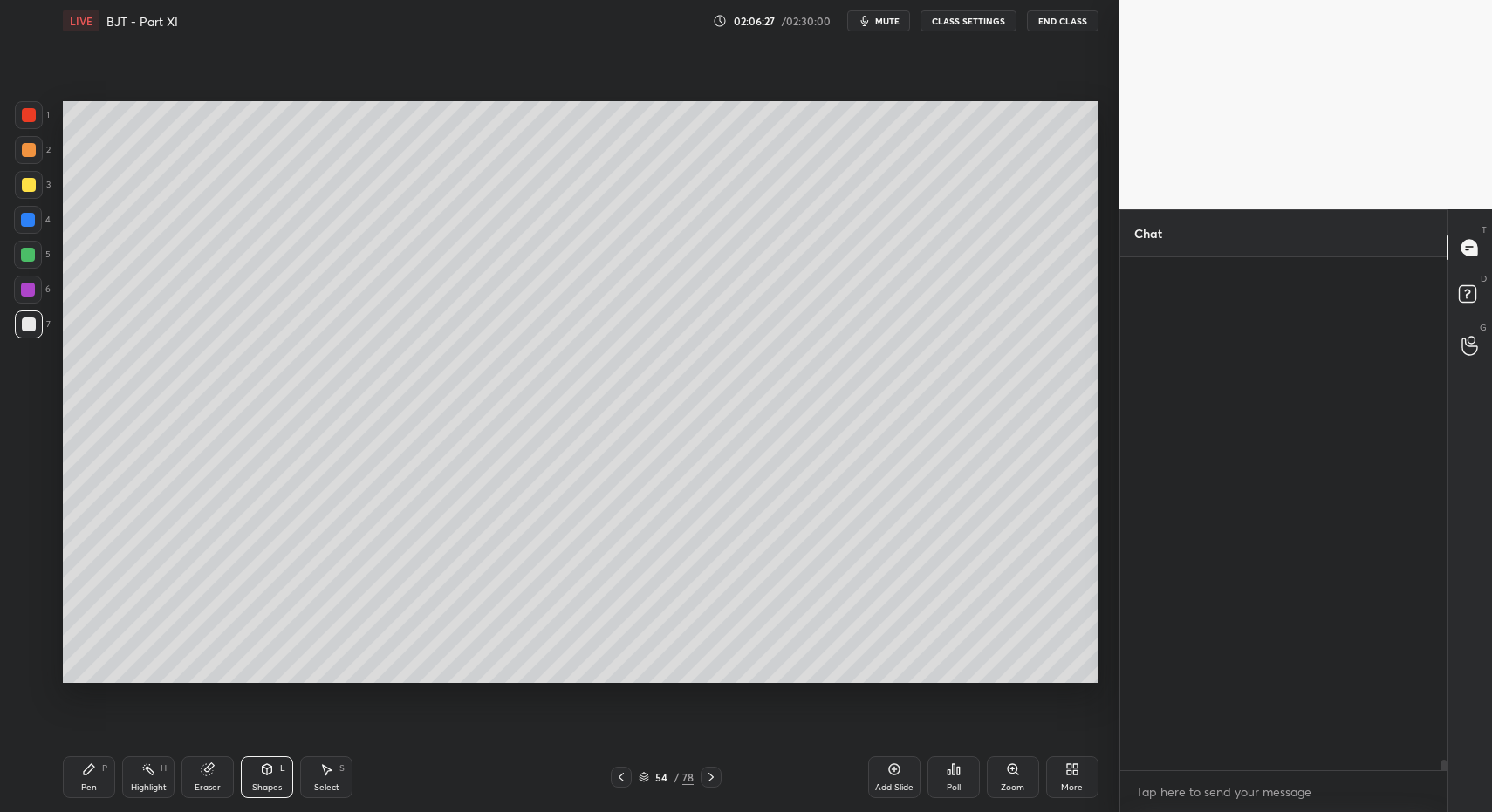
scroll to position [378, 321]
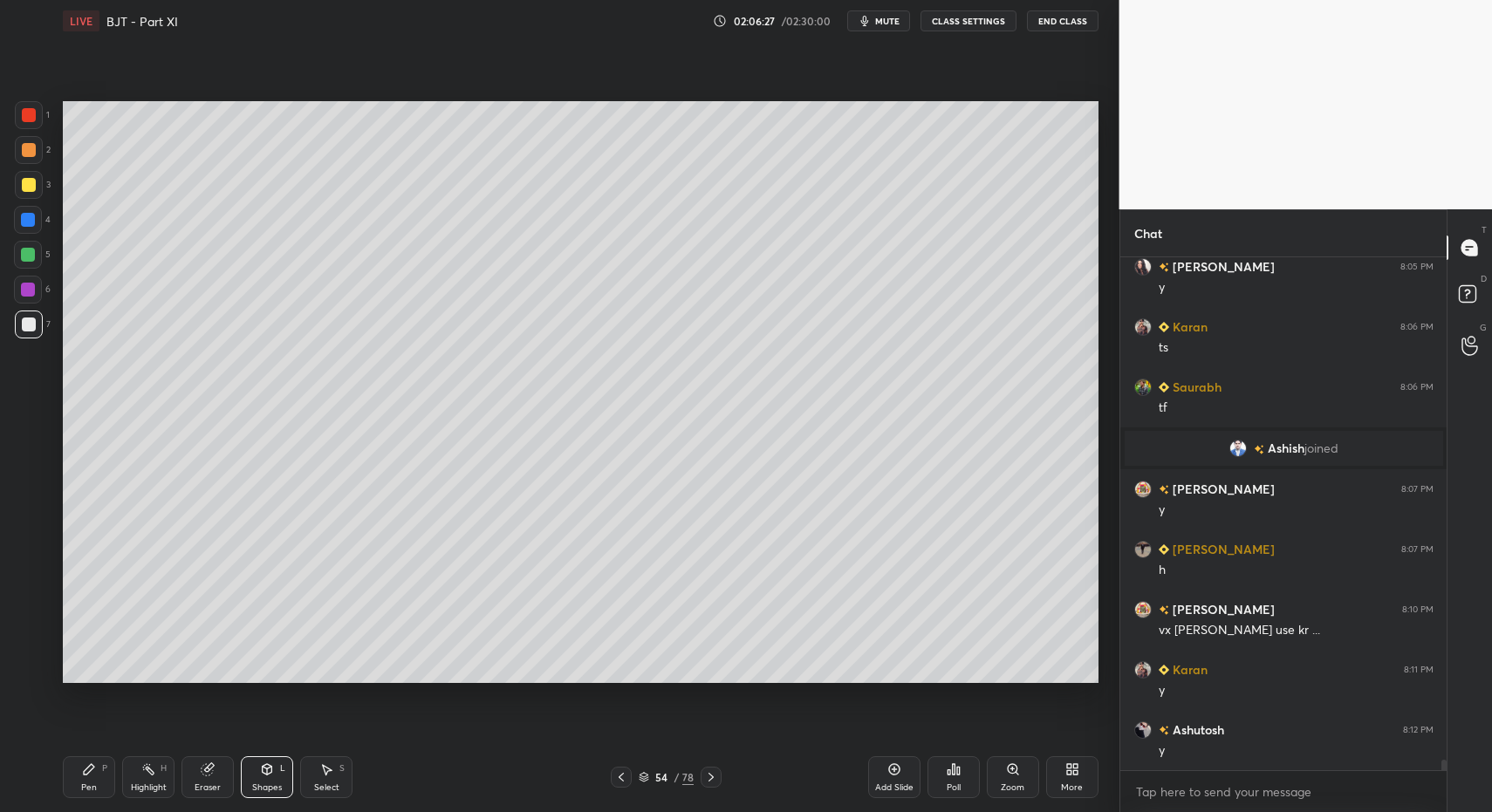
click at [103, 775] on div "Pen P" at bounding box center [89, 777] width 53 height 42
click at [96, 779] on div "Pen P" at bounding box center [89, 777] width 53 height 42
click at [712, 781] on icon at bounding box center [711, 777] width 14 height 14
click at [94, 768] on div "Pen P" at bounding box center [89, 777] width 53 height 42
click at [25, 303] on div "6" at bounding box center [32, 294] width 37 height 35
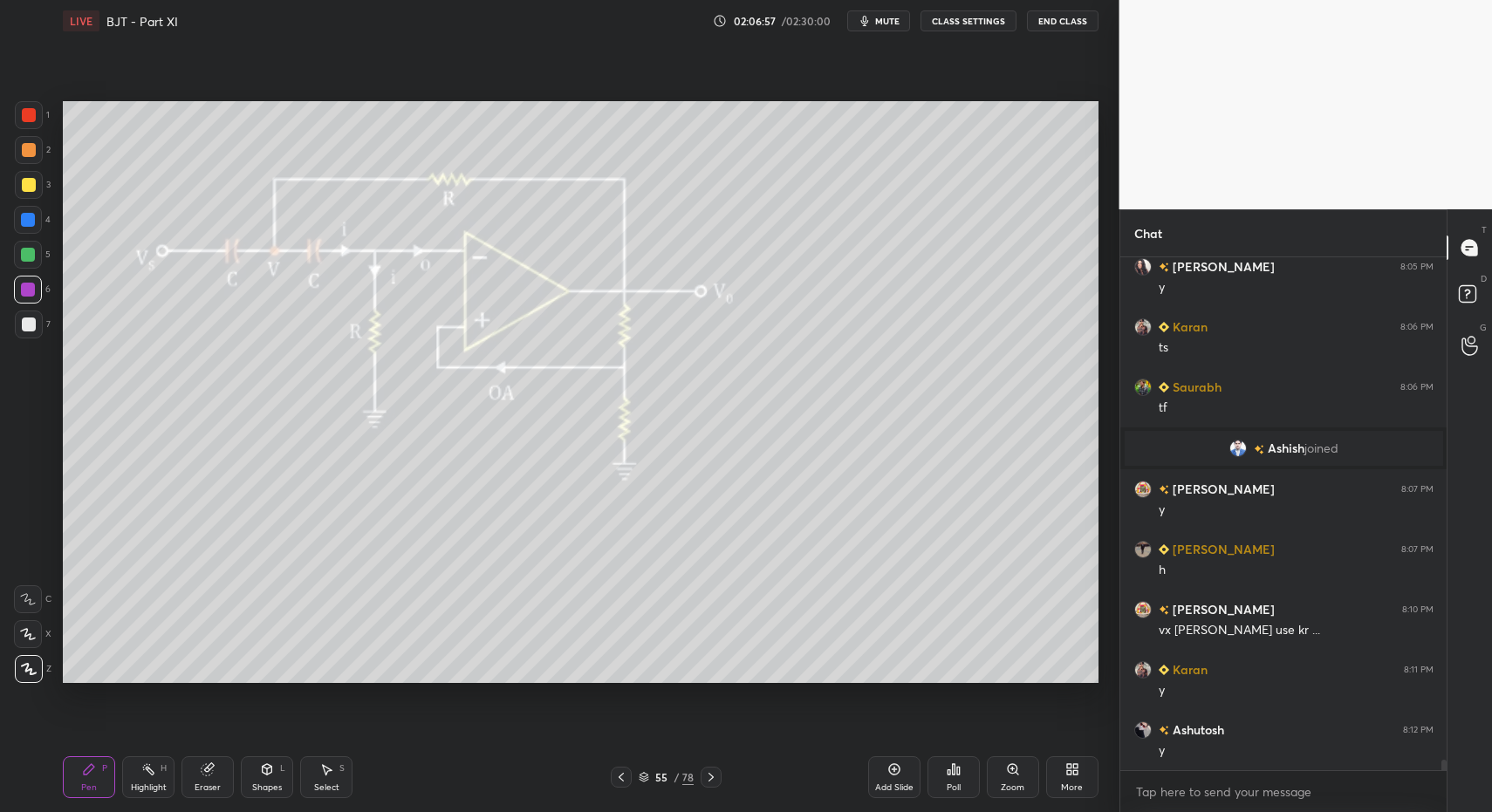
click at [38, 124] on div at bounding box center [28, 115] width 28 height 28
click at [97, 770] on div "Pen P" at bounding box center [89, 777] width 53 height 42
click at [149, 780] on div "Highlight H" at bounding box center [149, 777] width 53 height 42
click at [77, 786] on div "Pen P" at bounding box center [89, 777] width 53 height 42
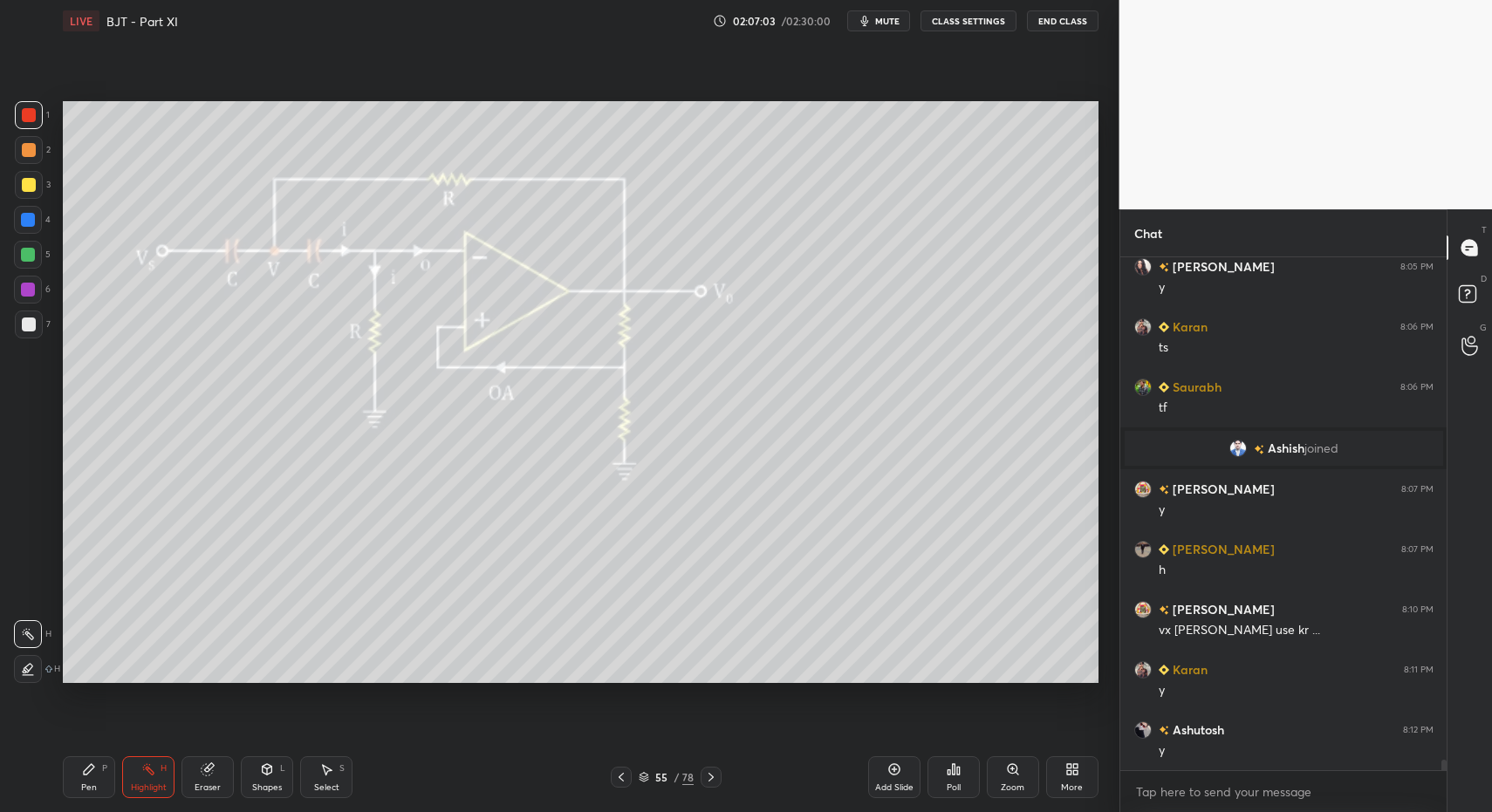
click at [73, 774] on div "Pen P" at bounding box center [89, 777] width 53 height 42
click at [622, 772] on icon at bounding box center [622, 777] width 14 height 14
click at [618, 777] on icon at bounding box center [622, 777] width 14 height 14
click at [619, 779] on icon at bounding box center [622, 777] width 14 height 14
click at [622, 777] on icon at bounding box center [622, 777] width 14 height 14
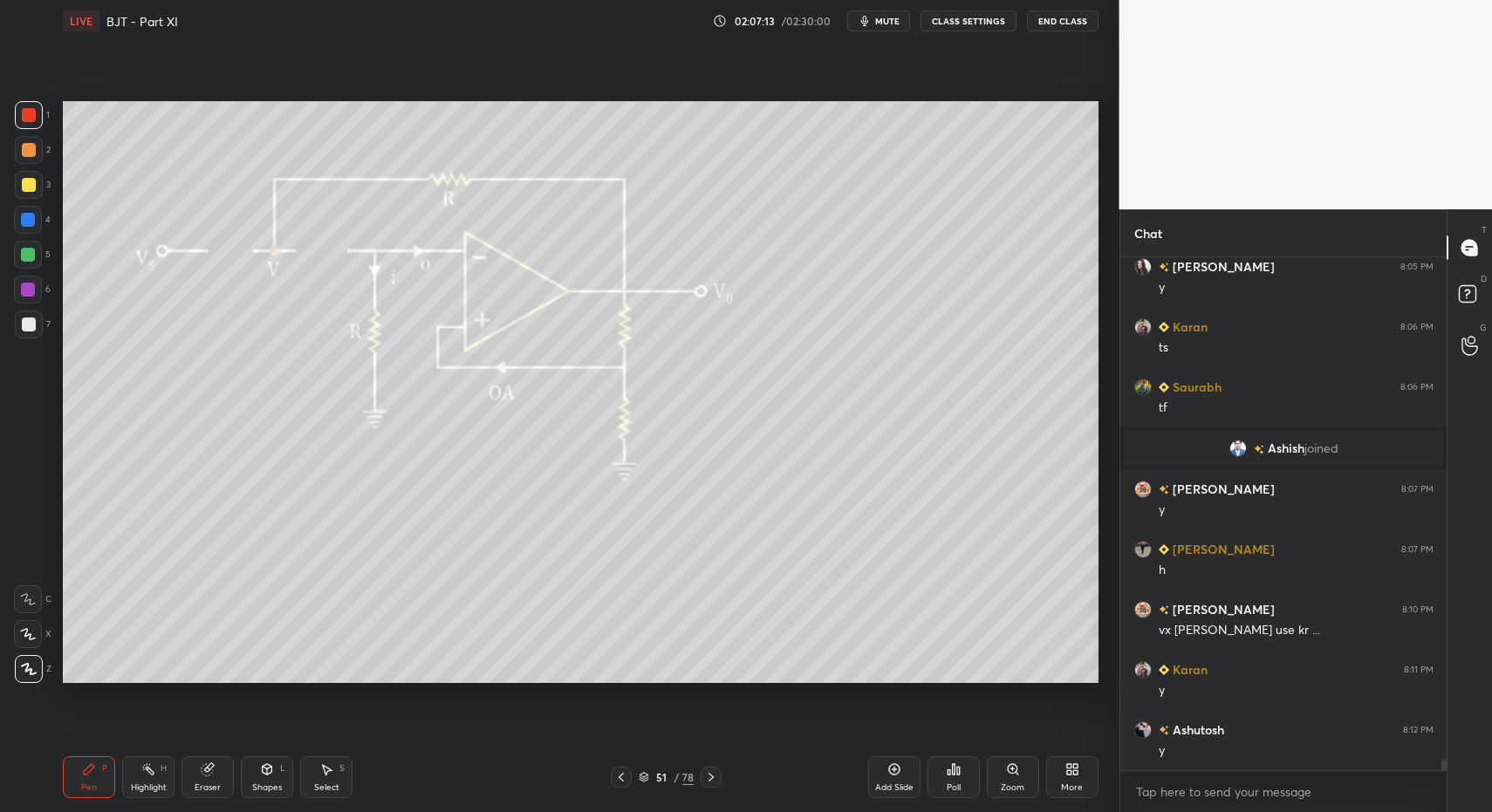
click at [617, 779] on icon at bounding box center [622, 777] width 14 height 14
click at [609, 776] on div "50 / 78" at bounding box center [666, 778] width 403 height 21
click at [623, 772] on icon at bounding box center [622, 777] width 14 height 14
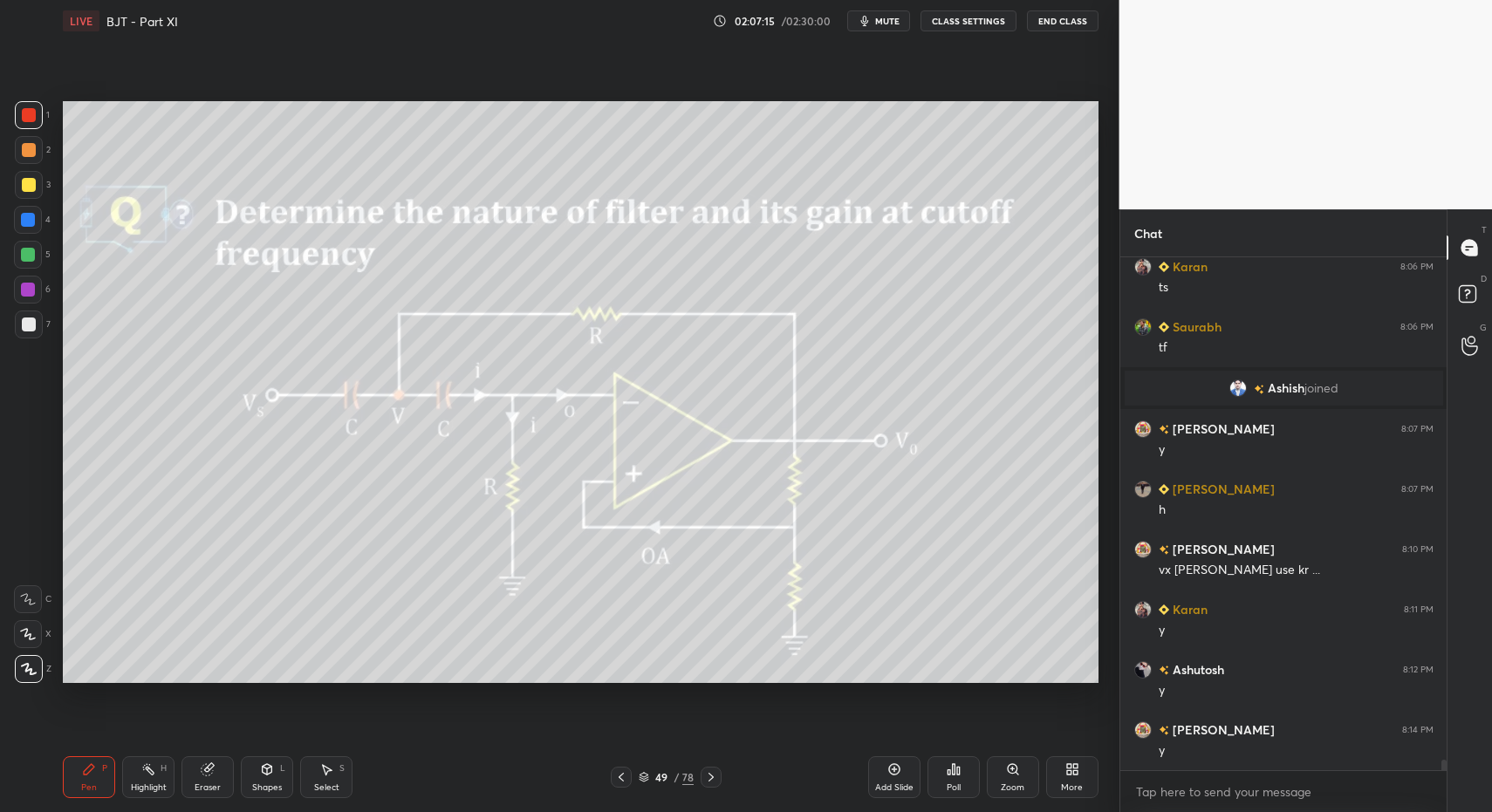
click at [147, 778] on div "Highlight H" at bounding box center [149, 777] width 53 height 42
drag, startPoint x: 150, startPoint y: 772, endPoint x: 206, endPoint y: 703, distance: 88.9
click at [150, 772] on rect at bounding box center [150, 771] width 9 height 9
click at [712, 774] on icon at bounding box center [711, 777] width 14 height 14
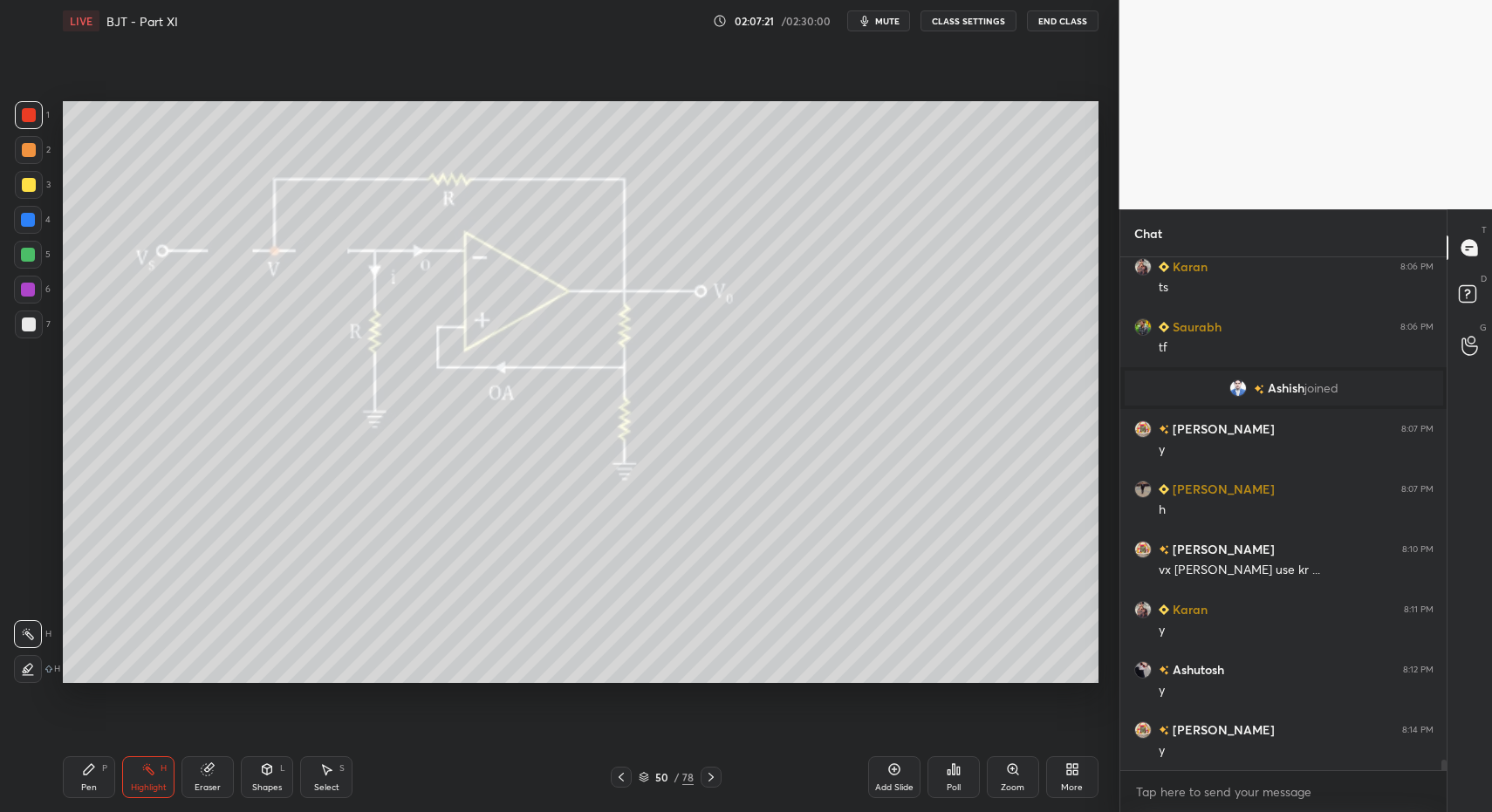
click at [85, 782] on div "Pen P" at bounding box center [89, 777] width 53 height 42
click at [714, 777] on icon at bounding box center [711, 777] width 14 height 14
click at [146, 773] on icon at bounding box center [148, 769] width 14 height 14
drag, startPoint x: 146, startPoint y: 773, endPoint x: 163, endPoint y: 731, distance: 45.3
click at [146, 773] on icon at bounding box center [148, 769] width 14 height 14
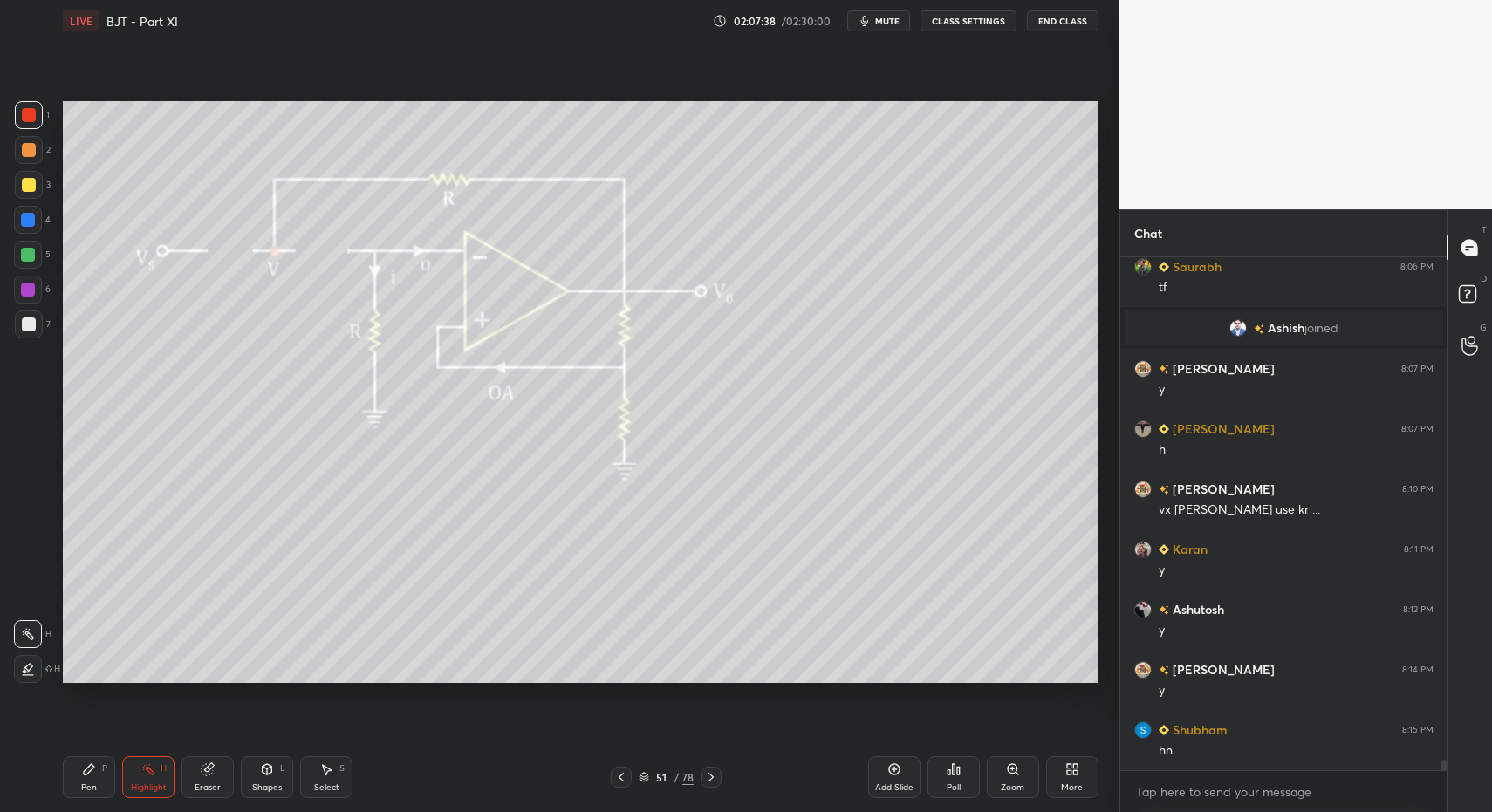
scroll to position [23783, 0]
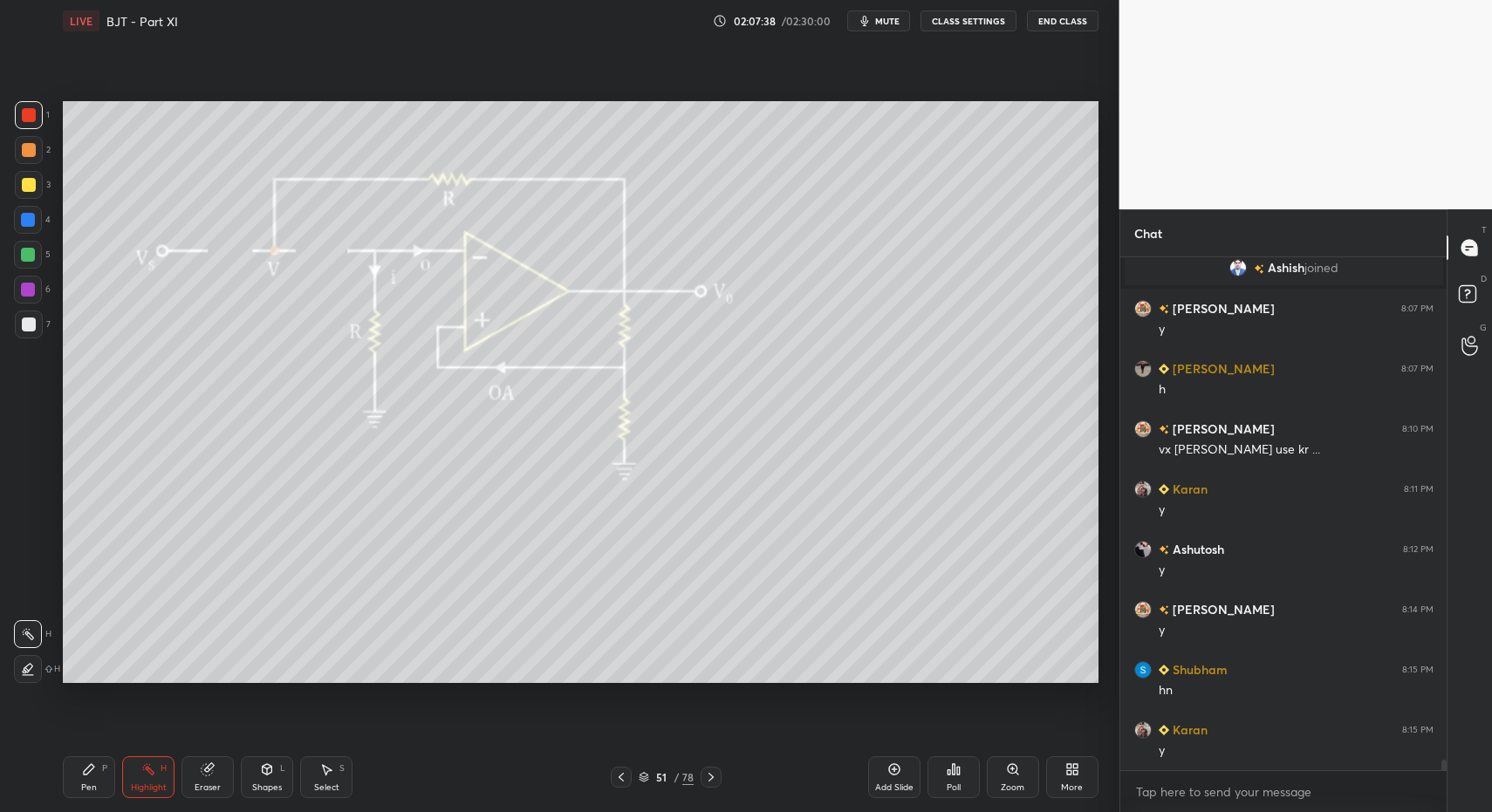
click at [700, 784] on div "51 / 78" at bounding box center [666, 778] width 111 height 21
click at [706, 780] on icon at bounding box center [711, 777] width 14 height 14
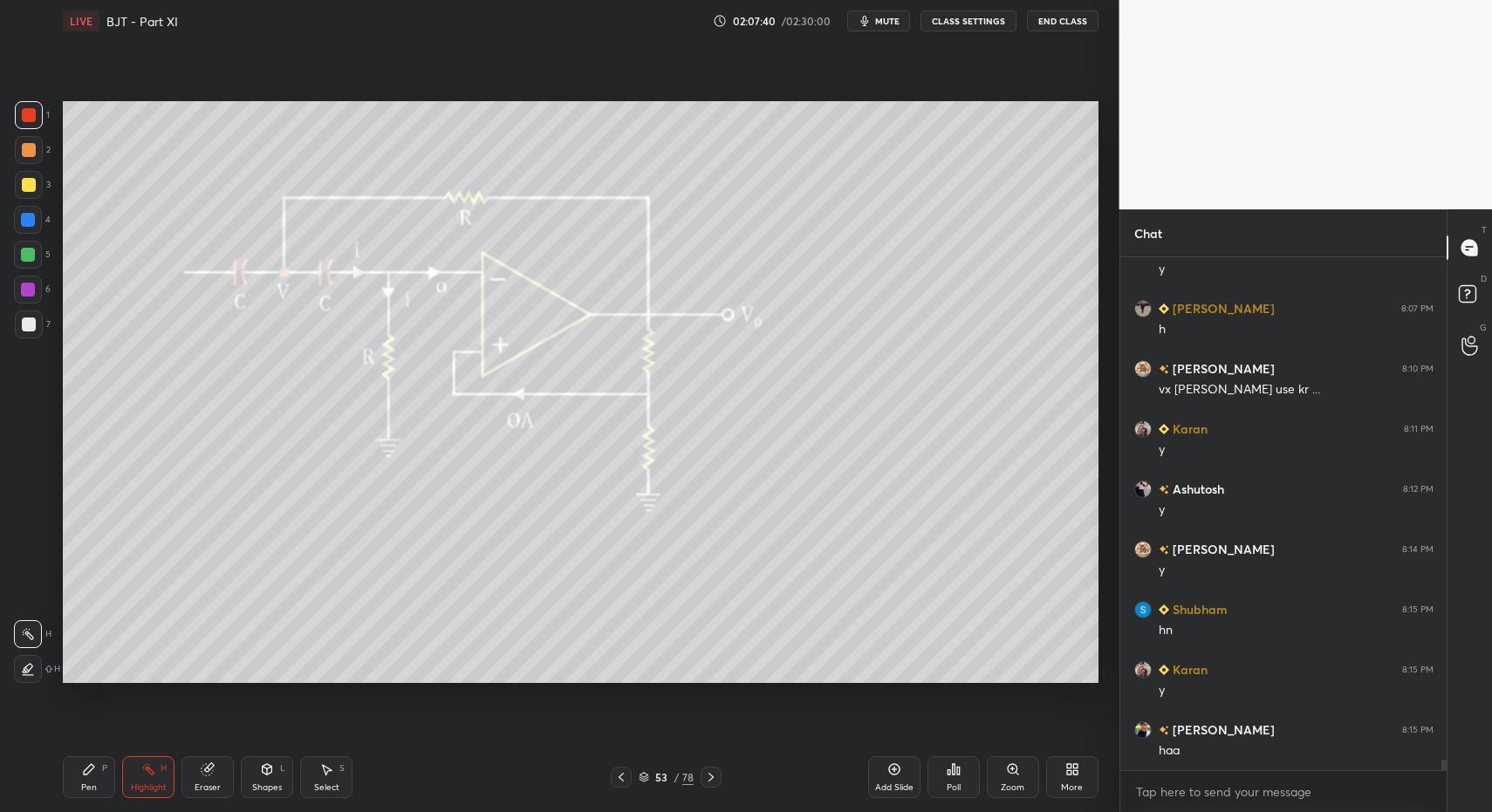
click at [705, 785] on div at bounding box center [711, 778] width 21 height 21
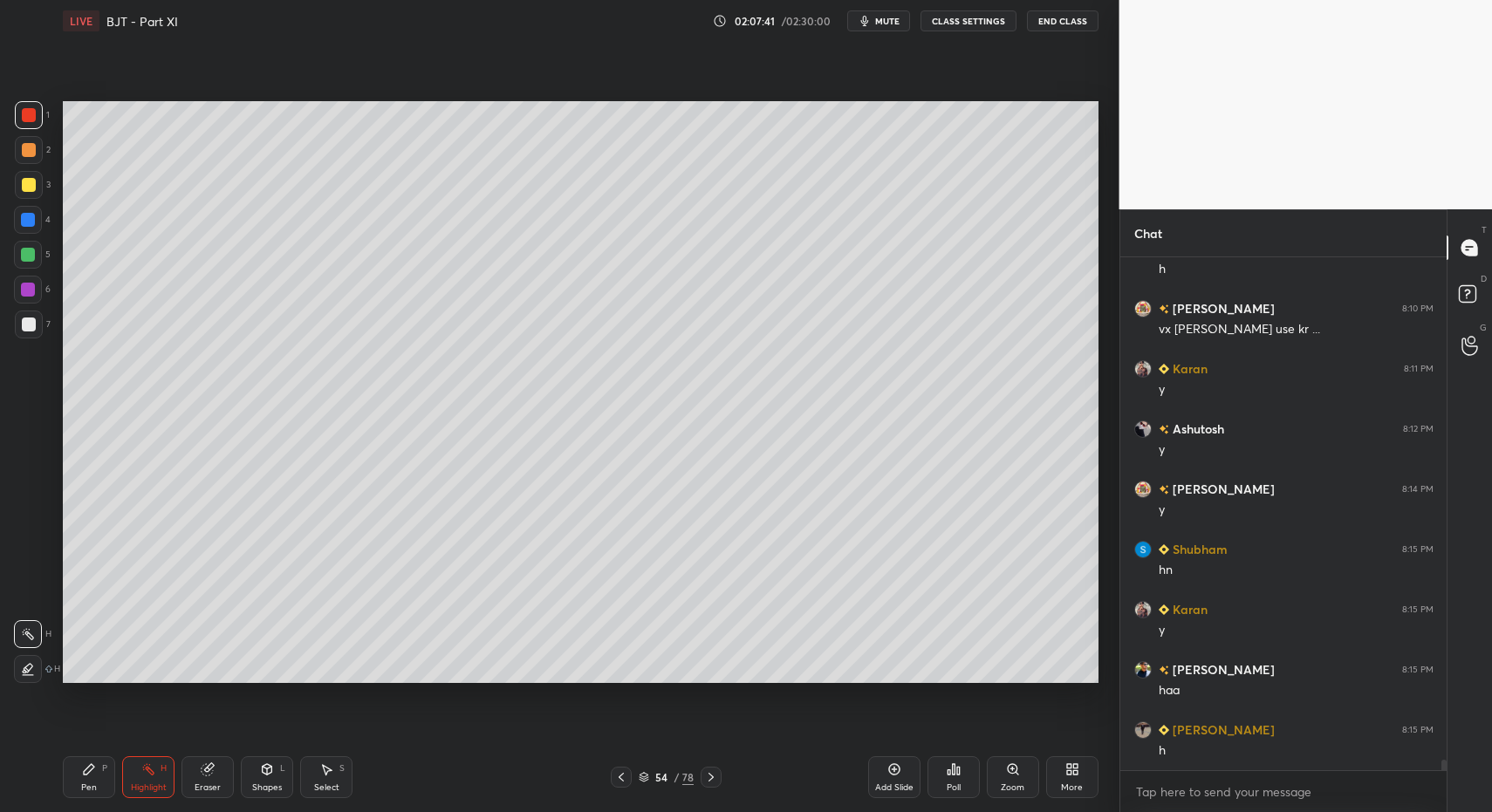
drag, startPoint x: 76, startPoint y: 780, endPoint x: 237, endPoint y: 760, distance: 162.2
click at [85, 775] on div "Pen P" at bounding box center [89, 777] width 53 height 42
click at [38, 327] on div at bounding box center [28, 324] width 28 height 28
click at [21, 321] on div at bounding box center [28, 325] width 14 height 14
click at [143, 794] on div "Highlight H" at bounding box center [149, 777] width 53 height 42
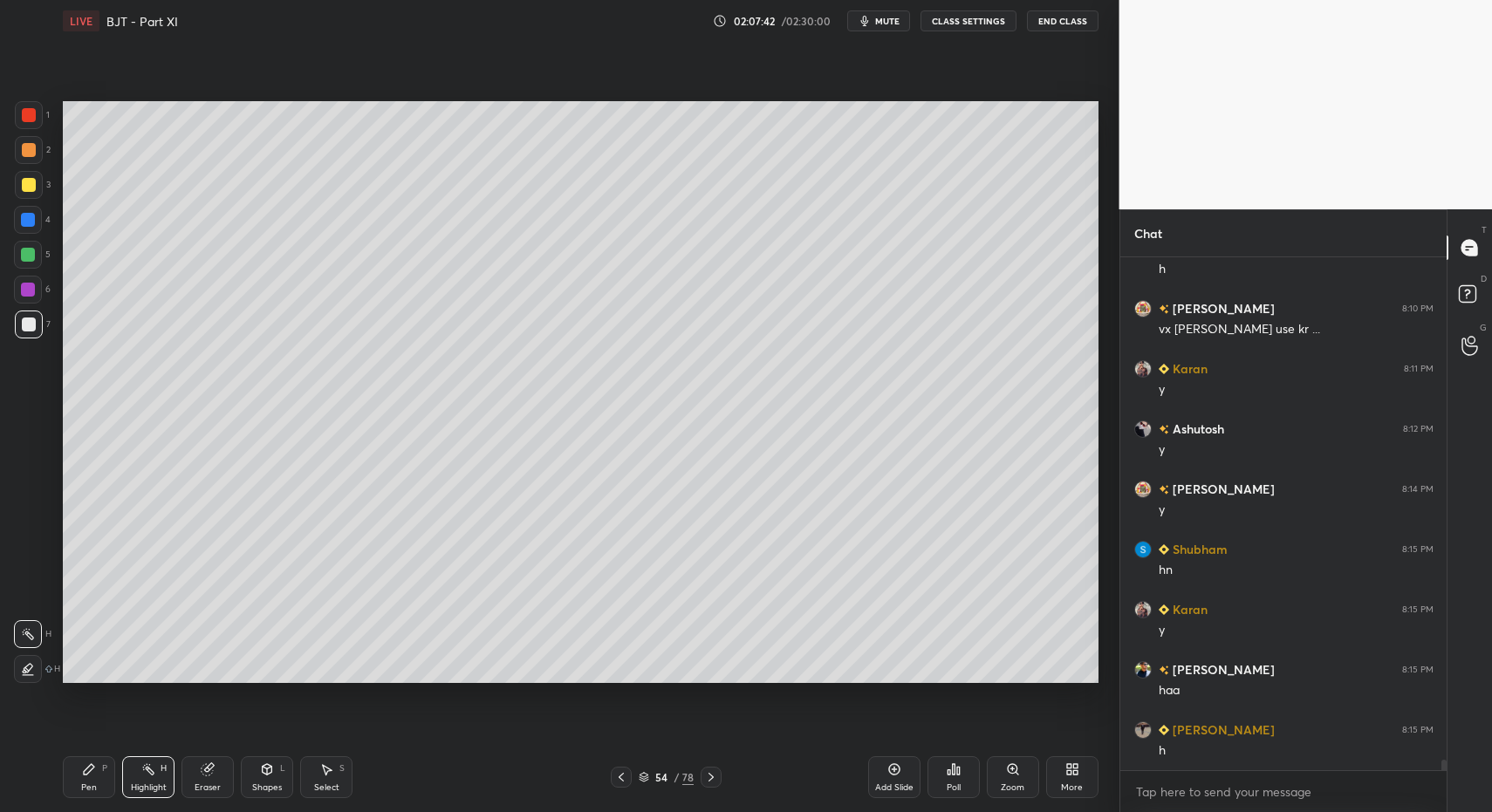
click at [148, 775] on icon at bounding box center [148, 769] width 14 height 14
click at [713, 778] on icon at bounding box center [711, 777] width 14 height 14
click at [106, 772] on div "P" at bounding box center [104, 768] width 5 height 9
drag, startPoint x: 100, startPoint y: 773, endPoint x: 111, endPoint y: 766, distance: 13.0
click at [100, 773] on div "Pen P" at bounding box center [89, 777] width 53 height 42
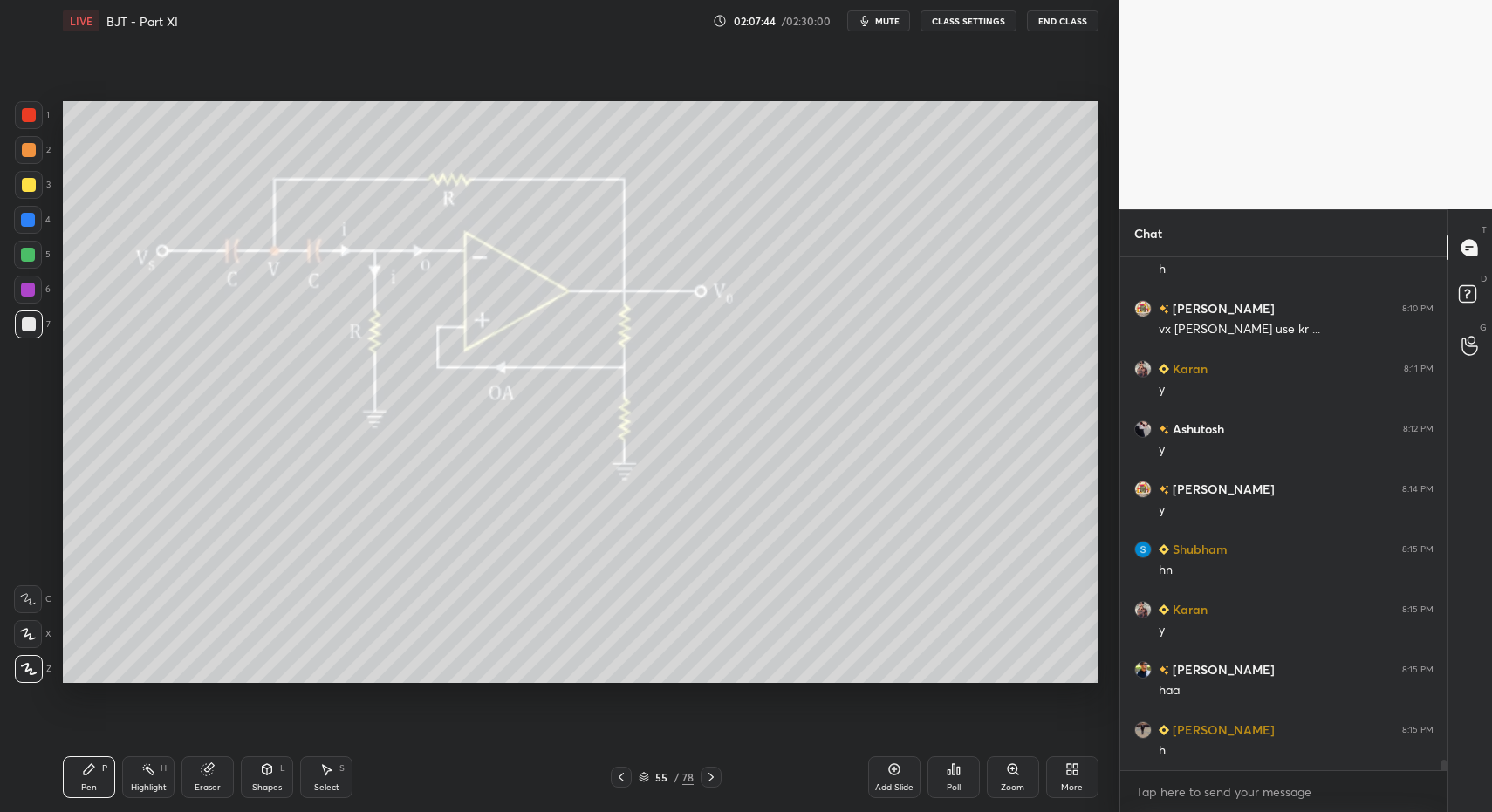
click at [158, 778] on div "Highlight H" at bounding box center [149, 777] width 53 height 42
drag, startPoint x: 149, startPoint y: 787, endPoint x: 149, endPoint y: 759, distance: 28.0
click at [149, 787] on div "Highlight" at bounding box center [149, 788] width 36 height 9
drag, startPoint x: 42, startPoint y: 323, endPoint x: 44, endPoint y: 335, distance: 12.2
click at [42, 323] on div "7" at bounding box center [32, 324] width 36 height 28
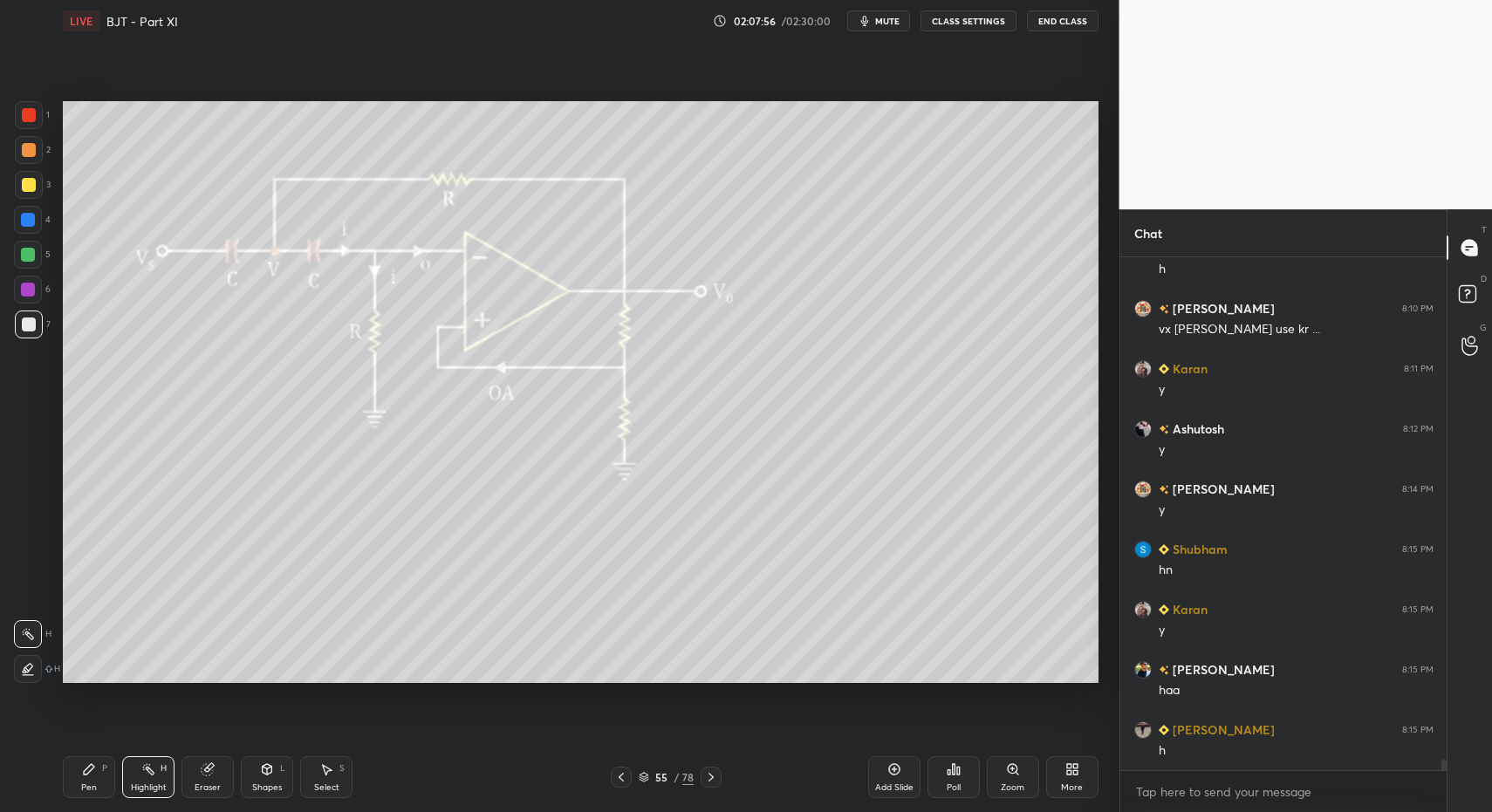
click at [116, 775] on div "Pen P Highlight H Eraser Shapes L Select S" at bounding box center [265, 777] width 403 height 42
click at [77, 775] on div "Pen P" at bounding box center [89, 777] width 53 height 42
click at [23, 313] on div at bounding box center [28, 324] width 28 height 28
drag, startPoint x: 63, startPoint y: 780, endPoint x: 56, endPoint y: 653, distance: 127.2
click at [63, 780] on div "Pen P" at bounding box center [89, 777] width 53 height 42
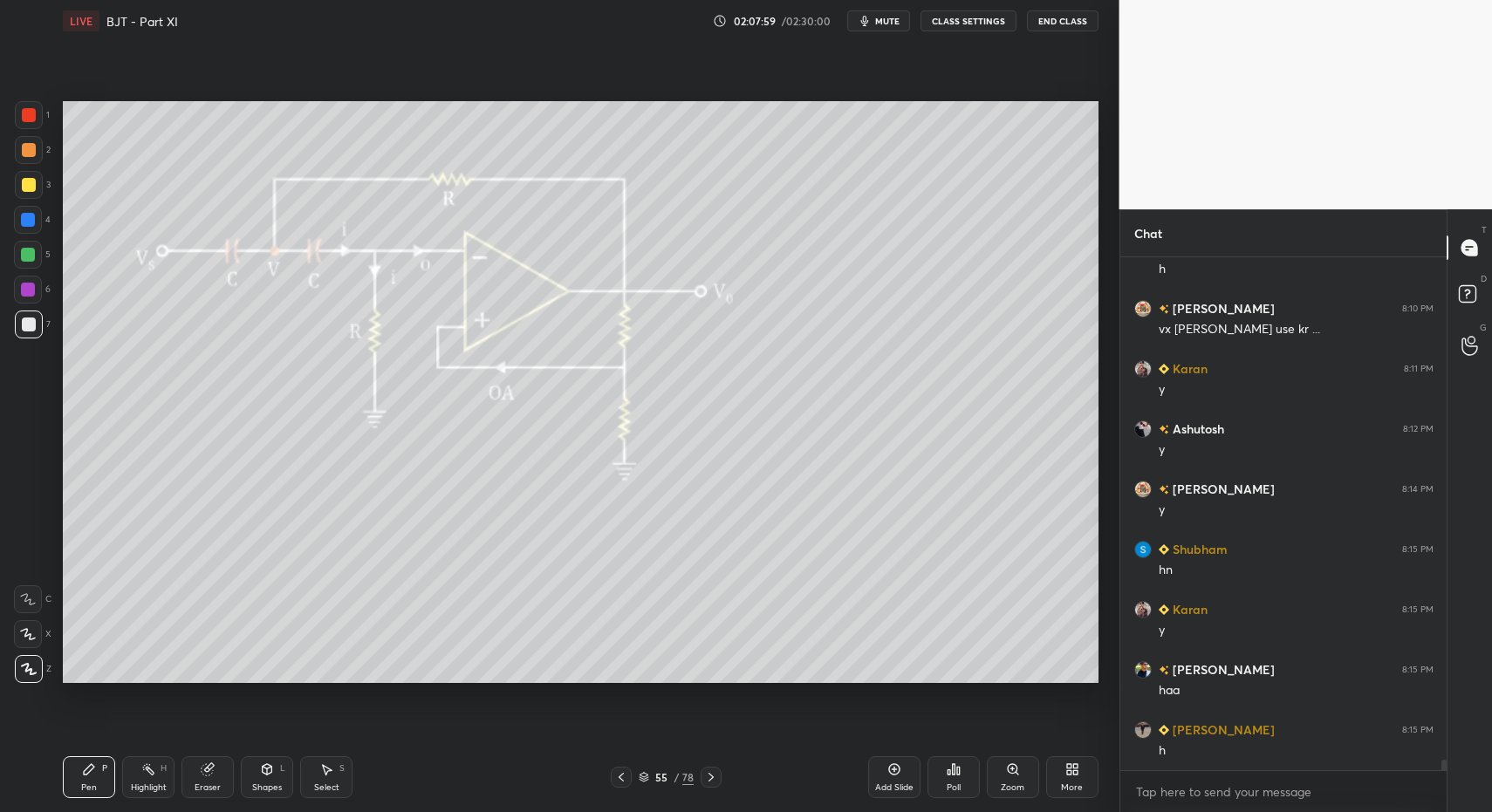
drag, startPoint x: 30, startPoint y: 110, endPoint x: 62, endPoint y: 149, distance: 50.4
click at [30, 110] on div at bounding box center [28, 115] width 14 height 14
click at [92, 777] on div "Pen P" at bounding box center [89, 777] width 53 height 42
click at [21, 332] on div at bounding box center [28, 324] width 28 height 28
click at [36, 106] on div at bounding box center [28, 115] width 28 height 28
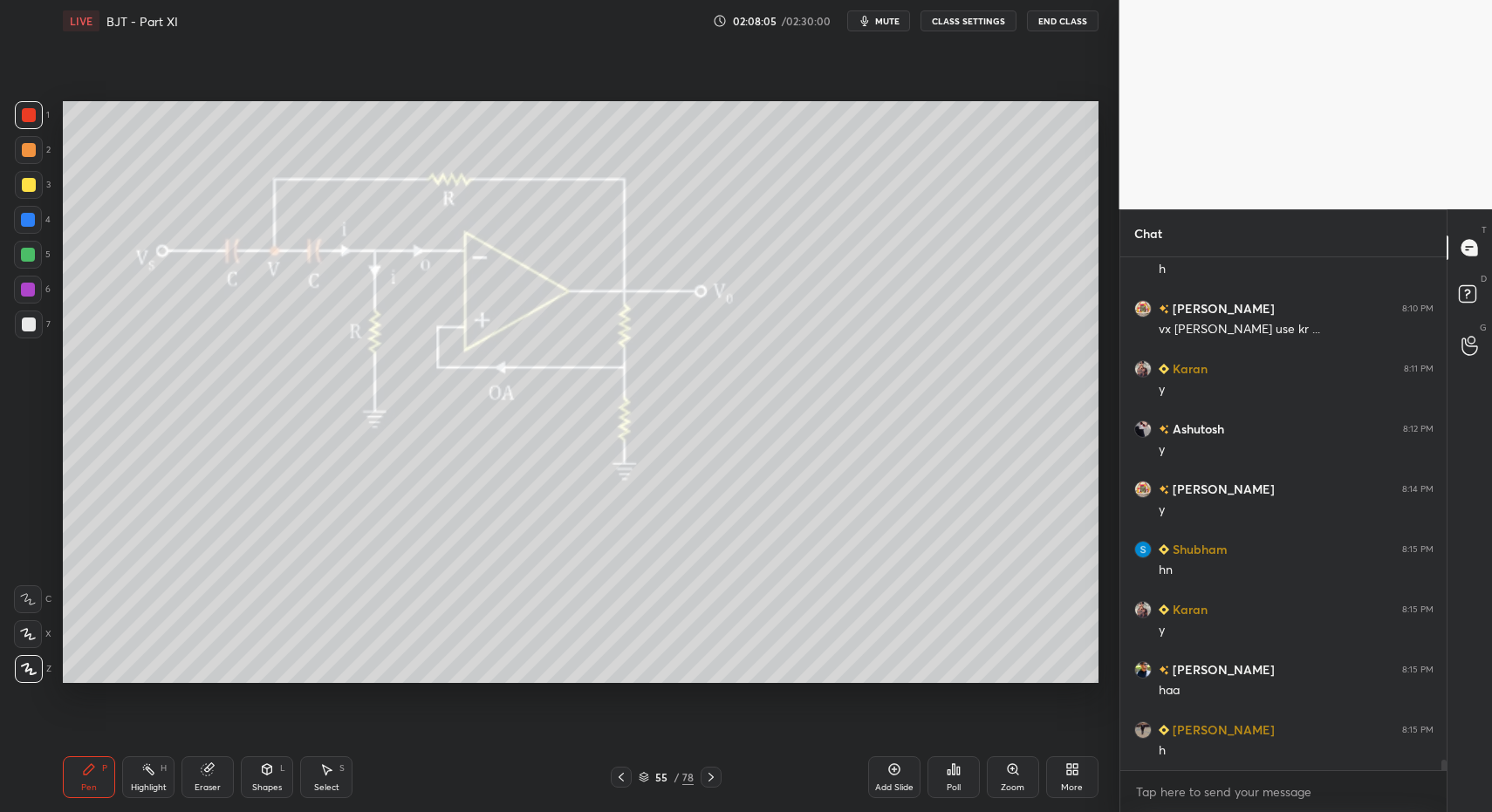
click at [33, 235] on div "4" at bounding box center [32, 224] width 37 height 35
click at [30, 214] on div at bounding box center [28, 220] width 14 height 14
click at [32, 246] on div at bounding box center [27, 255] width 28 height 28
click at [89, 784] on div "Pen" at bounding box center [89, 788] width 16 height 9
click at [36, 318] on div at bounding box center [28, 324] width 28 height 28
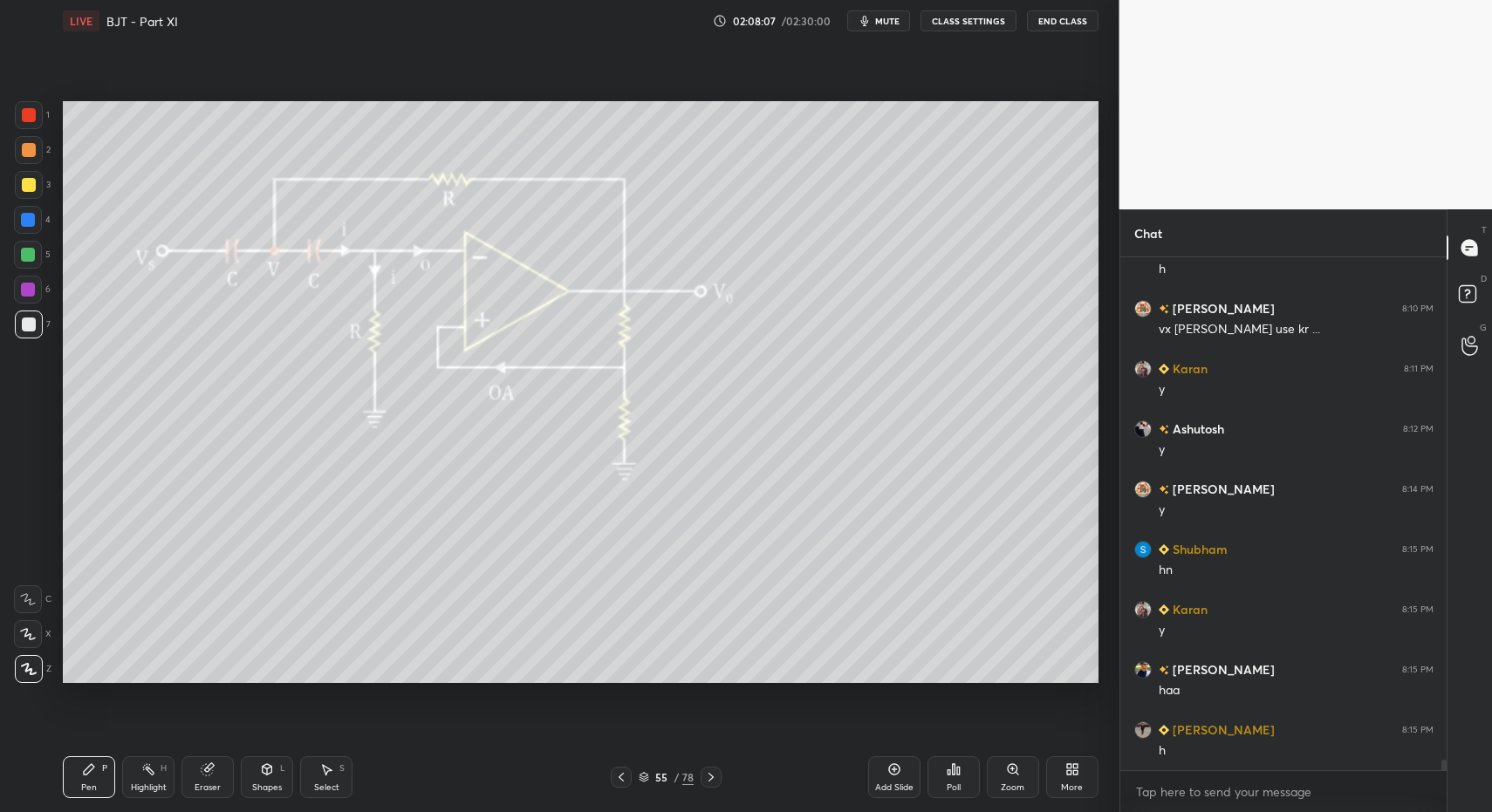
drag, startPoint x: 32, startPoint y: 261, endPoint x: 55, endPoint y: 317, distance: 60.5
click at [32, 261] on div at bounding box center [27, 255] width 28 height 28
click at [266, 779] on div "Shapes L" at bounding box center [267, 777] width 53 height 42
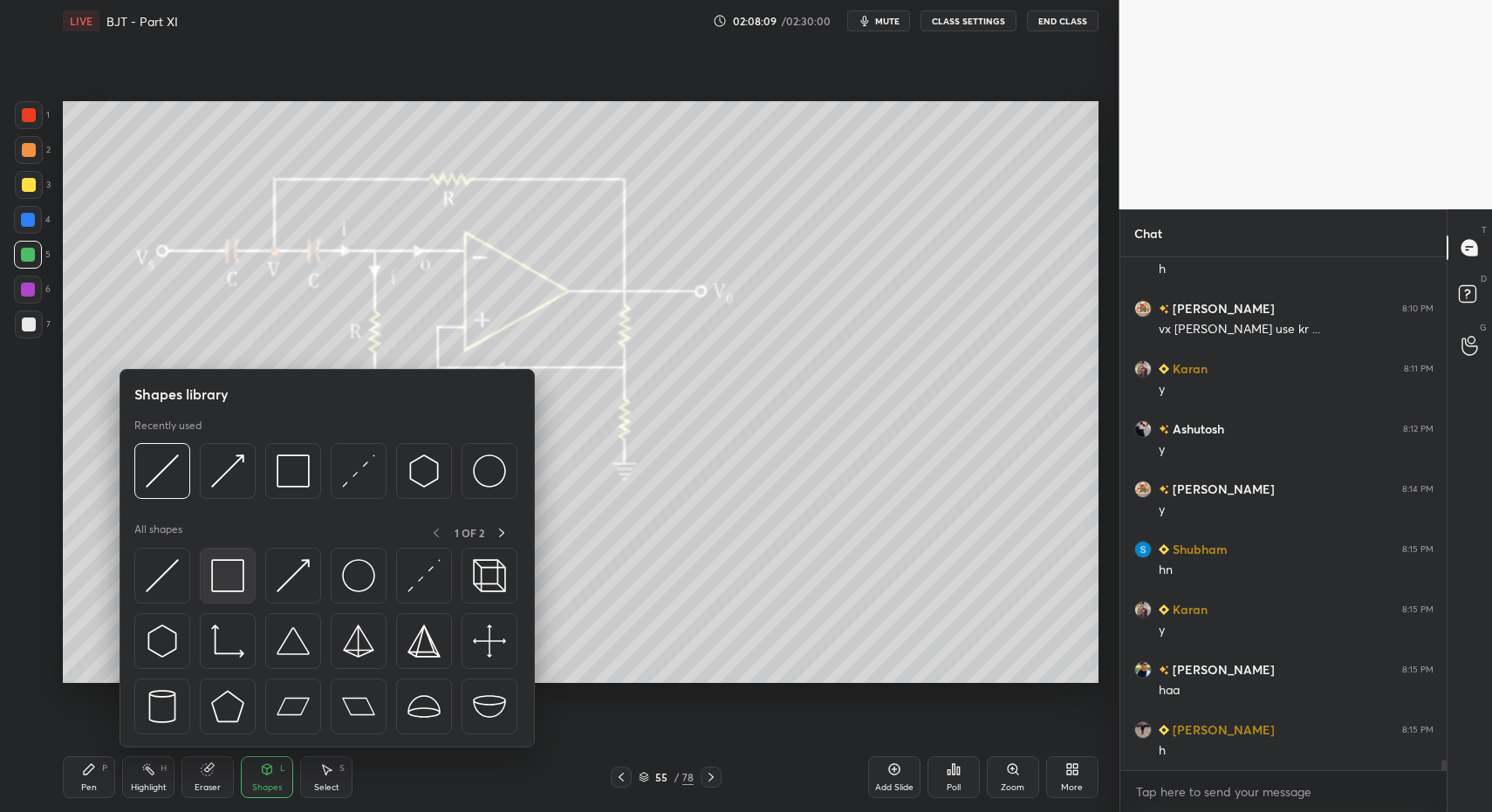
click at [236, 566] on img at bounding box center [228, 576] width 33 height 33
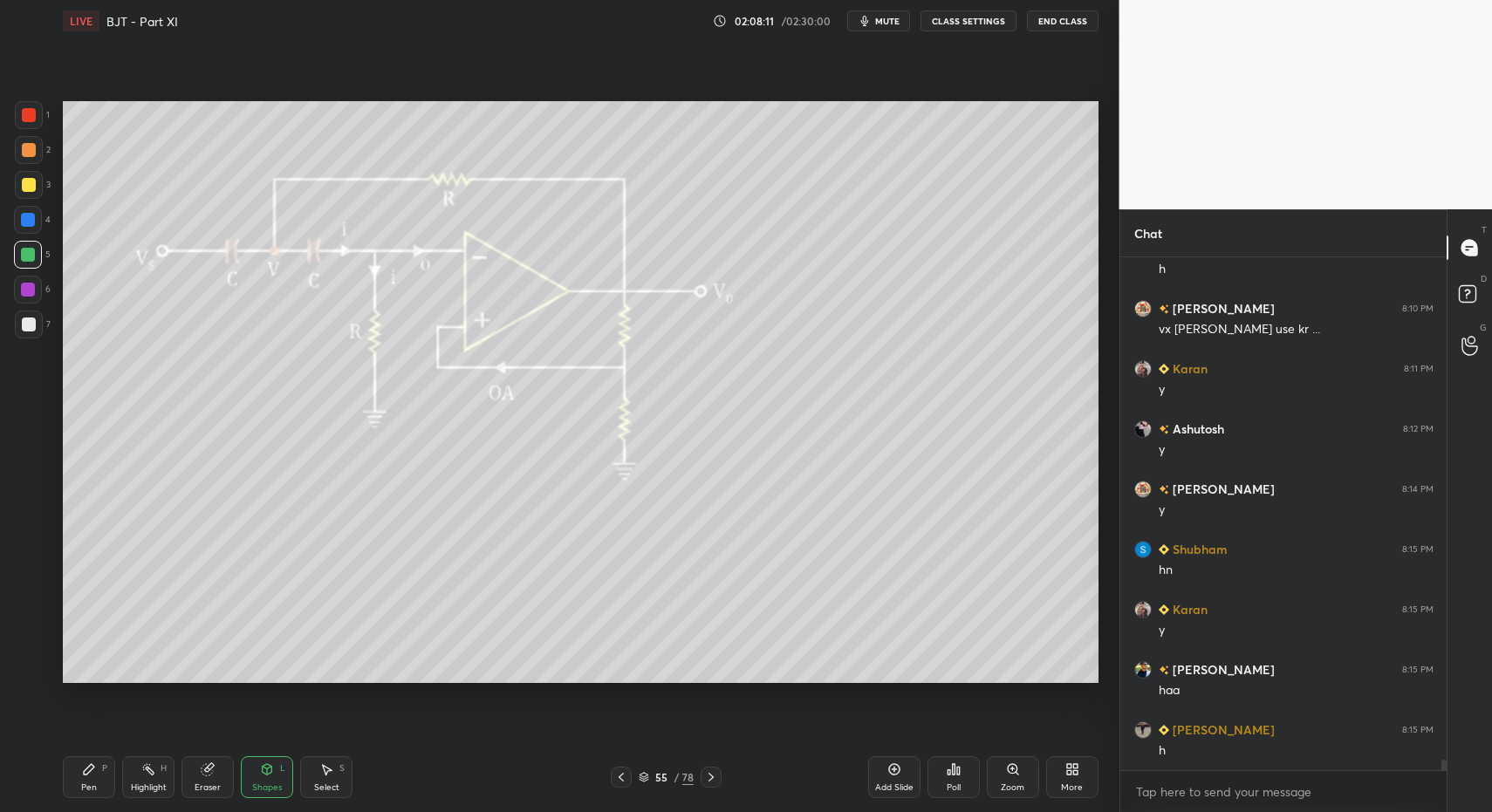
click at [91, 796] on div "Pen P" at bounding box center [89, 777] width 53 height 42
click at [89, 789] on div "Pen P" at bounding box center [89, 777] width 53 height 42
click at [31, 329] on div at bounding box center [28, 325] width 14 height 14
drag, startPoint x: 76, startPoint y: 768, endPoint x: 104, endPoint y: 730, distance: 47.2
click at [76, 768] on div "Pen P" at bounding box center [89, 777] width 53 height 42
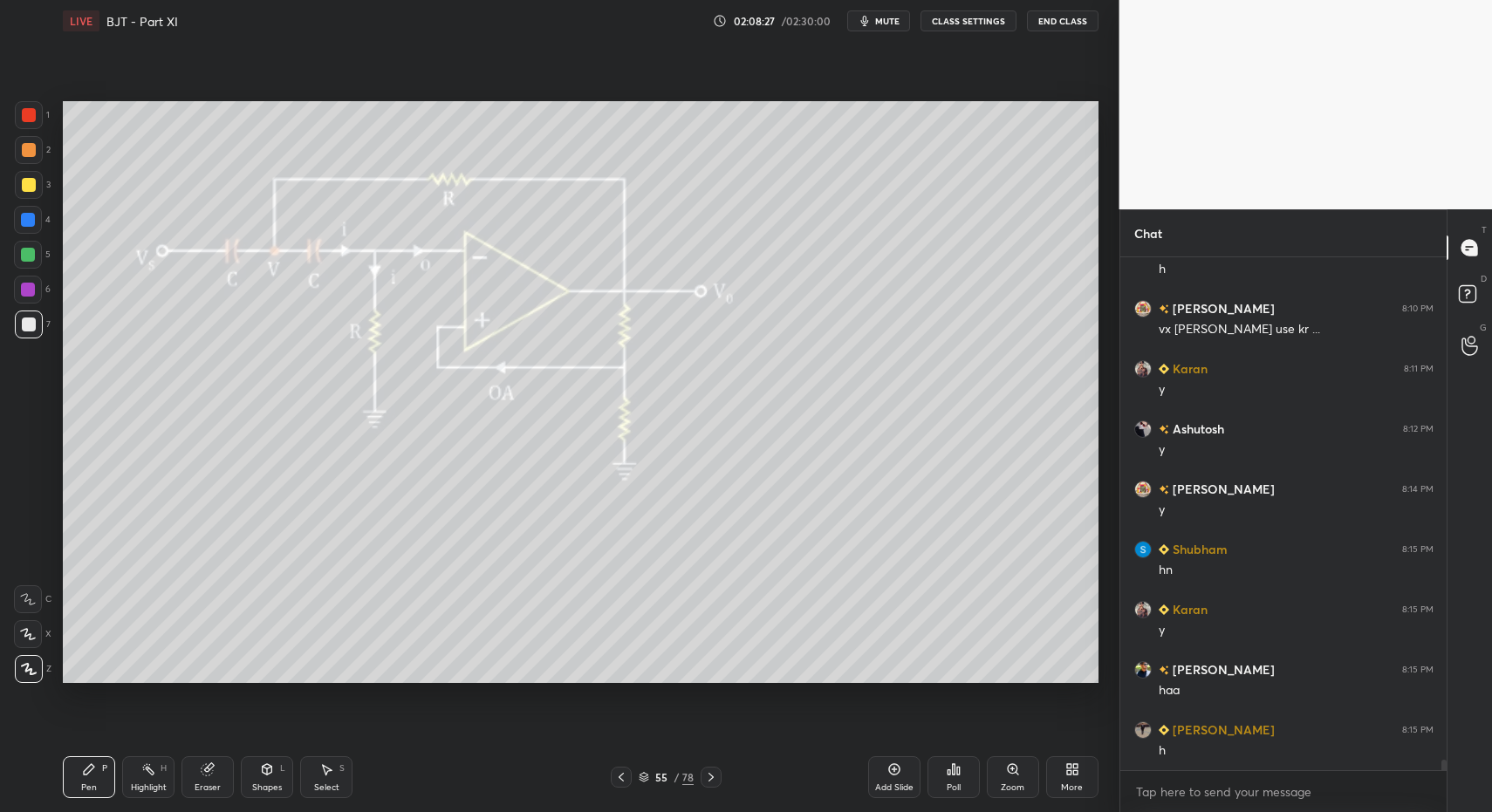
click at [107, 783] on div "Pen P" at bounding box center [89, 777] width 53 height 42
click at [96, 775] on div "Pen P" at bounding box center [89, 777] width 53 height 42
click at [269, 779] on div "Shapes L" at bounding box center [267, 777] width 53 height 42
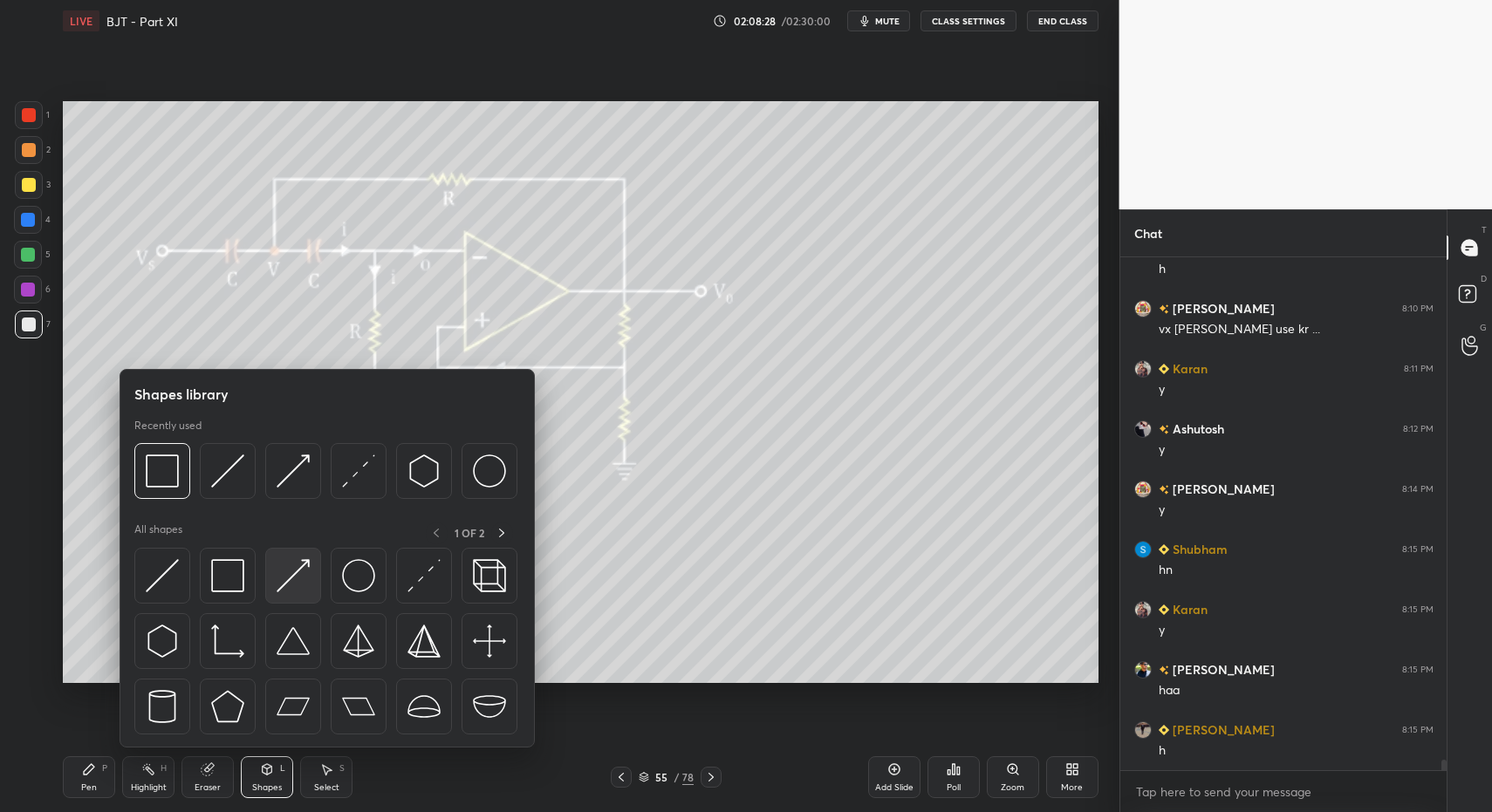
click at [301, 579] on img at bounding box center [293, 576] width 33 height 33
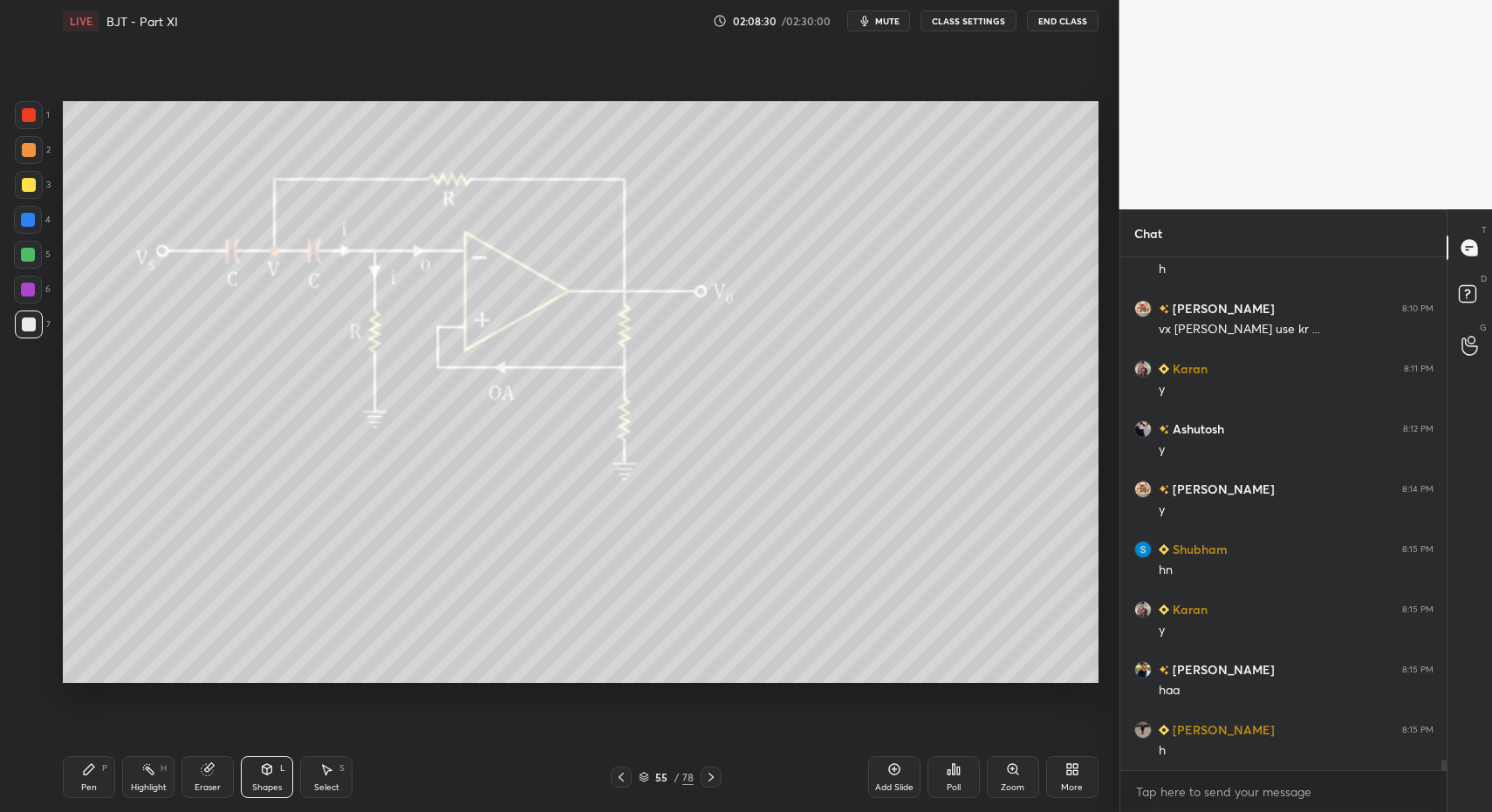
click at [100, 777] on div "Pen P" at bounding box center [89, 777] width 53 height 42
drag, startPoint x: 97, startPoint y: 768, endPoint x: 126, endPoint y: 751, distance: 33.6
click at [100, 768] on div "Pen P" at bounding box center [89, 777] width 53 height 42
click at [30, 129] on div "1" at bounding box center [32, 119] width 35 height 35
drag, startPoint x: 31, startPoint y: 133, endPoint x: 29, endPoint y: 149, distance: 16.1
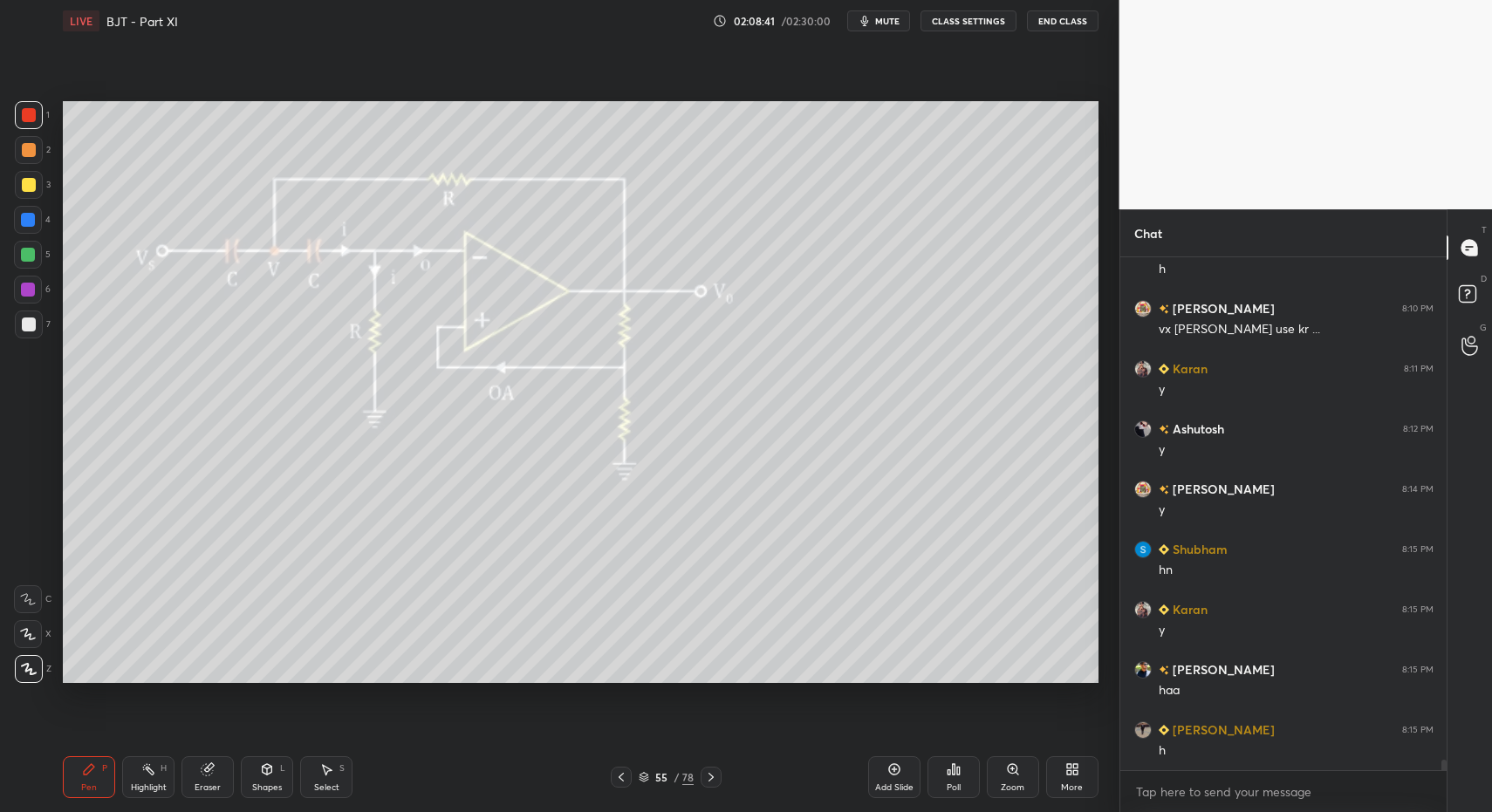
click at [31, 133] on div "1" at bounding box center [32, 119] width 35 height 35
drag, startPoint x: 29, startPoint y: 149, endPoint x: 32, endPoint y: 164, distance: 15.3
click at [29, 149] on div at bounding box center [28, 150] width 14 height 14
click at [268, 777] on div "Shapes L" at bounding box center [267, 777] width 53 height 42
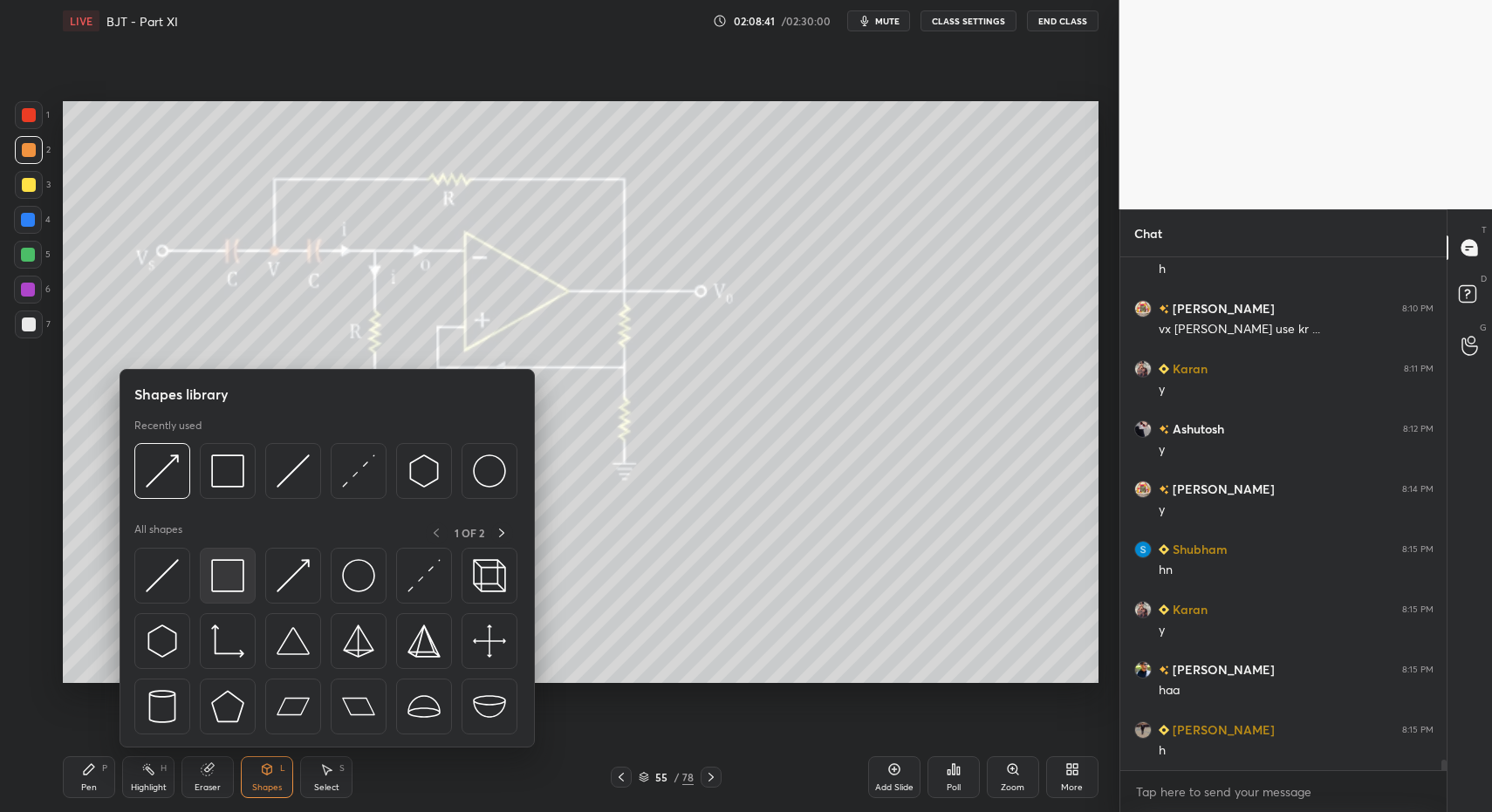
click at [232, 564] on img at bounding box center [228, 576] width 33 height 33
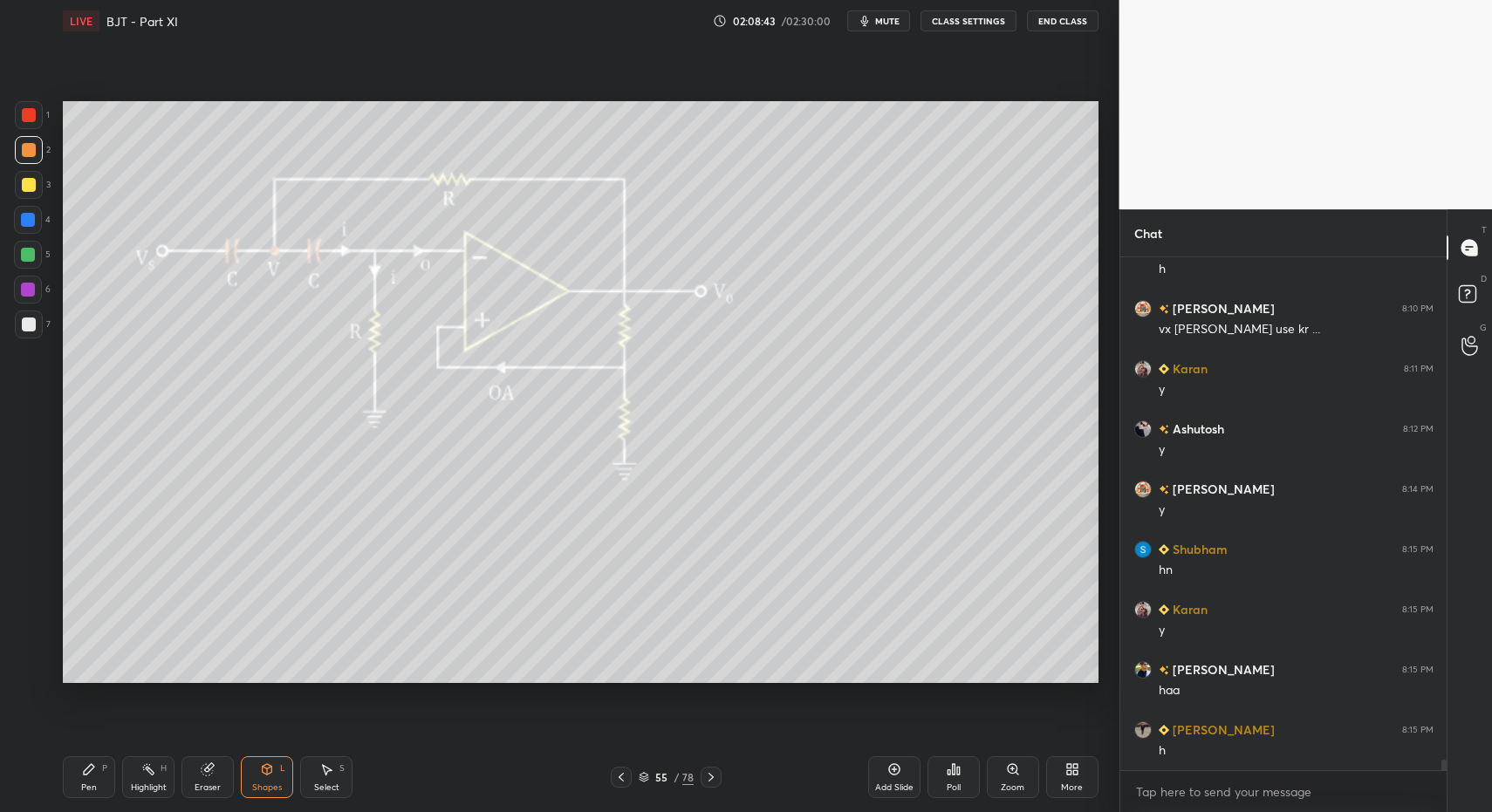
click at [81, 783] on div "Pen P" at bounding box center [89, 777] width 53 height 42
drag, startPoint x: 88, startPoint y: 784, endPoint x: 80, endPoint y: 688, distance: 96.3
click at [89, 784] on div "Pen" at bounding box center [89, 788] width 16 height 9
click at [30, 324] on div at bounding box center [28, 325] width 14 height 14
drag, startPoint x: 30, startPoint y: 324, endPoint x: 20, endPoint y: 316, distance: 12.8
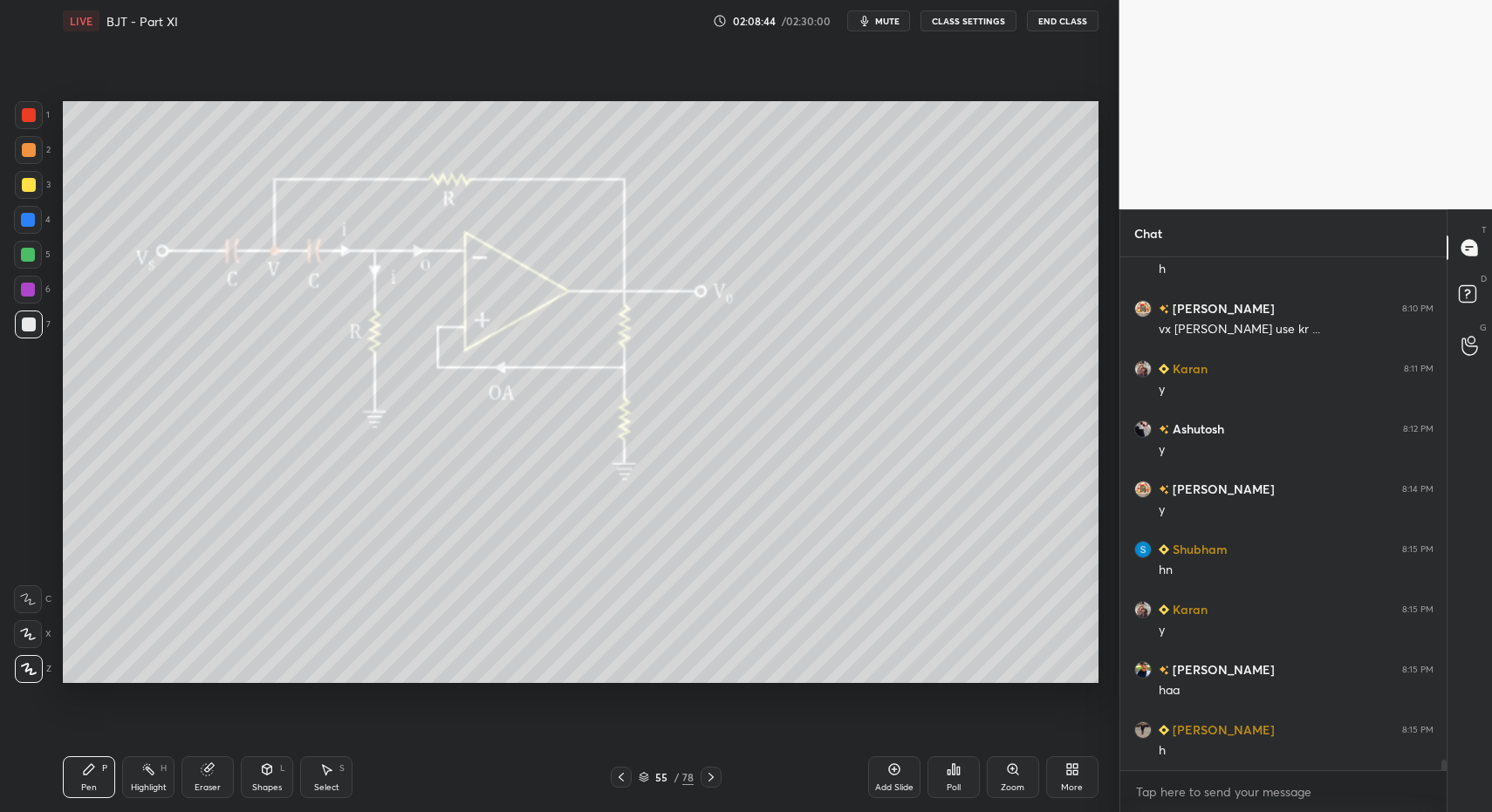
click at [30, 324] on div at bounding box center [28, 325] width 14 height 14
click at [89, 777] on div "Pen P" at bounding box center [89, 777] width 53 height 42
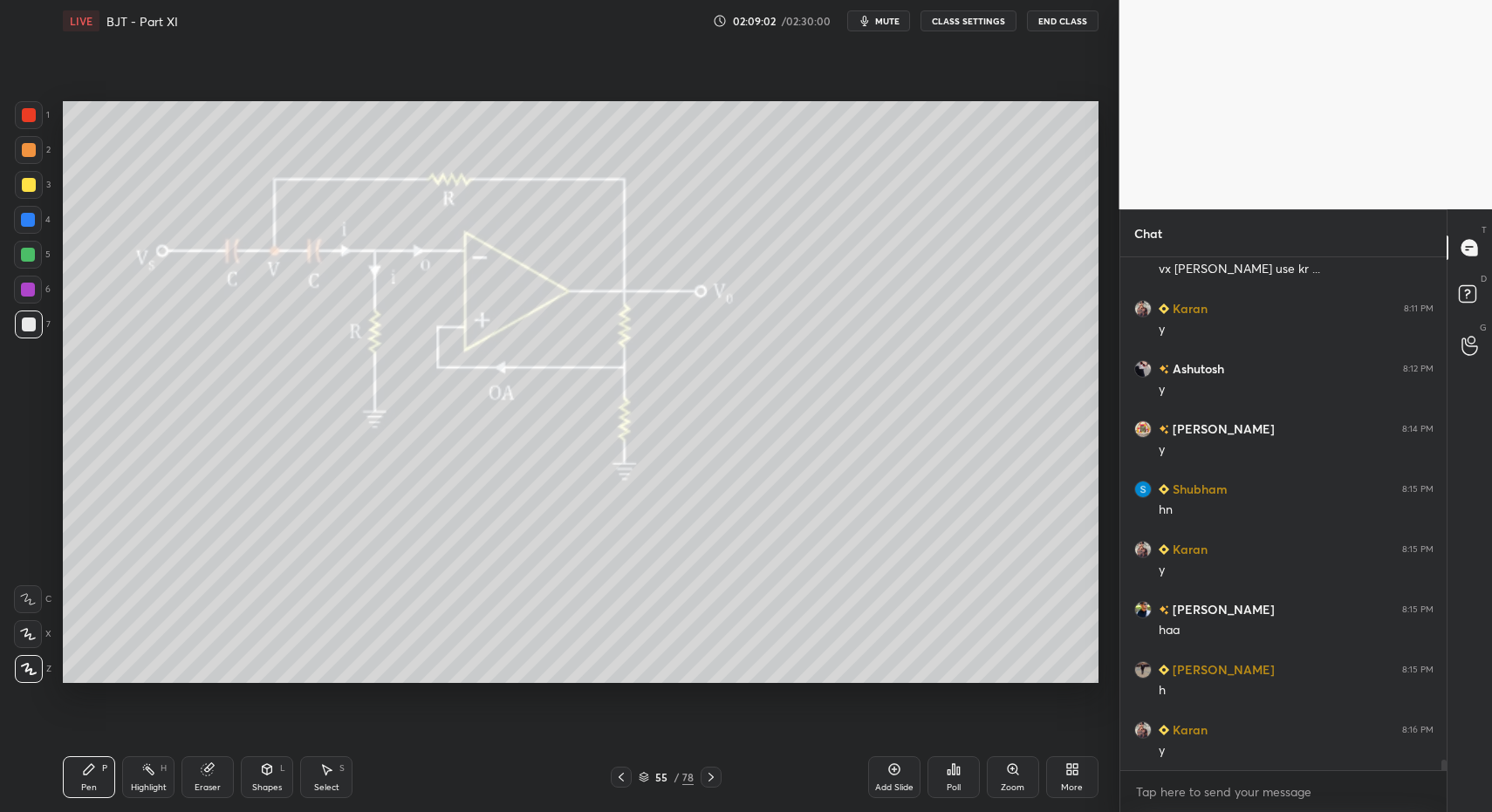
drag, startPoint x: 22, startPoint y: 269, endPoint x: 32, endPoint y: 265, distance: 10.8
click at [22, 269] on div "5" at bounding box center [32, 259] width 37 height 35
click at [30, 265] on div at bounding box center [27, 255] width 28 height 28
click at [894, 768] on icon at bounding box center [893, 769] width 5 height 5
click at [115, 783] on div "Pen P" at bounding box center [89, 777] width 53 height 42
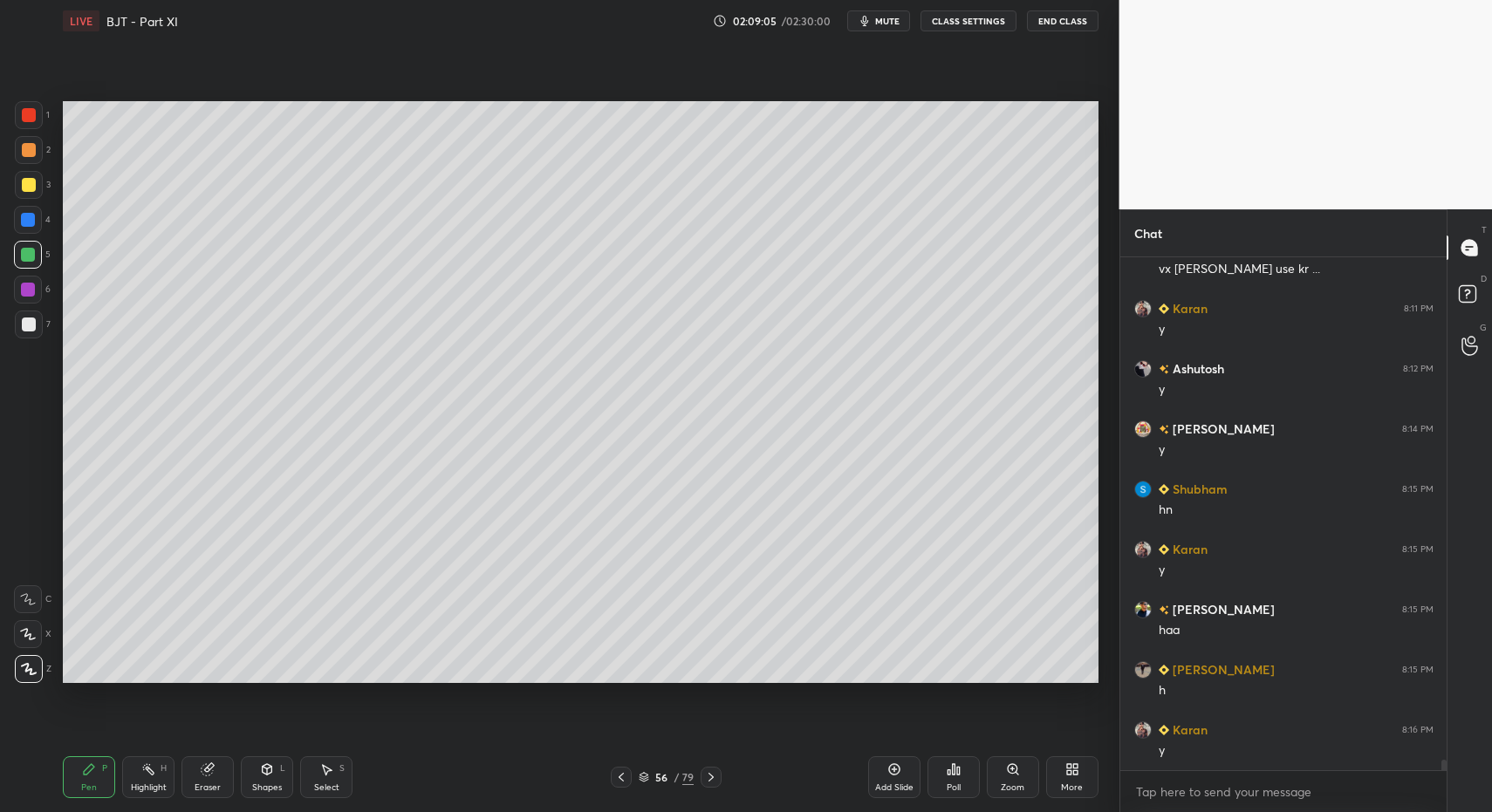
scroll to position [24025, 0]
drag, startPoint x: 104, startPoint y: 767, endPoint x: 90, endPoint y: 704, distance: 64.5
click at [97, 768] on div "Pen P" at bounding box center [89, 777] width 53 height 42
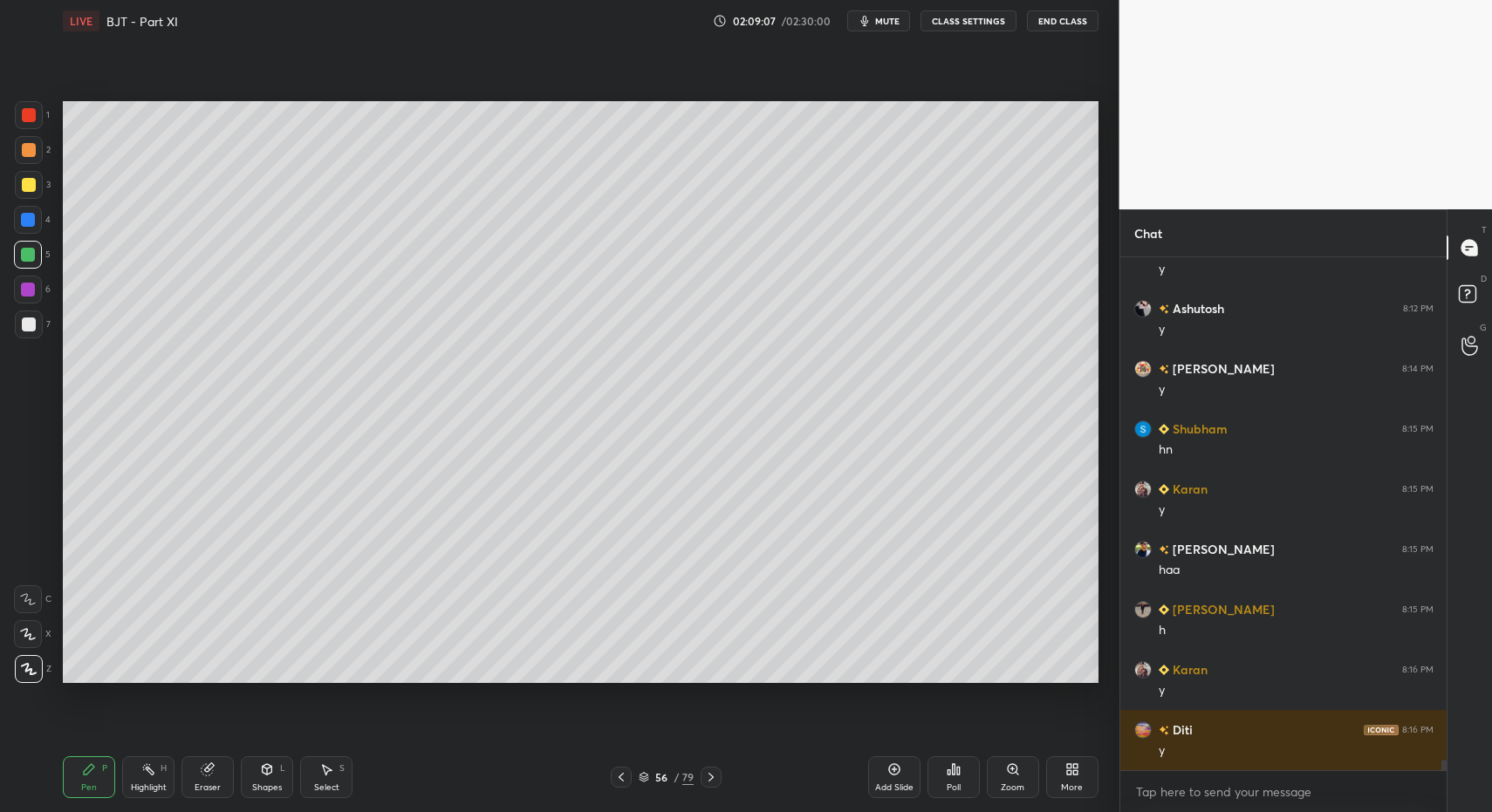
click at [289, 788] on div "Shapes L" at bounding box center [267, 777] width 53 height 42
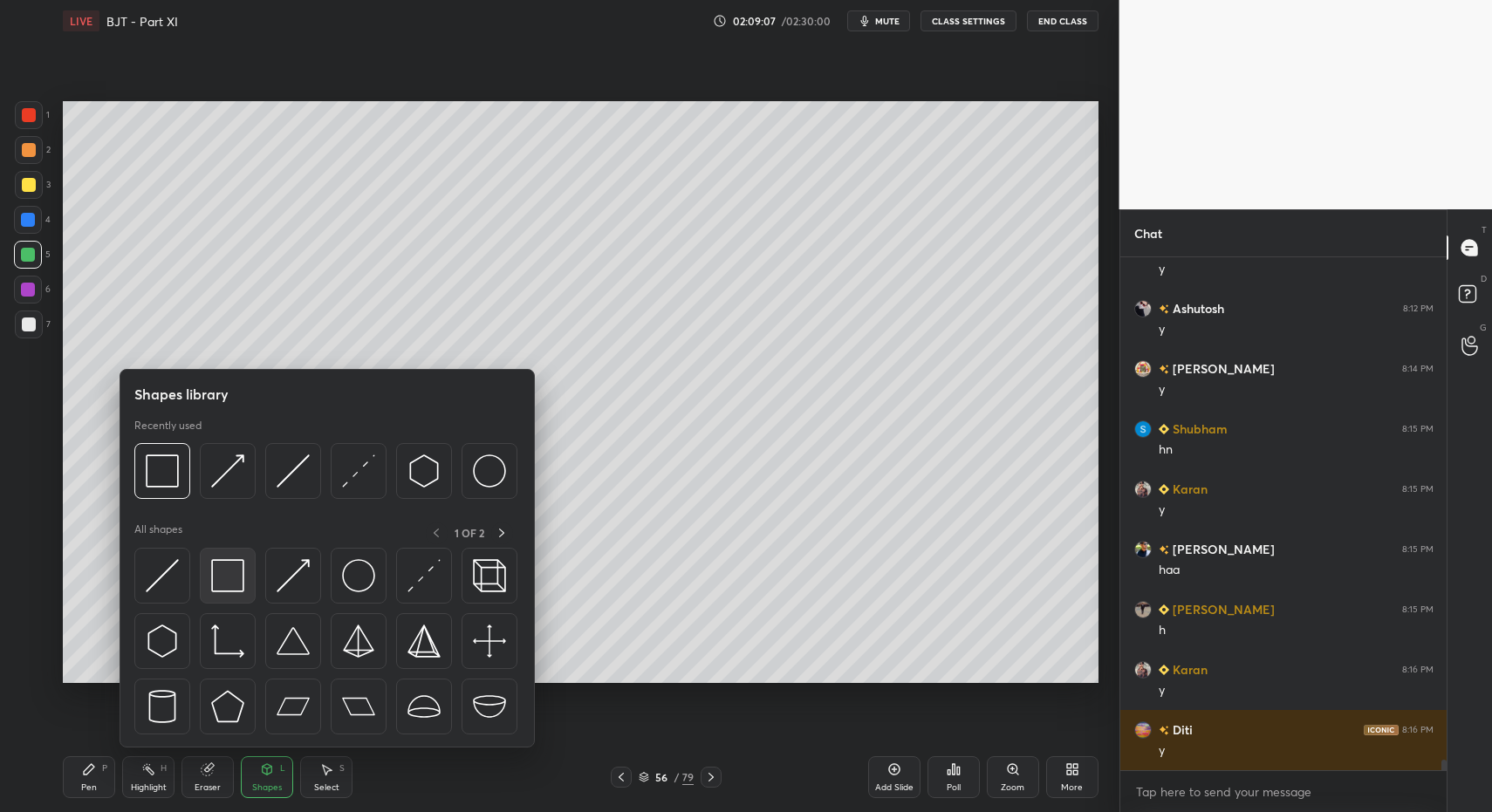
click at [233, 573] on img at bounding box center [228, 576] width 33 height 33
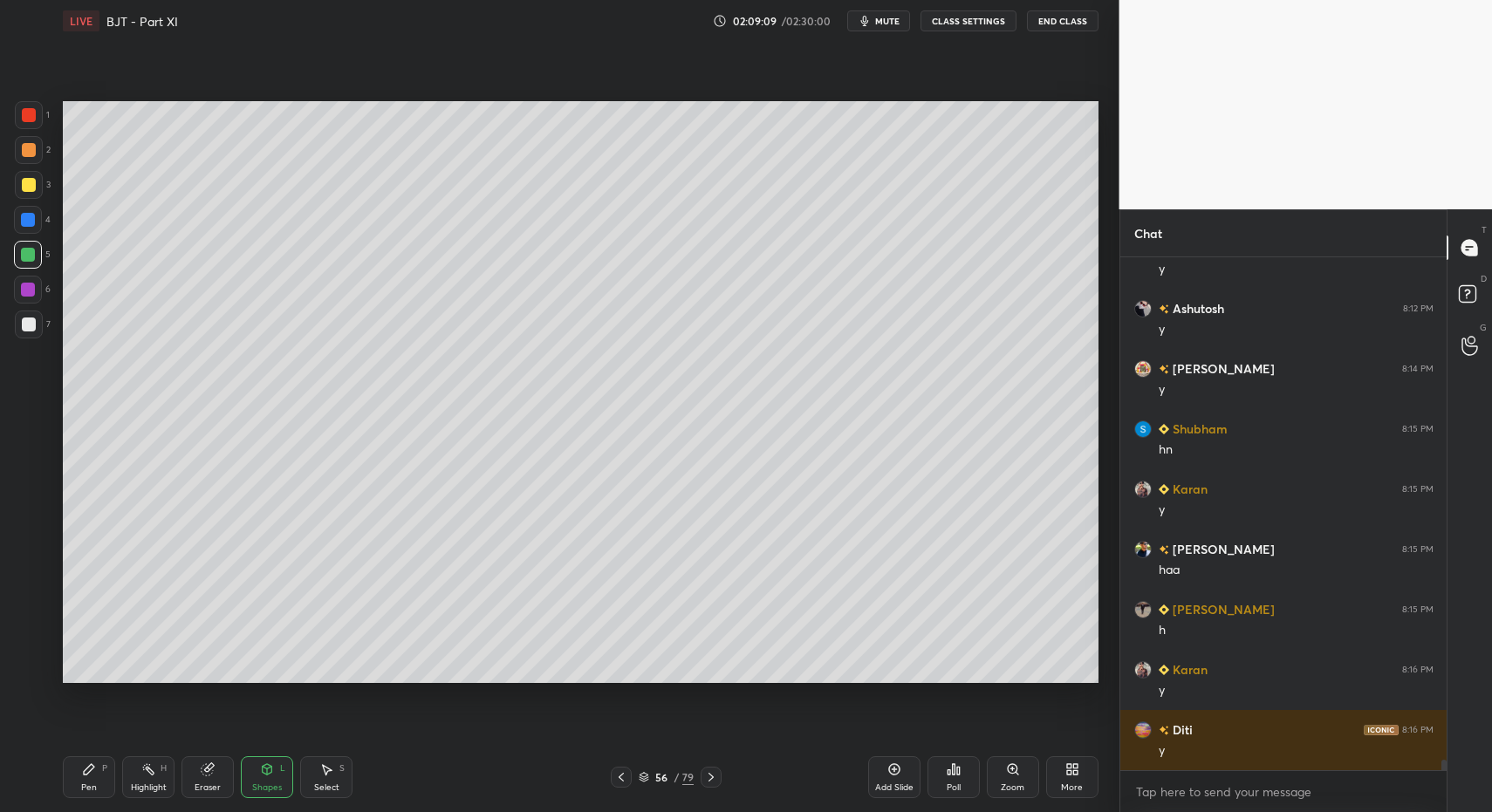
click at [35, 321] on div at bounding box center [28, 324] width 28 height 28
drag, startPoint x: 113, startPoint y: 784, endPoint x: 117, endPoint y: 772, distance: 12.6
click at [113, 784] on div "Pen P" at bounding box center [89, 777] width 53 height 42
click at [106, 777] on div "Pen P" at bounding box center [89, 777] width 53 height 42
click at [623, 776] on icon at bounding box center [622, 777] width 14 height 14
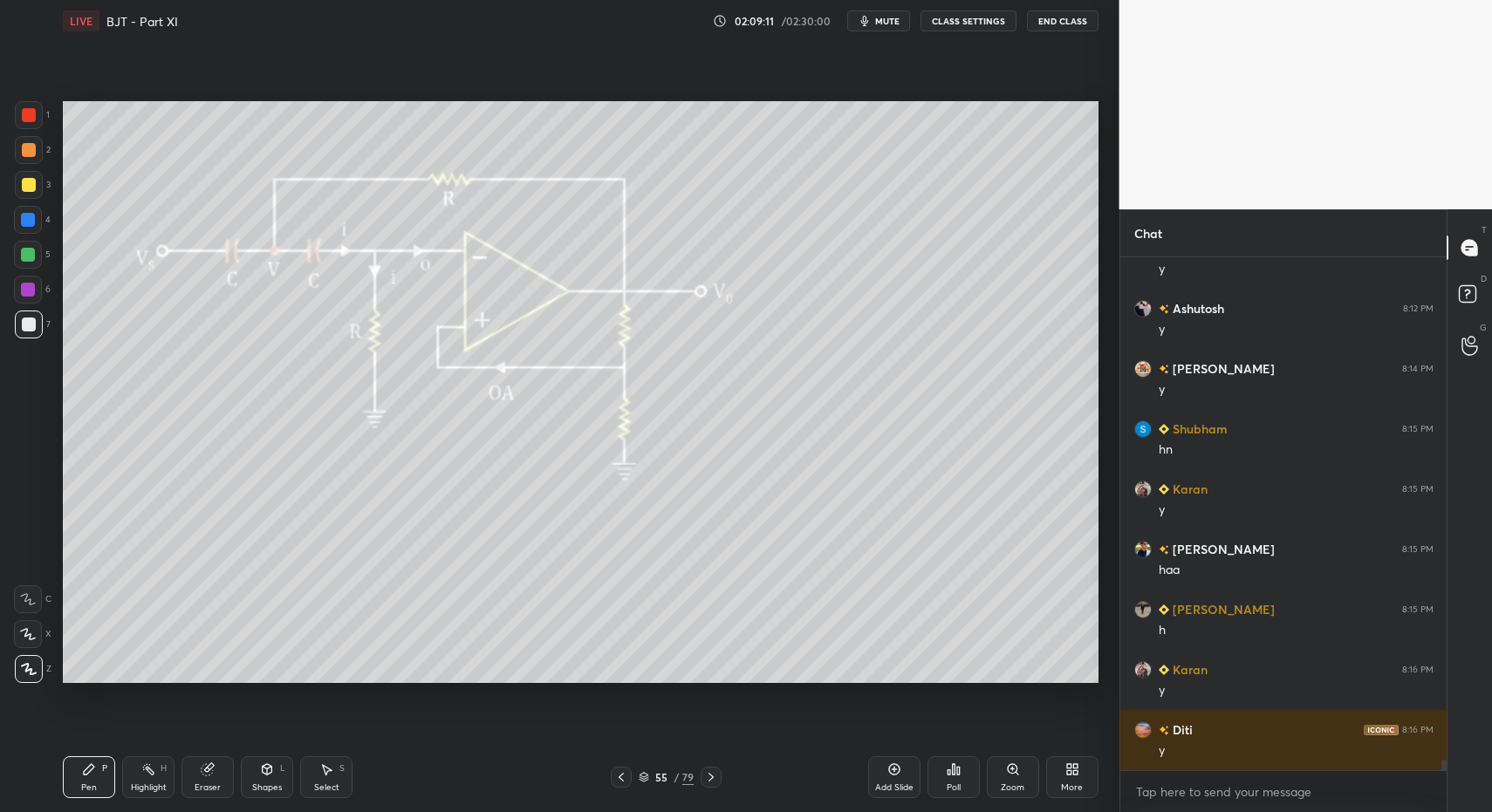
click at [170, 786] on div "Highlight H" at bounding box center [149, 777] width 53 height 42
click at [160, 784] on div "Highlight" at bounding box center [149, 788] width 36 height 9
click at [149, 785] on div "Highlight" at bounding box center [149, 788] width 36 height 9
click at [709, 770] on icon at bounding box center [711, 777] width 14 height 14
click at [74, 793] on div "Pen P" at bounding box center [89, 777] width 53 height 42
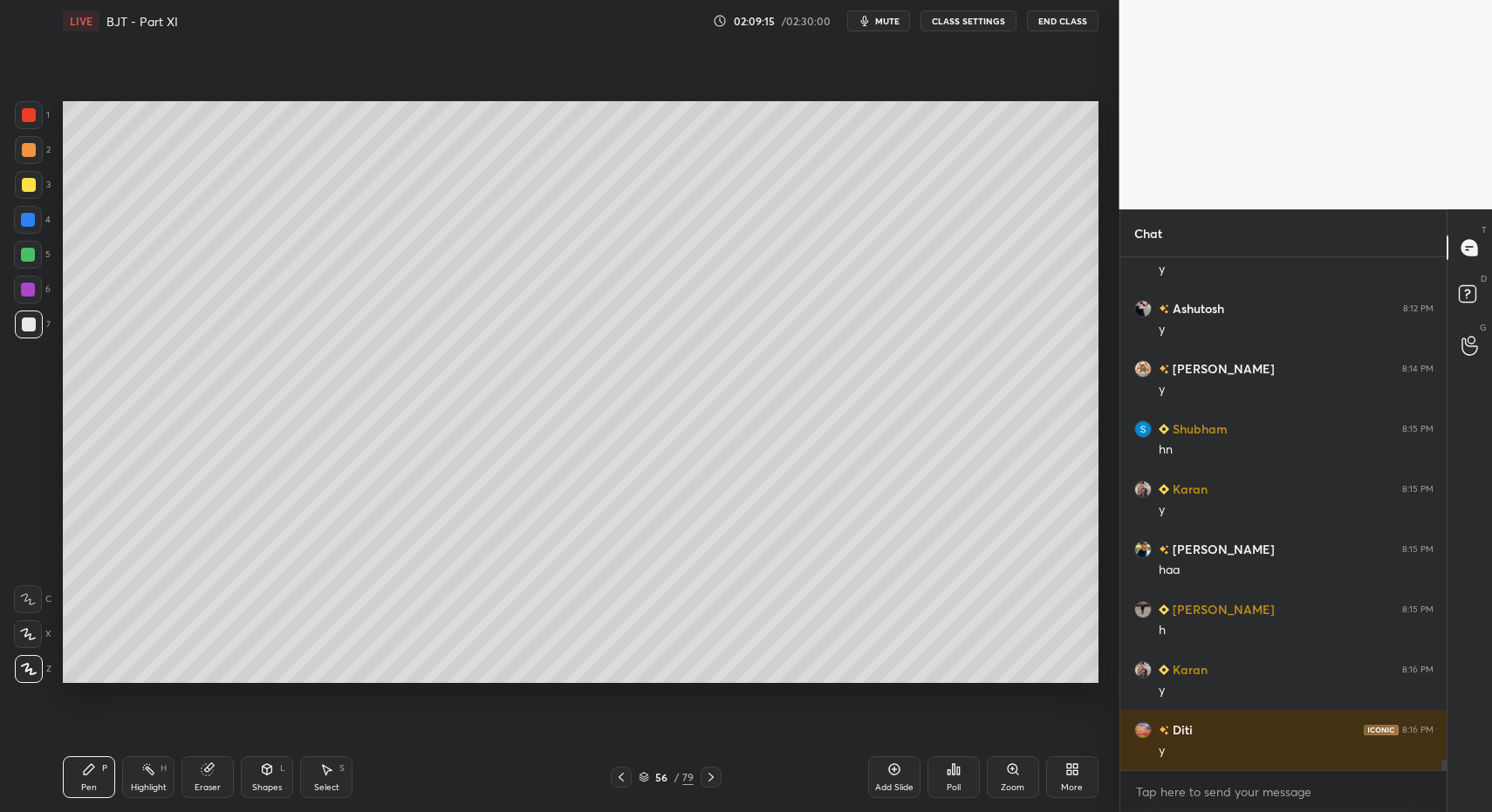
click at [84, 777] on div "Pen P" at bounding box center [89, 777] width 53 height 42
click at [617, 775] on icon at bounding box center [622, 777] width 14 height 14
click at [706, 773] on icon at bounding box center [711, 777] width 14 height 14
click at [624, 773] on icon at bounding box center [622, 777] width 14 height 14
click at [711, 777] on icon at bounding box center [711, 777] width 14 height 14
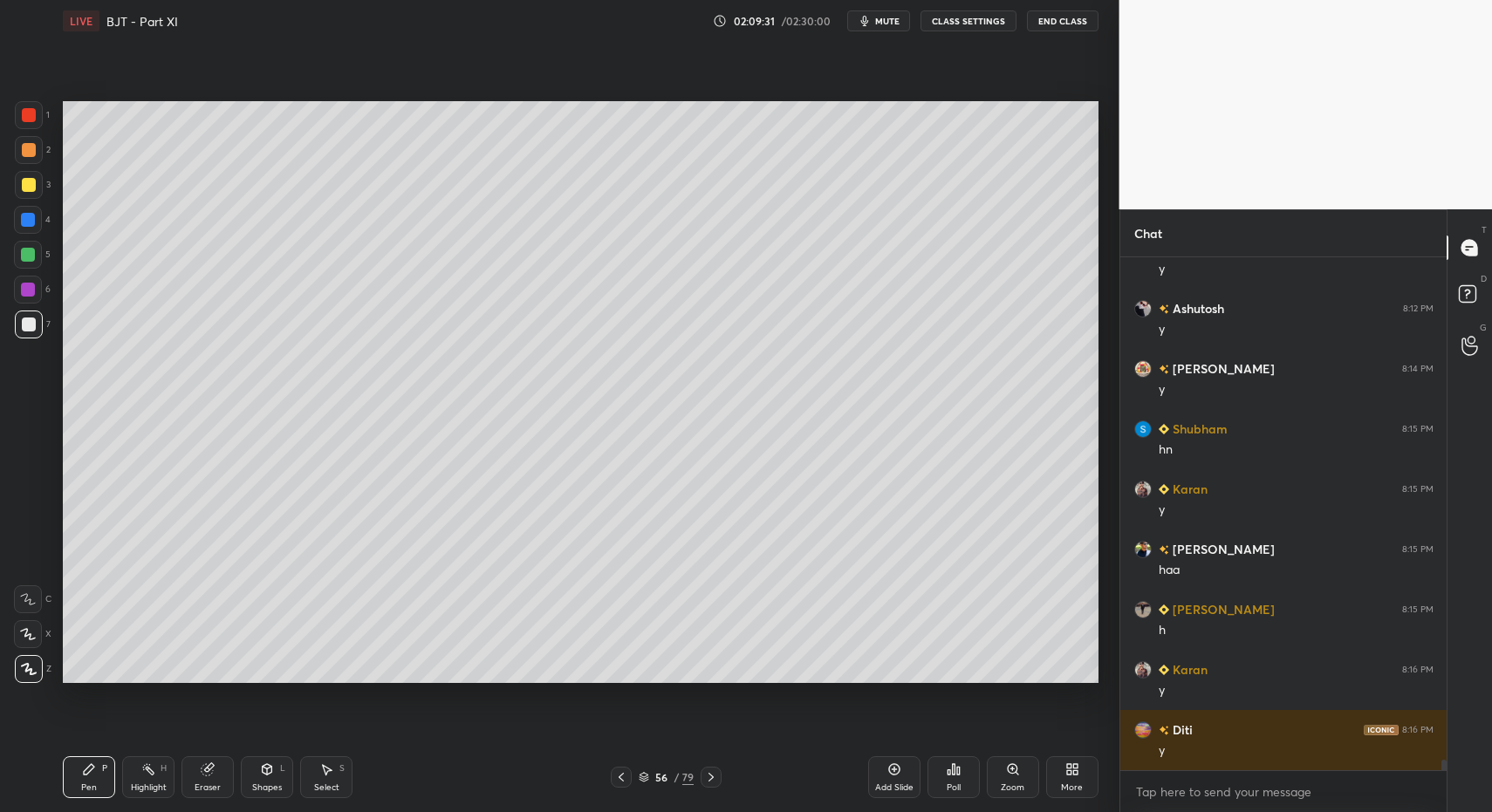
drag, startPoint x: 624, startPoint y: 771, endPoint x: 690, endPoint y: 770, distance: 66.0
click at [624, 771] on icon at bounding box center [622, 777] width 14 height 14
click at [723, 768] on div "55 / 79" at bounding box center [666, 778] width 403 height 21
drag, startPoint x: 726, startPoint y: 773, endPoint x: 505, endPoint y: 768, distance: 221.1
click at [722, 774] on div "55 / 79" at bounding box center [666, 778] width 403 height 21
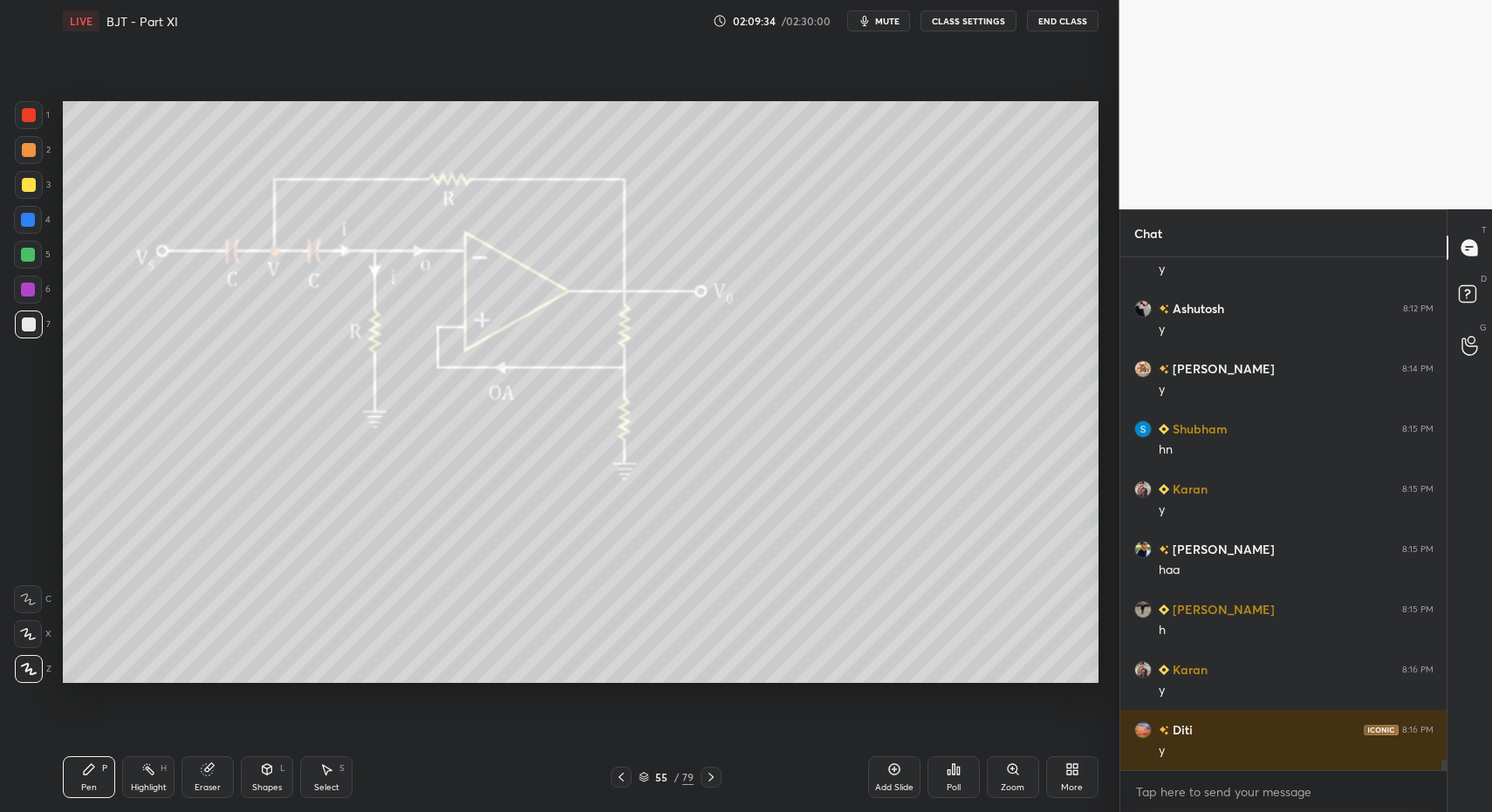
click at [327, 777] on div "Select S" at bounding box center [327, 777] width 53 height 42
click at [318, 777] on div "Select S" at bounding box center [327, 777] width 53 height 42
click at [711, 777] on icon at bounding box center [711, 777] width 14 height 14
drag, startPoint x: 338, startPoint y: 783, endPoint x: 343, endPoint y: 691, distance: 92.1
click at [338, 783] on div "Select S" at bounding box center [327, 777] width 53 height 42
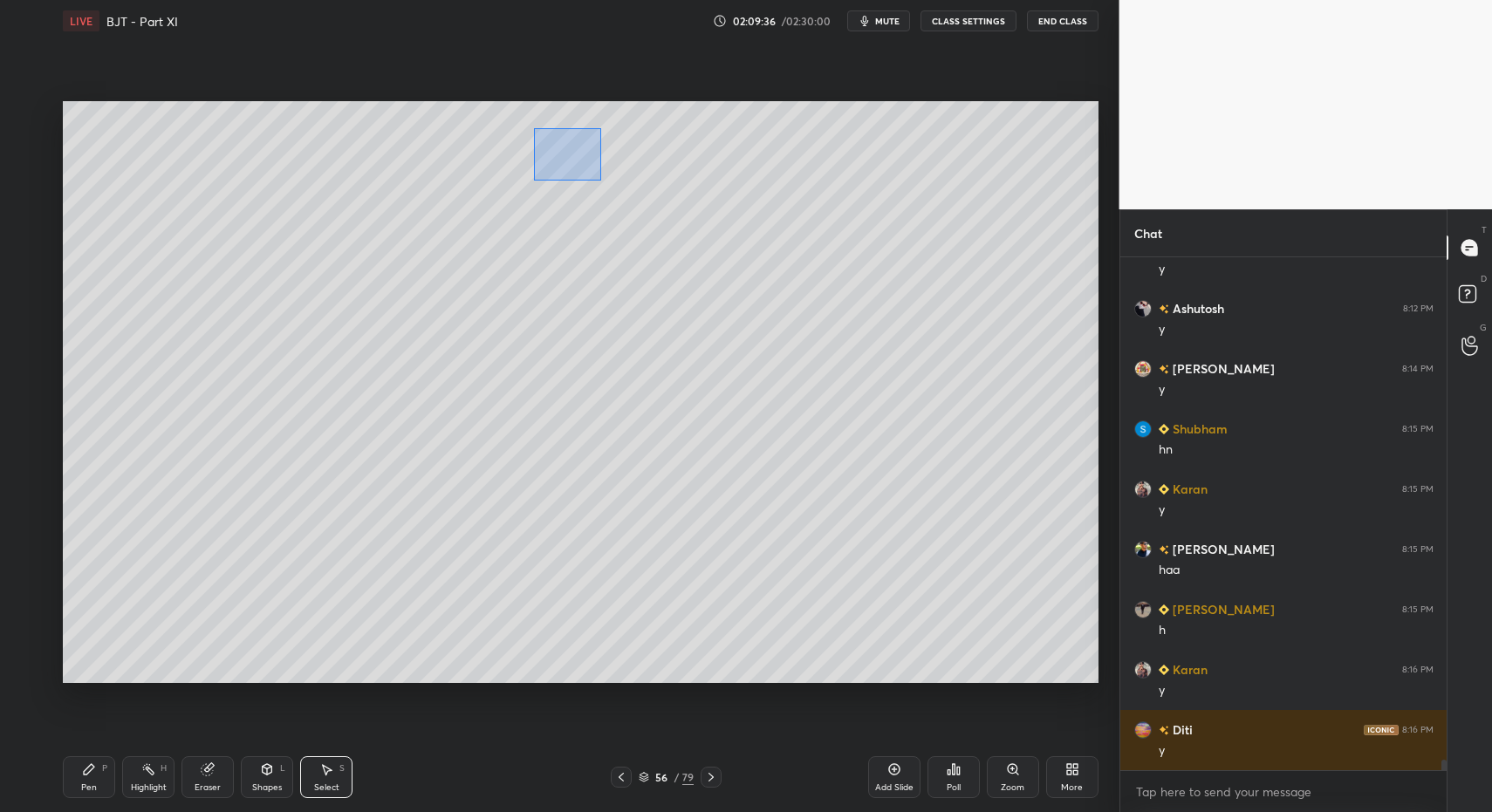
drag, startPoint x: 565, startPoint y: 155, endPoint x: 605, endPoint y: 192, distance: 54.5
click at [608, 186] on div "0 ° Undo Copy Paste here Duplicate Duplicate to new slide Delete" at bounding box center [581, 392] width 1036 height 582
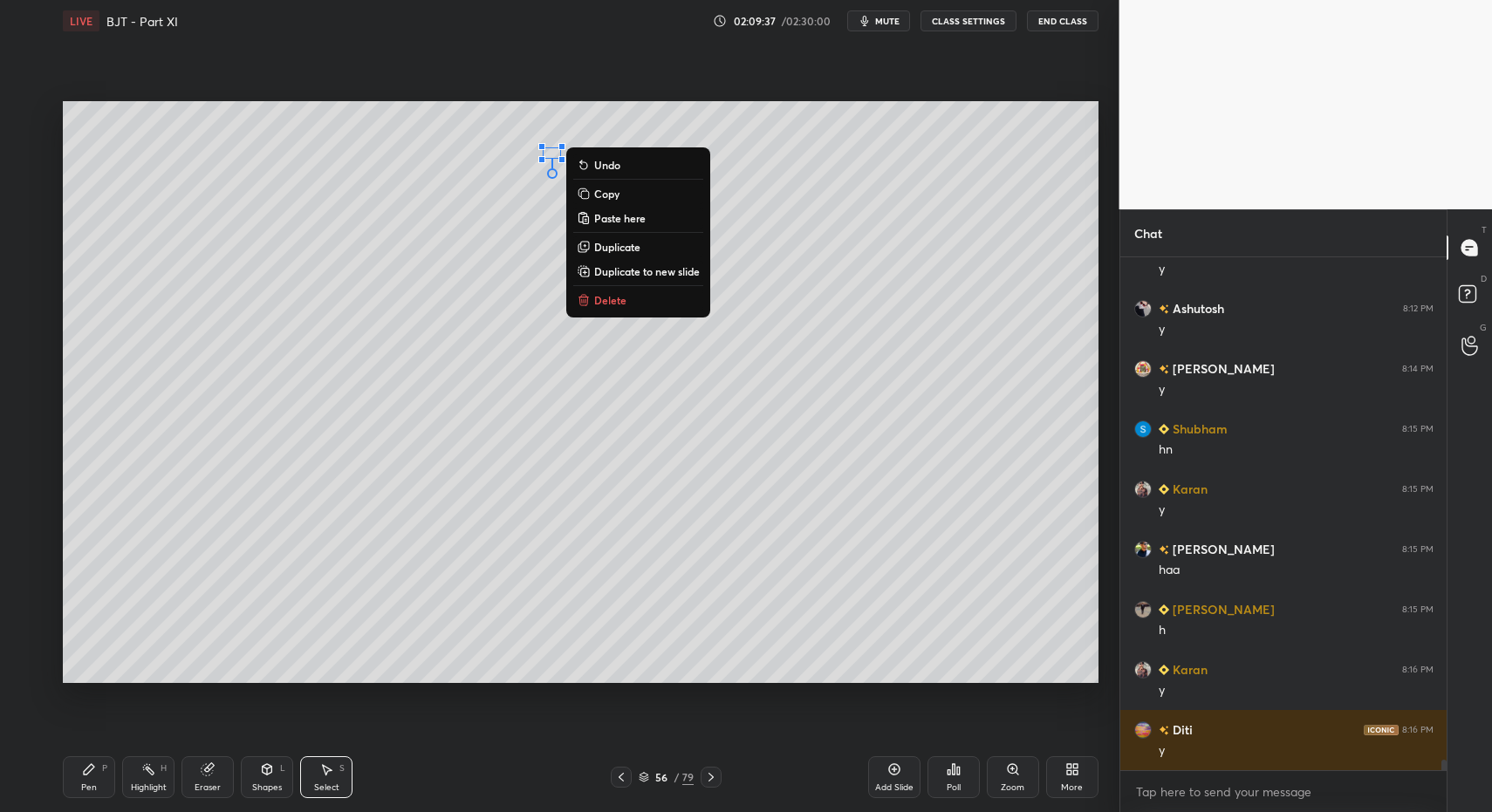
drag, startPoint x: 615, startPoint y: 301, endPoint x: 429, endPoint y: 470, distance: 251.3
click at [615, 306] on p "Delete" at bounding box center [610, 300] width 32 height 14
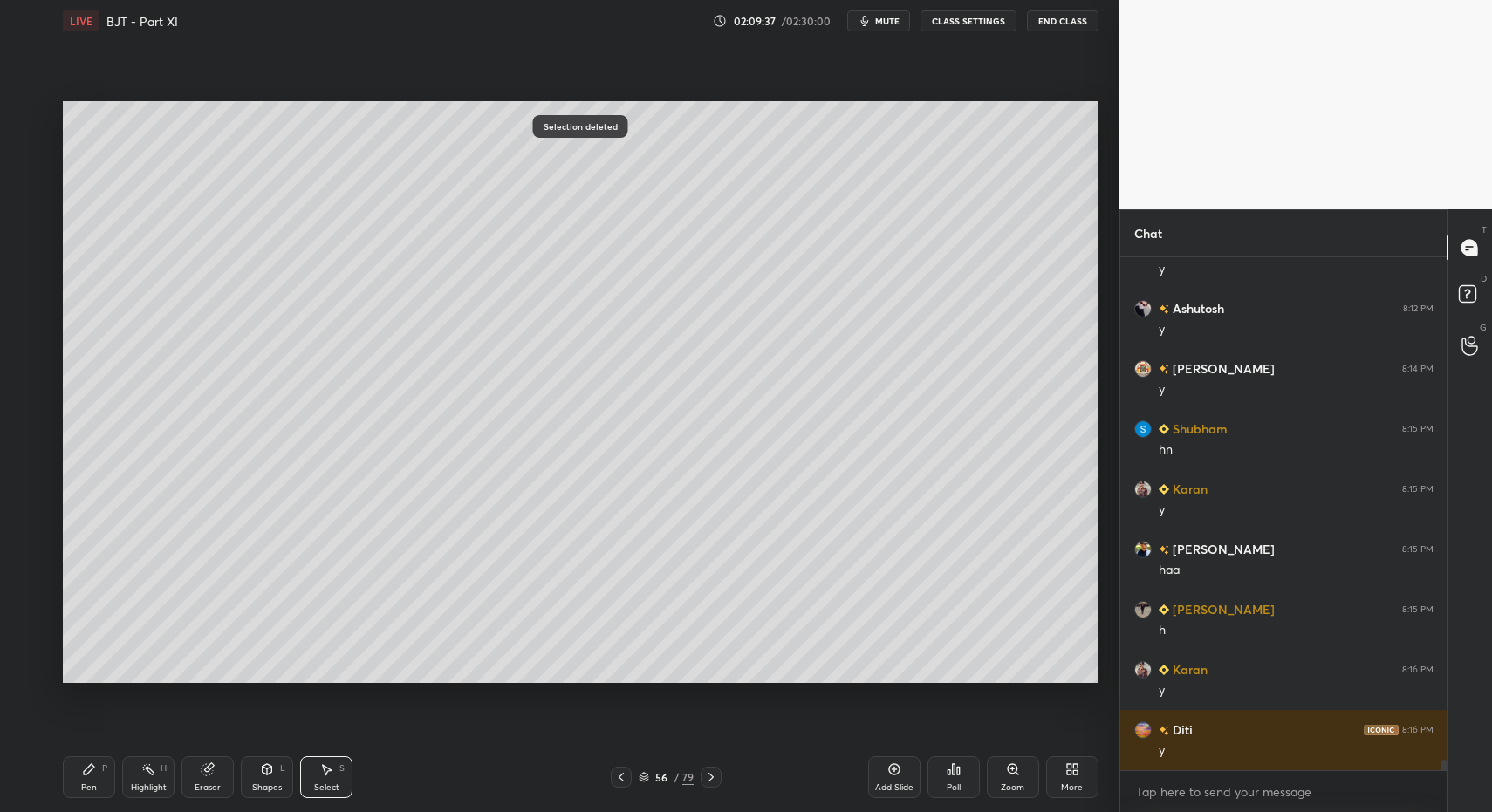
click at [118, 772] on div "Pen P Highlight H Eraser Shapes L Select S" at bounding box center [265, 777] width 403 height 42
click at [110, 771] on div "Pen P" at bounding box center [89, 777] width 53 height 42
click at [79, 785] on div "Pen P" at bounding box center [89, 777] width 53 height 42
click at [67, 789] on div "Pen P" at bounding box center [89, 777] width 53 height 42
drag, startPoint x: 74, startPoint y: 792, endPoint x: 89, endPoint y: 750, distance: 44.6
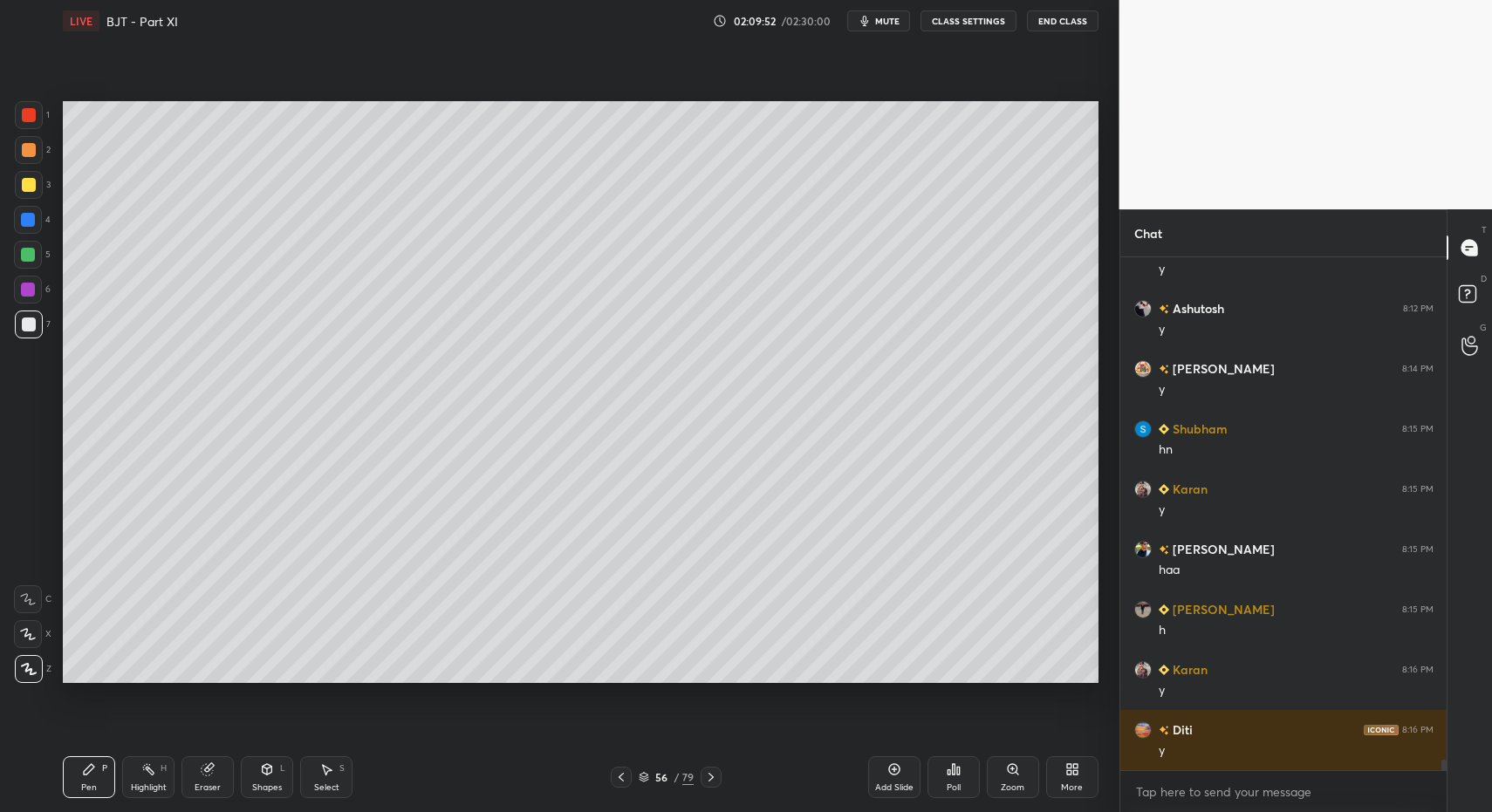
click at [74, 792] on div "Pen P" at bounding box center [89, 777] width 53 height 42
click at [86, 792] on div "Pen" at bounding box center [89, 788] width 16 height 9
click at [63, 772] on div "Pen P" at bounding box center [89, 777] width 53 height 42
click at [628, 777] on div at bounding box center [622, 778] width 21 height 21
click at [154, 786] on div "Highlight" at bounding box center [149, 788] width 36 height 9
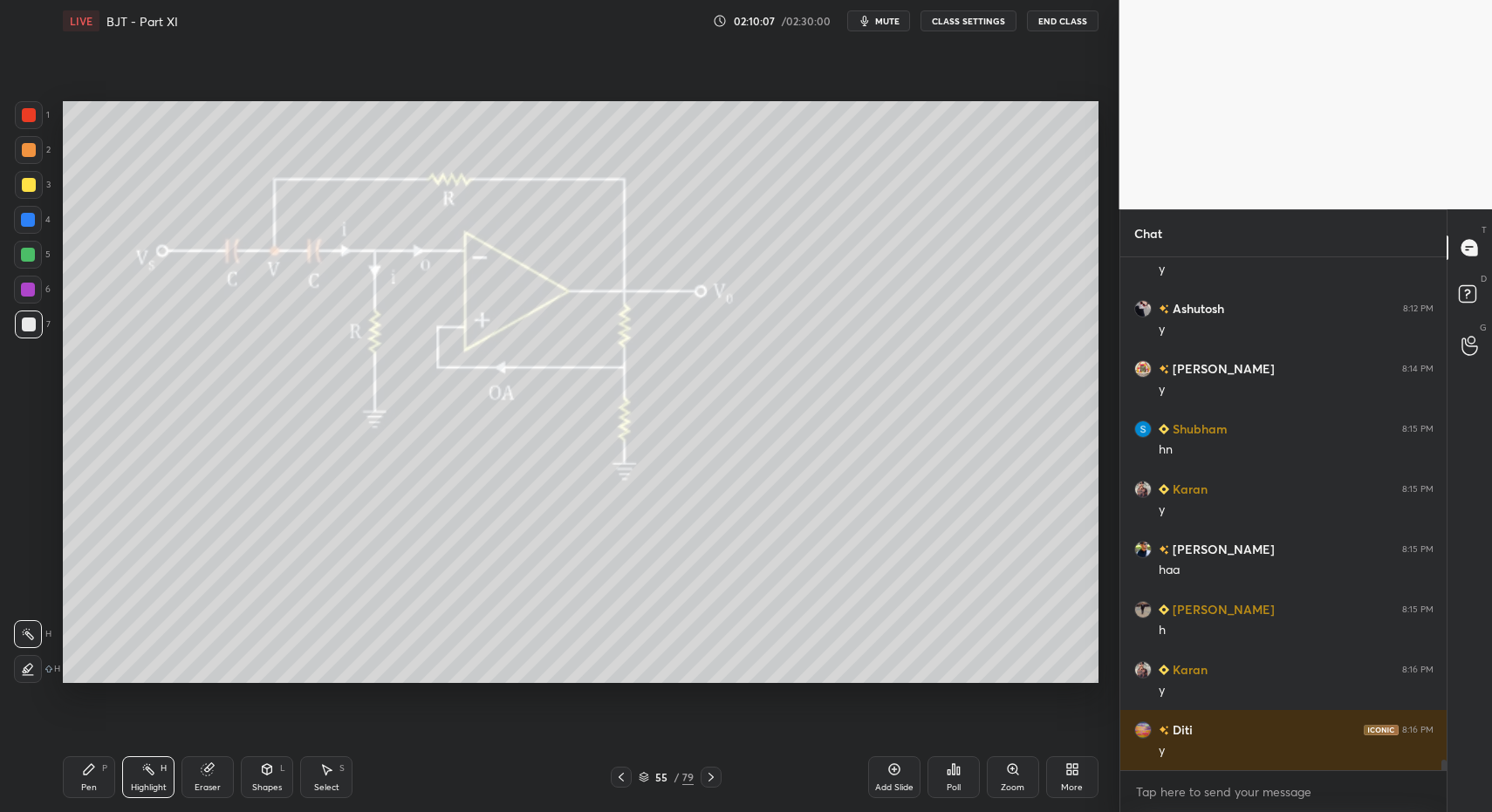
drag, startPoint x: 150, startPoint y: 782, endPoint x: 273, endPoint y: 701, distance: 147.3
click at [147, 780] on div "Highlight H" at bounding box center [149, 777] width 53 height 42
click at [337, 780] on div "Select S" at bounding box center [327, 777] width 53 height 42
click at [336, 767] on div "Select S" at bounding box center [327, 777] width 53 height 42
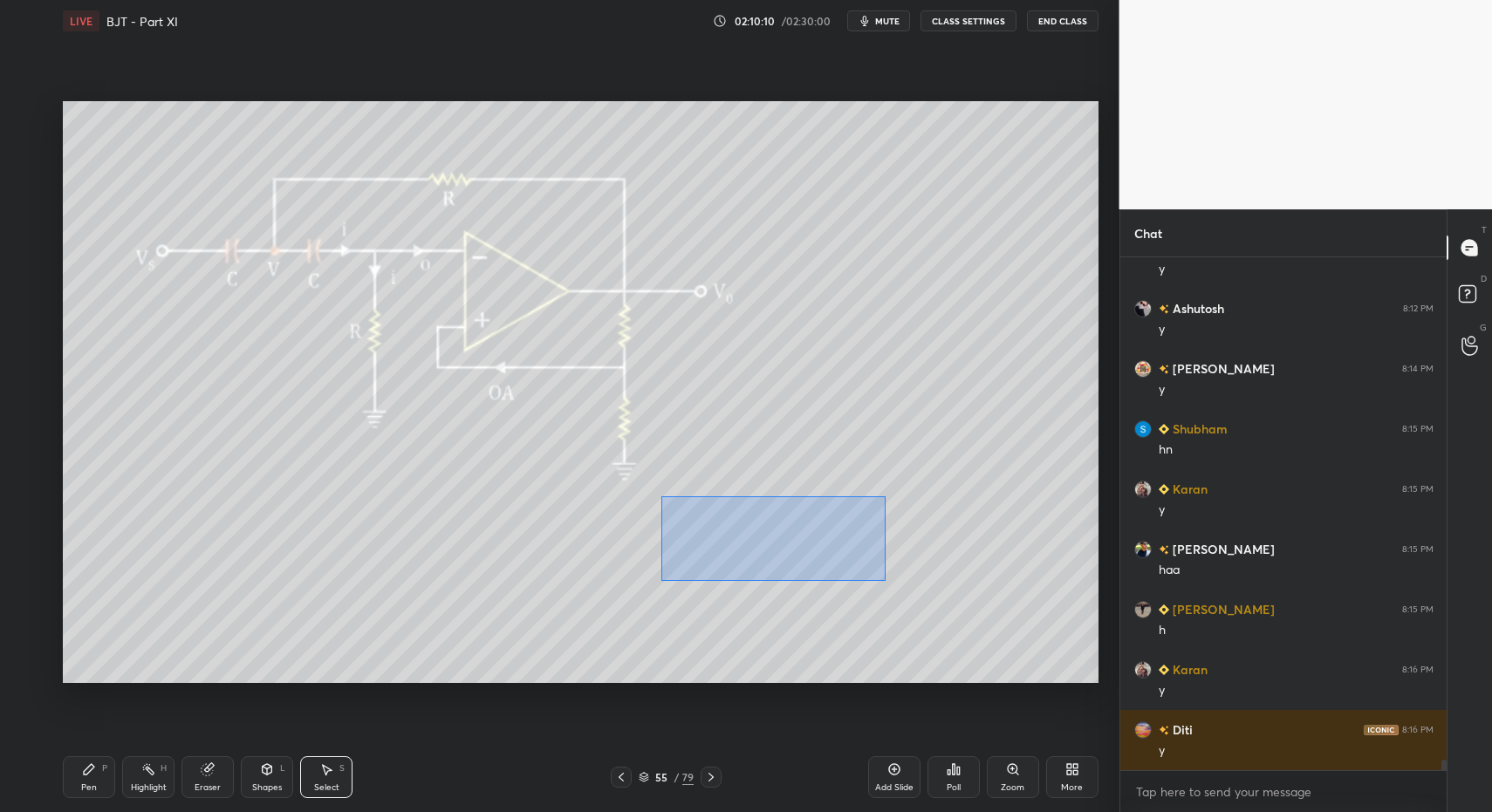
drag, startPoint x: 689, startPoint y: 514, endPoint x: 891, endPoint y: 576, distance: 211.3
click at [885, 581] on div "0 ° Undo Copy Paste here Duplicate Duplicate to new slide Delete" at bounding box center [581, 392] width 1036 height 582
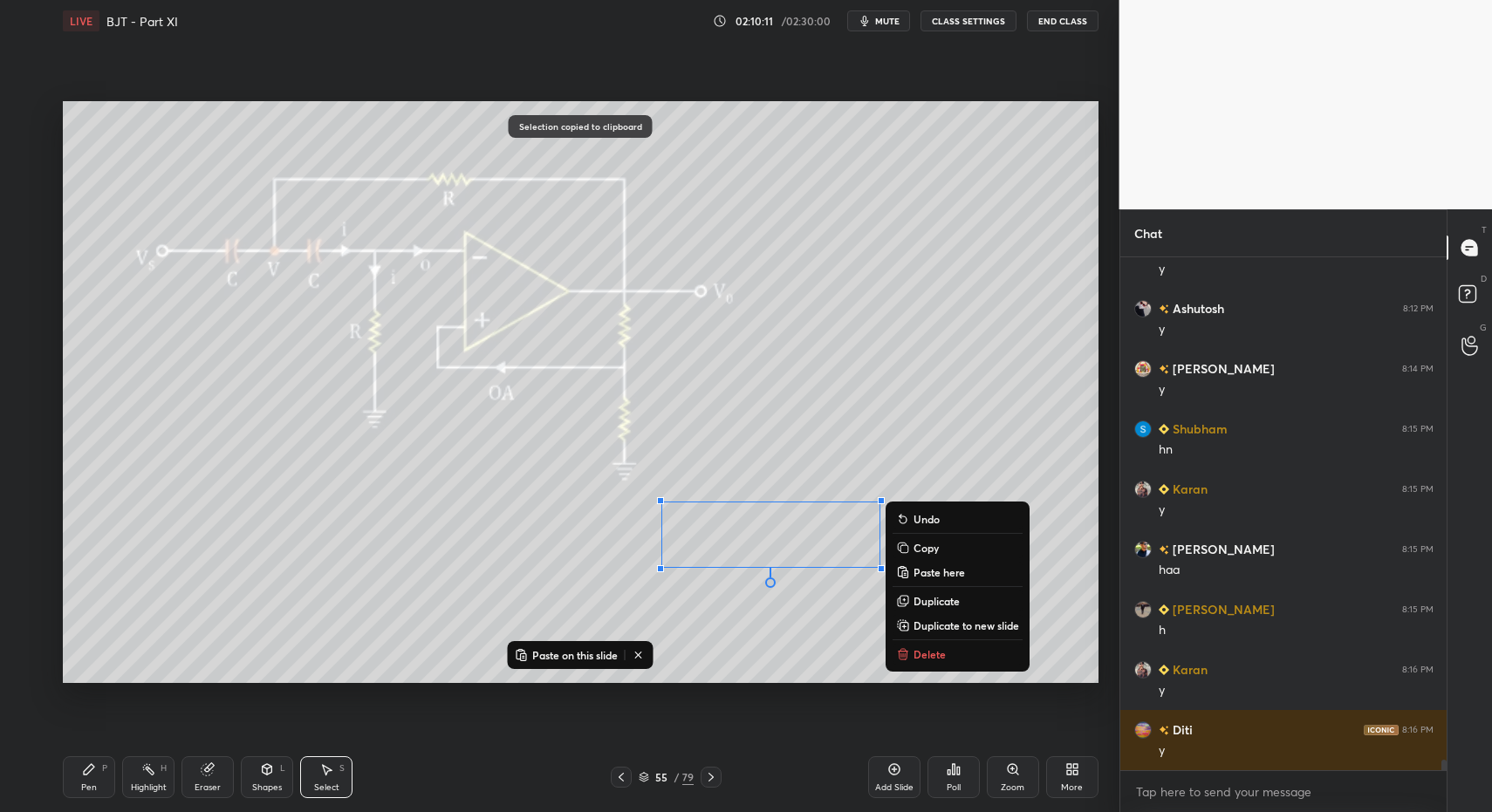
click at [711, 777] on icon at bounding box center [711, 777] width 14 height 14
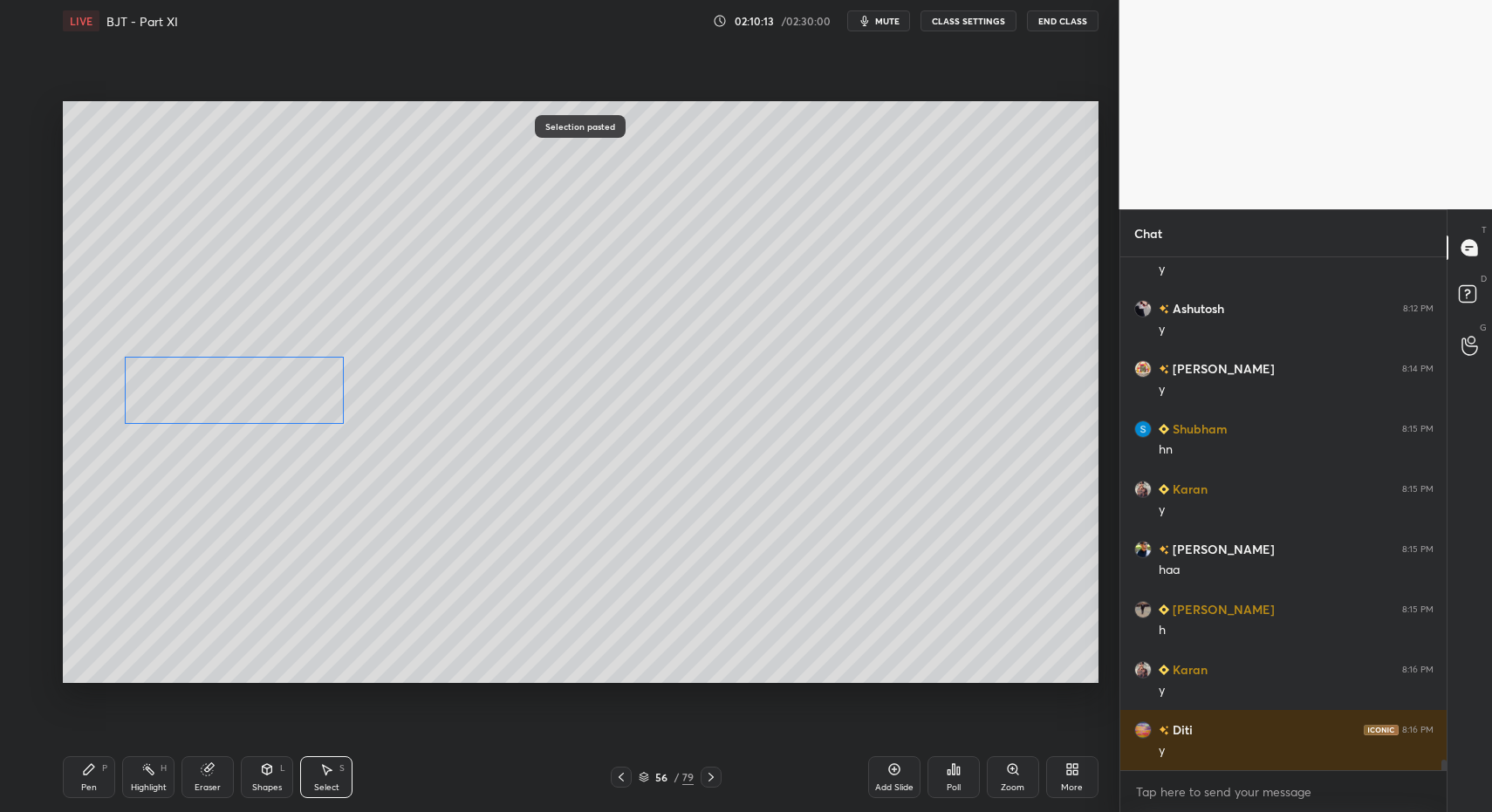
drag, startPoint x: 580, startPoint y: 522, endPoint x: 206, endPoint y: 409, distance: 390.7
click at [205, 400] on div "0 ° Undo Copy Paste here Duplicate Duplicate to new slide Delete" at bounding box center [581, 392] width 1036 height 582
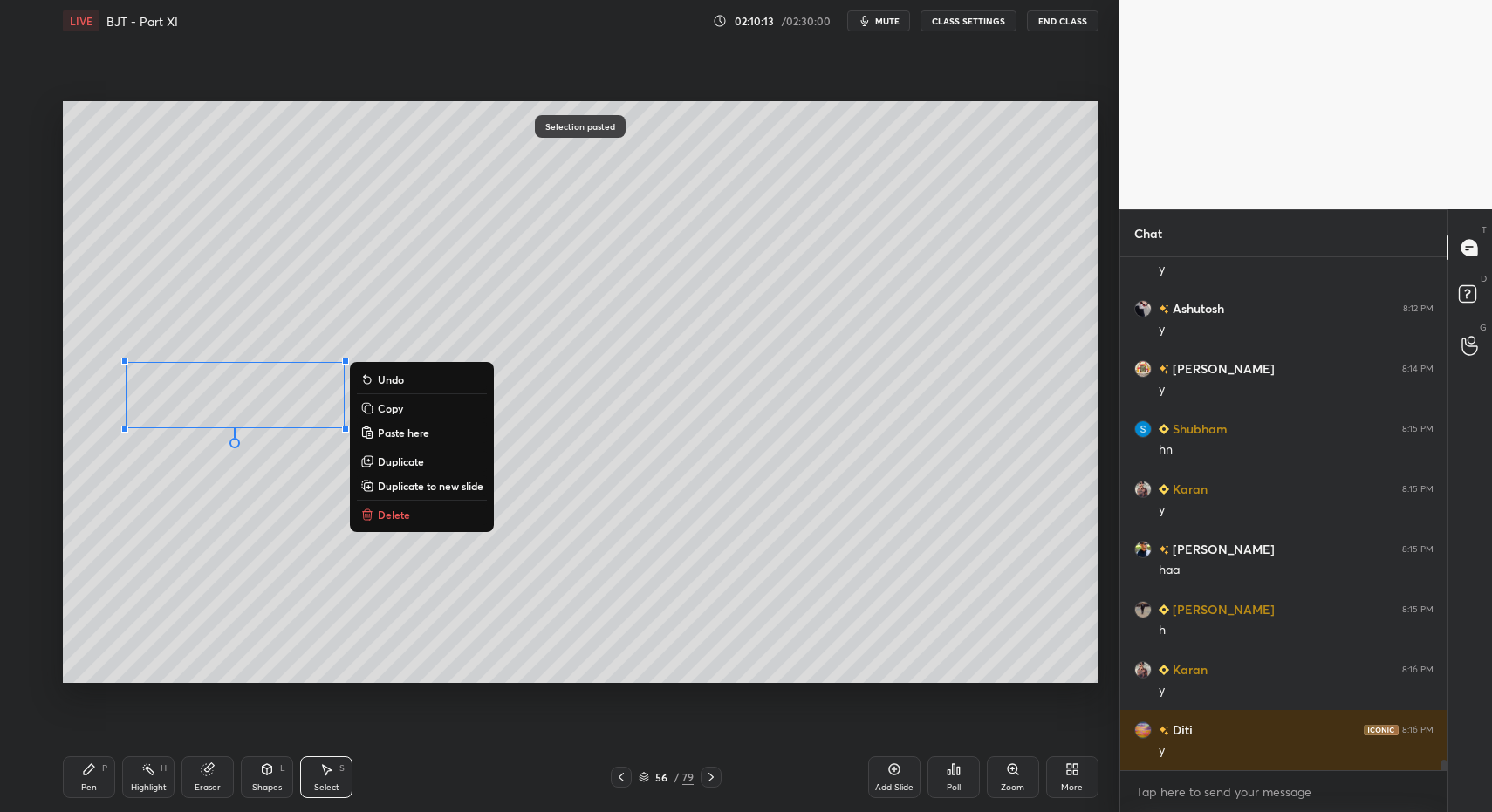
click at [90, 786] on div "Pen" at bounding box center [89, 788] width 16 height 9
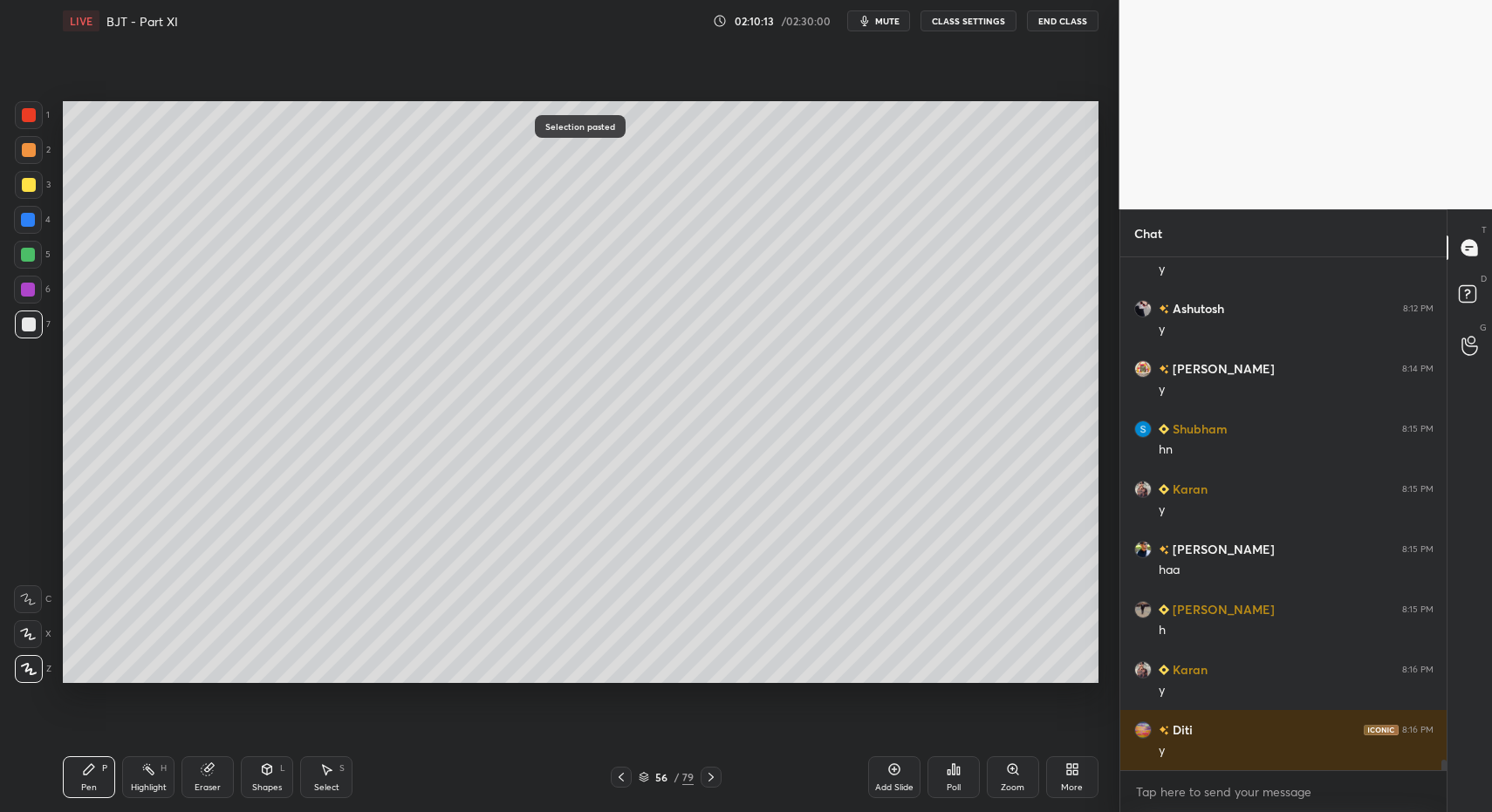
drag, startPoint x: 92, startPoint y: 780, endPoint x: 187, endPoint y: 690, distance: 130.9
click at [92, 780] on div "Pen P" at bounding box center [89, 777] width 53 height 42
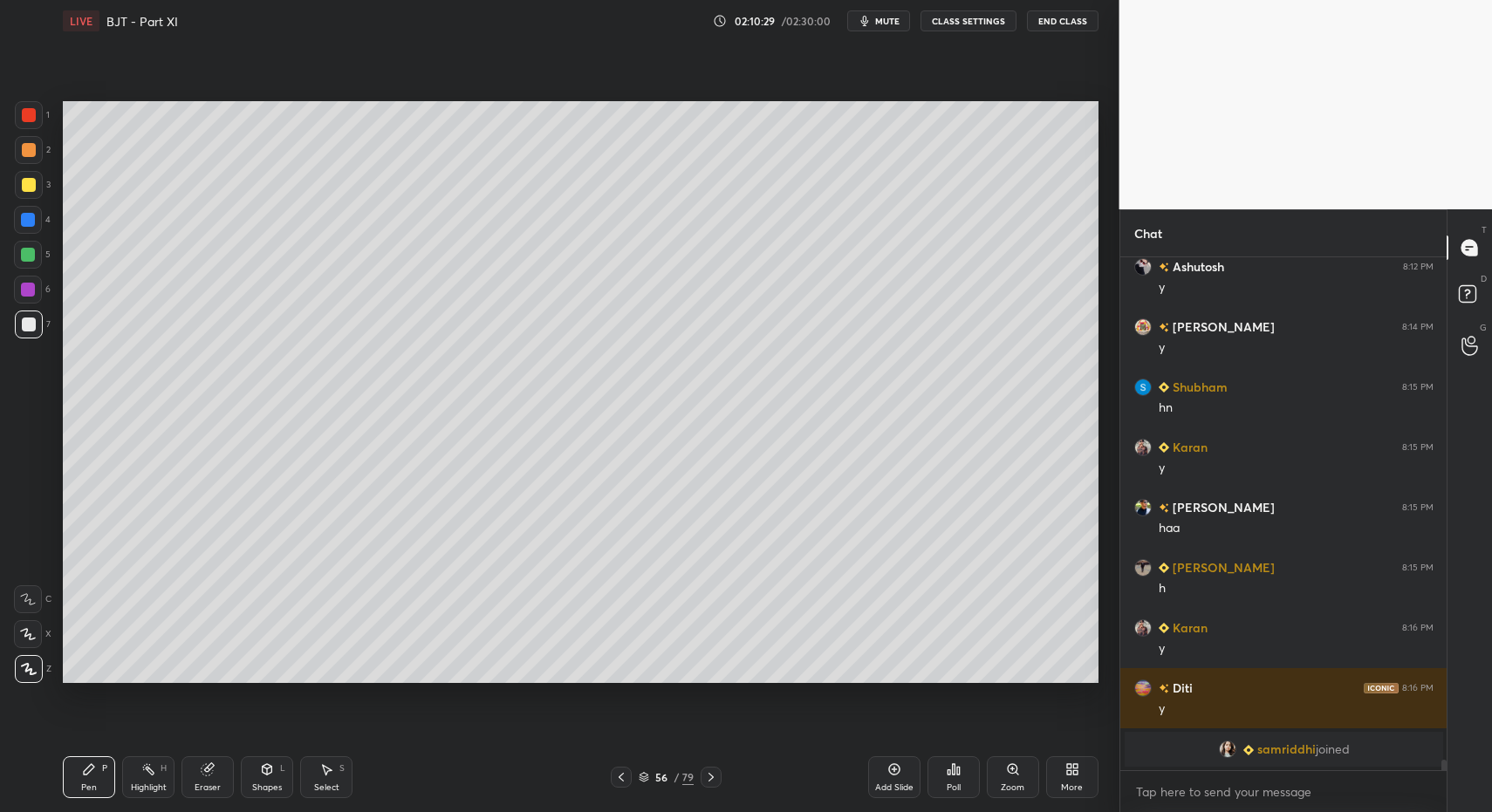
drag, startPoint x: 87, startPoint y: 784, endPoint x: 138, endPoint y: 707, distance: 92.4
click at [87, 784] on div "Pen" at bounding box center [89, 788] width 16 height 9
click at [267, 798] on div "Pen P Highlight H Eraser Shapes L Select S 56 / 79 Add Slide Poll Zoom More" at bounding box center [581, 778] width 1036 height 70
click at [264, 777] on div "Shapes L" at bounding box center [267, 777] width 53 height 42
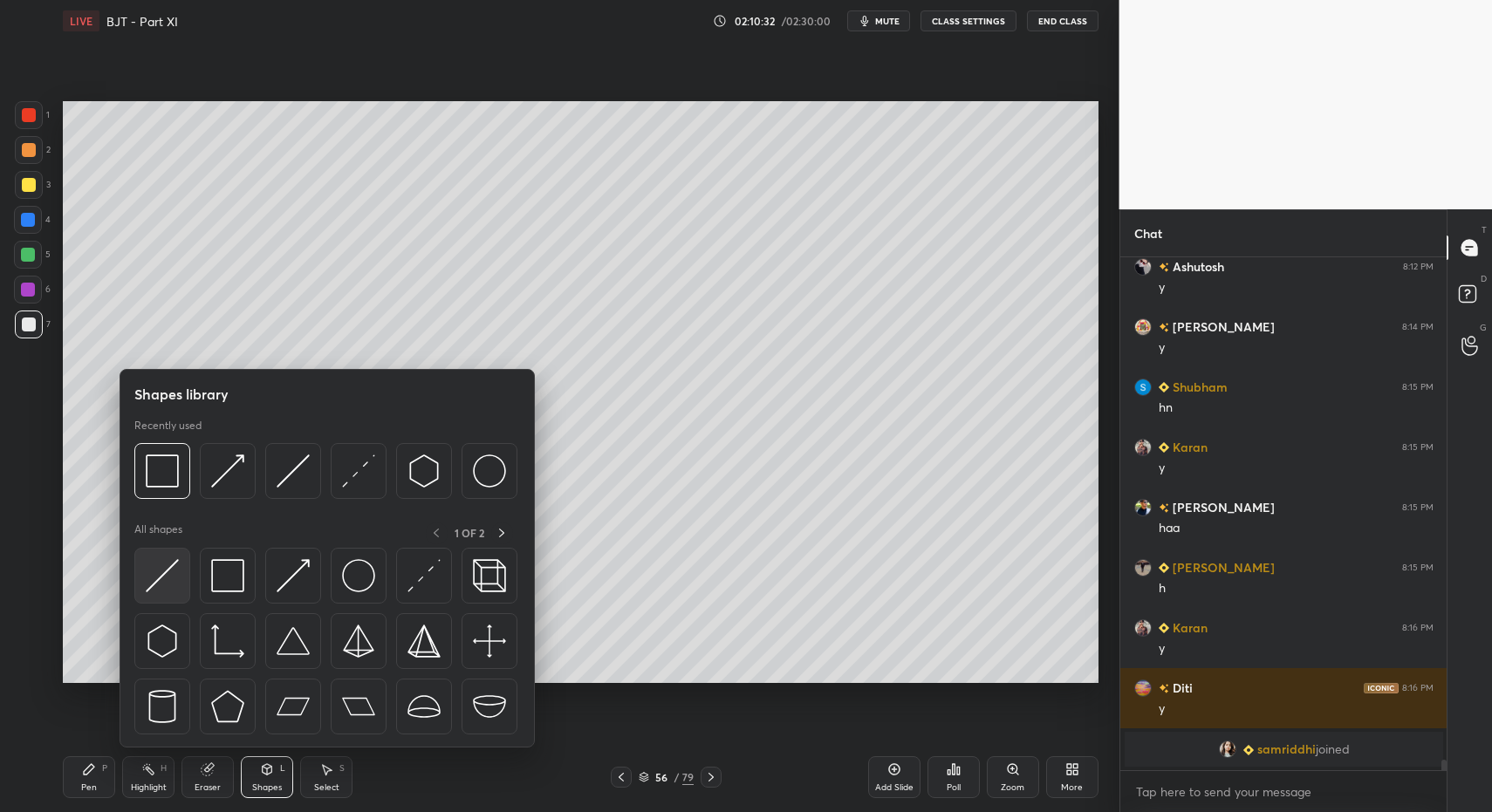
click at [178, 605] on div at bounding box center [327, 646] width 386 height 196
click at [165, 576] on img at bounding box center [162, 576] width 33 height 33
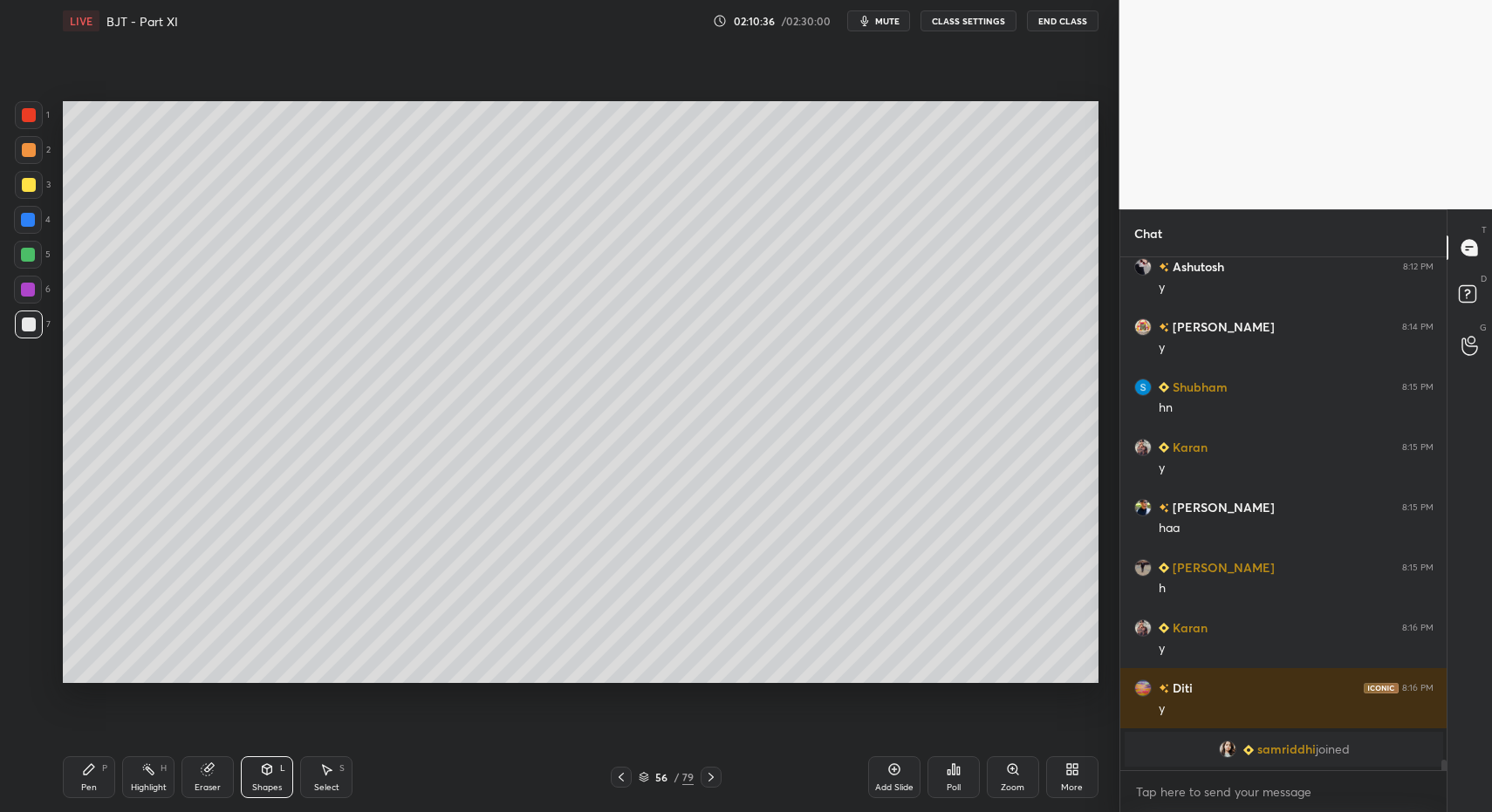
click at [106, 780] on div "Pen P" at bounding box center [89, 777] width 53 height 42
drag, startPoint x: 106, startPoint y: 780, endPoint x: 146, endPoint y: 777, distance: 40.1
click at [106, 780] on div "Pen P" at bounding box center [89, 777] width 53 height 42
click at [90, 760] on div "Pen P" at bounding box center [89, 777] width 53 height 42
drag, startPoint x: 90, startPoint y: 760, endPoint x: 157, endPoint y: 728, distance: 74.2
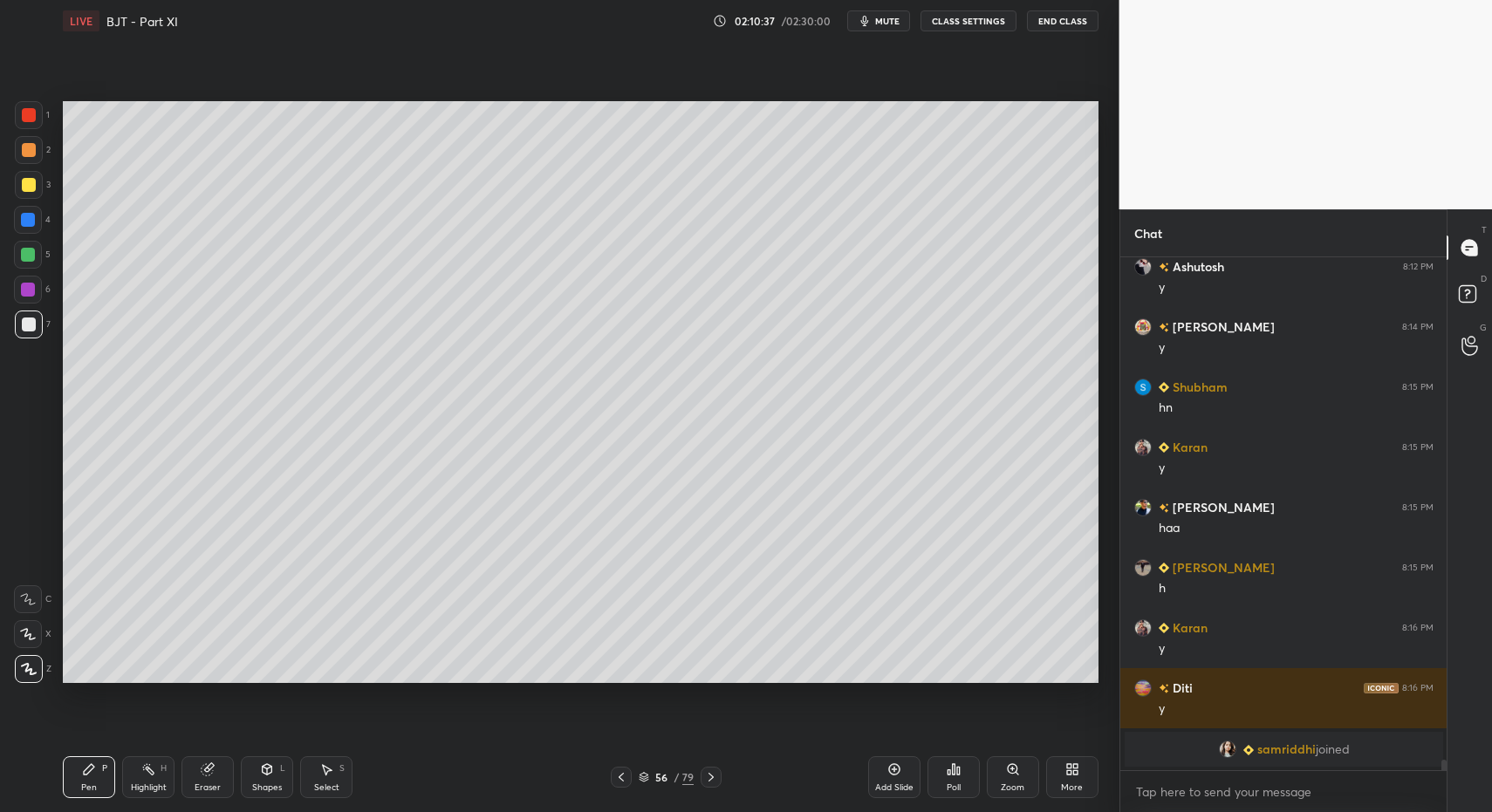
click at [90, 760] on div "Pen P" at bounding box center [89, 777] width 53 height 42
click at [285, 781] on div "Shapes L" at bounding box center [267, 777] width 53 height 42
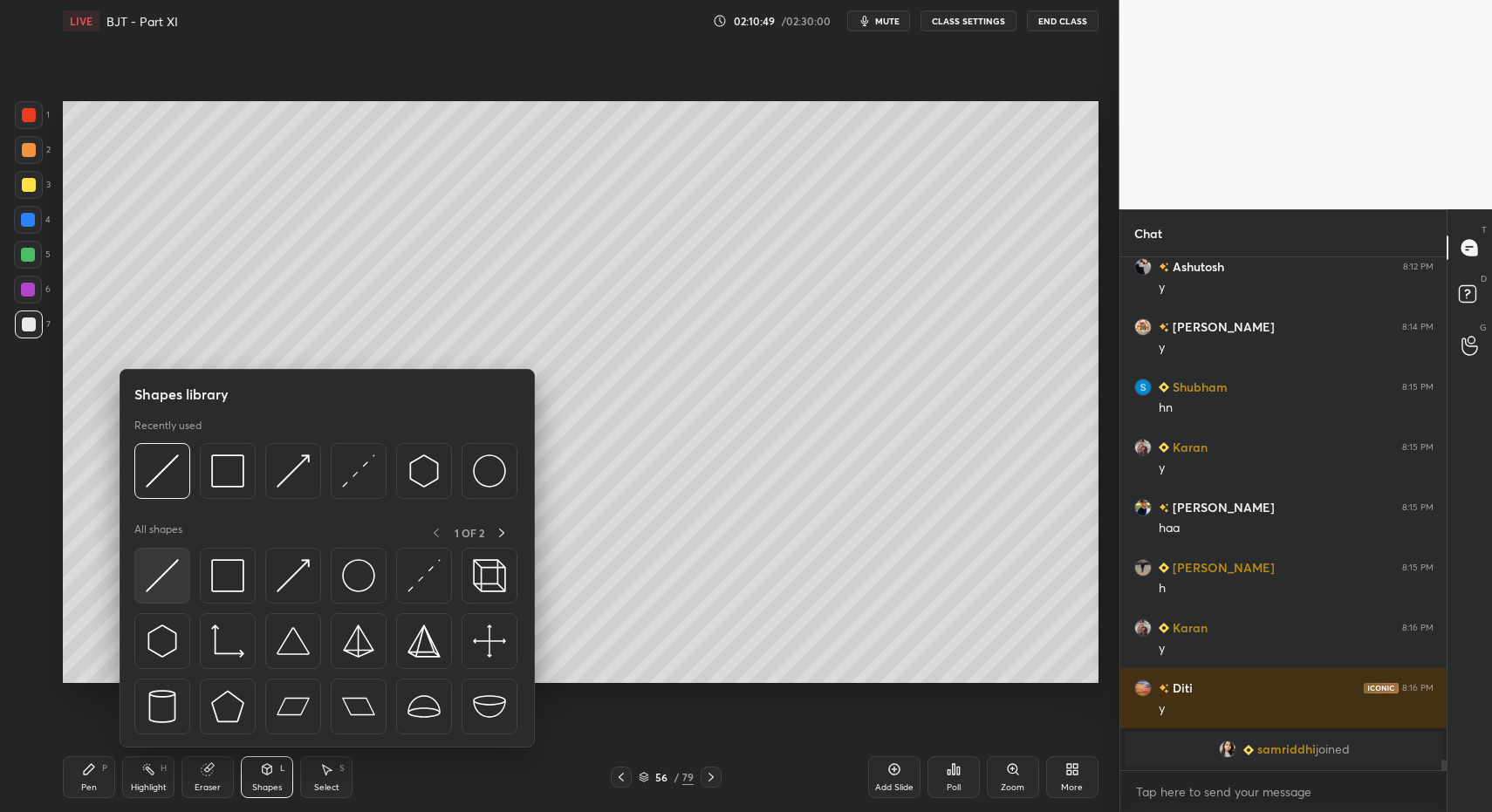
click at [151, 581] on img at bounding box center [162, 576] width 33 height 33
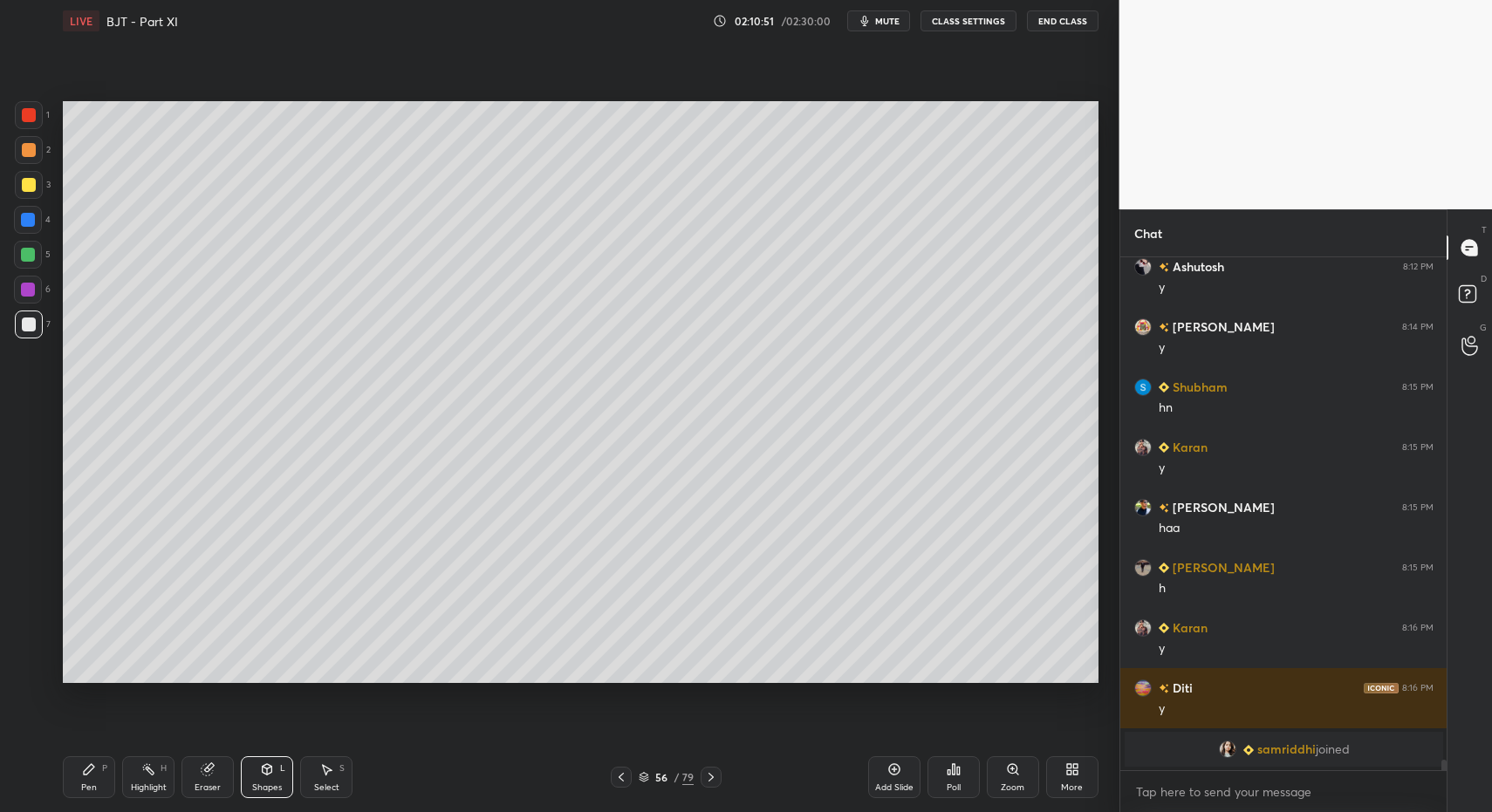
click at [111, 783] on div "Pen P" at bounding box center [89, 777] width 53 height 42
click at [87, 784] on div "Pen" at bounding box center [89, 788] width 16 height 9
click at [92, 779] on div "Pen P" at bounding box center [89, 777] width 53 height 42
click at [309, 801] on div "Pen P Highlight H Eraser Shapes L Select S 56 / 79 Add Slide Poll Zoom More" at bounding box center [581, 778] width 1036 height 70
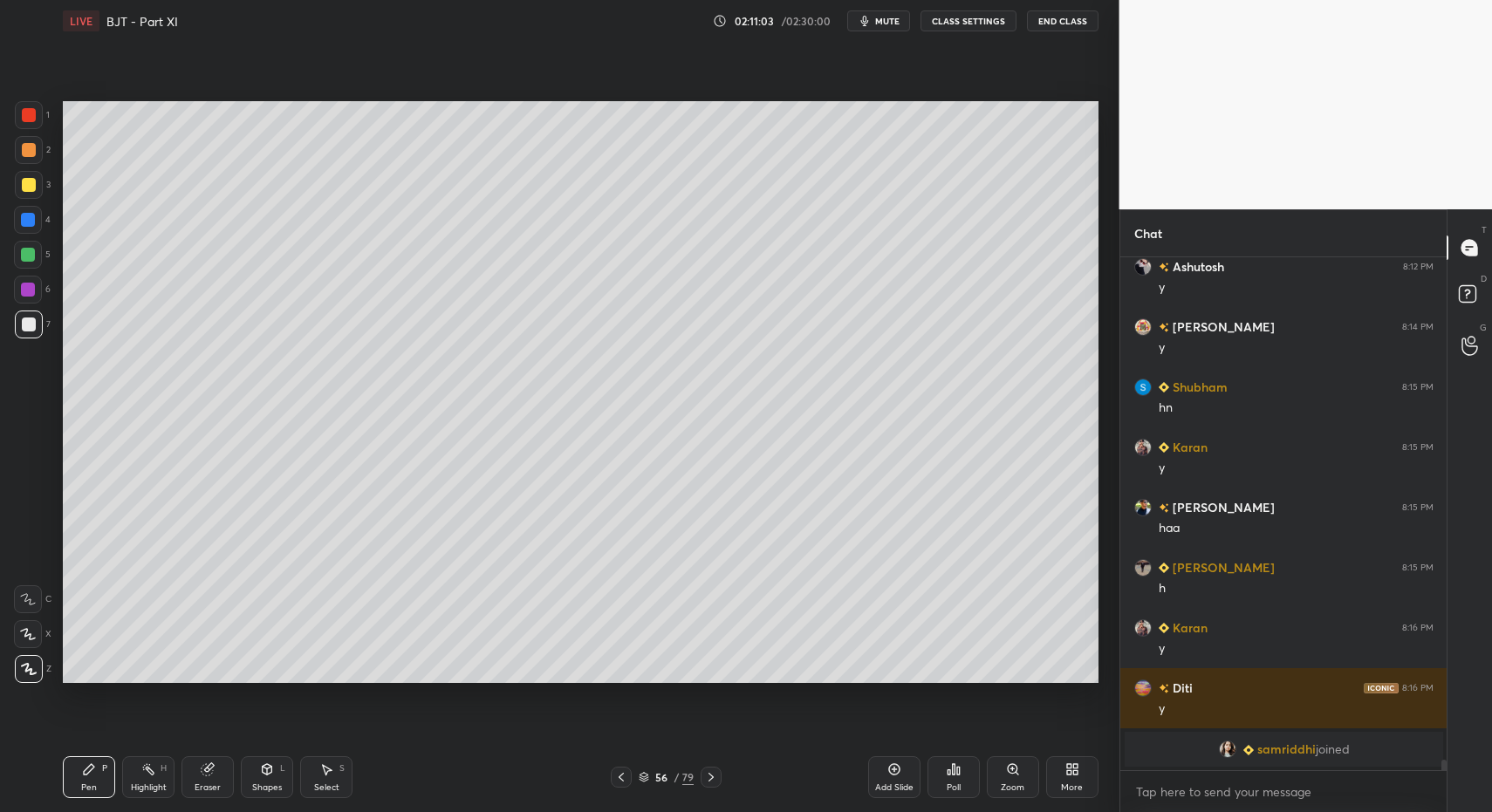
drag, startPoint x: 343, startPoint y: 775, endPoint x: 376, endPoint y: 714, distance: 69.4
click at [337, 769] on div "Select S" at bounding box center [327, 777] width 53 height 42
drag, startPoint x: 566, startPoint y: 485, endPoint x: 742, endPoint y: 593, distance: 206.5
click at [747, 590] on div "0 ° Undo Copy Paste here Duplicate Duplicate to new slide Delete" at bounding box center [581, 392] width 1036 height 582
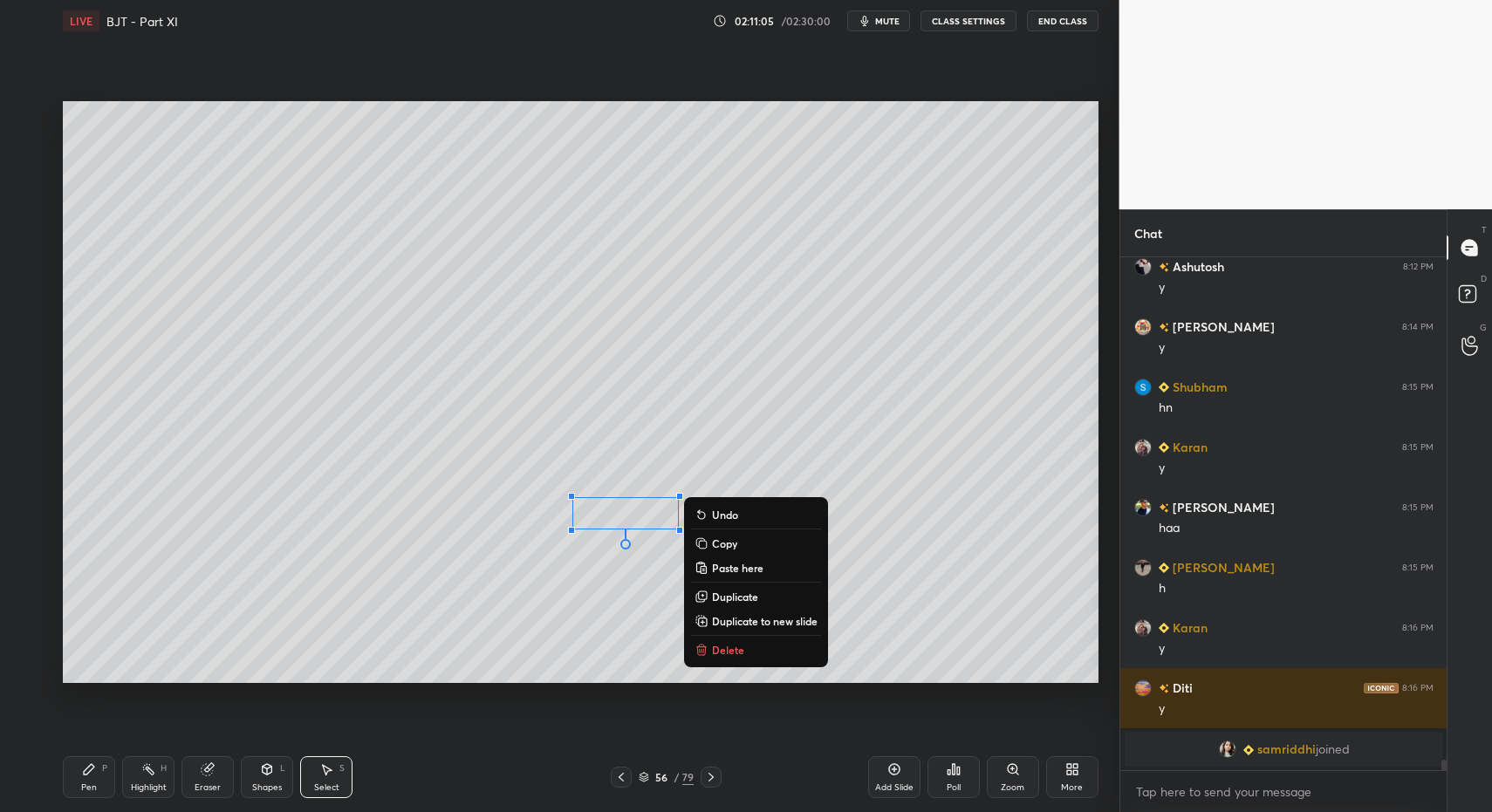
click at [729, 650] on p "Delete" at bounding box center [728, 650] width 32 height 14
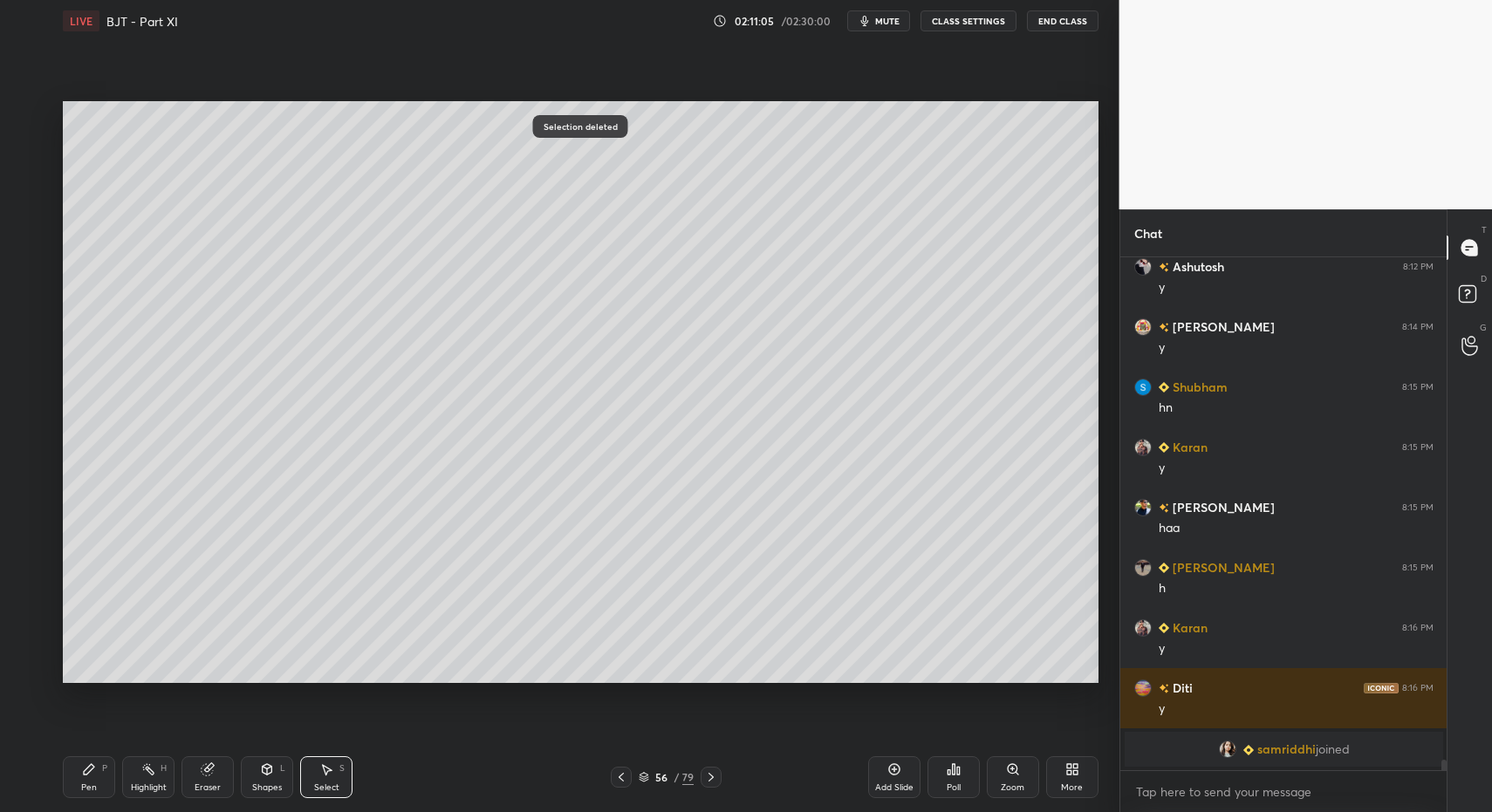
click at [69, 788] on div "Pen P" at bounding box center [89, 777] width 53 height 42
click at [68, 780] on div "Pen P" at bounding box center [89, 777] width 53 height 42
click at [319, 784] on div "Select" at bounding box center [327, 788] width 25 height 9
click at [319, 767] on icon at bounding box center [326, 769] width 14 height 14
drag, startPoint x: 253, startPoint y: 556, endPoint x: 387, endPoint y: 624, distance: 150.3
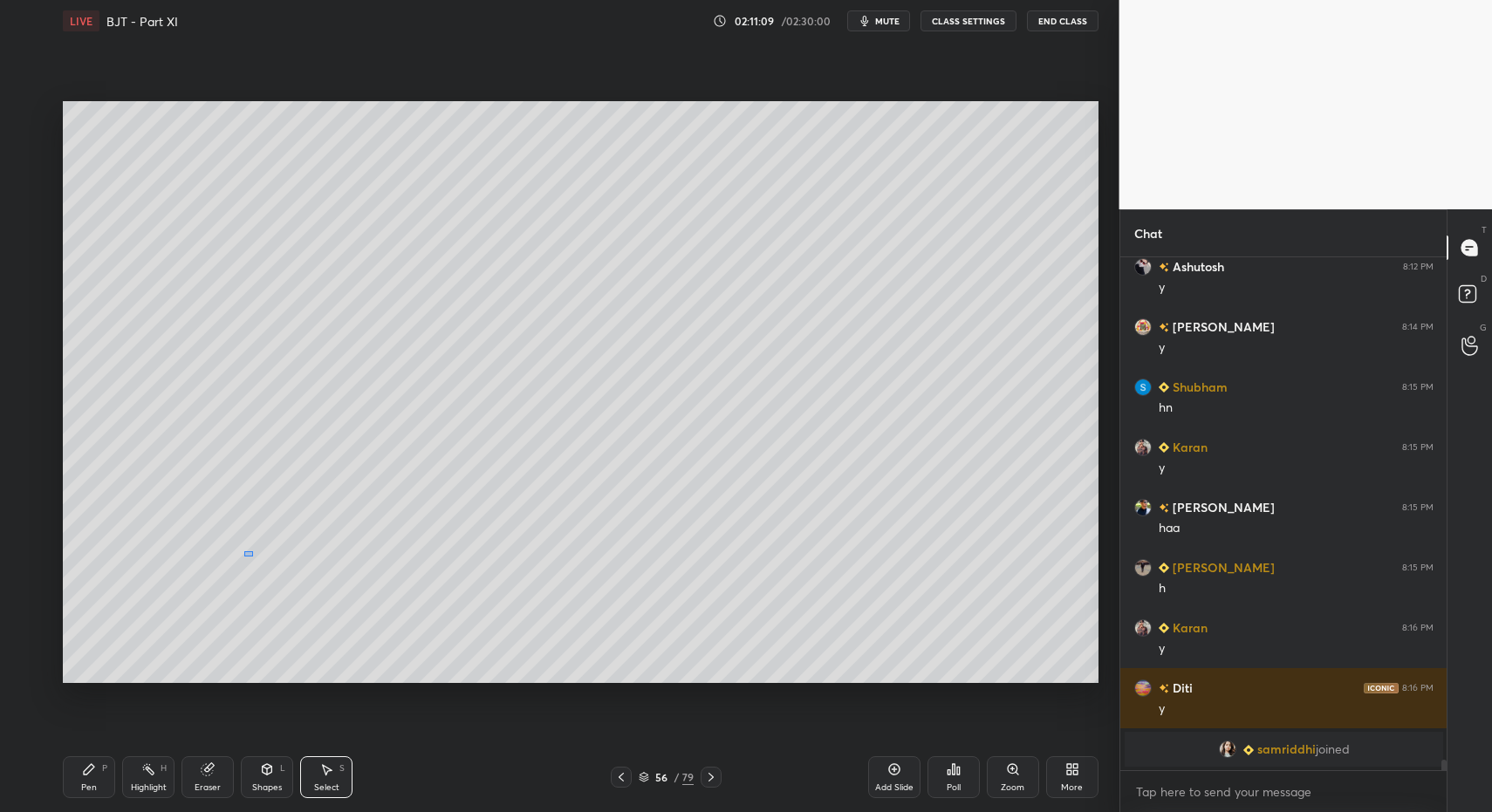
click at [380, 609] on div "0 ° Undo Copy Paste here Duplicate Duplicate to new slide Delete" at bounding box center [581, 392] width 1036 height 582
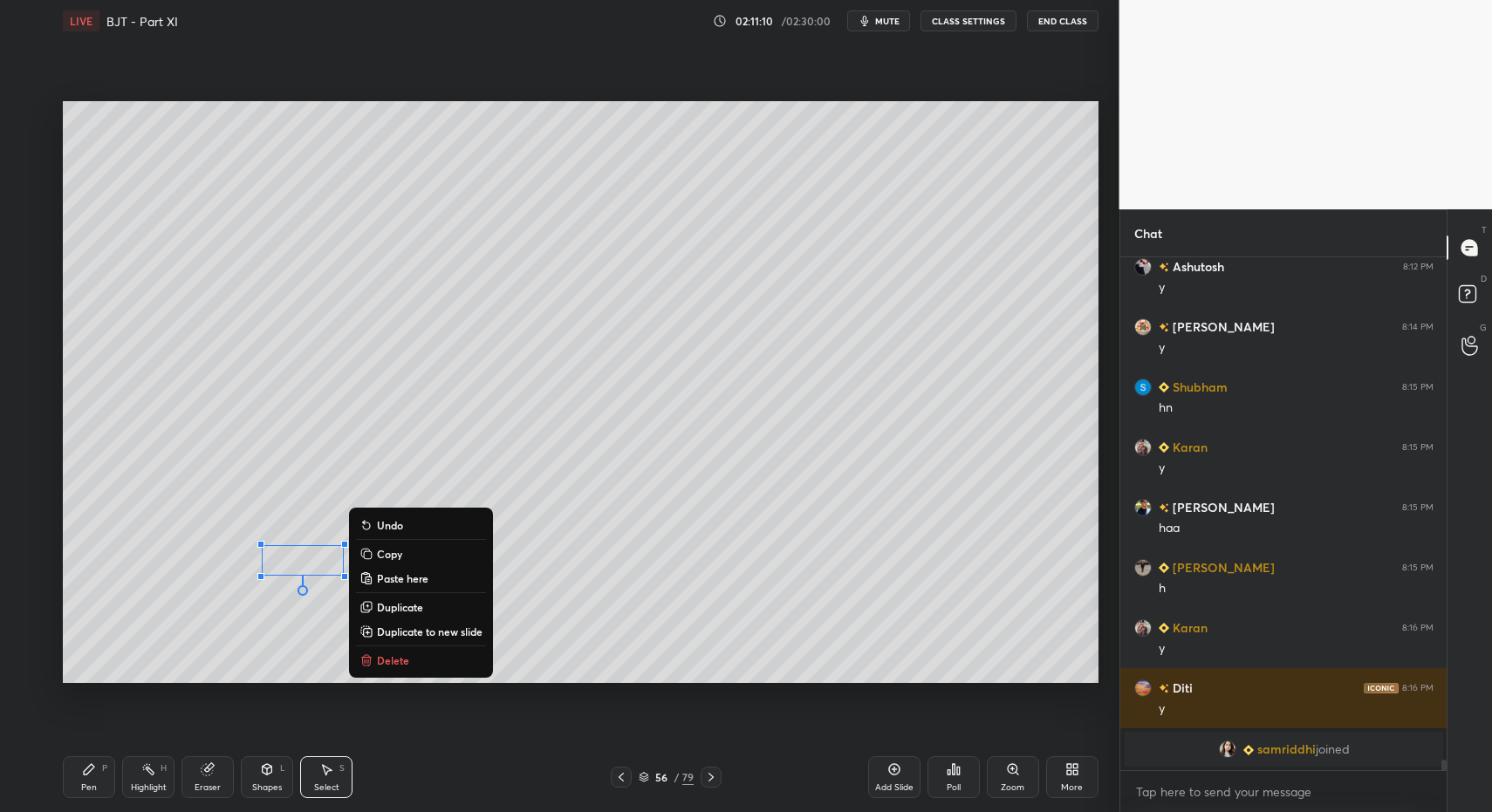
click at [387, 655] on p "Delete" at bounding box center [393, 660] width 32 height 14
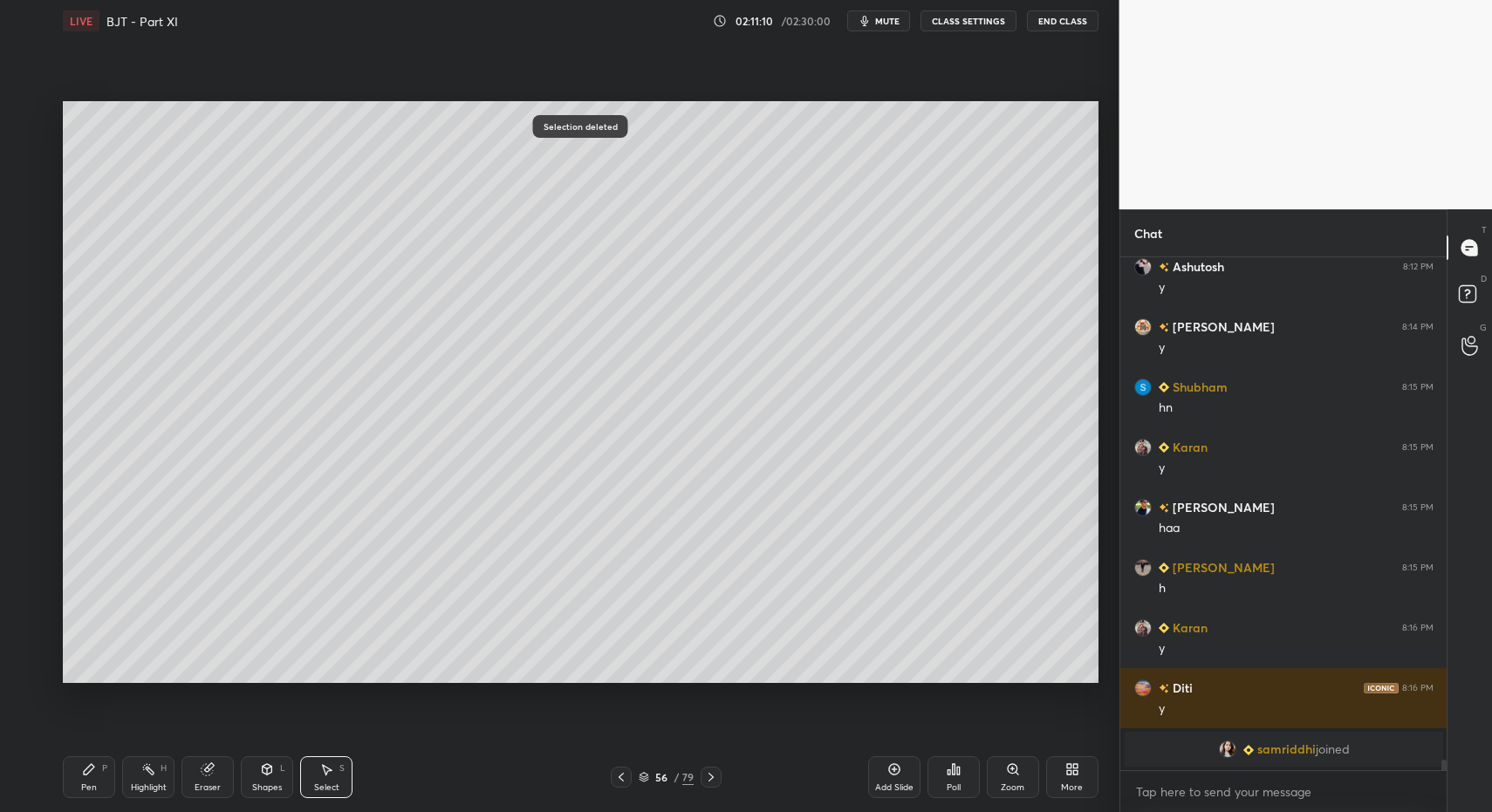
click at [98, 778] on div "Pen P" at bounding box center [89, 777] width 53 height 42
drag, startPoint x: 86, startPoint y: 780, endPoint x: 177, endPoint y: 688, distance: 129.4
click at [86, 780] on div "Pen P" at bounding box center [89, 777] width 53 height 42
click at [303, 785] on div "Select S" at bounding box center [327, 777] width 53 height 42
click at [304, 775] on div "Select S" at bounding box center [327, 777] width 53 height 42
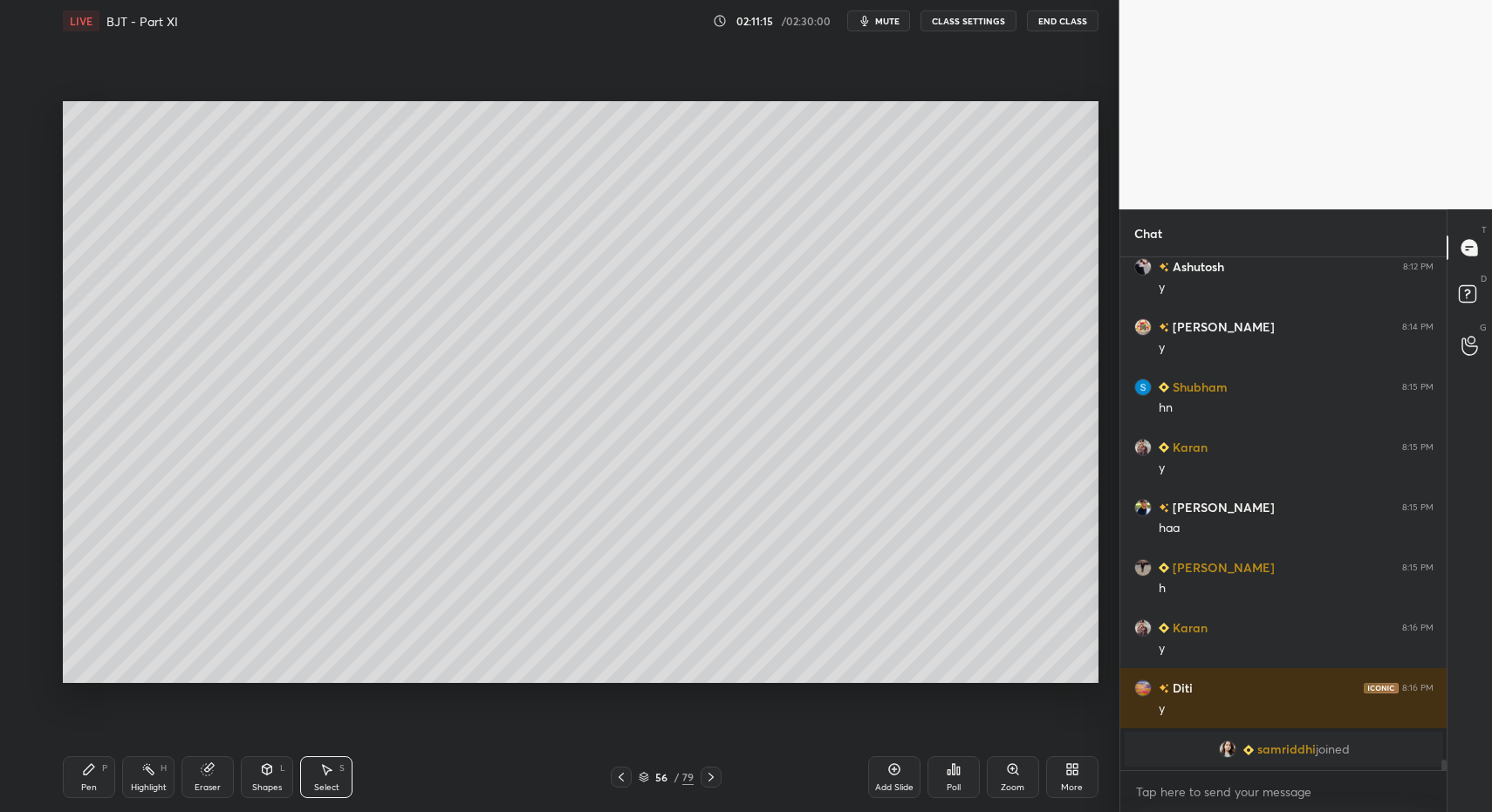
drag, startPoint x: 531, startPoint y: 513, endPoint x: 573, endPoint y: 565, distance: 66.8
click at [560, 550] on div "0 ° Undo Copy Paste here Duplicate Duplicate to new slide Delete" at bounding box center [581, 392] width 1036 height 582
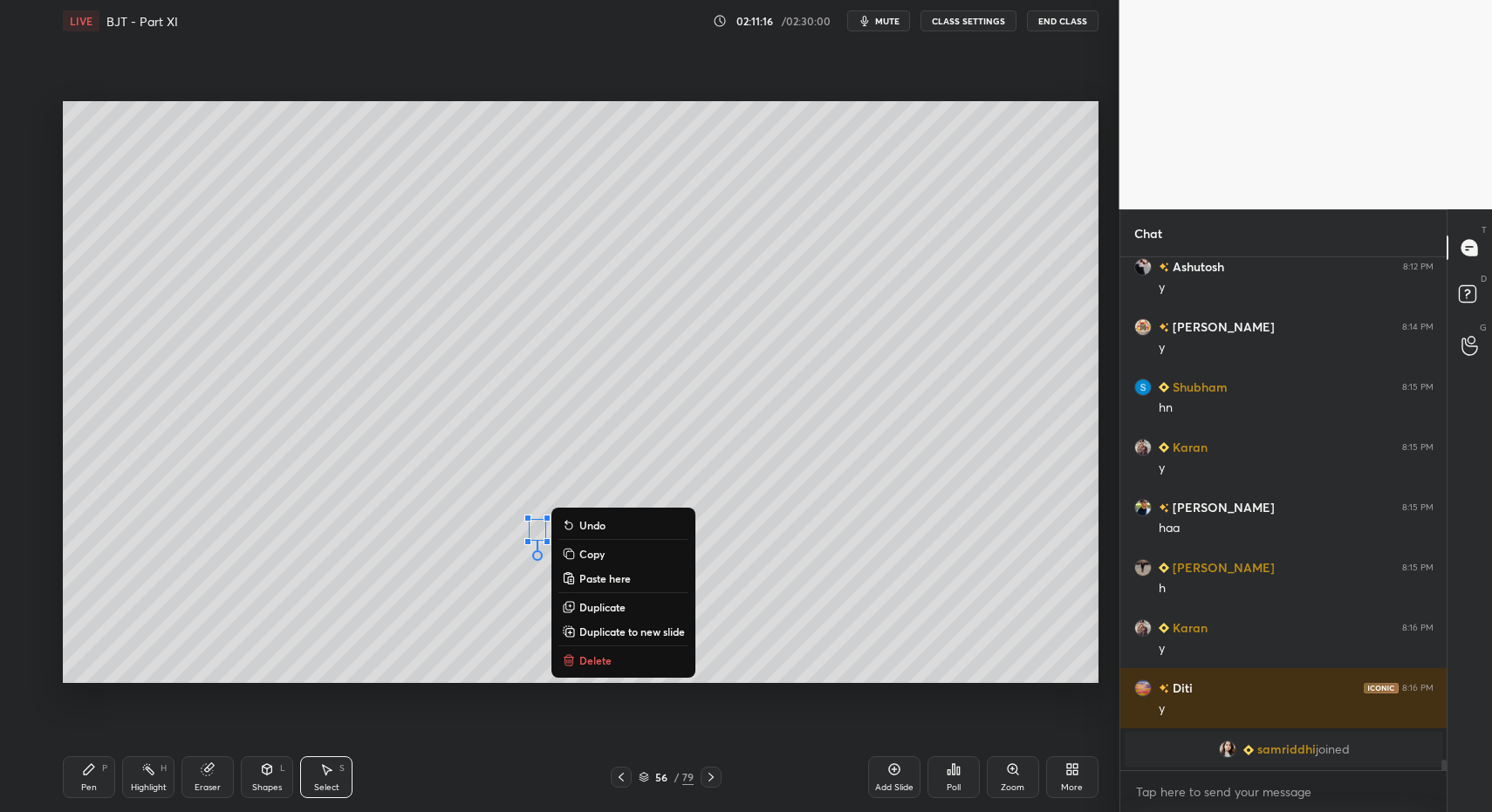
click at [594, 653] on p "Delete" at bounding box center [595, 660] width 32 height 14
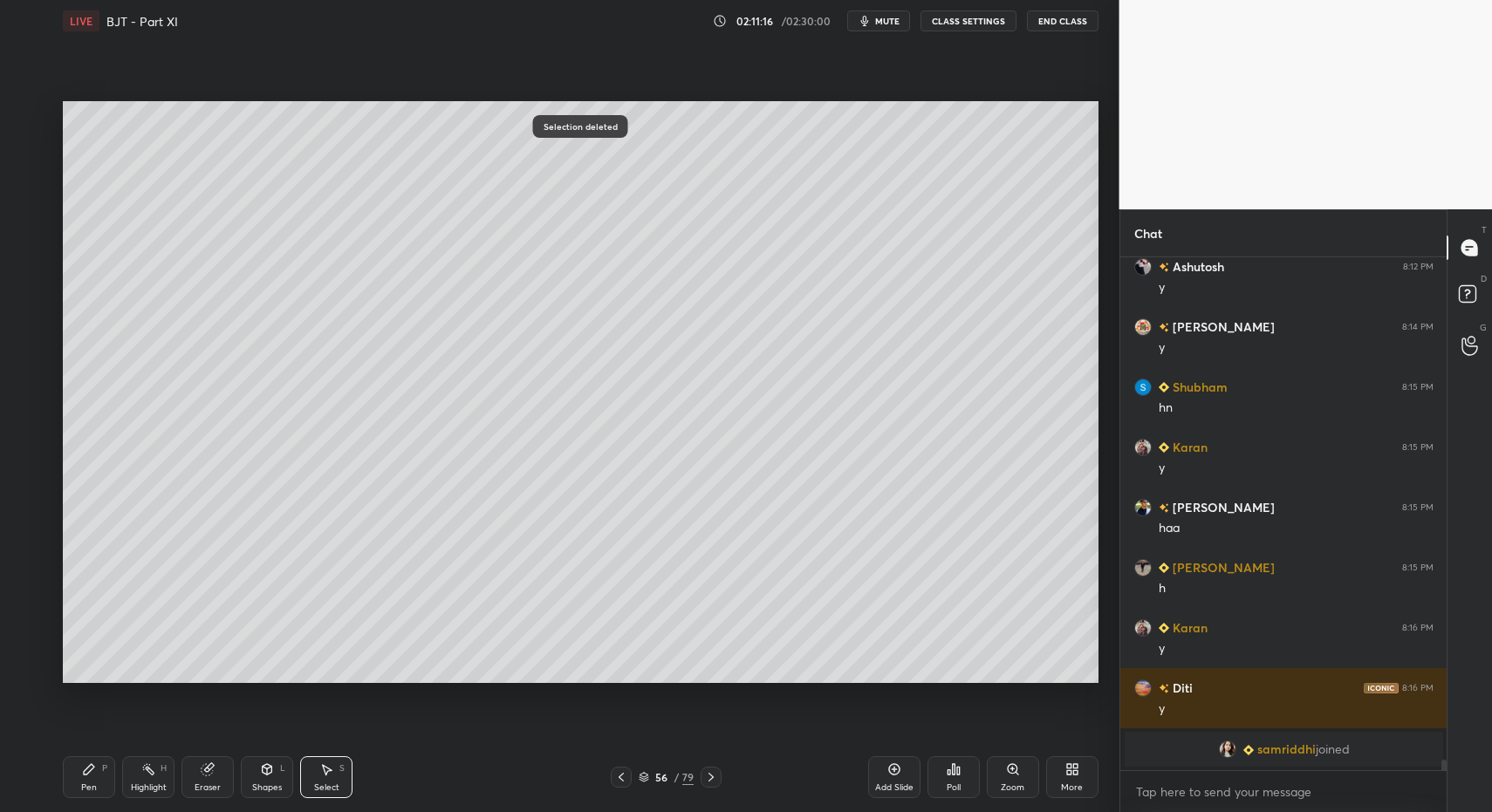
click at [87, 772] on icon at bounding box center [89, 769] width 11 height 11
click at [79, 773] on div "Pen P" at bounding box center [89, 777] width 53 height 42
click at [270, 787] on div "Shapes" at bounding box center [266, 788] width 30 height 9
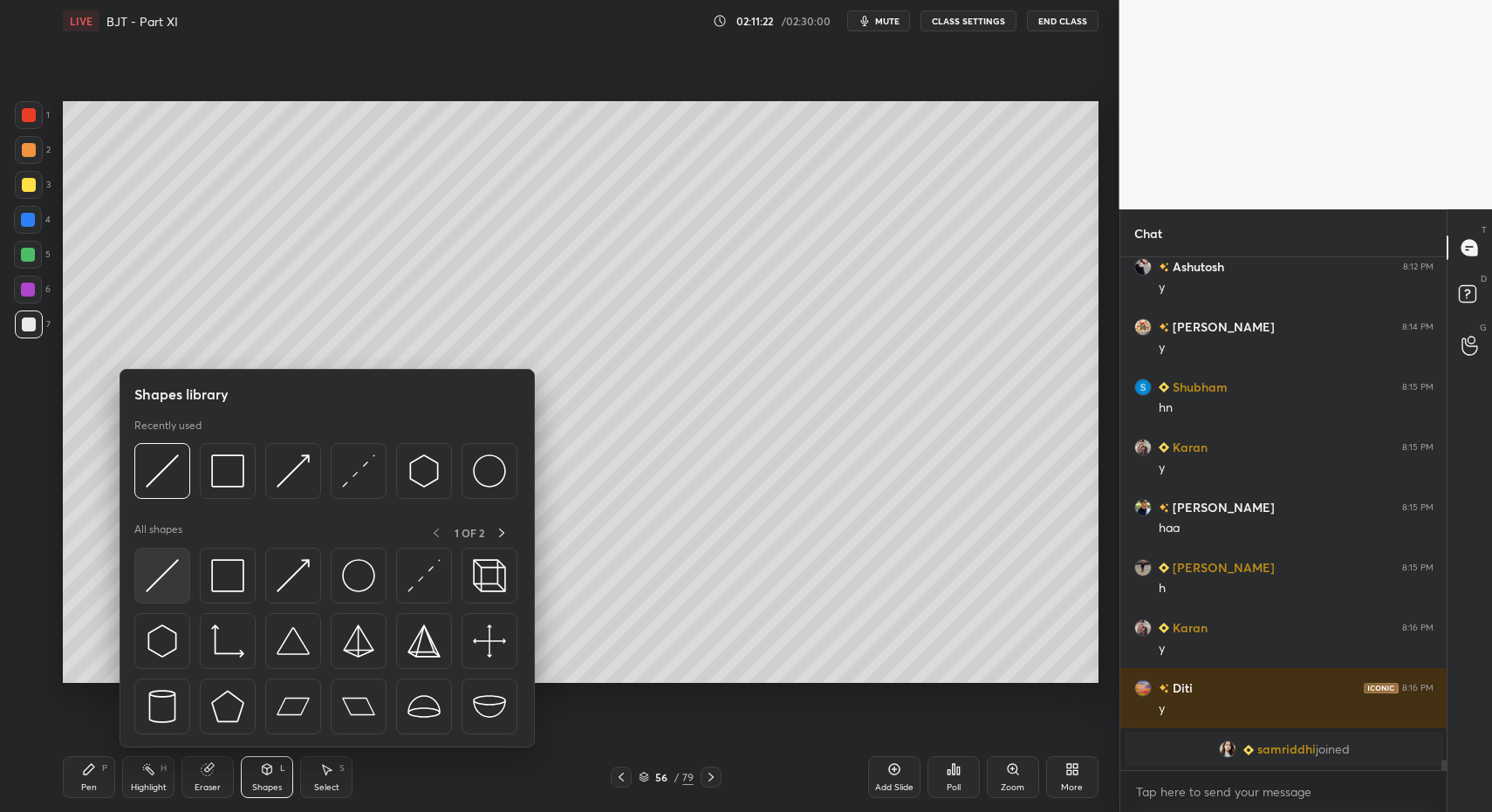
click at [183, 584] on div at bounding box center [161, 575] width 55 height 55
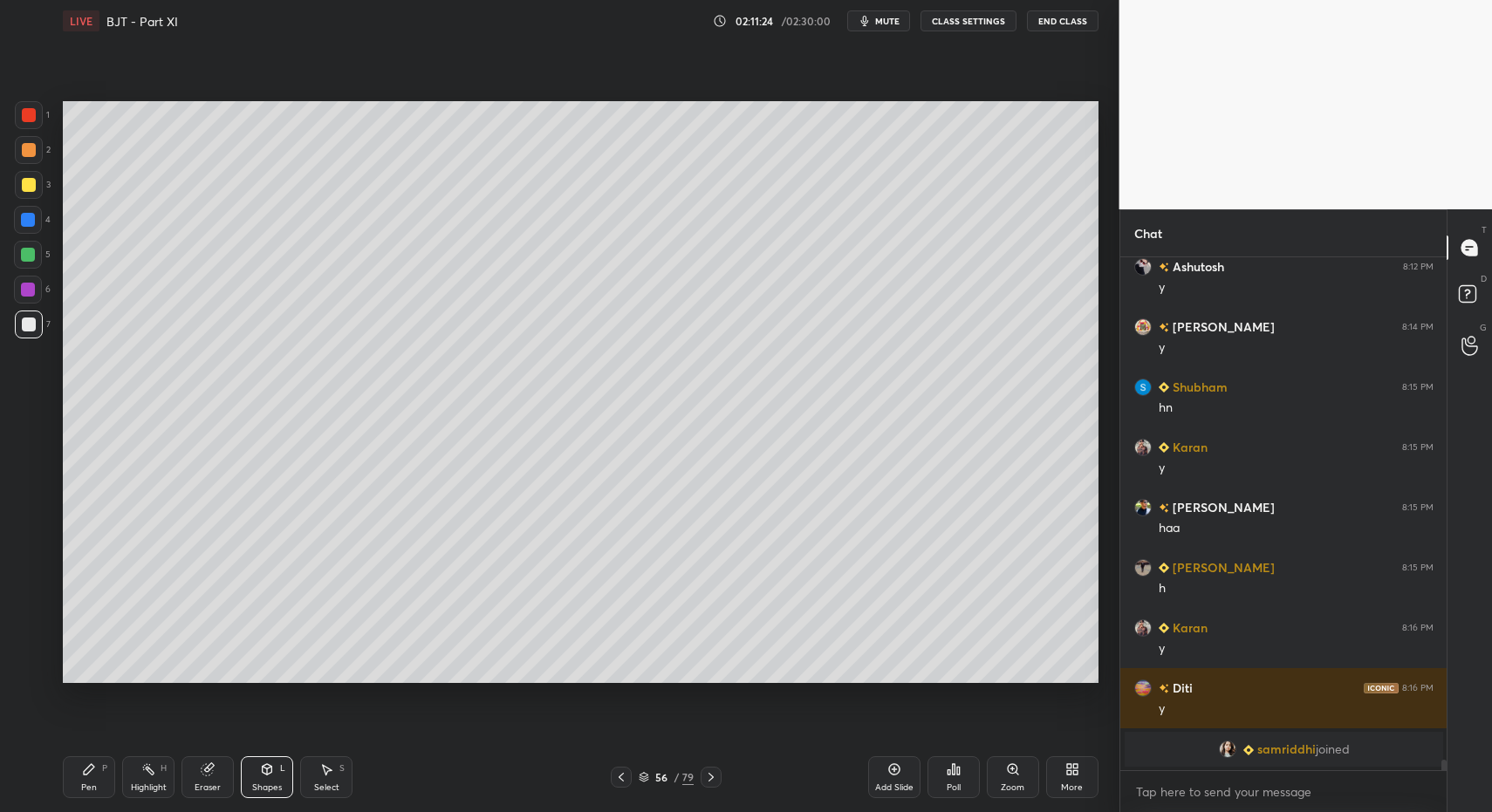
click at [89, 787] on div "Pen" at bounding box center [89, 788] width 16 height 9
drag, startPoint x: 84, startPoint y: 777, endPoint x: 302, endPoint y: 684, distance: 237.0
click at [92, 775] on div "Pen P" at bounding box center [89, 777] width 53 height 42
drag, startPoint x: 153, startPoint y: 779, endPoint x: 209, endPoint y: 719, distance: 82.1
click at [152, 780] on div "Highlight H" at bounding box center [149, 777] width 53 height 42
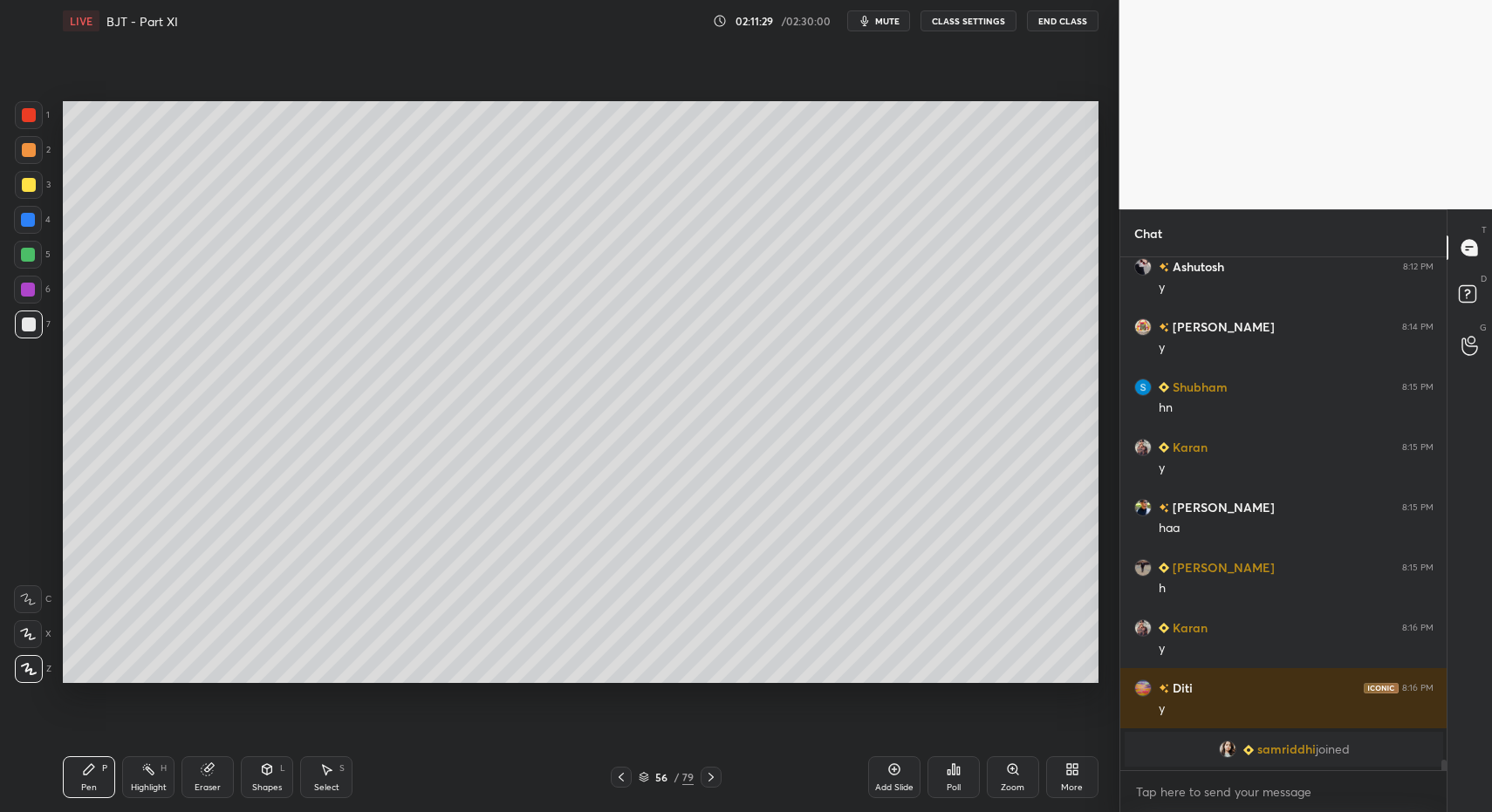
click at [154, 770] on icon at bounding box center [148, 769] width 14 height 14
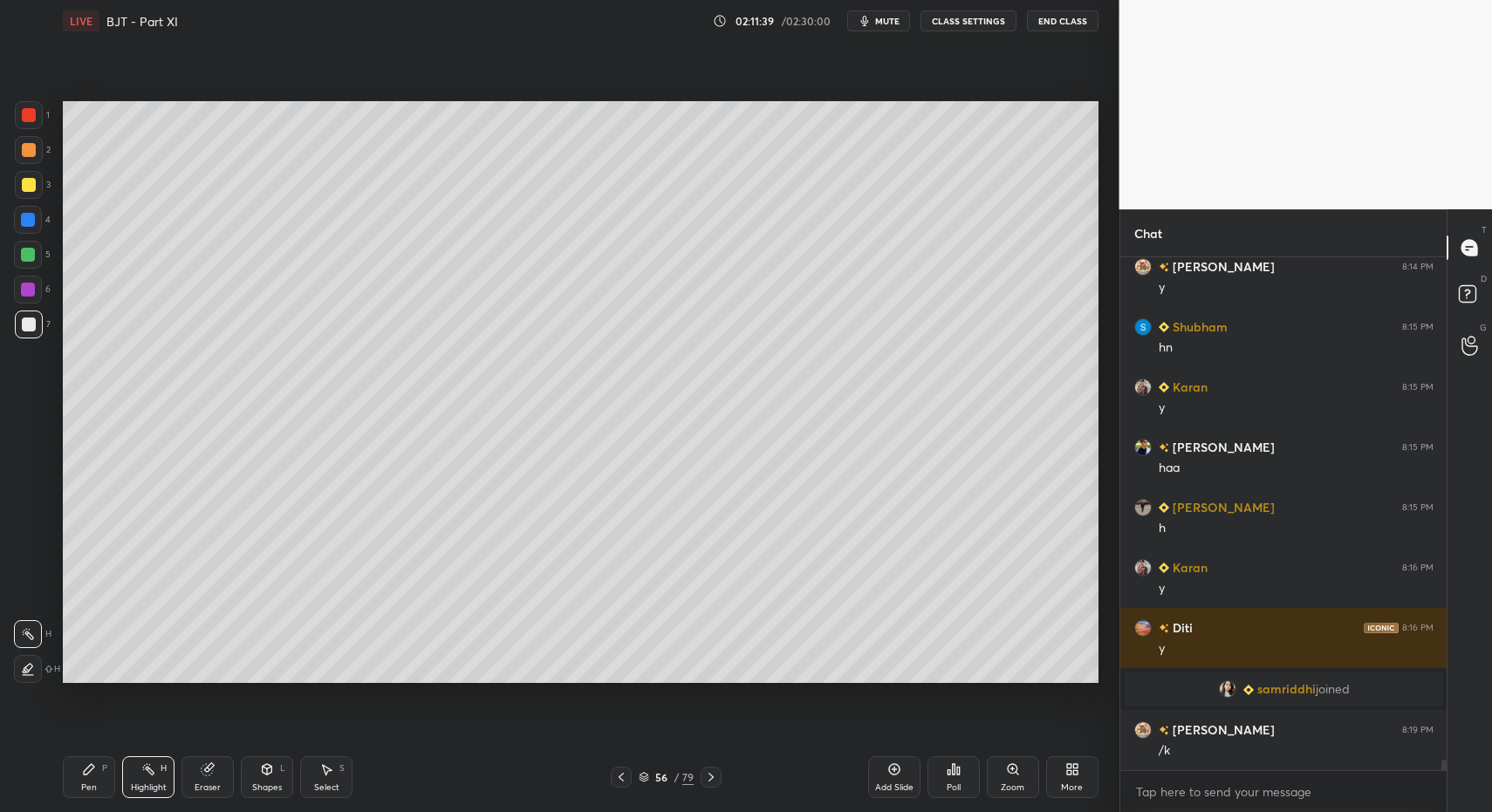
click at [90, 765] on icon at bounding box center [89, 769] width 11 height 11
click at [89, 771] on icon at bounding box center [89, 769] width 11 height 11
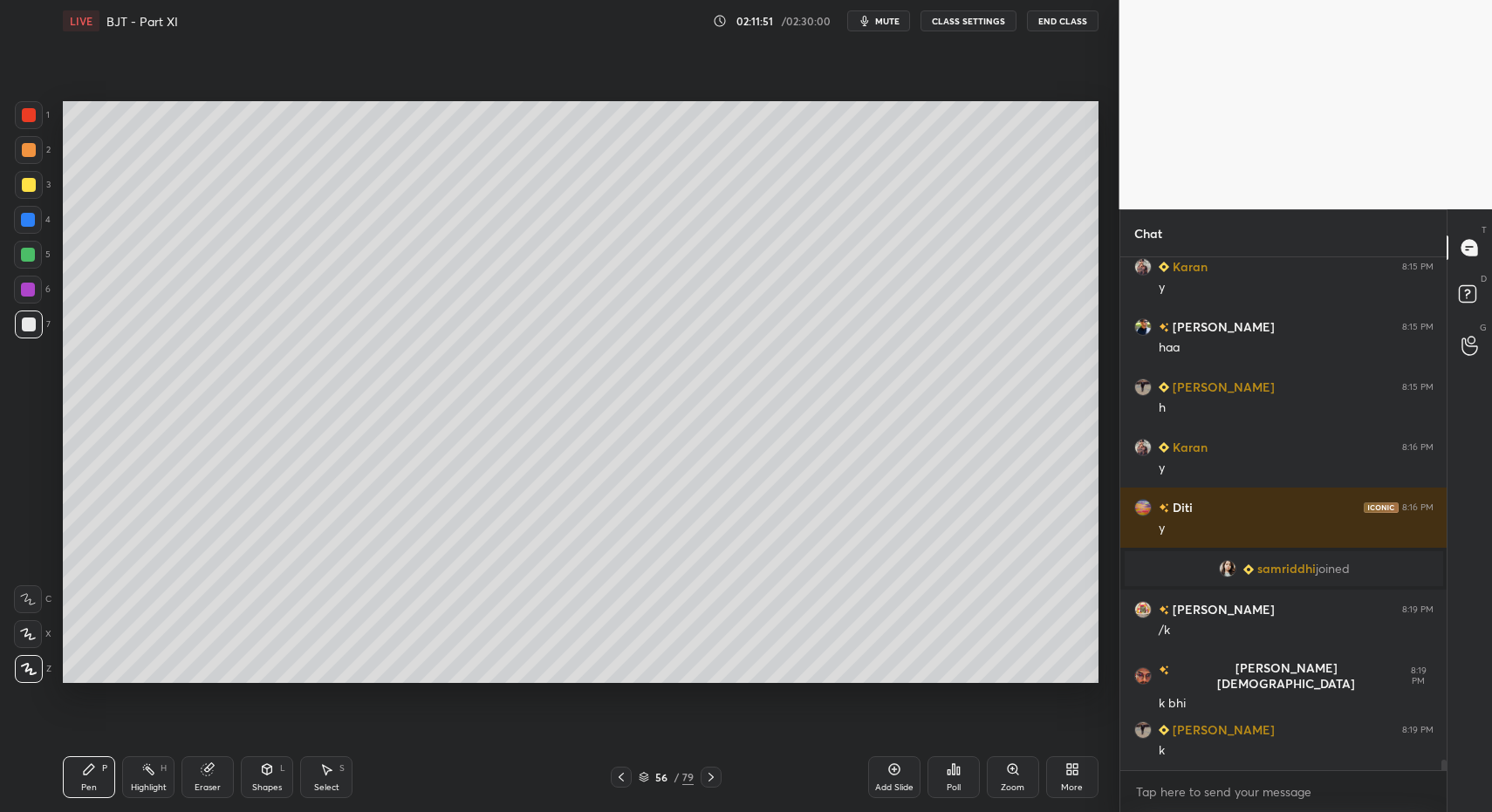
scroll to position [24060, 0]
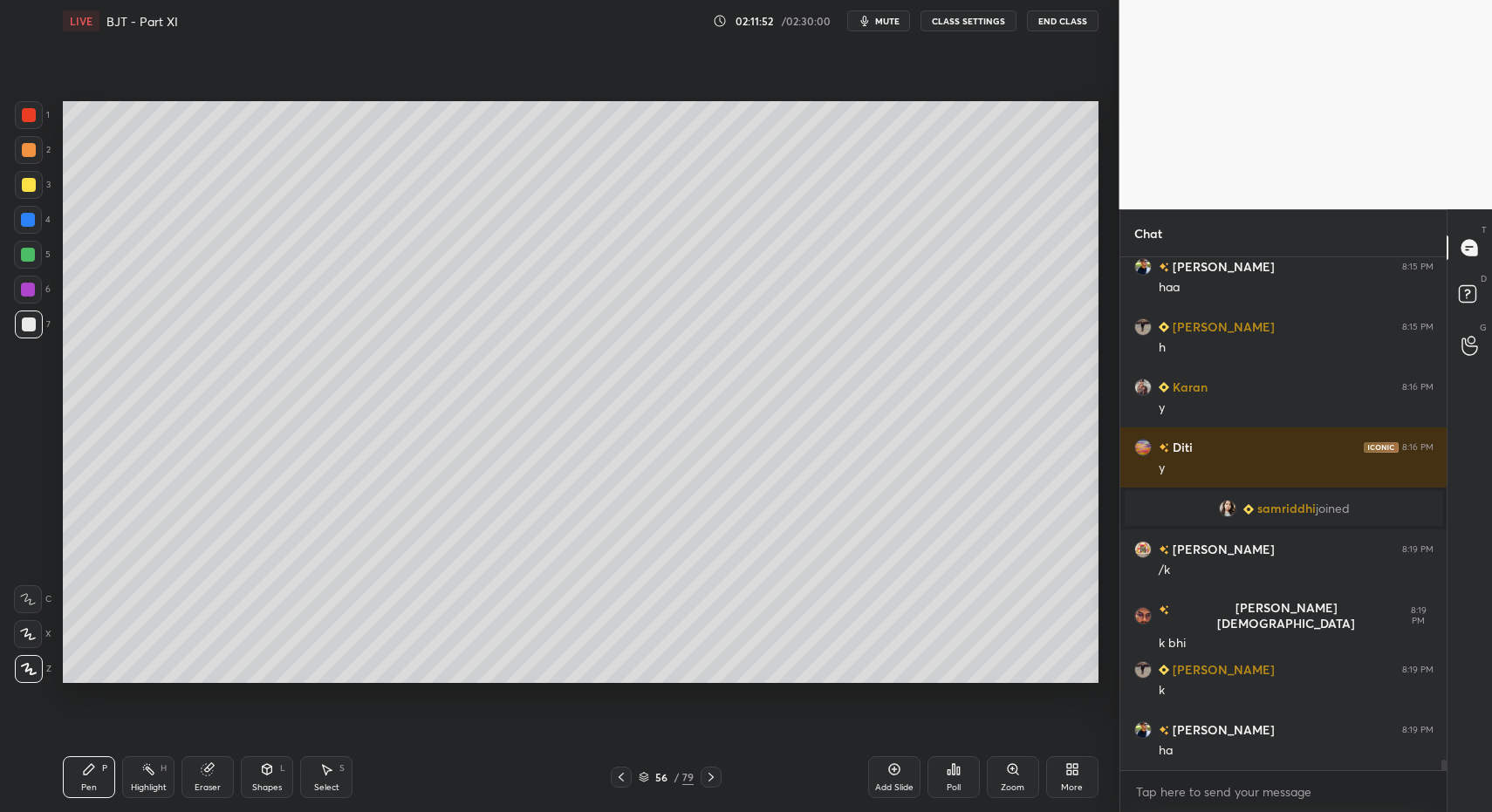
drag, startPoint x: 320, startPoint y: 783, endPoint x: 323, endPoint y: 766, distance: 17.3
click at [327, 780] on div "Select S" at bounding box center [327, 777] width 53 height 42
click at [324, 774] on div "Select S" at bounding box center [327, 777] width 53 height 42
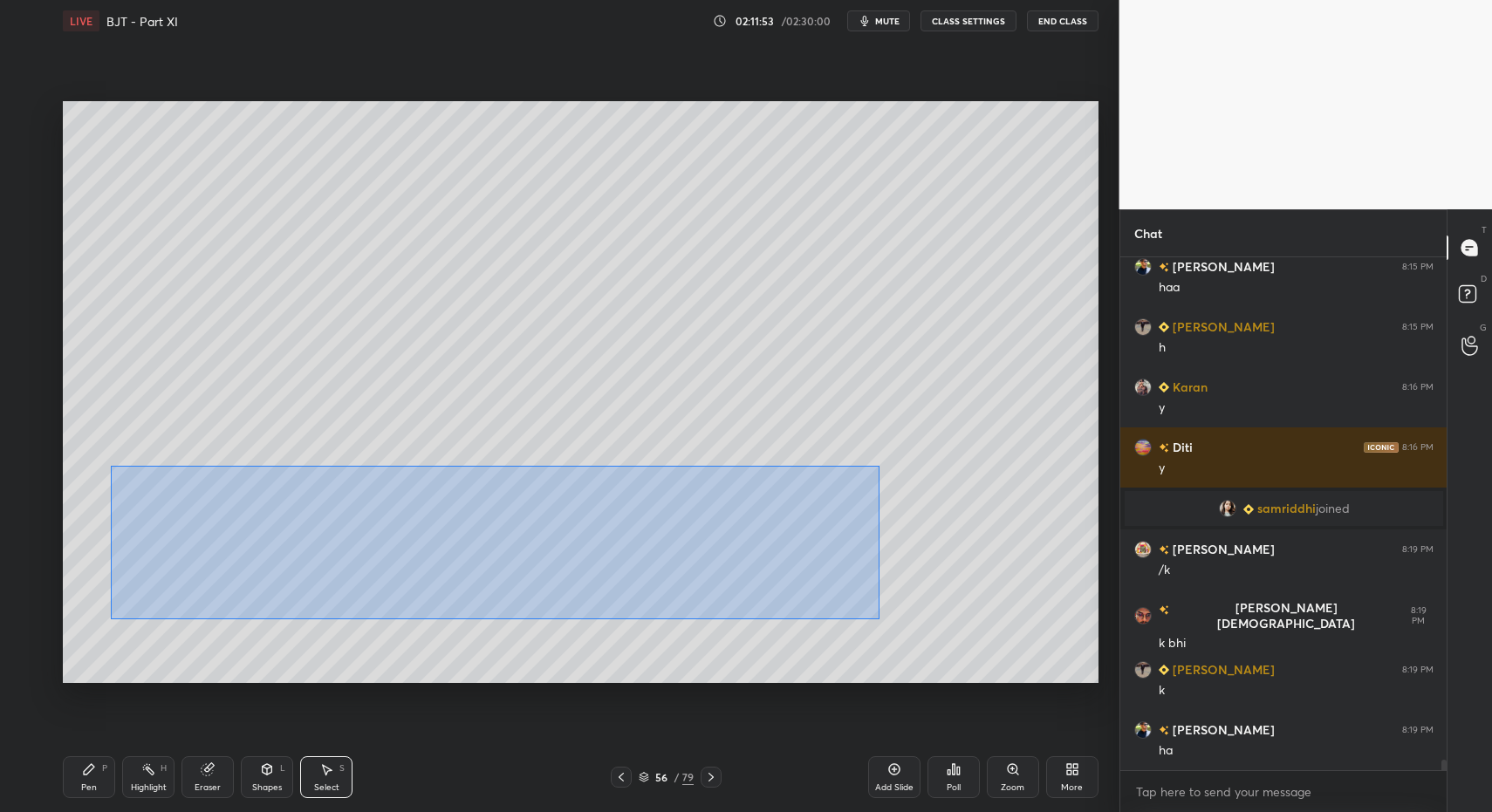
drag, startPoint x: 144, startPoint y: 485, endPoint x: 906, endPoint y: 631, distance: 775.9
click at [898, 635] on div "0 ° Undo Copy Paste here Duplicate Duplicate to new slide Delete" at bounding box center [581, 392] width 1036 height 582
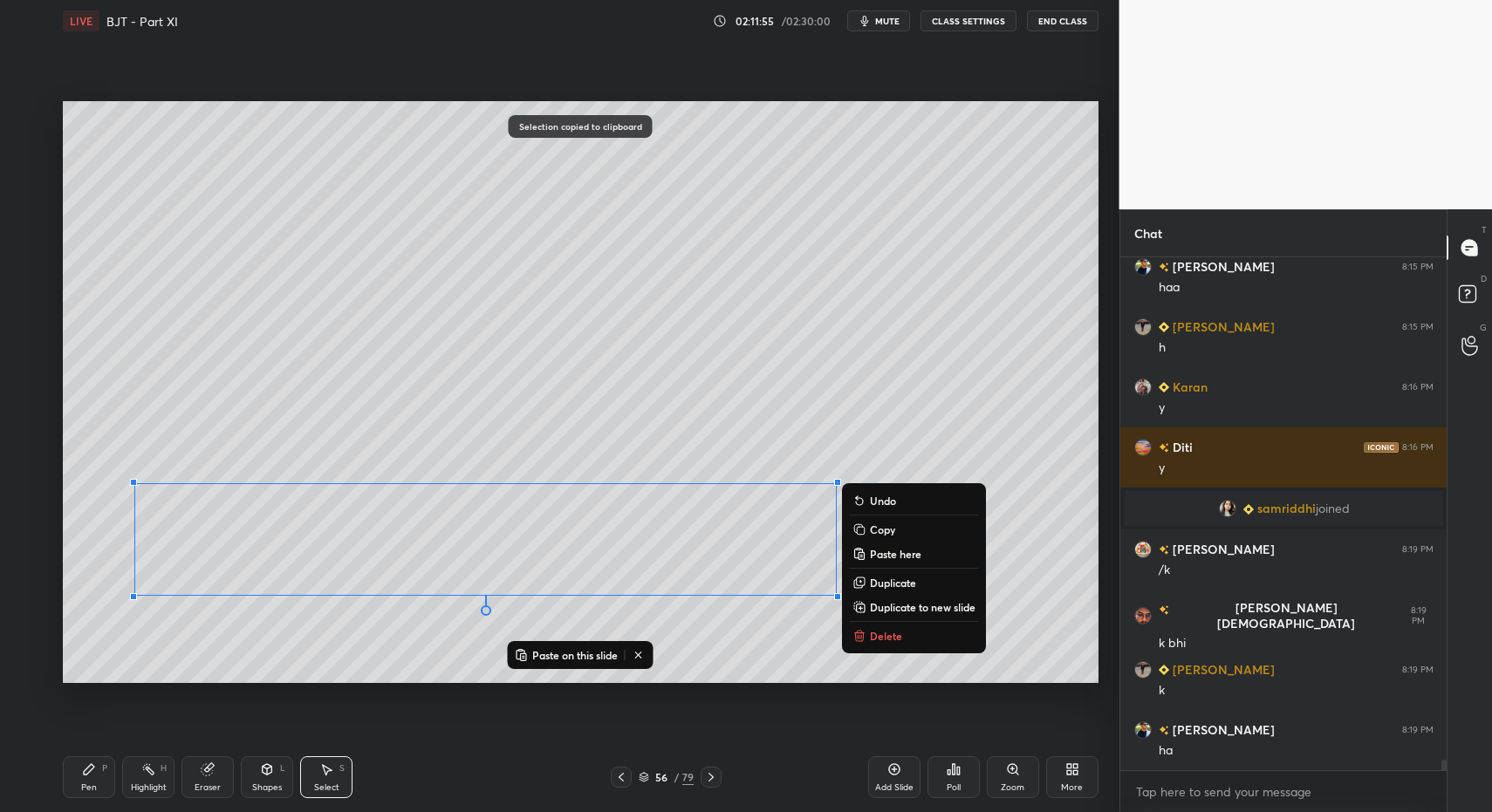
drag, startPoint x: 880, startPoint y: 776, endPoint x: 868, endPoint y: 751, distance: 27.7
click at [882, 772] on div "Add Slide" at bounding box center [895, 777] width 53 height 42
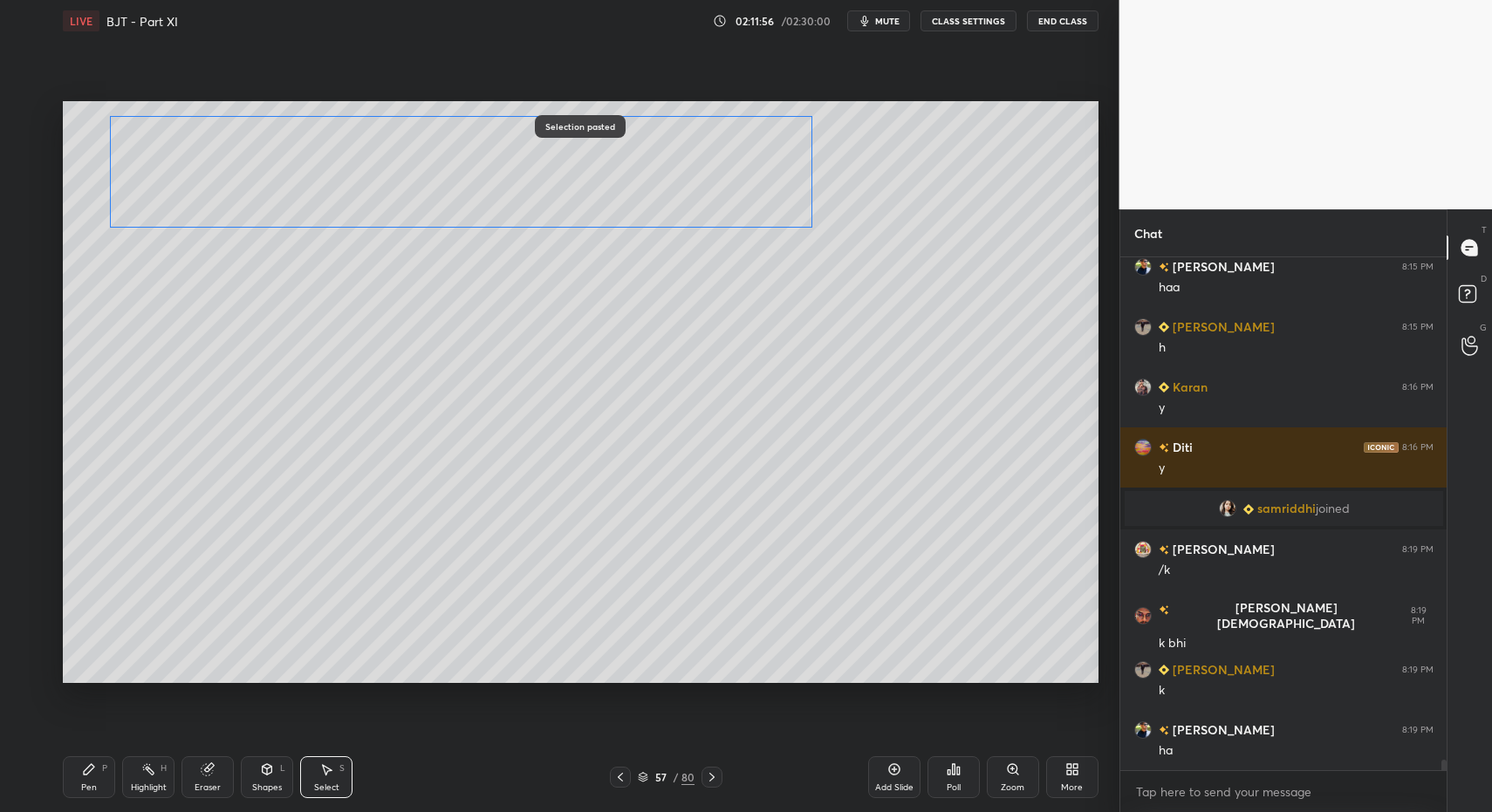
drag, startPoint x: 404, startPoint y: 503, endPoint x: 389, endPoint y: 239, distance: 264.4
click at [402, 208] on div "0 ° Undo Copy Paste here Duplicate Duplicate to new slide Delete" at bounding box center [581, 392] width 1036 height 582
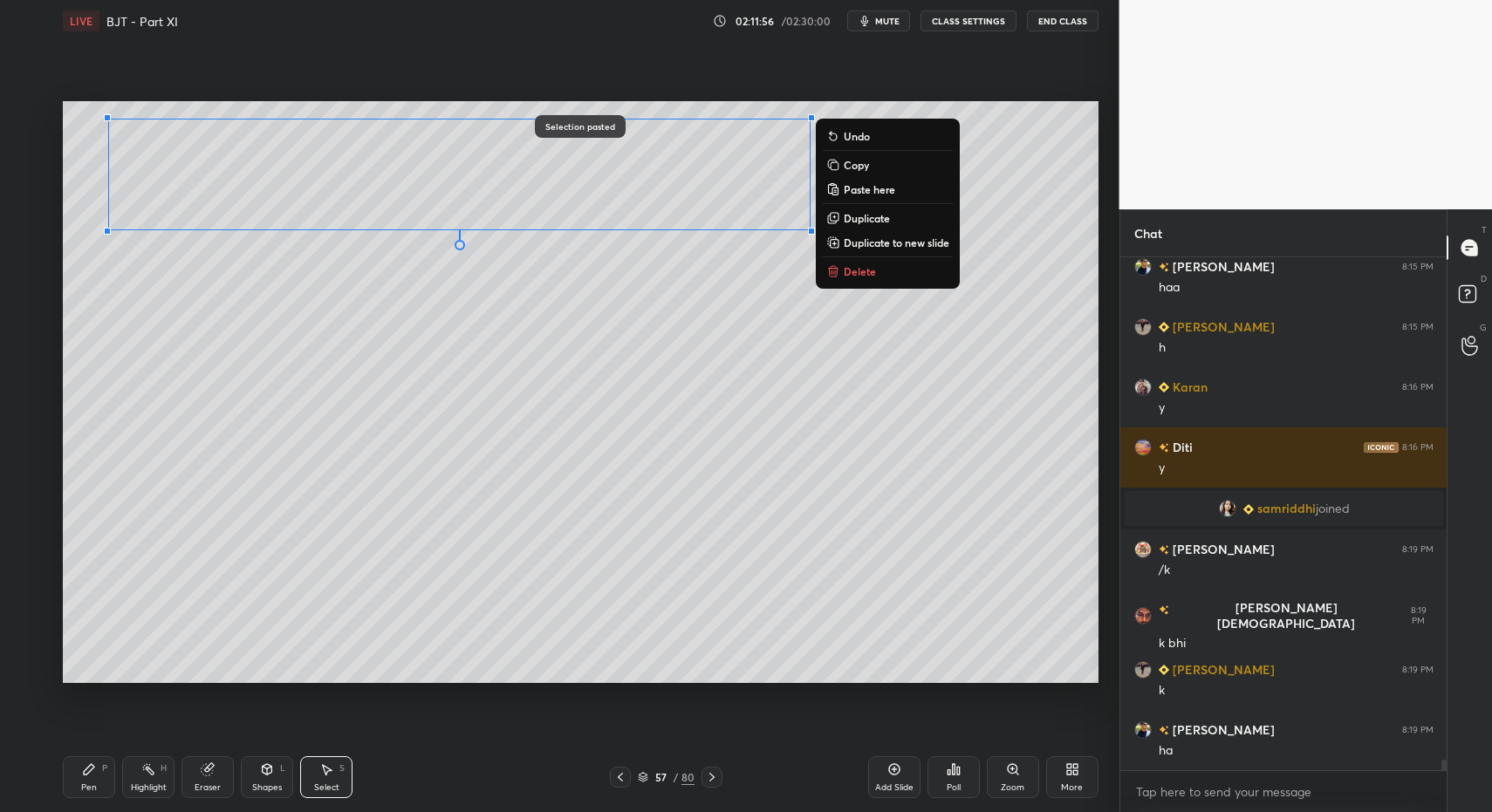
click at [103, 782] on div "Pen P" at bounding box center [89, 777] width 53 height 42
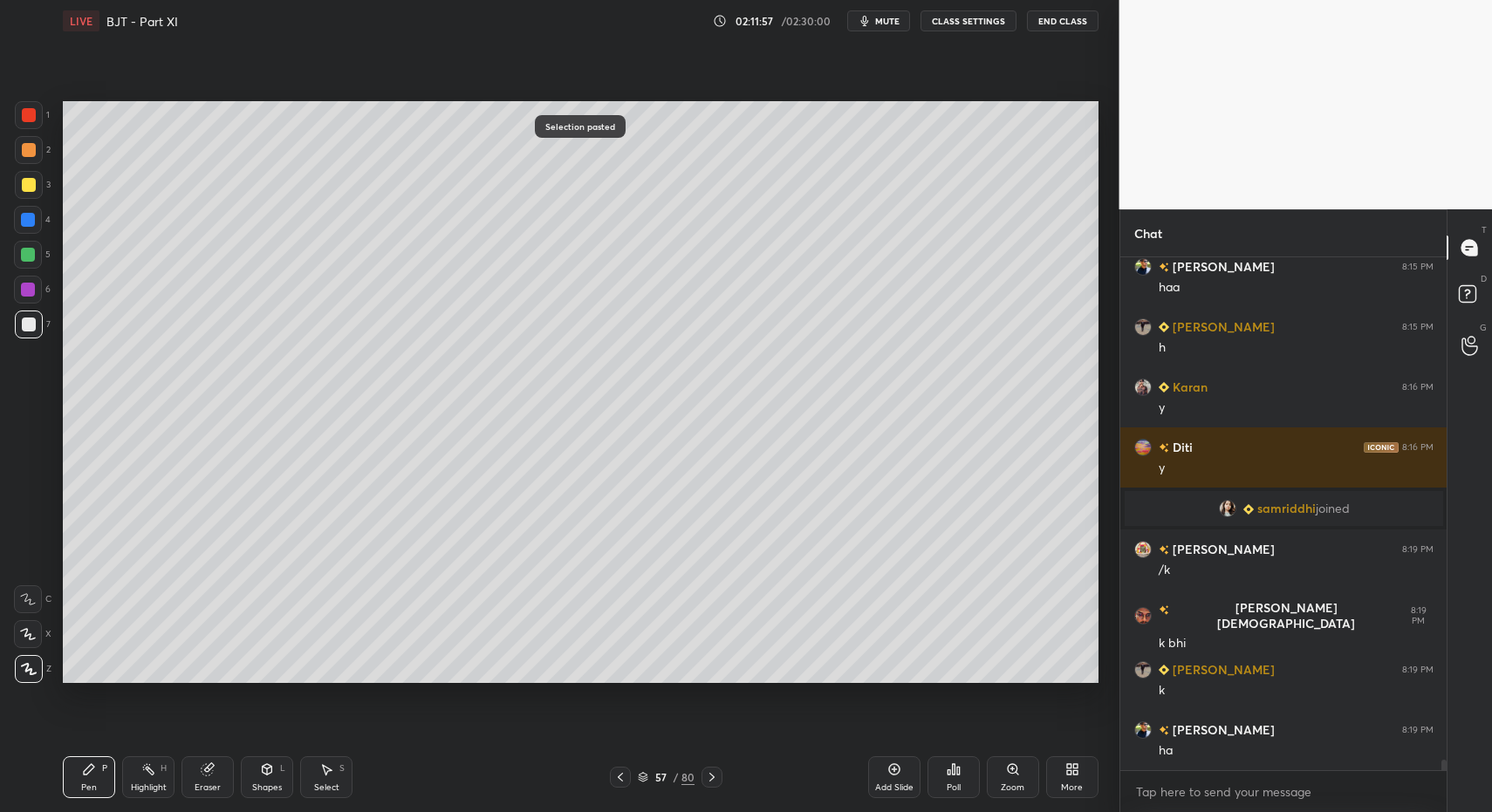
drag, startPoint x: 103, startPoint y: 782, endPoint x: 95, endPoint y: 713, distance: 69.5
click at [103, 782] on div "Pen P" at bounding box center [89, 777] width 53 height 42
click at [338, 782] on div "Select S" at bounding box center [327, 777] width 53 height 42
drag, startPoint x: 329, startPoint y: 775, endPoint x: 336, endPoint y: 625, distance: 150.2
click at [329, 775] on icon at bounding box center [326, 769] width 14 height 14
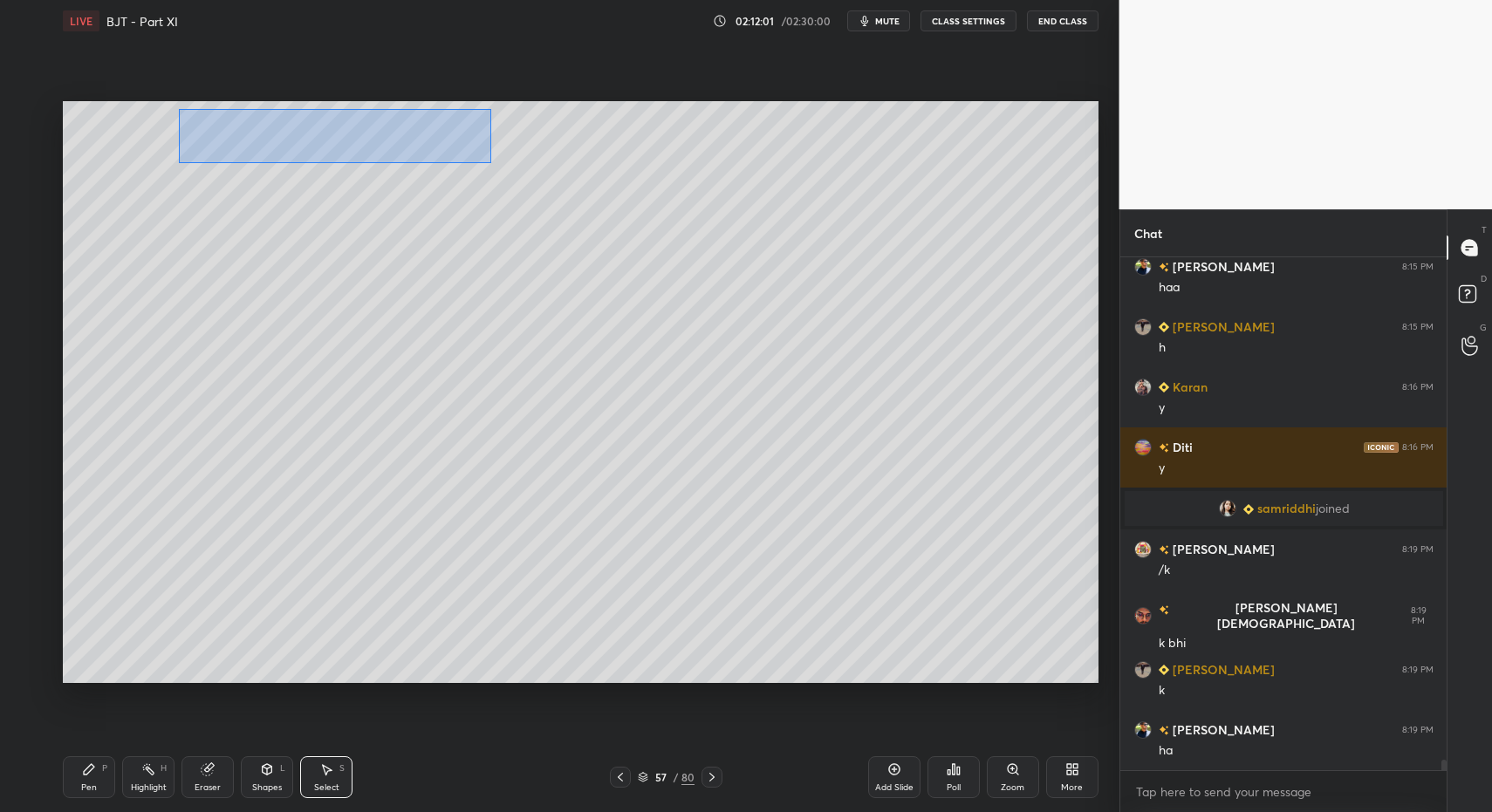
drag, startPoint x: 180, startPoint y: 110, endPoint x: 477, endPoint y: 159, distance: 301.0
click at [481, 158] on div "0 ° Undo Copy Paste here Duplicate Duplicate to new slide Delete" at bounding box center [581, 392] width 1036 height 582
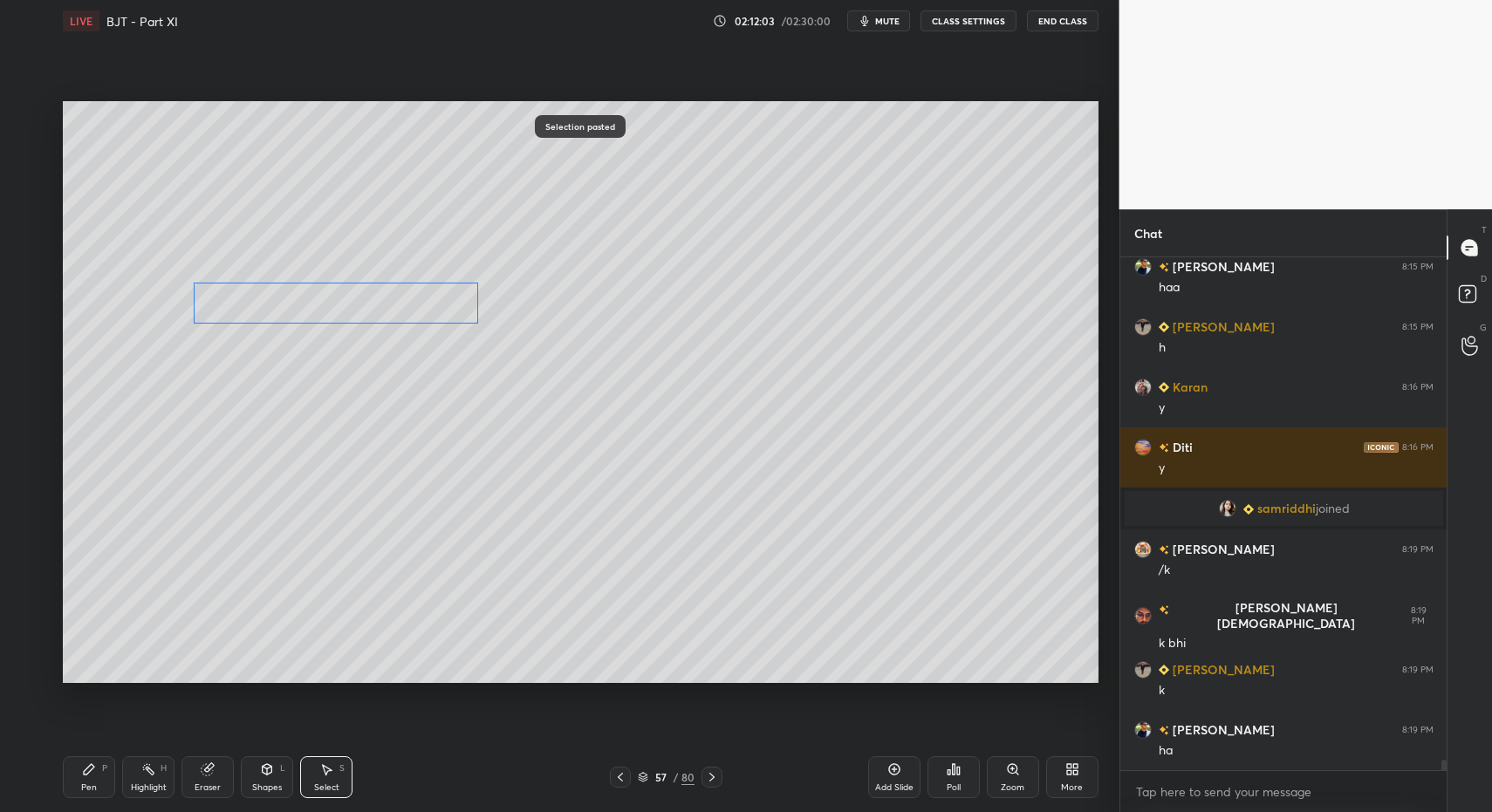
drag, startPoint x: 349, startPoint y: 165, endPoint x: 330, endPoint y: 320, distance: 156.2
click at [337, 309] on div "0 ° Undo Copy Paste here Duplicate Duplicate to new slide Delete" at bounding box center [581, 392] width 1036 height 582
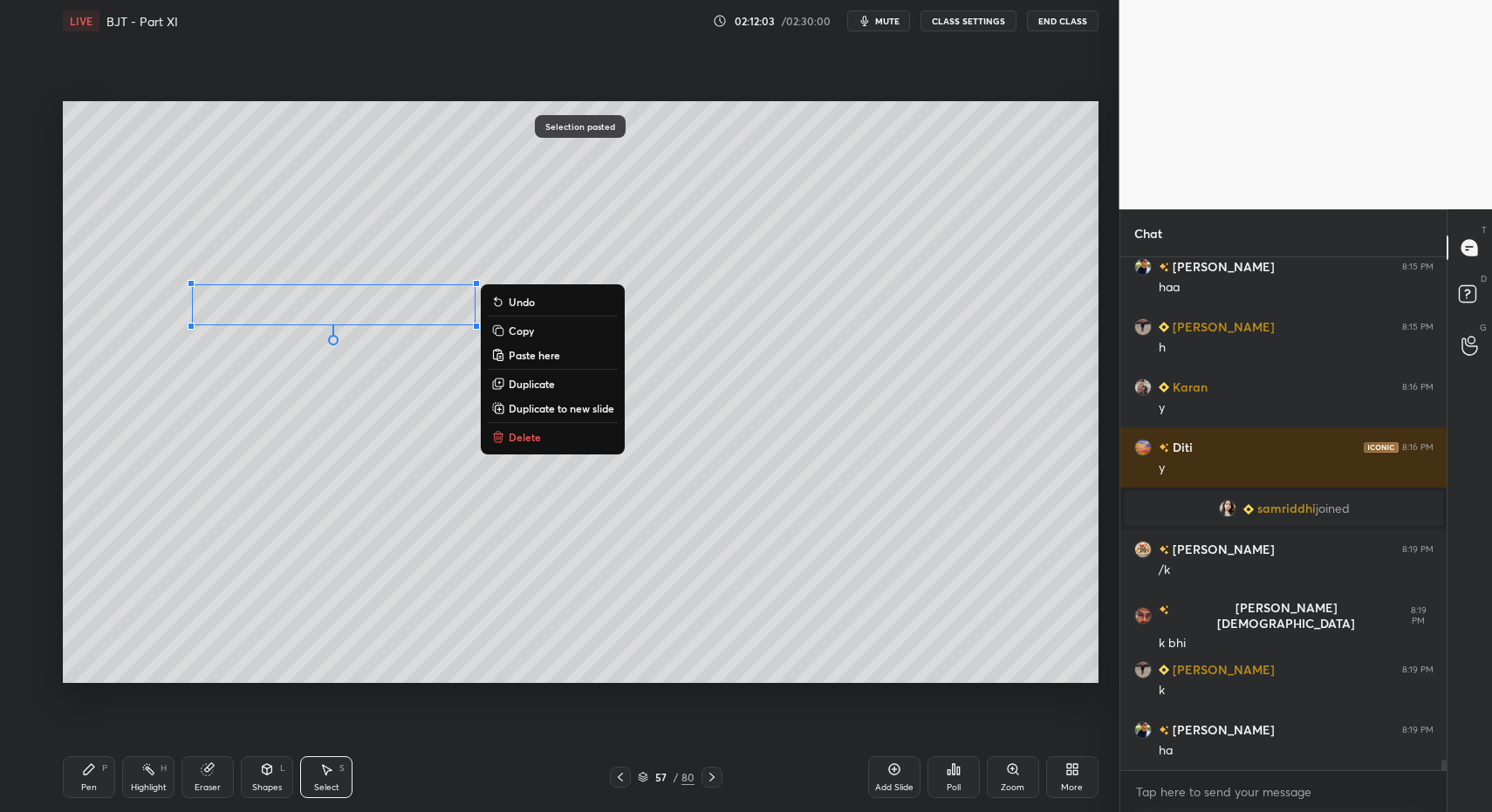
click at [113, 778] on div "Pen P Highlight H Eraser Shapes L Select S" at bounding box center [265, 777] width 403 height 42
click at [89, 780] on div "Pen P" at bounding box center [89, 777] width 53 height 42
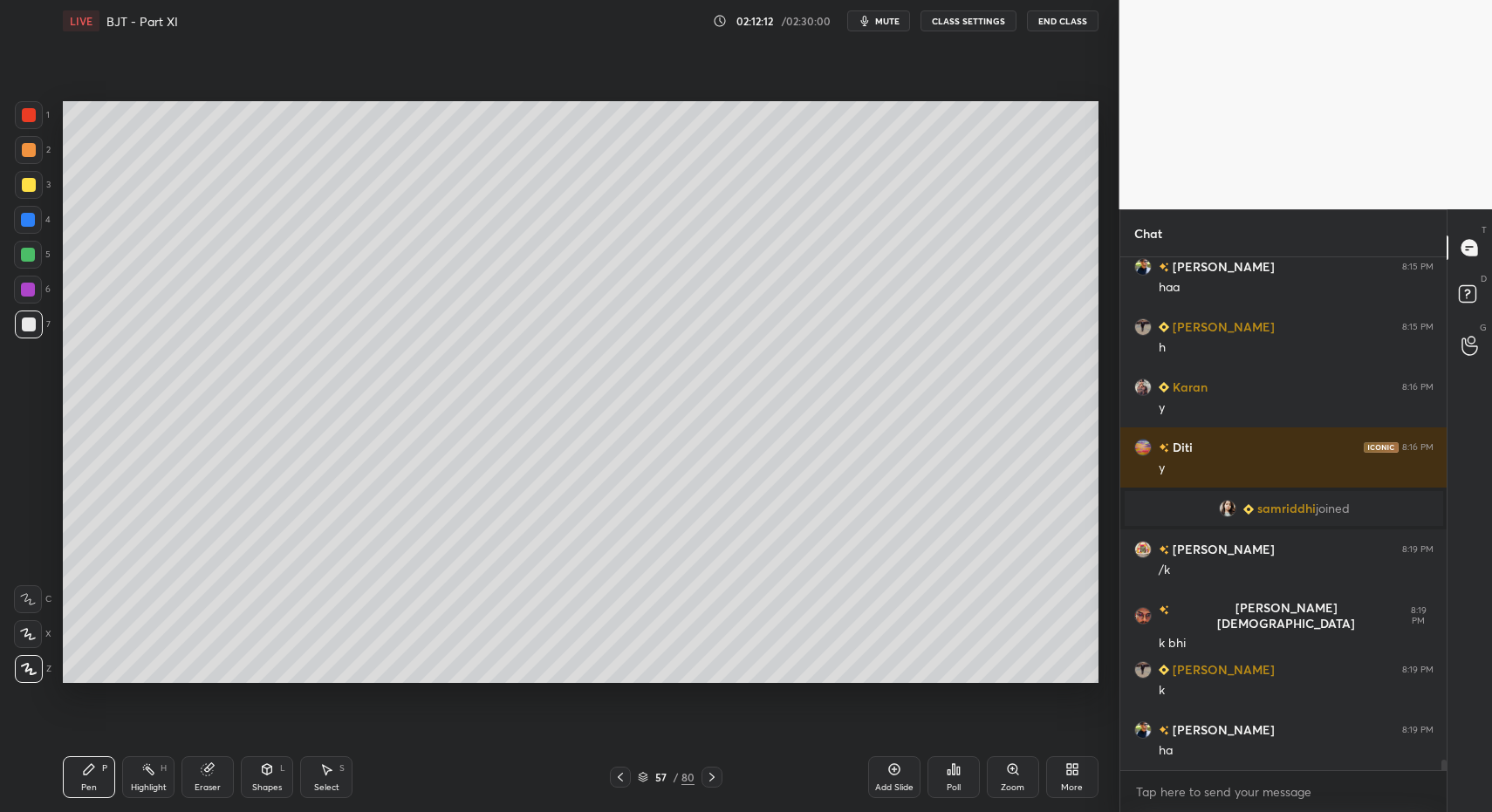
click at [262, 784] on div "Shapes" at bounding box center [266, 788] width 30 height 9
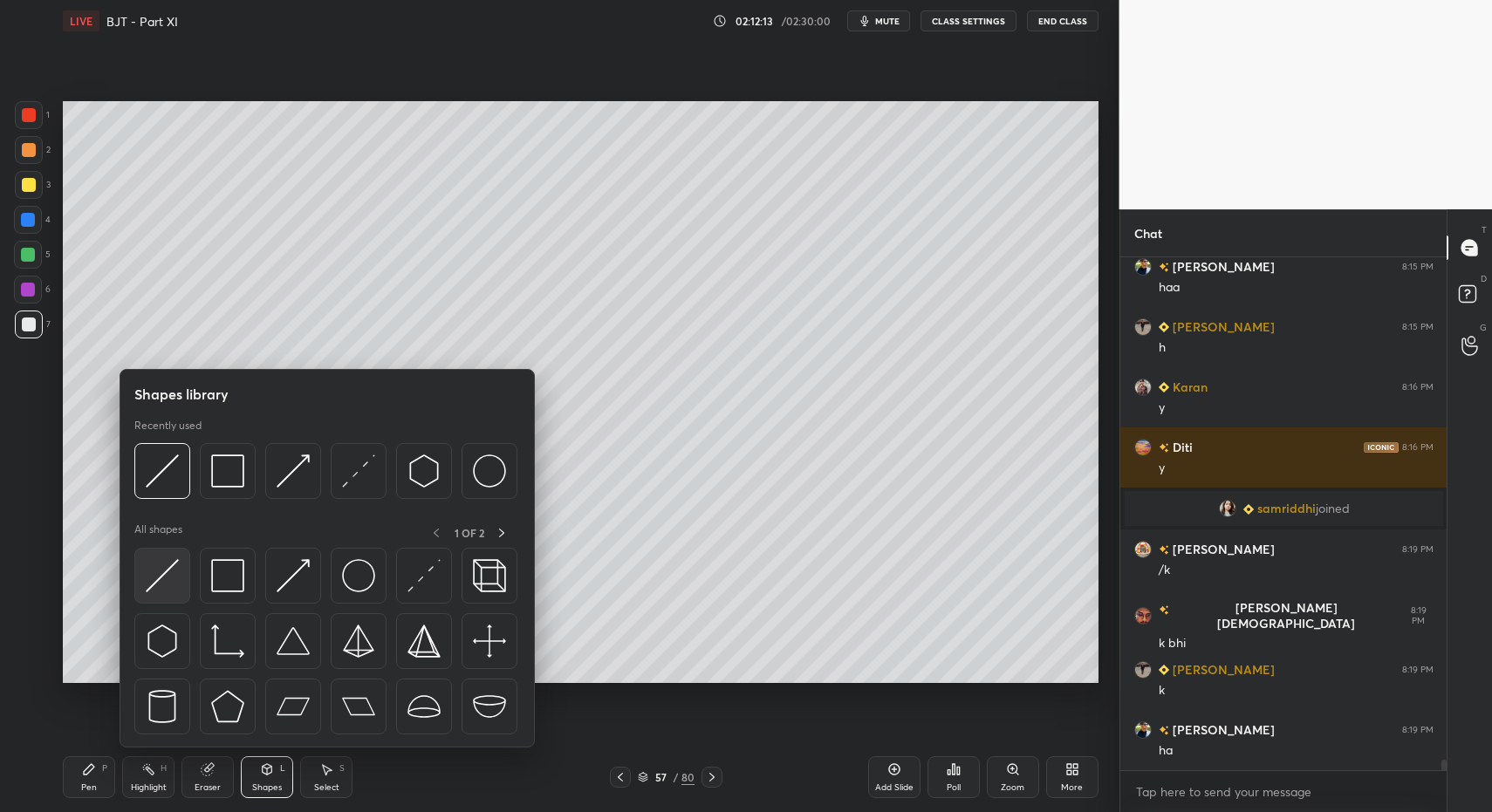
click at [146, 584] on img at bounding box center [162, 576] width 33 height 33
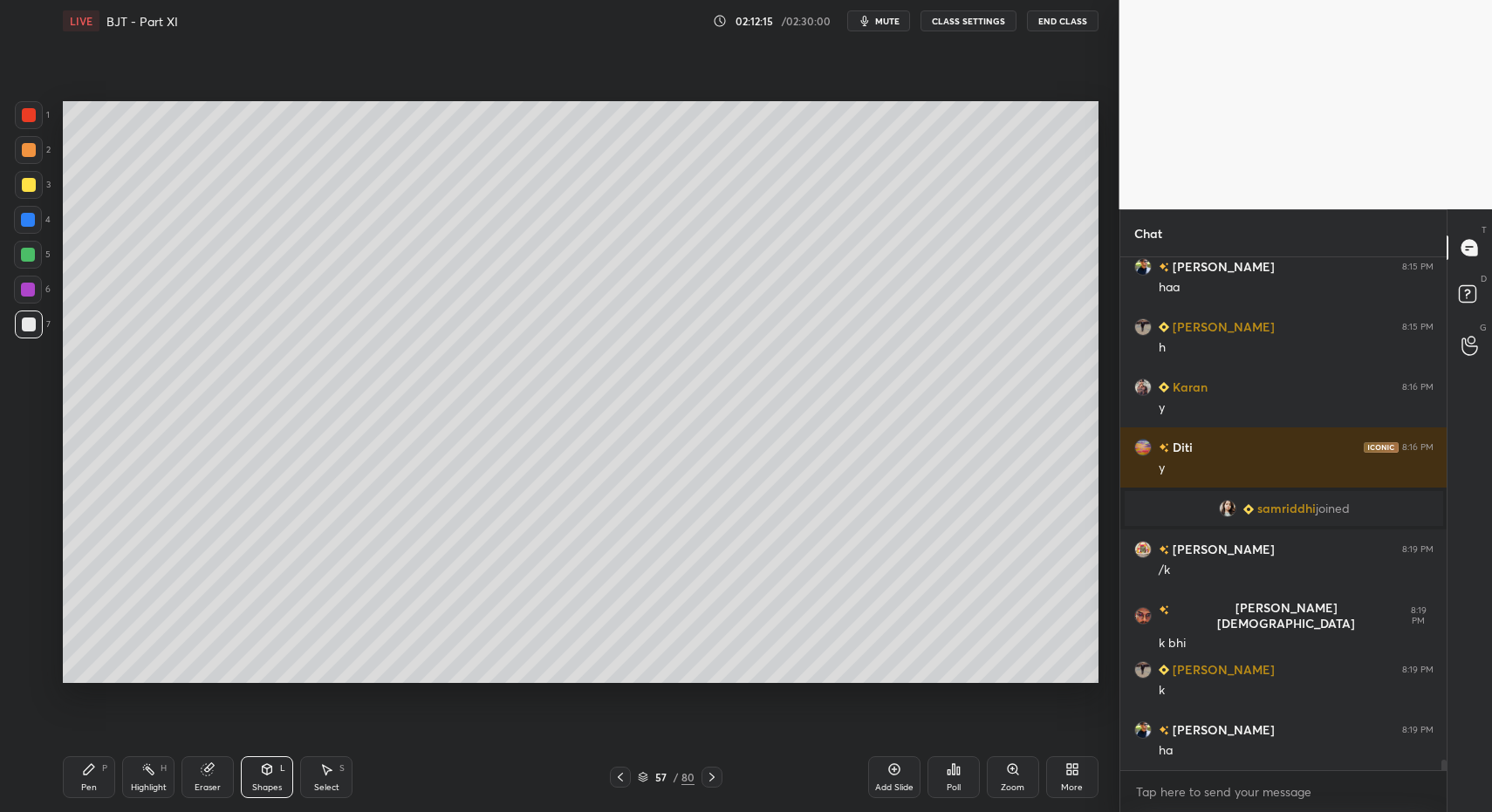
click at [93, 790] on div "Pen" at bounding box center [89, 788] width 16 height 9
click at [89, 785] on div "Pen" at bounding box center [89, 788] width 16 height 9
click at [114, 782] on div "Pen P" at bounding box center [89, 777] width 53 height 42
drag, startPoint x: 68, startPoint y: 784, endPoint x: 131, endPoint y: 689, distance: 114.0
click at [68, 784] on div "Pen P" at bounding box center [89, 777] width 53 height 42
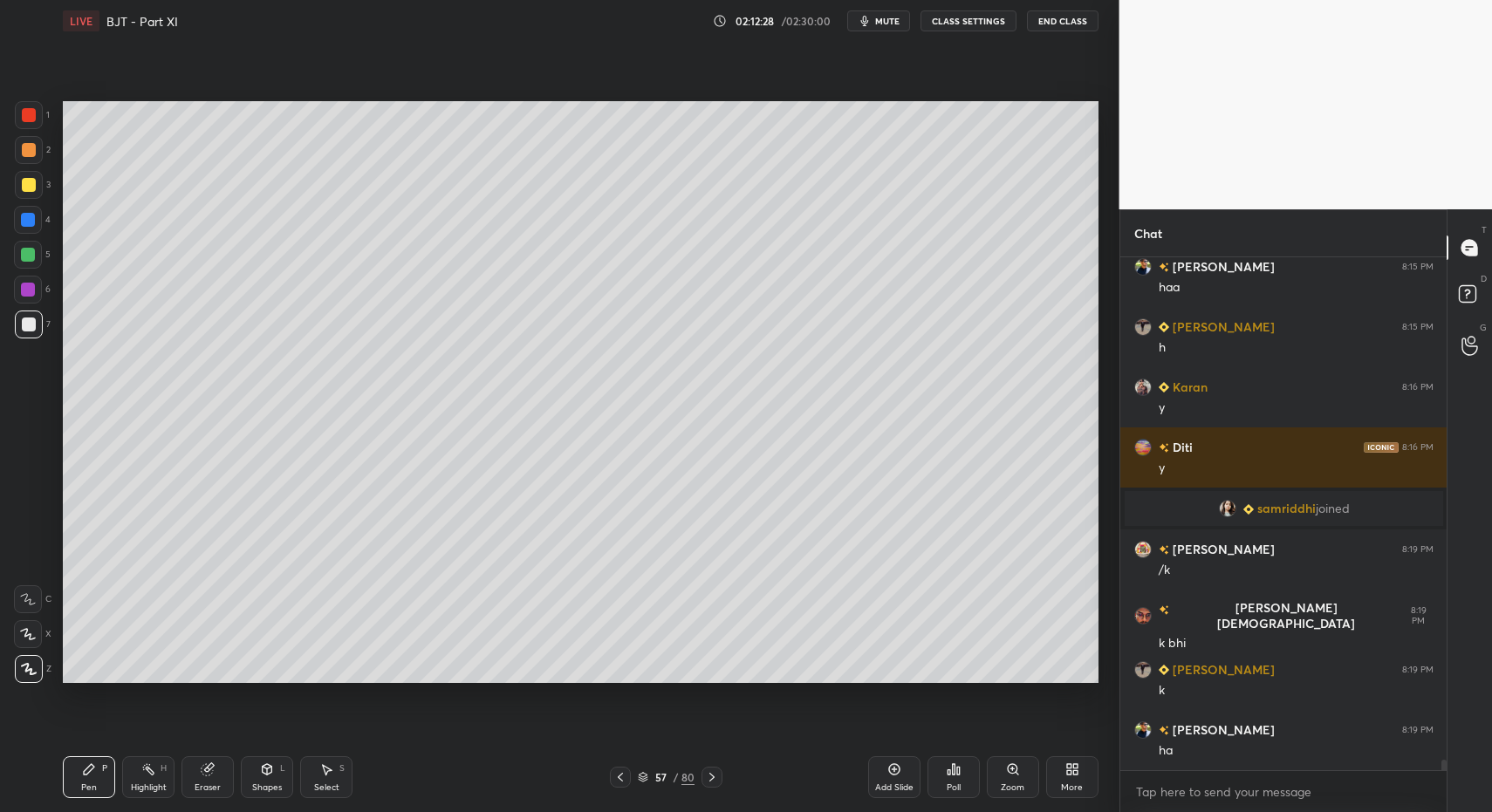
scroll to position [24101, 0]
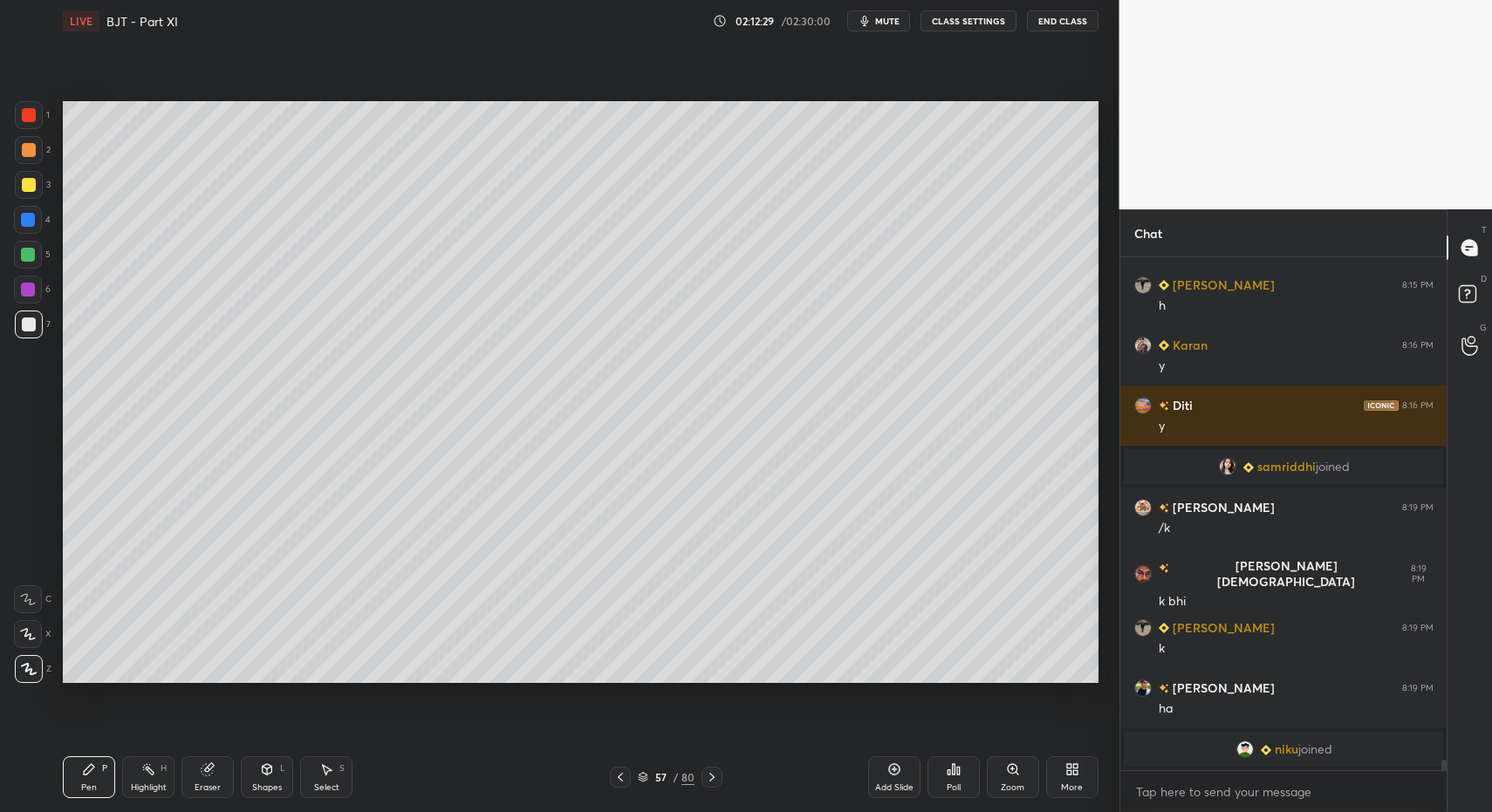
click at [265, 770] on icon at bounding box center [266, 769] width 14 height 14
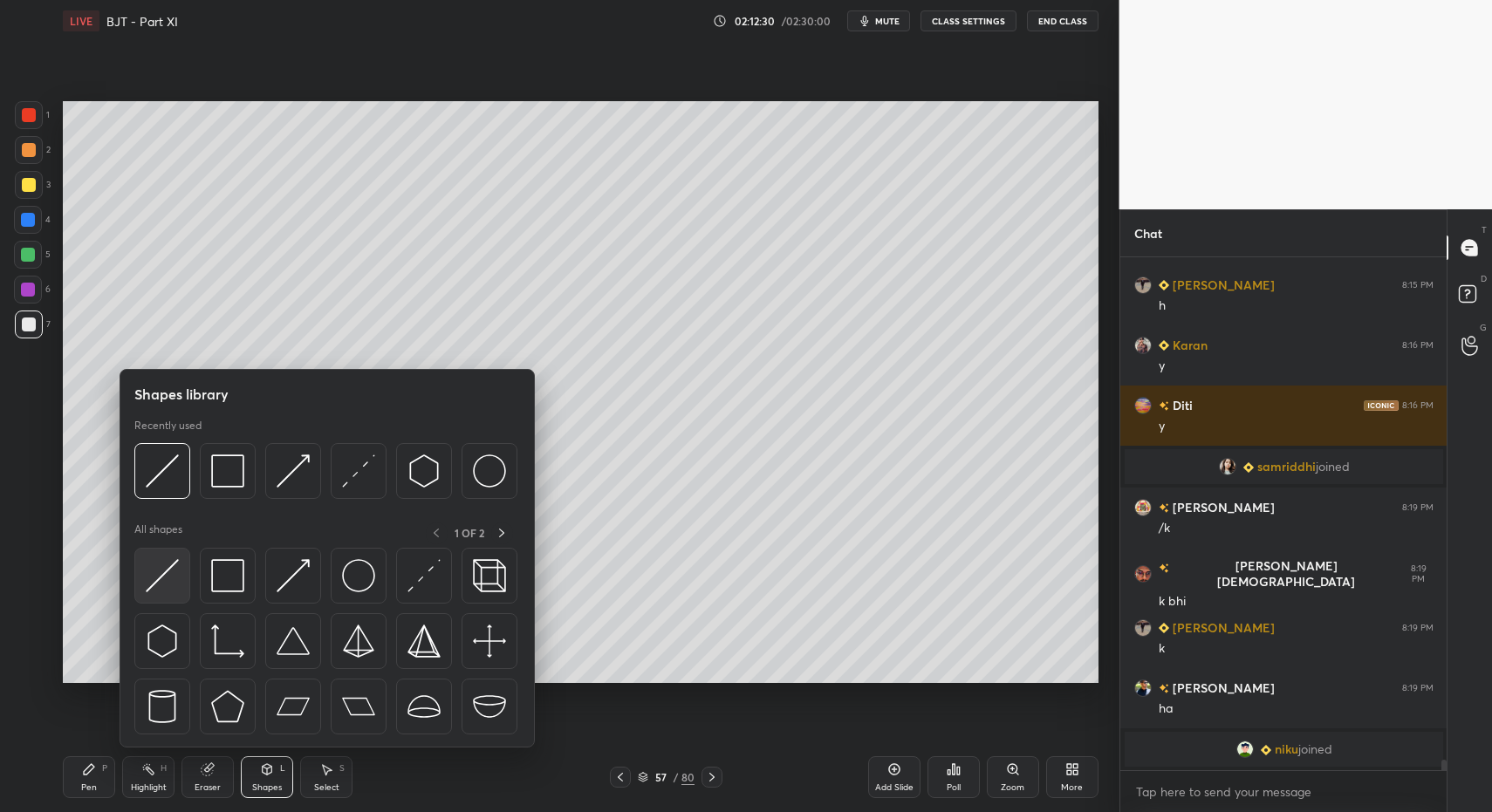
click at [183, 582] on div at bounding box center [161, 575] width 55 height 55
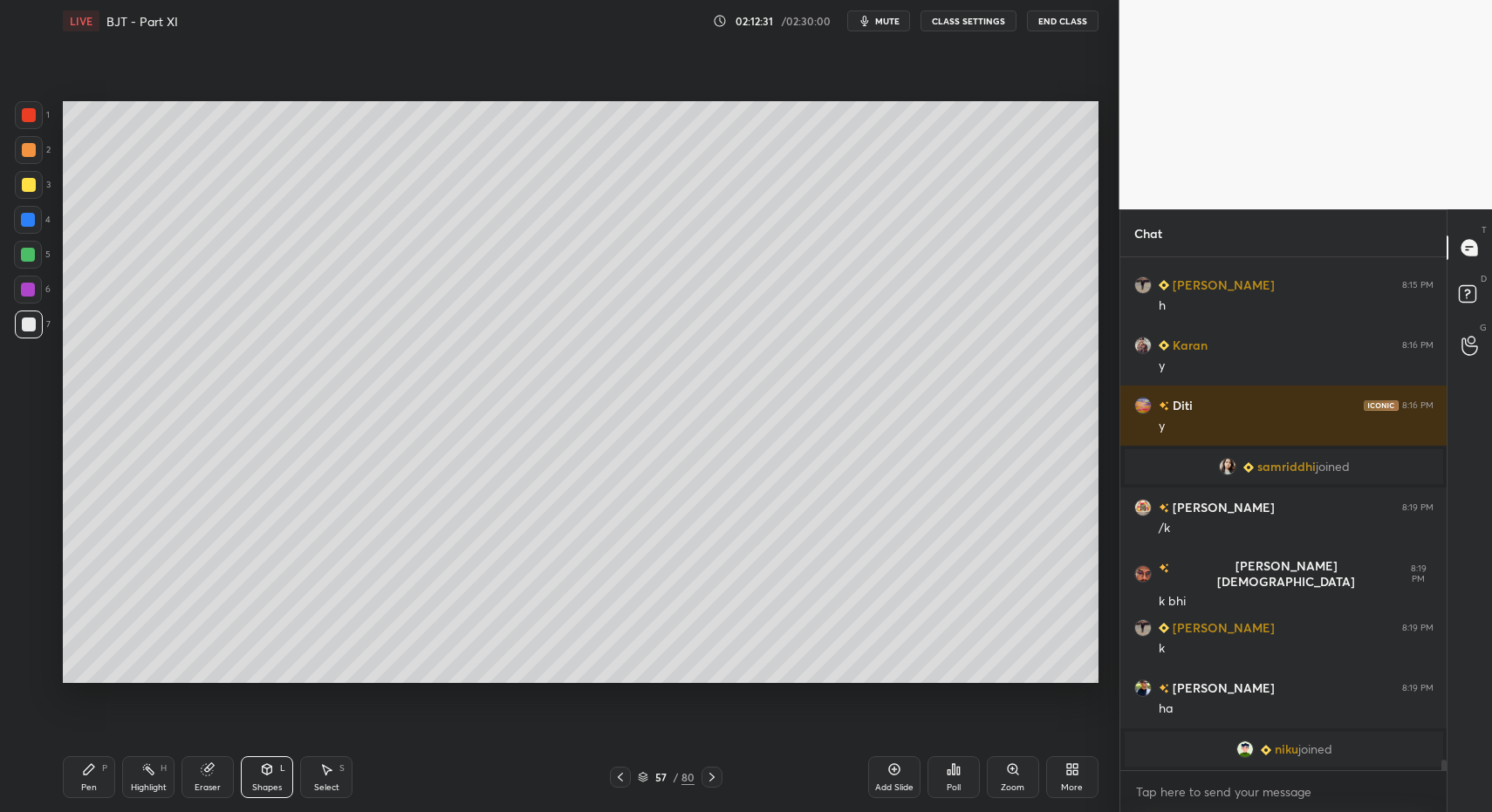
drag, startPoint x: 99, startPoint y: 784, endPoint x: 89, endPoint y: 784, distance: 10.0
click at [99, 784] on div "Pen P" at bounding box center [89, 777] width 53 height 42
click at [89, 784] on div "Pen P" at bounding box center [89, 777] width 53 height 42
click at [340, 788] on div "Select S" at bounding box center [327, 777] width 53 height 42
drag, startPoint x: 338, startPoint y: 781, endPoint x: 369, endPoint y: 711, distance: 76.6
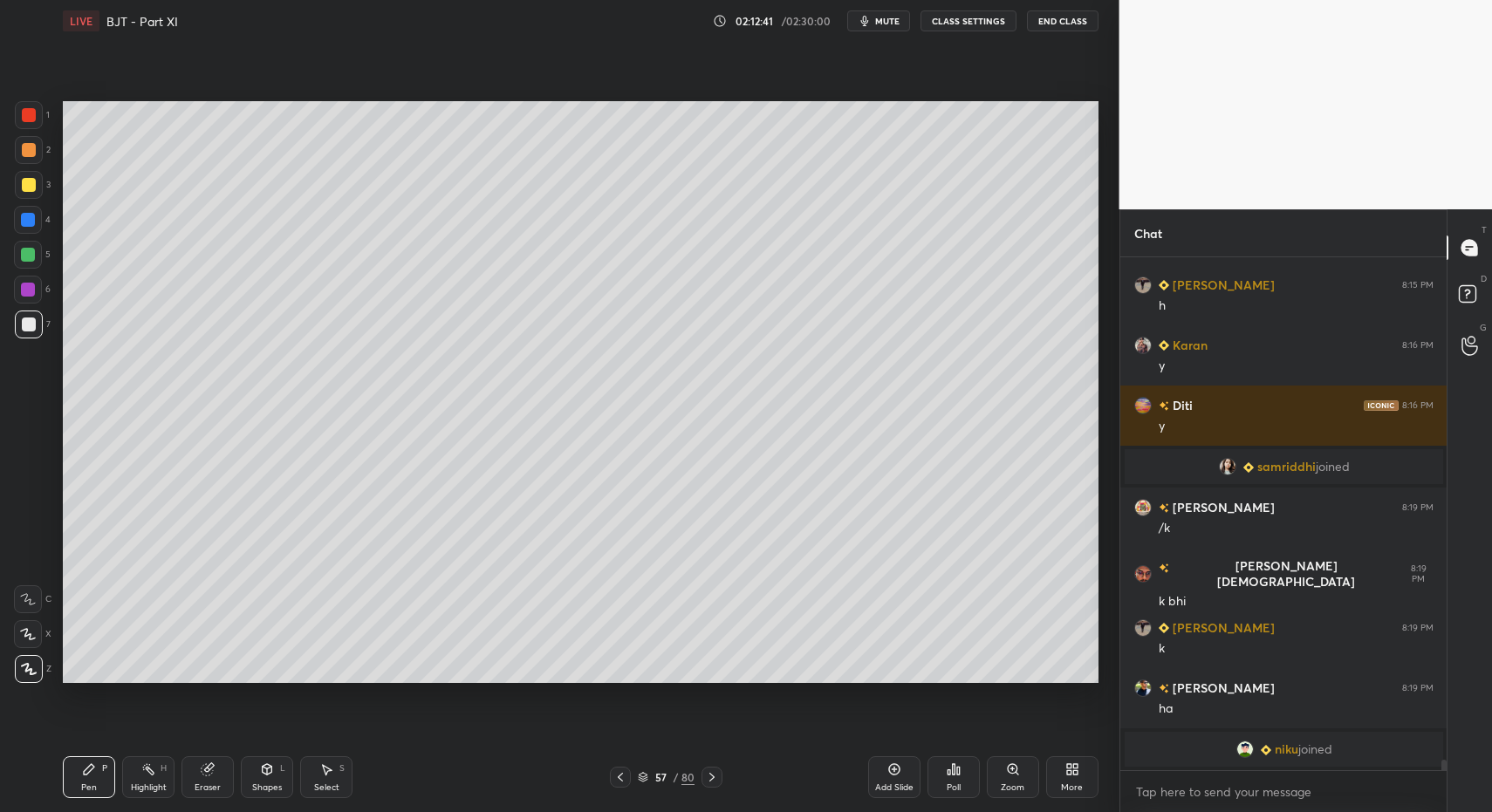
click at [339, 779] on div "Select S" at bounding box center [327, 777] width 53 height 42
drag, startPoint x: 468, startPoint y: 536, endPoint x: 538, endPoint y: 590, distance: 88.4
click at [540, 585] on div "0 ° Undo Copy Paste here Duplicate Duplicate to new slide Delete" at bounding box center [581, 392] width 1036 height 582
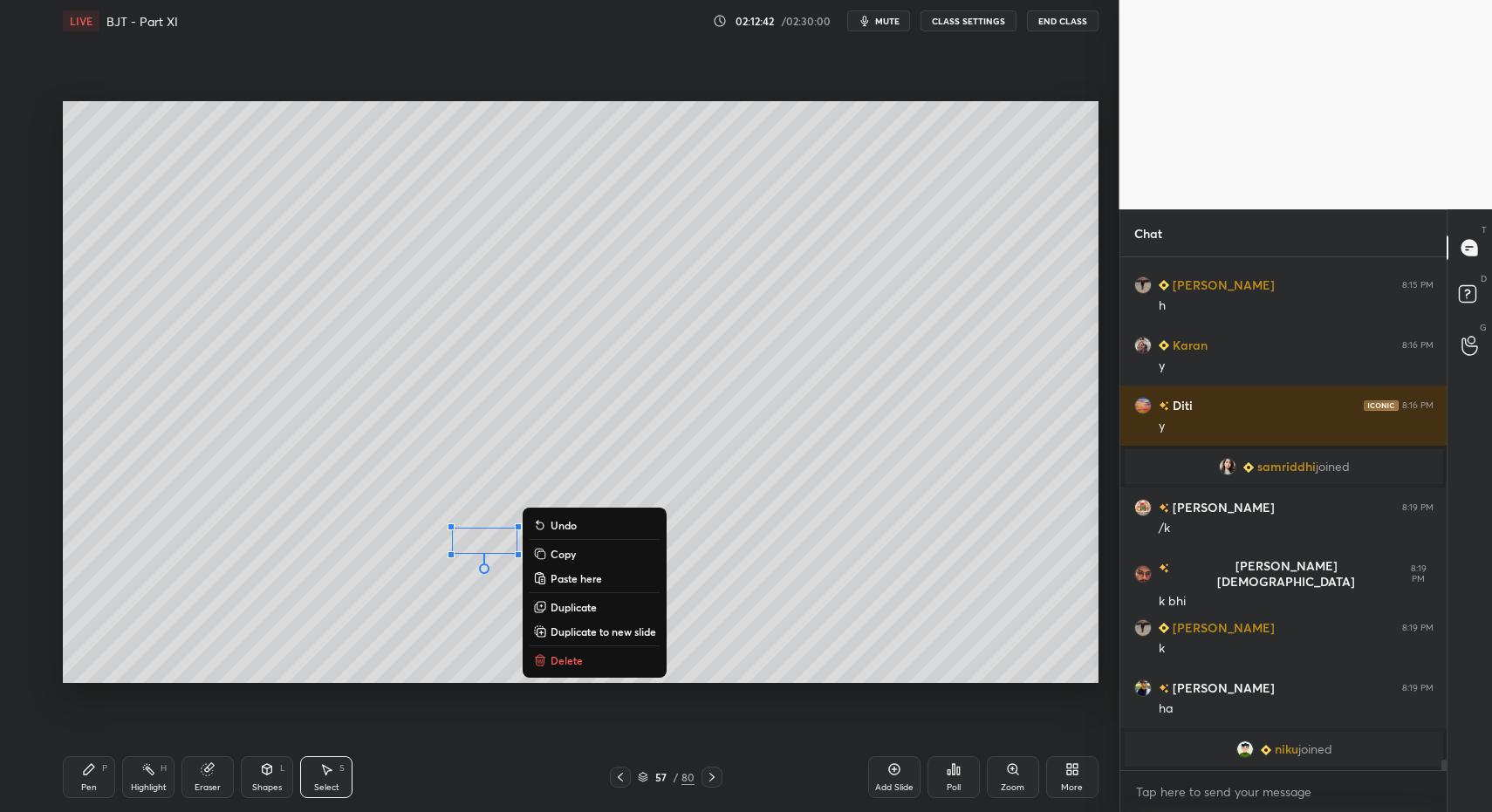
click at [574, 655] on p "Delete" at bounding box center [566, 660] width 32 height 14
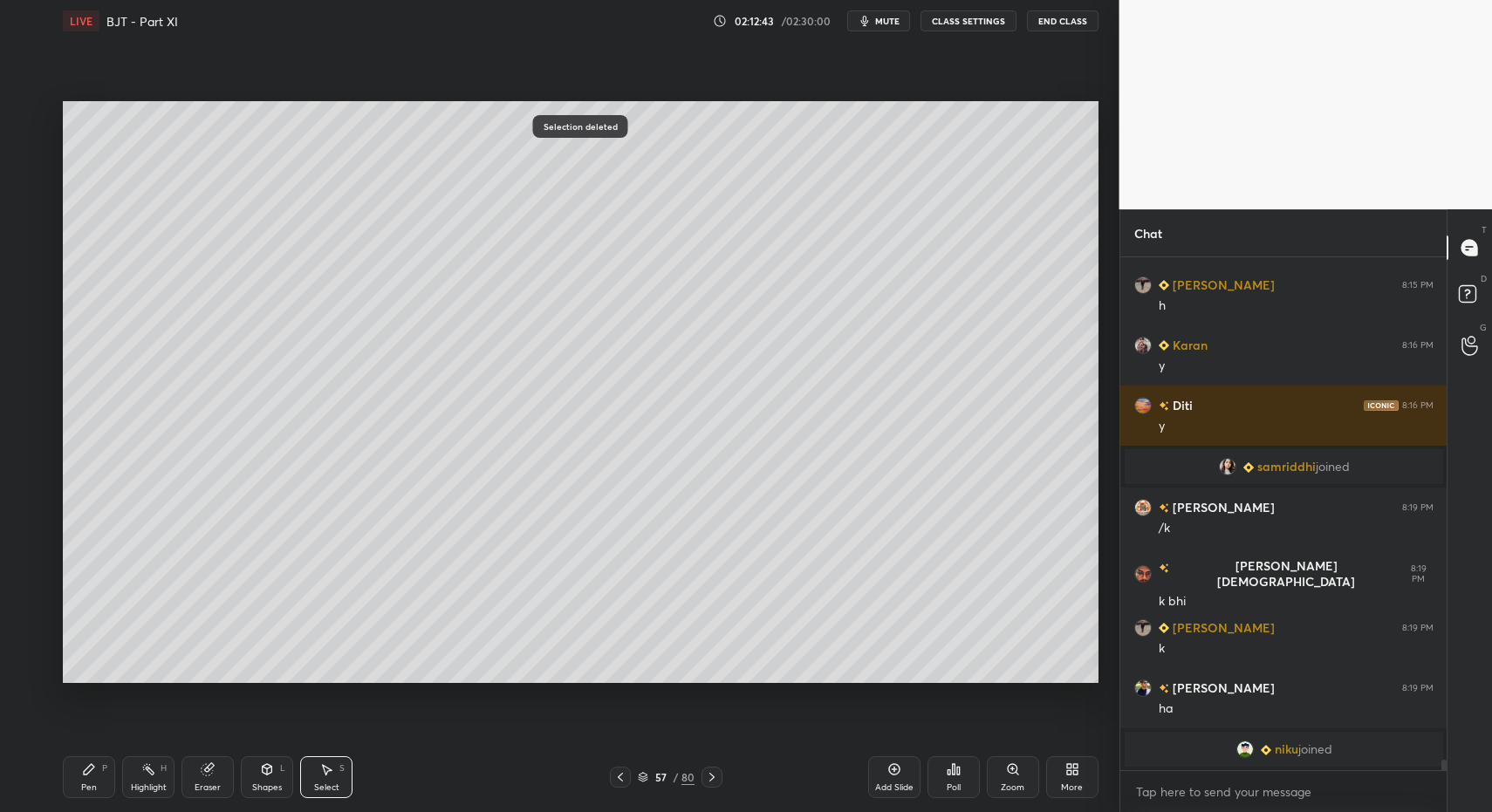
click at [78, 777] on div "Pen P" at bounding box center [89, 777] width 53 height 42
click at [31, 189] on div at bounding box center [28, 185] width 14 height 14
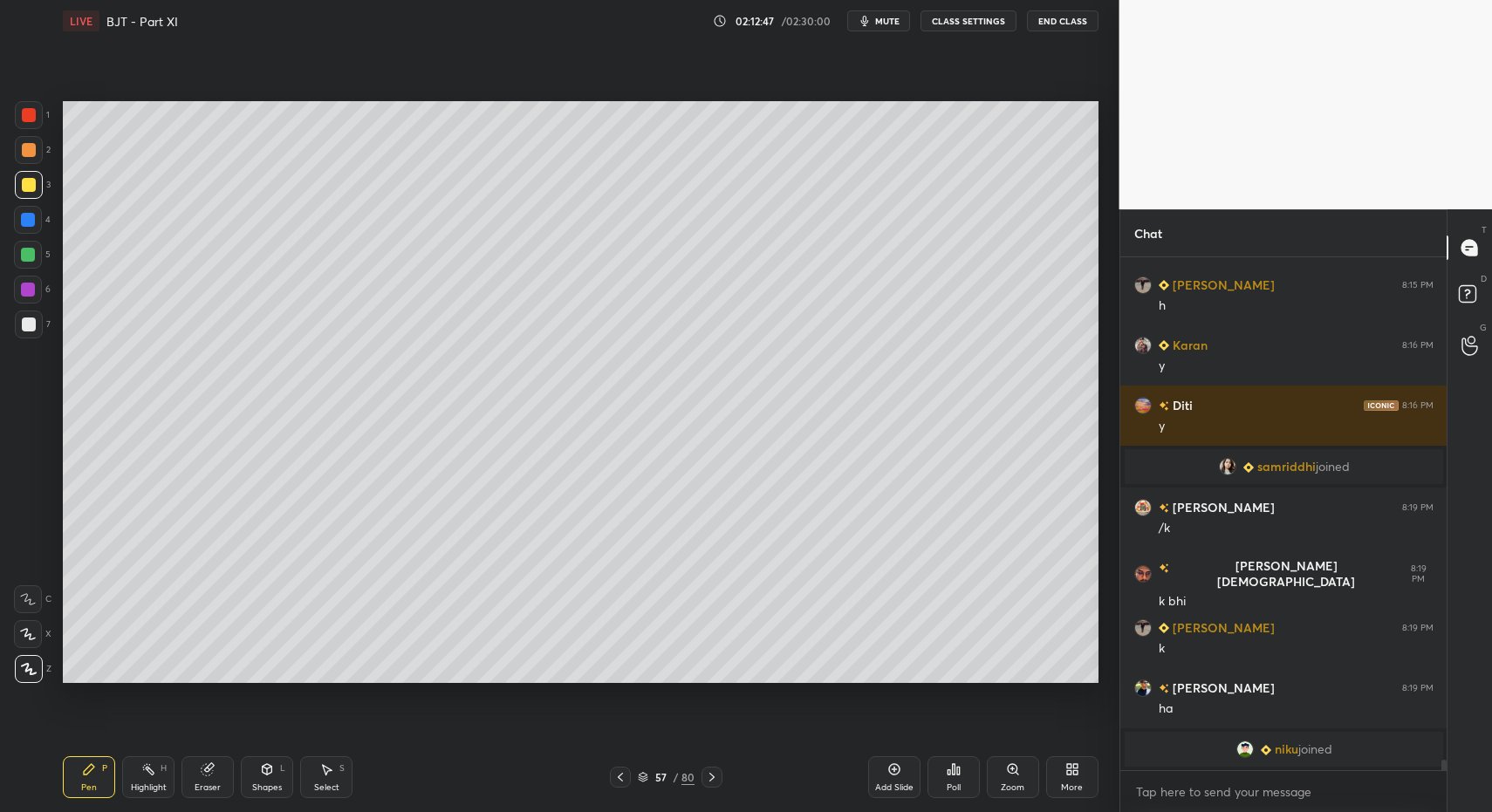
drag, startPoint x: 275, startPoint y: 768, endPoint x: 267, endPoint y: 759, distance: 12.0
click at [269, 774] on div "Shapes L" at bounding box center [267, 777] width 53 height 42
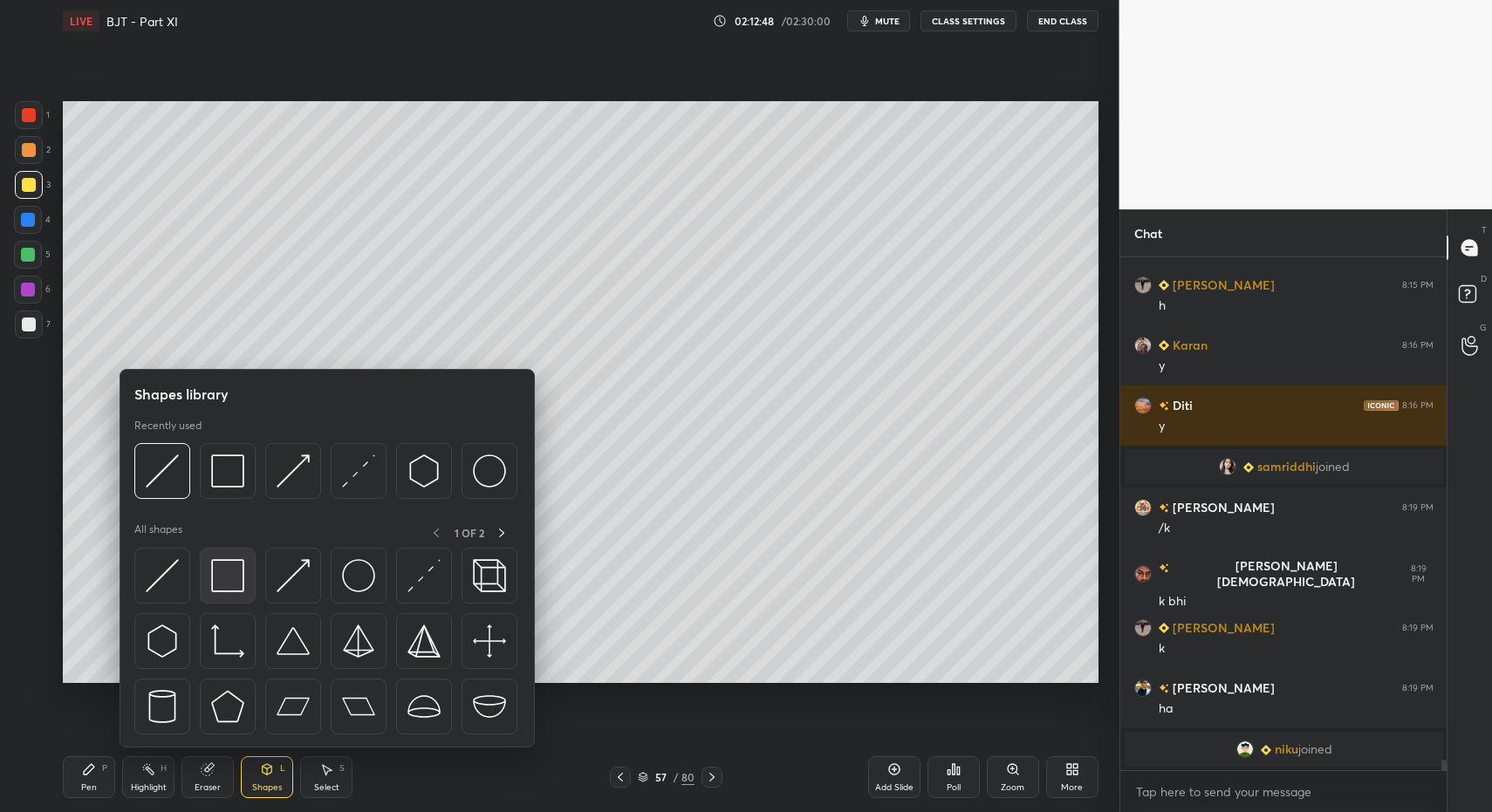
click at [223, 582] on img at bounding box center [228, 576] width 33 height 33
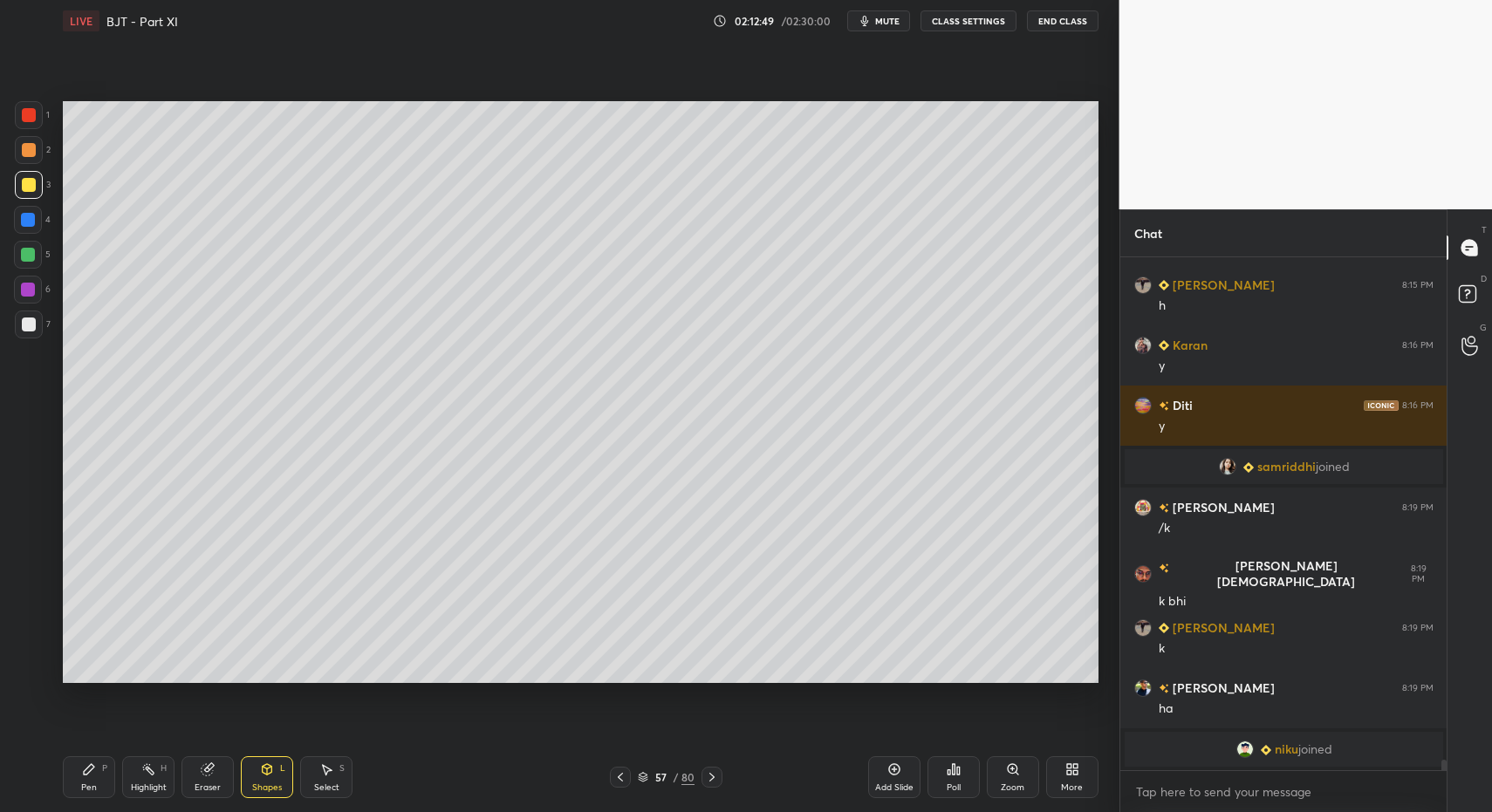
click at [69, 786] on div "Pen P" at bounding box center [89, 777] width 53 height 42
click at [23, 329] on div at bounding box center [28, 325] width 14 height 14
drag, startPoint x: 32, startPoint y: 329, endPoint x: 23, endPoint y: 331, distance: 9.2
click at [21, 335] on div at bounding box center [28, 324] width 28 height 28
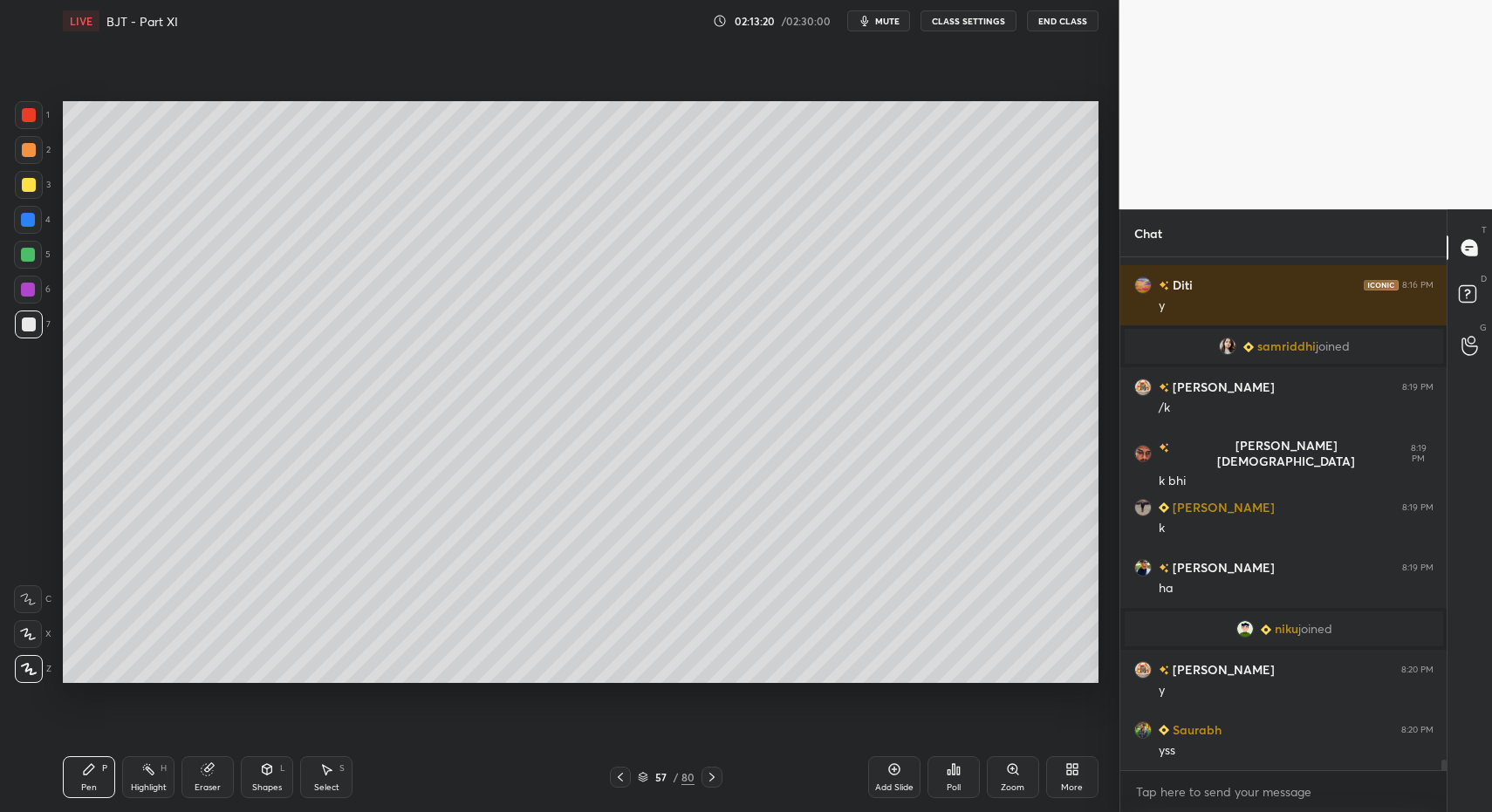
scroll to position [24216, 0]
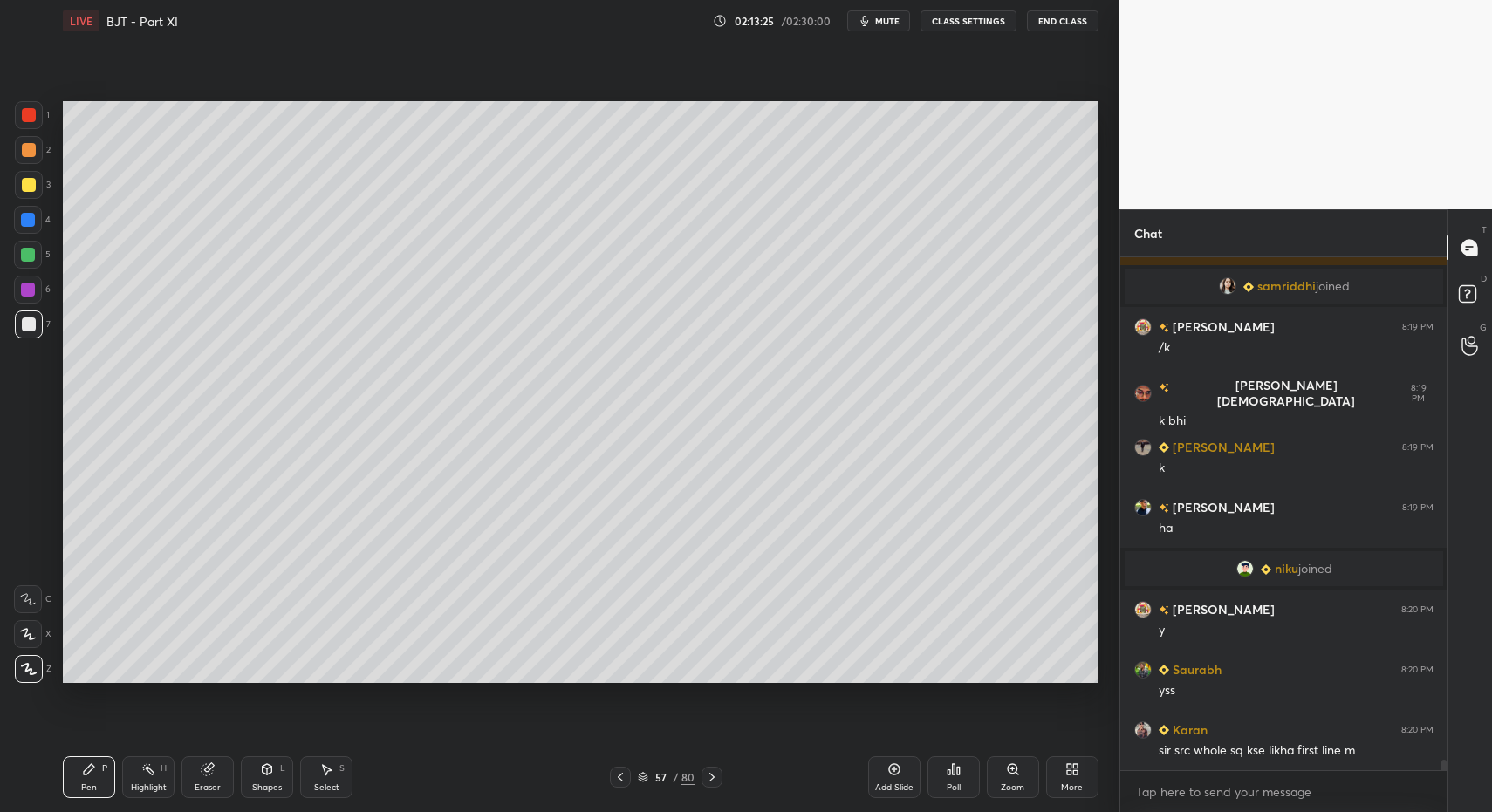
click at [623, 777] on icon at bounding box center [621, 777] width 14 height 14
click at [124, 785] on div "Pen P Highlight H Eraser Shapes L Select S" at bounding box center [265, 777] width 403 height 42
click at [141, 773] on icon at bounding box center [148, 769] width 14 height 14
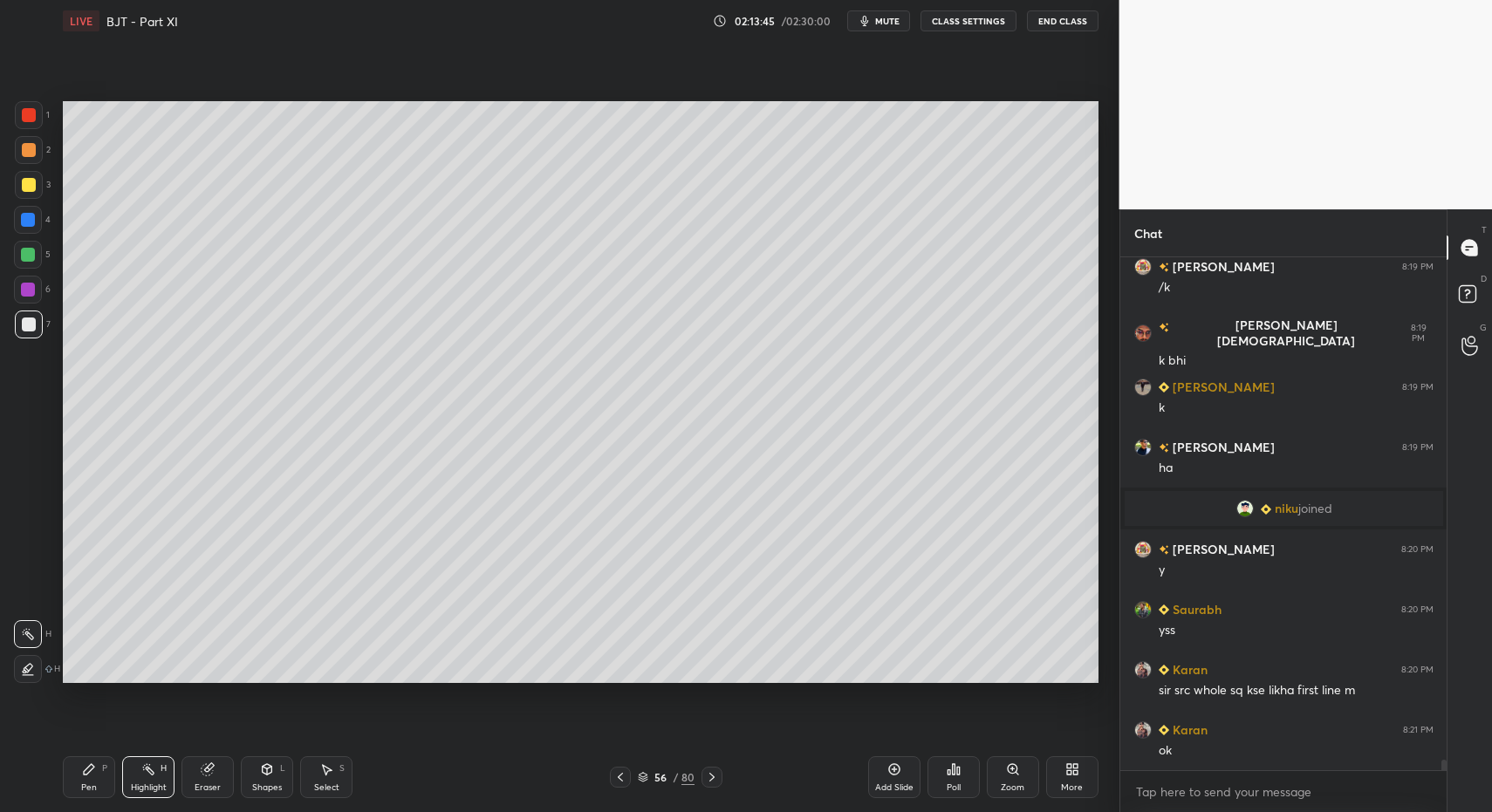
click at [711, 779] on icon at bounding box center [711, 777] width 5 height 9
drag, startPoint x: 331, startPoint y: 780, endPoint x: 318, endPoint y: 778, distance: 13.2
click at [325, 784] on div "Select S" at bounding box center [327, 777] width 53 height 42
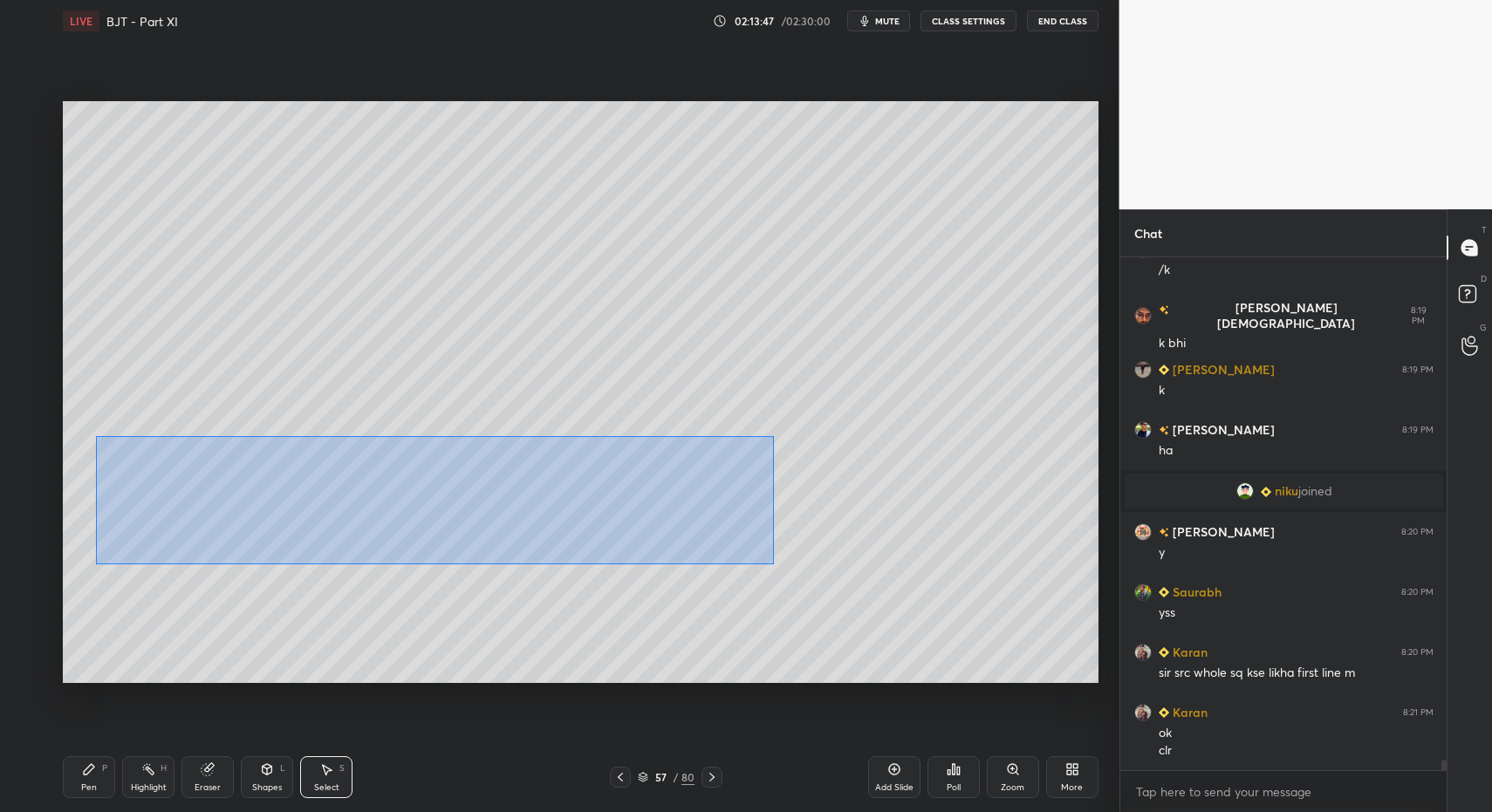
drag, startPoint x: 171, startPoint y: 477, endPoint x: 736, endPoint y: 563, distance: 571.5
click at [772, 562] on div "0 ° Undo Copy Paste here Duplicate Duplicate to new slide Delete" at bounding box center [581, 392] width 1036 height 582
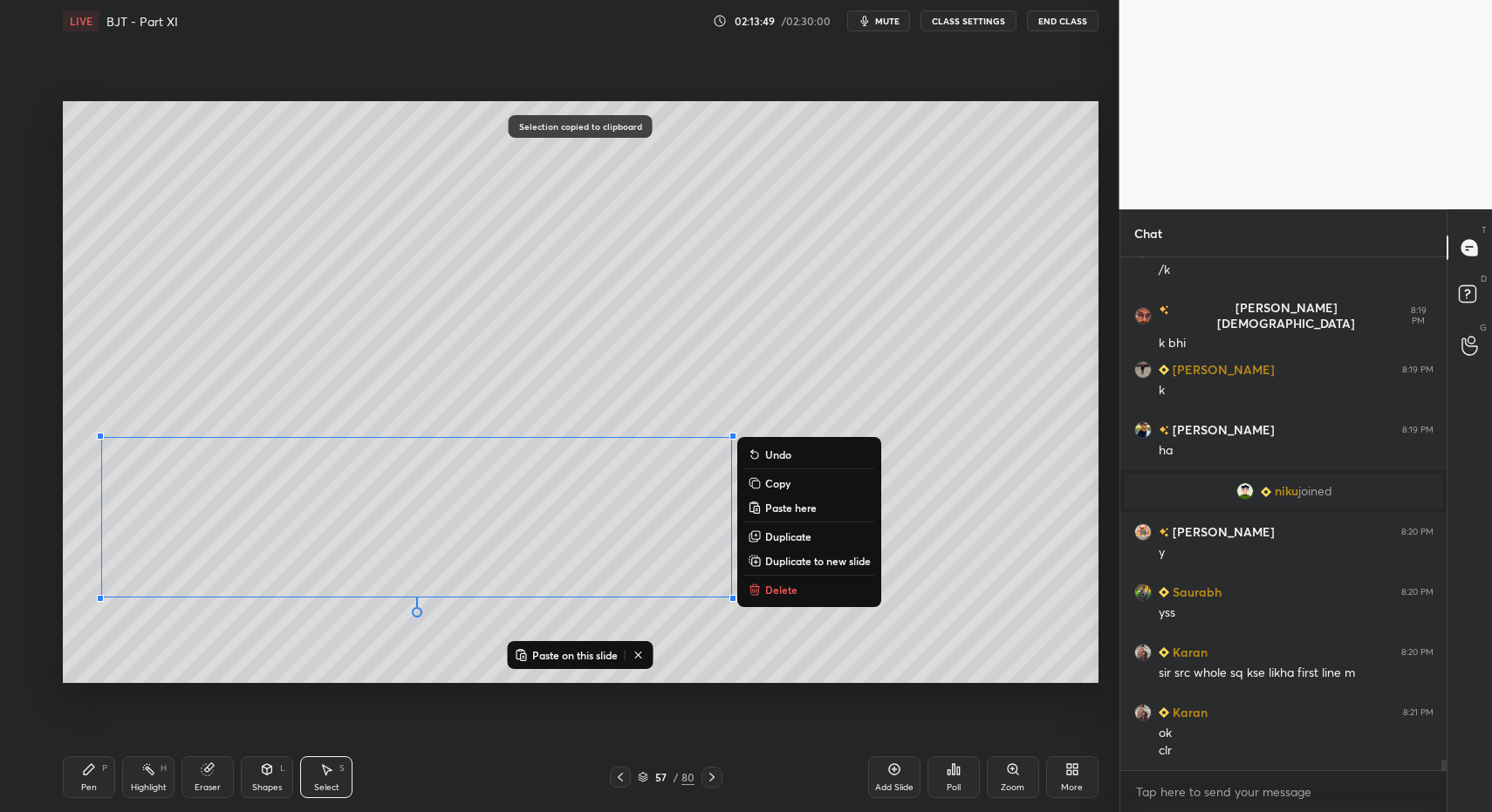
click at [902, 771] on div "Add Slide" at bounding box center [895, 777] width 53 height 42
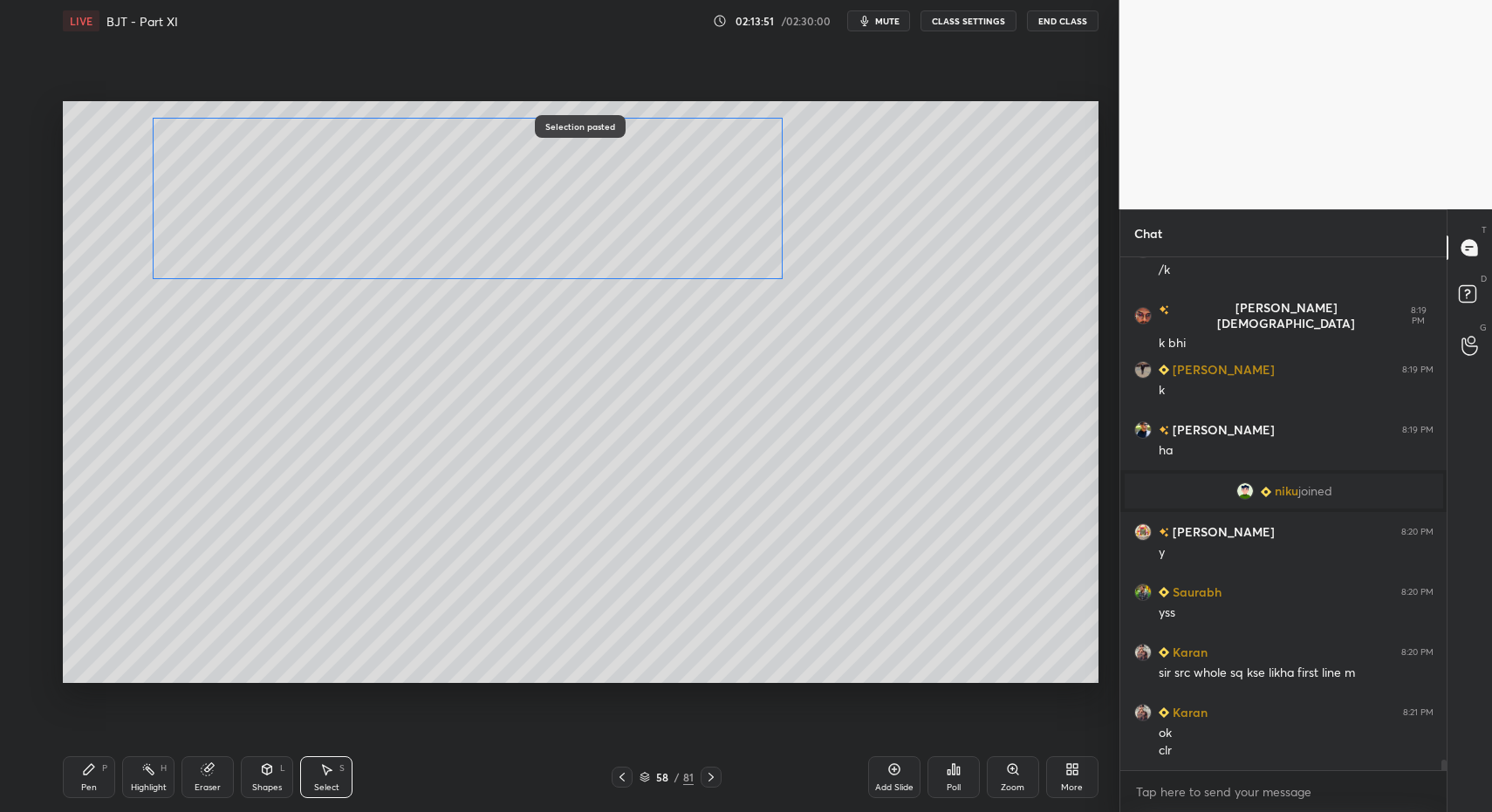
drag, startPoint x: 336, startPoint y: 484, endPoint x: 386, endPoint y: 203, distance: 285.4
click at [391, 200] on div "0 ° Undo Copy Paste here Duplicate Duplicate to new slide Delete" at bounding box center [581, 392] width 1036 height 582
drag, startPoint x: 154, startPoint y: 280, endPoint x: 178, endPoint y: 270, distance: 26.0
click at [165, 275] on div at bounding box center [161, 278] width 7 height 7
drag, startPoint x: 190, startPoint y: 264, endPoint x: 184, endPoint y: 254, distance: 11.7
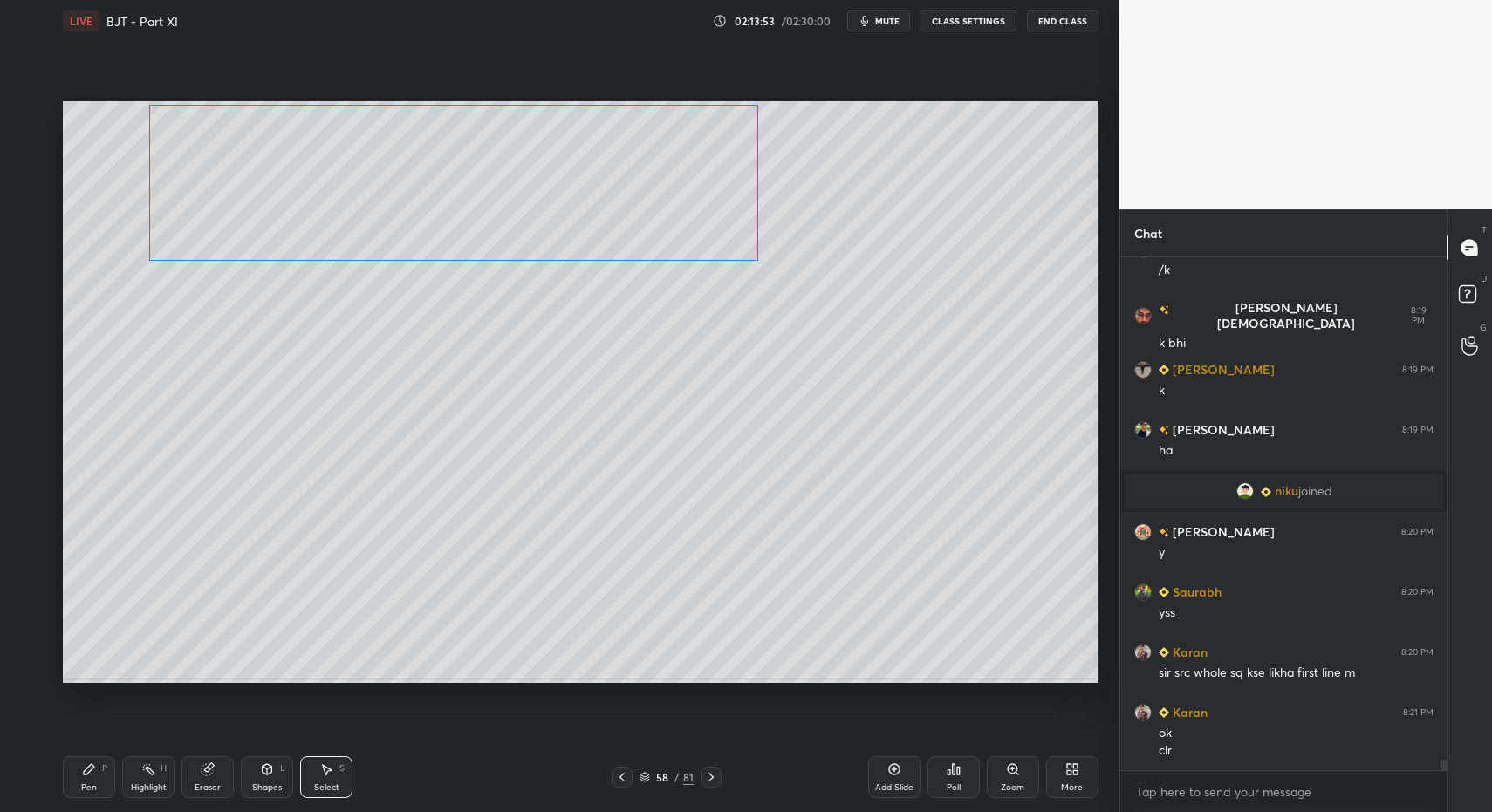
click at [185, 251] on div "0 ° Undo Copy Paste here Duplicate Duplicate to new slide Delete" at bounding box center [581, 392] width 1036 height 582
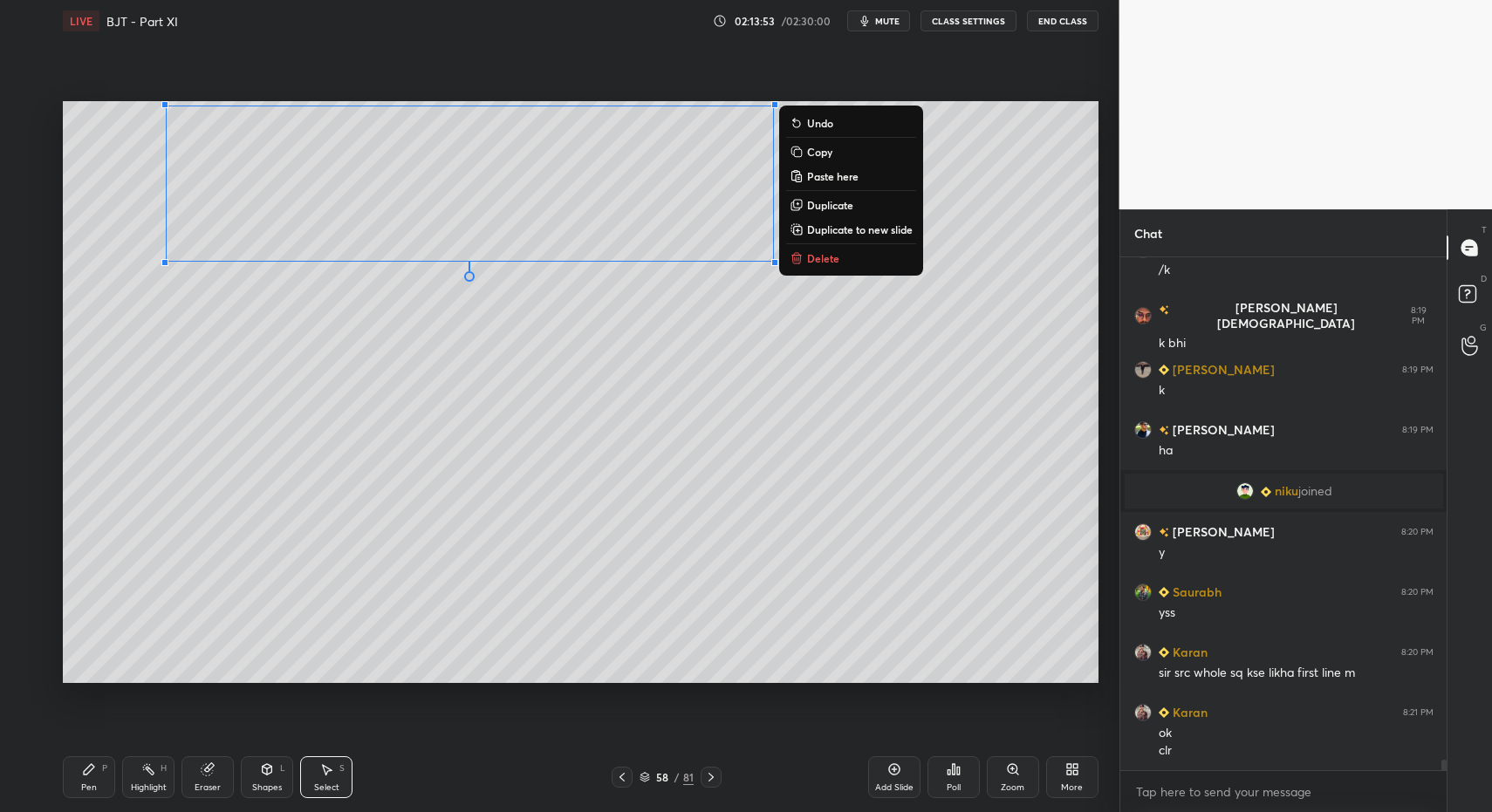
scroll to position [24353, 0]
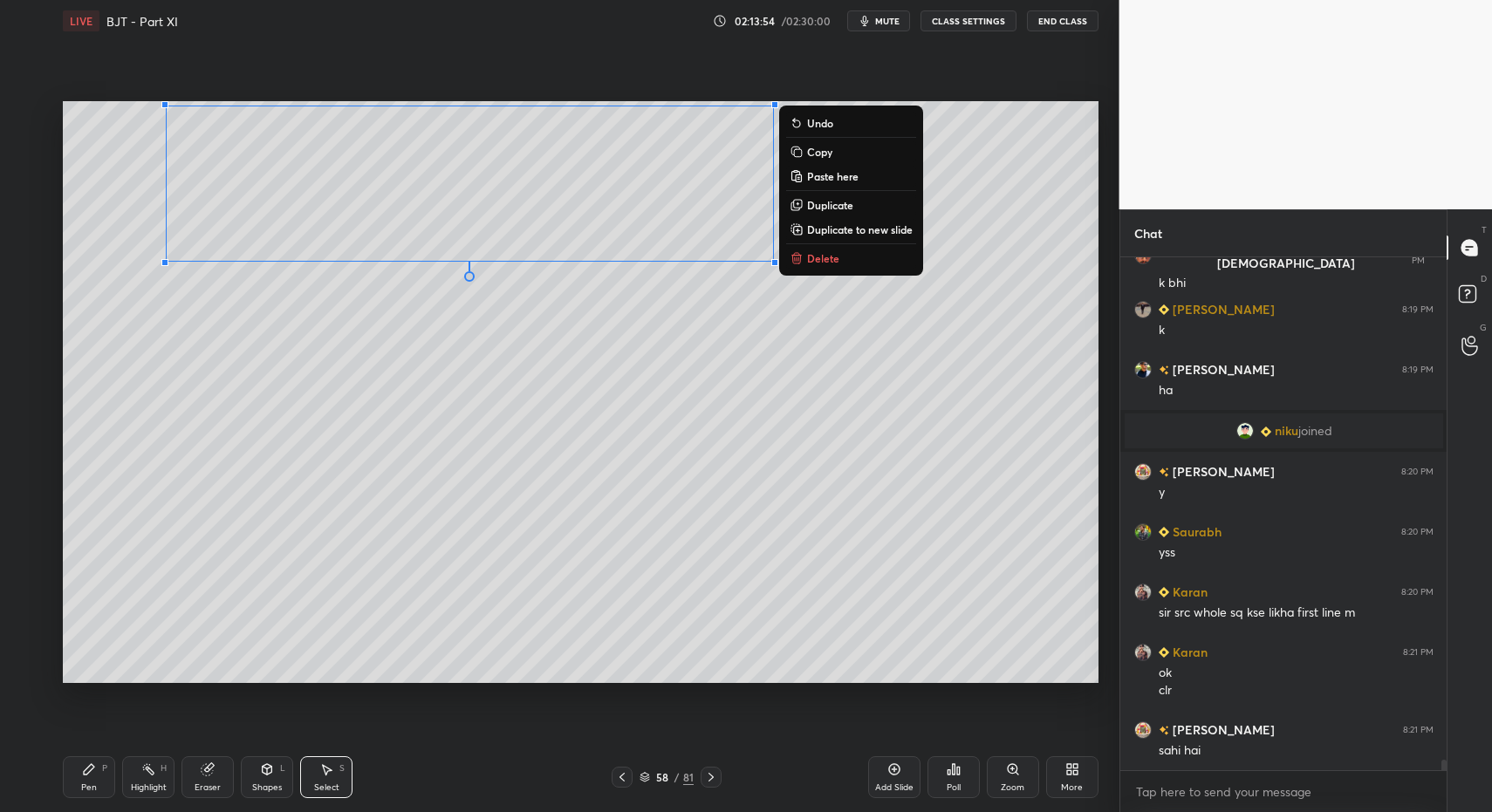
click at [86, 777] on div "Pen P" at bounding box center [89, 777] width 53 height 42
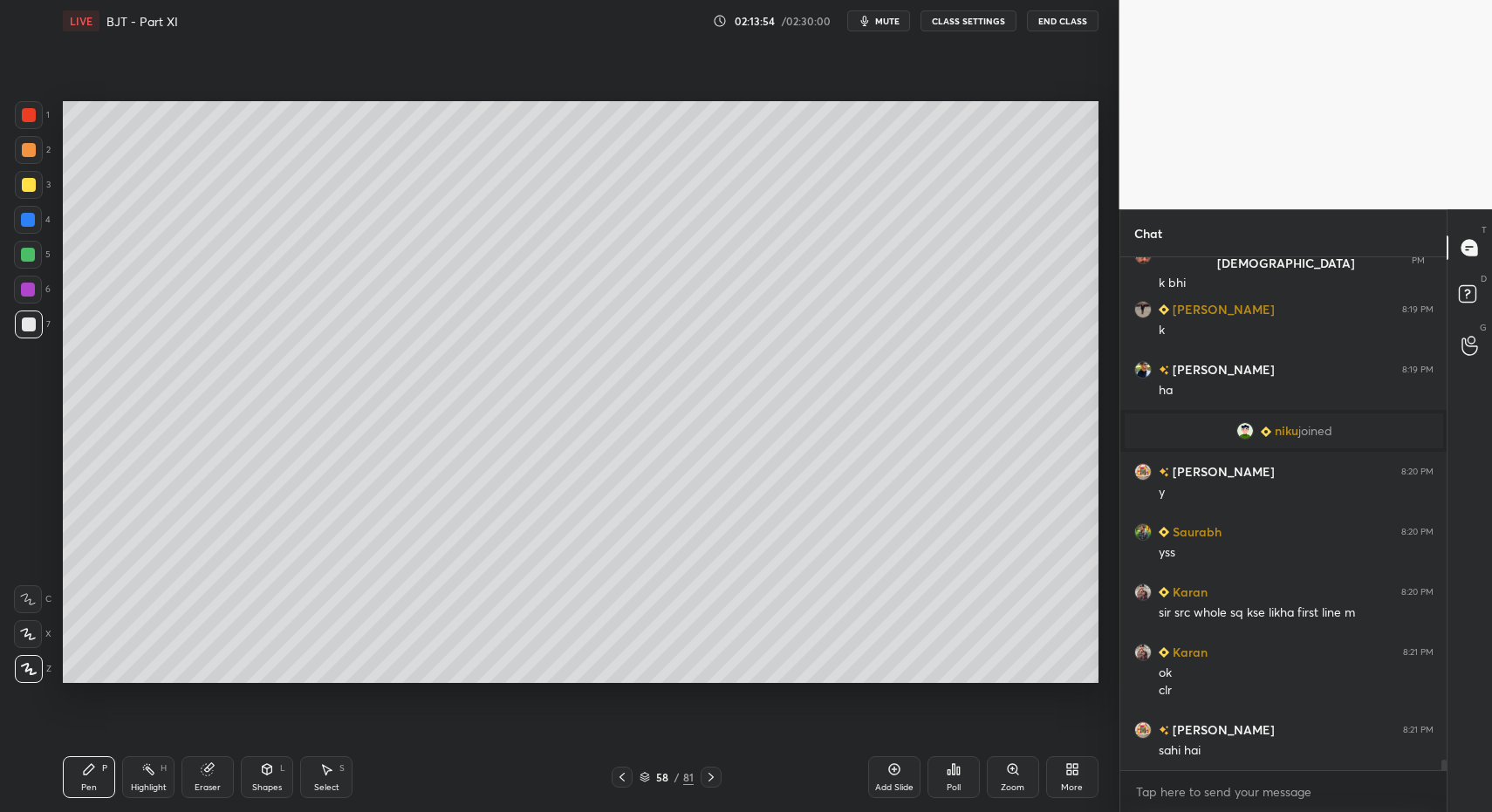
click at [89, 775] on icon at bounding box center [89, 769] width 14 height 14
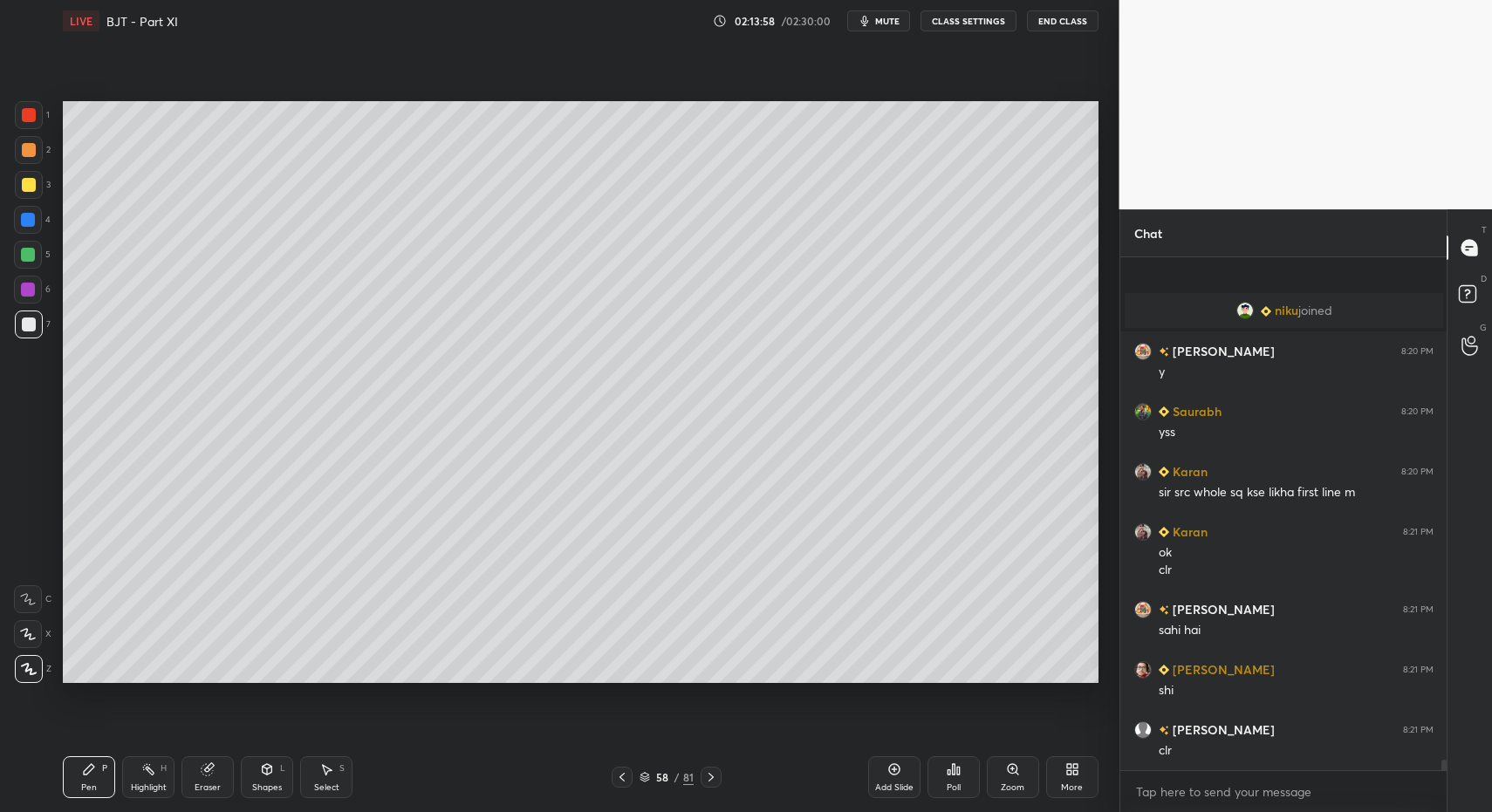
scroll to position [24594, 0]
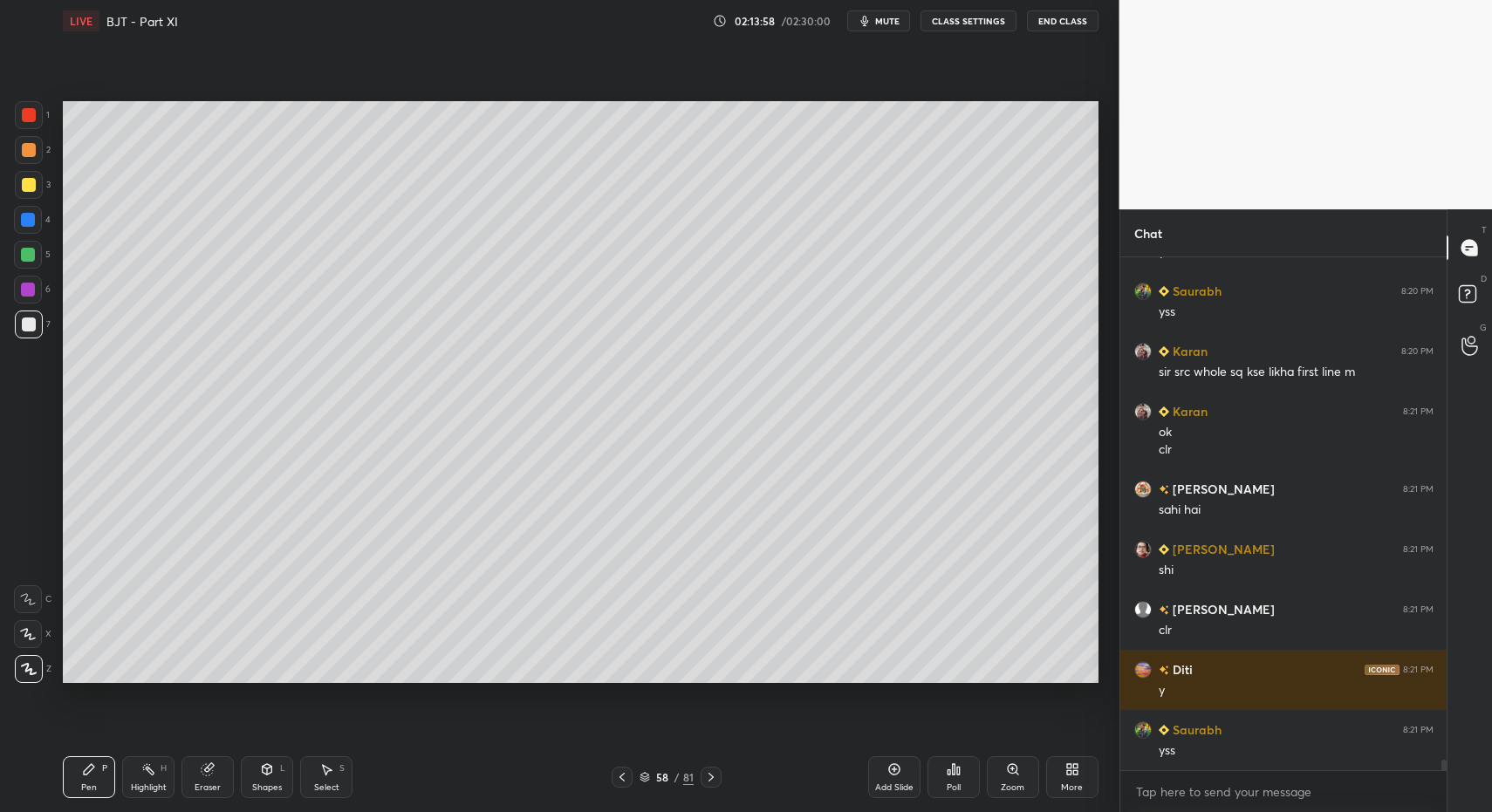
drag, startPoint x: 22, startPoint y: 344, endPoint x: 28, endPoint y: 325, distance: 19.9
click at [28, 331] on div "7" at bounding box center [32, 328] width 36 height 35
click at [63, 781] on div "Pen P" at bounding box center [89, 777] width 53 height 42
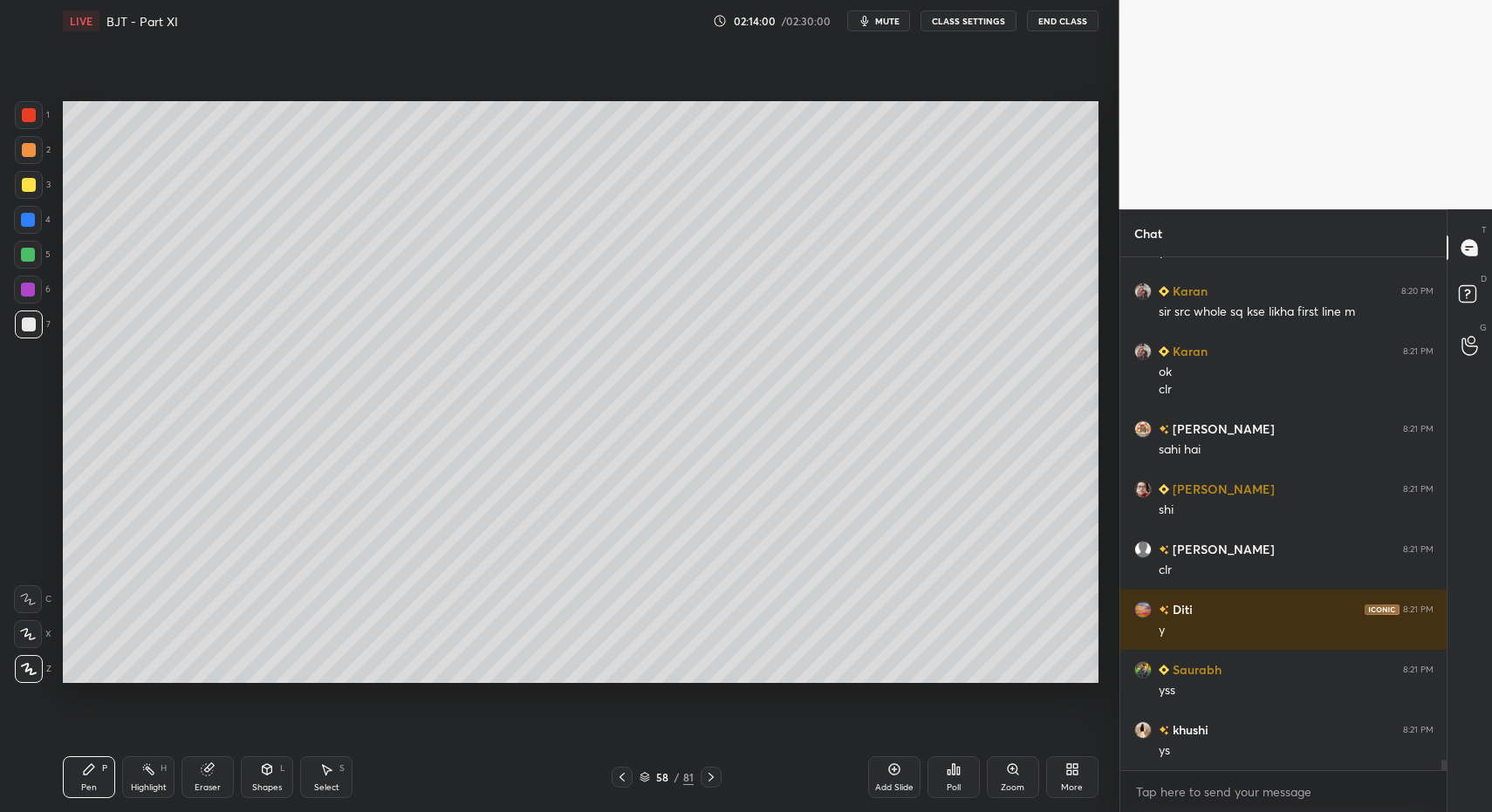
click at [148, 784] on div "Highlight" at bounding box center [149, 788] width 36 height 9
drag, startPoint x: 151, startPoint y: 772, endPoint x: 179, endPoint y: 700, distance: 77.3
click at [151, 772] on rect at bounding box center [150, 771] width 9 height 9
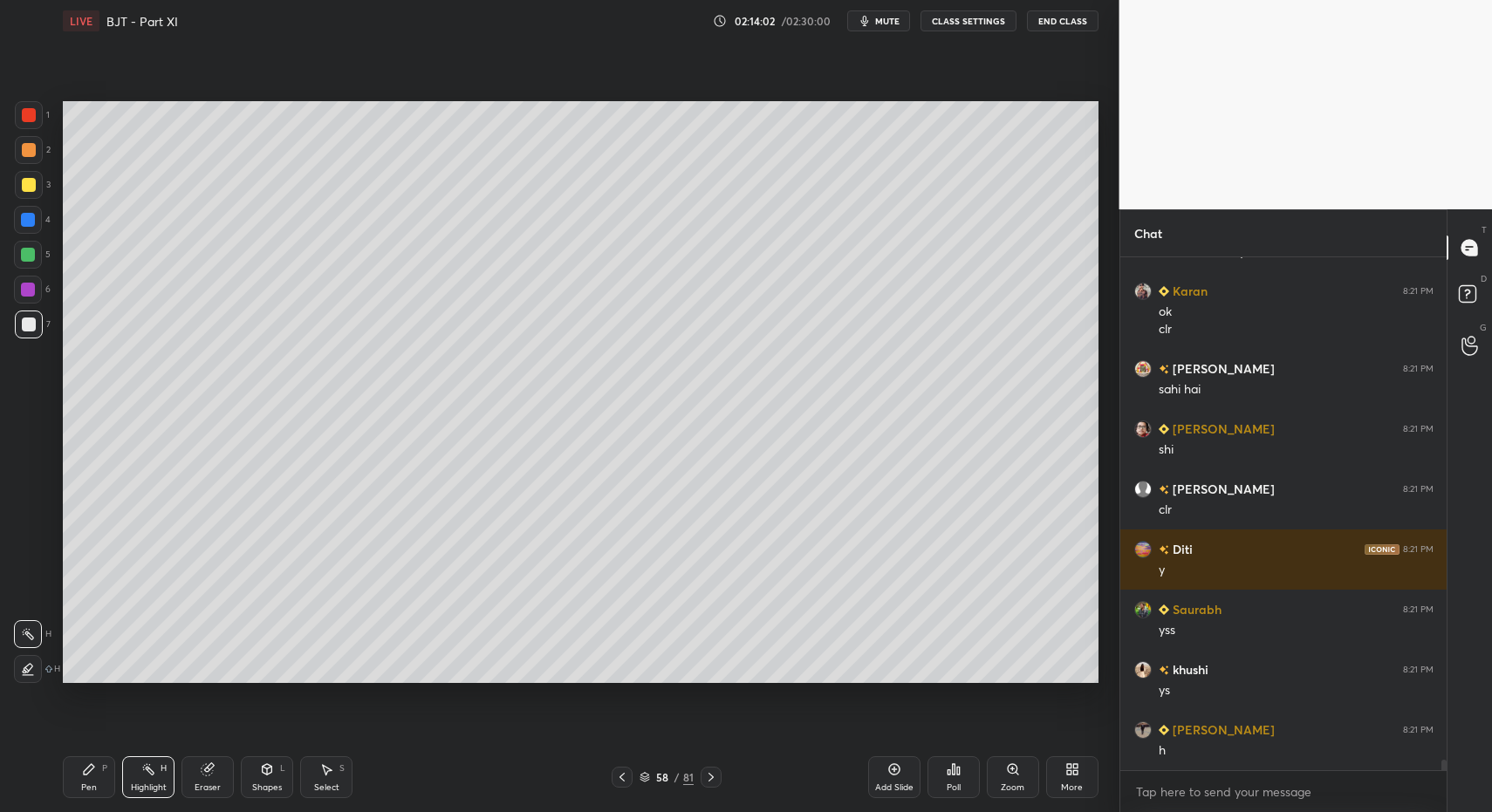
drag, startPoint x: 284, startPoint y: 783, endPoint x: 271, endPoint y: 751, distance: 34.5
click at [279, 783] on div "Shapes L" at bounding box center [267, 777] width 53 height 42
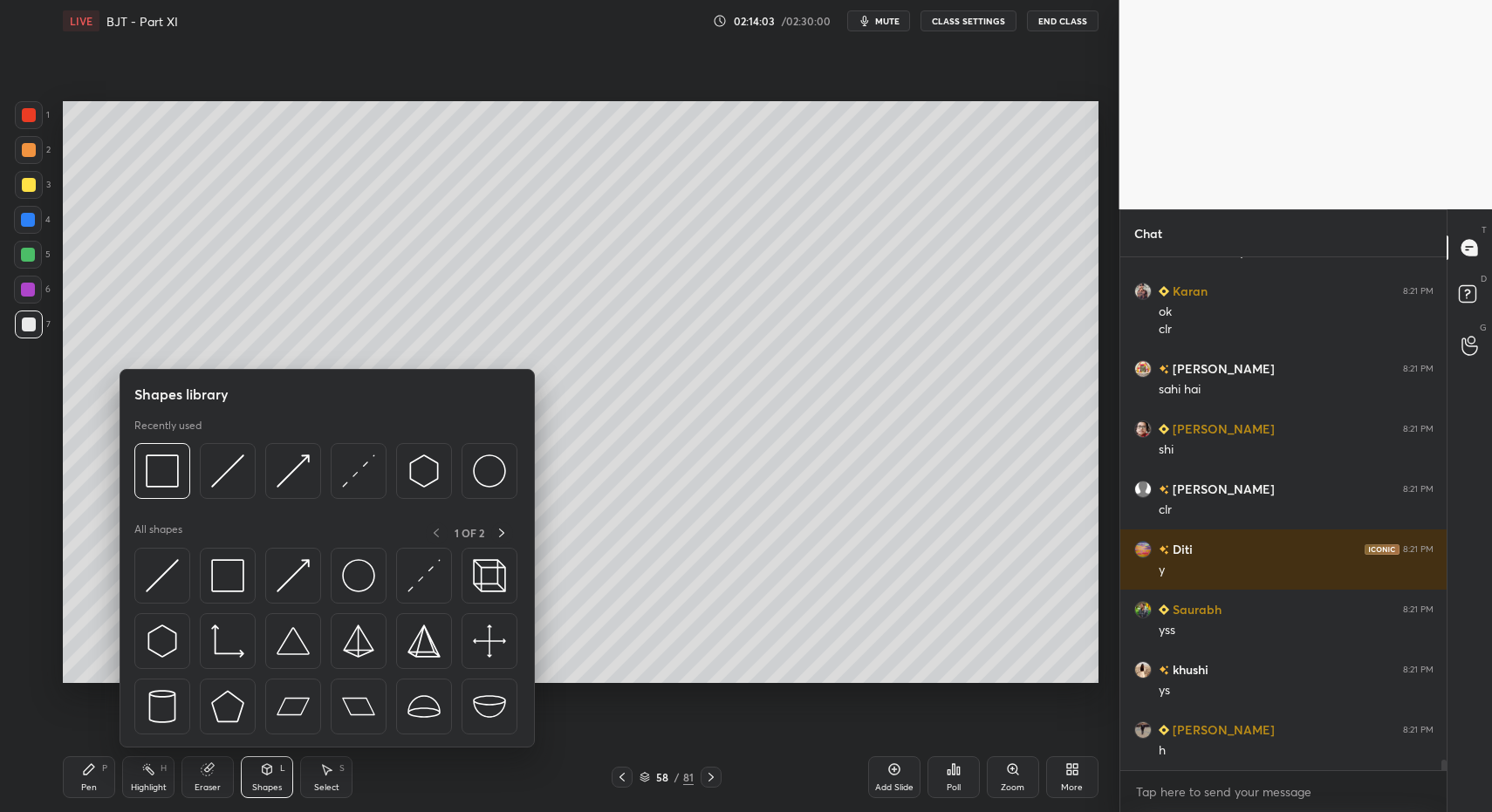
scroll to position [24775, 0]
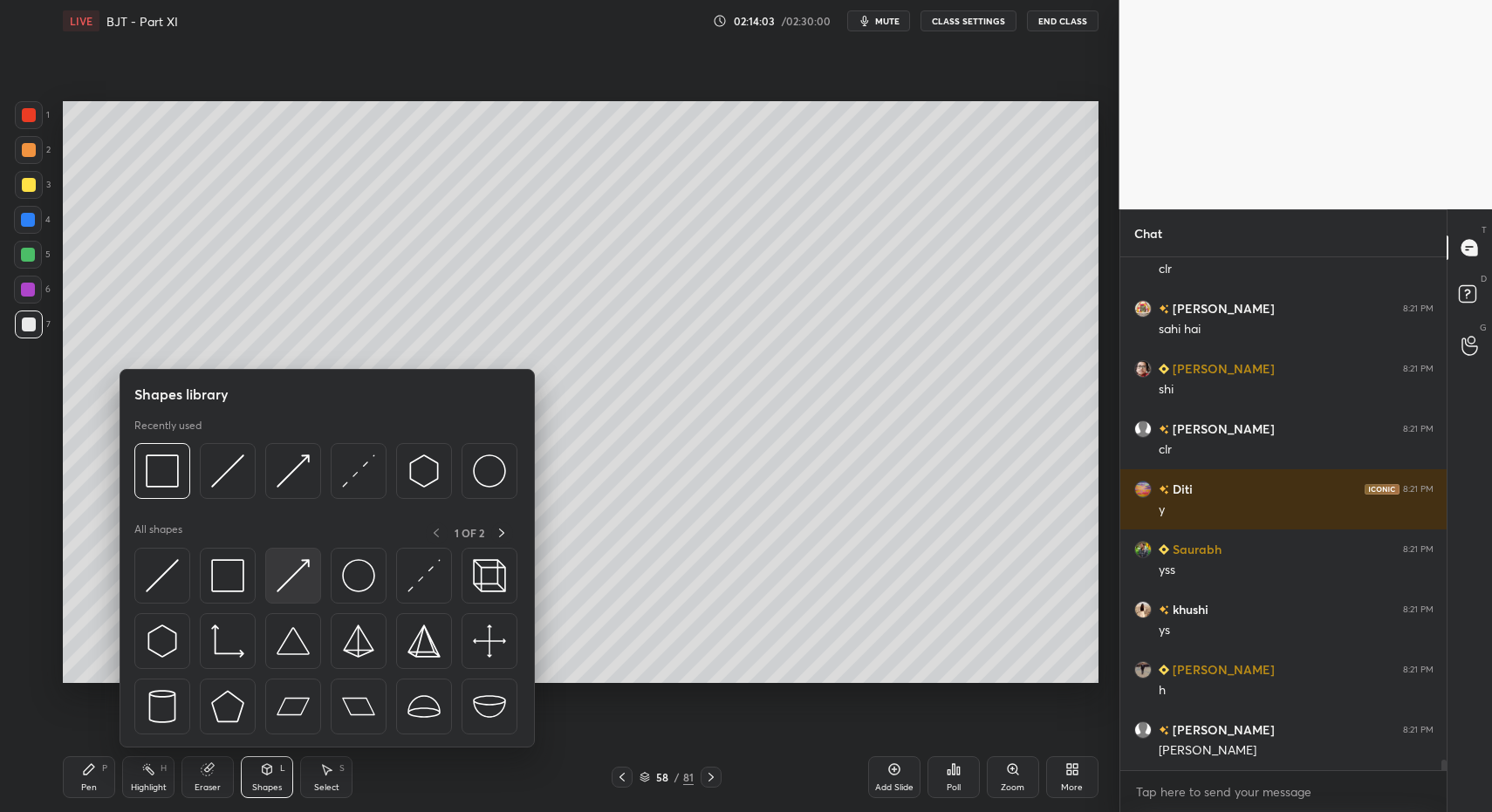
click at [291, 574] on img at bounding box center [293, 576] width 33 height 33
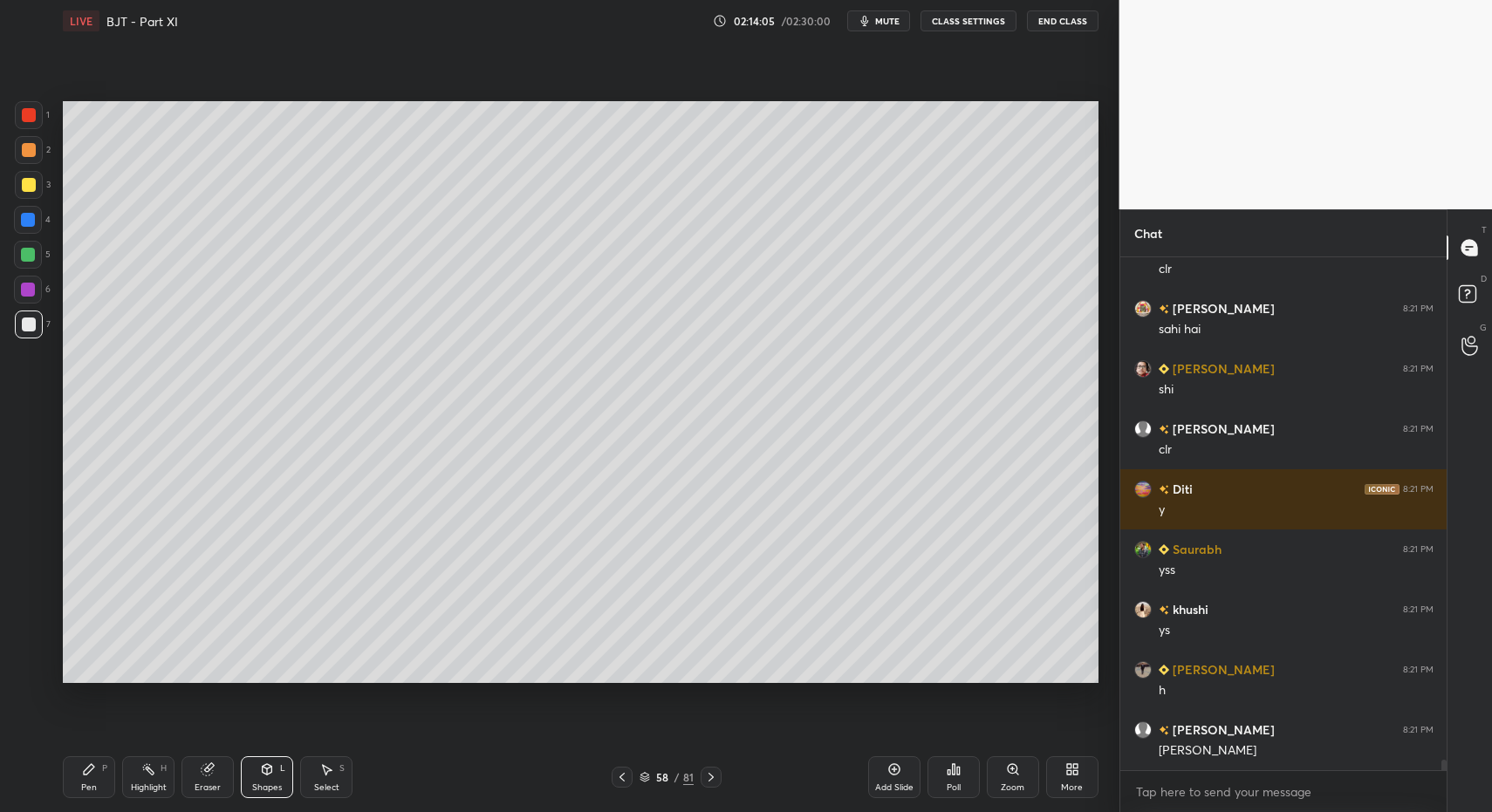
click at [78, 778] on div "Pen P" at bounding box center [89, 777] width 53 height 42
drag, startPoint x: 78, startPoint y: 778, endPoint x: 135, endPoint y: 692, distance: 103.2
click at [78, 778] on div "Pen P" at bounding box center [89, 777] width 53 height 42
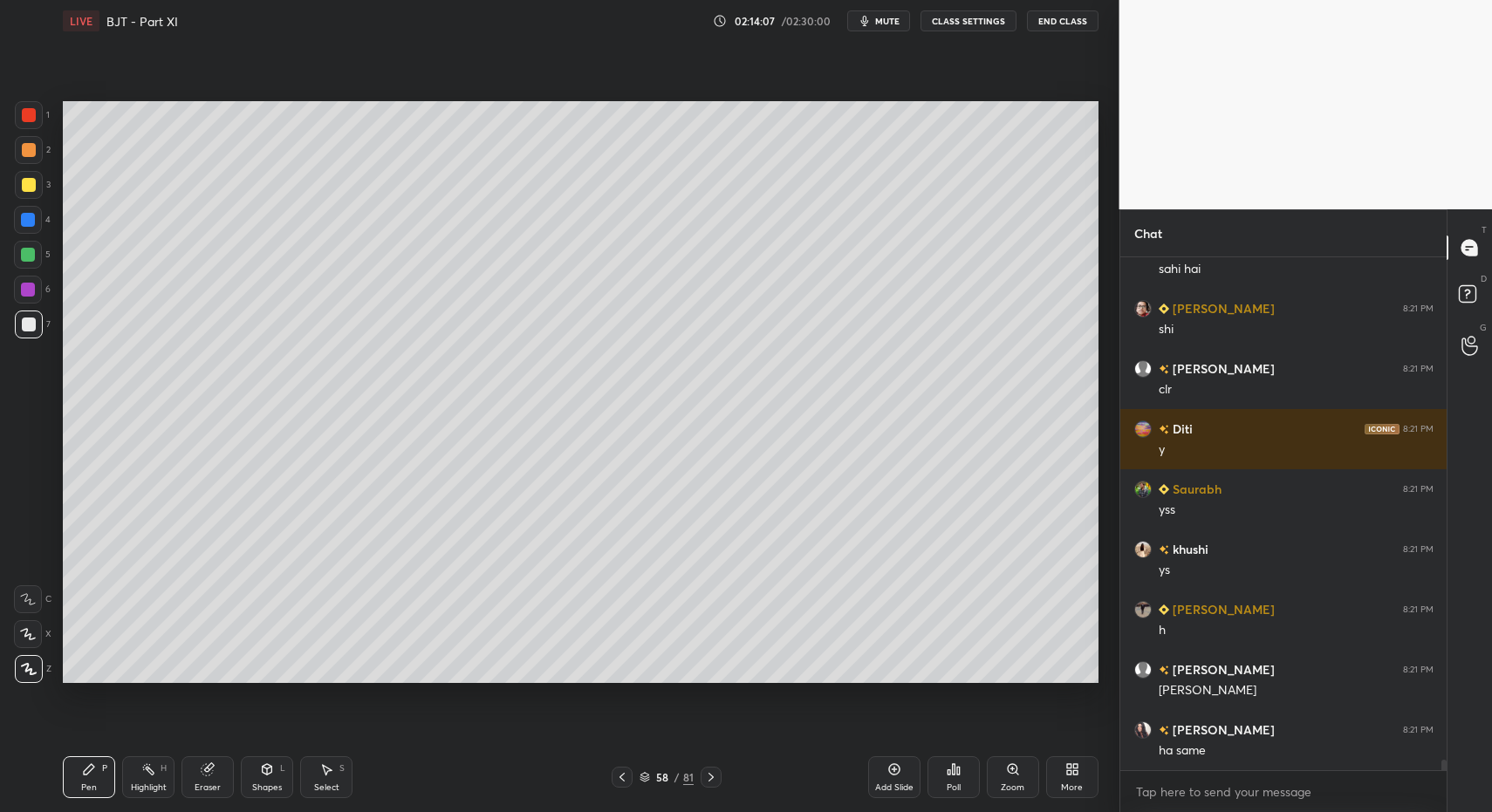
click at [315, 757] on div "Select S" at bounding box center [327, 777] width 53 height 42
drag, startPoint x: 329, startPoint y: 759, endPoint x: 320, endPoint y: 712, distance: 47.9
click at [329, 759] on div "Select S" at bounding box center [327, 777] width 53 height 42
drag, startPoint x: 277, startPoint y: 447, endPoint x: 296, endPoint y: 472, distance: 31.4
click at [282, 450] on div "0 ° Undo Copy Paste here Duplicate Duplicate to new slide Delete" at bounding box center [581, 392] width 1036 height 582
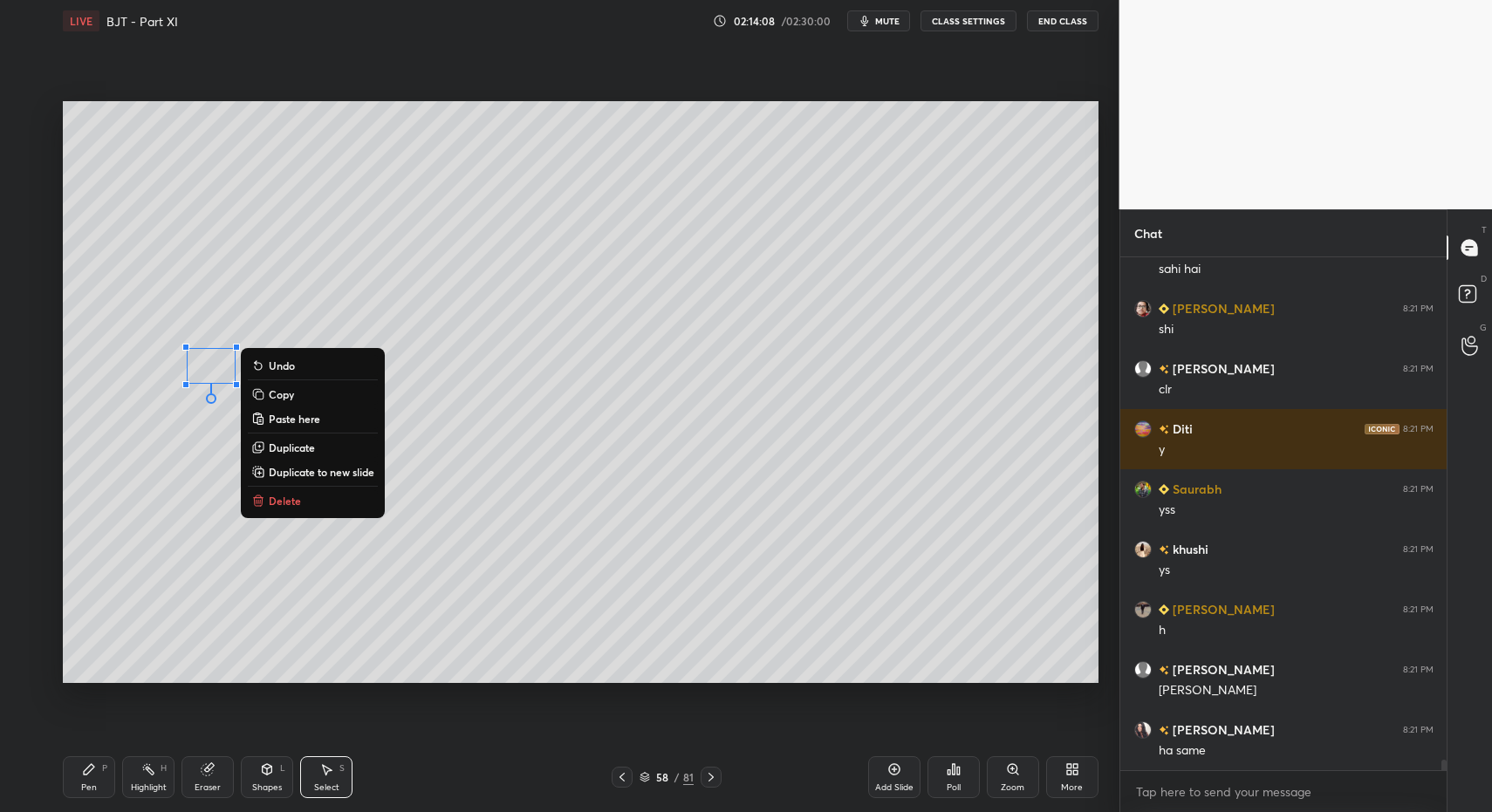
click at [286, 497] on p "Delete" at bounding box center [284, 501] width 32 height 14
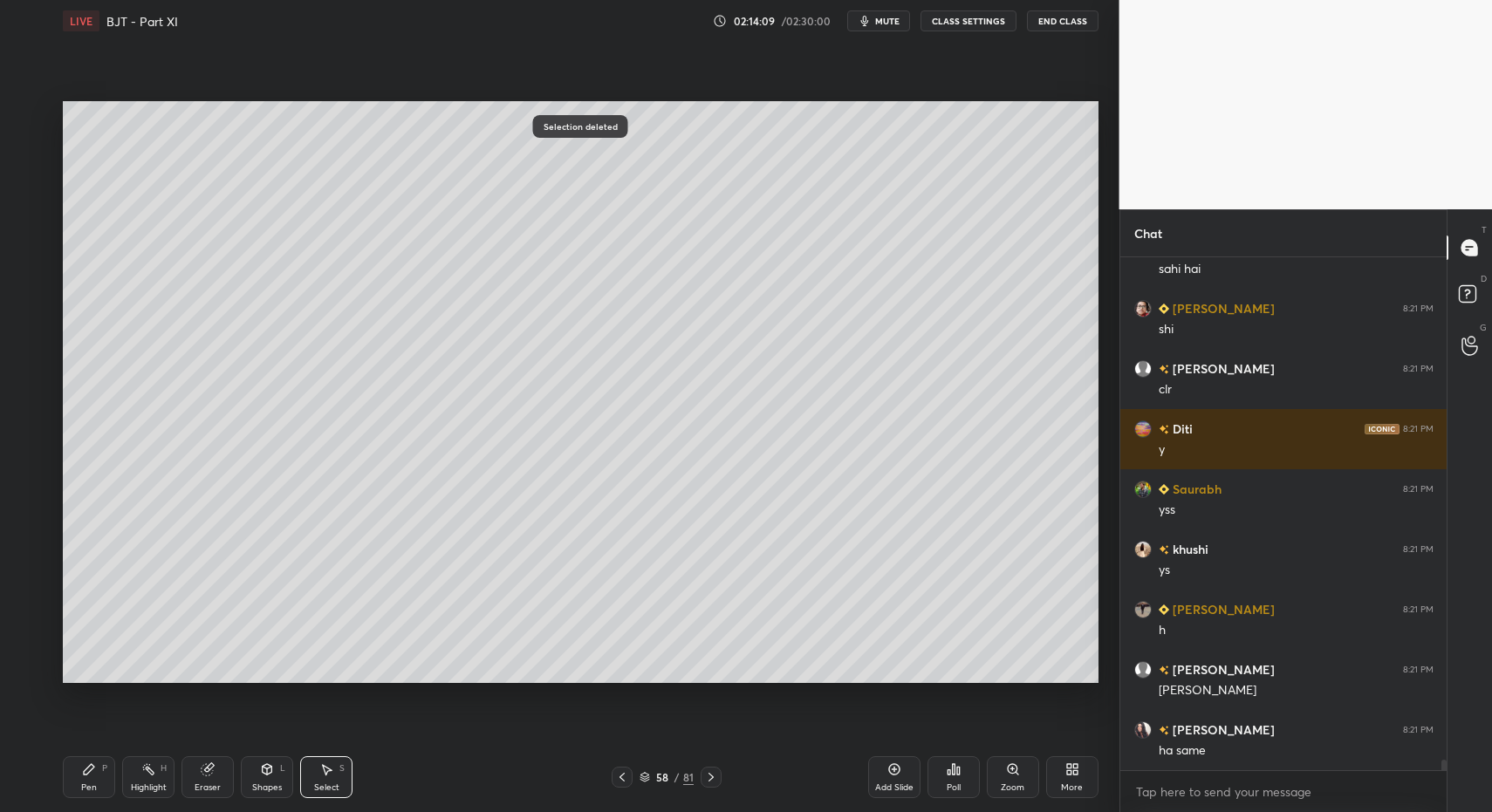
drag, startPoint x: 103, startPoint y: 786, endPoint x: 94, endPoint y: 785, distance: 9.1
click at [102, 785] on div "Pen P" at bounding box center [89, 777] width 53 height 42
click at [92, 780] on div "Pen P" at bounding box center [89, 777] width 53 height 42
drag, startPoint x: 267, startPoint y: 772, endPoint x: 256, endPoint y: 759, distance: 17.0
click at [260, 771] on icon at bounding box center [266, 769] width 14 height 14
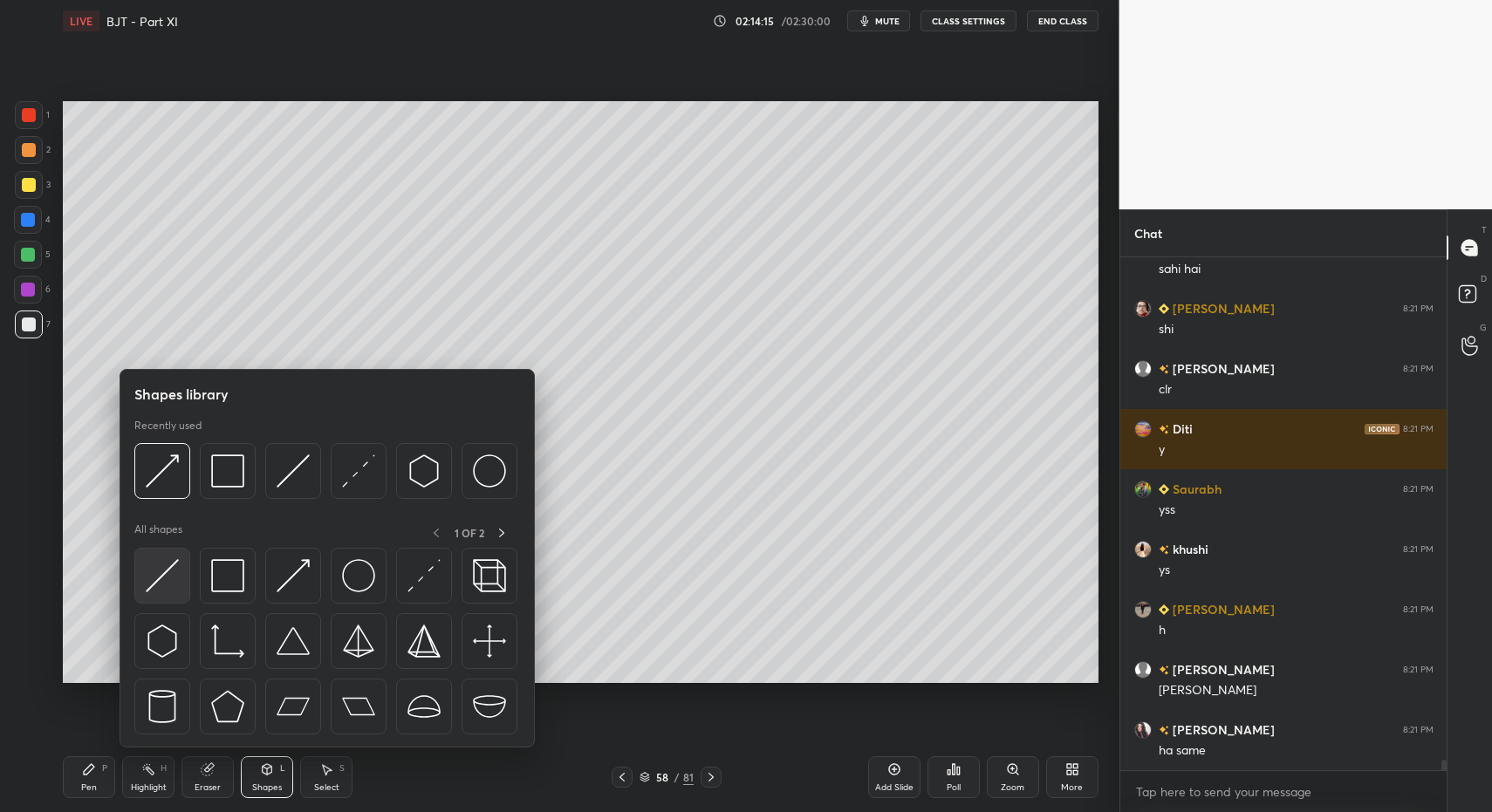
click at [175, 576] on img at bounding box center [162, 576] width 33 height 33
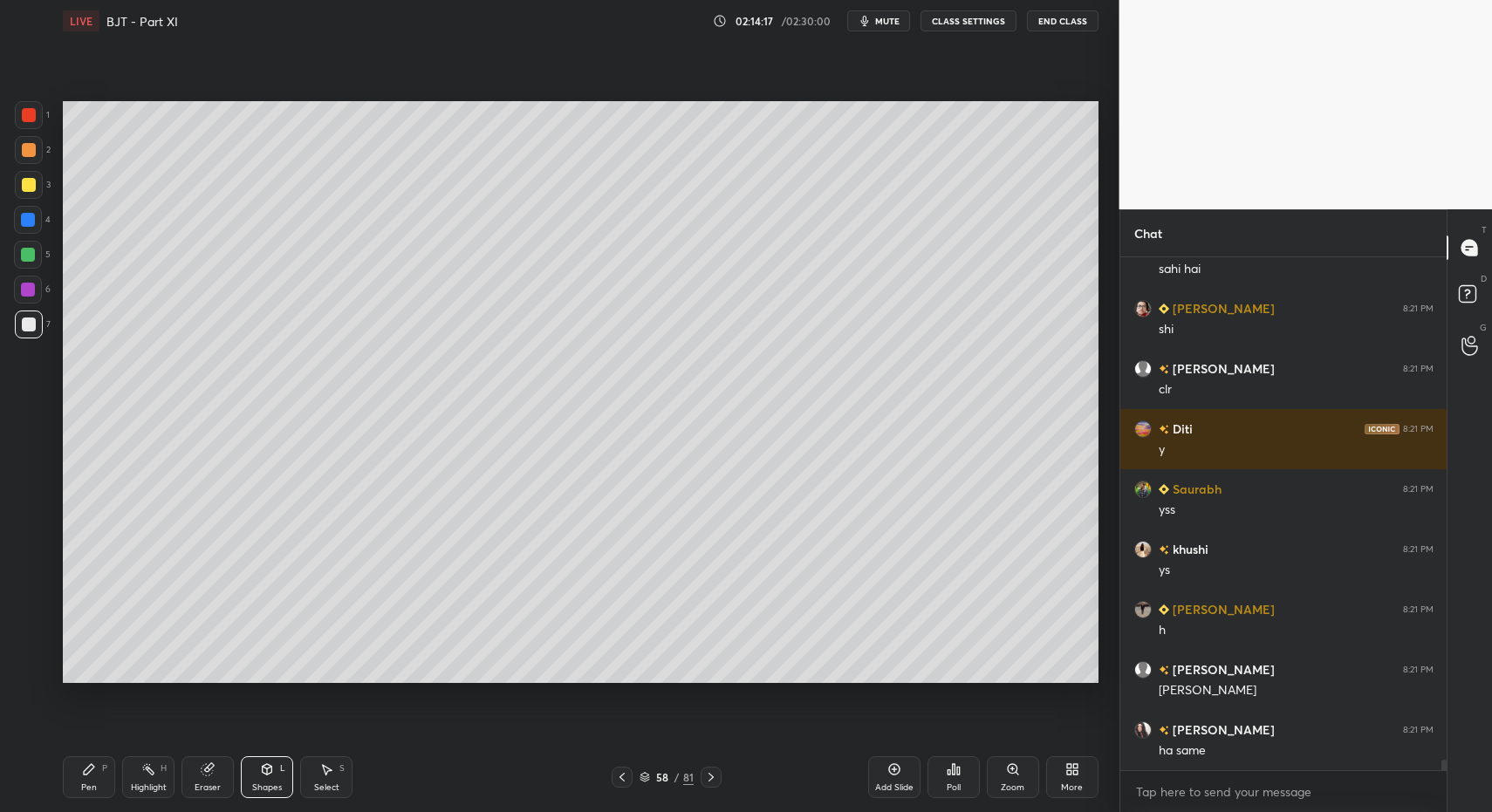
drag, startPoint x: 124, startPoint y: 776, endPoint x: 114, endPoint y: 777, distance: 10.0
click at [119, 778] on div "Pen P Highlight H Eraser Shapes L Select S" at bounding box center [265, 777] width 403 height 42
click at [101, 776] on div "Pen P" at bounding box center [89, 777] width 53 height 42
click at [30, 208] on div at bounding box center [27, 220] width 28 height 28
drag, startPoint x: 270, startPoint y: 781, endPoint x: 269, endPoint y: 767, distance: 14.0
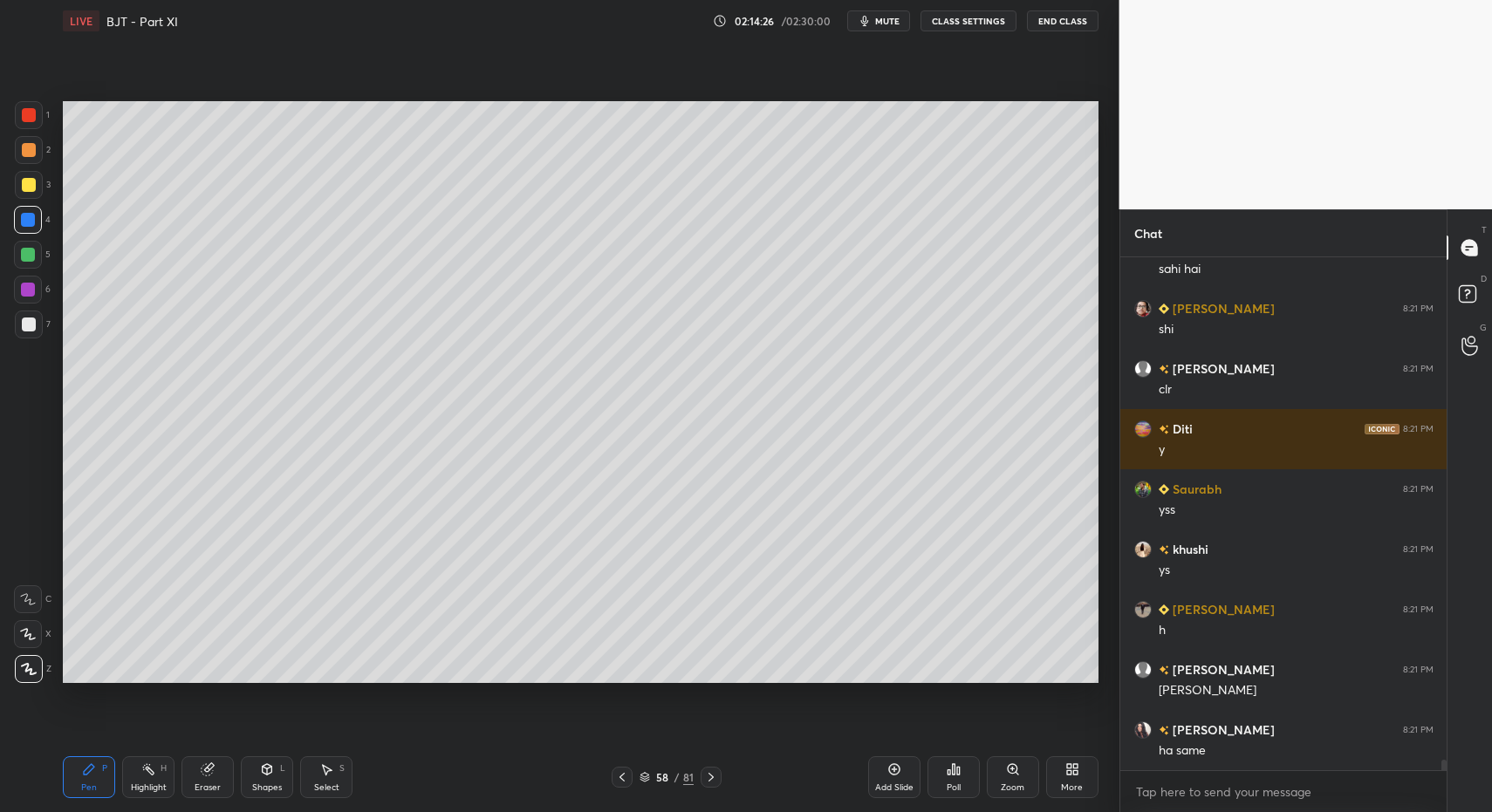
click at [267, 777] on div "Shapes L" at bounding box center [267, 777] width 53 height 42
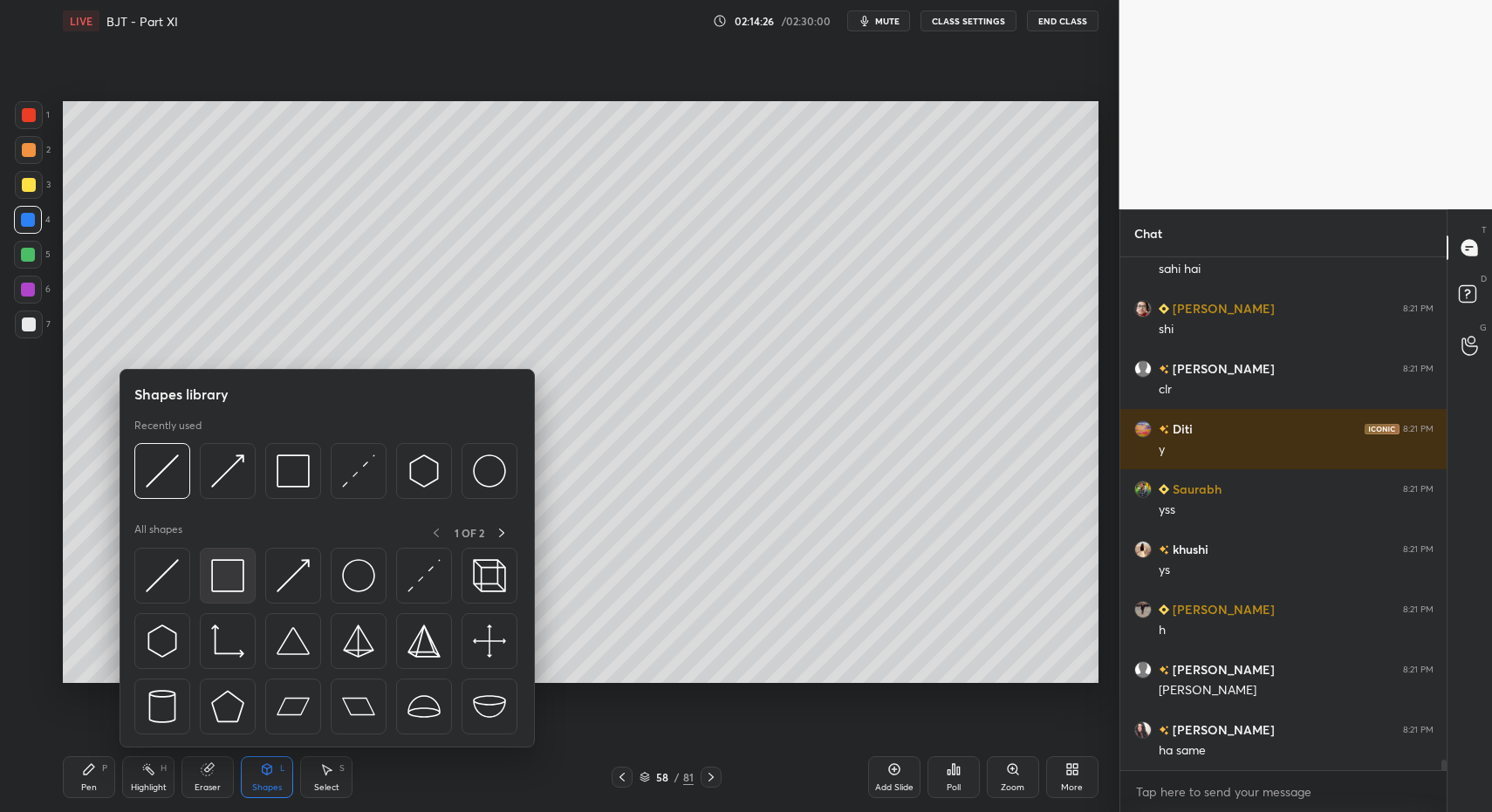
click at [227, 584] on img at bounding box center [228, 576] width 33 height 33
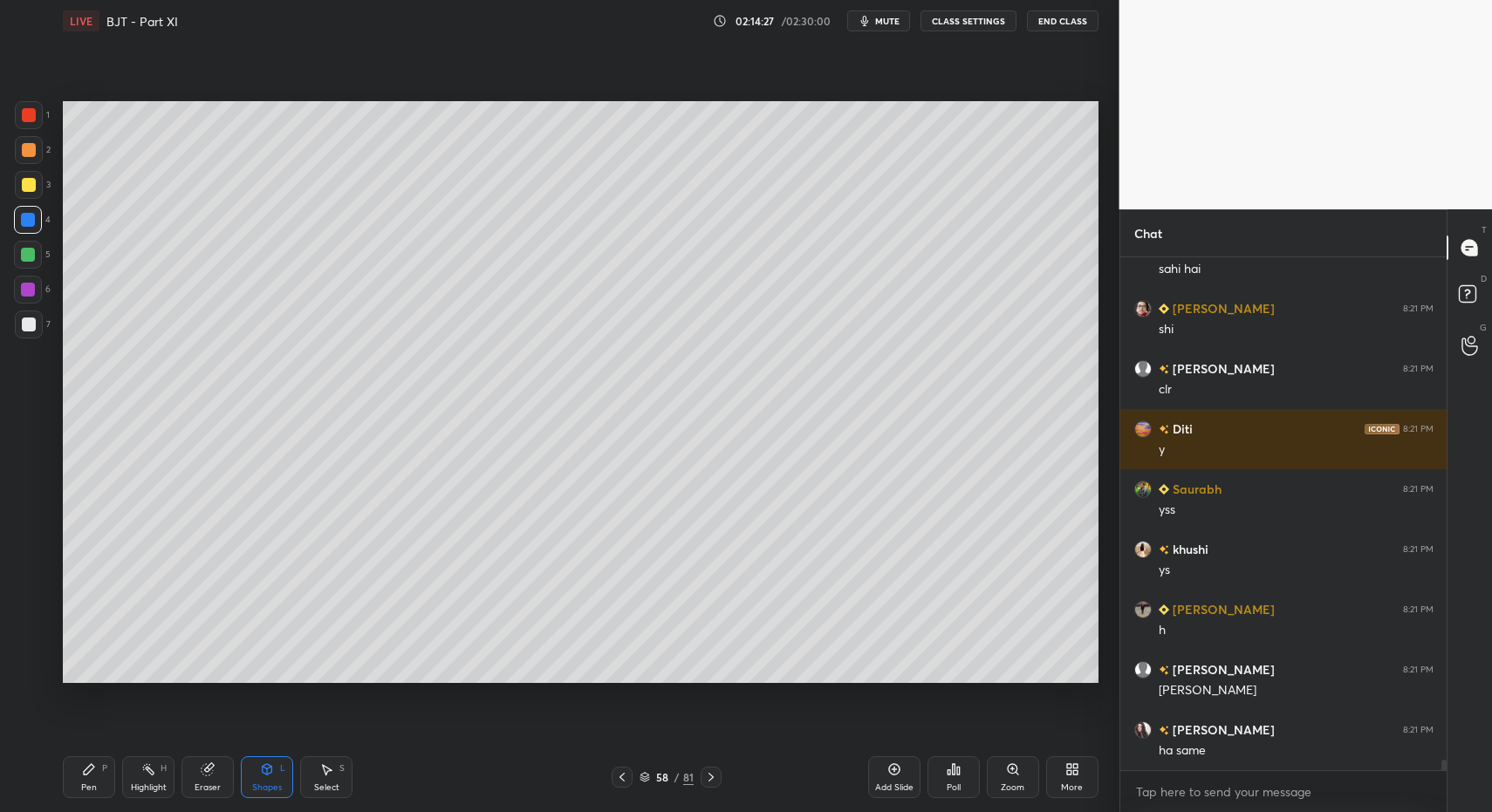
click at [71, 791] on div "Pen P" at bounding box center [89, 777] width 53 height 42
drag, startPoint x: 85, startPoint y: 767, endPoint x: 88, endPoint y: 742, distance: 25.2
click at [85, 767] on icon at bounding box center [89, 769] width 14 height 14
drag, startPoint x: 33, startPoint y: 329, endPoint x: 36, endPoint y: 312, distance: 17.3
click at [33, 329] on div at bounding box center [28, 325] width 14 height 14
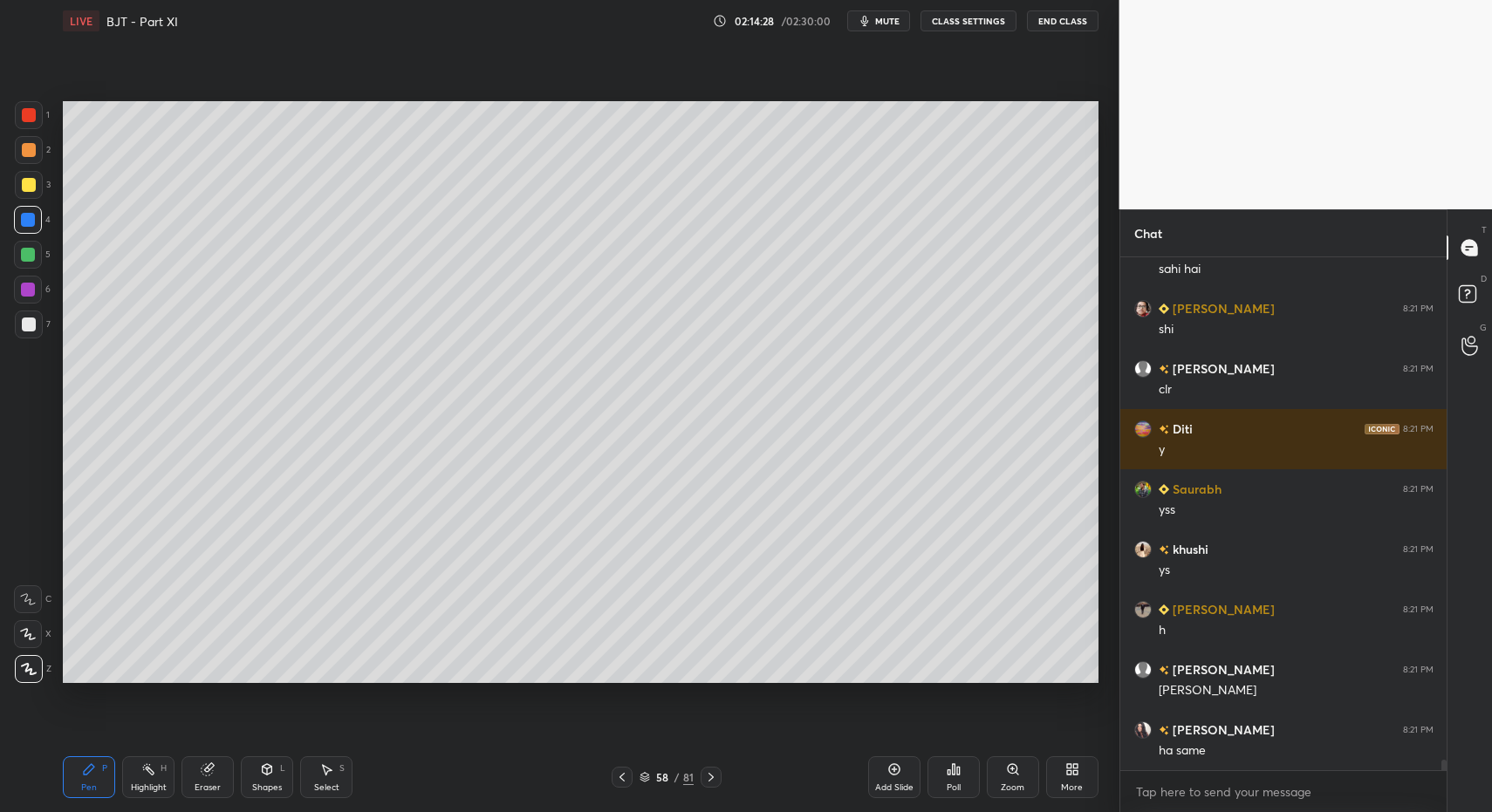
click at [31, 318] on div at bounding box center [28, 325] width 14 height 14
click at [36, 193] on div at bounding box center [28, 185] width 28 height 28
click at [34, 185] on div at bounding box center [28, 185] width 14 height 14
click at [80, 781] on div "Pen P" at bounding box center [89, 777] width 53 height 42
click at [31, 254] on div at bounding box center [28, 255] width 14 height 14
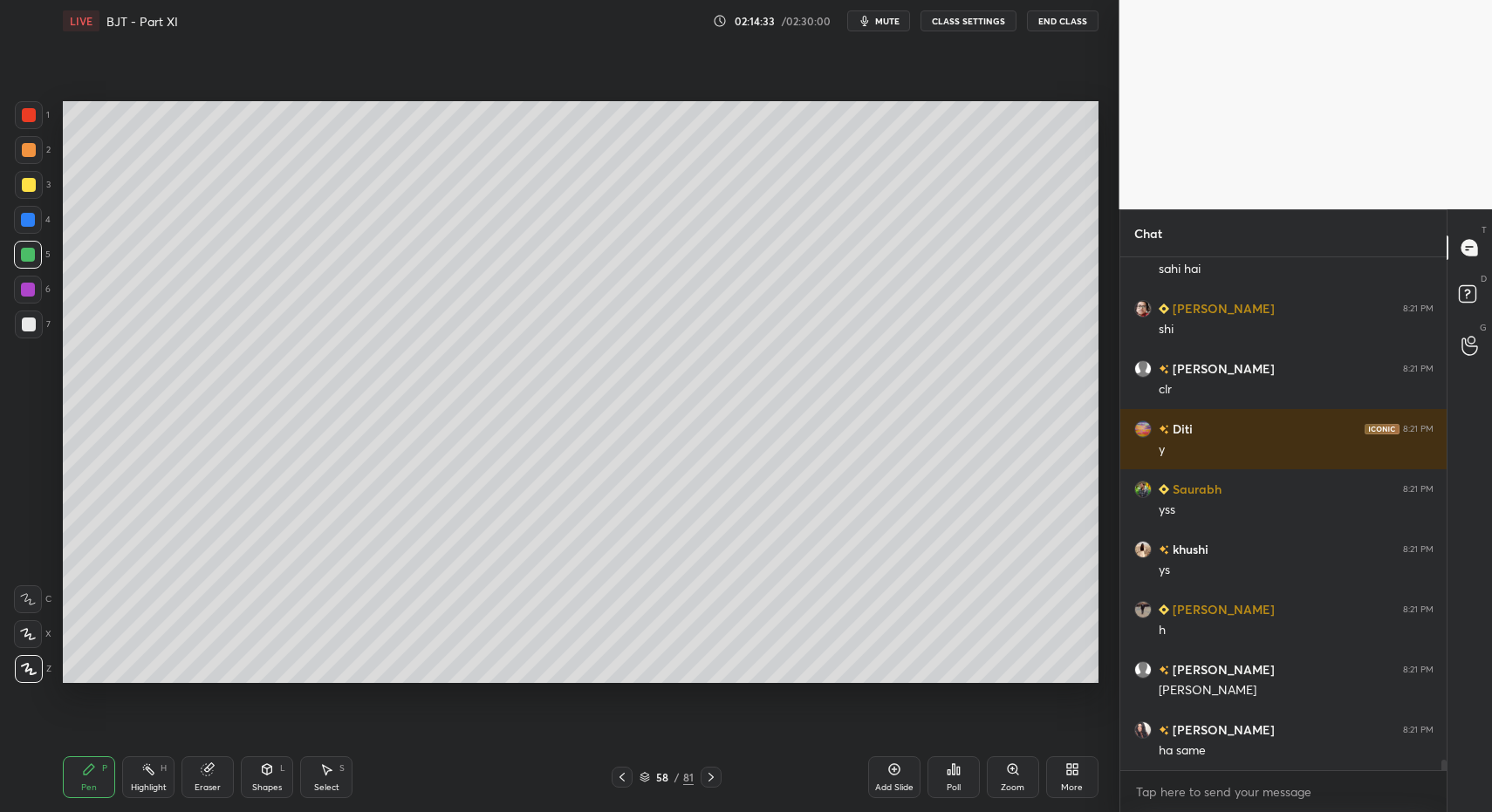
click at [277, 772] on div "Shapes L" at bounding box center [267, 777] width 53 height 42
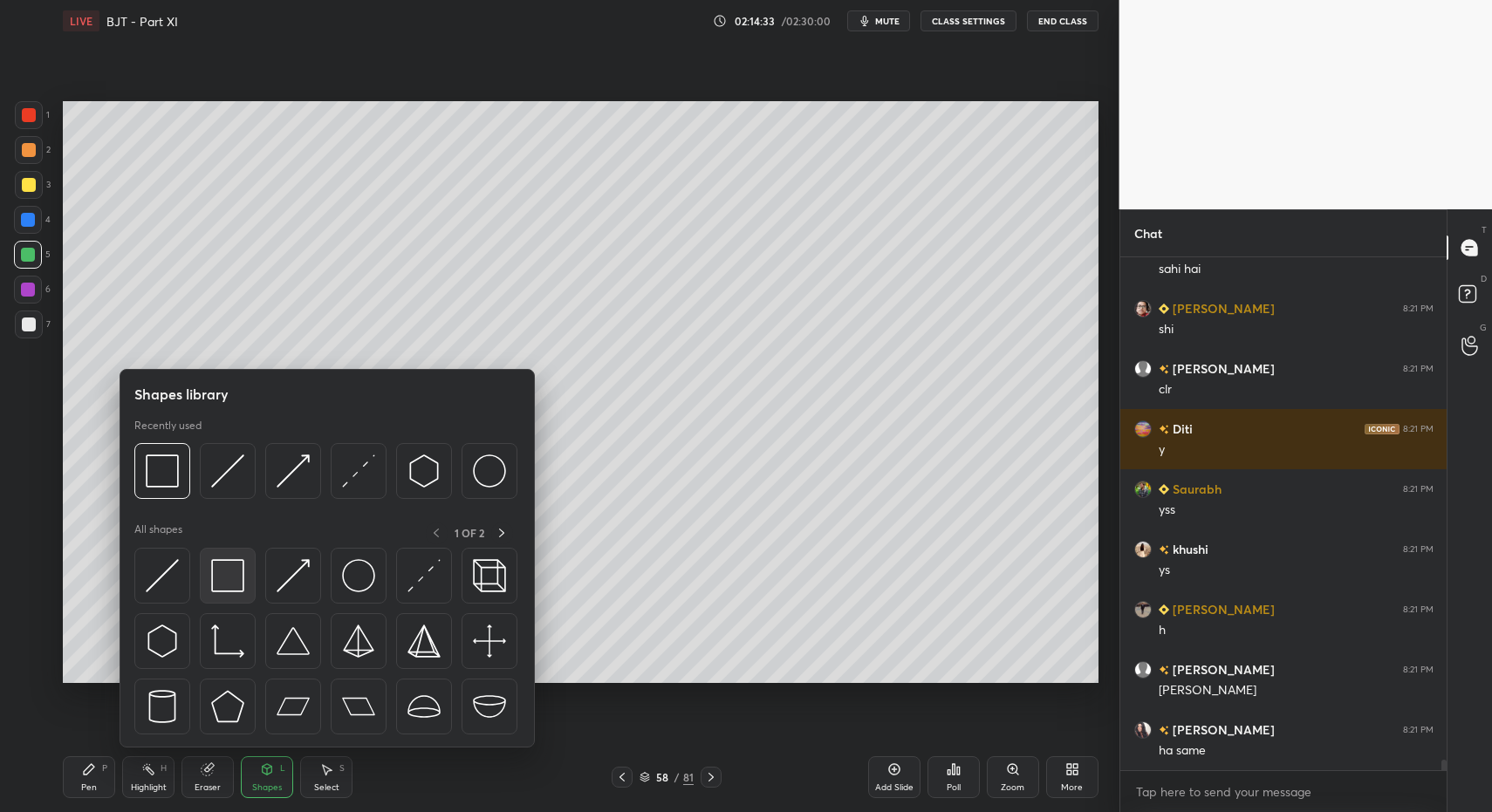
click at [231, 575] on img at bounding box center [228, 576] width 33 height 33
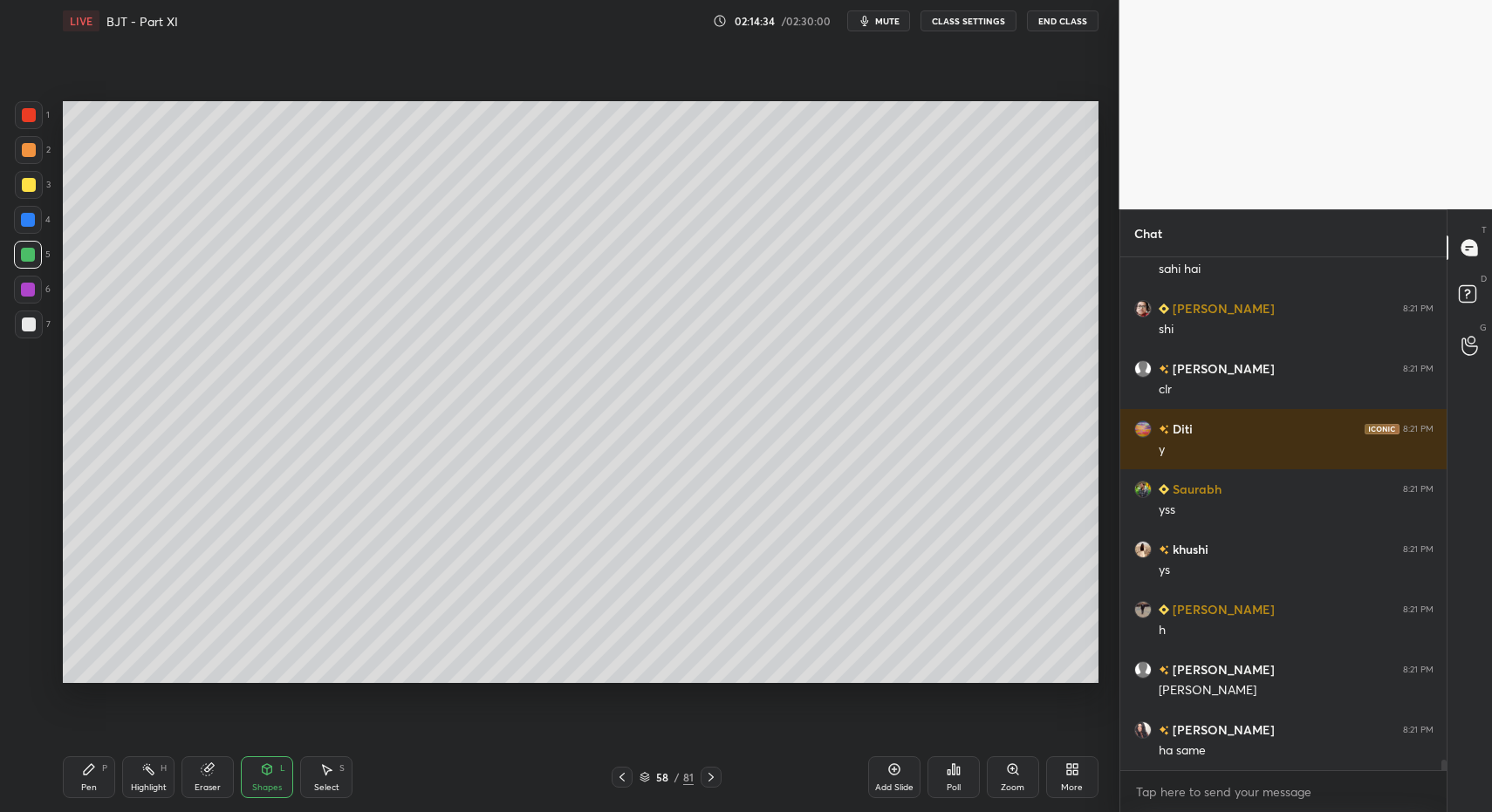
click at [106, 785] on div "Pen P" at bounding box center [89, 777] width 53 height 42
click at [98, 788] on div "Pen P" at bounding box center [89, 777] width 53 height 42
click at [40, 335] on div at bounding box center [28, 324] width 28 height 28
click at [319, 784] on div "Select" at bounding box center [327, 788] width 25 height 9
click at [323, 775] on div "Select S" at bounding box center [327, 777] width 53 height 42
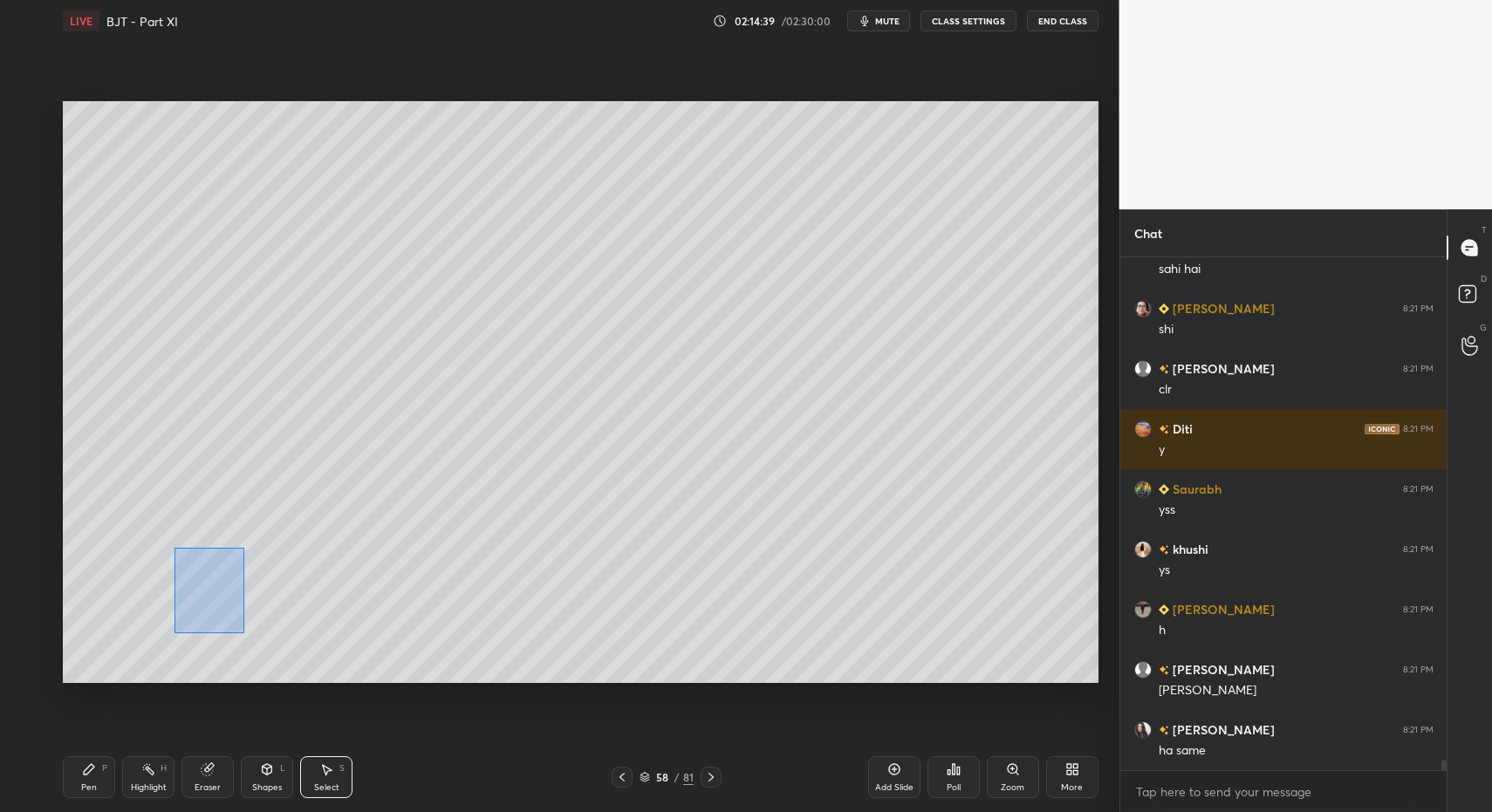
drag, startPoint x: 180, startPoint y: 556, endPoint x: 264, endPoint y: 653, distance: 128.3
click at [248, 637] on div "0 ° Undo Copy Paste here Duplicate Duplicate to new slide Delete" at bounding box center [581, 392] width 1036 height 582
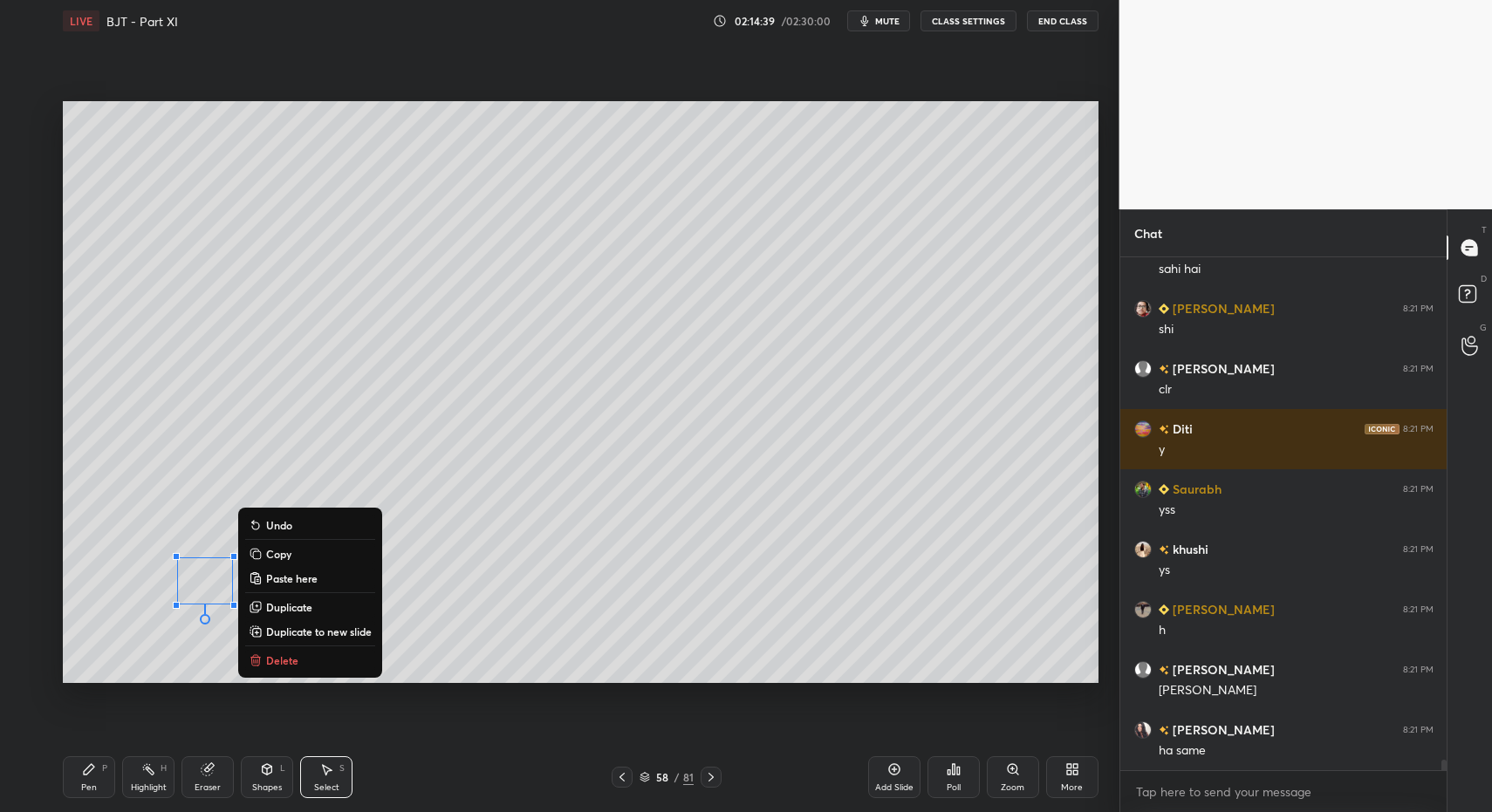
click at [295, 655] on p "Delete" at bounding box center [282, 660] width 32 height 14
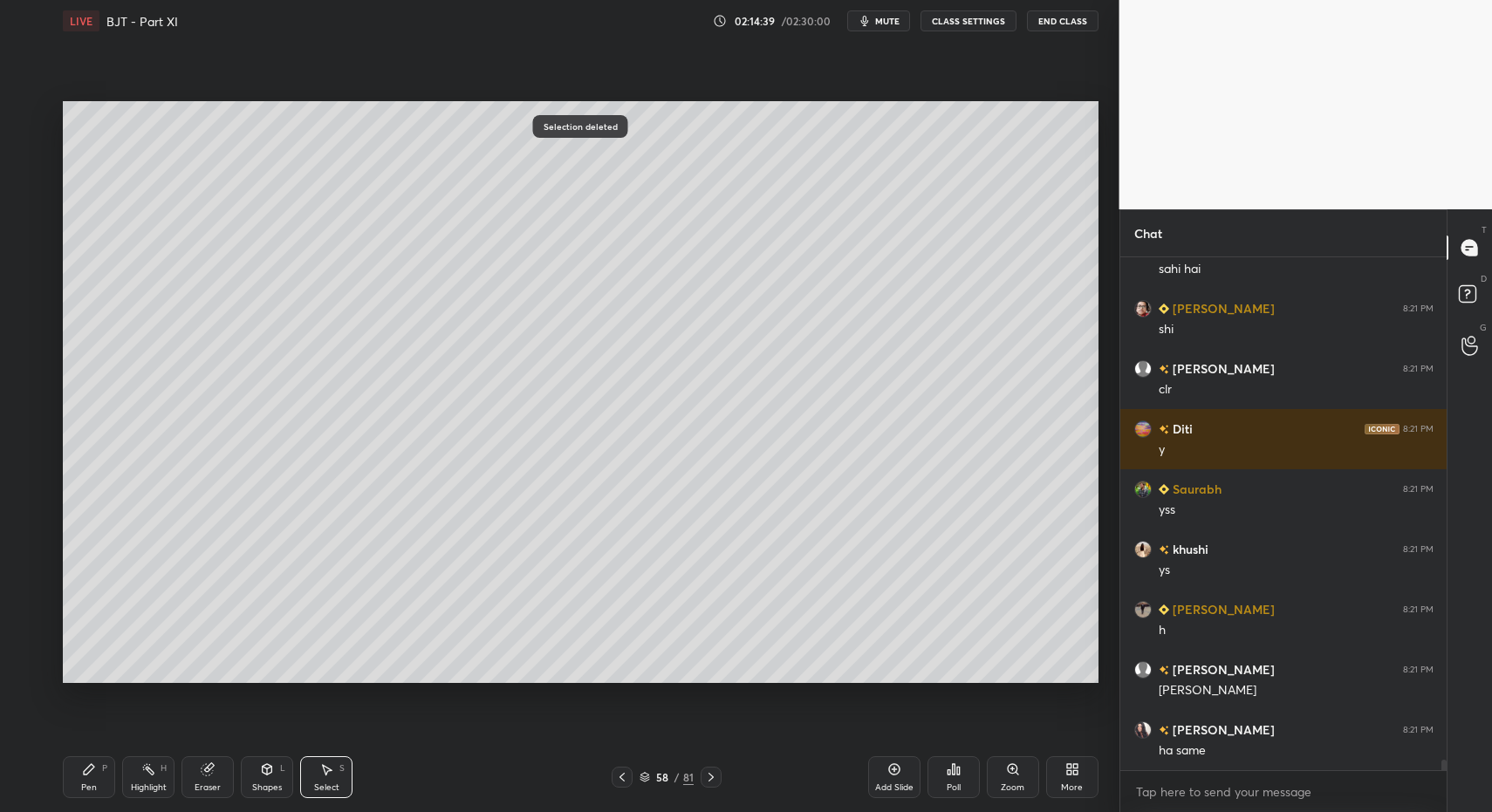
click at [103, 780] on div "Pen P" at bounding box center [89, 777] width 53 height 42
drag, startPoint x: 91, startPoint y: 777, endPoint x: 140, endPoint y: 695, distance: 95.5
click at [91, 777] on div "Pen P" at bounding box center [89, 777] width 53 height 42
click at [887, 784] on div "Add Slide" at bounding box center [894, 788] width 38 height 9
click at [74, 794] on div "Pen P" at bounding box center [89, 777] width 53 height 42
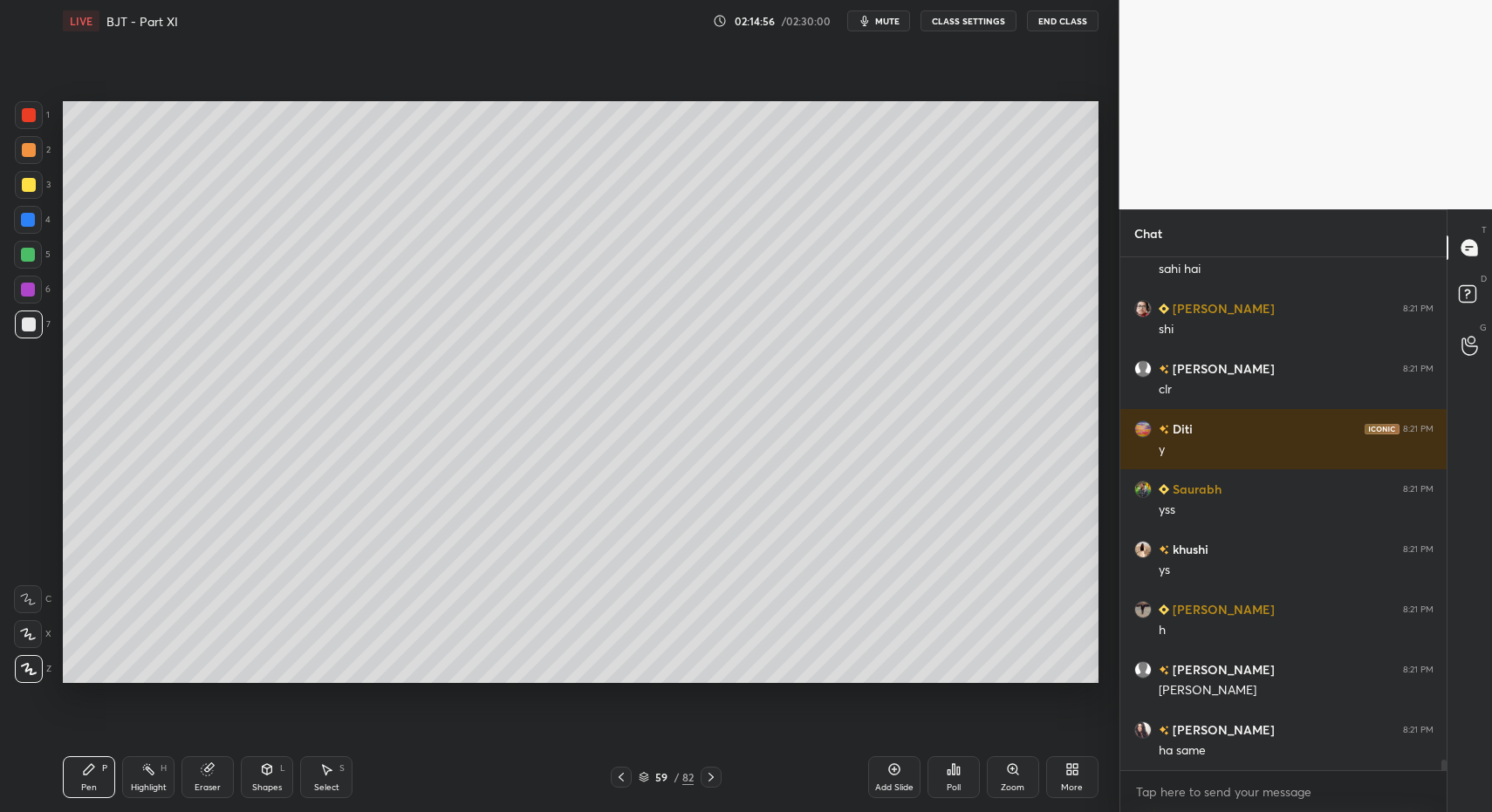
click at [72, 781] on div "Pen P" at bounding box center [89, 777] width 53 height 42
click at [38, 253] on div at bounding box center [27, 255] width 28 height 28
drag, startPoint x: 259, startPoint y: 779, endPoint x: 257, endPoint y: 760, distance: 19.1
click at [256, 775] on div "Shapes L" at bounding box center [267, 777] width 53 height 42
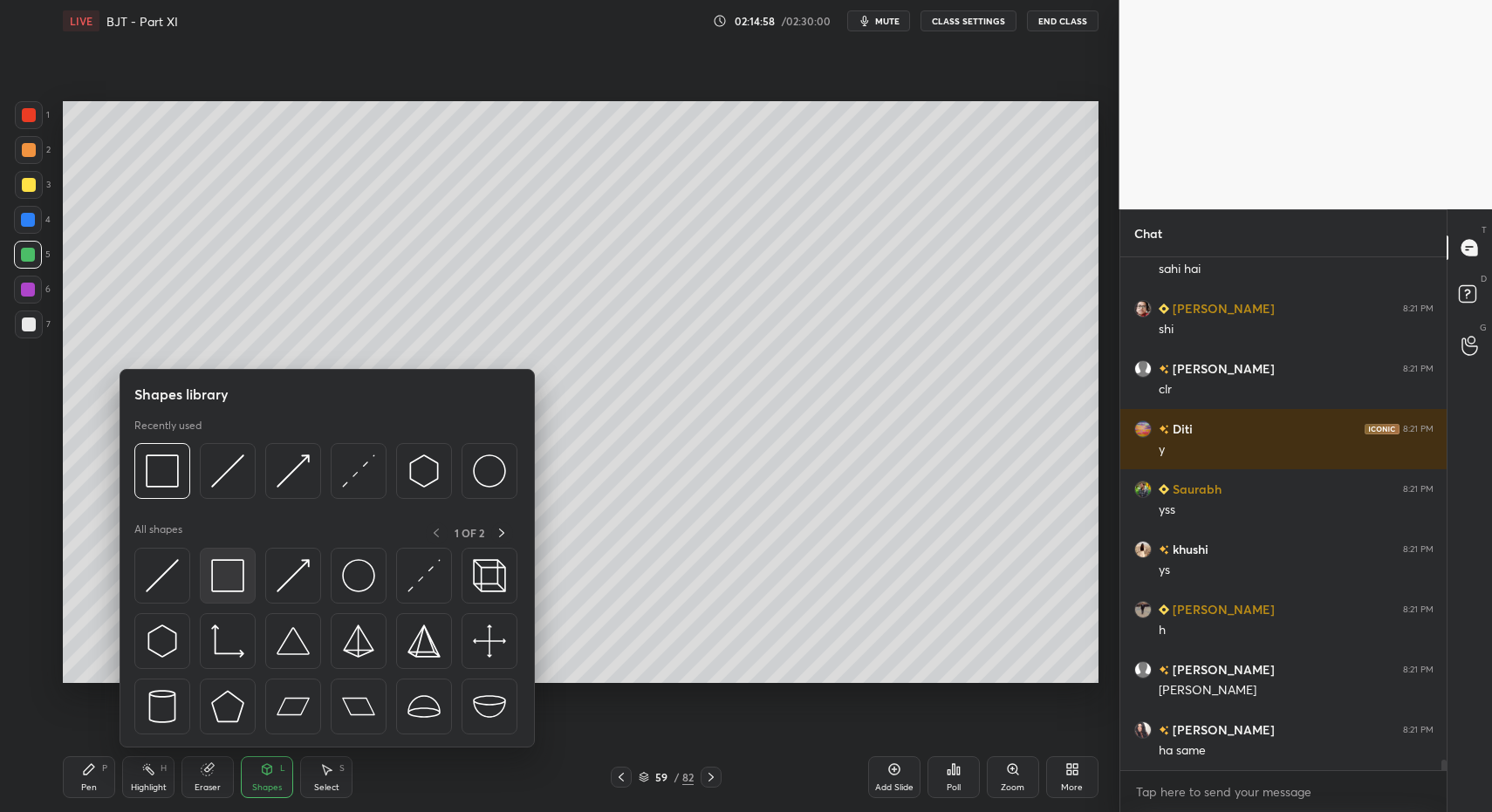
click at [224, 587] on img at bounding box center [228, 576] width 33 height 33
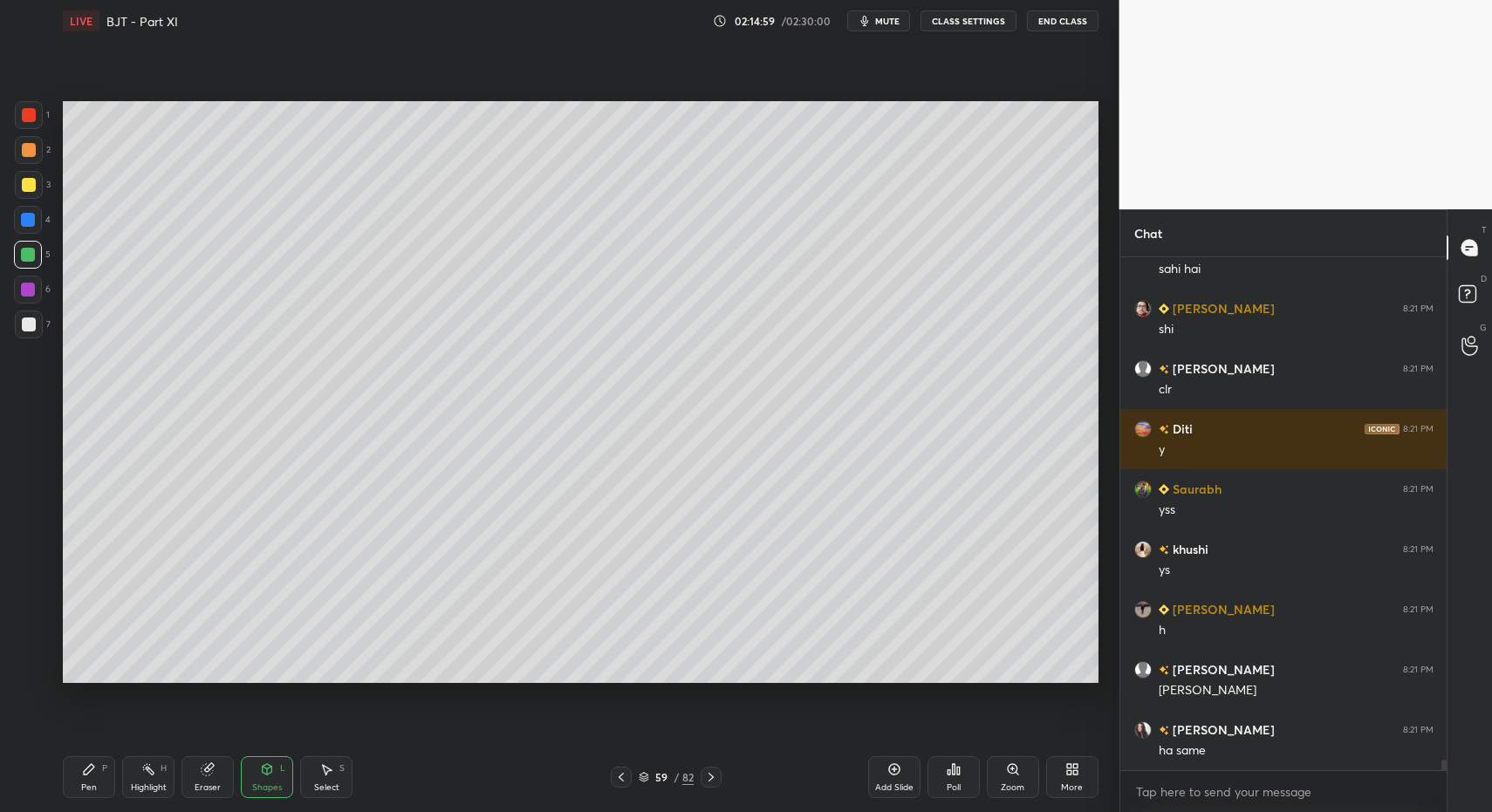
drag, startPoint x: 37, startPoint y: 335, endPoint x: 55, endPoint y: 396, distance: 63.6
click at [37, 335] on div at bounding box center [28, 324] width 28 height 28
click at [88, 765] on div "Pen P" at bounding box center [89, 777] width 53 height 42
click at [84, 767] on icon at bounding box center [89, 769] width 14 height 14
click at [627, 774] on icon at bounding box center [622, 777] width 14 height 14
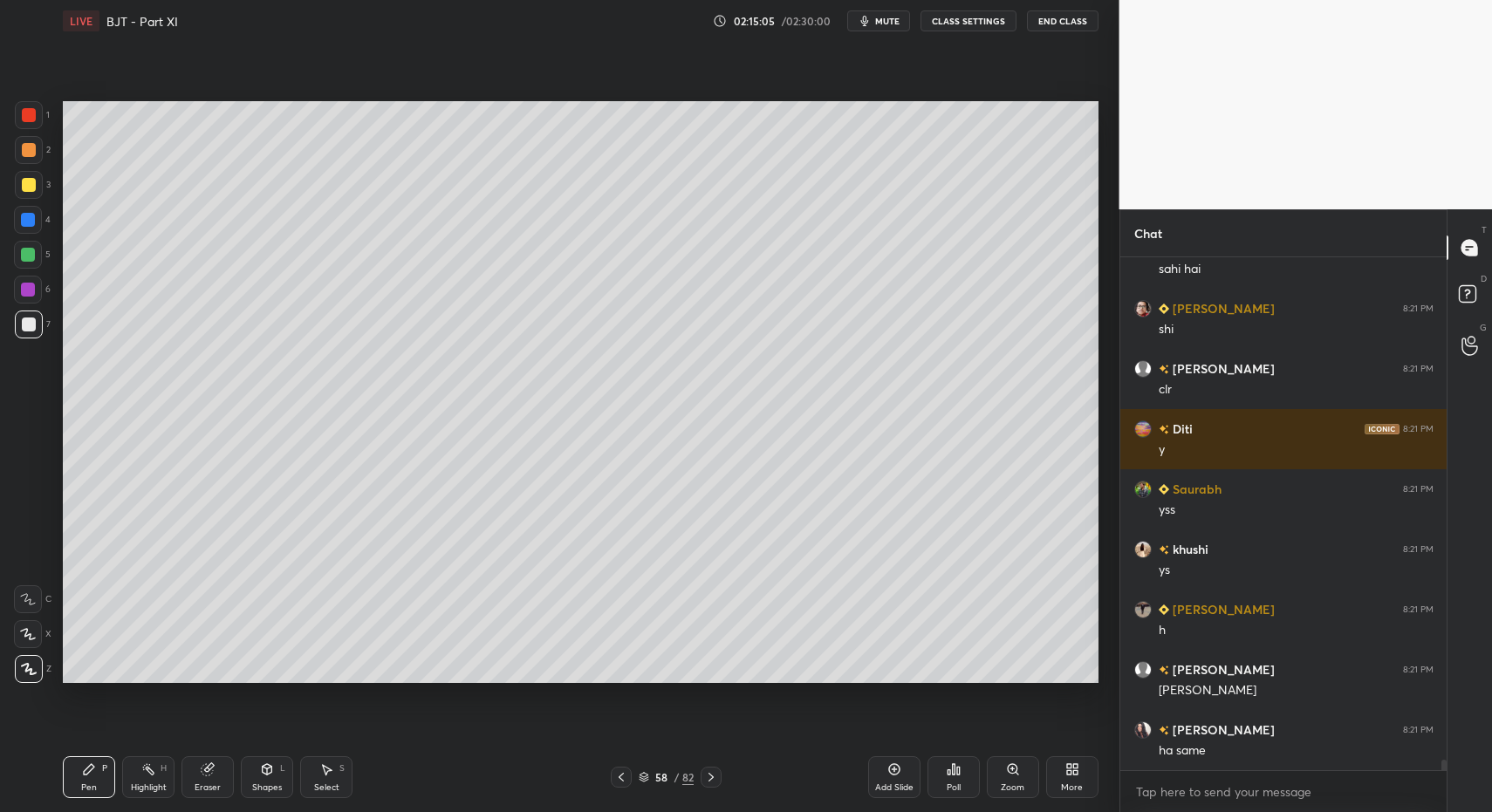
click at [722, 777] on div "58 / 82" at bounding box center [666, 778] width 403 height 21
click at [707, 774] on icon at bounding box center [711, 777] width 14 height 14
click at [114, 768] on div "Pen P" at bounding box center [89, 777] width 53 height 42
click at [89, 777] on div "Pen P" at bounding box center [89, 777] width 53 height 42
click at [270, 774] on icon at bounding box center [266, 769] width 14 height 14
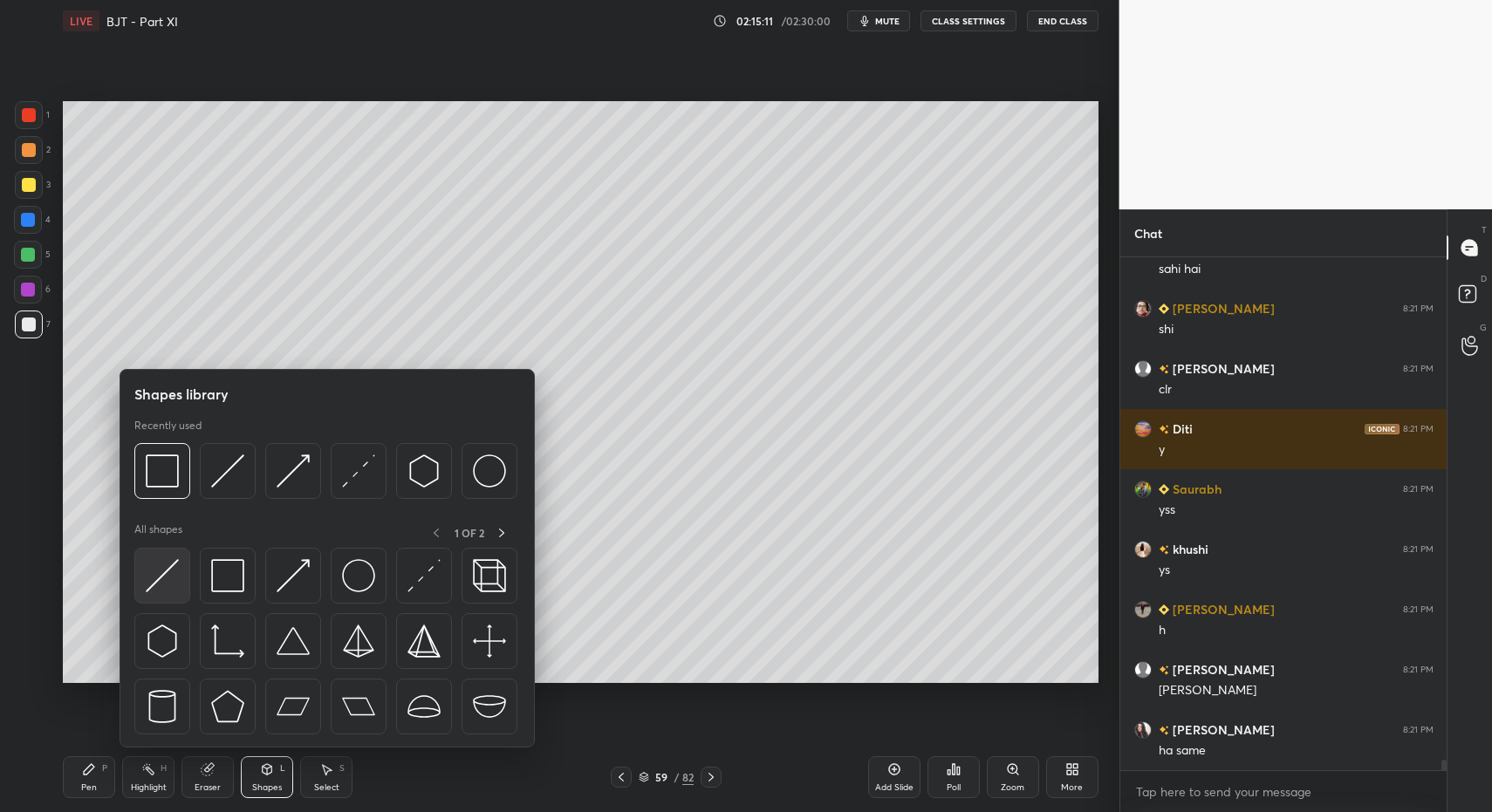
click at [157, 575] on img at bounding box center [162, 576] width 33 height 33
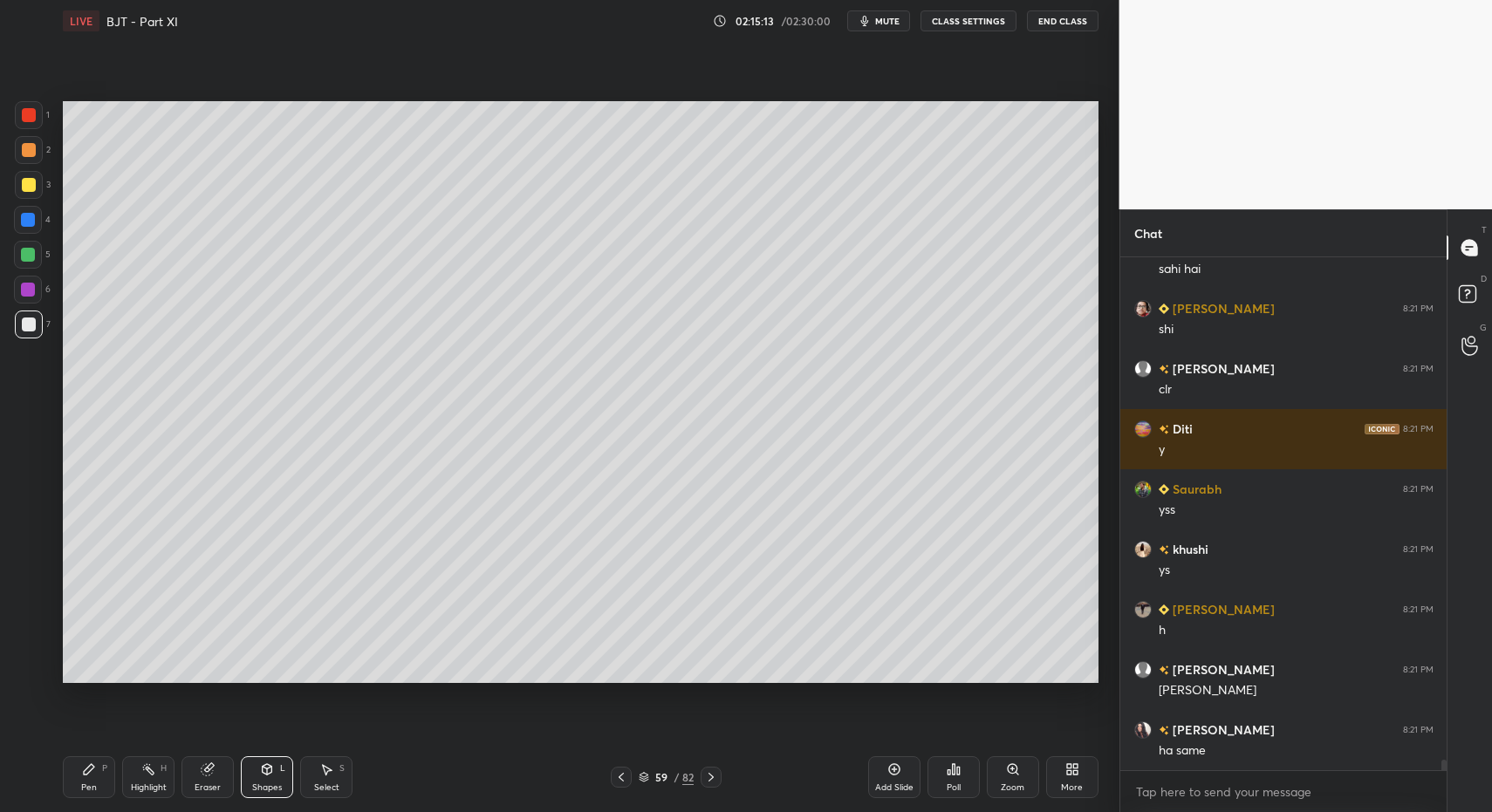
click at [75, 777] on div "Pen P" at bounding box center [89, 777] width 53 height 42
click at [90, 772] on icon at bounding box center [89, 769] width 14 height 14
click at [626, 775] on icon at bounding box center [622, 777] width 14 height 14
click at [718, 781] on icon at bounding box center [711, 777] width 14 height 14
click at [107, 757] on div "Pen P" at bounding box center [89, 777] width 53 height 42
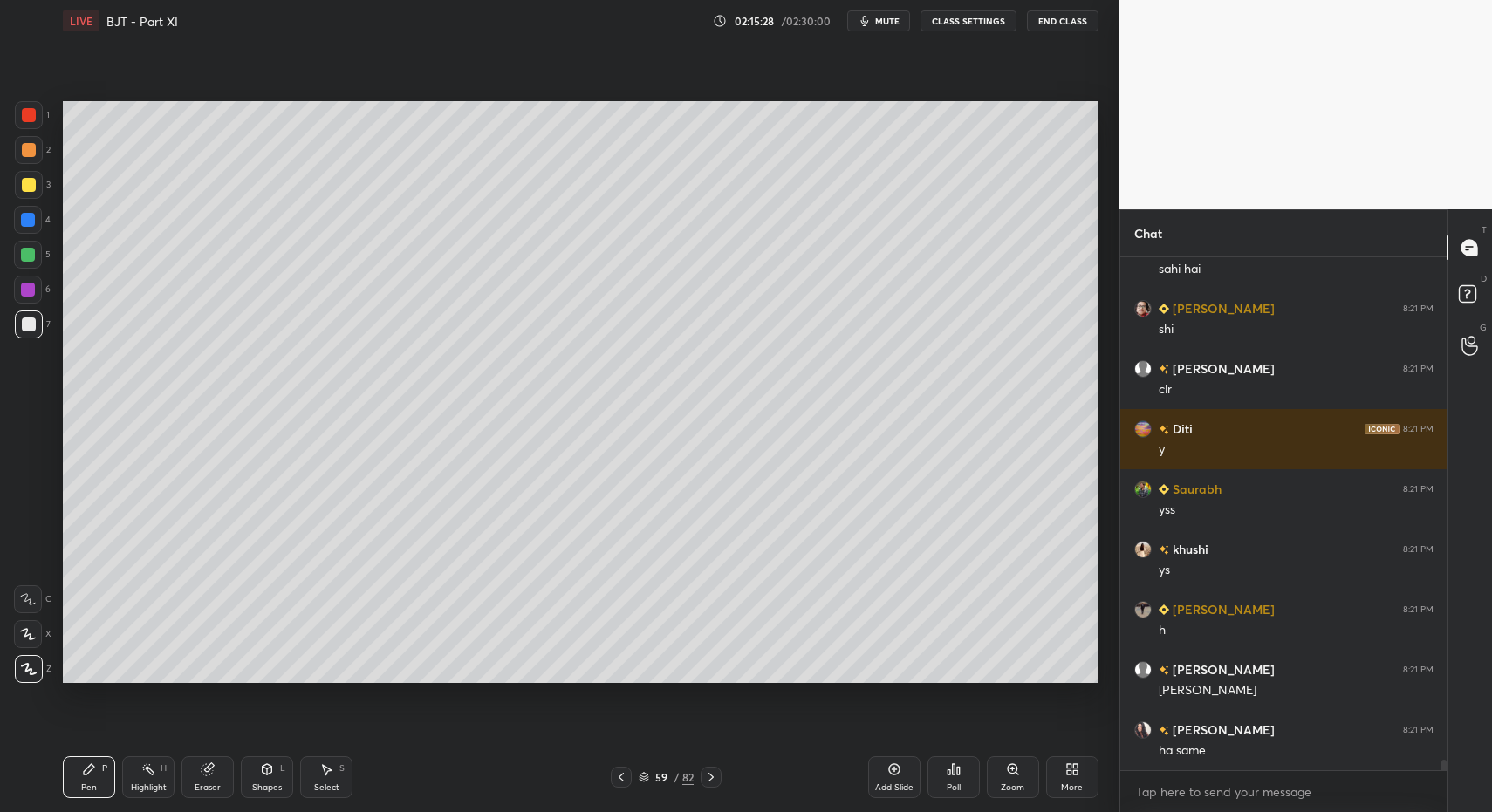
click at [86, 764] on icon at bounding box center [89, 769] width 14 height 14
click at [30, 258] on div at bounding box center [27, 255] width 28 height 28
drag, startPoint x: 29, startPoint y: 256, endPoint x: 58, endPoint y: 258, distance: 29.1
click at [29, 256] on div at bounding box center [28, 255] width 14 height 14
drag, startPoint x: 260, startPoint y: 765, endPoint x: 261, endPoint y: 754, distance: 11.0
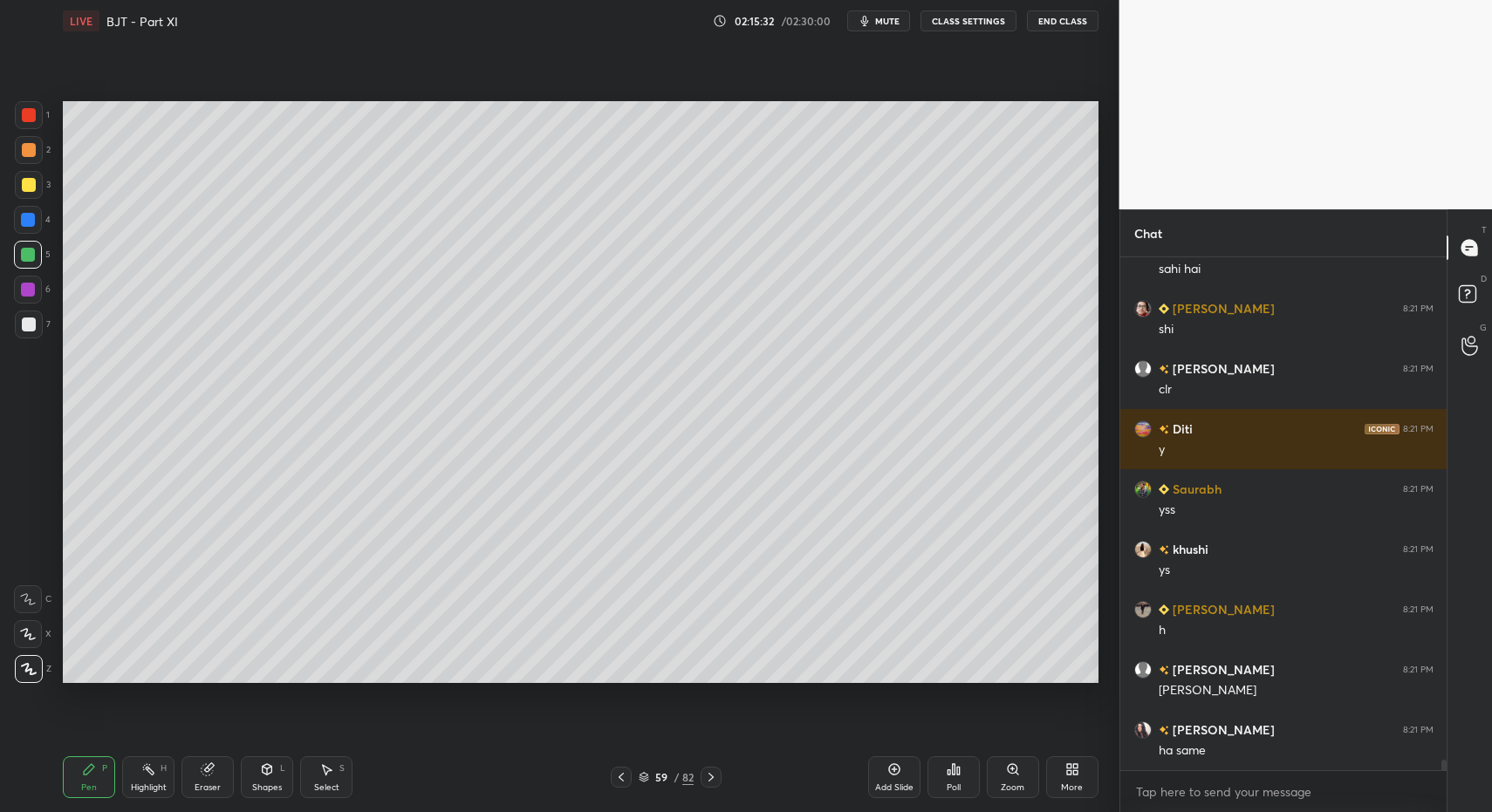
click at [260, 765] on icon at bounding box center [266, 769] width 14 height 14
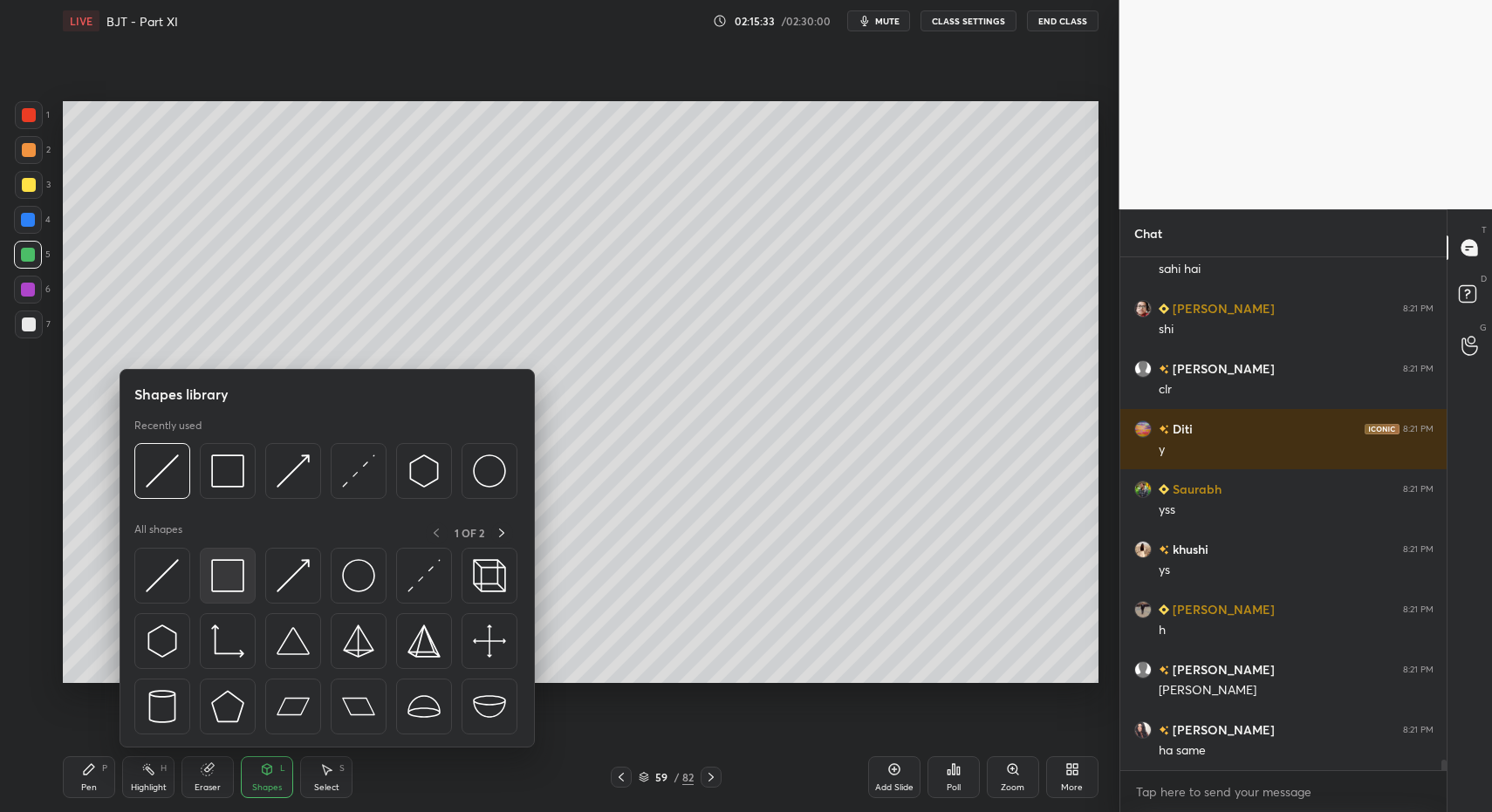
click at [230, 573] on img at bounding box center [228, 576] width 33 height 33
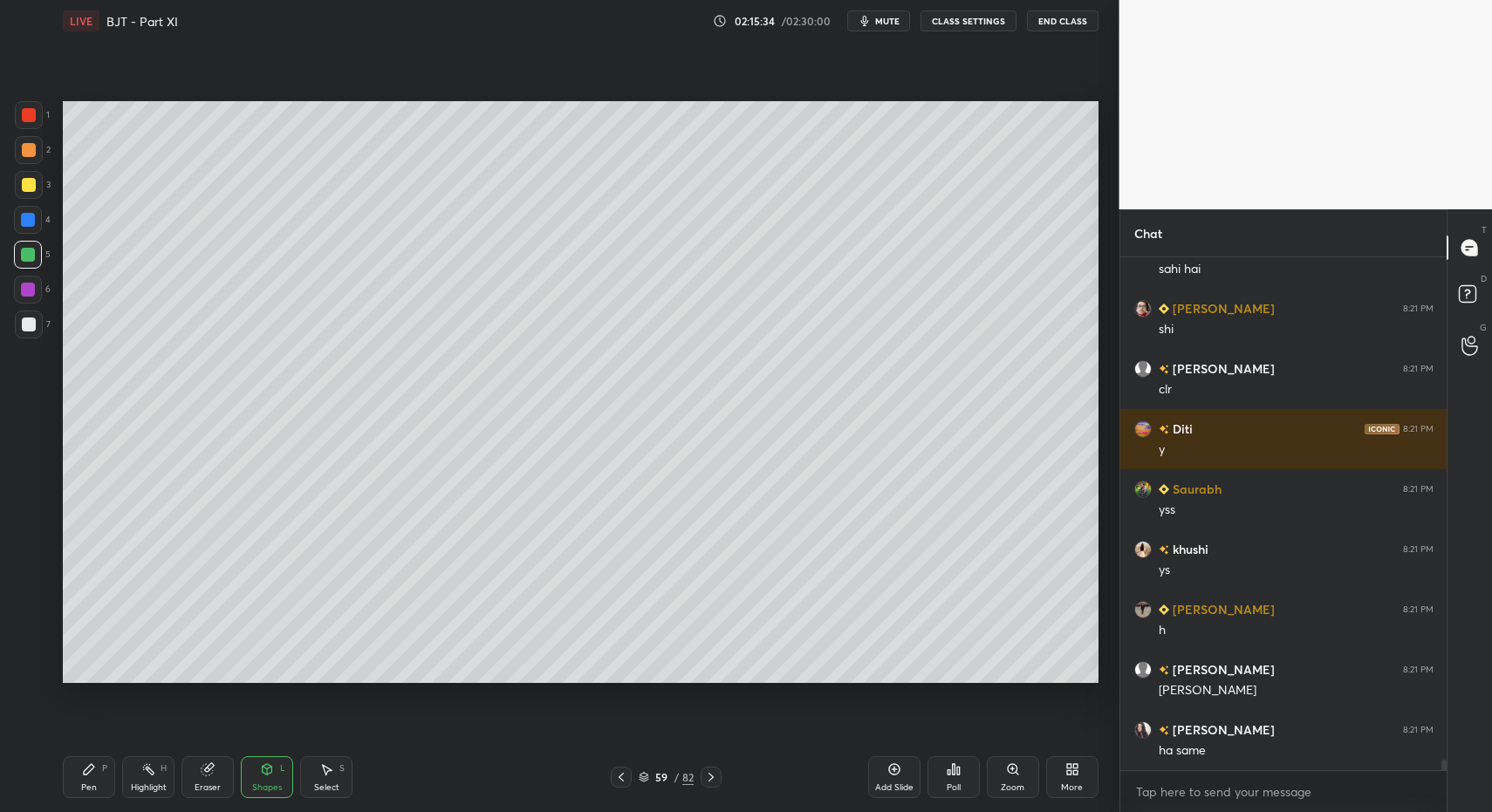
drag, startPoint x: 622, startPoint y: 777, endPoint x: 582, endPoint y: 775, distance: 40.0
click at [622, 777] on icon at bounding box center [622, 777] width 14 height 14
click at [89, 779] on div "Pen P" at bounding box center [89, 777] width 53 height 42
click at [710, 777] on icon at bounding box center [711, 777] width 14 height 14
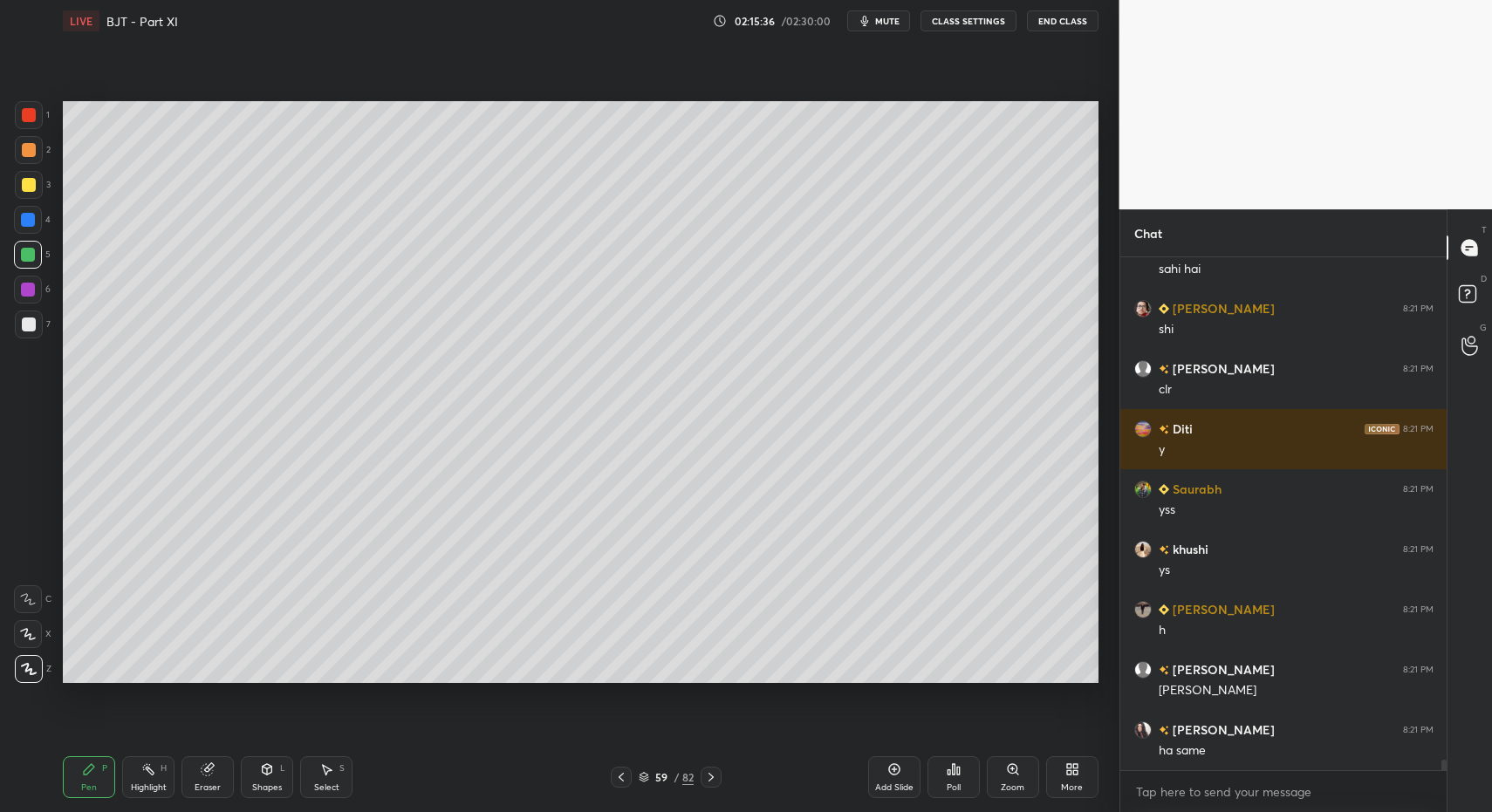
drag, startPoint x: 89, startPoint y: 778, endPoint x: 74, endPoint y: 751, distance: 30.9
click at [89, 778] on div "Pen P" at bounding box center [89, 777] width 53 height 42
click at [77, 768] on div "Pen P" at bounding box center [89, 777] width 53 height 42
click at [34, 330] on div at bounding box center [28, 324] width 28 height 28
click at [39, 324] on div at bounding box center [28, 324] width 28 height 28
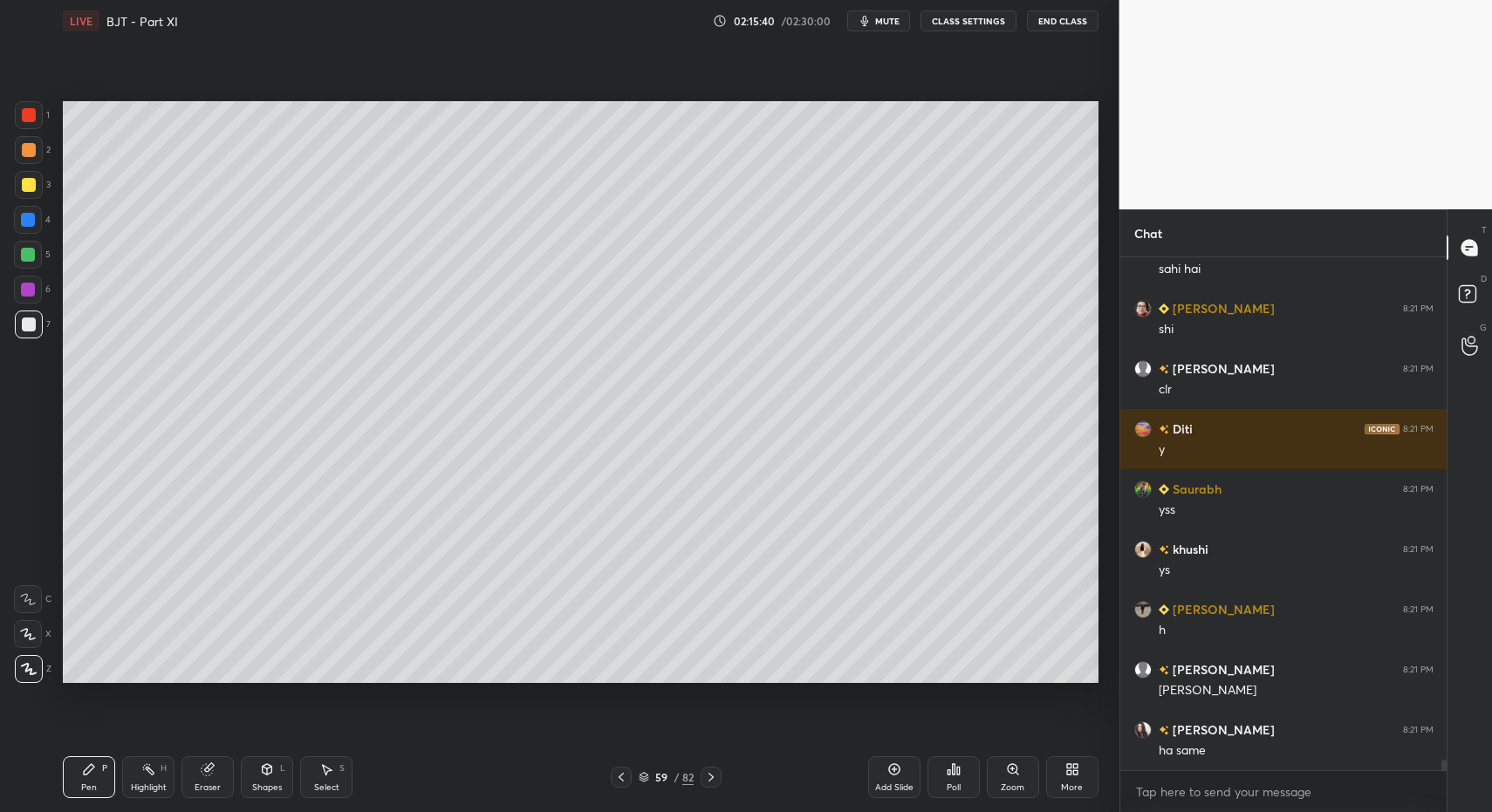
drag, startPoint x: 340, startPoint y: 776, endPoint x: 329, endPoint y: 769, distance: 13.0
click at [334, 771] on div "Select S" at bounding box center [327, 777] width 53 height 42
drag, startPoint x: 168, startPoint y: 436, endPoint x: 186, endPoint y: 472, distance: 40.2
click at [178, 459] on div "0 ° Undo Copy Paste here Duplicate Duplicate to new slide Delete" at bounding box center [581, 392] width 1036 height 582
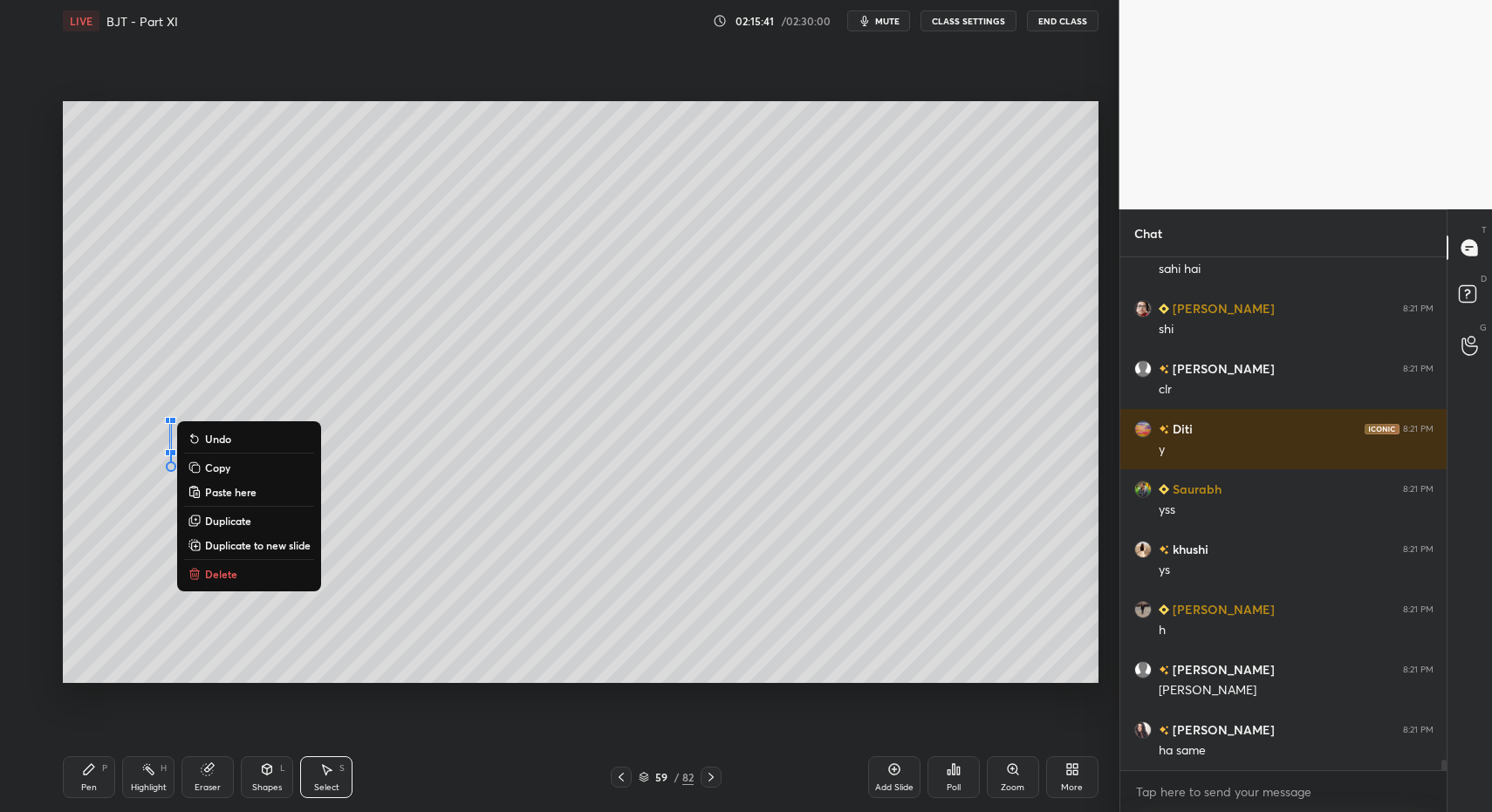
click at [245, 573] on button "Delete" at bounding box center [249, 575] width 130 height 21
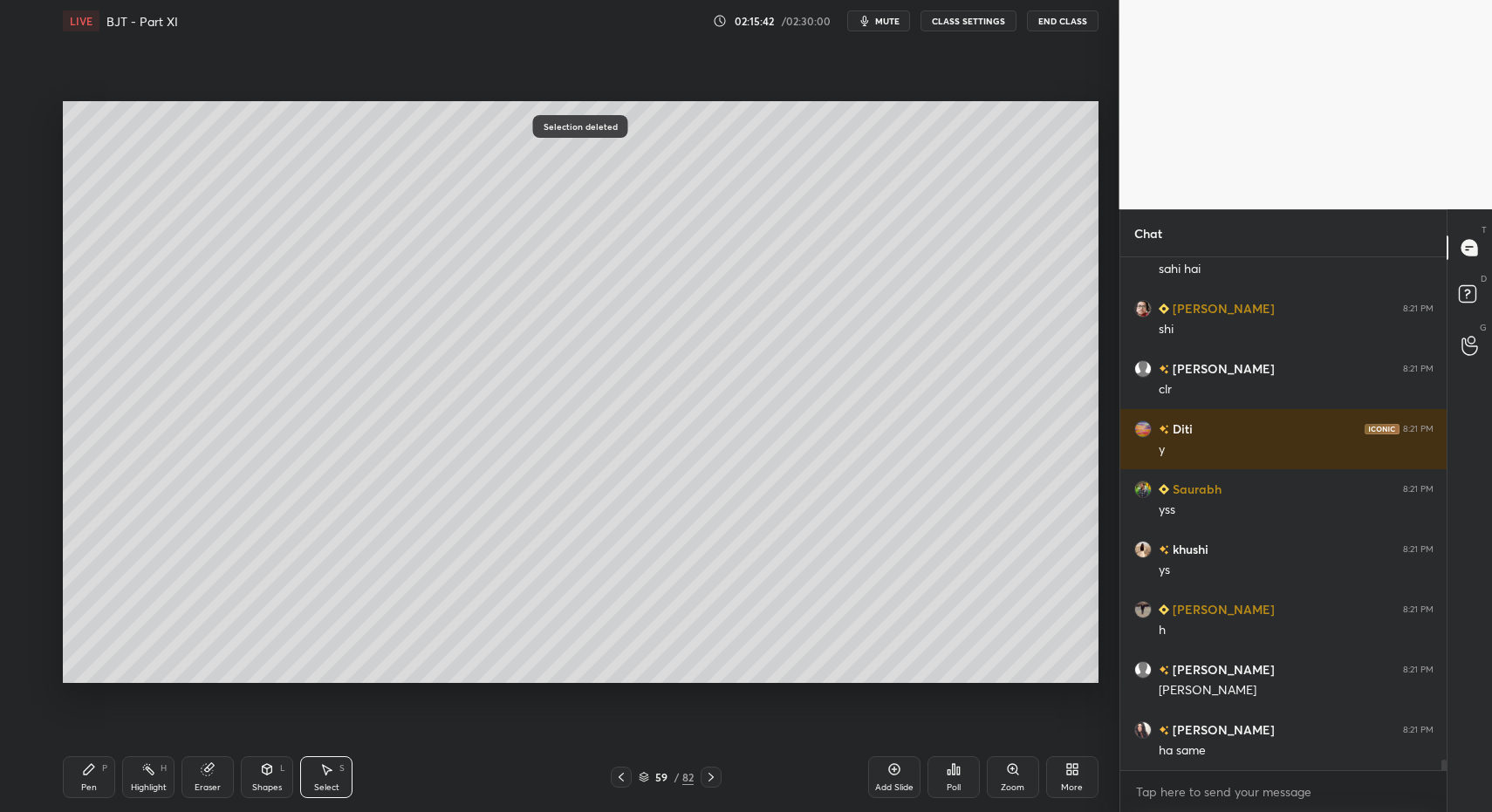
click at [84, 791] on div "Pen" at bounding box center [89, 788] width 16 height 9
click at [92, 788] on div "Pen" at bounding box center [89, 788] width 16 height 9
click at [270, 778] on div "Shapes L" at bounding box center [267, 777] width 53 height 42
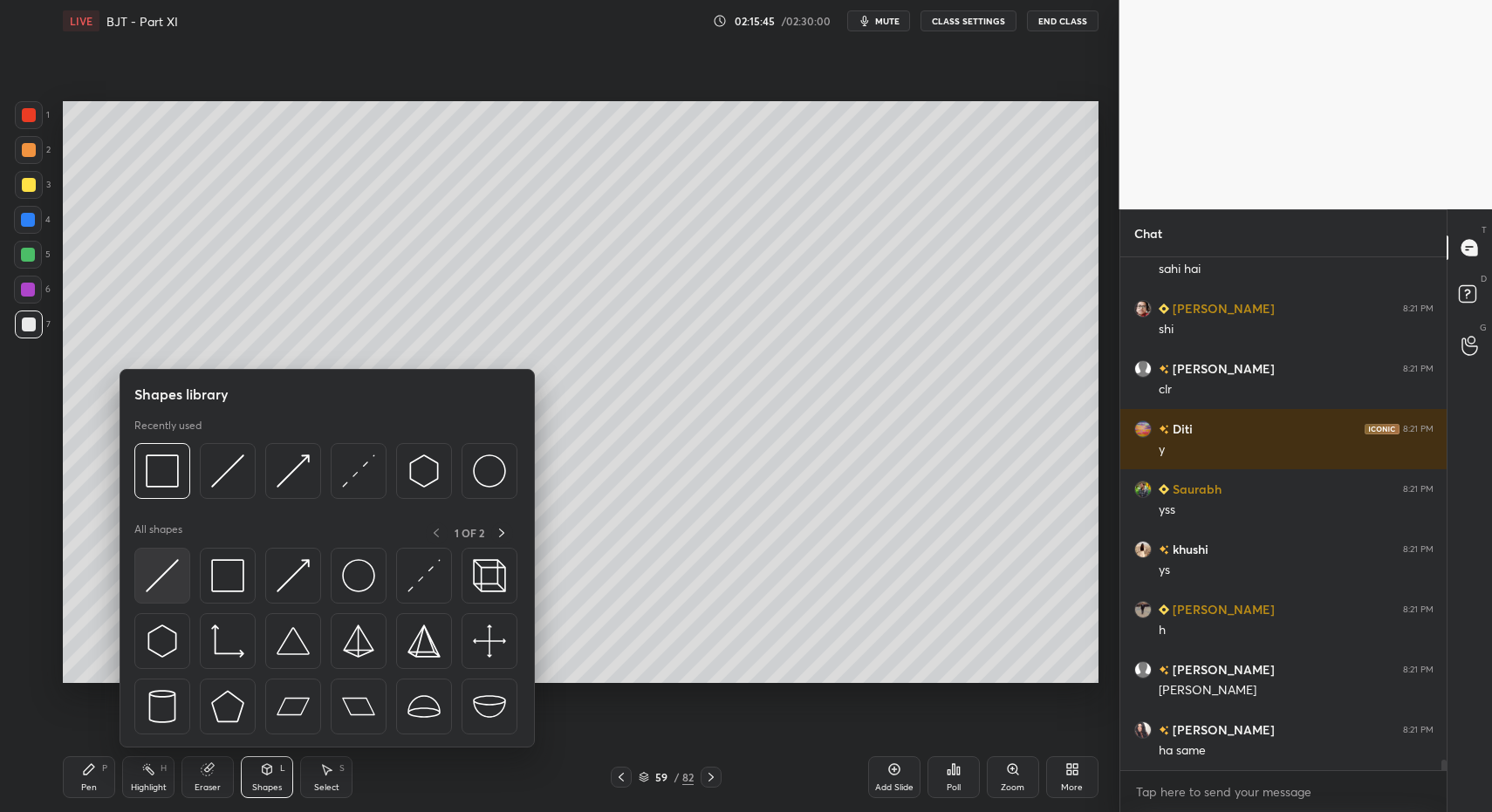
click at [158, 573] on img at bounding box center [162, 576] width 33 height 33
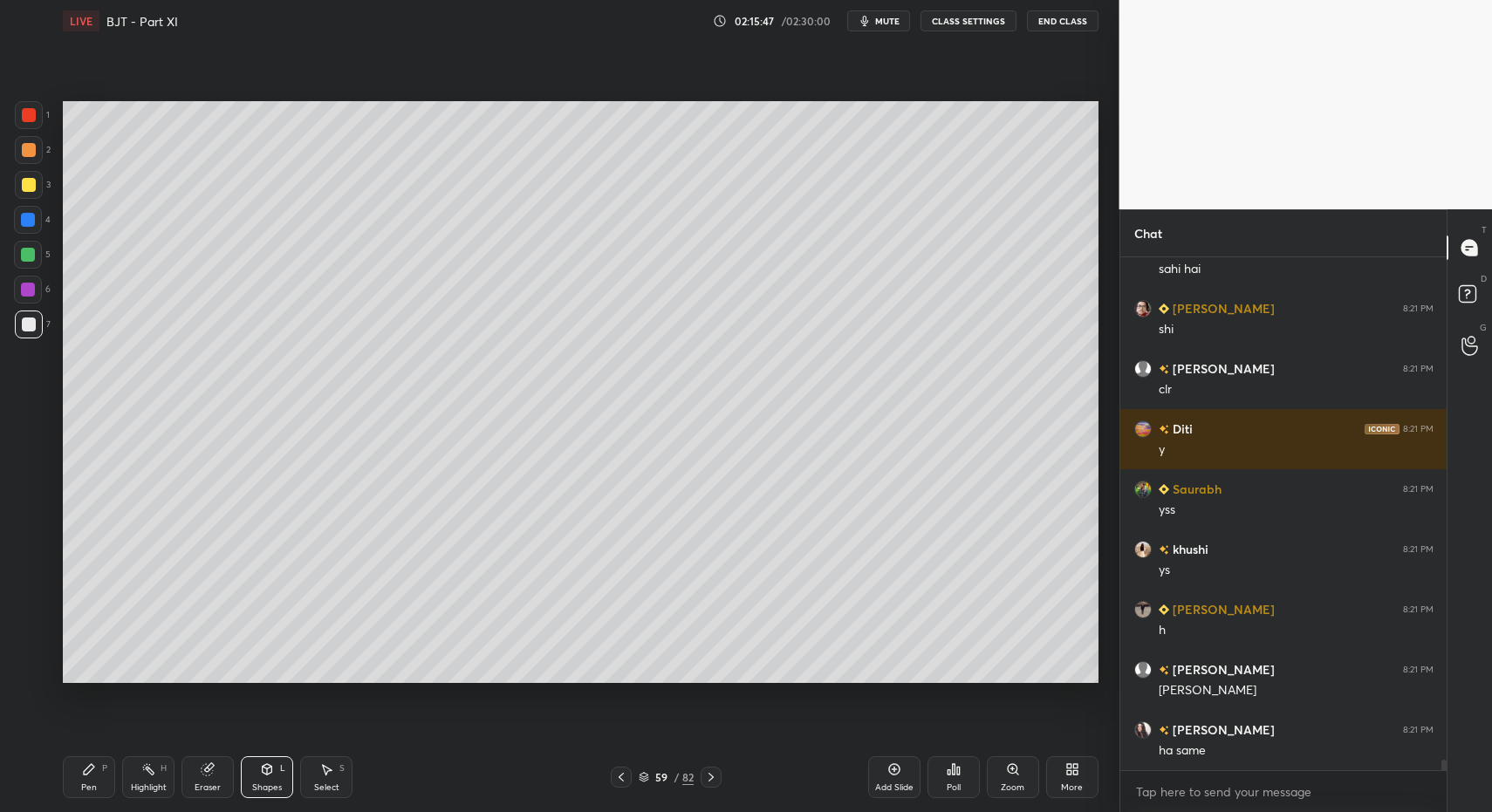
click at [88, 772] on icon at bounding box center [89, 769] width 14 height 14
drag, startPoint x: 91, startPoint y: 772, endPoint x: 140, endPoint y: 750, distance: 53.7
click at [89, 777] on div "Pen P" at bounding box center [89, 777] width 53 height 42
click at [274, 775] on div "Shapes L" at bounding box center [267, 777] width 53 height 42
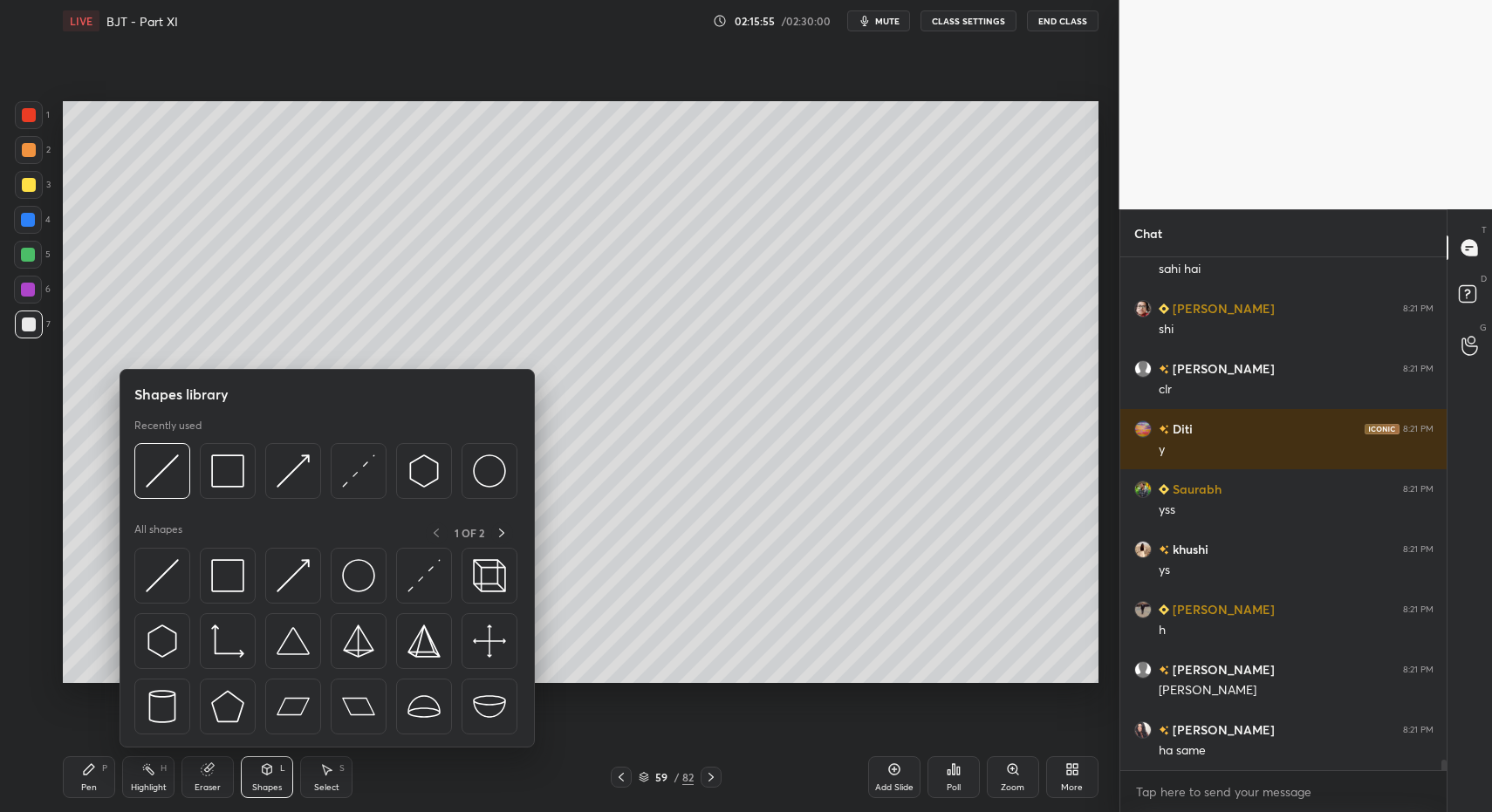
click at [86, 772] on icon at bounding box center [89, 769] width 14 height 14
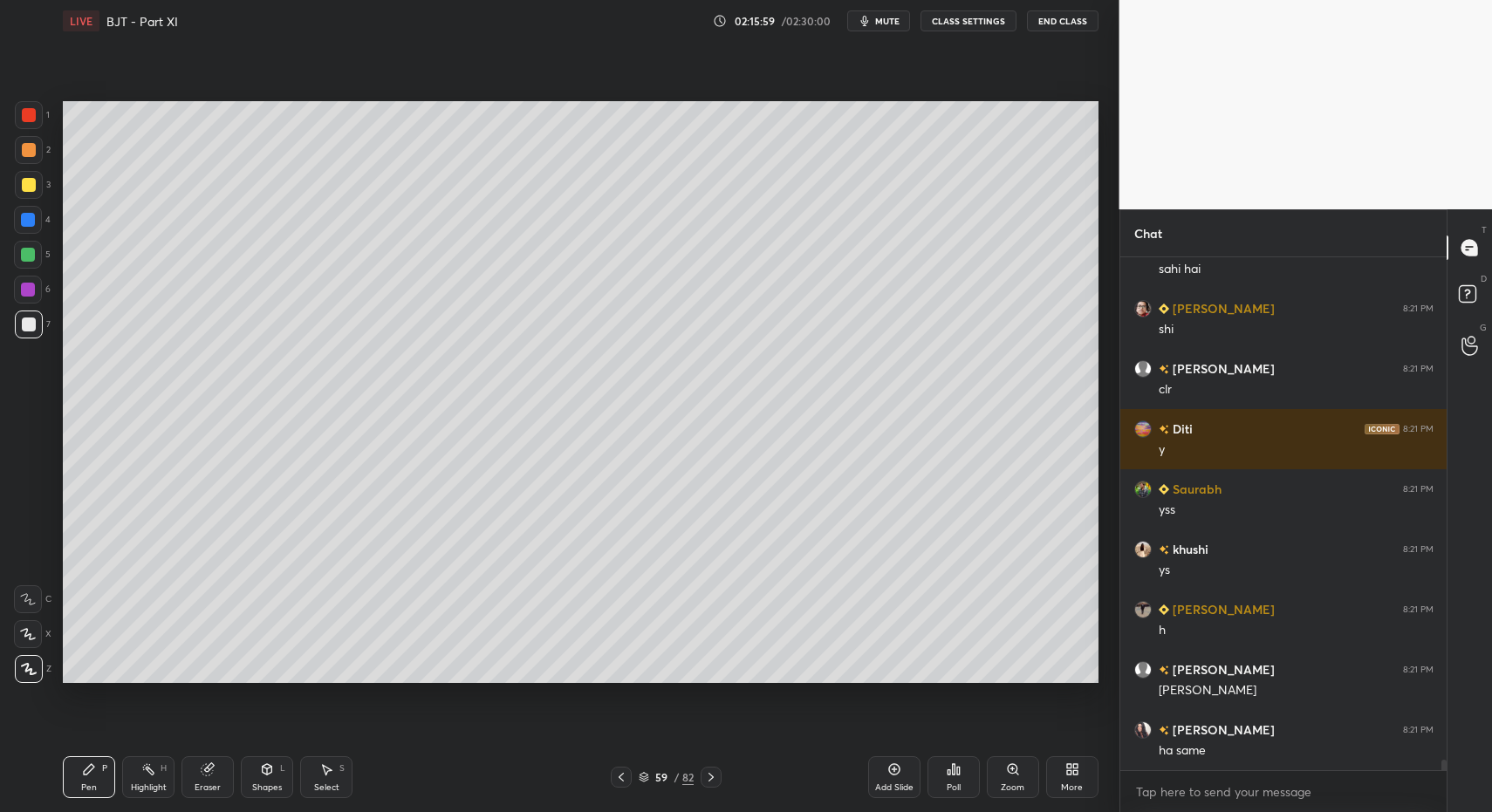
click at [276, 763] on div "Shapes L" at bounding box center [267, 777] width 53 height 42
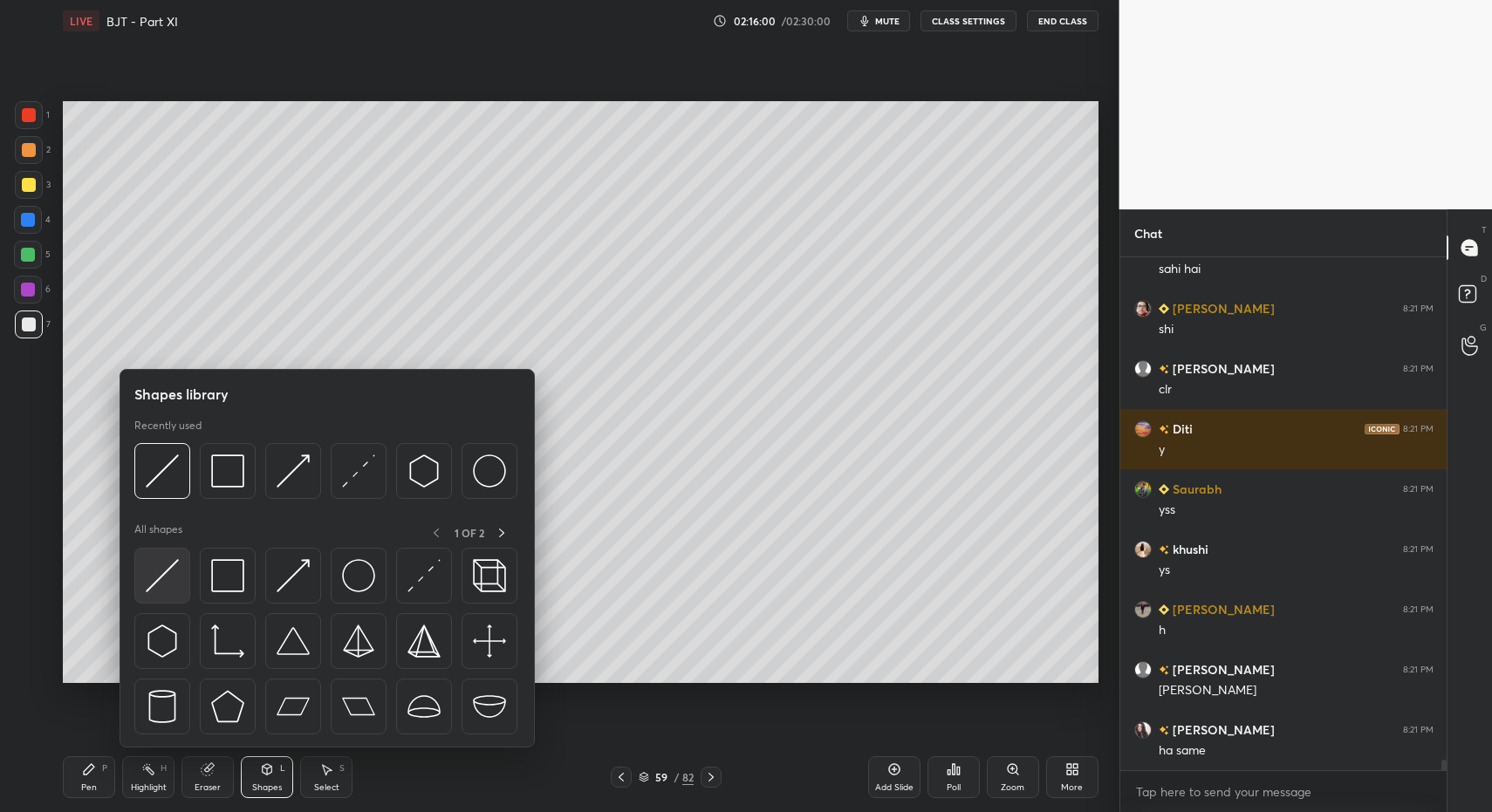
click at [164, 563] on img at bounding box center [162, 576] width 33 height 33
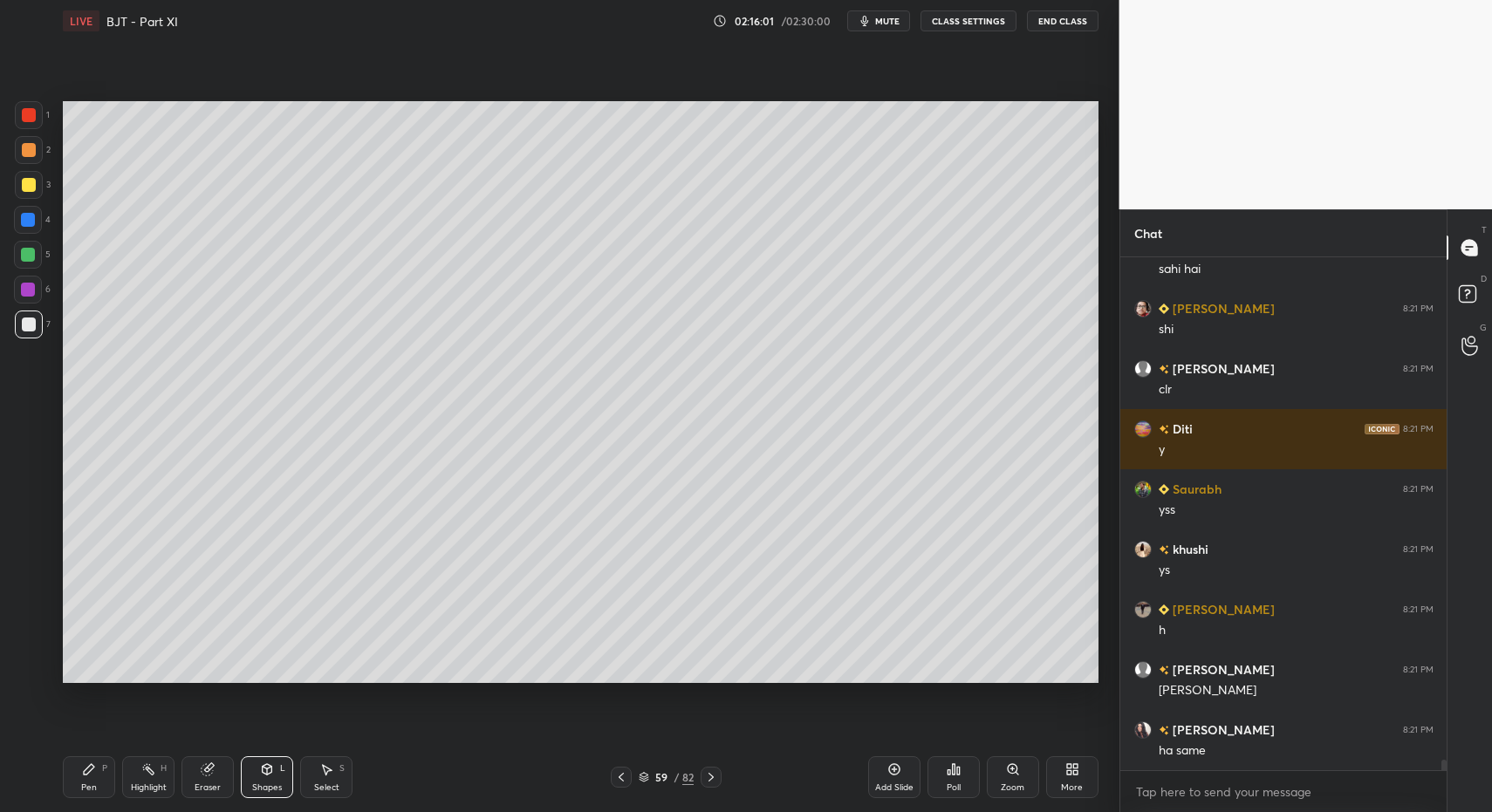
click at [106, 776] on div "Pen P" at bounding box center [89, 777] width 53 height 42
click at [106, 768] on div "Pen P" at bounding box center [89, 777] width 53 height 42
drag, startPoint x: 256, startPoint y: 781, endPoint x: 246, endPoint y: 758, distance: 25.1
click at [256, 784] on div "Shapes" at bounding box center [266, 788] width 30 height 9
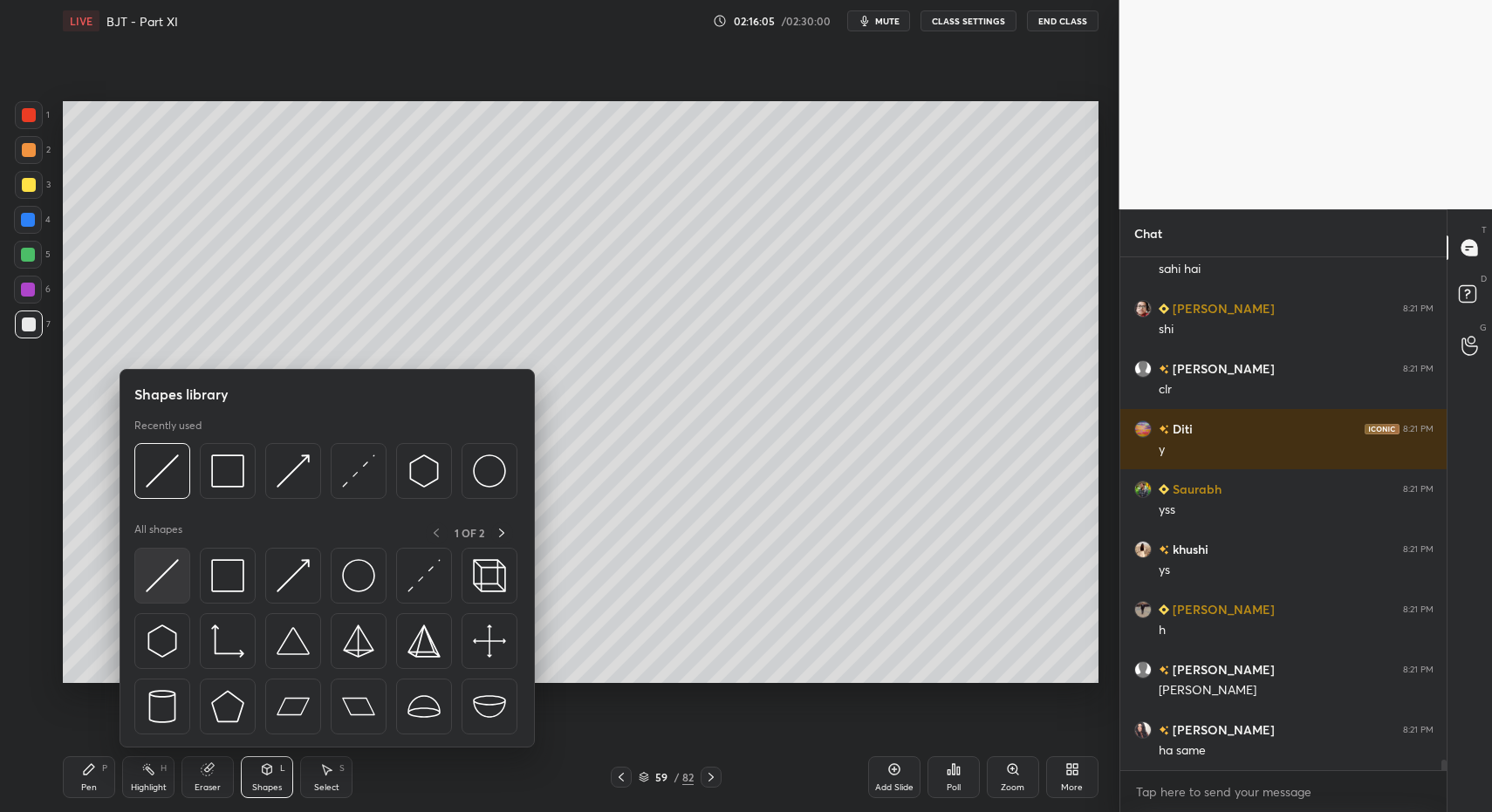
click at [157, 592] on div at bounding box center [161, 575] width 55 height 55
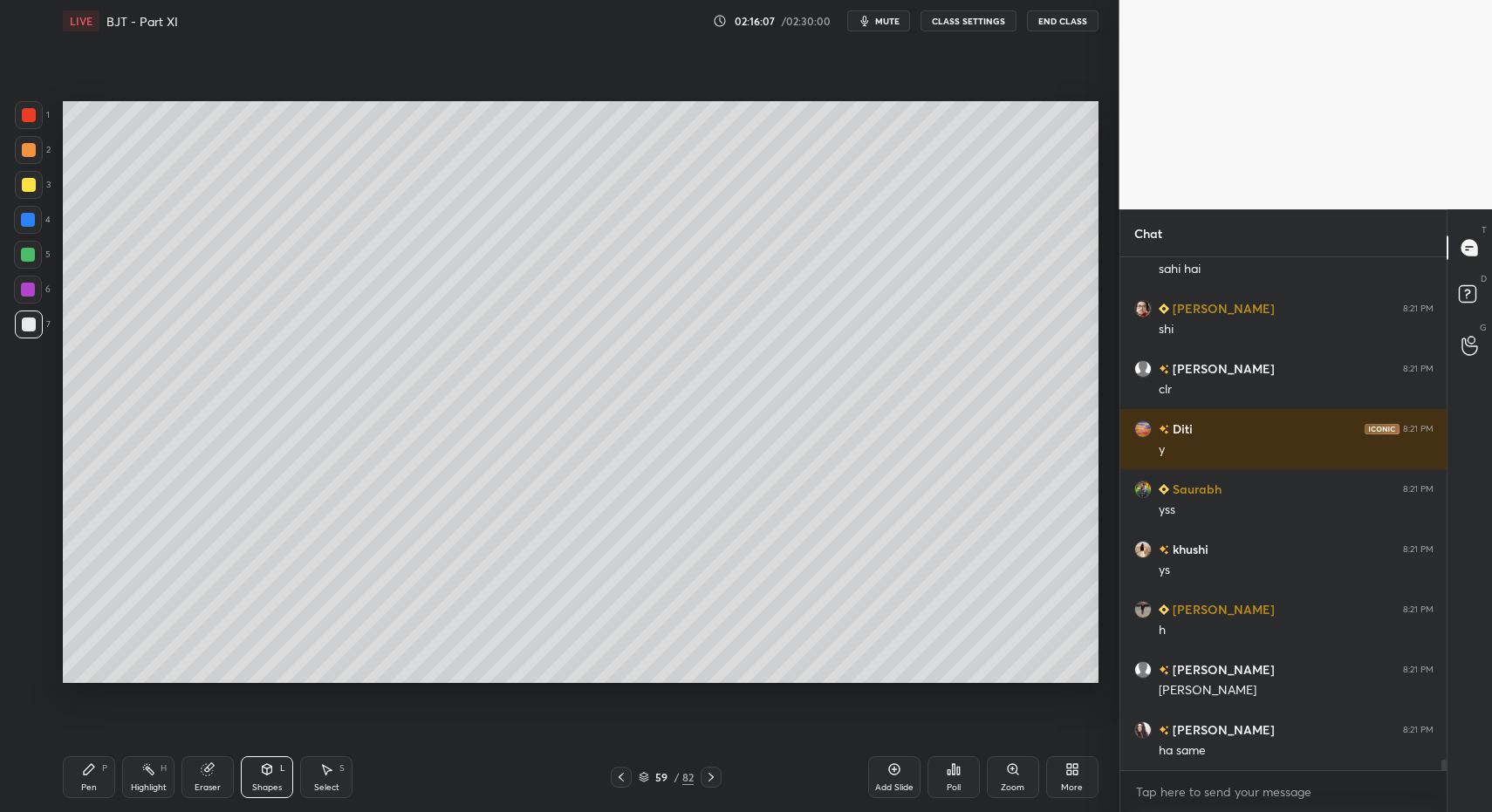
drag, startPoint x: 75, startPoint y: 779, endPoint x: 79, endPoint y: 754, distance: 25.3
click at [75, 777] on div "Pen P" at bounding box center [89, 777] width 53 height 42
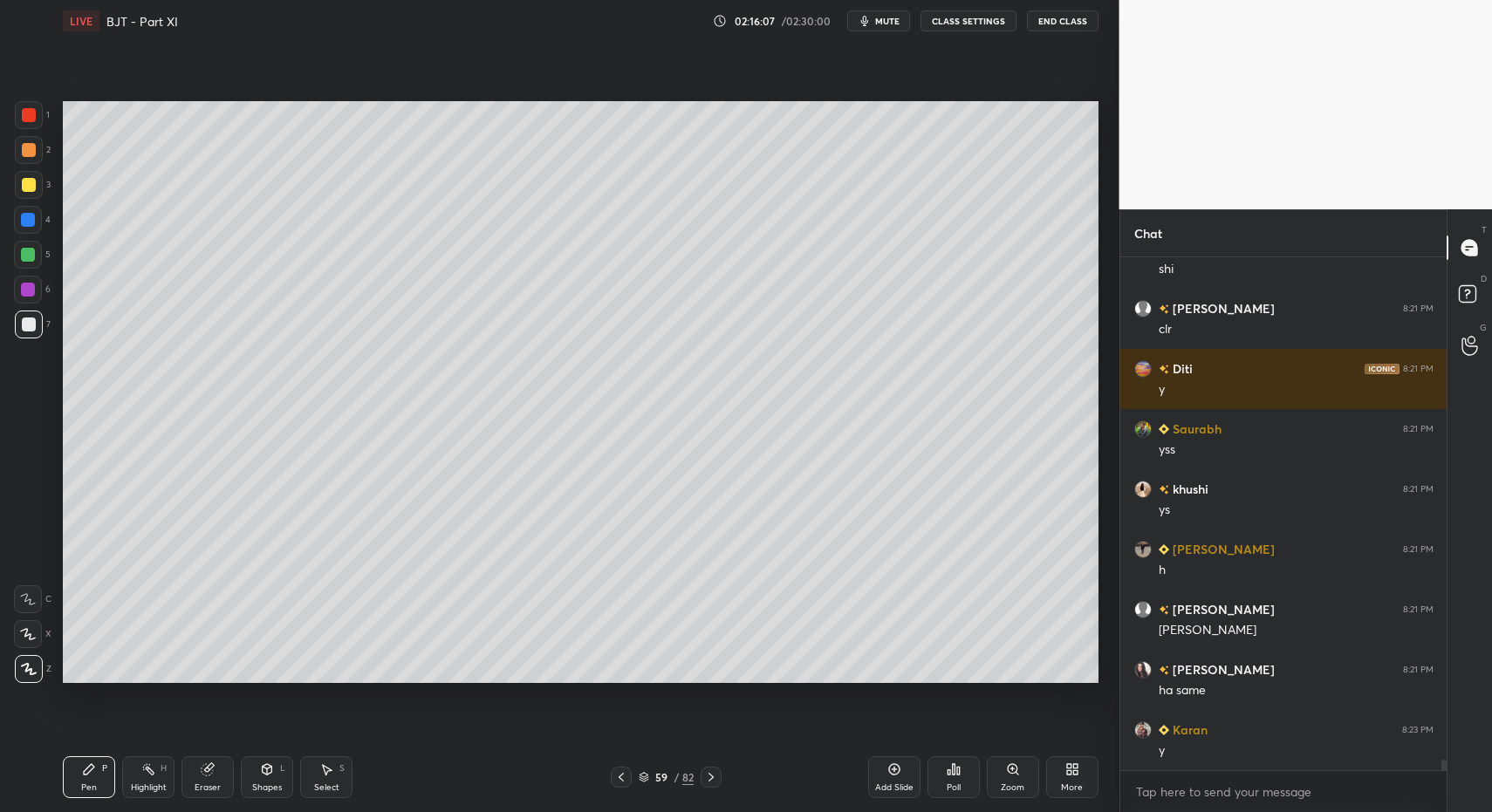
click at [21, 149] on div at bounding box center [28, 150] width 14 height 14
click at [31, 145] on div at bounding box center [28, 150] width 14 height 14
click at [265, 765] on icon at bounding box center [267, 769] width 10 height 11
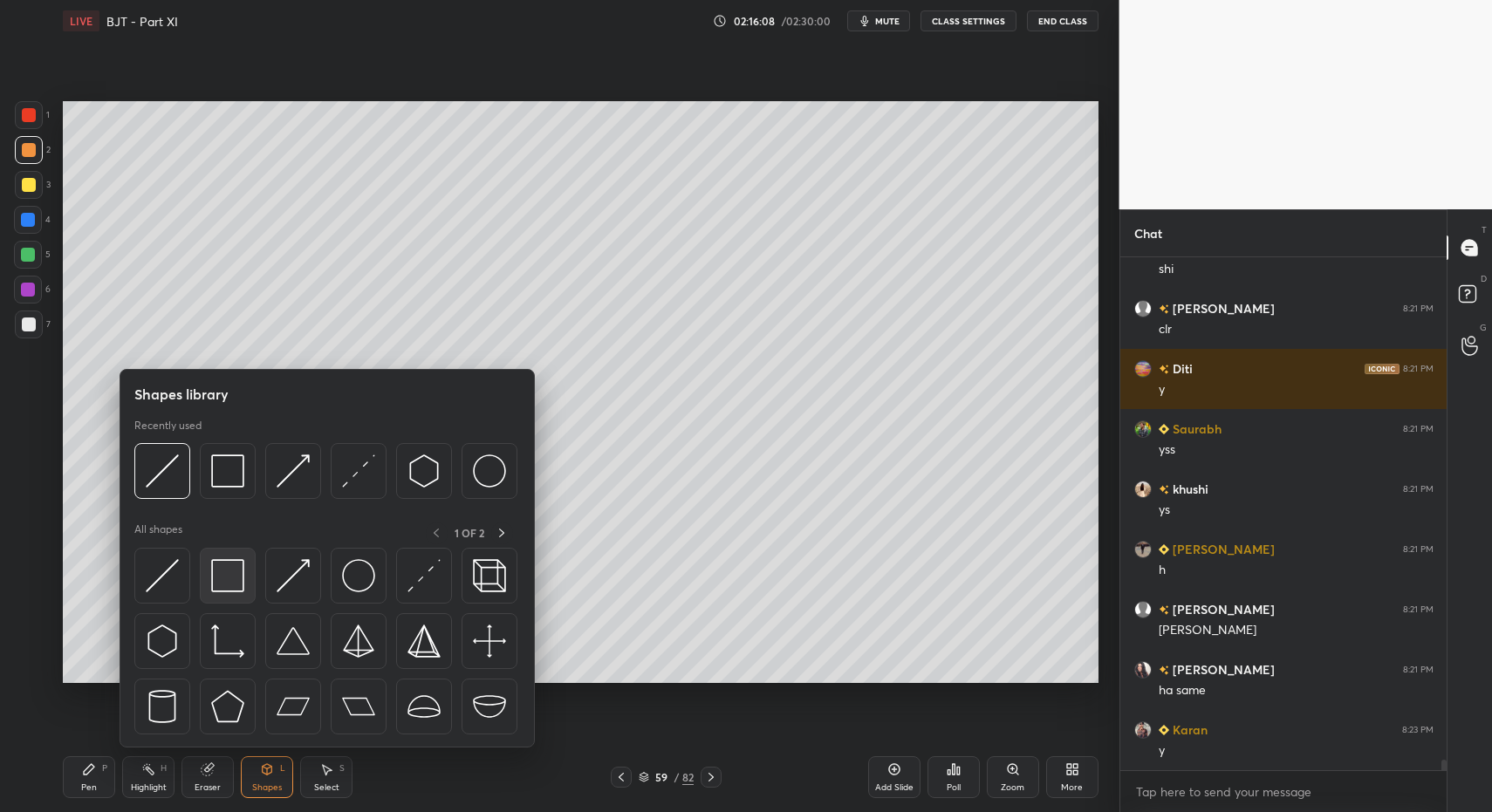
click at [240, 571] on img at bounding box center [228, 576] width 33 height 33
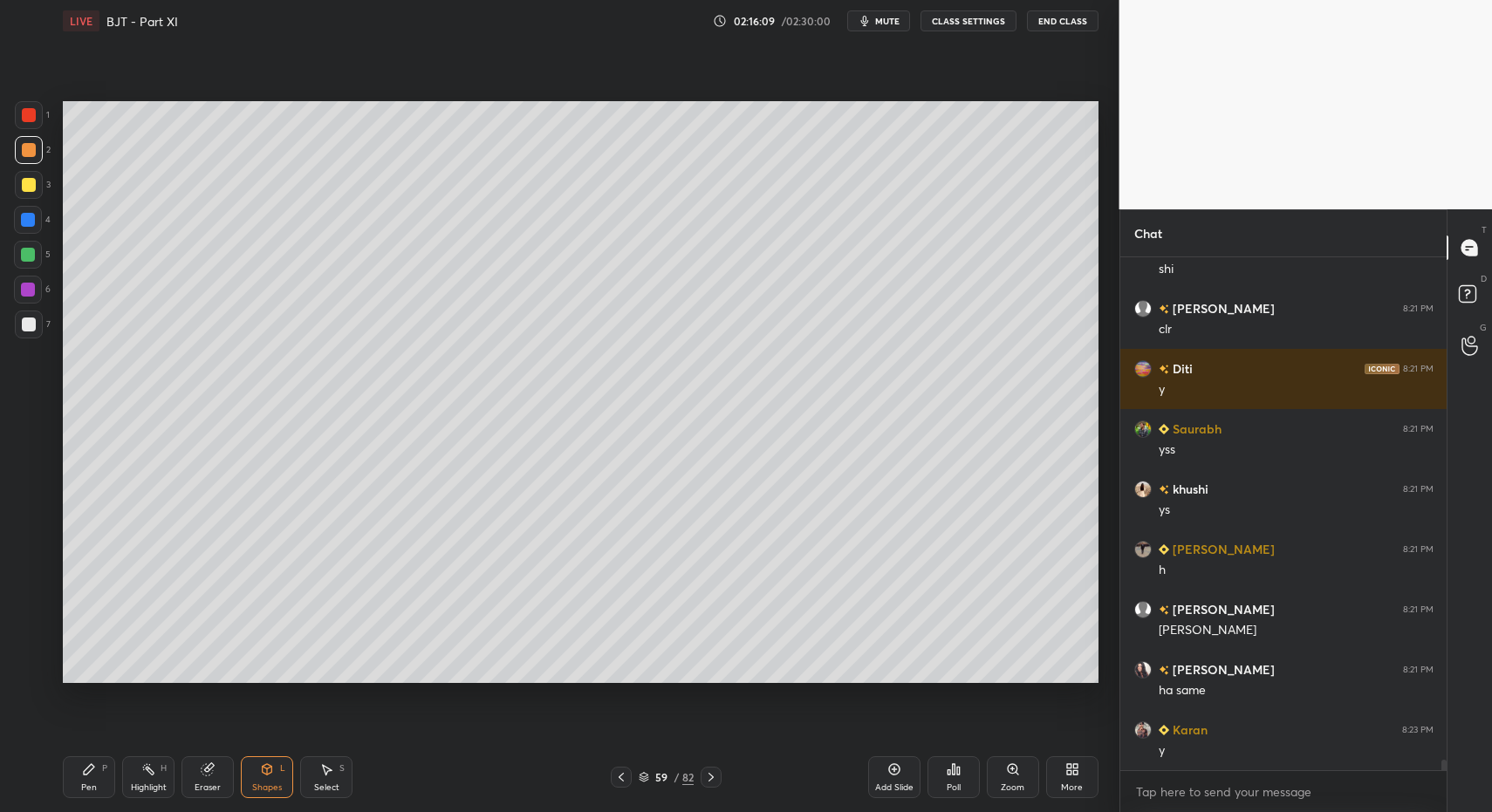
click at [97, 777] on div "Pen P" at bounding box center [89, 777] width 53 height 42
click at [85, 749] on div "Pen P Highlight H Eraser Shapes L Select S 59 / 82 Add Slide Poll Zoom More" at bounding box center [581, 778] width 1036 height 70
click at [34, 329] on div at bounding box center [28, 324] width 28 height 28
click at [21, 330] on div at bounding box center [28, 325] width 14 height 14
click at [878, 769] on div "Add Slide" at bounding box center [895, 777] width 53 height 42
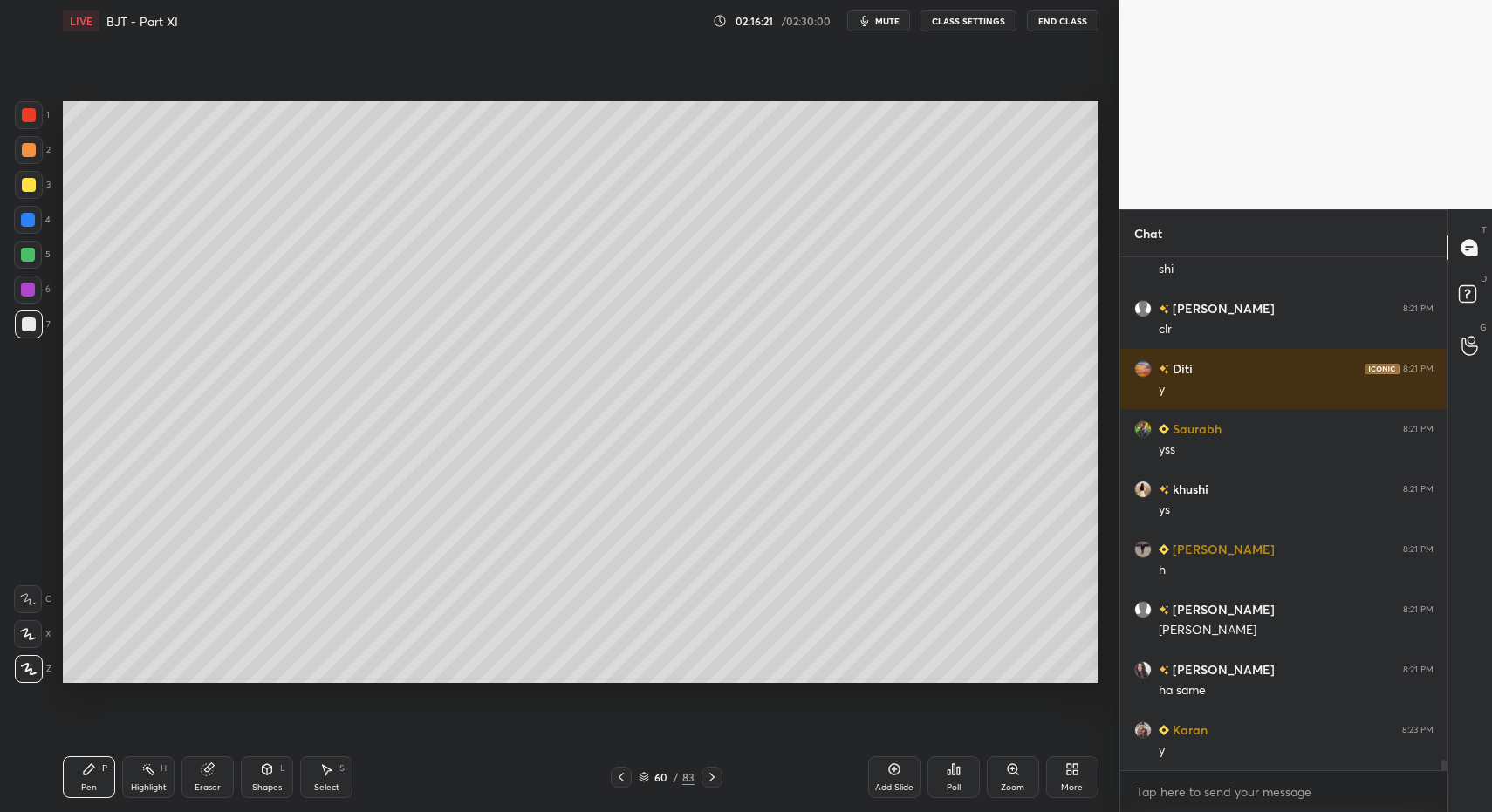
drag, startPoint x: 117, startPoint y: 783, endPoint x: 94, endPoint y: 690, distance: 95.8
click at [117, 783] on div "Pen P Highlight H Eraser Shapes L Select S" at bounding box center [265, 777] width 403 height 42
drag, startPoint x: 42, startPoint y: 264, endPoint x: 55, endPoint y: 236, distance: 30.9
click at [40, 260] on div "5" at bounding box center [32, 255] width 37 height 28
drag, startPoint x: 260, startPoint y: 784, endPoint x: 250, endPoint y: 759, distance: 26.9
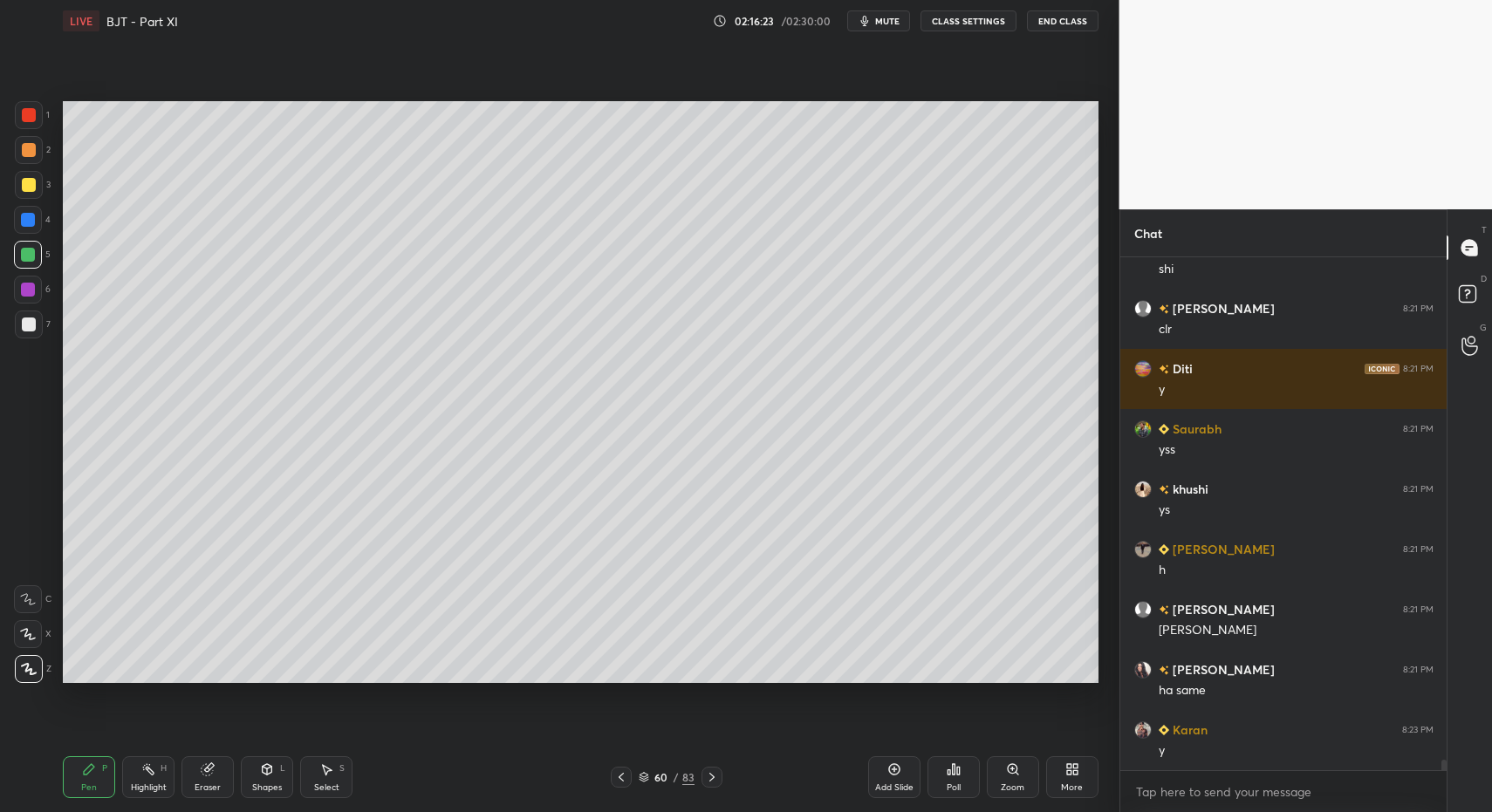
click at [260, 784] on div "Shapes" at bounding box center [266, 788] width 30 height 9
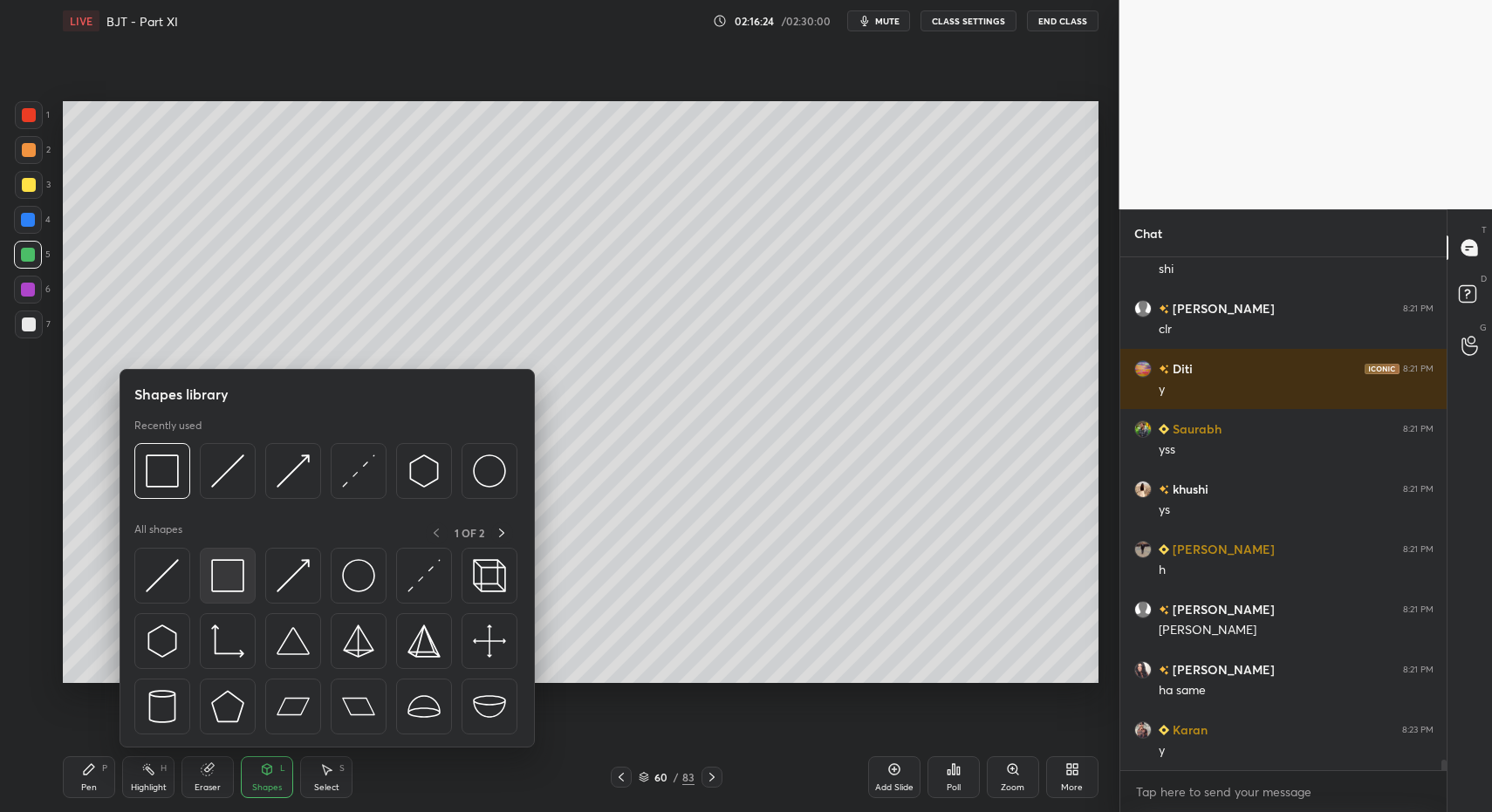
click at [214, 582] on img at bounding box center [228, 576] width 33 height 33
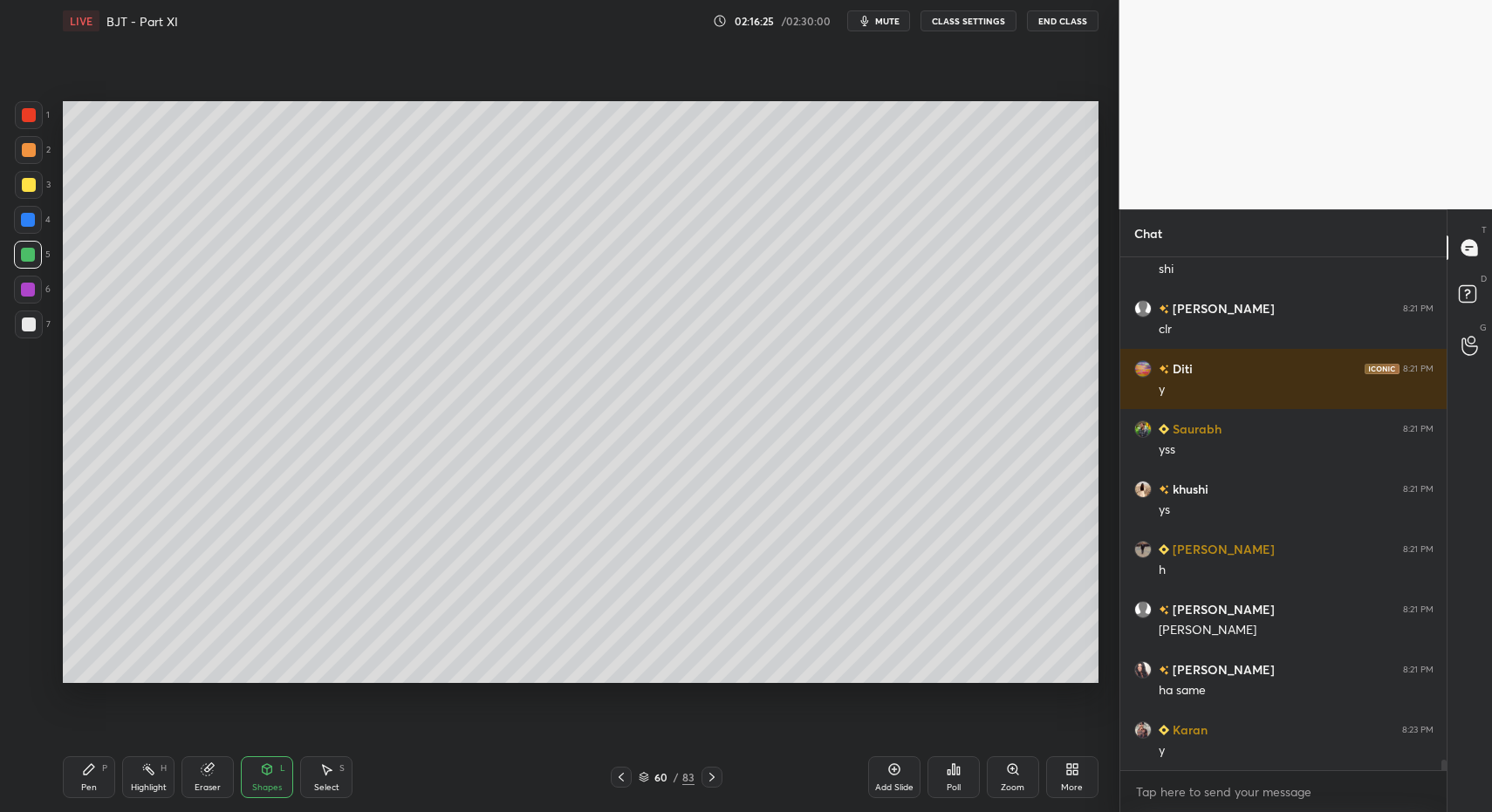
drag, startPoint x: 96, startPoint y: 789, endPoint x: 88, endPoint y: 767, distance: 23.4
click at [88, 793] on div "Pen" at bounding box center [89, 788] width 16 height 9
click at [89, 776] on icon at bounding box center [89, 769] width 14 height 14
click at [33, 336] on div "7" at bounding box center [32, 328] width 36 height 35
drag, startPoint x: 30, startPoint y: 335, endPoint x: 57, endPoint y: 310, distance: 36.8
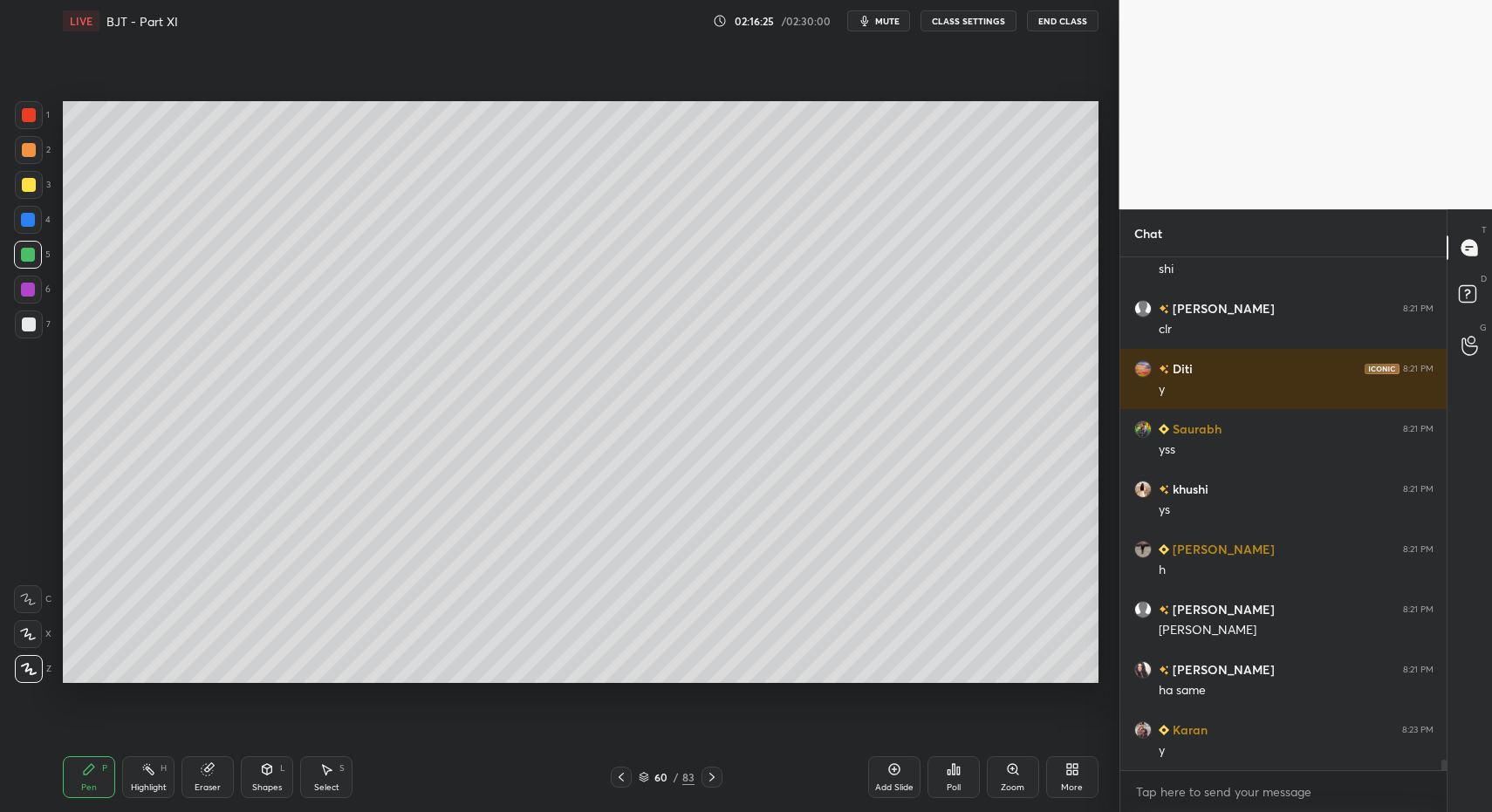
click at [36, 331] on div at bounding box center [28, 324] width 28 height 28
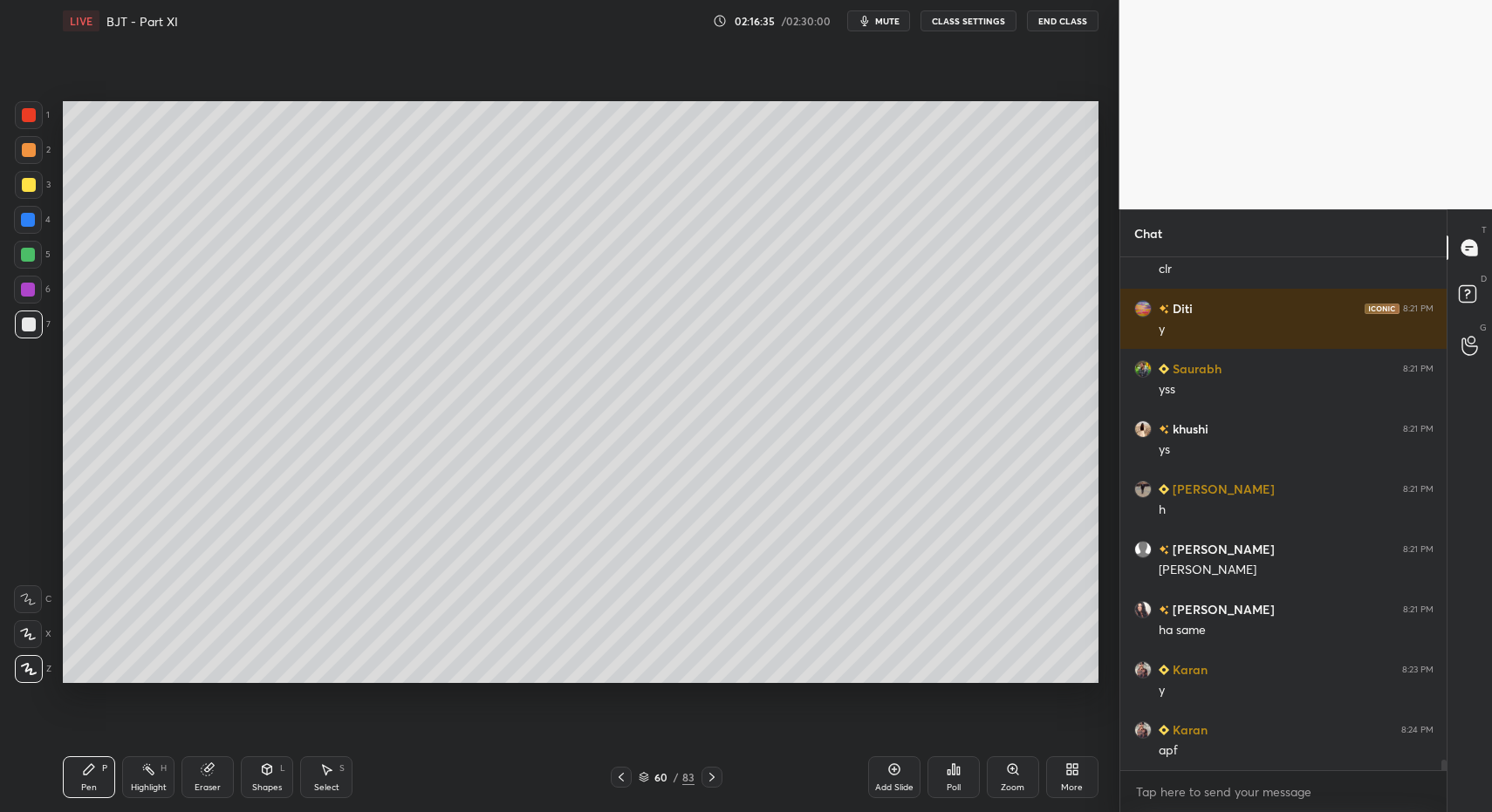
click at [623, 768] on div at bounding box center [622, 778] width 21 height 21
click at [719, 771] on div at bounding box center [712, 778] width 21 height 21
click at [337, 780] on div "Select S" at bounding box center [327, 777] width 53 height 42
drag, startPoint x: 319, startPoint y: 776, endPoint x: 343, endPoint y: 717, distance: 63.7
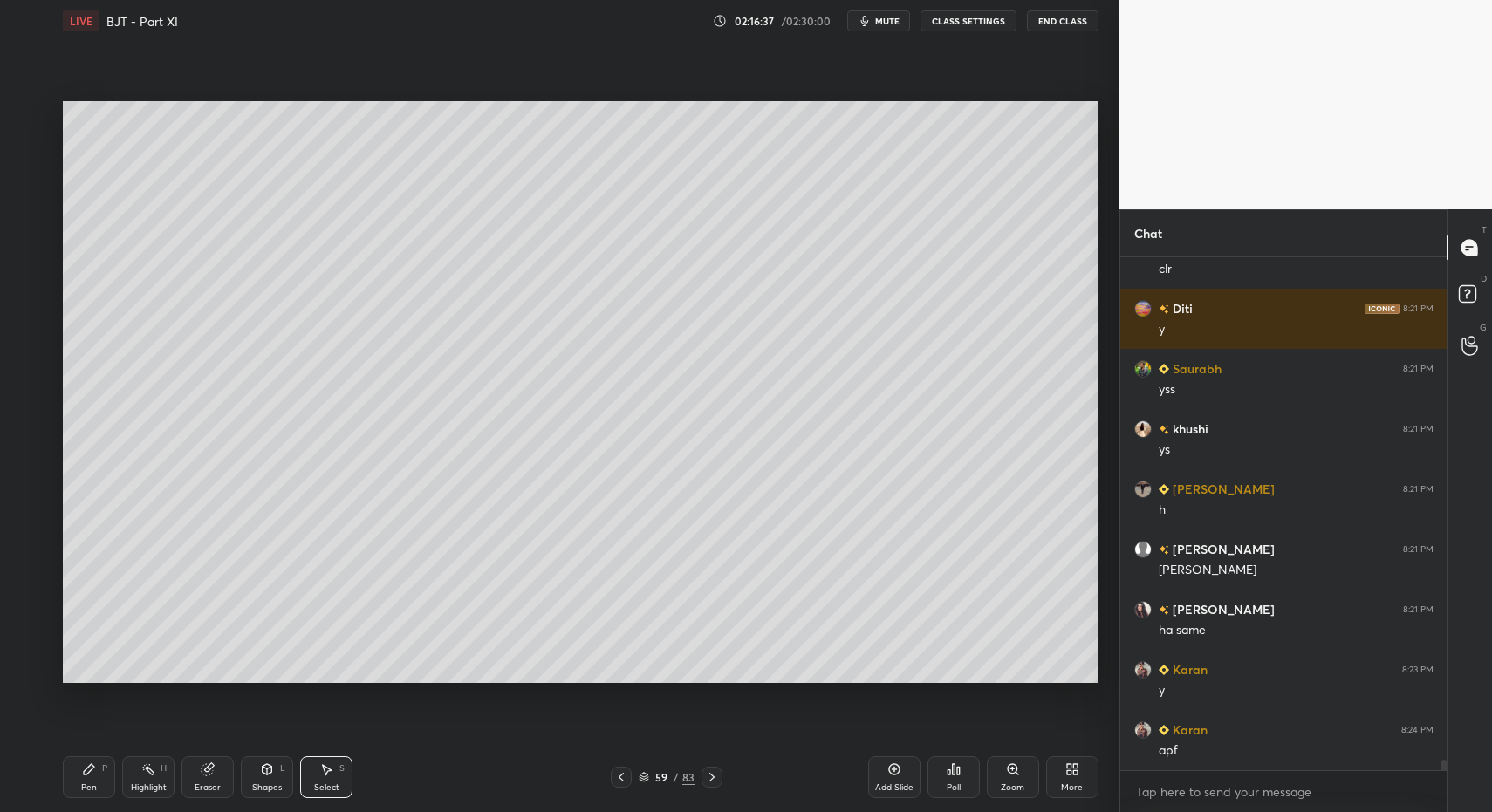
click at [316, 777] on div "Select S" at bounding box center [327, 777] width 53 height 42
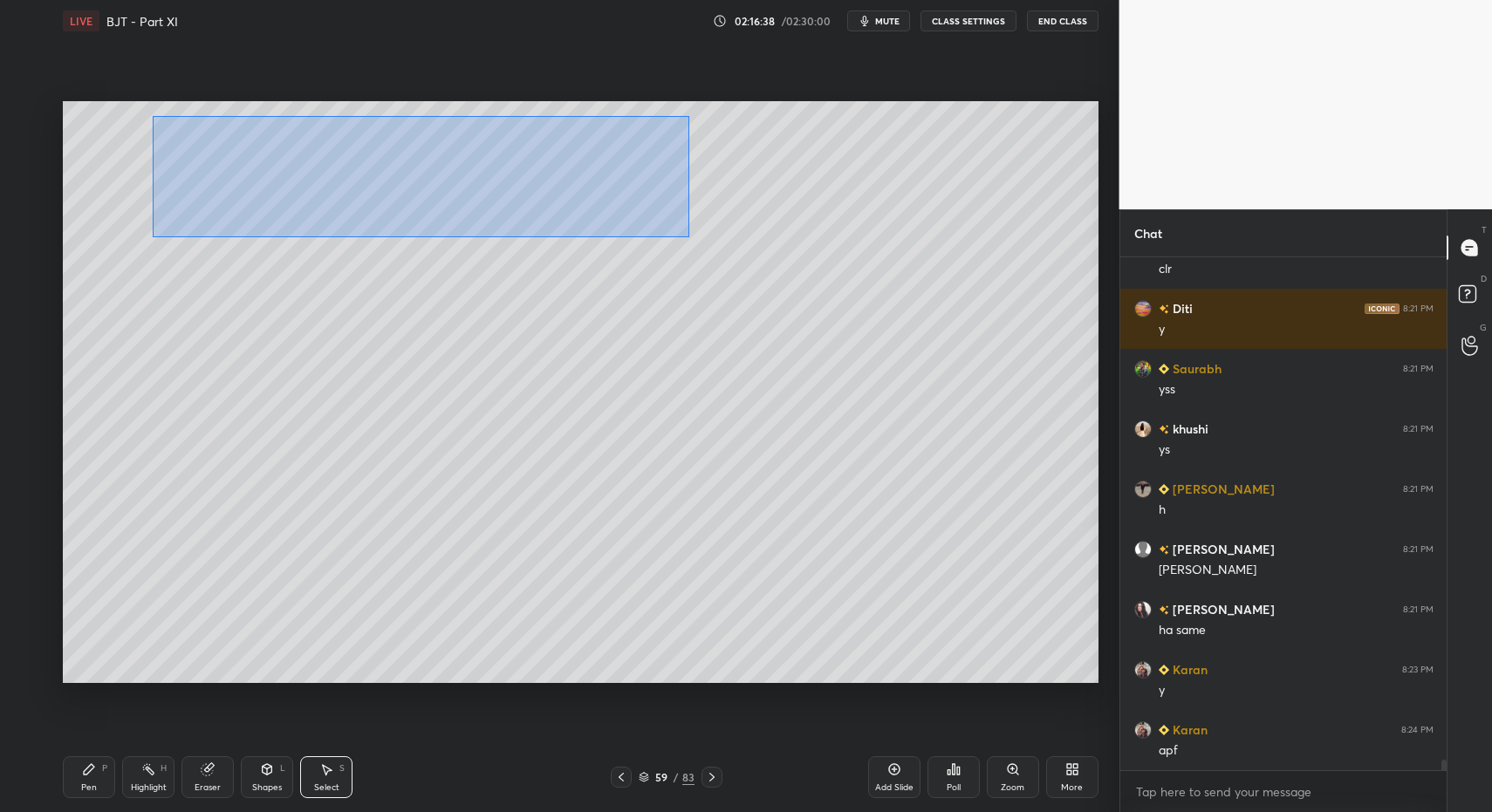
drag, startPoint x: 157, startPoint y: 118, endPoint x: 672, endPoint y: 250, distance: 531.6
click at [690, 237] on div "0 ° Undo Copy Paste here Duplicate Duplicate to new slide Delete" at bounding box center [581, 392] width 1036 height 582
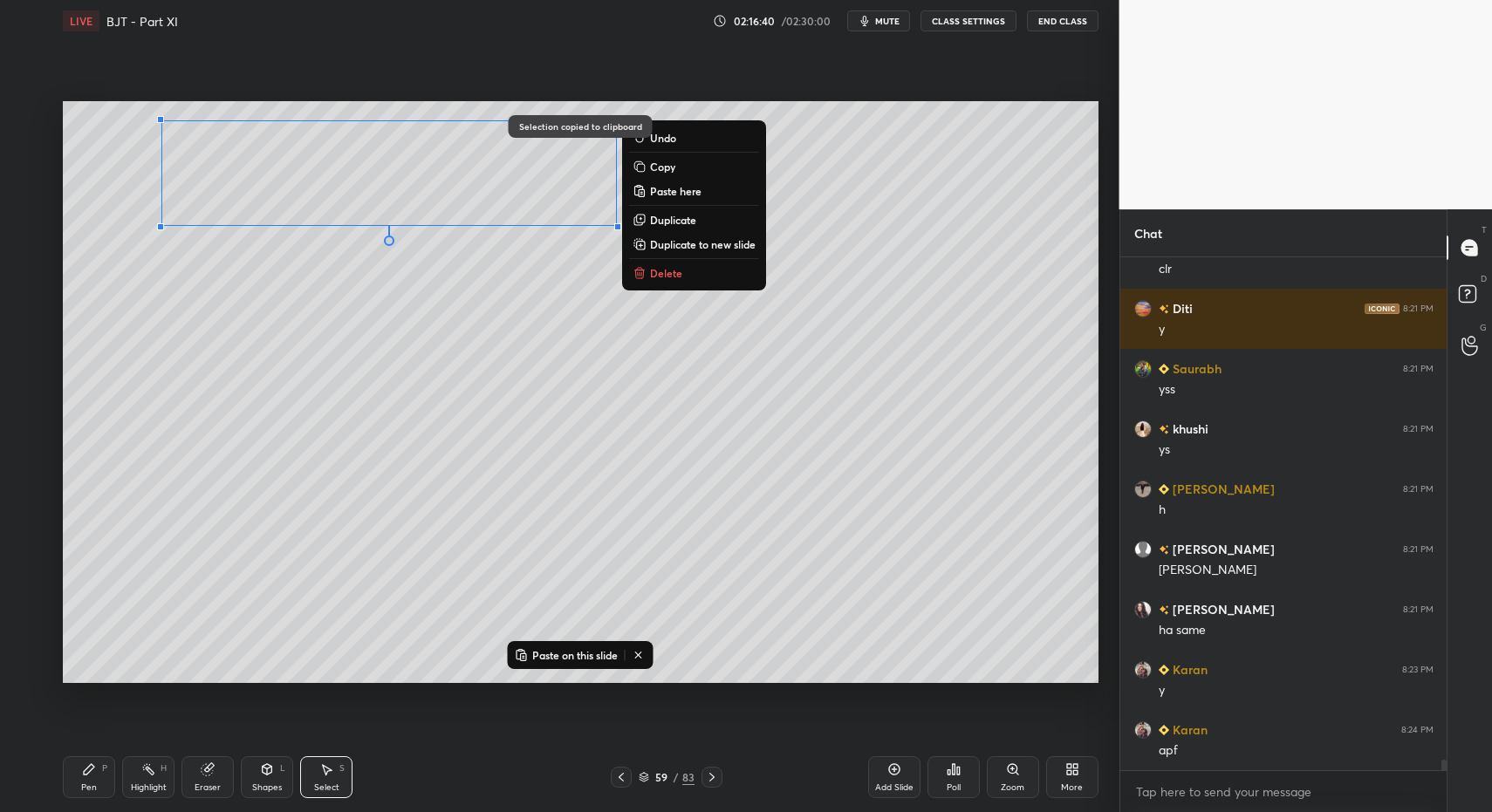
click at [706, 776] on icon at bounding box center [712, 777] width 14 height 14
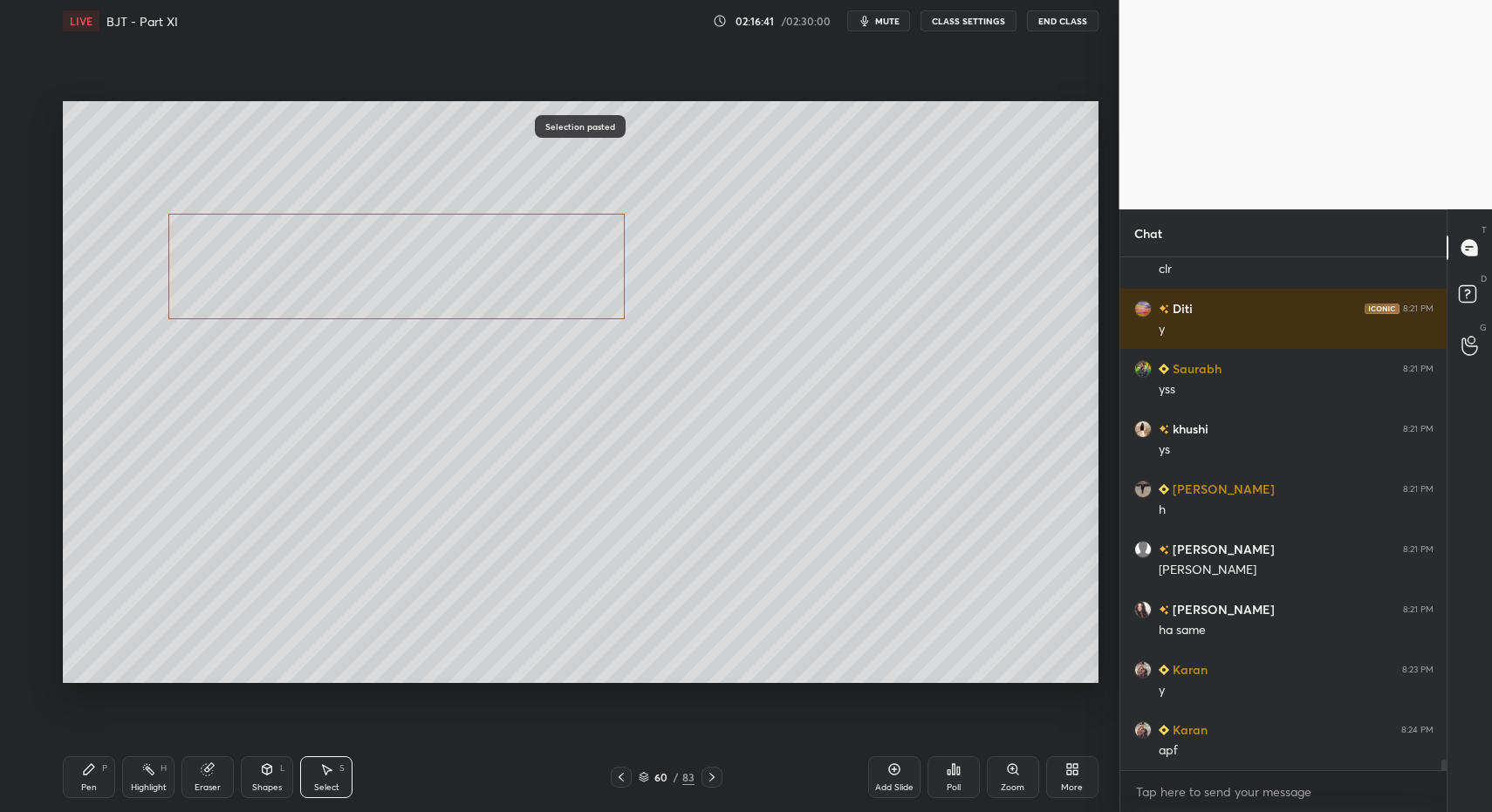
drag, startPoint x: 357, startPoint y: 253, endPoint x: 343, endPoint y: 323, distance: 71.4
click at [363, 285] on div "0 ° Undo Copy Paste here Duplicate Duplicate to new slide Delete" at bounding box center [581, 392] width 1036 height 582
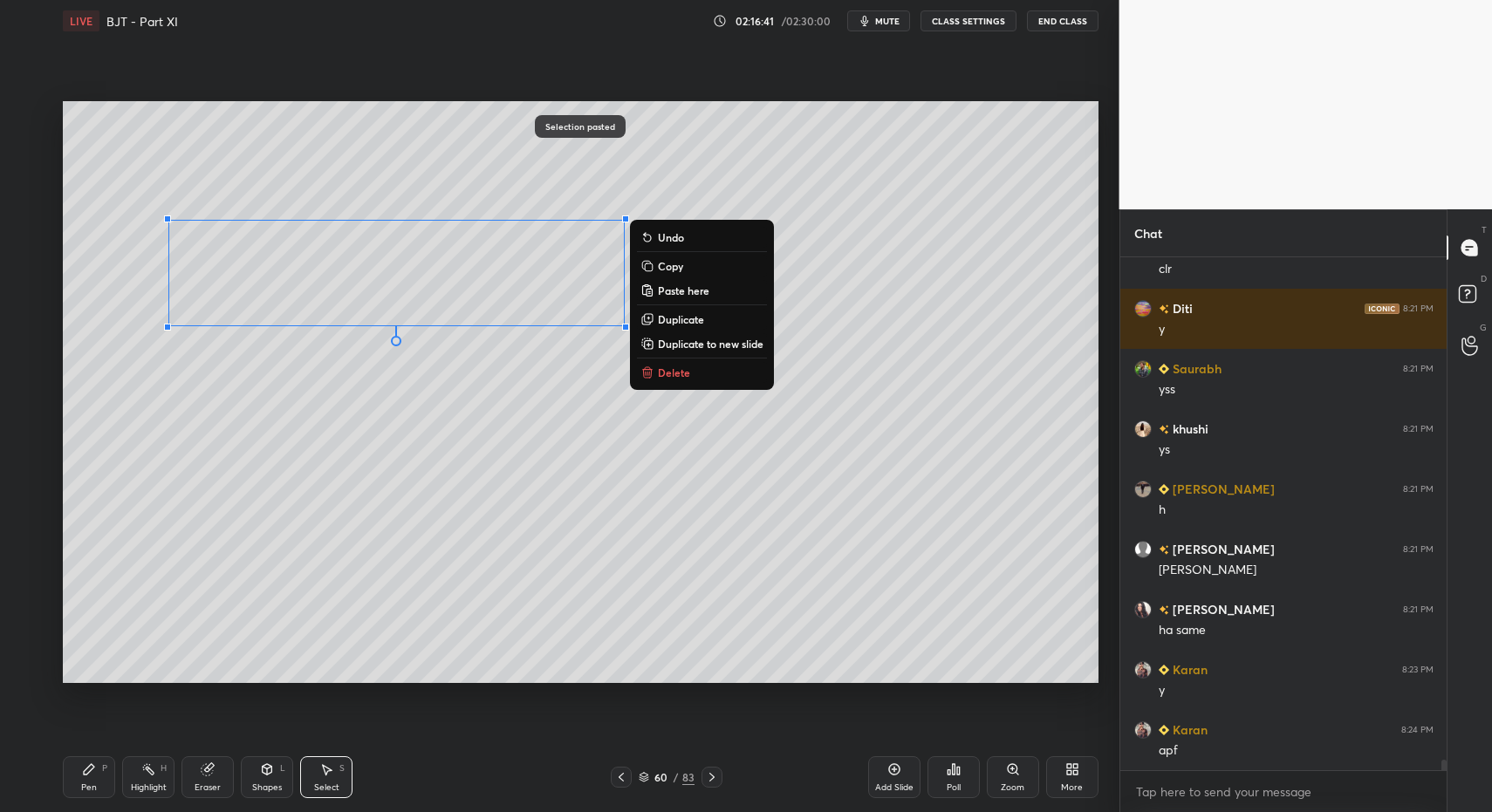
click at [74, 775] on div "Pen P" at bounding box center [89, 777] width 53 height 42
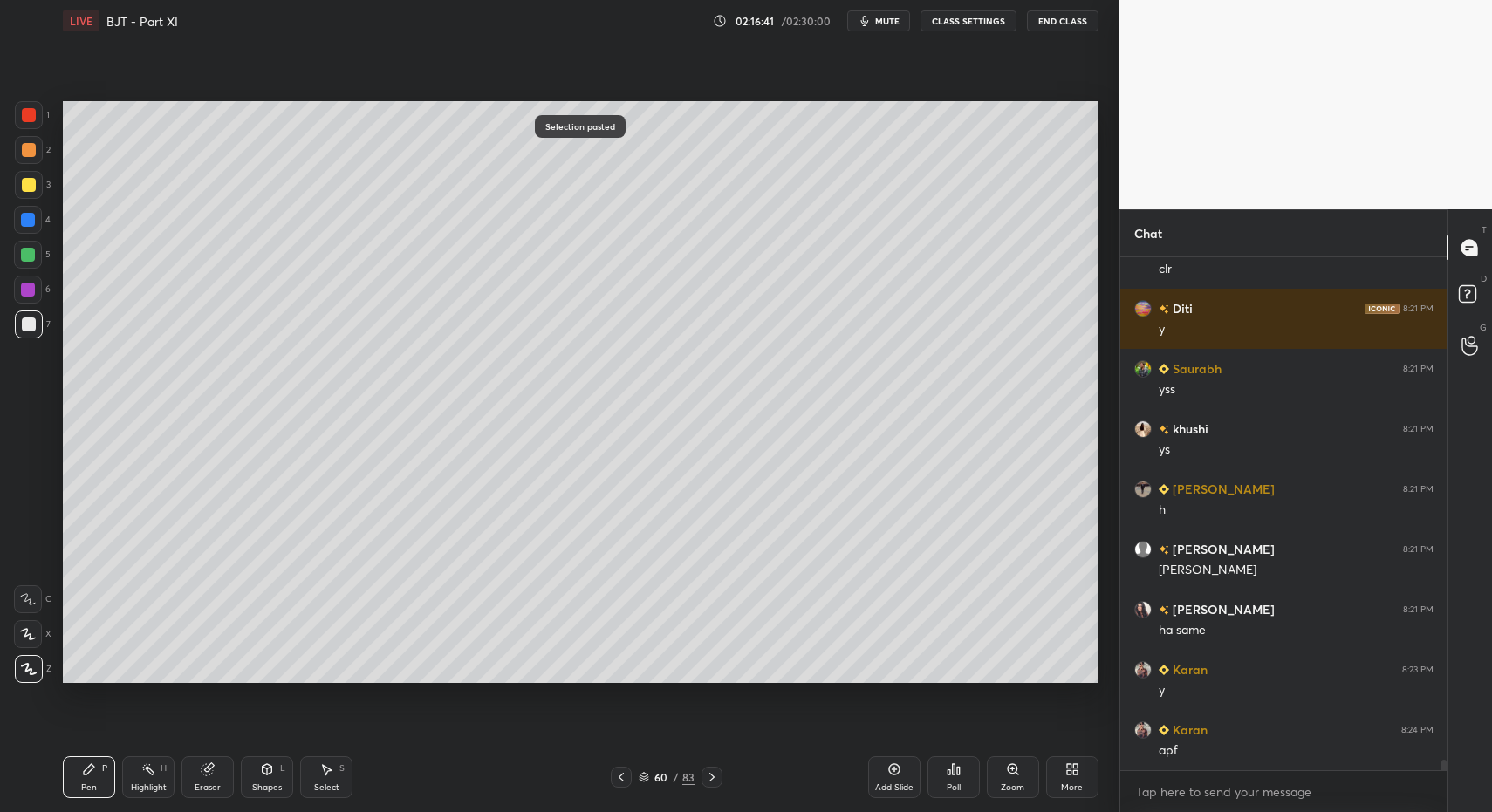
click at [261, 770] on icon at bounding box center [266, 769] width 14 height 14
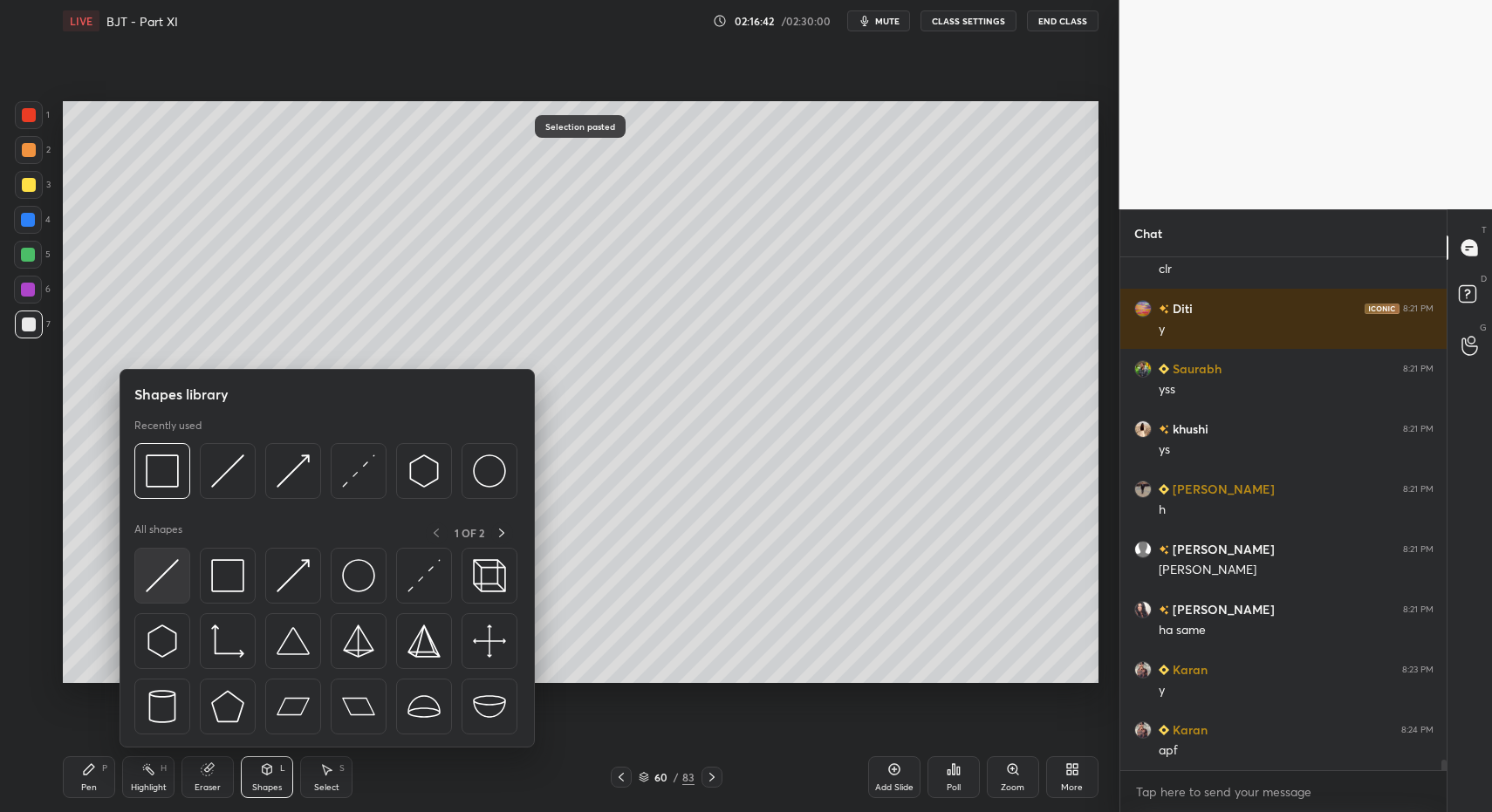
click at [169, 592] on div at bounding box center [161, 575] width 55 height 55
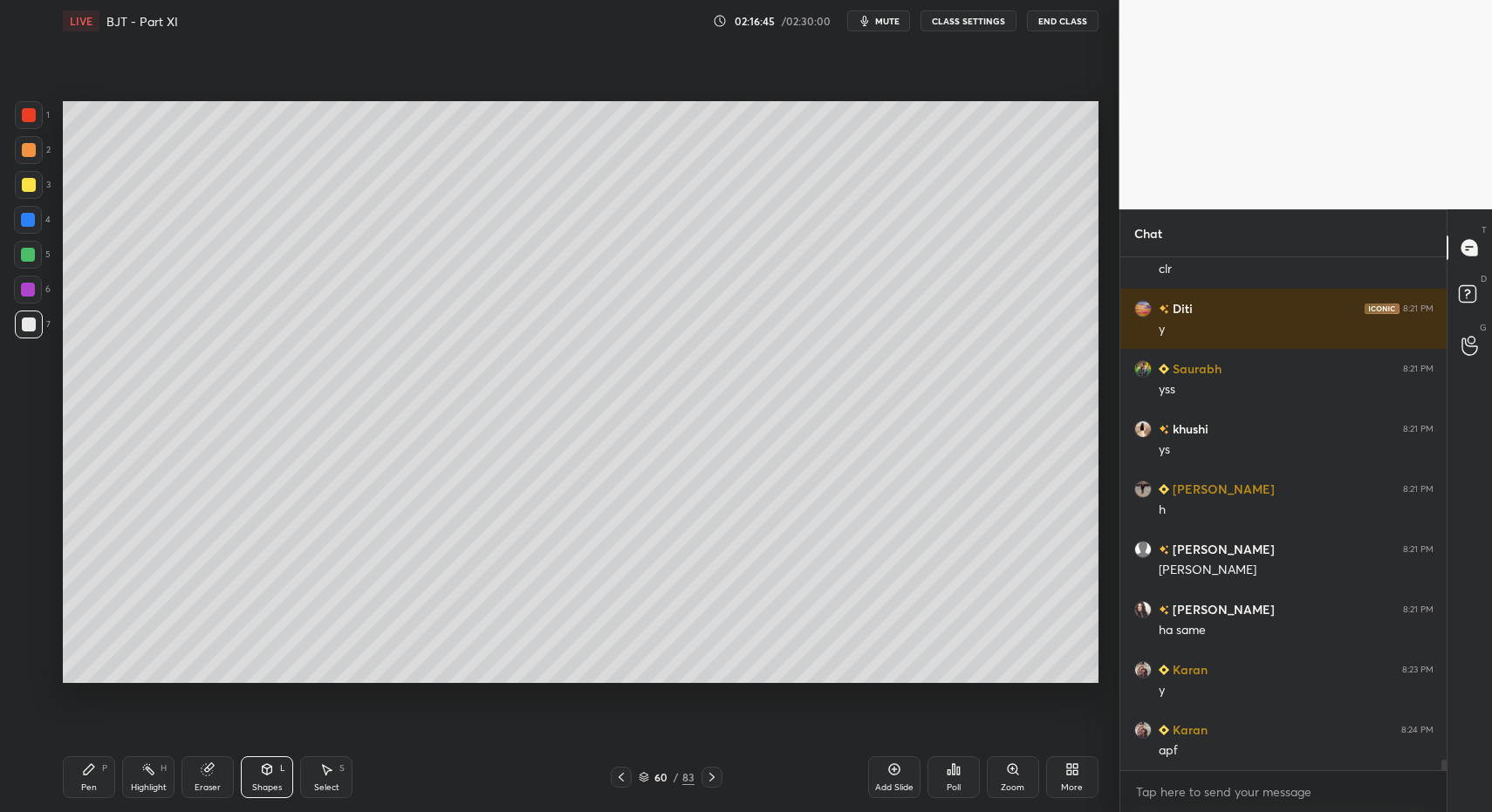
click at [284, 783] on div "Shapes L" at bounding box center [267, 777] width 53 height 42
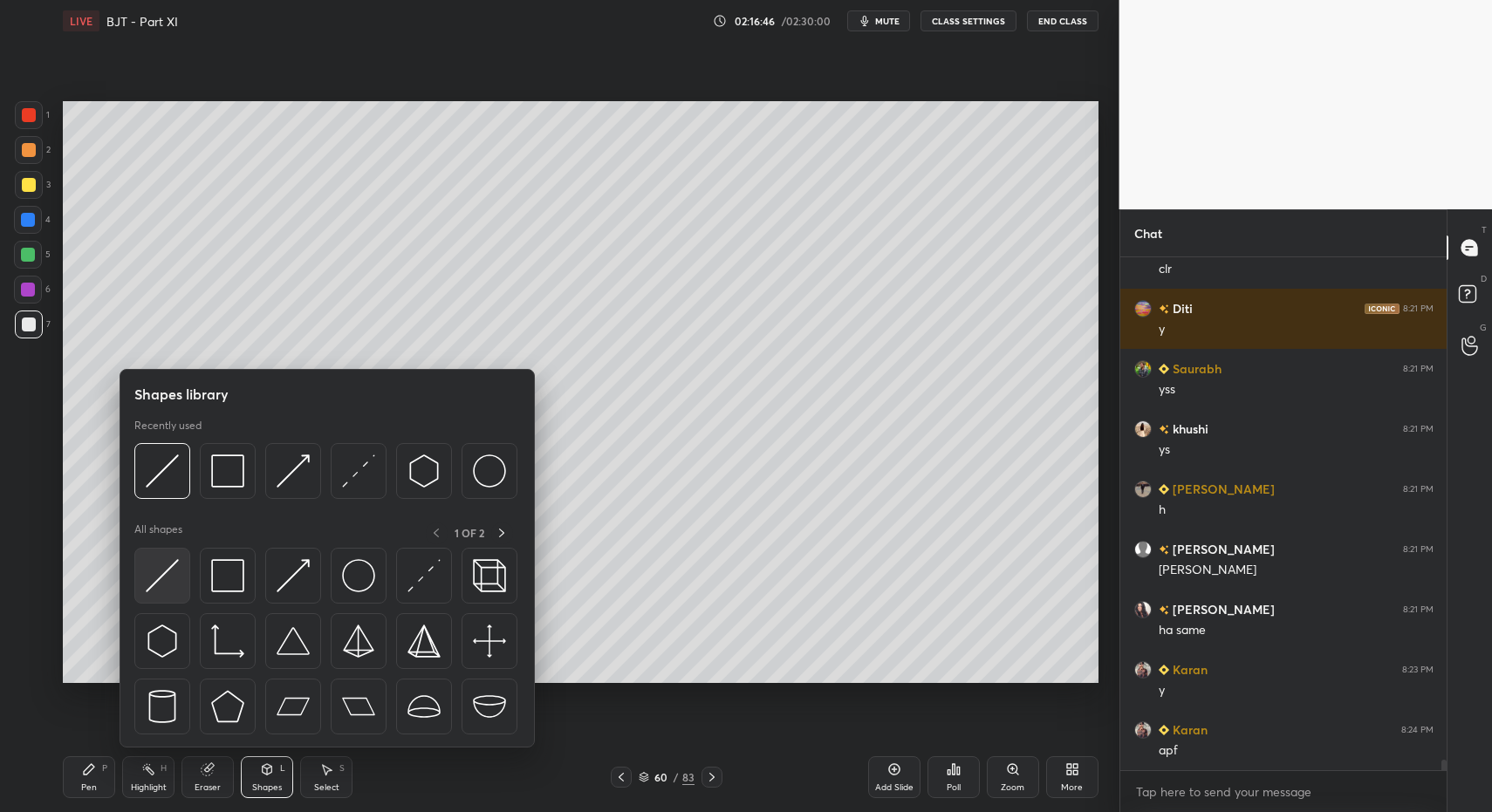
click at [164, 583] on img at bounding box center [162, 576] width 33 height 33
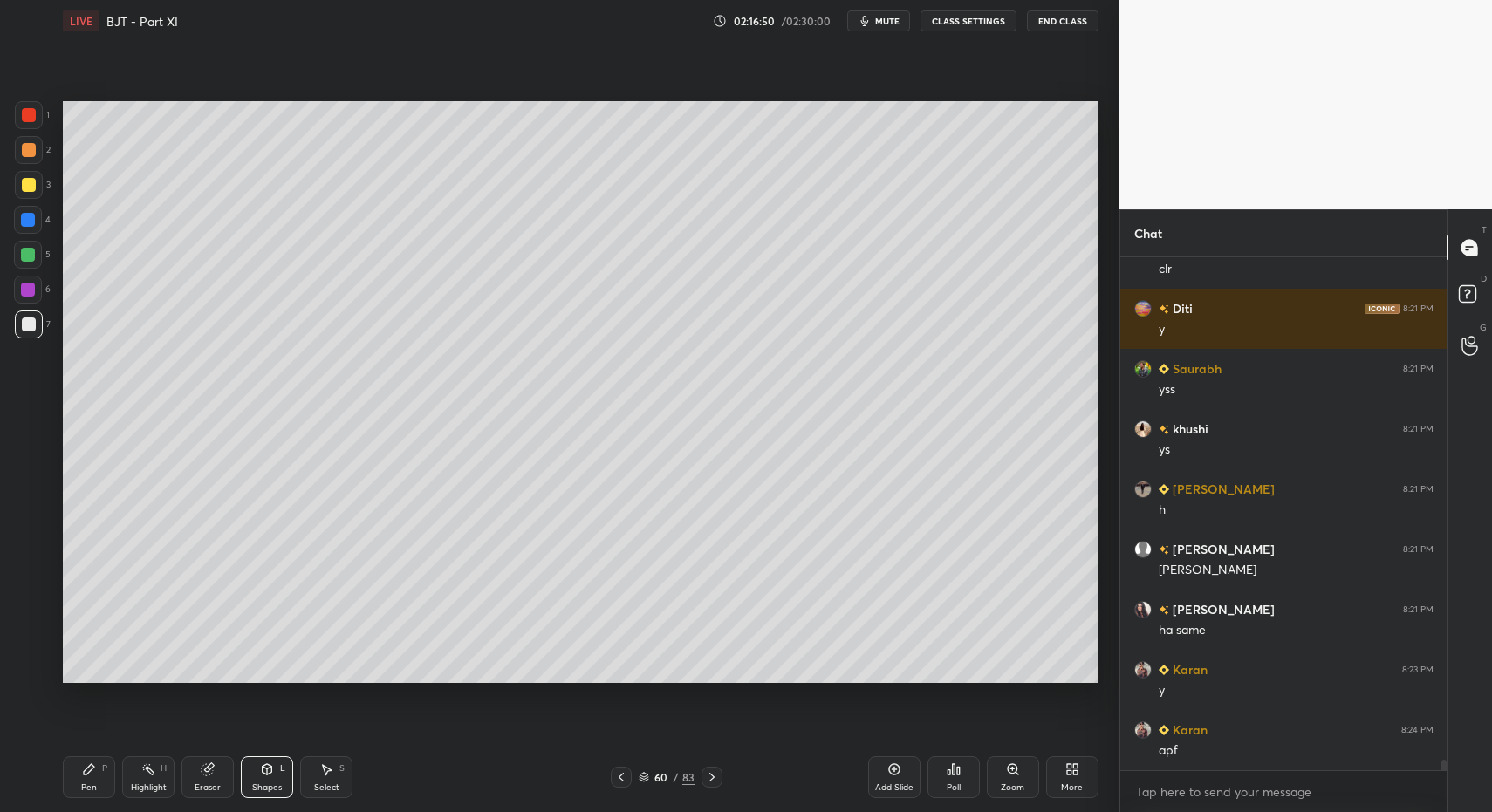
scroll to position [25015, 0]
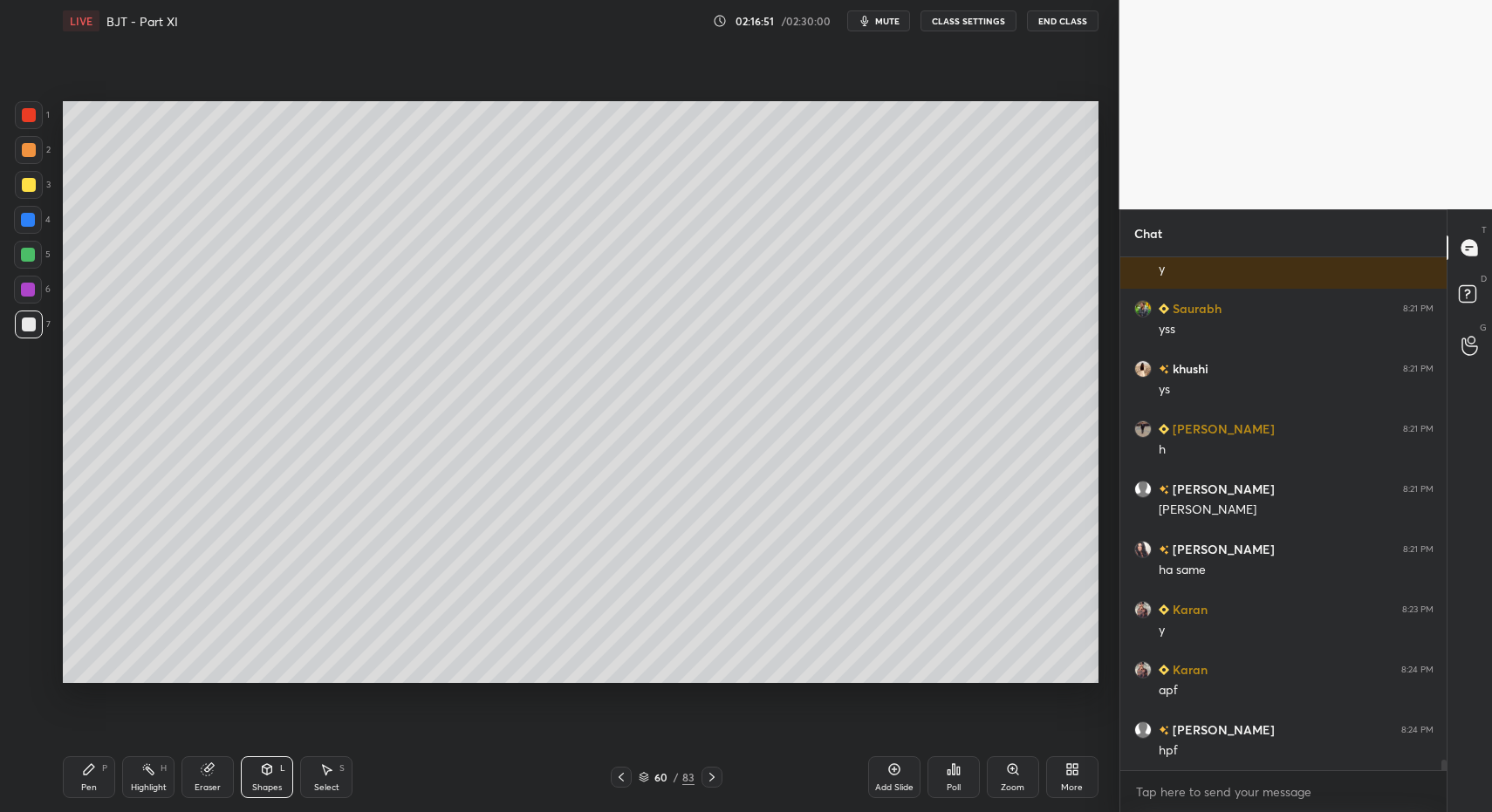
click at [72, 794] on div "Pen P" at bounding box center [89, 777] width 53 height 42
drag, startPoint x: 69, startPoint y: 789, endPoint x: 82, endPoint y: 783, distance: 14.3
click at [74, 788] on div "Pen P" at bounding box center [89, 777] width 53 height 42
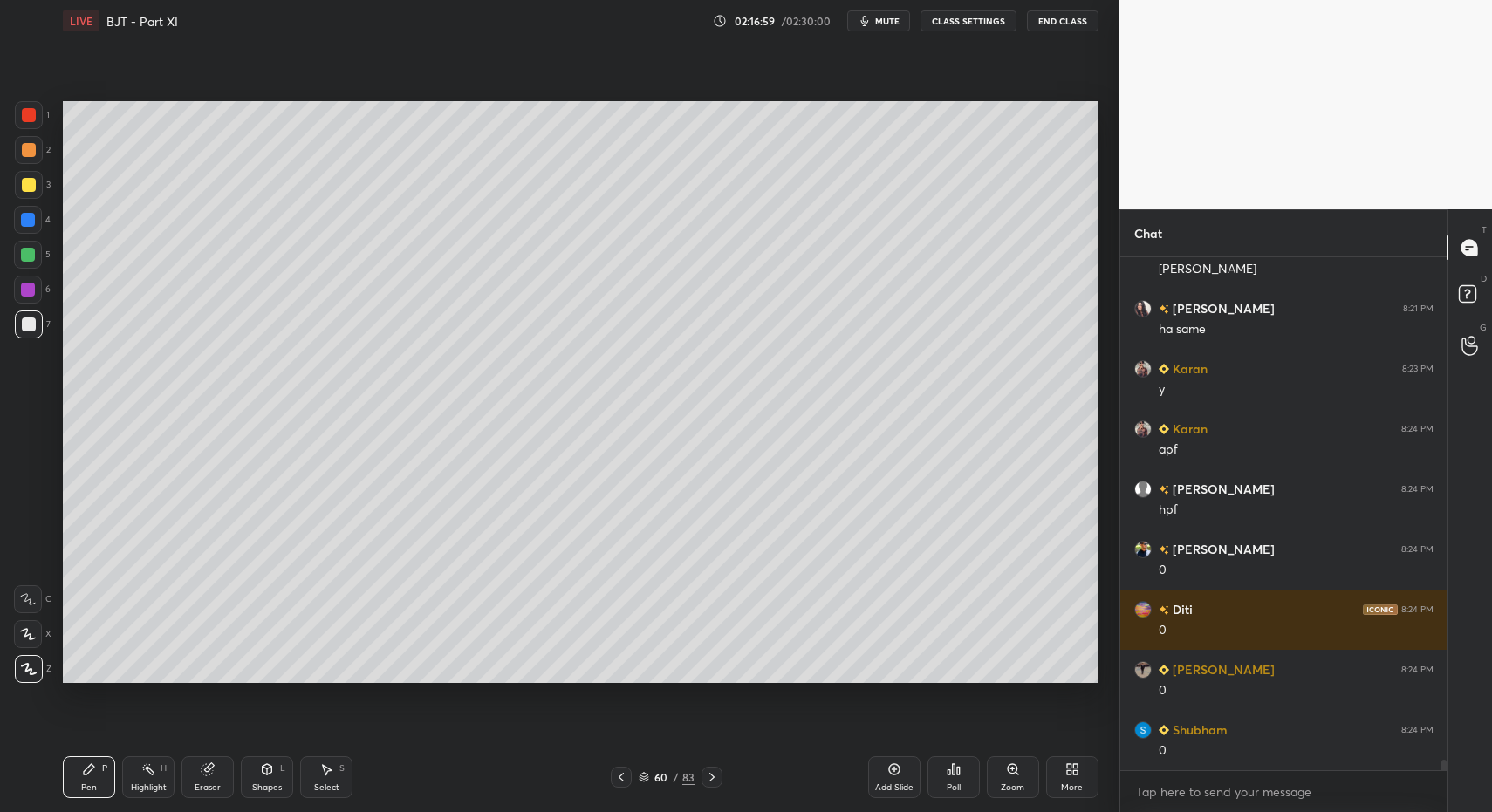
scroll to position [25317, 0]
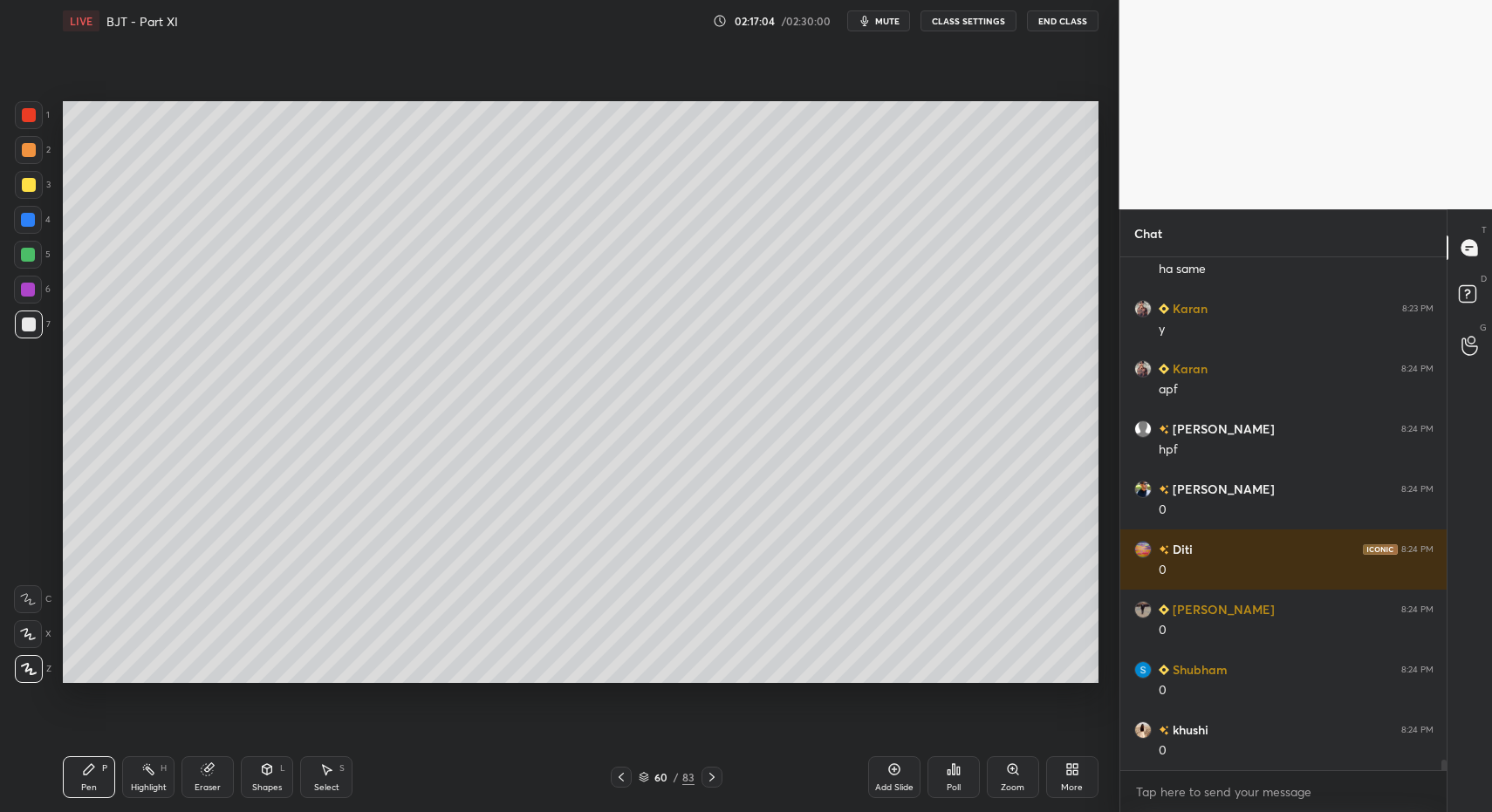
click at [154, 787] on div "Highlight" at bounding box center [149, 788] width 36 height 9
click at [145, 781] on div "Highlight H" at bounding box center [149, 777] width 53 height 42
drag, startPoint x: 84, startPoint y: 768, endPoint x: 93, endPoint y: 760, distance: 12.0
click at [84, 771] on icon at bounding box center [89, 769] width 11 height 11
click at [89, 769] on icon at bounding box center [89, 769] width 11 height 11
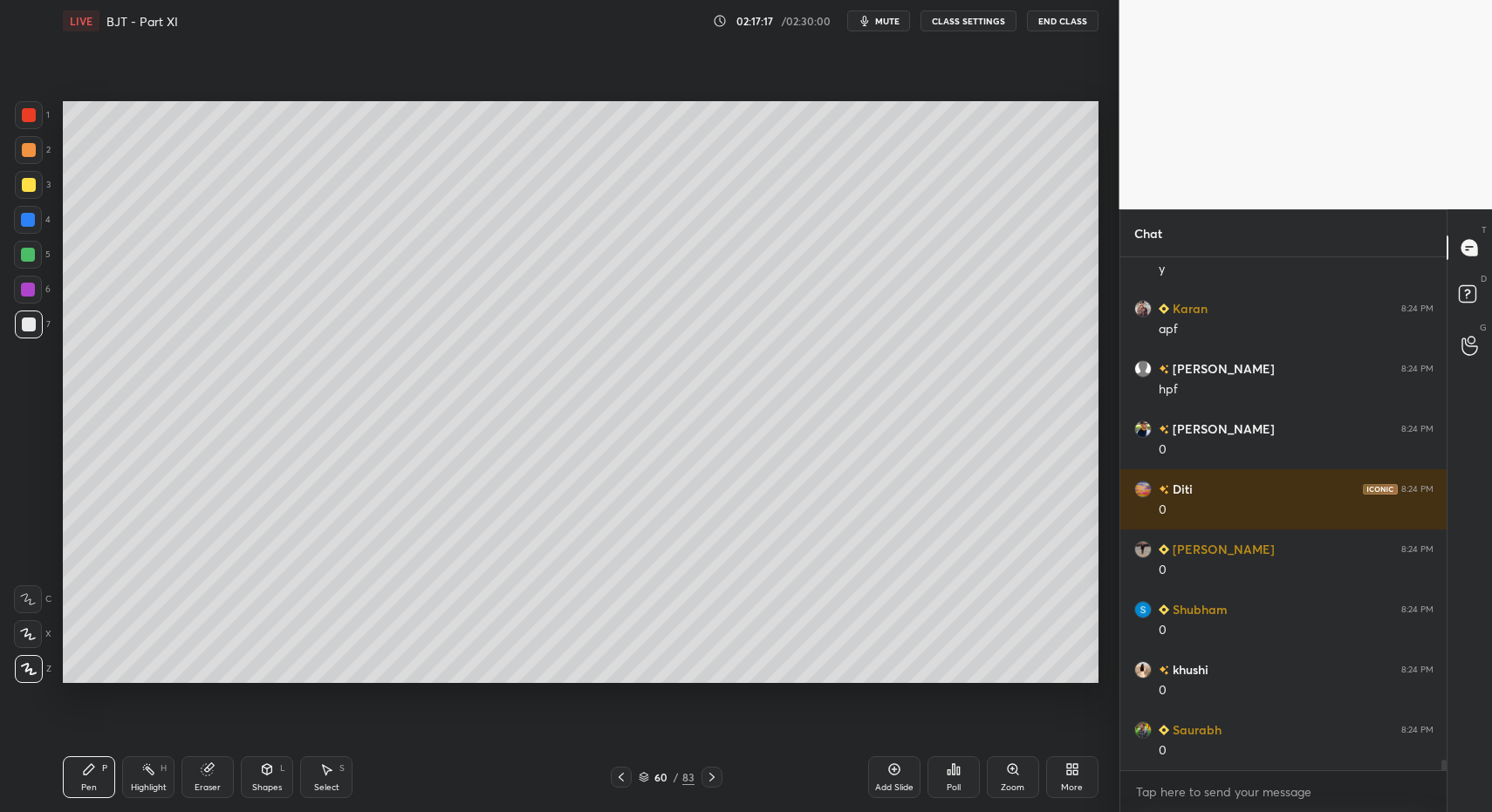
scroll to position [25437, 0]
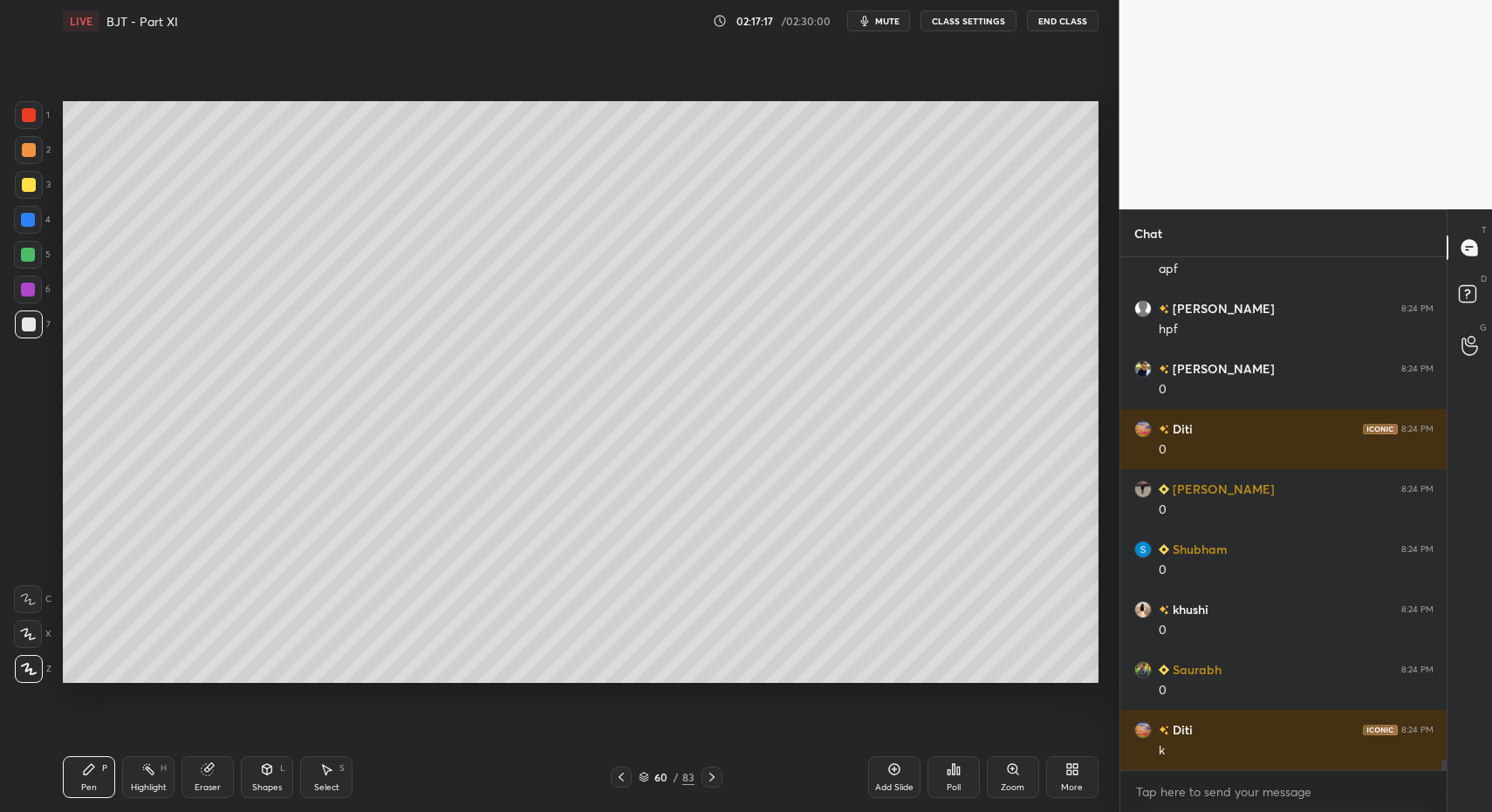
click at [150, 783] on div "Highlight H" at bounding box center [149, 777] width 53 height 42
click at [149, 779] on div "Highlight H" at bounding box center [149, 777] width 53 height 42
drag, startPoint x: 54, startPoint y: 785, endPoint x: 98, endPoint y: 781, distance: 44.2
click at [54, 785] on div "1 2 3 4 5 6 7 C X Z C X Z E E Erase all H H LIVE BJT - Part XI 02:17:35 / 02:30…" at bounding box center [552, 406] width 1106 height 812
click at [96, 781] on div "Pen P" at bounding box center [89, 777] width 53 height 42
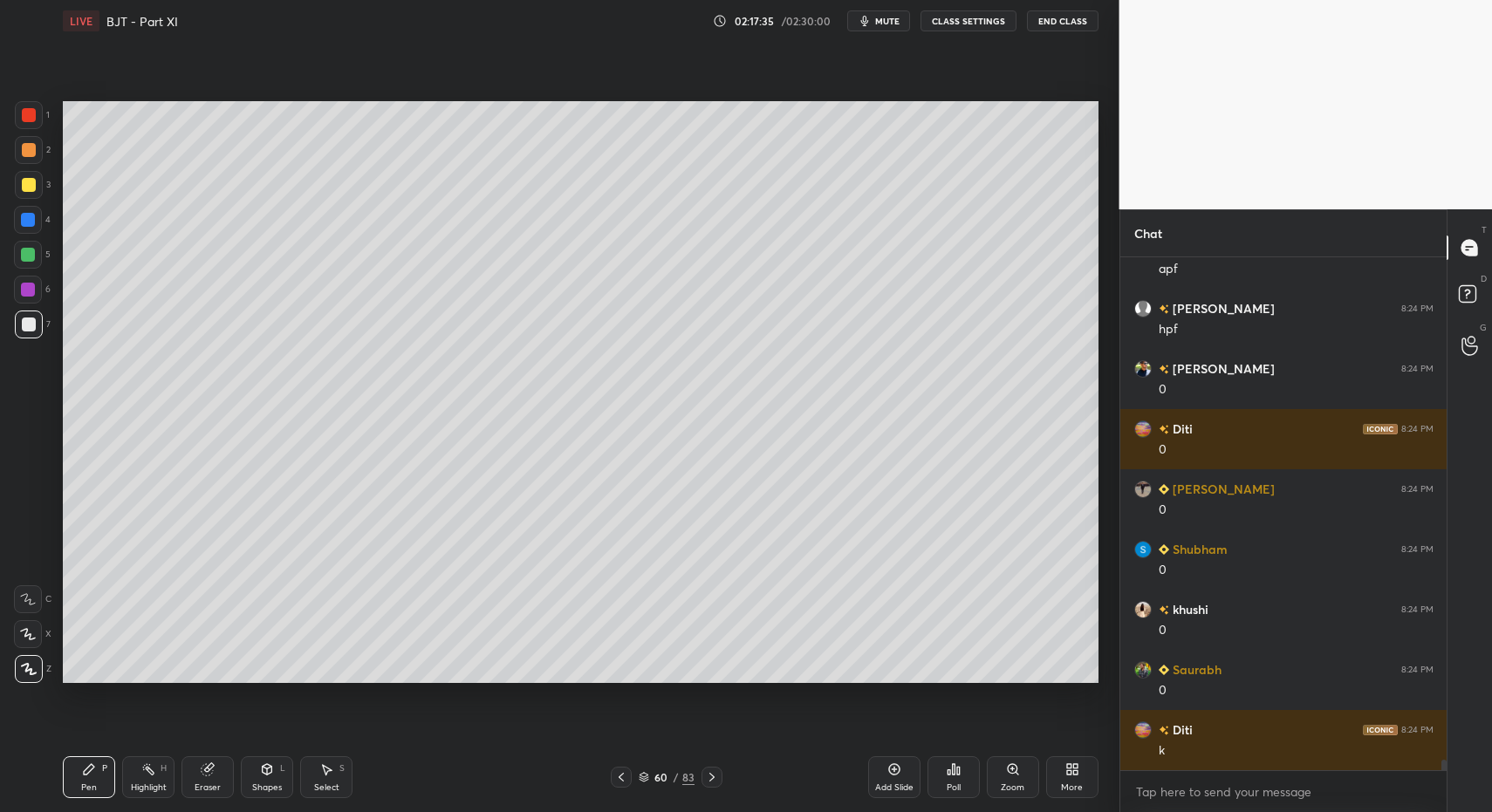
click at [94, 784] on div "Pen" at bounding box center [89, 788] width 16 height 9
click at [40, 231] on div "4" at bounding box center [32, 224] width 37 height 35
click at [36, 229] on div at bounding box center [27, 220] width 28 height 28
click at [34, 254] on div at bounding box center [28, 255] width 14 height 14
click at [89, 779] on div "Pen P" at bounding box center [89, 777] width 53 height 42
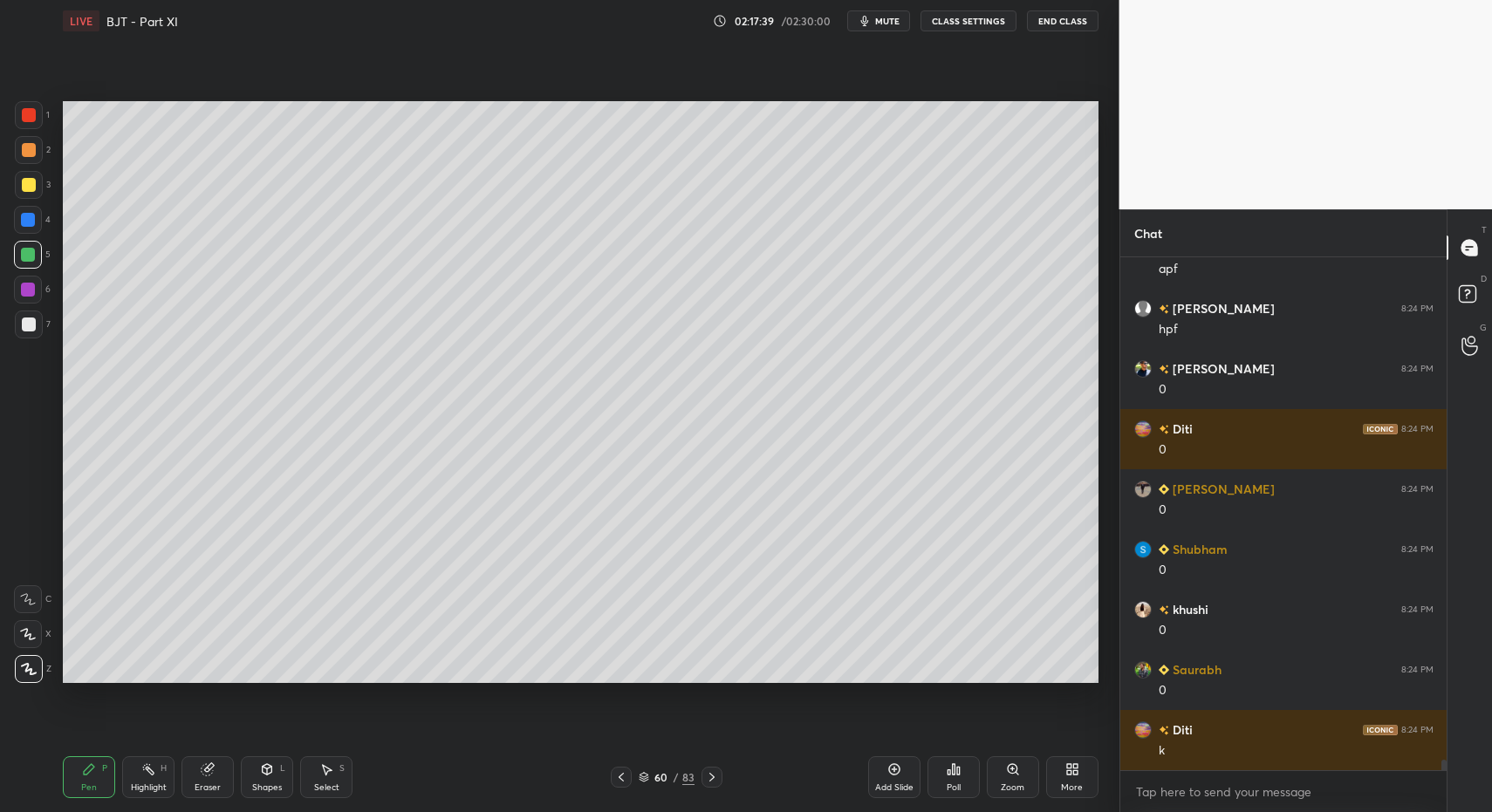
drag, startPoint x: 281, startPoint y: 779, endPoint x: 277, endPoint y: 766, distance: 13.6
click at [282, 776] on div "Shapes L" at bounding box center [267, 777] width 53 height 42
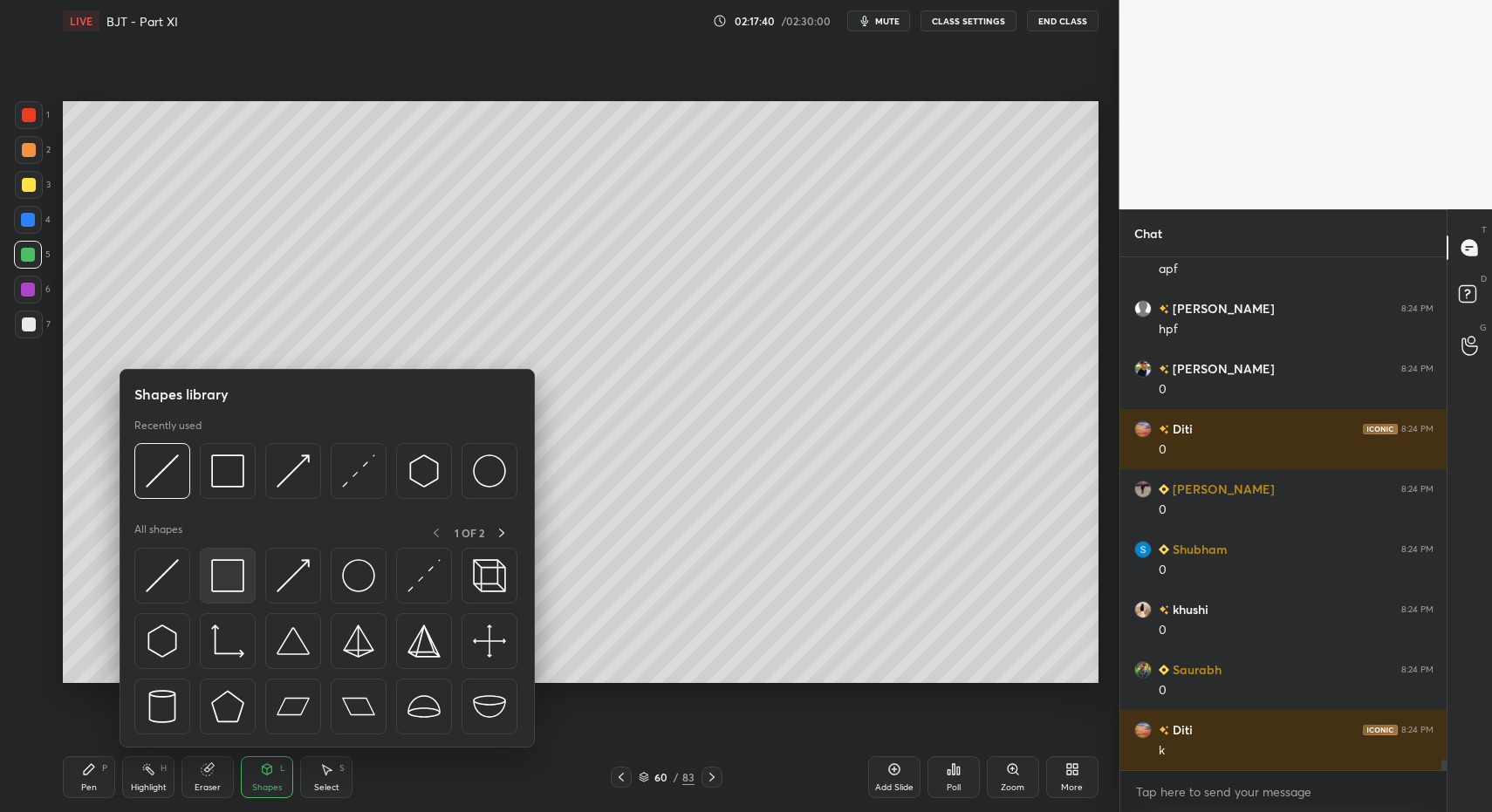
click at [232, 564] on img at bounding box center [228, 576] width 33 height 33
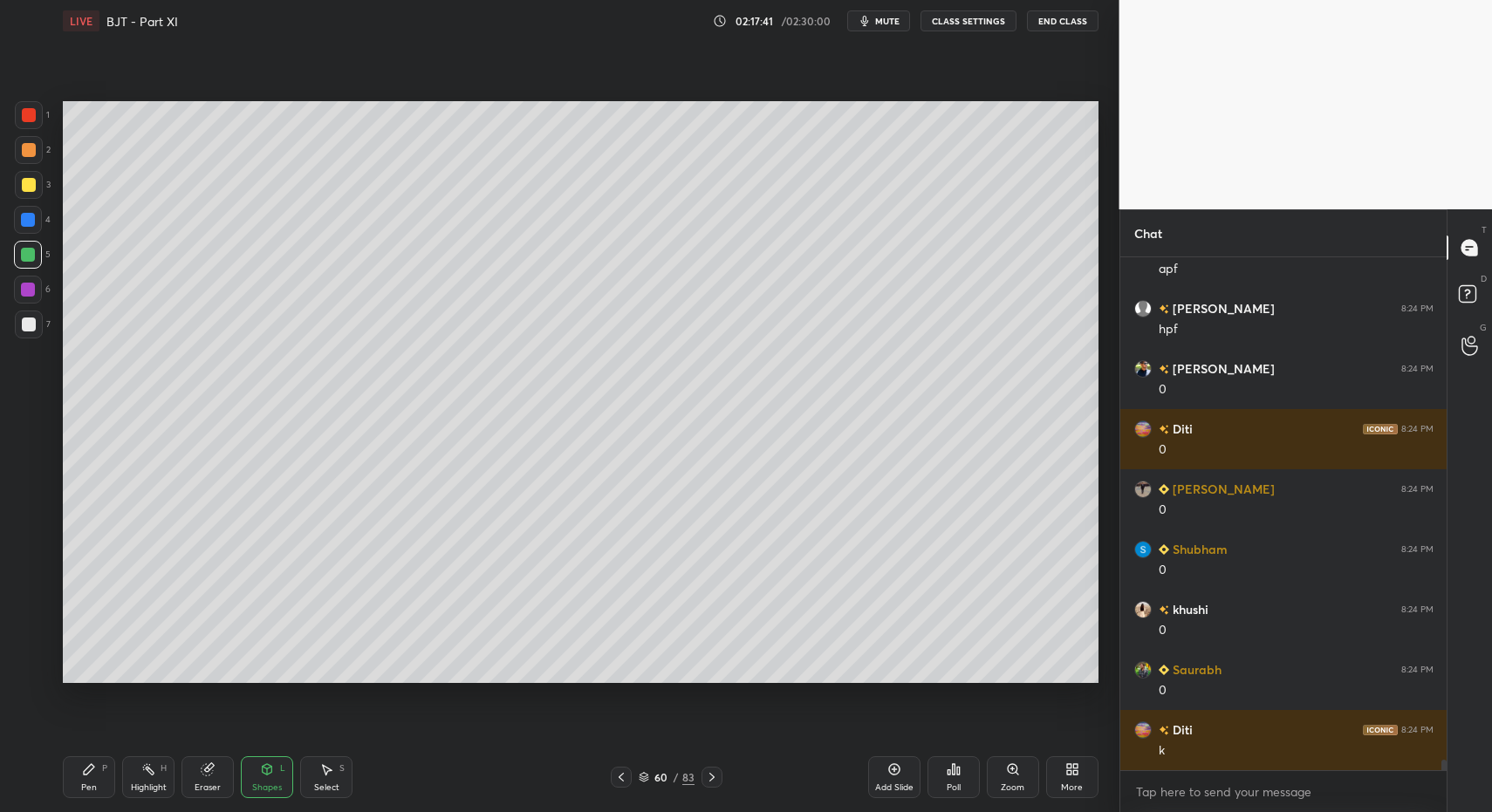
scroll to position [25498, 0]
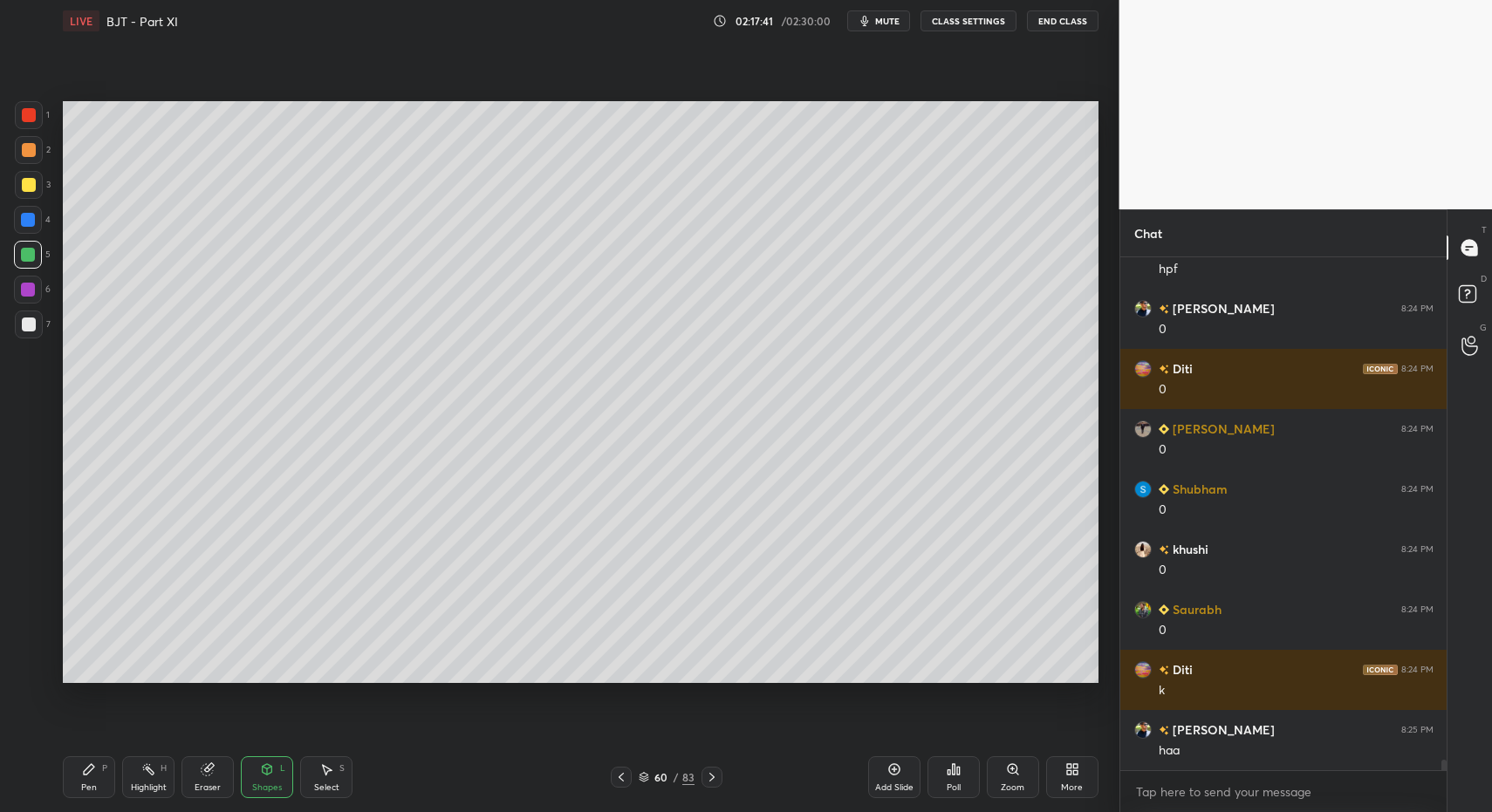
click at [86, 785] on div "Pen" at bounding box center [89, 788] width 16 height 9
click at [84, 774] on div "Pen P" at bounding box center [89, 777] width 53 height 42
click at [35, 336] on div at bounding box center [28, 324] width 28 height 28
click at [38, 335] on div at bounding box center [28, 324] width 28 height 28
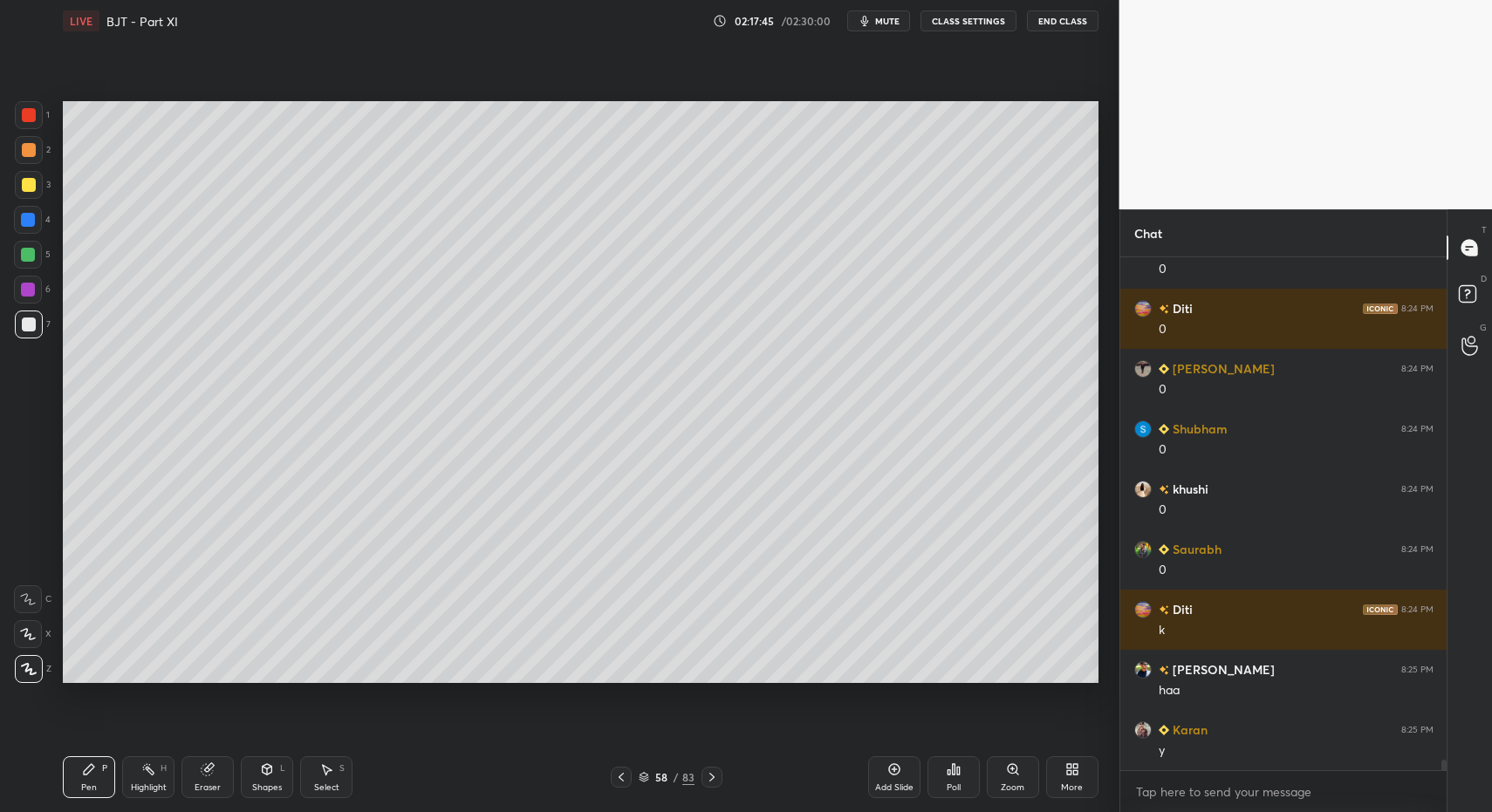
click at [132, 777] on div "Highlight H" at bounding box center [149, 777] width 53 height 42
click at [130, 773] on div "Highlight H" at bounding box center [149, 777] width 53 height 42
click at [89, 779] on div "Pen P" at bounding box center [89, 777] width 53 height 42
drag, startPoint x: 89, startPoint y: 774, endPoint x: 81, endPoint y: 752, distance: 23.4
click at [89, 774] on icon at bounding box center [89, 769] width 14 height 14
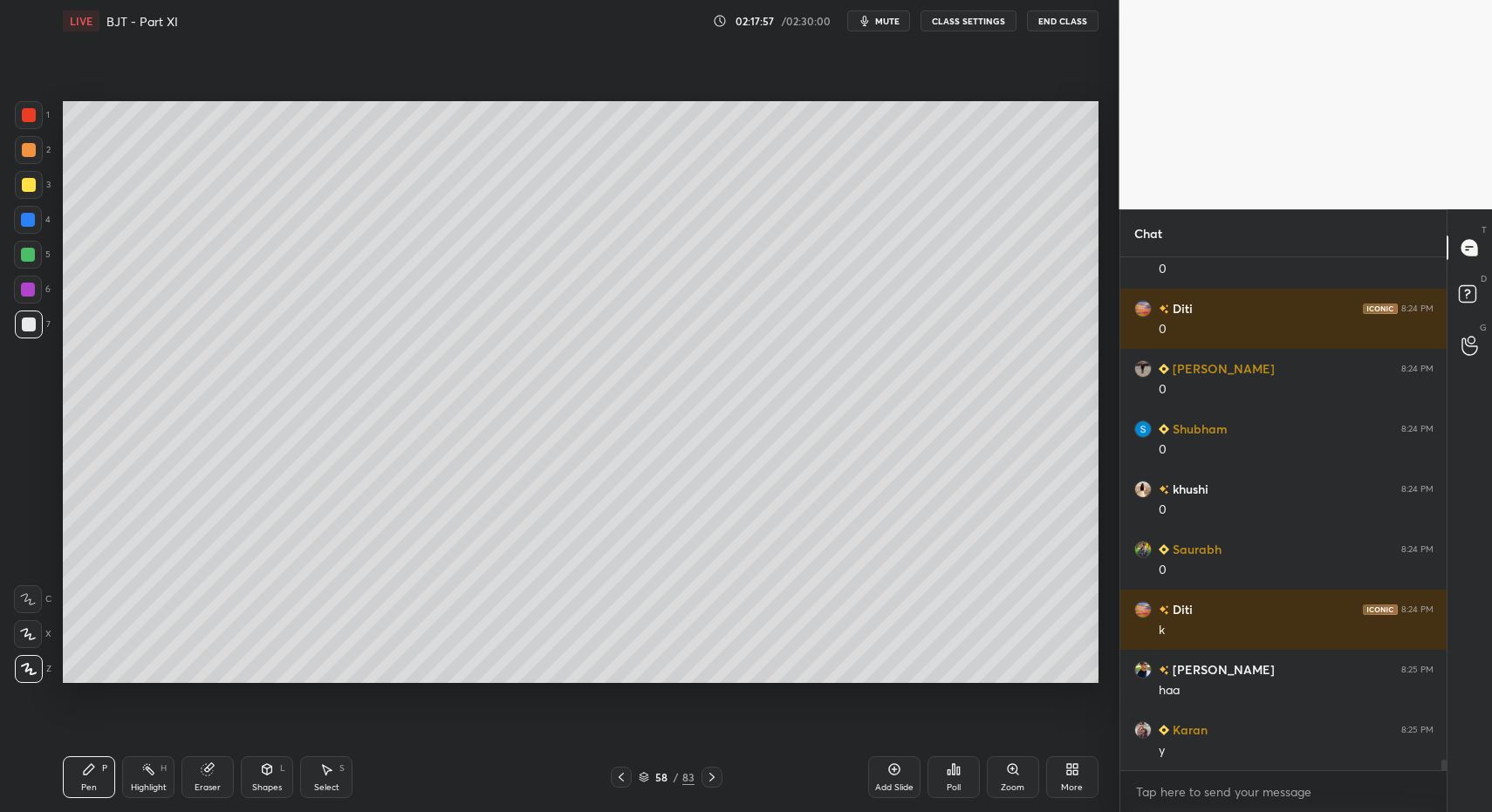
scroll to position [25617, 0]
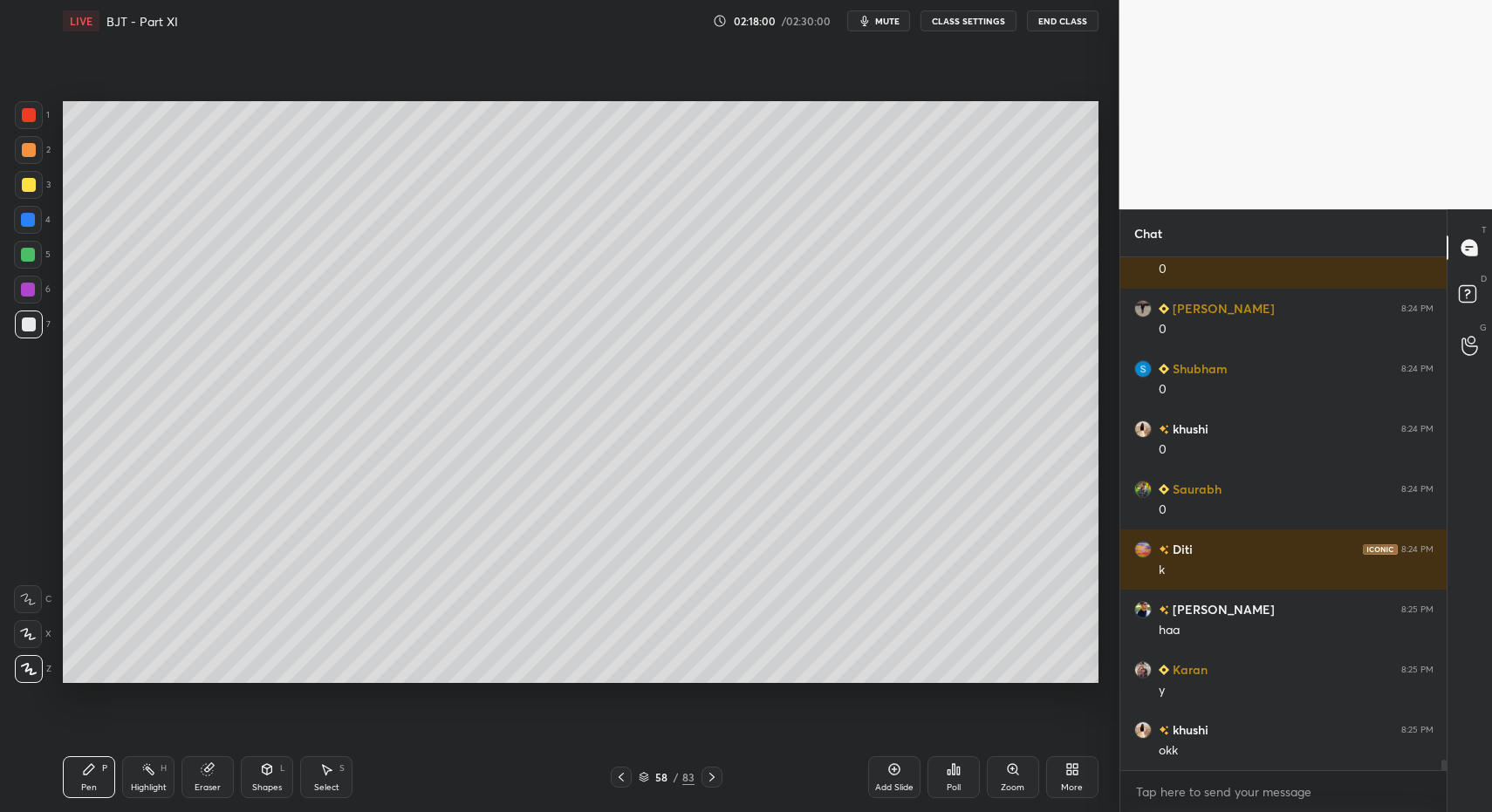
drag, startPoint x: 31, startPoint y: 324, endPoint x: 30, endPoint y: 336, distance: 12.0
click at [28, 323] on div at bounding box center [28, 325] width 14 height 14
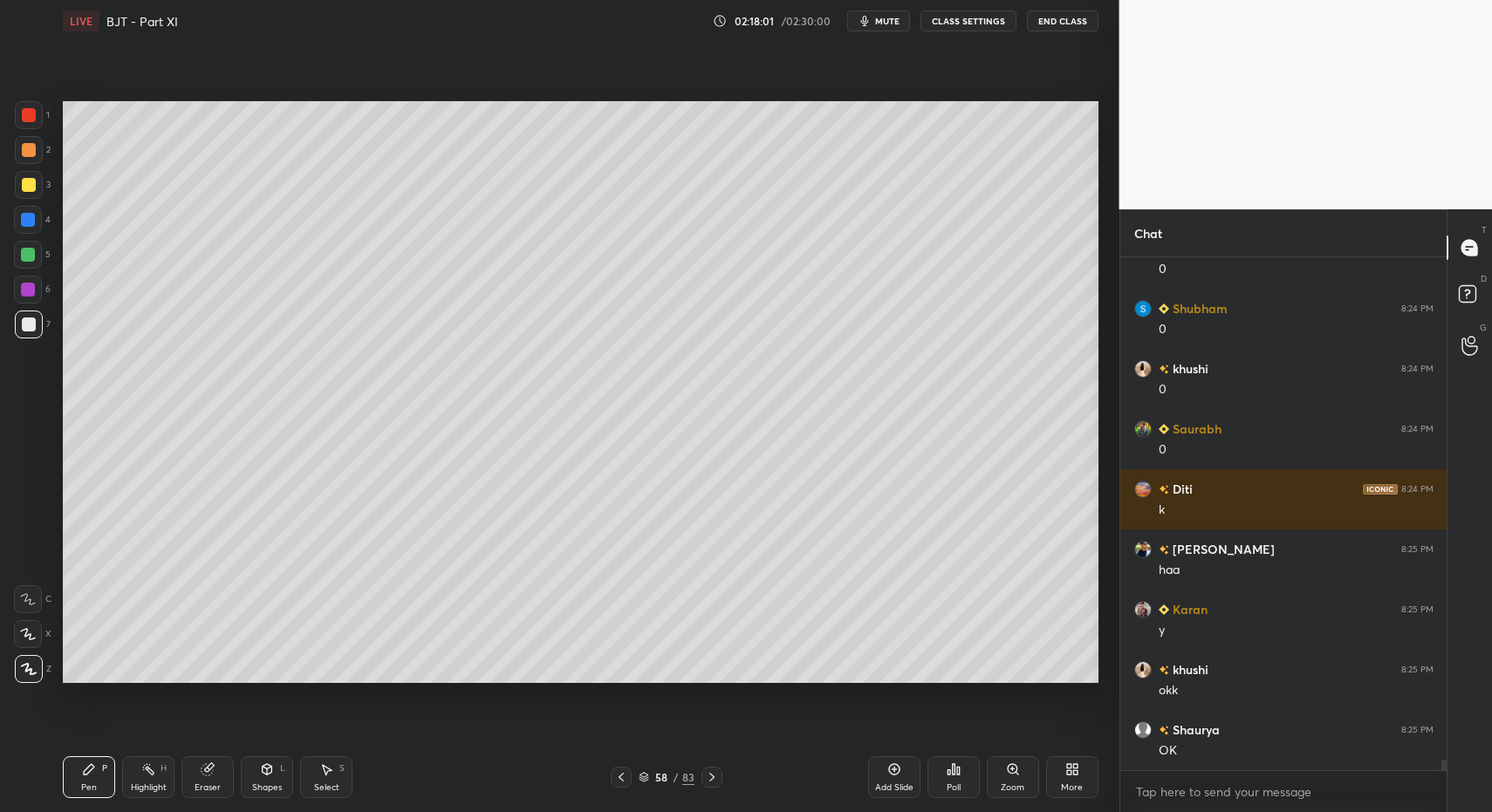
click at [89, 792] on div "Pen" at bounding box center [89, 788] width 16 height 9
click at [38, 123] on div at bounding box center [28, 115] width 28 height 28
drag, startPoint x: 29, startPoint y: 113, endPoint x: 26, endPoint y: 162, distance: 49.1
click at [29, 113] on div at bounding box center [28, 115] width 14 height 14
click at [108, 771] on div "Pen P" at bounding box center [89, 777] width 53 height 42
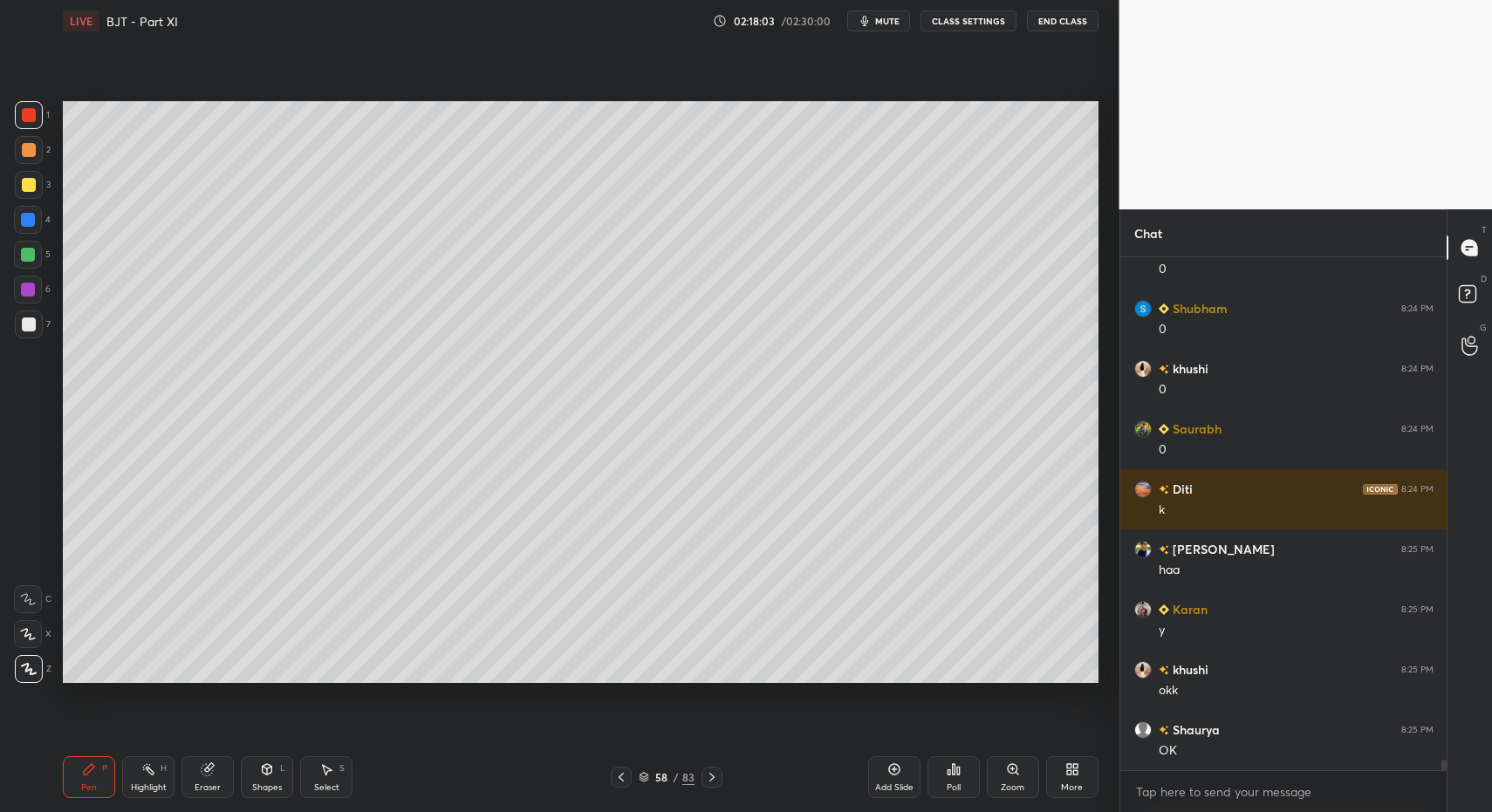
scroll to position [25738, 0]
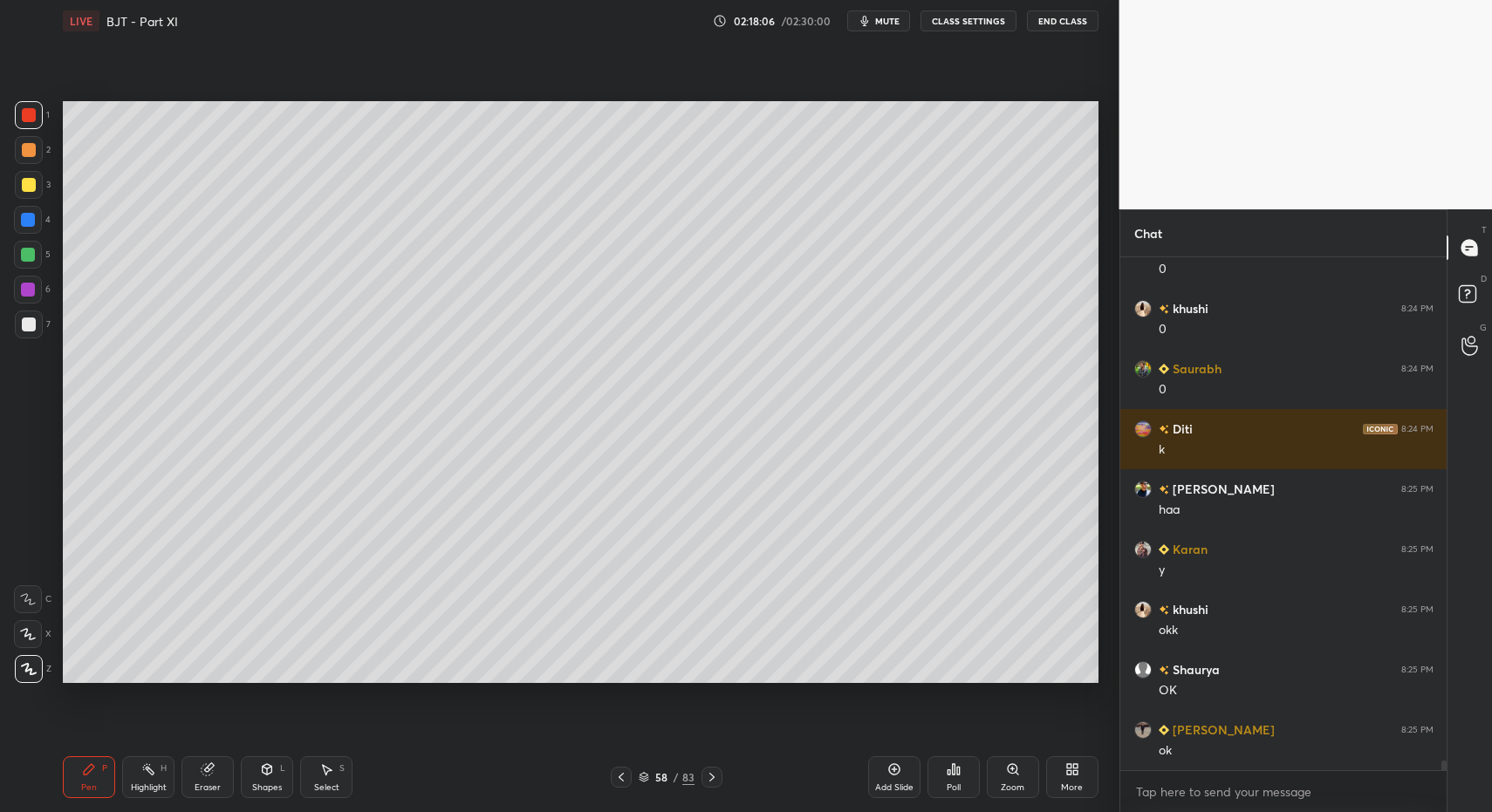
click at [94, 794] on div "Pen P" at bounding box center [89, 777] width 53 height 42
click at [101, 771] on div "Pen P" at bounding box center [89, 777] width 53 height 42
click at [72, 760] on div "Pen P" at bounding box center [89, 777] width 53 height 42
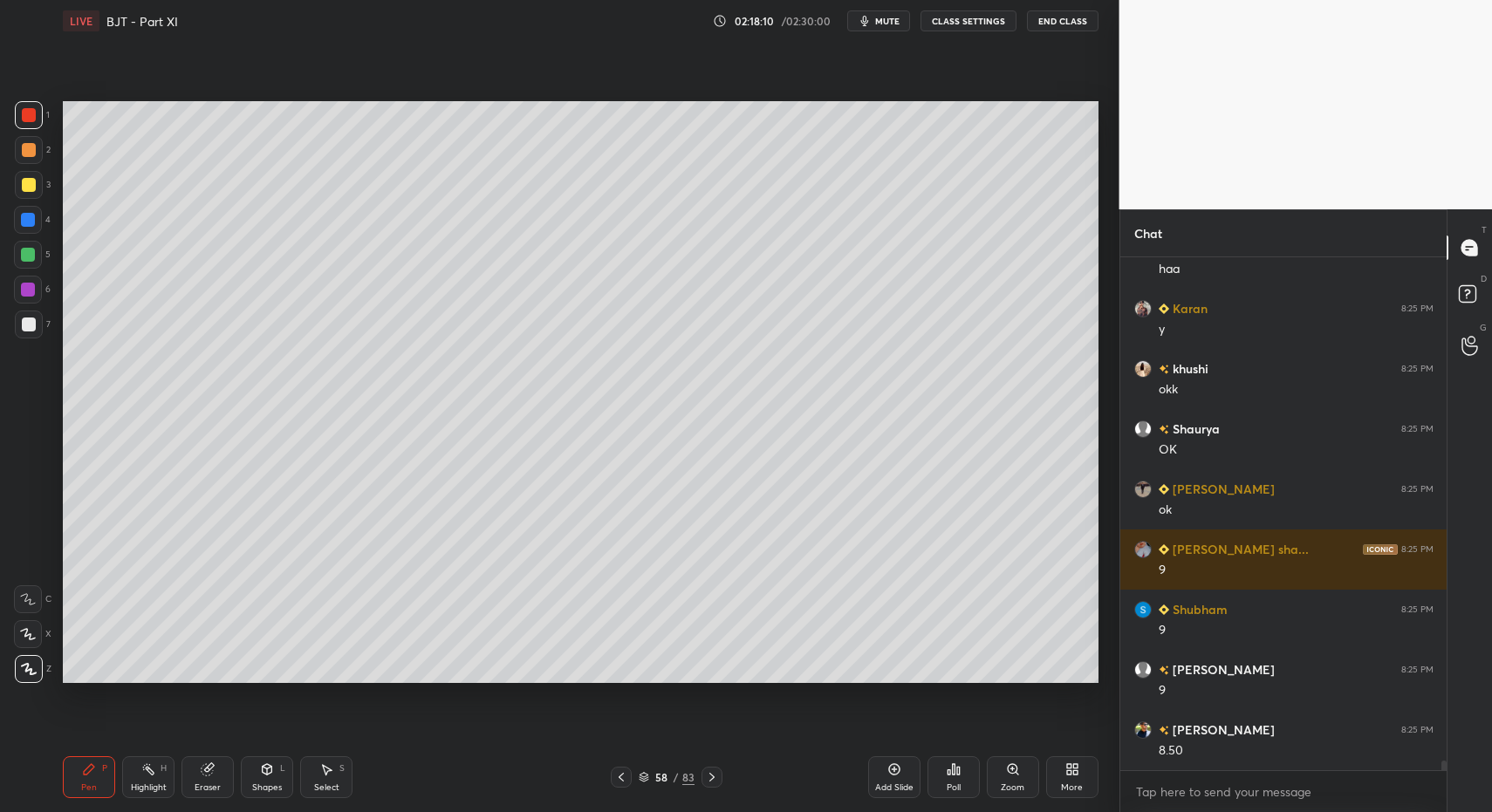
scroll to position [26039, 0]
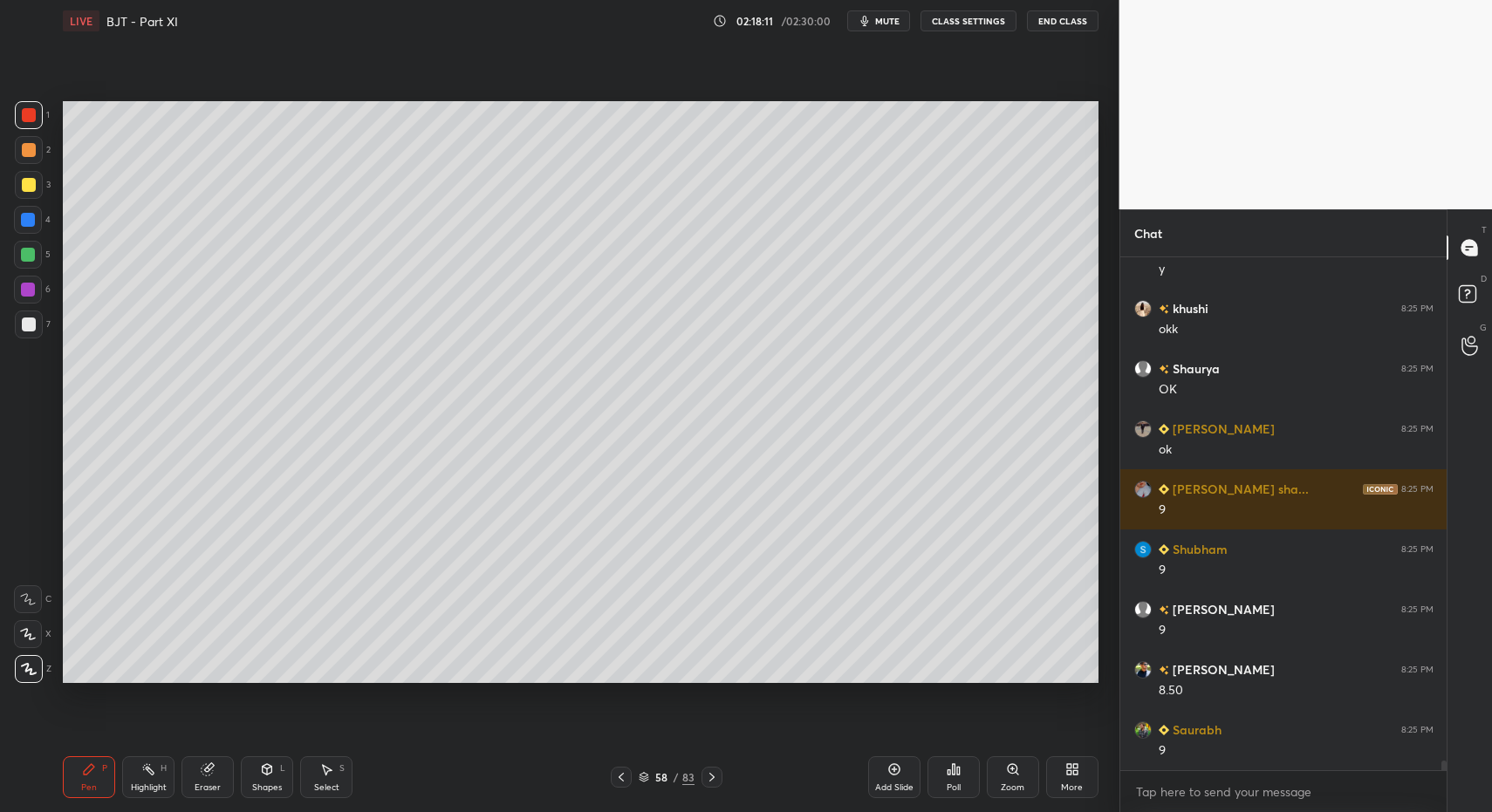
click at [318, 785] on div "Select" at bounding box center [327, 788] width 25 height 9
click at [326, 779] on div "Select S" at bounding box center [327, 777] width 53 height 42
drag, startPoint x: 824, startPoint y: 554, endPoint x: 989, endPoint y: 646, distance: 188.9
click at [1007, 650] on div "0 ° Undo Copy Paste here Duplicate Duplicate to new slide Delete" at bounding box center [581, 392] width 1036 height 582
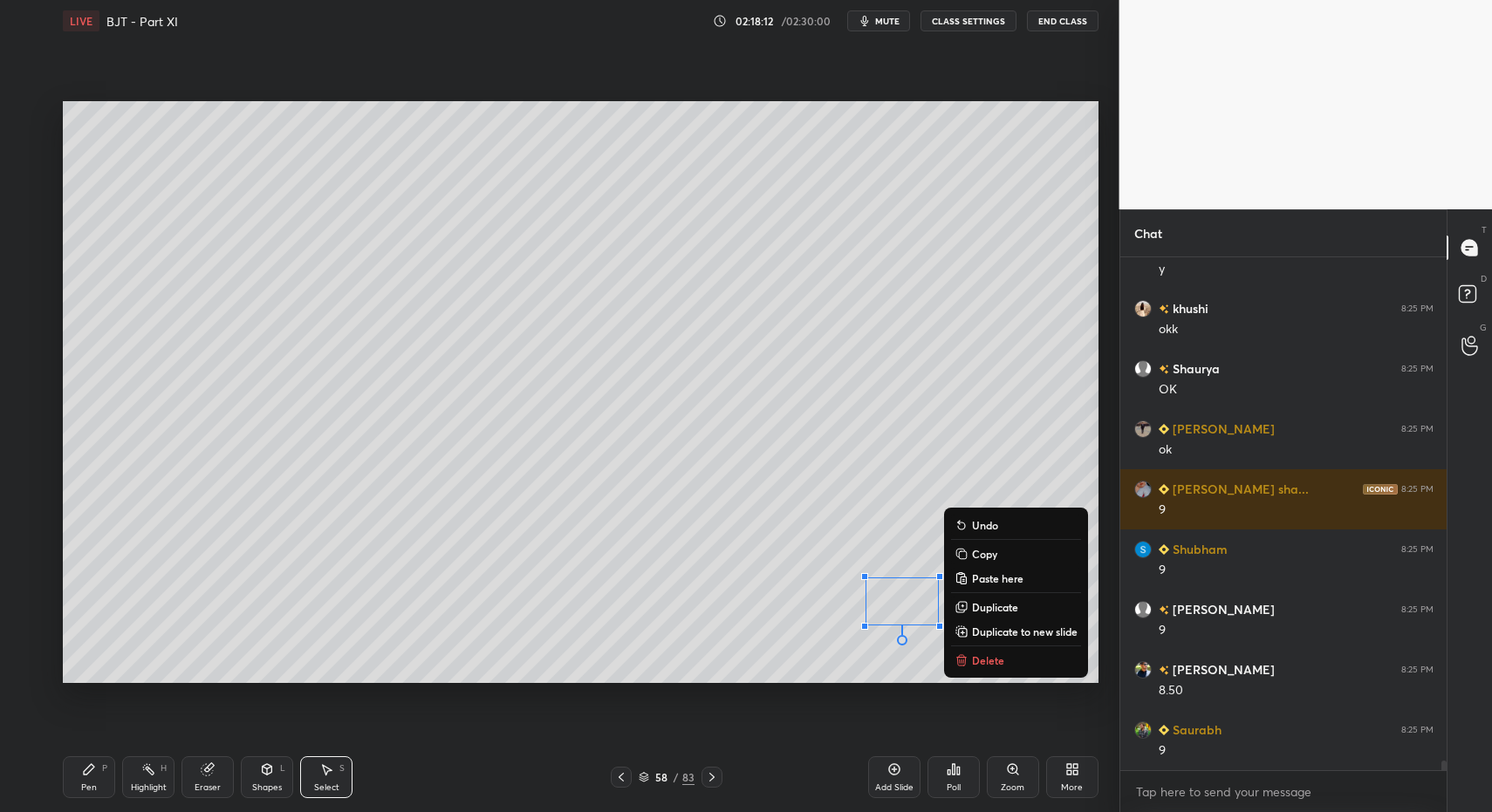
click at [977, 669] on button "Delete" at bounding box center [1016, 660] width 130 height 21
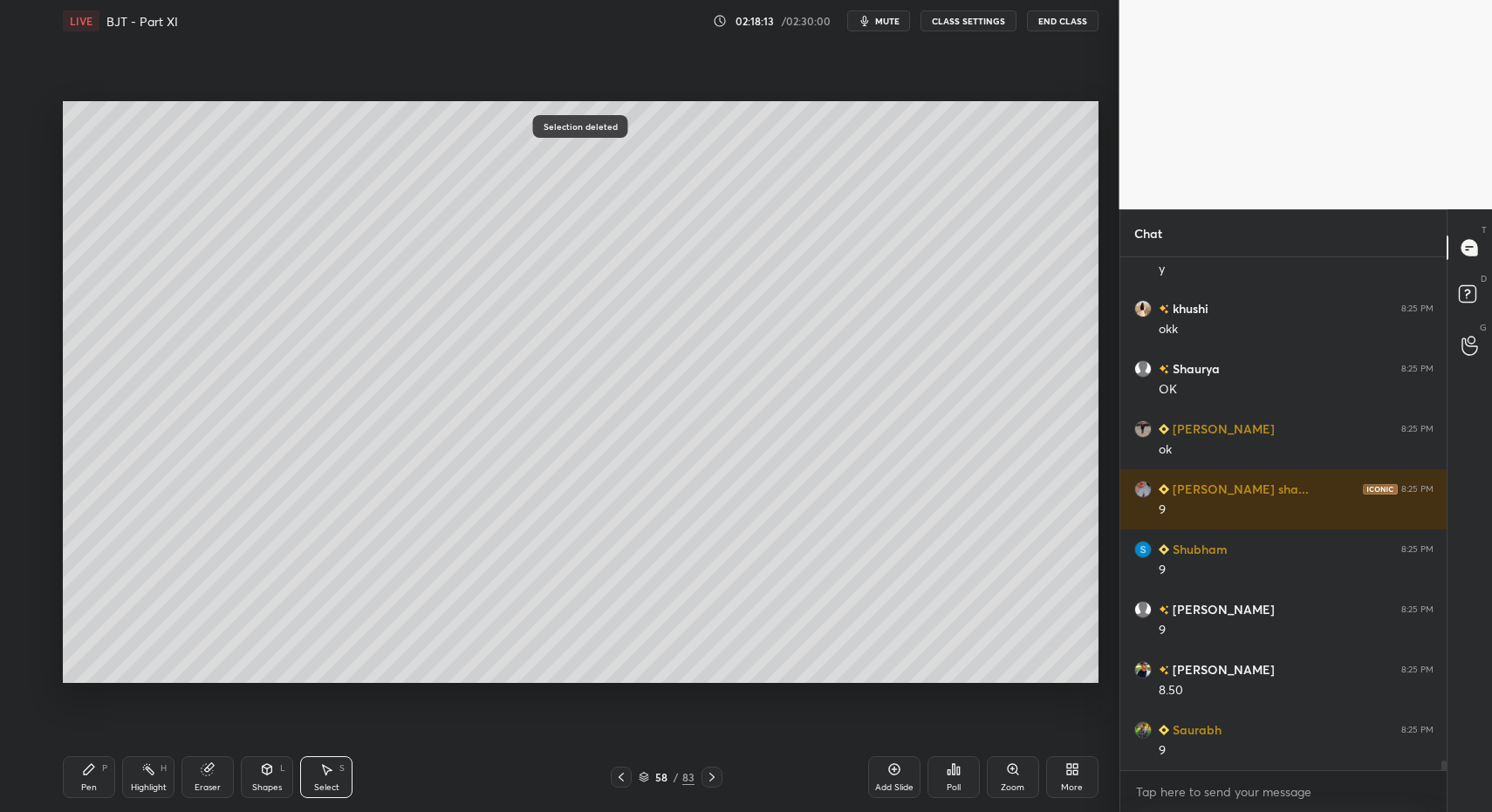
click at [616, 775] on icon at bounding box center [622, 777] width 14 height 14
click at [618, 776] on icon at bounding box center [622, 777] width 14 height 14
click at [621, 777] on icon at bounding box center [622, 777] width 14 height 14
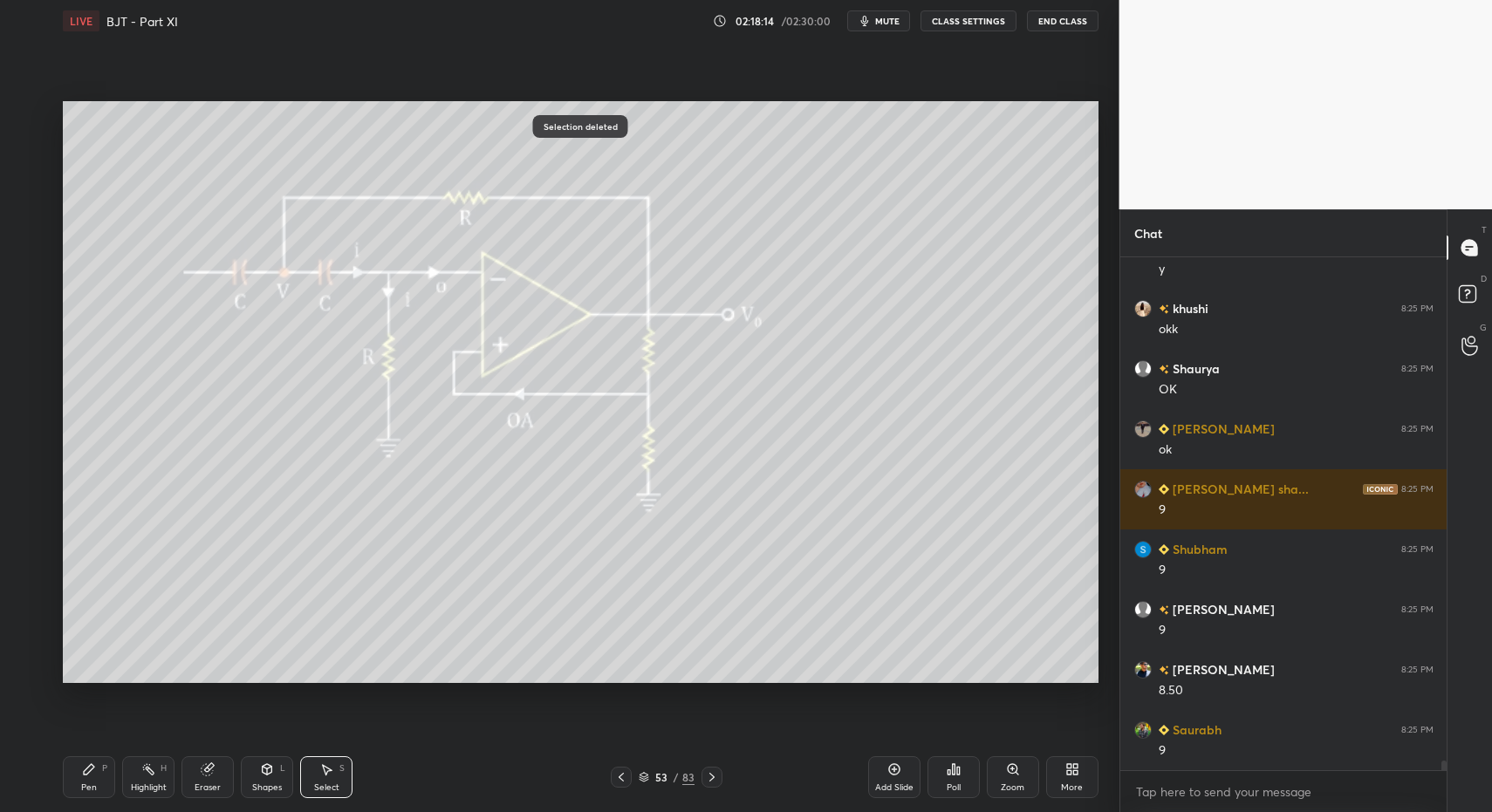
click at [621, 777] on icon at bounding box center [622, 777] width 14 height 14
click at [622, 780] on icon at bounding box center [621, 777] width 5 height 9
click at [623, 779] on icon at bounding box center [622, 777] width 14 height 14
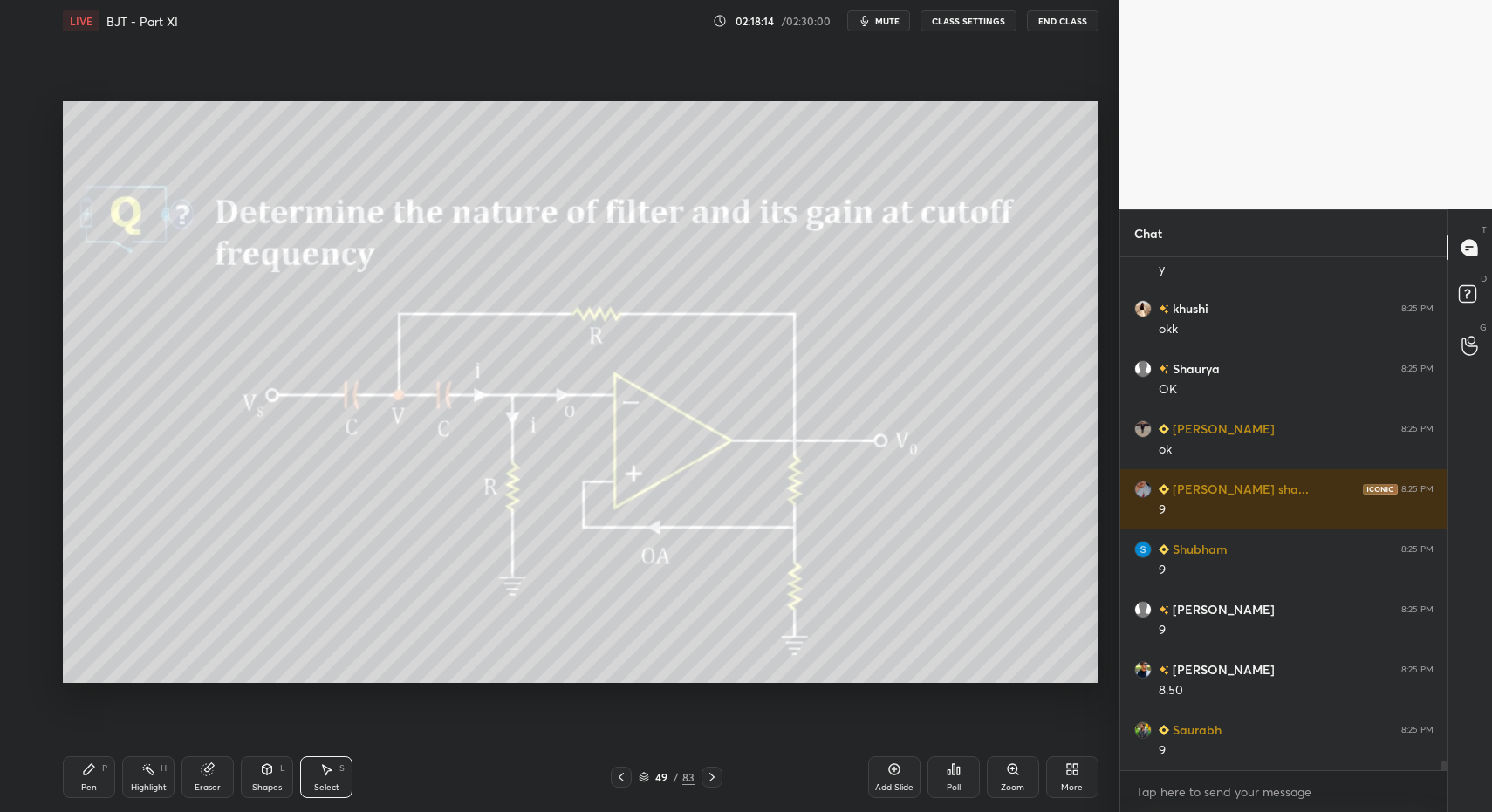
click at [623, 779] on icon at bounding box center [622, 777] width 14 height 14
click at [625, 776] on icon at bounding box center [622, 777] width 14 height 14
click at [625, 777] on icon at bounding box center [622, 777] width 14 height 14
click at [626, 778] on icon at bounding box center [622, 777] width 14 height 14
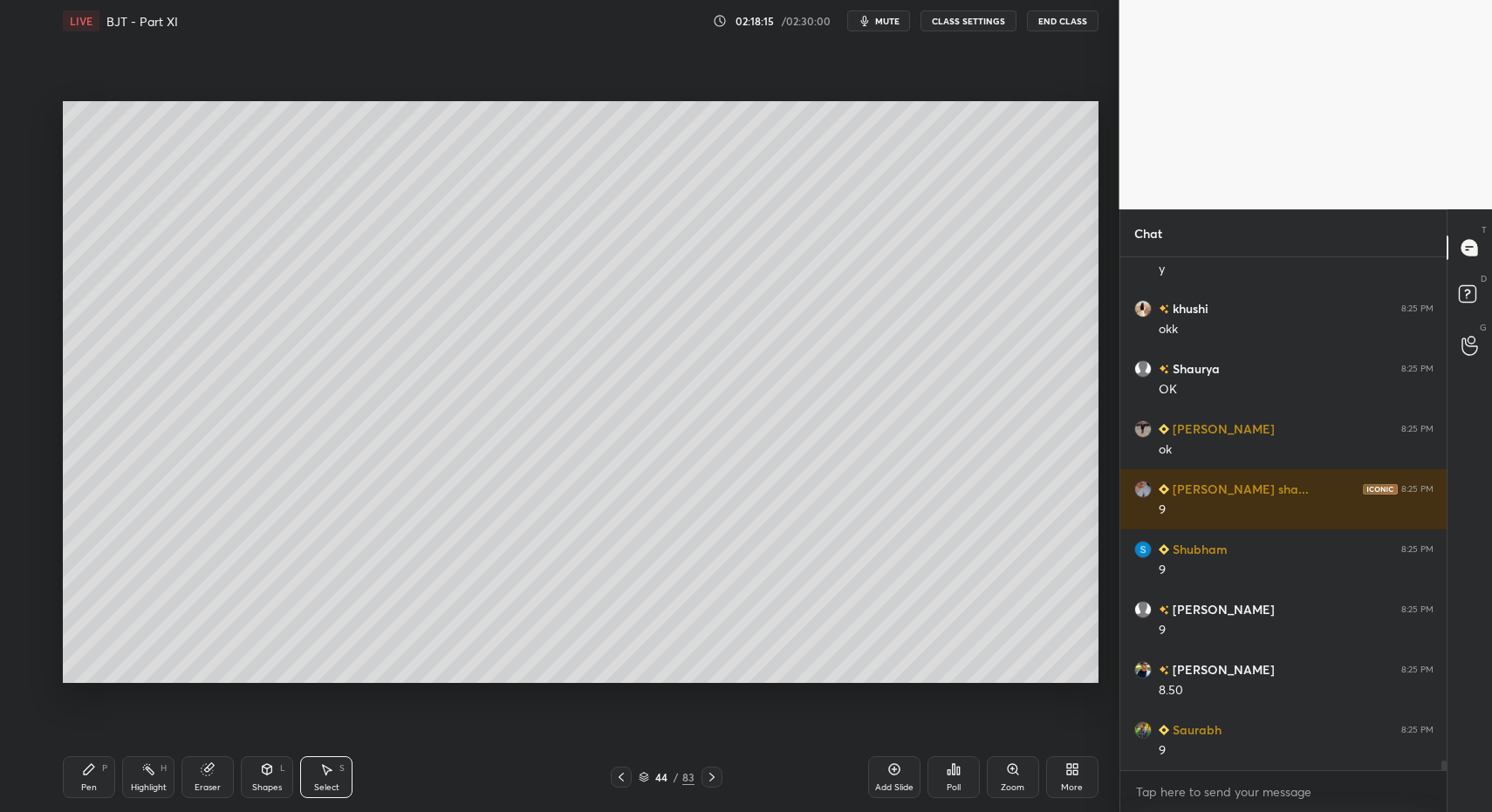
click at [626, 777] on icon at bounding box center [622, 777] width 14 height 14
click at [106, 782] on div "Pen P" at bounding box center [89, 777] width 53 height 42
click at [98, 778] on div "Pen P" at bounding box center [89, 777] width 53 height 42
click at [19, 314] on div at bounding box center [28, 324] width 28 height 28
click at [25, 315] on div at bounding box center [28, 324] width 28 height 28
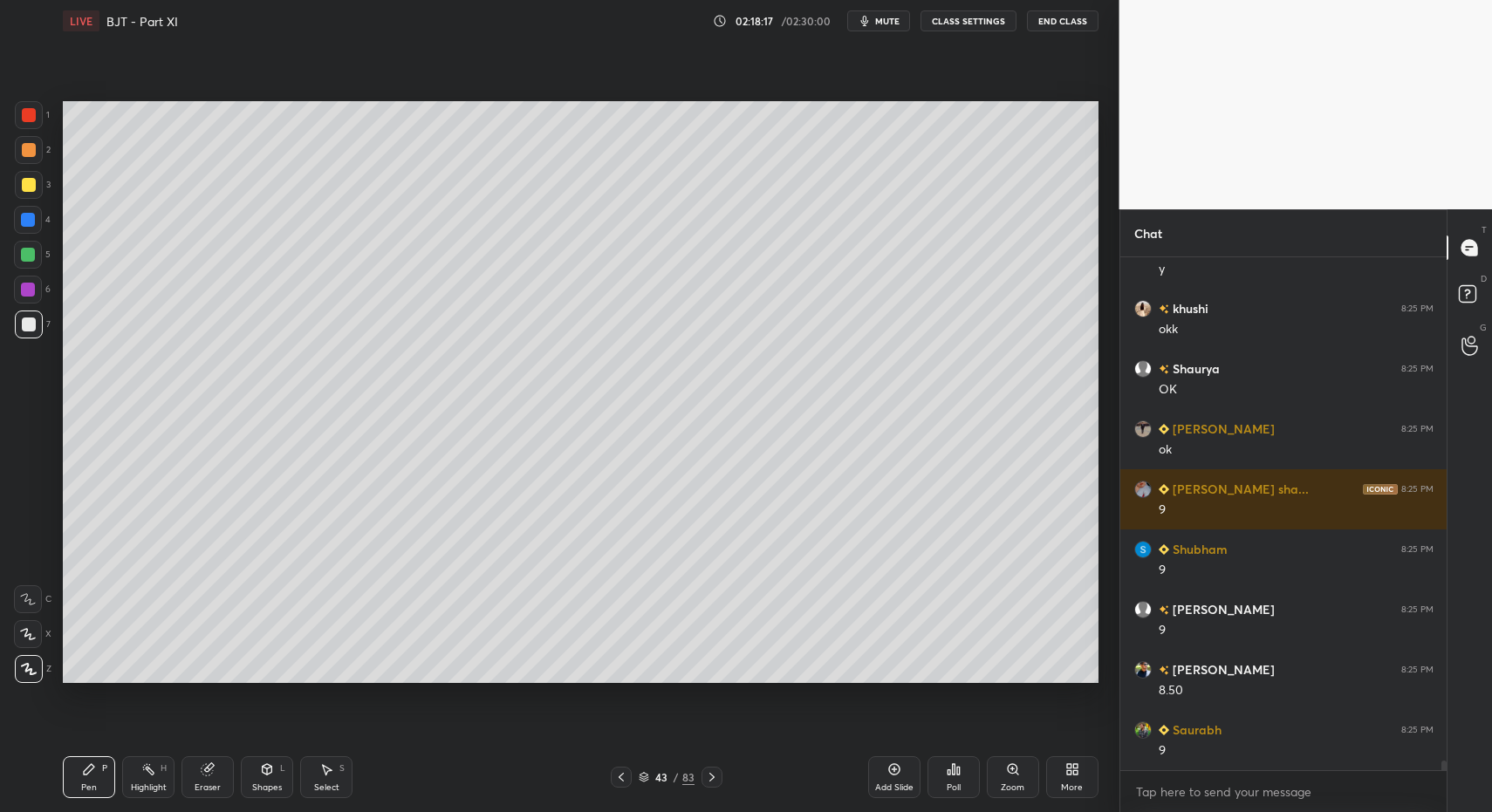
click at [1054, 25] on button "End Class" at bounding box center [1063, 21] width 72 height 21
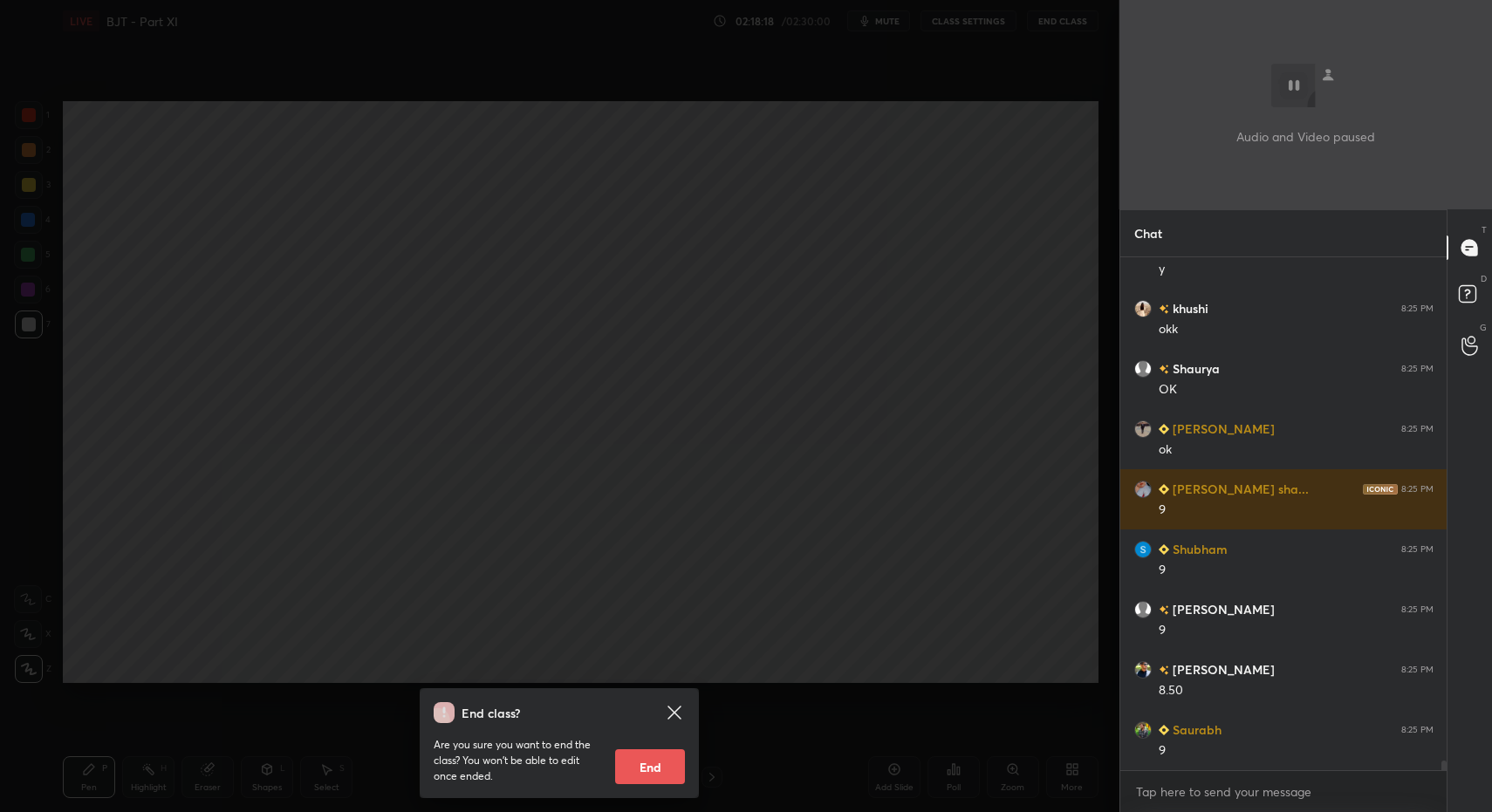
scroll to position [26100, 0]
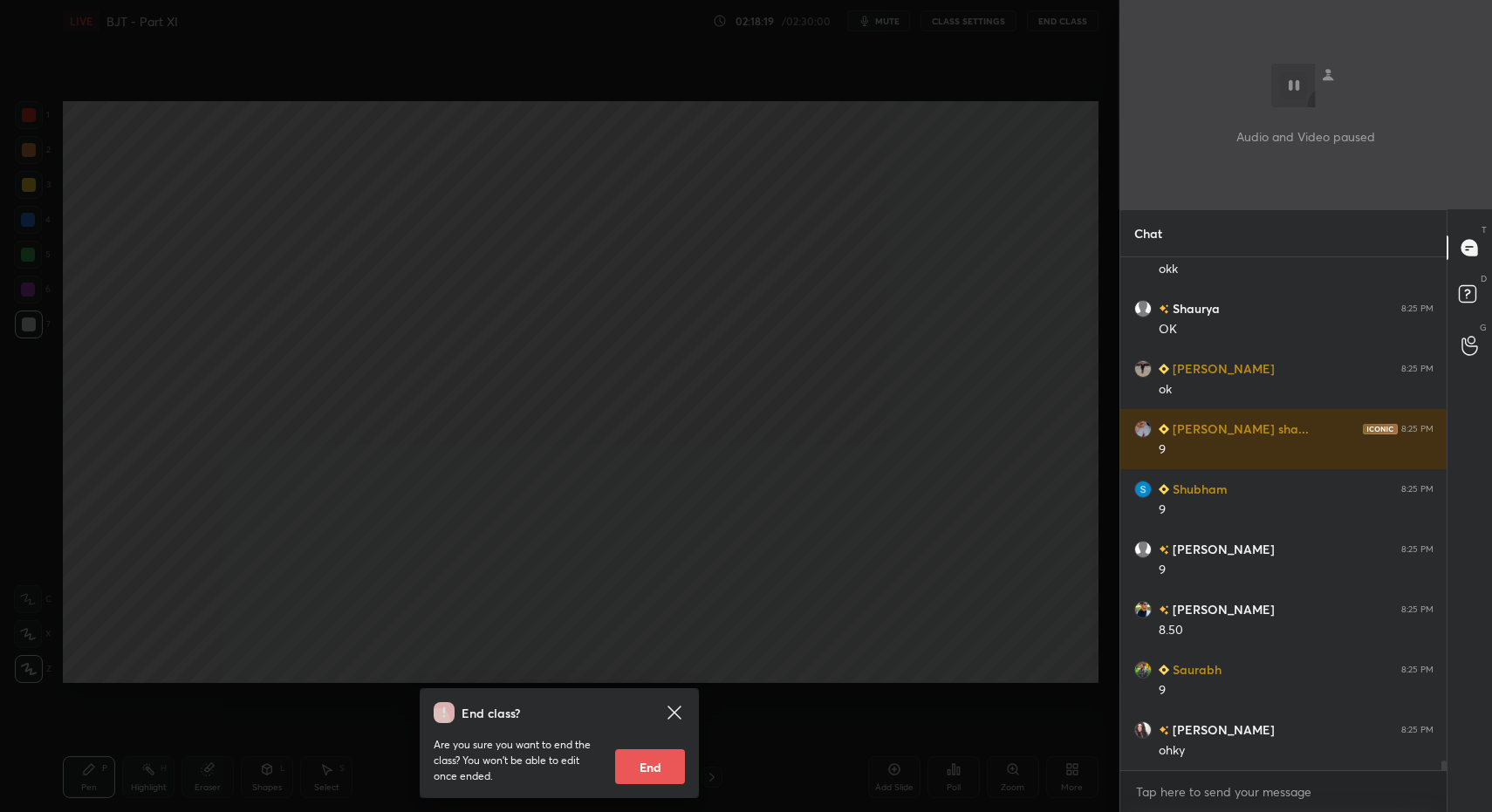
drag, startPoint x: 658, startPoint y: 766, endPoint x: 675, endPoint y: 749, distance: 24.0
click at [658, 766] on button "End" at bounding box center [651, 767] width 70 height 35
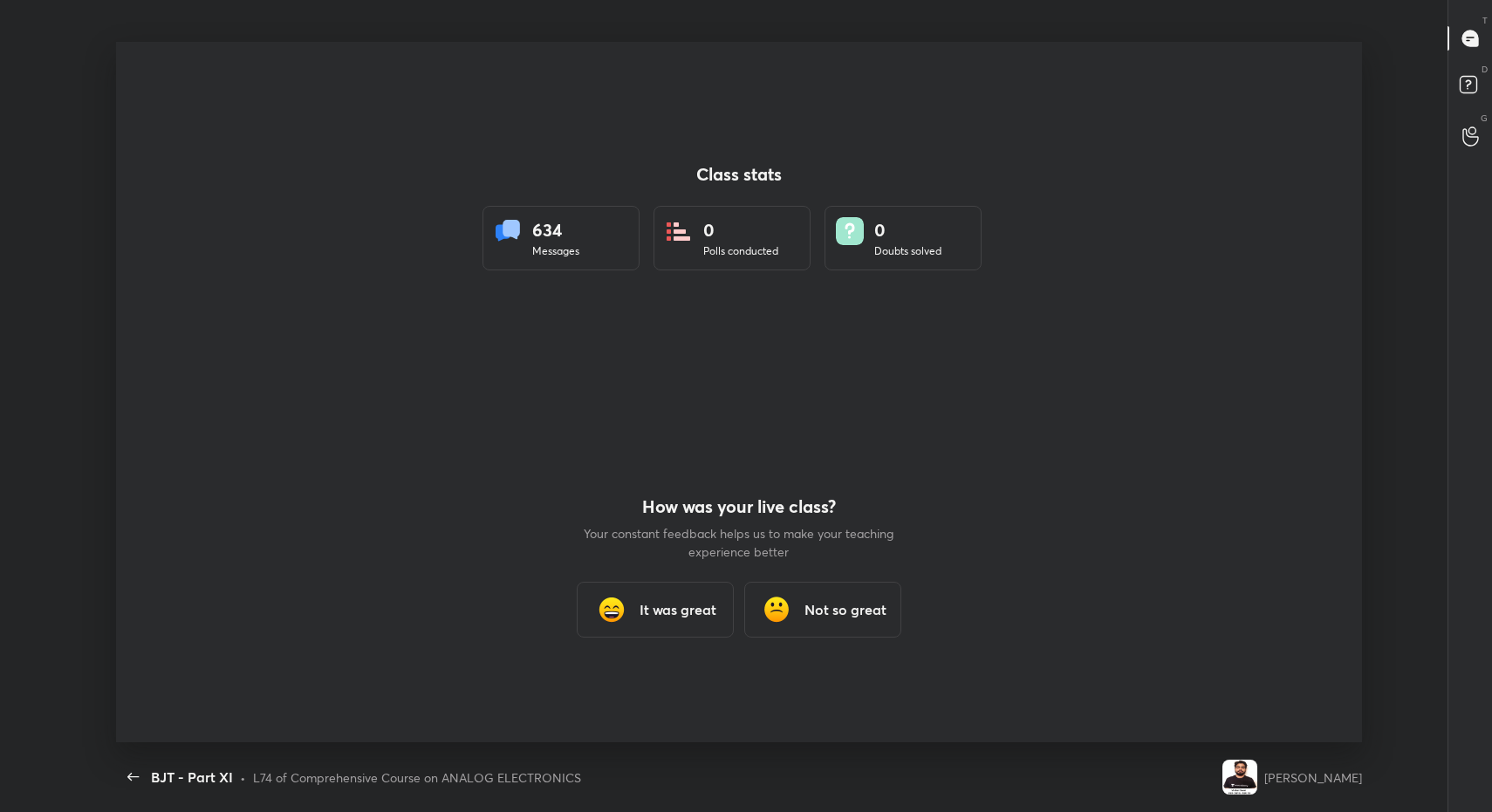
scroll to position [0, 0]
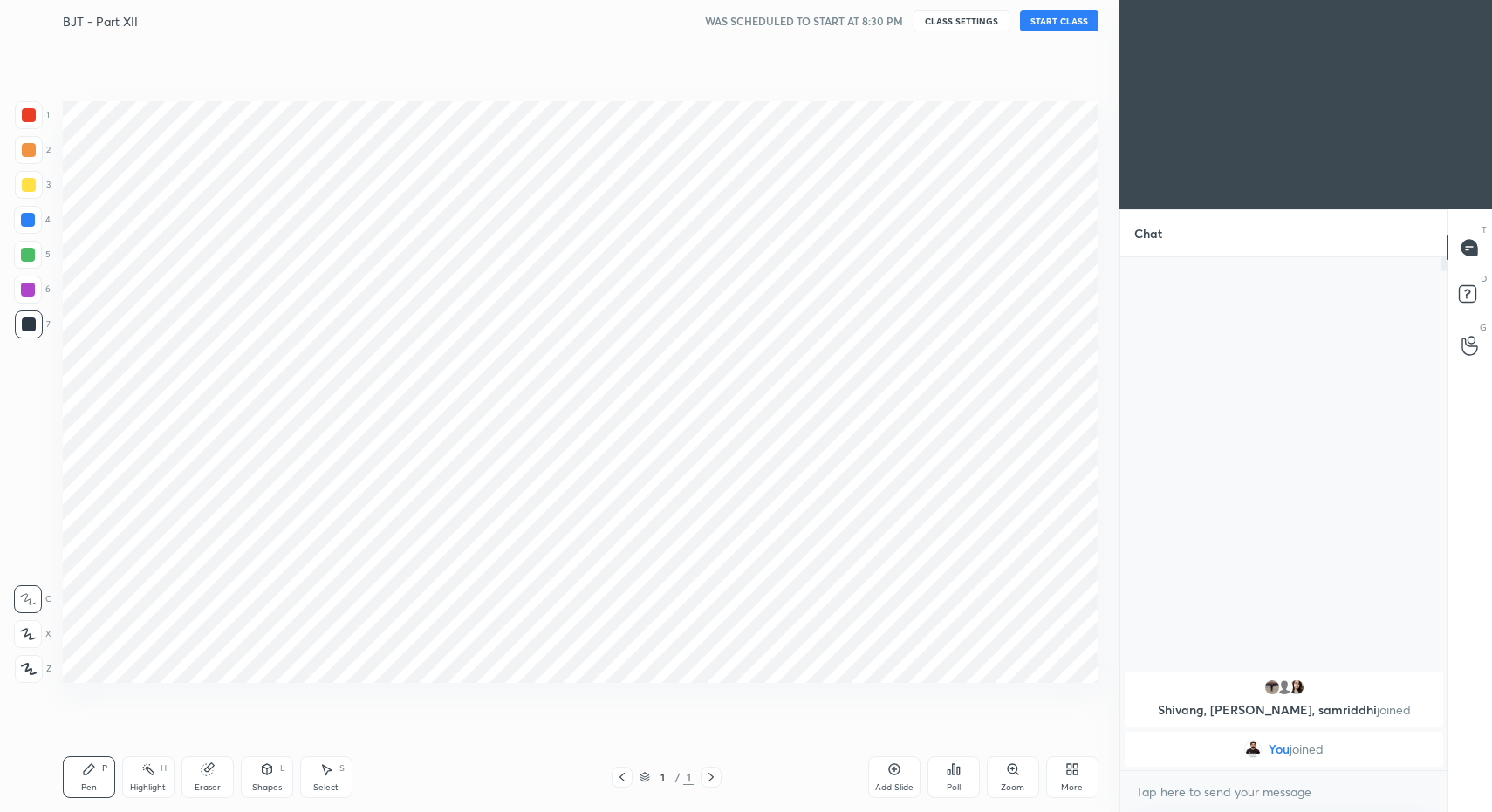
scroll to position [700, 1048]
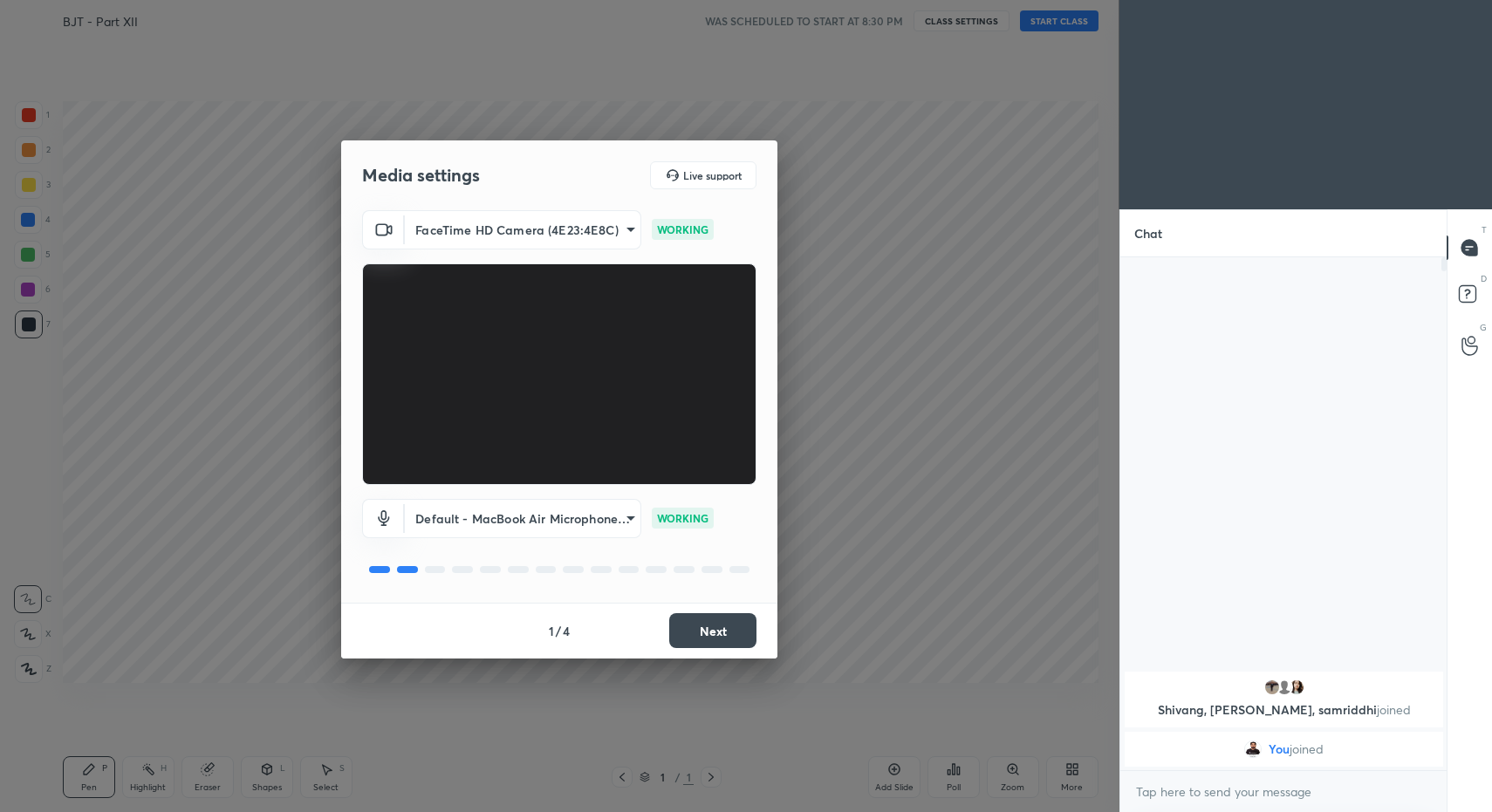
click at [720, 623] on button "Next" at bounding box center [713, 631] width 88 height 35
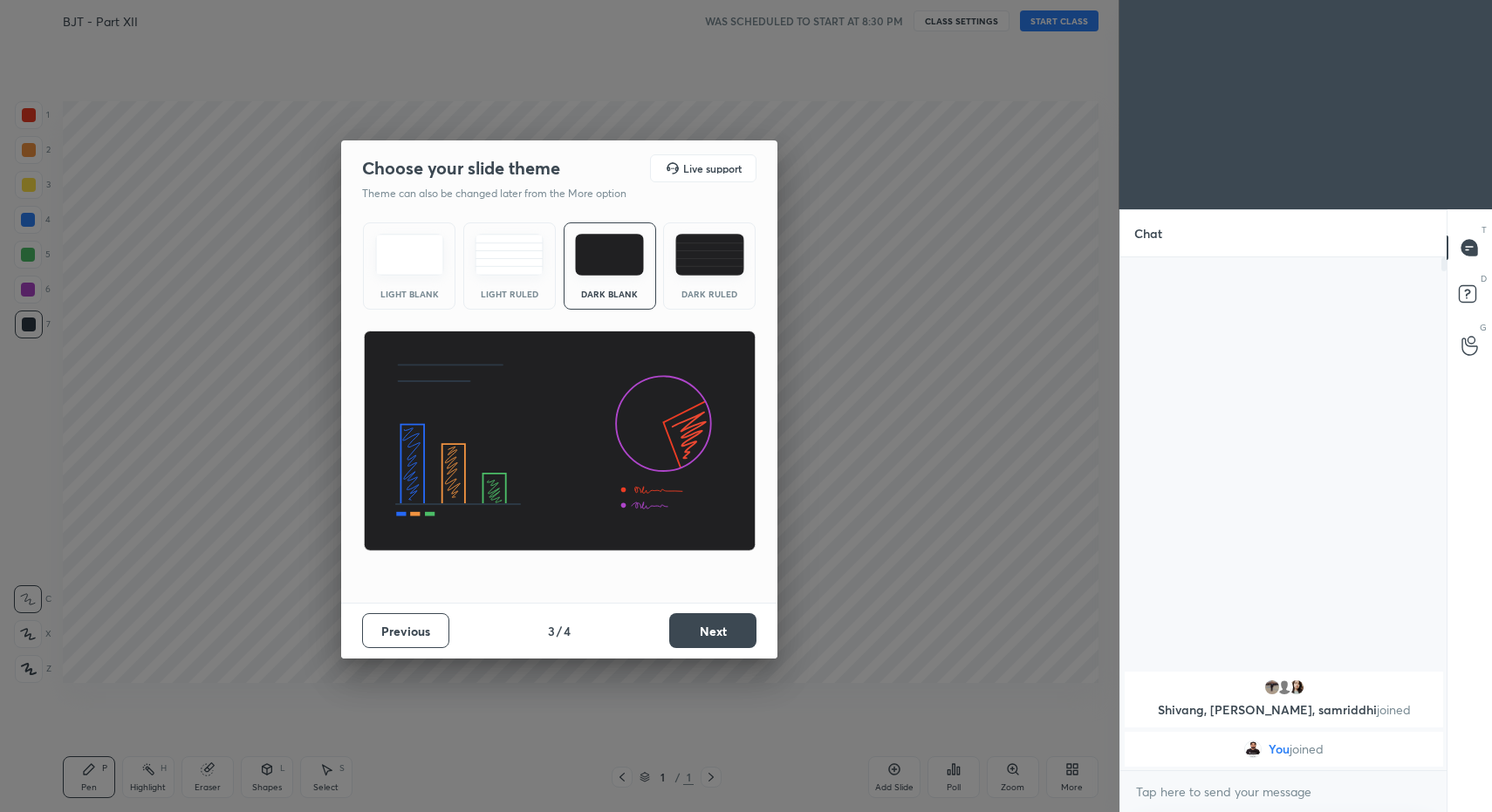
click at [720, 623] on button "Next" at bounding box center [713, 631] width 88 height 35
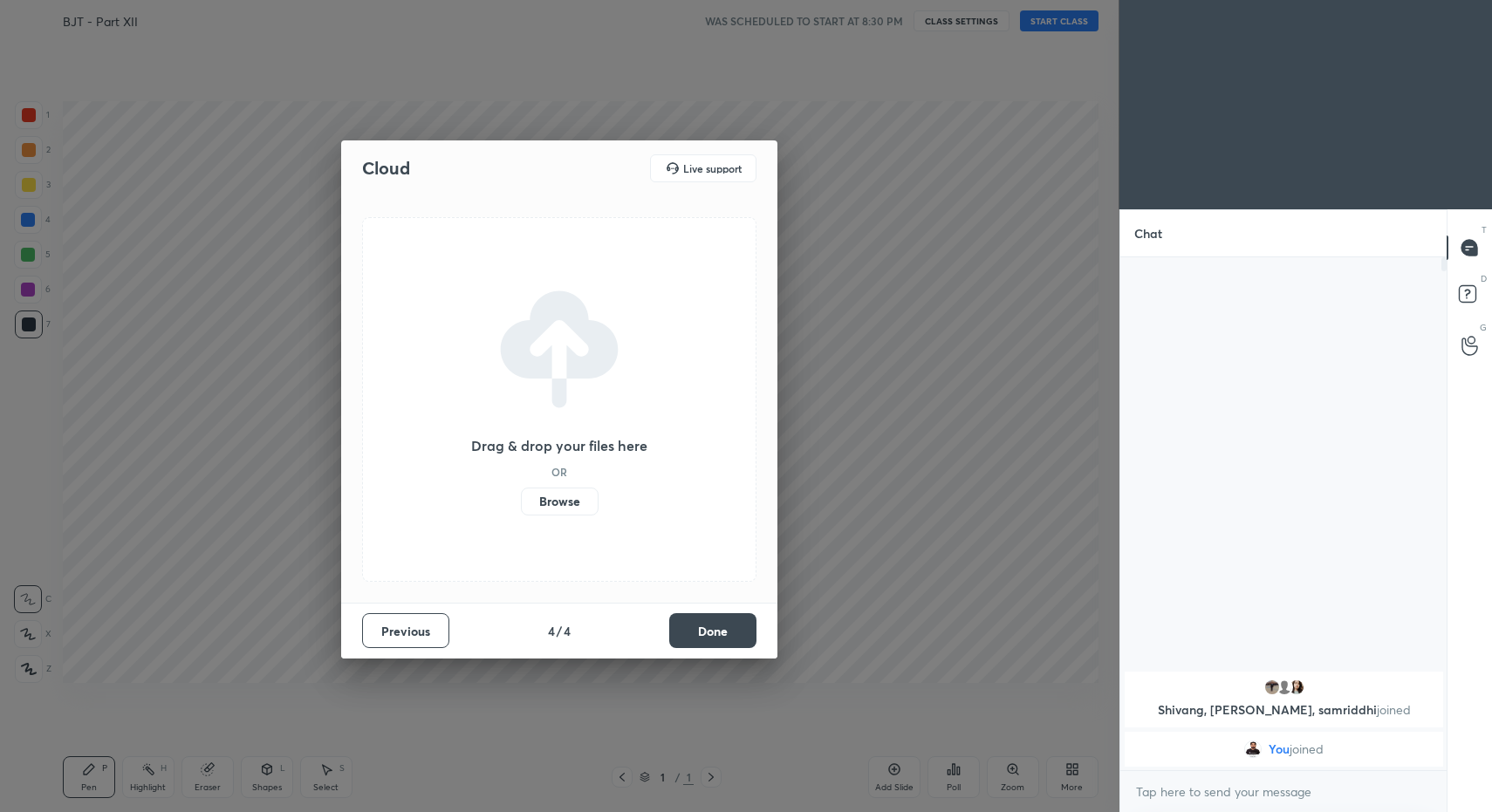
click at [747, 623] on button "Done" at bounding box center [713, 631] width 88 height 35
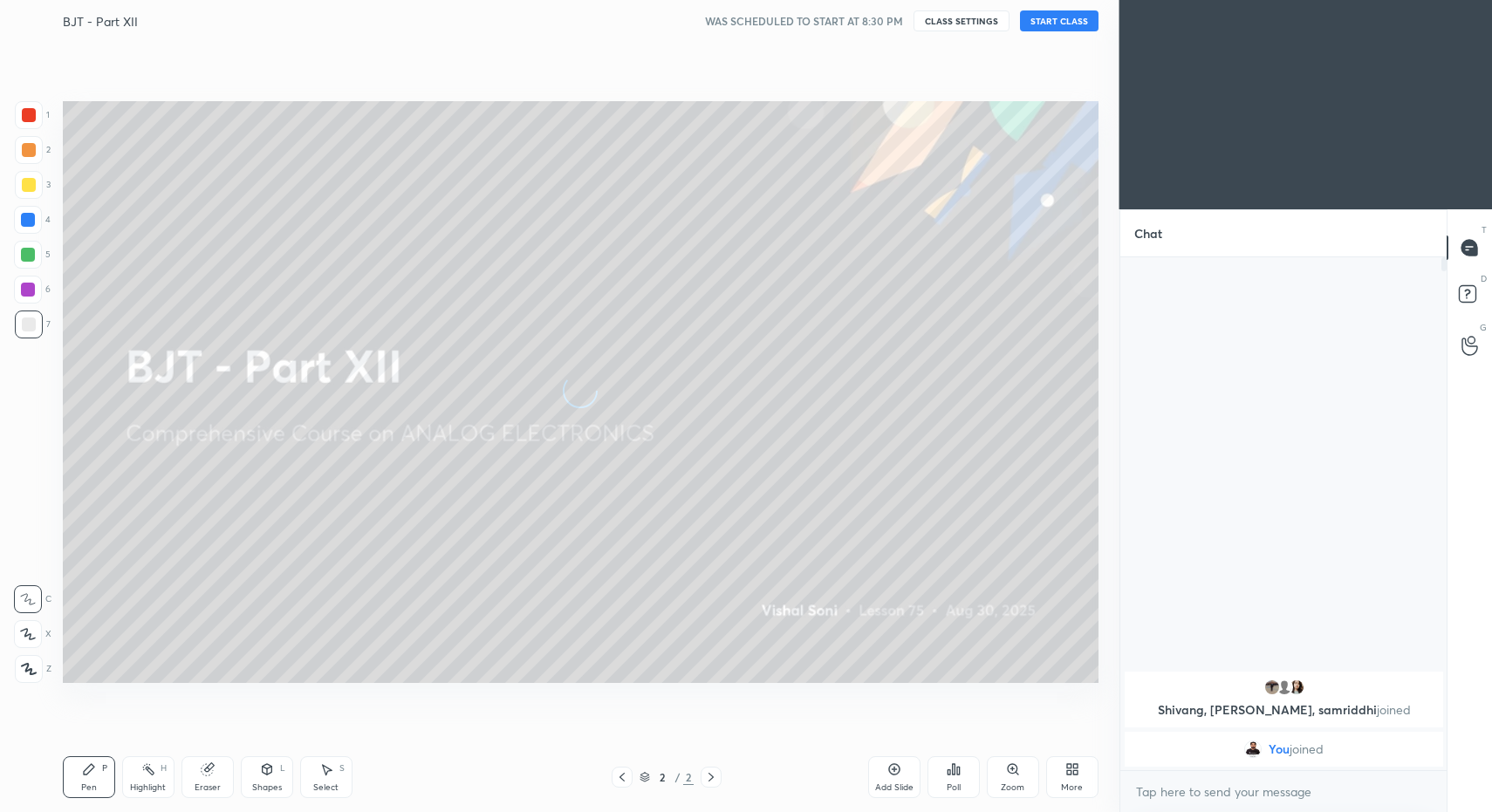
click at [1206, 774] on div "x" at bounding box center [1284, 792] width 327 height 41
type textarea "x"
type textarea "s"
type textarea "x"
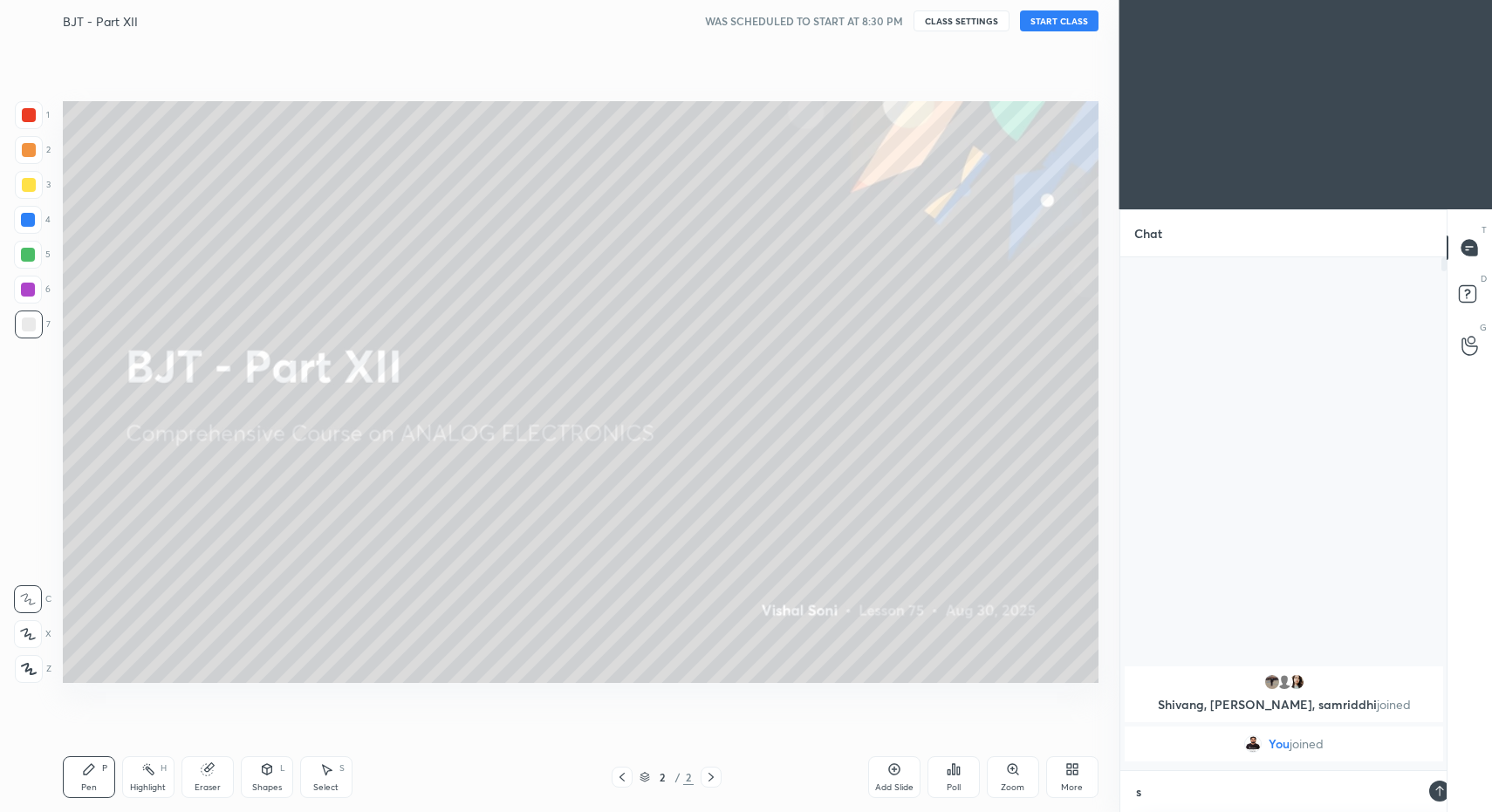
type textarea "st"
type textarea "x"
type textarea "sta"
type textarea "x"
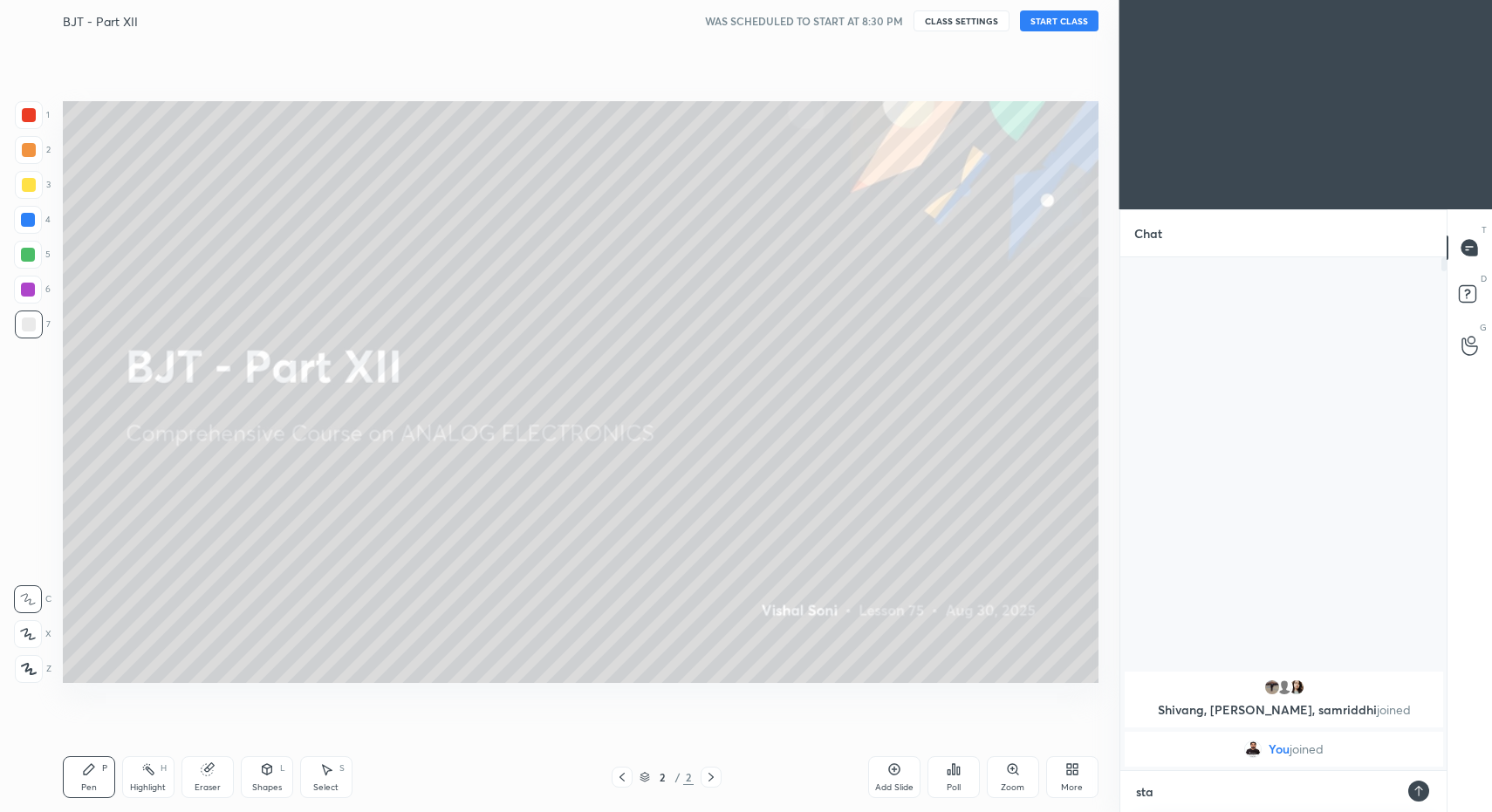
type textarea "stat"
type textarea "x"
type textarea "sta"
type textarea "x"
type textarea "star"
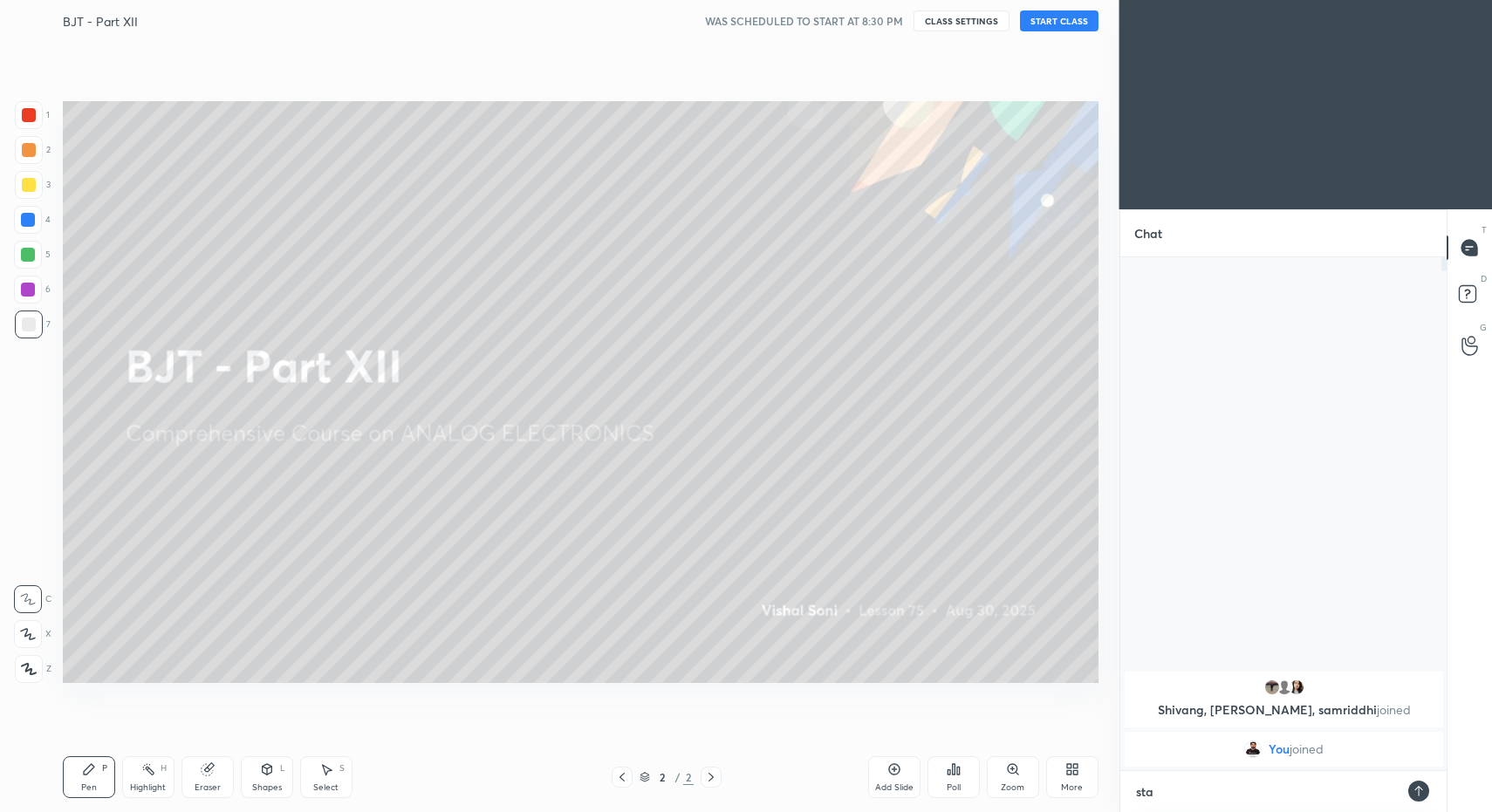
type textarea "x"
type textarea "start"
type textarea "x"
type textarea "start"
type textarea "x"
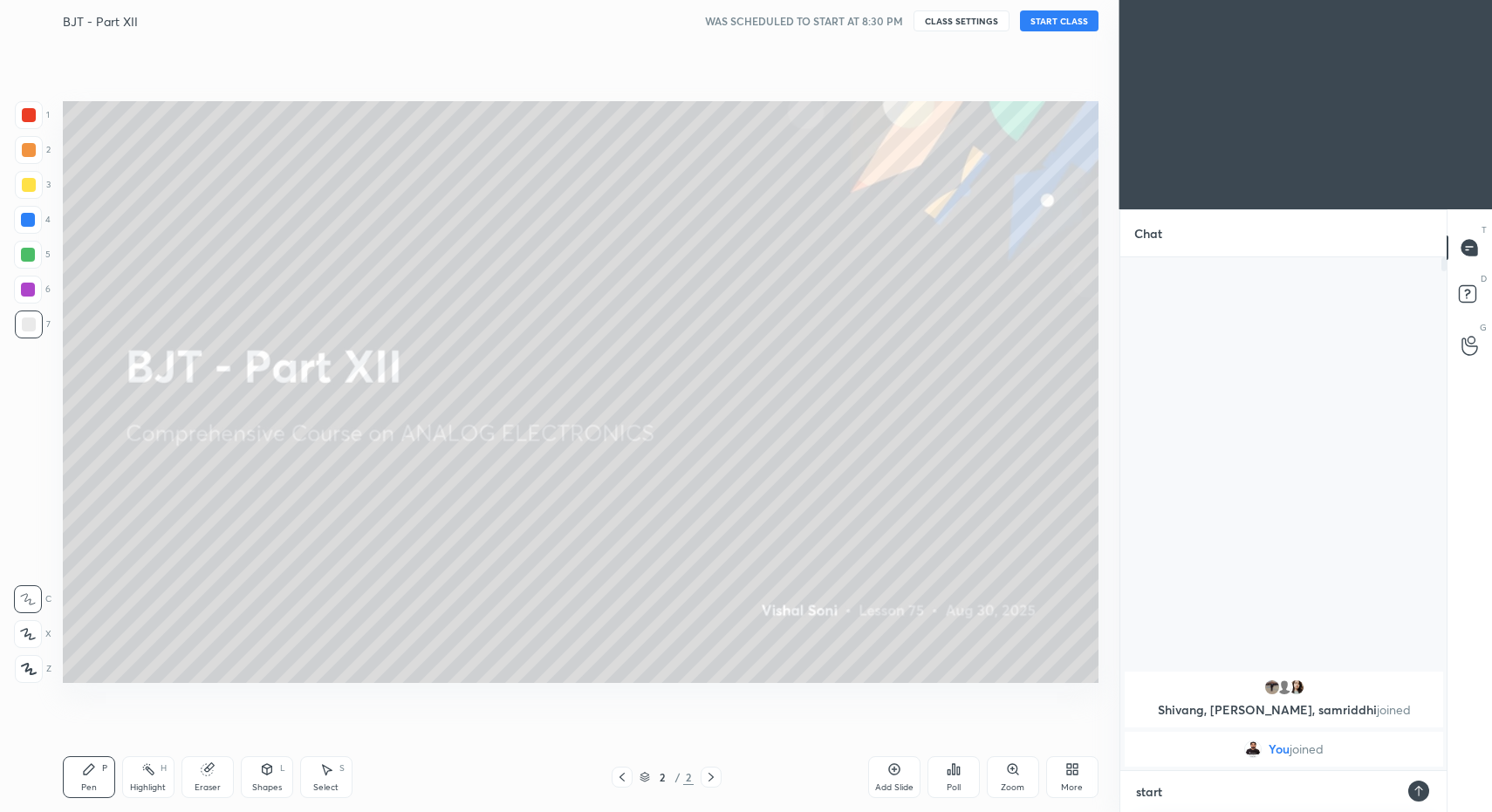
type textarea "start a"
type textarea "x"
type textarea "start at"
type textarea "x"
type textarea "start at"
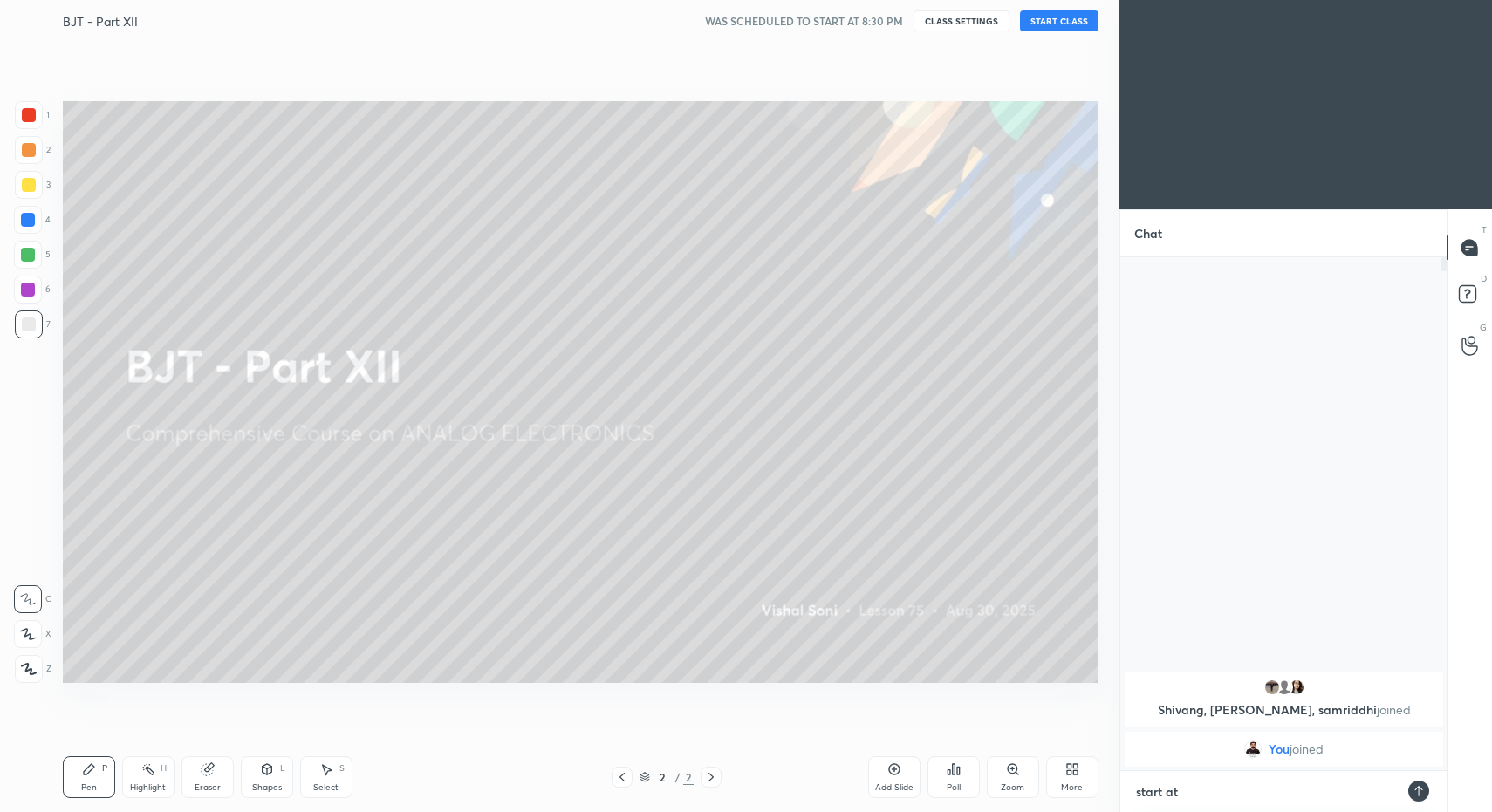
type textarea "x"
type textarea "start at 9"
type textarea "x"
type textarea "start at 9p"
type textarea "x"
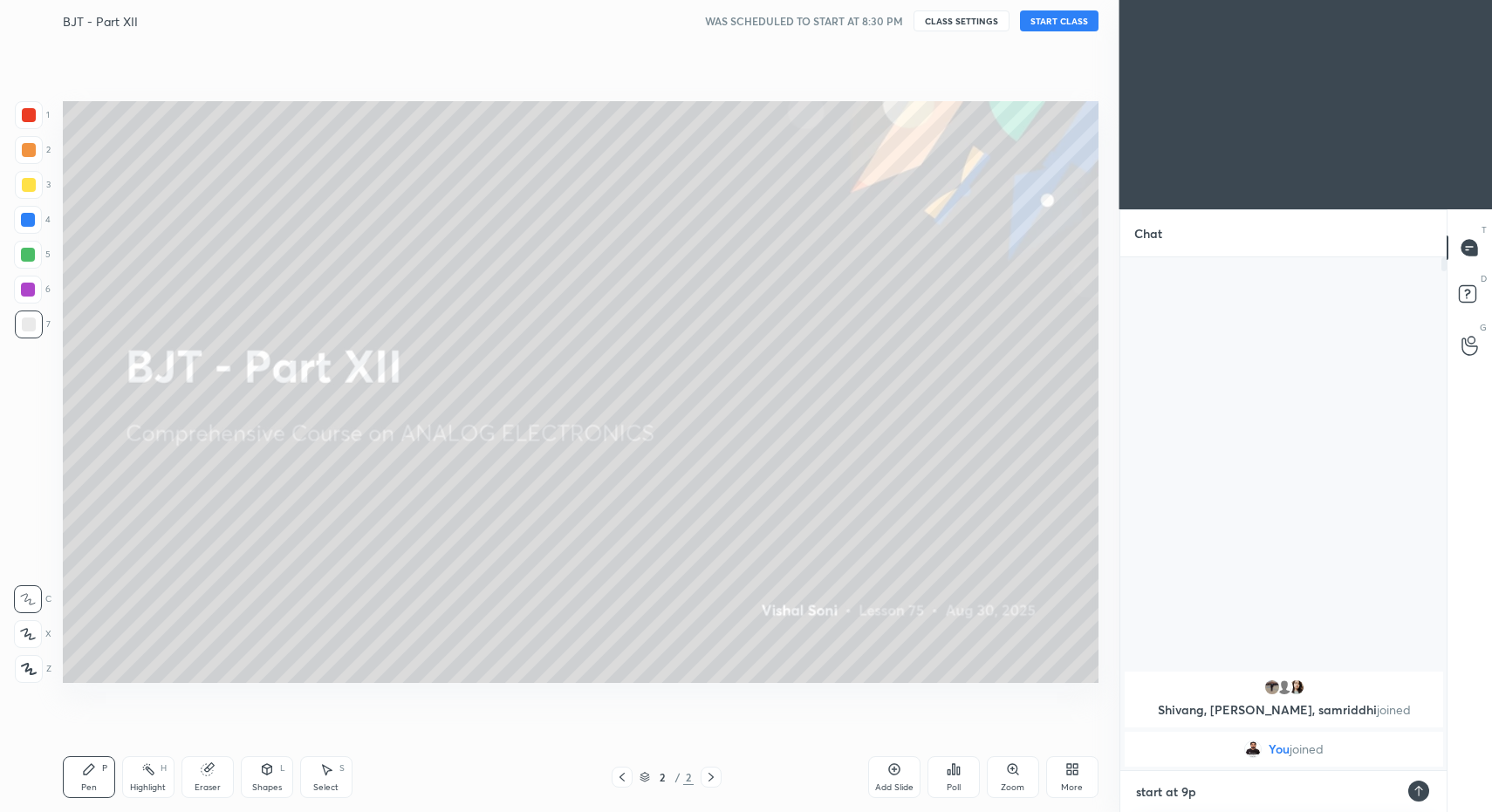
type textarea "start at 9pm"
type textarea "x"
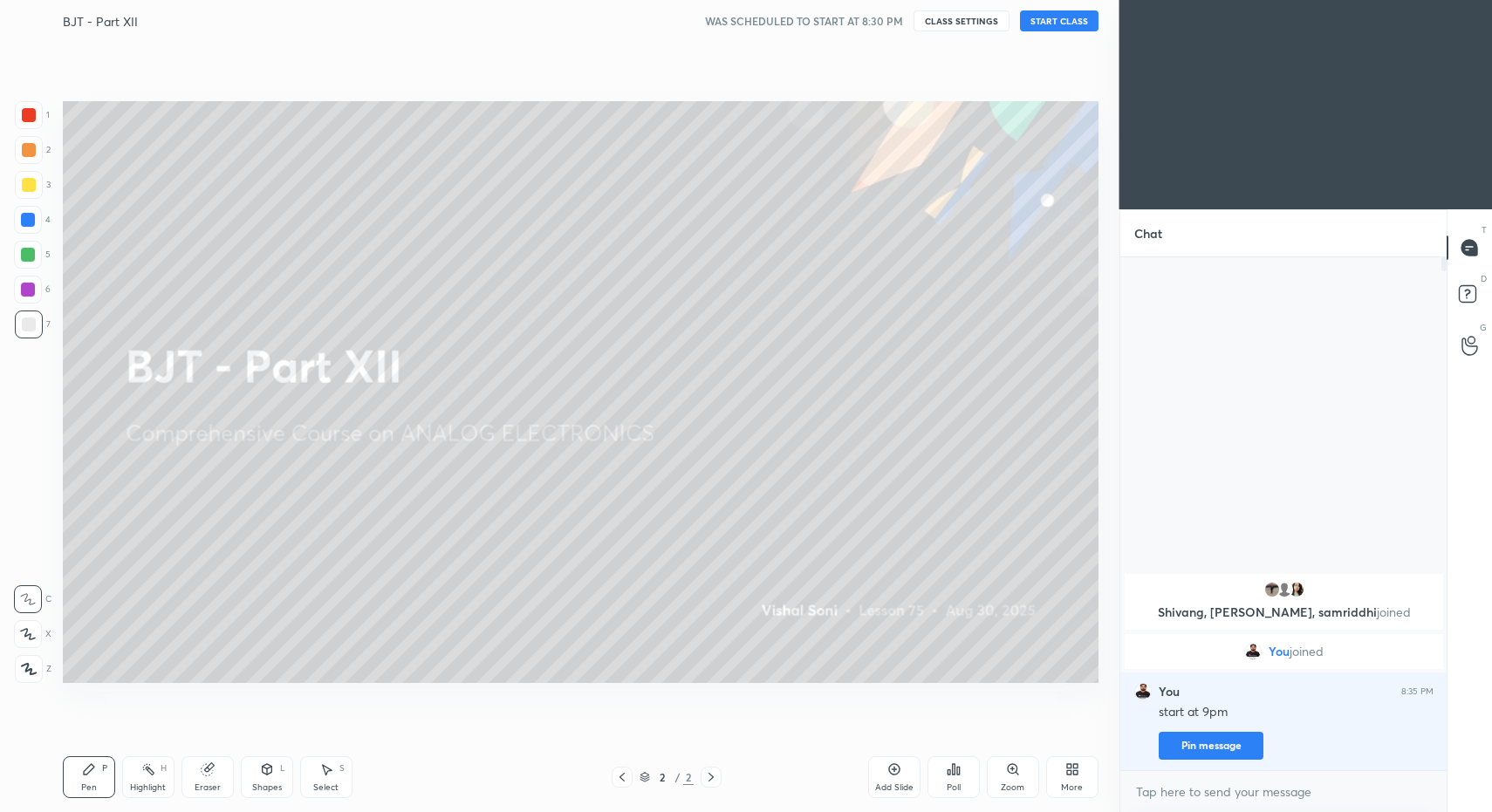
click at [1067, 16] on button "START CLASS" at bounding box center [1059, 21] width 79 height 21
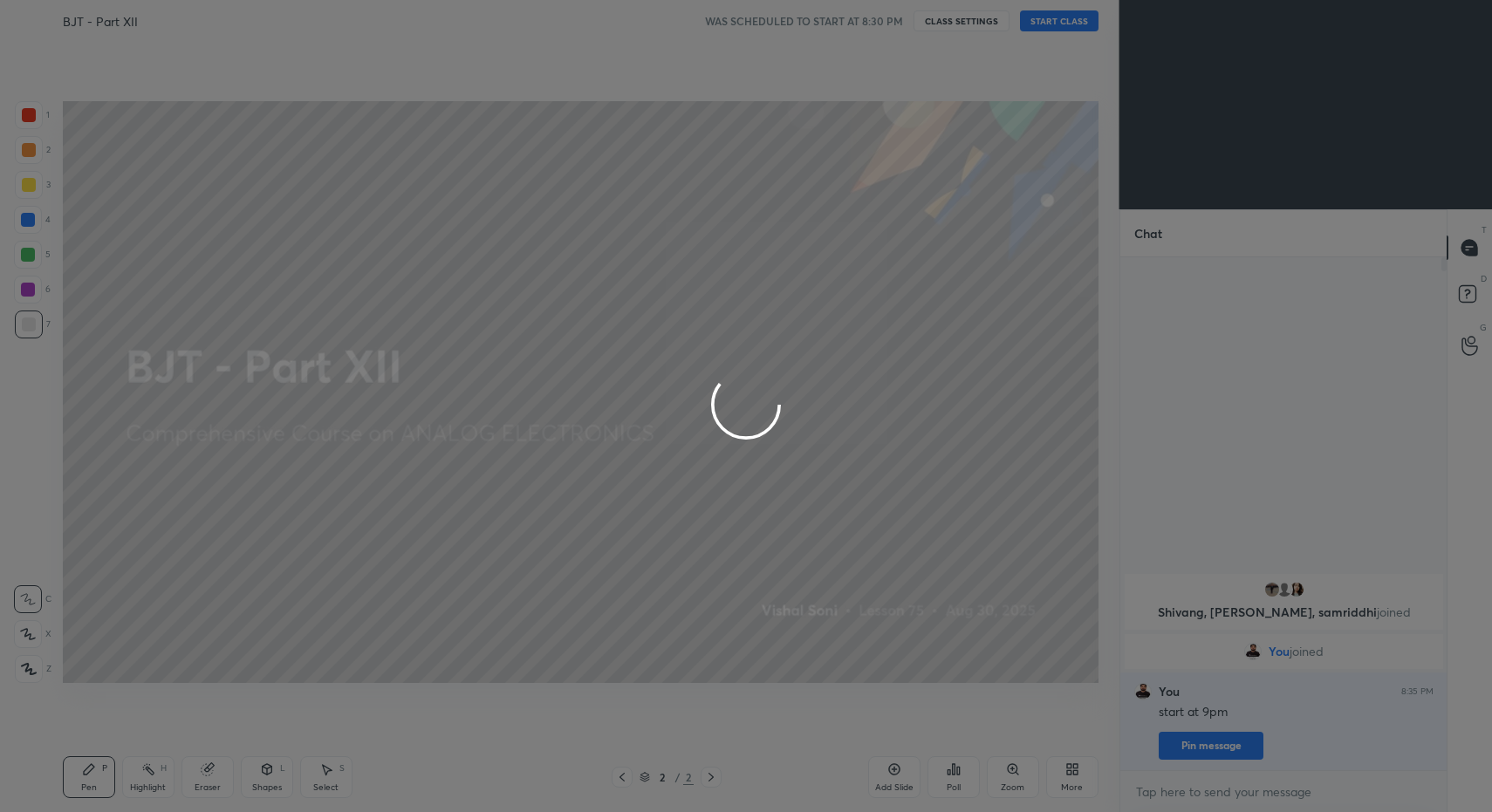
type textarea "x"
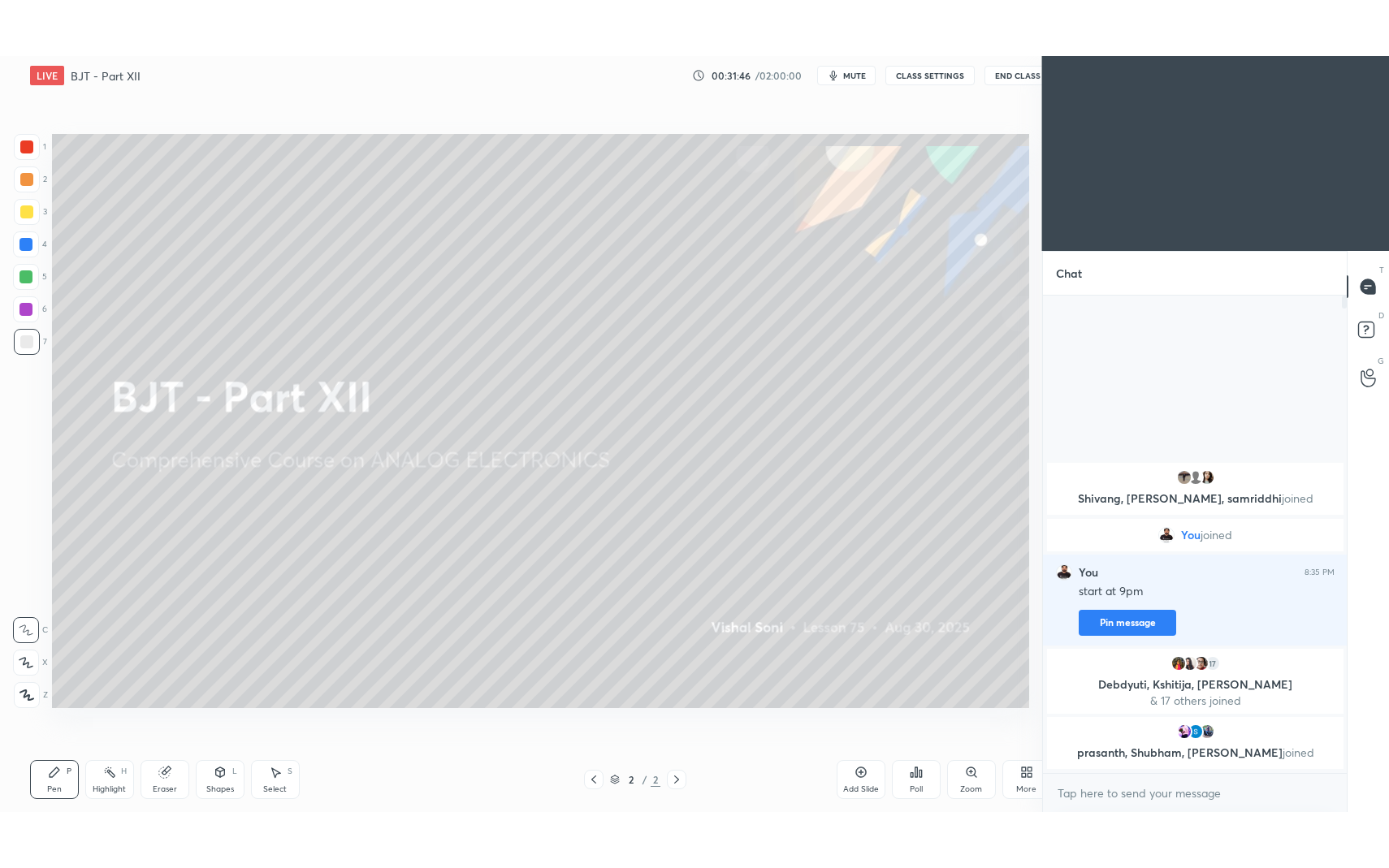
scroll to position [652, 976]
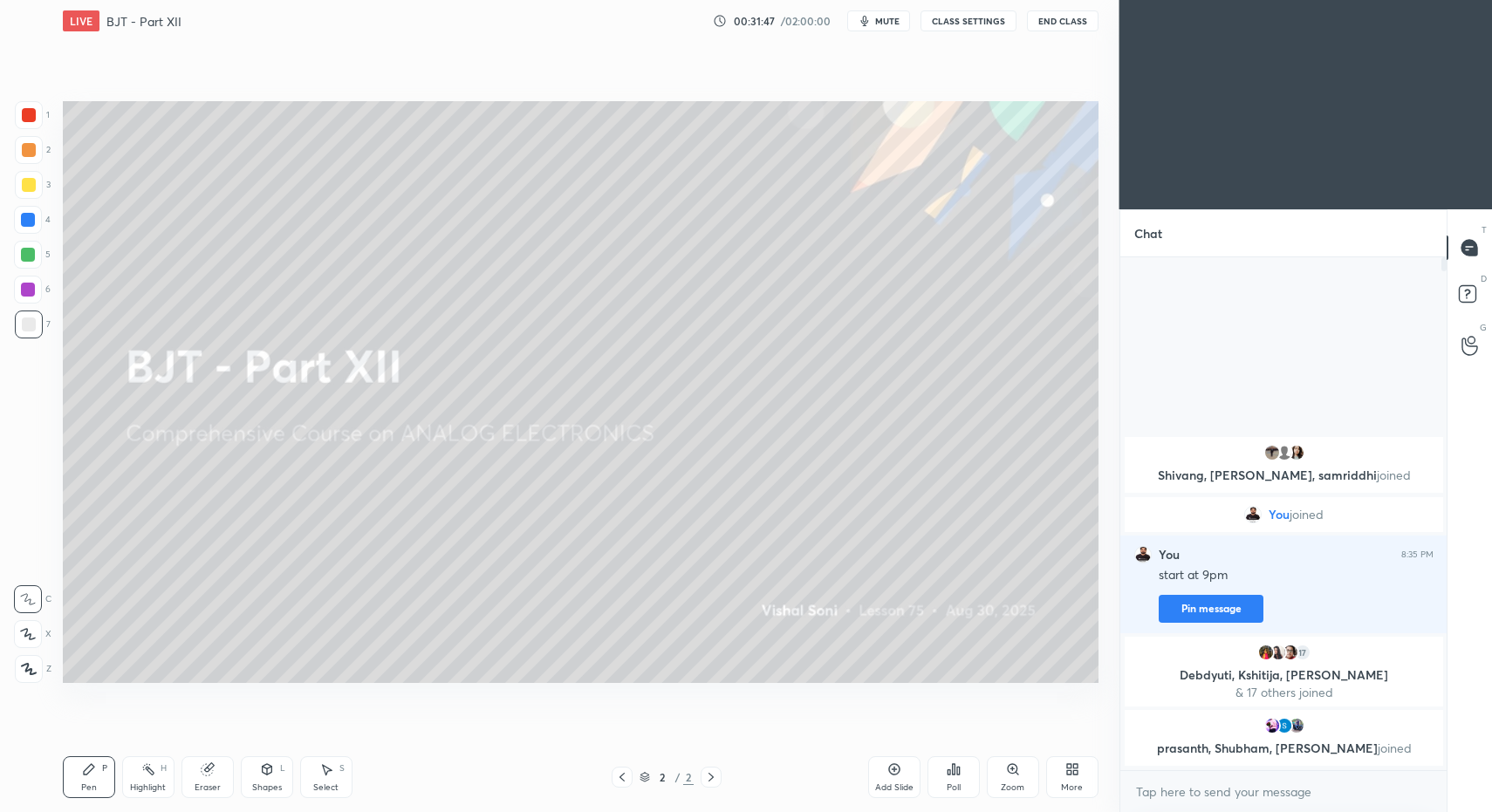
drag, startPoint x: 10, startPoint y: 683, endPoint x: 28, endPoint y: 674, distance: 20.1
click at [21, 682] on div "1 2 3 4 5 6 7 C X Z C X Z E E Erase all H H" at bounding box center [27, 392] width 55 height 583
click at [36, 672] on icon at bounding box center [29, 669] width 16 height 13
drag, startPoint x: 31, startPoint y: 670, endPoint x: 48, endPoint y: 664, distance: 18.0
click at [30, 669] on icon at bounding box center [29, 669] width 16 height 13
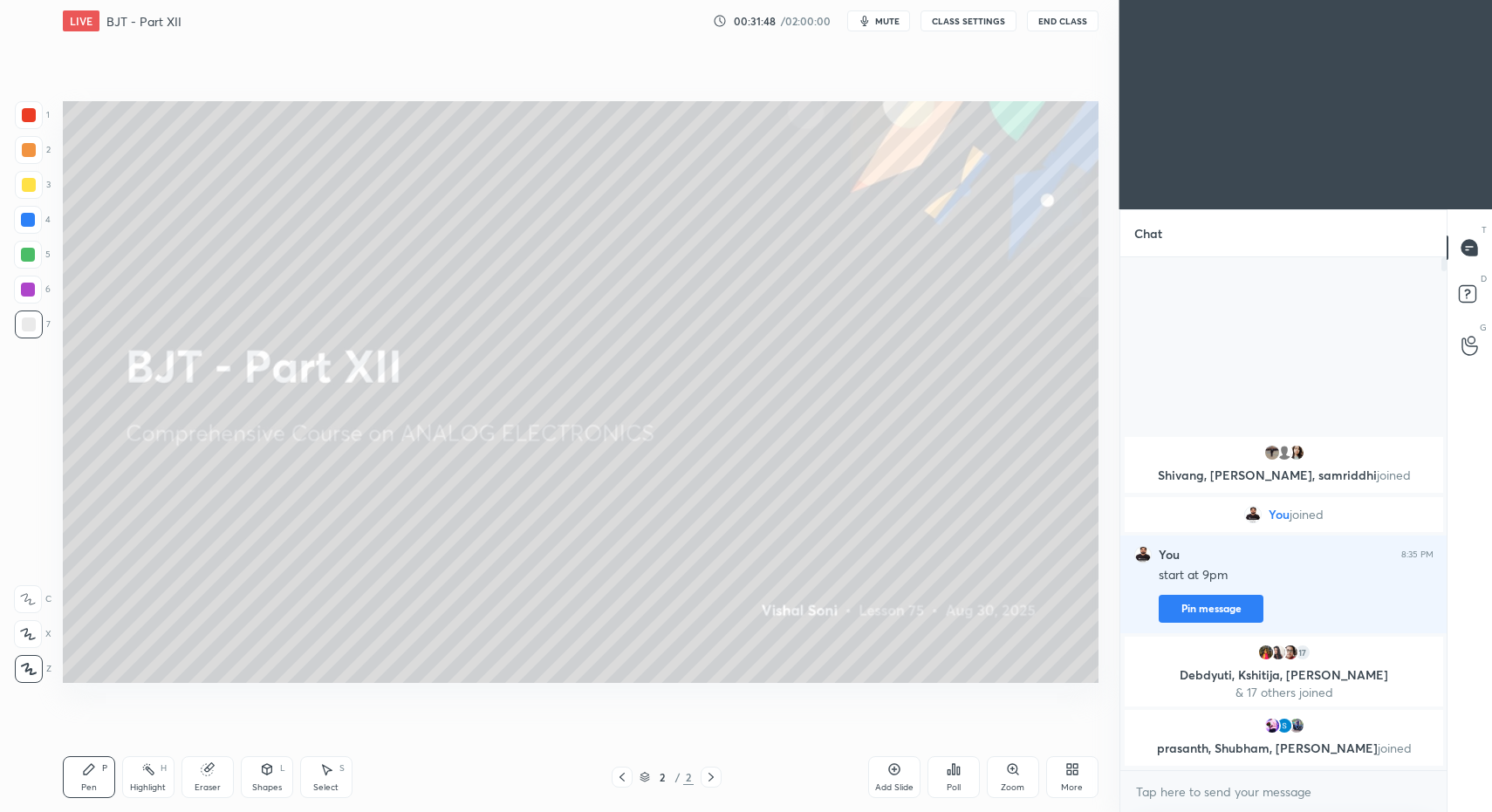
click at [58, 673] on div "Setting up your live class Poll for secs No correct answer Start poll" at bounding box center [580, 392] width 1049 height 700
click at [1090, 768] on div "More" at bounding box center [1073, 777] width 53 height 42
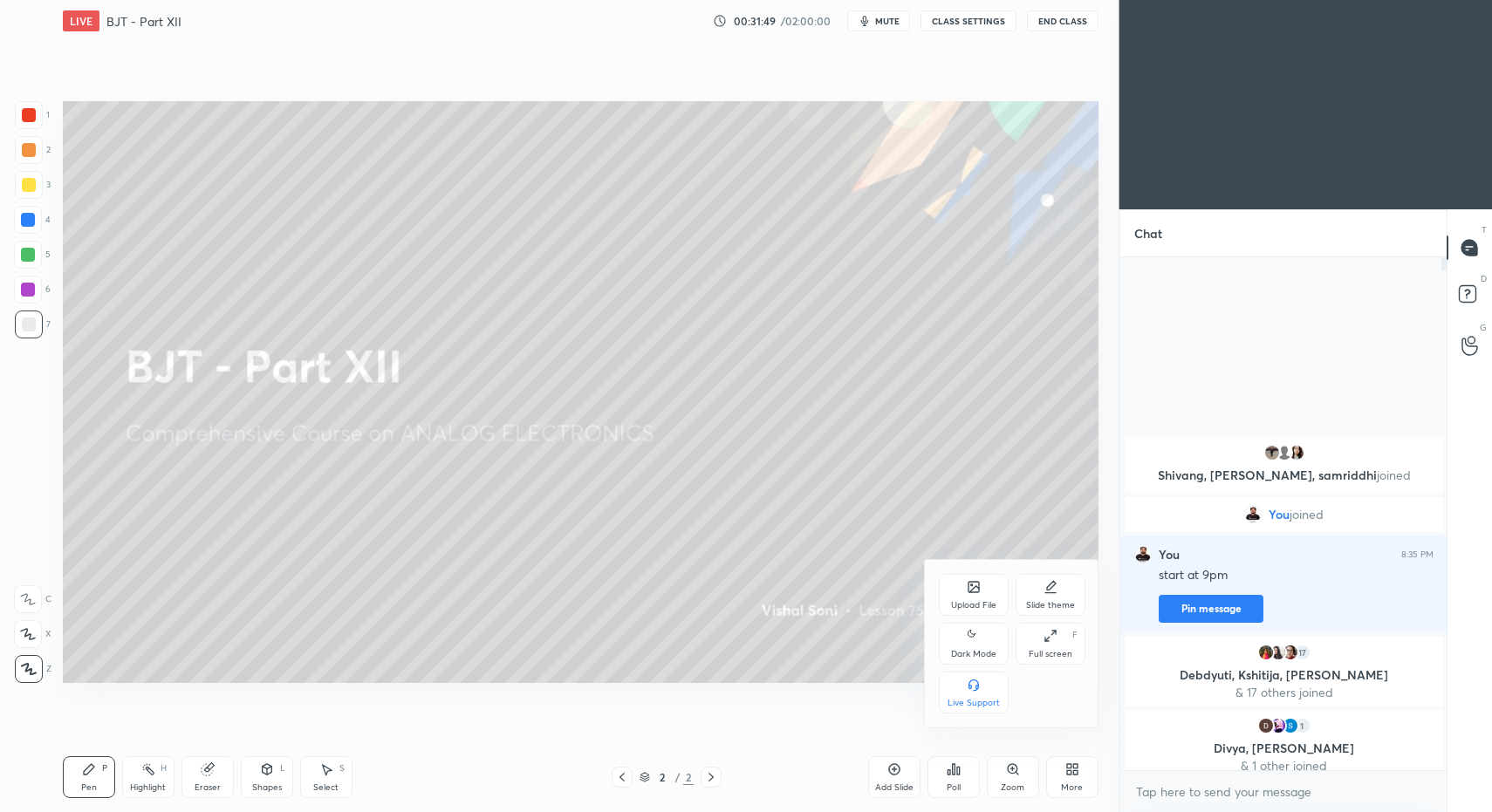
click at [978, 639] on icon at bounding box center [974, 636] width 14 height 21
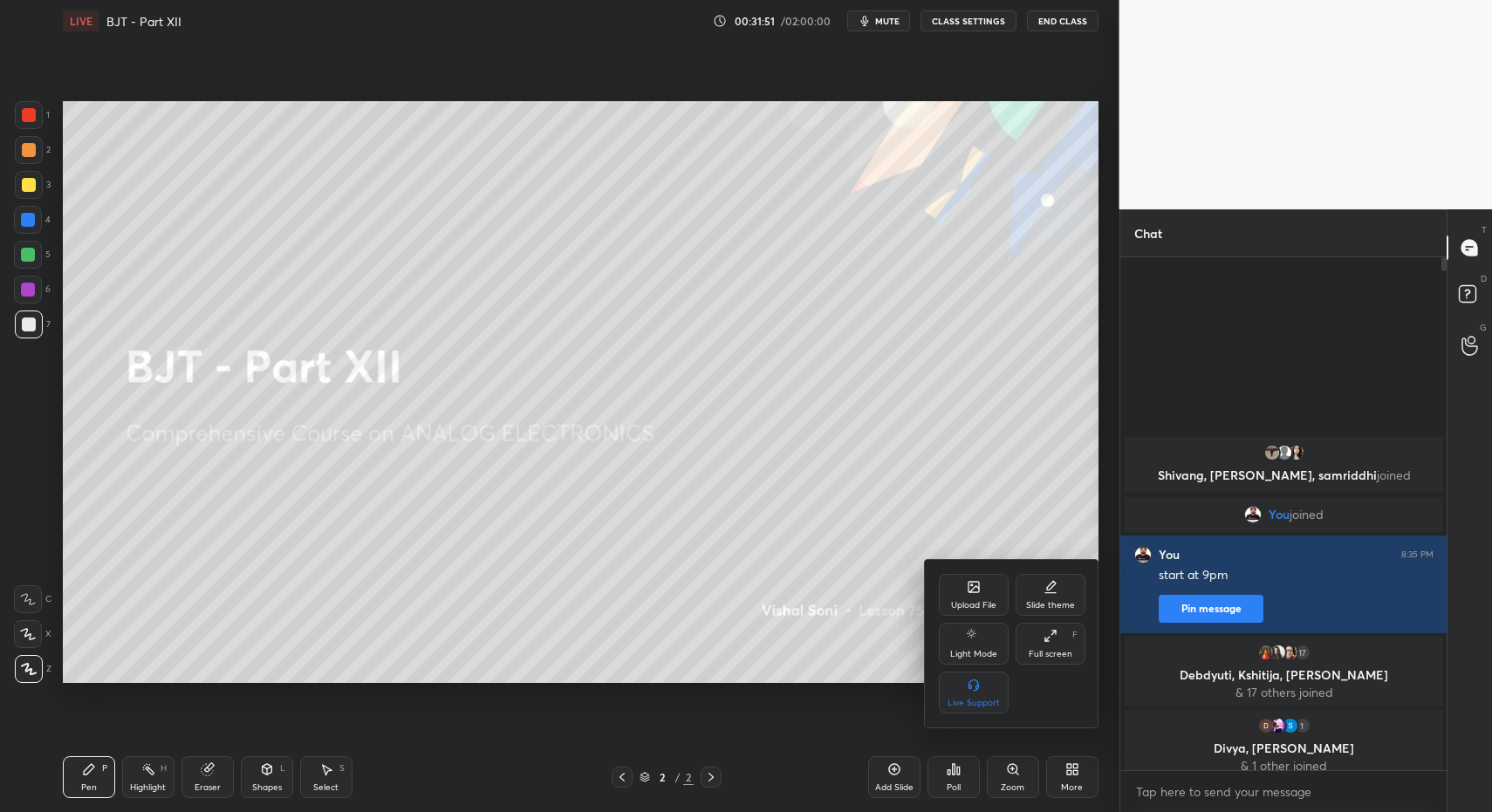
click at [971, 588] on icon at bounding box center [974, 586] width 11 height 11
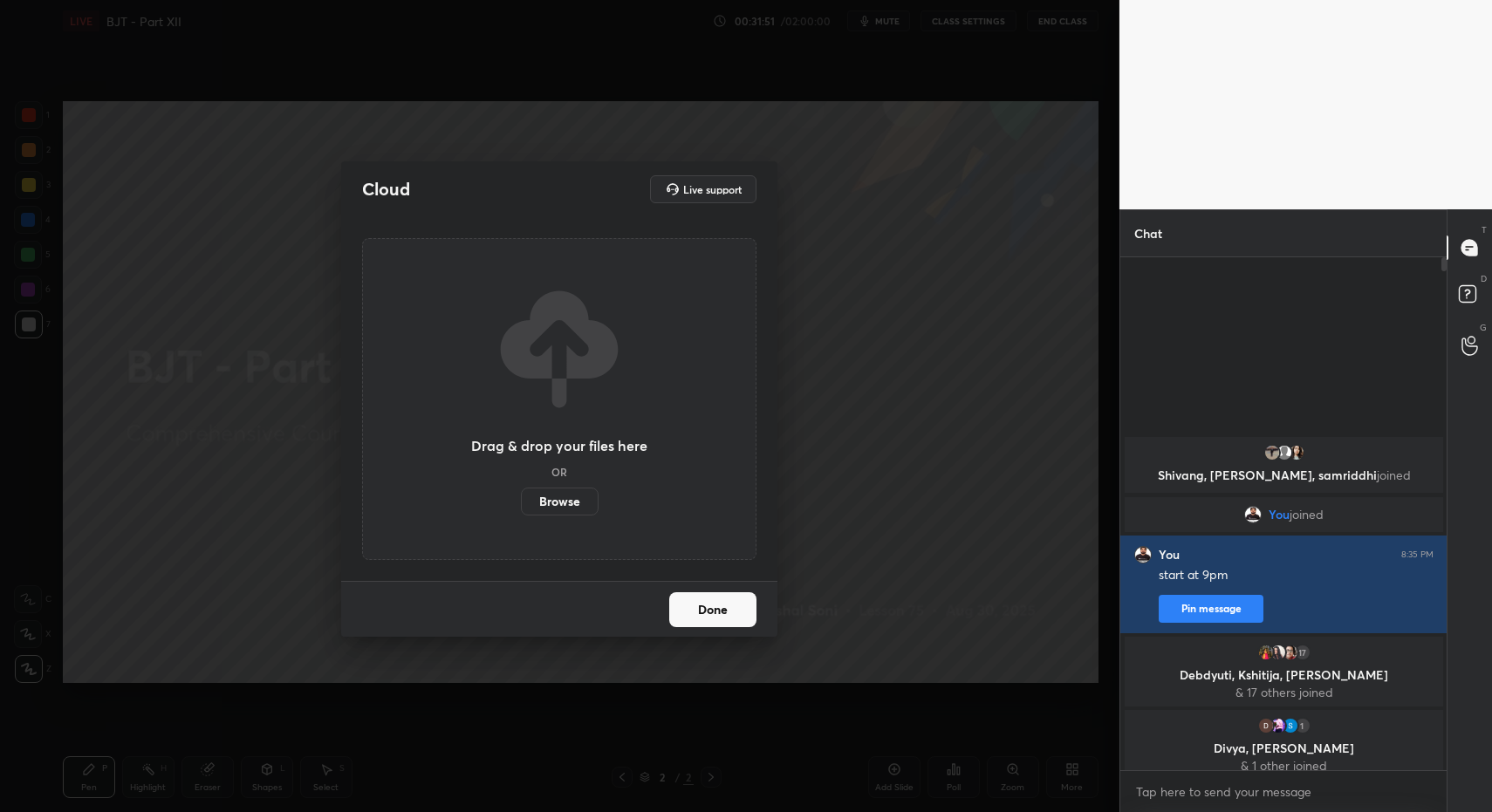
click at [530, 505] on label "Browse" at bounding box center [560, 502] width 78 height 28
click at [521, 505] on input "Browse" at bounding box center [521, 502] width 0 height 28
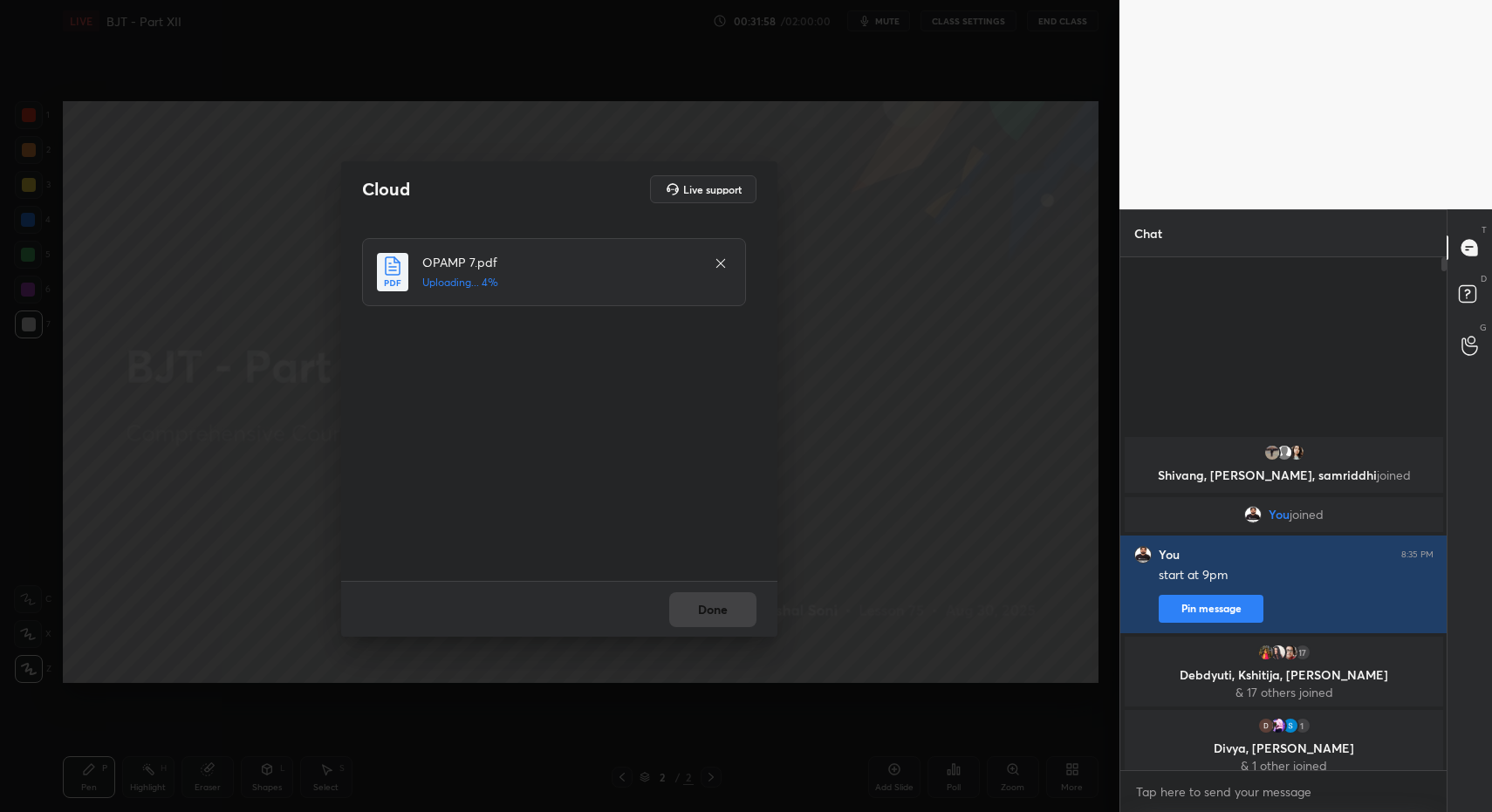
click at [737, 608] on div "Done" at bounding box center [559, 609] width 437 height 55
click at [738, 611] on div "Done" at bounding box center [559, 609] width 437 height 55
click at [728, 620] on div "Done" at bounding box center [559, 609] width 437 height 55
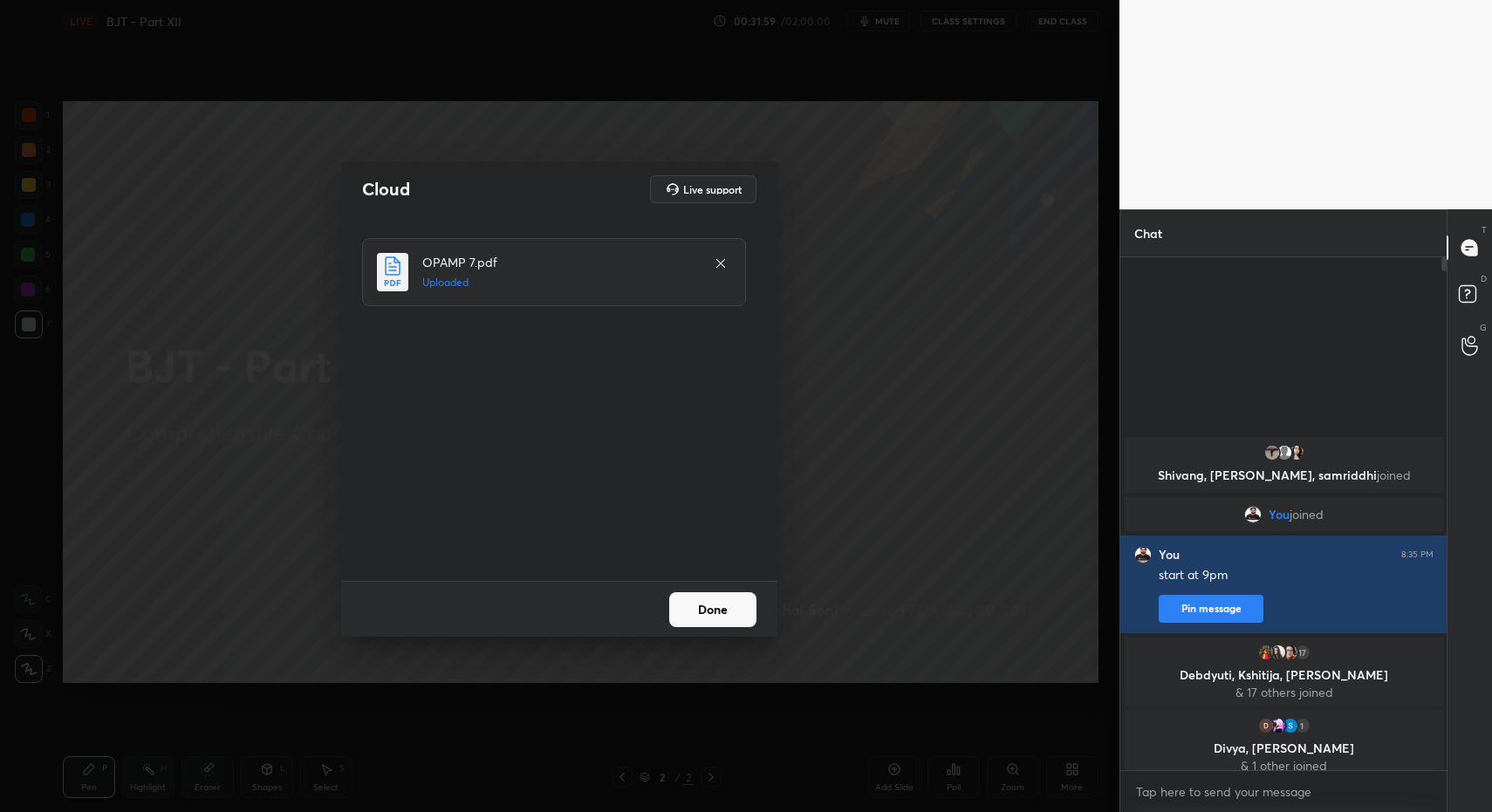
click at [728, 620] on button "Done" at bounding box center [713, 610] width 88 height 35
click at [730, 619] on button "Done" at bounding box center [713, 610] width 88 height 35
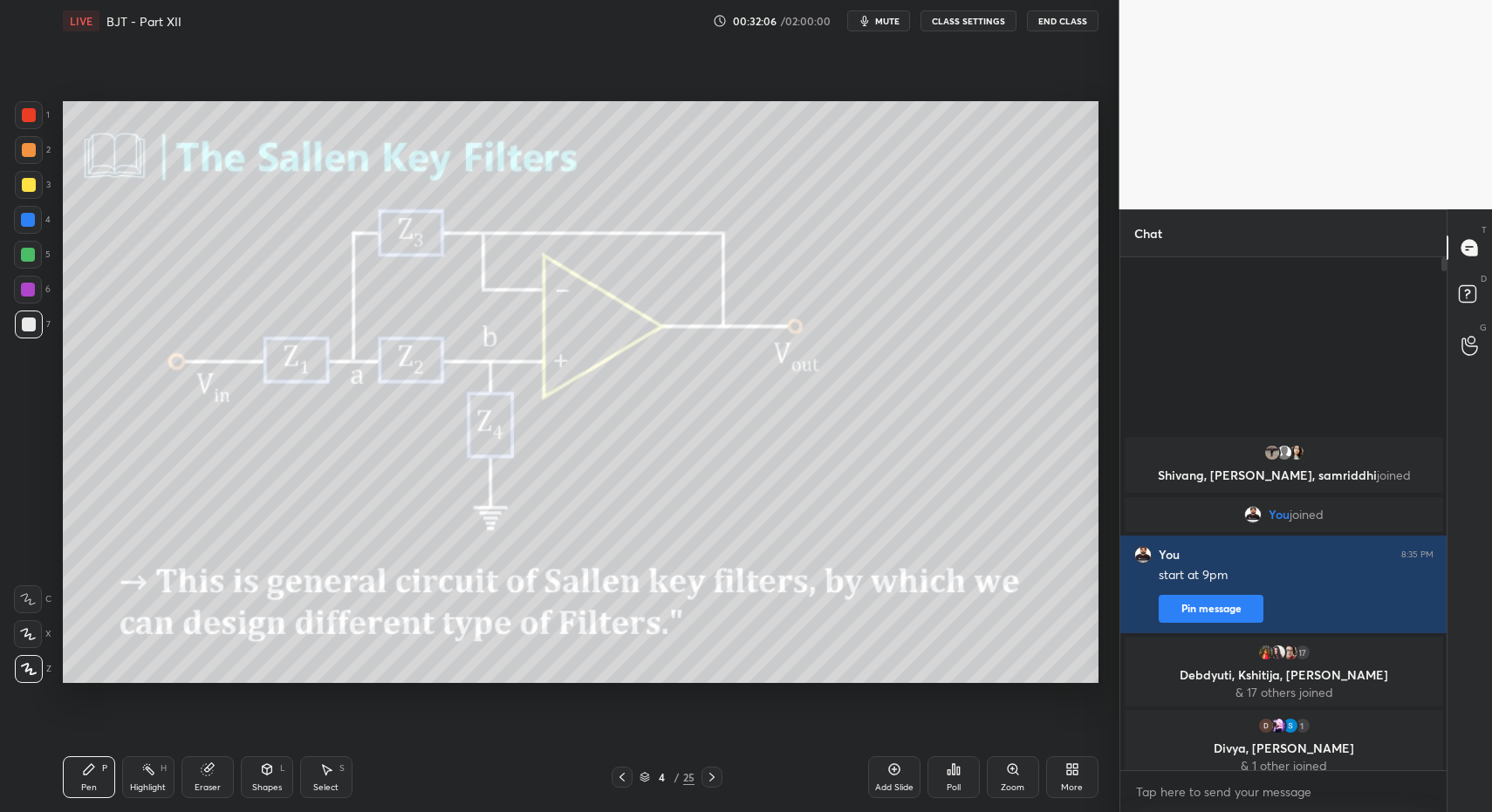
click at [92, 777] on div "Pen P" at bounding box center [89, 777] width 53 height 42
click at [1058, 780] on div "More" at bounding box center [1073, 777] width 53 height 42
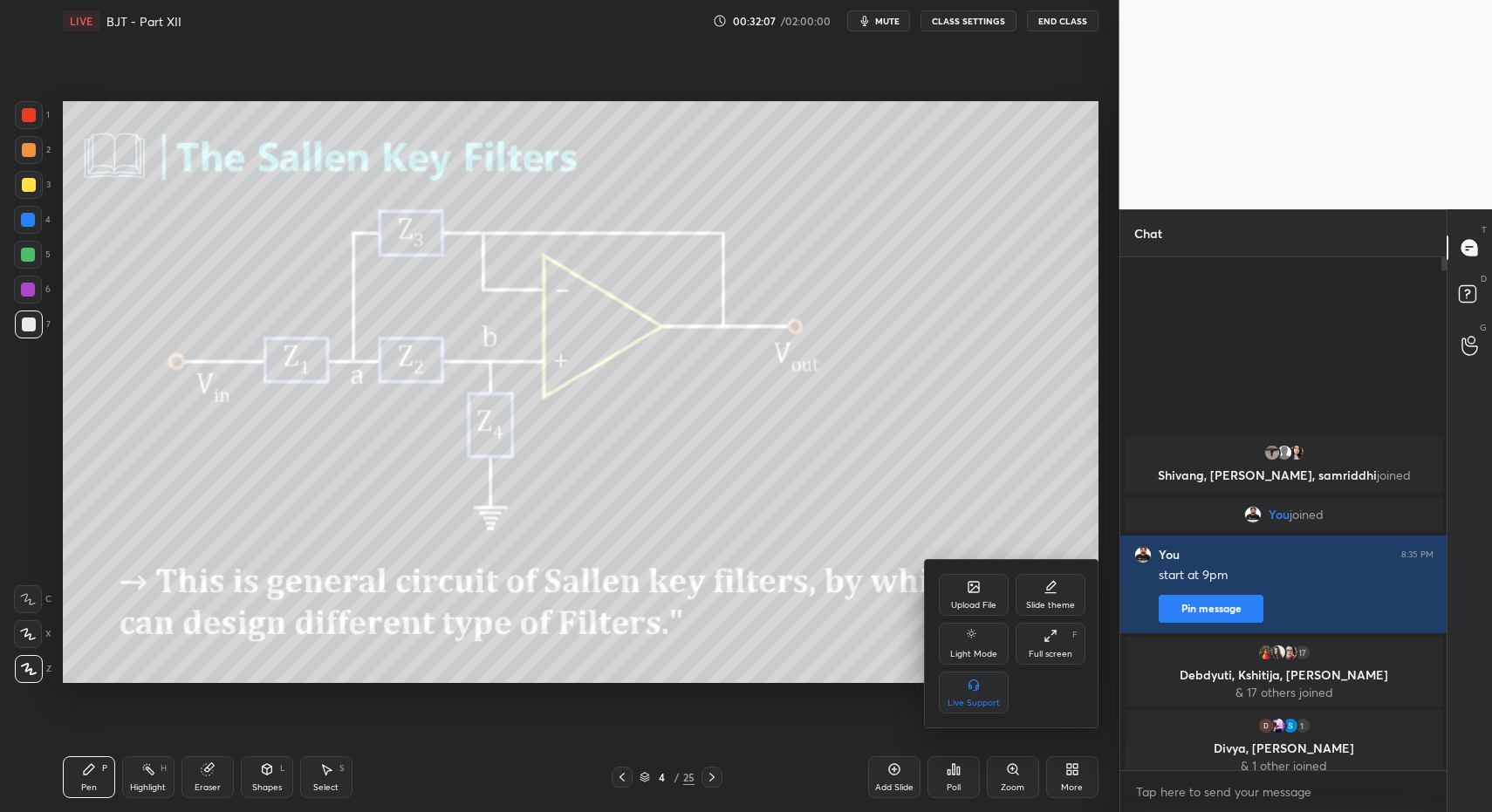
click at [1052, 646] on div "Full screen F" at bounding box center [1050, 644] width 70 height 42
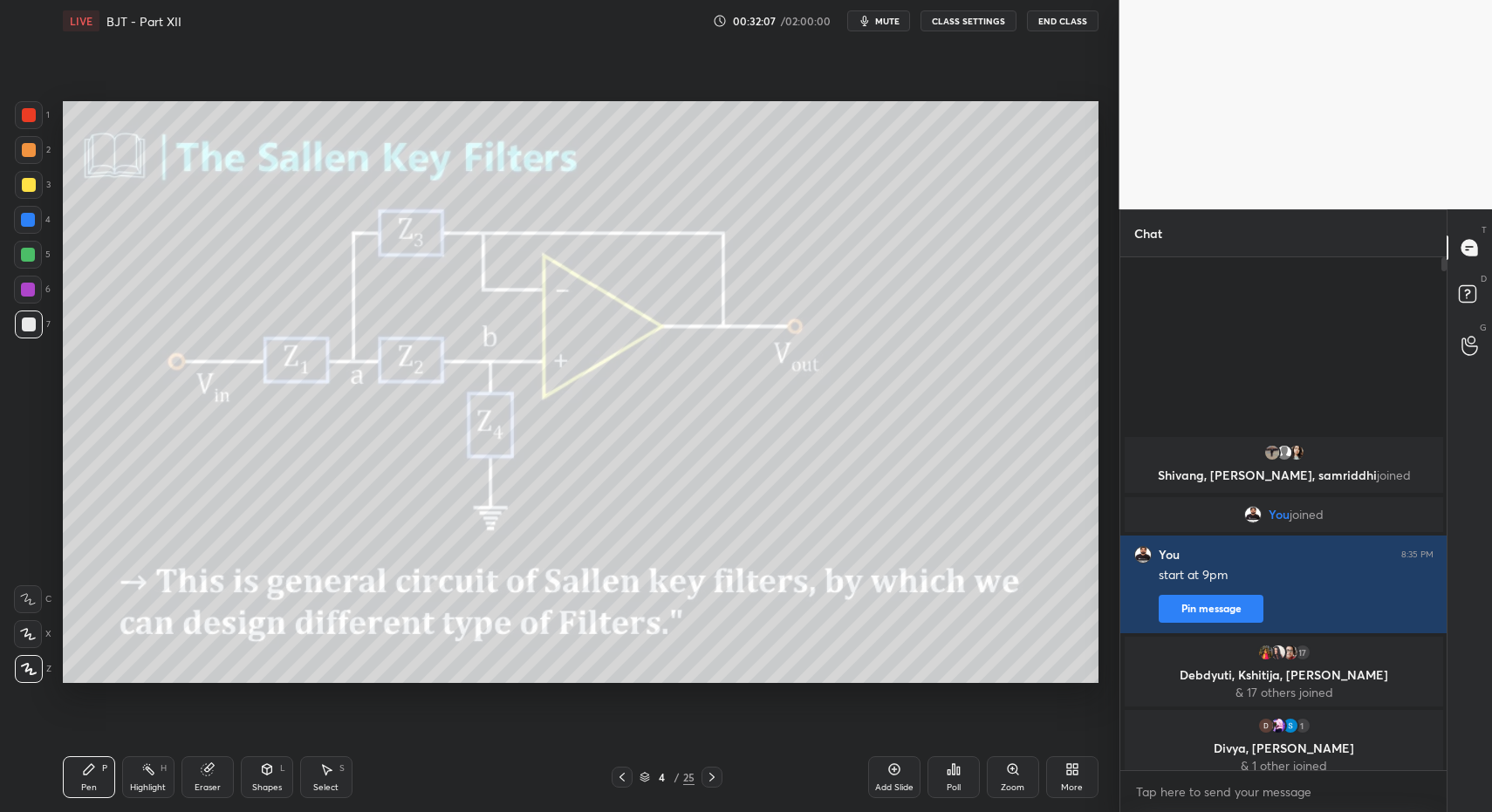
scroll to position [499, 321]
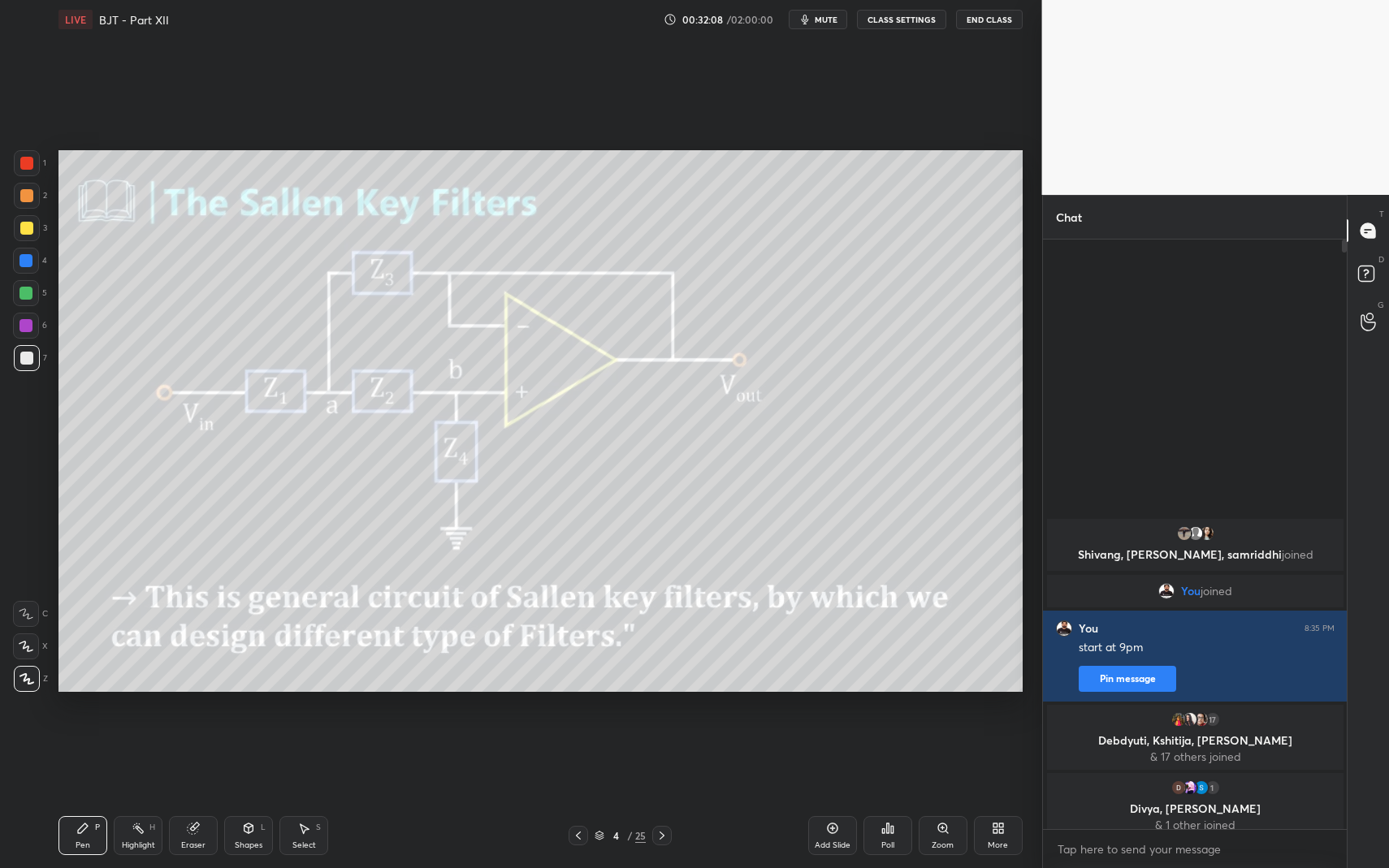
click at [97, 755] on div "Pen P" at bounding box center [83, 835] width 49 height 39
click at [139, 755] on div "Highlight H" at bounding box center [139, 835] width 49 height 39
click at [131, 755] on icon at bounding box center [138, 828] width 13 height 13
drag, startPoint x: 79, startPoint y: 828, endPoint x: 91, endPoint y: 810, distance: 21.6
click at [79, 755] on icon at bounding box center [82, 828] width 13 height 13
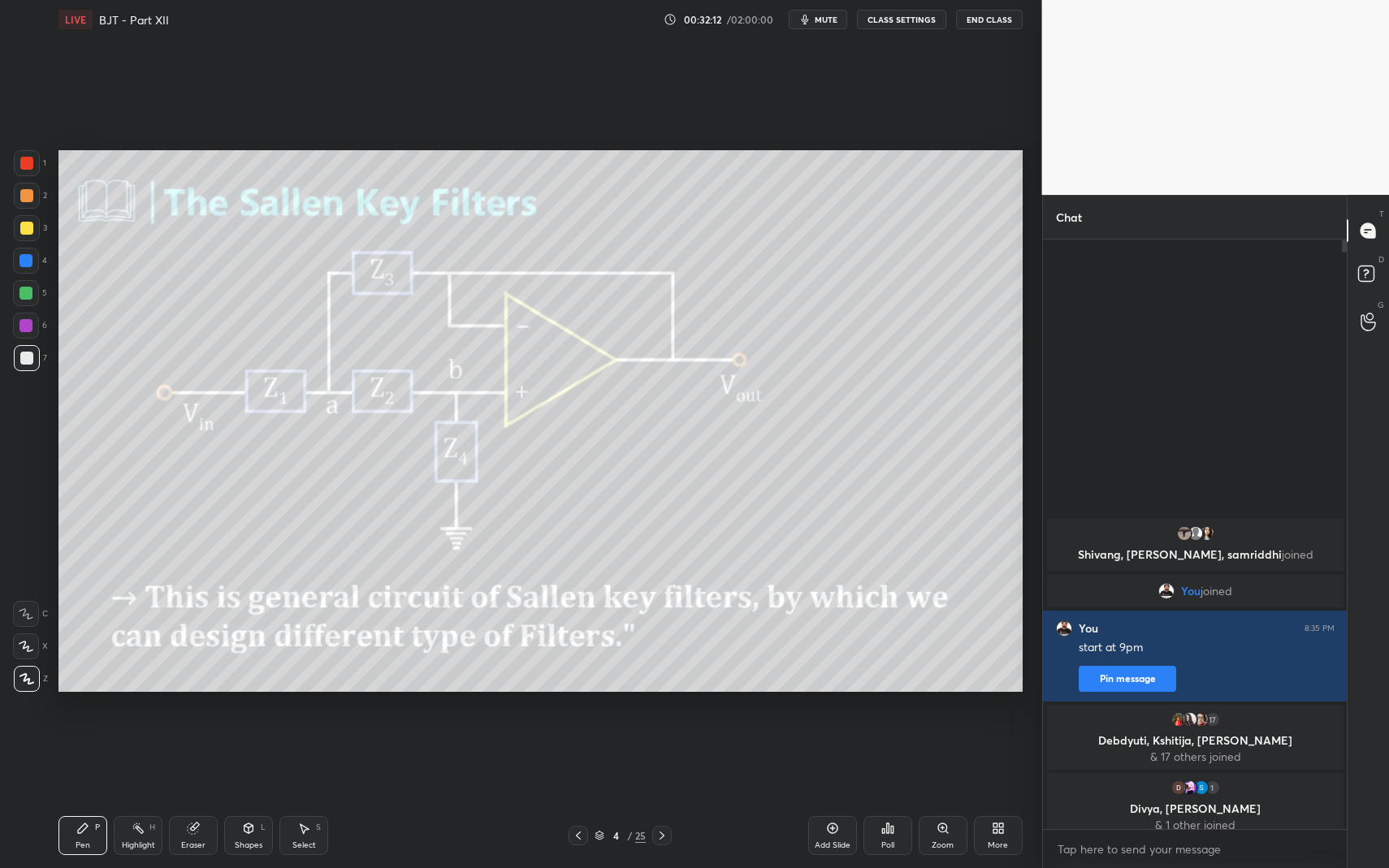
click at [136, 755] on icon at bounding box center [138, 828] width 13 height 13
drag, startPoint x: 132, startPoint y: 831, endPoint x: 204, endPoint y: 746, distance: 111.4
click at [132, 755] on icon at bounding box center [138, 828] width 13 height 13
click at [81, 755] on icon at bounding box center [82, 828] width 10 height 10
click at [116, 755] on div "Highlight H" at bounding box center [139, 835] width 49 height 39
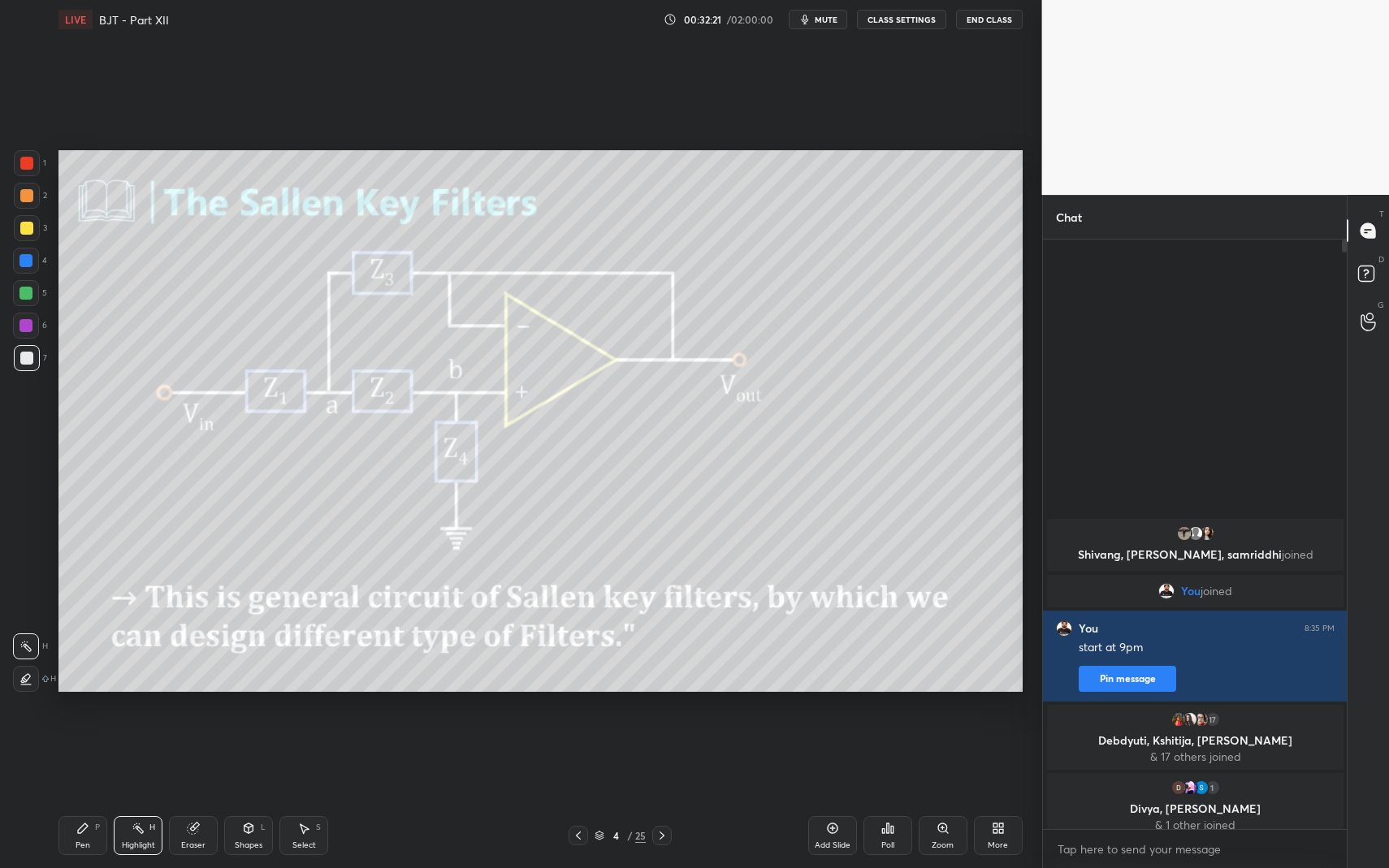
click at [140, 755] on icon at bounding box center [138, 828] width 13 height 13
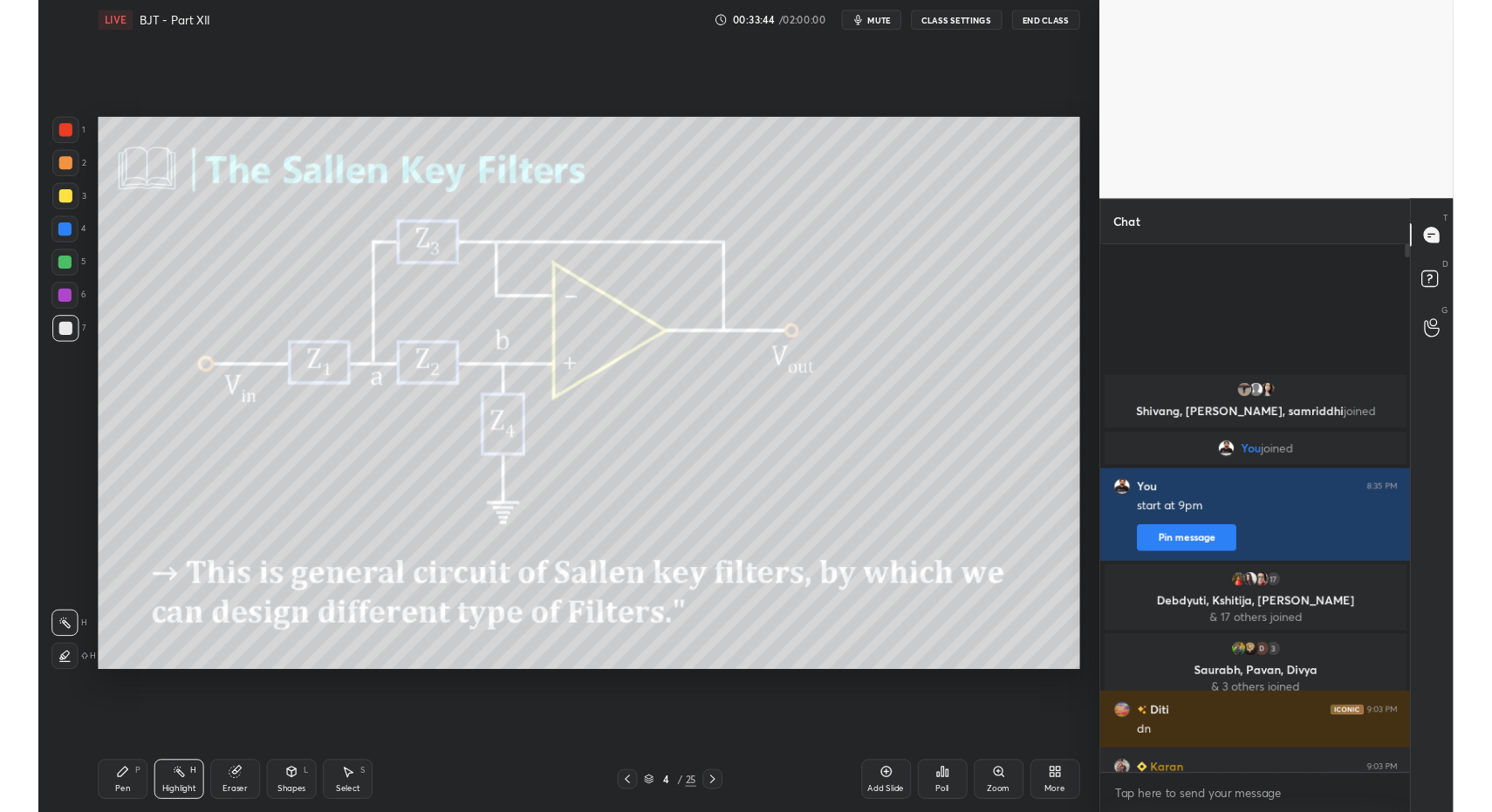
scroll to position [86548, 86213]
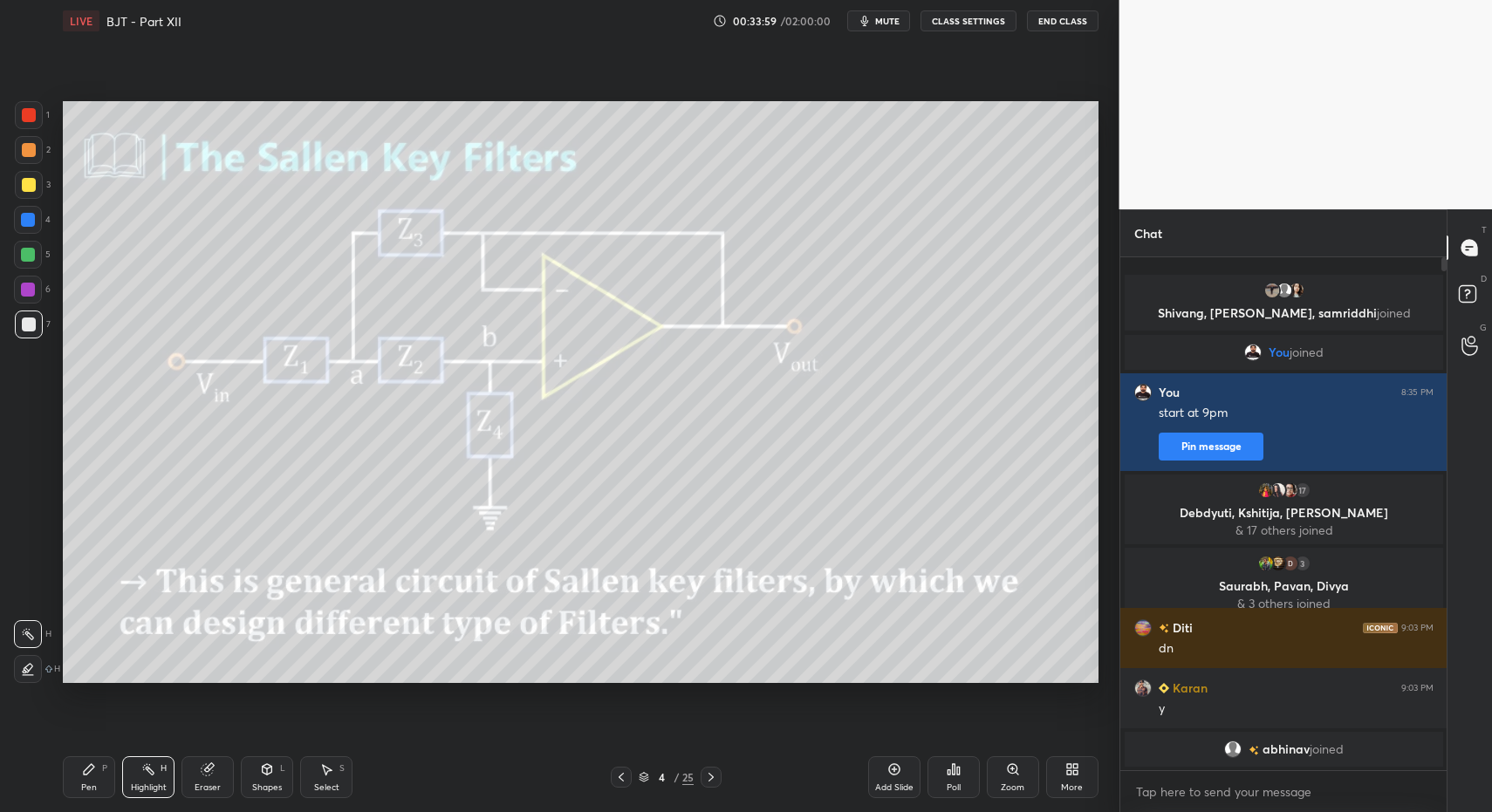
click at [1067, 775] on icon at bounding box center [1072, 769] width 14 height 14
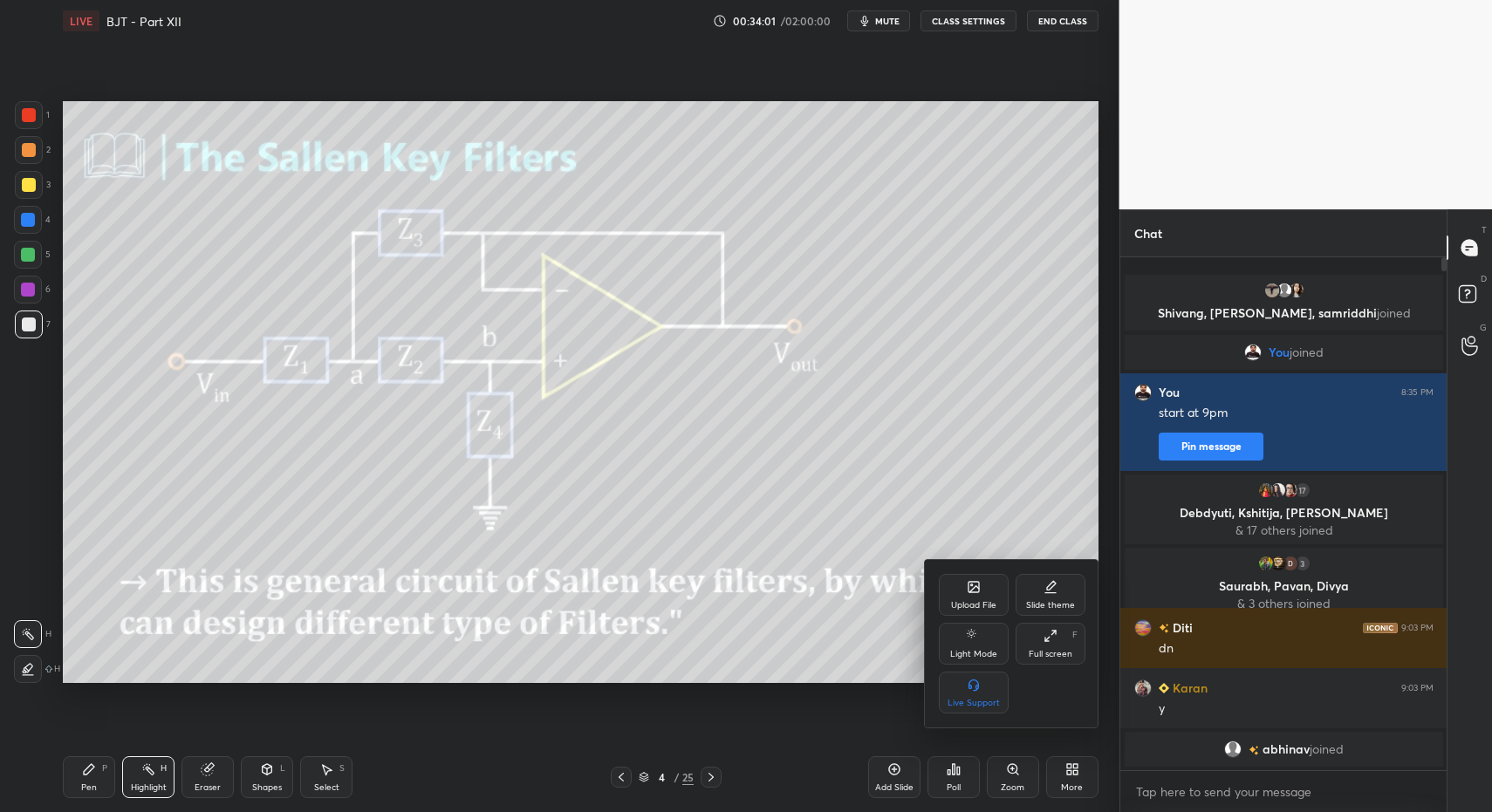
click at [646, 615] on div at bounding box center [746, 406] width 1492 height 812
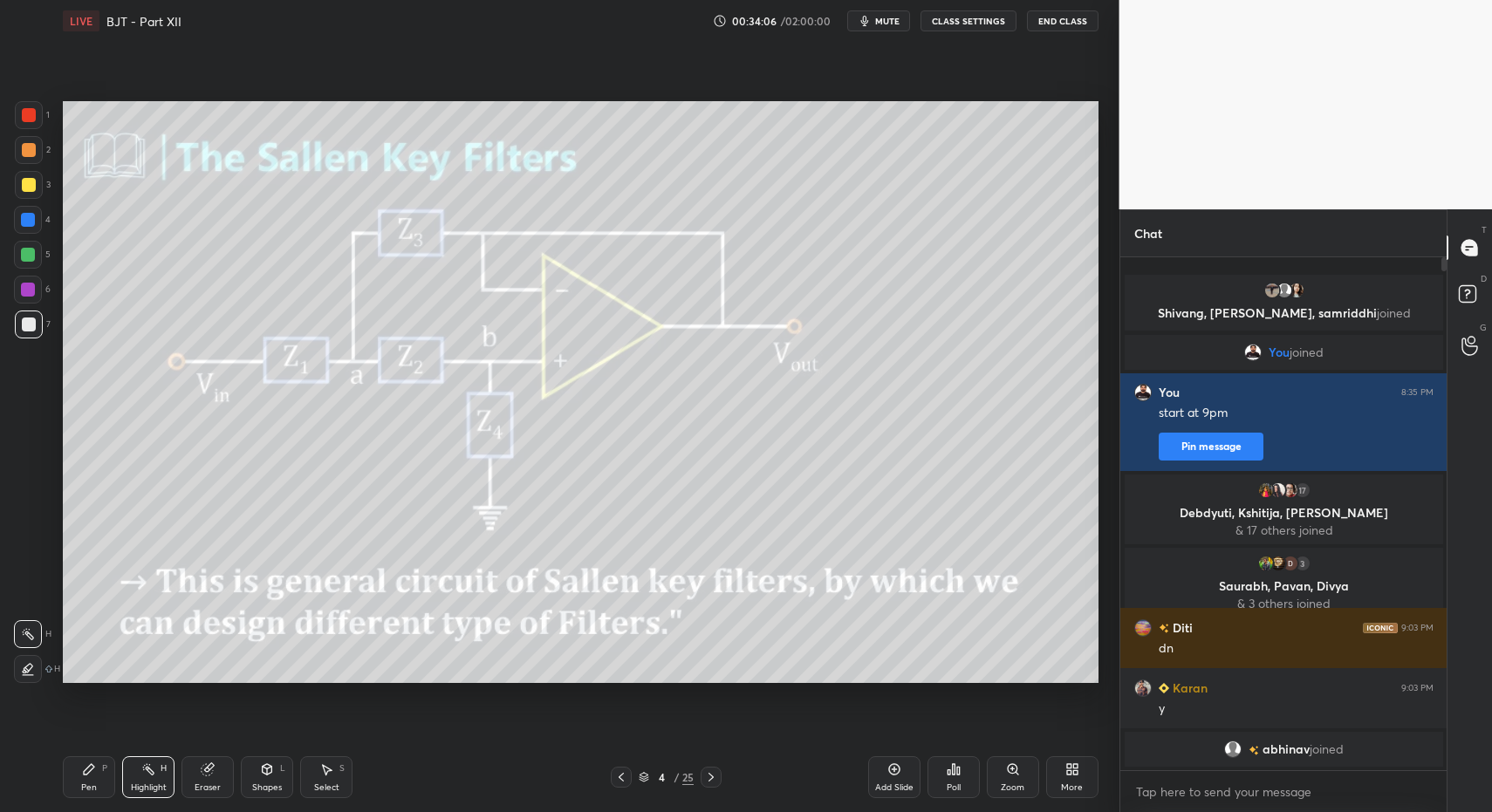
click at [1078, 777] on div "More" at bounding box center [1073, 777] width 53 height 42
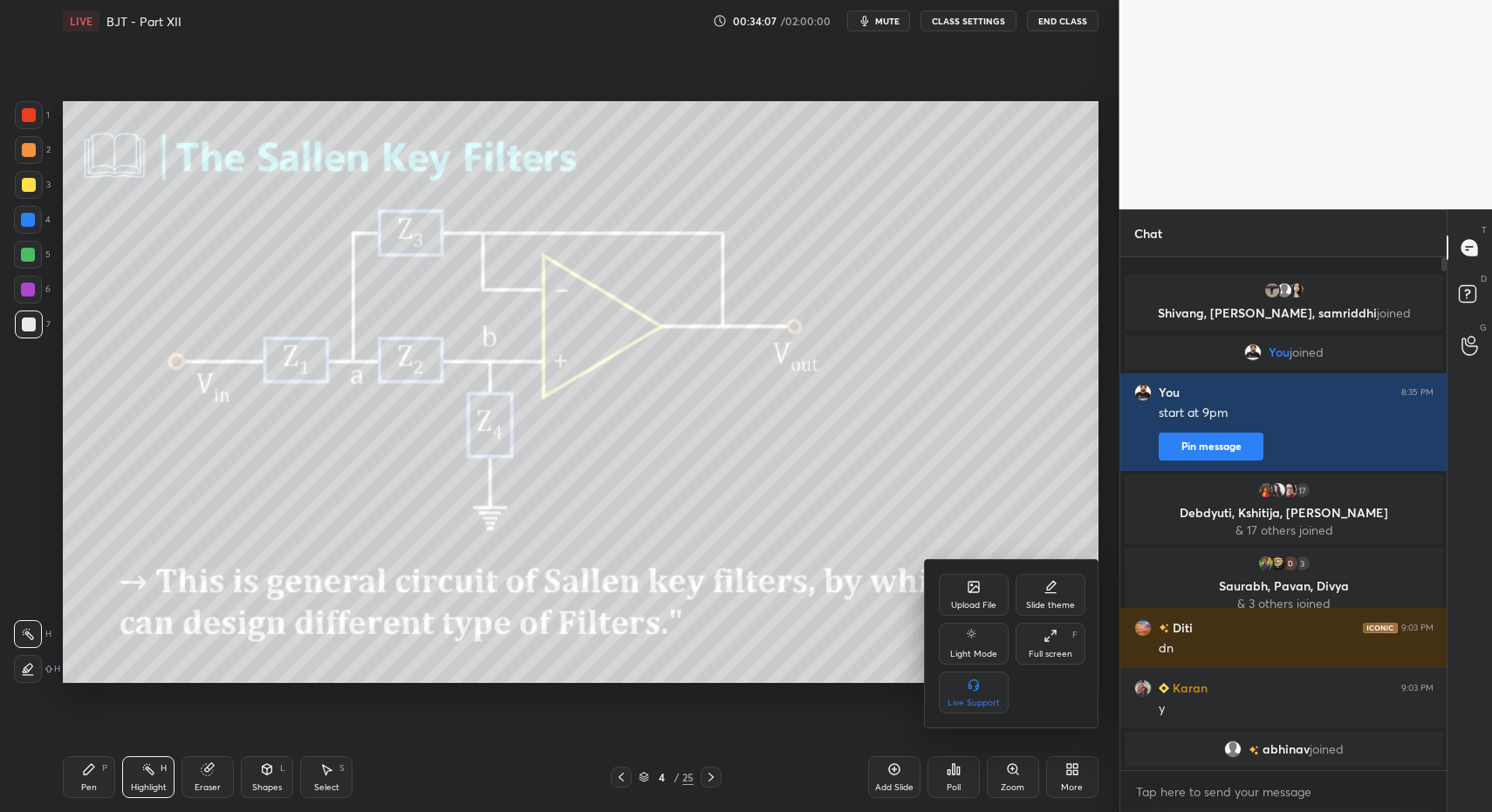
click at [980, 583] on icon at bounding box center [974, 587] width 14 height 14
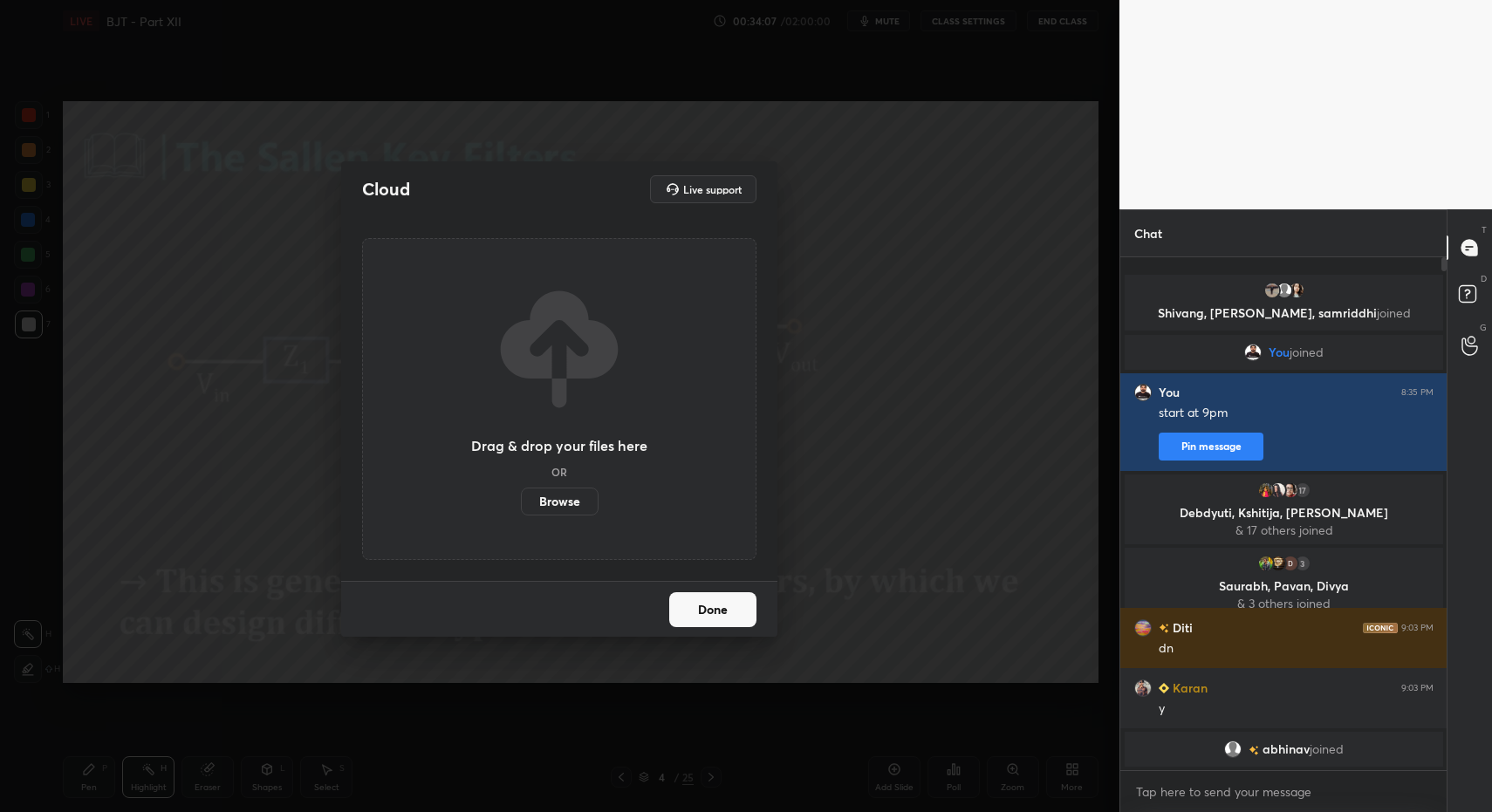
click at [550, 505] on label "Browse" at bounding box center [560, 502] width 78 height 28
click at [521, 505] on input "Browse" at bounding box center [521, 502] width 0 height 28
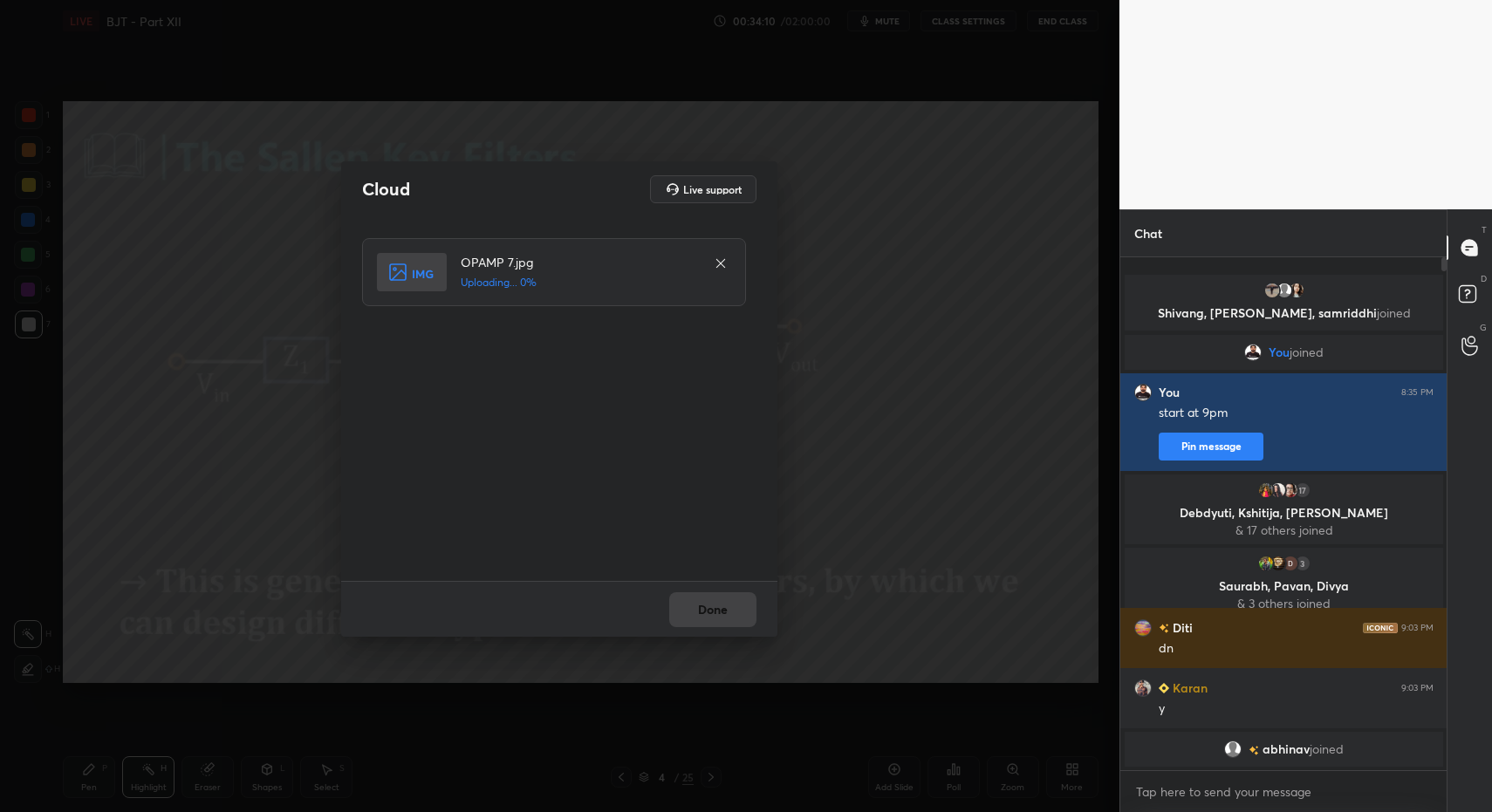
click at [713, 624] on div "Done" at bounding box center [559, 609] width 437 height 55
click at [718, 613] on div "Done" at bounding box center [559, 609] width 437 height 55
click at [725, 609] on div "Done" at bounding box center [559, 609] width 437 height 55
click at [725, 609] on button "Done" at bounding box center [713, 610] width 88 height 35
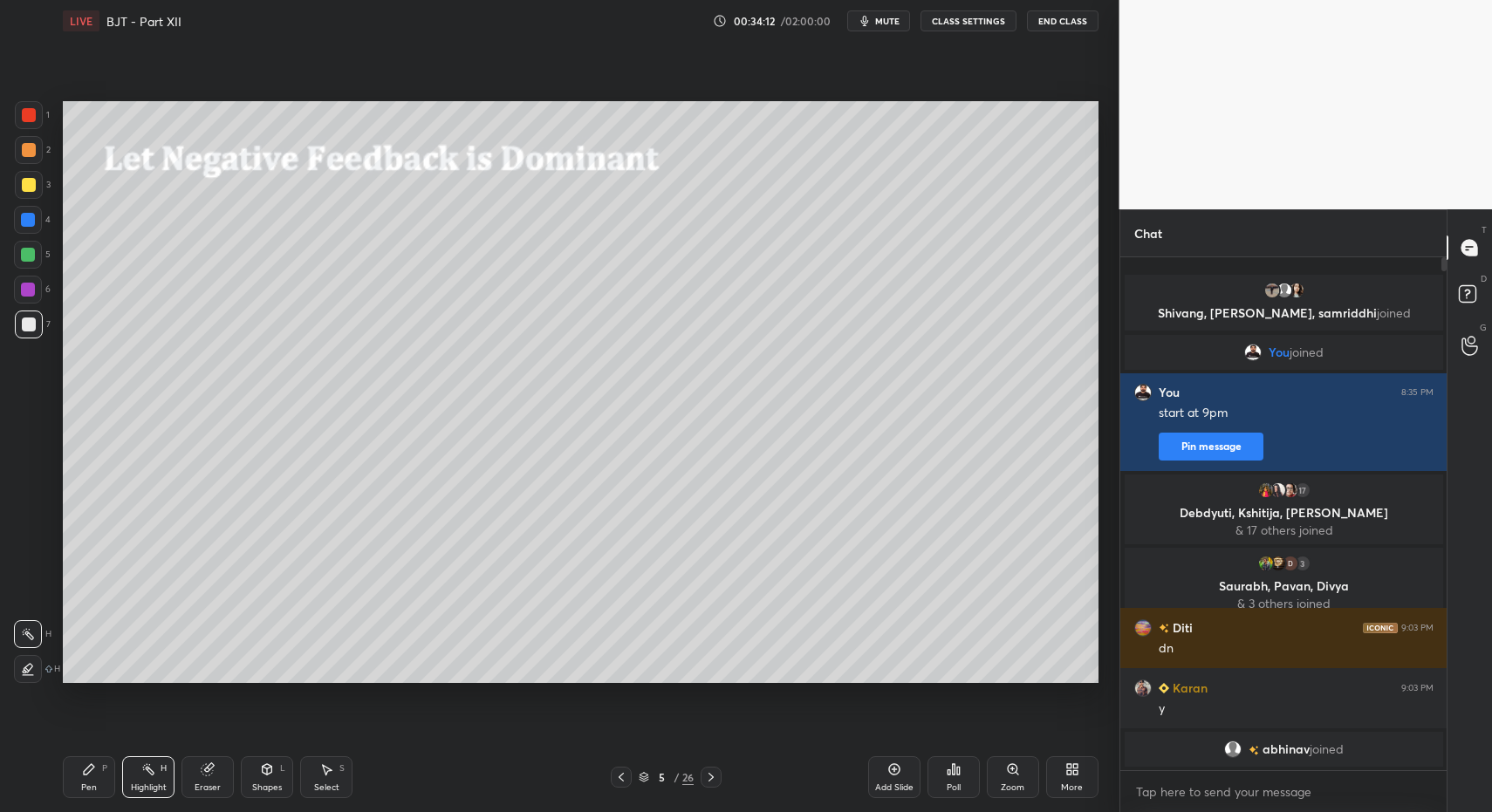
click at [619, 772] on icon at bounding box center [622, 777] width 14 height 14
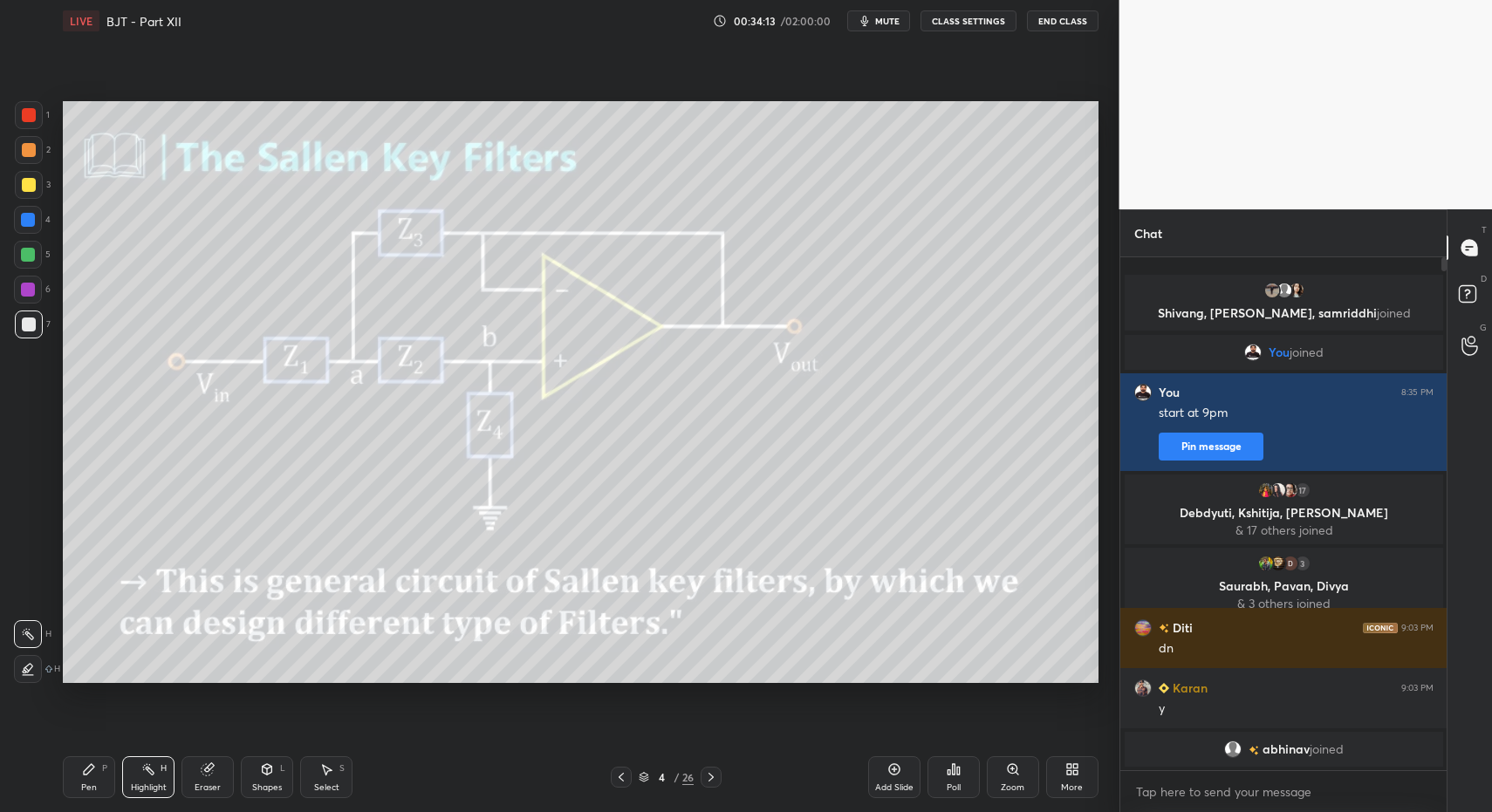
click at [131, 788] on div "Highlight" at bounding box center [149, 788] width 36 height 9
click at [137, 785] on div "Highlight" at bounding box center [149, 788] width 36 height 9
click at [81, 792] on div "Pen P" at bounding box center [89, 777] width 53 height 42
click at [21, 293] on div at bounding box center [28, 290] width 14 height 14
click at [165, 785] on div "Highlight" at bounding box center [149, 788] width 36 height 9
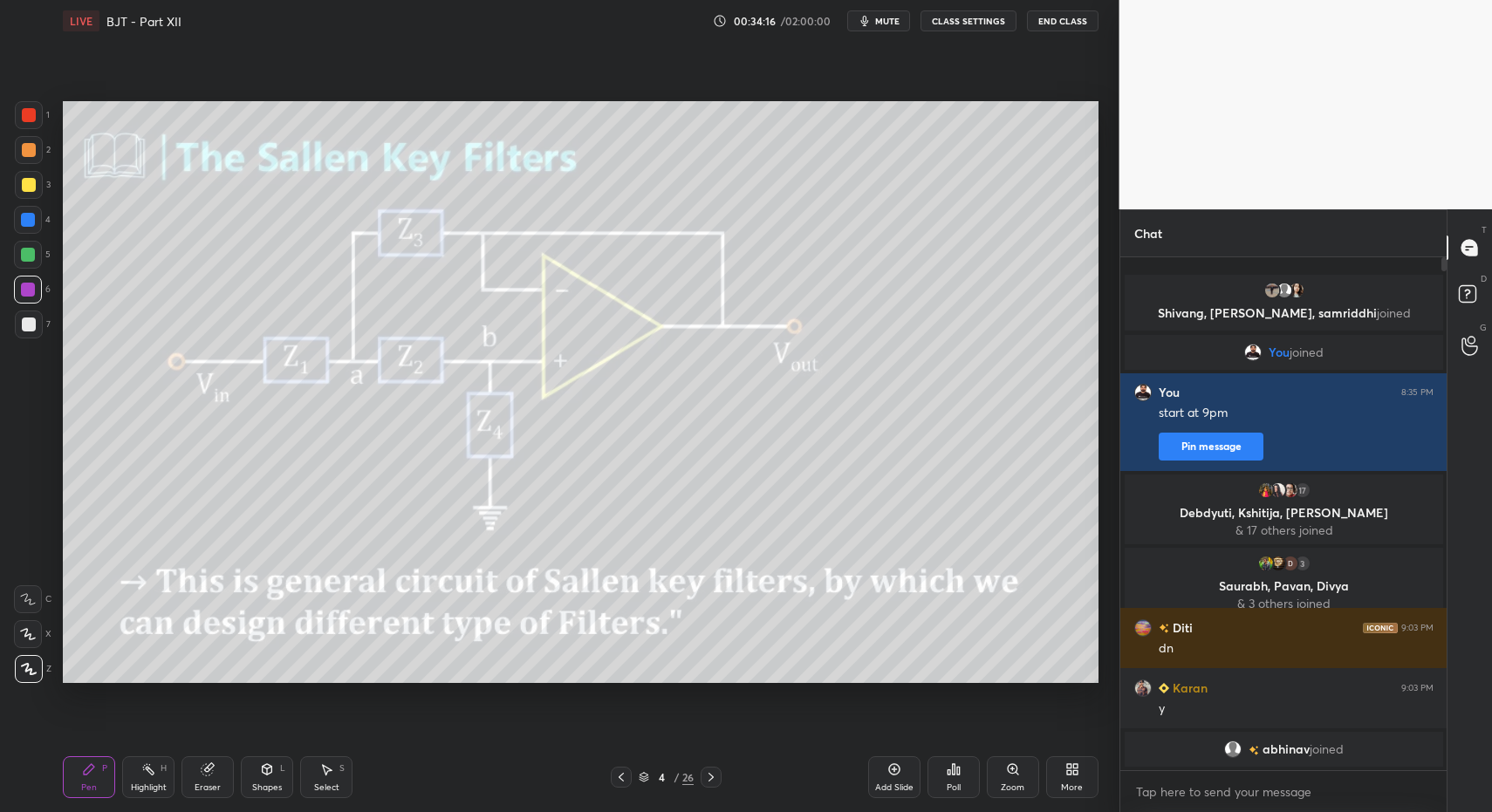
click at [148, 773] on icon at bounding box center [148, 769] width 14 height 14
click at [714, 777] on icon at bounding box center [711, 777] width 14 height 14
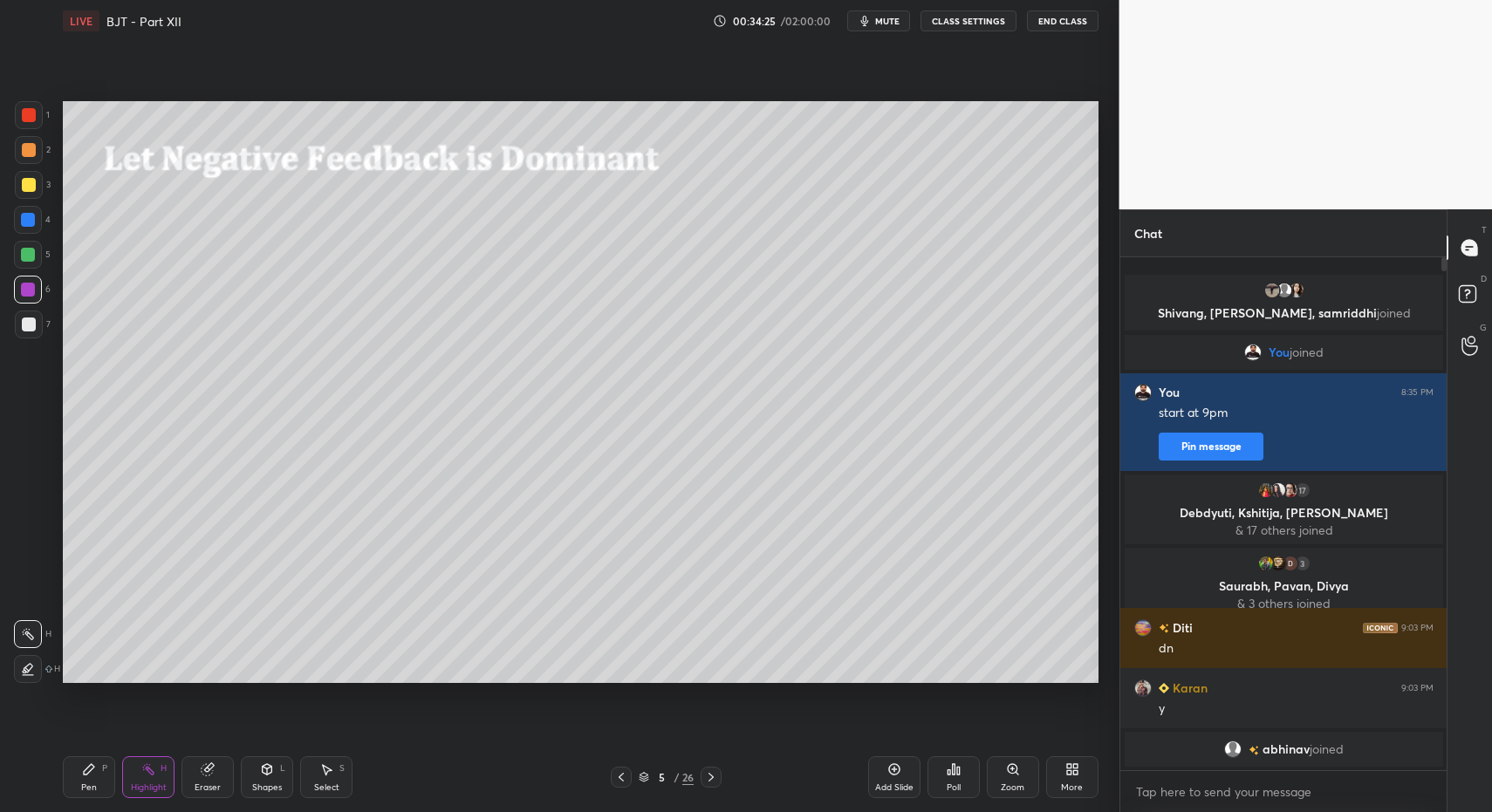
click at [30, 190] on div at bounding box center [28, 185] width 14 height 14
drag, startPoint x: 30, startPoint y: 190, endPoint x: 44, endPoint y: 242, distance: 53.9
click at [30, 190] on div at bounding box center [28, 185] width 14 height 14
click at [269, 785] on div "Shapes" at bounding box center [266, 788] width 30 height 9
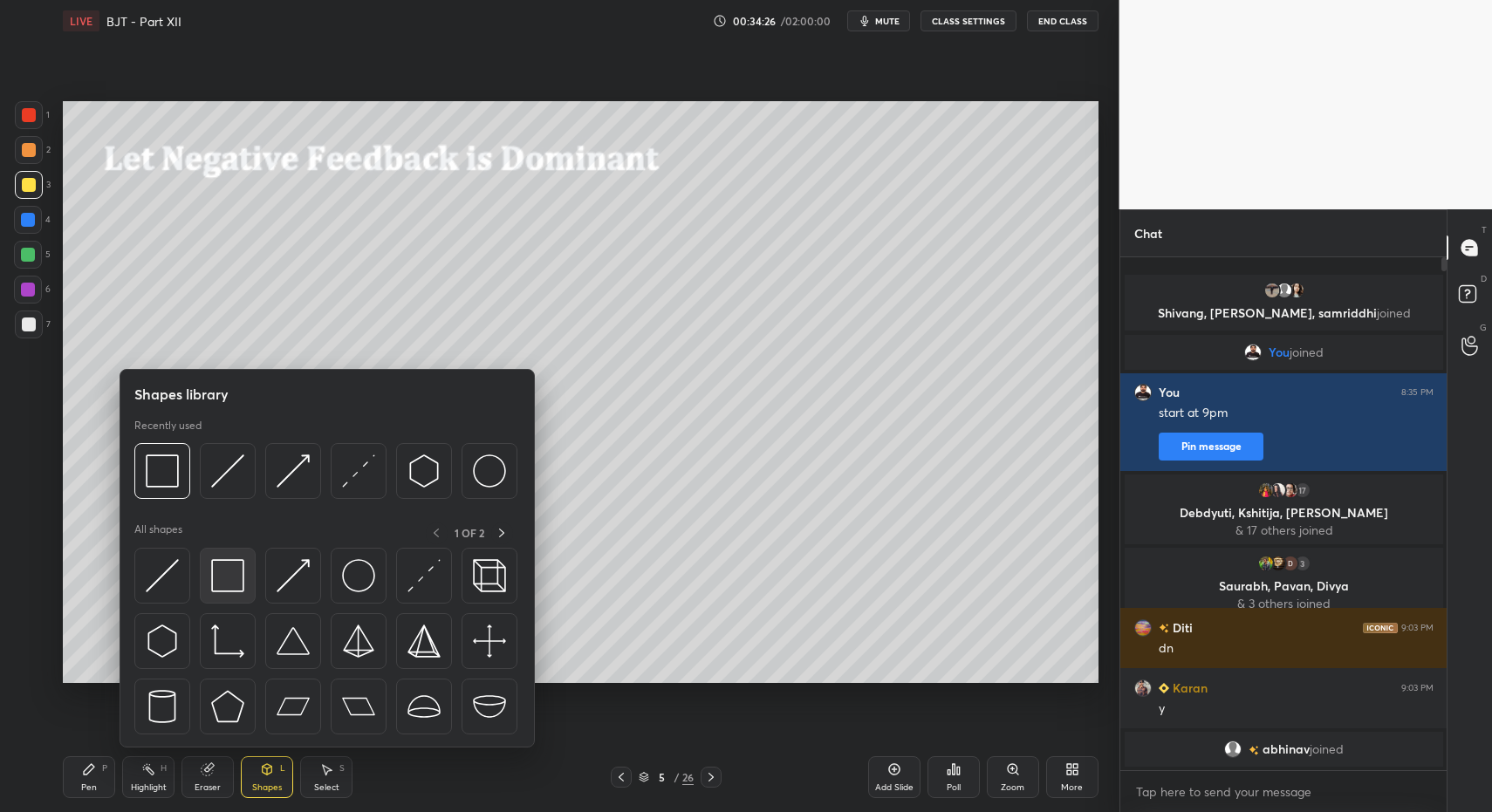
click at [217, 587] on img at bounding box center [228, 576] width 33 height 33
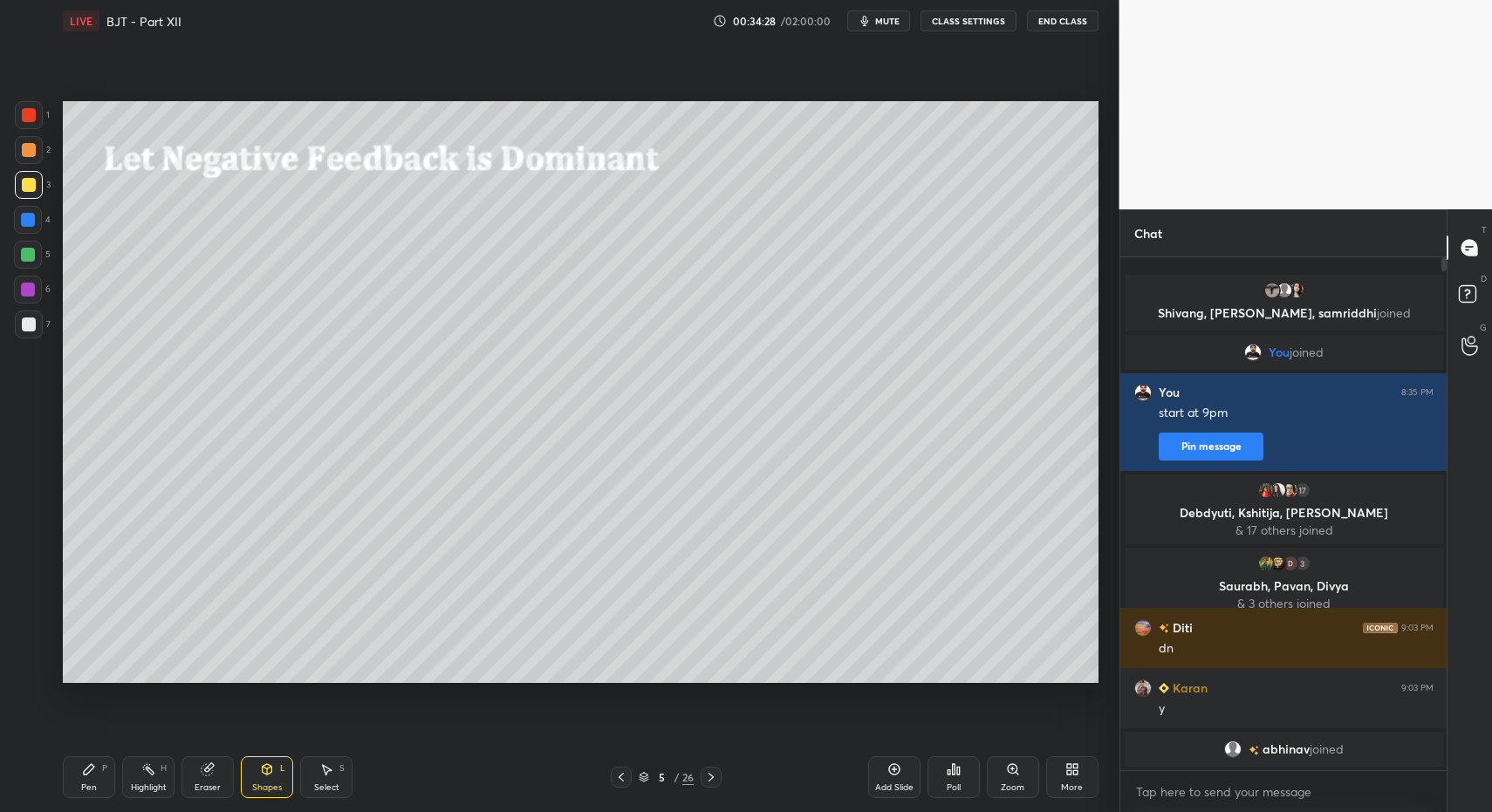
click at [94, 794] on div "Pen P" at bounding box center [89, 777] width 53 height 42
click at [93, 779] on div "Pen P" at bounding box center [89, 777] width 53 height 42
click at [41, 344] on div "7" at bounding box center [32, 328] width 36 height 35
click at [31, 331] on div at bounding box center [28, 325] width 14 height 14
click at [710, 780] on icon at bounding box center [711, 777] width 14 height 14
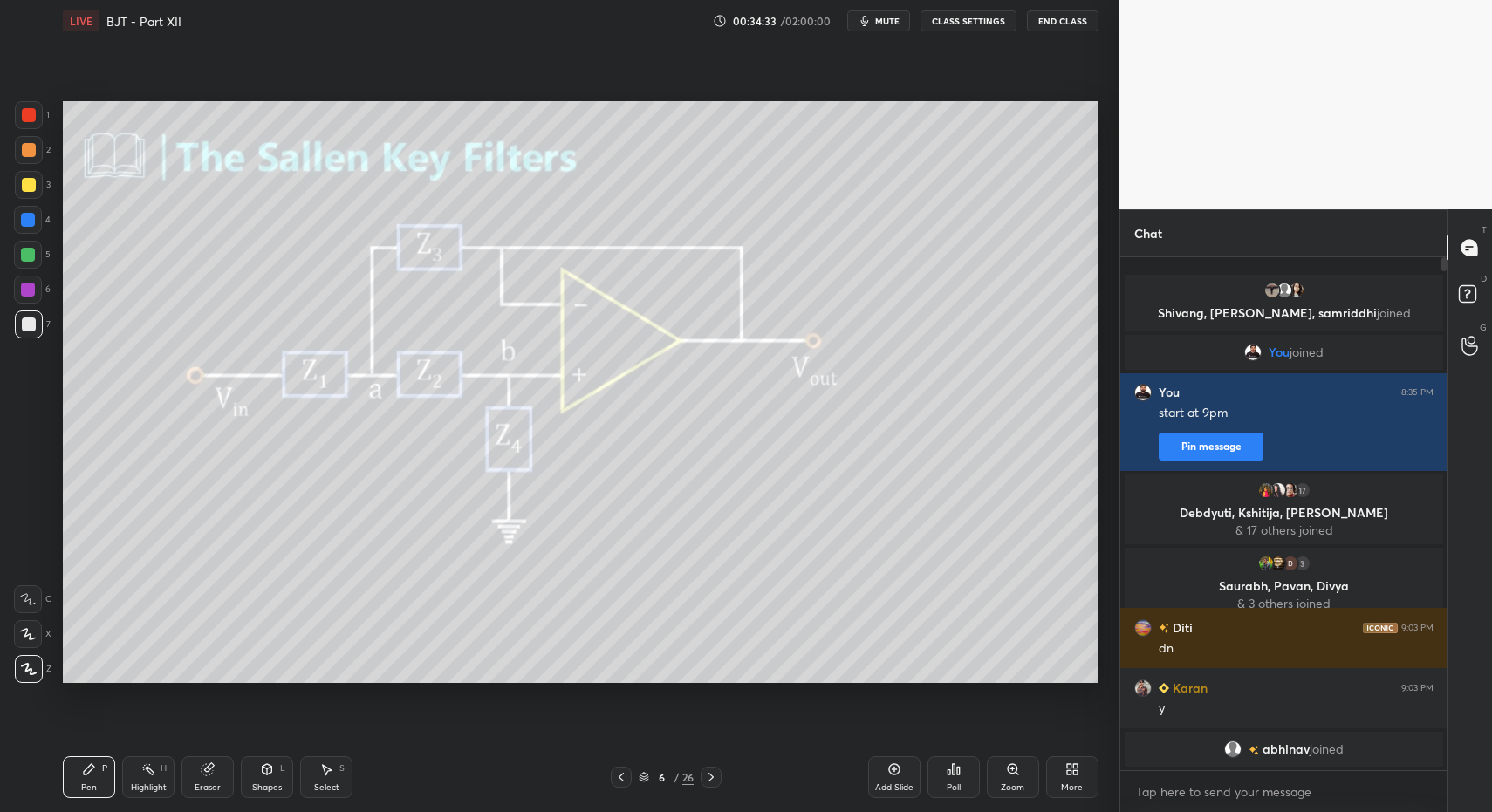
drag, startPoint x: 90, startPoint y: 790, endPoint x: 97, endPoint y: 779, distance: 13.0
click at [90, 790] on div "Pen" at bounding box center [89, 788] width 16 height 9
click at [90, 775] on icon at bounding box center [89, 769] width 14 height 14
click at [28, 109] on div at bounding box center [28, 115] width 14 height 14
click at [32, 115] on div at bounding box center [28, 115] width 14 height 14
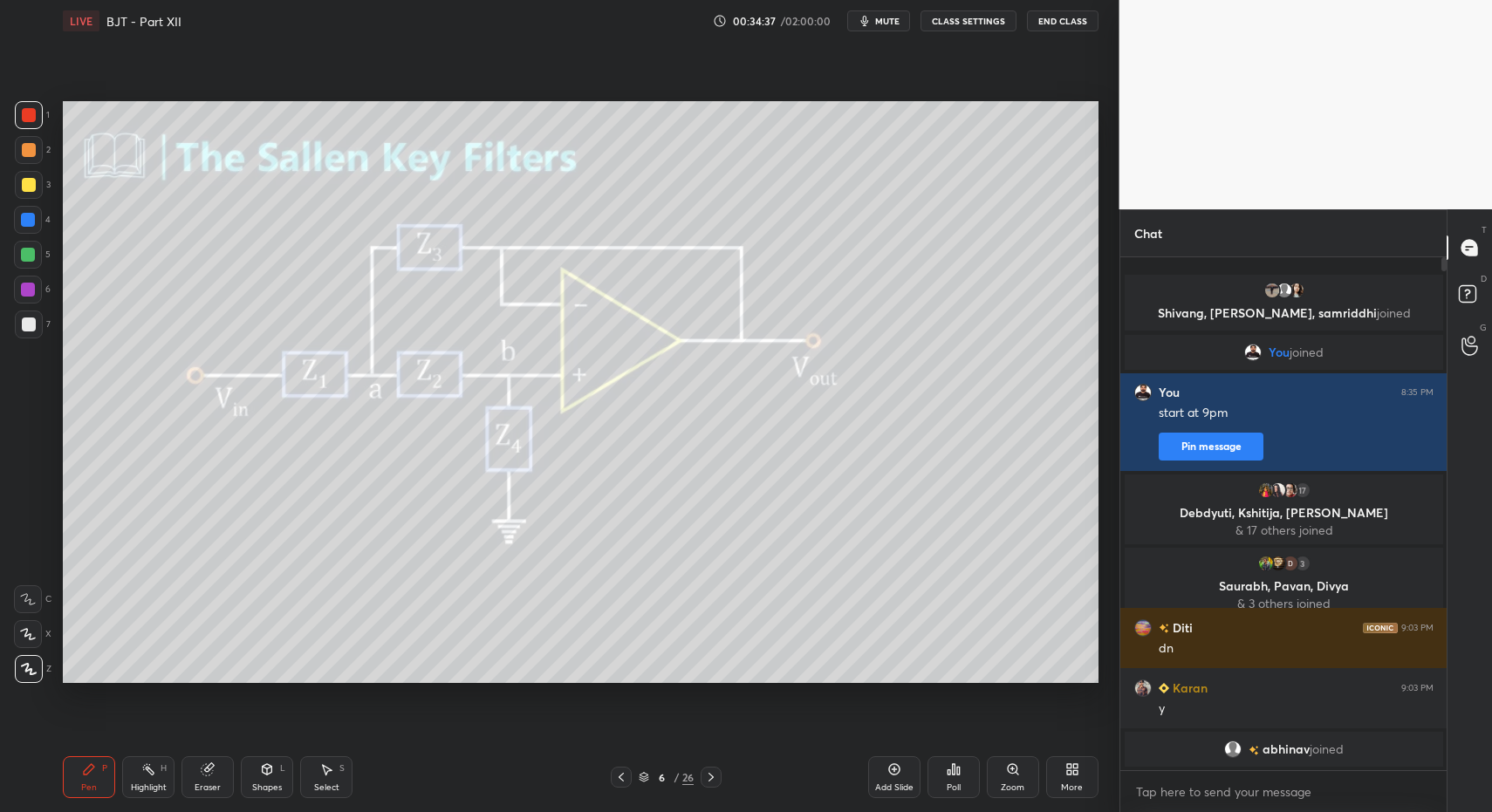
click at [31, 248] on div at bounding box center [28, 255] width 14 height 14
click at [30, 220] on div at bounding box center [28, 220] width 14 height 14
drag, startPoint x: 30, startPoint y: 220, endPoint x: 32, endPoint y: 371, distance: 151.0
click at [30, 220] on div at bounding box center [28, 220] width 14 height 14
click at [86, 785] on div "Pen" at bounding box center [89, 788] width 16 height 9
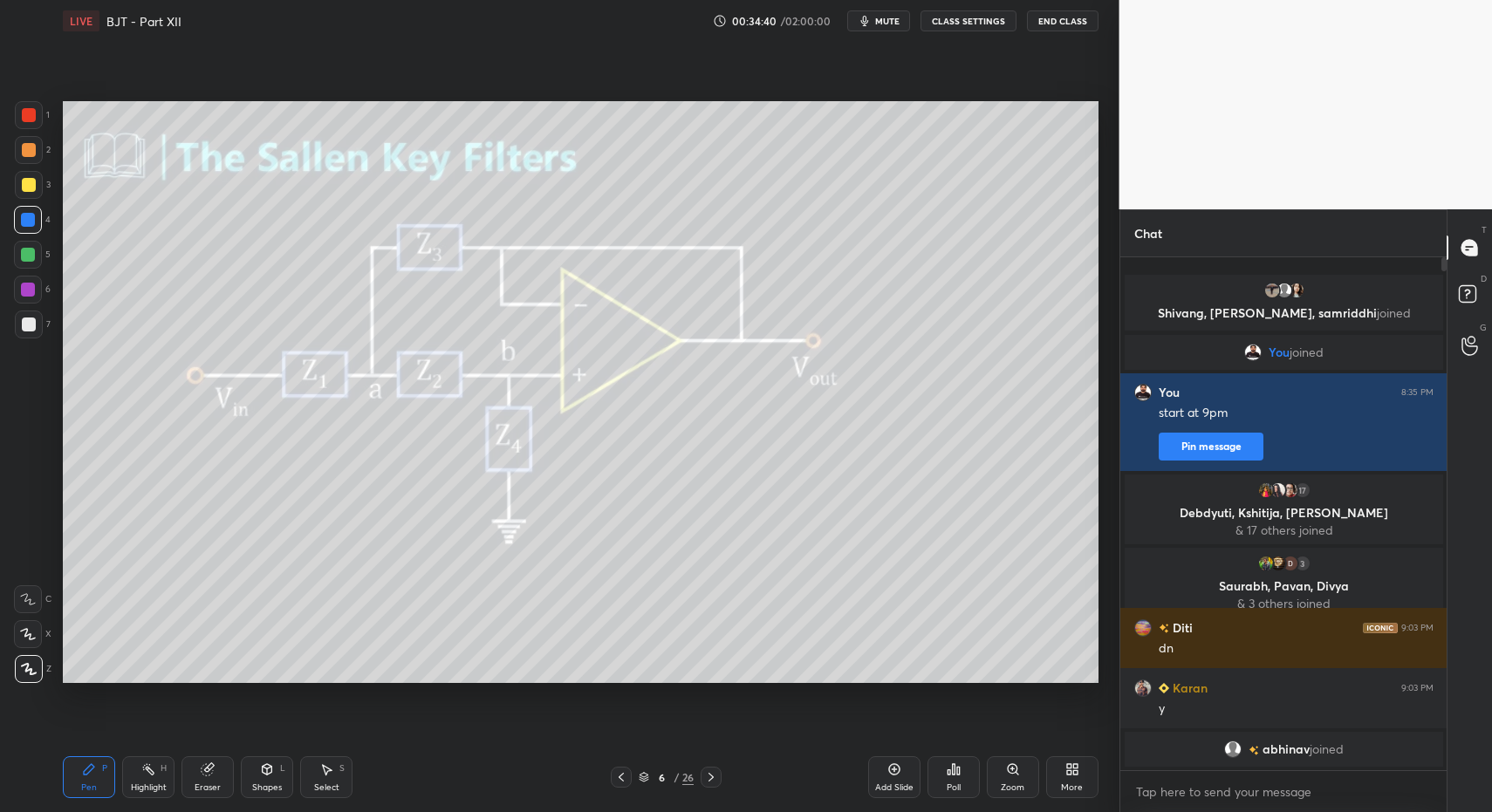
click at [32, 110] on div at bounding box center [28, 115] width 14 height 14
drag, startPoint x: 32, startPoint y: 110, endPoint x: 24, endPoint y: 287, distance: 177.2
click at [32, 110] on div at bounding box center [28, 115] width 14 height 14
click at [82, 779] on div "Pen P" at bounding box center [89, 777] width 53 height 42
click at [89, 771] on icon at bounding box center [89, 769] width 11 height 11
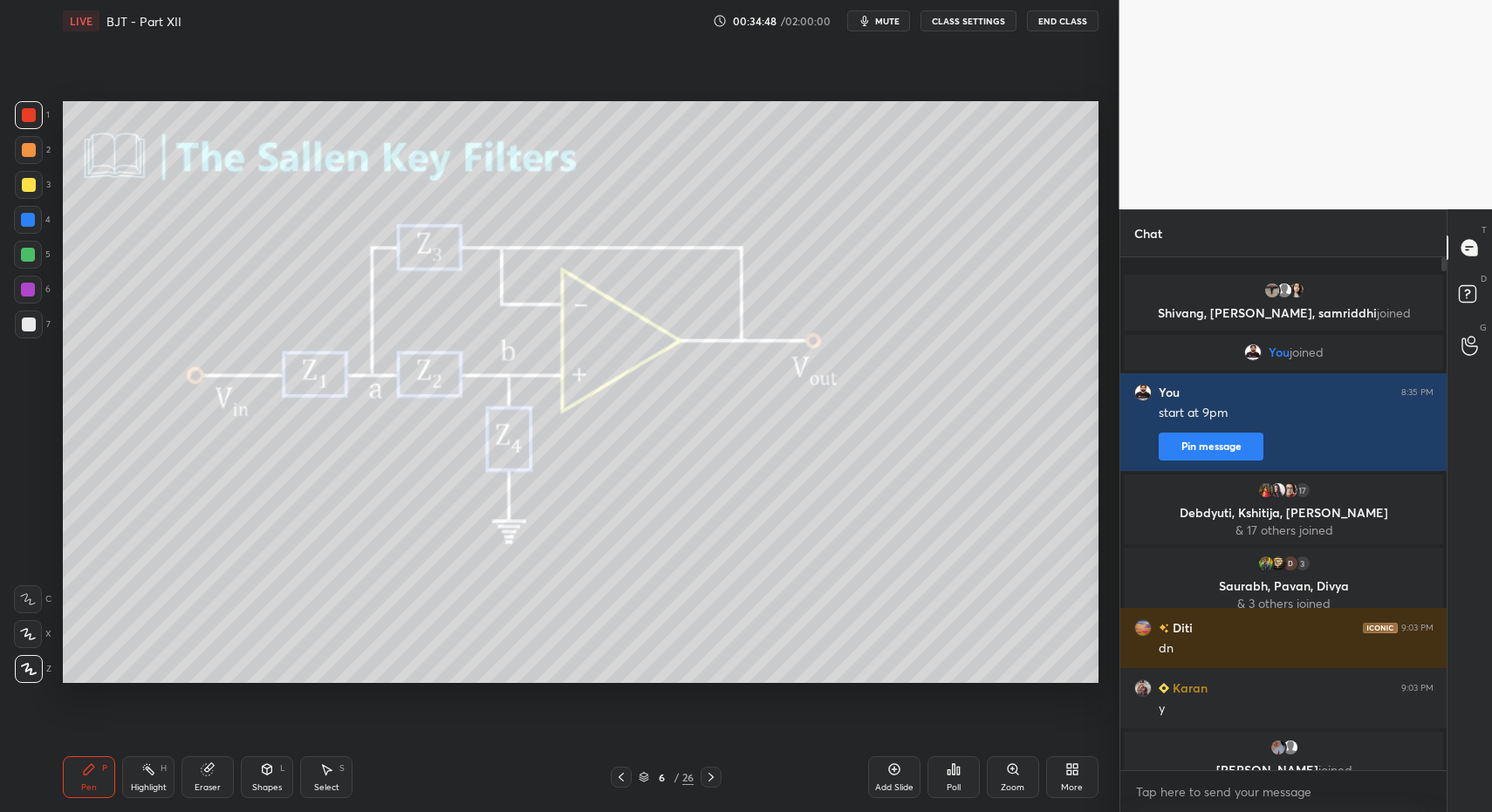
click at [86, 795] on div "Pen P" at bounding box center [89, 777] width 53 height 42
click at [87, 784] on div "Pen" at bounding box center [89, 788] width 16 height 9
drag, startPoint x: 32, startPoint y: 184, endPoint x: 30, endPoint y: 199, distance: 15.1
click at [32, 184] on div at bounding box center [28, 185] width 14 height 14
click at [29, 229] on div "4" at bounding box center [32, 224] width 37 height 35
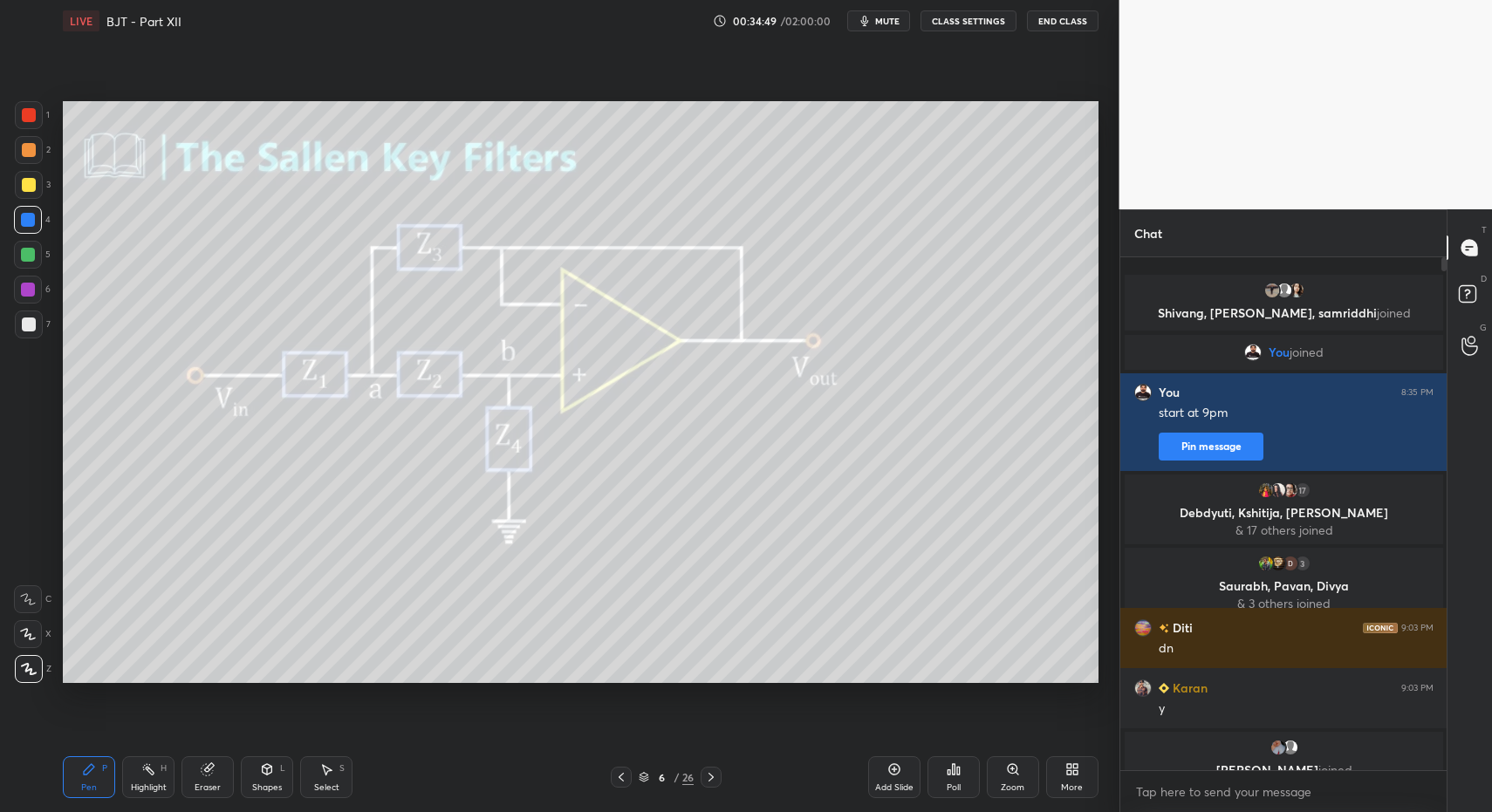
click at [30, 268] on div "5" at bounding box center [32, 259] width 37 height 35
drag, startPoint x: 30, startPoint y: 271, endPoint x: 30, endPoint y: 288, distance: 17.0
click at [30, 271] on div "5" at bounding box center [32, 259] width 37 height 35
click at [30, 288] on div at bounding box center [28, 290] width 14 height 14
click at [163, 770] on div "Highlight H" at bounding box center [149, 777] width 53 height 42
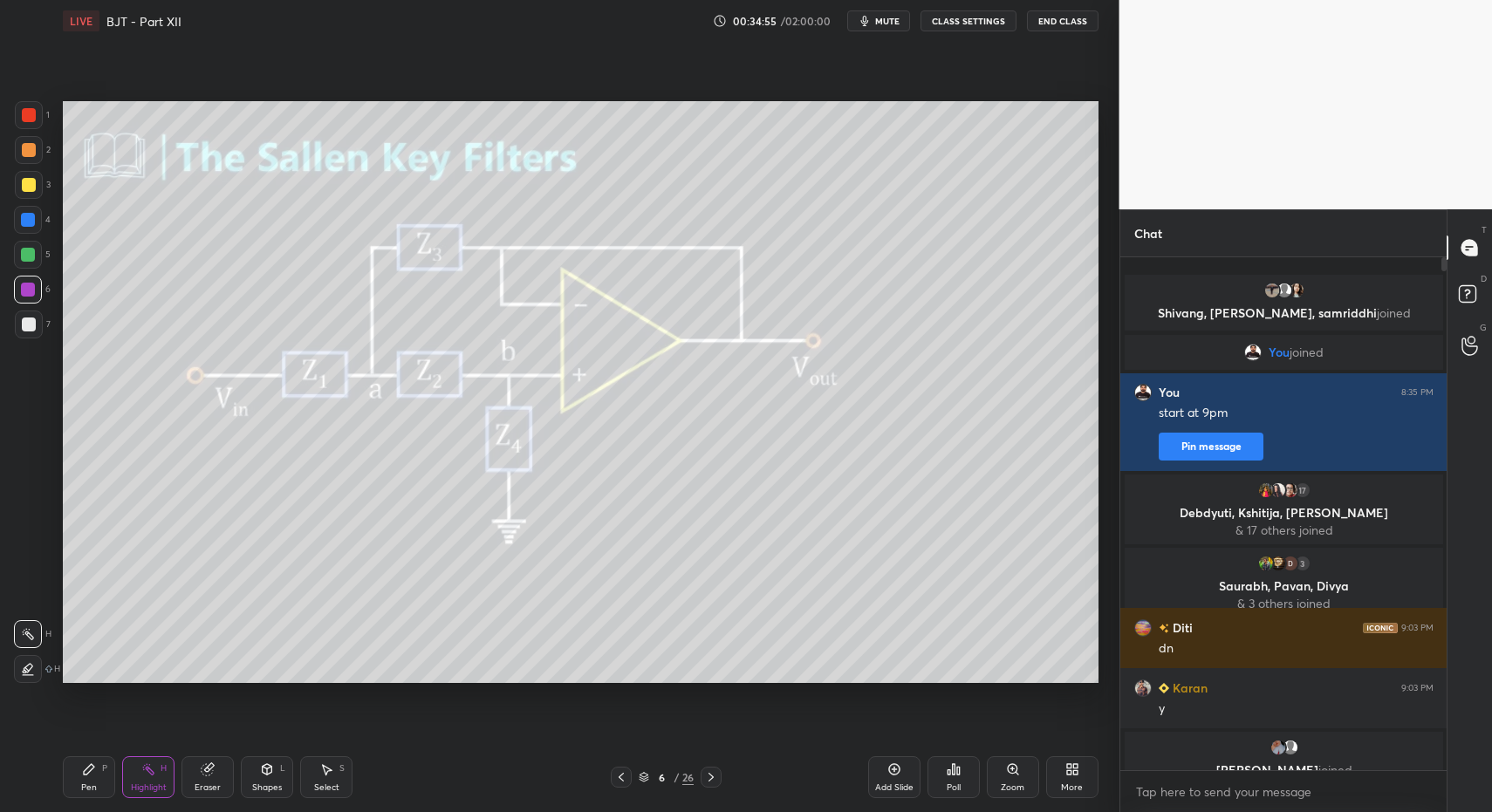
drag, startPoint x: 158, startPoint y: 770, endPoint x: 174, endPoint y: 722, distance: 50.6
click at [151, 773] on div "Highlight H" at bounding box center [149, 777] width 53 height 42
click at [89, 781] on div "Pen P" at bounding box center [89, 777] width 53 height 42
click at [103, 772] on div "P" at bounding box center [104, 768] width 5 height 9
click at [99, 779] on div "Pen P" at bounding box center [89, 777] width 53 height 42
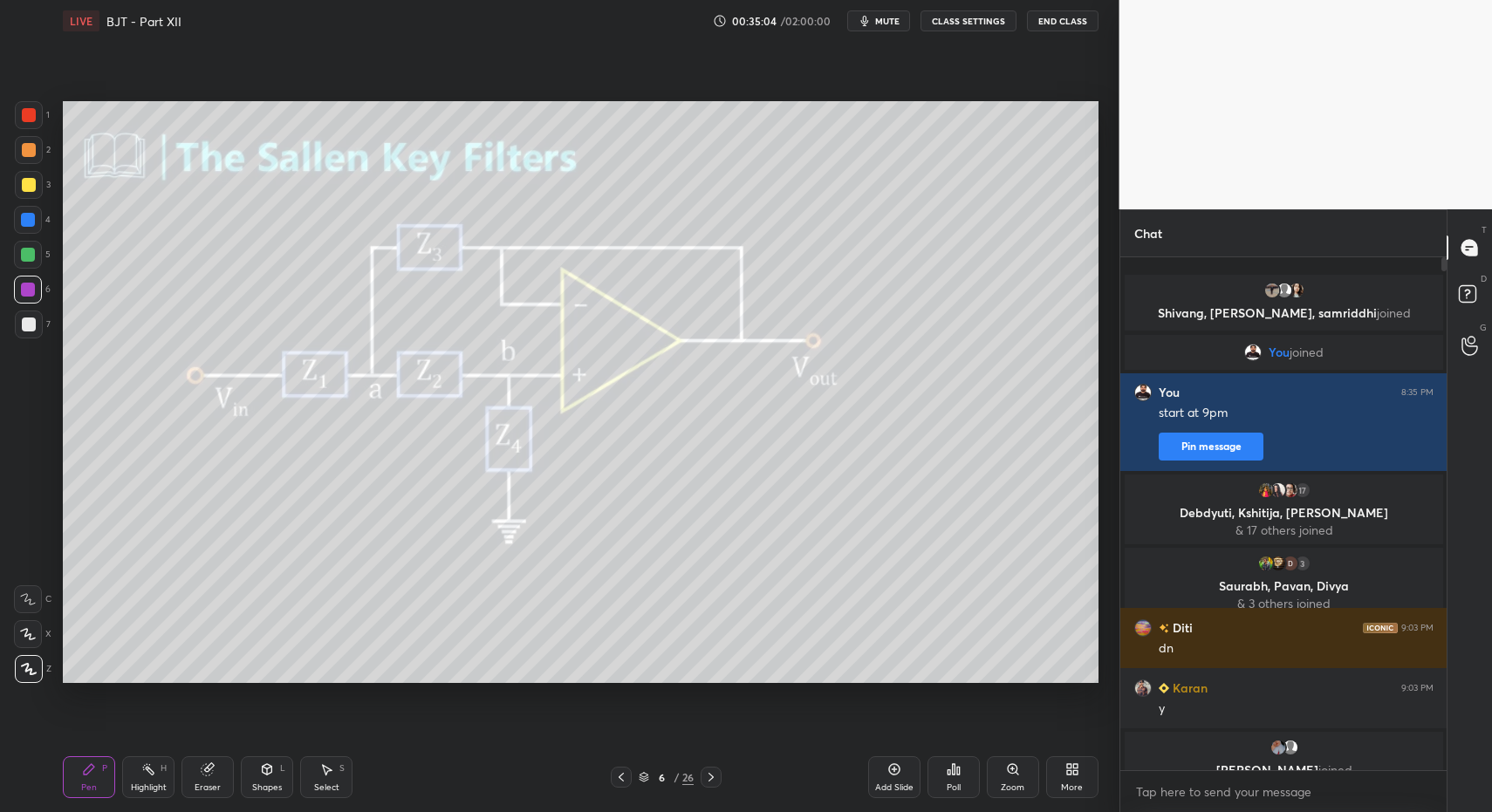
click at [97, 775] on div "Pen P" at bounding box center [89, 777] width 53 height 42
click at [28, 120] on div at bounding box center [28, 115] width 14 height 14
click at [21, 122] on div at bounding box center [28, 115] width 28 height 28
click at [88, 786] on div "Pen" at bounding box center [89, 788] width 16 height 9
click at [148, 778] on div "Highlight H" at bounding box center [149, 777] width 53 height 42
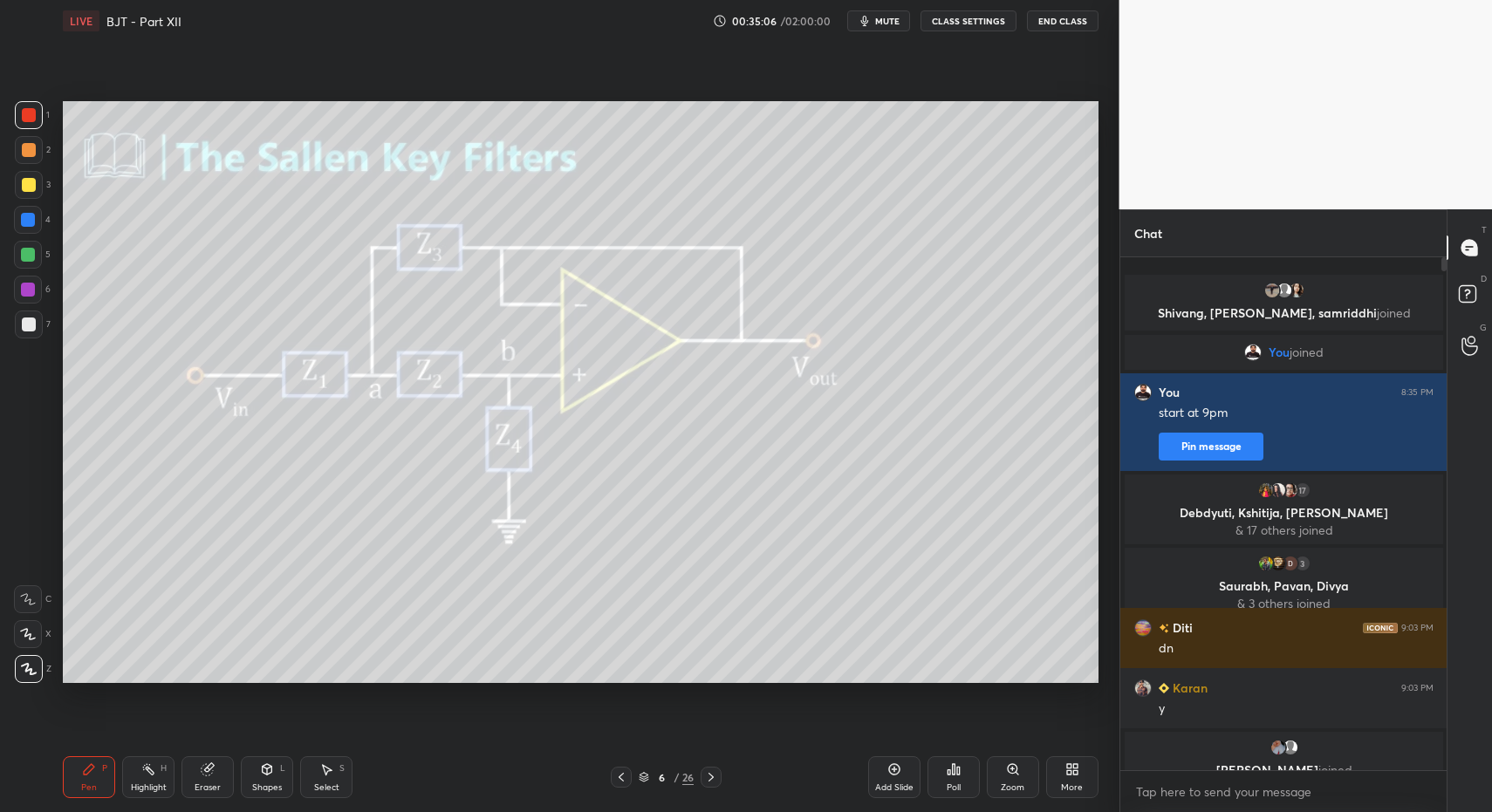
click at [147, 769] on icon at bounding box center [148, 769] width 14 height 14
drag, startPoint x: 901, startPoint y: 774, endPoint x: 890, endPoint y: 767, distance: 13.0
click at [901, 774] on icon at bounding box center [894, 769] width 14 height 14
drag, startPoint x: 72, startPoint y: 783, endPoint x: 60, endPoint y: 623, distance: 160.4
click at [72, 783] on div "Pen P" at bounding box center [89, 777] width 53 height 42
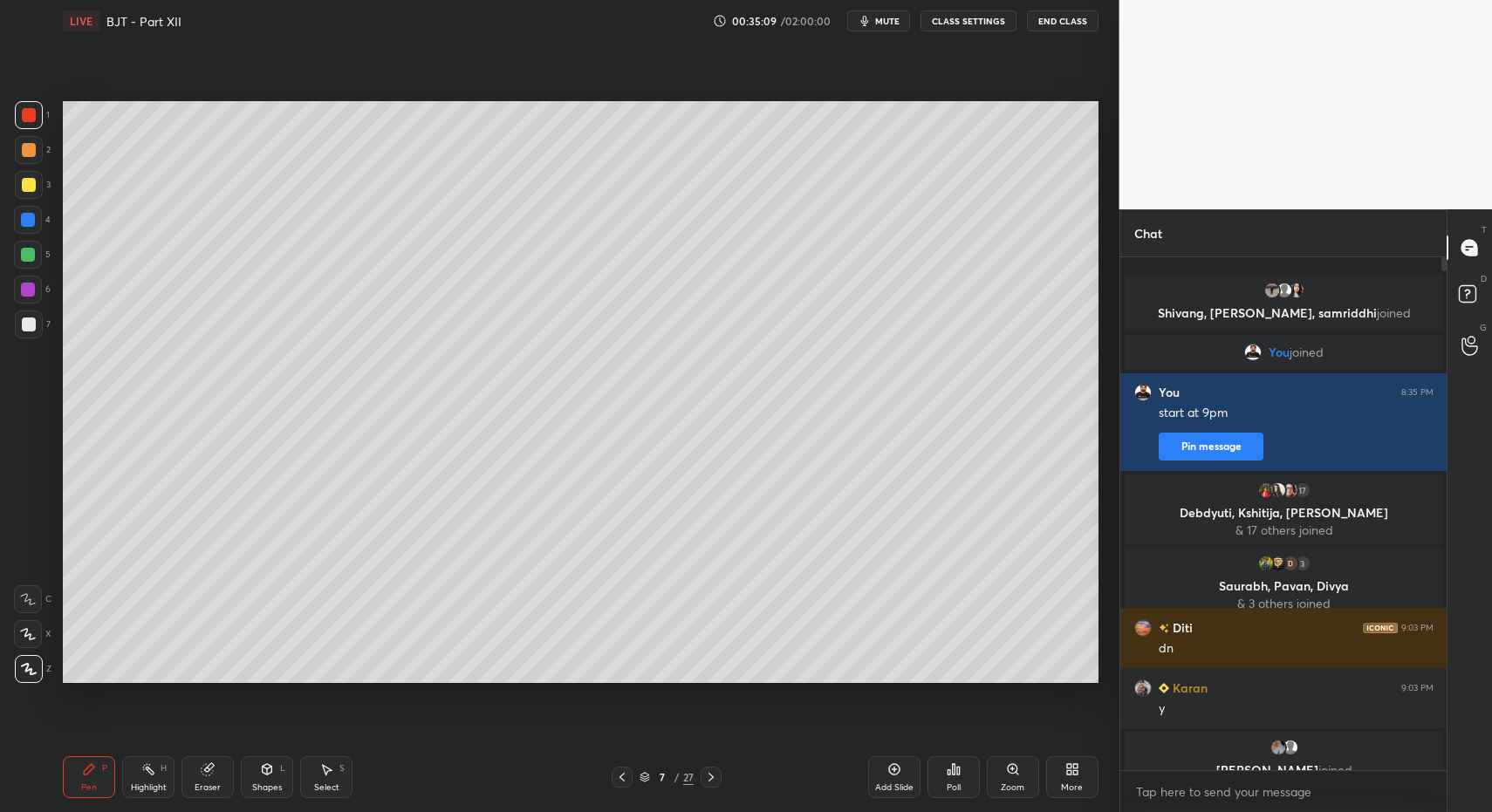
click at [23, 325] on div at bounding box center [28, 325] width 14 height 14
click at [29, 259] on div at bounding box center [28, 255] width 14 height 14
drag, startPoint x: 269, startPoint y: 784, endPoint x: 267, endPoint y: 759, distance: 25.1
click at [269, 784] on div "Shapes" at bounding box center [266, 788] width 30 height 9
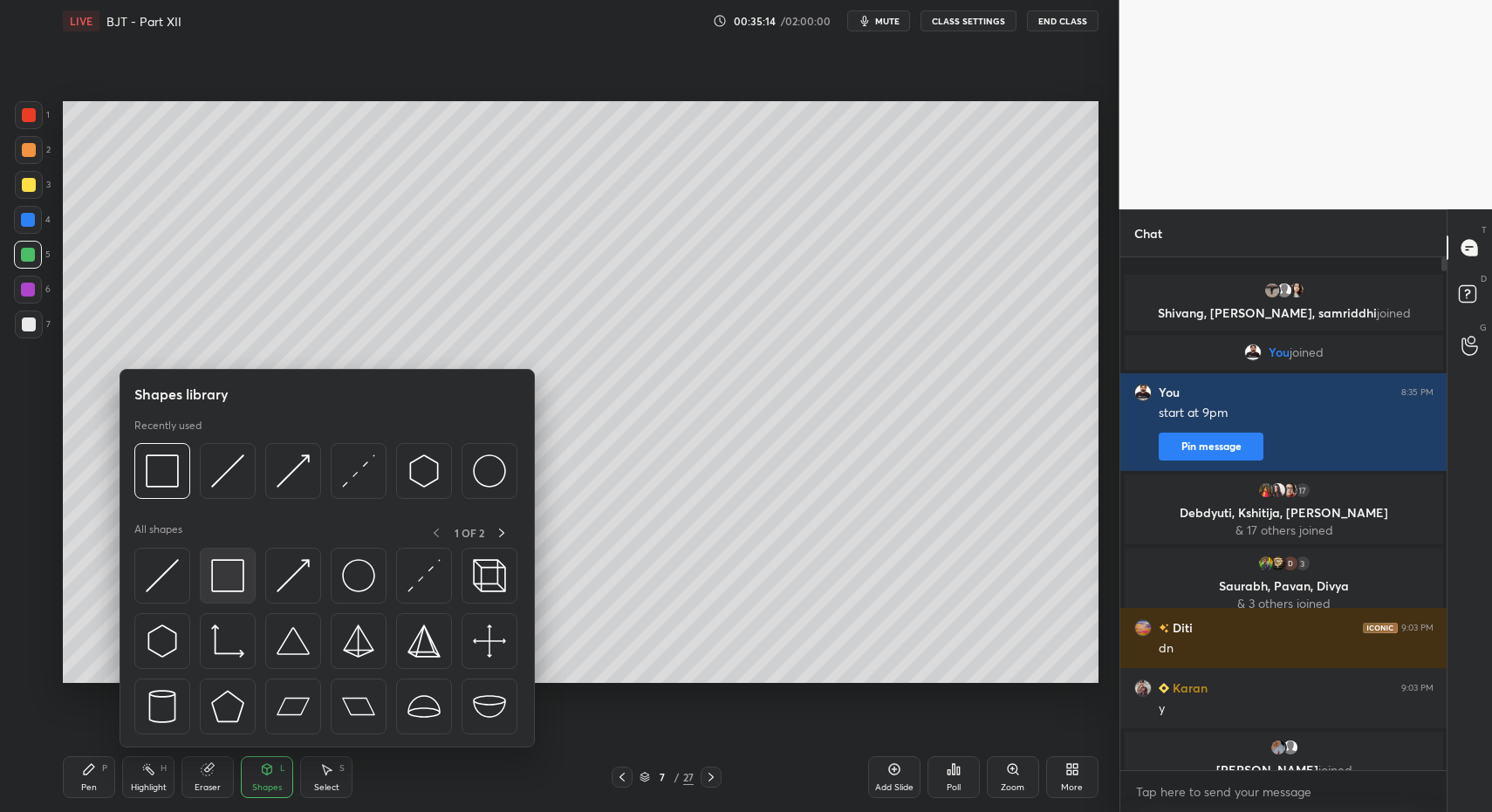
click at [224, 585] on img at bounding box center [228, 576] width 33 height 33
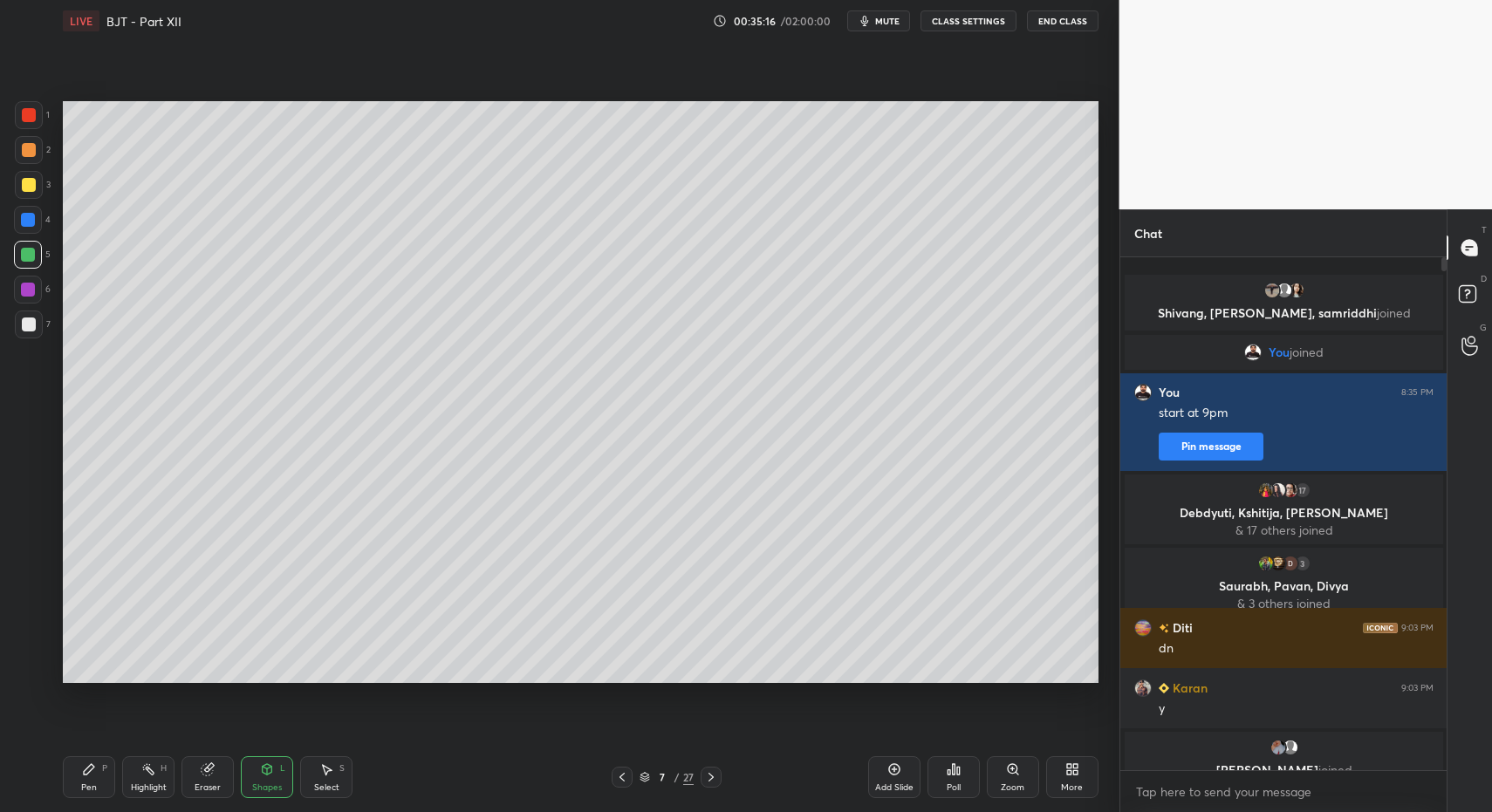
click at [20, 318] on div at bounding box center [28, 324] width 28 height 28
click at [21, 321] on div at bounding box center [28, 325] width 14 height 14
click at [93, 744] on div "Pen P Highlight H Eraser Shapes L Select S 7 / 27 Add Slide Poll Zoom More" at bounding box center [581, 778] width 1036 height 70
click at [630, 772] on div at bounding box center [622, 778] width 21 height 21
drag, startPoint x: 628, startPoint y: 771, endPoint x: 616, endPoint y: 777, distance: 13.4
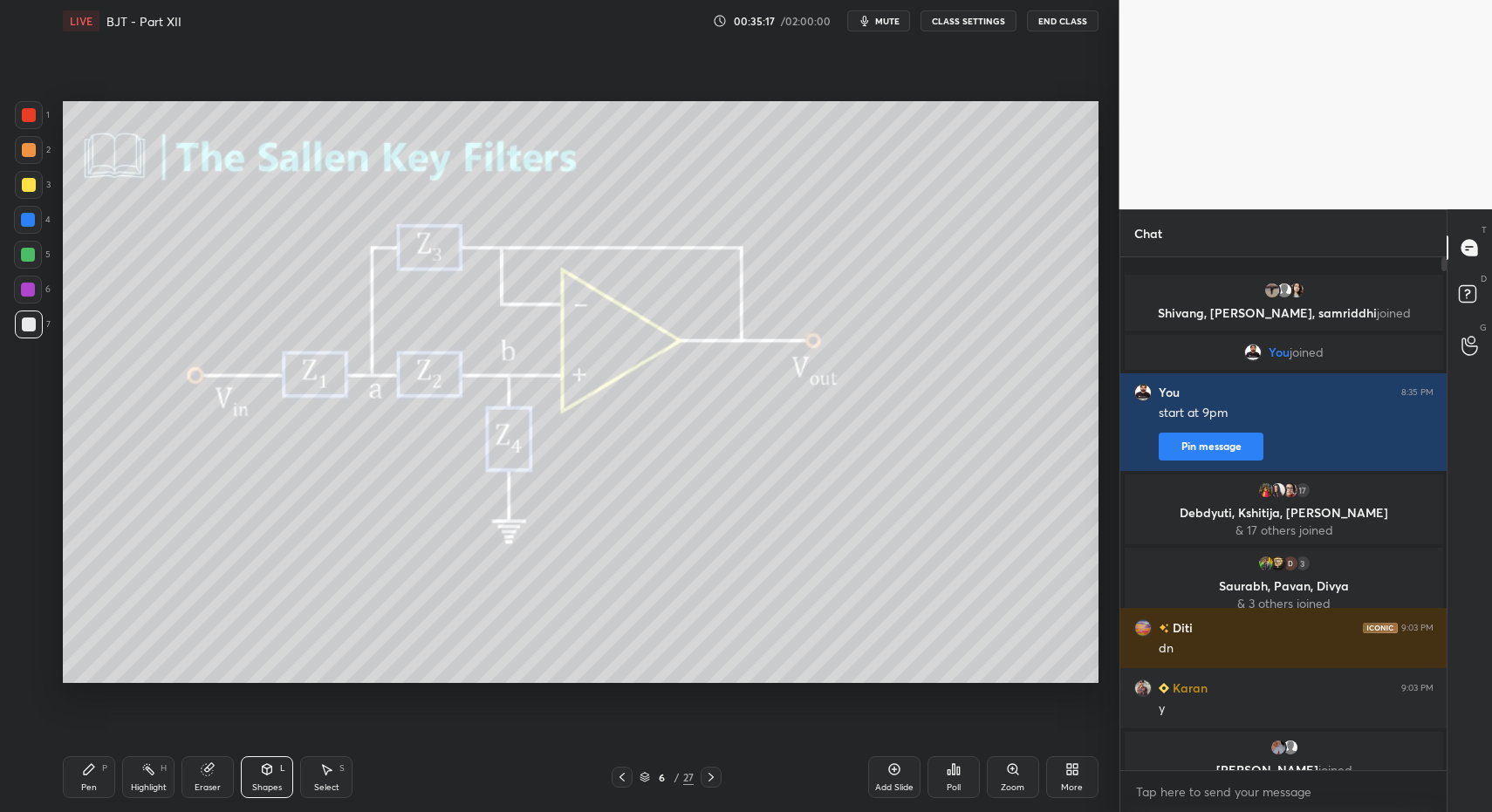
click at [628, 771] on div at bounding box center [622, 778] width 21 height 21
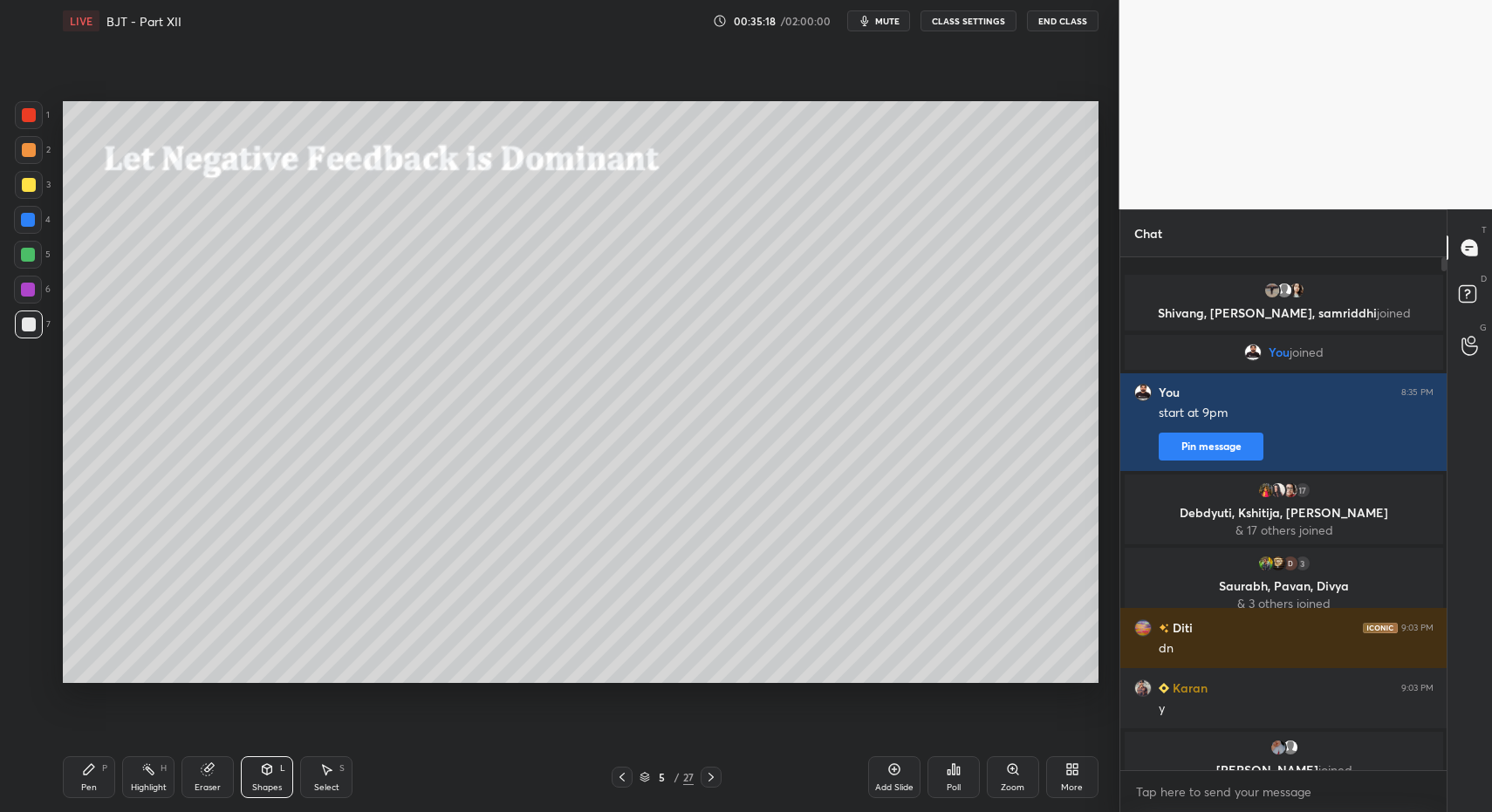
click at [710, 775] on div at bounding box center [711, 778] width 21 height 21
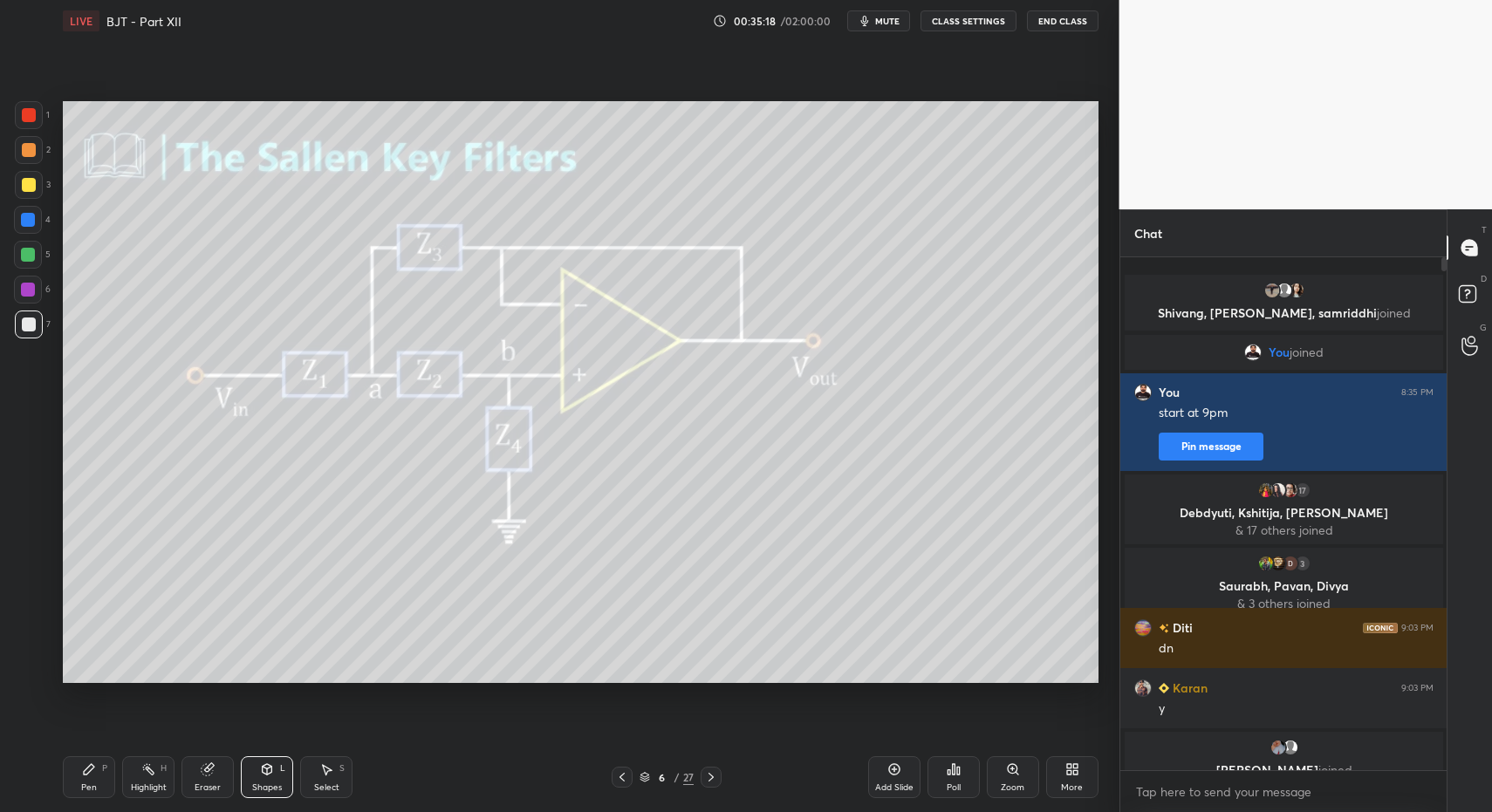
drag, startPoint x: 104, startPoint y: 775, endPoint x: 118, endPoint y: 781, distance: 15.2
click at [106, 772] on div "Pen P" at bounding box center [89, 777] width 53 height 42
drag, startPoint x: 118, startPoint y: 781, endPoint x: 125, endPoint y: 773, distance: 10.6
click at [119, 777] on div "Pen P Highlight H Eraser Shapes L Select S" at bounding box center [265, 777] width 403 height 42
drag, startPoint x: 152, startPoint y: 778, endPoint x: 231, endPoint y: 684, distance: 122.8
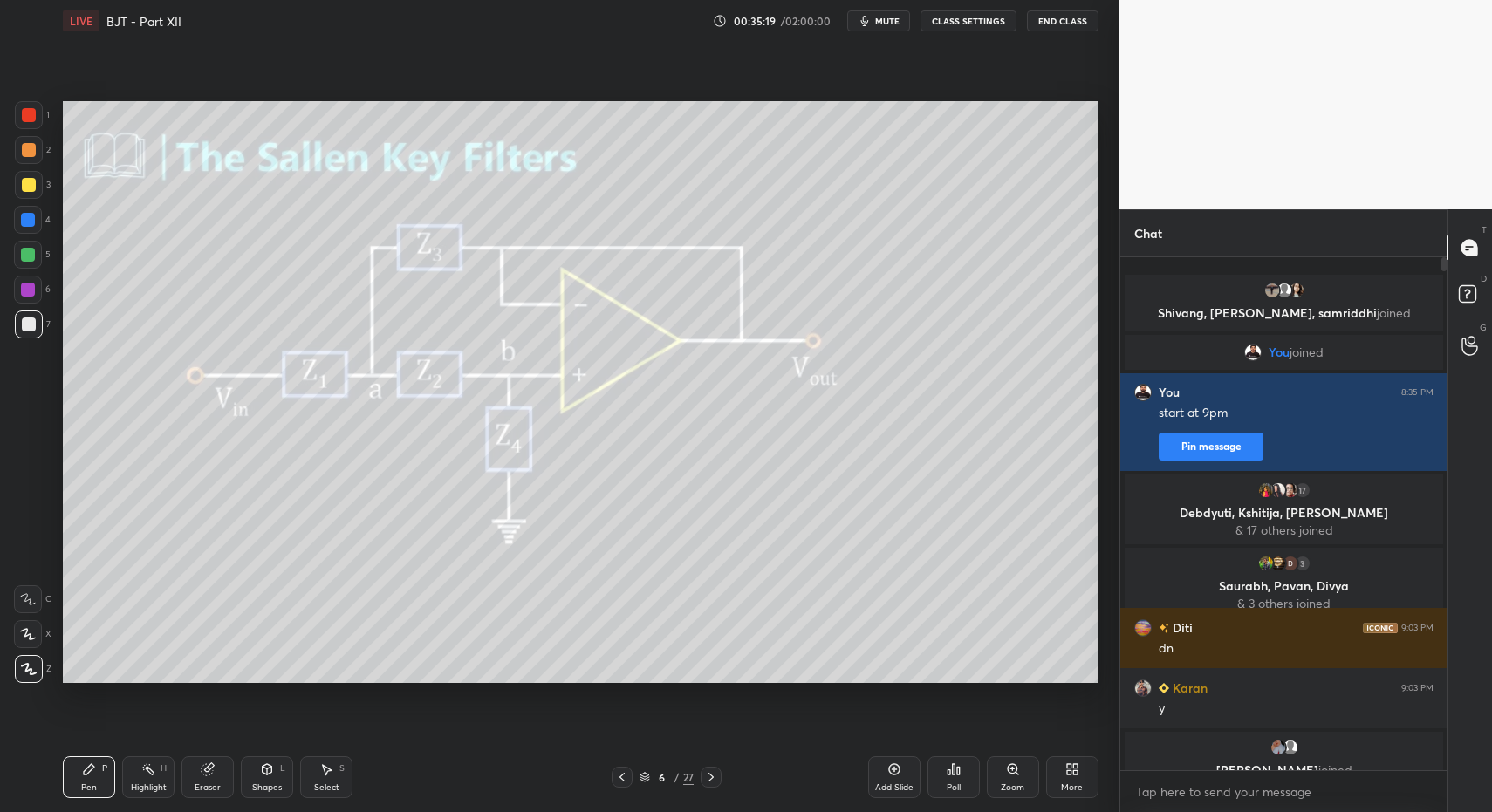
click at [149, 774] on div "Highlight H" at bounding box center [149, 777] width 53 height 42
drag, startPoint x: 706, startPoint y: 775, endPoint x: 675, endPoint y: 768, distance: 31.8
click at [706, 775] on icon at bounding box center [711, 777] width 14 height 14
click at [95, 794] on div "Pen P" at bounding box center [89, 777] width 53 height 42
click at [101, 777] on div "Pen P" at bounding box center [89, 777] width 53 height 42
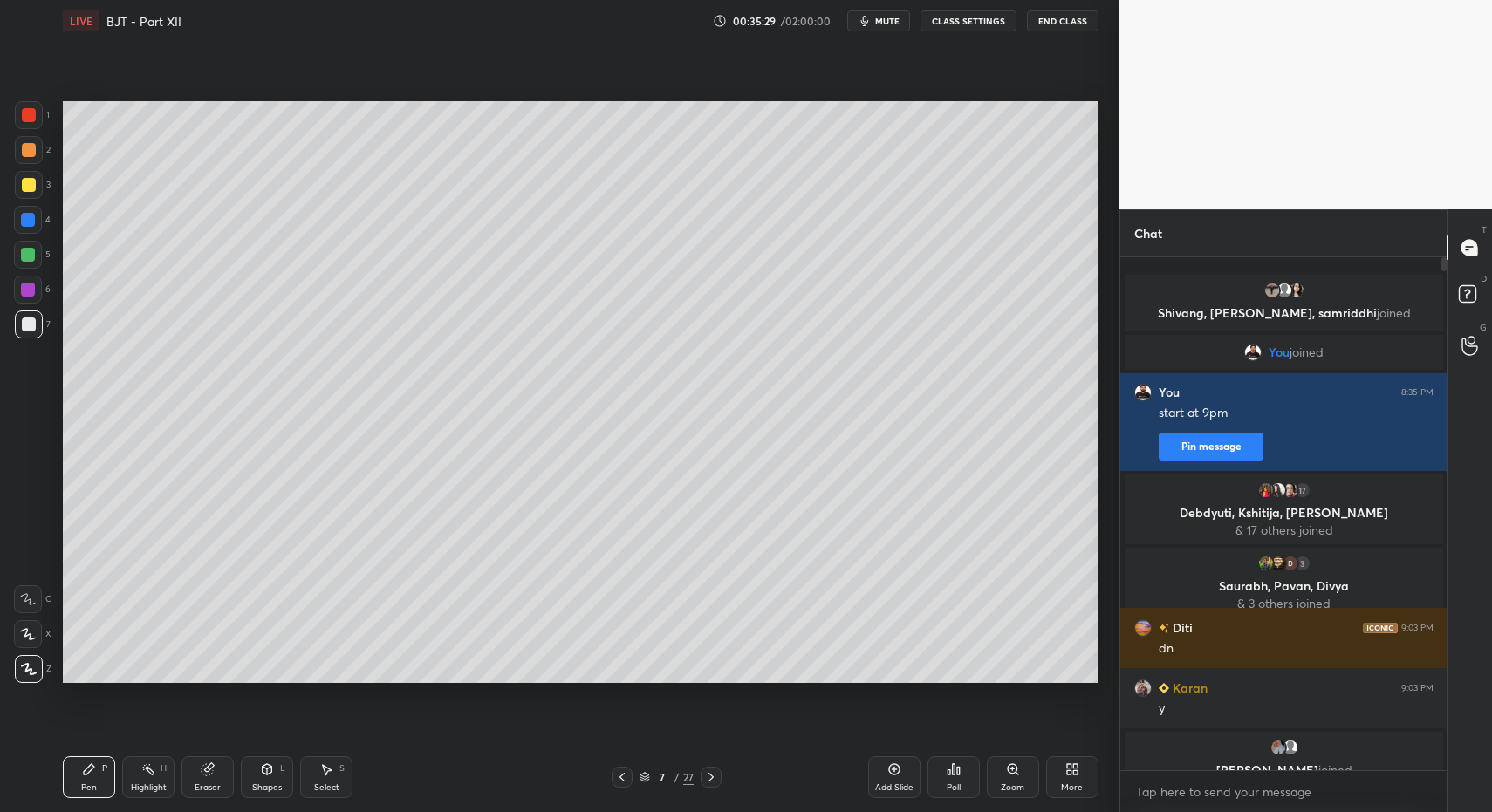
drag, startPoint x: 622, startPoint y: 776, endPoint x: 564, endPoint y: 775, distance: 58.0
click at [622, 776] on icon at bounding box center [622, 777] width 5 height 9
click at [151, 769] on rect at bounding box center [150, 771] width 9 height 9
click at [144, 775] on icon at bounding box center [148, 769] width 14 height 14
click at [718, 777] on div at bounding box center [711, 778] width 21 height 21
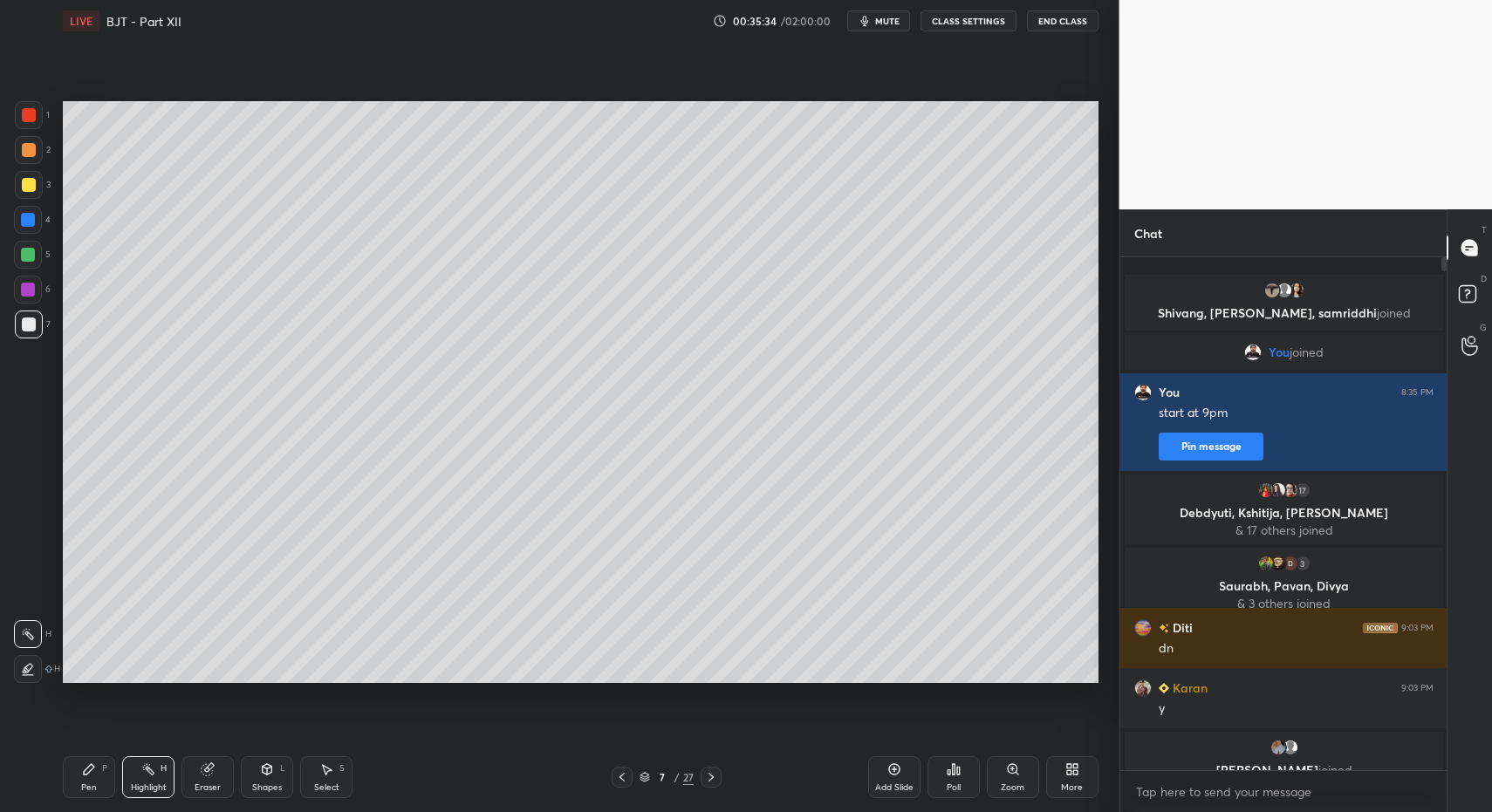
drag, startPoint x: 106, startPoint y: 787, endPoint x: 73, endPoint y: 781, distance: 33.5
click at [98, 786] on div "Pen P" at bounding box center [89, 777] width 53 height 42
click at [82, 767] on icon at bounding box center [89, 769] width 14 height 14
click at [623, 773] on icon at bounding box center [622, 777] width 5 height 9
click at [257, 784] on div "Shapes" at bounding box center [266, 788] width 30 height 9
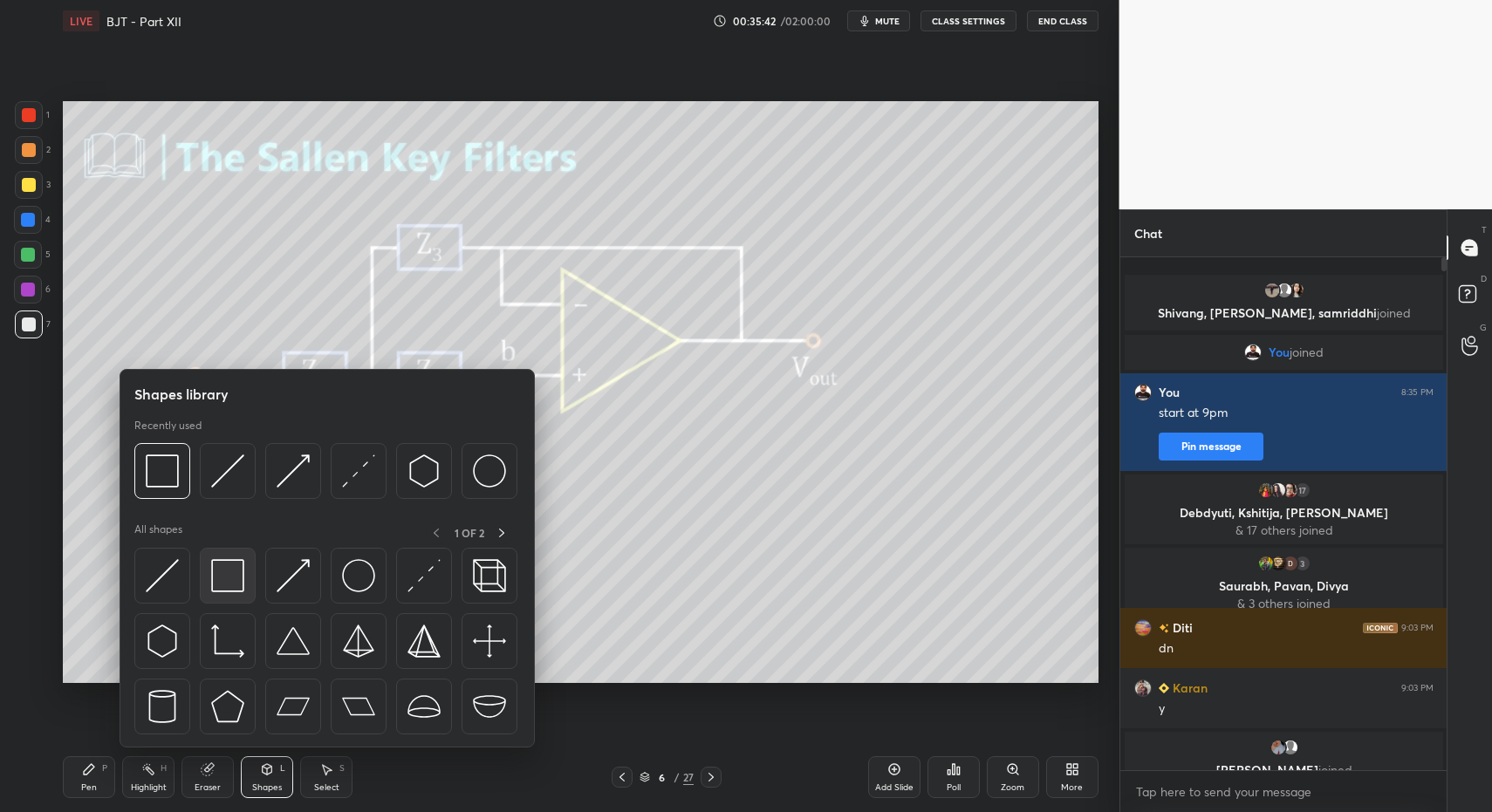
click at [226, 593] on div at bounding box center [227, 575] width 55 height 55
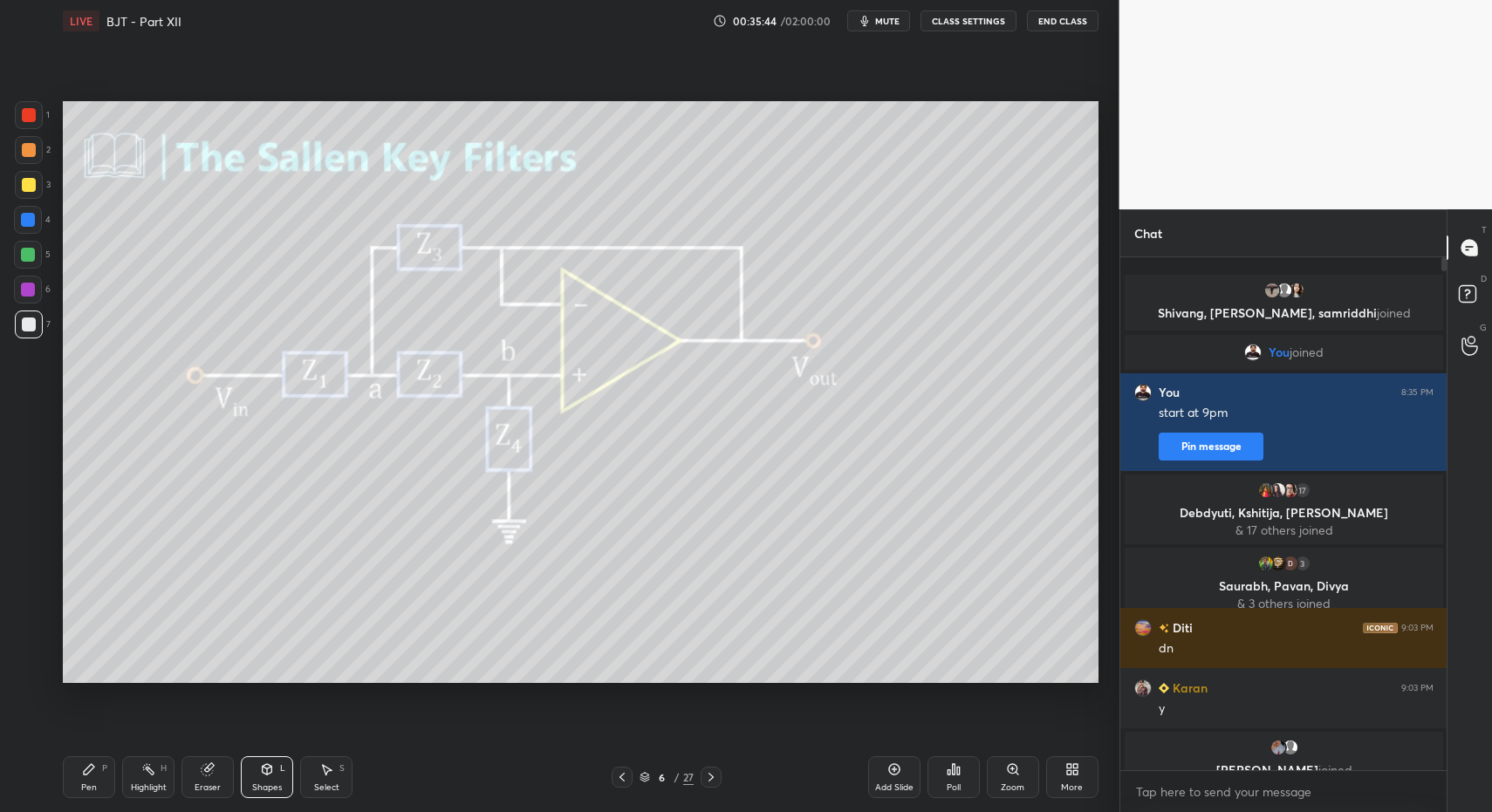
click at [705, 778] on icon at bounding box center [711, 777] width 14 height 14
click at [87, 785] on div "Pen" at bounding box center [89, 788] width 16 height 9
click at [79, 785] on div "Pen P" at bounding box center [89, 777] width 53 height 42
drag, startPoint x: 80, startPoint y: 786, endPoint x: 98, endPoint y: 762, distance: 30.0
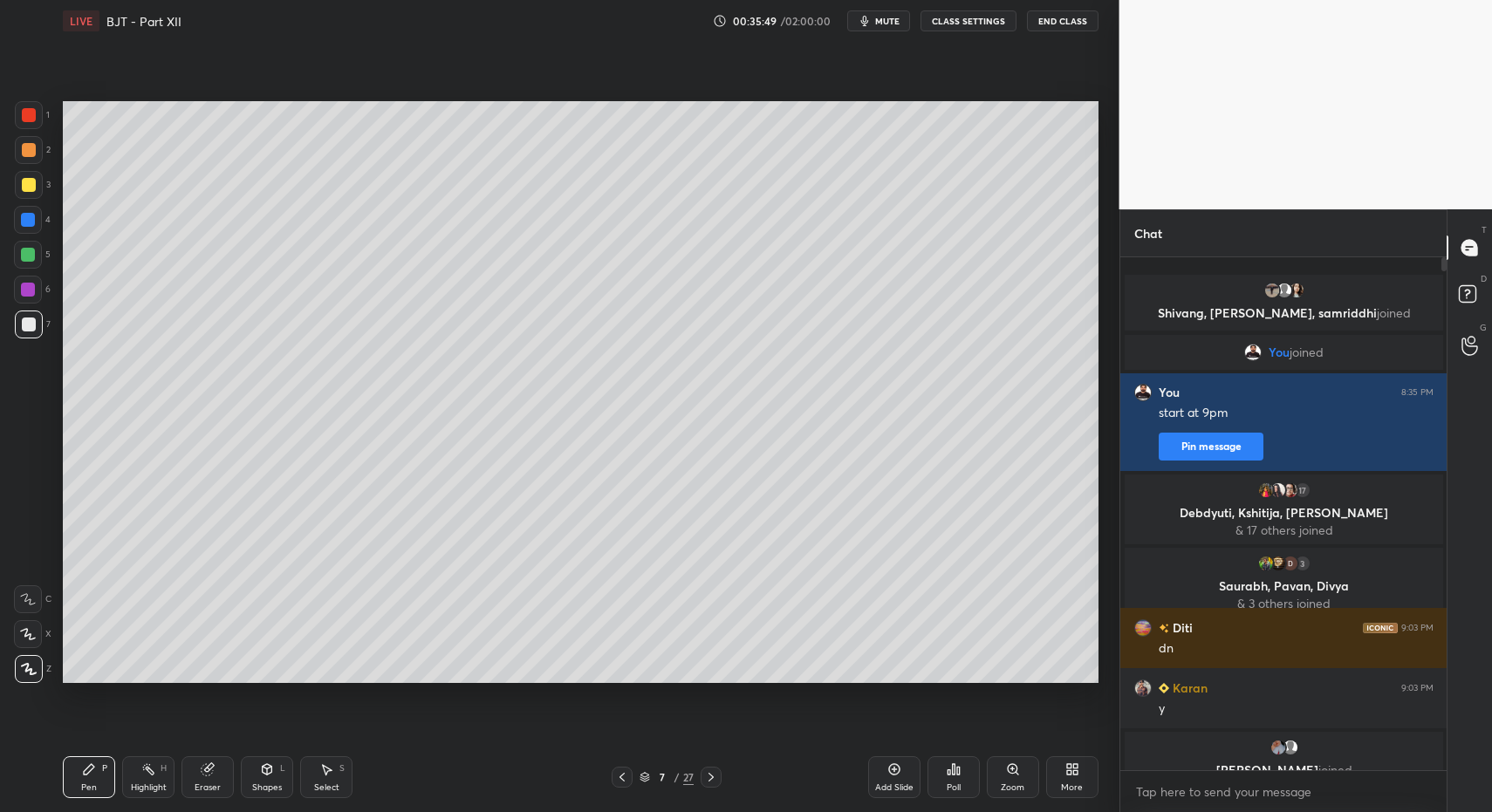
click at [81, 784] on div "Pen P" at bounding box center [89, 777] width 53 height 42
click at [27, 182] on div at bounding box center [28, 185] width 14 height 14
click at [33, 188] on div at bounding box center [28, 185] width 14 height 14
click at [277, 790] on div "Shapes L" at bounding box center [267, 777] width 53 height 42
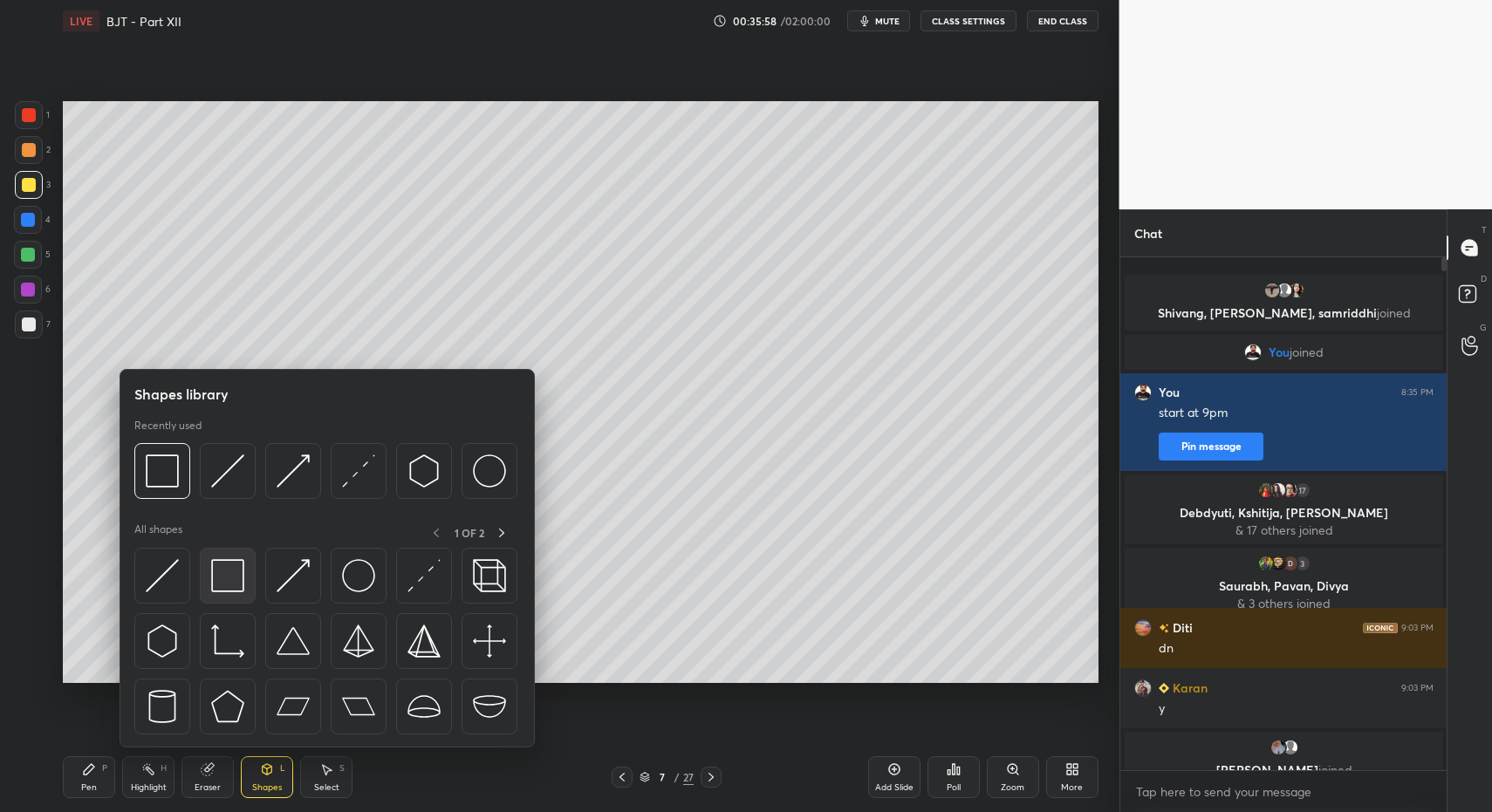
click at [226, 569] on img at bounding box center [228, 576] width 33 height 33
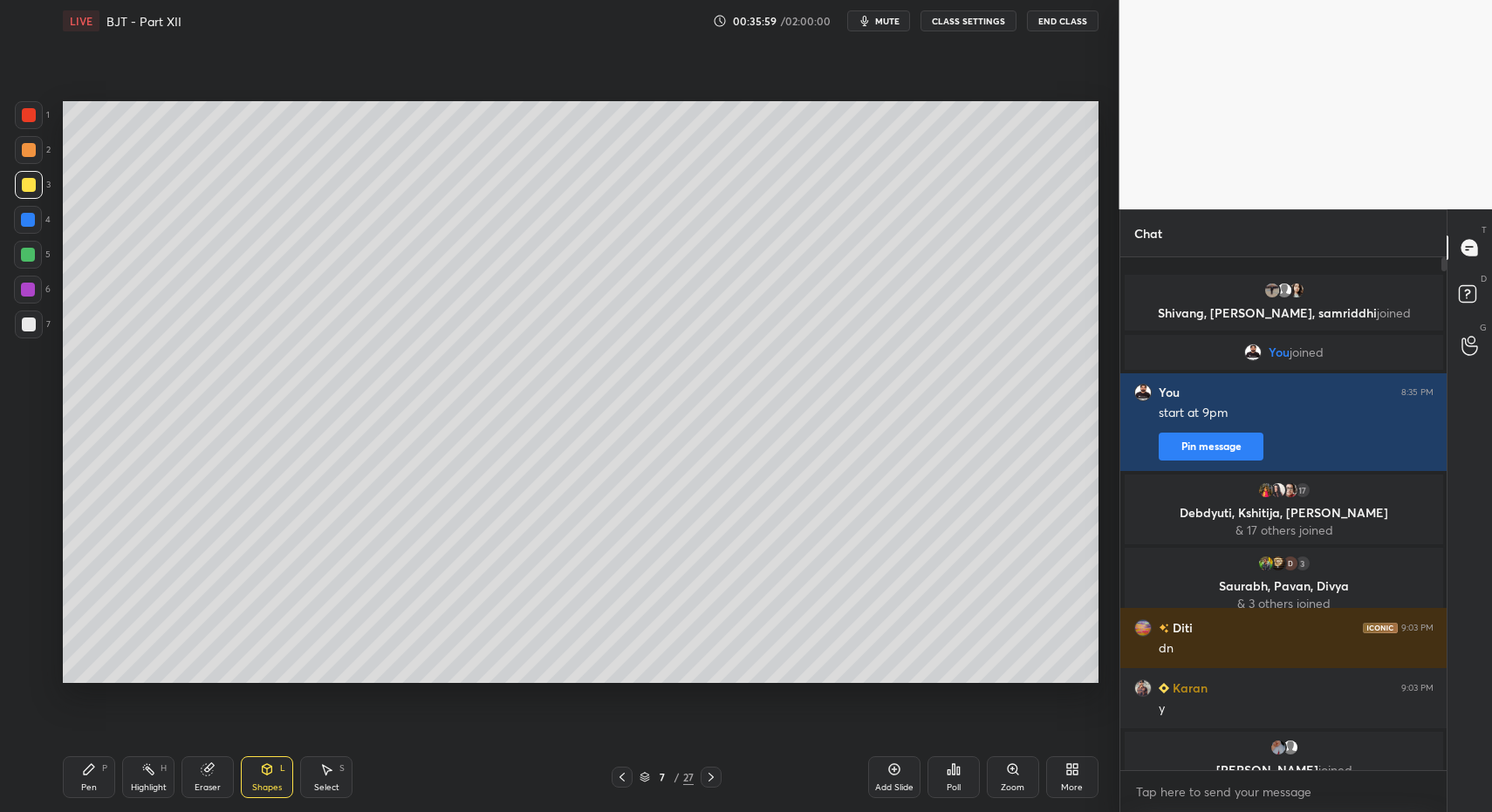
click at [67, 780] on div "Pen P" at bounding box center [89, 777] width 53 height 42
click at [78, 785] on div "Pen P" at bounding box center [89, 777] width 53 height 42
click at [36, 251] on div at bounding box center [27, 255] width 28 height 28
drag, startPoint x: 113, startPoint y: 780, endPoint x: 117, endPoint y: 689, distance: 91.1
click at [113, 780] on div "Pen P" at bounding box center [89, 777] width 53 height 42
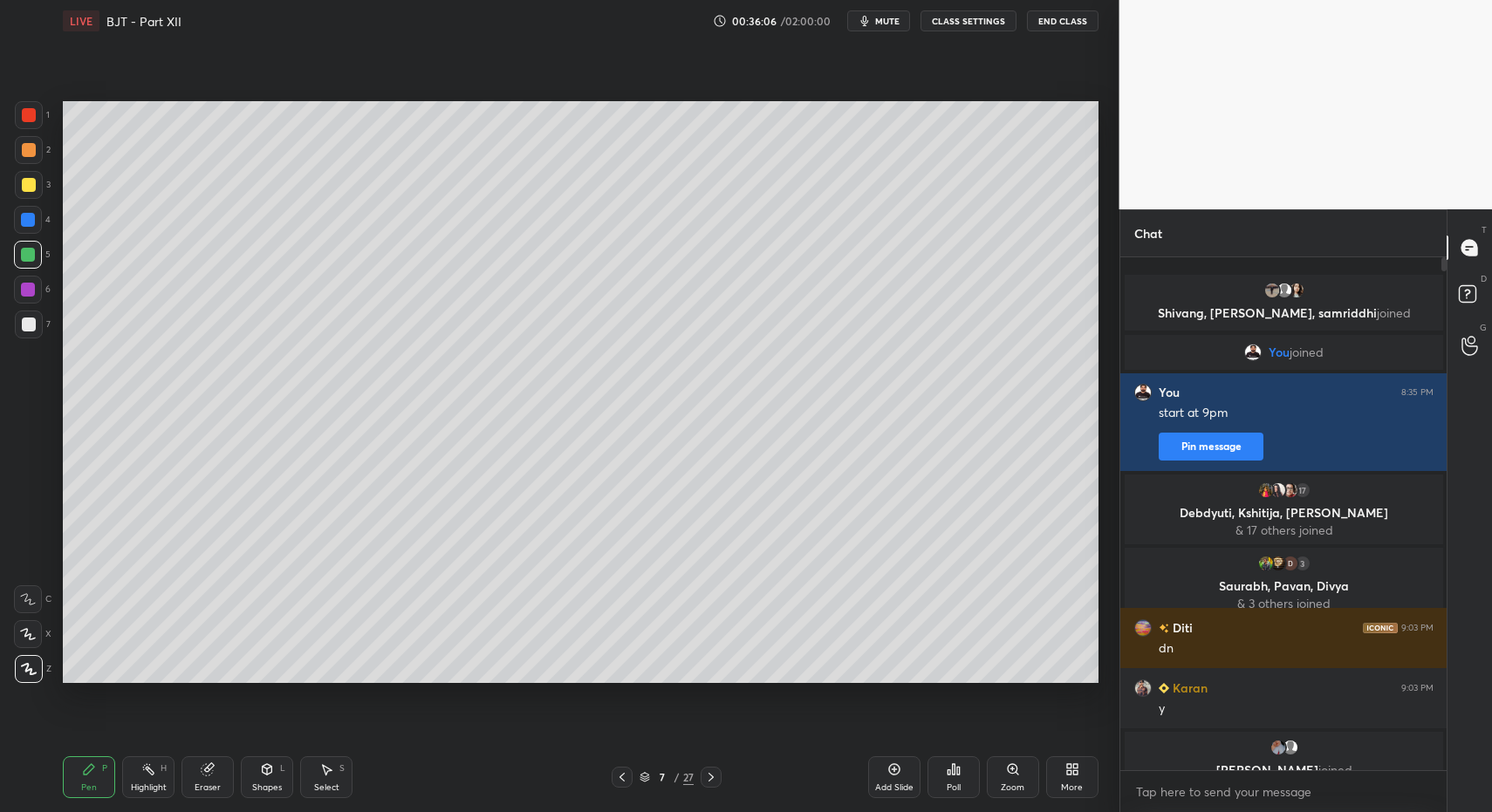
drag, startPoint x: 294, startPoint y: 785, endPoint x: 275, endPoint y: 717, distance: 70.6
click at [290, 781] on div "Pen P Highlight H Eraser Shapes L Select S" at bounding box center [265, 777] width 403 height 42
drag, startPoint x: 255, startPoint y: 778, endPoint x: 246, endPoint y: 751, distance: 28.5
click at [251, 777] on div "Shapes L" at bounding box center [267, 777] width 53 height 42
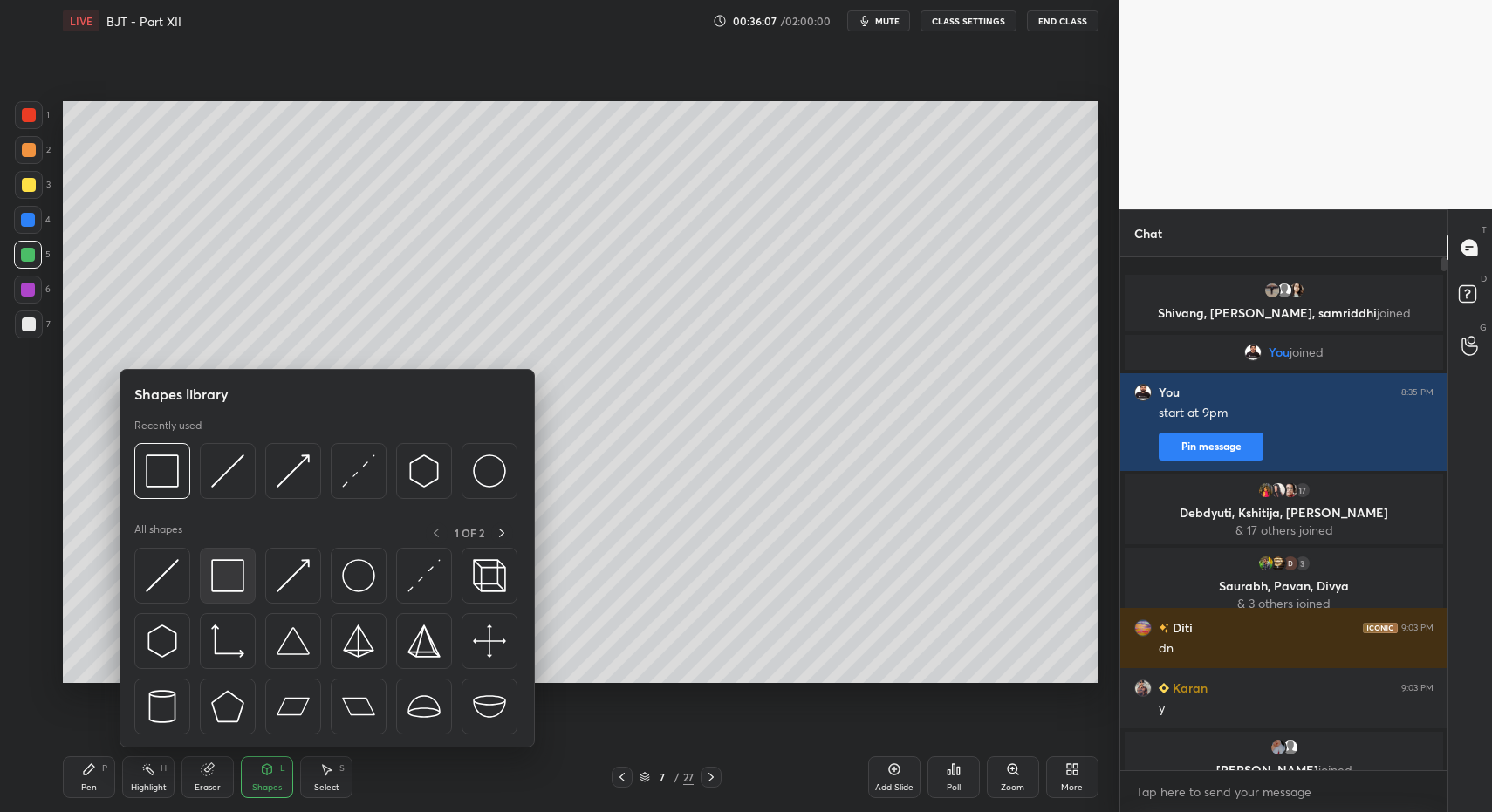
click at [231, 577] on img at bounding box center [228, 576] width 33 height 33
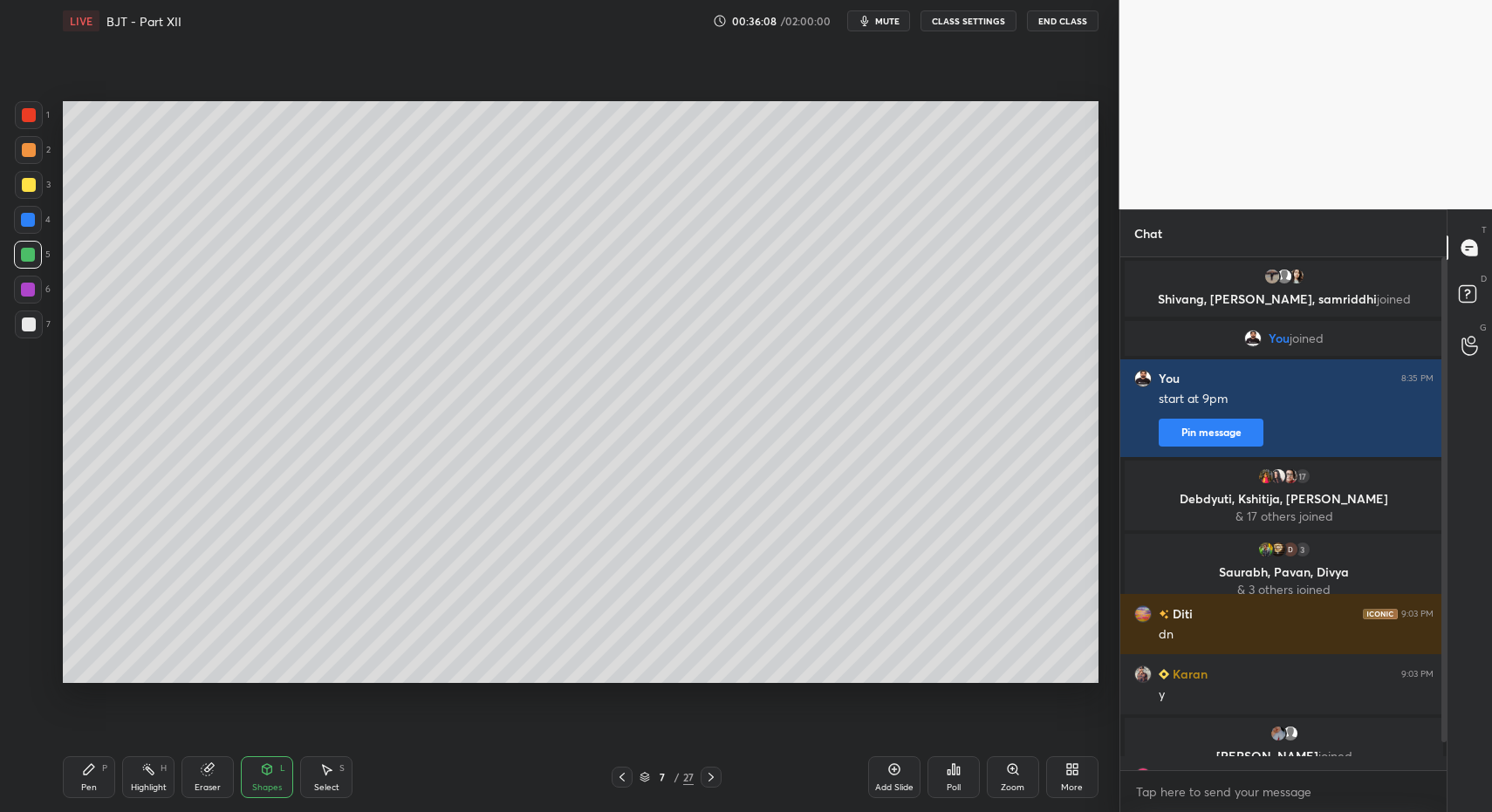
click at [17, 327] on div "1 2 3 4 5 6 7 C X Z C X Z E E Erase all H H" at bounding box center [27, 392] width 55 height 582
click at [33, 320] on div at bounding box center [28, 325] width 14 height 14
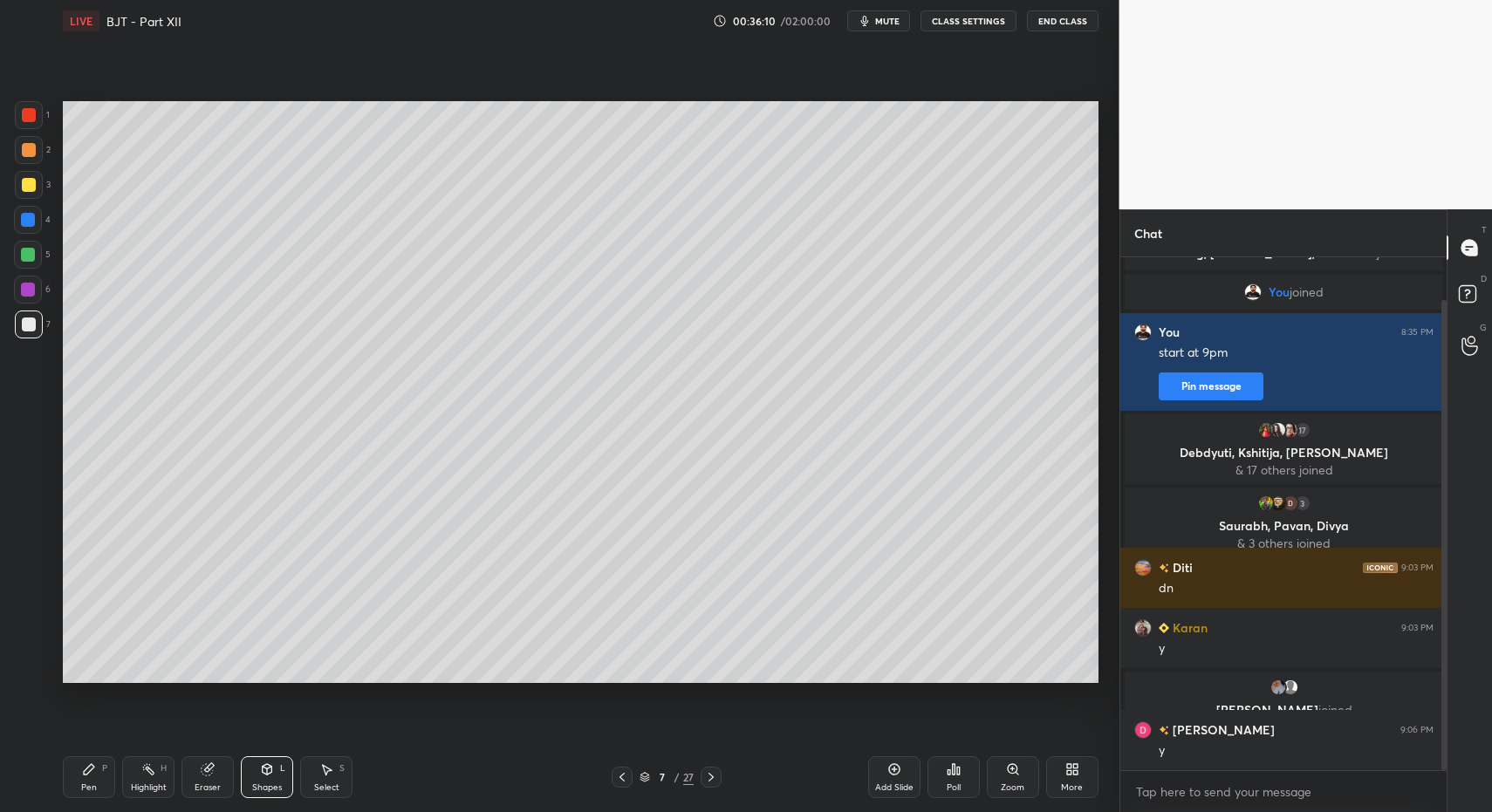
drag, startPoint x: 71, startPoint y: 769, endPoint x: 86, endPoint y: 767, distance: 15.1
click at [76, 770] on div "Pen P" at bounding box center [89, 777] width 53 height 42
click at [621, 774] on icon at bounding box center [622, 777] width 14 height 14
click at [151, 772] on rect at bounding box center [150, 771] width 9 height 9
click at [154, 768] on div "Highlight H" at bounding box center [149, 777] width 53 height 42
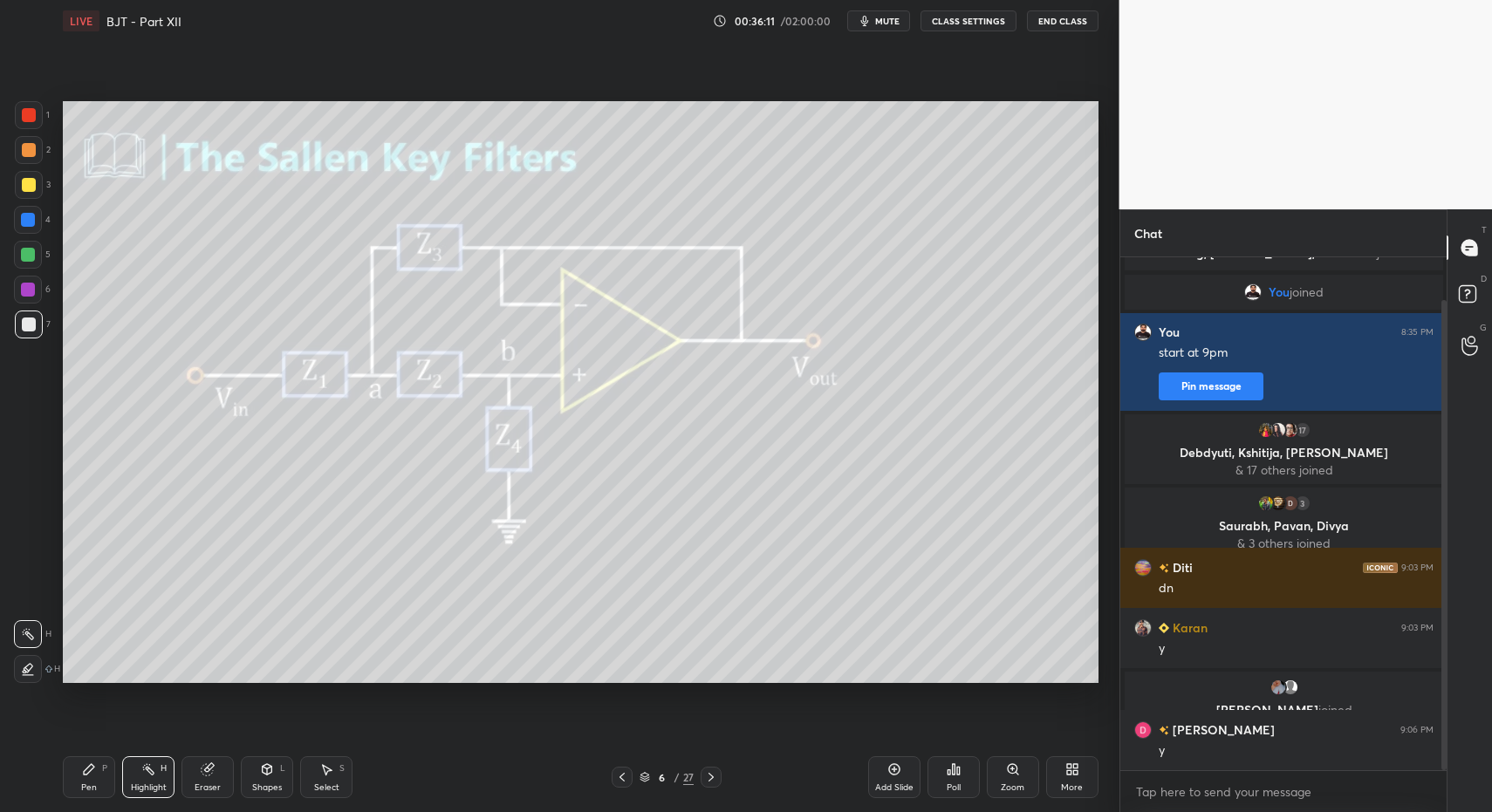
click at [155, 766] on icon at bounding box center [148, 769] width 14 height 14
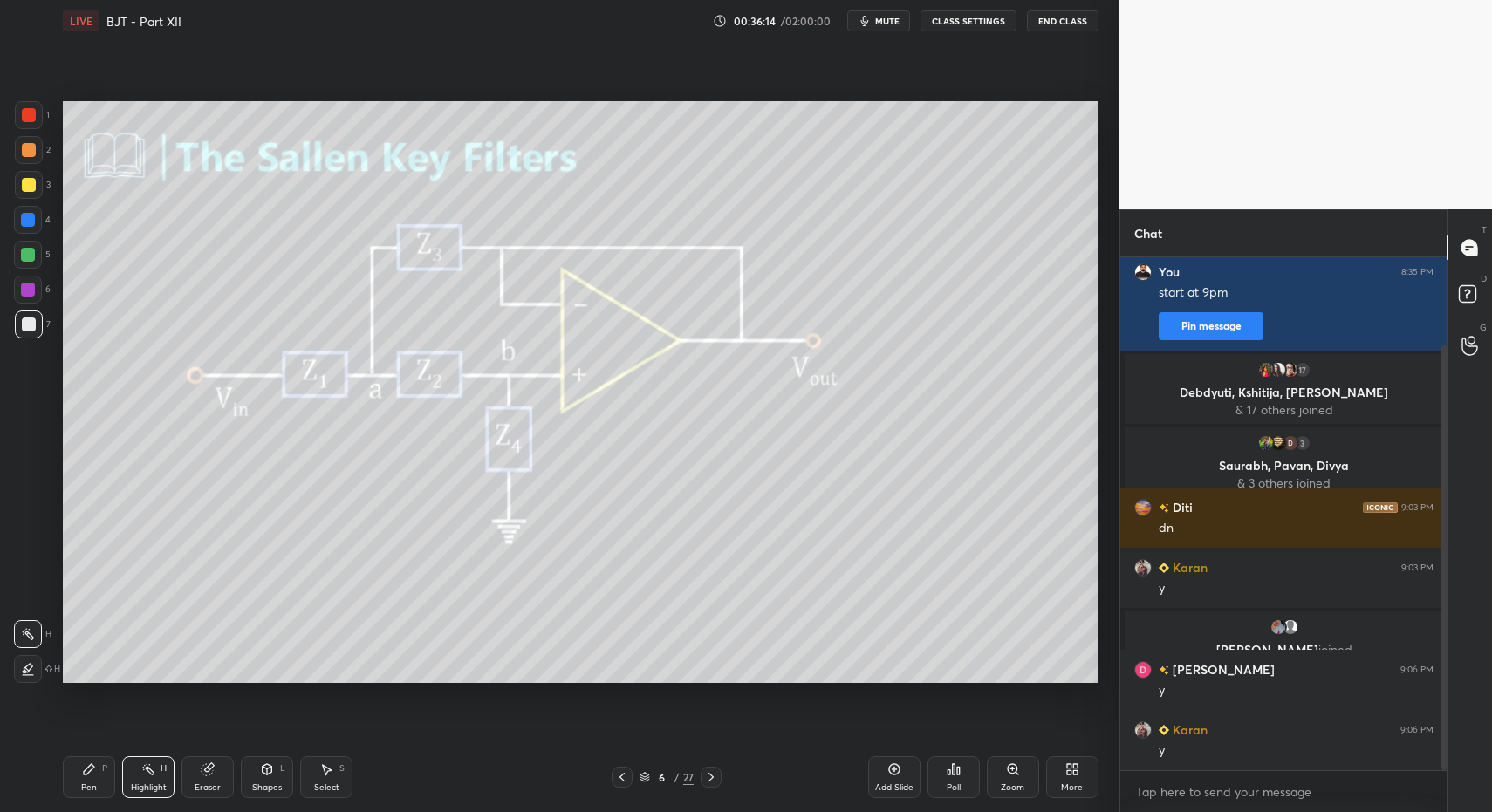
click at [708, 775] on icon at bounding box center [711, 777] width 14 height 14
click at [86, 777] on div "Pen P" at bounding box center [89, 777] width 53 height 42
click at [92, 777] on div "Pen P" at bounding box center [89, 777] width 53 height 42
drag, startPoint x: 623, startPoint y: 777, endPoint x: 546, endPoint y: 769, distance: 77.4
click at [623, 777] on icon at bounding box center [622, 777] width 14 height 14
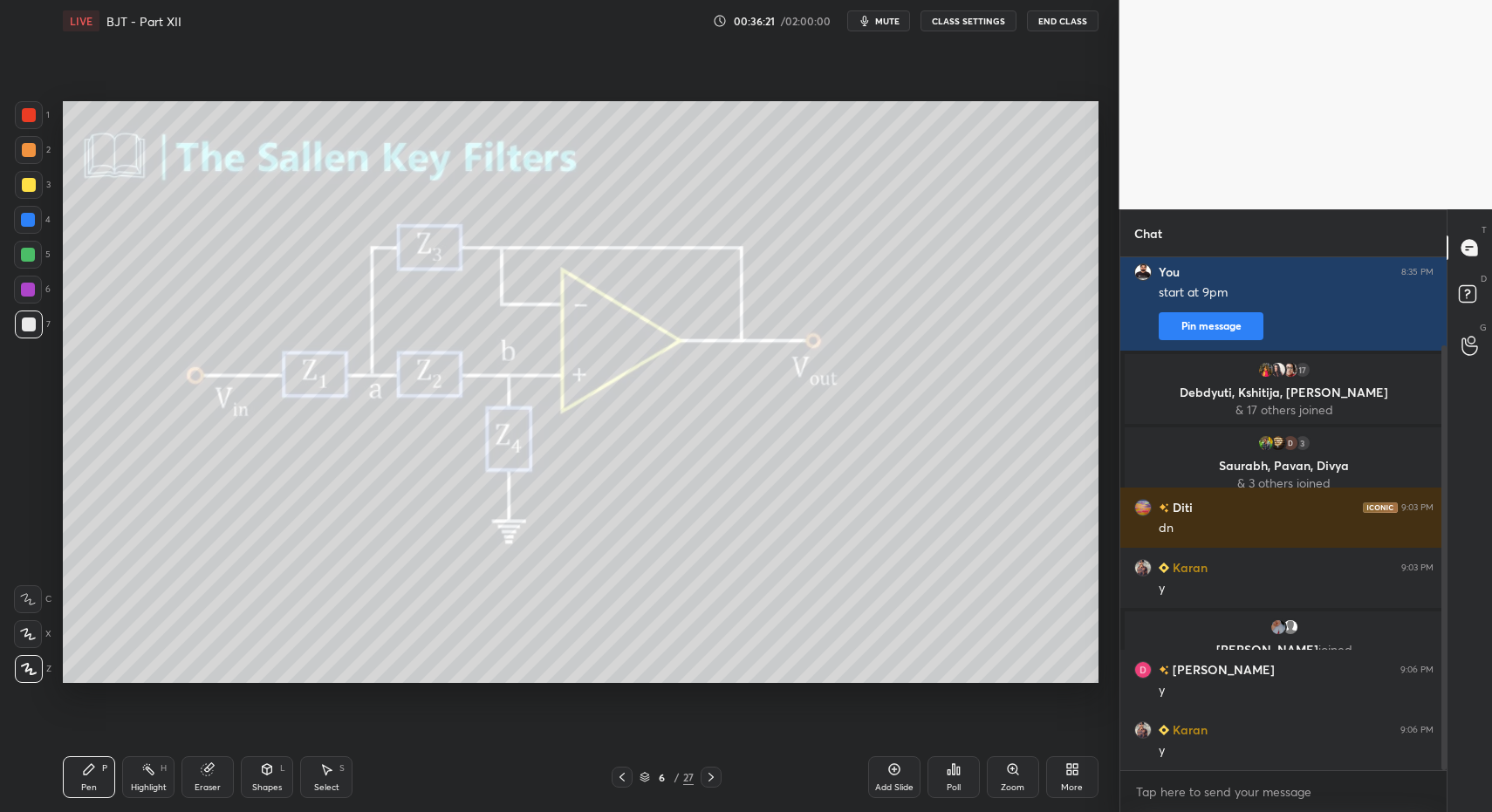
click at [147, 775] on icon at bounding box center [148, 769] width 14 height 14
click at [153, 769] on icon at bounding box center [148, 769] width 14 height 14
click at [713, 780] on icon at bounding box center [711, 777] width 14 height 14
click at [91, 786] on div "Pen" at bounding box center [89, 788] width 16 height 9
drag, startPoint x: 98, startPoint y: 774, endPoint x: 148, endPoint y: 735, distance: 63.4
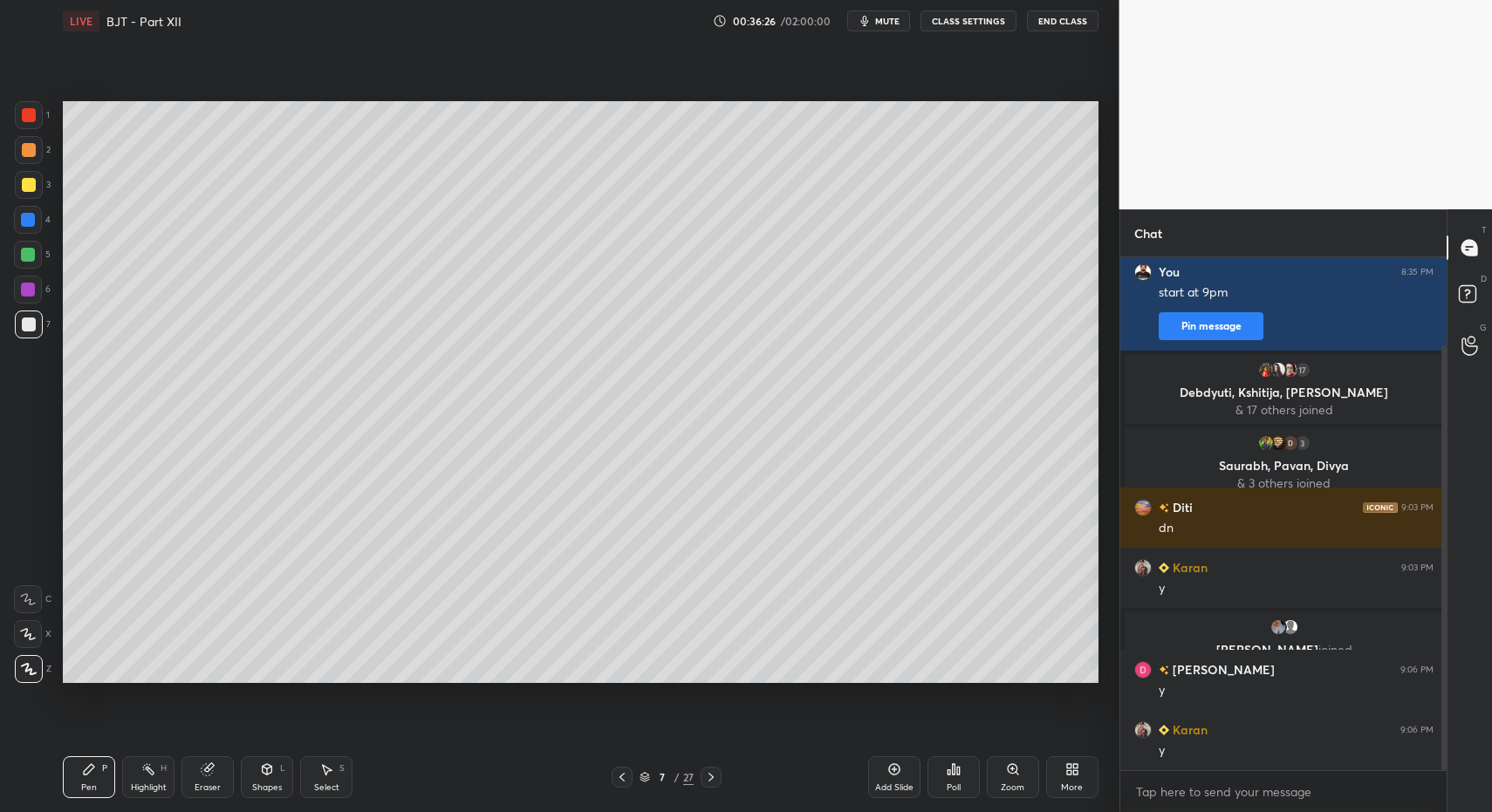
click at [98, 774] on div "Pen P" at bounding box center [89, 777] width 53 height 42
click at [87, 776] on icon at bounding box center [89, 769] width 14 height 14
drag, startPoint x: 85, startPoint y: 786, endPoint x: 91, endPoint y: 774, distance: 13.4
click at [85, 786] on div "Pen" at bounding box center [89, 788] width 16 height 9
click at [87, 801] on div "Pen P Highlight H Eraser Shapes L Select S 7 / 27 Add Slide Poll Zoom More" at bounding box center [581, 778] width 1036 height 70
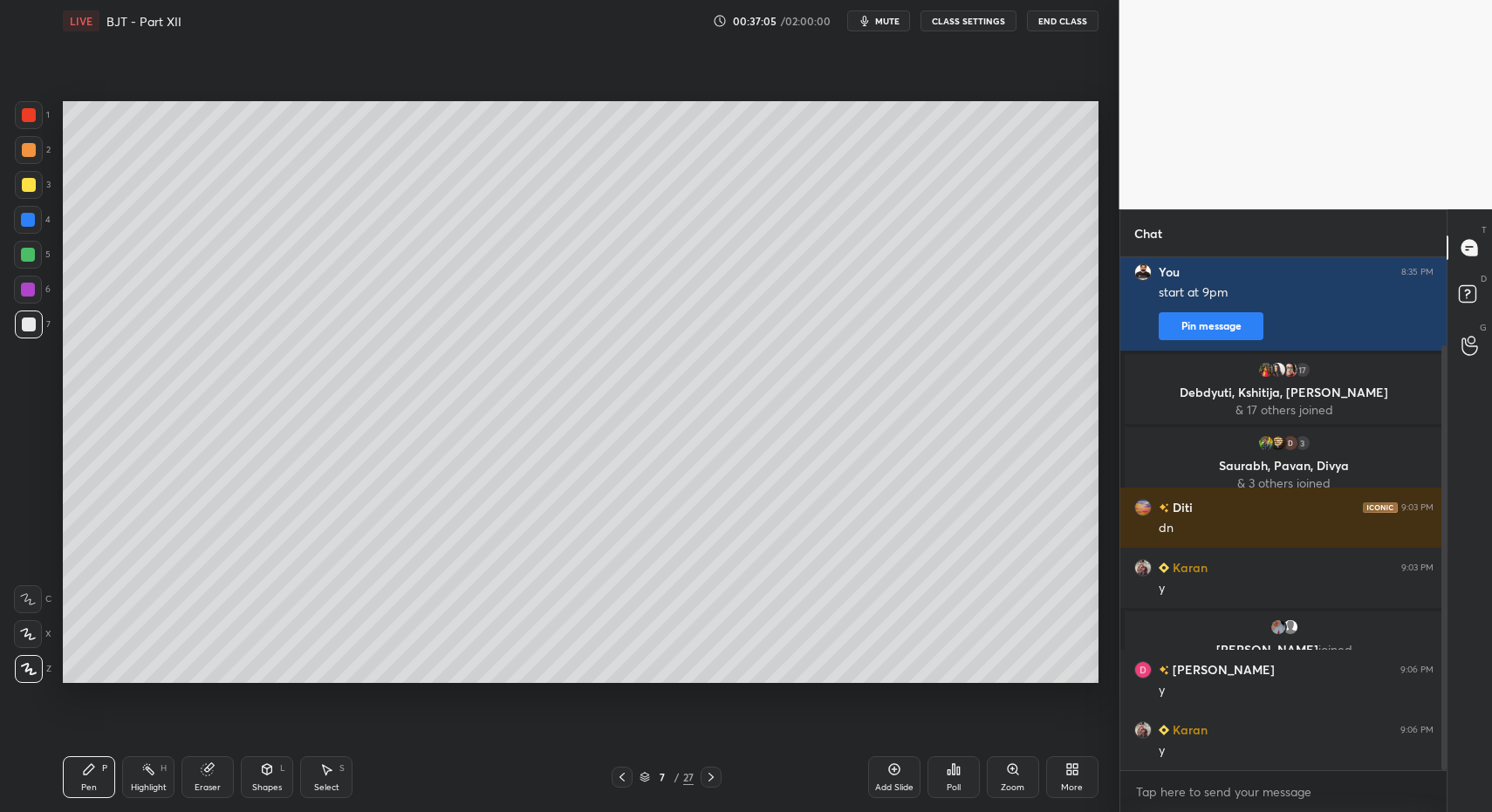
drag, startPoint x: 79, startPoint y: 794, endPoint x: 115, endPoint y: 750, distance: 56.9
click at [79, 792] on div "Pen P" at bounding box center [89, 777] width 53 height 42
drag, startPoint x: 332, startPoint y: 793, endPoint x: 329, endPoint y: 783, distance: 10.4
click at [330, 789] on div "Select" at bounding box center [327, 788] width 25 height 9
click at [316, 777] on div "Select S" at bounding box center [327, 777] width 53 height 42
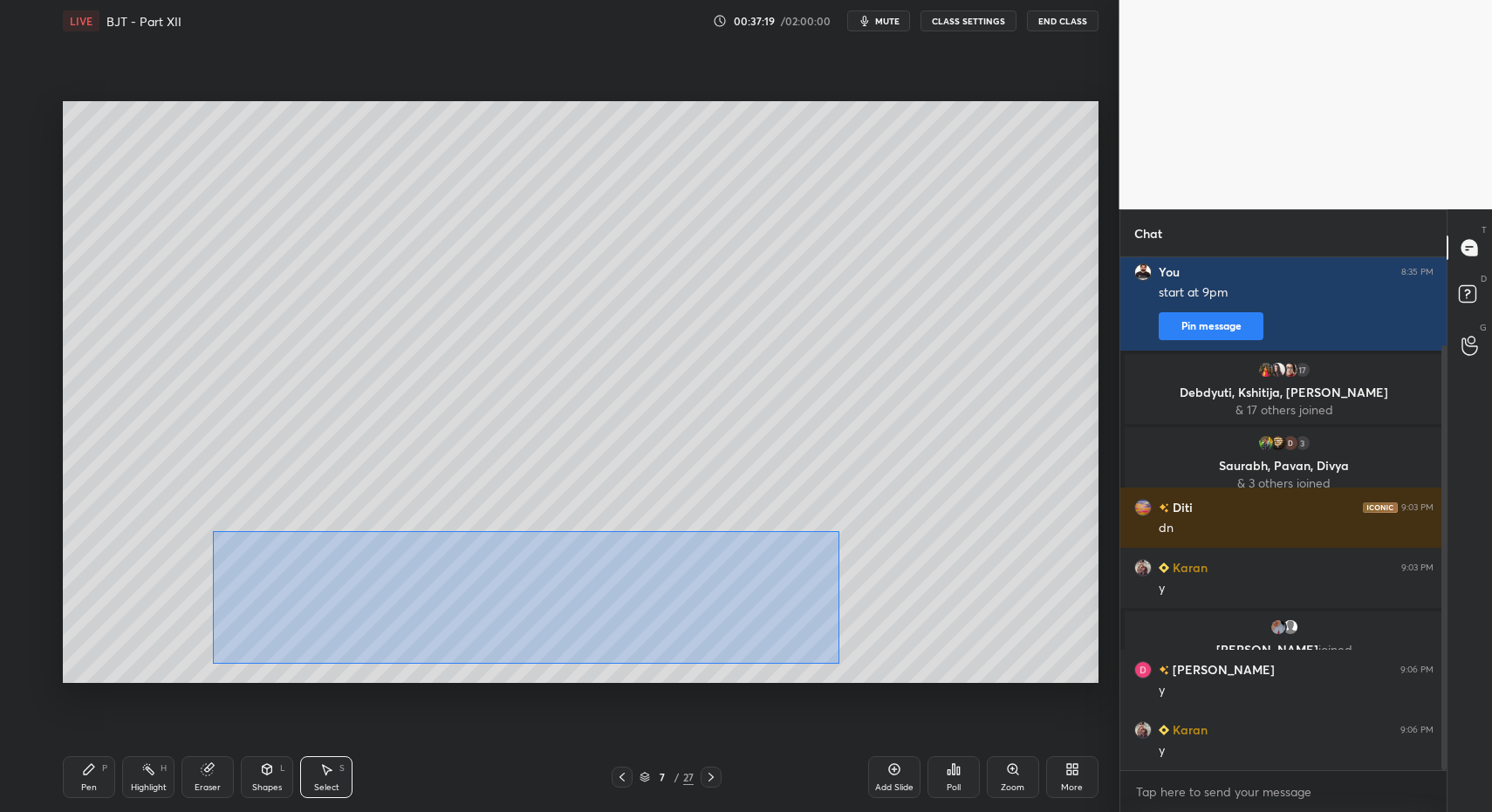
drag, startPoint x: 222, startPoint y: 536, endPoint x: 997, endPoint y: 684, distance: 789.0
click at [997, 684] on div "0 ° Undo Copy Duplicate Duplicate to new slide Delete Setting up your live clas…" at bounding box center [580, 392] width 1049 height 700
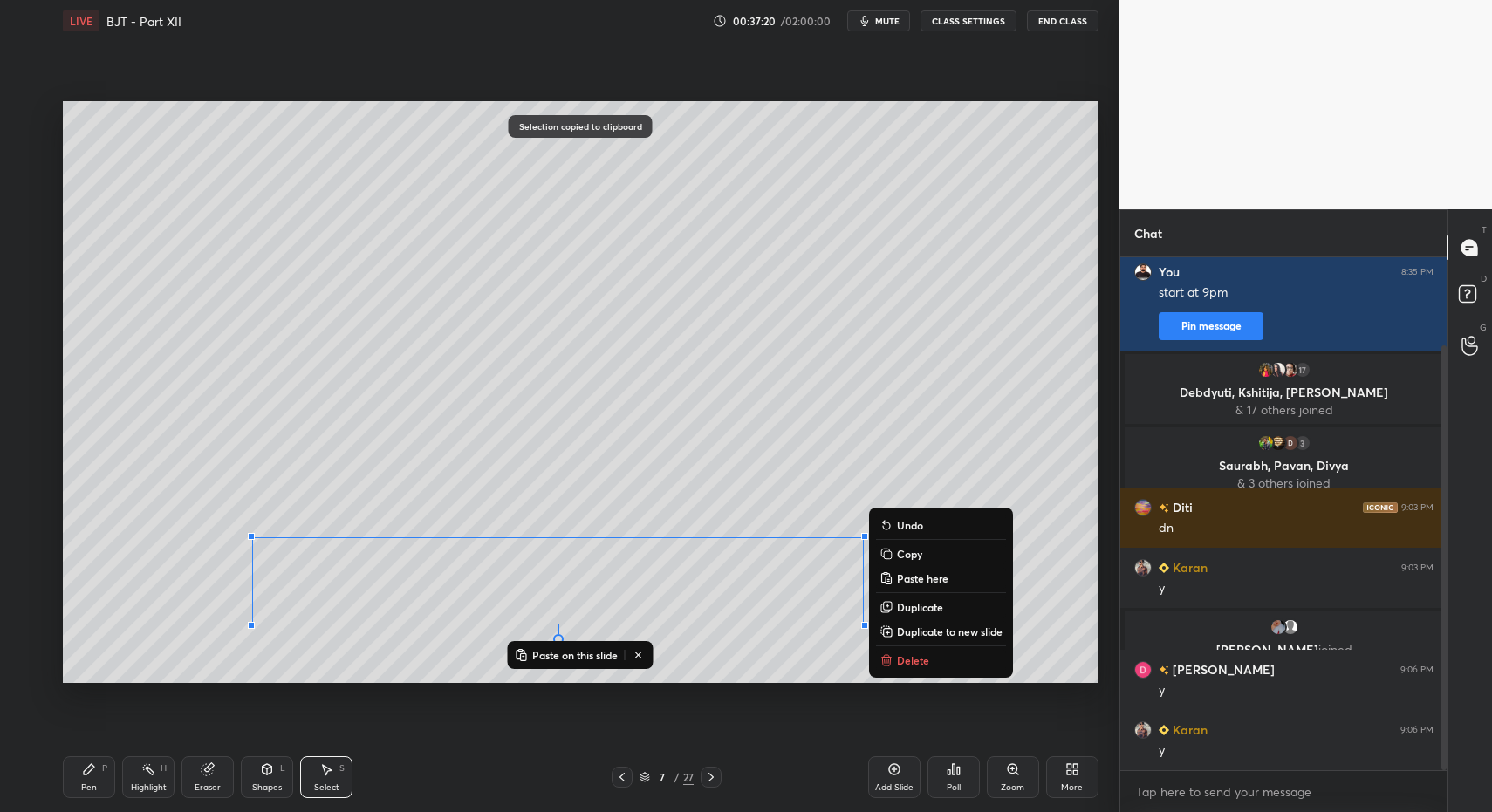
click at [115, 794] on div "Pen P Highlight H Eraser Shapes L Select S" at bounding box center [265, 777] width 403 height 42
click at [114, 787] on div "Pen P" at bounding box center [89, 777] width 53 height 42
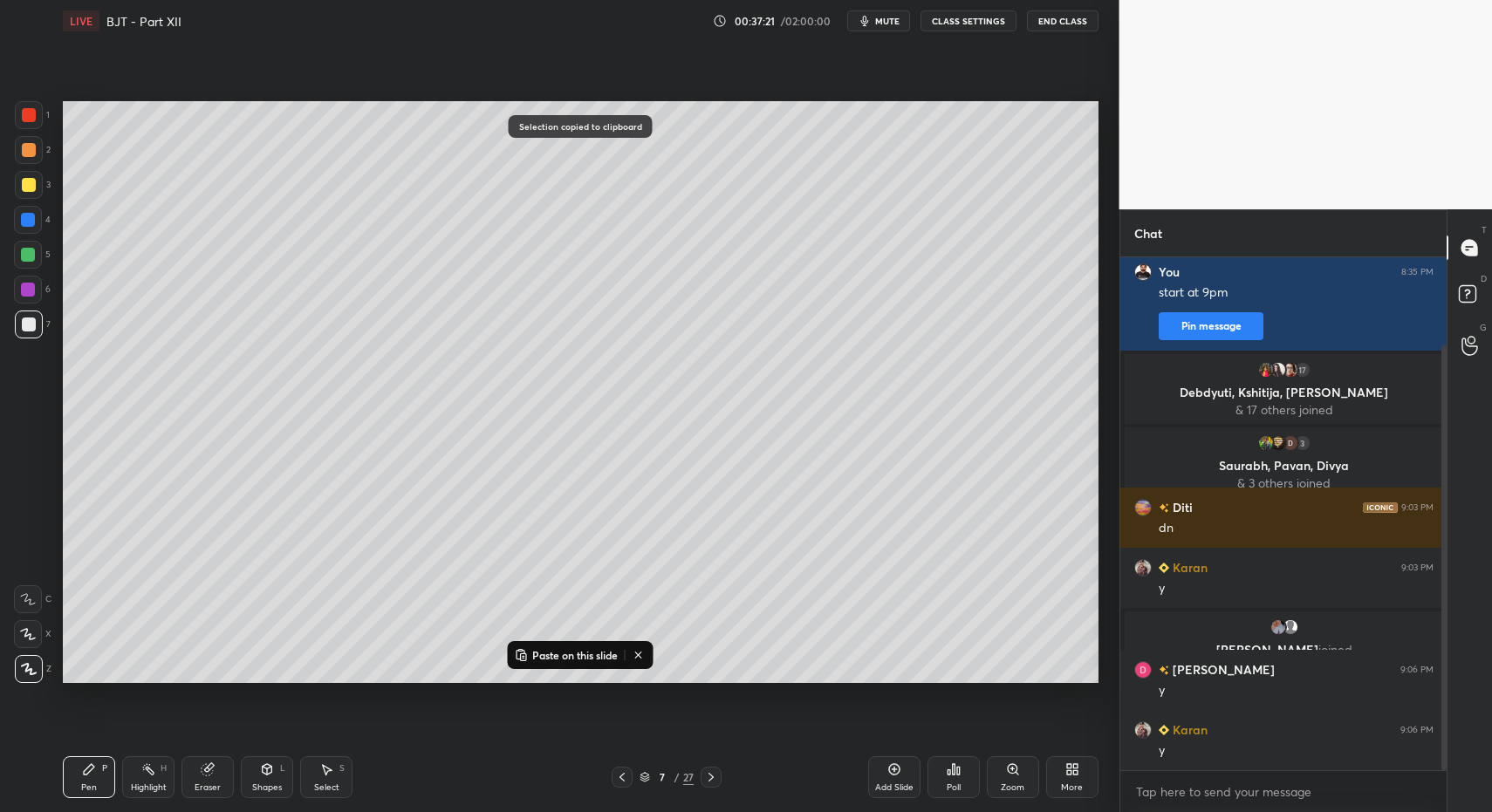
click at [101, 779] on div "Pen P" at bounding box center [89, 777] width 53 height 42
click at [327, 774] on icon at bounding box center [326, 769] width 14 height 14
drag, startPoint x: 335, startPoint y: 775, endPoint x: 327, endPoint y: 768, distance: 10.6
click at [329, 777] on div "Select S" at bounding box center [327, 777] width 53 height 42
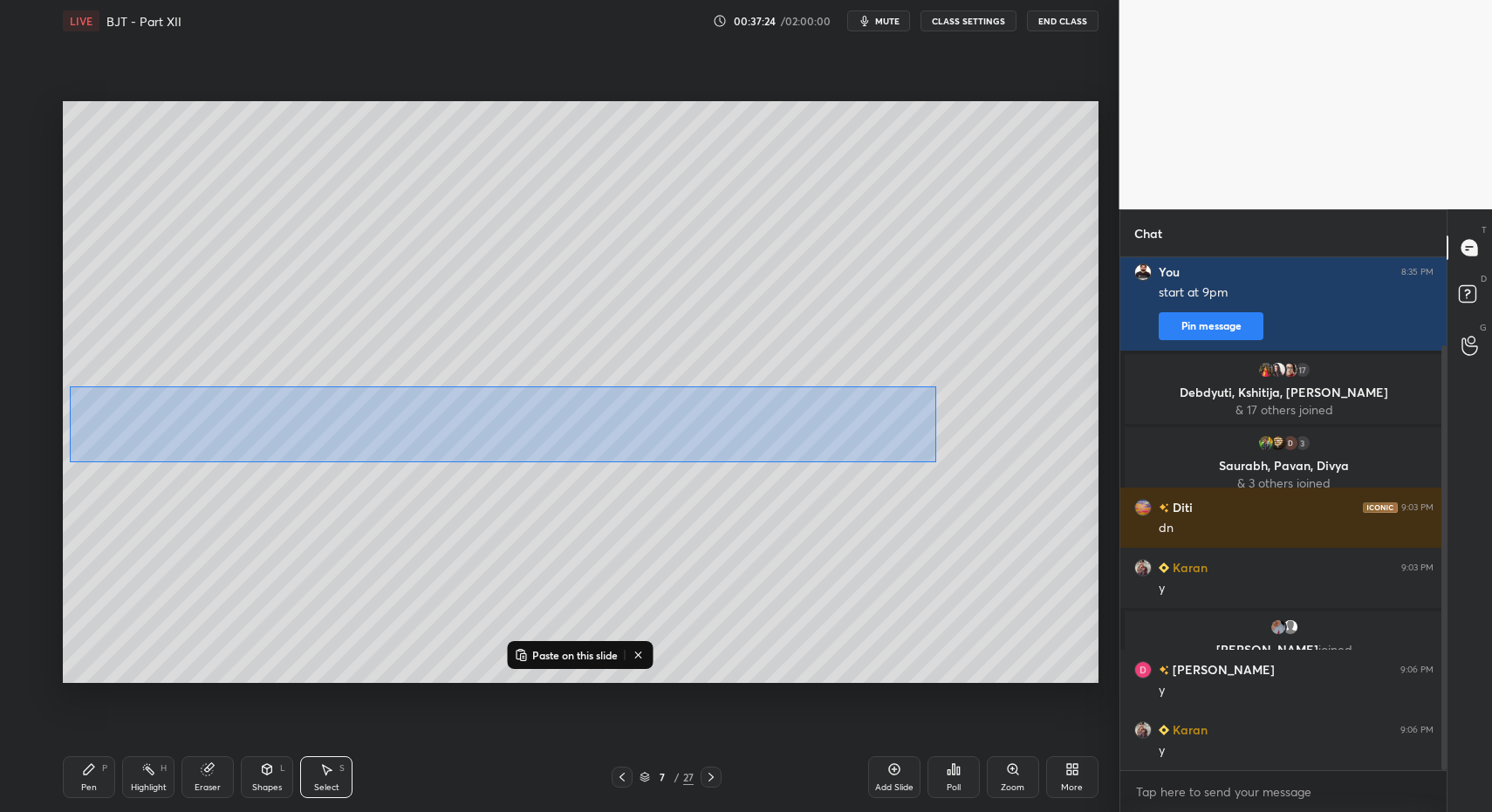
drag, startPoint x: 70, startPoint y: 386, endPoint x: 896, endPoint y: 471, distance: 830.4
click at [936, 466] on div "0 ° Undo Copy Paste here Duplicate Duplicate to new slide Delete" at bounding box center [581, 392] width 1036 height 582
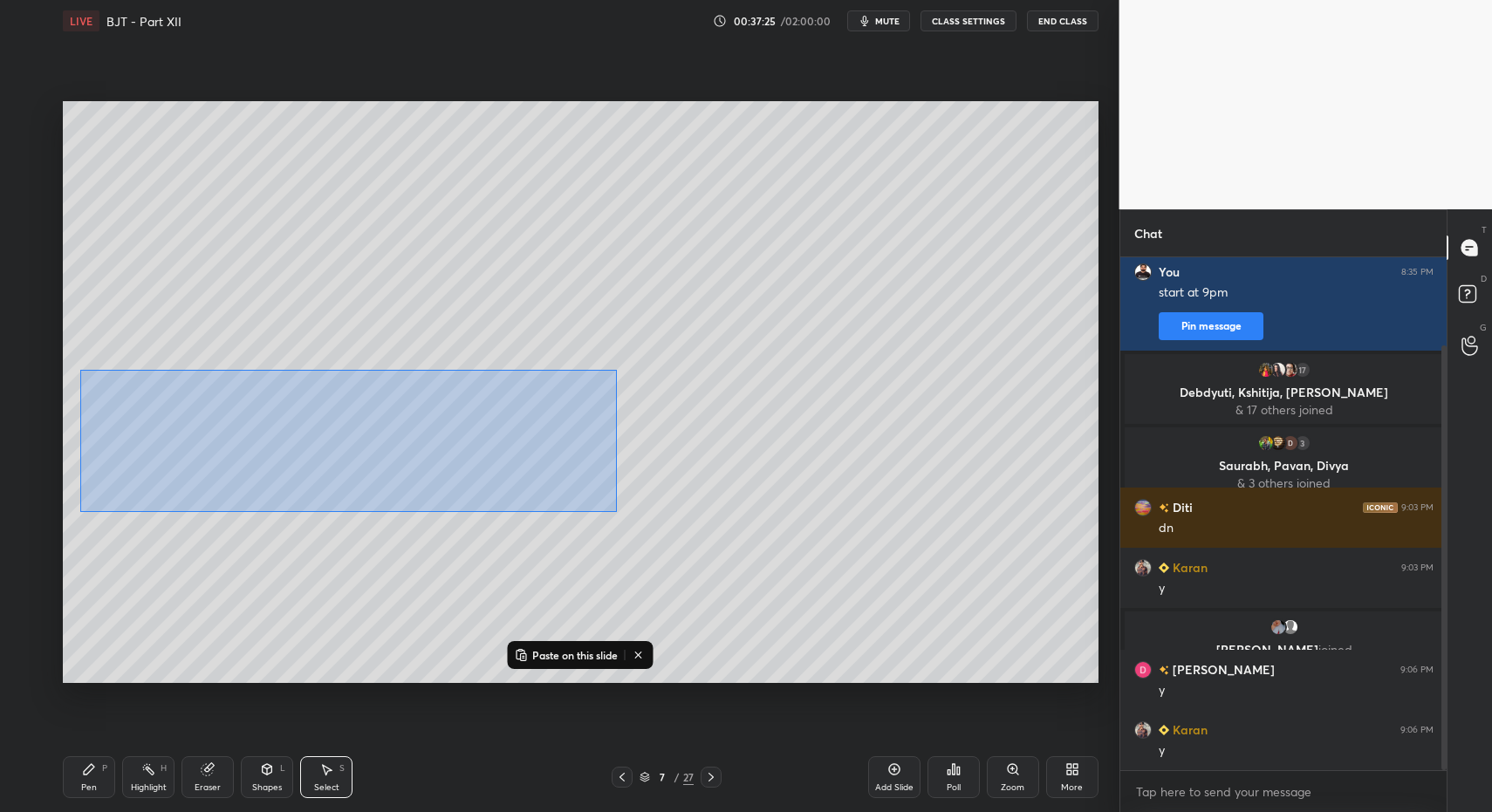
drag, startPoint x: 81, startPoint y: 371, endPoint x: 886, endPoint y: 513, distance: 817.4
click at [892, 520] on div "0 ° Undo Copy Paste here Duplicate Duplicate to new slide Delete" at bounding box center [581, 392] width 1036 height 582
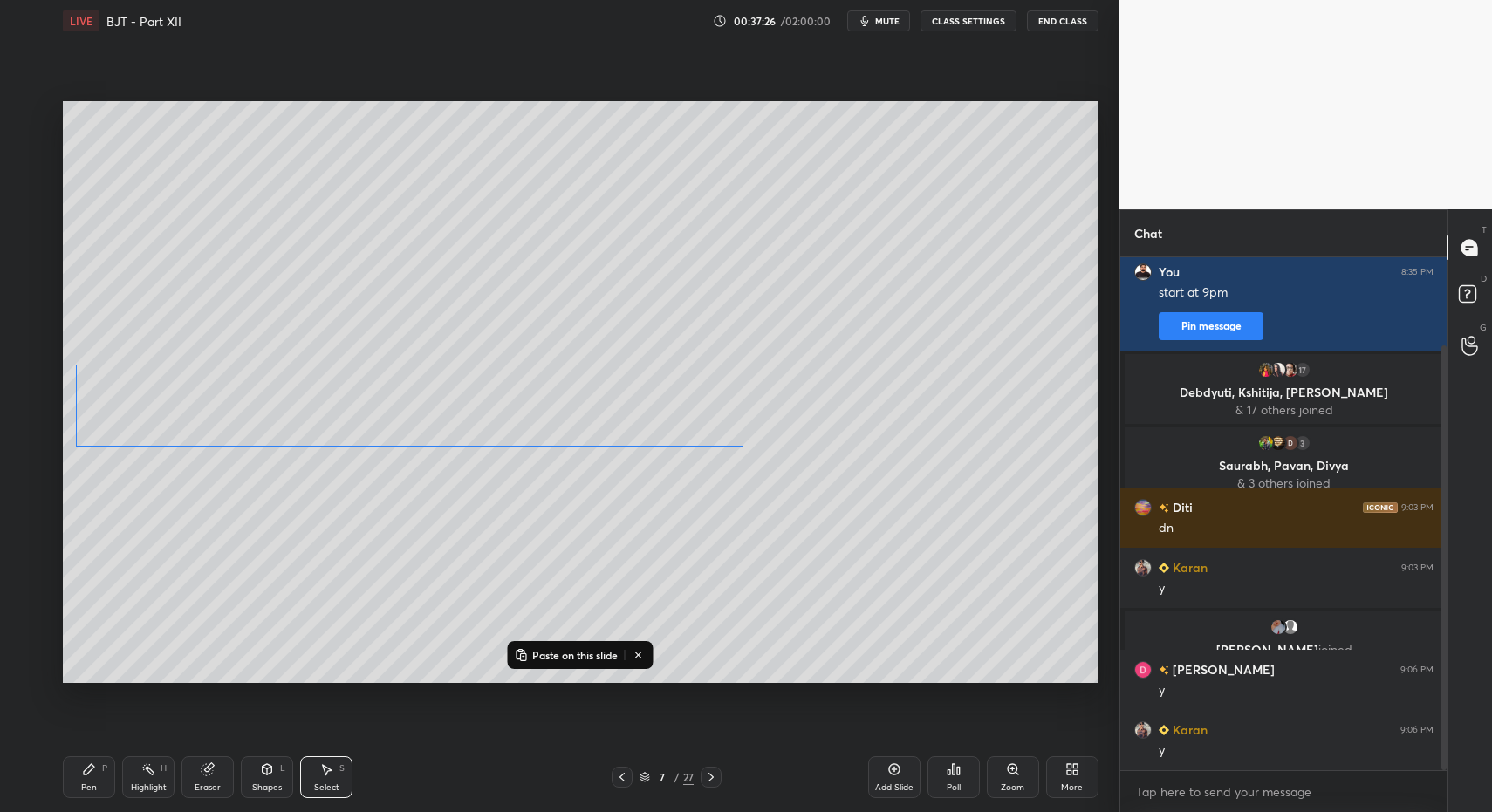
drag, startPoint x: 334, startPoint y: 460, endPoint x: 273, endPoint y: 488, distance: 67.1
click at [330, 419] on div "0 ° Undo Copy Paste here Duplicate Duplicate to new slide Delete" at bounding box center [581, 392] width 1036 height 582
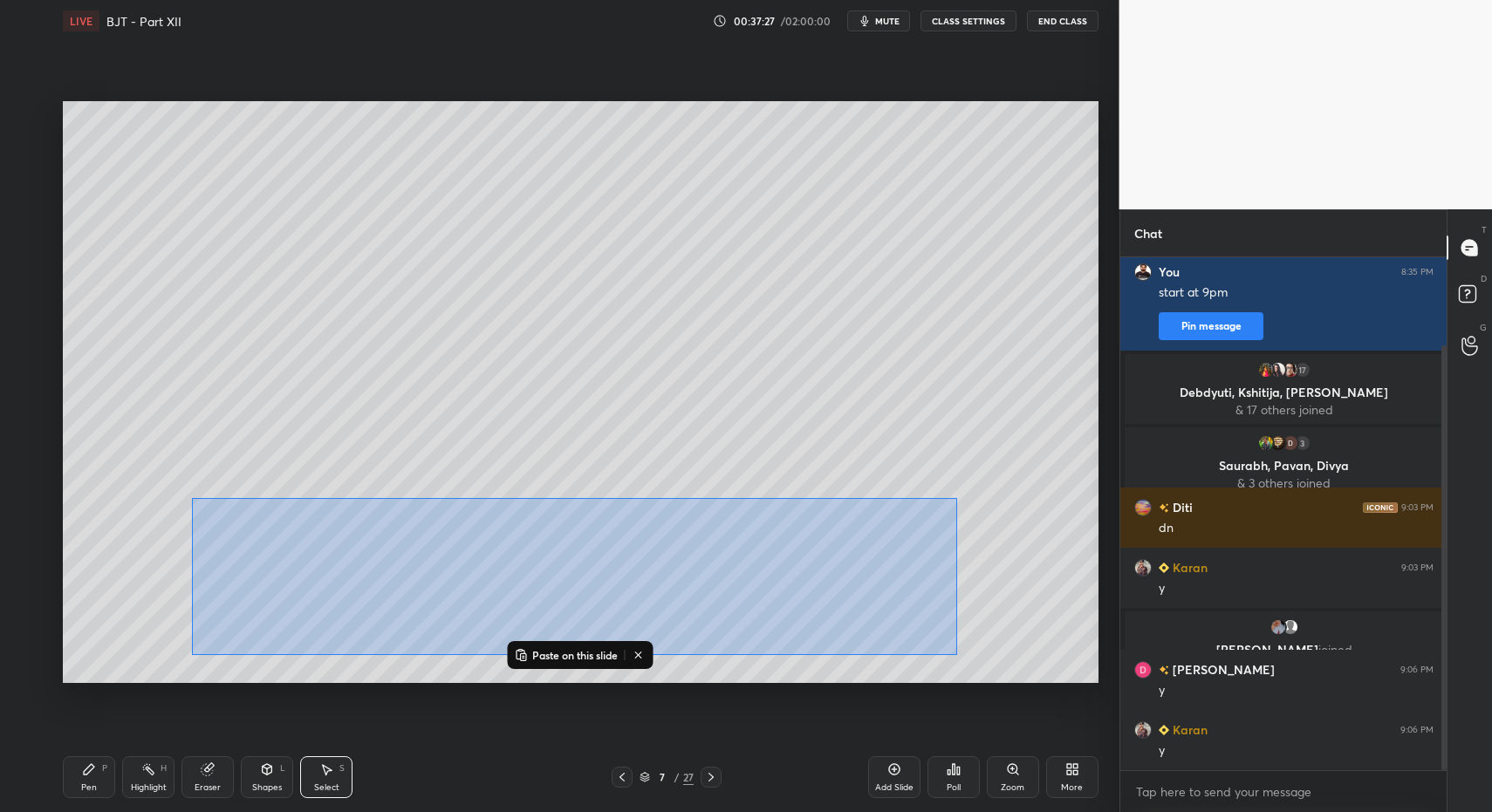
drag, startPoint x: 214, startPoint y: 513, endPoint x: 955, endPoint y: 674, distance: 758.3
click at [963, 674] on div "0 ° Undo Copy Paste here Duplicate Duplicate to new slide Delete" at bounding box center [581, 392] width 1036 height 582
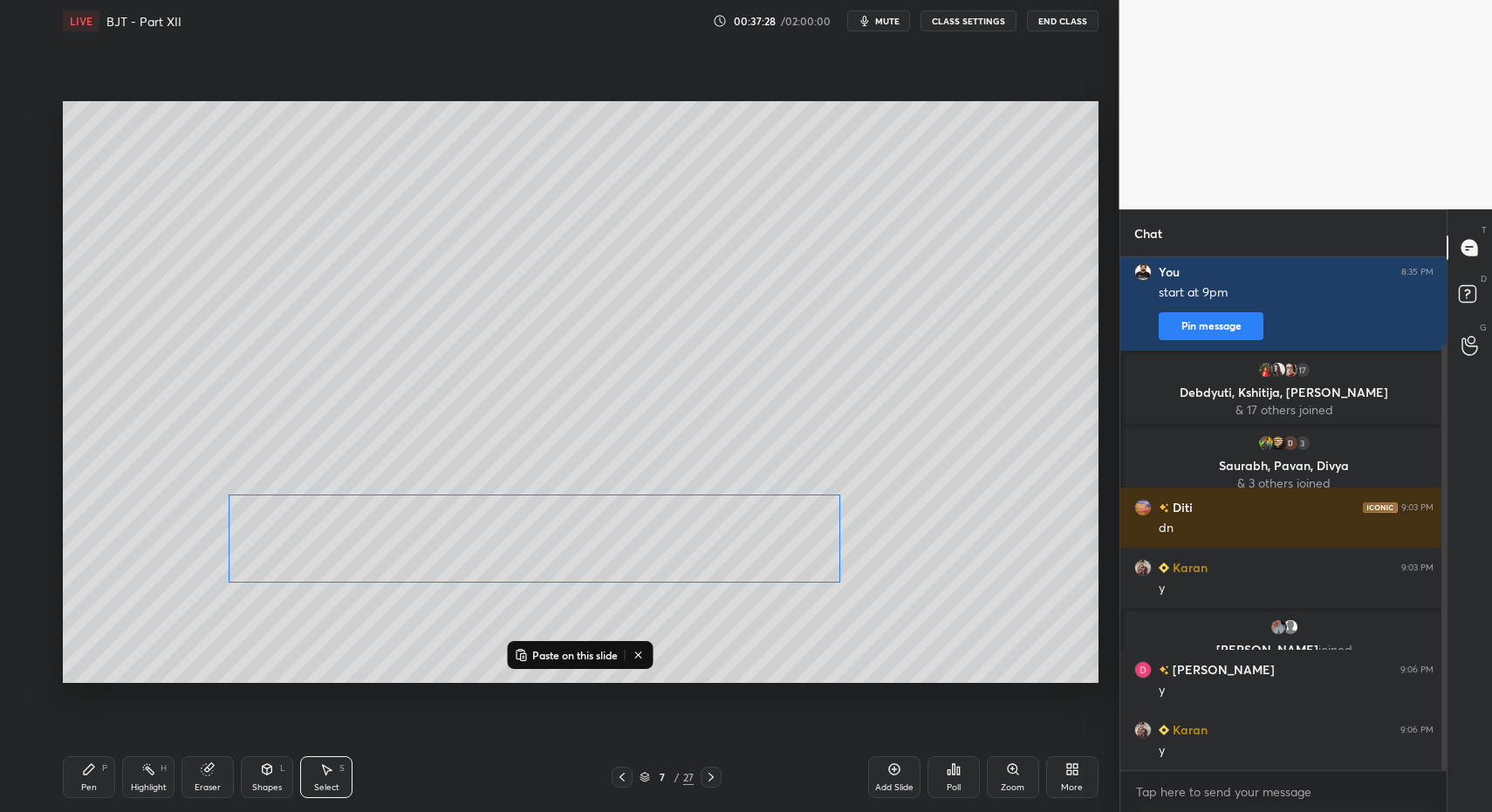
drag, startPoint x: 386, startPoint y: 578, endPoint x: 369, endPoint y: 543, distance: 38.9
click at [368, 542] on div "0 ° Undo Copy Paste here Duplicate Duplicate to new slide Delete" at bounding box center [581, 392] width 1036 height 582
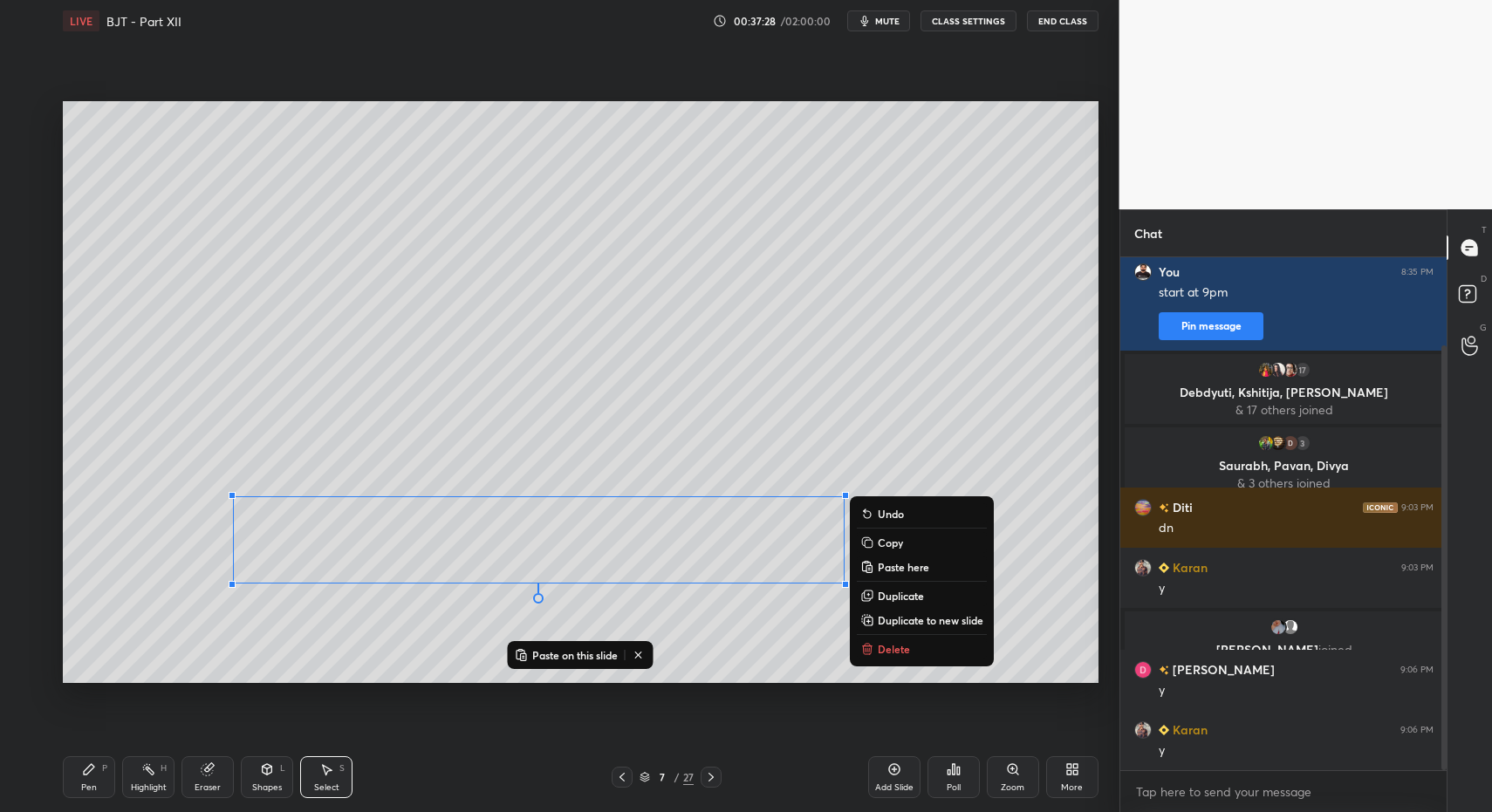
scroll to position [166, 0]
click at [53, 780] on div "1 2 3 4 5 6 7 C X Z C X Z E E Erase all H H LIVE BJT - Part XII 00:37:28 / 02:0…" at bounding box center [552, 406] width 1106 height 812
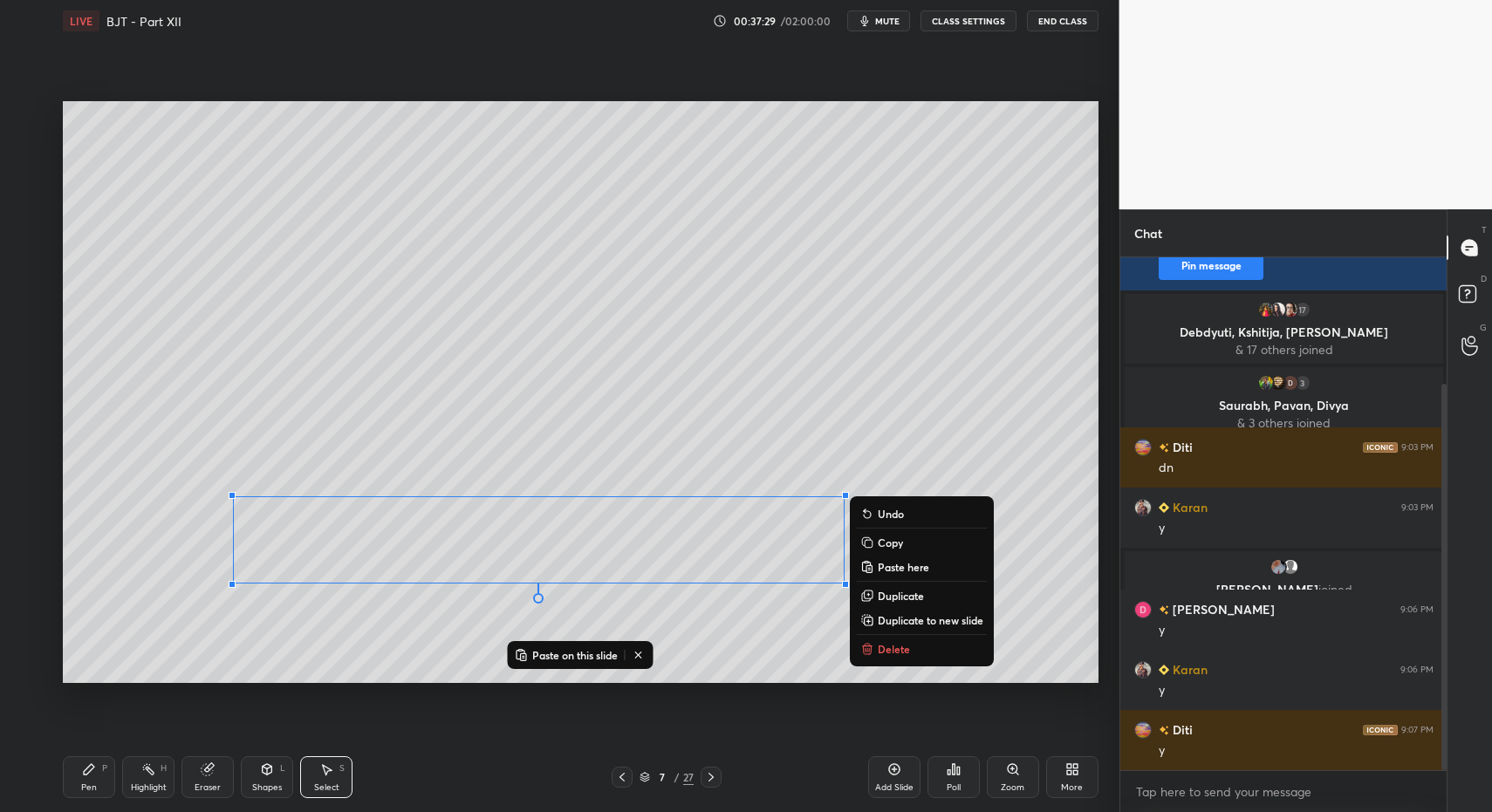
click at [57, 777] on div "1 2 3 4 5 6 7 C X Z C X Z E E Erase all H H LIVE BJT - Part XII 00:37:29 / 02:0…" at bounding box center [552, 406] width 1106 height 812
click at [94, 770] on icon at bounding box center [89, 769] width 14 height 14
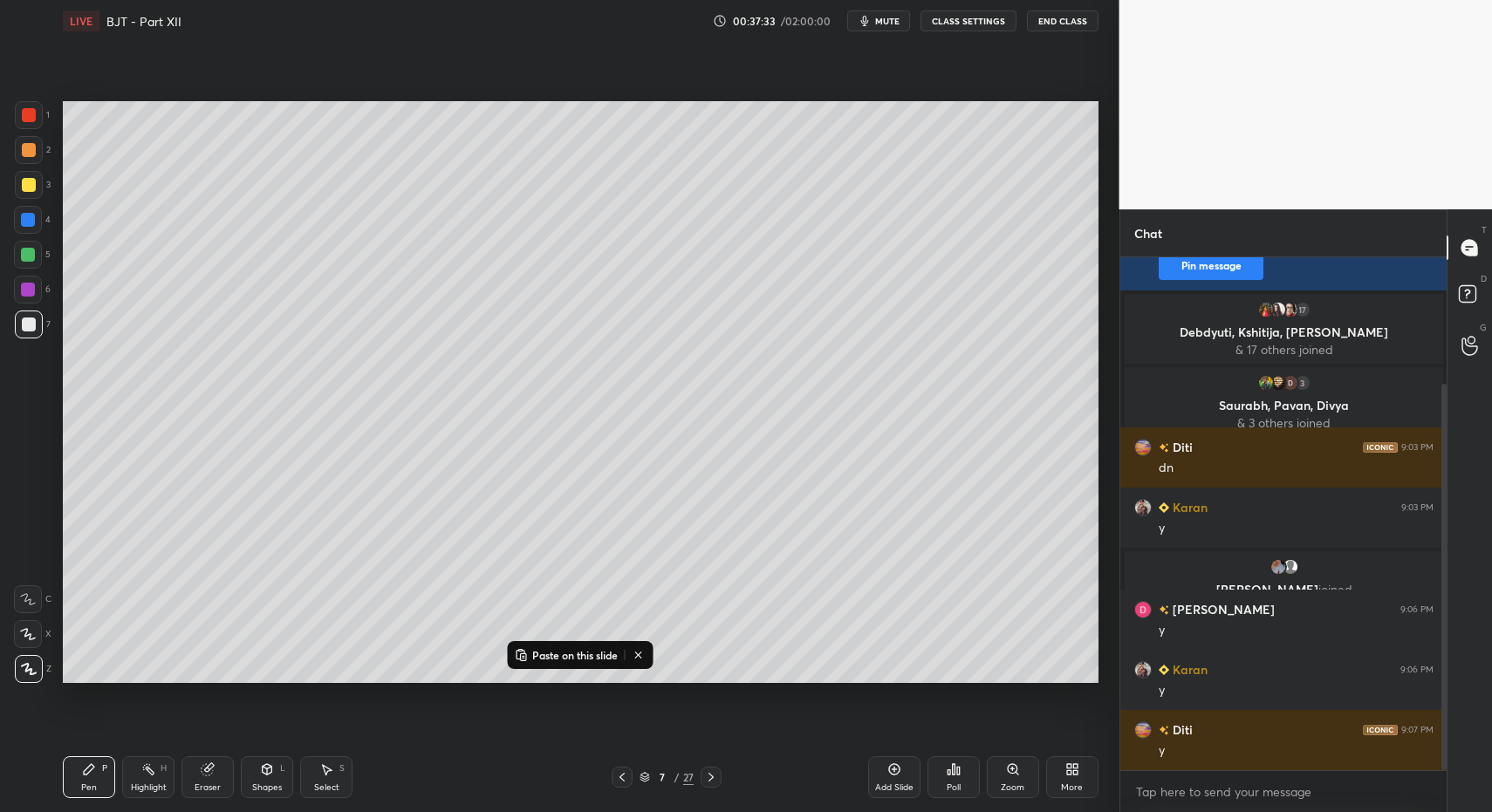
drag, startPoint x: 327, startPoint y: 778, endPoint x: 315, endPoint y: 770, distance: 14.4
click at [327, 773] on div "Select S" at bounding box center [327, 777] width 53 height 42
click at [315, 776] on div "Select S" at bounding box center [327, 777] width 53 height 42
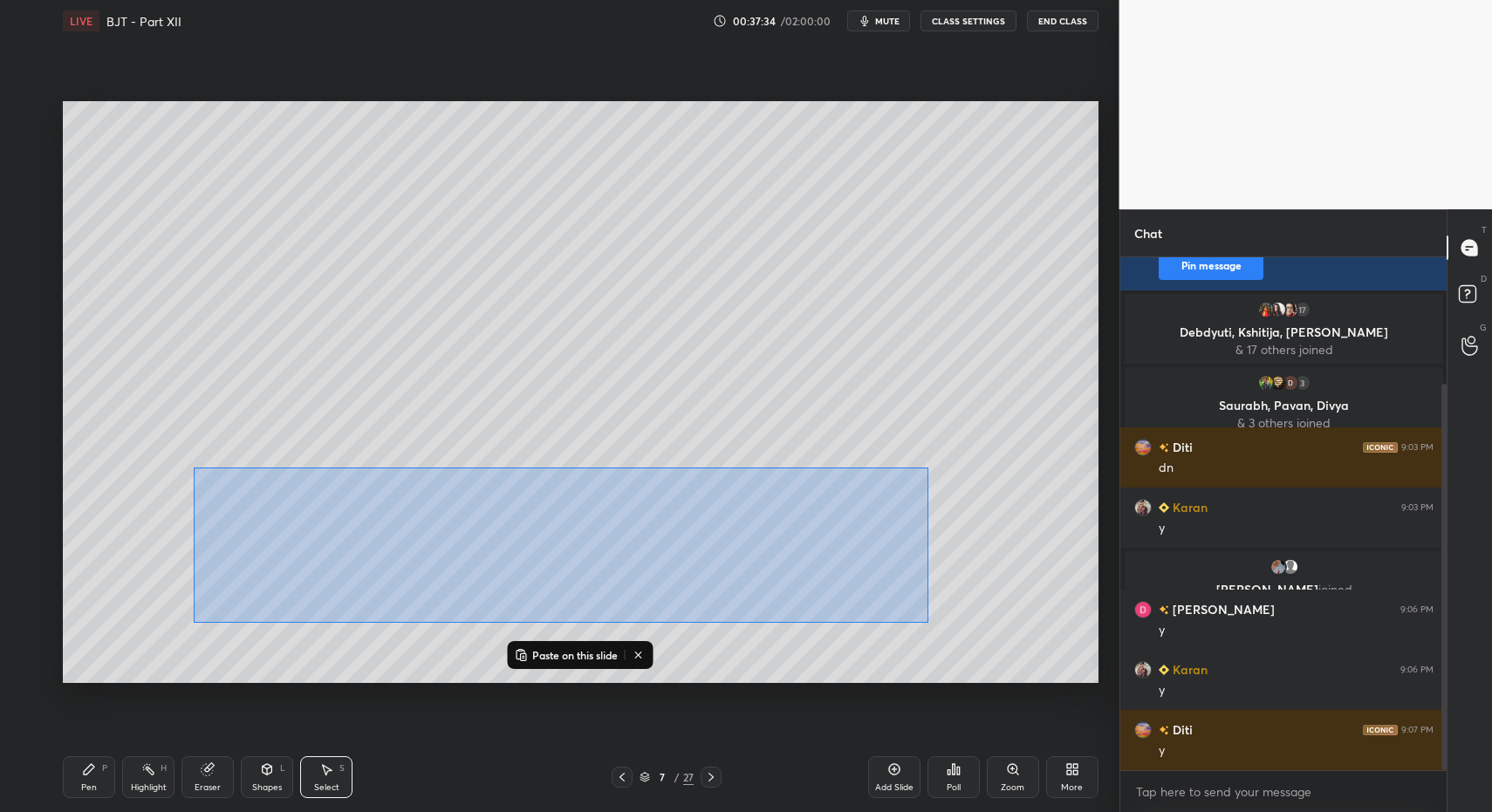
drag, startPoint x: 209, startPoint y: 477, endPoint x: 944, endPoint y: 630, distance: 750.8
click at [944, 628] on div "0 ° Undo Copy Paste here Duplicate Duplicate to new slide Delete" at bounding box center [581, 392] width 1036 height 582
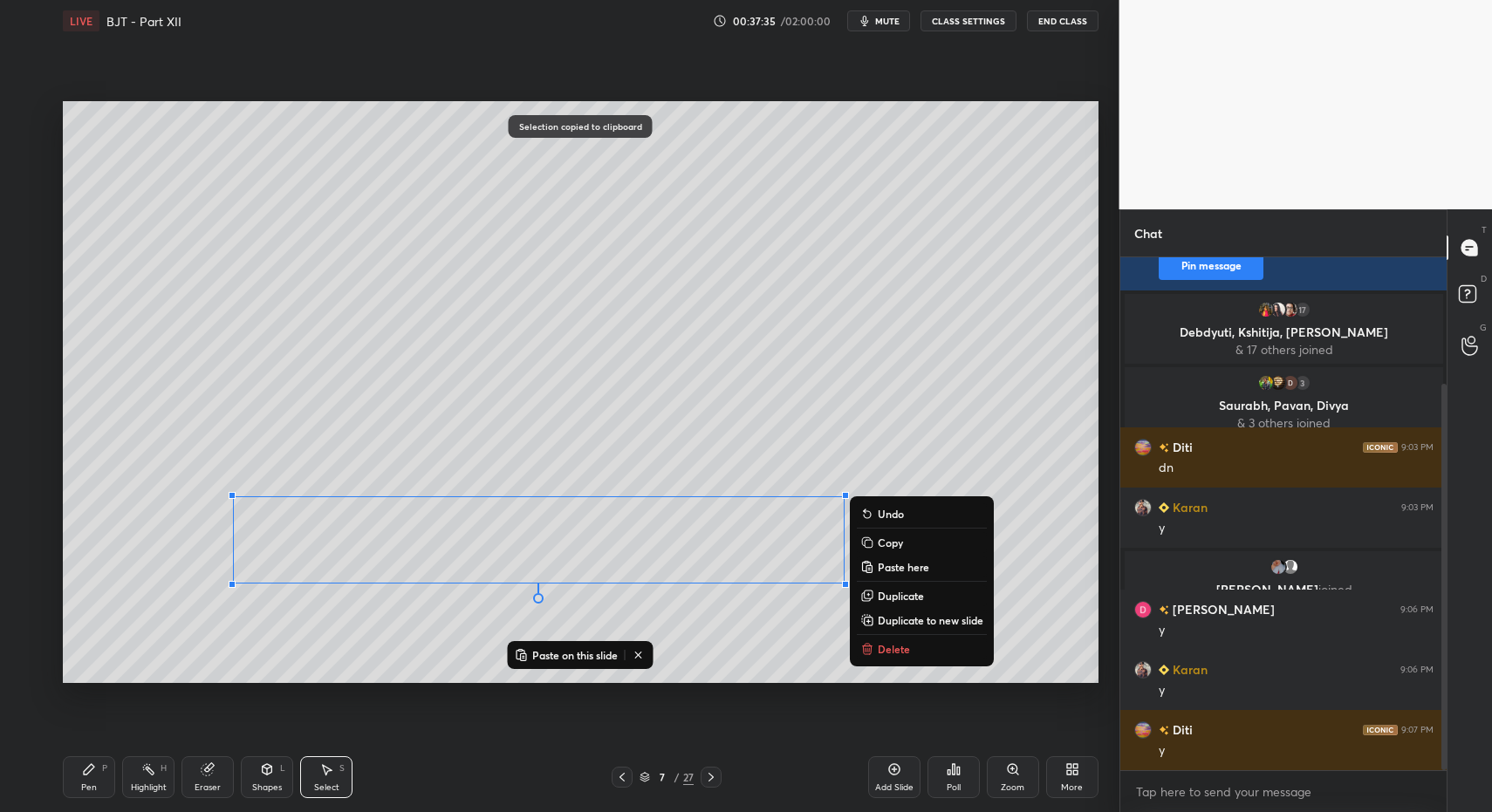
click at [893, 776] on div "Add Slide" at bounding box center [895, 777] width 53 height 42
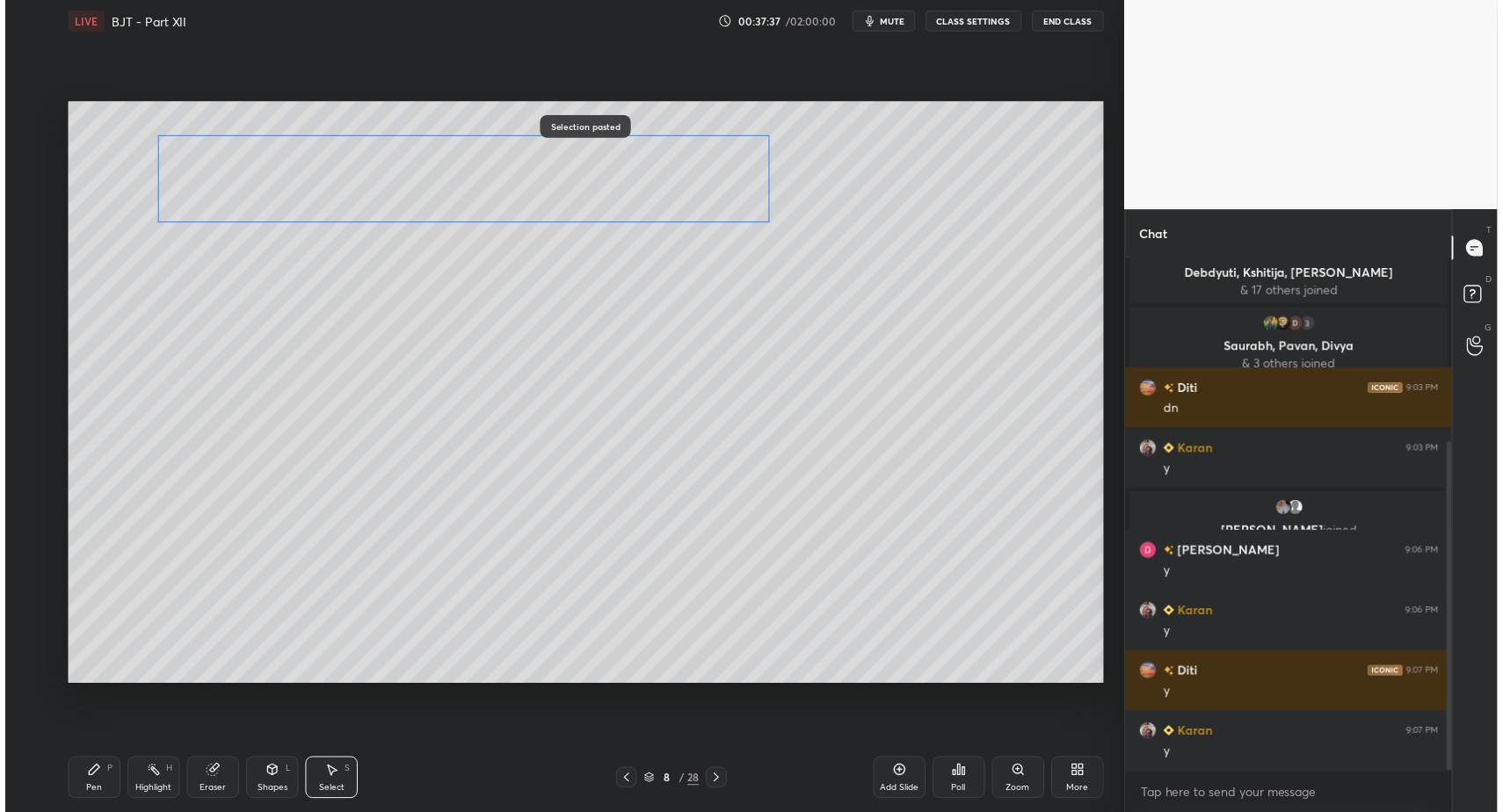
scroll to position [289, 0]
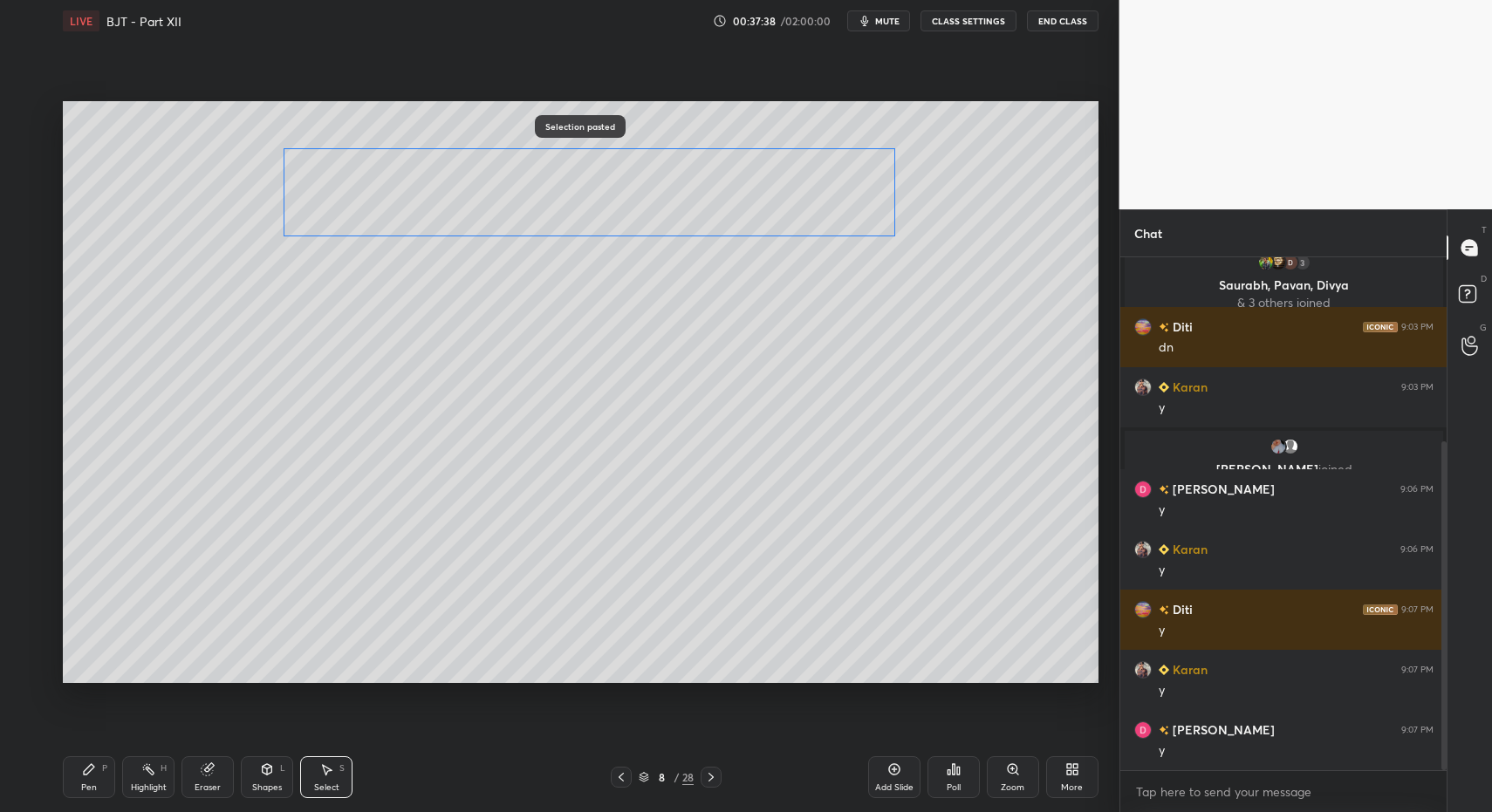
drag, startPoint x: 318, startPoint y: 439, endPoint x: 417, endPoint y: 209, distance: 250.4
click at [426, 202] on div "0 ° Undo Copy Paste here Duplicate Duplicate to new slide Delete" at bounding box center [581, 392] width 1036 height 582
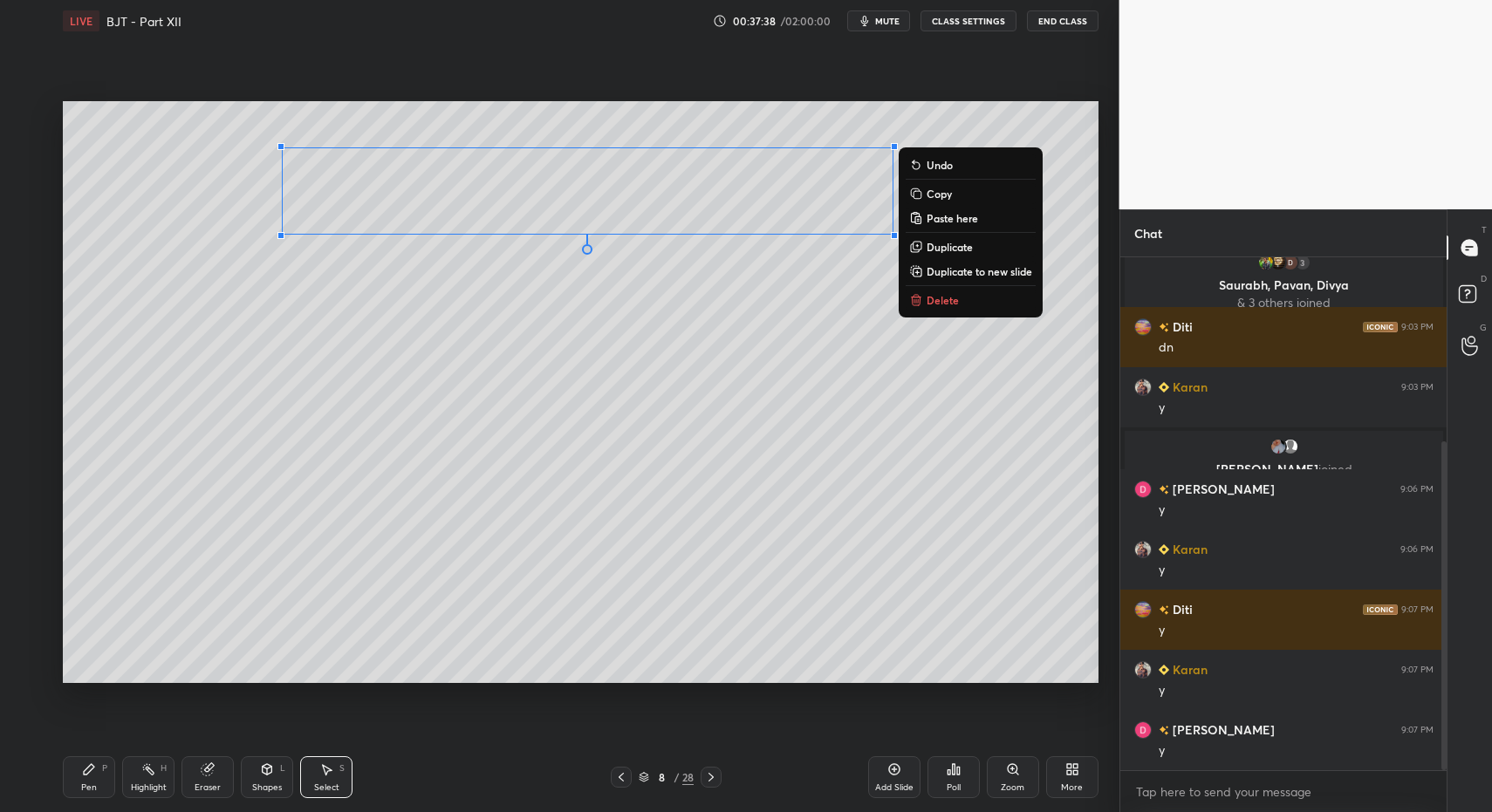
click at [616, 773] on icon at bounding box center [622, 777] width 14 height 14
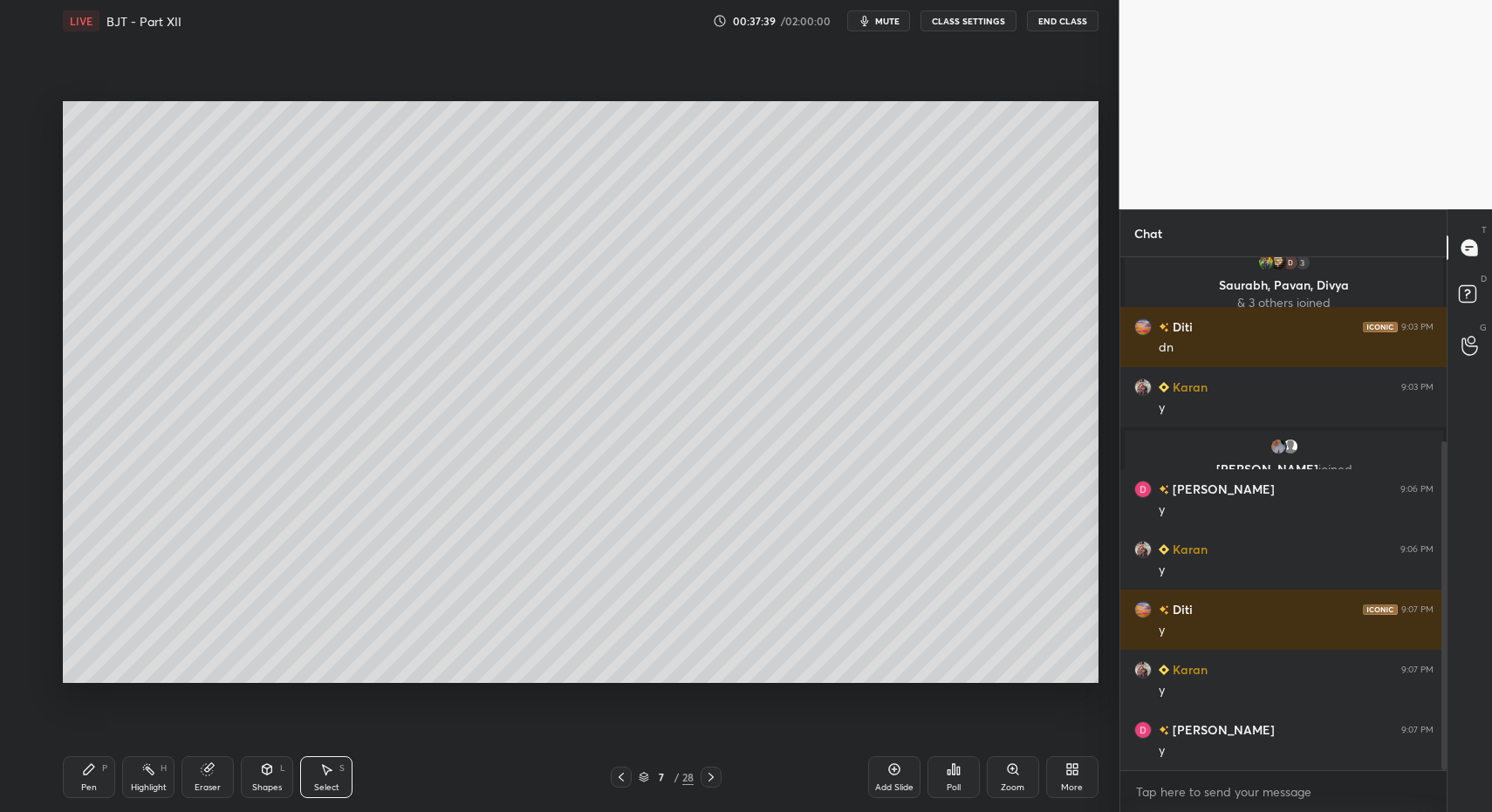
click at [139, 790] on div "Highlight" at bounding box center [149, 788] width 36 height 9
click at [148, 776] on div "Highlight H" at bounding box center [149, 777] width 53 height 42
click at [327, 777] on div "Select S" at bounding box center [327, 777] width 53 height 42
click at [330, 759] on div "Select S" at bounding box center [327, 777] width 53 height 42
drag, startPoint x: 375, startPoint y: 257, endPoint x: 519, endPoint y: 320, distance: 157.2
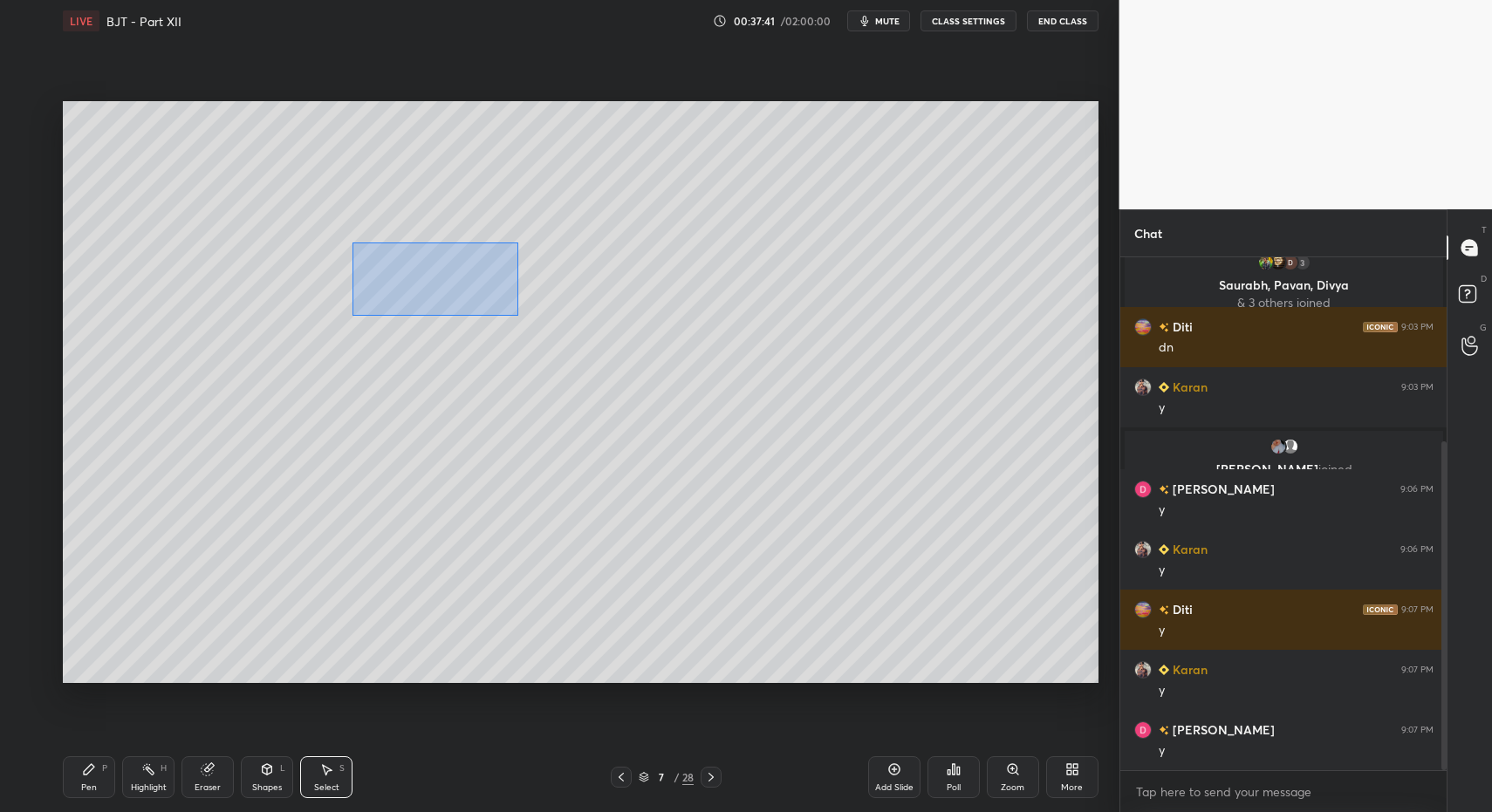
click at [522, 319] on div "0 ° Undo Copy Paste here Duplicate Duplicate to new slide Delete" at bounding box center [581, 392] width 1036 height 582
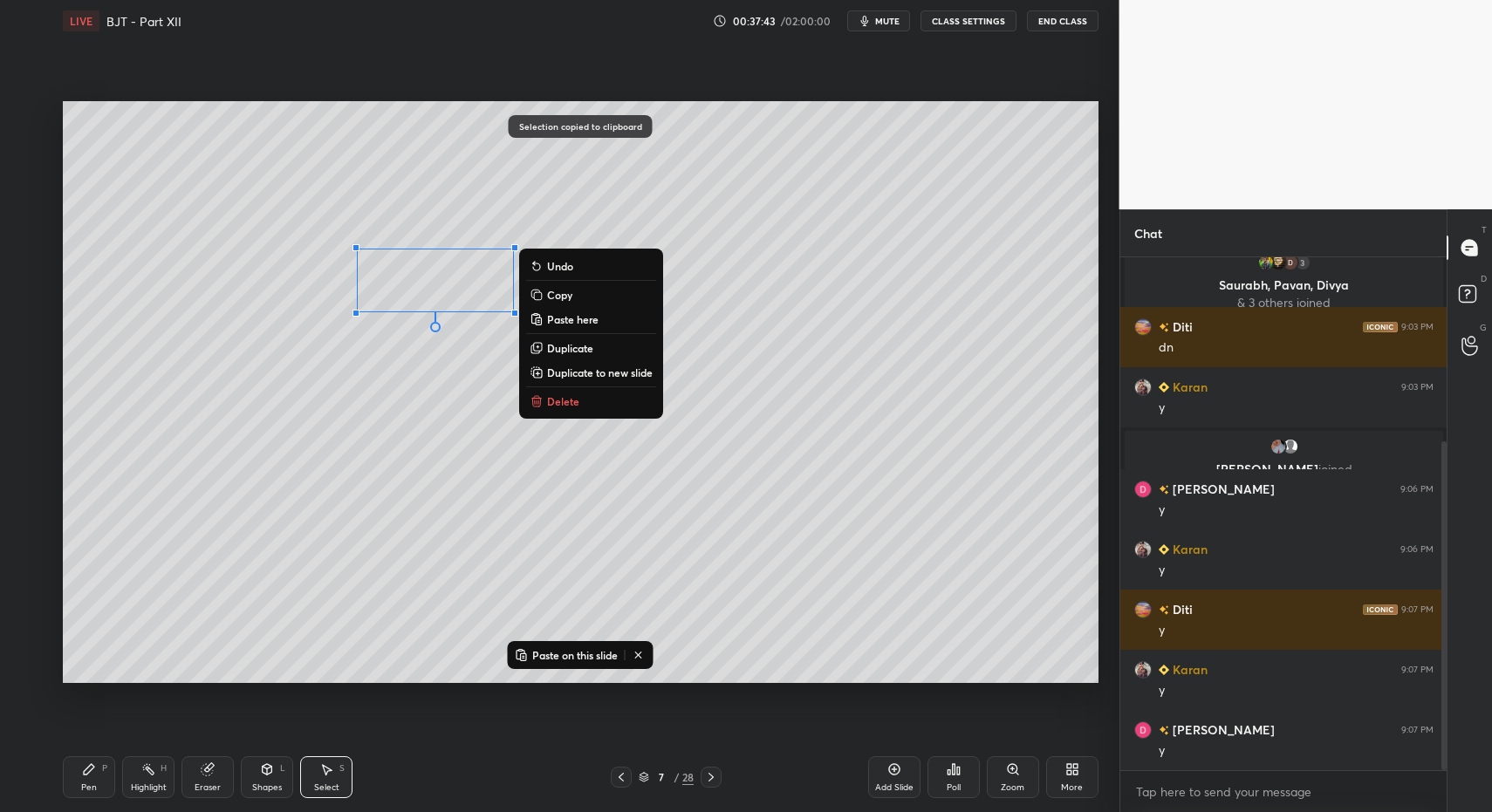
click at [706, 777] on icon at bounding box center [711, 777] width 14 height 14
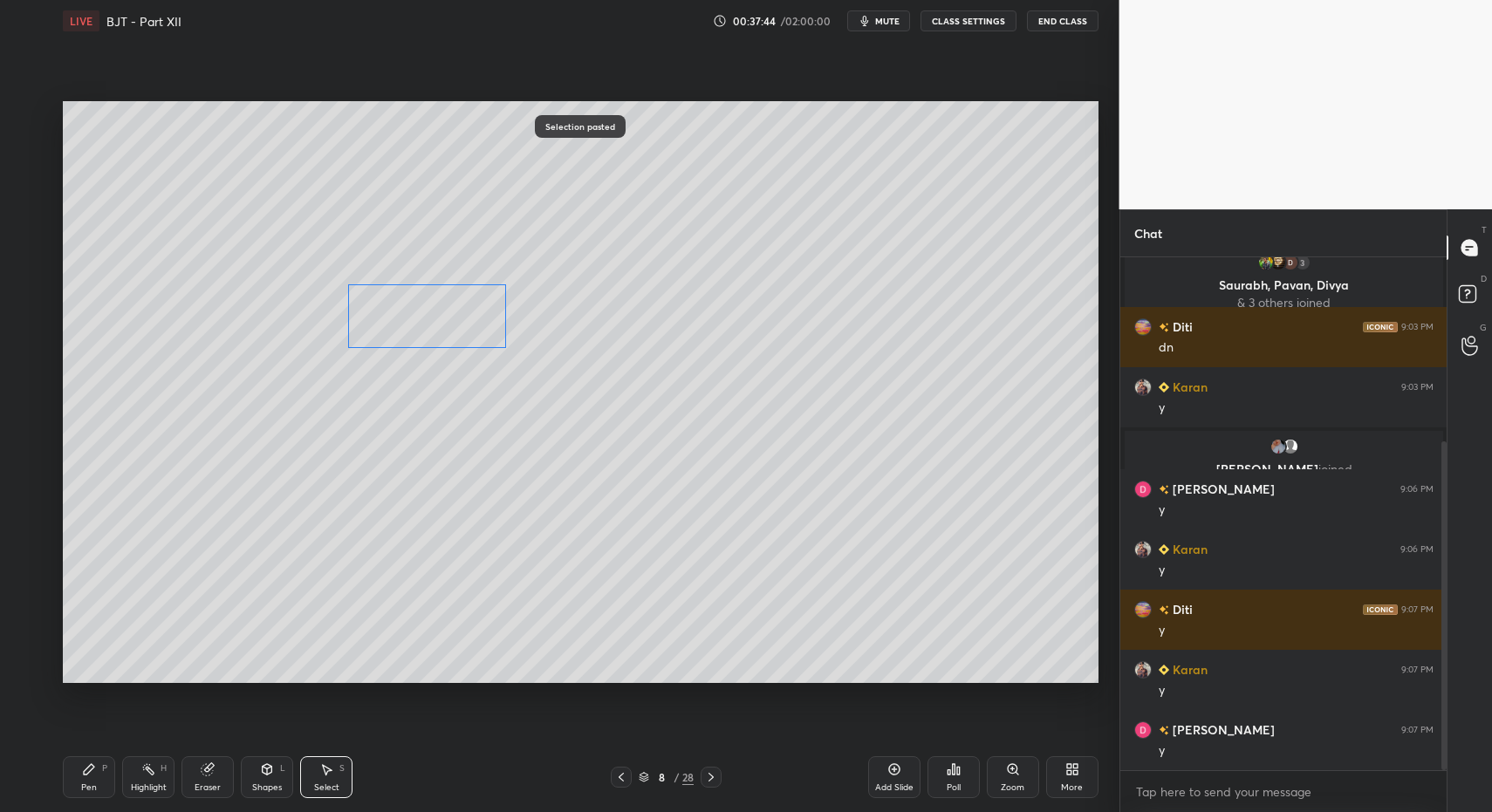
drag, startPoint x: 407, startPoint y: 311, endPoint x: 386, endPoint y: 294, distance: 27.0
click at [406, 325] on div "0 ° Undo Copy Paste here Duplicate Duplicate to new slide Delete" at bounding box center [581, 392] width 1036 height 582
drag, startPoint x: 302, startPoint y: 171, endPoint x: 330, endPoint y: 245, distance: 79.1
click at [316, 187] on div "0 ° Undo Copy Paste here Duplicate Duplicate to new slide Delete" at bounding box center [581, 392] width 1036 height 582
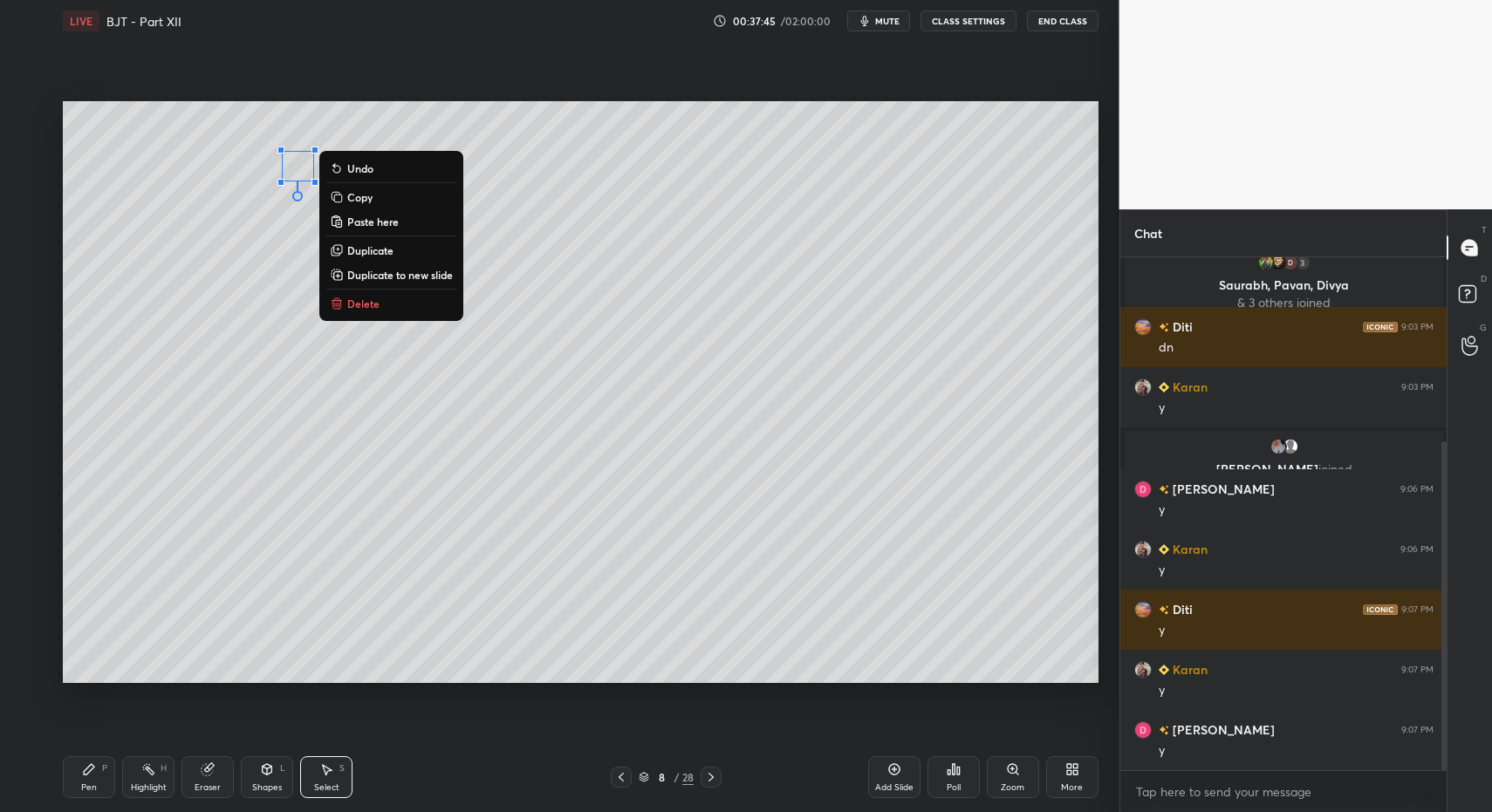
drag, startPoint x: 366, startPoint y: 294, endPoint x: 332, endPoint y: 289, distance: 34.4
click at [366, 294] on button "Delete" at bounding box center [392, 303] width 130 height 21
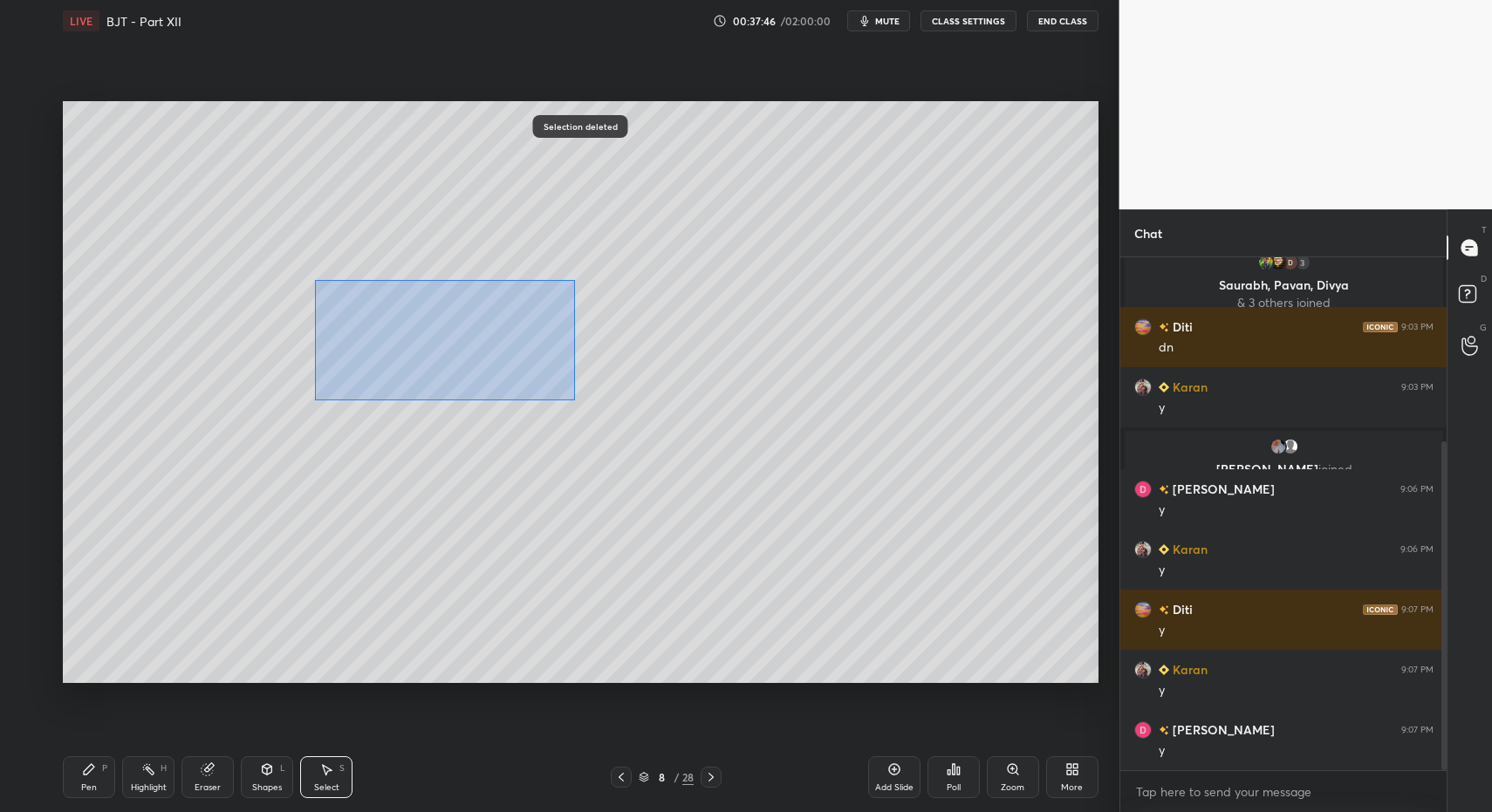
drag, startPoint x: 314, startPoint y: 279, endPoint x: 461, endPoint y: 341, distance: 159.5
click at [567, 396] on div "0 ° Undo Copy Paste here Duplicate Duplicate to new slide Delete" at bounding box center [581, 392] width 1036 height 582
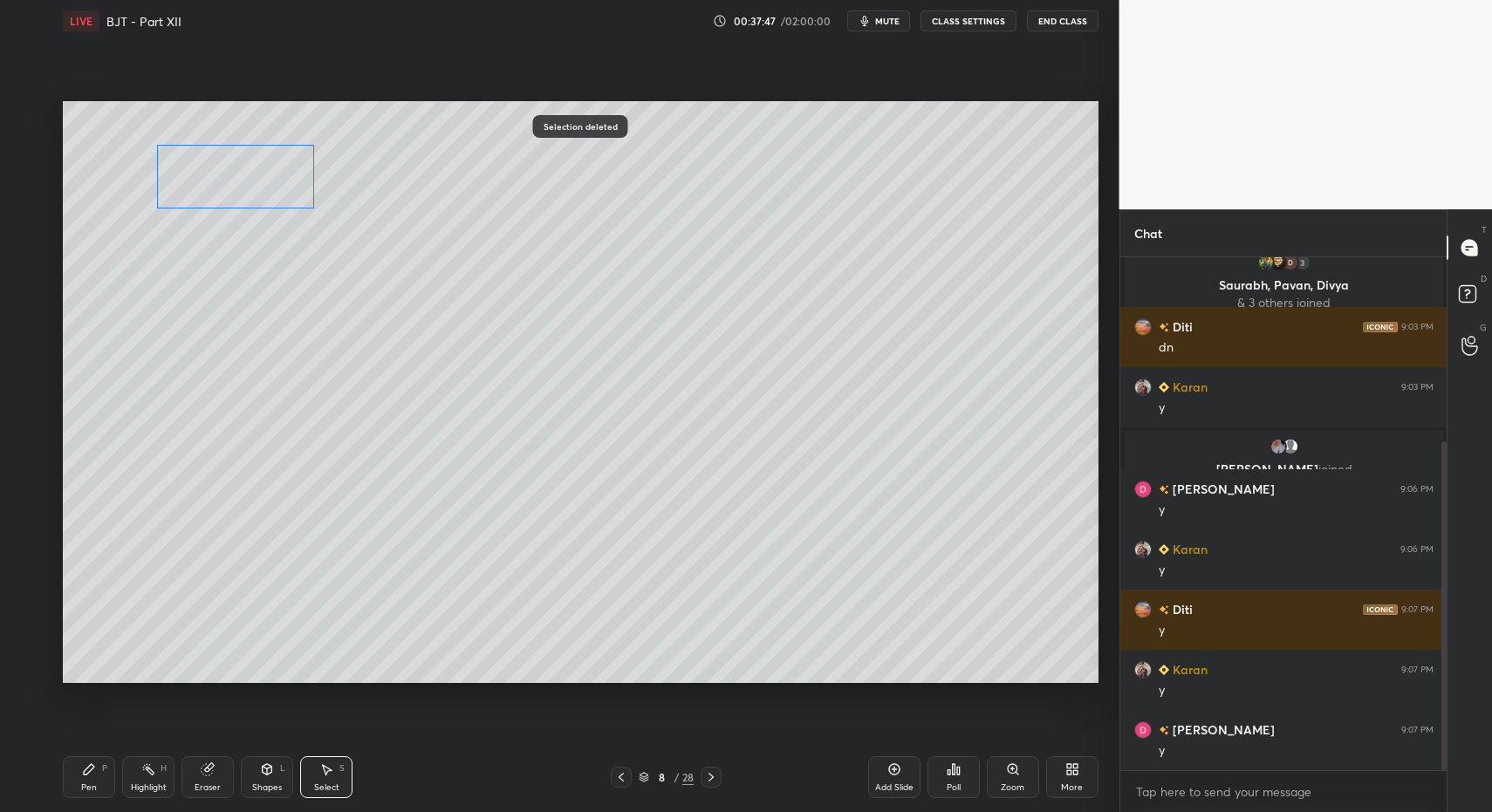
drag, startPoint x: 389, startPoint y: 318, endPoint x: 245, endPoint y: 181, distance: 198.8
click at [245, 182] on div "0 ° Undo Copy Paste here Duplicate Duplicate to new slide Delete" at bounding box center [581, 392] width 1036 height 582
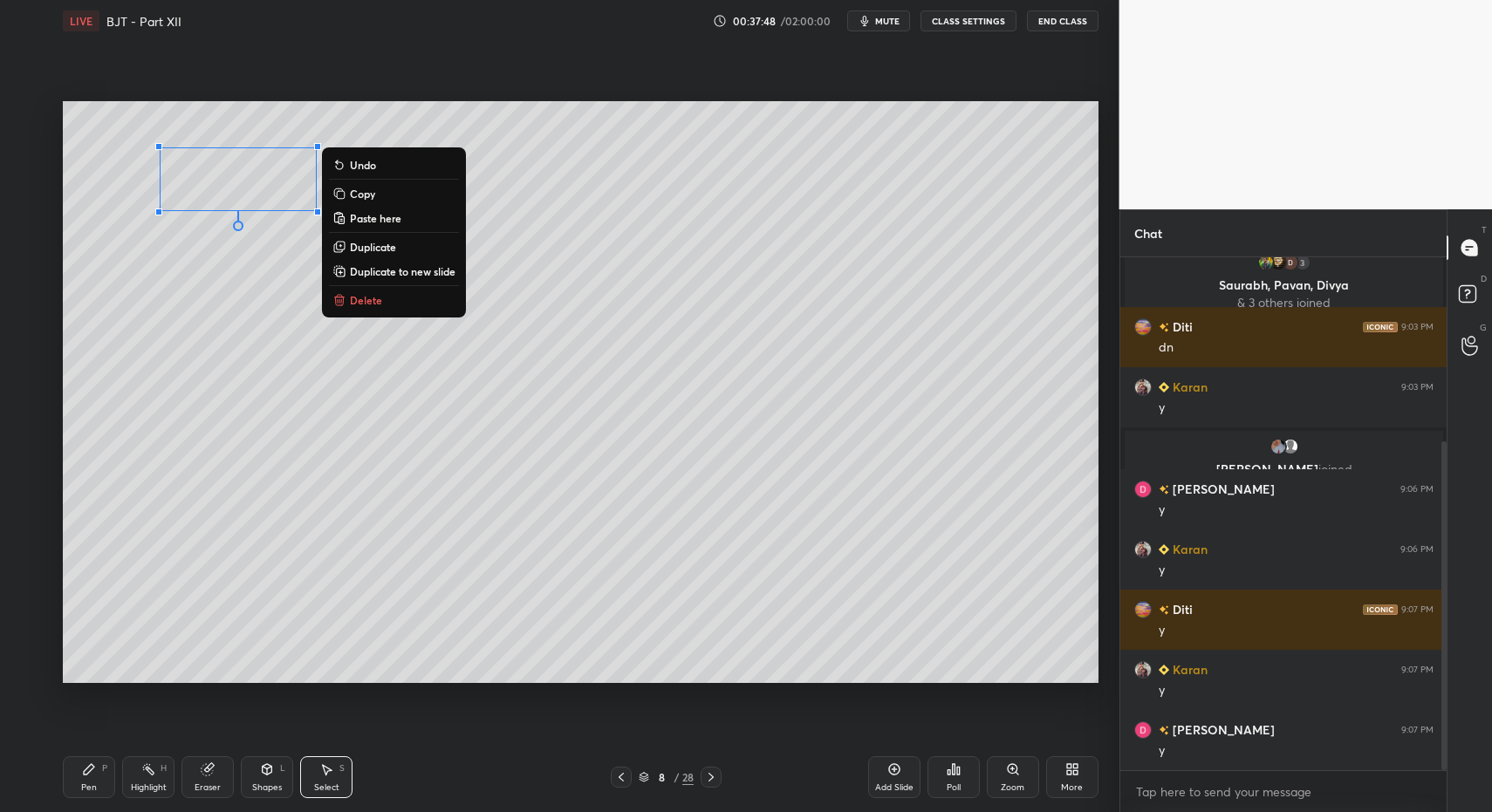
click at [89, 771] on icon at bounding box center [89, 769] width 11 height 11
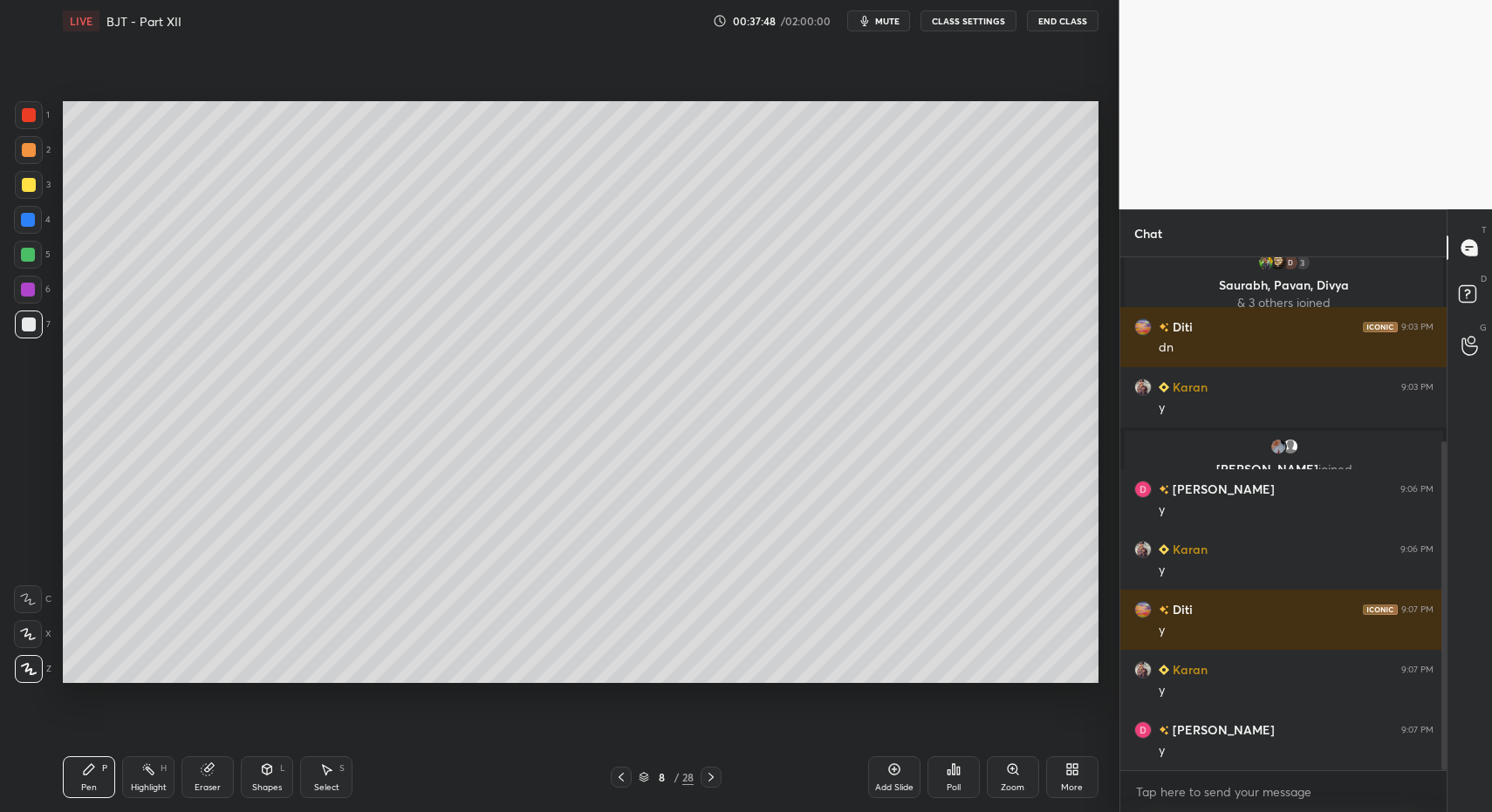
click at [88, 766] on icon at bounding box center [89, 769] width 14 height 14
drag, startPoint x: 82, startPoint y: 794, endPoint x: 103, endPoint y: 694, distance: 102.2
click at [82, 794] on div "Pen P" at bounding box center [89, 777] width 53 height 42
click at [269, 795] on div "Shapes L" at bounding box center [267, 777] width 53 height 42
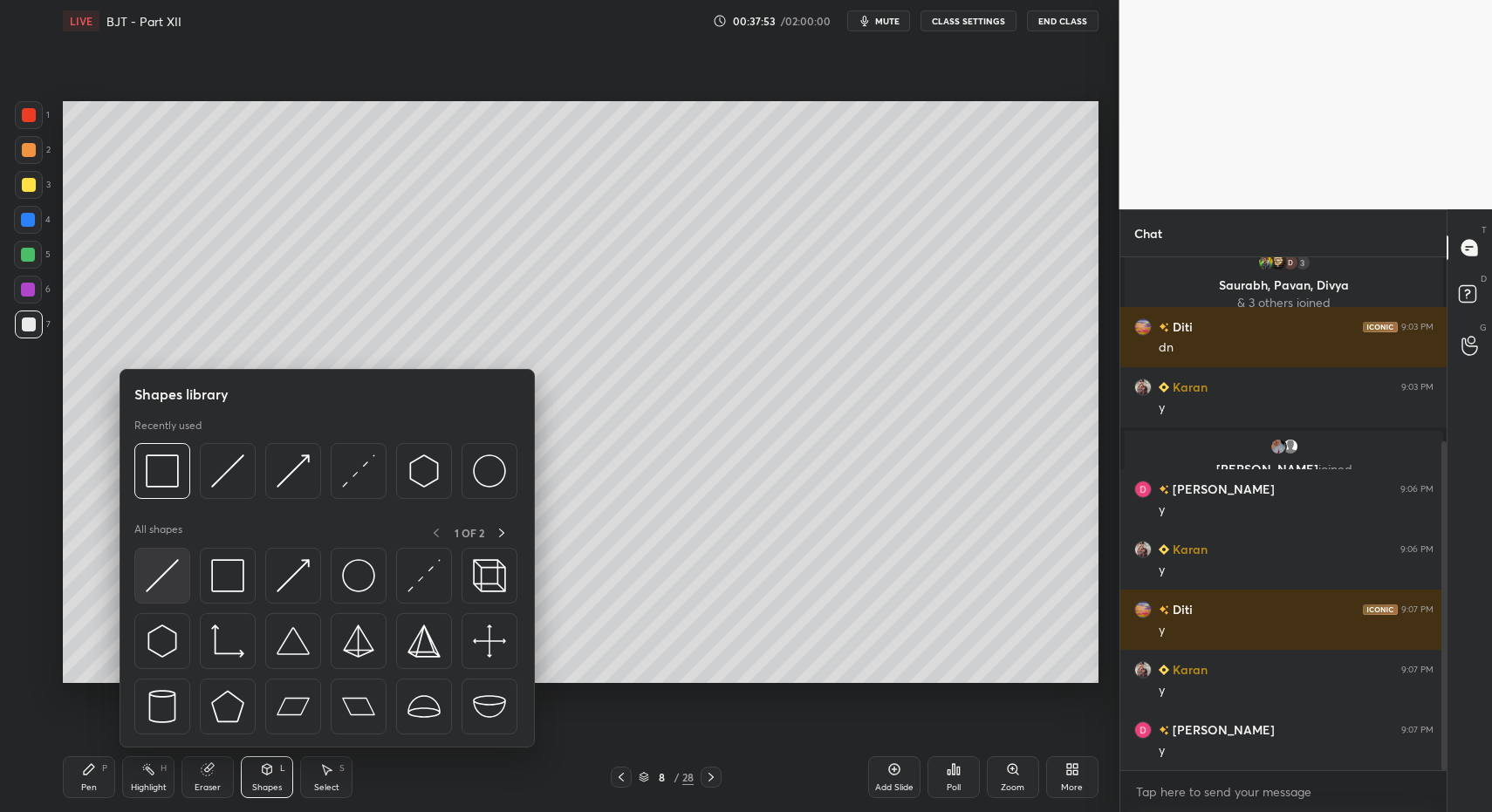
click at [160, 596] on div at bounding box center [161, 575] width 55 height 55
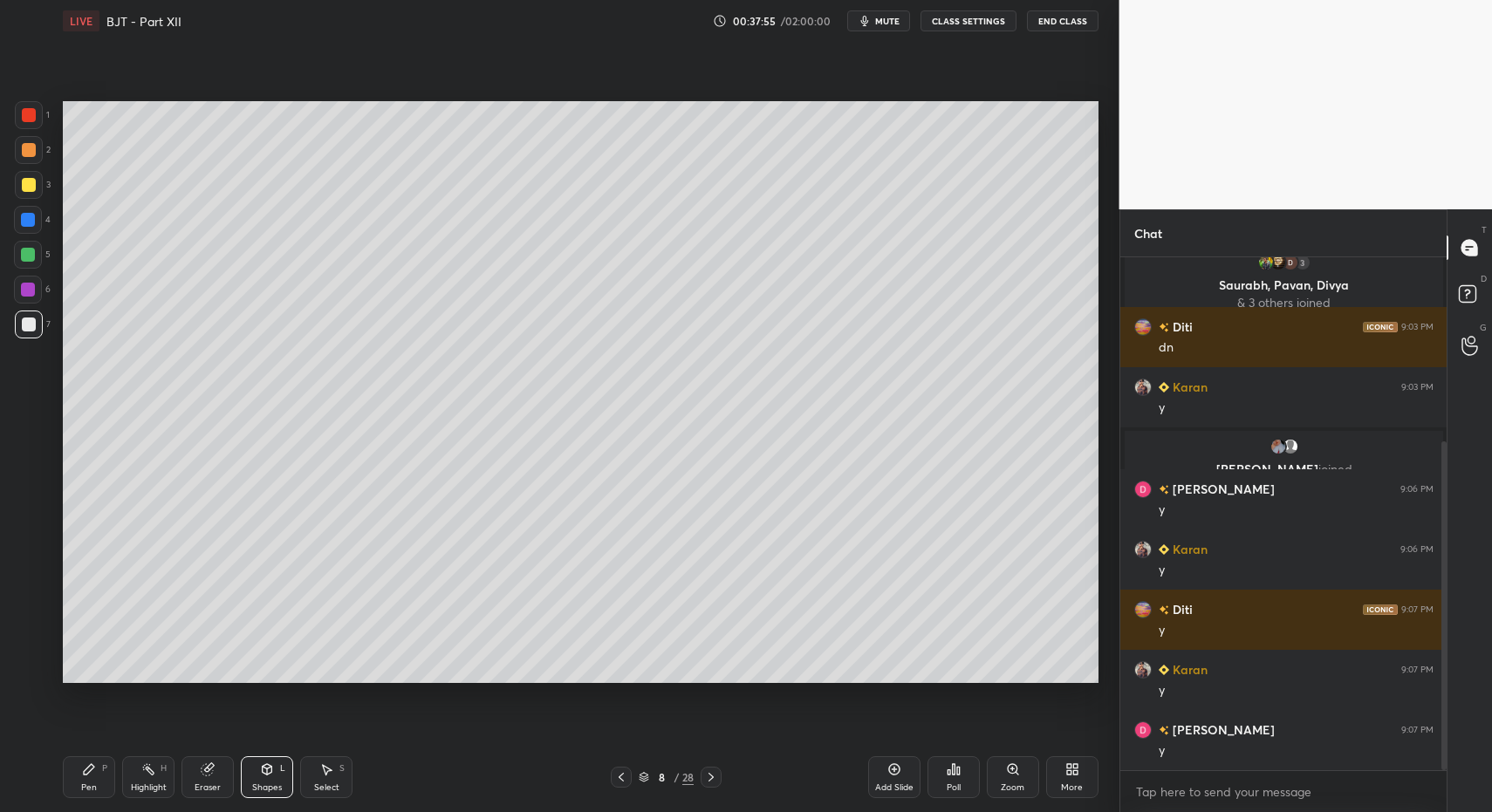
click at [101, 768] on div "Pen P" at bounding box center [89, 777] width 53 height 42
drag, startPoint x: 101, startPoint y: 768, endPoint x: 104, endPoint y: 757, distance: 11.4
click at [101, 768] on div "Pen P" at bounding box center [89, 777] width 53 height 42
click at [149, 788] on div "Highlight" at bounding box center [149, 788] width 36 height 9
click at [157, 774] on div "Highlight H" at bounding box center [149, 777] width 53 height 42
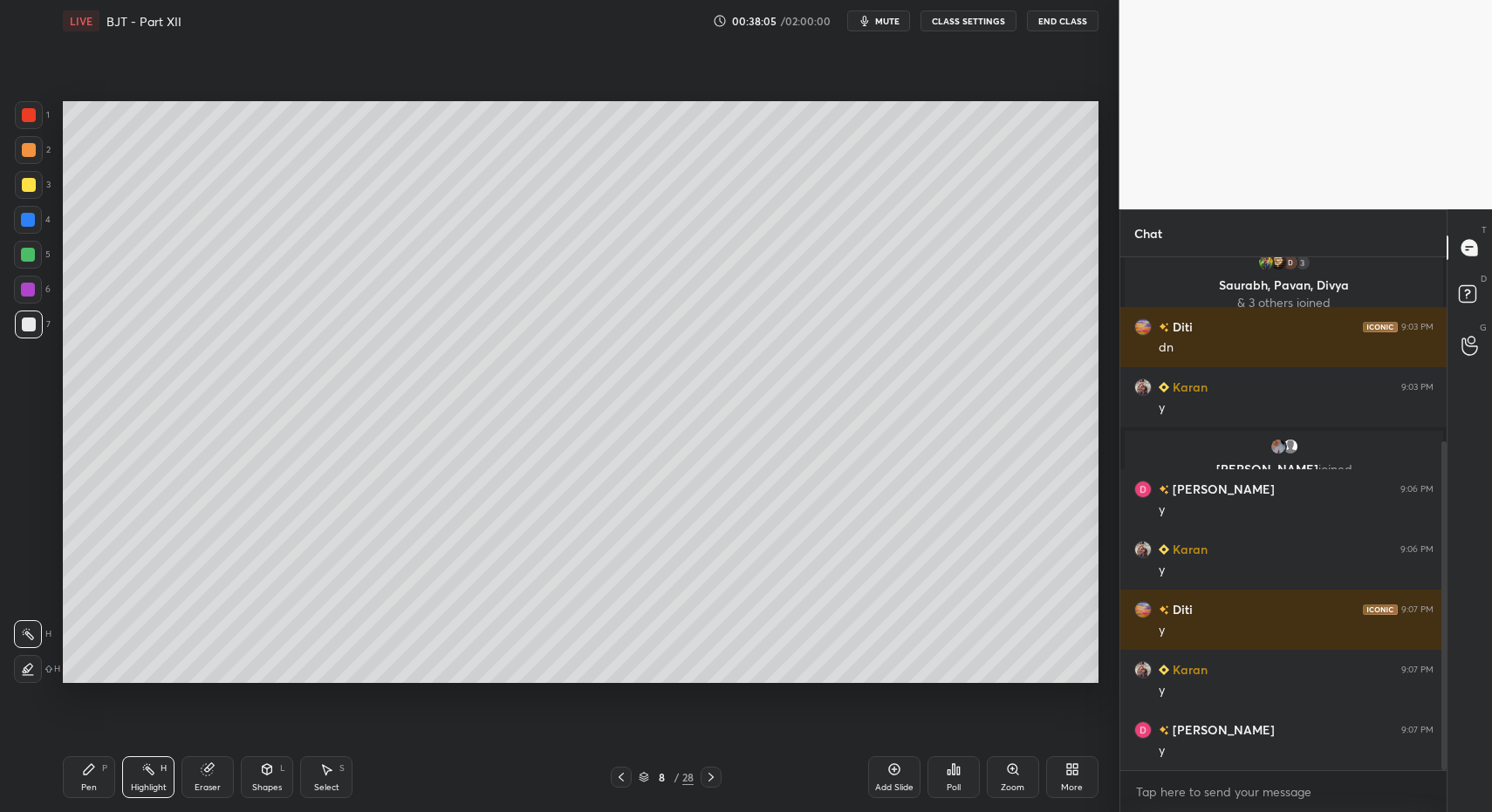
click at [89, 784] on div "Pen" at bounding box center [89, 788] width 16 height 9
drag, startPoint x: 89, startPoint y: 782, endPoint x: 89, endPoint y: 768, distance: 14.0
click at [89, 784] on div "Pen" at bounding box center [89, 788] width 16 height 9
drag, startPoint x: 155, startPoint y: 771, endPoint x: 153, endPoint y: 741, distance: 30.1
click at [155, 771] on icon at bounding box center [148, 769] width 14 height 14
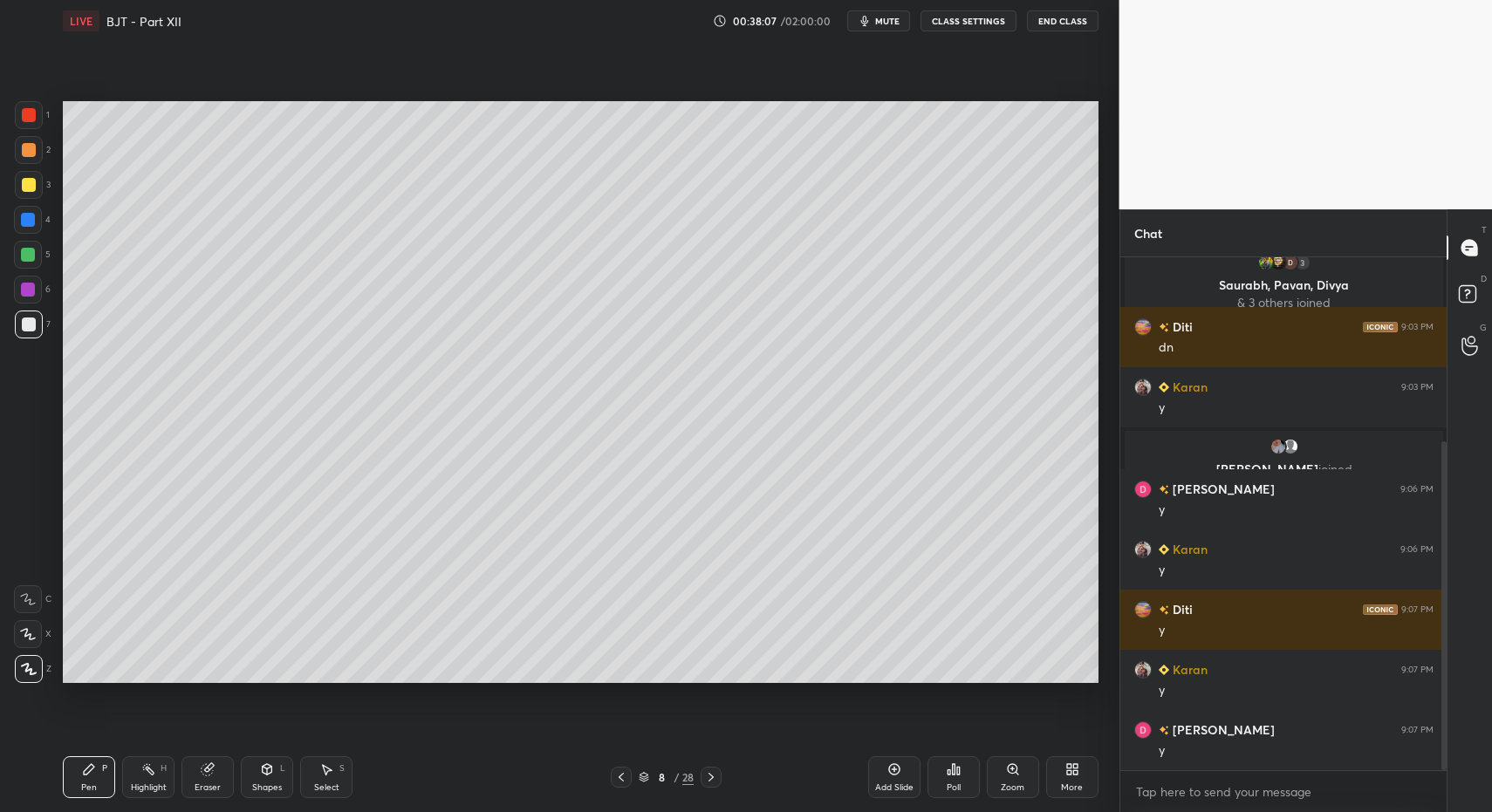
click at [149, 759] on div "Highlight H" at bounding box center [149, 777] width 53 height 42
click at [93, 768] on div "Pen P" at bounding box center [89, 777] width 53 height 42
click at [95, 773] on icon at bounding box center [89, 769] width 14 height 14
drag, startPoint x: 162, startPoint y: 780, endPoint x: 151, endPoint y: 769, distance: 15.6
click at [162, 780] on div "Highlight H" at bounding box center [149, 777] width 53 height 42
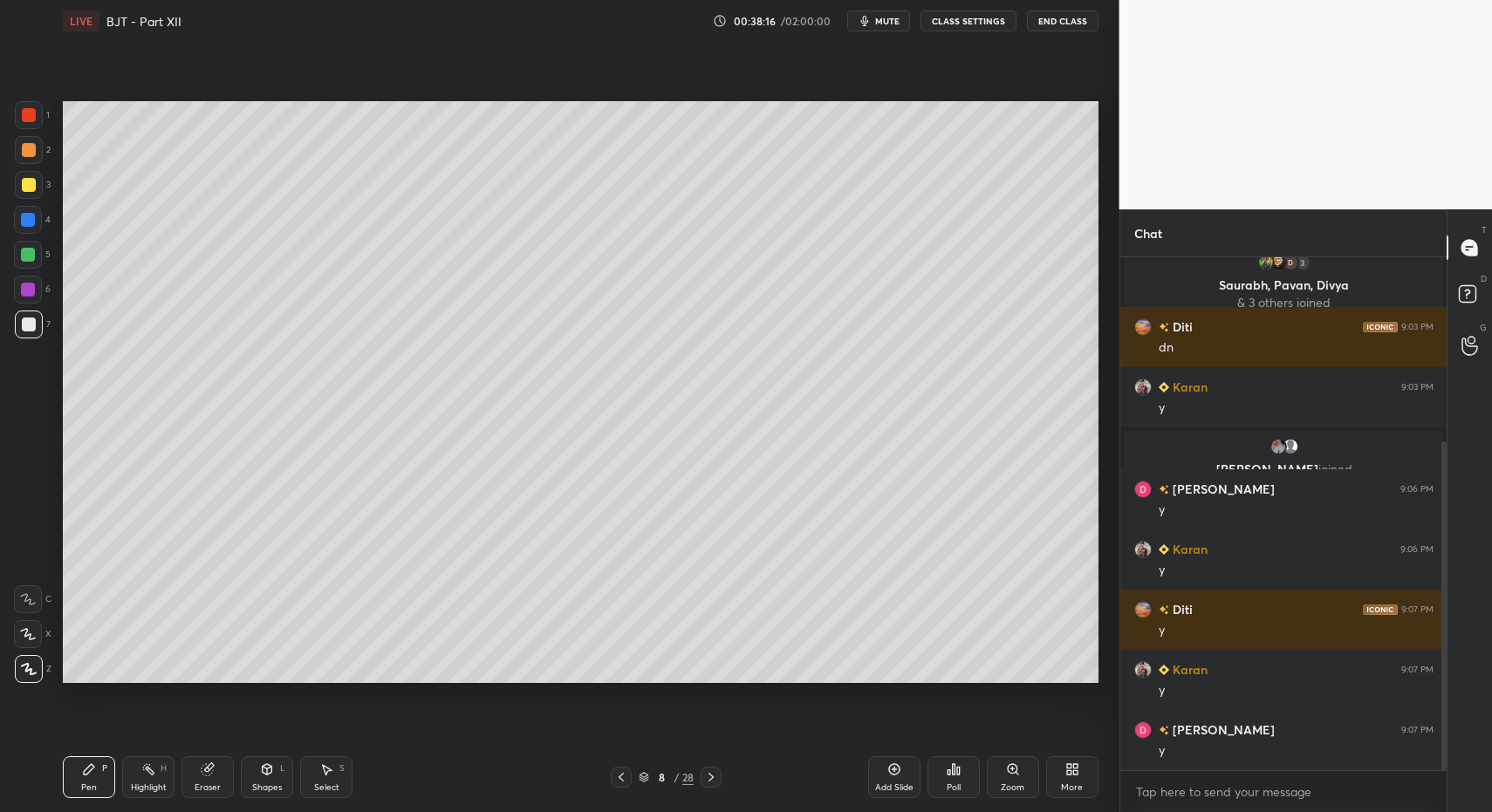
drag, startPoint x: 151, startPoint y: 769, endPoint x: 158, endPoint y: 691, distance: 78.3
click at [151, 769] on icon at bounding box center [148, 769] width 14 height 14
click at [94, 784] on div "Pen" at bounding box center [89, 788] width 16 height 9
click at [97, 780] on div "Pen P" at bounding box center [89, 777] width 53 height 42
click at [261, 781] on div "Shapes L" at bounding box center [267, 777] width 53 height 42
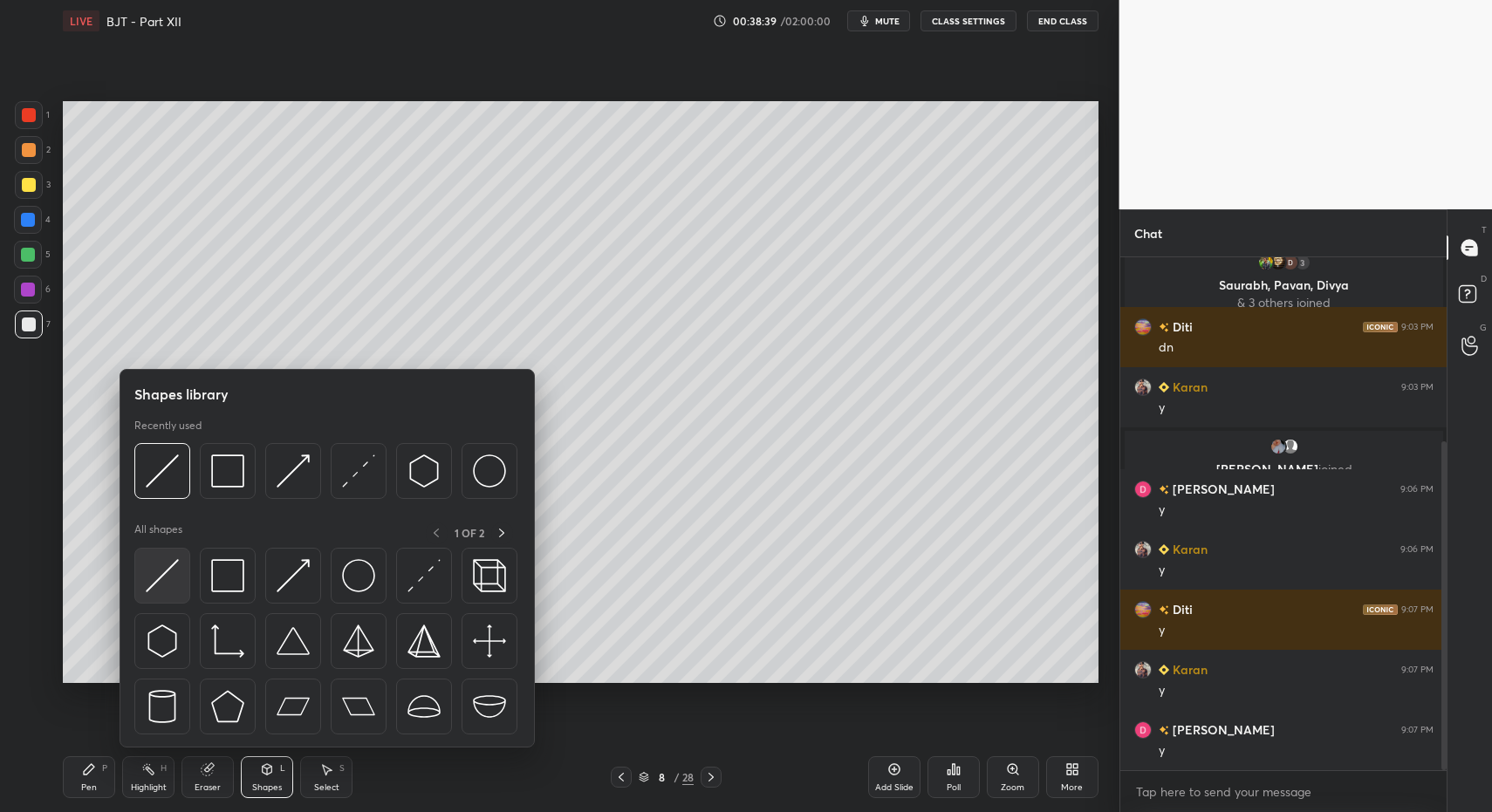
click at [169, 575] on img at bounding box center [162, 576] width 33 height 33
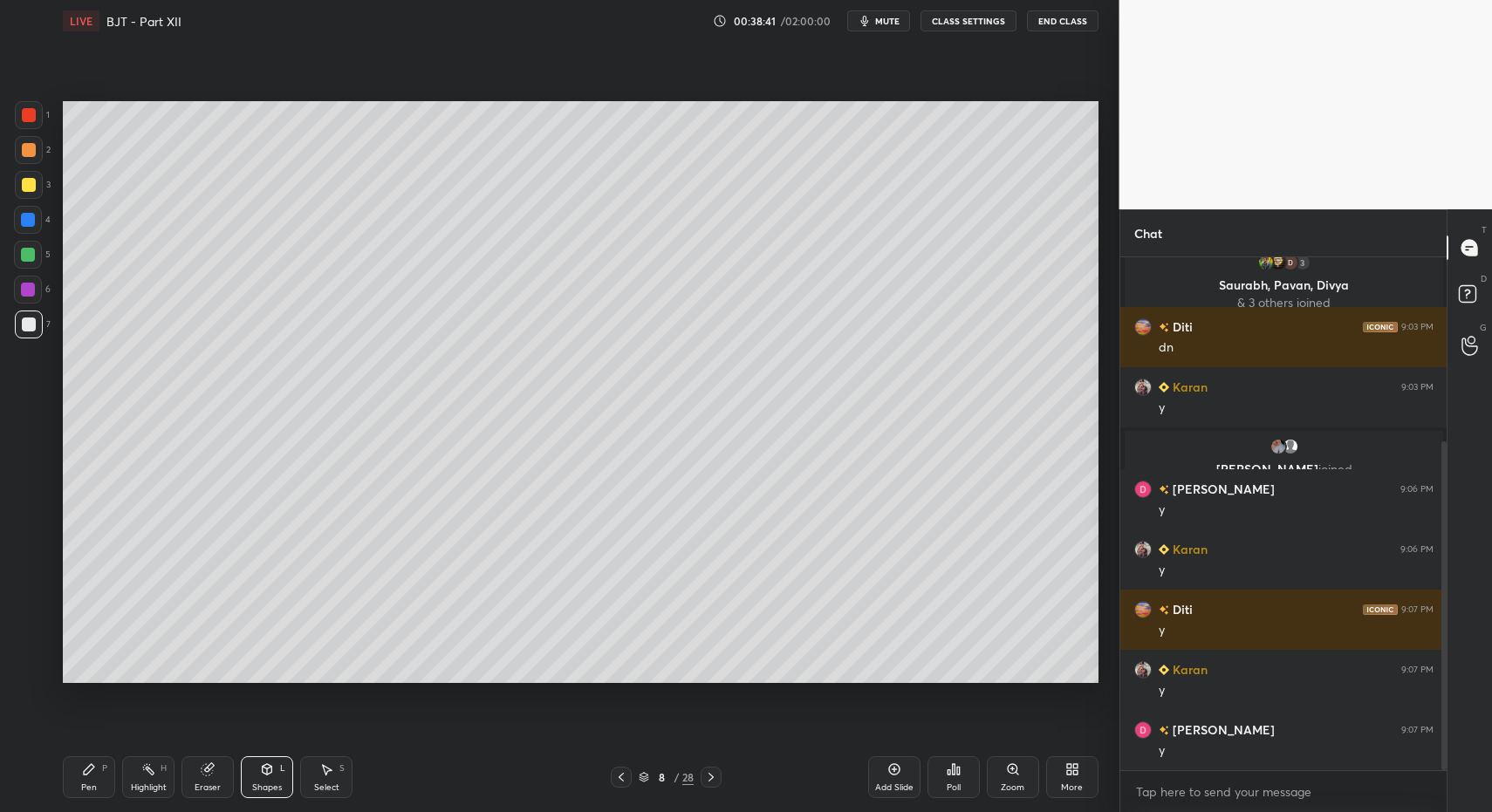
click at [86, 785] on div "Pen" at bounding box center [89, 788] width 16 height 9
click at [87, 778] on div "Pen P" at bounding box center [89, 777] width 53 height 42
drag, startPoint x: 38, startPoint y: 123, endPoint x: 48, endPoint y: 183, distance: 60.8
click at [36, 121] on div at bounding box center [28, 115] width 28 height 28
click at [273, 788] on div "Shapes" at bounding box center [266, 788] width 30 height 9
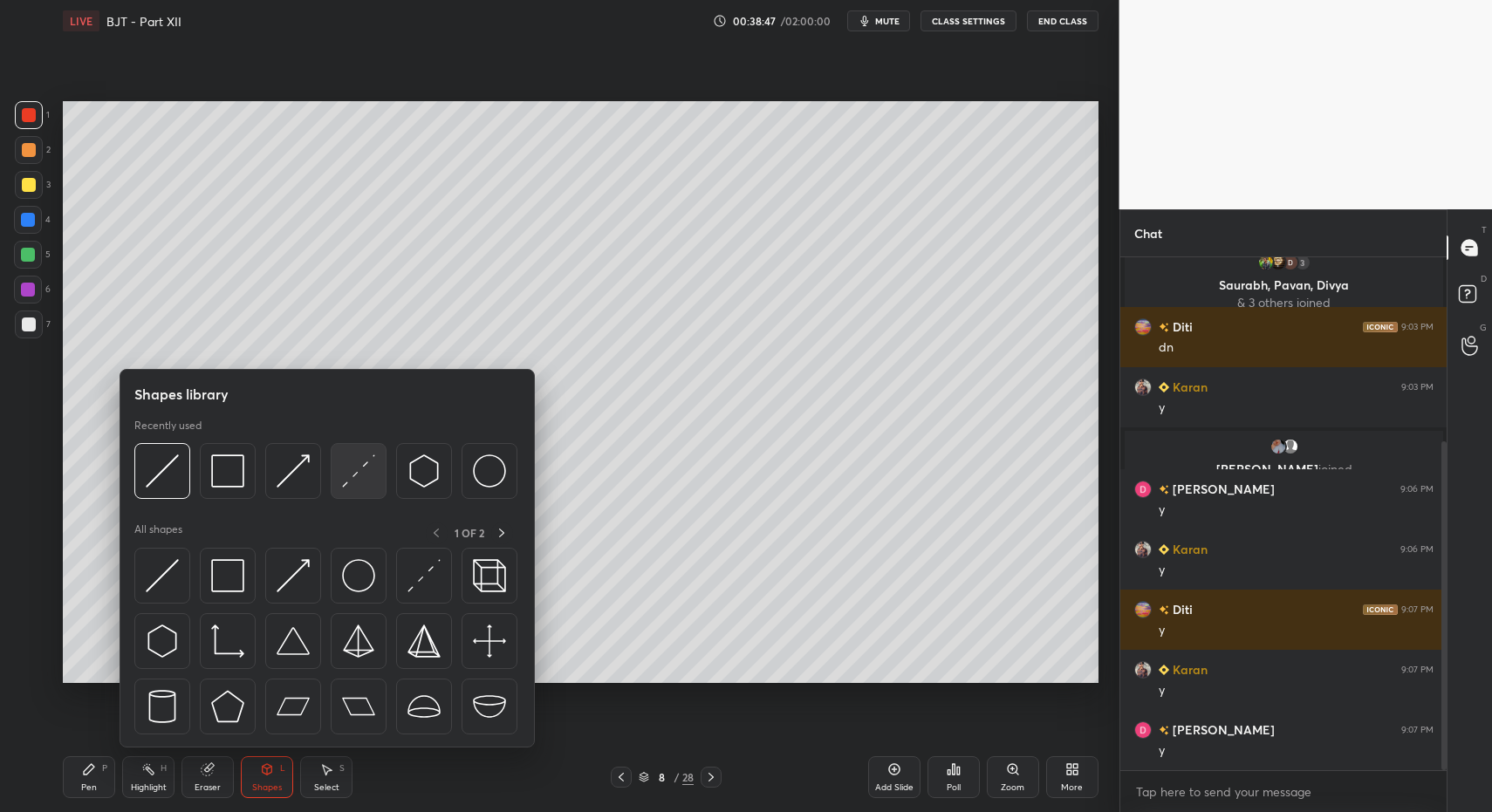
click at [347, 481] on img at bounding box center [359, 471] width 33 height 33
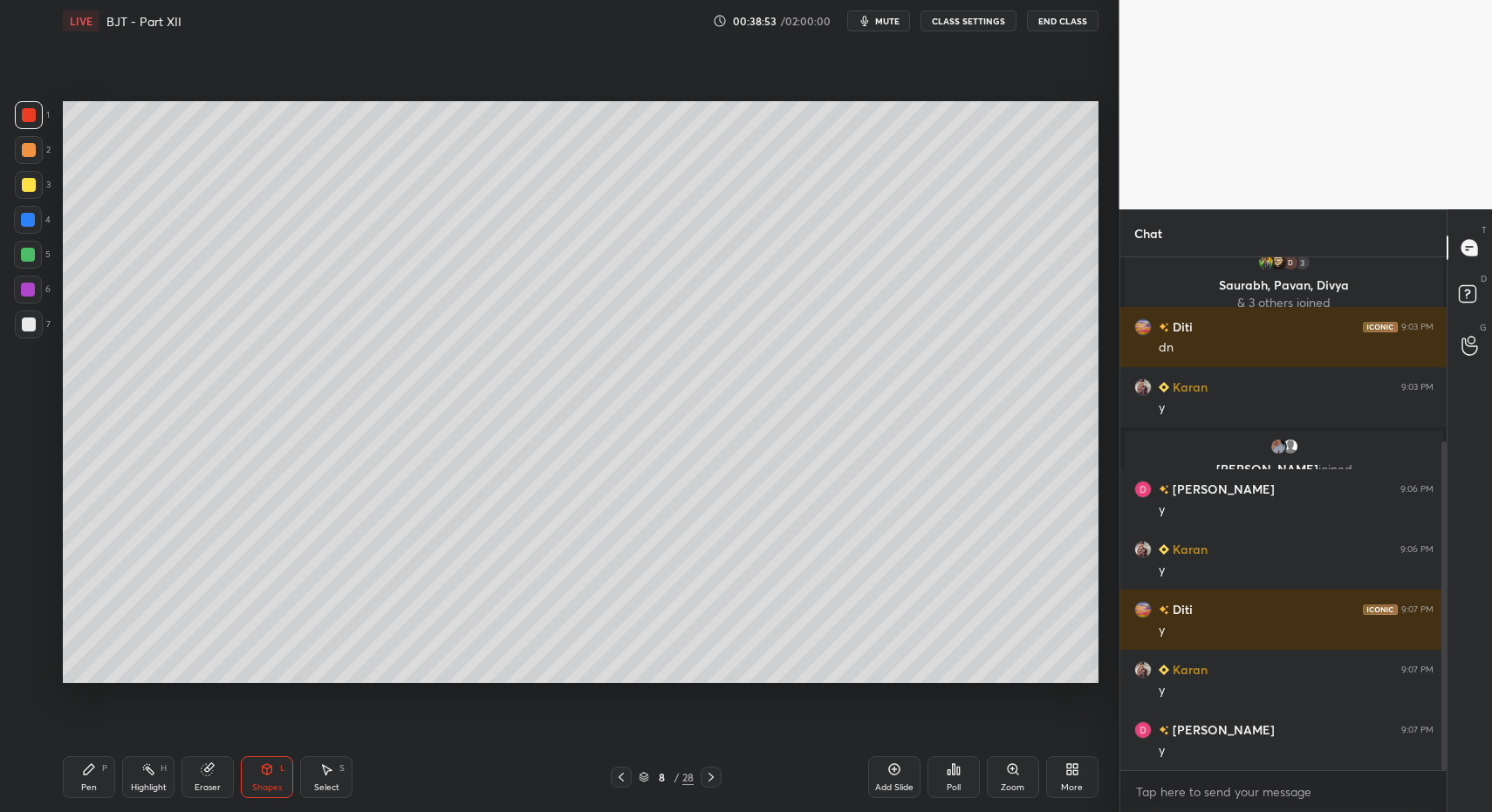
click at [40, 789] on div "1 2 3 4 5 6 7 C X Z C X Z E E Erase all H H LIVE BJT - Part XII 00:38:53 / 02:0…" at bounding box center [552, 406] width 1106 height 812
drag, startPoint x: 62, startPoint y: 778, endPoint x: 78, endPoint y: 776, distance: 16.1
click at [62, 778] on div "LIVE BJT - Part XII 00:38:53 / 02:00:00 mute CLASS SETTINGS End Class Setting u…" at bounding box center [580, 406] width 1049 height 812
click at [72, 775] on div "Pen P" at bounding box center [89, 777] width 53 height 42
drag, startPoint x: 18, startPoint y: 327, endPoint x: 30, endPoint y: 326, distance: 12.0
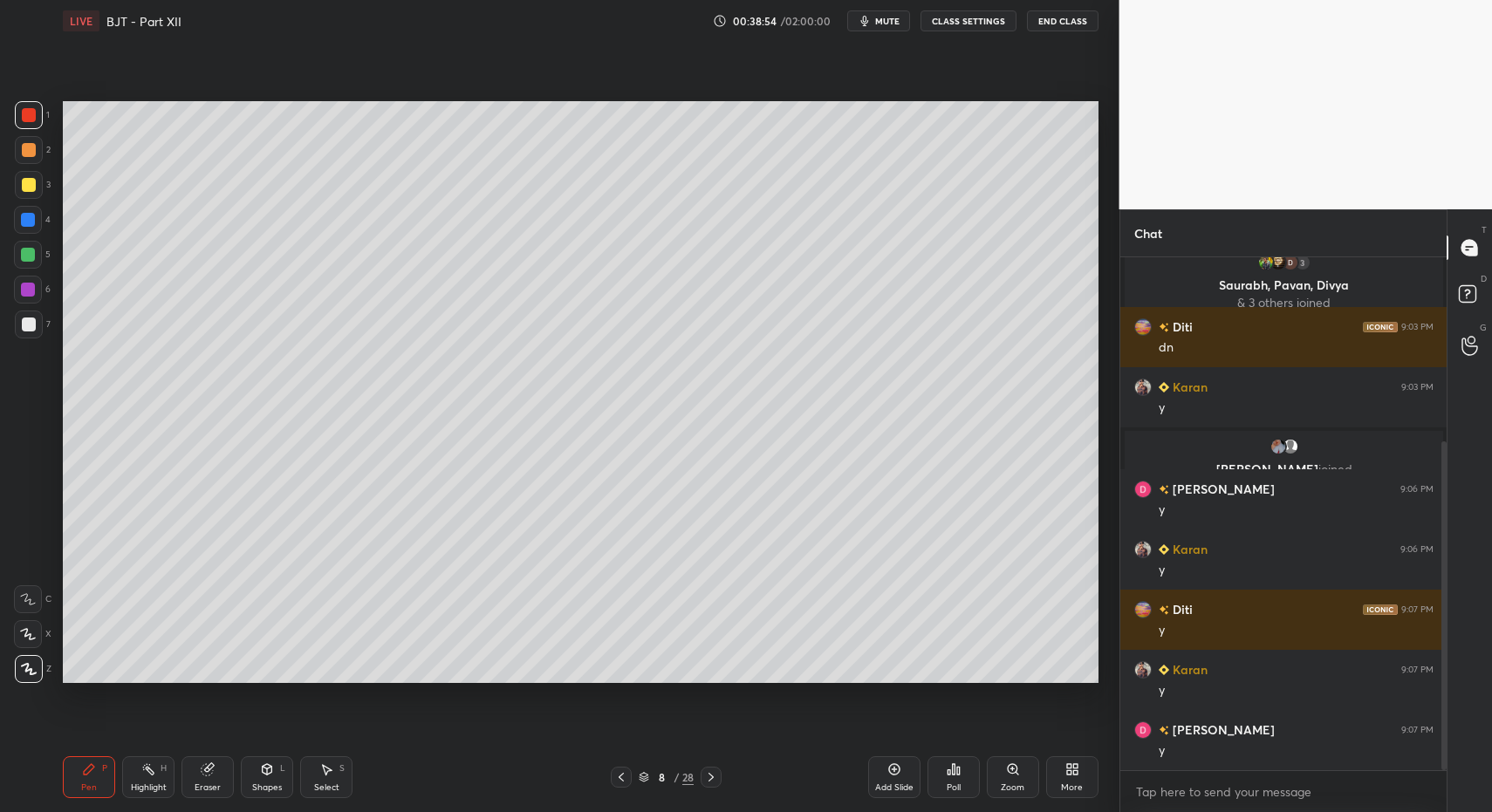
click at [18, 327] on div at bounding box center [28, 324] width 28 height 28
click at [30, 326] on div at bounding box center [28, 324] width 28 height 28
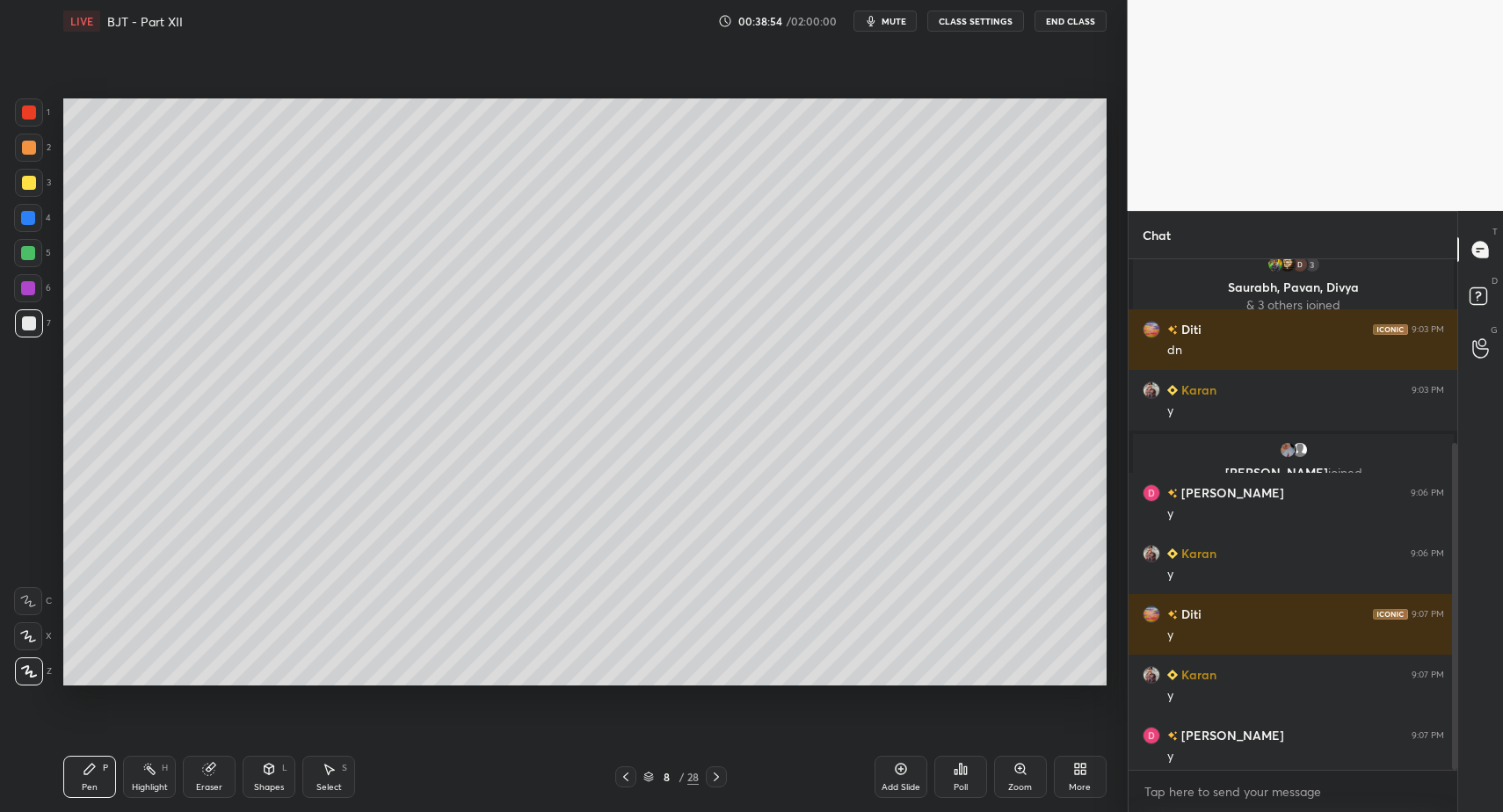
click at [81, 770] on div "Pen P" at bounding box center [90, 777] width 53 height 42
click at [84, 783] on div "Pen" at bounding box center [89, 787] width 16 height 9
drag, startPoint x: 262, startPoint y: 788, endPoint x: 258, endPoint y: 759, distance: 29.3
click at [262, 788] on div "Shapes" at bounding box center [268, 787] width 30 height 9
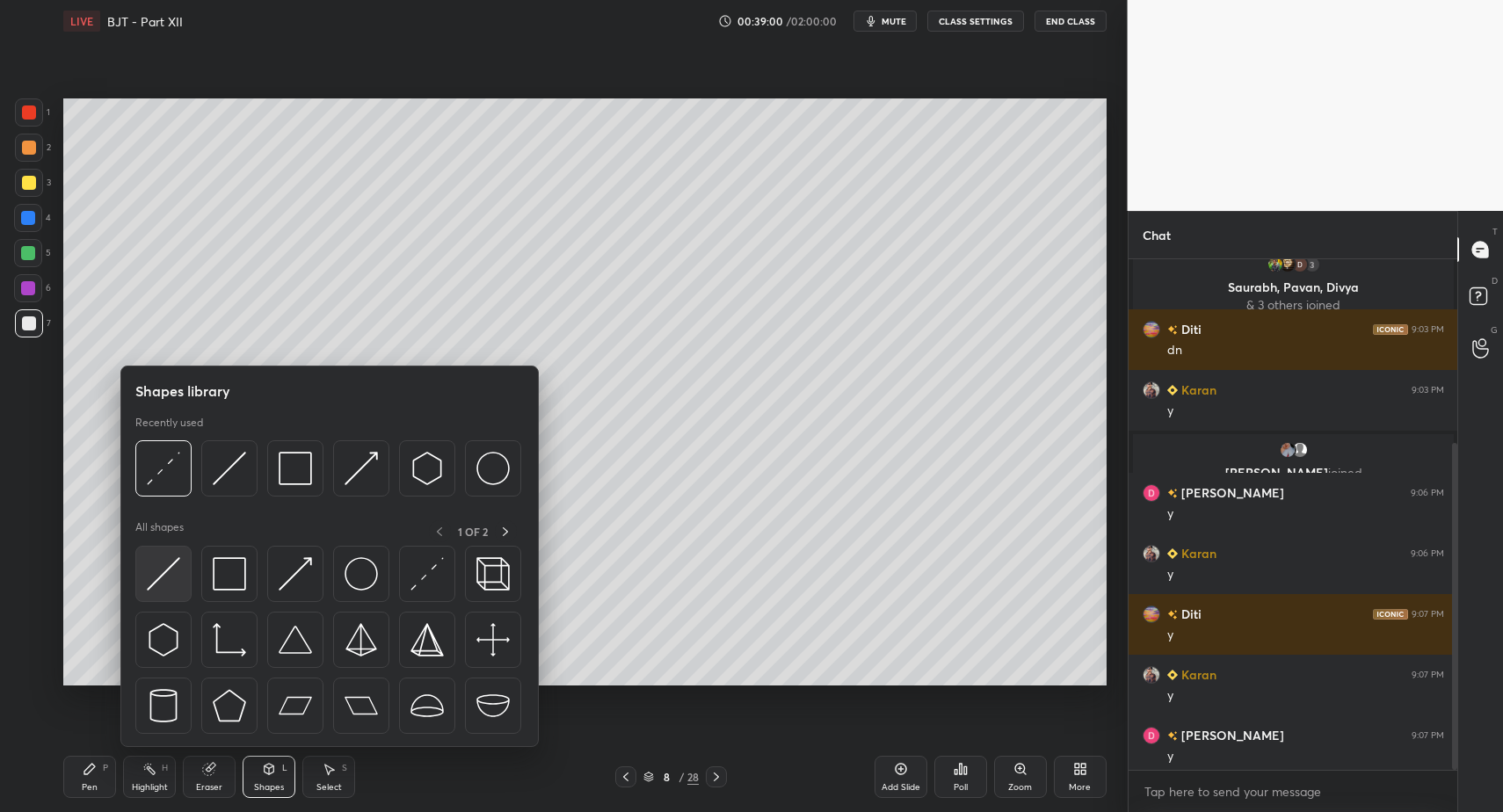
click at [144, 582] on div at bounding box center [163, 573] width 56 height 56
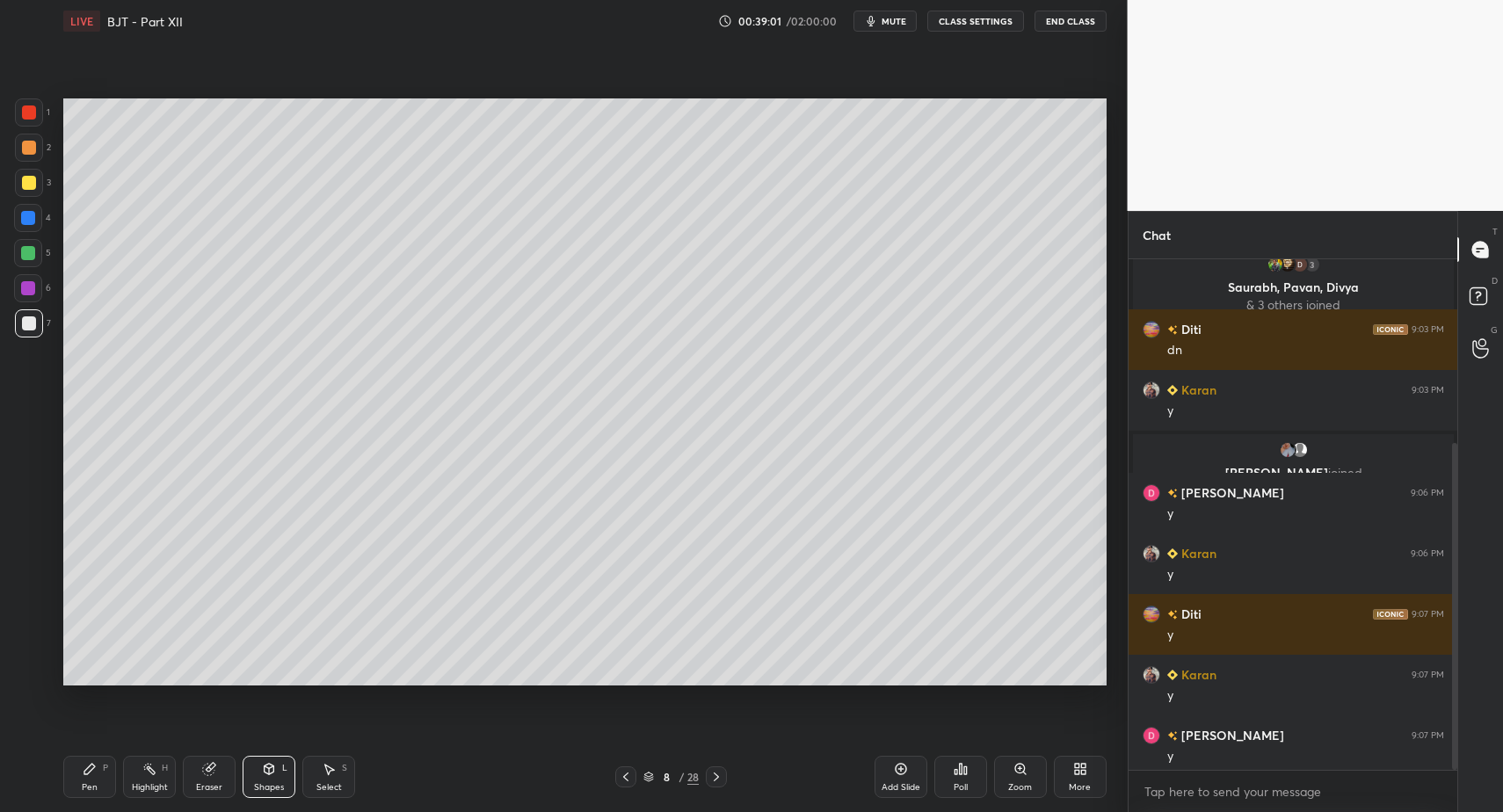
click at [98, 782] on div "Pen P" at bounding box center [90, 777] width 53 height 42
drag, startPoint x: 91, startPoint y: 780, endPoint x: 77, endPoint y: 783, distance: 14.3
click at [91, 780] on div "Pen P" at bounding box center [90, 777] width 53 height 42
click at [79, 783] on div "Pen P" at bounding box center [90, 777] width 53 height 42
drag, startPoint x: 269, startPoint y: 787, endPoint x: 258, endPoint y: 753, distance: 35.7
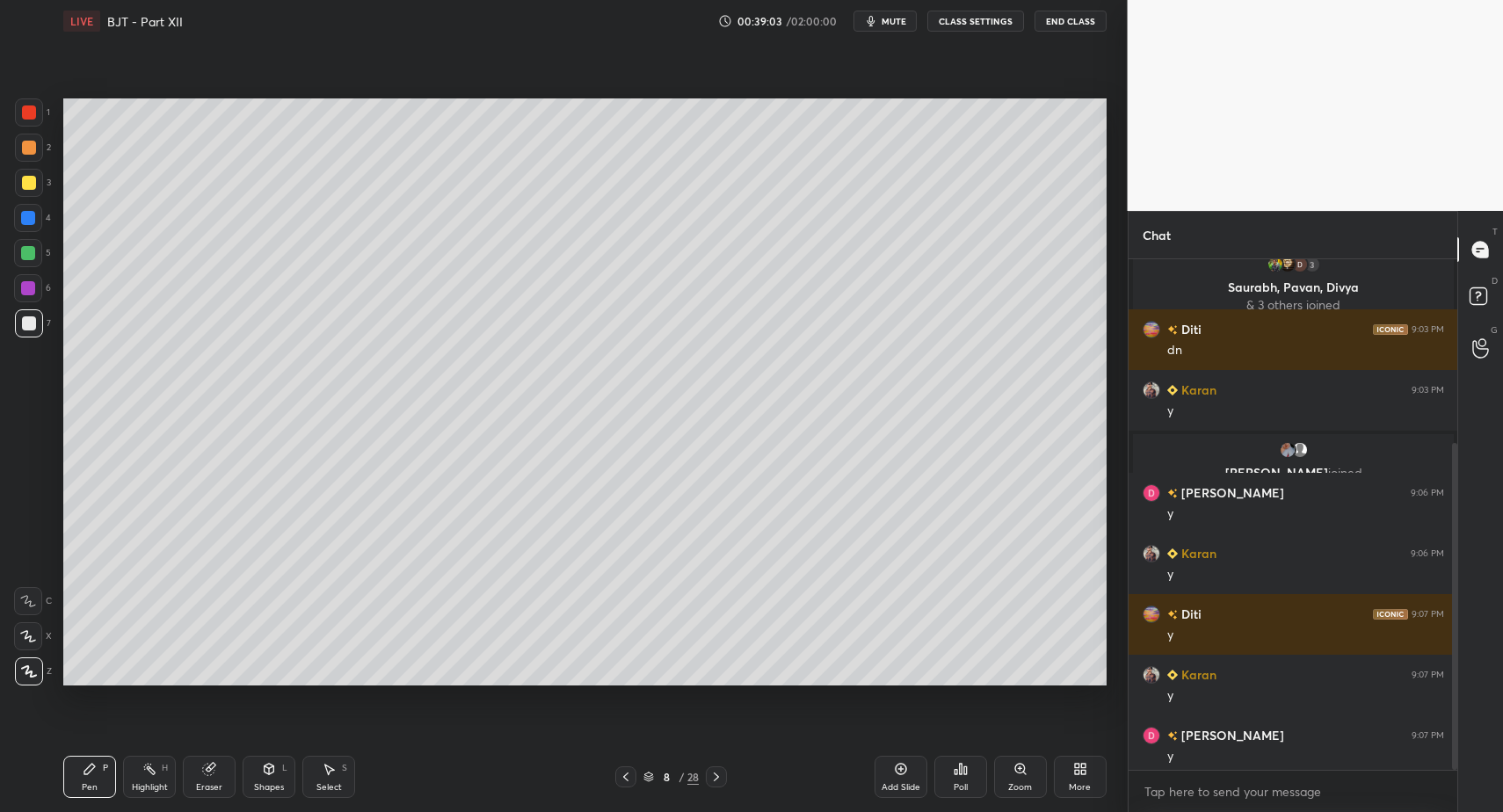
click at [269, 787] on div "Shapes" at bounding box center [268, 787] width 30 height 9
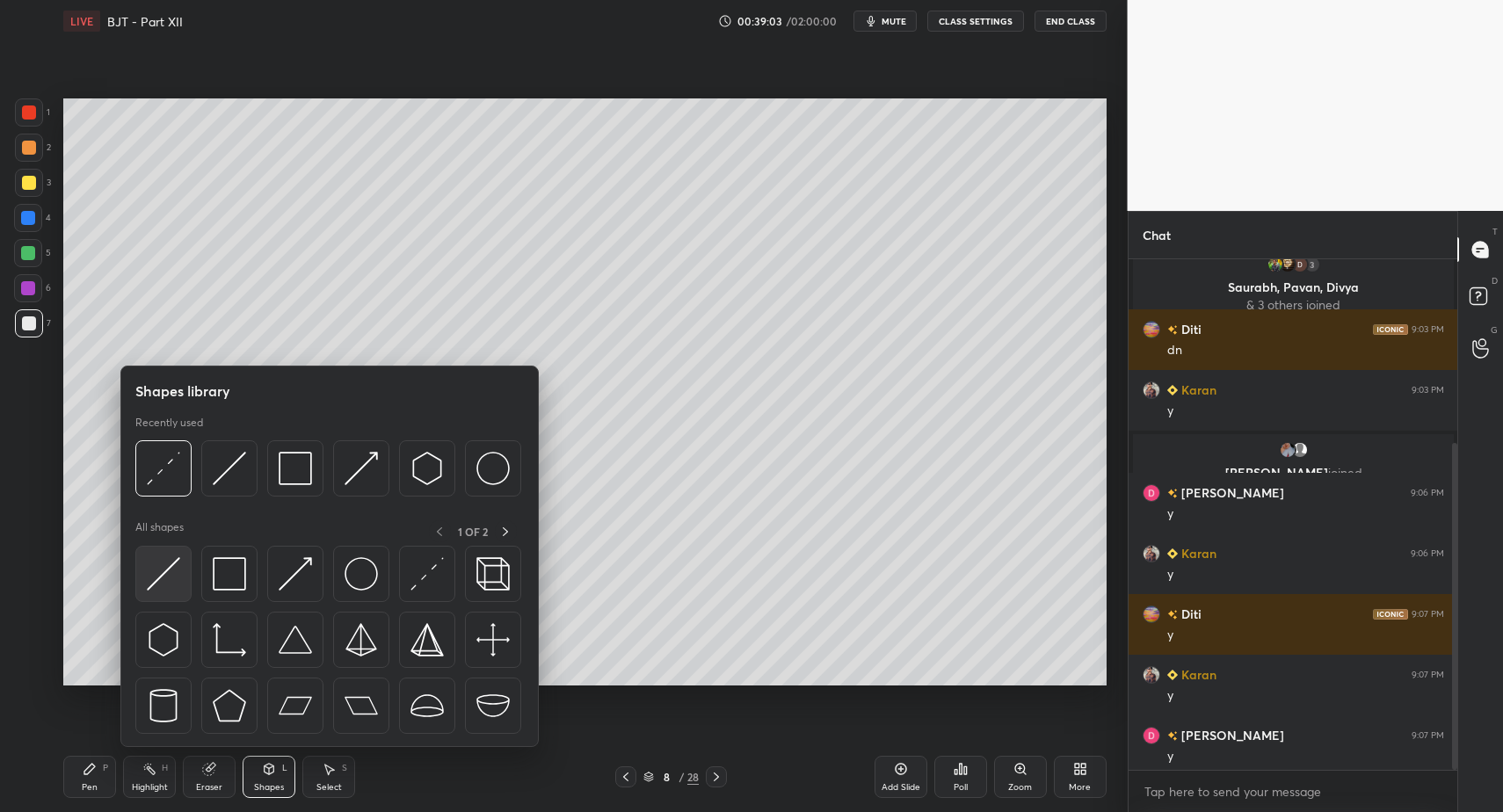
click at [161, 594] on div at bounding box center [163, 573] width 56 height 56
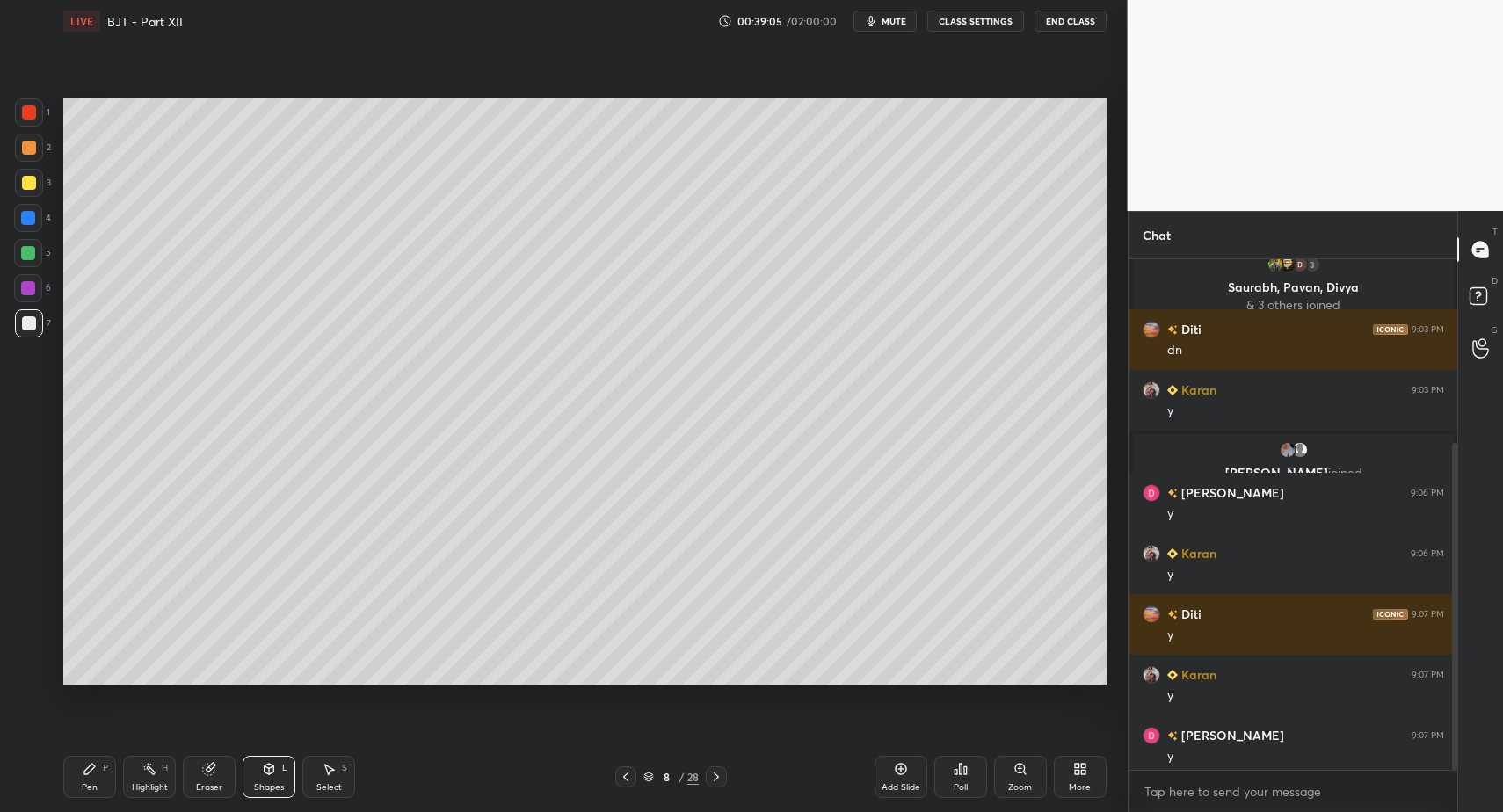
click at [80, 803] on div "Pen P Highlight H Eraser Shapes L Select S 8 / 28 Add Slide Poll Zoom More" at bounding box center [585, 777] width 1043 height 71
drag, startPoint x: 80, startPoint y: 798, endPoint x: 188, endPoint y: 779, distance: 109.7
click at [81, 798] on div "Pen P Highlight H Eraser Shapes L Select S 8 / 28 Add Slide Poll Zoom More" at bounding box center [585, 777] width 1043 height 71
drag, startPoint x: 268, startPoint y: 781, endPoint x: 262, endPoint y: 754, distance: 27.7
click at [268, 781] on div "Shapes L" at bounding box center [269, 777] width 53 height 42
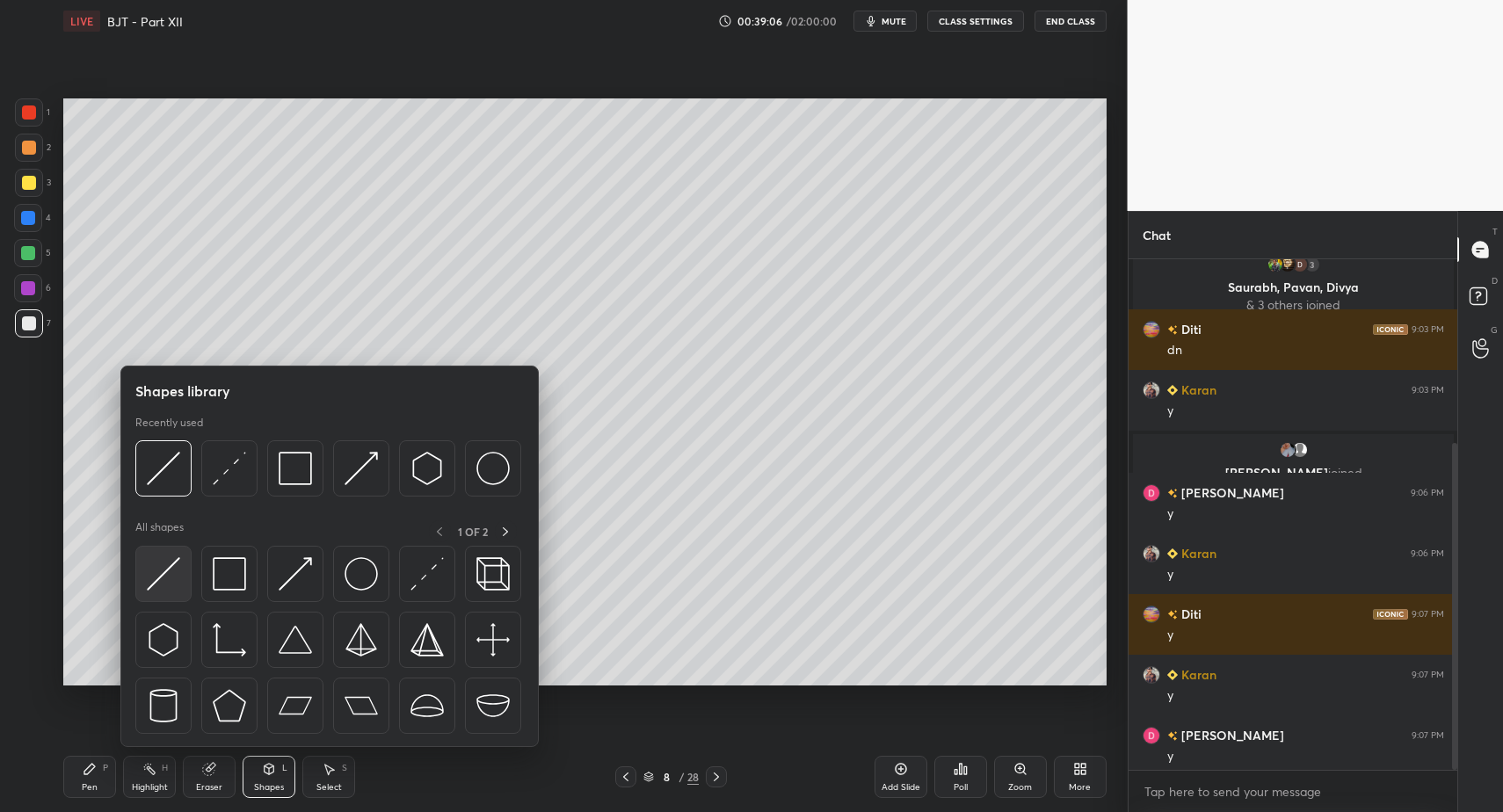
click at [175, 595] on div at bounding box center [163, 573] width 56 height 56
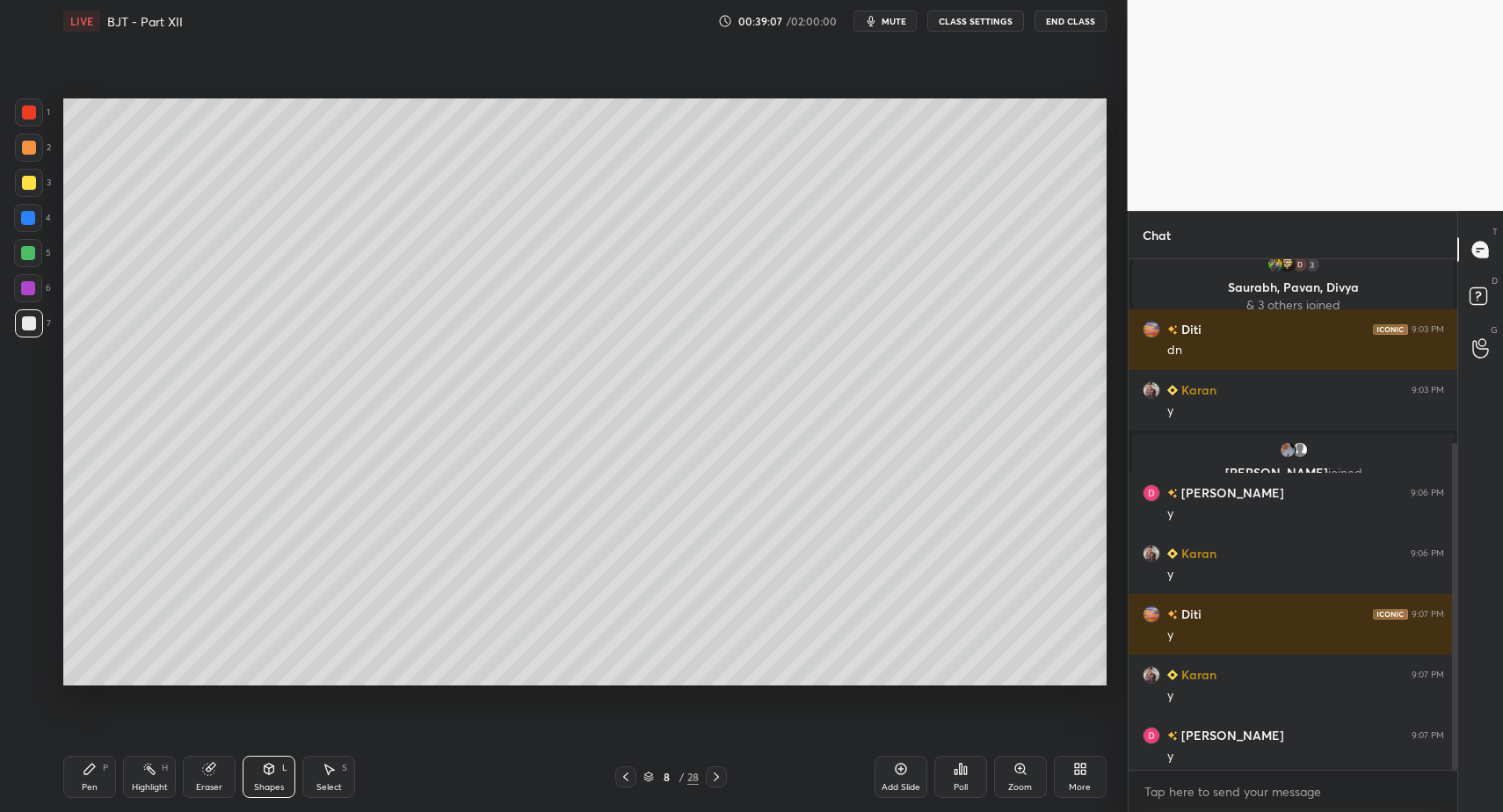
click at [89, 767] on icon at bounding box center [89, 769] width 11 height 11
click at [89, 768] on icon at bounding box center [89, 769] width 11 height 11
drag, startPoint x: 81, startPoint y: 763, endPoint x: 274, endPoint y: 699, distance: 203.3
click at [81, 763] on div "Pen P" at bounding box center [90, 777] width 53 height 42
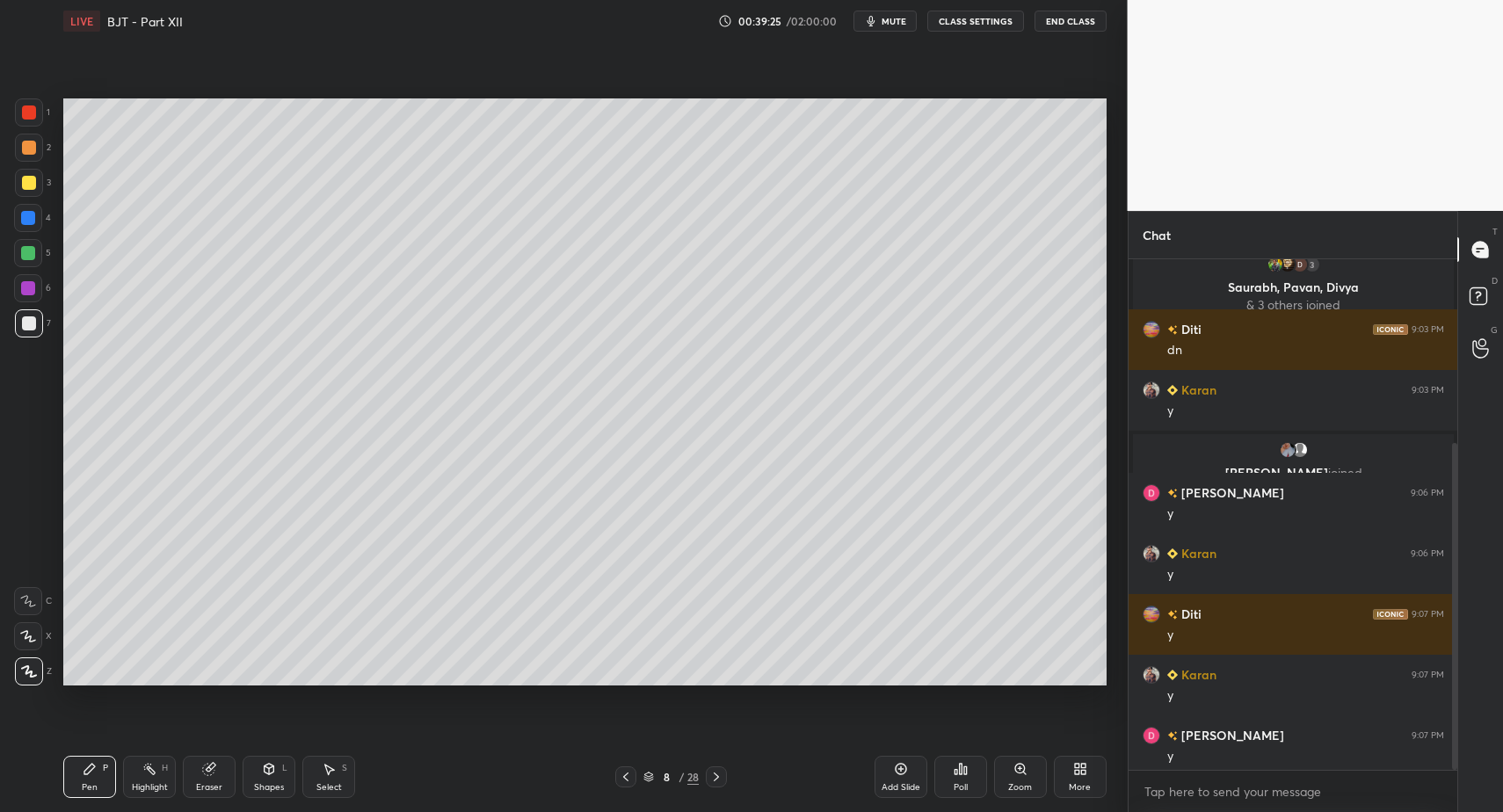
drag, startPoint x: 260, startPoint y: 778, endPoint x: 255, endPoint y: 754, distance: 24.5
click at [260, 778] on div "Shapes L" at bounding box center [269, 777] width 53 height 42
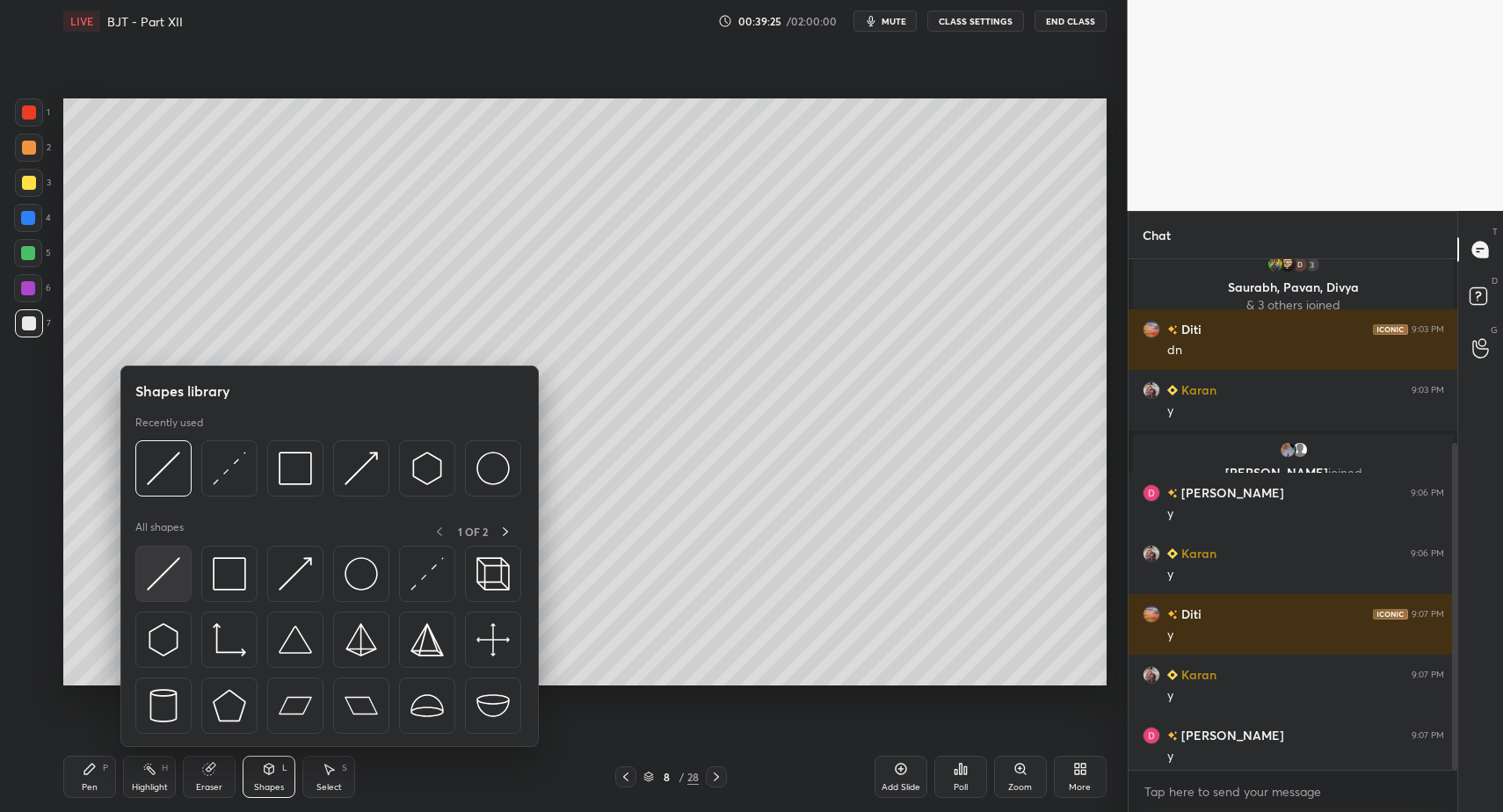
click at [172, 583] on img at bounding box center [164, 574] width 33 height 33
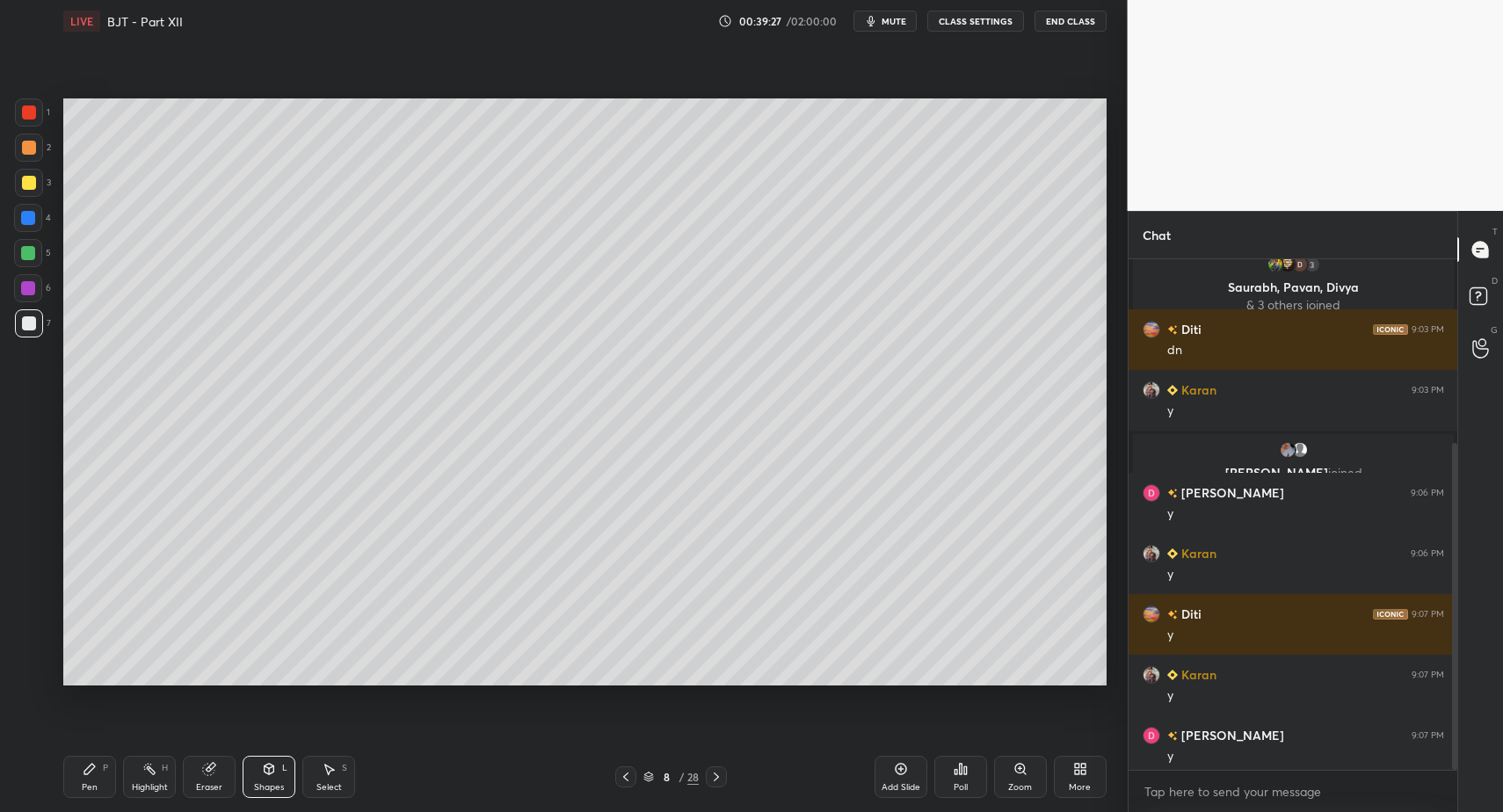
click at [41, 184] on div at bounding box center [28, 182] width 28 height 28
drag, startPoint x: 259, startPoint y: 779, endPoint x: 259, endPoint y: 766, distance: 13.0
click at [255, 780] on div "Shapes L" at bounding box center [269, 777] width 53 height 42
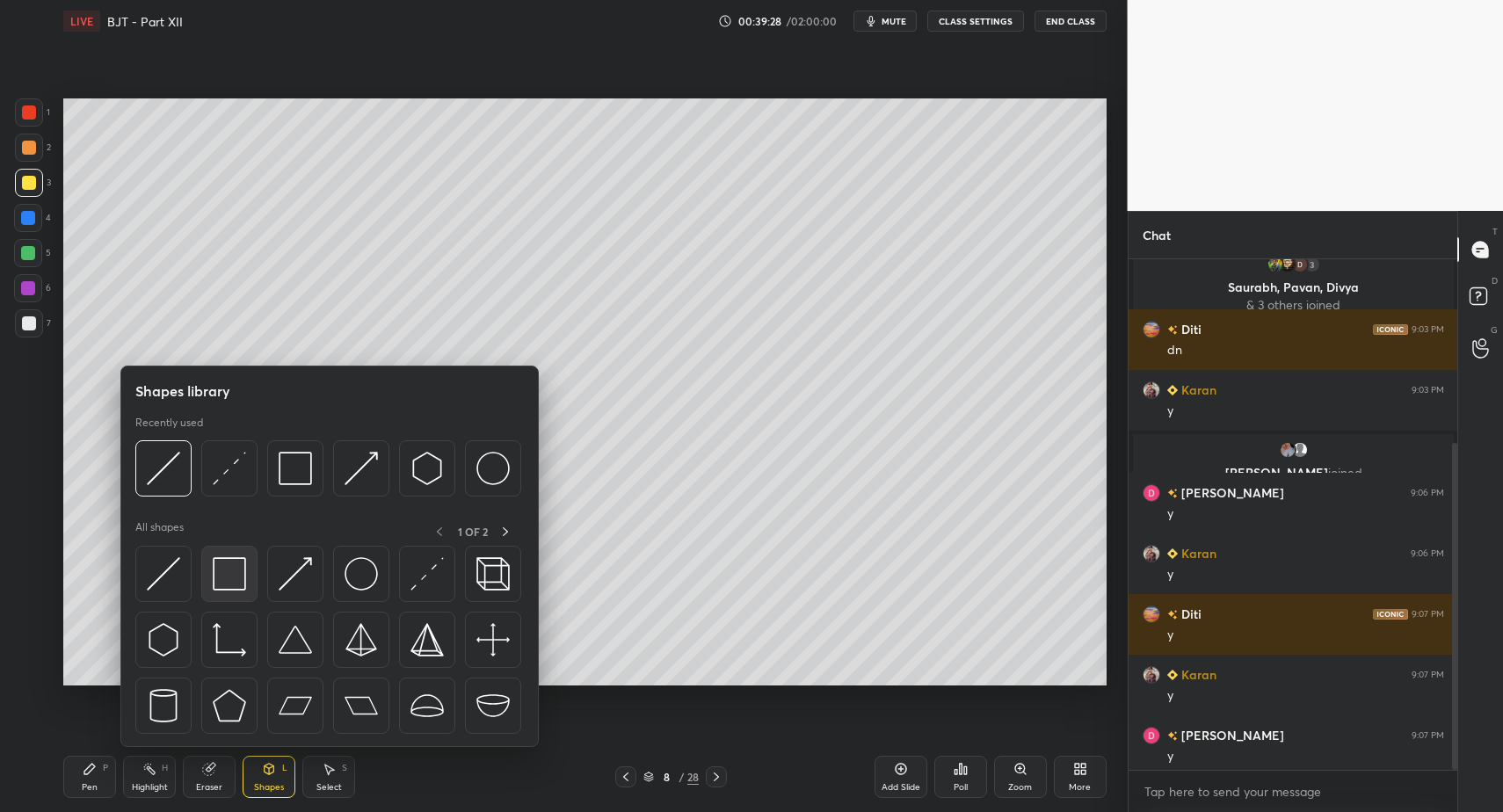
click at [224, 570] on img at bounding box center [229, 574] width 33 height 33
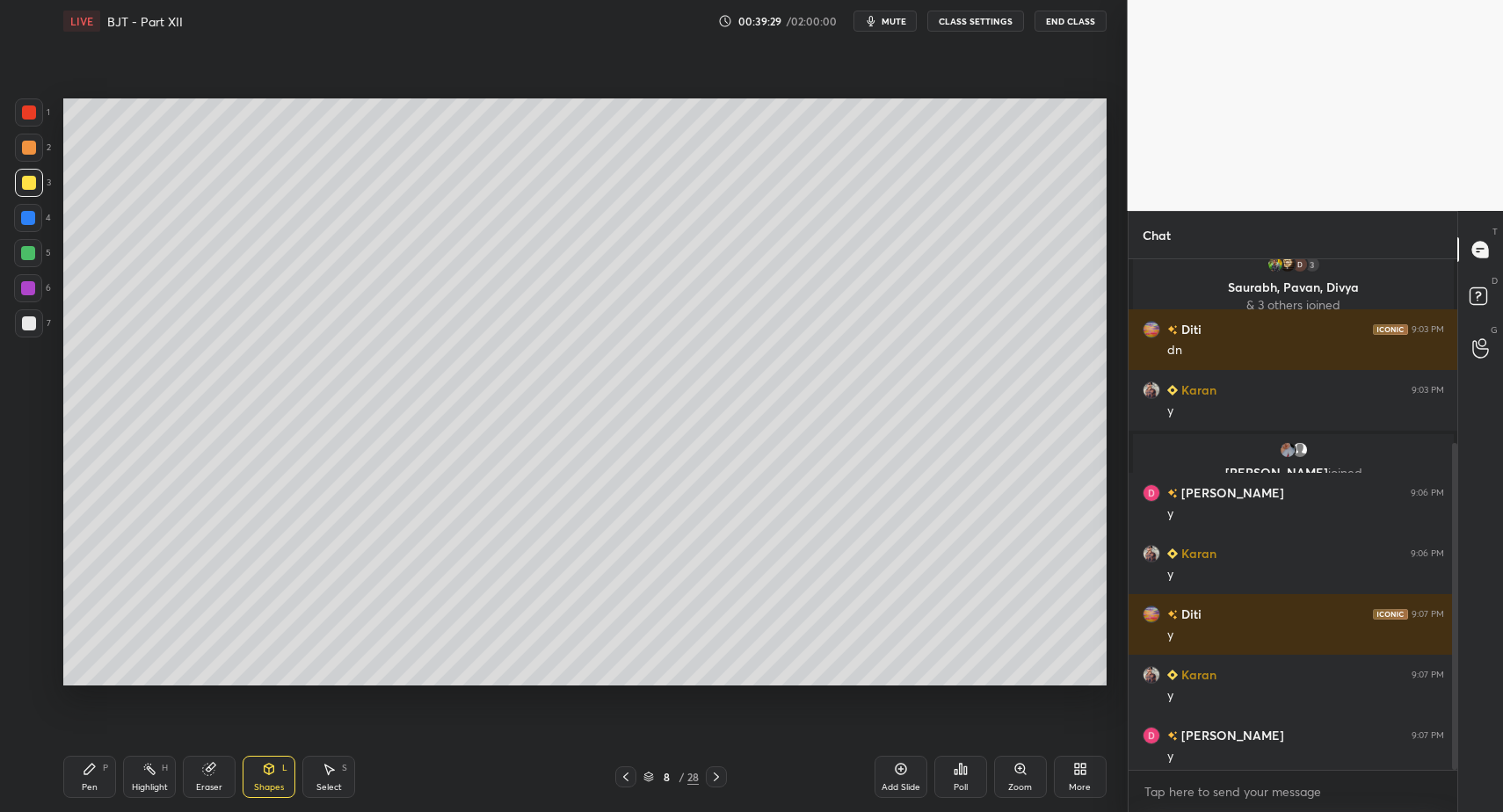
drag, startPoint x: 70, startPoint y: 774, endPoint x: 68, endPoint y: 761, distance: 13.2
click at [70, 774] on div "Pen P" at bounding box center [90, 777] width 53 height 42
click at [26, 328] on div at bounding box center [28, 323] width 14 height 14
click at [38, 324] on div at bounding box center [28, 323] width 28 height 28
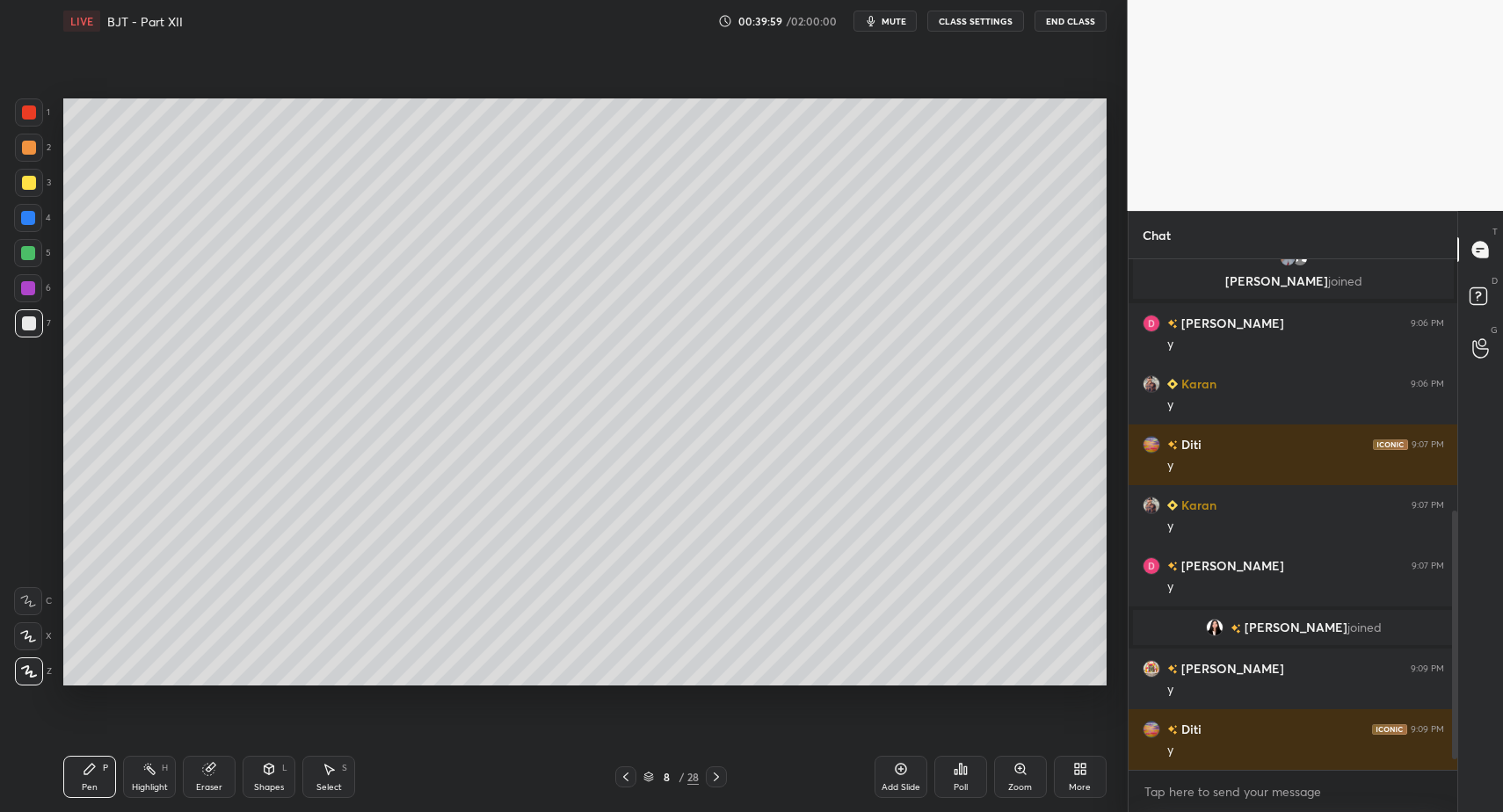
scroll to position [554, 0]
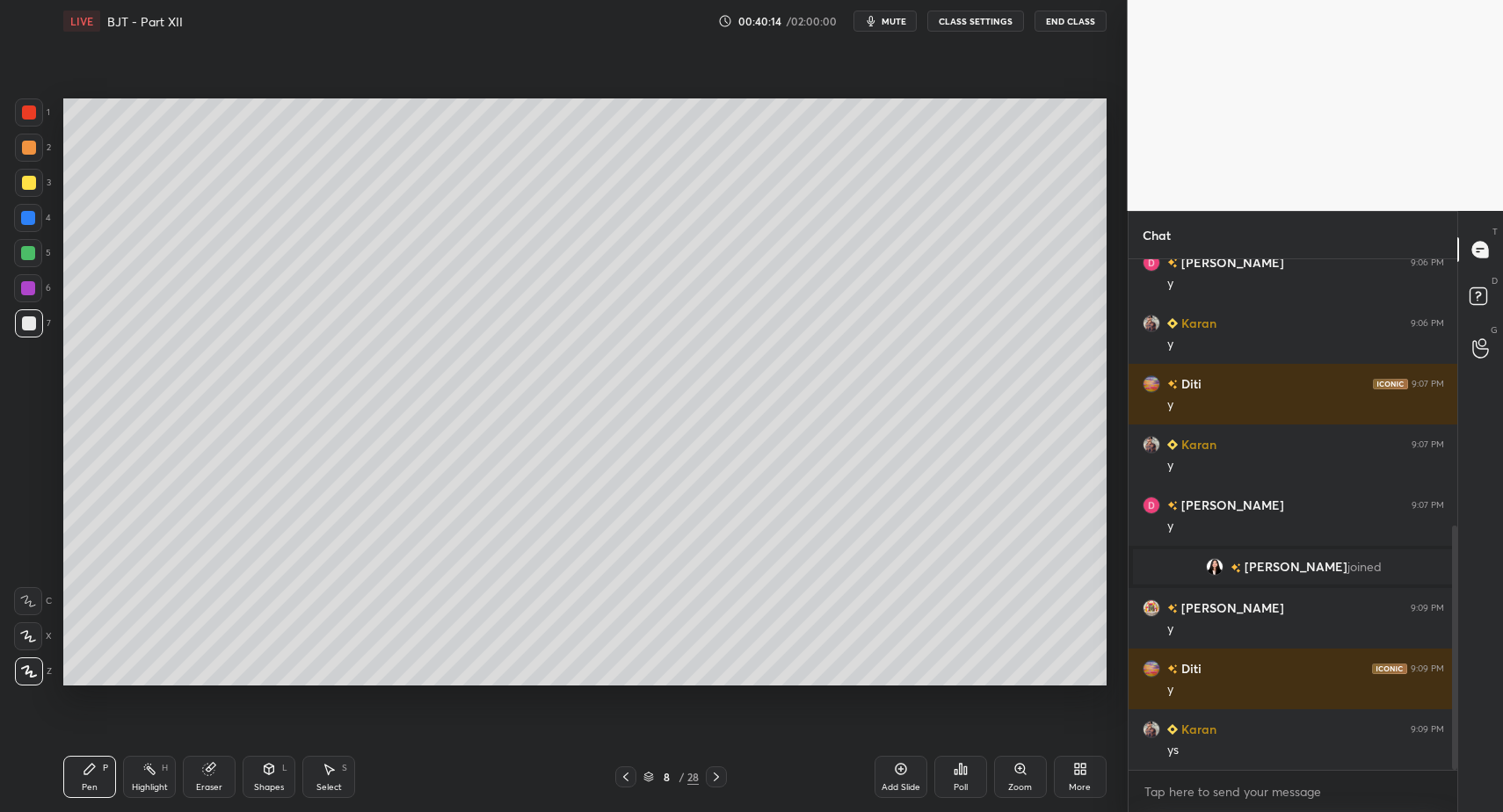
click at [715, 775] on icon at bounding box center [716, 777] width 14 height 14
click at [100, 781] on div "Pen P" at bounding box center [90, 777] width 53 height 42
click at [26, 219] on div at bounding box center [28, 217] width 14 height 14
click at [27, 228] on div at bounding box center [27, 217] width 28 height 28
click at [275, 783] on div "Shapes" at bounding box center [268, 787] width 30 height 9
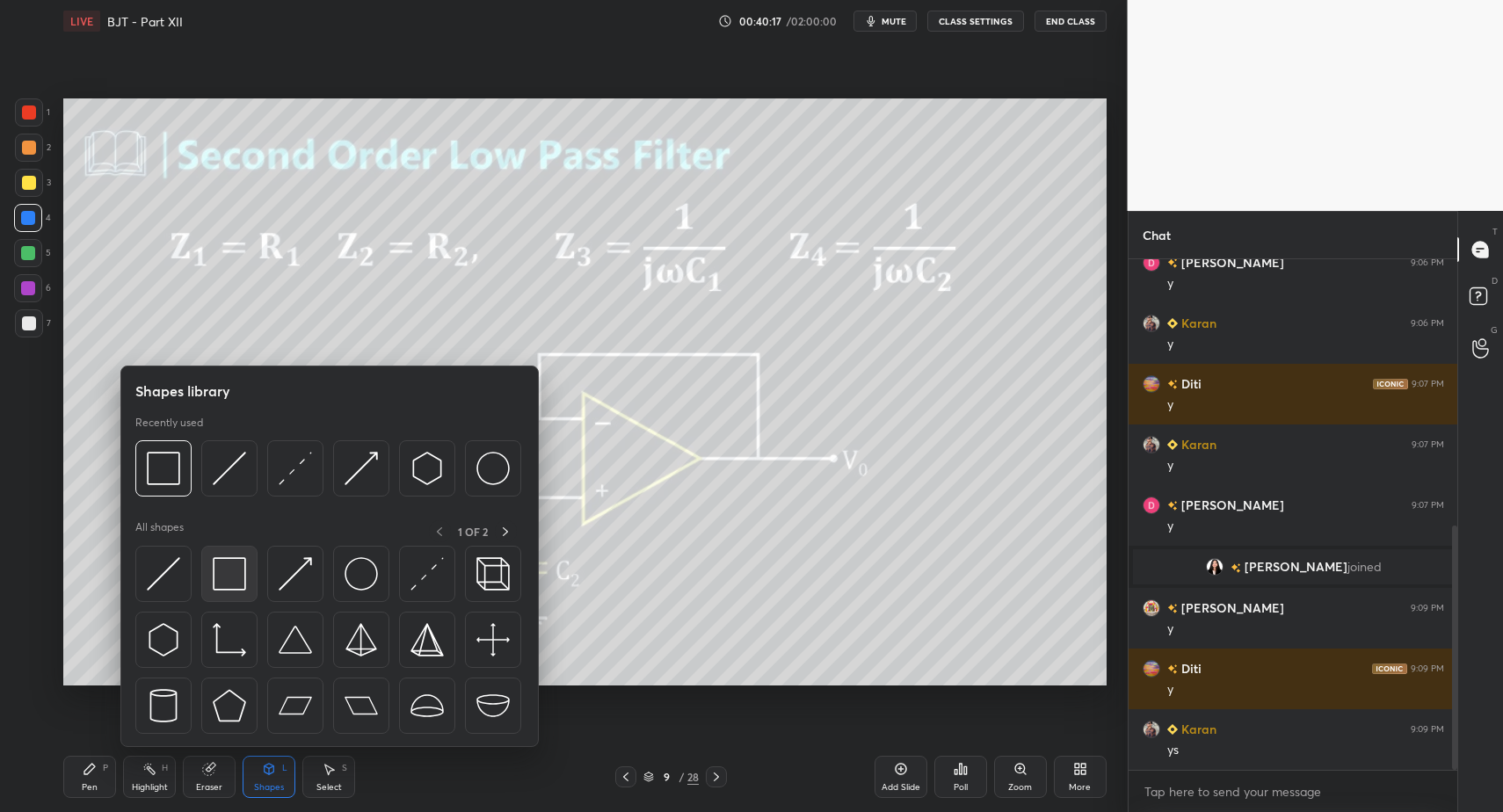
click at [231, 575] on img at bounding box center [229, 574] width 33 height 33
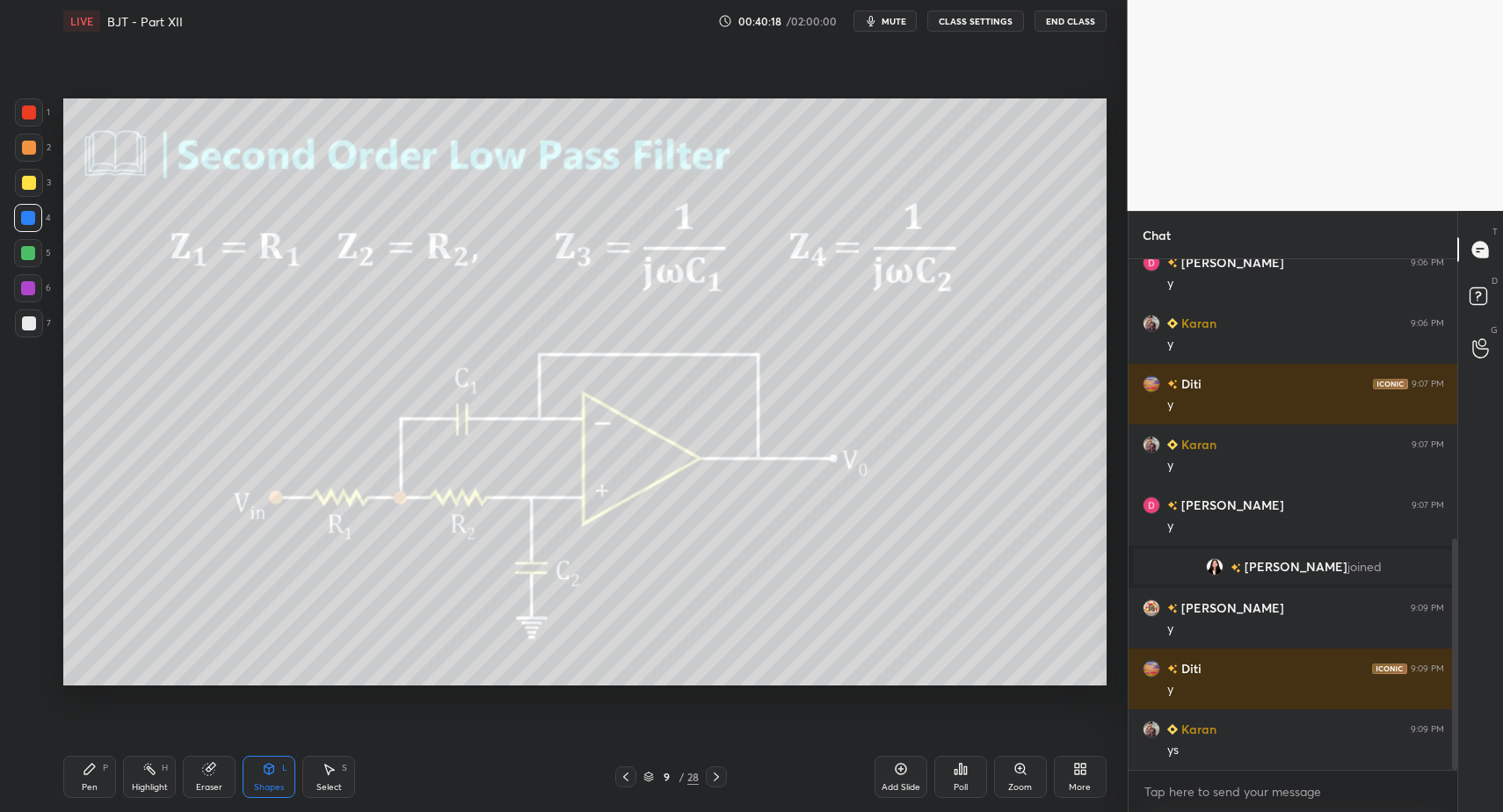
scroll to position [615, 0]
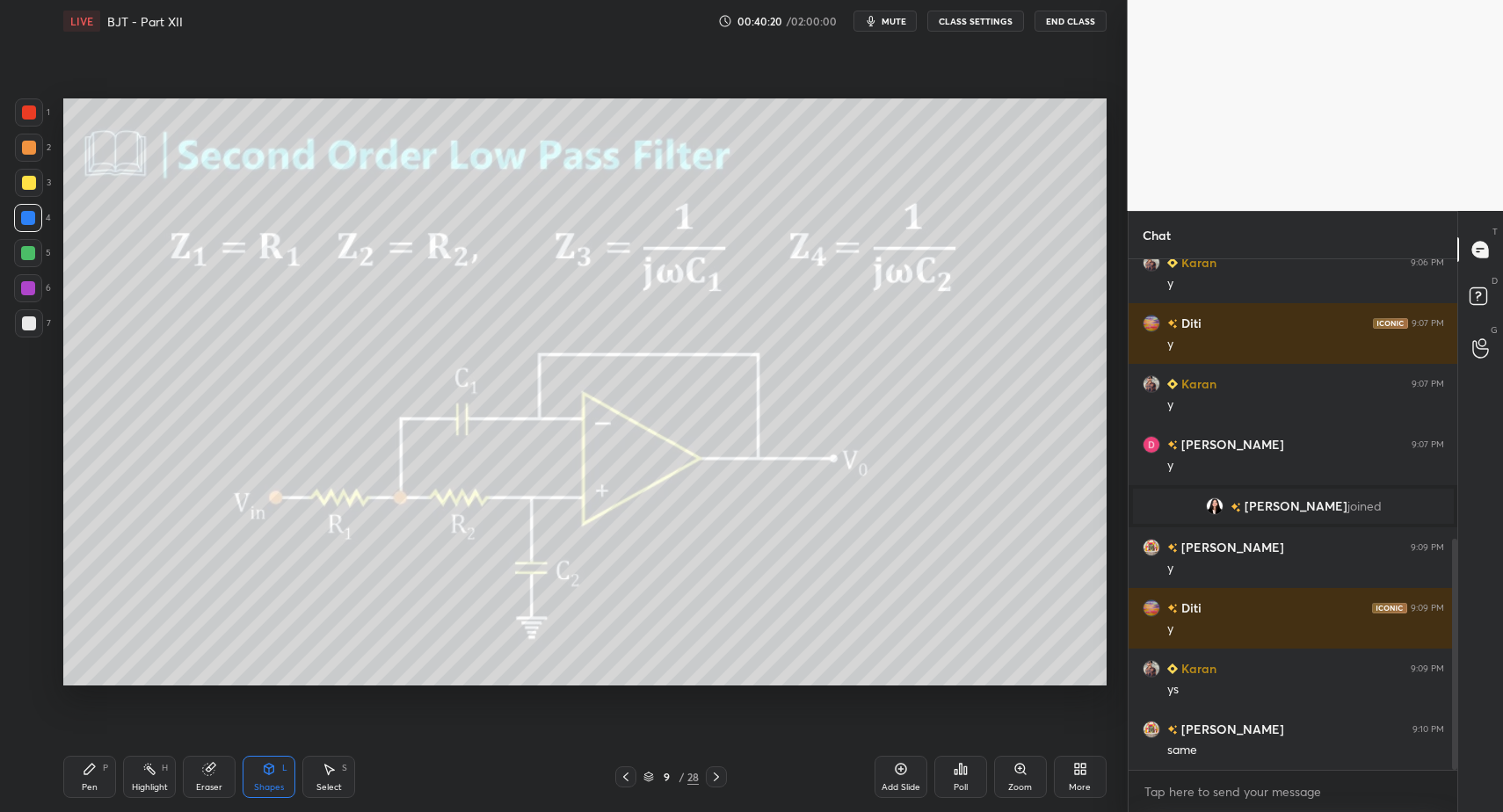
click at [113, 789] on div "Pen P" at bounding box center [90, 777] width 53 height 42
click at [113, 788] on div "Pen P" at bounding box center [90, 777] width 53 height 42
click at [36, 333] on div at bounding box center [28, 323] width 28 height 28
click at [129, 761] on div "Highlight H" at bounding box center [150, 777] width 53 height 42
drag, startPoint x: 149, startPoint y: 758, endPoint x: 184, endPoint y: 725, distance: 48.1
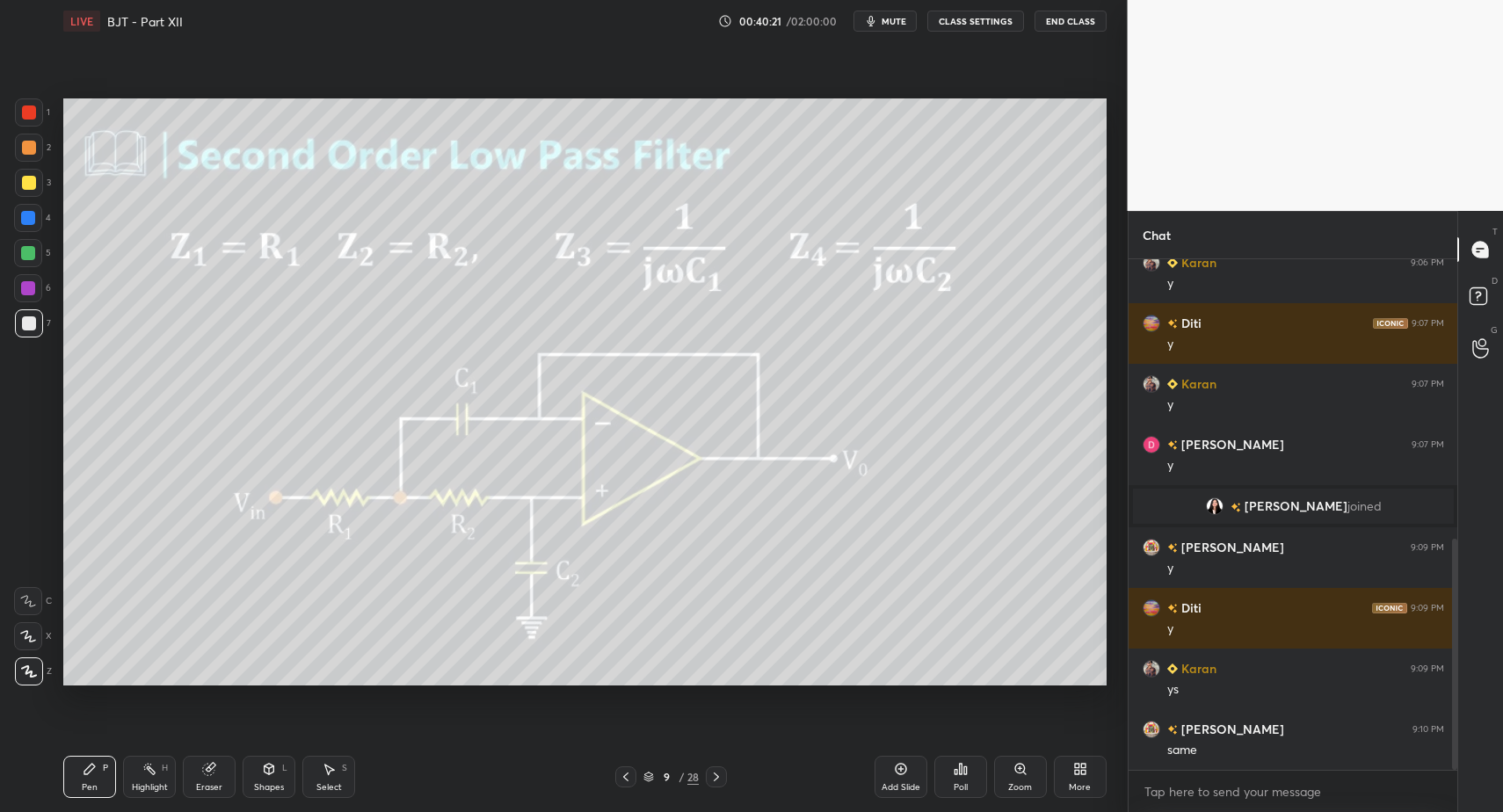
click at [153, 758] on div "Highlight H" at bounding box center [150, 777] width 53 height 42
click at [90, 777] on div "Pen P" at bounding box center [90, 777] width 53 height 42
click at [625, 774] on icon at bounding box center [626, 777] width 14 height 14
click at [716, 777] on icon at bounding box center [716, 777] width 14 height 14
click at [152, 776] on div "Highlight H" at bounding box center [150, 777] width 53 height 42
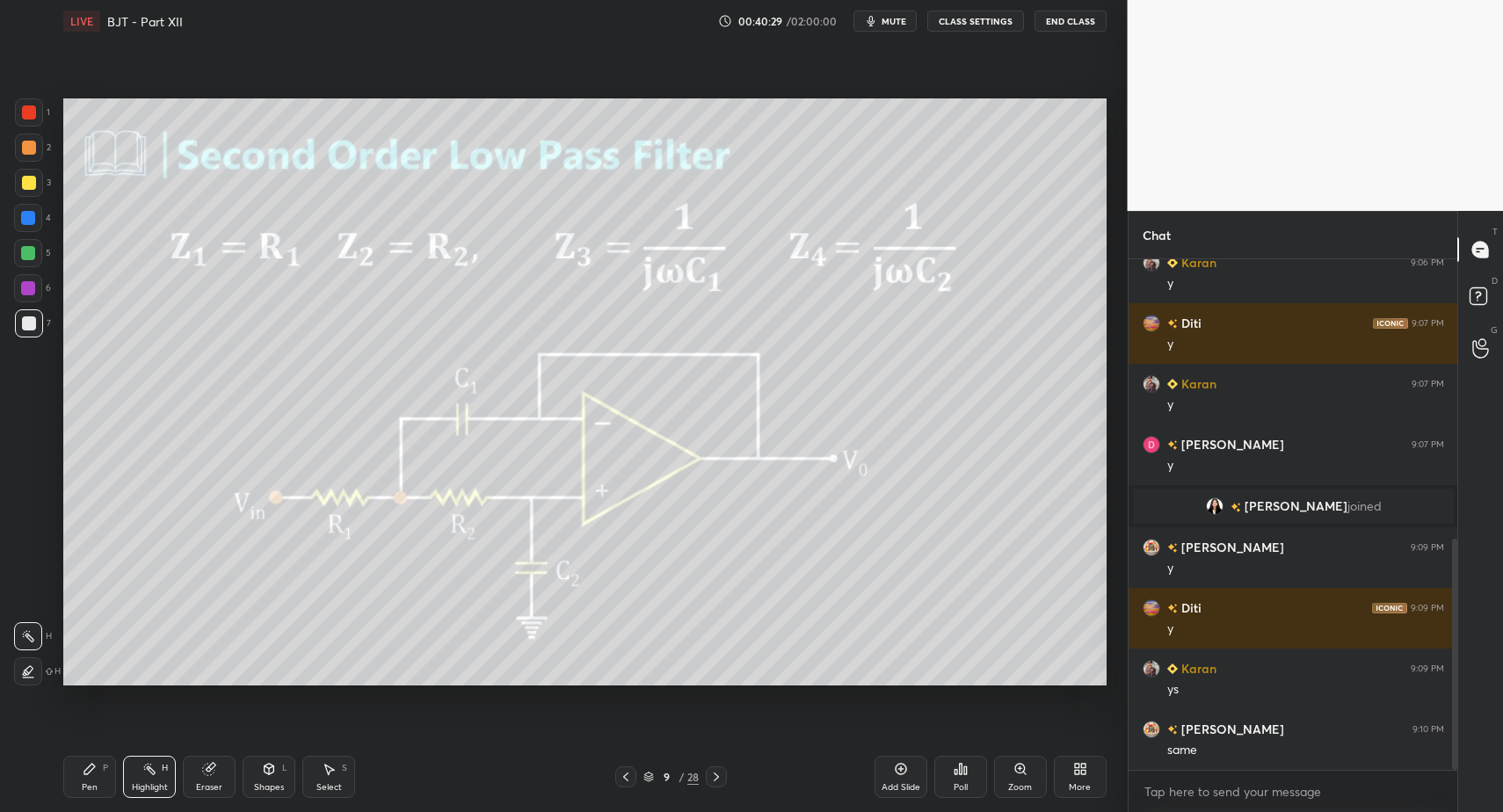
click at [137, 770] on div "Highlight H" at bounding box center [150, 777] width 53 height 42
drag, startPoint x: 95, startPoint y: 780, endPoint x: 161, endPoint y: 776, distance: 66.1
click at [97, 777] on div "Pen P" at bounding box center [90, 777] width 53 height 42
drag, startPoint x: 160, startPoint y: 774, endPoint x: 194, endPoint y: 740, distance: 48.1
click at [160, 774] on div "Highlight H" at bounding box center [150, 777] width 53 height 42
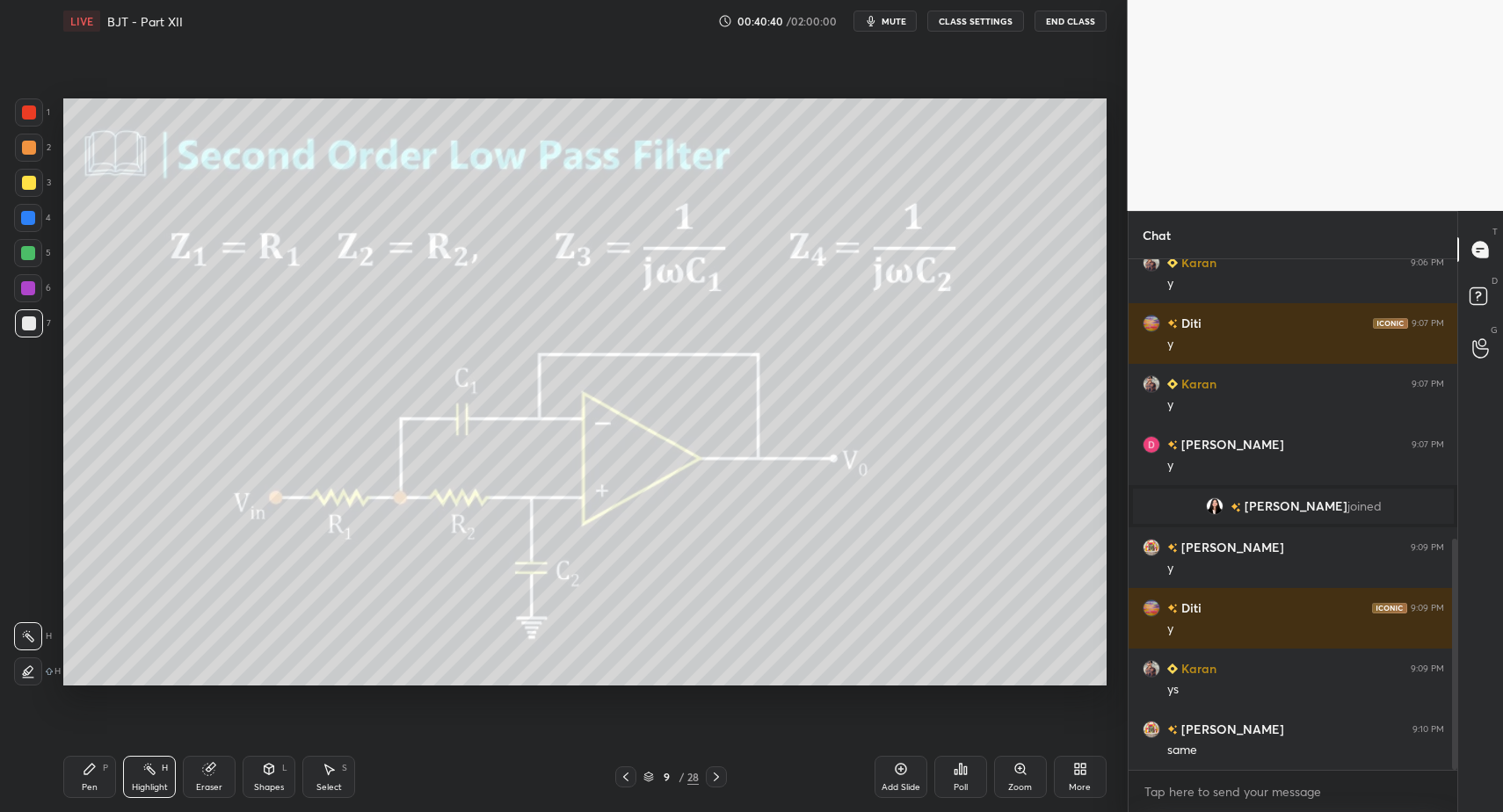
click at [631, 775] on icon at bounding box center [626, 777] width 14 height 14
click at [623, 774] on icon at bounding box center [626, 777] width 14 height 14
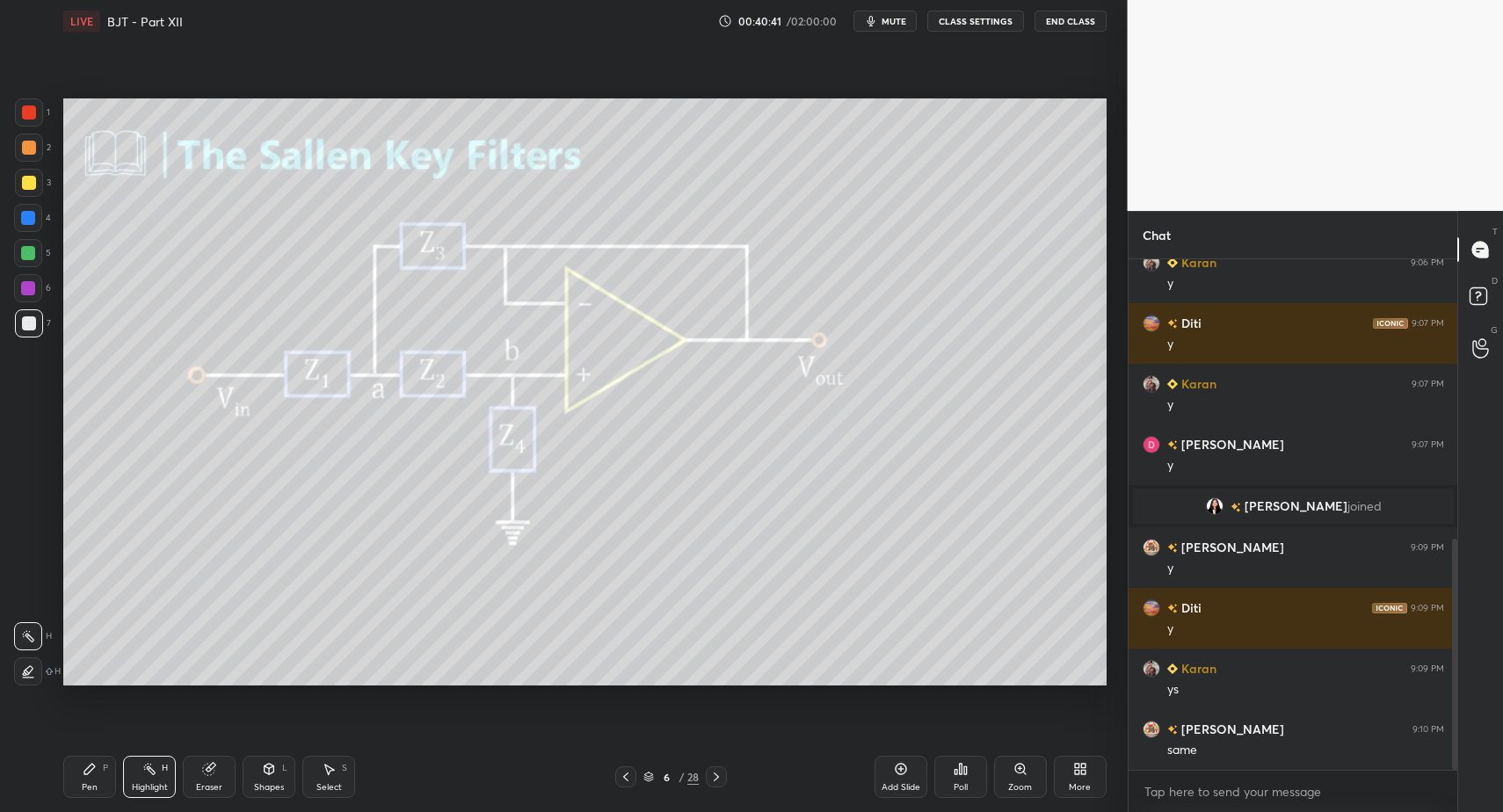
click at [169, 785] on div "Highlight H" at bounding box center [150, 777] width 53 height 42
click at [141, 779] on div "Highlight H" at bounding box center [150, 777] width 53 height 42
click at [717, 778] on icon at bounding box center [716, 777] width 5 height 9
click at [722, 777] on icon at bounding box center [716, 777] width 14 height 14
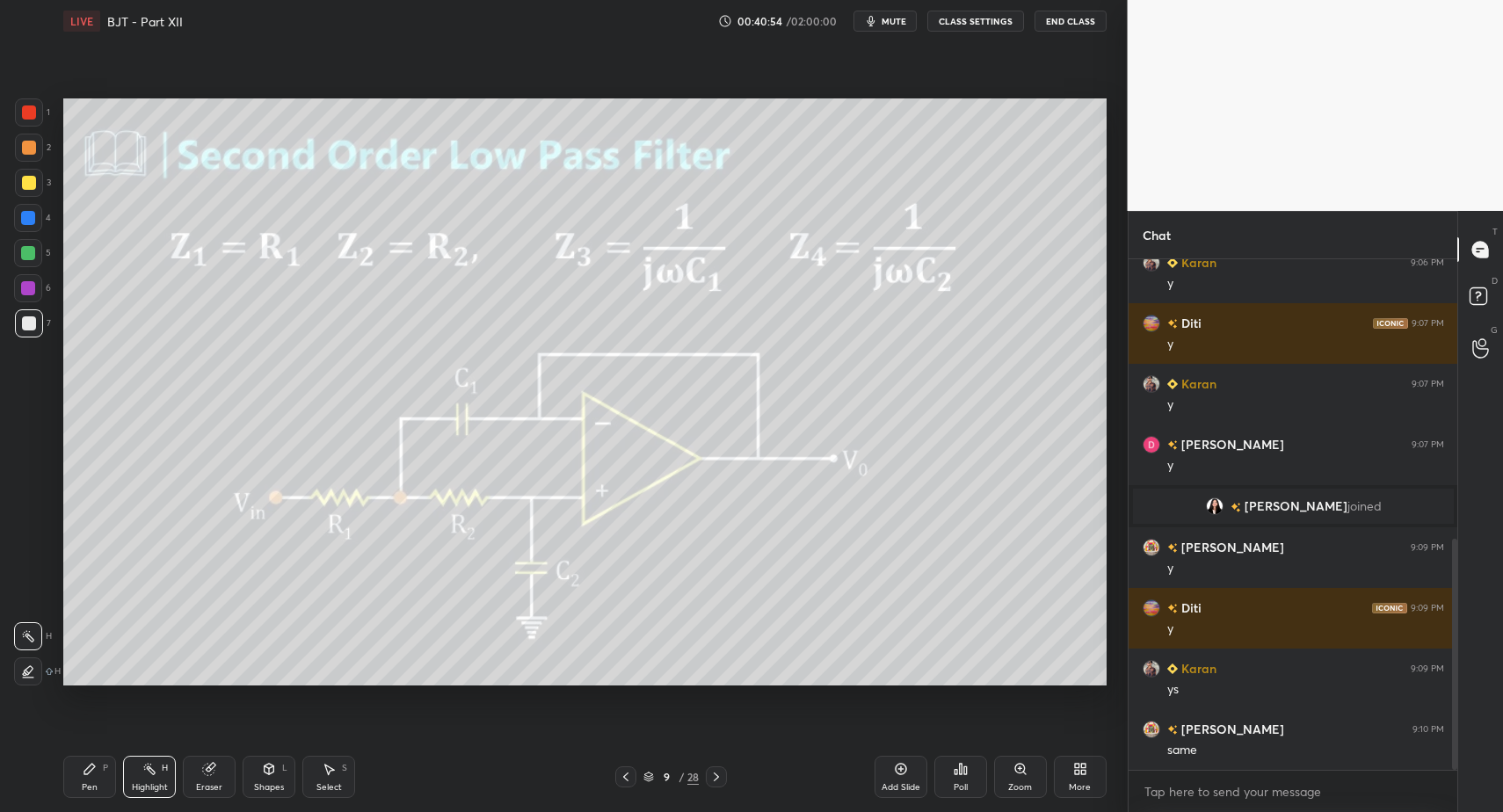
click at [181, 785] on div "Pen P Highlight H Eraser Shapes L Select S" at bounding box center [267, 777] width 406 height 42
click at [156, 782] on div "Highlight H" at bounding box center [150, 777] width 53 height 42
click at [105, 783] on div "Pen P" at bounding box center [90, 777] width 53 height 42
click at [101, 778] on div "Pen P" at bounding box center [90, 777] width 53 height 42
click at [278, 781] on div "Shapes L" at bounding box center [269, 777] width 53 height 42
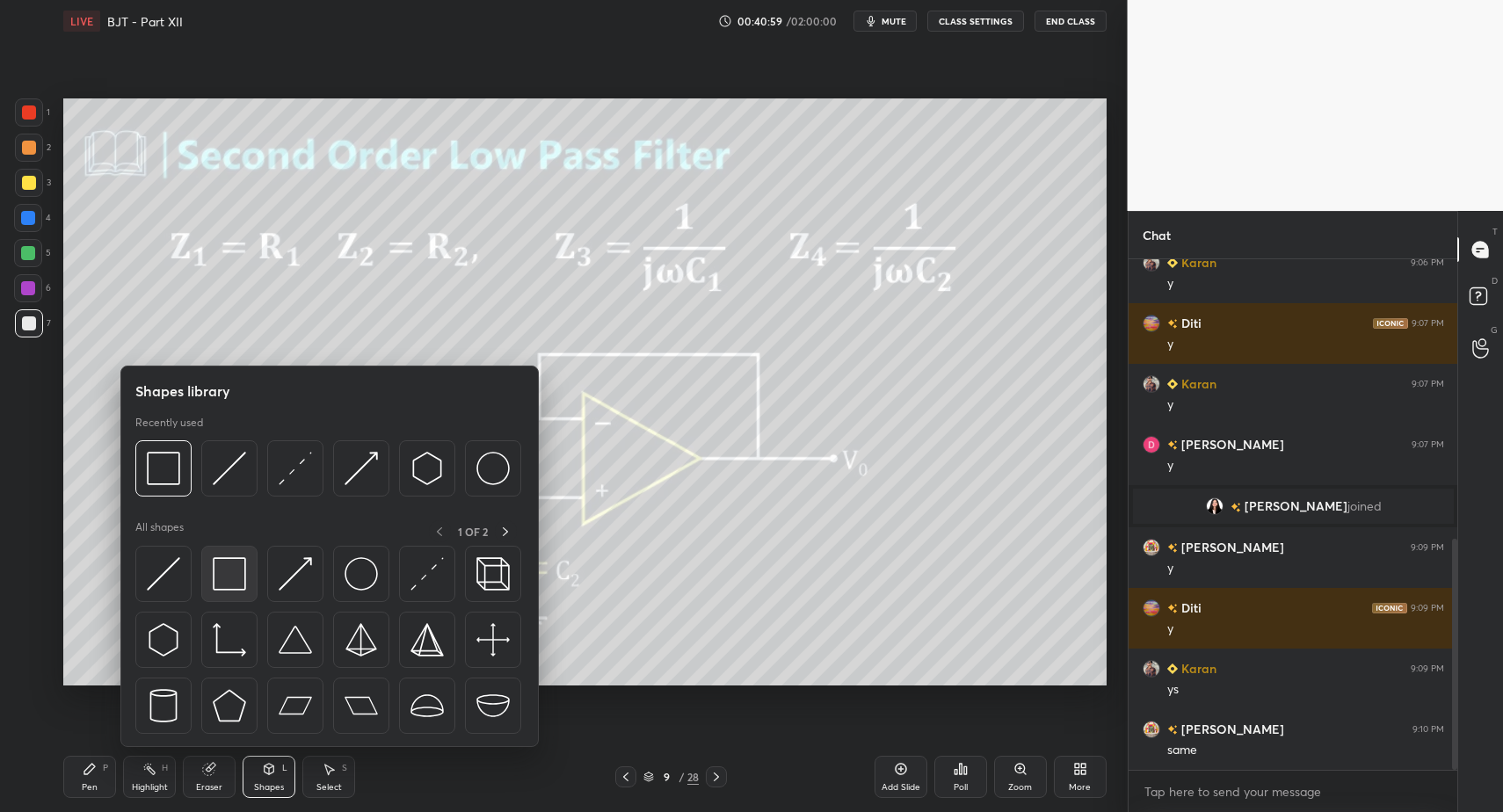
click at [223, 583] on img at bounding box center [229, 574] width 33 height 33
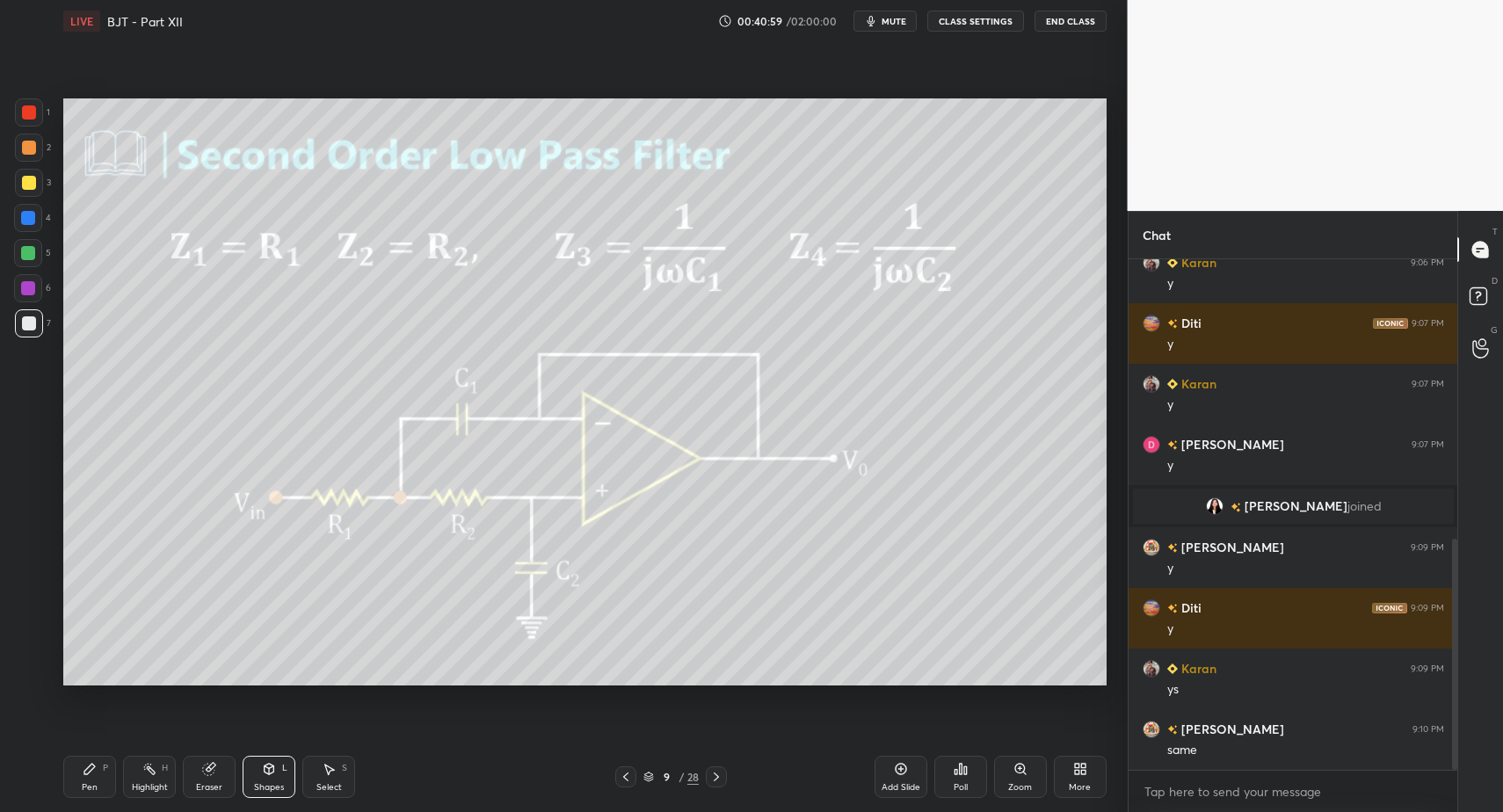
click at [32, 226] on div at bounding box center [27, 217] width 28 height 28
drag, startPoint x: 107, startPoint y: 760, endPoint x: 94, endPoint y: 770, distance: 16.4
click at [98, 766] on div "Pen P" at bounding box center [90, 777] width 53 height 42
click at [94, 771] on icon at bounding box center [89, 769] width 14 height 14
click at [31, 184] on div at bounding box center [28, 182] width 28 height 28
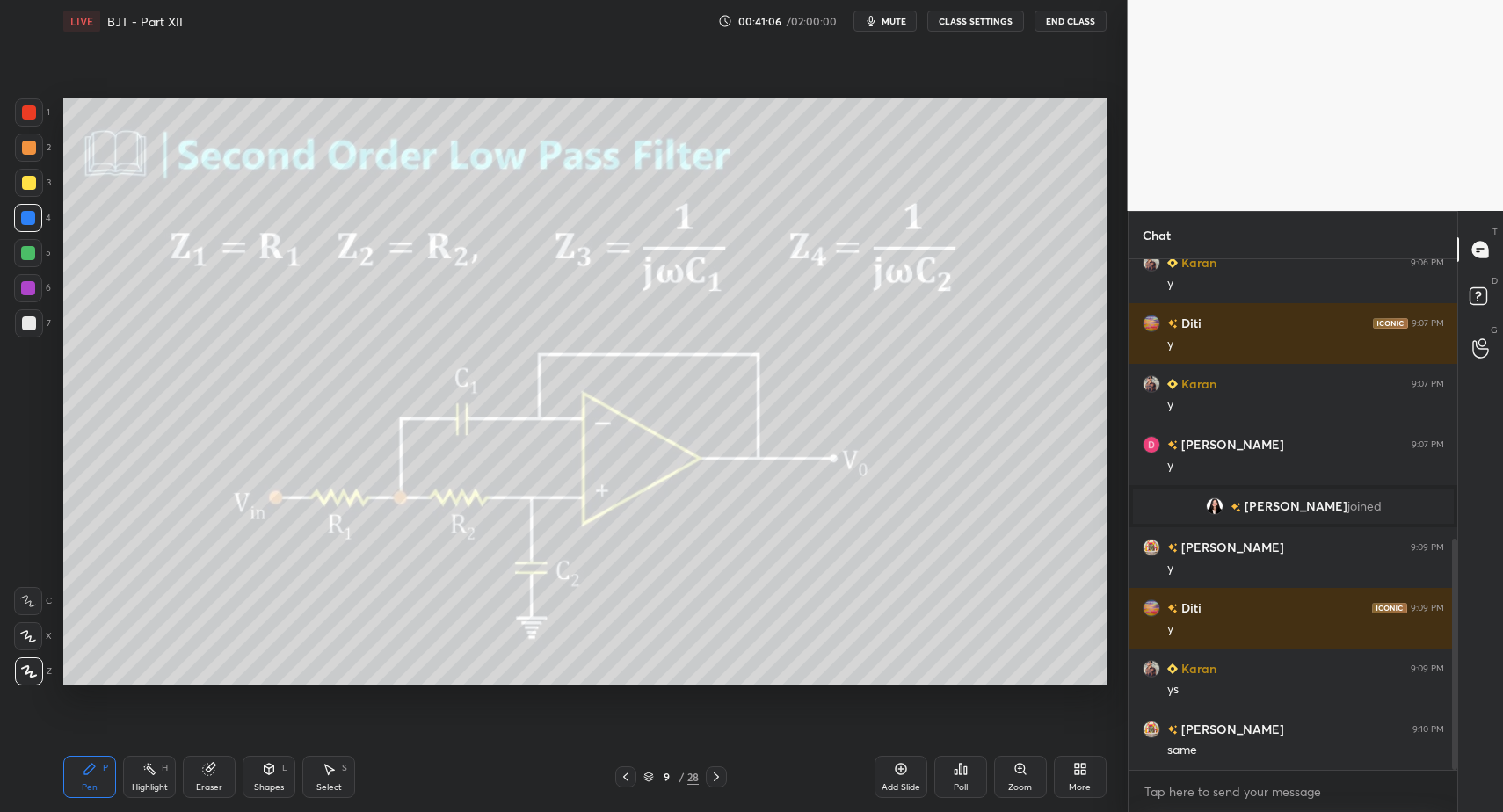
click at [29, 185] on div at bounding box center [28, 182] width 14 height 14
click at [26, 617] on div "C X Z" at bounding box center [32, 633] width 38 height 106
click at [32, 636] on icon at bounding box center [28, 636] width 16 height 13
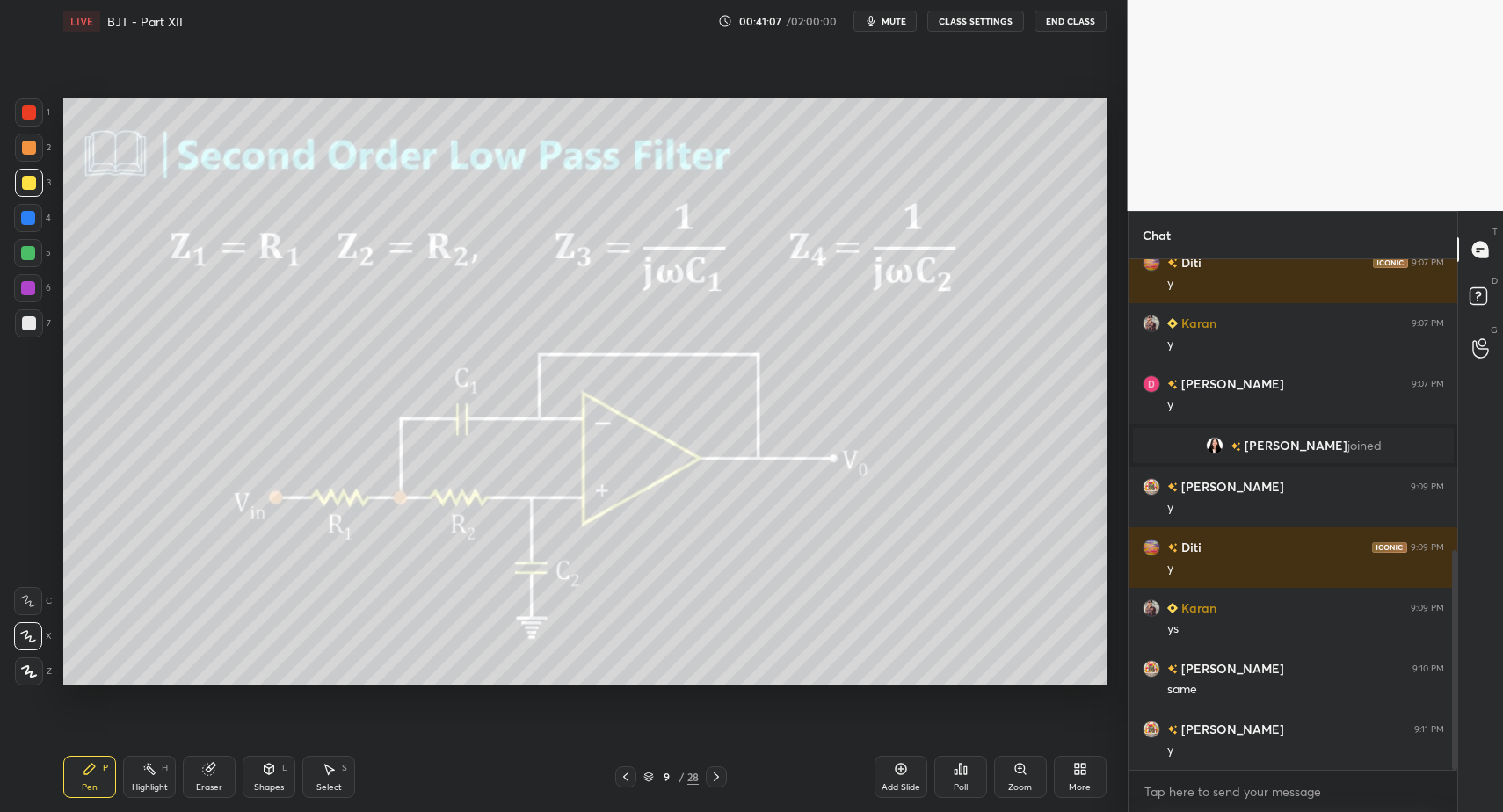
drag, startPoint x: 273, startPoint y: 784, endPoint x: 272, endPoint y: 754, distance: 30.0
click at [270, 780] on div "Shapes L" at bounding box center [269, 777] width 53 height 42
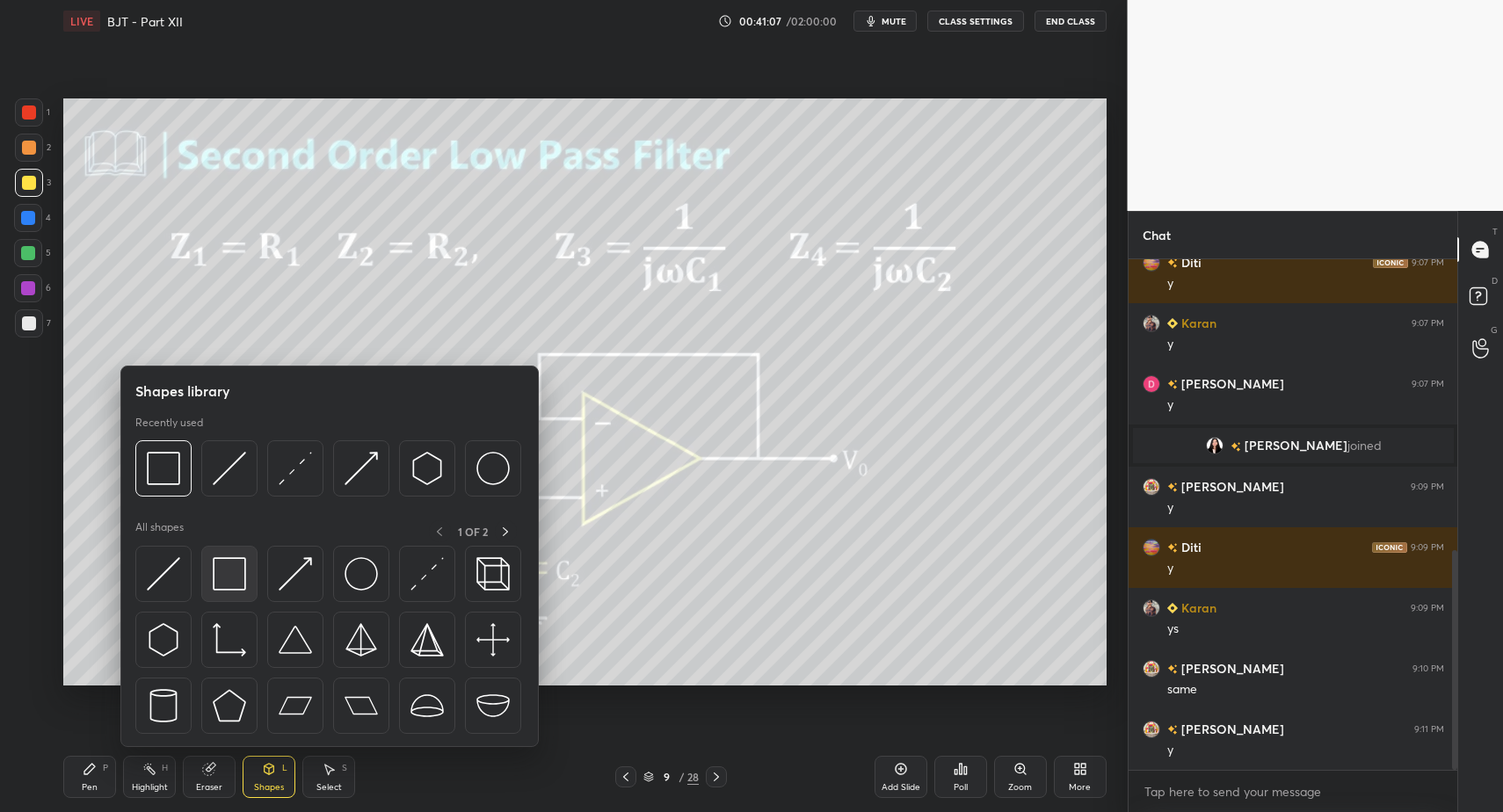
click at [237, 574] on img at bounding box center [229, 574] width 33 height 33
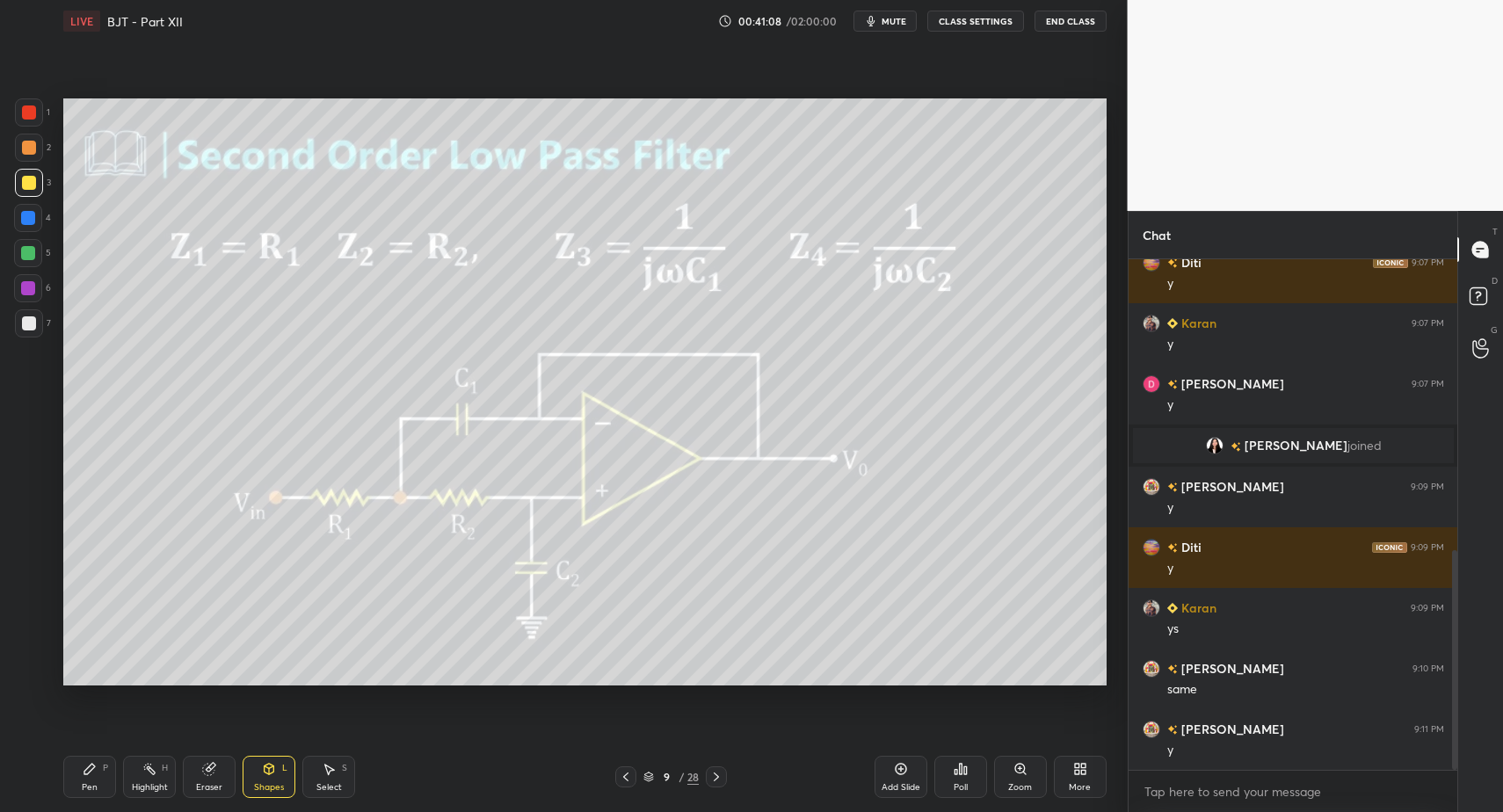
scroll to position [737, 0]
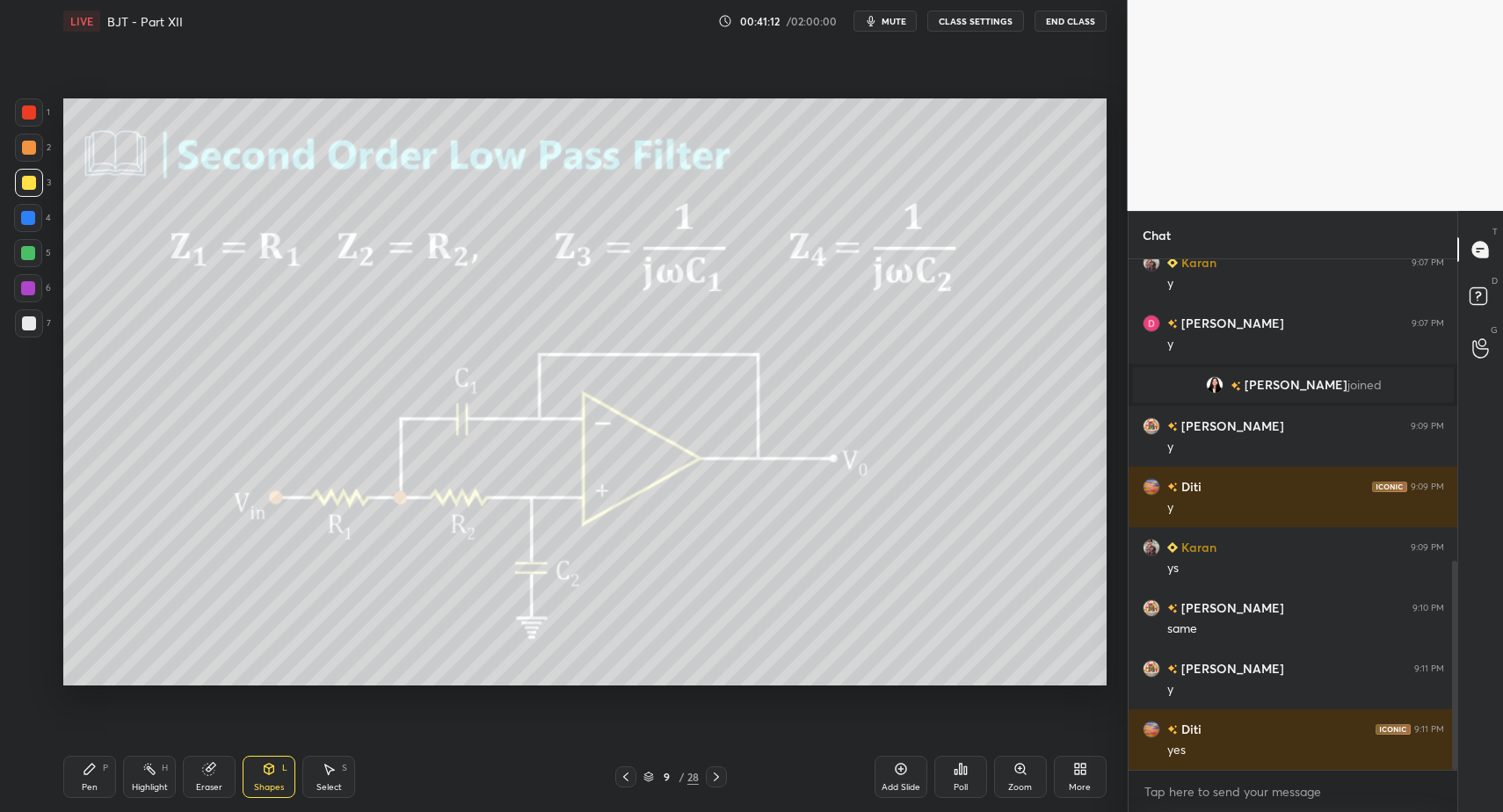
click at [81, 786] on div "Pen" at bounding box center [89, 787] width 16 height 9
drag, startPoint x: 74, startPoint y: 788, endPoint x: 54, endPoint y: 700, distance: 90.2
click at [73, 782] on div "Pen P" at bounding box center [90, 777] width 53 height 42
click at [32, 324] on div at bounding box center [28, 323] width 28 height 28
click at [38, 655] on div "Z" at bounding box center [33, 668] width 37 height 35
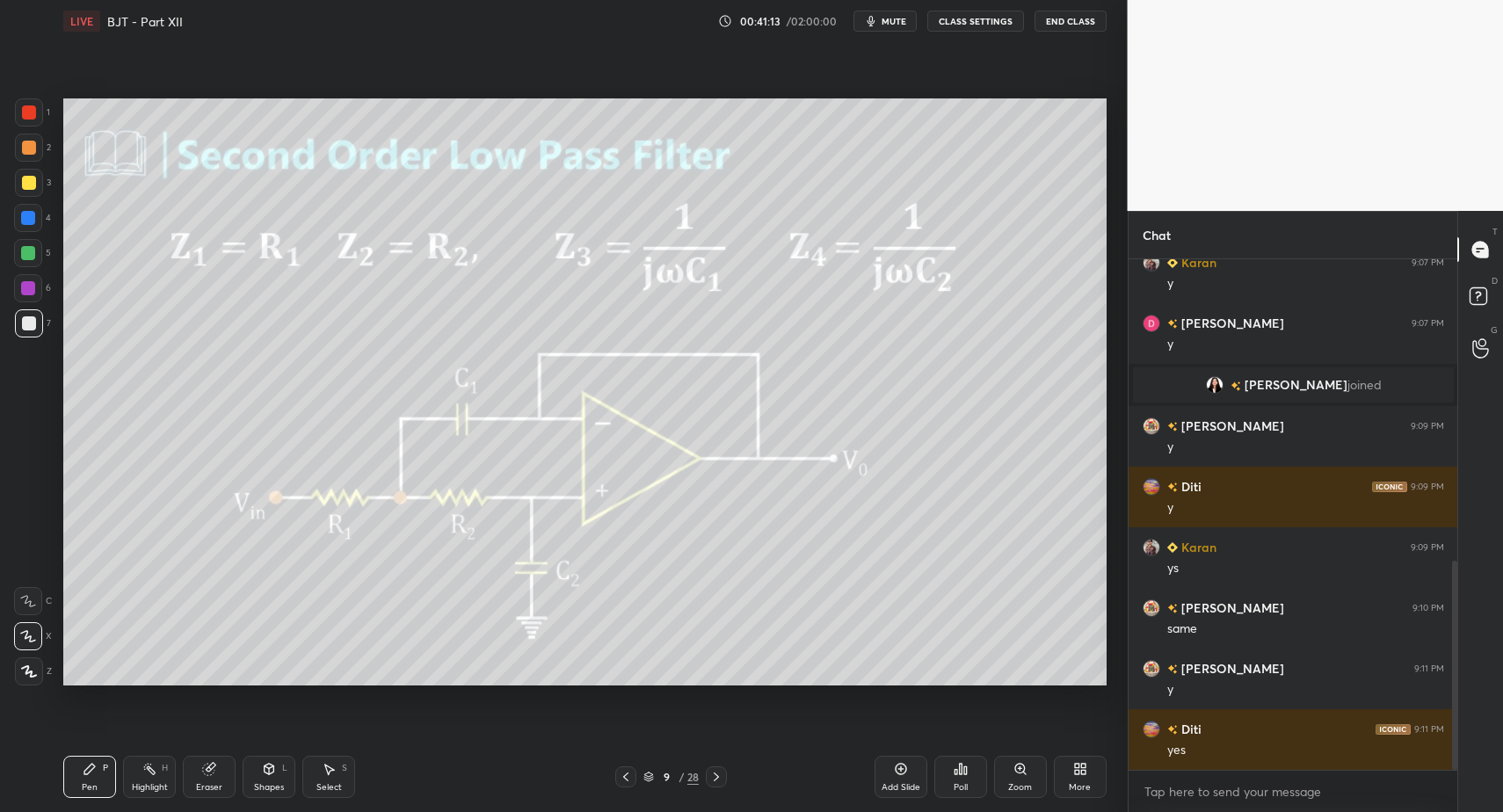
drag, startPoint x: 29, startPoint y: 656, endPoint x: 38, endPoint y: 655, distance: 9.1
click at [30, 661] on div at bounding box center [28, 671] width 28 height 28
click at [621, 783] on icon at bounding box center [626, 777] width 14 height 14
click at [722, 775] on icon at bounding box center [716, 777] width 14 height 14
click at [902, 769] on icon at bounding box center [900, 769] width 14 height 14
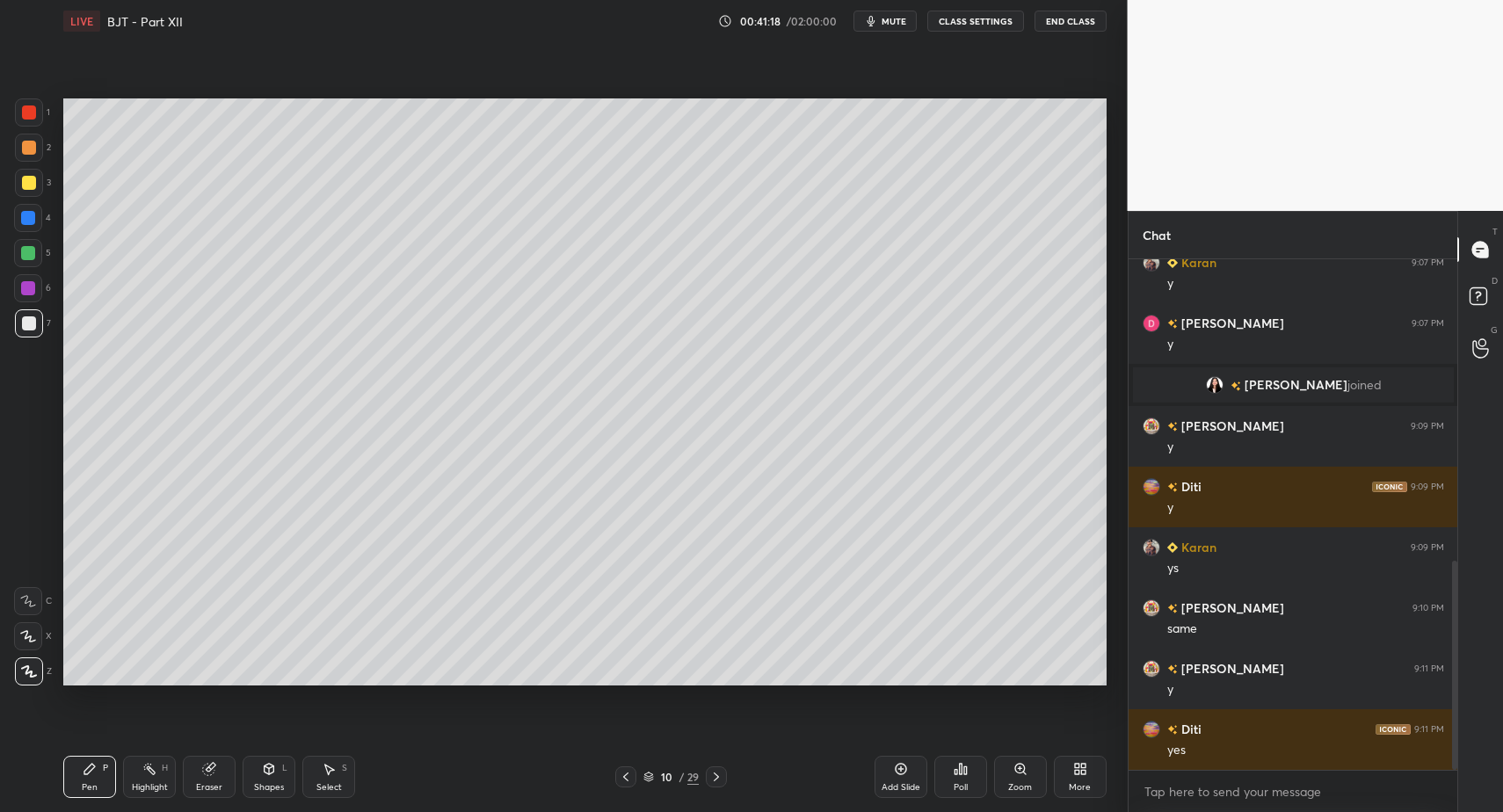
click at [115, 801] on div "Pen P Highlight H Eraser Shapes L Select S 10 / 29 Add Slide Poll Zoom More" at bounding box center [585, 777] width 1043 height 71
click at [103, 779] on div "Pen P" at bounding box center [90, 777] width 53 height 42
click at [622, 776] on icon at bounding box center [626, 777] width 14 height 14
click at [627, 777] on icon at bounding box center [626, 777] width 14 height 14
click at [721, 774] on icon at bounding box center [716, 777] width 14 height 14
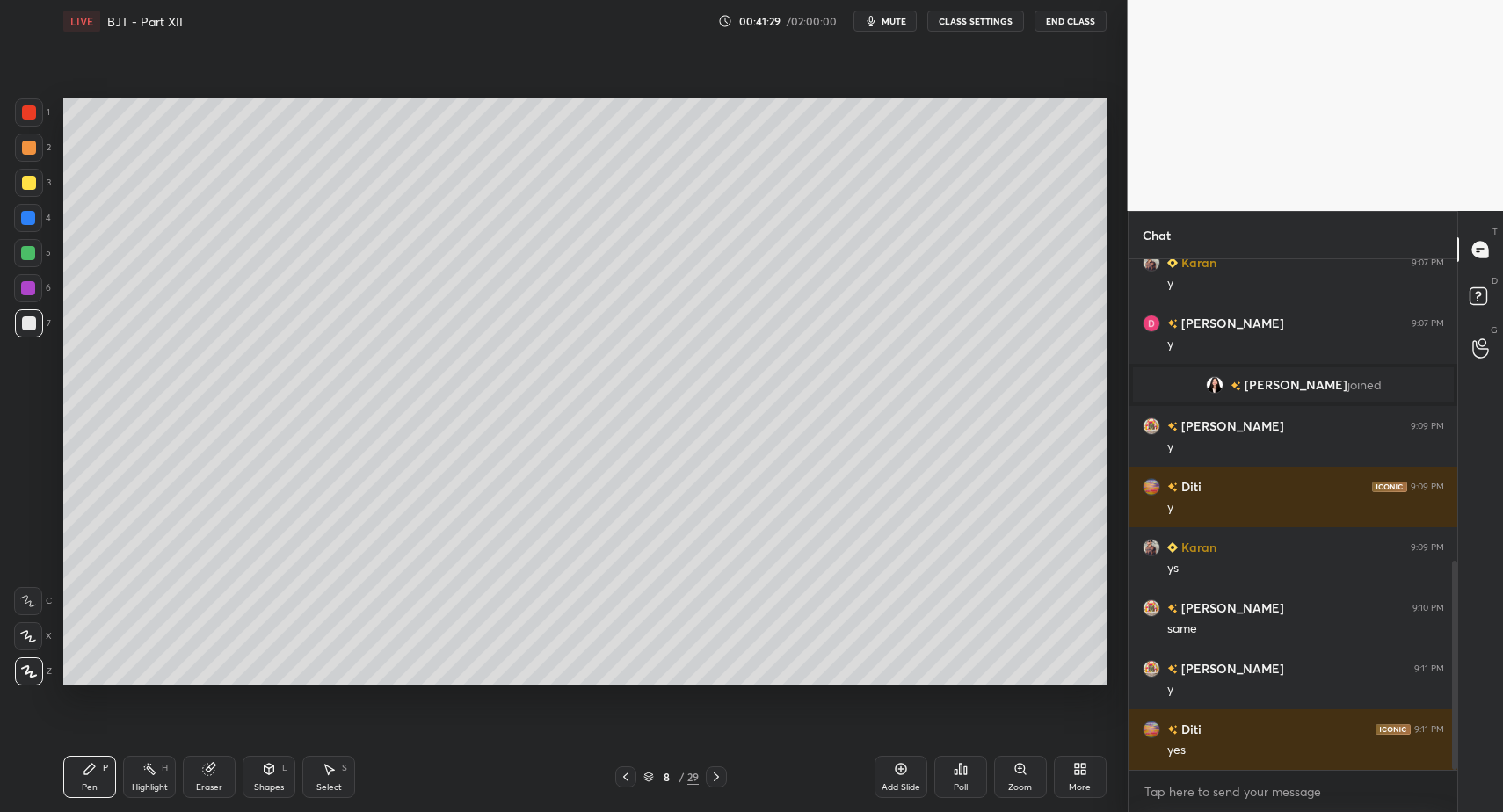
click at [721, 774] on icon at bounding box center [716, 777] width 14 height 14
click at [290, 779] on div "Shapes L" at bounding box center [269, 777] width 53 height 42
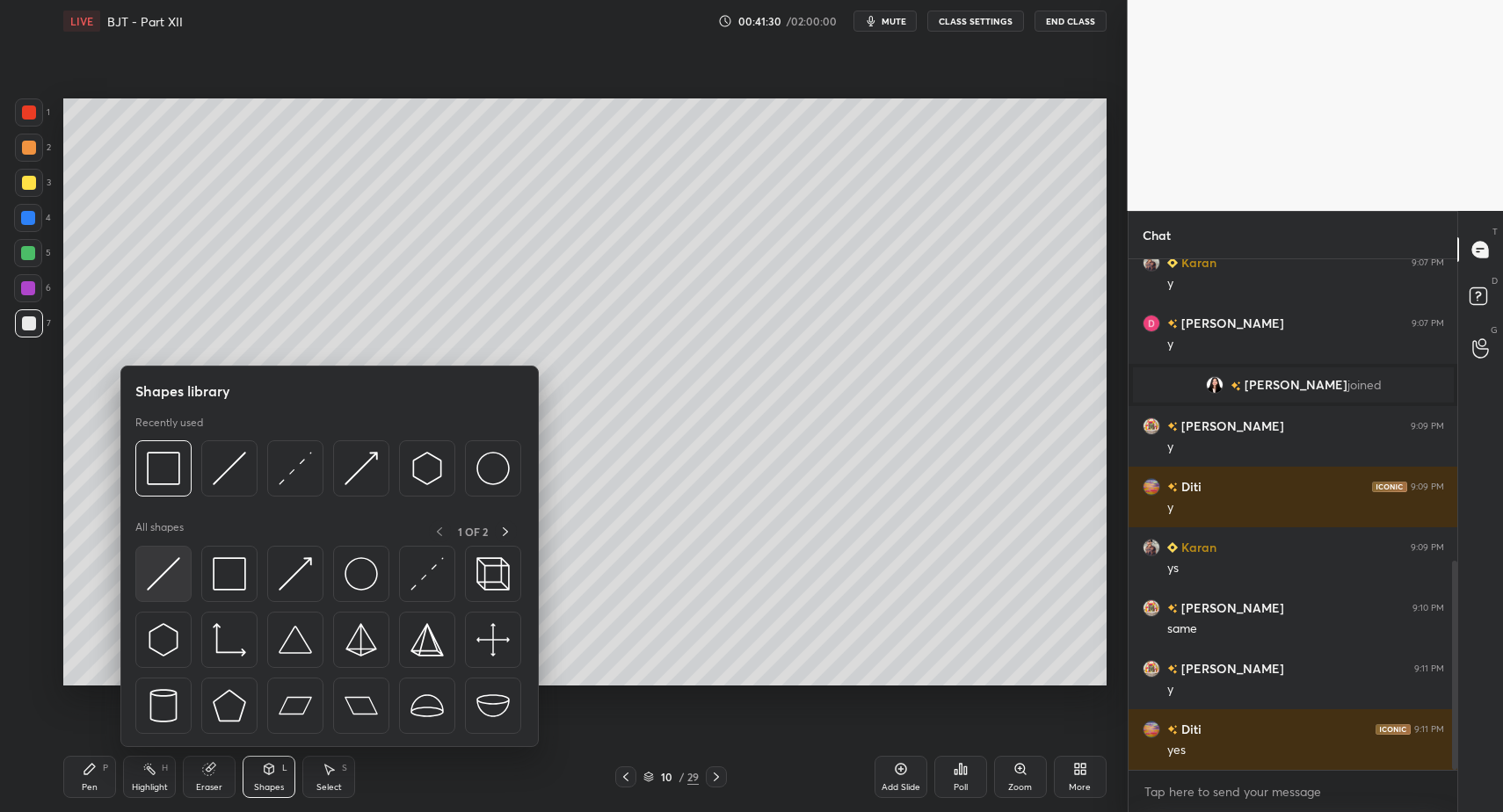
click at [168, 586] on img at bounding box center [164, 574] width 33 height 33
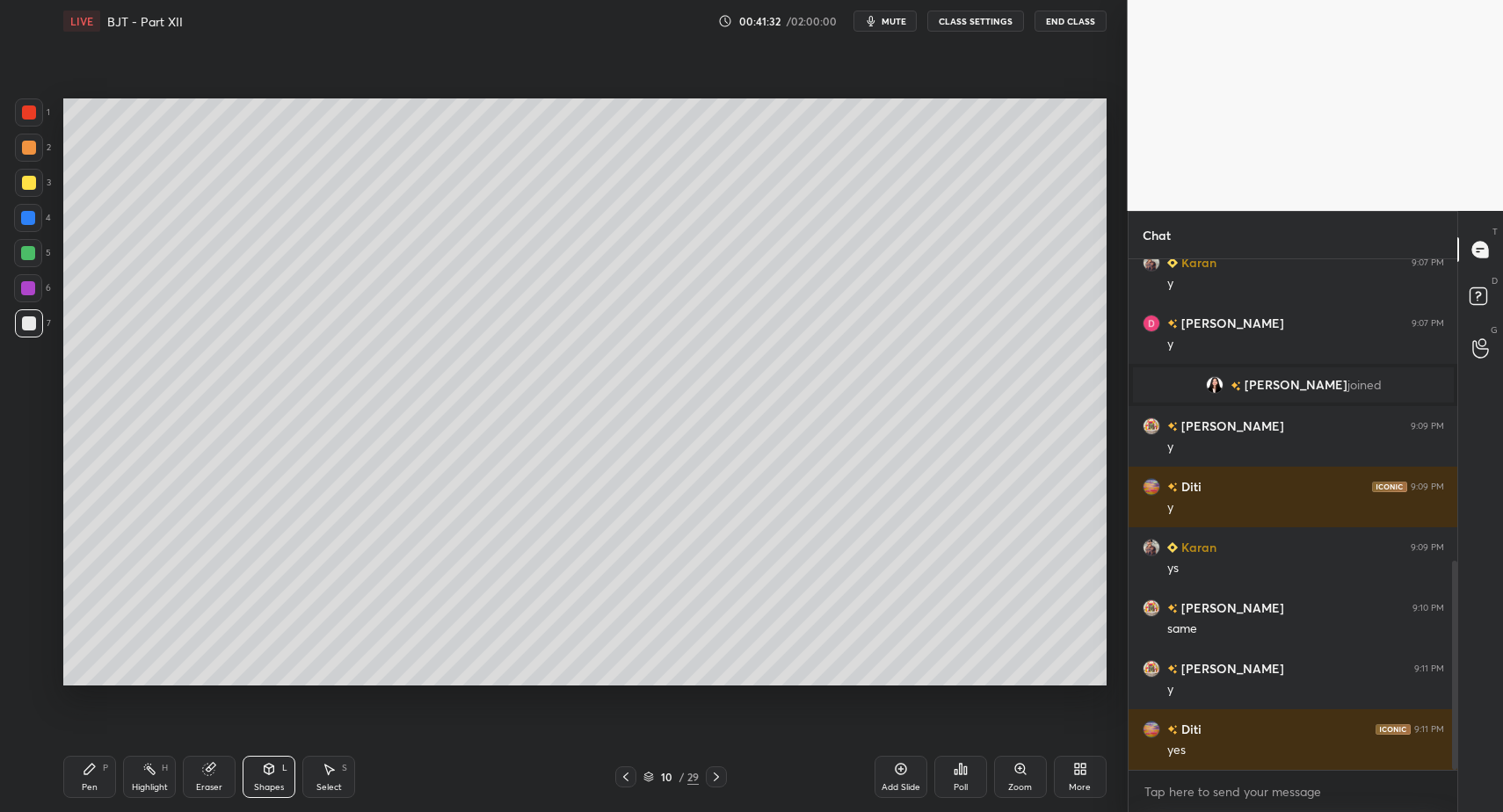
drag, startPoint x: 116, startPoint y: 783, endPoint x: 95, endPoint y: 779, distance: 21.4
click at [107, 785] on div "Pen P" at bounding box center [90, 777] width 53 height 42
click at [89, 784] on div "Pen" at bounding box center [89, 787] width 16 height 9
click at [624, 783] on icon at bounding box center [626, 777] width 14 height 14
click at [158, 779] on div "Highlight H" at bounding box center [150, 777] width 53 height 42
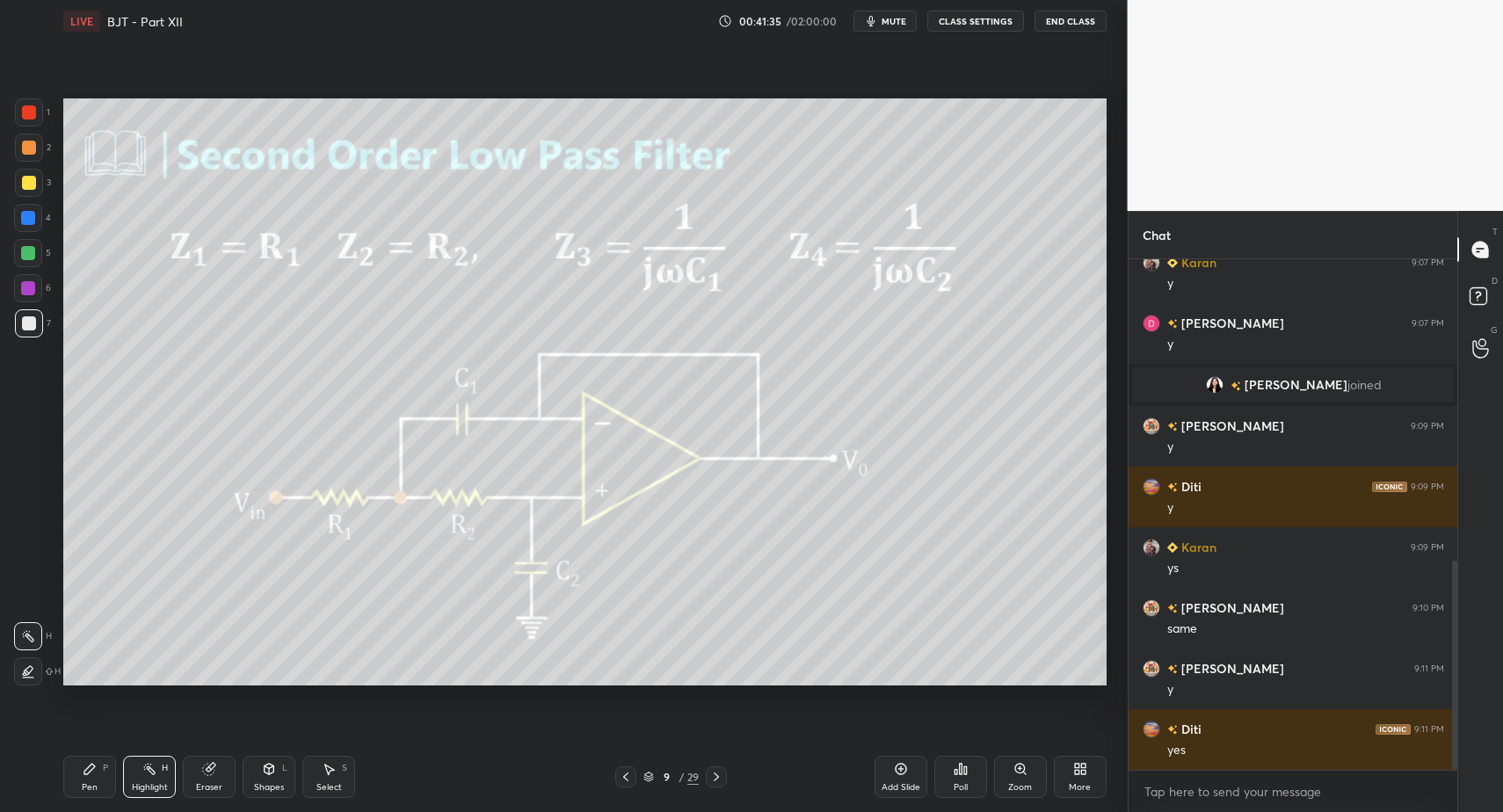
click at [158, 779] on div "Highlight H" at bounding box center [150, 777] width 53 height 42
drag, startPoint x: 157, startPoint y: 773, endPoint x: 200, endPoint y: 736, distance: 56.7
click at [156, 776] on div "Highlight H" at bounding box center [150, 777] width 53 height 42
click at [714, 788] on div "Pen P Highlight H Eraser Shapes L Select S 9 / 29 Add Slide Poll Zoom More" at bounding box center [585, 777] width 1043 height 71
click at [716, 781] on icon at bounding box center [716, 777] width 14 height 14
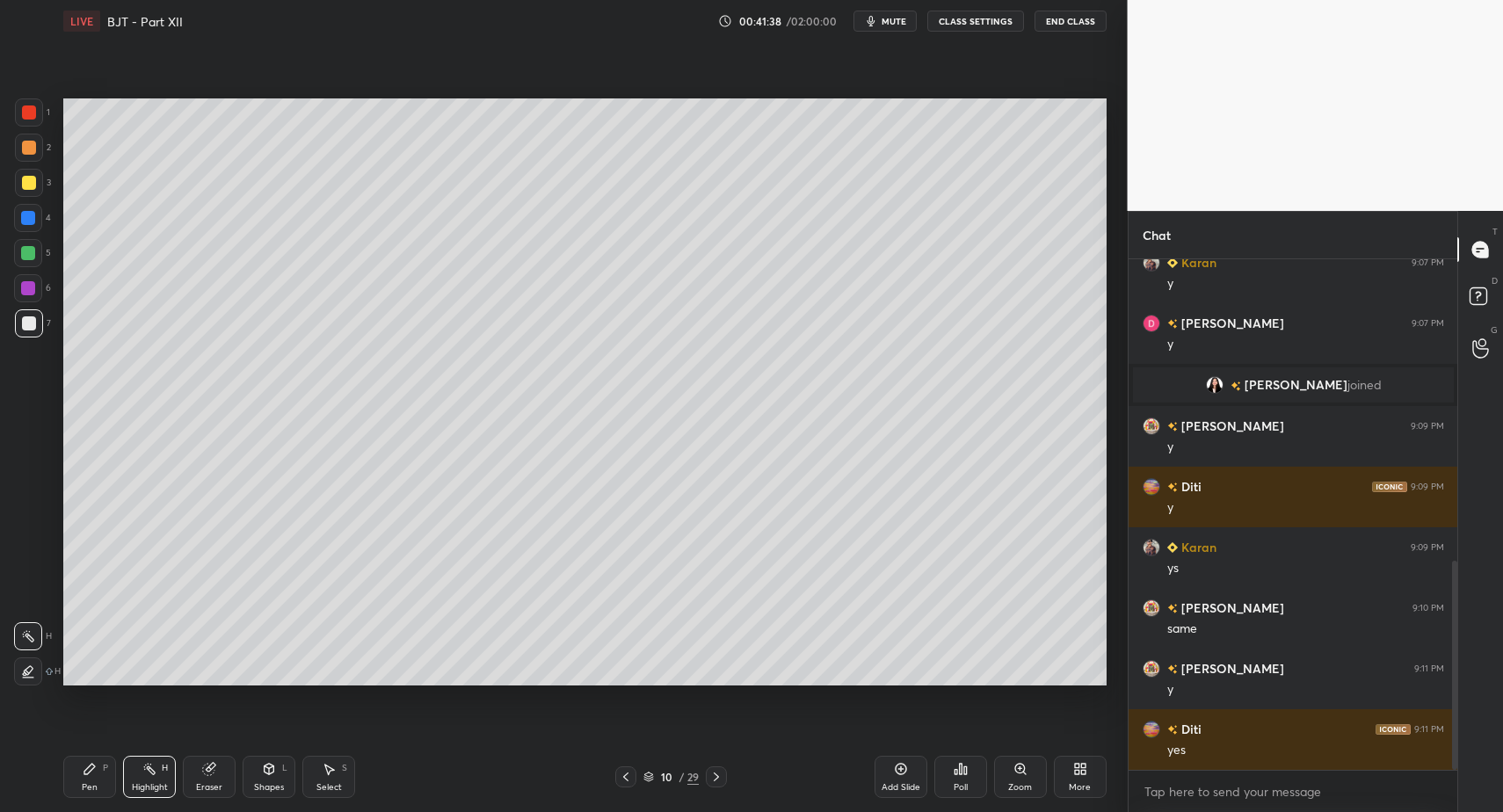
click at [716, 781] on icon at bounding box center [716, 777] width 14 height 14
click at [620, 775] on icon at bounding box center [626, 777] width 14 height 14
click at [98, 780] on div "Pen P" at bounding box center [90, 777] width 53 height 42
drag, startPoint x: 93, startPoint y: 775, endPoint x: 105, endPoint y: 742, distance: 35.1
click at [93, 773] on div "Pen P" at bounding box center [90, 777] width 53 height 42
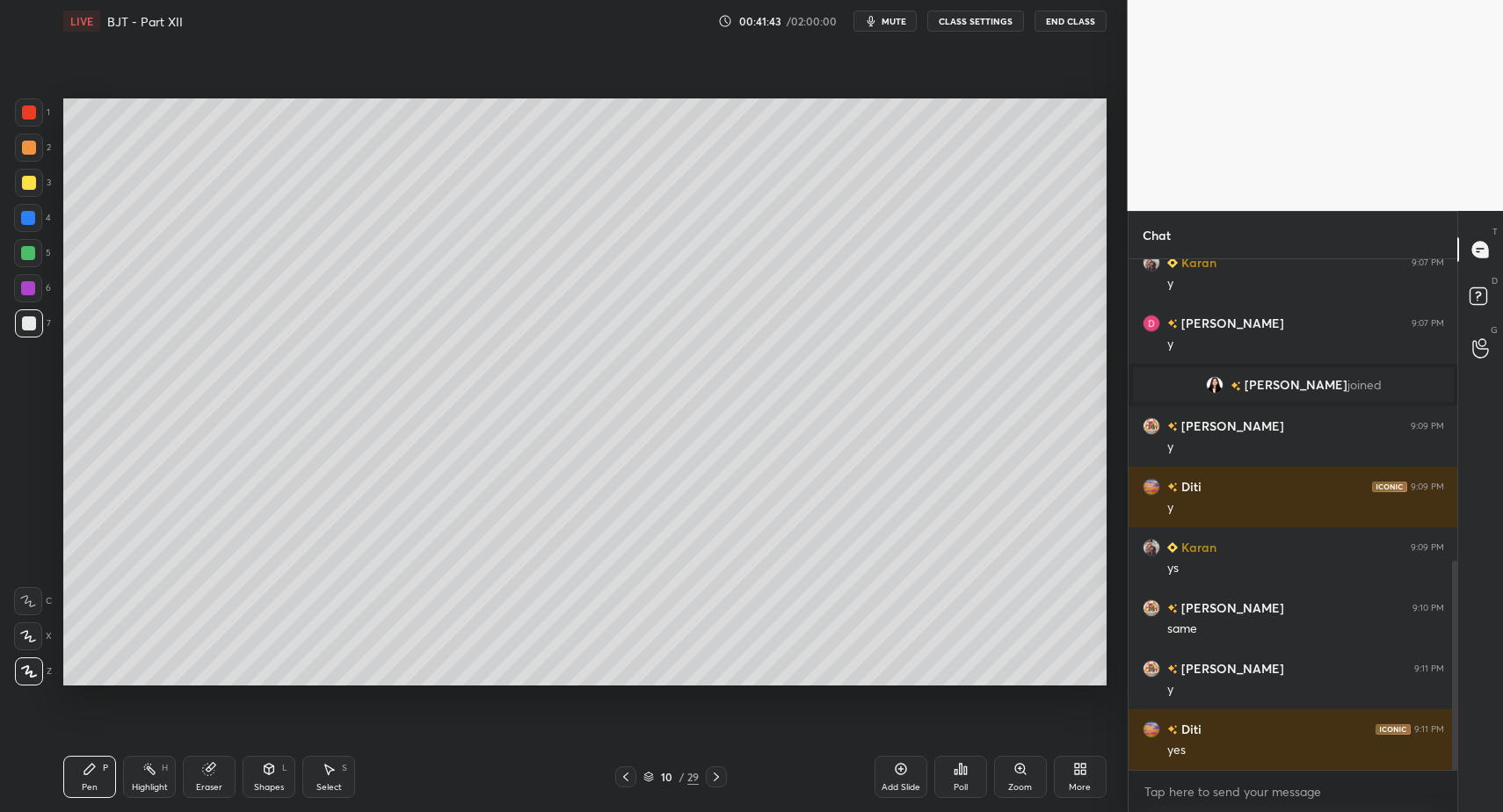
click at [622, 779] on icon at bounding box center [626, 777] width 14 height 14
click at [141, 784] on div "Highlight" at bounding box center [150, 787] width 36 height 9
click at [147, 783] on div "Highlight" at bounding box center [150, 787] width 36 height 9
drag, startPoint x: 150, startPoint y: 774, endPoint x: 278, endPoint y: 717, distance: 140.1
click at [150, 774] on div "Highlight H" at bounding box center [150, 777] width 53 height 42
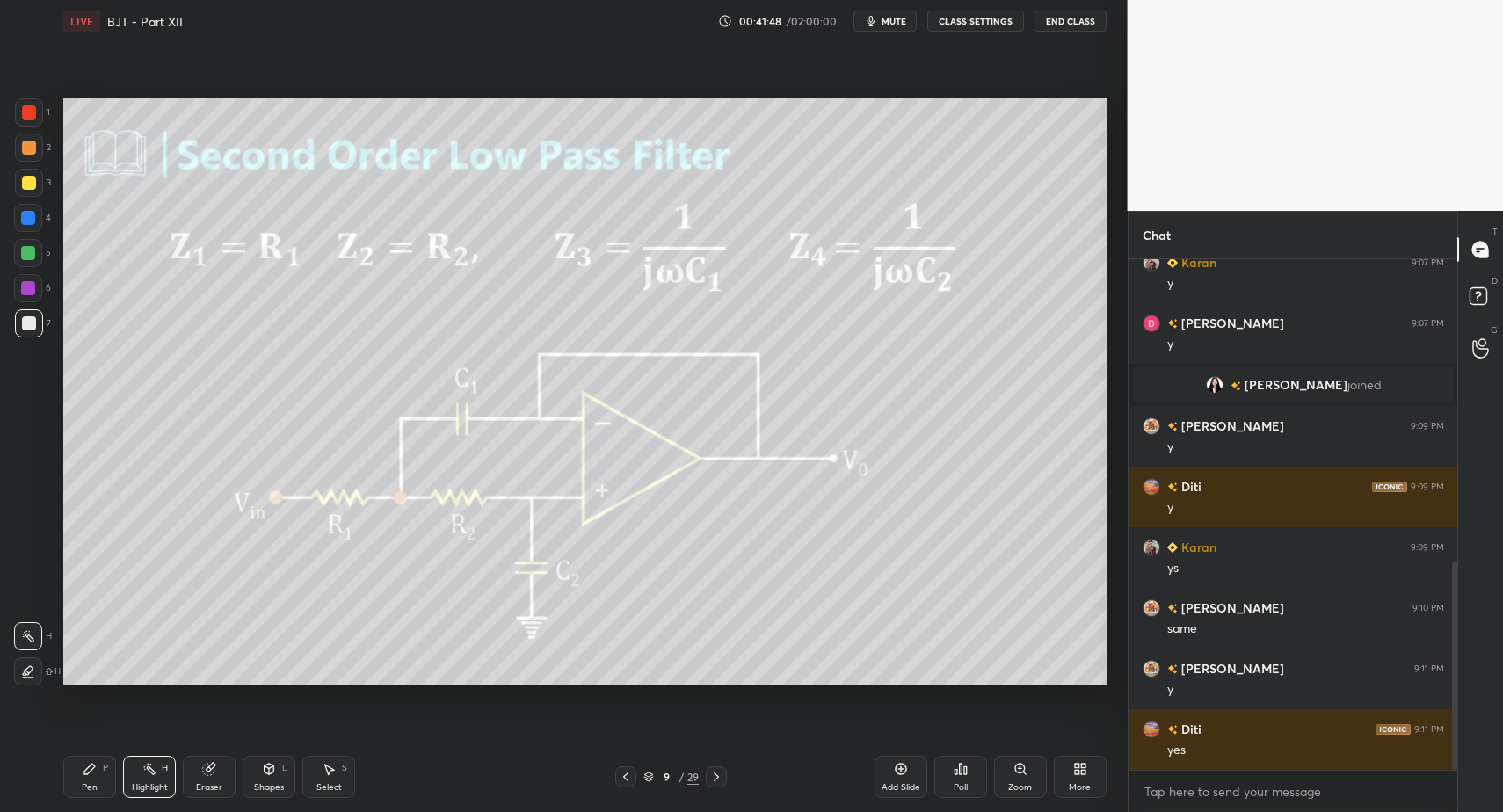
click at [717, 784] on div at bounding box center [716, 777] width 22 height 22
click at [87, 774] on icon at bounding box center [89, 769] width 11 height 11
click at [91, 778] on div "Pen P" at bounding box center [90, 777] width 53 height 42
drag, startPoint x: 631, startPoint y: 778, endPoint x: 606, endPoint y: 774, distance: 25.3
click at [631, 778] on icon at bounding box center [626, 777] width 14 height 14
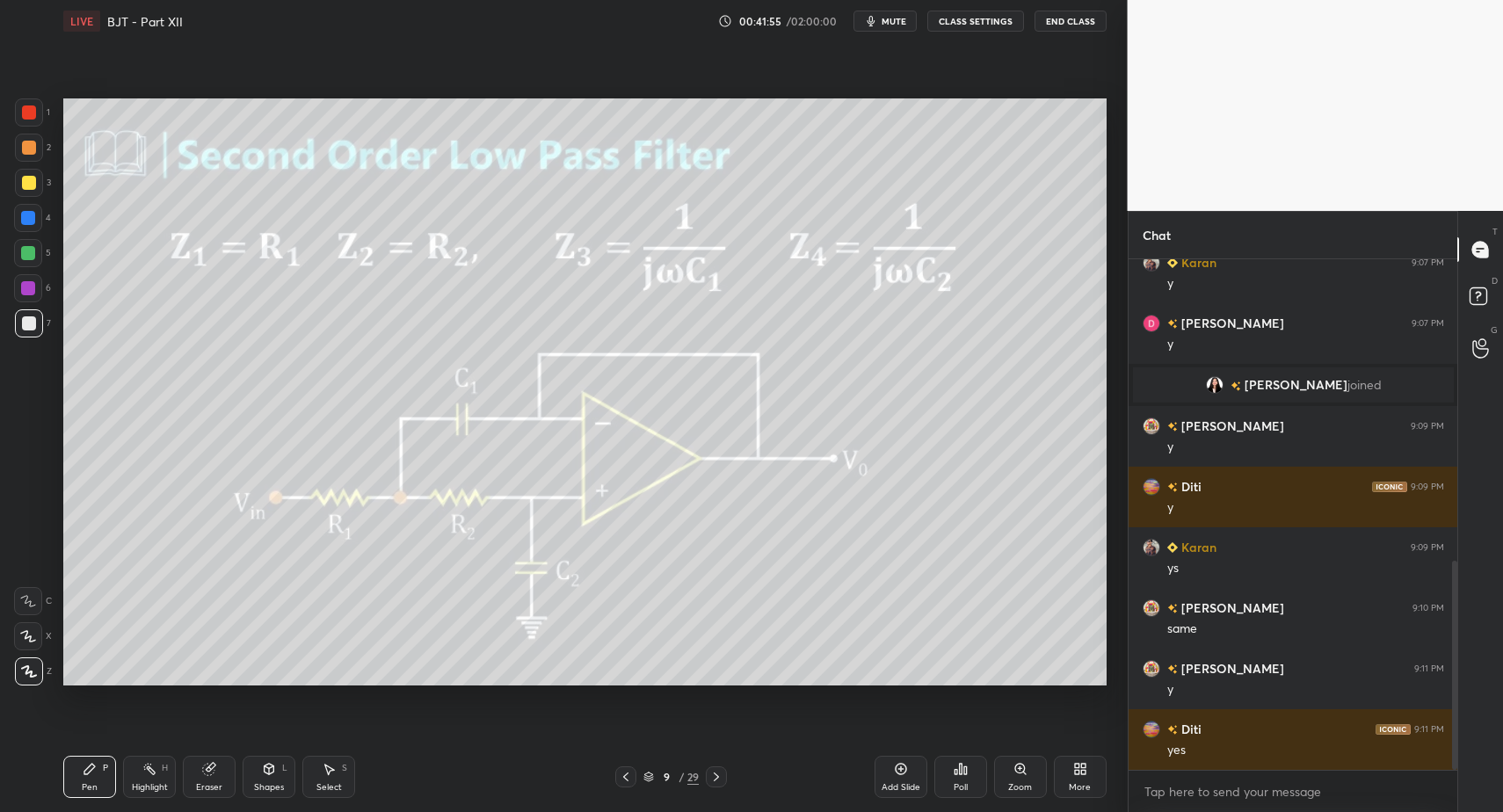
click at [169, 776] on div "Highlight H" at bounding box center [150, 777] width 53 height 42
drag, startPoint x: 158, startPoint y: 784, endPoint x: 187, endPoint y: 736, distance: 56.1
click at [159, 779] on div "Highlight H" at bounding box center [150, 777] width 53 height 42
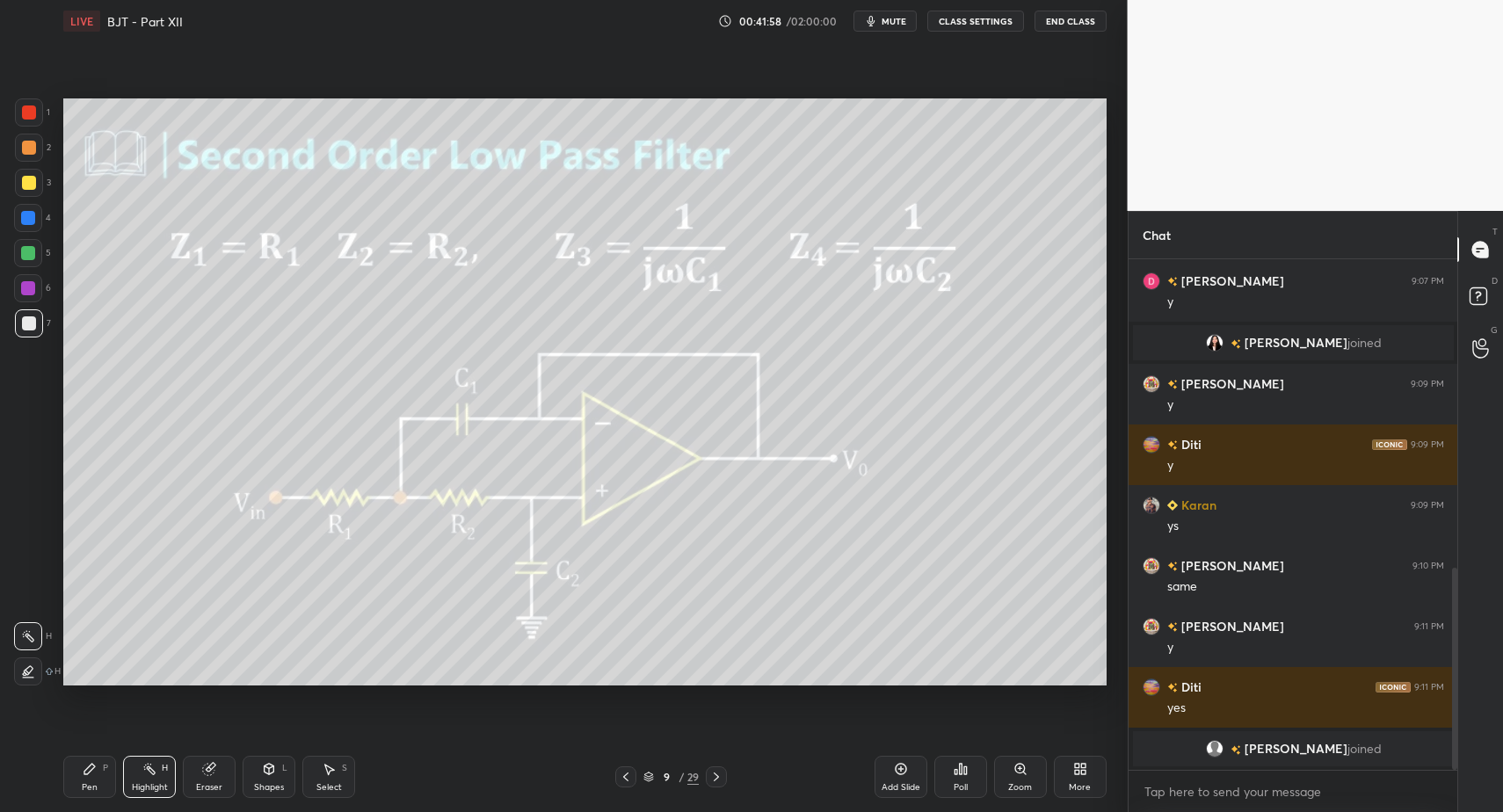
click at [161, 776] on div "Highlight H" at bounding box center [150, 777] width 53 height 42
click at [159, 768] on div "Highlight H" at bounding box center [150, 777] width 53 height 42
drag, startPoint x: 718, startPoint y: 780, endPoint x: 700, endPoint y: 781, distance: 18.0
click at [718, 780] on icon at bounding box center [716, 777] width 14 height 14
click at [94, 788] on div "Pen" at bounding box center [89, 787] width 16 height 9
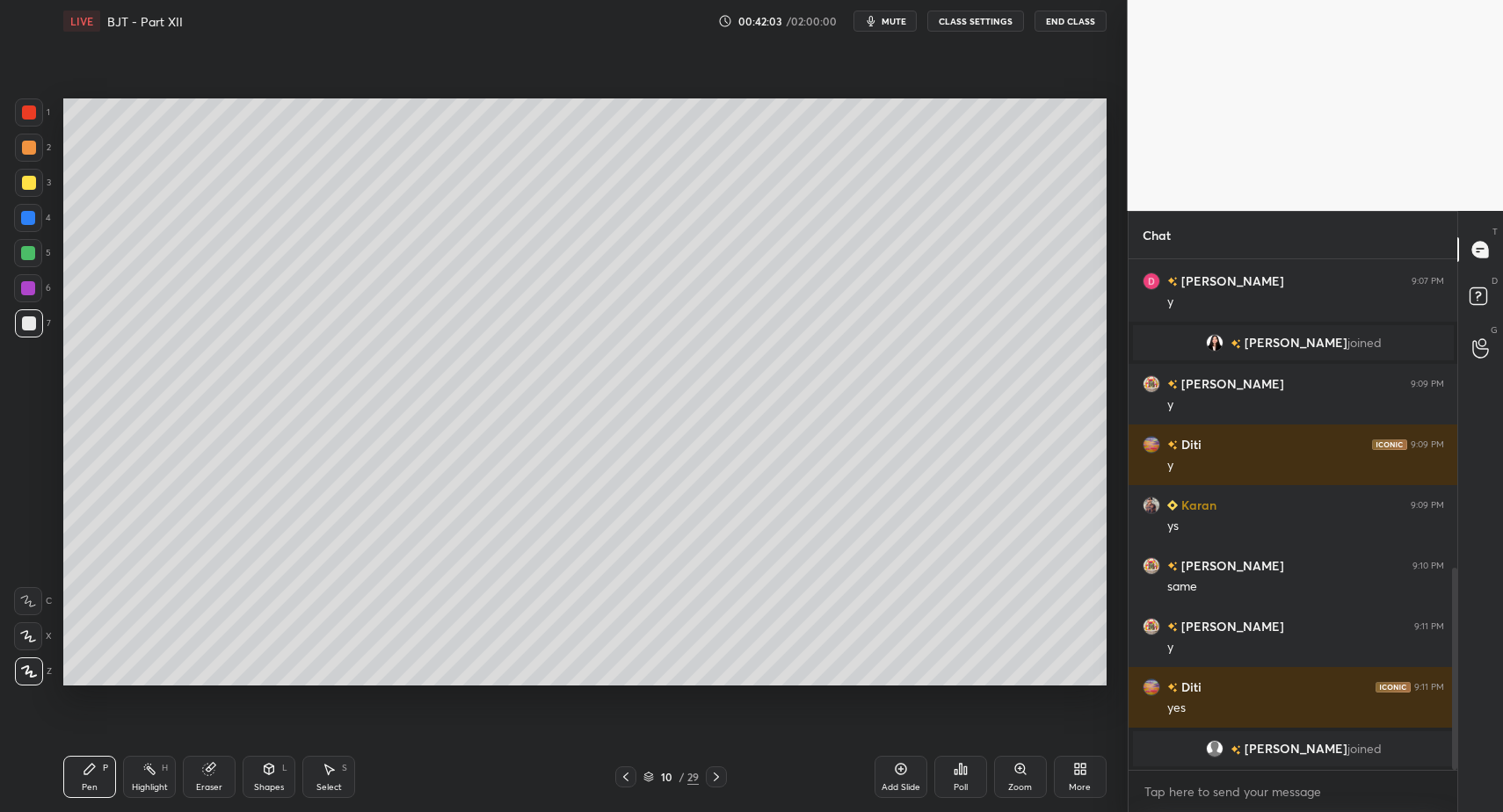
drag, startPoint x: 94, startPoint y: 788, endPoint x: 157, endPoint y: 722, distance: 91.2
click at [94, 788] on div "Pen" at bounding box center [89, 787] width 16 height 9
click at [628, 774] on icon at bounding box center [626, 777] width 14 height 14
click at [714, 776] on icon at bounding box center [716, 777] width 14 height 14
click at [98, 776] on div "Pen P" at bounding box center [90, 777] width 53 height 42
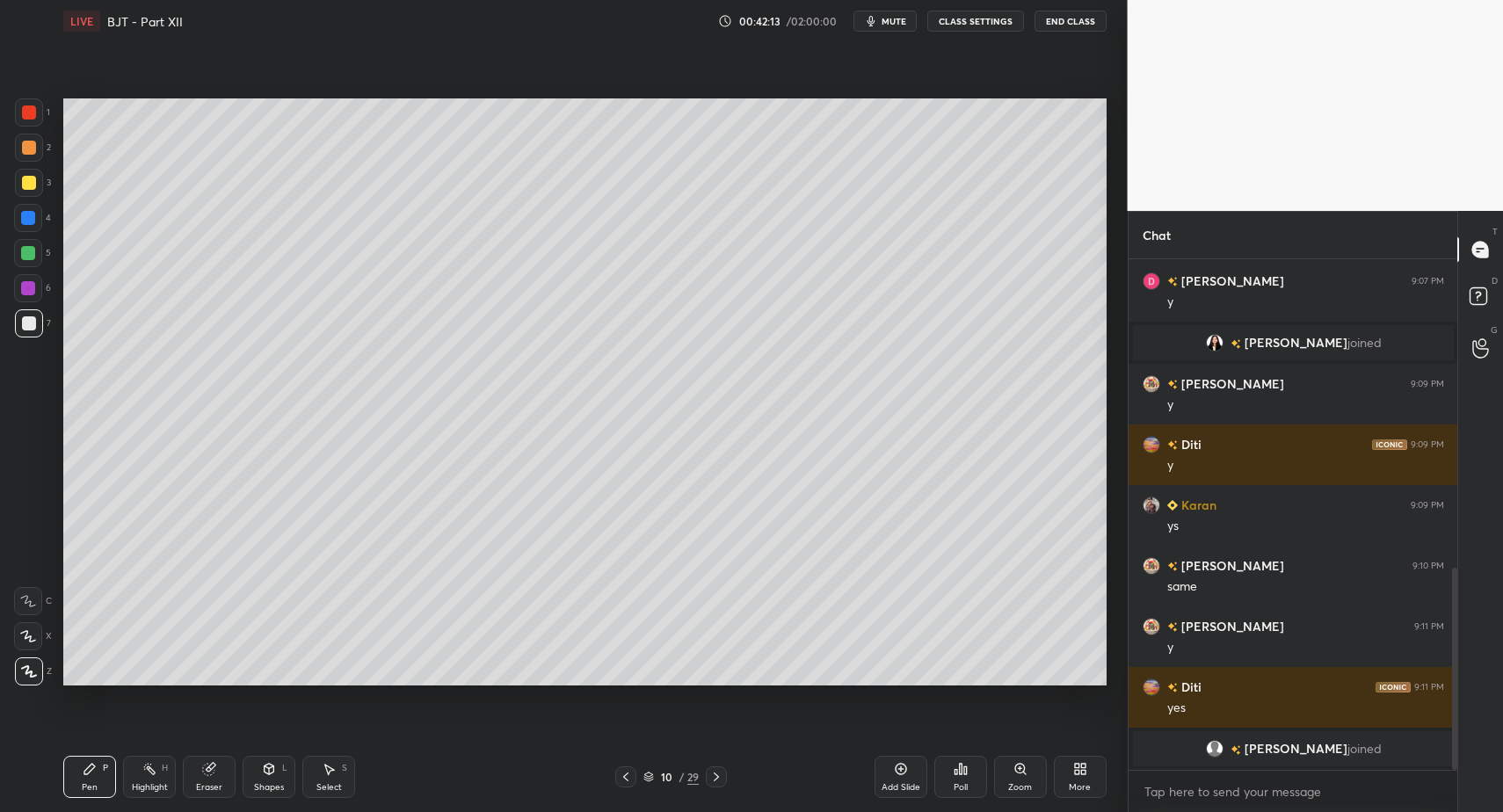
click at [619, 783] on icon at bounding box center [626, 777] width 14 height 14
click at [141, 774] on div "Highlight H" at bounding box center [150, 777] width 53 height 42
drag, startPoint x: 141, startPoint y: 774, endPoint x: 171, endPoint y: 732, distance: 51.6
click at [141, 774] on div "Highlight H" at bounding box center [150, 777] width 53 height 42
click at [718, 780] on icon at bounding box center [716, 777] width 14 height 14
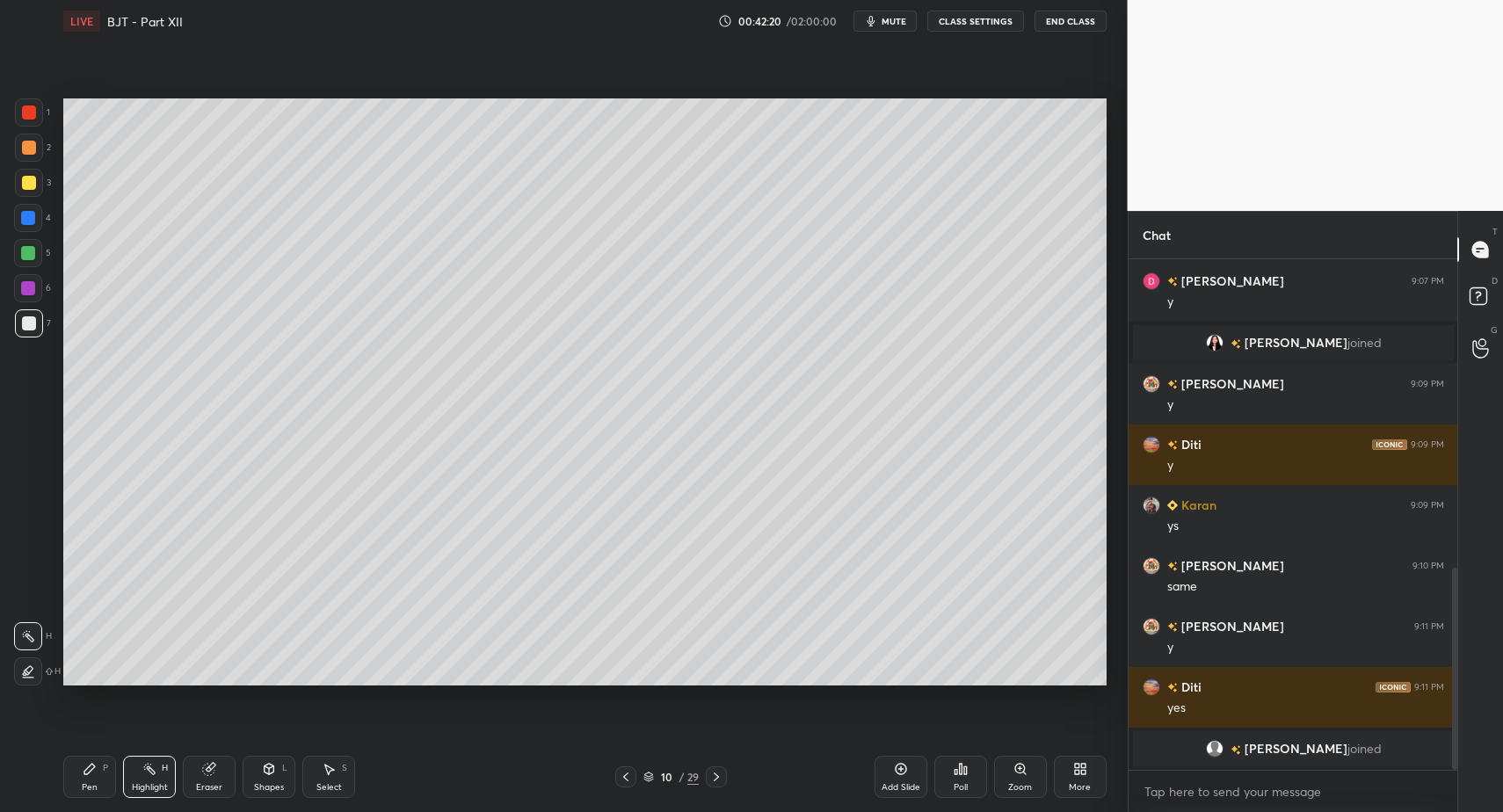
click at [96, 776] on div "Pen P" at bounding box center [90, 777] width 53 height 42
drag, startPoint x: 91, startPoint y: 782, endPoint x: 193, endPoint y: 697, distance: 132.8
click at [91, 782] on div "Pen P" at bounding box center [90, 777] width 53 height 42
click at [261, 779] on div "Shapes L" at bounding box center [269, 777] width 53 height 42
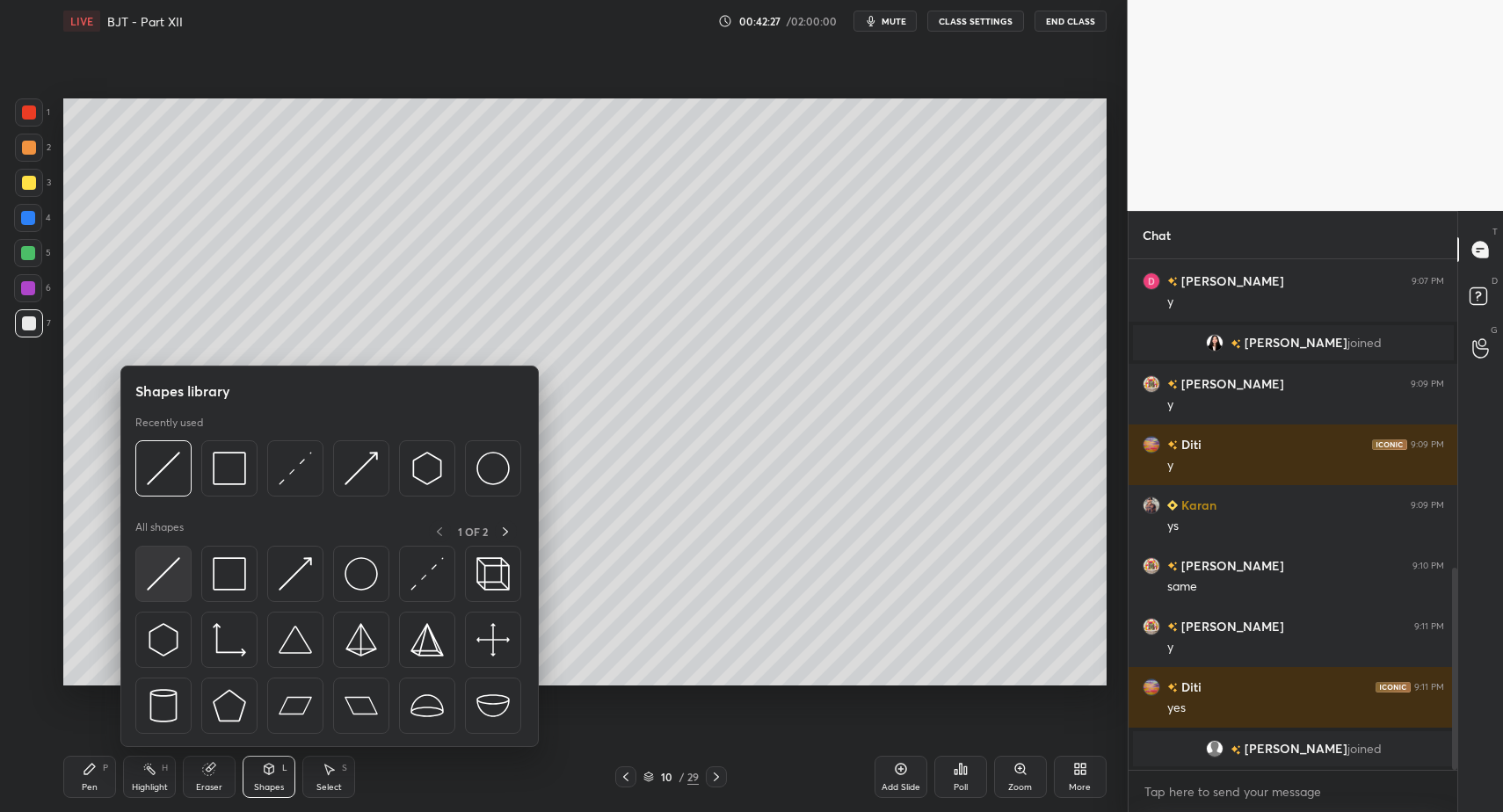
click at [171, 573] on img at bounding box center [164, 574] width 33 height 33
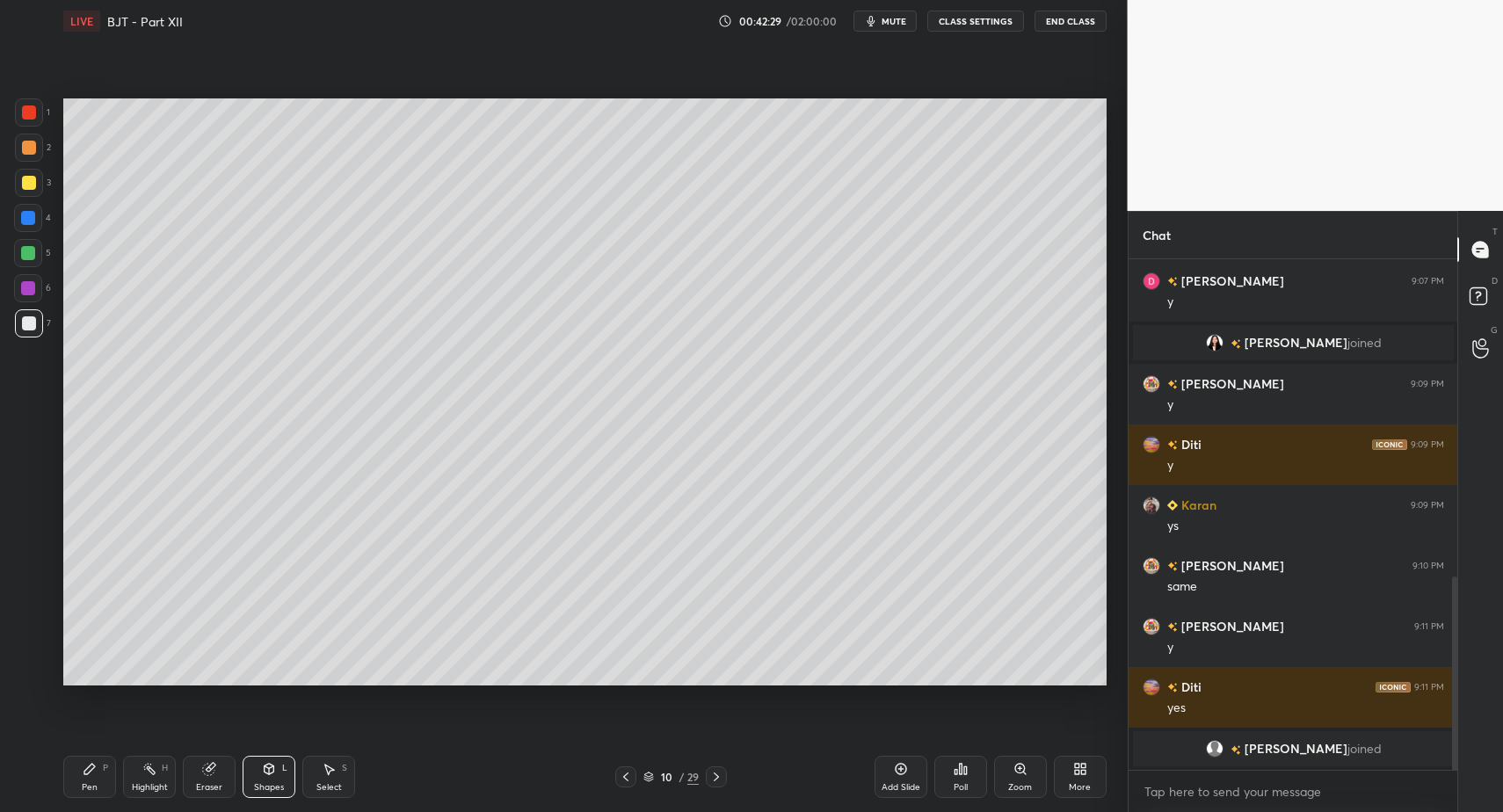
scroll to position [839, 0]
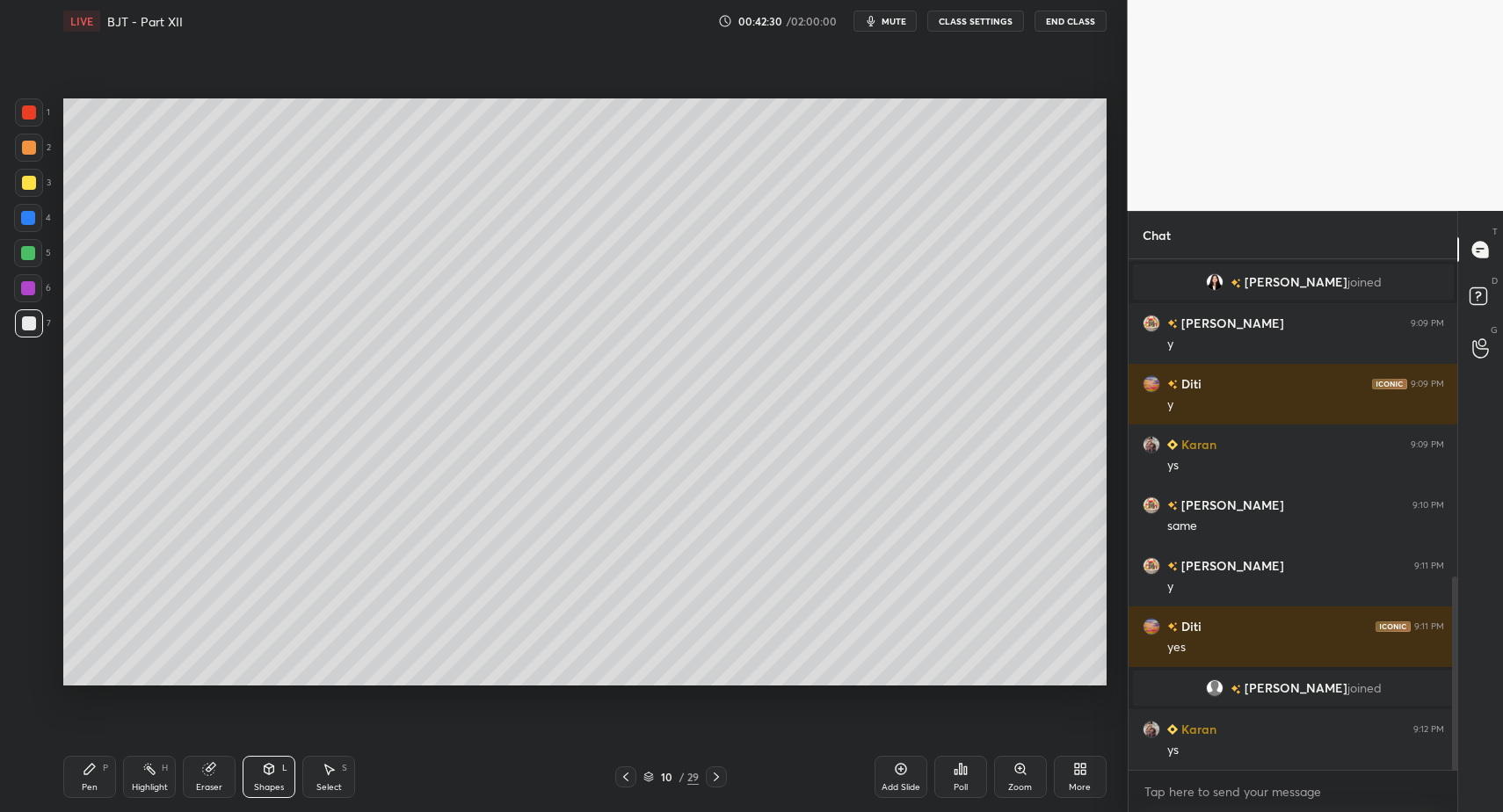
drag, startPoint x: 81, startPoint y: 787, endPoint x: 84, endPoint y: 775, distance: 12.4
click at [85, 780] on div "Pen P" at bounding box center [90, 777] width 53 height 42
click at [86, 773] on div "Pen P" at bounding box center [90, 777] width 53 height 42
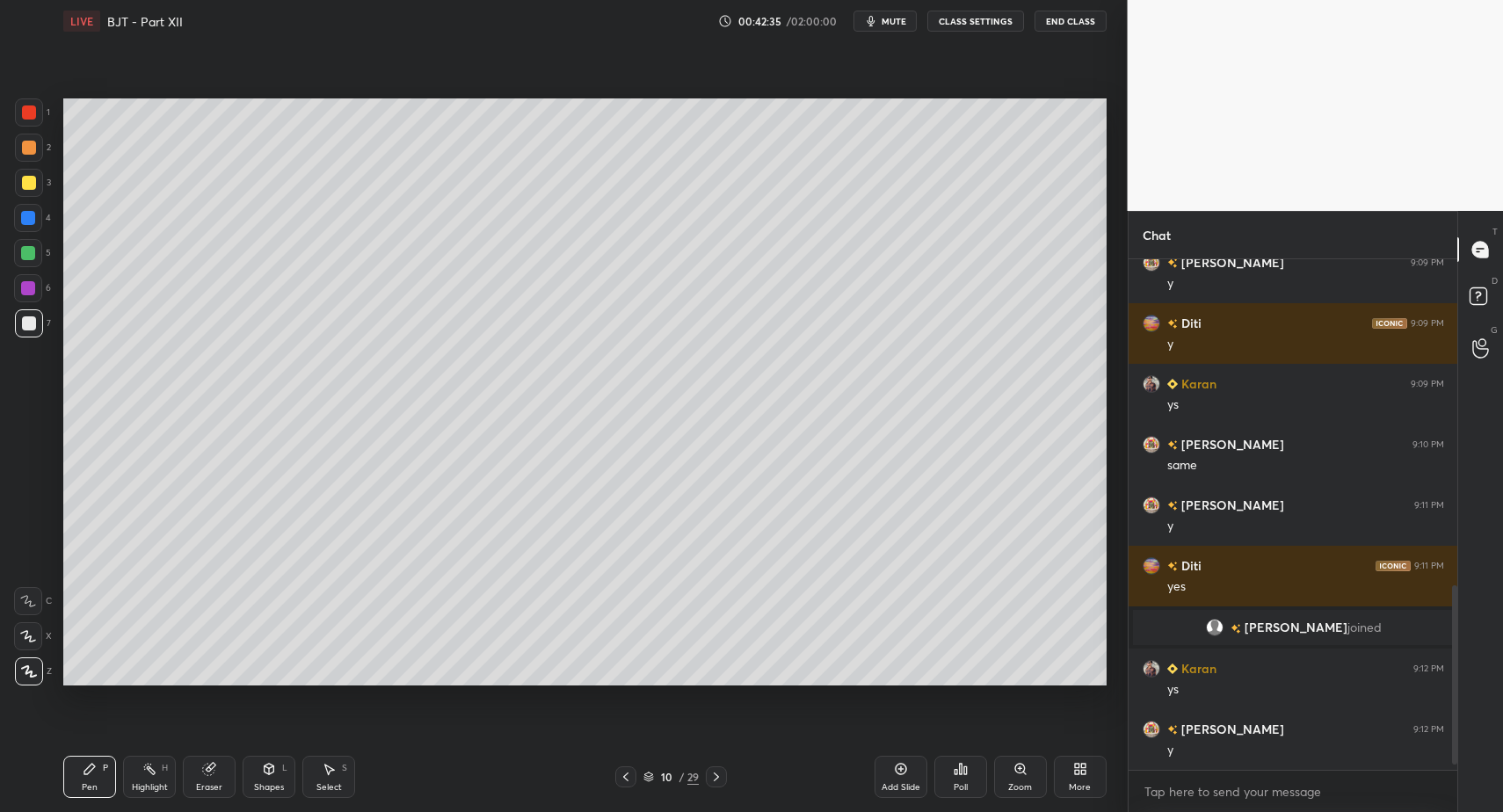
scroll to position [961, 0]
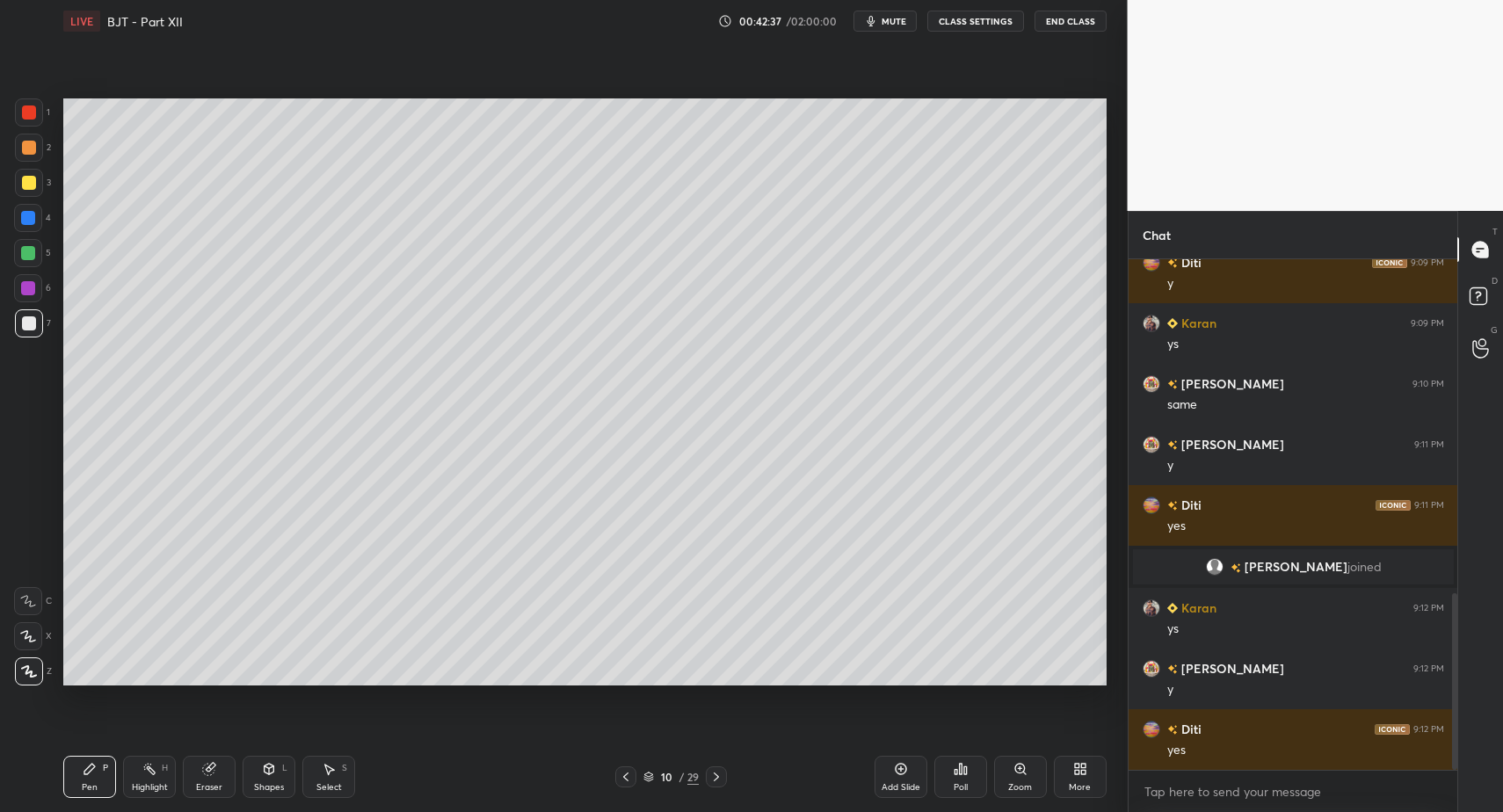
click at [89, 776] on div "Pen P" at bounding box center [90, 777] width 53 height 42
click at [103, 785] on div "Pen P" at bounding box center [90, 777] width 53 height 42
drag, startPoint x: 94, startPoint y: 776, endPoint x: 195, endPoint y: 691, distance: 132.0
click at [90, 777] on div "Pen P" at bounding box center [90, 777] width 53 height 42
click at [257, 775] on div "Shapes L" at bounding box center [269, 777] width 53 height 42
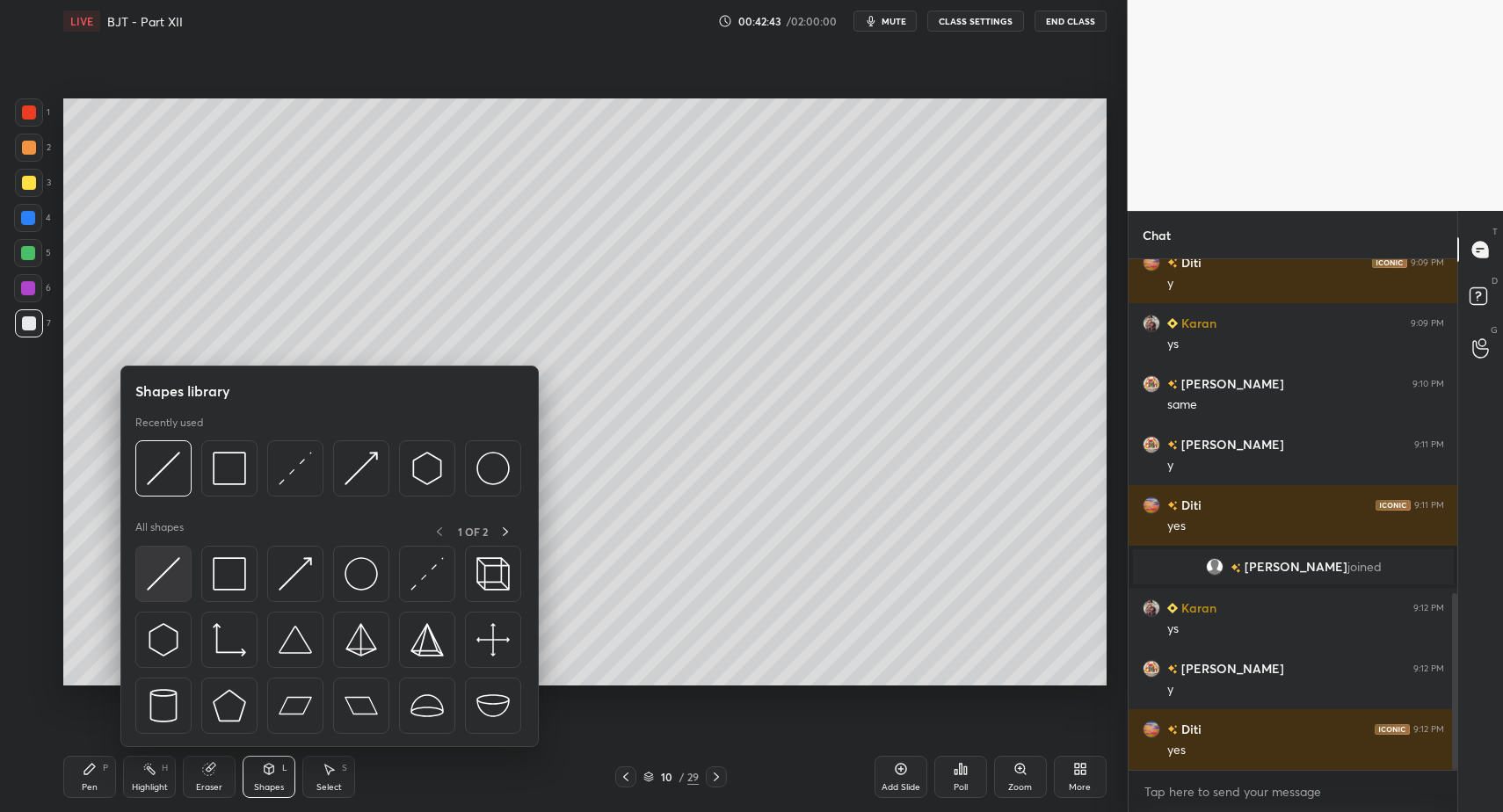
click at [166, 581] on img at bounding box center [164, 574] width 33 height 33
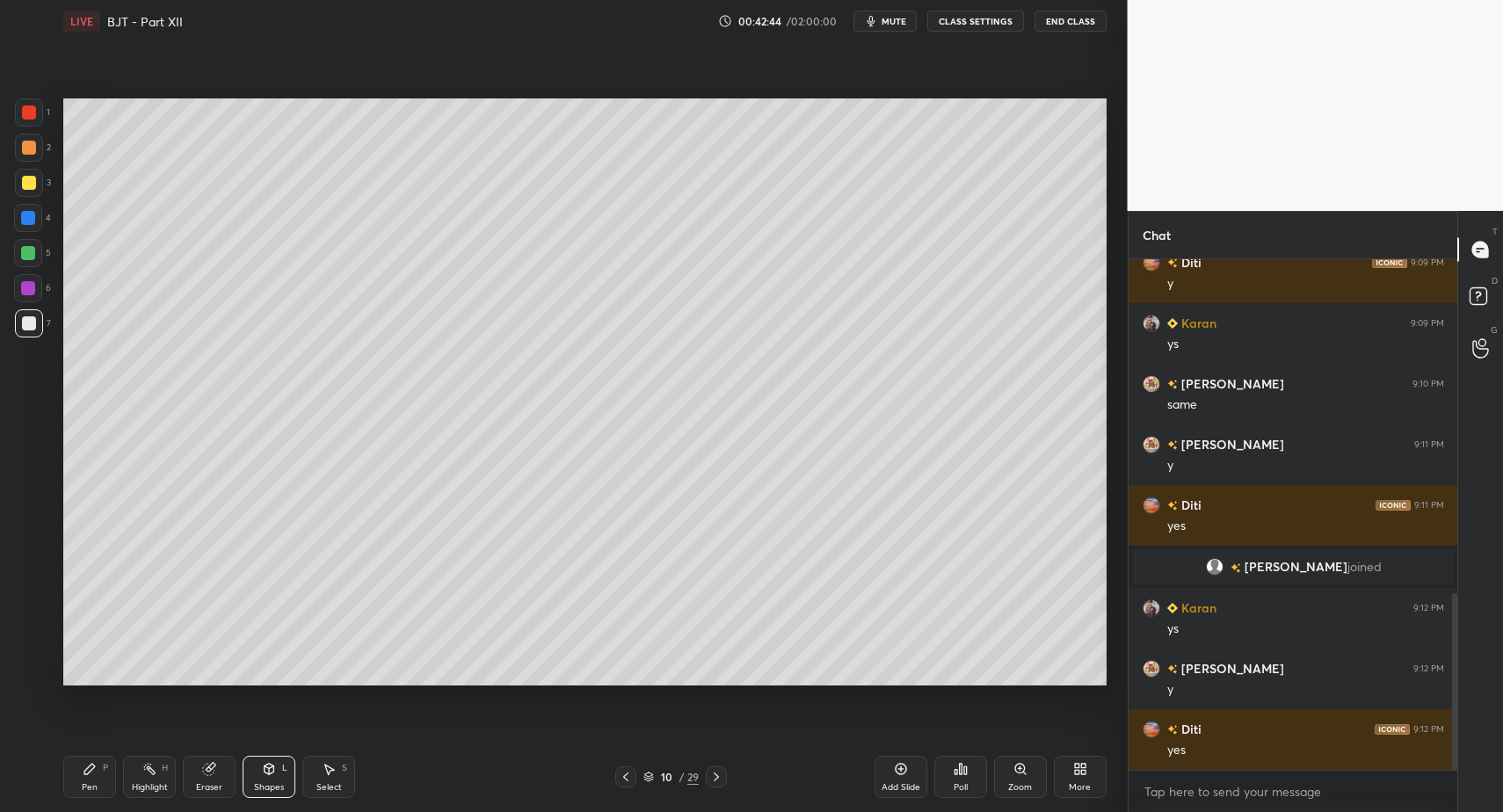
click at [74, 790] on div "Pen P" at bounding box center [90, 777] width 53 height 42
drag, startPoint x: 74, startPoint y: 790, endPoint x: 93, endPoint y: 770, distance: 27.6
click at [74, 790] on div "Pen P" at bounding box center [90, 777] width 53 height 42
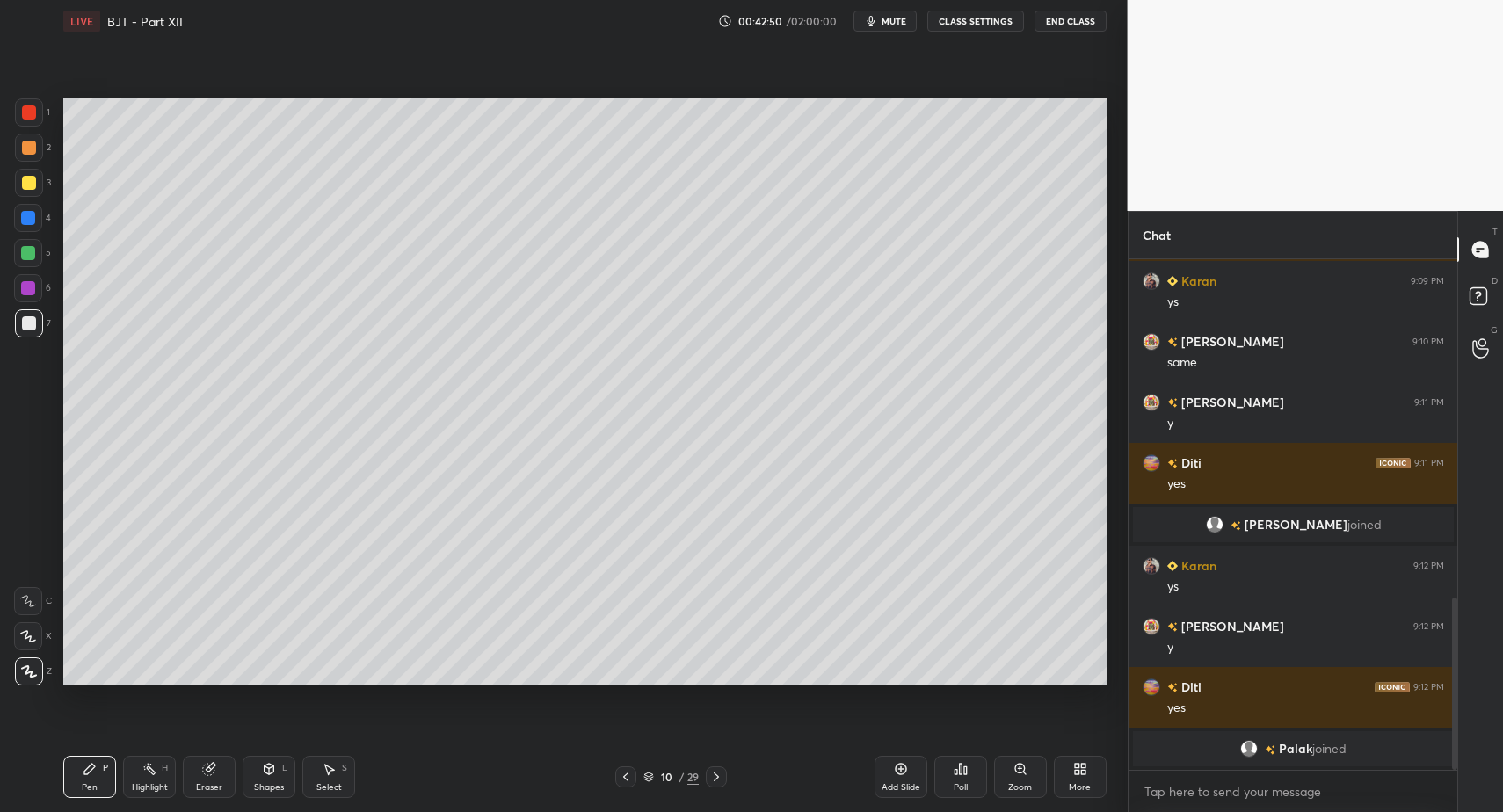
drag, startPoint x: 253, startPoint y: 790, endPoint x: 255, endPoint y: 758, distance: 32.1
click at [252, 790] on div "Shapes L" at bounding box center [269, 777] width 53 height 42
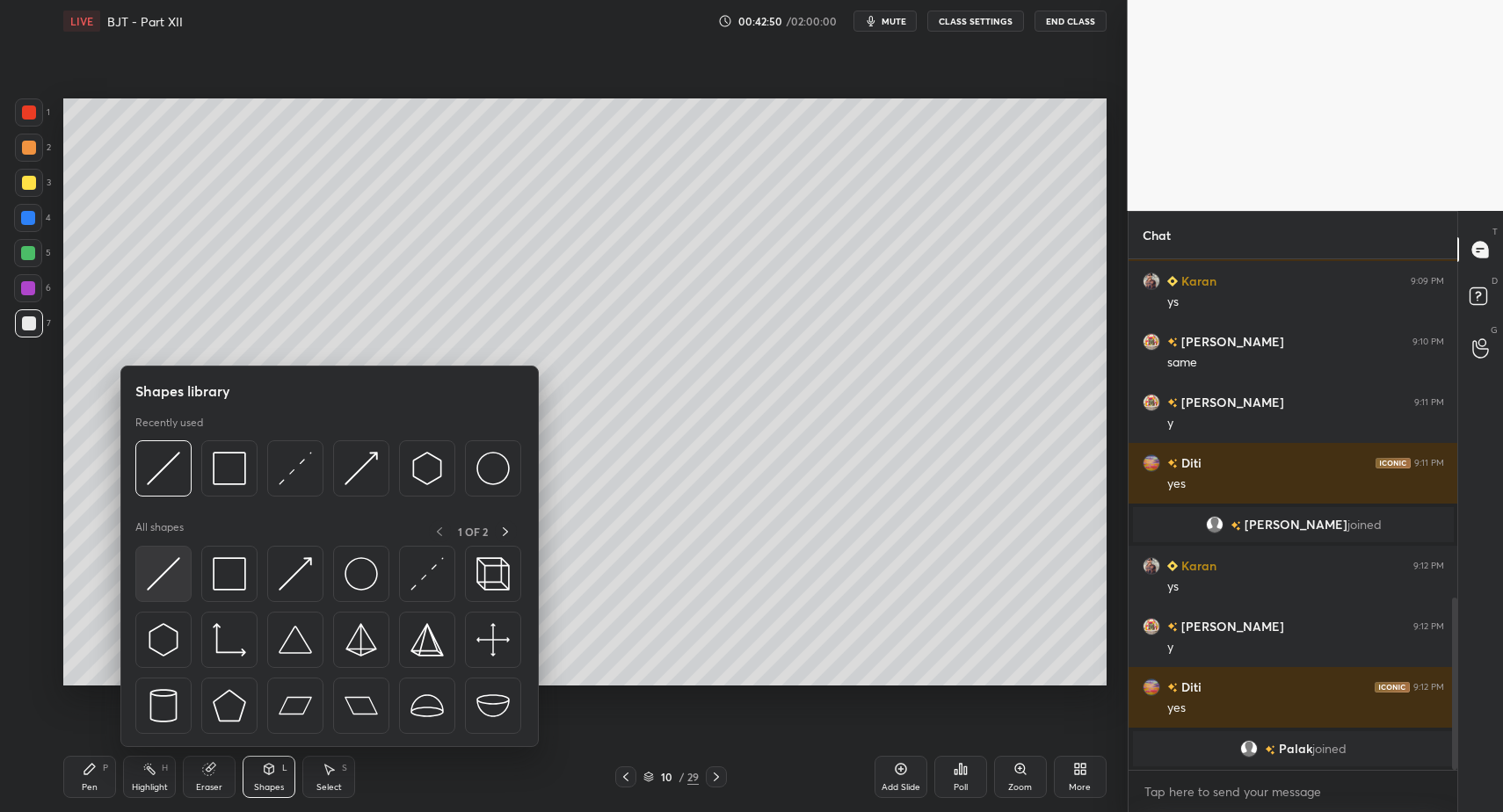
click at [171, 594] on div at bounding box center [163, 573] width 56 height 56
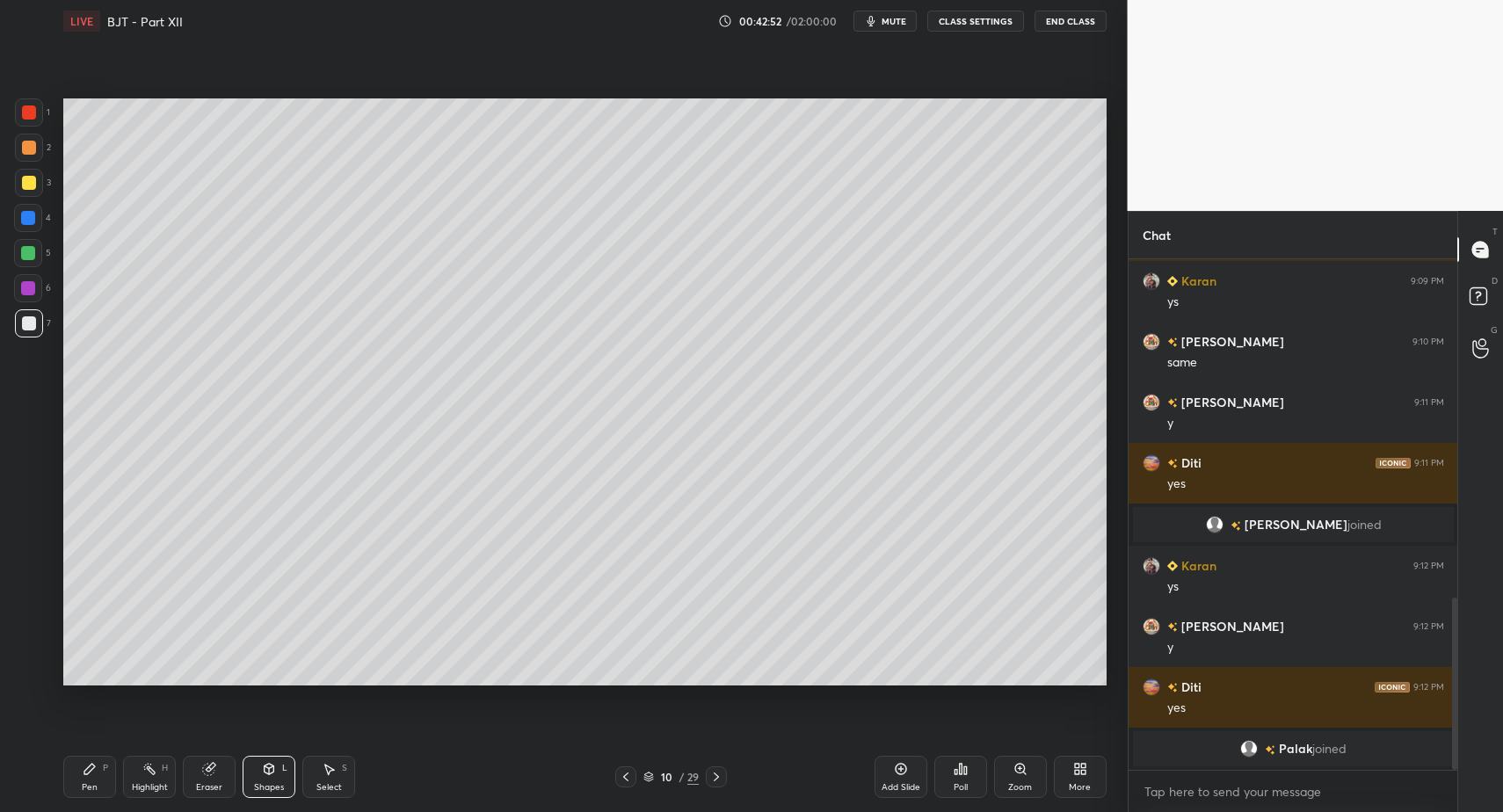
click at [99, 794] on div "Pen P" at bounding box center [90, 777] width 53 height 42
click at [91, 784] on div "Pen" at bounding box center [89, 787] width 16 height 9
drag, startPoint x: 81, startPoint y: 783, endPoint x: 71, endPoint y: 765, distance: 20.6
click at [84, 783] on div "Pen P" at bounding box center [90, 777] width 53 height 42
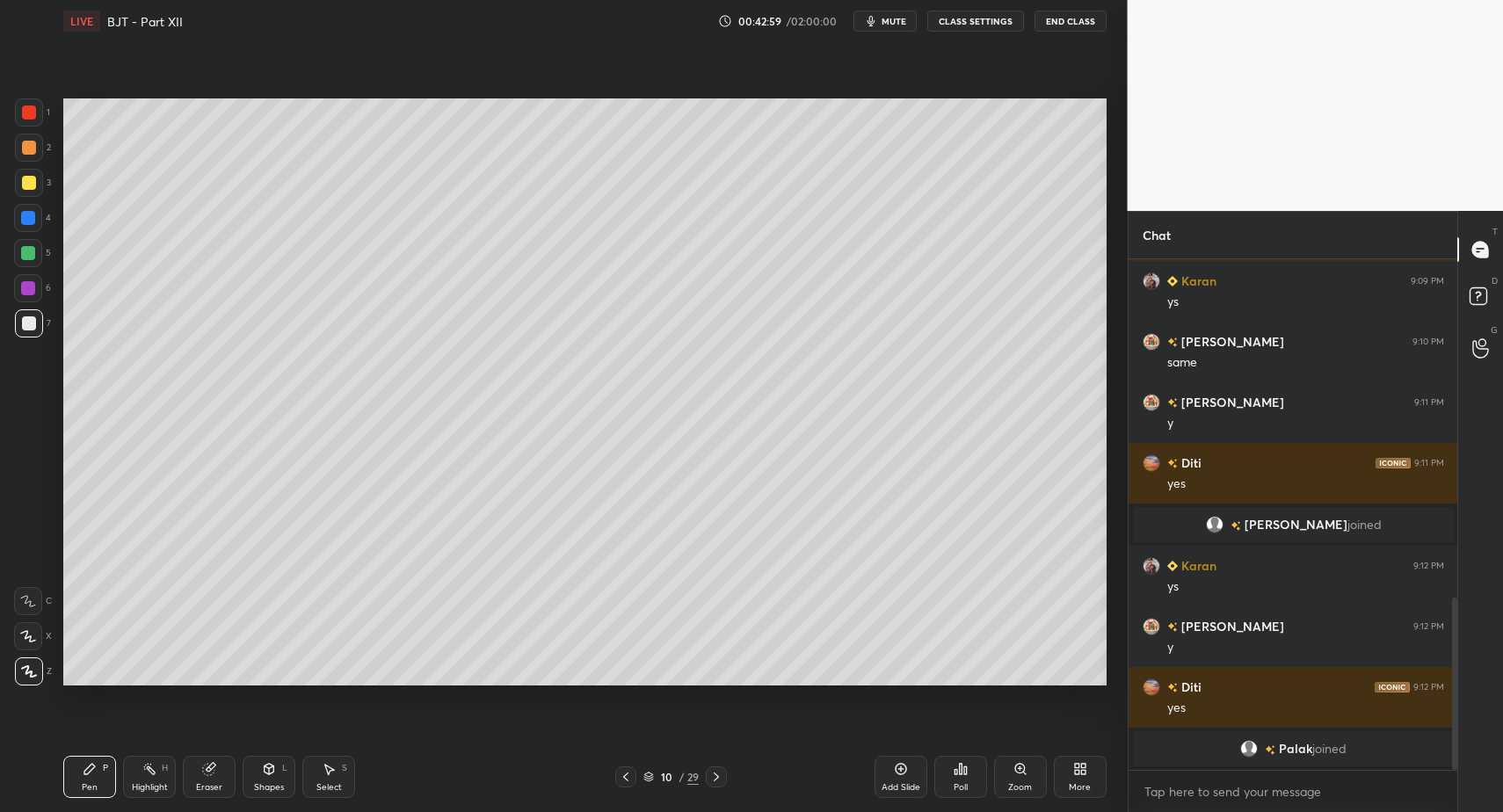
click at [85, 788] on div "Pen" at bounding box center [89, 787] width 16 height 9
click at [94, 780] on div "Pen P" at bounding box center [90, 777] width 53 height 42
click at [97, 777] on div "Pen P" at bounding box center [90, 777] width 53 height 42
drag, startPoint x: 238, startPoint y: 780, endPoint x: 235, endPoint y: 751, distance: 29.2
click at [238, 780] on div "Pen P Highlight H Eraser Shapes L Select S" at bounding box center [267, 777] width 406 height 42
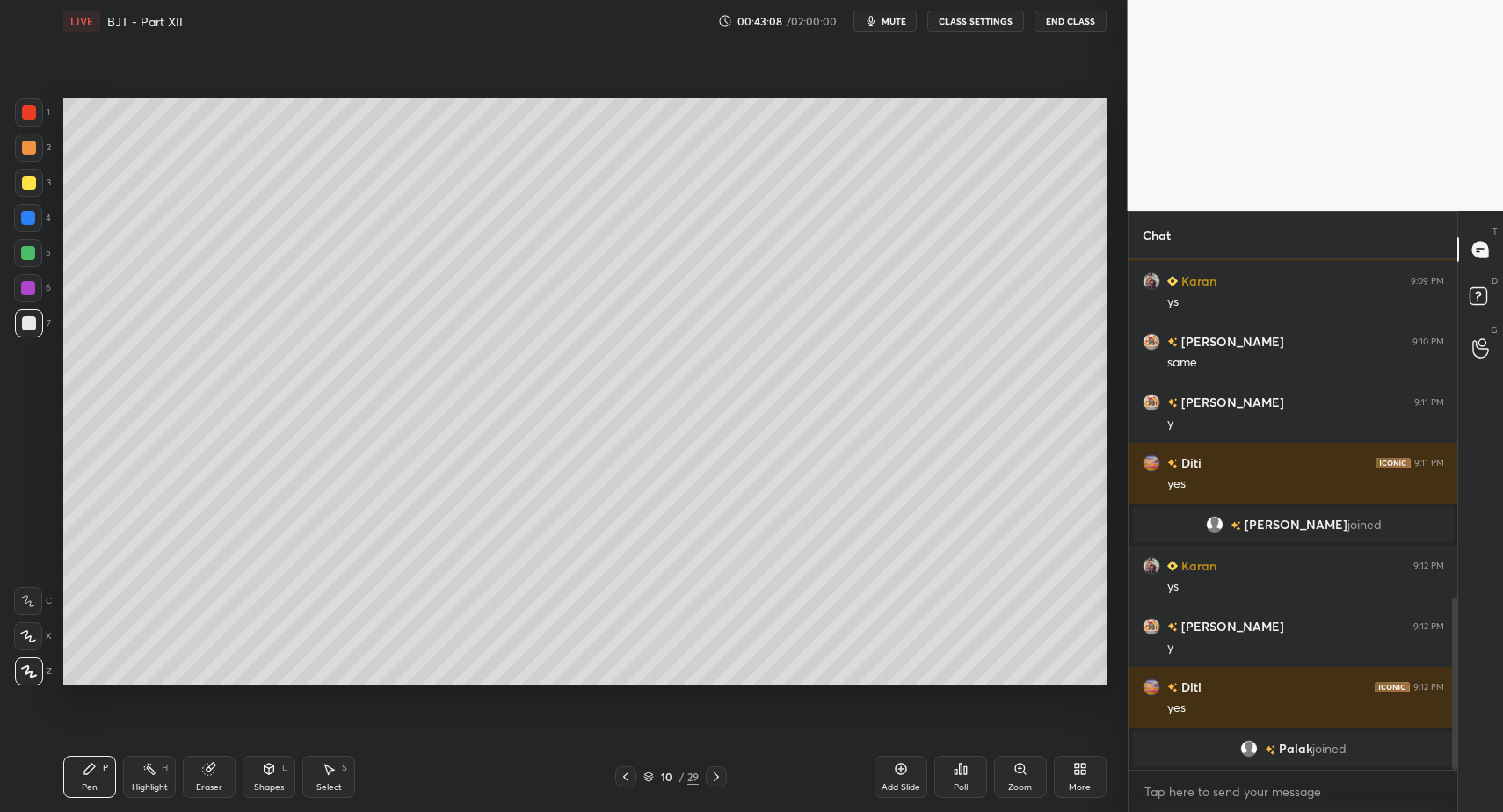
click at [268, 783] on div "Shapes" at bounding box center [268, 787] width 30 height 9
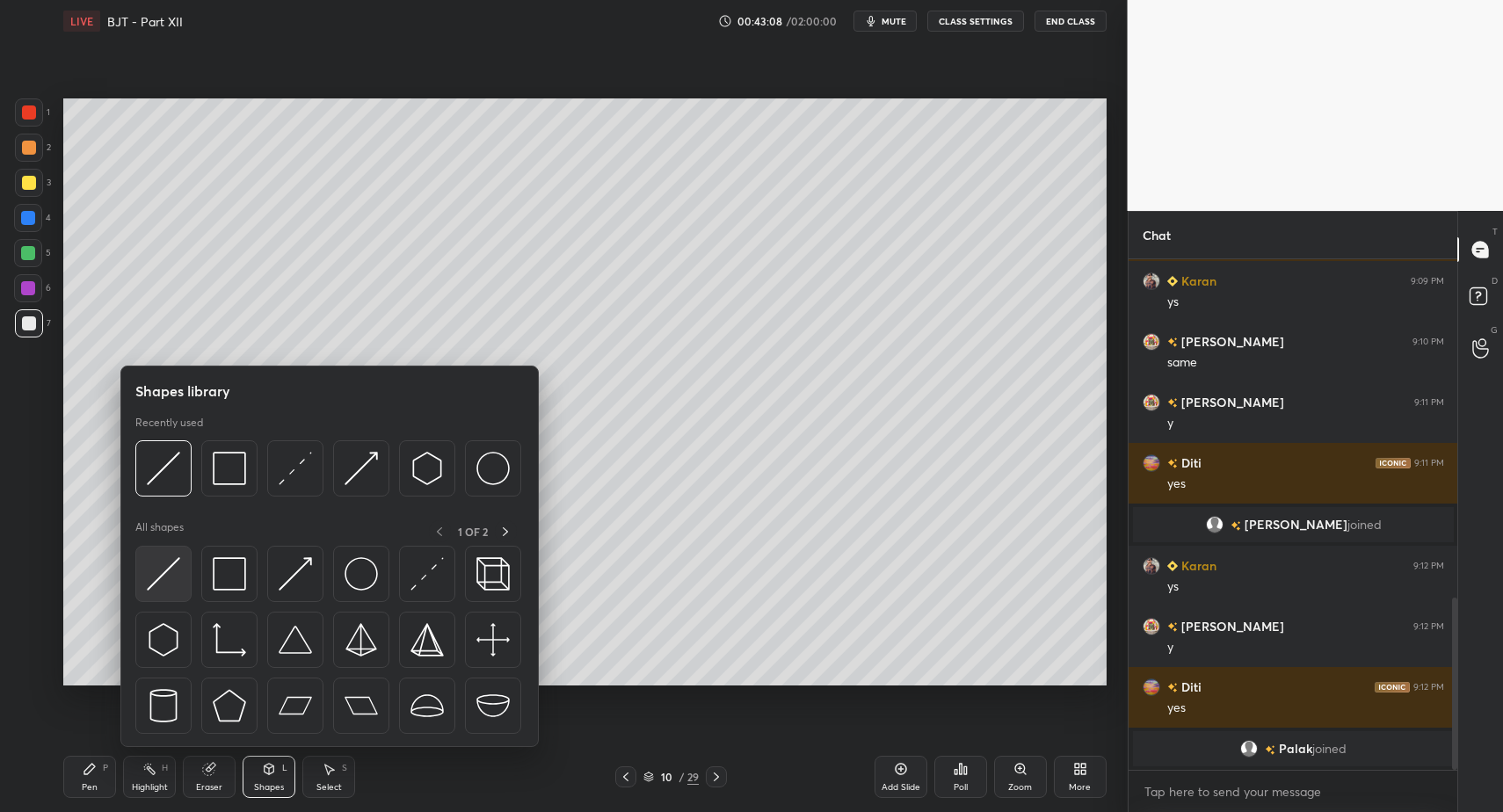
click at [169, 576] on img at bounding box center [164, 574] width 33 height 33
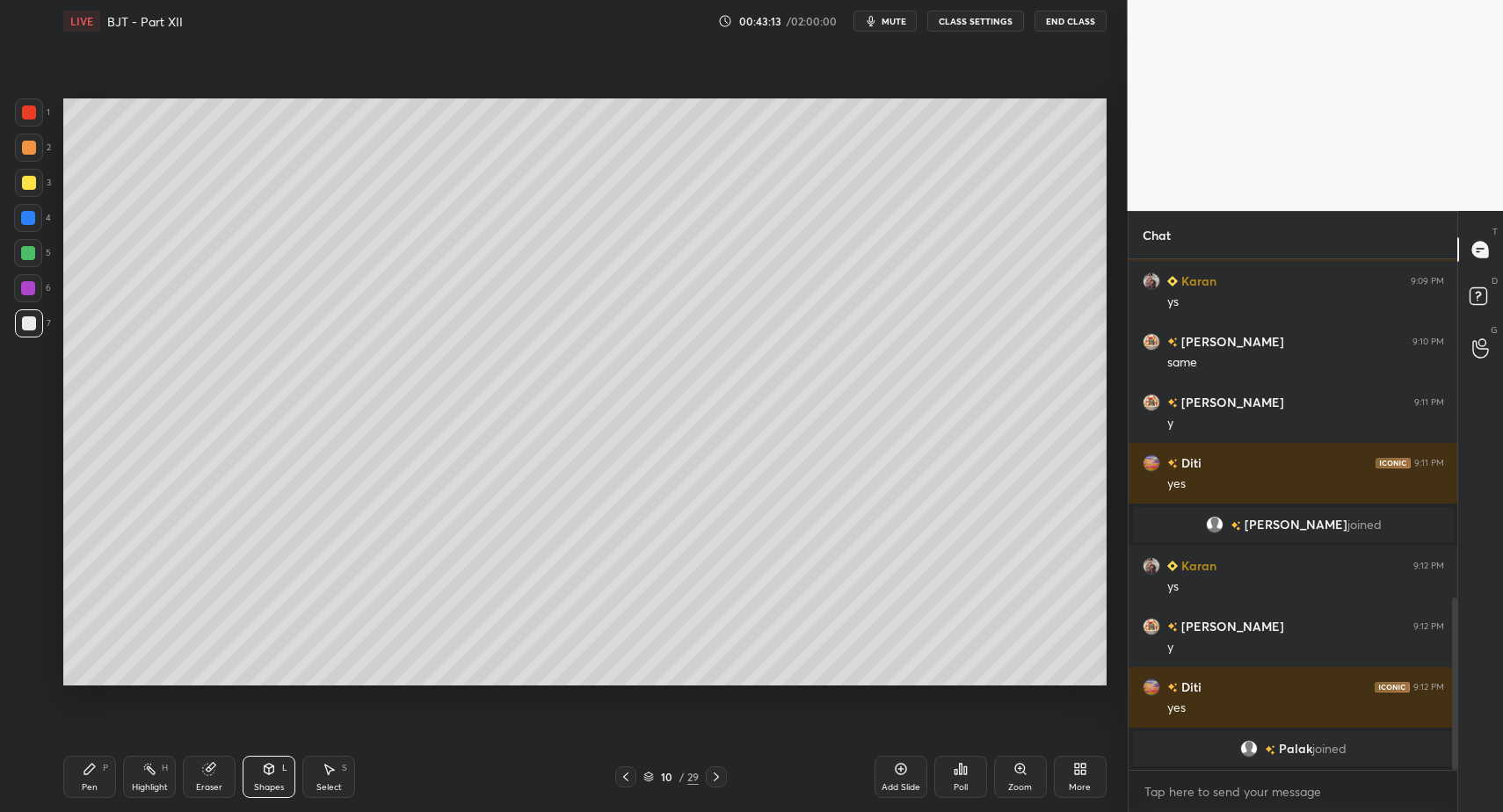
click at [85, 776] on div "Pen P" at bounding box center [90, 777] width 53 height 42
drag, startPoint x: 75, startPoint y: 785, endPoint x: 168, endPoint y: 688, distance: 134.4
click at [75, 785] on div "Pen P" at bounding box center [90, 777] width 53 height 42
drag, startPoint x: 269, startPoint y: 785, endPoint x: 271, endPoint y: 766, distance: 19.1
click at [269, 785] on div "Shapes" at bounding box center [268, 787] width 30 height 9
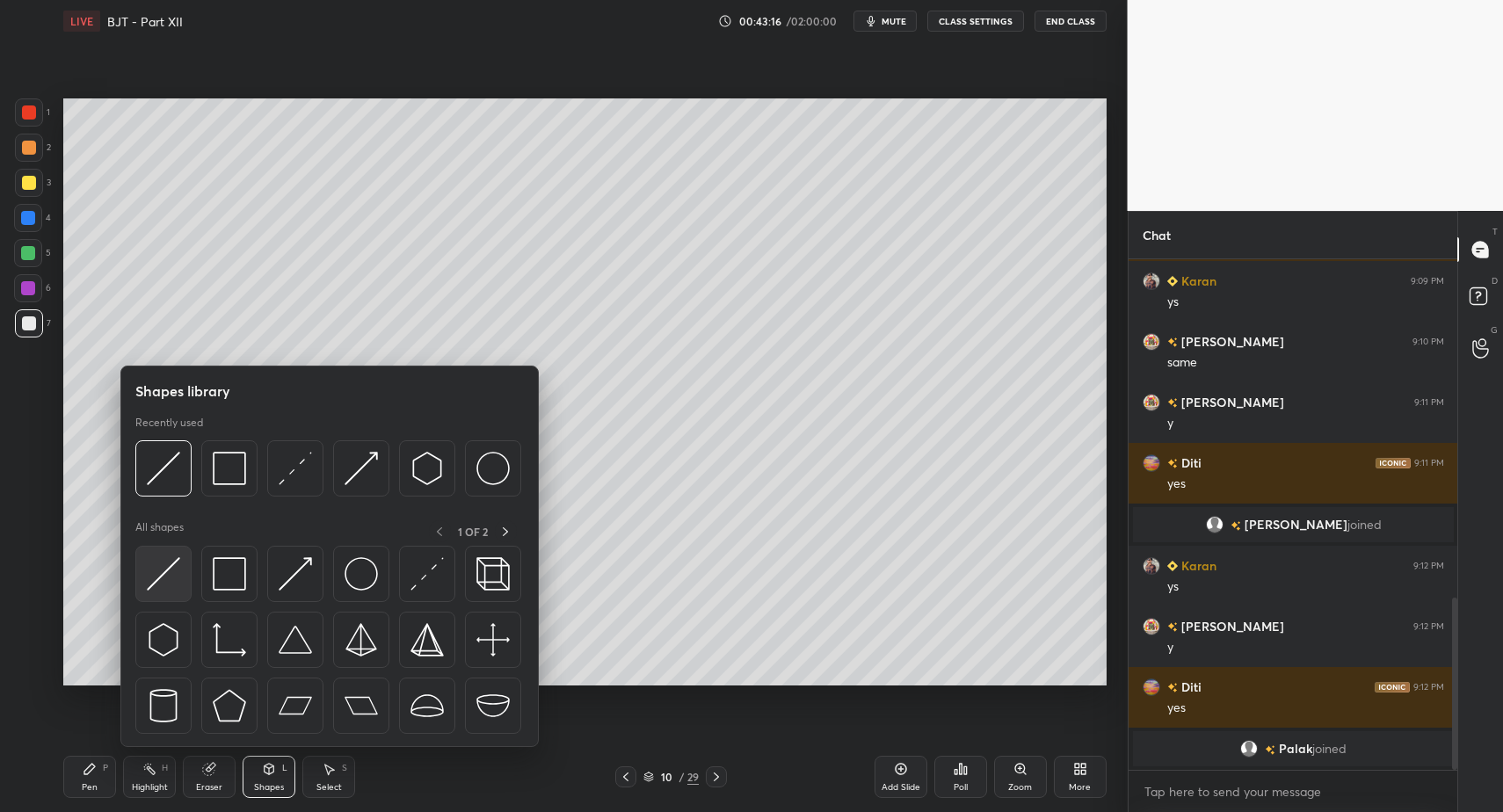
click at [161, 574] on img at bounding box center [164, 574] width 33 height 33
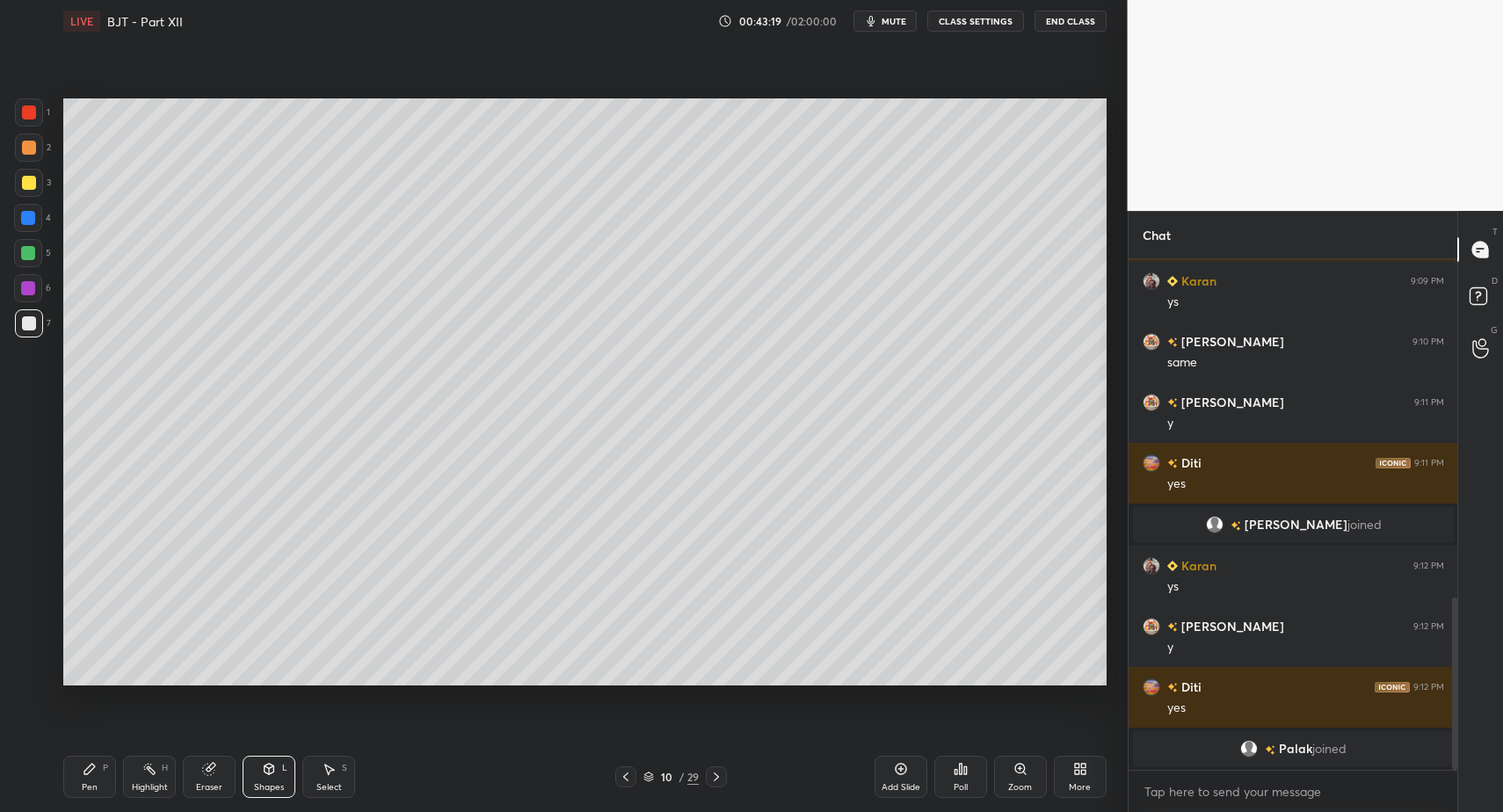
click at [88, 787] on div "Pen" at bounding box center [89, 787] width 16 height 9
click at [98, 776] on div "Pen P" at bounding box center [90, 777] width 53 height 42
click at [33, 178] on div at bounding box center [28, 182] width 14 height 14
drag, startPoint x: 273, startPoint y: 795, endPoint x: 269, endPoint y: 766, distance: 29.3
click at [272, 799] on div "Pen P Highlight H Eraser Shapes L Select S 10 / 29 Add Slide Poll Zoom More" at bounding box center [585, 777] width 1043 height 71
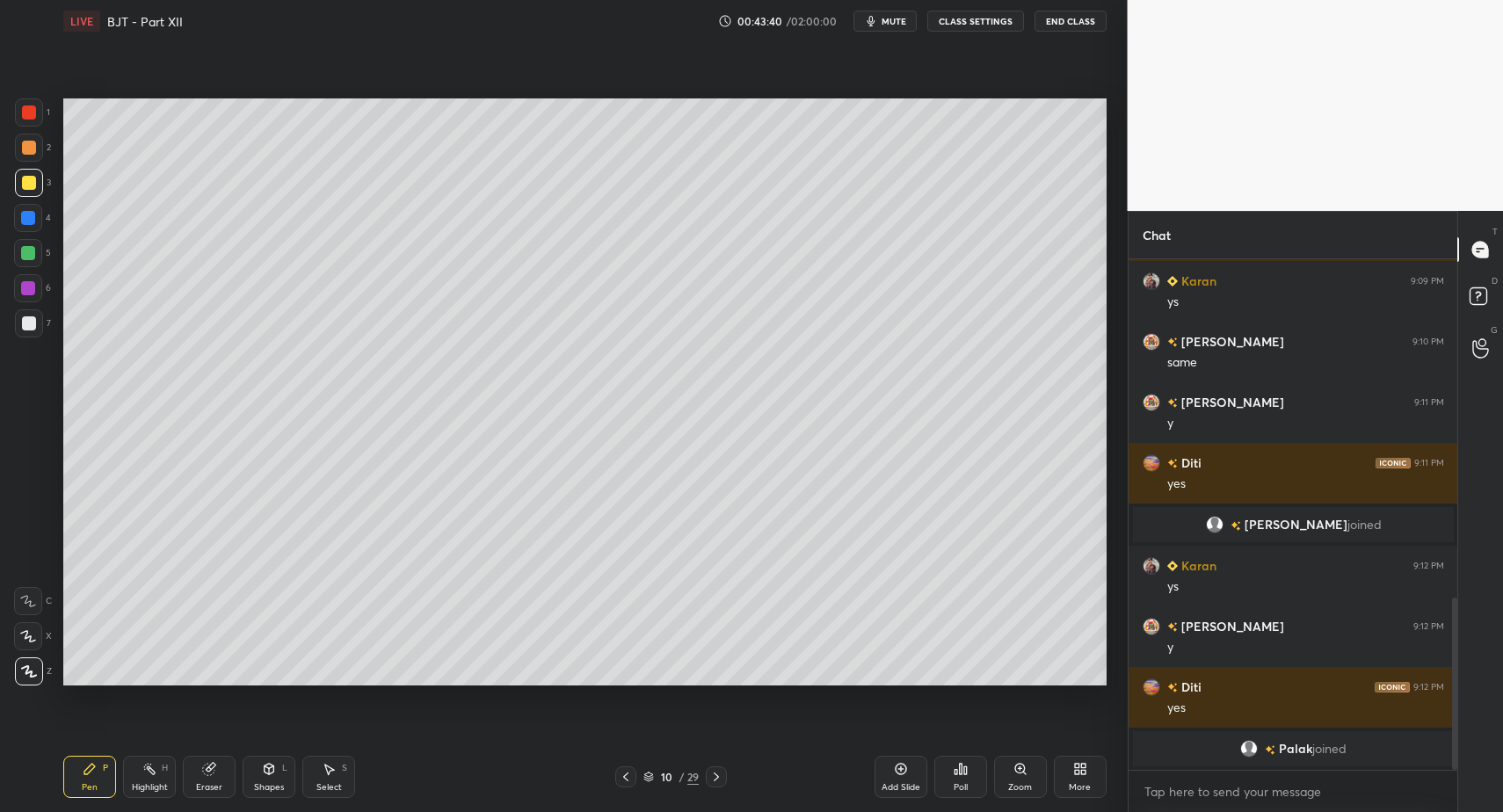
click at [346, 784] on div "Select S" at bounding box center [329, 777] width 53 height 42
drag, startPoint x: 116, startPoint y: 780, endPoint x: 151, endPoint y: 693, distance: 93.8
click at [116, 780] on div "Pen P" at bounding box center [90, 777] width 53 height 42
click at [31, 323] on div at bounding box center [28, 323] width 14 height 14
click at [286, 785] on div "Shapes L" at bounding box center [269, 777] width 53 height 42
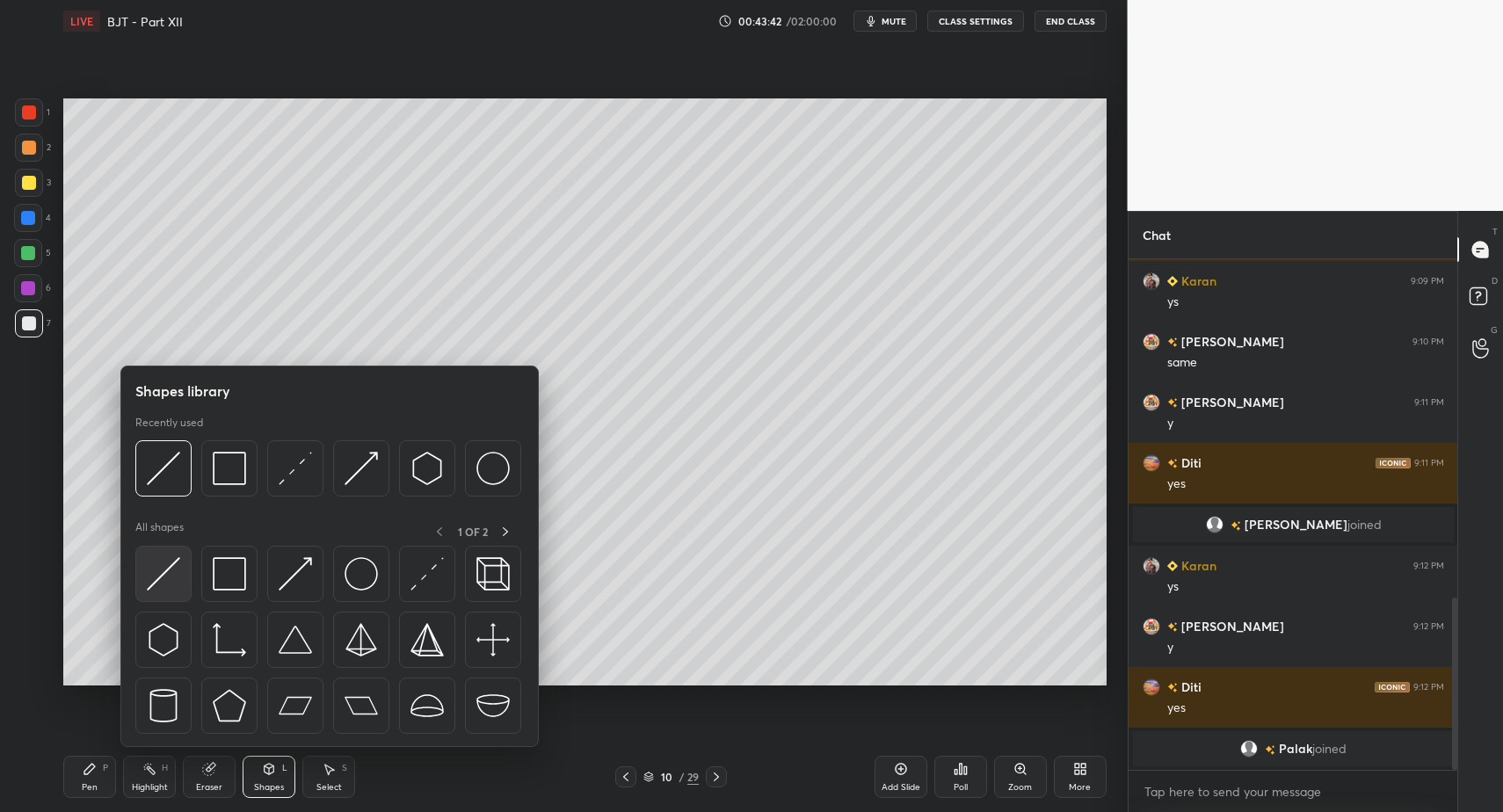
click at [170, 589] on img at bounding box center [164, 574] width 33 height 33
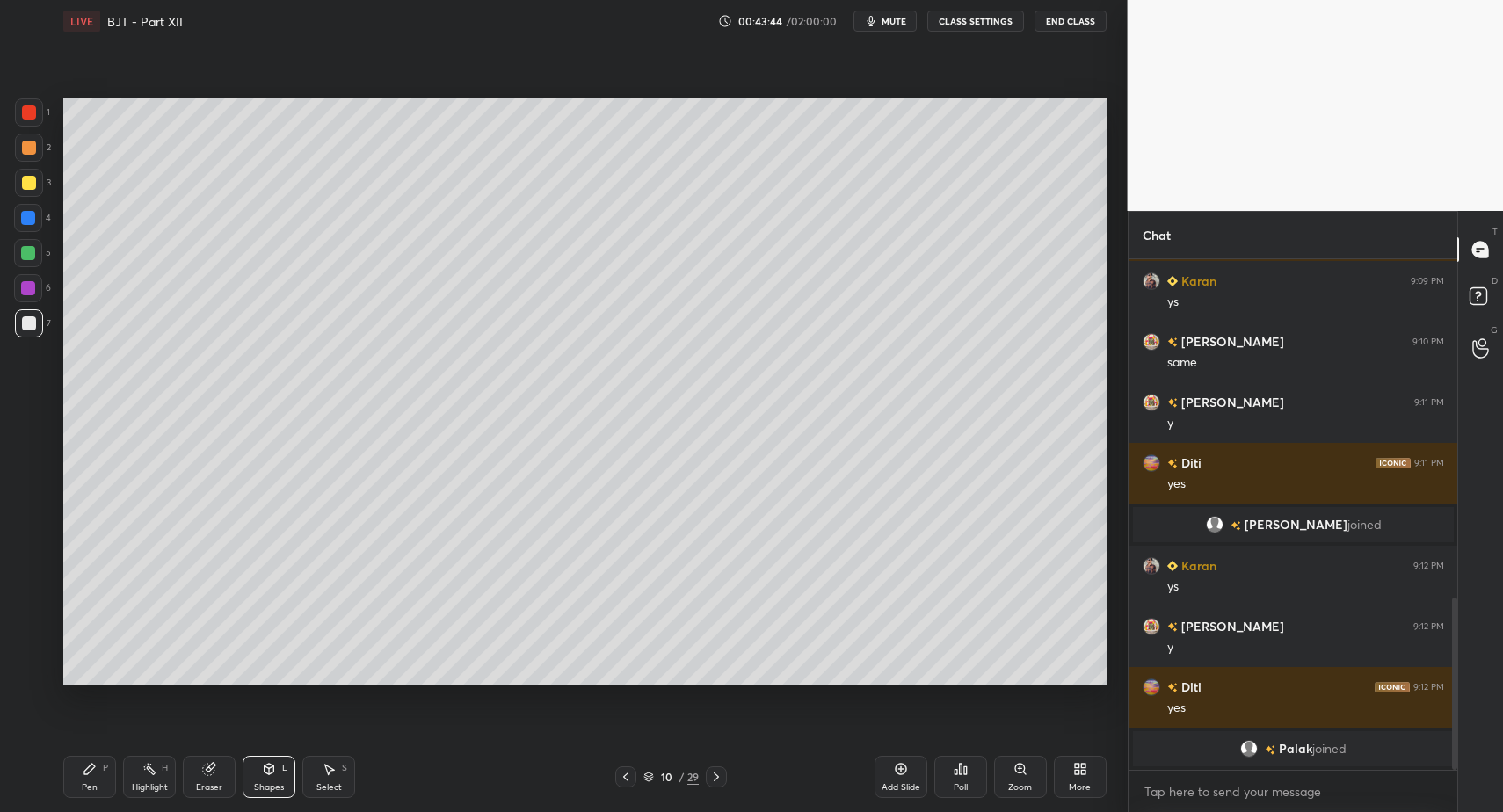
click at [332, 787] on div "Select" at bounding box center [329, 787] width 25 height 9
drag, startPoint x: 328, startPoint y: 781, endPoint x: 333, endPoint y: 612, distance: 169.1
click at [330, 772] on div "Select S" at bounding box center [329, 777] width 53 height 42
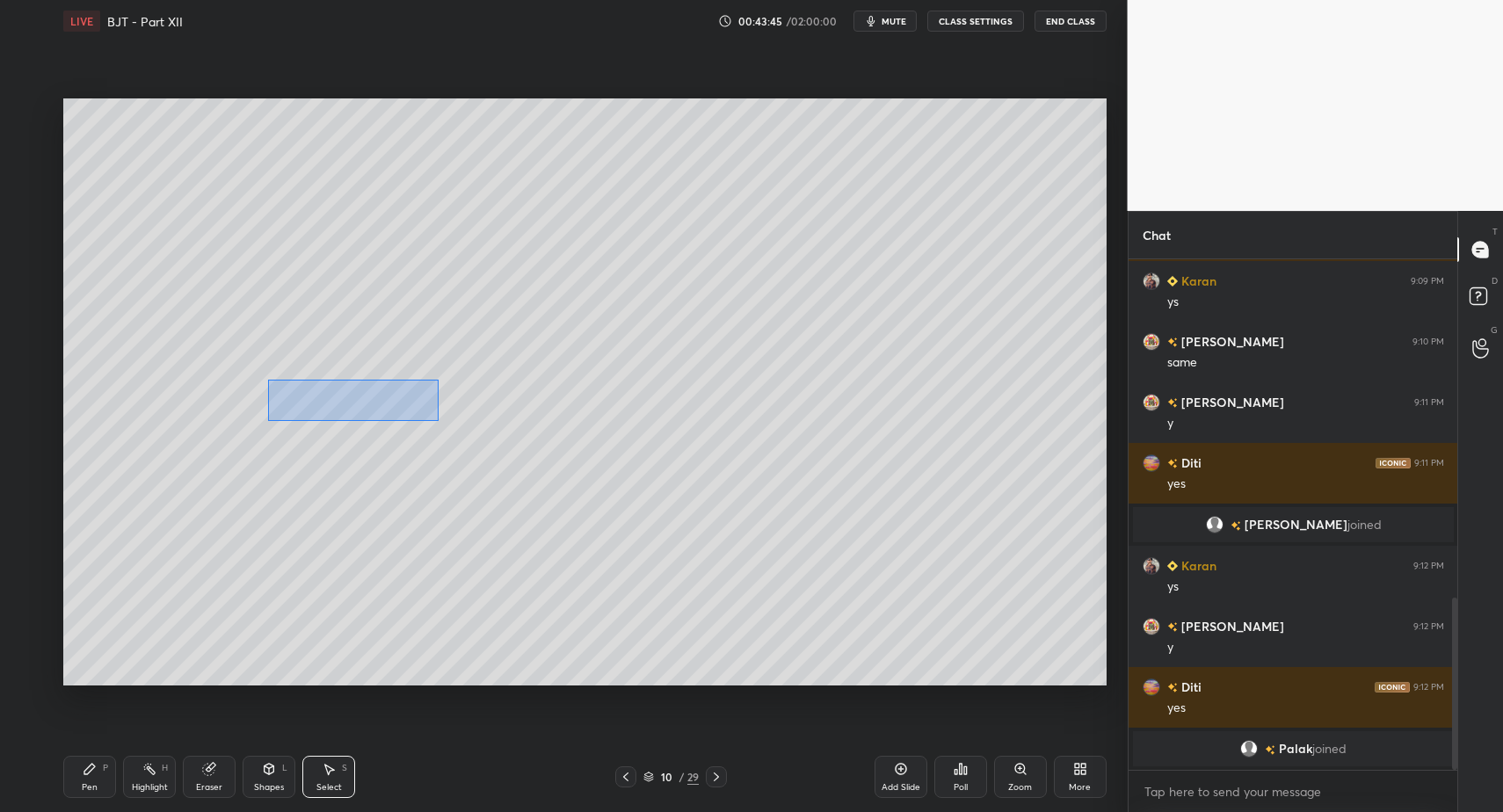
drag, startPoint x: 294, startPoint y: 400, endPoint x: 438, endPoint y: 426, distance: 146.3
click at [439, 421] on div "0 ° Undo Copy Paste here Duplicate Duplicate to new slide Delete" at bounding box center [585, 391] width 1043 height 586
drag, startPoint x: 378, startPoint y: 423, endPoint x: 698, endPoint y: 538, distance: 340.0
click at [740, 517] on div "0 ° Undo Copy Paste here Duplicate Duplicate to new slide Delete" at bounding box center [585, 391] width 1043 height 586
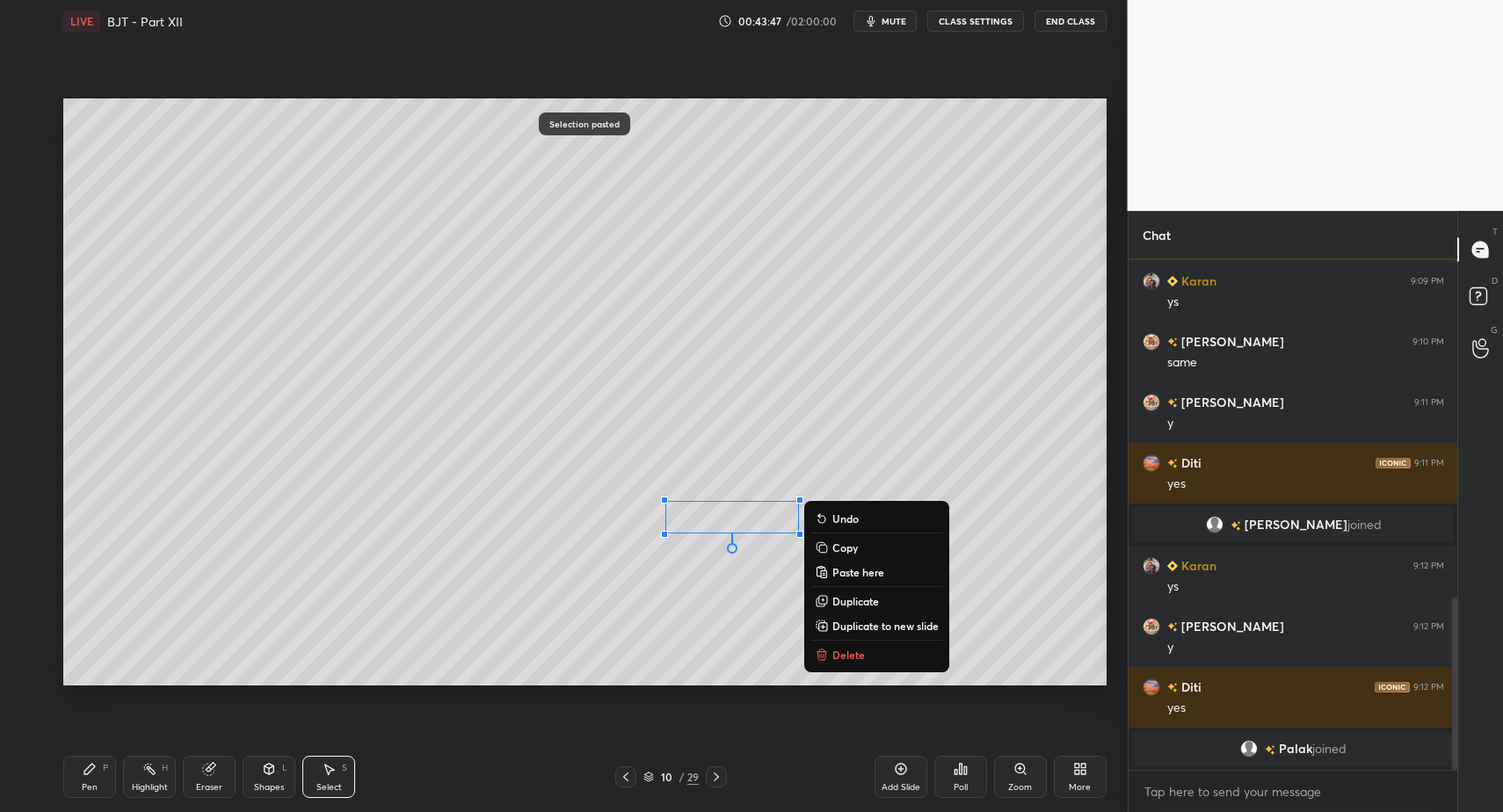
click at [83, 774] on div "Pen P" at bounding box center [90, 777] width 53 height 42
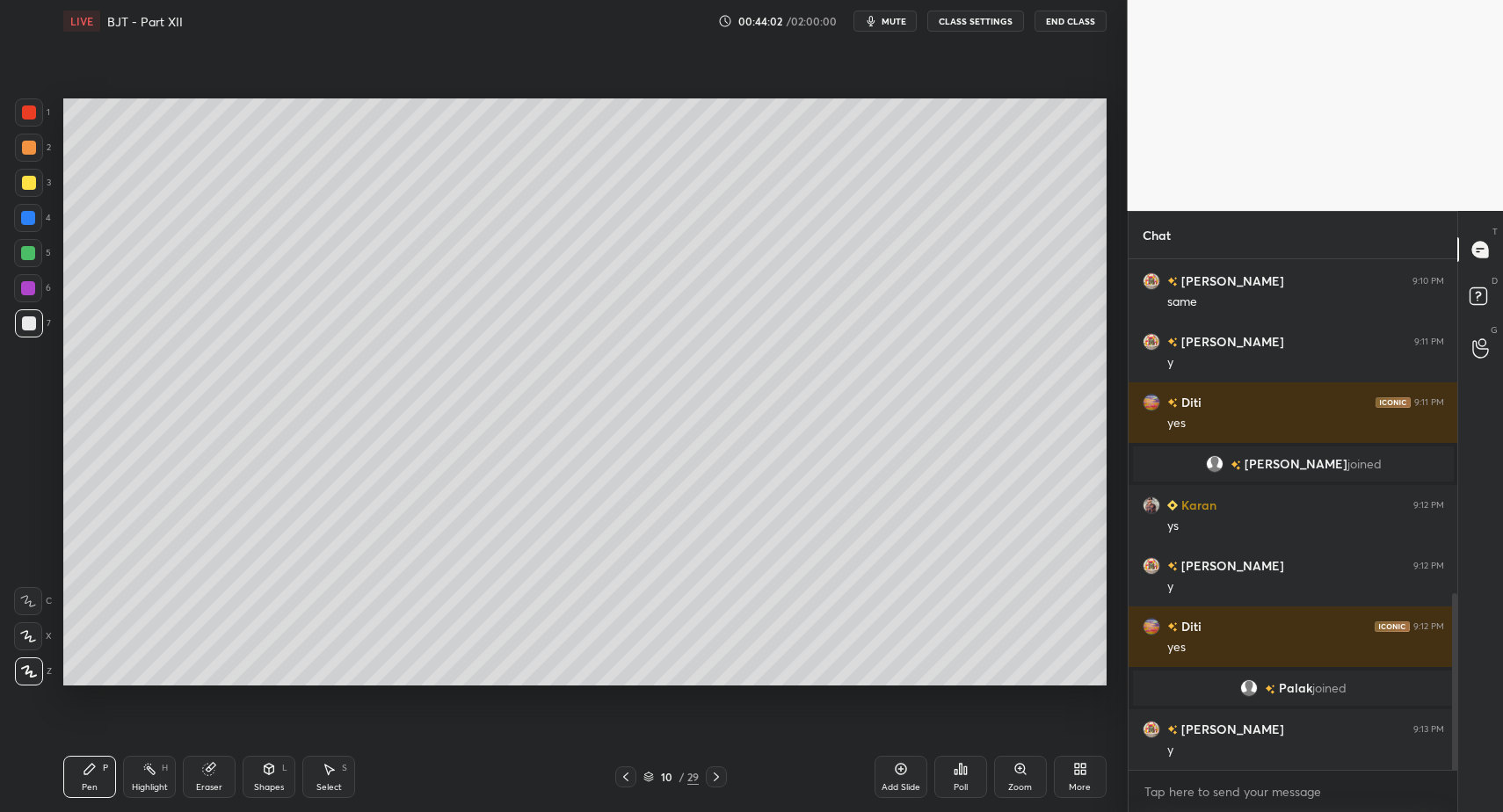
scroll to position [1022, 0]
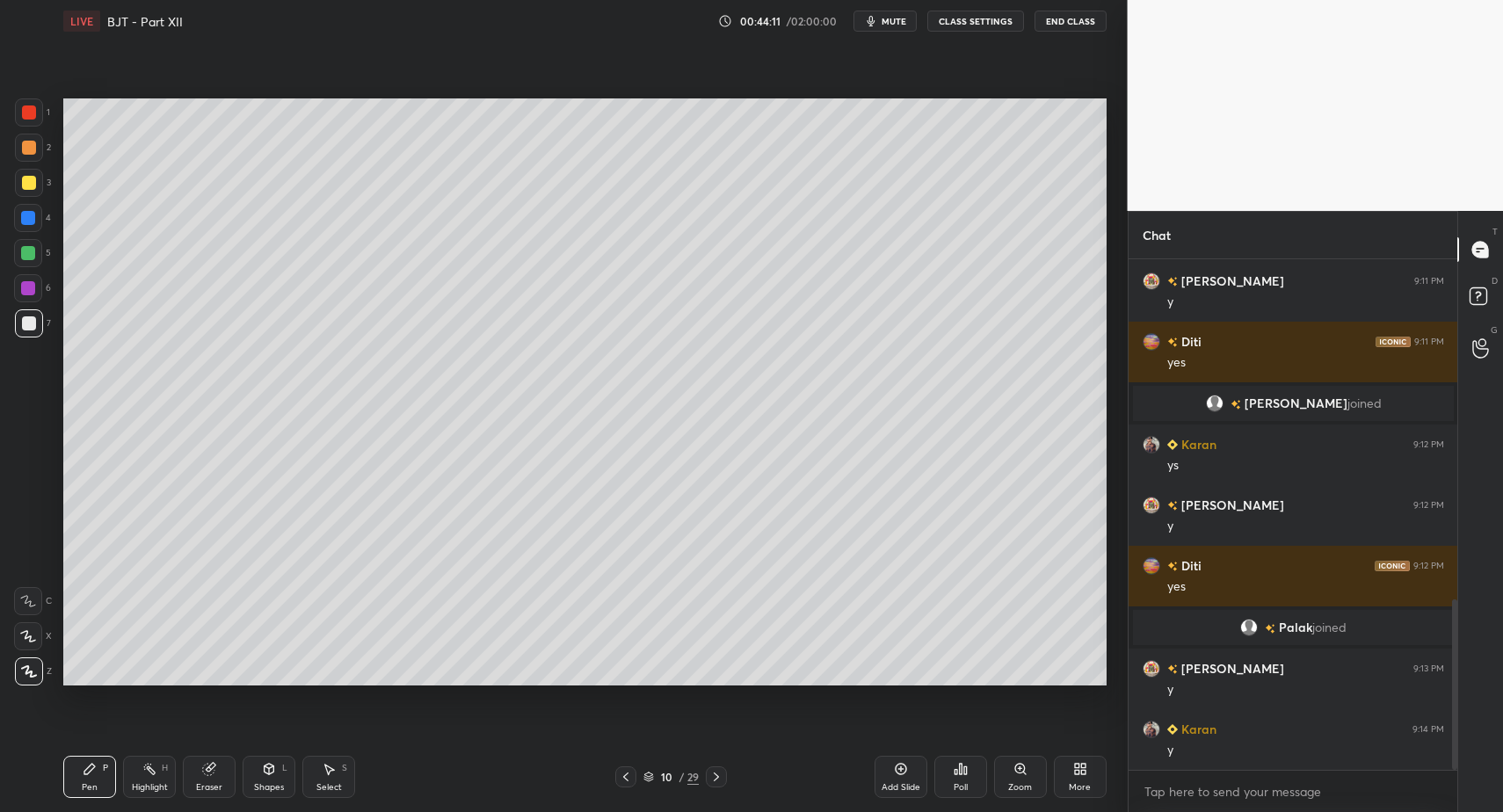
drag, startPoint x: 79, startPoint y: 774, endPoint x: 91, endPoint y: 767, distance: 13.9
click at [83, 771] on div "Pen P" at bounding box center [90, 777] width 53 height 42
drag, startPoint x: 91, startPoint y: 767, endPoint x: 184, endPoint y: 717, distance: 105.6
click at [91, 767] on icon at bounding box center [89, 769] width 11 height 11
click at [899, 776] on div "Add Slide" at bounding box center [901, 777] width 53 height 42
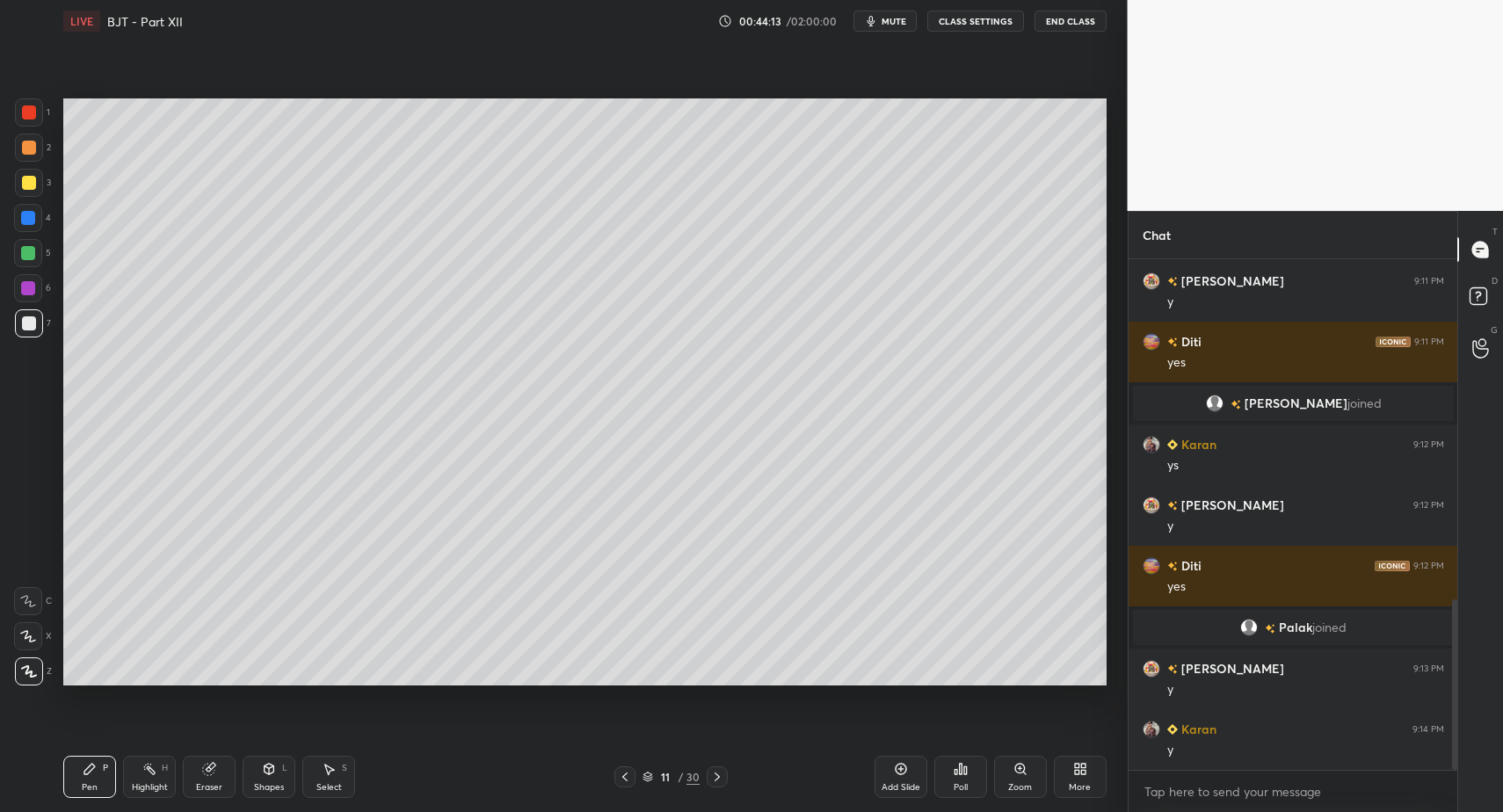
click at [73, 774] on div "Pen P" at bounding box center [90, 777] width 53 height 42
click at [83, 779] on div "Pen P" at bounding box center [90, 777] width 53 height 42
drag, startPoint x: 626, startPoint y: 776, endPoint x: 598, endPoint y: 773, distance: 28.2
click at [619, 777] on icon at bounding box center [625, 777] width 14 height 14
click at [345, 777] on div "Select S" at bounding box center [329, 777] width 53 height 42
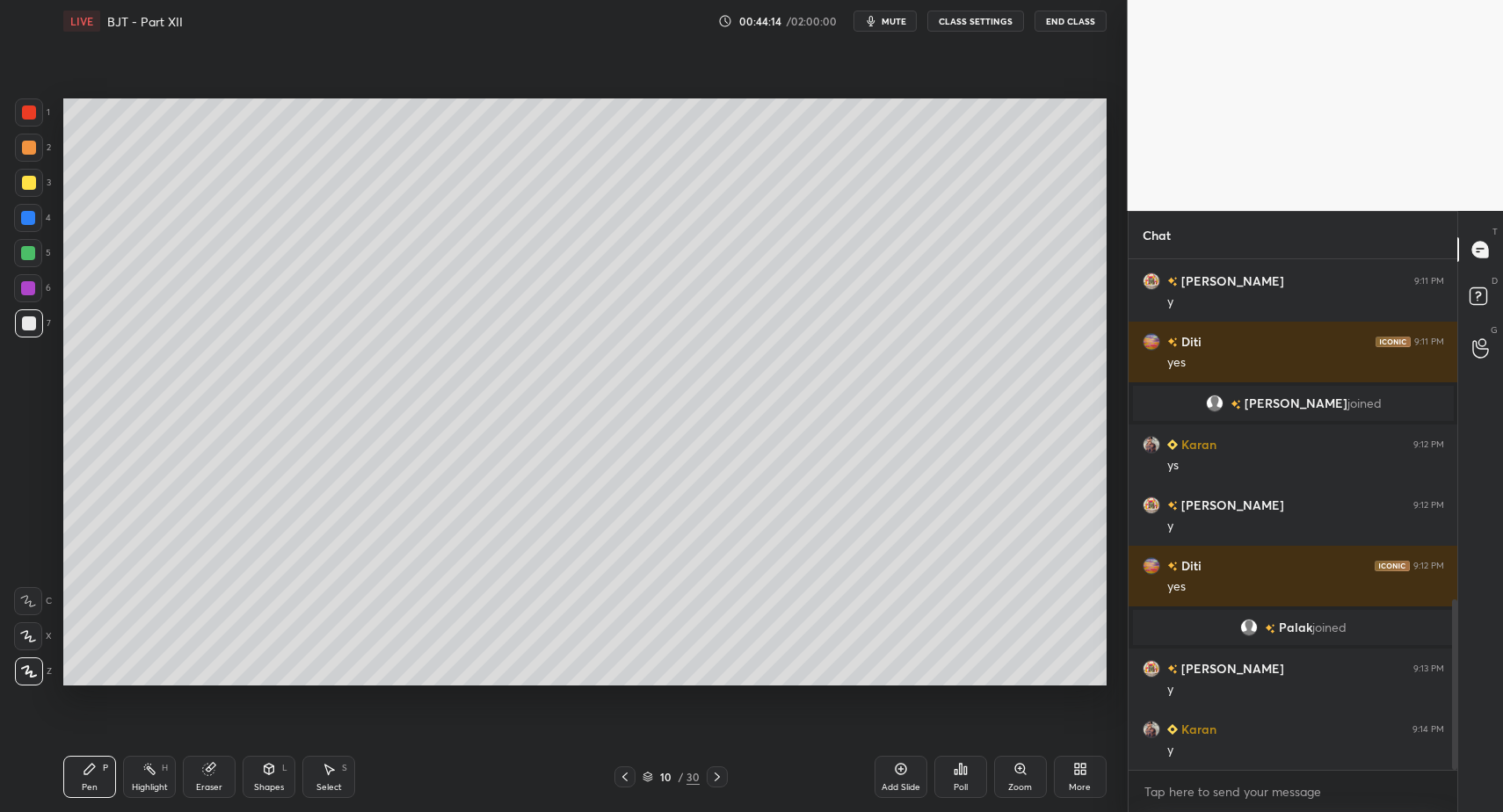
click at [335, 770] on icon at bounding box center [328, 769] width 14 height 14
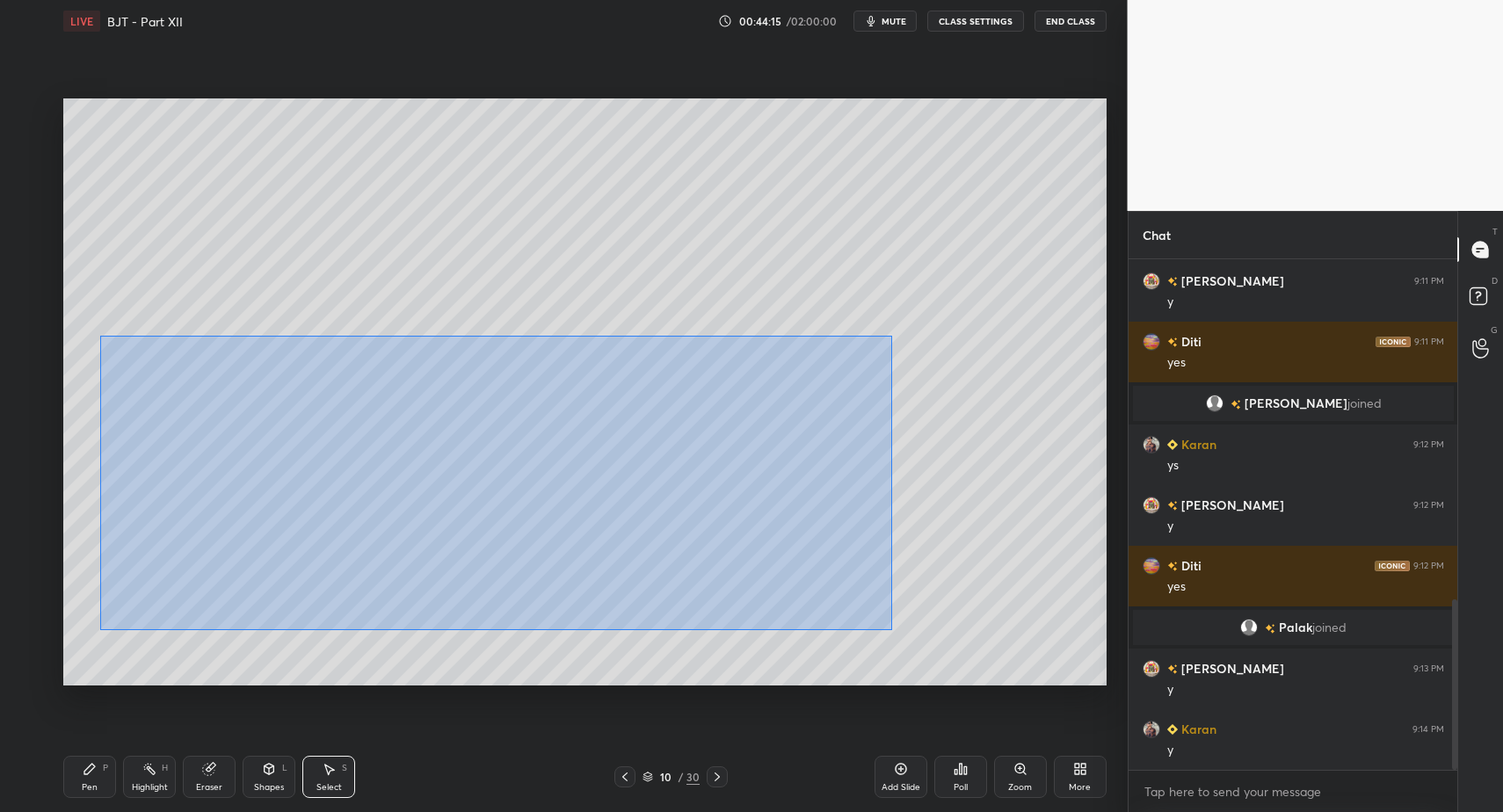
drag, startPoint x: 206, startPoint y: 393, endPoint x: 911, endPoint y: 610, distance: 737.6
click at [902, 629] on div "0 ° Undo Copy Paste here Duplicate Duplicate to new slide Delete" at bounding box center [585, 391] width 1043 height 586
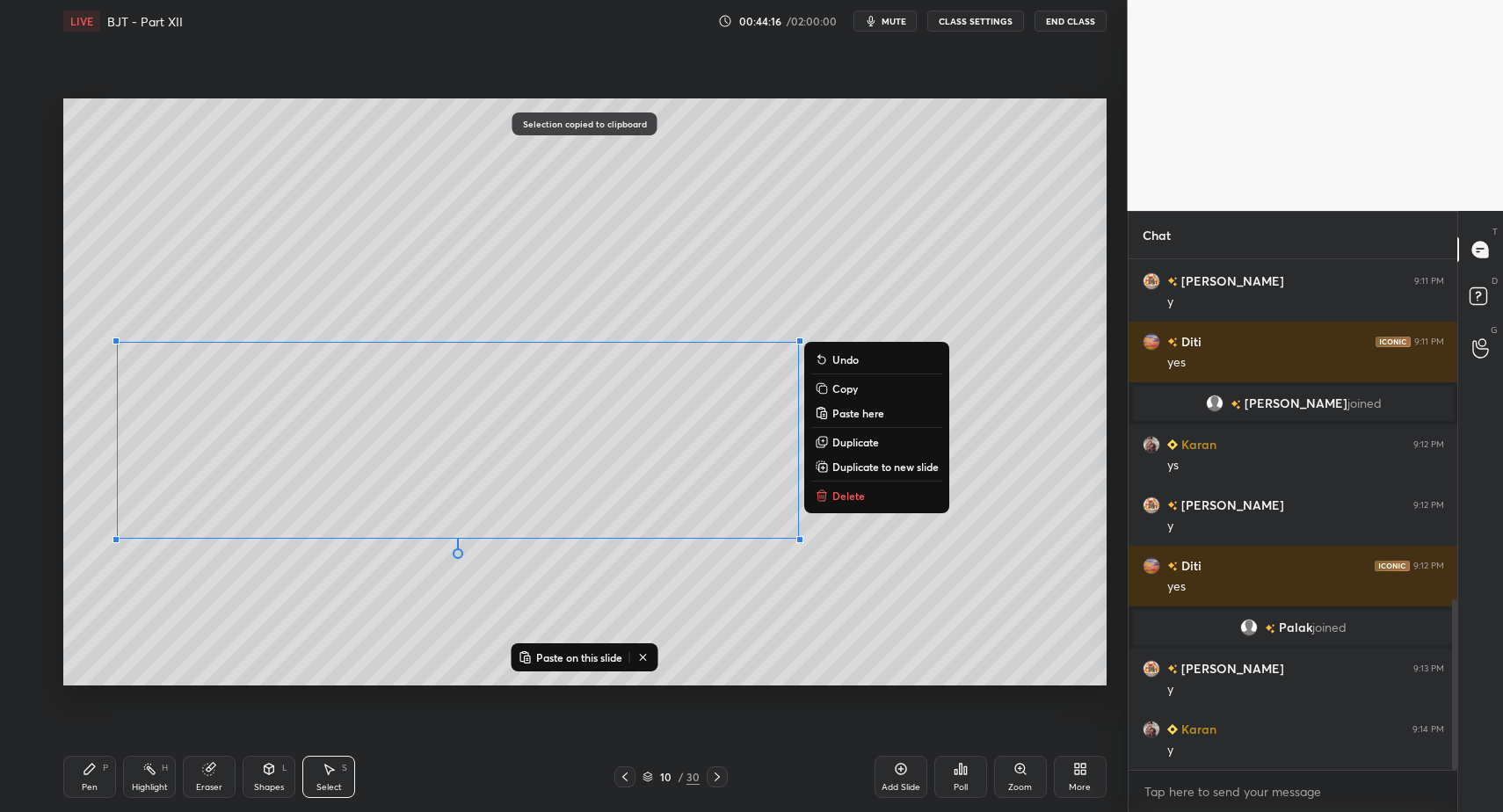
click at [713, 776] on icon at bounding box center [717, 777] width 14 height 14
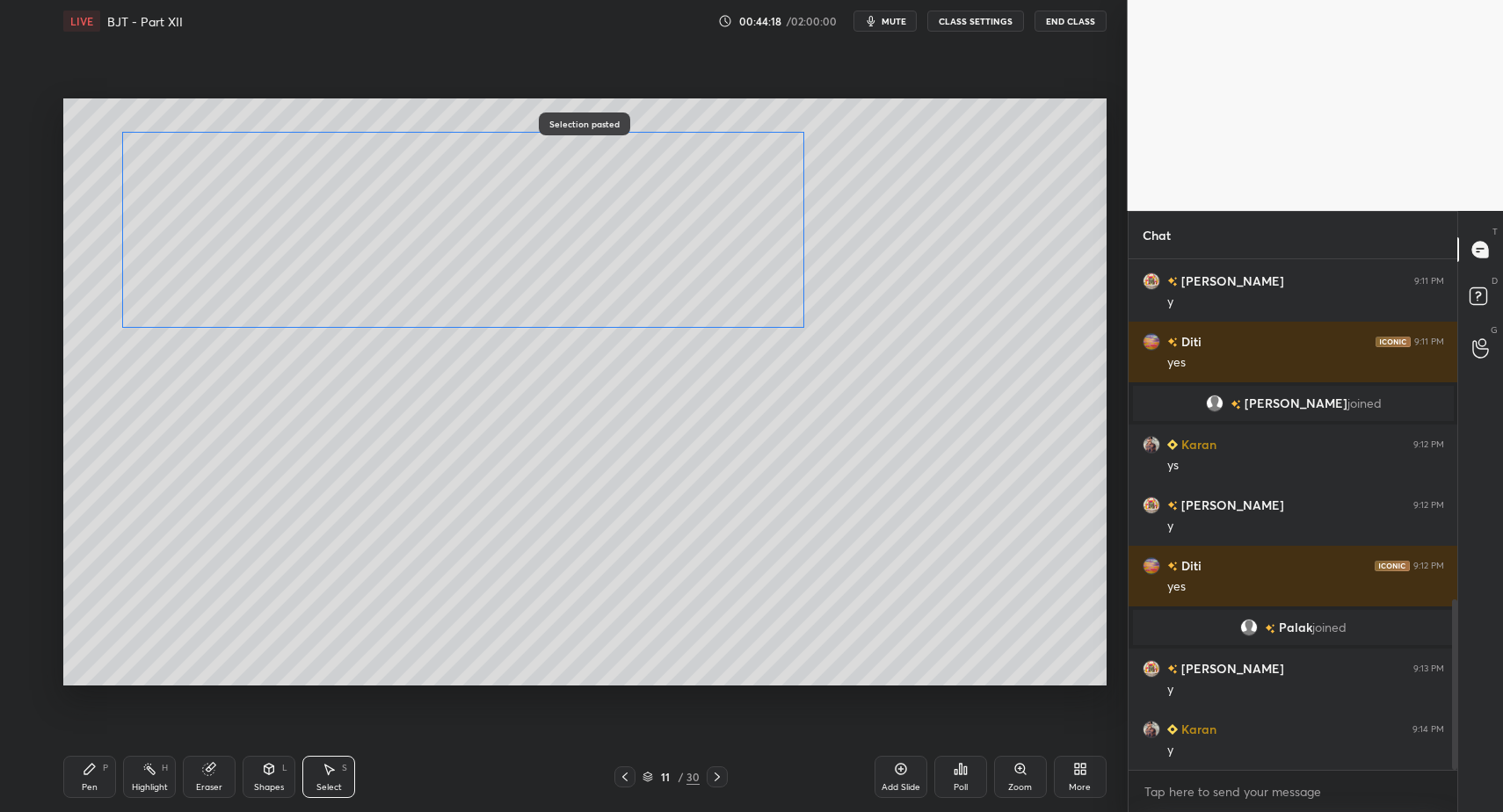
drag, startPoint x: 304, startPoint y: 467, endPoint x: 300, endPoint y: 283, distance: 184.0
click at [315, 269] on div "0 ° Undo Copy Paste here Duplicate Duplicate to new slide Delete" at bounding box center [585, 391] width 1043 height 586
drag, startPoint x: 119, startPoint y: 327, endPoint x: 140, endPoint y: 313, distance: 25.2
click at [135, 317] on div at bounding box center [131, 320] width 7 height 7
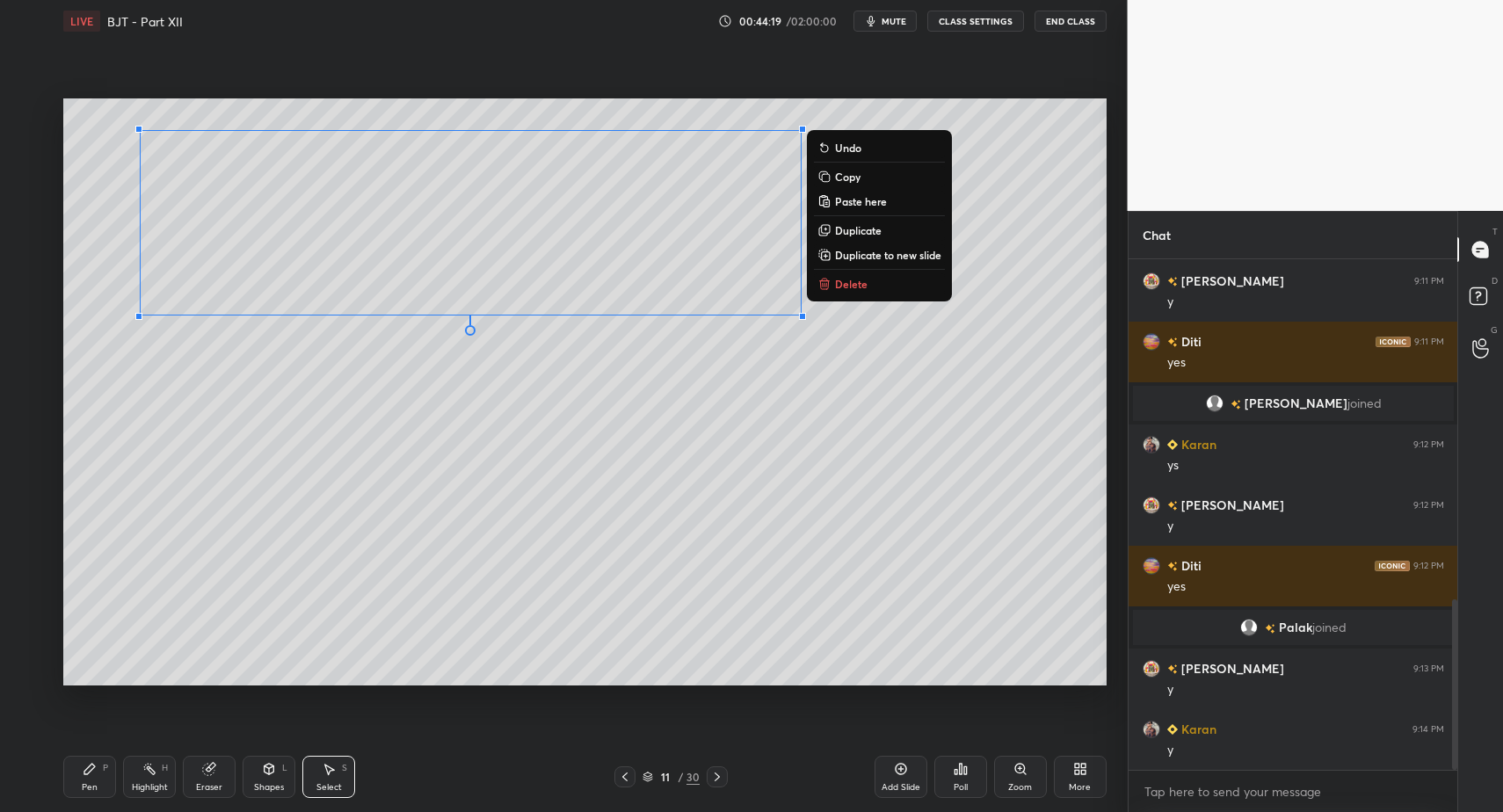
click at [146, 315] on div "0 ° Undo Copy Paste here Duplicate Duplicate to new slide Delete" at bounding box center [585, 391] width 1043 height 586
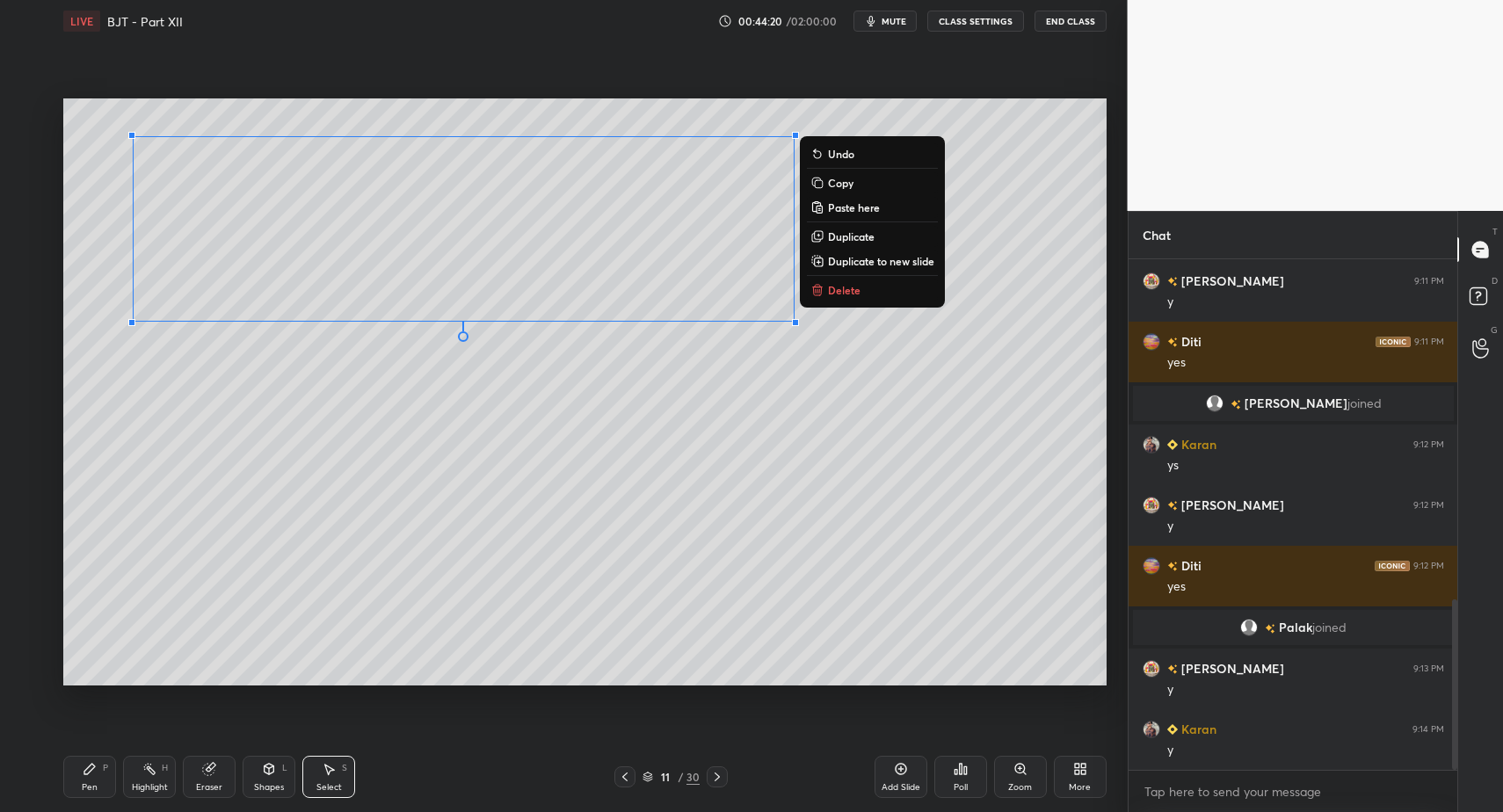
click at [110, 794] on div "Pen P" at bounding box center [90, 777] width 53 height 42
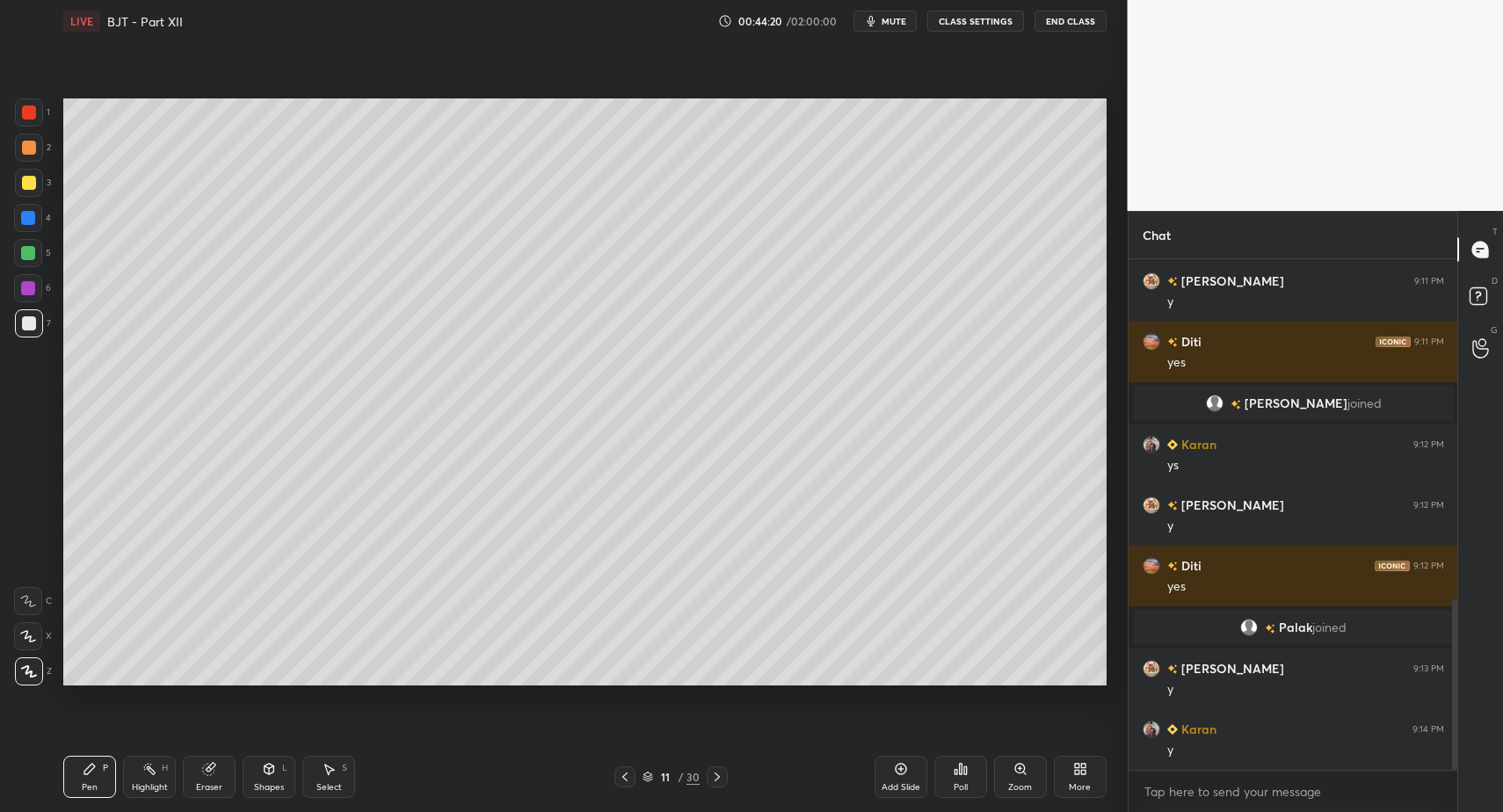
drag, startPoint x: 96, startPoint y: 787, endPoint x: 114, endPoint y: 761, distance: 31.6
click at [96, 787] on div "Pen" at bounding box center [89, 787] width 16 height 9
click at [260, 783] on div "Shapes" at bounding box center [268, 787] width 30 height 9
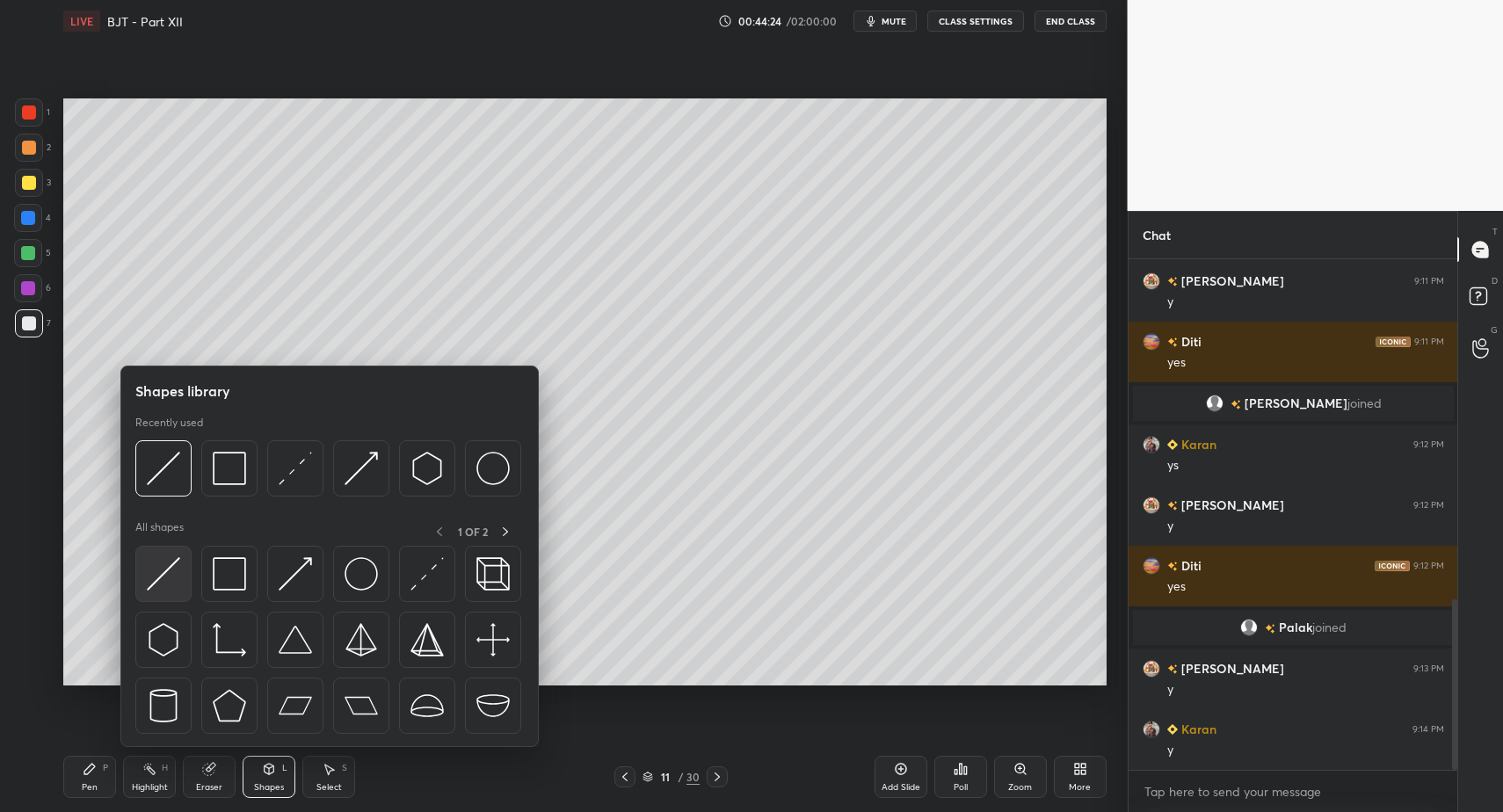
click at [166, 572] on img at bounding box center [164, 574] width 33 height 33
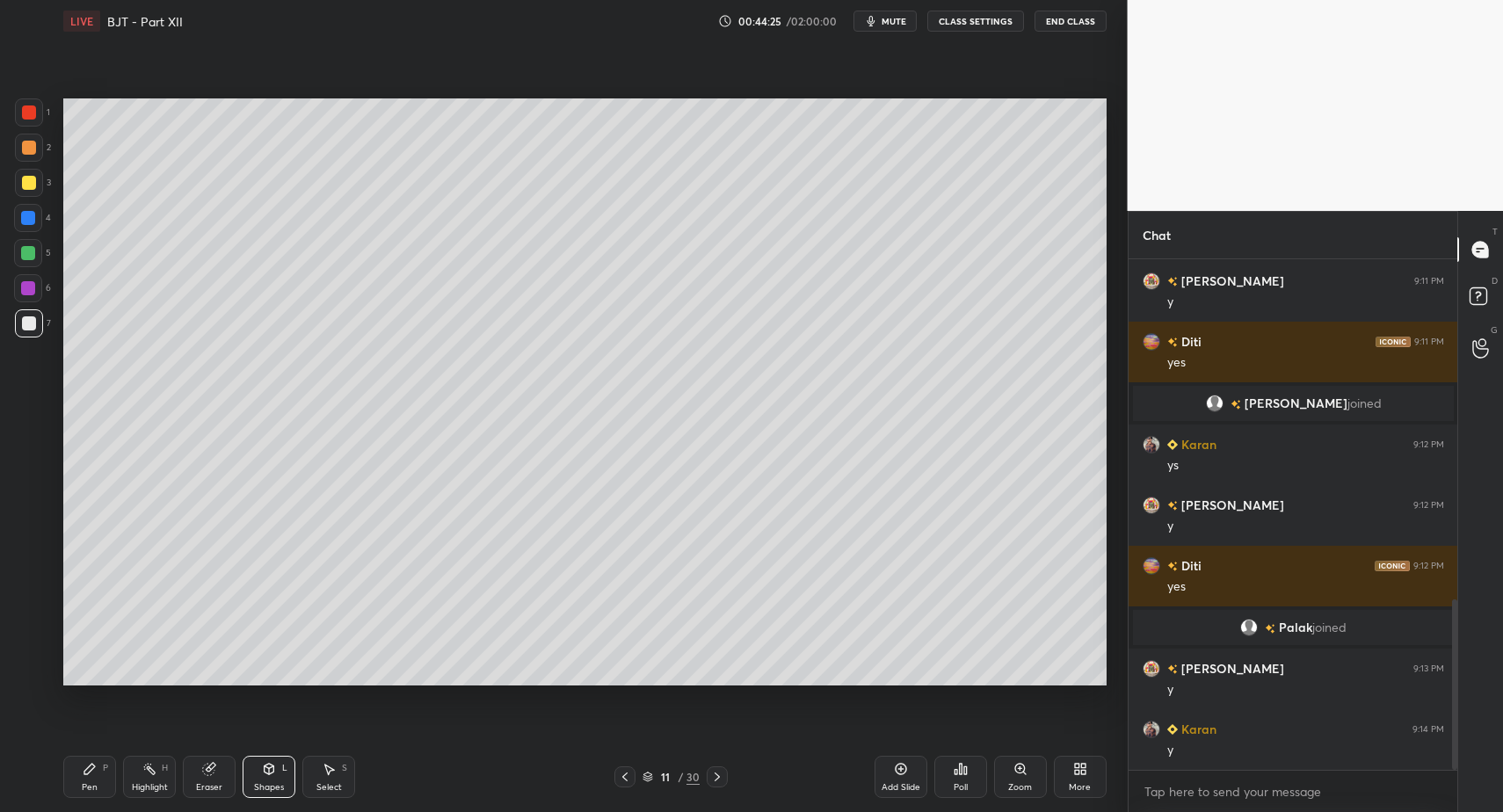
click at [97, 789] on div "Pen" at bounding box center [89, 787] width 16 height 9
click at [78, 788] on div "Pen P" at bounding box center [90, 777] width 53 height 42
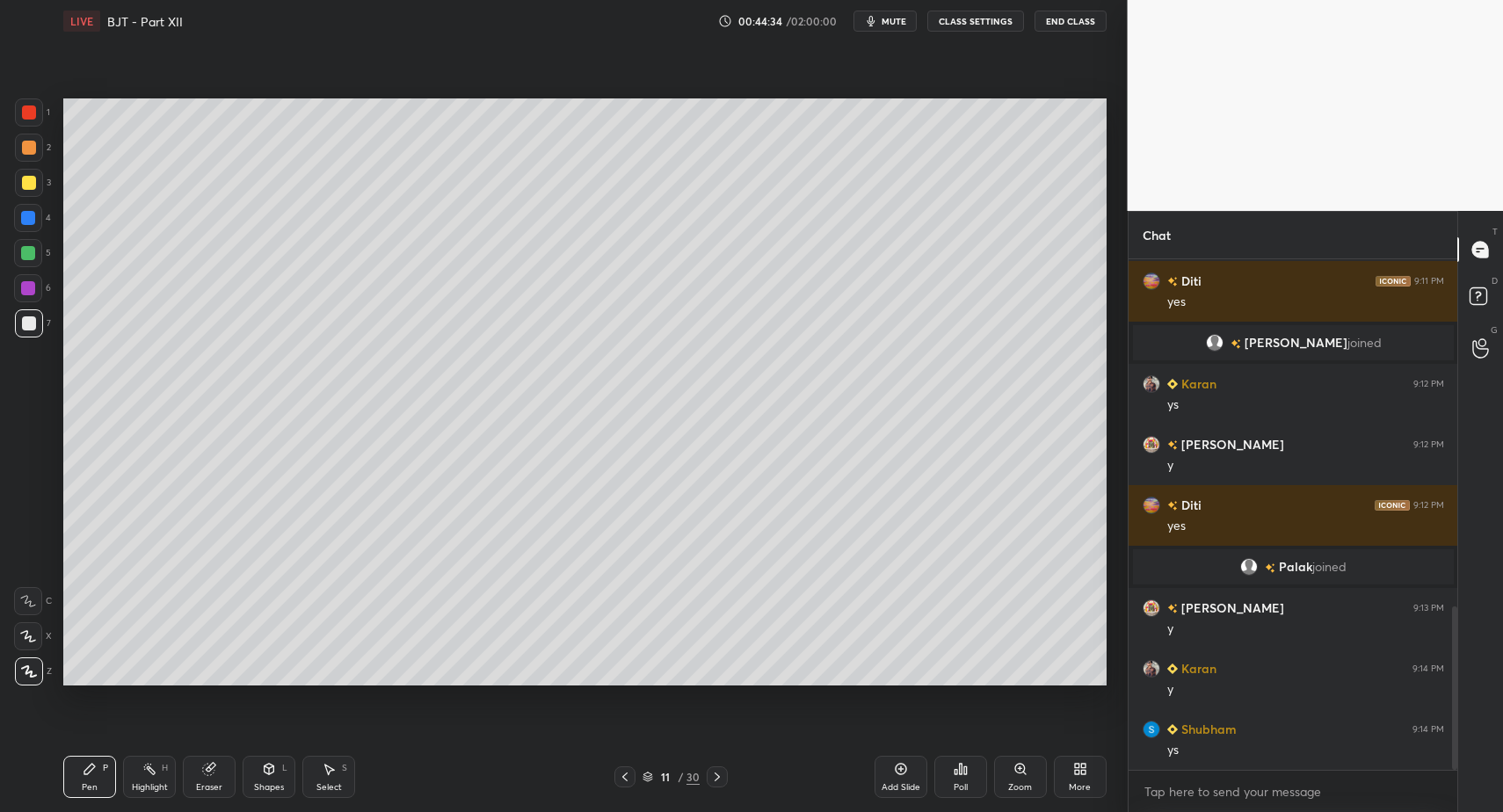
scroll to position [1142, 0]
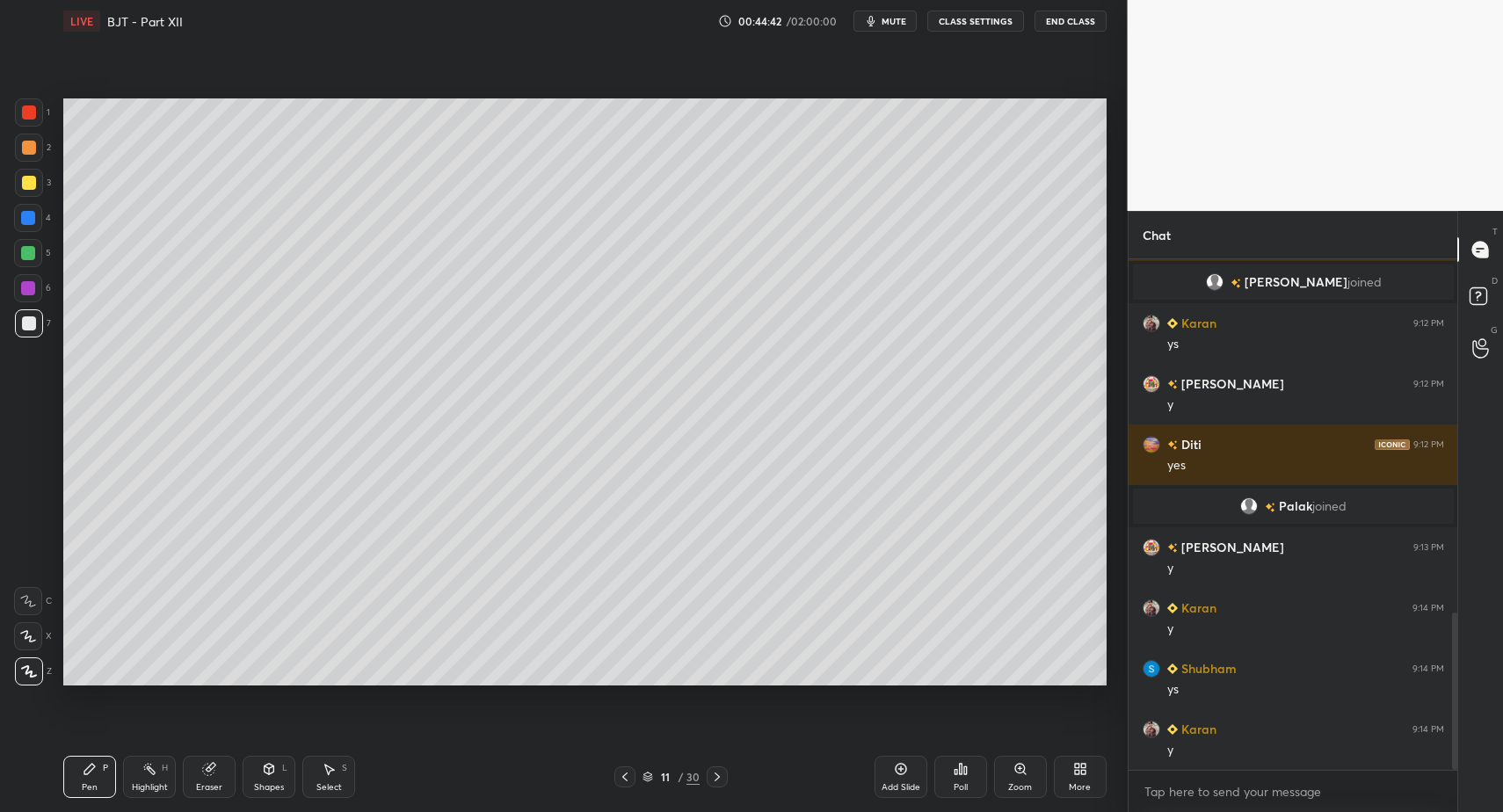
click at [28, 161] on div at bounding box center [28, 147] width 28 height 28
click at [30, 159] on div at bounding box center [28, 147] width 28 height 28
click at [30, 118] on div at bounding box center [28, 113] width 14 height 14
drag, startPoint x: 267, startPoint y: 777, endPoint x: 267, endPoint y: 751, distance: 26.0
click at [267, 782] on div "Shapes L" at bounding box center [269, 777] width 53 height 42
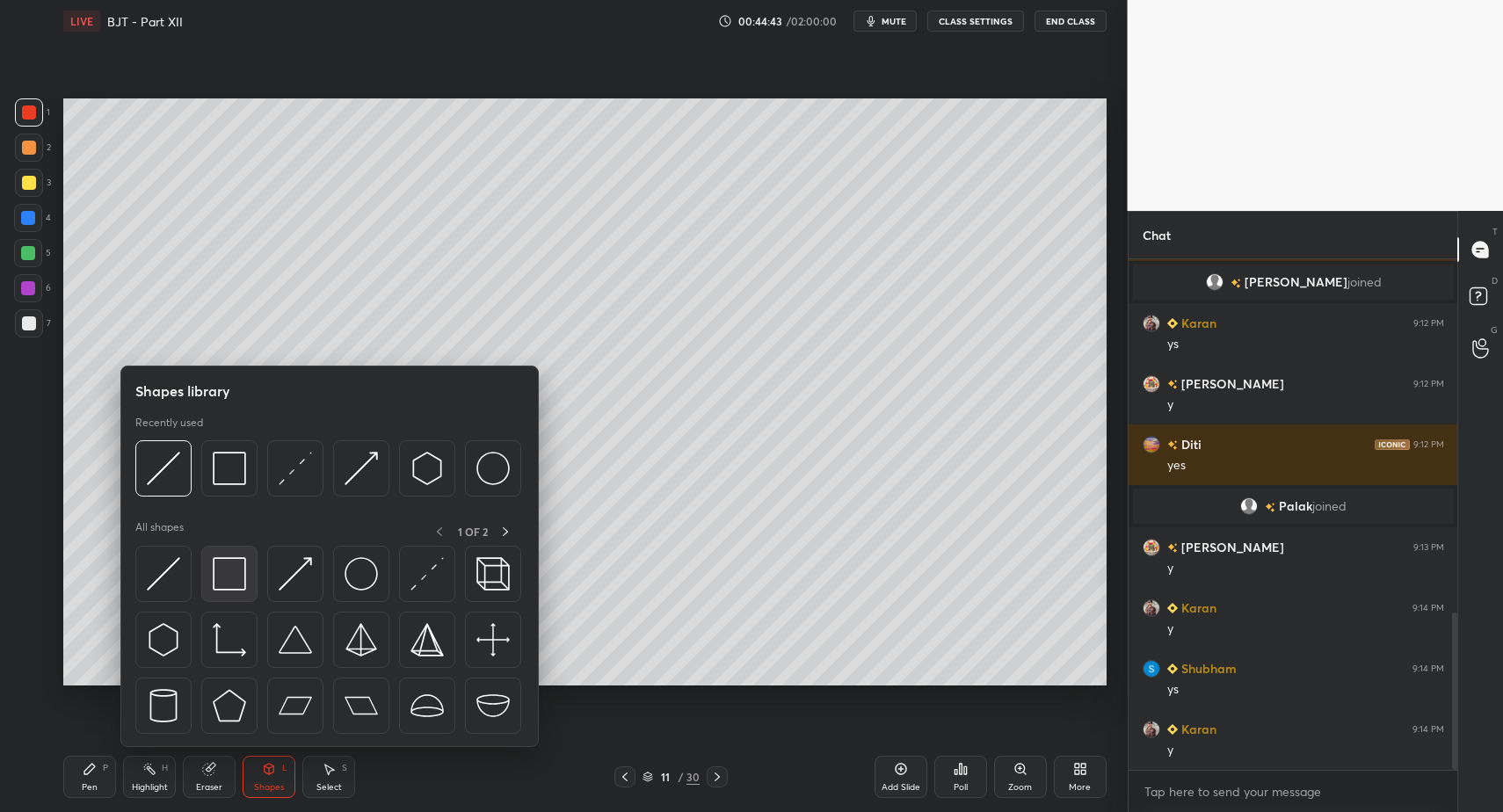
click at [229, 573] on img at bounding box center [229, 574] width 33 height 33
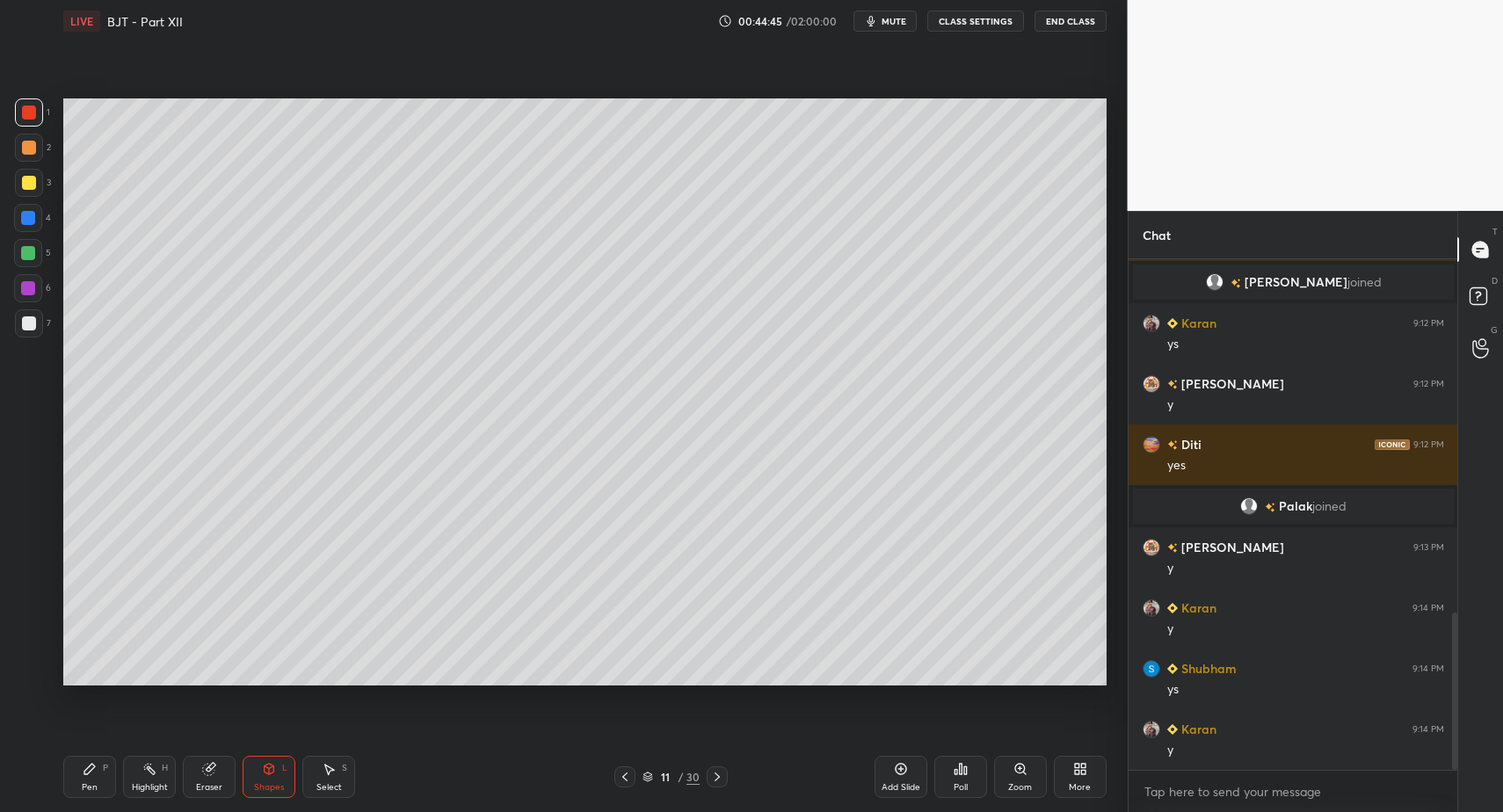
click at [100, 788] on div "Pen P" at bounding box center [90, 777] width 53 height 42
click at [97, 777] on div "Pen P" at bounding box center [90, 777] width 53 height 42
click at [37, 295] on div at bounding box center [27, 288] width 28 height 28
click at [34, 333] on div at bounding box center [28, 323] width 28 height 28
click at [24, 261] on div at bounding box center [27, 253] width 28 height 28
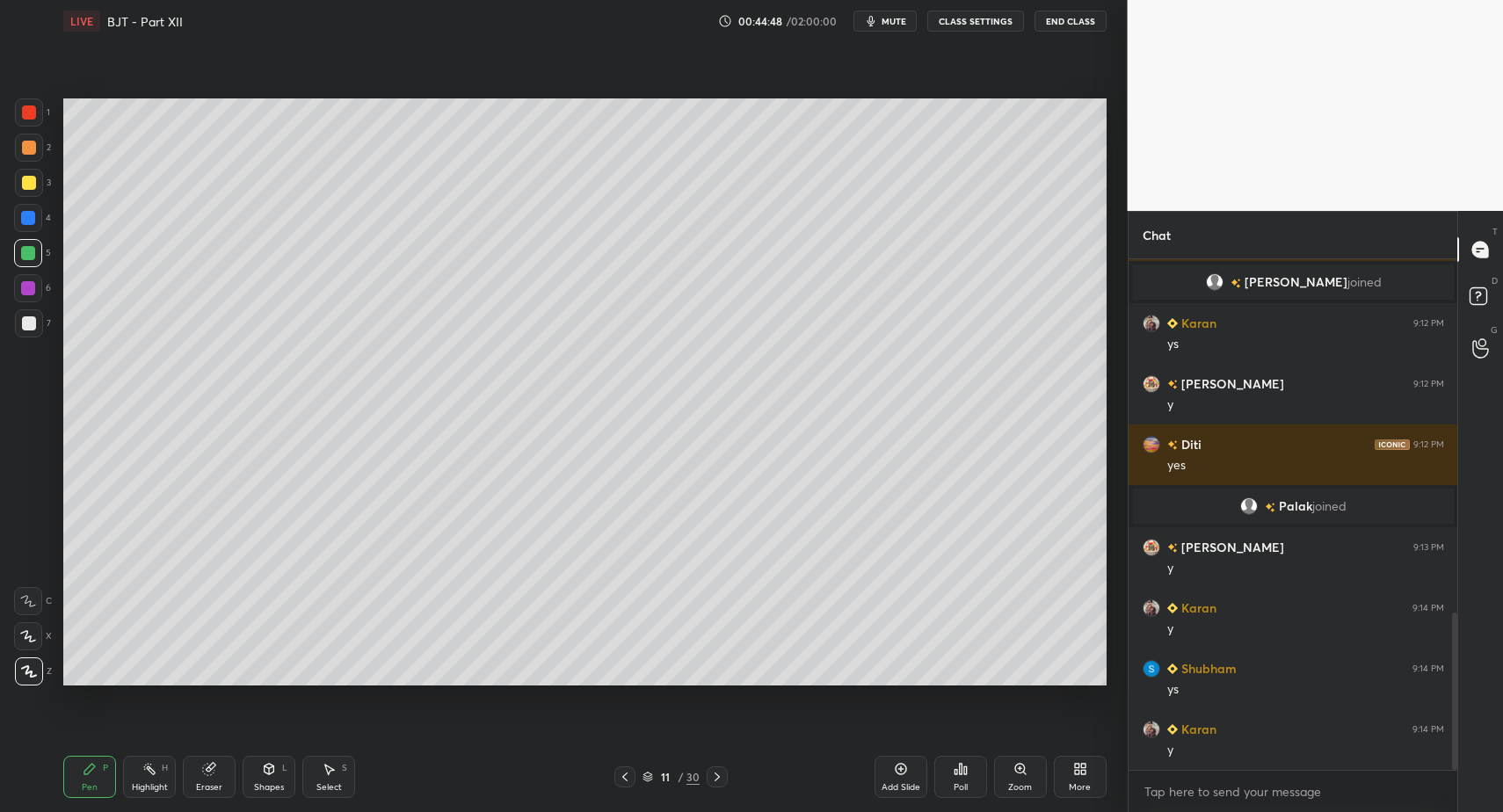
click at [27, 261] on div at bounding box center [27, 253] width 28 height 28
click at [93, 793] on div "Pen P" at bounding box center [90, 777] width 53 height 42
click at [30, 261] on div at bounding box center [27, 253] width 28 height 28
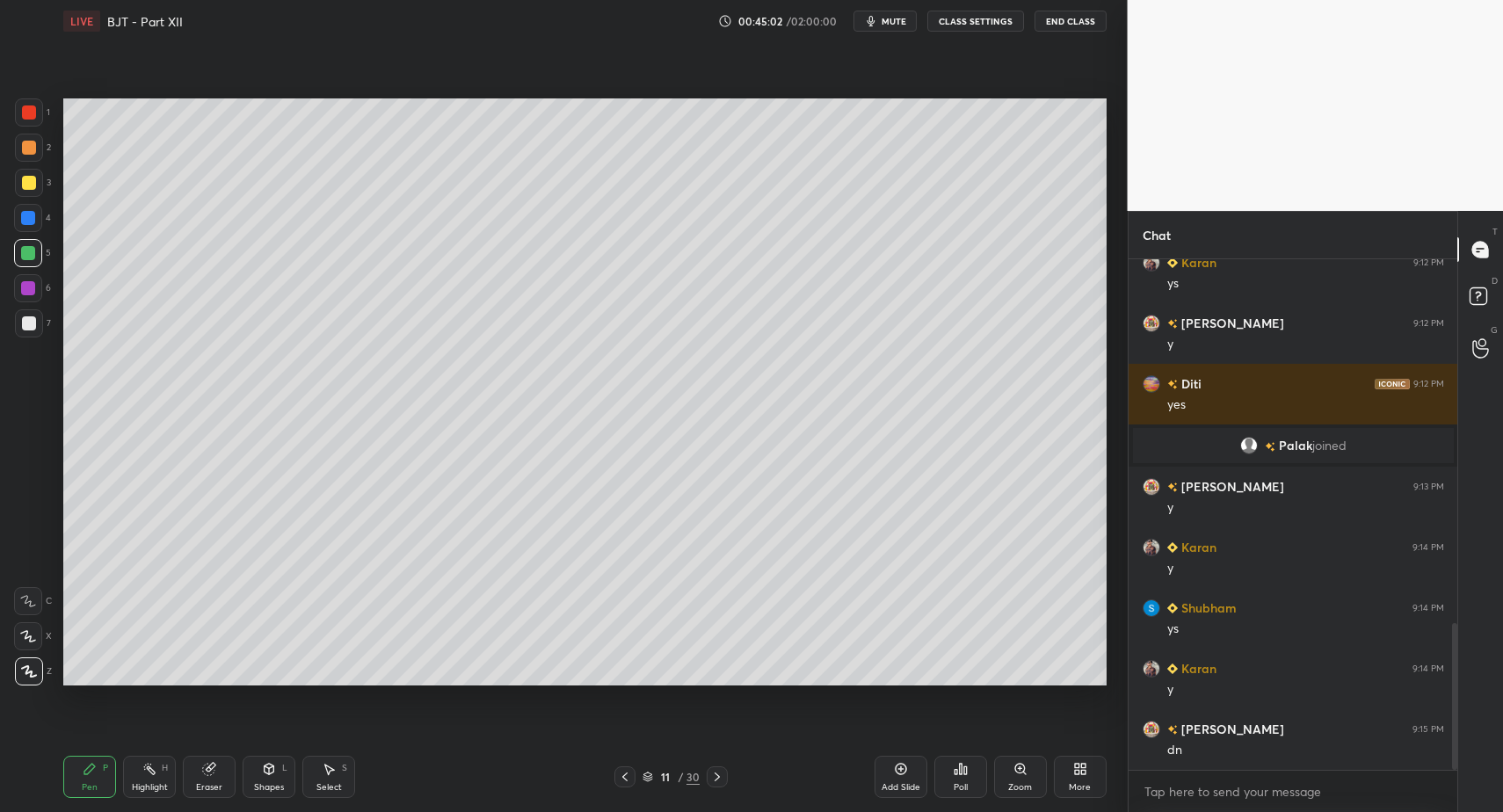
click at [898, 778] on div "Add Slide" at bounding box center [901, 777] width 53 height 42
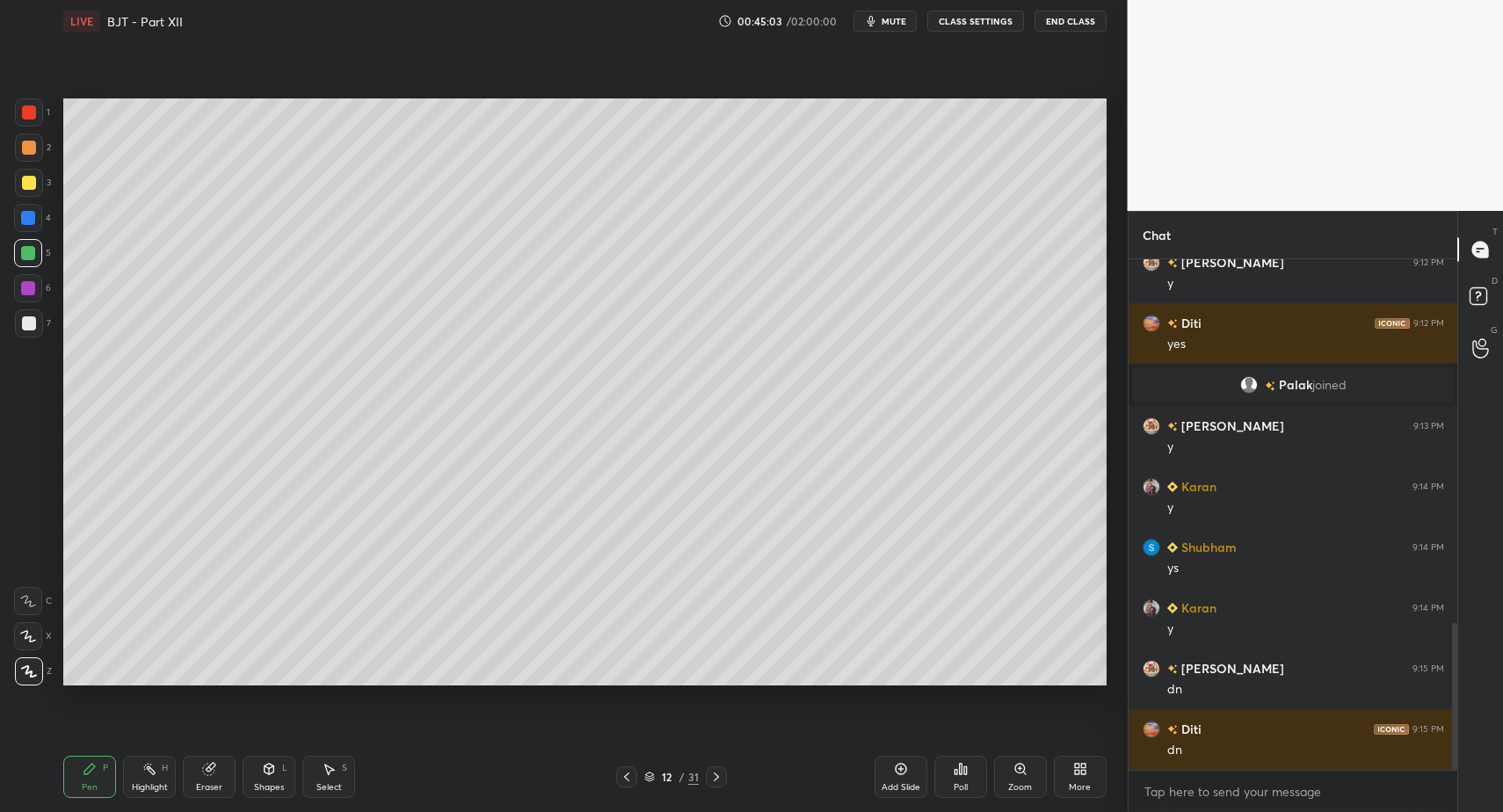
click at [95, 783] on div "Pen" at bounding box center [89, 787] width 16 height 9
click at [87, 772] on icon at bounding box center [89, 769] width 14 height 14
drag, startPoint x: 32, startPoint y: 162, endPoint x: 62, endPoint y: 147, distance: 33.5
click at [32, 162] on div "2" at bounding box center [32, 151] width 36 height 35
drag, startPoint x: 273, startPoint y: 786, endPoint x: 267, endPoint y: 762, distance: 24.7
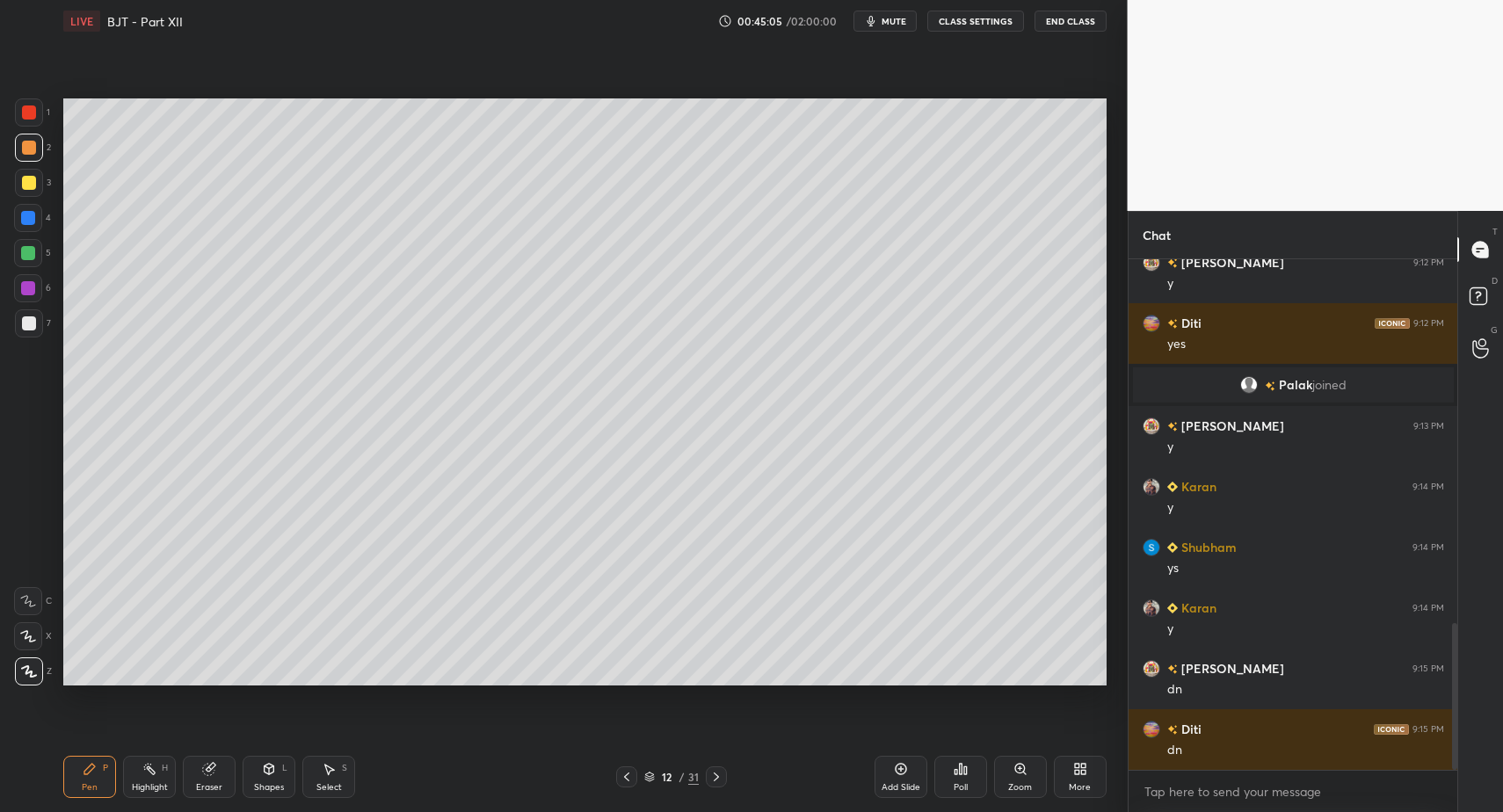
click at [268, 783] on div "Shapes" at bounding box center [268, 787] width 30 height 9
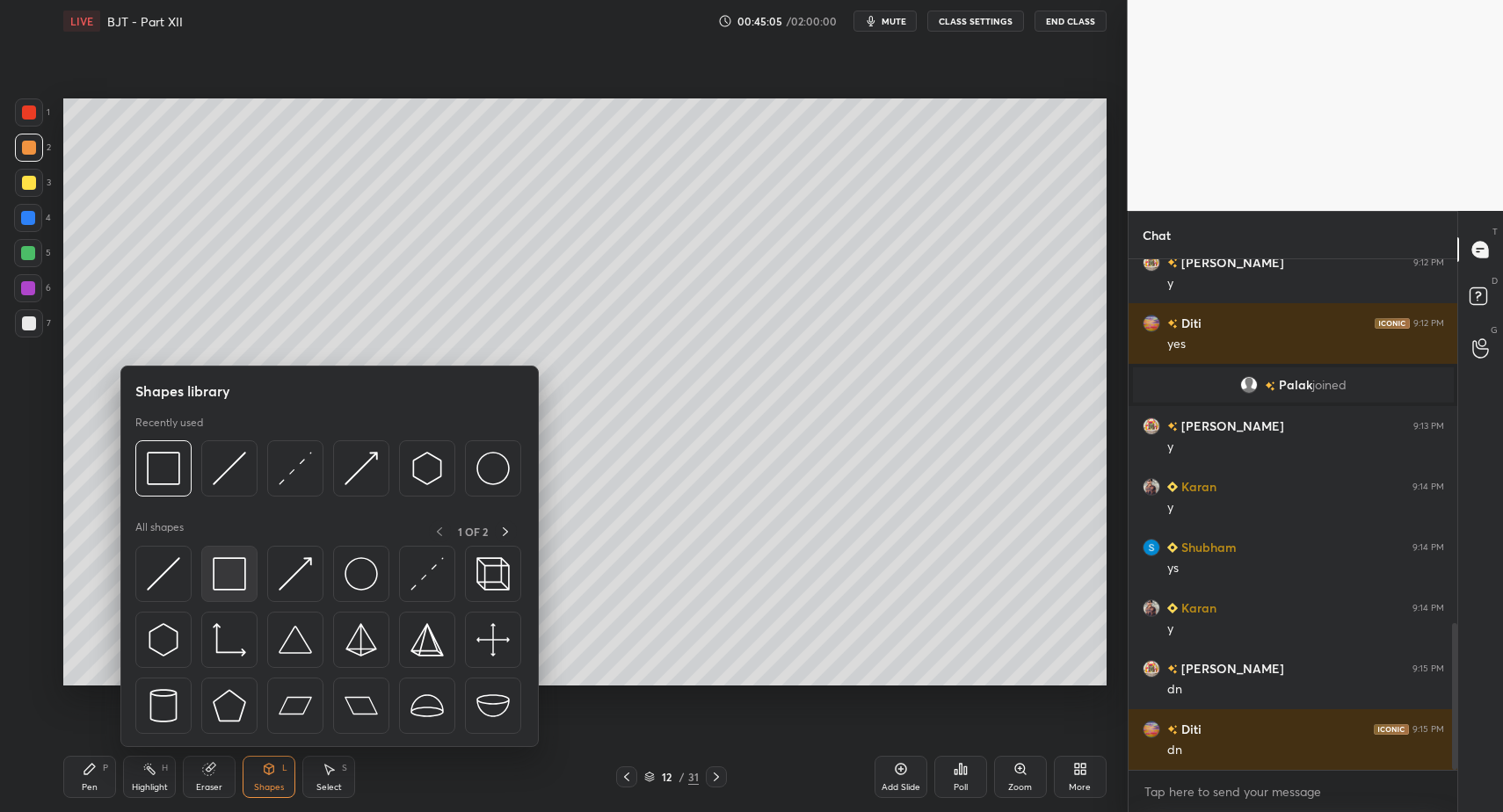
click at [228, 581] on img at bounding box center [229, 574] width 33 height 33
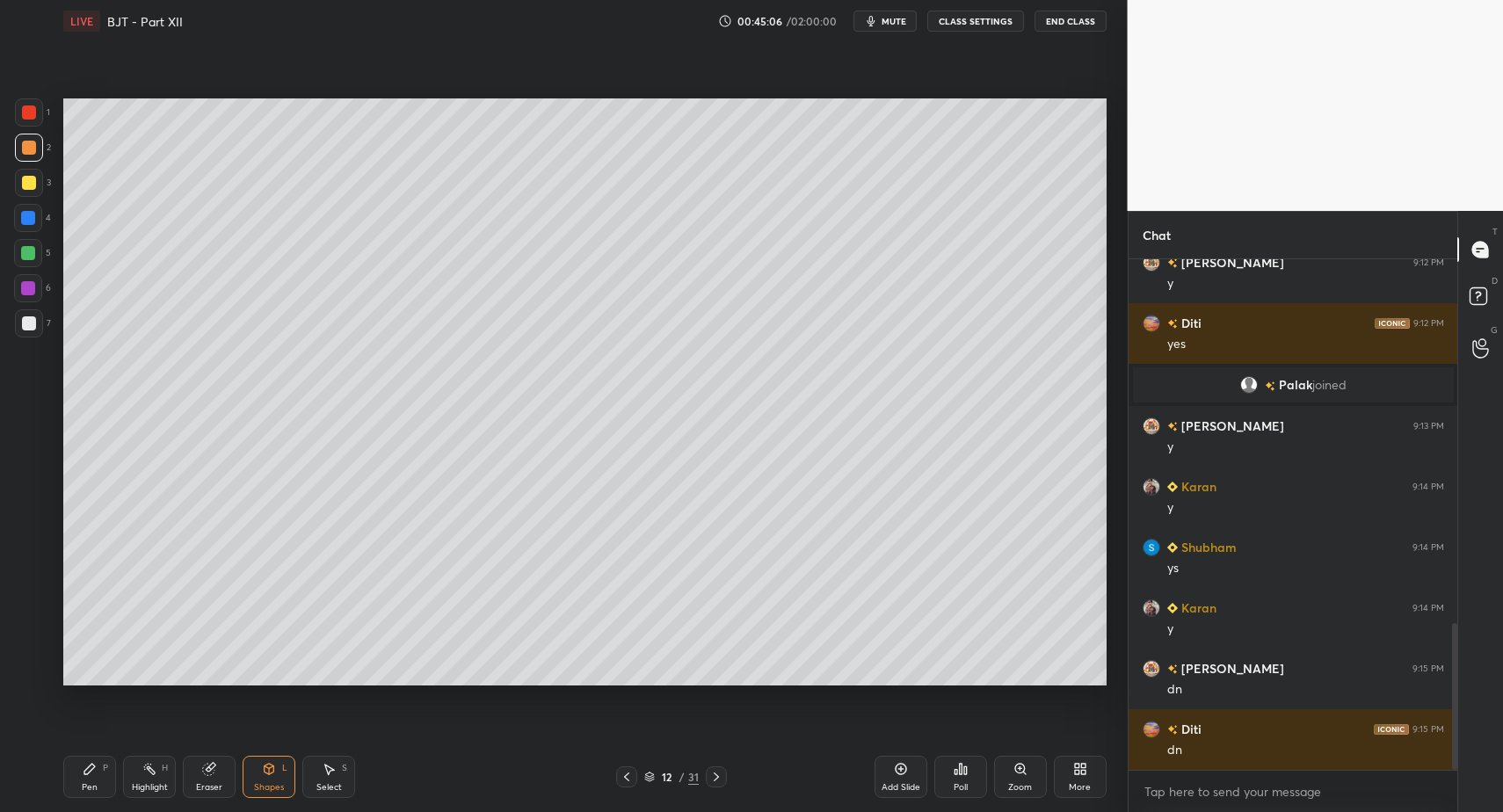
click at [22, 196] on div "3" at bounding box center [32, 186] width 36 height 35
drag, startPoint x: 96, startPoint y: 797, endPoint x: 94, endPoint y: 771, distance: 26.1
click at [96, 797] on div "Pen P" at bounding box center [90, 777] width 53 height 42
click at [92, 777] on div "Pen P" at bounding box center [90, 777] width 53 height 42
click at [30, 313] on div at bounding box center [28, 323] width 28 height 28
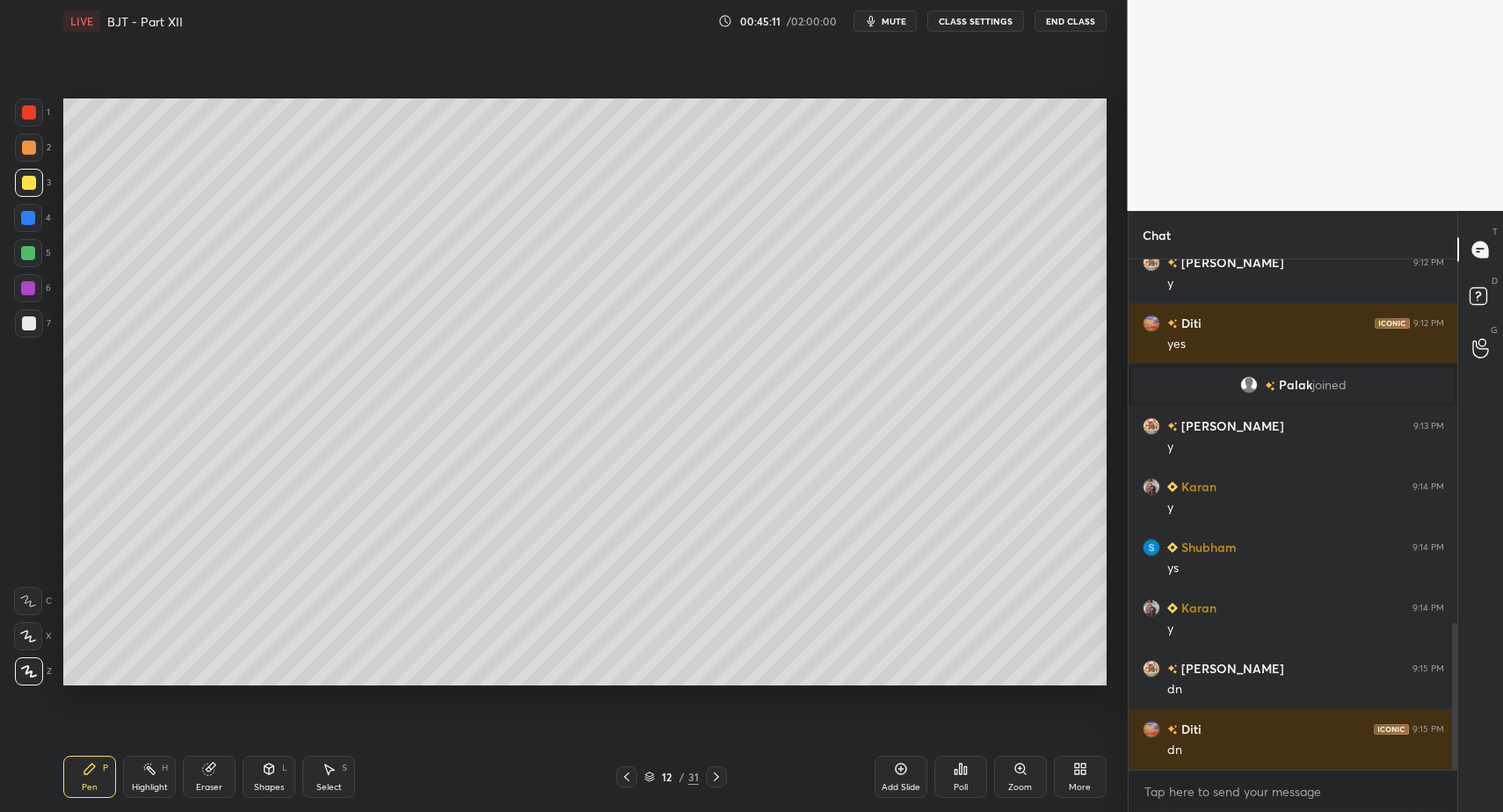
click at [29, 325] on div at bounding box center [28, 323] width 14 height 14
click at [256, 772] on div "Shapes L" at bounding box center [269, 777] width 53 height 42
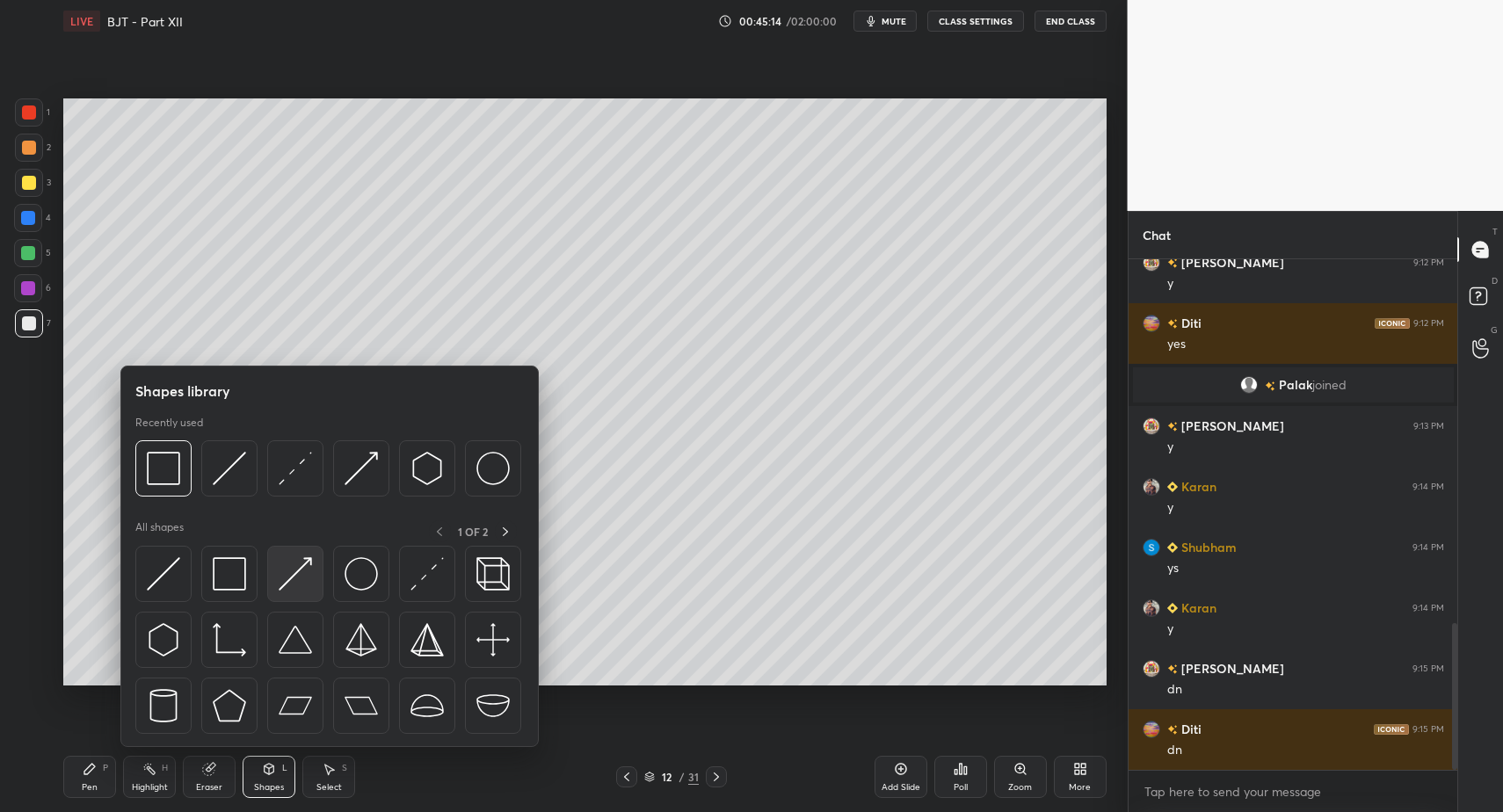
click at [293, 583] on img at bounding box center [295, 574] width 33 height 33
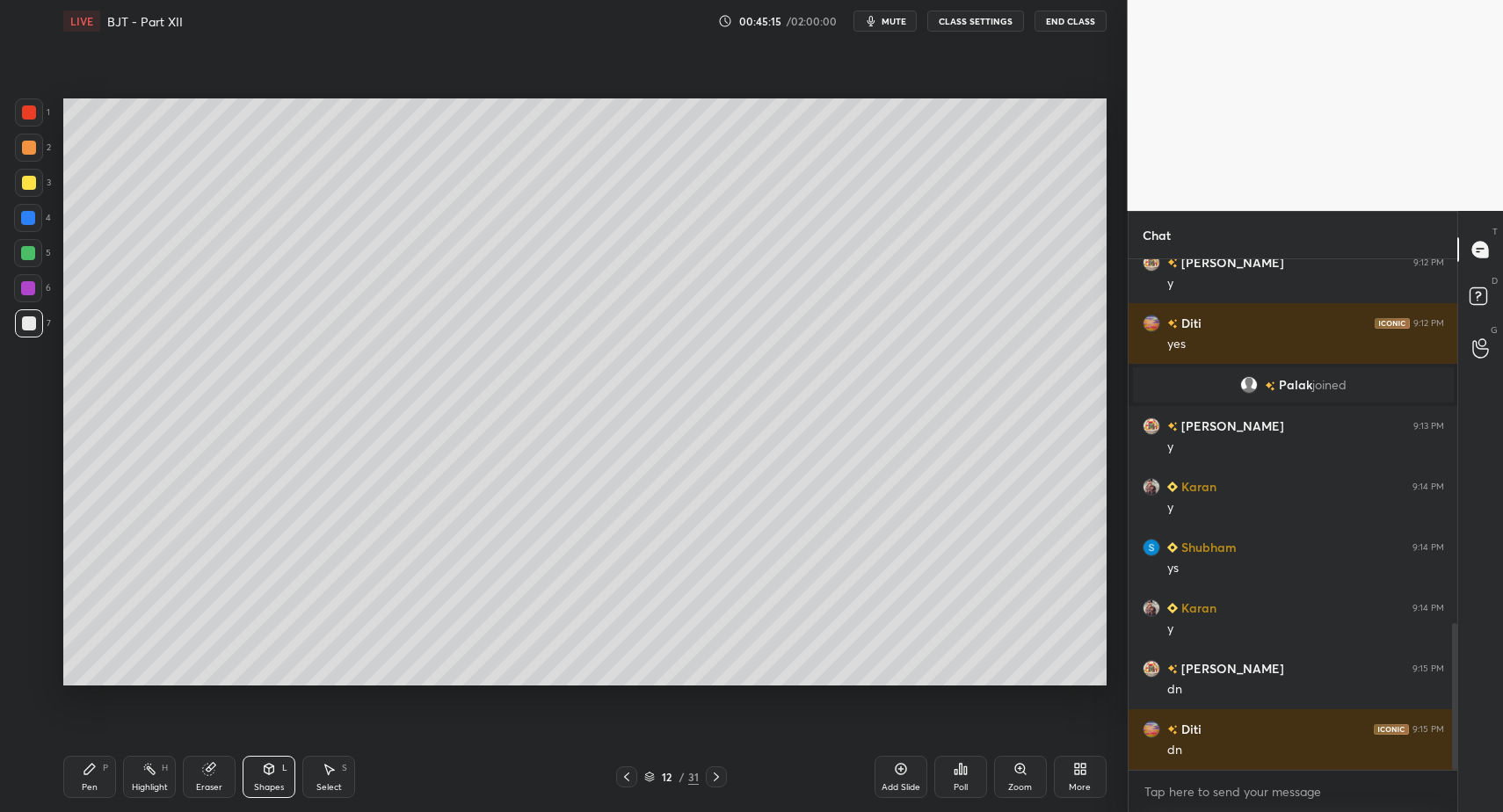
drag, startPoint x: 100, startPoint y: 778, endPoint x: 105, endPoint y: 764, distance: 14.9
click at [100, 778] on div "Pen P" at bounding box center [90, 777] width 53 height 42
click at [98, 765] on div "Pen P" at bounding box center [90, 777] width 53 height 42
click at [38, 176] on div at bounding box center [28, 182] width 28 height 28
click at [41, 320] on div at bounding box center [28, 323] width 28 height 28
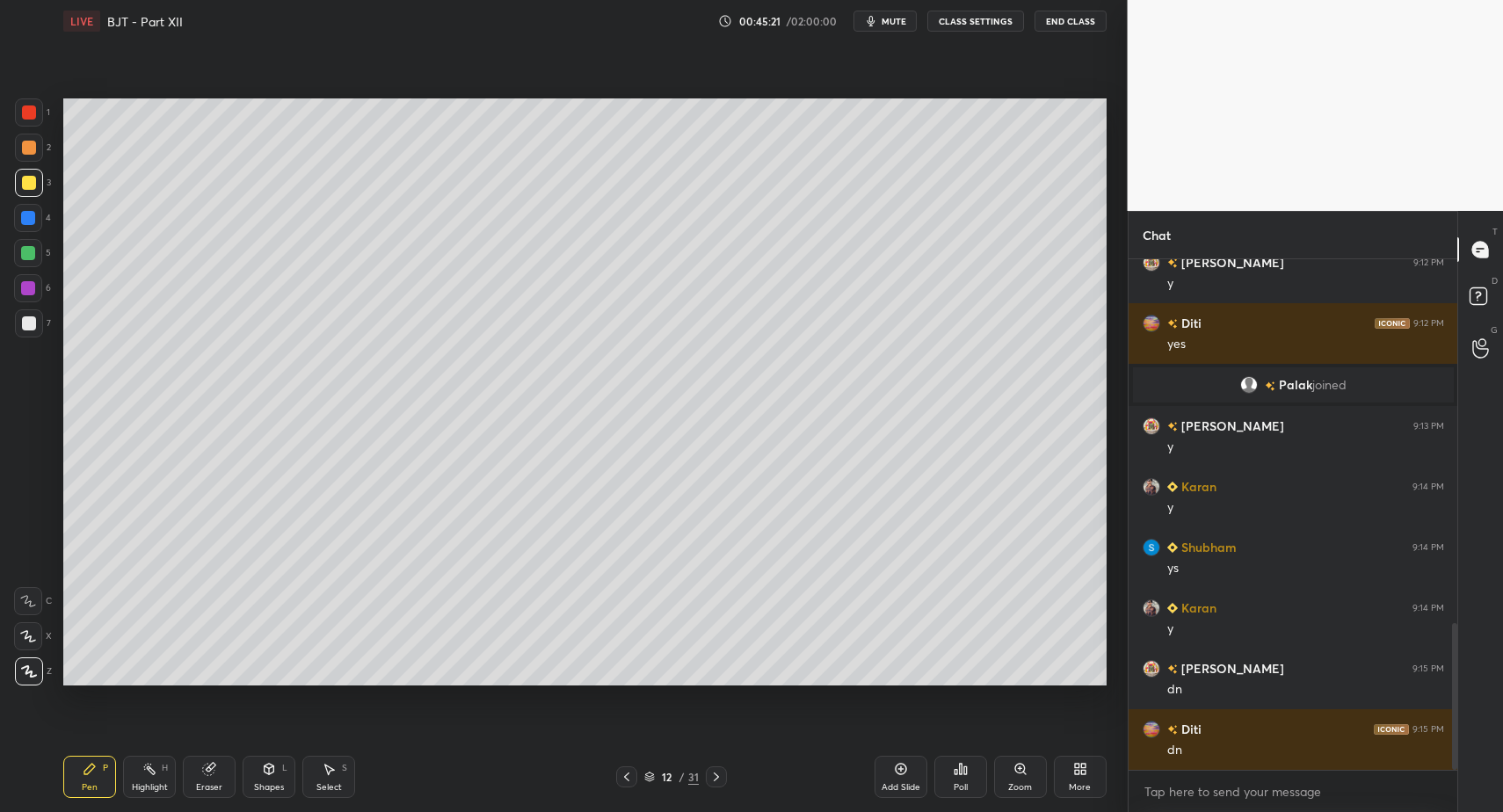
scroll to position [1324, 0]
drag, startPoint x: 38, startPoint y: 322, endPoint x: 56, endPoint y: 305, distance: 24.8
click at [44, 317] on div "7" at bounding box center [32, 323] width 36 height 28
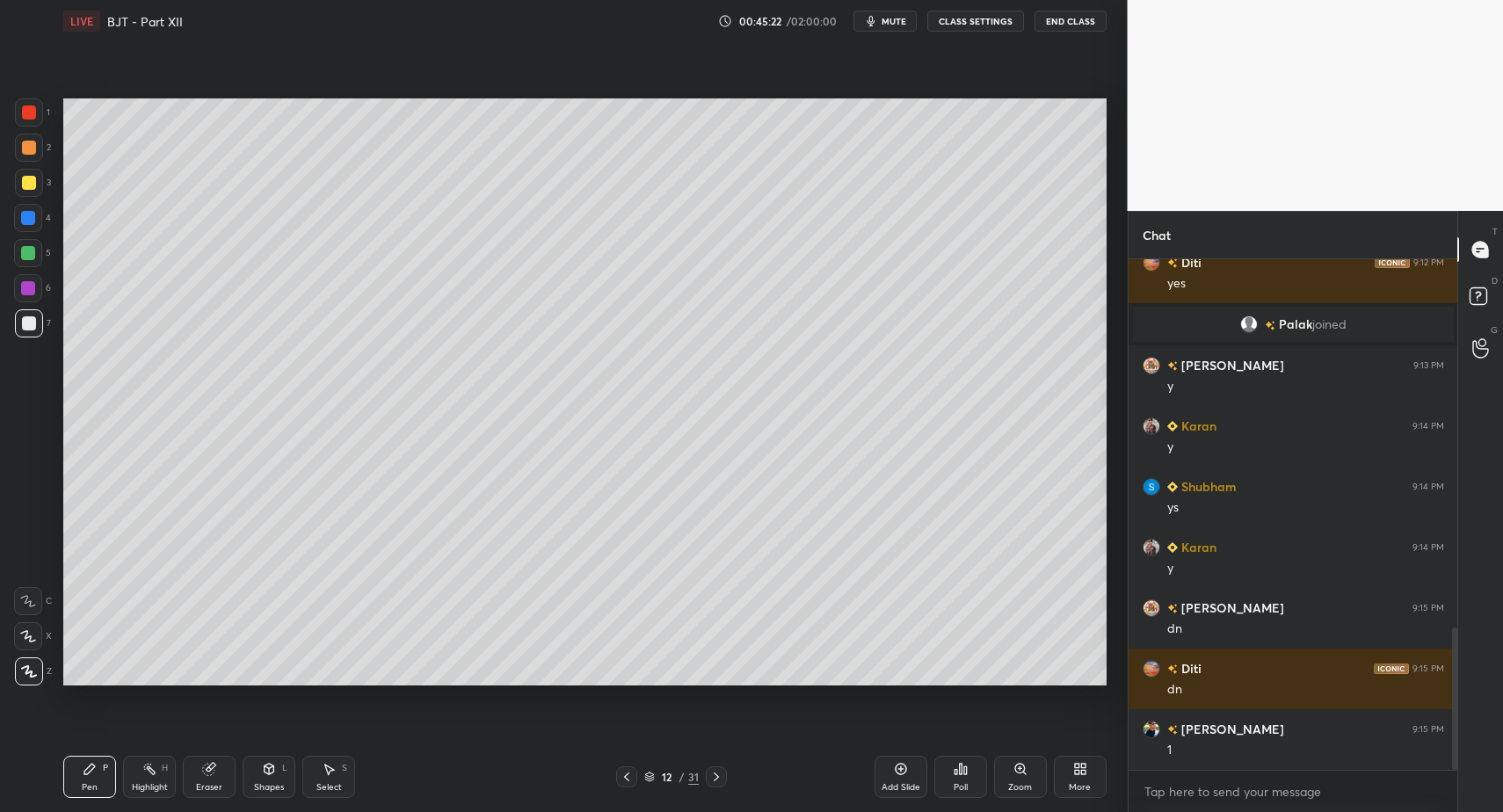
scroll to position [1385, 0]
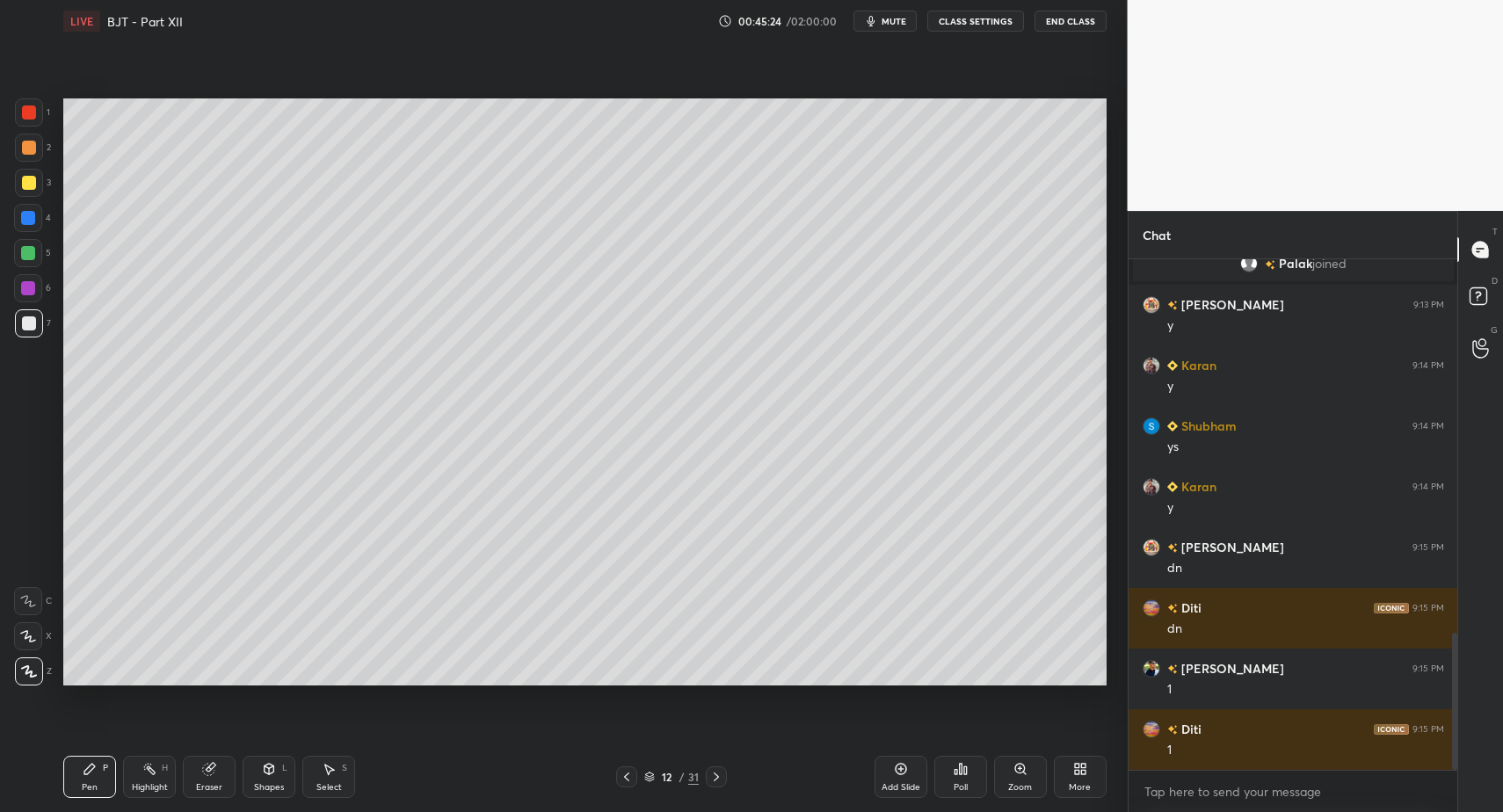
drag, startPoint x: 267, startPoint y: 780, endPoint x: 269, endPoint y: 756, distance: 24.1
click at [267, 780] on div "Shapes L" at bounding box center [269, 777] width 53 height 42
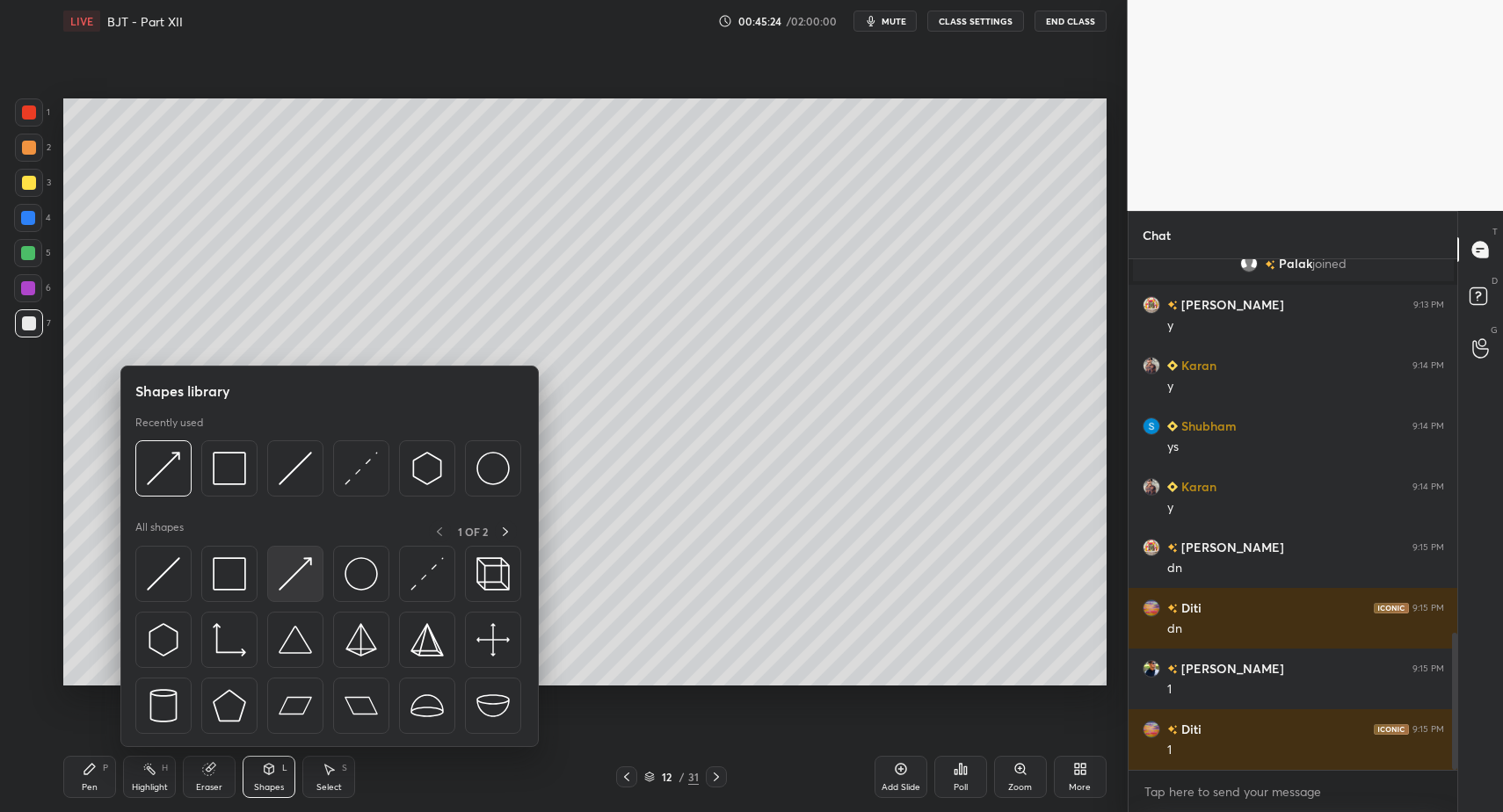
click at [304, 576] on img at bounding box center [295, 574] width 33 height 33
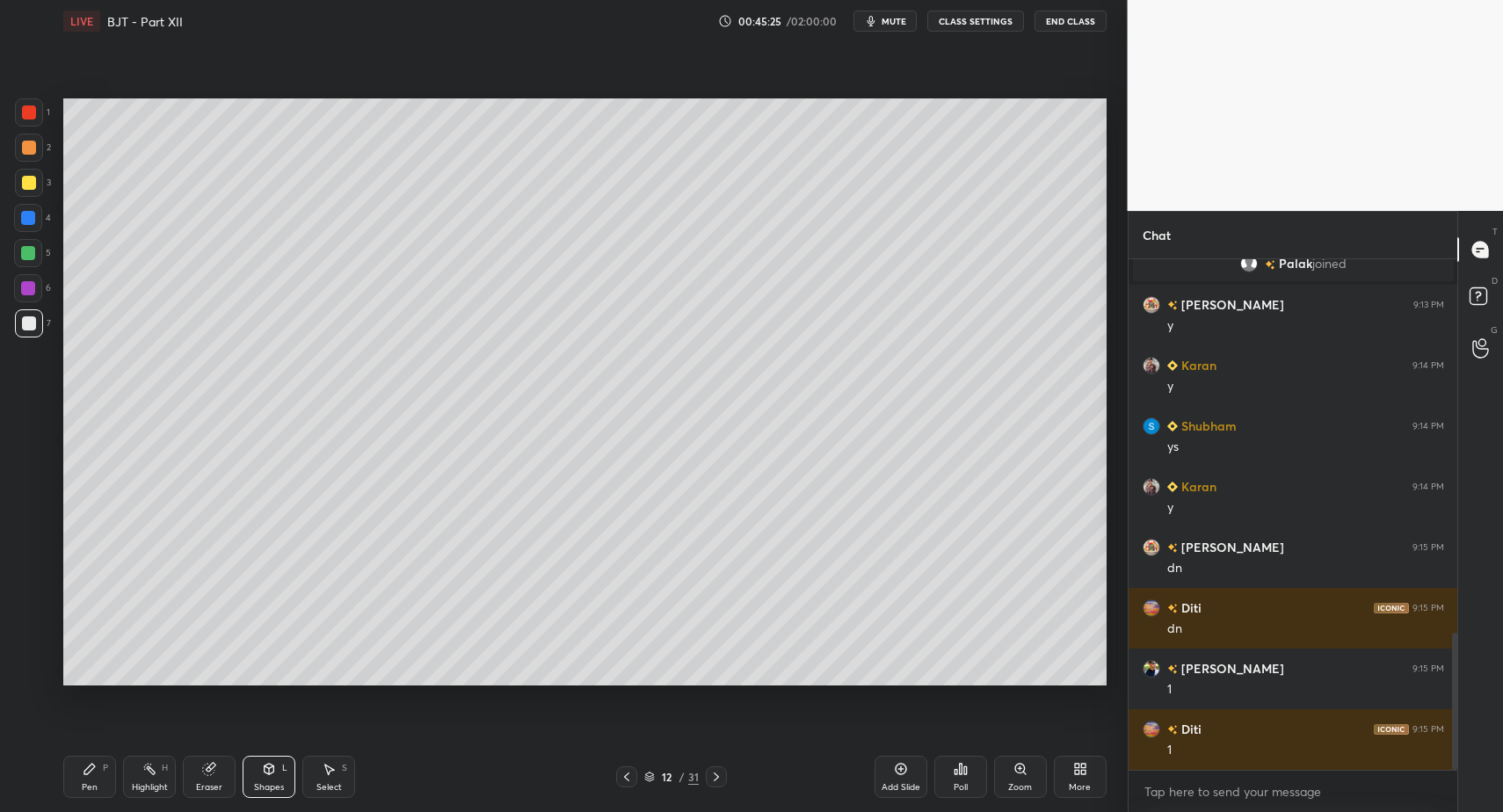
drag, startPoint x: 85, startPoint y: 783, endPoint x: 106, endPoint y: 752, distance: 37.4
click at [85, 783] on div "Pen" at bounding box center [89, 787] width 16 height 9
click at [92, 779] on div "Pen P" at bounding box center [90, 777] width 53 height 42
click at [28, 118] on div at bounding box center [28, 113] width 14 height 14
drag, startPoint x: 262, startPoint y: 782, endPoint x: 257, endPoint y: 752, distance: 30.4
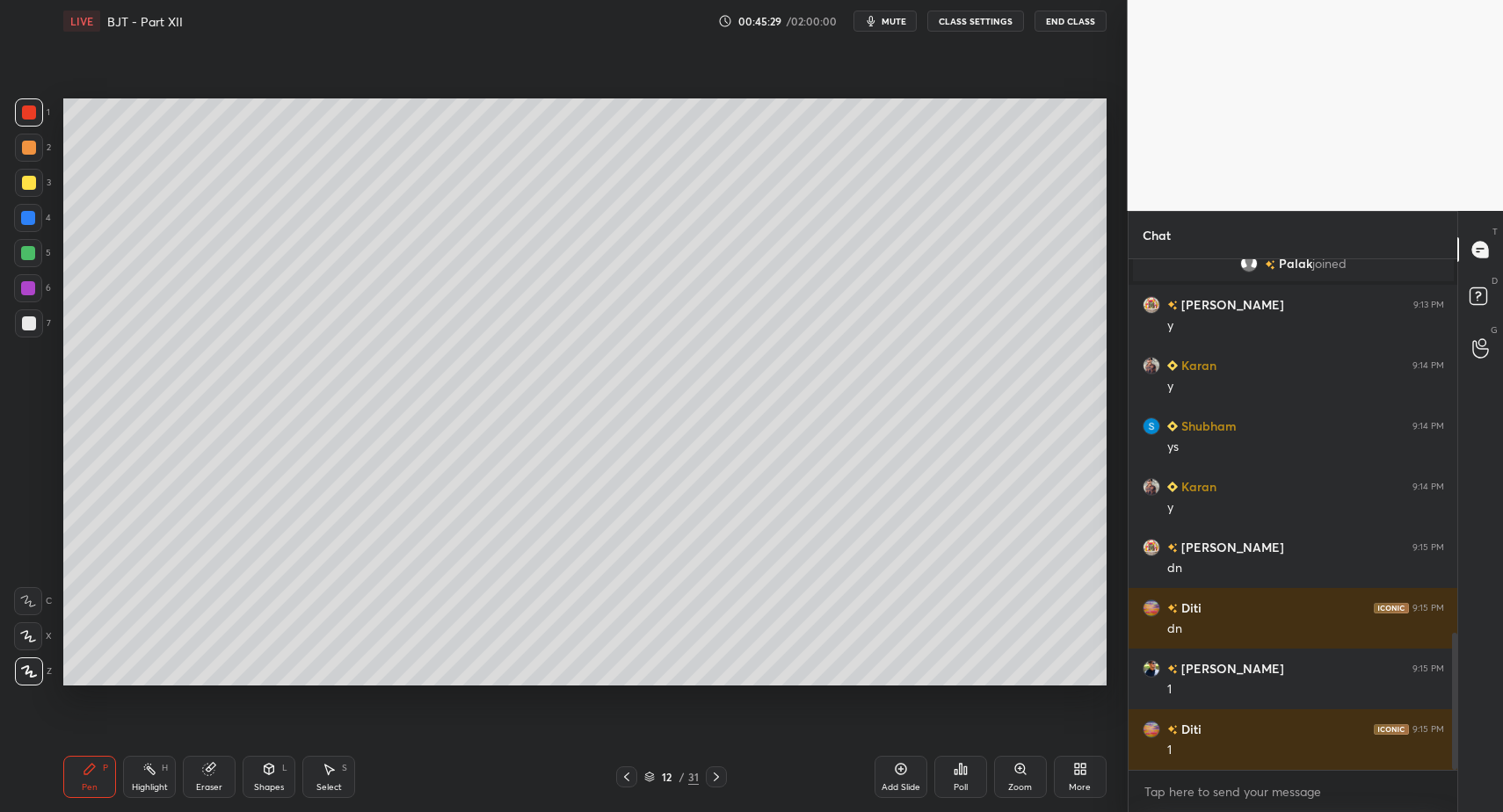
click at [261, 780] on div "Shapes L" at bounding box center [269, 777] width 53 height 42
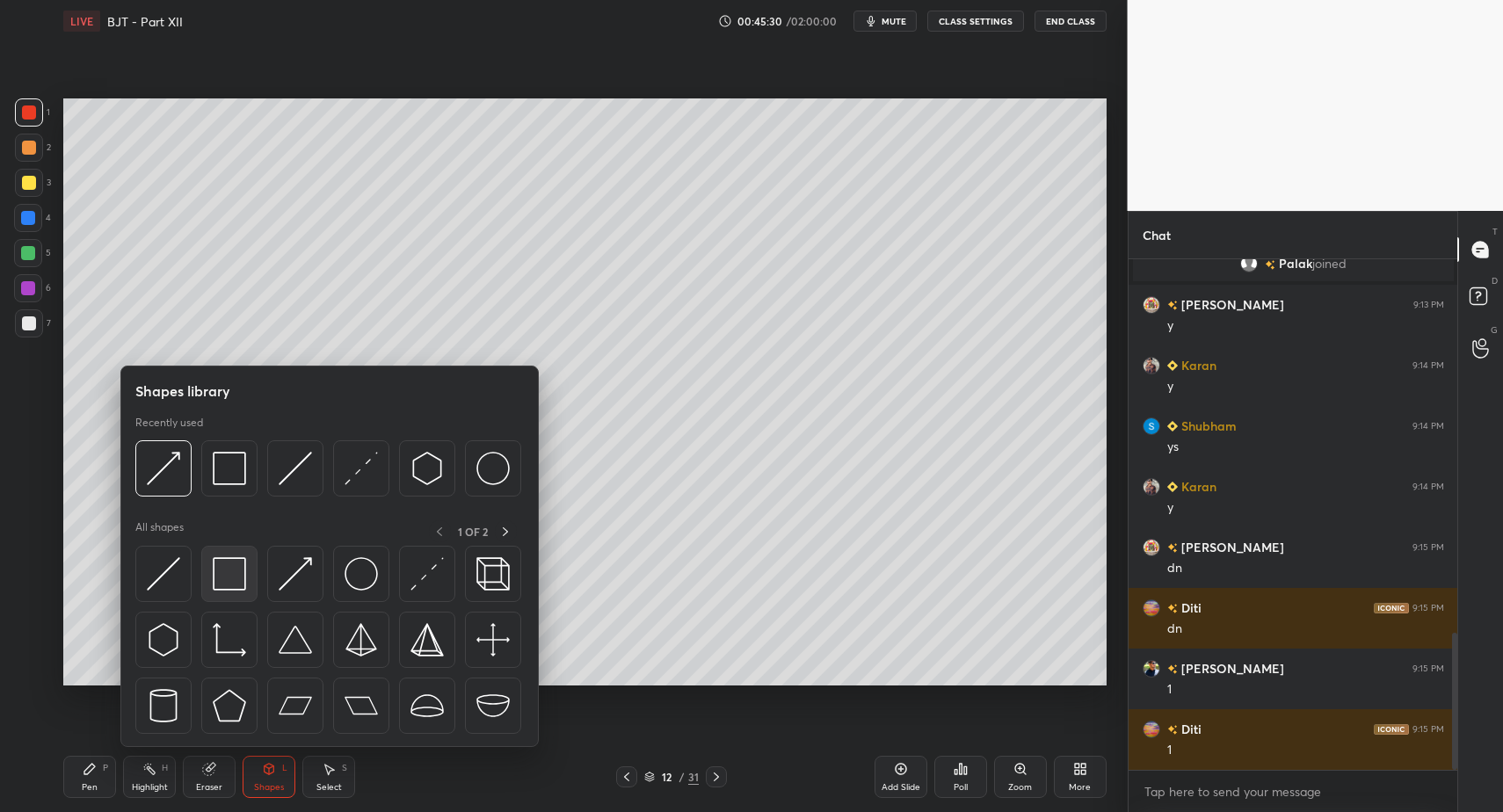
click at [226, 577] on img at bounding box center [229, 574] width 33 height 33
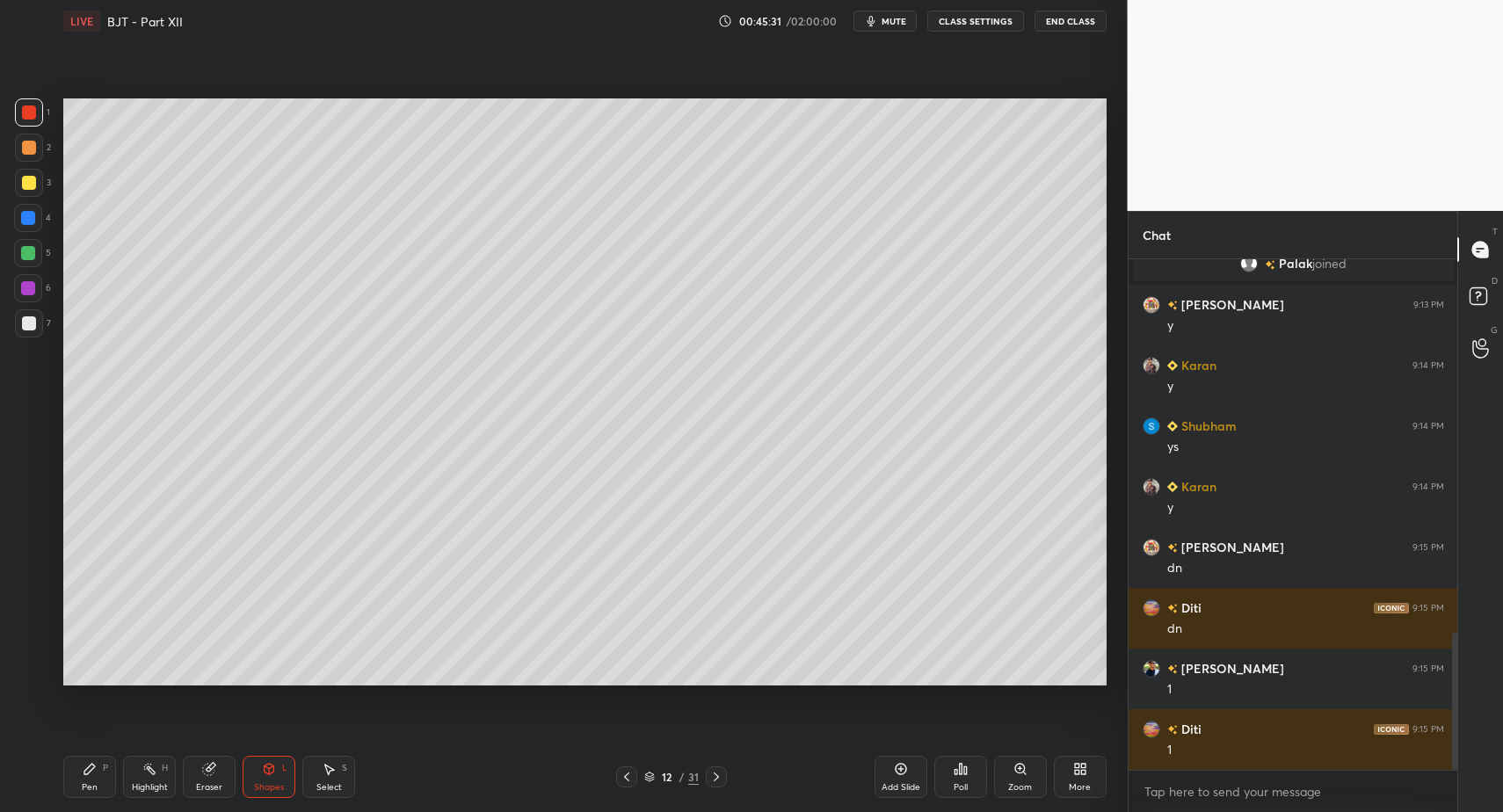
drag, startPoint x: 291, startPoint y: 785, endPoint x: 280, endPoint y: 753, distance: 33.8
click at [286, 785] on div "Shapes L" at bounding box center [269, 777] width 53 height 42
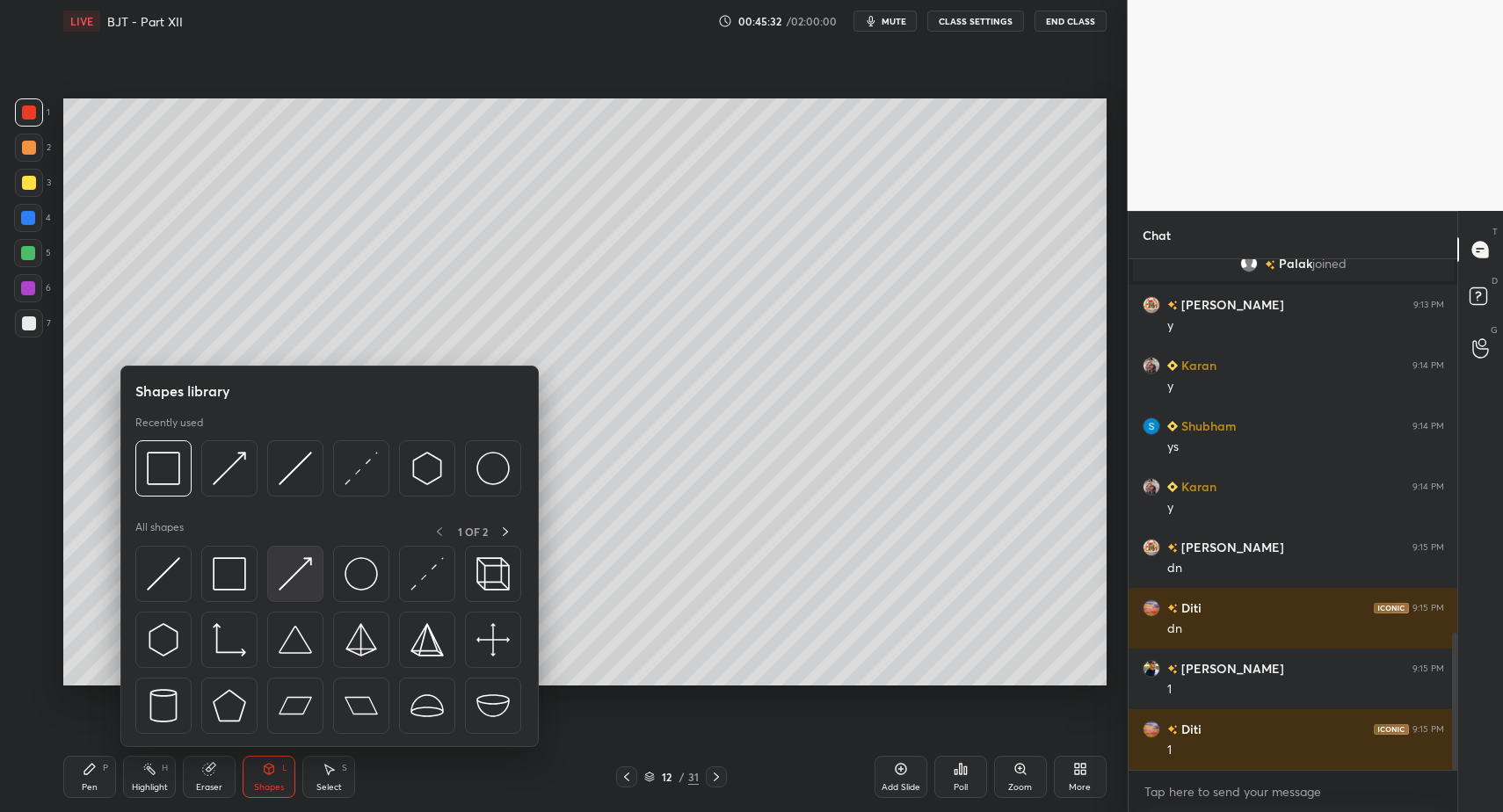
click at [286, 557] on img at bounding box center [295, 574] width 33 height 33
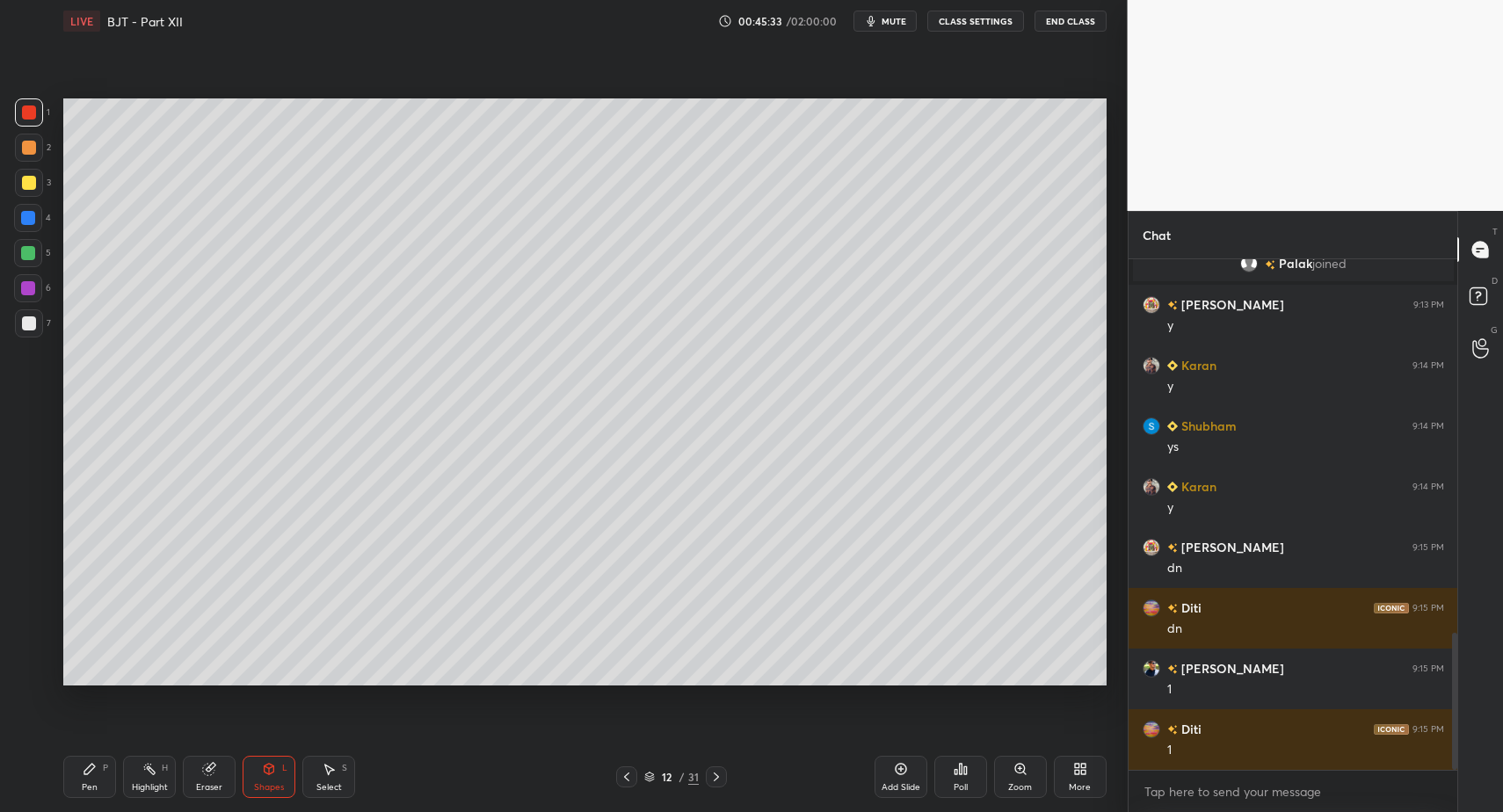
drag, startPoint x: 114, startPoint y: 778, endPoint x: 121, endPoint y: 748, distance: 30.8
click at [110, 778] on div "Pen P" at bounding box center [90, 777] width 53 height 42
click at [106, 772] on div "Pen P" at bounding box center [90, 777] width 53 height 42
click at [36, 144] on div at bounding box center [28, 147] width 28 height 28
drag, startPoint x: 272, startPoint y: 763, endPoint x: 275, endPoint y: 749, distance: 14.3
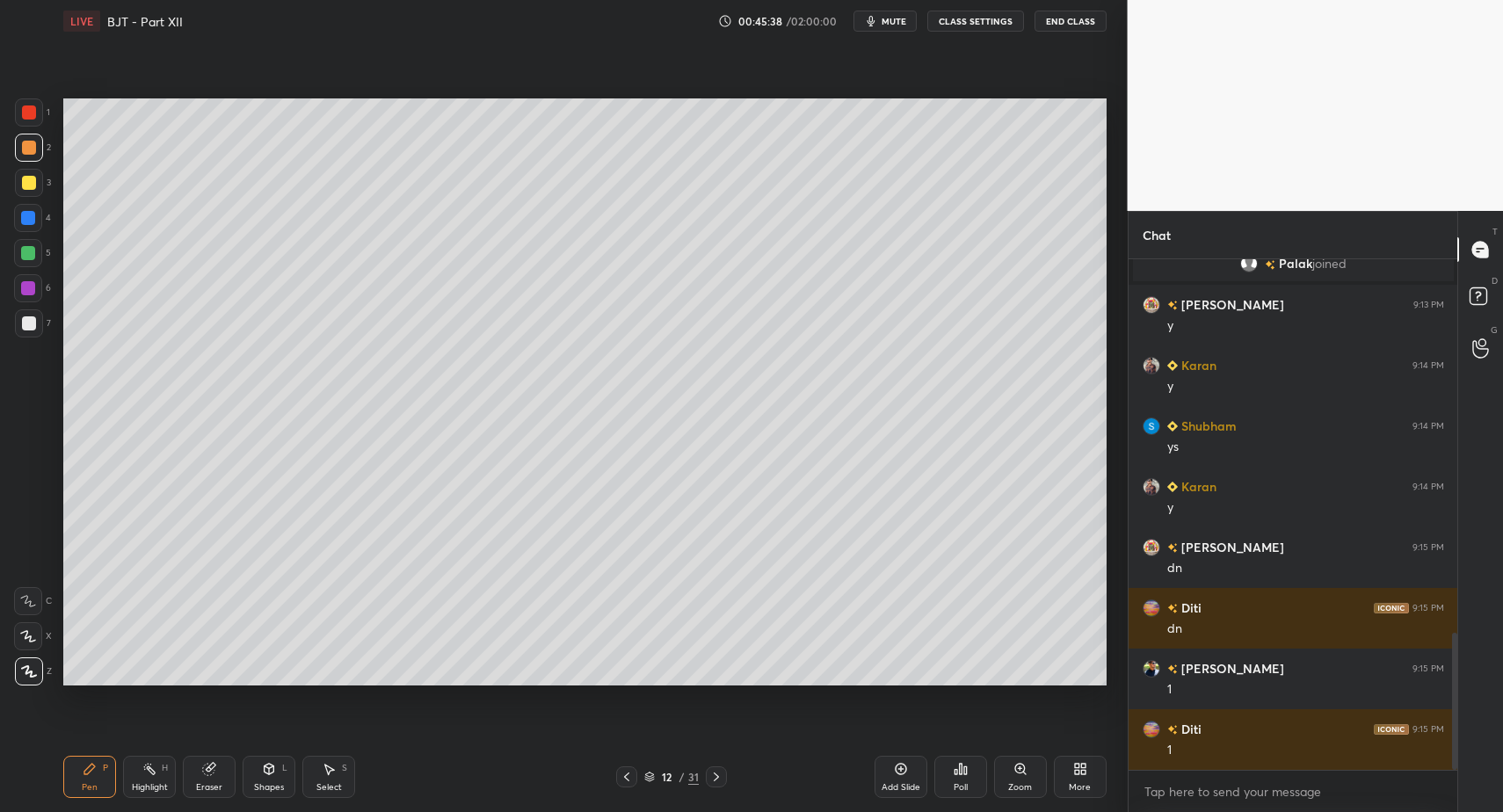
click at [272, 763] on icon at bounding box center [268, 769] width 14 height 14
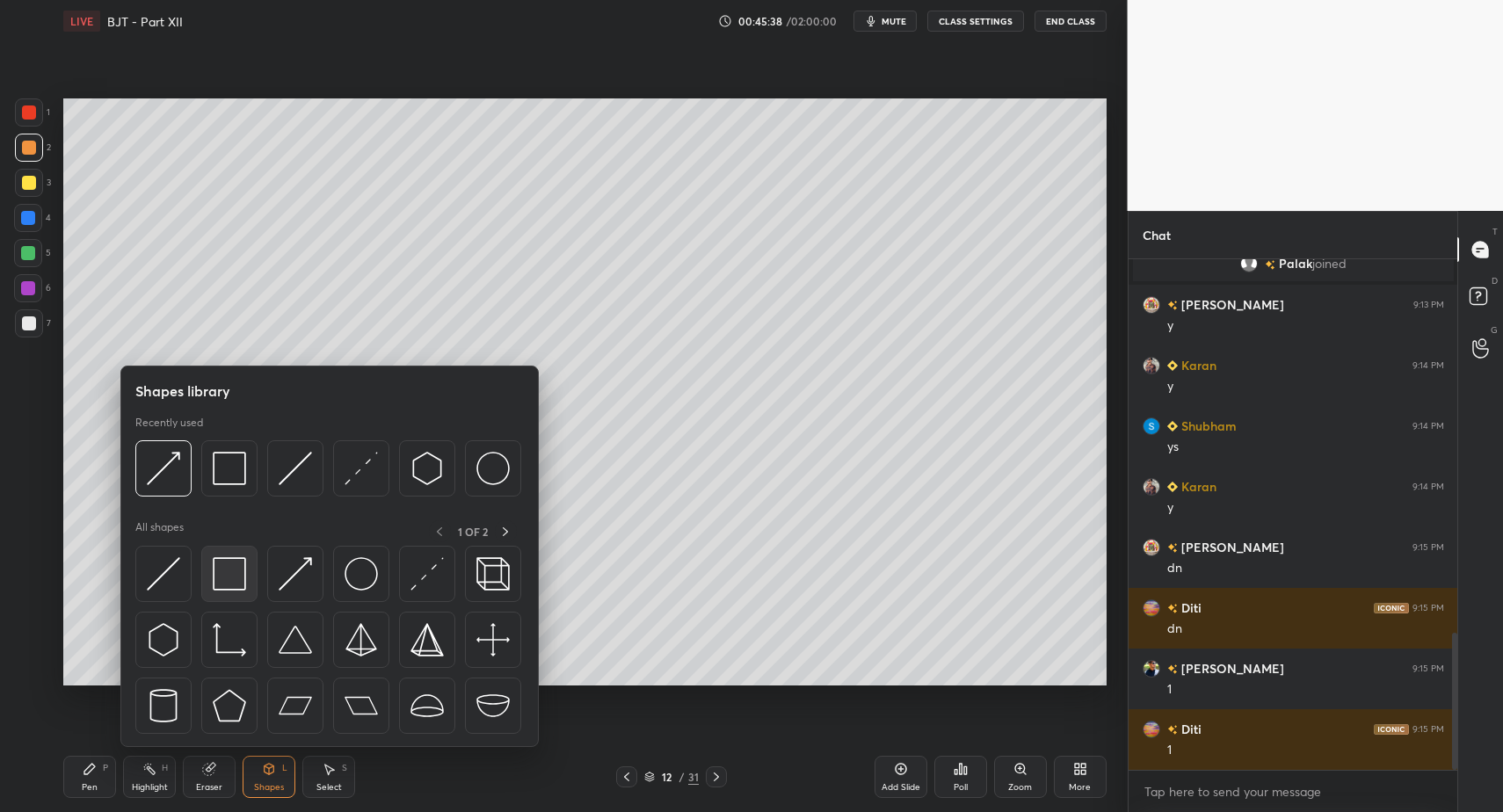
click at [239, 571] on img at bounding box center [229, 574] width 33 height 33
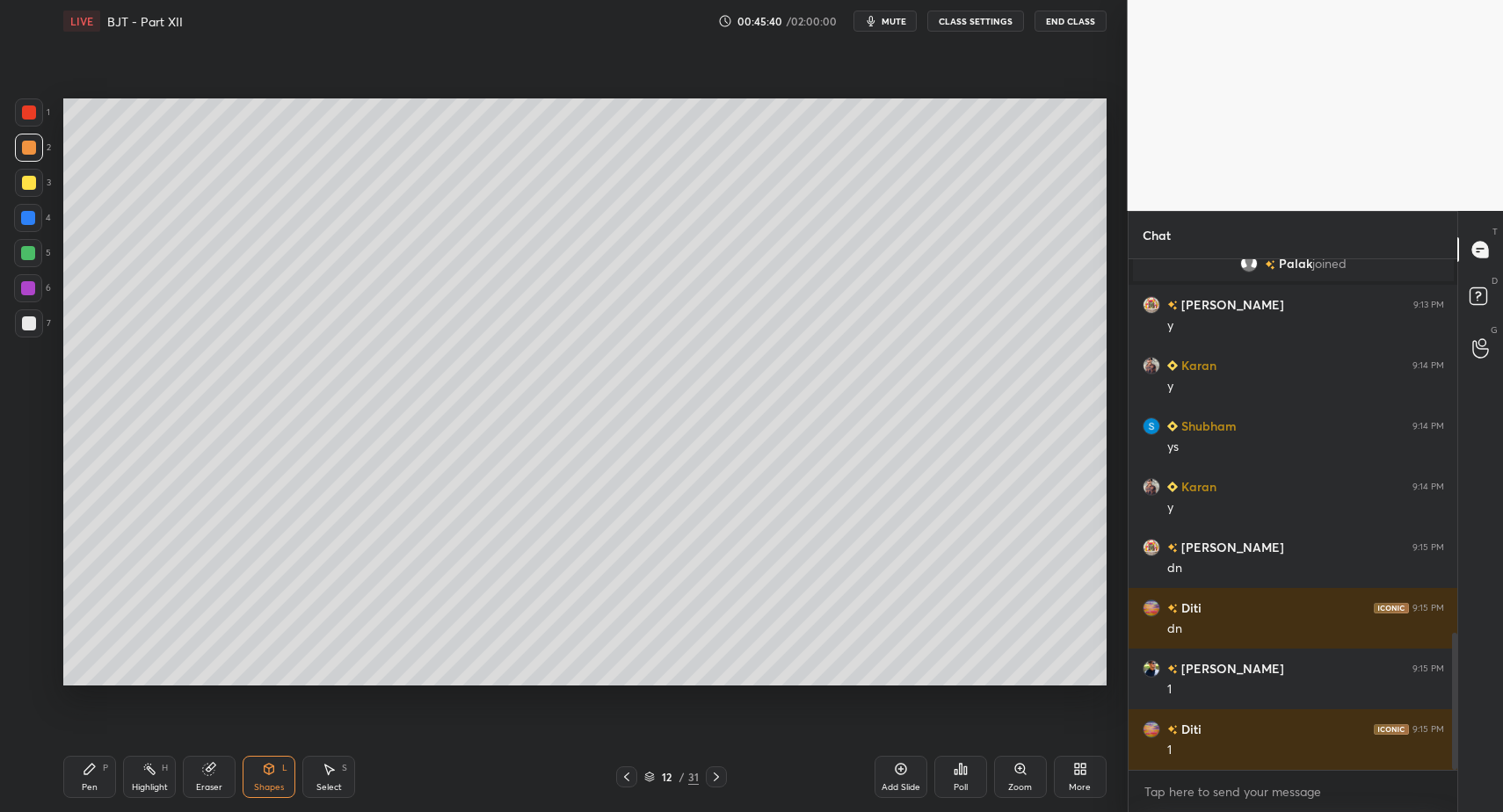
click at [30, 323] on div at bounding box center [28, 323] width 14 height 14
drag, startPoint x: 67, startPoint y: 781, endPoint x: 81, endPoint y: 763, distance: 22.8
click at [67, 781] on div "Pen P" at bounding box center [90, 777] width 53 height 42
click at [71, 774] on div "Pen P" at bounding box center [90, 777] width 53 height 42
drag, startPoint x: 31, startPoint y: 329, endPoint x: 59, endPoint y: 314, distance: 31.8
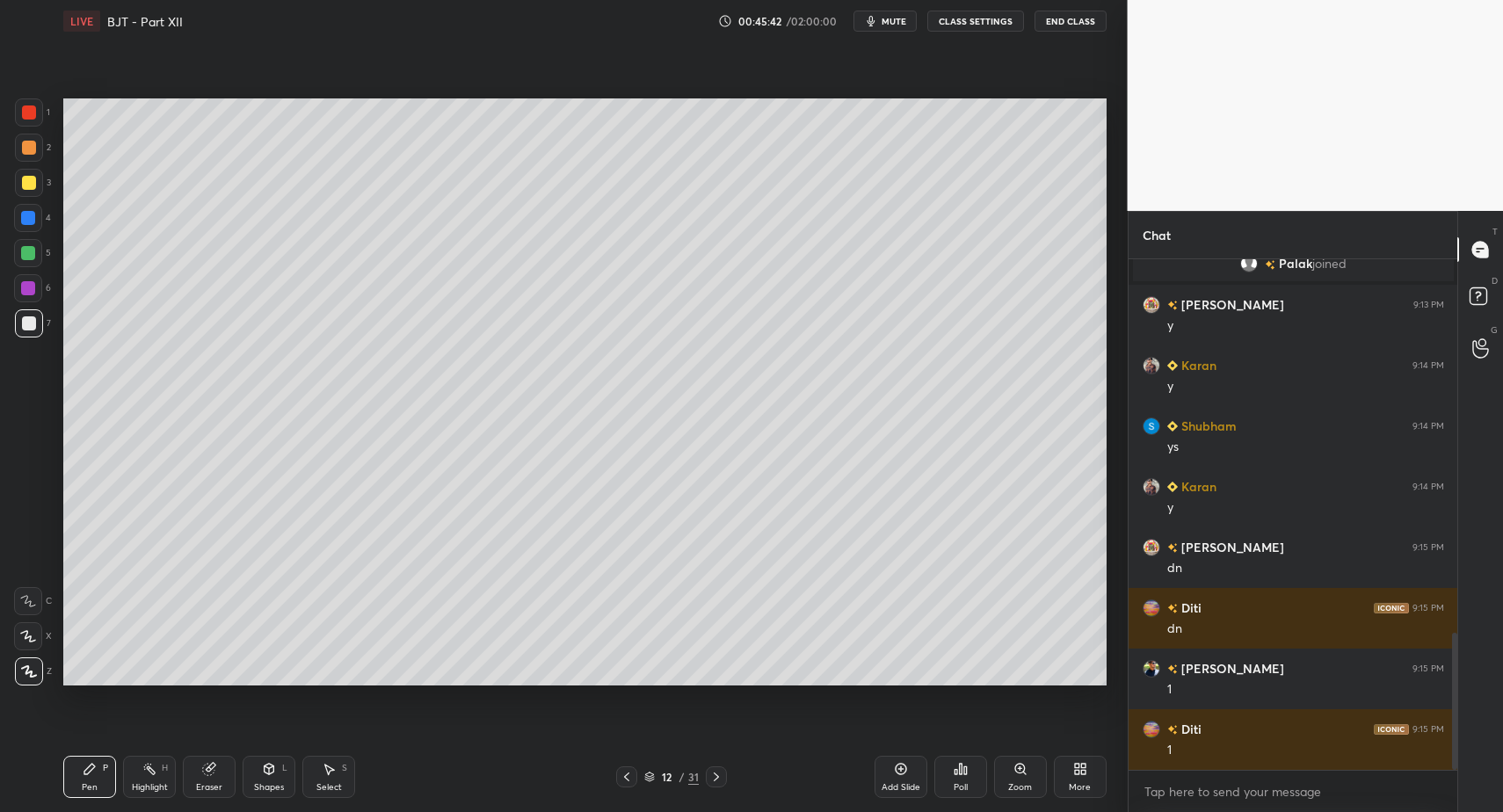
click at [31, 329] on div at bounding box center [28, 323] width 14 height 14
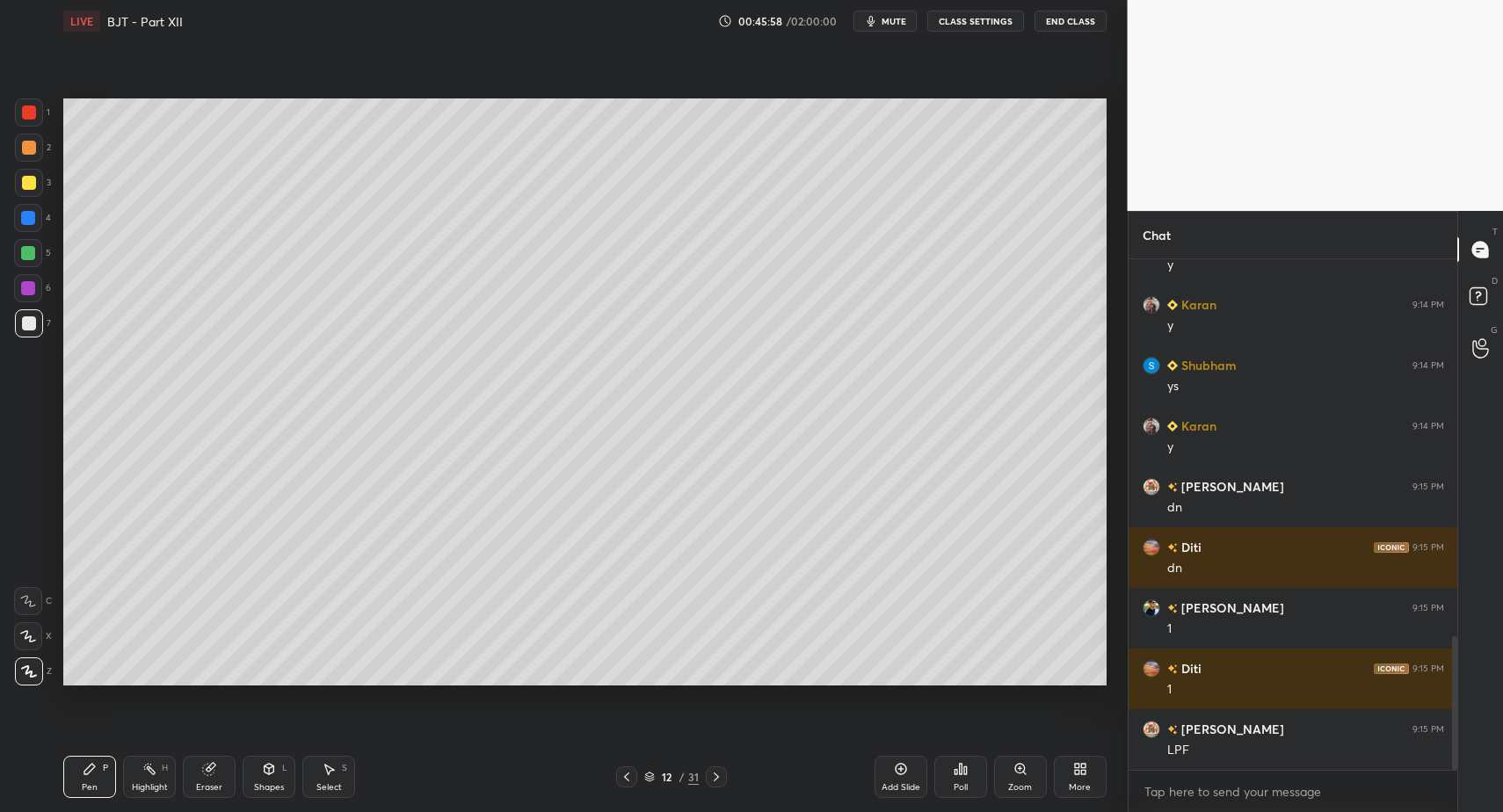
click at [64, 773] on div "Pen P" at bounding box center [90, 777] width 53 height 42
click at [277, 771] on div "Shapes L" at bounding box center [269, 777] width 53 height 42
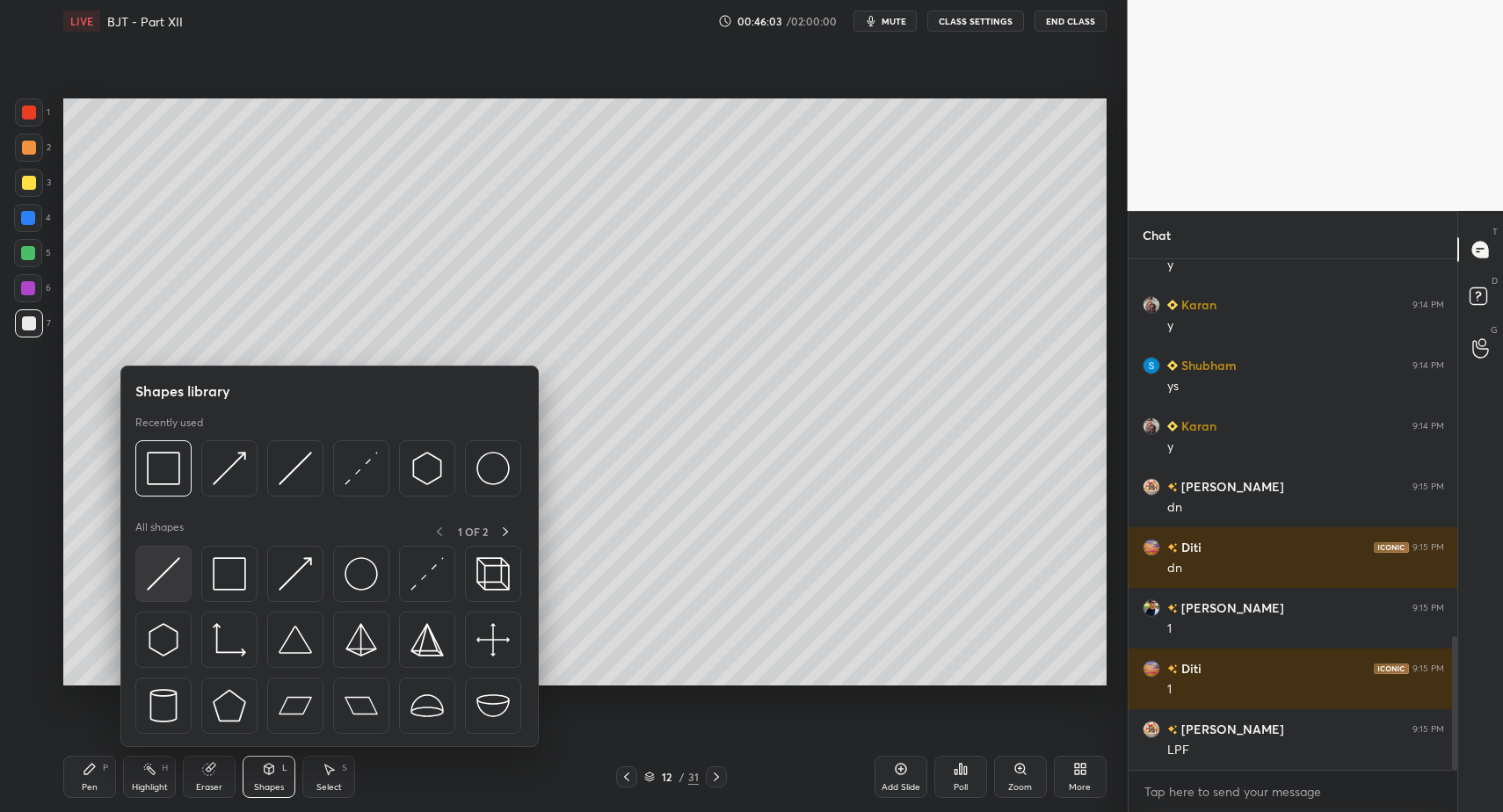
click at [167, 577] on img at bounding box center [164, 574] width 33 height 33
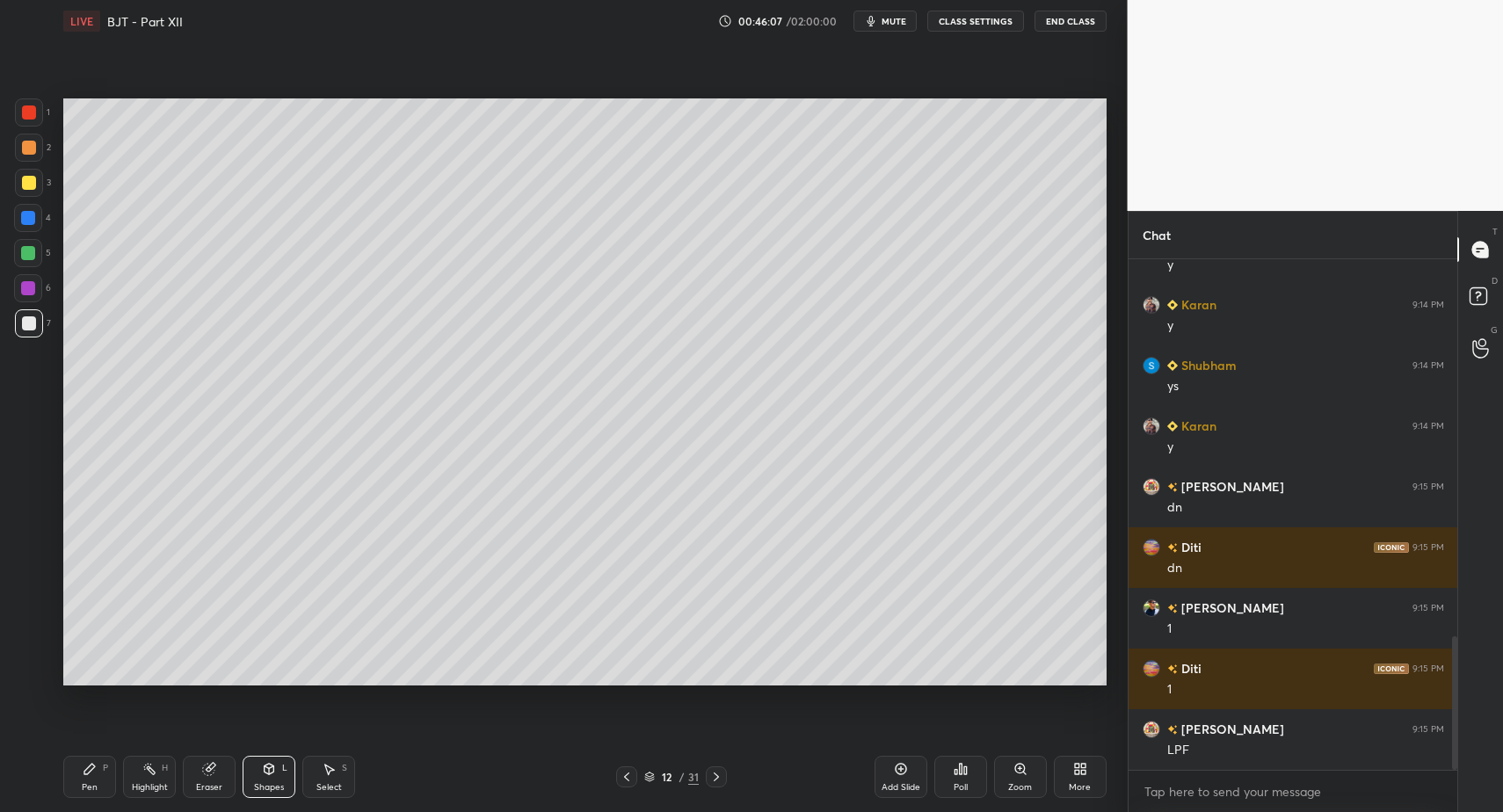
drag, startPoint x: 102, startPoint y: 785, endPoint x: 95, endPoint y: 777, distance: 10.6
click at [102, 785] on div "Pen P" at bounding box center [90, 777] width 53 height 42
drag, startPoint x: 95, startPoint y: 777, endPoint x: 147, endPoint y: 695, distance: 97.1
click at [94, 773] on div "Pen P" at bounding box center [90, 777] width 53 height 42
click at [630, 775] on icon at bounding box center [627, 777] width 14 height 14
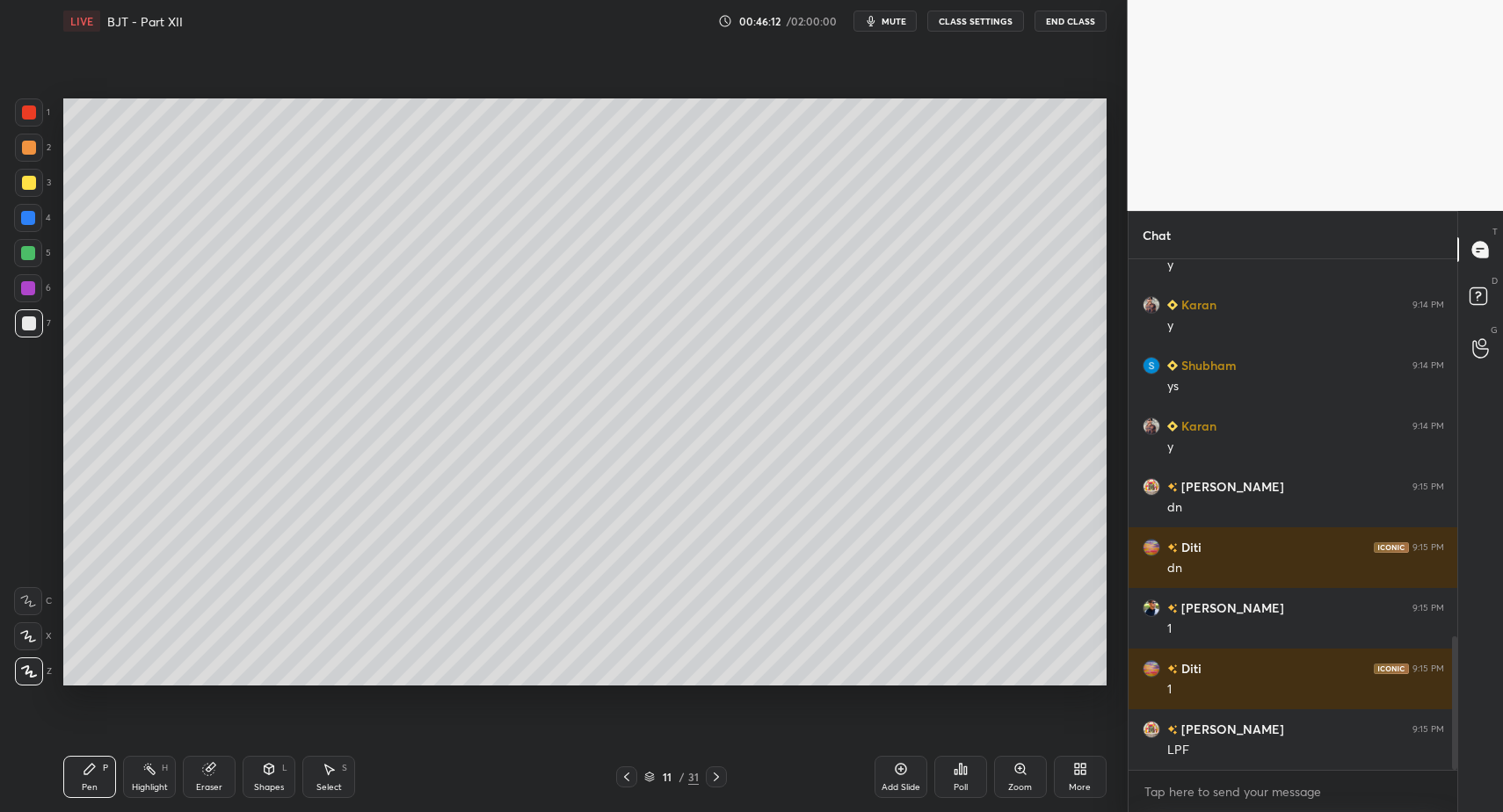
click at [158, 776] on div "Highlight H" at bounding box center [150, 777] width 53 height 42
click at [151, 774] on icon at bounding box center [149, 769] width 14 height 14
drag, startPoint x: 133, startPoint y: 781, endPoint x: 177, endPoint y: 706, distance: 87.0
click at [149, 753] on div "Pen P Highlight H Eraser Shapes L Select S 11 / 31 Add Slide Poll Zoom More" at bounding box center [585, 777] width 1043 height 71
drag, startPoint x: 716, startPoint y: 784, endPoint x: 705, endPoint y: 782, distance: 11.2
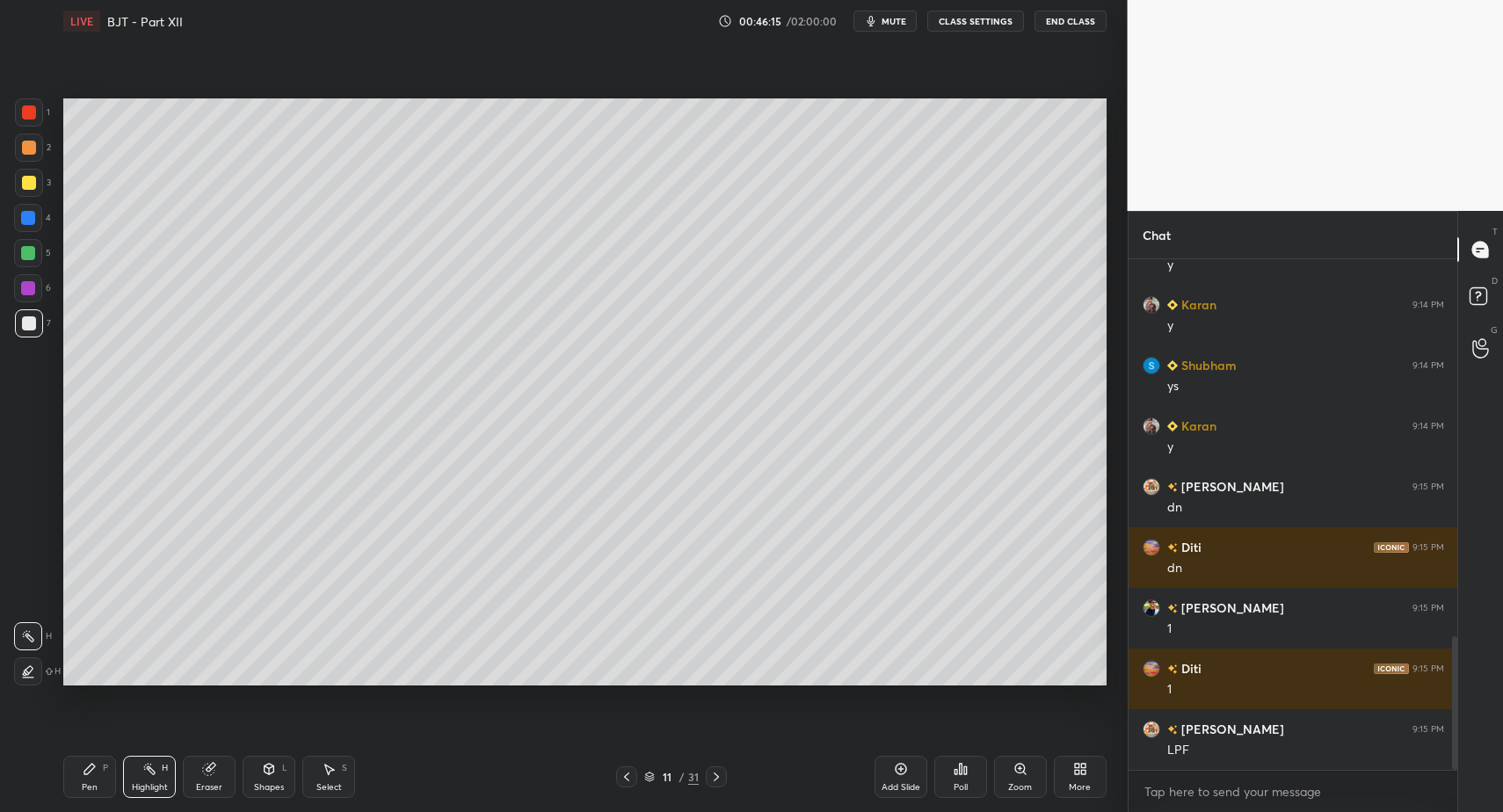
click at [716, 784] on div at bounding box center [716, 777] width 22 height 22
click at [72, 770] on div "Pen P" at bounding box center [90, 777] width 53 height 42
click at [87, 773] on icon at bounding box center [89, 769] width 11 height 11
click at [628, 765] on div "Pen P Highlight H Eraser Shapes L Select S 12 / 31 Add Slide Poll Zoom More" at bounding box center [585, 777] width 1043 height 71
click at [630, 775] on icon at bounding box center [627, 777] width 14 height 14
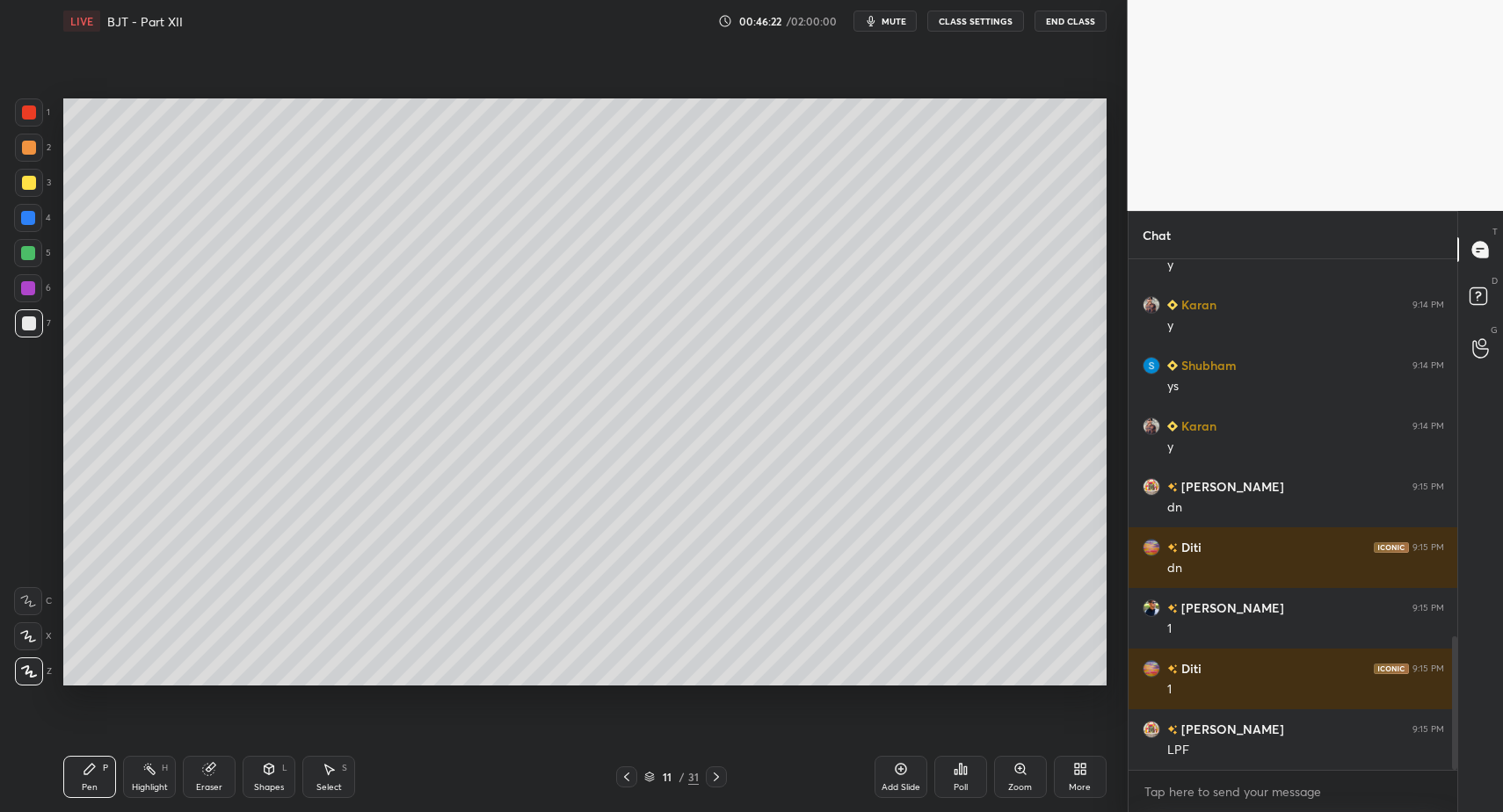
drag, startPoint x: 719, startPoint y: 777, endPoint x: 679, endPoint y: 765, distance: 41.8
click at [719, 777] on icon at bounding box center [716, 777] width 14 height 14
click at [102, 778] on div "Pen P" at bounding box center [90, 777] width 53 height 42
click at [89, 780] on div "Pen P" at bounding box center [90, 777] width 53 height 42
click at [630, 769] on div at bounding box center [627, 777] width 22 height 22
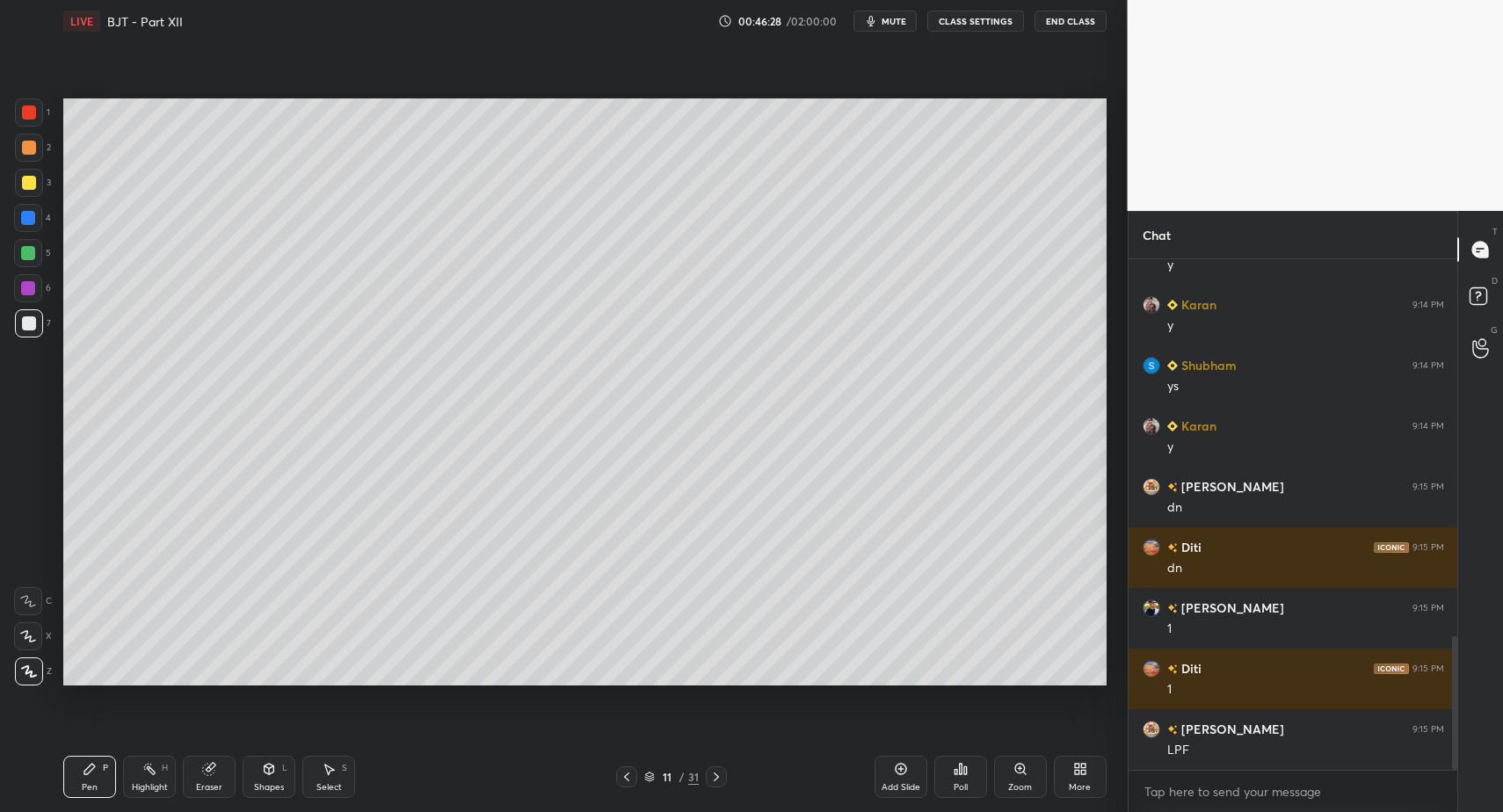
drag, startPoint x: 713, startPoint y: 778, endPoint x: 663, endPoint y: 736, distance: 65.3
click at [714, 777] on icon at bounding box center [716, 777] width 14 height 14
click at [98, 781] on div "Pen P" at bounding box center [90, 777] width 53 height 42
click at [25, 141] on div at bounding box center [28, 148] width 14 height 14
click at [262, 788] on div "Shapes" at bounding box center [268, 787] width 30 height 9
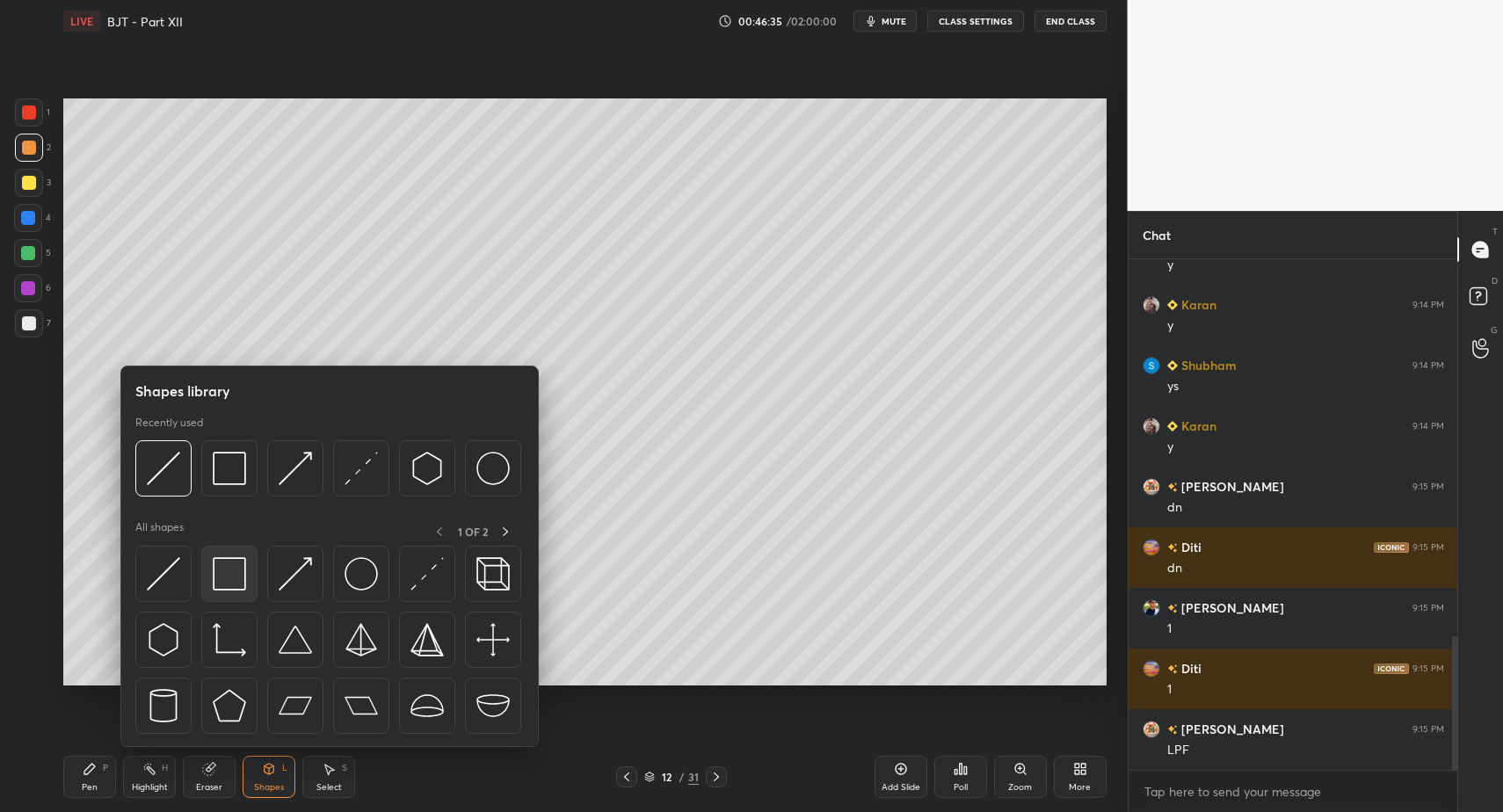
click at [236, 579] on img at bounding box center [229, 574] width 33 height 33
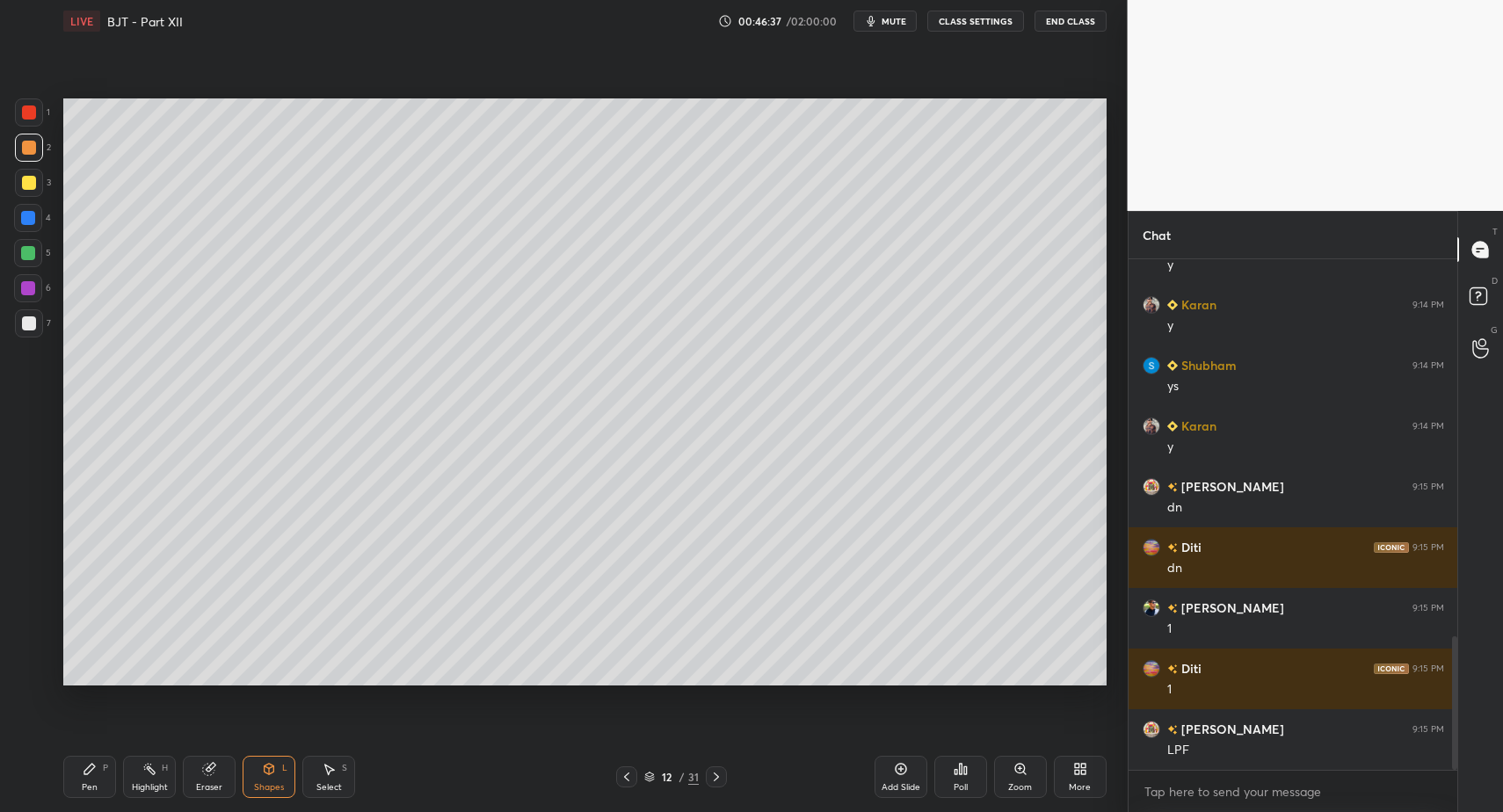
click at [75, 779] on div "Pen P" at bounding box center [90, 777] width 53 height 42
click at [332, 791] on div "Select" at bounding box center [329, 787] width 25 height 9
click at [333, 776] on div "Select S" at bounding box center [329, 777] width 53 height 42
drag, startPoint x: 126, startPoint y: 595, endPoint x: 163, endPoint y: 636, distance: 55.2
click at [146, 614] on div "0 ° Undo Copy Paste here Duplicate Duplicate to new slide Delete" at bounding box center [585, 391] width 1043 height 586
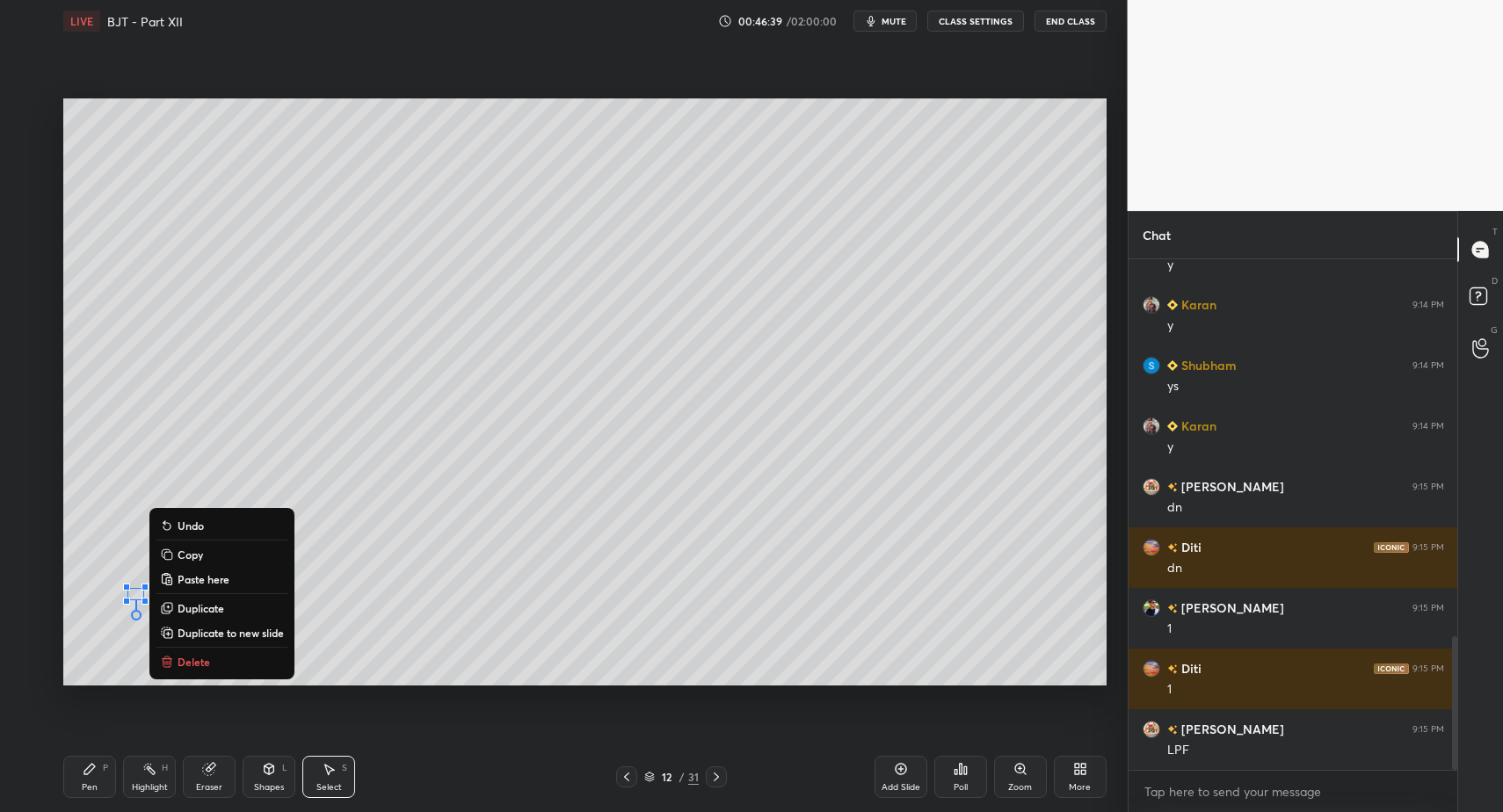
click at [199, 661] on p "Delete" at bounding box center [193, 661] width 32 height 14
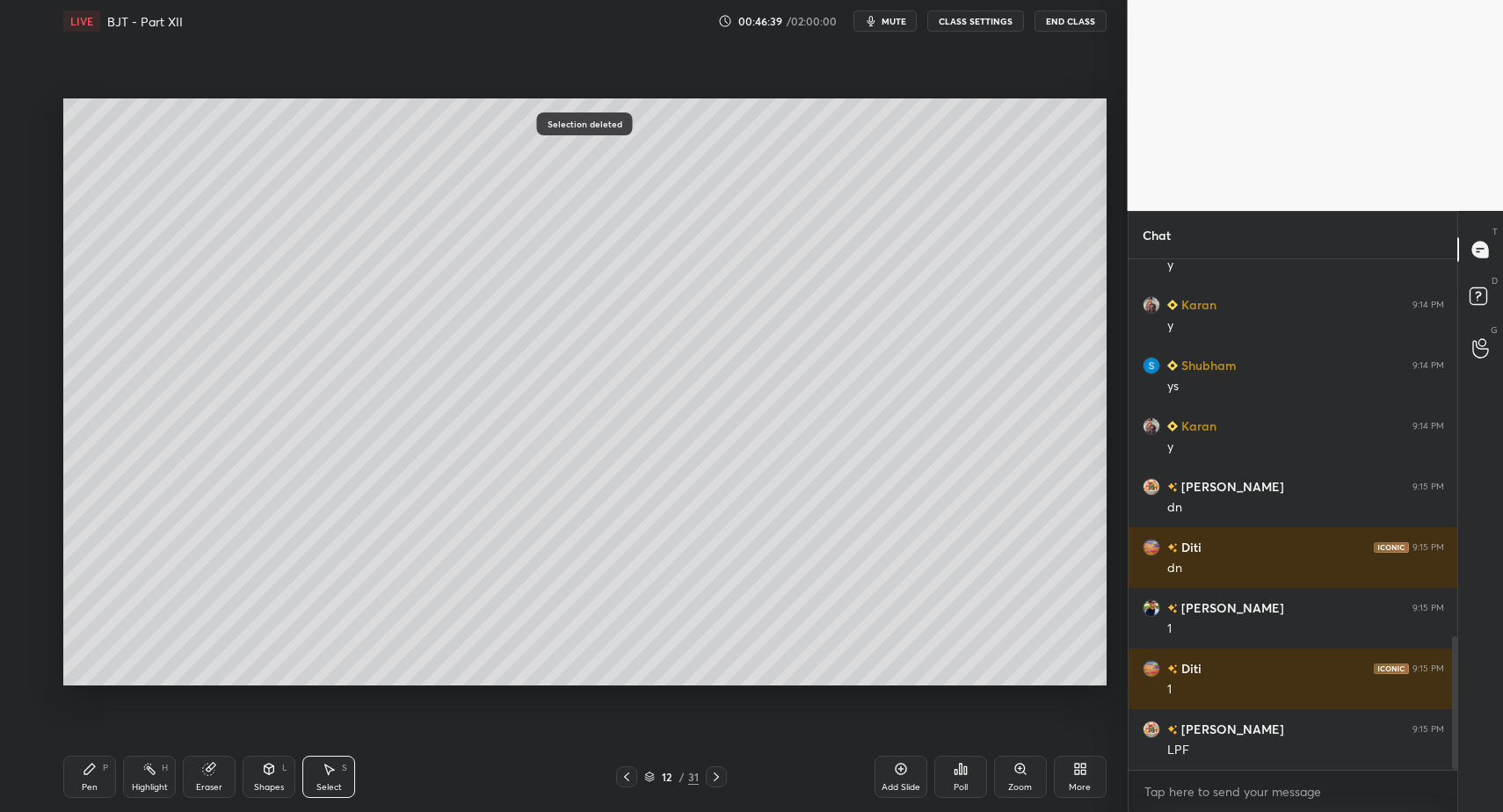
drag, startPoint x: 251, startPoint y: 774, endPoint x: 246, endPoint y: 765, distance: 10.3
click at [246, 773] on div "Shapes L" at bounding box center [269, 777] width 53 height 42
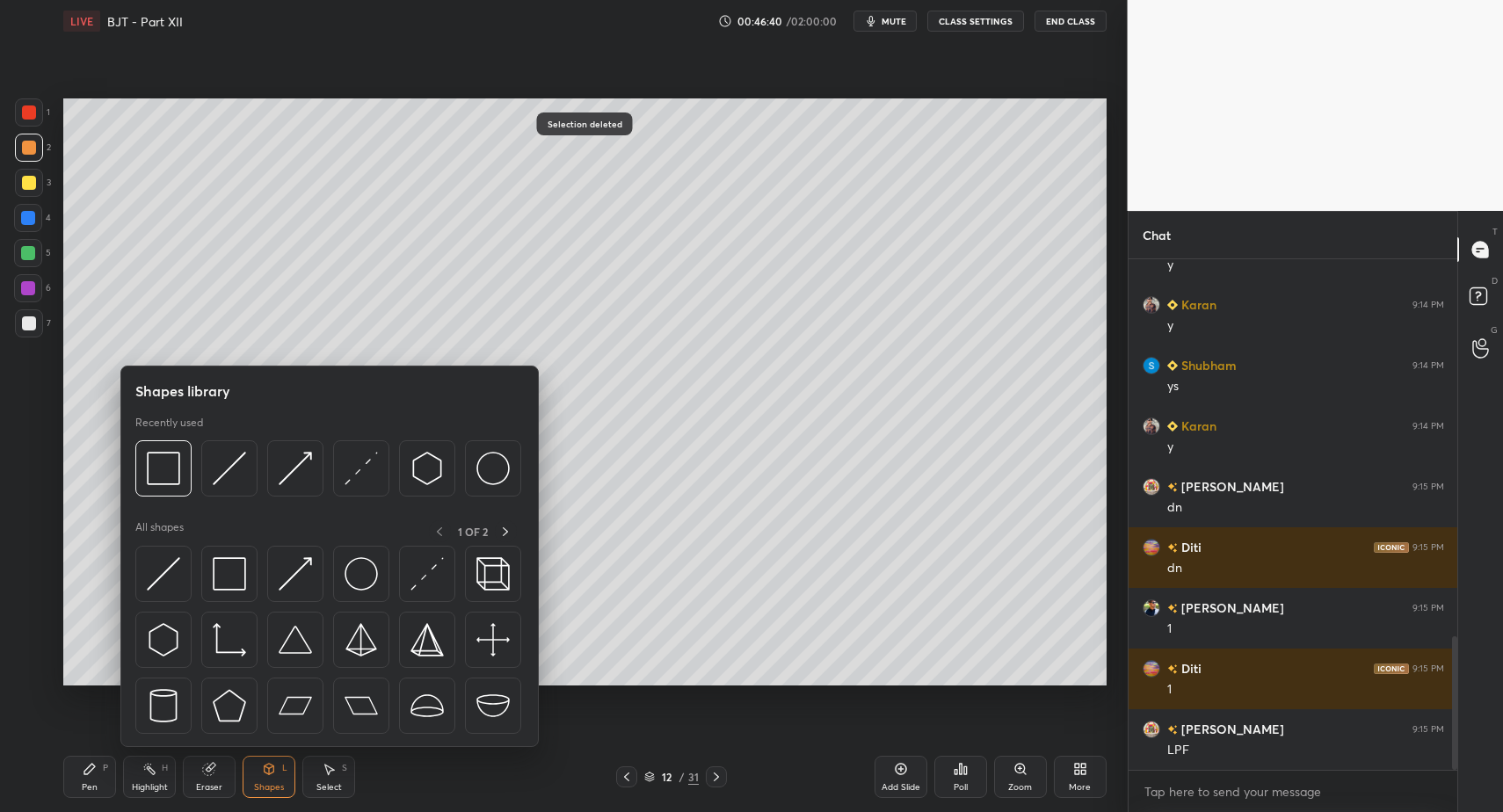
click at [195, 577] on div at bounding box center [329, 645] width 389 height 198
click at [237, 582] on img at bounding box center [229, 574] width 33 height 33
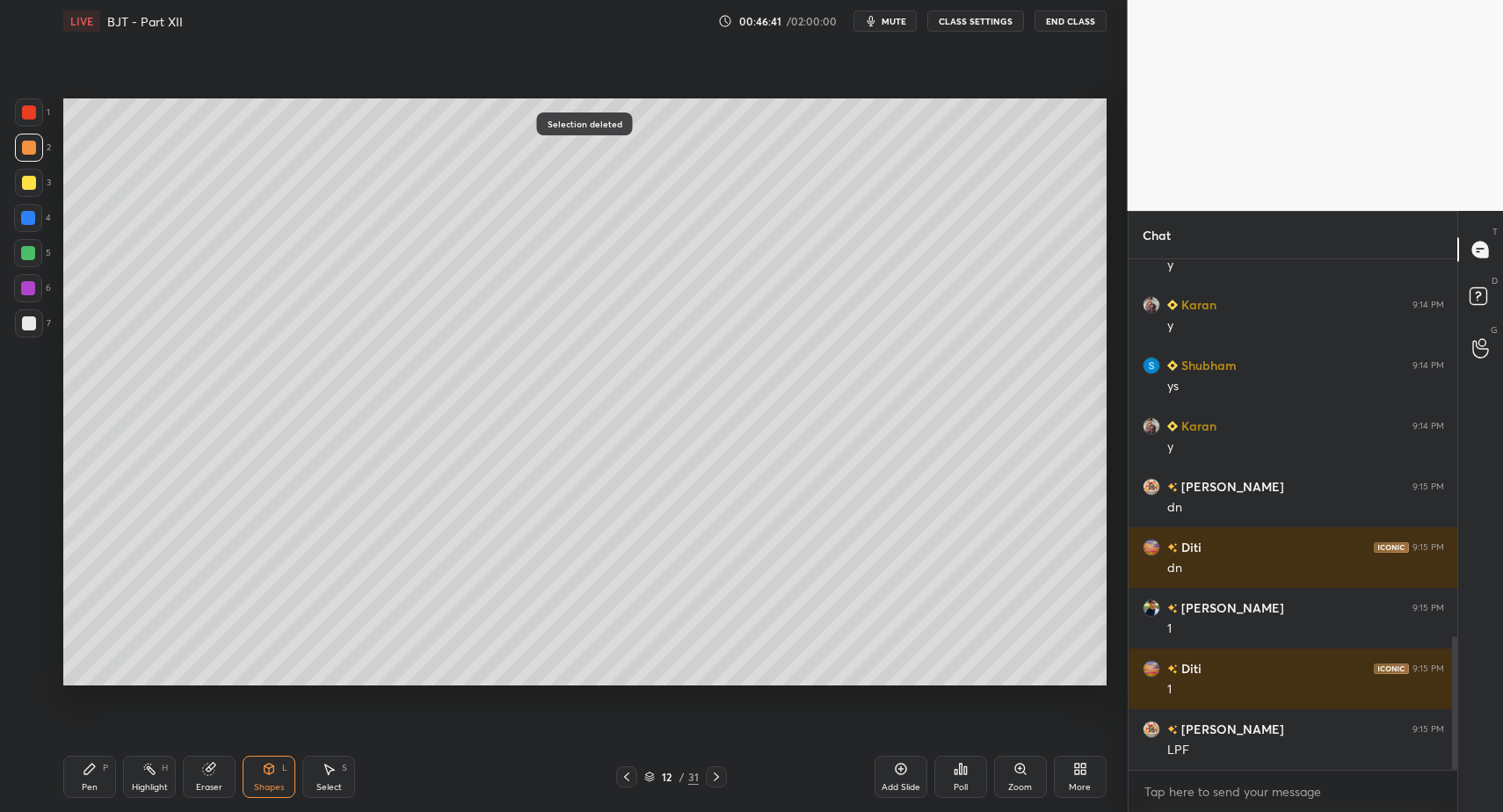
click at [78, 759] on div "Pen P" at bounding box center [90, 777] width 53 height 42
click at [84, 770] on icon at bounding box center [89, 769] width 11 height 11
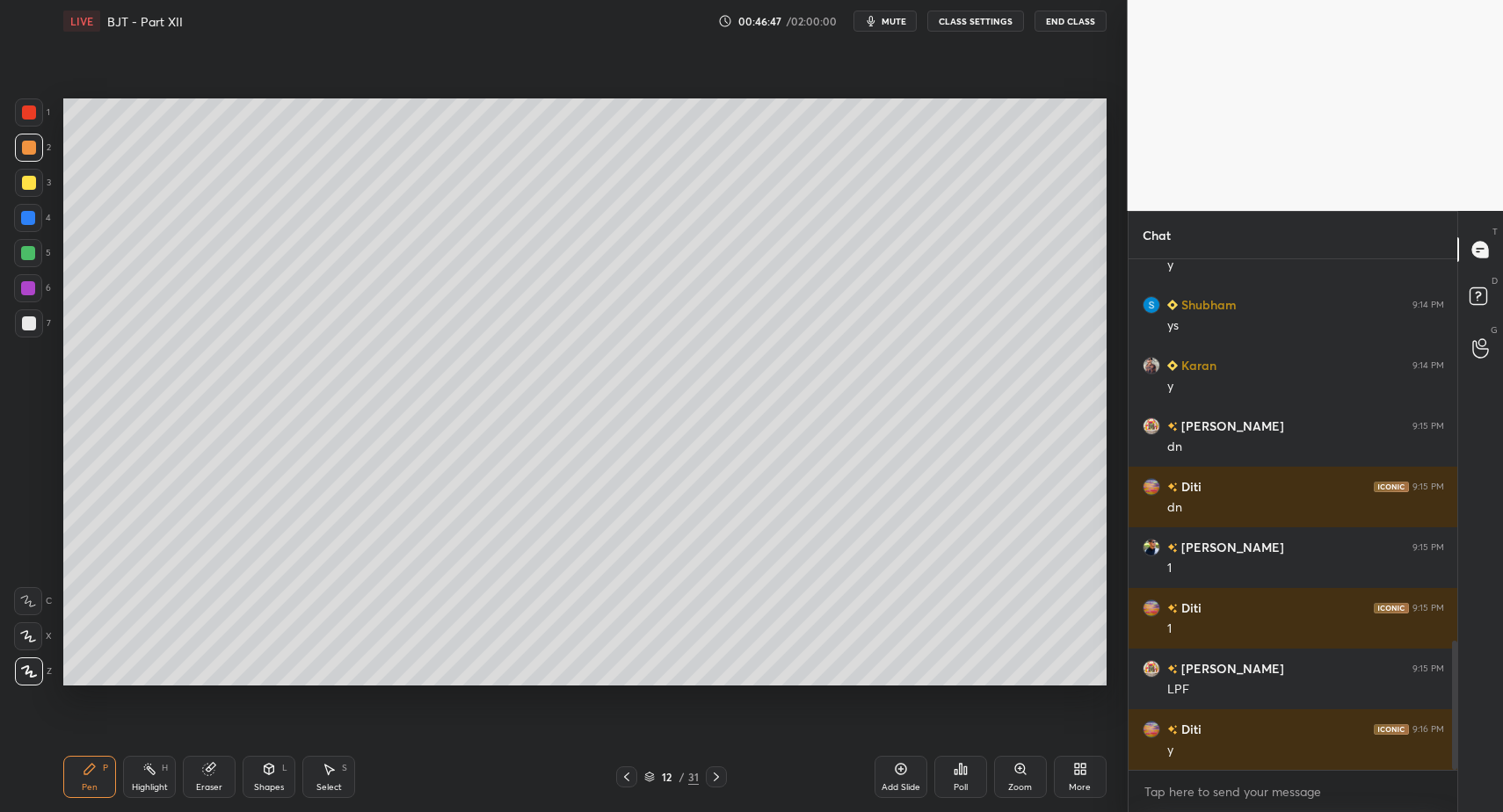
click at [904, 783] on div "Add Slide" at bounding box center [900, 787] width 38 height 9
drag, startPoint x: 280, startPoint y: 768, endPoint x: 277, endPoint y: 755, distance: 13.3
click at [275, 767] on div "Shapes L" at bounding box center [269, 777] width 53 height 42
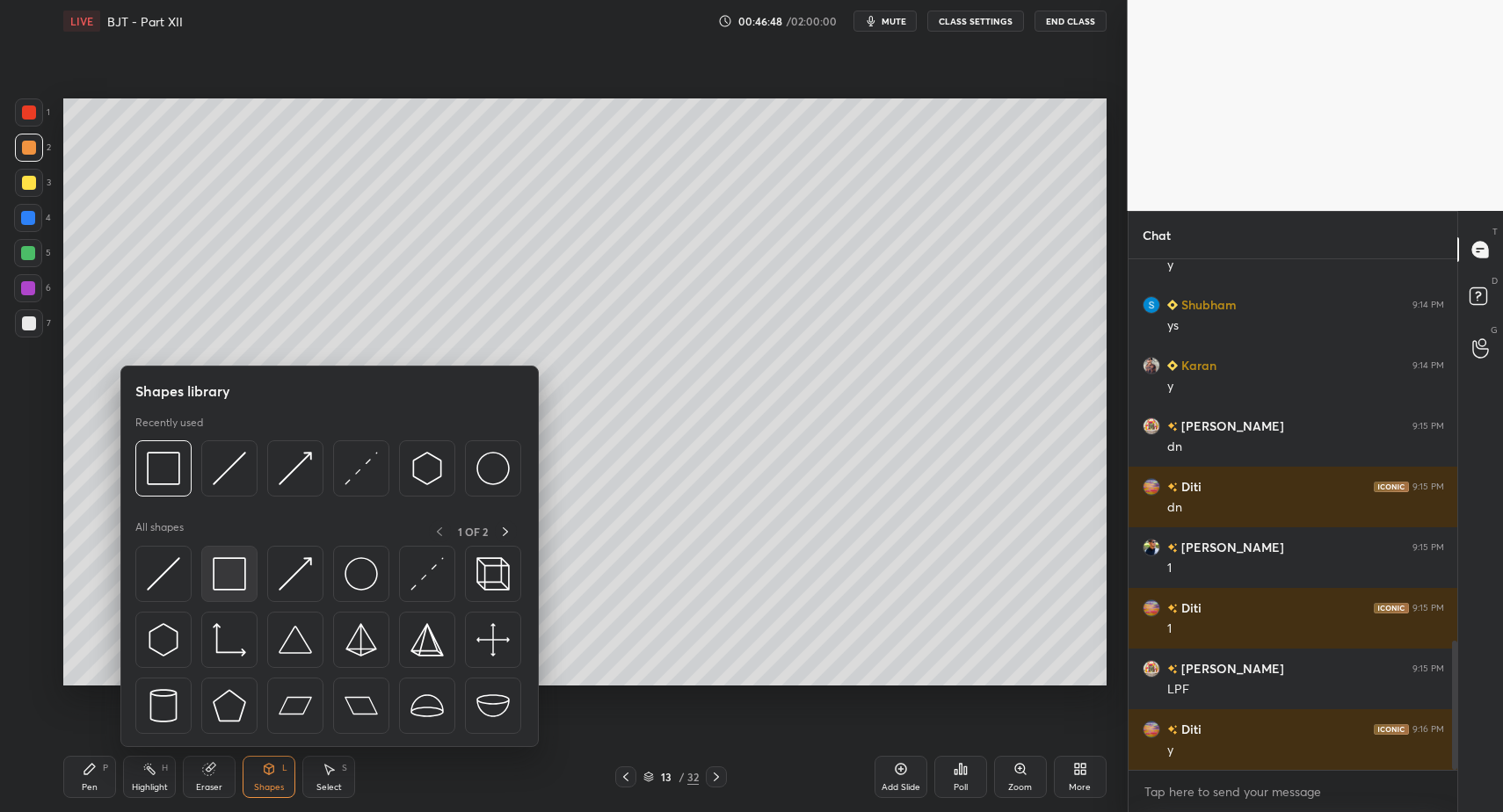
click at [226, 569] on img at bounding box center [229, 574] width 33 height 33
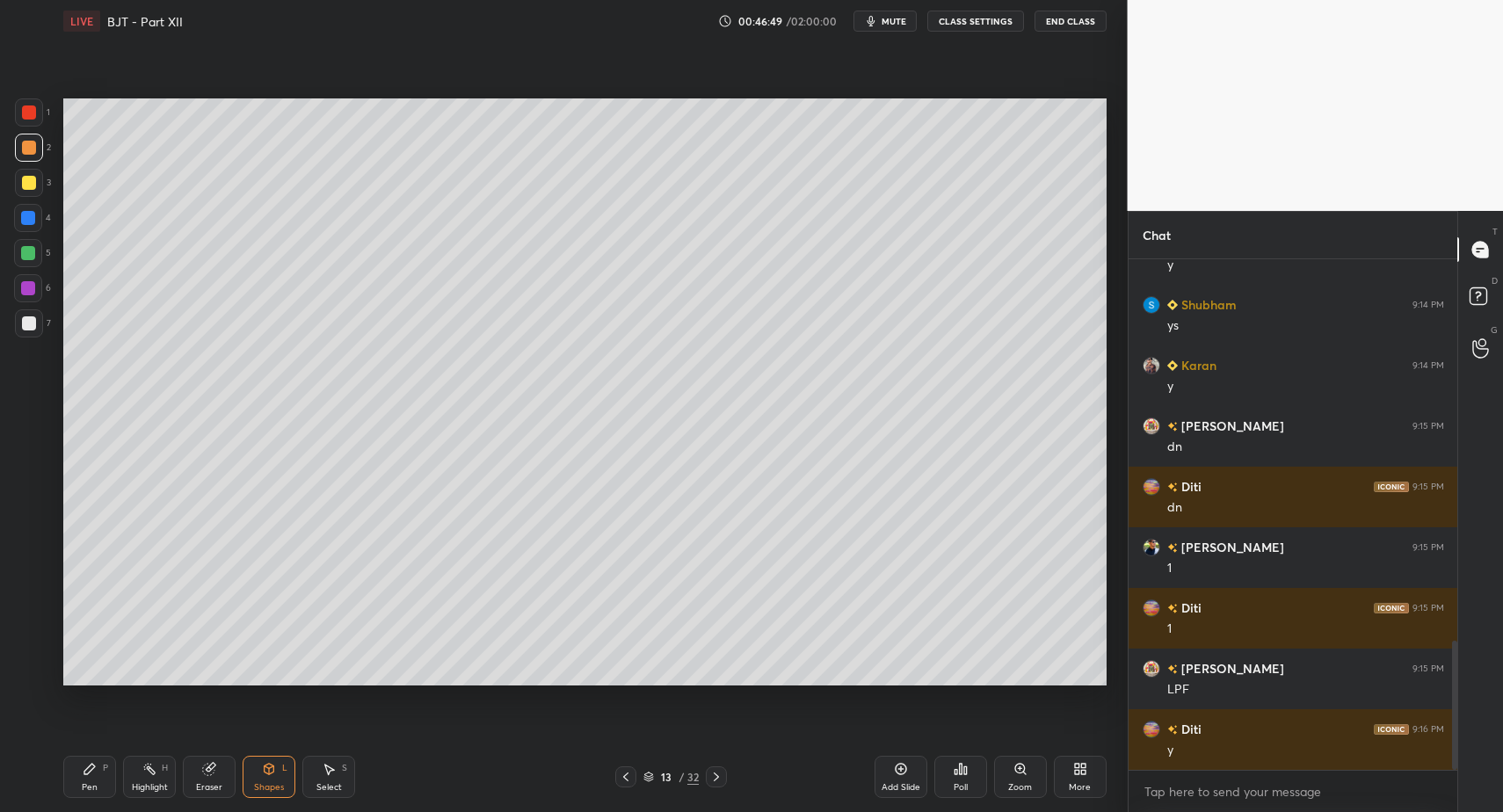
click at [29, 318] on div at bounding box center [28, 323] width 14 height 14
drag, startPoint x: 88, startPoint y: 771, endPoint x: 100, endPoint y: 745, distance: 28.6
click at [88, 771] on icon at bounding box center [89, 769] width 11 height 11
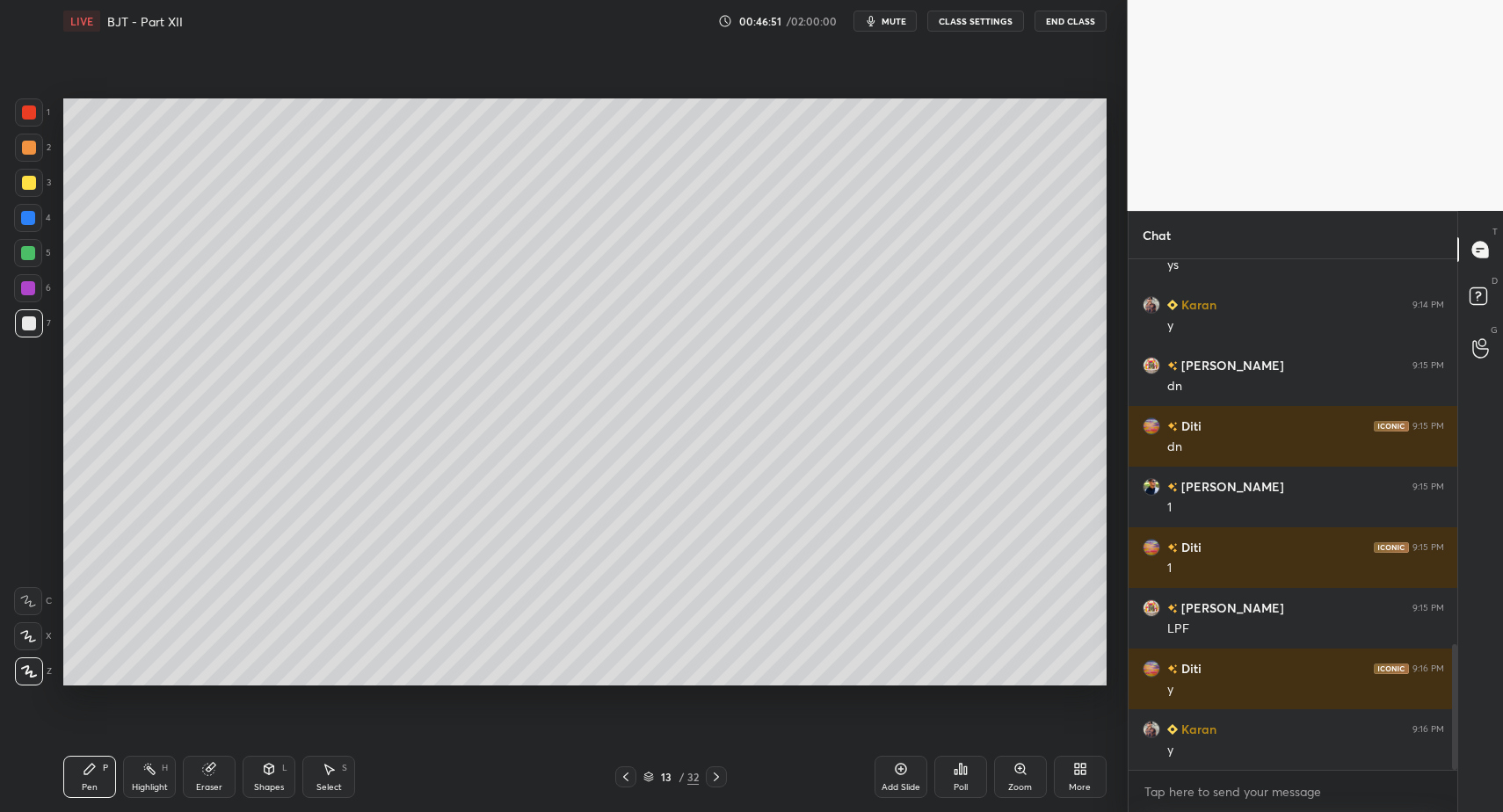
click at [31, 323] on div at bounding box center [28, 323] width 14 height 14
click at [36, 311] on div at bounding box center [28, 323] width 28 height 28
click at [32, 183] on div at bounding box center [28, 182] width 14 height 14
click at [30, 153] on div at bounding box center [28, 148] width 14 height 14
drag, startPoint x: 19, startPoint y: 331, endPoint x: 29, endPoint y: 328, distance: 10.4
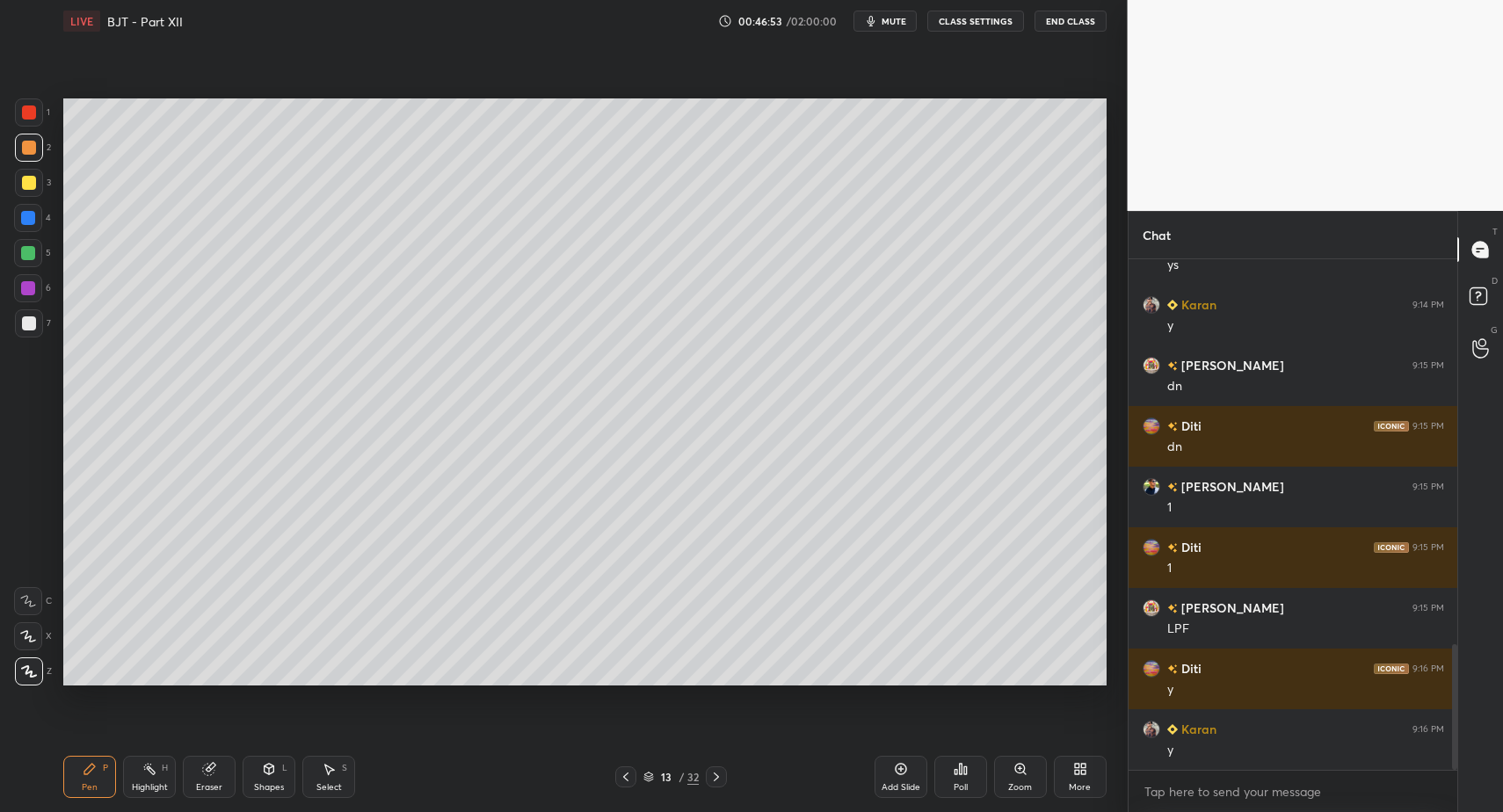
click at [19, 331] on div at bounding box center [28, 323] width 28 height 28
drag, startPoint x: 29, startPoint y: 328, endPoint x: 51, endPoint y: 308, distance: 29.7
click at [35, 319] on div at bounding box center [28, 323] width 28 height 28
drag, startPoint x: 33, startPoint y: 151, endPoint x: 38, endPoint y: 168, distance: 17.7
click at [33, 151] on div at bounding box center [28, 148] width 14 height 14
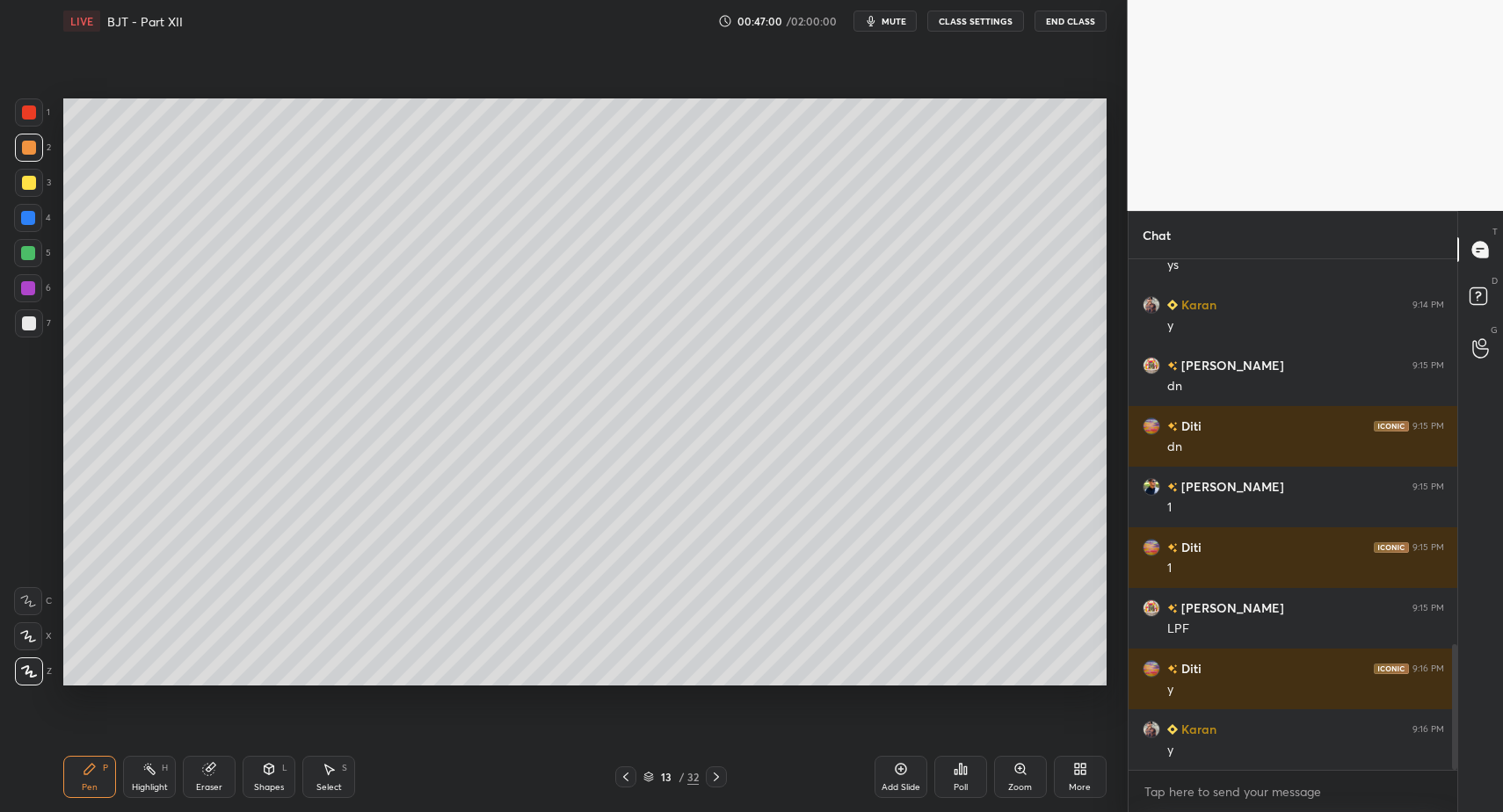
click at [292, 779] on div "Pen P Highlight H Eraser Shapes L Select S" at bounding box center [267, 777] width 406 height 42
drag, startPoint x: 270, startPoint y: 774, endPoint x: 272, endPoint y: 748, distance: 26.1
click at [270, 774] on icon at bounding box center [269, 769] width 10 height 11
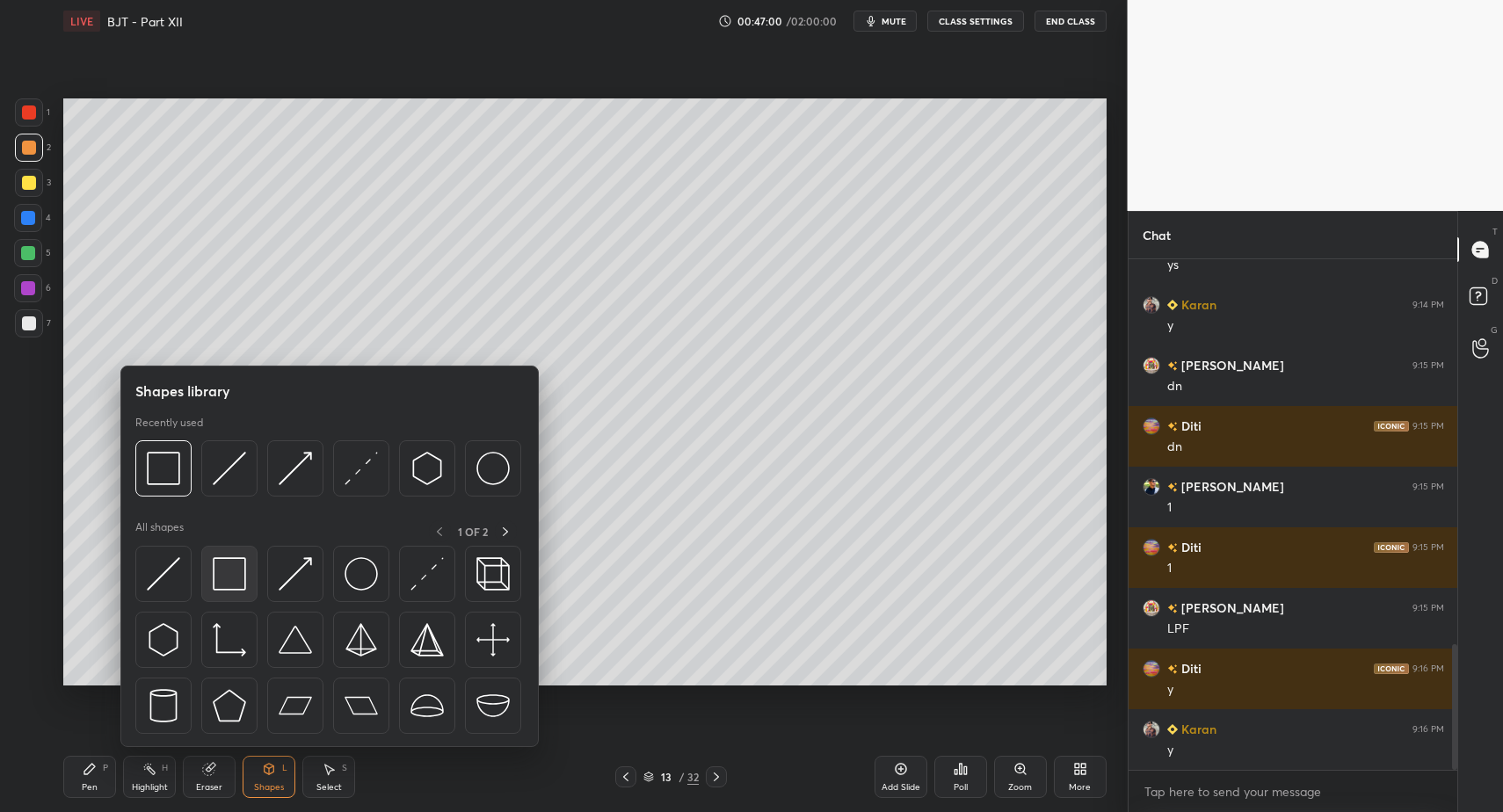
click at [230, 594] on div at bounding box center [228, 573] width 56 height 56
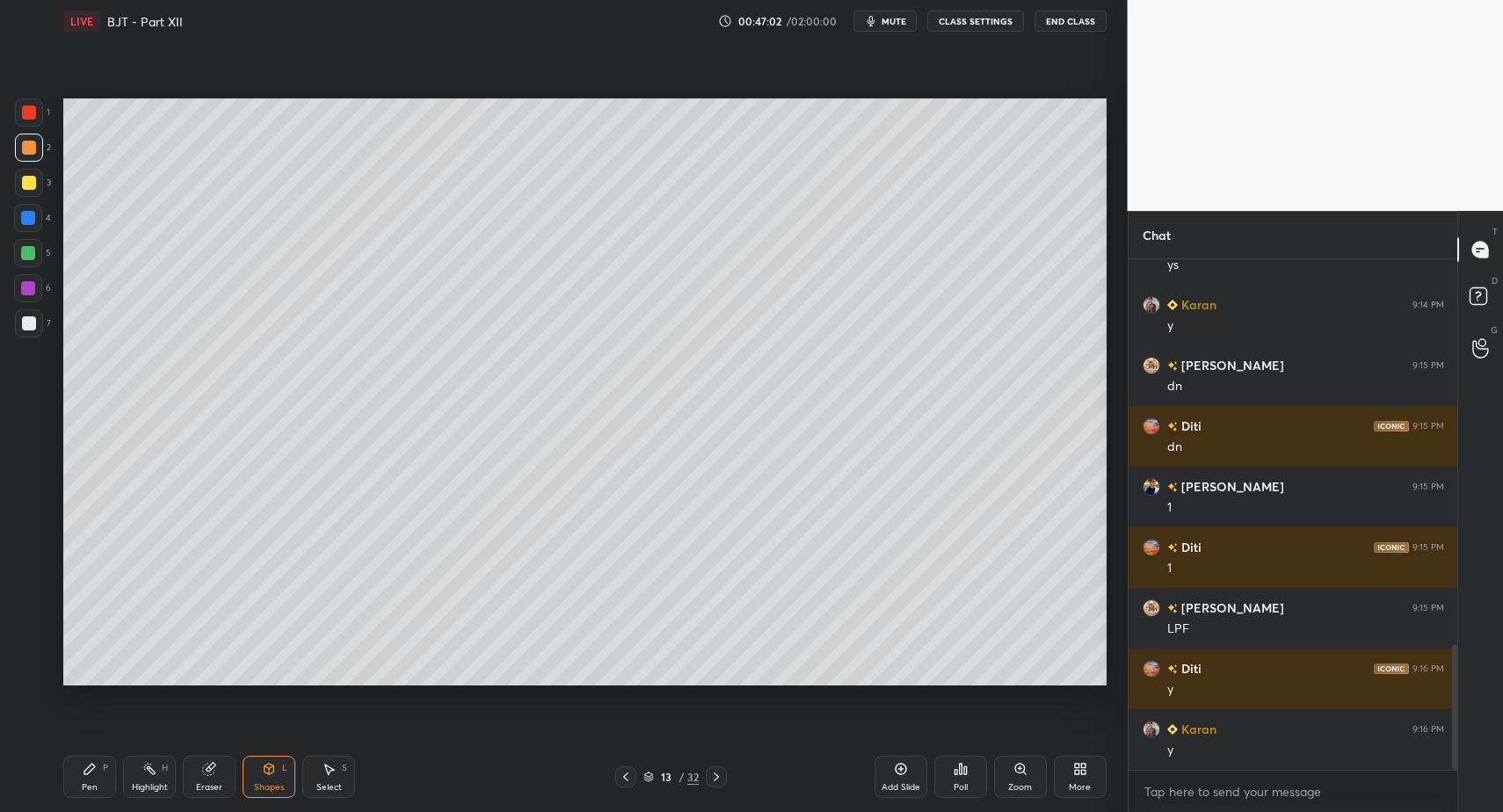
click at [30, 329] on div at bounding box center [28, 323] width 14 height 14
click at [87, 778] on div "Pen P" at bounding box center [90, 777] width 53 height 42
click at [90, 769] on icon at bounding box center [89, 769] width 11 height 11
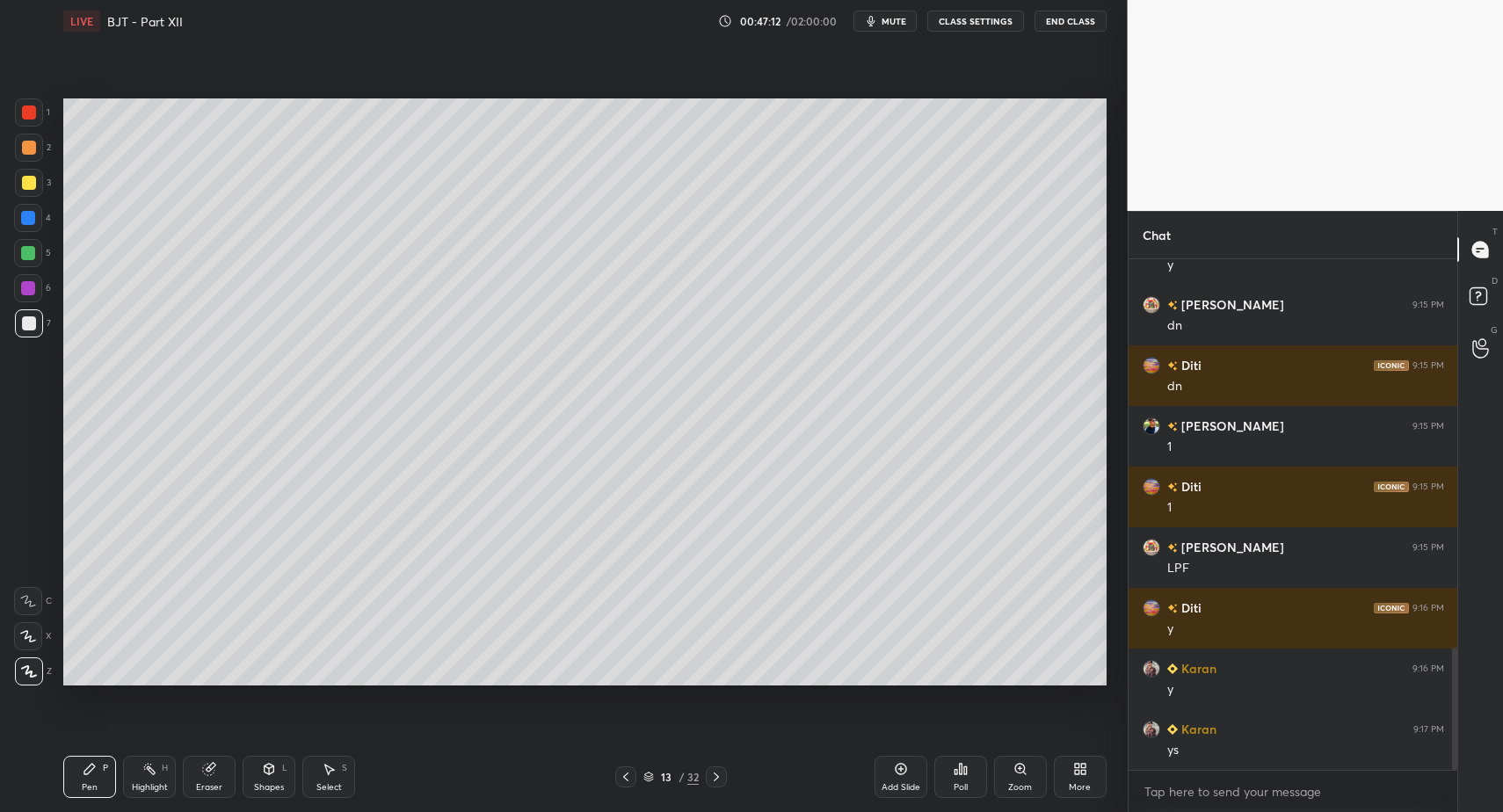
click at [630, 776] on icon at bounding box center [626, 777] width 14 height 14
click at [714, 770] on icon at bounding box center [716, 777] width 14 height 14
click at [119, 778] on div "Pen P Highlight H Eraser Shapes L Select S" at bounding box center [267, 777] width 406 height 42
click at [32, 251] on div at bounding box center [28, 253] width 14 height 14
click at [30, 255] on div at bounding box center [28, 253] width 14 height 14
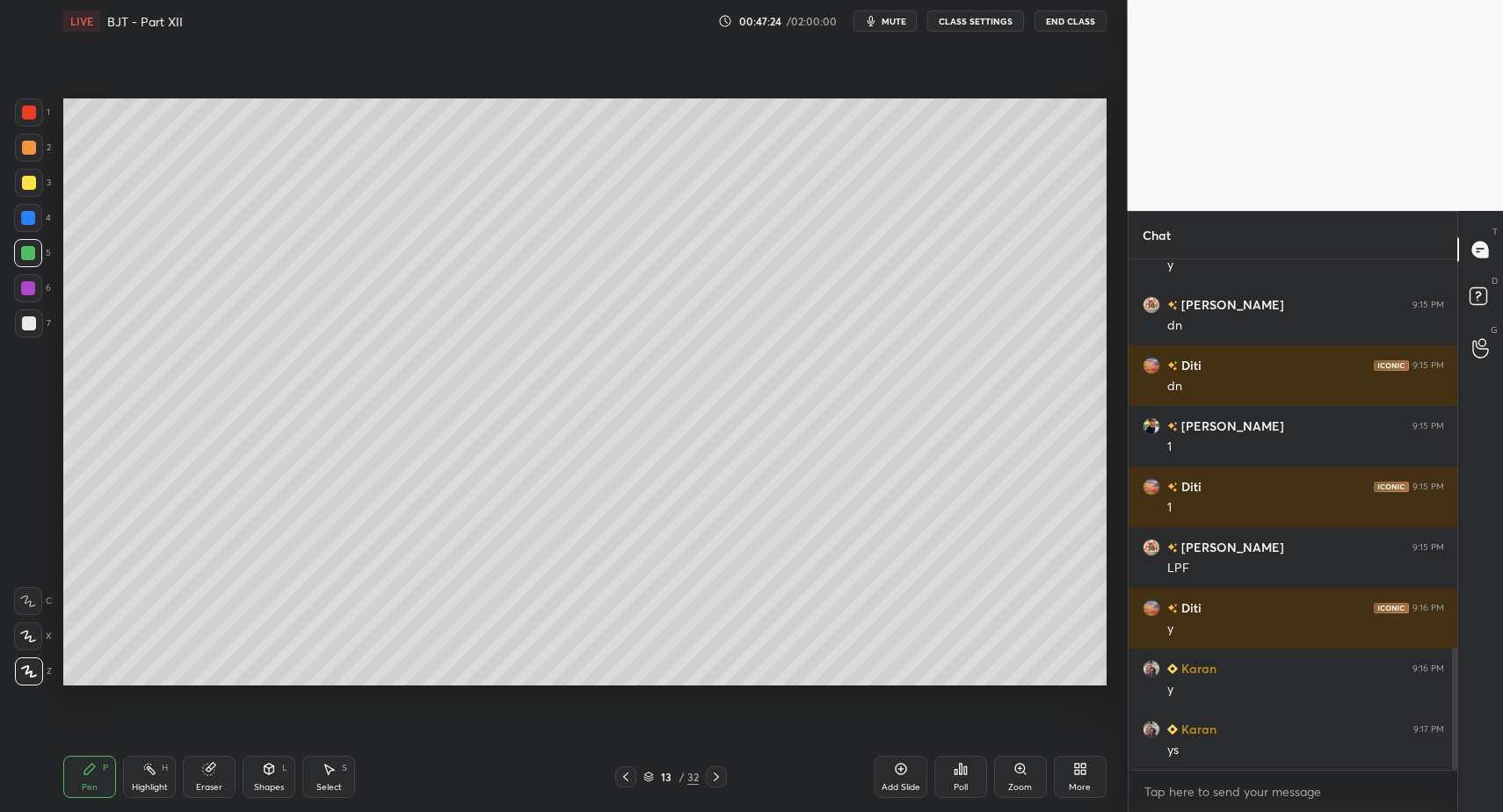
click at [631, 781] on icon at bounding box center [626, 777] width 14 height 14
click at [155, 778] on div "Highlight H" at bounding box center [150, 777] width 53 height 42
drag, startPoint x: 158, startPoint y: 782, endPoint x: 168, endPoint y: 747, distance: 36.4
click at [158, 783] on div "Highlight" at bounding box center [150, 787] width 36 height 9
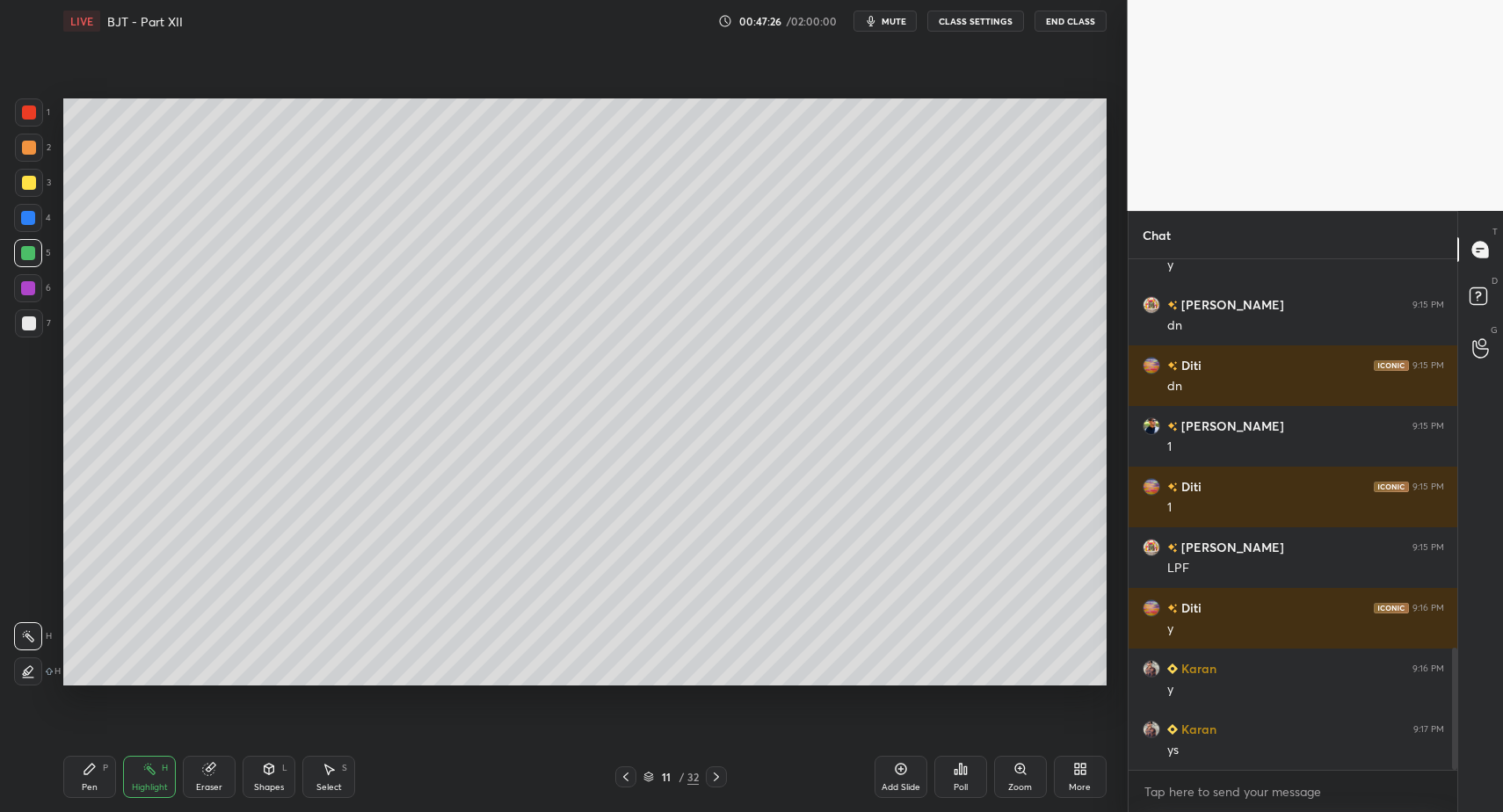
click at [625, 775] on icon at bounding box center [625, 777] width 5 height 9
click at [625, 774] on icon at bounding box center [626, 777] width 14 height 14
click at [621, 774] on icon at bounding box center [626, 777] width 14 height 14
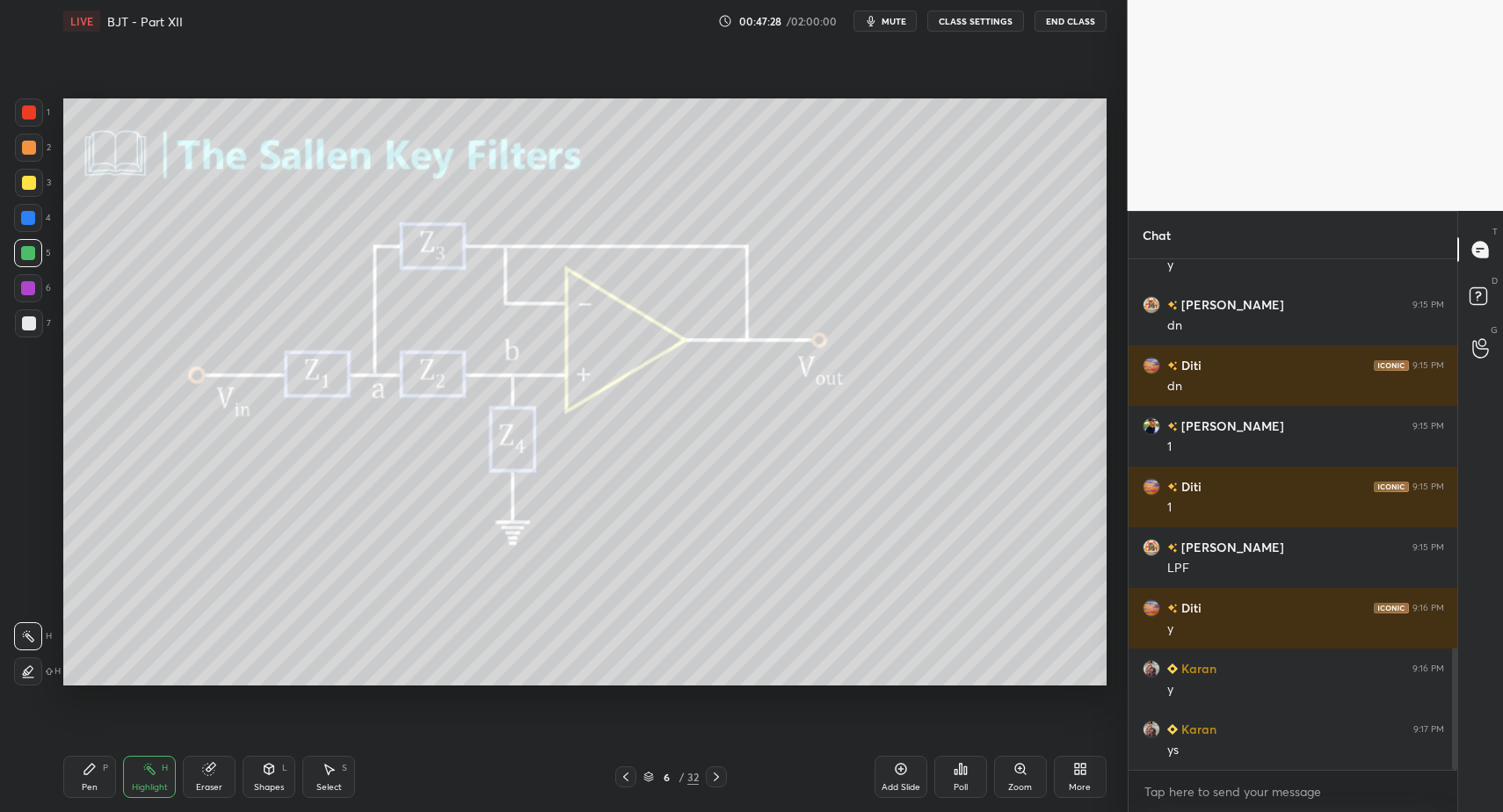
click at [140, 756] on div "Highlight H" at bounding box center [150, 777] width 53 height 42
drag, startPoint x: 140, startPoint y: 756, endPoint x: 174, endPoint y: 702, distance: 63.8
click at [138, 769] on div "Highlight H" at bounding box center [150, 777] width 53 height 42
click at [713, 779] on icon at bounding box center [716, 777] width 14 height 14
click at [717, 781] on icon at bounding box center [716, 777] width 14 height 14
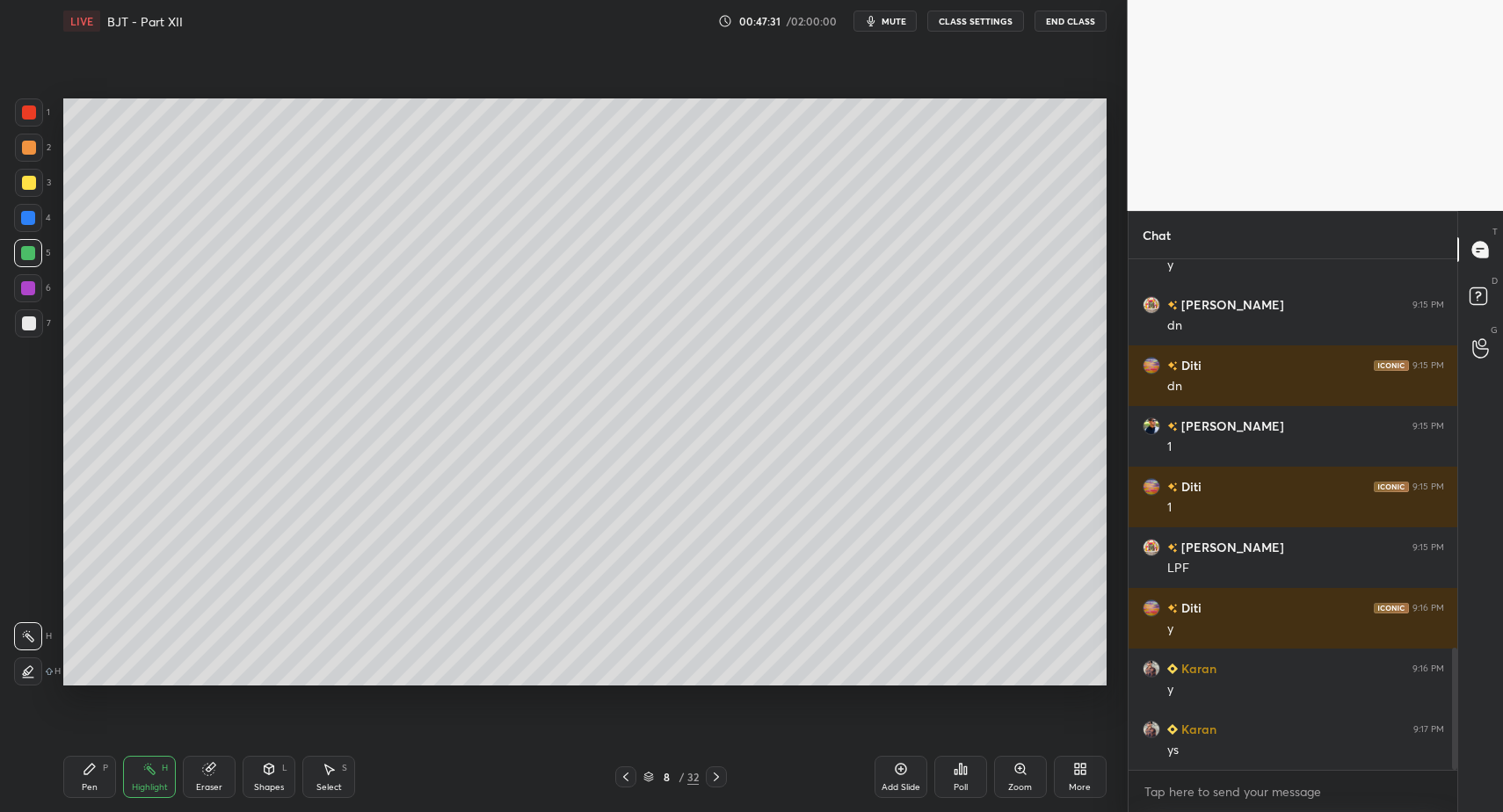
click at [132, 783] on div "Highlight" at bounding box center [150, 787] width 36 height 9
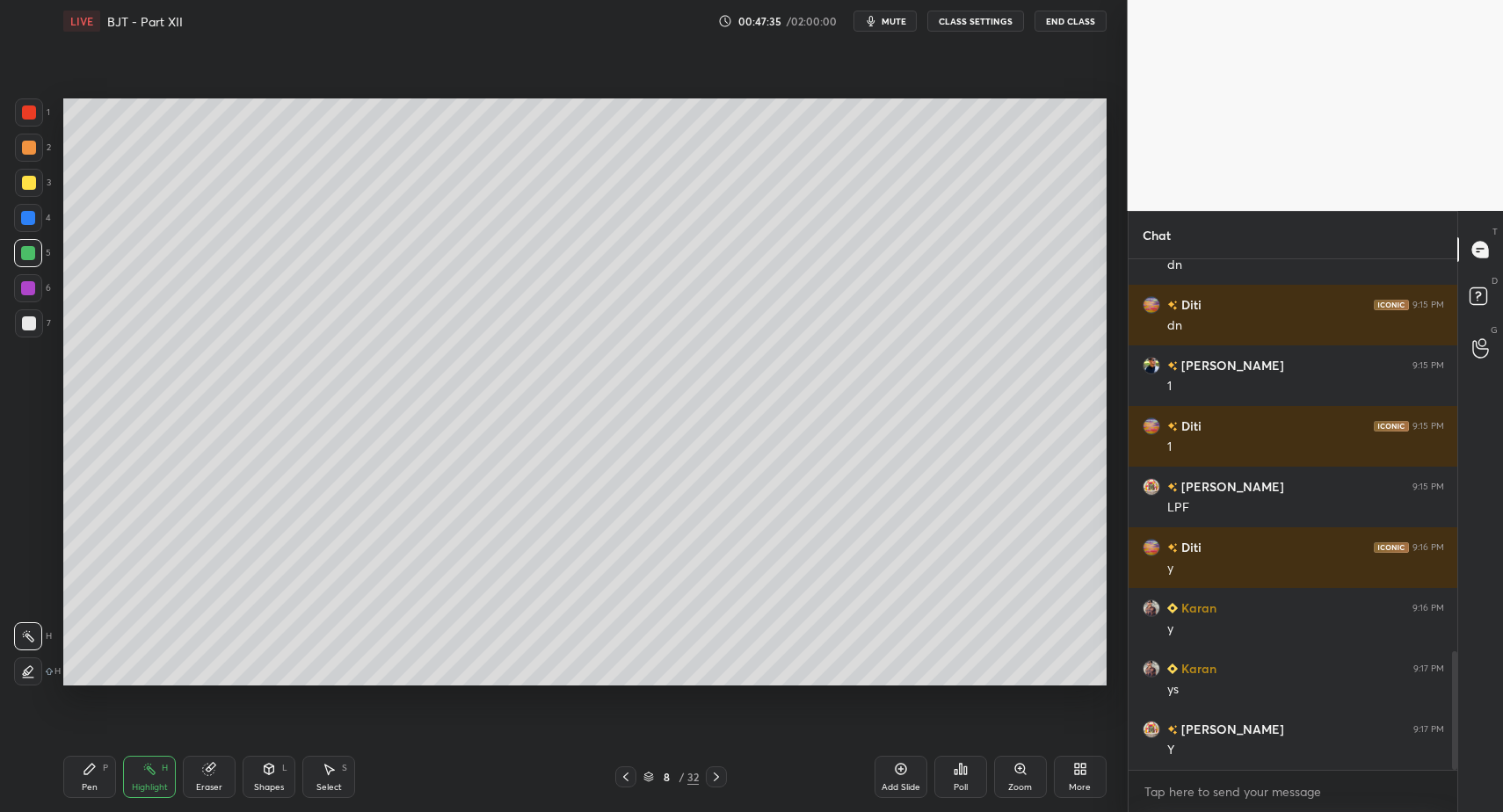
click at [90, 783] on div "Pen" at bounding box center [89, 787] width 16 height 9
click at [143, 778] on div "Highlight H" at bounding box center [150, 777] width 53 height 42
click at [620, 774] on icon at bounding box center [626, 777] width 14 height 14
click at [143, 784] on div "Highlight" at bounding box center [150, 787] width 36 height 9
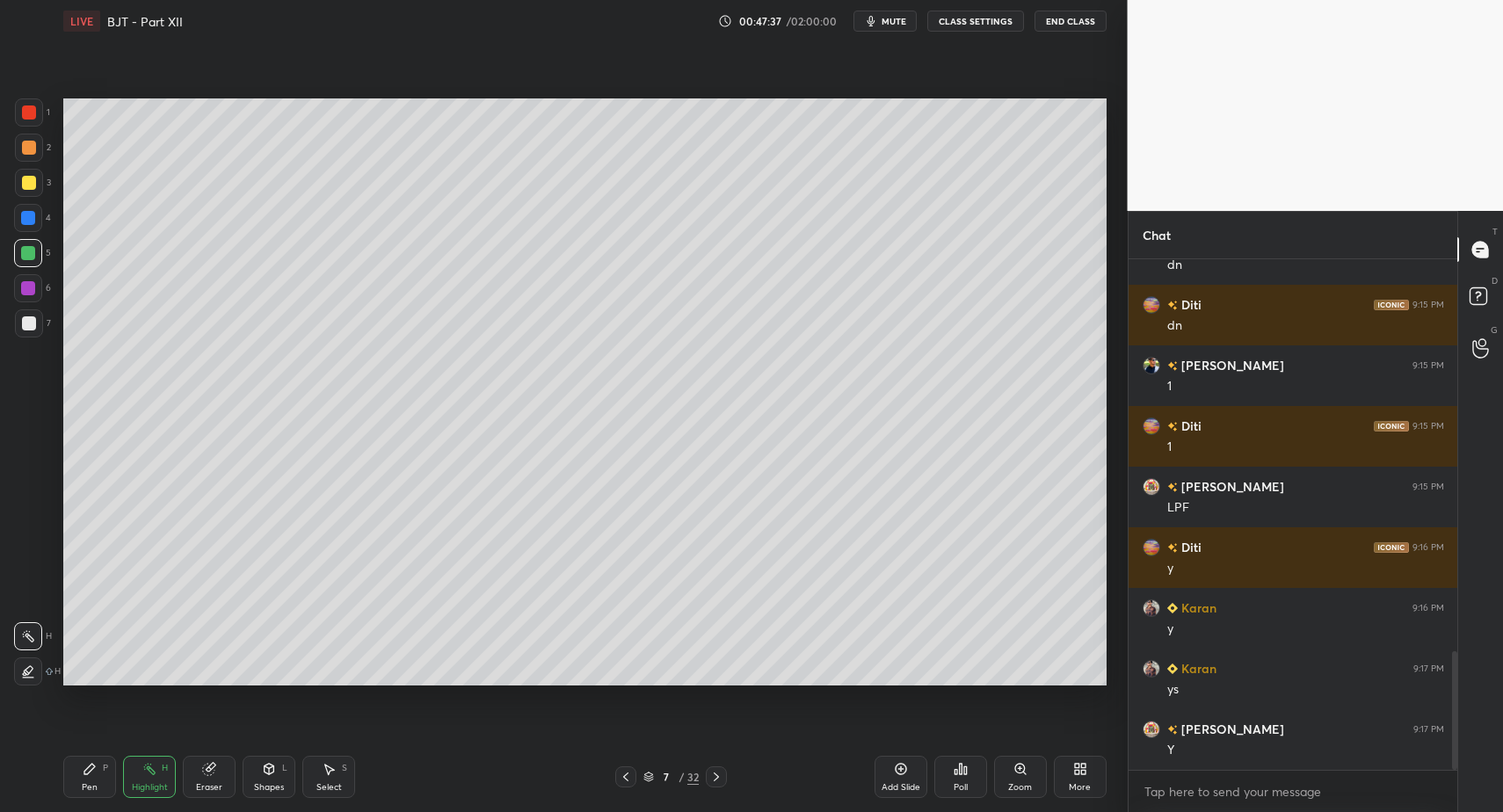
drag, startPoint x: 719, startPoint y: 775, endPoint x: 717, endPoint y: 766, distance: 9.2
click at [719, 775] on icon at bounding box center [716, 777] width 14 height 14
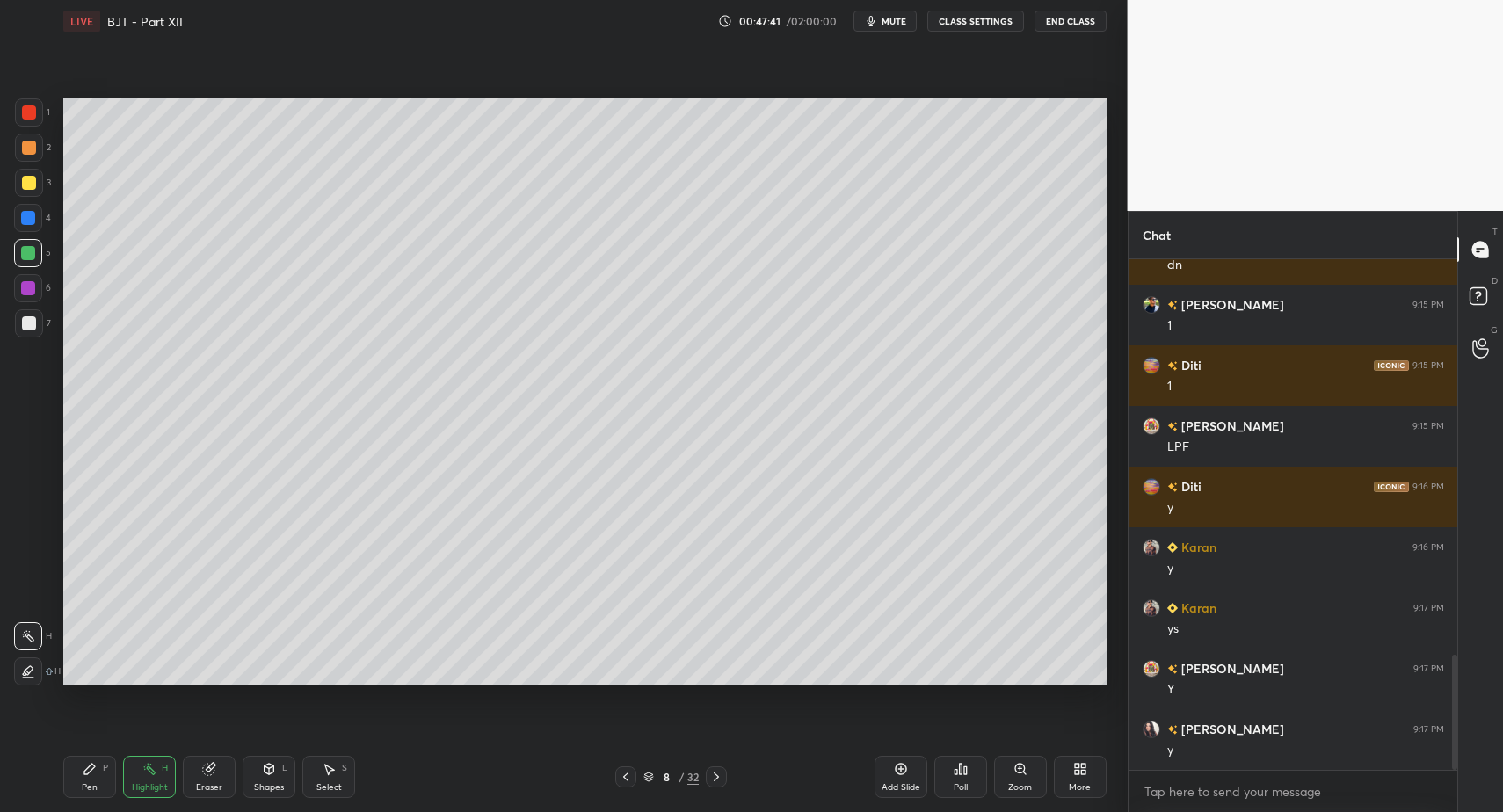
click at [718, 780] on div at bounding box center [716, 777] width 22 height 22
click at [150, 783] on div "Highlight" at bounding box center [150, 787] width 36 height 9
click at [723, 781] on div at bounding box center [716, 777] width 22 height 22
click at [158, 783] on div "Highlight" at bounding box center [150, 787] width 36 height 9
click at [149, 783] on div "Highlight" at bounding box center [150, 787] width 36 height 9
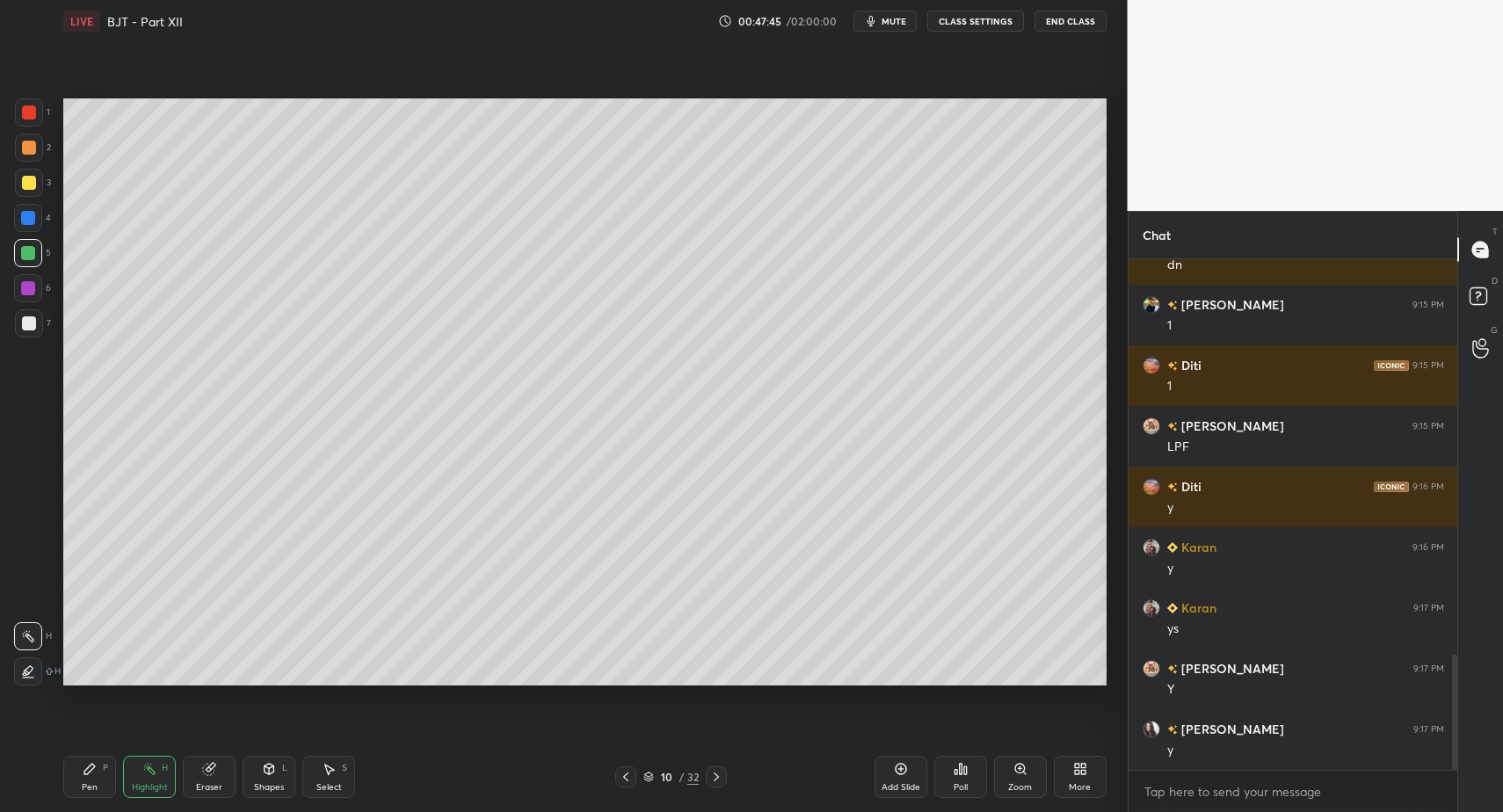
click at [147, 779] on div "Highlight H" at bounding box center [150, 777] width 53 height 42
click at [131, 799] on div "Pen P Highlight H Eraser Shapes L Select S 10 / 32 Add Slide Poll Zoom More" at bounding box center [585, 777] width 1043 height 71
click at [719, 774] on icon at bounding box center [716, 777] width 14 height 14
click at [94, 774] on icon at bounding box center [89, 769] width 14 height 14
click at [720, 774] on icon at bounding box center [716, 777] width 14 height 14
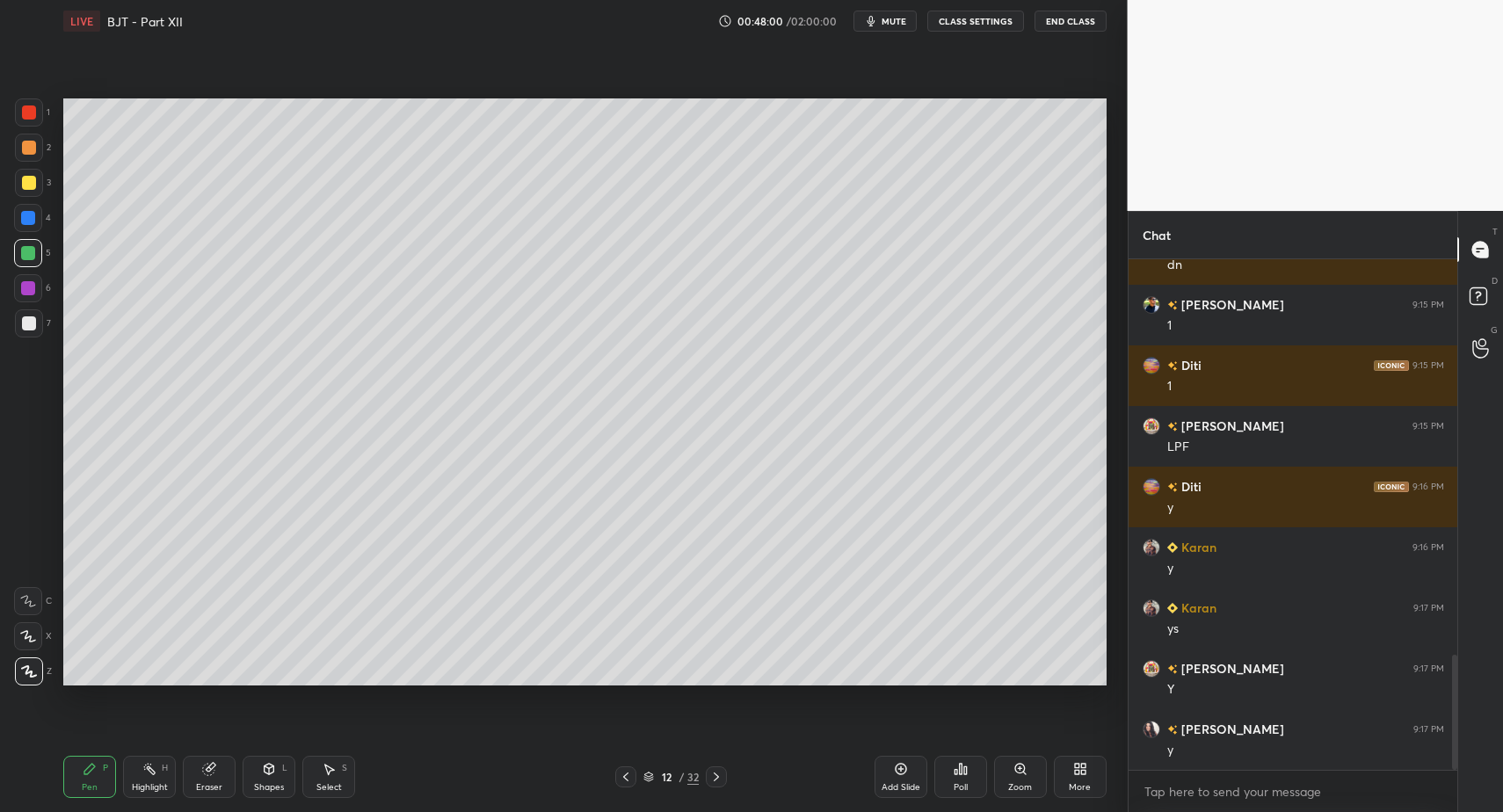
click at [144, 774] on icon at bounding box center [149, 769] width 14 height 14
click at [148, 774] on icon at bounding box center [149, 769] width 14 height 14
drag, startPoint x: 713, startPoint y: 773, endPoint x: 557, endPoint y: 768, distance: 156.1
click at [714, 771] on icon at bounding box center [716, 777] width 14 height 14
click at [96, 776] on div "Pen P" at bounding box center [90, 777] width 53 height 42
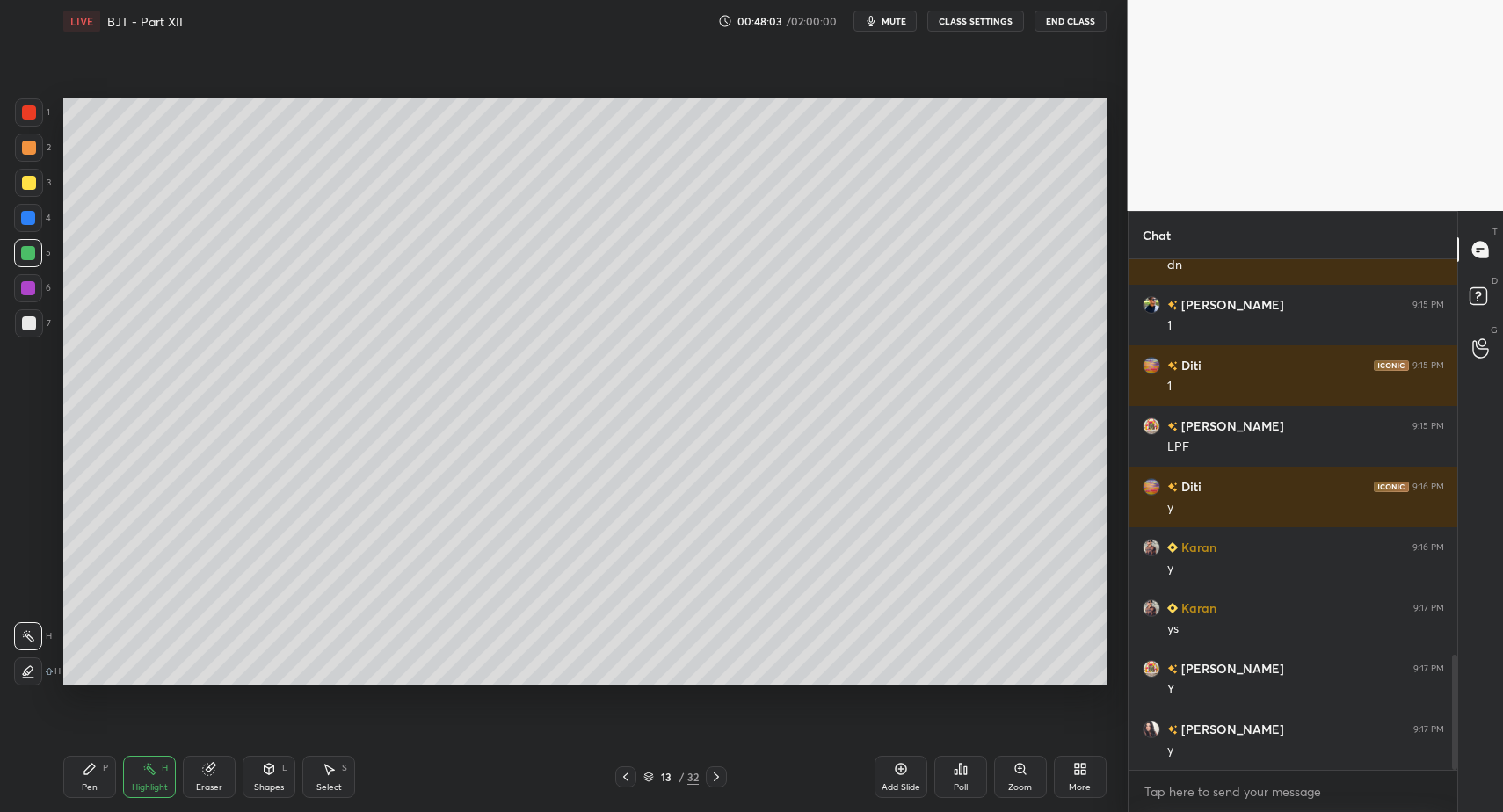
drag, startPoint x: 95, startPoint y: 778, endPoint x: 147, endPoint y: 768, distance: 53.0
click at [98, 774] on div "Pen P" at bounding box center [90, 777] width 53 height 42
click at [158, 774] on div "Highlight H" at bounding box center [150, 777] width 53 height 42
click at [1075, 783] on div "More" at bounding box center [1080, 787] width 22 height 9
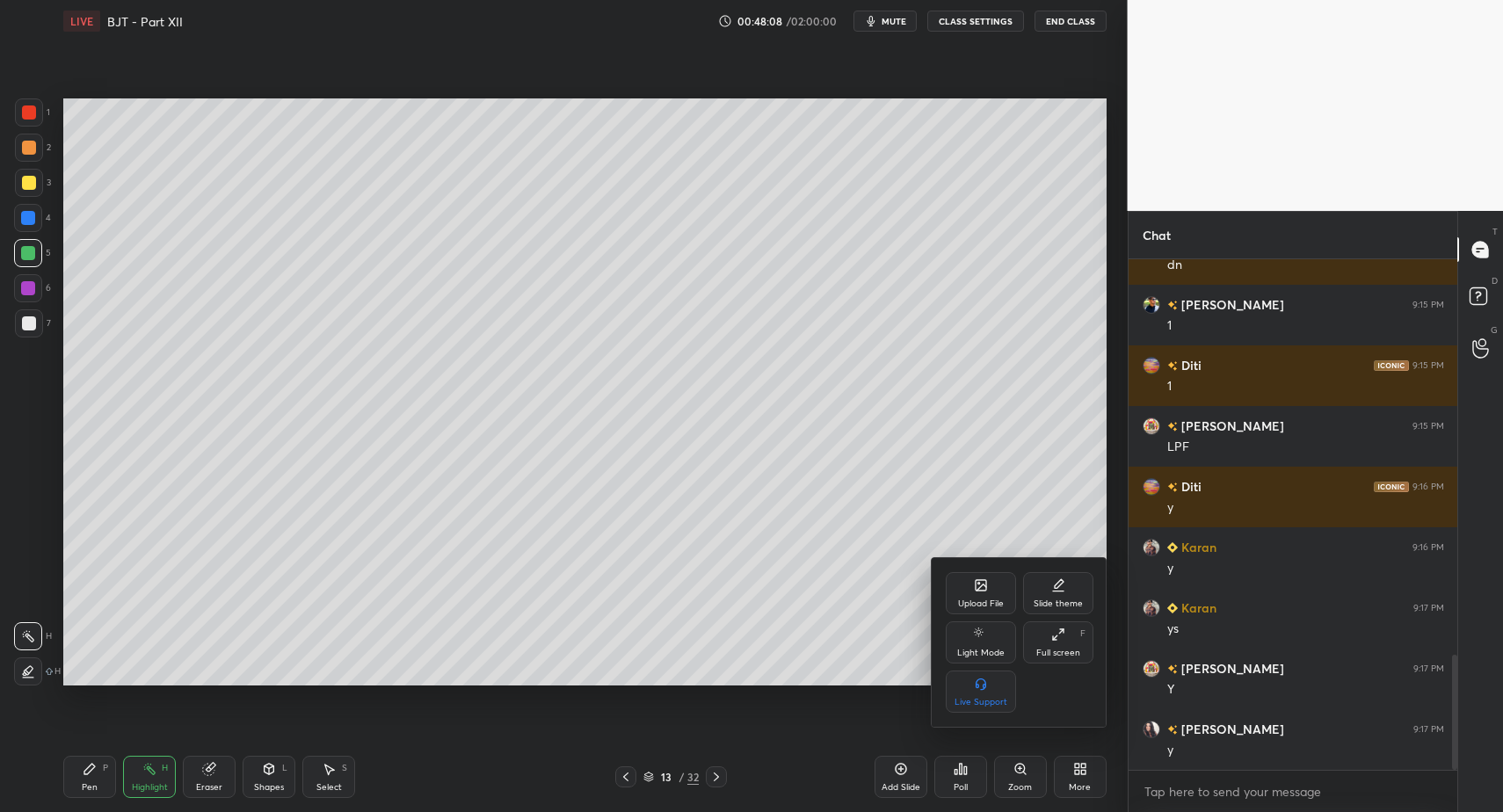
click at [976, 604] on div "Upload File" at bounding box center [981, 603] width 46 height 9
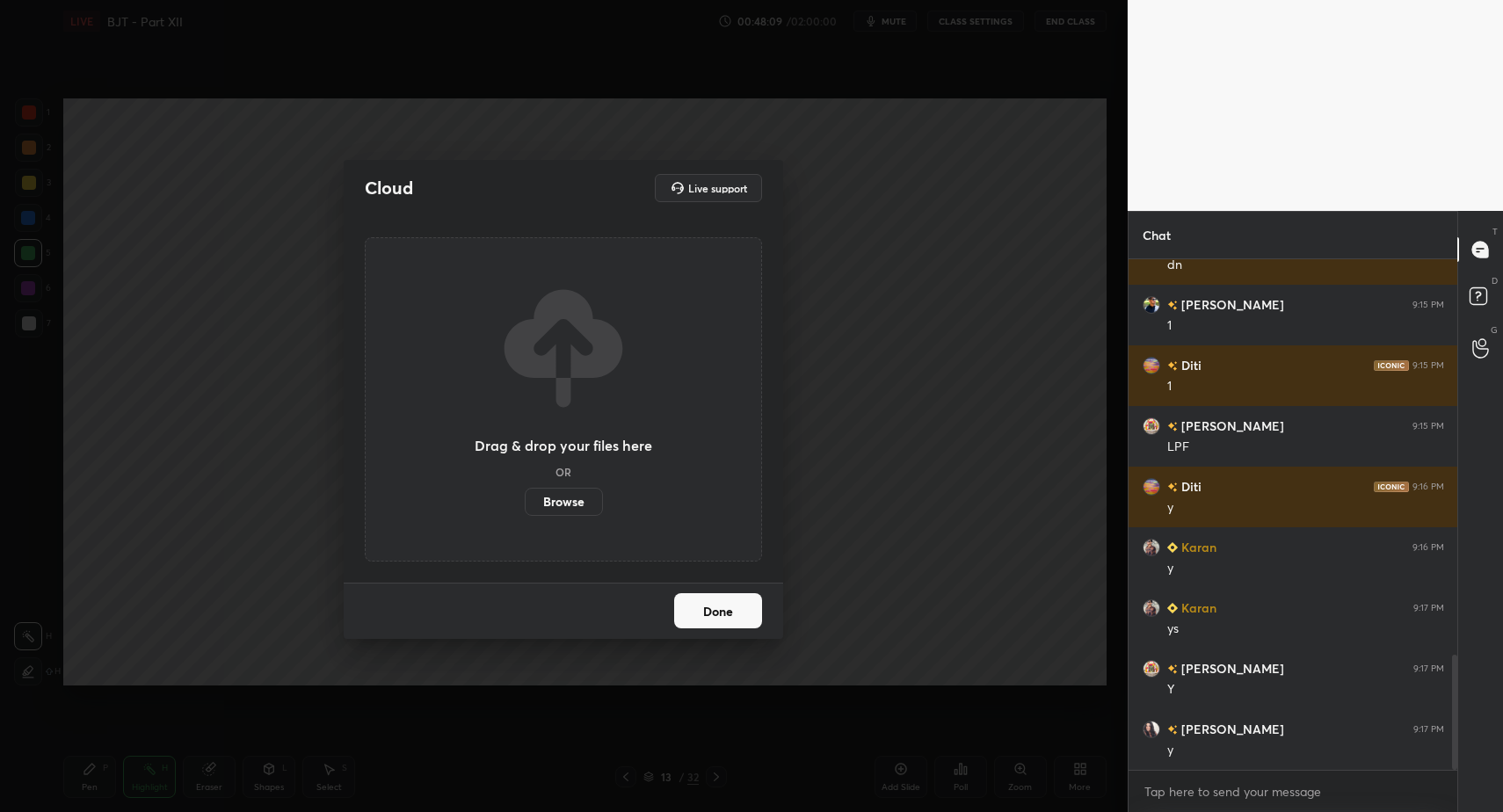
click at [584, 515] on label "Browse" at bounding box center [564, 502] width 78 height 28
click at [525, 515] on input "Browse" at bounding box center [525, 502] width 0 height 28
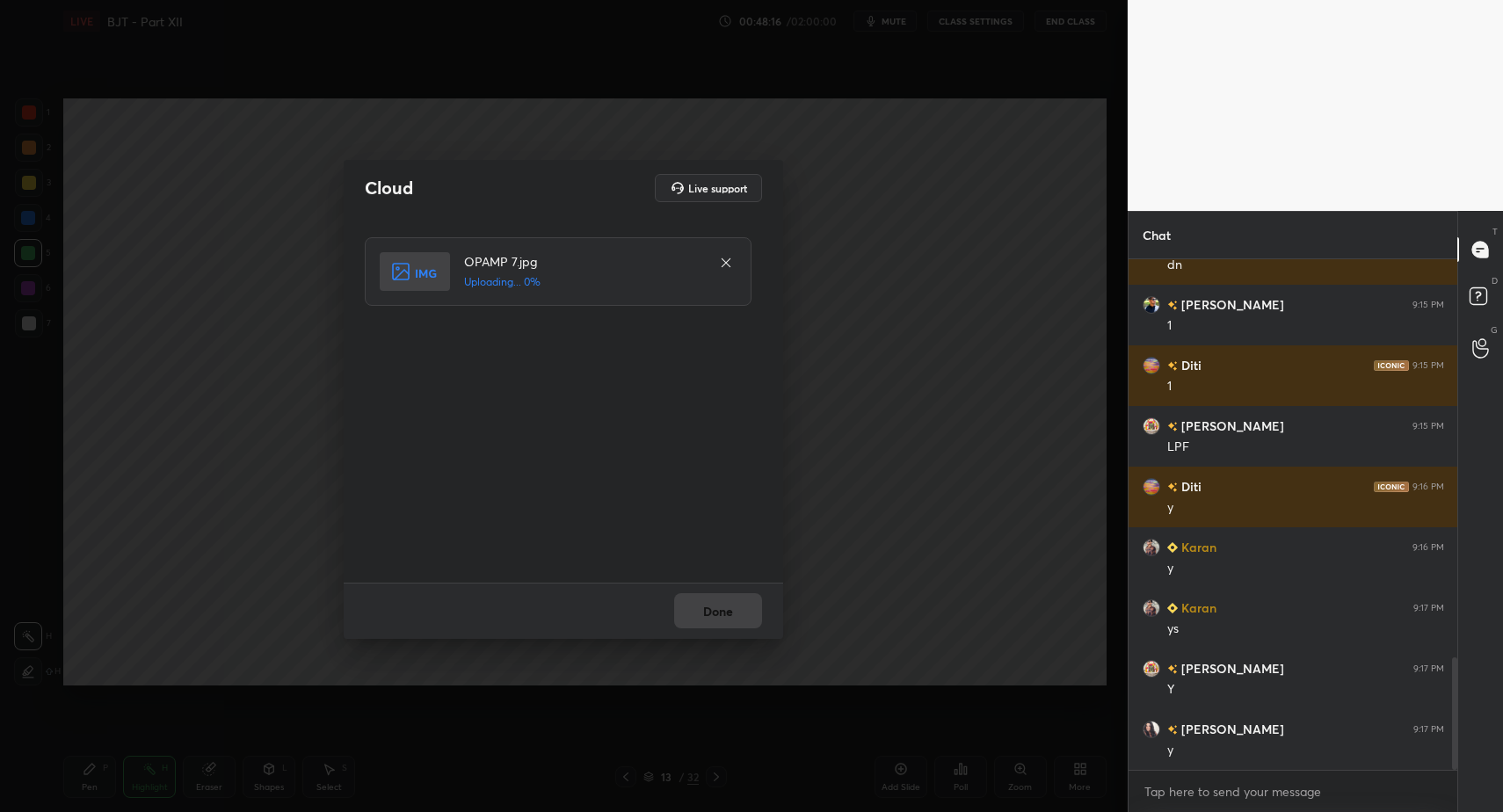
scroll to position [1809, 0]
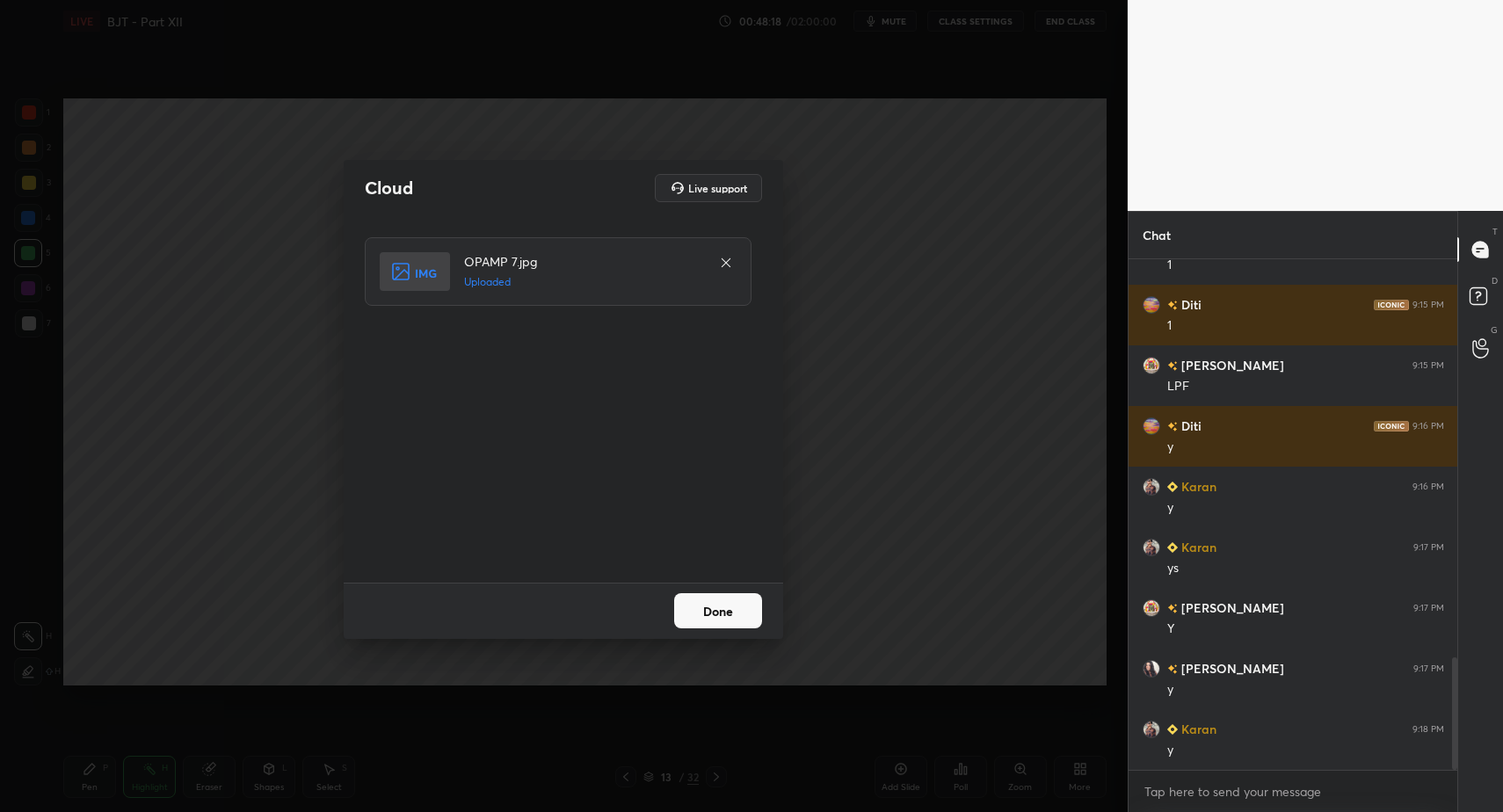
click at [733, 612] on button "Done" at bounding box center [718, 611] width 88 height 35
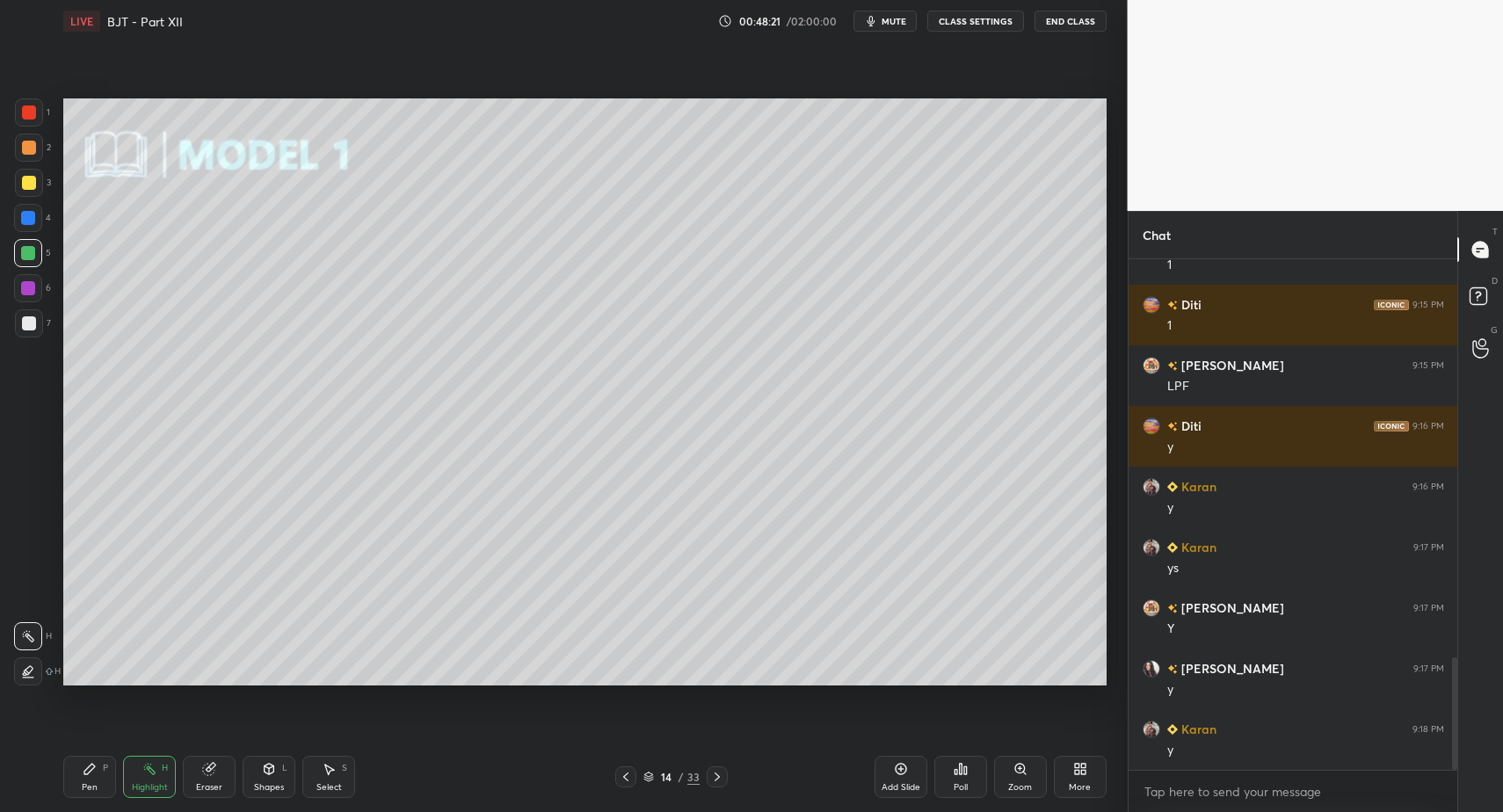
drag, startPoint x: 38, startPoint y: 331, endPoint x: 29, endPoint y: 323, distance: 12.0
click at [38, 331] on div at bounding box center [28, 323] width 28 height 28
click at [29, 323] on div at bounding box center [28, 323] width 14 height 14
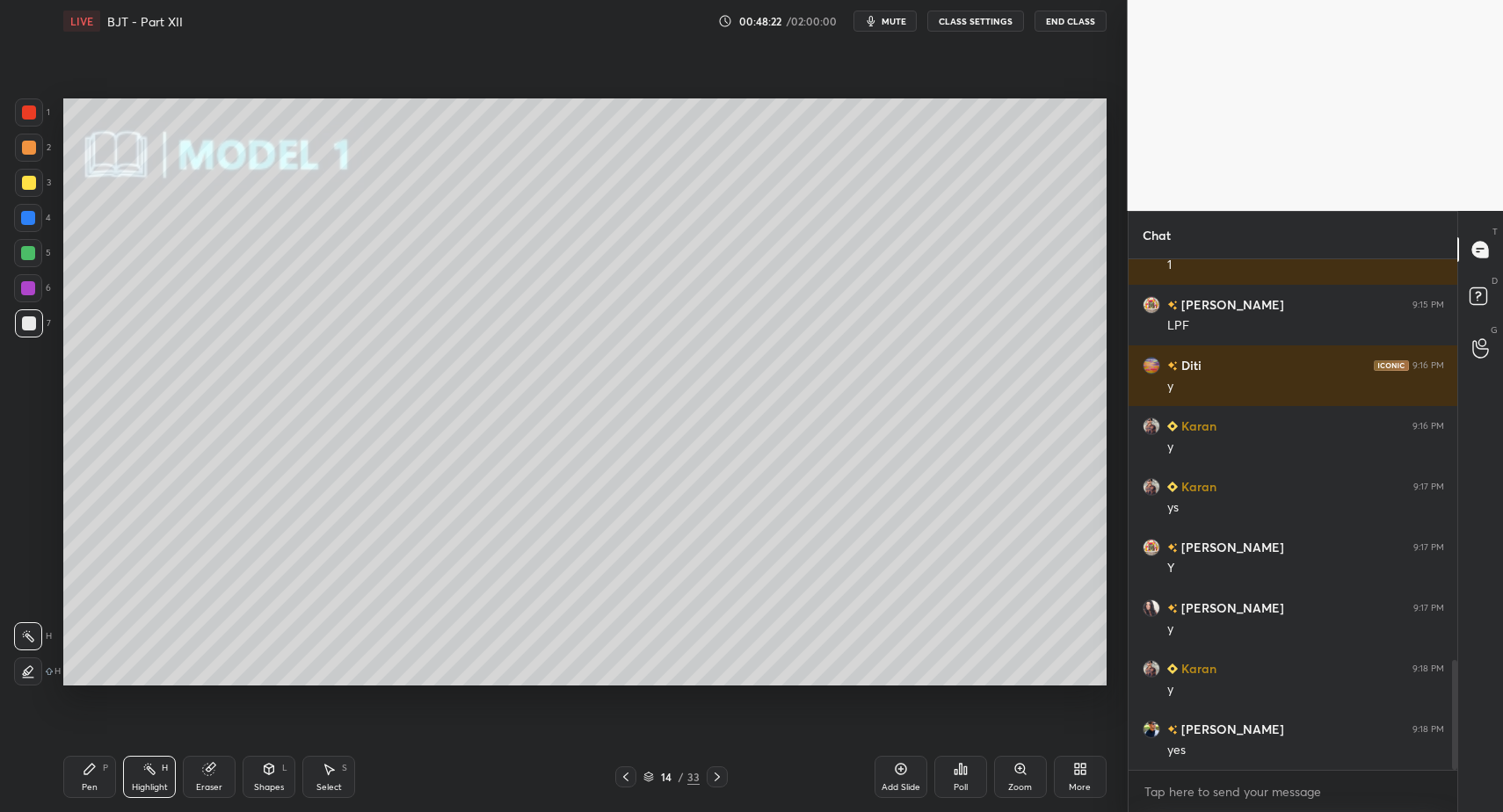
click at [625, 773] on icon at bounding box center [626, 777] width 14 height 14
click at [624, 779] on icon at bounding box center [626, 777] width 14 height 14
click at [628, 779] on icon at bounding box center [626, 777] width 14 height 14
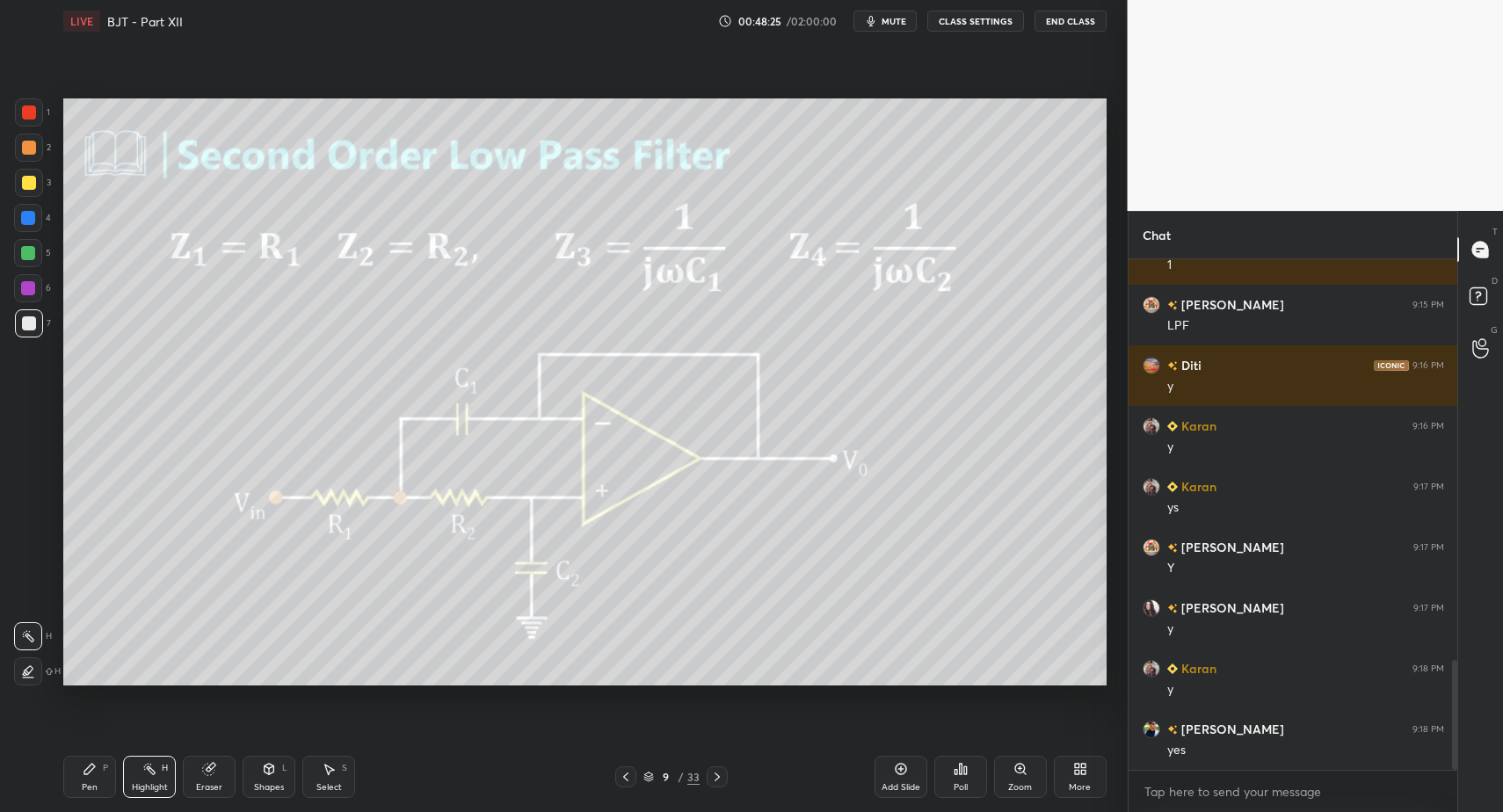
click at [162, 777] on div "Highlight H" at bounding box center [150, 777] width 53 height 42
click at [155, 779] on div "Highlight H" at bounding box center [150, 777] width 53 height 42
click at [82, 788] on div "Pen P" at bounding box center [90, 777] width 53 height 42
click at [149, 774] on icon at bounding box center [149, 769] width 14 height 14
drag, startPoint x: 149, startPoint y: 774, endPoint x: 235, endPoint y: 688, distance: 121.6
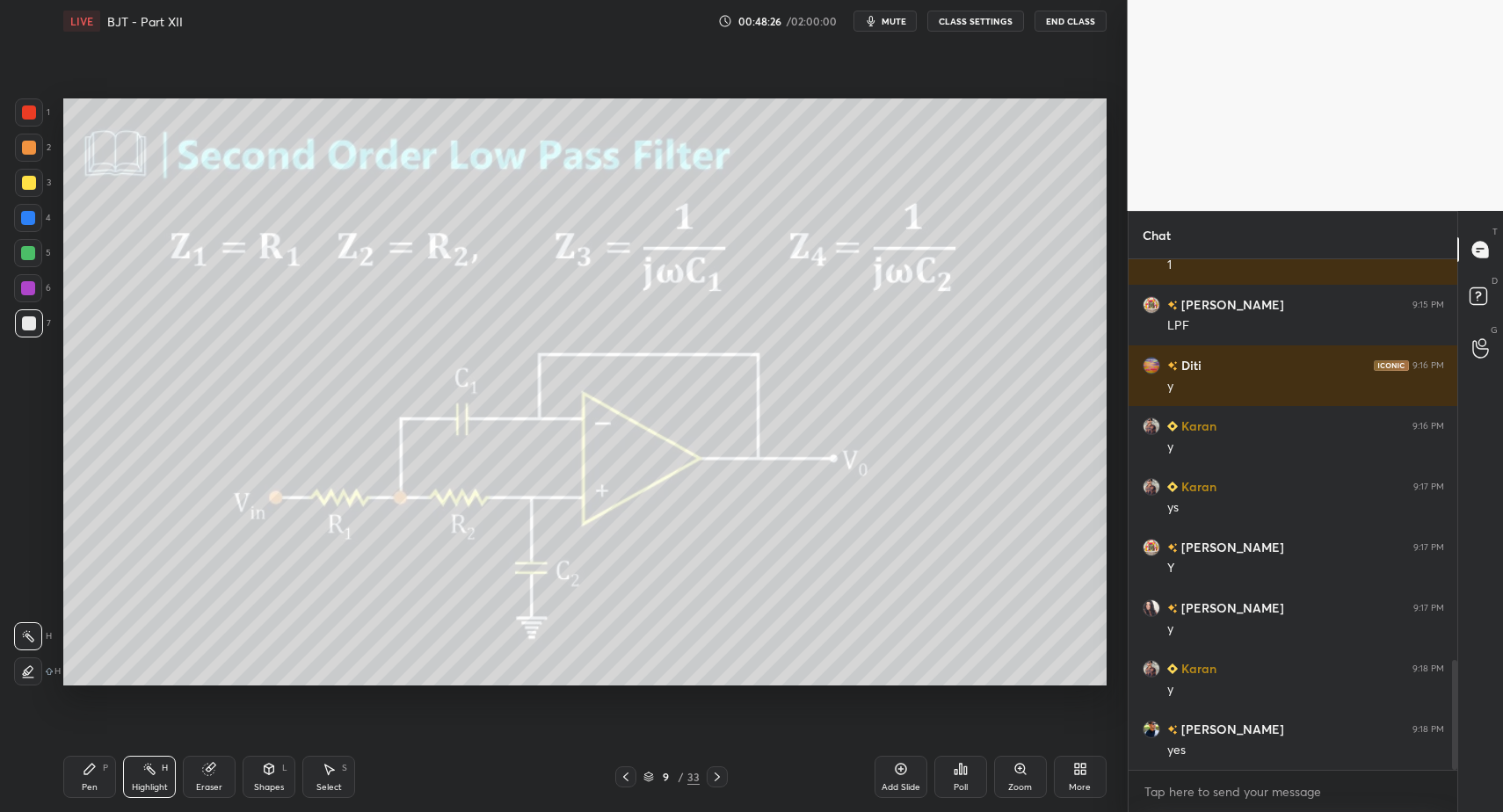
click at [149, 774] on icon at bounding box center [149, 769] width 14 height 14
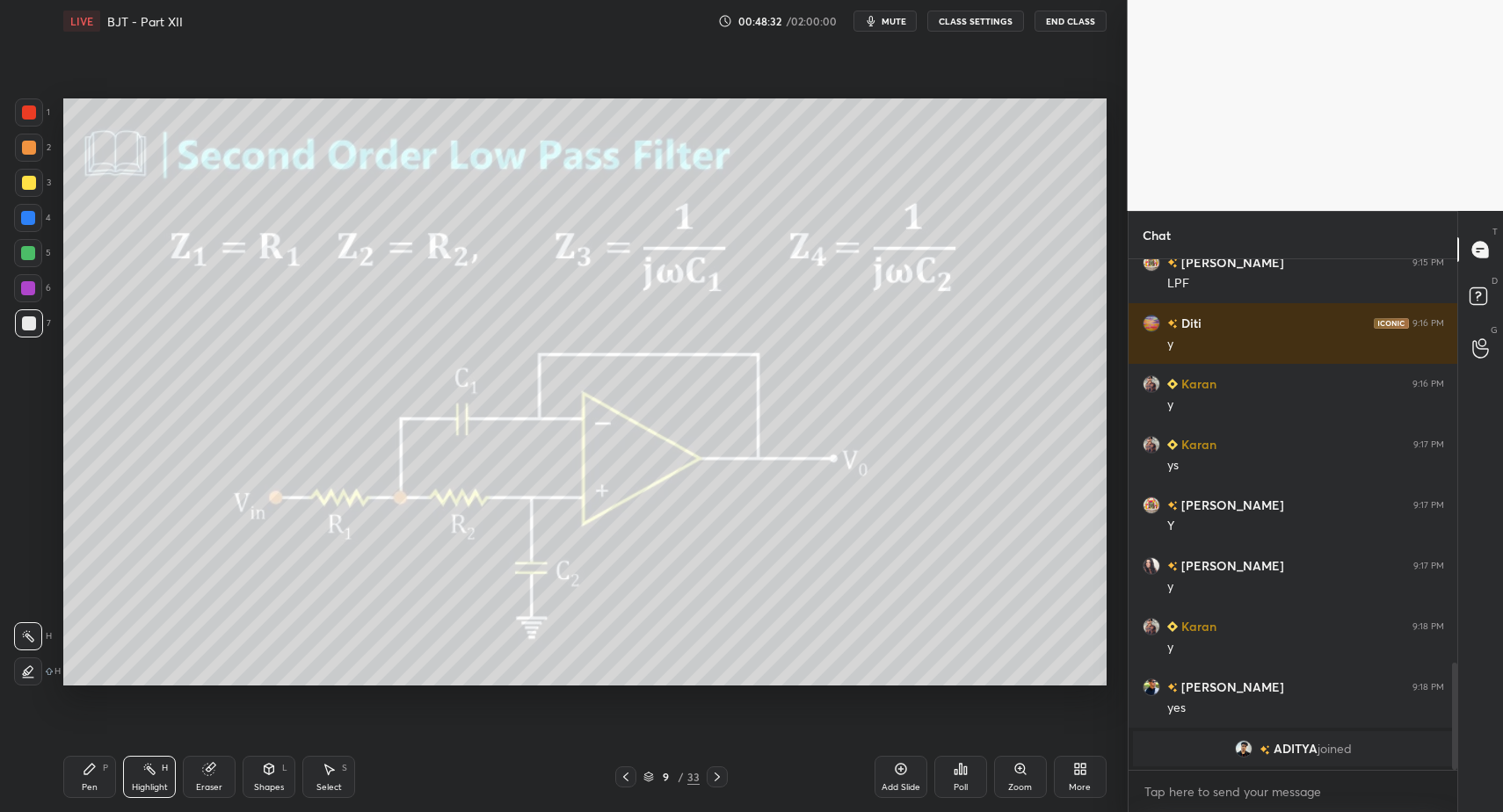
click at [712, 774] on icon at bounding box center [717, 777] width 14 height 14
click at [718, 777] on icon at bounding box center [716, 777] width 5 height 9
click at [724, 781] on div at bounding box center [717, 777] width 22 height 22
click at [721, 780] on icon at bounding box center [717, 777] width 14 height 14
click at [288, 777] on div "Shapes L" at bounding box center [269, 777] width 53 height 42
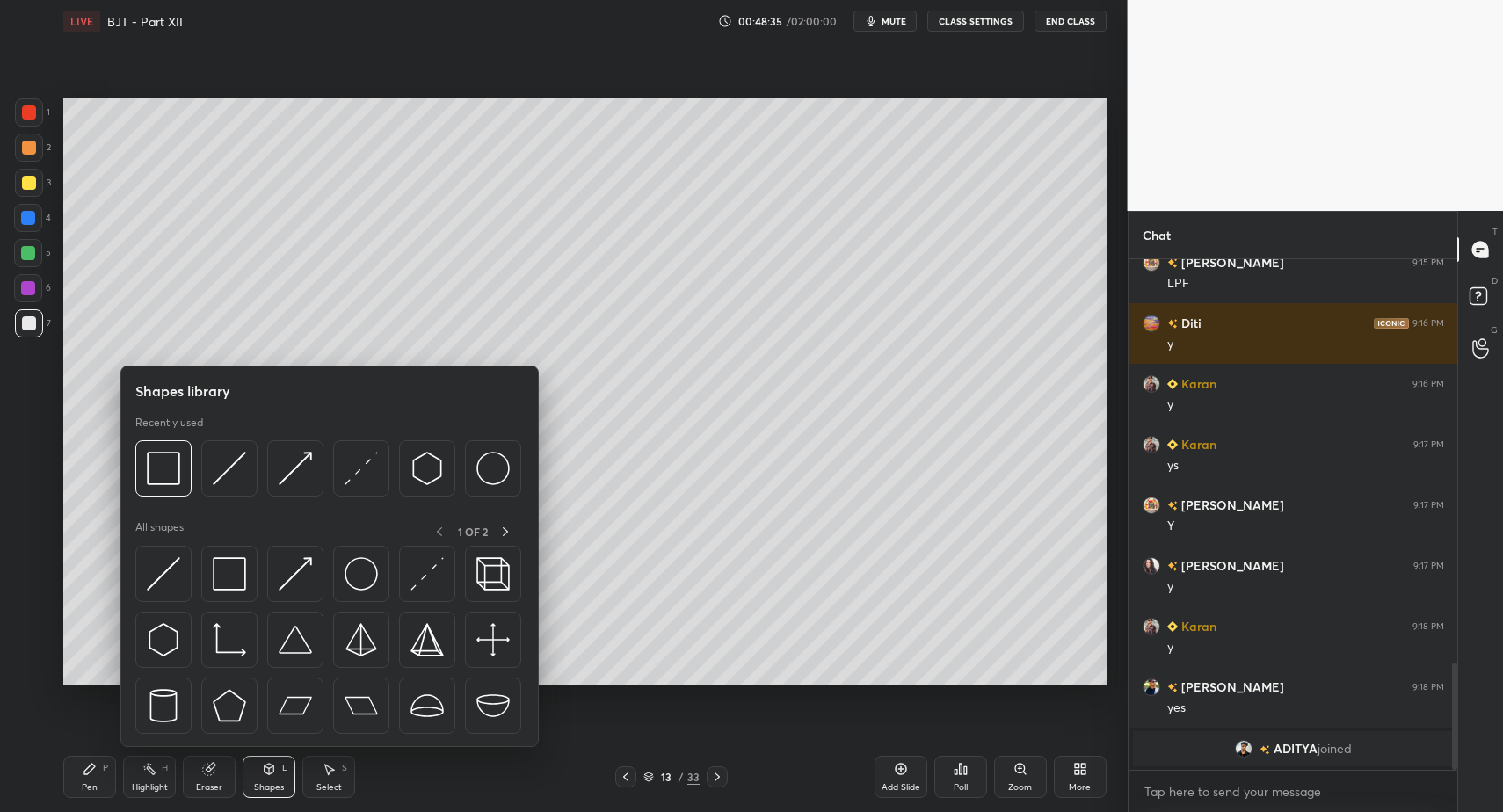
drag, startPoint x: 727, startPoint y: 778, endPoint x: 606, endPoint y: 774, distance: 121.1
click at [720, 780] on div "13 / 33" at bounding box center [671, 777] width 406 height 22
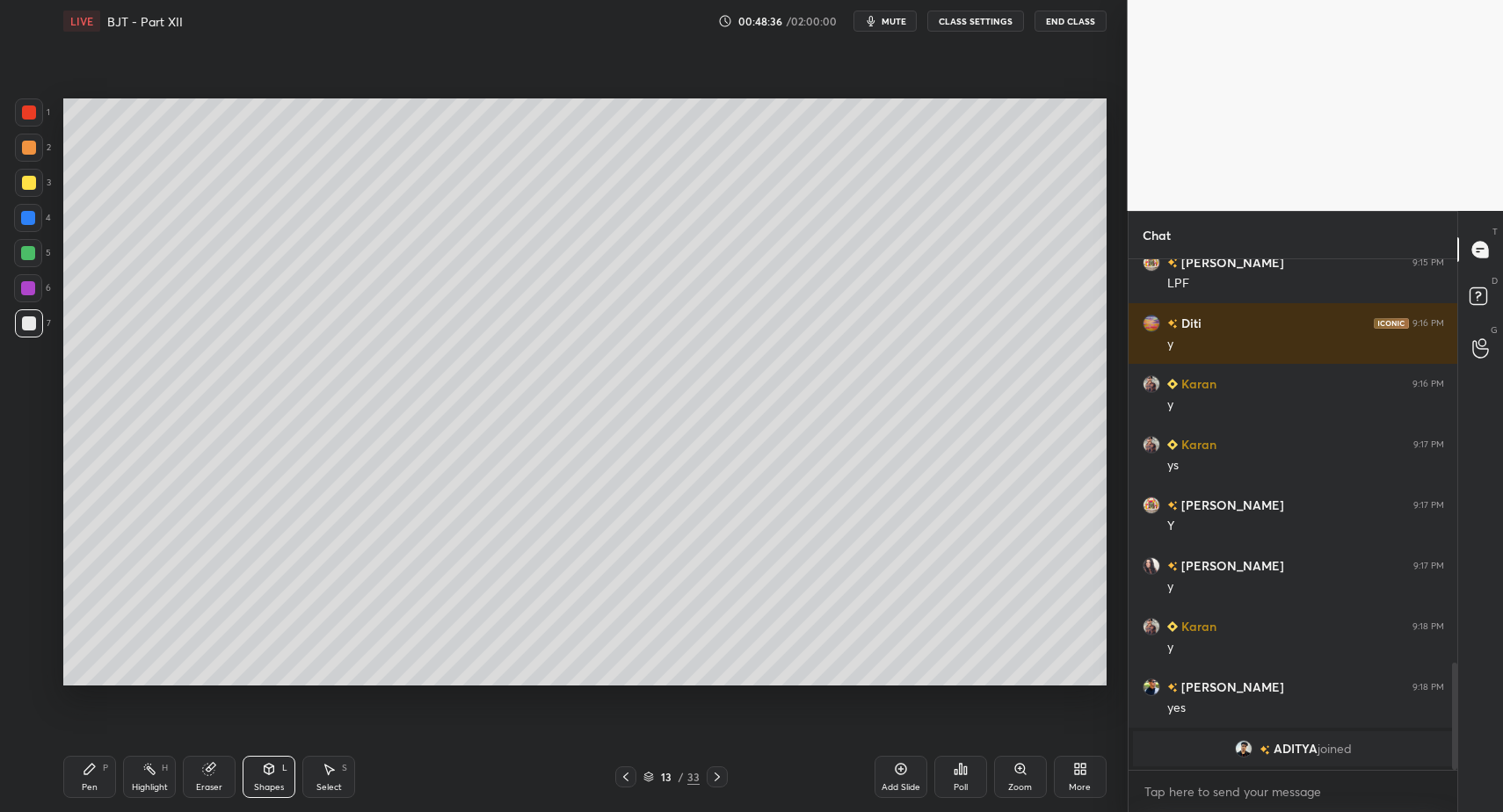
click at [720, 775] on icon at bounding box center [717, 777] width 14 height 14
drag, startPoint x: 246, startPoint y: 763, endPoint x: 252, endPoint y: 748, distance: 16.2
click at [246, 763] on div "Shapes L" at bounding box center [269, 777] width 53 height 42
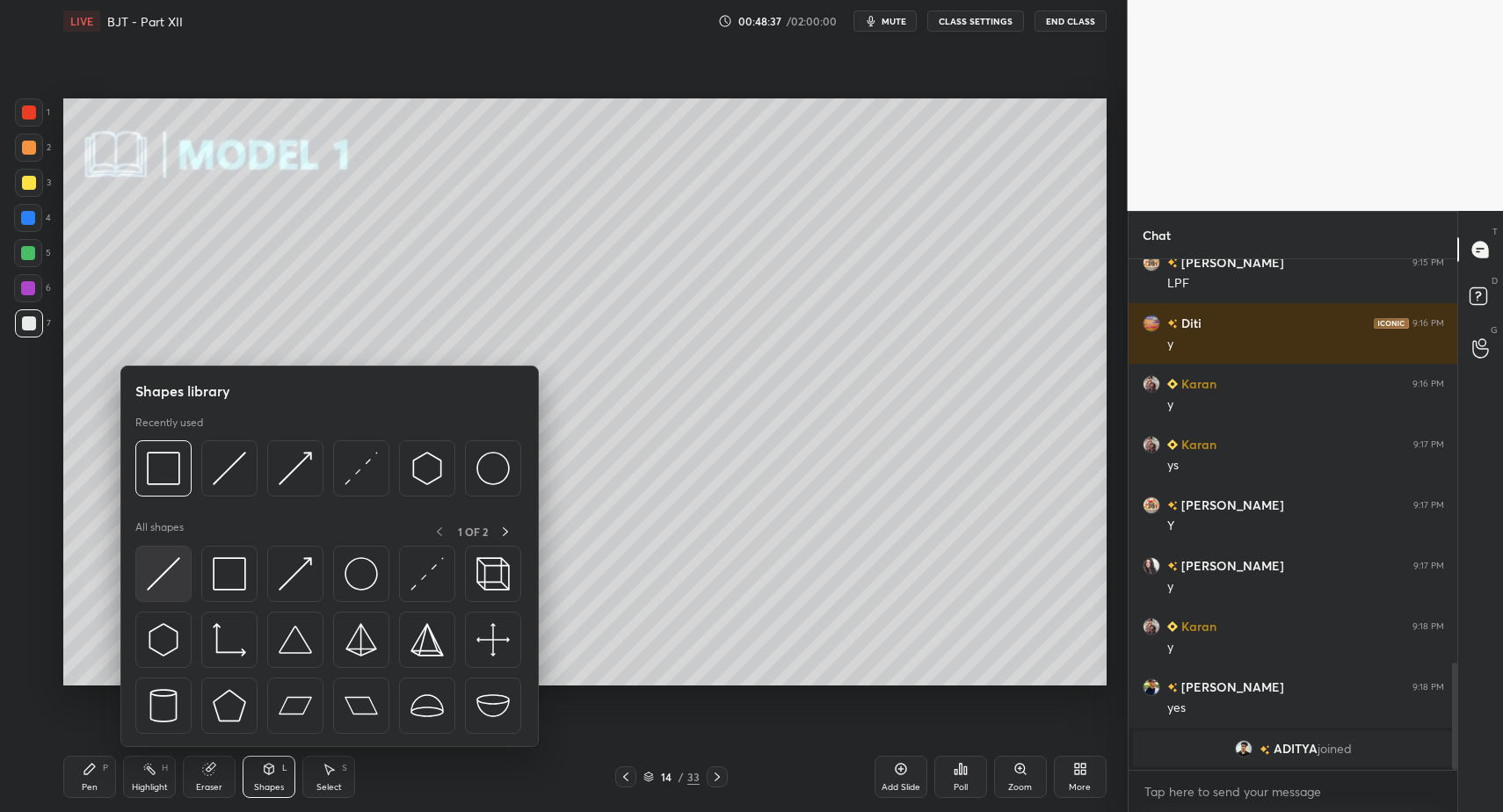
click at [180, 563] on div at bounding box center [163, 573] width 56 height 56
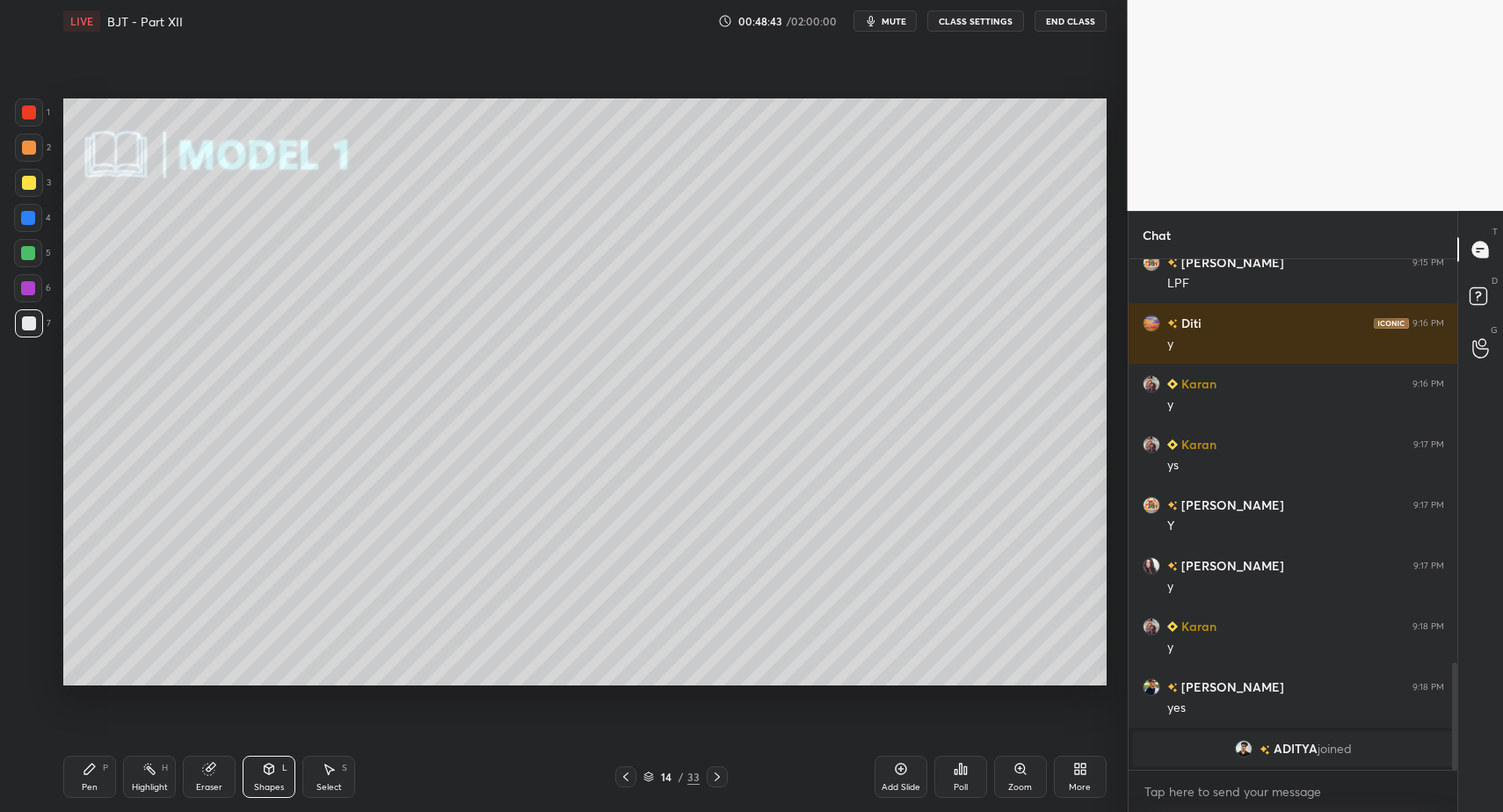
click at [288, 783] on div "Shapes L" at bounding box center [269, 777] width 53 height 42
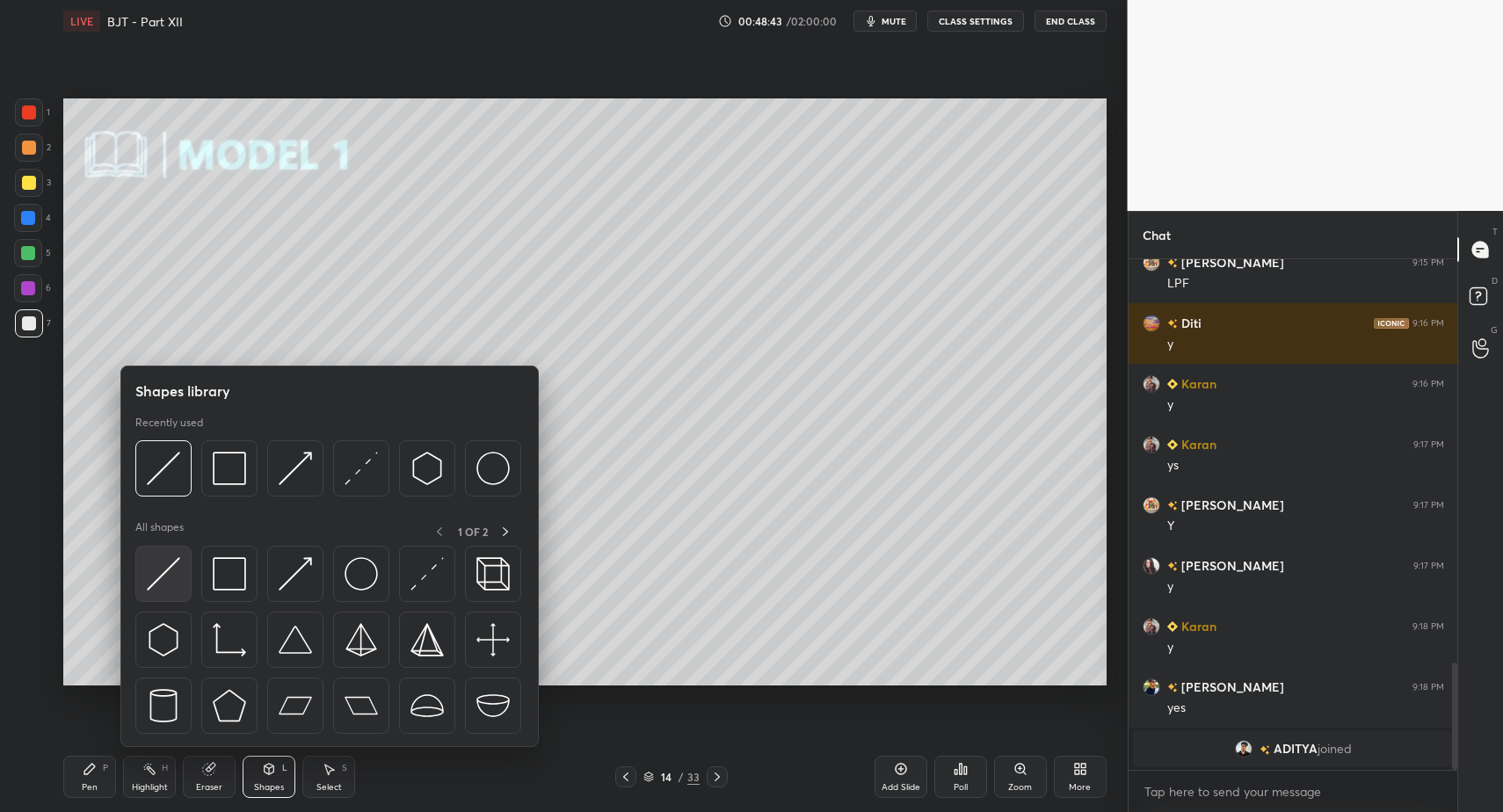
click at [167, 561] on img at bounding box center [164, 574] width 33 height 33
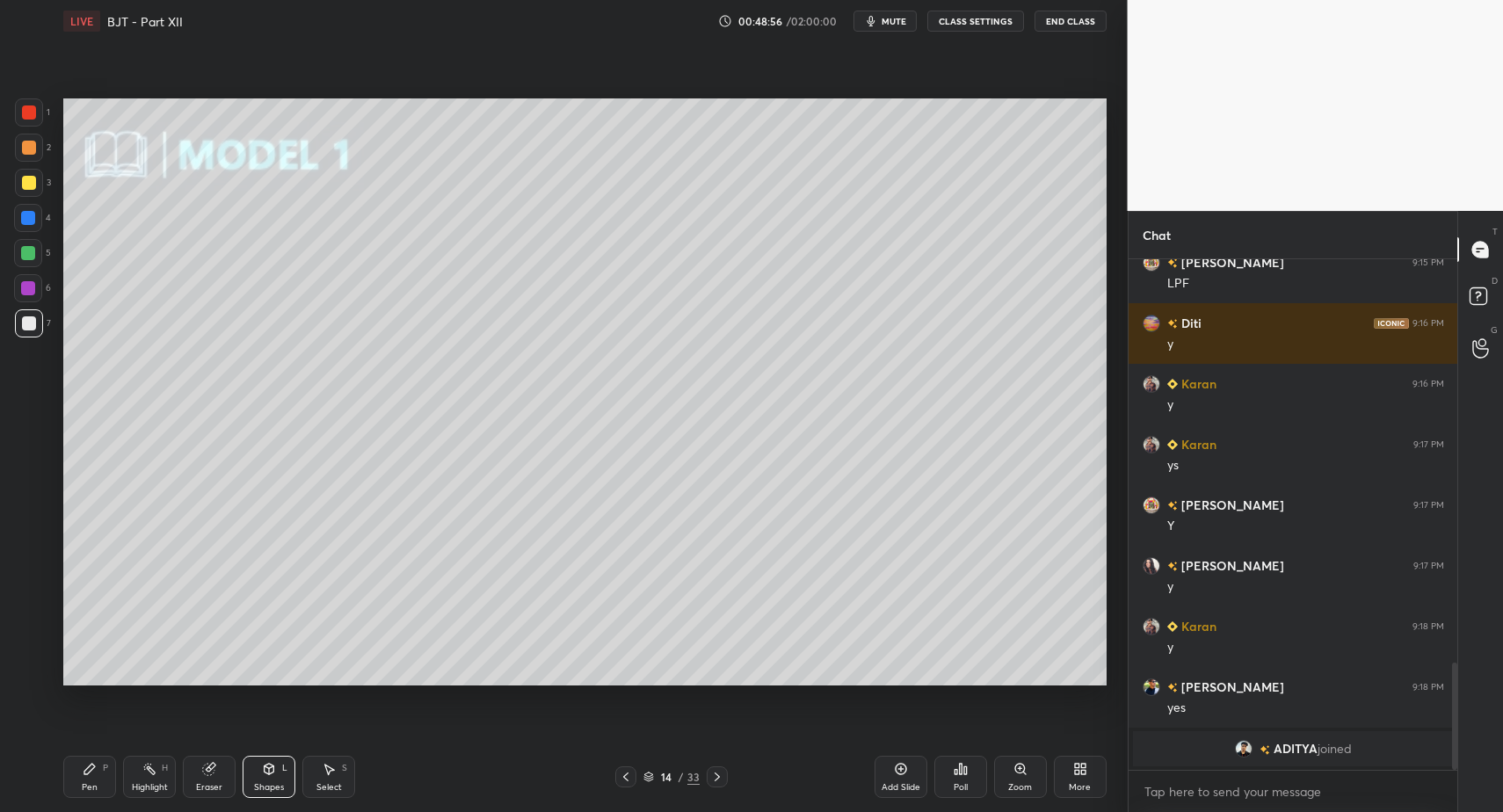
click at [284, 775] on div "Shapes L" at bounding box center [269, 777] width 53 height 42
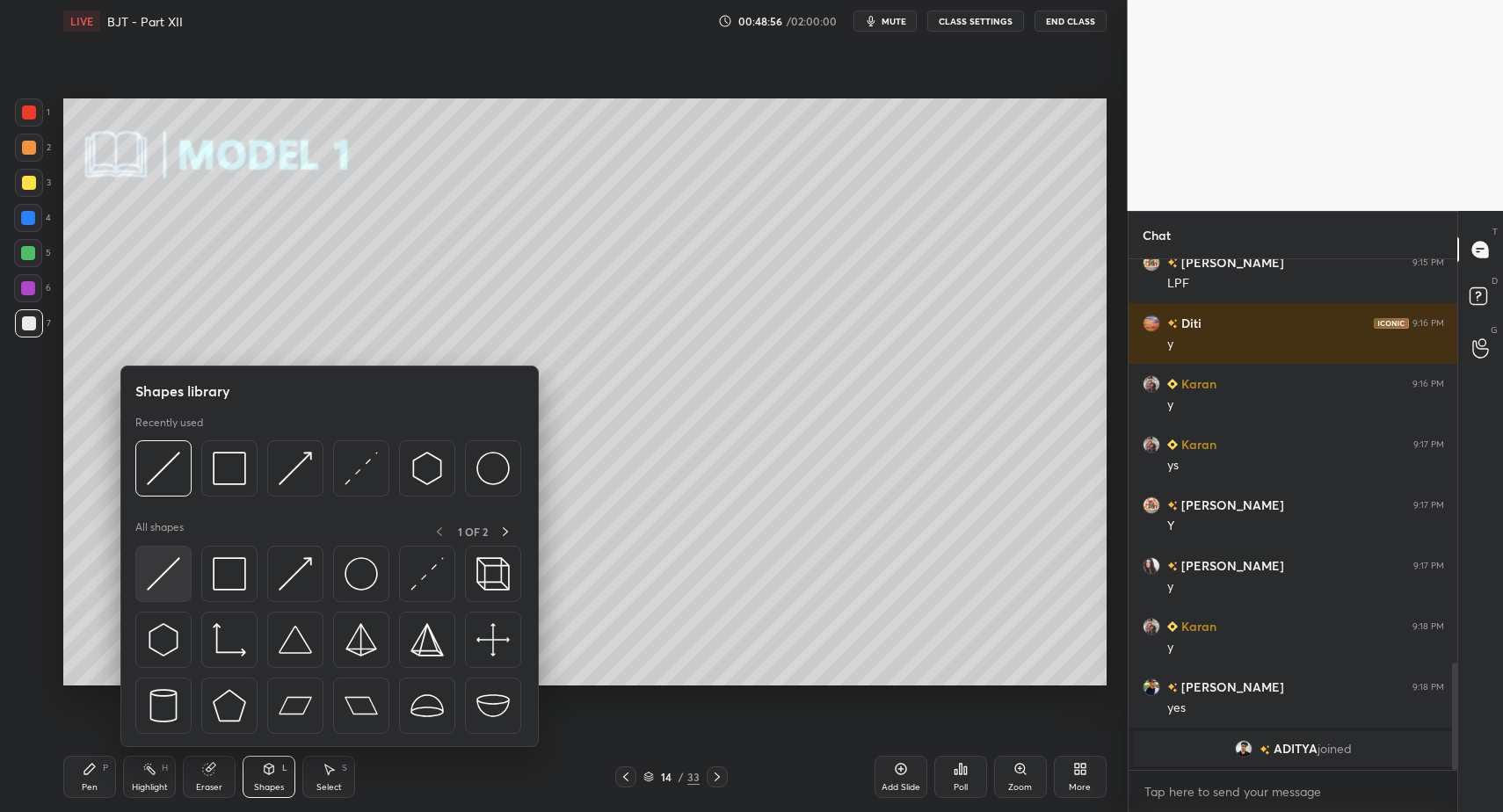
click at [163, 573] on img at bounding box center [164, 574] width 33 height 33
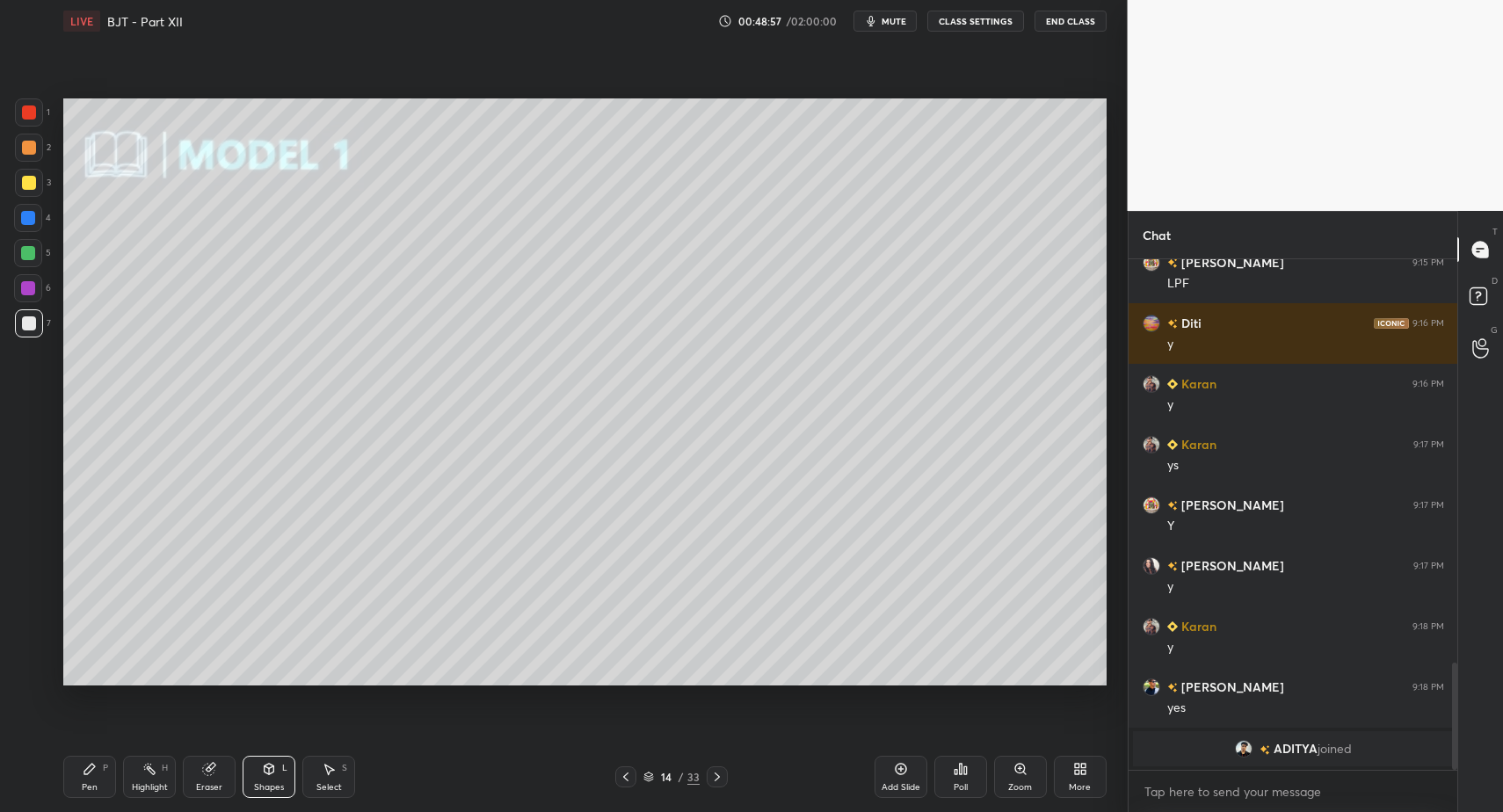
drag, startPoint x: 279, startPoint y: 781, endPoint x: 263, endPoint y: 756, distance: 29.7
click at [279, 783] on div "Shapes" at bounding box center [268, 787] width 30 height 9
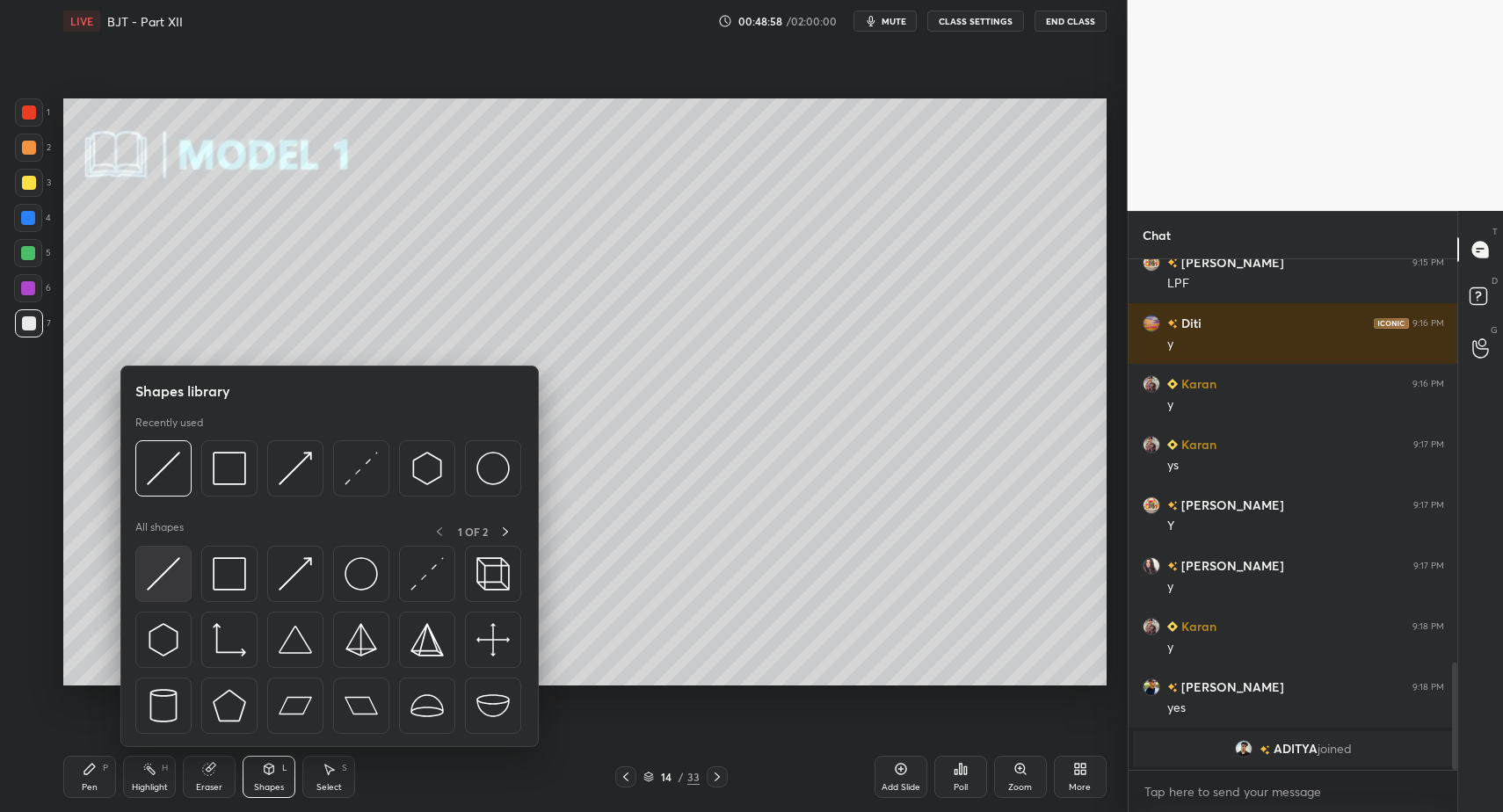
click at [148, 581] on img at bounding box center [164, 574] width 33 height 33
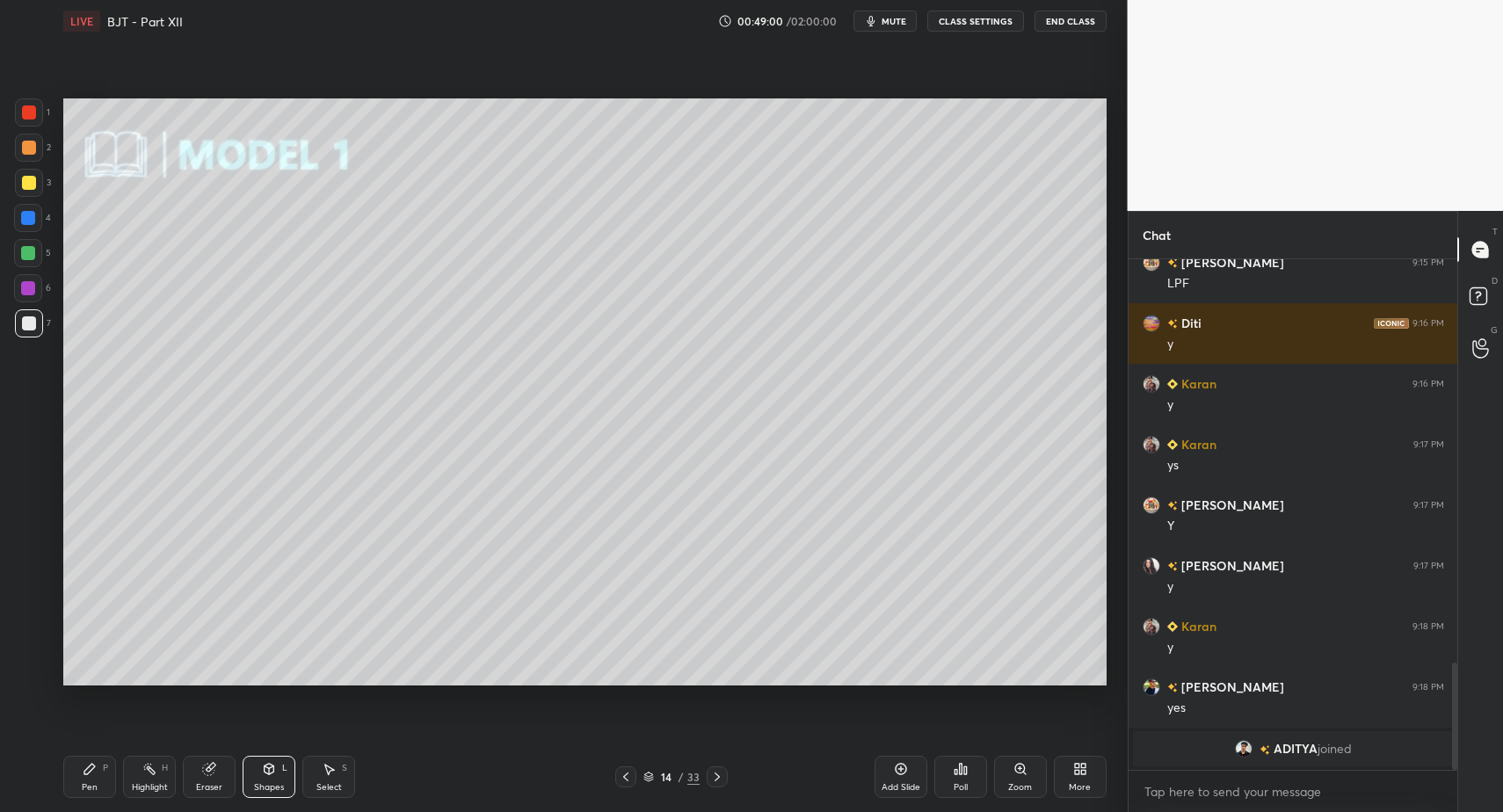
drag, startPoint x: 114, startPoint y: 779, endPoint x: 103, endPoint y: 776, distance: 11.4
click at [114, 779] on div "Pen P" at bounding box center [90, 777] width 53 height 42
drag, startPoint x: 103, startPoint y: 776, endPoint x: 194, endPoint y: 695, distance: 121.8
click at [99, 777] on div "Pen P" at bounding box center [90, 777] width 53 height 42
click at [335, 781] on div "Select S" at bounding box center [329, 777] width 53 height 42
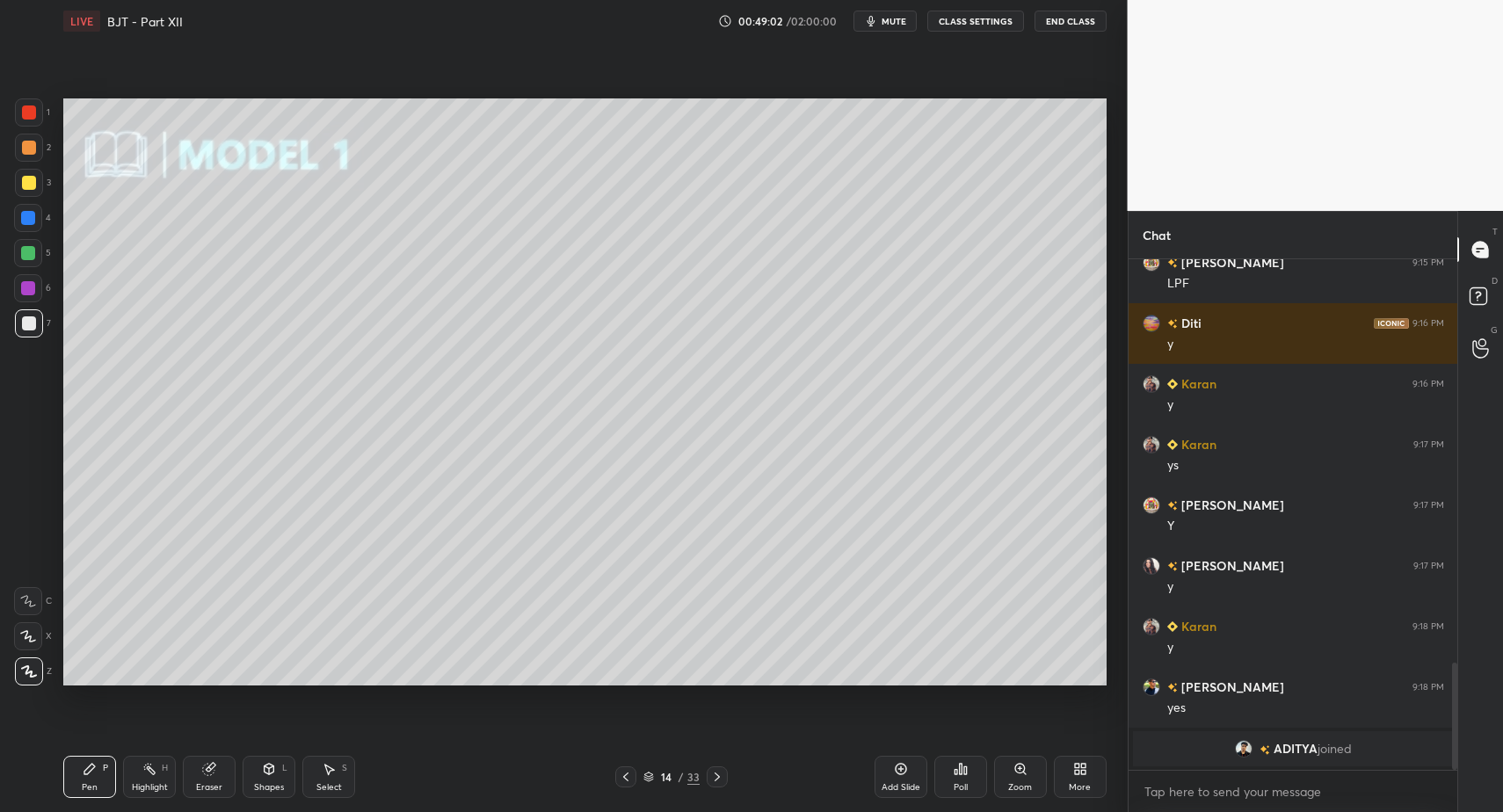
drag, startPoint x: 331, startPoint y: 774, endPoint x: 355, endPoint y: 713, distance: 65.6
click at [332, 771] on div "Select S" at bounding box center [329, 777] width 53 height 42
drag, startPoint x: 371, startPoint y: 577, endPoint x: 405, endPoint y: 601, distance: 41.6
click at [405, 601] on div "0 ° Undo Copy Paste here Duplicate Duplicate to new slide Delete" at bounding box center [585, 391] width 1043 height 586
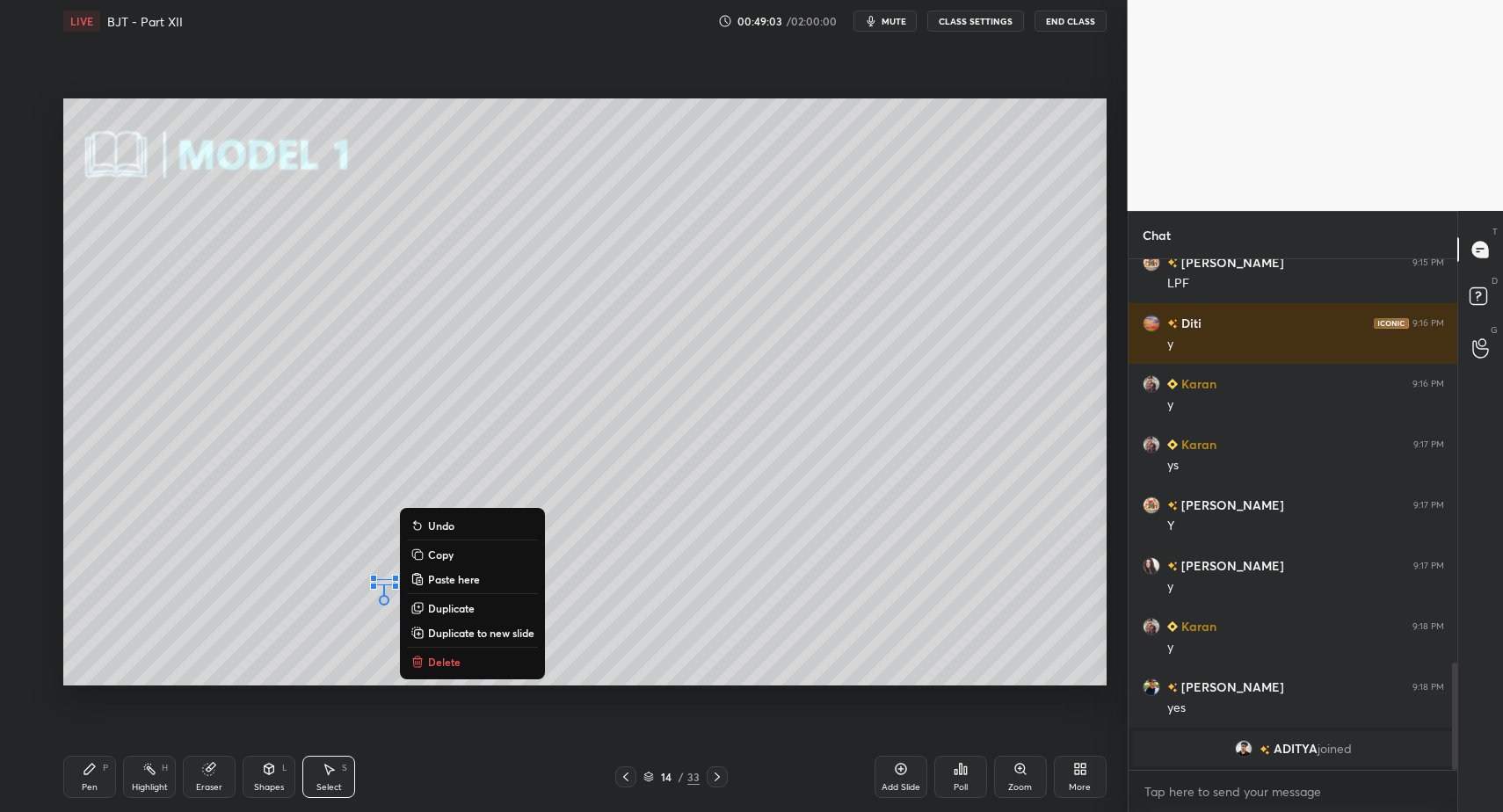
drag, startPoint x: 440, startPoint y: 655, endPoint x: 348, endPoint y: 721, distance: 113.2
click at [440, 655] on p "Delete" at bounding box center [444, 661] width 32 height 14
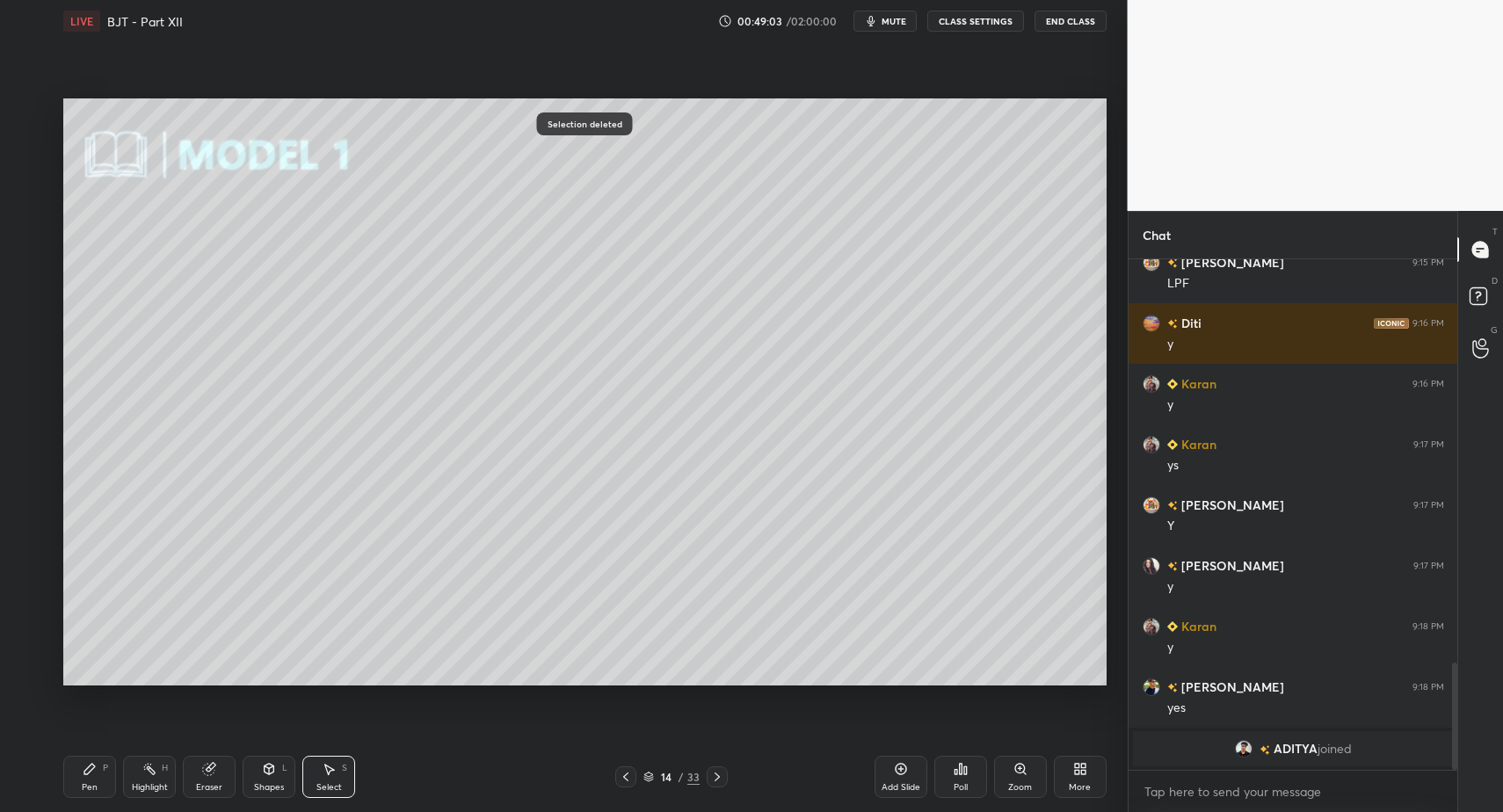
drag, startPoint x: 268, startPoint y: 780, endPoint x: 258, endPoint y: 751, distance: 30.7
click at [268, 780] on div "Shapes L" at bounding box center [269, 777] width 53 height 42
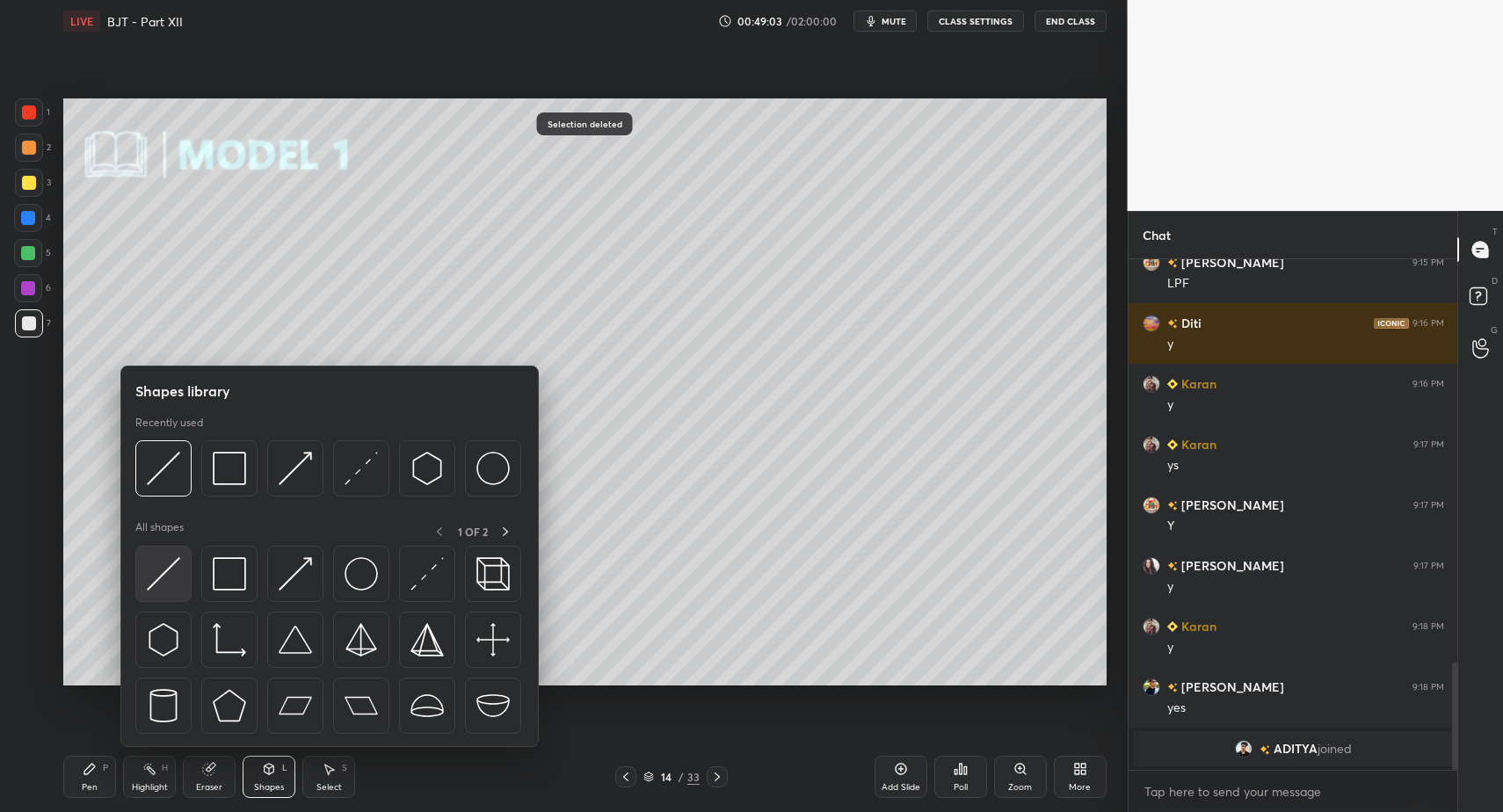
click at [166, 564] on img at bounding box center [164, 574] width 33 height 33
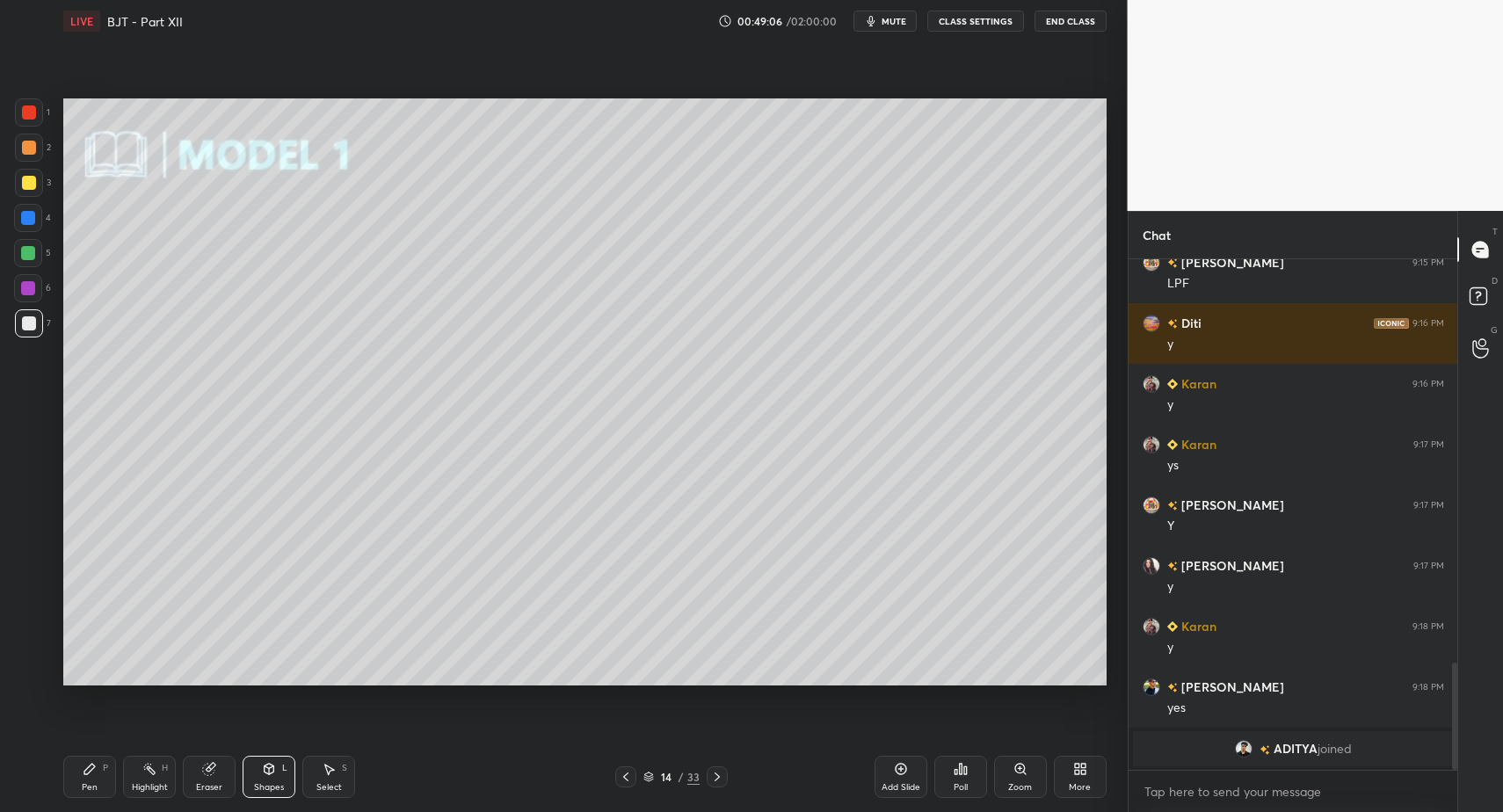
click at [116, 777] on div "Pen P Highlight H Eraser Shapes L Select S" at bounding box center [267, 777] width 406 height 42
click at [113, 774] on div "Pen P" at bounding box center [90, 777] width 53 height 42
drag, startPoint x: 95, startPoint y: 779, endPoint x: 118, endPoint y: 700, distance: 82.3
click at [95, 779] on div "Pen P" at bounding box center [90, 777] width 53 height 42
click at [623, 780] on icon at bounding box center [626, 777] width 14 height 14
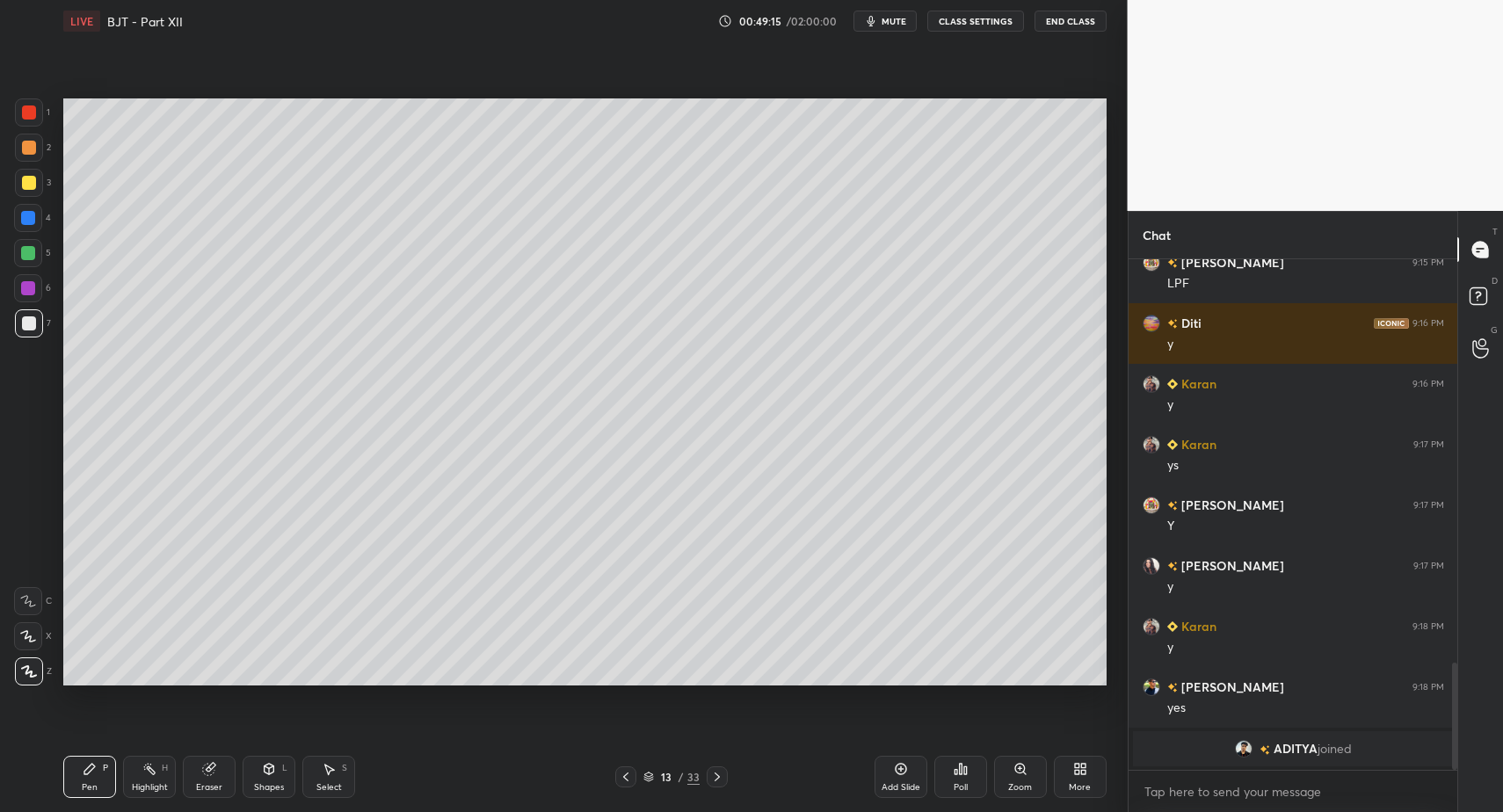
click at [623, 780] on icon at bounding box center [626, 777] width 14 height 14
click at [627, 776] on icon at bounding box center [626, 777] width 14 height 14
click at [626, 778] on icon at bounding box center [626, 777] width 14 height 14
click at [141, 783] on div "Highlight" at bounding box center [150, 787] width 36 height 9
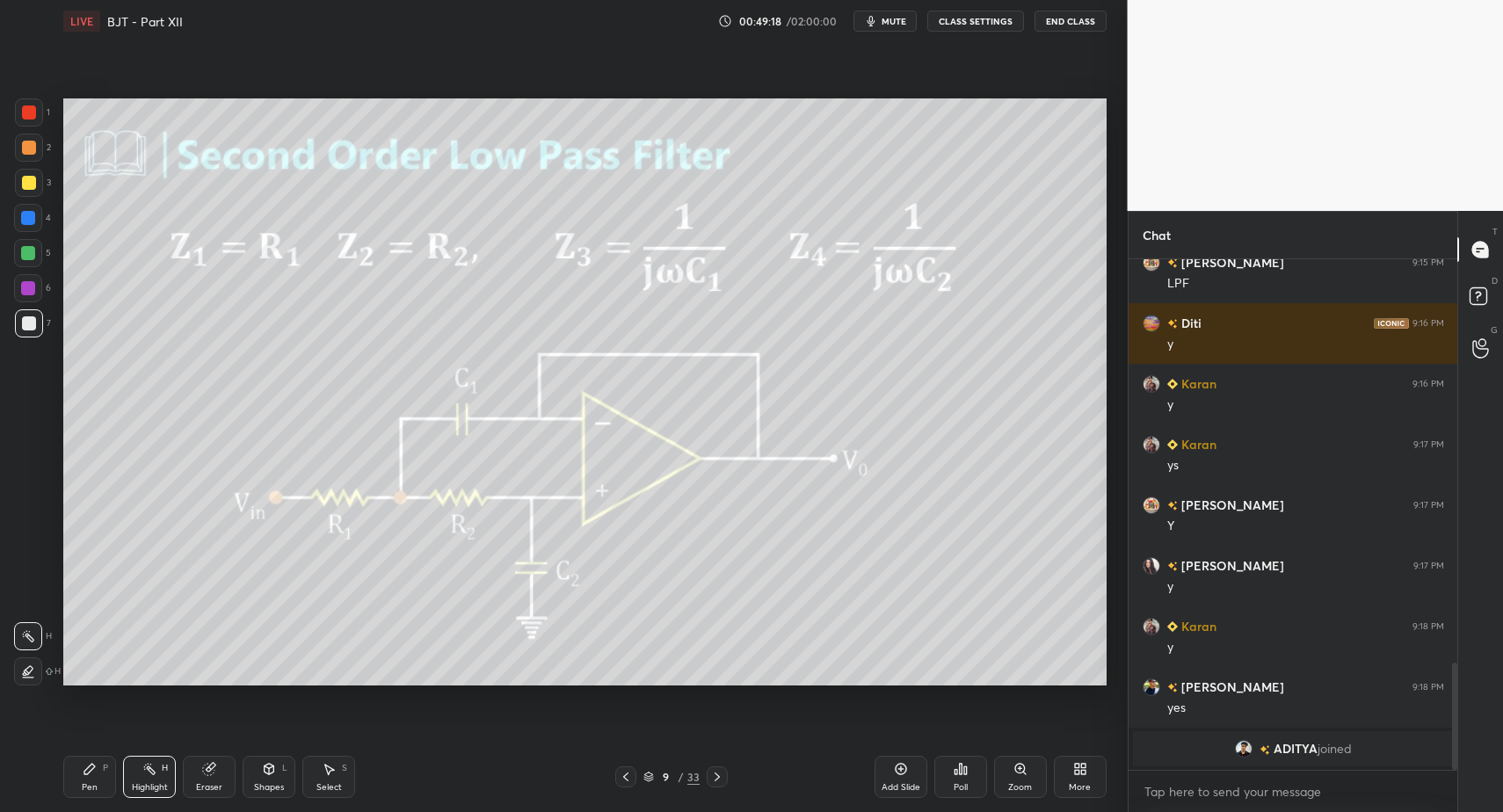
click at [151, 768] on rect at bounding box center [151, 770] width 9 height 9
click at [720, 779] on icon at bounding box center [717, 777] width 14 height 14
click at [724, 780] on div at bounding box center [717, 777] width 22 height 22
drag, startPoint x: 718, startPoint y: 779, endPoint x: 704, endPoint y: 779, distance: 14.0
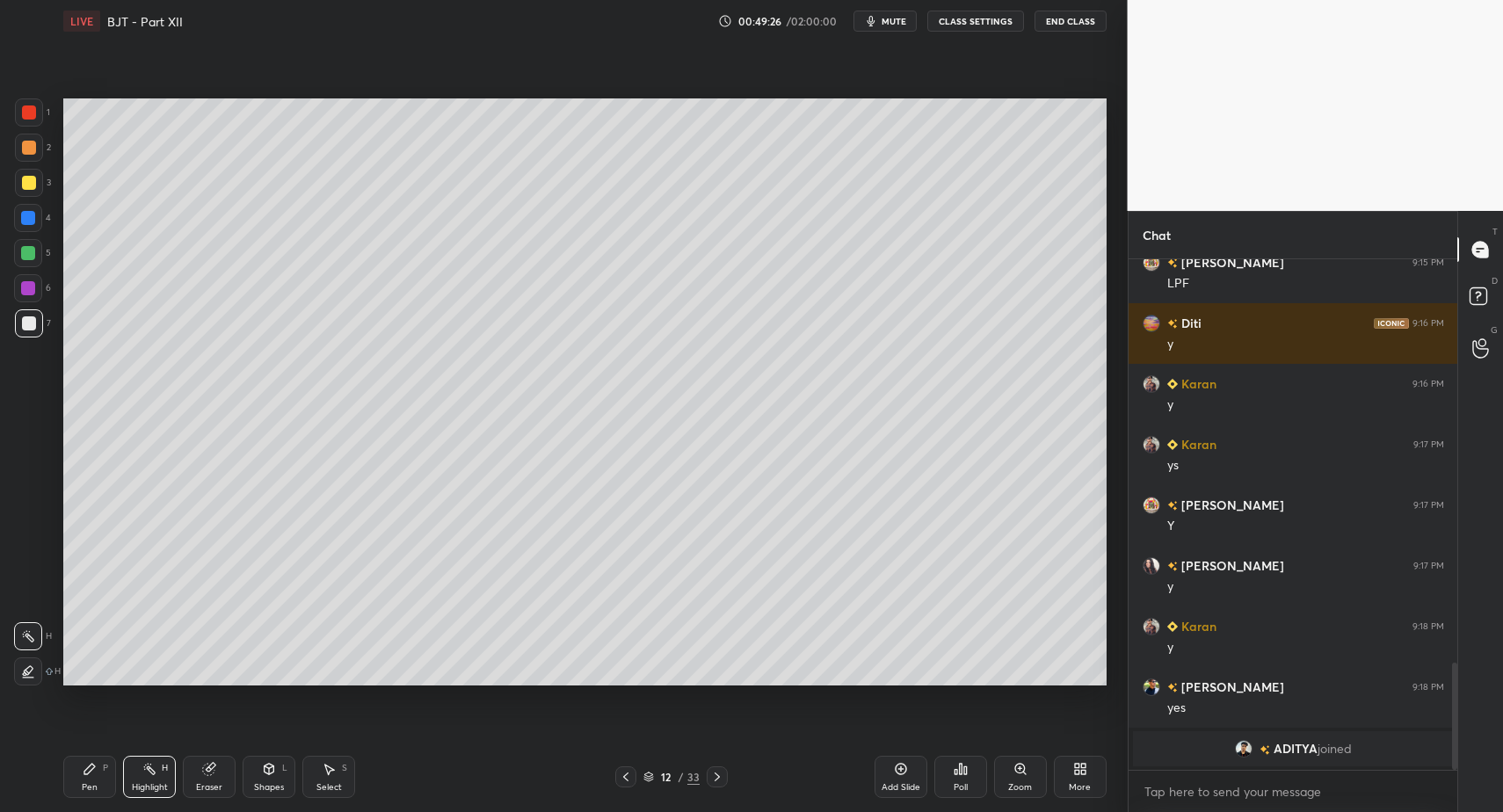
click at [718, 779] on icon at bounding box center [717, 777] width 14 height 14
click at [718, 777] on icon at bounding box center [716, 777] width 5 height 9
click at [271, 785] on div "Shapes" at bounding box center [268, 787] width 30 height 9
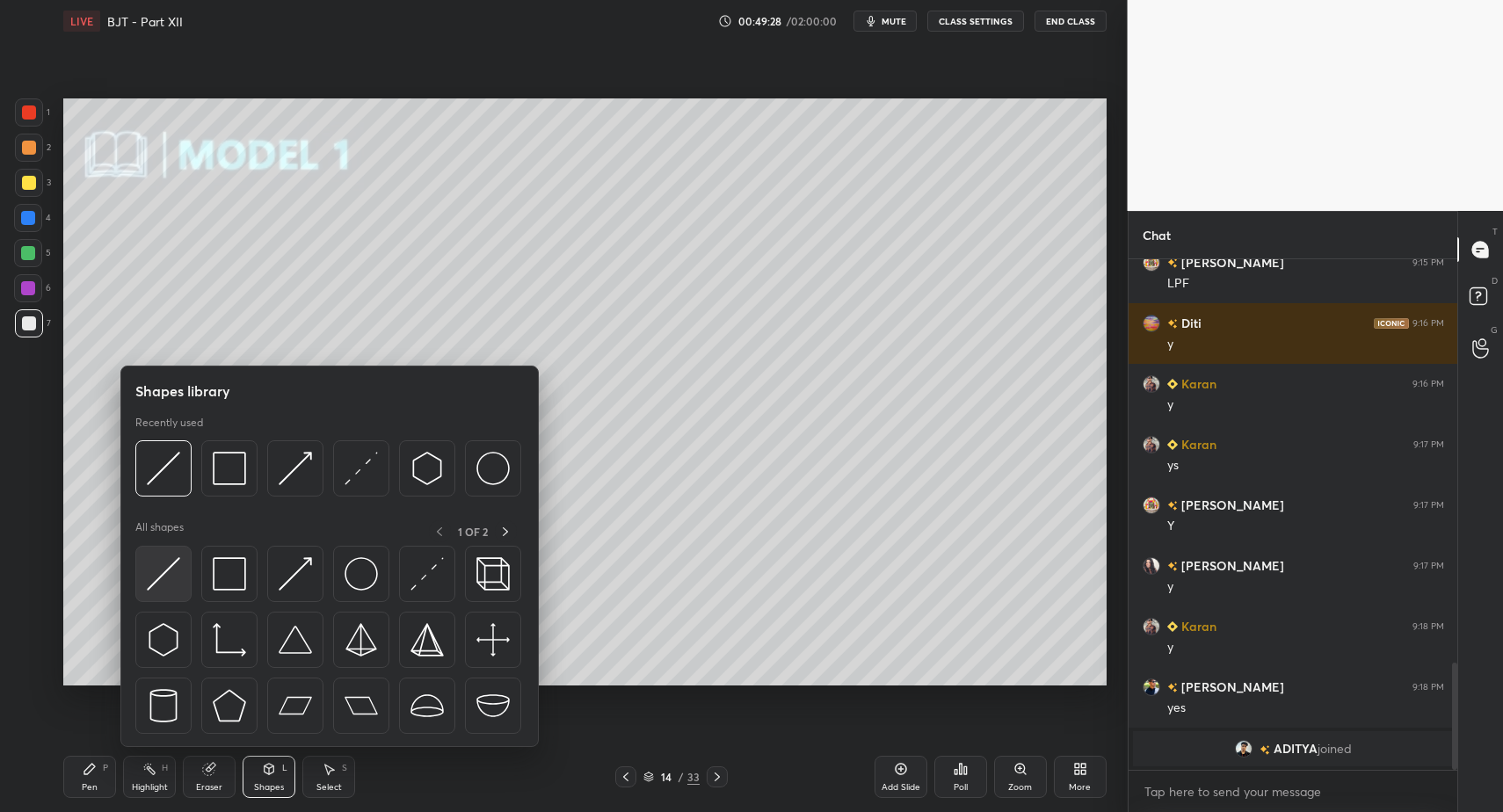
click at [158, 592] on div at bounding box center [163, 573] width 56 height 56
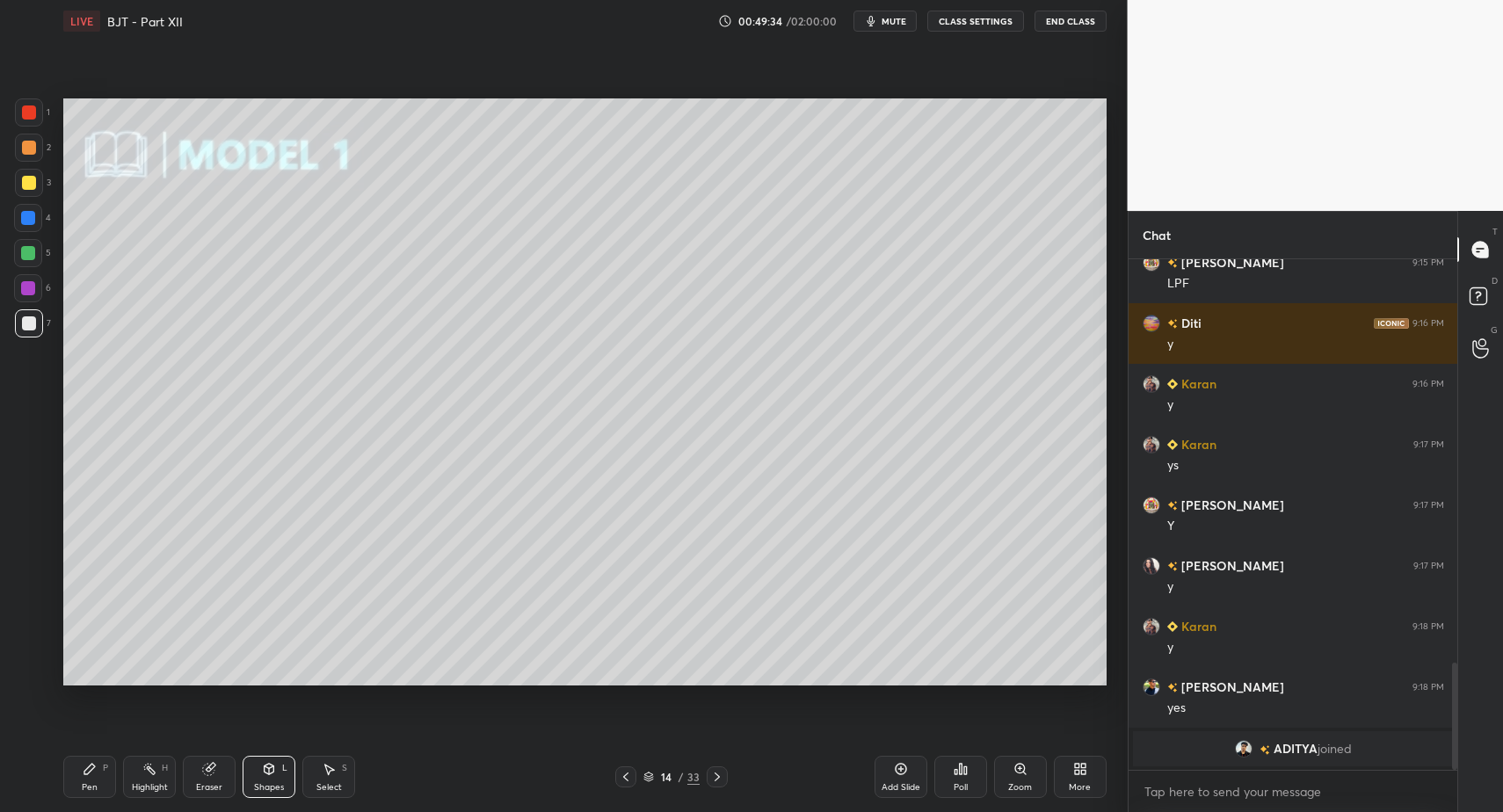
click at [329, 775] on icon at bounding box center [328, 769] width 14 height 14
drag, startPoint x: 329, startPoint y: 775, endPoint x: 278, endPoint y: 616, distance: 167.0
click at [329, 775] on icon at bounding box center [328, 769] width 14 height 14
drag, startPoint x: 242, startPoint y: 565, endPoint x: 278, endPoint y: 641, distance: 84.1
click at [277, 632] on div "0 ° Undo Copy Paste here Duplicate Duplicate to new slide Delete" at bounding box center [585, 391] width 1043 height 586
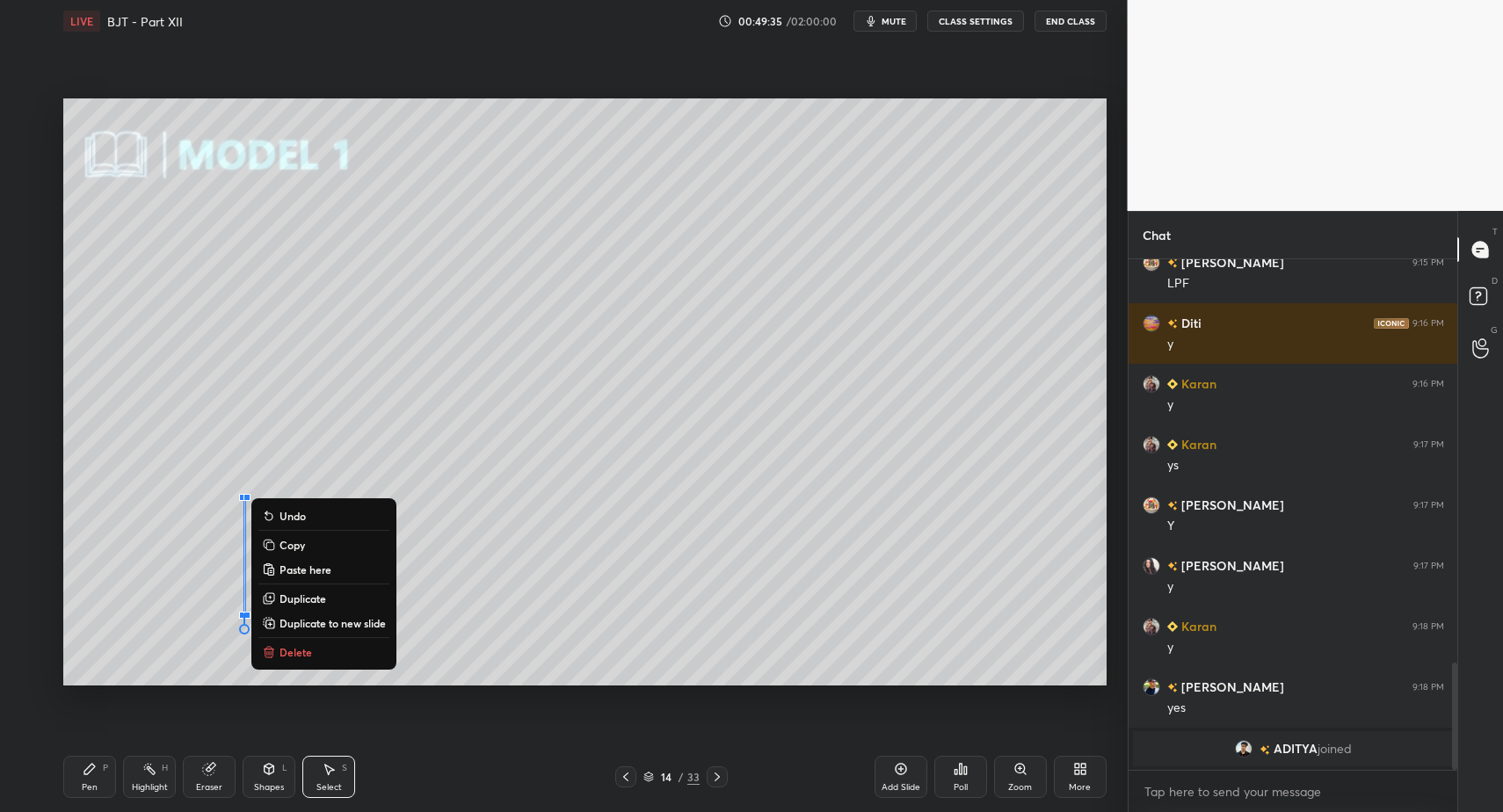
click at [297, 643] on button "Delete" at bounding box center [324, 652] width 131 height 22
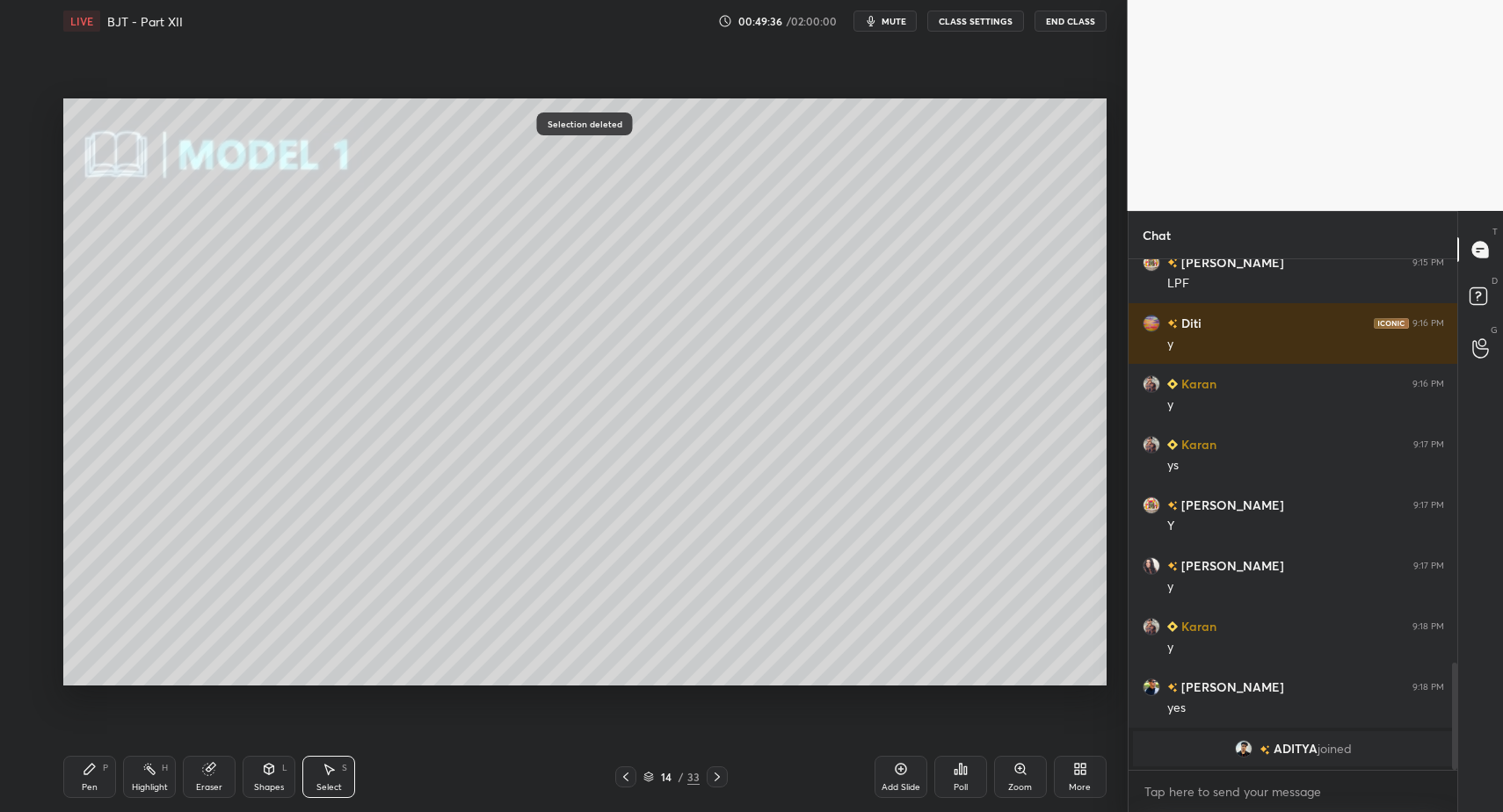
drag, startPoint x: 286, startPoint y: 783, endPoint x: 275, endPoint y: 758, distance: 27.3
click at [282, 784] on div "Shapes L" at bounding box center [269, 777] width 53 height 42
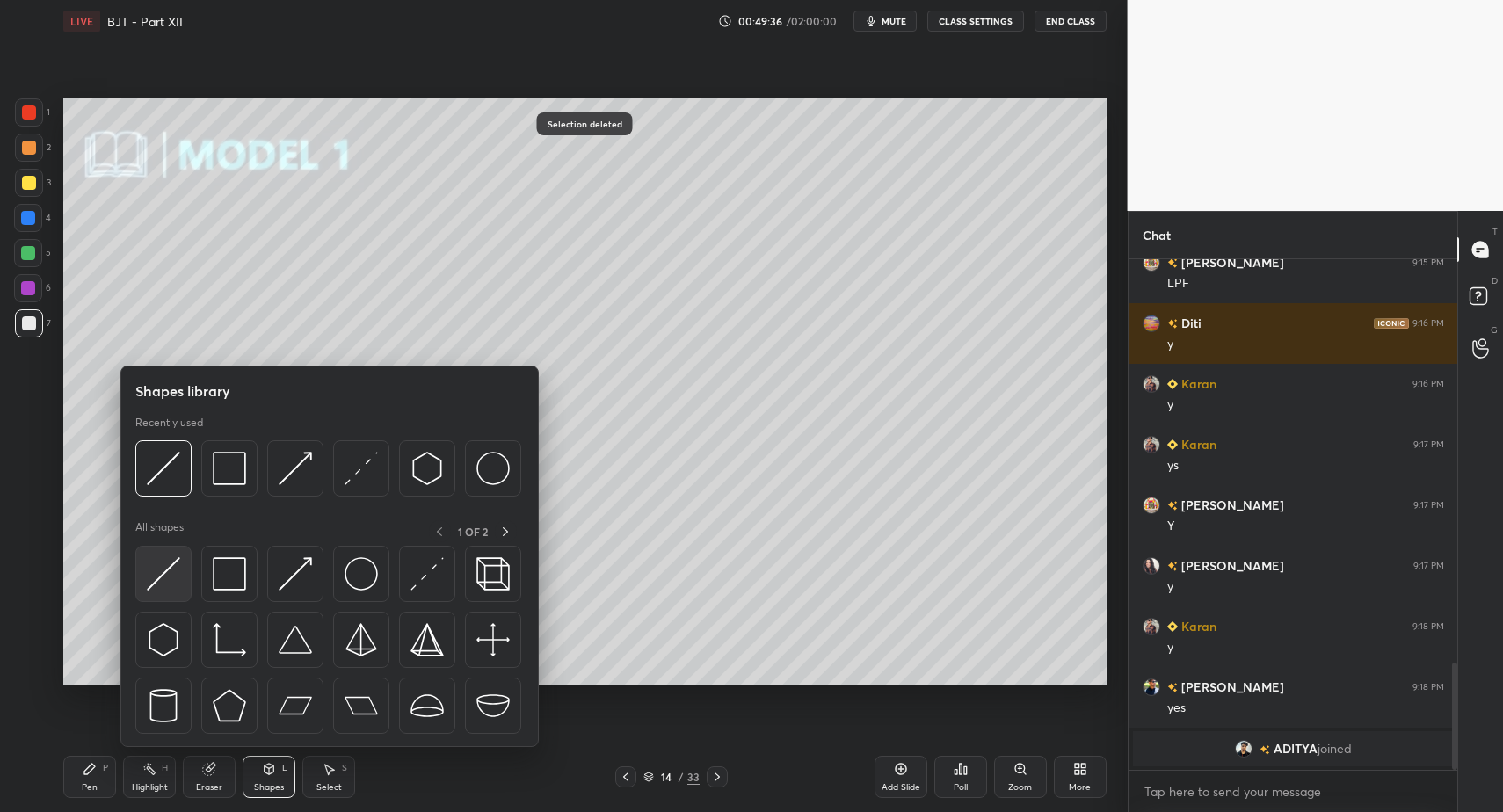
click at [177, 581] on img at bounding box center [164, 574] width 33 height 33
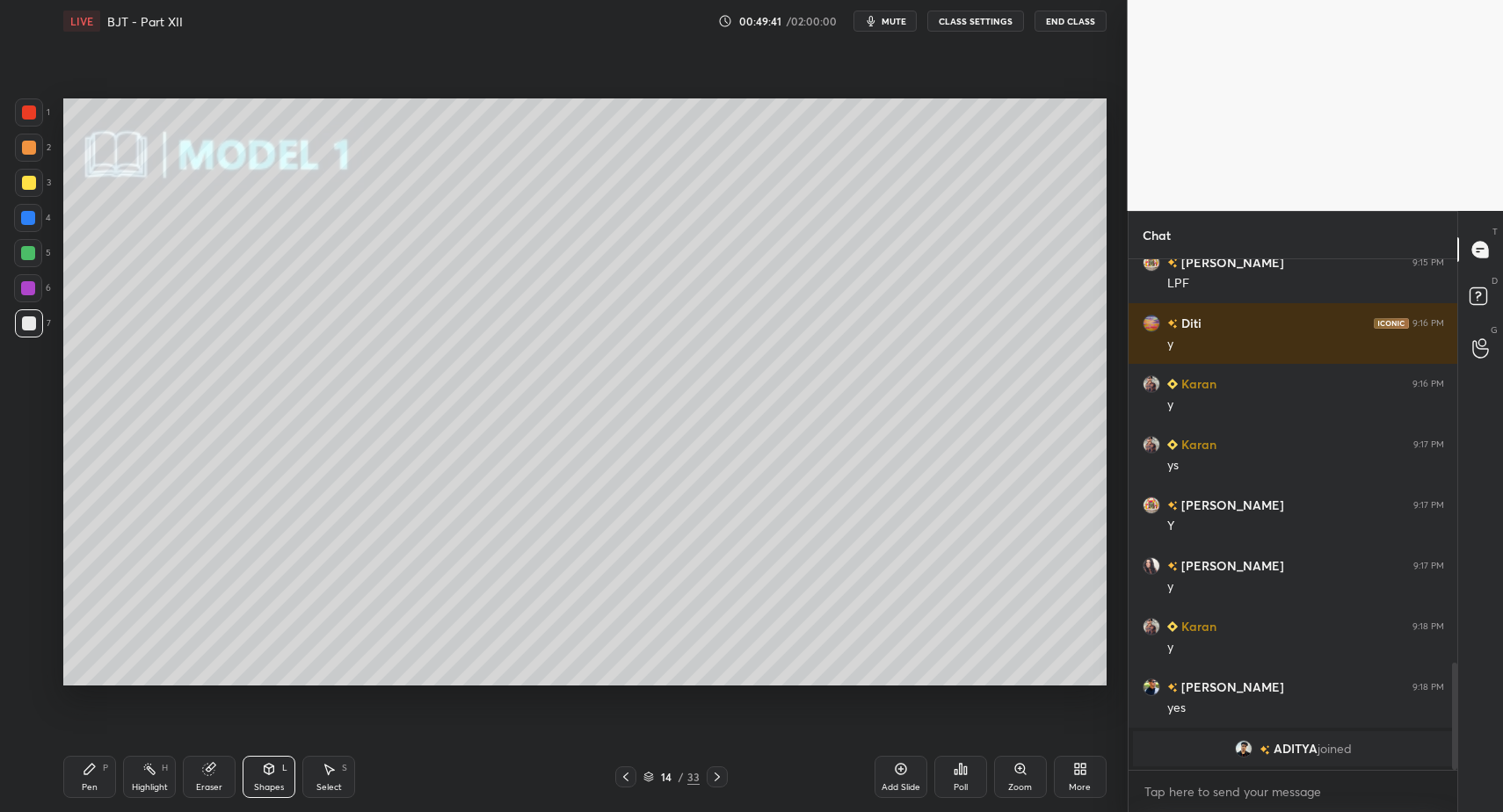
drag, startPoint x: 74, startPoint y: 781, endPoint x: 85, endPoint y: 772, distance: 14.2
click at [74, 781] on div "Pen P" at bounding box center [90, 777] width 53 height 42
click at [85, 772] on icon at bounding box center [89, 769] width 11 height 11
click at [69, 781] on div "Pen P" at bounding box center [90, 777] width 53 height 42
click at [73, 786] on div "Pen P" at bounding box center [90, 777] width 53 height 42
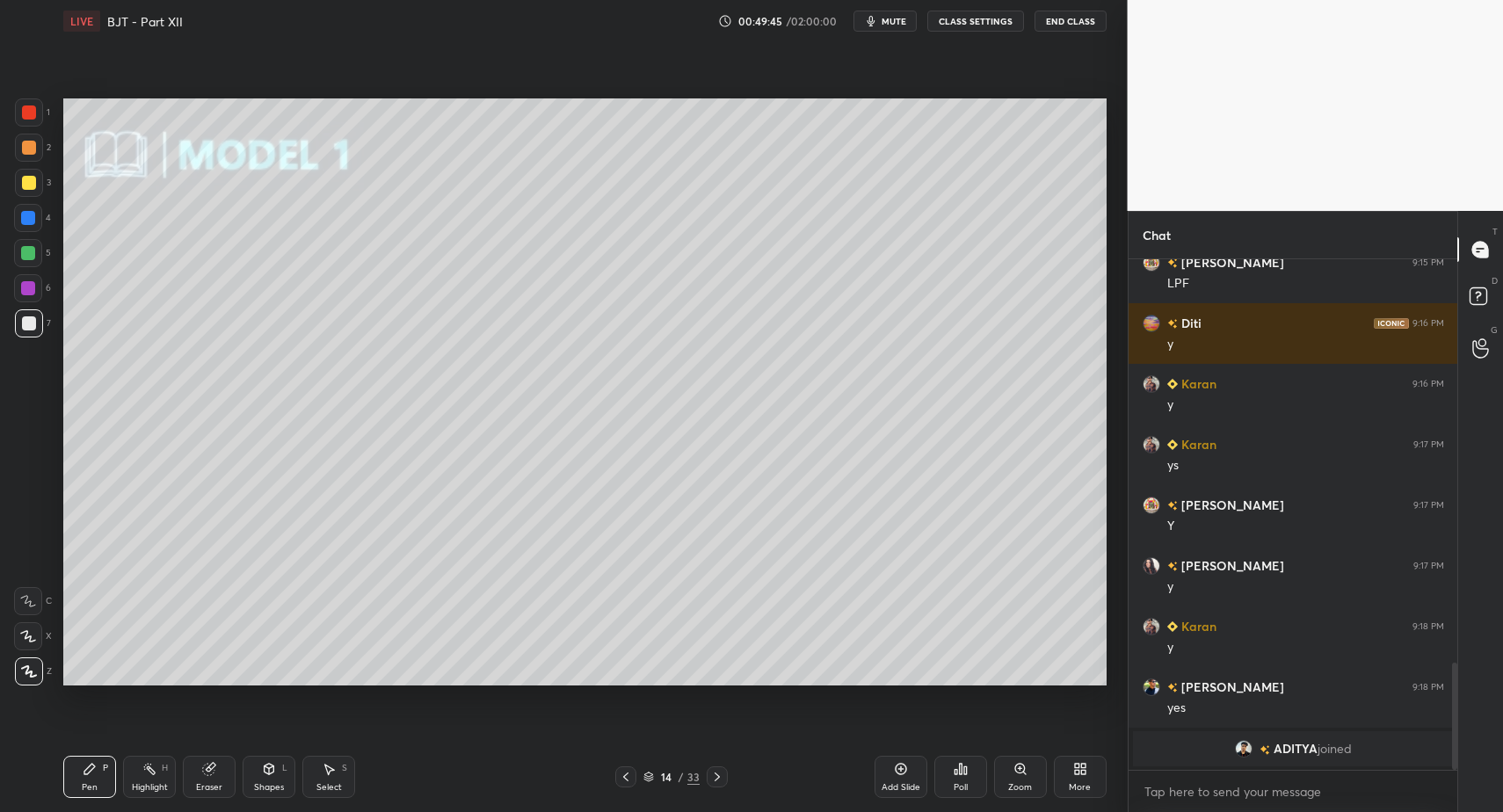
click at [52, 260] on div "1 2 3 4 5 6 7 C X Z C X Z E E Erase all H H" at bounding box center [27, 391] width 56 height 586
click at [38, 261] on div at bounding box center [27, 253] width 28 height 28
click at [21, 320] on div at bounding box center [28, 323] width 28 height 28
drag, startPoint x: 23, startPoint y: 317, endPoint x: 37, endPoint y: 347, distance: 33.1
click at [23, 317] on div at bounding box center [28, 323] width 14 height 14
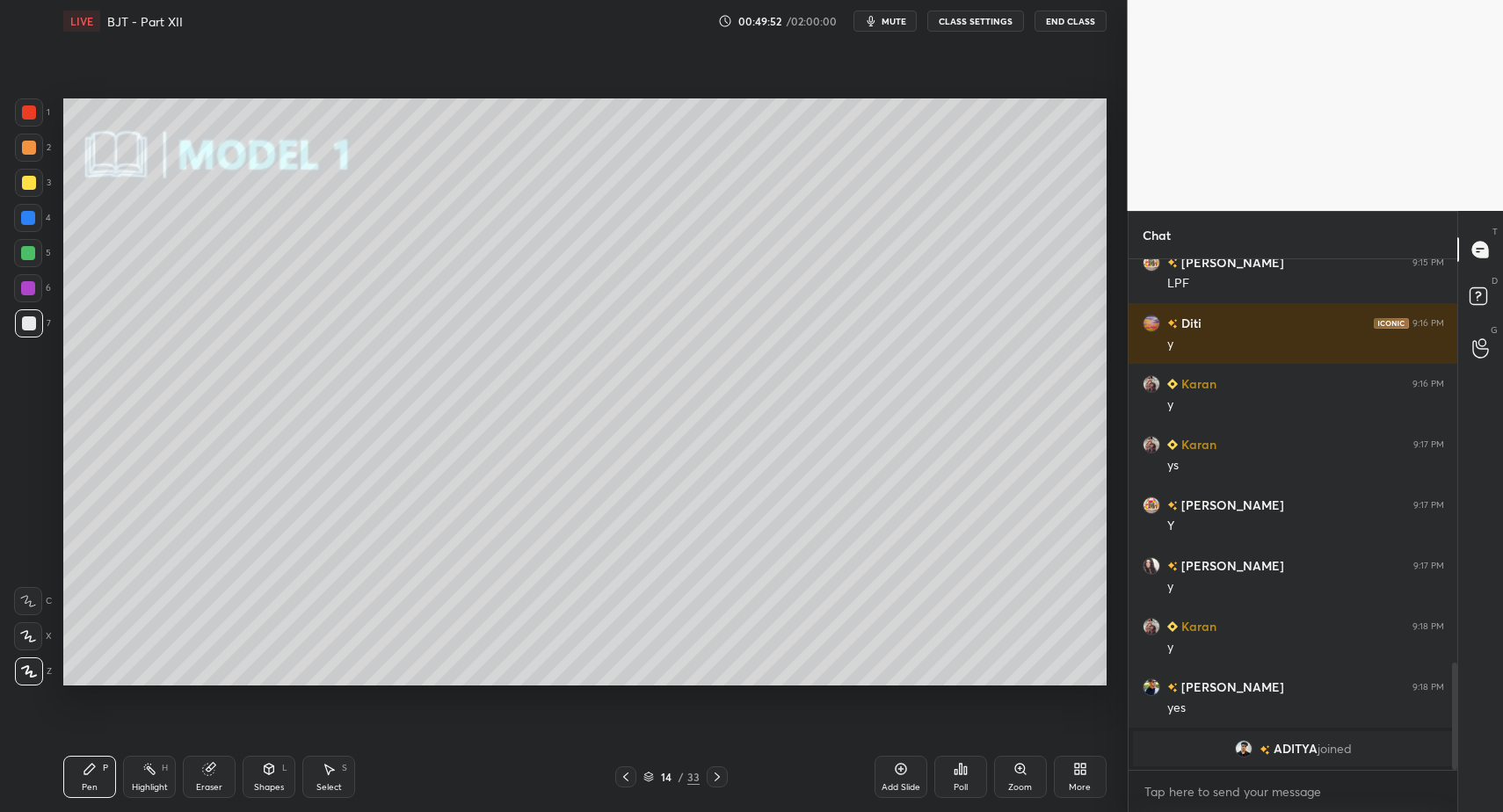
click at [145, 781] on div "Highlight H" at bounding box center [150, 777] width 53 height 42
drag, startPoint x: 144, startPoint y: 770, endPoint x: 180, endPoint y: 704, distance: 75.2
click at [144, 770] on icon at bounding box center [149, 769] width 14 height 14
click at [263, 781] on div "Shapes L" at bounding box center [269, 777] width 53 height 42
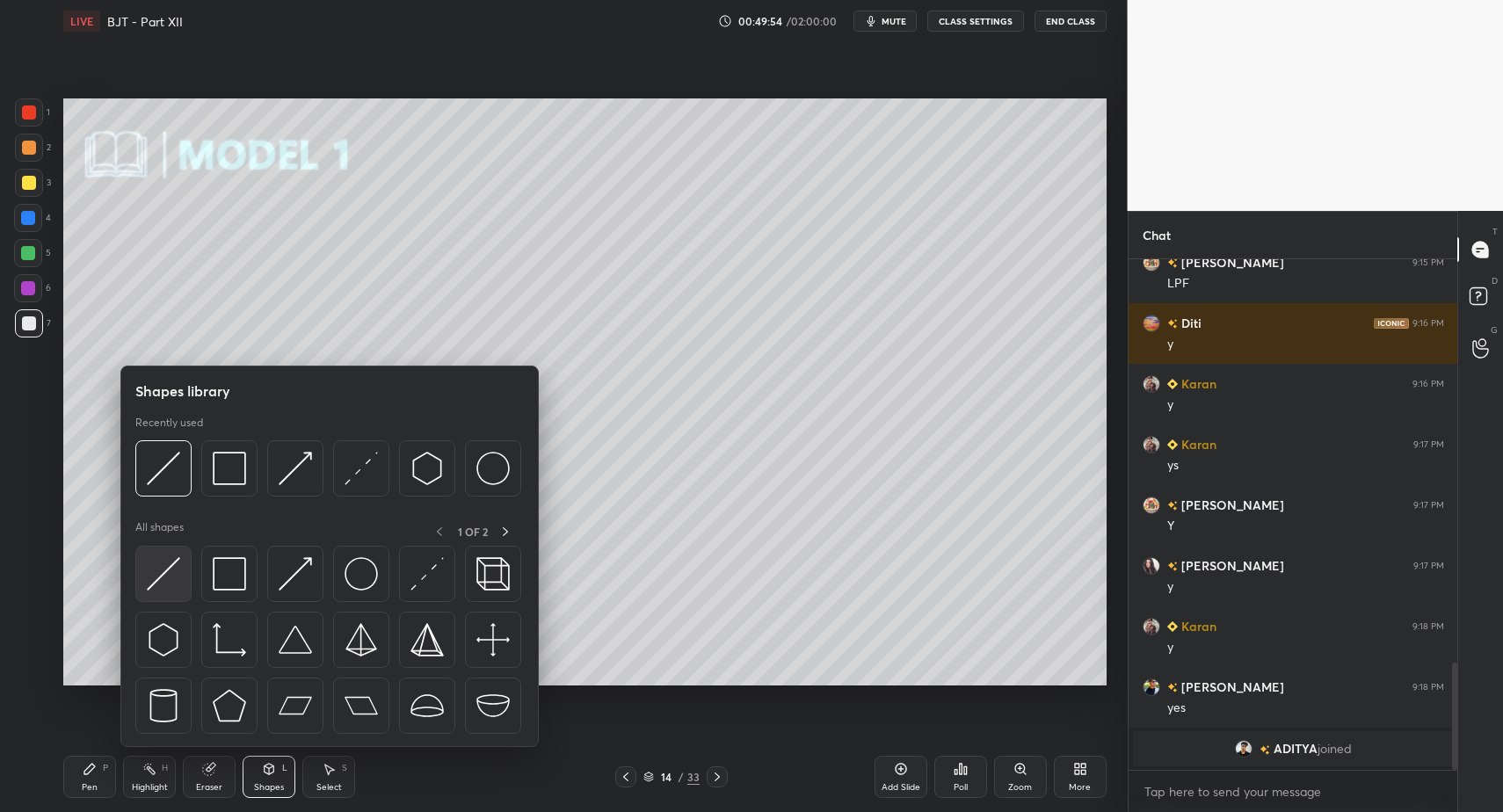
click at [153, 579] on img at bounding box center [164, 574] width 33 height 33
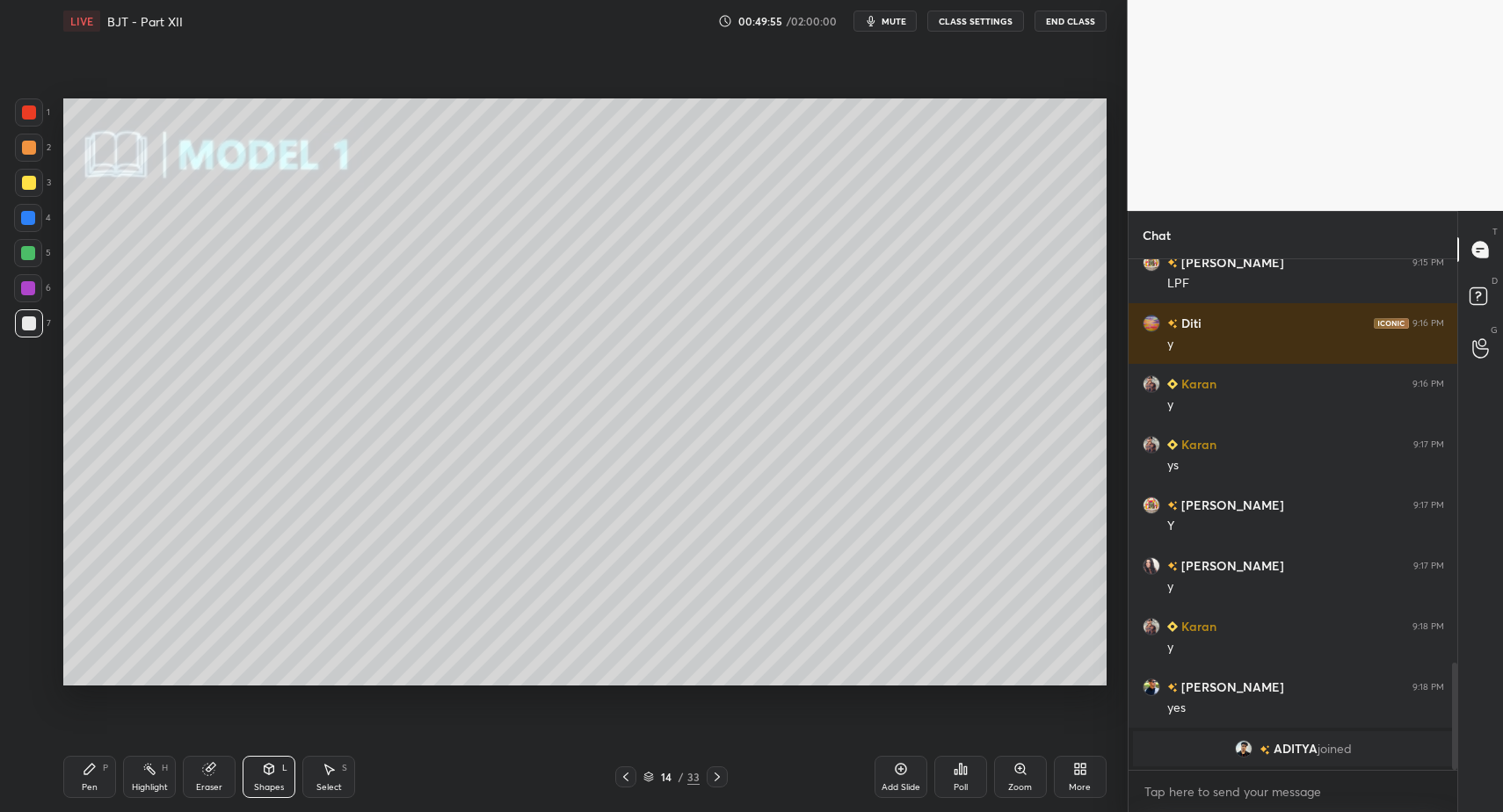
click at [29, 180] on div at bounding box center [28, 182] width 14 height 14
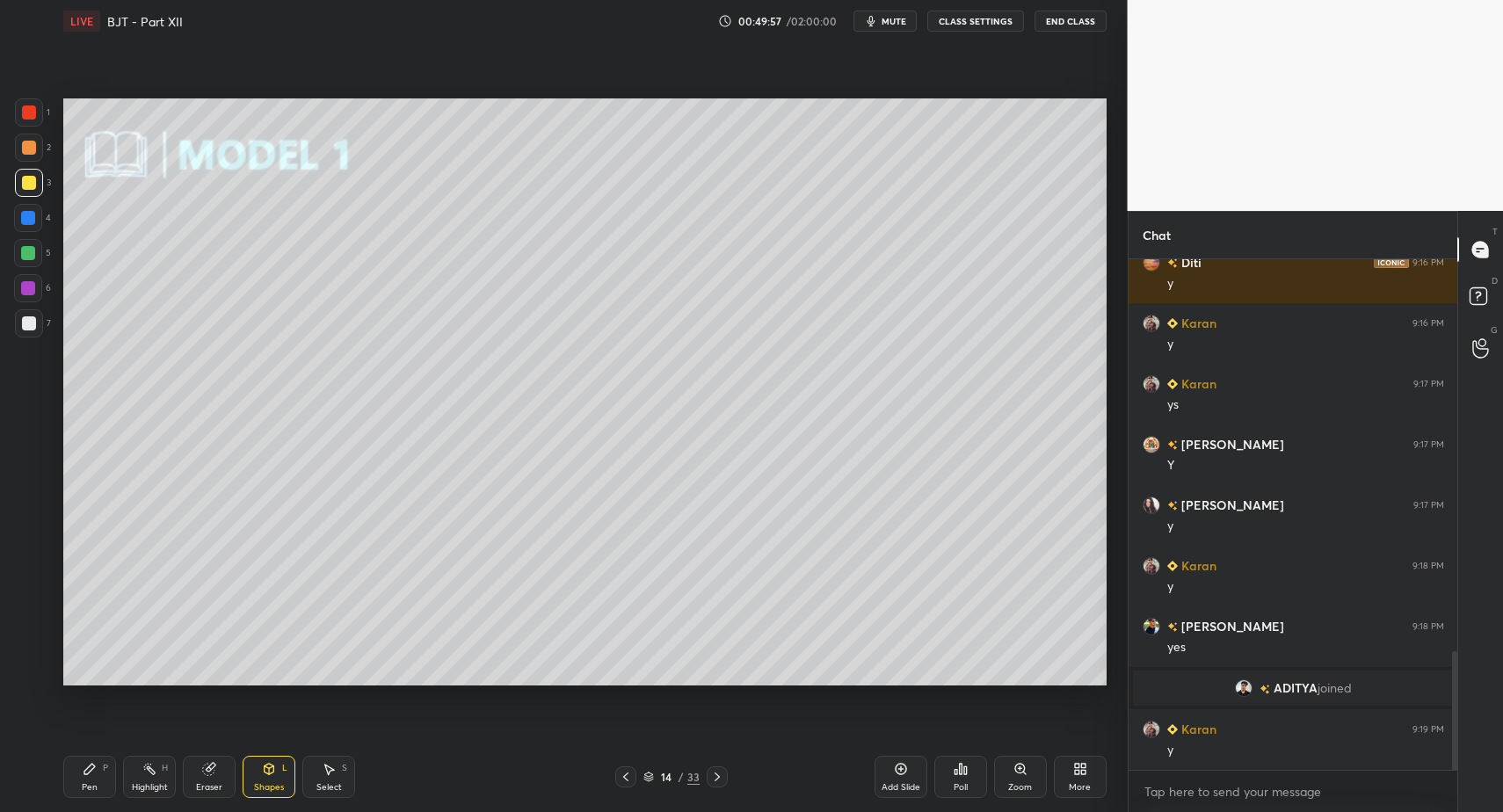
scroll to position [1693, 0]
click at [73, 782] on div "Pen P" at bounding box center [90, 777] width 53 height 42
drag, startPoint x: 77, startPoint y: 778, endPoint x: 72, endPoint y: 701, distance: 77.2
click at [85, 777] on div "Pen P" at bounding box center [90, 777] width 53 height 42
click at [34, 116] on div at bounding box center [28, 113] width 14 height 14
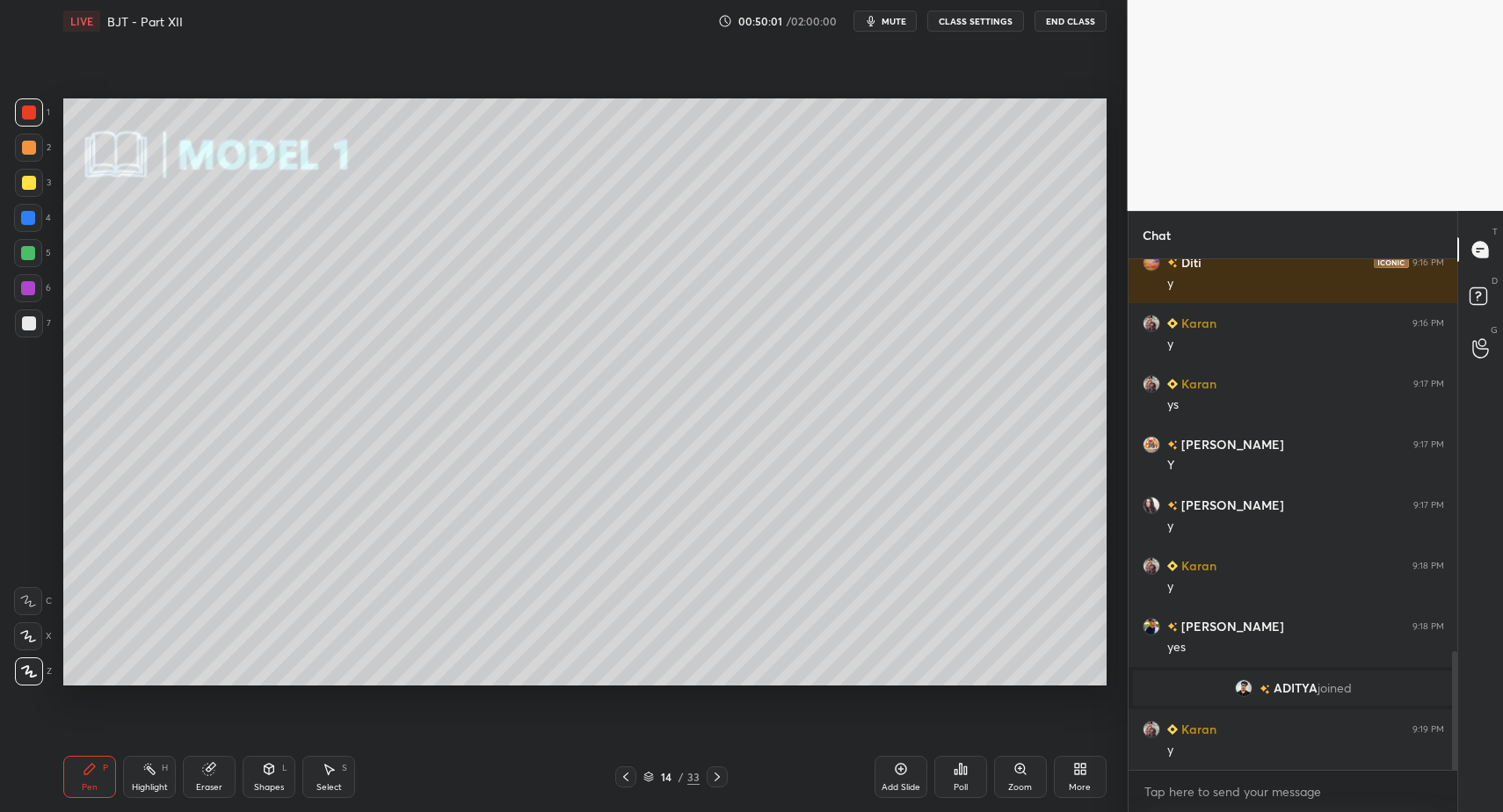
drag, startPoint x: 36, startPoint y: 112, endPoint x: 30, endPoint y: 124, distance: 13.4
click at [33, 118] on div at bounding box center [28, 112] width 28 height 28
click at [20, 632] on div at bounding box center [27, 636] width 28 height 28
click at [25, 631] on icon at bounding box center [28, 636] width 16 height 13
drag, startPoint x: 26, startPoint y: 597, endPoint x: 34, endPoint y: 602, distance: 9.4
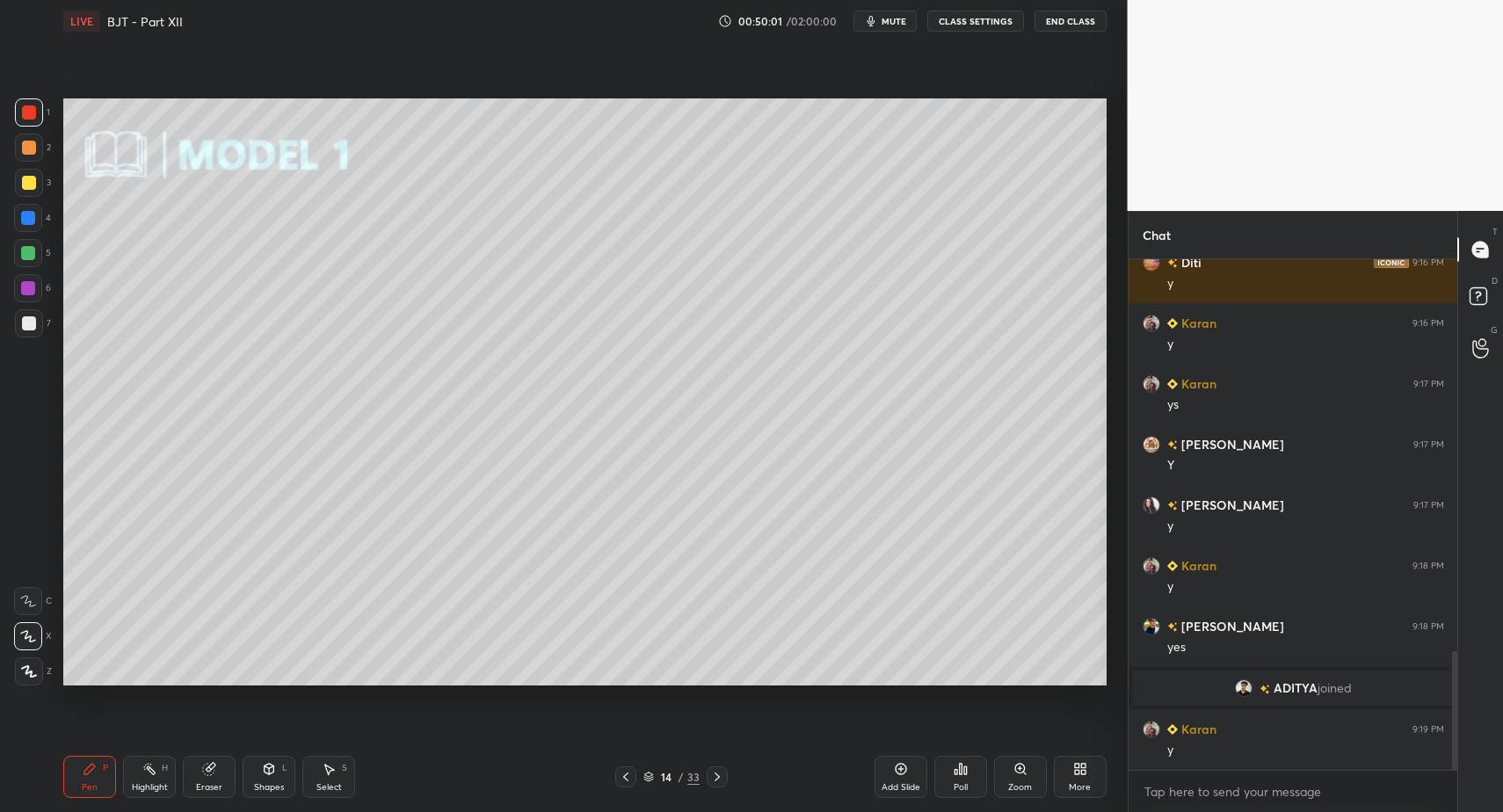
click at [28, 597] on icon at bounding box center [28, 600] width 16 height 13
click at [268, 780] on div "Shapes L" at bounding box center [269, 777] width 53 height 42
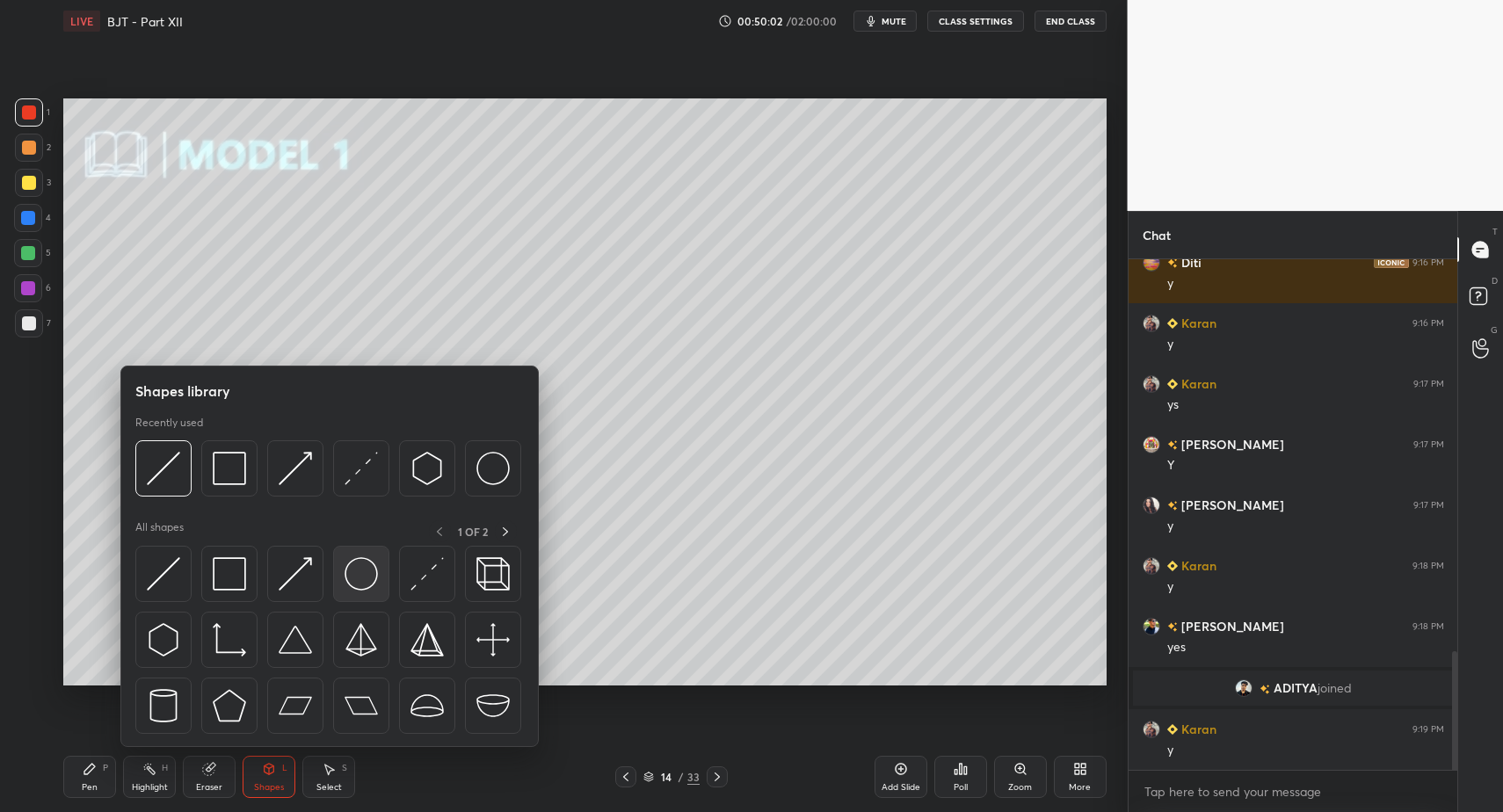
click at [363, 570] on img at bounding box center [362, 574] width 33 height 33
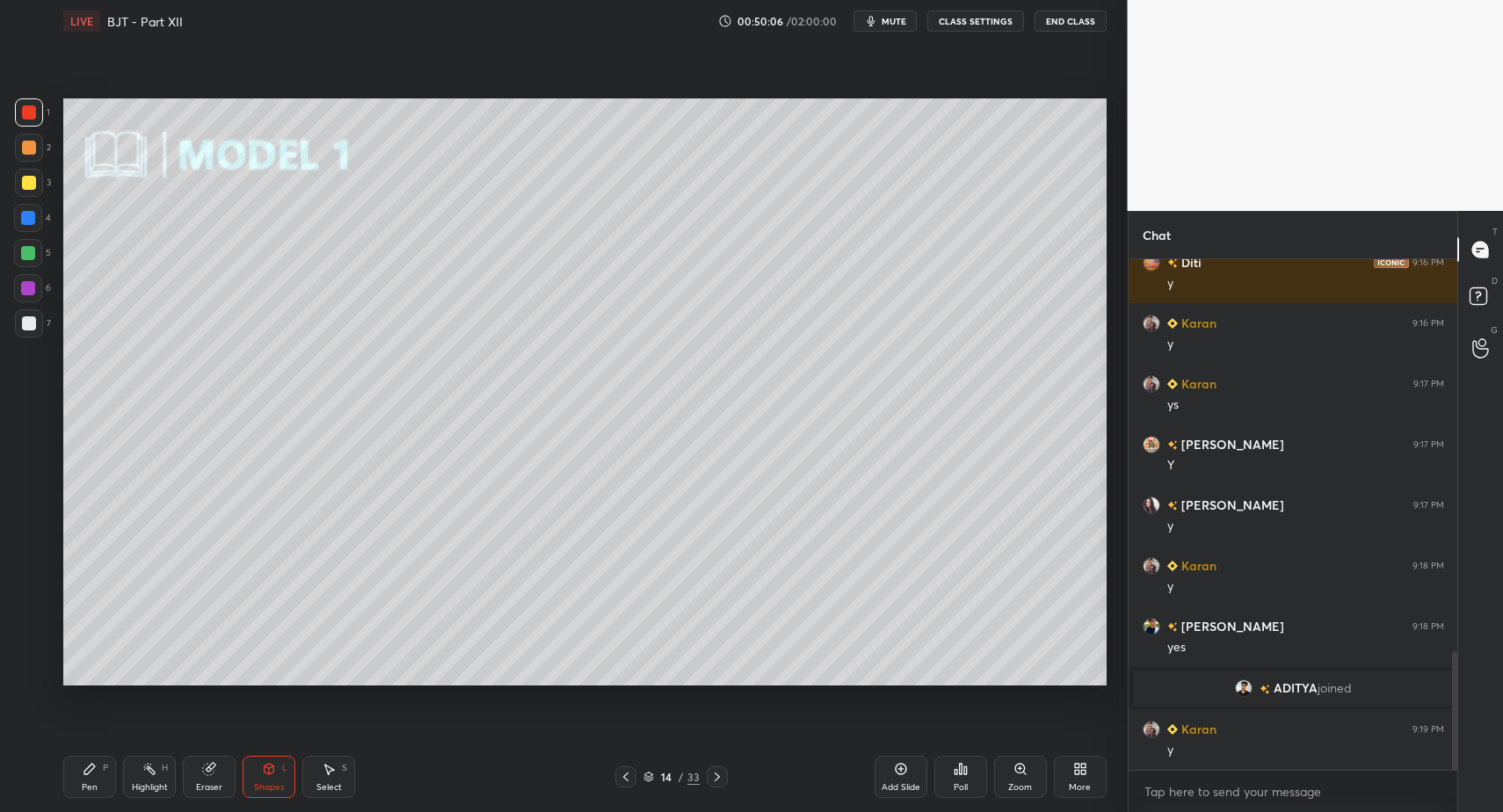
click at [94, 783] on div "Pen P" at bounding box center [90, 777] width 53 height 42
drag, startPoint x: 80, startPoint y: 784, endPoint x: 59, endPoint y: 713, distance: 74.0
click at [81, 784] on div "Pen P" at bounding box center [90, 777] width 53 height 42
click at [29, 668] on div at bounding box center [28, 671] width 28 height 28
click at [29, 668] on icon at bounding box center [29, 671] width 16 height 13
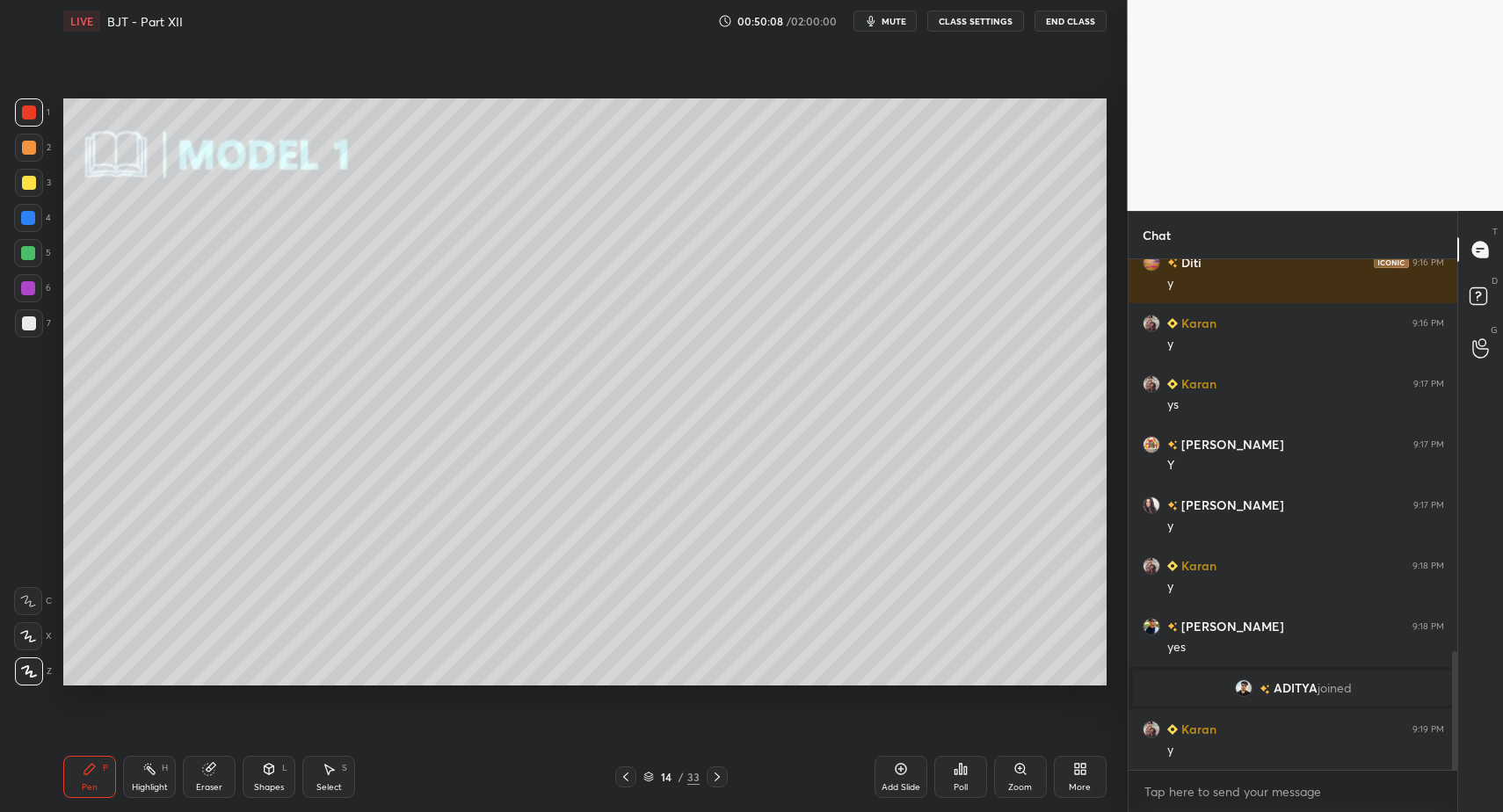
click at [101, 782] on div "Pen P" at bounding box center [90, 777] width 53 height 42
drag, startPoint x: 76, startPoint y: 776, endPoint x: 149, endPoint y: 693, distance: 110.5
click at [84, 770] on div "Pen P" at bounding box center [90, 777] width 53 height 42
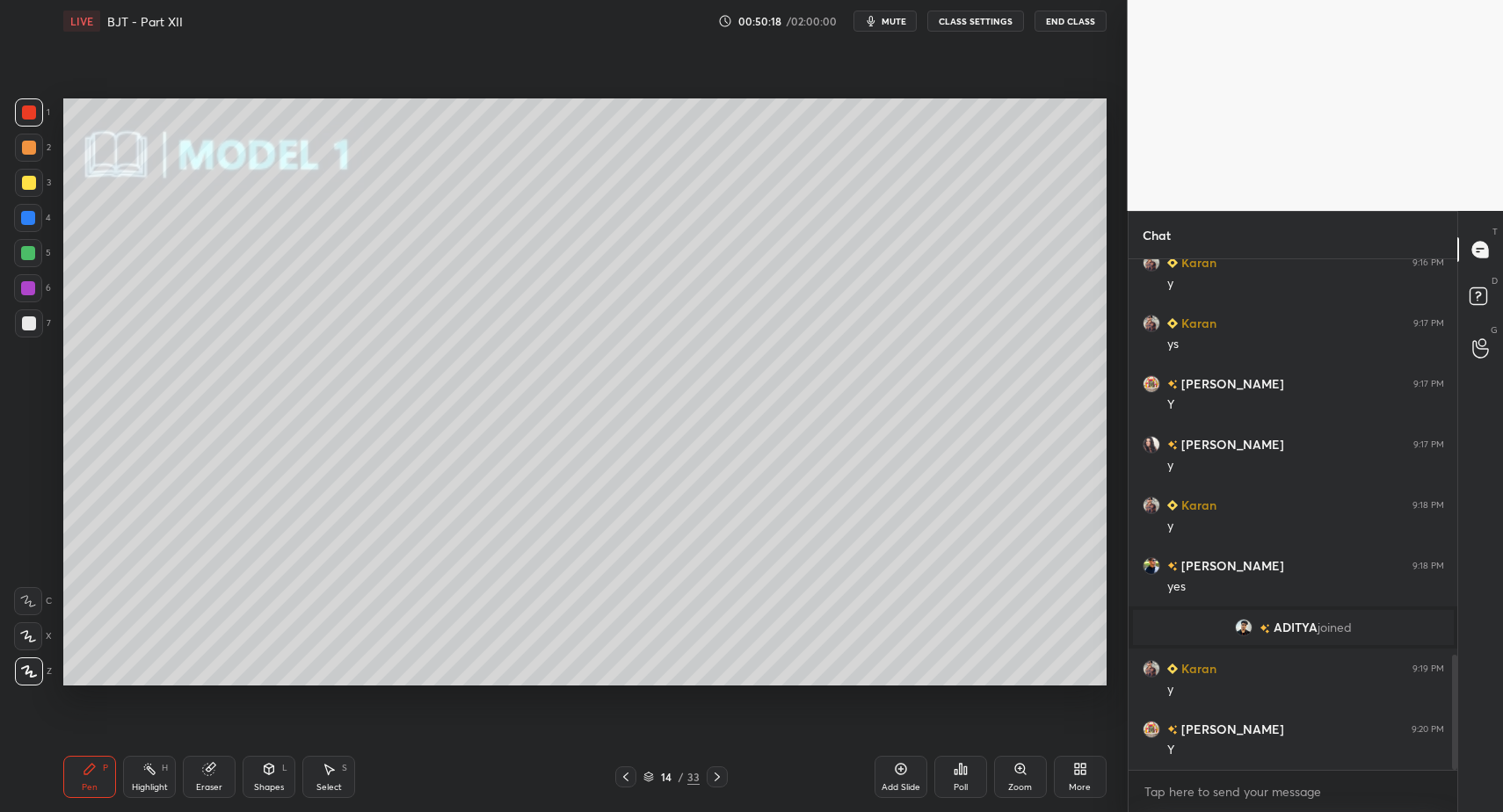
click at [286, 795] on div "Shapes L" at bounding box center [269, 777] width 53 height 42
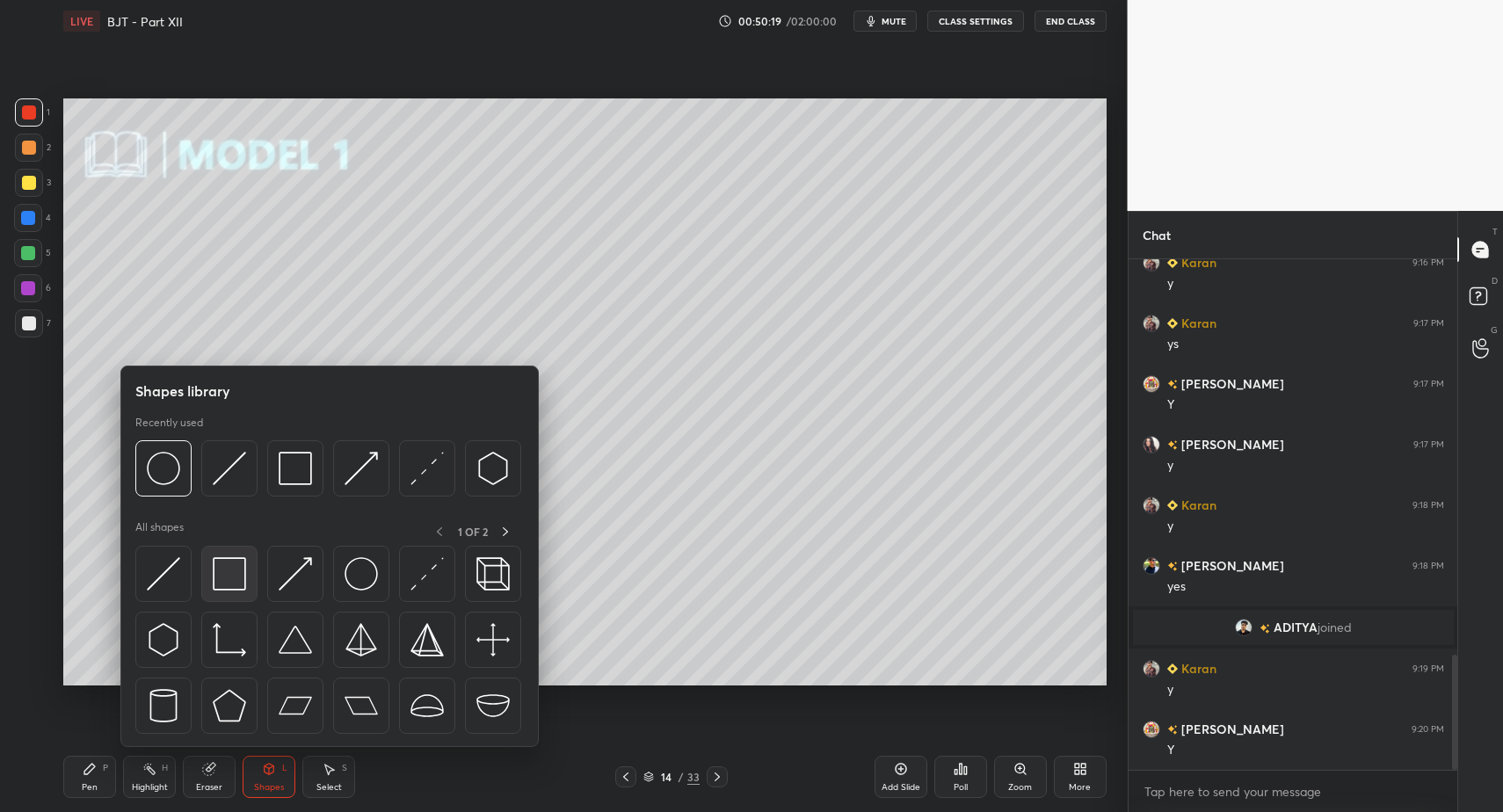
click at [222, 568] on img at bounding box center [229, 574] width 33 height 33
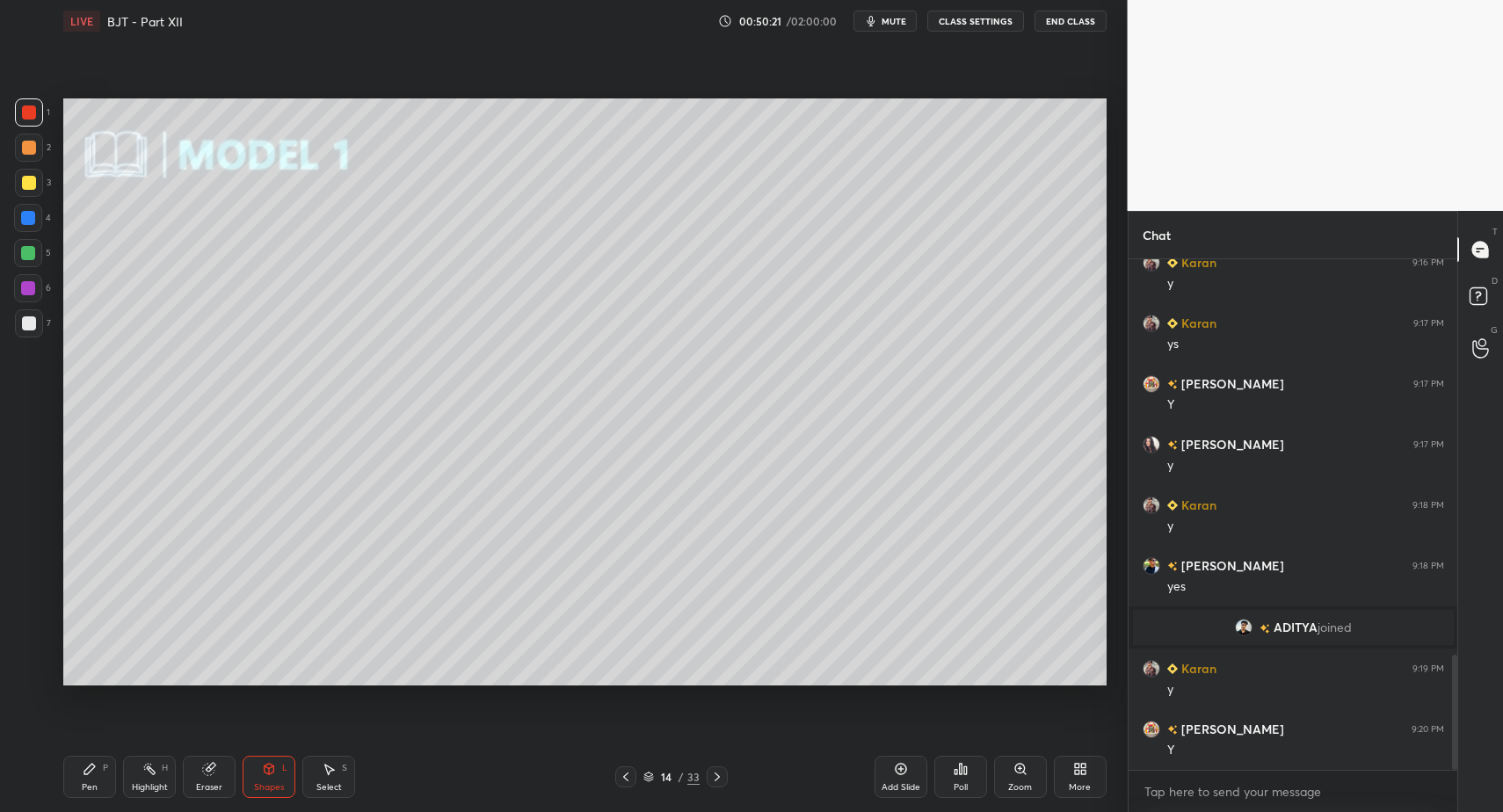
click at [25, 312] on div "1 2 3 4 5 6 7" at bounding box center [32, 220] width 37 height 246
click at [35, 319] on div at bounding box center [28, 323] width 28 height 28
click at [90, 780] on div "Pen P" at bounding box center [90, 777] width 53 height 42
click at [277, 771] on div "Shapes L" at bounding box center [269, 777] width 53 height 42
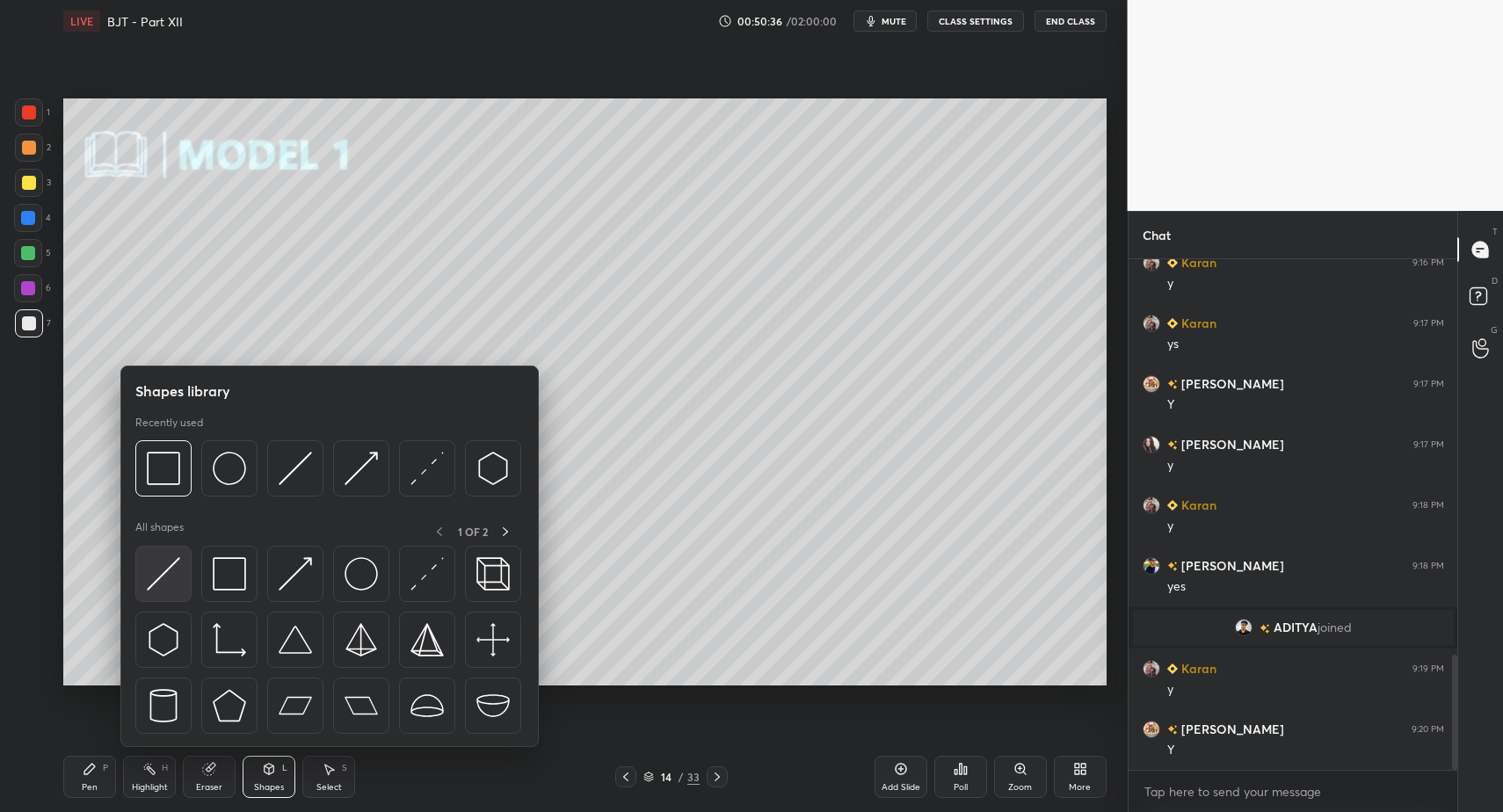
click at [173, 568] on img at bounding box center [164, 574] width 33 height 33
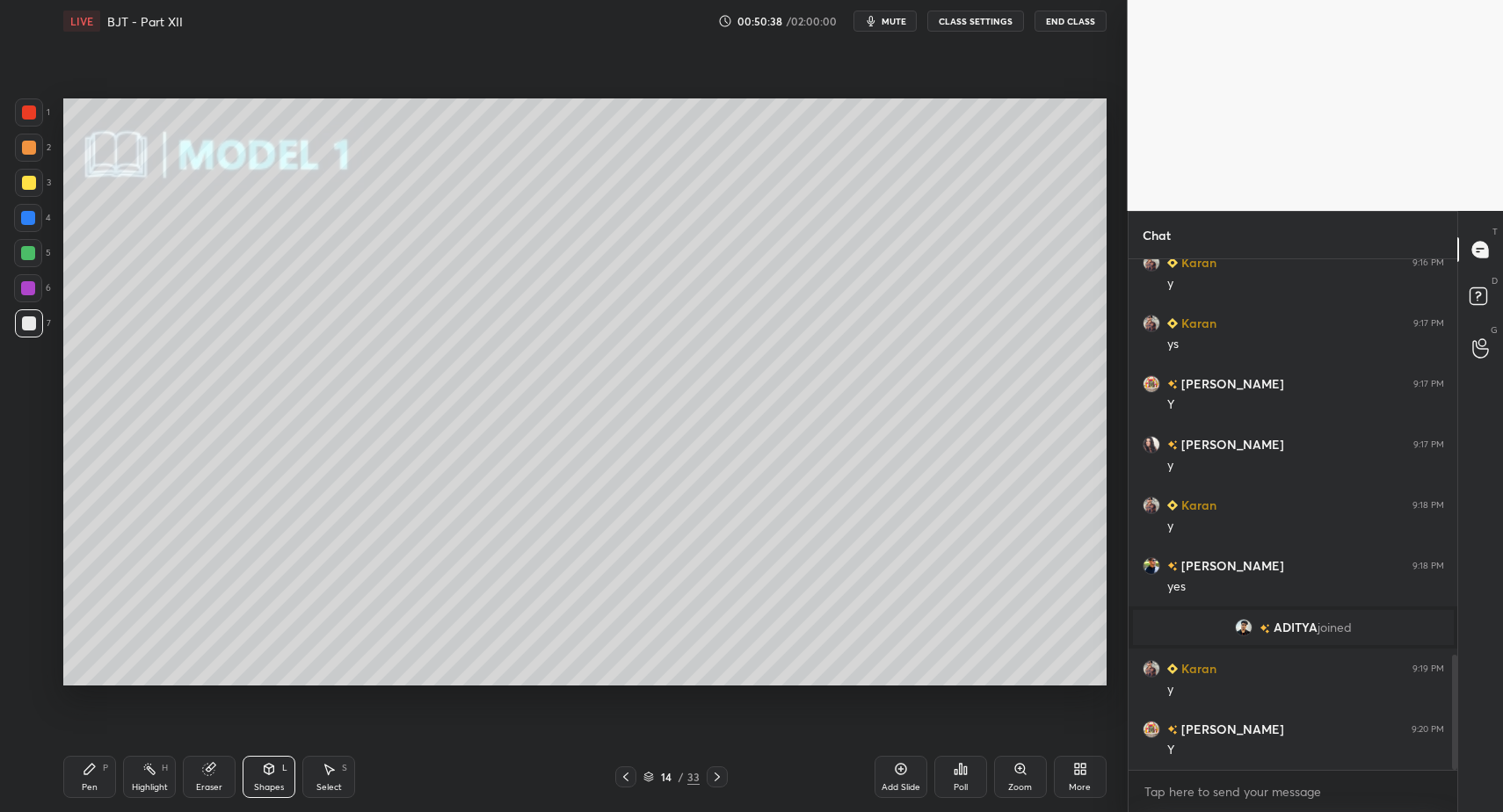
click at [87, 777] on div "Pen P" at bounding box center [90, 777] width 53 height 42
drag, startPoint x: 94, startPoint y: 777, endPoint x: 100, endPoint y: 766, distance: 12.5
click at [91, 778] on div "Pen P" at bounding box center [90, 777] width 53 height 42
drag, startPoint x: 29, startPoint y: 150, endPoint x: 45, endPoint y: 199, distance: 51.5
click at [29, 150] on div at bounding box center [28, 148] width 14 height 14
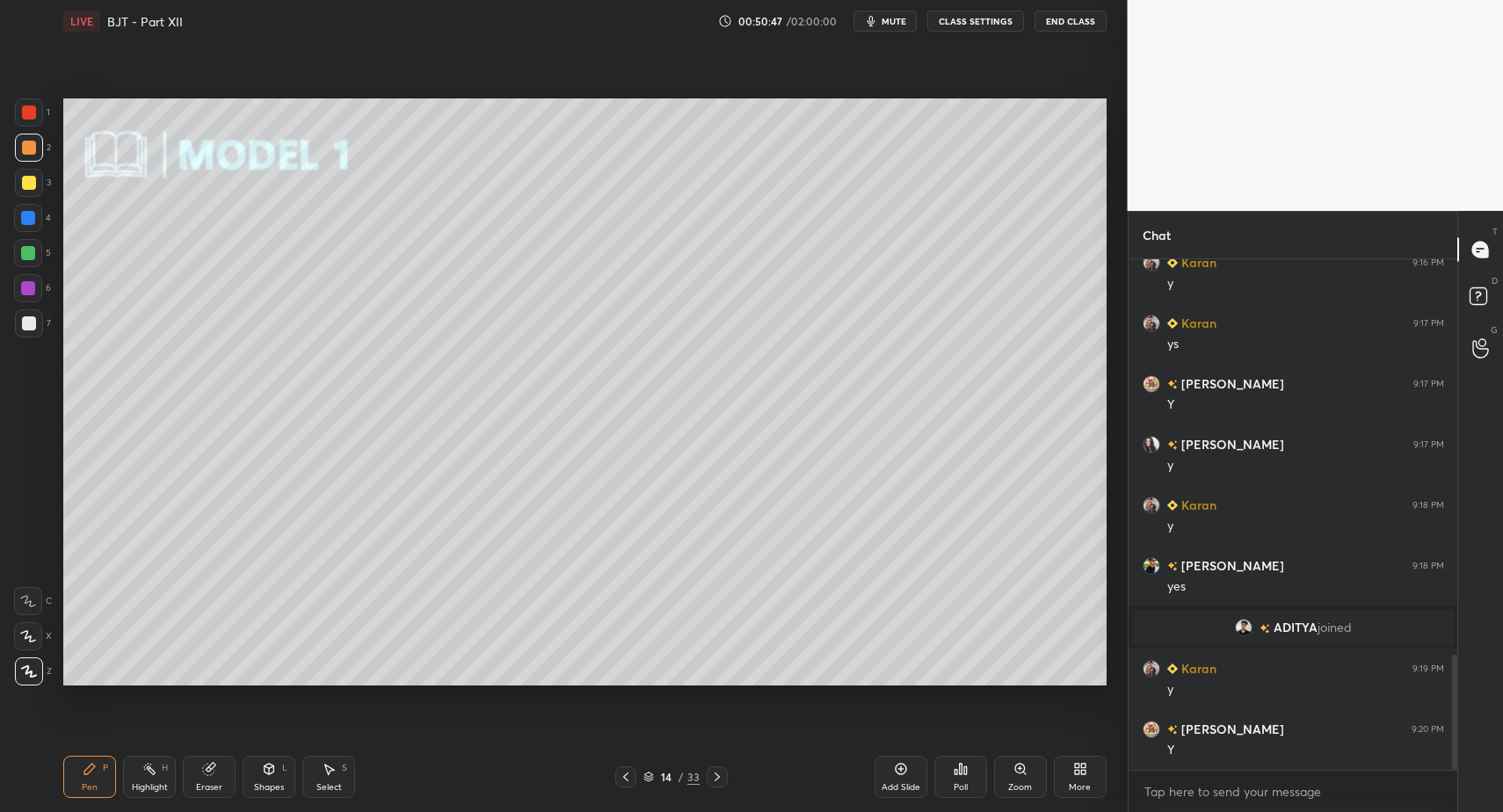
drag, startPoint x: 265, startPoint y: 800, endPoint x: 268, endPoint y: 727, distance: 73.1
click at [265, 800] on div "Pen P Highlight H Eraser Shapes L Select S 14 / 33 Add Slide Poll Zoom More" at bounding box center [585, 777] width 1043 height 71
click at [262, 787] on div "Shapes" at bounding box center [268, 787] width 30 height 9
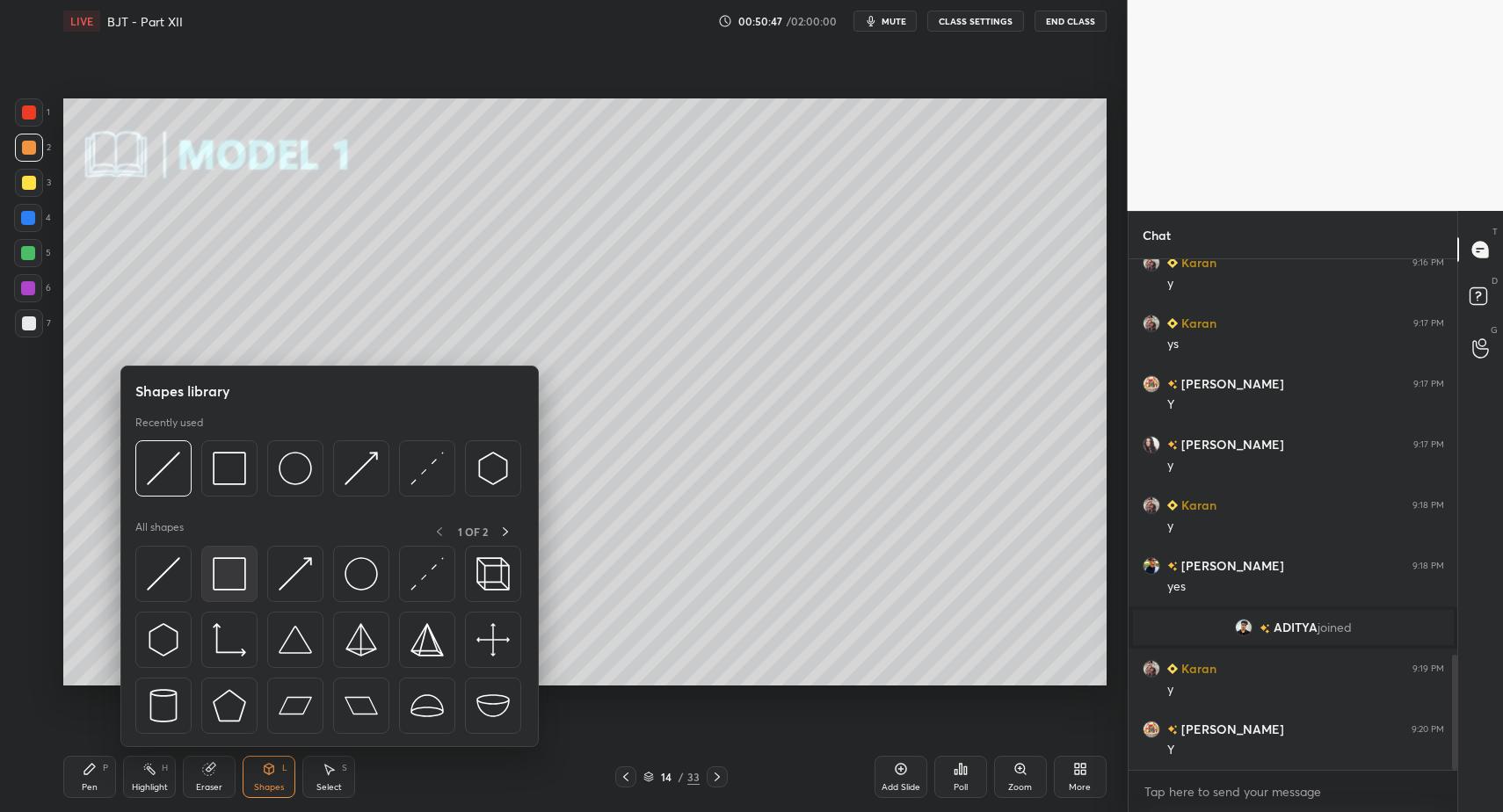
click at [226, 574] on img at bounding box center [229, 574] width 33 height 33
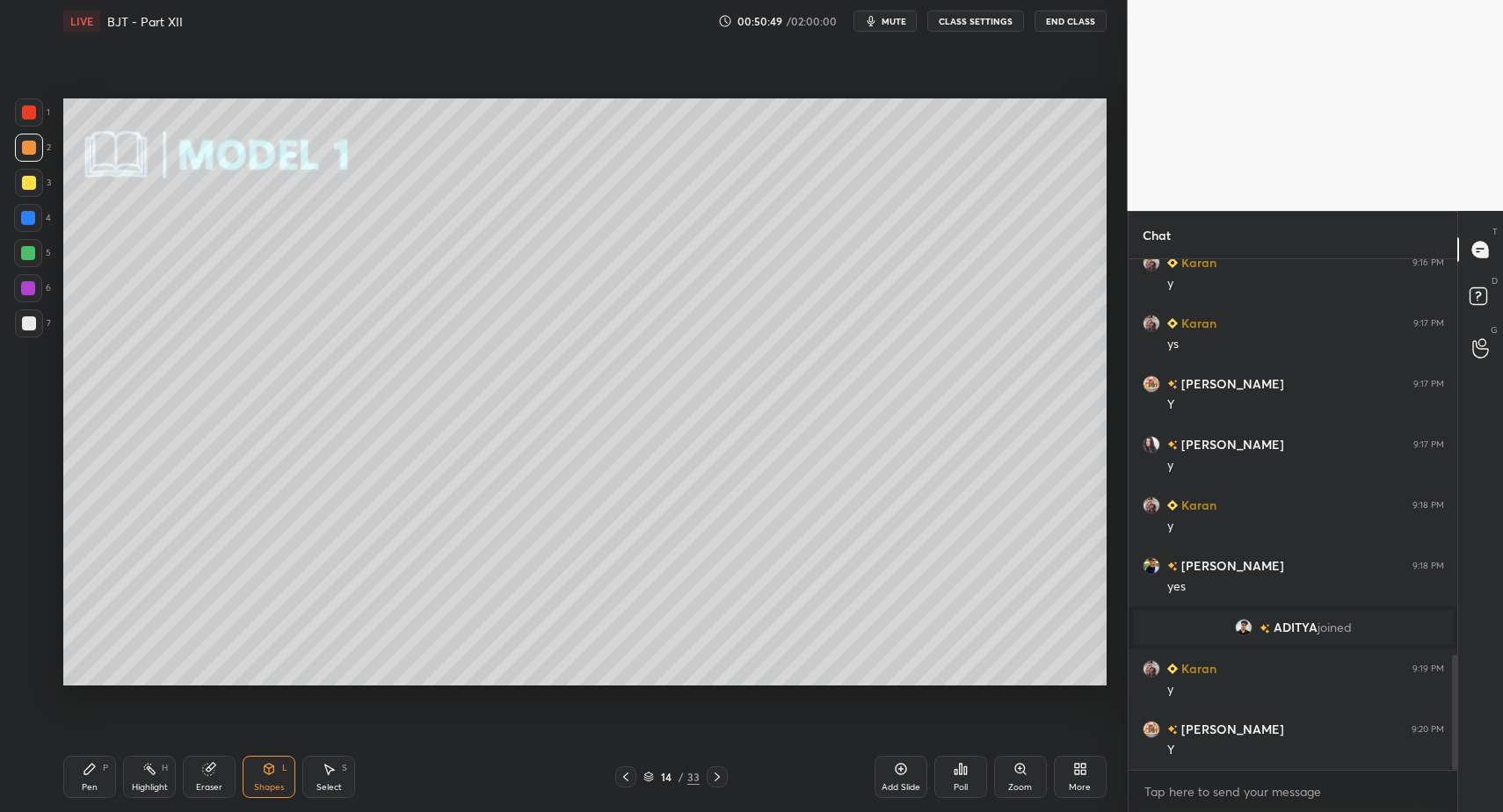
drag, startPoint x: 92, startPoint y: 773, endPoint x: 76, endPoint y: 768, distance: 16.8
click at [81, 786] on div "Pen P" at bounding box center [90, 777] width 53 height 42
click at [77, 777] on div "Pen P" at bounding box center [90, 777] width 53 height 42
click at [14, 263] on div at bounding box center [27, 253] width 28 height 28
click at [90, 776] on div "Pen P" at bounding box center [90, 777] width 53 height 42
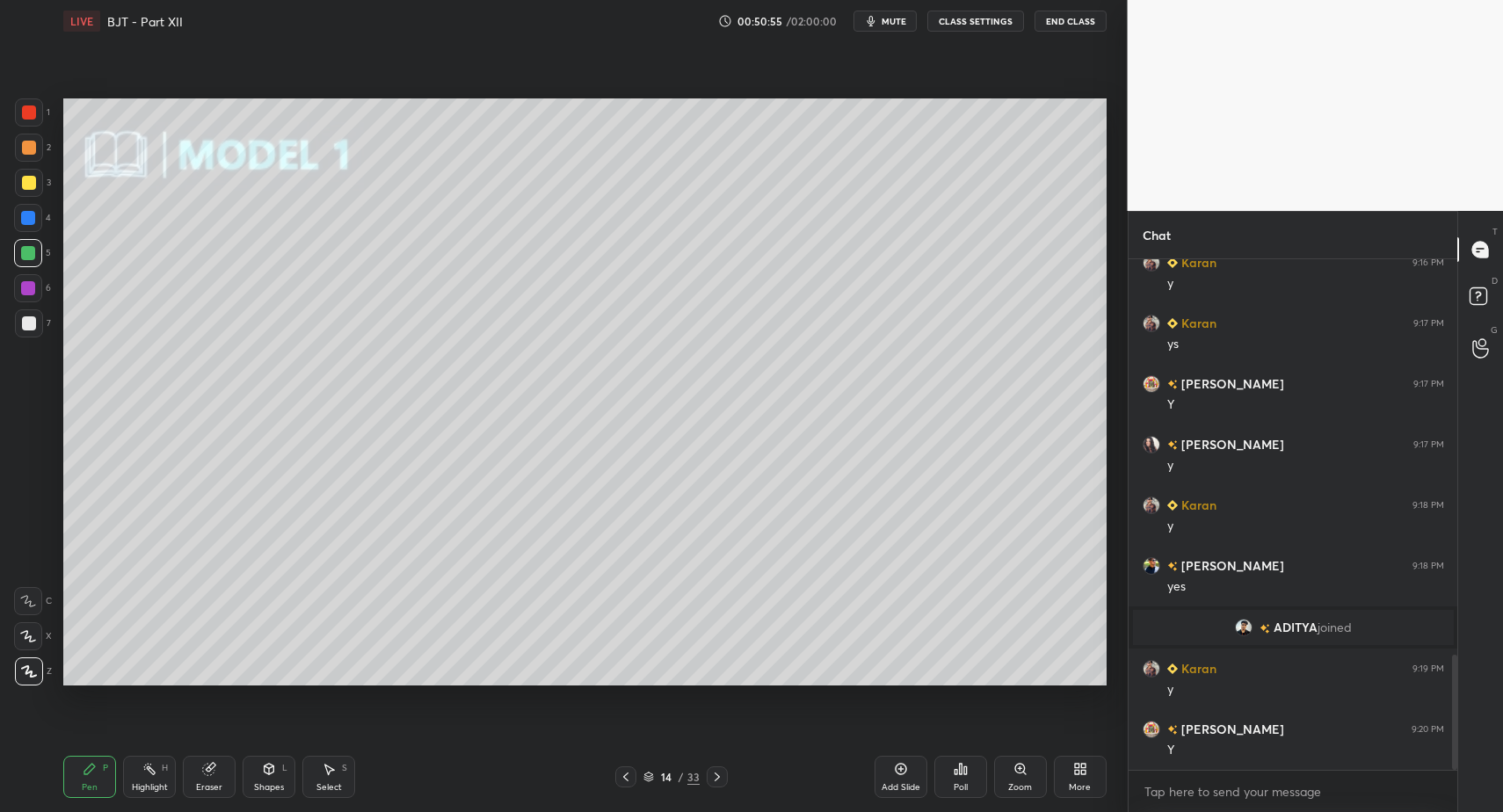
drag, startPoint x: 85, startPoint y: 773, endPoint x: 95, endPoint y: 764, distance: 13.5
click at [85, 773] on icon at bounding box center [89, 769] width 11 height 11
click at [150, 787] on div "Highlight" at bounding box center [150, 787] width 36 height 9
click at [65, 787] on div "Pen P" at bounding box center [90, 777] width 53 height 42
drag, startPoint x: 77, startPoint y: 768, endPoint x: 105, endPoint y: 734, distance: 44.0
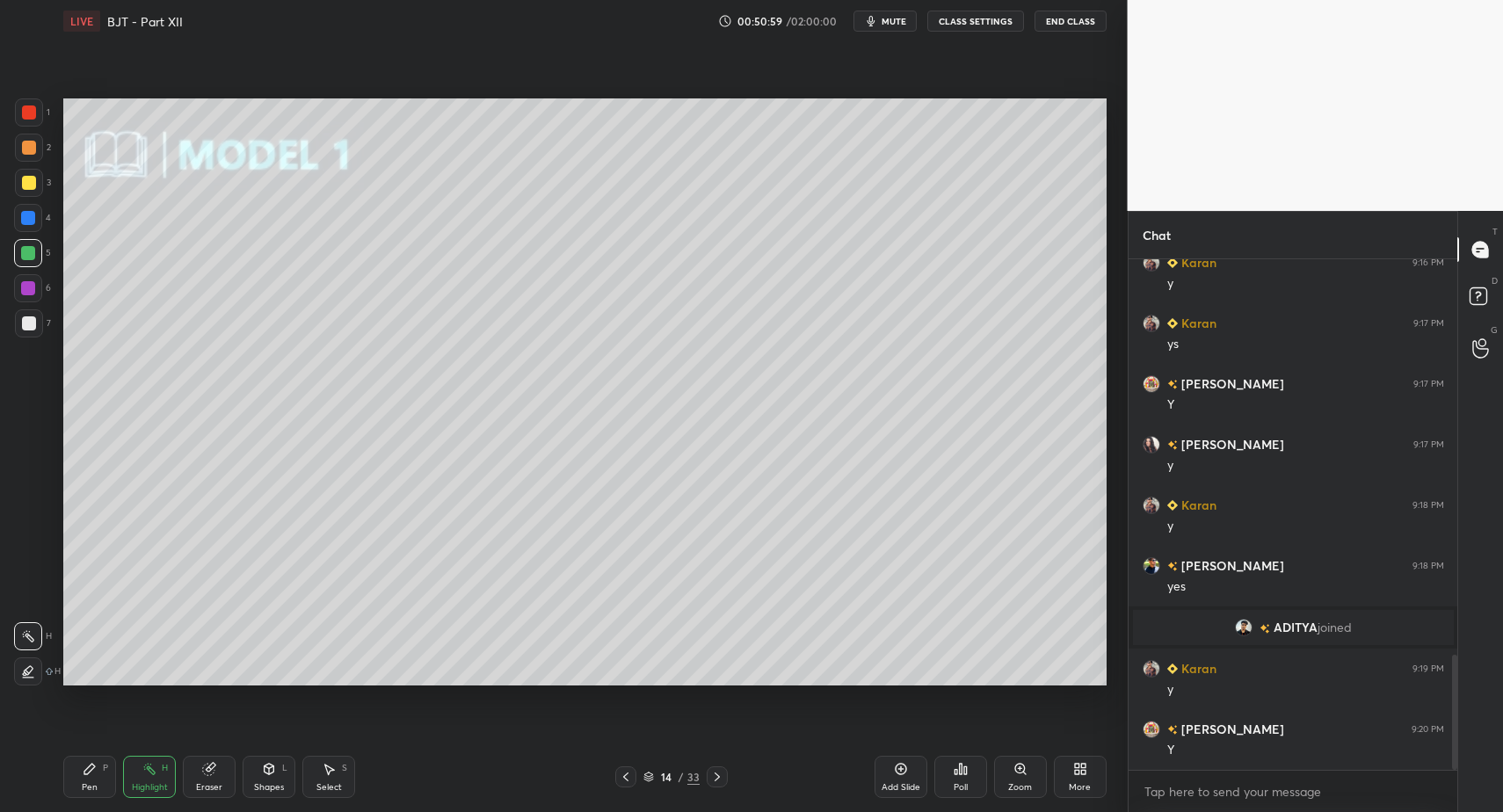
click at [73, 779] on div "Pen P" at bounding box center [90, 777] width 53 height 42
click at [29, 329] on div at bounding box center [28, 323] width 14 height 14
drag, startPoint x: 22, startPoint y: 320, endPoint x: 16, endPoint y: 283, distance: 37.5
click at [22, 315] on div at bounding box center [28, 323] width 28 height 28
click at [16, 283] on div at bounding box center [27, 288] width 28 height 28
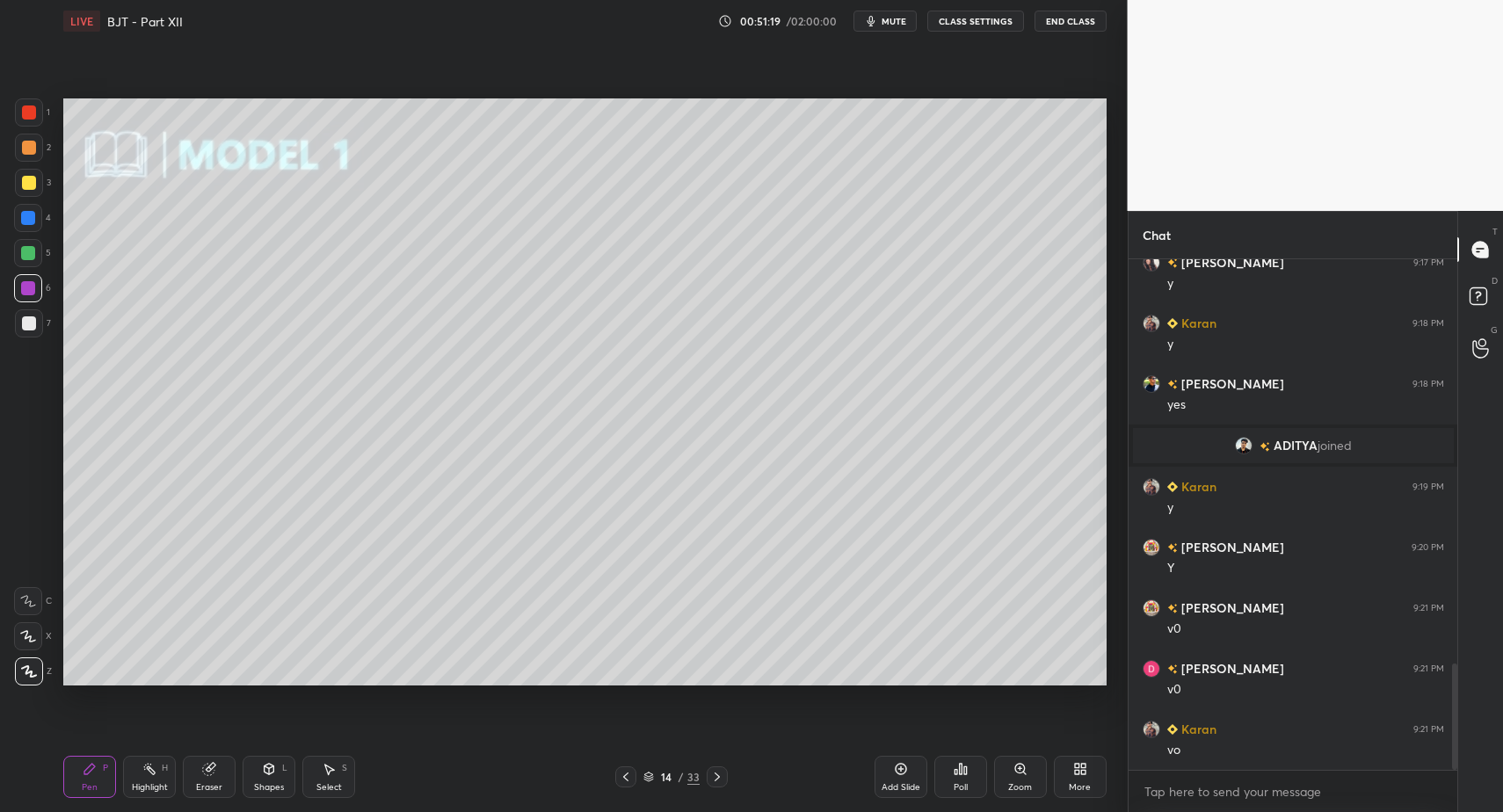
scroll to position [1996, 0]
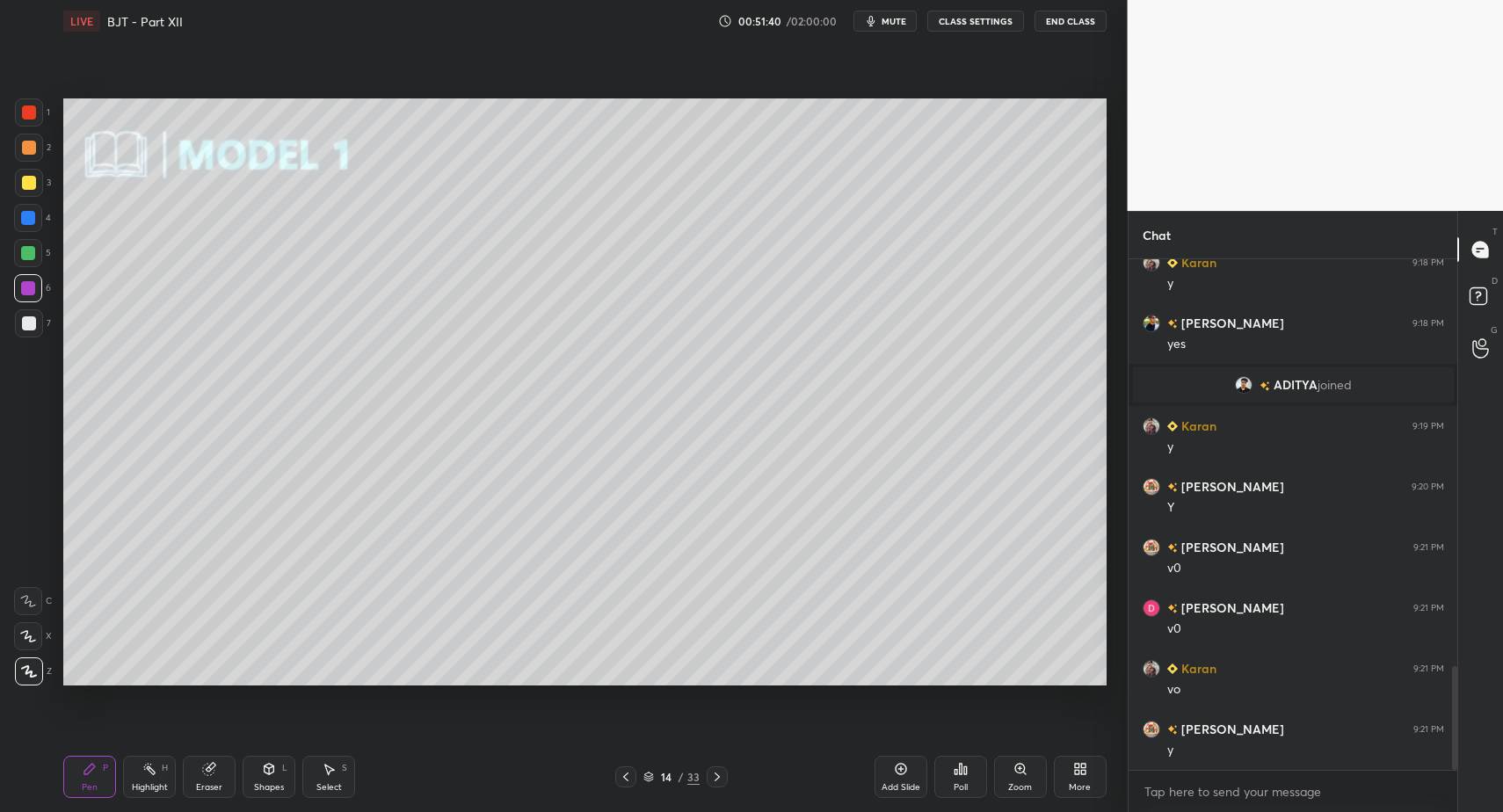
click at [1078, 783] on div "More" at bounding box center [1080, 787] width 22 height 9
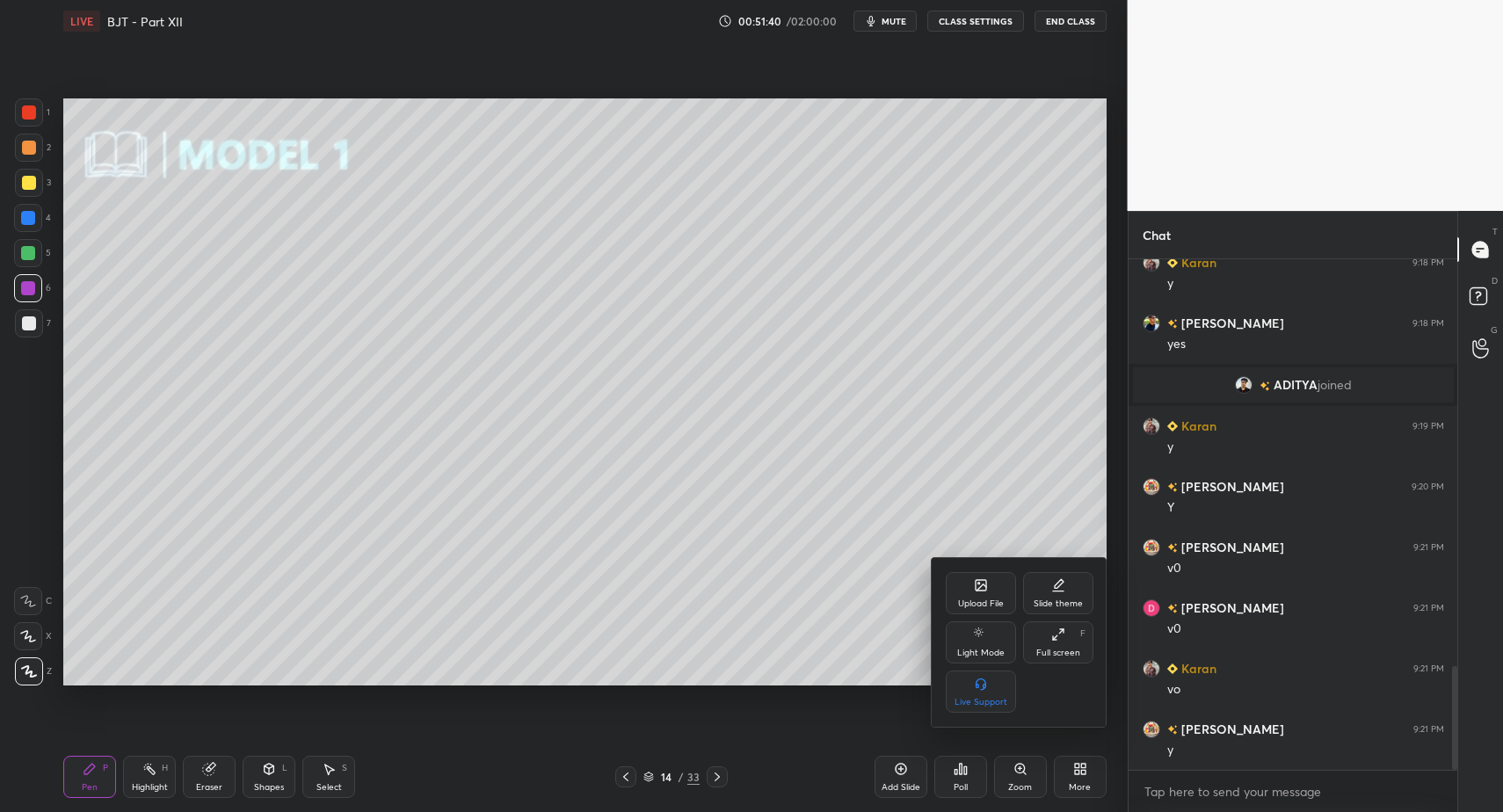
click at [973, 602] on div "Upload File" at bounding box center [981, 603] width 46 height 9
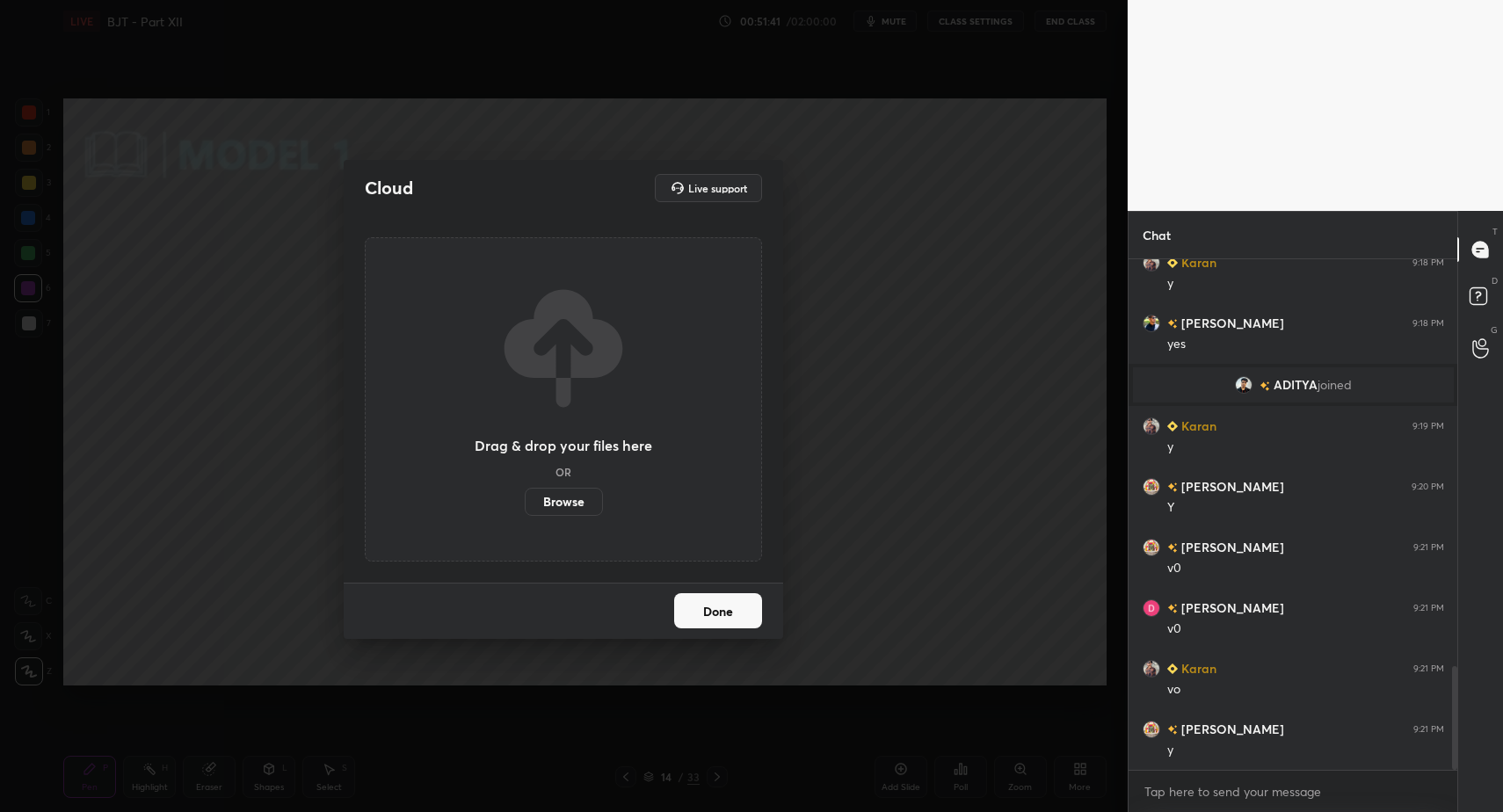
click at [586, 508] on label "Browse" at bounding box center [564, 502] width 78 height 28
click at [525, 508] on input "Browse" at bounding box center [525, 502] width 0 height 28
click at [572, 508] on label "Browse" at bounding box center [564, 502] width 78 height 28
click at [525, 508] on input "Browse" at bounding box center [525, 502] width 0 height 28
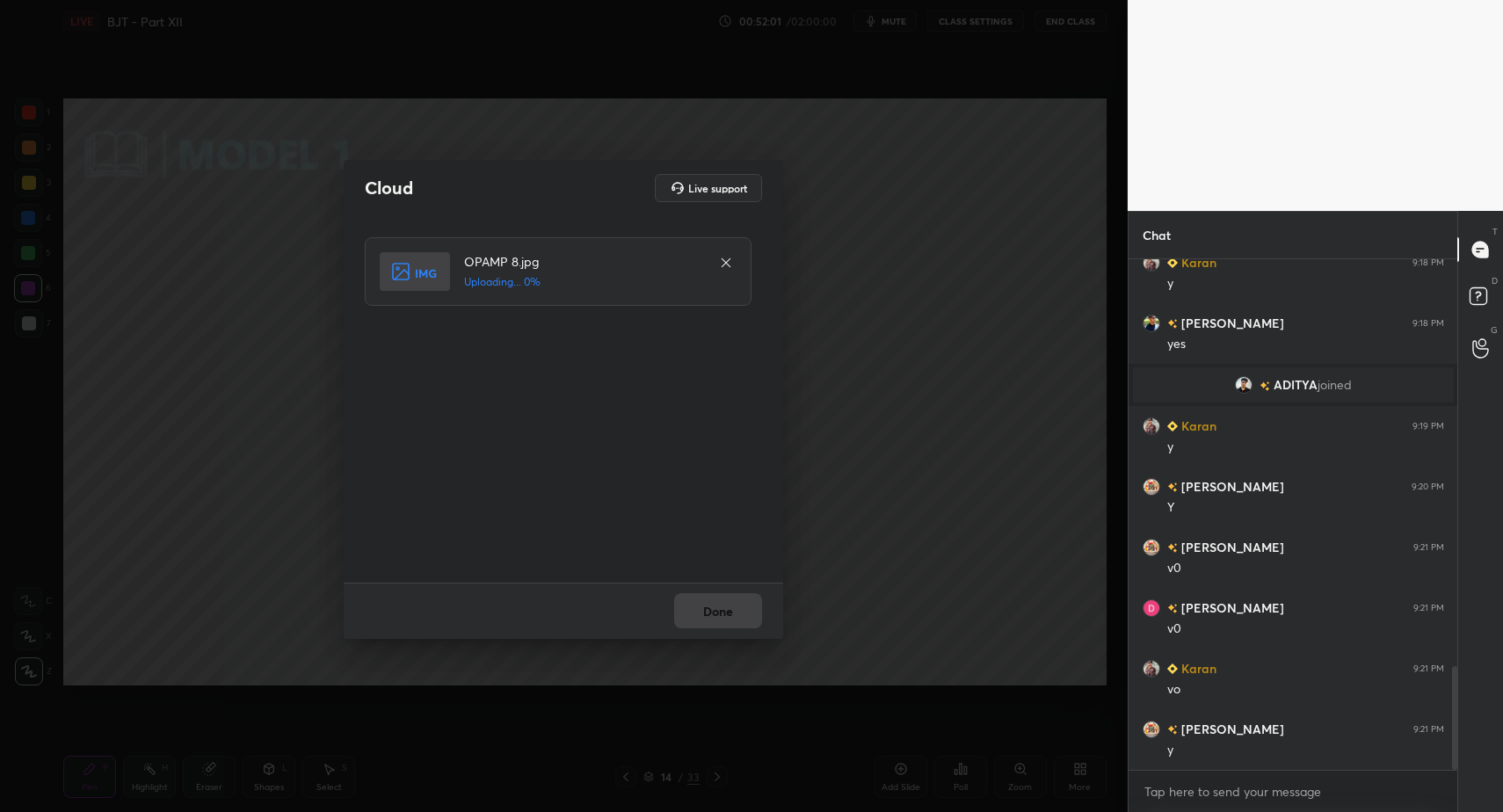
click at [717, 611] on div "Done" at bounding box center [563, 610] width 440 height 56
click at [717, 611] on button "Done" at bounding box center [718, 611] width 88 height 35
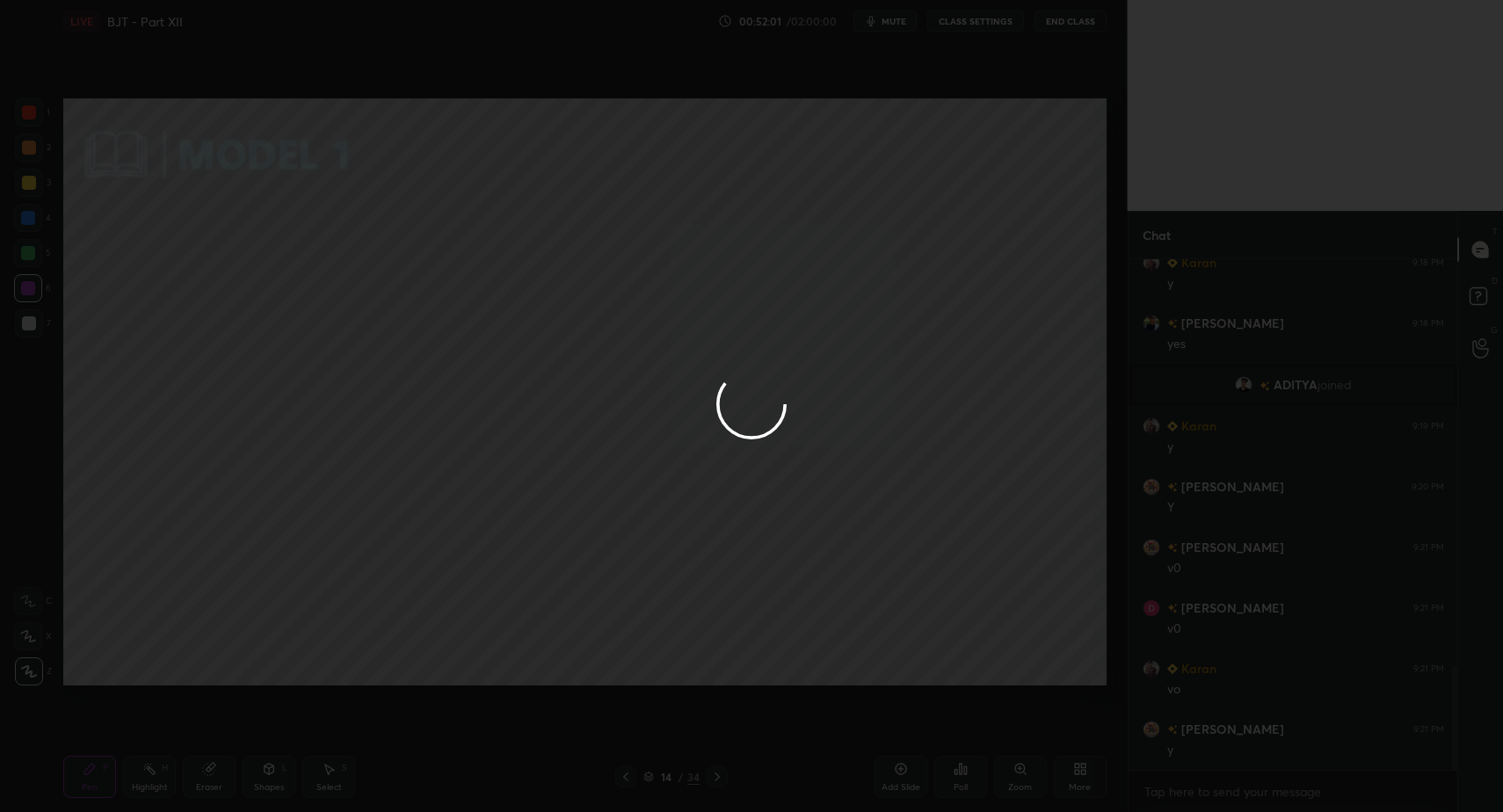
click at [721, 607] on button "Done" at bounding box center [718, 611] width 88 height 35
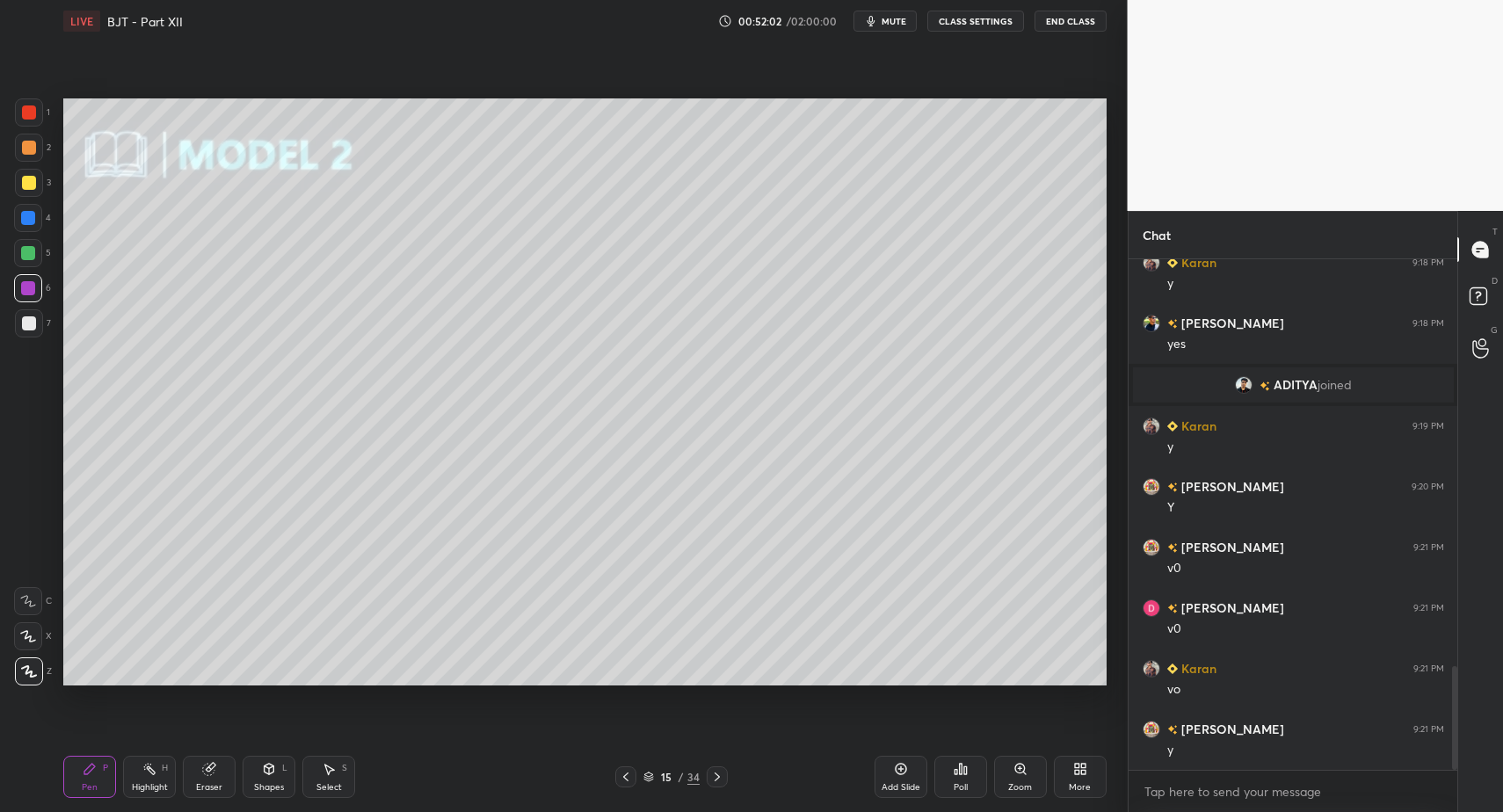
drag, startPoint x: 628, startPoint y: 779, endPoint x: 552, endPoint y: 773, distance: 76.2
click at [628, 779] on icon at bounding box center [626, 777] width 14 height 14
drag, startPoint x: 326, startPoint y: 788, endPoint x: 340, endPoint y: 781, distance: 15.7
click at [326, 788] on div "Select" at bounding box center [329, 787] width 25 height 9
click at [333, 784] on div "Select S" at bounding box center [329, 777] width 53 height 42
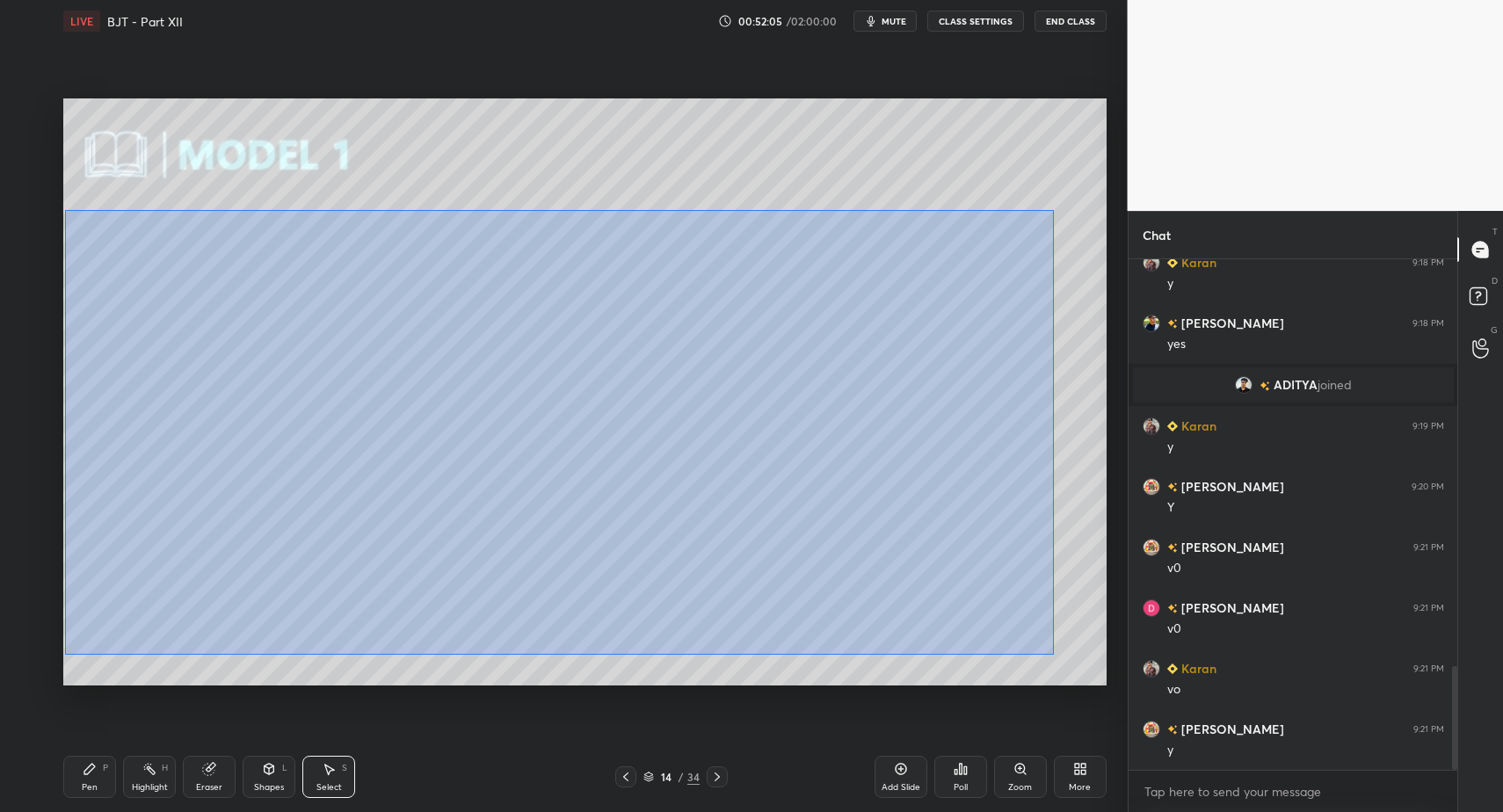
drag, startPoint x: 65, startPoint y: 210, endPoint x: 1072, endPoint y: 658, distance: 1102.2
click at [1064, 658] on div "0 ° Undo Copy Paste here Duplicate Duplicate to new slide Delete" at bounding box center [585, 391] width 1043 height 586
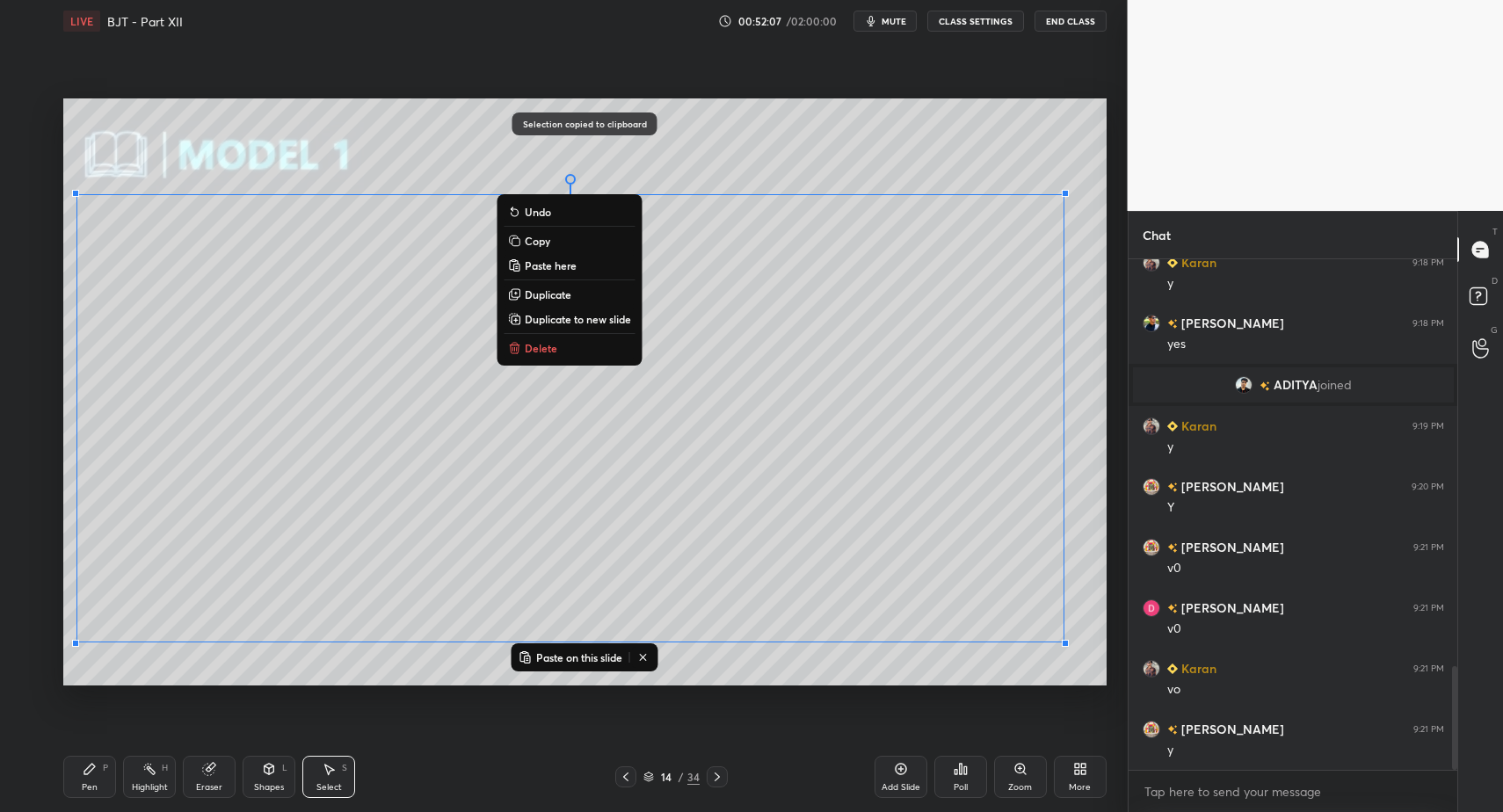
click at [714, 773] on icon at bounding box center [717, 777] width 14 height 14
click at [90, 776] on div "Pen P" at bounding box center [90, 777] width 53 height 42
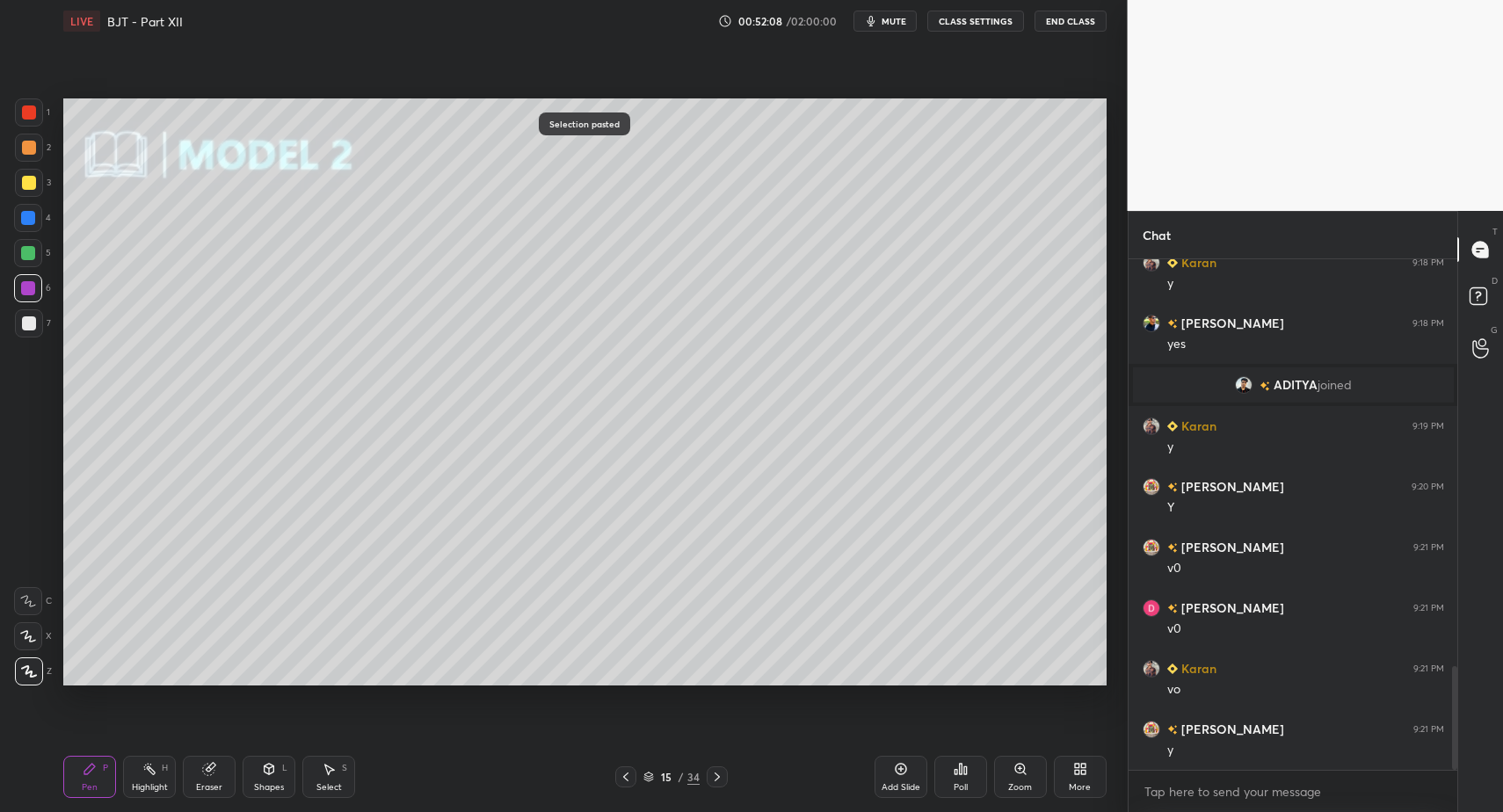
click at [358, 769] on div "Pen P Highlight H Eraser Shapes L Select S" at bounding box center [267, 777] width 406 height 42
click at [347, 765] on div "Select S" at bounding box center [329, 777] width 53 height 42
drag, startPoint x: 494, startPoint y: 171, endPoint x: 808, endPoint y: 251, distance: 324.0
click at [806, 249] on div "0 ° Undo Copy Paste here Duplicate Duplicate to new slide Delete" at bounding box center [585, 391] width 1043 height 586
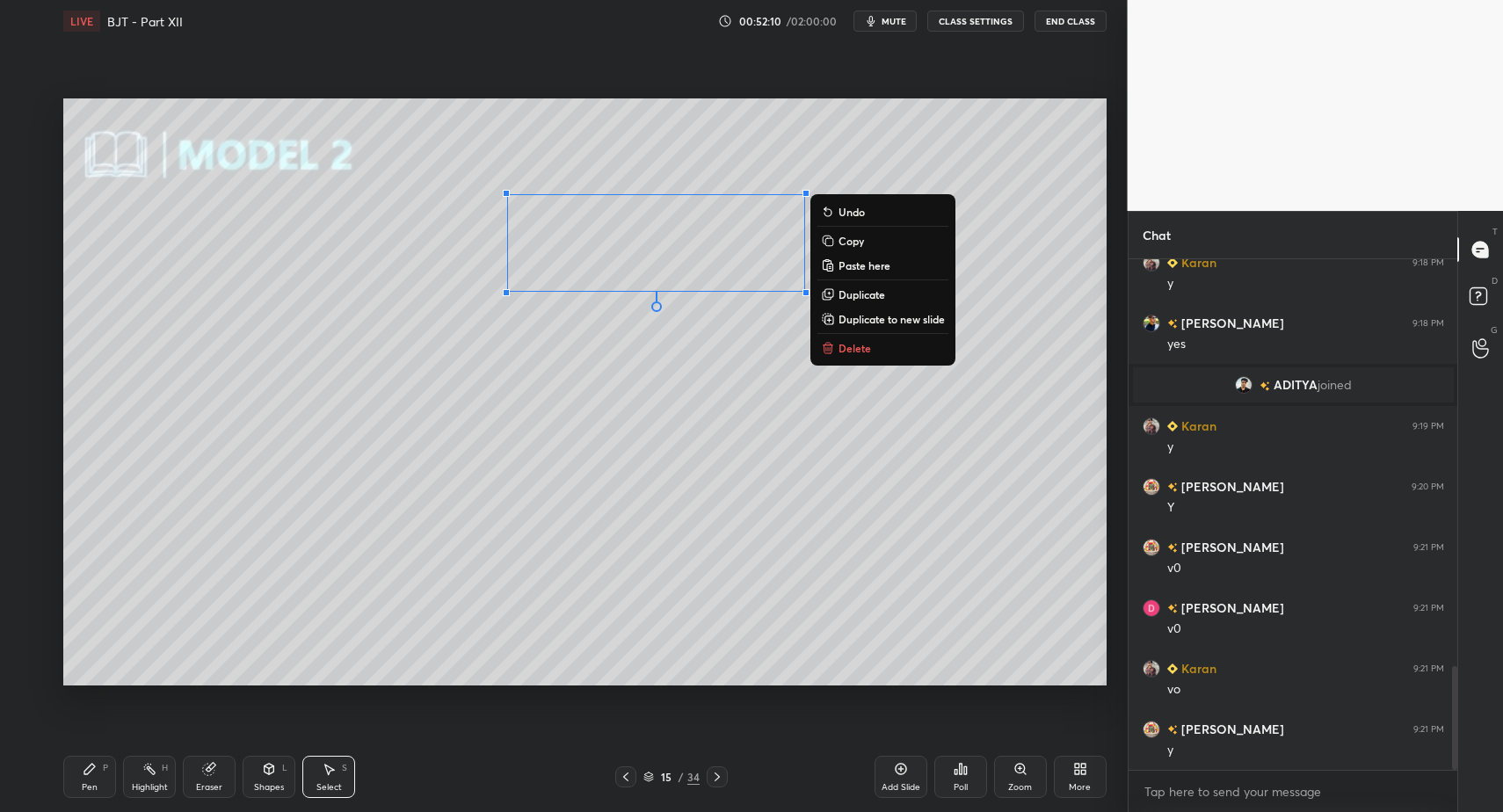
click at [865, 351] on p "Delete" at bounding box center [854, 348] width 32 height 14
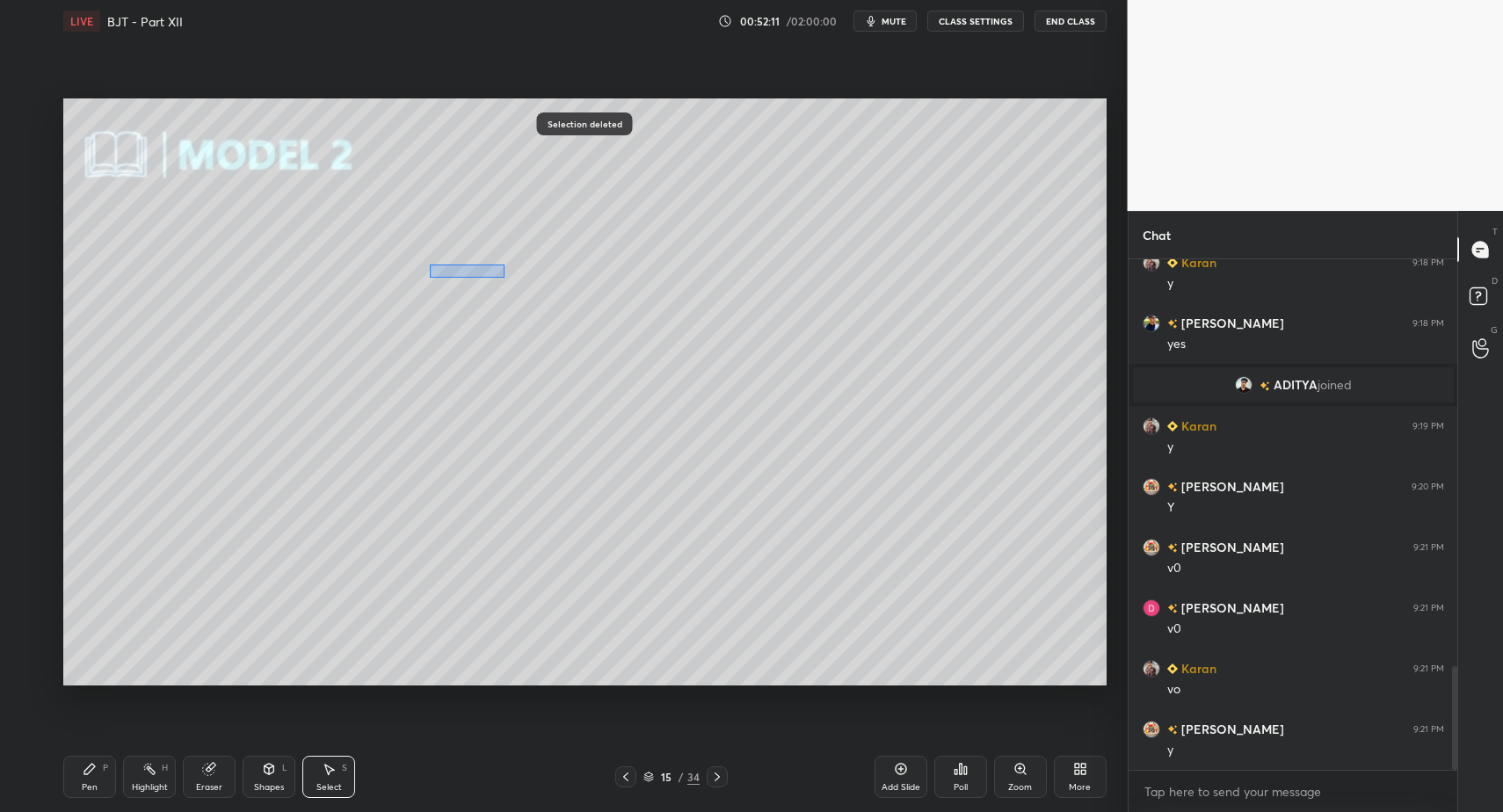
drag, startPoint x: 444, startPoint y: 265, endPoint x: 502, endPoint y: 273, distance: 58.5
click at [505, 278] on div "0 ° Undo Copy Paste here Duplicate Duplicate to new slide Delete" at bounding box center [585, 391] width 1043 height 586
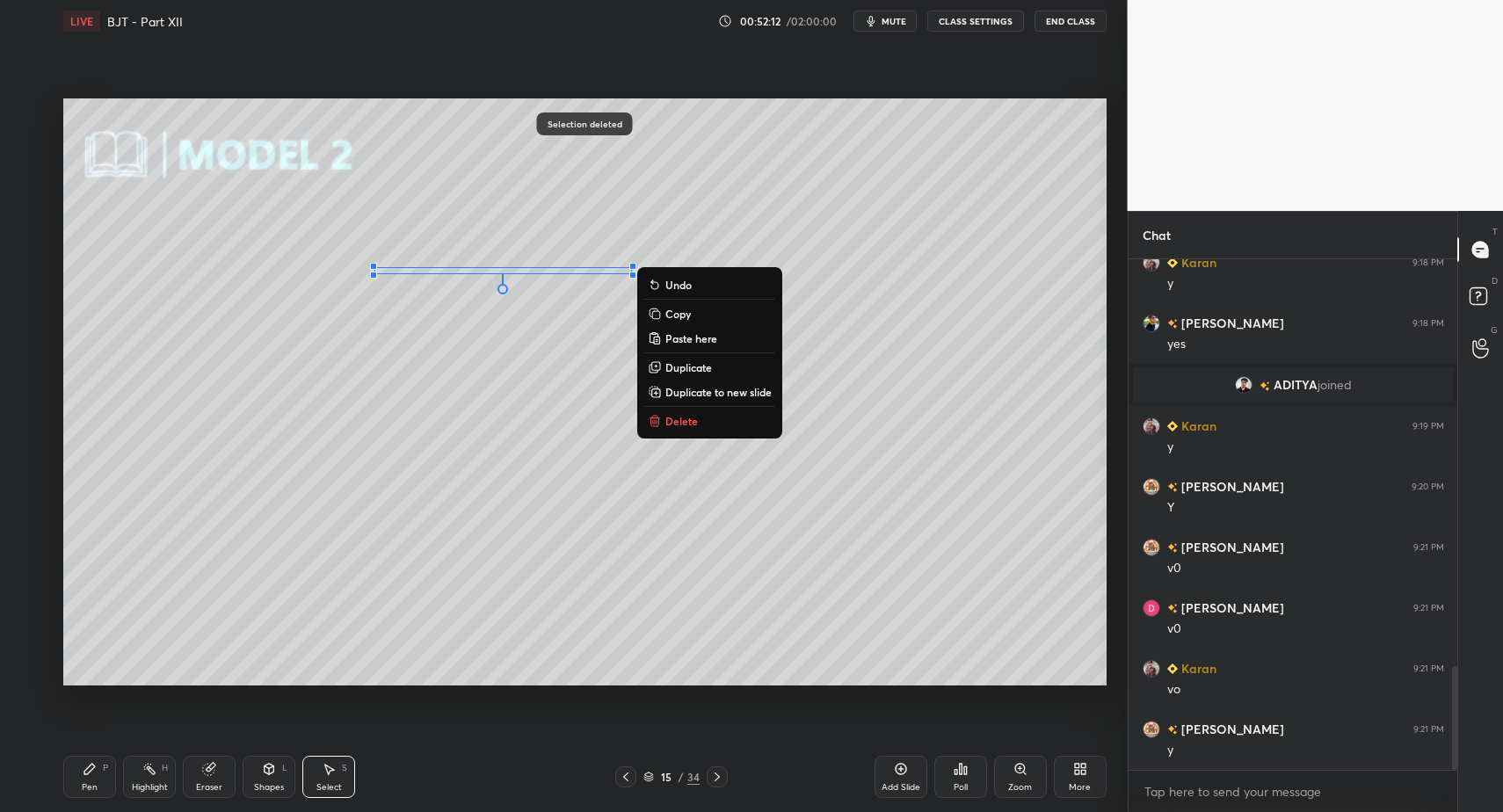
click at [671, 405] on div "0 ° Undo Copy Paste here Duplicate Duplicate to new slide Delete" at bounding box center [585, 391] width 1043 height 586
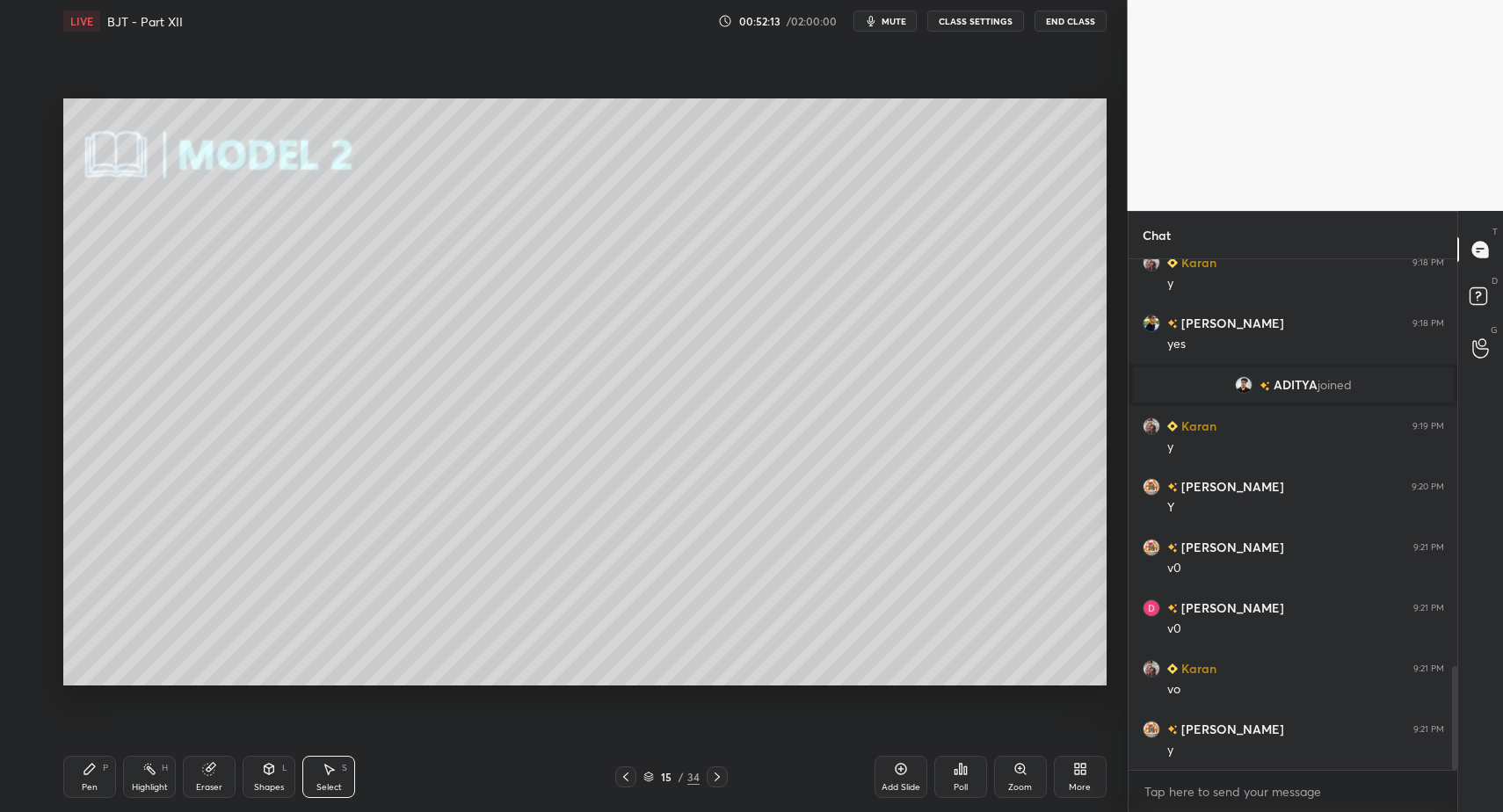
drag, startPoint x: 417, startPoint y: 255, endPoint x: 541, endPoint y: 286, distance: 127.8
click at [540, 286] on div "0 ° Undo Copy Paste here Duplicate Duplicate to new slide Delete" at bounding box center [585, 391] width 1043 height 586
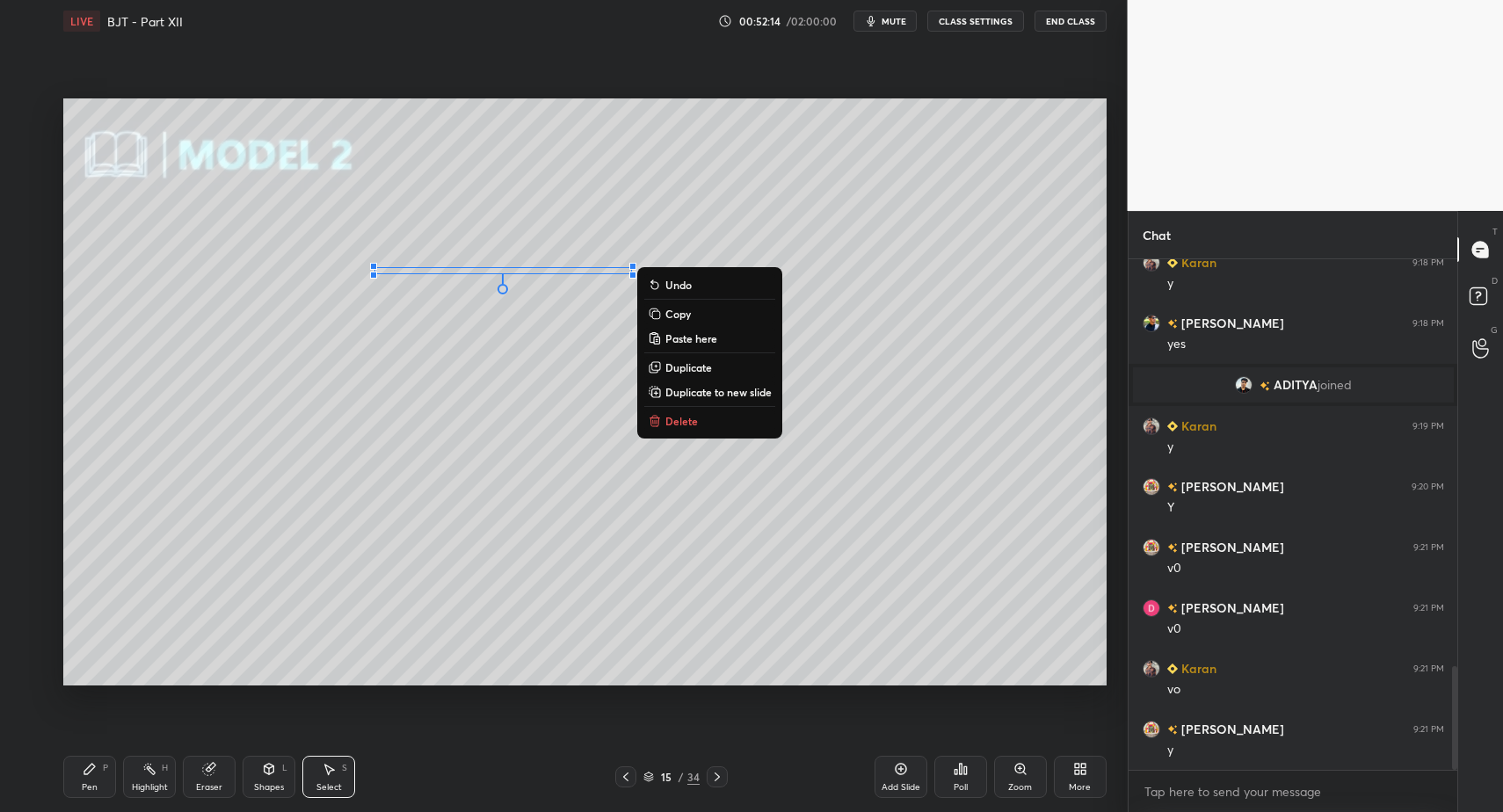
drag, startPoint x: 666, startPoint y: 416, endPoint x: 524, endPoint y: 505, distance: 167.6
click at [666, 416] on p "Delete" at bounding box center [681, 421] width 32 height 14
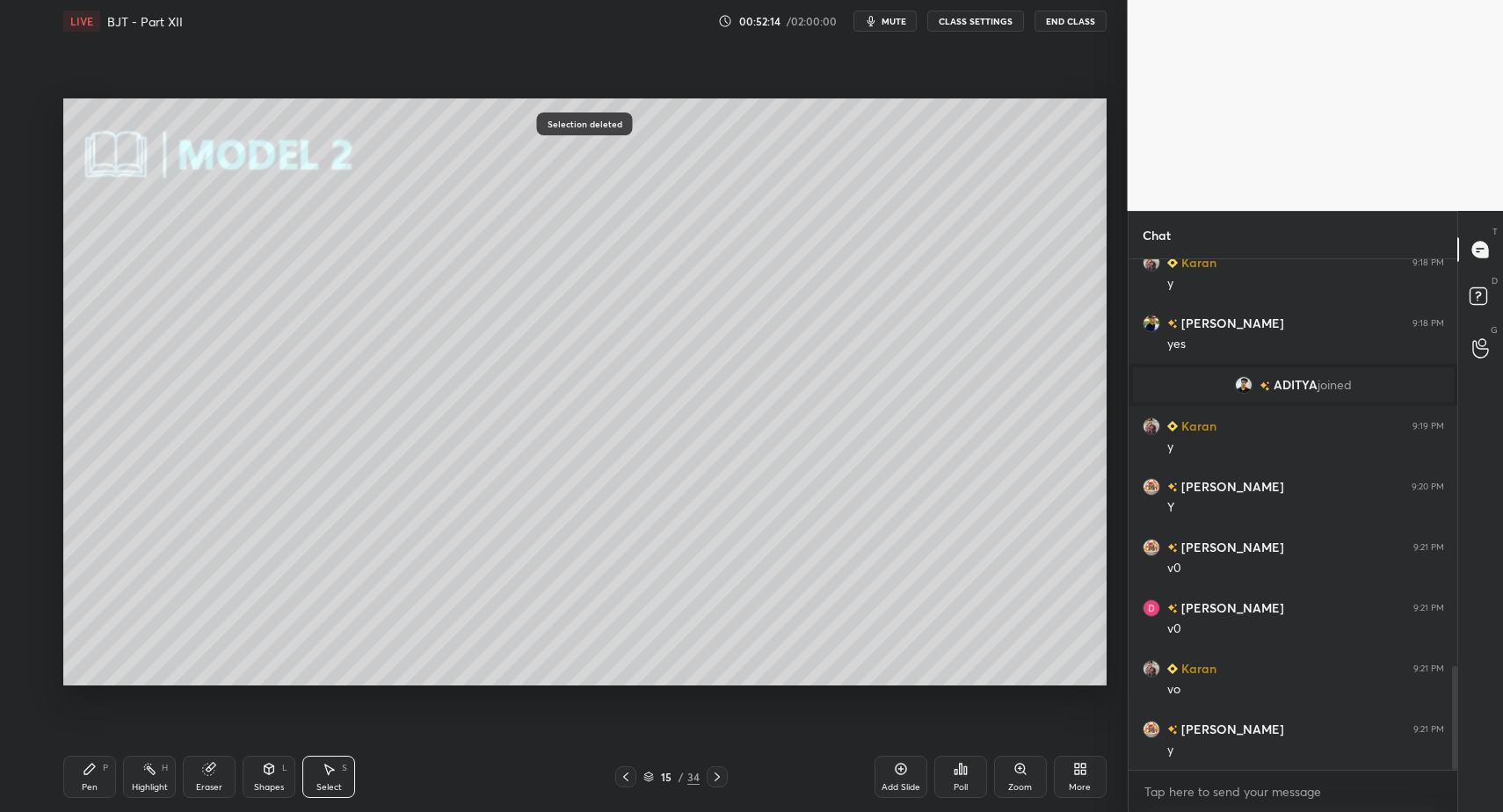
click at [73, 788] on div "Pen P" at bounding box center [90, 777] width 53 height 42
click at [76, 781] on div "Pen P" at bounding box center [90, 777] width 53 height 42
click at [31, 194] on div at bounding box center [28, 182] width 28 height 28
click at [268, 775] on icon at bounding box center [268, 769] width 14 height 14
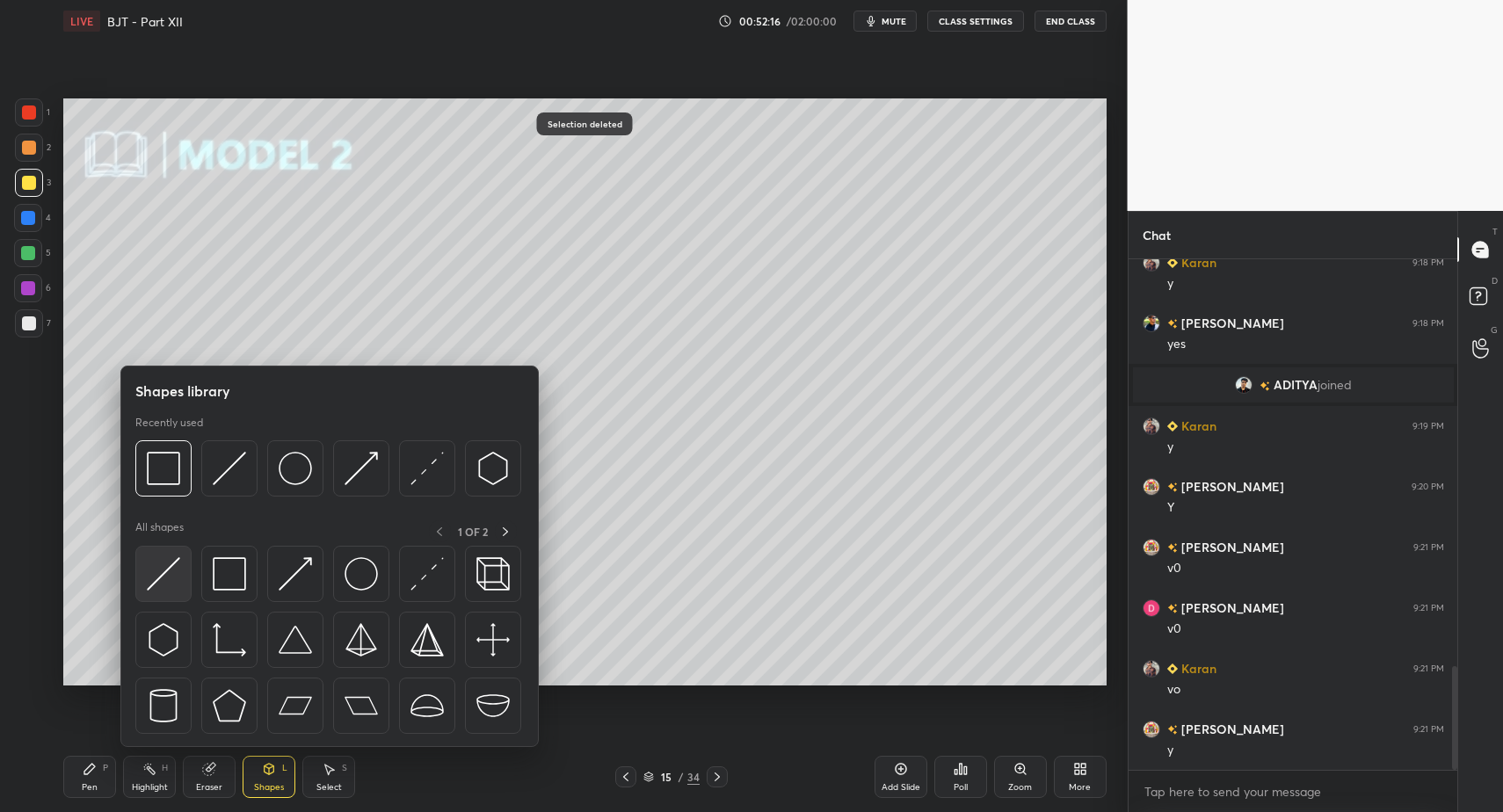
click at [160, 589] on img at bounding box center [164, 574] width 33 height 33
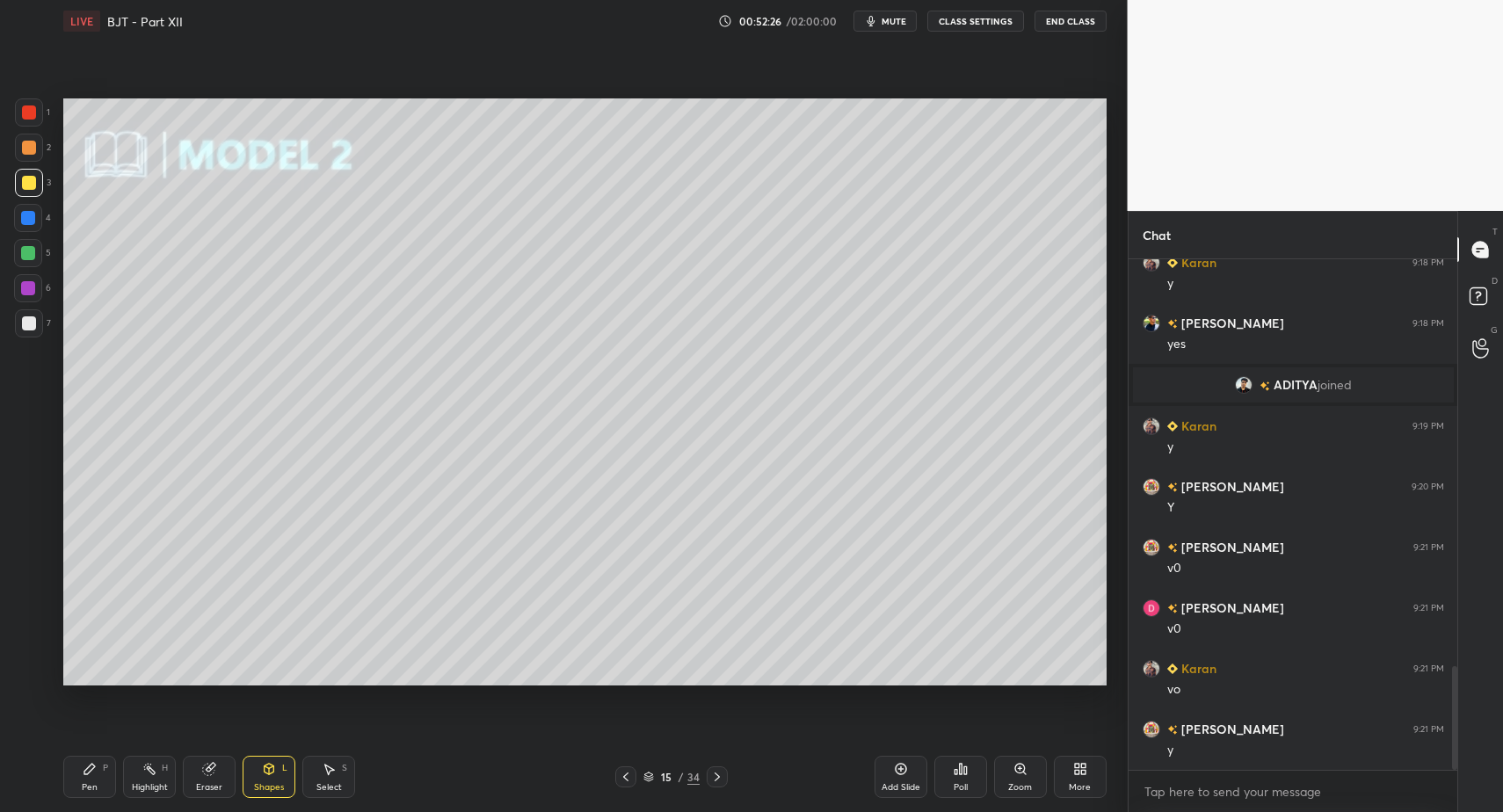
click at [90, 797] on div "Pen P" at bounding box center [90, 777] width 53 height 42
drag, startPoint x: 94, startPoint y: 788, endPoint x: 89, endPoint y: 695, distance: 93.1
click at [94, 788] on div "Pen" at bounding box center [89, 787] width 16 height 9
drag, startPoint x: 23, startPoint y: 261, endPoint x: 37, endPoint y: 265, distance: 14.6
click at [30, 265] on div at bounding box center [27, 253] width 28 height 28
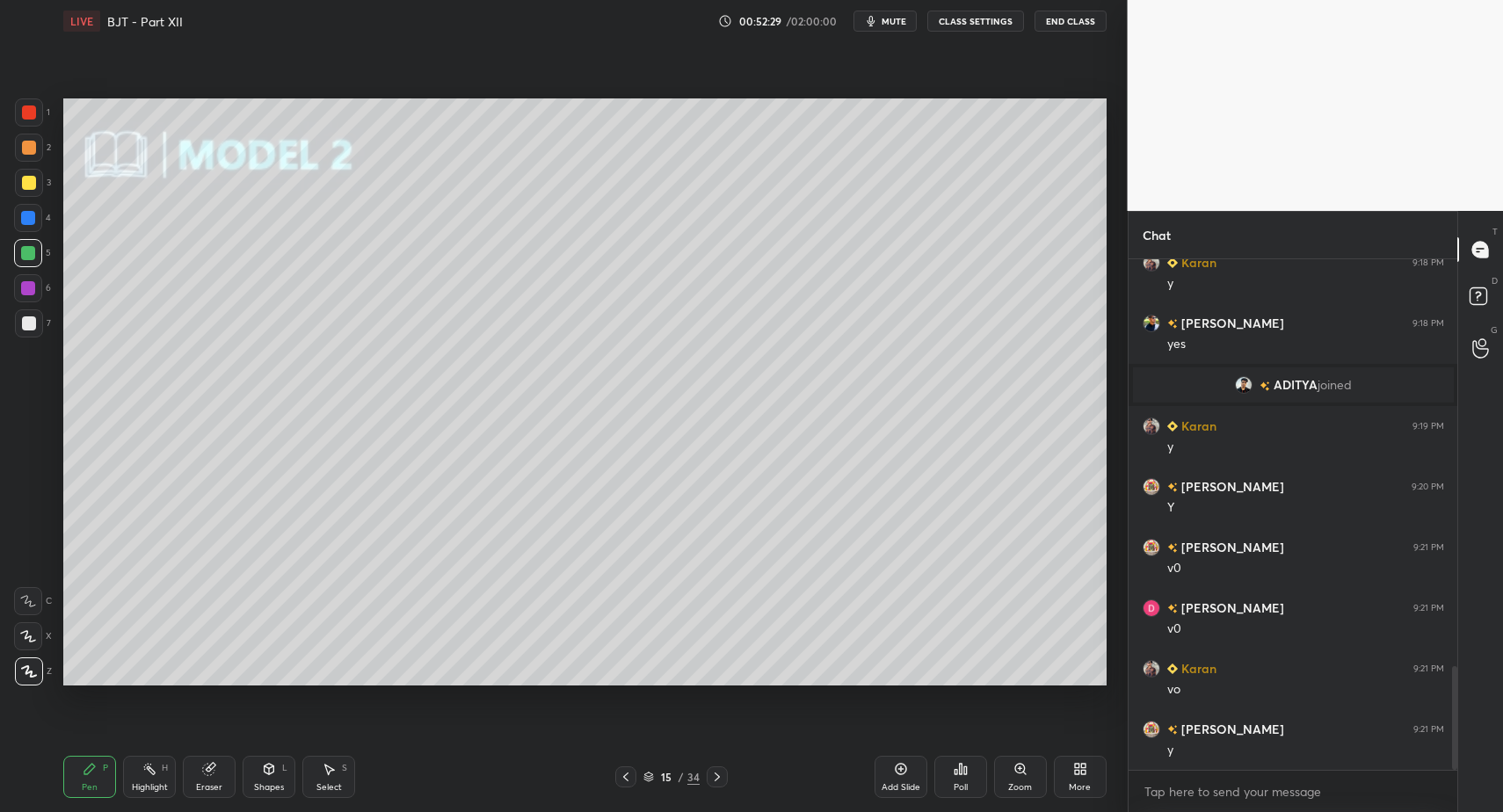
click at [80, 781] on div "Pen P" at bounding box center [90, 777] width 53 height 42
click at [81, 760] on div "Pen P" at bounding box center [90, 777] width 53 height 42
drag, startPoint x: 320, startPoint y: 774, endPoint x: 341, endPoint y: 777, distance: 21.2
click at [324, 774] on div "Select S" at bounding box center [329, 777] width 53 height 42
click at [338, 777] on div "Select S" at bounding box center [329, 777] width 53 height 42
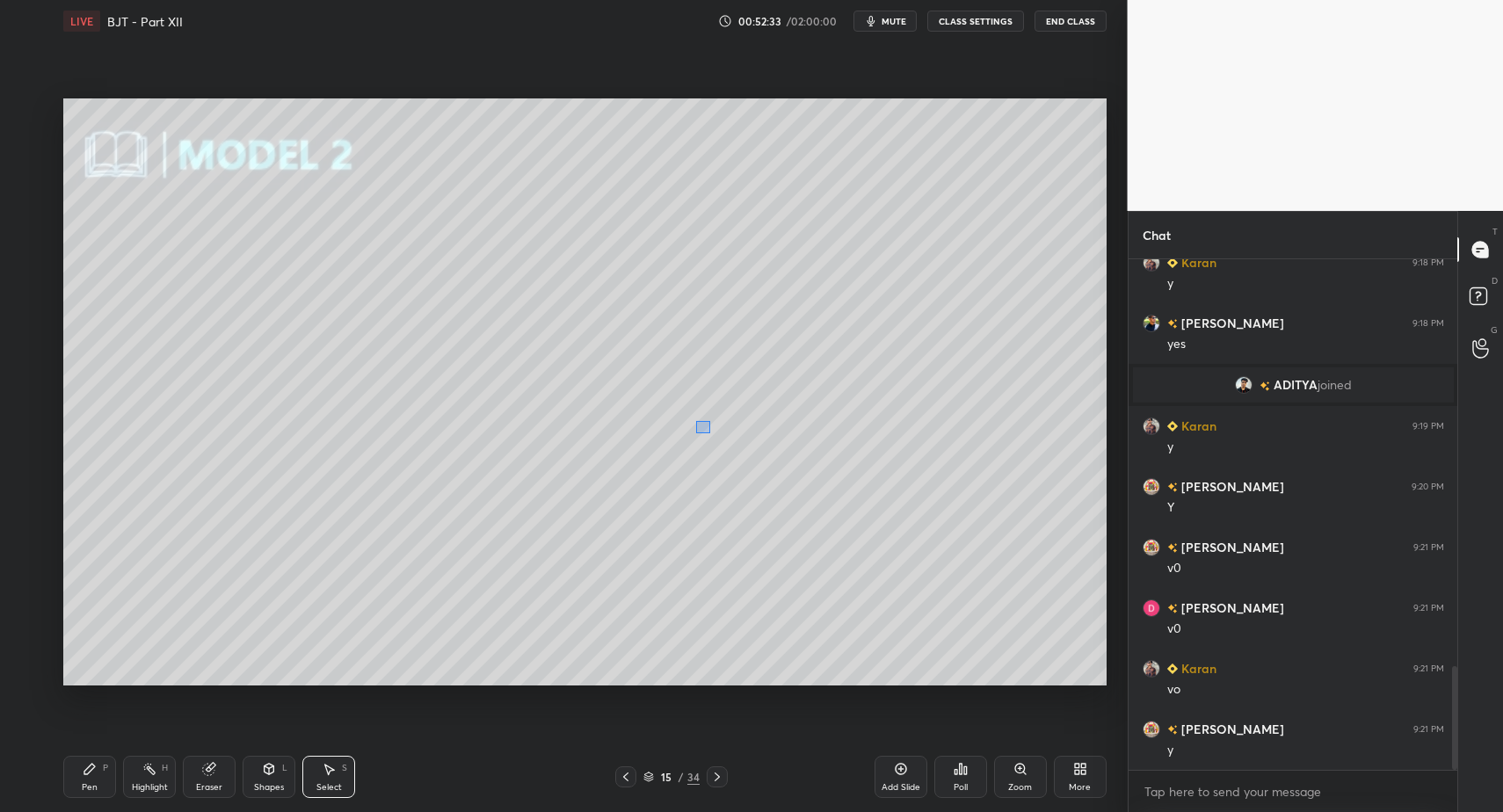
drag, startPoint x: 696, startPoint y: 420, endPoint x: 1039, endPoint y: 579, distance: 378.1
click at [1075, 582] on div "0 ° Undo Copy Paste here Duplicate Duplicate to new slide Delete" at bounding box center [585, 391] width 1043 height 586
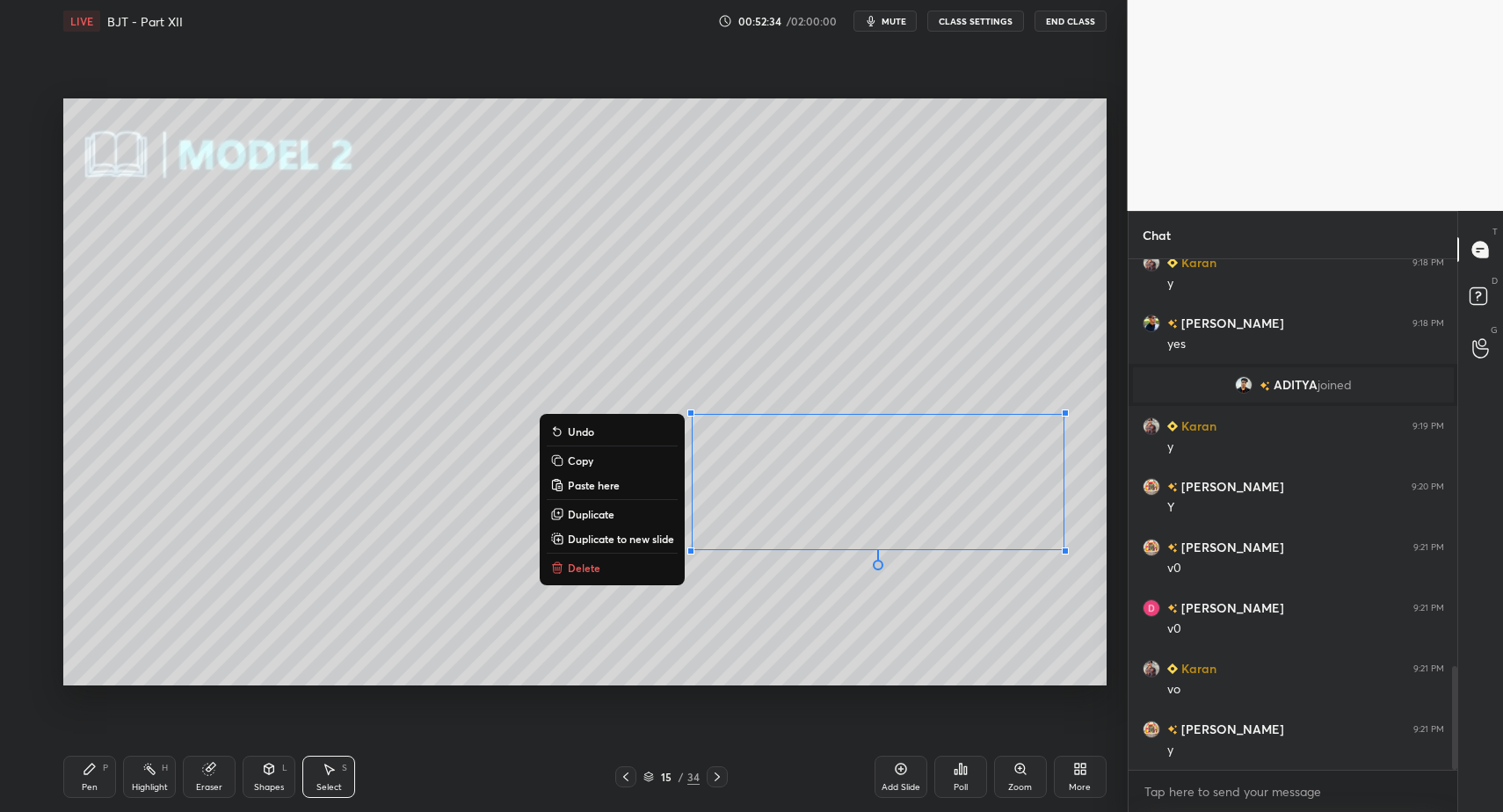
click at [609, 561] on button "Delete" at bounding box center [612, 568] width 131 height 22
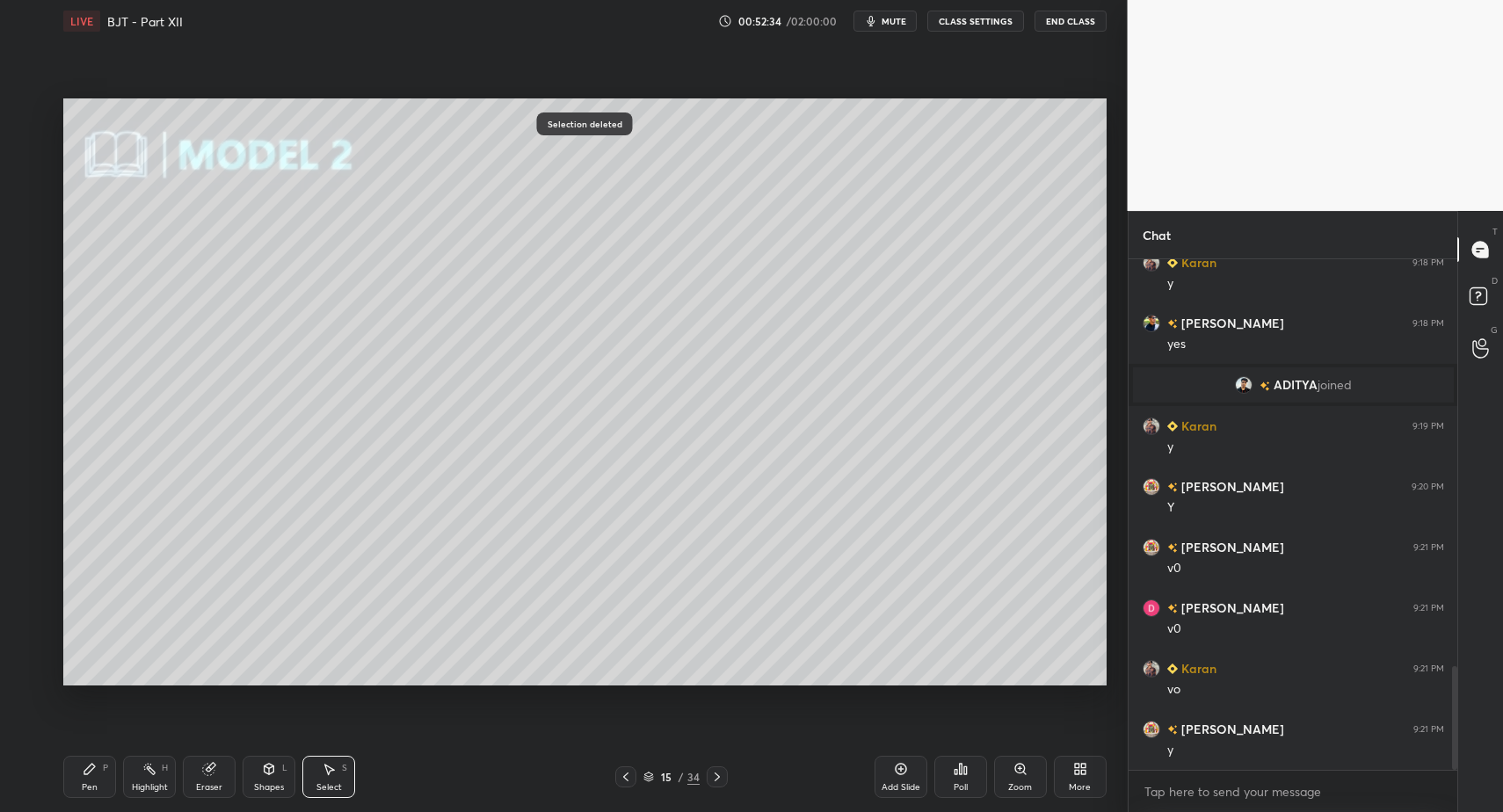
drag, startPoint x: 82, startPoint y: 779, endPoint x: 93, endPoint y: 764, distance: 18.6
click at [82, 779] on div "Pen P" at bounding box center [90, 777] width 53 height 42
click at [93, 764] on div "Pen P" at bounding box center [90, 777] width 53 height 42
drag, startPoint x: 158, startPoint y: 768, endPoint x: 184, endPoint y: 693, distance: 79.4
click at [158, 768] on div "Highlight H" at bounding box center [150, 777] width 53 height 42
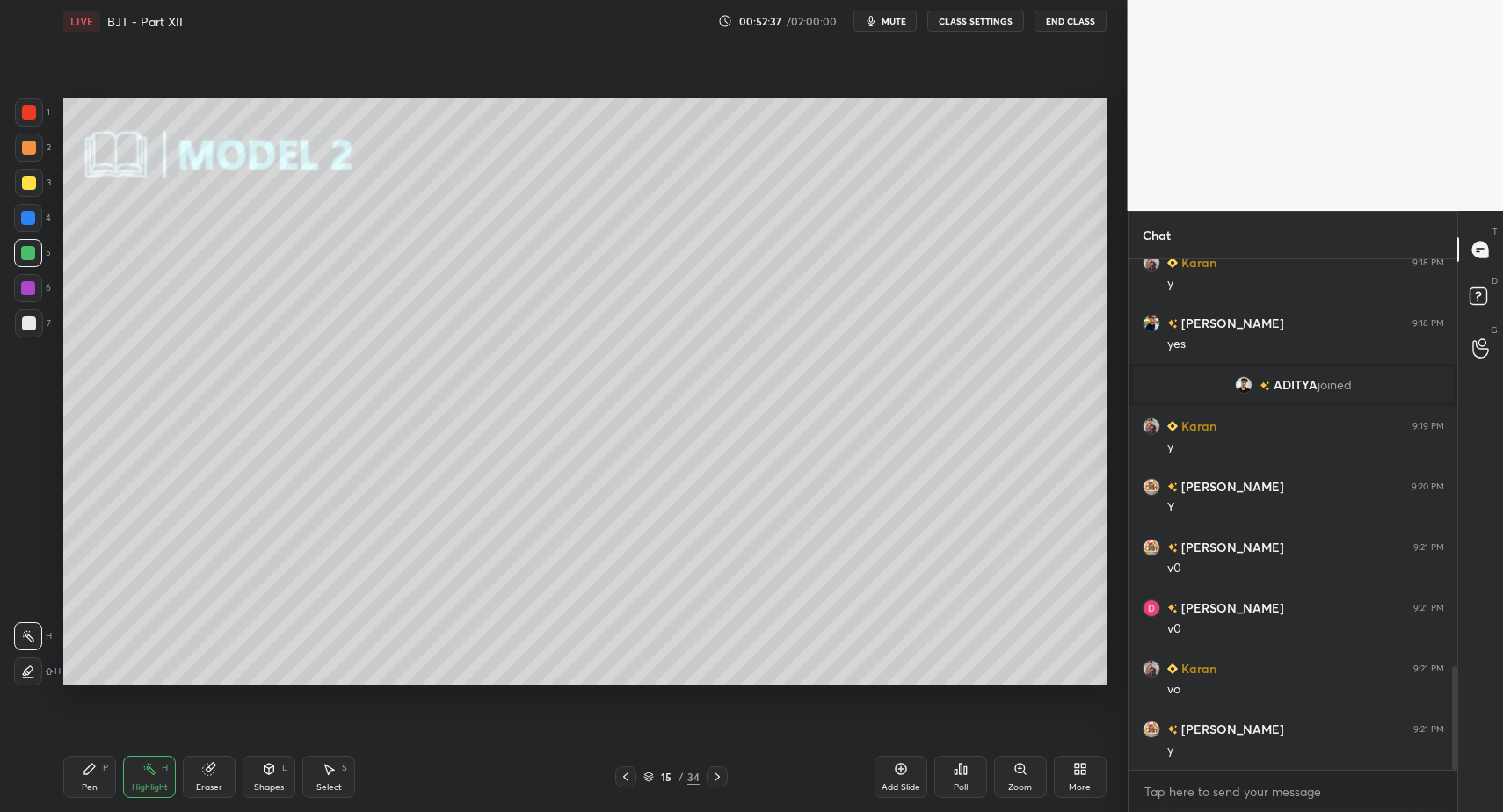
click at [123, 781] on div "Highlight H" at bounding box center [150, 777] width 53 height 42
click at [98, 785] on div "Pen P" at bounding box center [90, 777] width 53 height 42
click at [139, 783] on div "Highlight" at bounding box center [150, 787] width 36 height 9
drag, startPoint x: 155, startPoint y: 765, endPoint x: 201, endPoint y: 687, distance: 90.6
click at [155, 765] on icon at bounding box center [149, 769] width 14 height 14
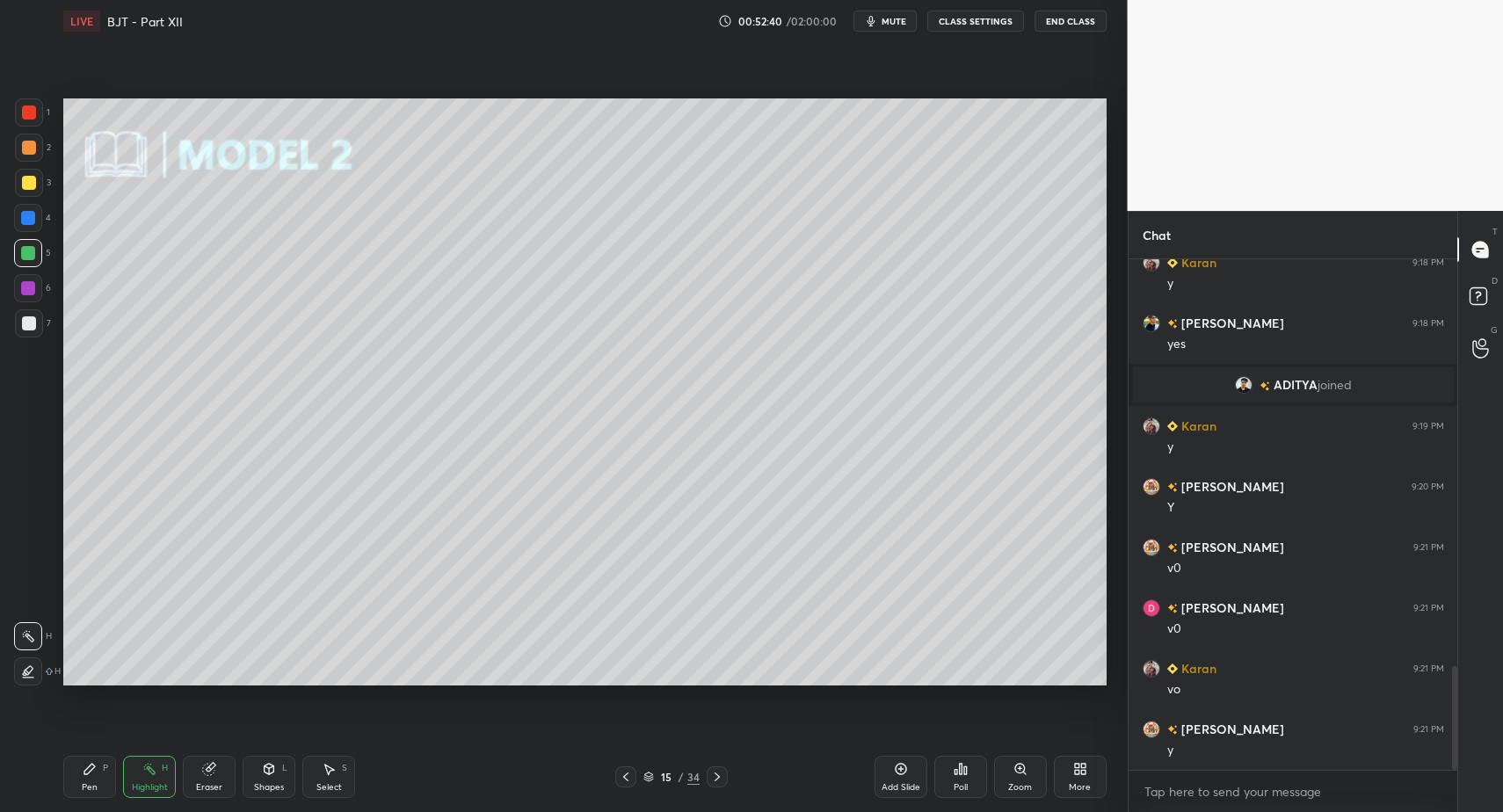
click at [107, 781] on div "Pen P" at bounding box center [90, 777] width 53 height 42
drag, startPoint x: 90, startPoint y: 786, endPoint x: 73, endPoint y: 731, distance: 57.6
click at [90, 786] on div "Pen" at bounding box center [89, 787] width 16 height 9
drag, startPoint x: 29, startPoint y: 329, endPoint x: 23, endPoint y: 320, distance: 10.8
click at [30, 323] on div at bounding box center [28, 323] width 14 height 14
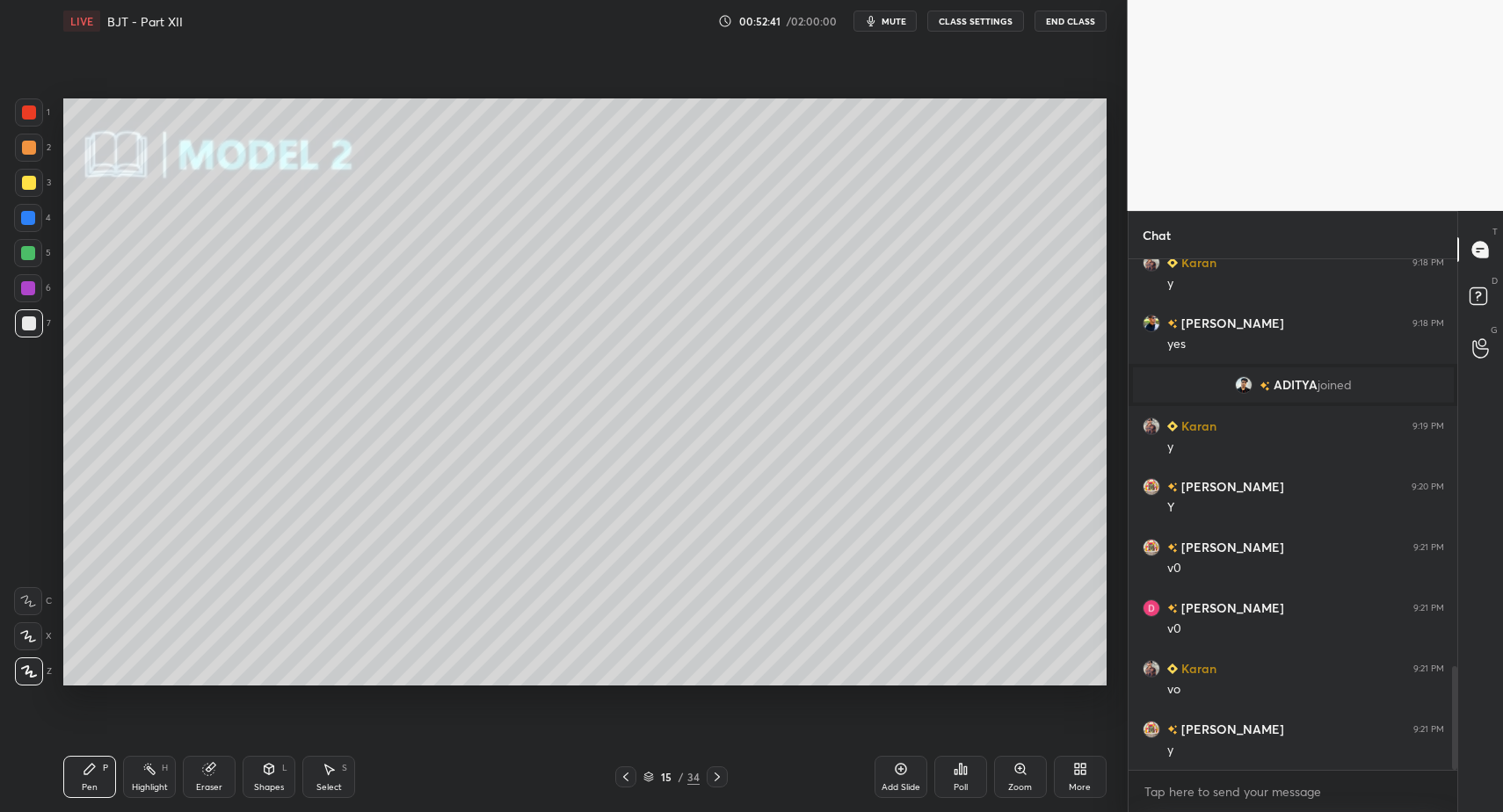
click at [22, 320] on div at bounding box center [28, 323] width 14 height 14
click at [312, 788] on div "Select S" at bounding box center [329, 777] width 53 height 42
click at [330, 771] on div "Select S" at bounding box center [329, 777] width 53 height 42
drag, startPoint x: 373, startPoint y: 383, endPoint x: 424, endPoint y: 403, distance: 54.8
click at [424, 403] on div "0 ° Undo Copy Paste here Duplicate Duplicate to new slide Delete" at bounding box center [585, 391] width 1043 height 586
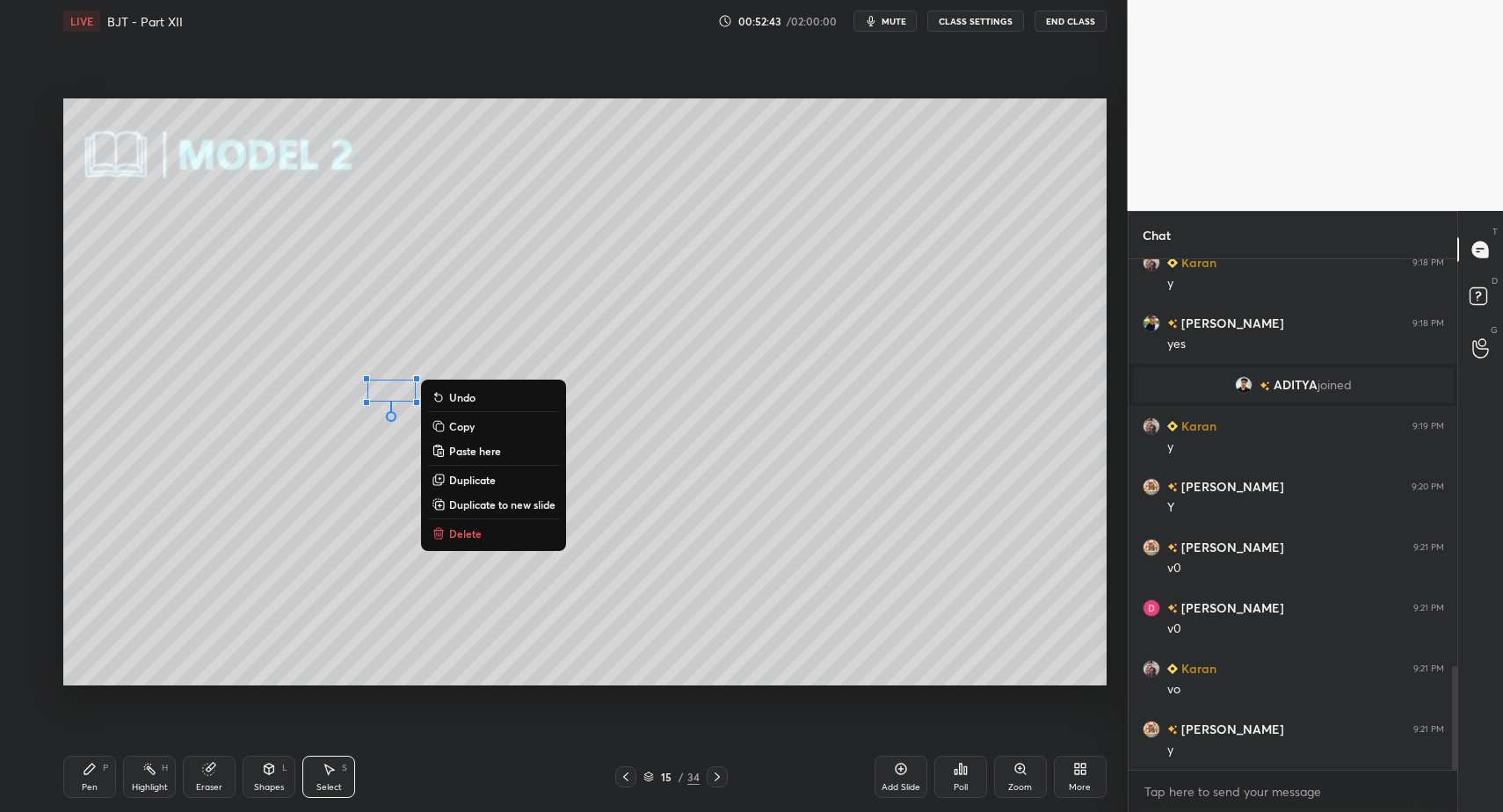
click at [461, 529] on p "Delete" at bounding box center [464, 533] width 32 height 14
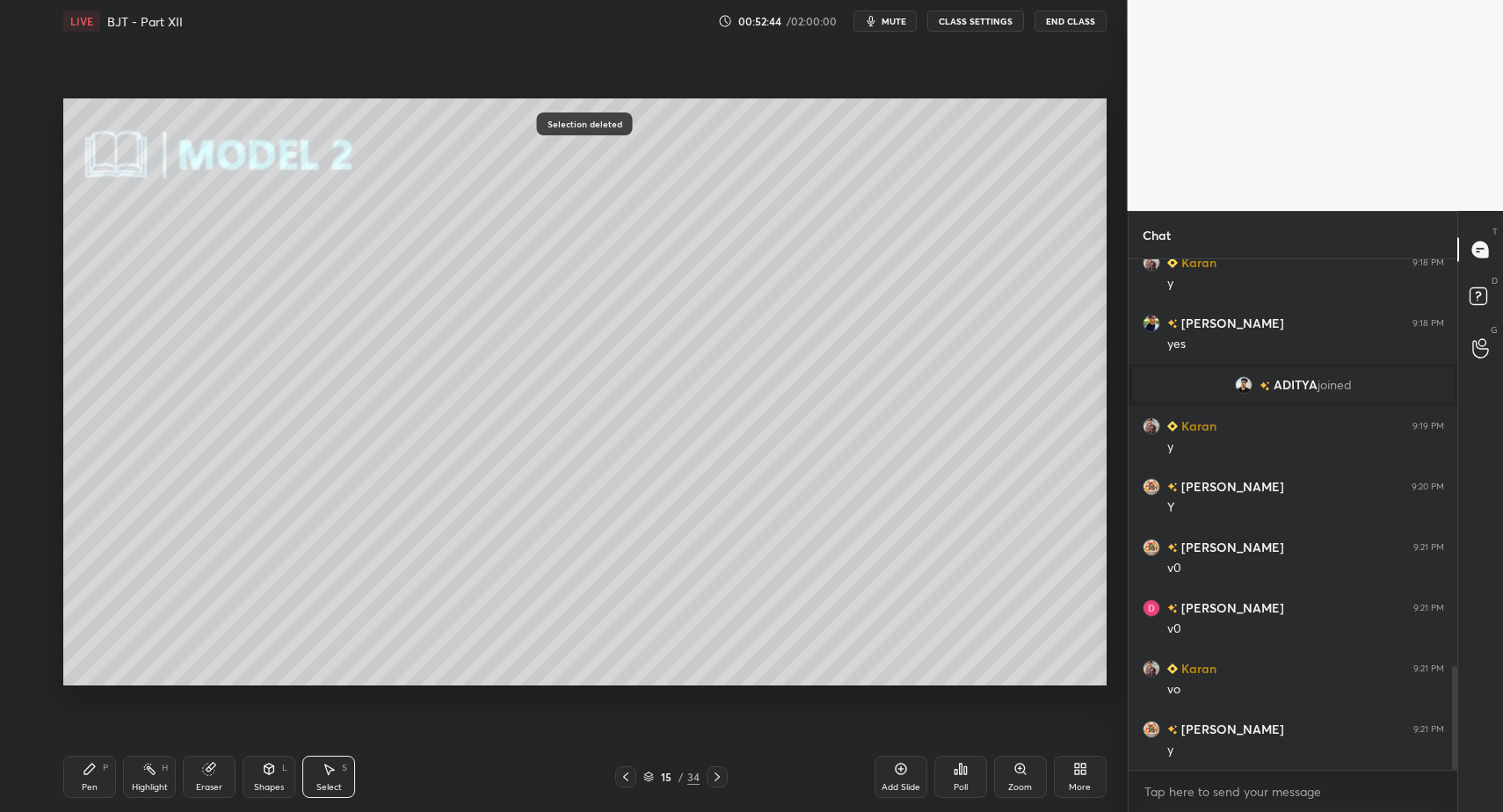
click at [76, 783] on div "Pen P" at bounding box center [90, 777] width 53 height 42
click at [84, 775] on icon at bounding box center [89, 769] width 14 height 14
drag, startPoint x: 29, startPoint y: 291, endPoint x: 31, endPoint y: 314, distance: 23.1
click at [29, 292] on div at bounding box center [28, 288] width 14 height 14
click at [31, 333] on div at bounding box center [28, 323] width 28 height 28
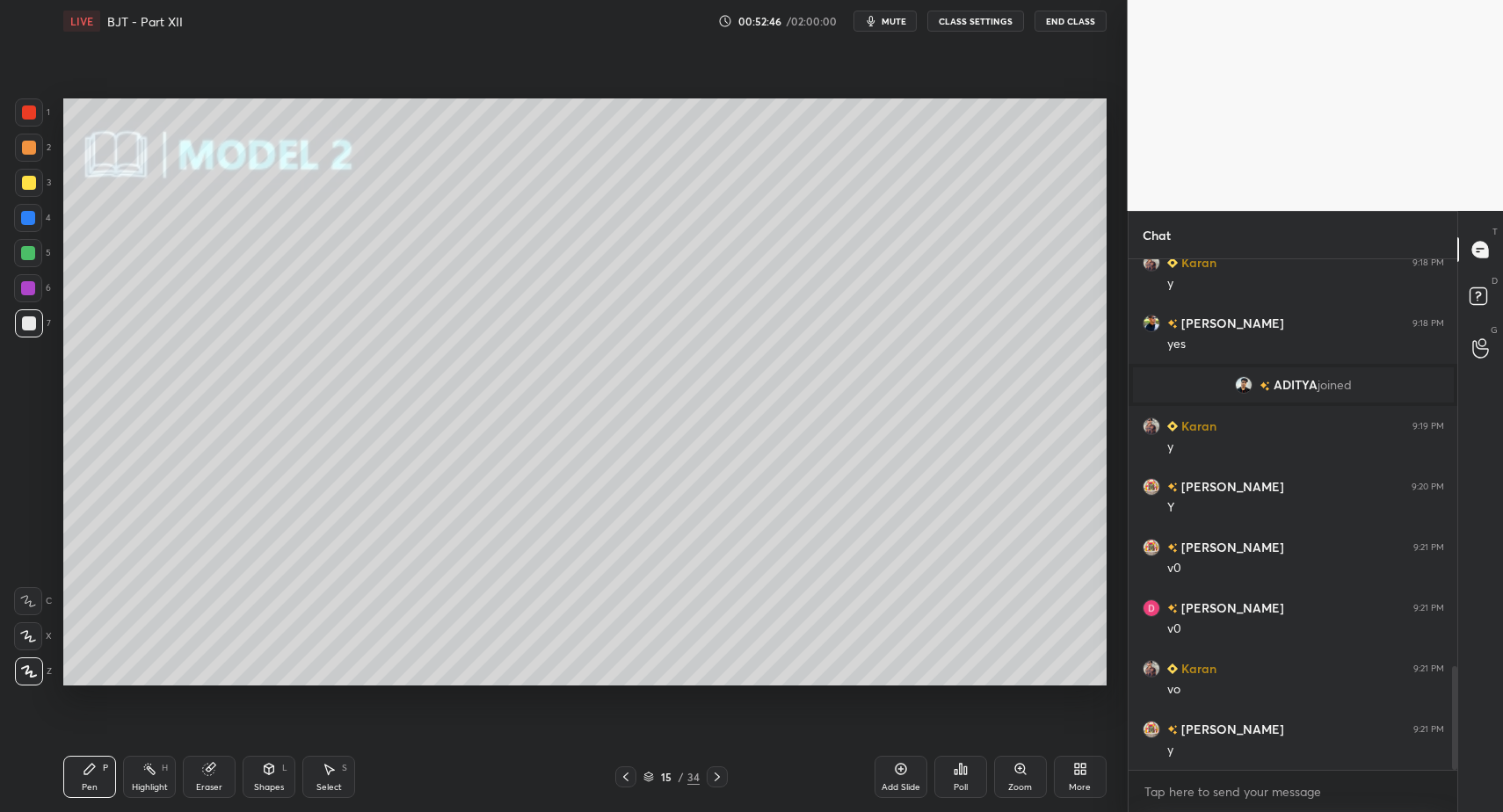
drag, startPoint x: 30, startPoint y: 109, endPoint x: 63, endPoint y: 184, distance: 81.9
click at [30, 109] on div at bounding box center [28, 113] width 14 height 14
click at [32, 331] on div at bounding box center [28, 323] width 28 height 28
drag, startPoint x: 80, startPoint y: 784, endPoint x: 192, endPoint y: 689, distance: 146.9
click at [80, 784] on div "Pen P" at bounding box center [90, 777] width 53 height 42
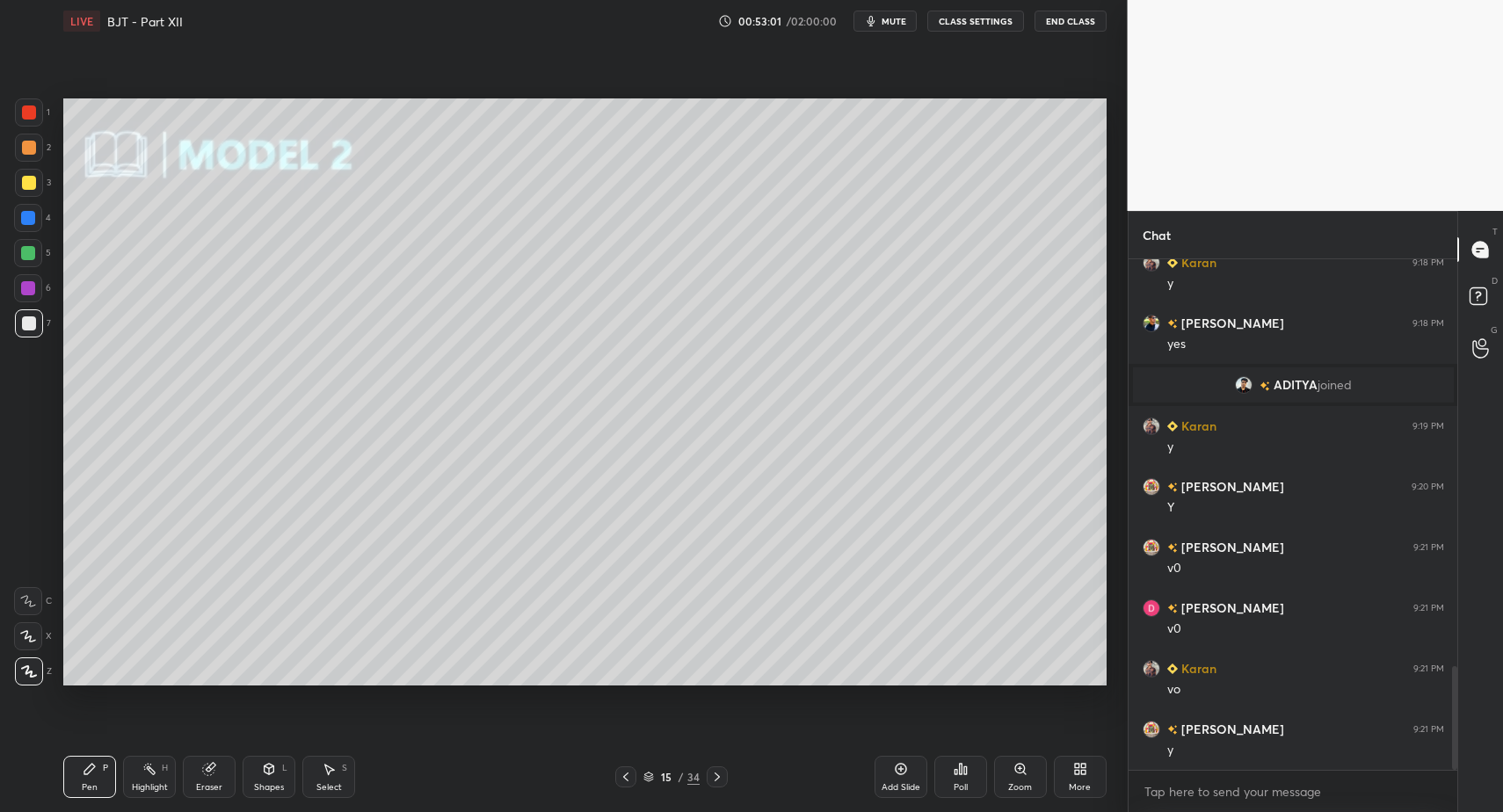
click at [262, 772] on icon at bounding box center [268, 769] width 14 height 14
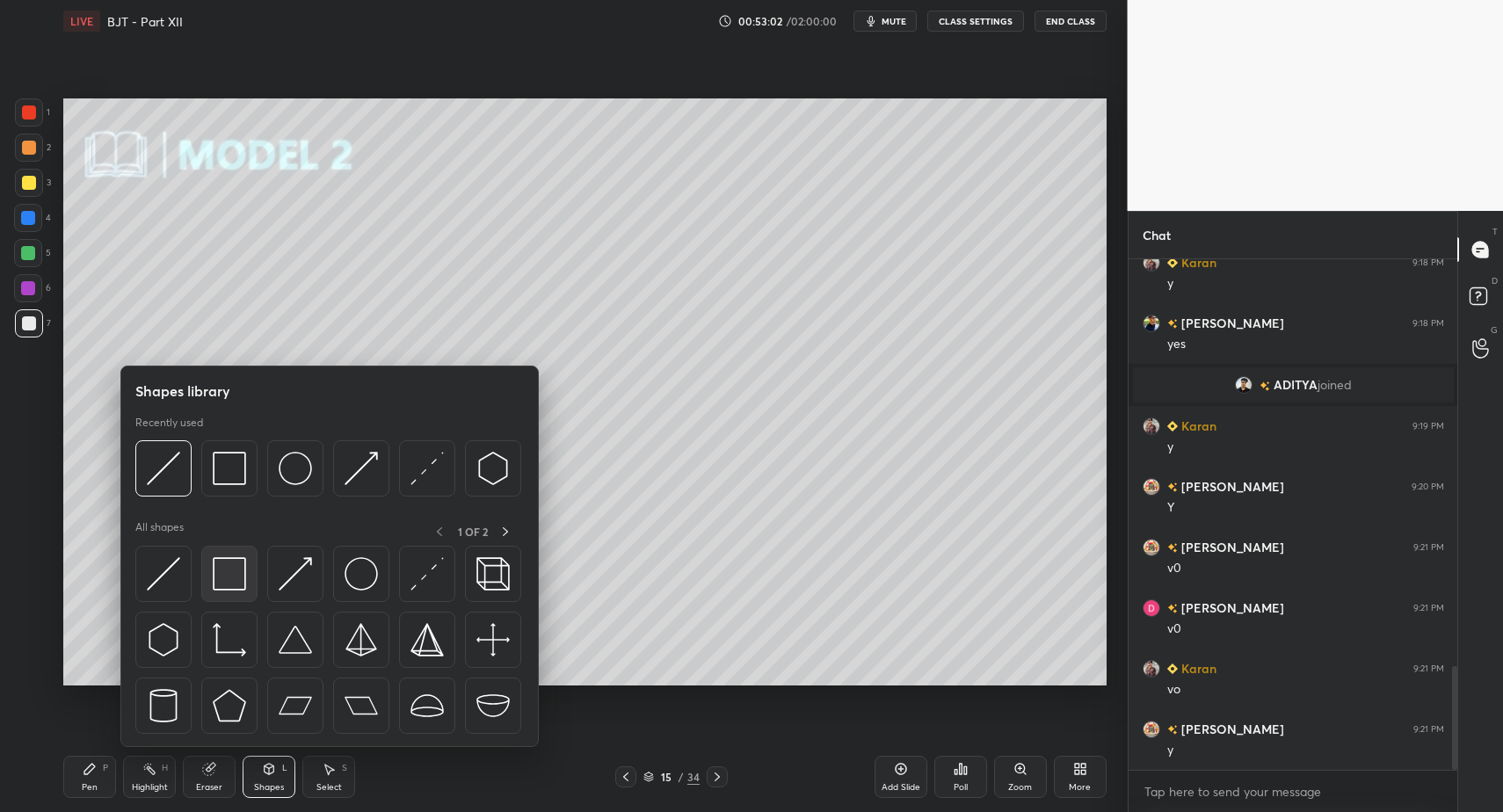
drag, startPoint x: 192, startPoint y: 579, endPoint x: 210, endPoint y: 567, distance: 21.6
click at [192, 579] on div at bounding box center [329, 645] width 389 height 198
click at [156, 538] on p "All shapes" at bounding box center [159, 531] width 48 height 22
click at [162, 570] on img at bounding box center [164, 574] width 33 height 33
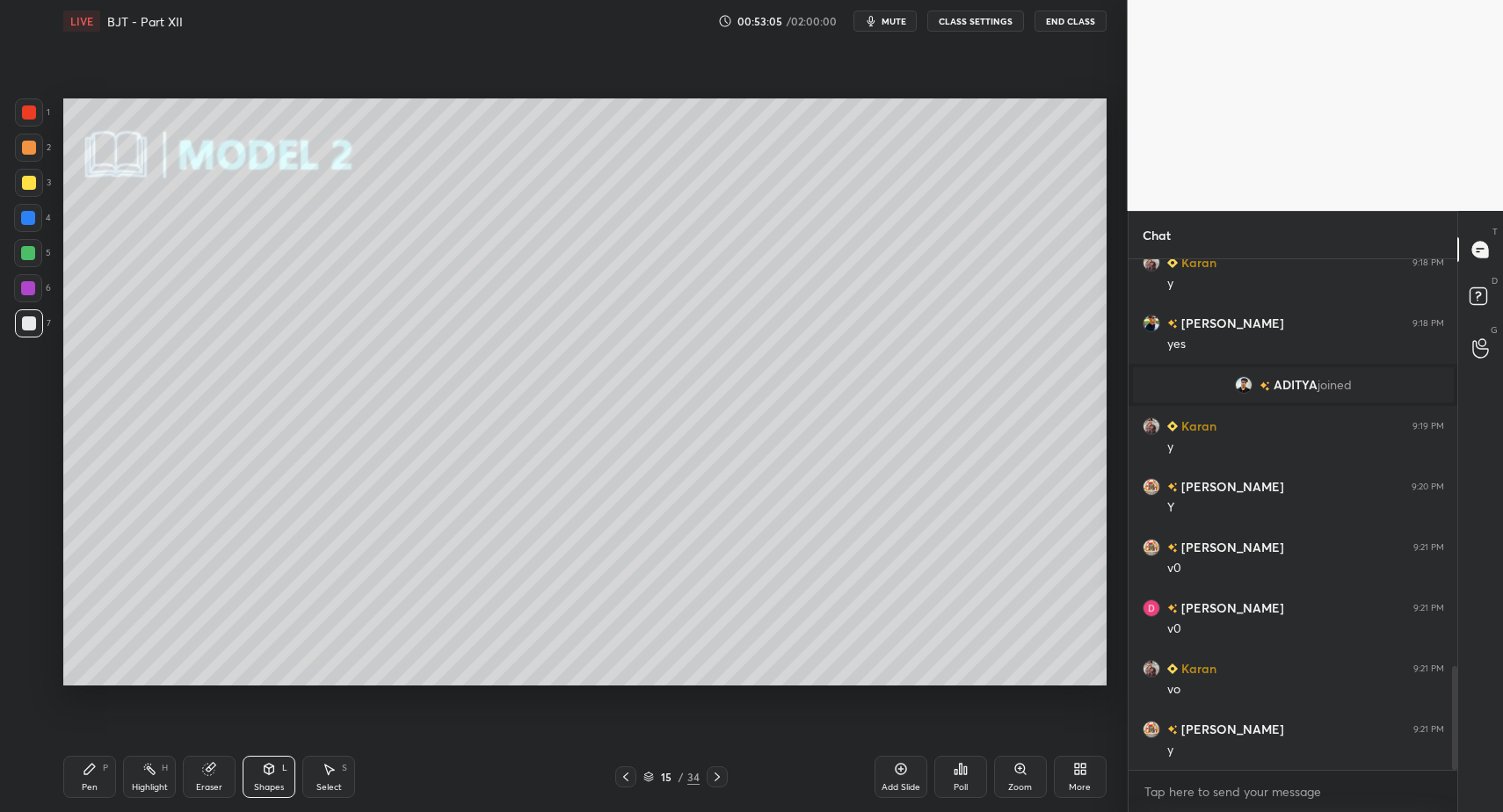
click at [82, 781] on div "Pen P" at bounding box center [90, 777] width 53 height 42
click at [22, 137] on div at bounding box center [28, 147] width 28 height 28
drag, startPoint x: 267, startPoint y: 791, endPoint x: 265, endPoint y: 750, distance: 41.0
click at [268, 786] on div "Shapes" at bounding box center [268, 787] width 30 height 9
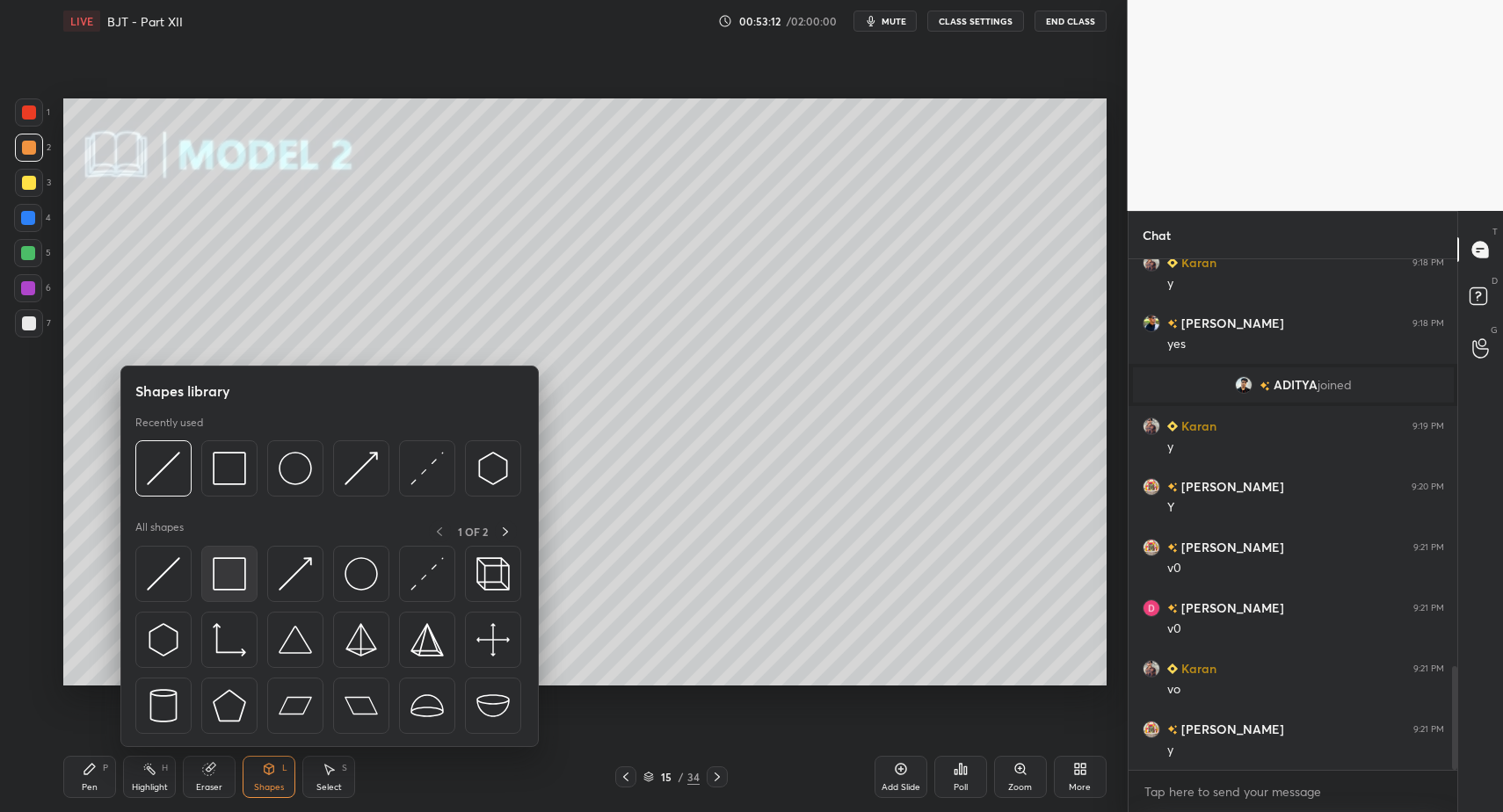
click at [231, 568] on img at bounding box center [229, 574] width 33 height 33
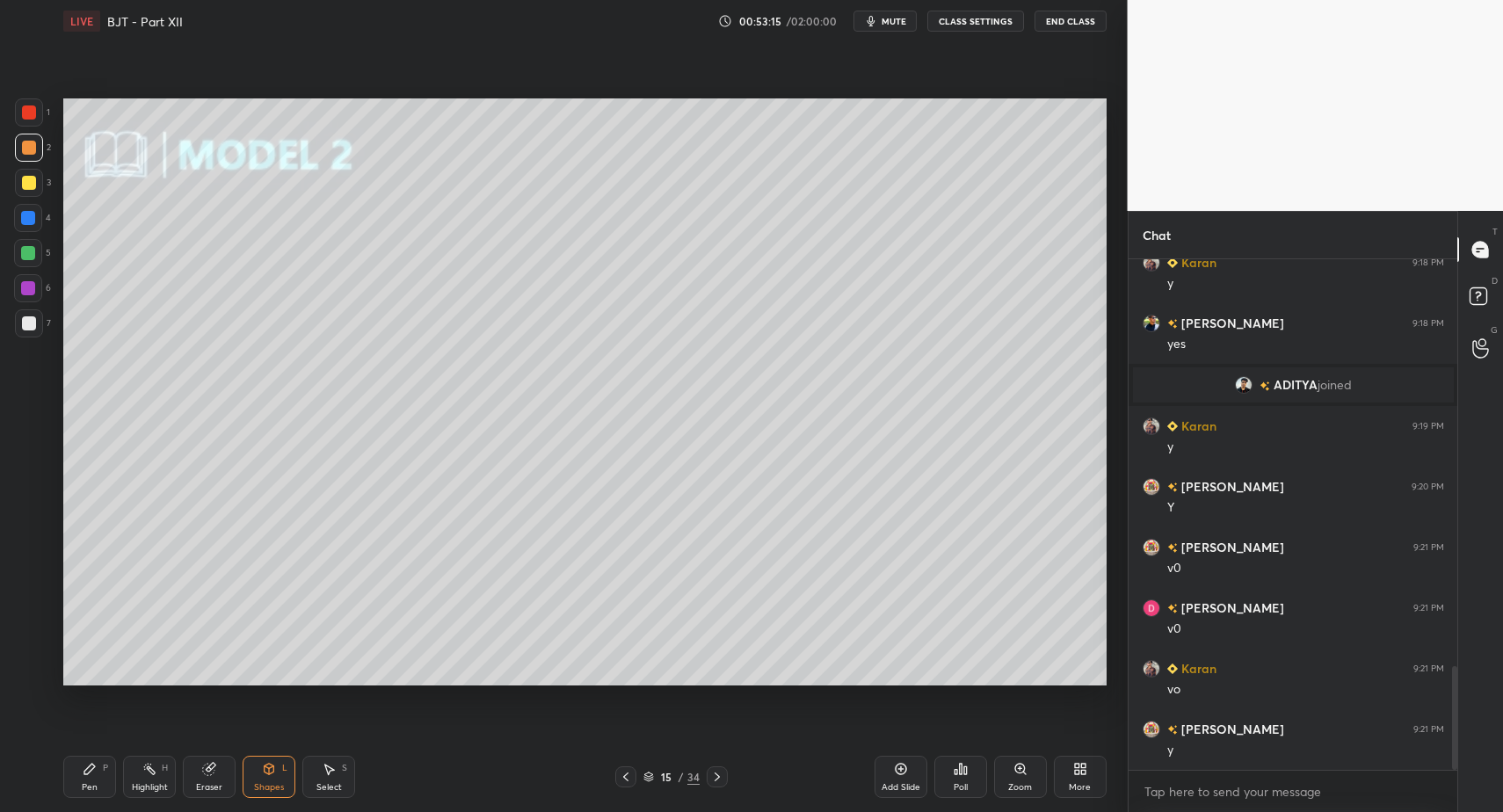
drag, startPoint x: 34, startPoint y: 314, endPoint x: 52, endPoint y: 489, distance: 175.9
click at [34, 314] on div at bounding box center [28, 323] width 28 height 28
click at [80, 771] on div "Pen P" at bounding box center [90, 777] width 53 height 42
click at [86, 768] on icon at bounding box center [89, 769] width 11 height 11
click at [284, 783] on div "Shapes L" at bounding box center [269, 777] width 53 height 42
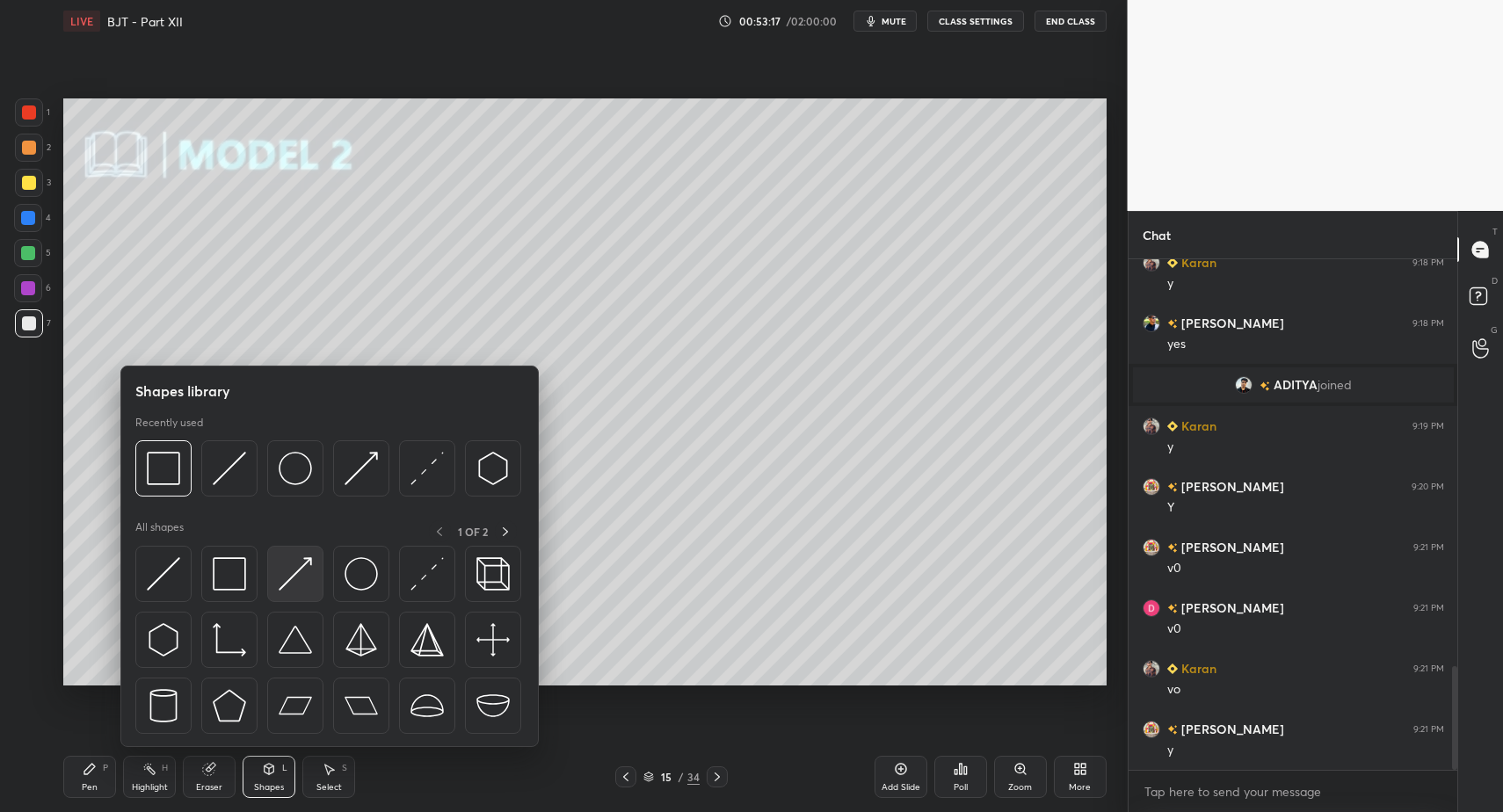
click at [287, 568] on img at bounding box center [295, 574] width 33 height 33
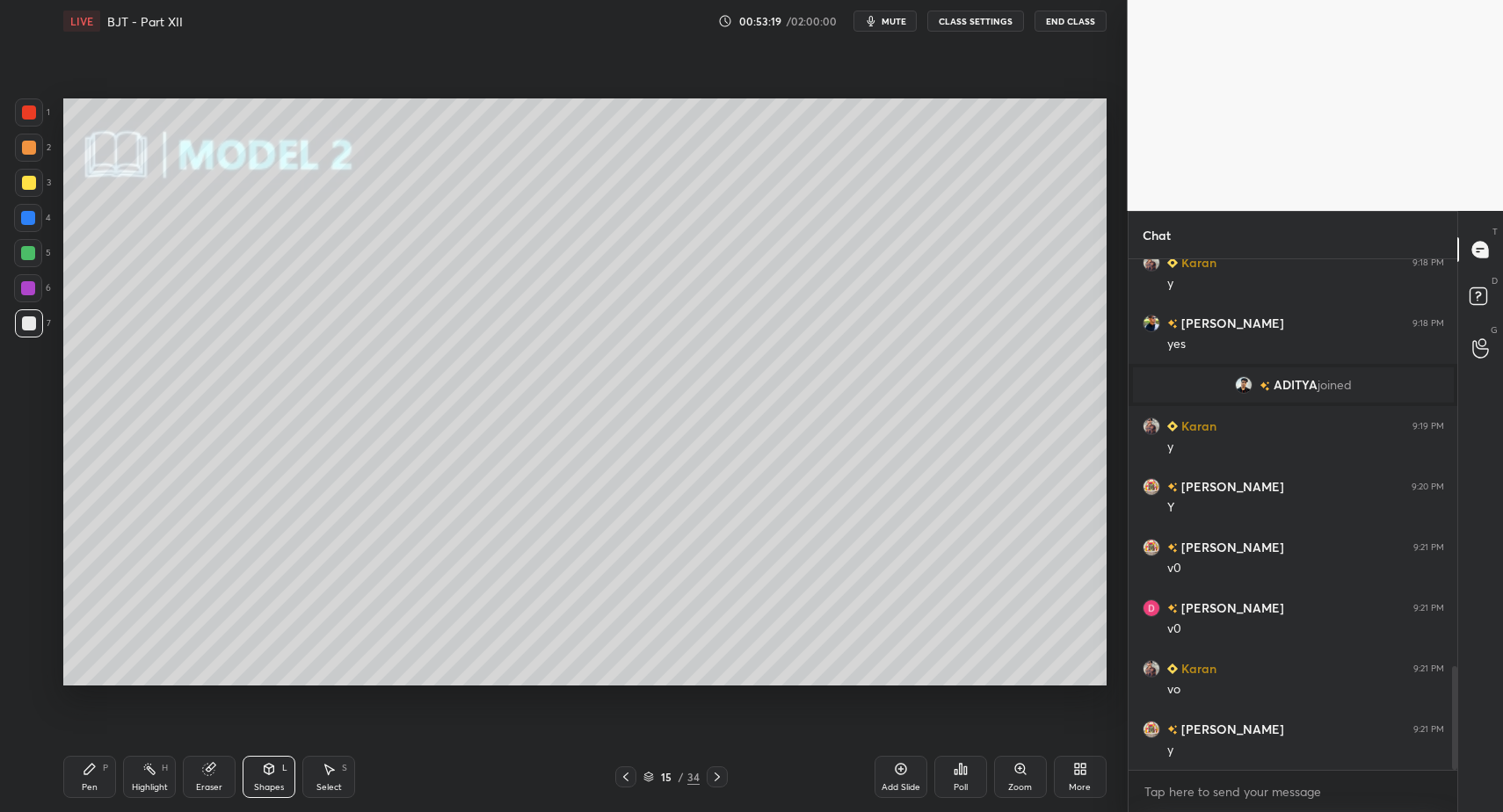
click at [108, 775] on div "Pen P" at bounding box center [90, 777] width 53 height 42
click at [86, 772] on icon at bounding box center [89, 769] width 11 height 11
click at [338, 783] on div "Select S" at bounding box center [329, 777] width 53 height 42
click at [335, 769] on icon at bounding box center [328, 769] width 14 height 14
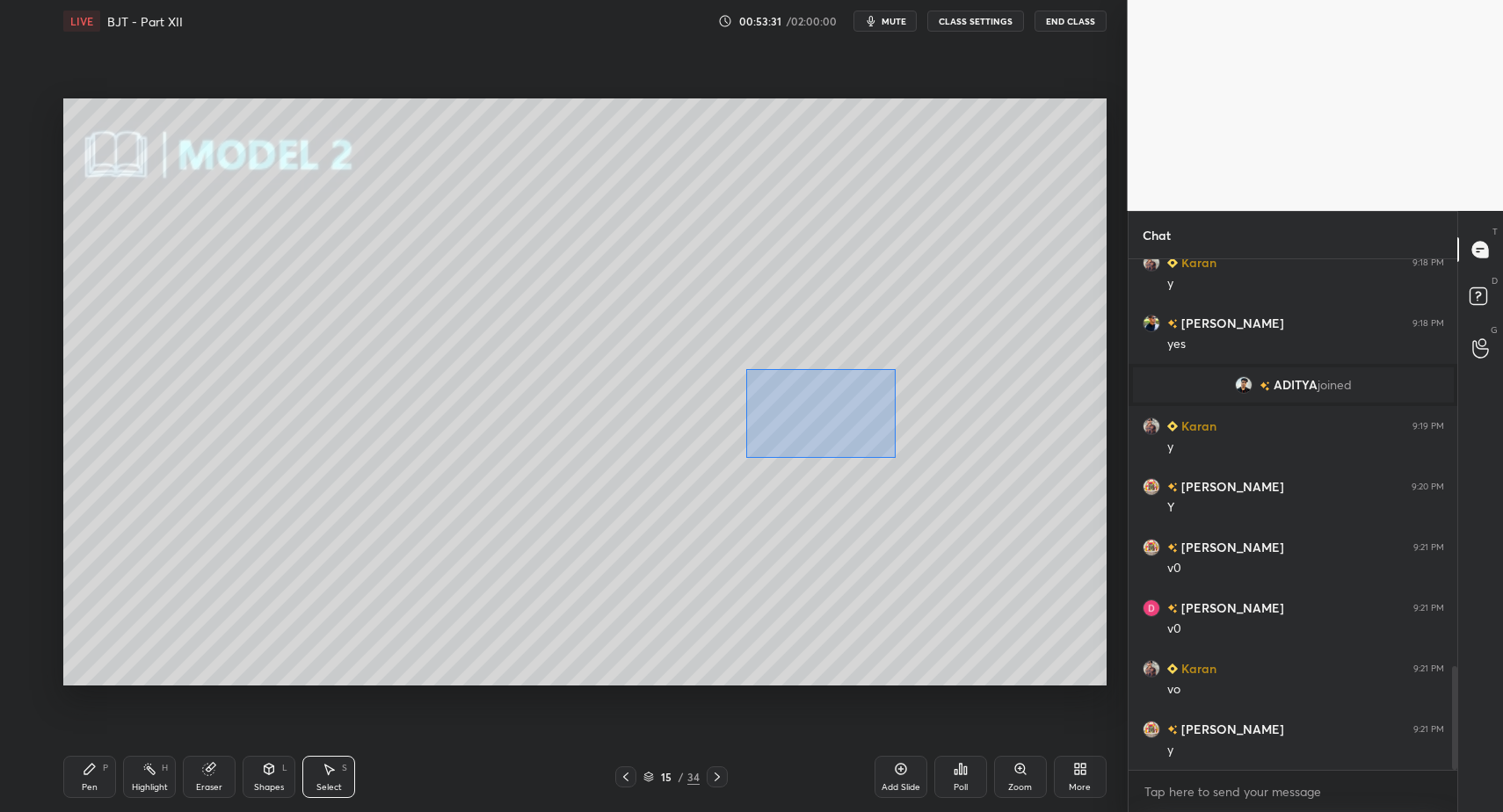
drag, startPoint x: 746, startPoint y: 368, endPoint x: 985, endPoint y: 466, distance: 258.3
click at [1005, 487] on div "0 ° Undo Copy Paste here Duplicate Duplicate to new slide Delete" at bounding box center [585, 391] width 1043 height 586
drag, startPoint x: 897, startPoint y: 414, endPoint x: 812, endPoint y: 475, distance: 104.6
click at [843, 448] on div "0 ° Undo Copy Paste here Duplicate Duplicate to new slide Delete" at bounding box center [585, 391] width 1043 height 586
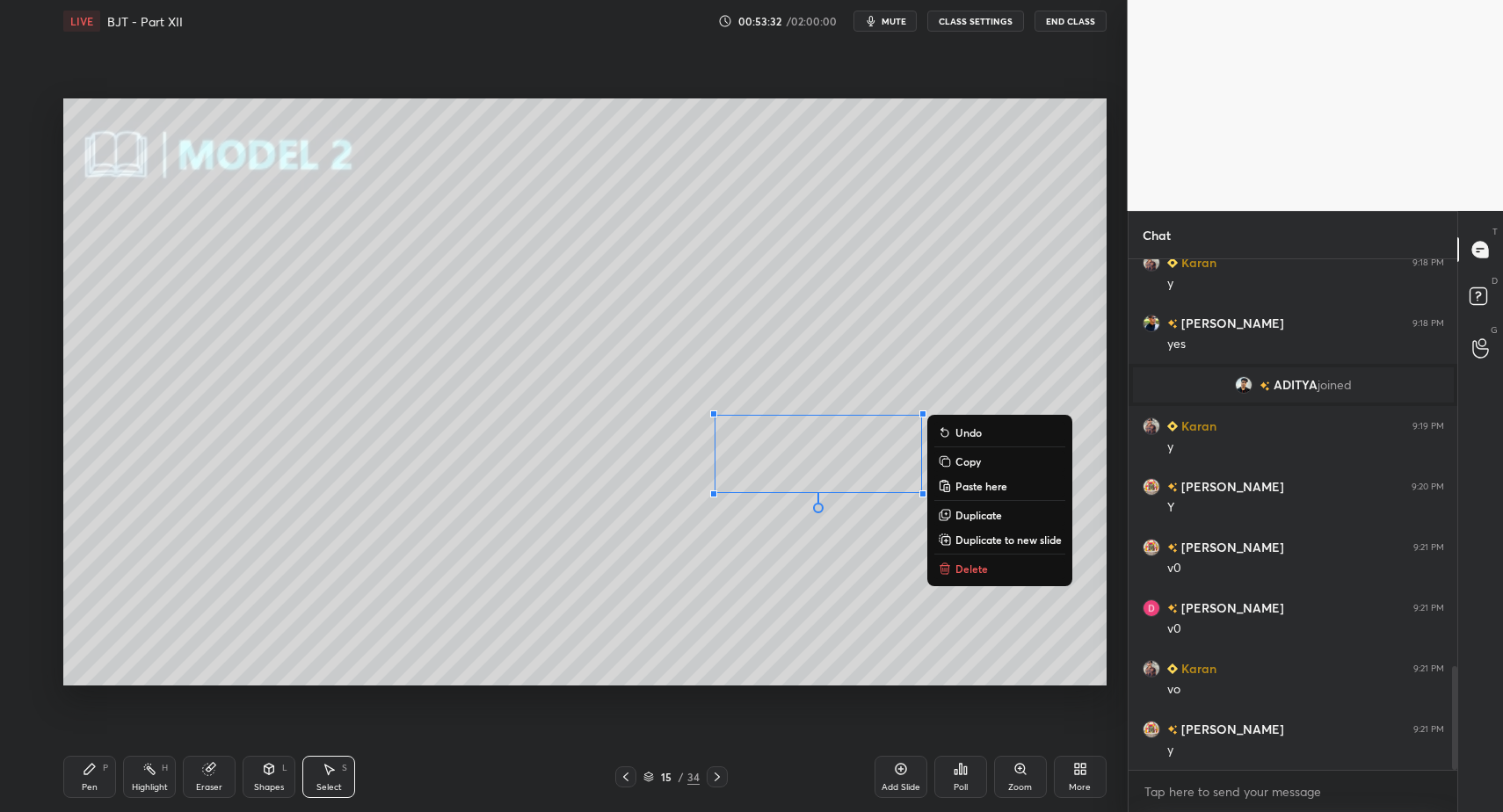
click at [726, 608] on div "0 ° Undo Copy Paste here Duplicate Duplicate to new slide Delete" at bounding box center [585, 391] width 1043 height 586
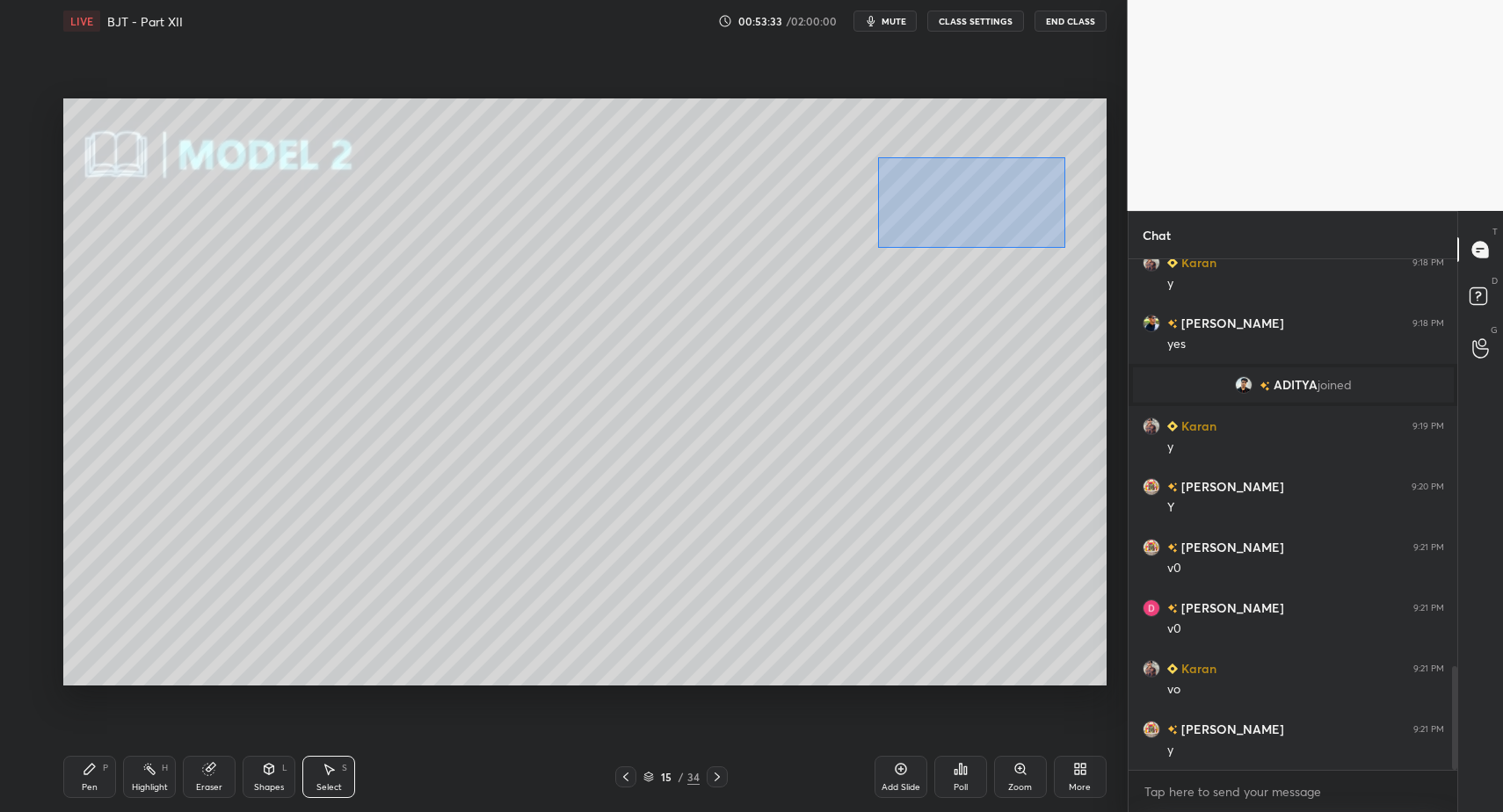
drag, startPoint x: 881, startPoint y: 163, endPoint x: 1067, endPoint y: 251, distance: 205.8
click at [1064, 248] on div "0 ° Undo Copy Paste here Duplicate Duplicate to new slide Delete" at bounding box center [585, 391] width 1043 height 586
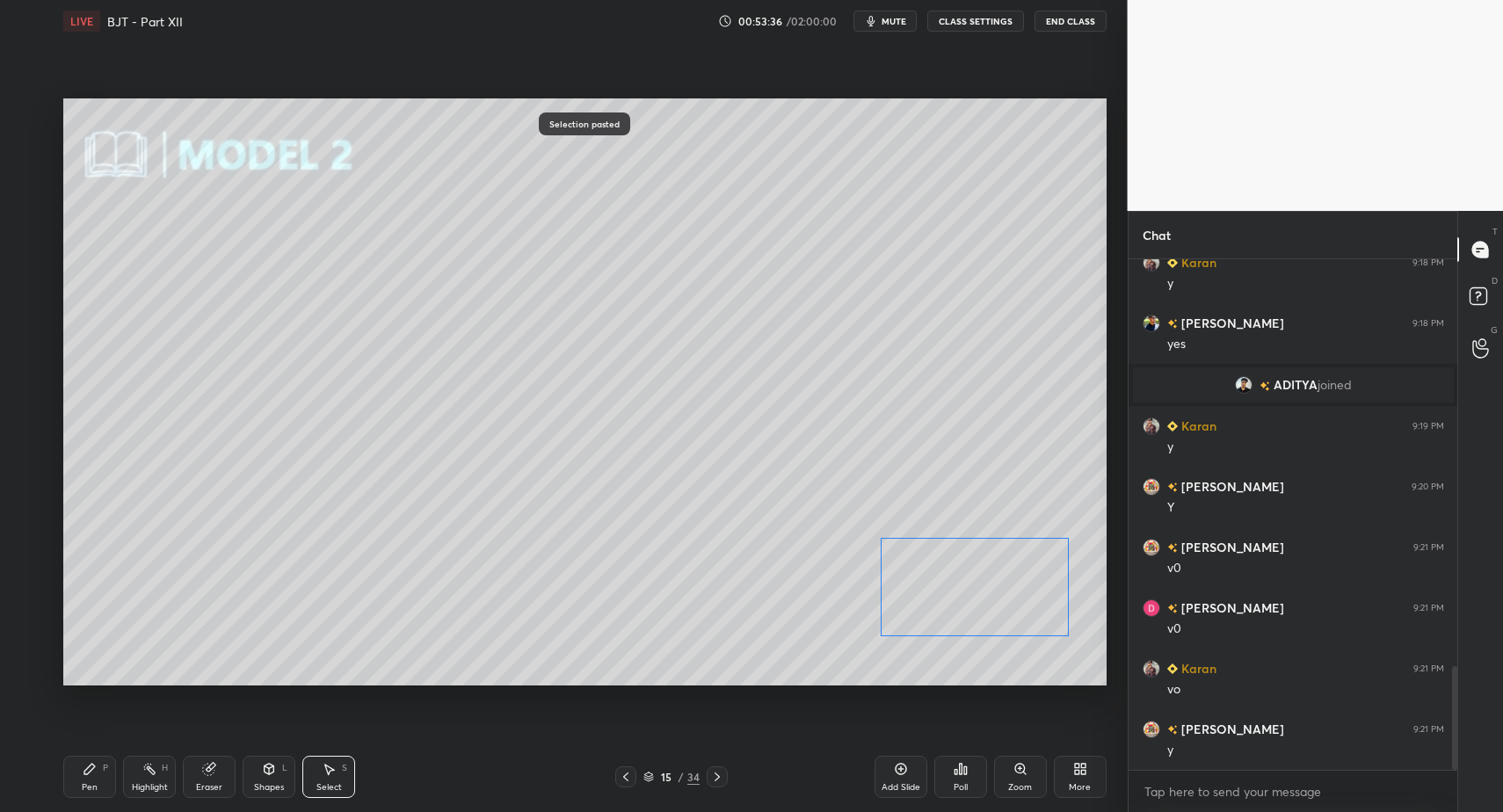
drag, startPoint x: 966, startPoint y: 287, endPoint x: 924, endPoint y: 565, distance: 281.2
click at [932, 592] on div "0 ° Undo Copy Paste here Duplicate Duplicate to new slide Delete" at bounding box center [585, 391] width 1043 height 586
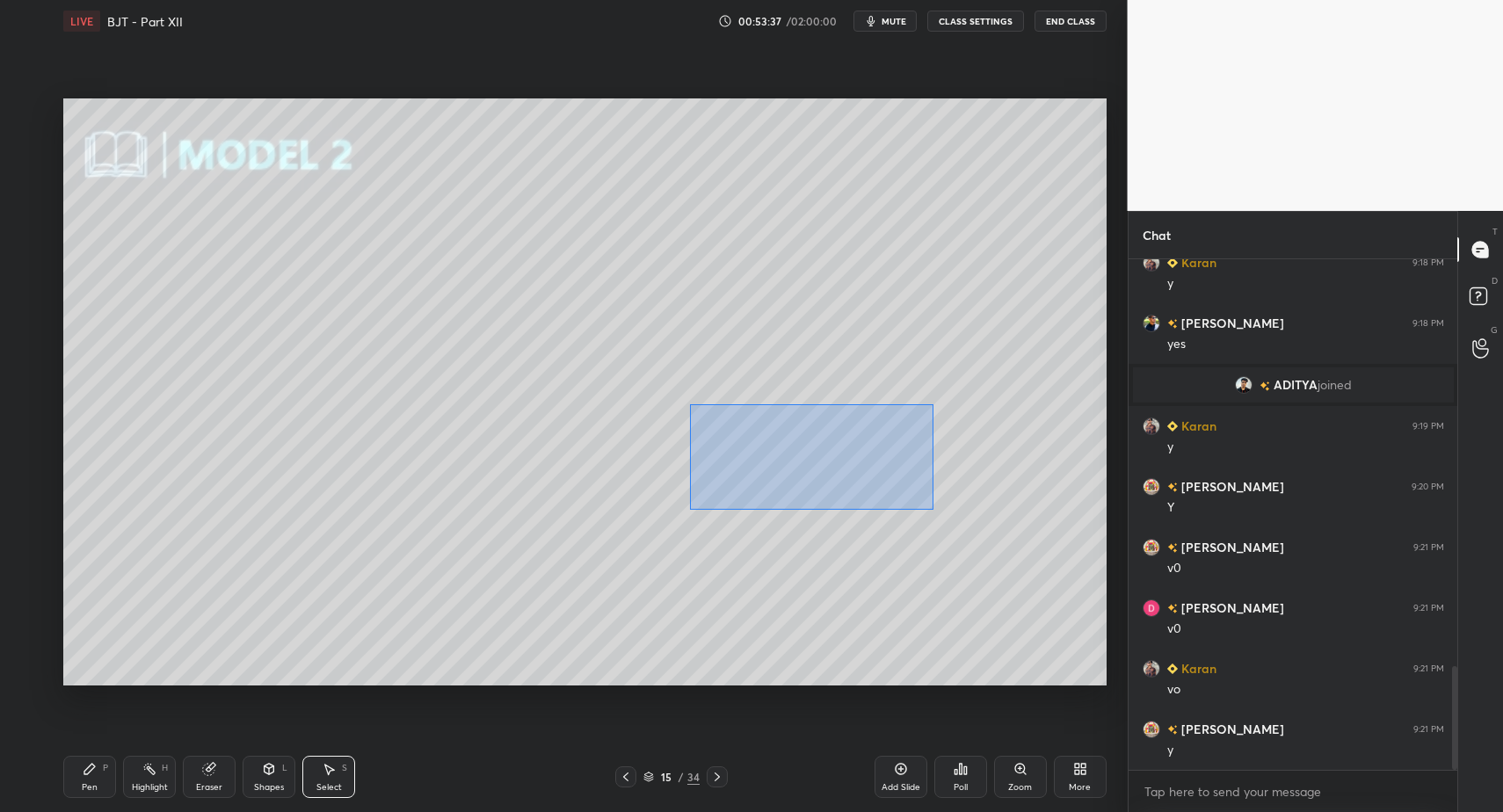
drag, startPoint x: 721, startPoint y: 425, endPoint x: 965, endPoint y: 508, distance: 257.7
click at [983, 514] on div "0 ° Undo Copy Paste here Duplicate Duplicate to new slide Delete" at bounding box center [585, 391] width 1043 height 586
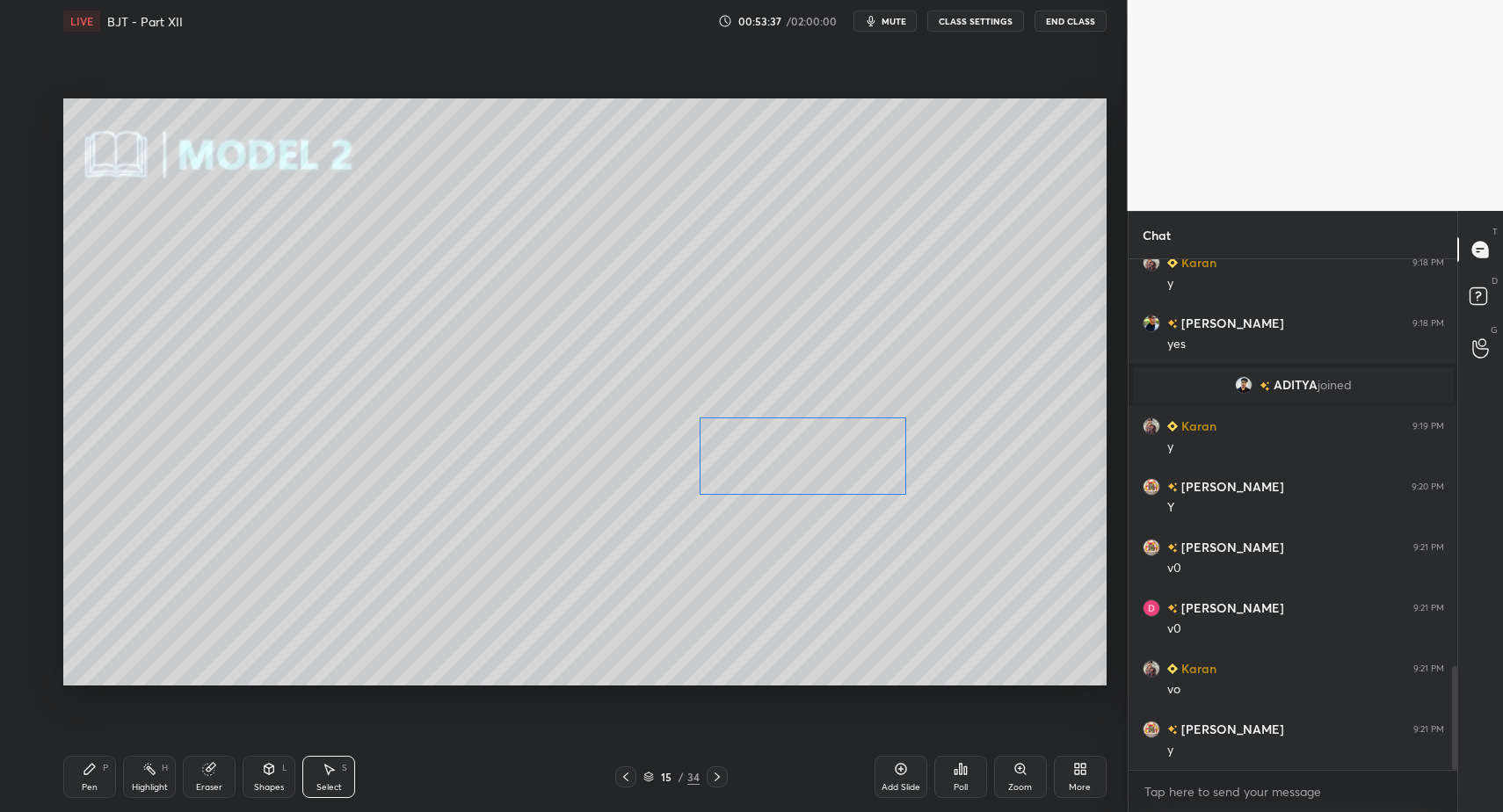
drag, startPoint x: 848, startPoint y: 476, endPoint x: 805, endPoint y: 535, distance: 73.0
click at [833, 483] on div "0 ° Undo Copy Paste here Duplicate Duplicate to new slide Delete" at bounding box center [585, 391] width 1043 height 586
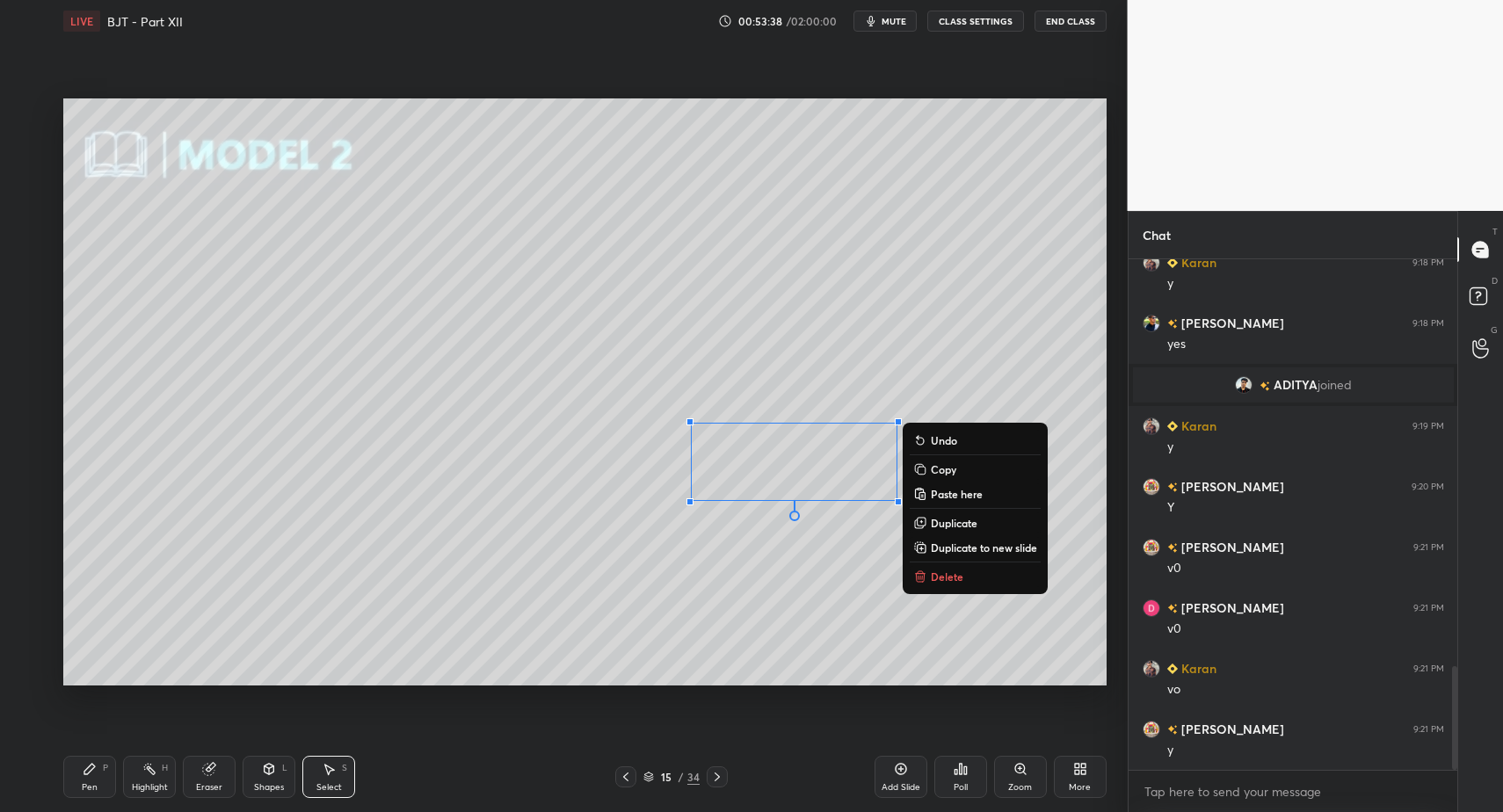
click at [770, 601] on div "0 ° Undo Copy Paste here Duplicate Duplicate to new slide Delete" at bounding box center [585, 391] width 1043 height 586
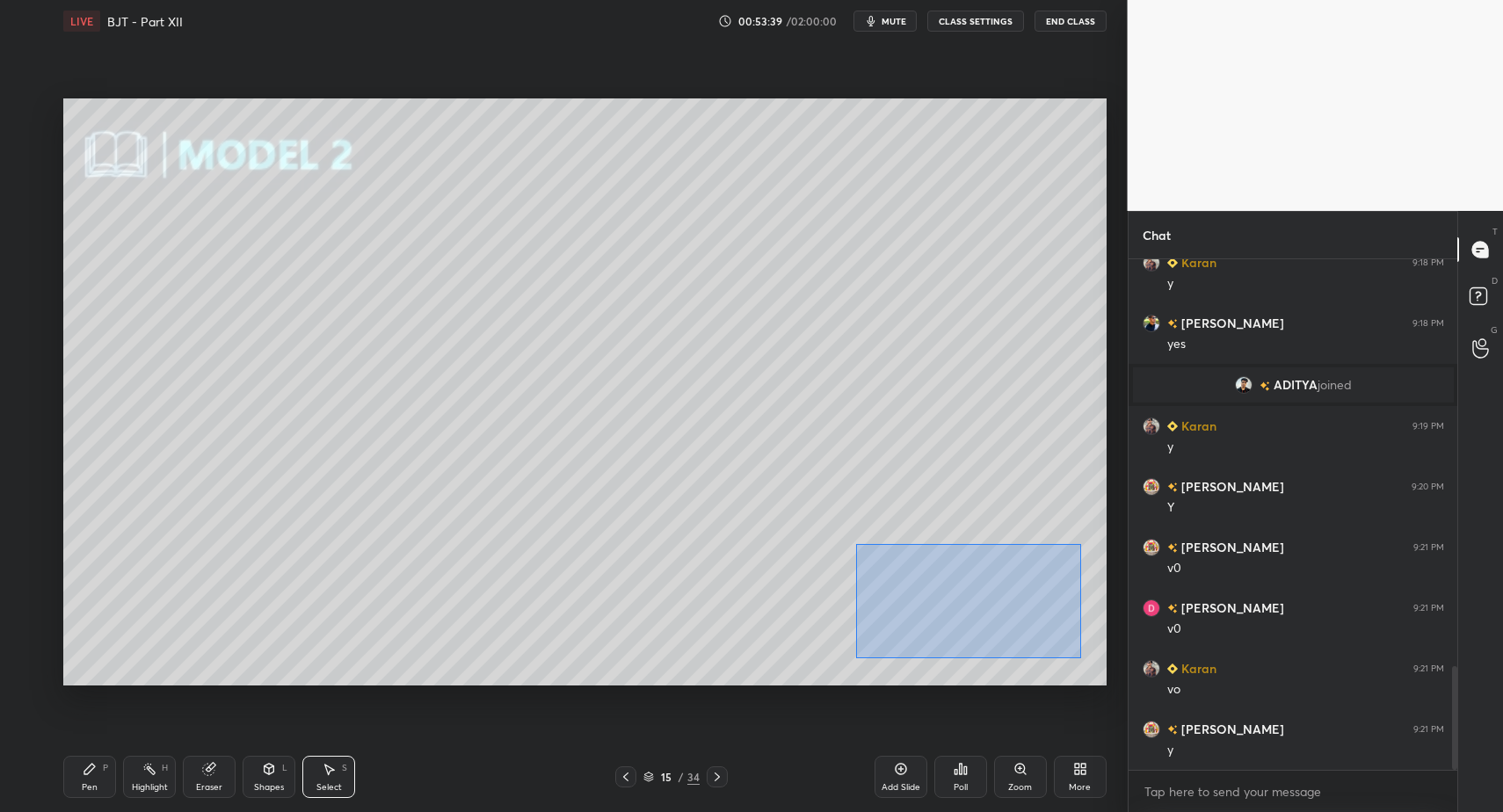
drag, startPoint x: 855, startPoint y: 543, endPoint x: 1064, endPoint y: 642, distance: 231.3
click at [1082, 658] on div "0 ° Undo Copy Paste here Duplicate Duplicate to new slide Delete" at bounding box center [585, 391] width 1043 height 586
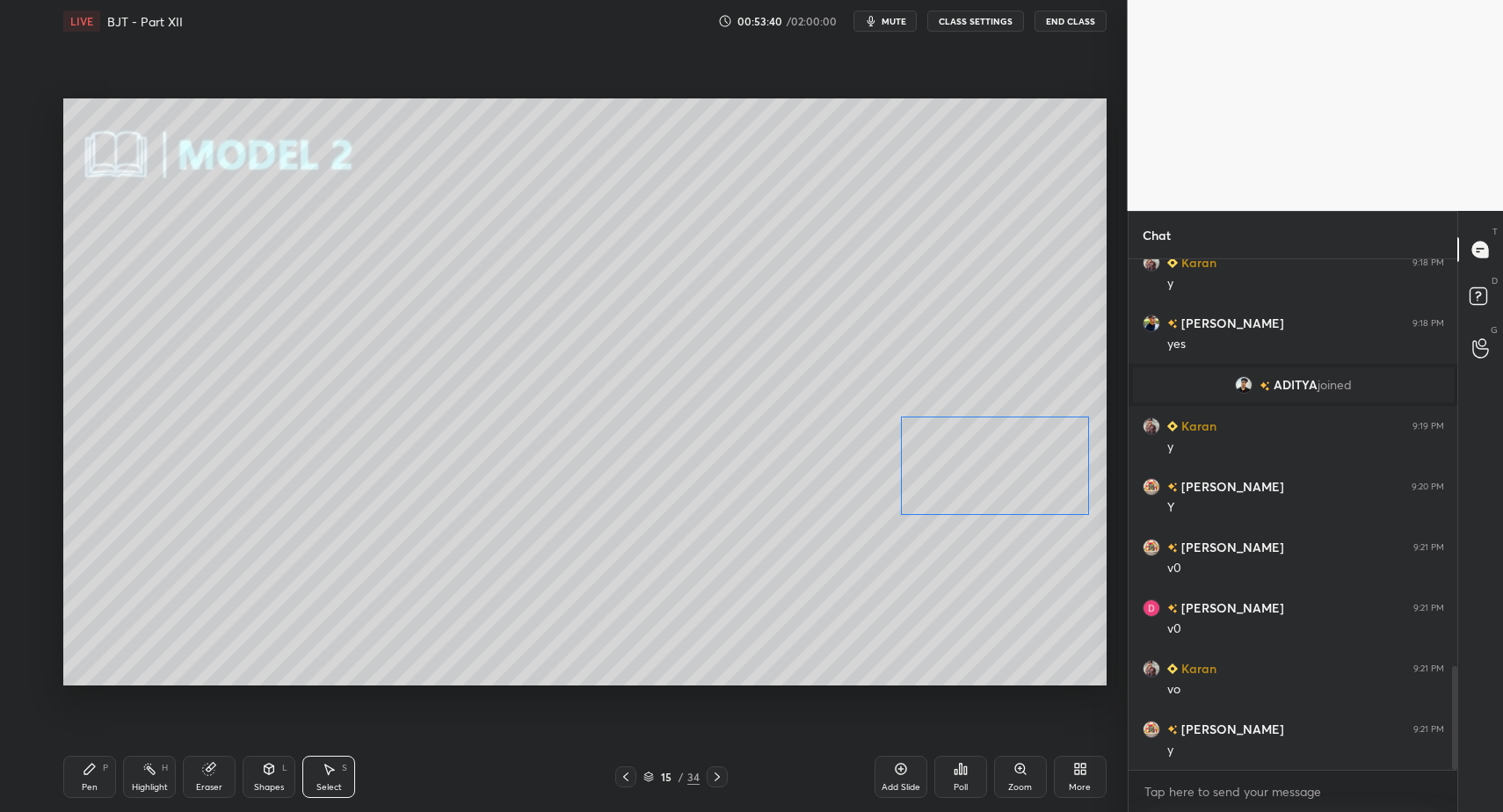
drag, startPoint x: 967, startPoint y: 591, endPoint x: 968, endPoint y: 491, distance: 100.0
click at [989, 457] on div "0 ° Undo Copy Paste here Duplicate Duplicate to new slide Delete" at bounding box center [585, 391] width 1043 height 586
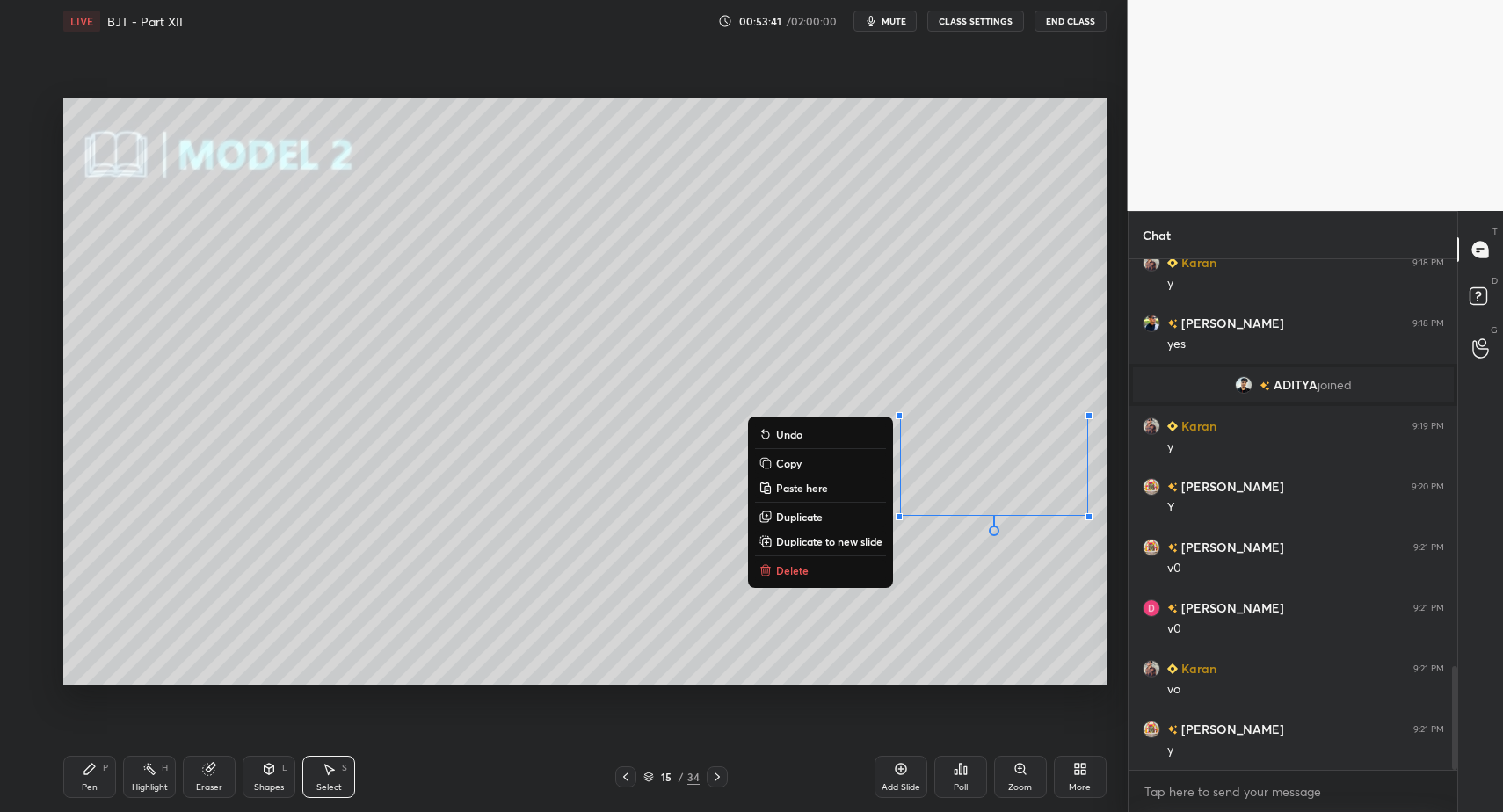
drag, startPoint x: 122, startPoint y: 783, endPoint x: 112, endPoint y: 765, distance: 20.6
click at [119, 783] on div "Pen P Highlight H Eraser Shapes L Select S" at bounding box center [267, 777] width 406 height 42
drag, startPoint x: 91, startPoint y: 783, endPoint x: 91, endPoint y: 687, distance: 96.0
click at [91, 783] on div "Pen P" at bounding box center [90, 777] width 53 height 42
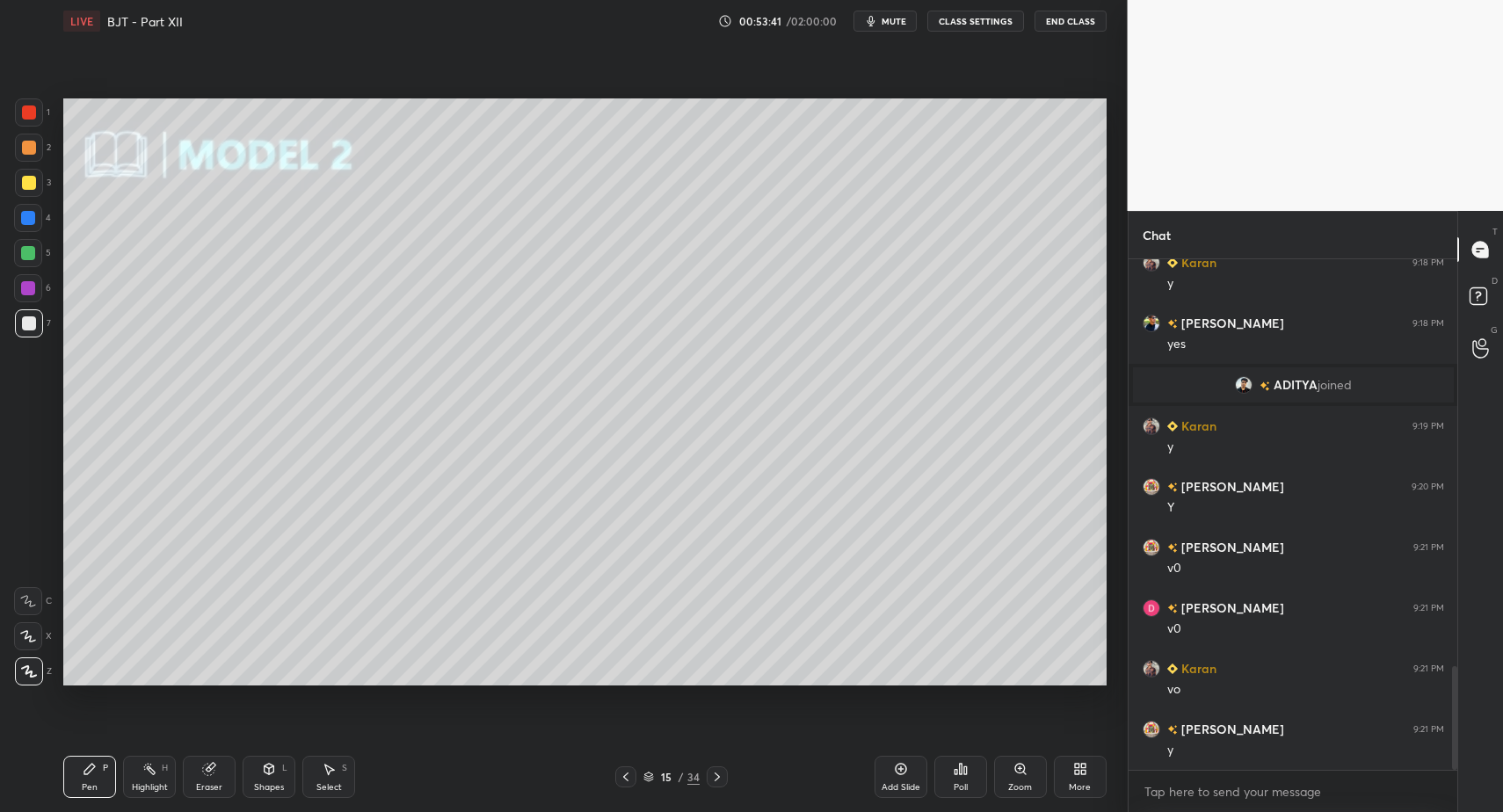
click at [34, 153] on div at bounding box center [28, 148] width 14 height 14
click at [257, 785] on div "Shapes" at bounding box center [268, 787] width 30 height 9
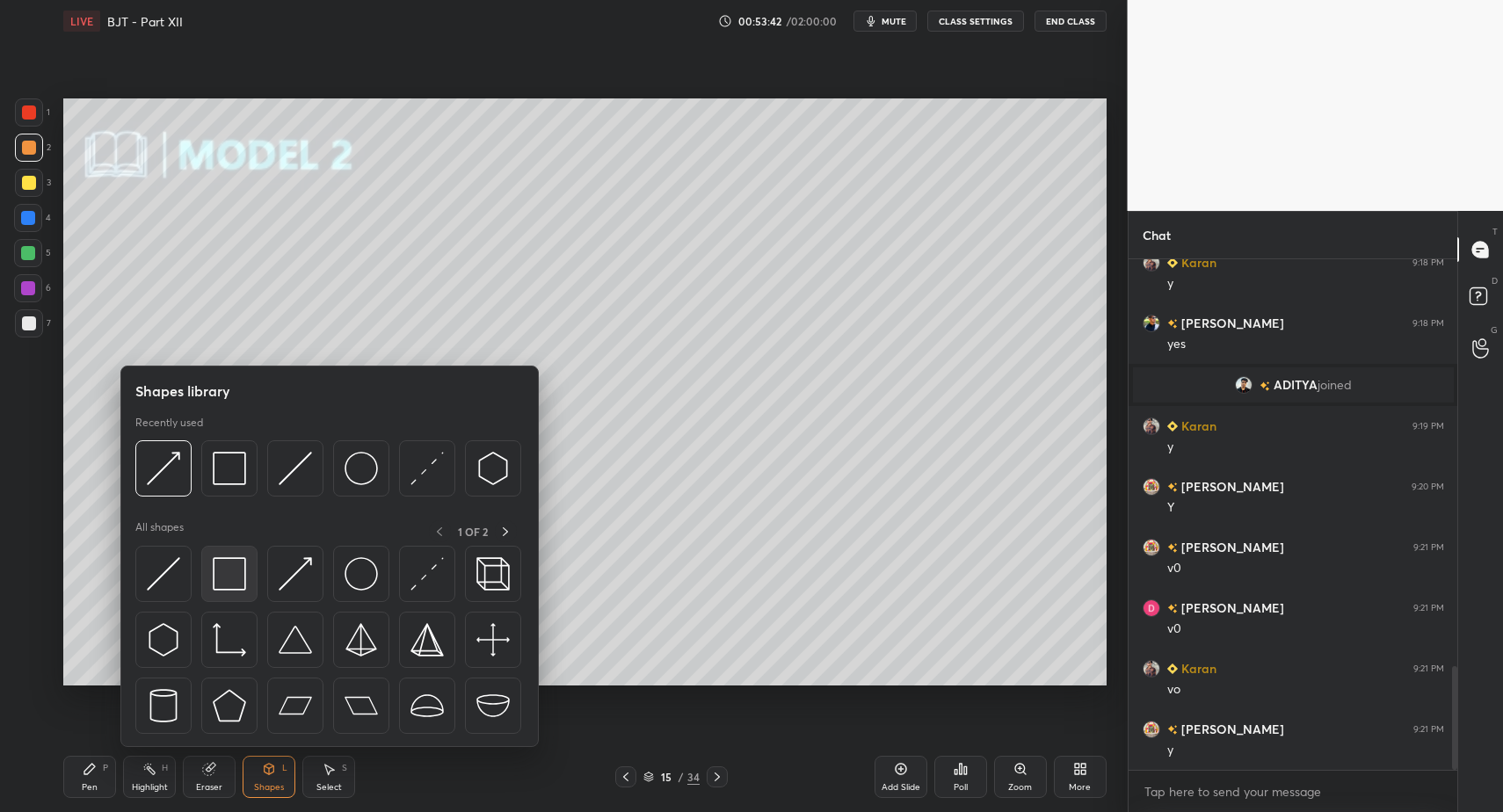
click at [218, 568] on img at bounding box center [229, 574] width 33 height 33
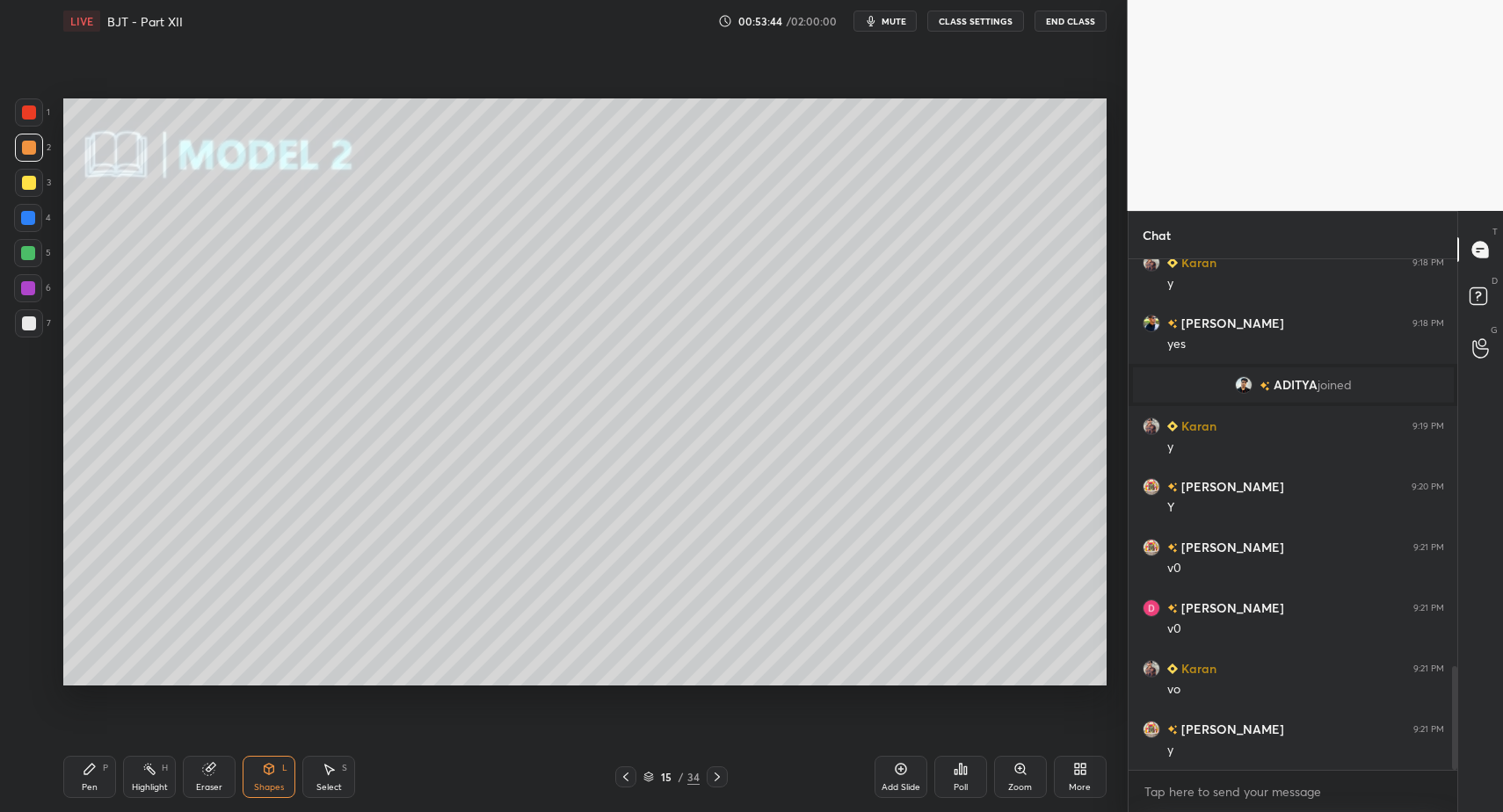
click at [73, 794] on div "Pen P" at bounding box center [90, 777] width 53 height 42
drag, startPoint x: 76, startPoint y: 779, endPoint x: 98, endPoint y: 687, distance: 94.6
click at [76, 779] on div "Pen P" at bounding box center [90, 777] width 53 height 42
click at [36, 316] on div at bounding box center [28, 323] width 28 height 28
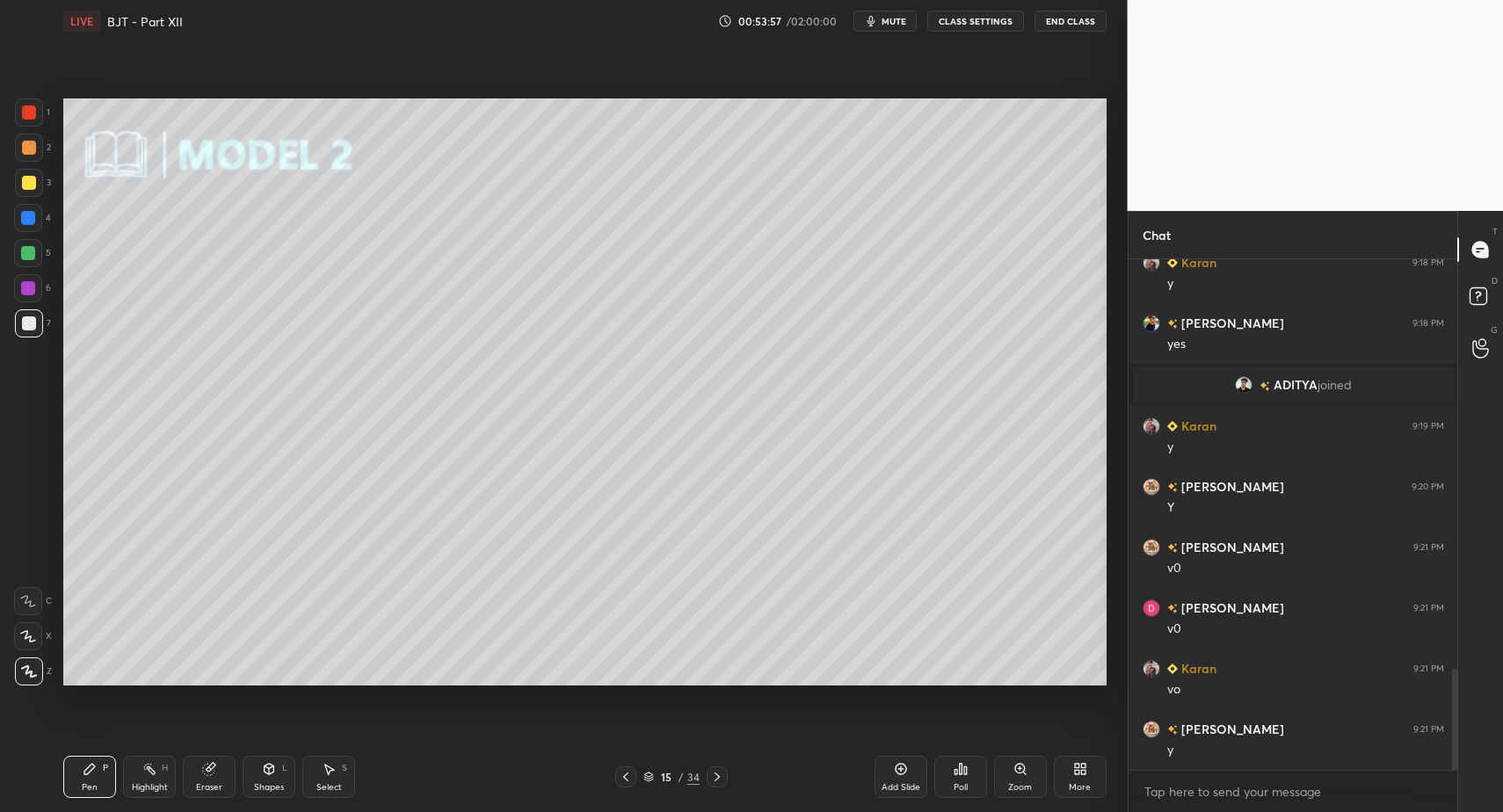
scroll to position [2056, 0]
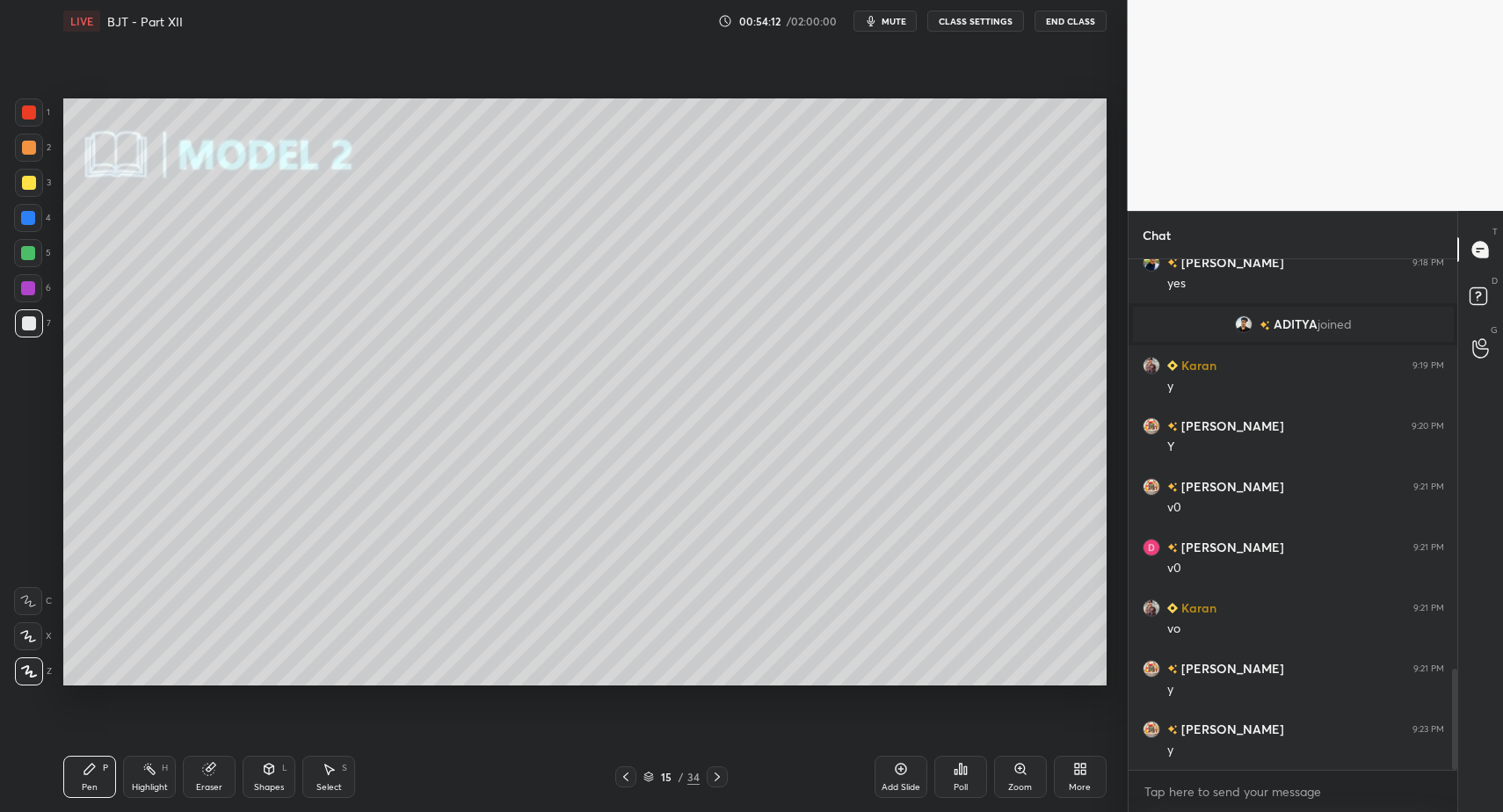
click at [1091, 777] on div "More" at bounding box center [1081, 777] width 53 height 42
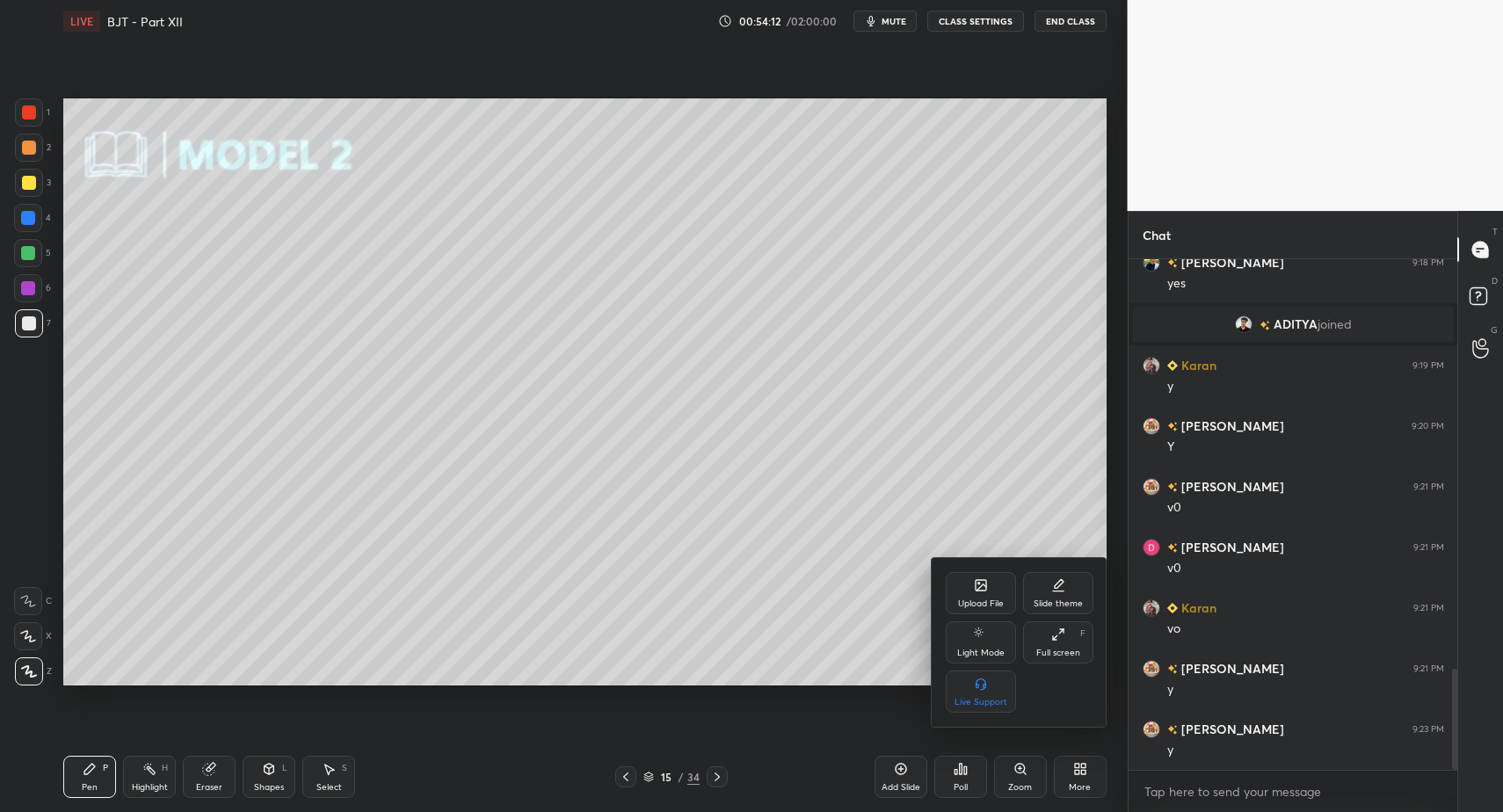
click at [991, 600] on div "Upload File" at bounding box center [981, 603] width 46 height 9
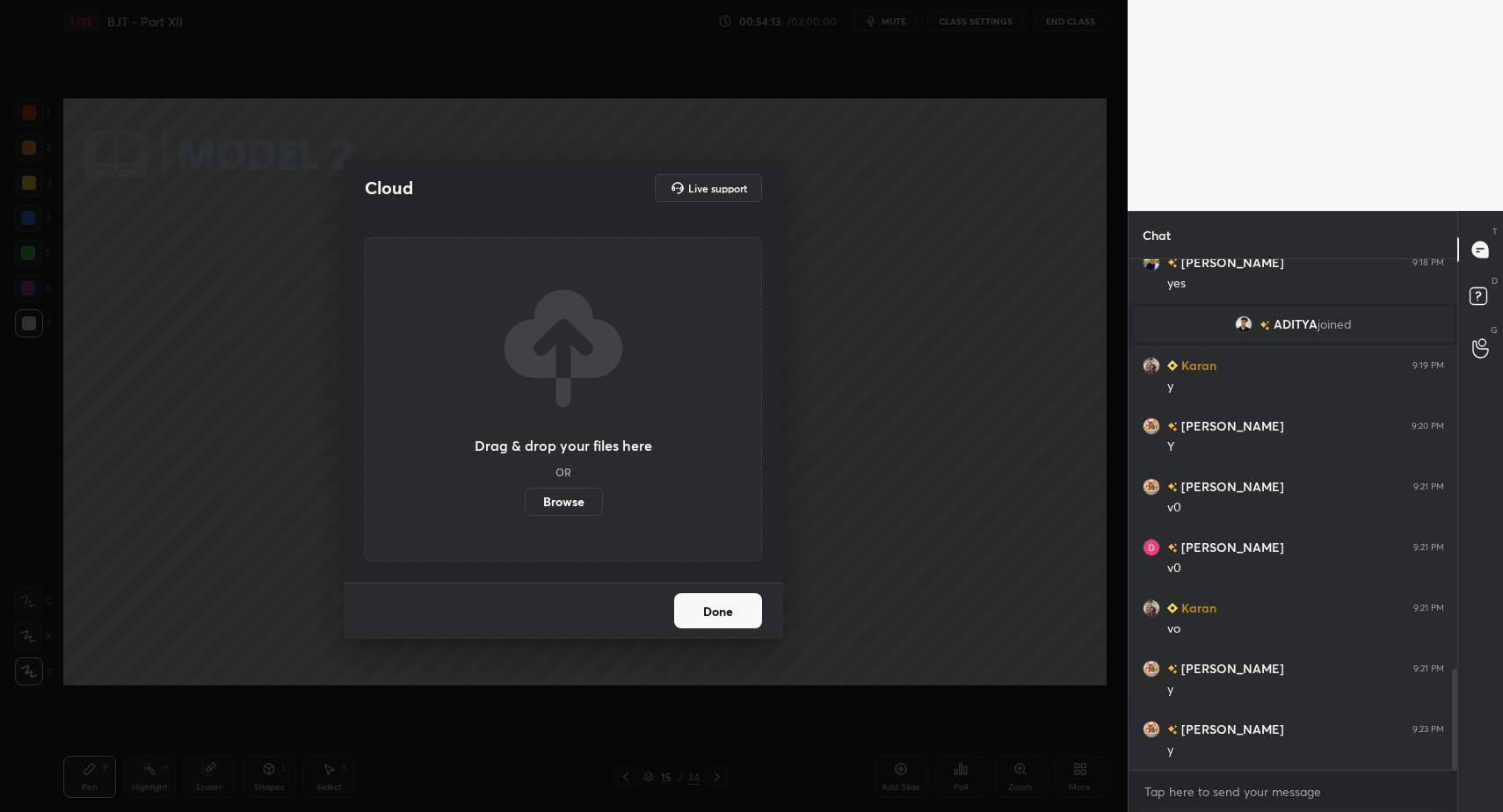
click at [586, 508] on label "Browse" at bounding box center [564, 502] width 78 height 28
click at [525, 508] on input "Browse" at bounding box center [525, 502] width 0 height 28
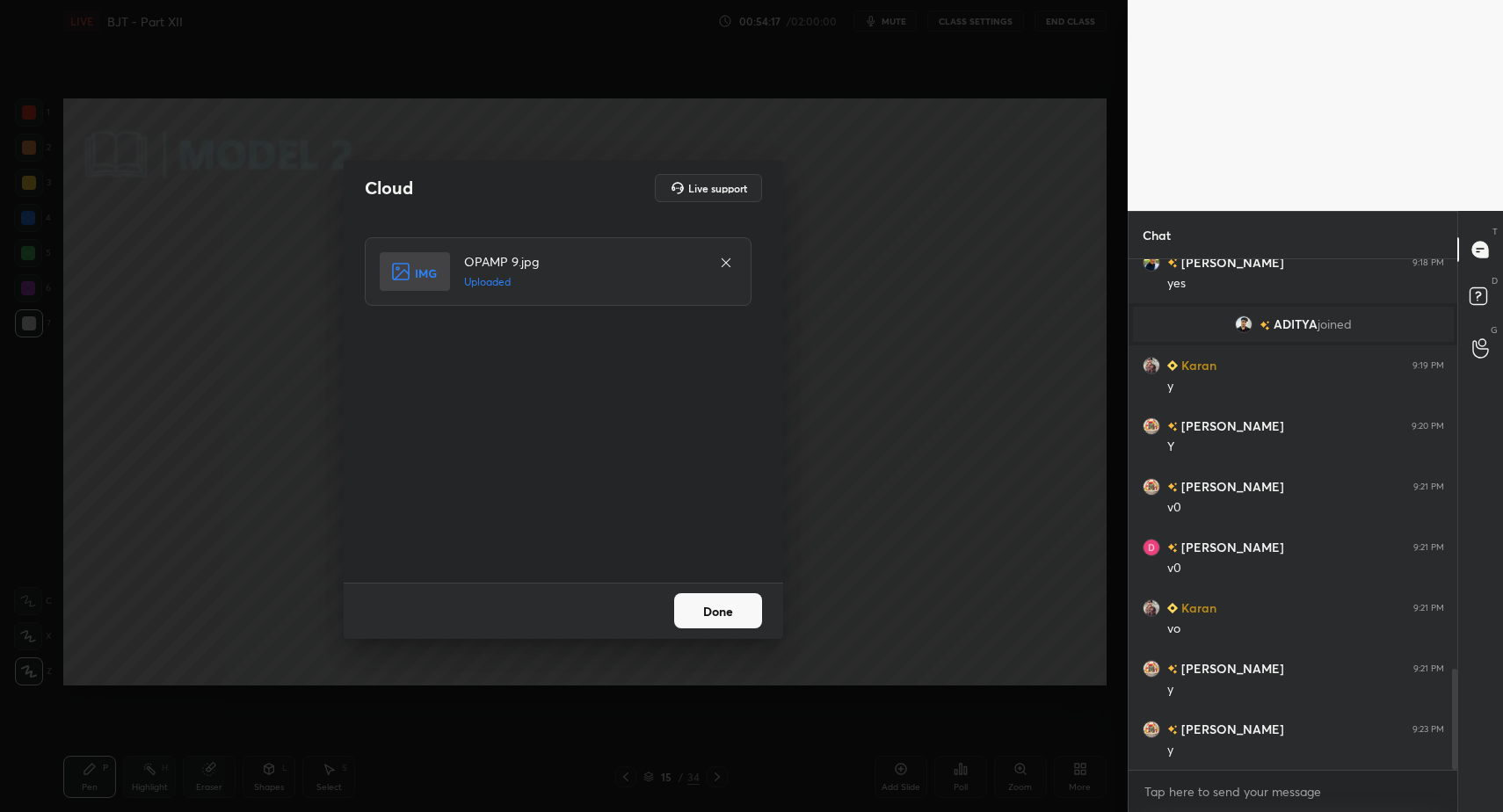
click at [739, 621] on button "Done" at bounding box center [718, 611] width 88 height 35
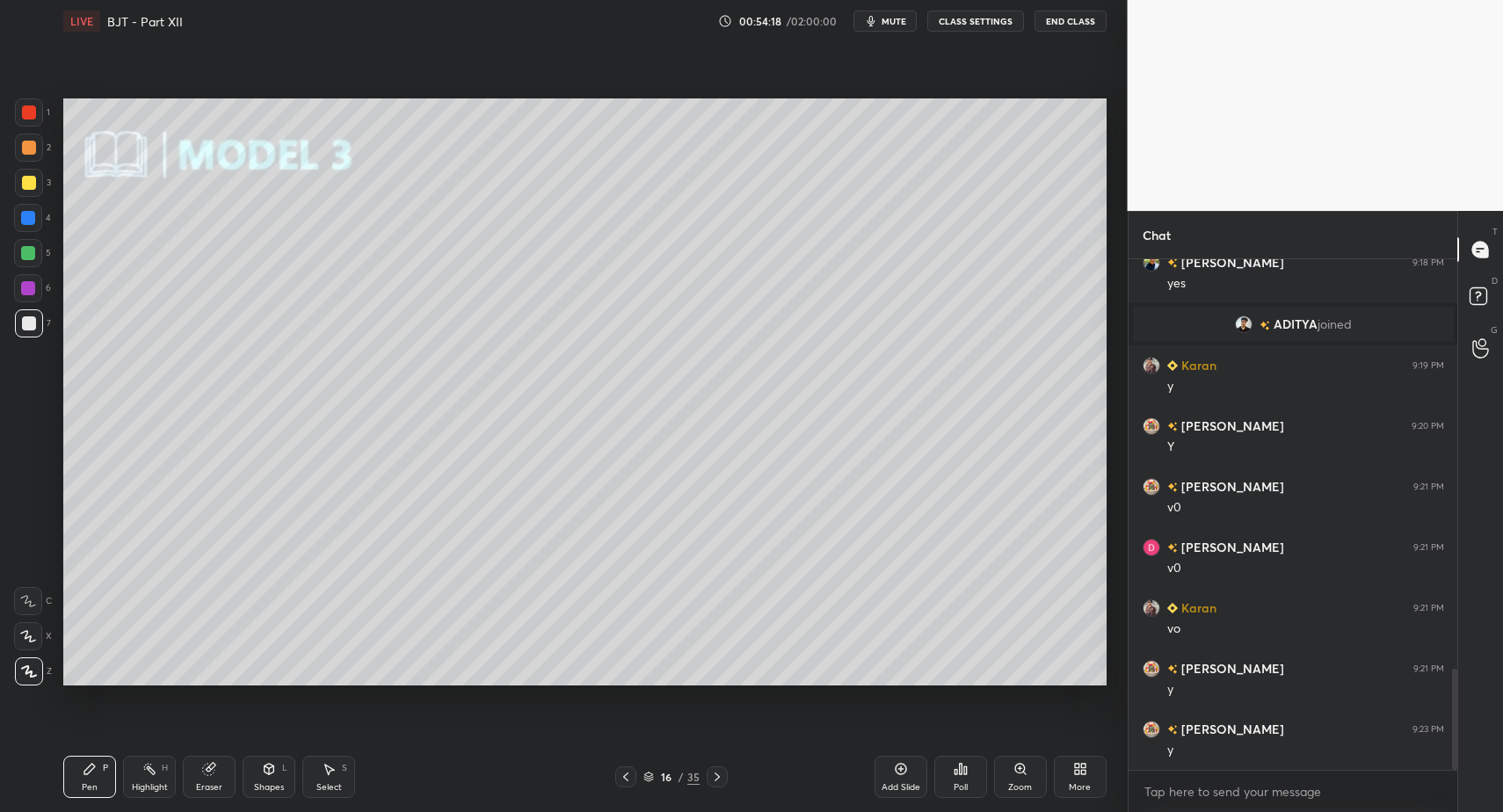
click at [32, 338] on div "7" at bounding box center [32, 327] width 36 height 35
drag, startPoint x: 264, startPoint y: 785, endPoint x: 263, endPoint y: 769, distance: 16.0
click at [264, 785] on div "Shapes" at bounding box center [268, 787] width 30 height 9
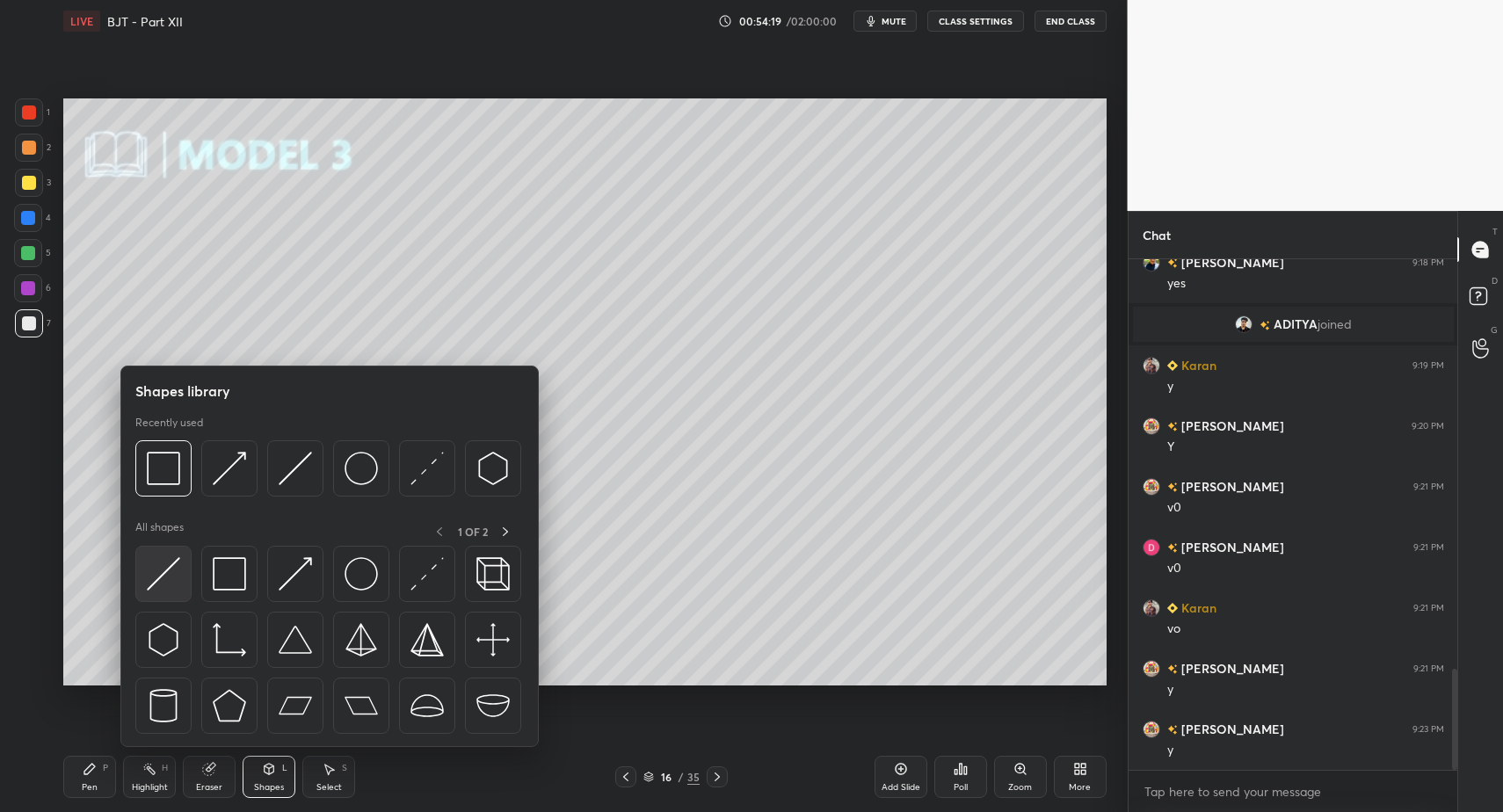
click
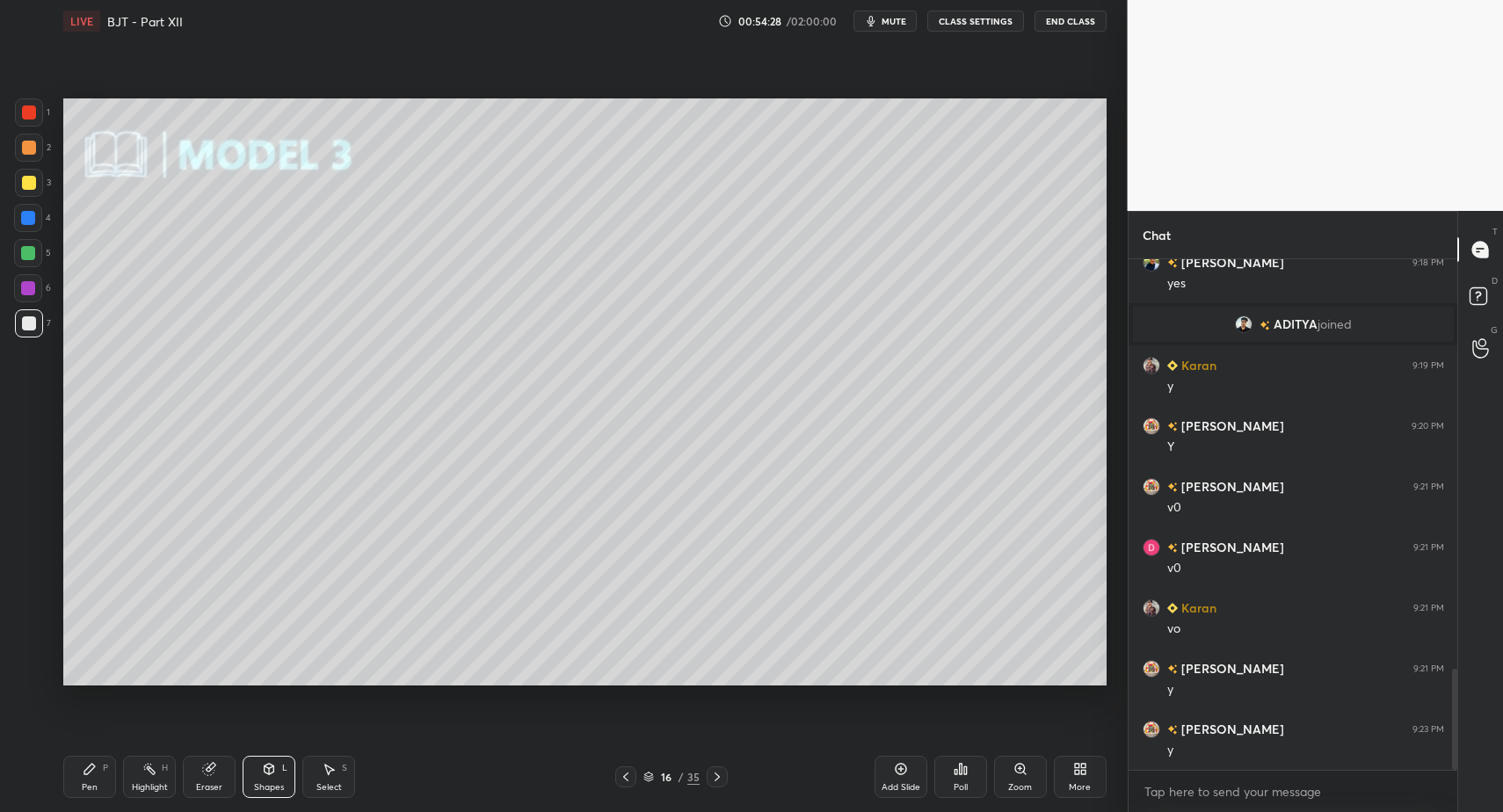
drag, startPoint x: 621, startPoint y: 774, endPoint x: 702, endPoint y: 777, distance: 81.1
drag, startPoint x: 332, startPoint y: 774, endPoint x: 319, endPoint y: 700, distance: 75.1
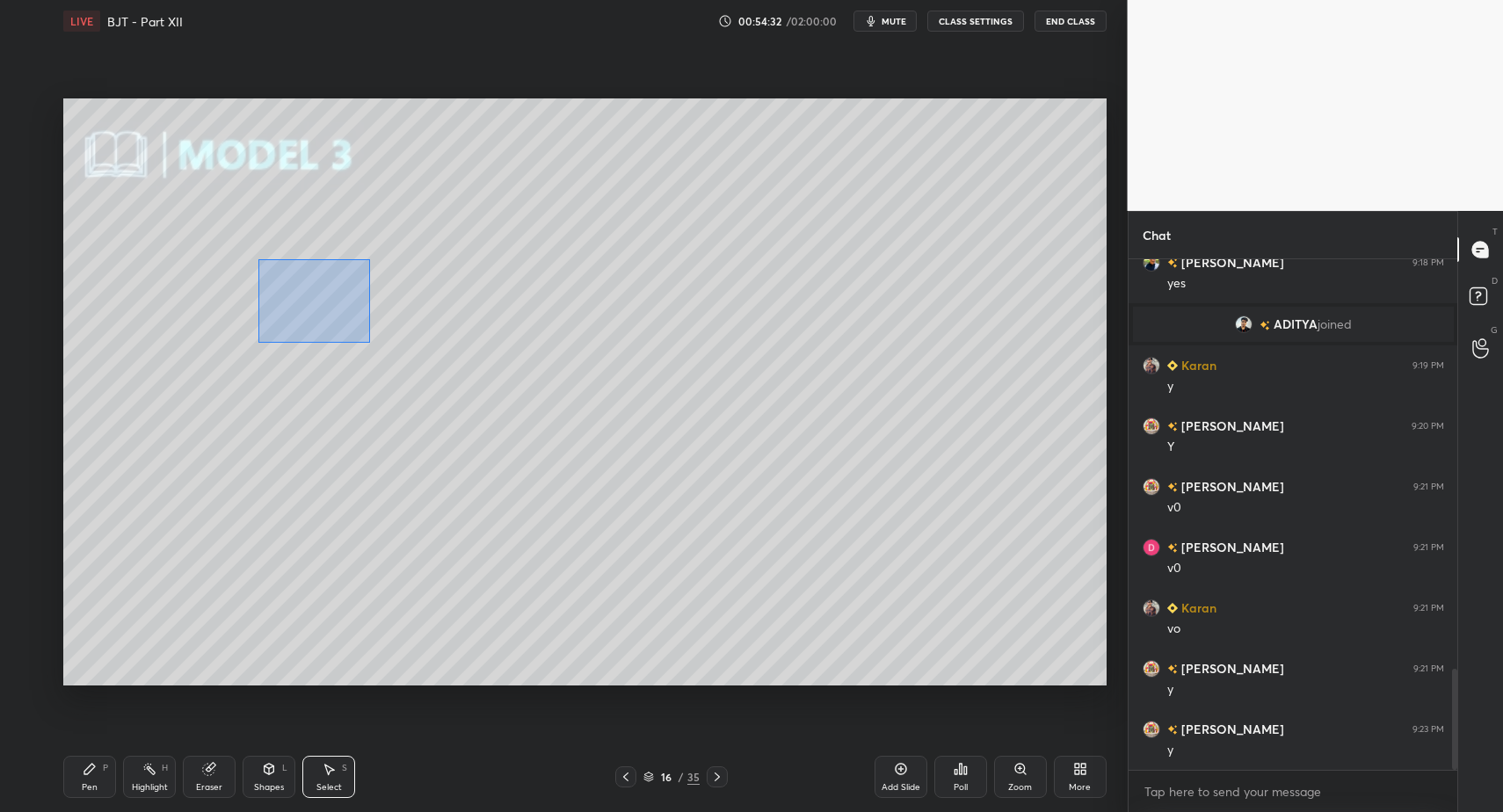
drag, startPoint x: 370, startPoint y: 343, endPoint x: 546, endPoint y: 426, distance: 194.6
drag, startPoint x: 407, startPoint y: 336, endPoint x: 377, endPoint y: 484, distance: 151.0
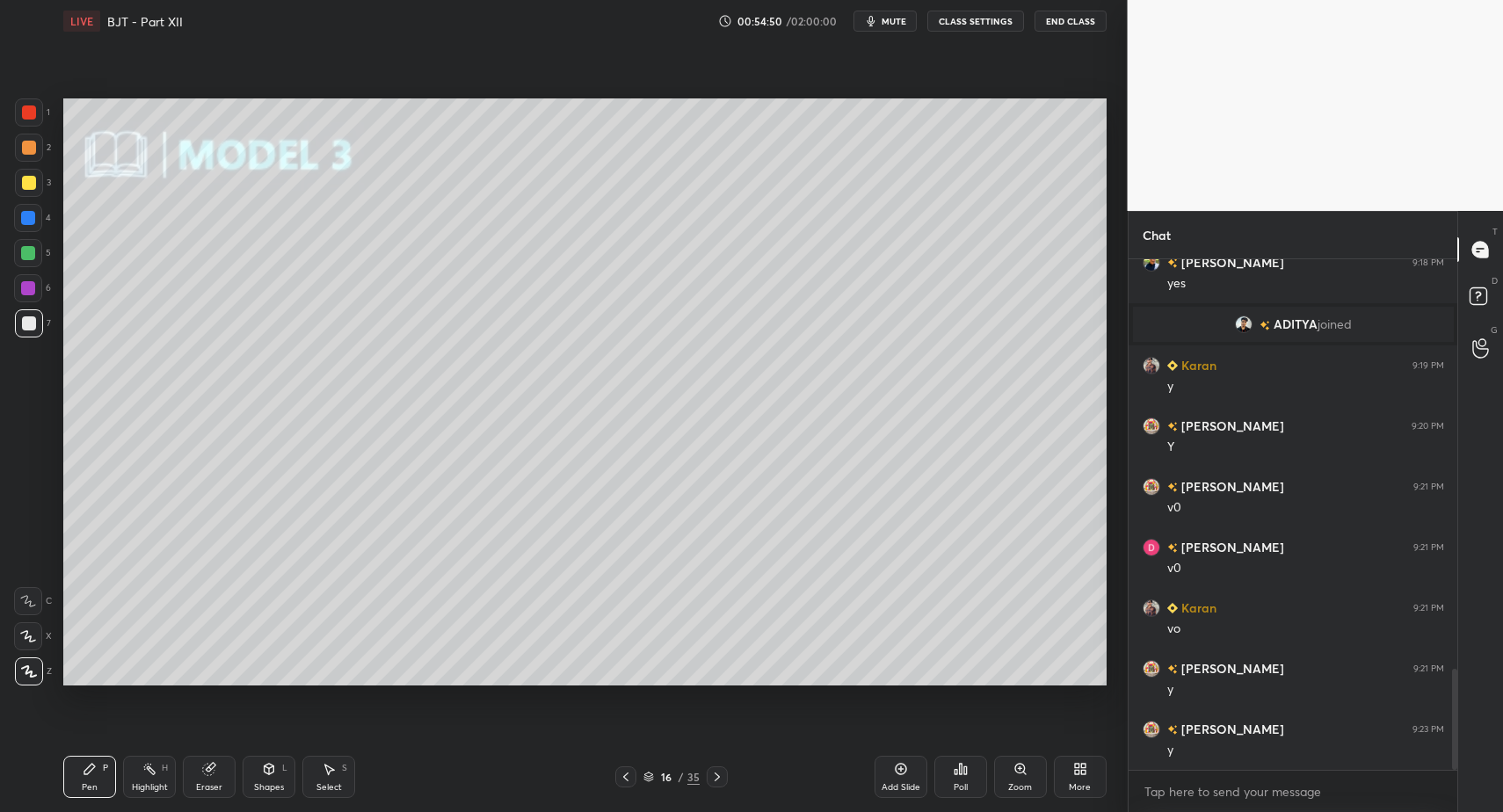
drag, startPoint x: 270, startPoint y: 779, endPoint x: 269, endPoint y: 750, distance: 29.0
drag, startPoint x: 186, startPoint y: 450, endPoint x: 225, endPoint y: 482, distance: 50.4
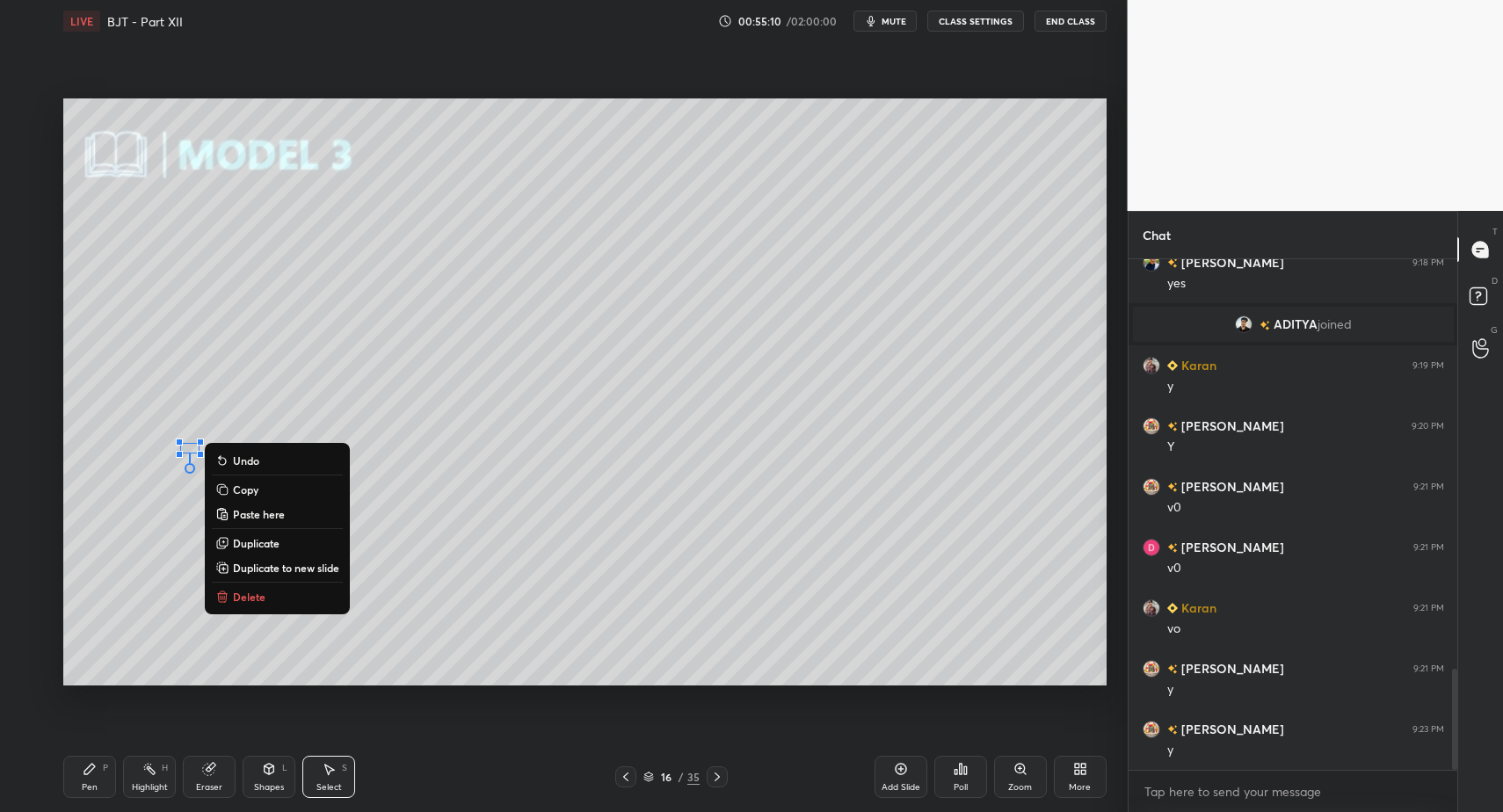
drag, startPoint x: 236, startPoint y: 591, endPoint x: 228, endPoint y: 611, distance: 21.5
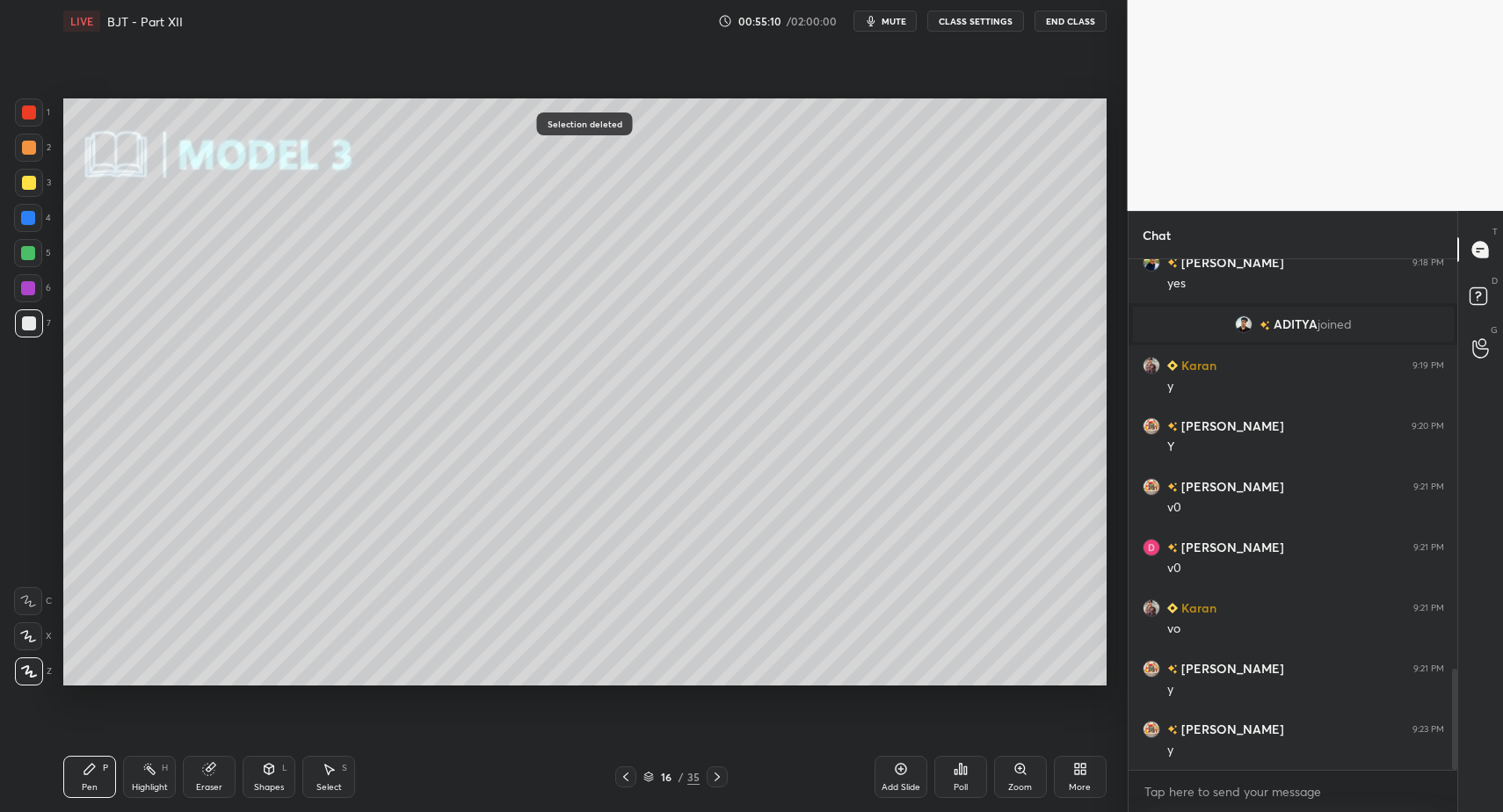
drag, startPoint x: 121, startPoint y: 772, endPoint x: 261, endPoint y: 767, distance: 140.1
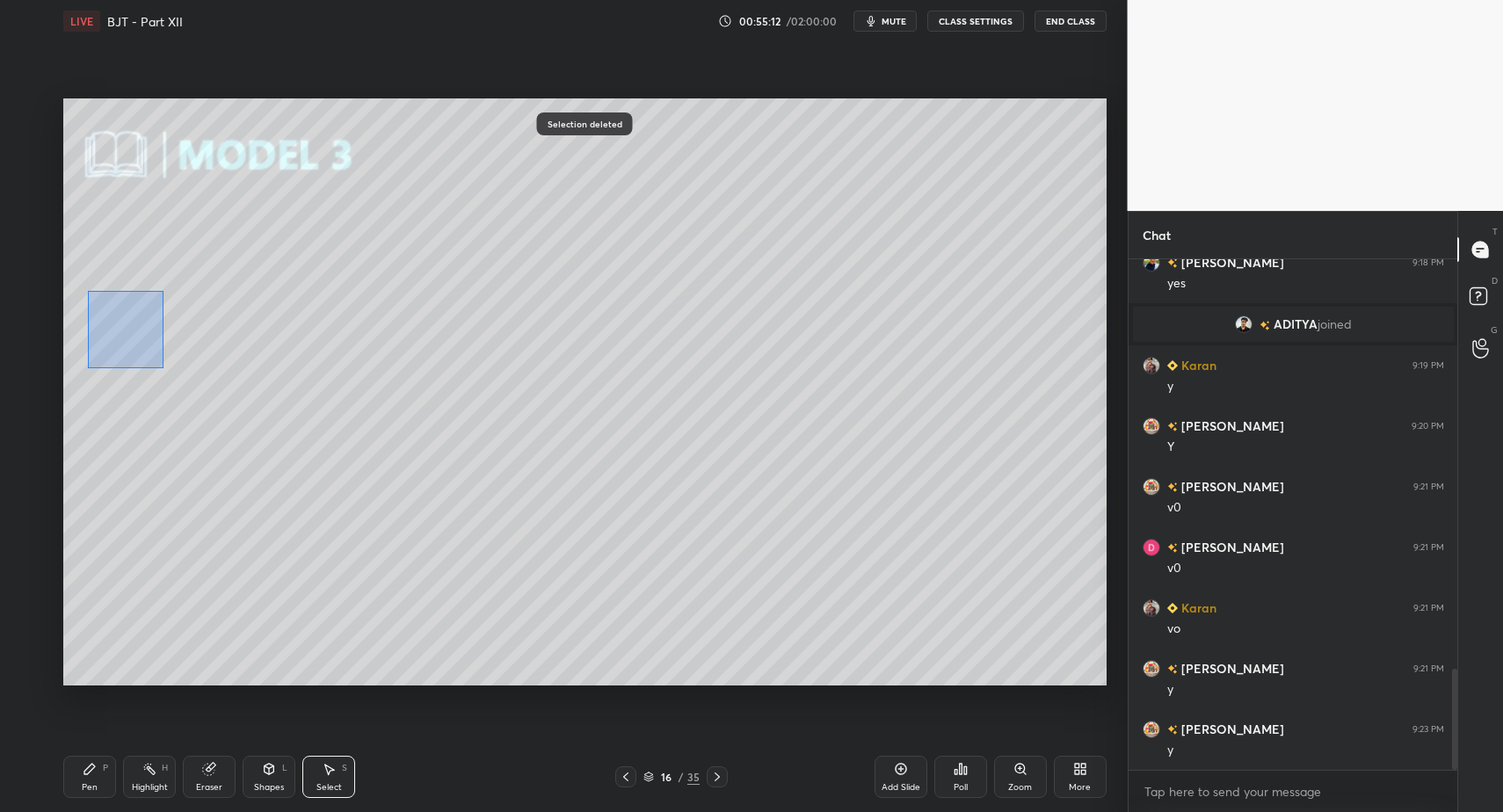
drag, startPoint x: 116, startPoint y: 320, endPoint x: 220, endPoint y: 424, distance: 147.1
drag, startPoint x: 177, startPoint y: 399, endPoint x: 214, endPoint y: 414, distance: 39.9
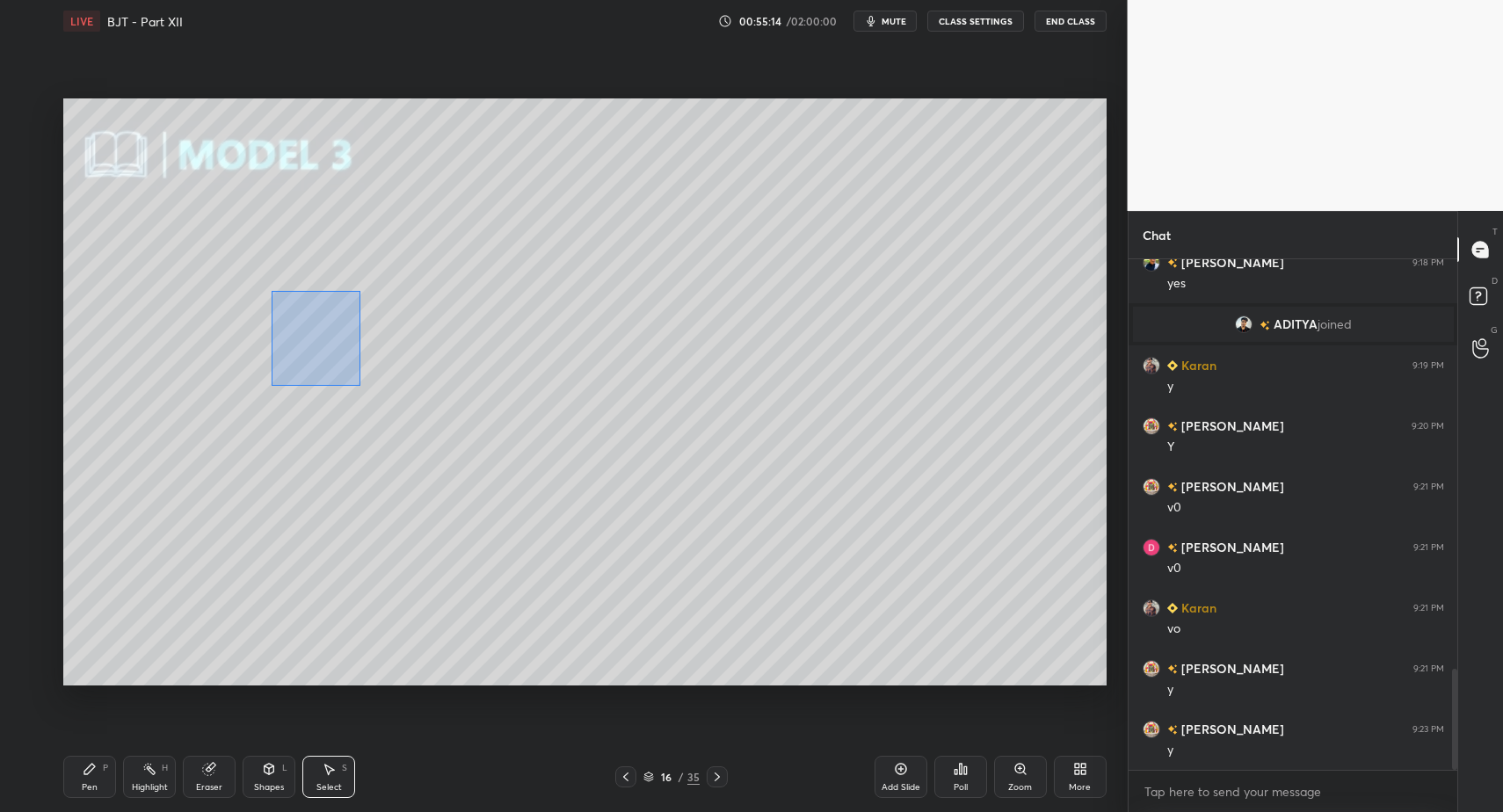
drag, startPoint x: 360, startPoint y: 385, endPoint x: 825, endPoint y: 658, distance: 539.2
drag, startPoint x: 496, startPoint y: 517, endPoint x: 700, endPoint y: 501, distance: 204.6
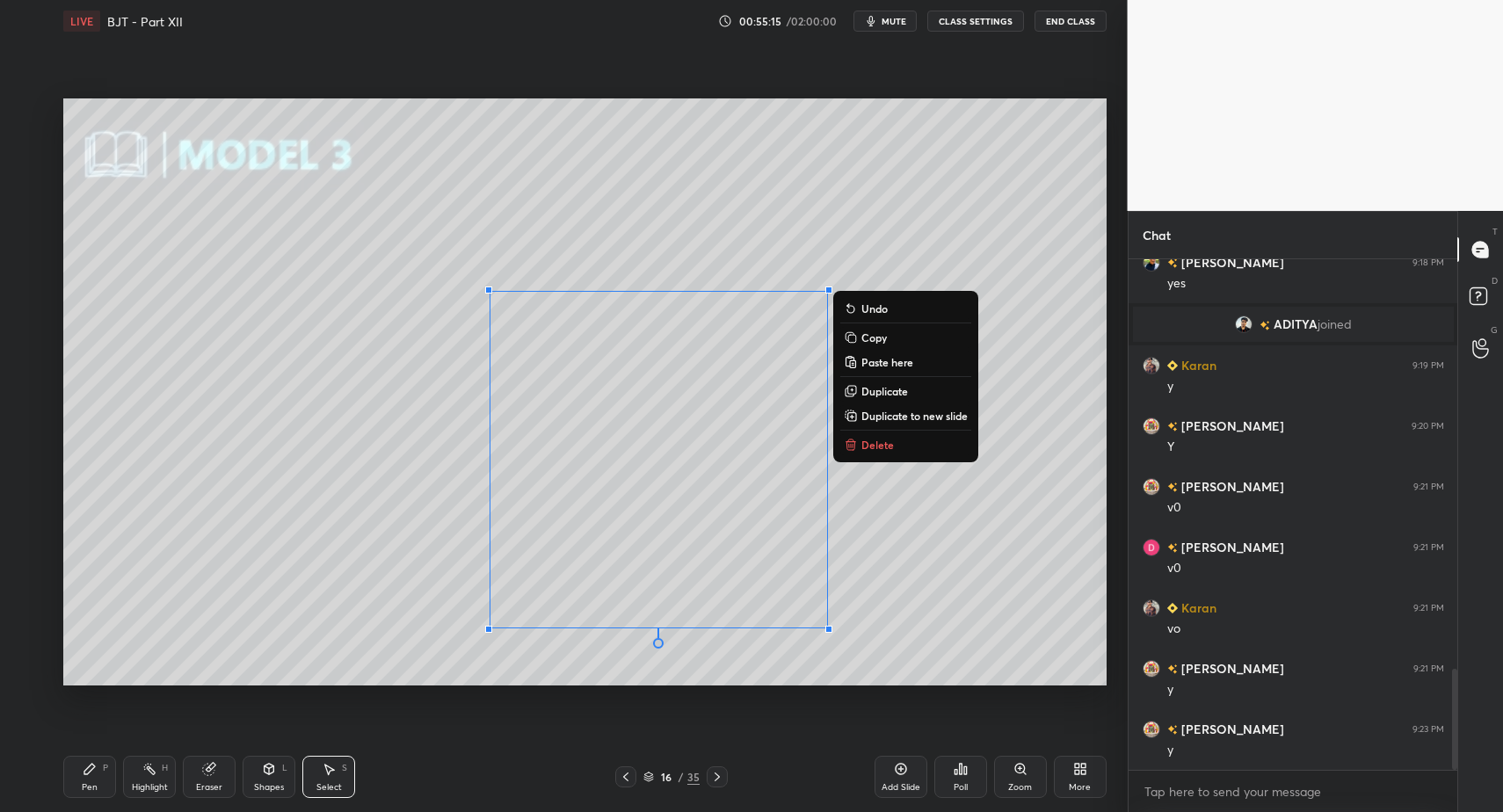
drag, startPoint x: 99, startPoint y: 271, endPoint x: 291, endPoint y: 447, distance: 260.5
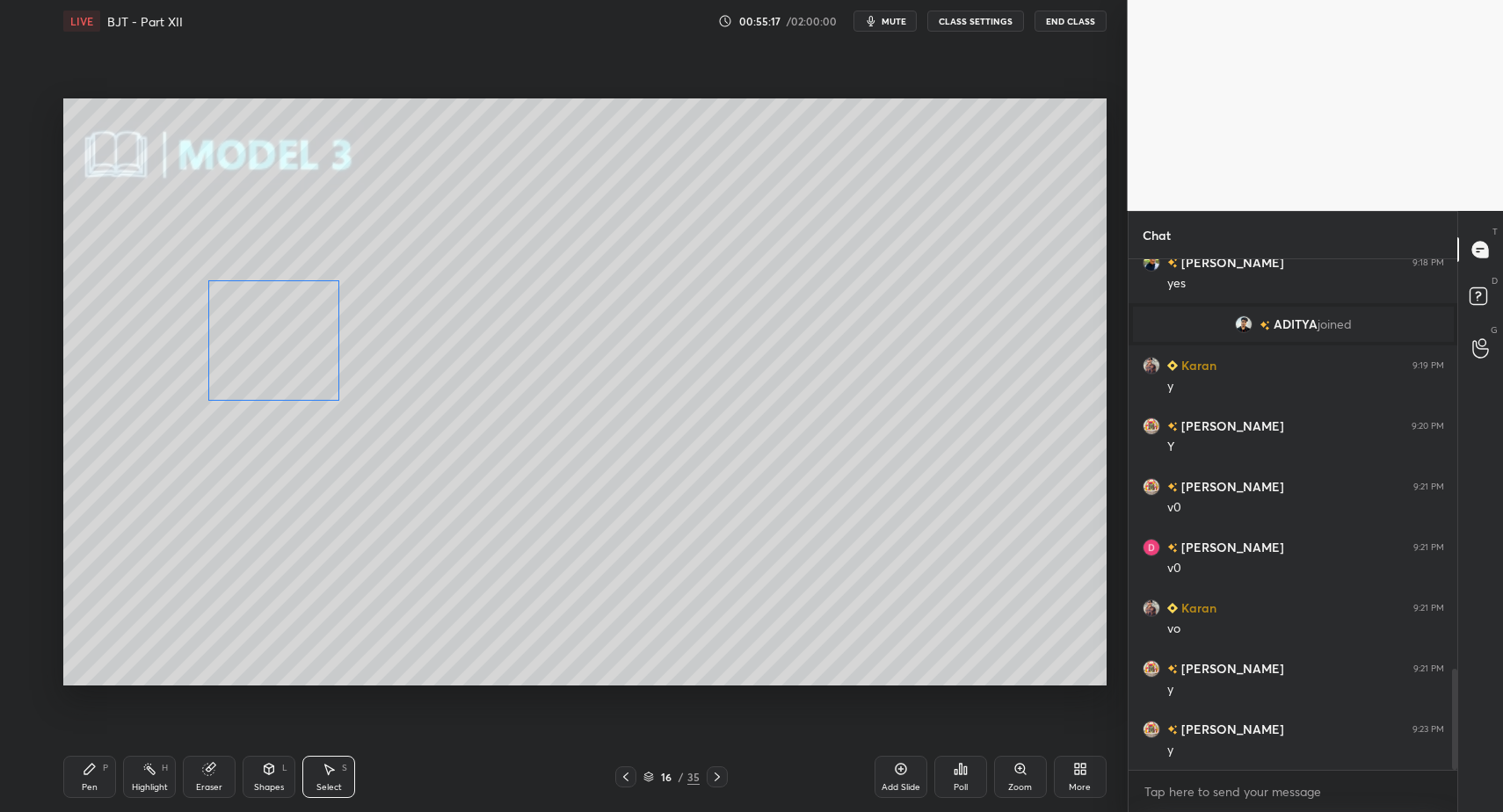
drag, startPoint x: 166, startPoint y: 355, endPoint x: 266, endPoint y: 362, distance: 100.2
drag, startPoint x: 286, startPoint y: 779, endPoint x: 284, endPoint y: 758, distance: 21.1
drag, startPoint x: 618, startPoint y: 777, endPoint x: 628, endPoint y: 776, distance: 10.0
drag, startPoint x: 410, startPoint y: 167, endPoint x: 473, endPoint y: 274, distance: 124.2
drag, startPoint x: 336, startPoint y: 774, endPoint x: 358, endPoint y: 687, distance: 89.7
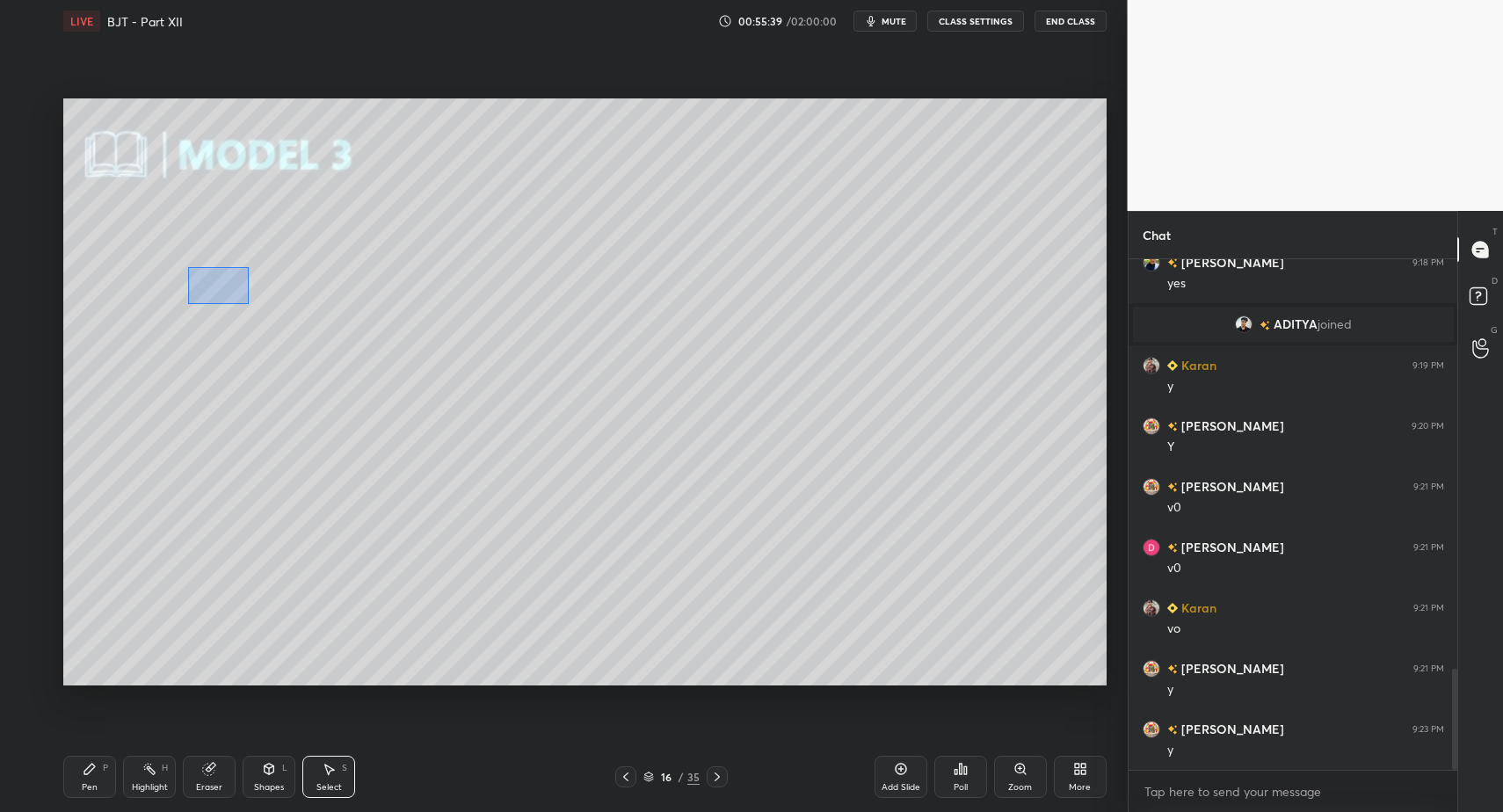
drag, startPoint x: 248, startPoint y: 304, endPoint x: 435, endPoint y: 404, distance: 212.1
drag, startPoint x: 389, startPoint y: 375, endPoint x: 369, endPoint y: 455, distance: 82.5
drag, startPoint x: 298, startPoint y: 387, endPoint x: 353, endPoint y: 452, distance: 85.1
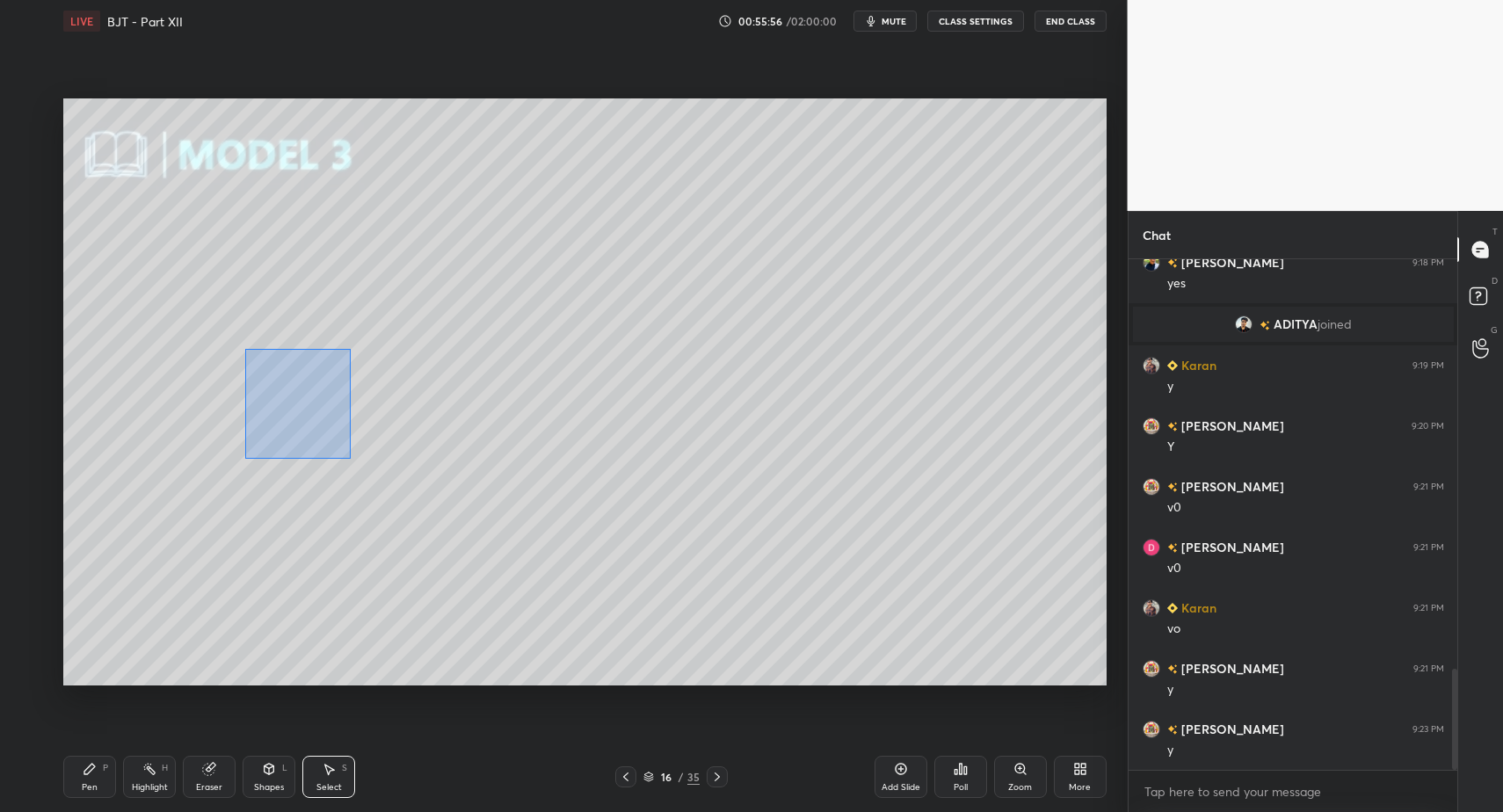
drag, startPoint x: 351, startPoint y: 458, endPoint x: 378, endPoint y: 483, distance: 36.8
drag, startPoint x: 351, startPoint y: 456, endPoint x: 374, endPoint y: 468, distance: 25.9
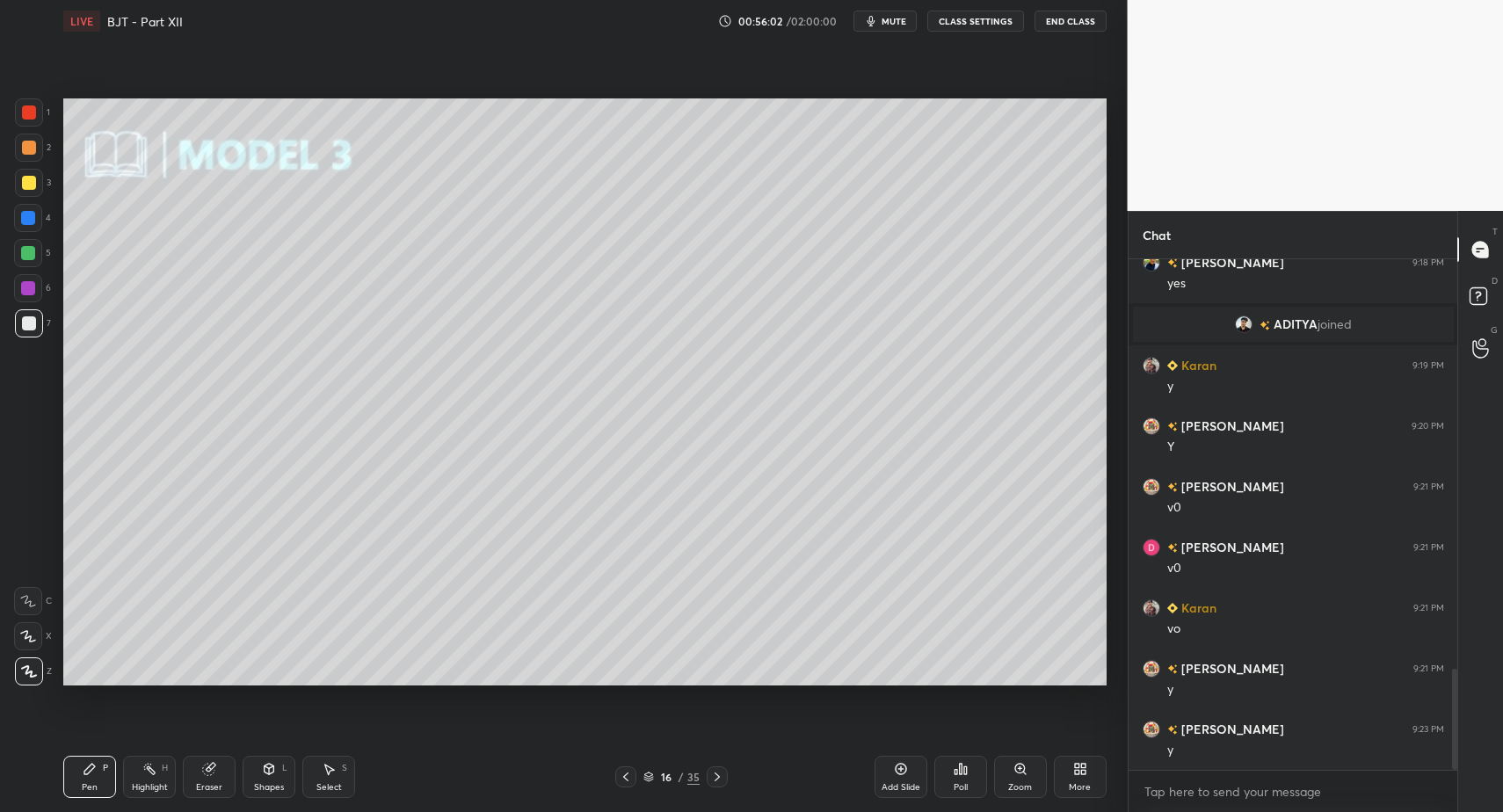
drag, startPoint x: 274, startPoint y: 788, endPoint x: 265, endPoint y: 749, distance: 40.0
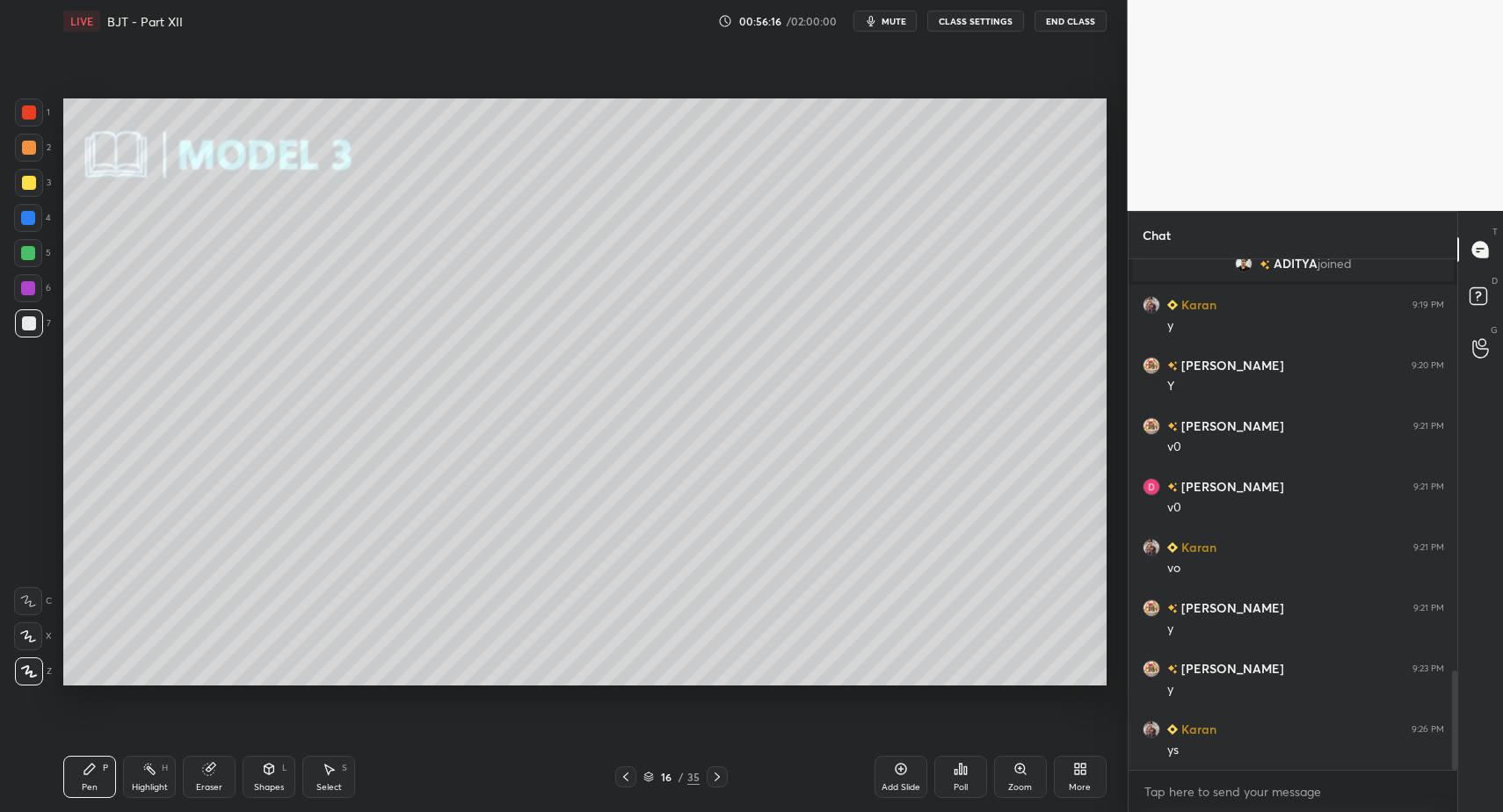
drag, startPoint x: 139, startPoint y: 797, endPoint x: 149, endPoint y: 783, distance: 17.2
drag, startPoint x: 101, startPoint y: 774, endPoint x: 102, endPoint y: 738, distance: 36.0
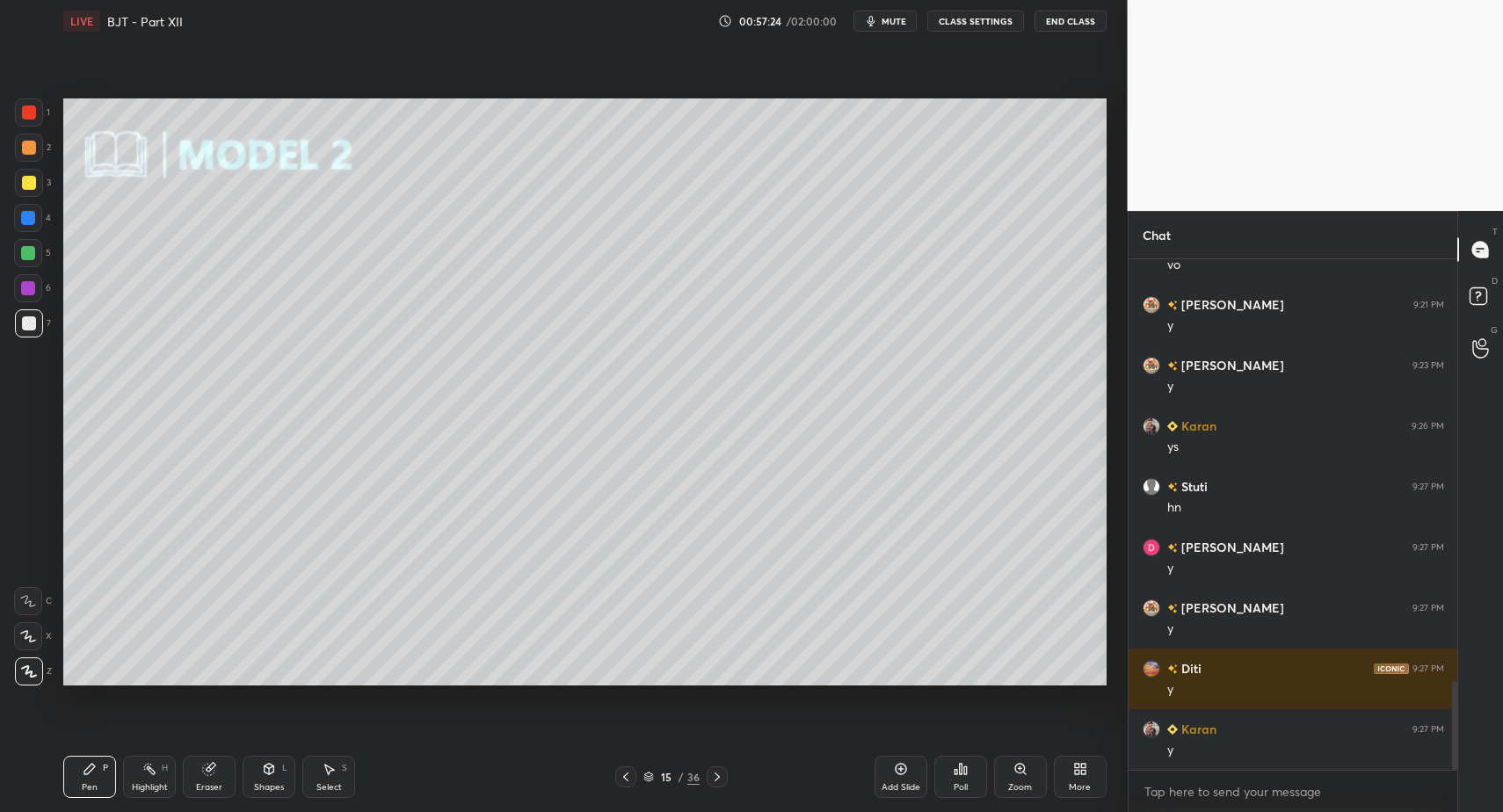
drag, startPoint x: 348, startPoint y: 777, endPoint x: 324, endPoint y: 779, distance: 24.1
drag, startPoint x: 324, startPoint y: 779, endPoint x: 317, endPoint y: 753, distance: 26.9
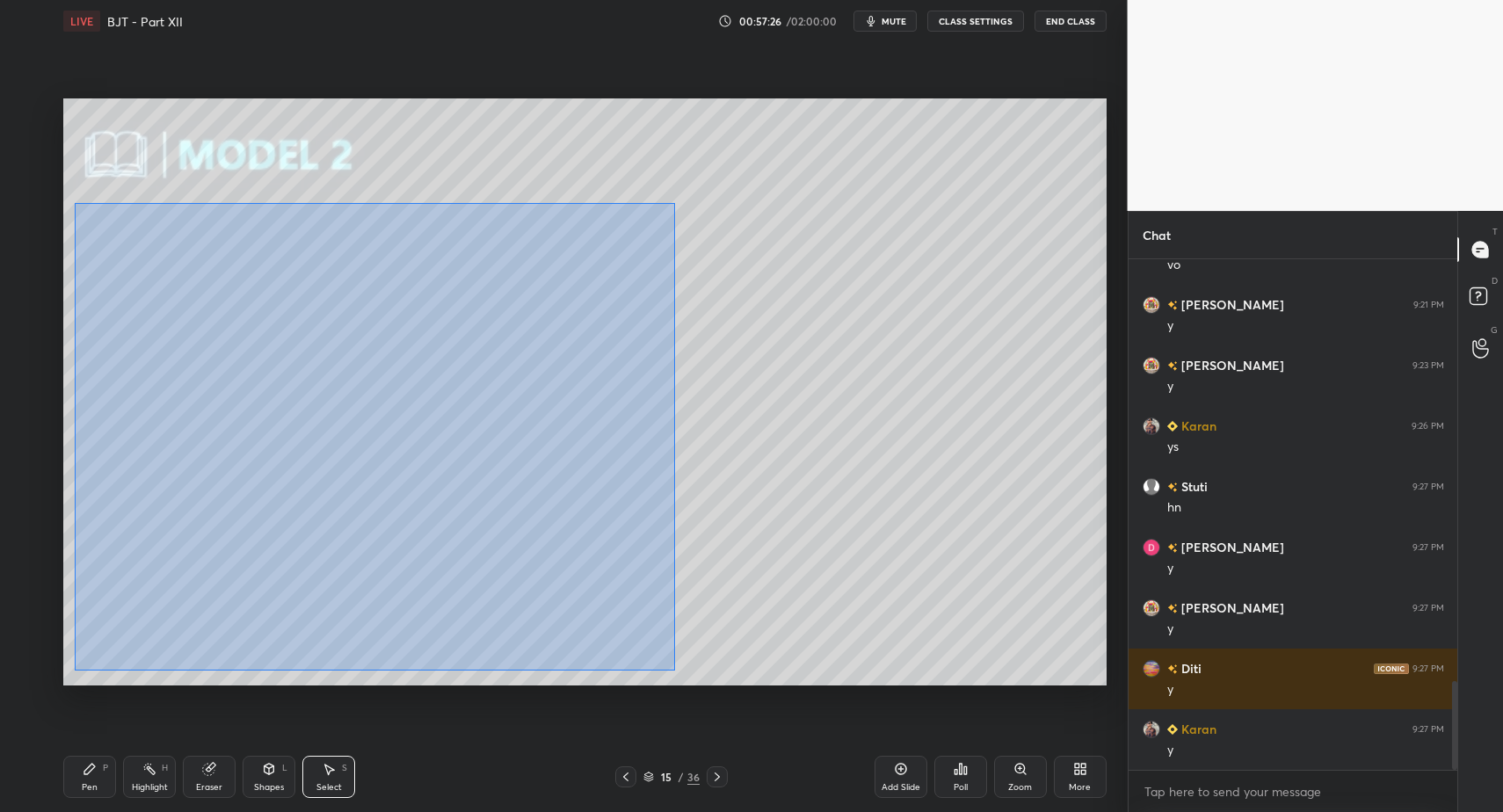
drag, startPoint x: 124, startPoint y: 269, endPoint x: 661, endPoint y: 669, distance: 669.6
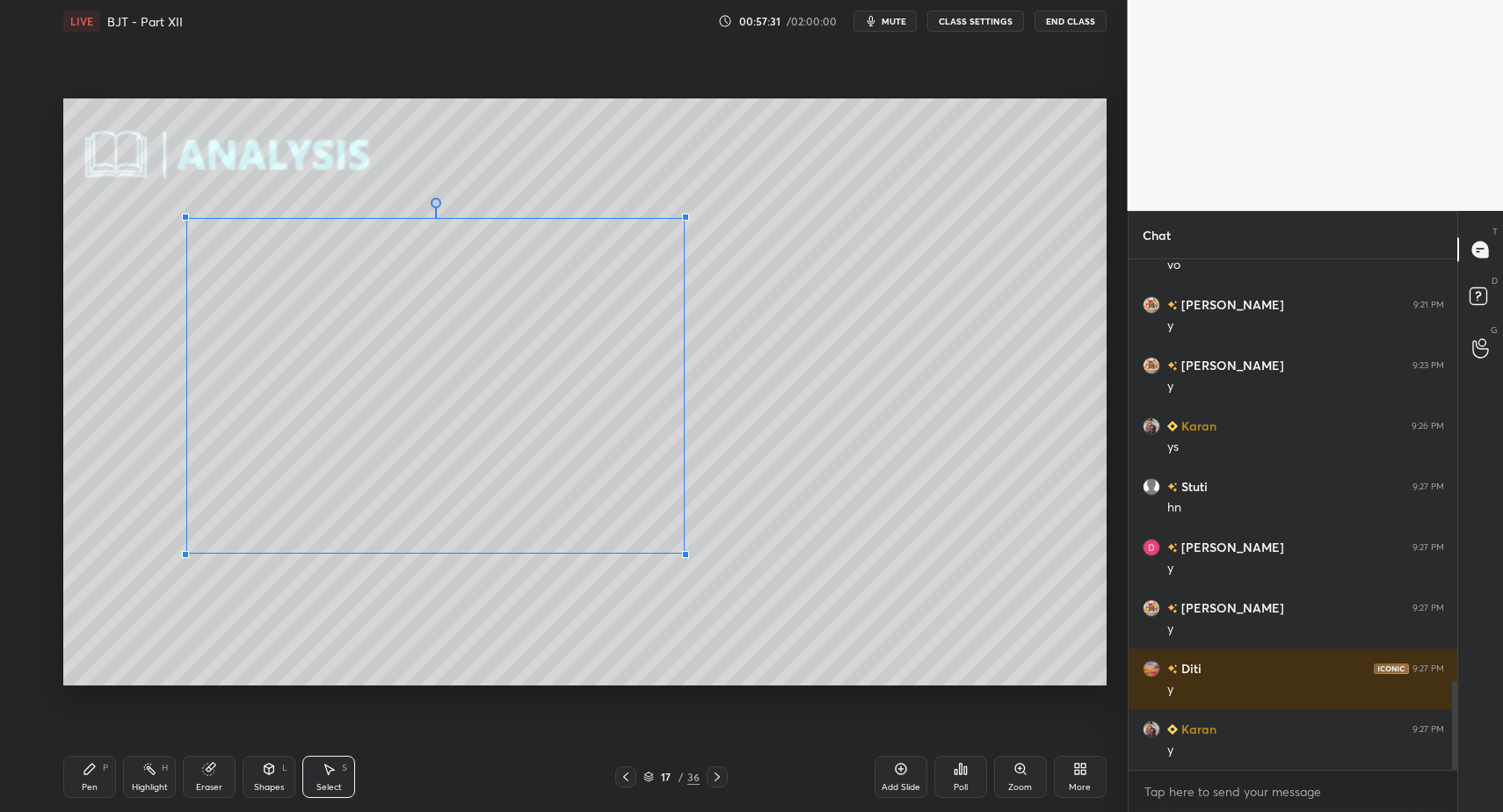
drag, startPoint x: 79, startPoint y: 637, endPoint x: 195, endPoint y: 545, distance: 148.1
drag, startPoint x: 252, startPoint y: 485, endPoint x: 163, endPoint y: 491, distance: 89.2
drag, startPoint x: 100, startPoint y: 779, endPoint x: 148, endPoint y: 703, distance: 89.9
drag, startPoint x: 326, startPoint y: 776, endPoint x: 315, endPoint y: 717, distance: 60.0
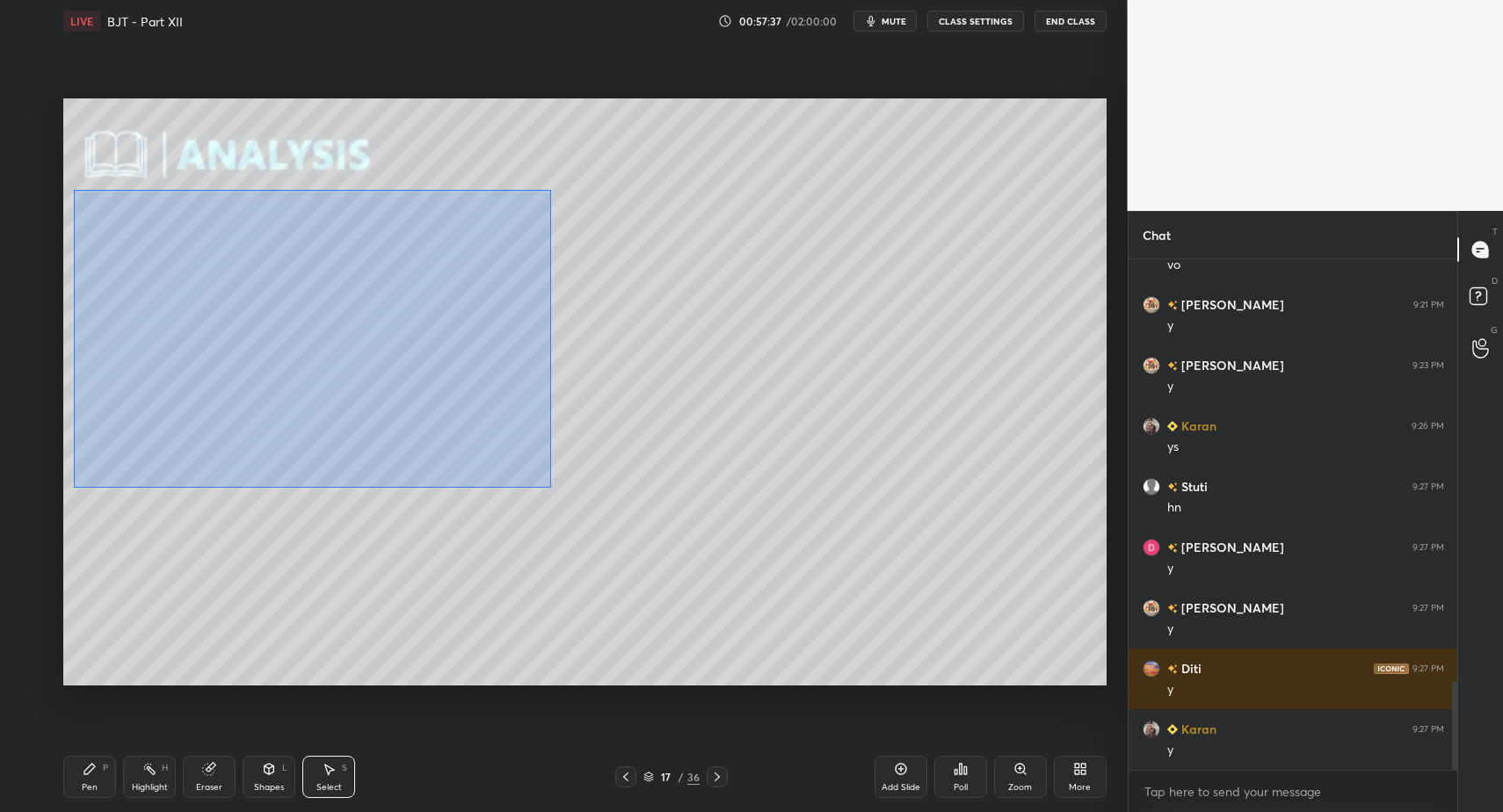
drag, startPoint x: 88, startPoint y: 201, endPoint x: 707, endPoint y: 570, distance: 720.6
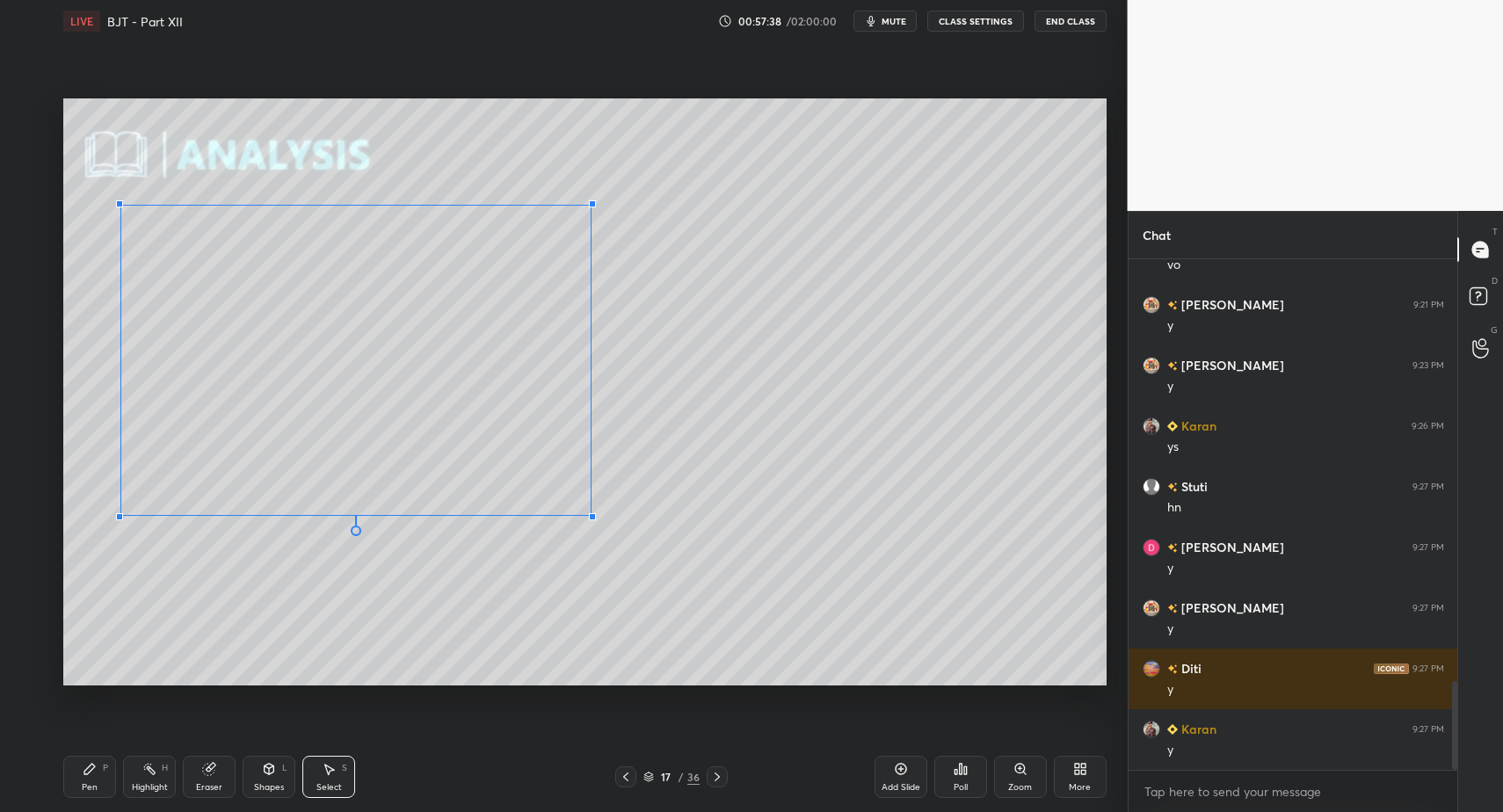
drag, startPoint x: 98, startPoint y: 531, endPoint x: 130, endPoint y: 507, distance: 40.0
drag, startPoint x: 150, startPoint y: 502, endPoint x: 115, endPoint y: 517, distance: 38.1
drag, startPoint x: 325, startPoint y: 774, endPoint x: 332, endPoint y: 701, distance: 73.3
drag, startPoint x: 305, startPoint y: 315, endPoint x: 368, endPoint y: 386, distance: 94.9
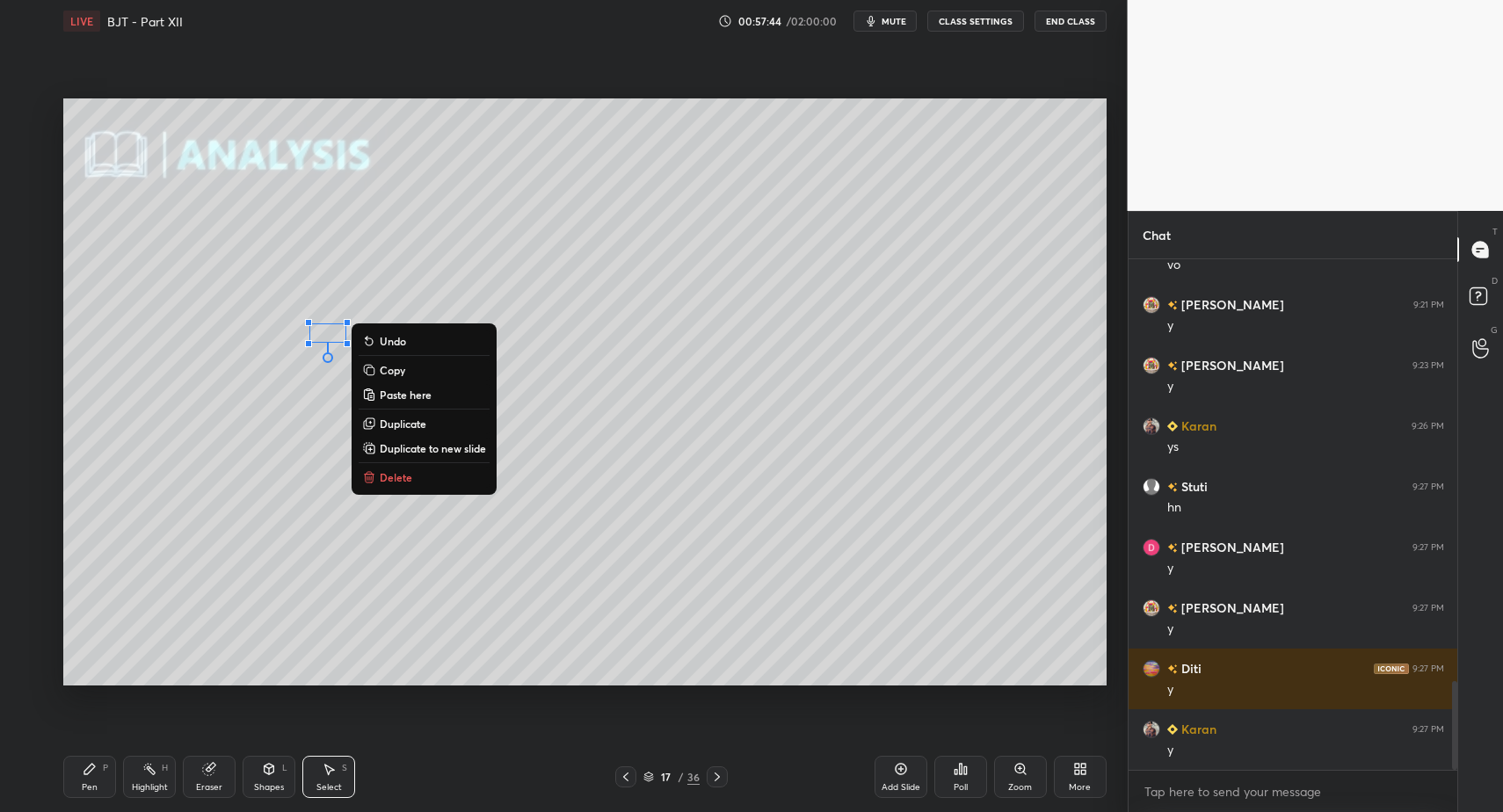
drag, startPoint x: 397, startPoint y: 474, endPoint x: 325, endPoint y: 551, distance: 105.4
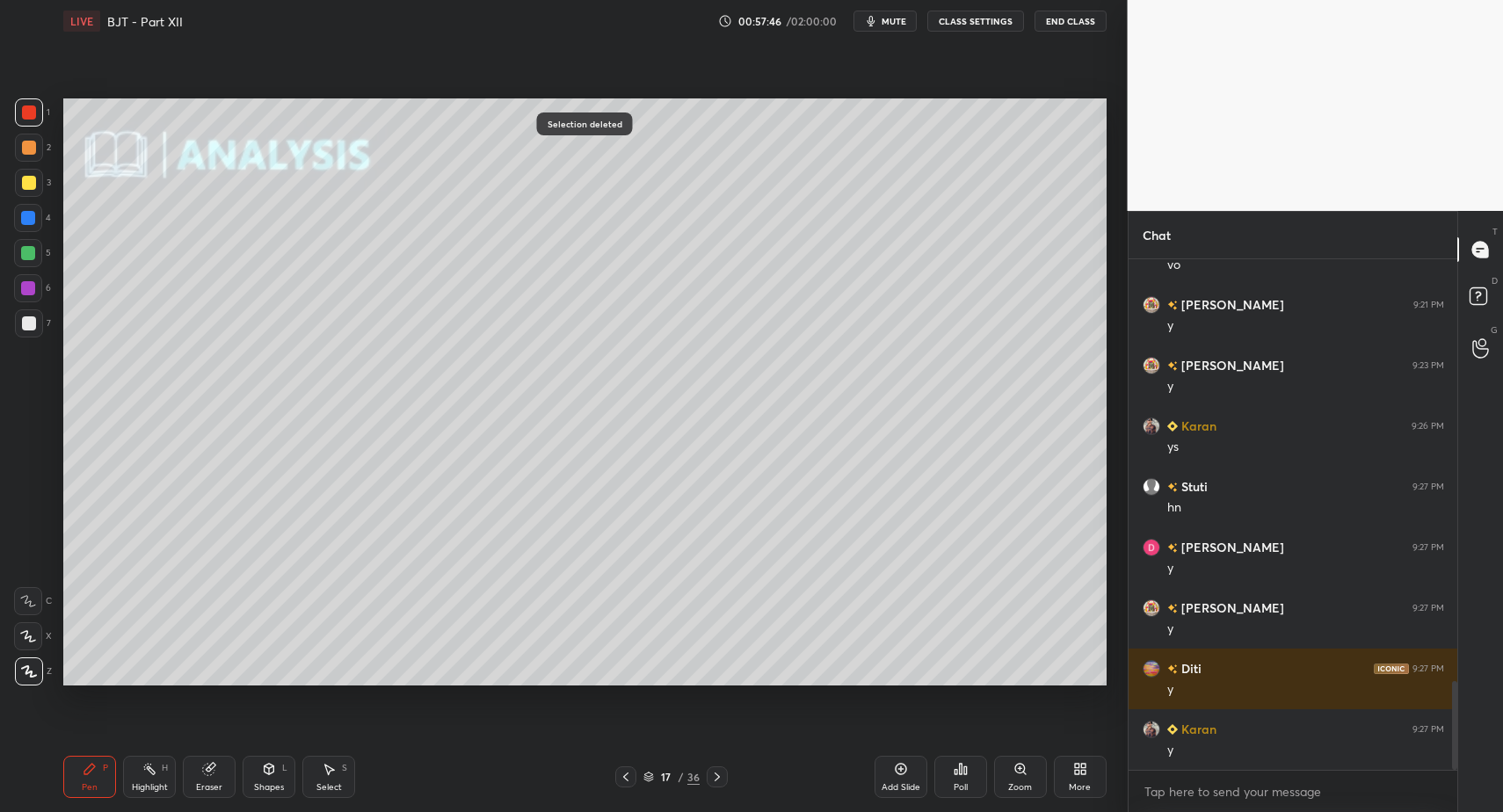
drag, startPoint x: 30, startPoint y: 115, endPoint x: 56, endPoint y: 328, distance: 214.6
drag, startPoint x: 85, startPoint y: 788, endPoint x: 86, endPoint y: 699, distance: 89.0
drag, startPoint x: 33, startPoint y: 115, endPoint x: 37, endPoint y: 195, distance: 80.1
drag, startPoint x: 32, startPoint y: 322, endPoint x: 24, endPoint y: 418, distance: 96.3
drag, startPoint x: 100, startPoint y: 788, endPoint x: 89, endPoint y: 792, distance: 11.7
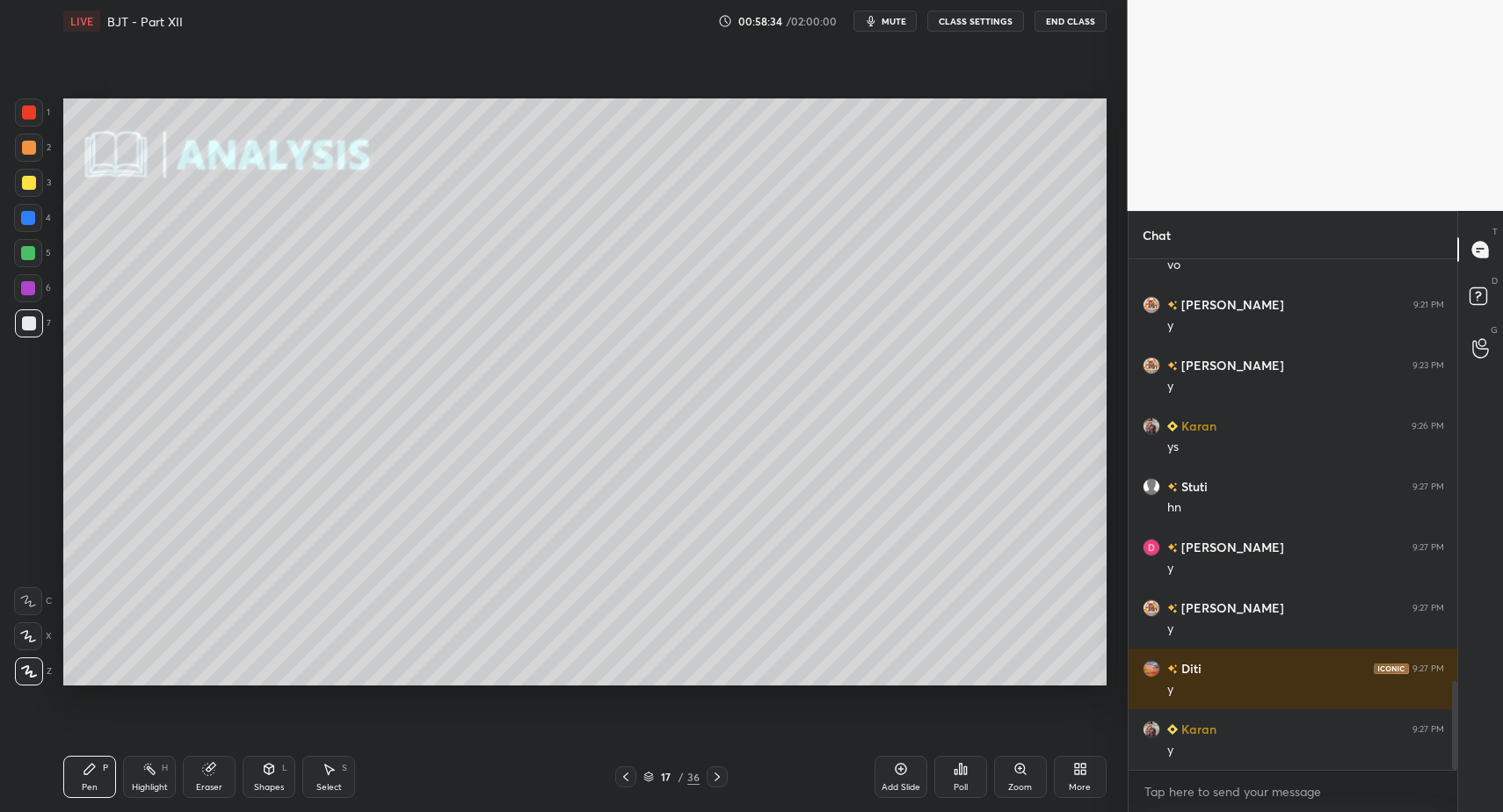
drag, startPoint x: 13, startPoint y: 240, endPoint x: 23, endPoint y: 252, distance: 15.6
drag, startPoint x: 23, startPoint y: 252, endPoint x: 48, endPoint y: 255, distance: 25.2
drag, startPoint x: 82, startPoint y: 780, endPoint x: 92, endPoint y: 781, distance: 10.0
drag, startPoint x: 92, startPoint y: 781, endPoint x: 101, endPoint y: 761, distance: 21.9
drag, startPoint x: 39, startPoint y: 117, endPoint x: 40, endPoint y: 244, distance: 127.0
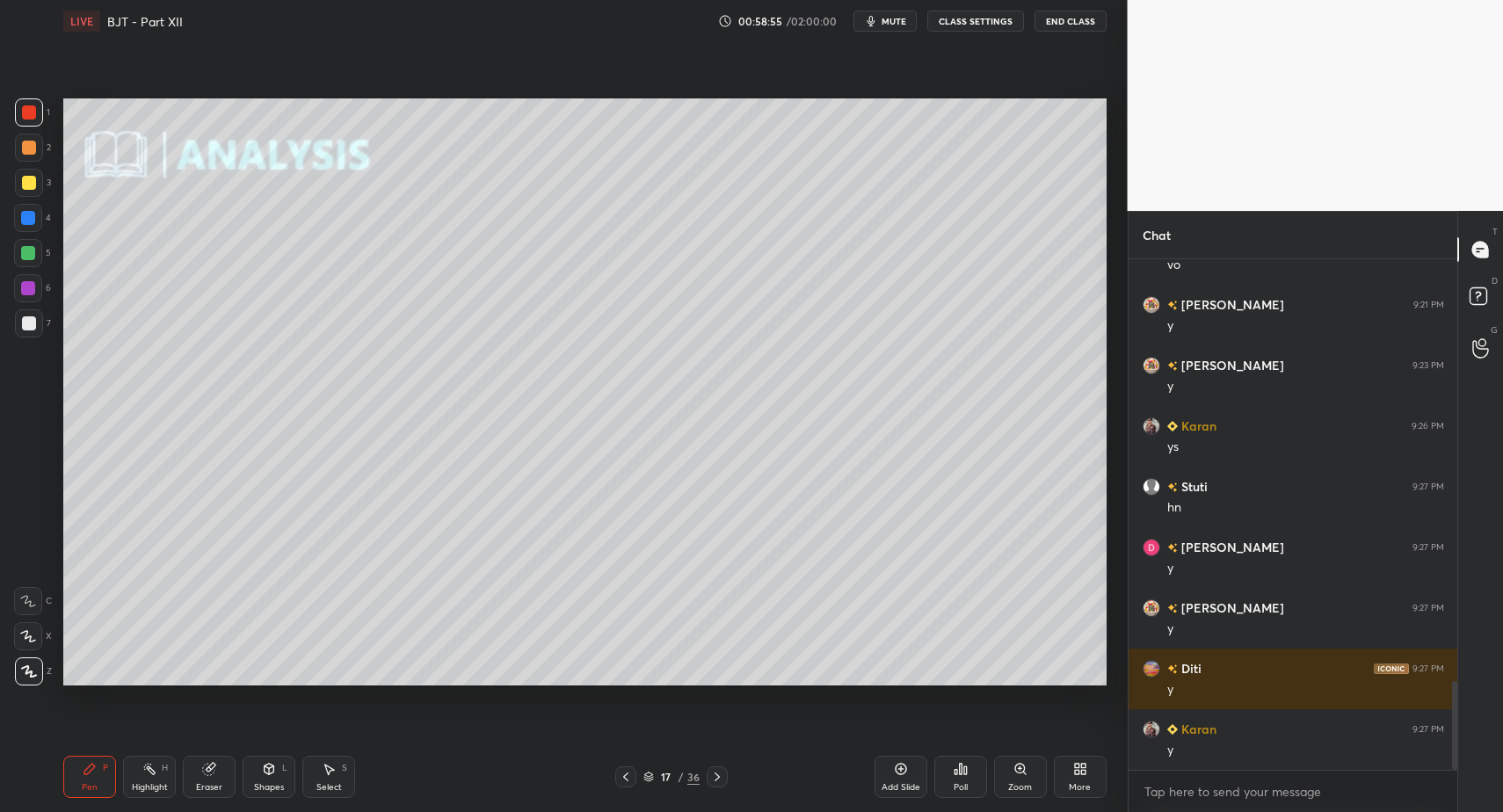
drag, startPoint x: 40, startPoint y: 640, endPoint x: 48, endPoint y: 645, distance: 9.4
drag, startPoint x: 32, startPoint y: 335, endPoint x: 38, endPoint y: 357, distance: 22.8
drag, startPoint x: 22, startPoint y: 662, endPoint x: 29, endPoint y: 671, distance: 11.4
drag, startPoint x: 71, startPoint y: 774, endPoint x: 77, endPoint y: 764, distance: 11.7
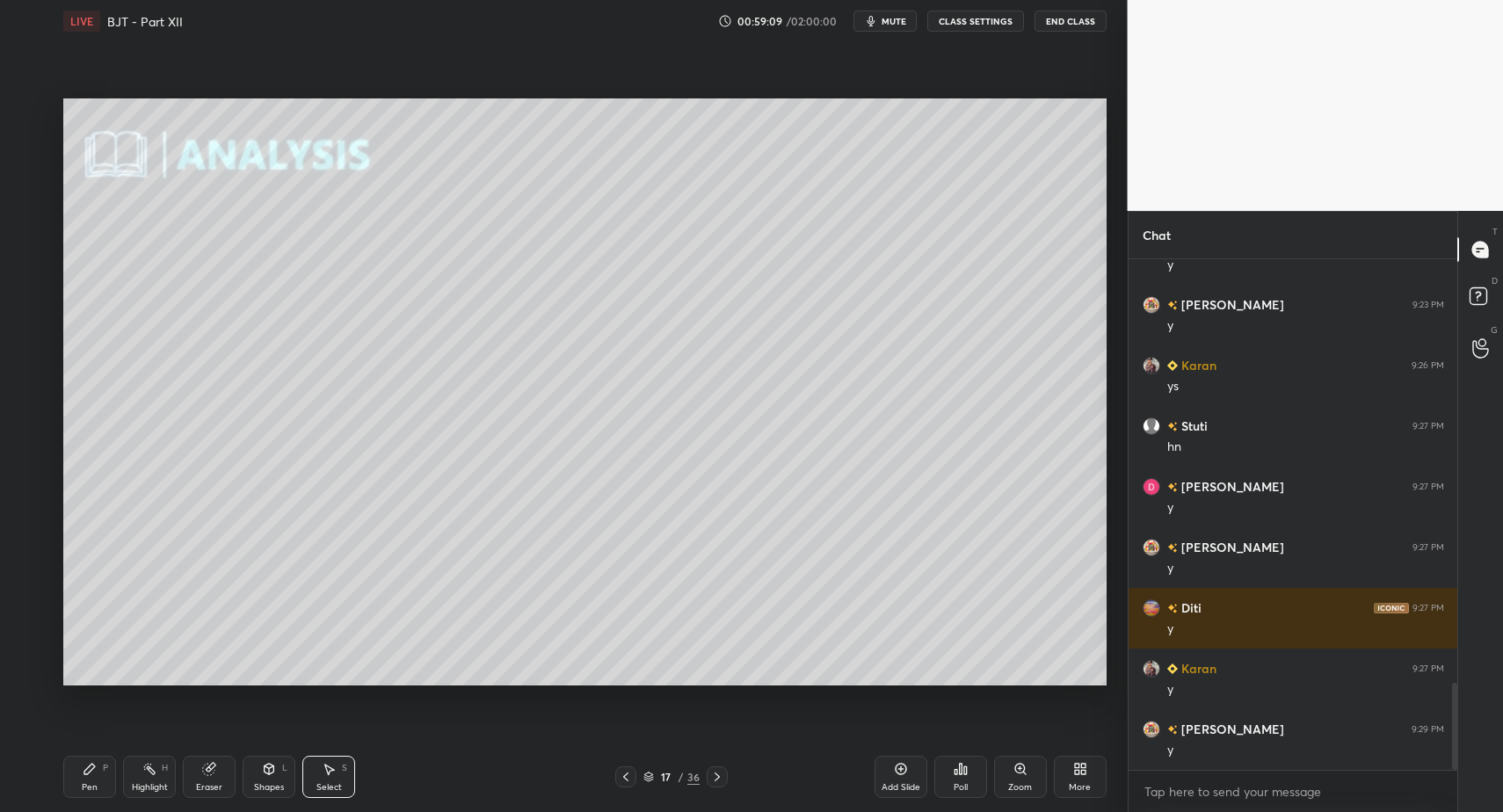
drag, startPoint x: 845, startPoint y: 619, endPoint x: 856, endPoint y: 628, distance: 14.2
drag, startPoint x: 75, startPoint y: 778, endPoint x: 52, endPoint y: 560, distance: 219.2
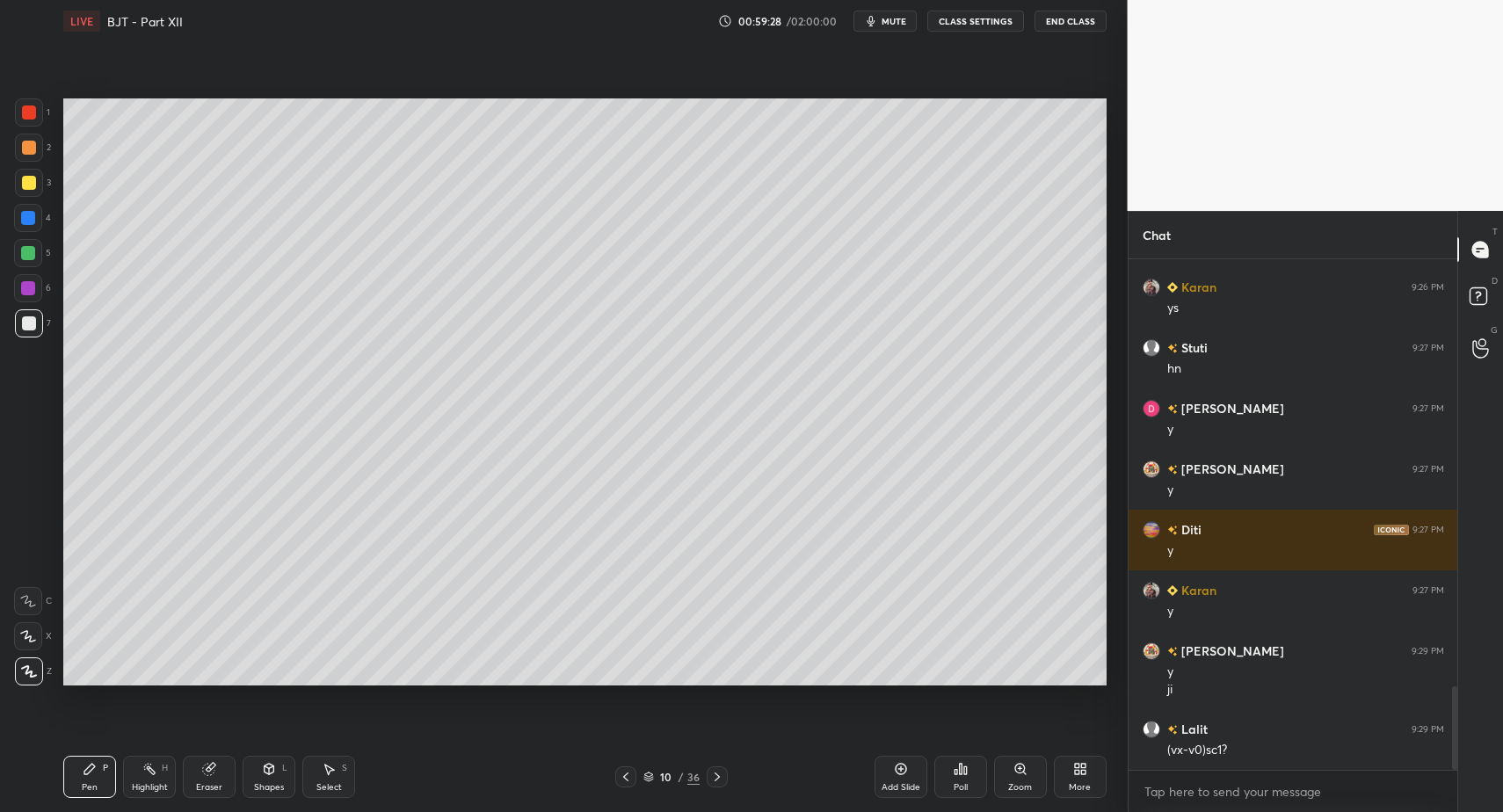
scroll to position [2620, 0]
drag, startPoint x: 630, startPoint y: 773, endPoint x: 660, endPoint y: 780, distance: 30.8
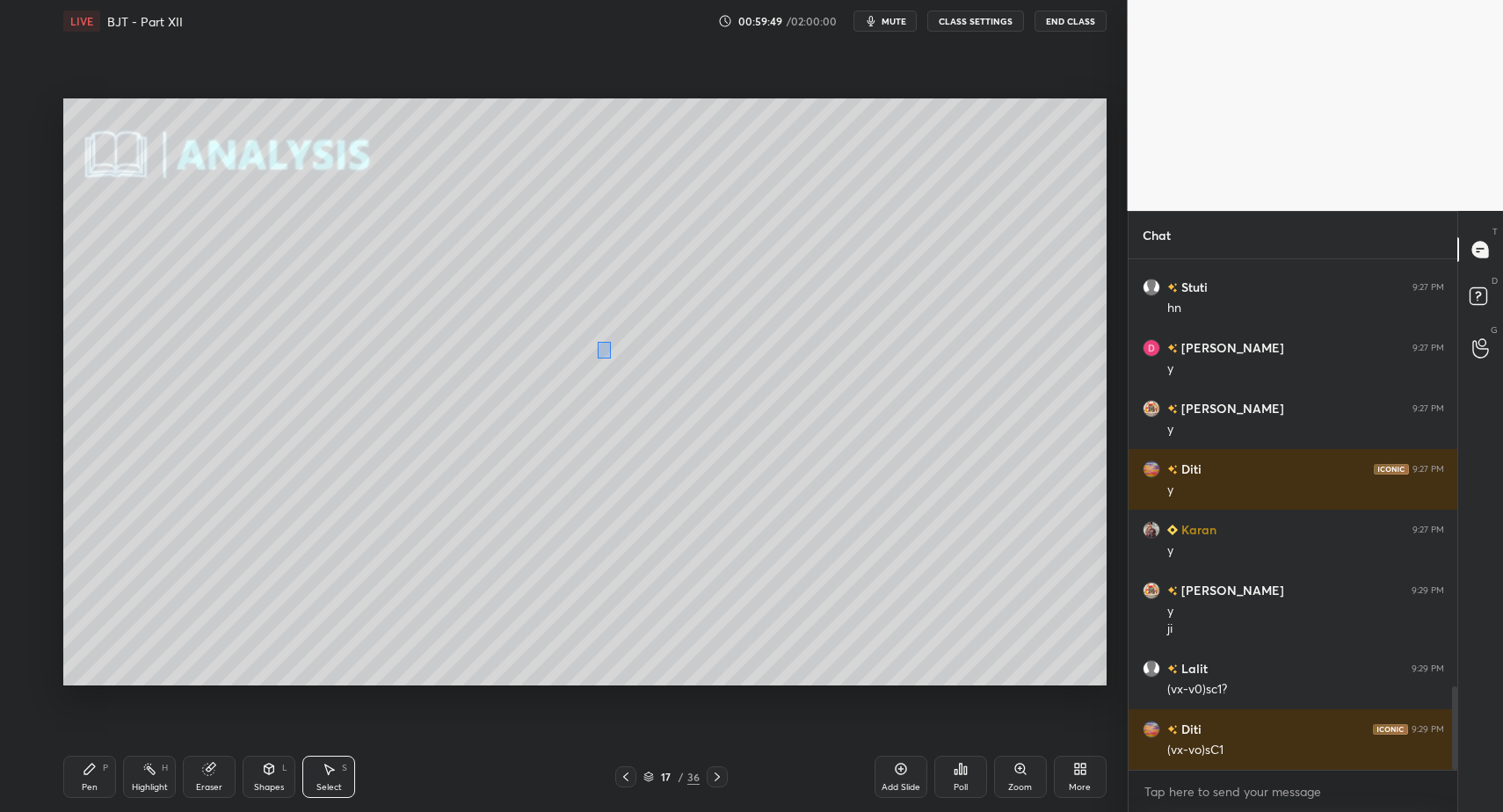
drag, startPoint x: 611, startPoint y: 358, endPoint x: 620, endPoint y: 365, distance: 11.4
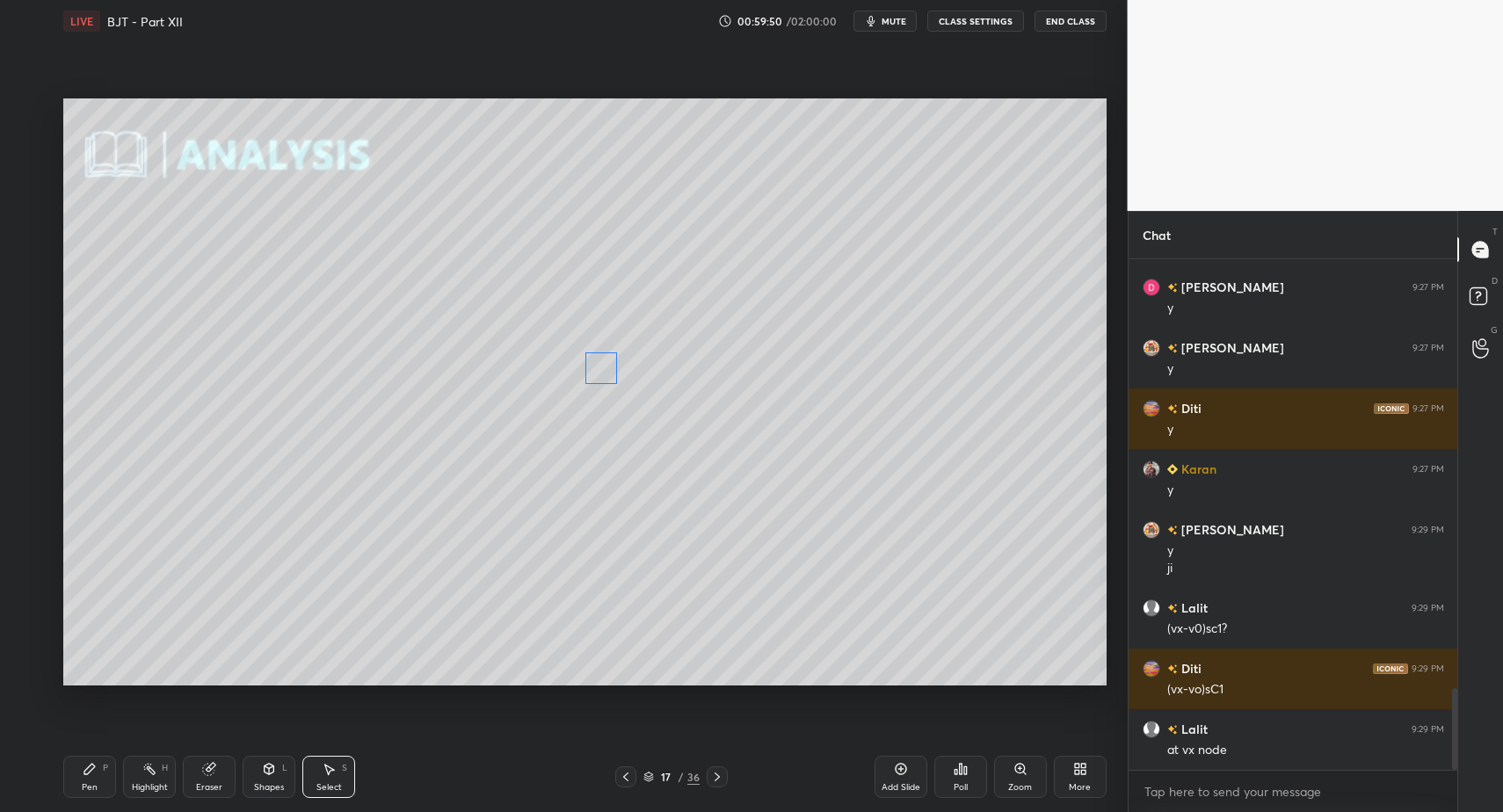
drag, startPoint x: 606, startPoint y: 364, endPoint x: 585, endPoint y: 384, distance: 29.0
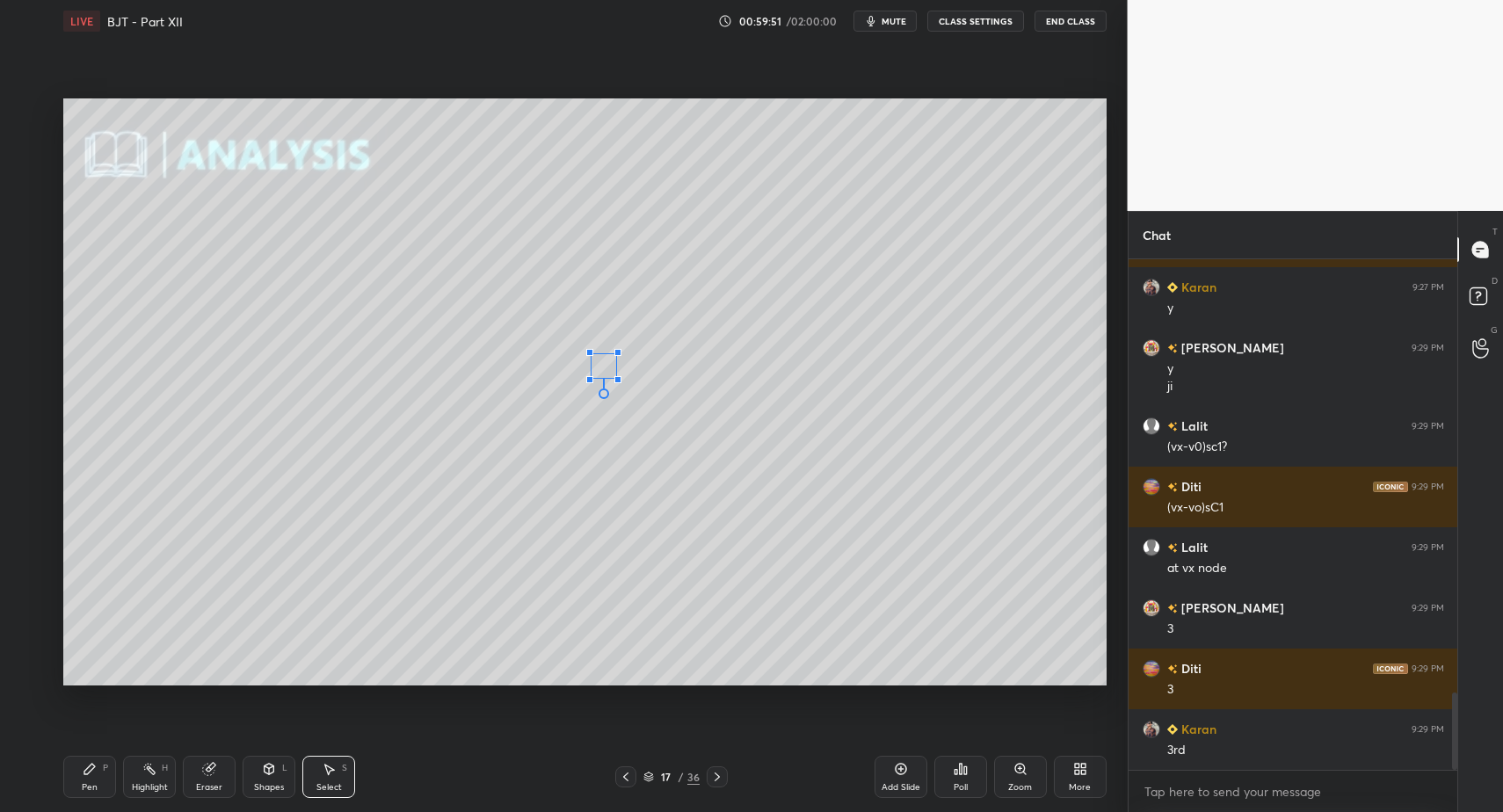
drag, startPoint x: 586, startPoint y: 384, endPoint x: 595, endPoint y: 374, distance: 13.5
drag, startPoint x: 603, startPoint y: 369, endPoint x: 605, endPoint y: 411, distance: 42.0
drag, startPoint x: 679, startPoint y: 363, endPoint x: 765, endPoint y: 393, distance: 91.1
drag, startPoint x: 660, startPoint y: 351, endPoint x: 764, endPoint y: 412, distance: 120.6
drag, startPoint x: 721, startPoint y: 402, endPoint x: 687, endPoint y: 399, distance: 34.1
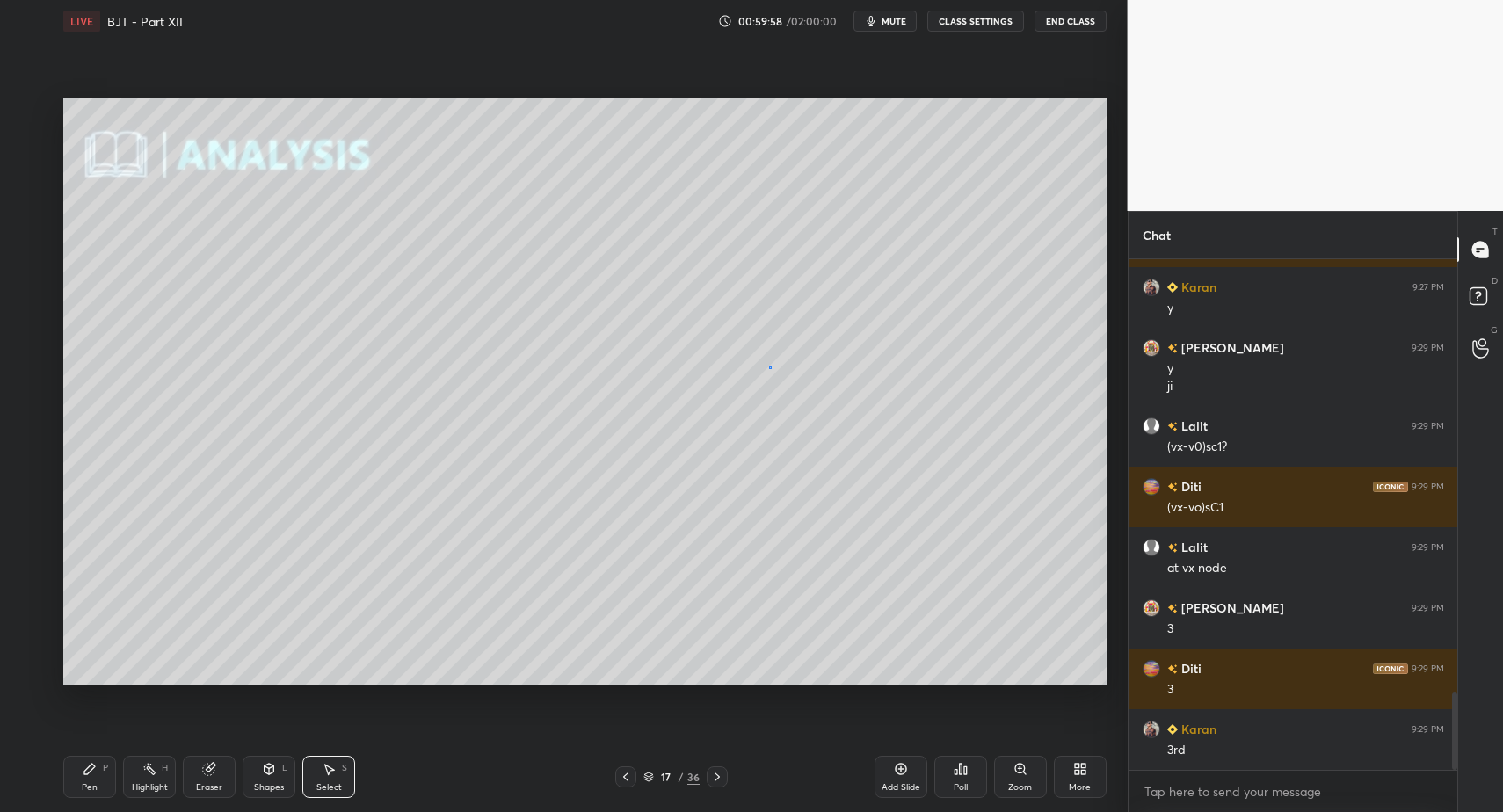
drag, startPoint x: 769, startPoint y: 366, endPoint x: 789, endPoint y: 388, distance: 29.7
drag, startPoint x: 780, startPoint y: 378, endPoint x: 740, endPoint y: 375, distance: 40.1
drag, startPoint x: 843, startPoint y: 388, endPoint x: 882, endPoint y: 399, distance: 40.5
drag, startPoint x: 836, startPoint y: 380, endPoint x: 792, endPoint y: 382, distance: 44.0
drag, startPoint x: 784, startPoint y: 359, endPoint x: 826, endPoint y: 390, distance: 52.2
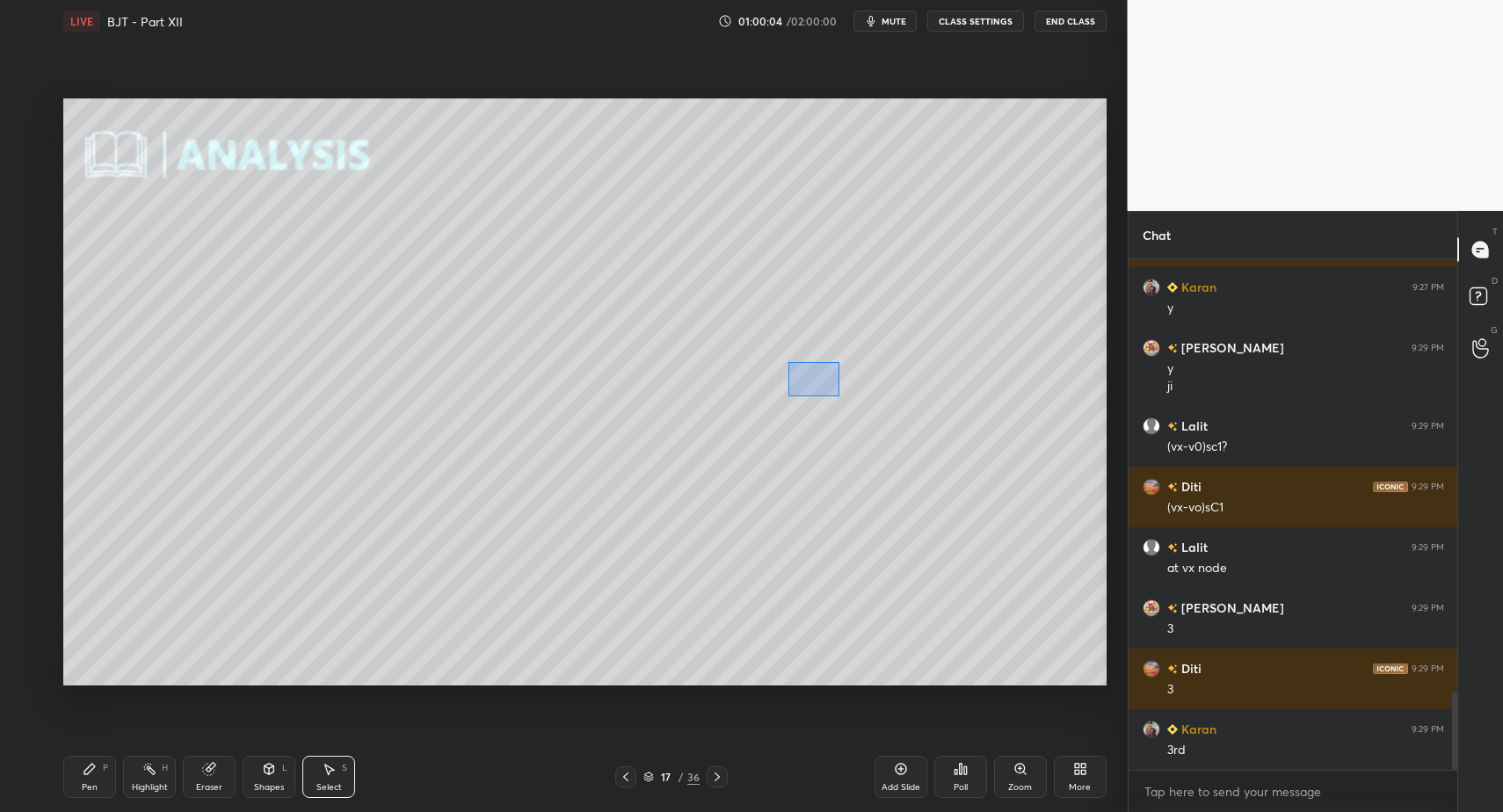
drag, startPoint x: 789, startPoint y: 362, endPoint x: 836, endPoint y: 392, distance: 55.8
drag, startPoint x: 810, startPoint y: 375, endPoint x: 840, endPoint y: 375, distance: 30.0
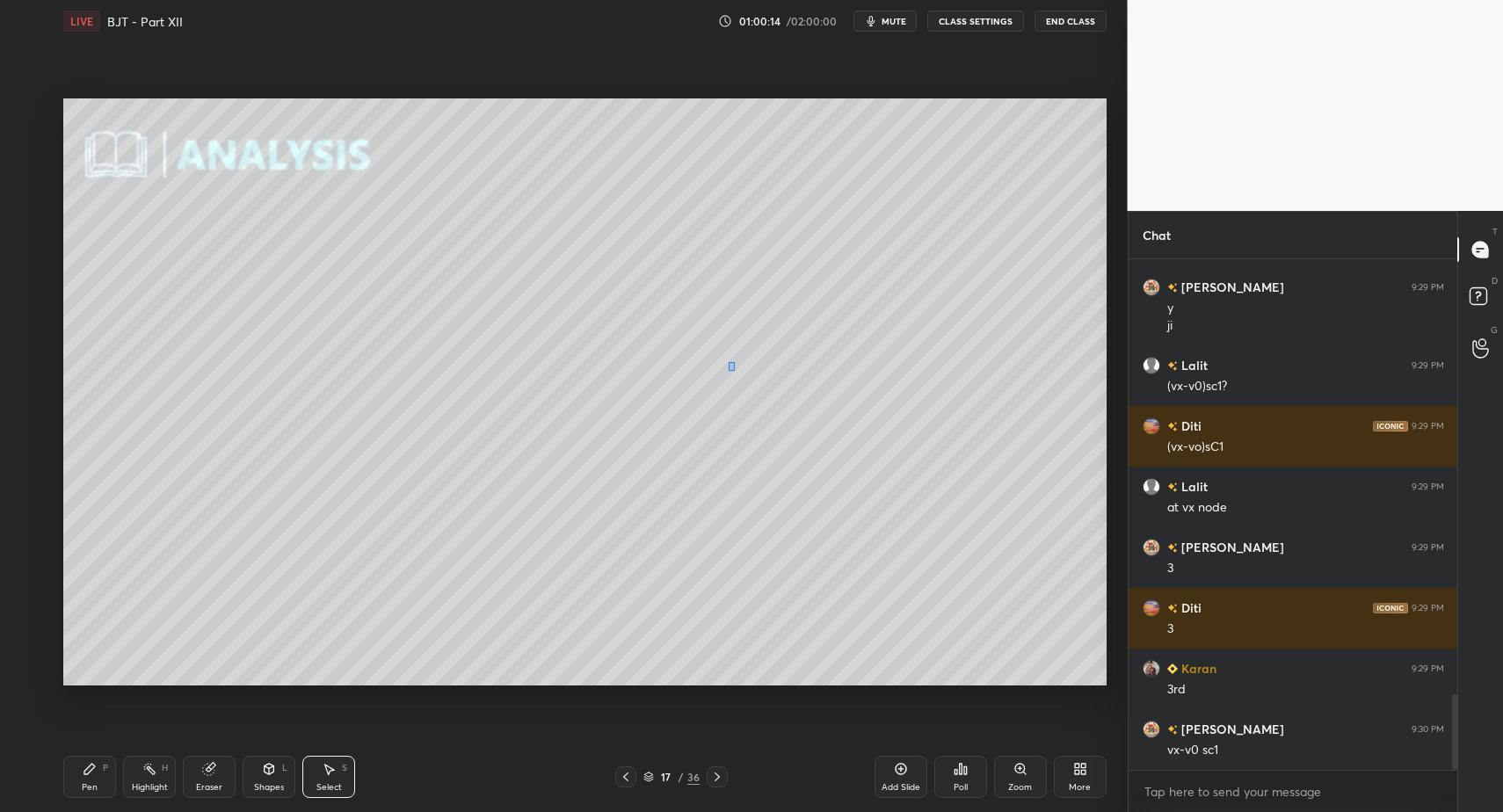
drag, startPoint x: 729, startPoint y: 362, endPoint x: 752, endPoint y: 409, distance: 52.3
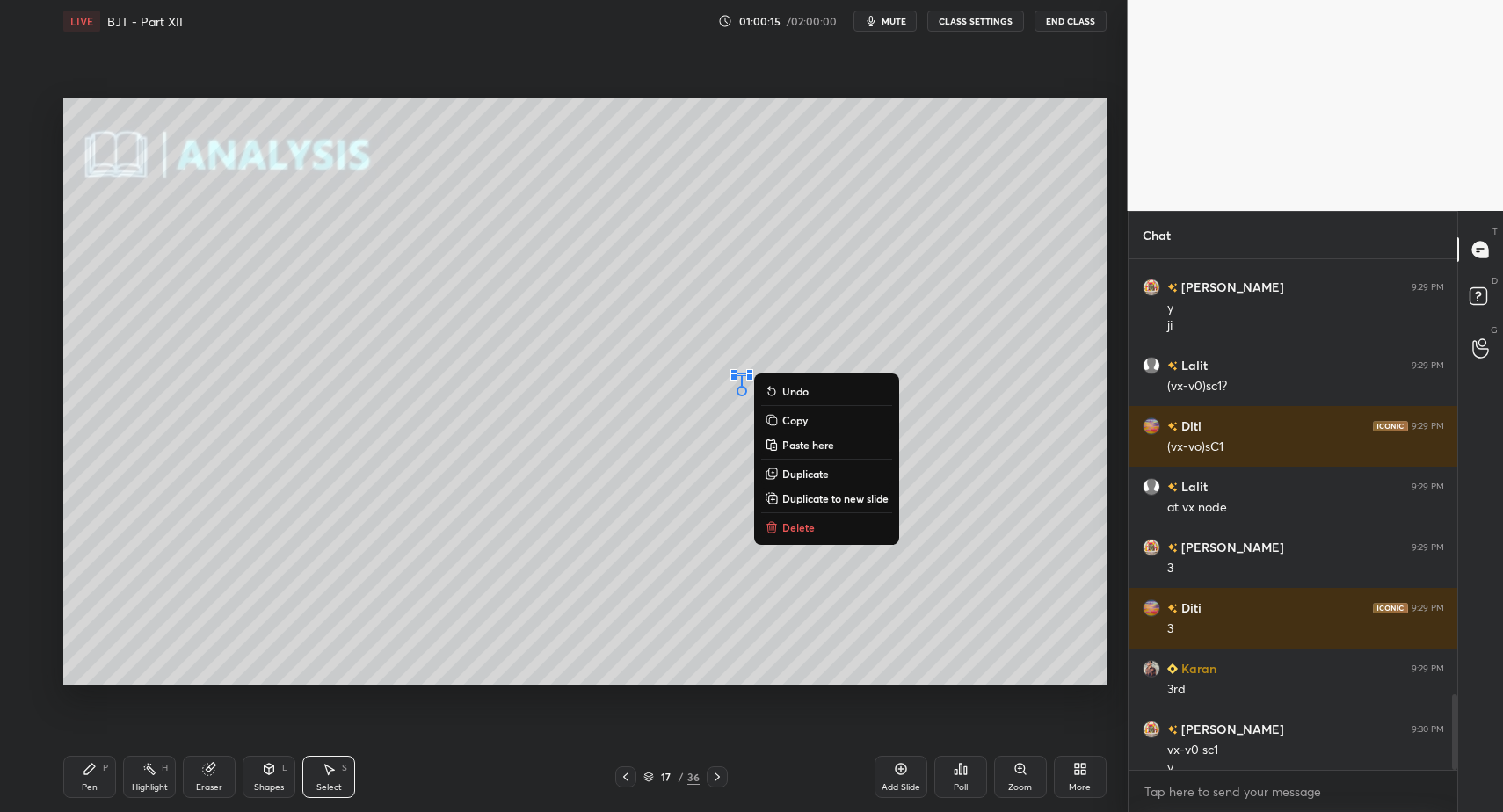
scroll to position [2940, 0]
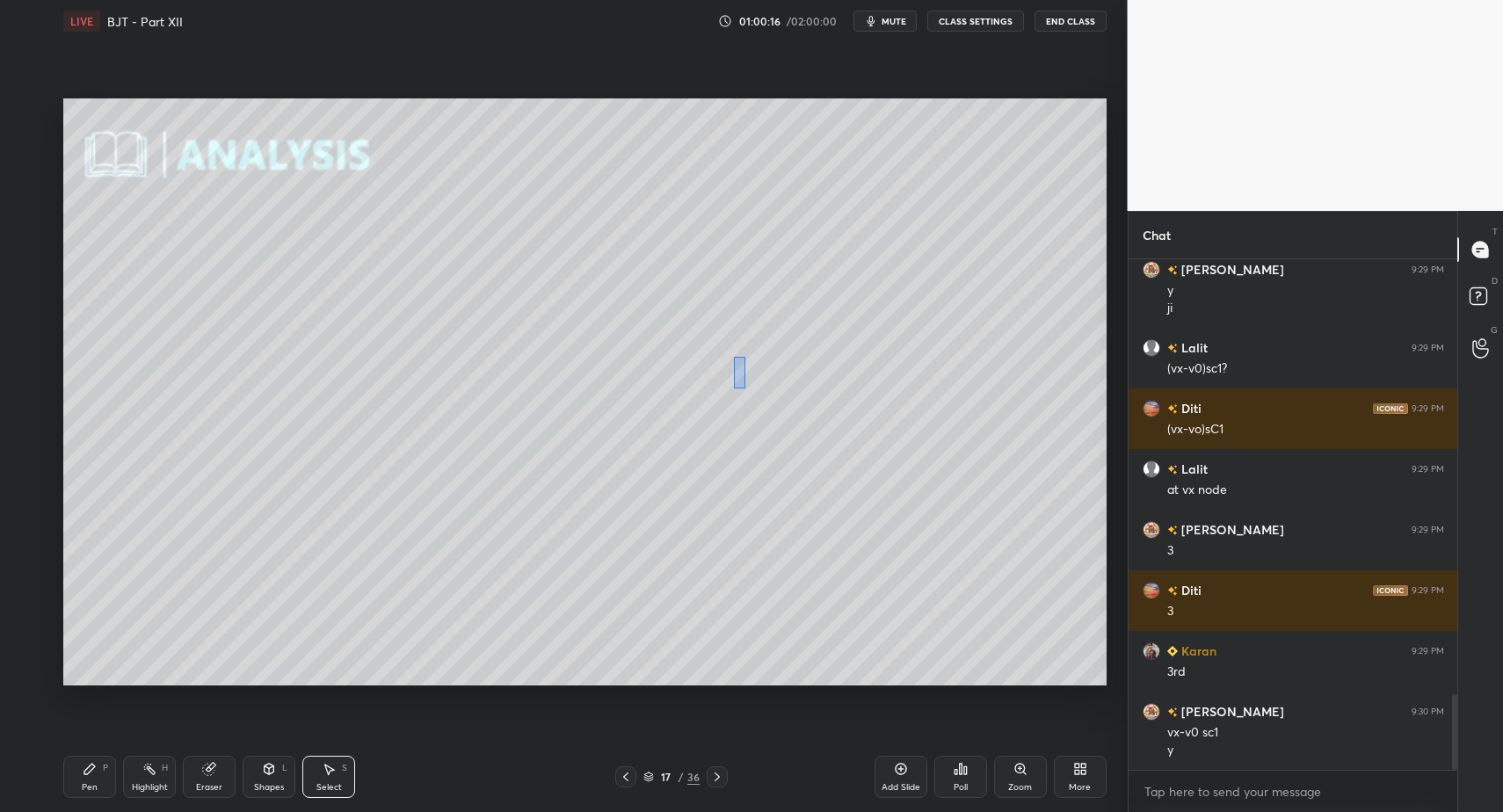
drag, startPoint x: 737, startPoint y: 369, endPoint x: 771, endPoint y: 447, distance: 85.1
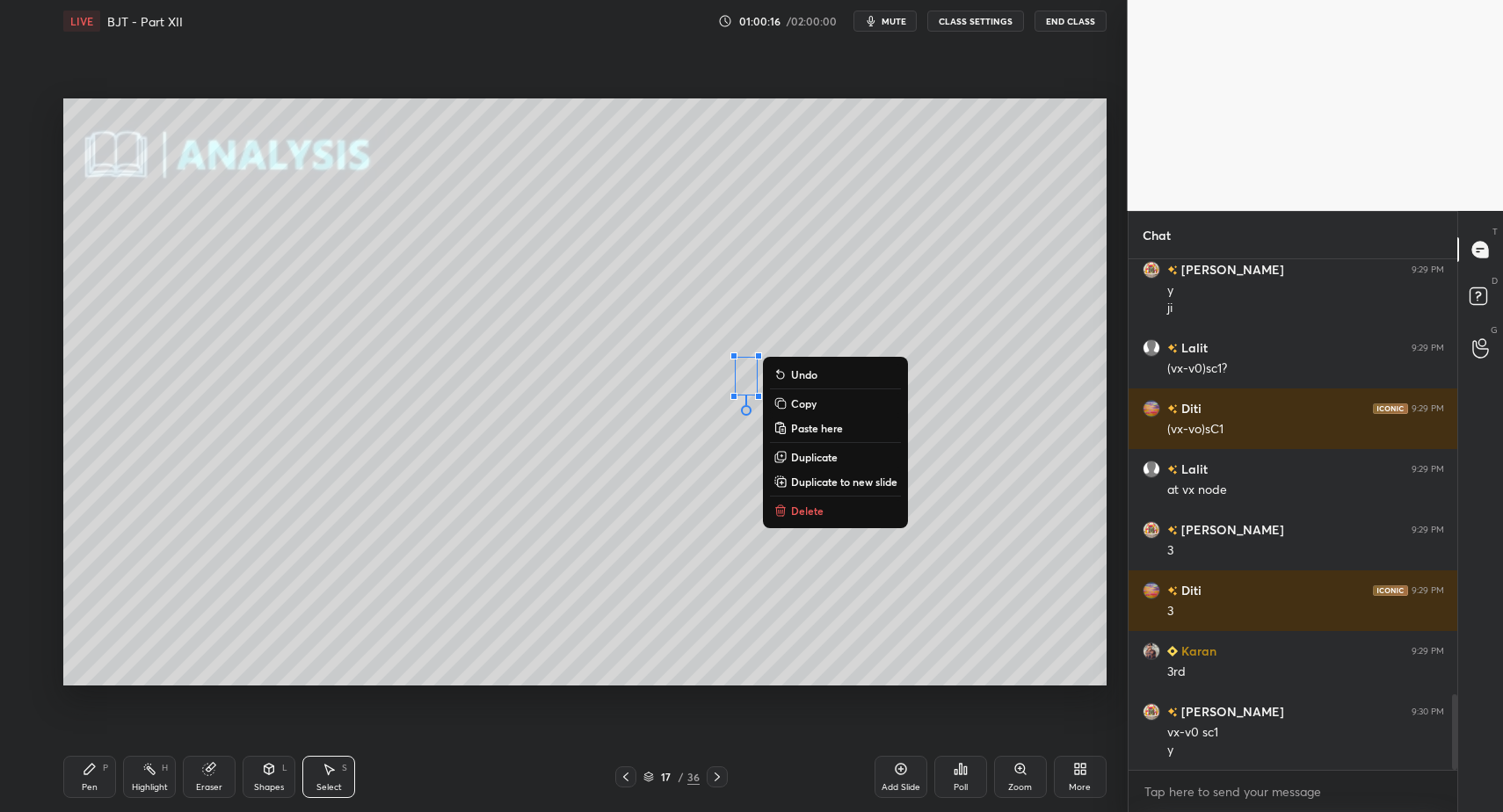
drag, startPoint x: 805, startPoint y: 507, endPoint x: 718, endPoint y: 543, distance: 94.2
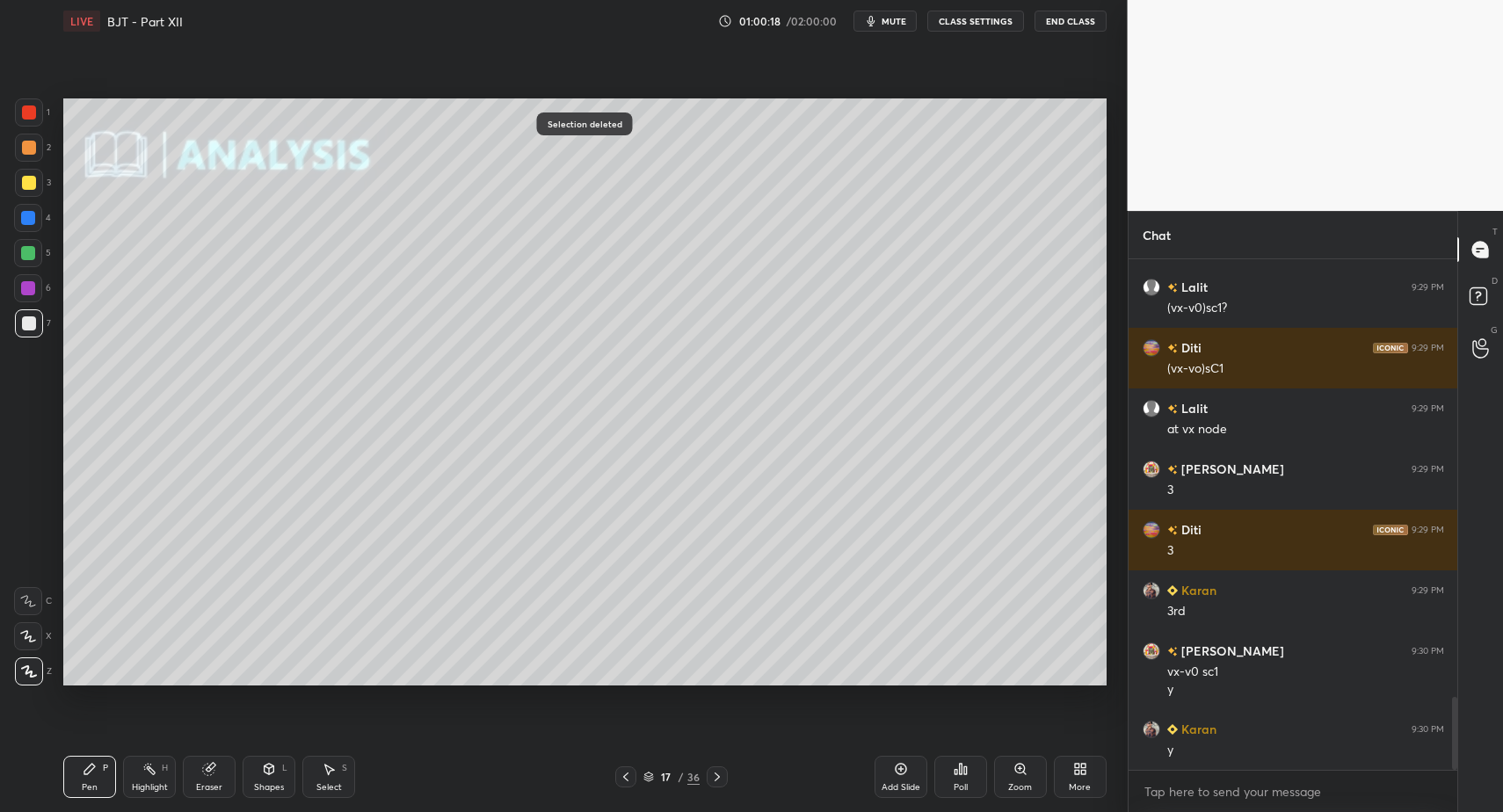
scroll to position [3062, 0]
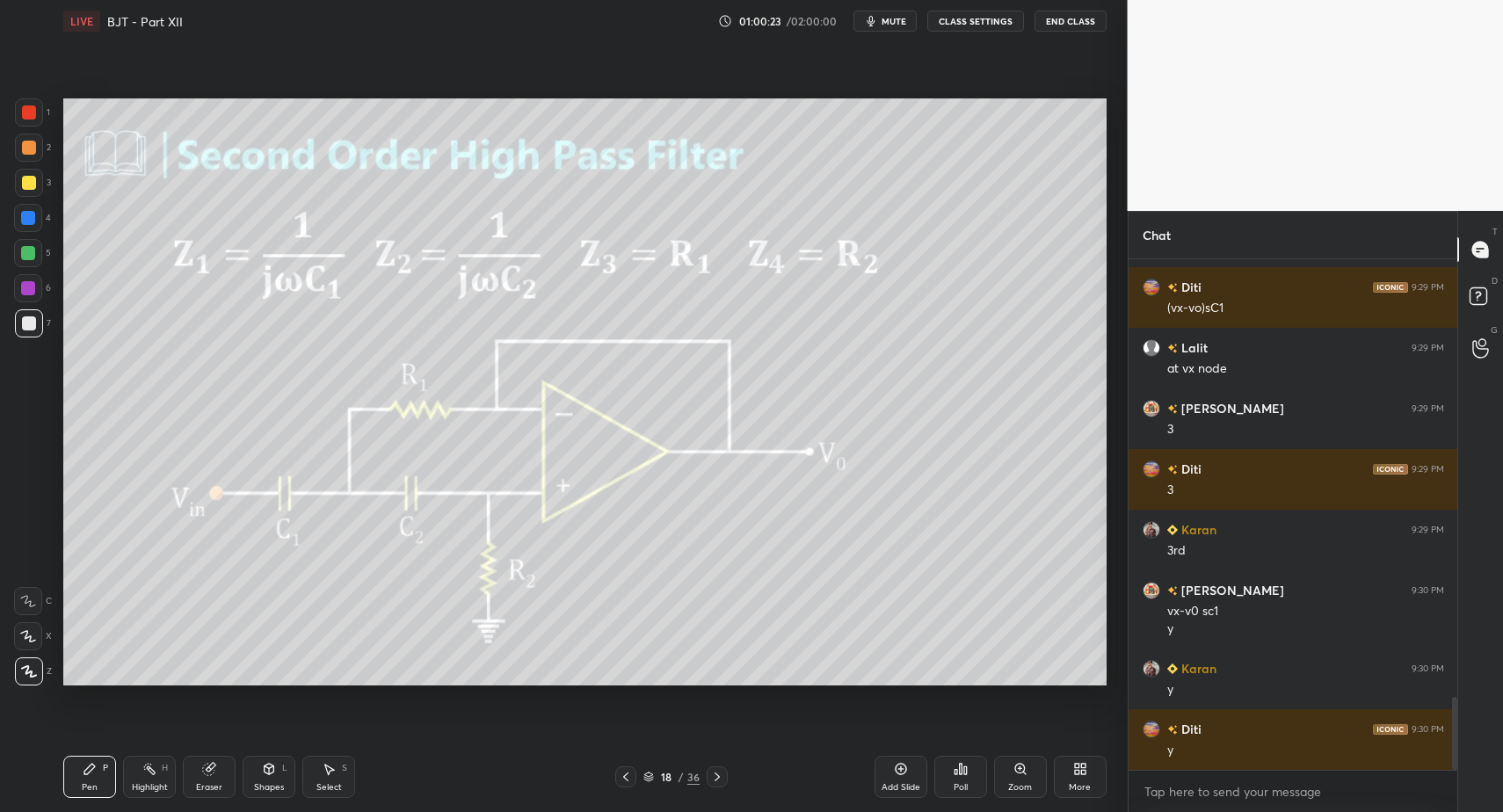
drag, startPoint x: 144, startPoint y: 773, endPoint x: 122, endPoint y: 728, distance: 50.1
drag, startPoint x: 103, startPoint y: 775, endPoint x: 124, endPoint y: 774, distance: 21.0
drag, startPoint x: 180, startPoint y: 775, endPoint x: 189, endPoint y: 733, distance: 43.0
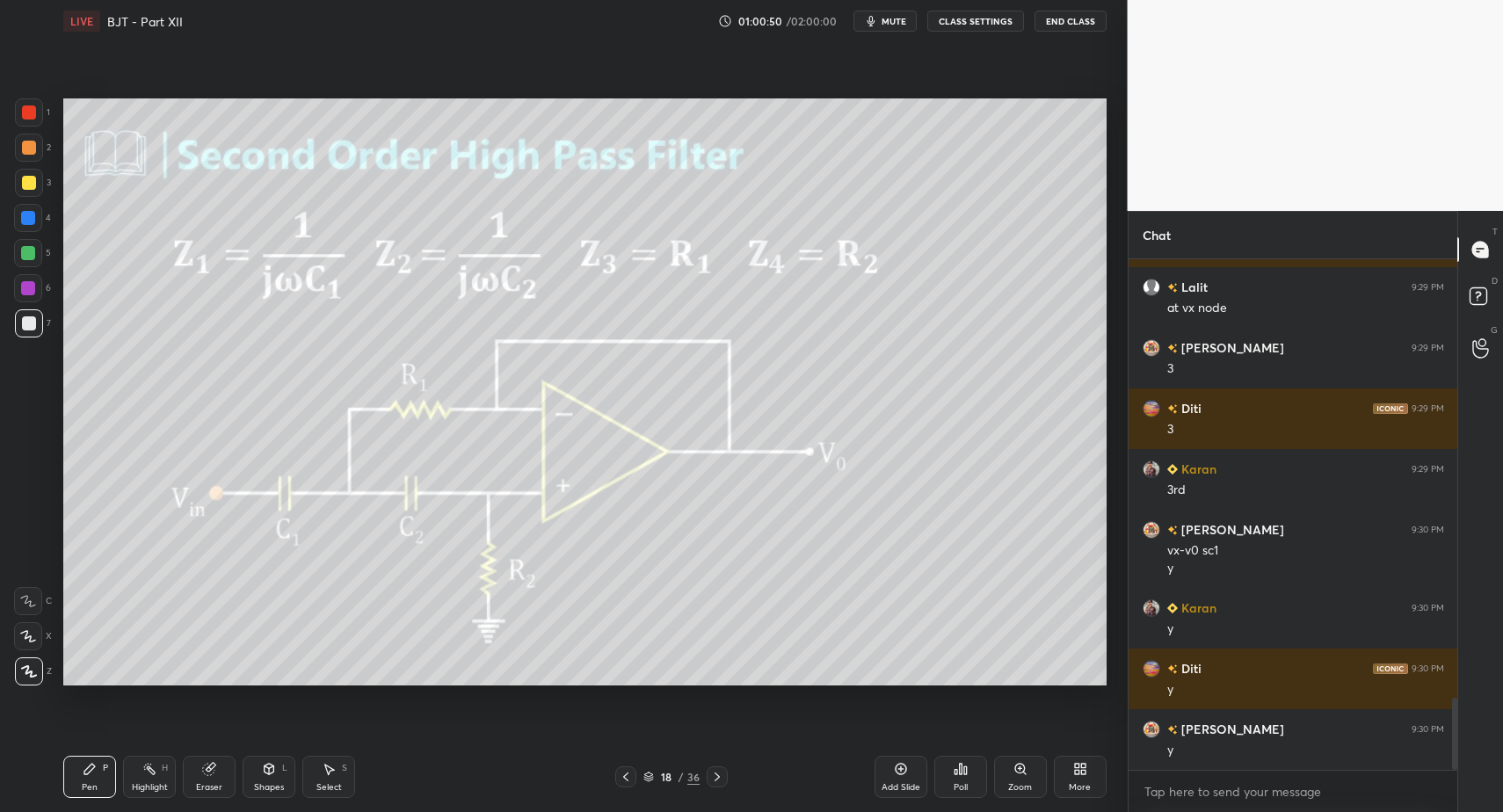
drag, startPoint x: 907, startPoint y: 770, endPoint x: 877, endPoint y: 760, distance: 31.6
drag, startPoint x: 103, startPoint y: 766, endPoint x: 79, endPoint y: 704, distance: 66.5
drag, startPoint x: 90, startPoint y: 781, endPoint x: 324, endPoint y: 724, distance: 240.8
drag, startPoint x: 90, startPoint y: 780, endPoint x: 138, endPoint y: 694, distance: 98.5
drag, startPoint x: 73, startPoint y: 781, endPoint x: 85, endPoint y: 778, distance: 12.4
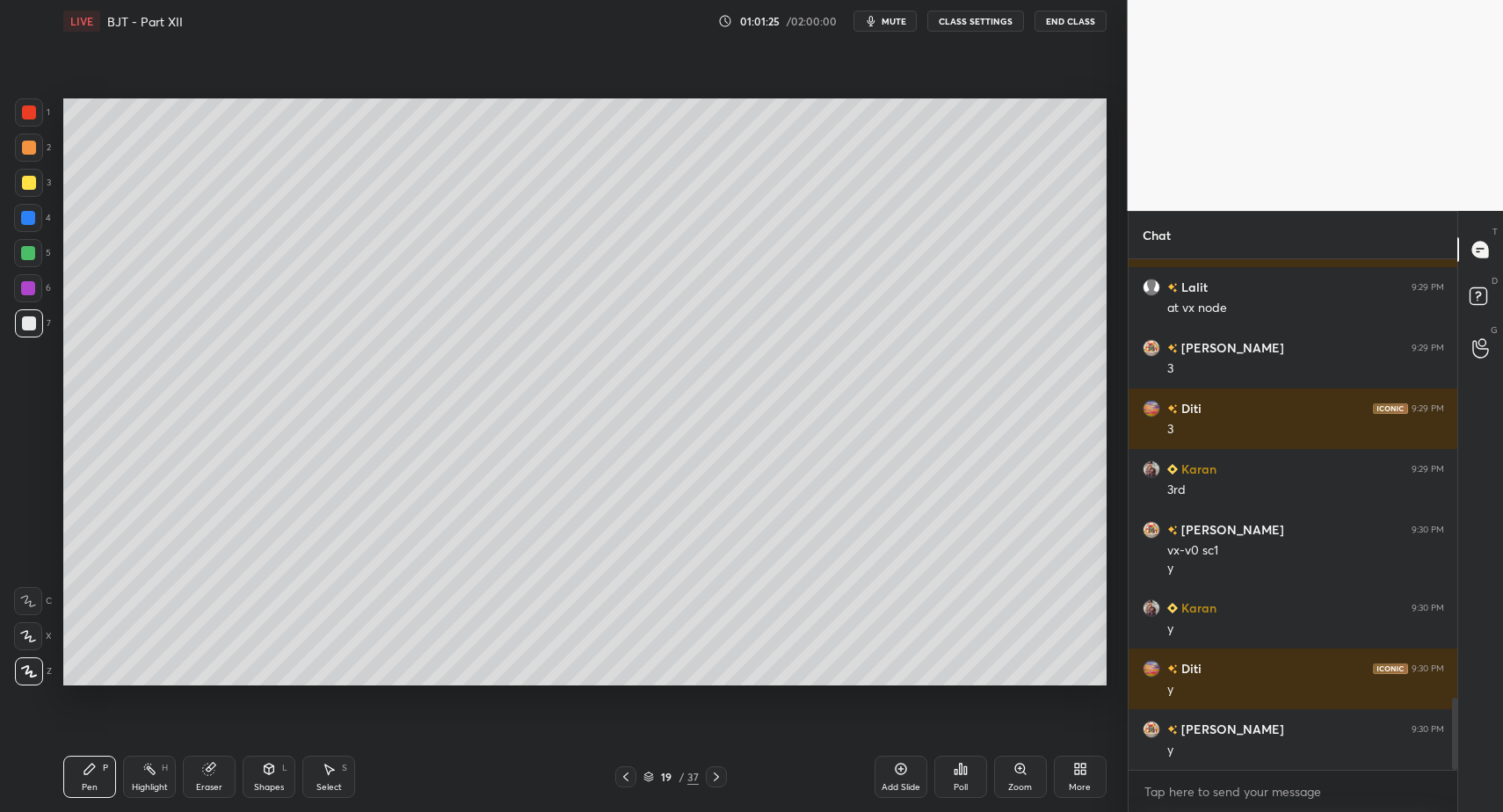
scroll to position [3183, 0]
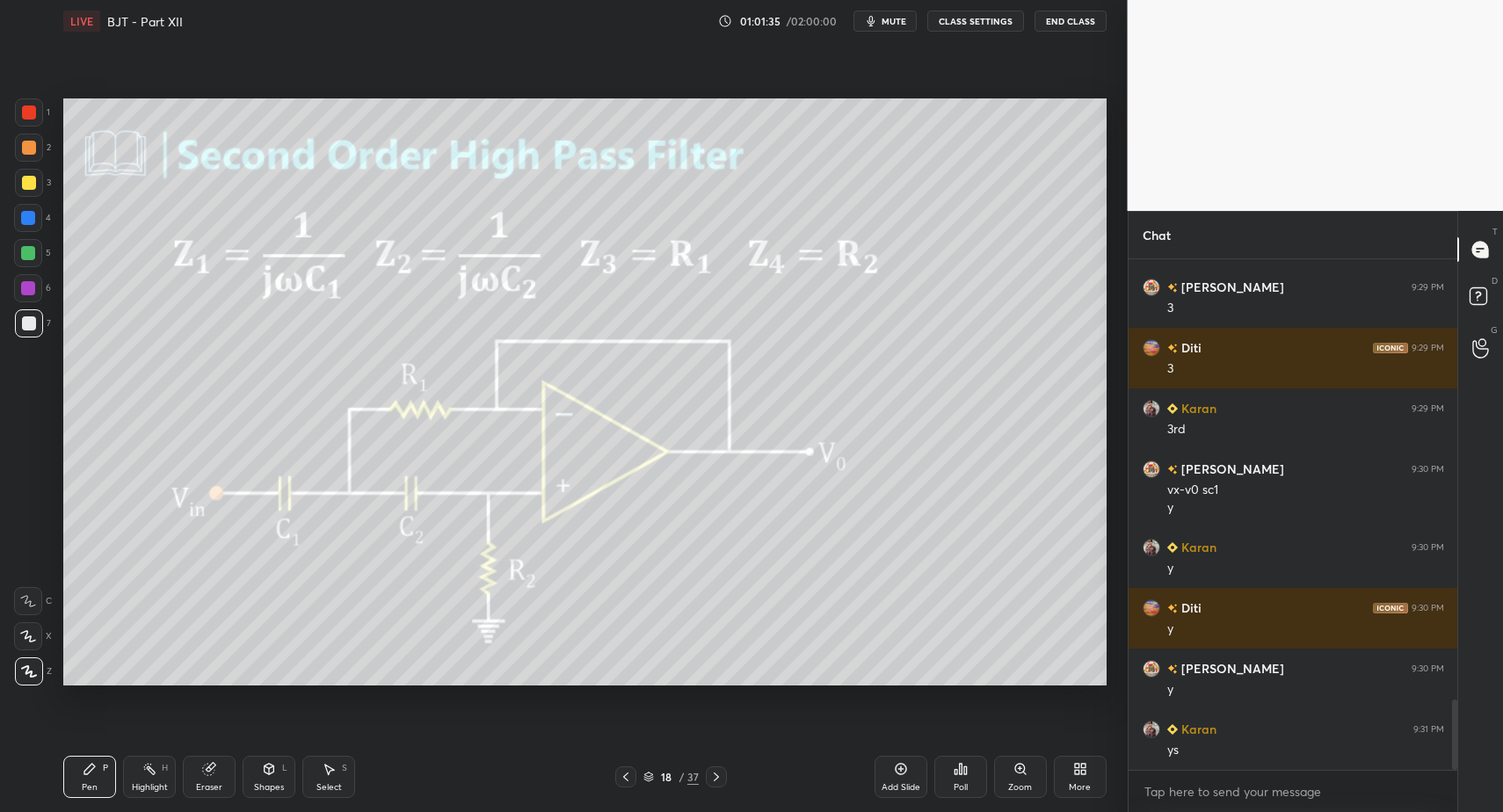
drag, startPoint x: 100, startPoint y: 767, endPoint x: 137, endPoint y: 774, distance: 37.7
drag, startPoint x: 150, startPoint y: 774, endPoint x: 207, endPoint y: 740, distance: 66.4
drag, startPoint x: 73, startPoint y: 778, endPoint x: 84, endPoint y: 756, distance: 24.6
drag, startPoint x: 88, startPoint y: 772, endPoint x: 83, endPoint y: 756, distance: 16.8
drag, startPoint x: 35, startPoint y: 335, endPoint x: 44, endPoint y: 398, distance: 63.6
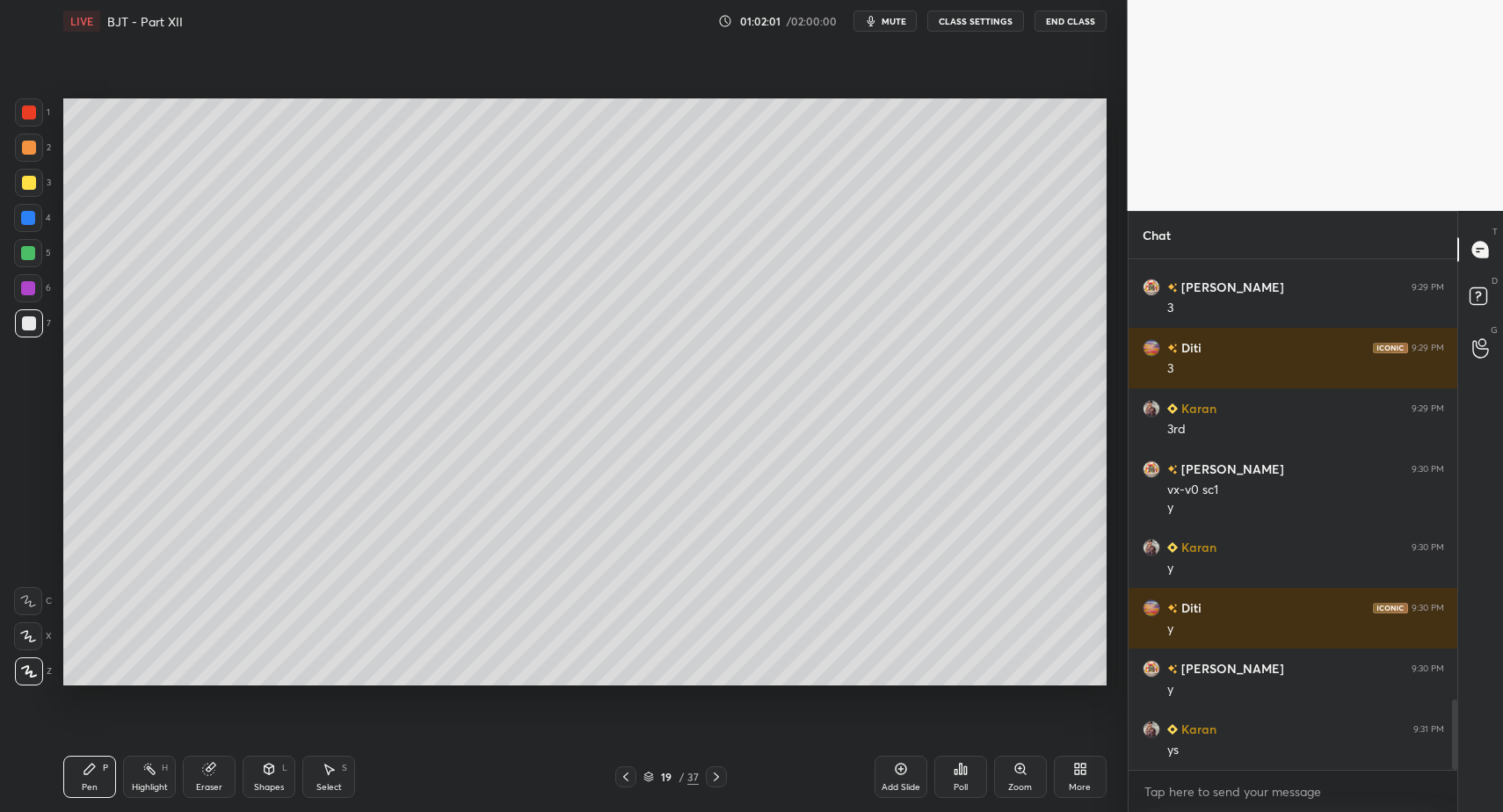
drag, startPoint x: 95, startPoint y: 771, endPoint x: 105, endPoint y: 756, distance: 18.0
drag, startPoint x: 112, startPoint y: 772, endPoint x: 115, endPoint y: 696, distance: 76.1
drag, startPoint x: 331, startPoint y: 781, endPoint x: 298, endPoint y: 706, distance: 81.9
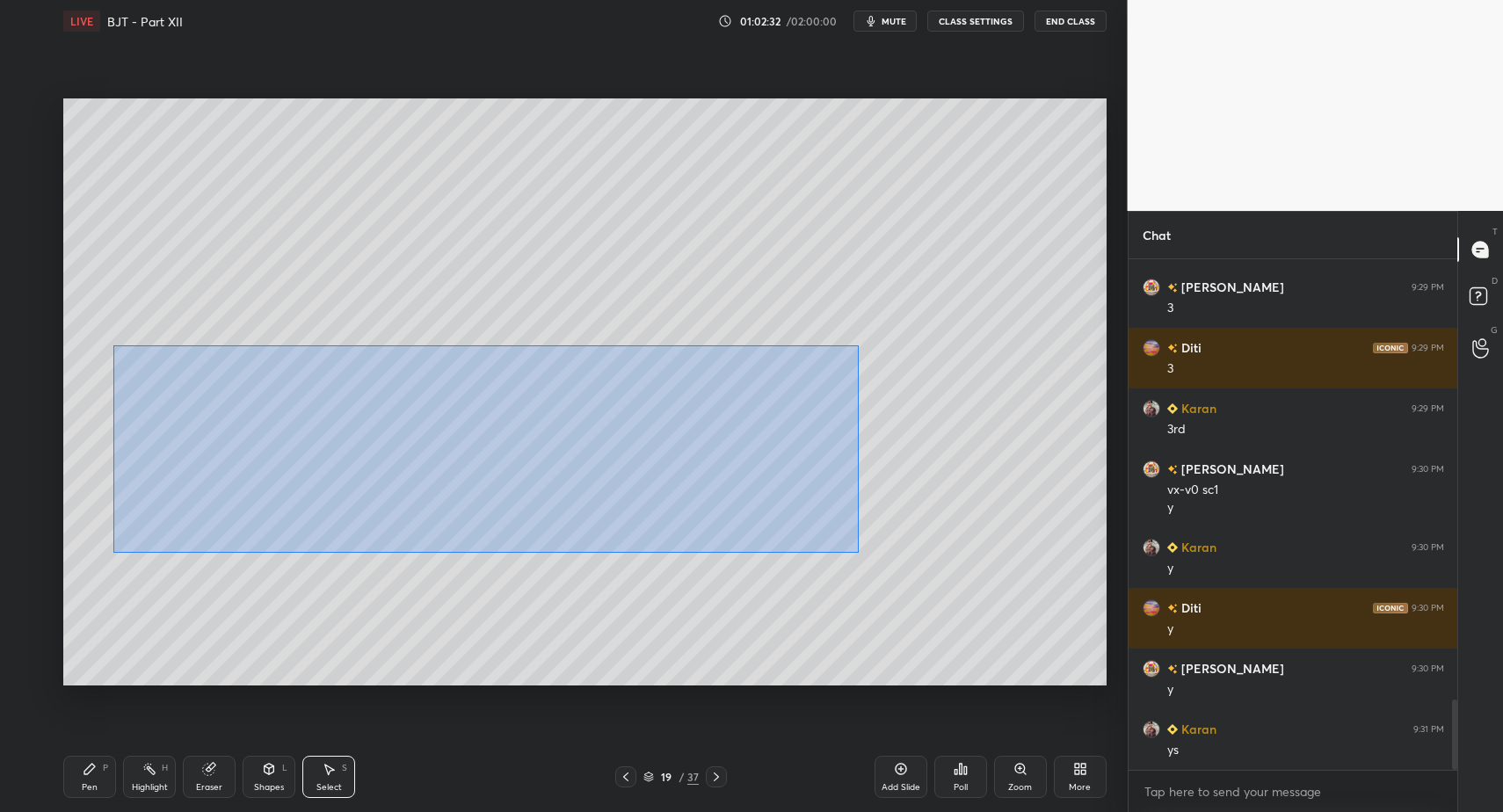
drag, startPoint x: 212, startPoint y: 409, endPoint x: 804, endPoint y: 539, distance: 606.1
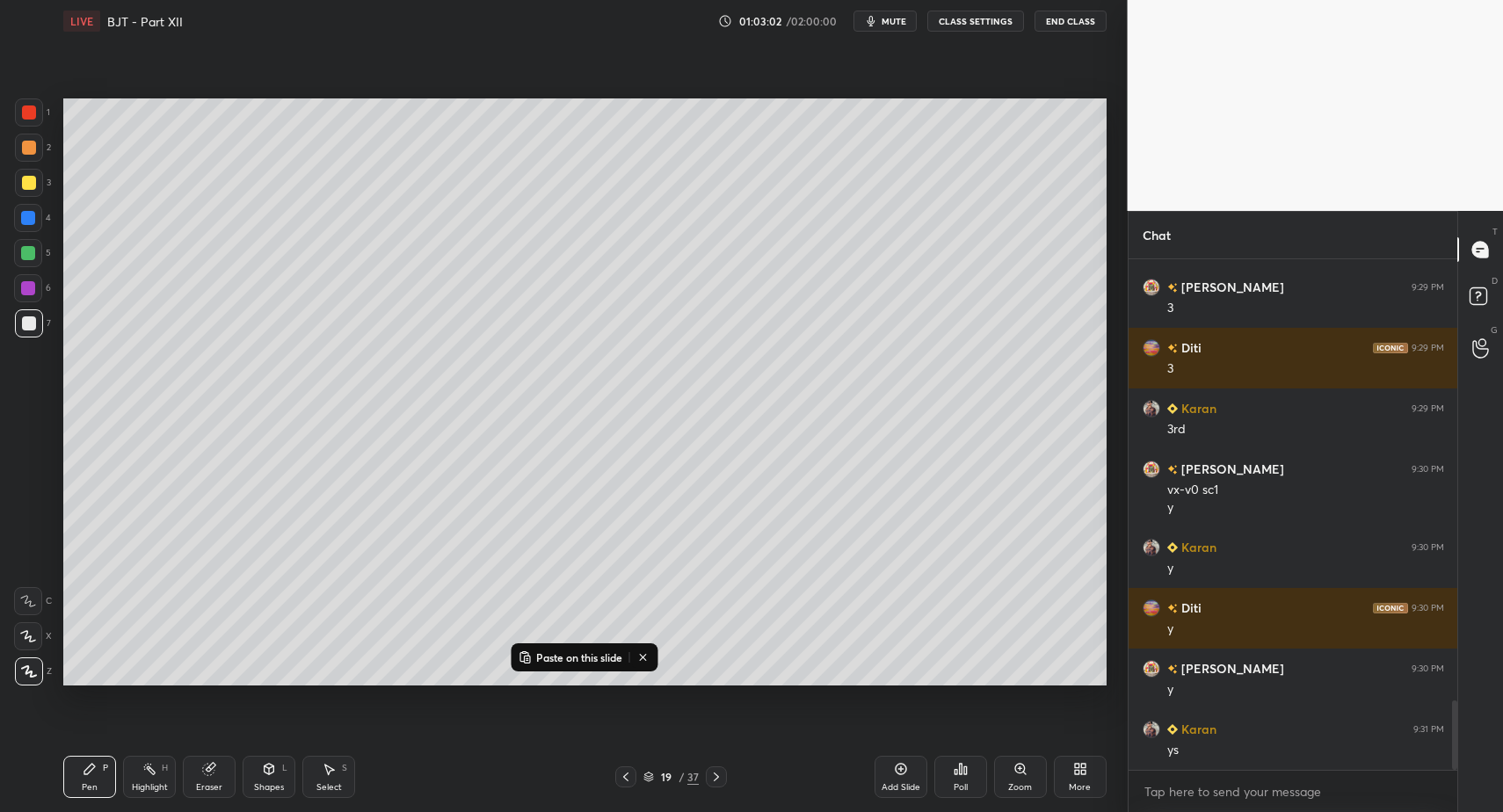
scroll to position [3244, 0]
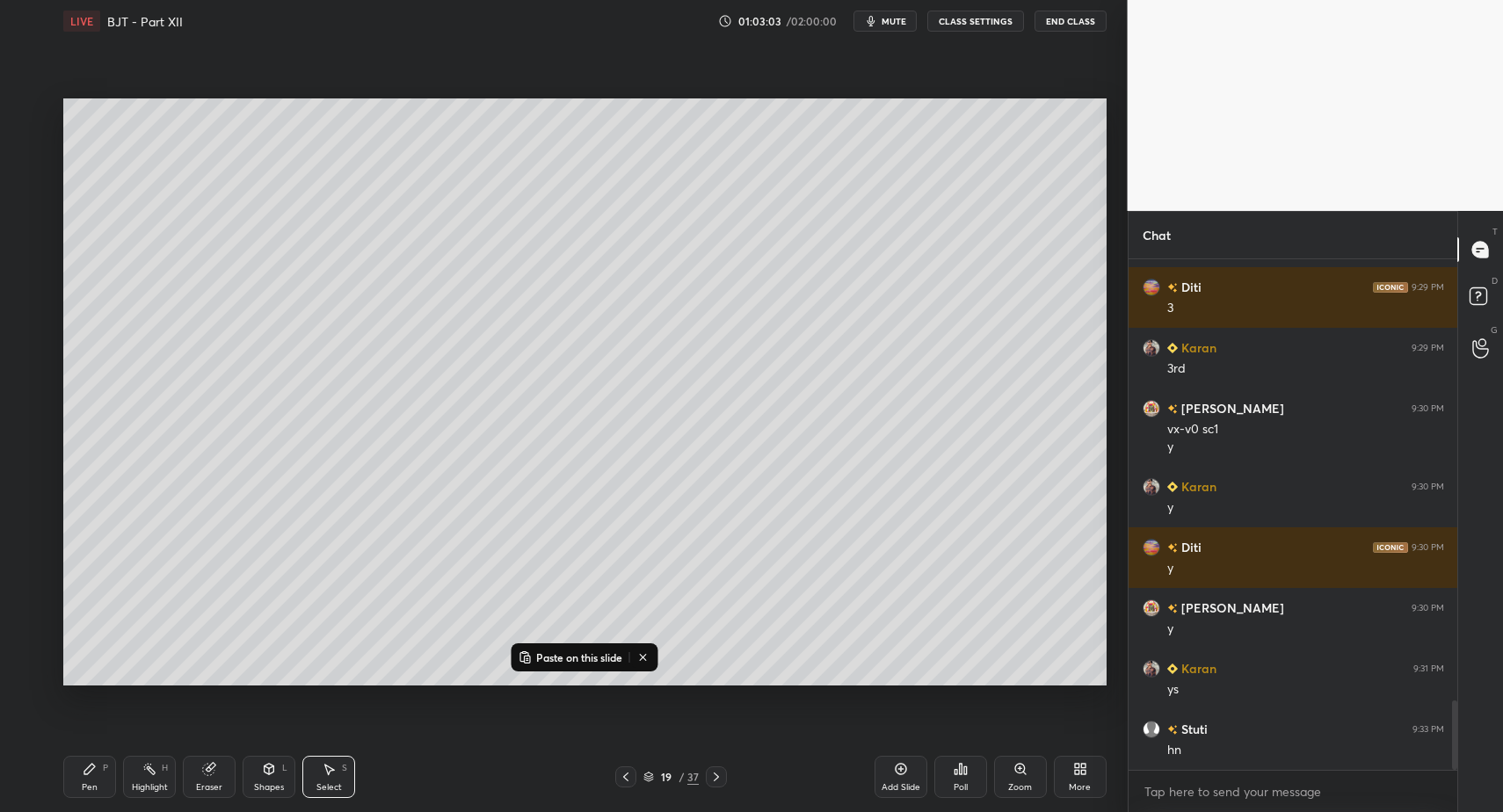
drag, startPoint x: 332, startPoint y: 783, endPoint x: 290, endPoint y: 620, distance: 168.3
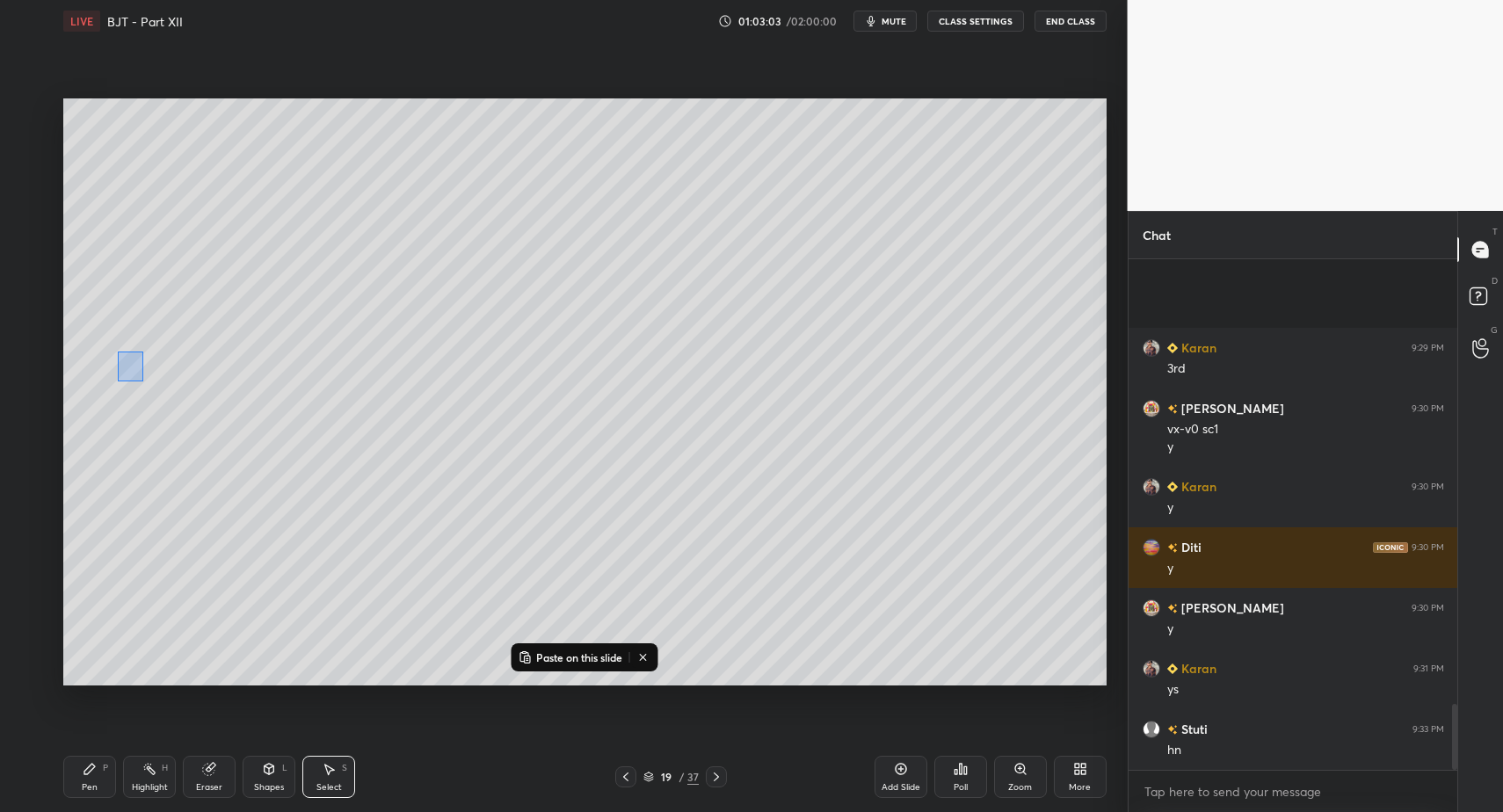
scroll to position [3425, 0]
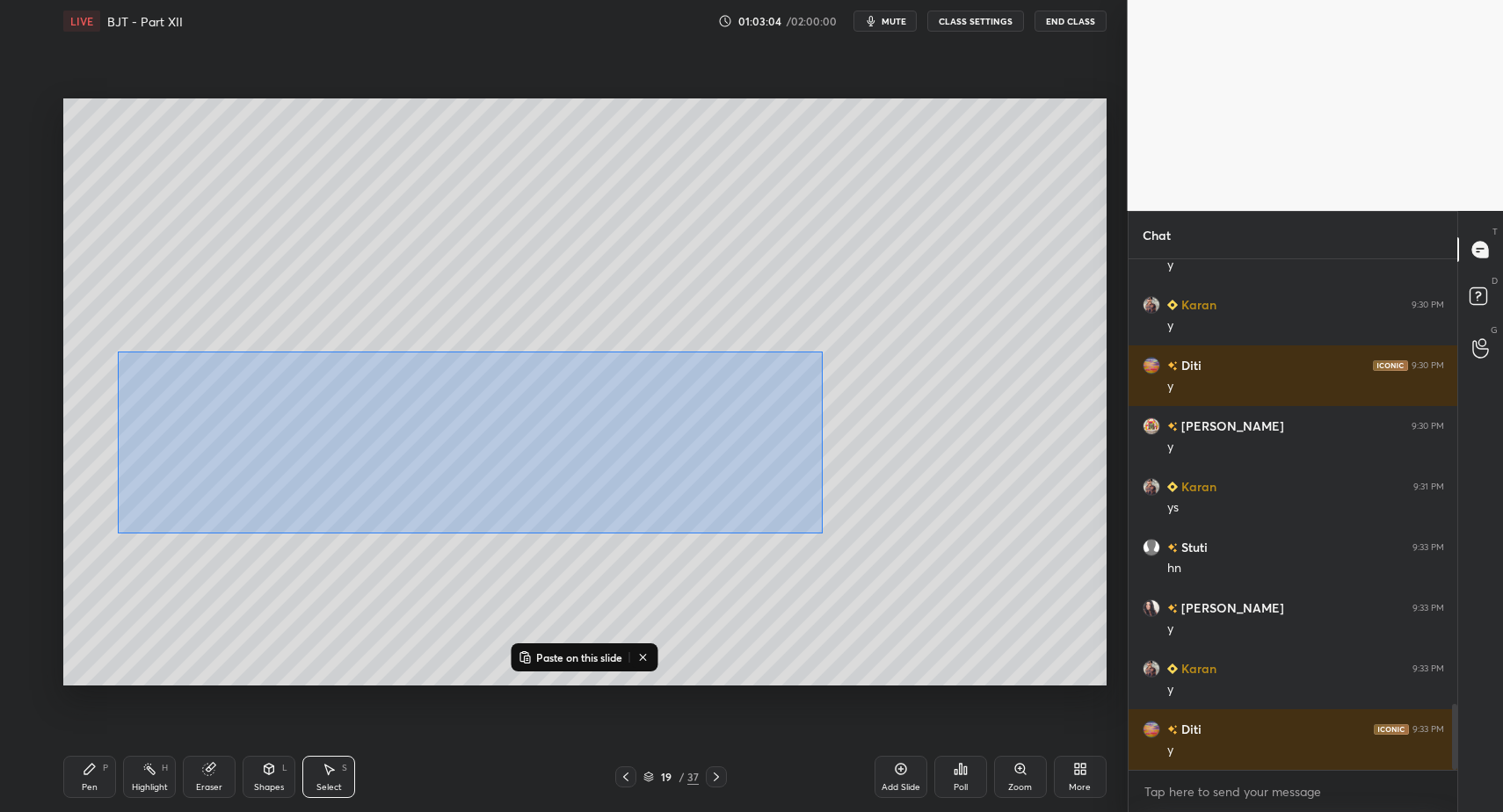
drag, startPoint x: 143, startPoint y: 380, endPoint x: 823, endPoint y: 531, distance: 696.6
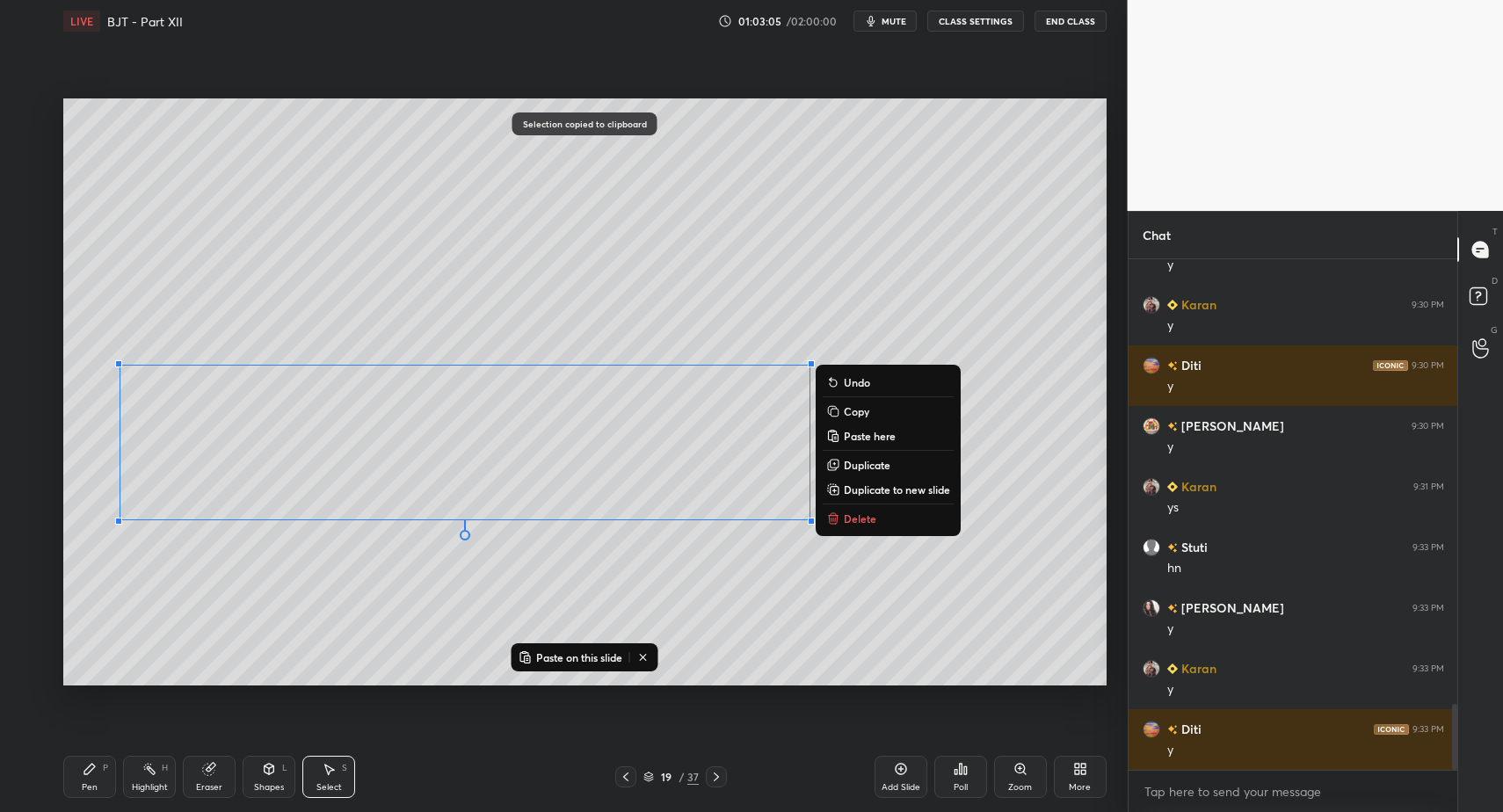
drag, startPoint x: 897, startPoint y: 771, endPoint x: 886, endPoint y: 764, distance: 13.0
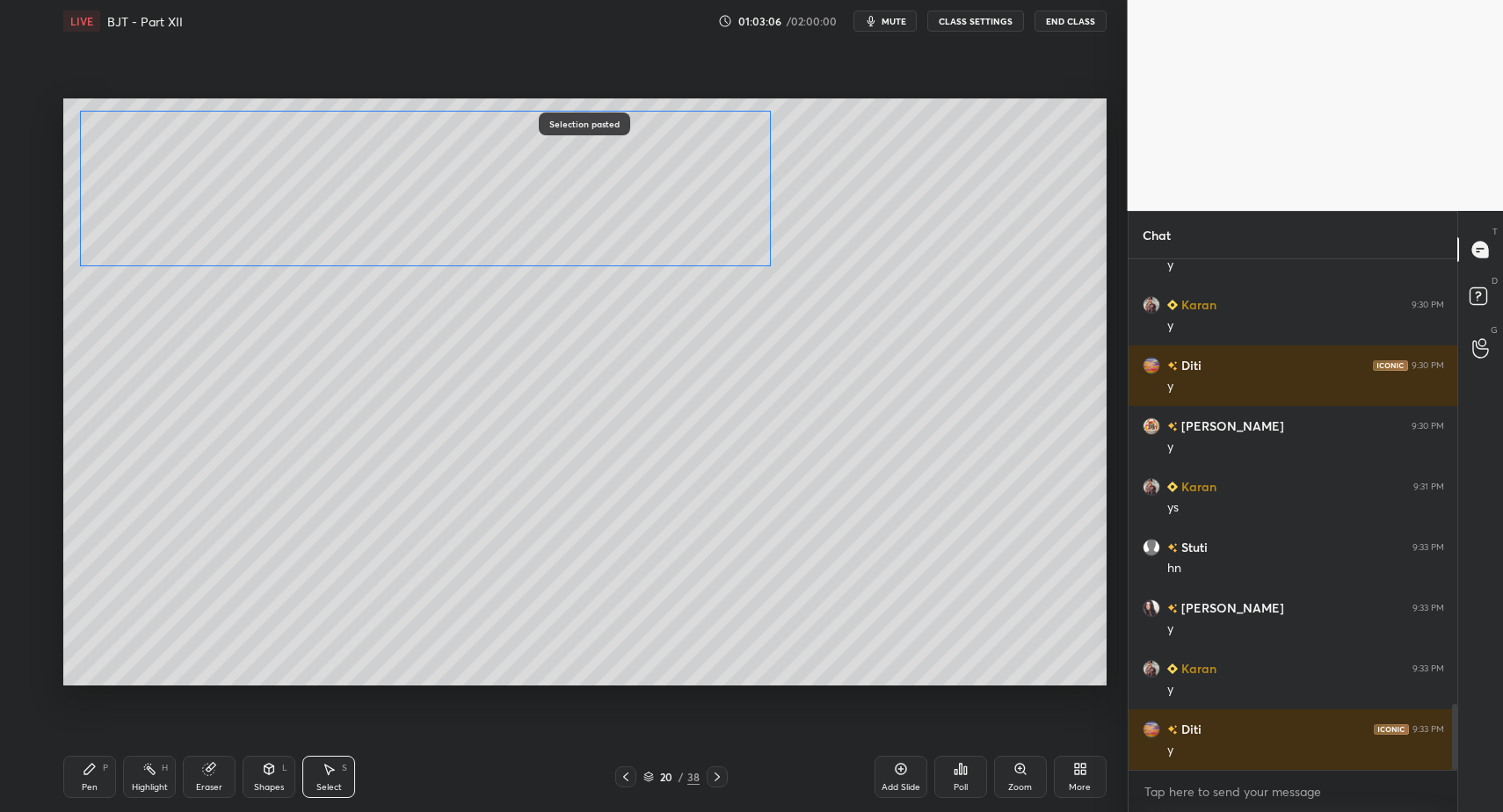
drag, startPoint x: 325, startPoint y: 452, endPoint x: 318, endPoint y: 241, distance: 211.1
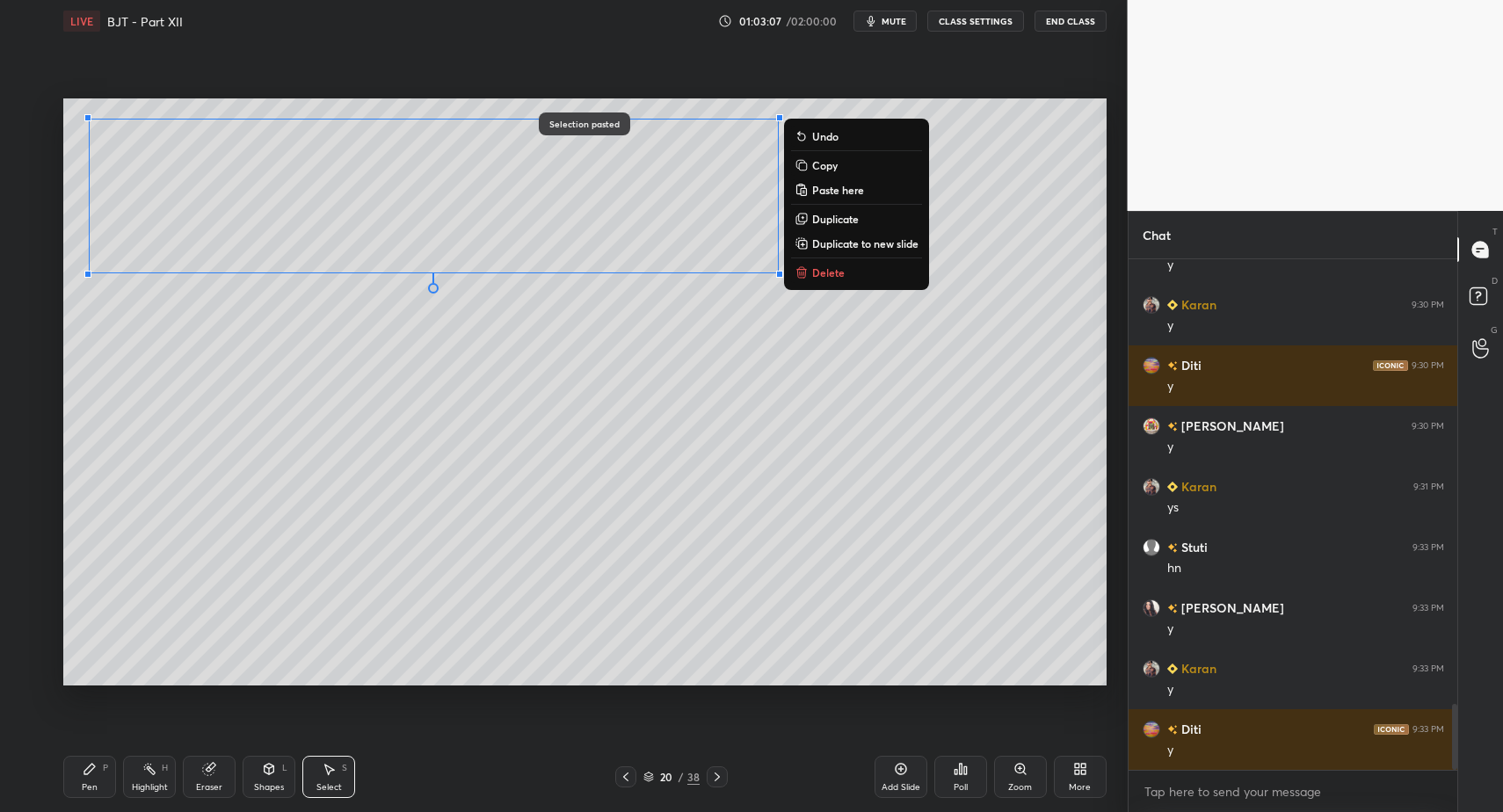
drag, startPoint x: 82, startPoint y: 794, endPoint x: 81, endPoint y: 760, distance: 34.0
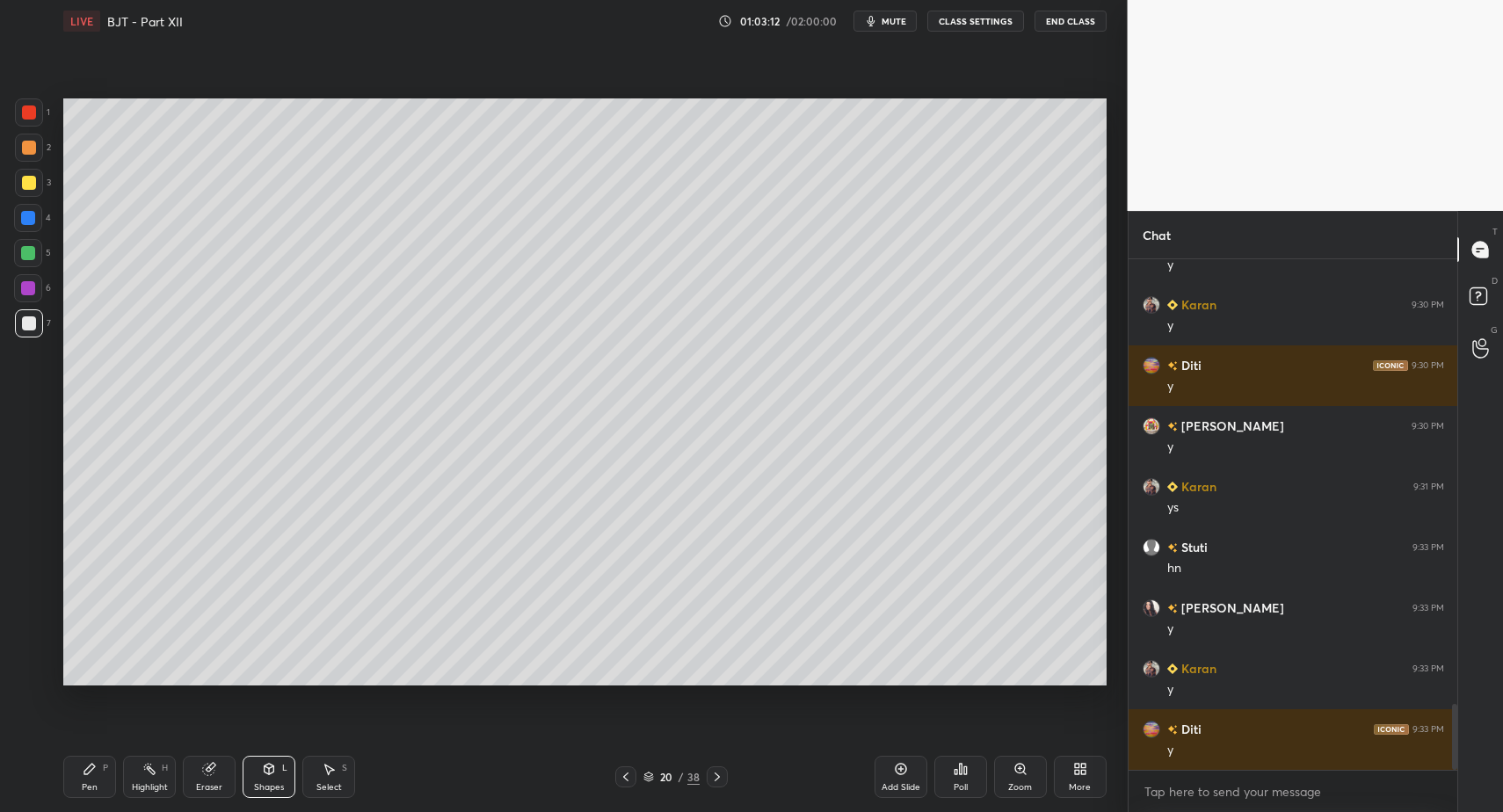
drag, startPoint x: 76, startPoint y: 775, endPoint x: 98, endPoint y: 755, distance: 29.7
drag, startPoint x: 348, startPoint y: 777, endPoint x: 329, endPoint y: 740, distance: 41.6
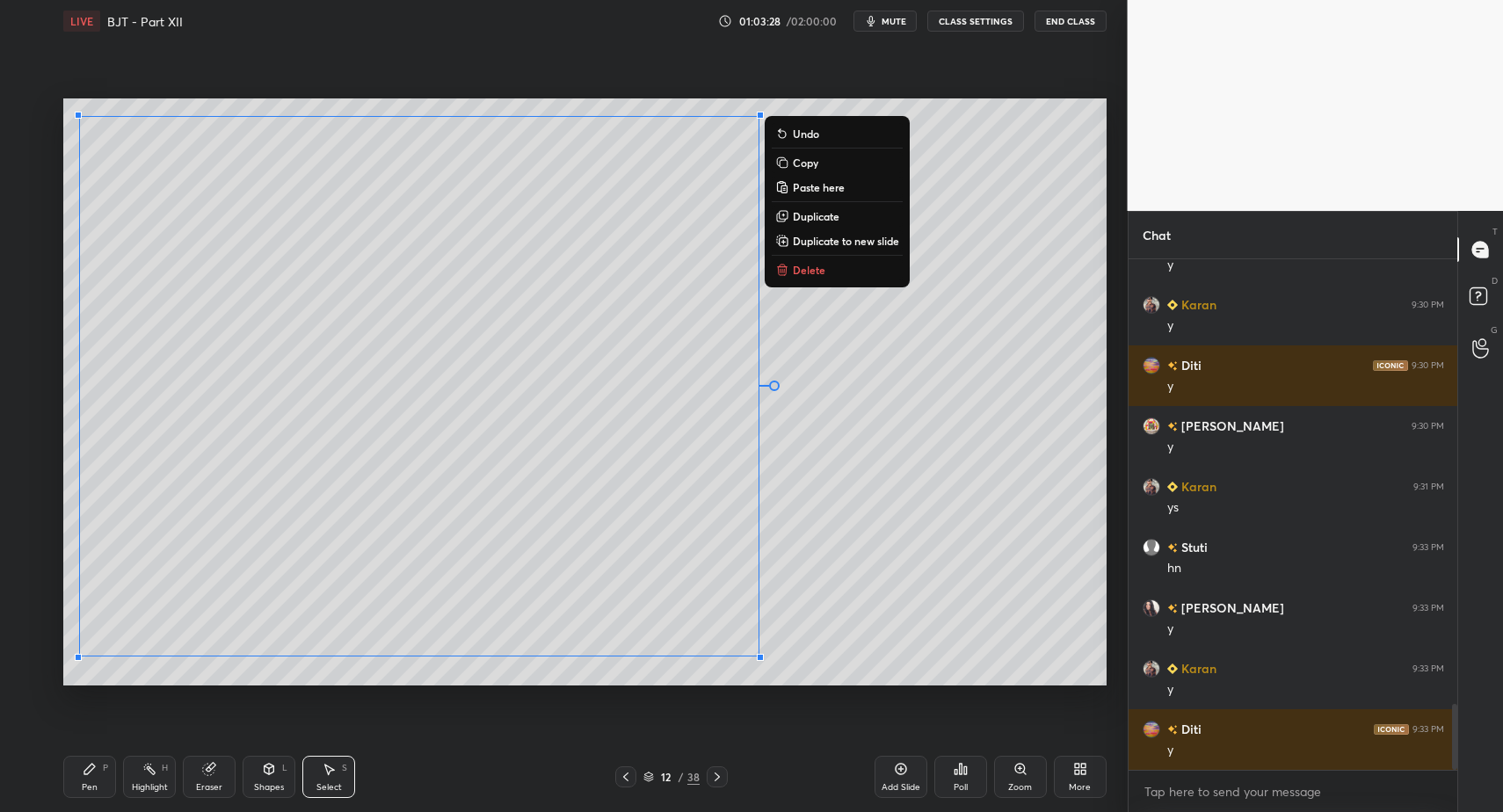
drag, startPoint x: 117, startPoint y: 153, endPoint x: 884, endPoint y: 693, distance: 938.0
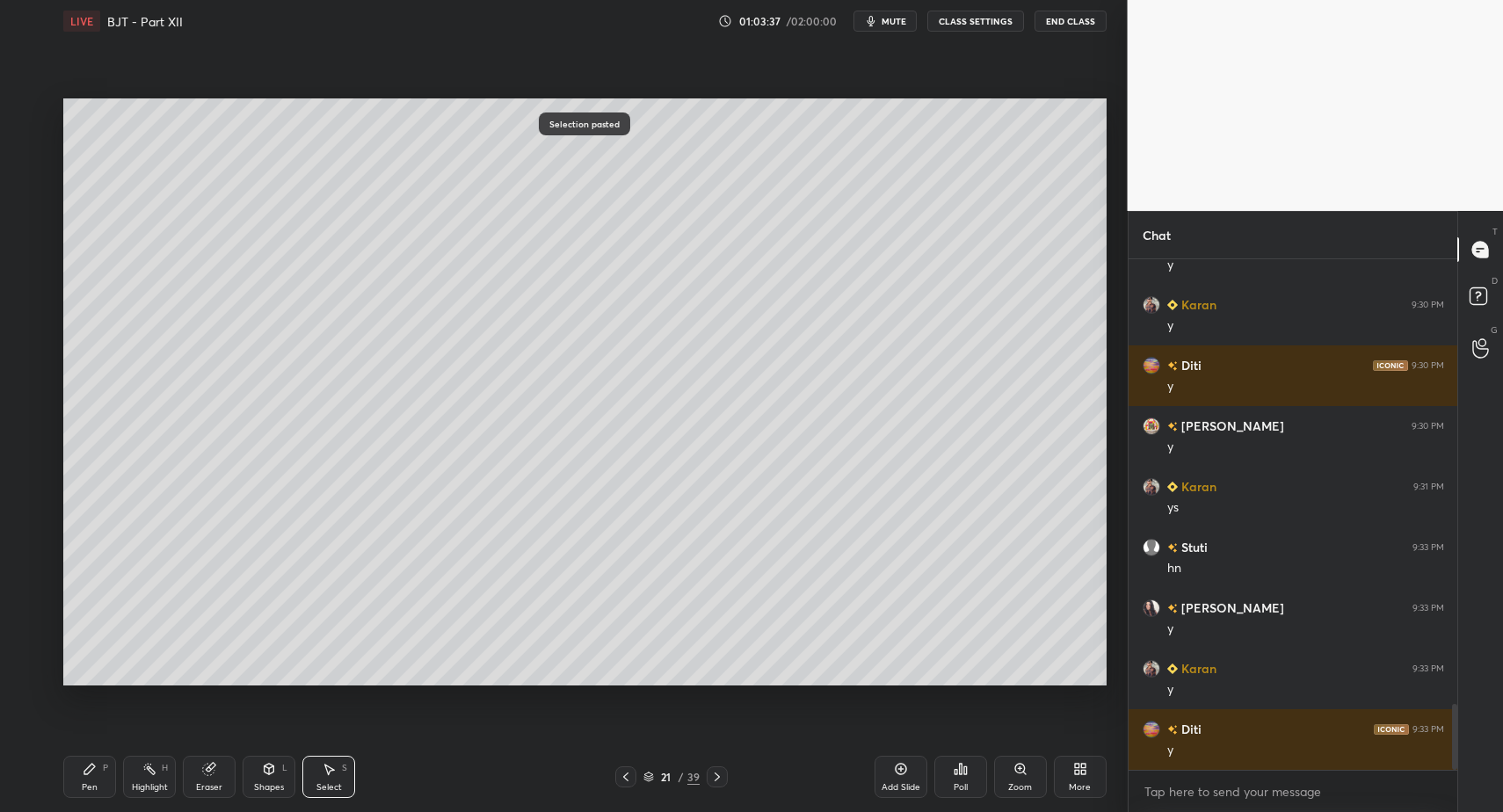
drag, startPoint x: 323, startPoint y: 785, endPoint x: 377, endPoint y: 740, distance: 70.3
drag, startPoint x: 475, startPoint y: 624, endPoint x: 554, endPoint y: 686, distance: 100.4
drag, startPoint x: 89, startPoint y: 780, endPoint x: 251, endPoint y: 708, distance: 177.3
drag, startPoint x: 567, startPoint y: 130, endPoint x: 582, endPoint y: 150, distance: 25.0
drag, startPoint x: 575, startPoint y: 213, endPoint x: 603, endPoint y: 263, distance: 57.3
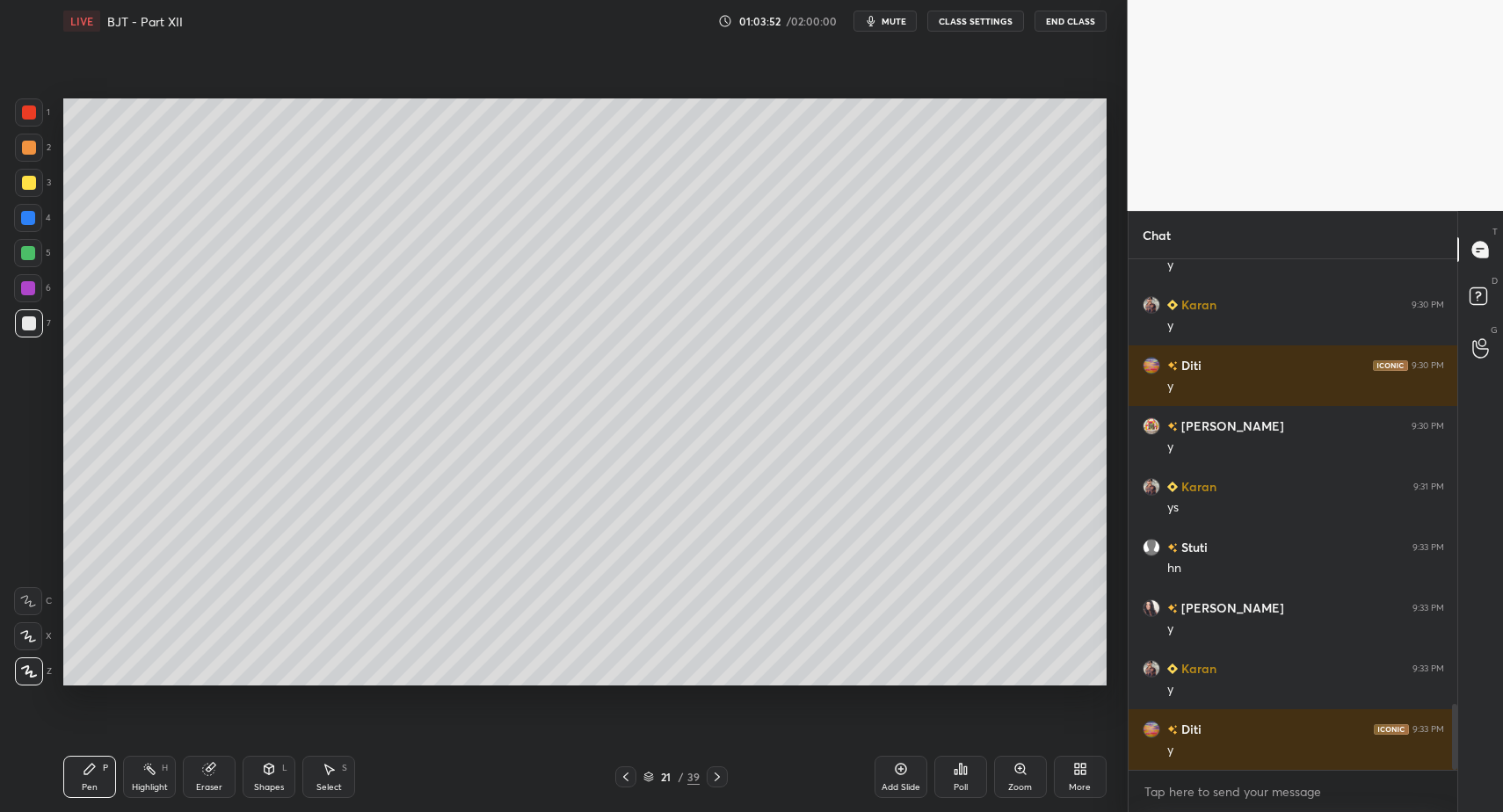
drag, startPoint x: 334, startPoint y: 779, endPoint x: 337, endPoint y: 758, distance: 21.2
drag, startPoint x: 642, startPoint y: 161, endPoint x: 657, endPoint y: 193, distance: 35.3
drag, startPoint x: 90, startPoint y: 776, endPoint x: 85, endPoint y: 693, distance: 83.2
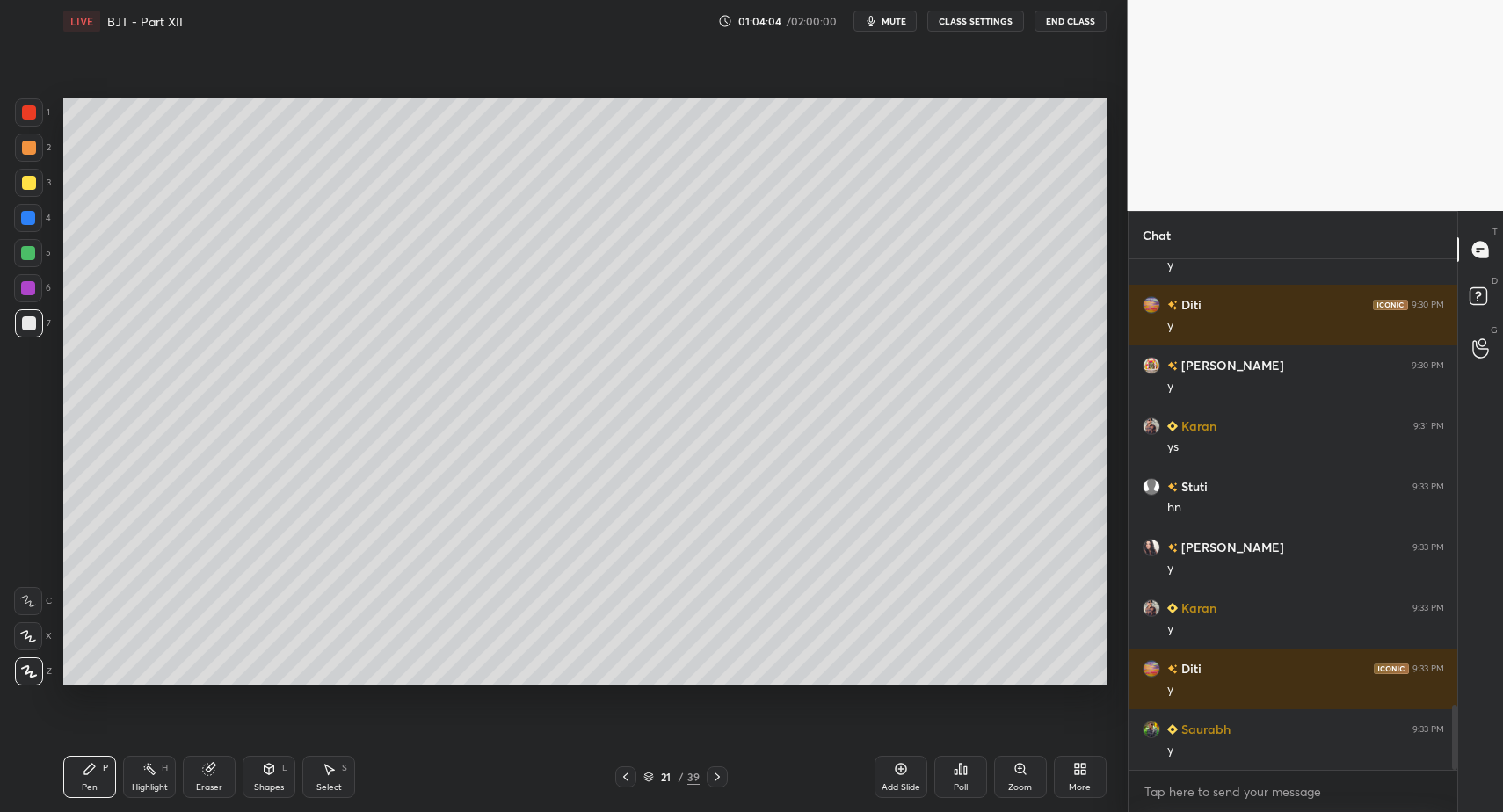
scroll to position [3547, 0]
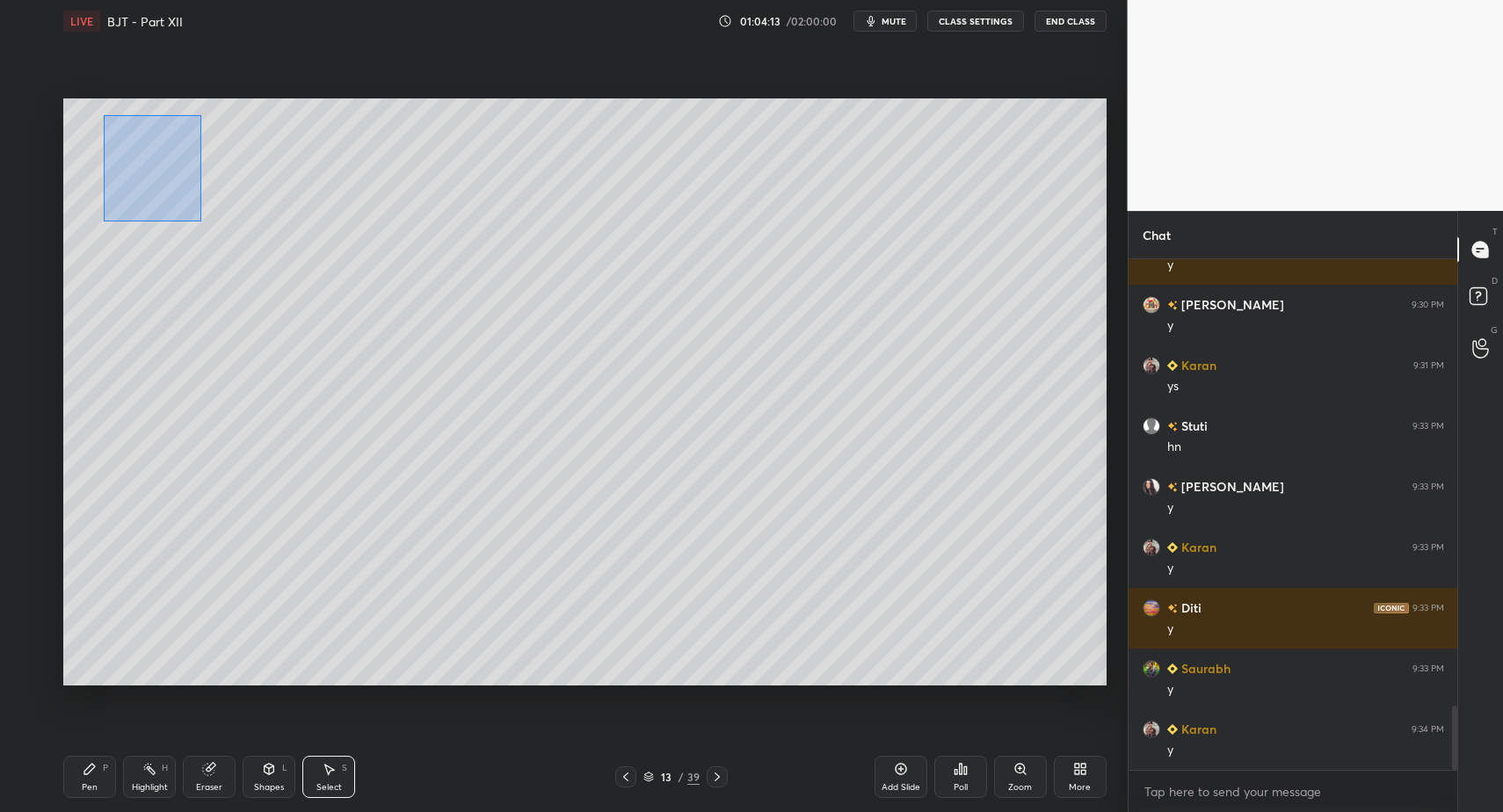
drag, startPoint x: 138, startPoint y: 148, endPoint x: 559, endPoint y: 501, distance: 549.4
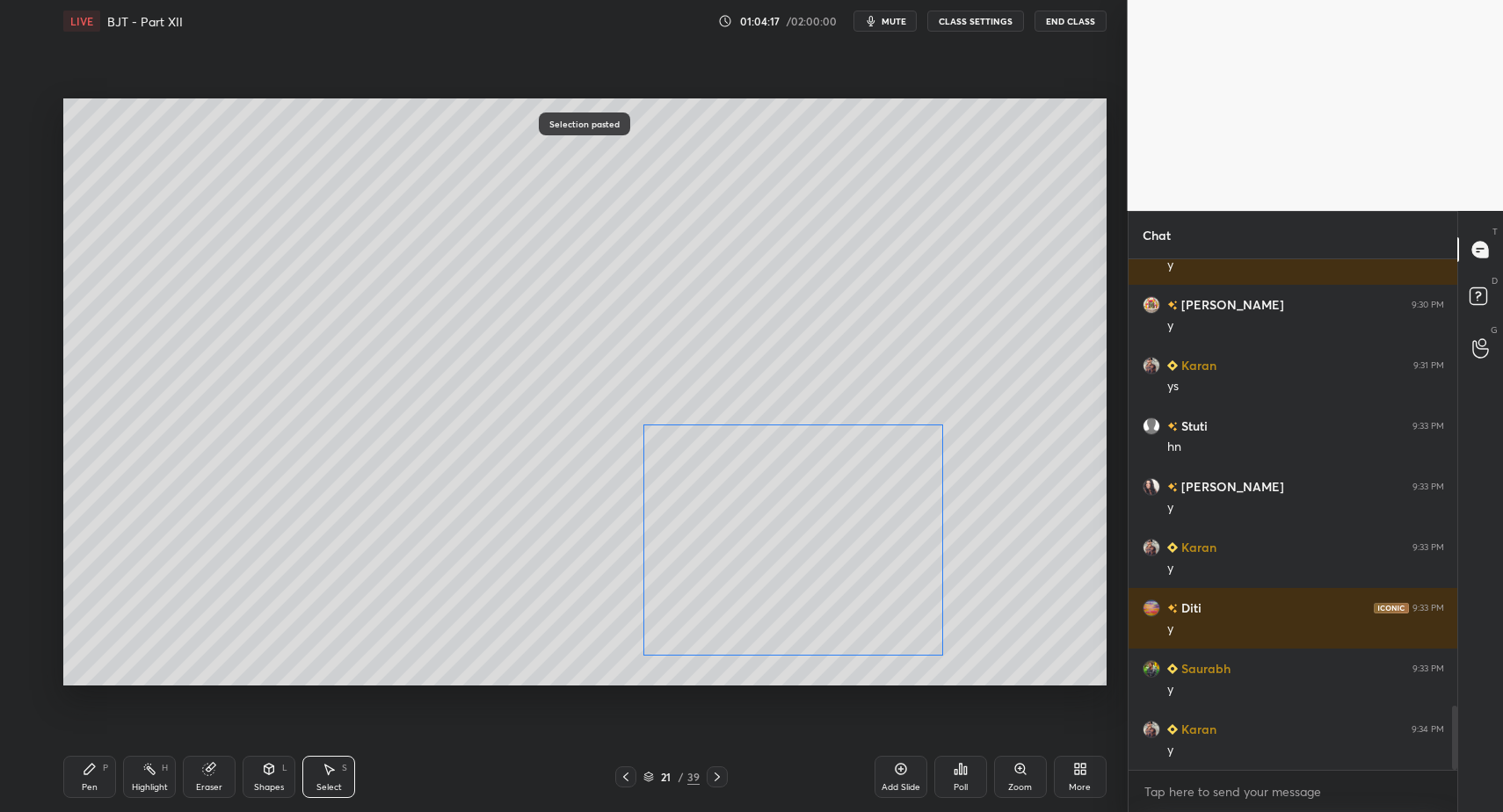
drag, startPoint x: 476, startPoint y: 320, endPoint x: 807, endPoint y: 547, distance: 401.4
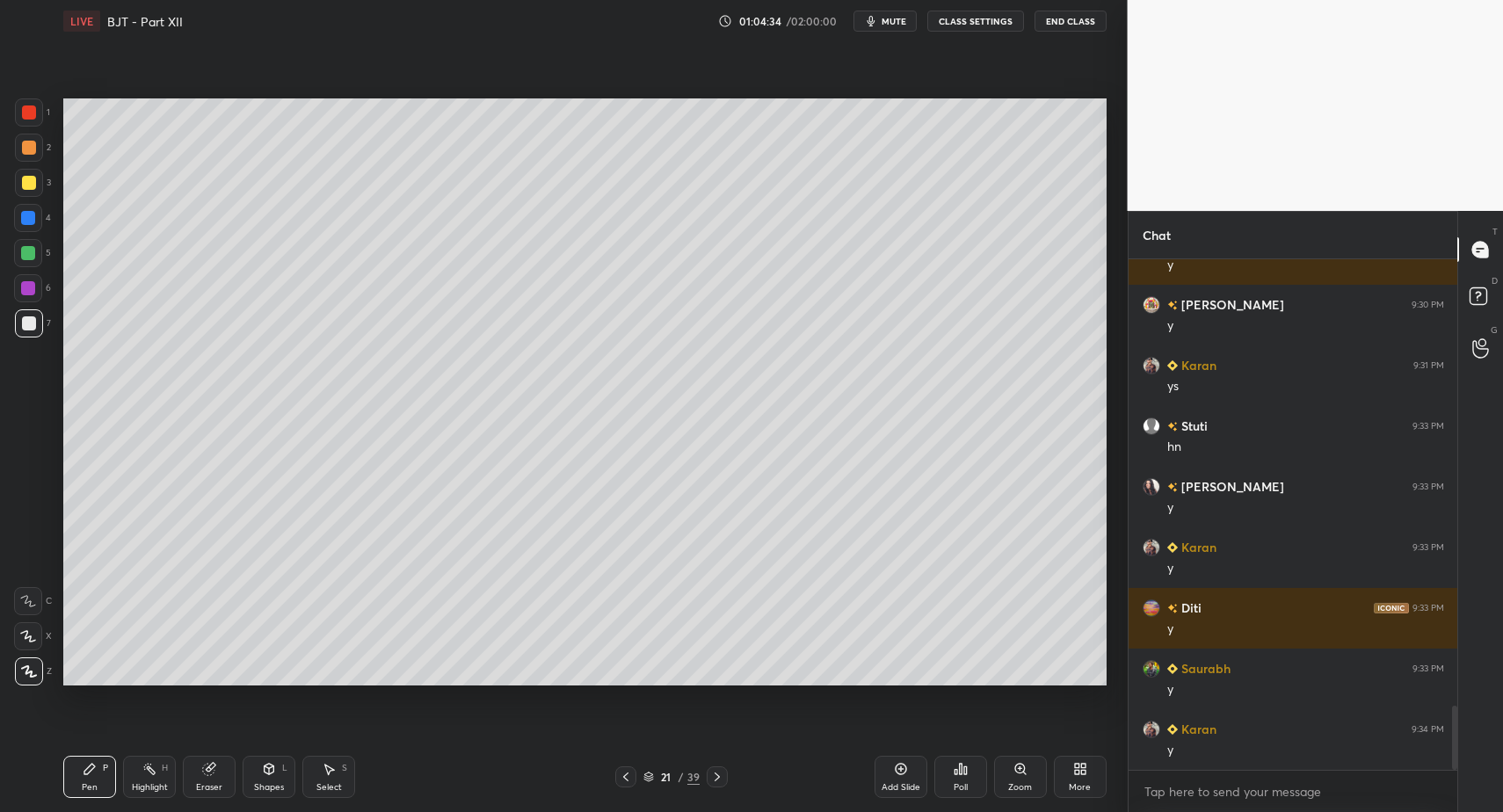
drag, startPoint x: 1081, startPoint y: 760, endPoint x: 1076, endPoint y: 772, distance: 13.0
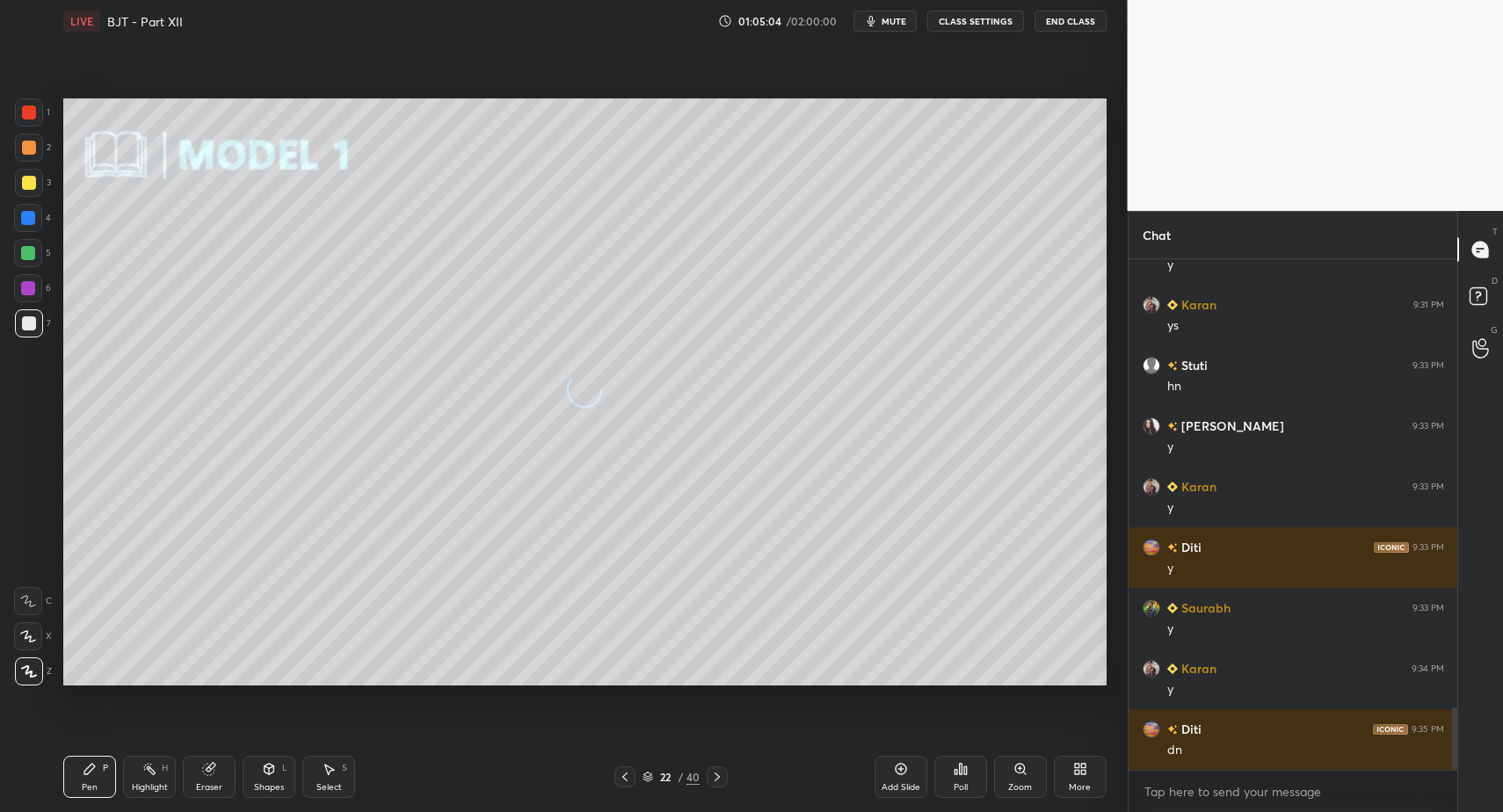
scroll to position [3668, 0]
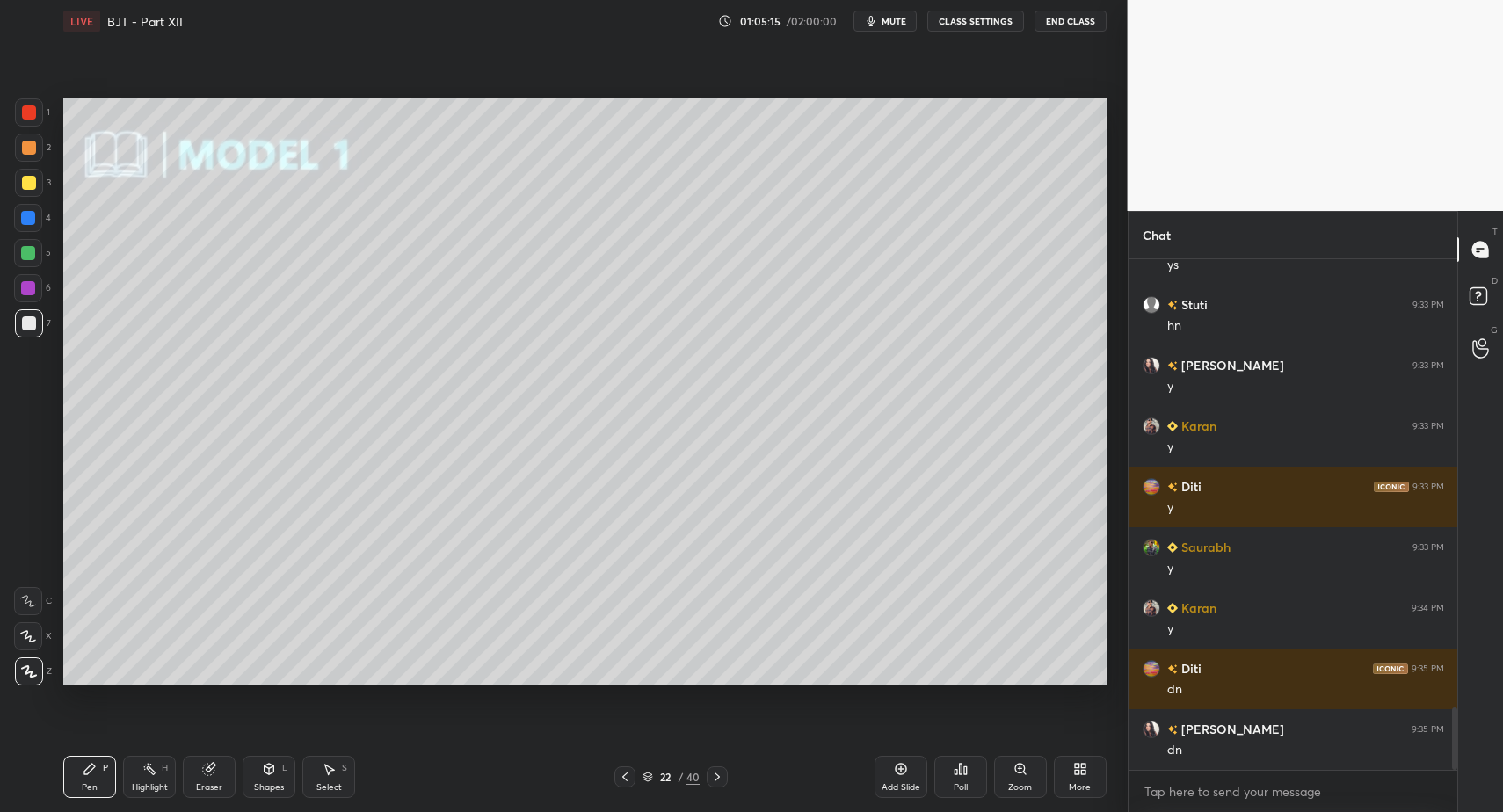
drag, startPoint x: 94, startPoint y: 781, endPoint x: 201, endPoint y: 690, distance: 140.5
drag, startPoint x: 266, startPoint y: 789, endPoint x: 263, endPoint y: 755, distance: 34.1
drag, startPoint x: 87, startPoint y: 776, endPoint x: 73, endPoint y: 770, distance: 15.2
drag, startPoint x: 73, startPoint y: 770, endPoint x: 83, endPoint y: 697, distance: 73.7
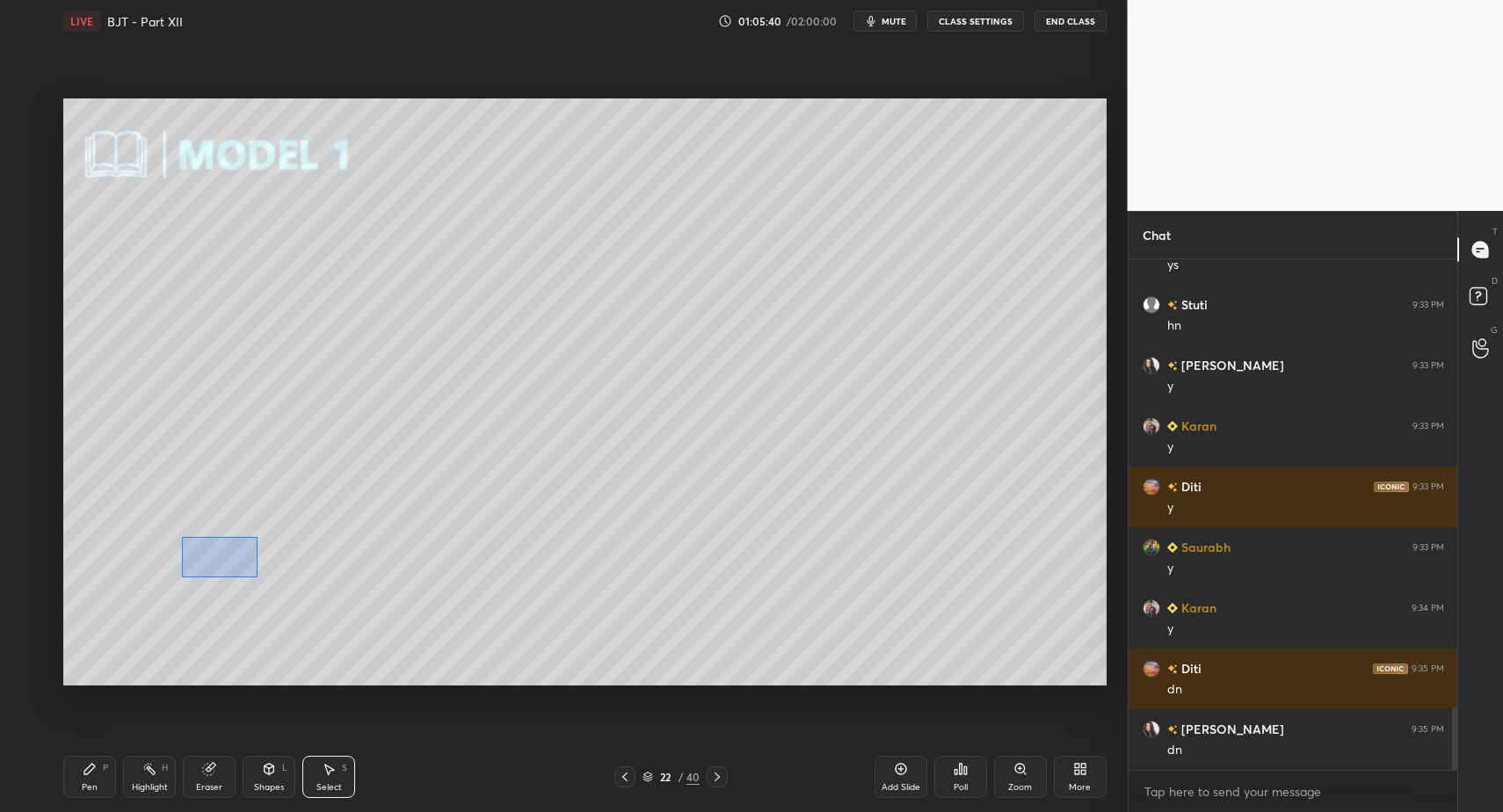
drag, startPoint x: 211, startPoint y: 549, endPoint x: 273, endPoint y: 627, distance: 99.6
drag, startPoint x: 218, startPoint y: 543, endPoint x: 253, endPoint y: 570, distance: 44.2
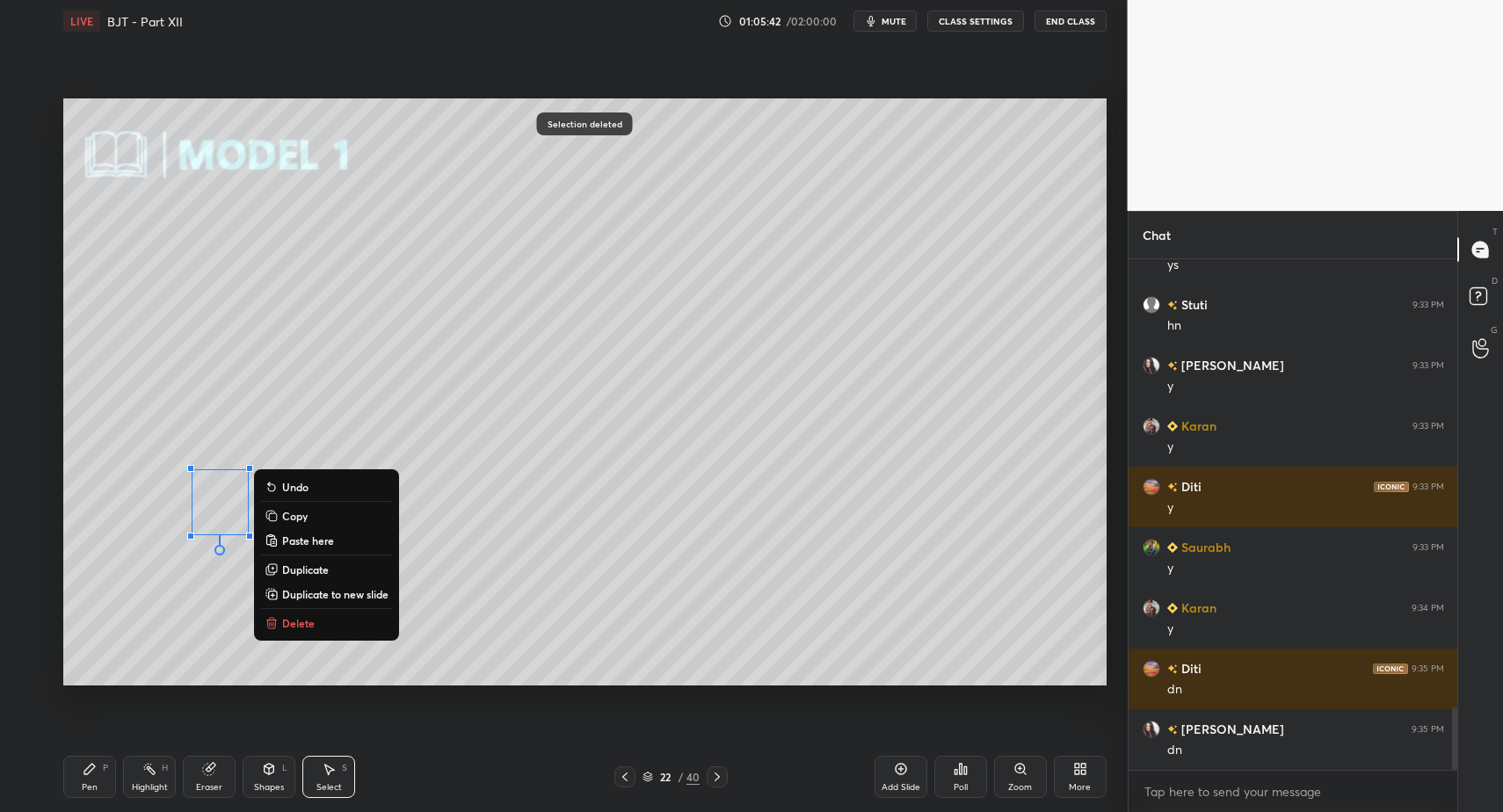
drag, startPoint x: 299, startPoint y: 615, endPoint x: 206, endPoint y: 702, distance: 127.3
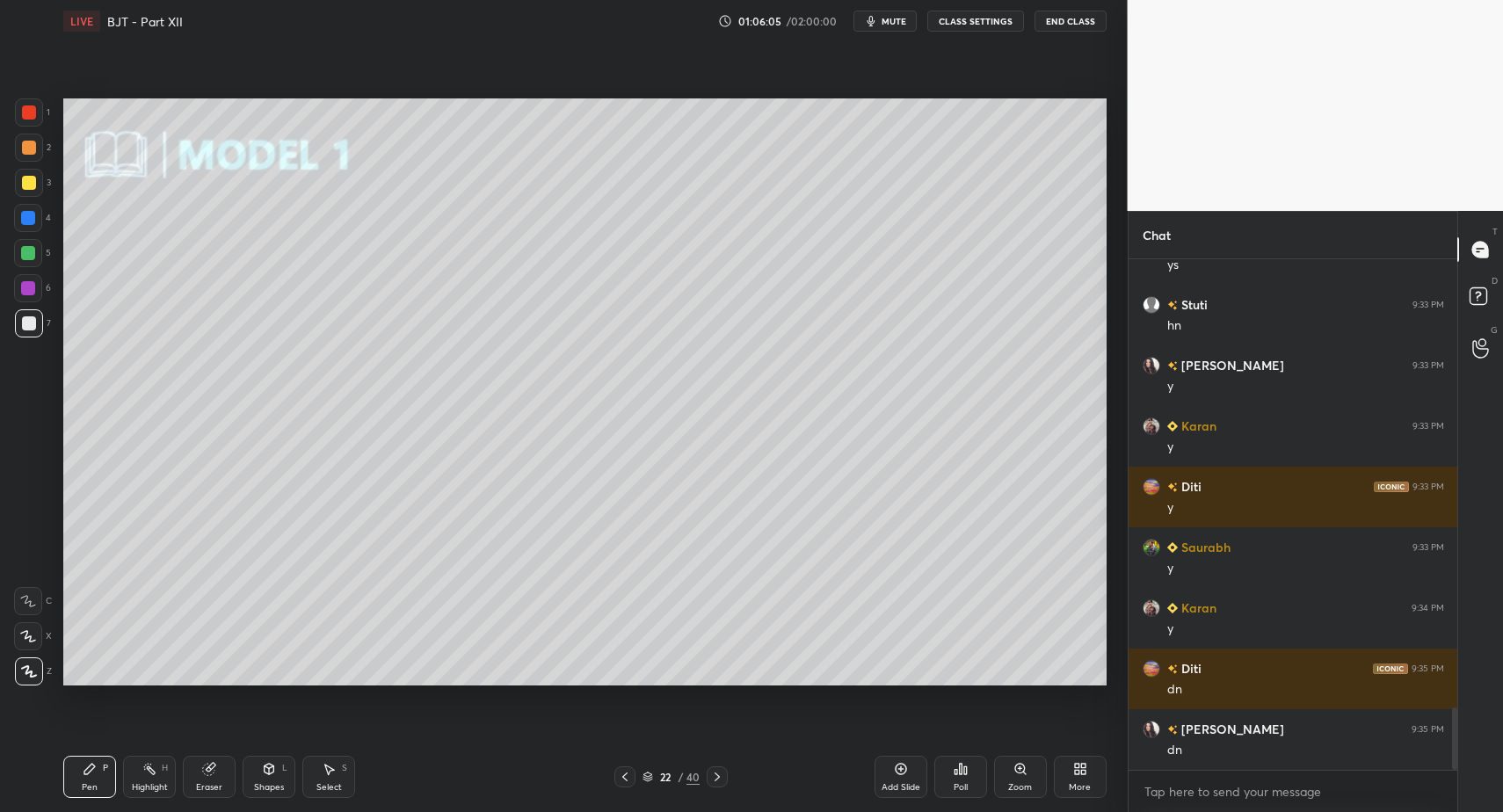
drag, startPoint x: 33, startPoint y: 322, endPoint x: 23, endPoint y: 352, distance: 31.6
drag, startPoint x: 313, startPoint y: 775, endPoint x: 364, endPoint y: 702, distance: 89.1
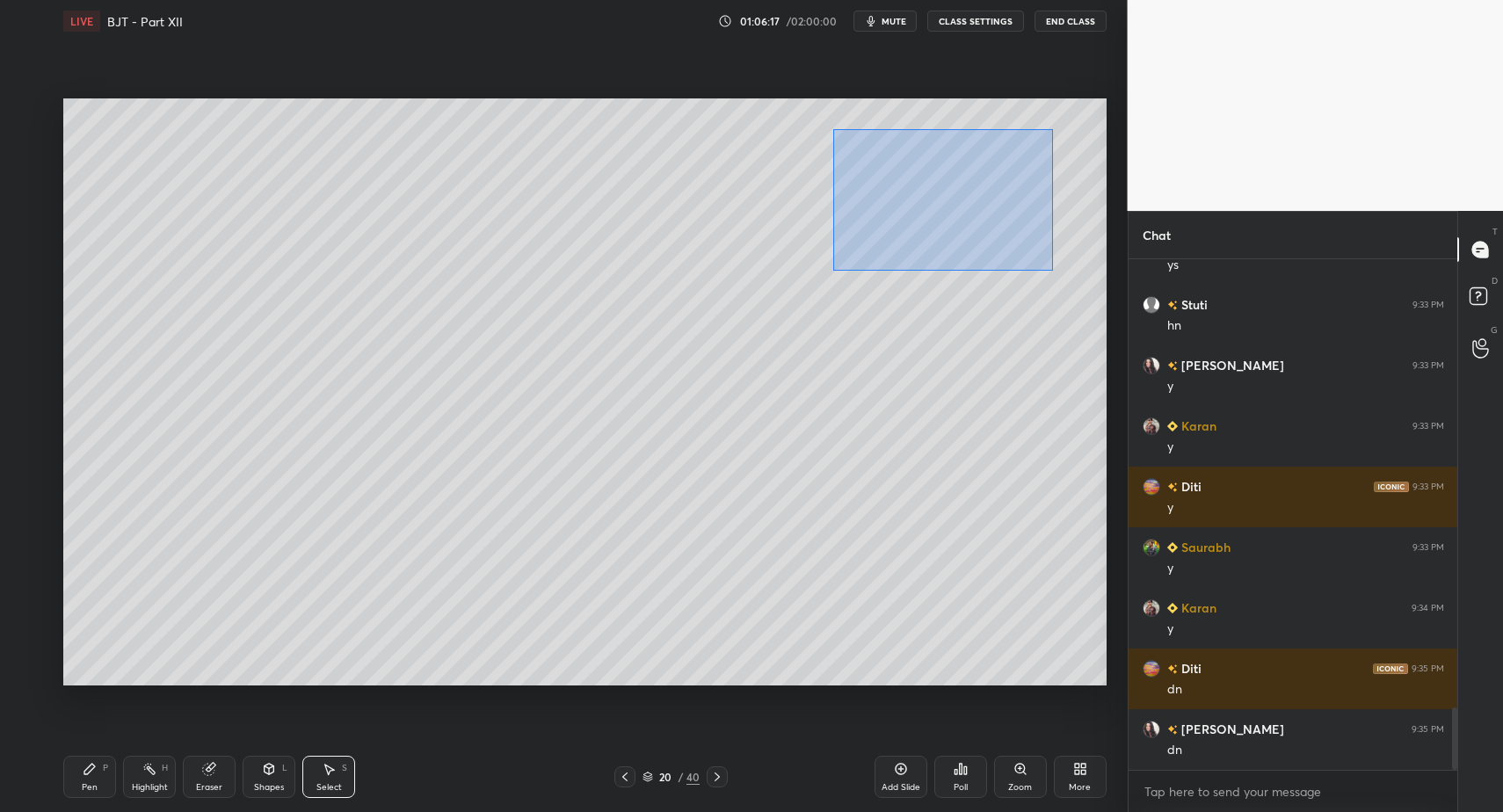
drag, startPoint x: 838, startPoint y: 128, endPoint x: 1079, endPoint y: 272, distance: 280.7
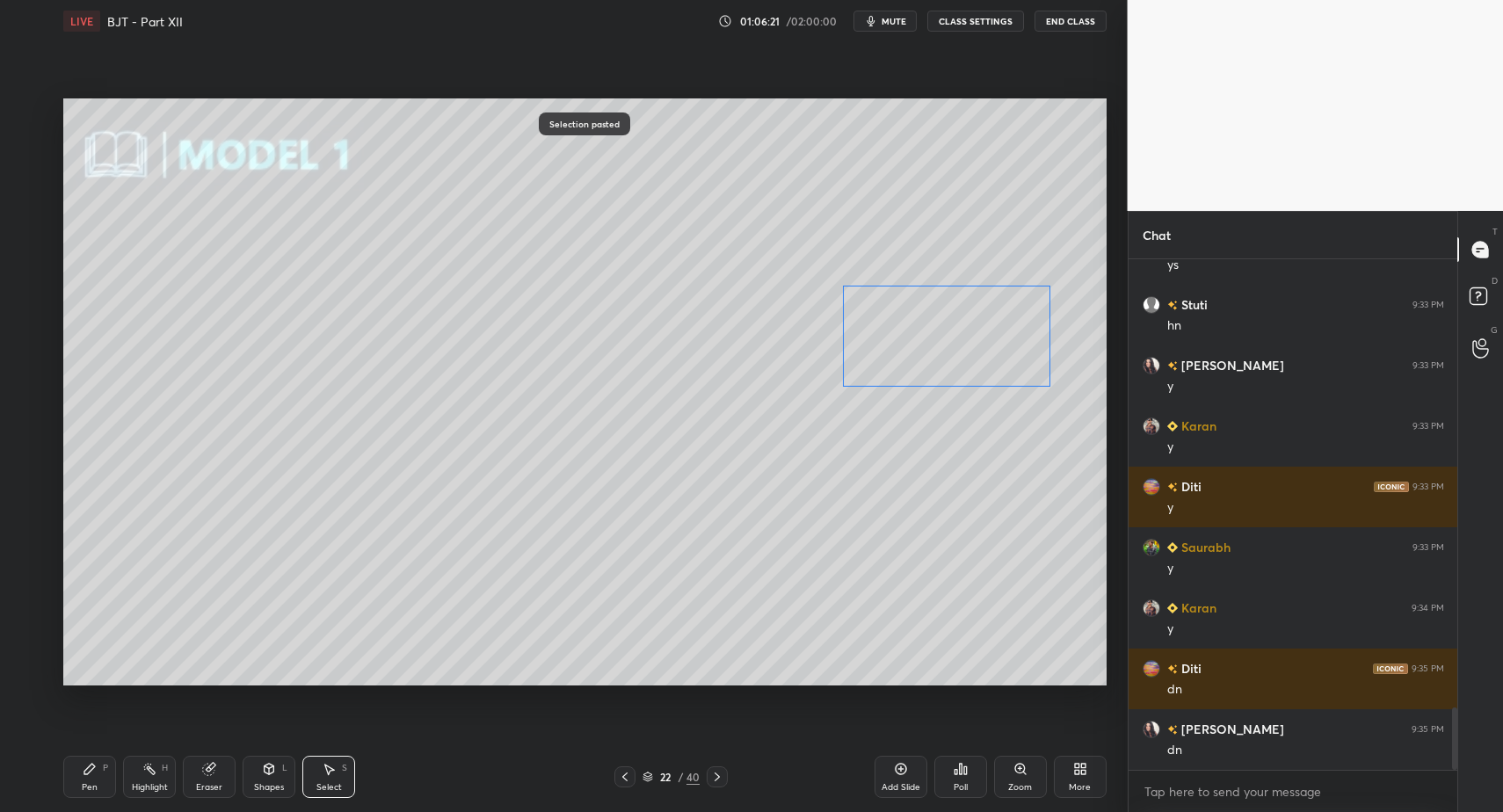
drag, startPoint x: 925, startPoint y: 220, endPoint x: 882, endPoint y: 355, distance: 141.7
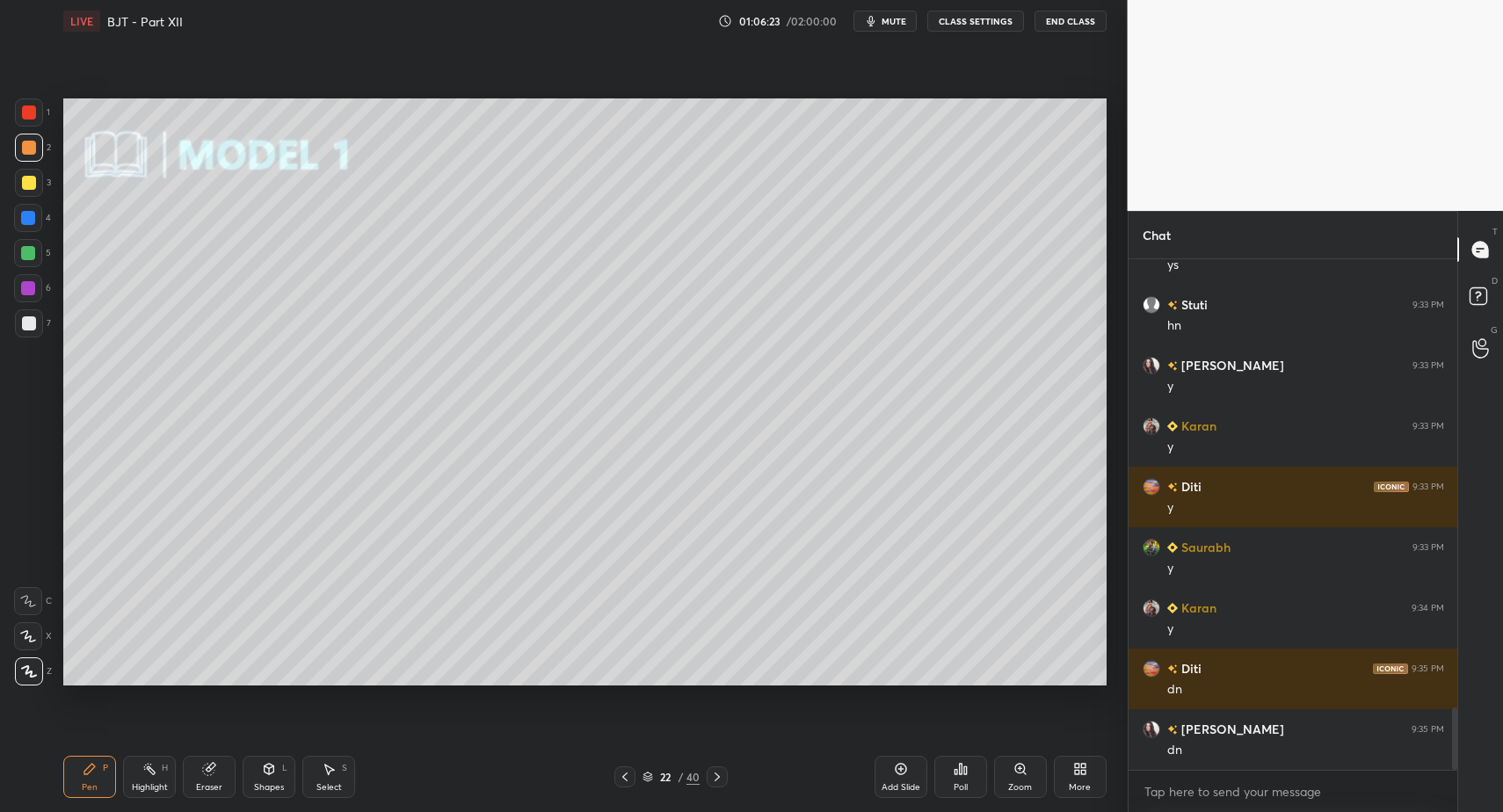
drag, startPoint x: 266, startPoint y: 776, endPoint x: 261, endPoint y: 765, distance: 12.1
drag, startPoint x: 60, startPoint y: 788, endPoint x: 67, endPoint y: 774, distance: 15.7
drag, startPoint x: 33, startPoint y: 321, endPoint x: 35, endPoint y: 312, distance: 9.2
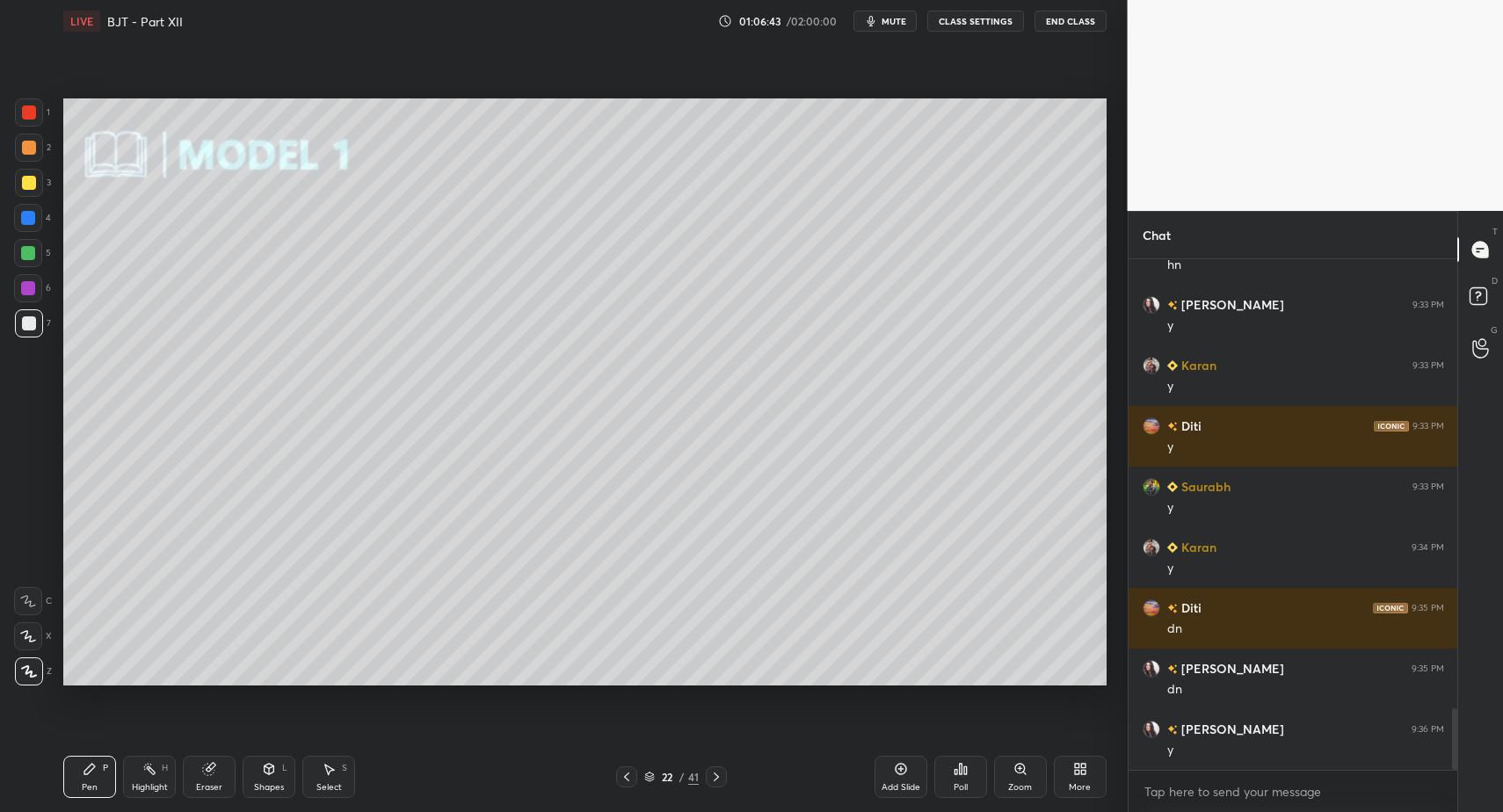
drag, startPoint x: 363, startPoint y: 756, endPoint x: 333, endPoint y: 774, distance: 35.0
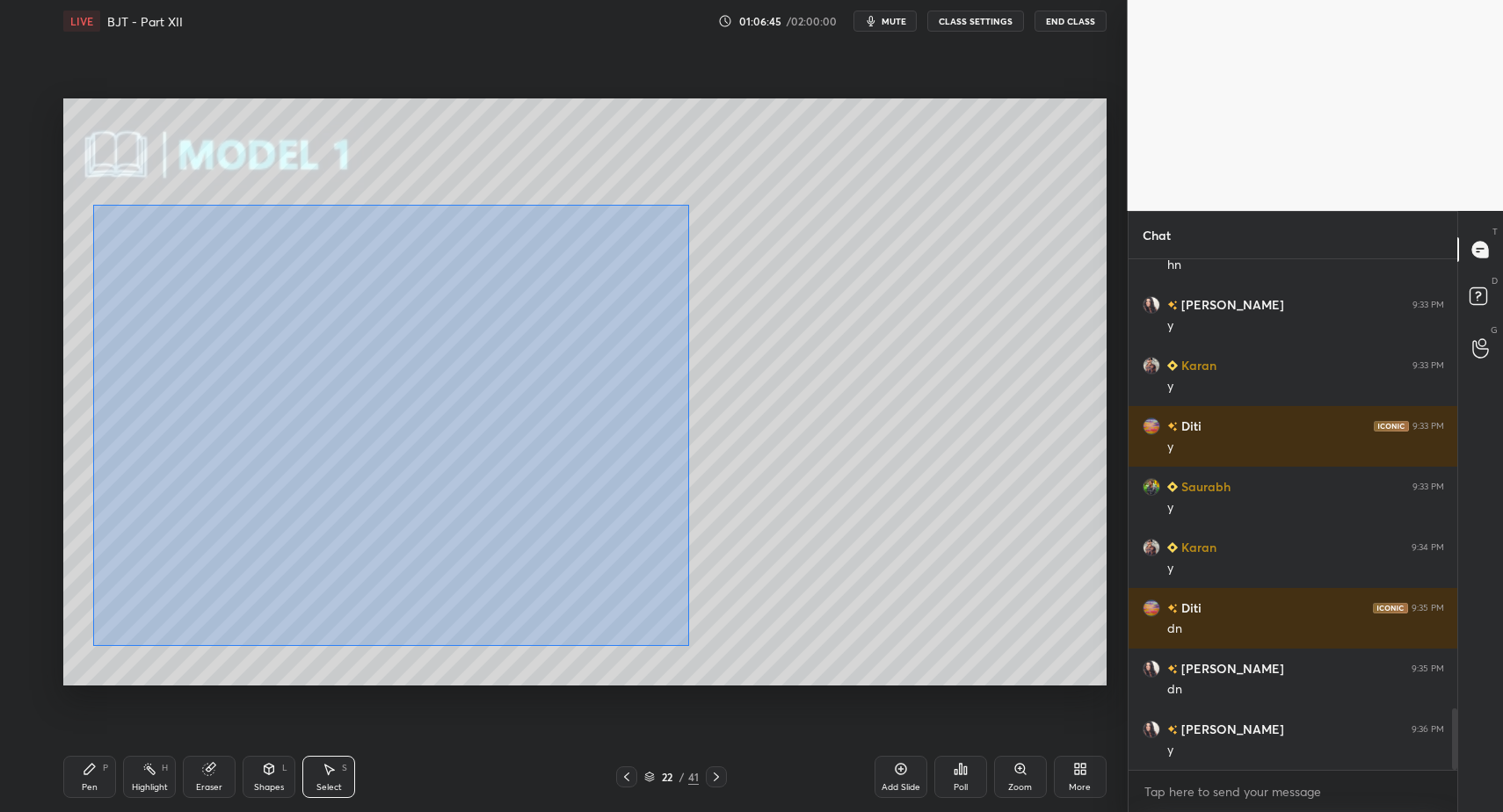
drag, startPoint x: 105, startPoint y: 241, endPoint x: 688, endPoint y: 644, distance: 708.7
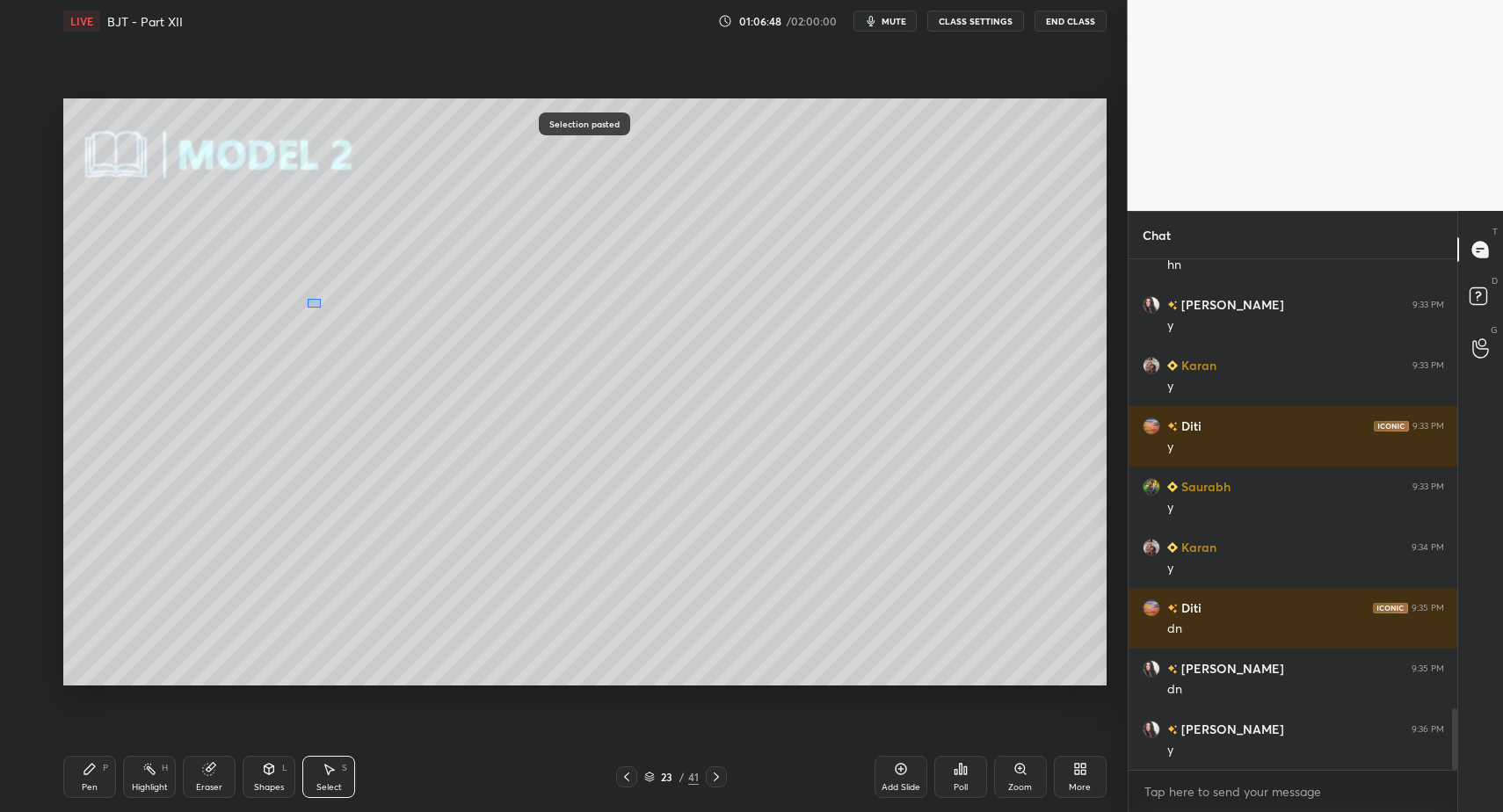
drag, startPoint x: 320, startPoint y: 307, endPoint x: 372, endPoint y: 346, distance: 65.0
drag, startPoint x: 313, startPoint y: 245, endPoint x: 552, endPoint y: 268, distance: 240.1
drag, startPoint x: 116, startPoint y: 757, endPoint x: 95, endPoint y: 776, distance: 28.3
drag, startPoint x: 95, startPoint y: 776, endPoint x: 104, endPoint y: 775, distance: 9.1
drag, startPoint x: 75, startPoint y: 788, endPoint x: 98, endPoint y: 790, distance: 23.1
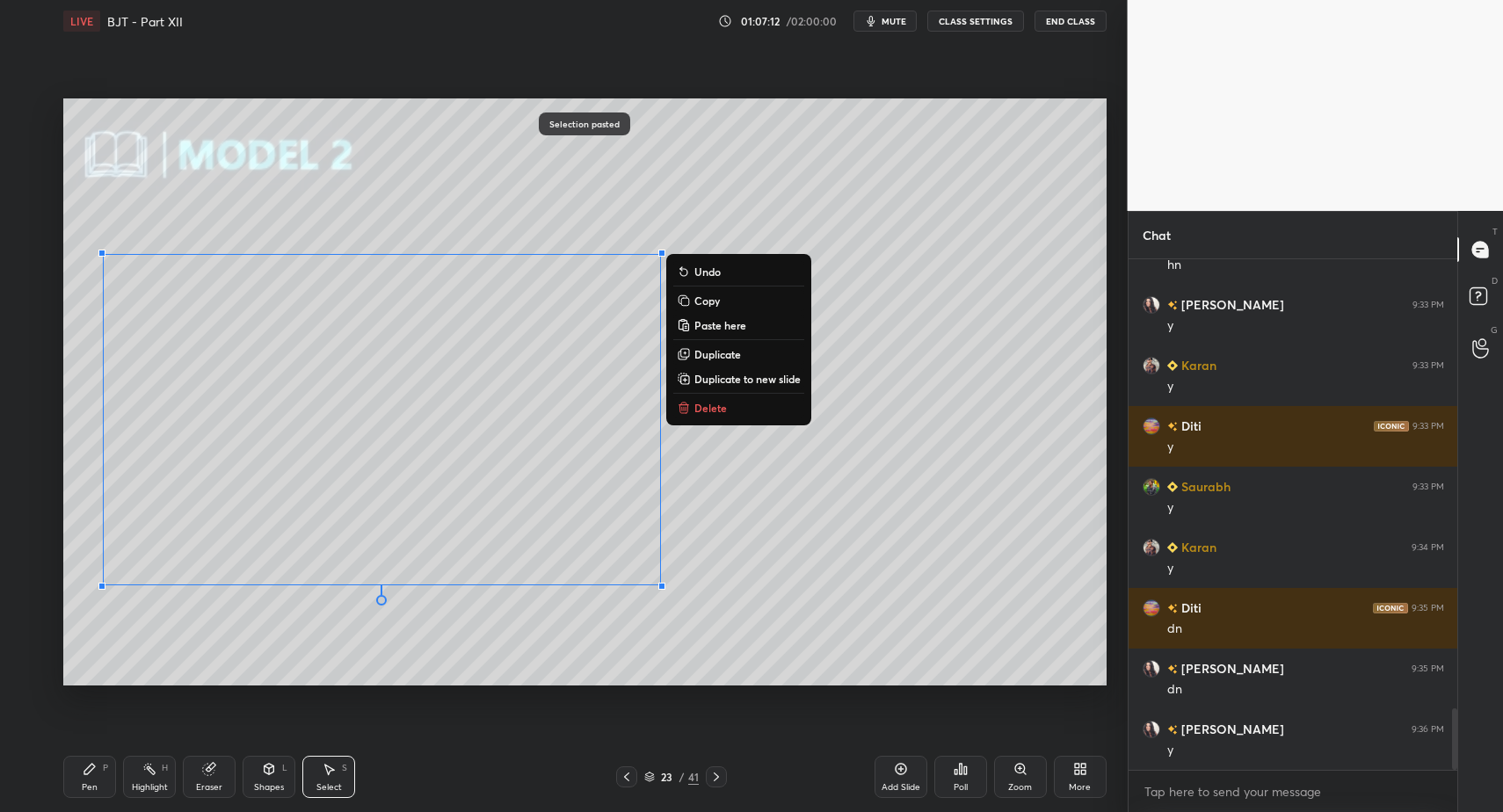
drag, startPoint x: 702, startPoint y: 406, endPoint x: 620, endPoint y: 466, distance: 101.6
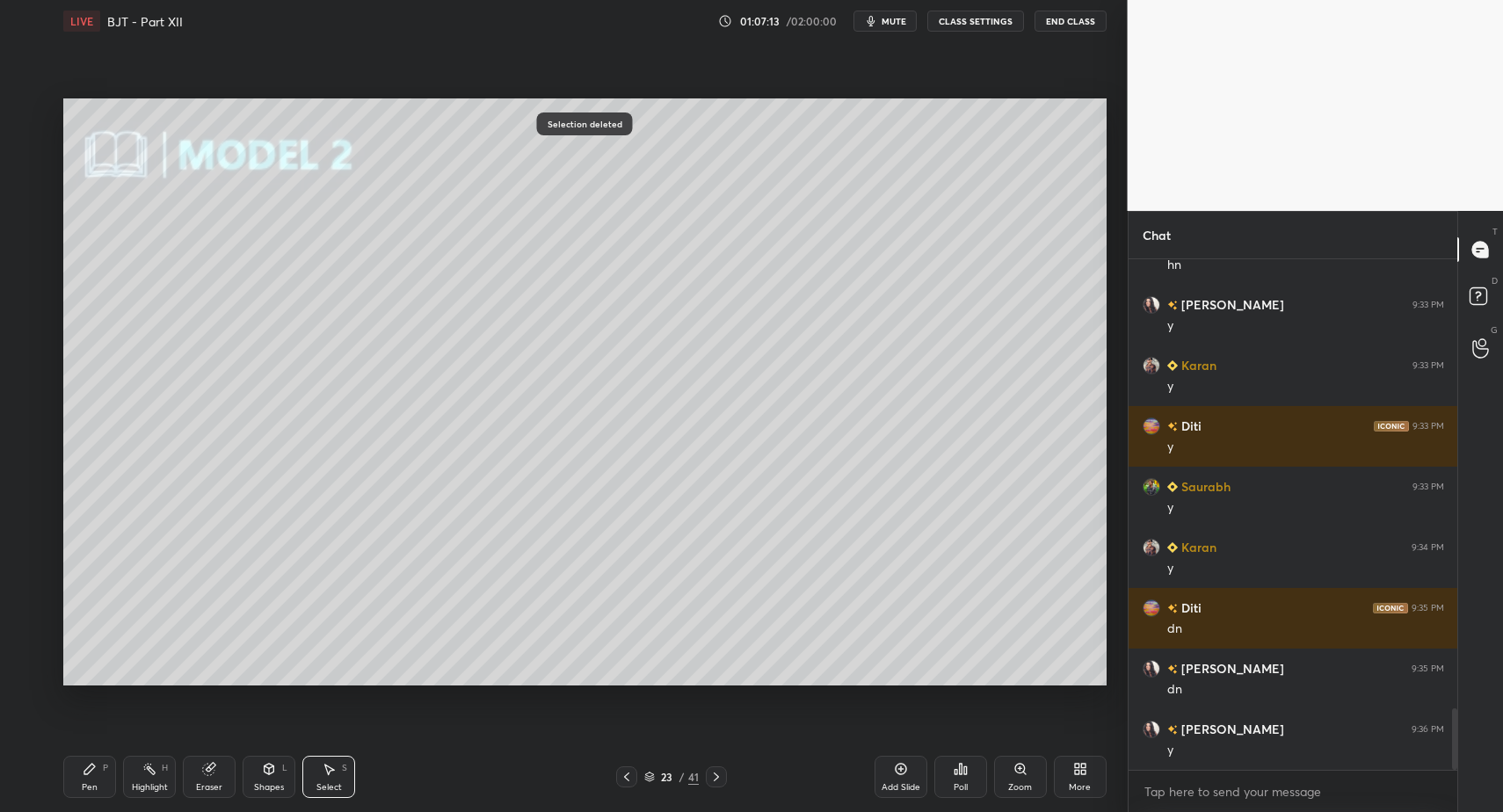
drag, startPoint x: 88, startPoint y: 770, endPoint x: 105, endPoint y: 755, distance: 22.7
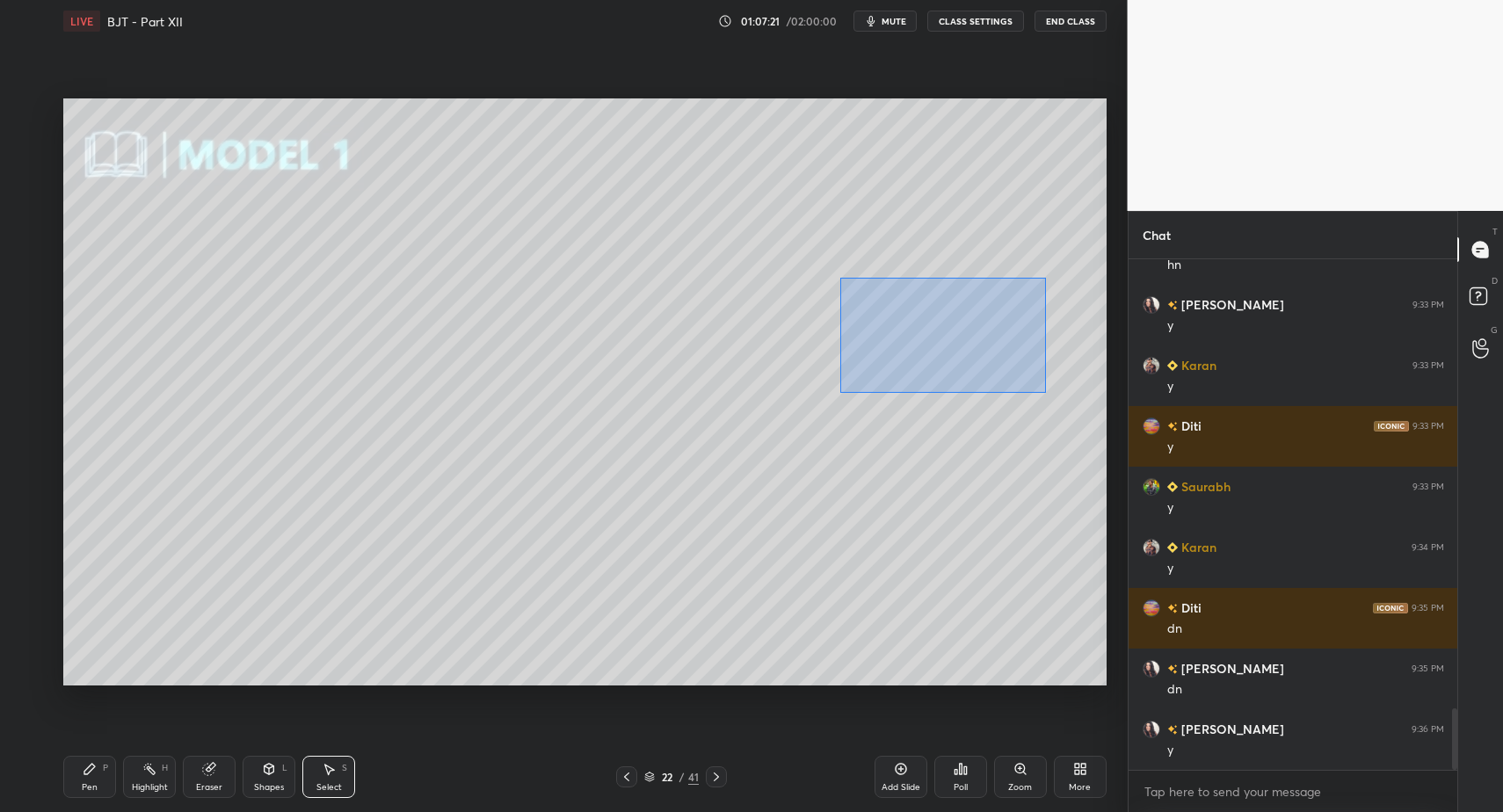
drag, startPoint x: 841, startPoint y: 277, endPoint x: 1046, endPoint y: 394, distance: 236.0
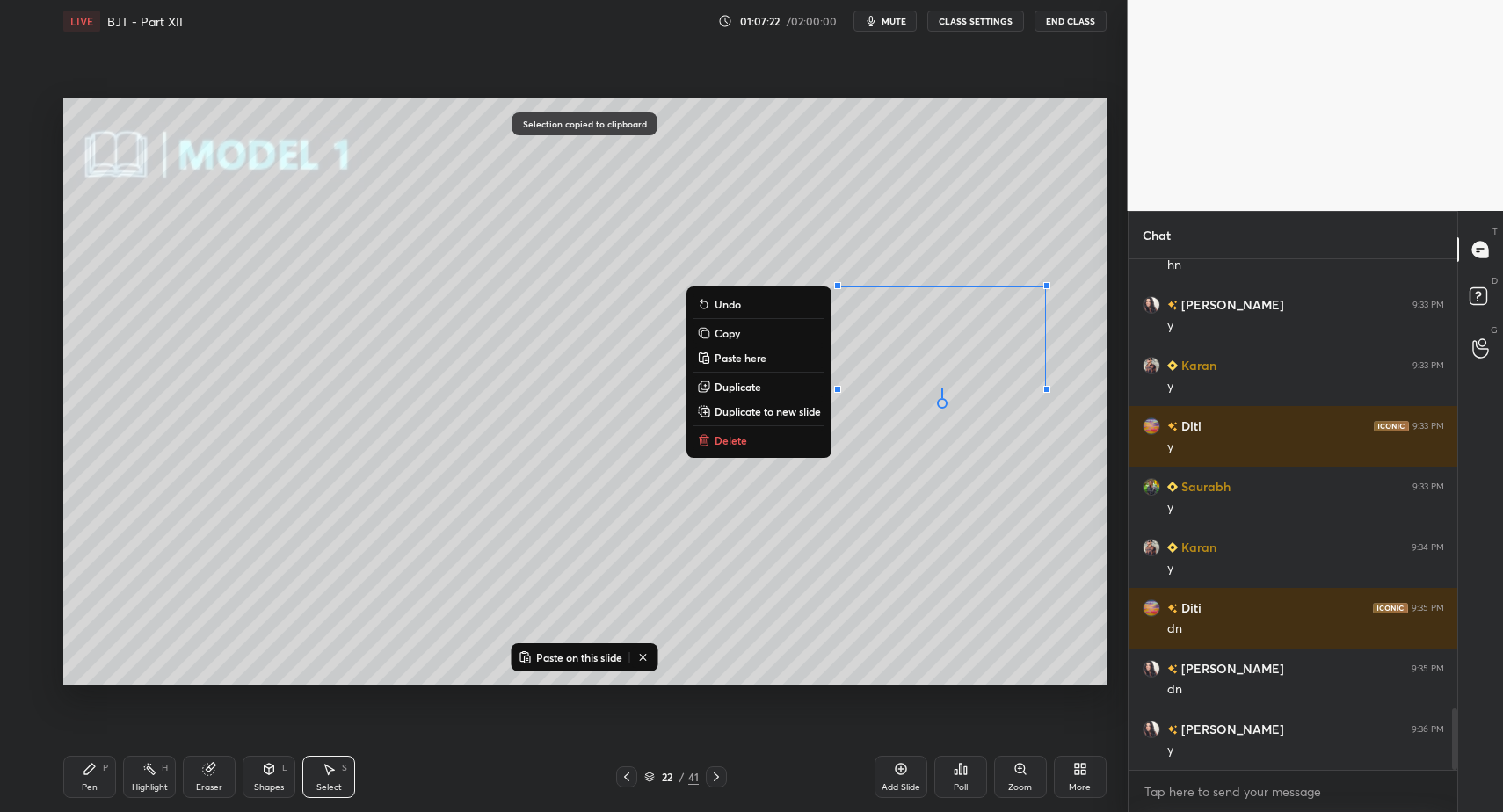
drag, startPoint x: 711, startPoint y: 779, endPoint x: 723, endPoint y: 781, distance: 12.2
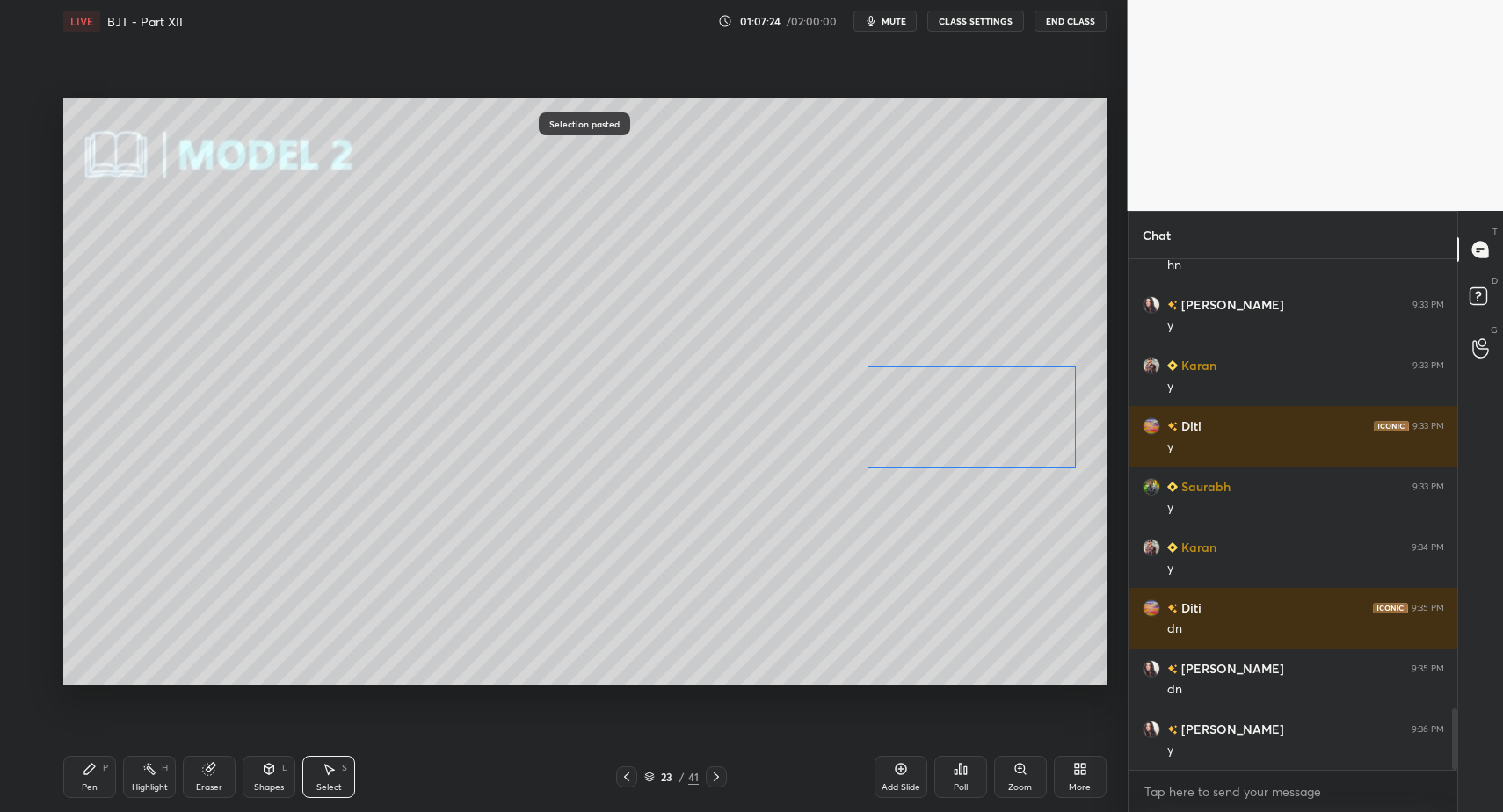
drag, startPoint x: 936, startPoint y: 346, endPoint x: 919, endPoint y: 436, distance: 91.6
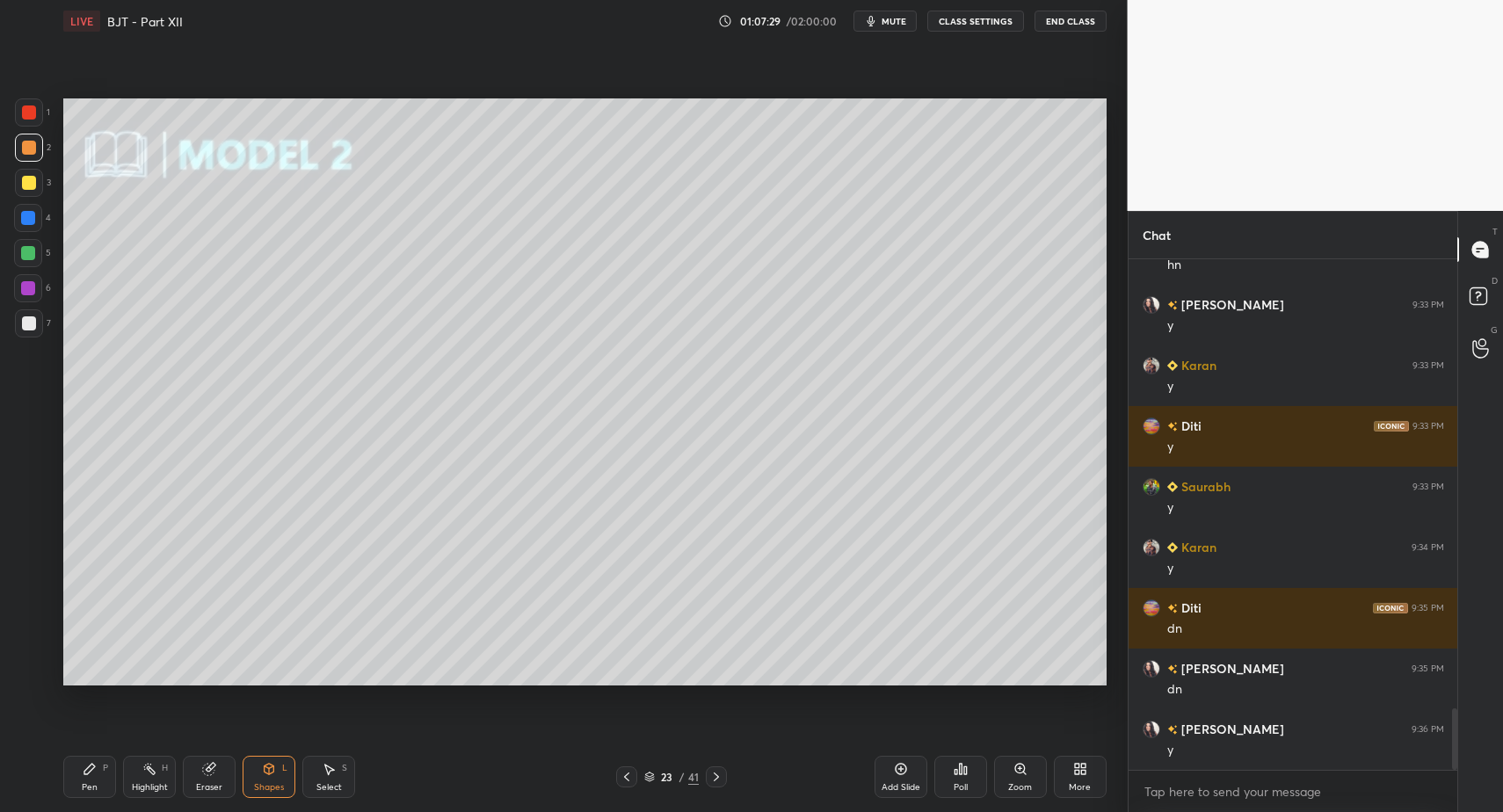
drag, startPoint x: 98, startPoint y: 783, endPoint x: 85, endPoint y: 760, distance: 26.4
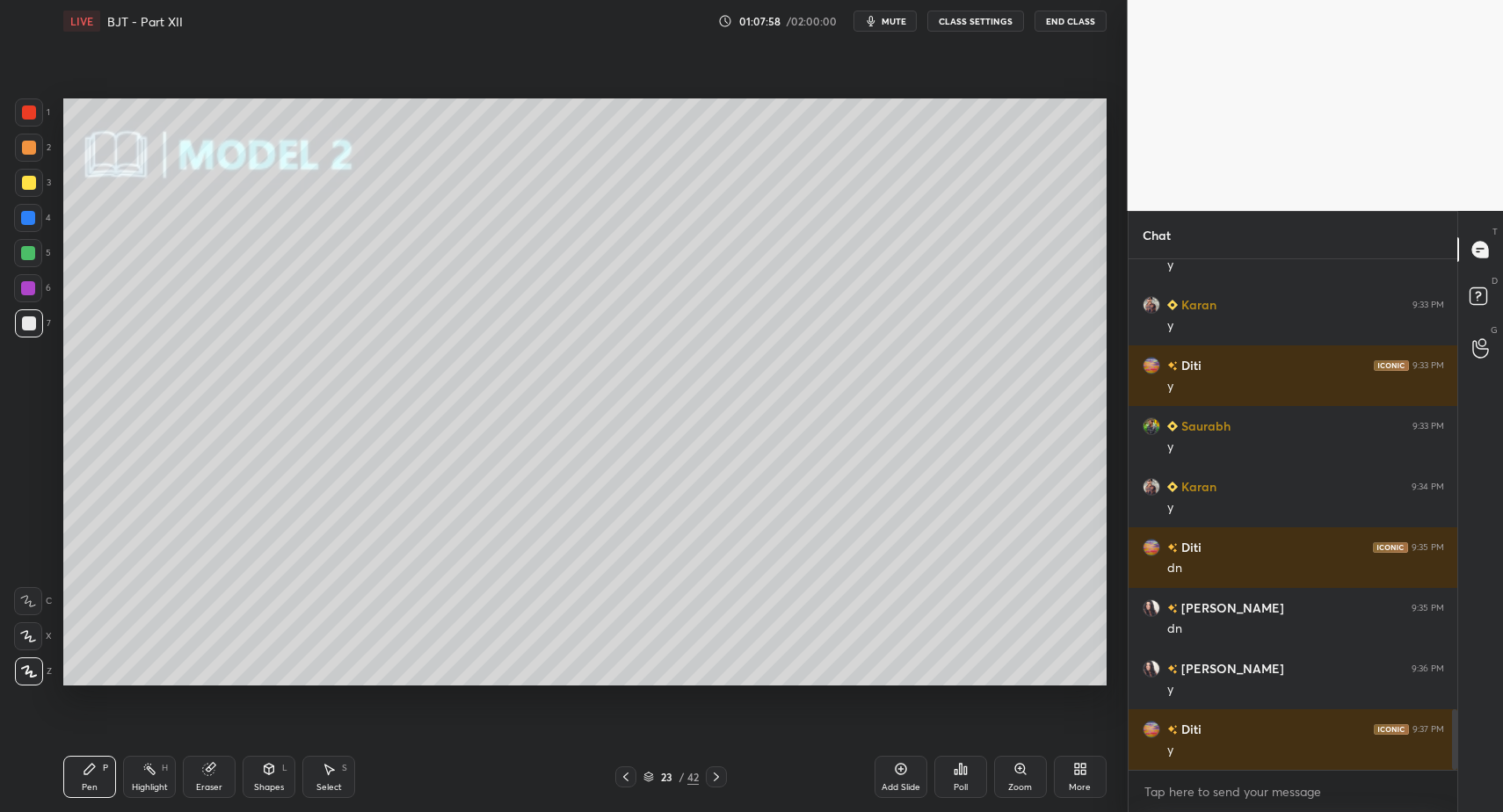
drag, startPoint x: 721, startPoint y: 777, endPoint x: 711, endPoint y: 765, distance: 15.6
drag, startPoint x: 95, startPoint y: 783, endPoint x: 200, endPoint y: 696, distance: 136.4
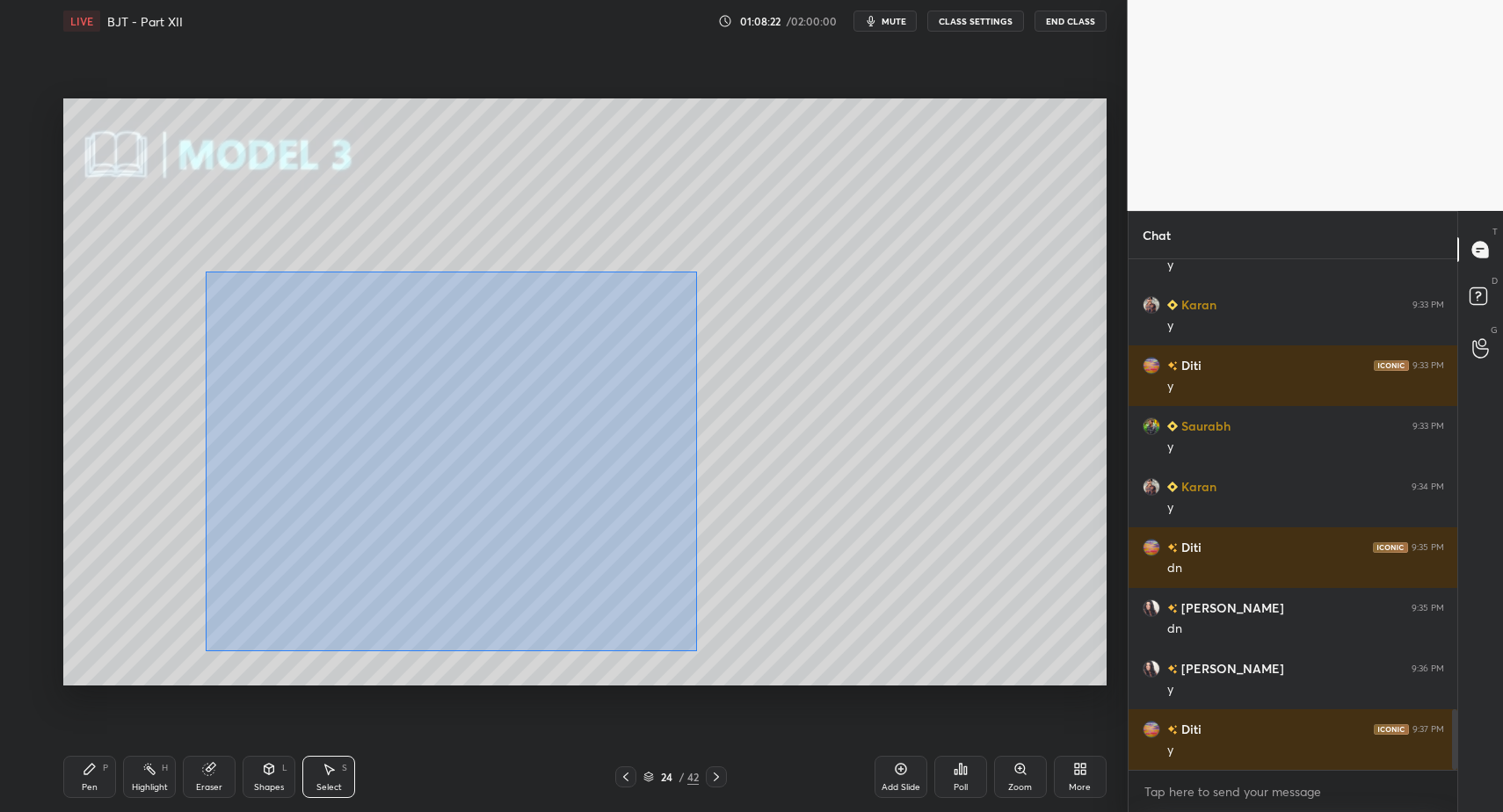
drag, startPoint x: 205, startPoint y: 270, endPoint x: 629, endPoint y: 582, distance: 526.4
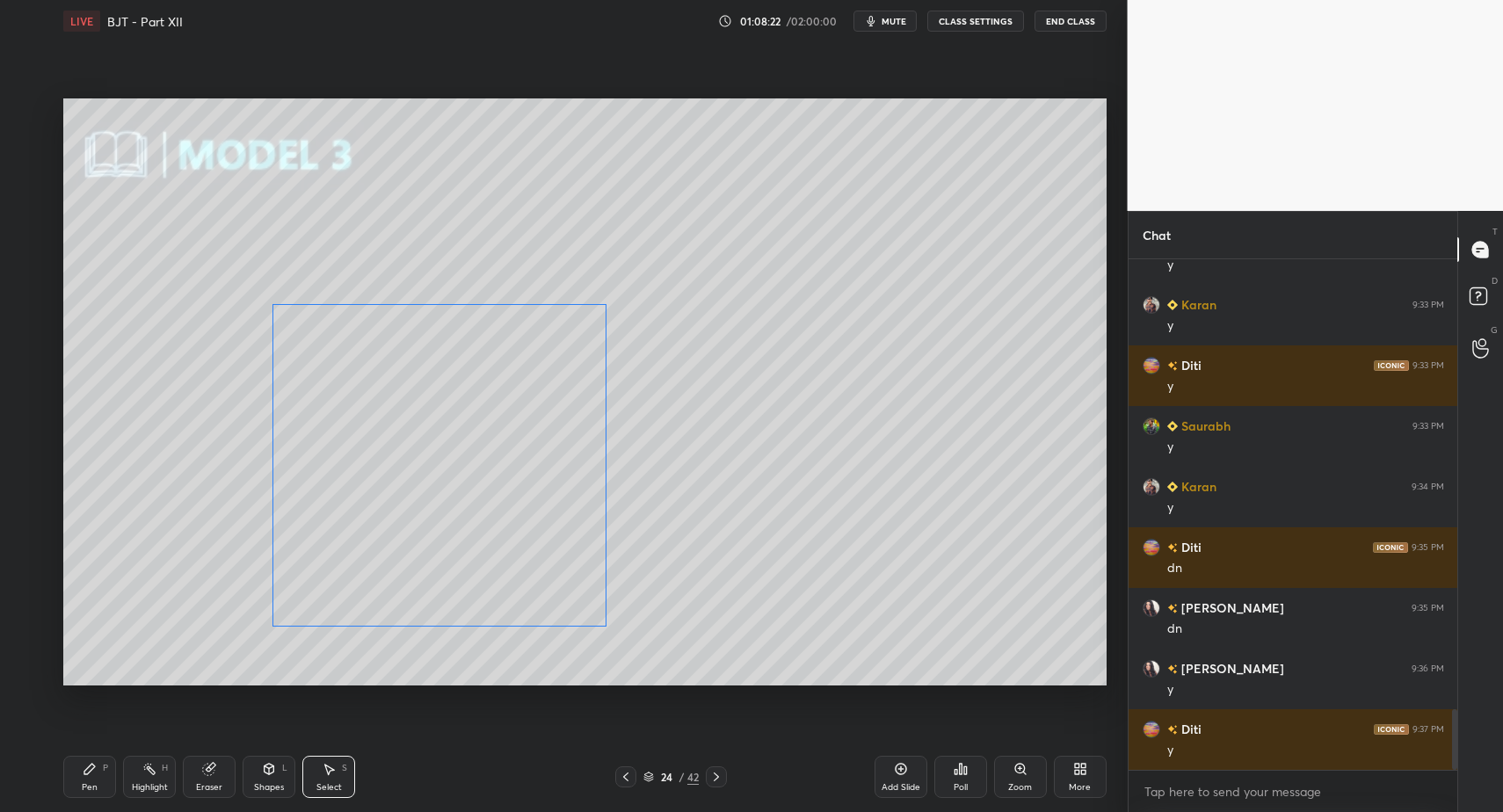
drag, startPoint x: 495, startPoint y: 508, endPoint x: 565, endPoint y: 520, distance: 71.0
drag, startPoint x: 73, startPoint y: 786, endPoint x: 107, endPoint y: 705, distance: 87.8
drag, startPoint x: 24, startPoint y: 171, endPoint x: 38, endPoint y: 194, distance: 26.9
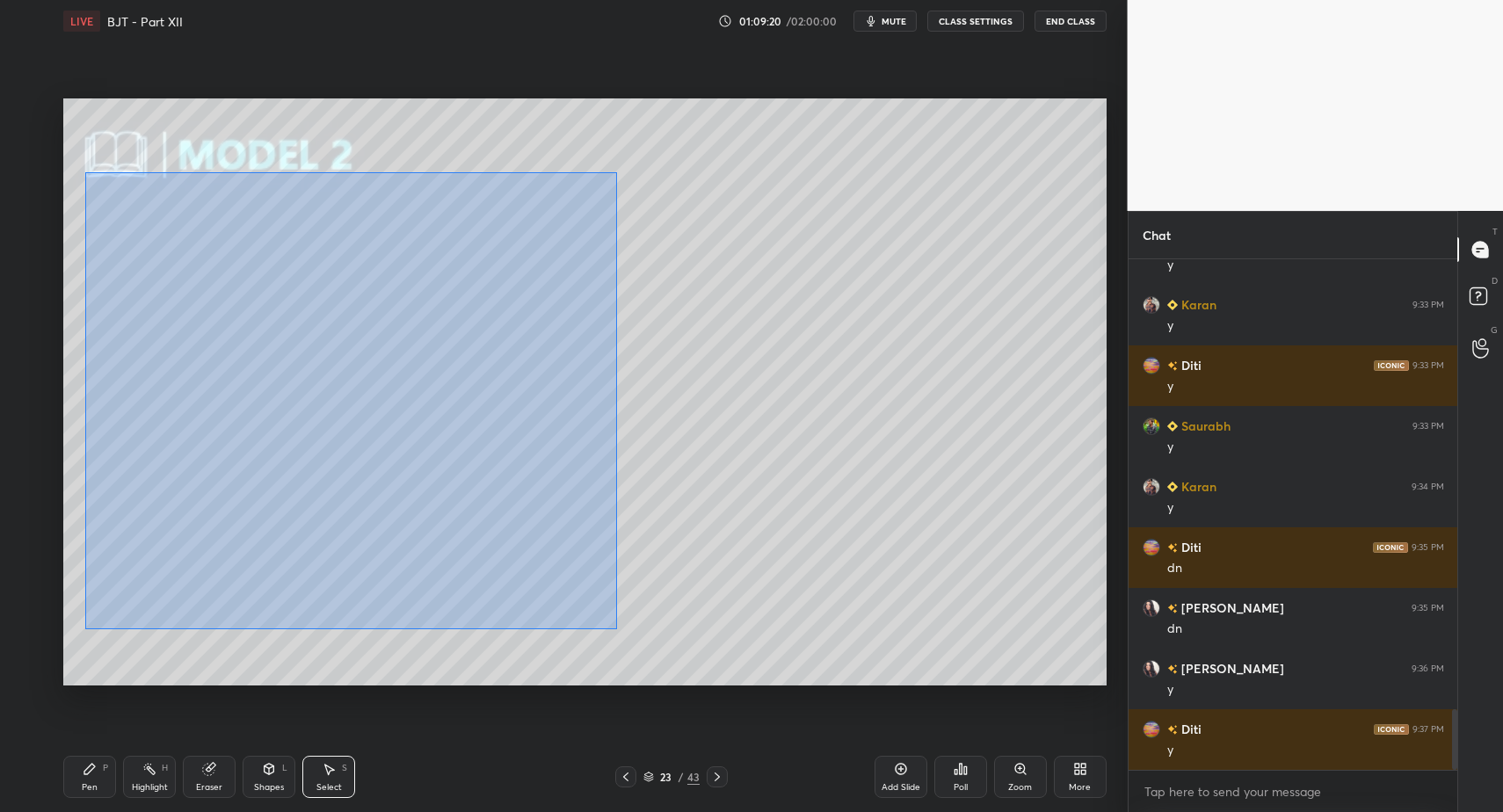
drag, startPoint x: 120, startPoint y: 205, endPoint x: 612, endPoint y: 628, distance: 648.8
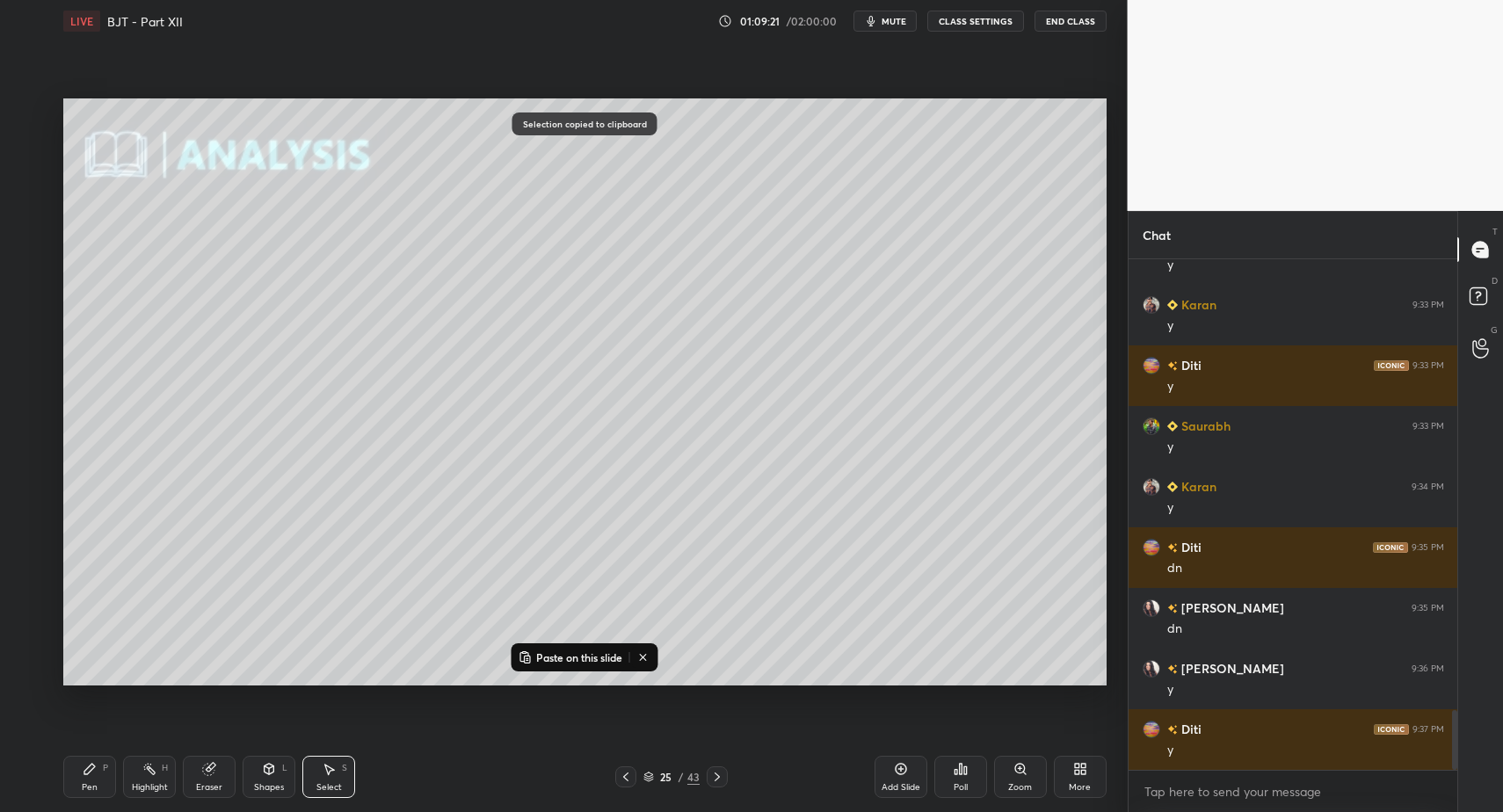
scroll to position [3850, 0]
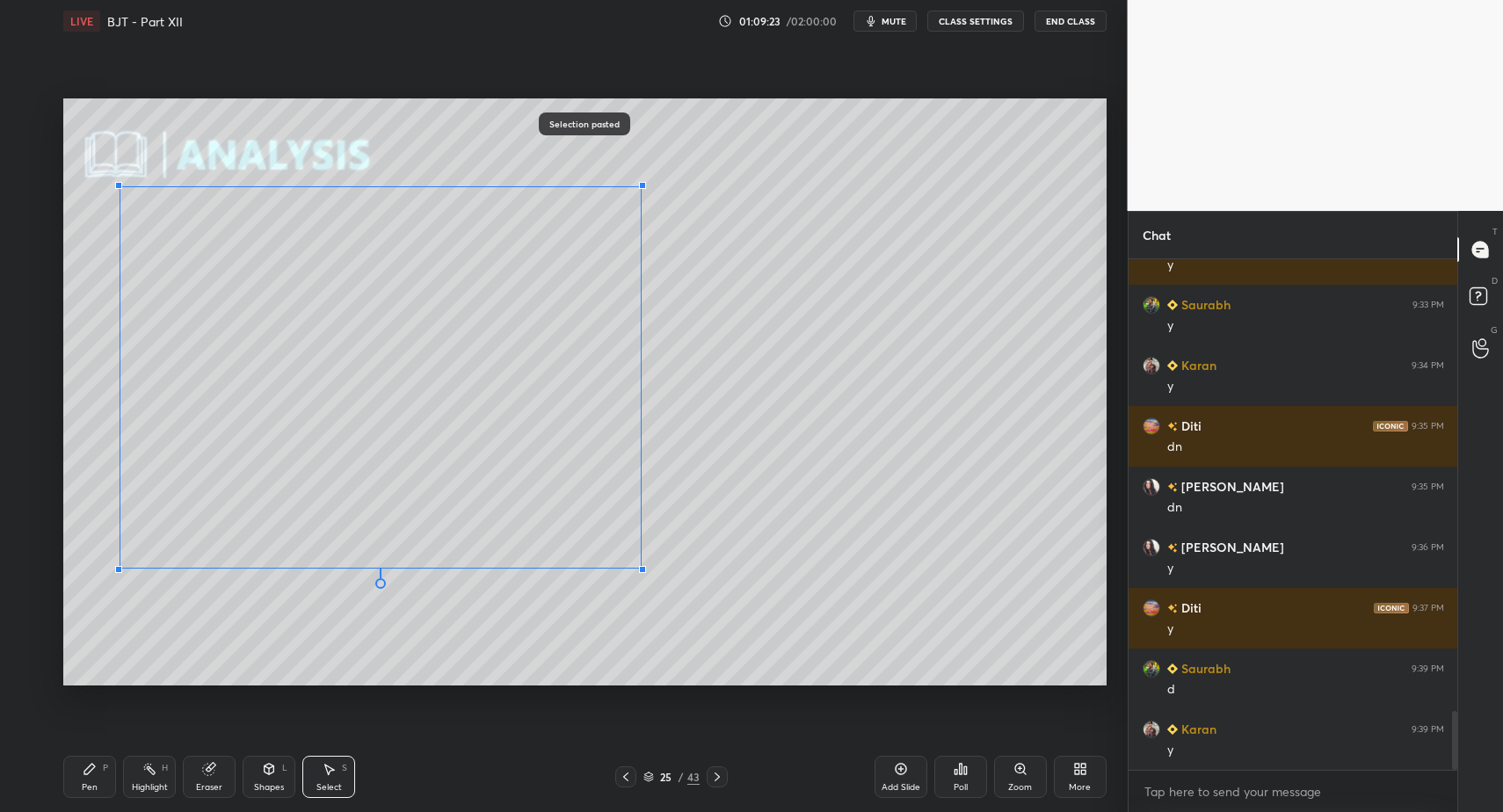
drag, startPoint x: 102, startPoint y: 586, endPoint x: 132, endPoint y: 555, distance: 43.1
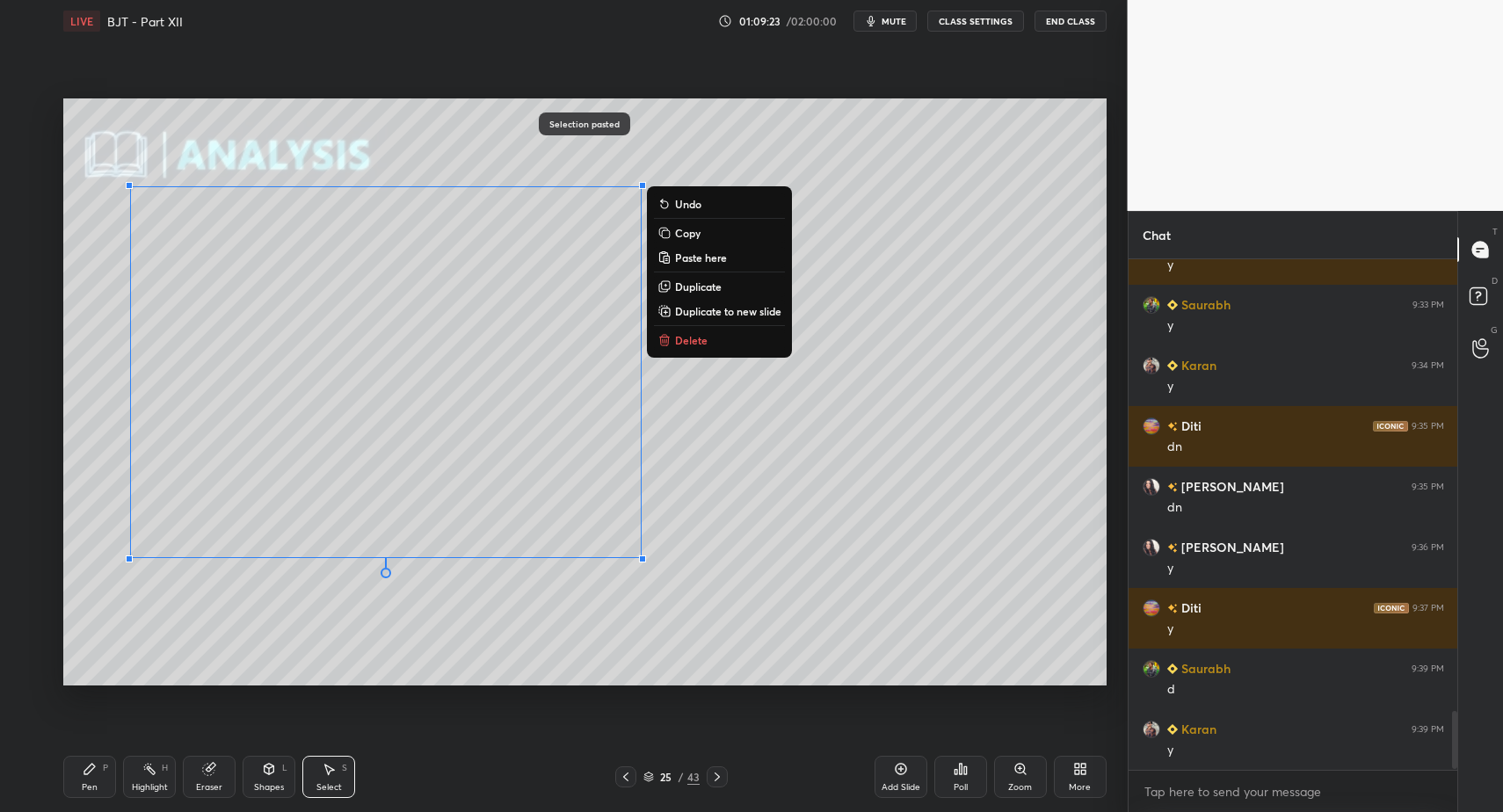
scroll to position [3971, 0]
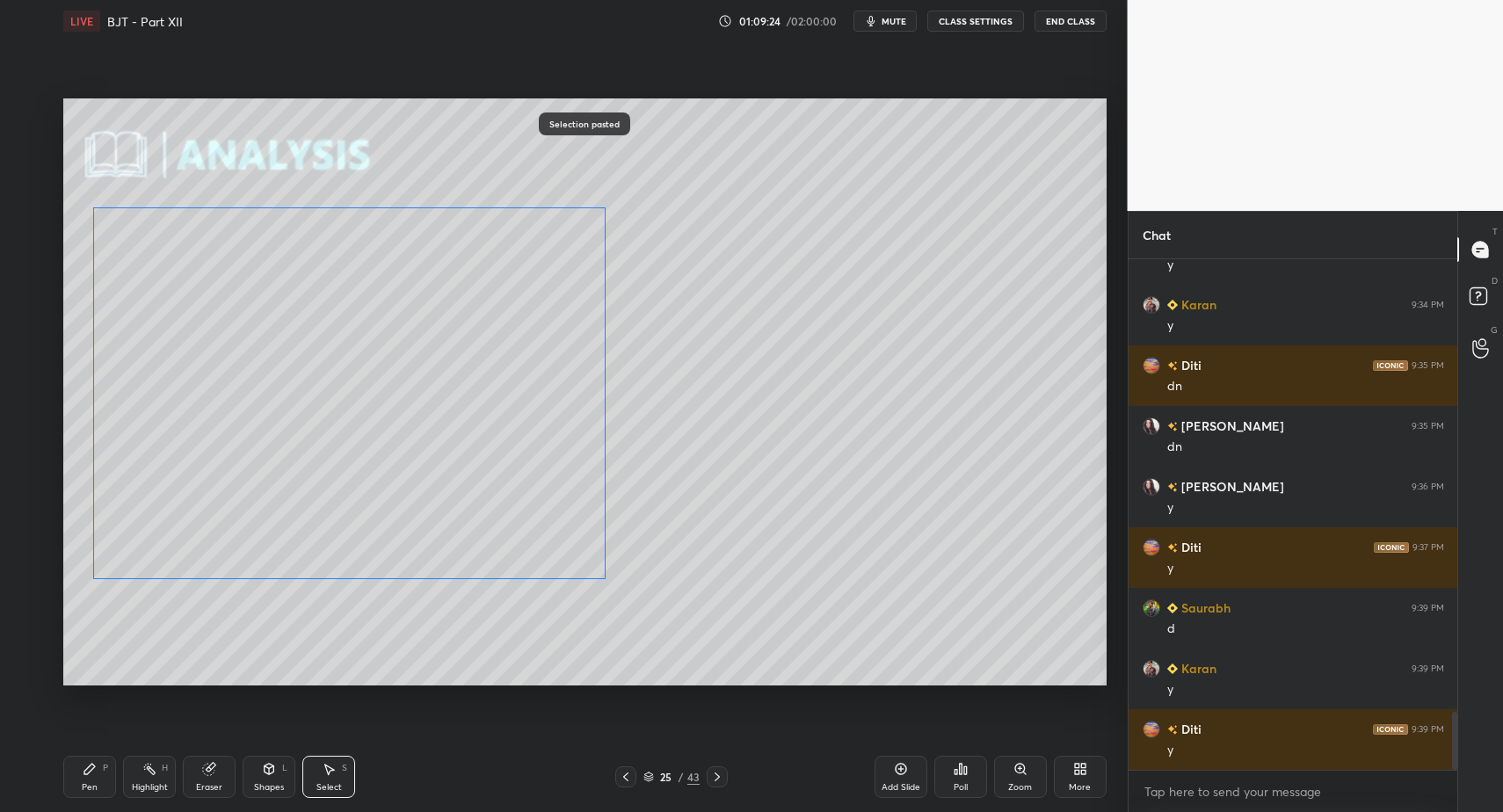
drag, startPoint x: 133, startPoint y: 556, endPoint x: 106, endPoint y: 571, distance: 30.9
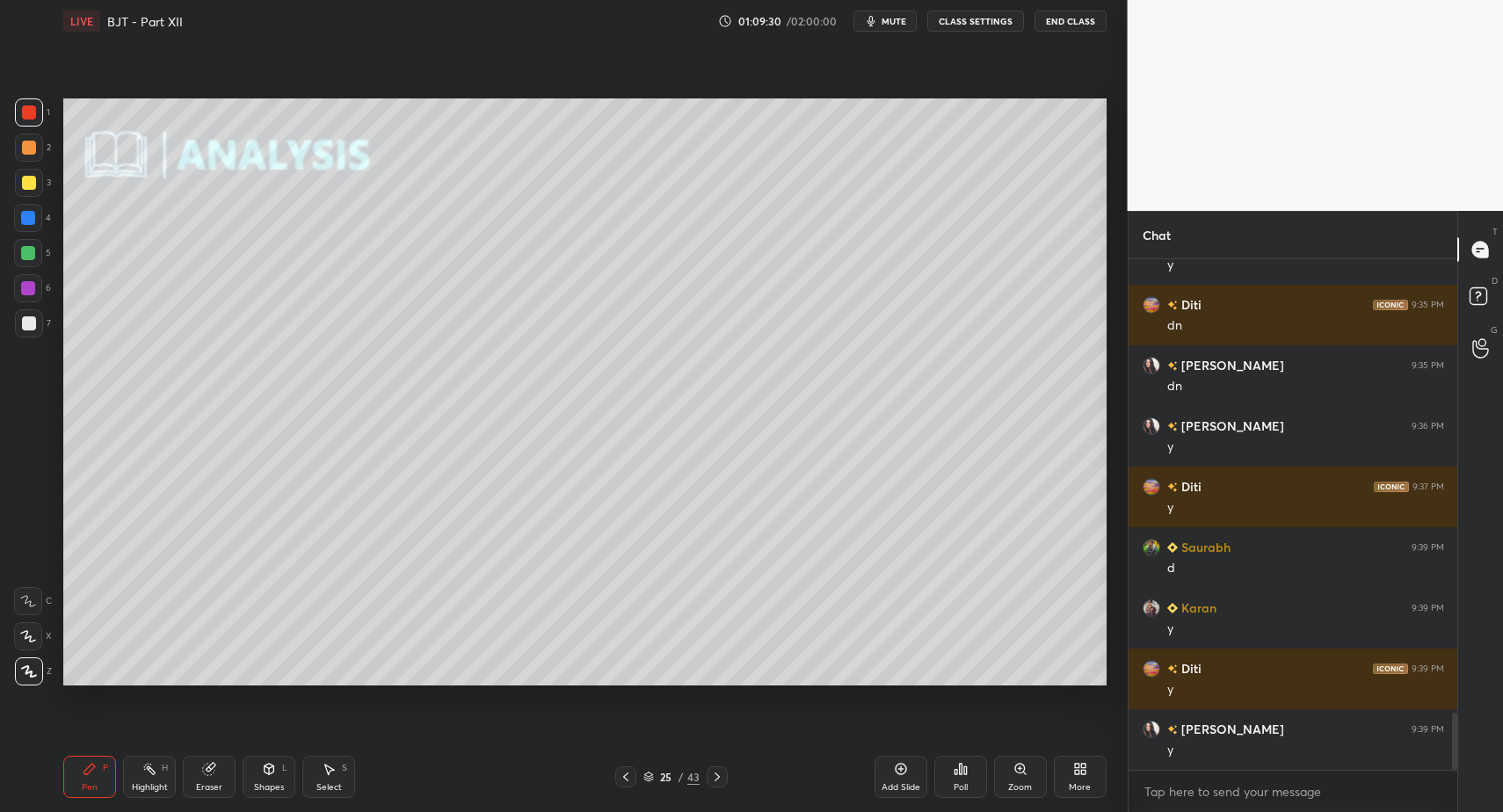
drag, startPoint x: 34, startPoint y: 325, endPoint x: 42, endPoint y: 433, distance: 108.3
drag, startPoint x: 38, startPoint y: 261, endPoint x: 63, endPoint y: 267, distance: 25.7
drag, startPoint x: 86, startPoint y: 772, endPoint x: 94, endPoint y: 761, distance: 13.6
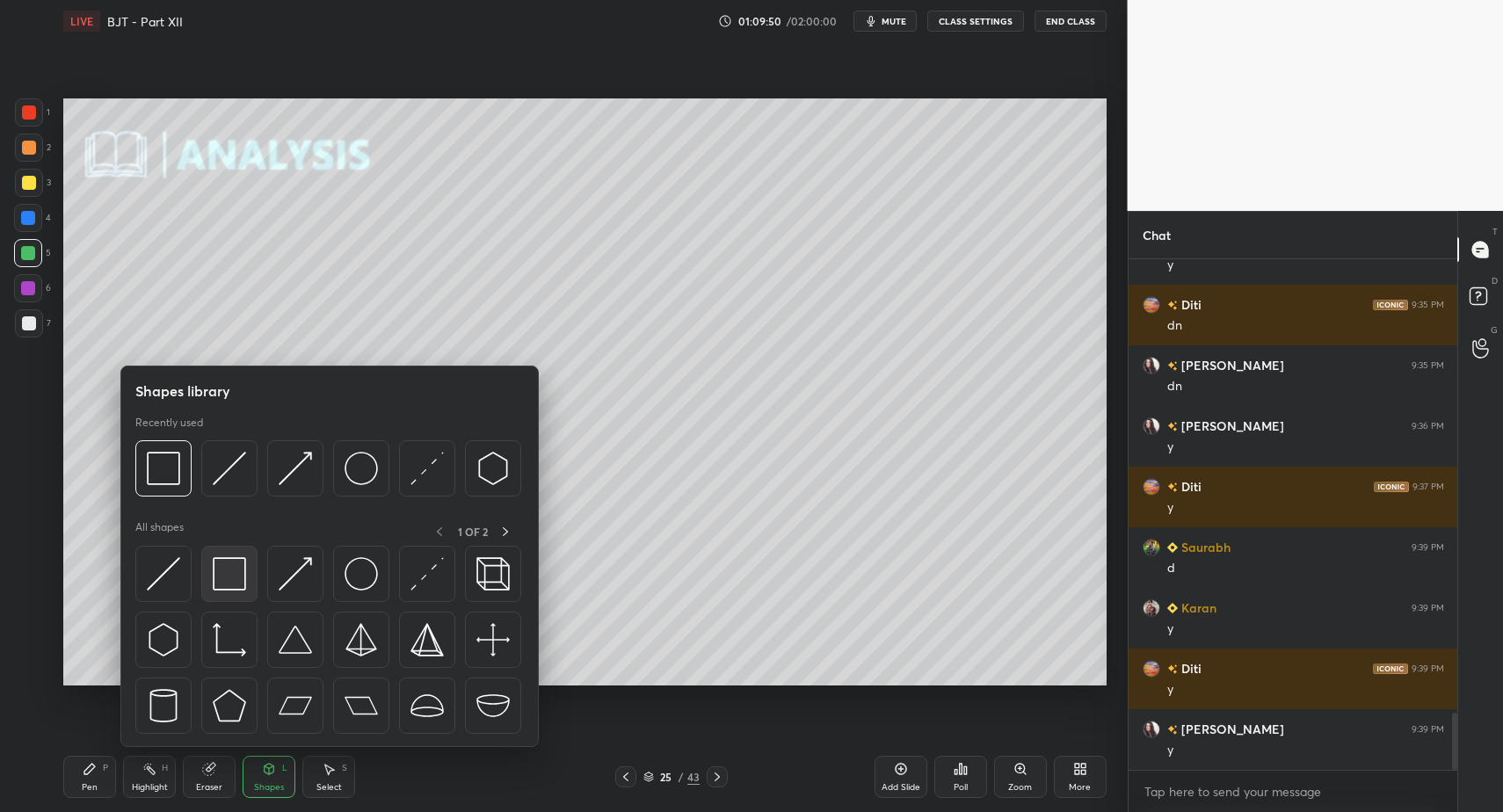
scroll to position [4092, 0]
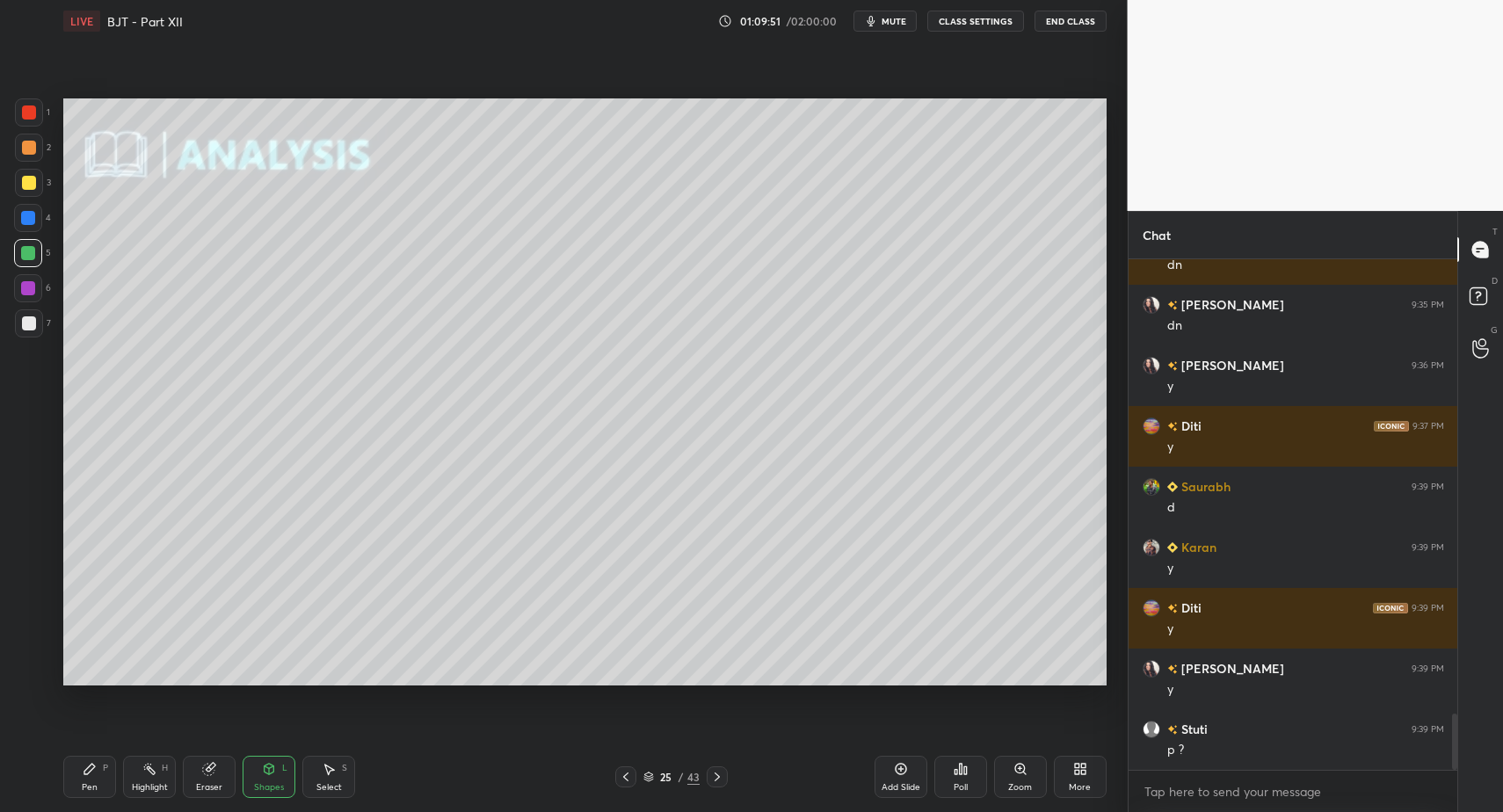
drag, startPoint x: 22, startPoint y: 326, endPoint x: 56, endPoint y: 449, distance: 127.6
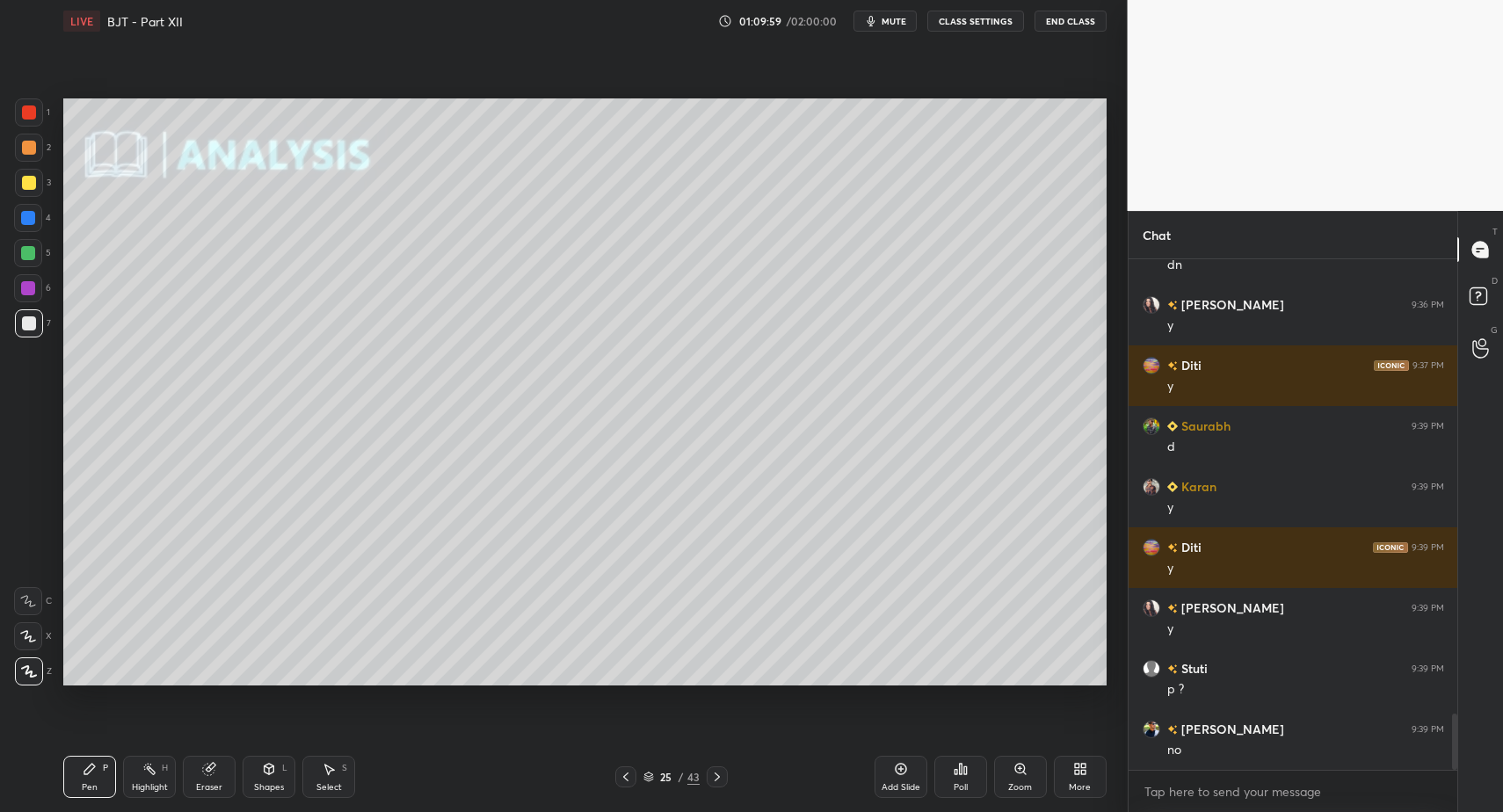
scroll to position [4214, 0]
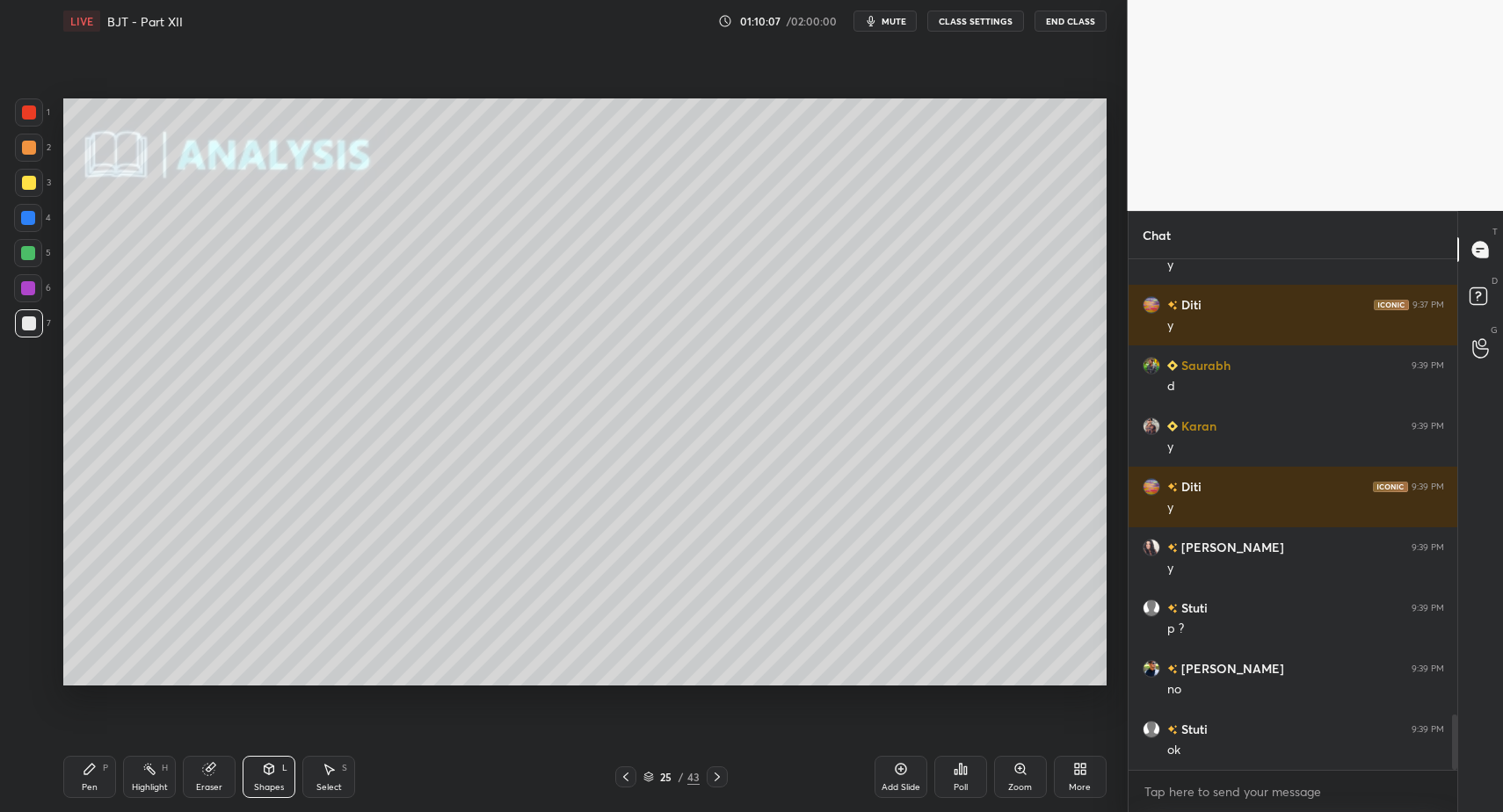
drag, startPoint x: 97, startPoint y: 773, endPoint x: 89, endPoint y: 761, distance: 14.4
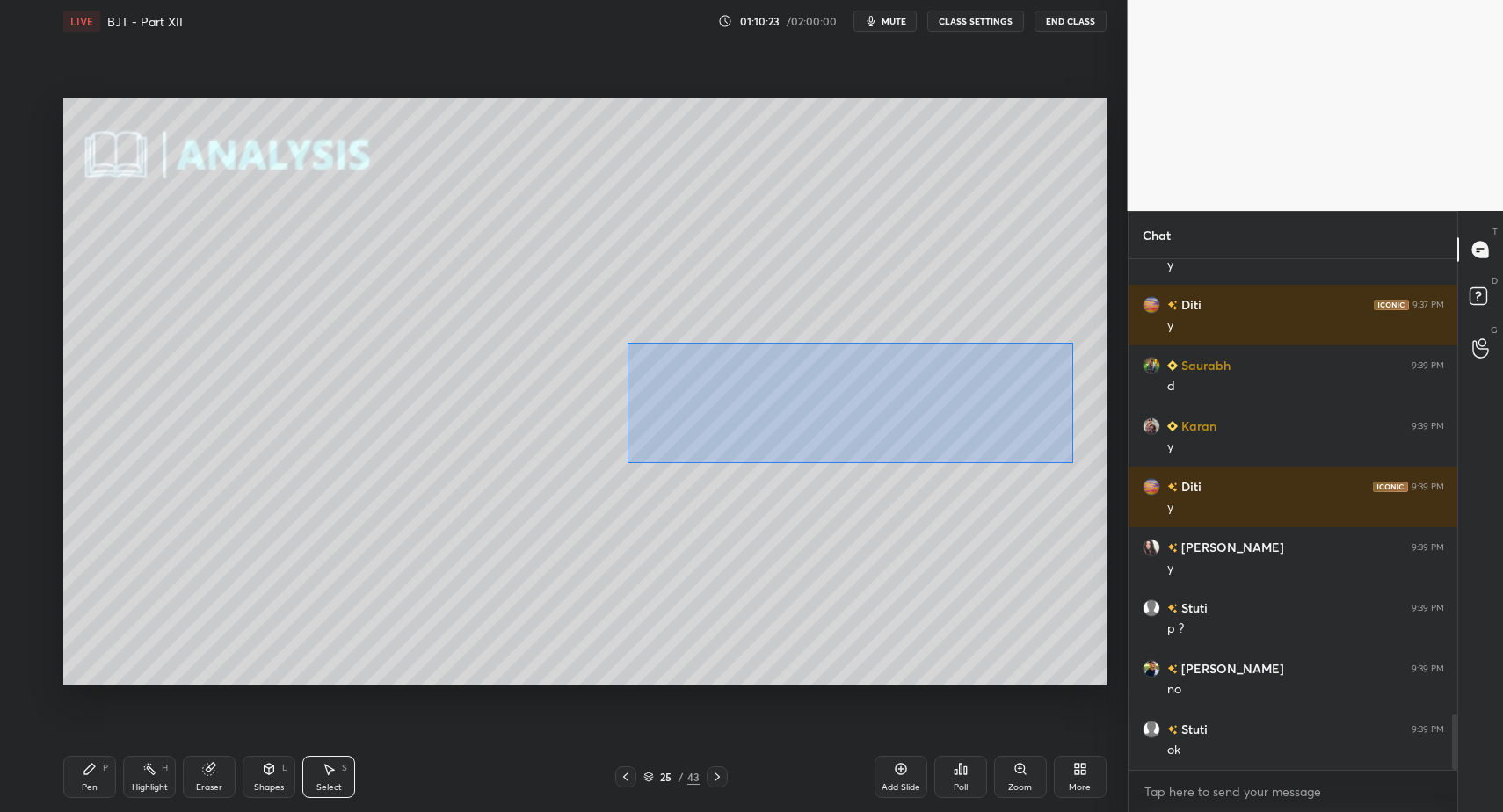
drag, startPoint x: 628, startPoint y: 343, endPoint x: 1085, endPoint y: 461, distance: 472.0
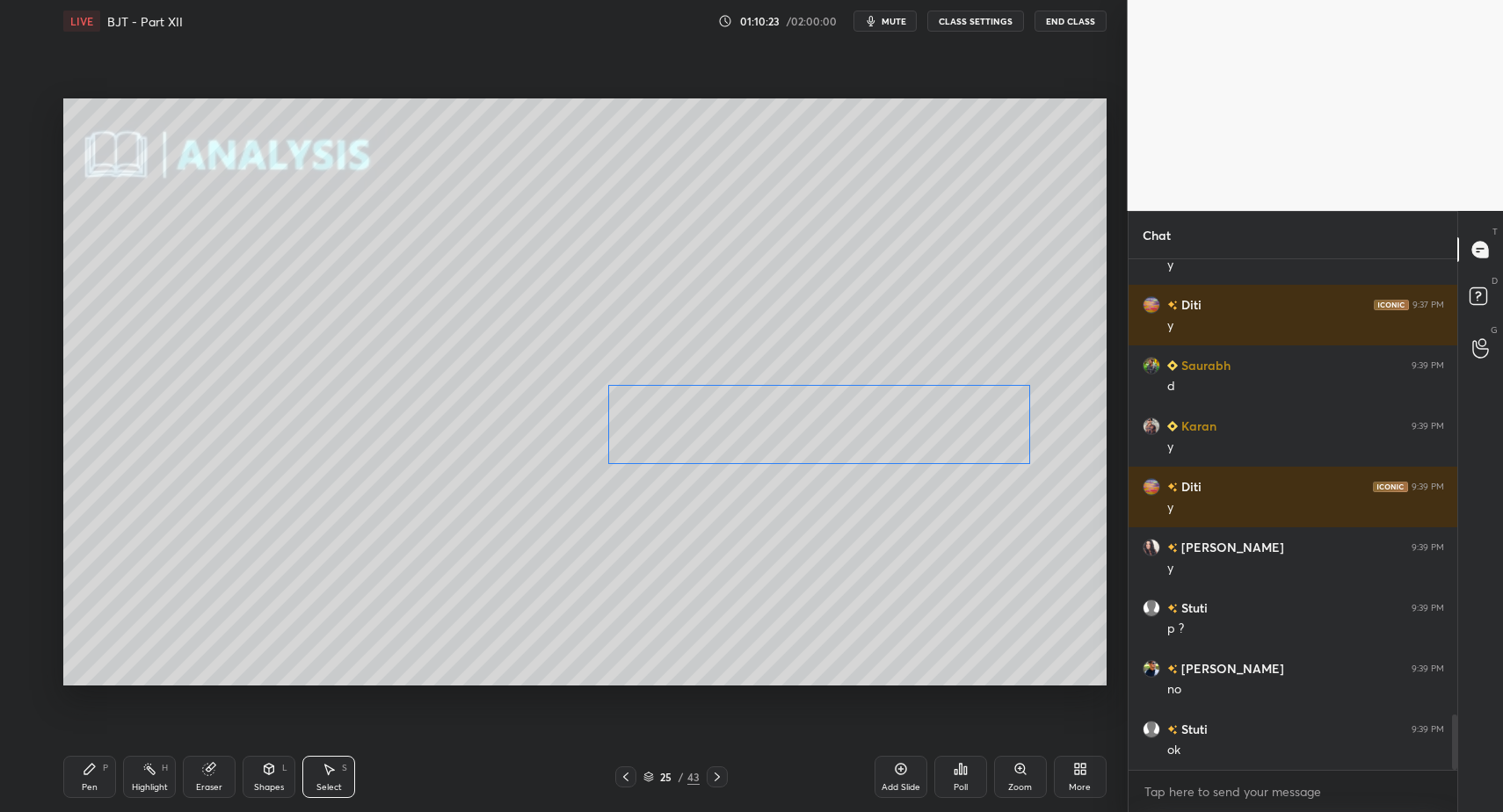
drag, startPoint x: 877, startPoint y: 397, endPoint x: 814, endPoint y: 438, distance: 75.2
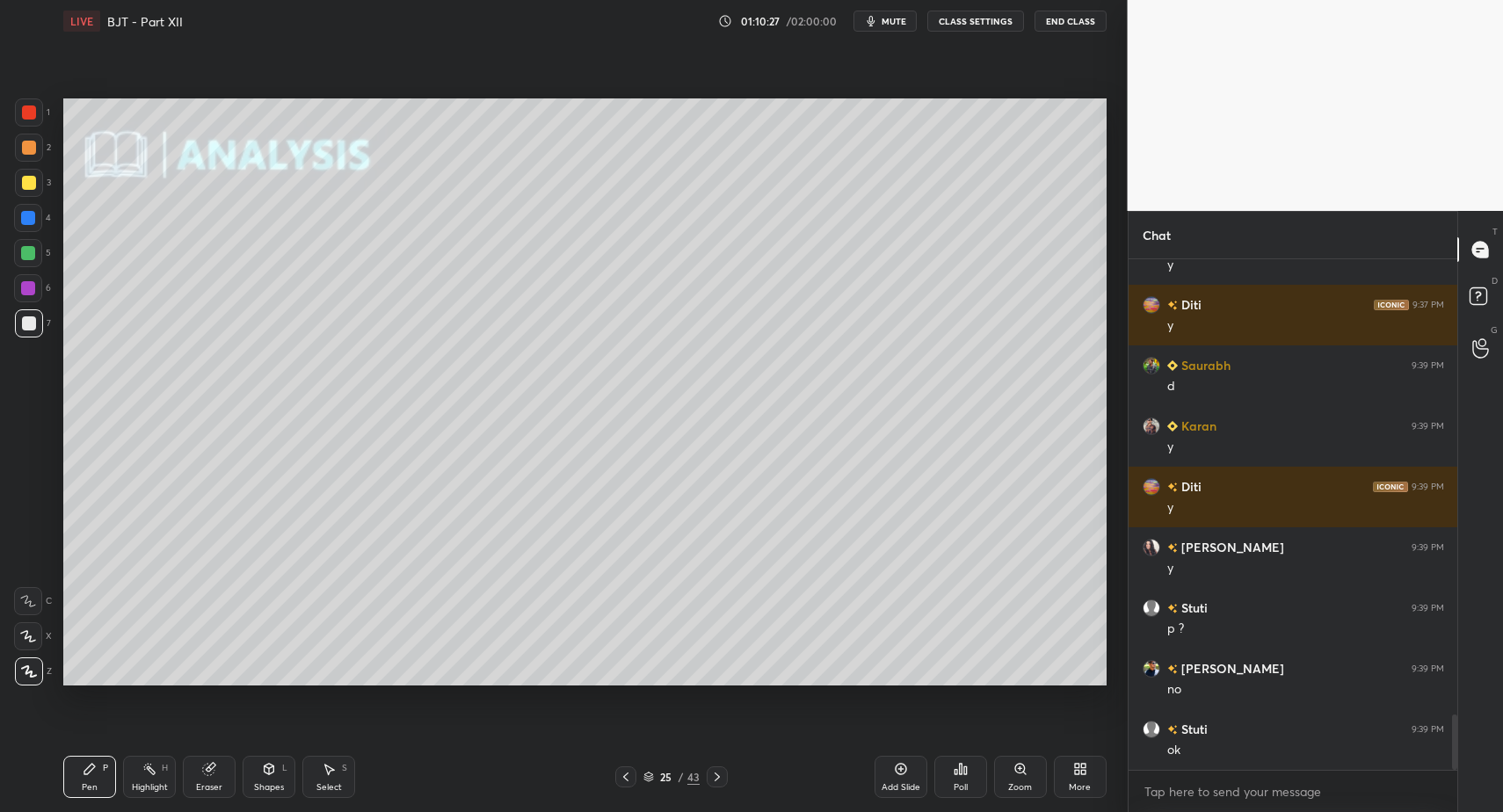
drag, startPoint x: 25, startPoint y: 119, endPoint x: 61, endPoint y: 206, distance: 94.2
drag, startPoint x: 241, startPoint y: 774, endPoint x: 237, endPoint y: 731, distance: 43.2
drag, startPoint x: 270, startPoint y: 783, endPoint x: 261, endPoint y: 764, distance: 21.0
drag, startPoint x: 80, startPoint y: 777, endPoint x: 43, endPoint y: 602, distance: 178.9
drag, startPoint x: 13, startPoint y: 321, endPoint x: 42, endPoint y: 387, distance: 72.1
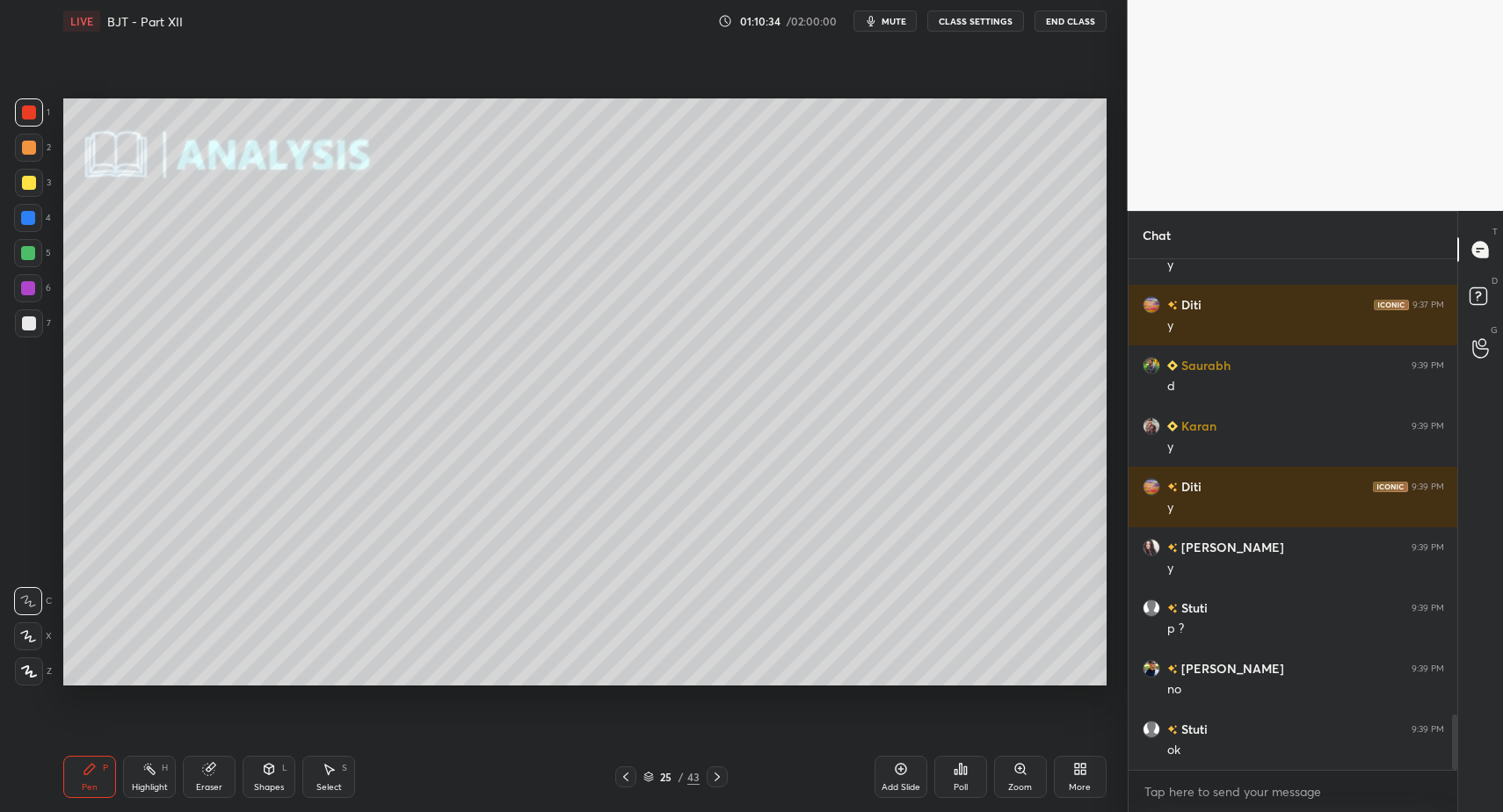
drag, startPoint x: 30, startPoint y: 338, endPoint x: 30, endPoint y: 448, distance: 110.0
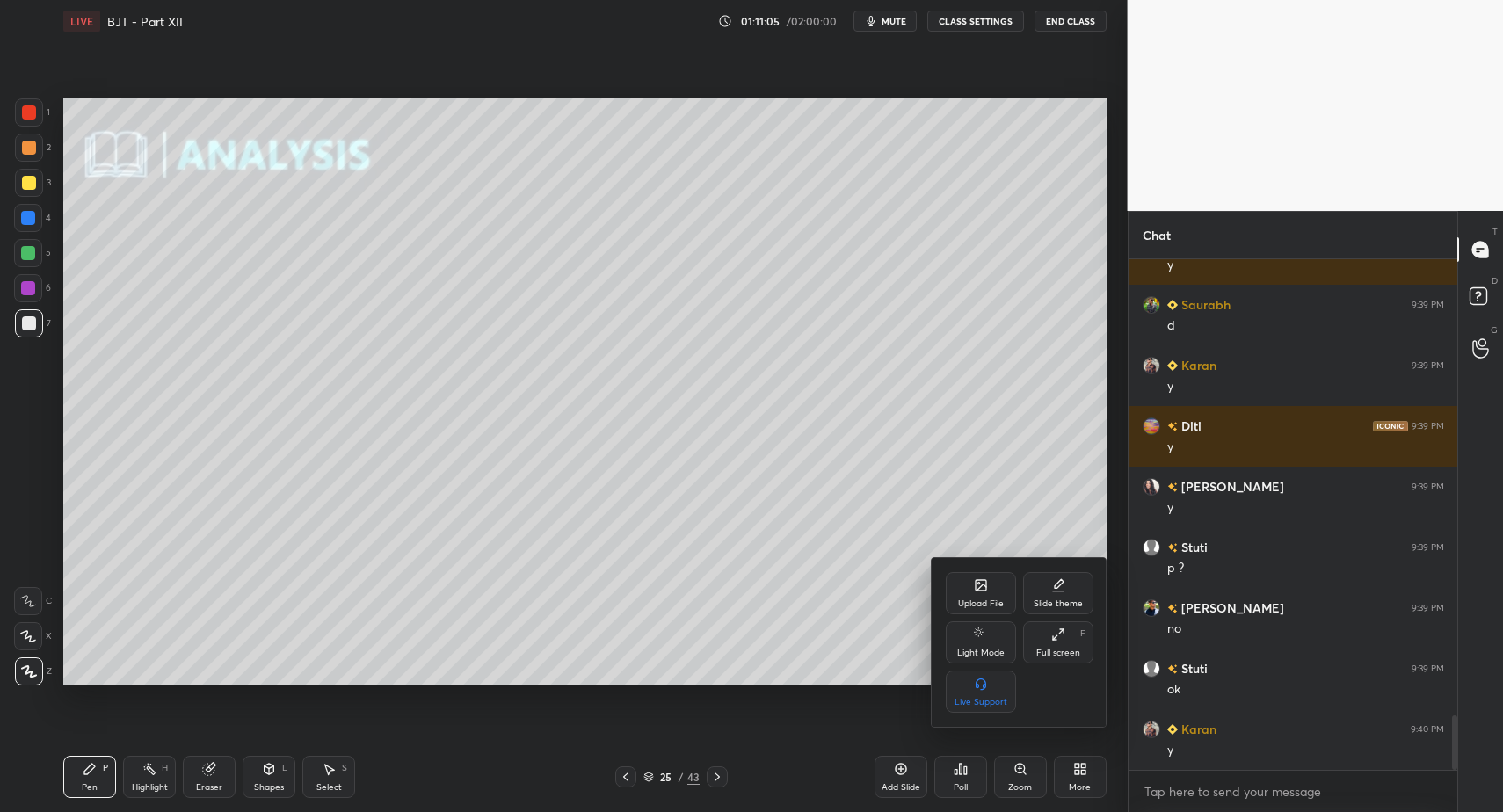
drag, startPoint x: 977, startPoint y: 625, endPoint x: 979, endPoint y: 611, distance: 14.1
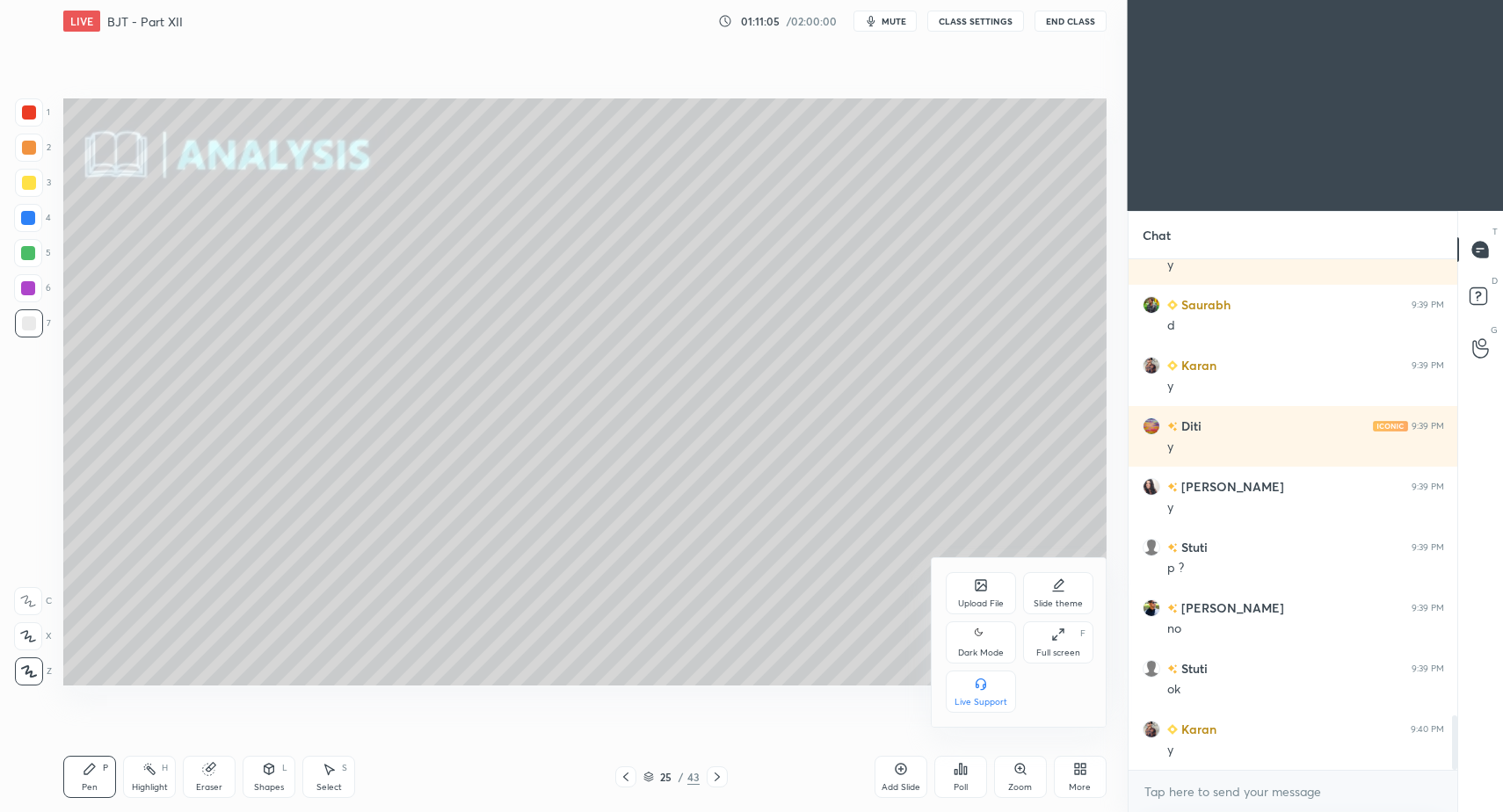
drag, startPoint x: 973, startPoint y: 649, endPoint x: 978, endPoint y: 613, distance: 36.3
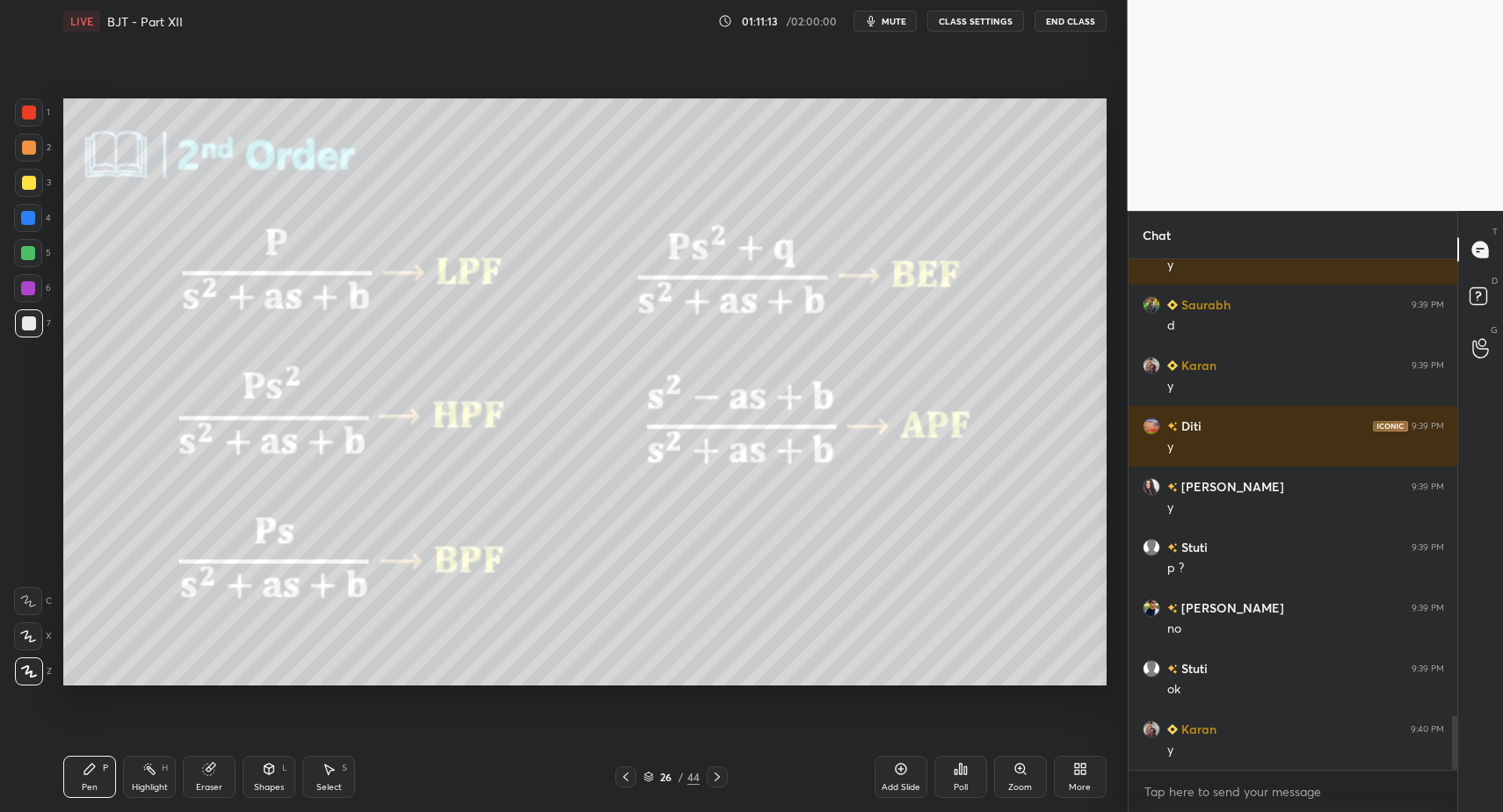
drag, startPoint x: 33, startPoint y: 252, endPoint x: 37, endPoint y: 213, distance: 39.2
drag, startPoint x: 20, startPoint y: 330, endPoint x: 29, endPoint y: 322, distance: 12.0
drag, startPoint x: 47, startPoint y: 329, endPoint x: 34, endPoint y: 332, distance: 13.3
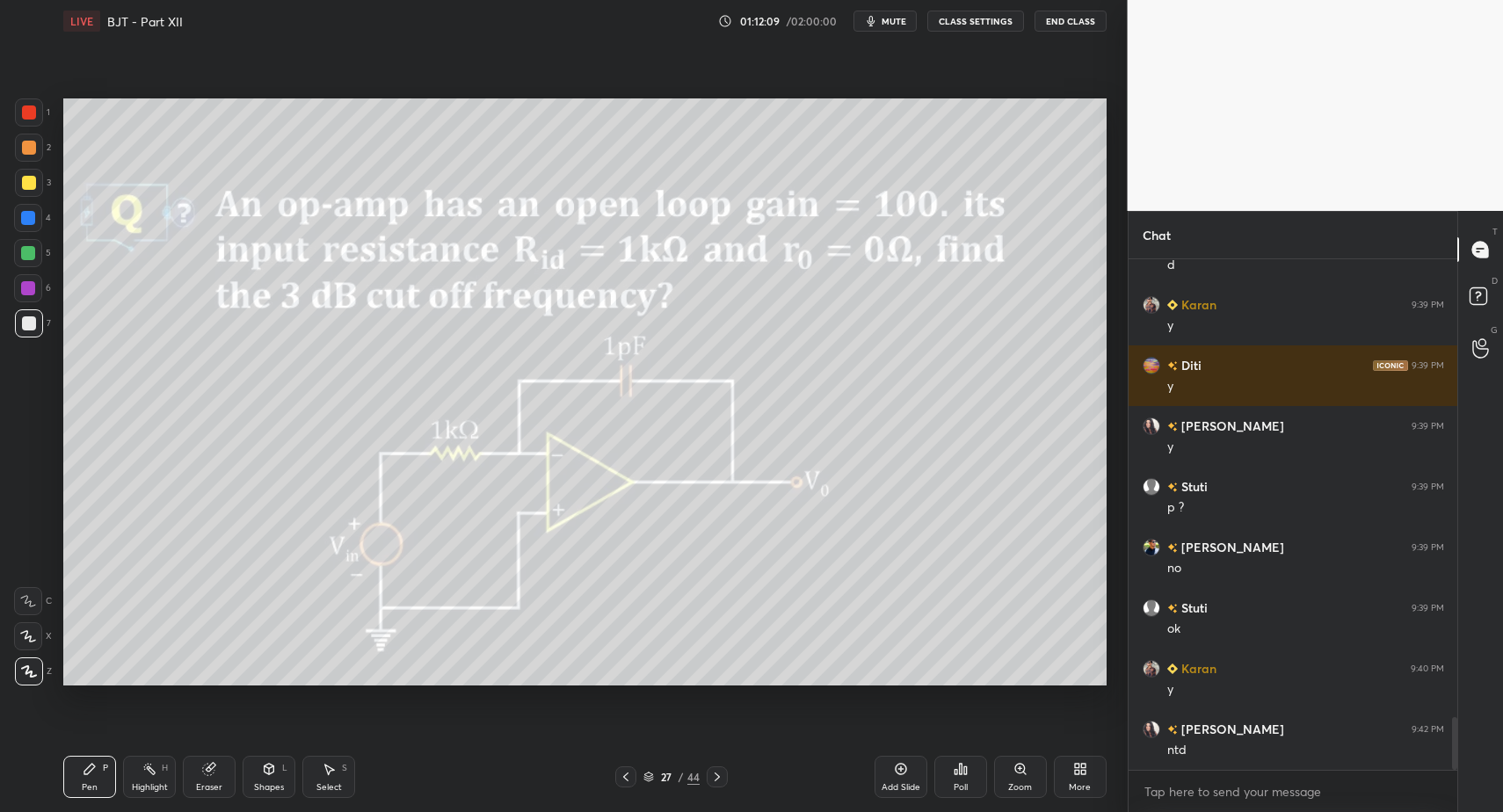
scroll to position [4396, 0]
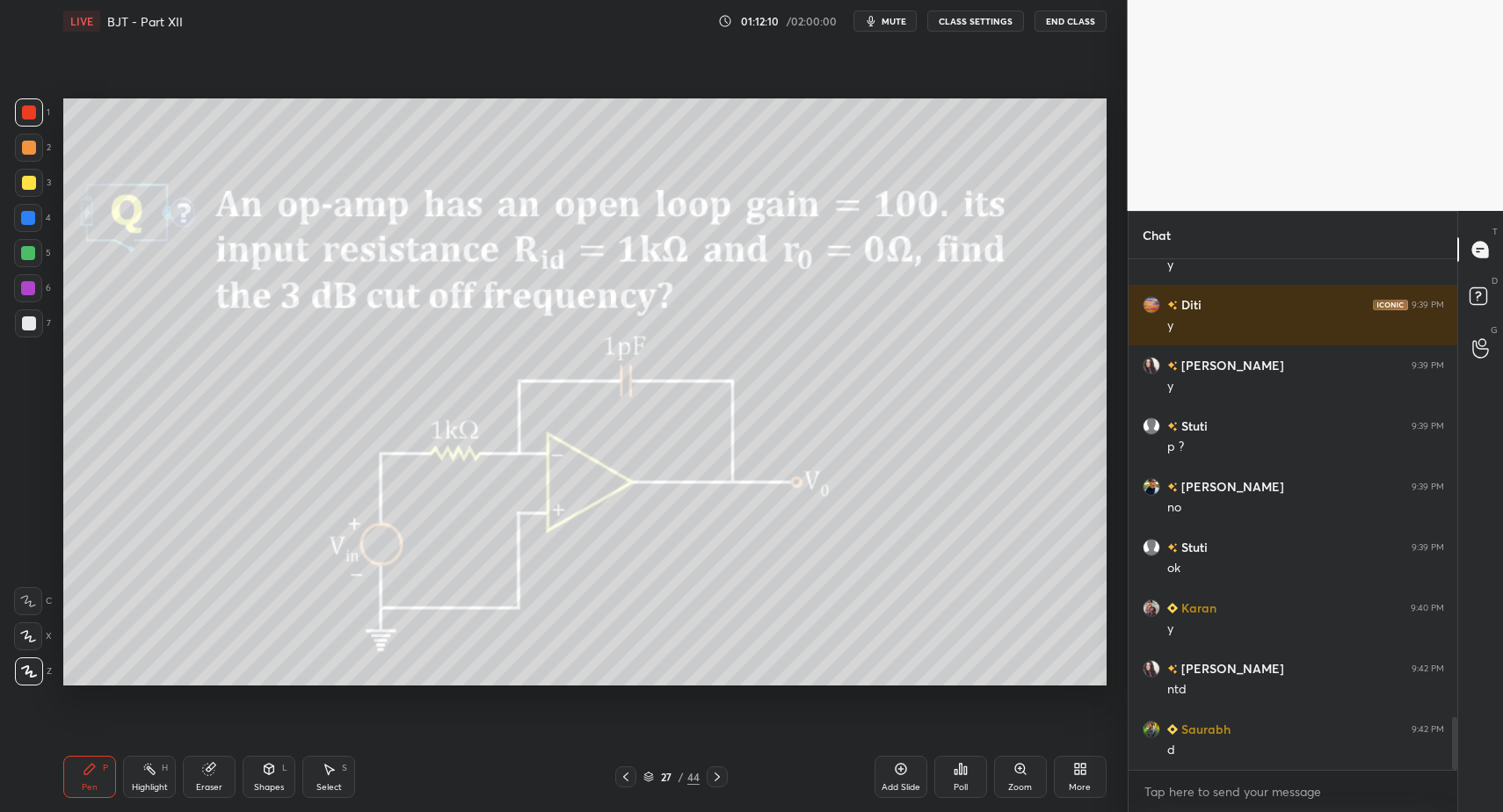
drag, startPoint x: 34, startPoint y: 108, endPoint x: 50, endPoint y: 175, distance: 68.9
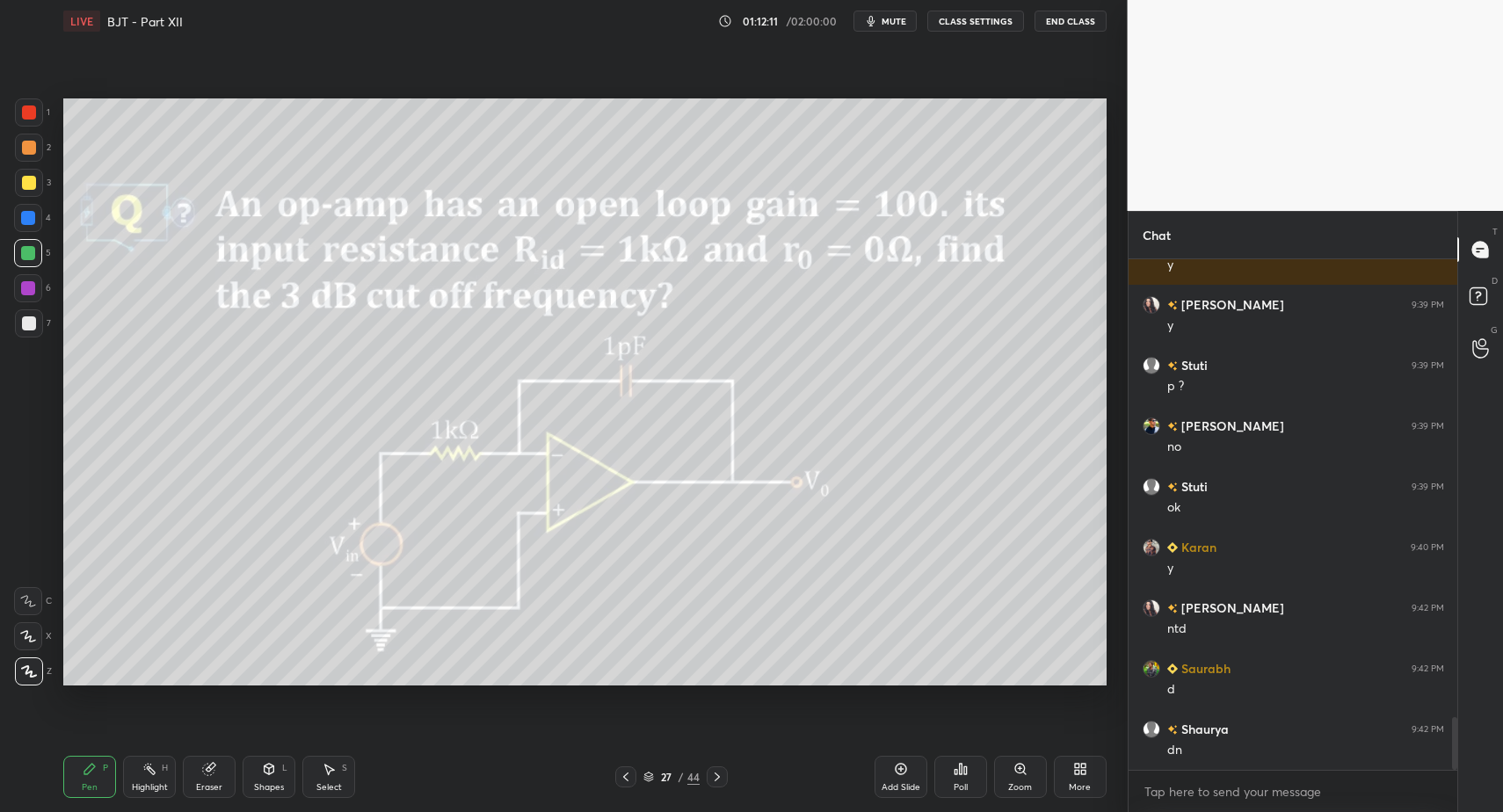
drag, startPoint x: 26, startPoint y: 258, endPoint x: 32, endPoint y: 228, distance: 30.6
drag, startPoint x: 22, startPoint y: 242, endPoint x: 29, endPoint y: 251, distance: 11.4
drag, startPoint x: 29, startPoint y: 251, endPoint x: 27, endPoint y: 260, distance: 9.2
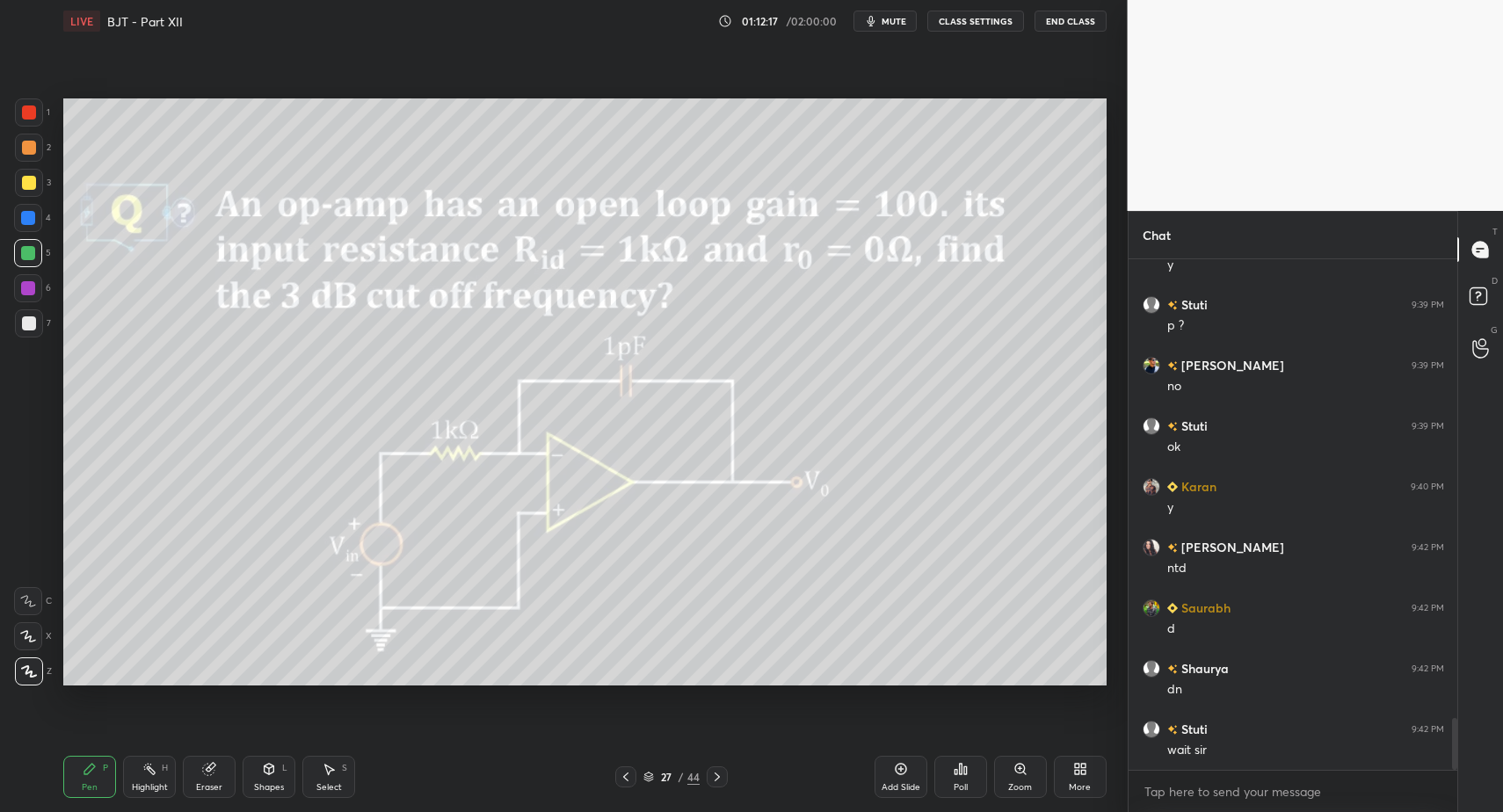
drag, startPoint x: 93, startPoint y: 782, endPoint x: 156, endPoint y: 734, distance: 79.2
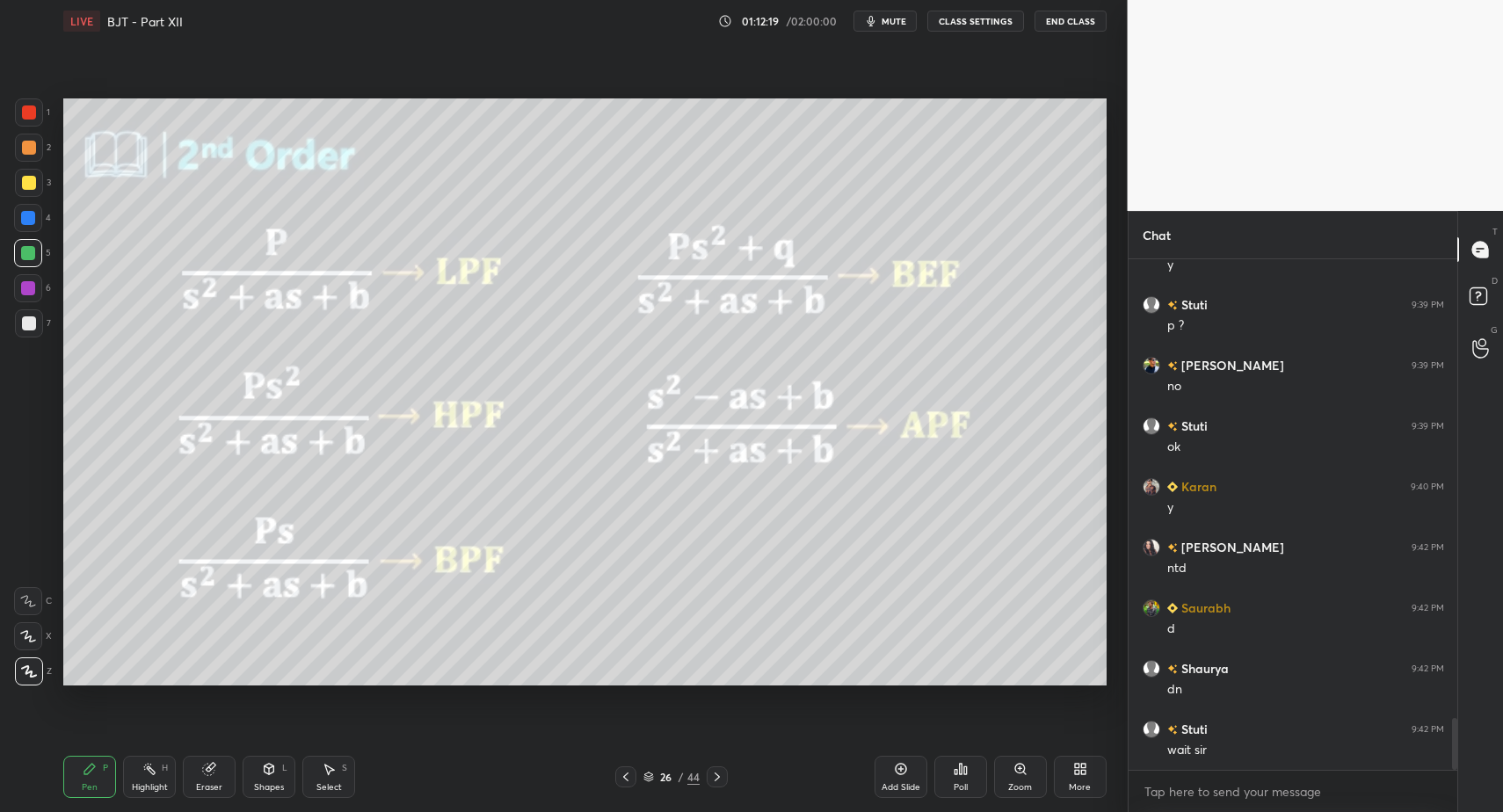
drag, startPoint x: 20, startPoint y: 332, endPoint x: 28, endPoint y: 326, distance: 10.0
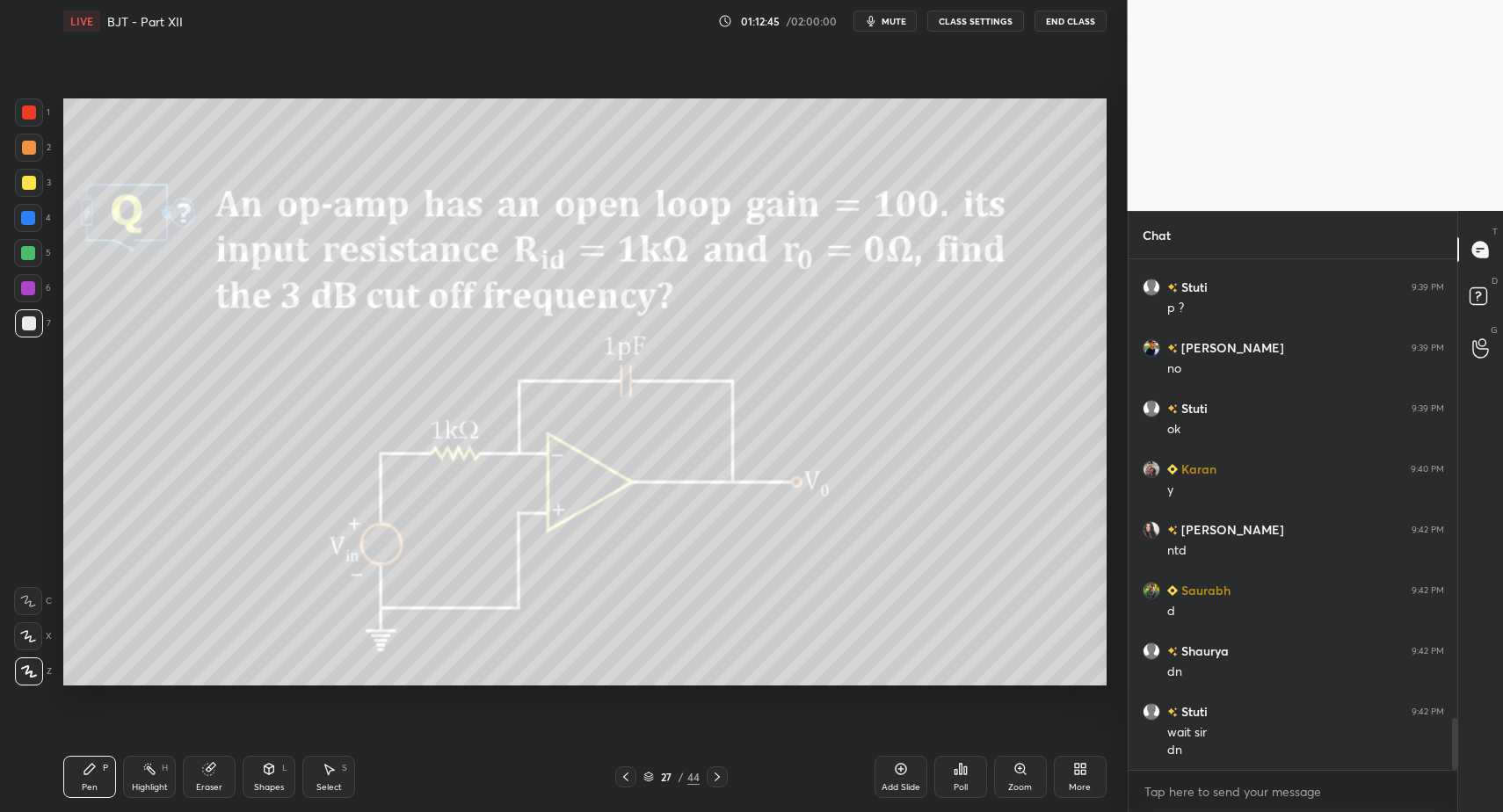
drag, startPoint x: 79, startPoint y: 782, endPoint x: 85, endPoint y: 701, distance: 81.2
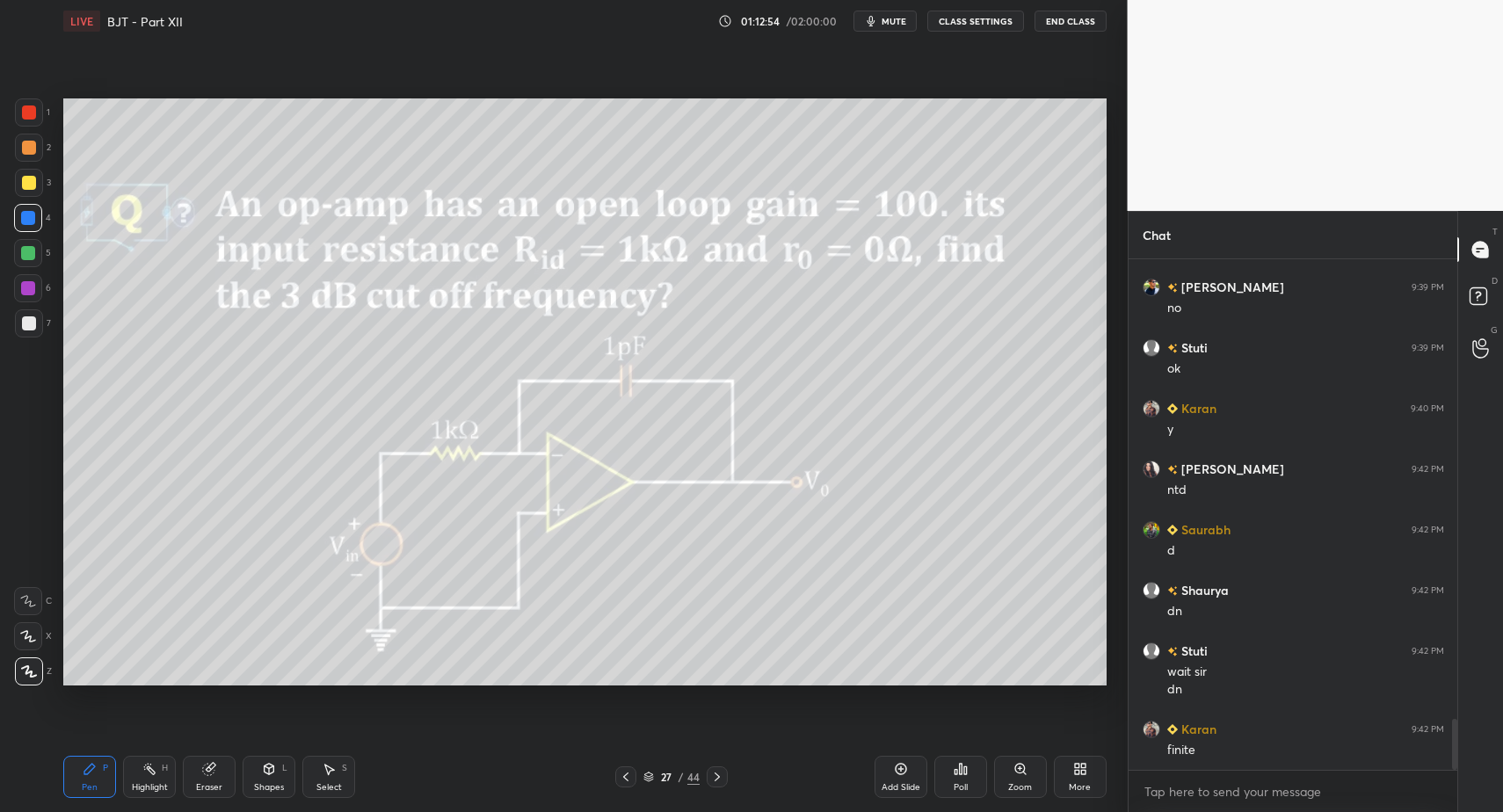
drag, startPoint x: 85, startPoint y: 769, endPoint x: 53, endPoint y: 568, distance: 203.5
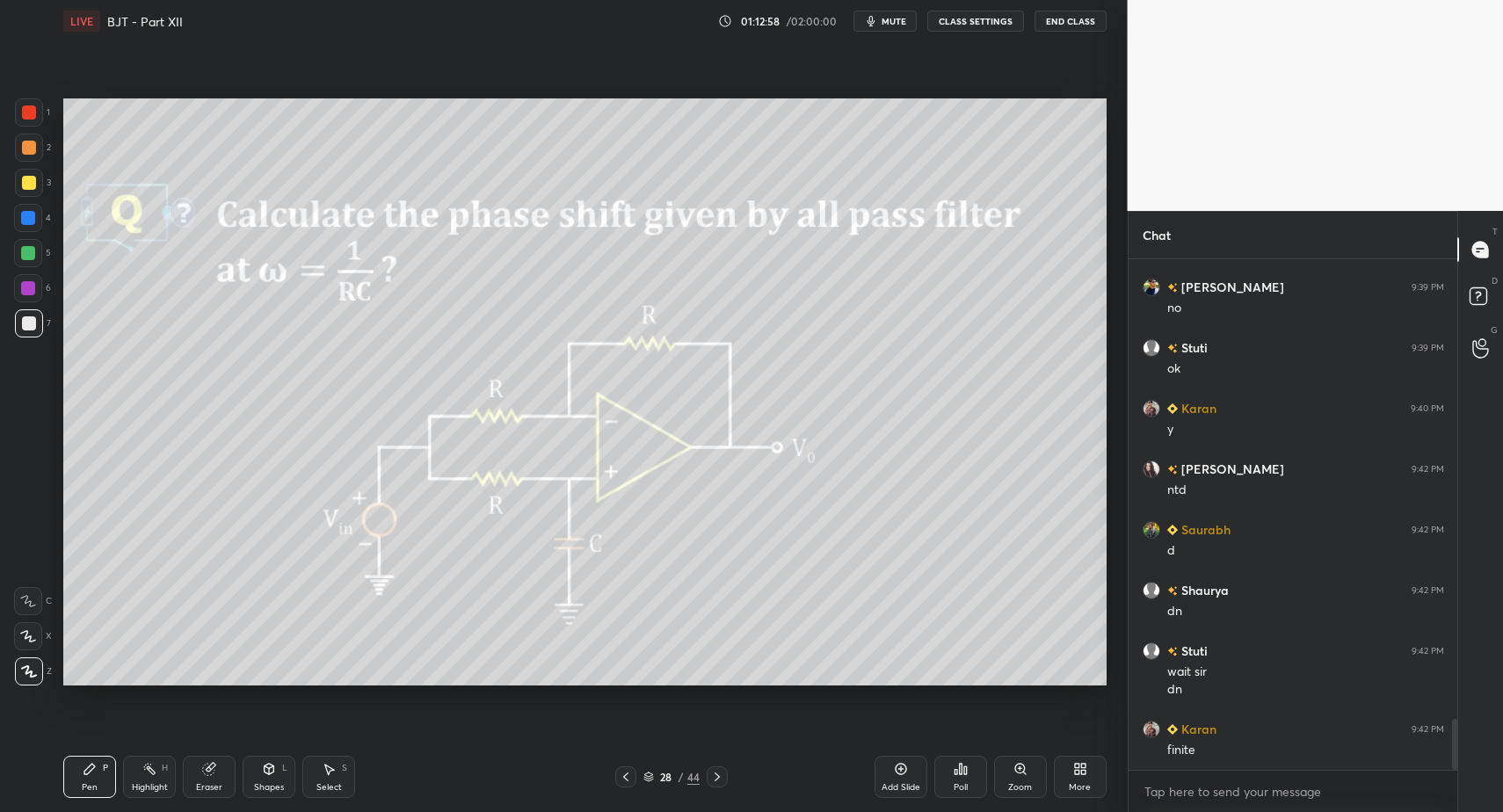
drag, startPoint x: 74, startPoint y: 771, endPoint x: 78, endPoint y: 697, distance: 74.1
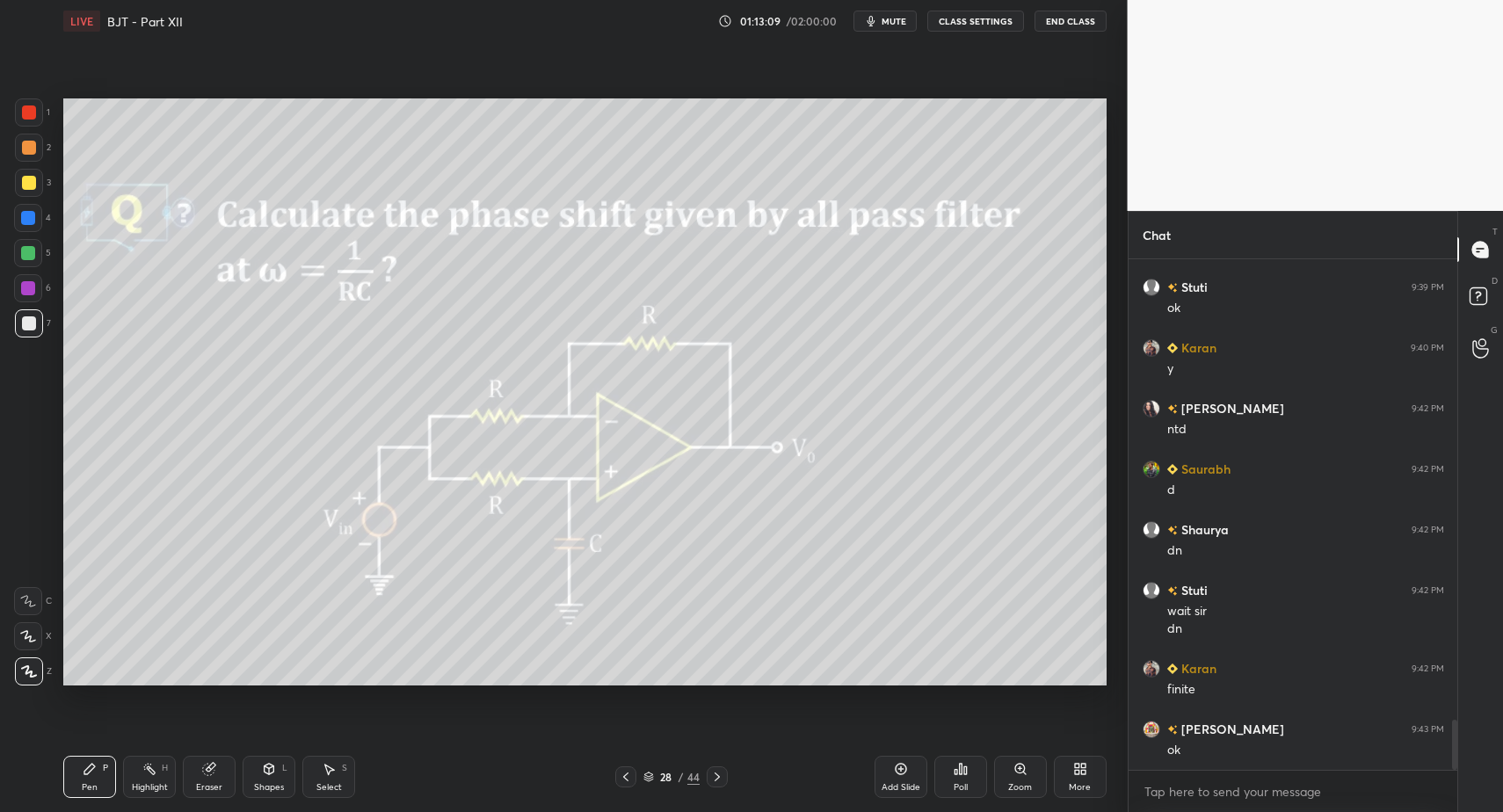
drag, startPoint x: 92, startPoint y: 774, endPoint x: 320, endPoint y: 688, distance: 243.7
drag, startPoint x: 153, startPoint y: 788, endPoint x: 155, endPoint y: 766, distance: 22.1
drag, startPoint x: 155, startPoint y: 766, endPoint x: 201, endPoint y: 724, distance: 62.3
drag, startPoint x: 255, startPoint y: 781, endPoint x: 254, endPoint y: 751, distance: 30.0
drag, startPoint x: 94, startPoint y: 766, endPoint x: 87, endPoint y: 773, distance: 9.9
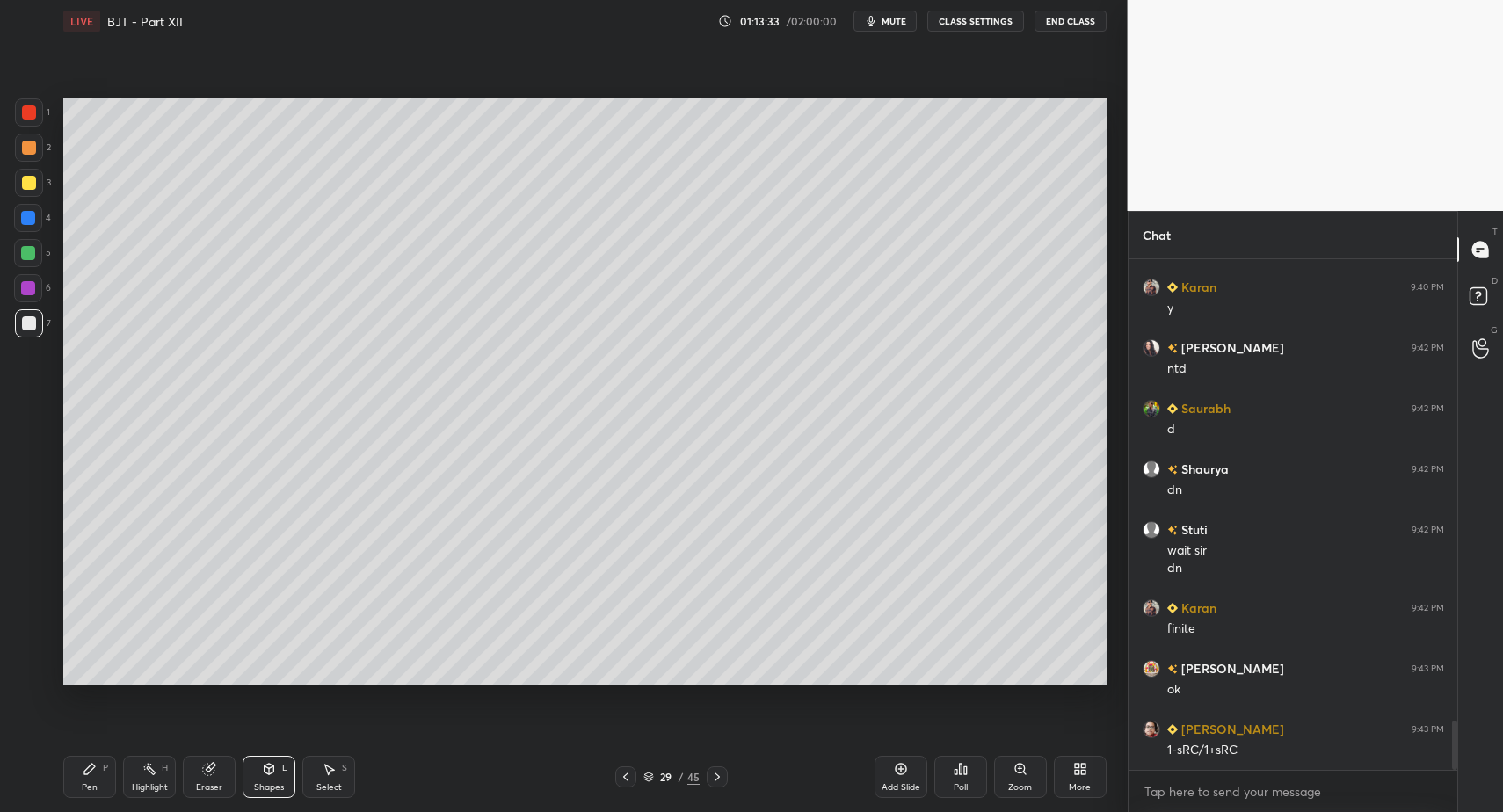
scroll to position [4777, 0]
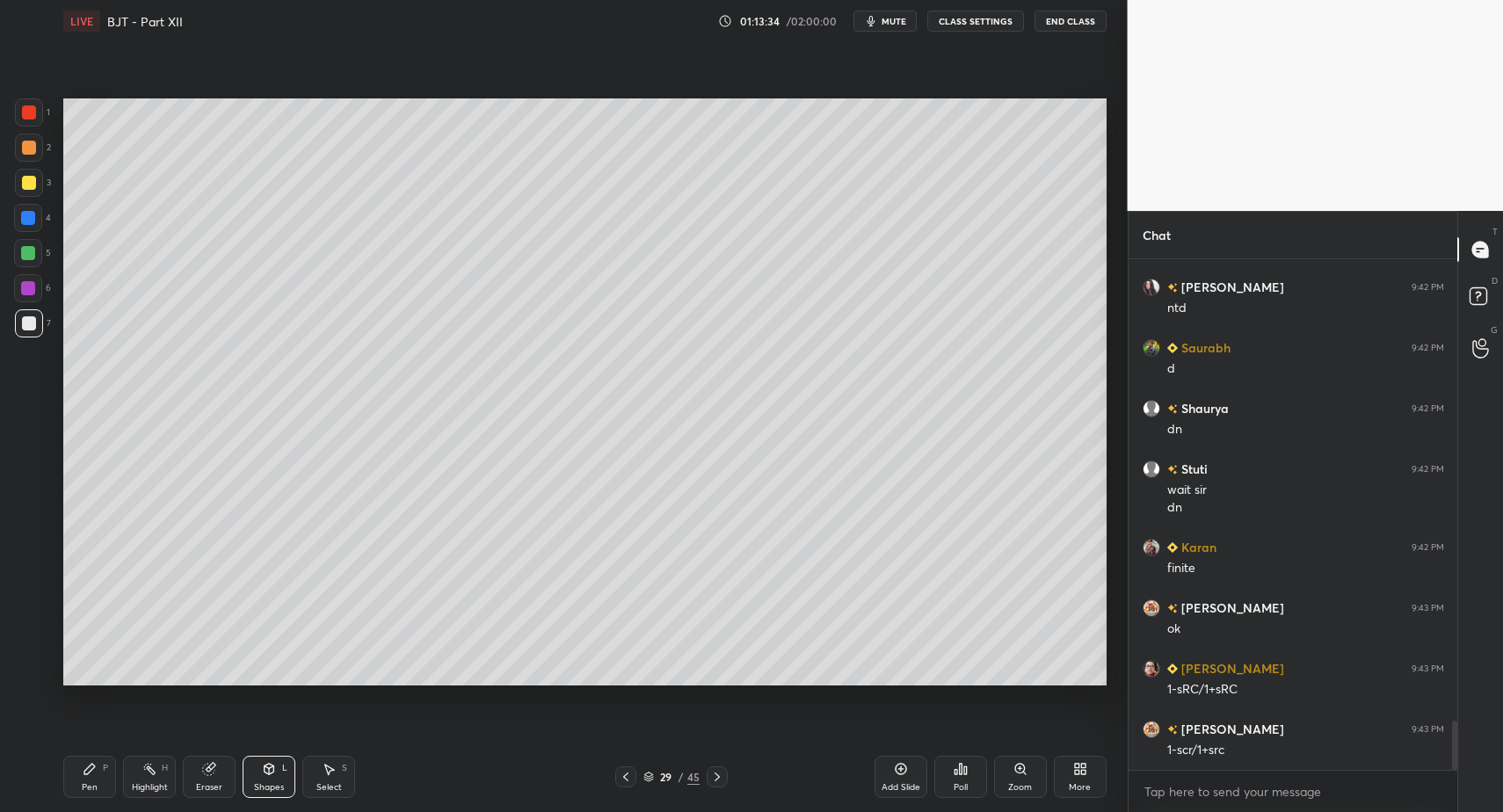
drag, startPoint x: 623, startPoint y: 774, endPoint x: 613, endPoint y: 774, distance: 10.0
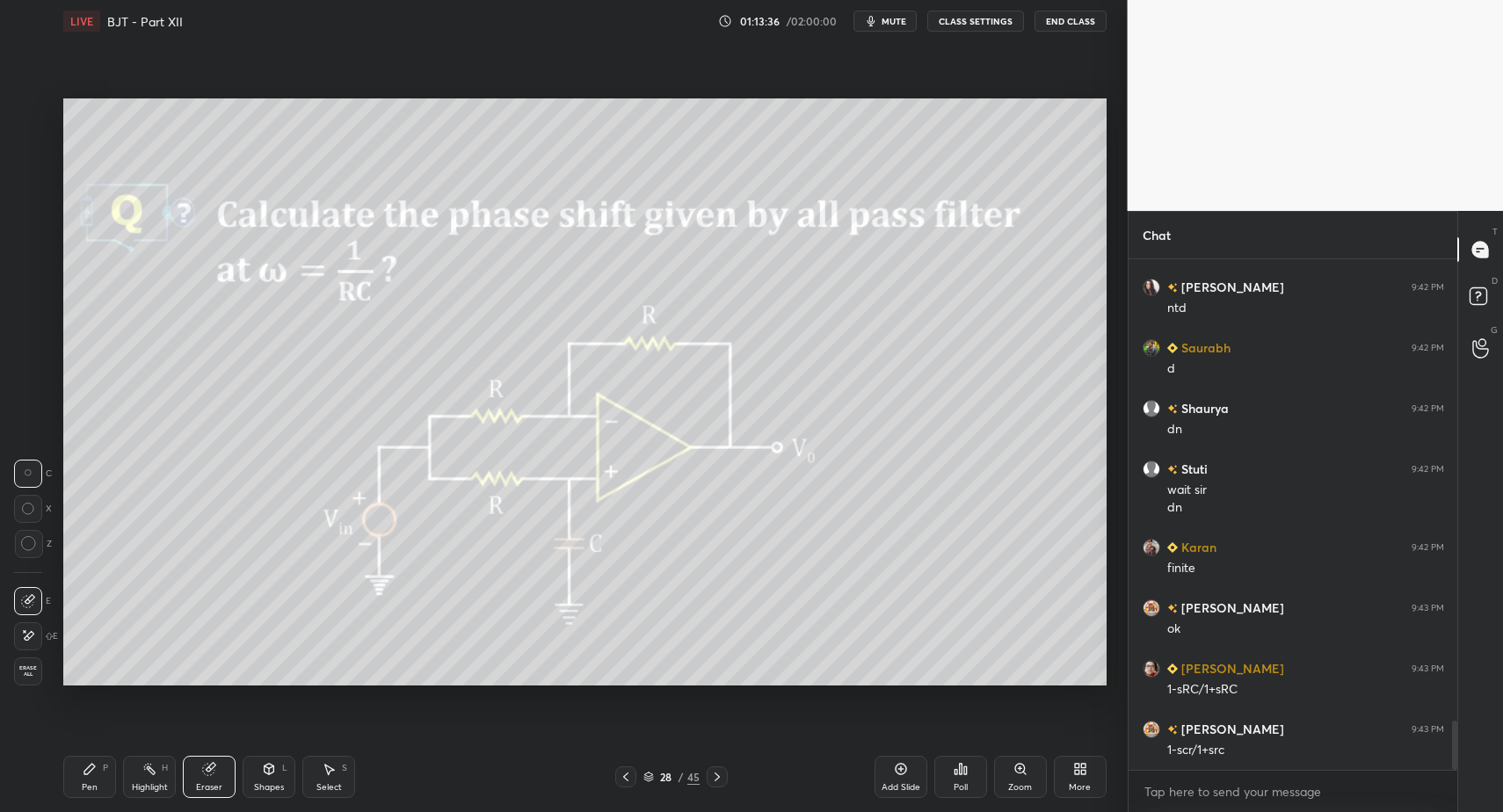
drag, startPoint x: 162, startPoint y: 788, endPoint x: 152, endPoint y: 777, distance: 14.9
drag, startPoint x: 152, startPoint y: 777, endPoint x: 205, endPoint y: 688, distance: 103.6
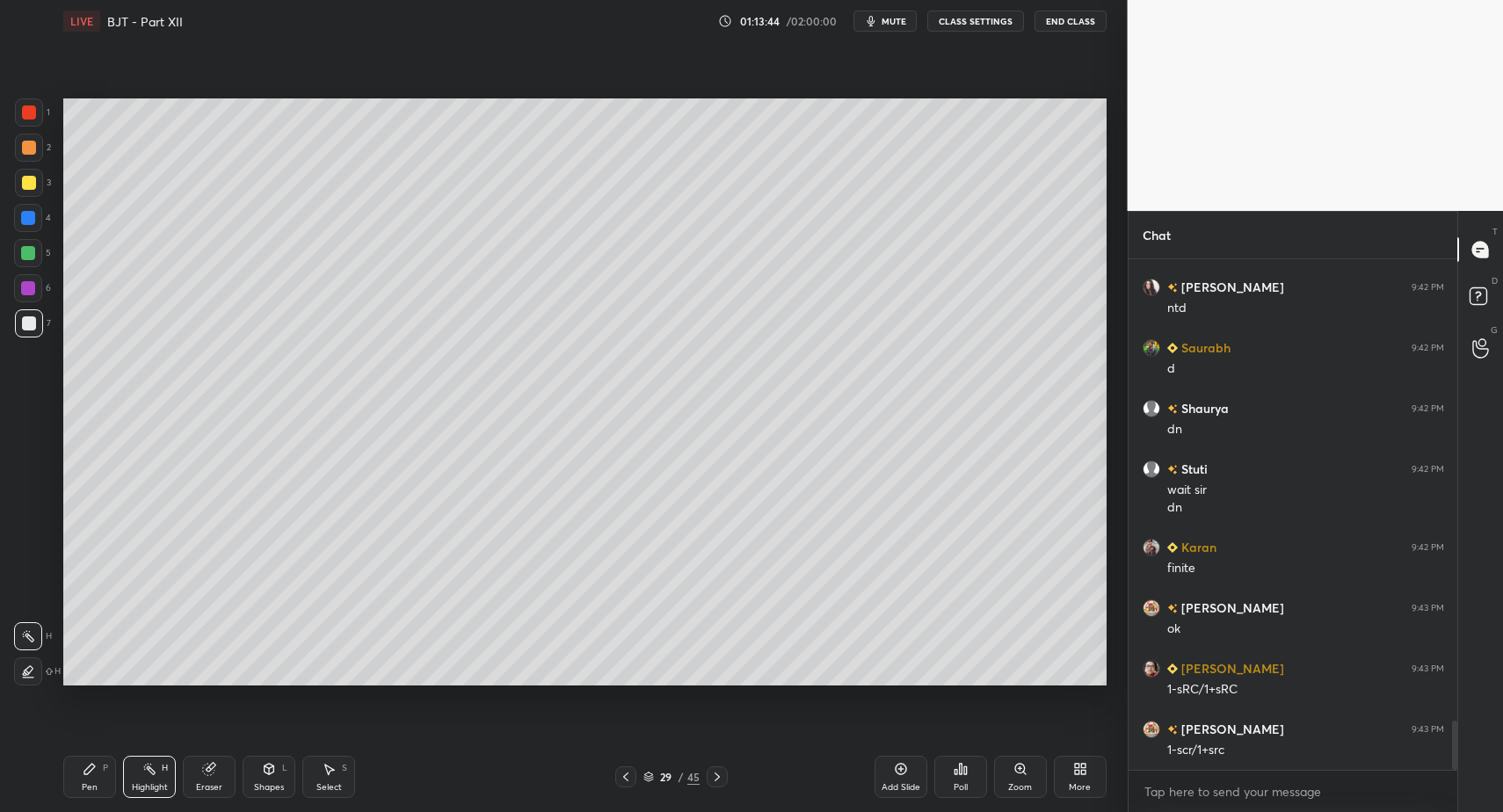
drag, startPoint x: 78, startPoint y: 777, endPoint x: 85, endPoint y: 771, distance: 9.2
drag, startPoint x: 93, startPoint y: 765, endPoint x: 109, endPoint y: 705, distance: 62.1
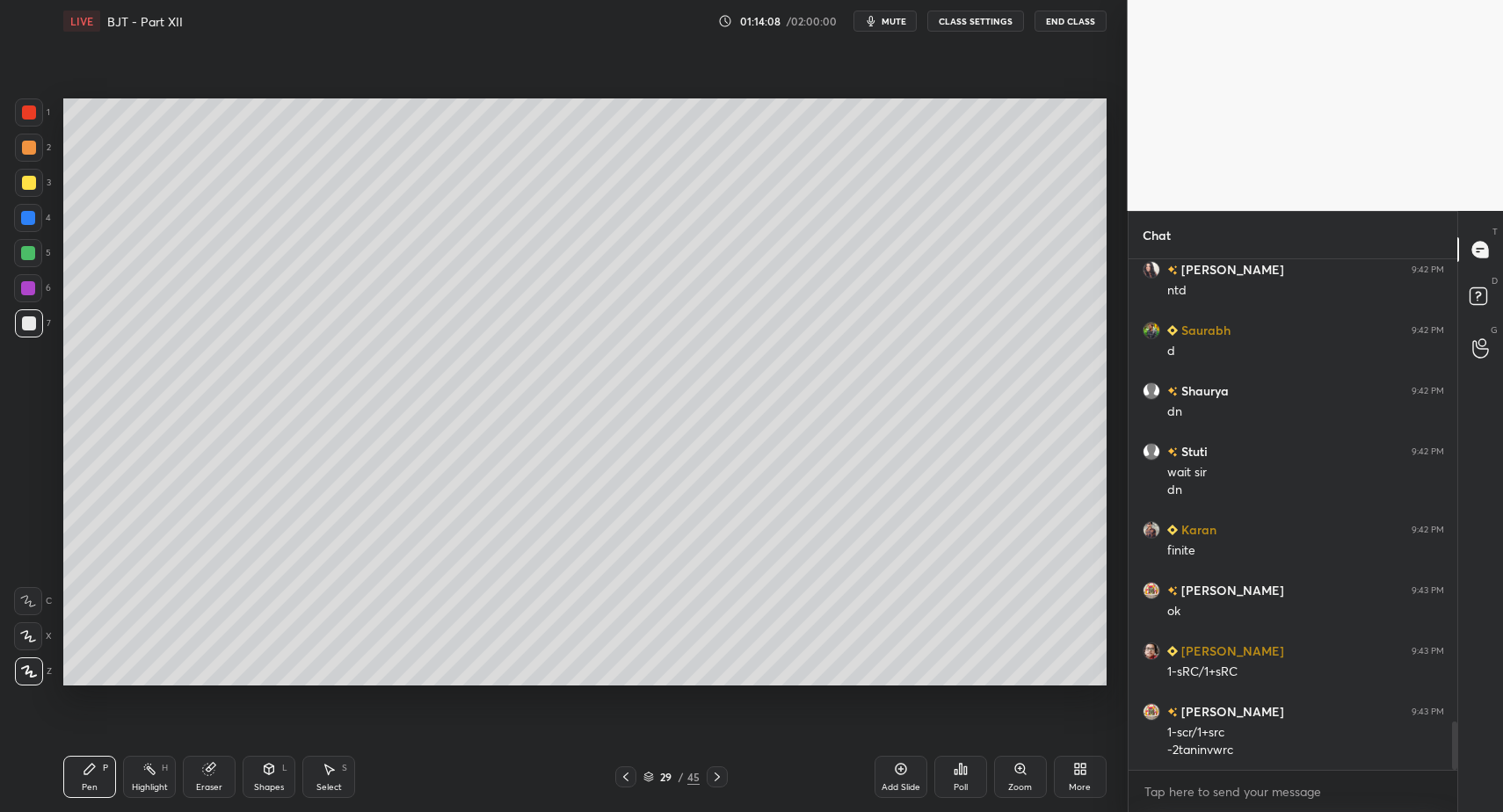
scroll to position [4855, 0]
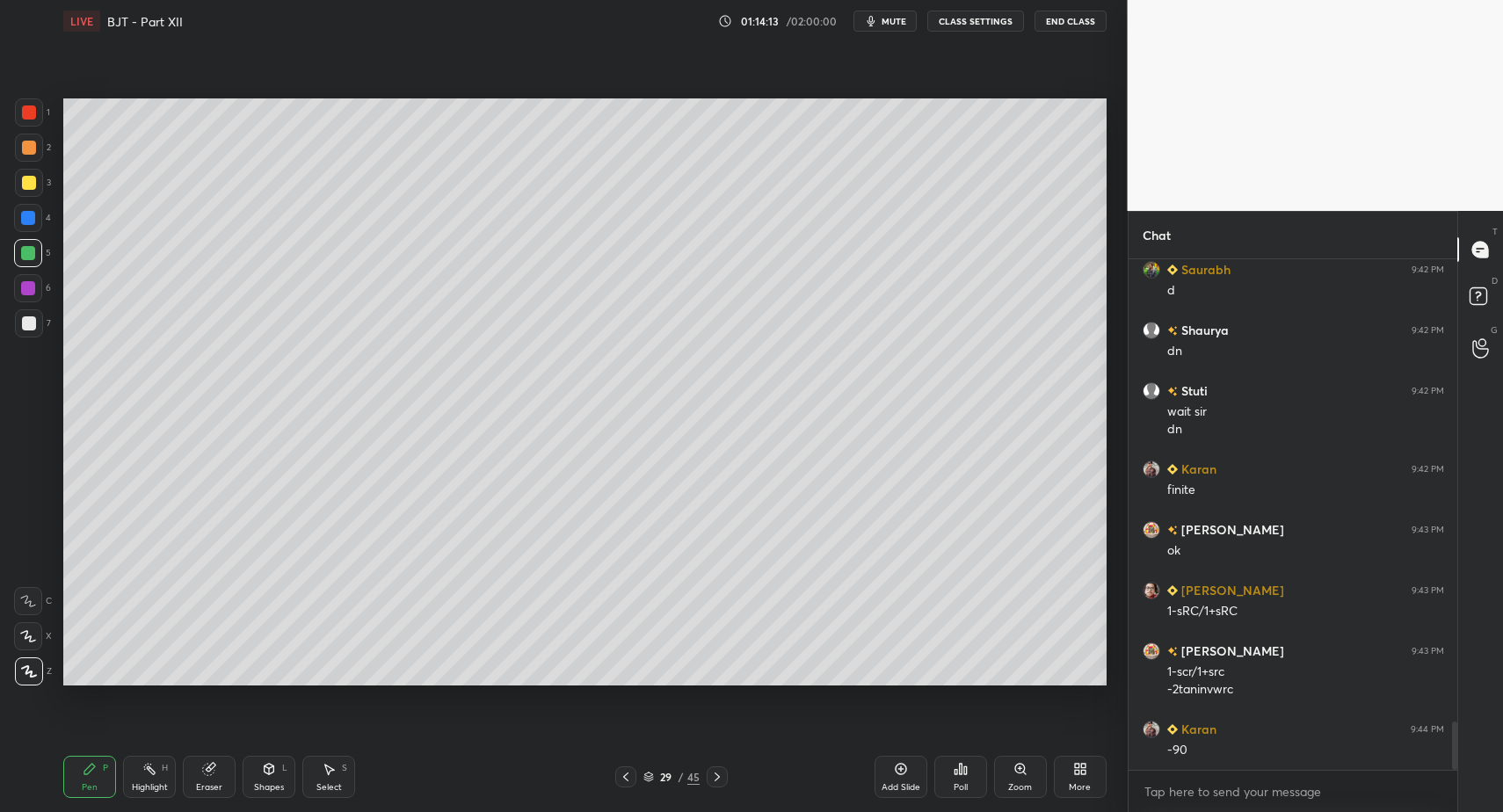
drag, startPoint x: 282, startPoint y: 783, endPoint x: 266, endPoint y: 765, distance: 24.1
drag, startPoint x: 104, startPoint y: 777, endPoint x: 97, endPoint y: 756, distance: 22.1
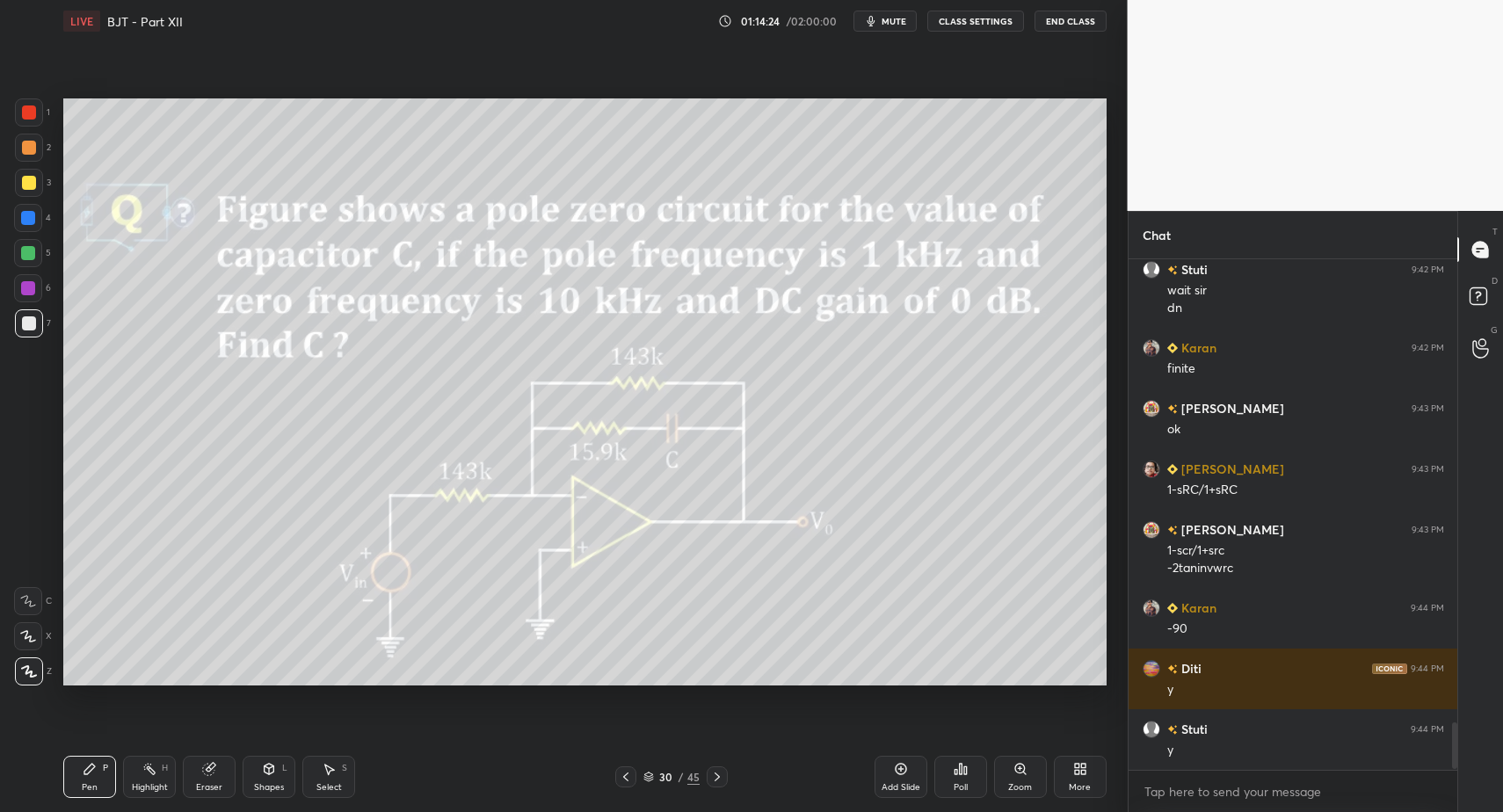
scroll to position [5038, 0]
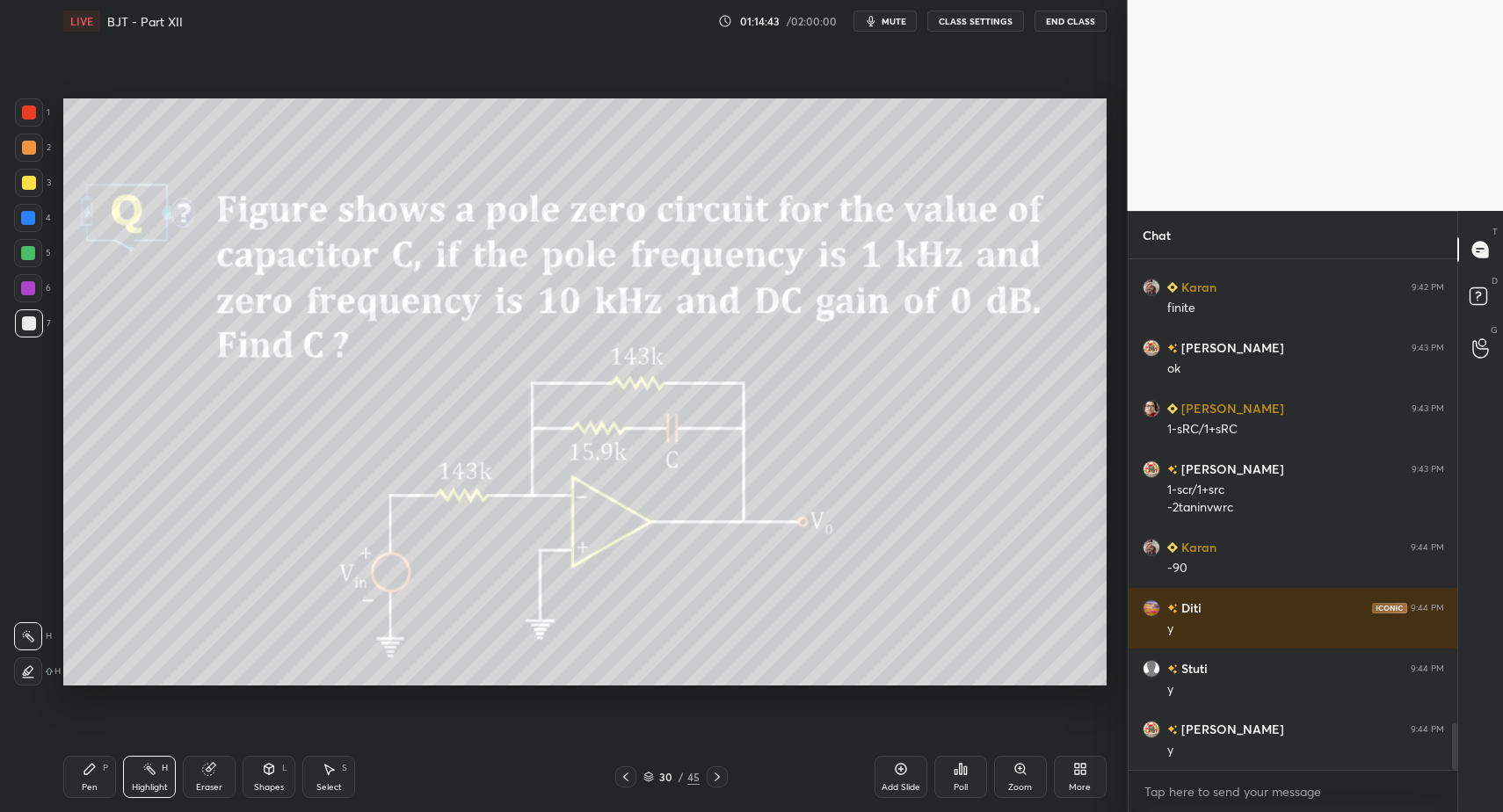
drag, startPoint x: 267, startPoint y: 765, endPoint x: 264, endPoint y: 747, distance: 18.2
drag, startPoint x: 88, startPoint y: 758, endPoint x: 93, endPoint y: 771, distance: 13.9
drag, startPoint x: 92, startPoint y: 773, endPoint x: 47, endPoint y: 535, distance: 242.2
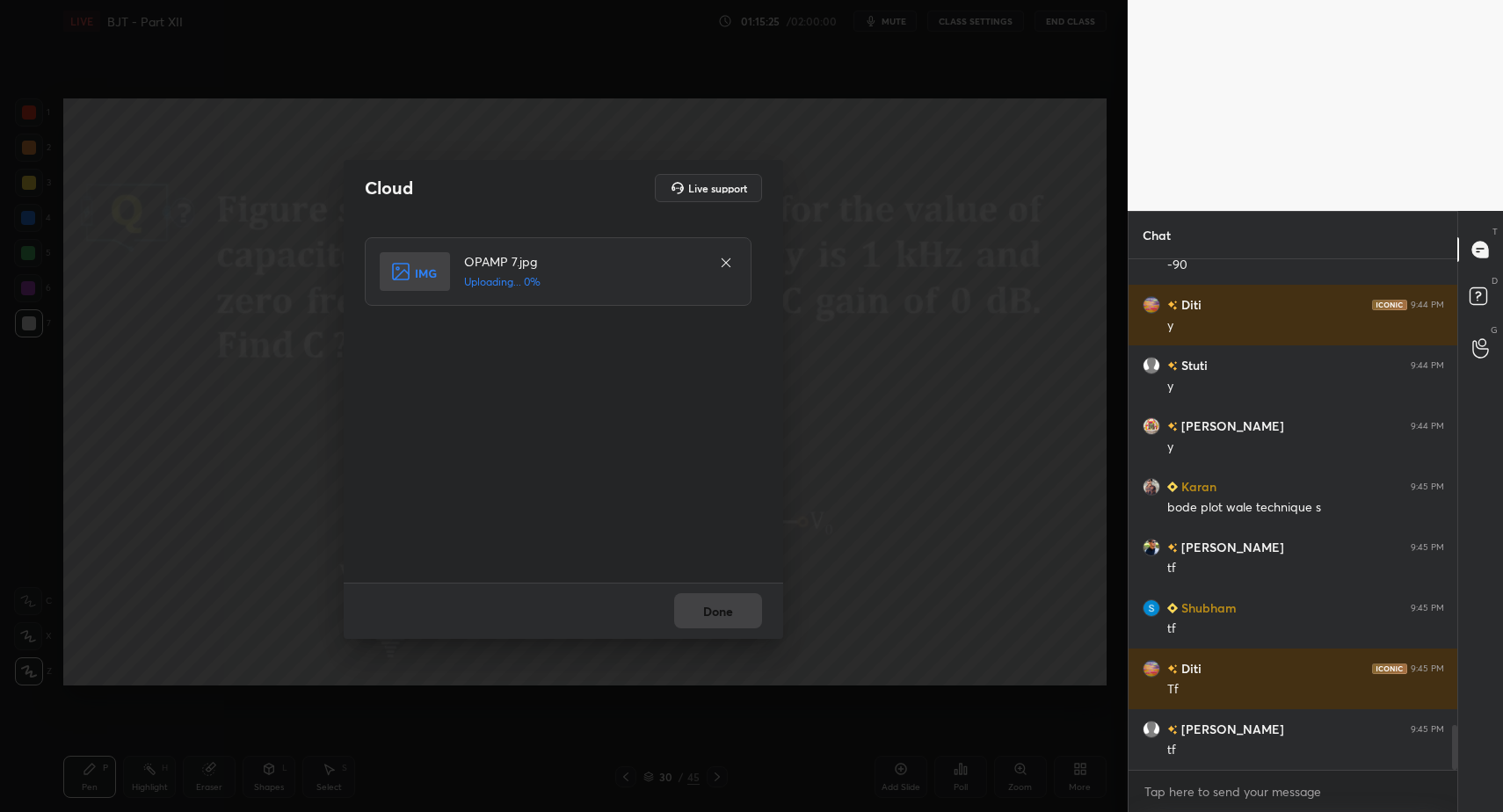
scroll to position [5401, 0]
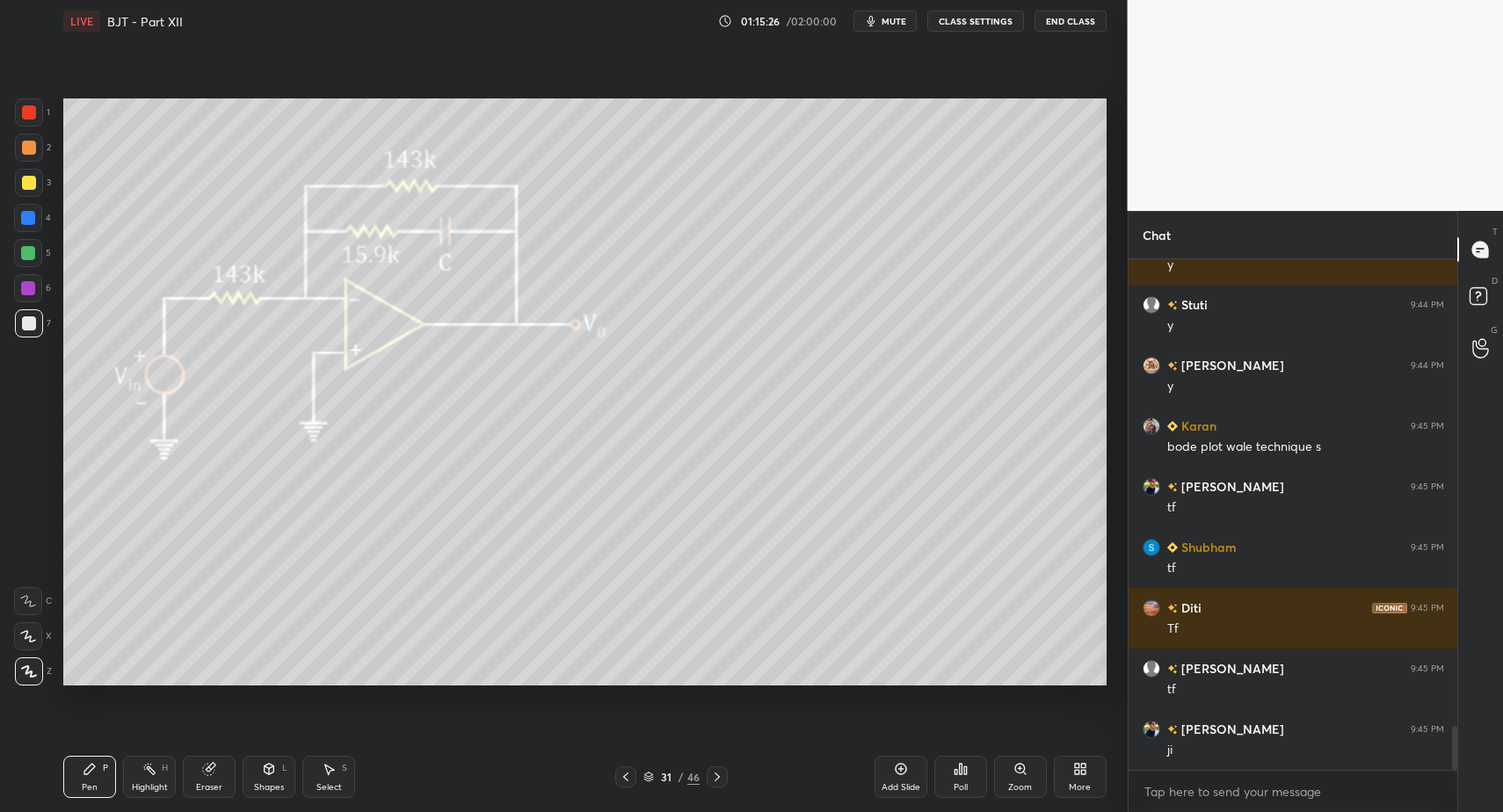
drag, startPoint x: 294, startPoint y: 775, endPoint x: 284, endPoint y: 751, distance: 26.0
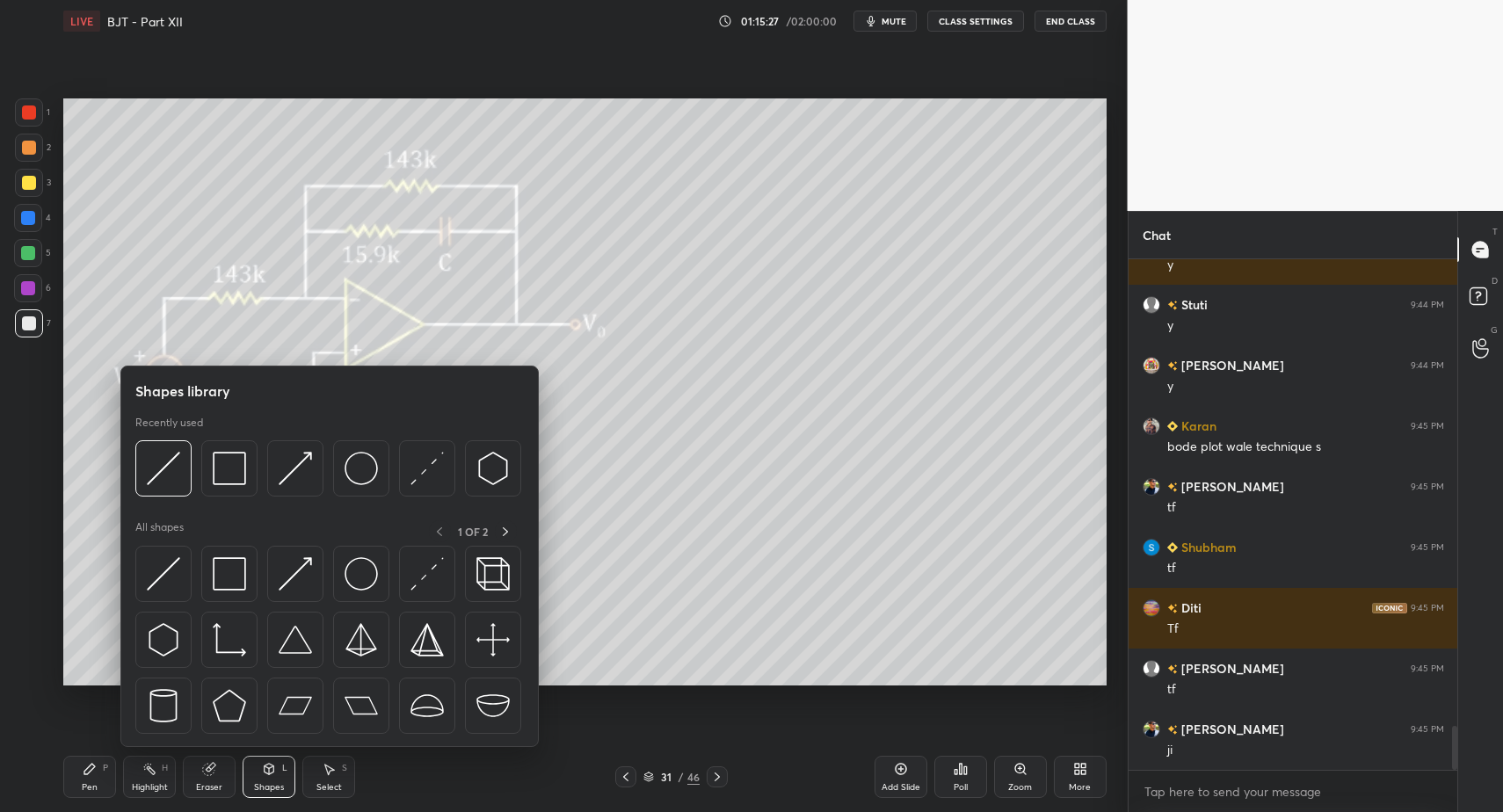
drag, startPoint x: 87, startPoint y: 784, endPoint x: 99, endPoint y: 748, distance: 37.9
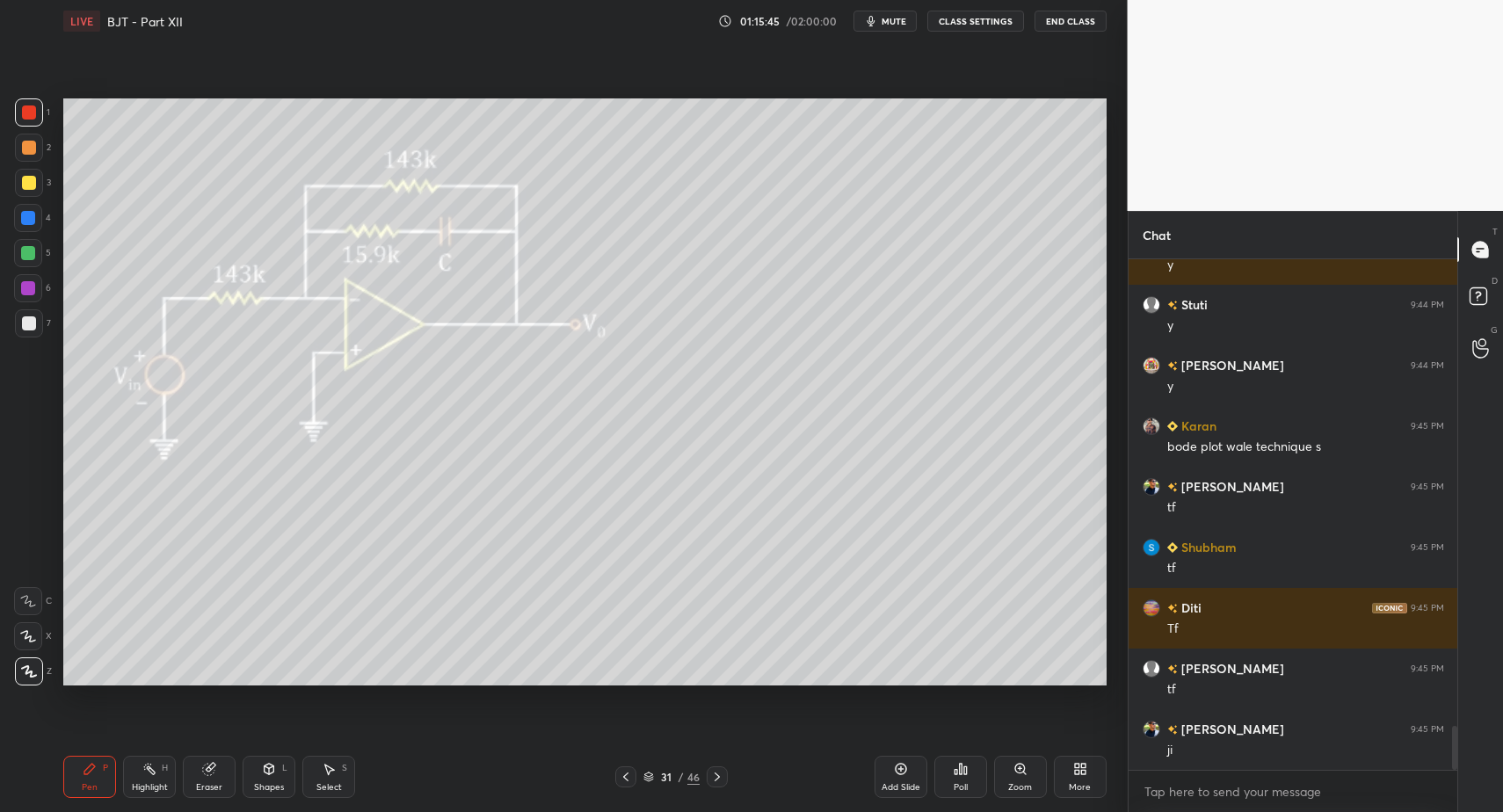
drag, startPoint x: 39, startPoint y: 631, endPoint x: 56, endPoint y: 634, distance: 17.3
drag, startPoint x: 89, startPoint y: 740, endPoint x: 98, endPoint y: 718, distance: 23.8
drag, startPoint x: 74, startPoint y: 767, endPoint x: 229, endPoint y: 696, distance: 170.5
drag, startPoint x: 244, startPoint y: 781, endPoint x: 249, endPoint y: 755, distance: 26.5
drag, startPoint x: 73, startPoint y: 775, endPoint x: 177, endPoint y: 687, distance: 136.2
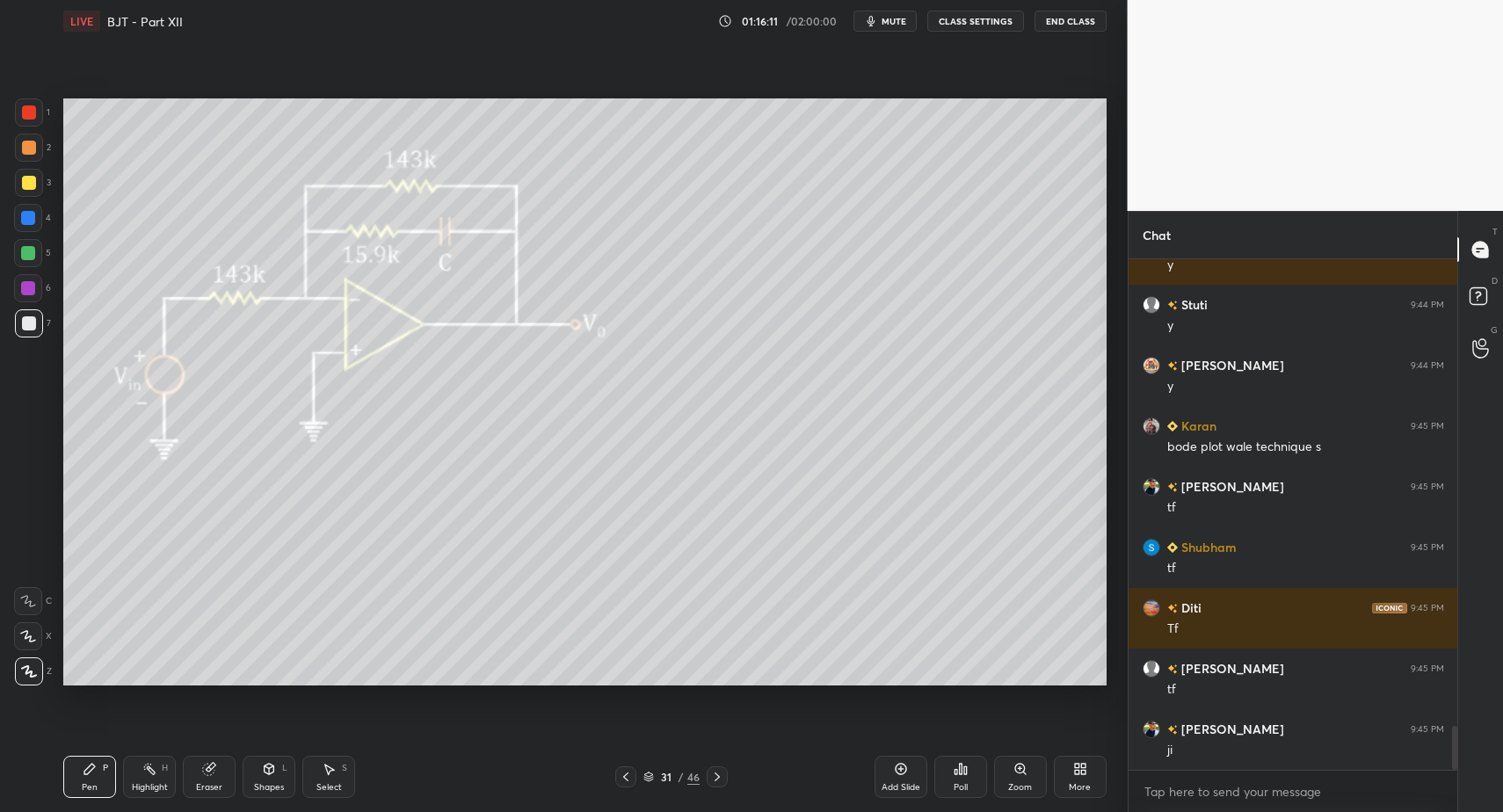
drag, startPoint x: 286, startPoint y: 776, endPoint x: 282, endPoint y: 758, distance: 18.4
drag, startPoint x: 30, startPoint y: 253, endPoint x: 37, endPoint y: 261, distance: 10.6
drag, startPoint x: 30, startPoint y: 317, endPoint x: 41, endPoint y: 477, distance: 160.4
drag, startPoint x: 92, startPoint y: 791, endPoint x: 190, endPoint y: 706, distance: 129.7
drag, startPoint x: 87, startPoint y: 771, endPoint x: 104, endPoint y: 753, distance: 24.8
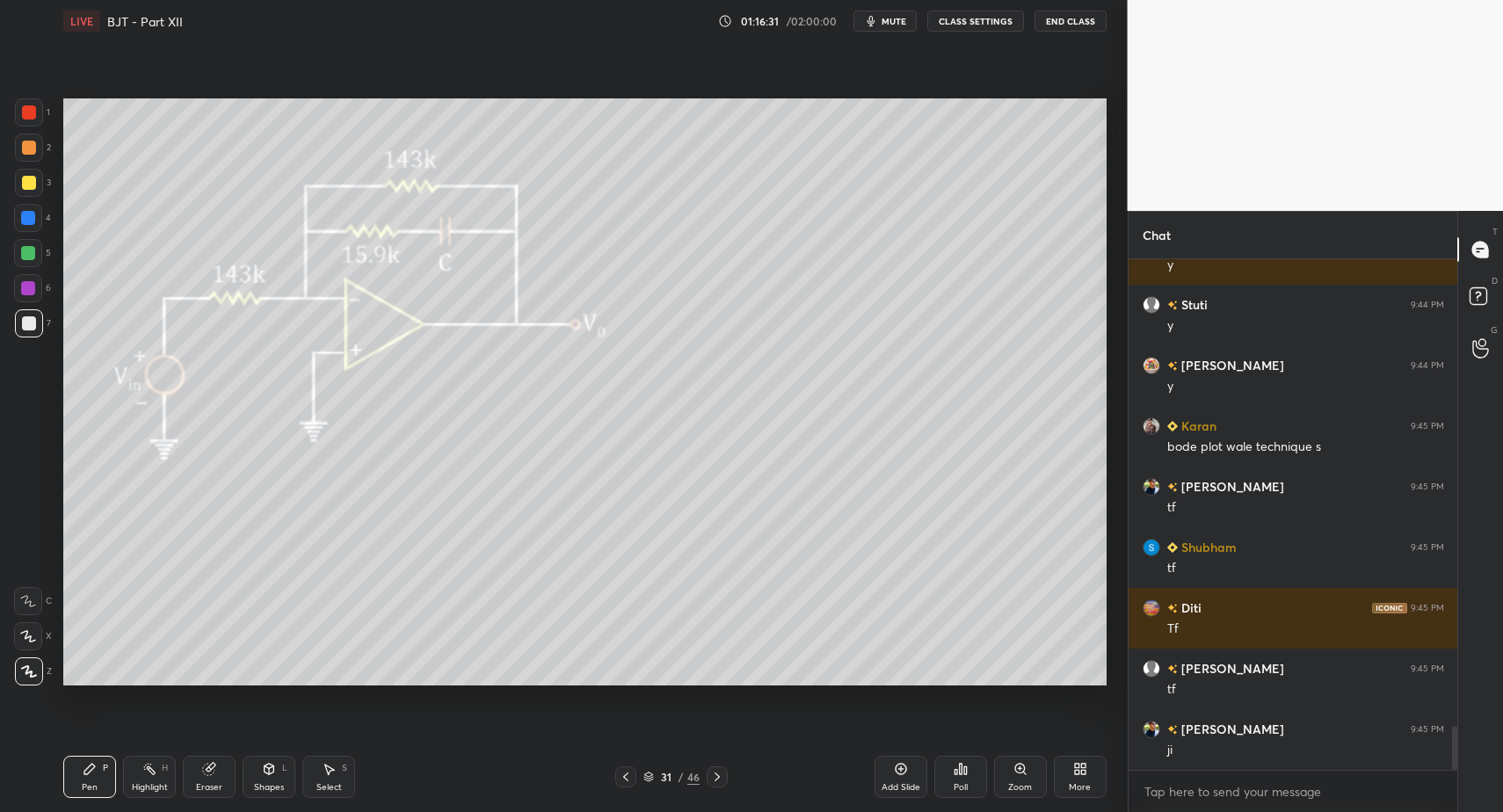
drag, startPoint x: 271, startPoint y: 767, endPoint x: 267, endPoint y: 759, distance: 8.9
drag, startPoint x: 268, startPoint y: 784, endPoint x: 270, endPoint y: 750, distance: 34.1
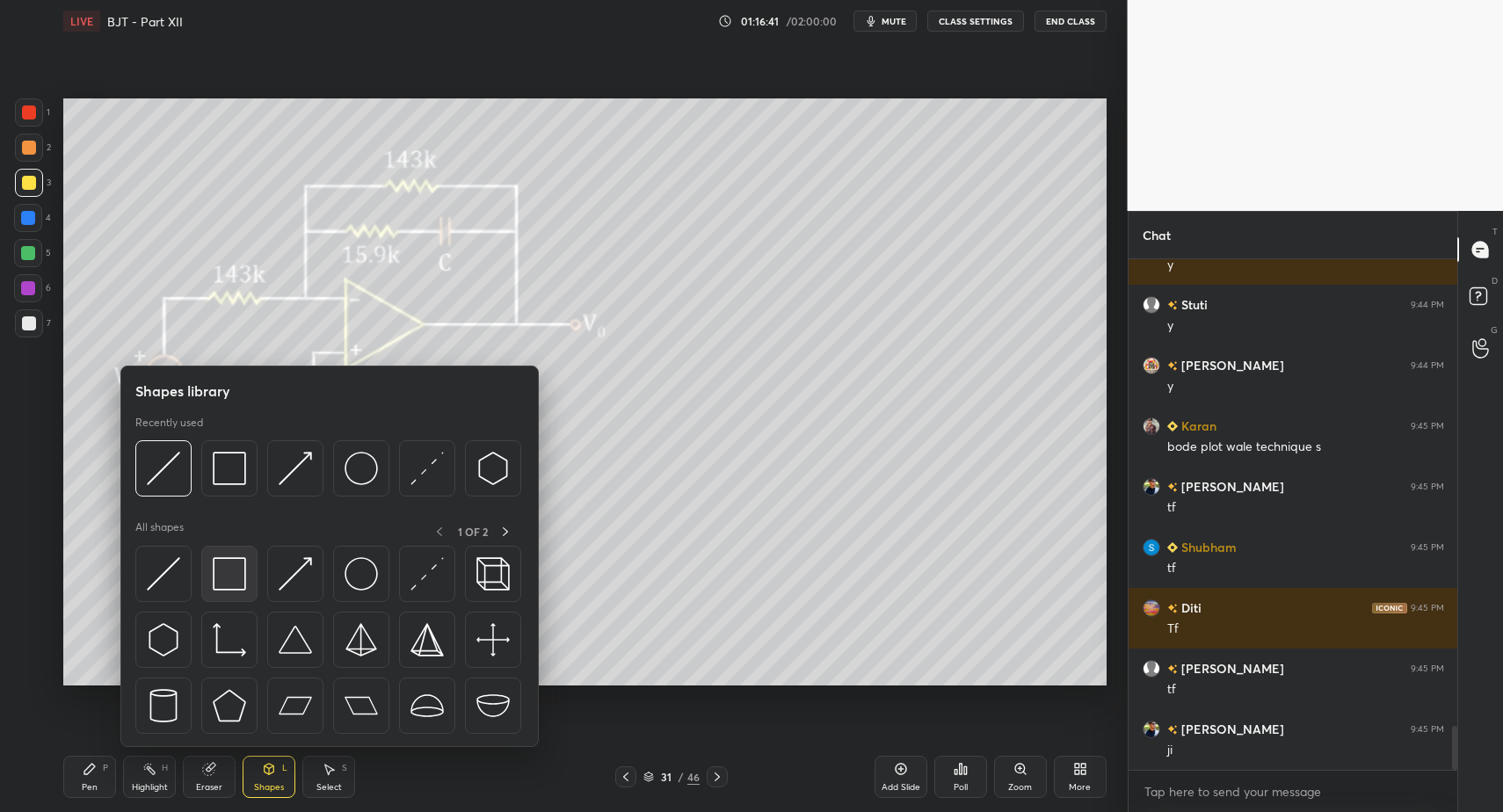
drag, startPoint x: 270, startPoint y: 750, endPoint x: 233, endPoint y: 577, distance: 176.9
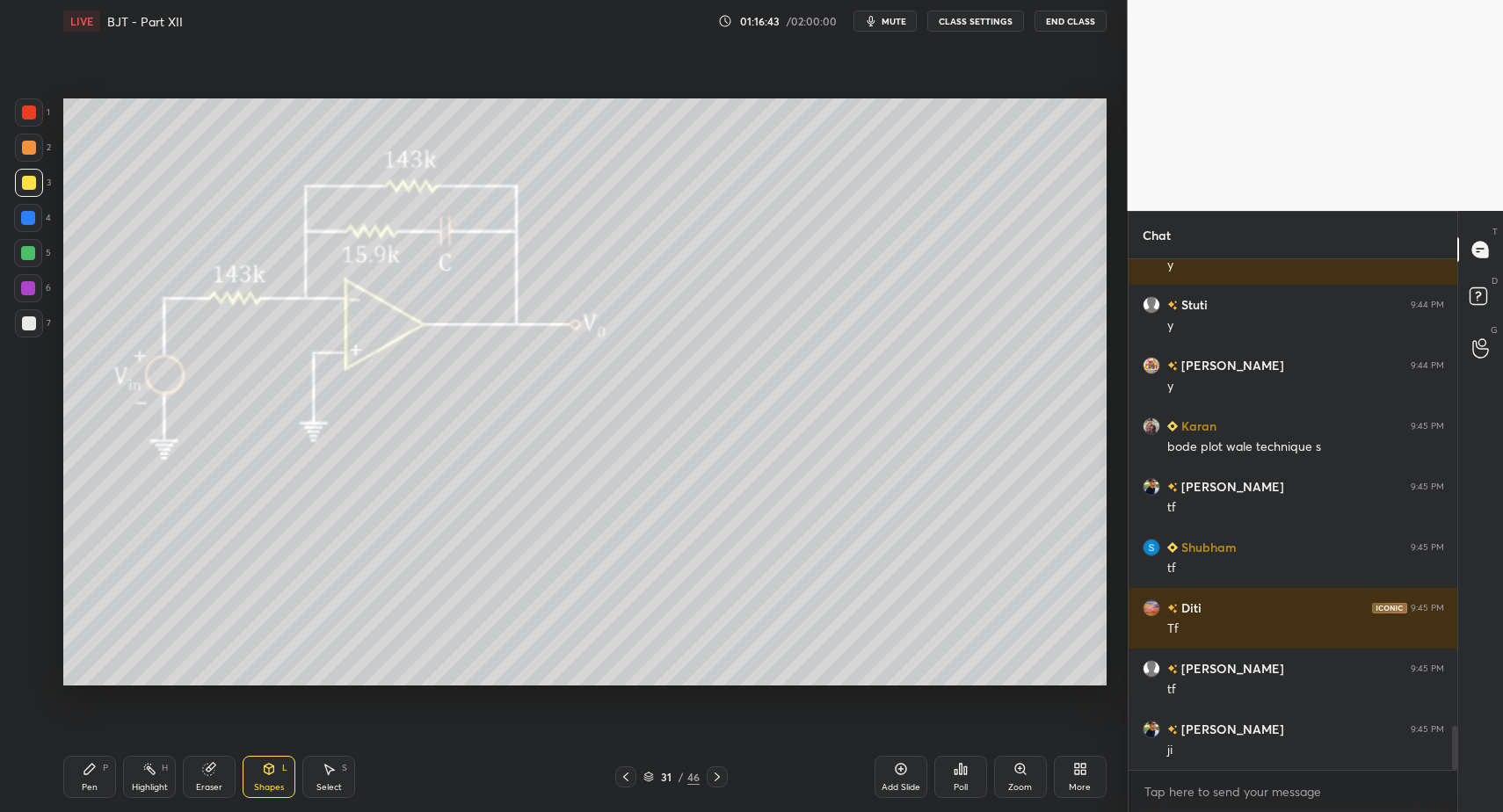
drag, startPoint x: 101, startPoint y: 786, endPoint x: 85, endPoint y: 787, distance: 16.0
drag, startPoint x: 85, startPoint y: 787, endPoint x: 71, endPoint y: 704, distance: 84.2
drag, startPoint x: 343, startPoint y: 774, endPoint x: 420, endPoint y: 730, distance: 88.7
drag, startPoint x: 901, startPoint y: 543, endPoint x: 910, endPoint y: 561, distance: 20.1
drag, startPoint x: 23, startPoint y: 328, endPoint x: 54, endPoint y: 341, distance: 33.6
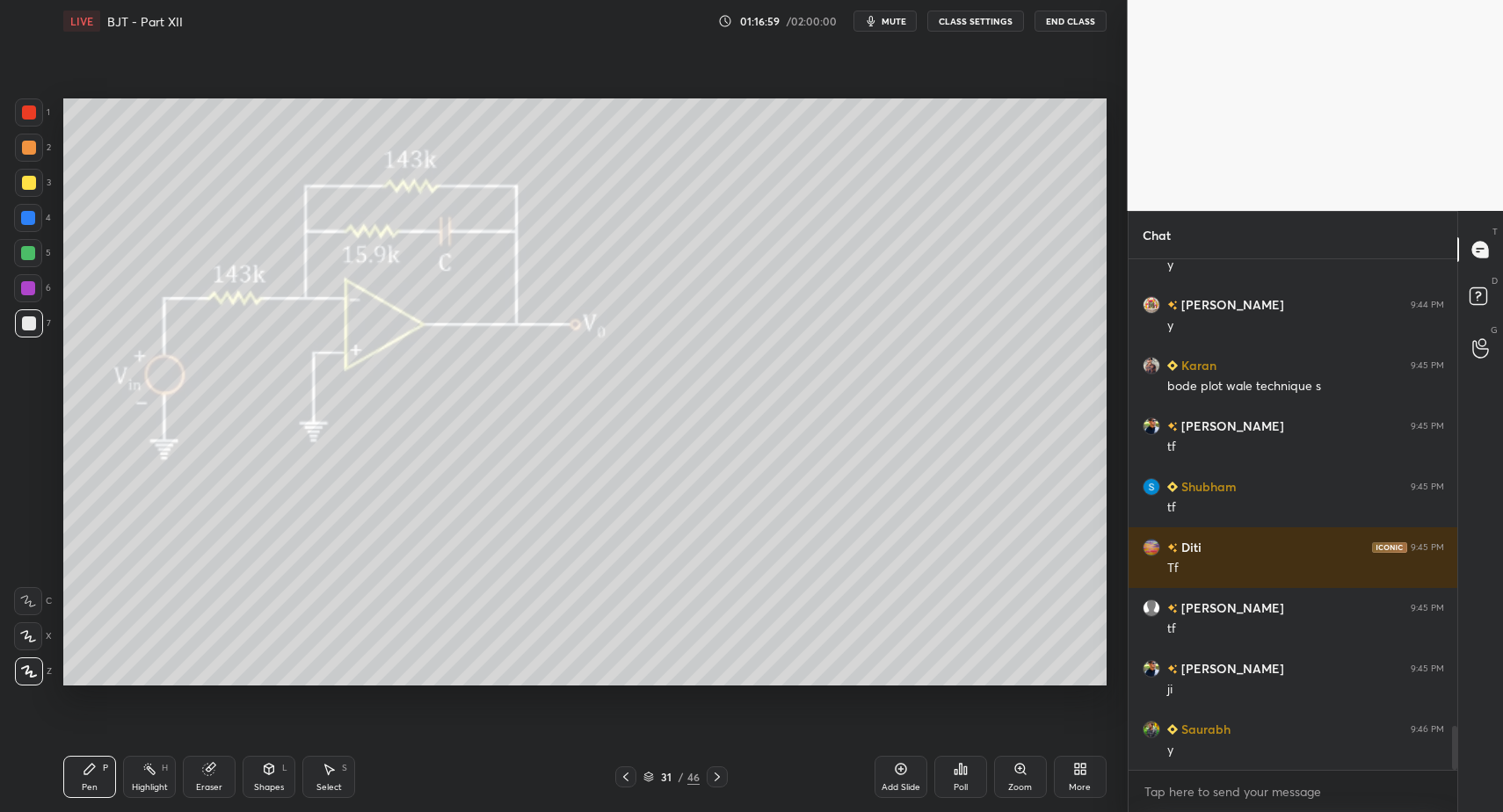
scroll to position [5583, 0]
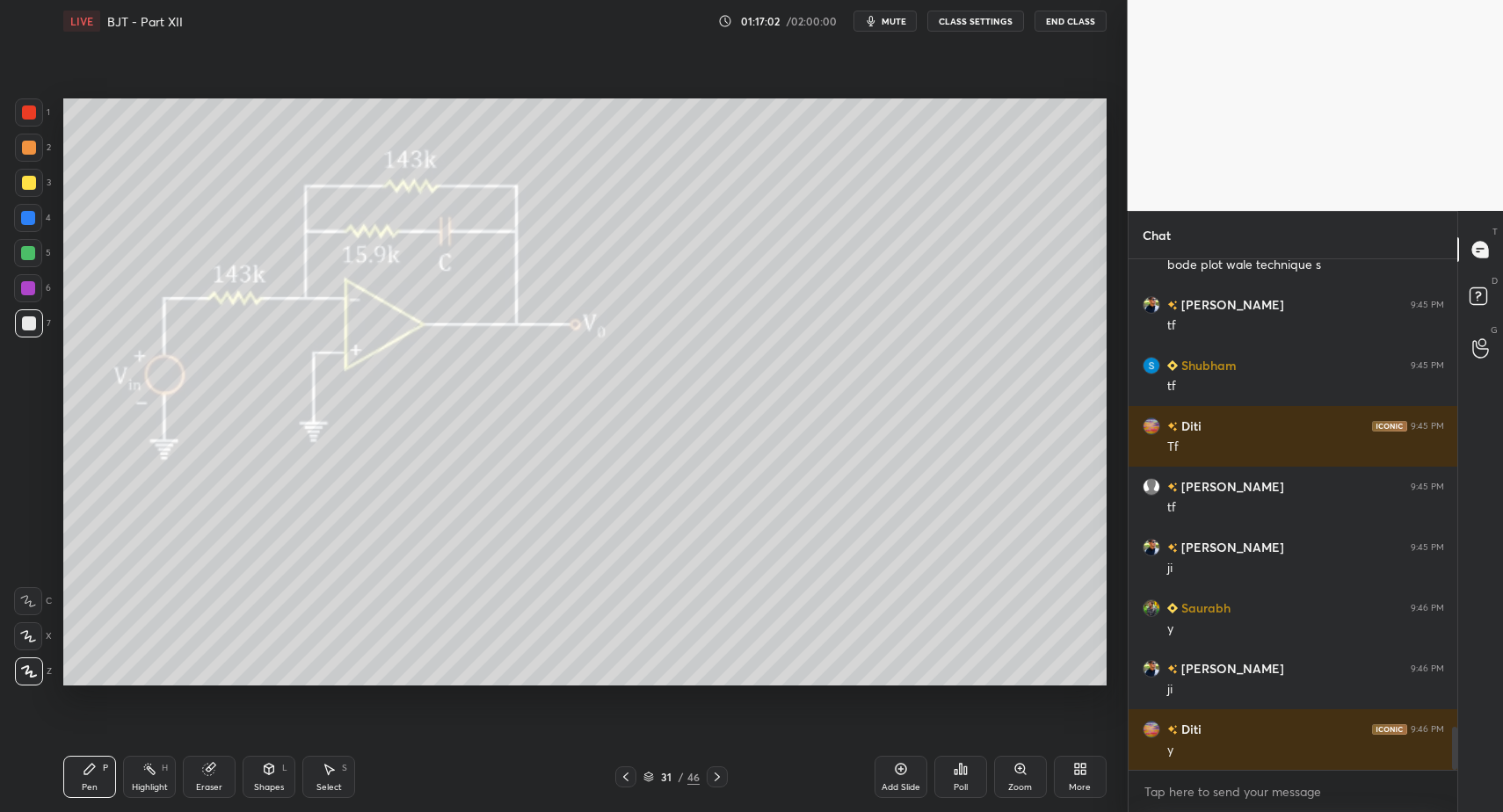
drag, startPoint x: 324, startPoint y: 771, endPoint x: 324, endPoint y: 756, distance: 15.0
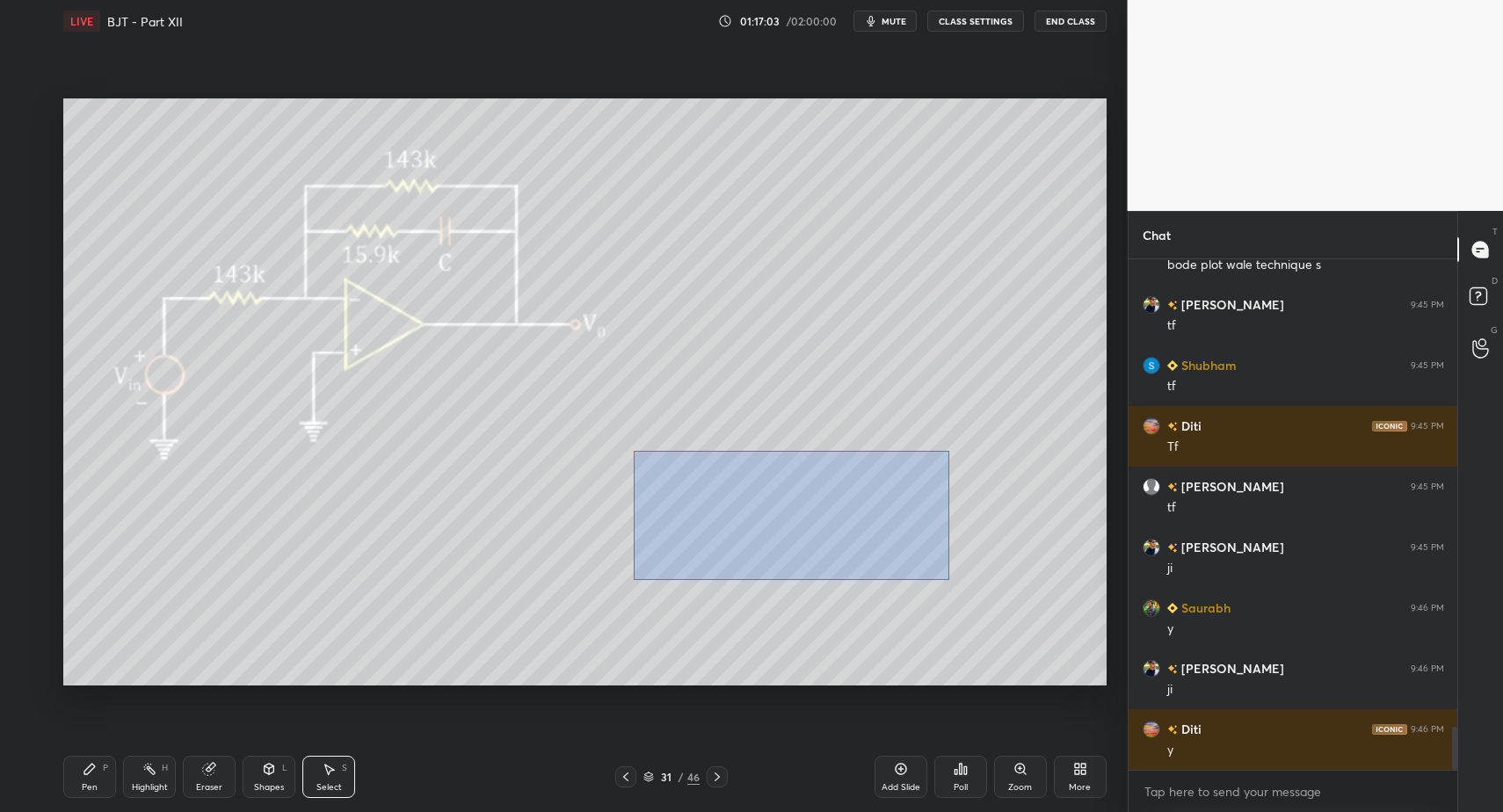
drag, startPoint x: 633, startPoint y: 451, endPoint x: 952, endPoint y: 567, distance: 339.4
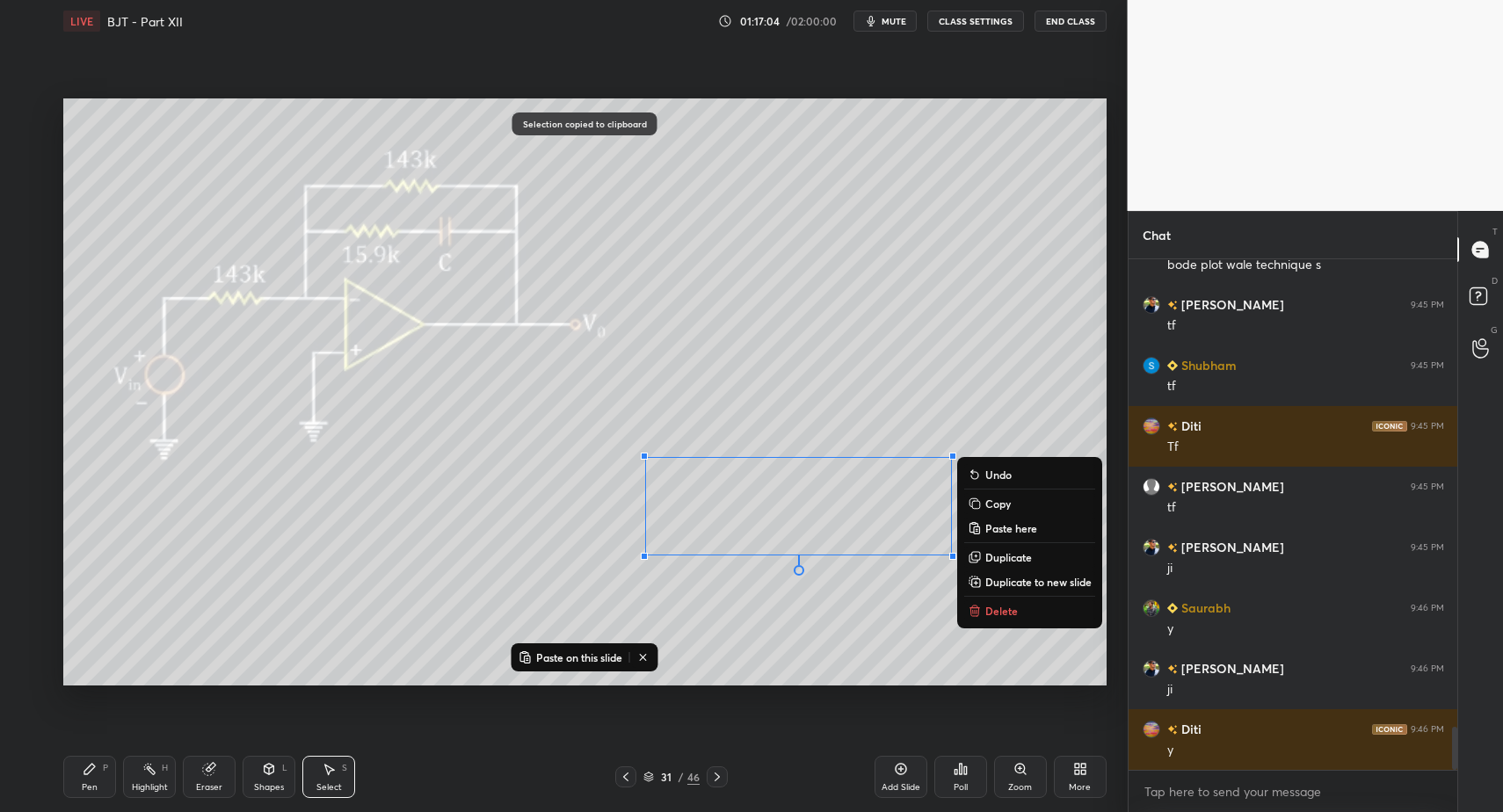
drag, startPoint x: 902, startPoint y: 774, endPoint x: 902, endPoint y: 750, distance: 24.0
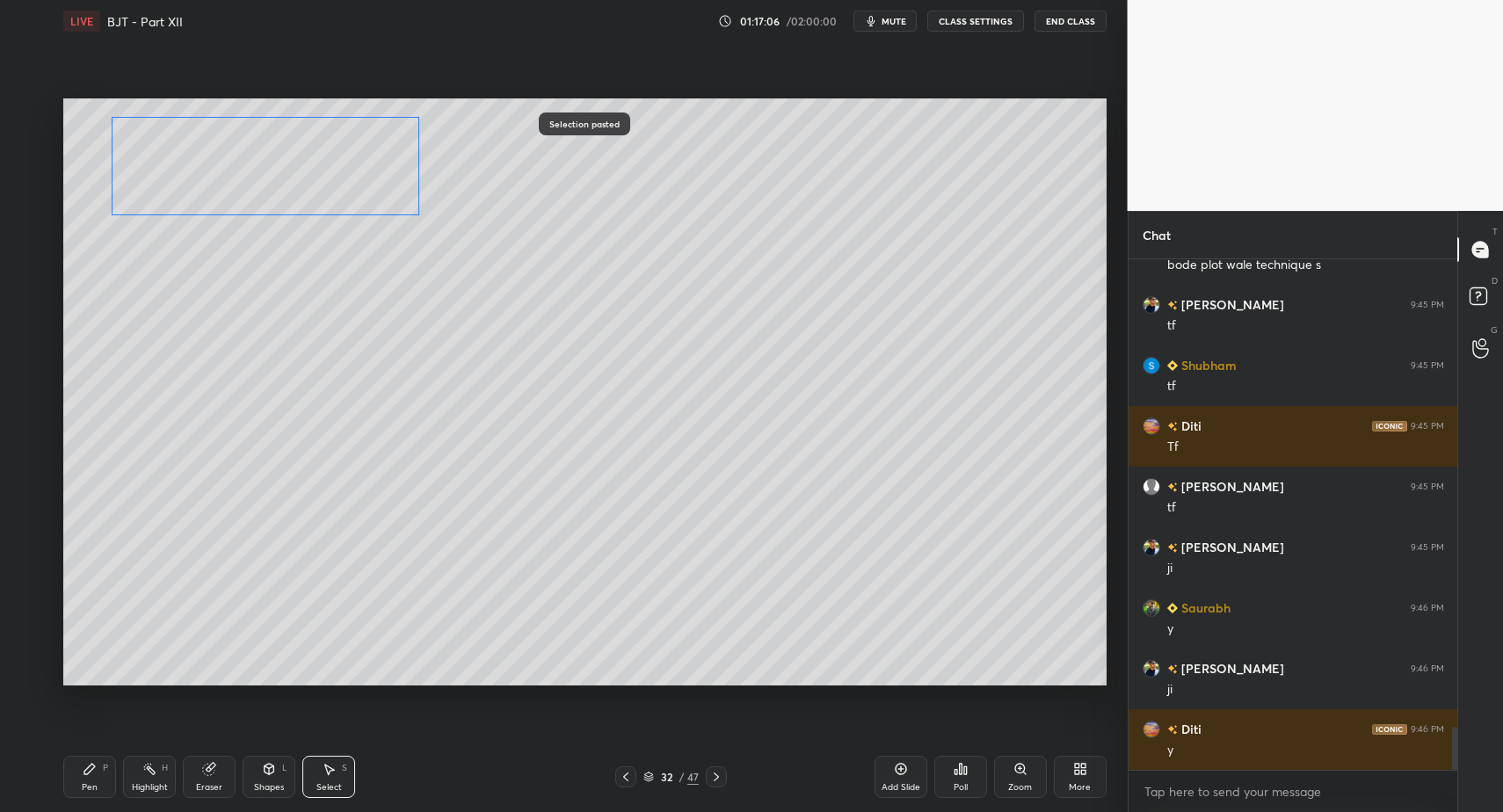
drag, startPoint x: 752, startPoint y: 502, endPoint x: 211, endPoint y: 233, distance: 604.2
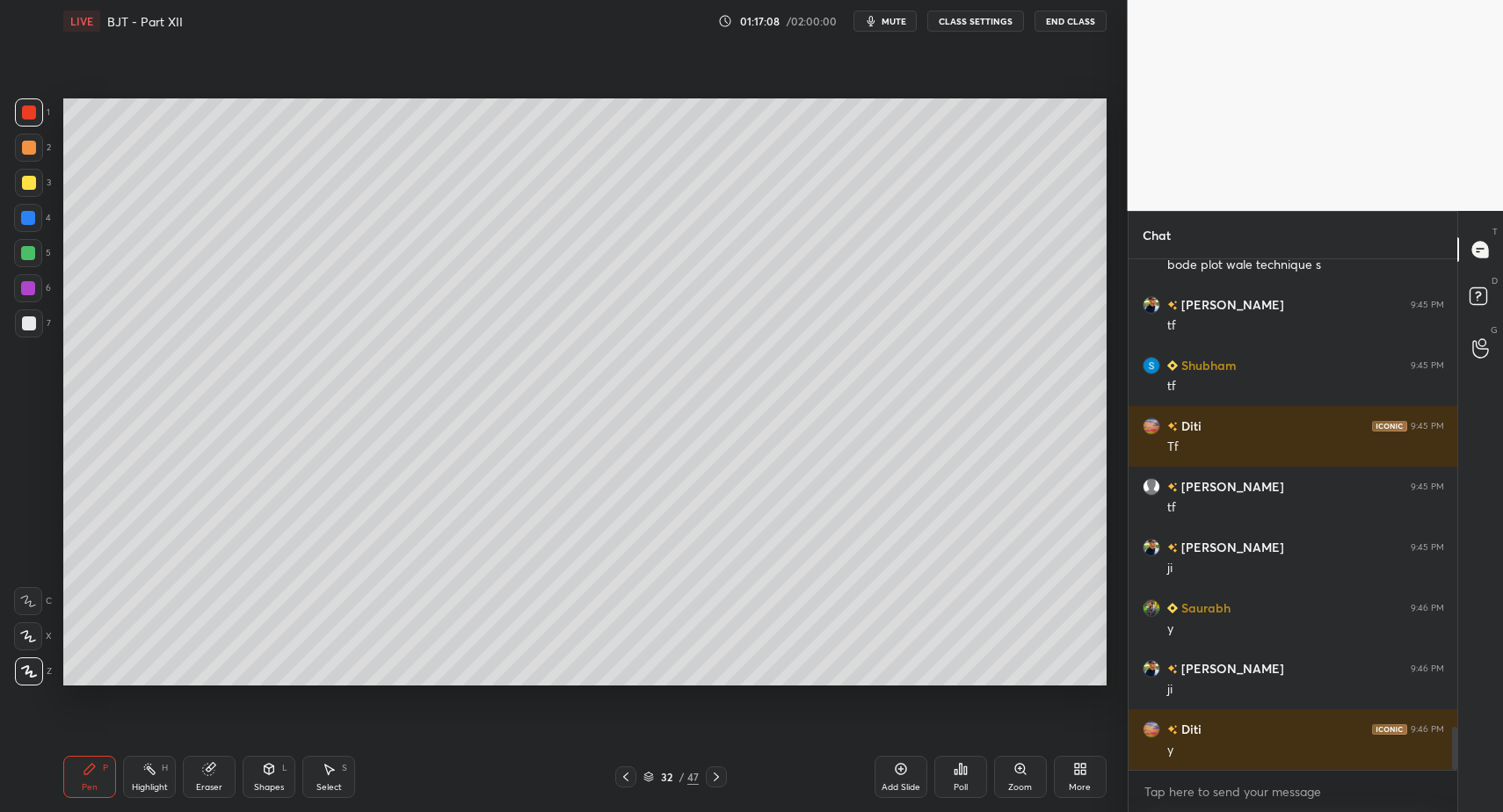
drag, startPoint x: 269, startPoint y: 764, endPoint x: 267, endPoint y: 751, distance: 13.2
drag, startPoint x: 115, startPoint y: 778, endPoint x: 94, endPoint y: 779, distance: 21.0
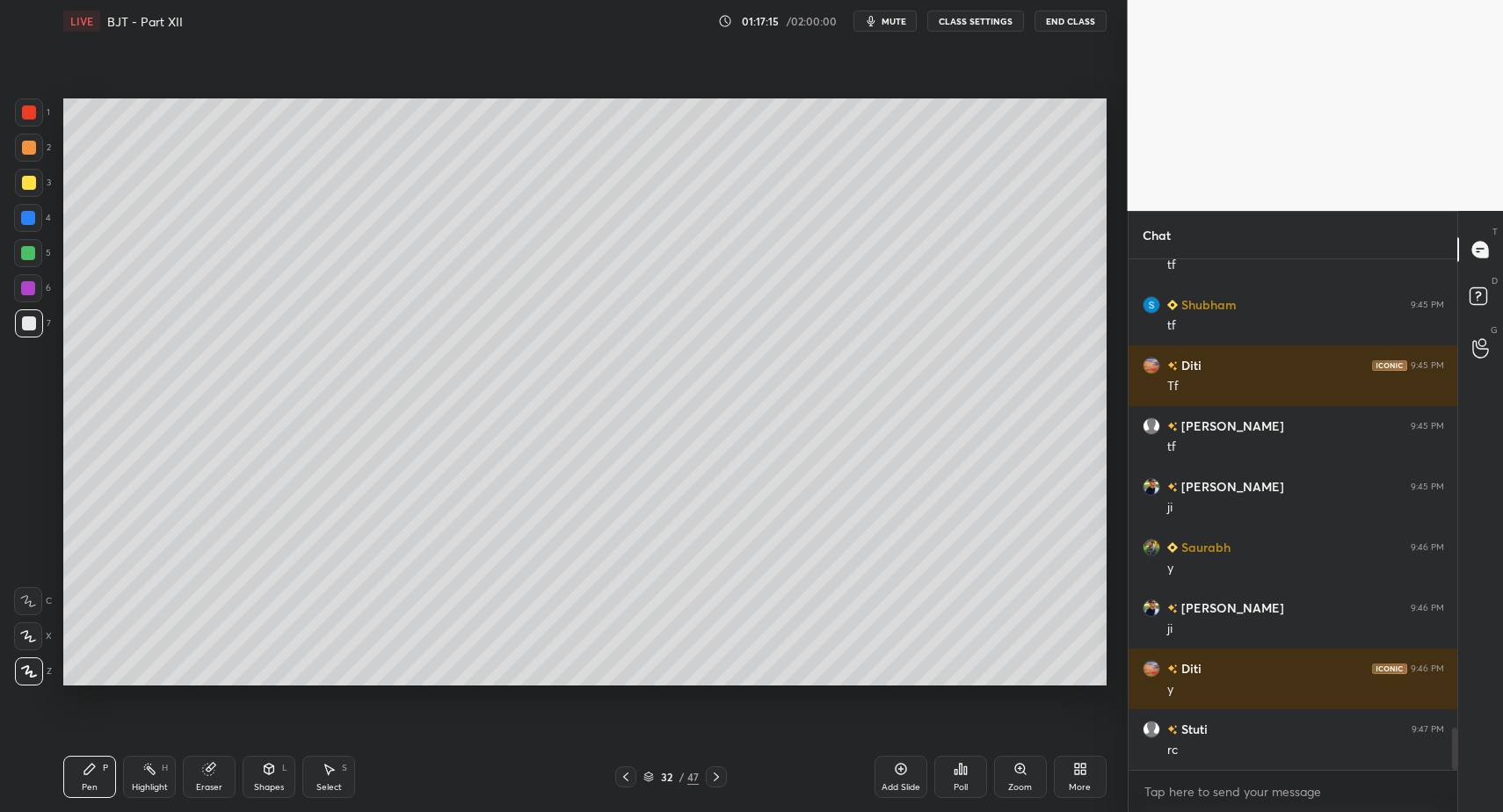
drag, startPoint x: 24, startPoint y: 321, endPoint x: 59, endPoint y: 316, distance: 35.4
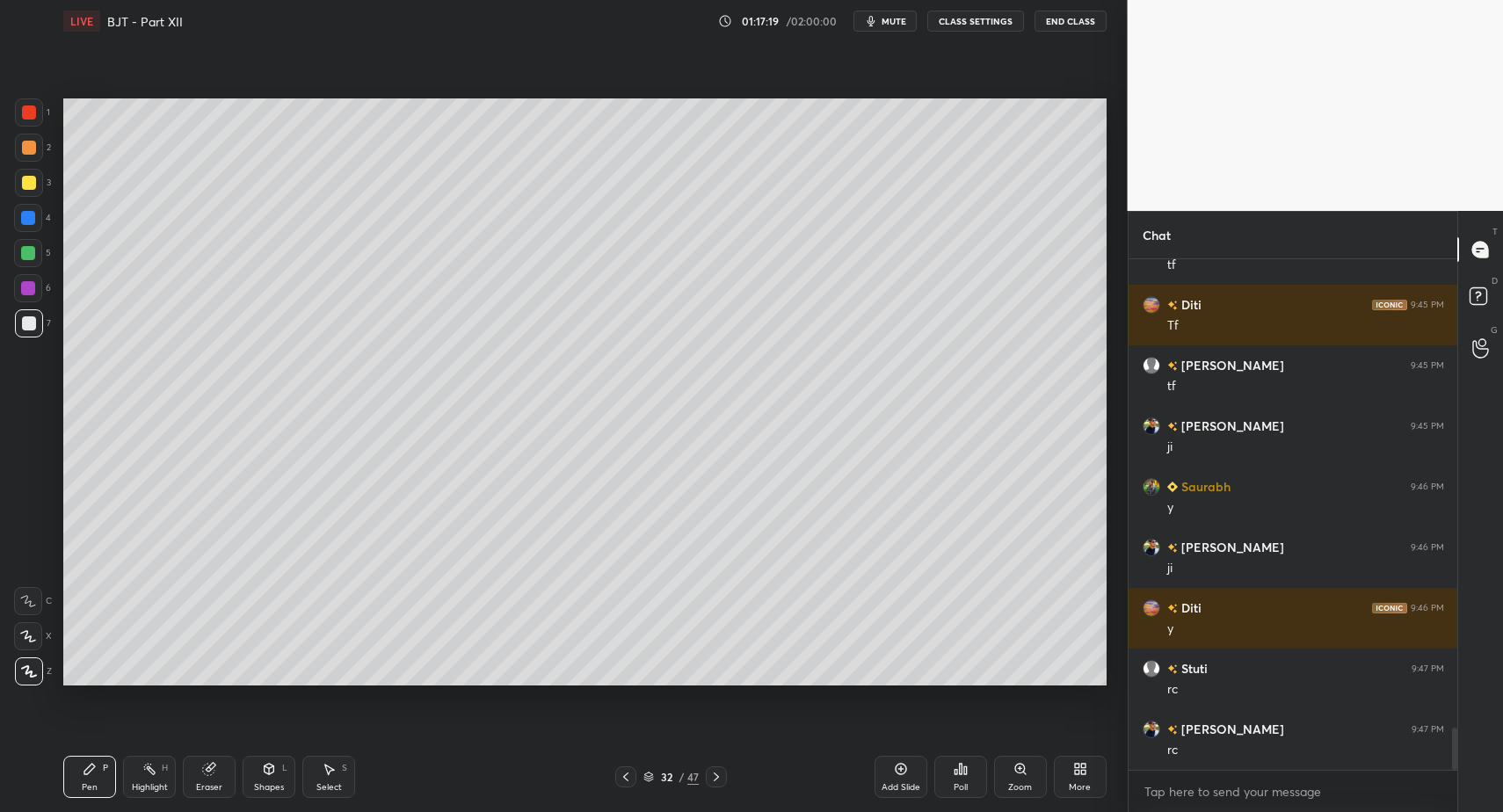
drag, startPoint x: 269, startPoint y: 778, endPoint x: 265, endPoint y: 761, distance: 17.5
drag, startPoint x: 85, startPoint y: 781, endPoint x: 90, endPoint y: 770, distance: 12.1
drag, startPoint x: 31, startPoint y: 116, endPoint x: 48, endPoint y: 122, distance: 18.0
drag, startPoint x: 159, startPoint y: 785, endPoint x: 179, endPoint y: 766, distance: 27.6
drag, startPoint x: 280, startPoint y: 782, endPoint x: 276, endPoint y: 756, distance: 26.3
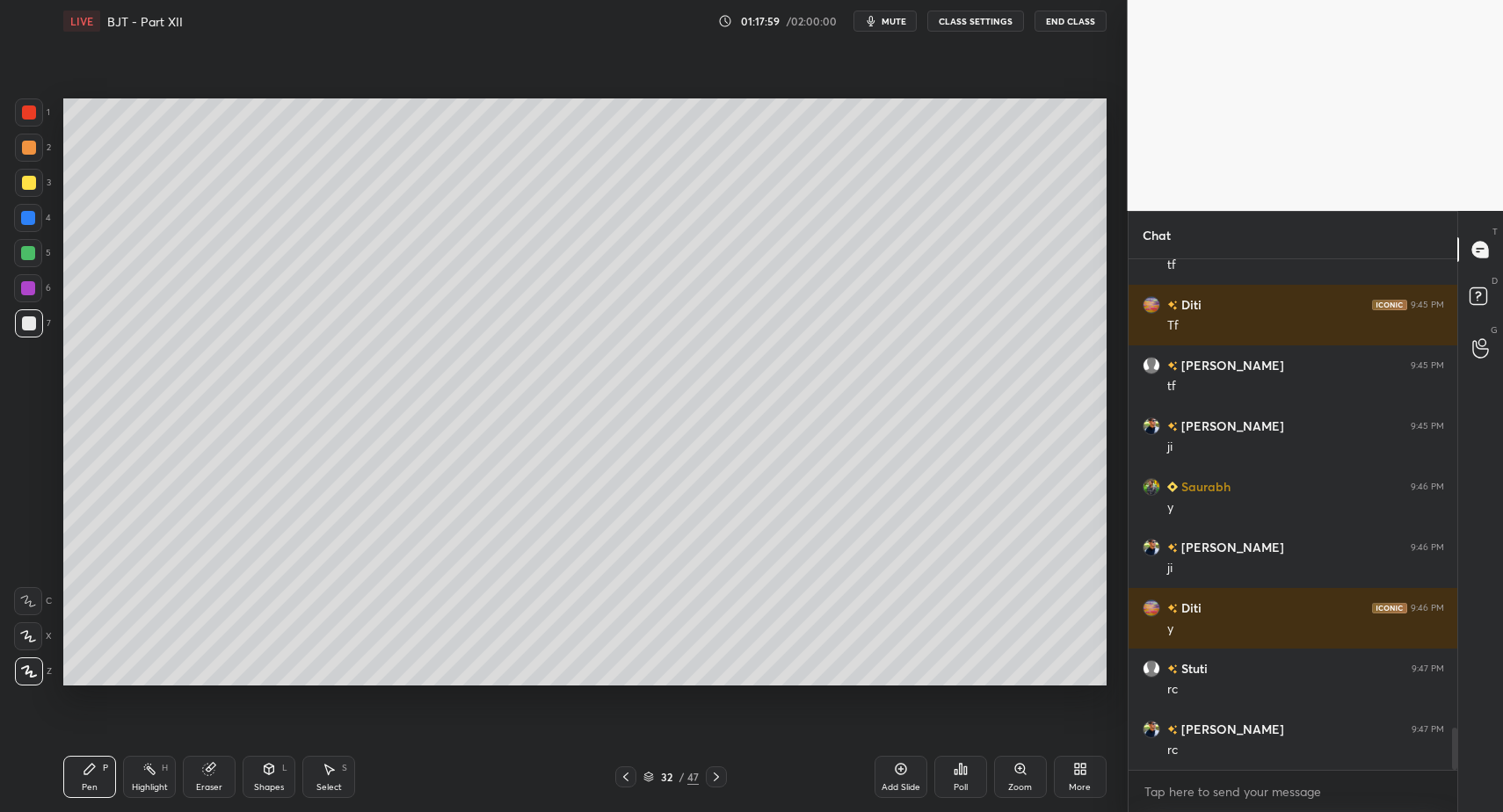
drag, startPoint x: 141, startPoint y: 776, endPoint x: 150, endPoint y: 748, distance: 29.4
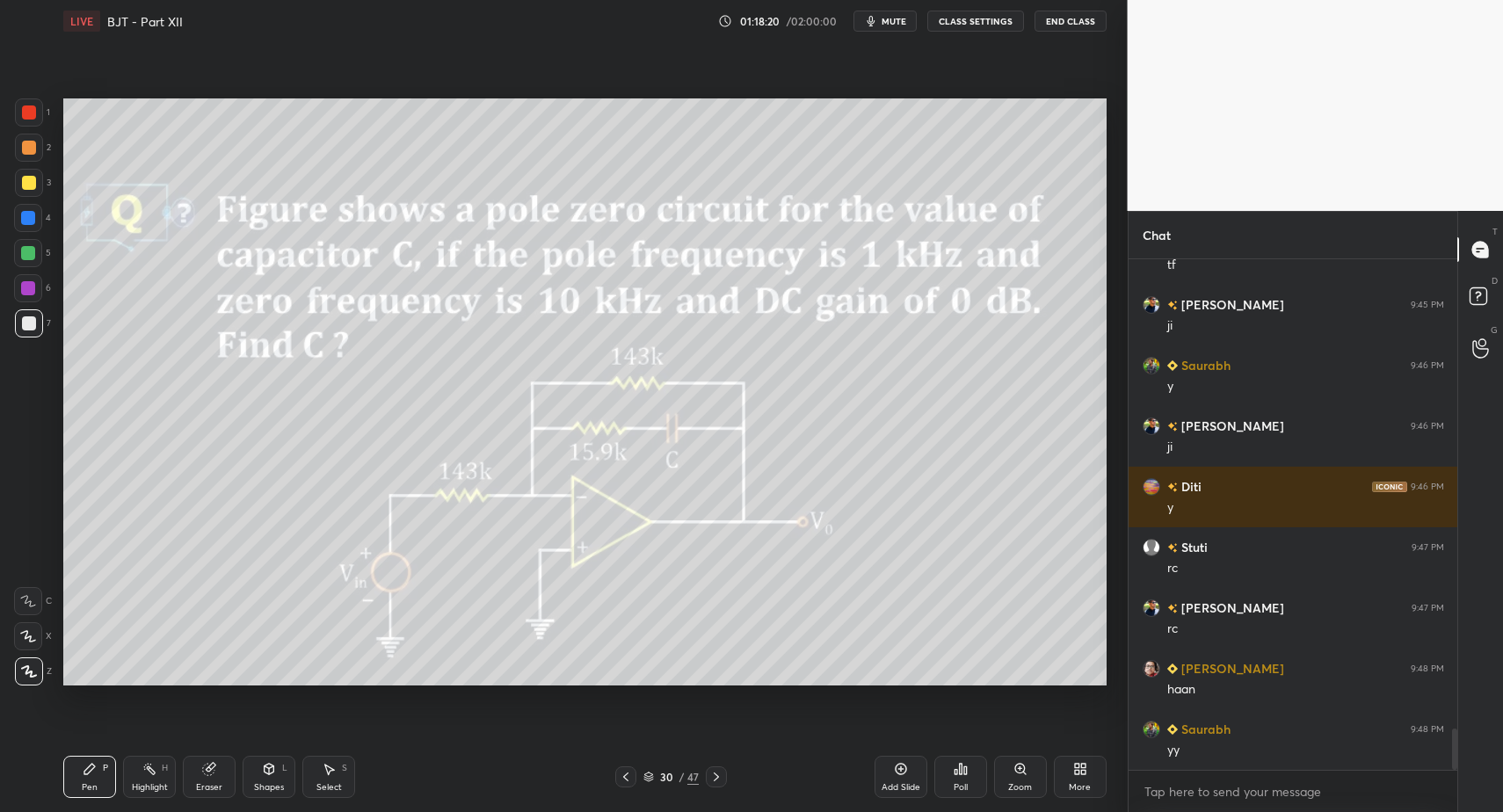
scroll to position [5886, 0]
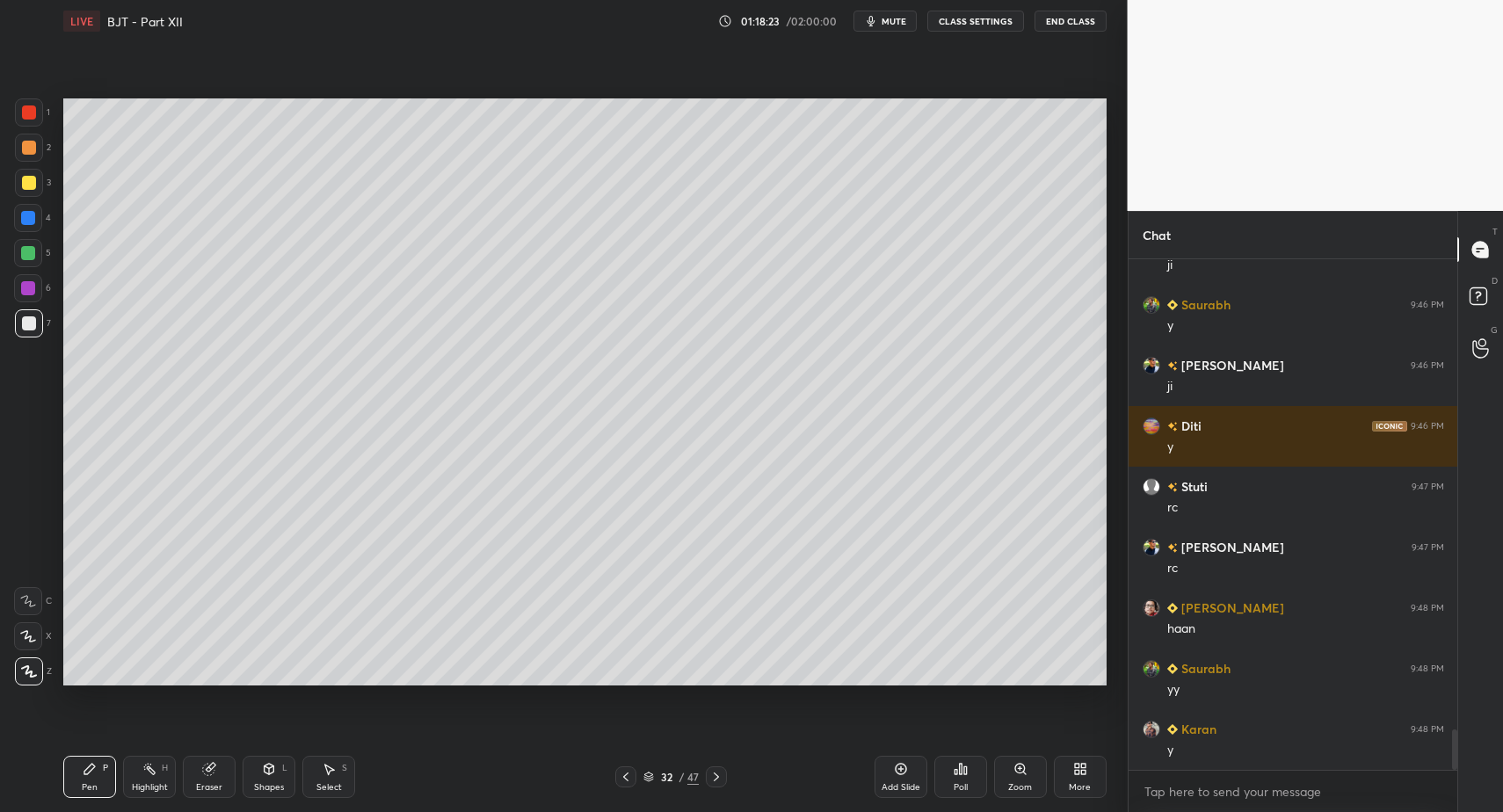
drag, startPoint x: 78, startPoint y: 788, endPoint x: 97, endPoint y: 759, distance: 34.7
drag, startPoint x: 270, startPoint y: 778, endPoint x: 269, endPoint y: 748, distance: 30.0
drag, startPoint x: 82, startPoint y: 791, endPoint x: 90, endPoint y: 693, distance: 98.3
drag, startPoint x: 37, startPoint y: 110, endPoint x: 27, endPoint y: 106, distance: 10.8
drag, startPoint x: 238, startPoint y: 783, endPoint x: 242, endPoint y: 723, distance: 60.1
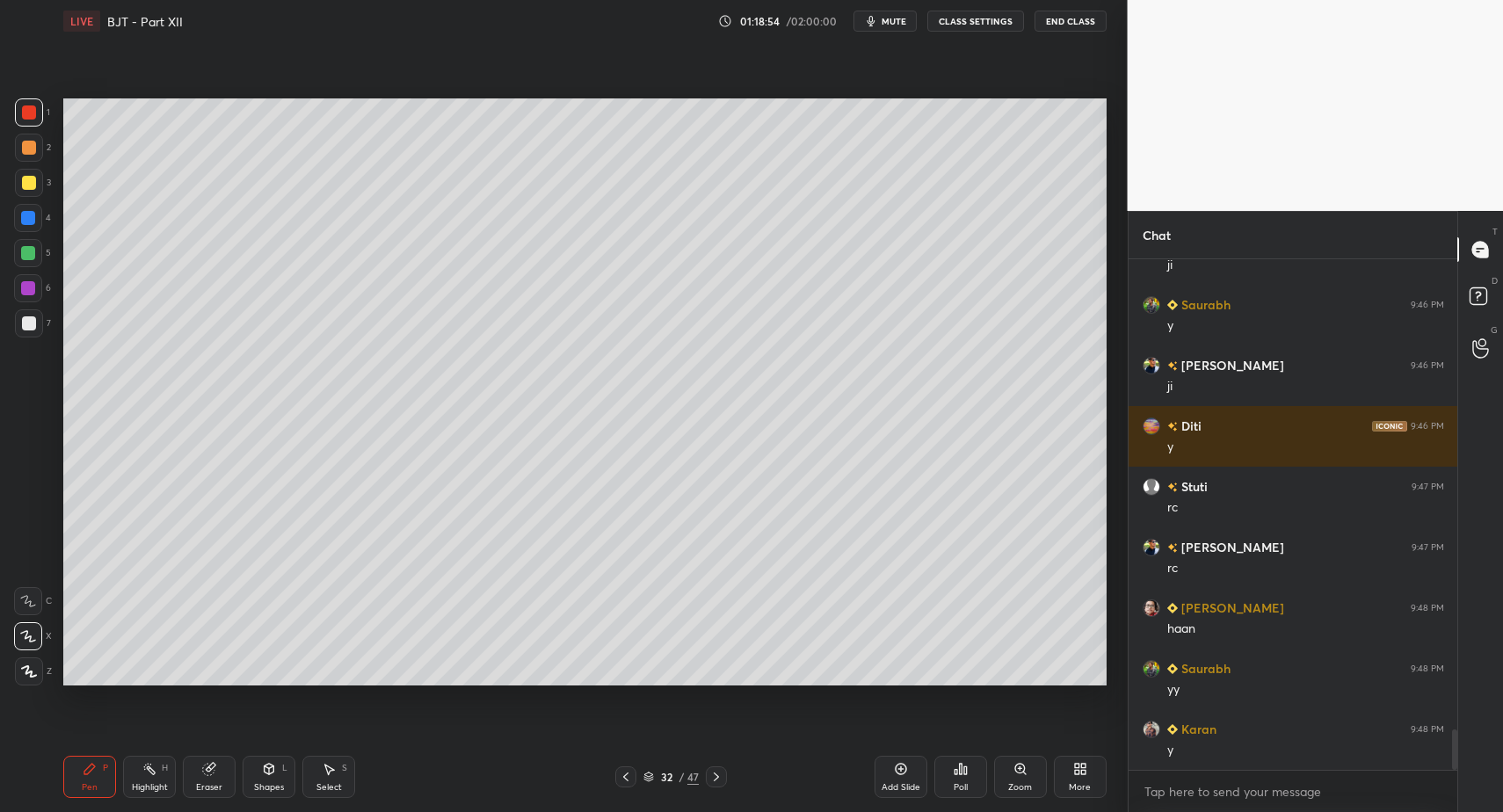
drag, startPoint x: 97, startPoint y: 775, endPoint x: 85, endPoint y: 772, distance: 12.4
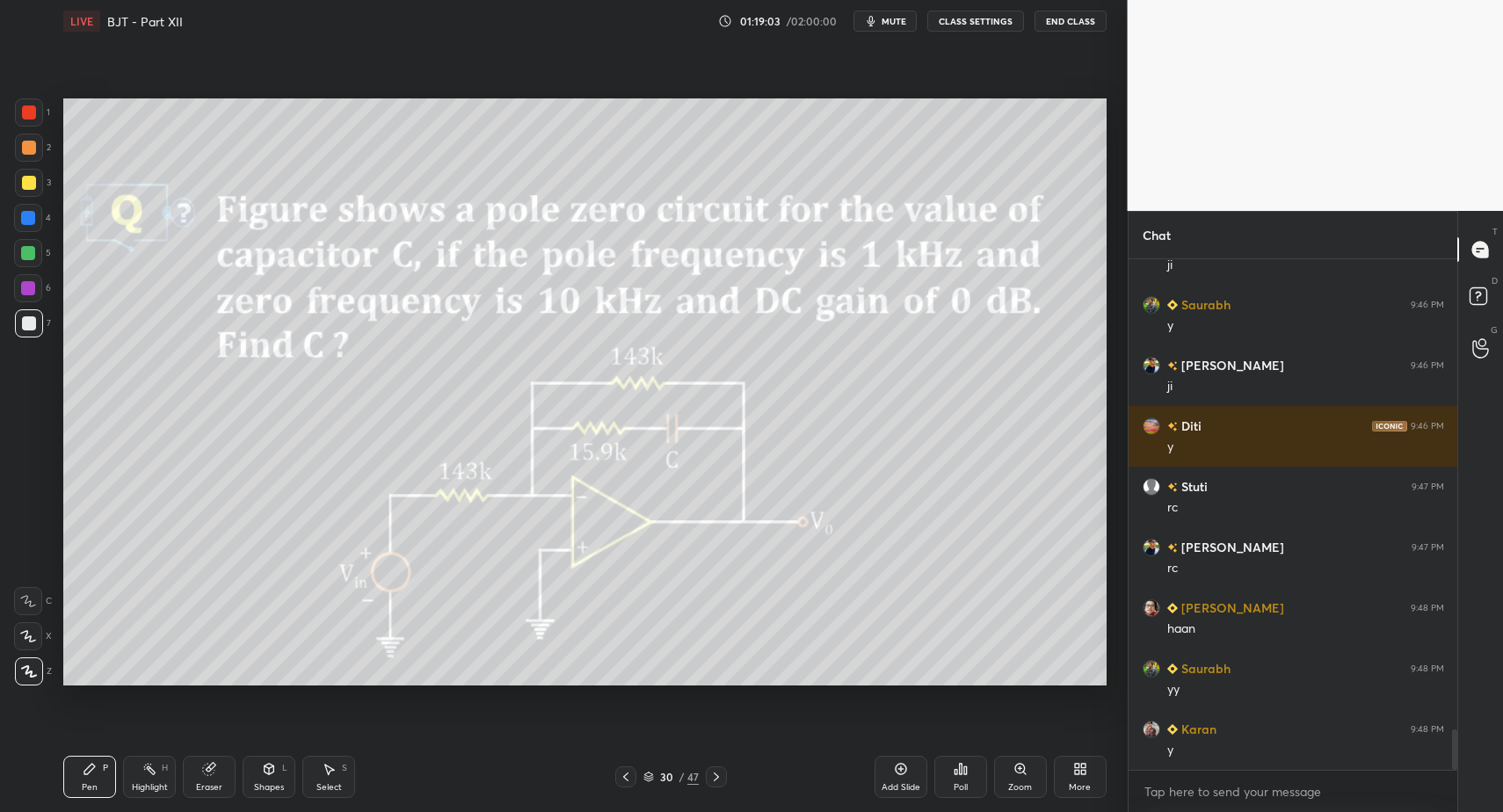
drag, startPoint x: 132, startPoint y: 777, endPoint x: 149, endPoint y: 772, distance: 17.7
drag, startPoint x: 149, startPoint y: 772, endPoint x: 176, endPoint y: 773, distance: 27.0
drag, startPoint x: 717, startPoint y: 774, endPoint x: 703, endPoint y: 775, distance: 14.0
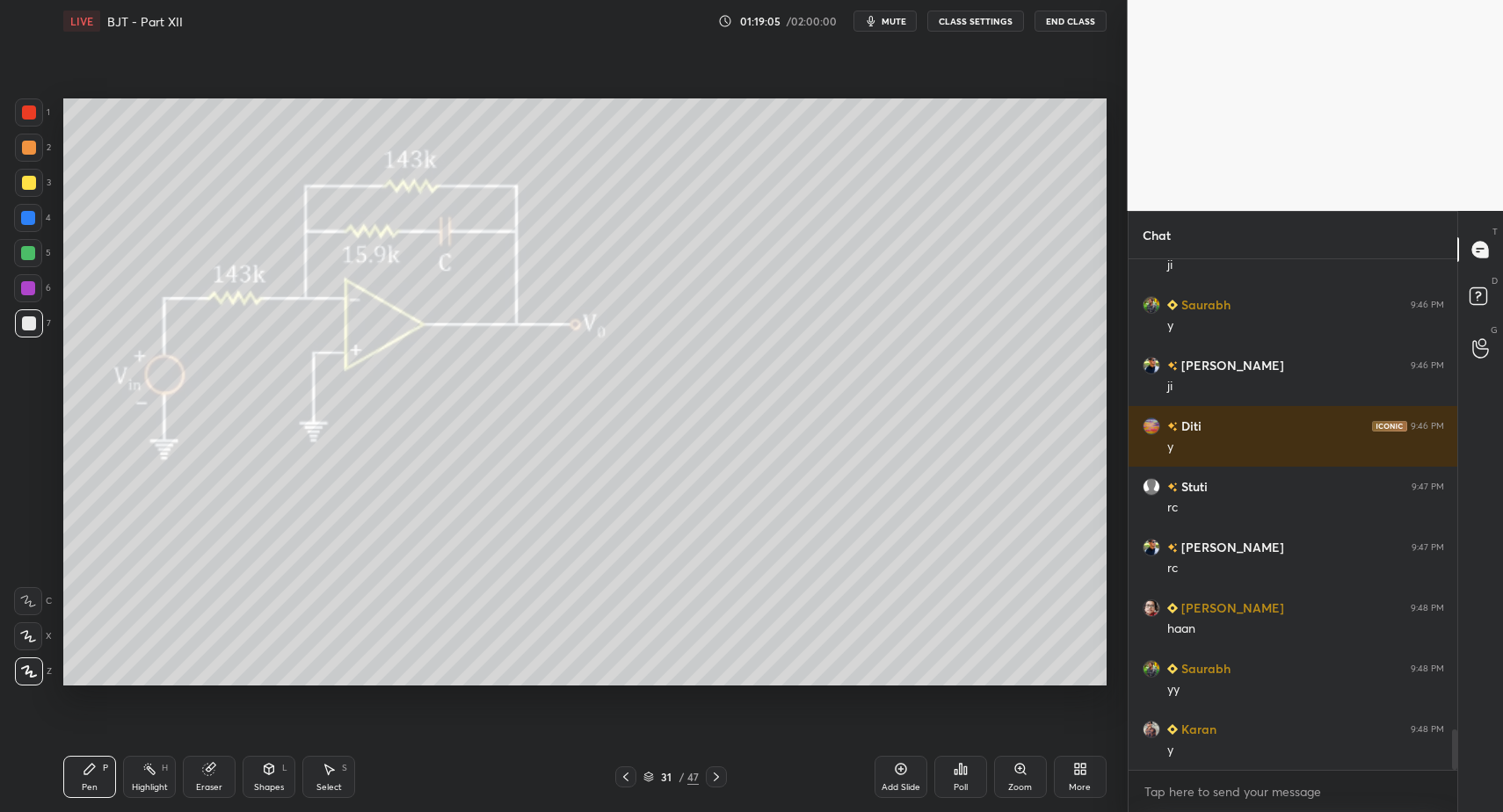
drag, startPoint x: 95, startPoint y: 778, endPoint x: 119, endPoint y: 780, distance: 24.1
drag, startPoint x: 158, startPoint y: 782, endPoint x: 151, endPoint y: 774, distance: 10.6
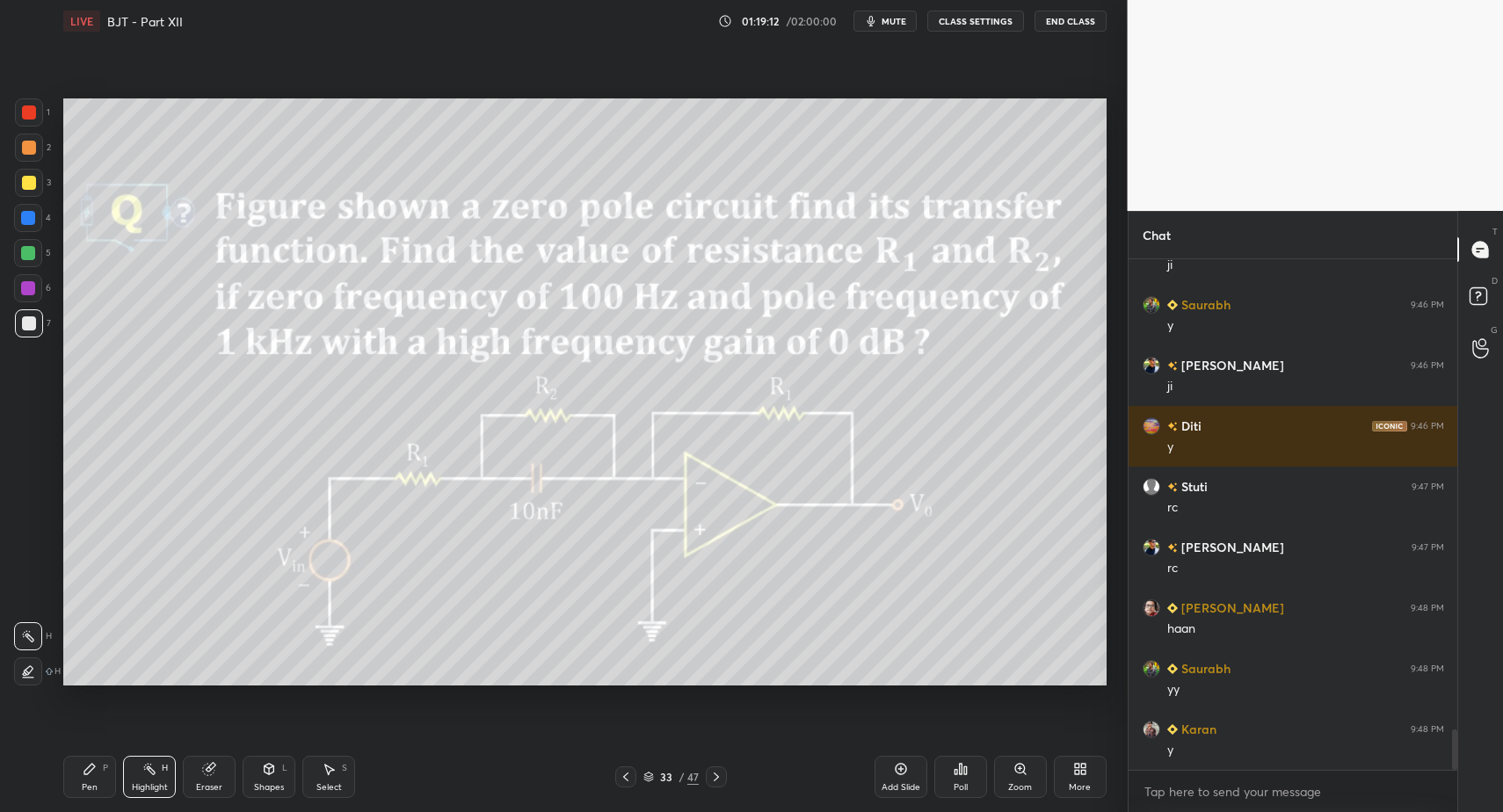
drag, startPoint x: 626, startPoint y: 776, endPoint x: 616, endPoint y: 773, distance: 10.4
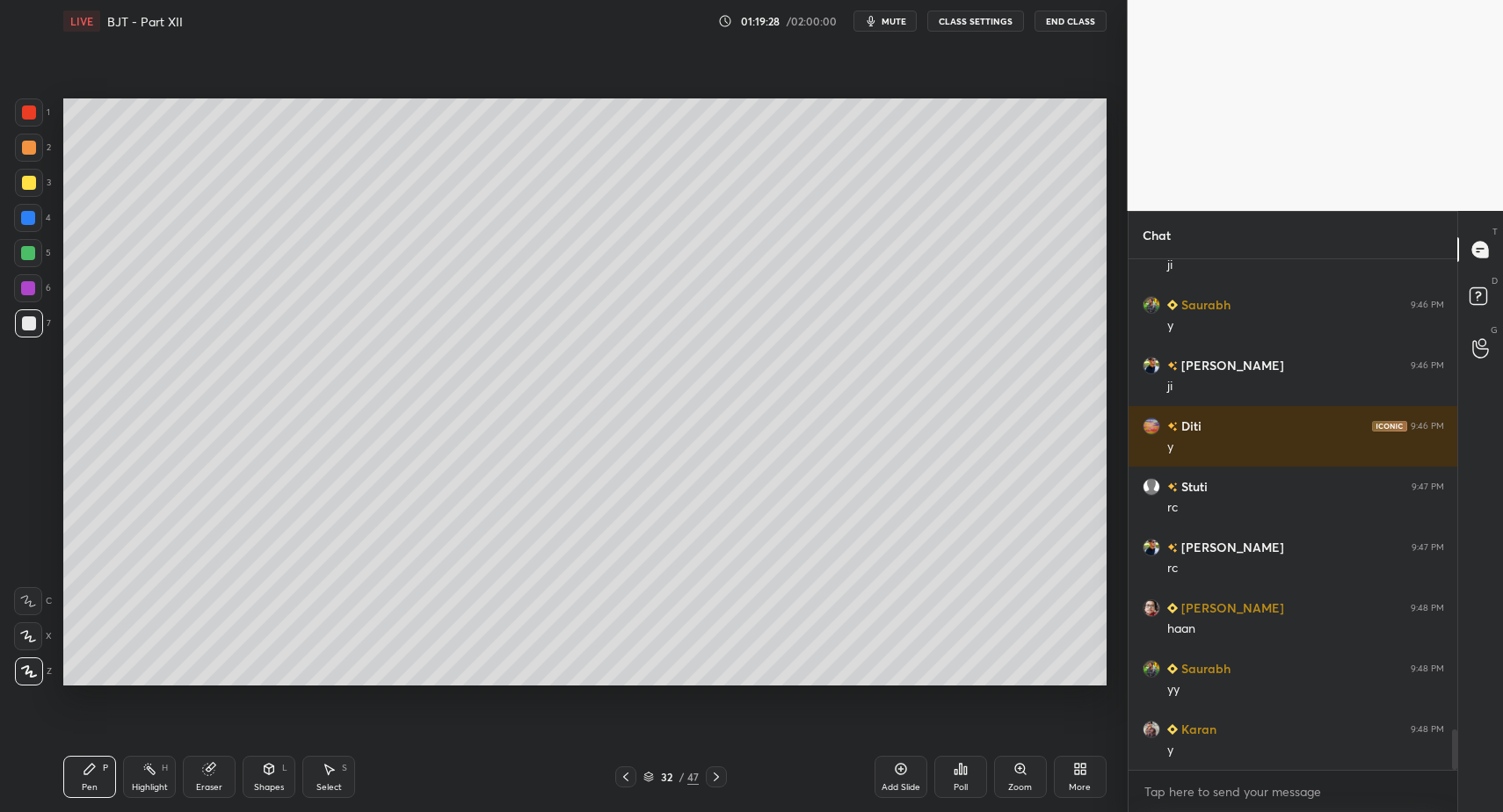
drag, startPoint x: 32, startPoint y: 113, endPoint x: 38, endPoint y: 129, distance: 17.1
drag, startPoint x: 98, startPoint y: 778, endPoint x: 86, endPoint y: 696, distance: 82.9
drag, startPoint x: 87, startPoint y: 785, endPoint x: 146, endPoint y: 760, distance: 64.1
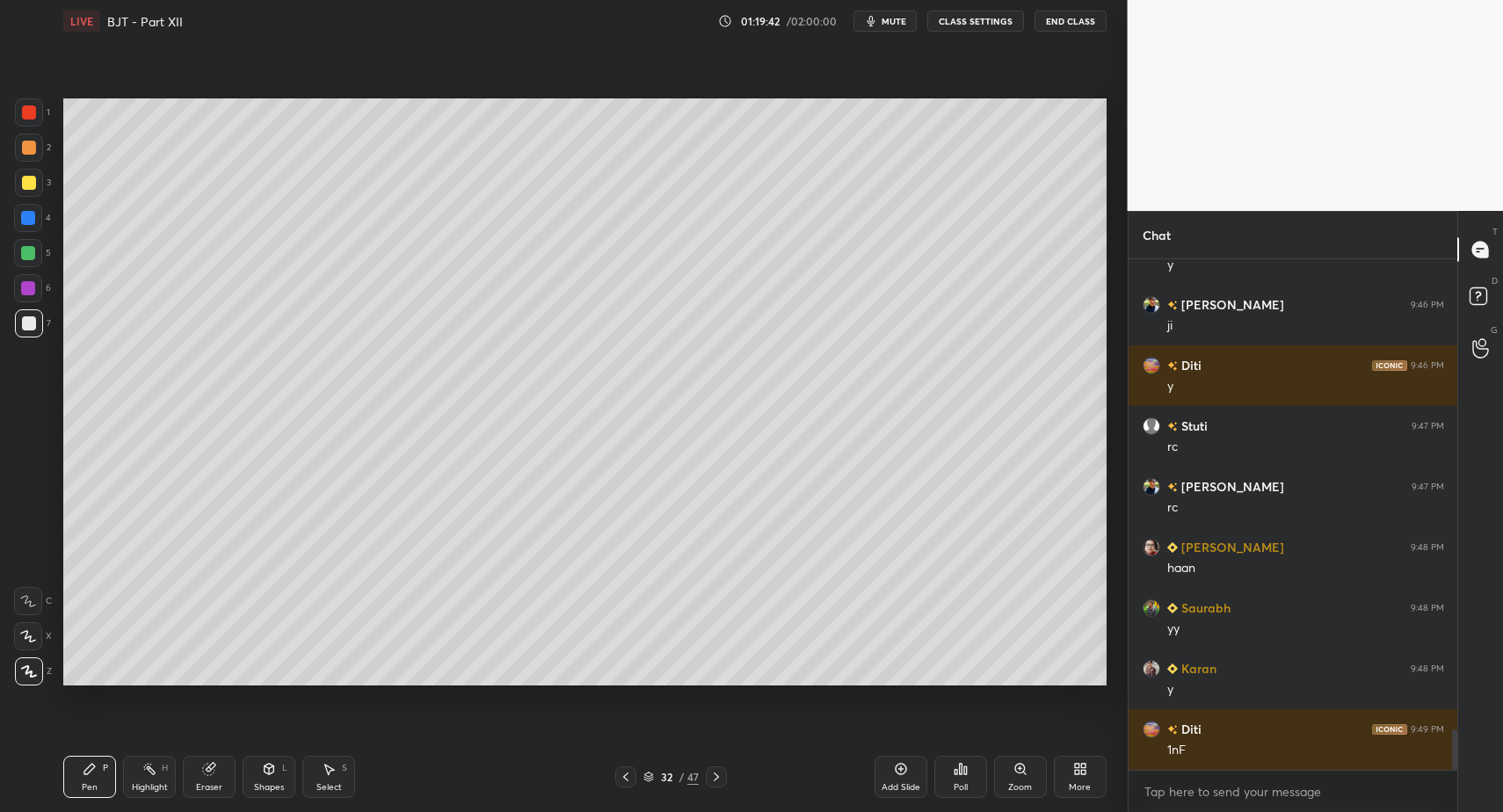
drag, startPoint x: 37, startPoint y: 115, endPoint x: 46, endPoint y: 182, distance: 67.6
drag, startPoint x: 29, startPoint y: 215, endPoint x: 62, endPoint y: 278, distance: 71.1
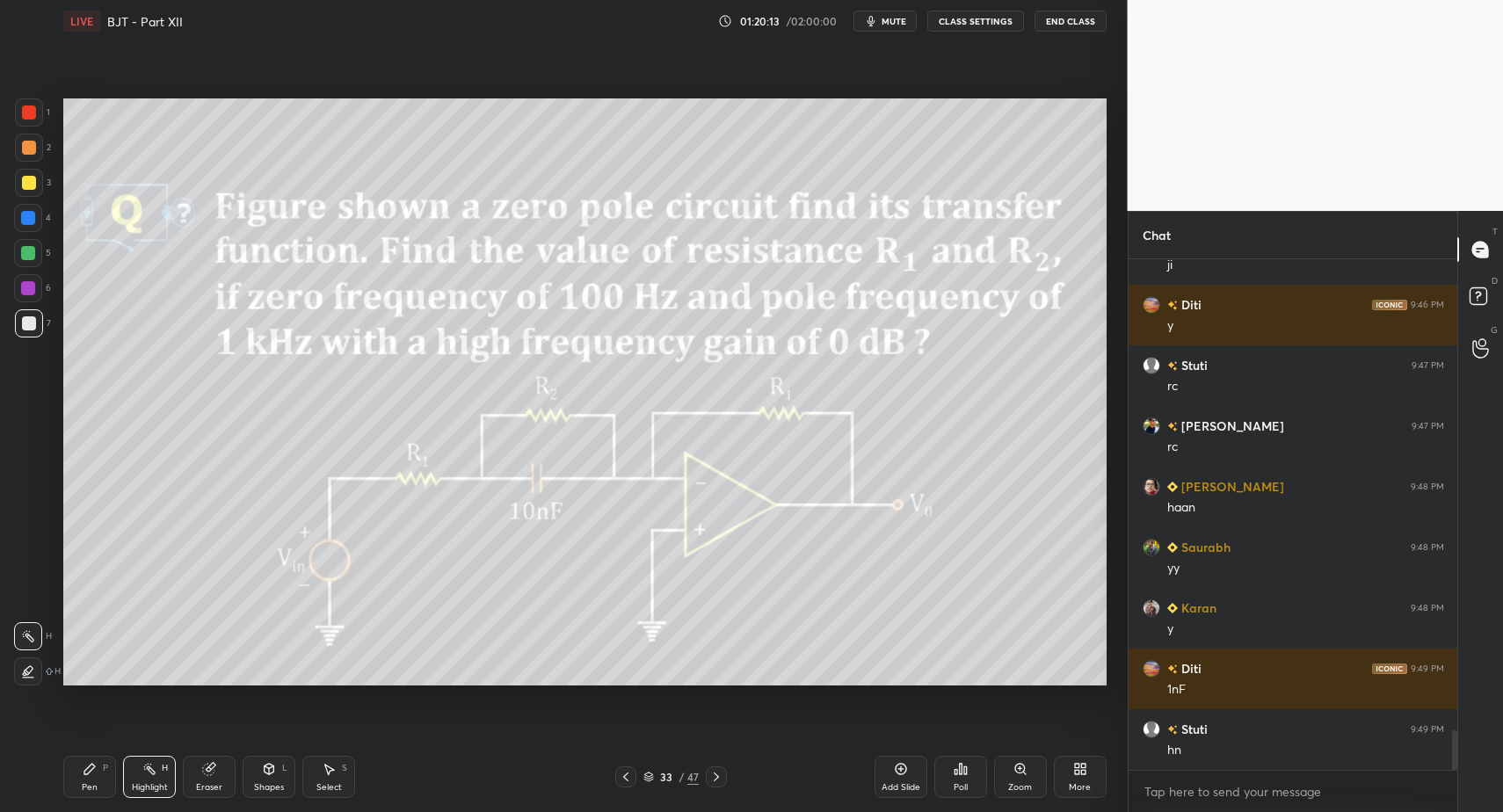
drag, startPoint x: 294, startPoint y: 775, endPoint x: 286, endPoint y: 751, distance: 25.3
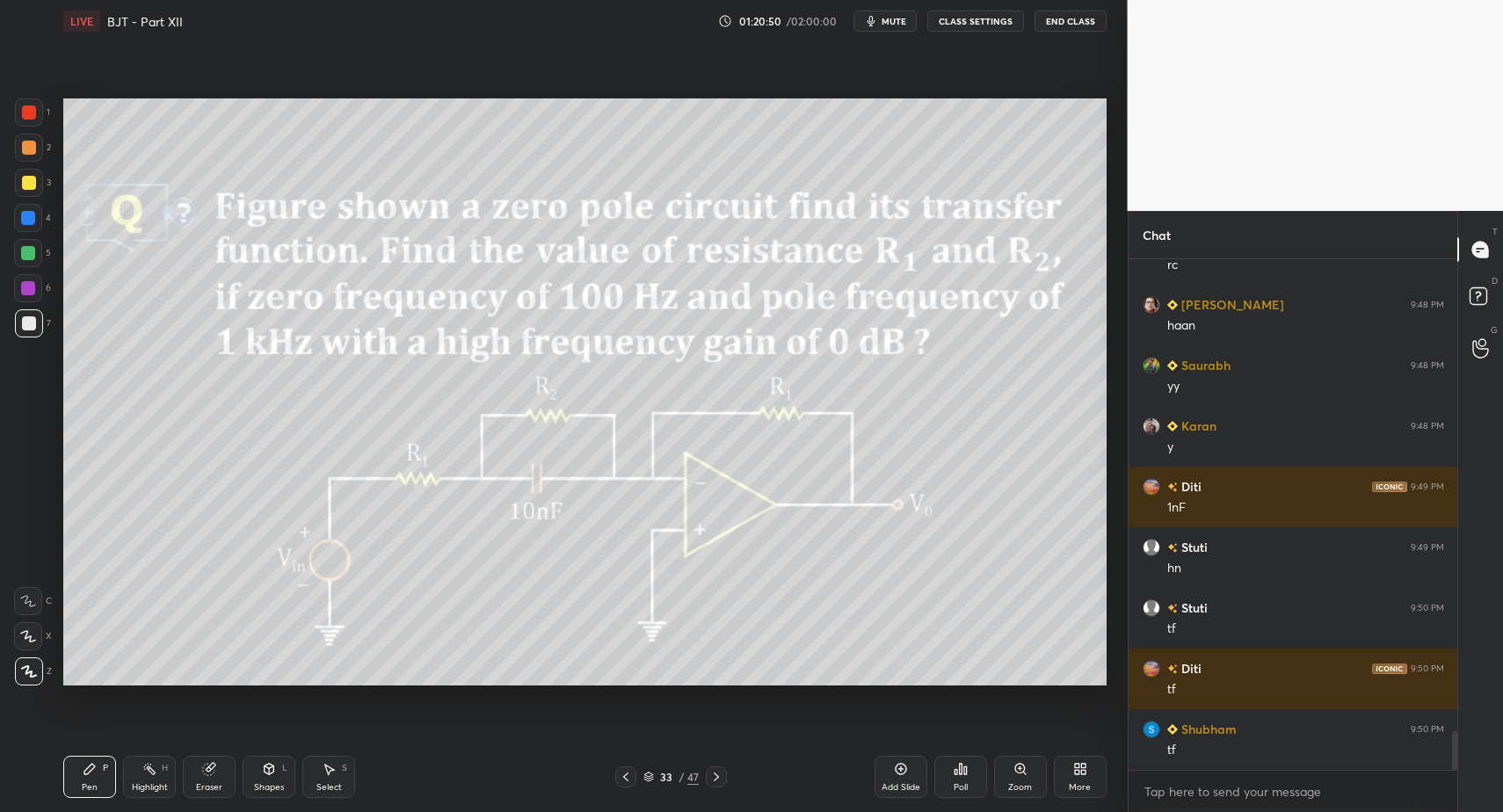
scroll to position [6250, 0]
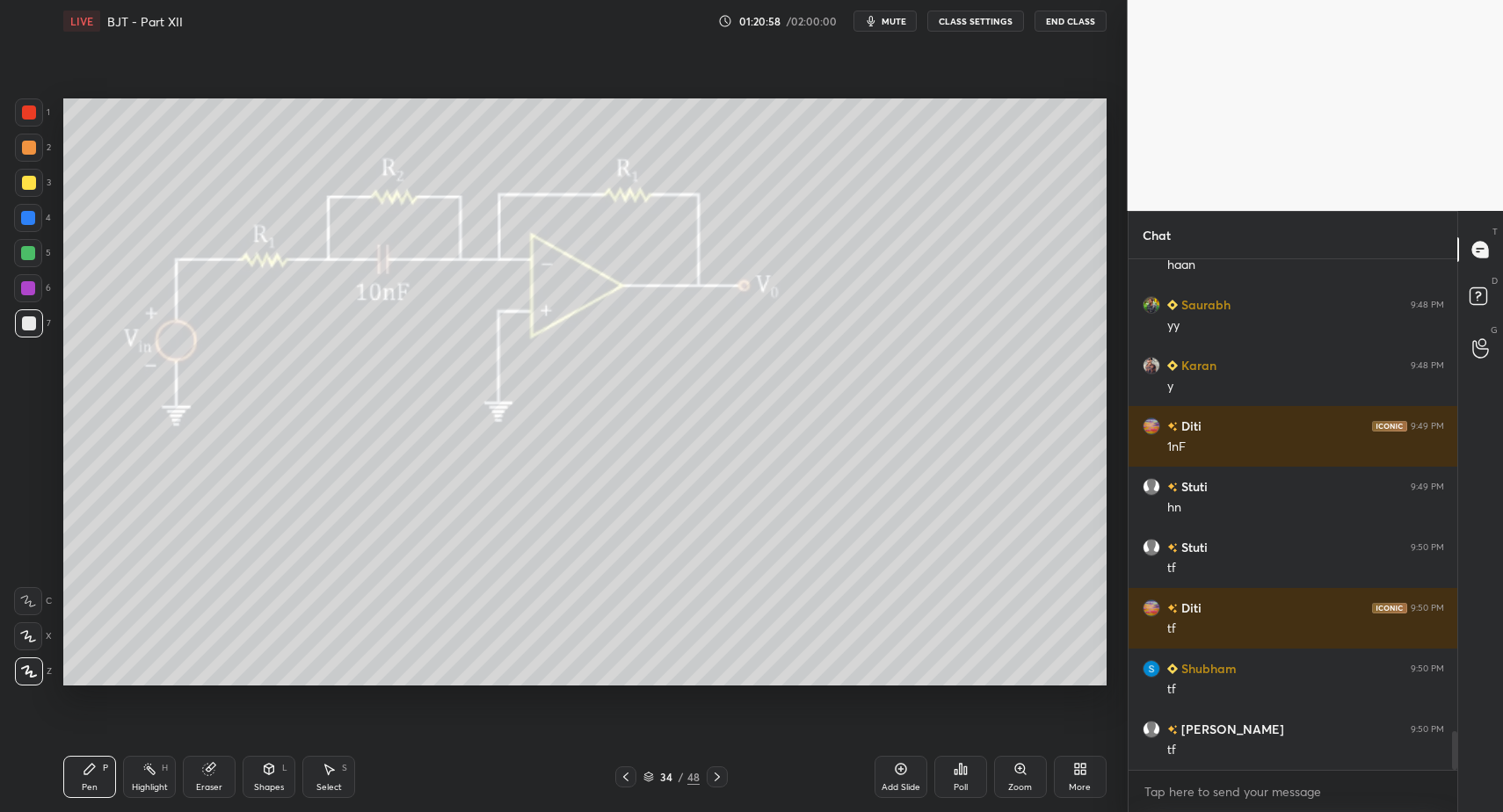
drag, startPoint x: 96, startPoint y: 787, endPoint x: 97, endPoint y: 763, distance: 24.0
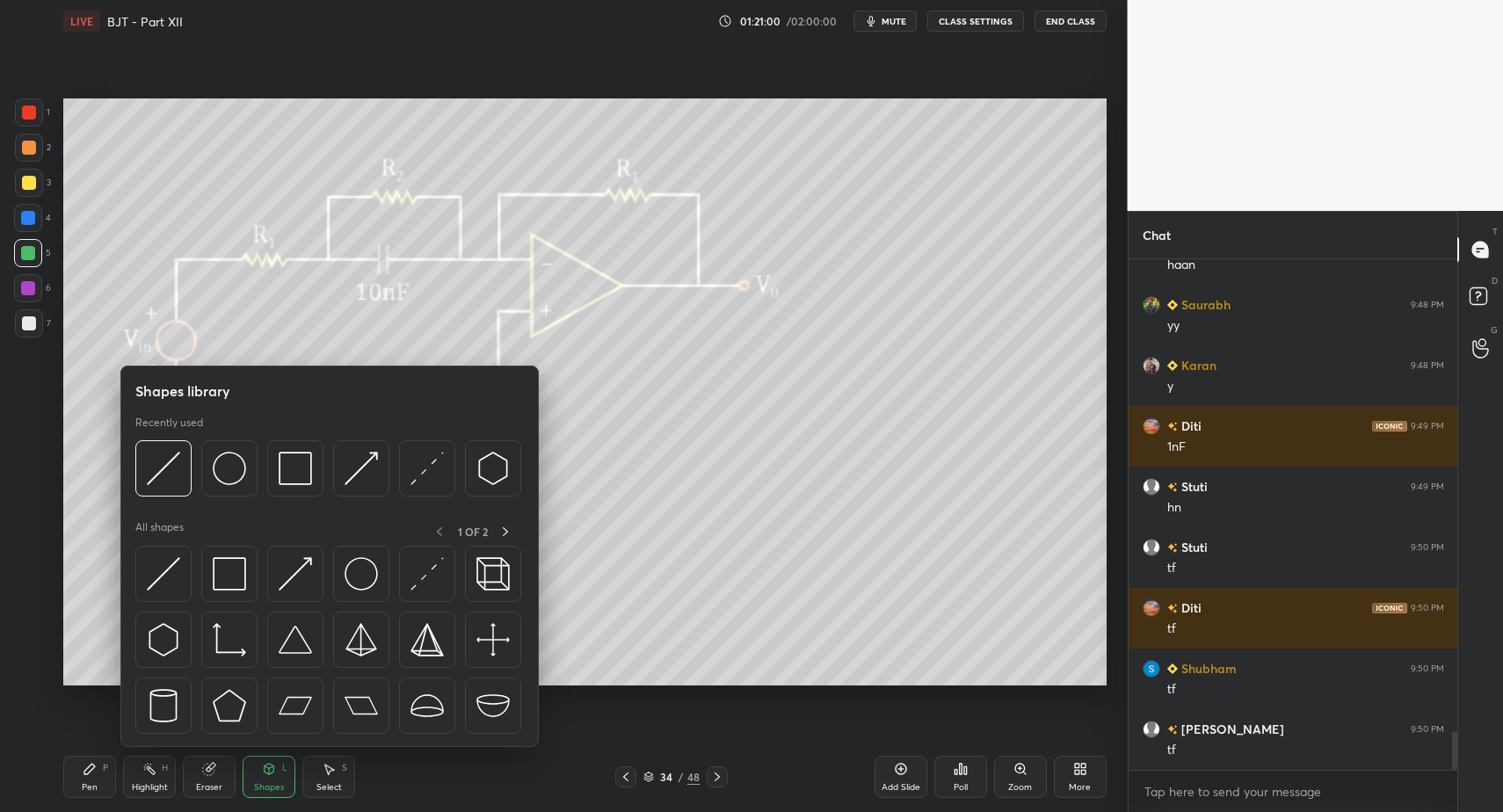
drag, startPoint x: 101, startPoint y: 777, endPoint x: 103, endPoint y: 766, distance: 11.2
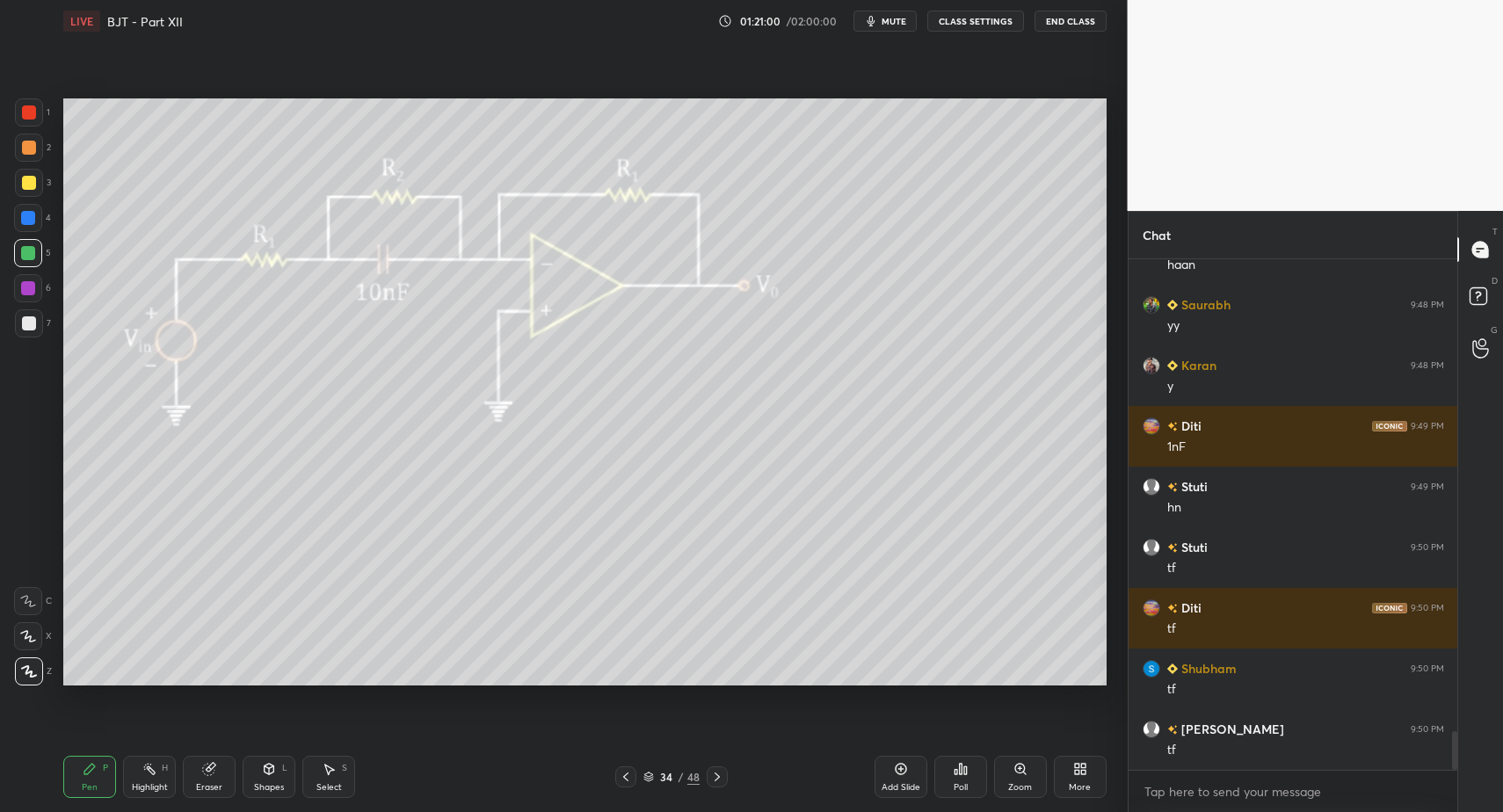
drag, startPoint x: 103, startPoint y: 766, endPoint x: 98, endPoint y: 747, distance: 19.6
drag, startPoint x: 33, startPoint y: 331, endPoint x: 55, endPoint y: 325, distance: 22.8
drag, startPoint x: 35, startPoint y: 114, endPoint x: 30, endPoint y: 204, distance: 90.1
drag, startPoint x: 38, startPoint y: 637, endPoint x: 186, endPoint y: 718, distance: 168.7
drag, startPoint x: 286, startPoint y: 785, endPoint x: 267, endPoint y: 750, distance: 39.8
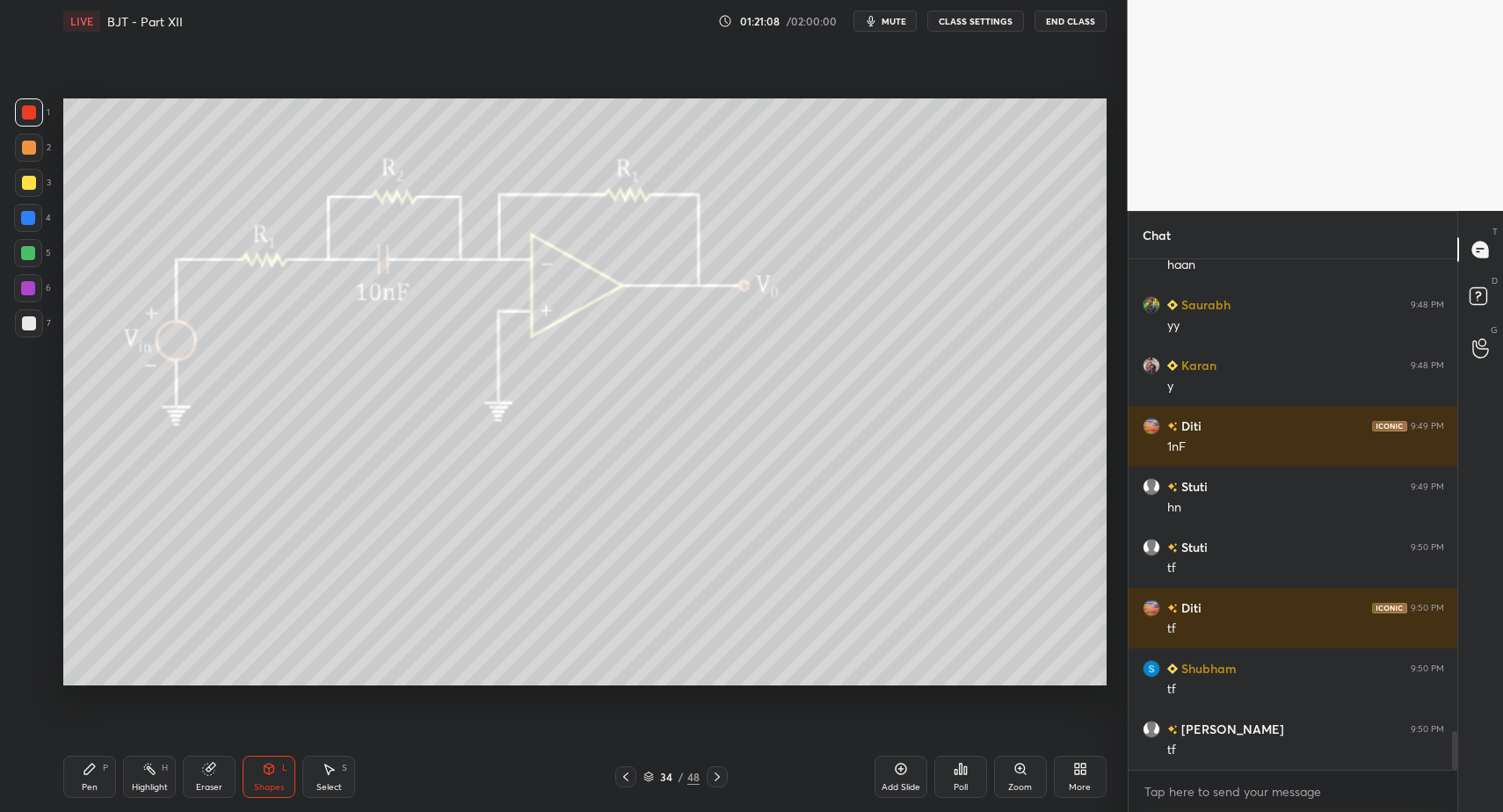
drag, startPoint x: 88, startPoint y: 774, endPoint x: 87, endPoint y: 765, distance: 9.1
drag, startPoint x: 102, startPoint y: 784, endPoint x: 147, endPoint y: 741, distance: 62.2
drag, startPoint x: 249, startPoint y: 786, endPoint x: 235, endPoint y: 752, distance: 36.8
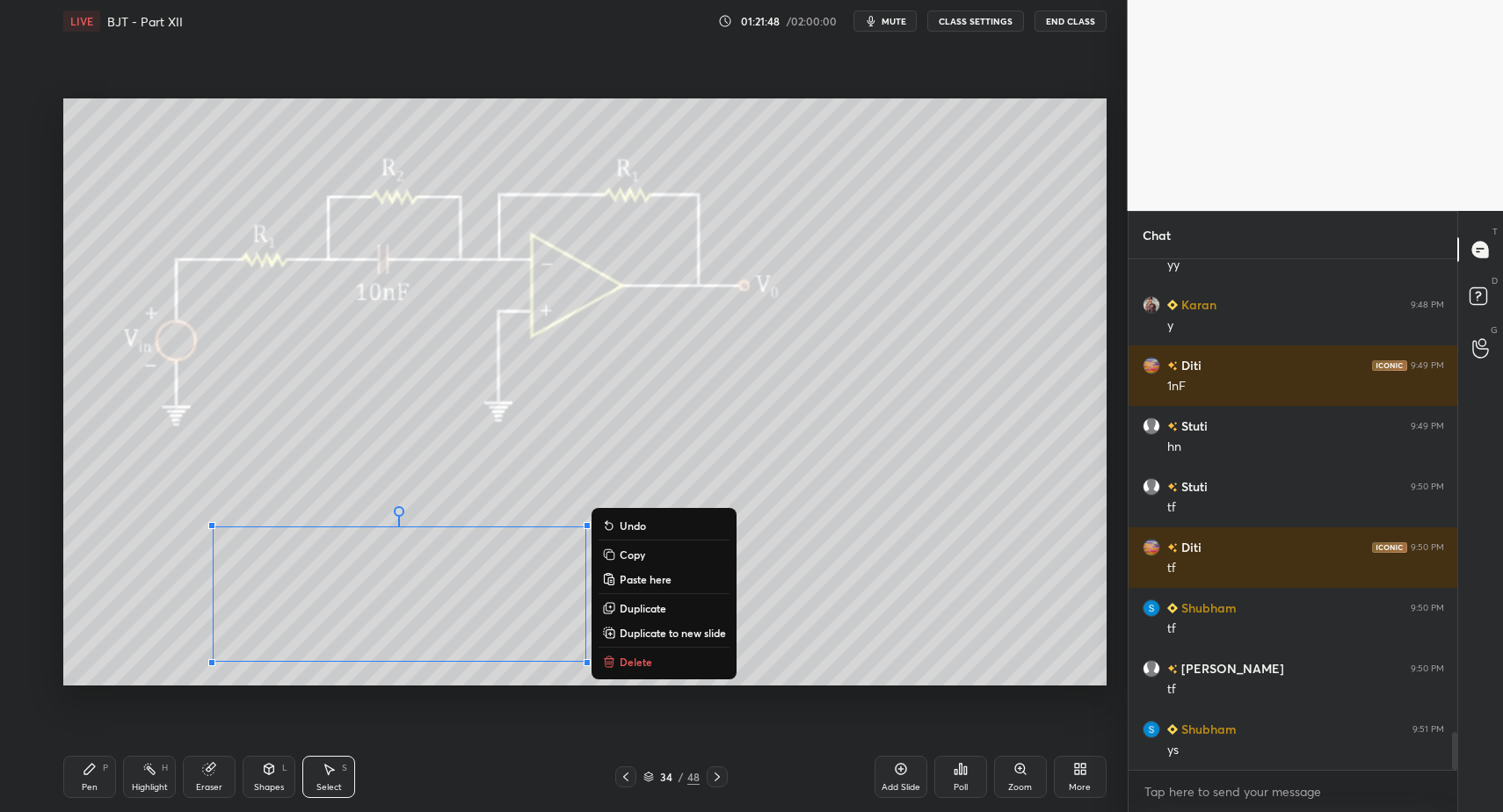
drag, startPoint x: 194, startPoint y: 510, endPoint x: 655, endPoint y: 690, distance: 494.9
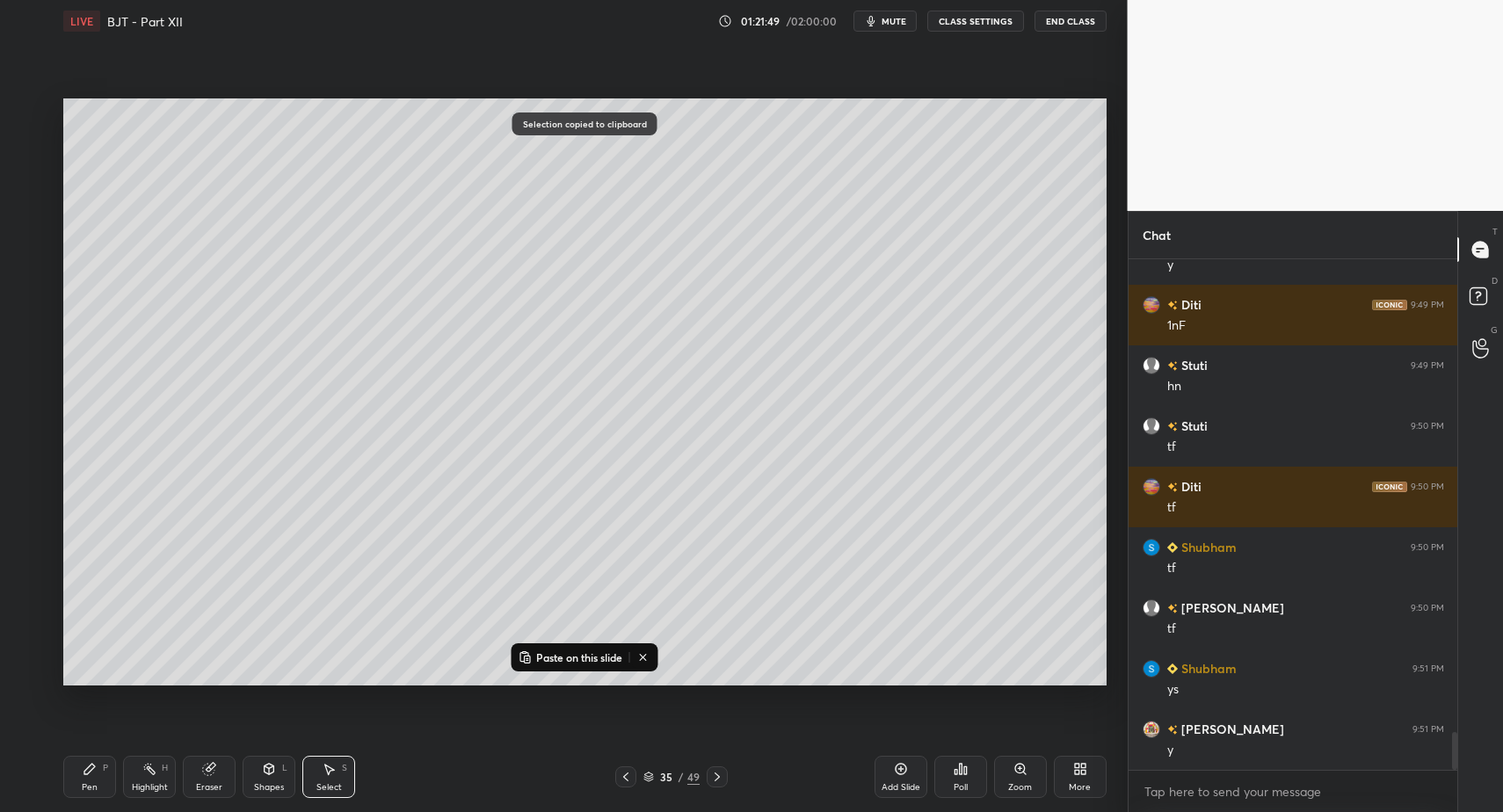
scroll to position [6432, 0]
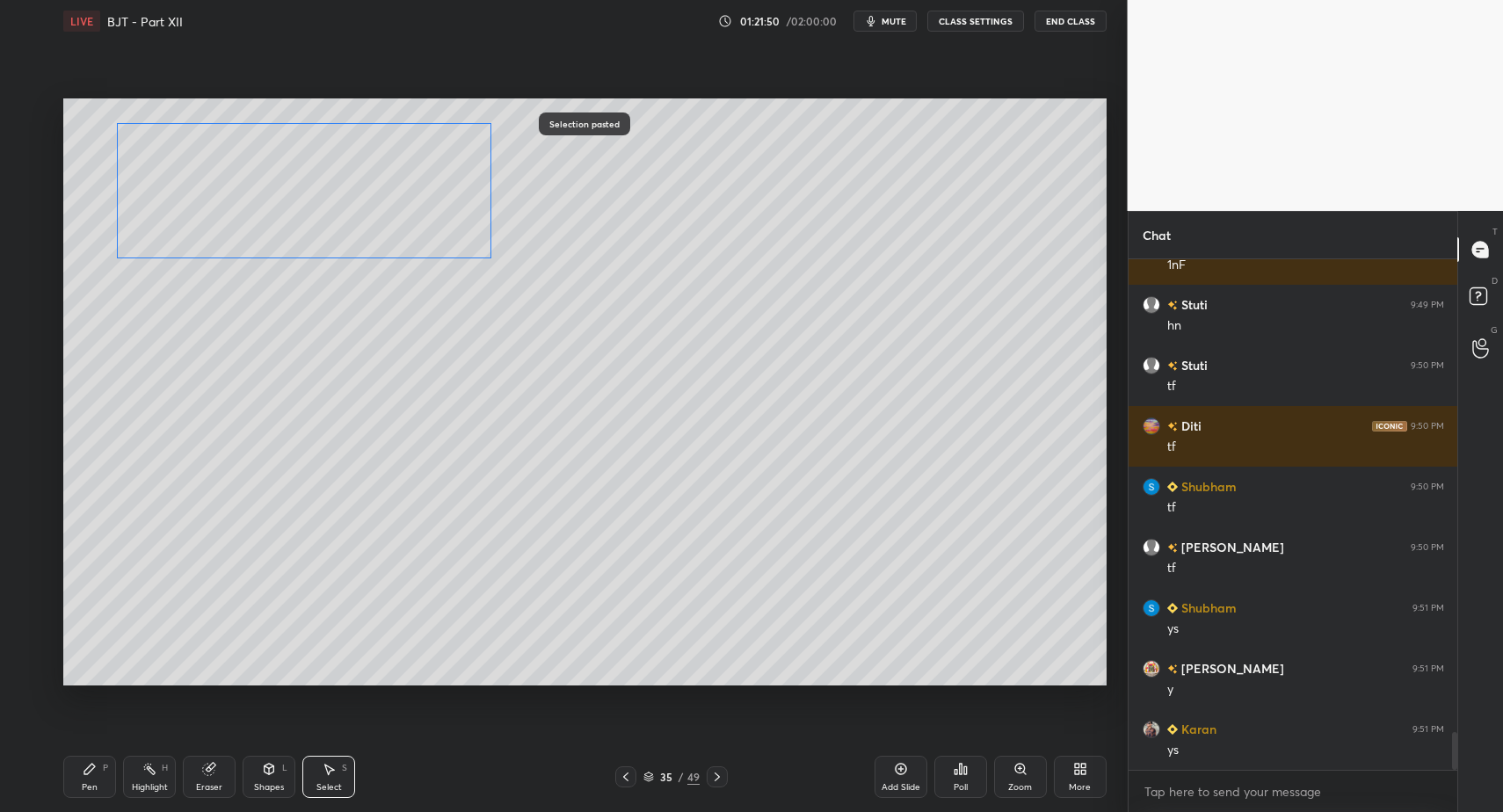
drag, startPoint x: 392, startPoint y: 569, endPoint x: 306, endPoint y: 218, distance: 361.4
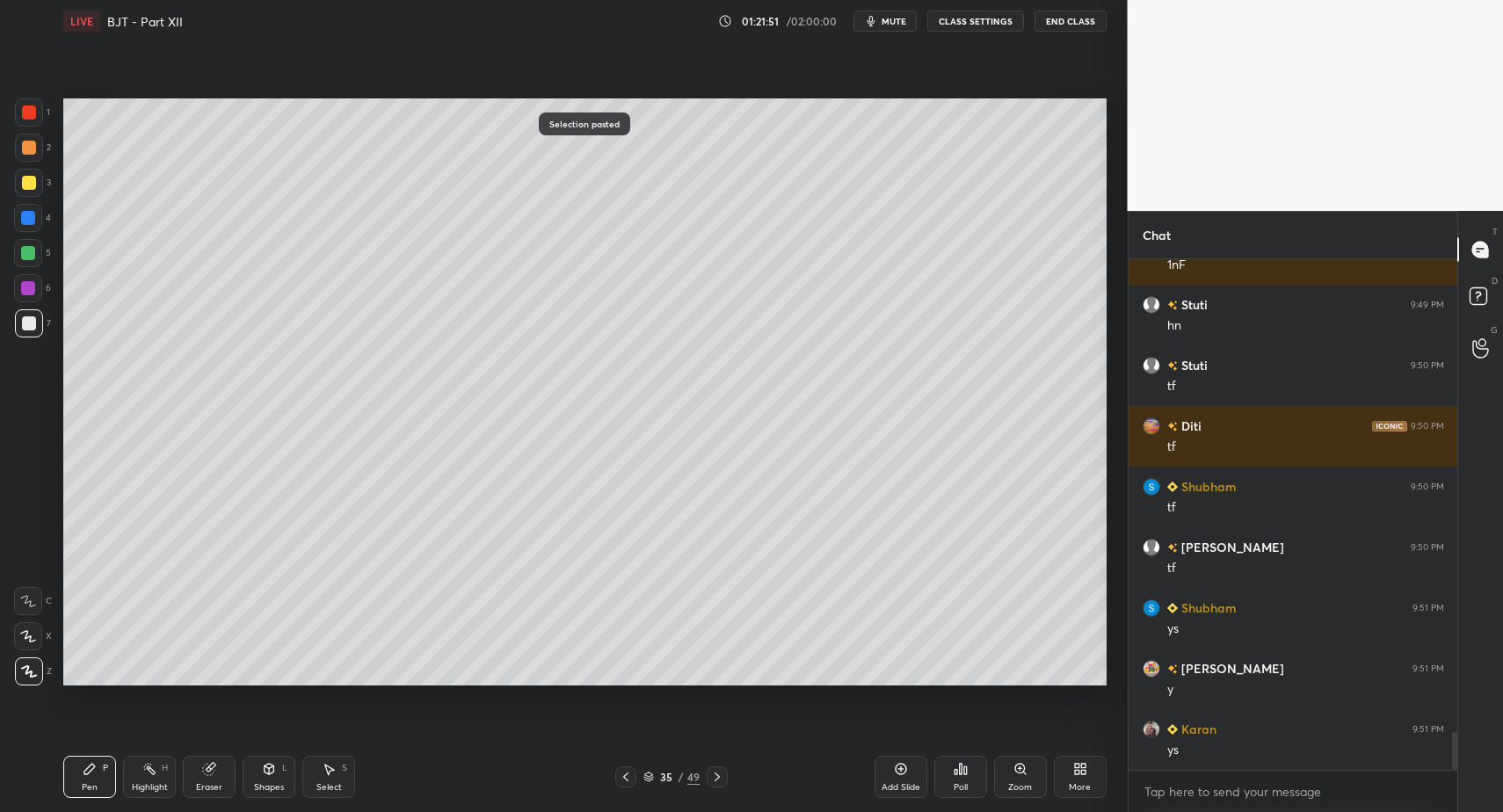
drag, startPoint x: 96, startPoint y: 783, endPoint x: 110, endPoint y: 693, distance: 91.1
drag, startPoint x: 260, startPoint y: 771, endPoint x: 256, endPoint y: 753, distance: 18.4
drag, startPoint x: 72, startPoint y: 780, endPoint x: 123, endPoint y: 716, distance: 81.8
drag, startPoint x: 148, startPoint y: 778, endPoint x: 187, endPoint y: 689, distance: 97.2
drag, startPoint x: 249, startPoint y: 778, endPoint x: 249, endPoint y: 752, distance: 26.0
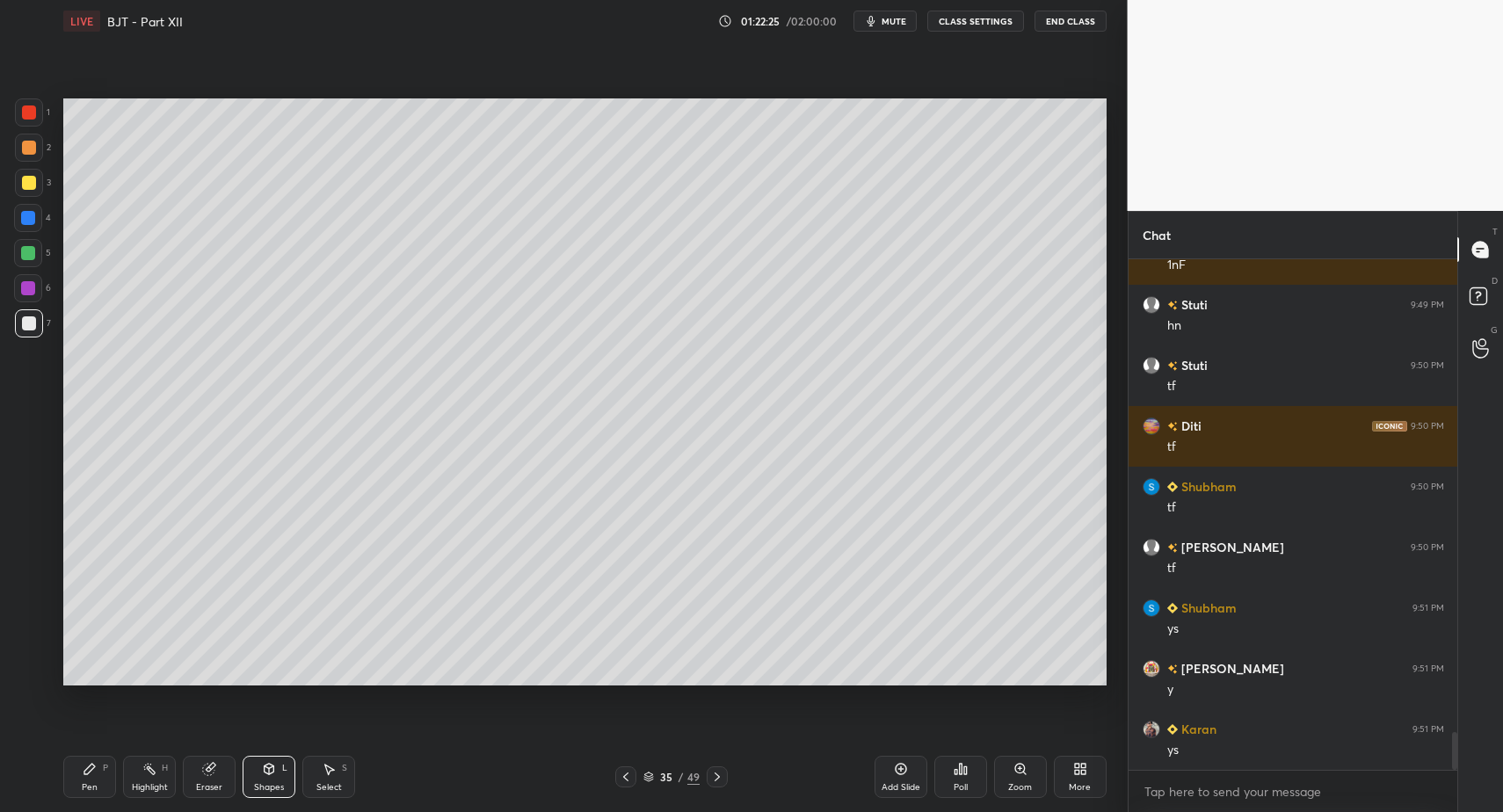
scroll to position [6492, 0]
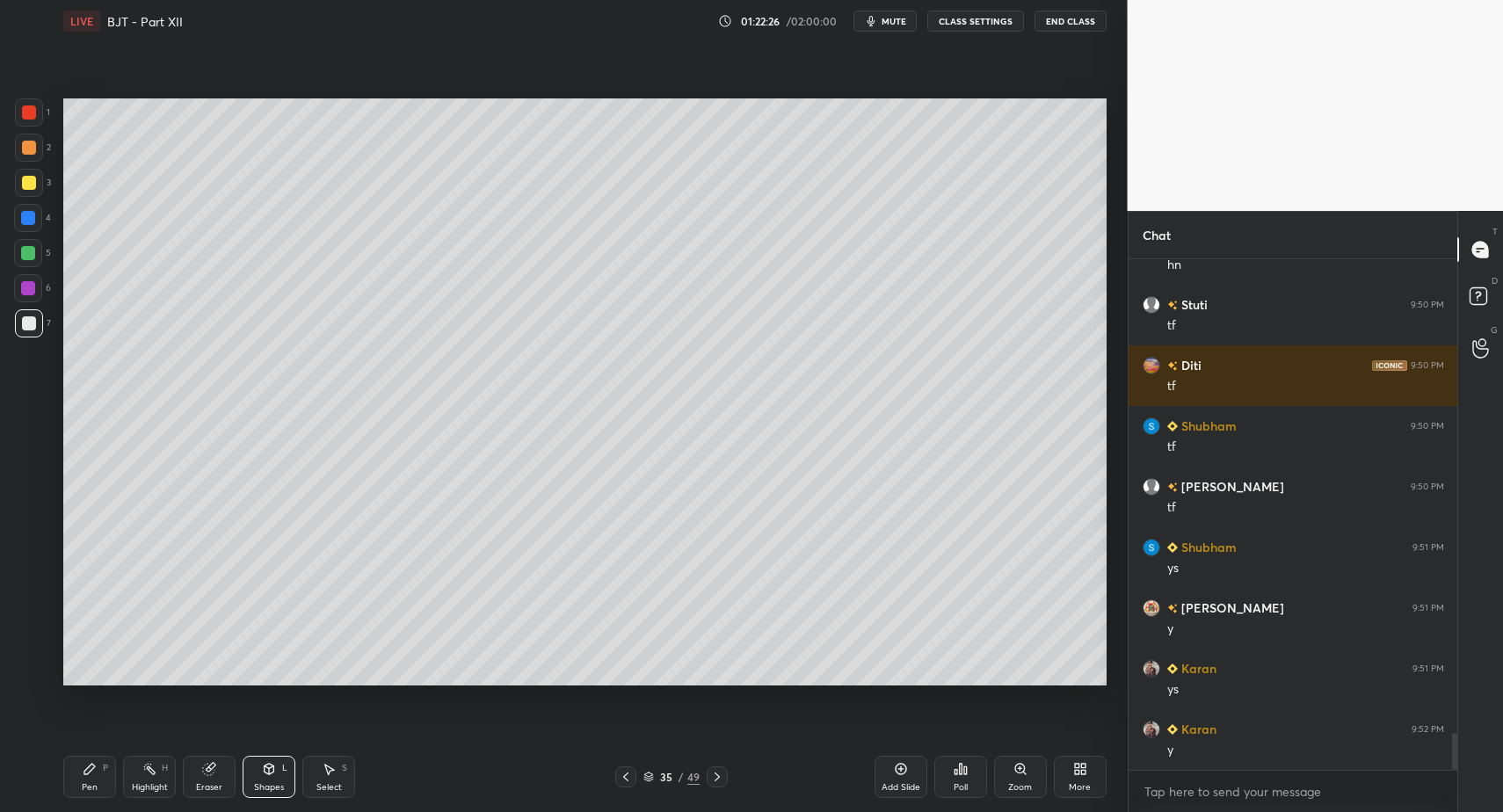
drag, startPoint x: 73, startPoint y: 798, endPoint x: 79, endPoint y: 789, distance: 10.8
drag, startPoint x: 81, startPoint y: 785, endPoint x: 85, endPoint y: 765, distance: 20.4
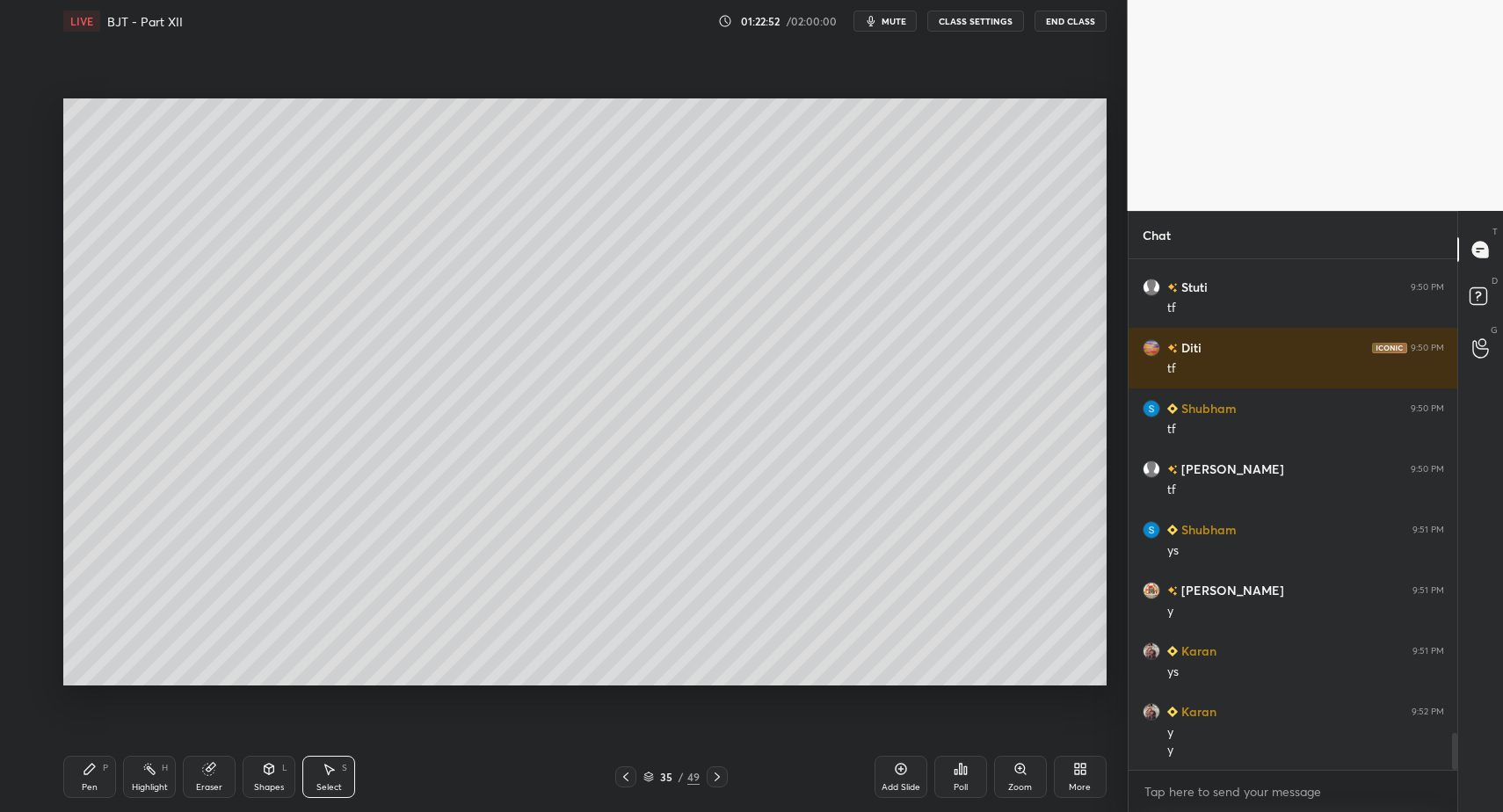
drag, startPoint x: 326, startPoint y: 786, endPoint x: 286, endPoint y: 654, distance: 137.9
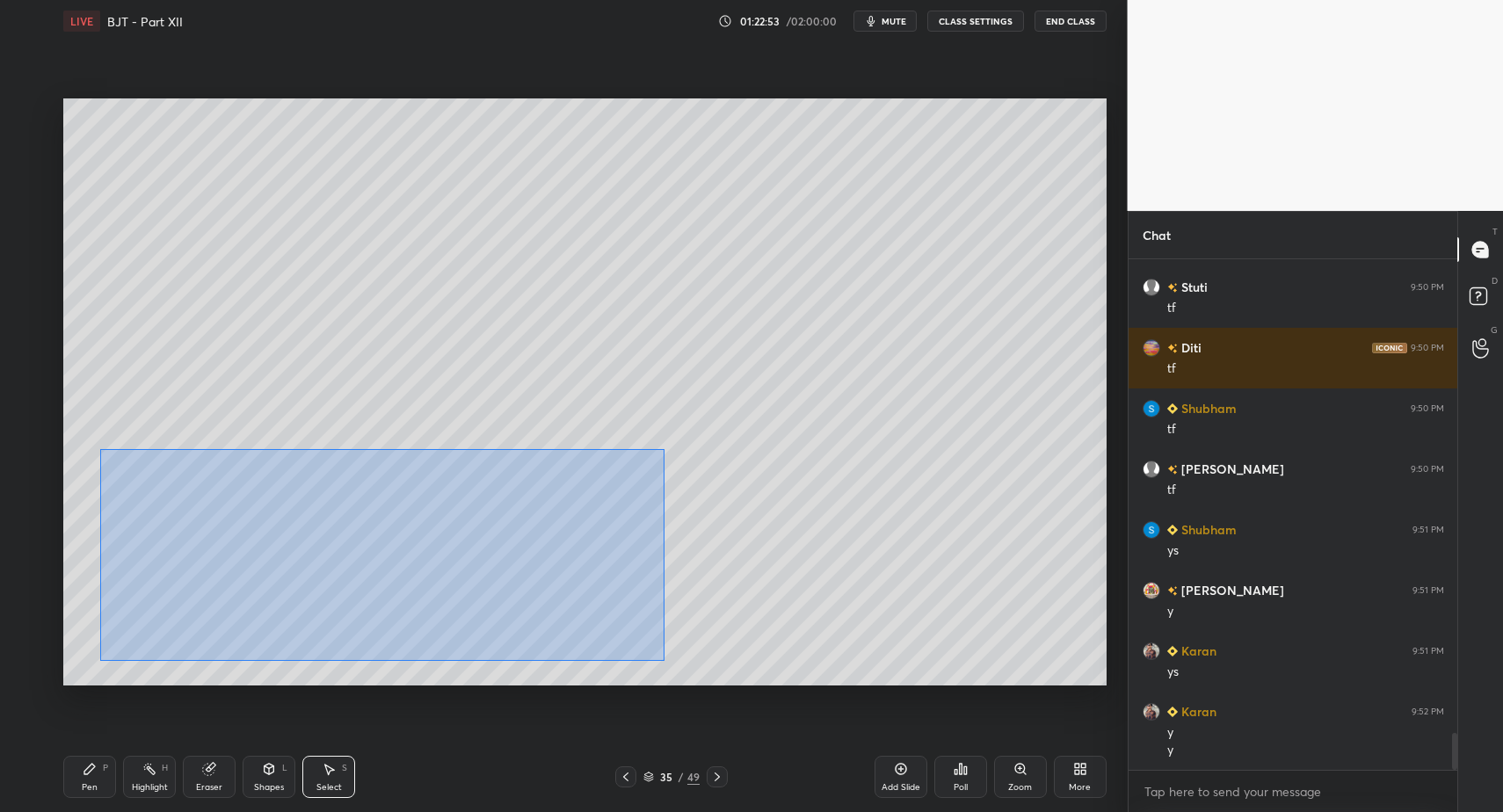
drag, startPoint x: 140, startPoint y: 470, endPoint x: 698, endPoint y: 659, distance: 589.1
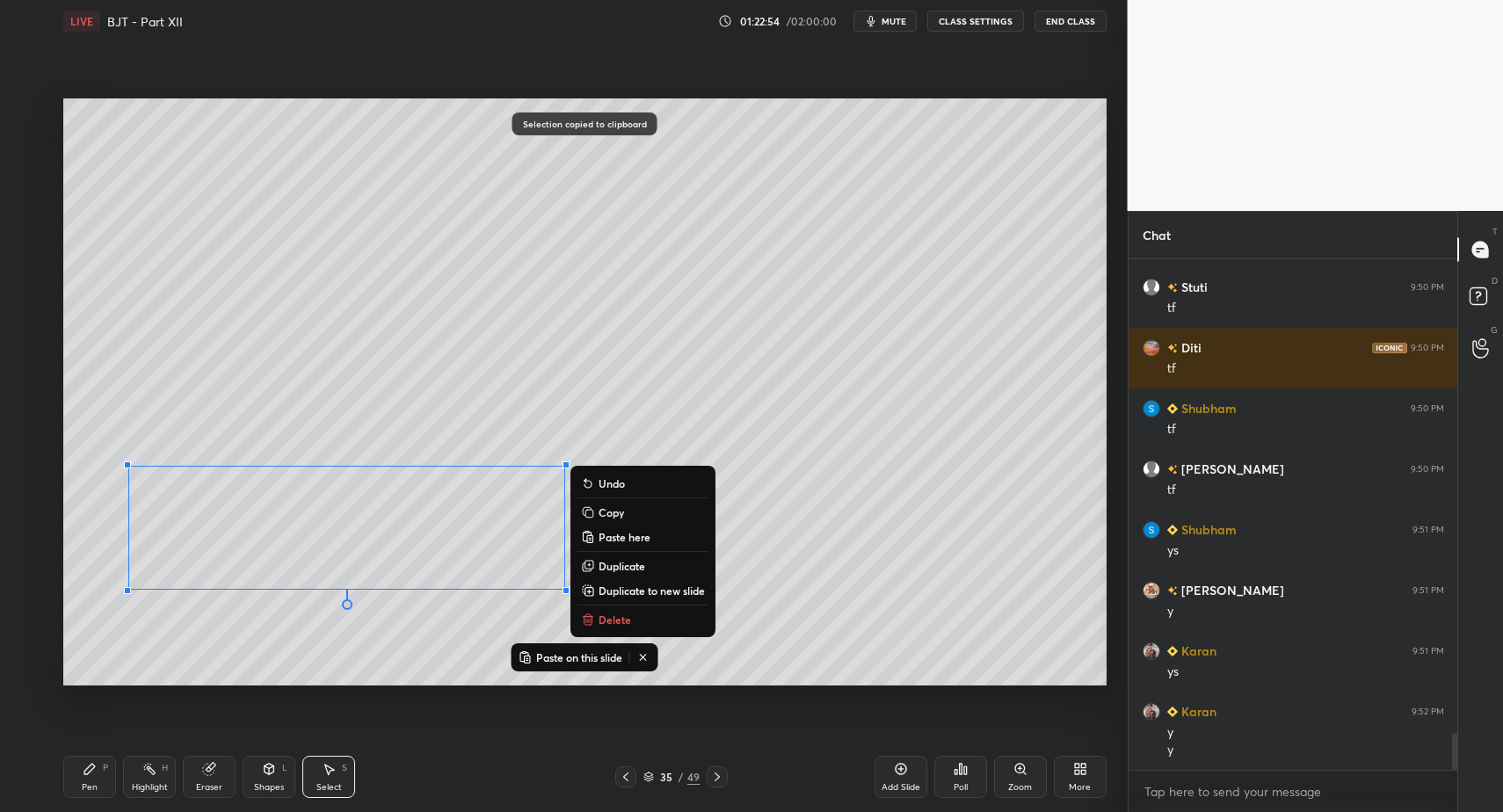
drag, startPoint x: 86, startPoint y: 770, endPoint x: 100, endPoint y: 755, distance: 20.5
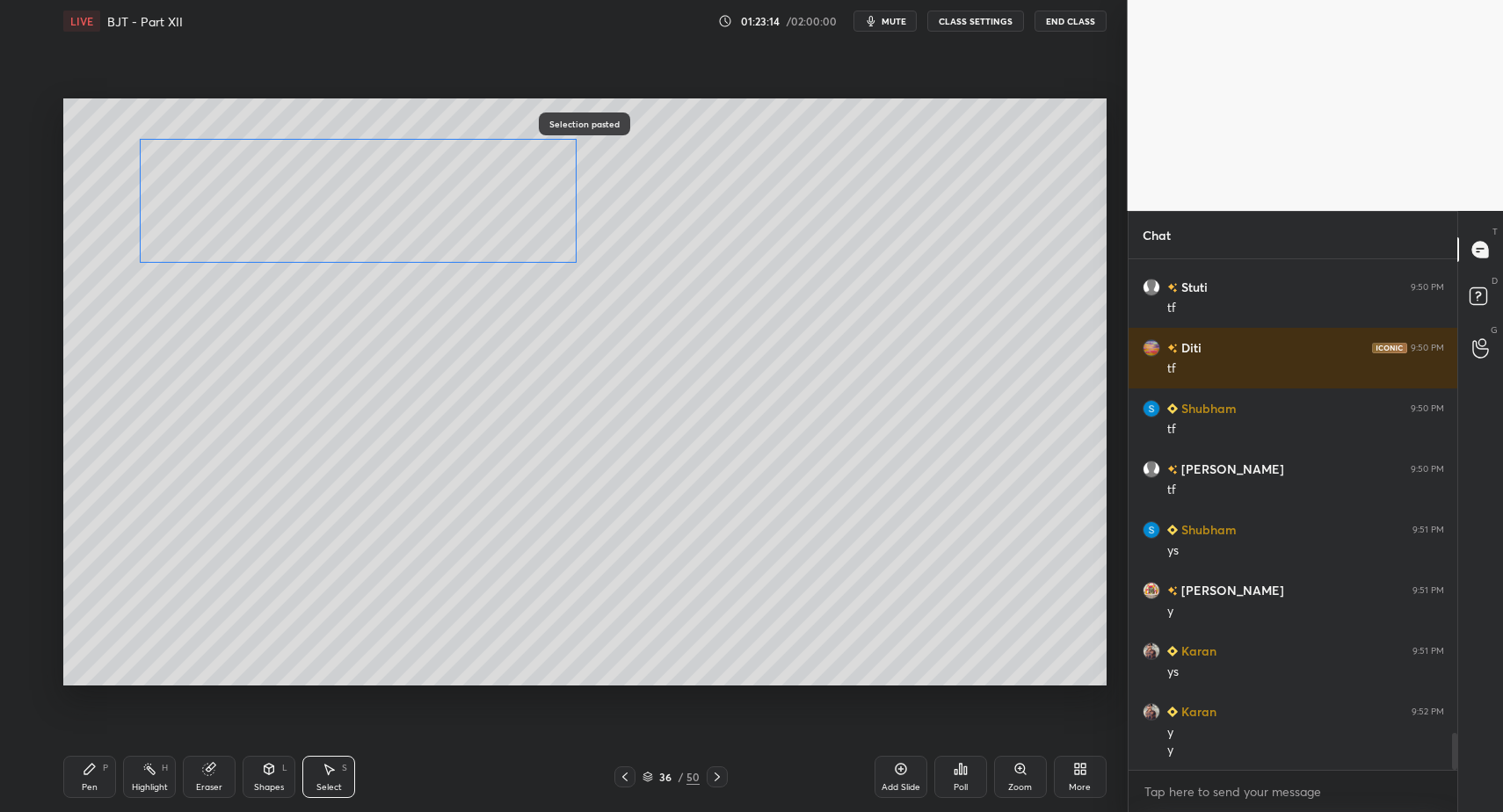
drag, startPoint x: 309, startPoint y: 491, endPoint x: 317, endPoint y: 190, distance: 301.1
drag, startPoint x: 90, startPoint y: 766, endPoint x: 117, endPoint y: 688, distance: 82.5
drag, startPoint x: 284, startPoint y: 799, endPoint x: 261, endPoint y: 690, distance: 111.4
drag, startPoint x: 30, startPoint y: 277, endPoint x: 60, endPoint y: 276, distance: 30.0
drag, startPoint x: 87, startPoint y: 774, endPoint x: 92, endPoint y: 765, distance: 10.3
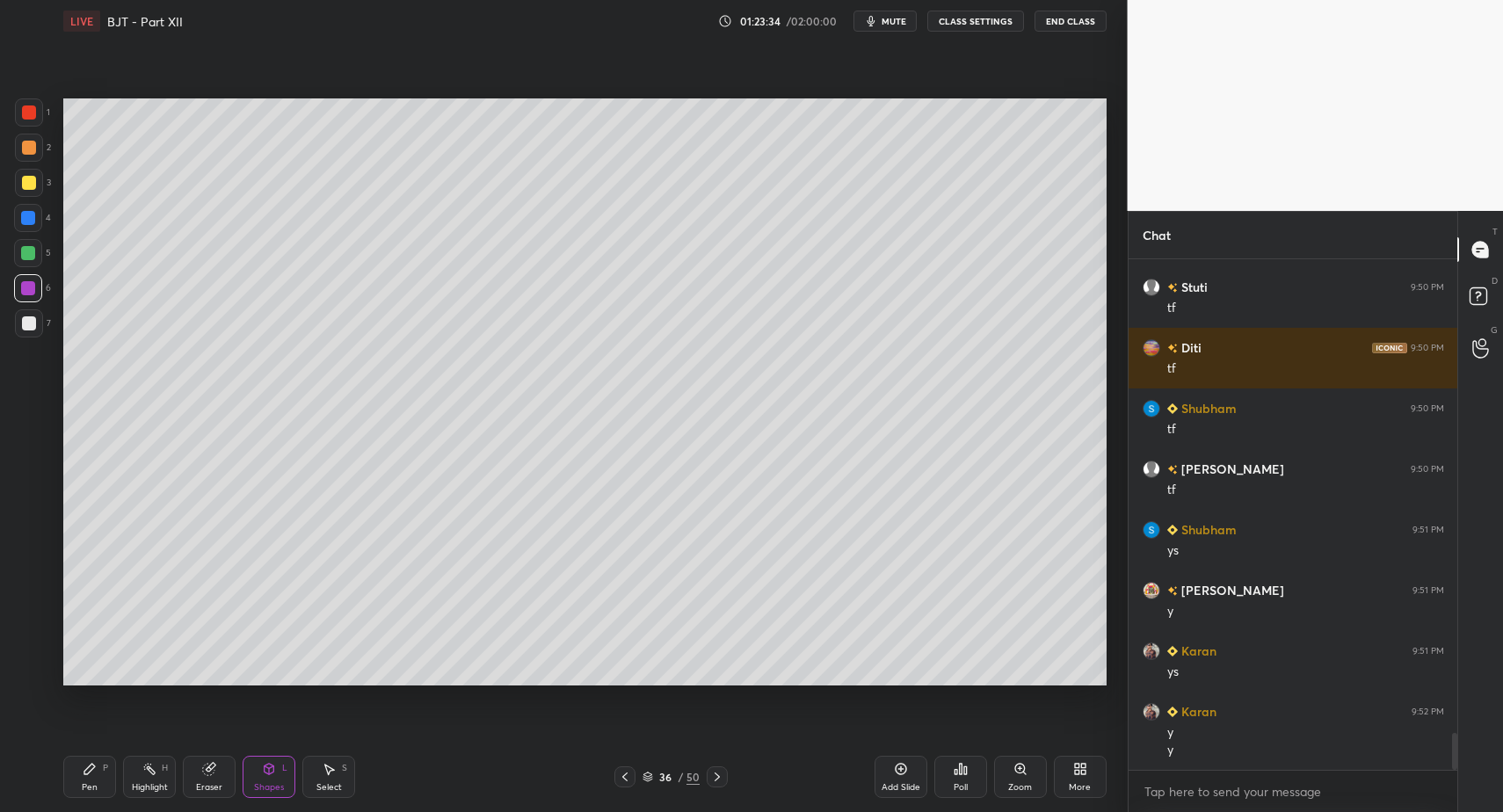
drag, startPoint x: 109, startPoint y: 775, endPoint x: 98, endPoint y: 768, distance: 13.0
drag, startPoint x: 16, startPoint y: 335, endPoint x: 27, endPoint y: 326, distance: 14.2
drag, startPoint x: 27, startPoint y: 326, endPoint x: 42, endPoint y: 398, distance: 73.5
drag, startPoint x: 158, startPoint y: 782, endPoint x: 154, endPoint y: 772, distance: 10.8
drag, startPoint x: 154, startPoint y: 772, endPoint x: 175, endPoint y: 733, distance: 44.3
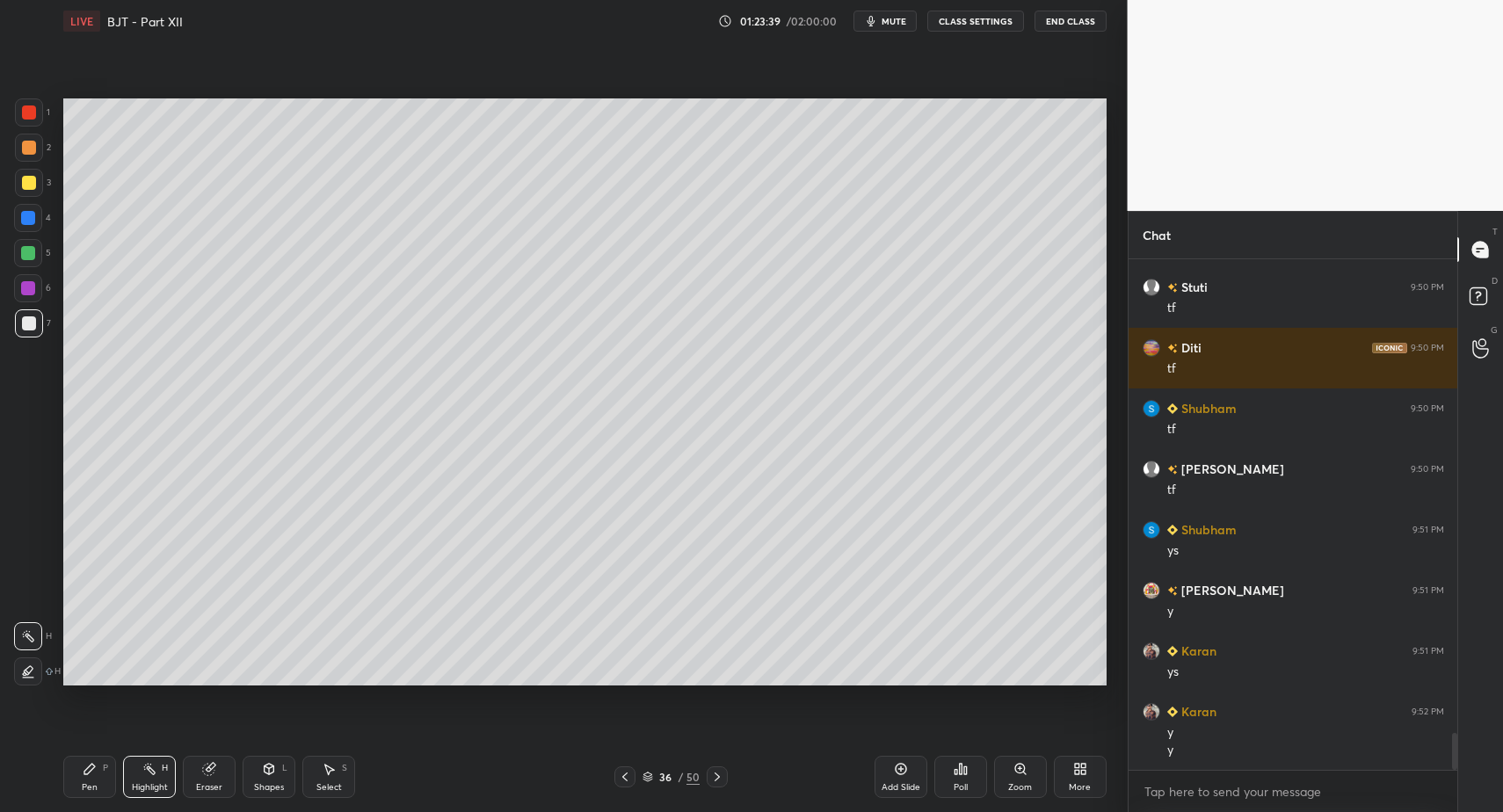
drag, startPoint x: 56, startPoint y: 774, endPoint x: 85, endPoint y: 768, distance: 29.6
drag, startPoint x: 94, startPoint y: 774, endPoint x: 105, endPoint y: 693, distance: 81.7
drag, startPoint x: 75, startPoint y: 760, endPoint x: 72, endPoint y: 692, distance: 68.1
drag, startPoint x: 268, startPoint y: 779, endPoint x: 267, endPoint y: 762, distance: 17.0
drag, startPoint x: 313, startPoint y: 767, endPoint x: 322, endPoint y: 753, distance: 16.6
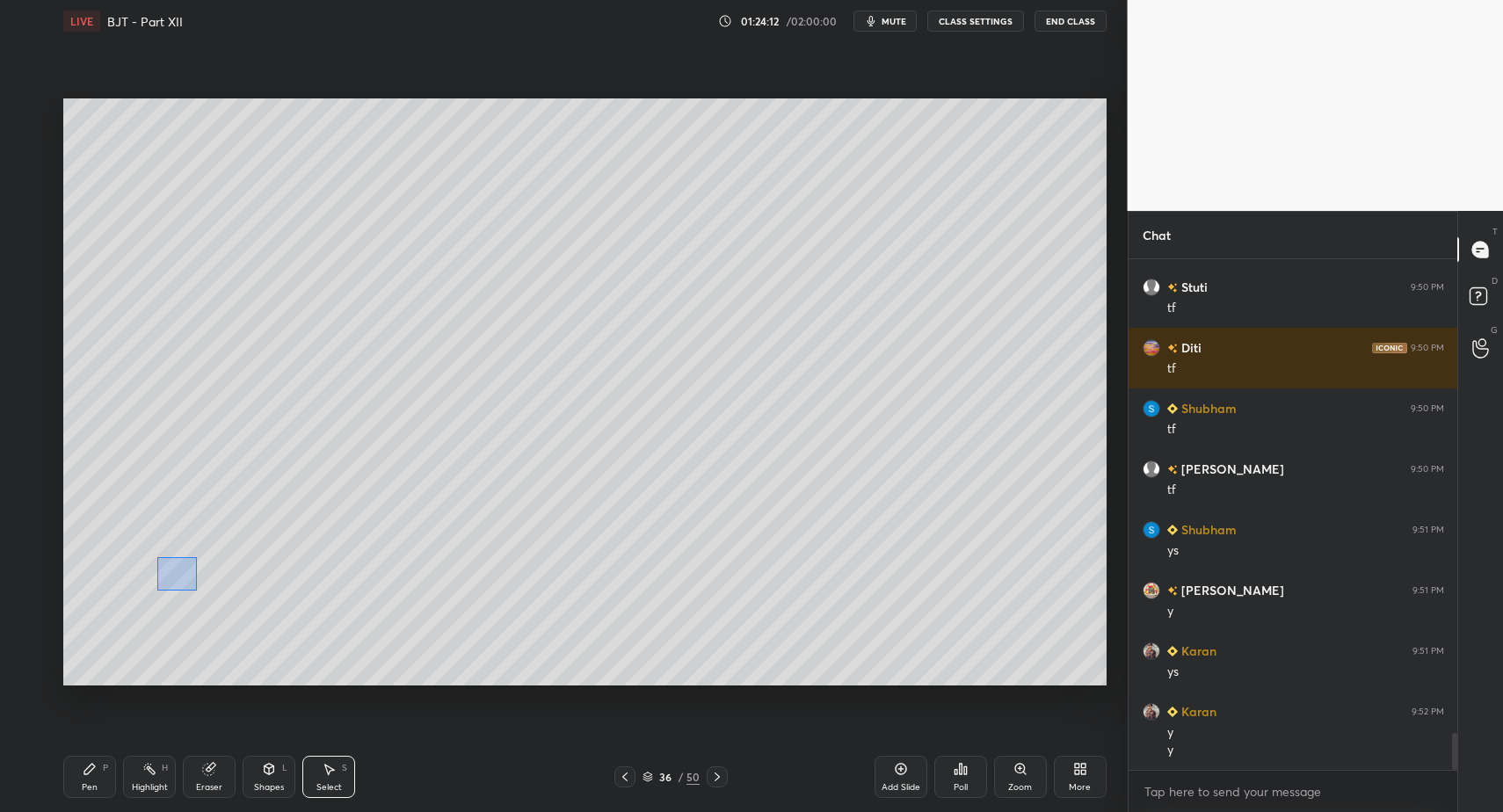
drag, startPoint x: 164, startPoint y: 560, endPoint x: 231, endPoint y: 627, distance: 94.8
drag, startPoint x: 75, startPoint y: 784, endPoint x: 95, endPoint y: 735, distance: 52.9
drag, startPoint x: 30, startPoint y: 263, endPoint x: 29, endPoint y: 291, distance: 28.0
drag, startPoint x: 69, startPoint y: 774, endPoint x: 161, endPoint y: 719, distance: 107.2
drag, startPoint x: 86, startPoint y: 772, endPoint x: 97, endPoint y: 763, distance: 14.2
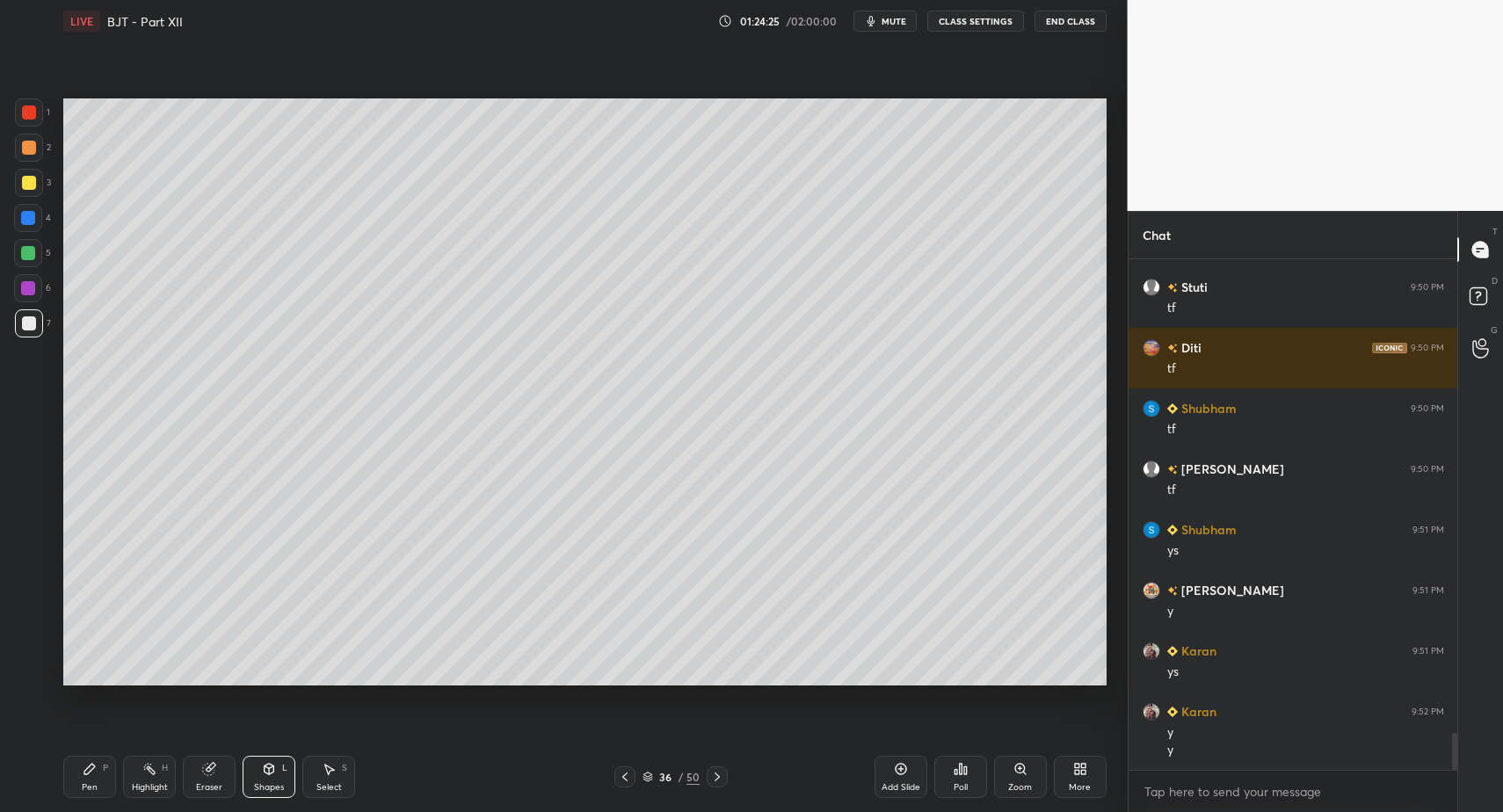
scroll to position [6570, 0]
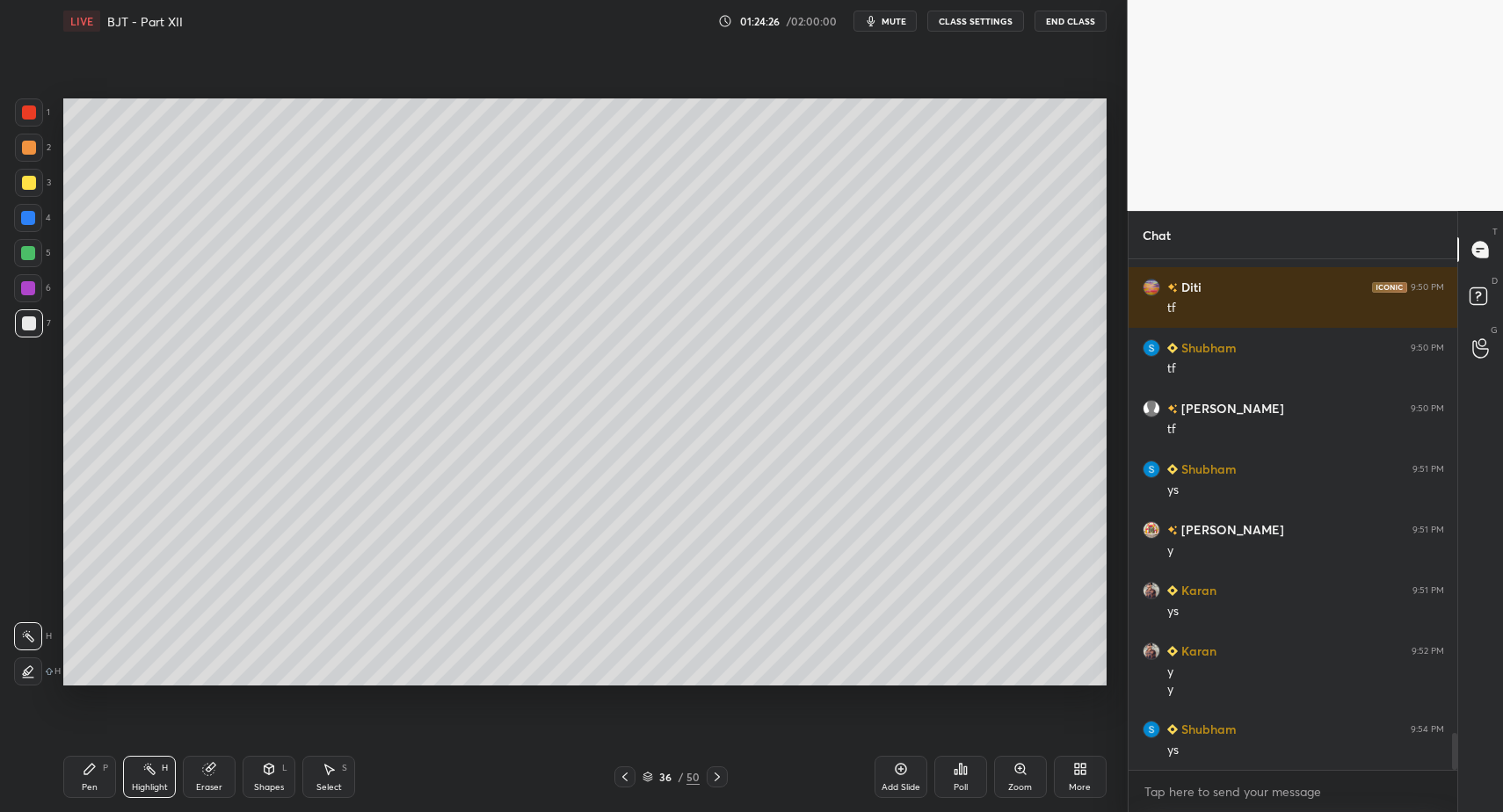
drag, startPoint x: 143, startPoint y: 768, endPoint x: 134, endPoint y: 757, distance: 14.2
drag, startPoint x: 252, startPoint y: 778, endPoint x: 262, endPoint y: 755, distance: 25.1
drag, startPoint x: 150, startPoint y: 777, endPoint x: 167, endPoint y: 704, distance: 75.0
drag, startPoint x: 155, startPoint y: 771, endPoint x: 214, endPoint y: 731, distance: 71.3
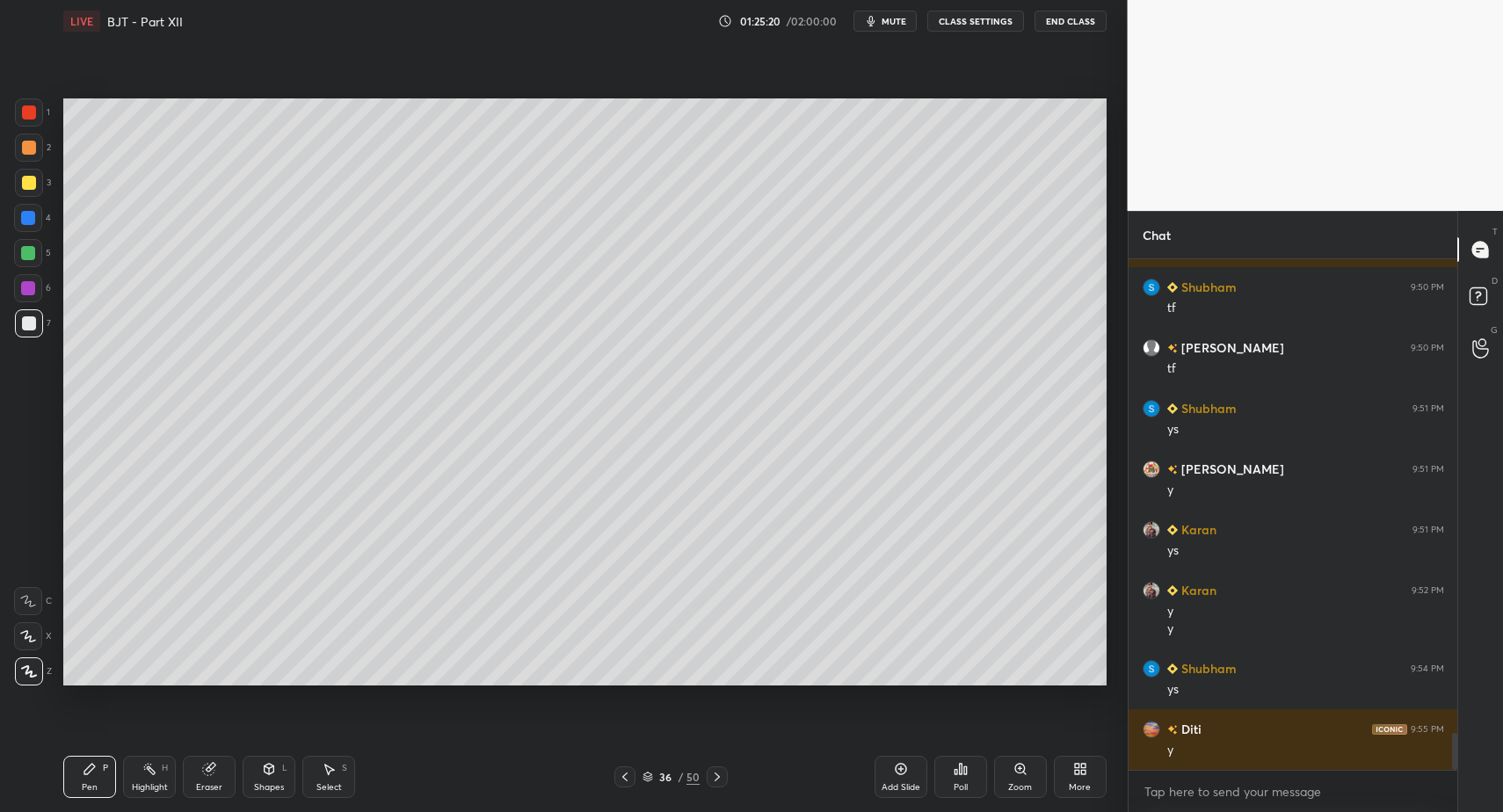
drag, startPoint x: 902, startPoint y: 774, endPoint x: 751, endPoint y: 746, distance: 153.6
drag, startPoint x: 98, startPoint y: 756, endPoint x: 91, endPoint y: 742, distance: 15.7
drag, startPoint x: 31, startPoint y: 107, endPoint x: 40, endPoint y: 114, distance: 11.4
drag, startPoint x: 35, startPoint y: 319, endPoint x: 43, endPoint y: 393, distance: 74.4
drag, startPoint x: 97, startPoint y: 784, endPoint x: 118, endPoint y: 736, distance: 52.4
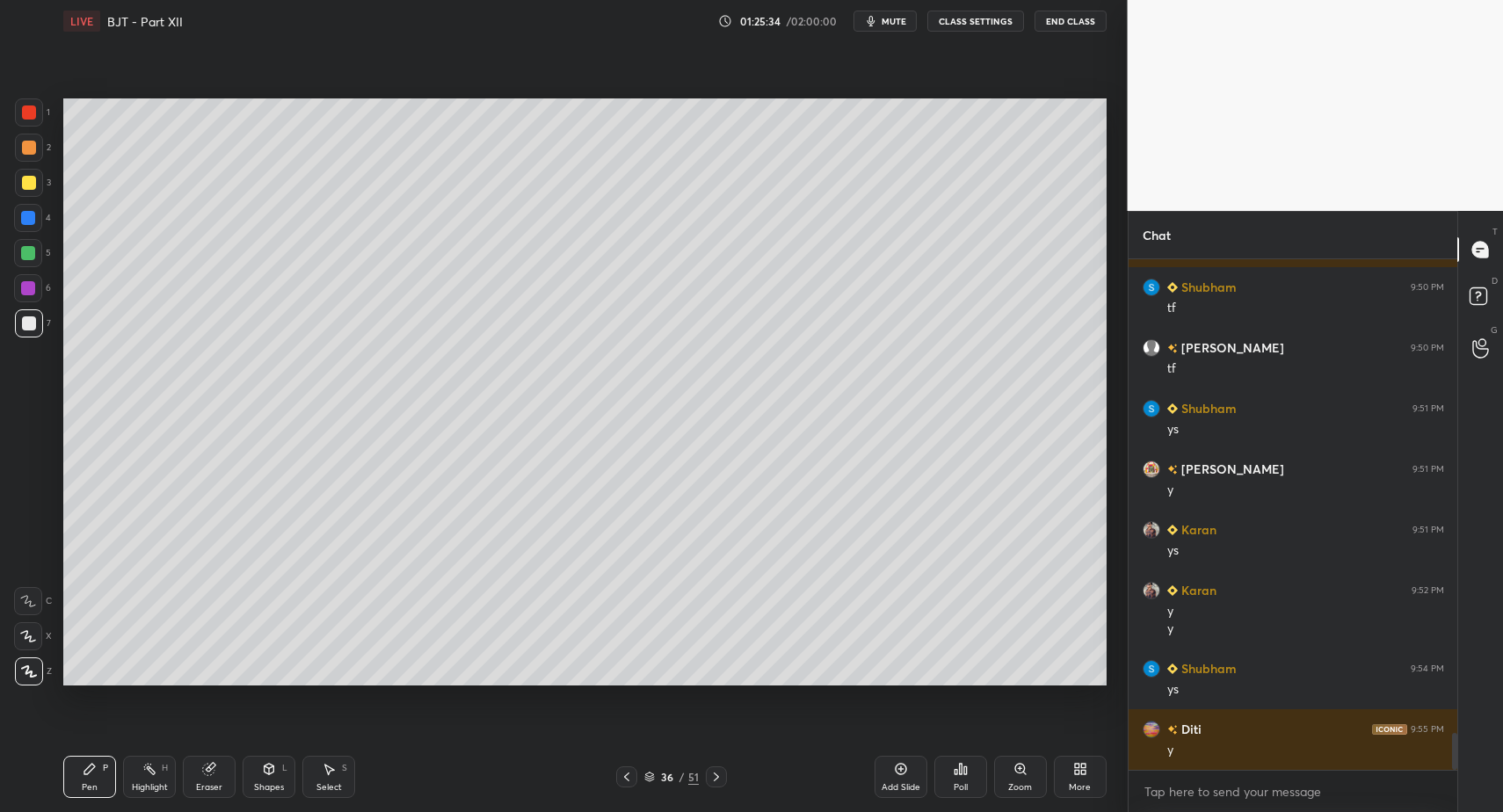
drag, startPoint x: 131, startPoint y: 770, endPoint x: 153, endPoint y: 775, distance: 22.6
drag, startPoint x: 101, startPoint y: 783, endPoint x: 157, endPoint y: 689, distance: 109.4
drag, startPoint x: 631, startPoint y: 778, endPoint x: 613, endPoint y: 776, distance: 18.1
drag, startPoint x: 78, startPoint y: 783, endPoint x: 126, endPoint y: 701, distance: 95.0
drag, startPoint x: 98, startPoint y: 774, endPoint x: 118, endPoint y: 745, distance: 35.2
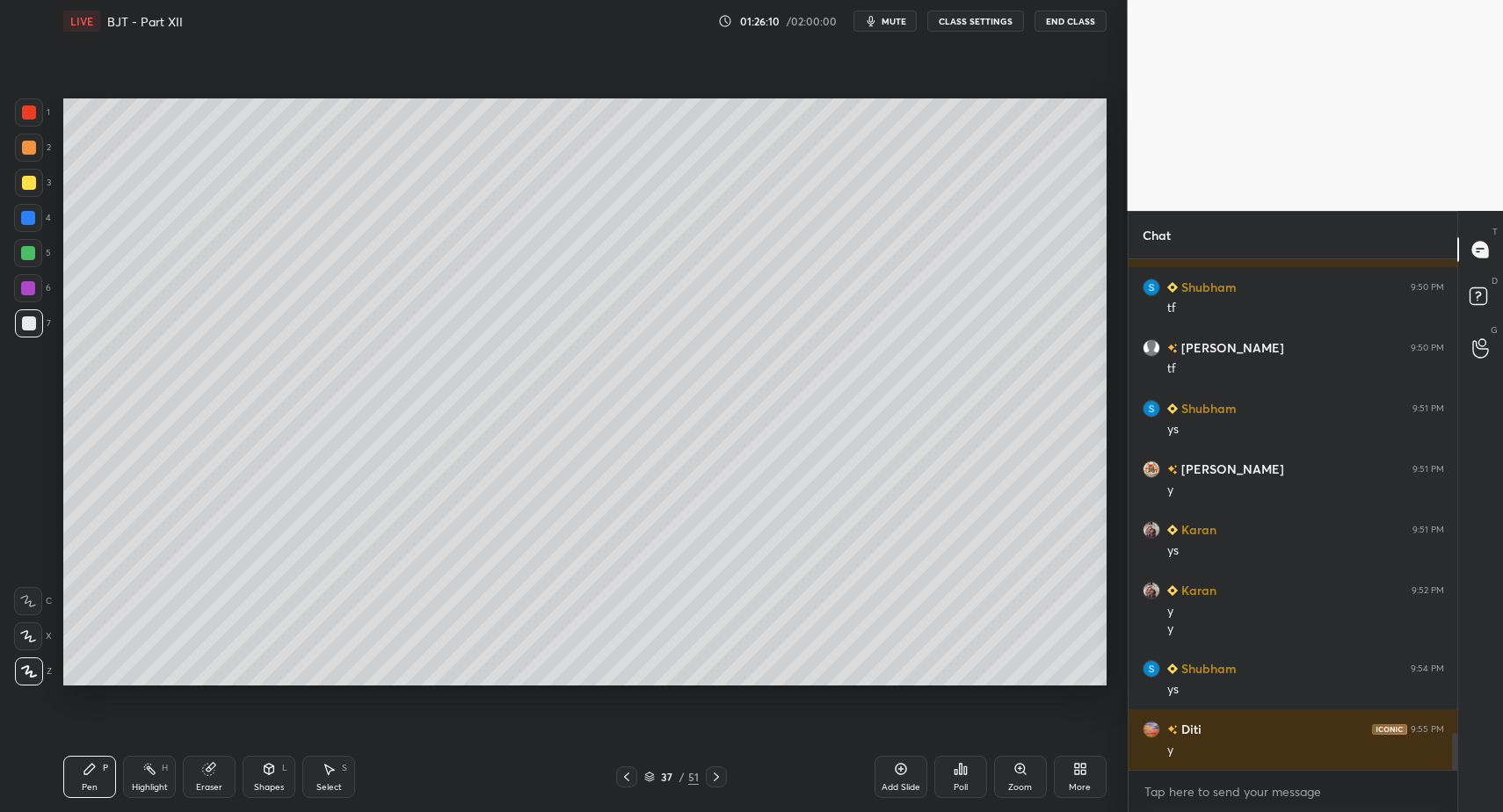
drag, startPoint x: 27, startPoint y: 318, endPoint x: 13, endPoint y: 330, distance: 18.4
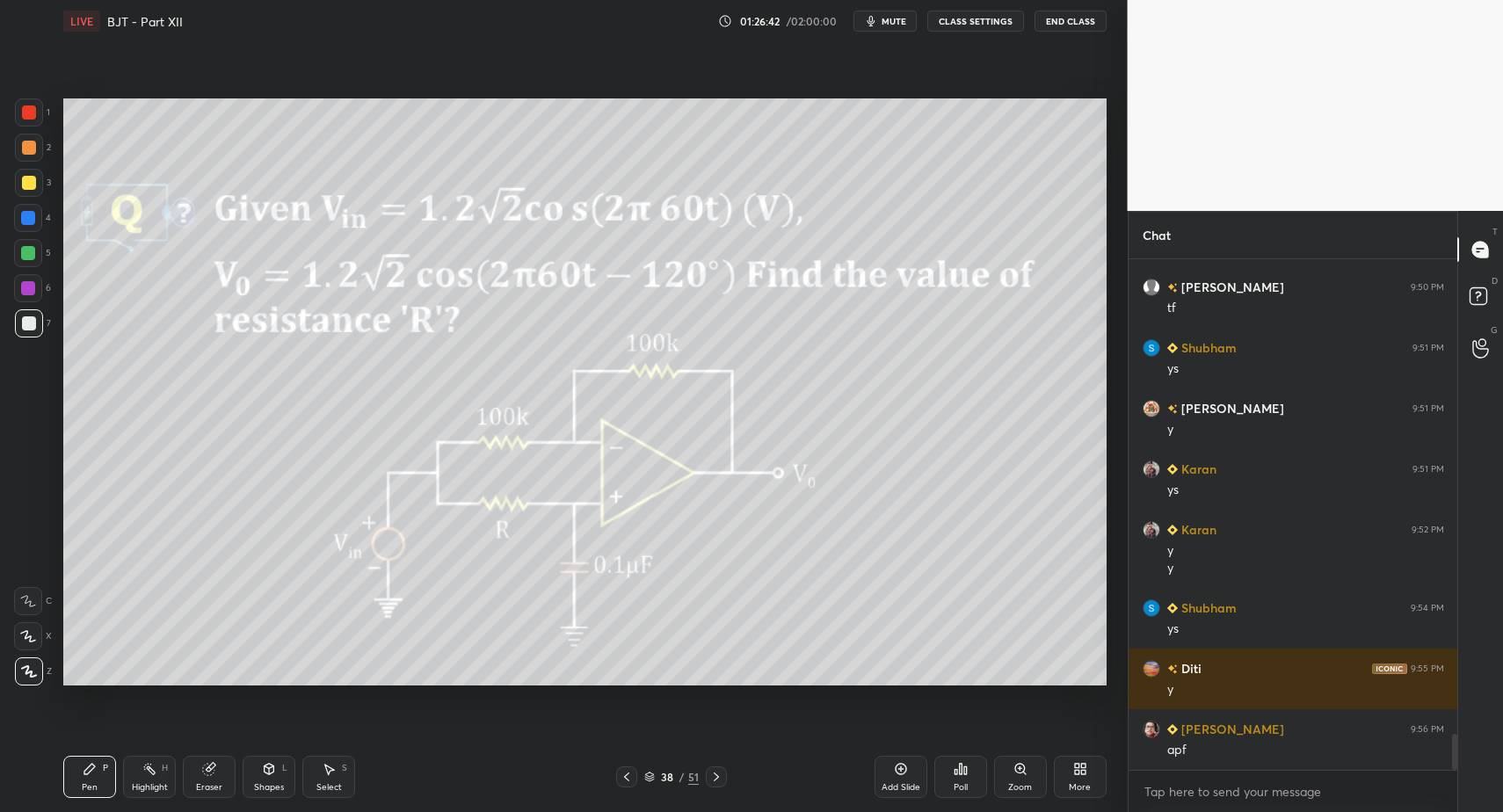
drag, startPoint x: 159, startPoint y: 775, endPoint x: 158, endPoint y: 752, distance: 23.0
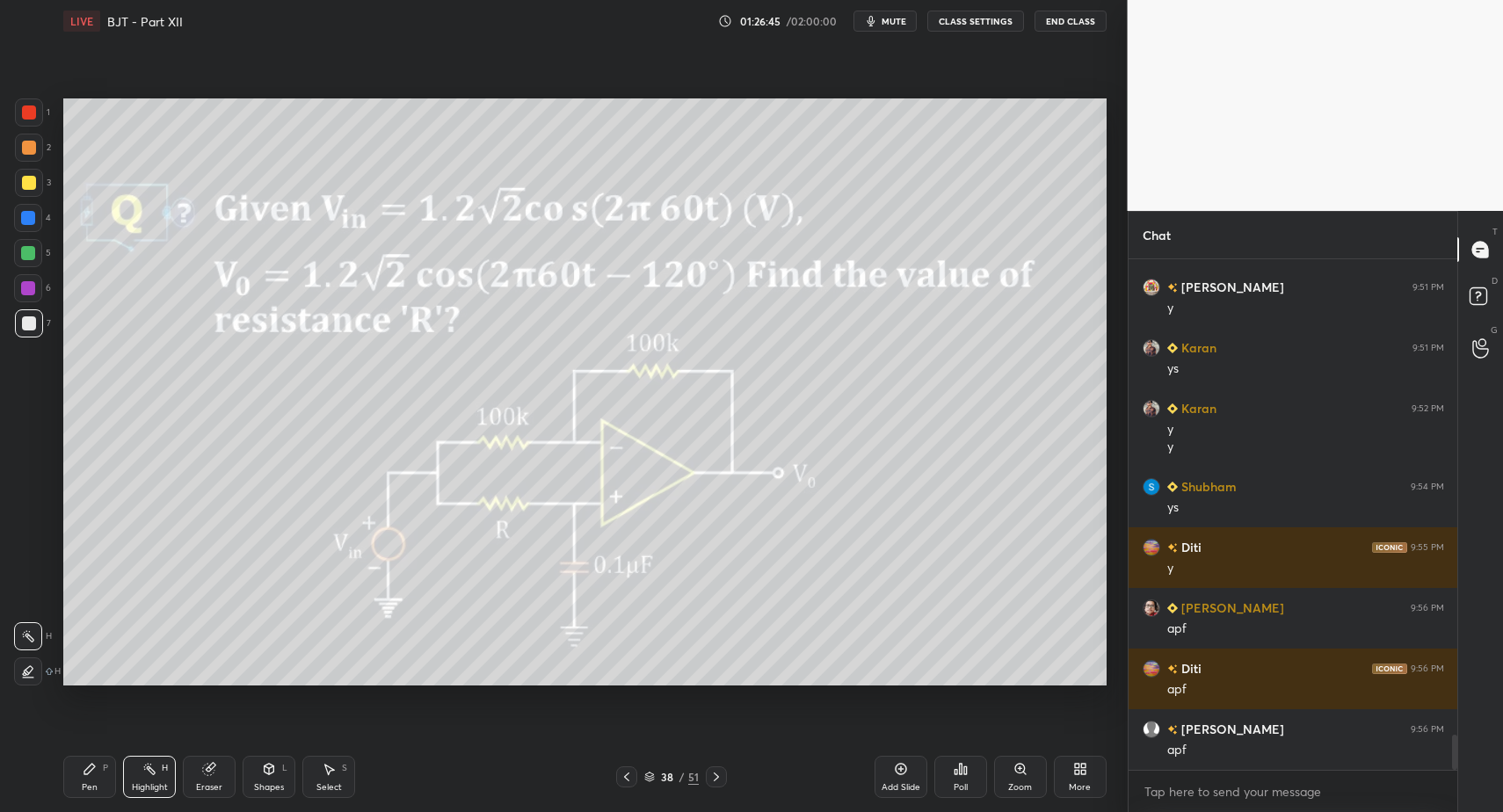
scroll to position [6874, 0]
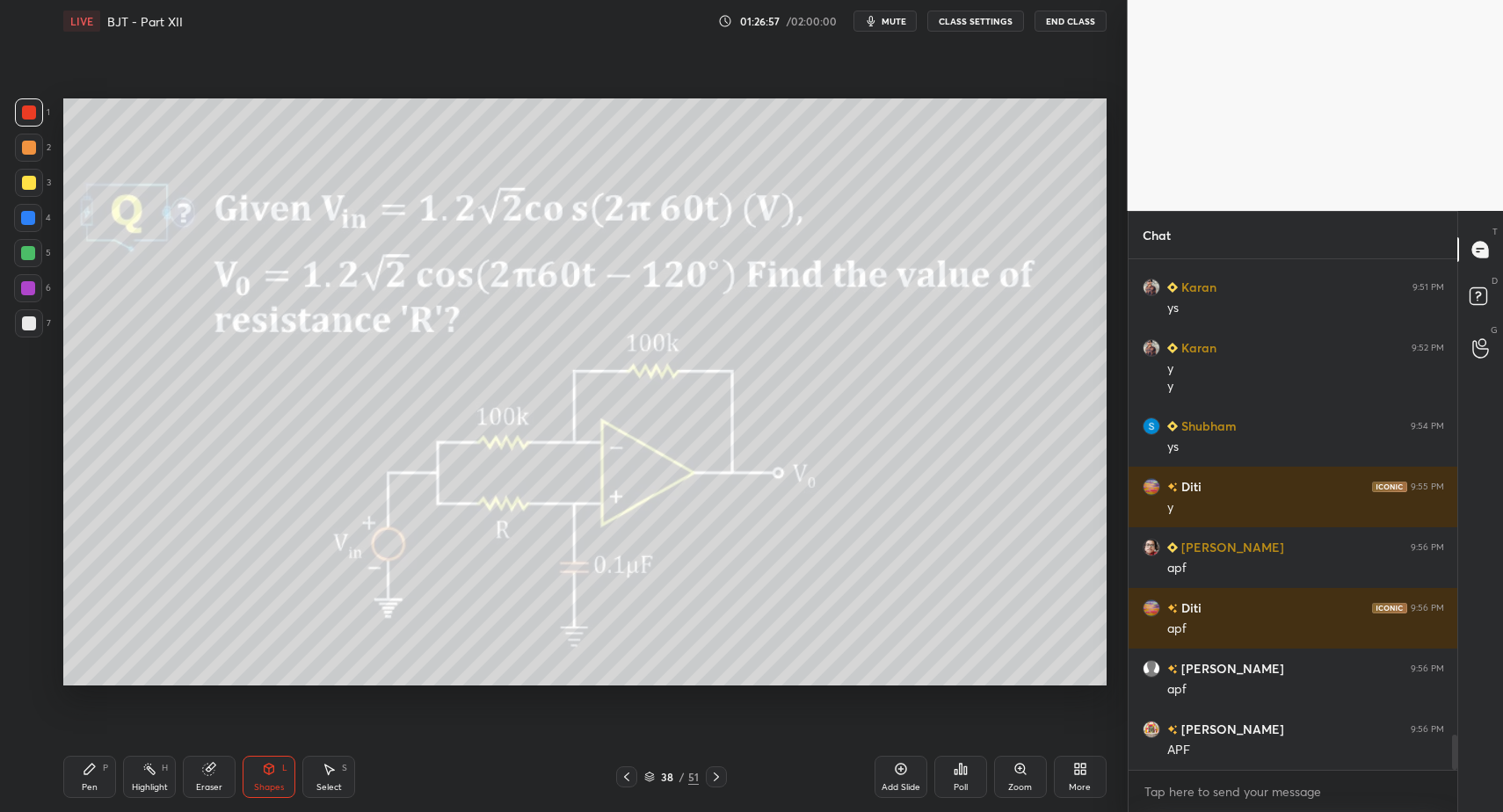
drag, startPoint x: 88, startPoint y: 774, endPoint x: 127, endPoint y: 770, distance: 39.2
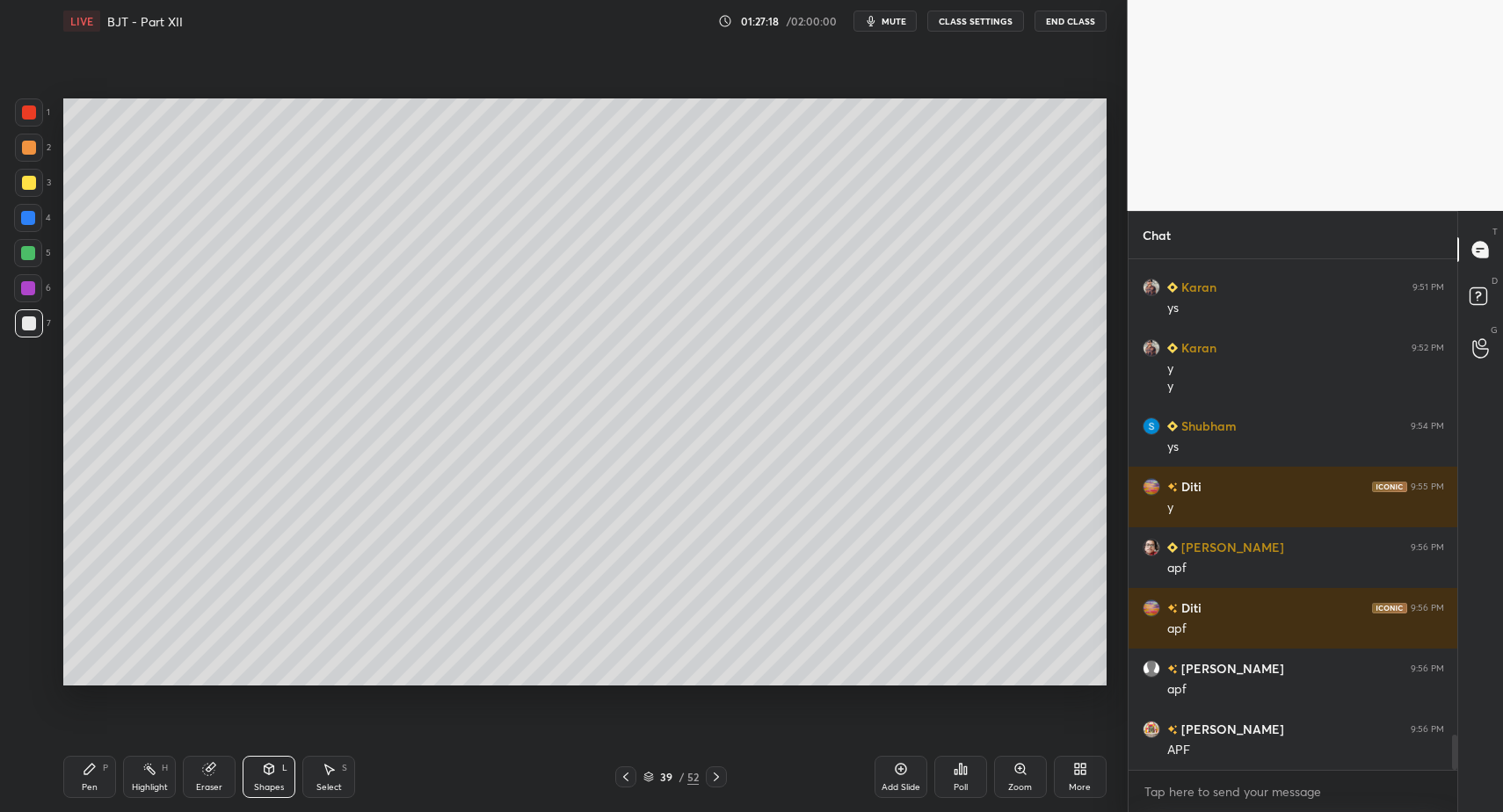
drag, startPoint x: 98, startPoint y: 762, endPoint x: 102, endPoint y: 741, distance: 21.4
drag, startPoint x: 111, startPoint y: 791, endPoint x: 107, endPoint y: 762, distance: 29.3
drag, startPoint x: 83, startPoint y: 788, endPoint x: 145, endPoint y: 709, distance: 100.4
drag, startPoint x: 14, startPoint y: 116, endPoint x: 22, endPoint y: 107, distance: 12.0
drag, startPoint x: 27, startPoint y: 323, endPoint x: 30, endPoint y: 419, distance: 96.0
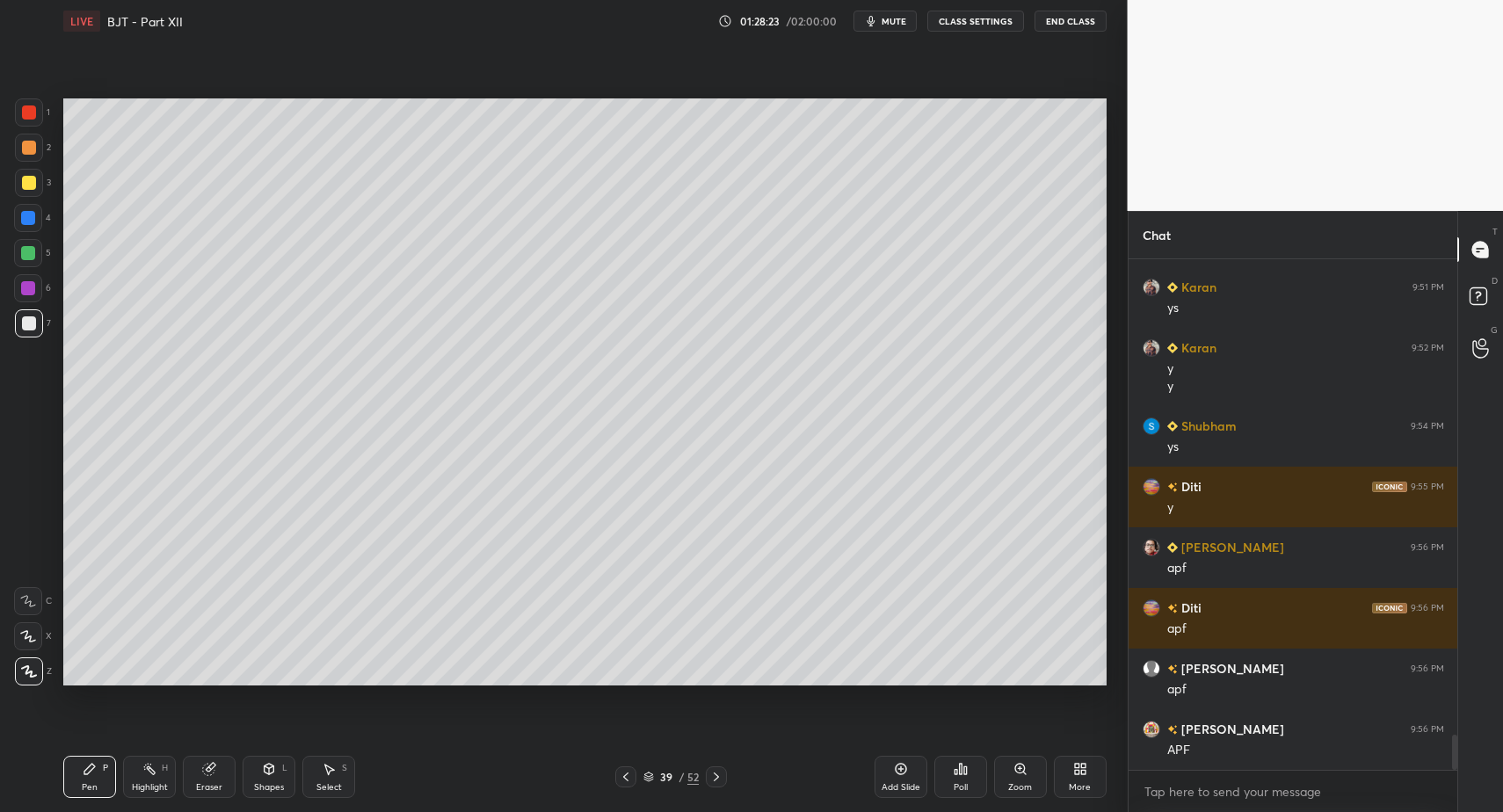
scroll to position [6935, 0]
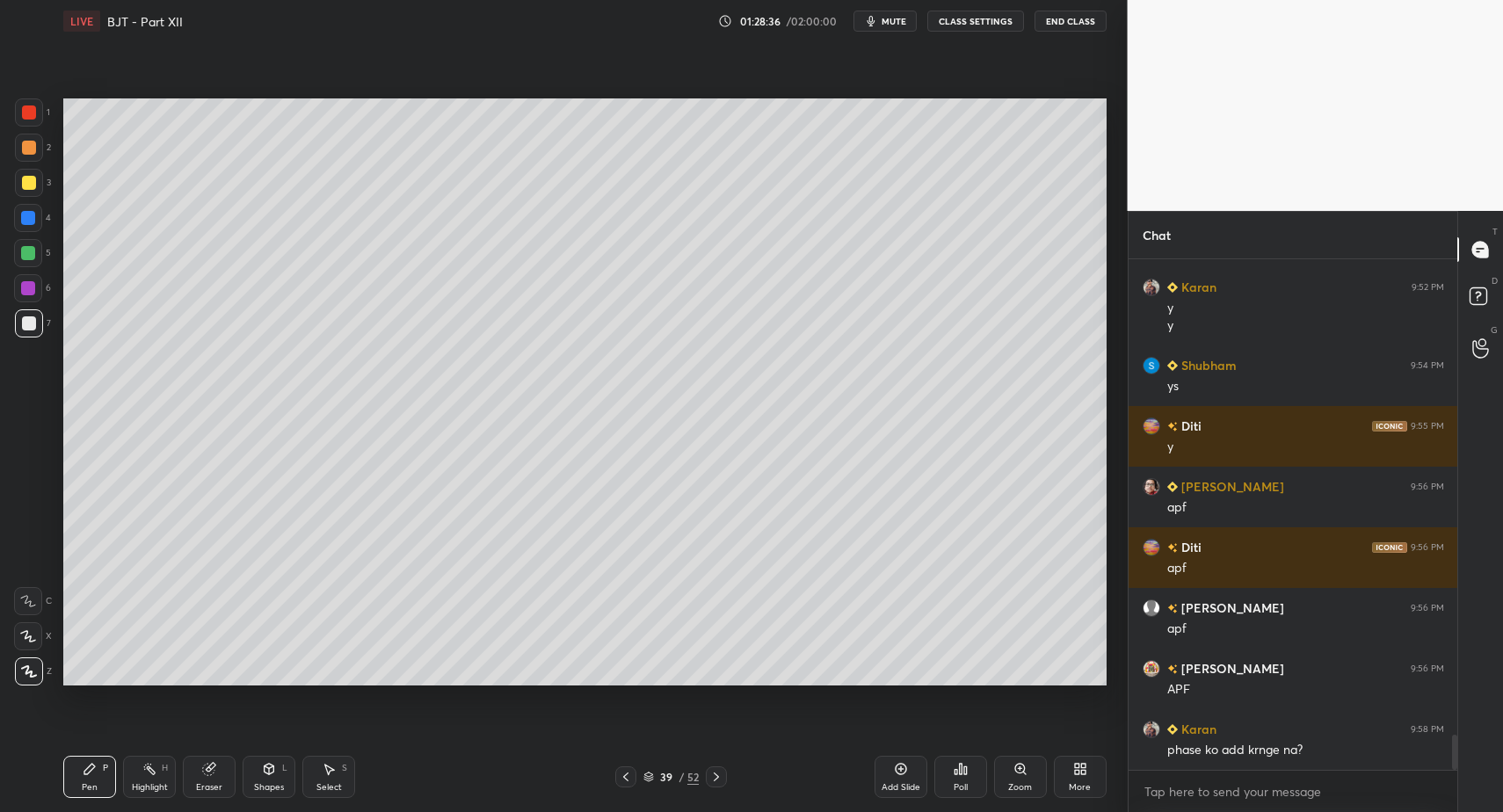
drag, startPoint x: 95, startPoint y: 788, endPoint x: 111, endPoint y: 785, distance: 16.3
drag, startPoint x: 98, startPoint y: 783, endPoint x: 137, endPoint y: 760, distance: 45.3
drag, startPoint x: 104, startPoint y: 779, endPoint x: 113, endPoint y: 765, distance: 16.6
drag, startPoint x: 330, startPoint y: 776, endPoint x: 543, endPoint y: 508, distance: 342.3
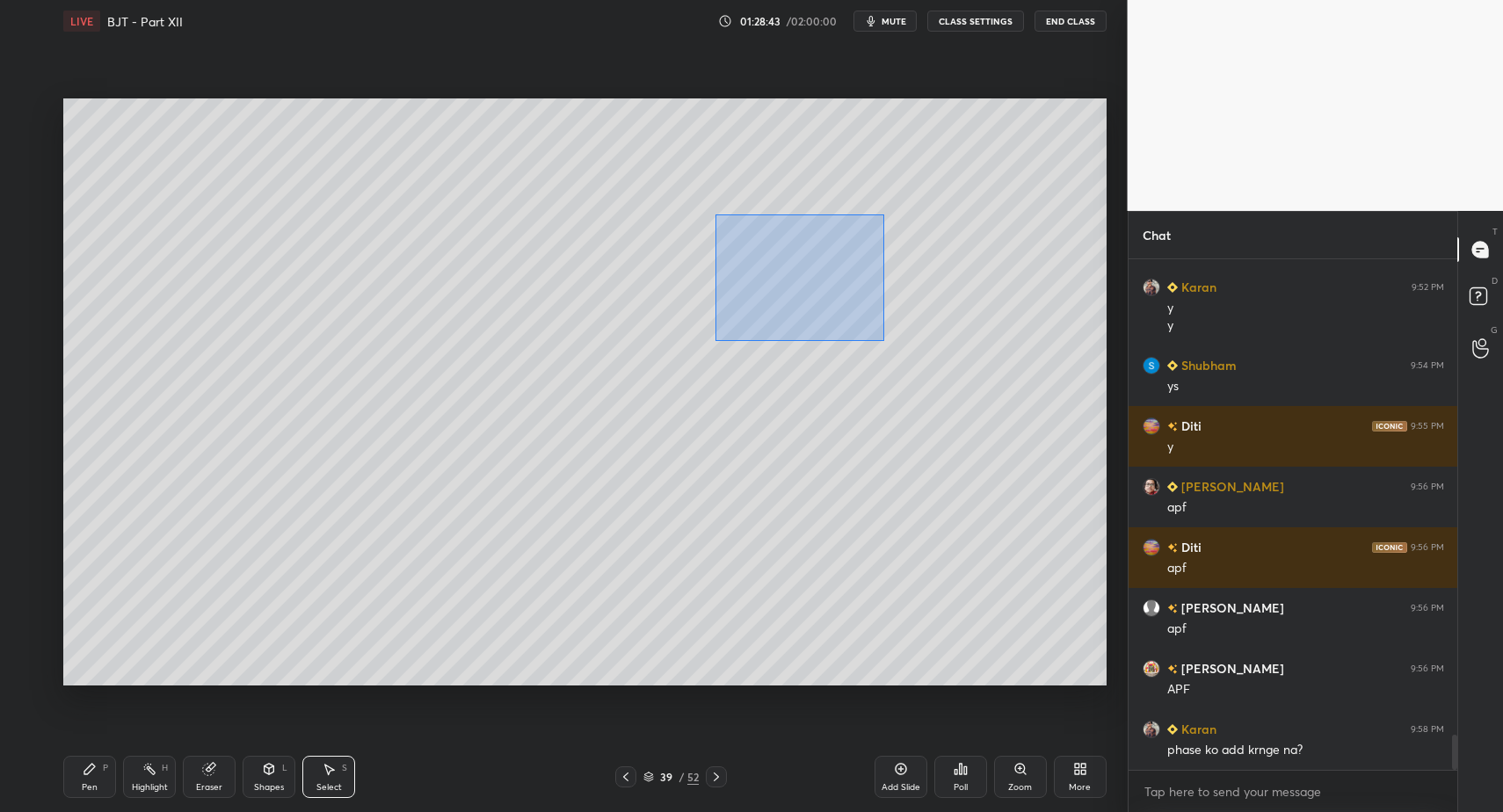
drag, startPoint x: 752, startPoint y: 253, endPoint x: 878, endPoint y: 361, distance: 166.0
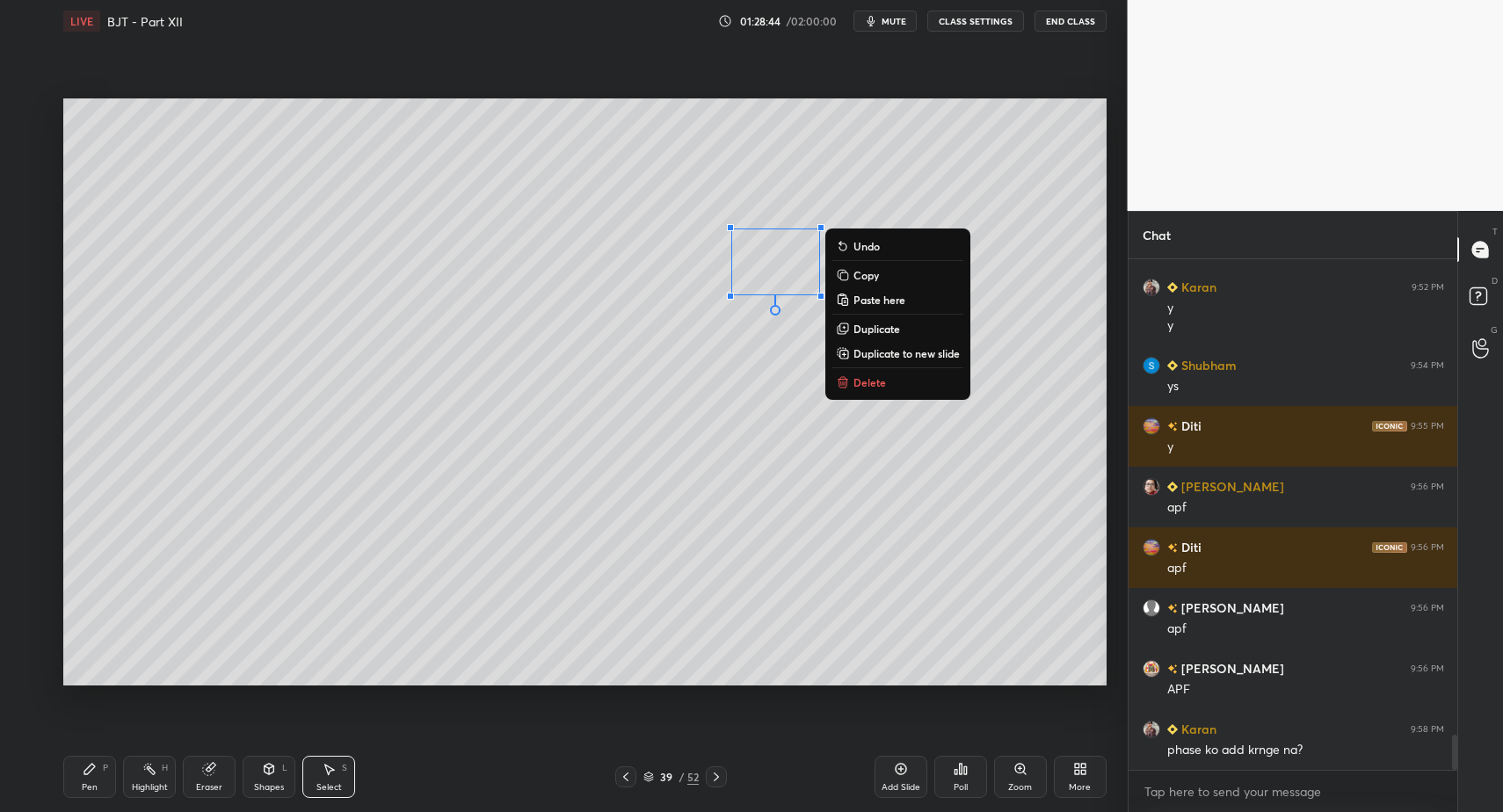
drag, startPoint x: 869, startPoint y: 380, endPoint x: 820, endPoint y: 397, distance: 51.9
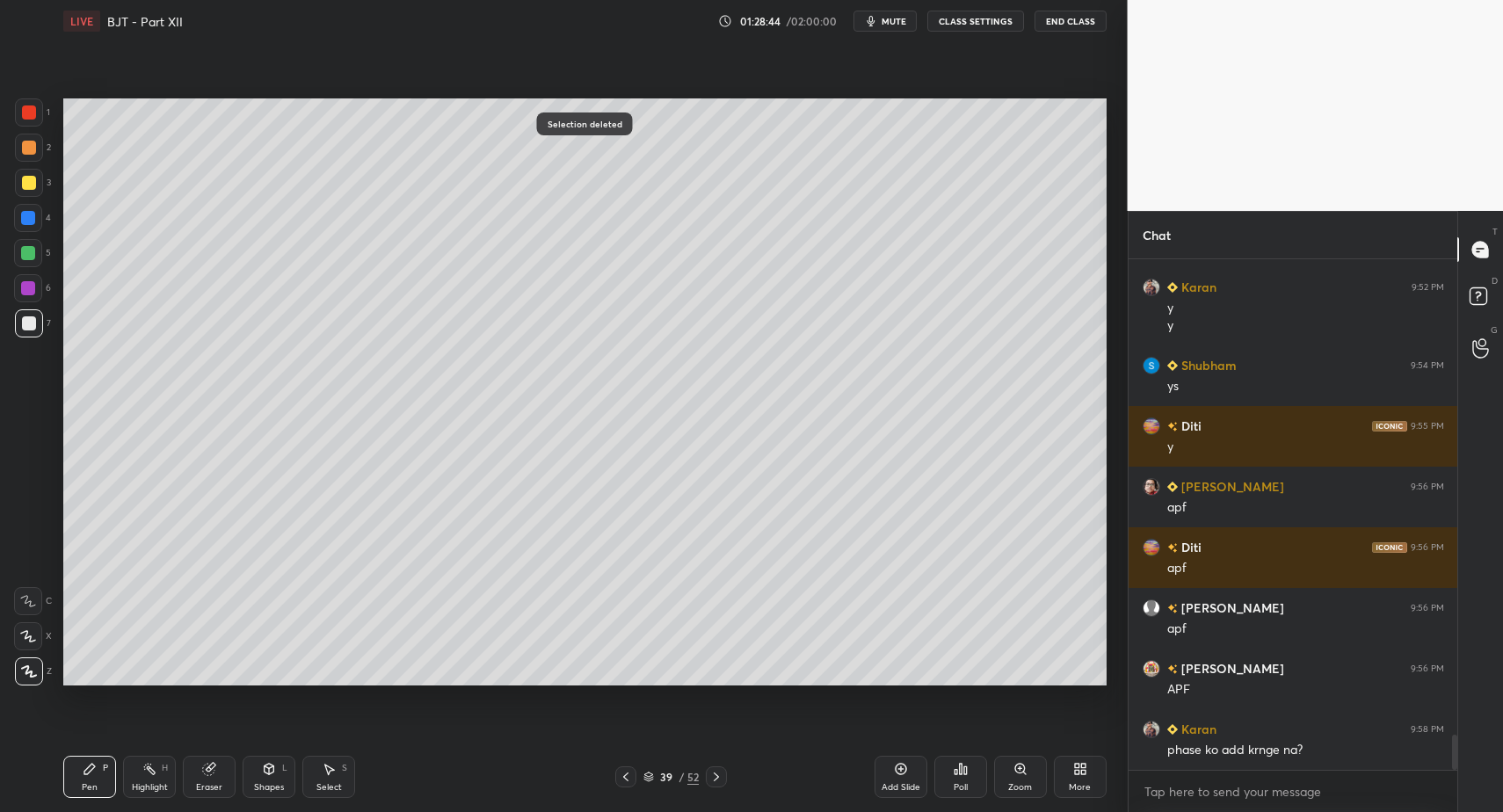
drag, startPoint x: 102, startPoint y: 783, endPoint x: 93, endPoint y: 756, distance: 28.5
drag, startPoint x: 27, startPoint y: 252, endPoint x: 36, endPoint y: 249, distance: 9.5
drag, startPoint x: 97, startPoint y: 783, endPoint x: 226, endPoint y: 696, distance: 155.6
drag, startPoint x: 42, startPoint y: 341, endPoint x: 42, endPoint y: 331, distance: 10.0
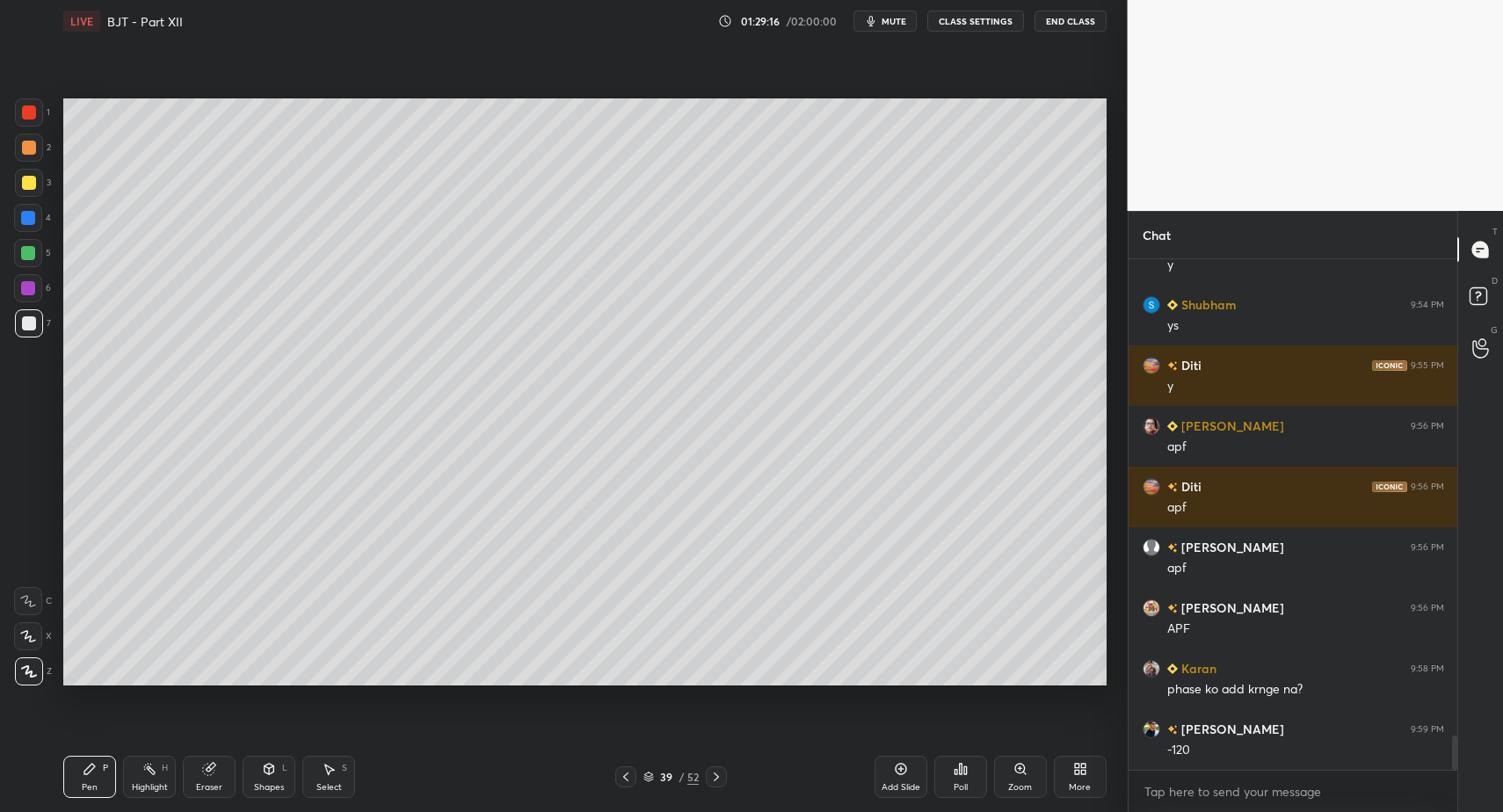
drag, startPoint x: 328, startPoint y: 780, endPoint x: 335, endPoint y: 769, distance: 13.0
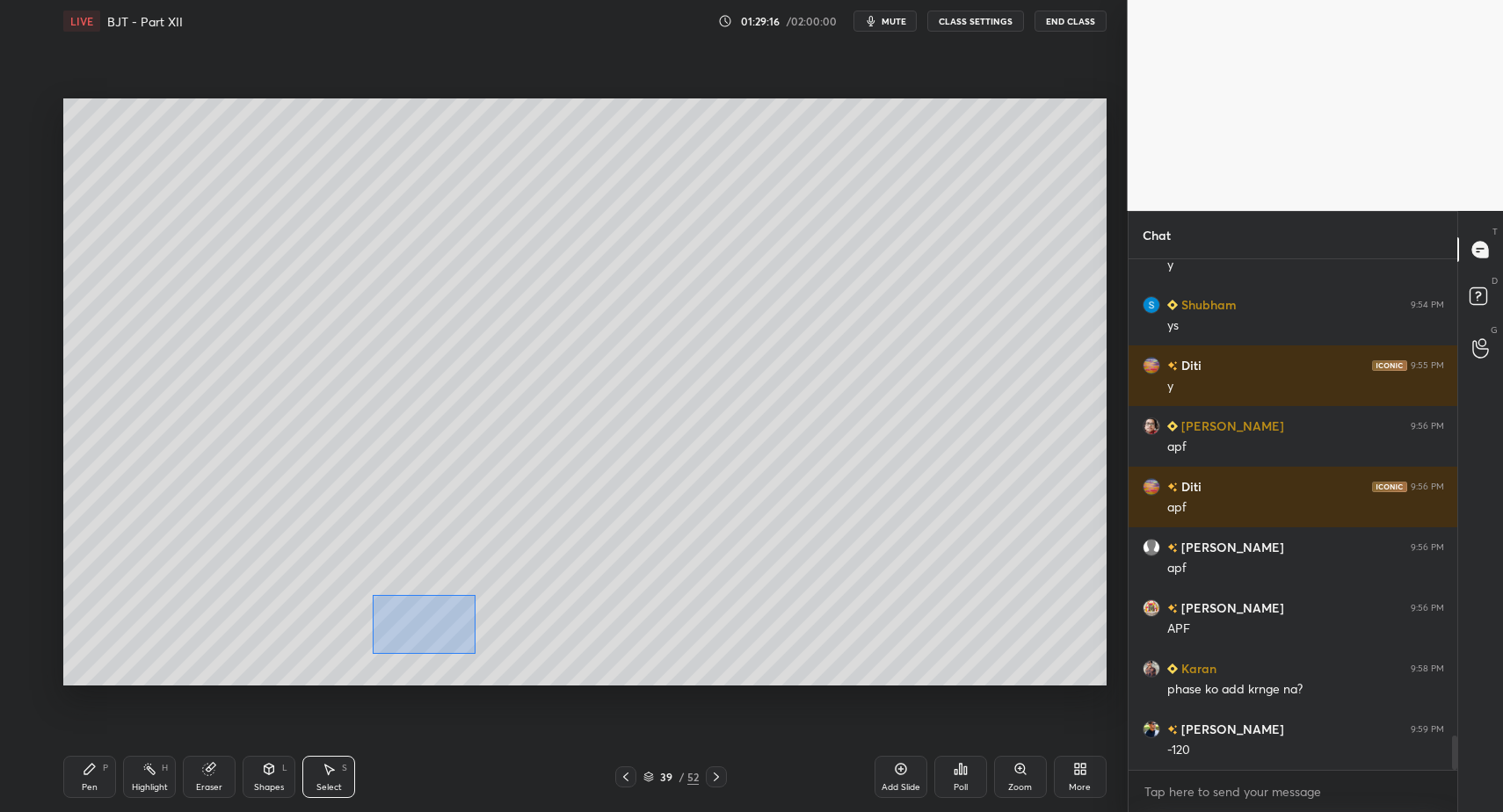
drag, startPoint x: 474, startPoint y: 653, endPoint x: 448, endPoint y: 626, distance: 37.5
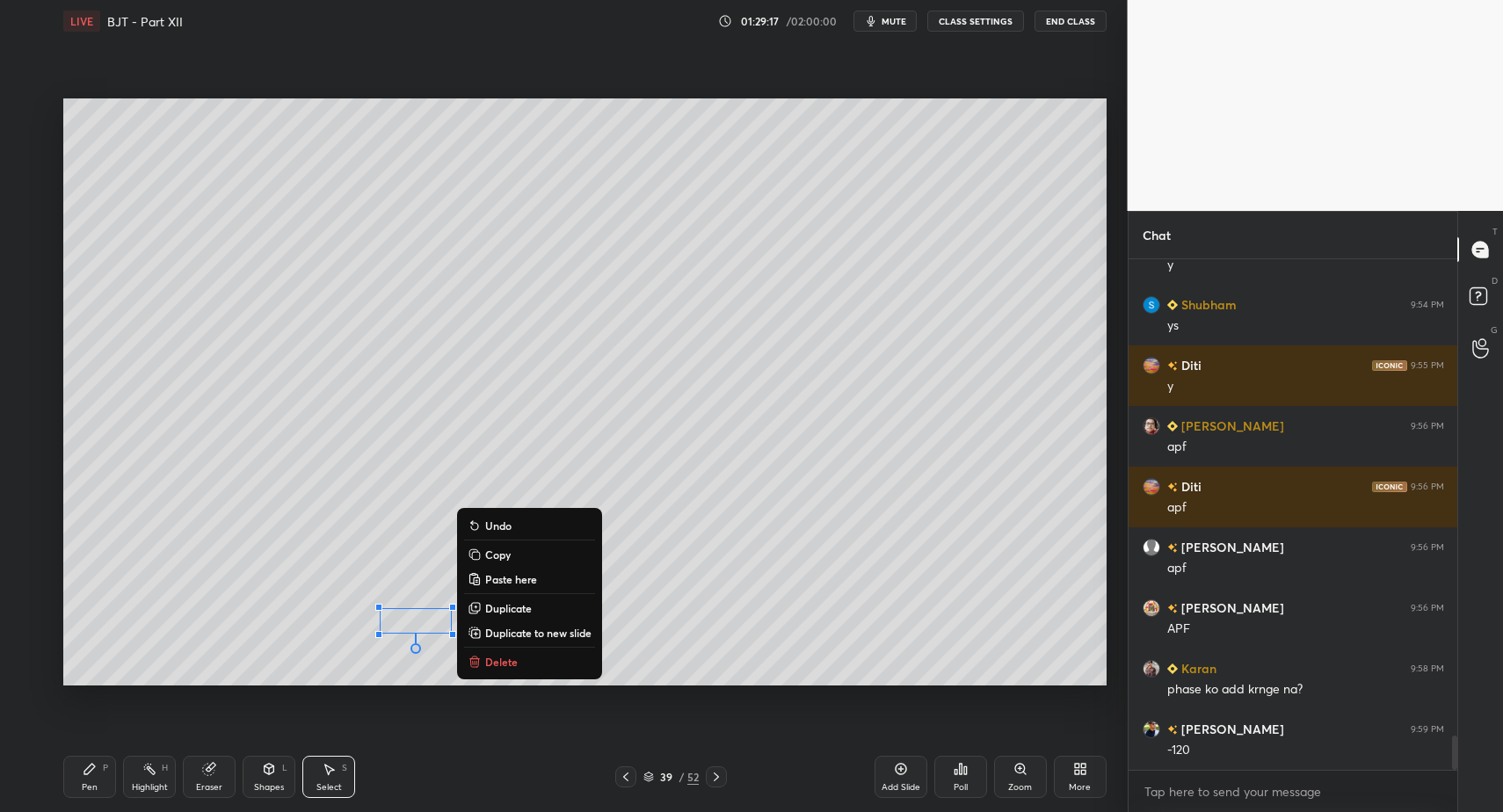
drag, startPoint x: 423, startPoint y: 621, endPoint x: 444, endPoint y: 623, distance: 21.1
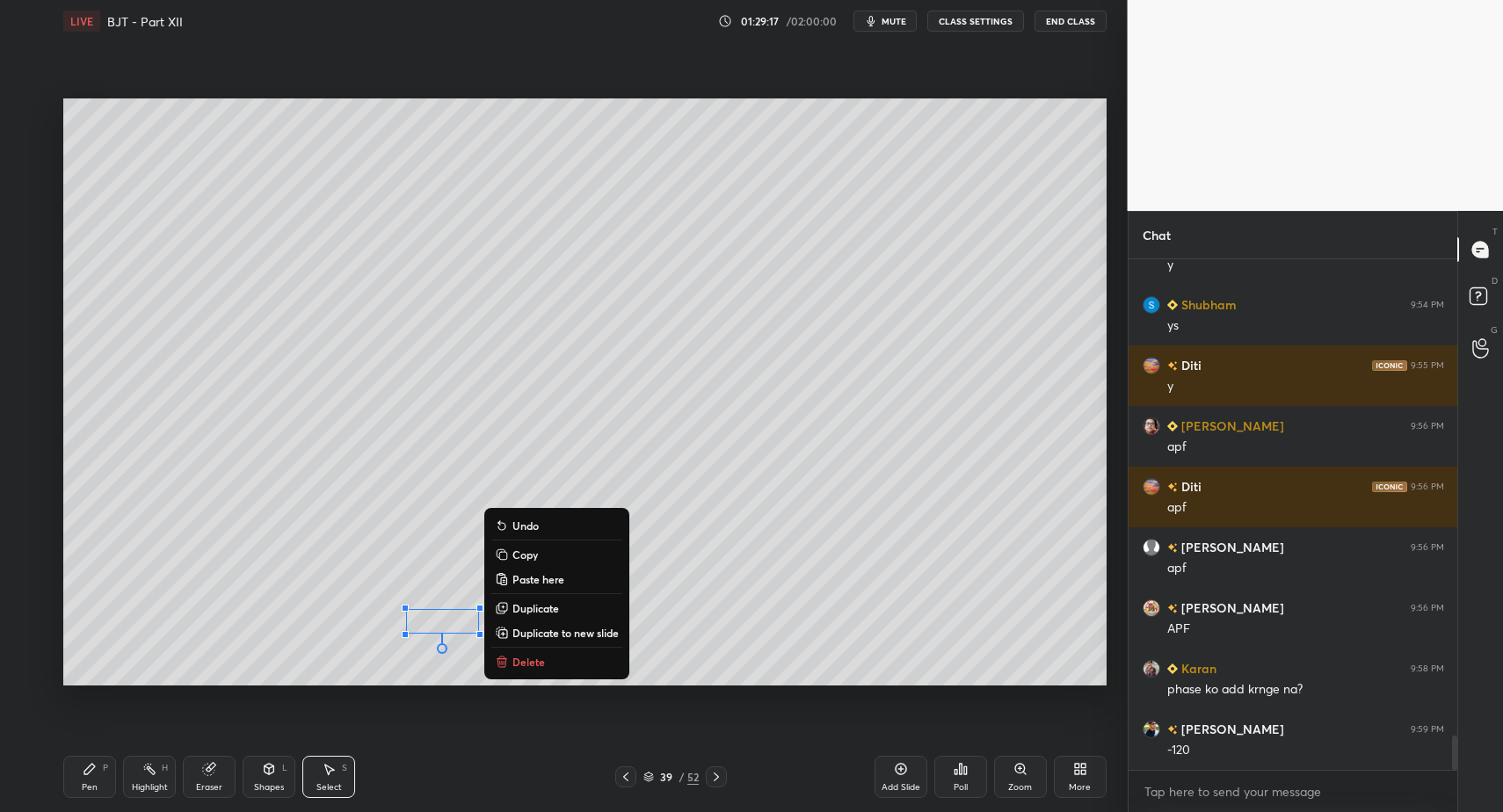
drag, startPoint x: 108, startPoint y: 779, endPoint x: 219, endPoint y: 722, distance: 124.8
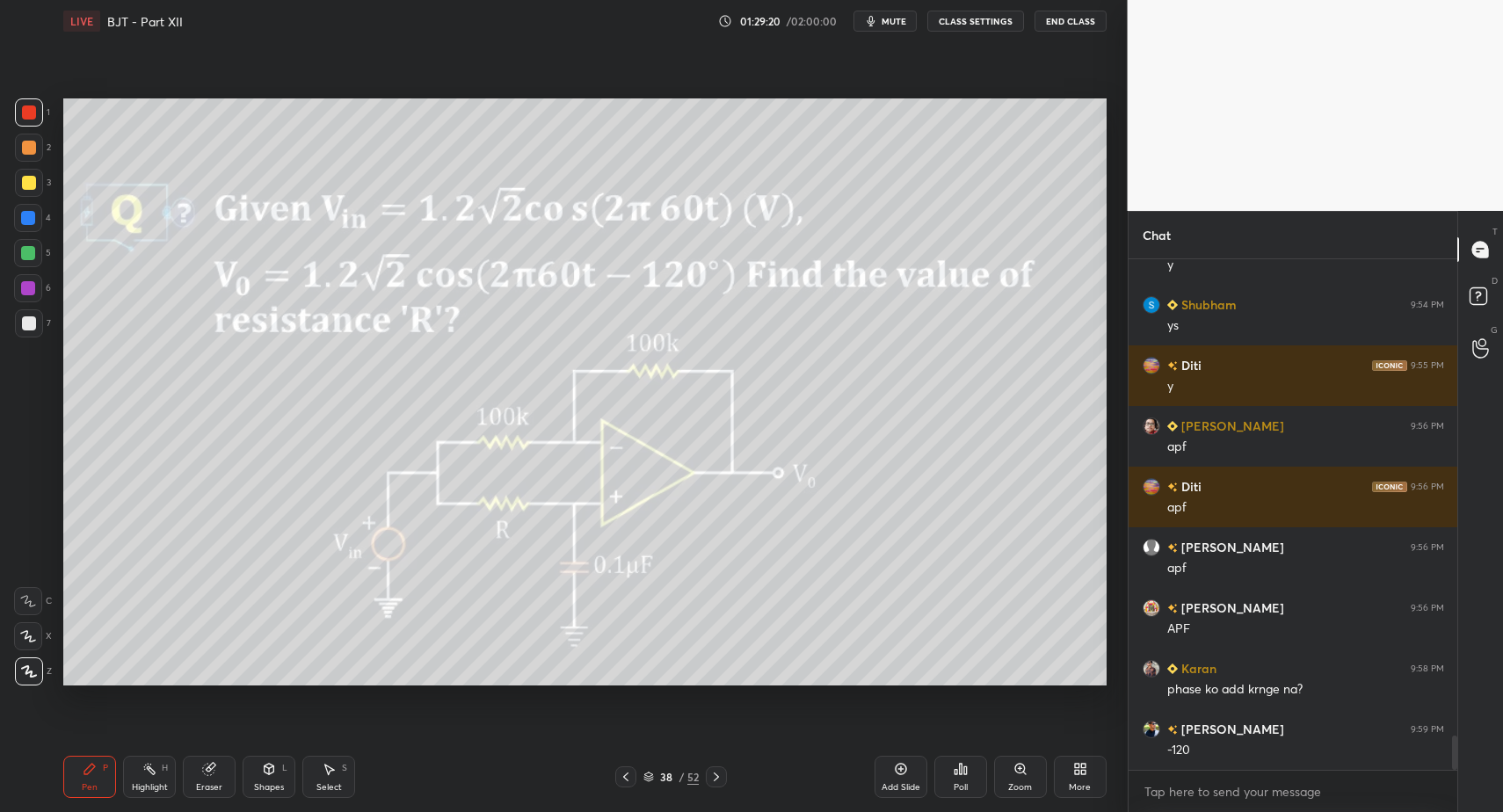
drag, startPoint x: 252, startPoint y: 788, endPoint x: 244, endPoint y: 751, distance: 37.9
drag, startPoint x: 94, startPoint y: 781, endPoint x: 80, endPoint y: 784, distance: 14.3
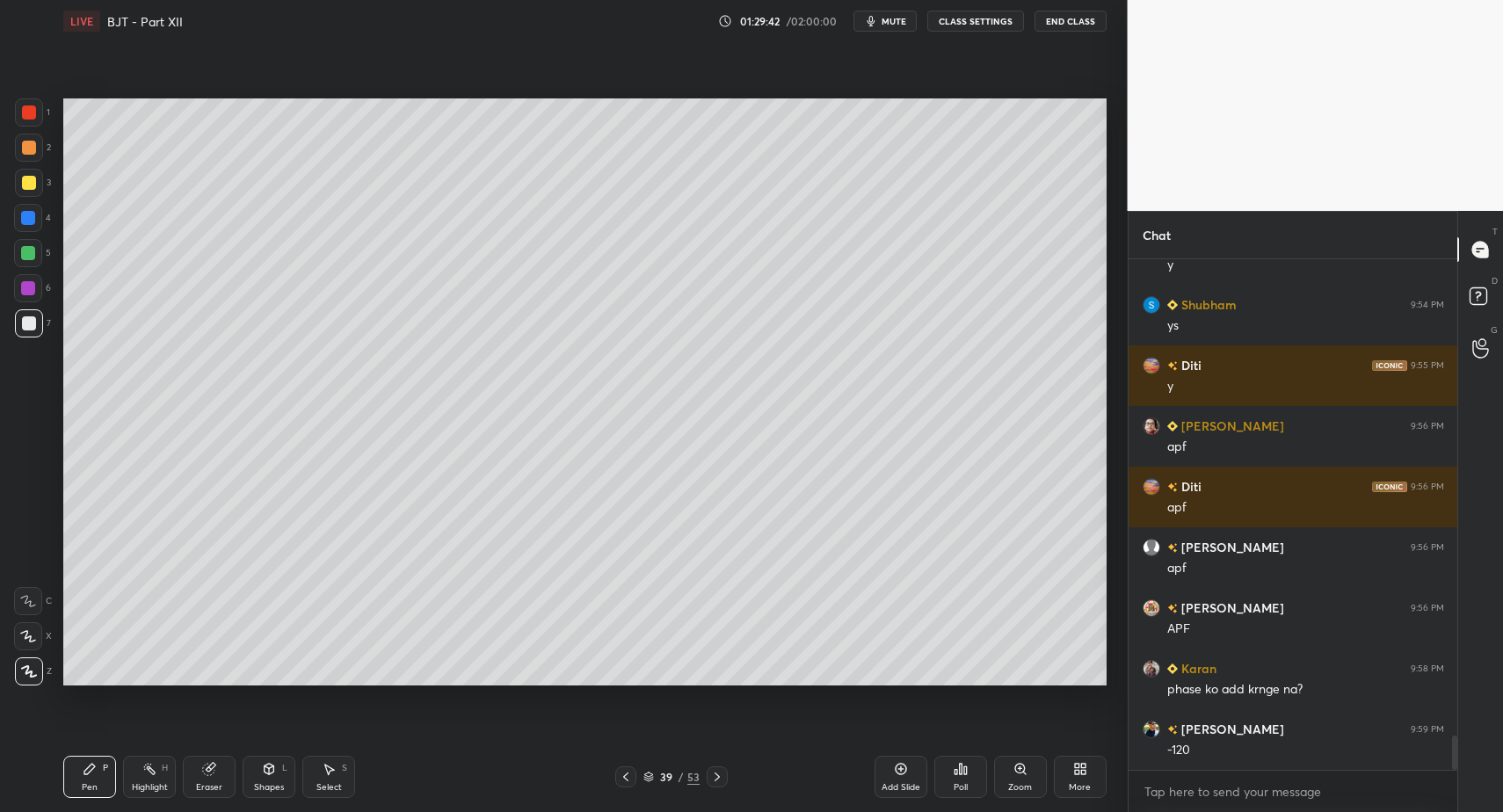
drag, startPoint x: 719, startPoint y: 777, endPoint x: 680, endPoint y: 709, distance: 78.4
drag, startPoint x: 330, startPoint y: 772, endPoint x: 278, endPoint y: 549, distance: 229.0
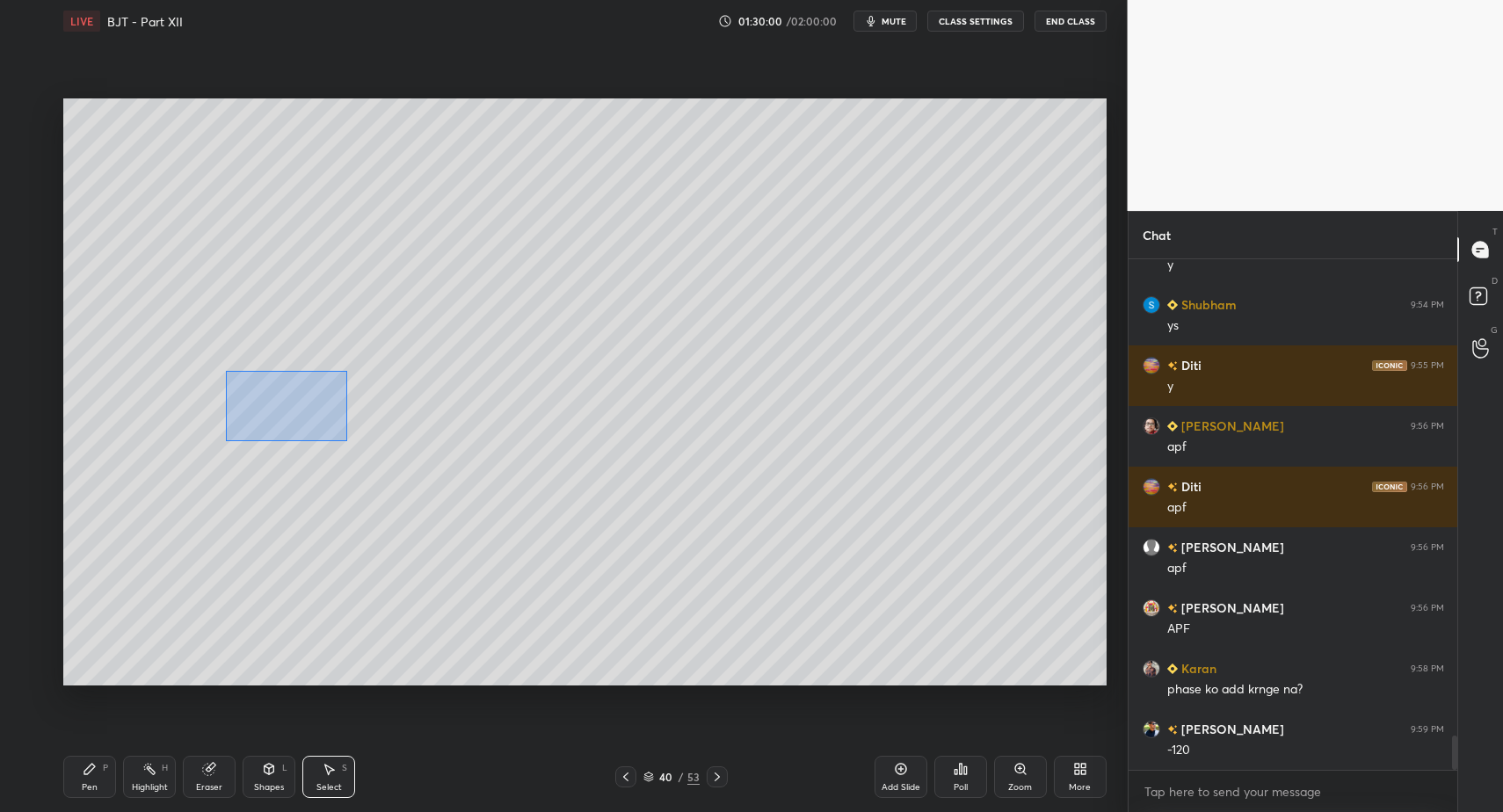
drag, startPoint x: 225, startPoint y: 371, endPoint x: 385, endPoint y: 464, distance: 185.1
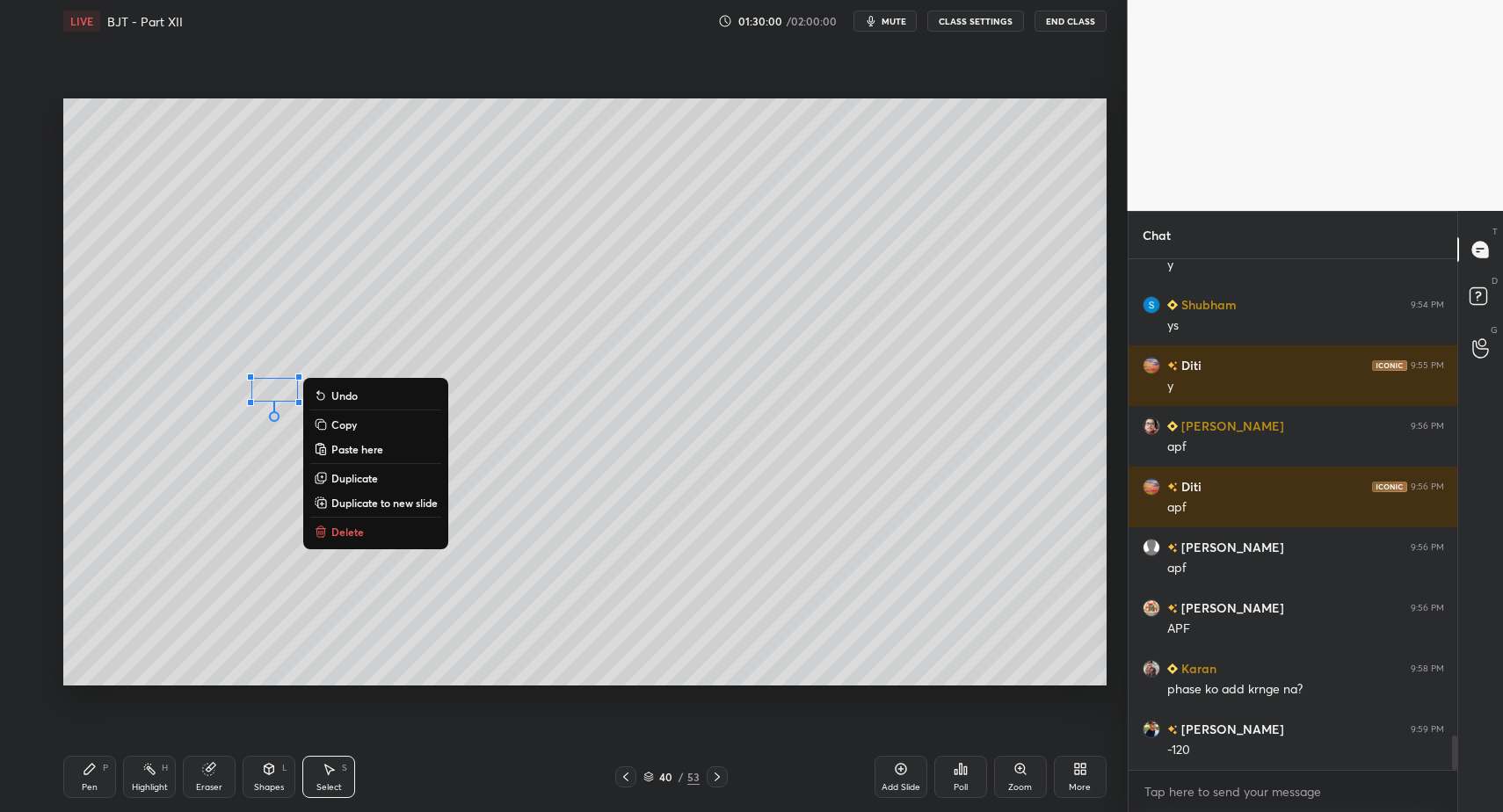
drag, startPoint x: 350, startPoint y: 535, endPoint x: 270, endPoint y: 611, distance: 110.3
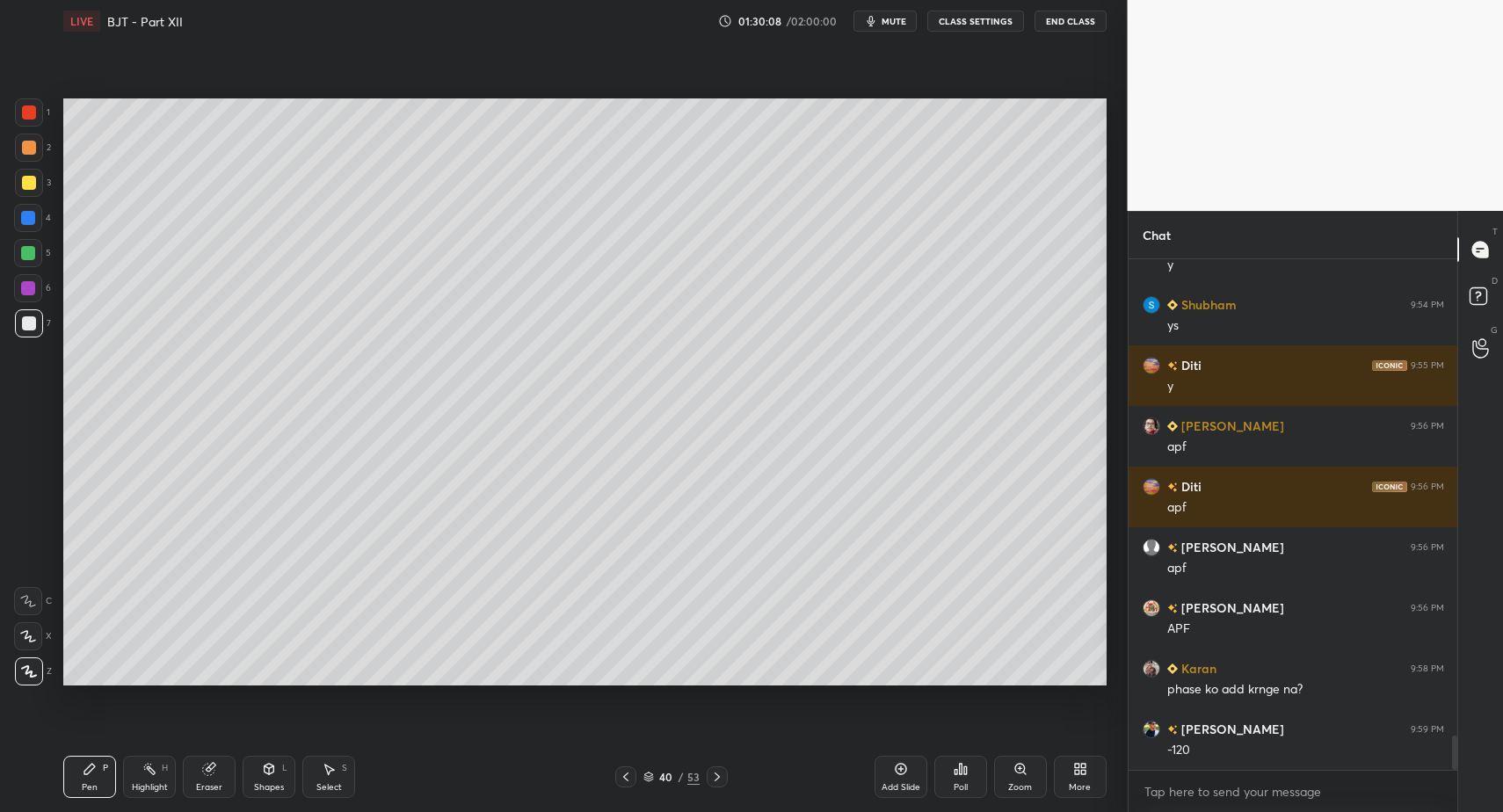
drag, startPoint x: 265, startPoint y: 774, endPoint x: 266, endPoint y: 754, distance: 20.0
drag, startPoint x: 89, startPoint y: 781, endPoint x: 111, endPoint y: 761, distance: 29.7
drag, startPoint x: 28, startPoint y: 119, endPoint x: 55, endPoint y: 158, distance: 47.4
drag, startPoint x: 269, startPoint y: 777, endPoint x: 276, endPoint y: 752, distance: 26.0
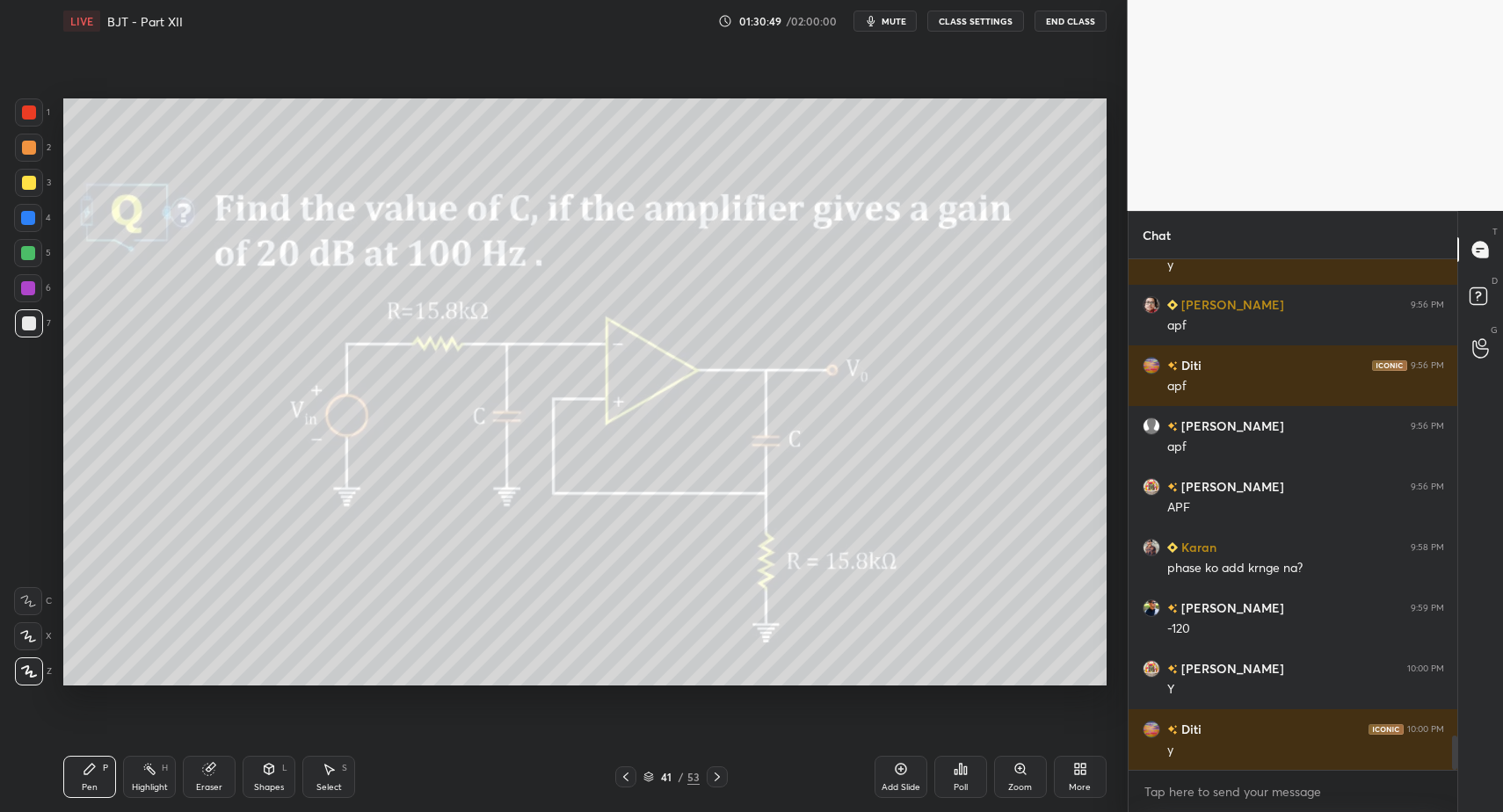
scroll to position [7177, 0]
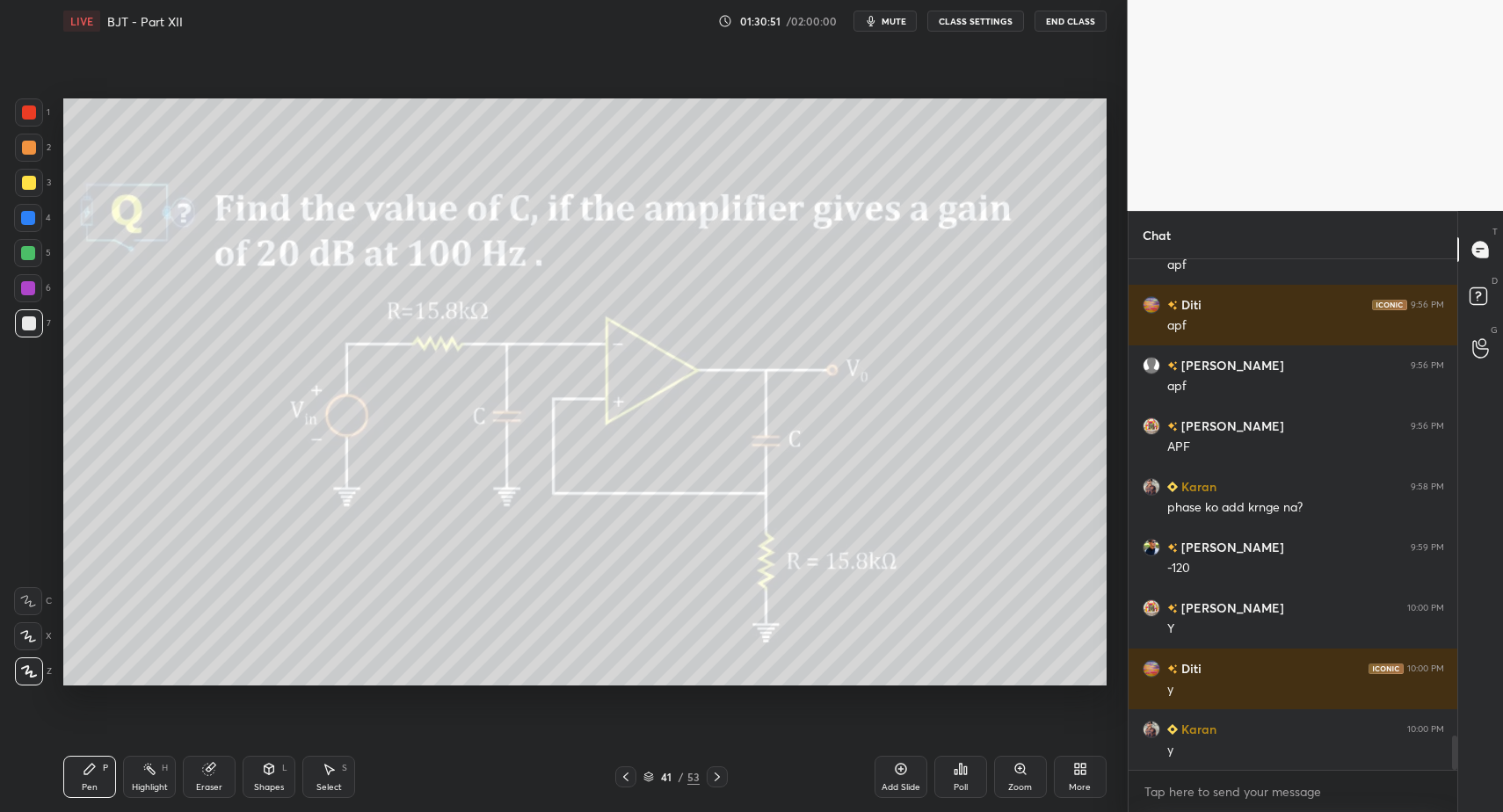
drag, startPoint x: 153, startPoint y: 783, endPoint x: 146, endPoint y: 759, distance: 25.0
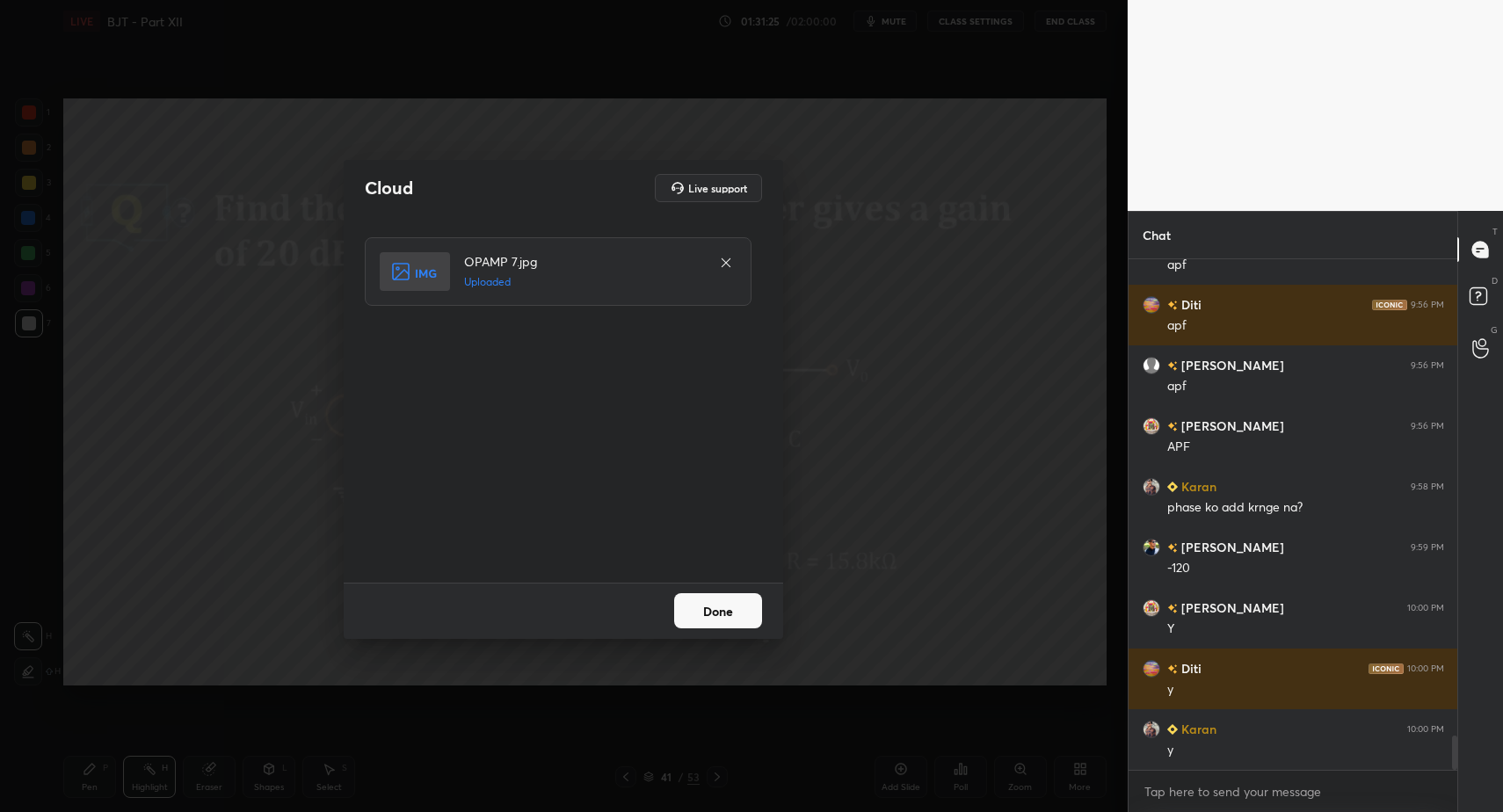
drag, startPoint x: 715, startPoint y: 616, endPoint x: 718, endPoint y: 633, distance: 17.3
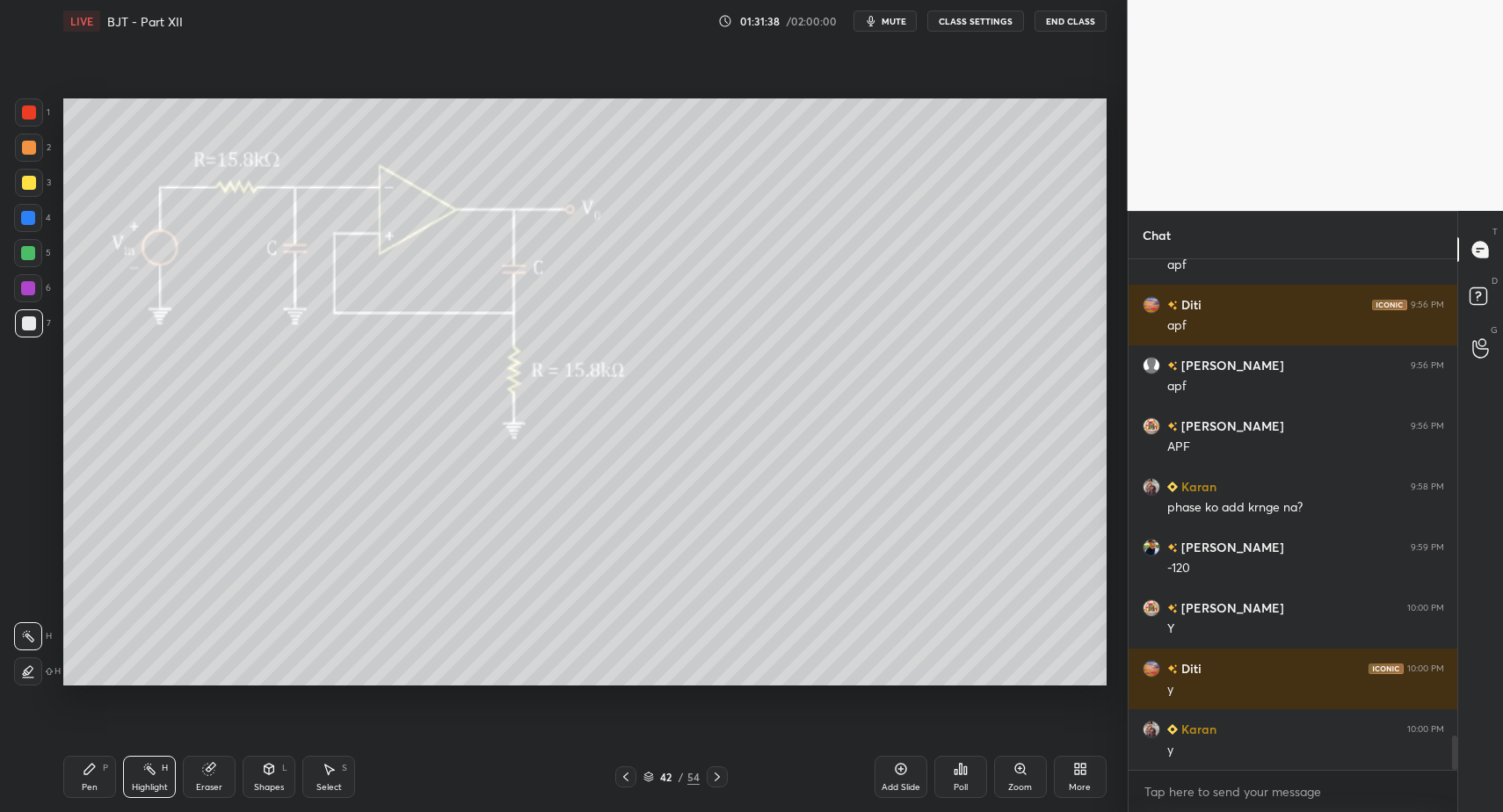
scroll to position [7237, 0]
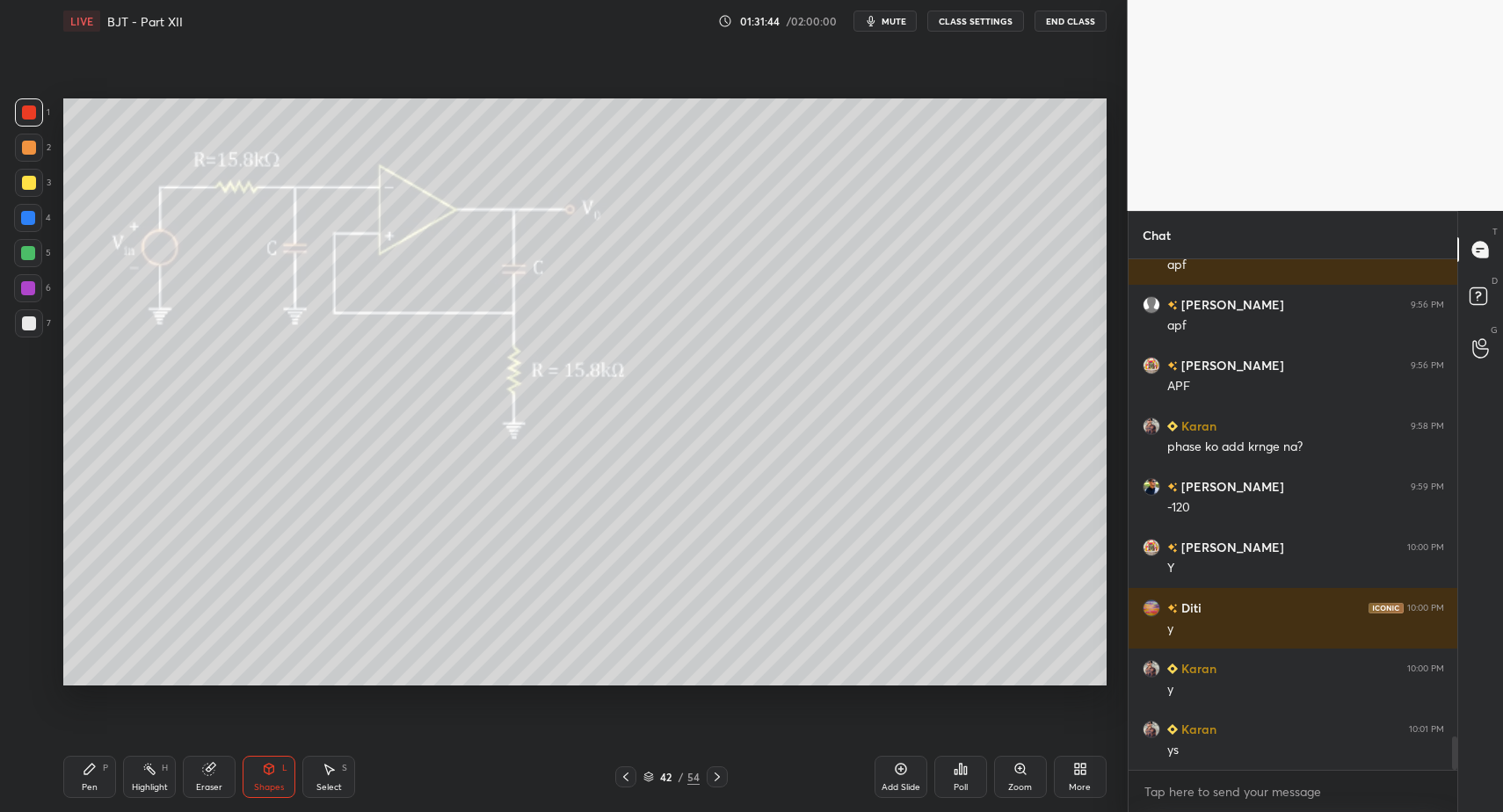
drag, startPoint x: 100, startPoint y: 782, endPoint x: 86, endPoint y: 773, distance: 16.6
drag, startPoint x: 29, startPoint y: 331, endPoint x: 25, endPoint y: 320, distance: 11.7
drag, startPoint x: 30, startPoint y: 250, endPoint x: 52, endPoint y: 258, distance: 23.4
drag, startPoint x: 91, startPoint y: 769, endPoint x: 163, endPoint y: 730, distance: 81.9
drag, startPoint x: 119, startPoint y: 773, endPoint x: 193, endPoint y: 689, distance: 111.9
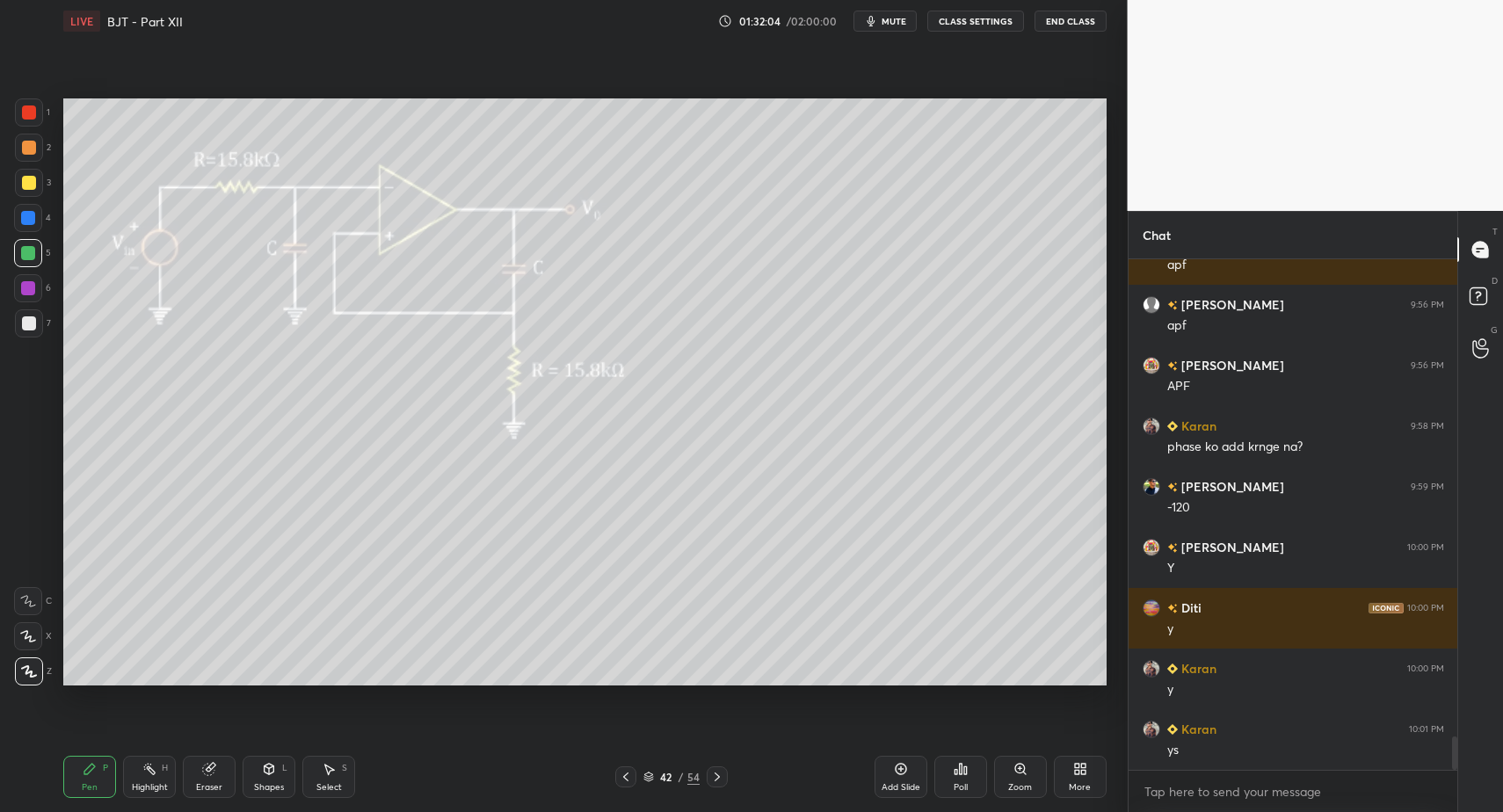
drag, startPoint x: 269, startPoint y: 783, endPoint x: 268, endPoint y: 756, distance: 27.0
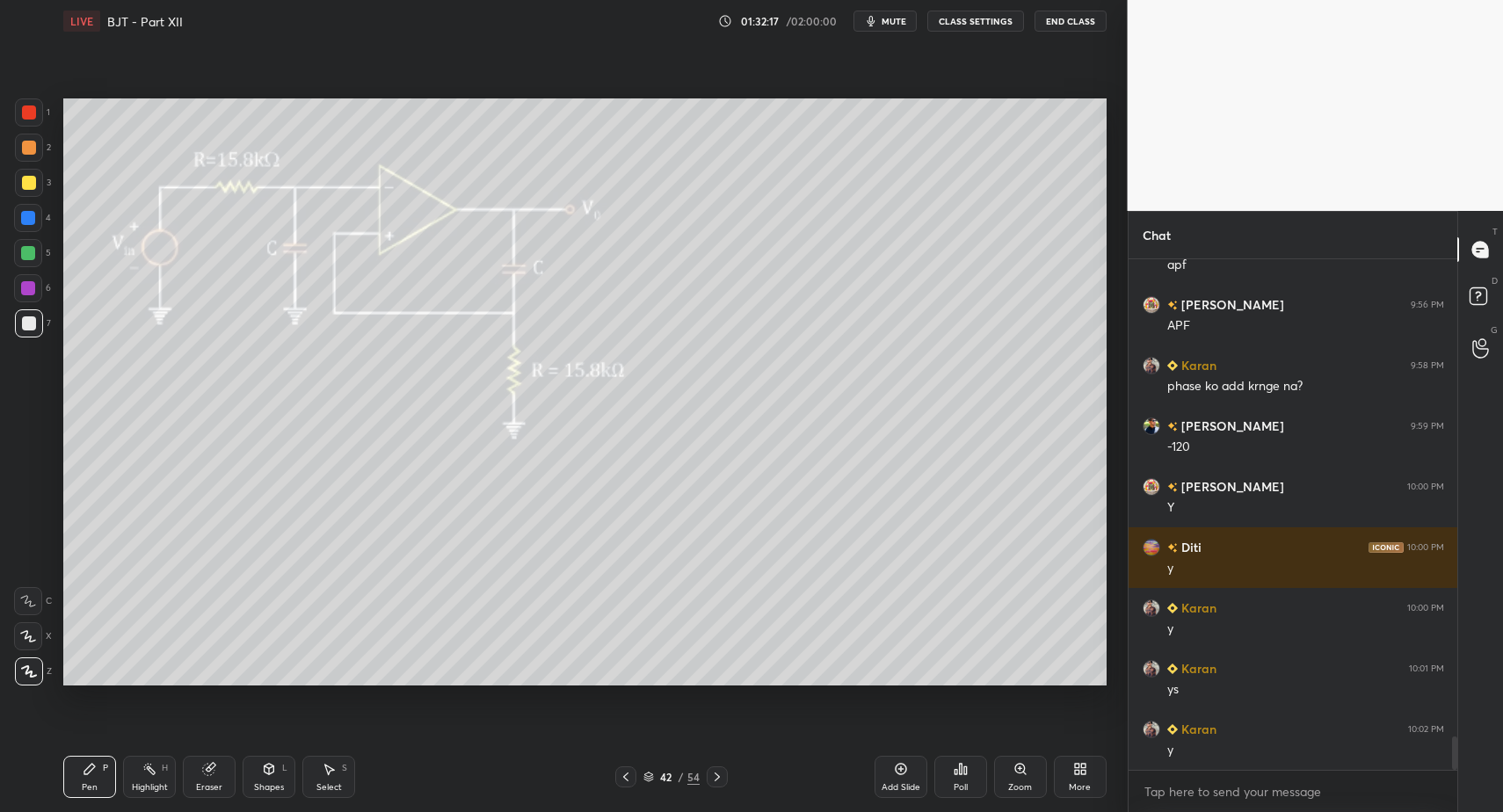
scroll to position [7359, 0]
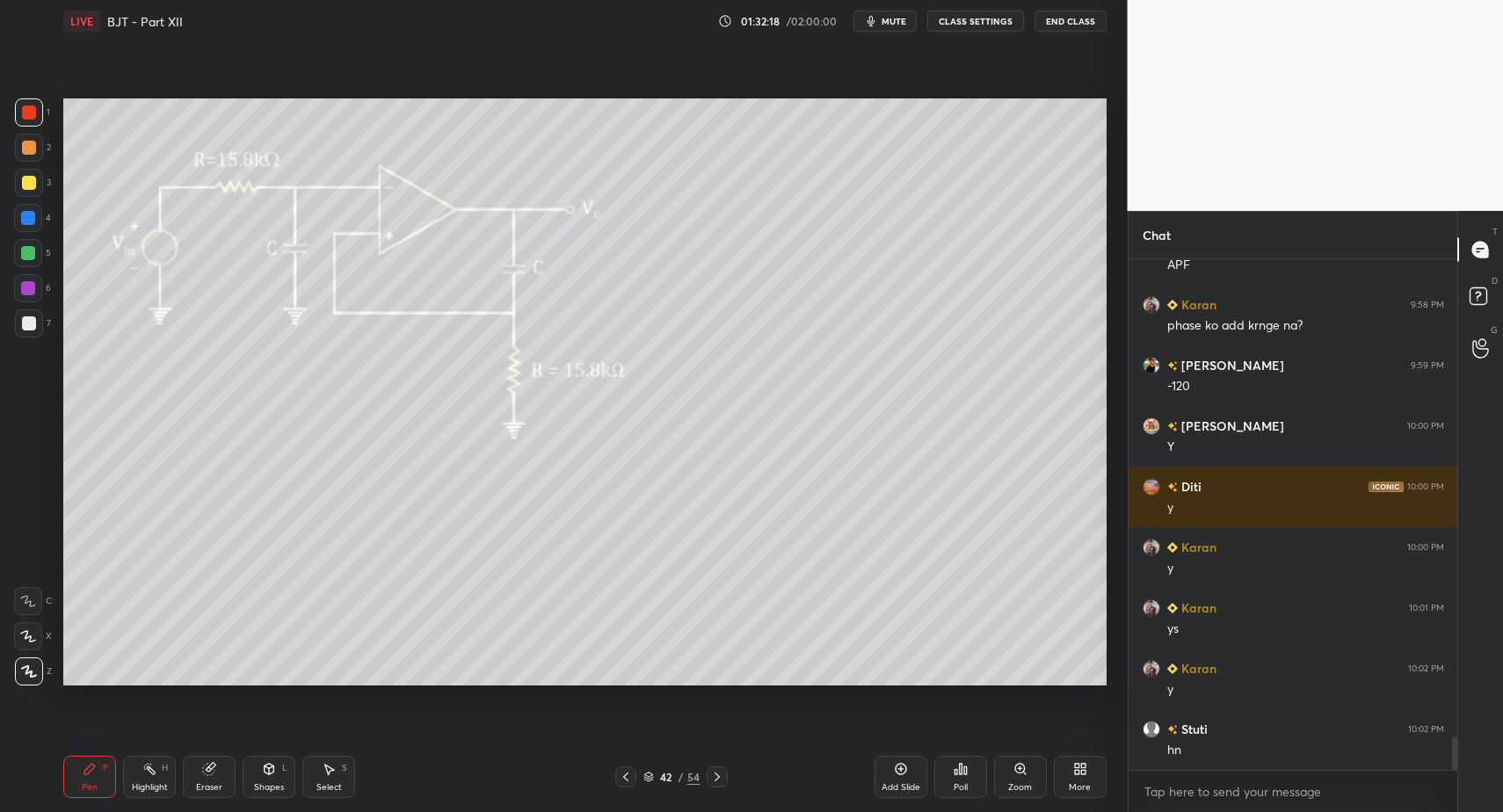
drag, startPoint x: 33, startPoint y: 106, endPoint x: 43, endPoint y: 126, distance: 22.4
drag, startPoint x: 98, startPoint y: 779, endPoint x: 171, endPoint y: 706, distance: 103.2
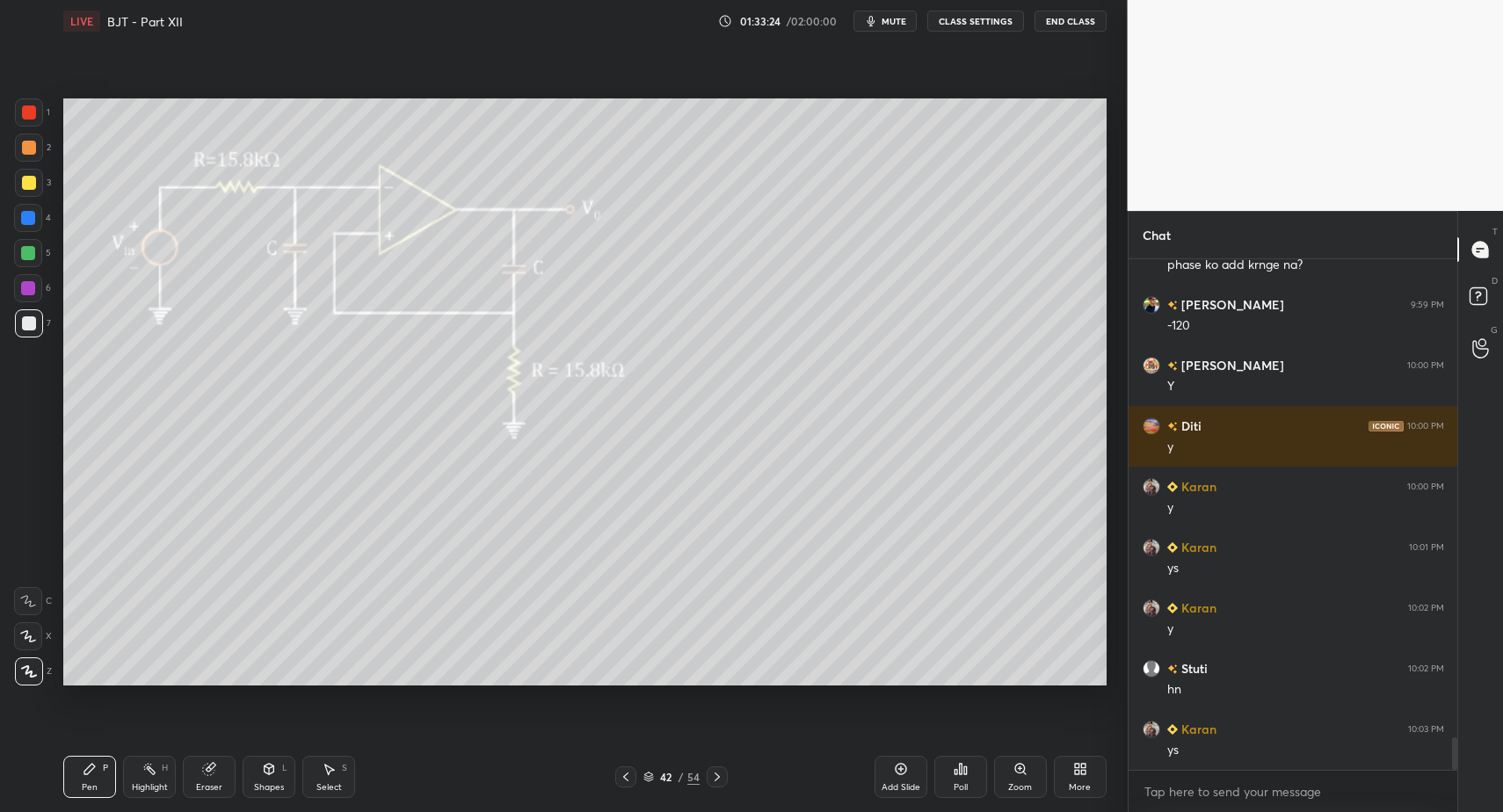
drag, startPoint x: 91, startPoint y: 780, endPoint x: 120, endPoint y: 689, distance: 95.5
drag, startPoint x: 86, startPoint y: 767, endPoint x: 270, endPoint y: 689, distance: 199.8
drag, startPoint x: 83, startPoint y: 778, endPoint x: 124, endPoint y: 691, distance: 96.2
drag, startPoint x: 101, startPoint y: 783, endPoint x: 115, endPoint y: 780, distance: 14.3
drag, startPoint x: 80, startPoint y: 783, endPoint x: 151, endPoint y: 688, distance: 118.6
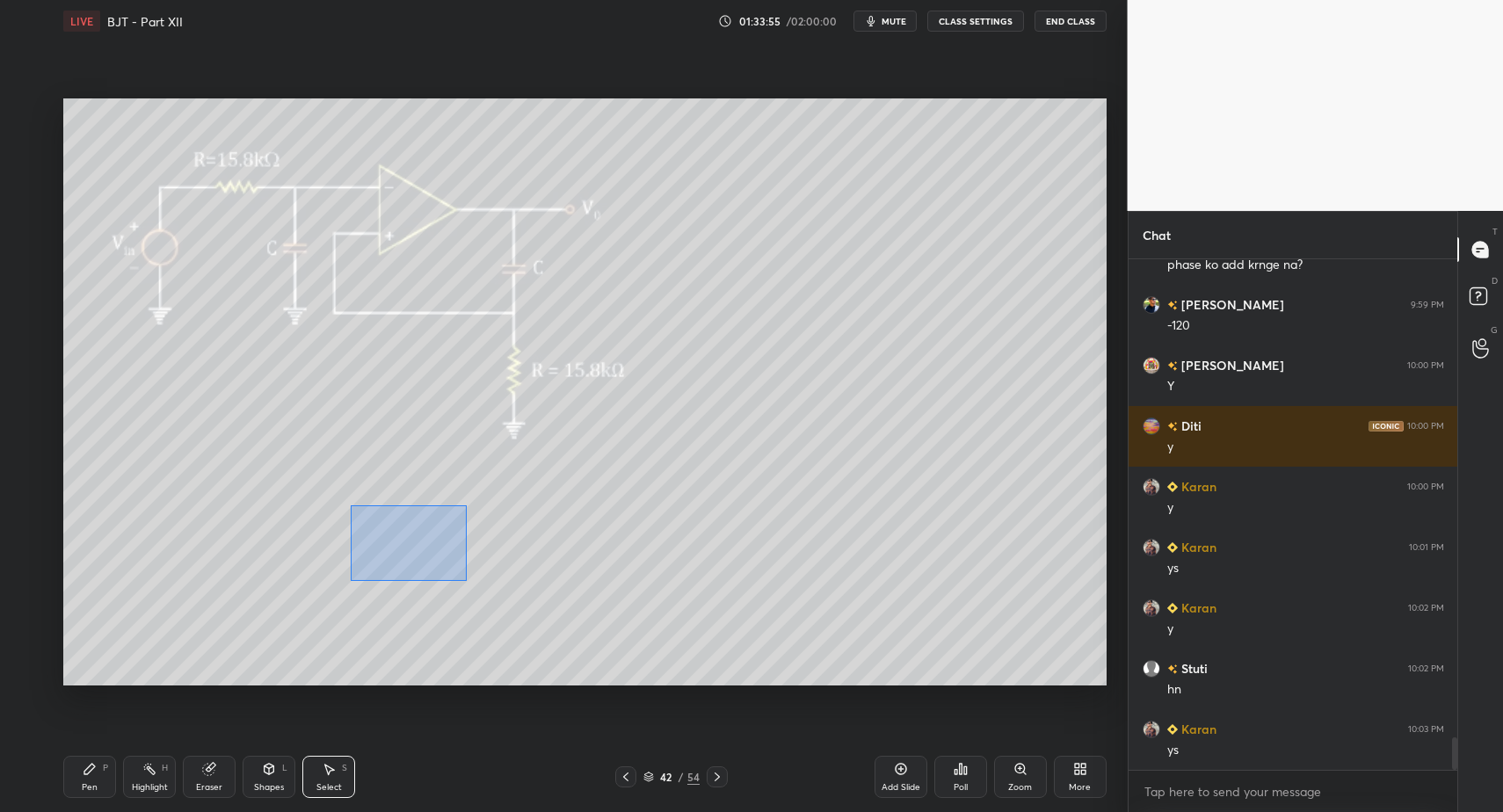
drag, startPoint x: 373, startPoint y: 519, endPoint x: 515, endPoint y: 599, distance: 163.0
drag, startPoint x: 84, startPoint y: 790, endPoint x: 93, endPoint y: 782, distance: 12.0
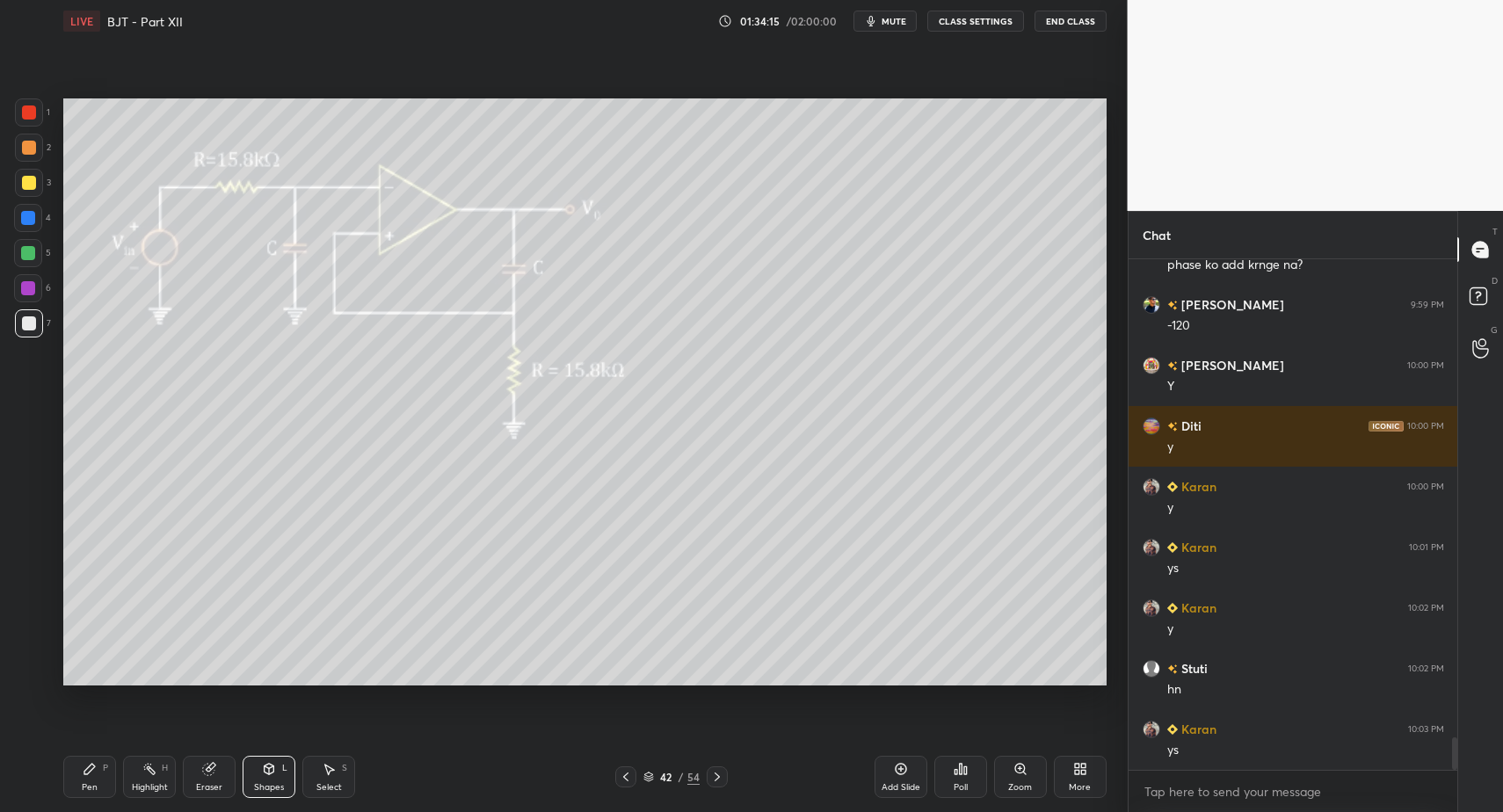
drag, startPoint x: 86, startPoint y: 784, endPoint x: 98, endPoint y: 777, distance: 13.9
drag, startPoint x: 731, startPoint y: 510, endPoint x: 774, endPoint y: 549, distance: 58.1
drag, startPoint x: 76, startPoint y: 785, endPoint x: 87, endPoint y: 773, distance: 16.3
drag, startPoint x: 259, startPoint y: 782, endPoint x: 268, endPoint y: 747, distance: 36.1
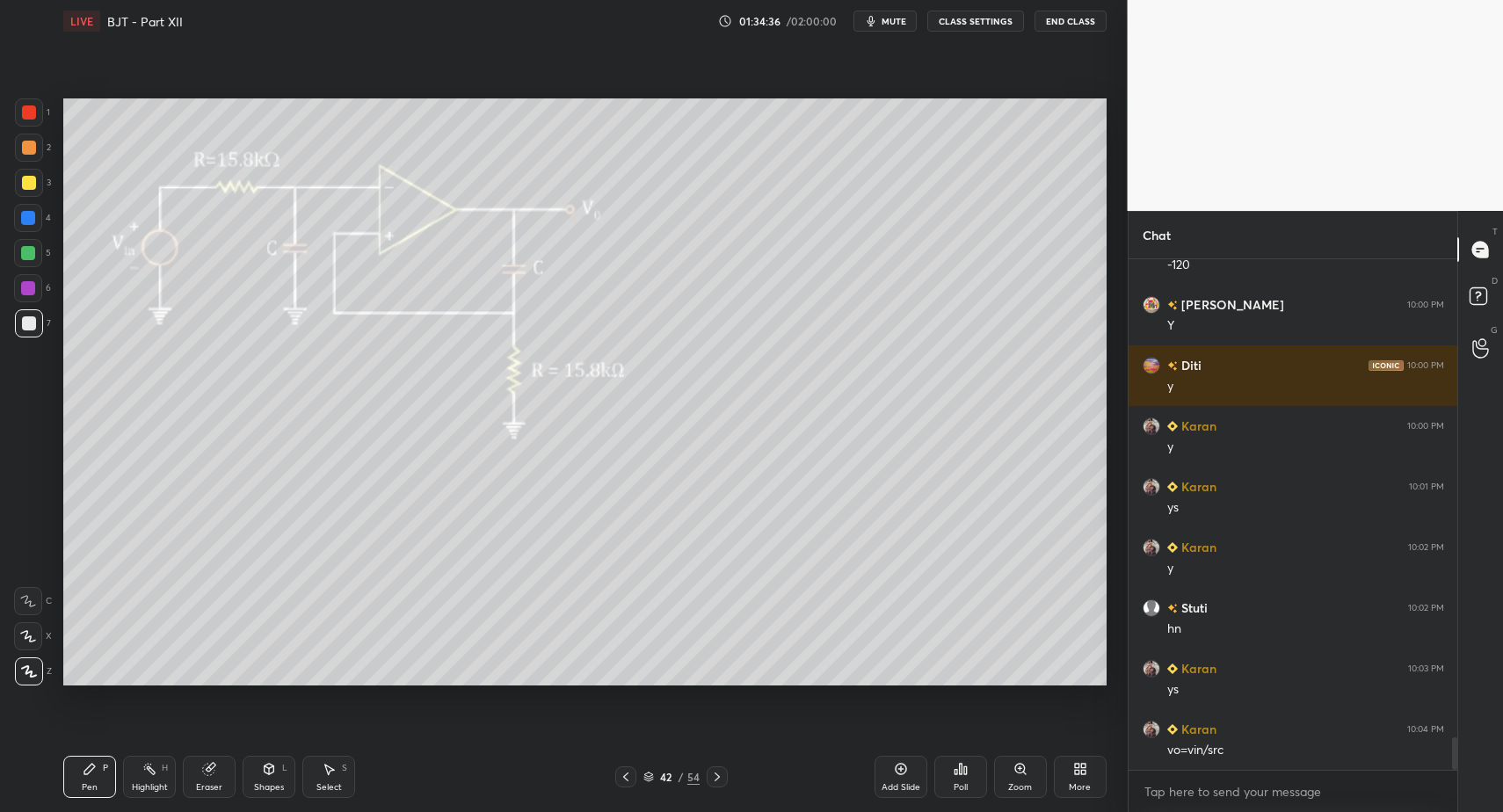
drag, startPoint x: 35, startPoint y: 152, endPoint x: 40, endPoint y: 192, distance: 40.3
drag, startPoint x: 247, startPoint y: 778, endPoint x: 256, endPoint y: 758, distance: 21.9
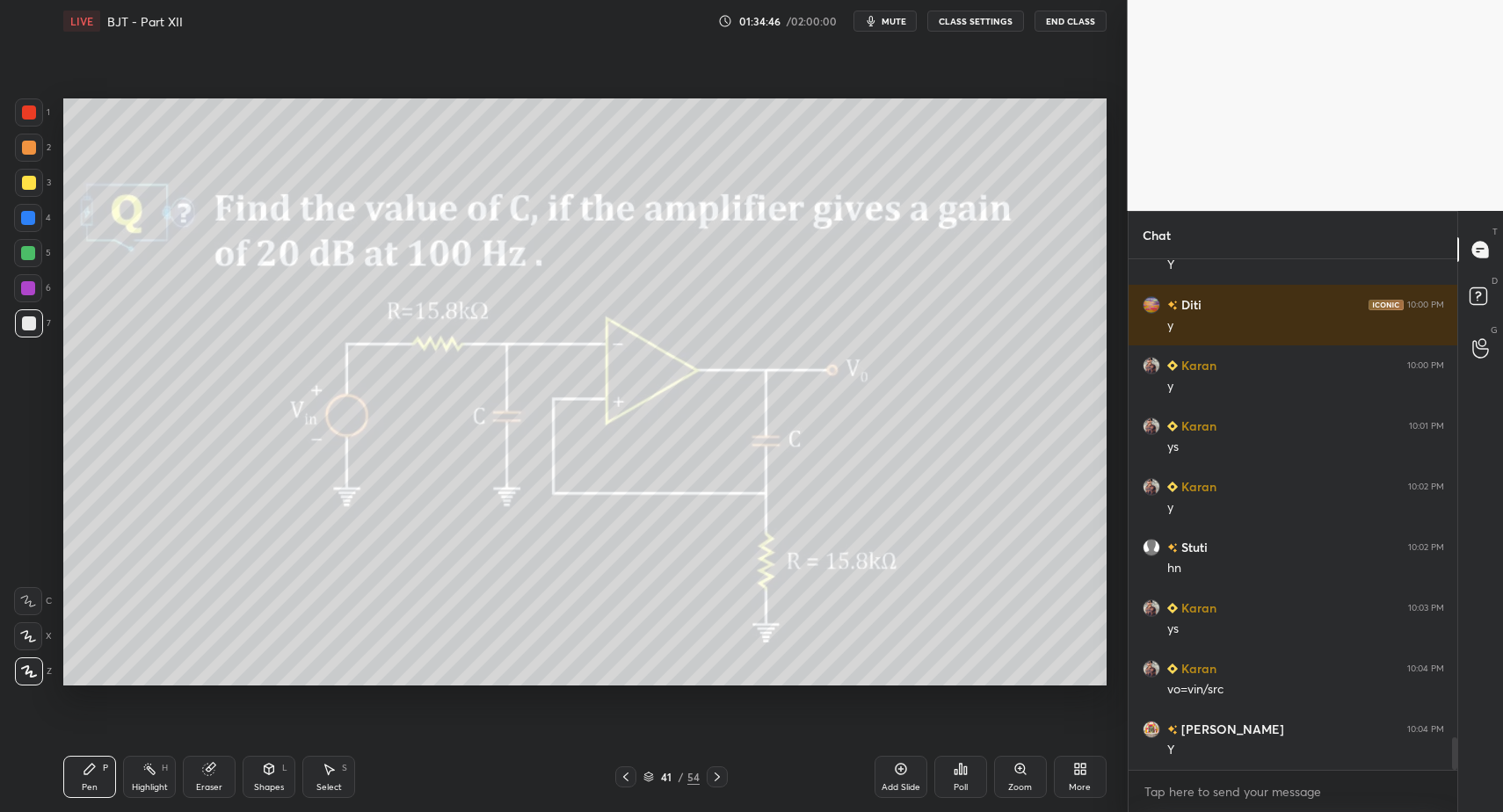
scroll to position [7602, 0]
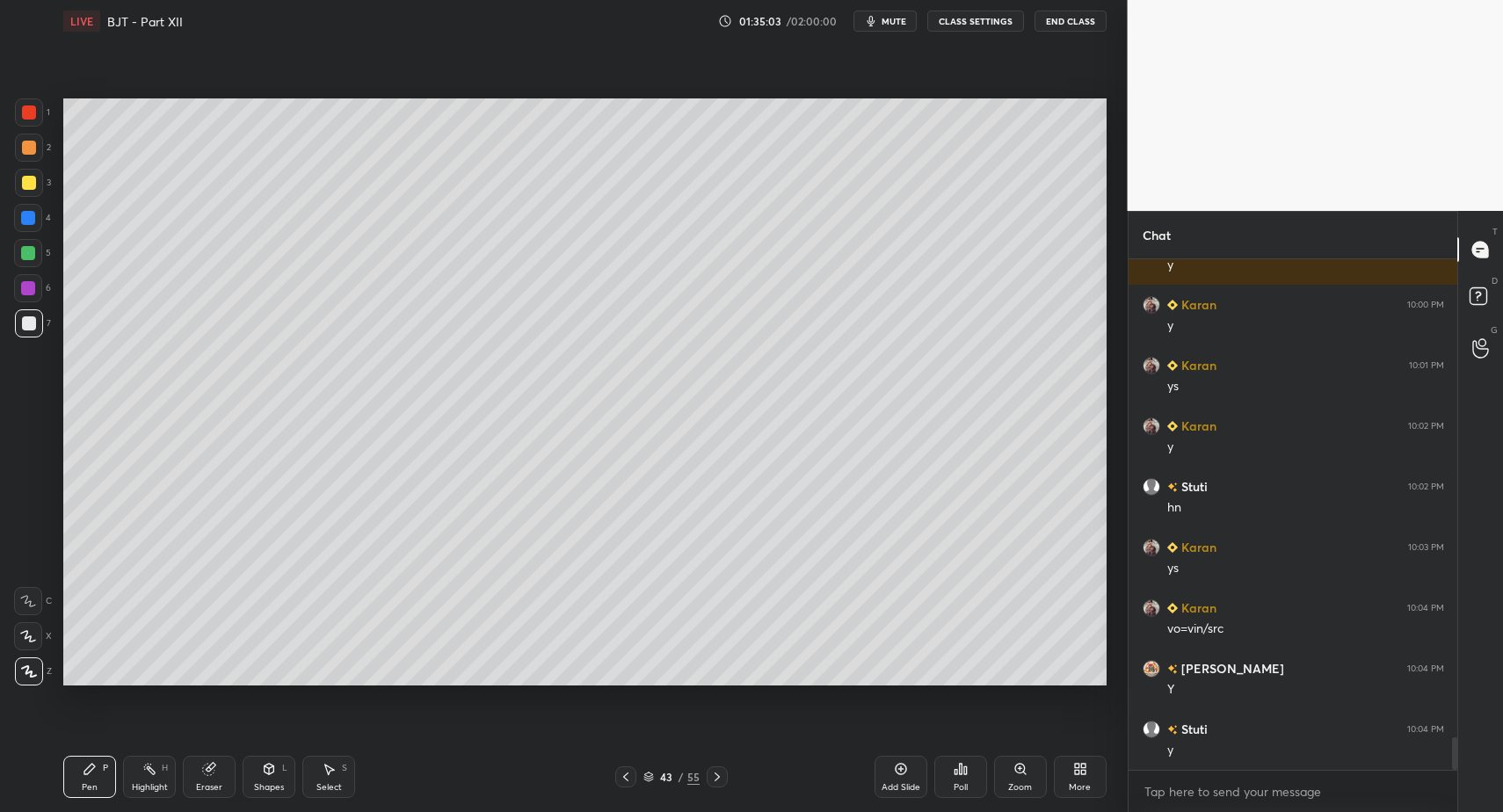
drag, startPoint x: 71, startPoint y: 799, endPoint x: 97, endPoint y: 743, distance: 61.7
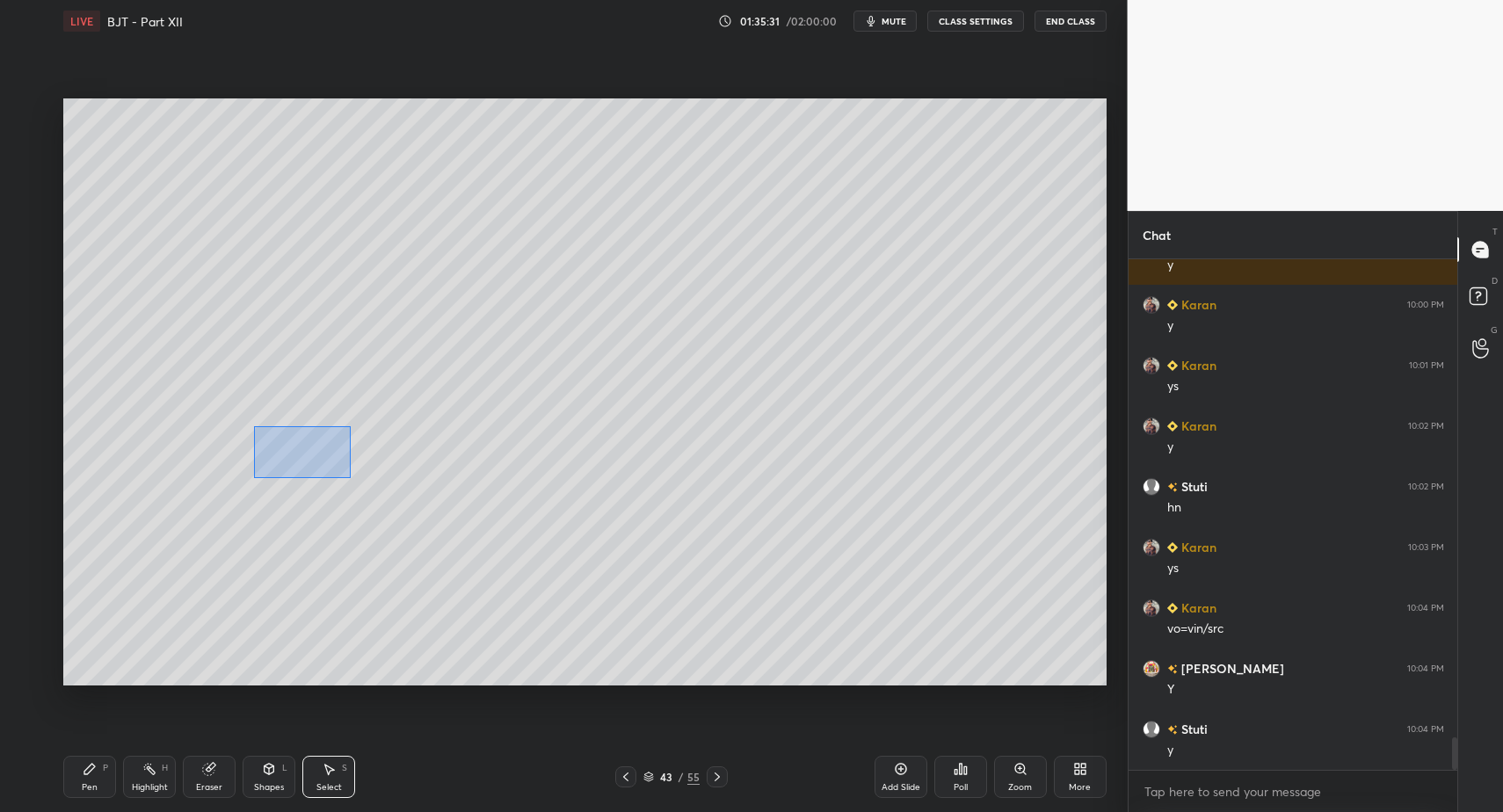
drag, startPoint x: 253, startPoint y: 426, endPoint x: 963, endPoint y: 597, distance: 730.3
drag, startPoint x: 392, startPoint y: 502, endPoint x: 964, endPoint y: 598, distance: 580.0
drag, startPoint x: 576, startPoint y: 497, endPoint x: 648, endPoint y: 499, distance: 72.0
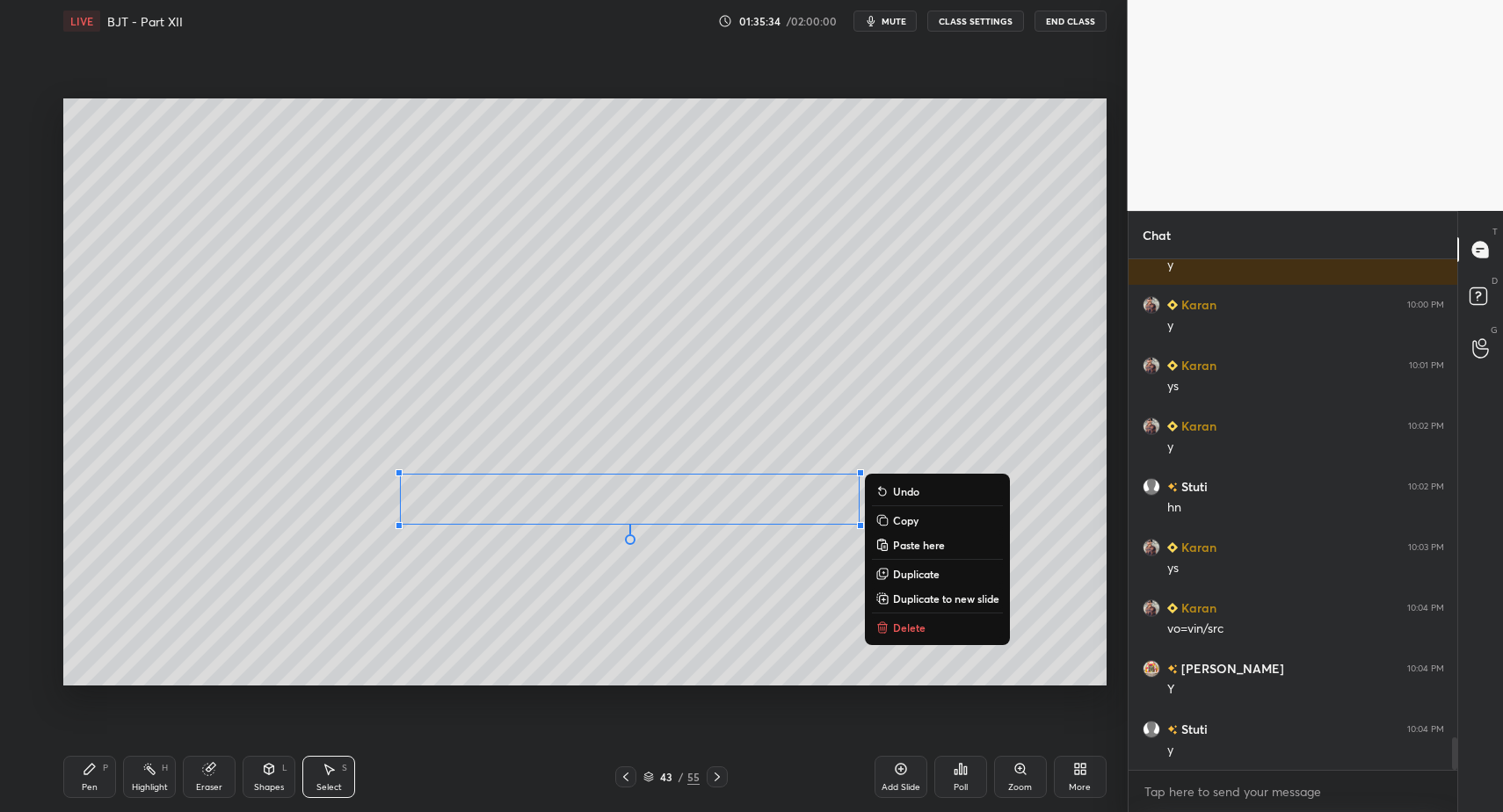
drag, startPoint x: 74, startPoint y: 778, endPoint x: 98, endPoint y: 740, distance: 44.9
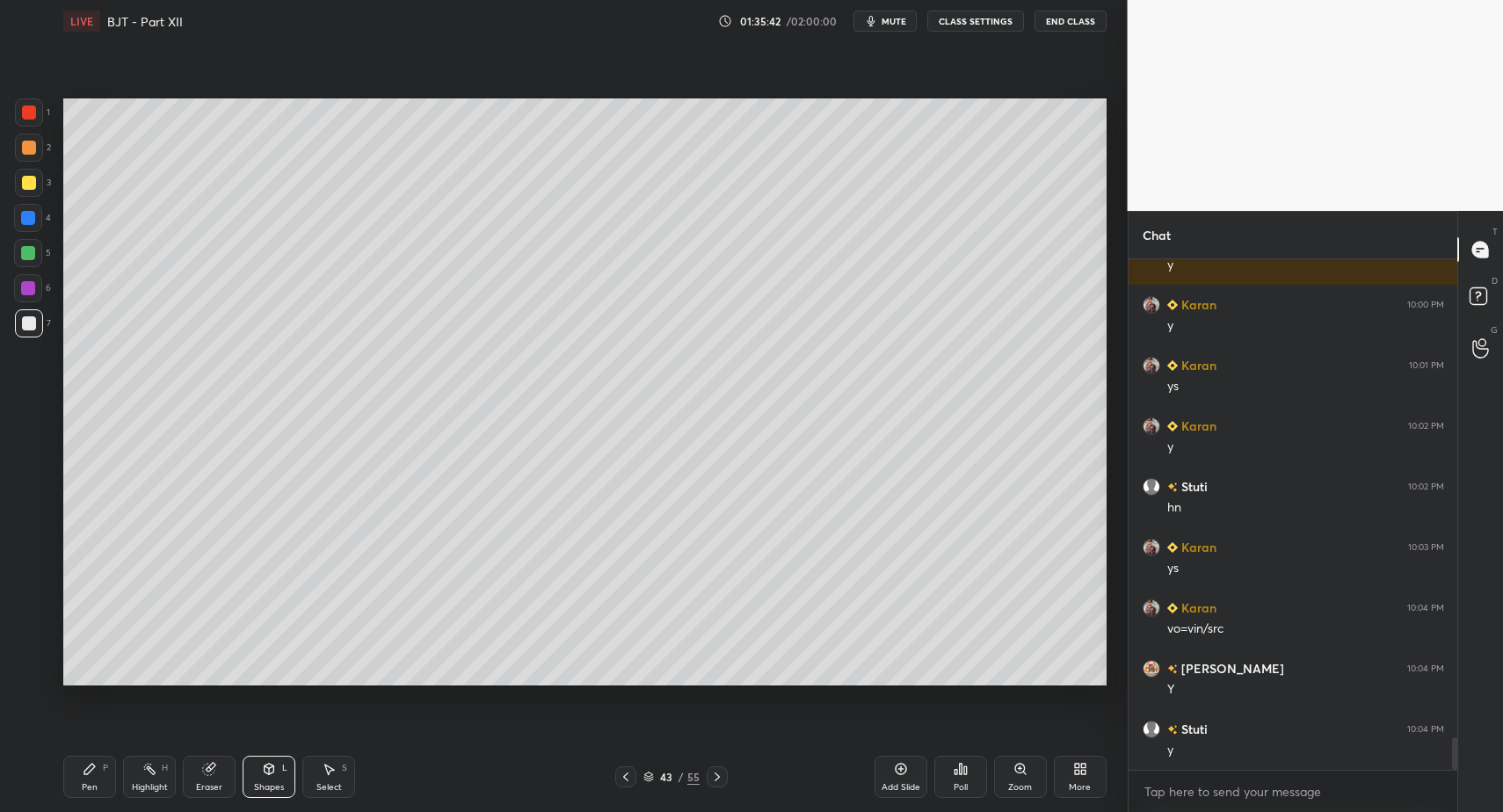
drag, startPoint x: 76, startPoint y: 763, endPoint x: 75, endPoint y: 744, distance: 19.0
drag, startPoint x: 260, startPoint y: 783, endPoint x: 261, endPoint y: 747, distance: 36.0
drag, startPoint x: 43, startPoint y: 312, endPoint x: 22, endPoint y: 337, distance: 32.6
drag, startPoint x: 21, startPoint y: 335, endPoint x: 22, endPoint y: 430, distance: 95.0
drag, startPoint x: 74, startPoint y: 777, endPoint x: 89, endPoint y: 774, distance: 15.3
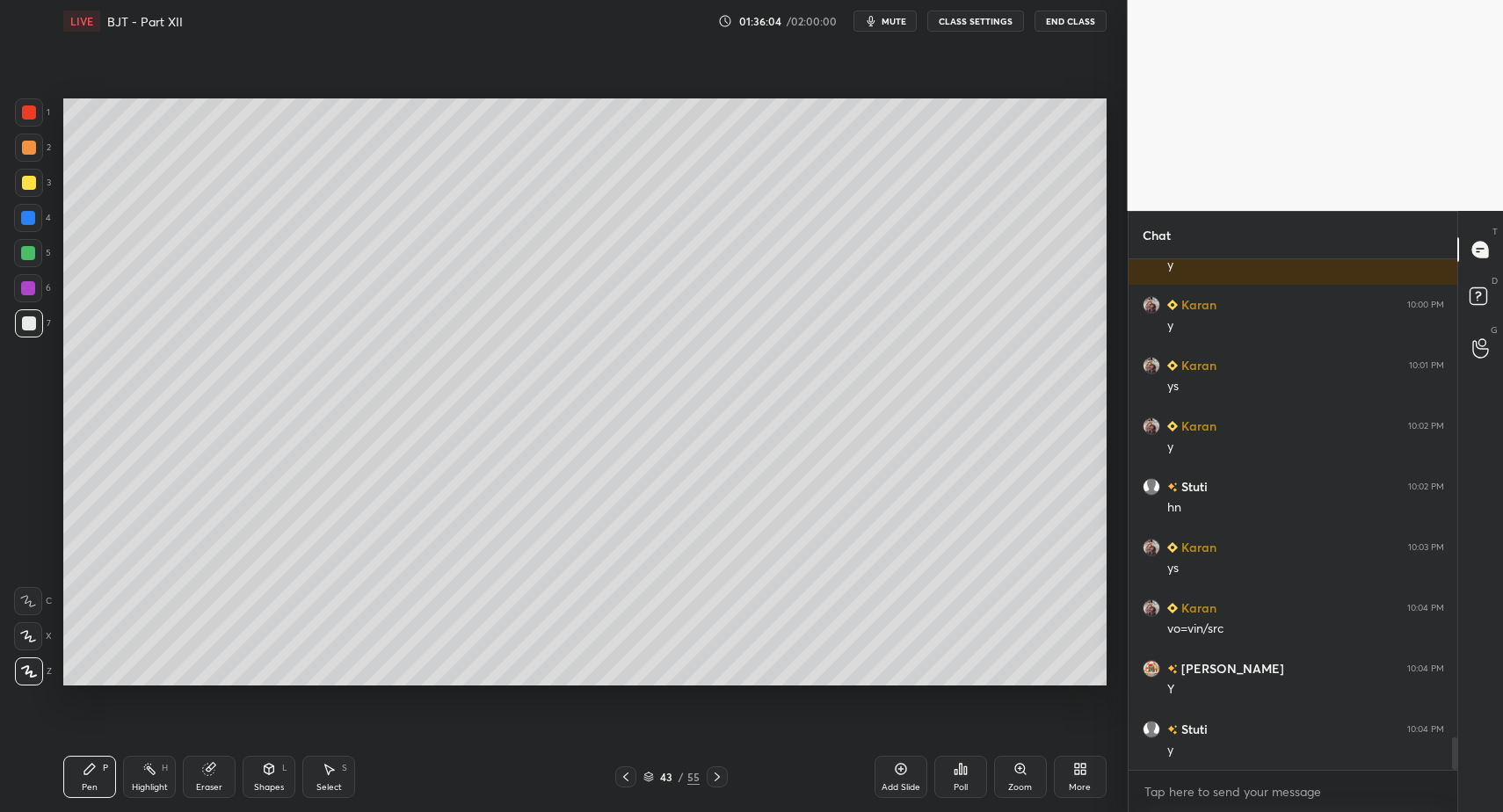
drag, startPoint x: 34, startPoint y: 164, endPoint x: 31, endPoint y: 149, distance: 15.3
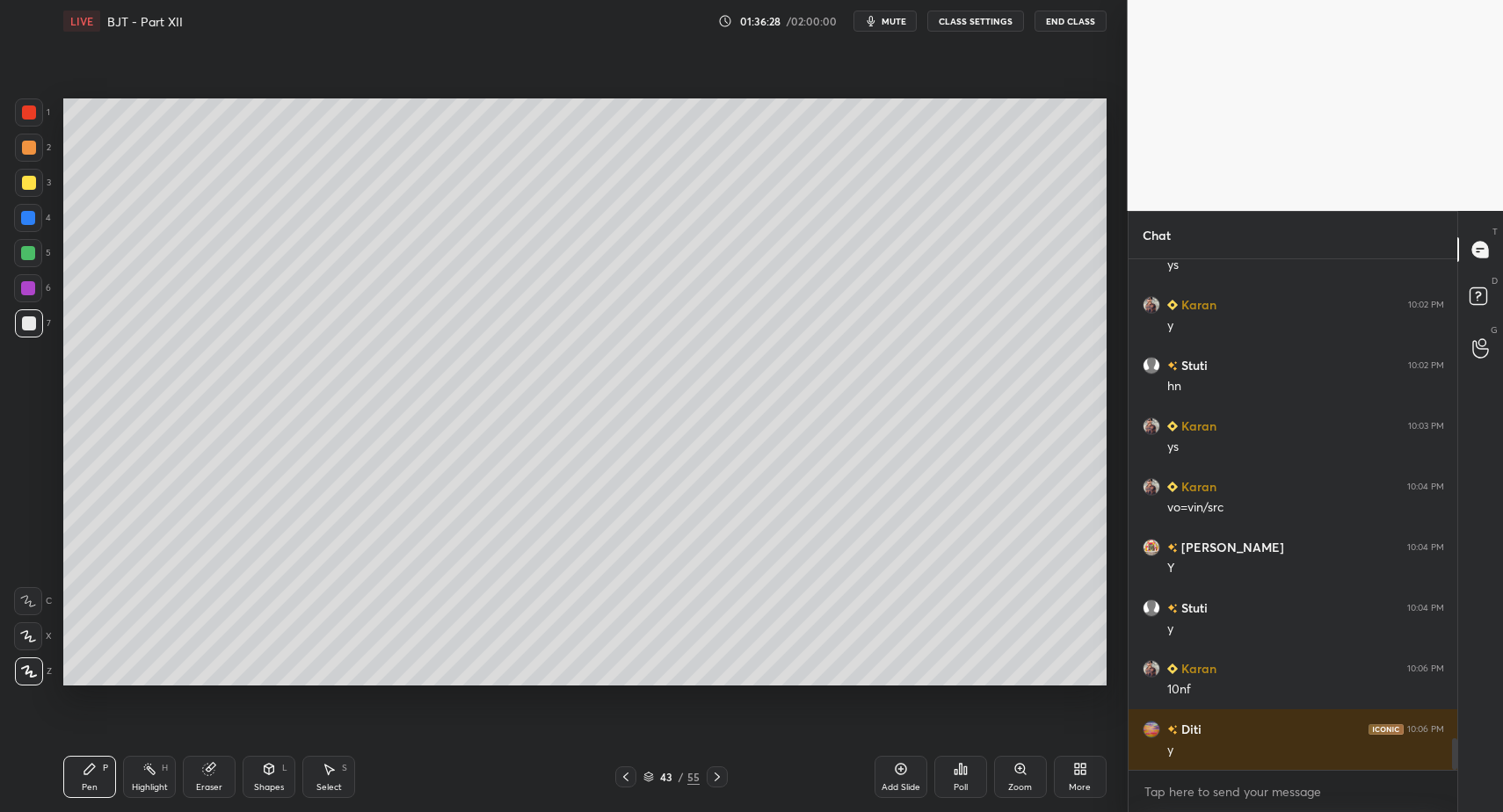
scroll to position [7783, 0]
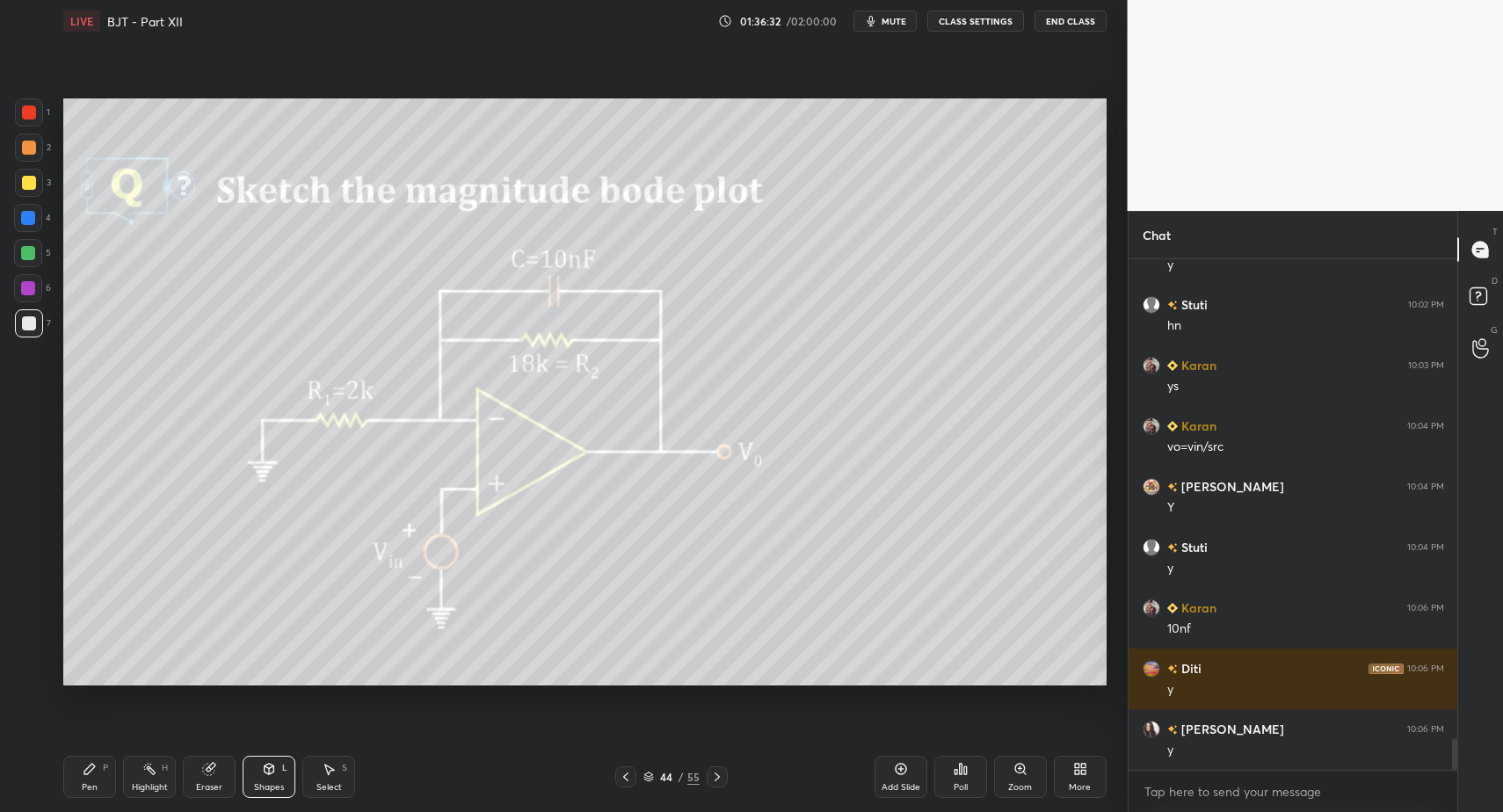
drag, startPoint x: 30, startPoint y: 284, endPoint x: 53, endPoint y: 270, distance: 26.9
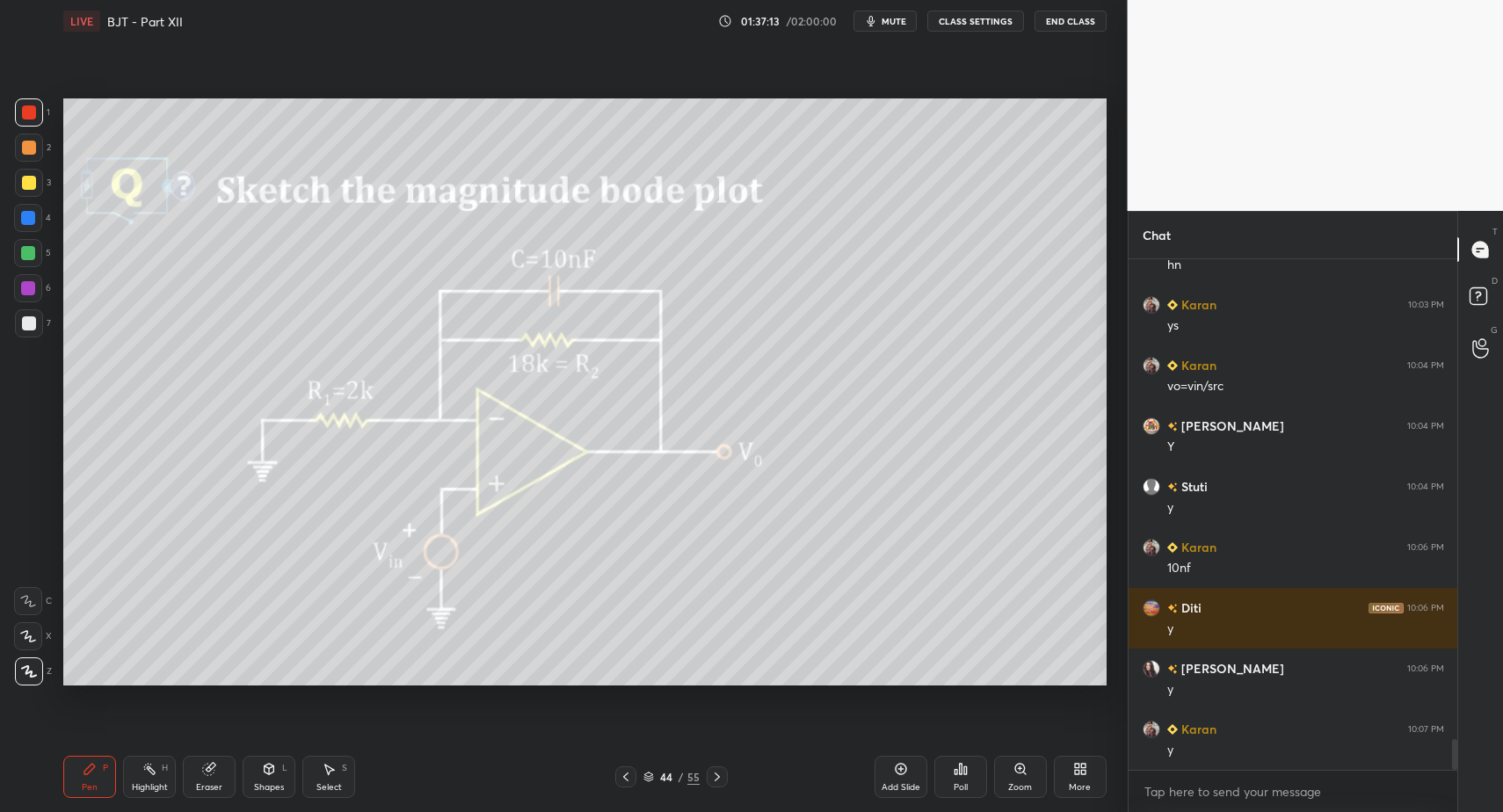
drag, startPoint x: 28, startPoint y: 338, endPoint x: 17, endPoint y: 335, distance: 11.4
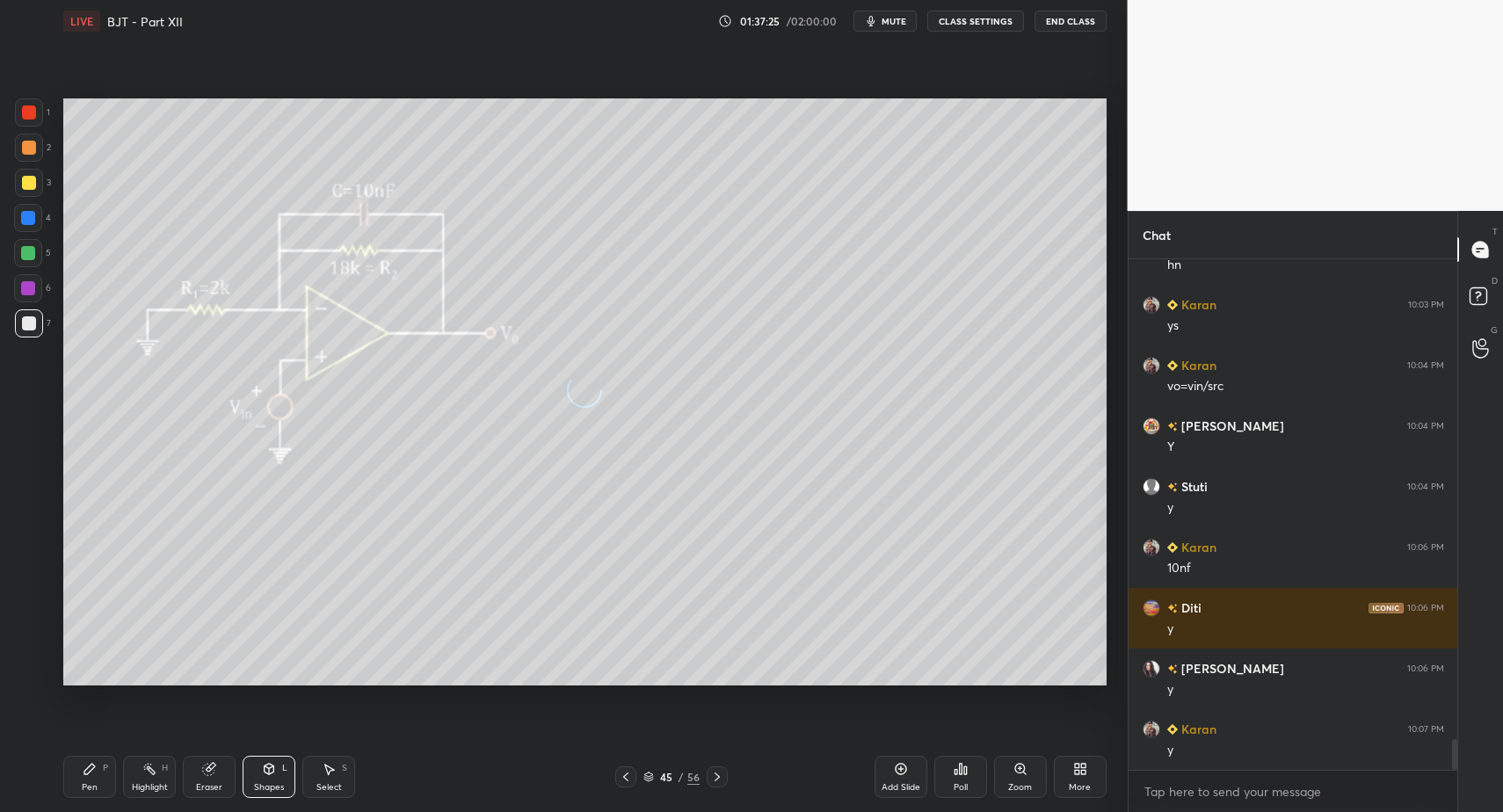
scroll to position [7905, 0]
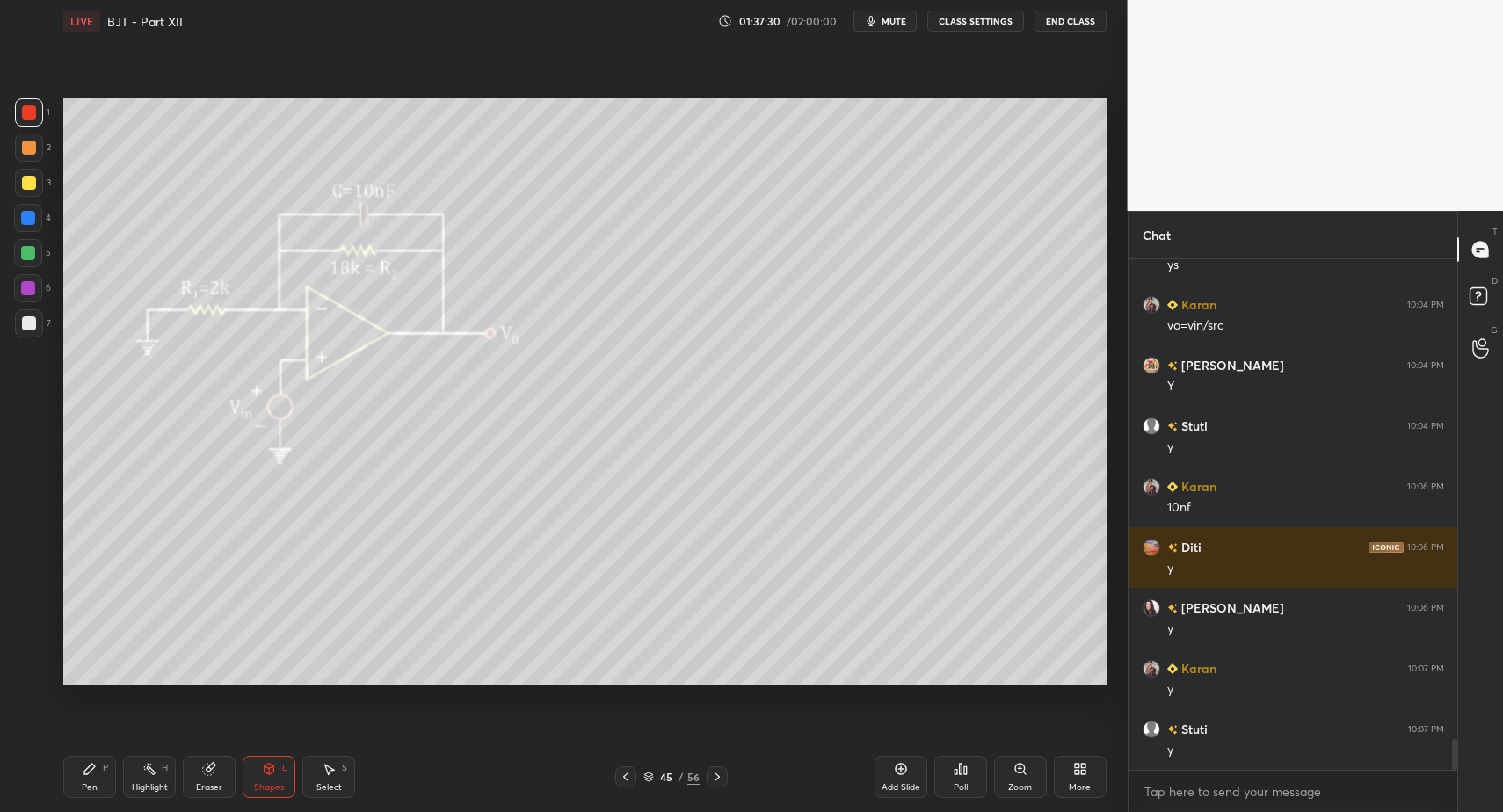
drag, startPoint x: 91, startPoint y: 780, endPoint x: 50, endPoint y: 706, distance: 84.6
drag, startPoint x: 95, startPoint y: 779, endPoint x: 116, endPoint y: 699, distance: 82.7
drag, startPoint x: 37, startPoint y: 332, endPoint x: 44, endPoint y: 310, distance: 23.1
drag, startPoint x: 106, startPoint y: 779, endPoint x: 98, endPoint y: 772, distance: 10.6
drag, startPoint x: 272, startPoint y: 769, endPoint x: 264, endPoint y: 754, distance: 17.0
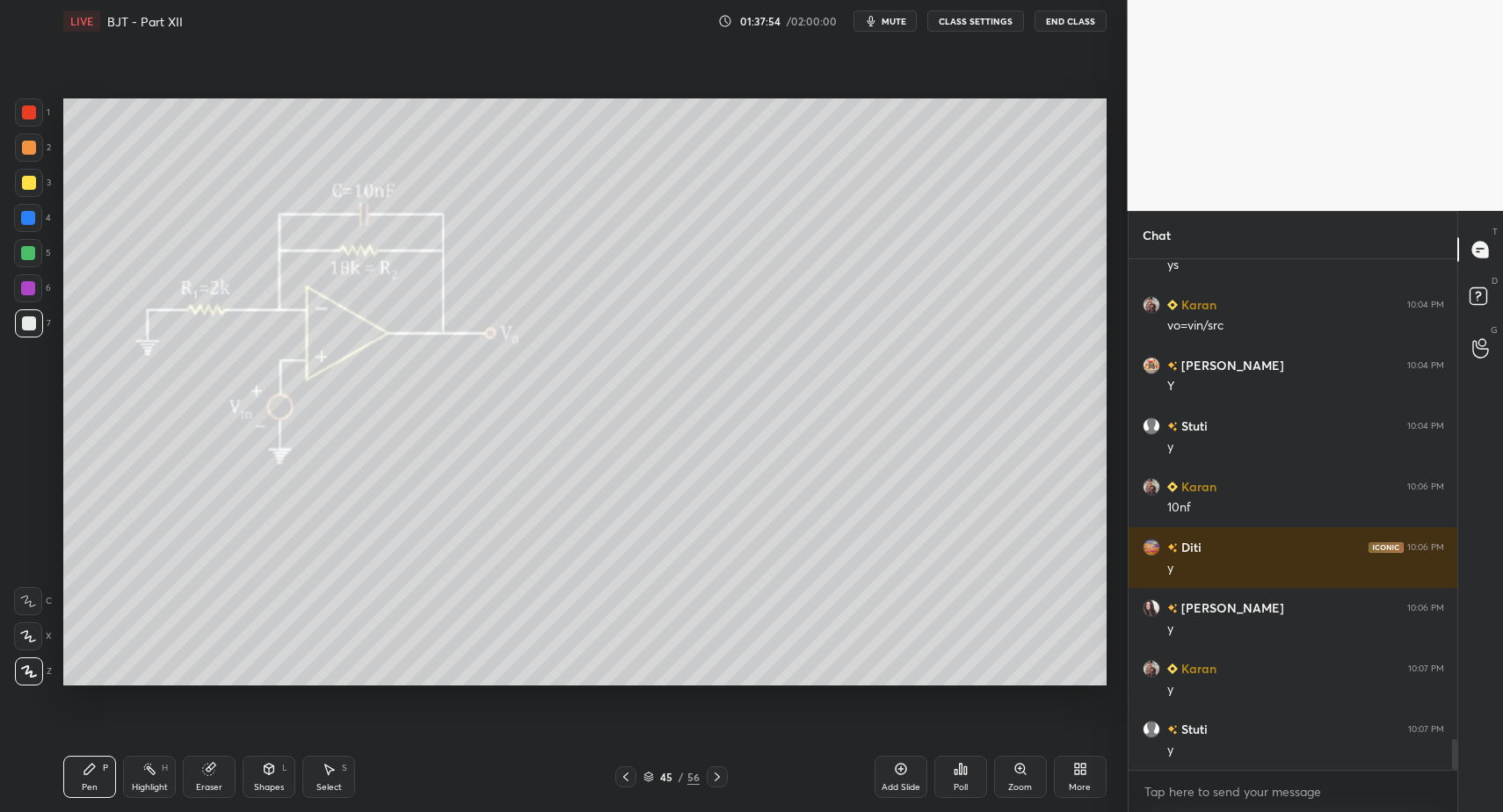
drag, startPoint x: 74, startPoint y: 777, endPoint x: 164, endPoint y: 709, distance: 112.8
drag, startPoint x: 337, startPoint y: 767, endPoint x: 352, endPoint y: 740, distance: 30.9
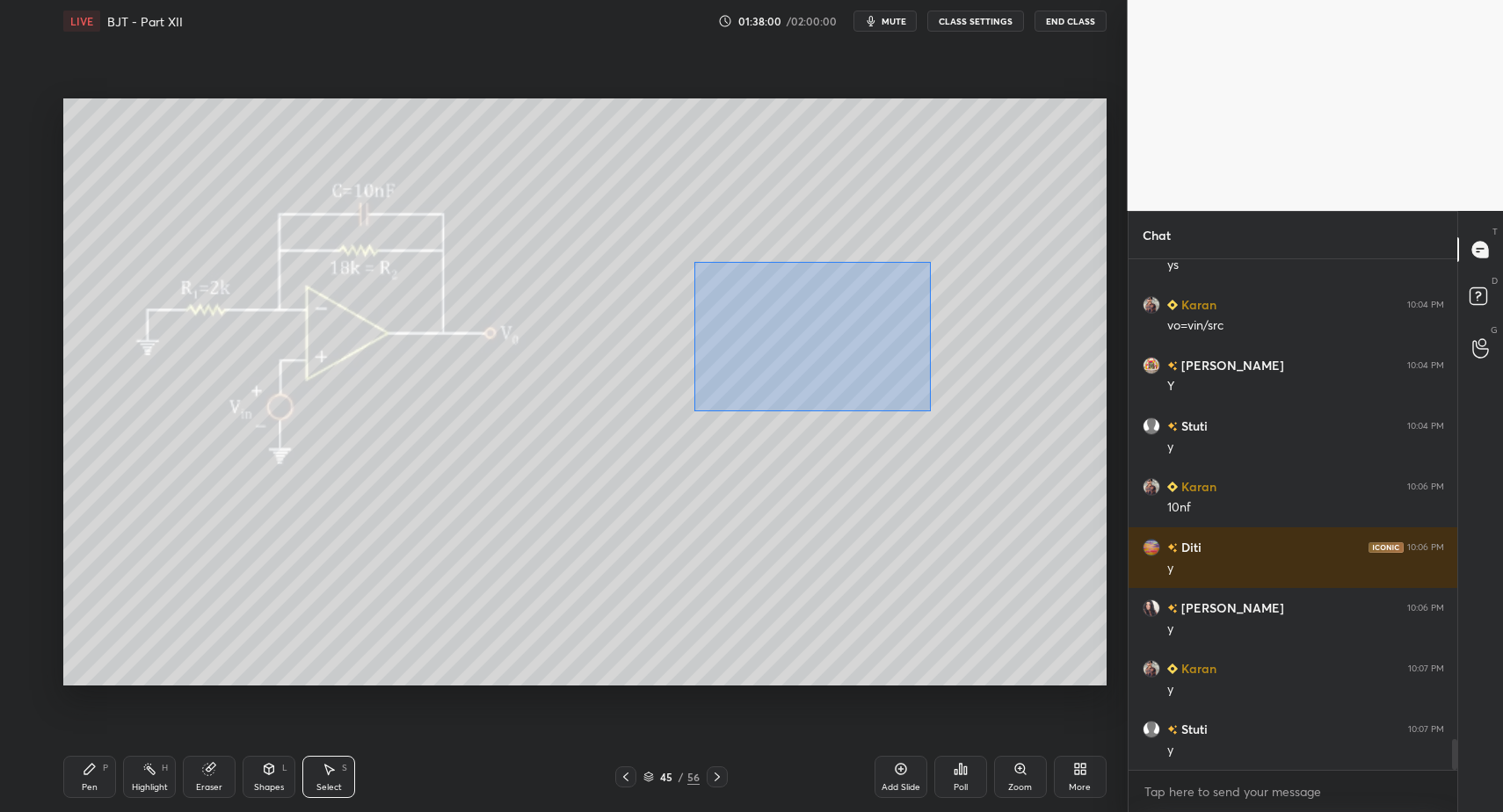
drag, startPoint x: 721, startPoint y: 302, endPoint x: 896, endPoint y: 373, distance: 188.9
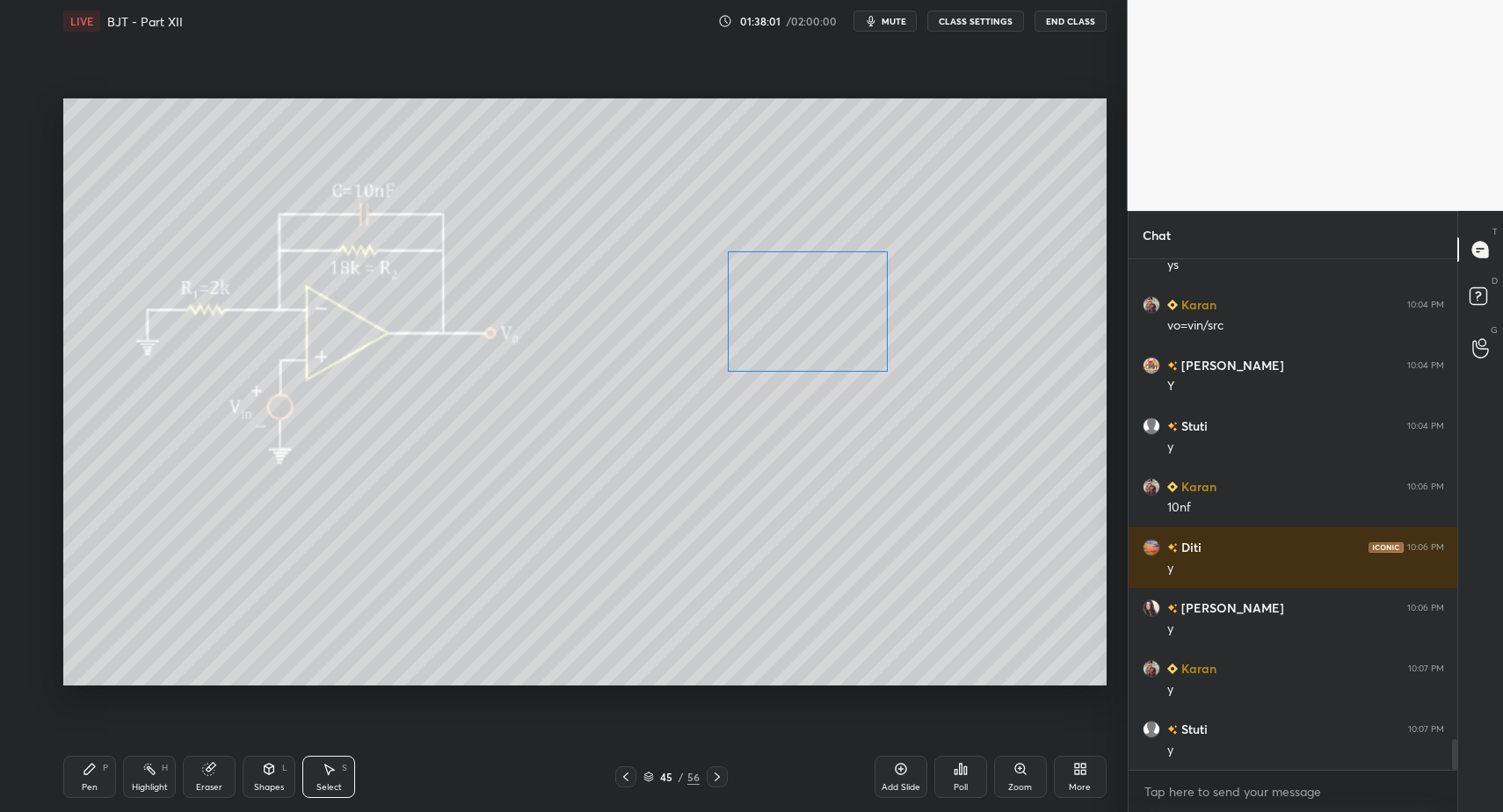
drag, startPoint x: 793, startPoint y: 346, endPoint x: 817, endPoint y: 331, distance: 28.3
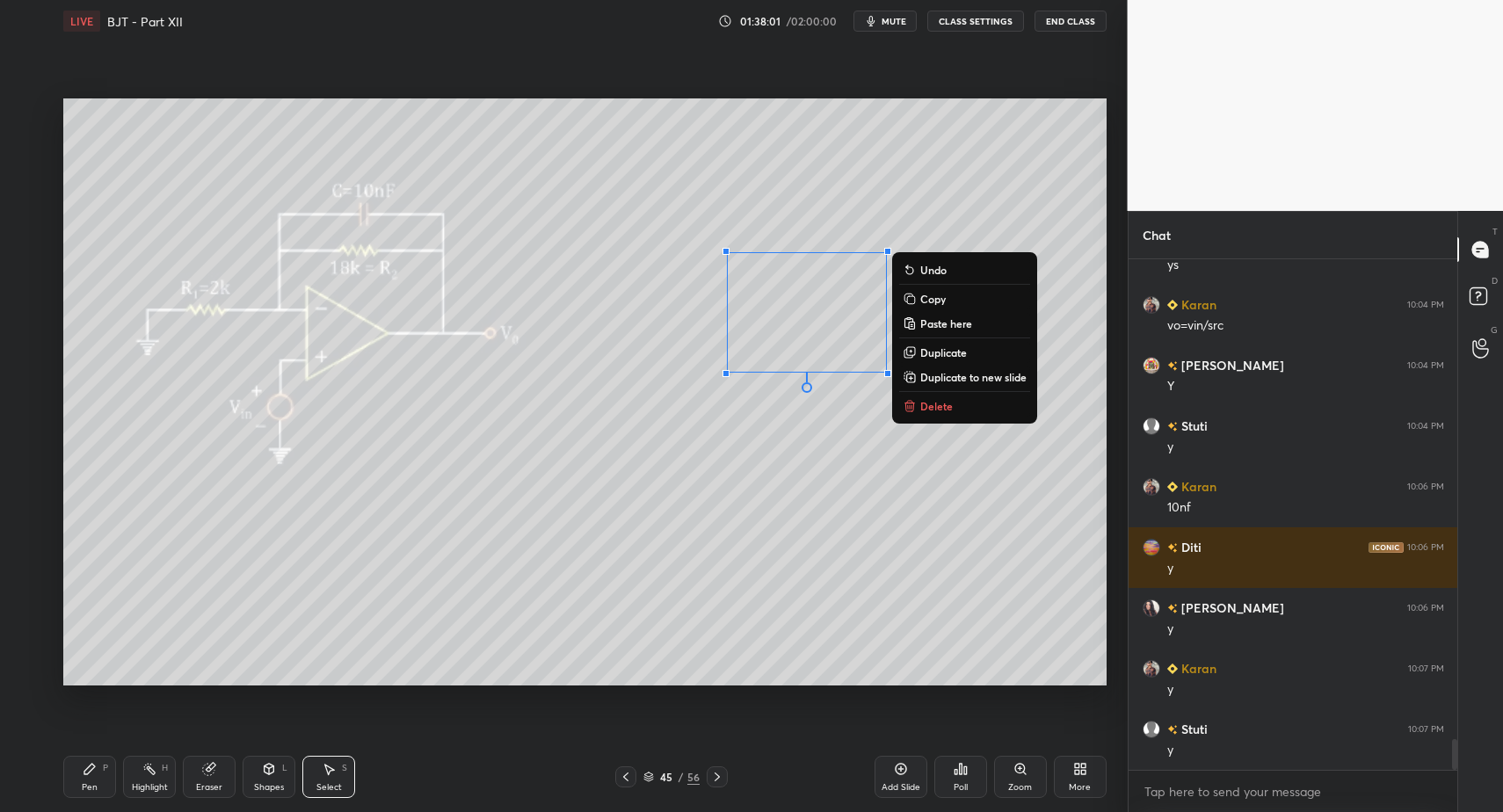
drag, startPoint x: 107, startPoint y: 787, endPoint x: 83, endPoint y: 784, distance: 24.2
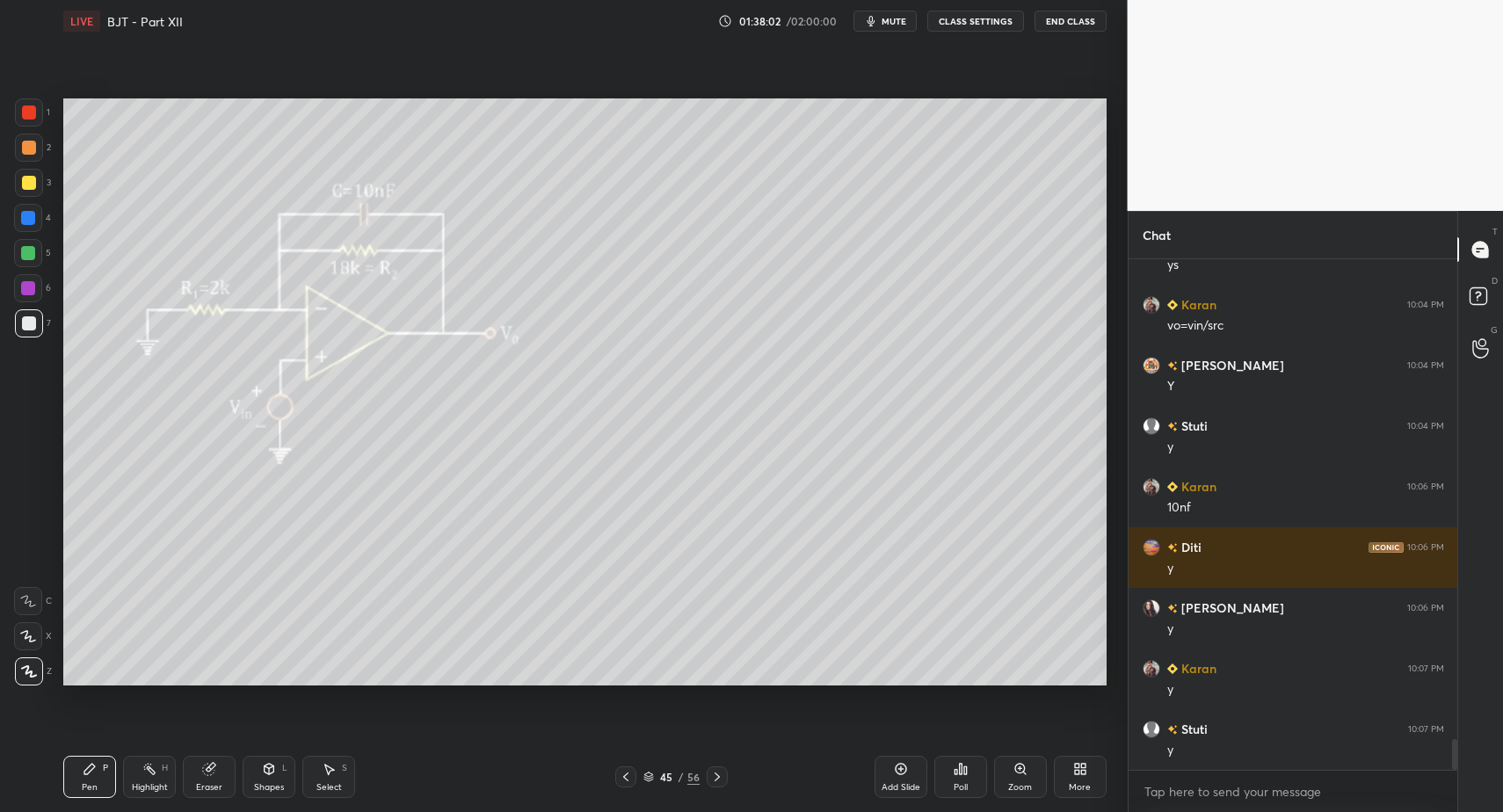
drag, startPoint x: 46, startPoint y: 213, endPoint x: 44, endPoint y: 252, distance: 39.1
drag, startPoint x: 29, startPoint y: 564, endPoint x: 32, endPoint y: 574, distance: 10.4
drag, startPoint x: 113, startPoint y: 788, endPoint x: 90, endPoint y: 783, distance: 23.5
drag, startPoint x: 323, startPoint y: 778, endPoint x: 324, endPoint y: 740, distance: 38.0
drag, startPoint x: 133, startPoint y: 544, endPoint x: 216, endPoint y: 612, distance: 107.3
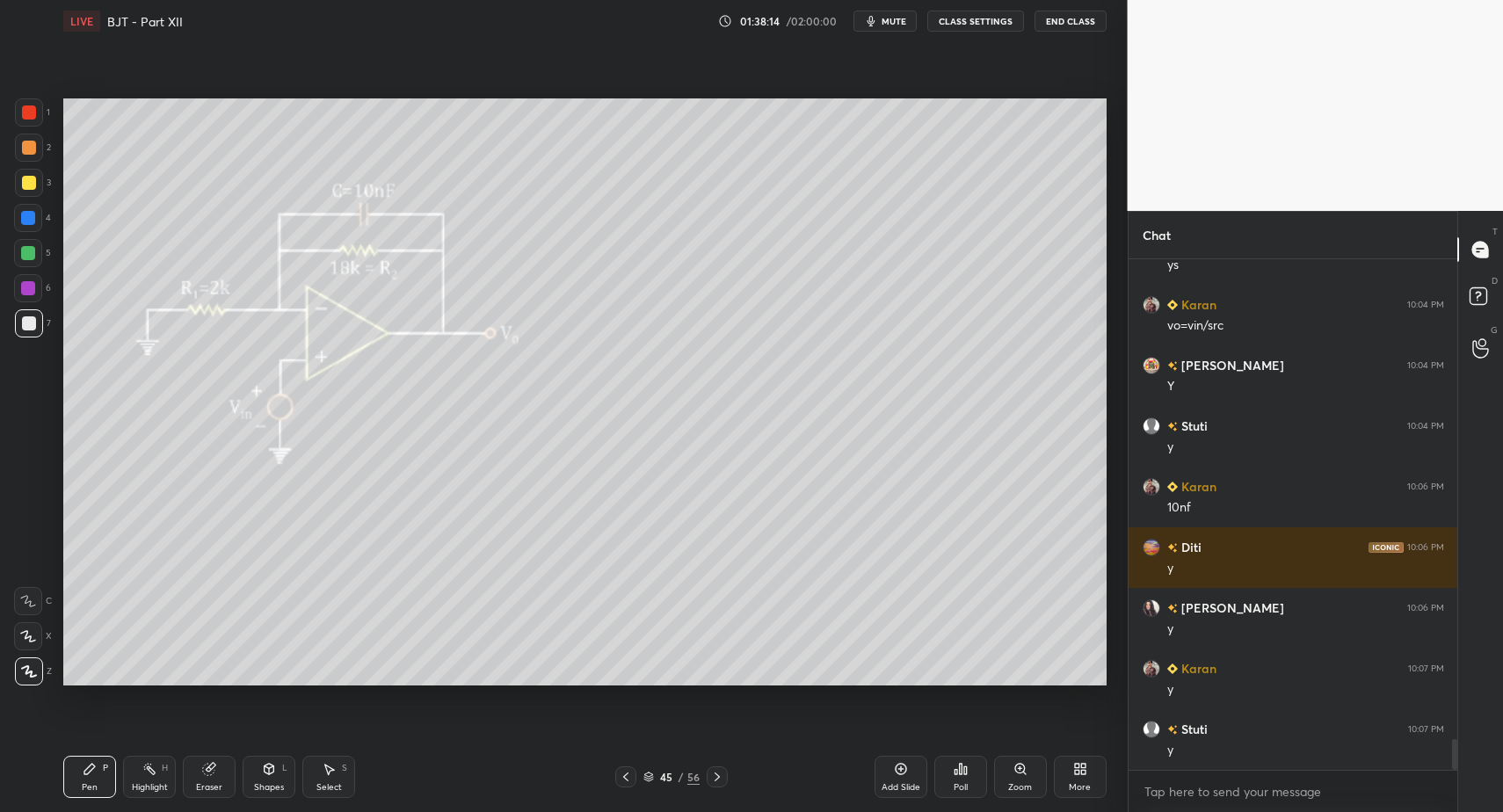
scroll to position [7965, 0]
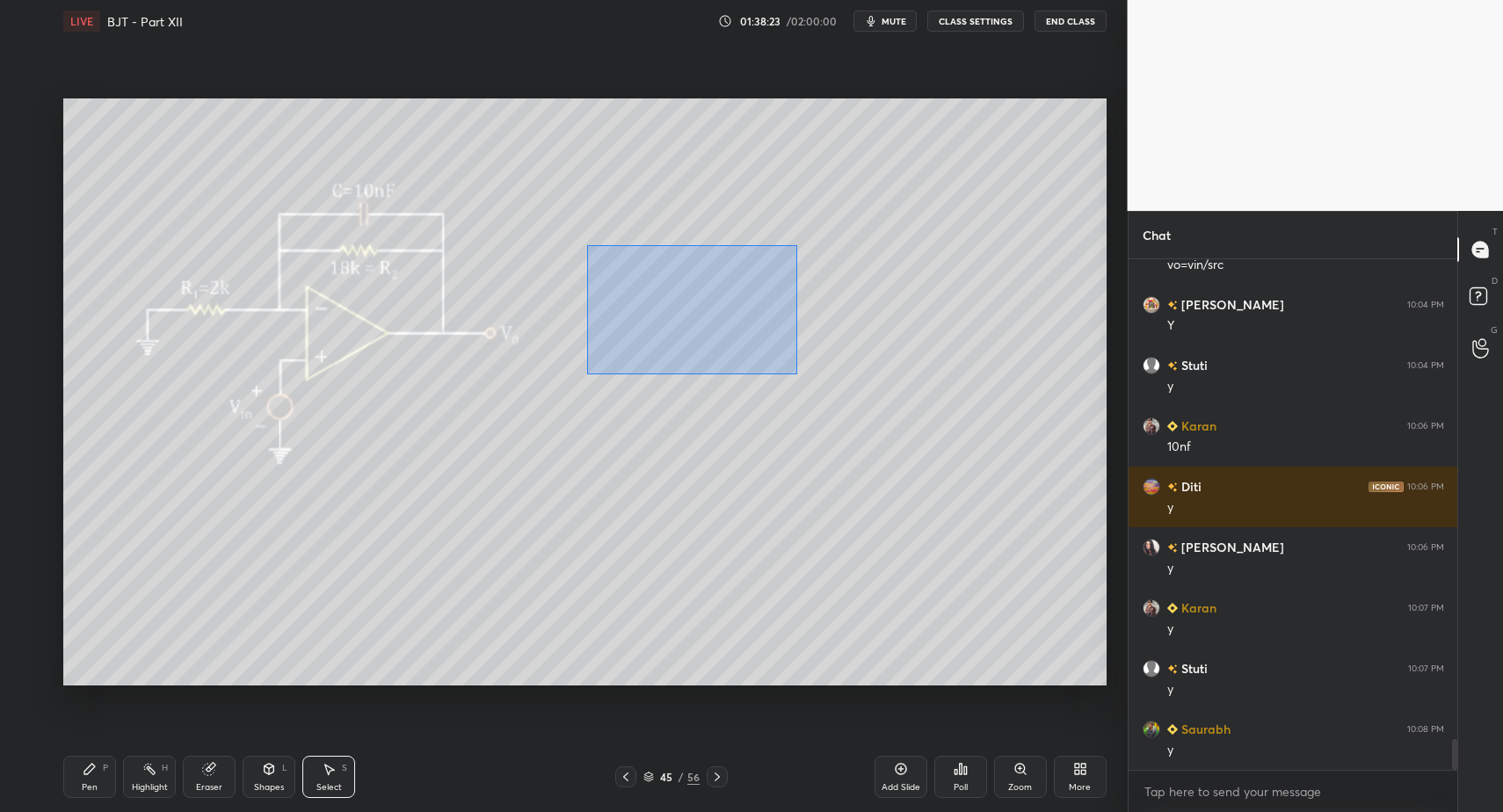
drag, startPoint x: 586, startPoint y: 240, endPoint x: 931, endPoint y: 432, distance: 394.8
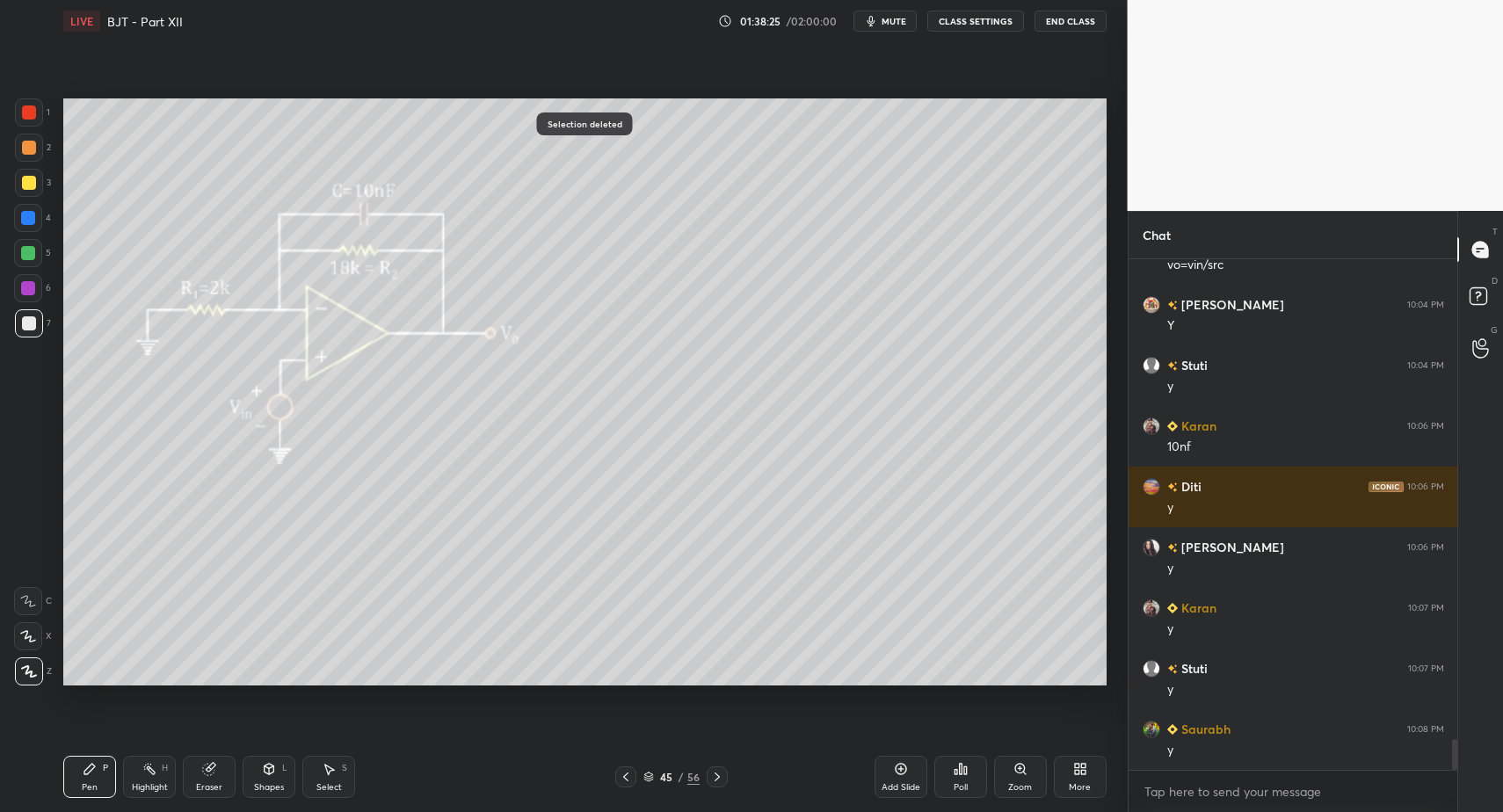
drag, startPoint x: 93, startPoint y: 782, endPoint x: 81, endPoint y: 705, distance: 77.9
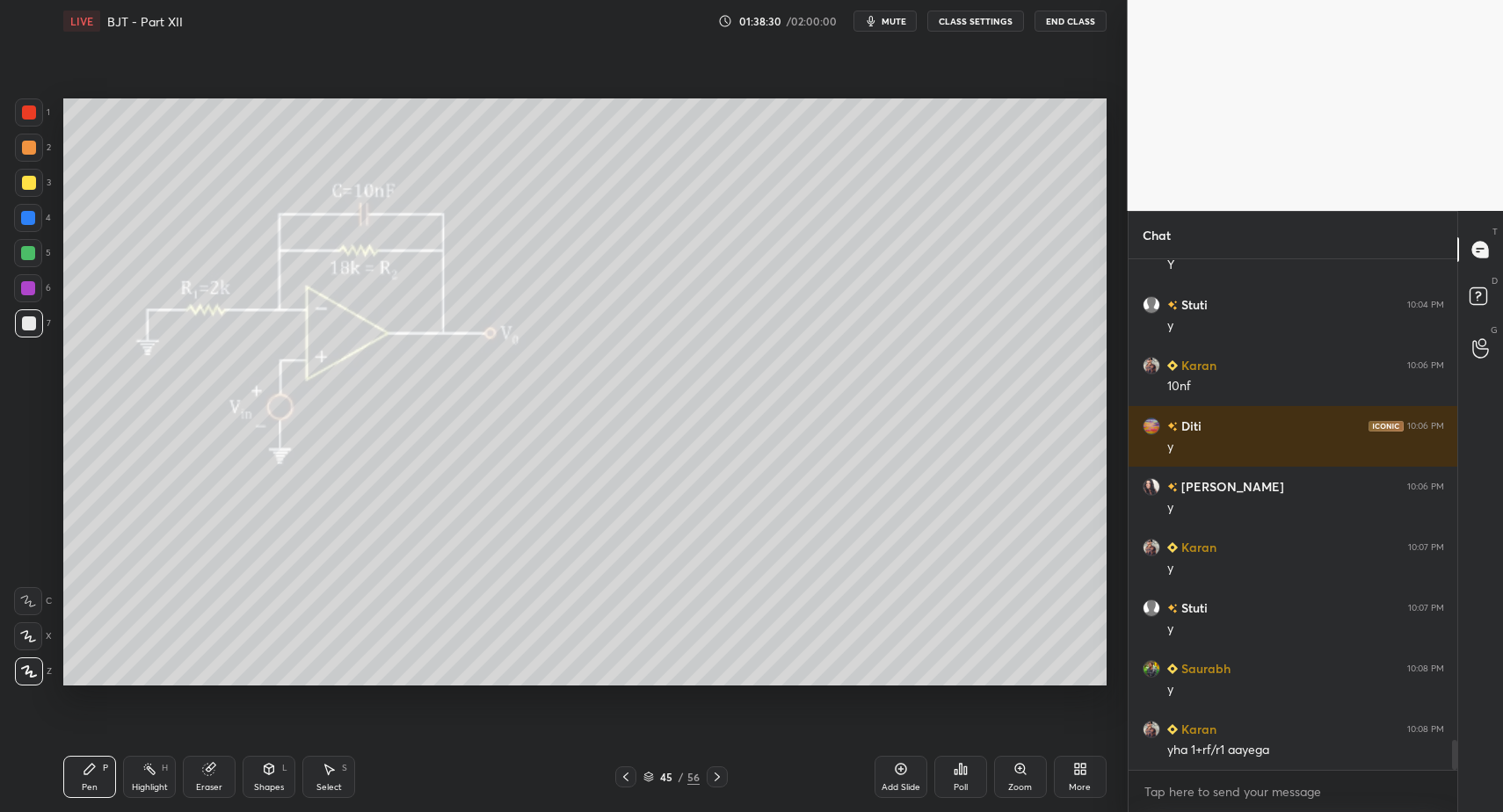
scroll to position [8087, 0]
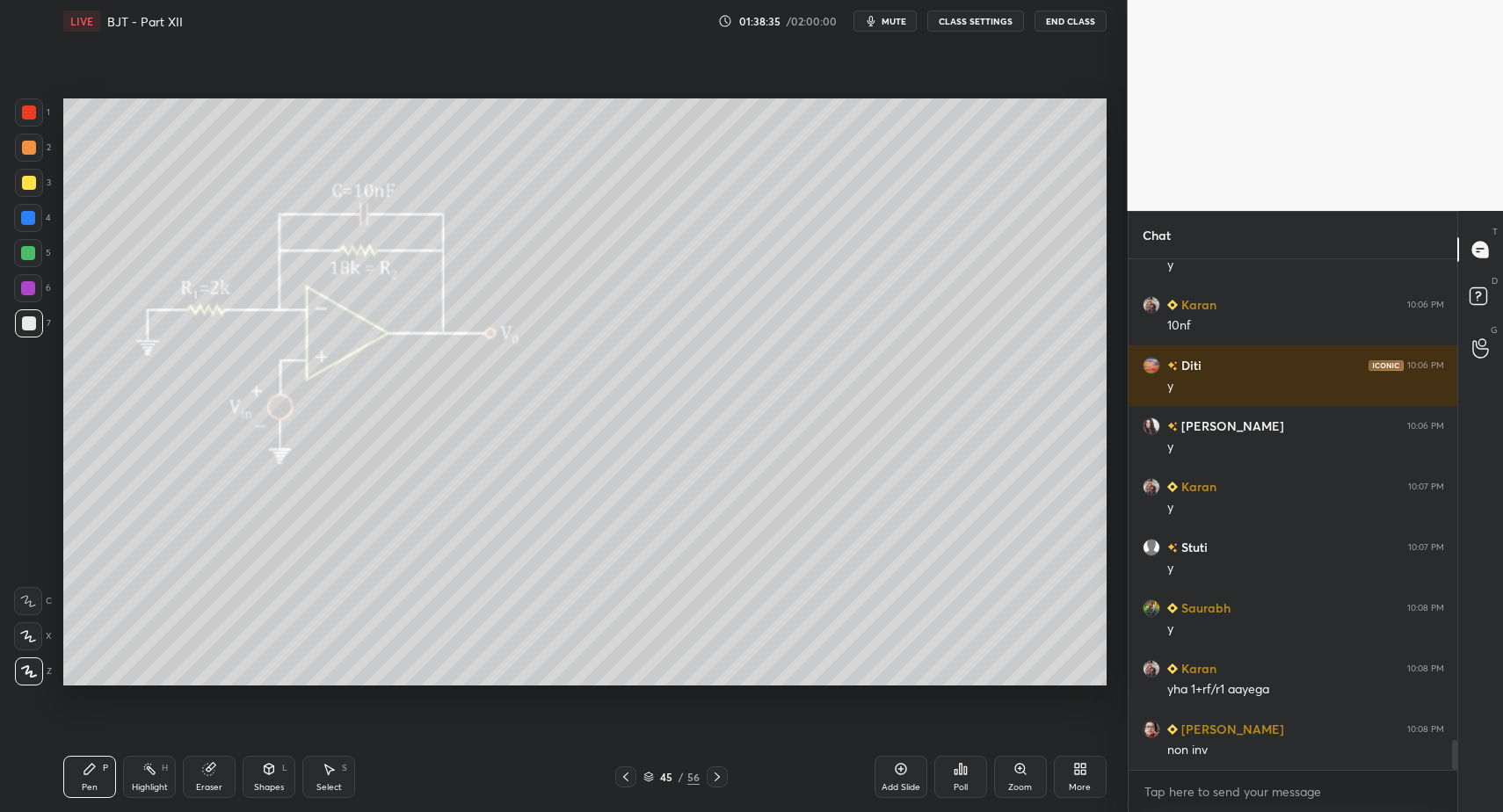
drag, startPoint x: 100, startPoint y: 766, endPoint x: 175, endPoint y: 700, distance: 99.9
drag, startPoint x: 278, startPoint y: 776, endPoint x: 276, endPoint y: 752, distance: 24.1
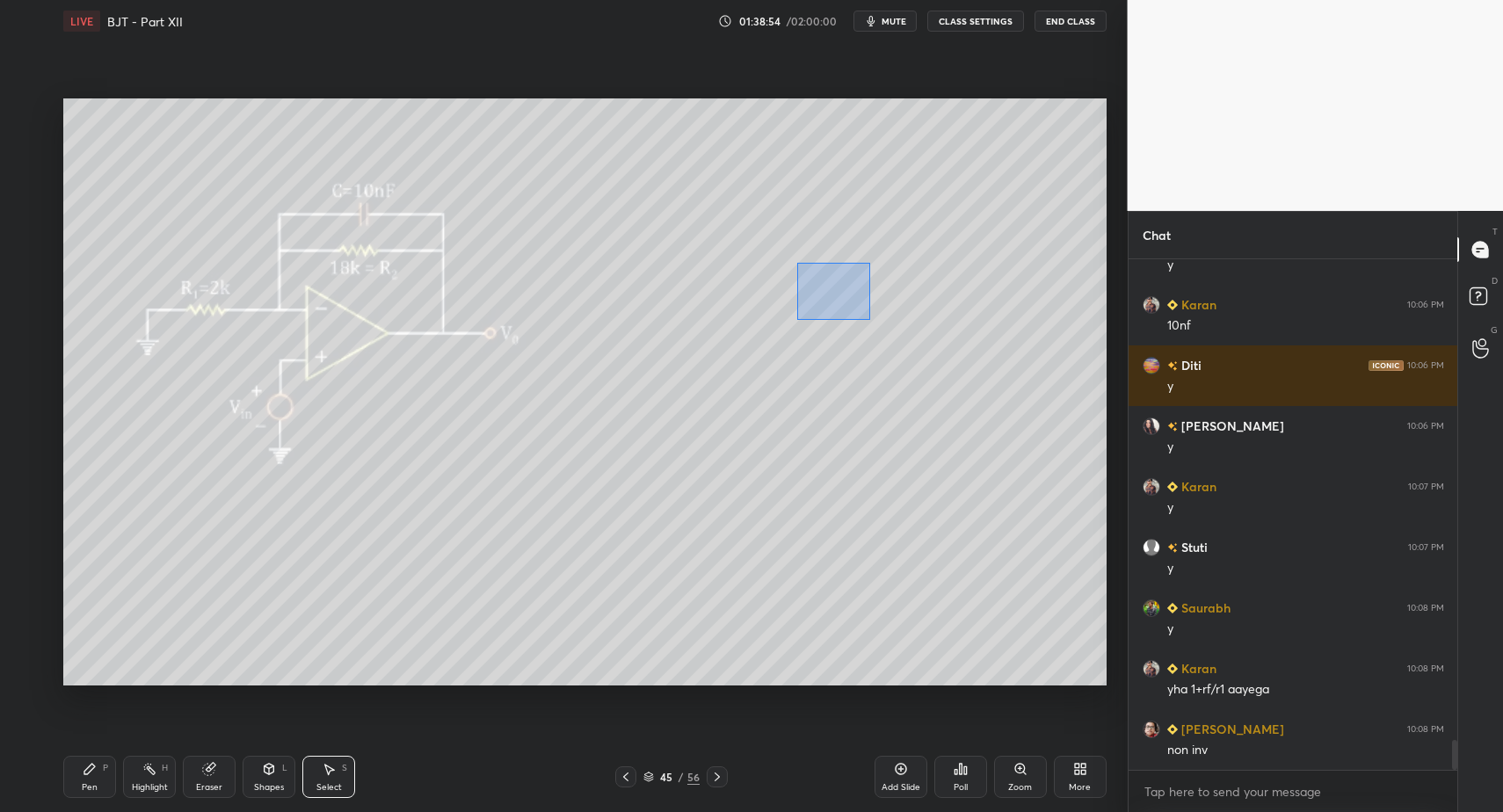
drag, startPoint x: 797, startPoint y: 263, endPoint x: 879, endPoint y: 354, distance: 122.5
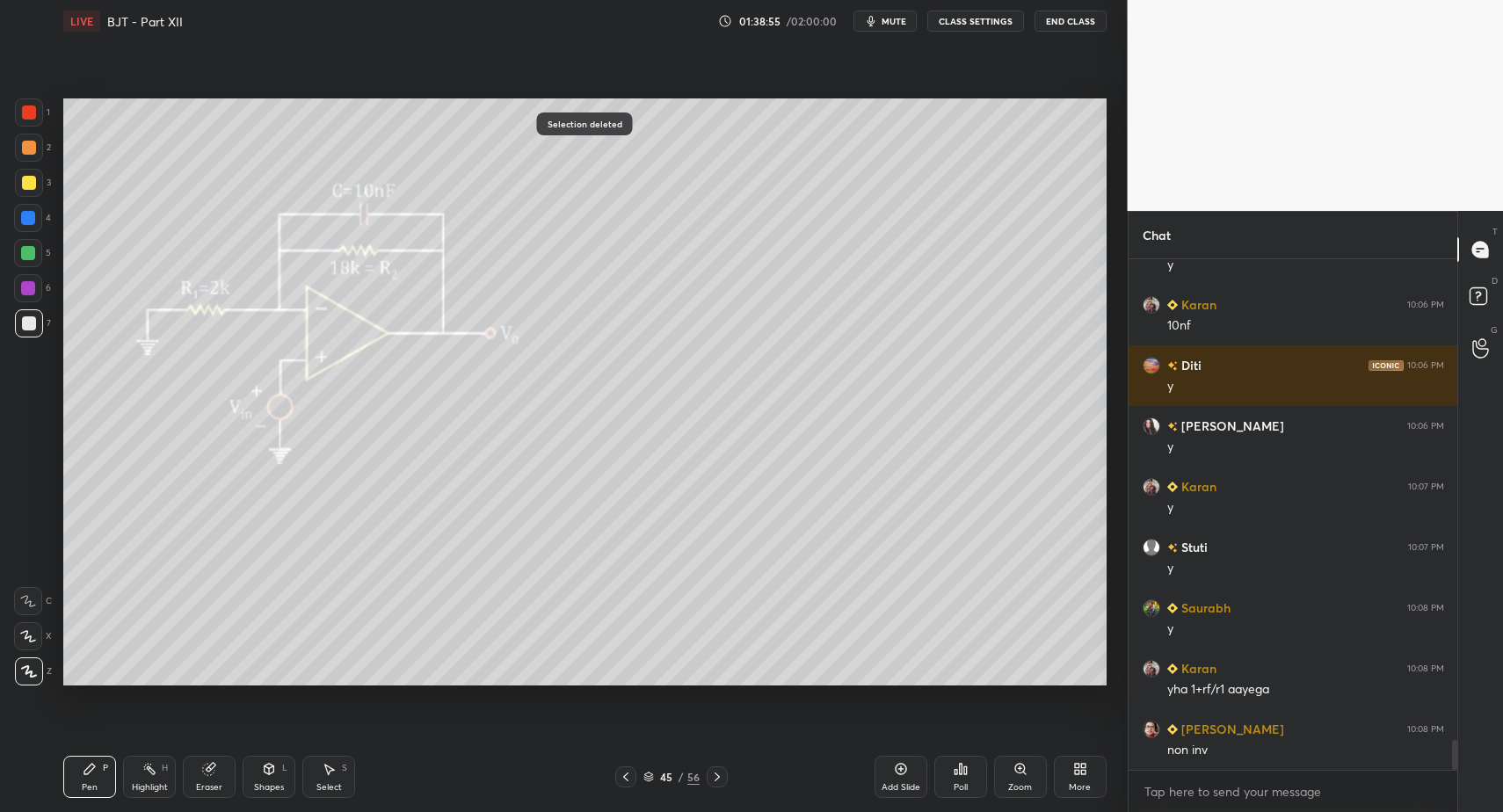
drag, startPoint x: 86, startPoint y: 771, endPoint x: 191, endPoint y: 710, distance: 121.4
drag, startPoint x: 76, startPoint y: 788, endPoint x: 83, endPoint y: 775, distance: 14.8
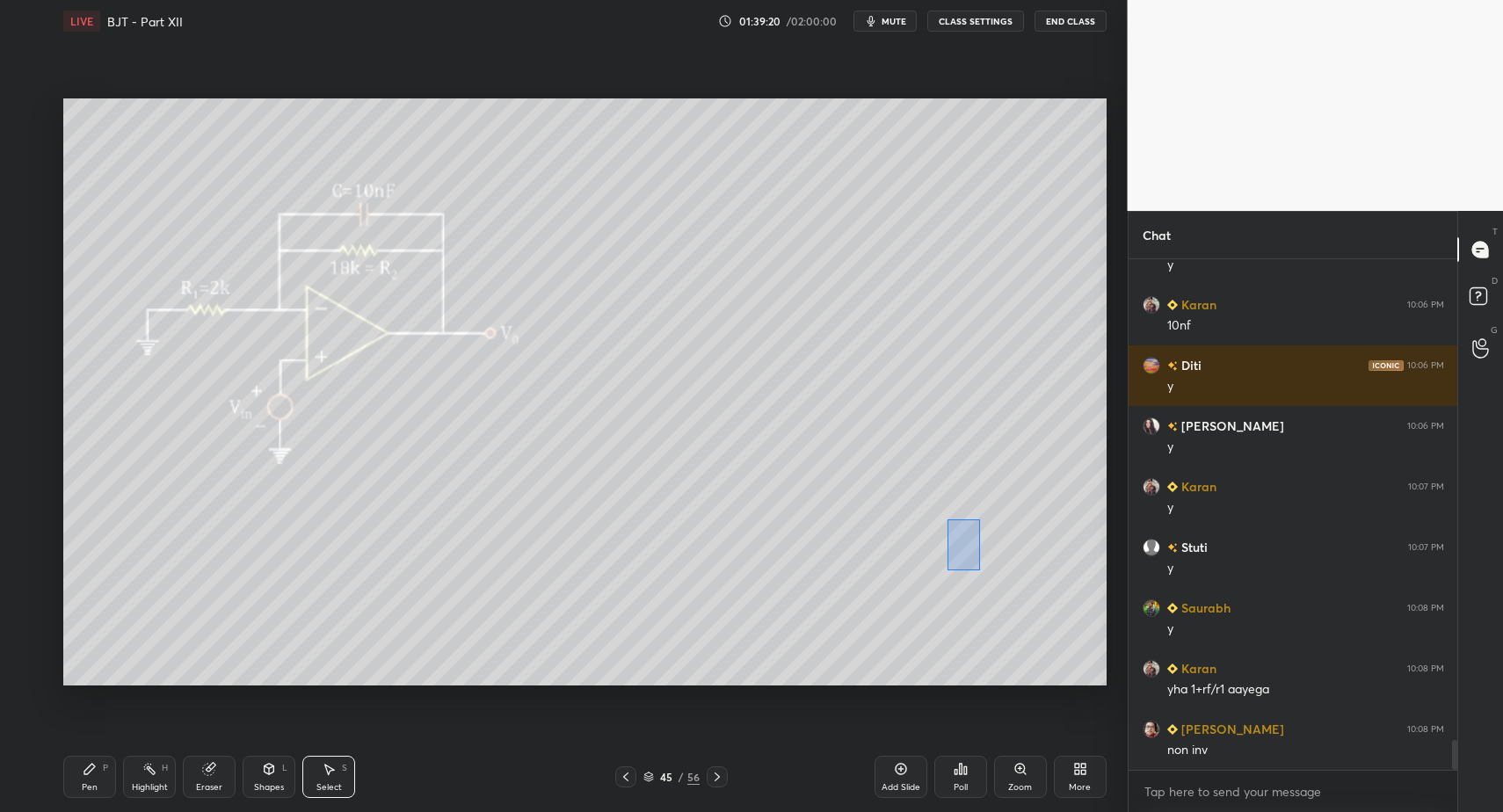
drag, startPoint x: 980, startPoint y: 569, endPoint x: 973, endPoint y: 556, distance: 14.8
drag, startPoint x: 97, startPoint y: 773, endPoint x: 243, endPoint y: 703, distance: 161.9
drag, startPoint x: 333, startPoint y: 772, endPoint x: 480, endPoint y: 700, distance: 163.7
drag, startPoint x: 972, startPoint y: 513, endPoint x: 1001, endPoint y: 539, distance: 38.9
drag, startPoint x: 1001, startPoint y: 539, endPoint x: 923, endPoint y: 565, distance: 82.2
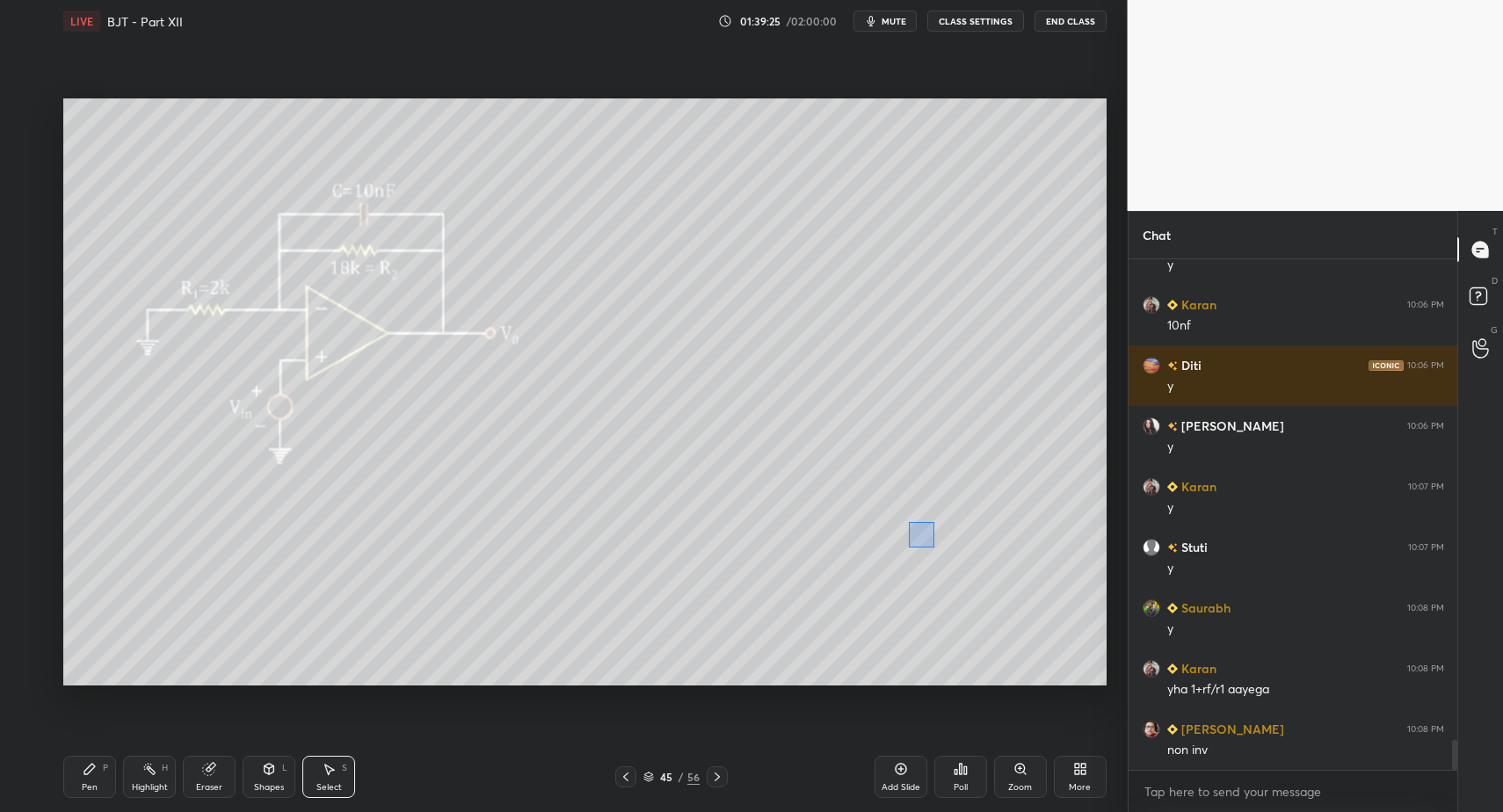
drag, startPoint x: 908, startPoint y: 521, endPoint x: 956, endPoint y: 568, distance: 67.2
drag, startPoint x: 925, startPoint y: 542, endPoint x: 934, endPoint y: 541, distance: 9.1
drag, startPoint x: 116, startPoint y: 783, endPoint x: 98, endPoint y: 782, distance: 18.0
drag, startPoint x: 98, startPoint y: 782, endPoint x: 107, endPoint y: 778, distance: 9.8
drag, startPoint x: 336, startPoint y: 781, endPoint x: 412, endPoint y: 713, distance: 102.0
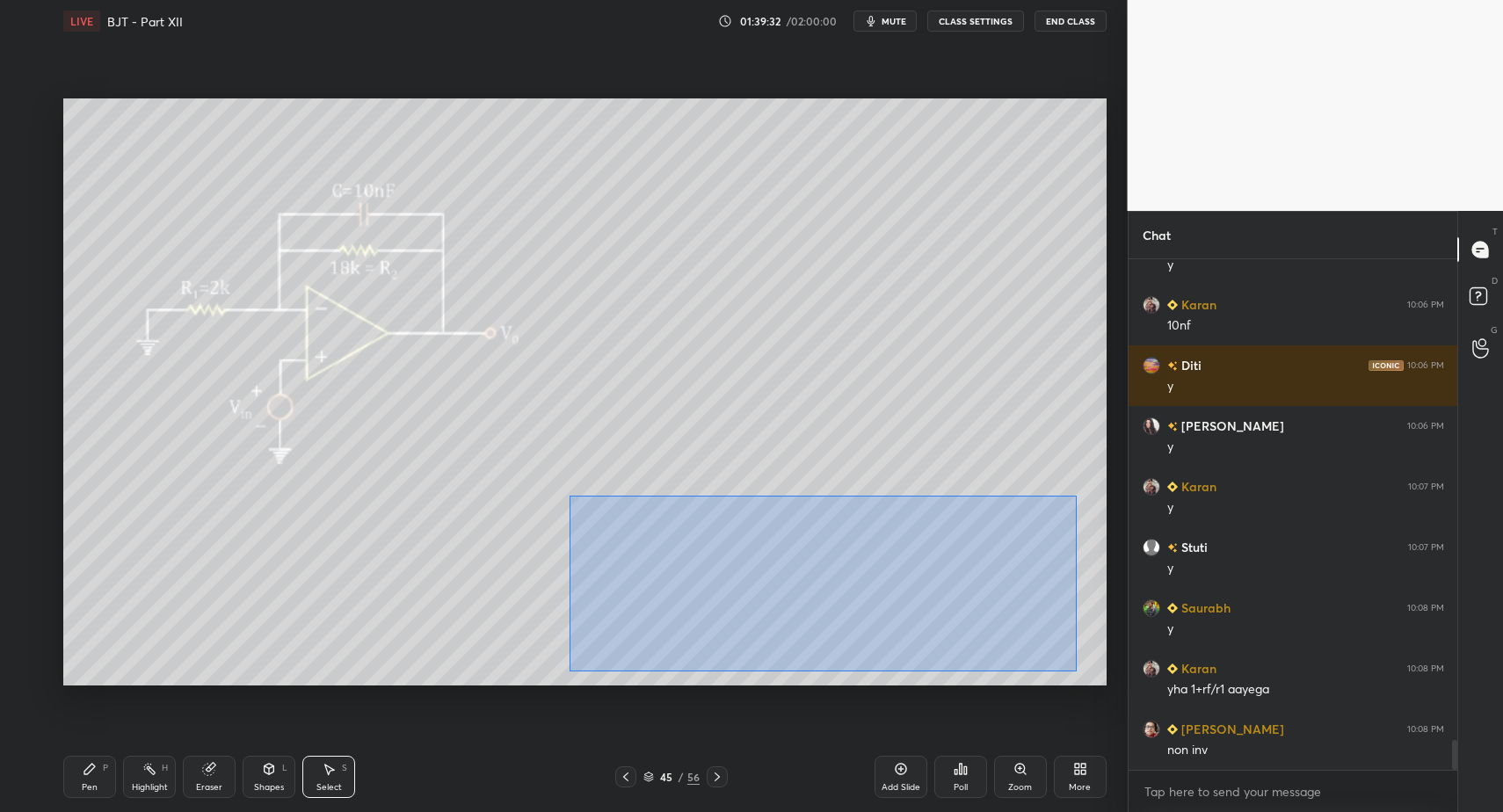
drag, startPoint x: 573, startPoint y: 500, endPoint x: 1063, endPoint y: 677, distance: 521.0
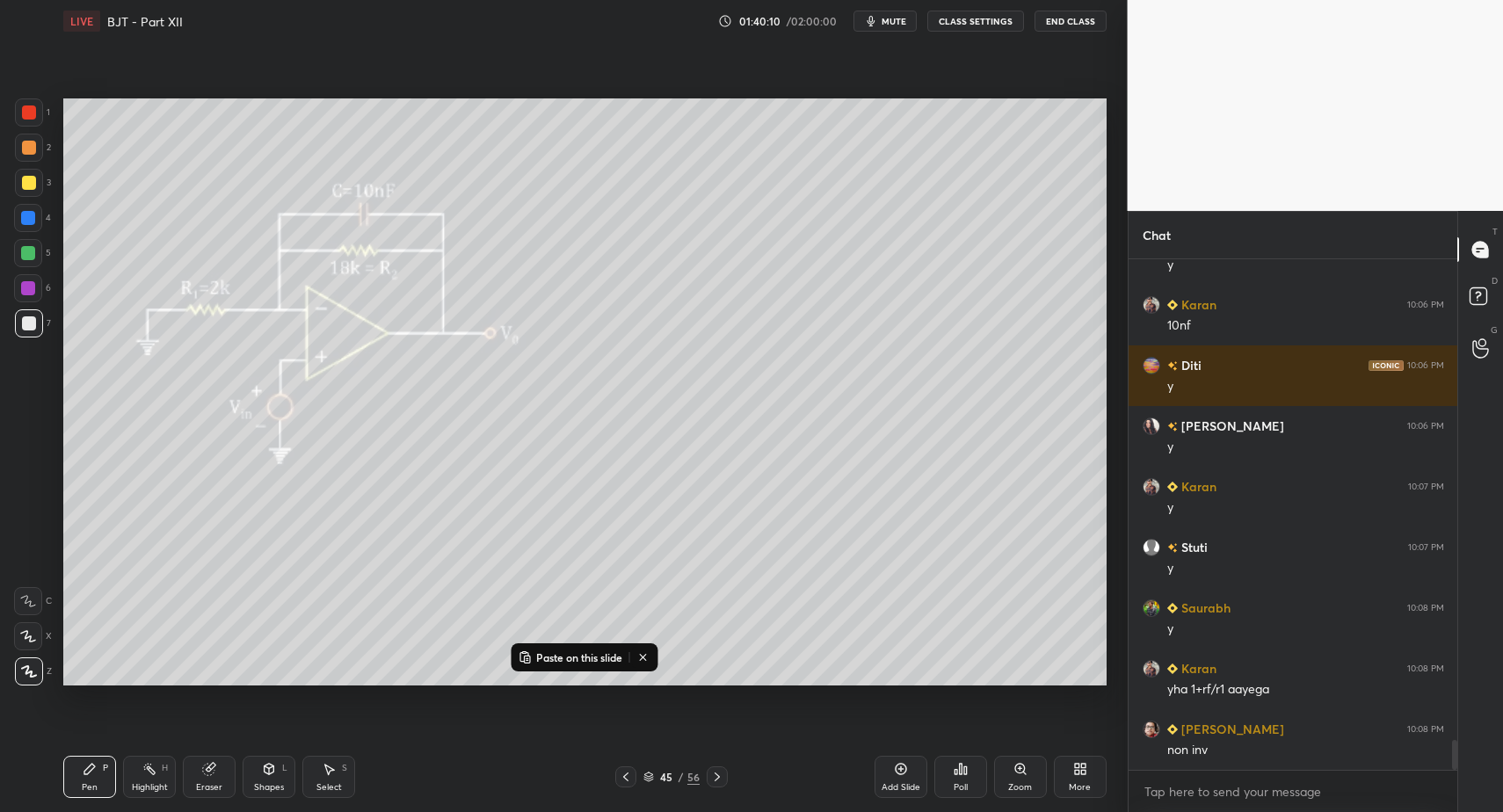
scroll to position [8147, 0]
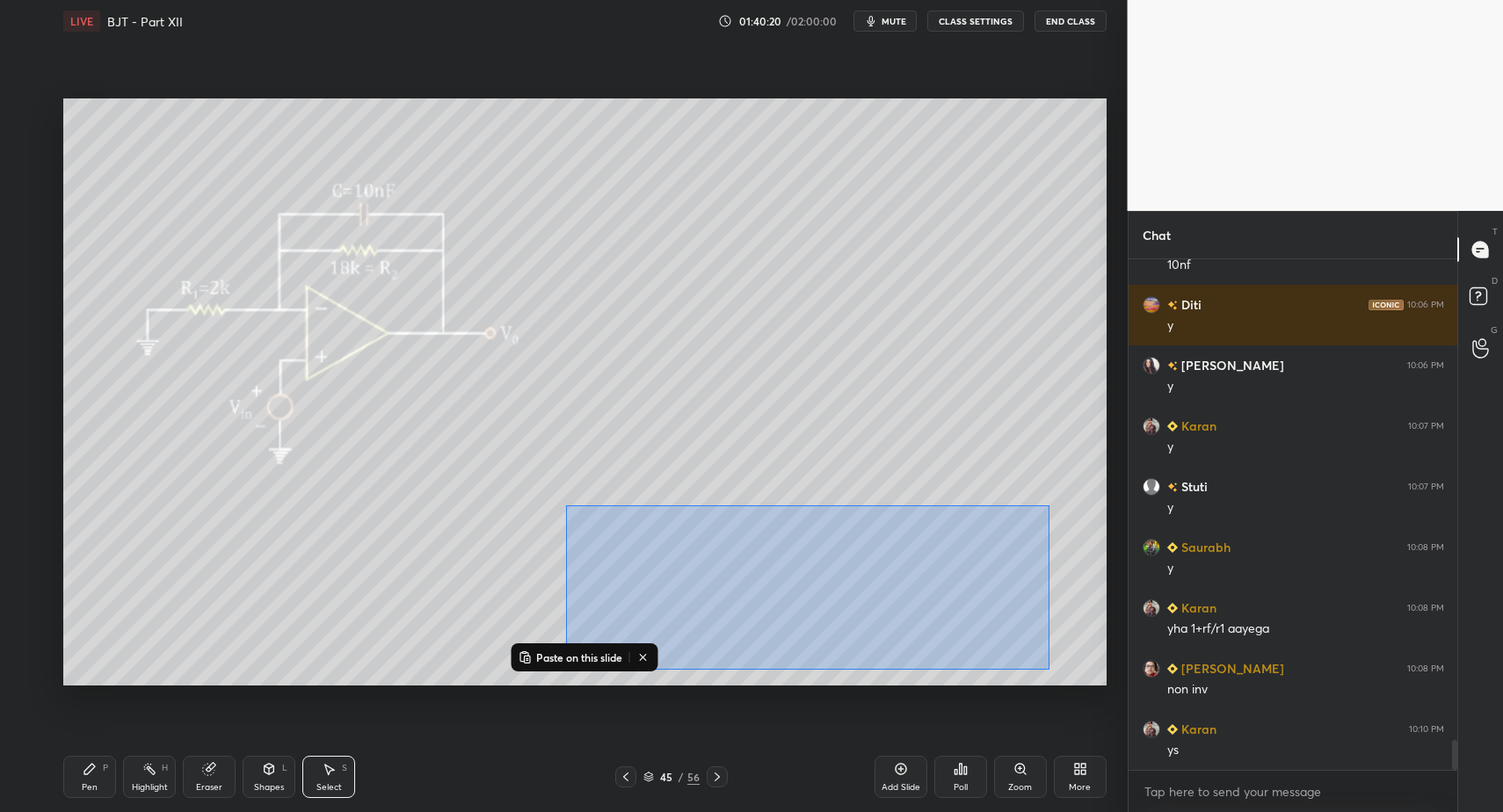
drag, startPoint x: 566, startPoint y: 505, endPoint x: 1077, endPoint y: 679, distance: 539.8
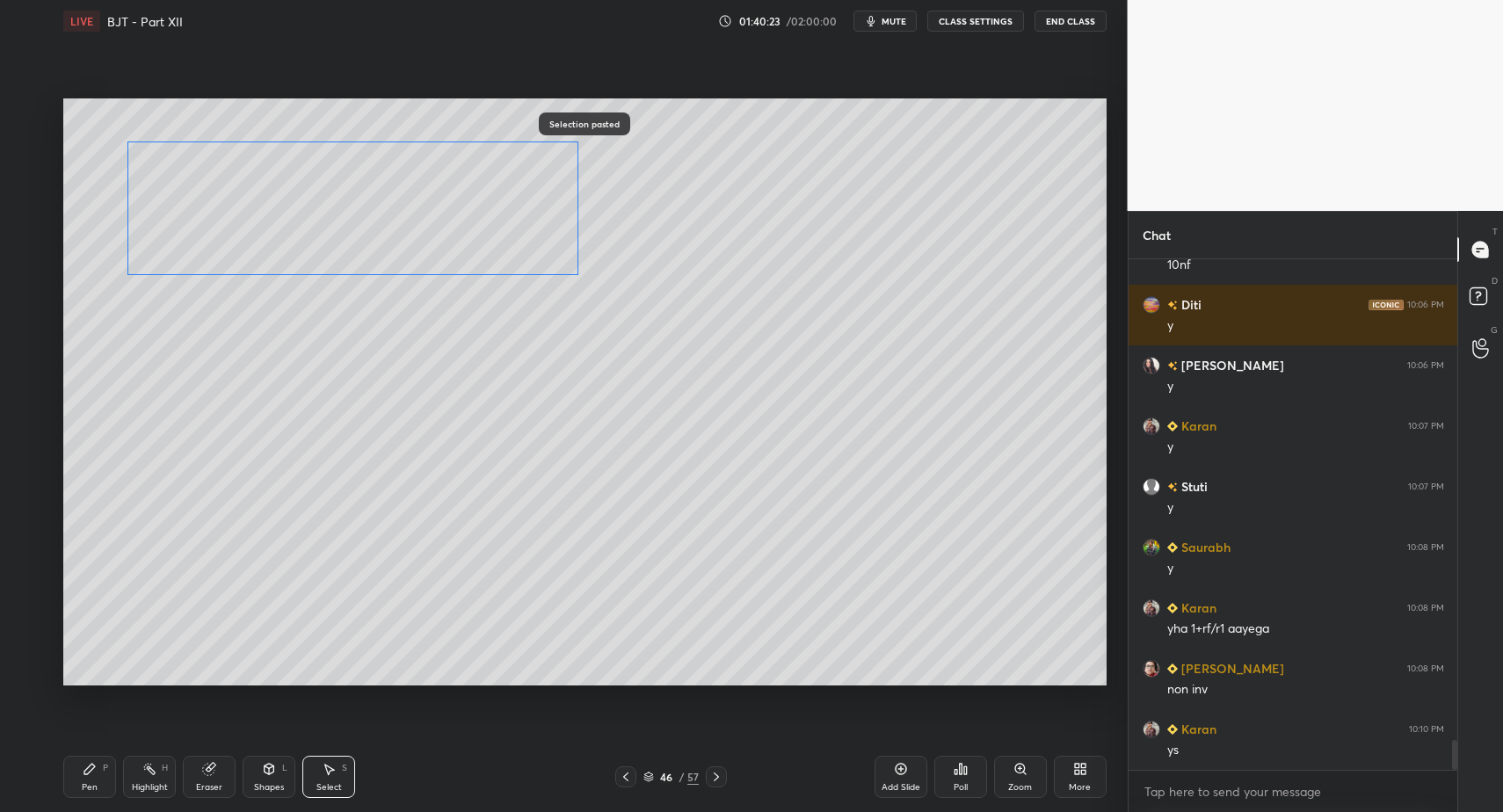
drag, startPoint x: 593, startPoint y: 534, endPoint x: 221, endPoint y: 219, distance: 487.5
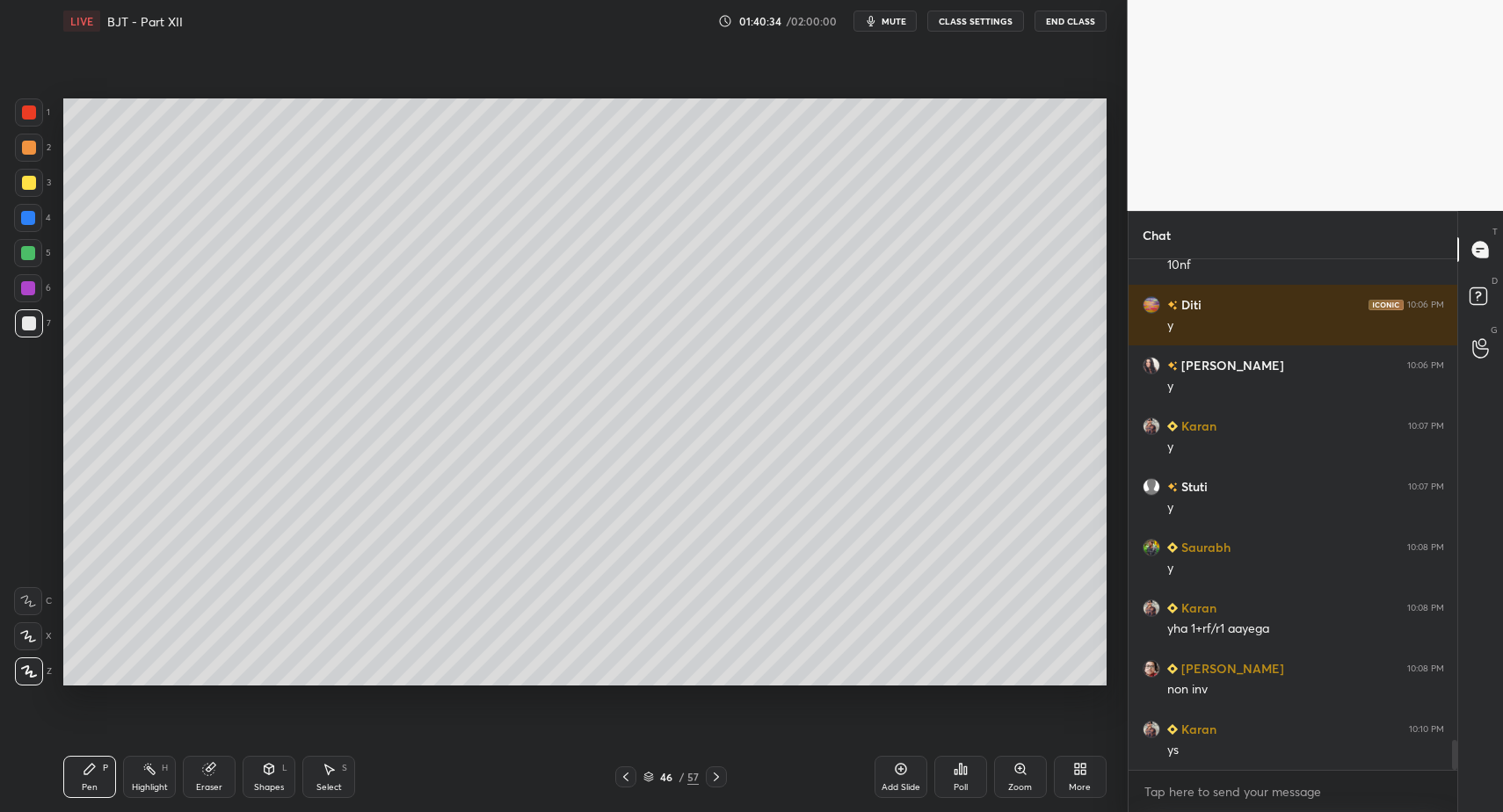
drag, startPoint x: 98, startPoint y: 784, endPoint x: 189, endPoint y: 687, distance: 133.0
drag, startPoint x: 32, startPoint y: 113, endPoint x: 55, endPoint y: 210, distance: 99.7
drag, startPoint x: 276, startPoint y: 786, endPoint x: 268, endPoint y: 749, distance: 37.9
drag, startPoint x: 45, startPoint y: 320, endPoint x: 38, endPoint y: 328, distance: 10.6
drag, startPoint x: 38, startPoint y: 328, endPoint x: 46, endPoint y: 410, distance: 82.4
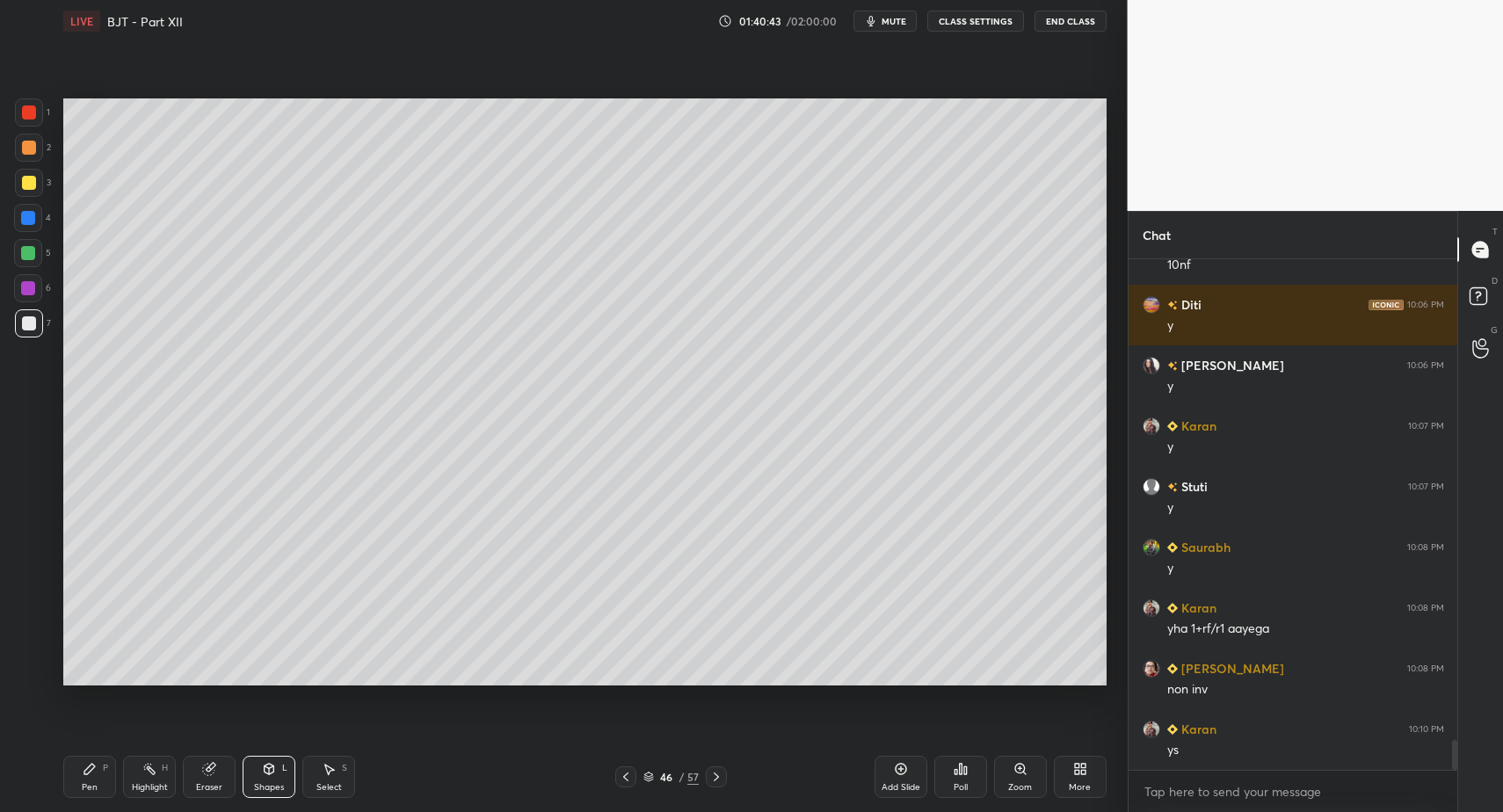
drag, startPoint x: 93, startPoint y: 786, endPoint x: 108, endPoint y: 757, distance: 32.6
drag, startPoint x: 73, startPoint y: 774, endPoint x: 159, endPoint y: 713, distance: 105.4
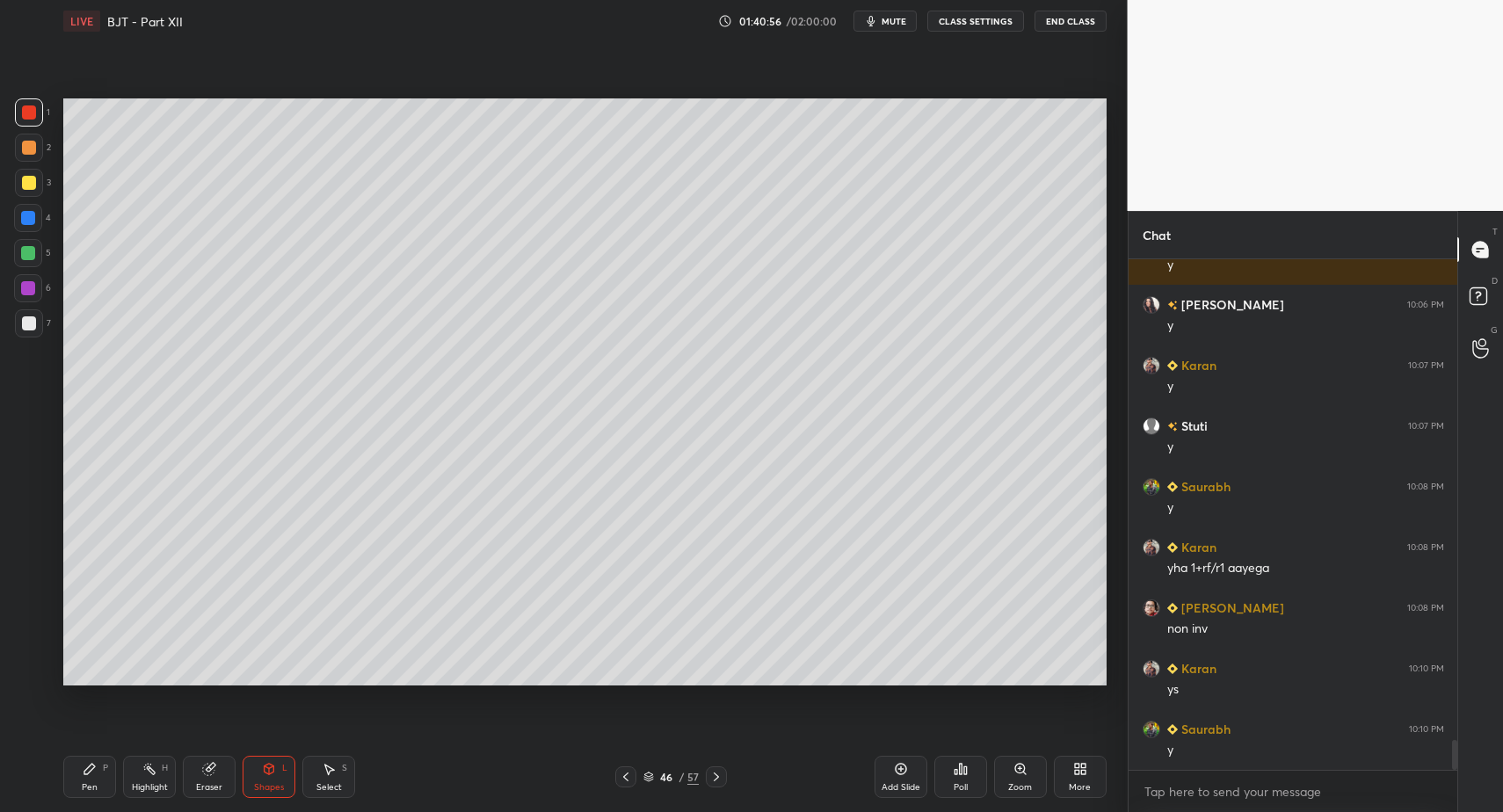
scroll to position [8269, 0]
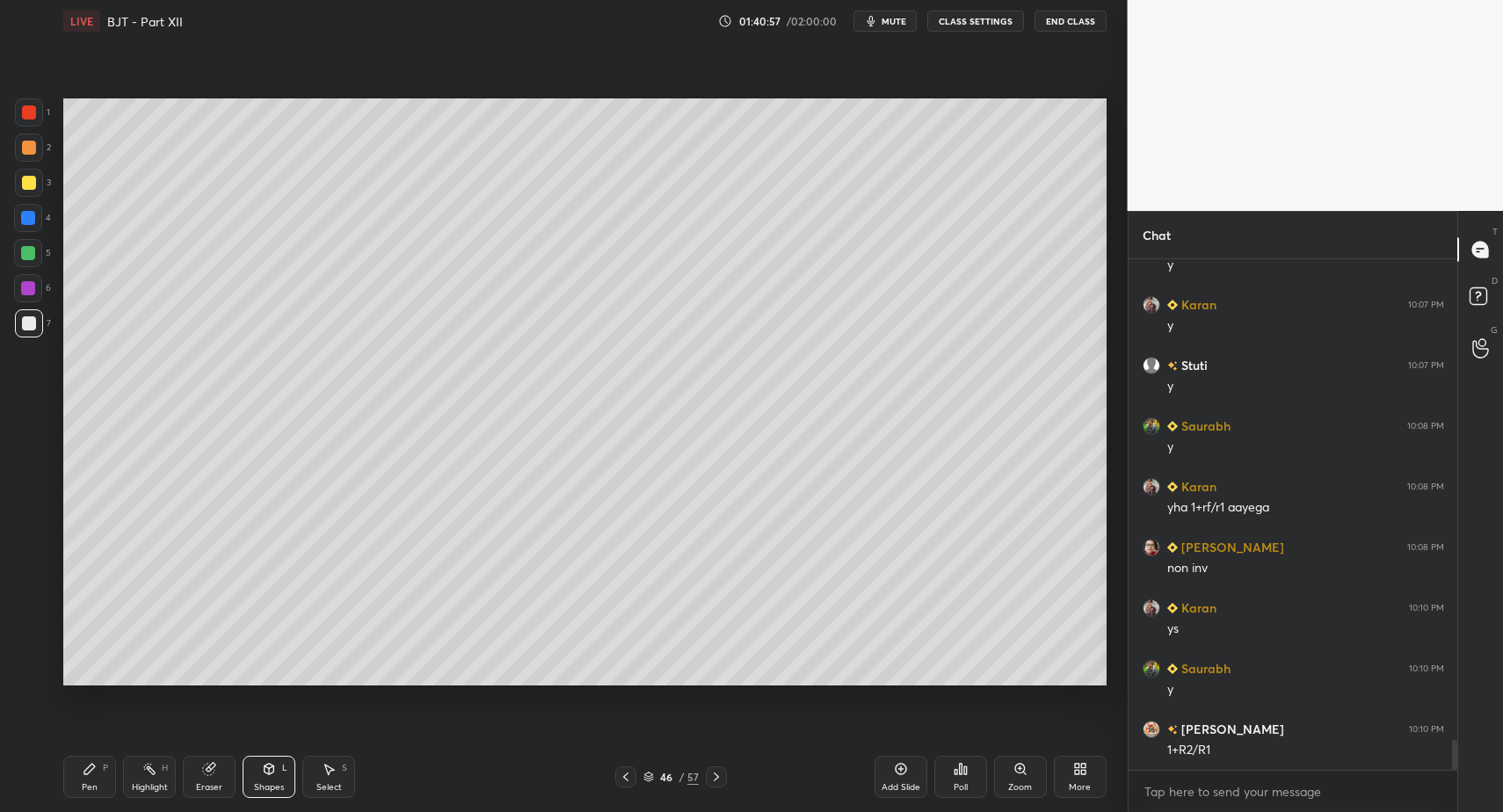
drag, startPoint x: 82, startPoint y: 768, endPoint x: 91, endPoint y: 750, distance: 20.1
drag, startPoint x: 627, startPoint y: 775, endPoint x: 427, endPoint y: 767, distance: 200.2
drag, startPoint x: 719, startPoint y: 775, endPoint x: 626, endPoint y: 760, distance: 94.2
drag, startPoint x: 99, startPoint y: 774, endPoint x: 81, endPoint y: 764, distance: 20.6
drag, startPoint x: 81, startPoint y: 764, endPoint x: 102, endPoint y: 756, distance: 22.5
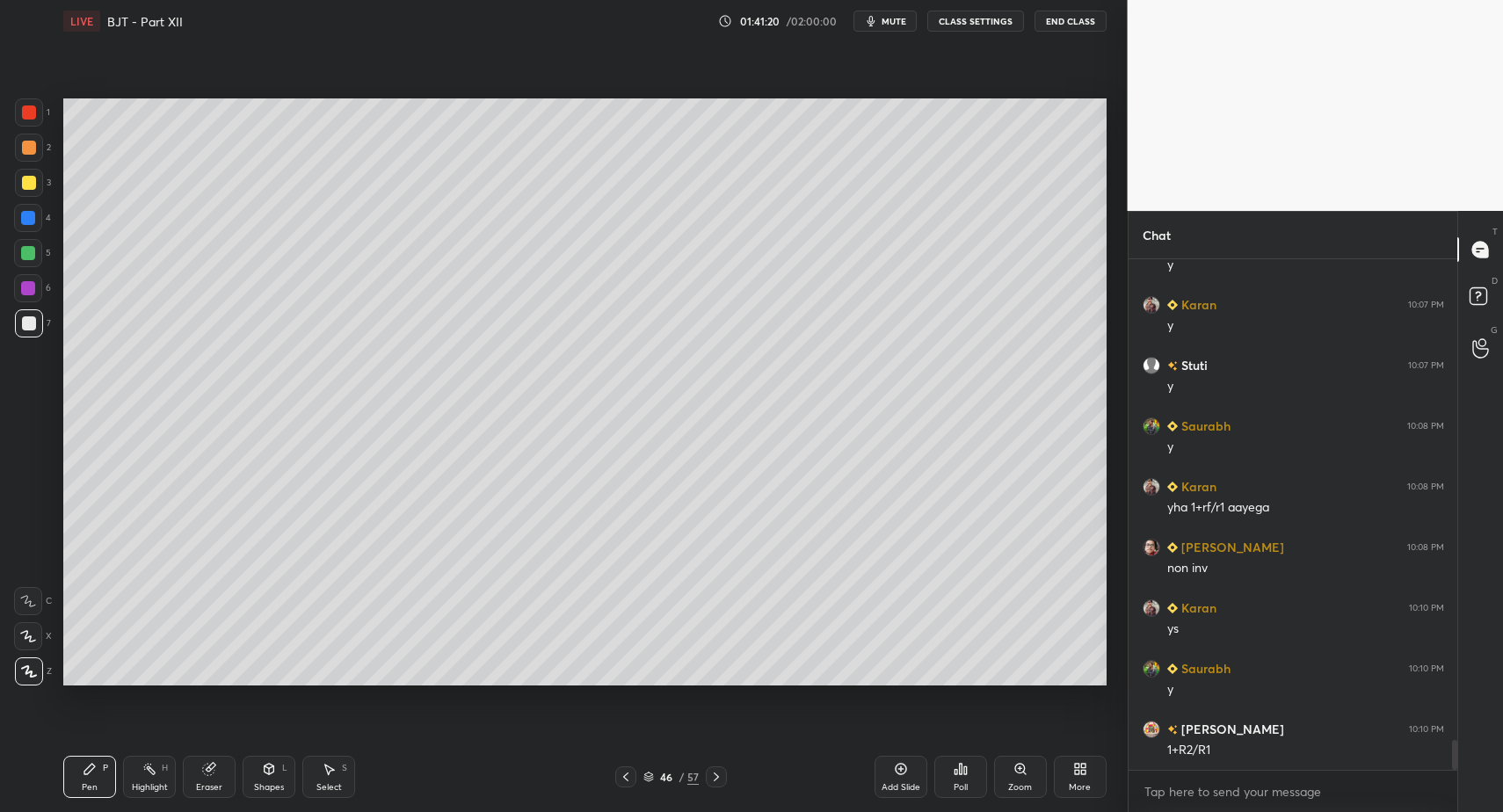
scroll to position [8330, 0]
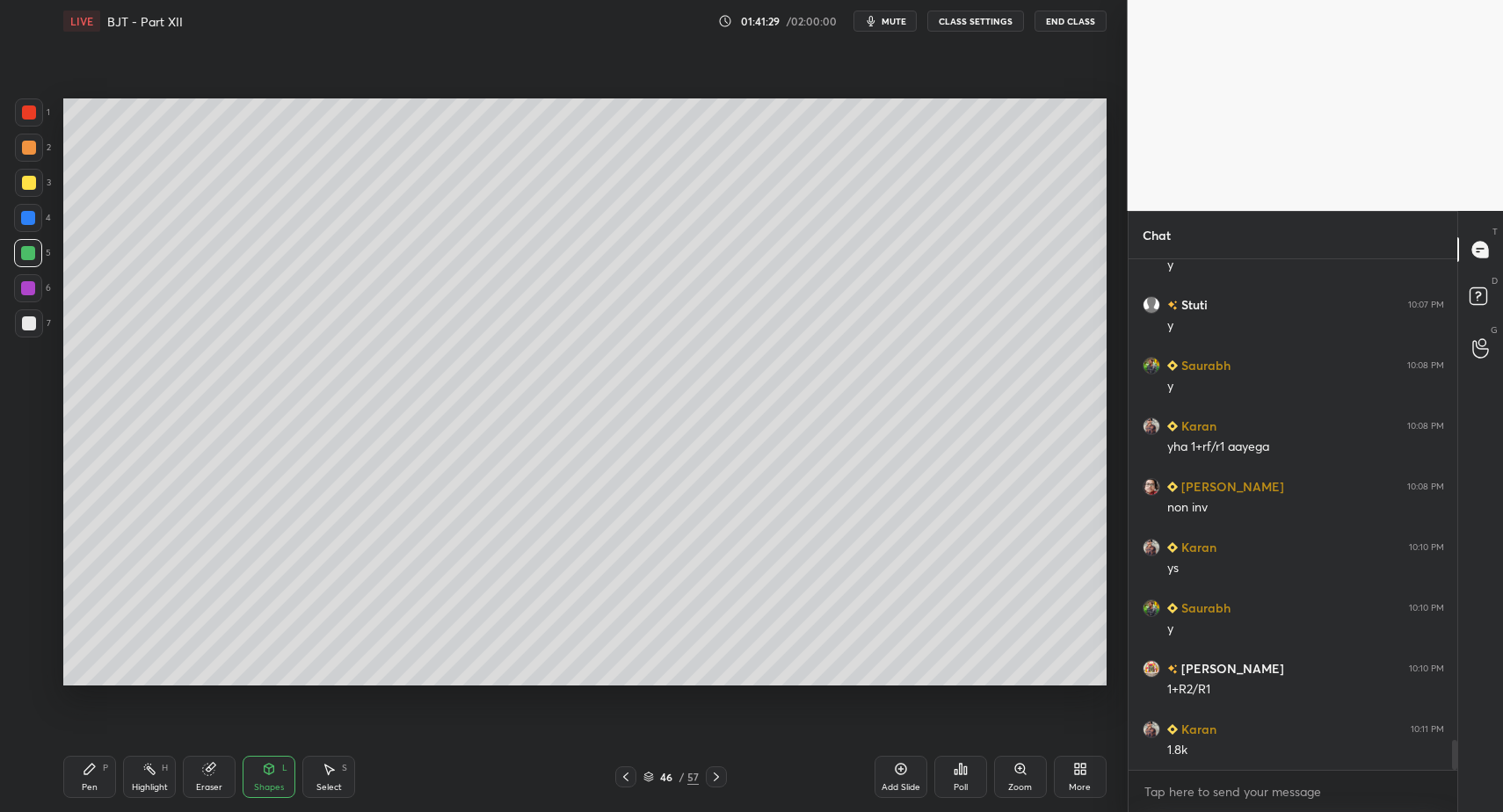
drag, startPoint x: 81, startPoint y: 780, endPoint x: 94, endPoint y: 784, distance: 13.6
drag, startPoint x: 22, startPoint y: 114, endPoint x: 22, endPoint y: 122, distance: 8.0
drag, startPoint x: 342, startPoint y: 780, endPoint x: 280, endPoint y: 568, distance: 220.9
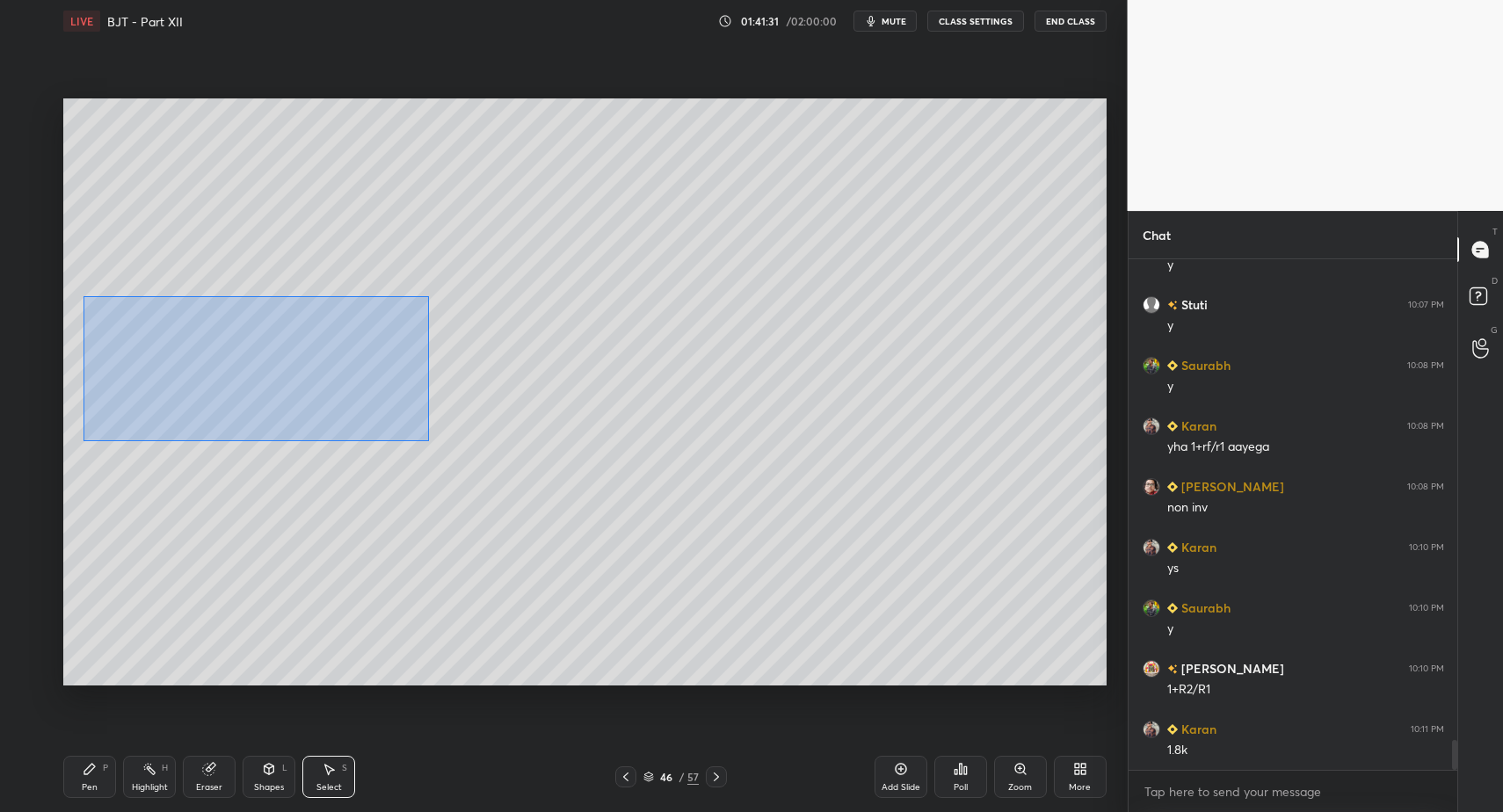
drag, startPoint x: 82, startPoint y: 295, endPoint x: 290, endPoint y: 399, distance: 232.6
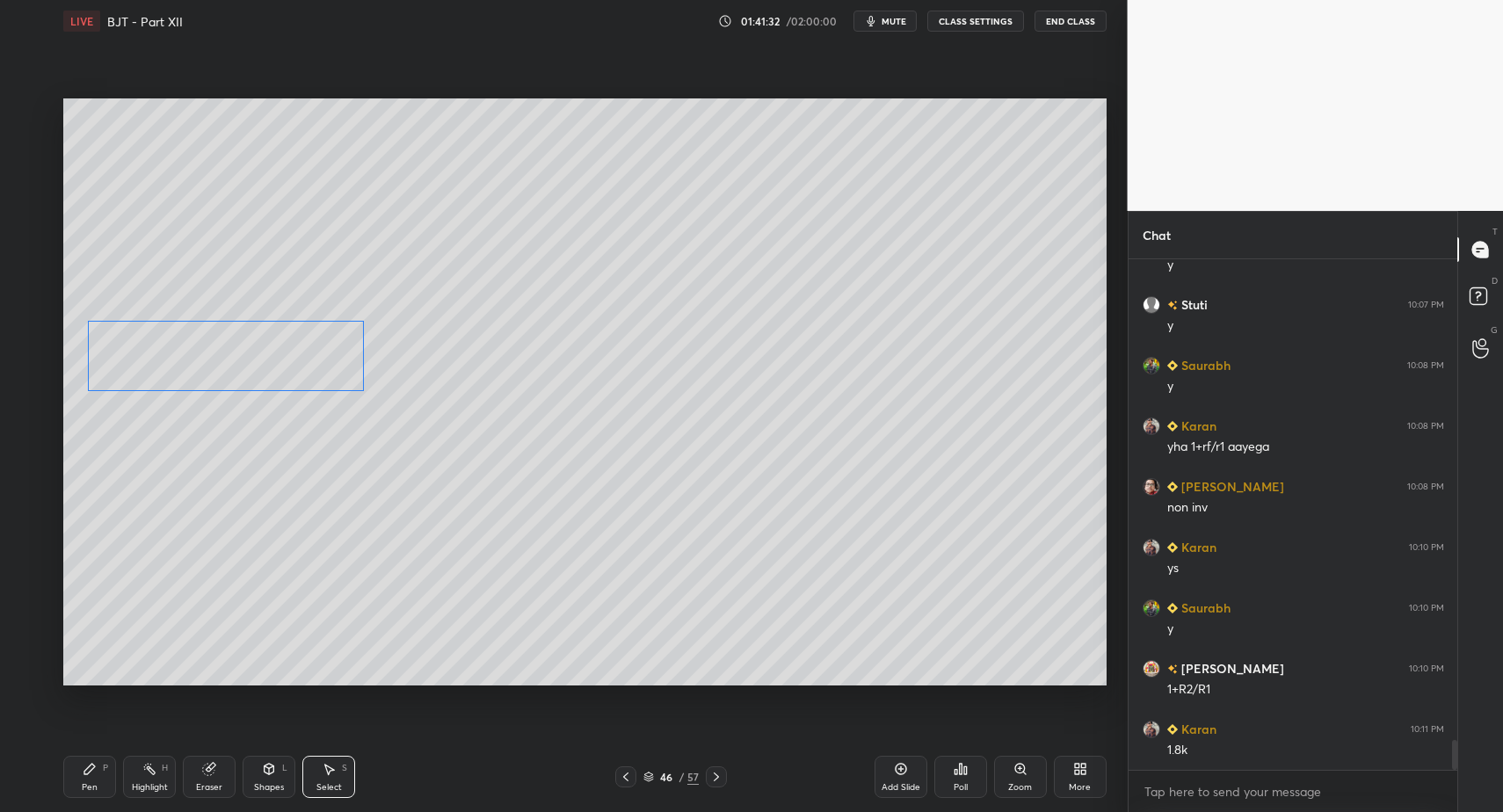
drag, startPoint x: 244, startPoint y: 371, endPoint x: 228, endPoint y: 370, distance: 16.0
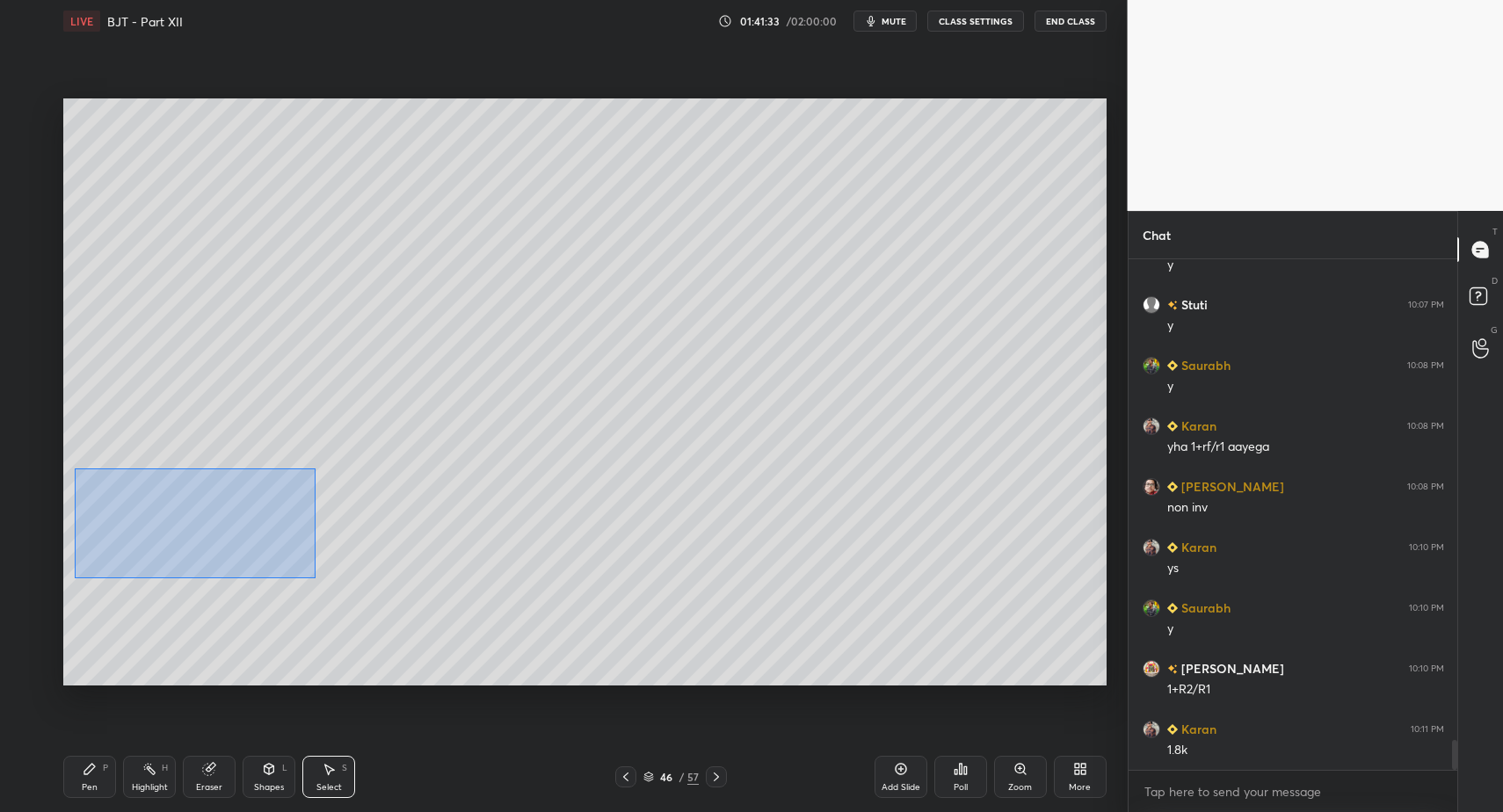
drag, startPoint x: 126, startPoint y: 508, endPoint x: 318, endPoint y: 577, distance: 204.0
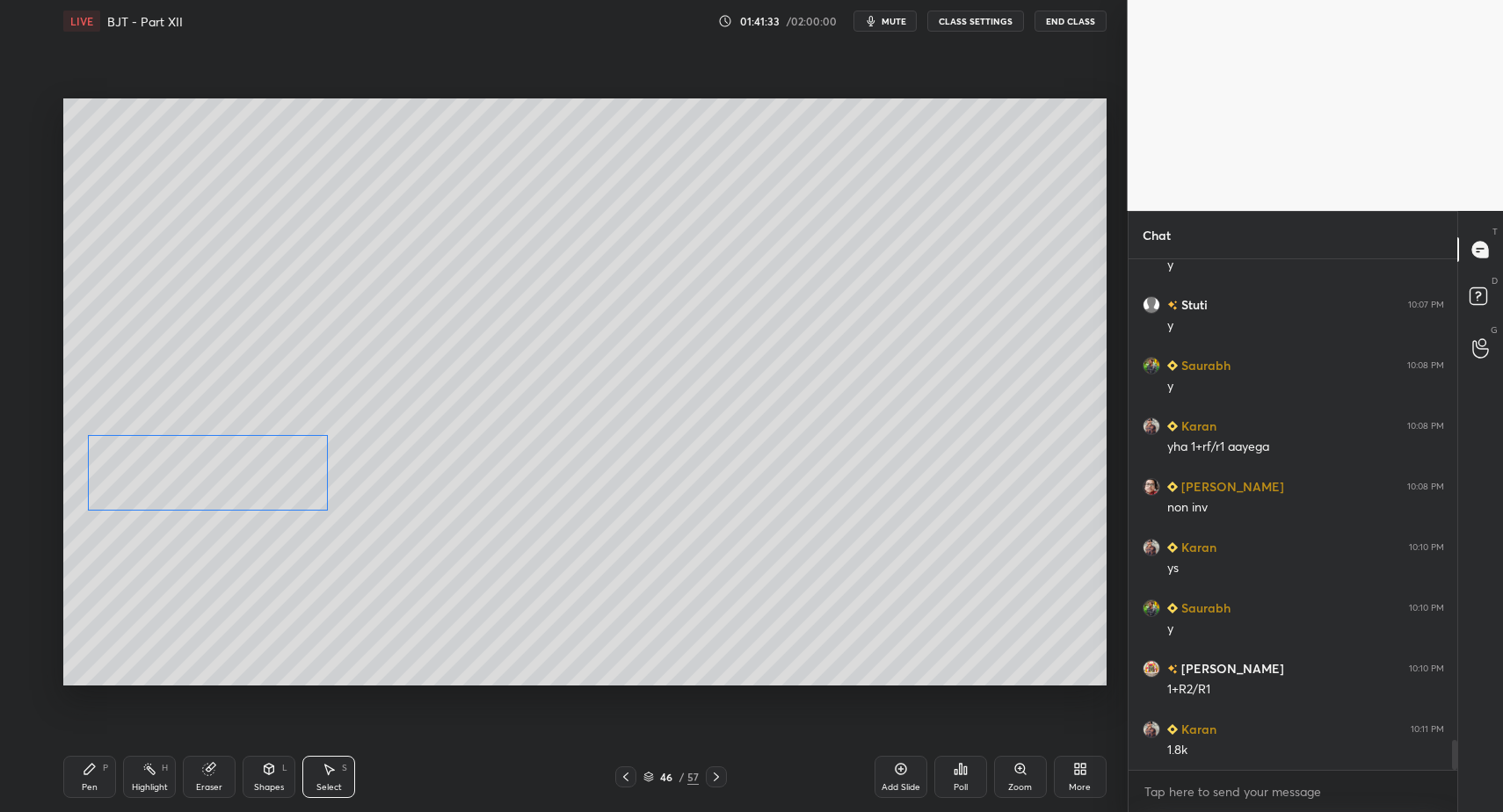
drag, startPoint x: 215, startPoint y: 521, endPoint x: 214, endPoint y: 485, distance: 36.0
drag, startPoint x: 253, startPoint y: 779, endPoint x: 255, endPoint y: 747, distance: 32.1
drag, startPoint x: 722, startPoint y: 780, endPoint x: 709, endPoint y: 779, distance: 13.0
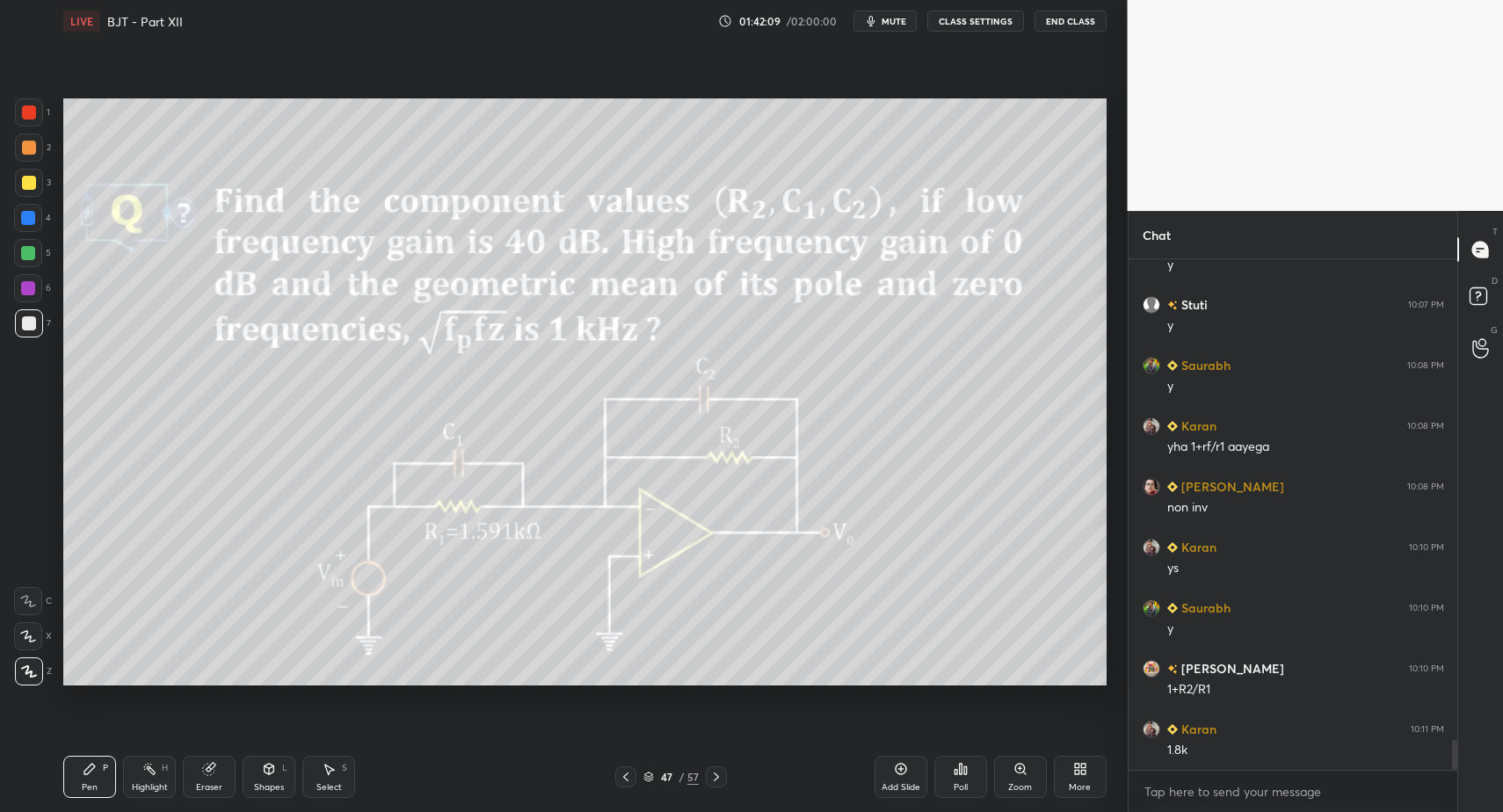
drag, startPoint x: 623, startPoint y: 776, endPoint x: 652, endPoint y: 767, distance: 30.4
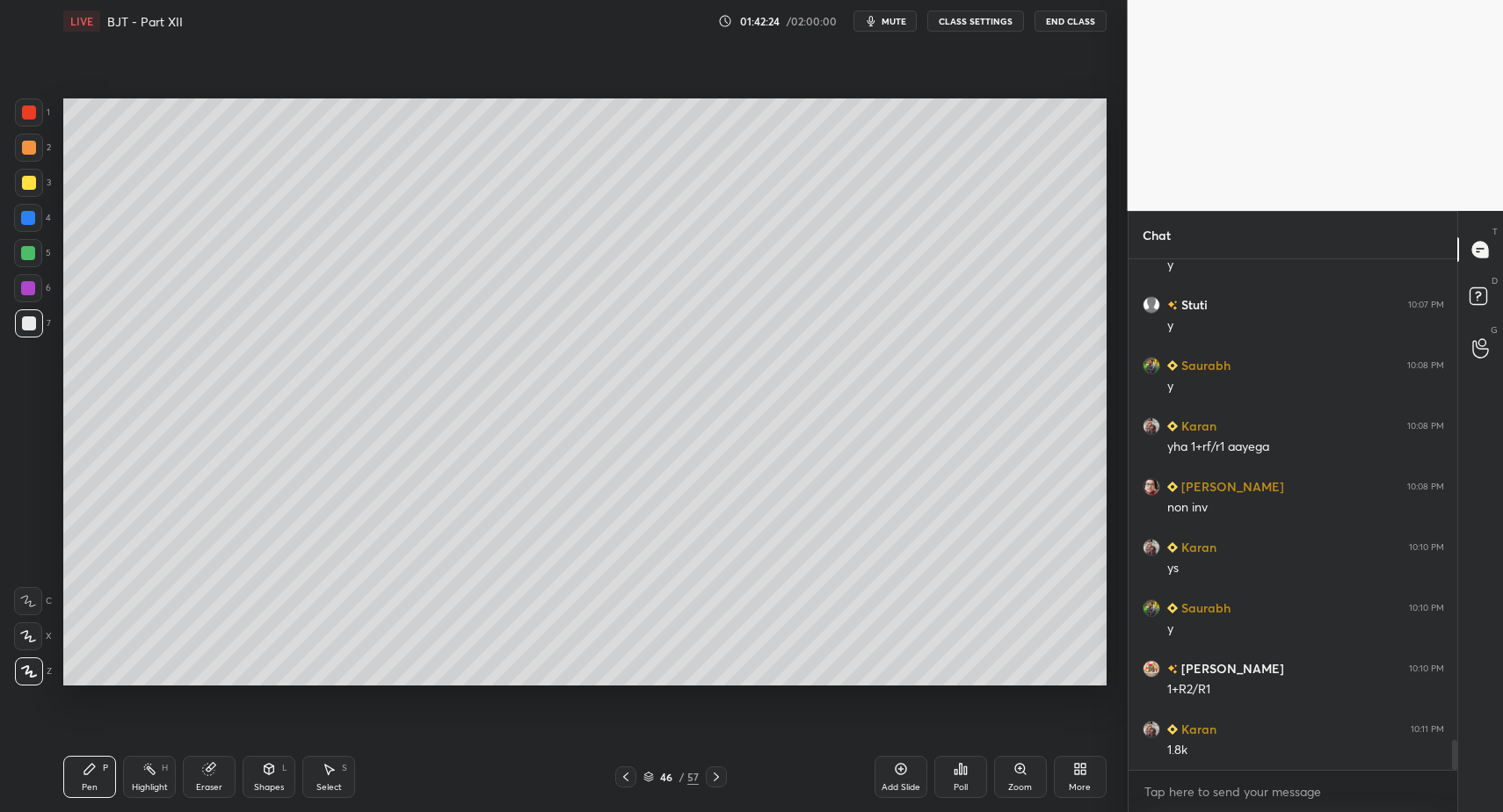
drag, startPoint x: 76, startPoint y: 770, endPoint x: 82, endPoint y: 744, distance: 26.7
drag, startPoint x: 35, startPoint y: 329, endPoint x: 13, endPoint y: 326, distance: 22.2
drag, startPoint x: 38, startPoint y: 335, endPoint x: 58, endPoint y: 329, distance: 20.9
drag, startPoint x: 101, startPoint y: 765, endPoint x: 178, endPoint y: 694, distance: 104.7
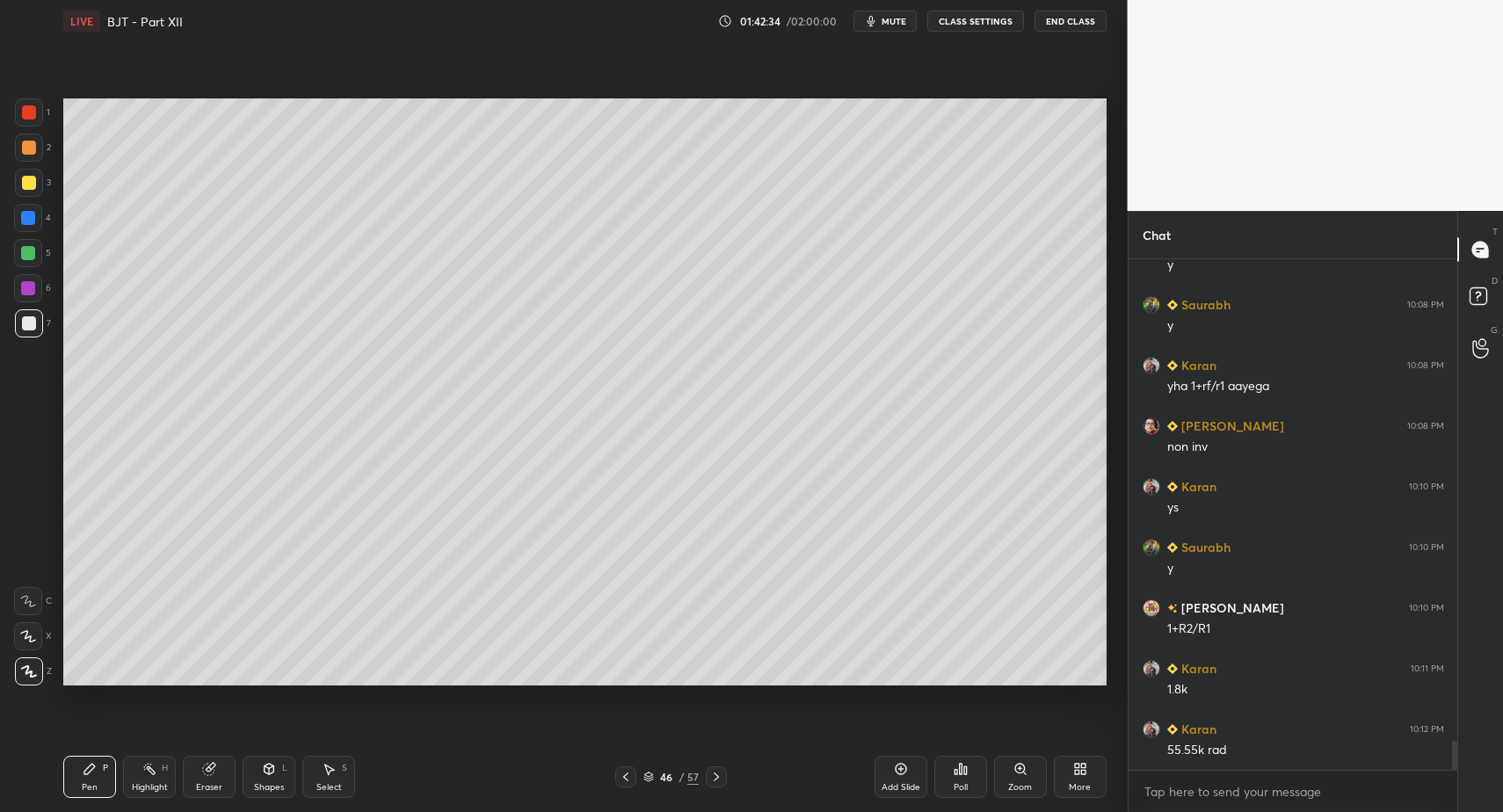
scroll to position [8450, 0]
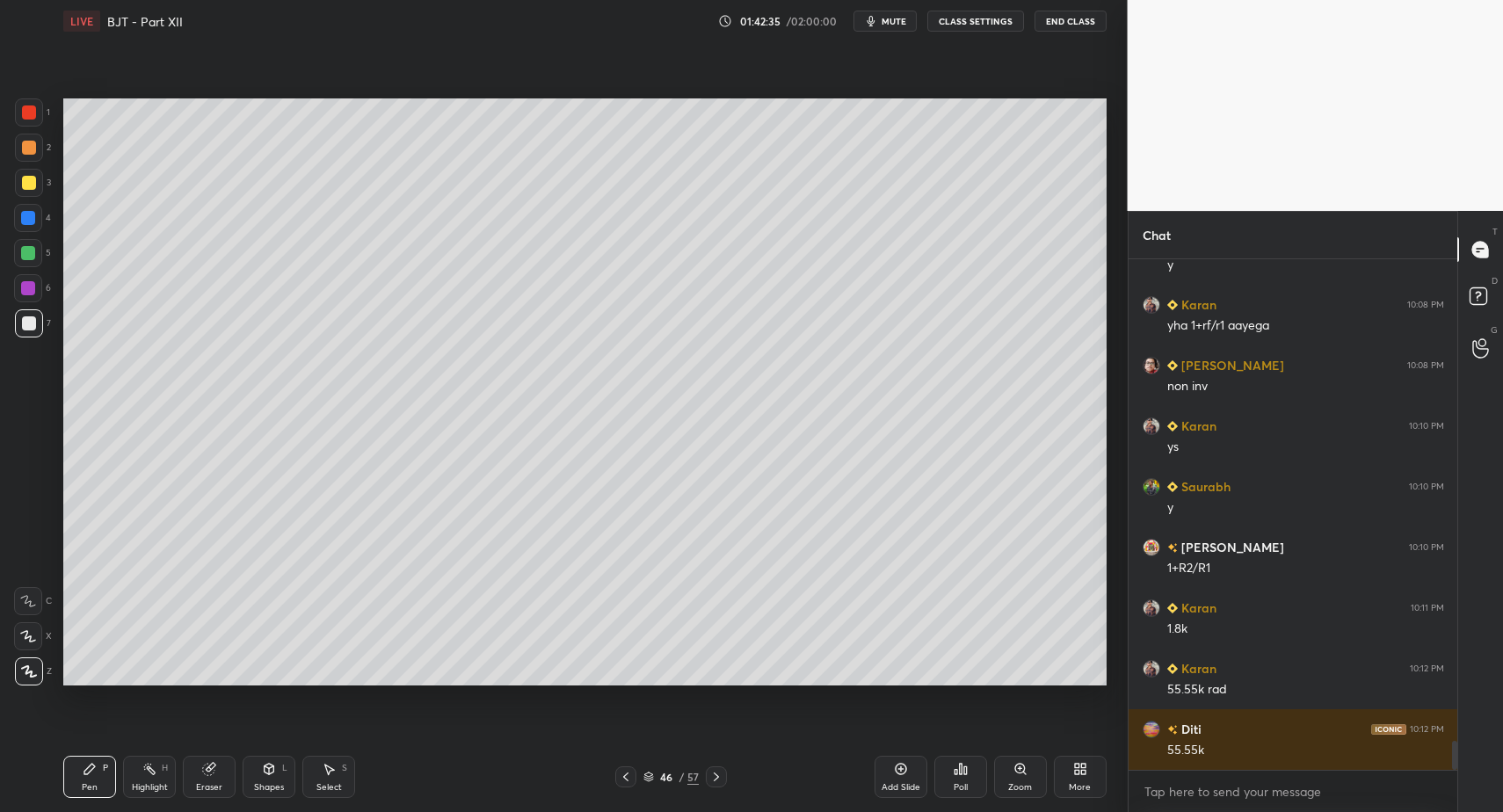
drag, startPoint x: 333, startPoint y: 777, endPoint x: 334, endPoint y: 748, distance: 29.0
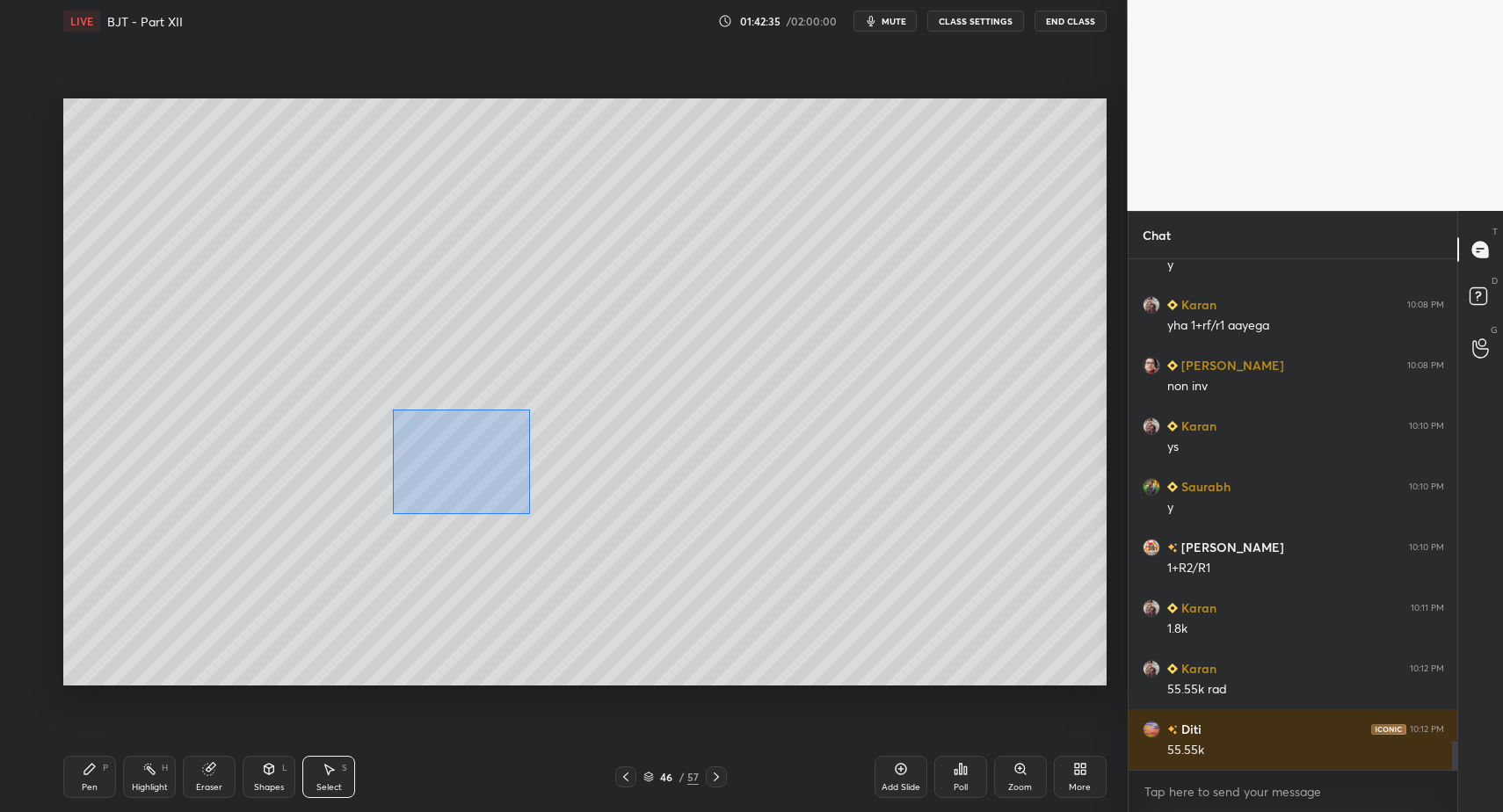
drag, startPoint x: 414, startPoint y: 441, endPoint x: 558, endPoint y: 526, distance: 167.2
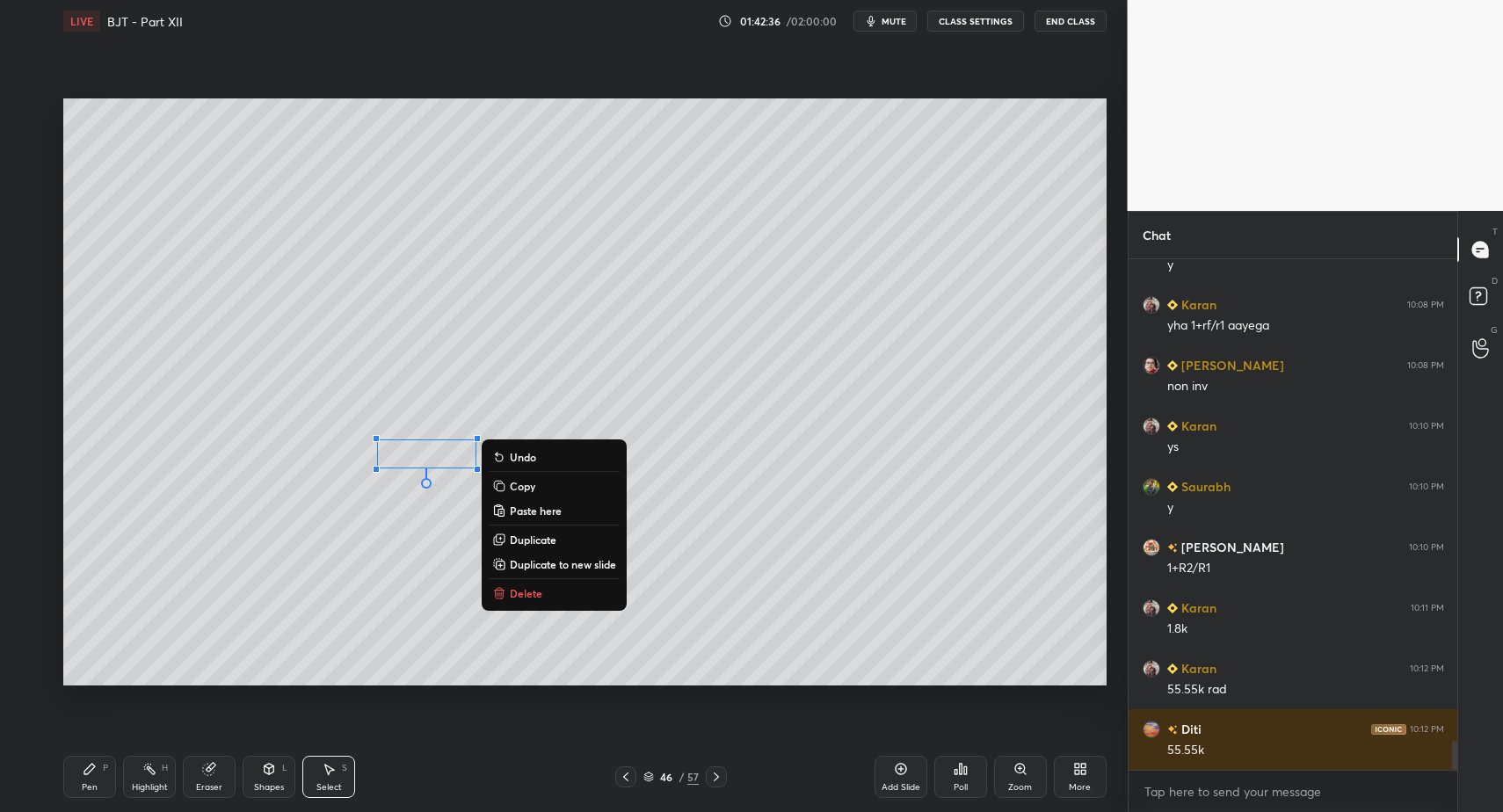
drag, startPoint x: 536, startPoint y: 594, endPoint x: 405, endPoint y: 650, distance: 142.5
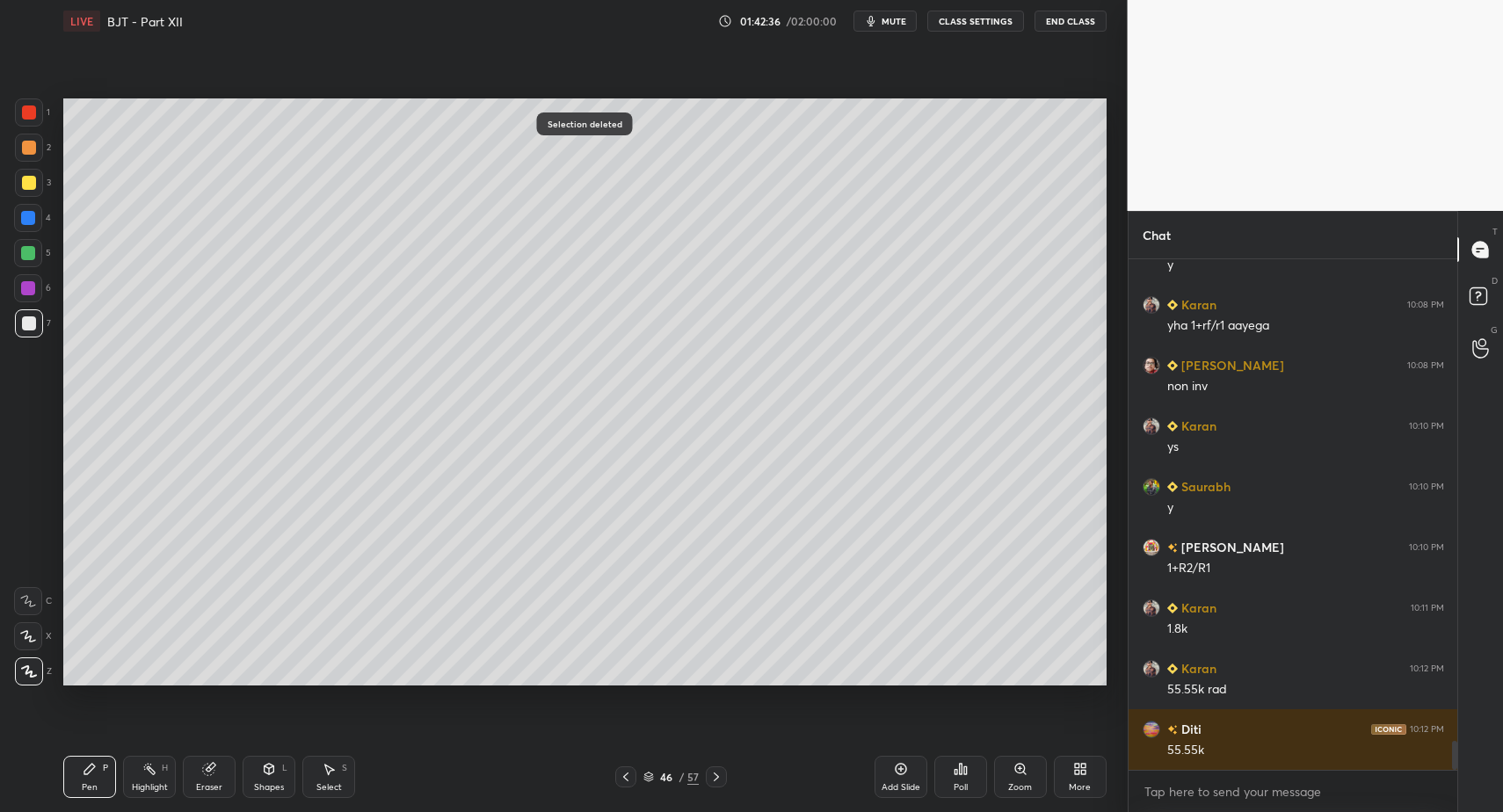
drag, startPoint x: 92, startPoint y: 771, endPoint x: 160, endPoint y: 724, distance: 82.7
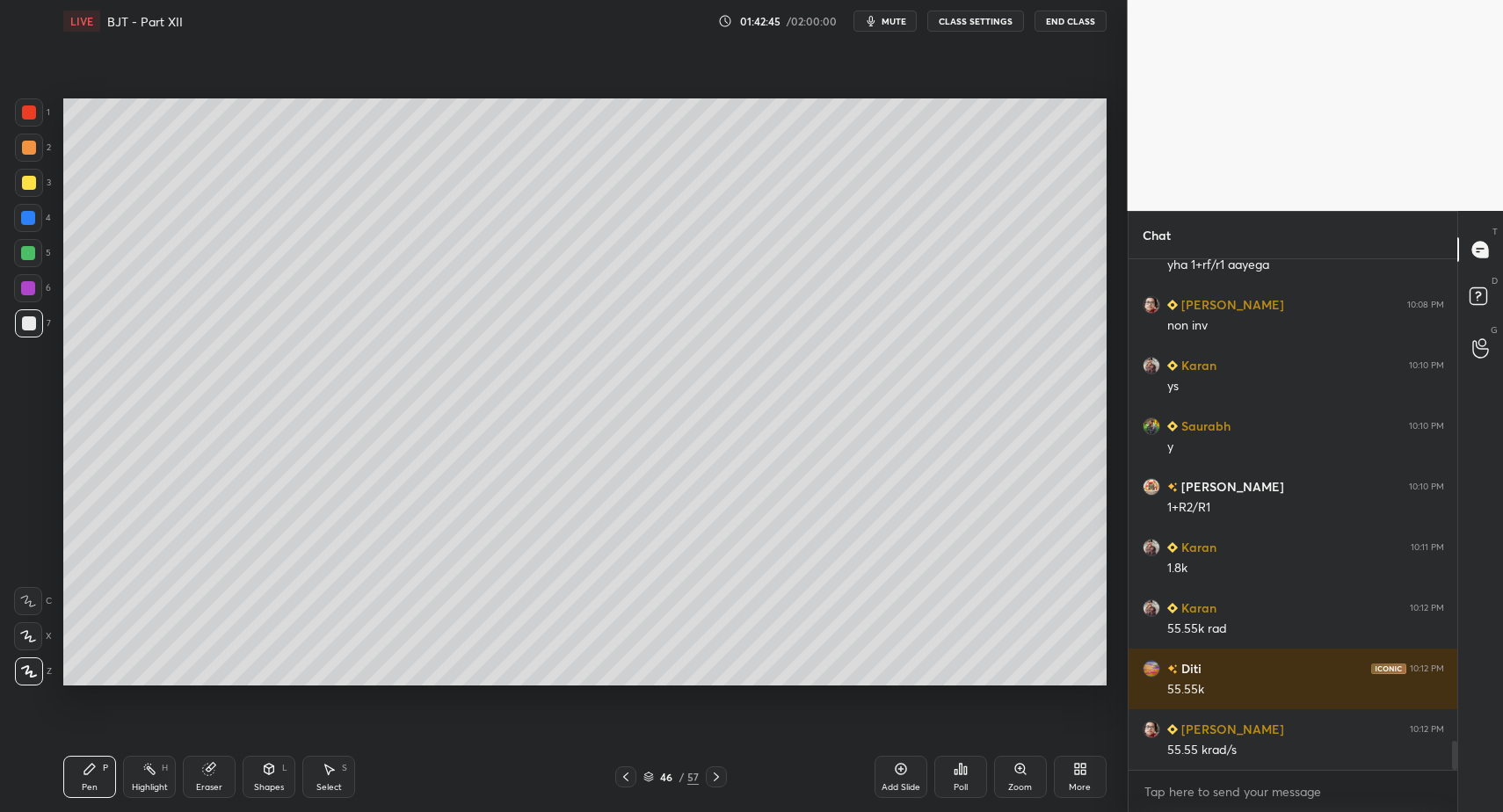
drag, startPoint x: 334, startPoint y: 779, endPoint x: 337, endPoint y: 765, distance: 14.3
drag, startPoint x: 337, startPoint y: 765, endPoint x: 375, endPoint y: 688, distance: 85.9
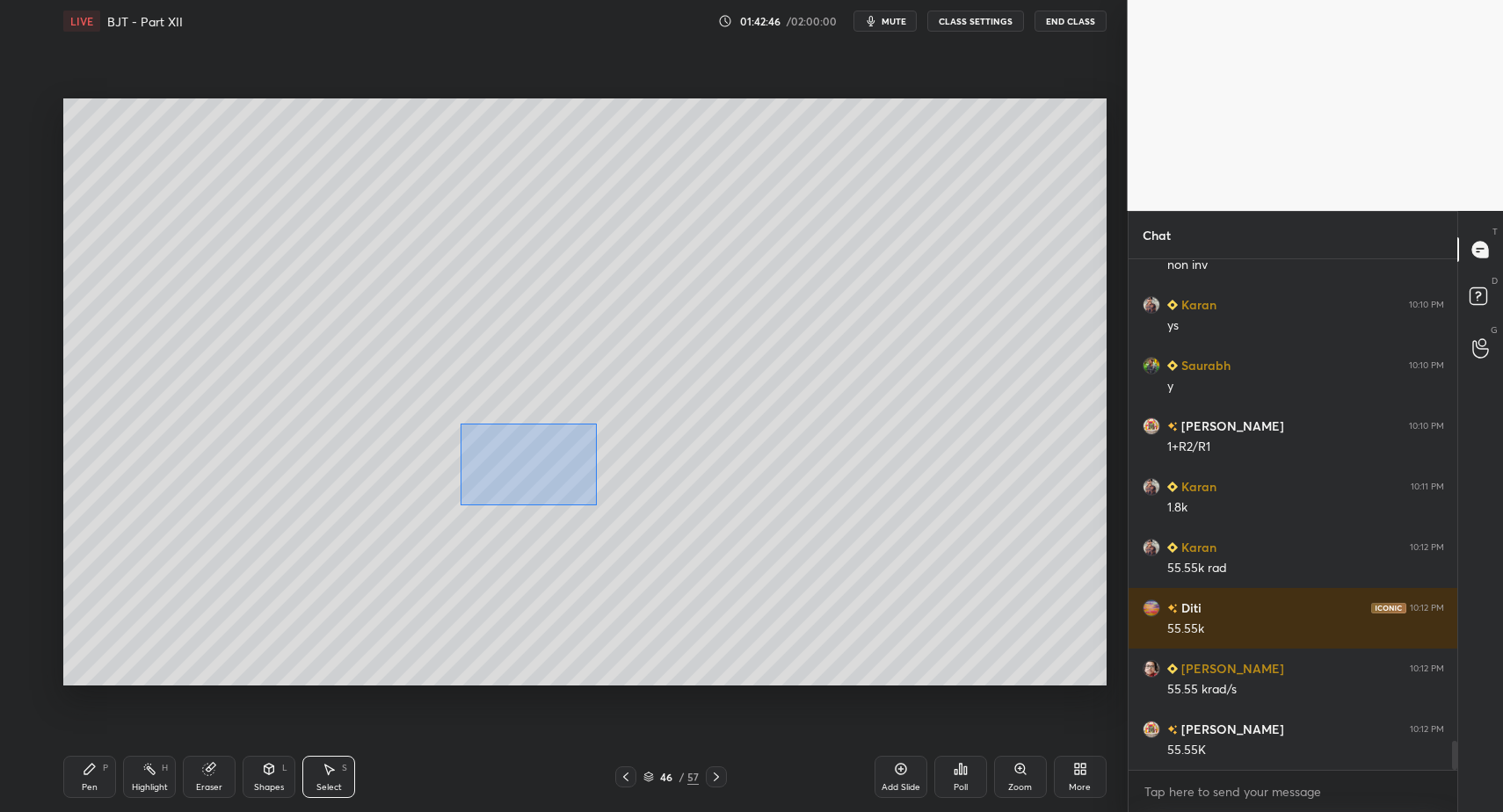
drag, startPoint x: 518, startPoint y: 479, endPoint x: 600, endPoint y: 493, distance: 83.2
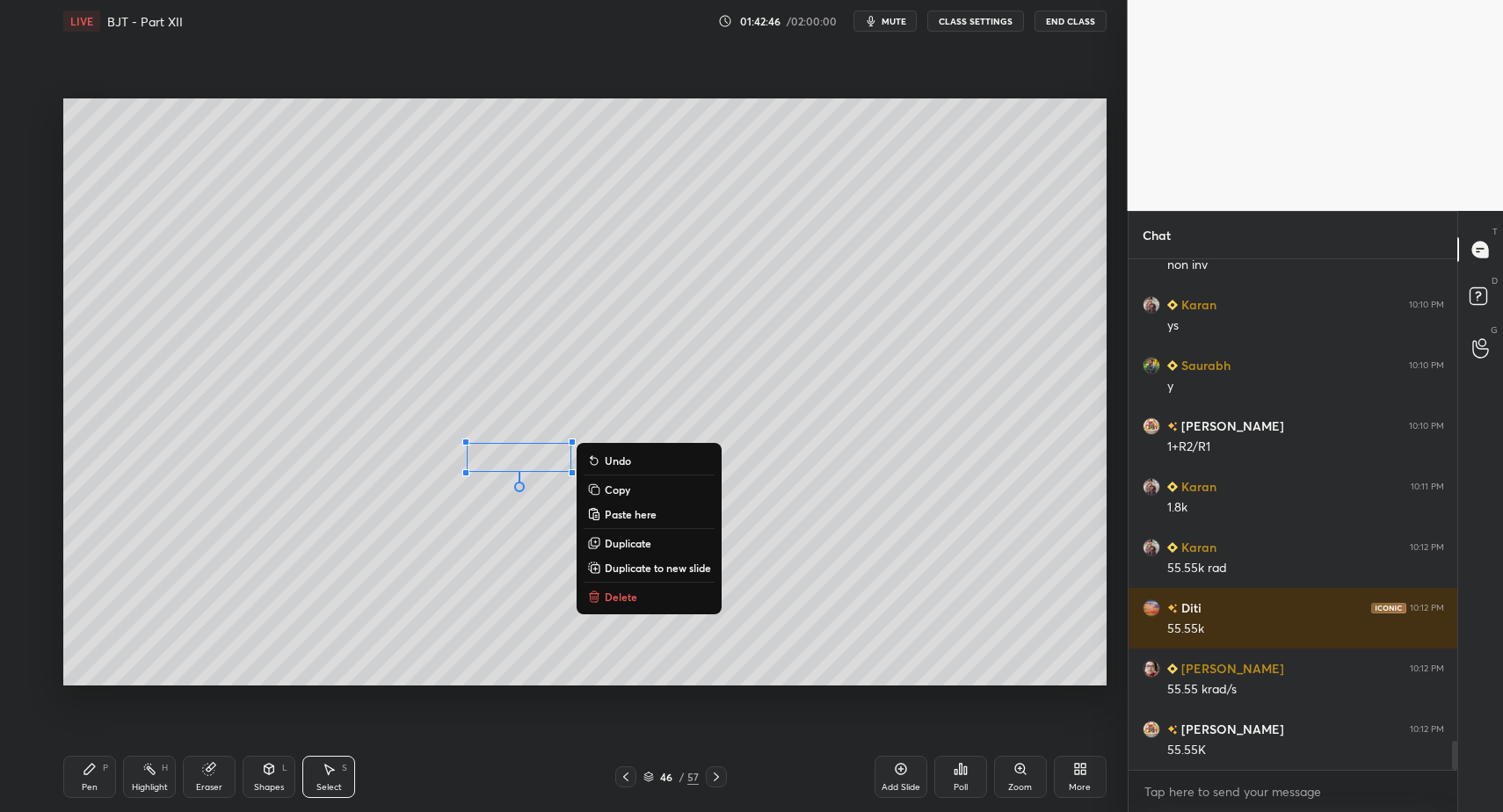
drag, startPoint x: 555, startPoint y: 463, endPoint x: 519, endPoint y: 491, distance: 45.6
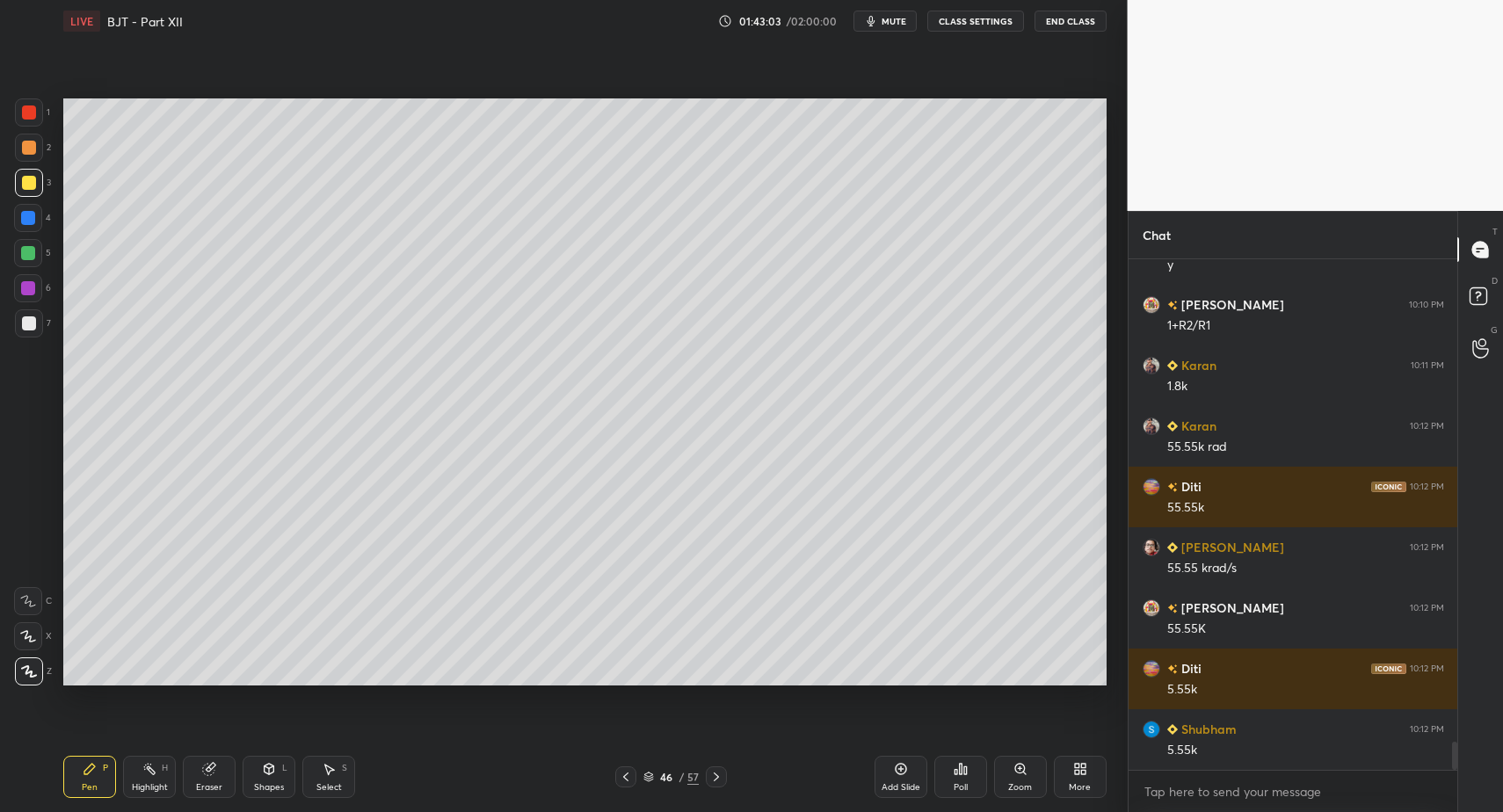
scroll to position [8754, 0]
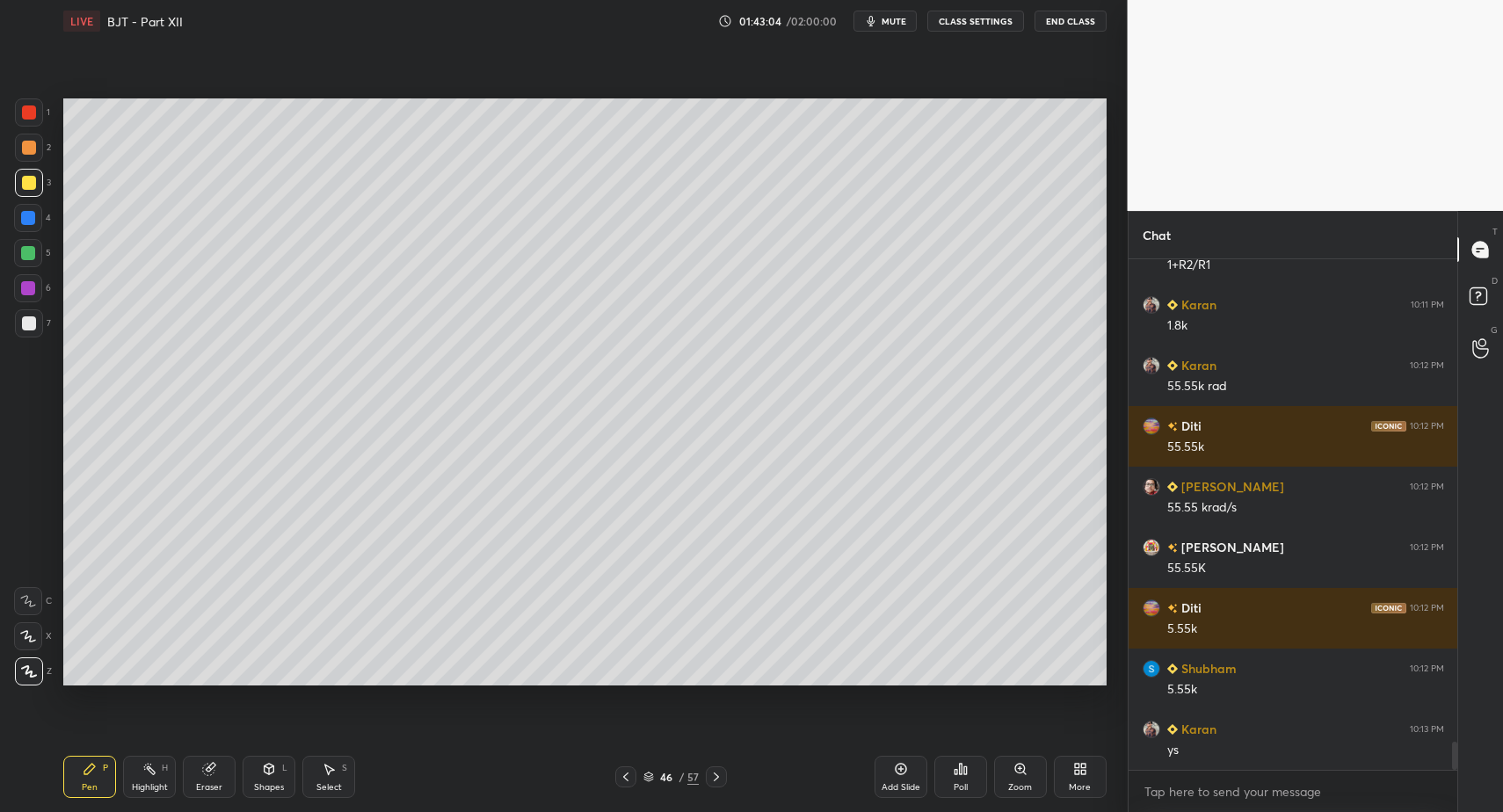
drag, startPoint x: 97, startPoint y: 780, endPoint x: 175, endPoint y: 718, distance: 99.6
drag, startPoint x: 719, startPoint y: 770, endPoint x: 677, endPoint y: 770, distance: 42.0
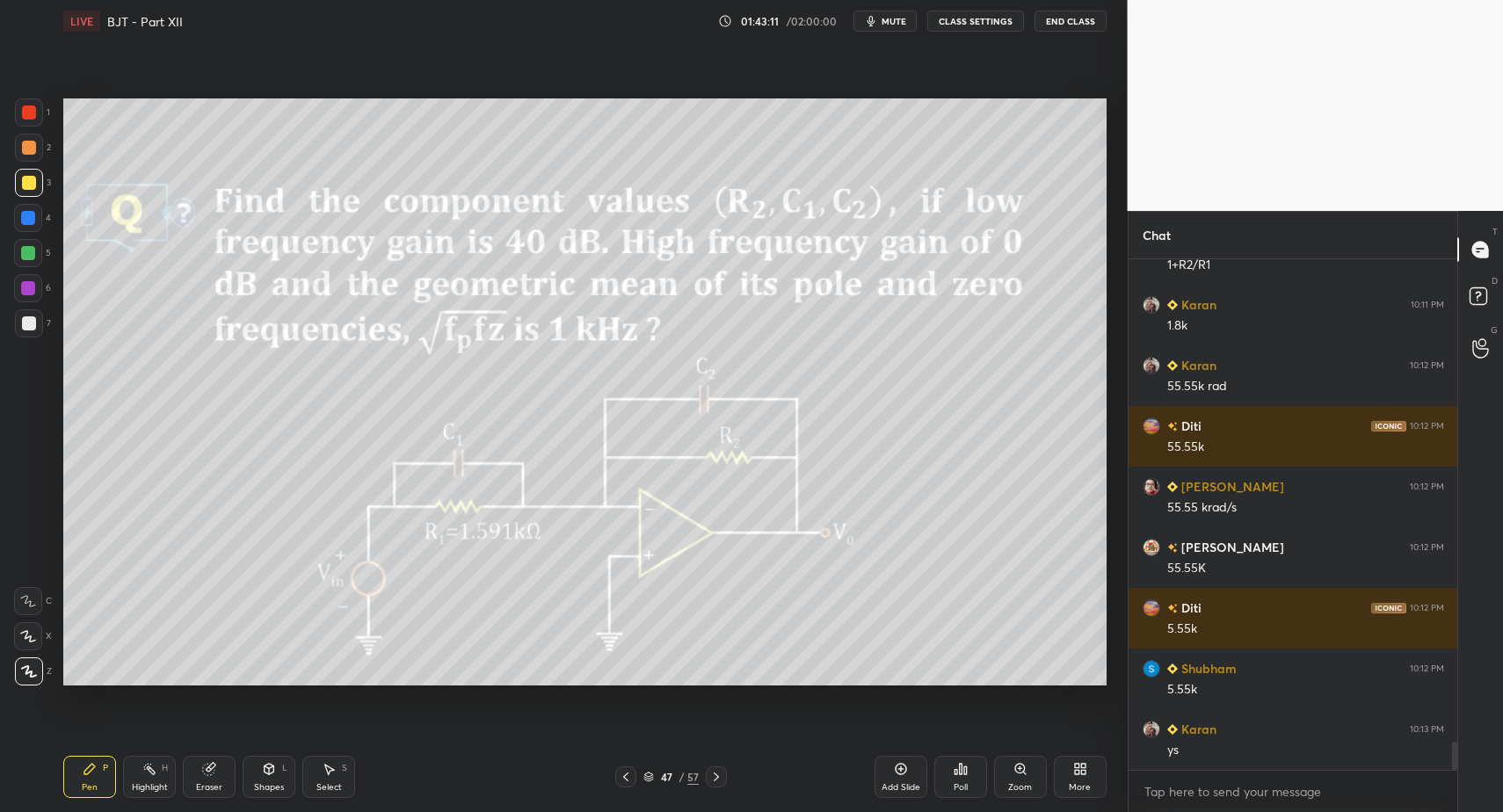
drag, startPoint x: 622, startPoint y: 774, endPoint x: 655, endPoint y: 774, distance: 33.0
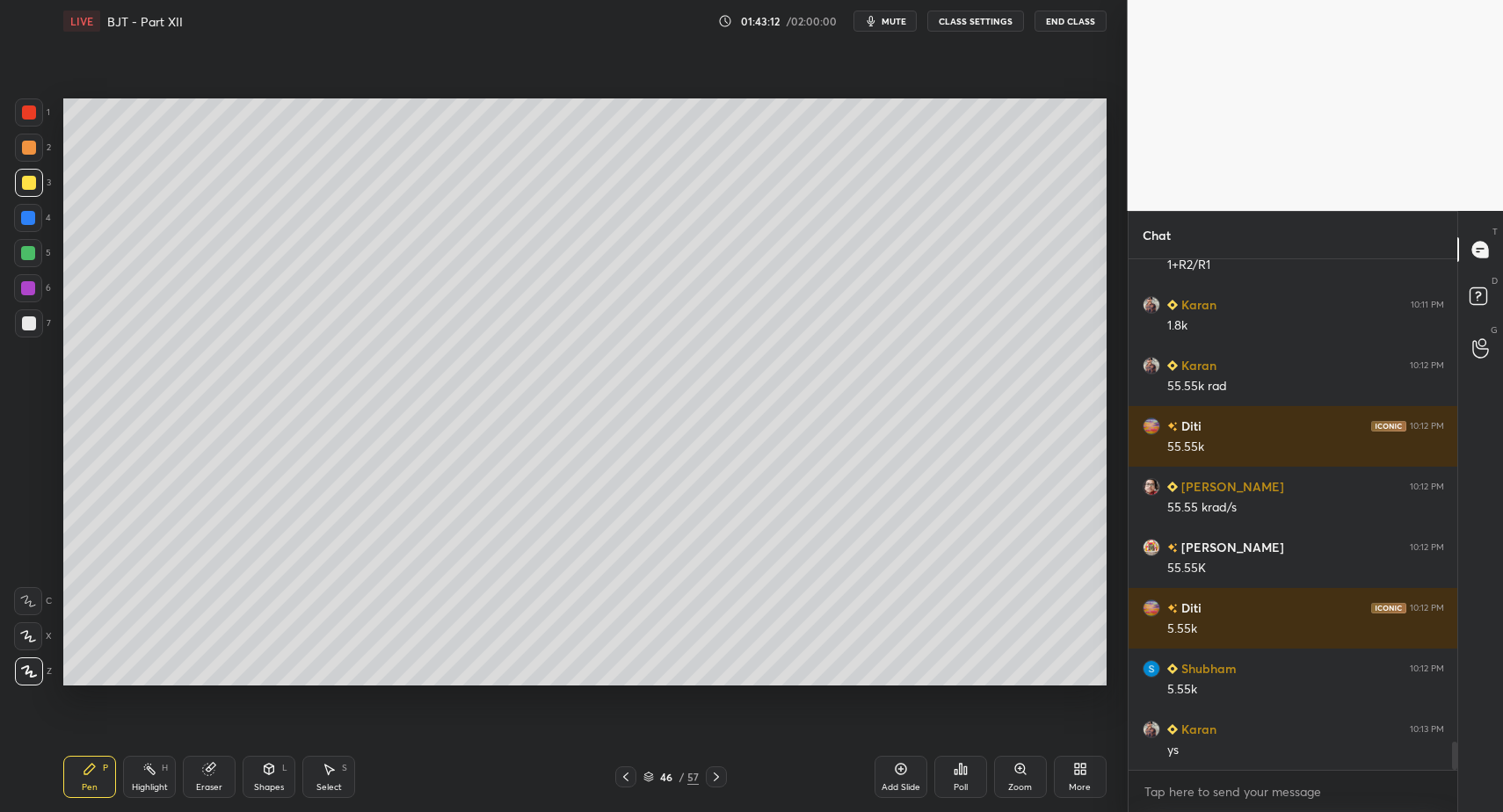
drag, startPoint x: 899, startPoint y: 772, endPoint x: 890, endPoint y: 771, distance: 9.1
drag, startPoint x: 16, startPoint y: 309, endPoint x: 47, endPoint y: 364, distance: 63.1
drag, startPoint x: 47, startPoint y: 335, endPoint x: 21, endPoint y: 323, distance: 28.6
drag, startPoint x: 259, startPoint y: 782, endPoint x: 253, endPoint y: 749, distance: 33.5
drag, startPoint x: 86, startPoint y: 783, endPoint x: 89, endPoint y: 755, distance: 28.2
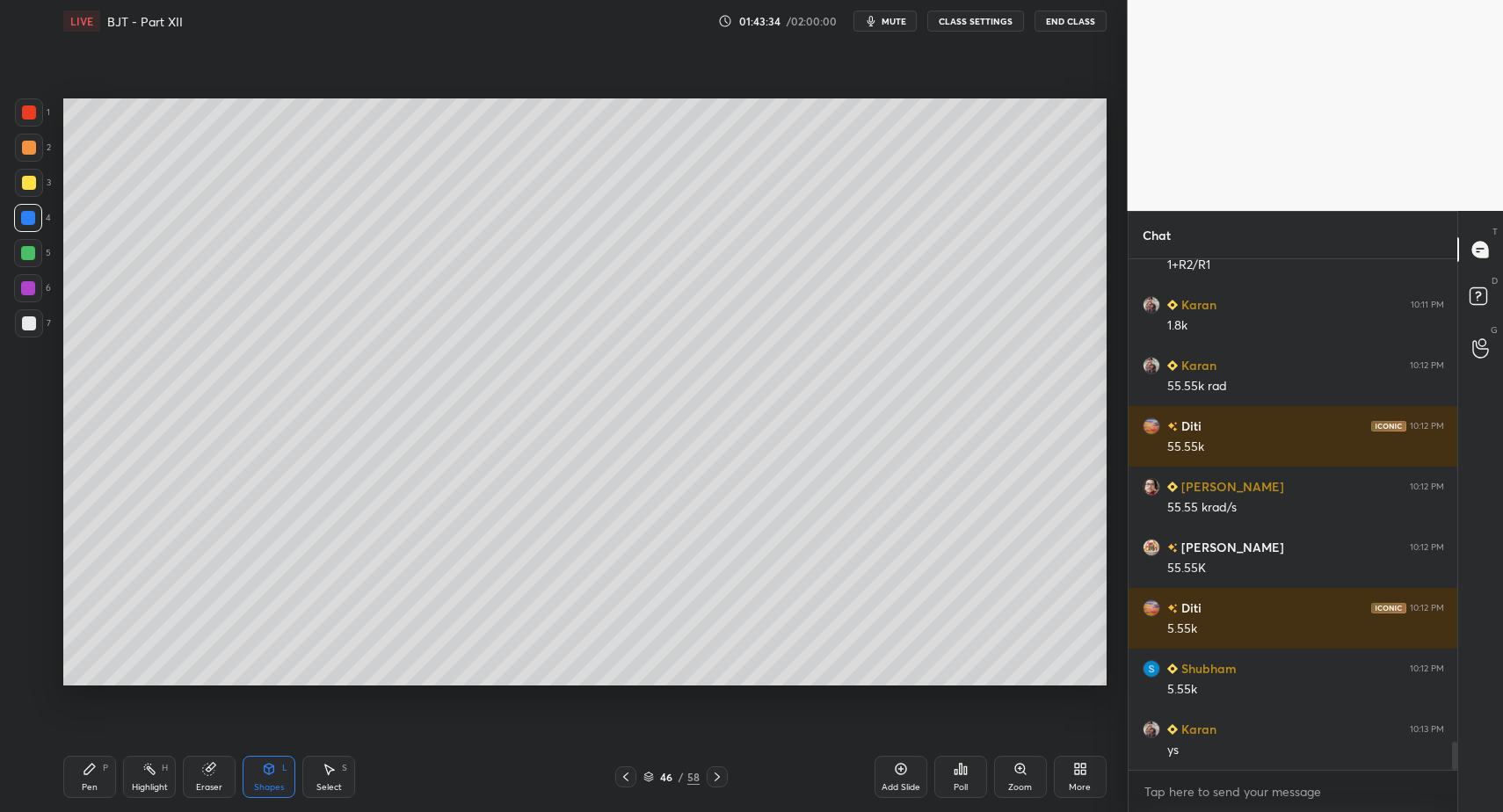
drag, startPoint x: 71, startPoint y: 786, endPoint x: 68, endPoint y: 774, distance: 12.4
drag, startPoint x: 22, startPoint y: 321, endPoint x: 27, endPoint y: 312, distance: 10.3
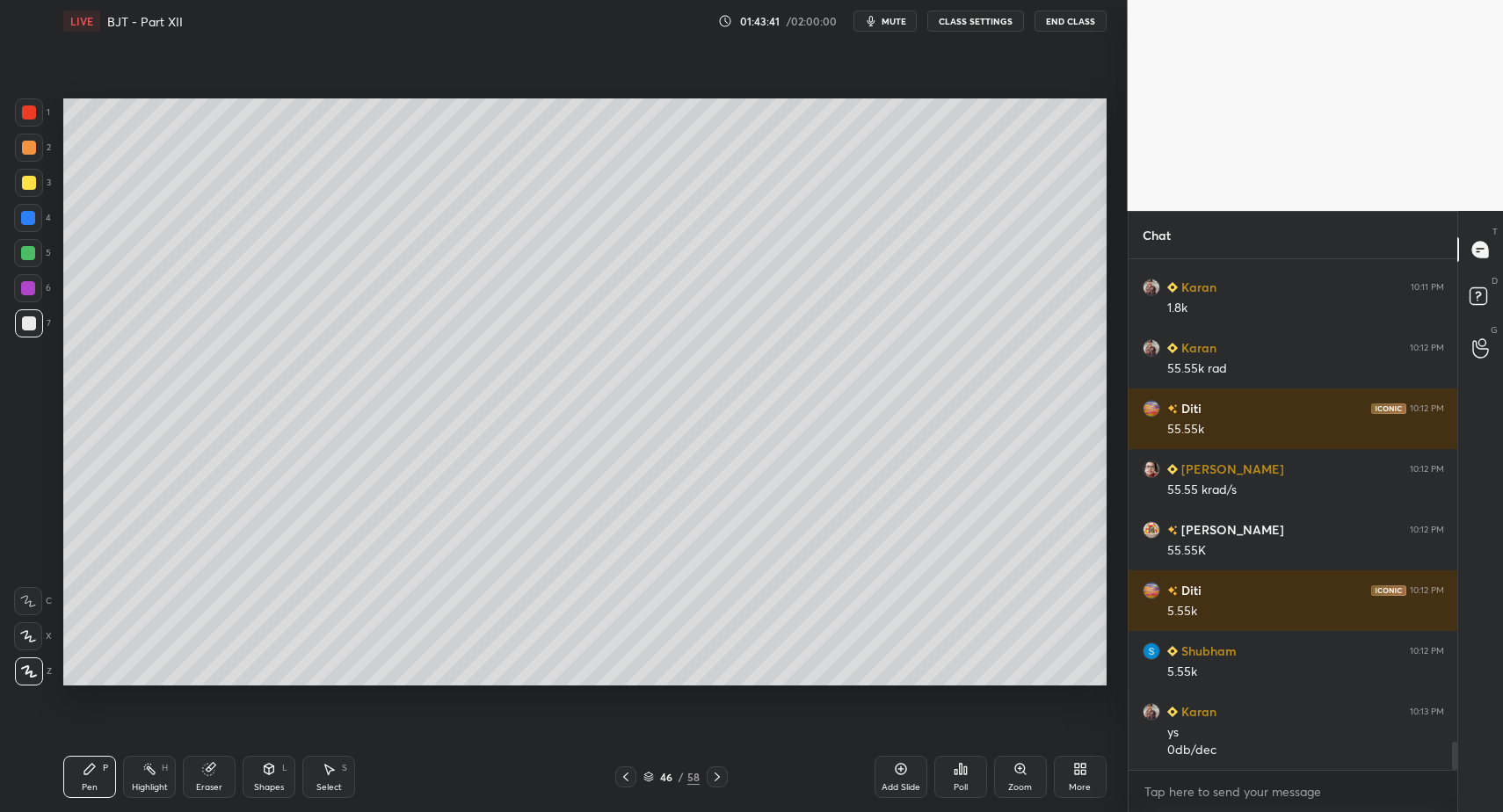
scroll to position [8832, 0]
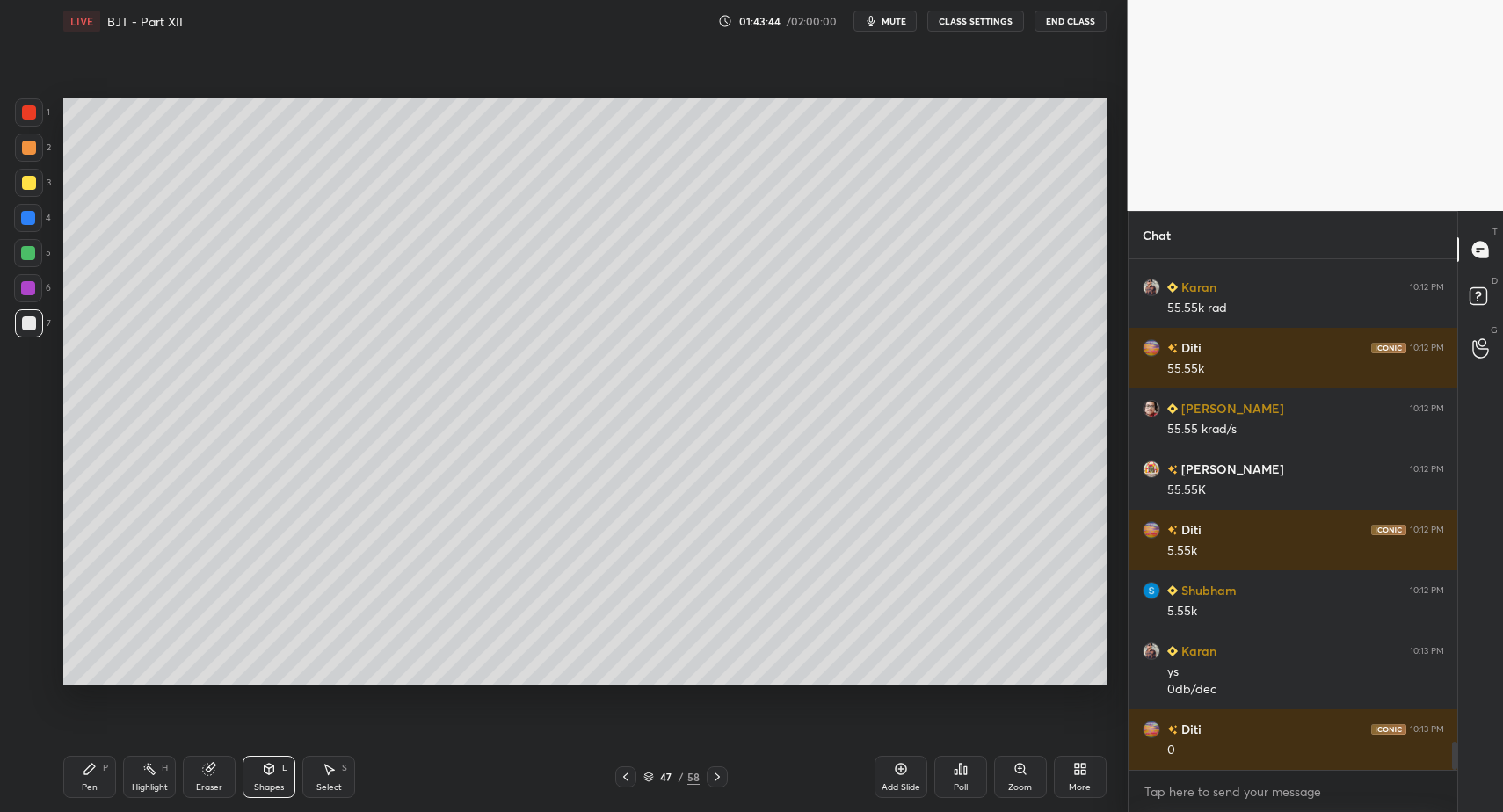
drag, startPoint x: 23, startPoint y: 244, endPoint x: 55, endPoint y: 252, distance: 33.0
drag, startPoint x: 85, startPoint y: 788, endPoint x: 96, endPoint y: 775, distance: 17.0
drag, startPoint x: 33, startPoint y: 645, endPoint x: 50, endPoint y: 640, distance: 17.7
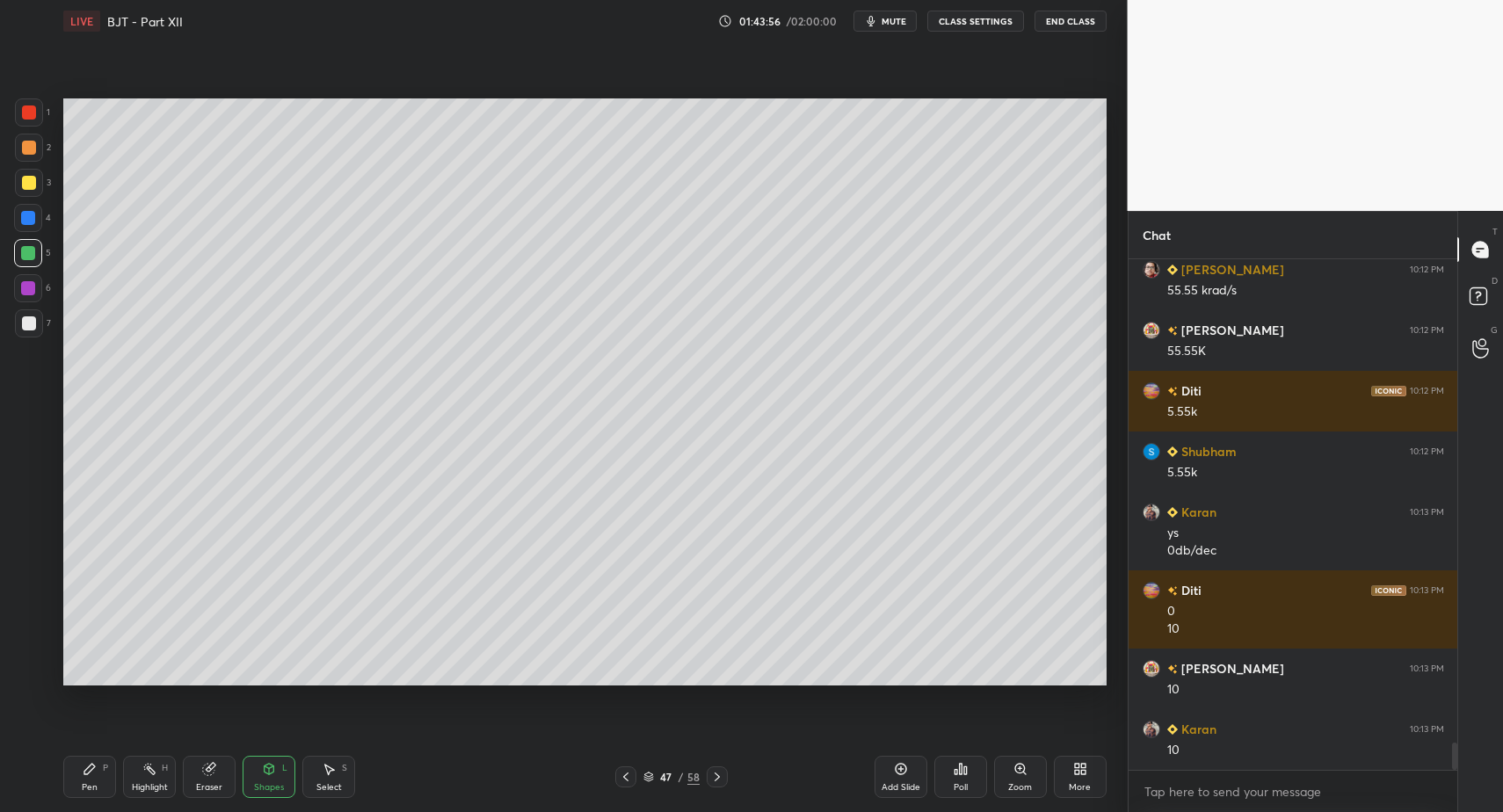
scroll to position [9031, 0]
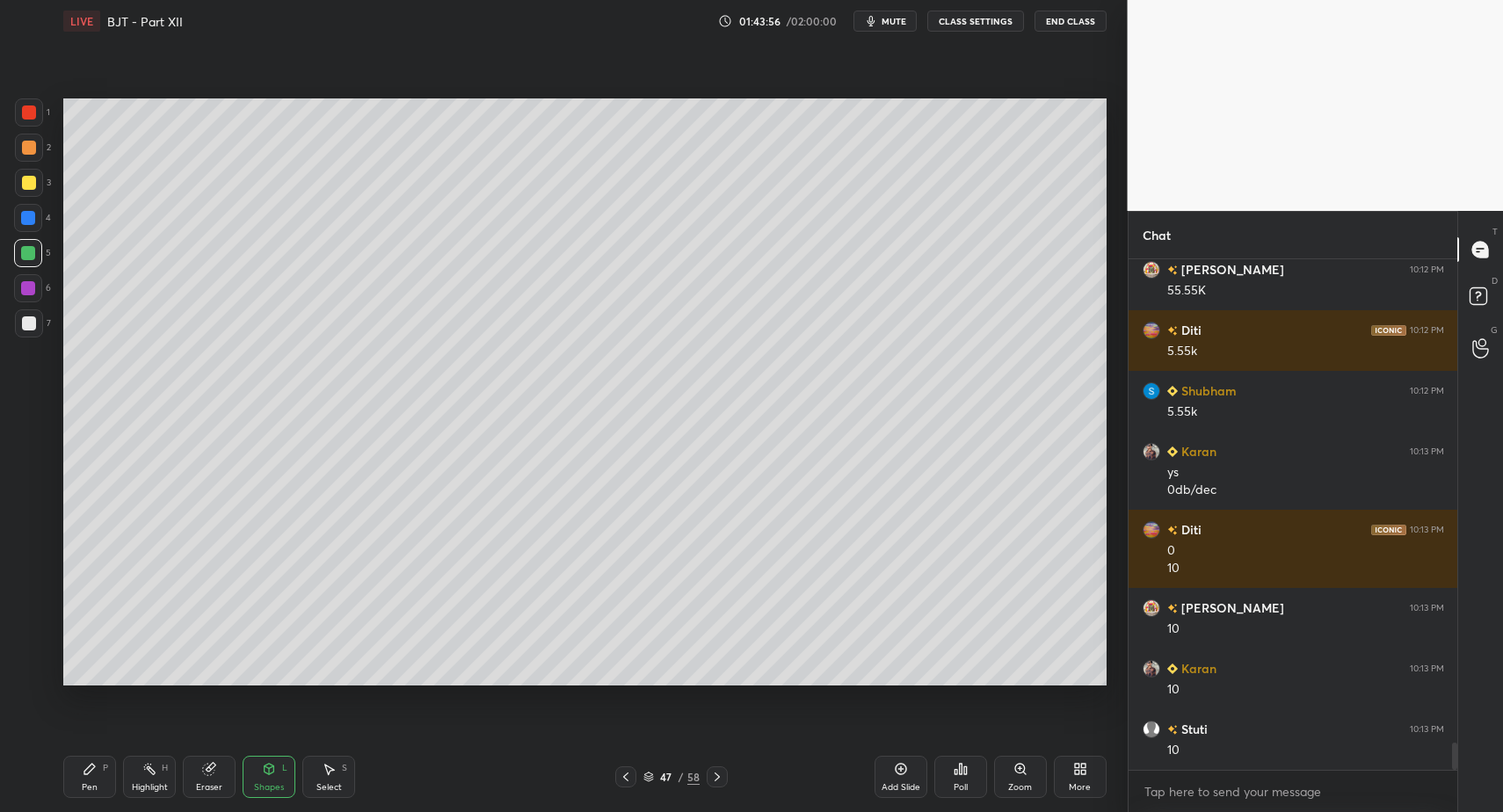
drag, startPoint x: 84, startPoint y: 773, endPoint x: 104, endPoint y: 709, distance: 67.1
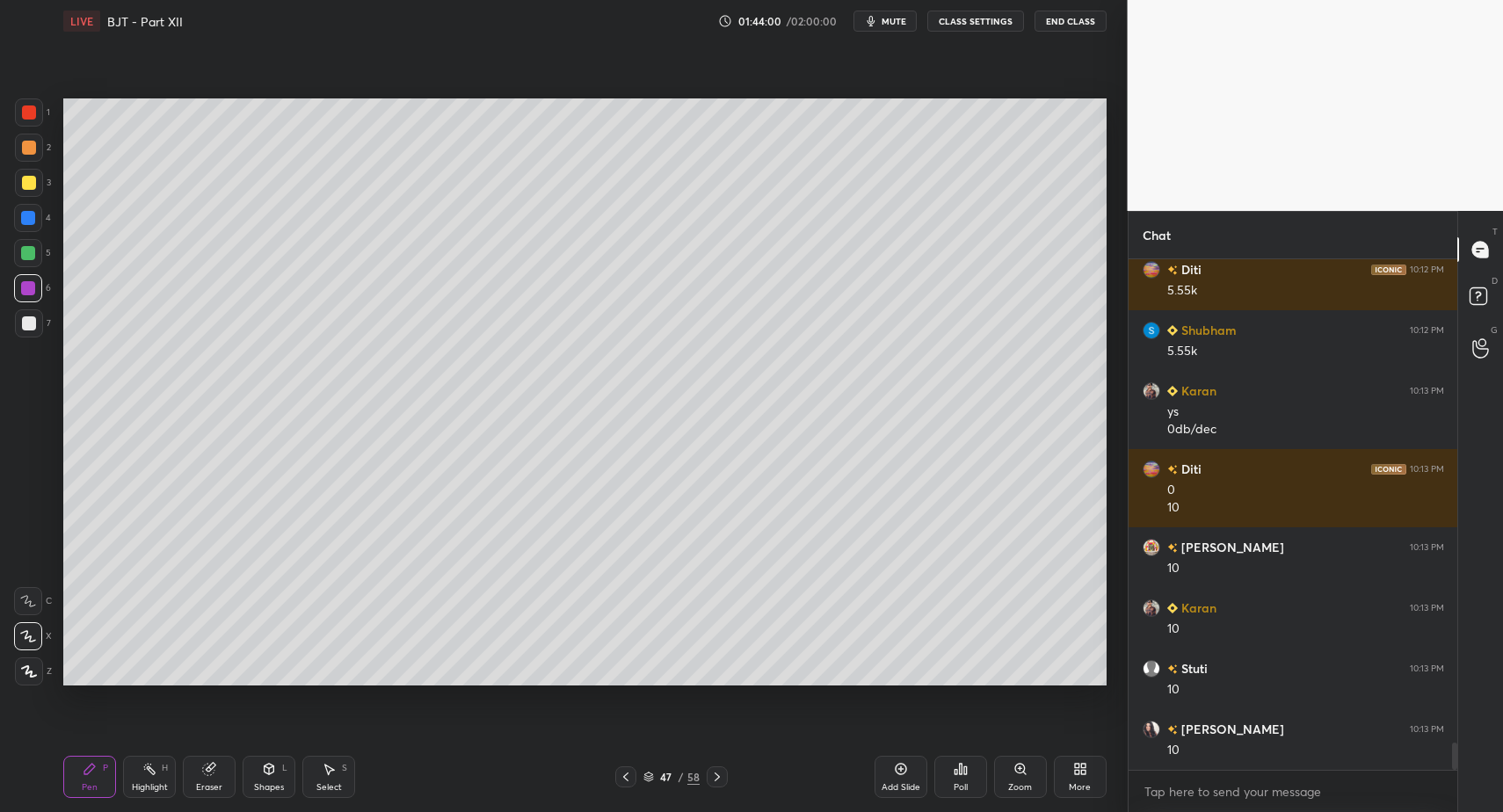
drag, startPoint x: 17, startPoint y: 326, endPoint x: 36, endPoint y: 304, distance: 29.1
drag, startPoint x: 31, startPoint y: 160, endPoint x: 29, endPoint y: 172, distance: 12.2
drag, startPoint x: 30, startPoint y: 182, endPoint x: 61, endPoint y: 204, distance: 38.0
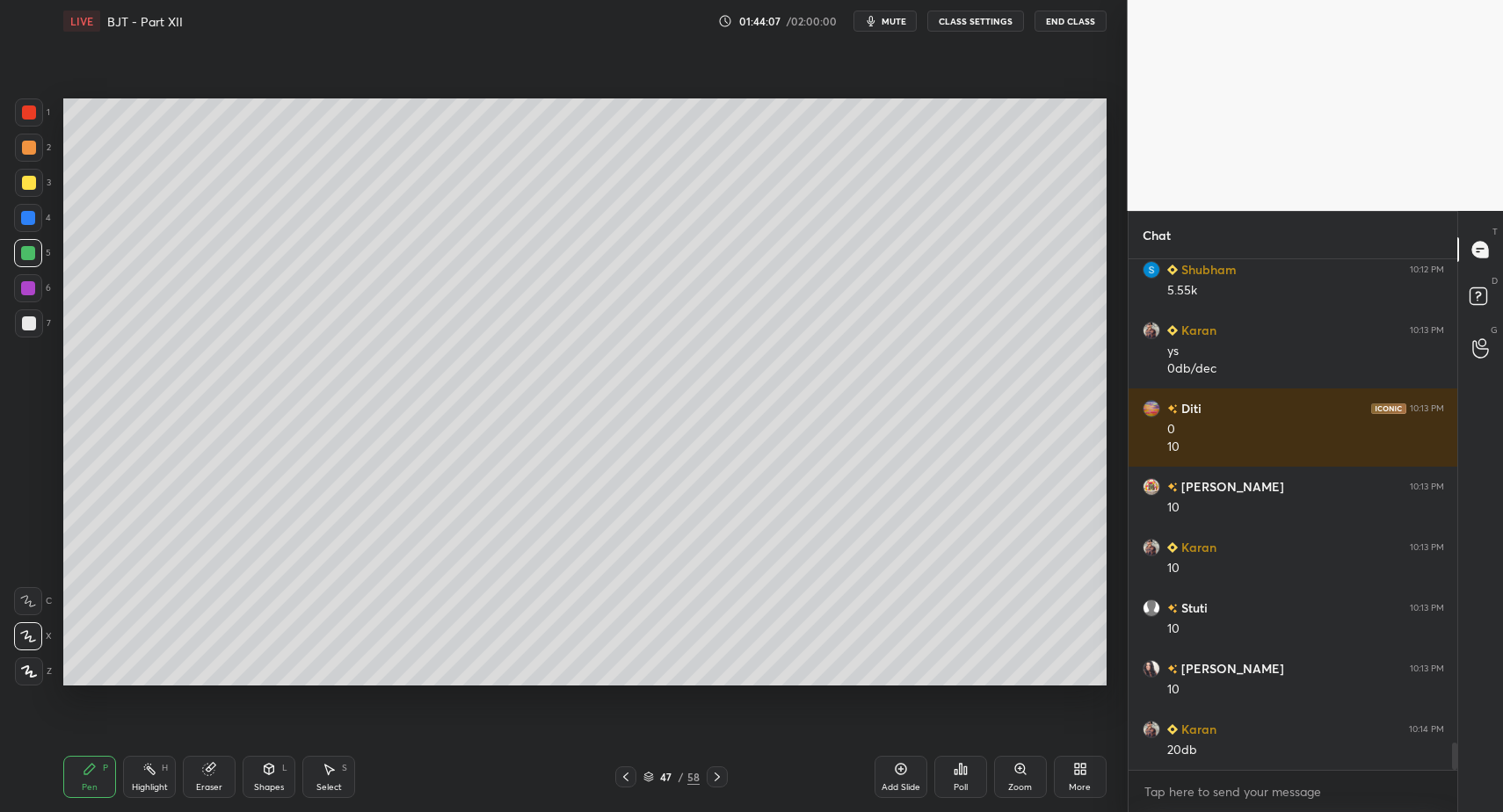
drag, startPoint x: 31, startPoint y: 328, endPoint x: 50, endPoint y: 269, distance: 62.0
drag, startPoint x: 32, startPoint y: 662, endPoint x: 50, endPoint y: 645, distance: 24.8
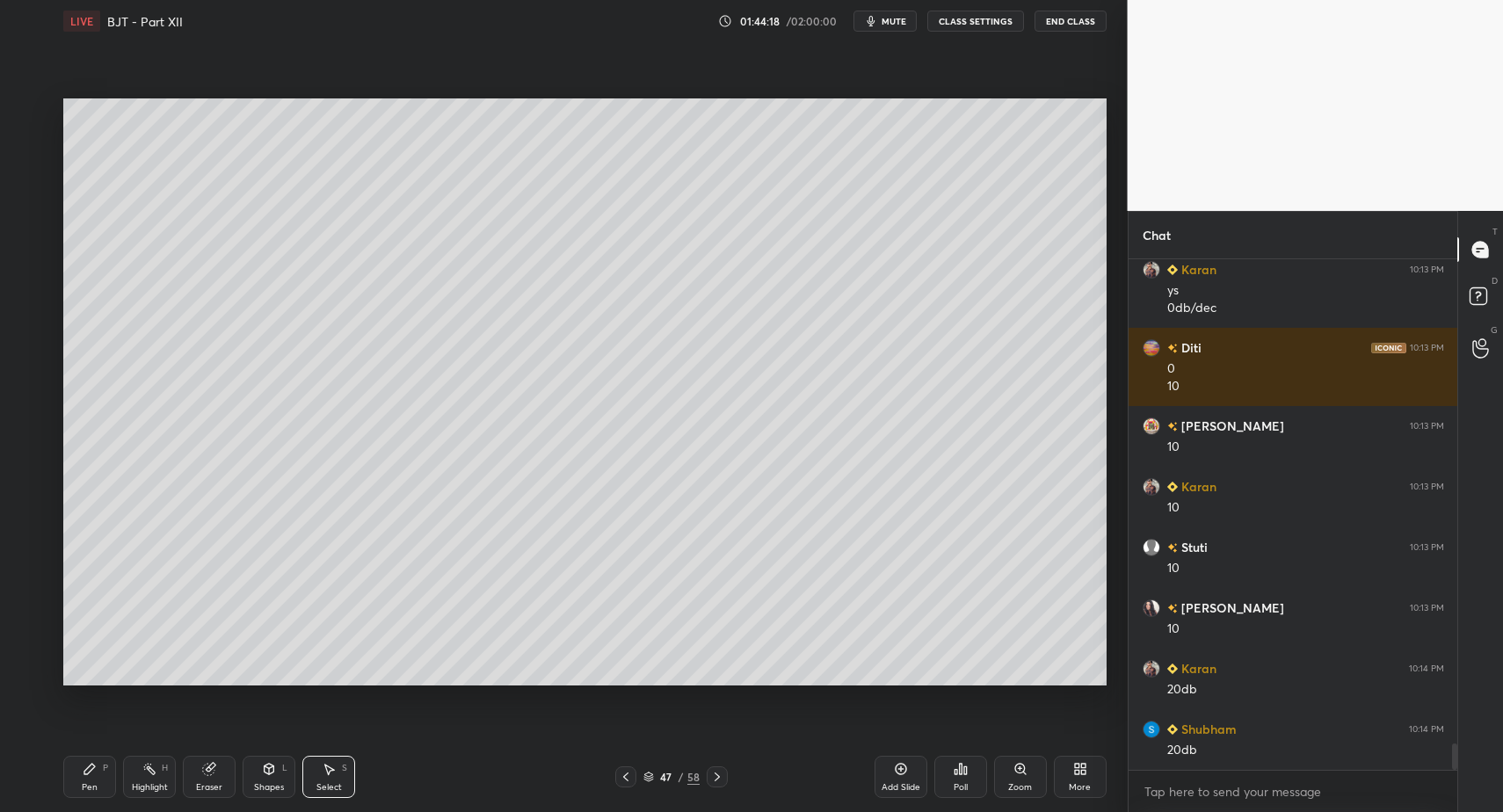
drag, startPoint x: 94, startPoint y: 787, endPoint x: 109, endPoint y: 781, distance: 16.2
drag, startPoint x: 146, startPoint y: 778, endPoint x: 161, endPoint y: 756, distance: 26.6
drag, startPoint x: 99, startPoint y: 773, endPoint x: 219, endPoint y: 774, distance: 120.0
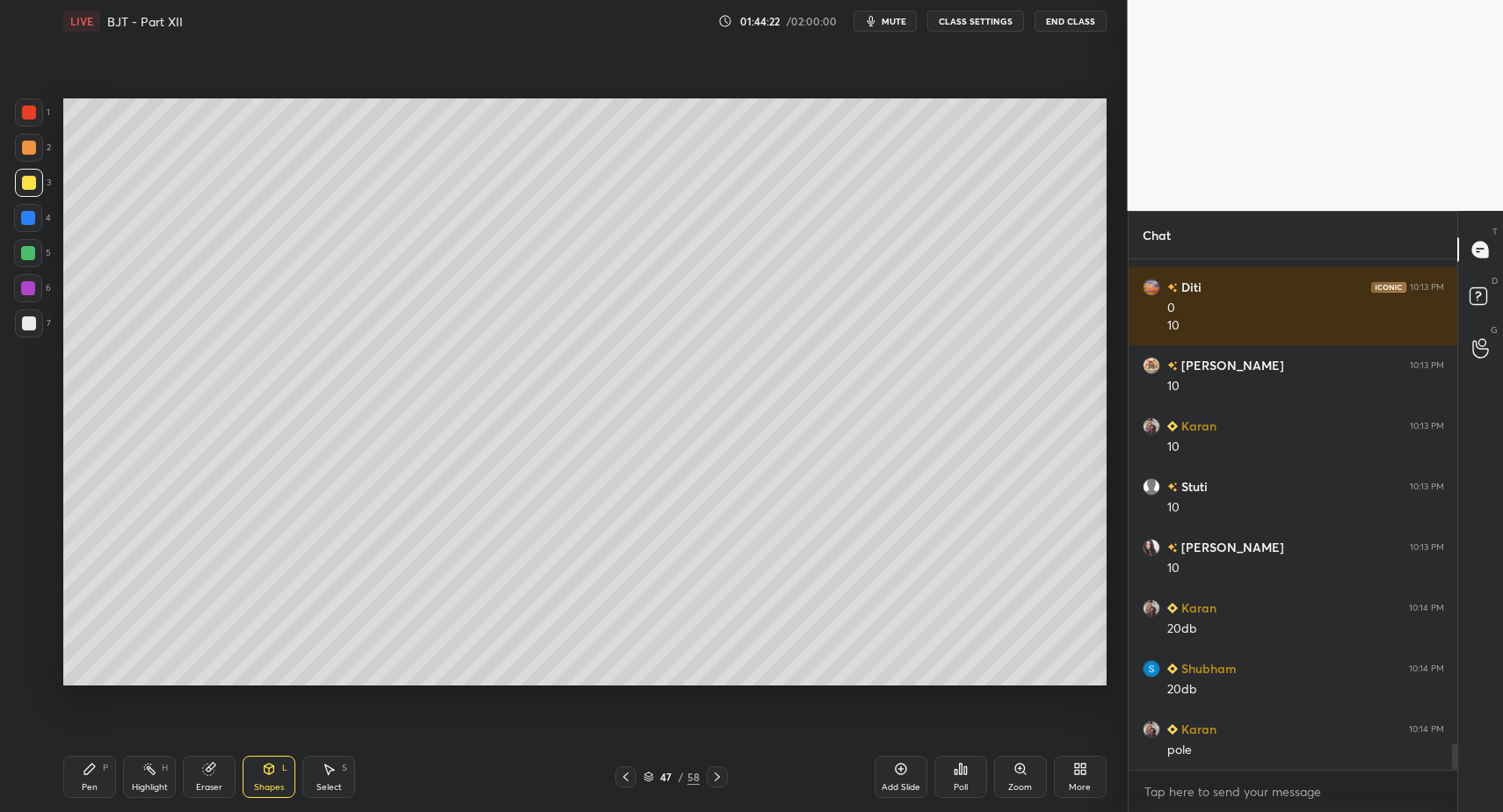
drag, startPoint x: 26, startPoint y: 183, endPoint x: 50, endPoint y: 182, distance: 24.0
drag, startPoint x: 30, startPoint y: 329, endPoint x: 55, endPoint y: 340, distance: 27.3
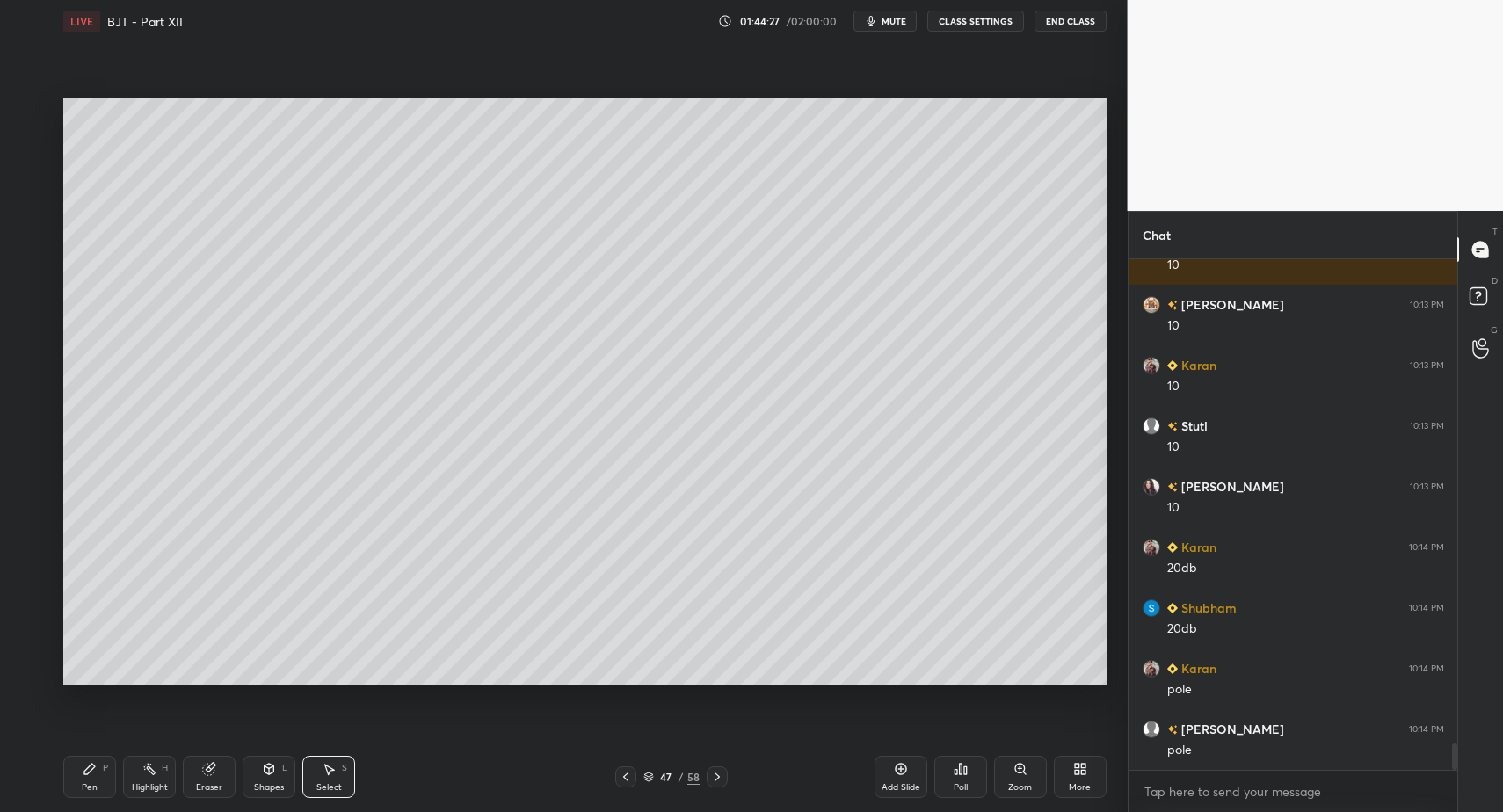
drag, startPoint x: 329, startPoint y: 772, endPoint x: 350, endPoint y: 651, distance: 122.8
drag, startPoint x: 368, startPoint y: 508, endPoint x: 406, endPoint y: 560, distance: 64.4
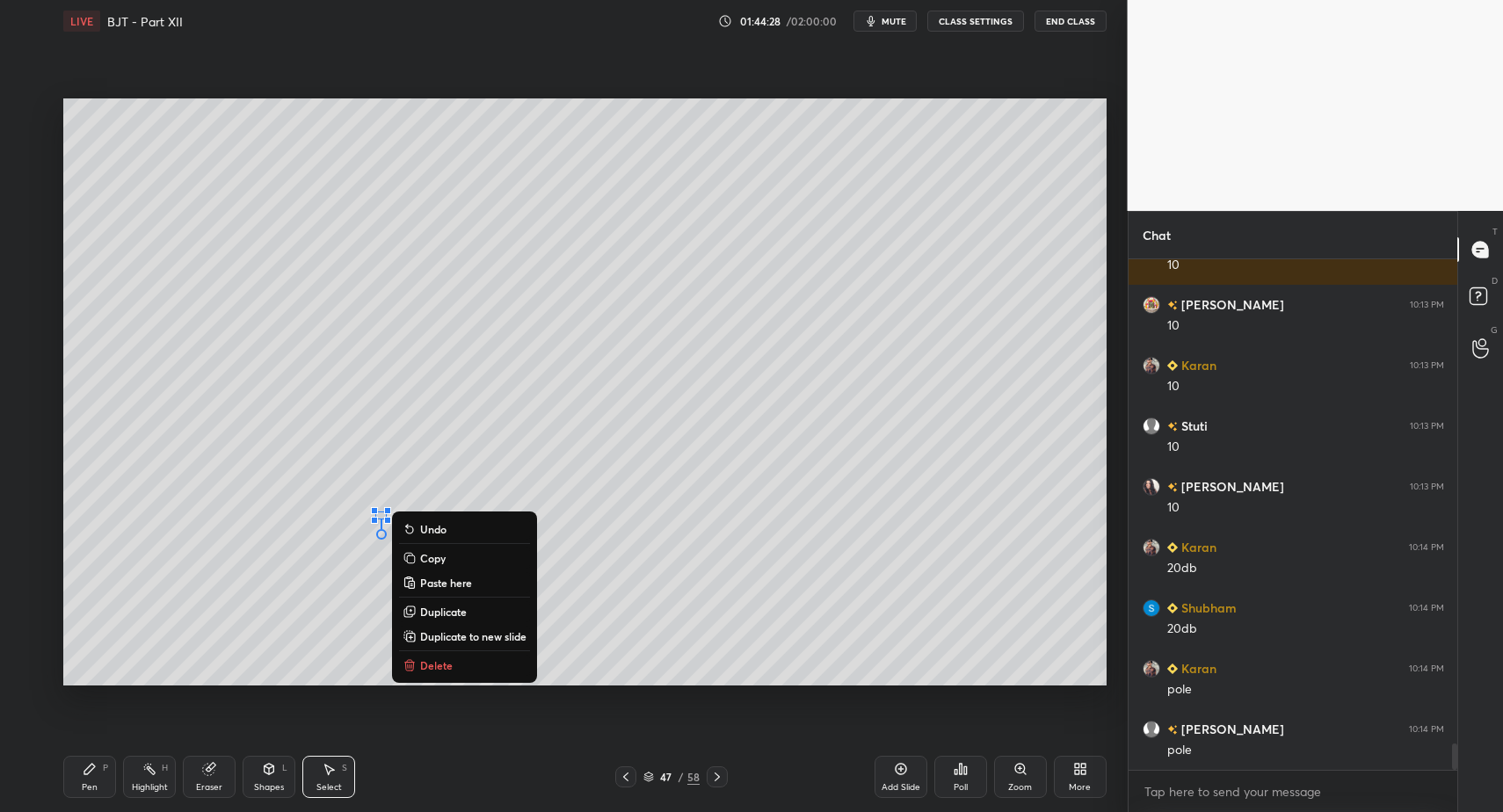
drag, startPoint x: 423, startPoint y: 659, endPoint x: 410, endPoint y: 665, distance: 14.3
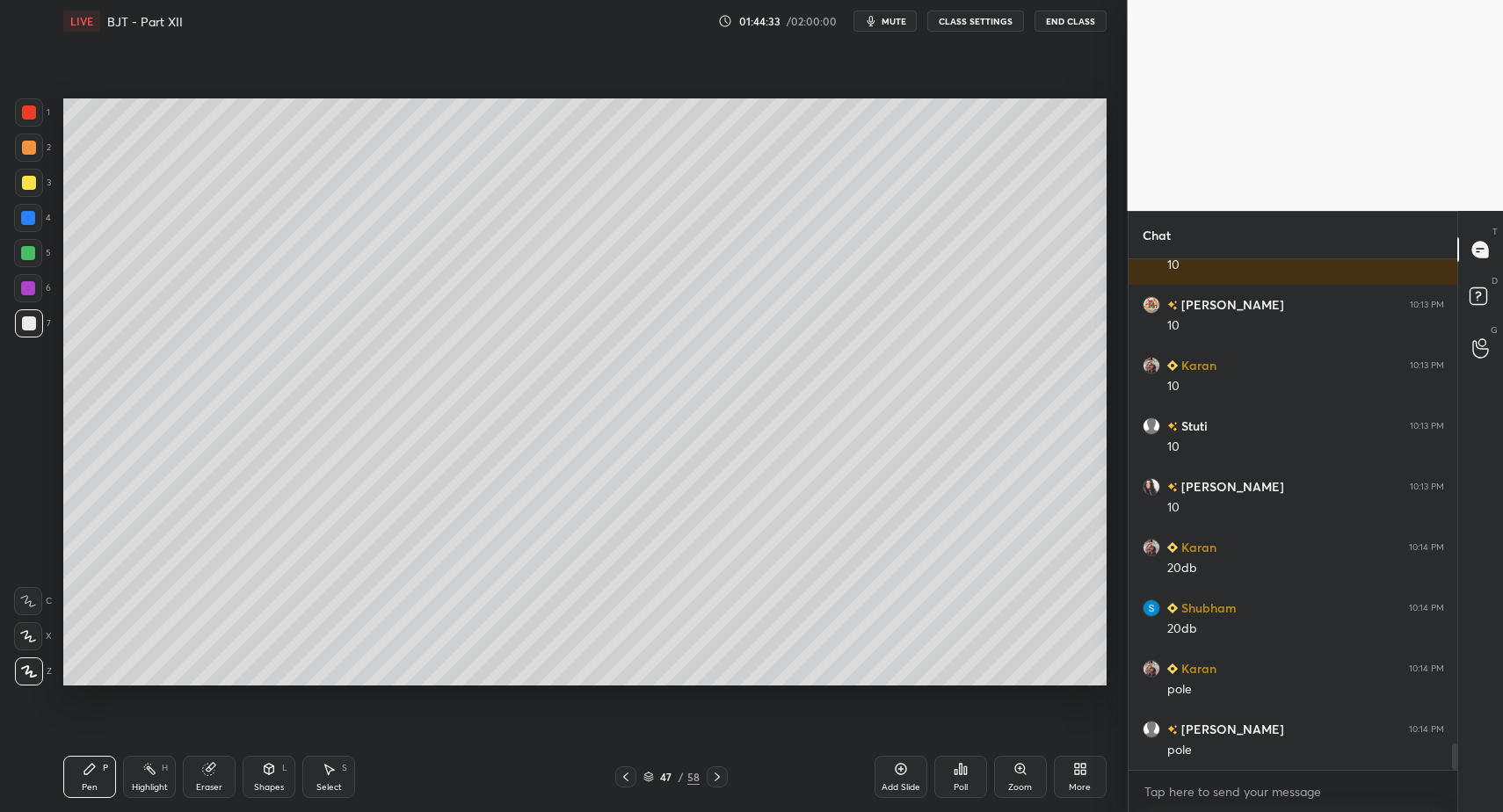
scroll to position [9395, 0]
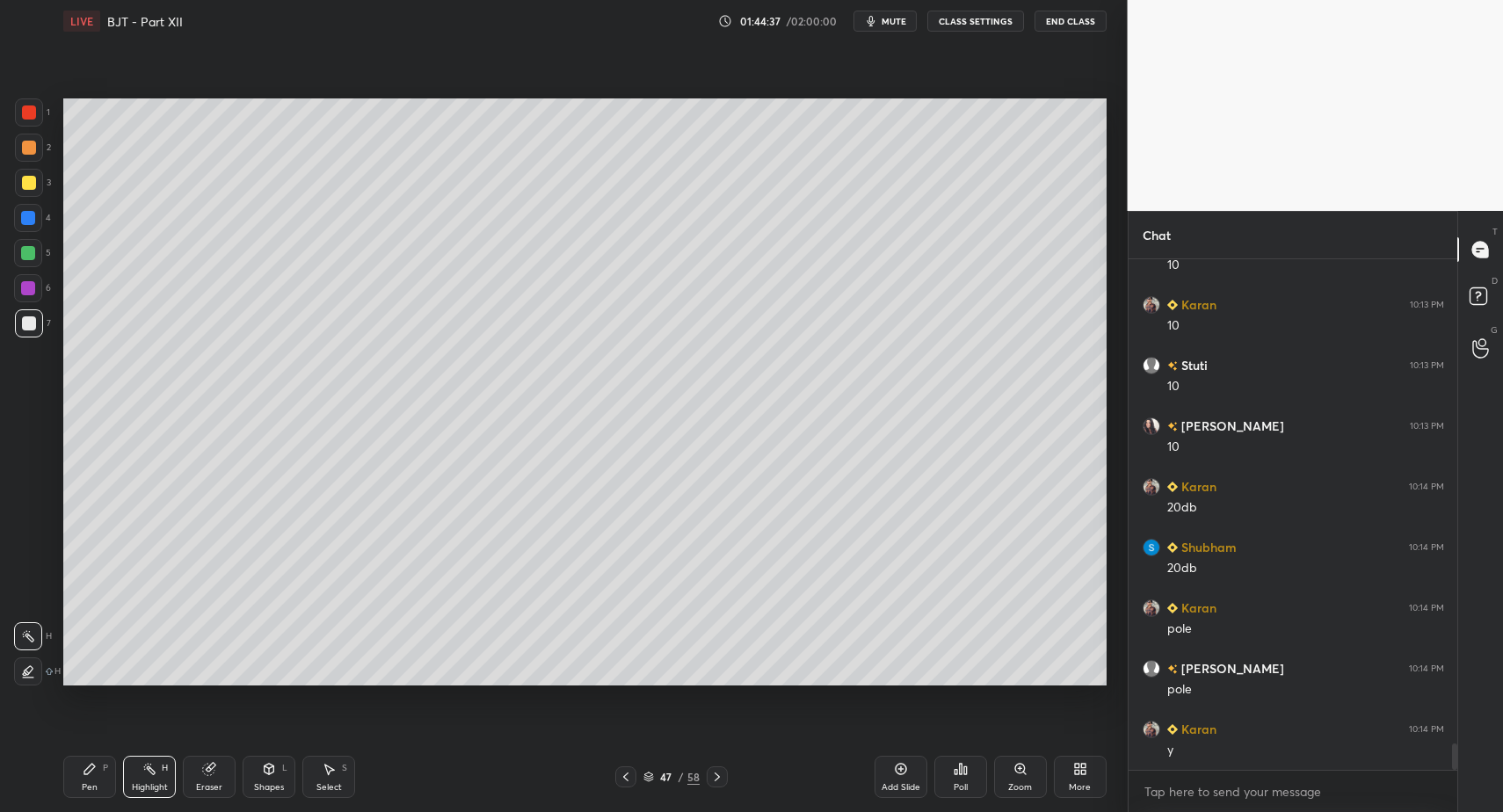
drag, startPoint x: 151, startPoint y: 772, endPoint x: 142, endPoint y: 774, distance: 9.2
drag, startPoint x: 108, startPoint y: 773, endPoint x: 150, endPoint y: 772, distance: 42.0
drag, startPoint x: 150, startPoint y: 772, endPoint x: 163, endPoint y: 761, distance: 17.0
drag, startPoint x: 144, startPoint y: 777, endPoint x: 157, endPoint y: 759, distance: 22.2
drag, startPoint x: 88, startPoint y: 781, endPoint x: 91, endPoint y: 693, distance: 88.1
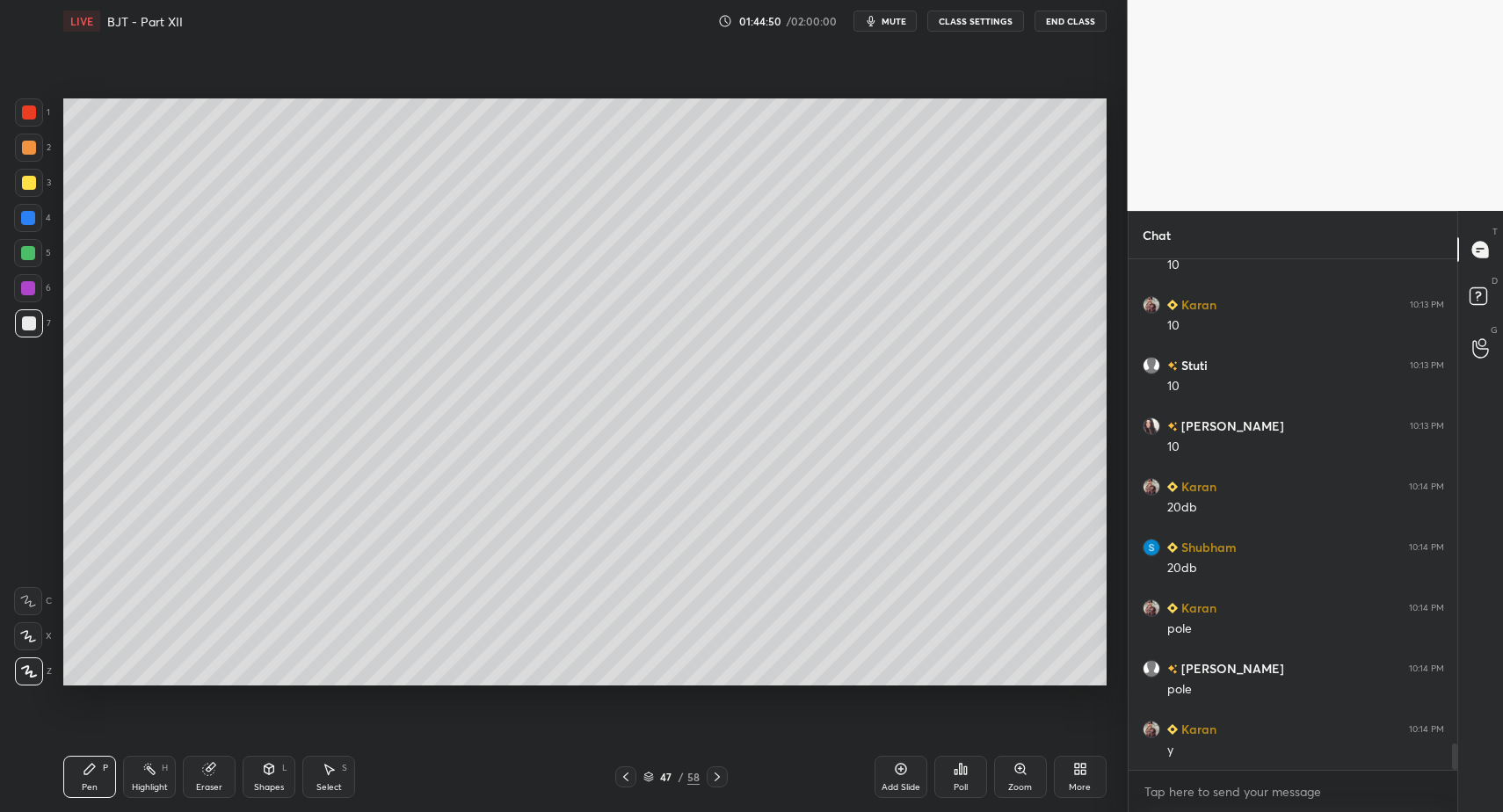
drag, startPoint x: 30, startPoint y: 149, endPoint x: 38, endPoint y: 156, distance: 10.6
drag, startPoint x: 34, startPoint y: 215, endPoint x: 36, endPoint y: 244, distance: 29.1
drag, startPoint x: 30, startPoint y: 323, endPoint x: 25, endPoint y: 344, distance: 21.6
drag, startPoint x: 44, startPoint y: 185, endPoint x: 50, endPoint y: 235, distance: 50.4
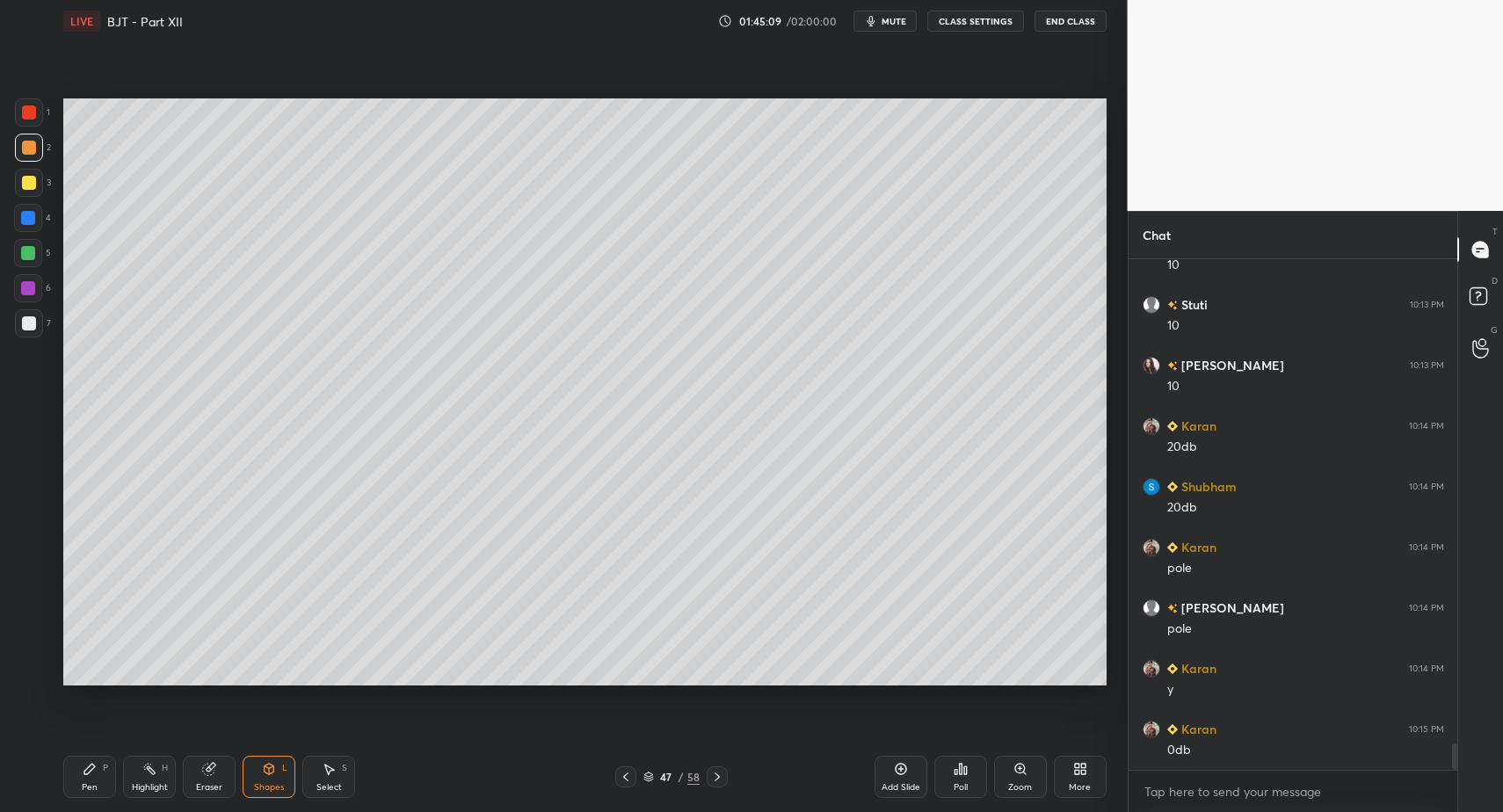
drag, startPoint x: 93, startPoint y: 793, endPoint x: 98, endPoint y: 782, distance: 12.1
drag, startPoint x: 89, startPoint y: 777, endPoint x: 192, endPoint y: 694, distance: 132.3
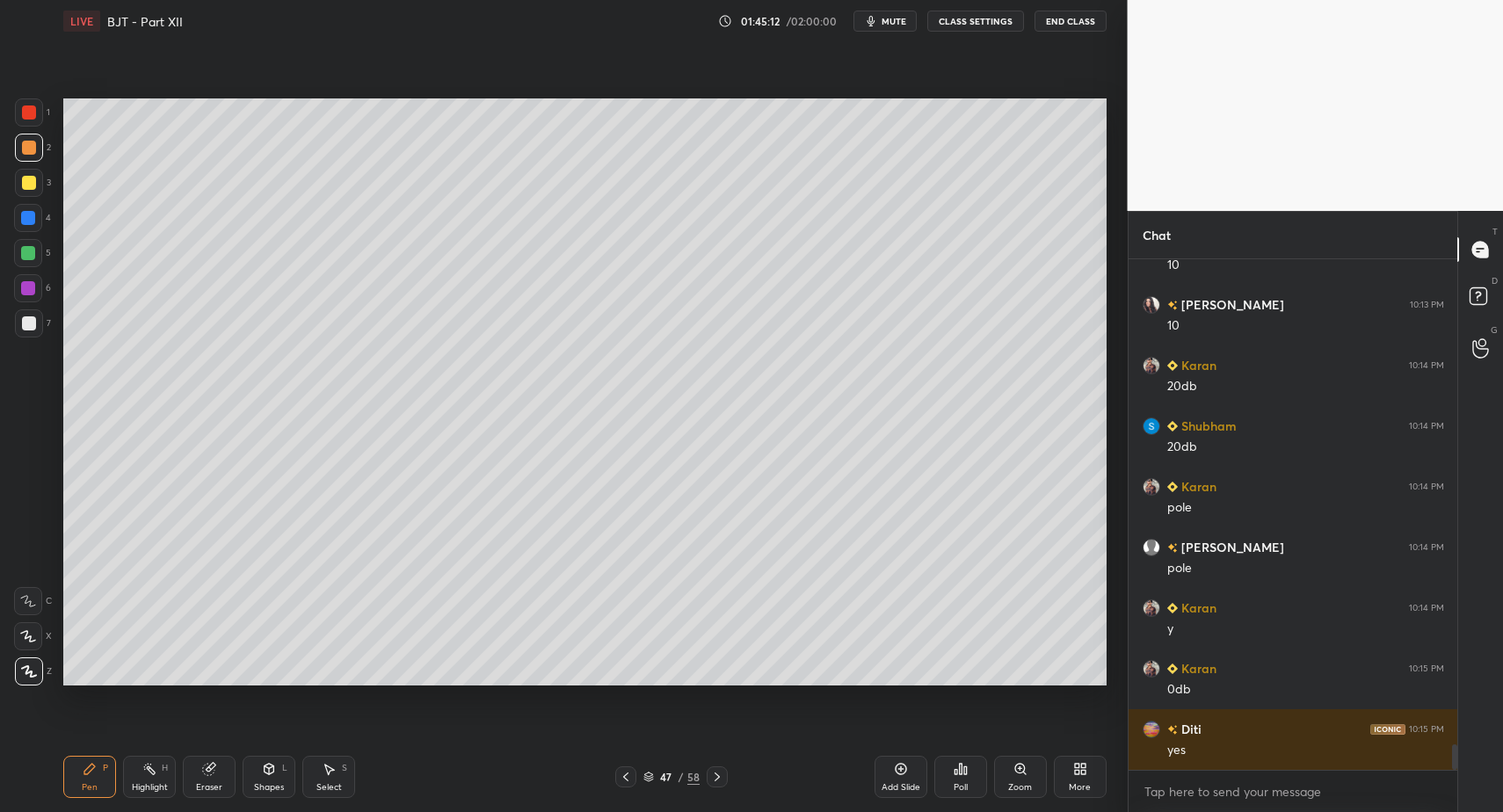
scroll to position [9577, 0]
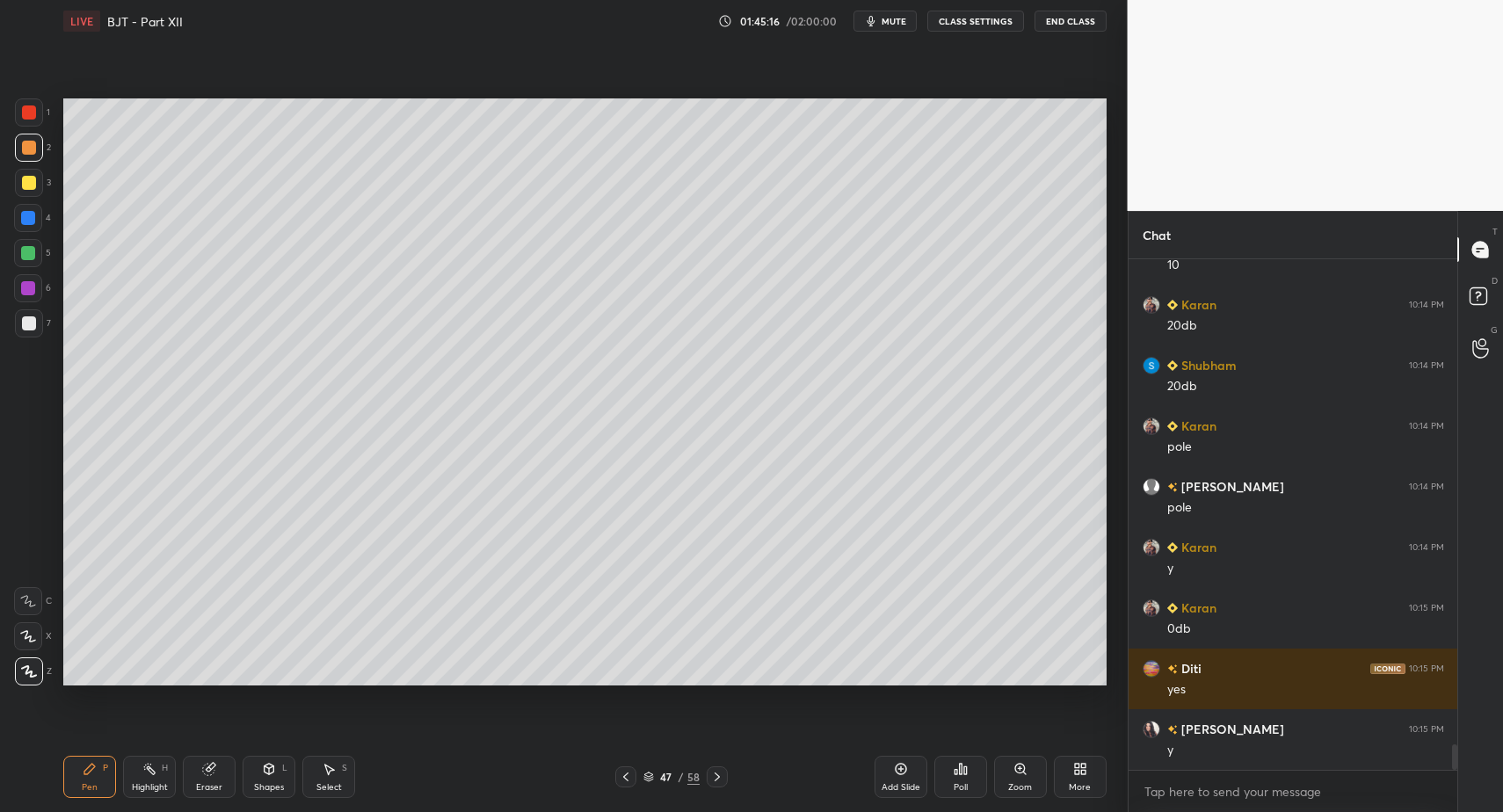
drag, startPoint x: 91, startPoint y: 778, endPoint x: 93, endPoint y: 767, distance: 11.2
drag, startPoint x: 30, startPoint y: 234, endPoint x: 31, endPoint y: 224, distance: 10.0
drag, startPoint x: 34, startPoint y: 281, endPoint x: 53, endPoint y: 281, distance: 19.0
drag, startPoint x: 28, startPoint y: 261, endPoint x: 24, endPoint y: 286, distance: 25.3
drag, startPoint x: 37, startPoint y: 119, endPoint x: 44, endPoint y: 112, distance: 9.9
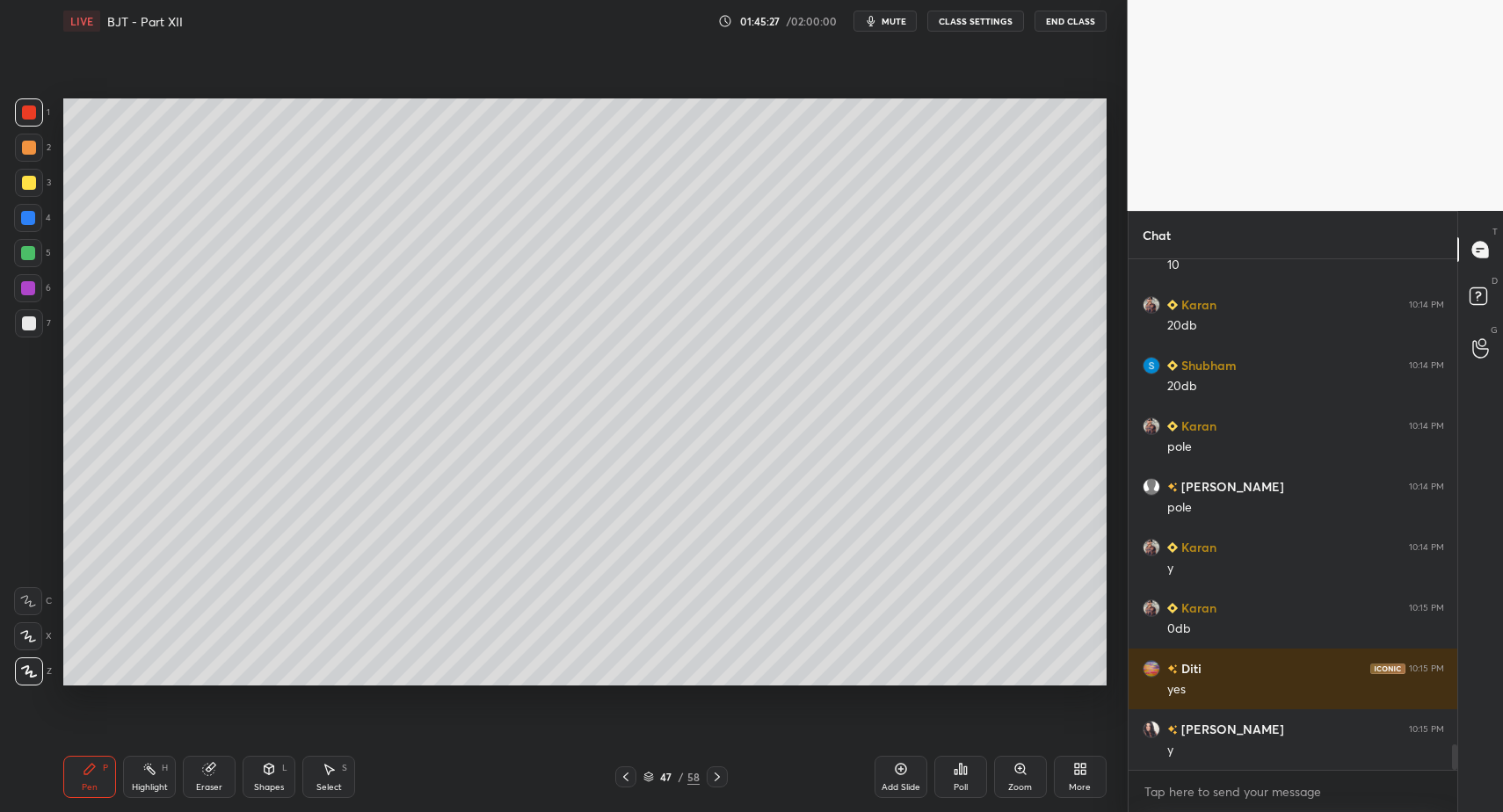
drag, startPoint x: 27, startPoint y: 112, endPoint x: 41, endPoint y: 220, distance: 108.9
drag, startPoint x: 22, startPoint y: 325, endPoint x: 29, endPoint y: 319, distance: 9.2
drag, startPoint x: 30, startPoint y: 217, endPoint x: 22, endPoint y: 271, distance: 54.6
drag, startPoint x: 35, startPoint y: 680, endPoint x: 183, endPoint y: 731, distance: 156.5
drag, startPoint x: 257, startPoint y: 773, endPoint x: 250, endPoint y: 752, distance: 22.1
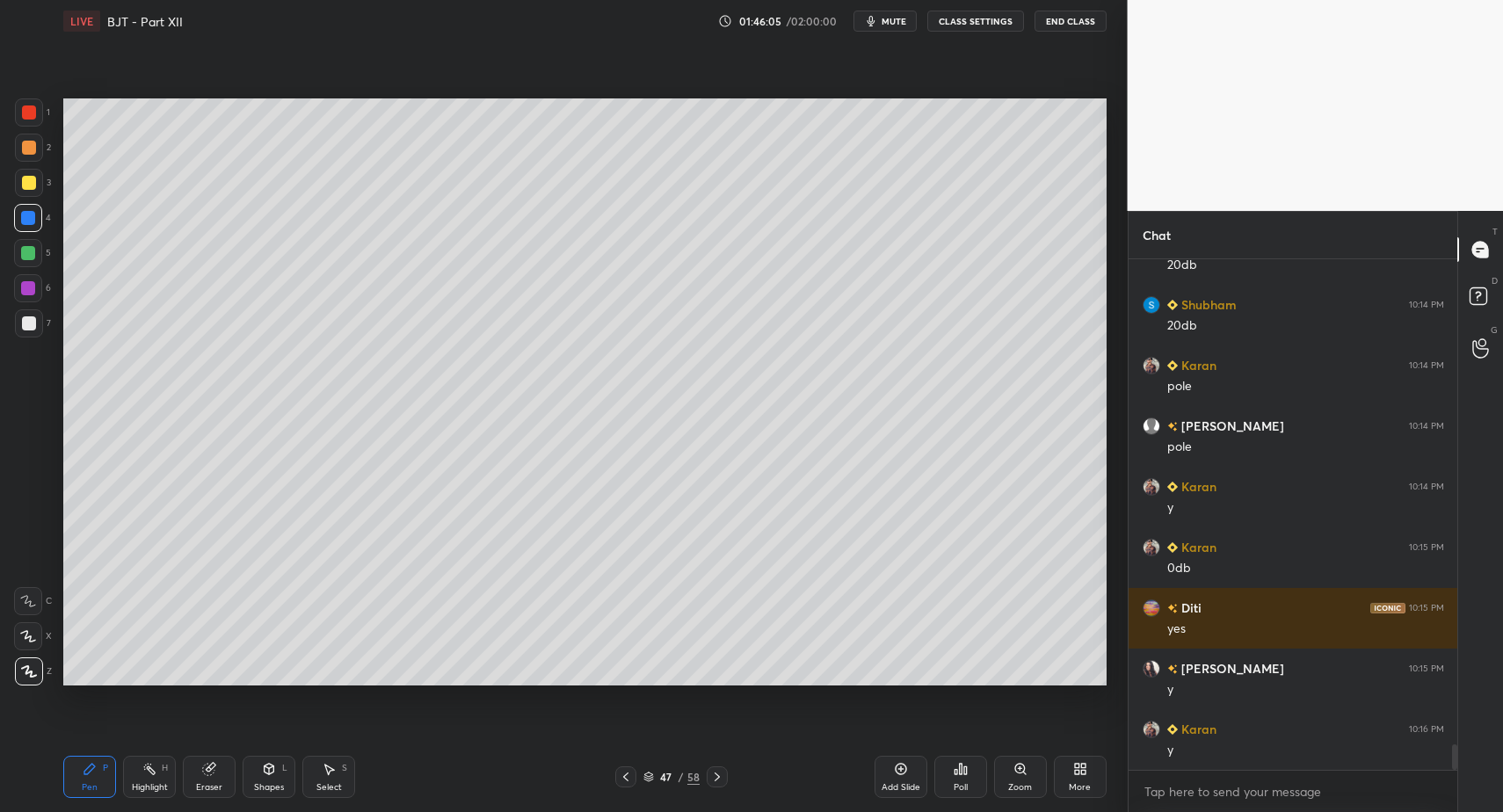
scroll to position [9698, 0]
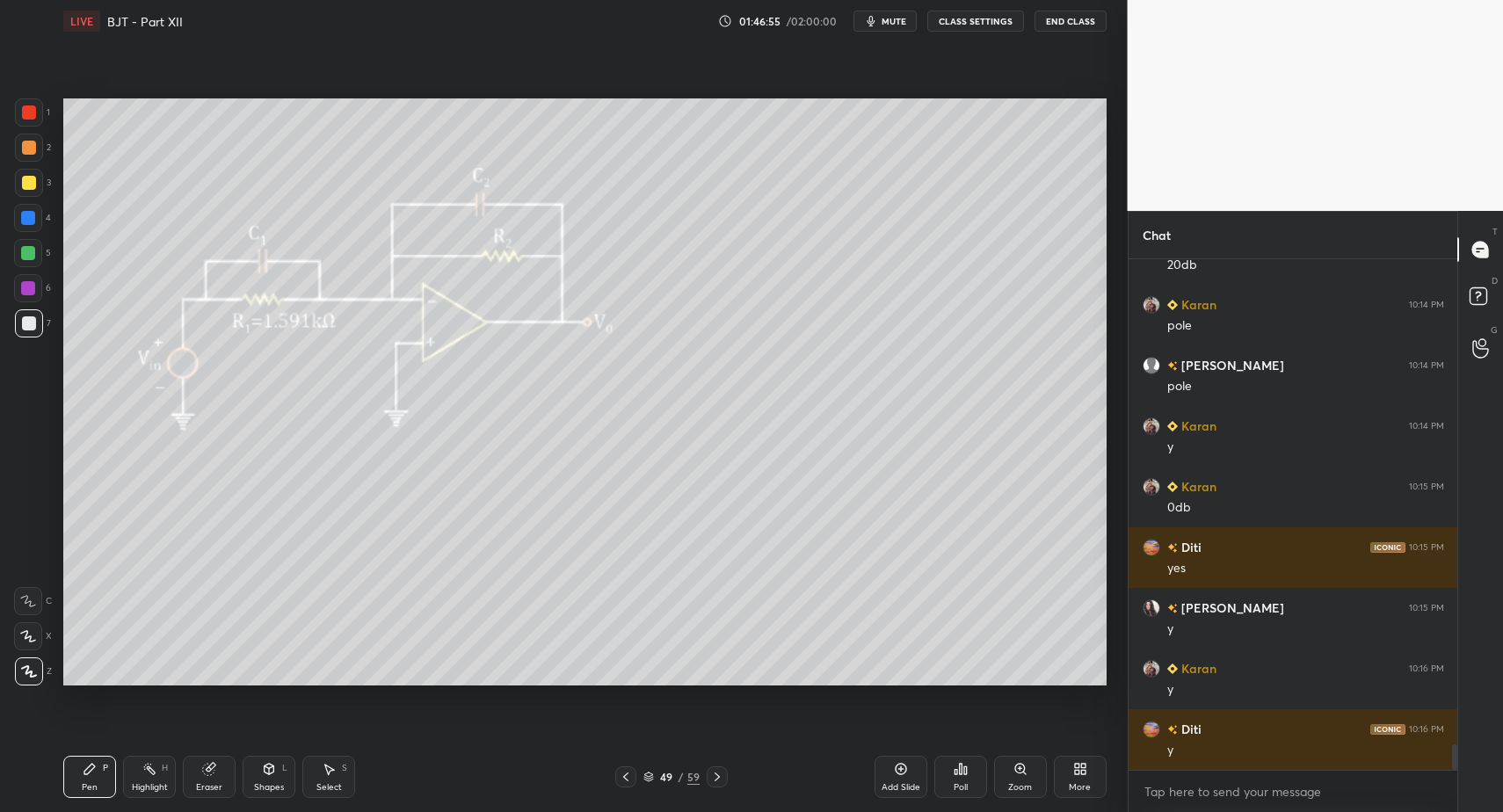
drag, startPoint x: 33, startPoint y: 129, endPoint x: 36, endPoint y: 117, distance: 12.4
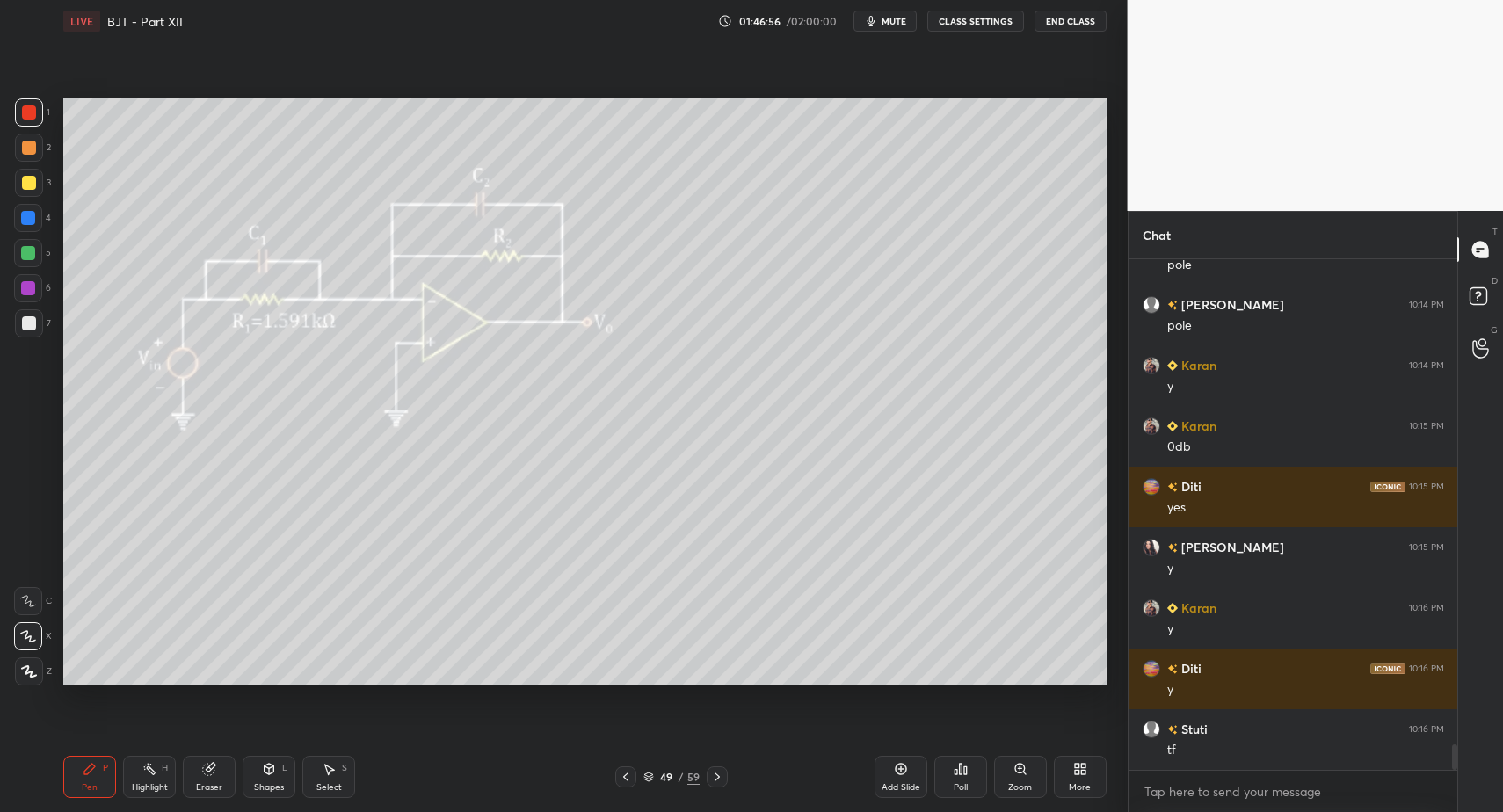
drag, startPoint x: 275, startPoint y: 774, endPoint x: 268, endPoint y: 750, distance: 25.0
drag, startPoint x: 78, startPoint y: 766, endPoint x: 98, endPoint y: 696, distance: 72.8
drag, startPoint x: 135, startPoint y: 773, endPoint x: 152, endPoint y: 728, distance: 48.1
drag, startPoint x: 70, startPoint y: 792, endPoint x: 70, endPoint y: 774, distance: 18.0
drag, startPoint x: 107, startPoint y: 776, endPoint x: 177, endPoint y: 691, distance: 110.1
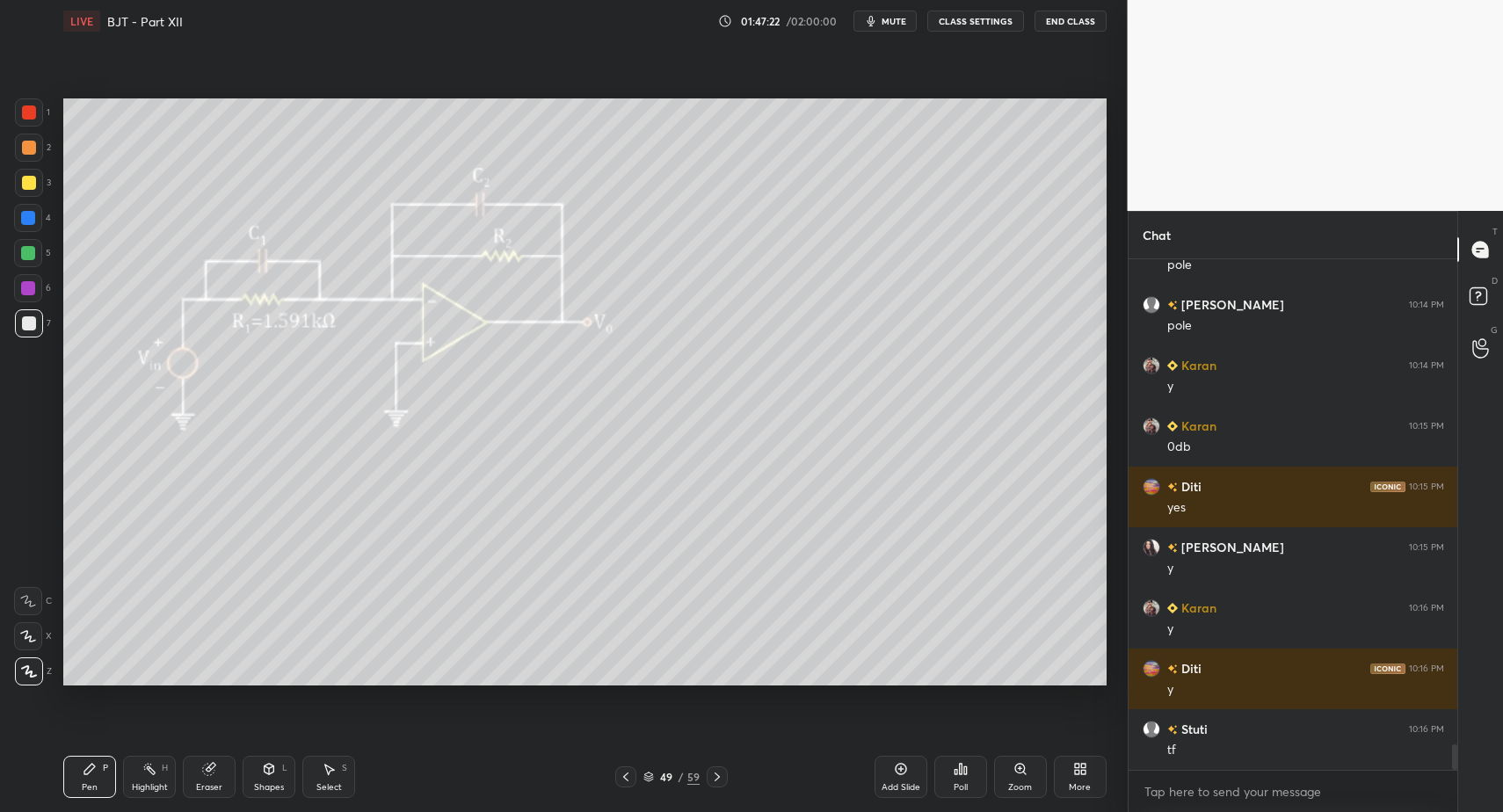
drag, startPoint x: 90, startPoint y: 795, endPoint x: 92, endPoint y: 787, distance: 8.2
drag, startPoint x: 291, startPoint y: 774, endPoint x: 294, endPoint y: 752, distance: 22.2
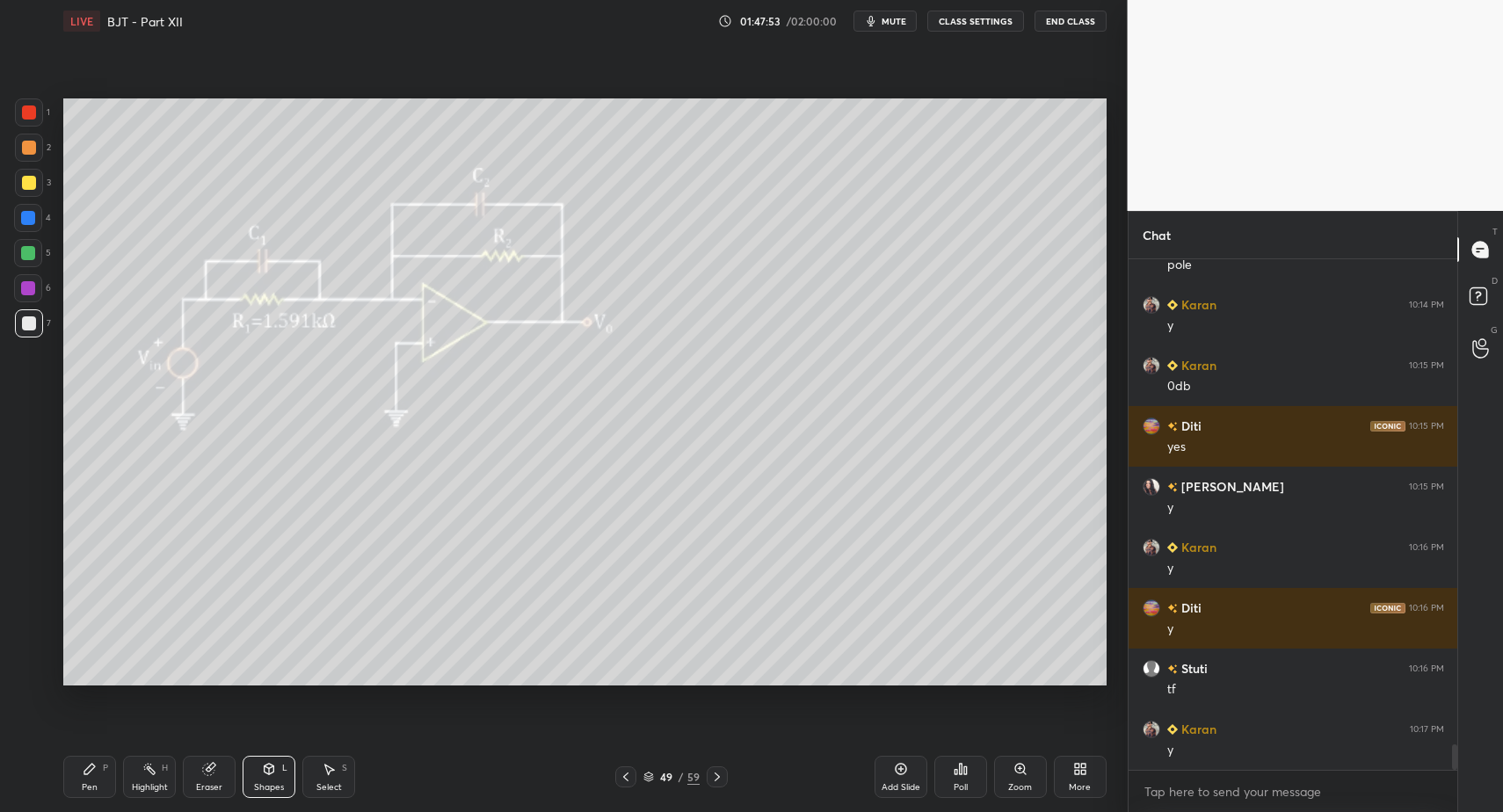
drag, startPoint x: 91, startPoint y: 785, endPoint x: 94, endPoint y: 776, distance: 9.5
drag, startPoint x: 30, startPoint y: 150, endPoint x: 30, endPoint y: 175, distance: 25.0
drag, startPoint x: 31, startPoint y: 184, endPoint x: 55, endPoint y: 168, distance: 28.8
drag, startPoint x: 281, startPoint y: 786, endPoint x: 277, endPoint y: 756, distance: 30.3
drag, startPoint x: 106, startPoint y: 778, endPoint x: 119, endPoint y: 741, distance: 39.2
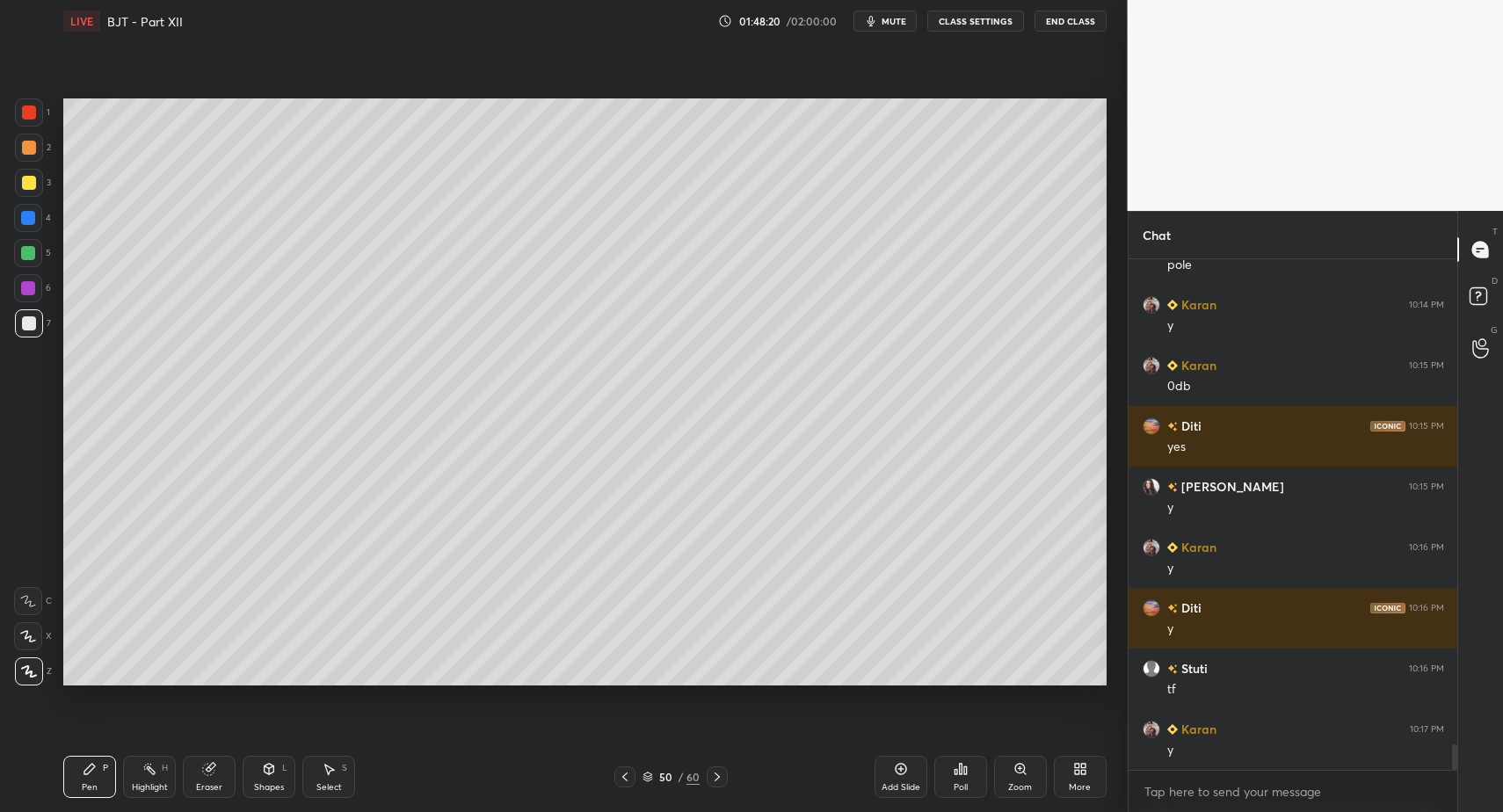
drag, startPoint x: 86, startPoint y: 772, endPoint x: 150, endPoint y: 693, distance: 101.7
drag, startPoint x: 99, startPoint y: 783, endPoint x: 150, endPoint y: 710, distance: 89.1
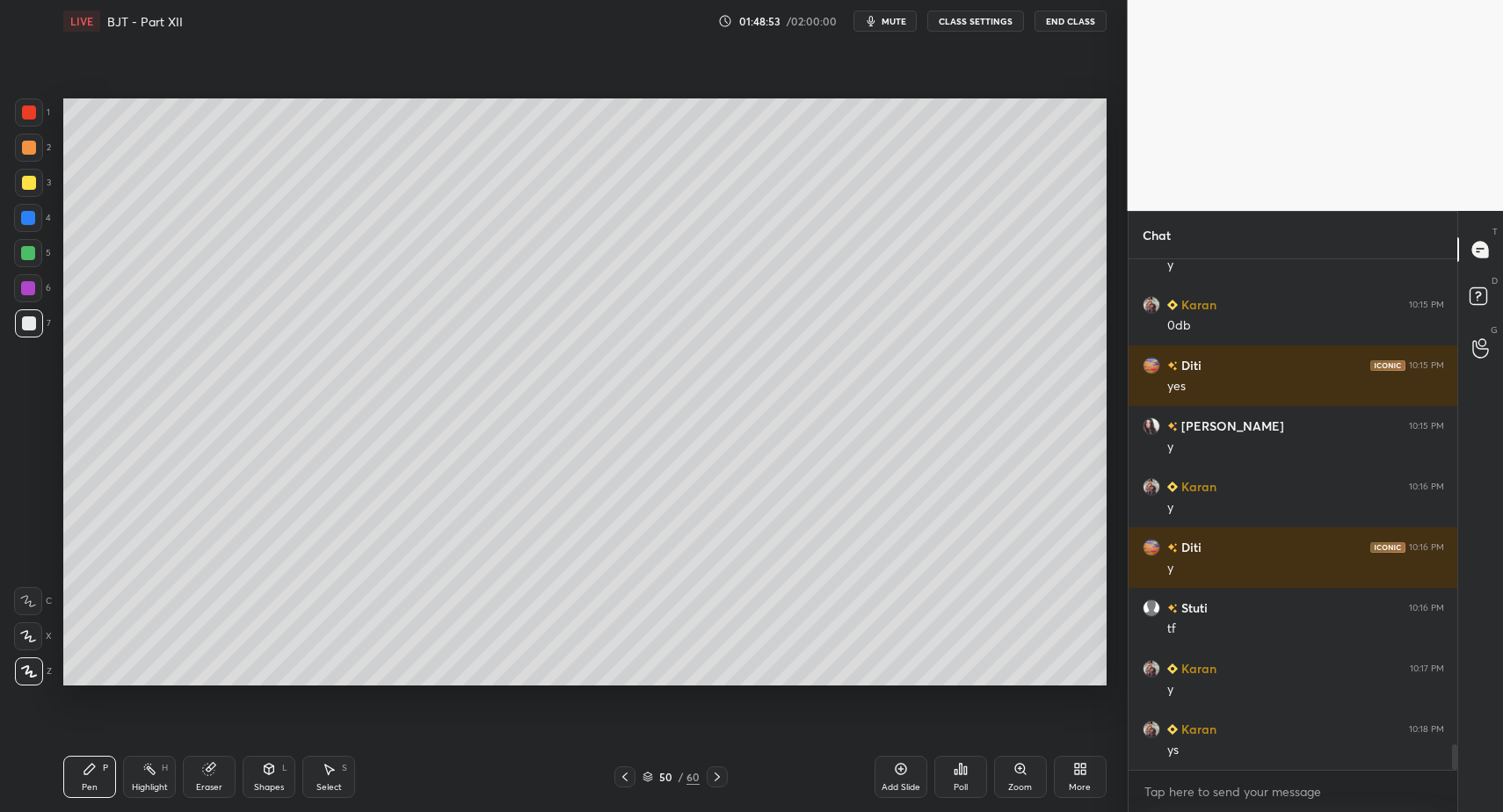
drag, startPoint x: 94, startPoint y: 768, endPoint x: 126, endPoint y: 737, distance: 44.6
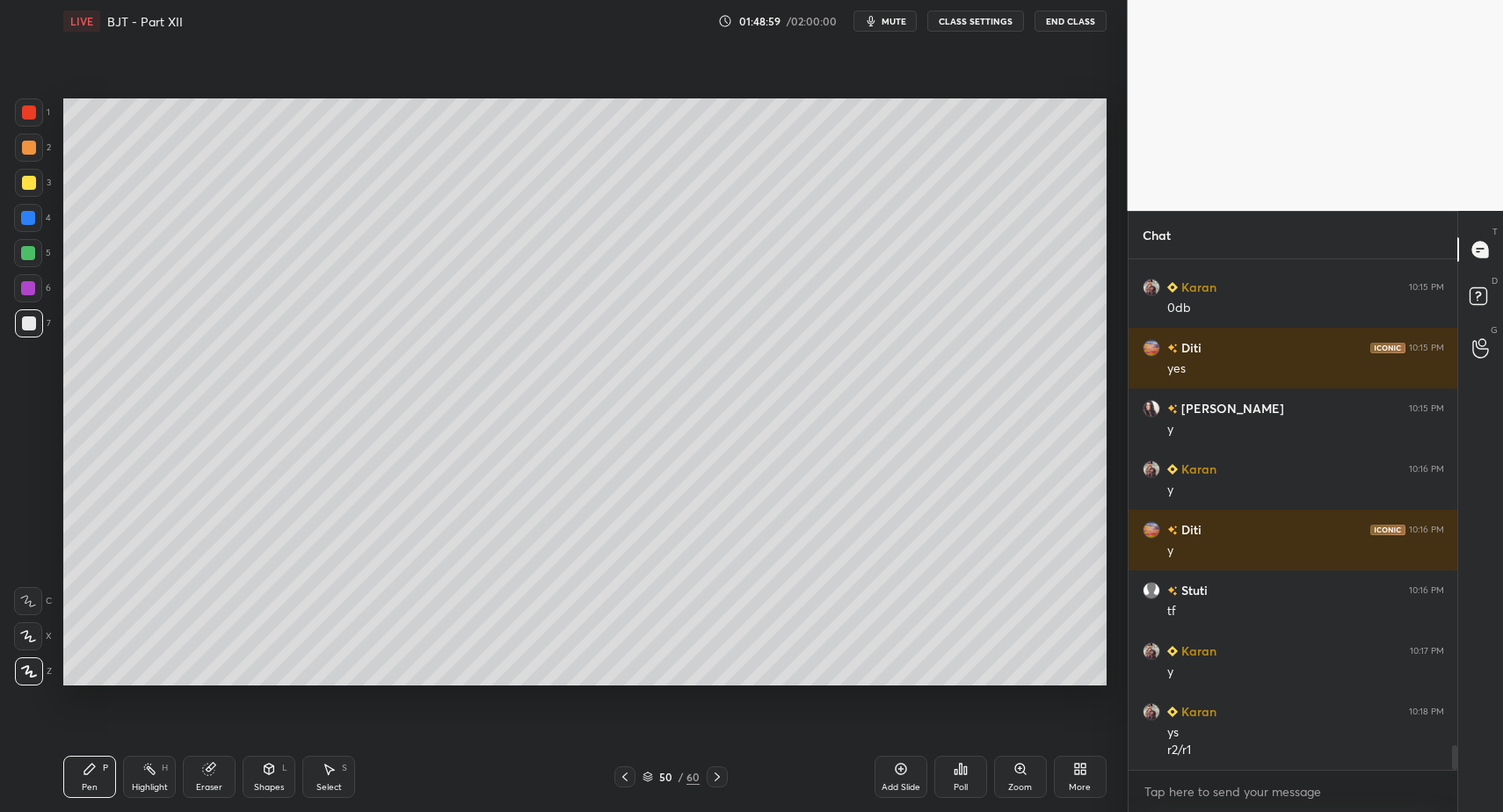
drag, startPoint x: 31, startPoint y: 168, endPoint x: 51, endPoint y: 211, distance: 47.4
drag, startPoint x: 100, startPoint y: 765, endPoint x: 129, endPoint y: 725, distance: 49.4
drag, startPoint x: 716, startPoint y: 778, endPoint x: 684, endPoint y: 778, distance: 32.0
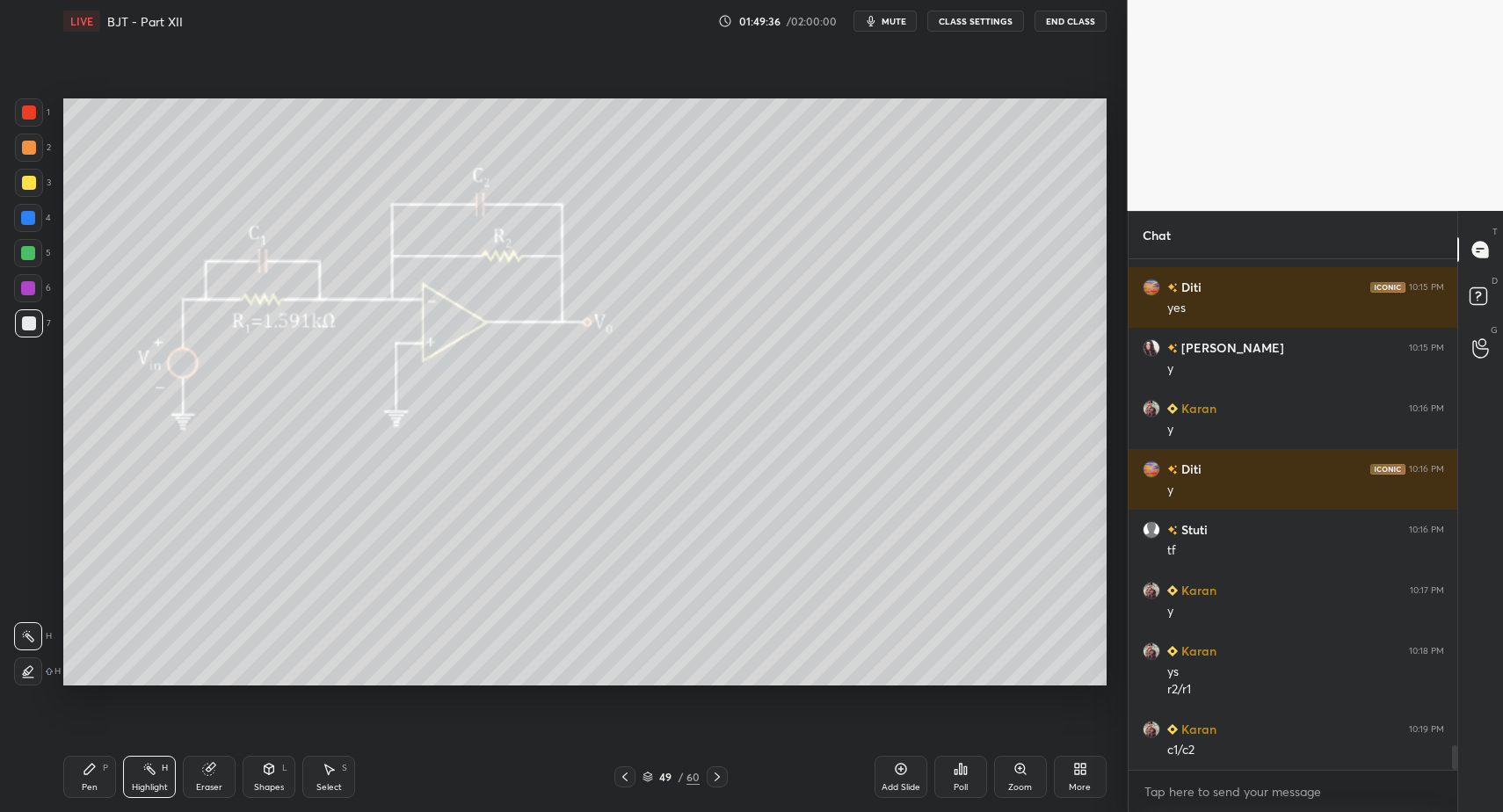
scroll to position [10019, 0]
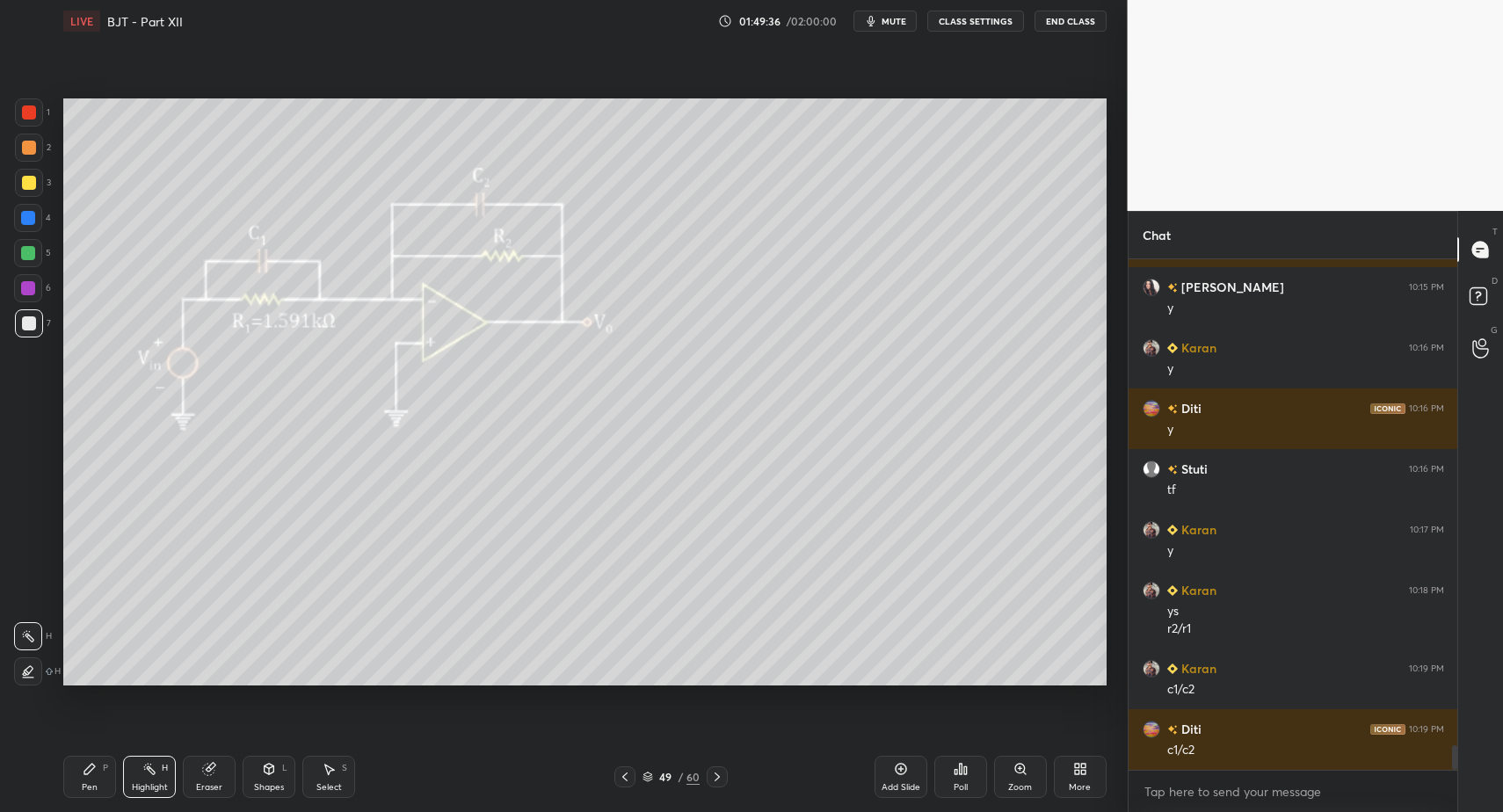
drag, startPoint x: 722, startPoint y: 772, endPoint x: 634, endPoint y: 756, distance: 89.4
drag, startPoint x: 148, startPoint y: 768, endPoint x: 259, endPoint y: 702, distance: 129.1
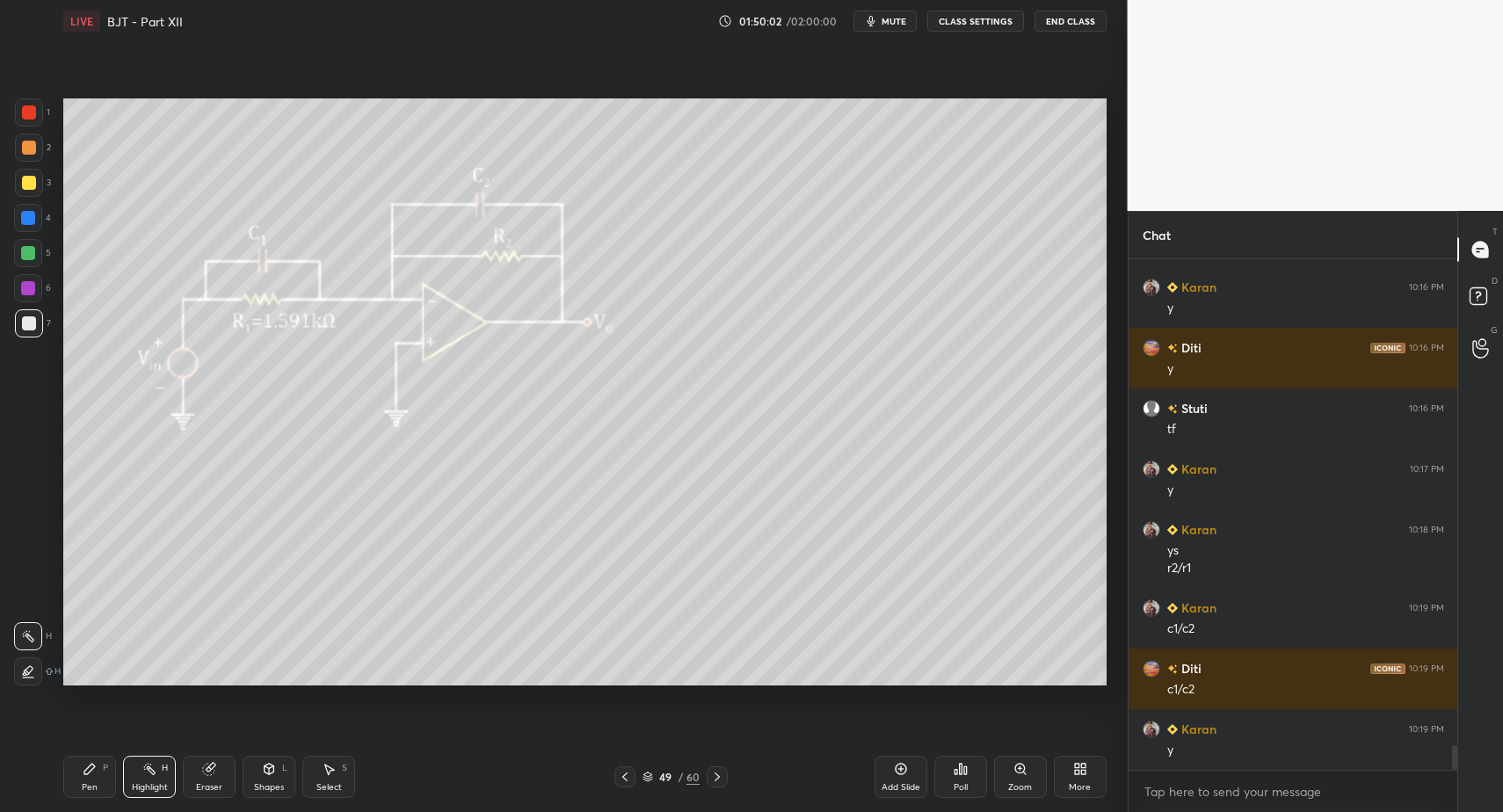
drag, startPoint x: 106, startPoint y: 774, endPoint x: 91, endPoint y: 782, distance: 17.0
drag, startPoint x: 717, startPoint y: 779, endPoint x: 706, endPoint y: 780, distance: 11.0
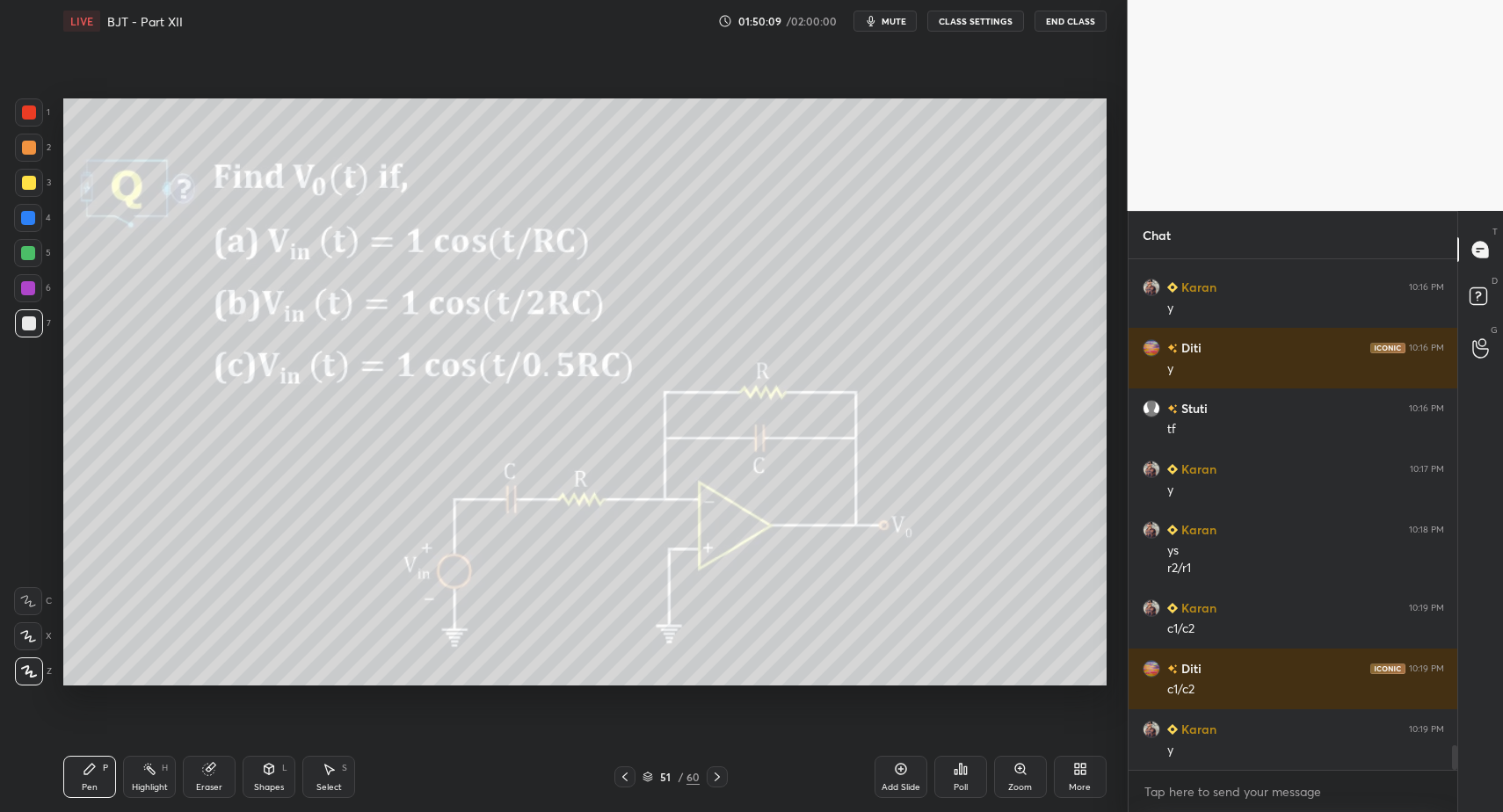
drag, startPoint x: 622, startPoint y: 780, endPoint x: 786, endPoint y: 781, distance: 164.0
drag, startPoint x: 118, startPoint y: 774, endPoint x: 101, endPoint y: 757, distance: 24.0
drag, startPoint x: 101, startPoint y: 757, endPoint x: 98, endPoint y: 743, distance: 14.3
drag, startPoint x: 38, startPoint y: 165, endPoint x: 51, endPoint y: 172, distance: 14.8
drag, startPoint x: 296, startPoint y: 795, endPoint x: 286, endPoint y: 763, distance: 33.5
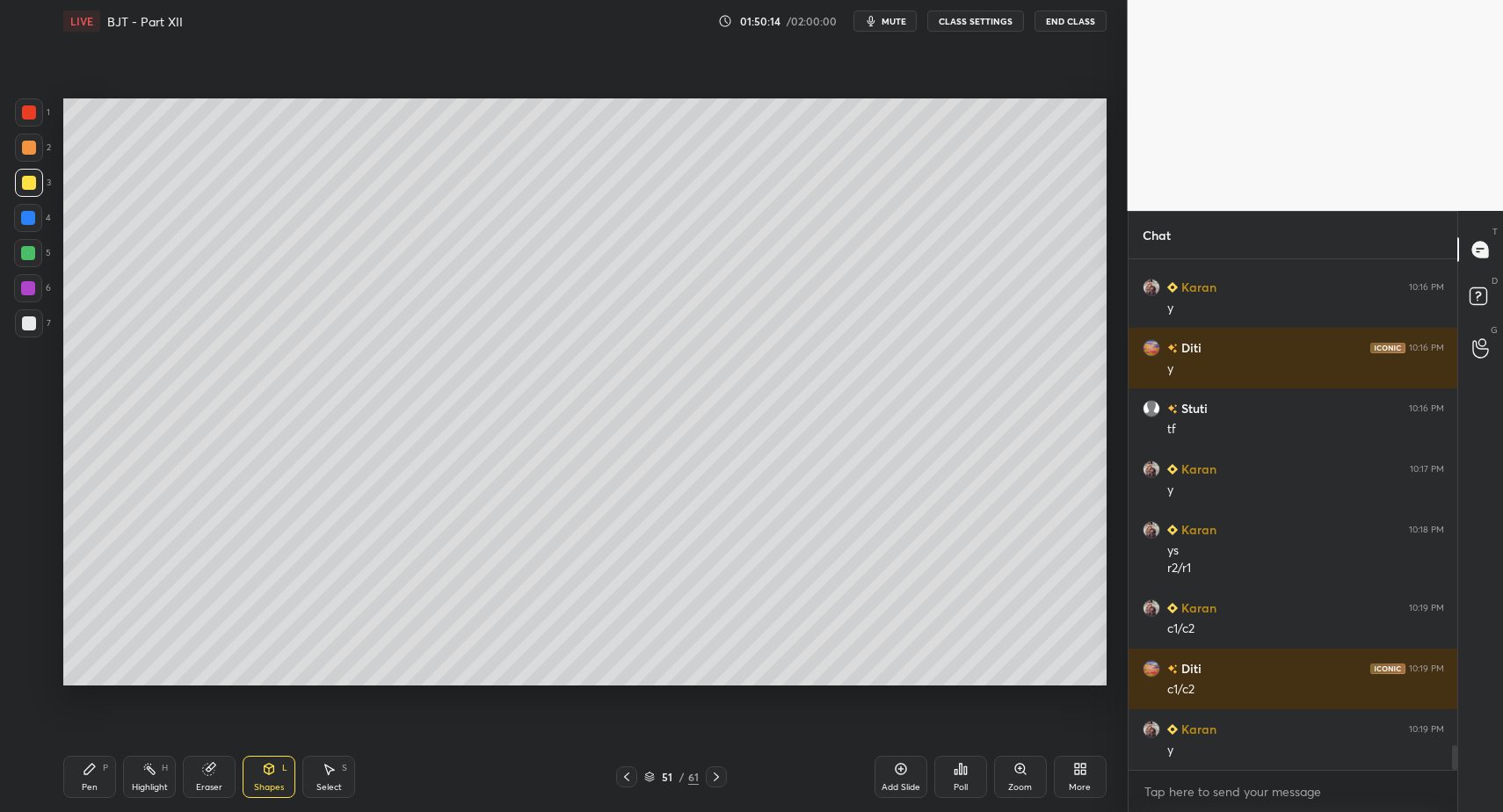
drag, startPoint x: 38, startPoint y: 339, endPoint x: 57, endPoint y: 492, distance: 154.2
drag, startPoint x: 721, startPoint y: 772, endPoint x: 645, endPoint y: 760, distance: 76.9
drag, startPoint x: 66, startPoint y: 771, endPoint x: 85, endPoint y: 758, distance: 23.0
drag, startPoint x: 97, startPoint y: 768, endPoint x: 117, endPoint y: 765, distance: 20.2
drag, startPoint x: 76, startPoint y: 776, endPoint x: 119, endPoint y: 719, distance: 71.4
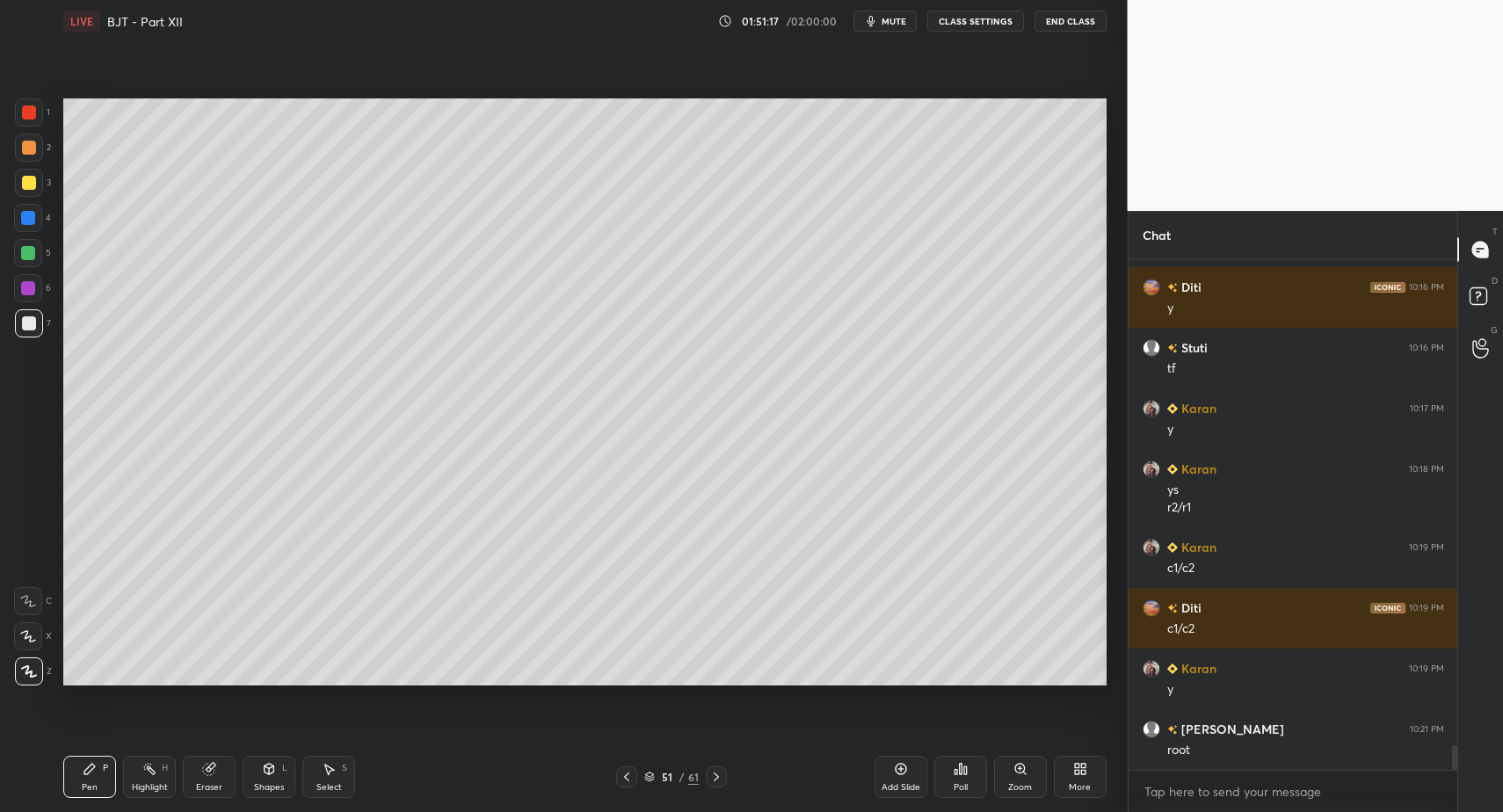
scroll to position [10201, 0]
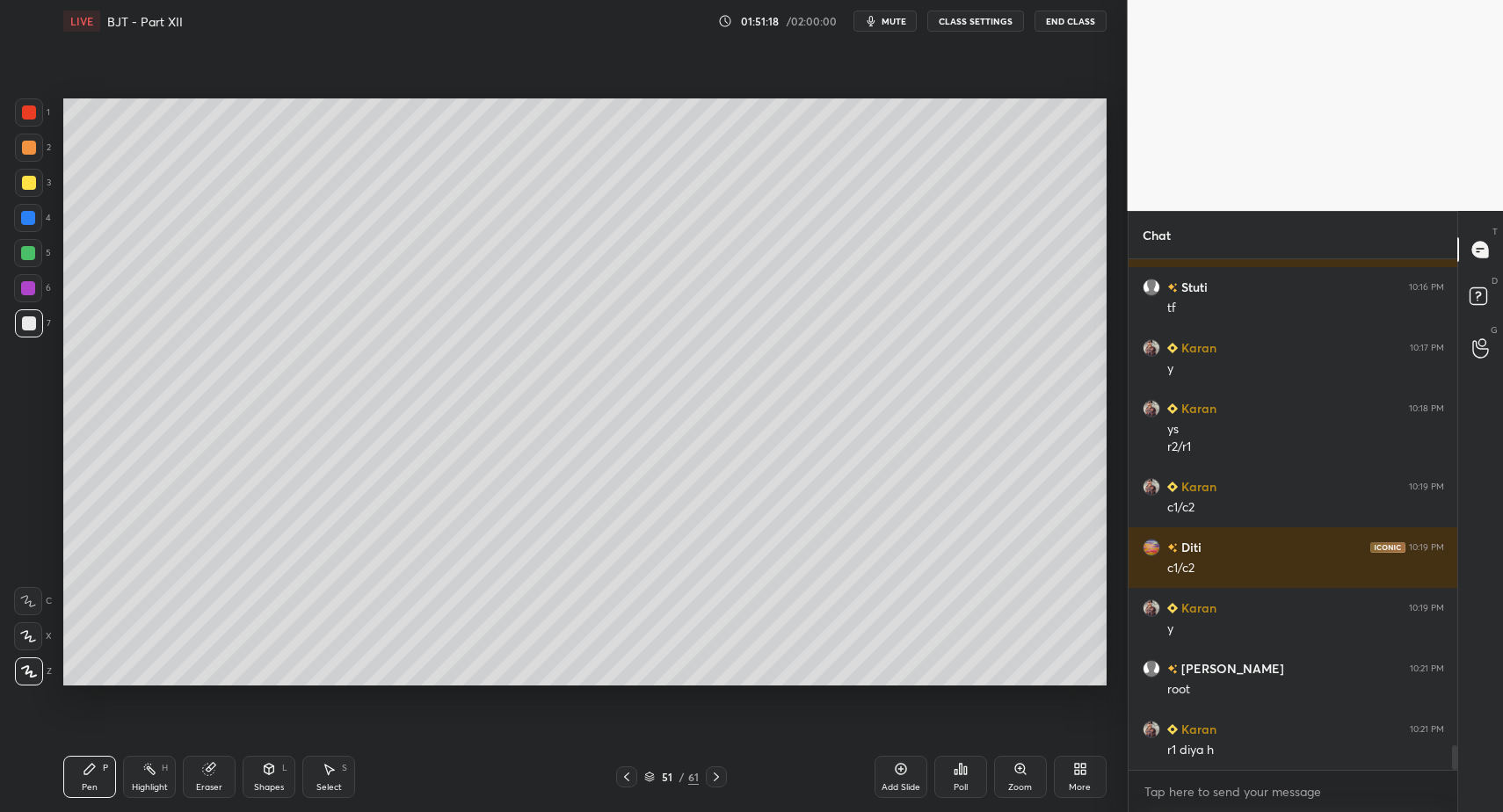
drag, startPoint x: 335, startPoint y: 783, endPoint x: 294, endPoint y: 704, distance: 89.0
drag, startPoint x: 171, startPoint y: 399, endPoint x: 228, endPoint y: 444, distance: 72.6
drag, startPoint x: 201, startPoint y: 423, endPoint x: 184, endPoint y: 427, distance: 17.5
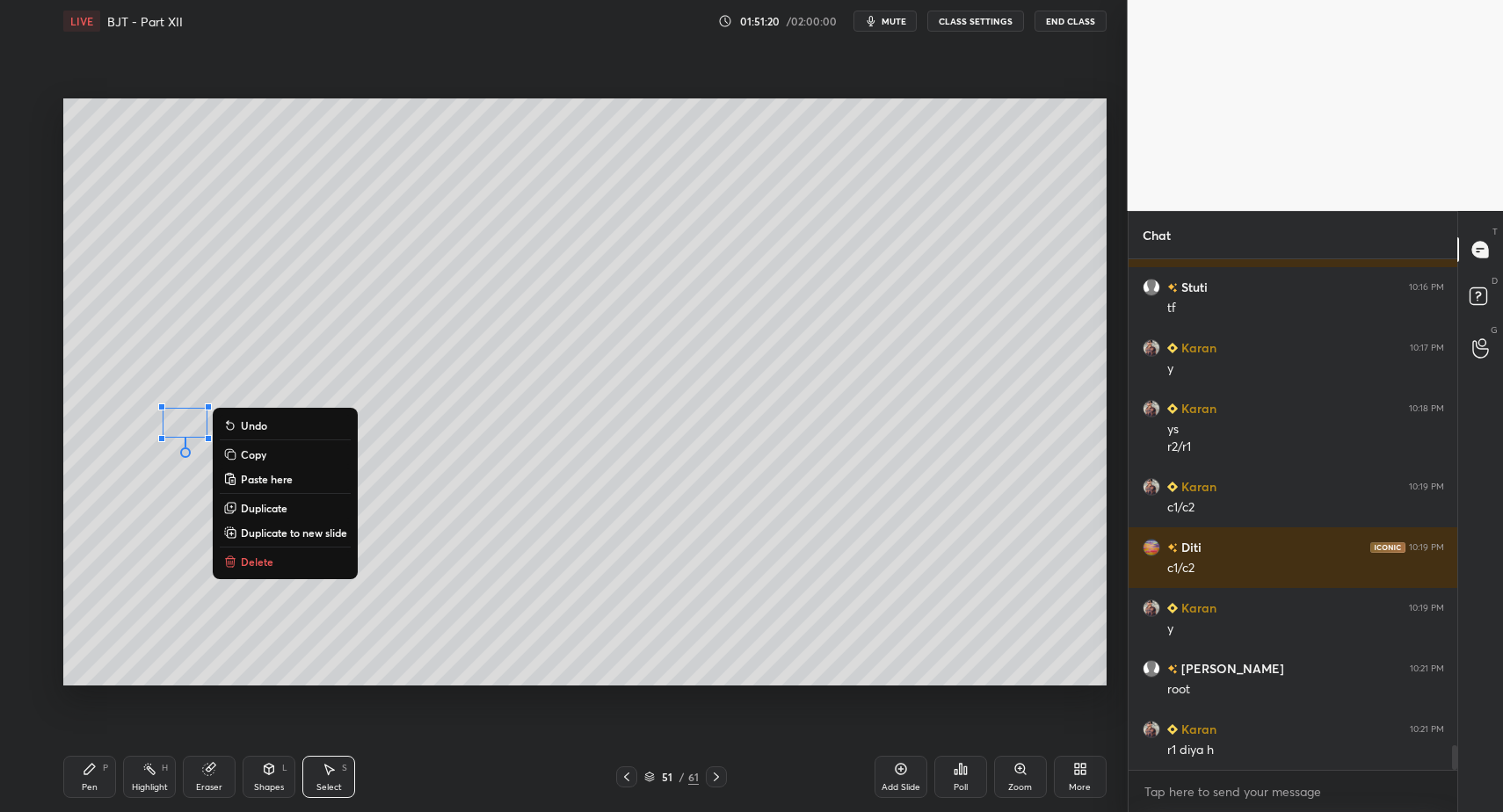
drag, startPoint x: 79, startPoint y: 781, endPoint x: 138, endPoint y: 783, distance: 59.0
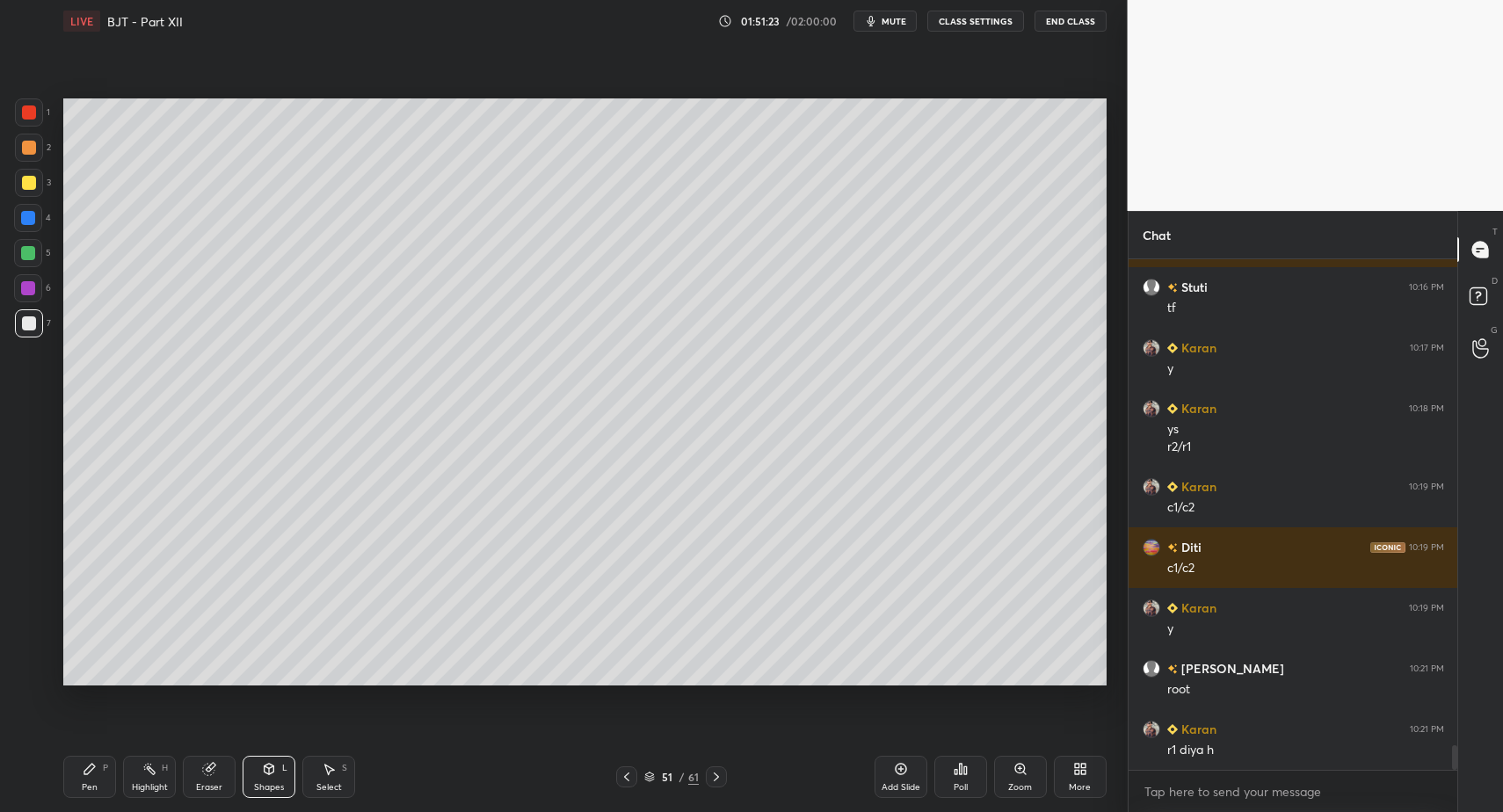
drag, startPoint x: 89, startPoint y: 796, endPoint x: 150, endPoint y: 757, distance: 72.4
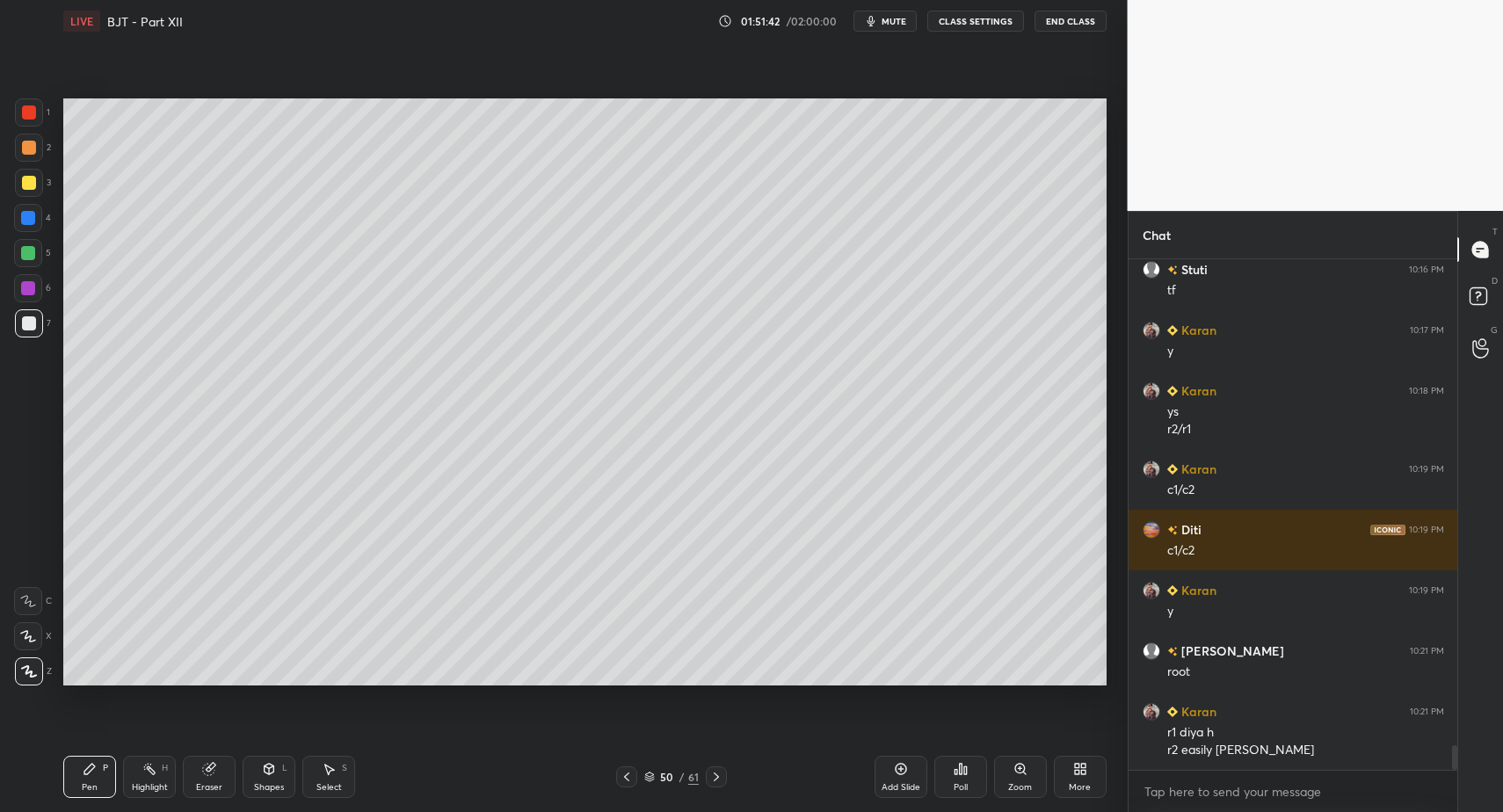
drag, startPoint x: 283, startPoint y: 783, endPoint x: 284, endPoint y: 753, distance: 30.0
drag, startPoint x: 715, startPoint y: 776, endPoint x: 638, endPoint y: 762, distance: 78.3
drag, startPoint x: 113, startPoint y: 790, endPoint x: 89, endPoint y: 783, distance: 25.0
drag, startPoint x: 88, startPoint y: 781, endPoint x: 194, endPoint y: 696, distance: 135.9
drag, startPoint x: 87, startPoint y: 772, endPoint x: 158, endPoint y: 730, distance: 82.5
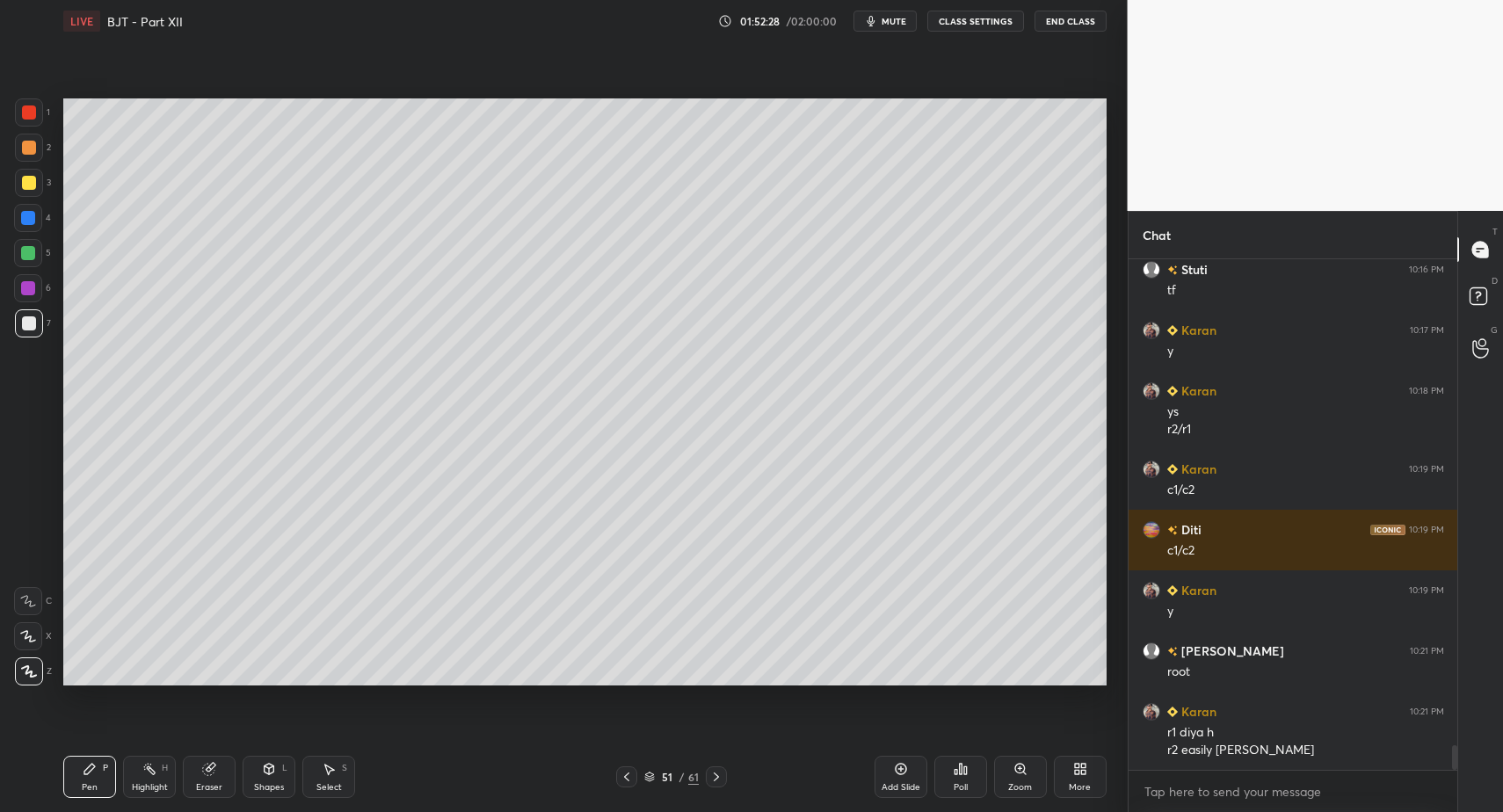
drag, startPoint x: 94, startPoint y: 759, endPoint x: 190, endPoint y: 716, distance: 105.2
drag, startPoint x: 40, startPoint y: 112, endPoint x: 56, endPoint y: 132, distance: 25.6
drag, startPoint x: 73, startPoint y: 773, endPoint x: 76, endPoint y: 759, distance: 14.3
drag, startPoint x: 11, startPoint y: 318, endPoint x: 26, endPoint y: 312, distance: 16.2
drag, startPoint x: 162, startPoint y: 757, endPoint x: 167, endPoint y: 766, distance: 10.3
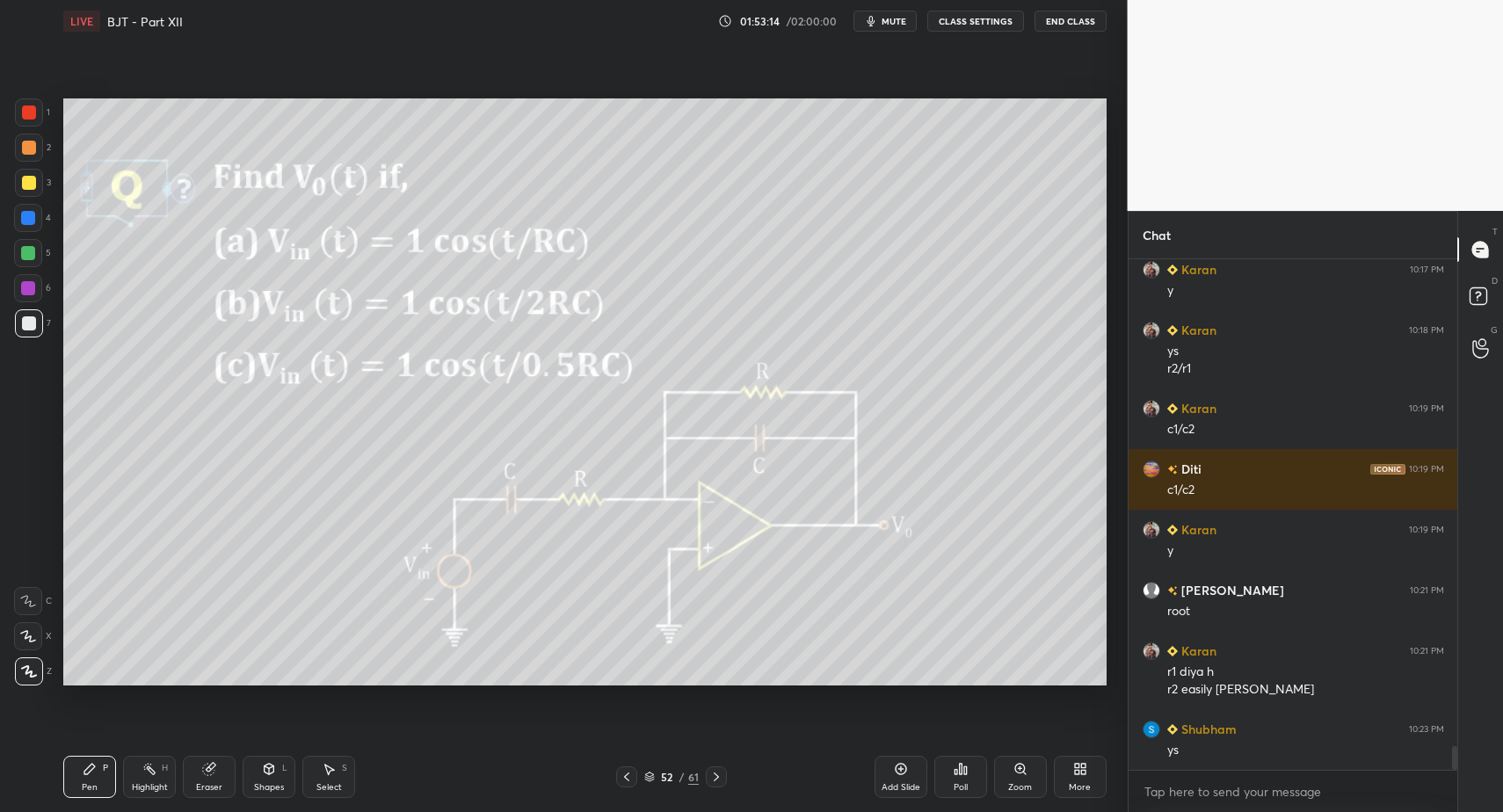
scroll to position [10340, 0]
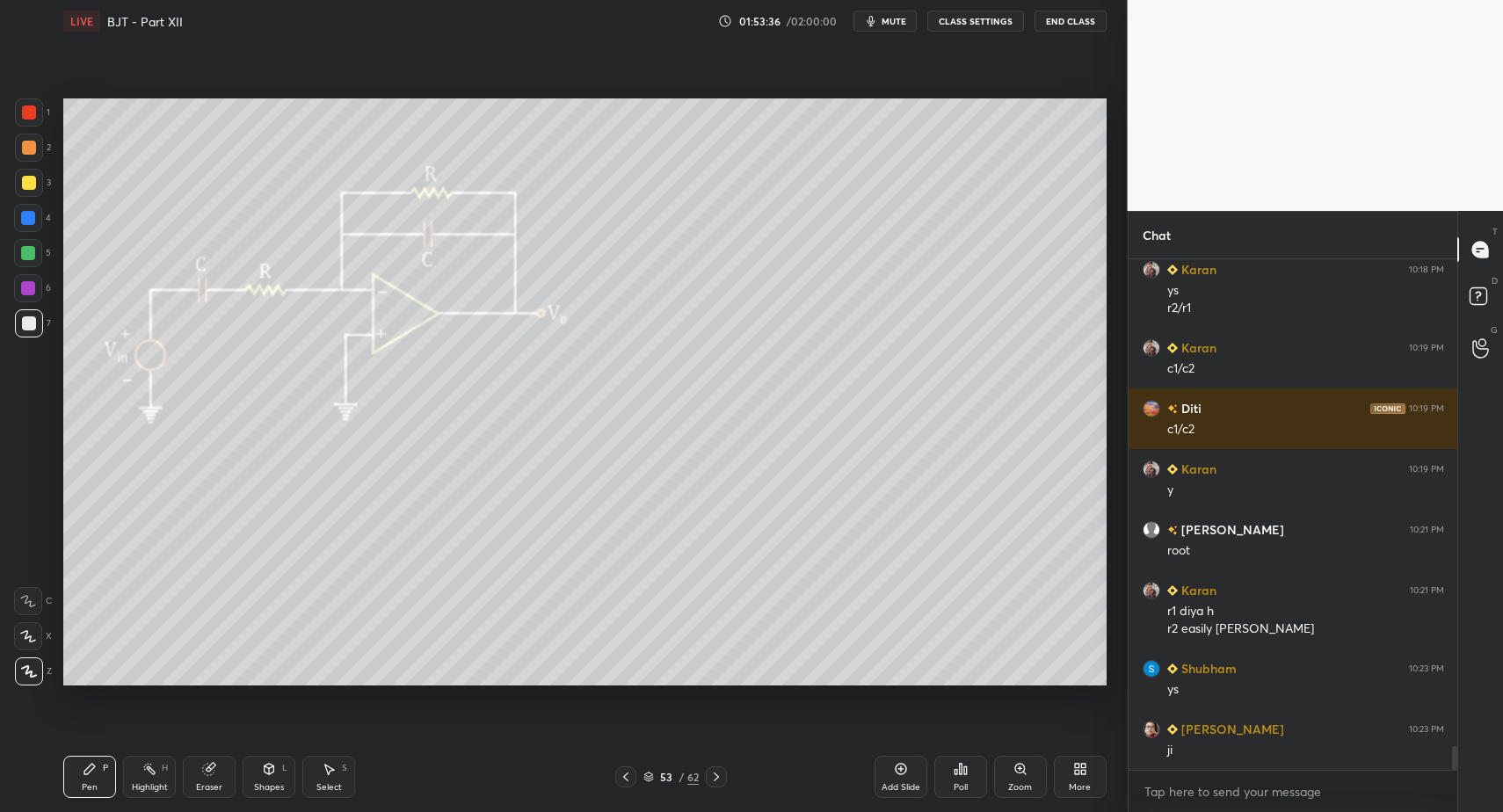
drag, startPoint x: 273, startPoint y: 776, endPoint x: 270, endPoint y: 751, distance: 25.2
drag, startPoint x: 30, startPoint y: 286, endPoint x: 40, endPoint y: 292, distance: 11.7
drag, startPoint x: 40, startPoint y: 292, endPoint x: 58, endPoint y: 283, distance: 20.1
drag, startPoint x: 77, startPoint y: 784, endPoint x: 217, endPoint y: 702, distance: 162.2
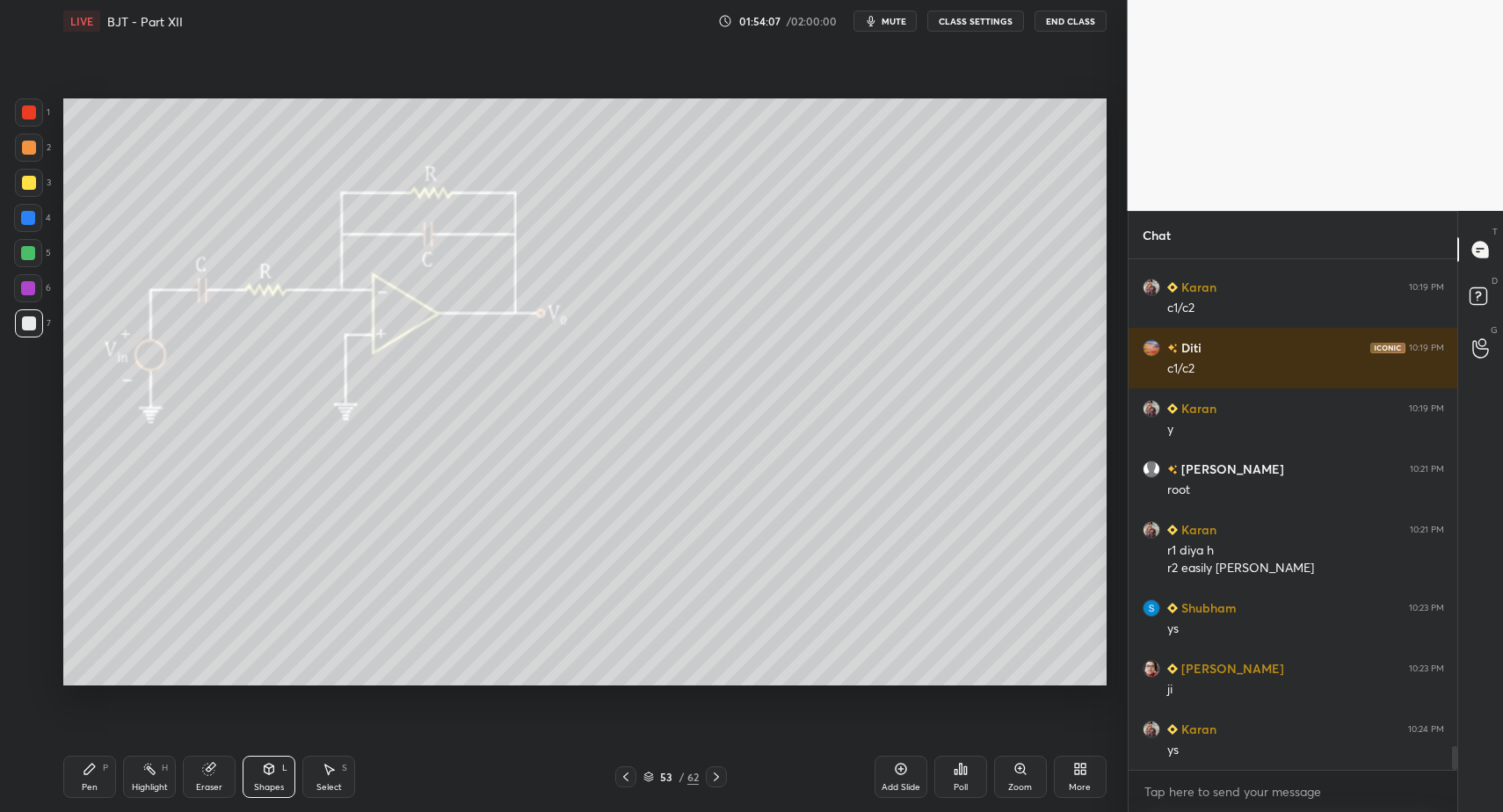
drag, startPoint x: 72, startPoint y: 788, endPoint x: 245, endPoint y: 693, distance: 197.4
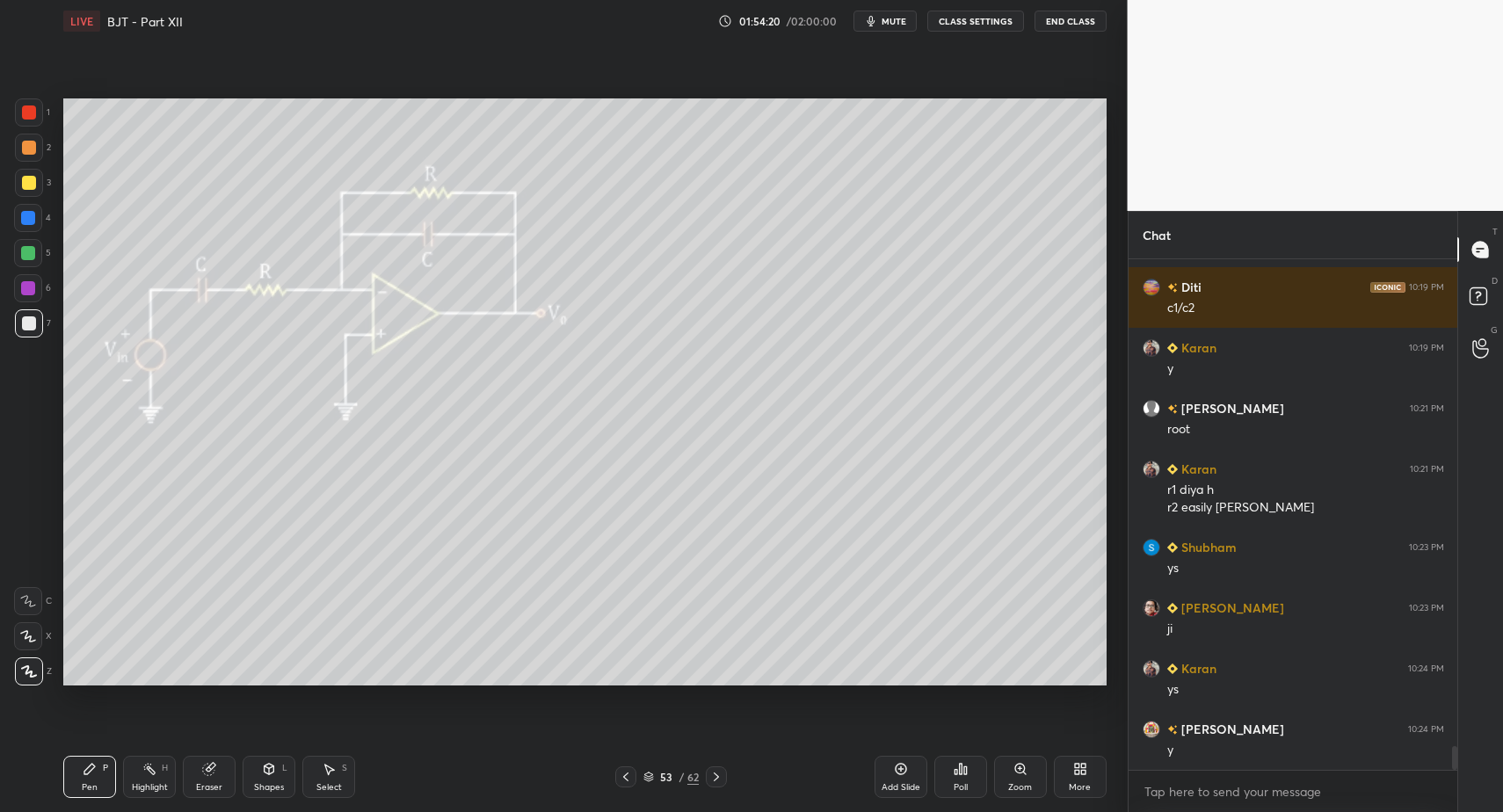
scroll to position [10522, 0]
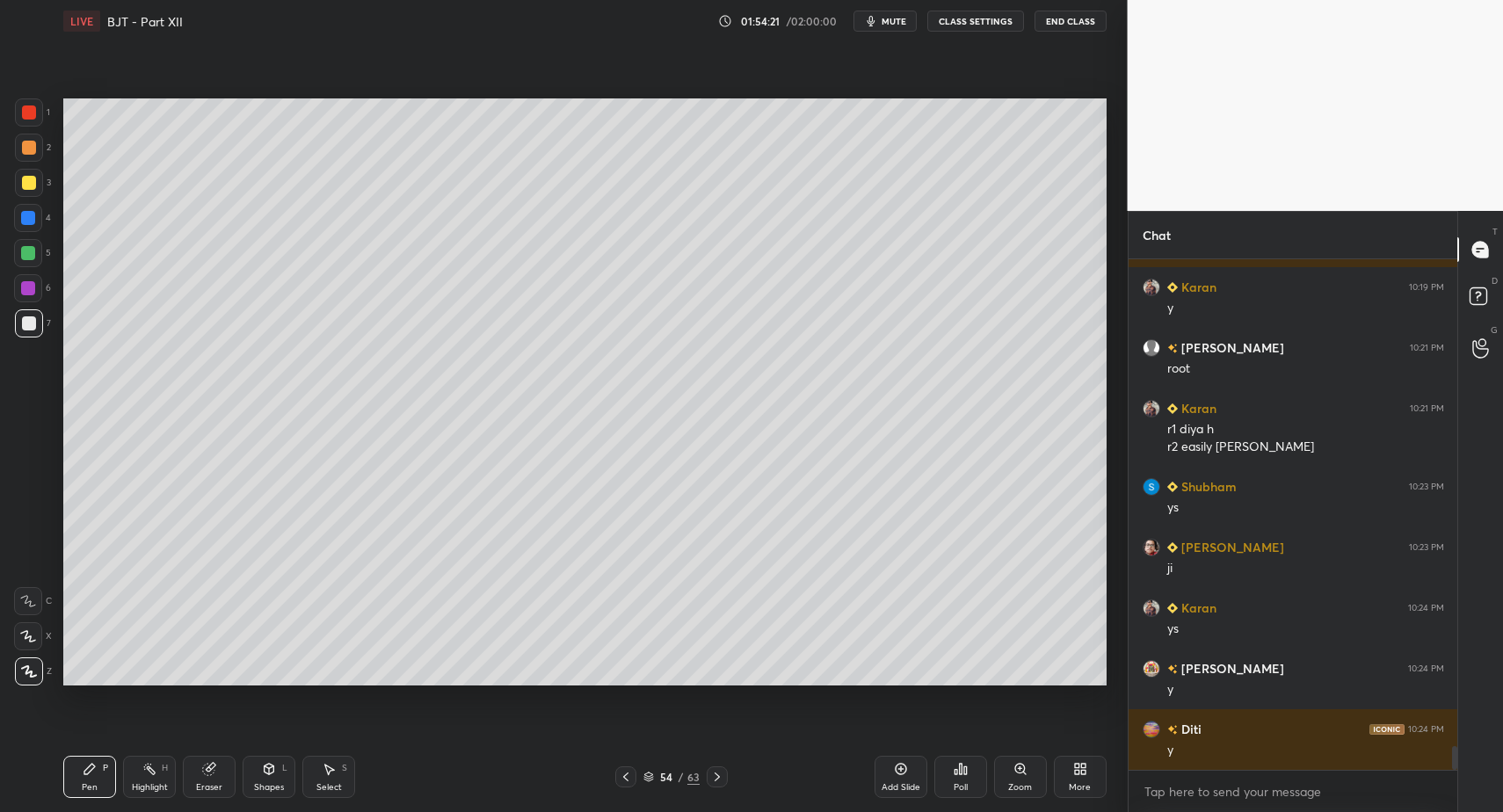
drag, startPoint x: 69, startPoint y: 783, endPoint x: 66, endPoint y: 770, distance: 13.3
drag, startPoint x: 715, startPoint y: 778, endPoint x: 696, endPoint y: 718, distance: 62.9
drag, startPoint x: 265, startPoint y: 773, endPoint x: 261, endPoint y: 750, distance: 23.3
drag, startPoint x: 621, startPoint y: 774, endPoint x: 635, endPoint y: 774, distance: 14.0
drag, startPoint x: 85, startPoint y: 767, endPoint x: 88, endPoint y: 750, distance: 17.3
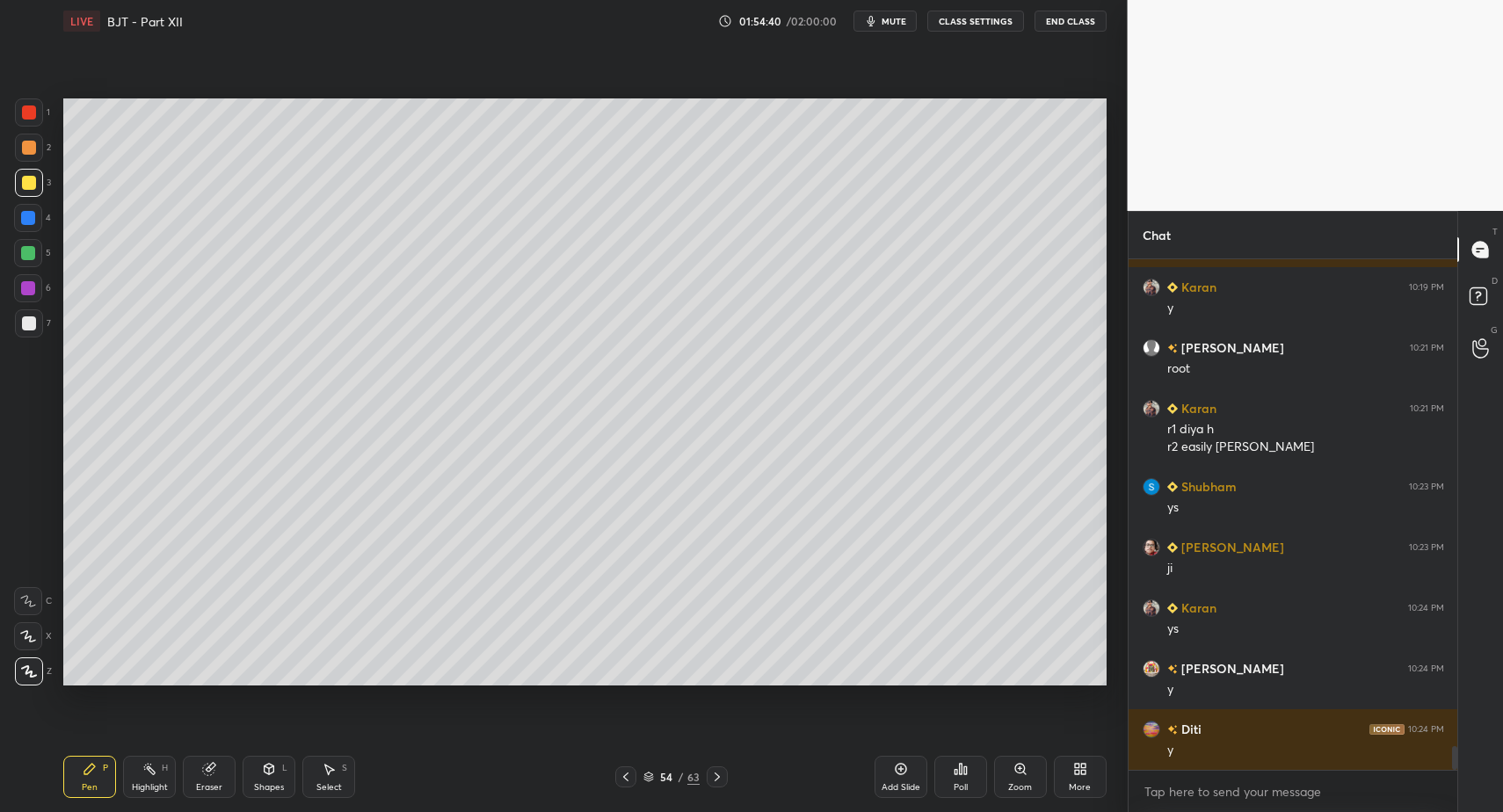
drag, startPoint x: 277, startPoint y: 769, endPoint x: 274, endPoint y: 760, distance: 9.5
drag, startPoint x: 90, startPoint y: 781, endPoint x: 88, endPoint y: 700, distance: 81.0
drag, startPoint x: 283, startPoint y: 785, endPoint x: 280, endPoint y: 751, distance: 34.1
drag, startPoint x: 278, startPoint y: 772, endPoint x: 270, endPoint y: 763, distance: 12.0
drag, startPoint x: 107, startPoint y: 771, endPoint x: 93, endPoint y: 774, distance: 14.3
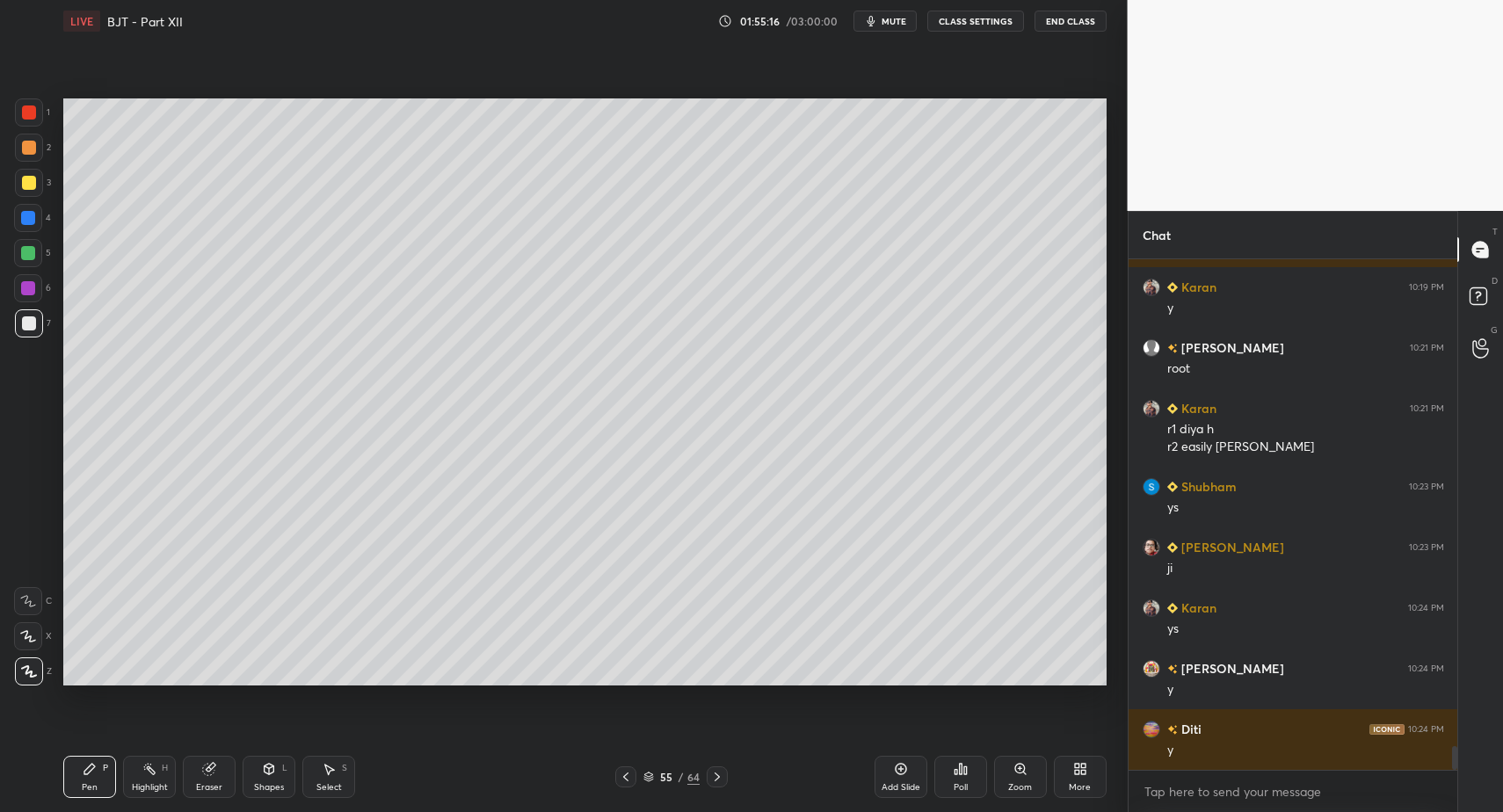
drag, startPoint x: 45, startPoint y: 192, endPoint x: 40, endPoint y: 183, distance: 10.3
drag, startPoint x: 22, startPoint y: 322, endPoint x: 61, endPoint y: 316, distance: 39.5
drag, startPoint x: 271, startPoint y: 795, endPoint x: 269, endPoint y: 748, distance: 47.0
drag, startPoint x: 33, startPoint y: 256, endPoint x: 47, endPoint y: 257, distance: 14.0
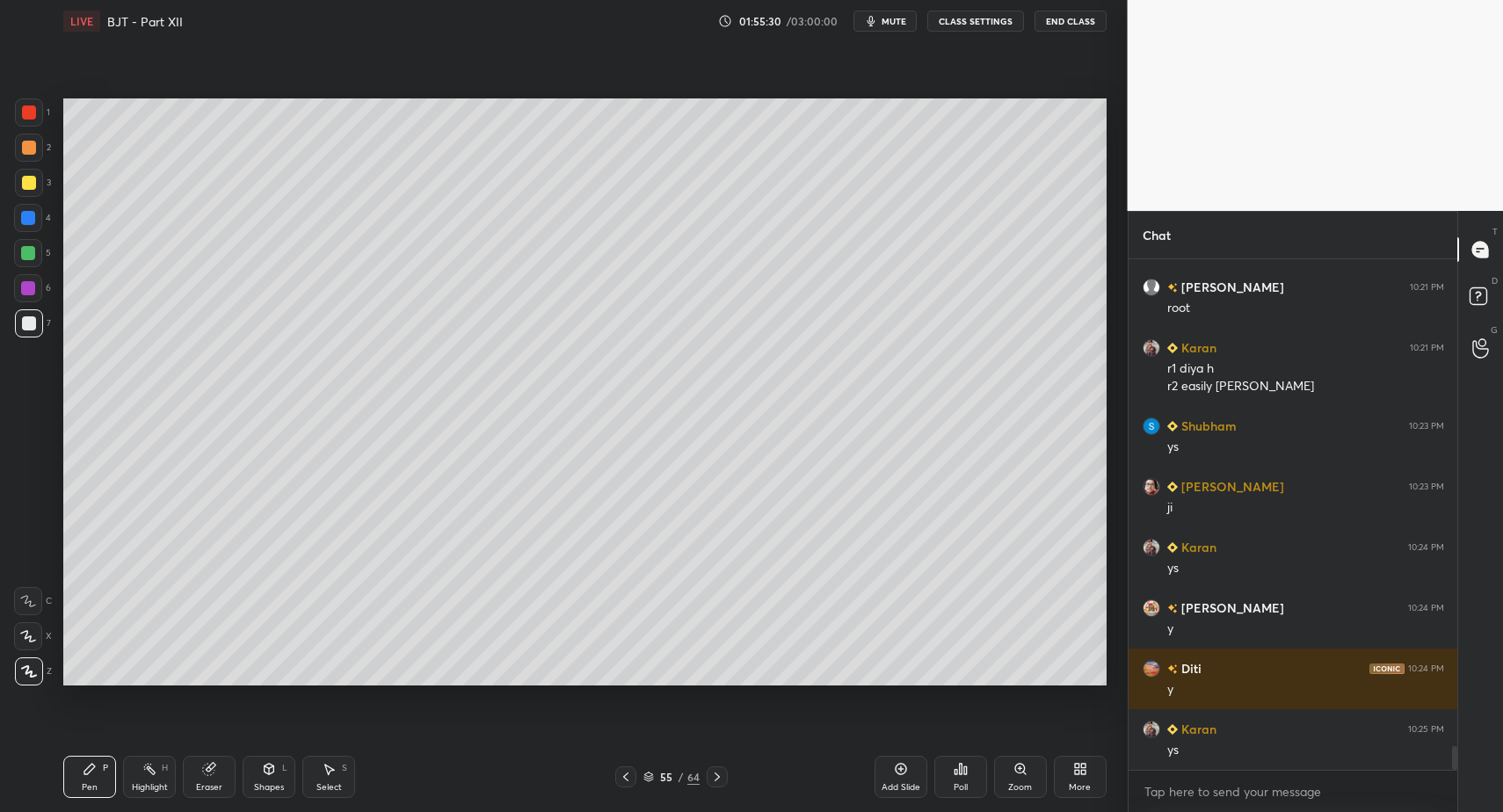
drag, startPoint x: 629, startPoint y: 772, endPoint x: 612, endPoint y: 777, distance: 17.7
drag, startPoint x: 152, startPoint y: 764, endPoint x: 188, endPoint y: 696, distance: 76.9
drag, startPoint x: 79, startPoint y: 783, endPoint x: 161, endPoint y: 727, distance: 99.3
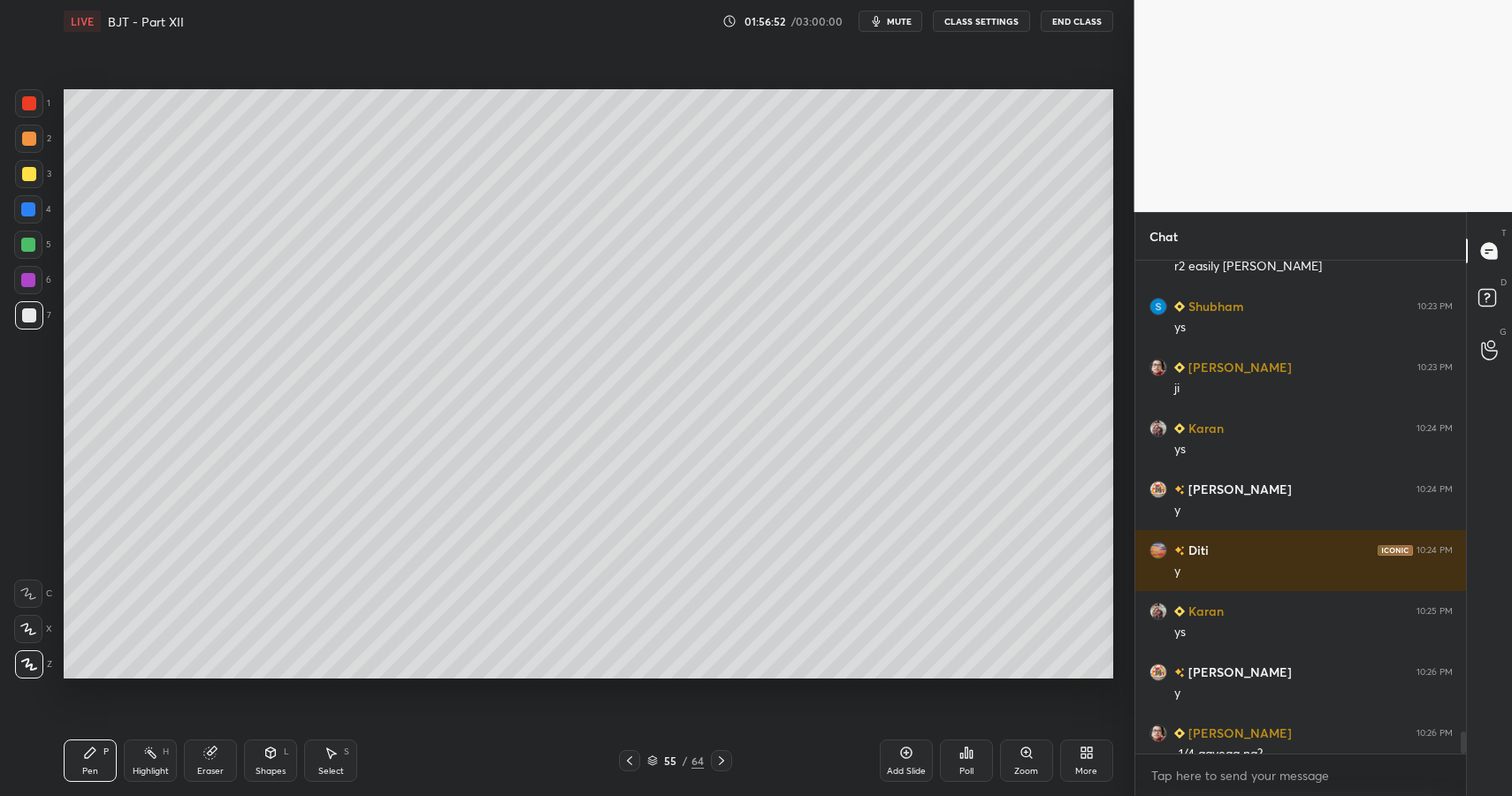
scroll to position [10846, 0]
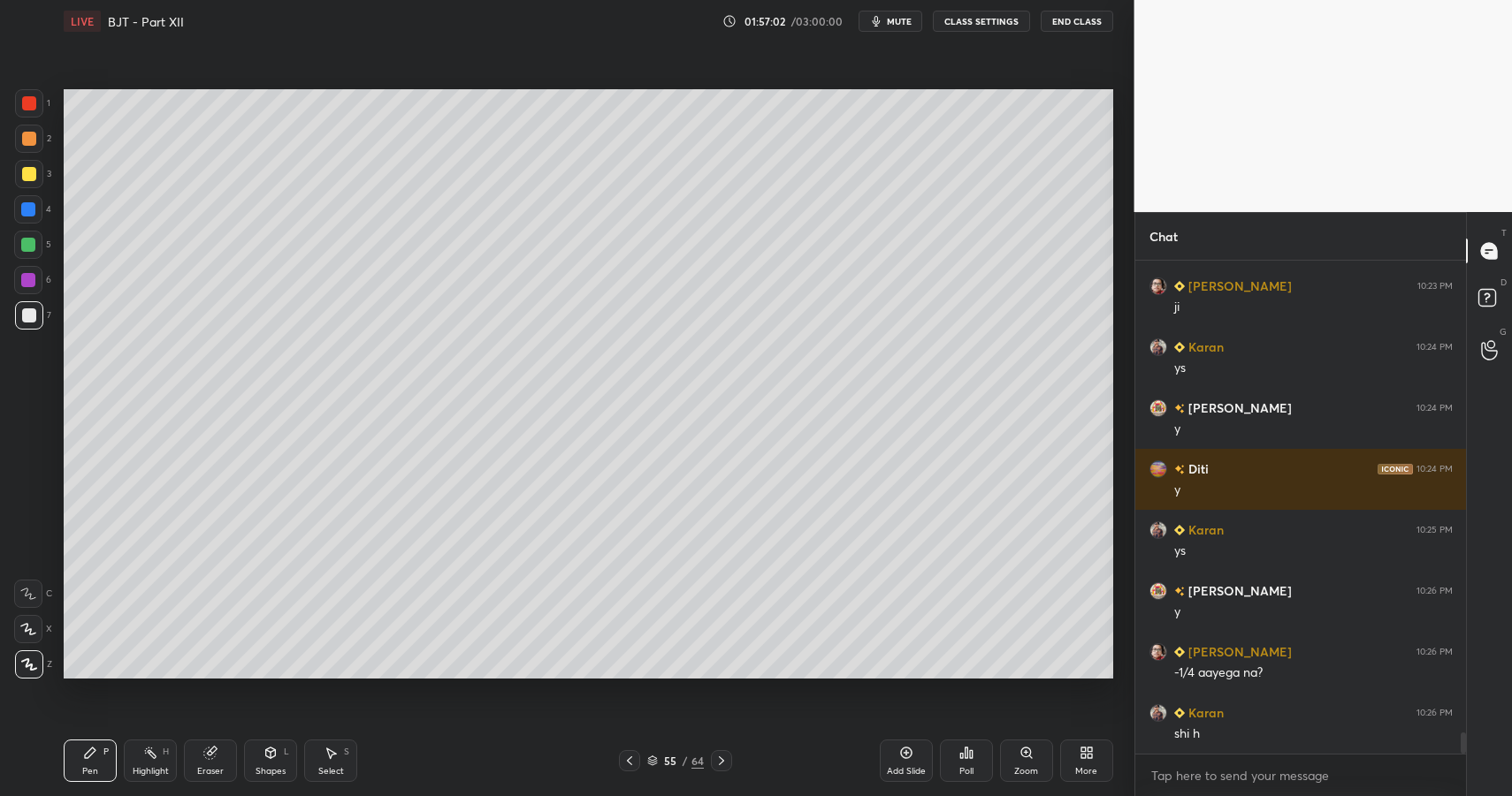
drag, startPoint x: 322, startPoint y: 763, endPoint x: 342, endPoint y: 759, distance: 20.4
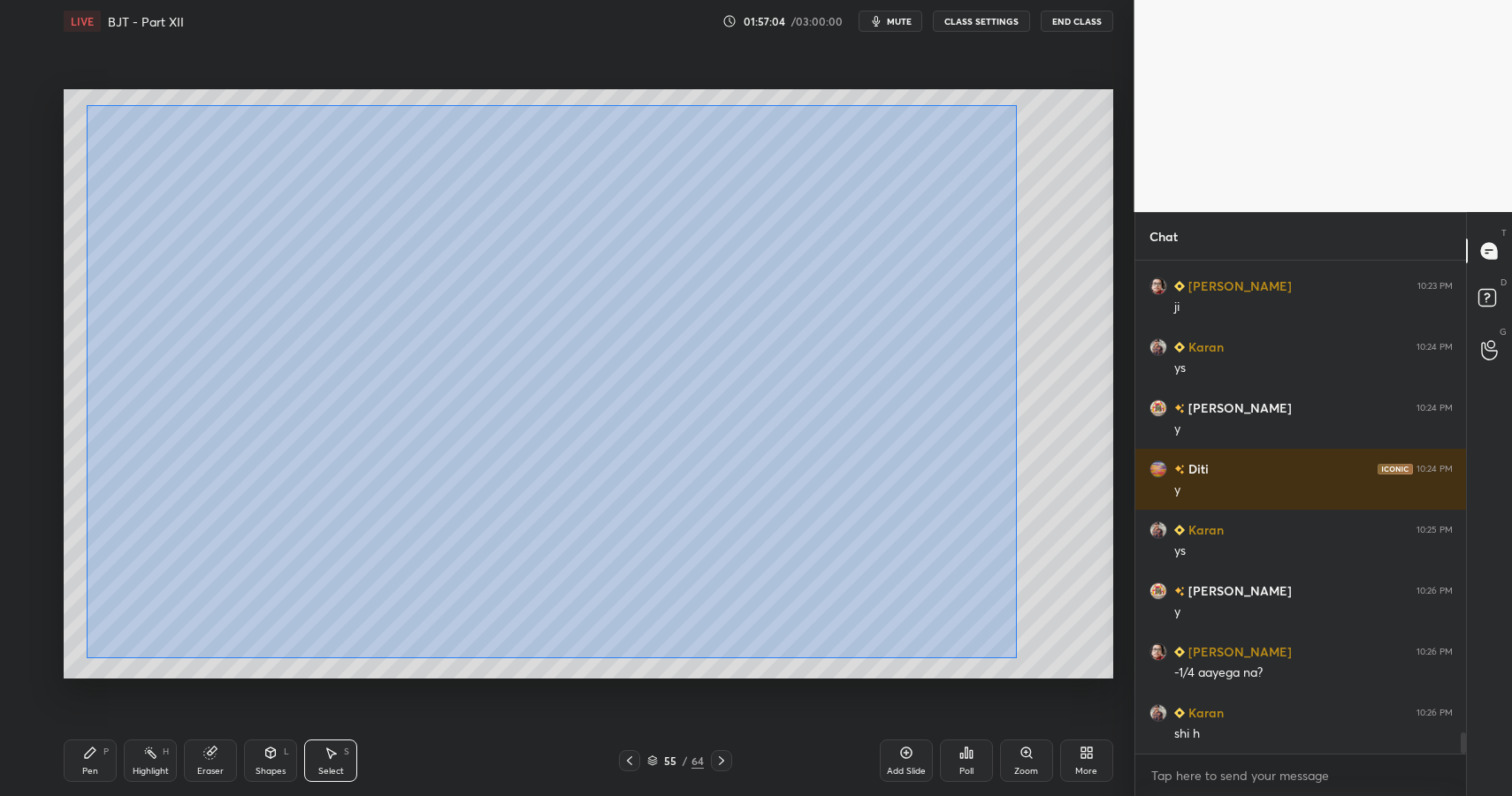
drag, startPoint x: 87, startPoint y: 104, endPoint x: 1008, endPoint y: 760, distance: 1130.7
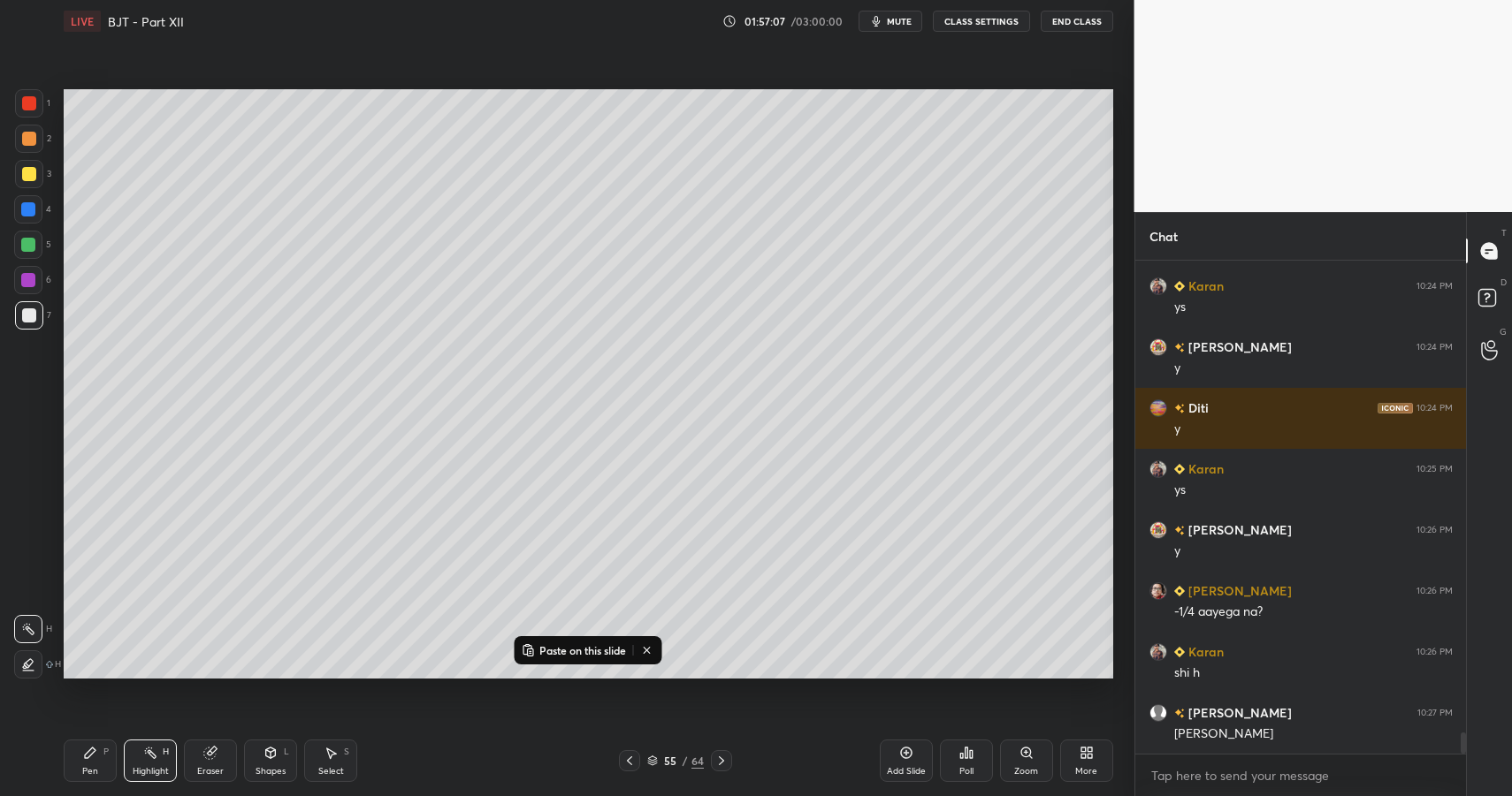
scroll to position [10969, 0]
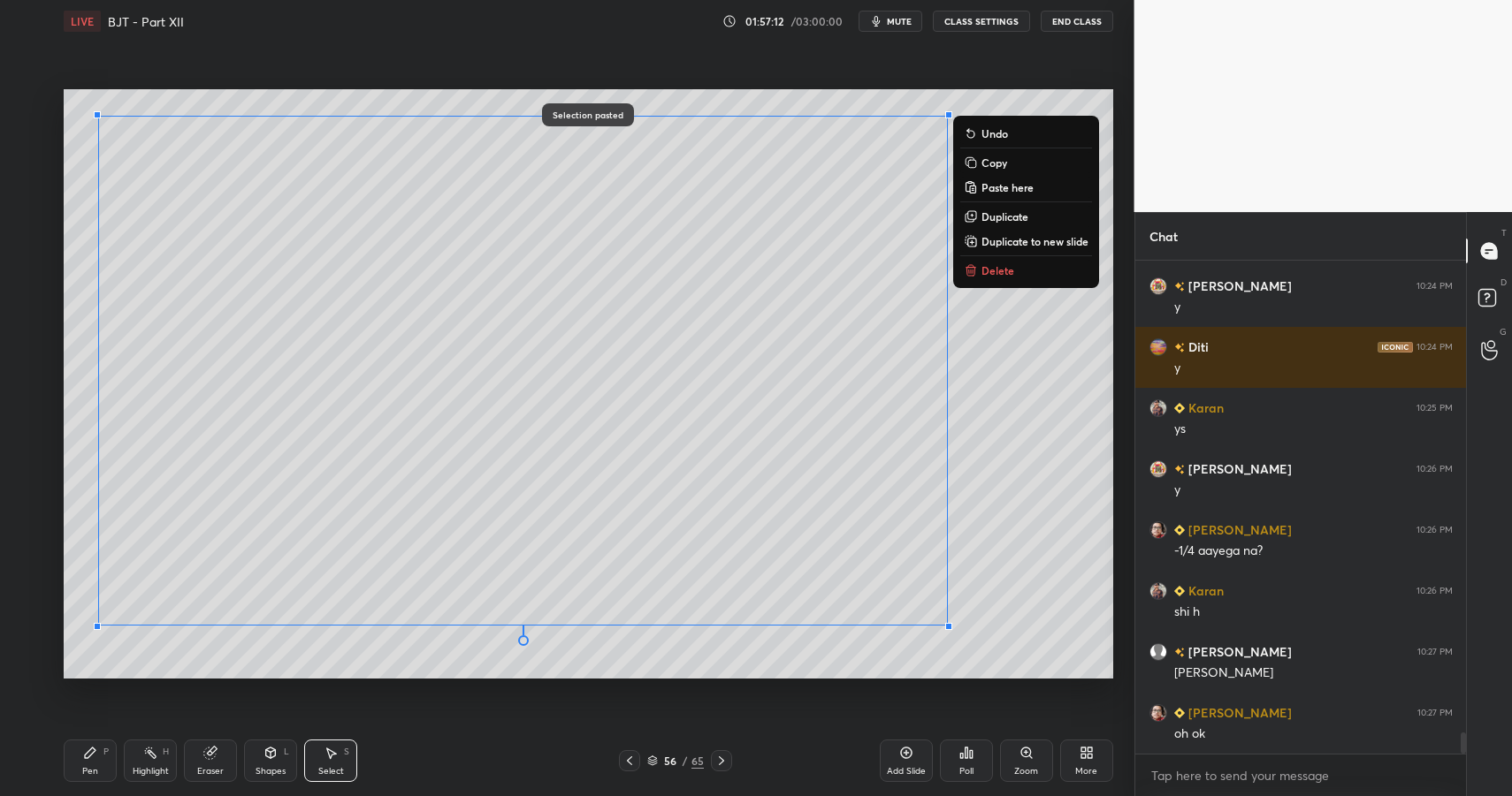
drag, startPoint x: 89, startPoint y: 782, endPoint x: 112, endPoint y: 746, distance: 42.7
drag, startPoint x: 96, startPoint y: 752, endPoint x: 164, endPoint y: 722, distance: 74.3
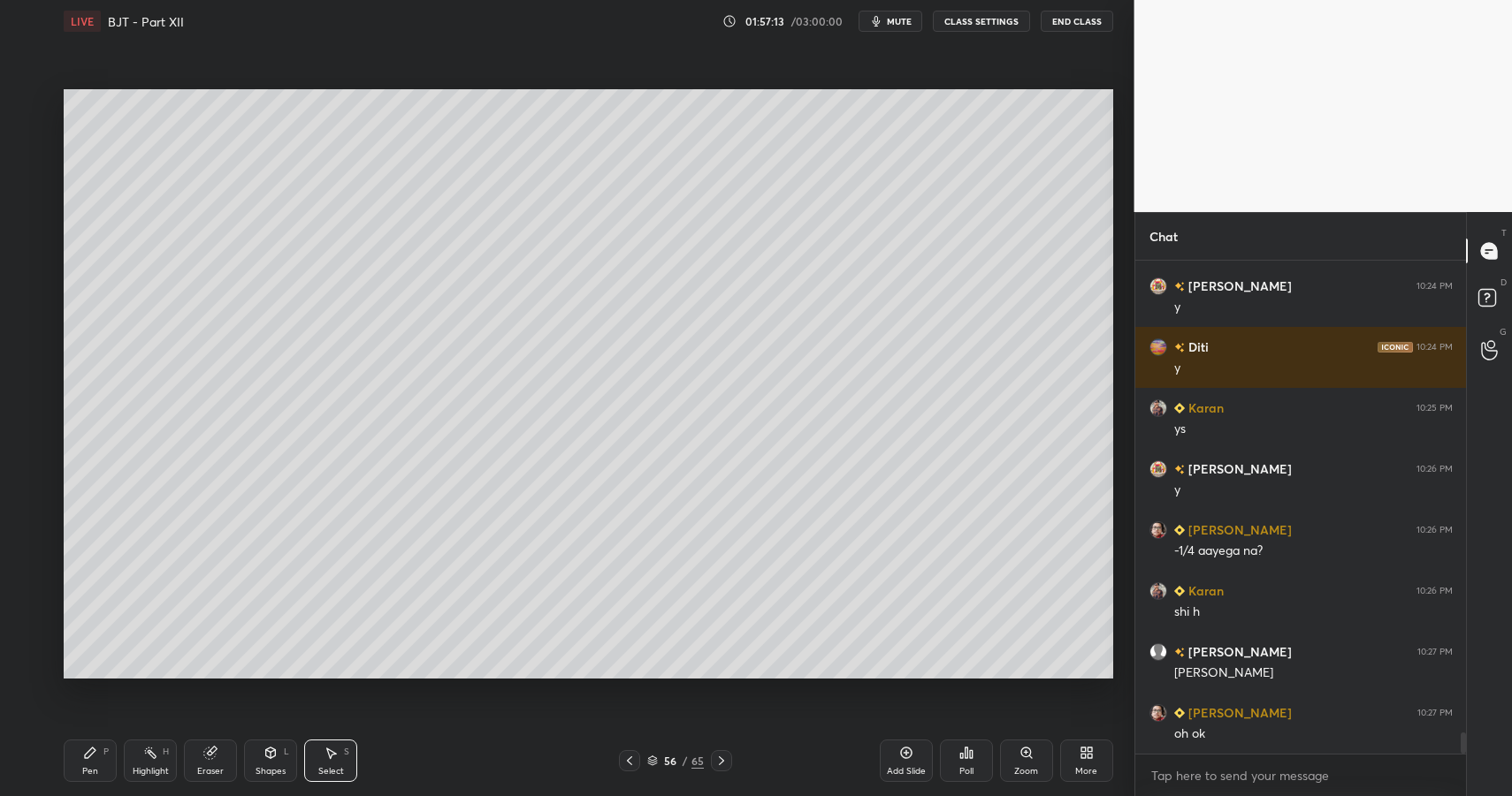
drag, startPoint x: 340, startPoint y: 775, endPoint x: 340, endPoint y: 705, distance: 70.0
drag, startPoint x: 240, startPoint y: 126, endPoint x: 276, endPoint y: 185, distance: 69.1
drag, startPoint x: 165, startPoint y: 138, endPoint x: 207, endPoint y: 182, distance: 60.8
drag, startPoint x: 185, startPoint y: 172, endPoint x: 172, endPoint y: 170, distance: 13.2
drag, startPoint x: 103, startPoint y: 761, endPoint x: 103, endPoint y: 745, distance: 16.0
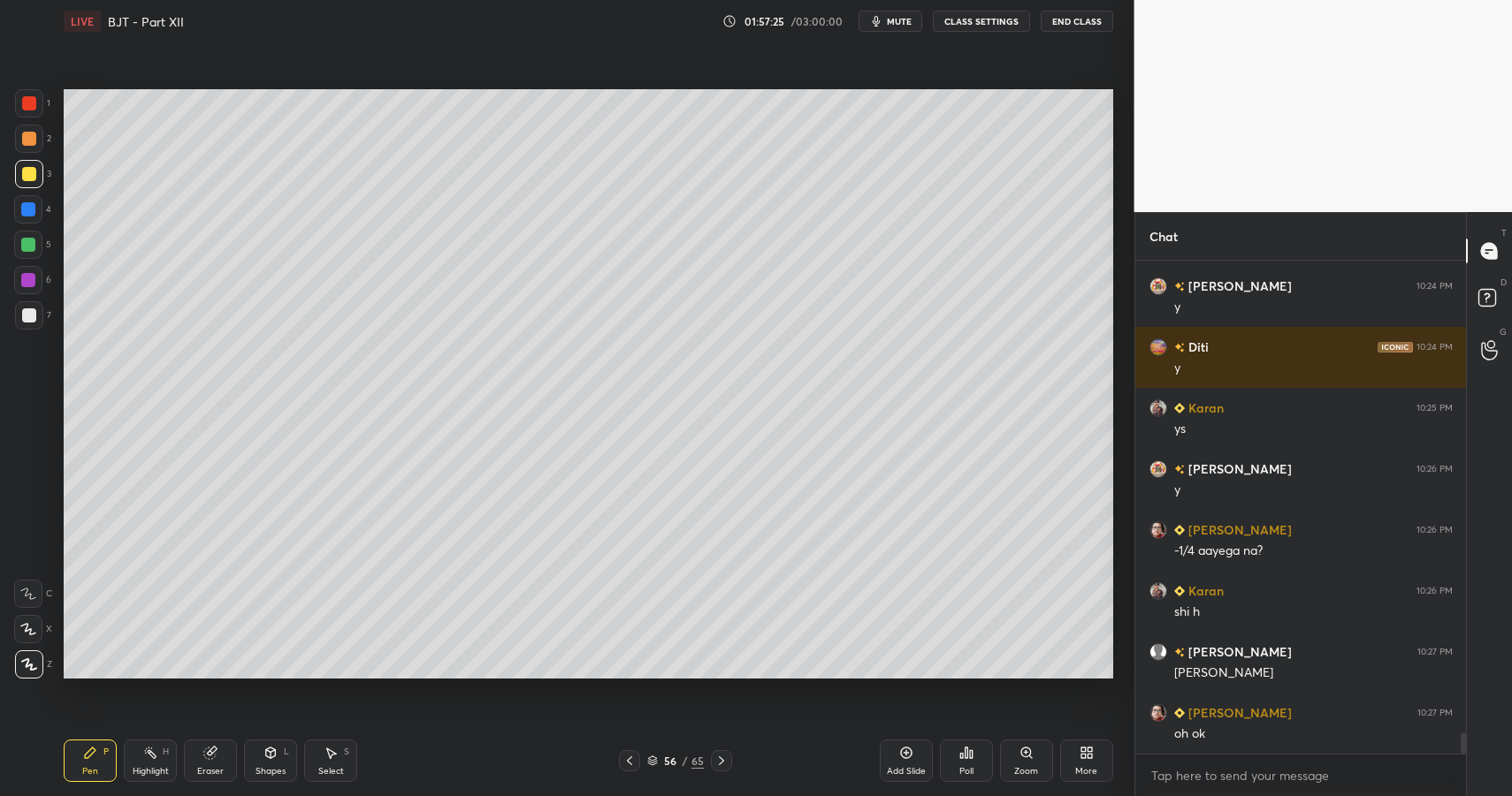
drag, startPoint x: 35, startPoint y: 179, endPoint x: 55, endPoint y: 192, distance: 23.9
drag, startPoint x: 34, startPoint y: 316, endPoint x: 38, endPoint y: 308, distance: 8.9
drag, startPoint x: 341, startPoint y: 763, endPoint x: 367, endPoint y: 730, distance: 42.0
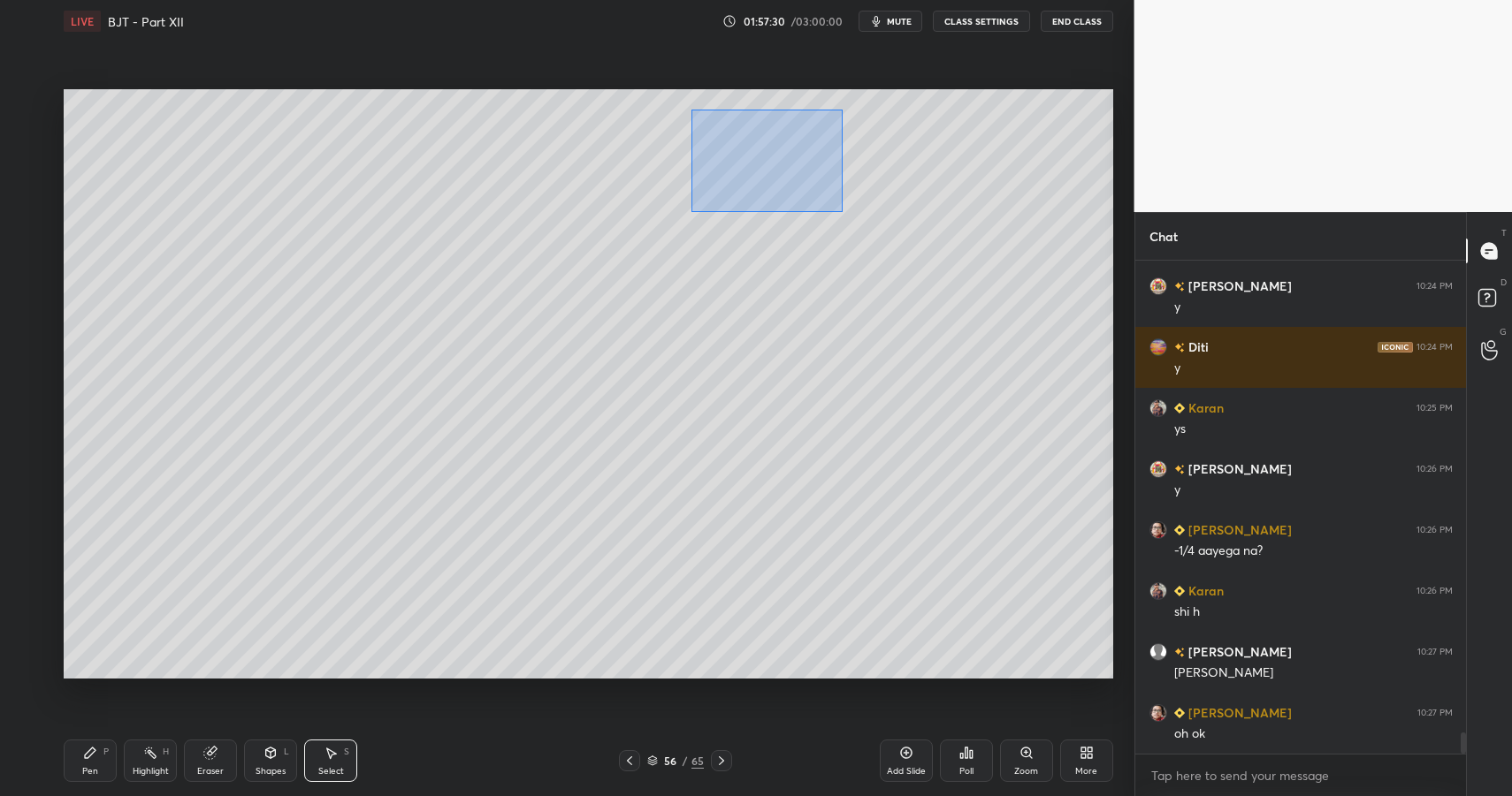
drag, startPoint x: 704, startPoint y: 142, endPoint x: 986, endPoint y: 270, distance: 309.7
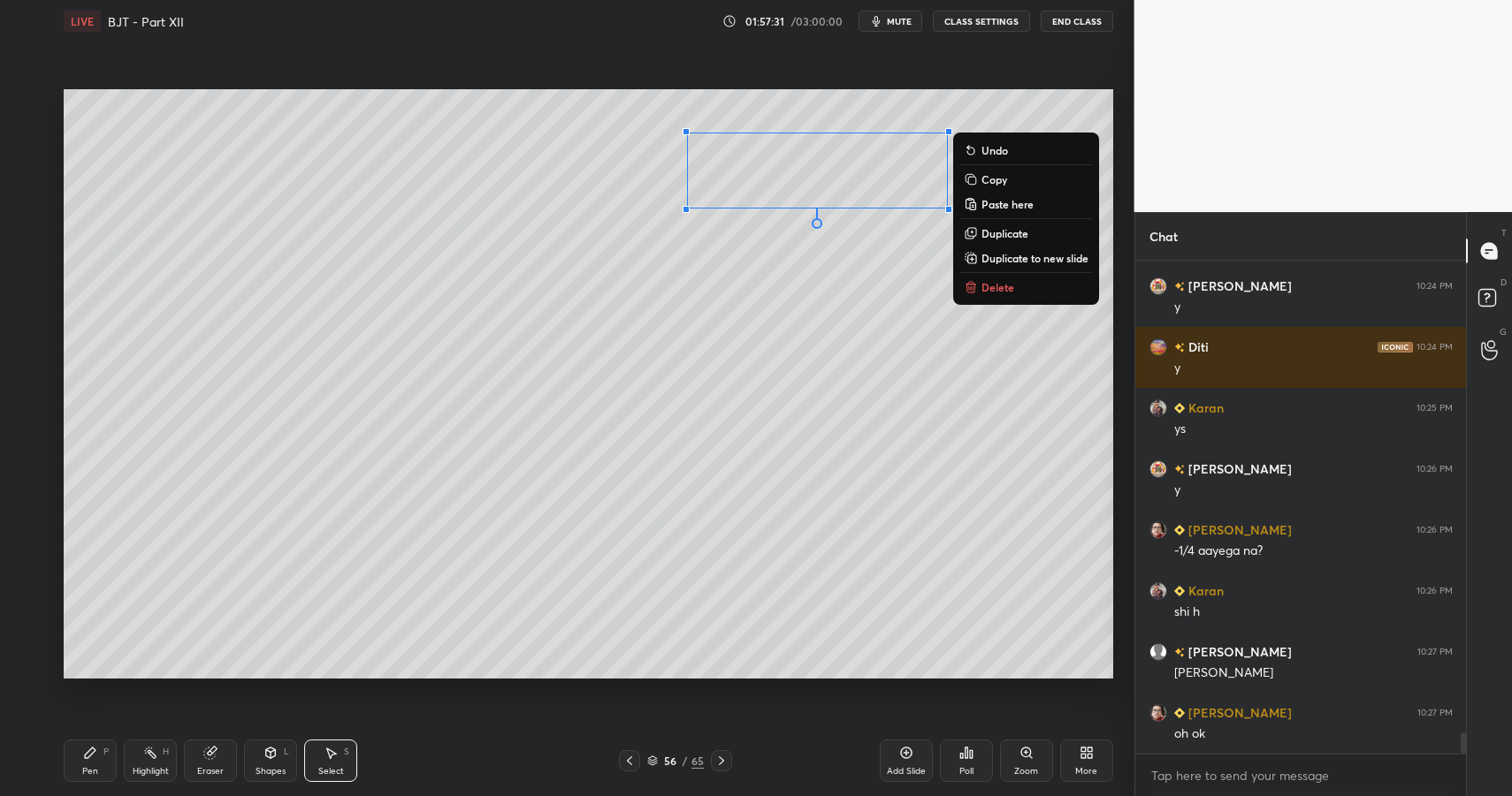
drag, startPoint x: 979, startPoint y: 286, endPoint x: 899, endPoint y: 339, distance: 96.0
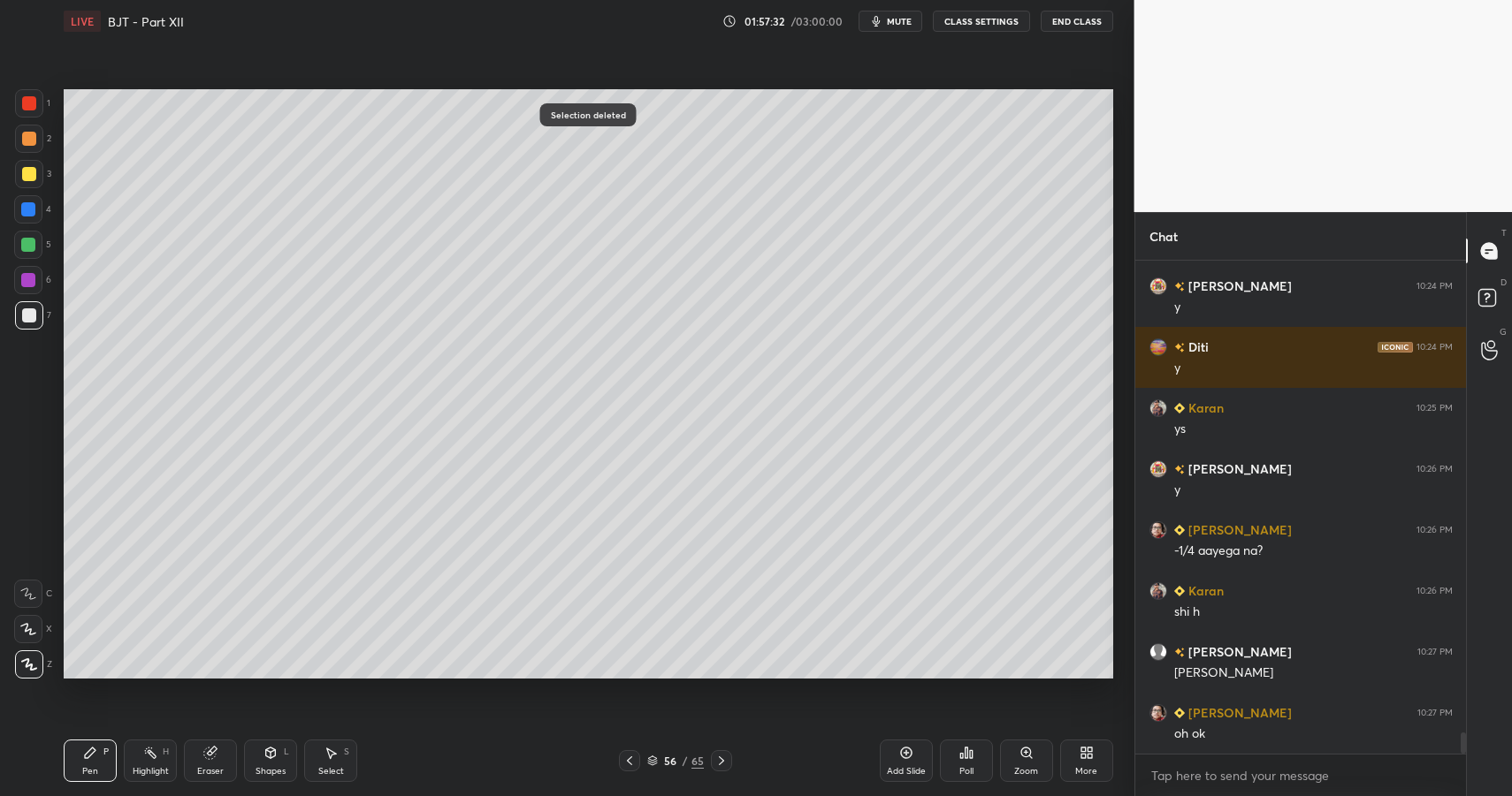
drag, startPoint x: 71, startPoint y: 768, endPoint x: 86, endPoint y: 766, distance: 15.1
drag, startPoint x: 86, startPoint y: 766, endPoint x: 99, endPoint y: 751, distance: 19.8
drag, startPoint x: 97, startPoint y: 753, endPoint x: 157, endPoint y: 717, distance: 70.0
drag, startPoint x: 154, startPoint y: 759, endPoint x: 186, endPoint y: 692, distance: 74.2
drag, startPoint x: 721, startPoint y: 758, endPoint x: 648, endPoint y: 758, distance: 73.0
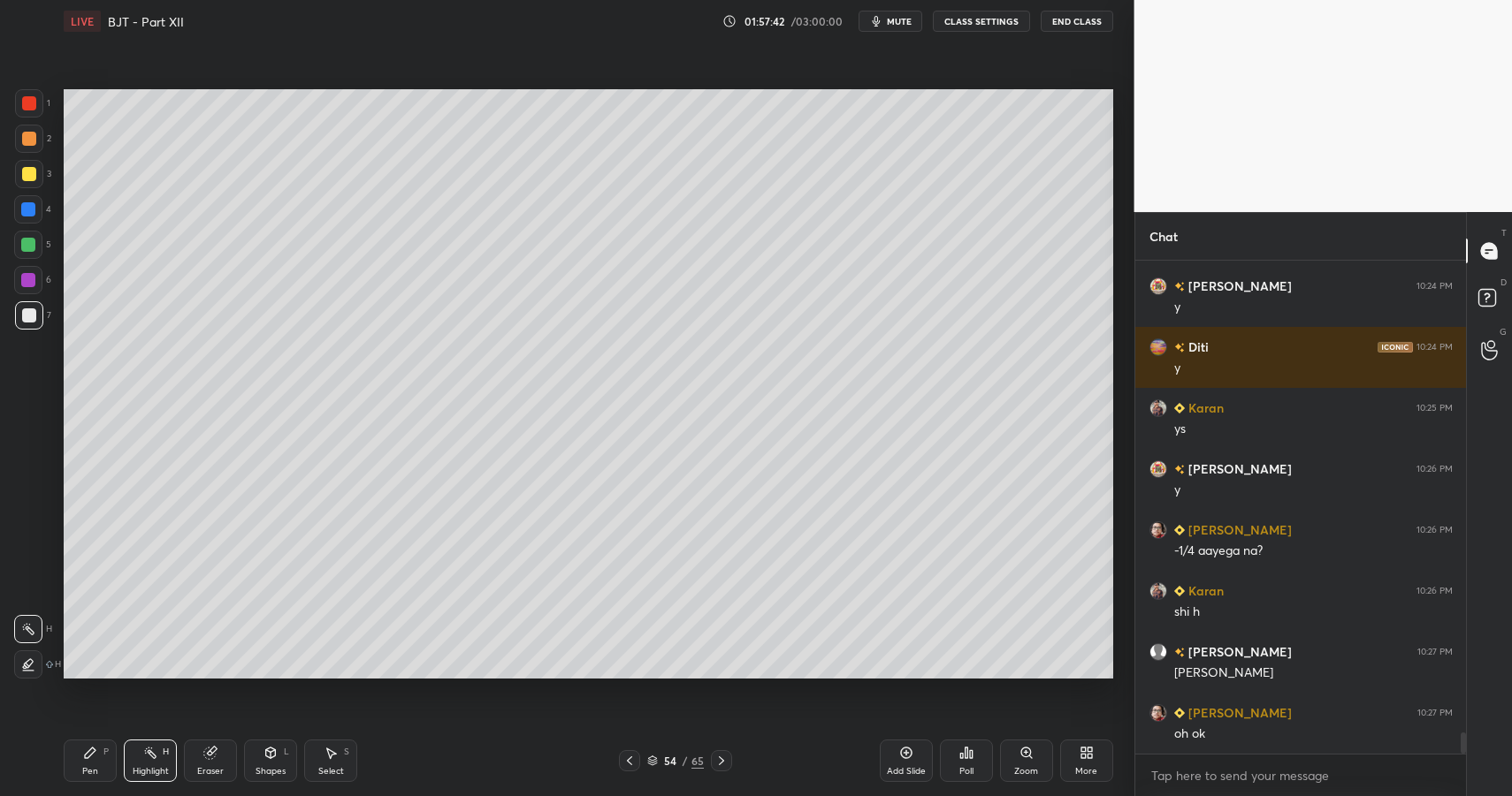
drag, startPoint x: 138, startPoint y: 758, endPoint x: 142, endPoint y: 737, distance: 21.4
drag, startPoint x: 349, startPoint y: 769, endPoint x: 348, endPoint y: 759, distance: 10.0
drag, startPoint x: 340, startPoint y: 751, endPoint x: 367, endPoint y: 575, distance: 178.1
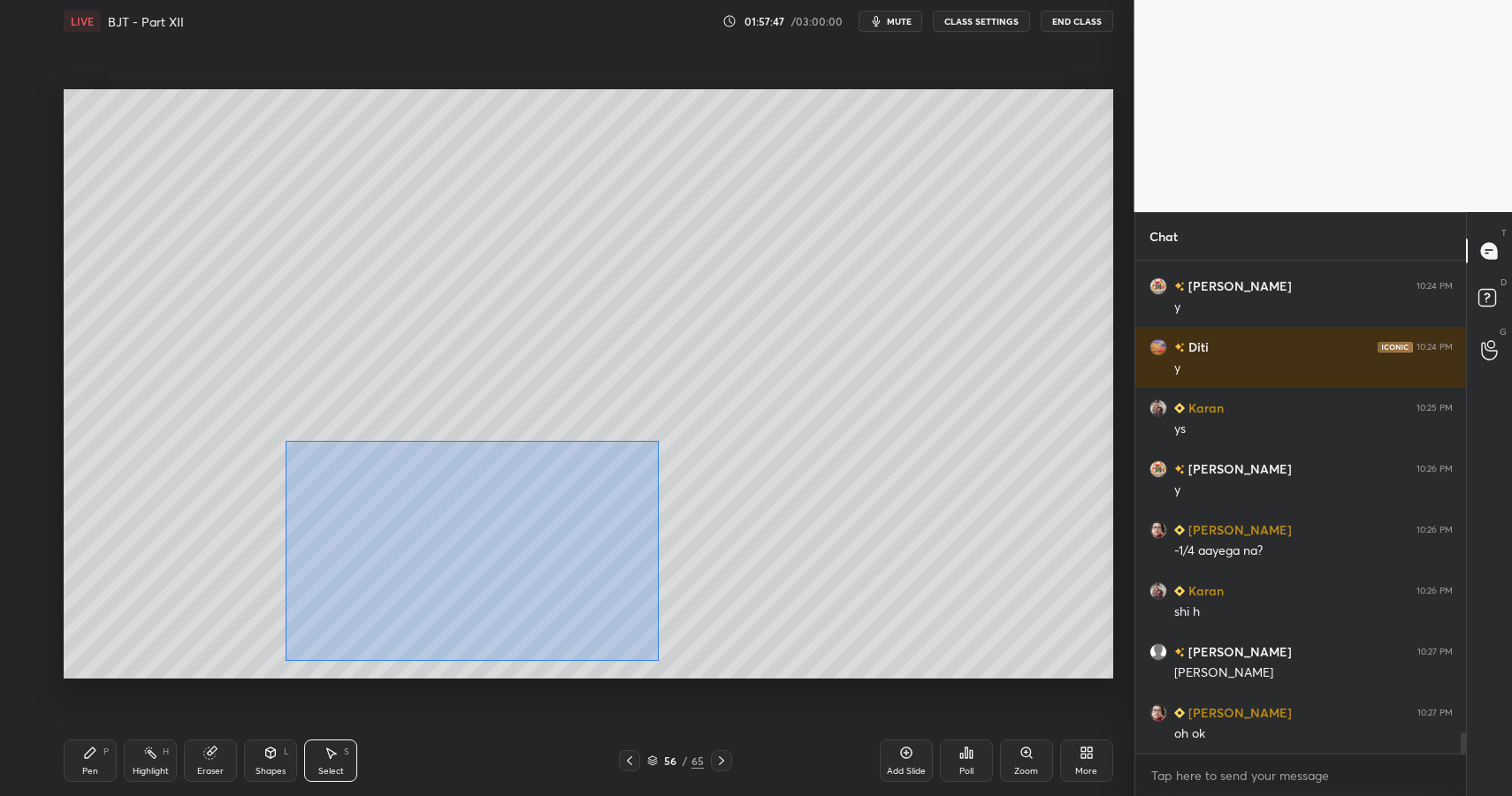
drag, startPoint x: 296, startPoint y: 454, endPoint x: 701, endPoint y: 682, distance: 464.8
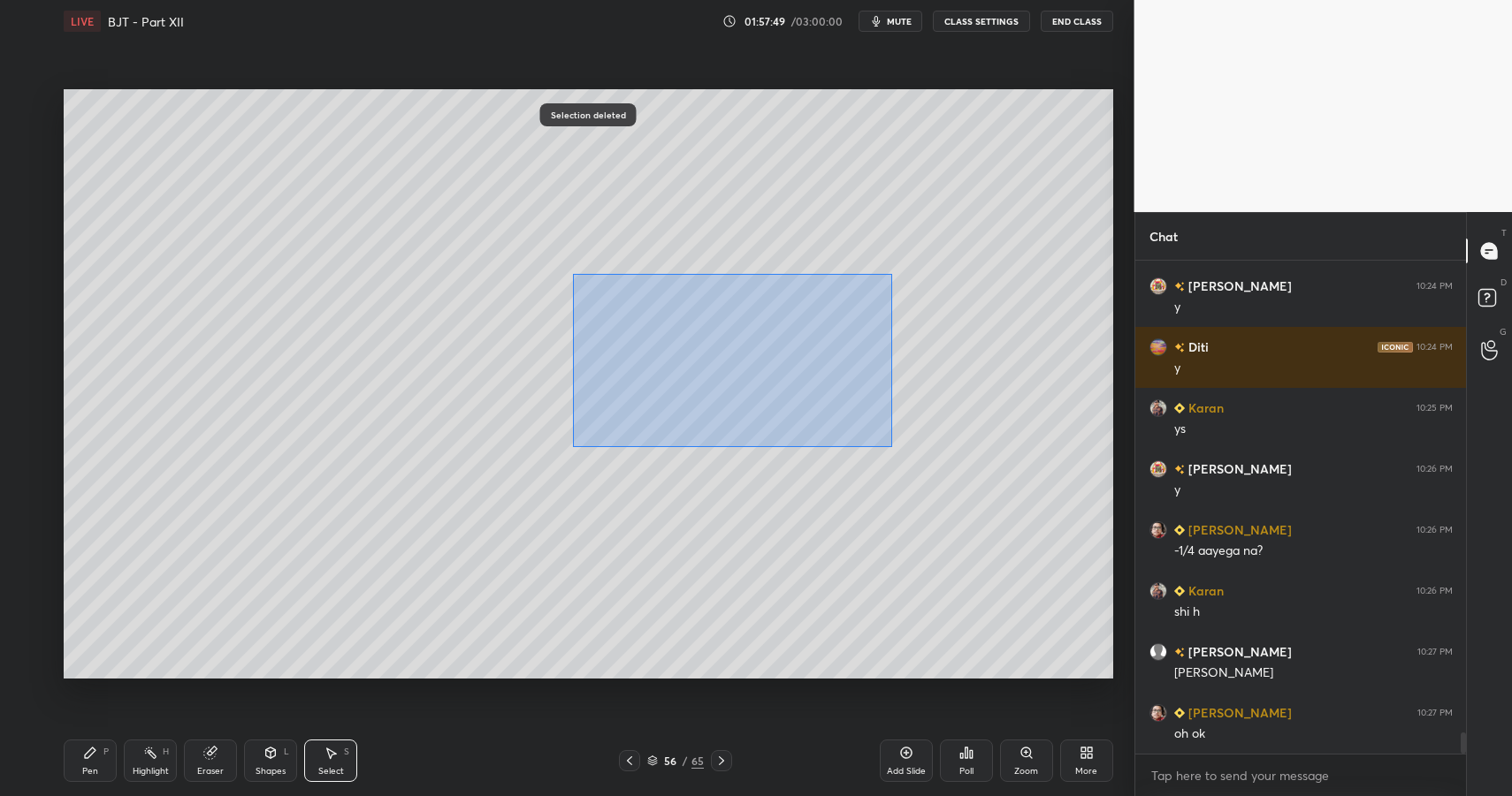
drag, startPoint x: 572, startPoint y: 274, endPoint x: 943, endPoint y: 470, distance: 419.6
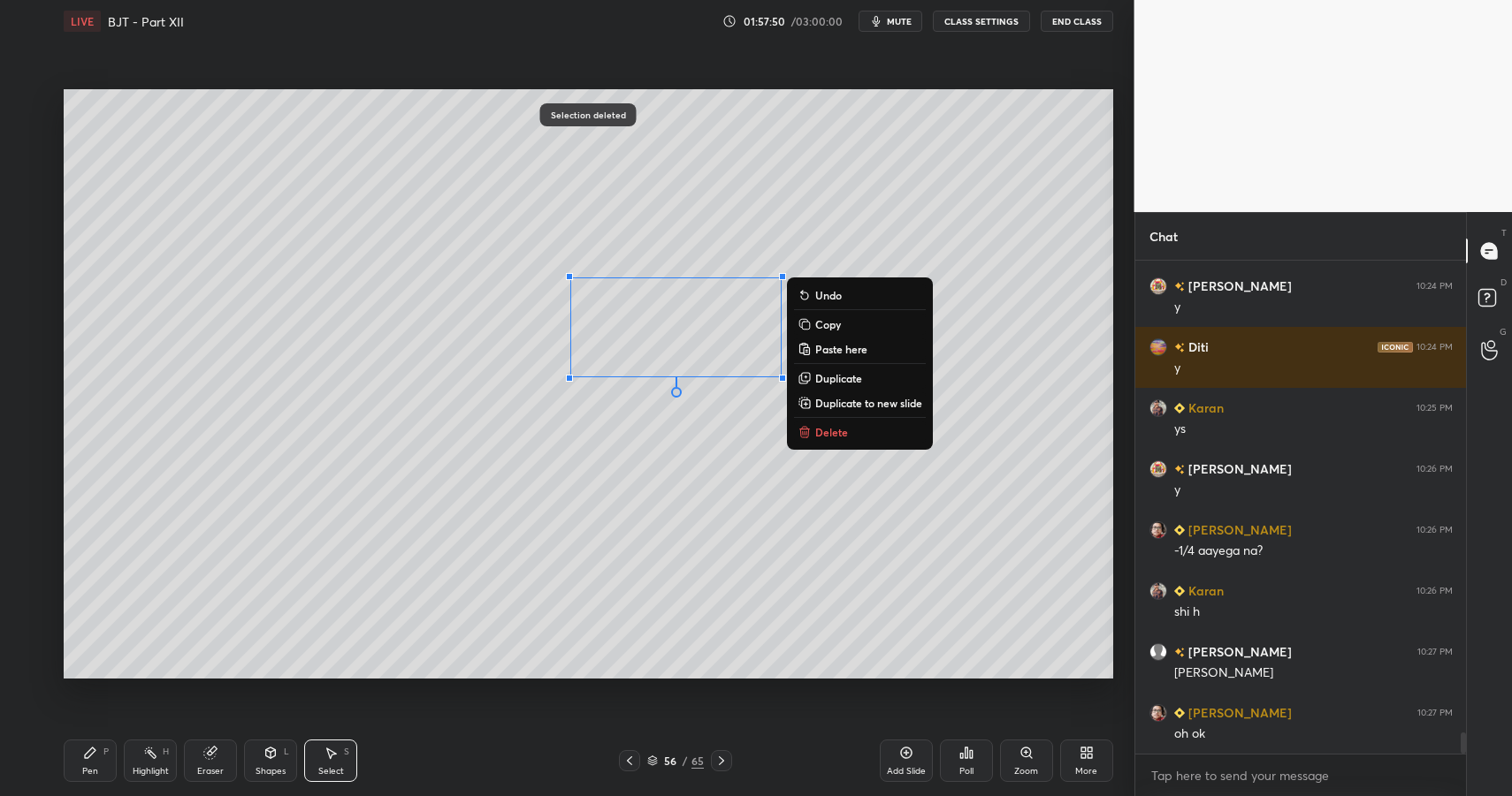
drag, startPoint x: 834, startPoint y: 424, endPoint x: 784, endPoint y: 430, distance: 50.4
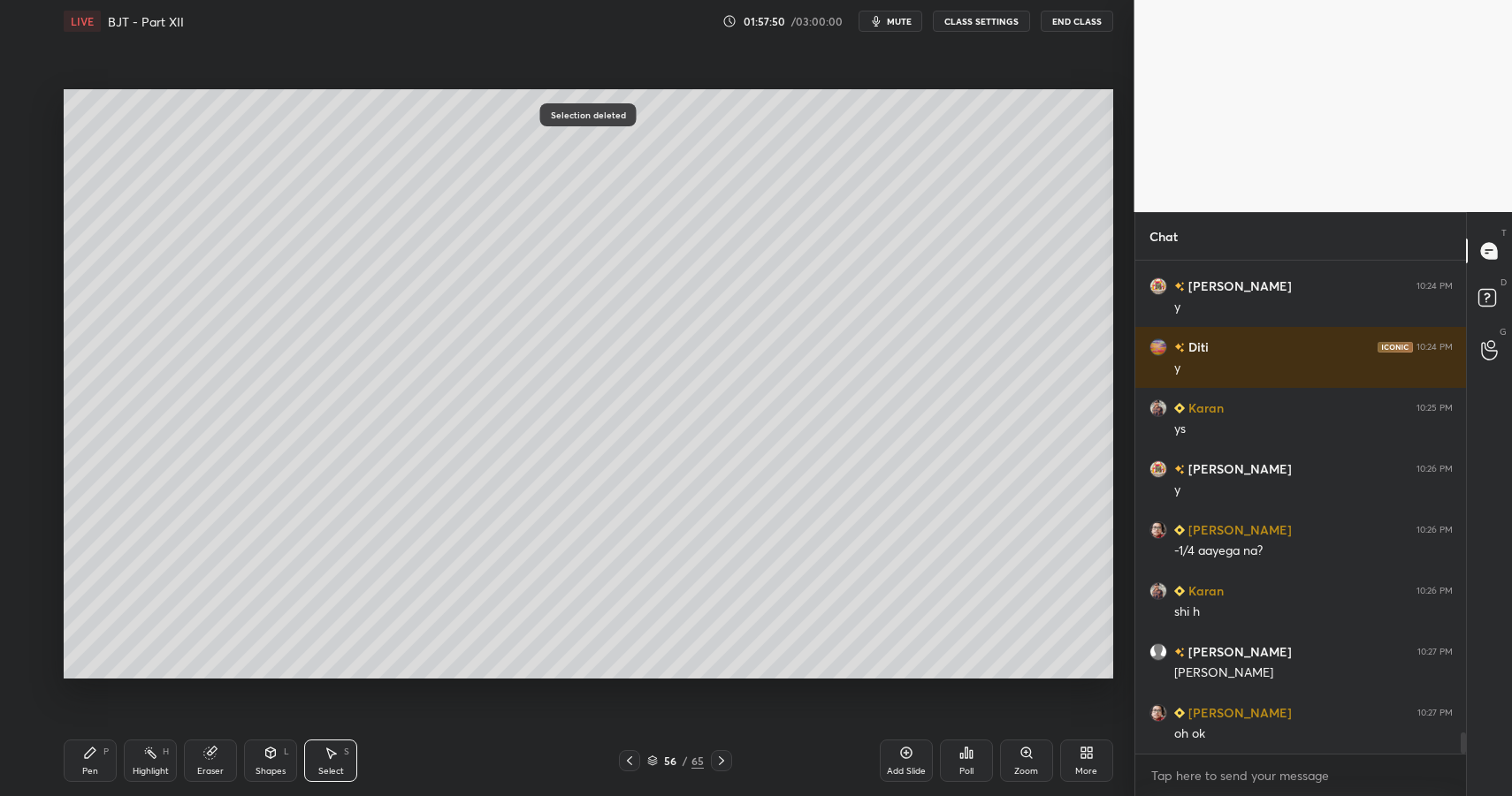
drag, startPoint x: 379, startPoint y: 440, endPoint x: 627, endPoint y: 516, distance: 259.4
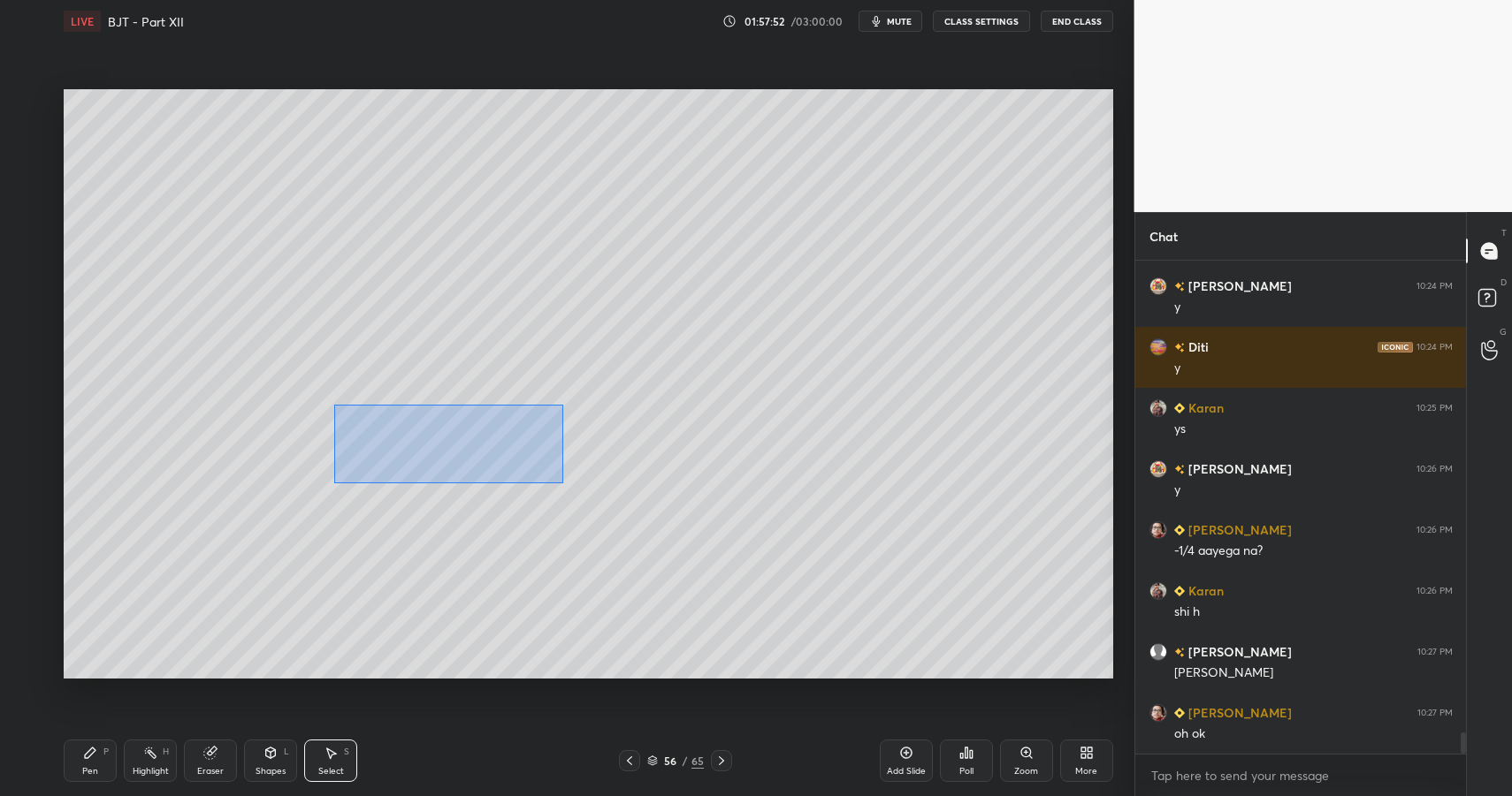
drag, startPoint x: 333, startPoint y: 404, endPoint x: 605, endPoint y: 501, distance: 288.8
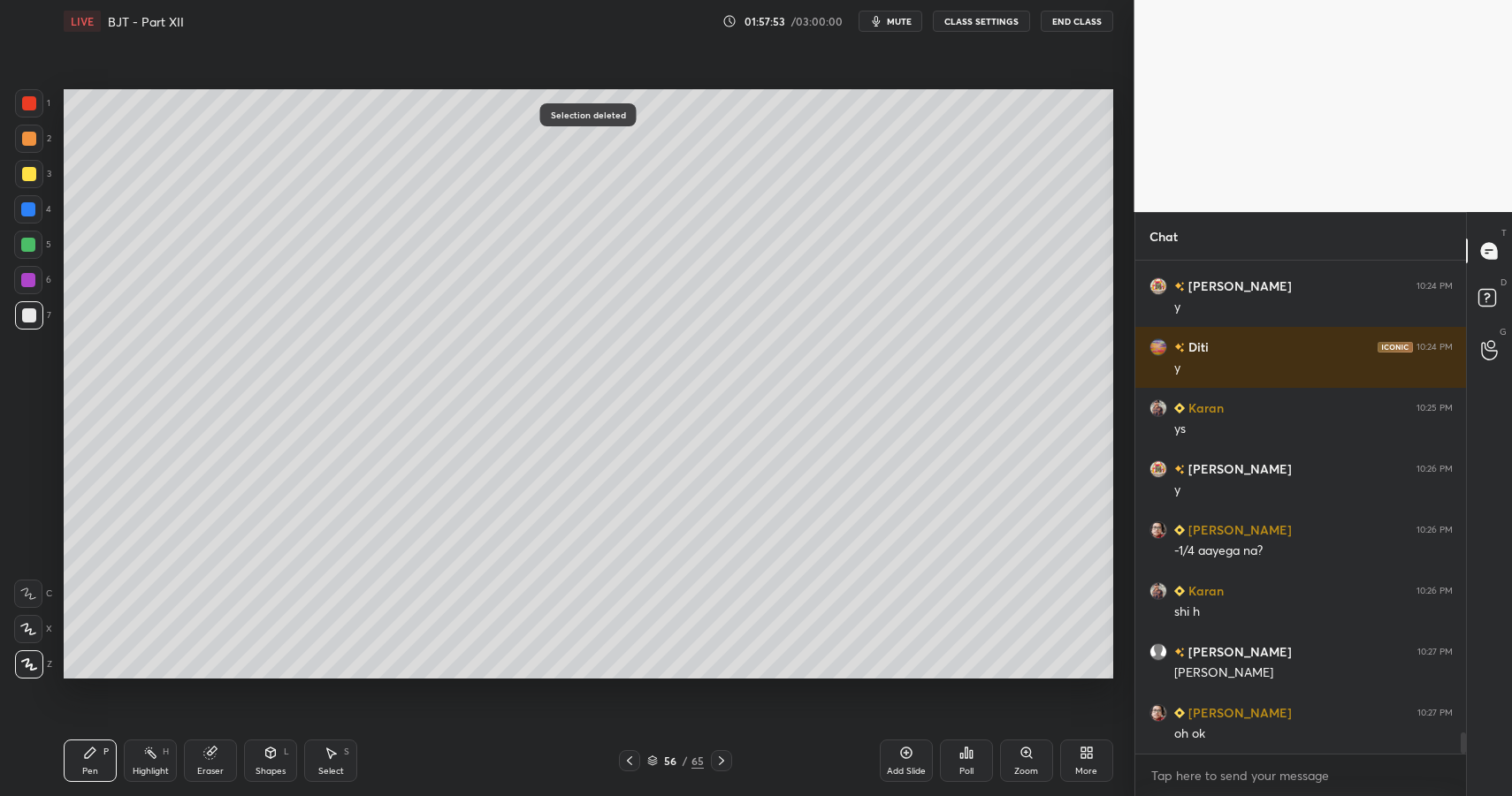
drag, startPoint x: 103, startPoint y: 764, endPoint x: 153, endPoint y: 705, distance: 77.3
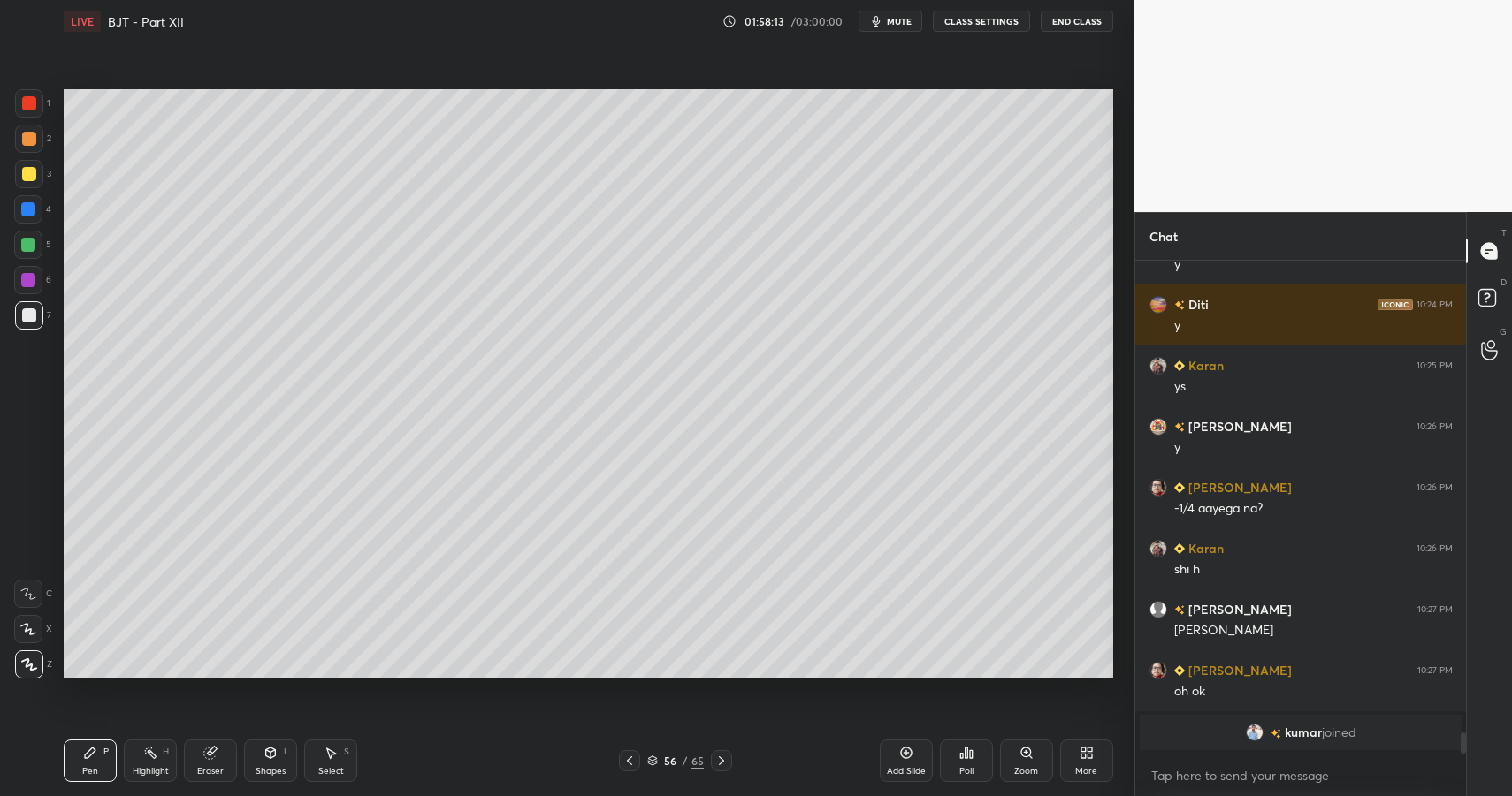
drag, startPoint x: 91, startPoint y: 753, endPoint x: 96, endPoint y: 745, distance: 9.4
drag, startPoint x: 482, startPoint y: 550, endPoint x: 531, endPoint y: 643, distance: 105.1
drag, startPoint x: 86, startPoint y: 761, endPoint x: 95, endPoint y: 756, distance: 10.3
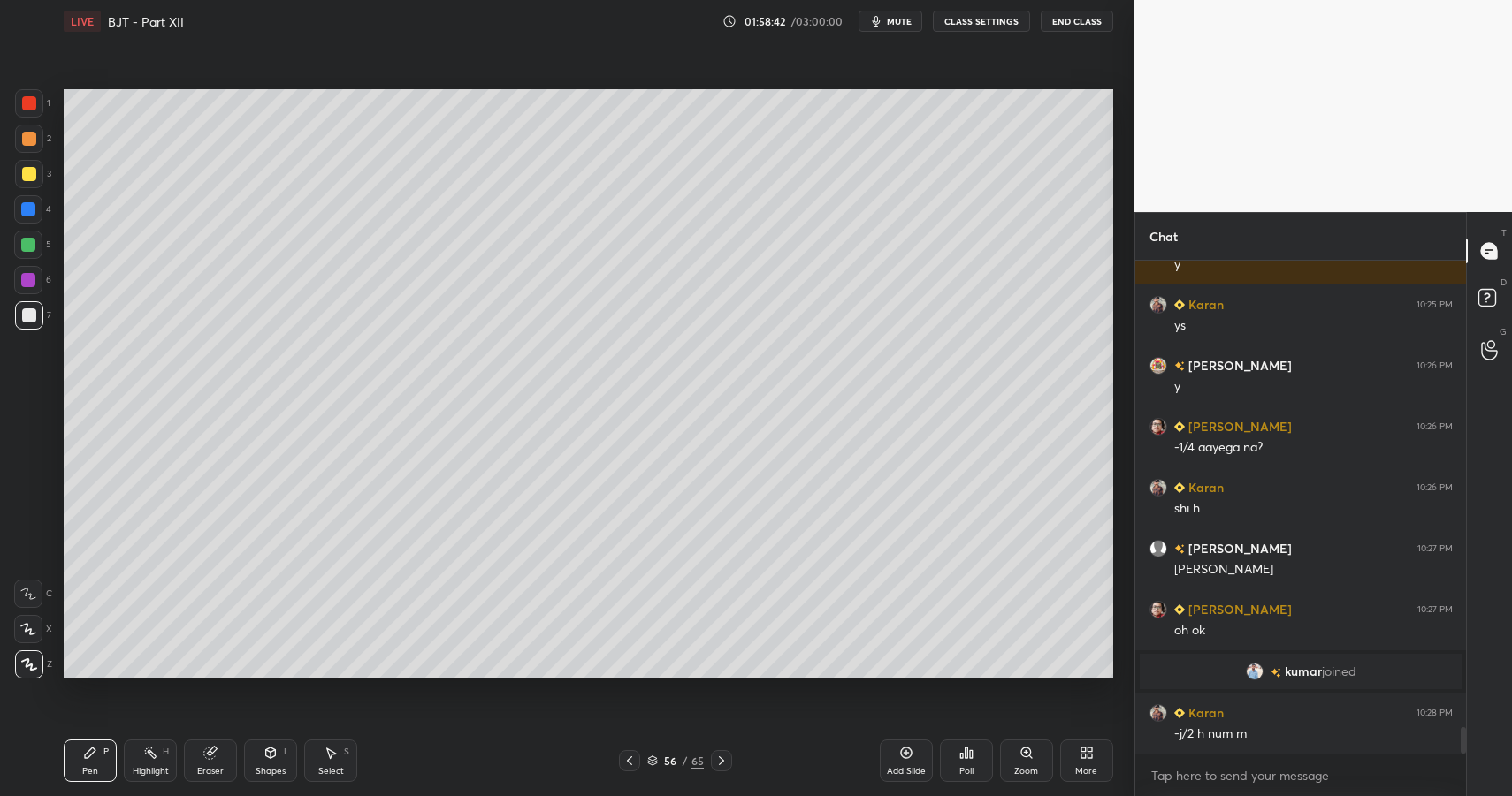
scroll to position [8527, 0]
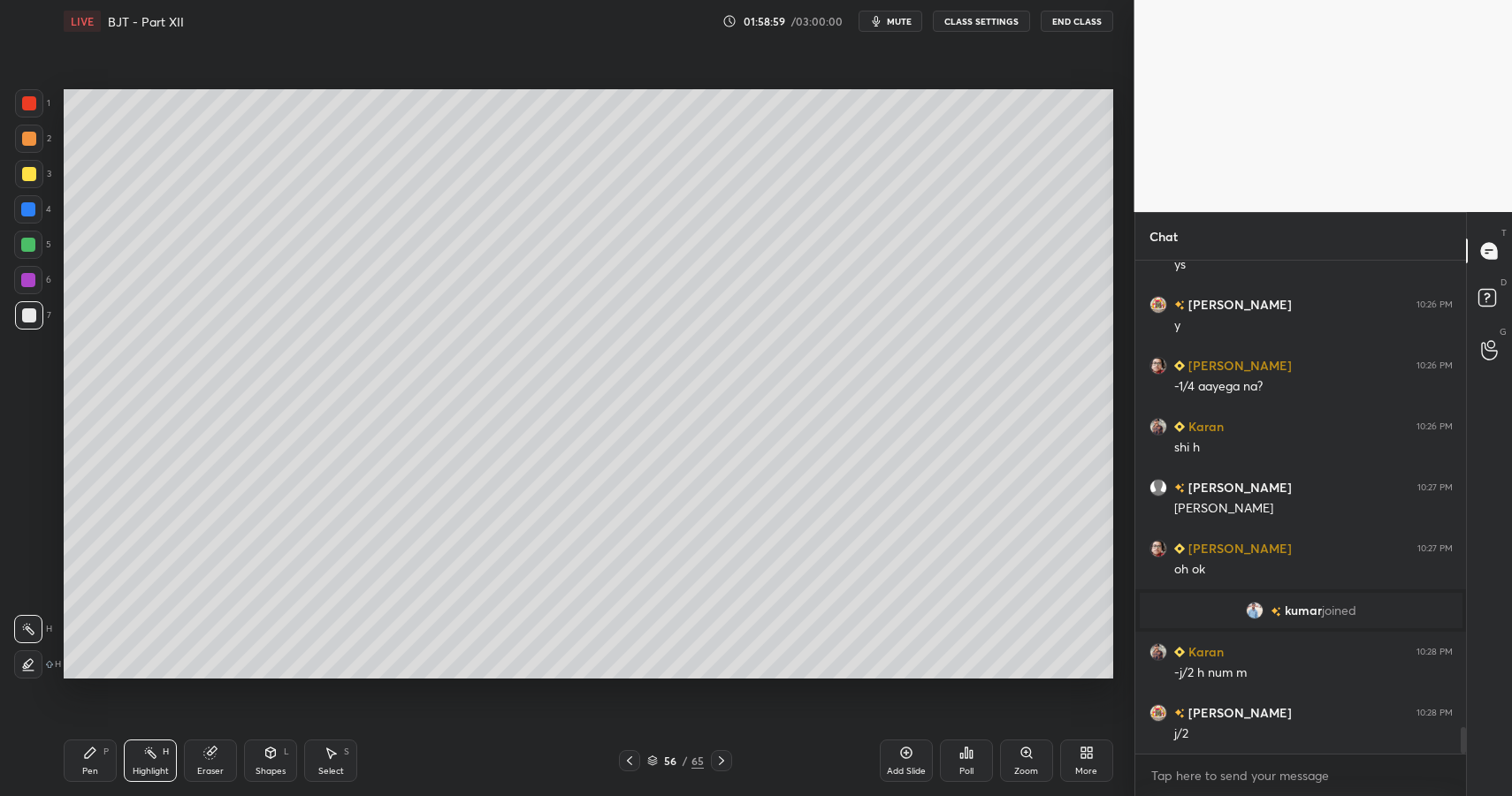
drag, startPoint x: 93, startPoint y: 752, endPoint x: 126, endPoint y: 741, distance: 34.8
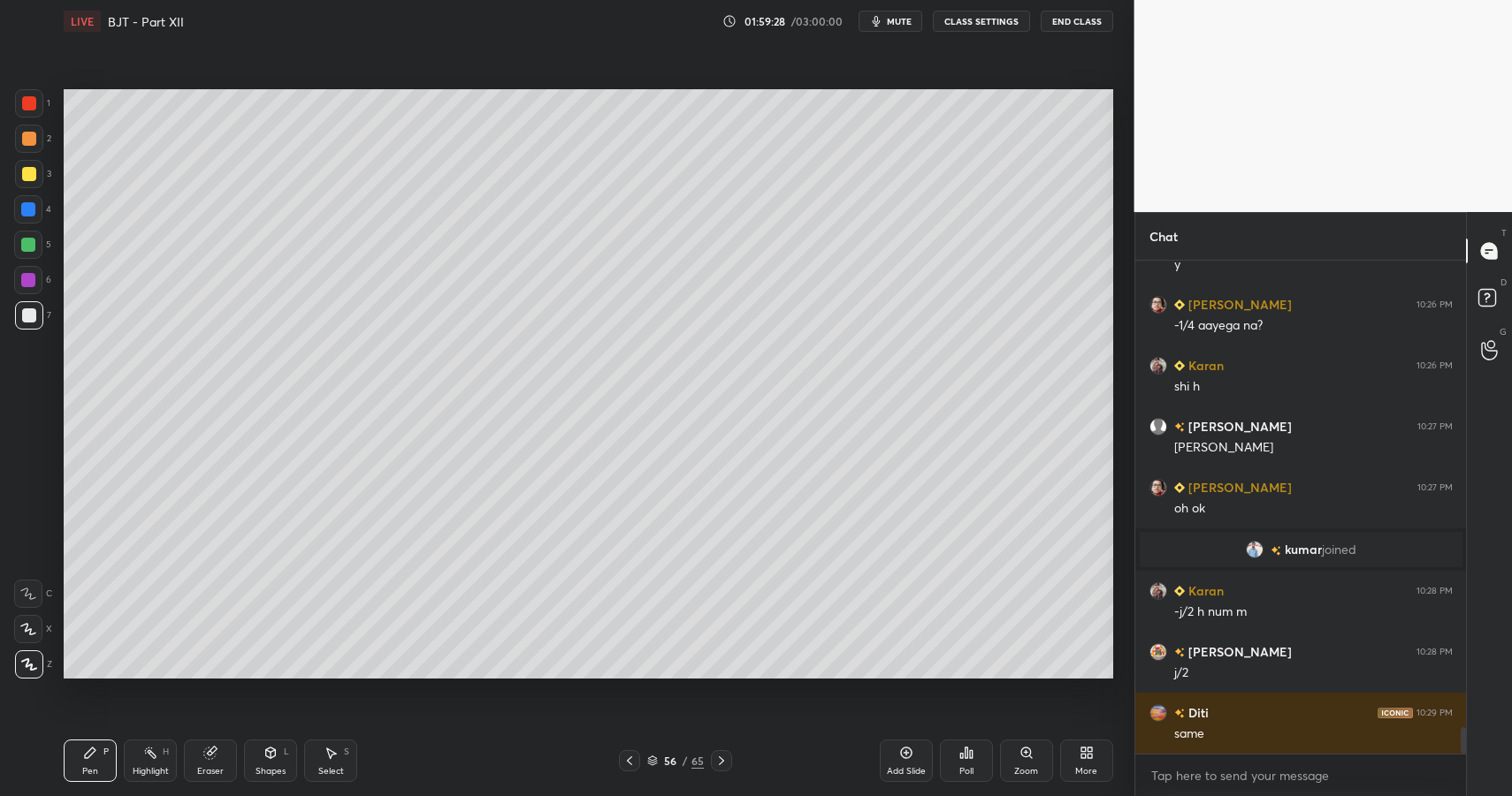
scroll to position [8650, 0]
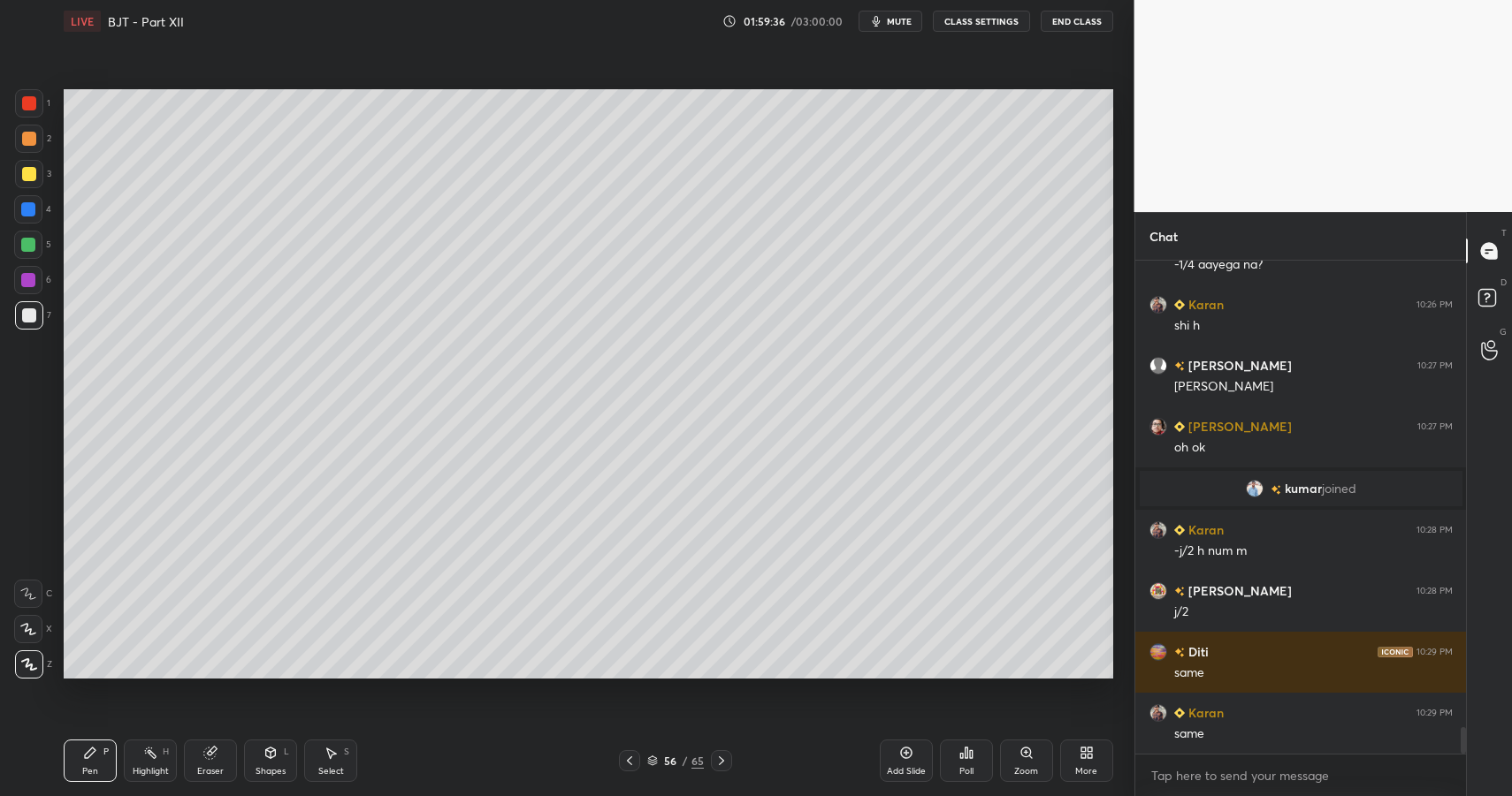
drag, startPoint x: 64, startPoint y: 762, endPoint x: 168, endPoint y: 693, distance: 124.8
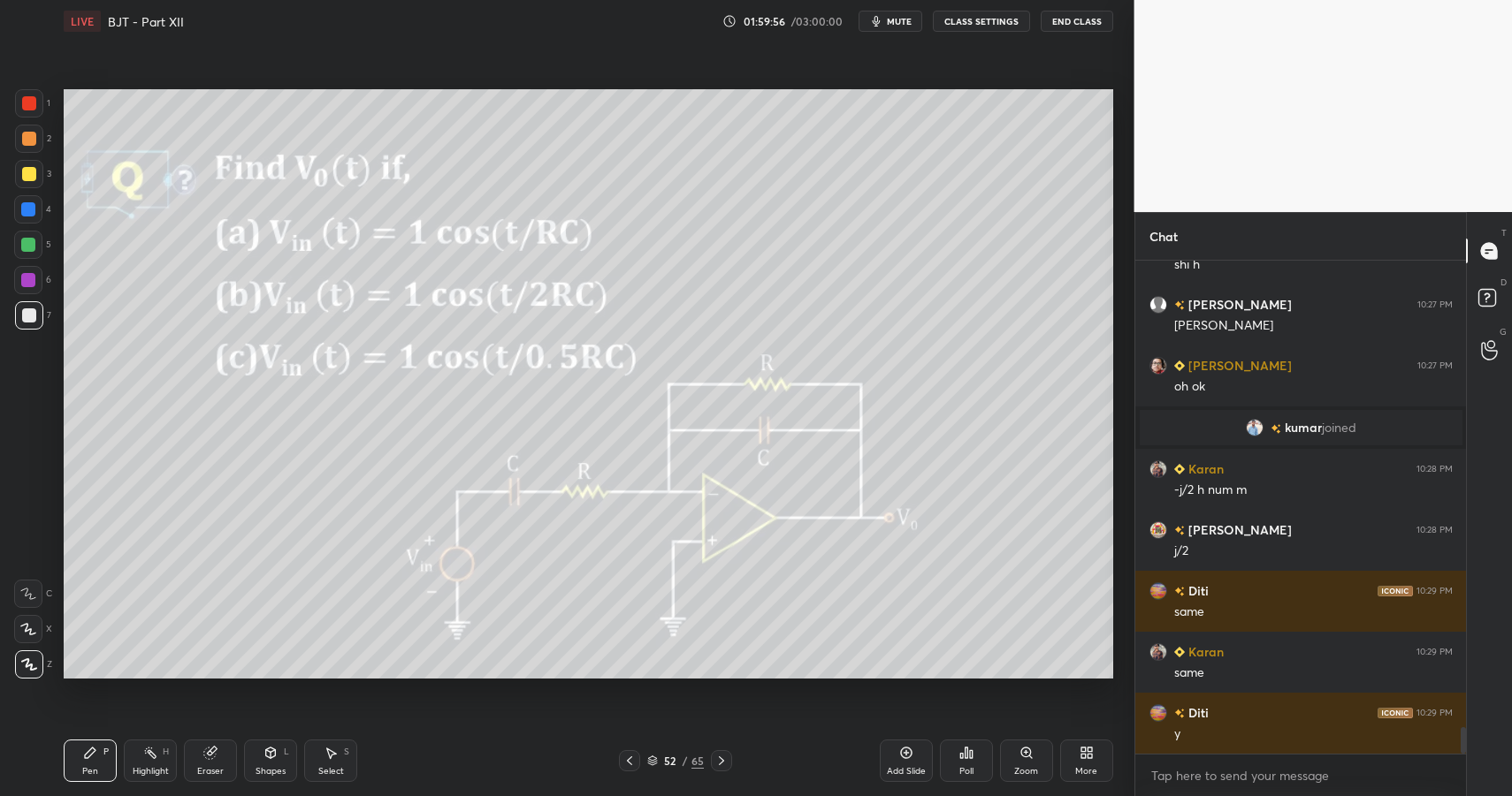
drag, startPoint x: 36, startPoint y: 100, endPoint x: 32, endPoint y: 120, distance: 20.4
drag, startPoint x: 255, startPoint y: 769, endPoint x: 263, endPoint y: 755, distance: 16.1
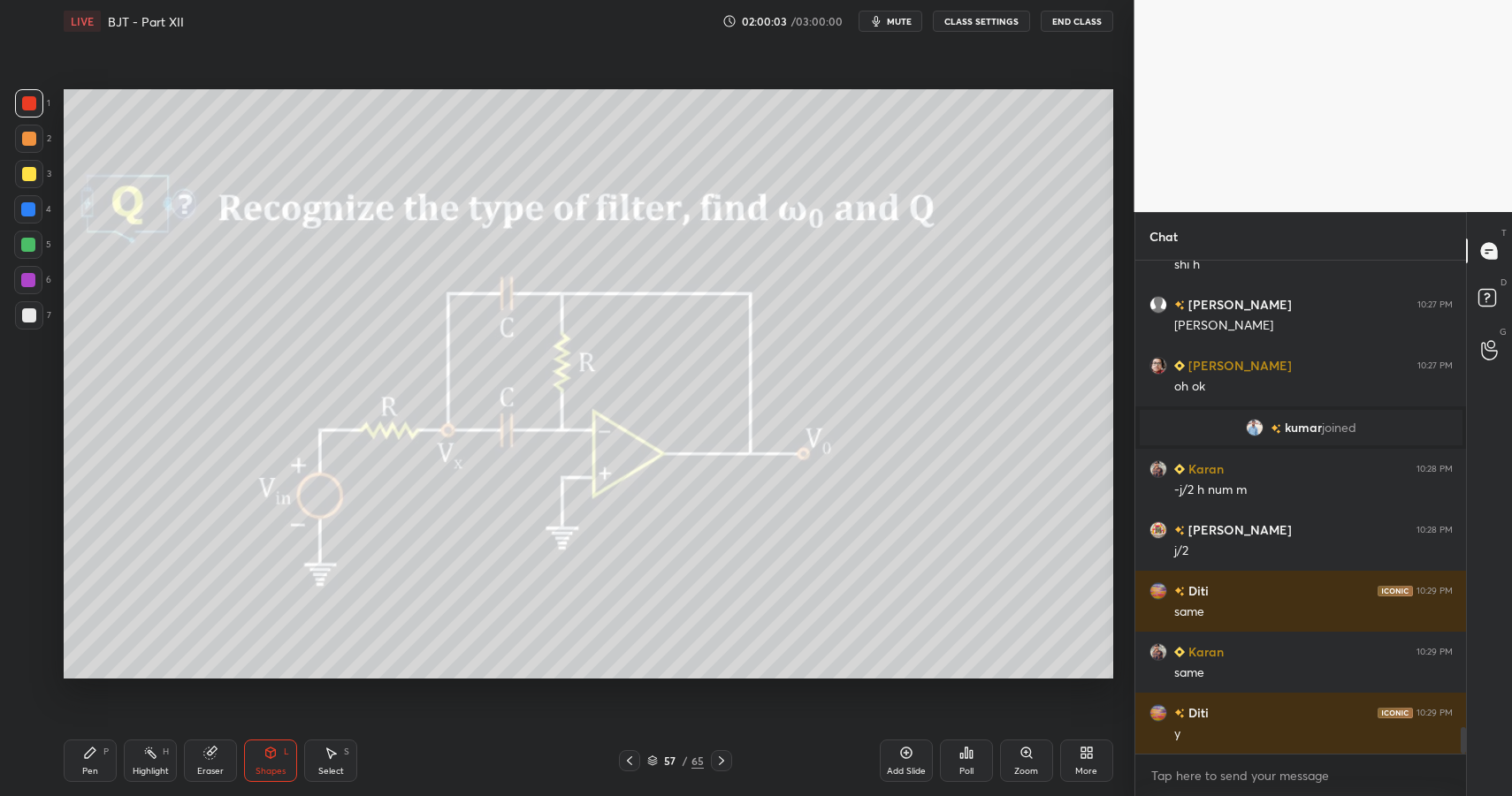
drag, startPoint x: 64, startPoint y: 778, endPoint x: 75, endPoint y: 774, distance: 11.7
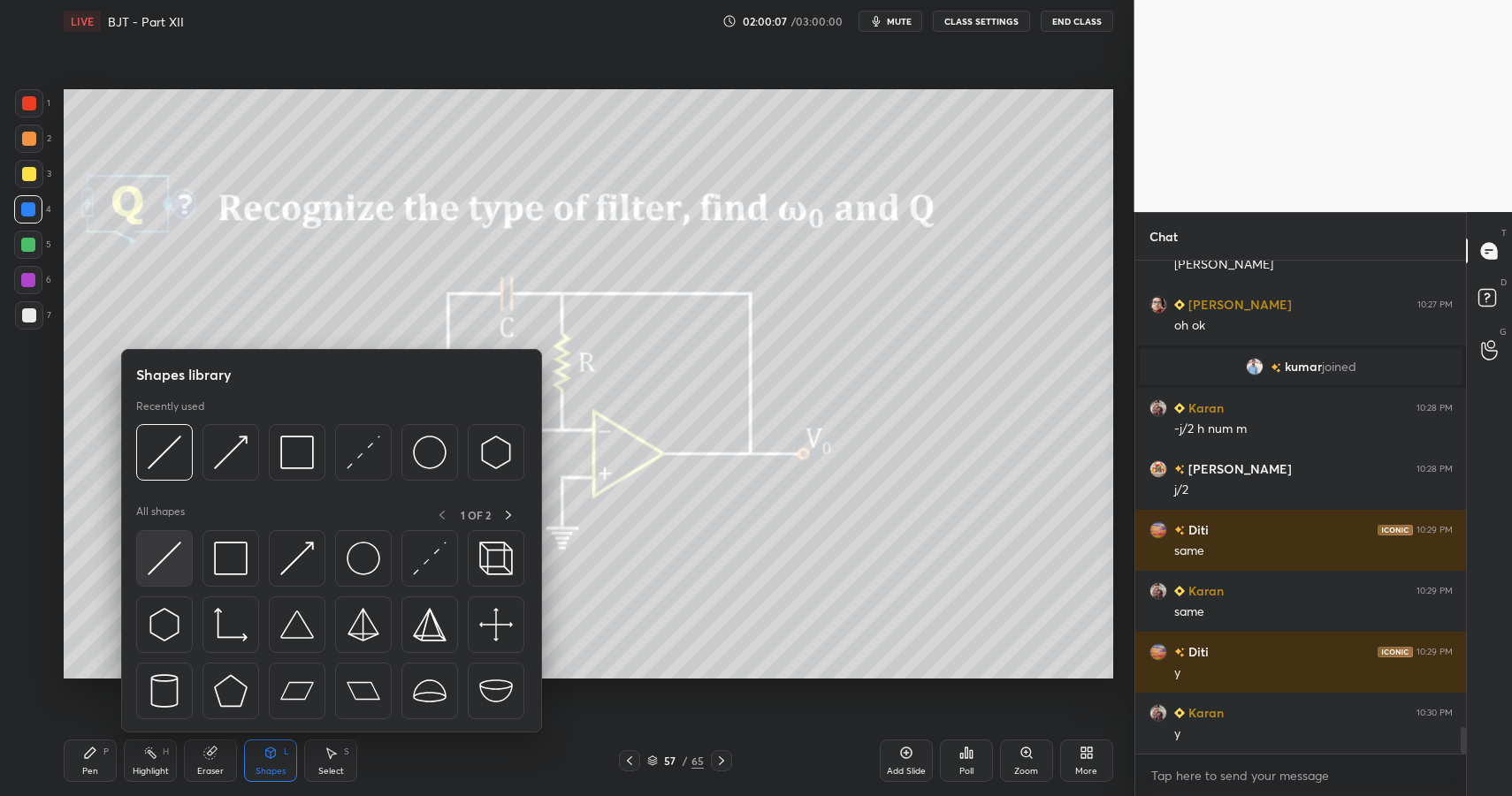
drag, startPoint x: 161, startPoint y: 587, endPoint x: 180, endPoint y: 569, distance: 26.2
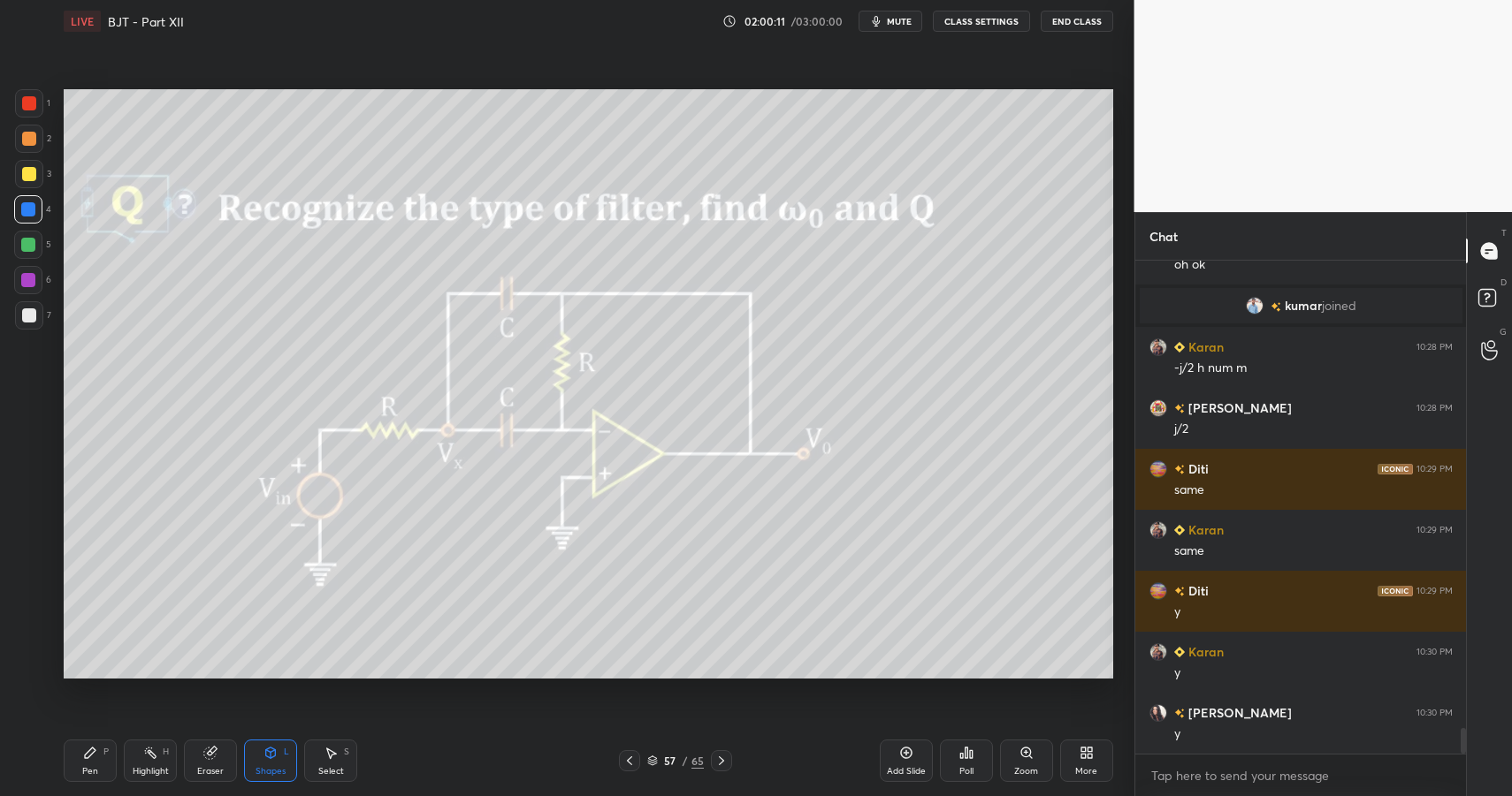
drag, startPoint x: 140, startPoint y: 760, endPoint x: 115, endPoint y: 767, distance: 26.0
drag, startPoint x: 29, startPoint y: 316, endPoint x: 56, endPoint y: 307, distance: 28.5
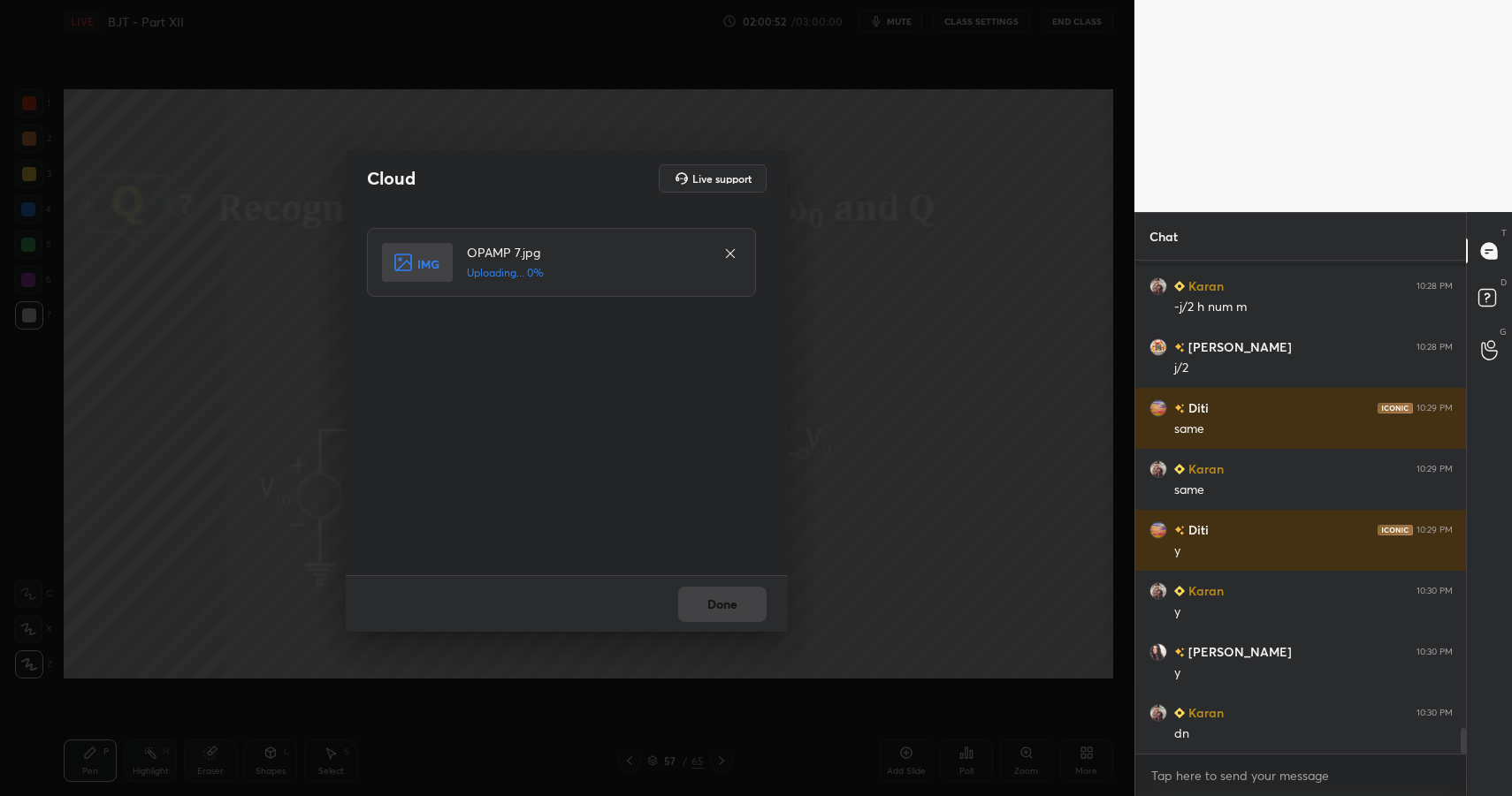
drag, startPoint x: 715, startPoint y: 610, endPoint x: 725, endPoint y: 611, distance: 10.0
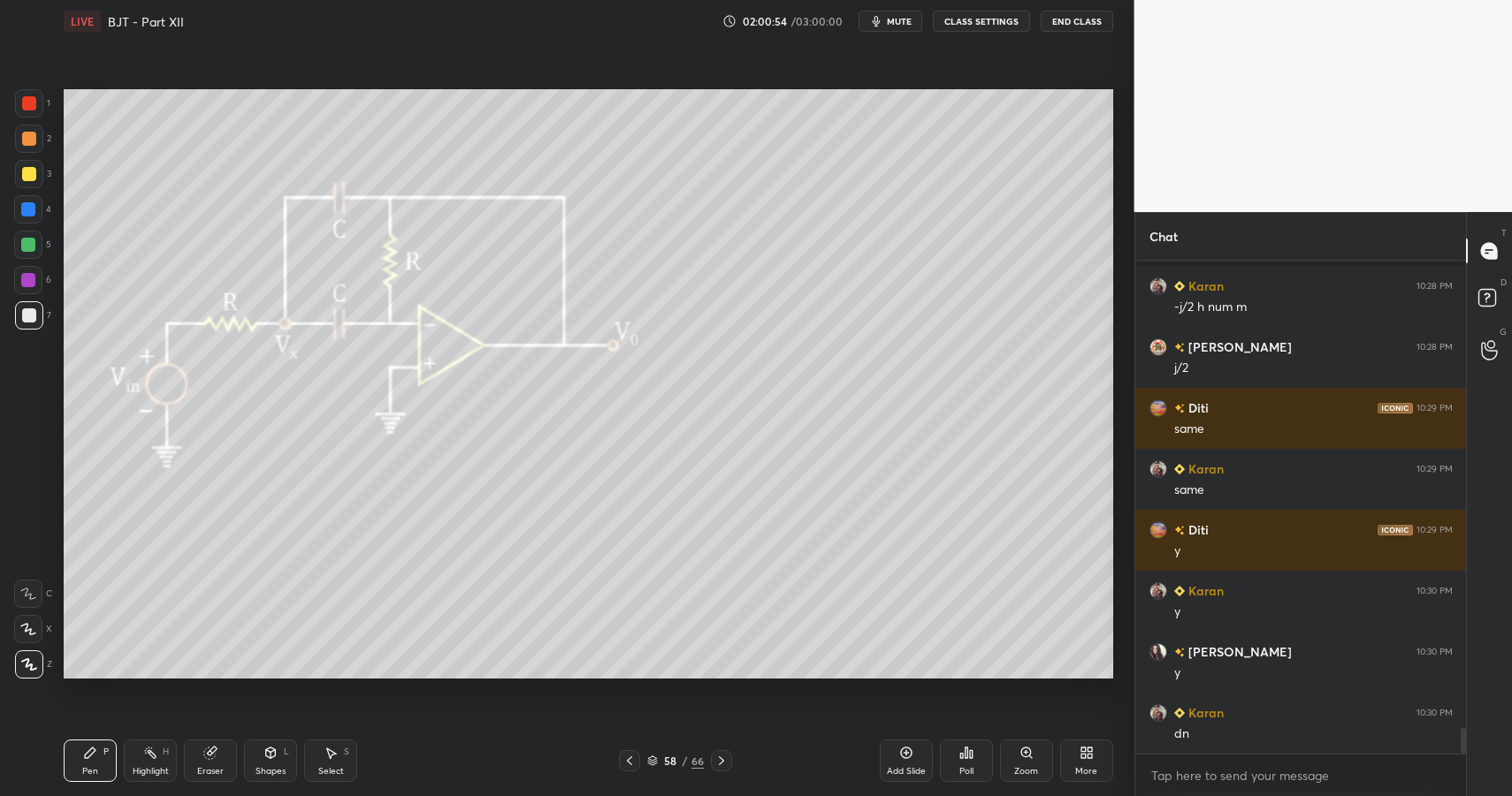
drag, startPoint x: 79, startPoint y: 772, endPoint x: 82, endPoint y: 763, distance: 9.5
drag, startPoint x: 91, startPoint y: 762, endPoint x: 132, endPoint y: 689, distance: 83.7
drag, startPoint x: 94, startPoint y: 768, endPoint x: 86, endPoint y: 763, distance: 9.4
drag, startPoint x: 86, startPoint y: 763, endPoint x: 132, endPoint y: 686, distance: 89.7
drag, startPoint x: 277, startPoint y: 775, endPoint x: 285, endPoint y: 733, distance: 42.8
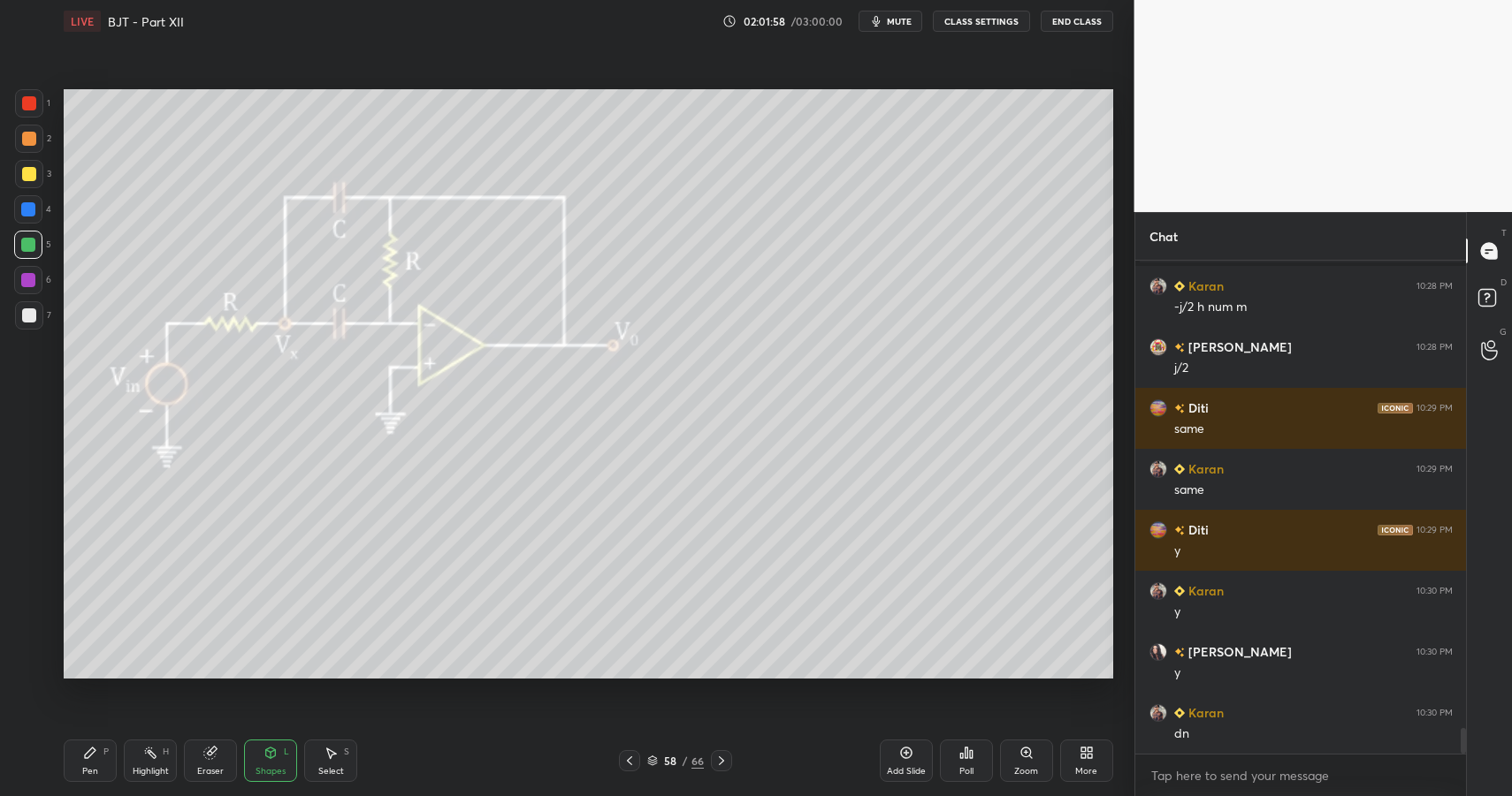
drag, startPoint x: 26, startPoint y: 211, endPoint x: 60, endPoint y: 212, distance: 34.0
drag, startPoint x: 134, startPoint y: 769, endPoint x: 195, endPoint y: 719, distance: 78.9
drag, startPoint x: 80, startPoint y: 769, endPoint x: 98, endPoint y: 740, distance: 34.1
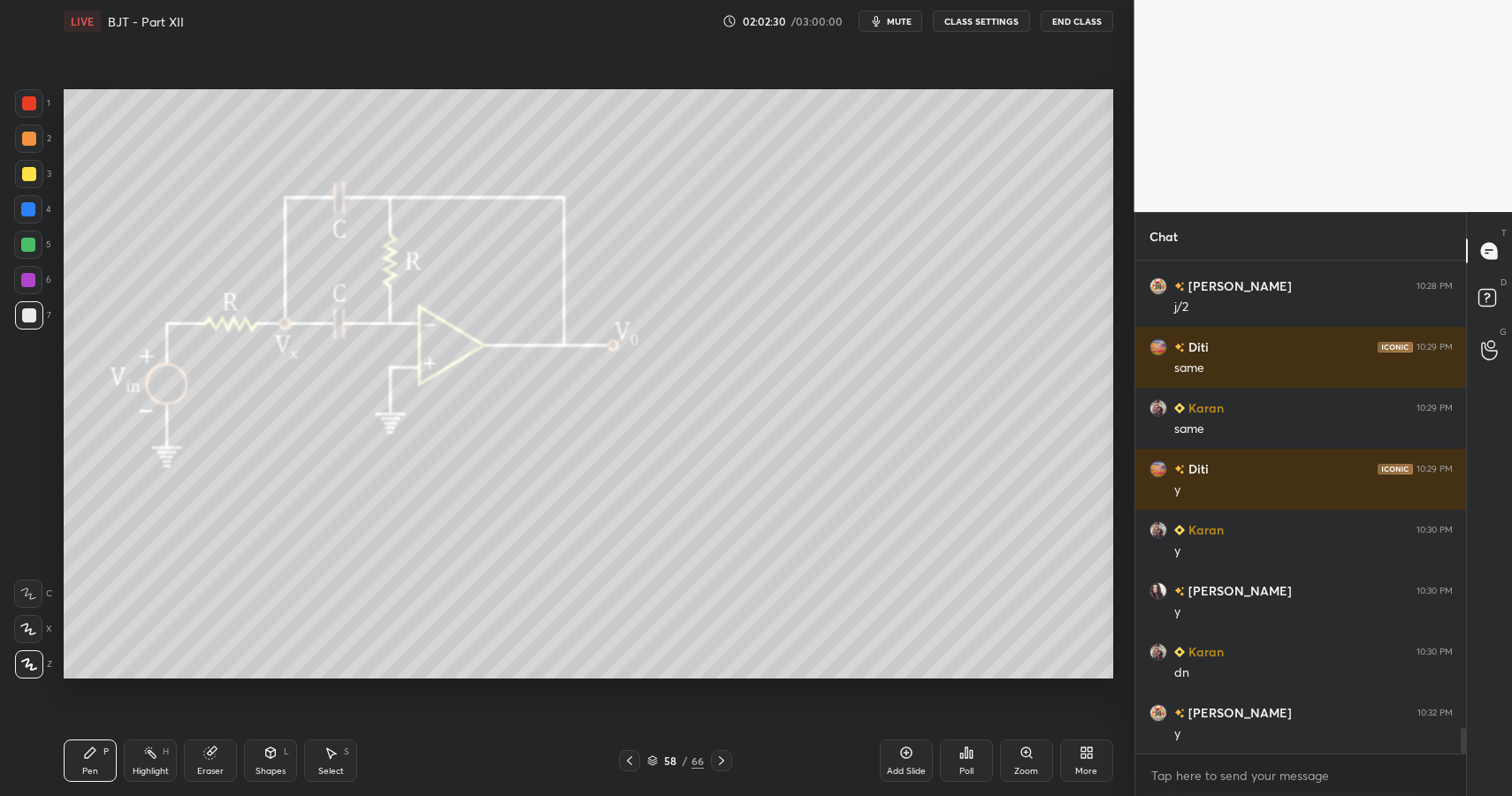
drag, startPoint x: 23, startPoint y: 100, endPoint x: 40, endPoint y: 93, distance: 18.4
drag, startPoint x: 51, startPoint y: 765, endPoint x: 102, endPoint y: 751, distance: 52.9
drag, startPoint x: 726, startPoint y: 759, endPoint x: 719, endPoint y: 751, distance: 10.6
drag, startPoint x: 168, startPoint y: 751, endPoint x: 220, endPoint y: 692, distance: 78.6
drag, startPoint x: 360, startPoint y: 132, endPoint x: 407, endPoint y: 187, distance: 72.3
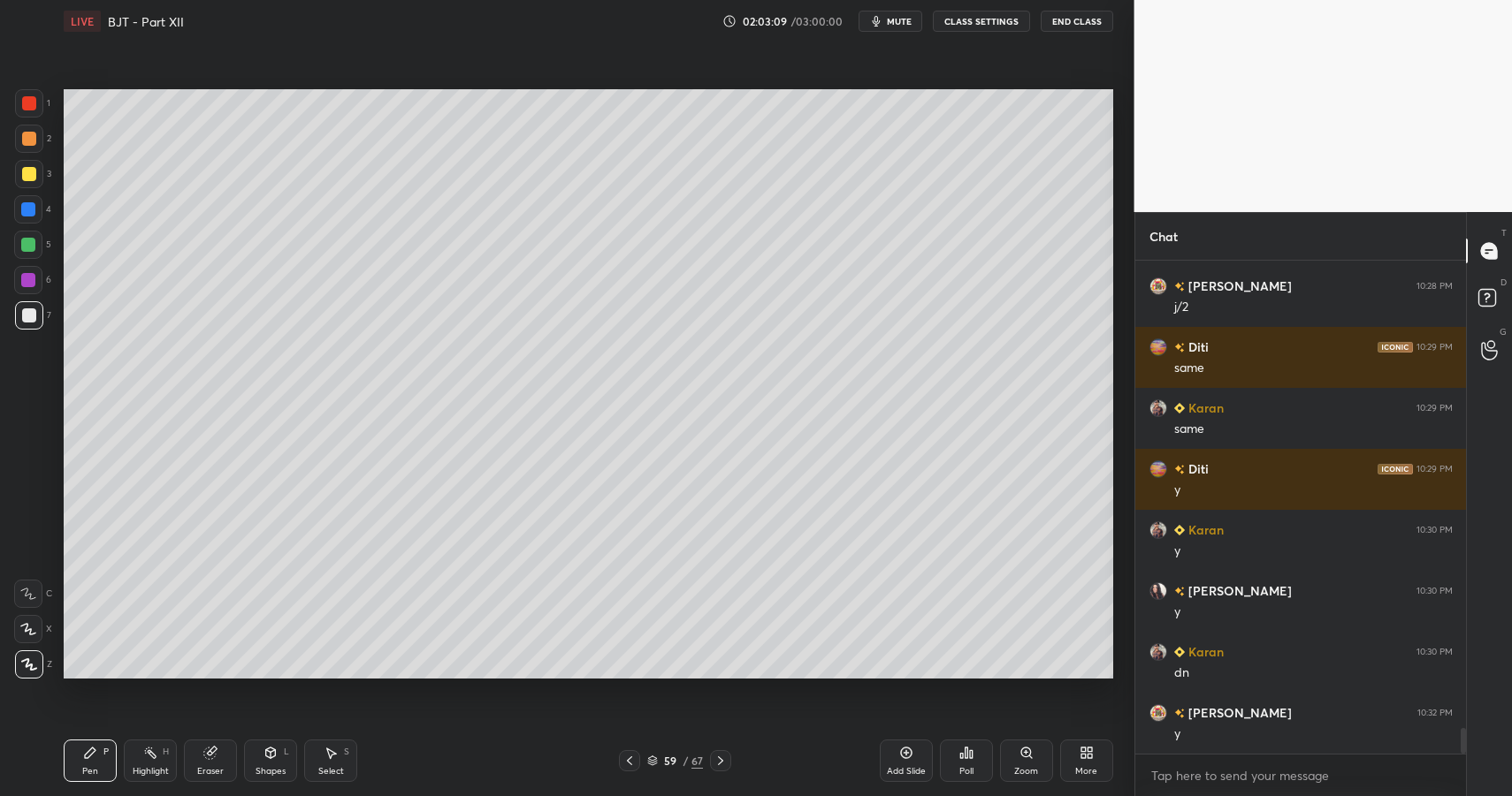
scroll to position [8997, 0]
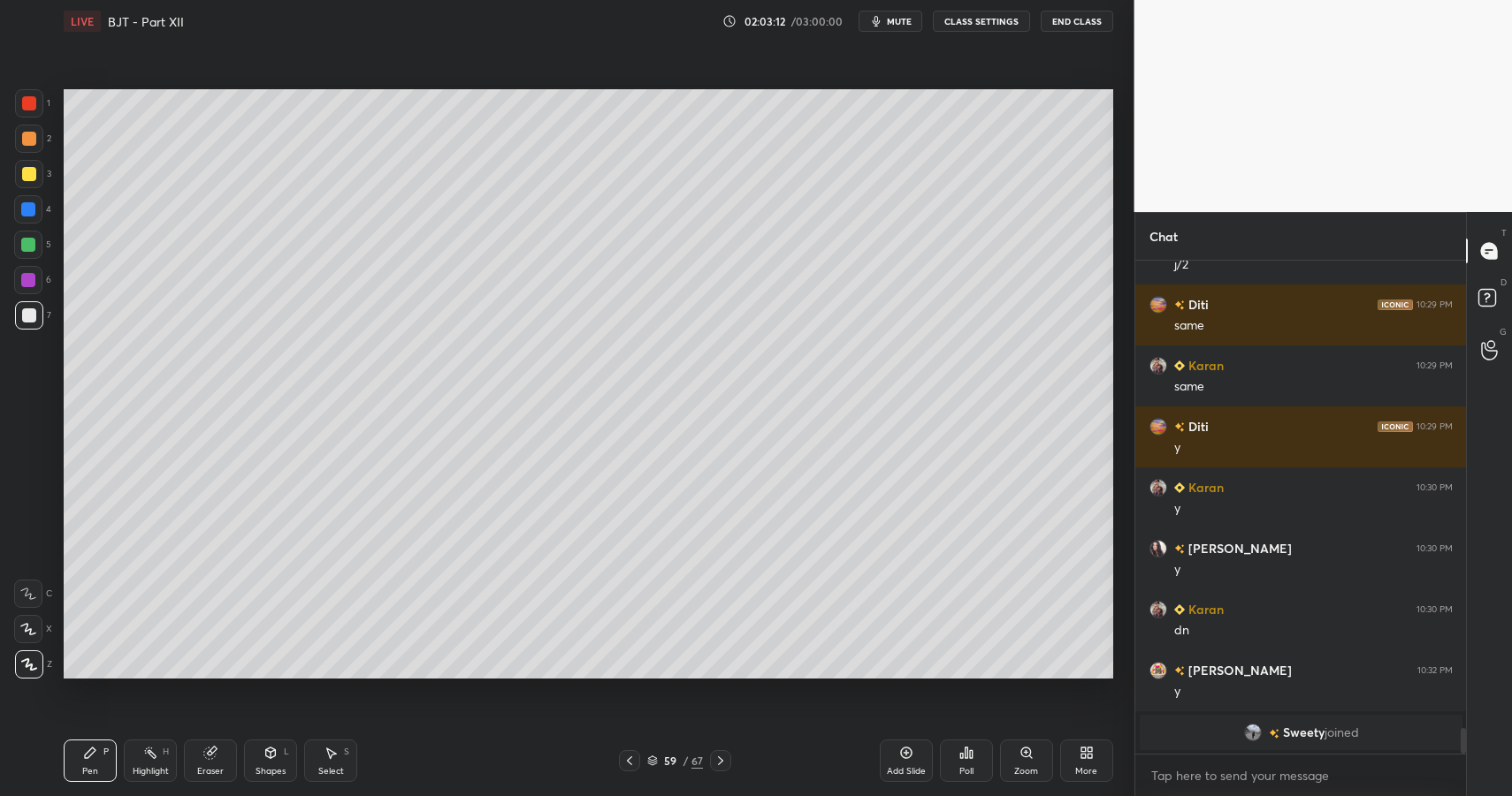
drag, startPoint x: 84, startPoint y: 756, endPoint x: 197, endPoint y: 695, distance: 128.4
drag, startPoint x: 94, startPoint y: 761, endPoint x: 101, endPoint y: 742, distance: 20.2
drag, startPoint x: 279, startPoint y: 750, endPoint x: 277, endPoint y: 735, distance: 15.1
drag, startPoint x: 101, startPoint y: 753, endPoint x: 136, endPoint y: 695, distance: 67.7
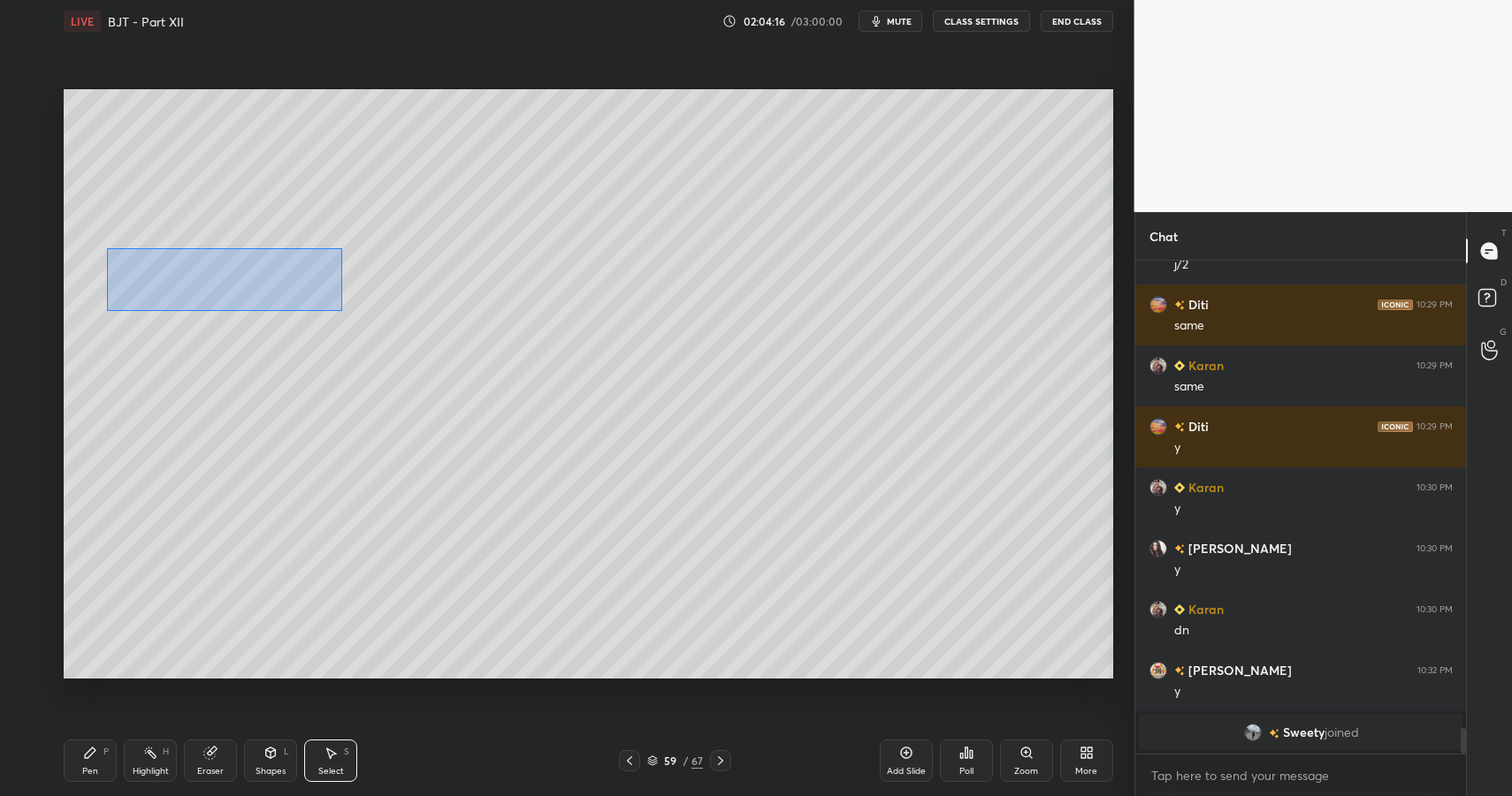
drag, startPoint x: 206, startPoint y: 286, endPoint x: 810, endPoint y: 375, distance: 610.5
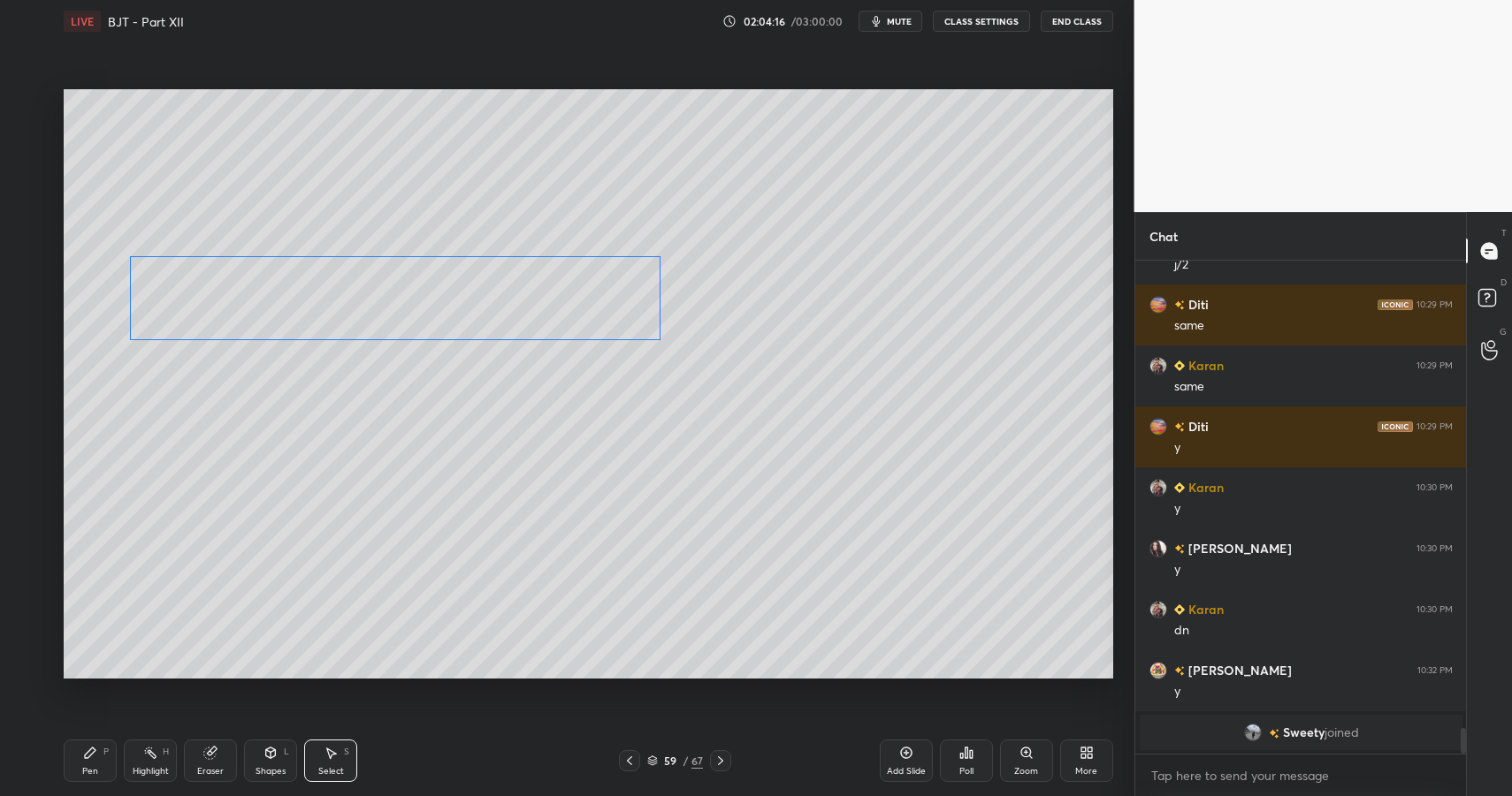
drag, startPoint x: 391, startPoint y: 282, endPoint x: 355, endPoint y: 268, distance: 38.6
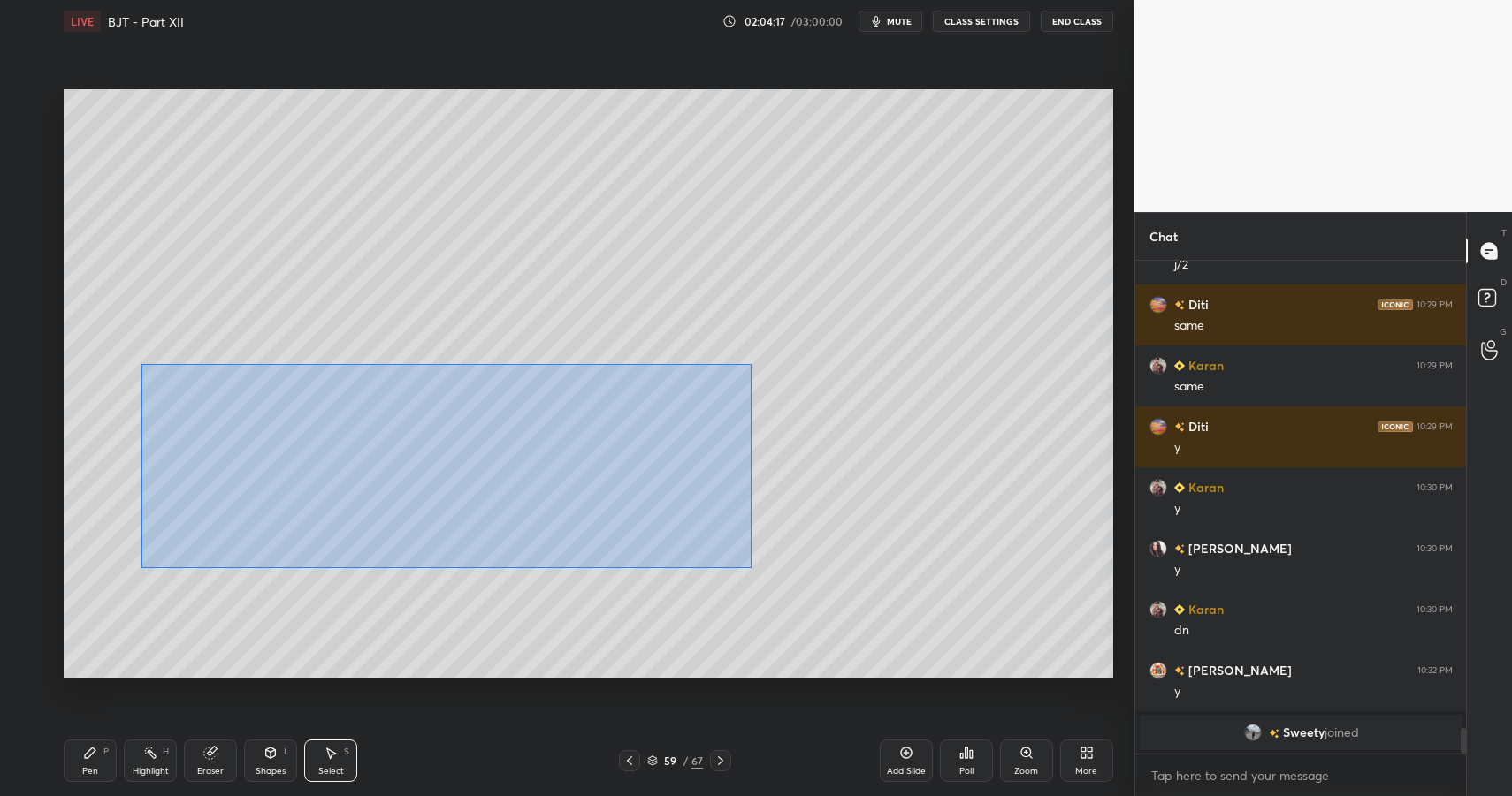
drag, startPoint x: 142, startPoint y: 365, endPoint x: 455, endPoint y: 477, distance: 332.4
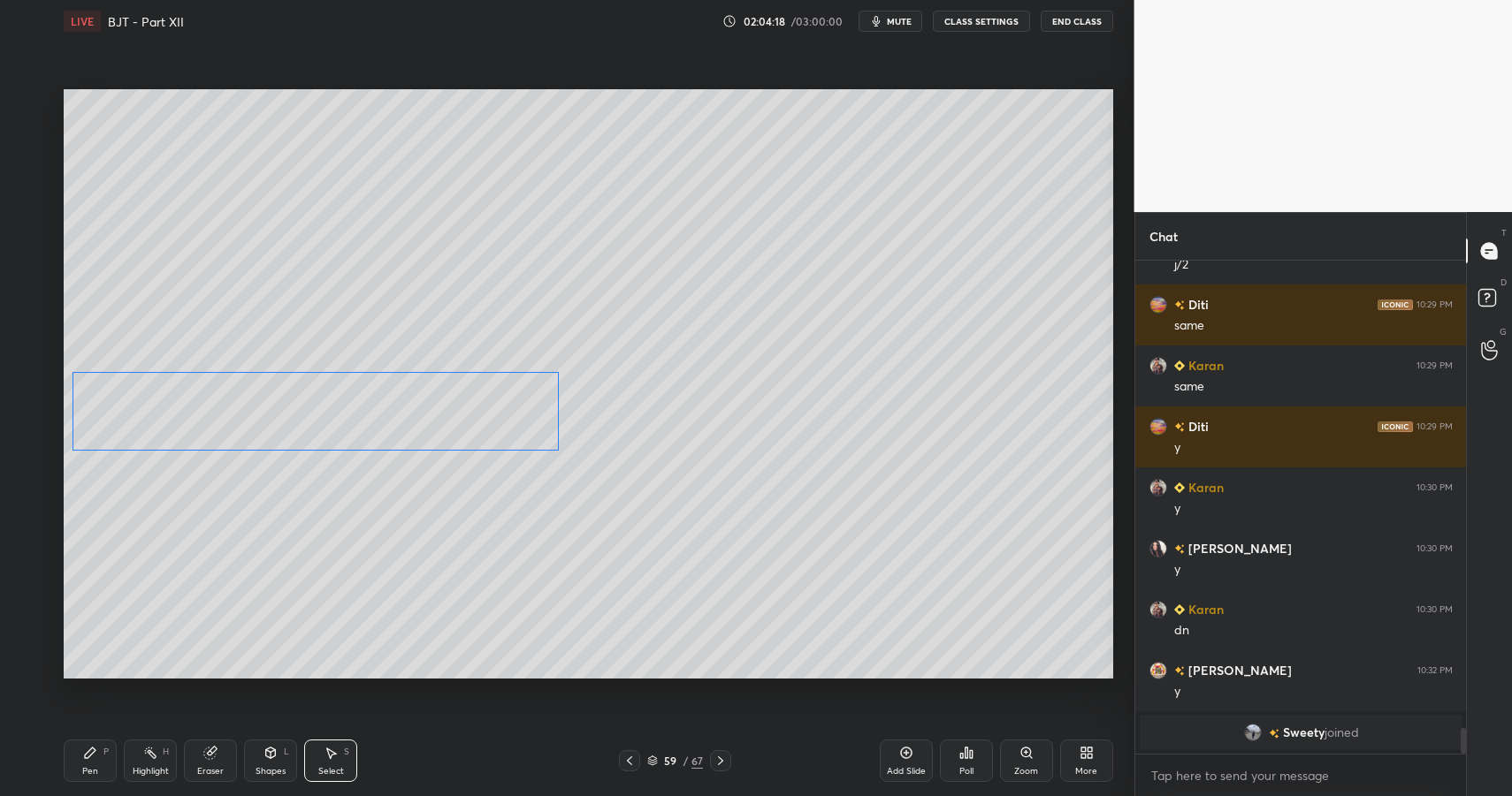
drag, startPoint x: 299, startPoint y: 422, endPoint x: 288, endPoint y: 430, distance: 13.6
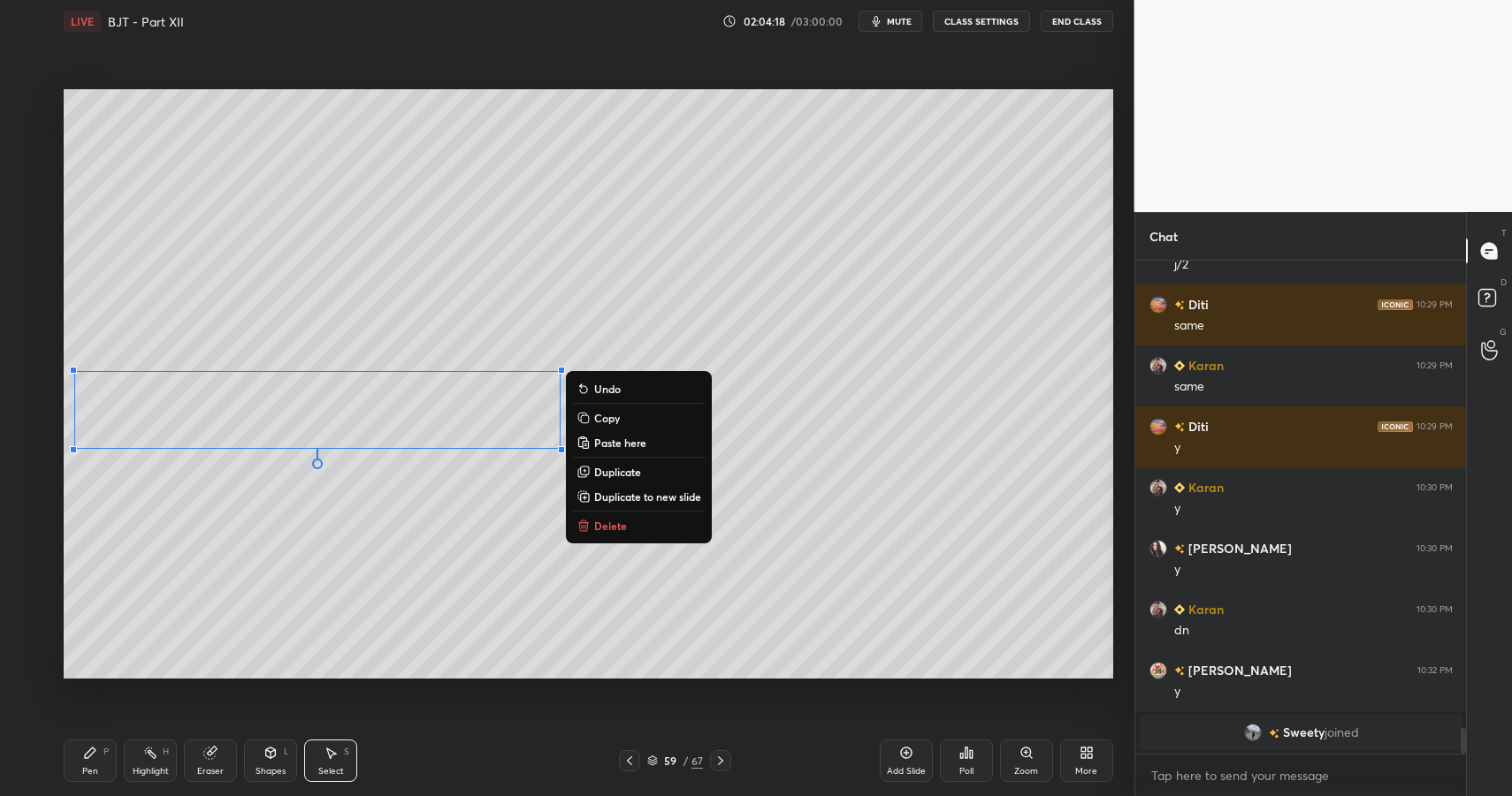
drag, startPoint x: 92, startPoint y: 761, endPoint x: 151, endPoint y: 691, distance: 91.5
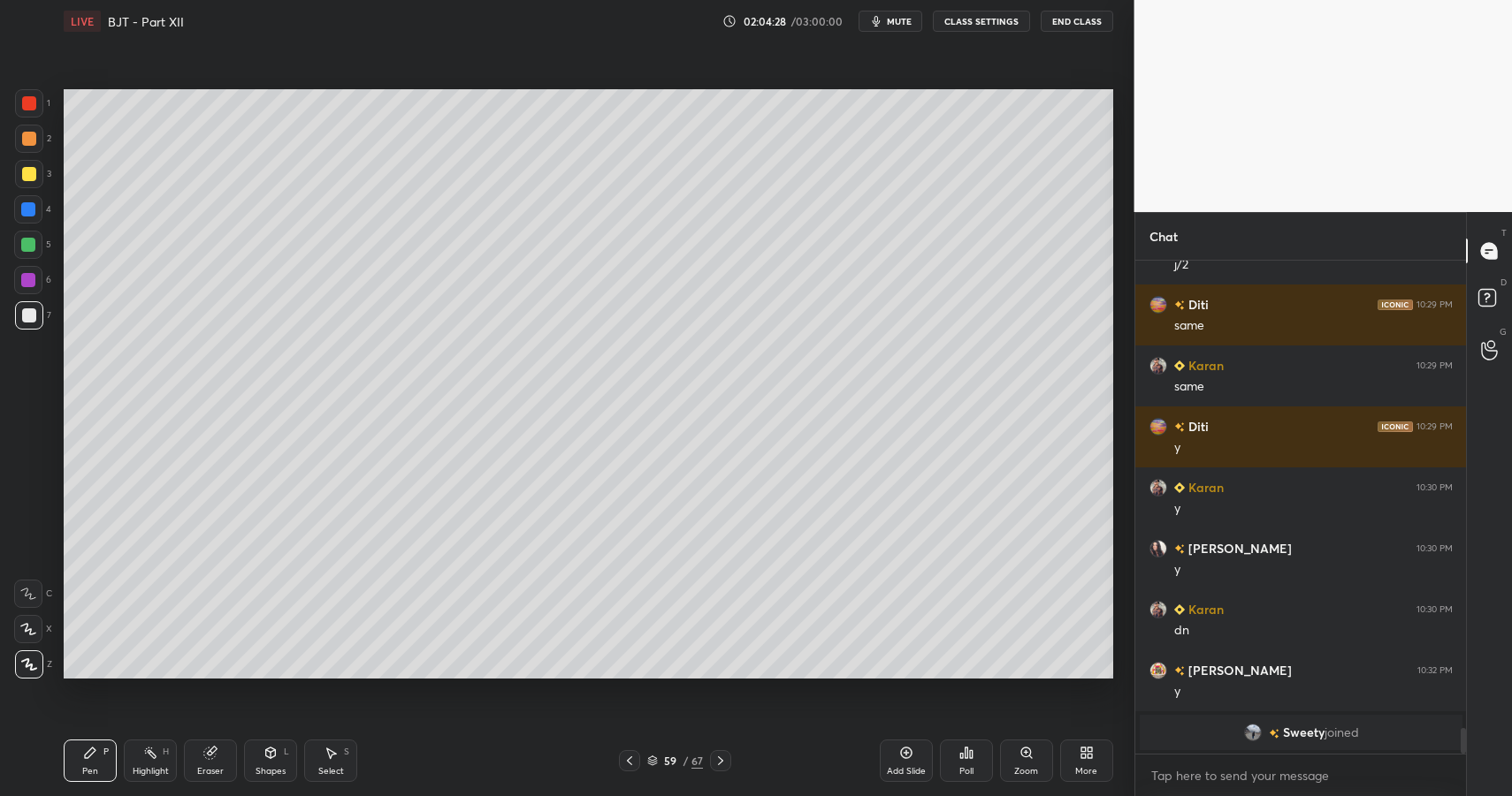
drag, startPoint x: 249, startPoint y: 769, endPoint x: 246, endPoint y: 741, distance: 28.2
drag, startPoint x: 89, startPoint y: 763, endPoint x: 142, endPoint y: 709, distance: 75.7
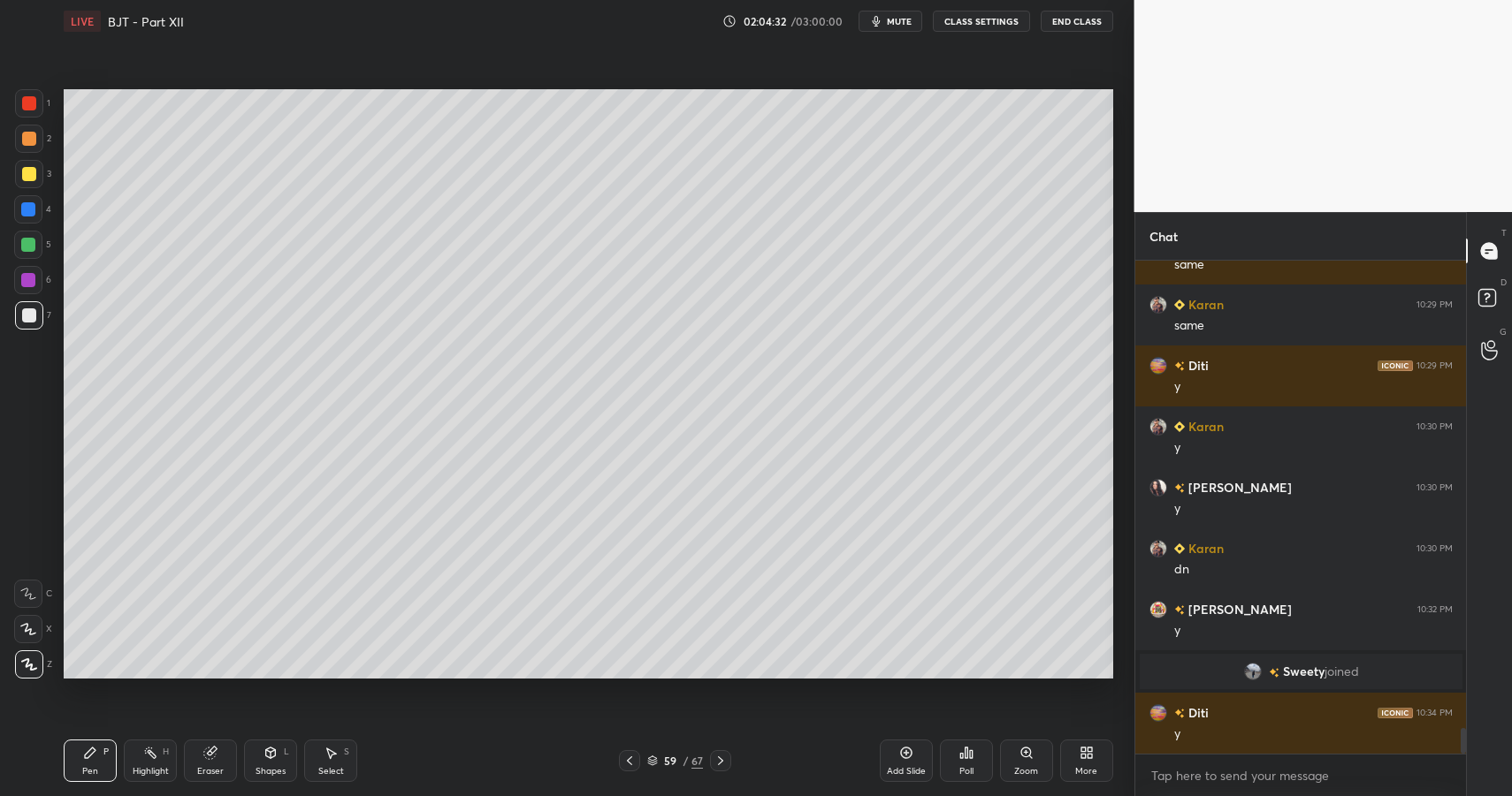
scroll to position [8838, 0]
drag, startPoint x: 34, startPoint y: 105, endPoint x: 42, endPoint y: 164, distance: 59.5
drag, startPoint x: 89, startPoint y: 767, endPoint x: 73, endPoint y: 693, distance: 75.7
drag, startPoint x: 27, startPoint y: 300, endPoint x: 61, endPoint y: 363, distance: 71.6
drag, startPoint x: 348, startPoint y: 763, endPoint x: 341, endPoint y: 755, distance: 10.6
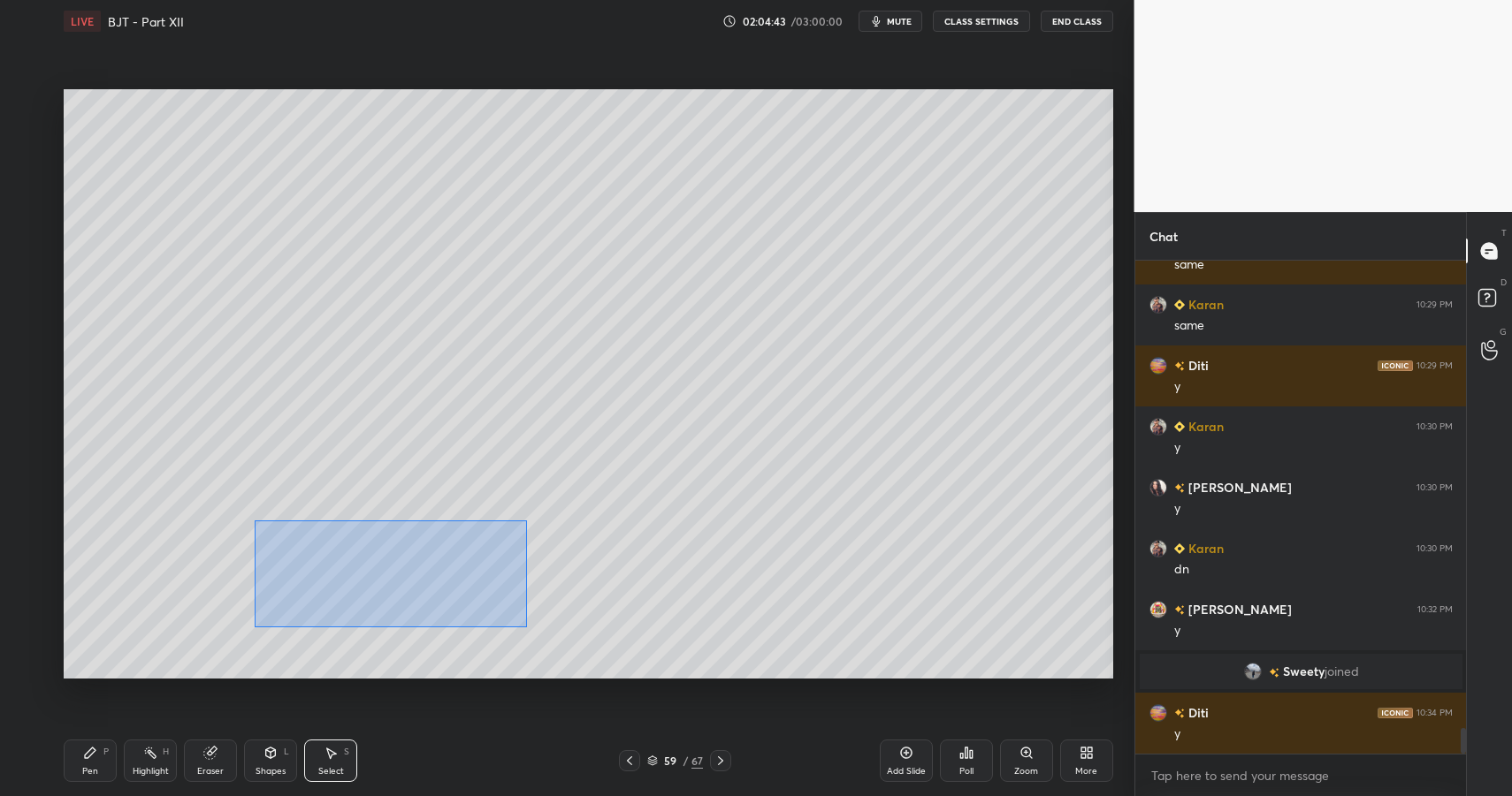
drag, startPoint x: 299, startPoint y: 546, endPoint x: 534, endPoint y: 616, distance: 245.2
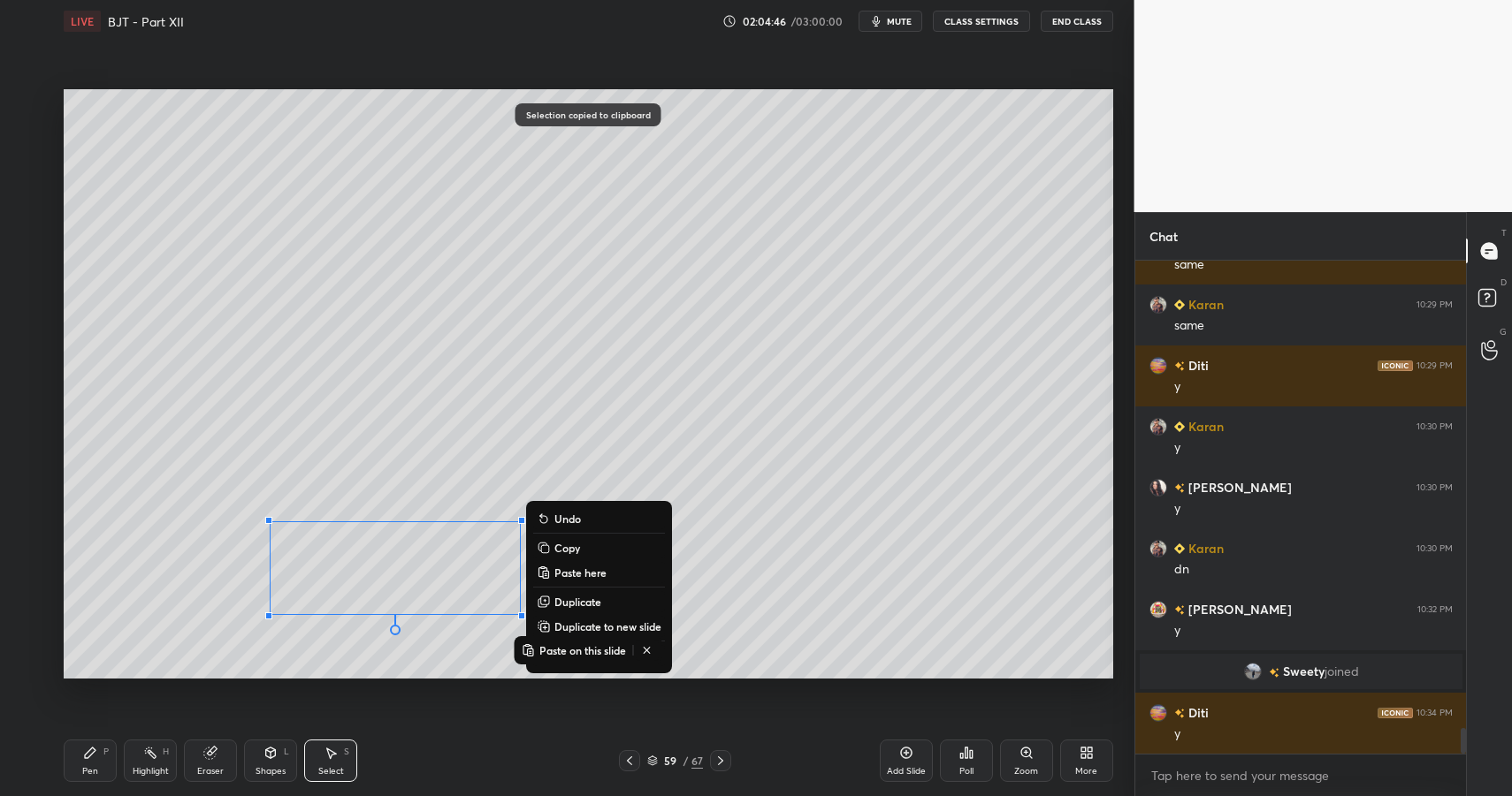
drag, startPoint x: 76, startPoint y: 761, endPoint x: 90, endPoint y: 758, distance: 14.3
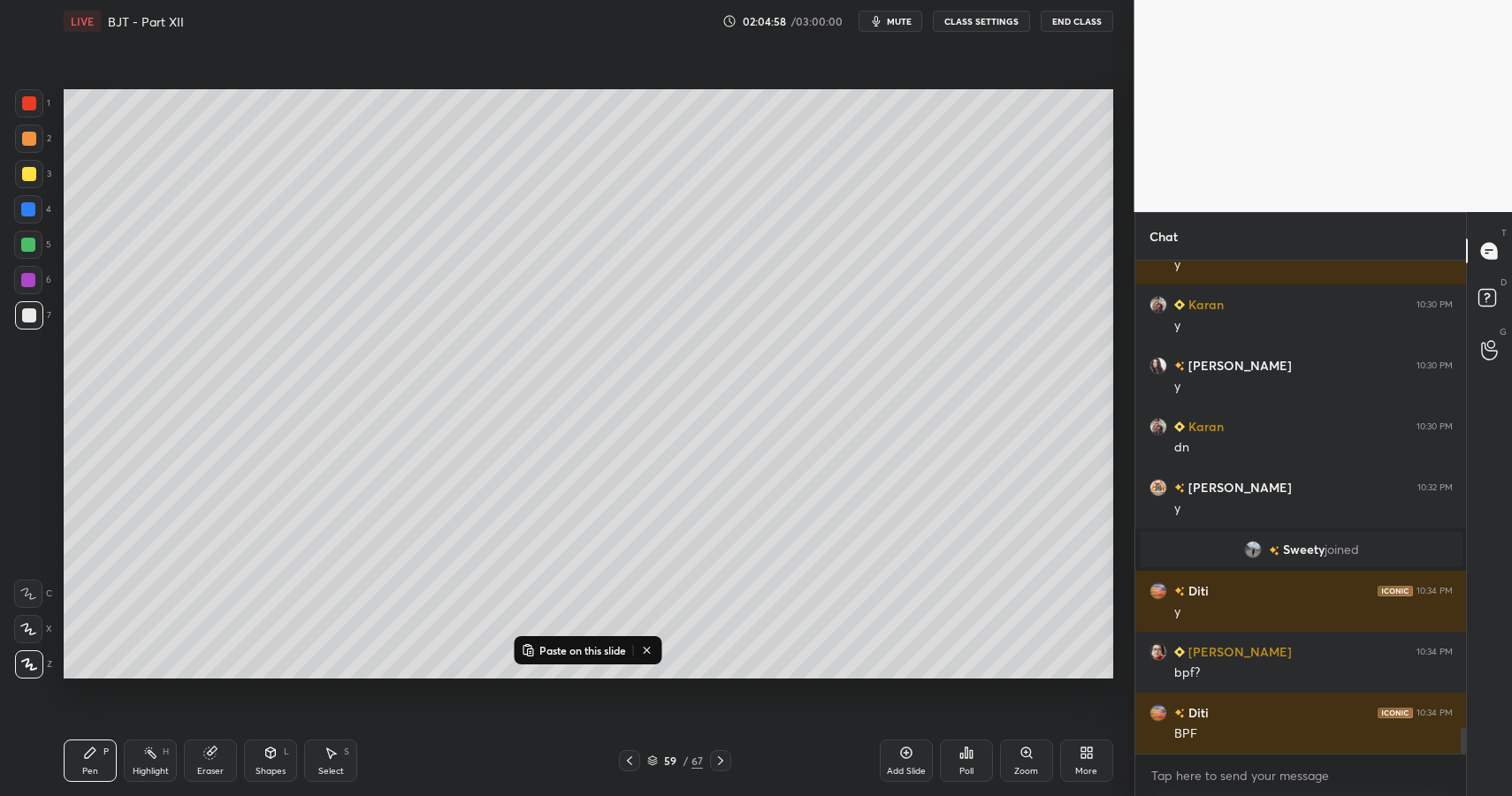
scroll to position [9021, 0]
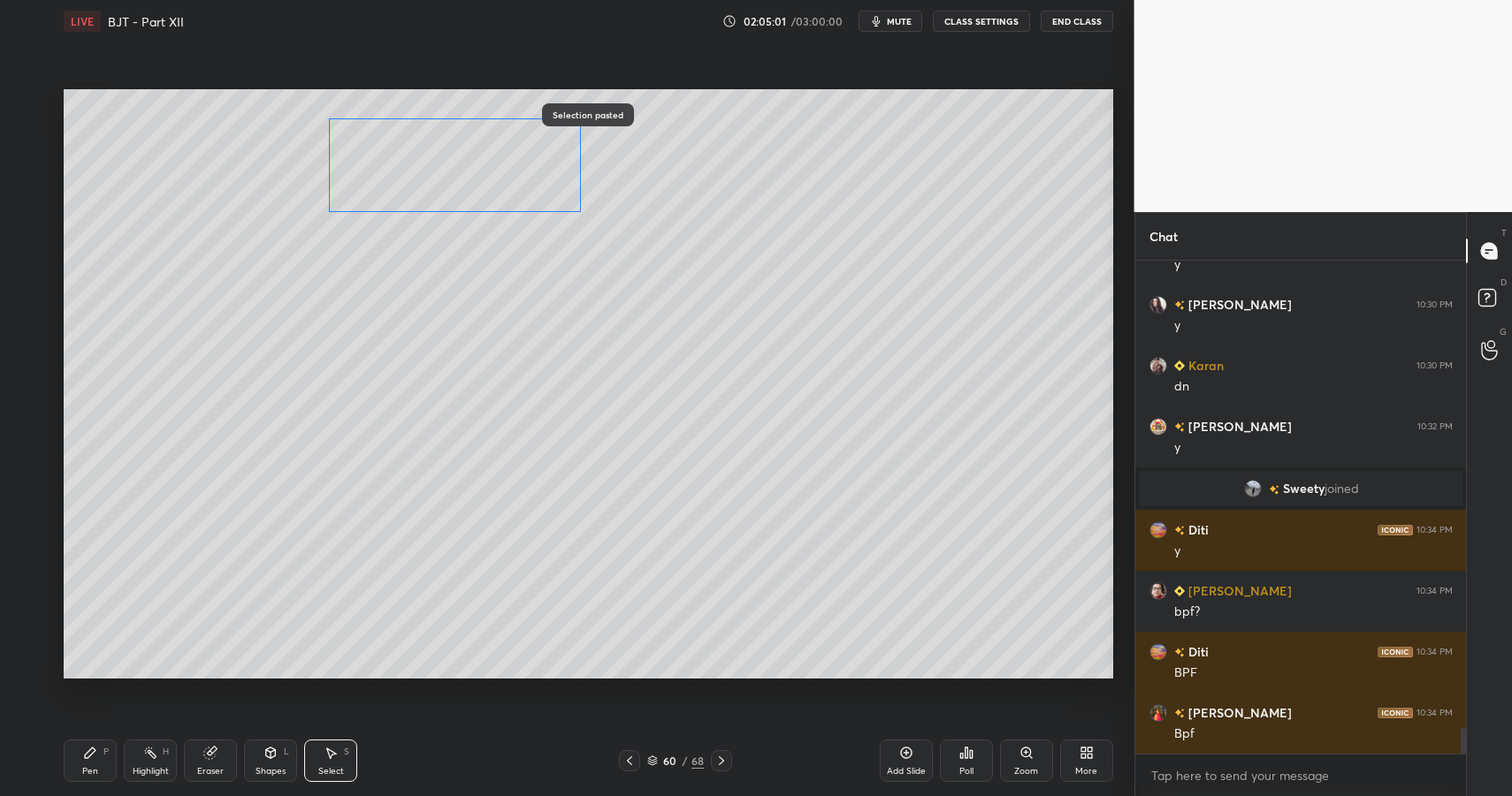
drag, startPoint x: 371, startPoint y: 563, endPoint x: 417, endPoint y: 209, distance: 357.0
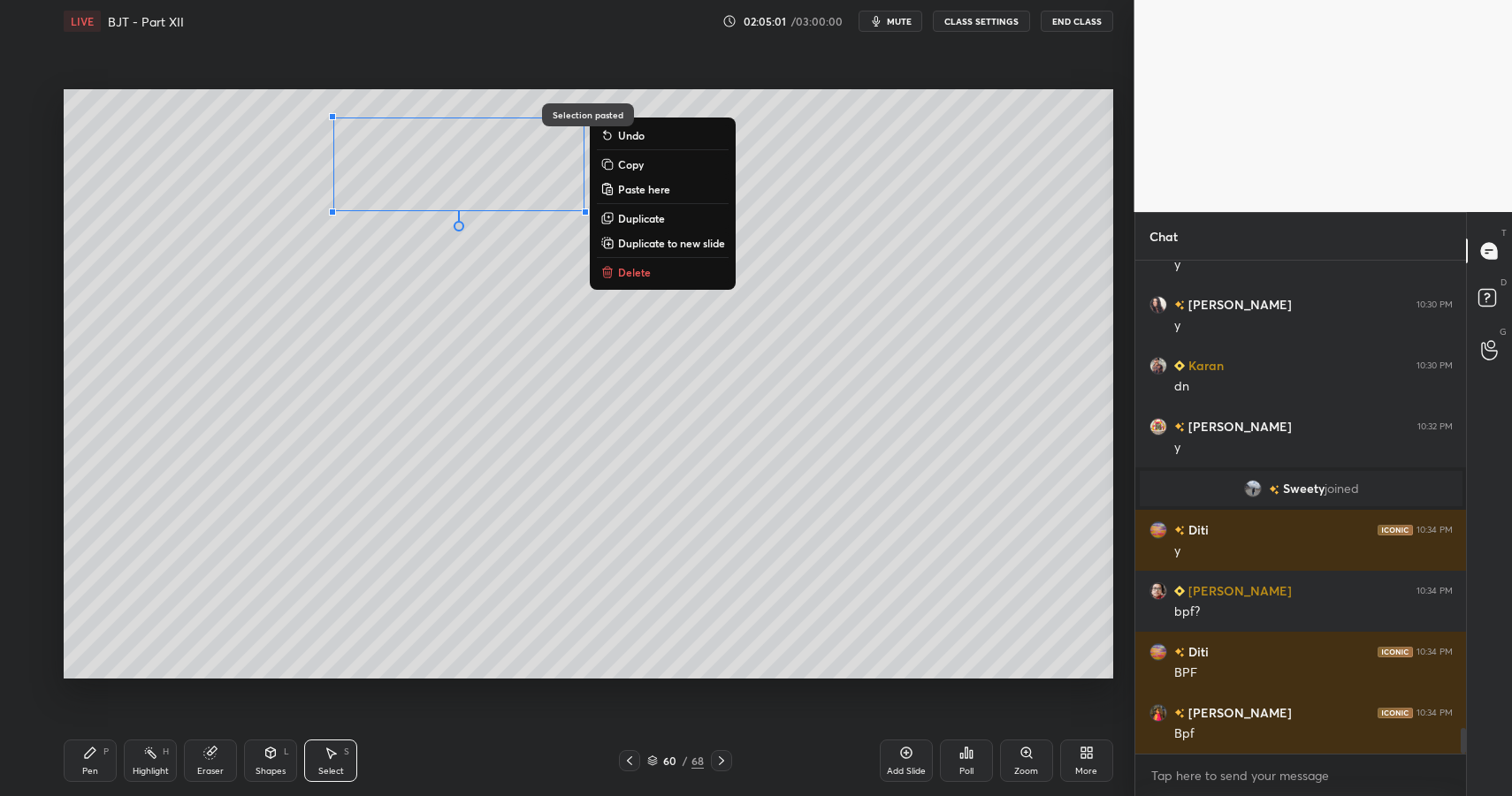
drag, startPoint x: 83, startPoint y: 769, endPoint x: 88, endPoint y: 751, distance: 18.7
drag, startPoint x: 88, startPoint y: 751, endPoint x: 96, endPoint y: 694, distance: 57.6
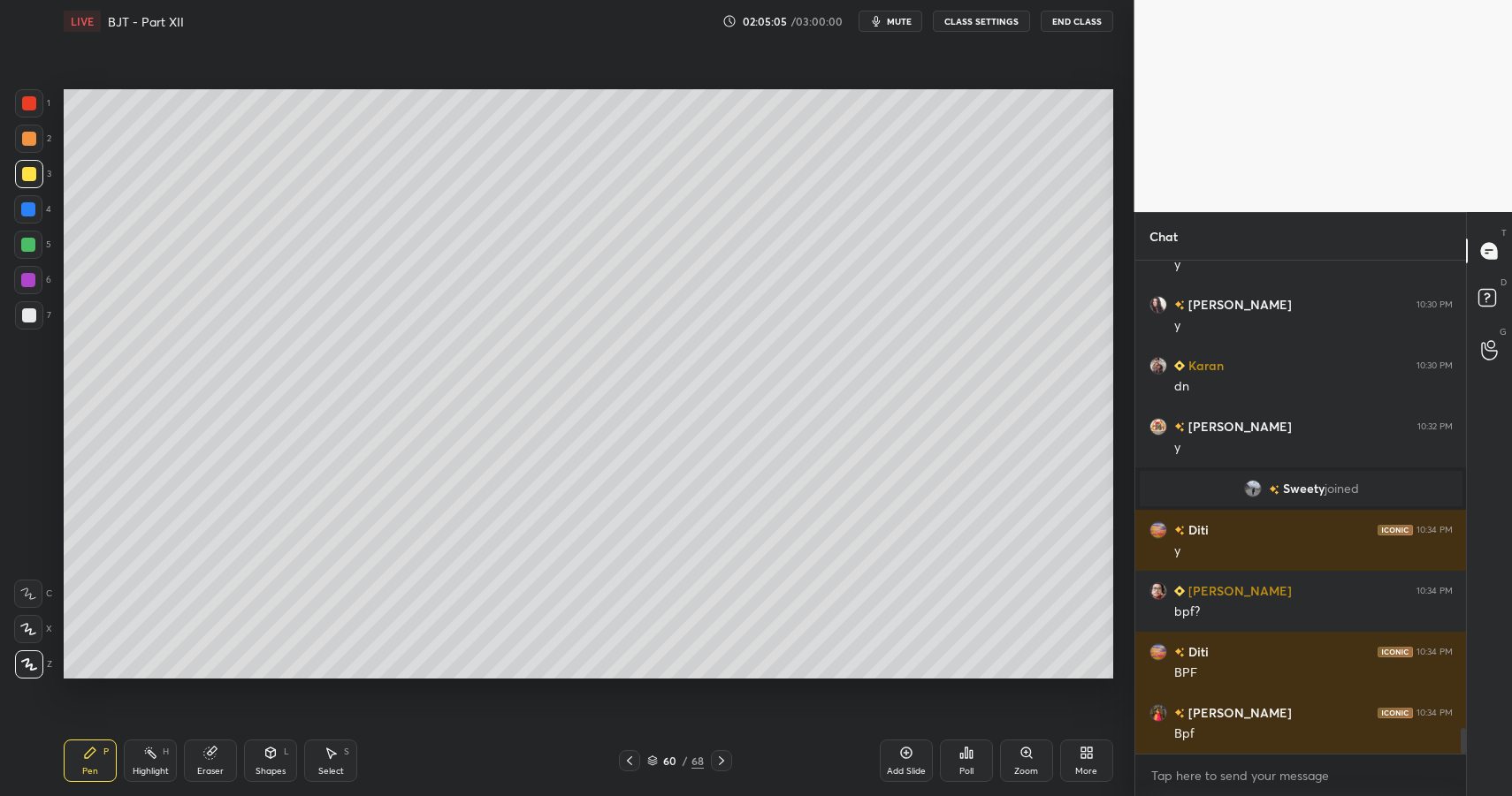
drag, startPoint x: 251, startPoint y: 742, endPoint x: 255, endPoint y: 733, distance: 9.8
drag, startPoint x: 86, startPoint y: 774, endPoint x: 91, endPoint y: 750, distance: 24.5
drag, startPoint x: 26, startPoint y: 319, endPoint x: 36, endPoint y: 318, distance: 10.0
drag, startPoint x: 34, startPoint y: 318, endPoint x: 53, endPoint y: 367, distance: 52.6
drag, startPoint x: 94, startPoint y: 767, endPoint x: 108, endPoint y: 730, distance: 39.6
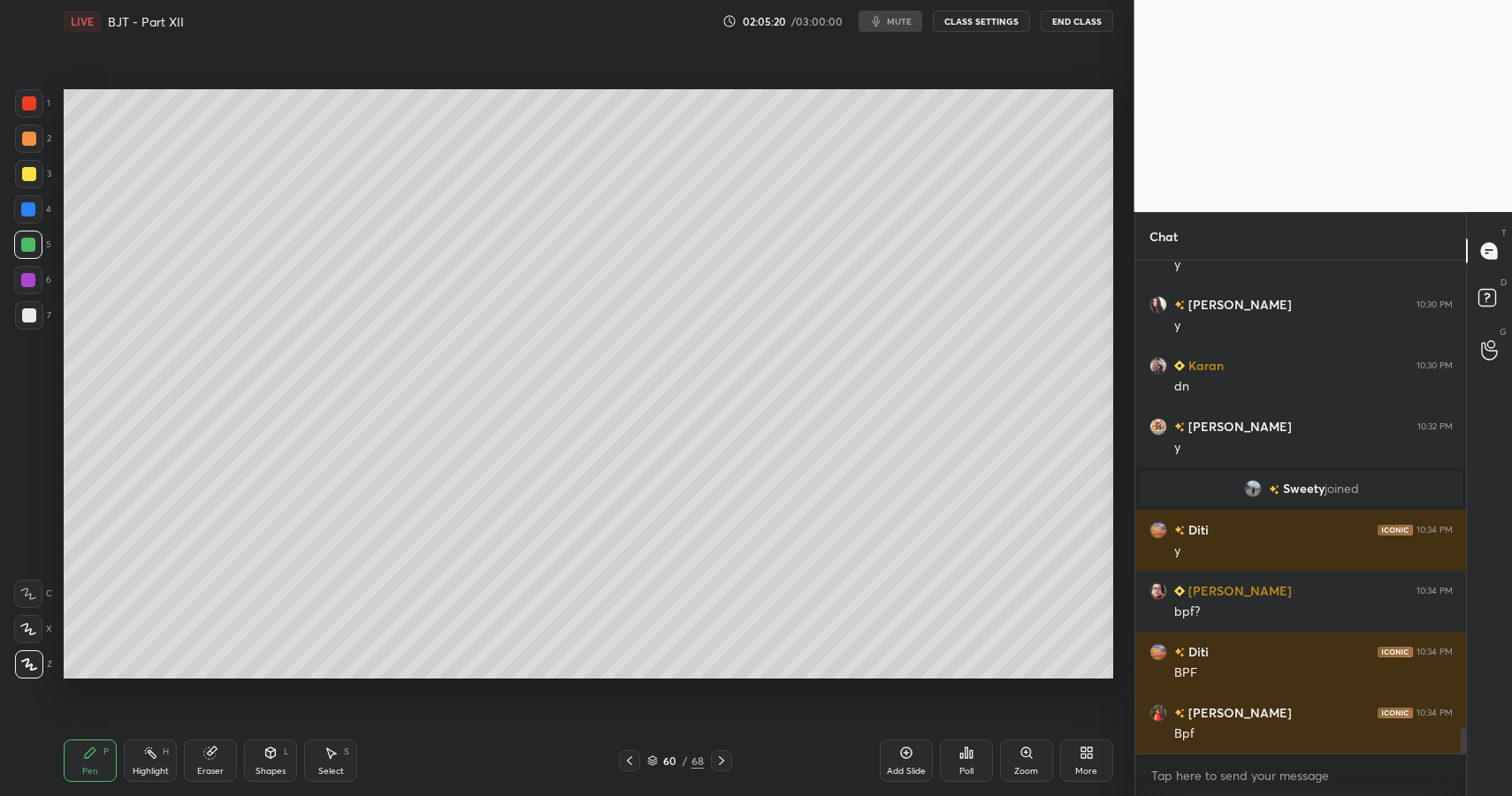
drag, startPoint x: 268, startPoint y: 763, endPoint x: 268, endPoint y: 733, distance: 30.0
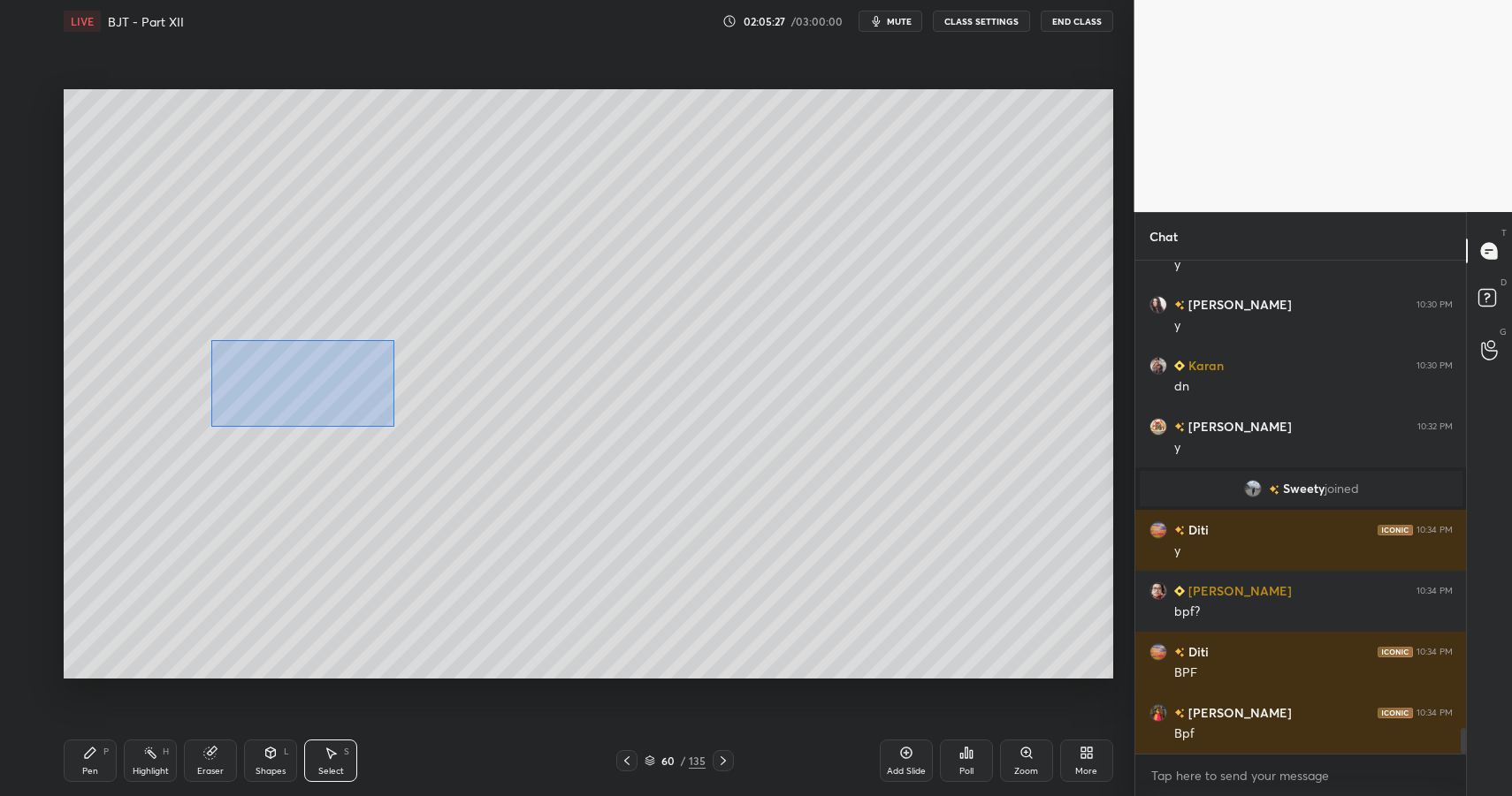
drag, startPoint x: 290, startPoint y: 387, endPoint x: 460, endPoint y: 500, distance: 204.1
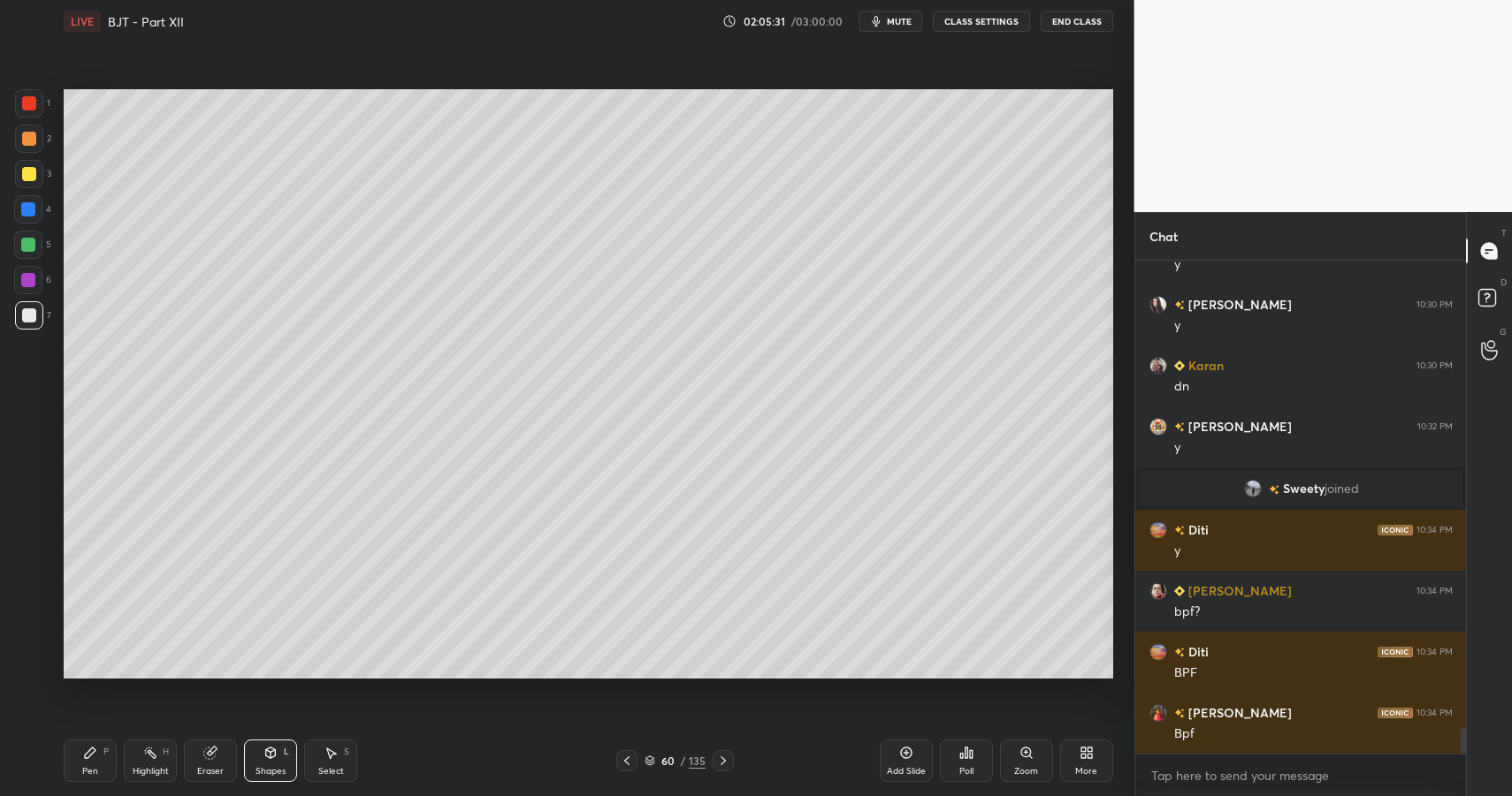
drag, startPoint x: 35, startPoint y: 253, endPoint x: 52, endPoint y: 264, distance: 20.2
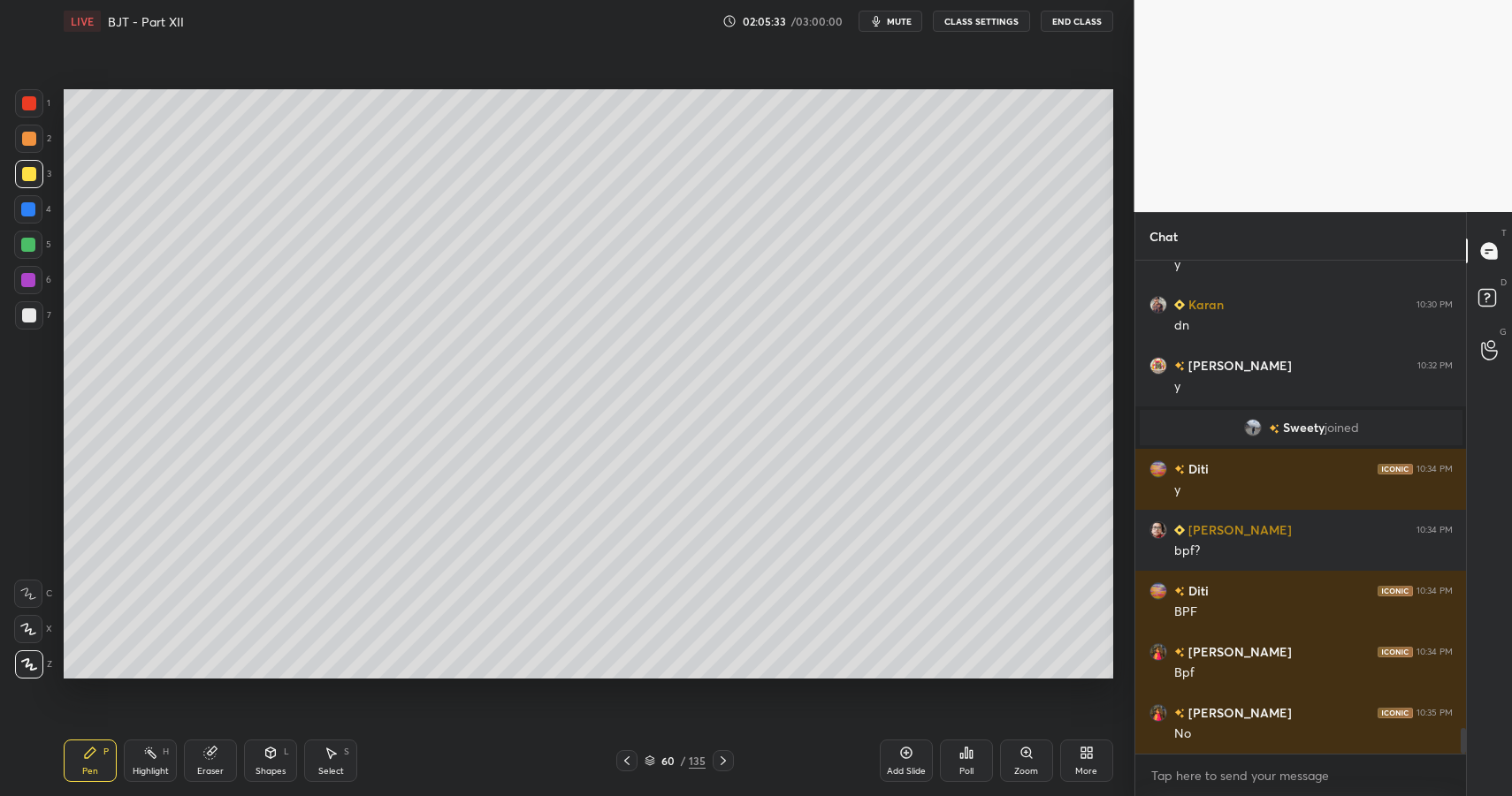
drag, startPoint x: 16, startPoint y: 162, endPoint x: 58, endPoint y: 173, distance: 43.4
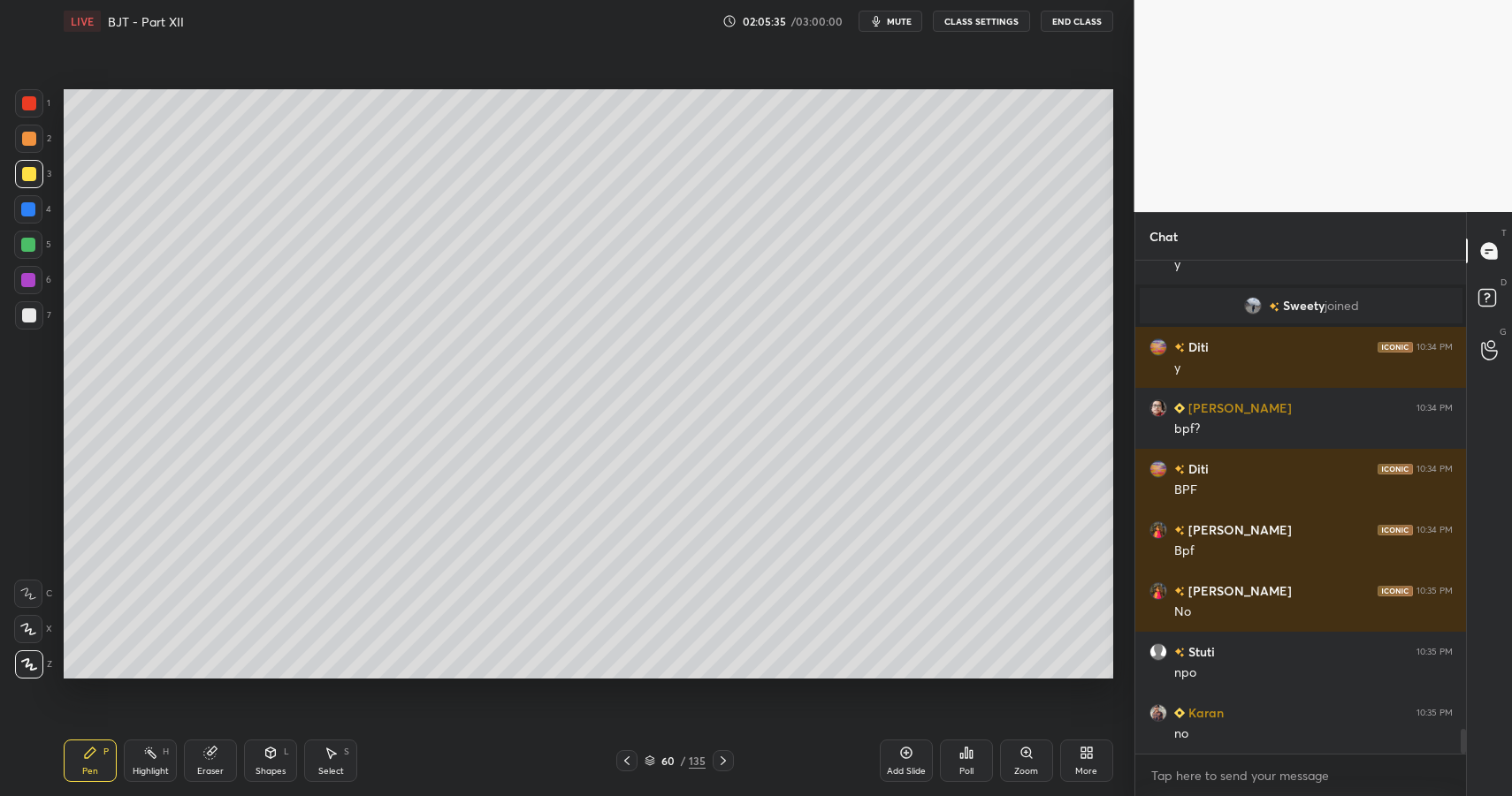
scroll to position [9247, 0]
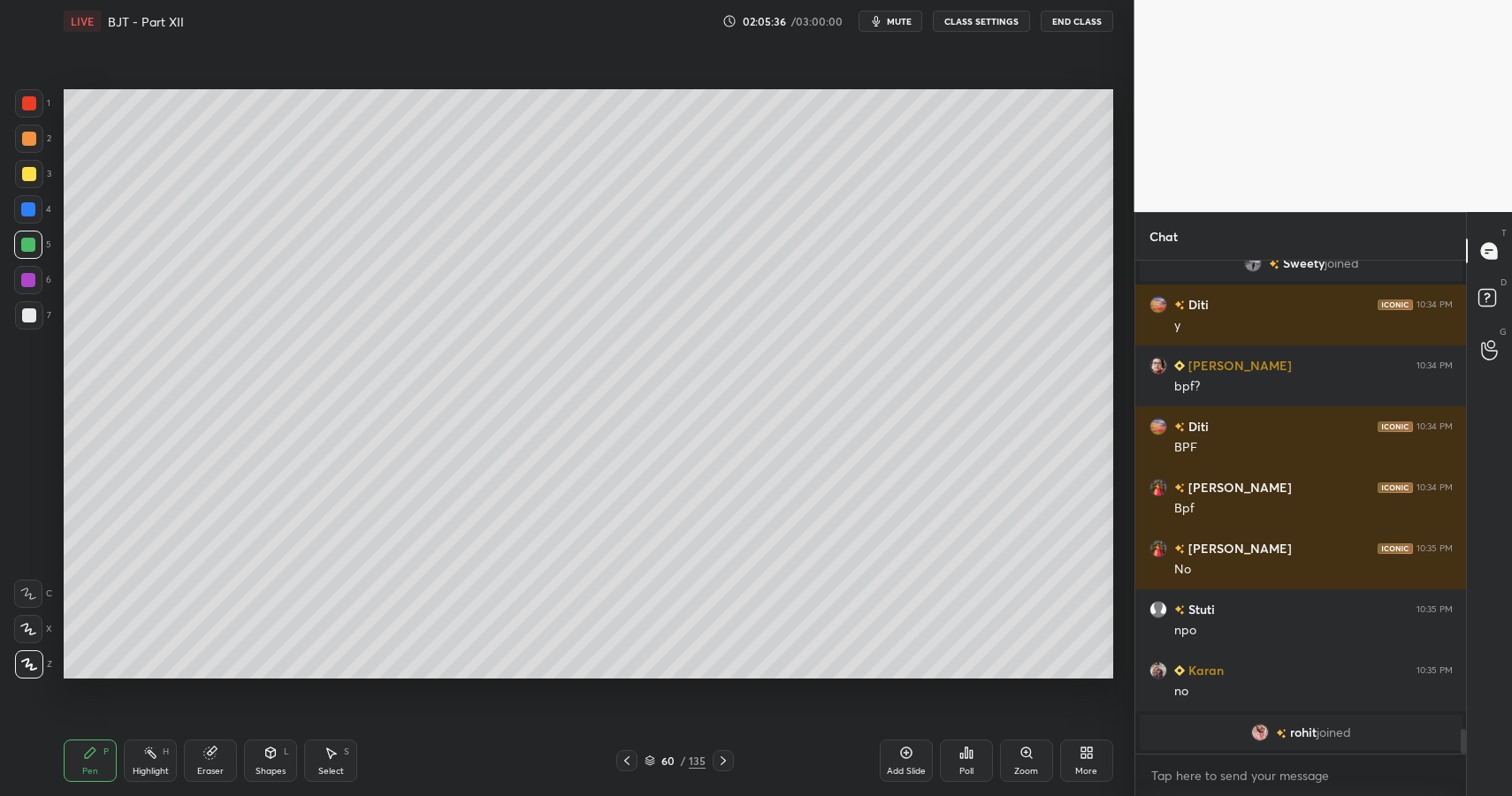
drag, startPoint x: 265, startPoint y: 765, endPoint x: 265, endPoint y: 741, distance: 24.0
drag, startPoint x: 81, startPoint y: 762, endPoint x: 86, endPoint y: 735, distance: 27.5
drag, startPoint x: 340, startPoint y: 763, endPoint x: 334, endPoint y: 719, distance: 44.4
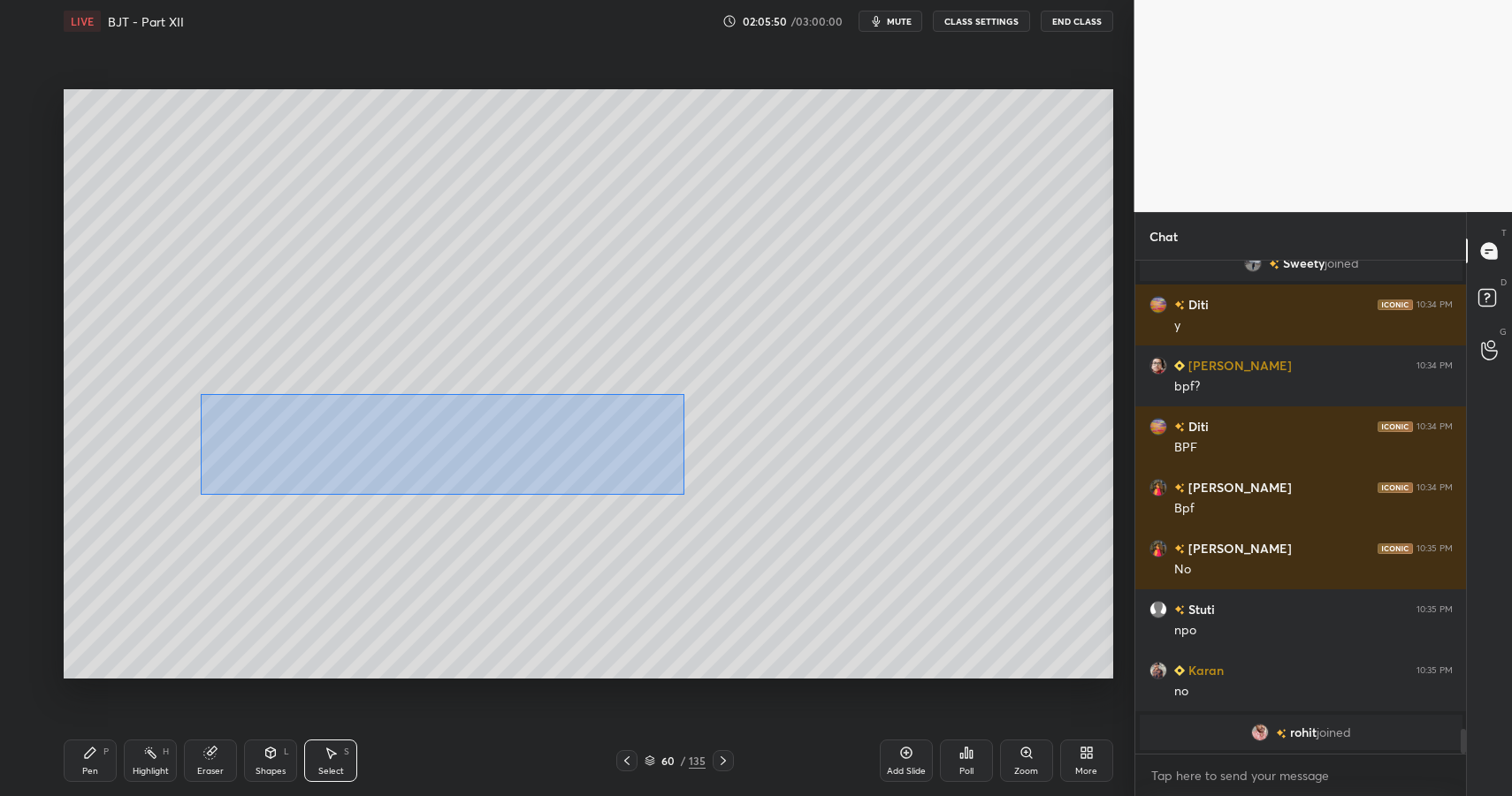
drag, startPoint x: 261, startPoint y: 419, endPoint x: 709, endPoint y: 503, distance: 455.8
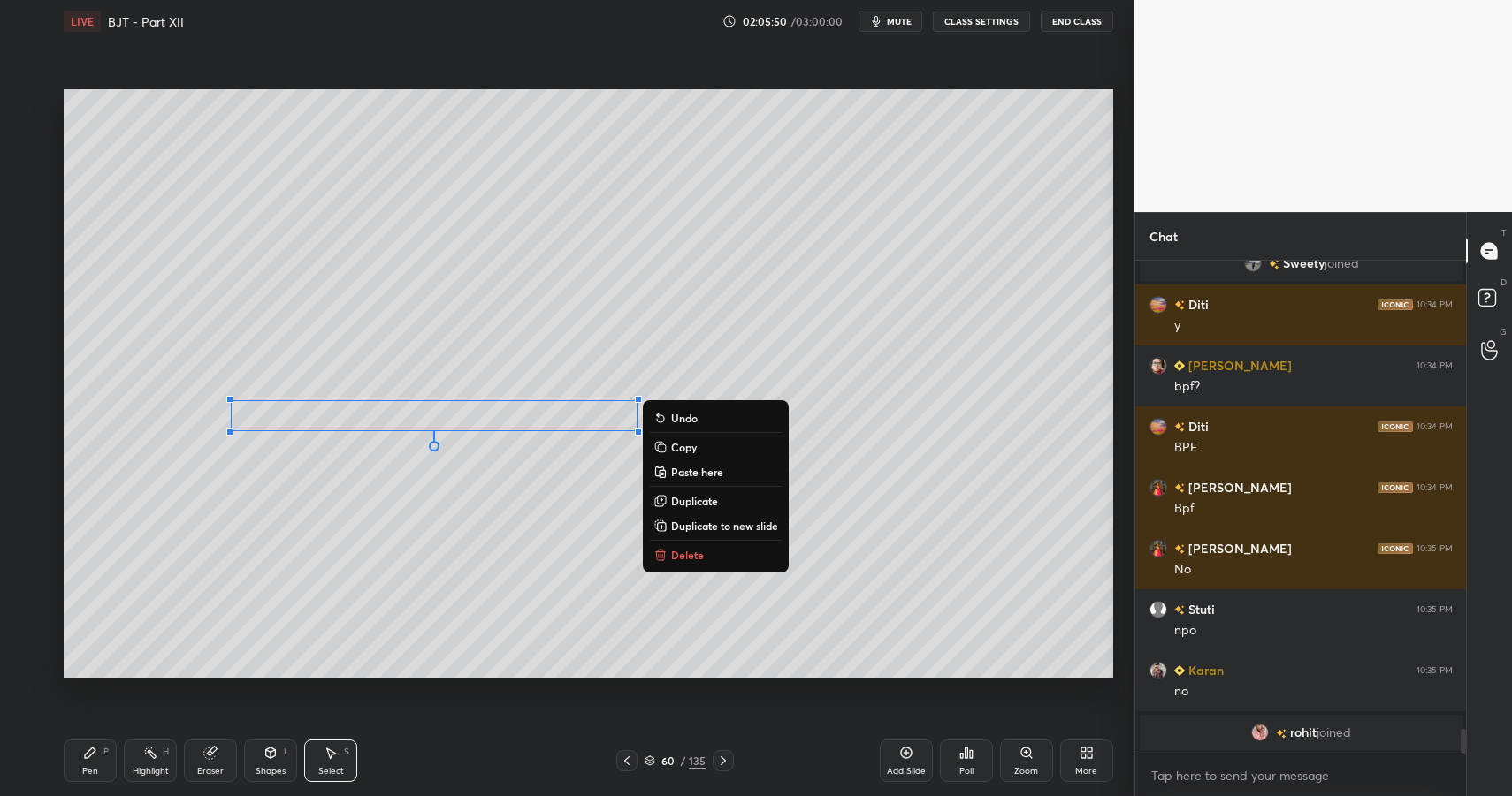
drag, startPoint x: 676, startPoint y: 550, endPoint x: 555, endPoint y: 592, distance: 128.1
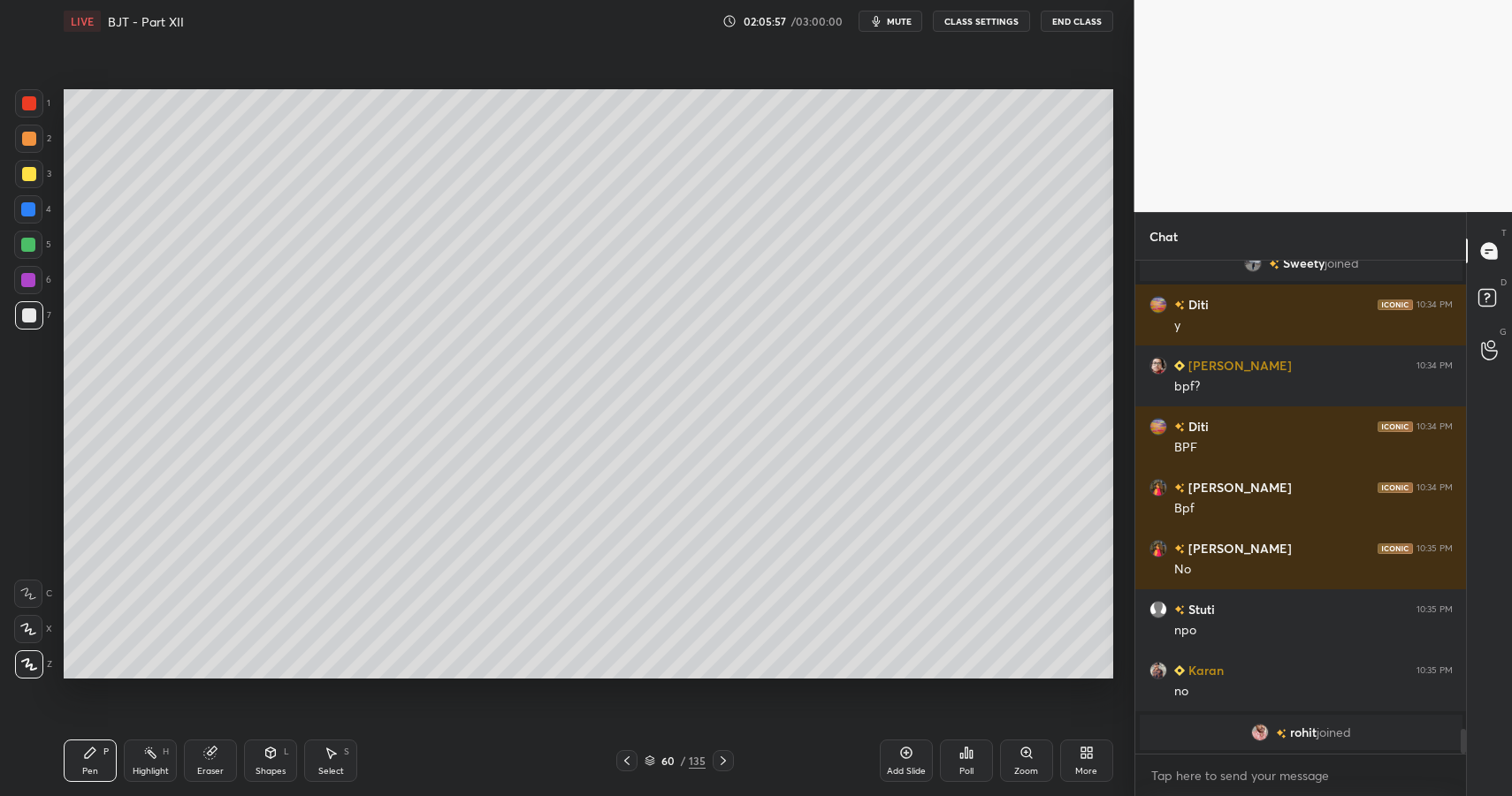
drag, startPoint x: 32, startPoint y: 142, endPoint x: 37, endPoint y: 153, distance: 12.1
drag, startPoint x: 261, startPoint y: 760, endPoint x: 265, endPoint y: 743, distance: 17.5
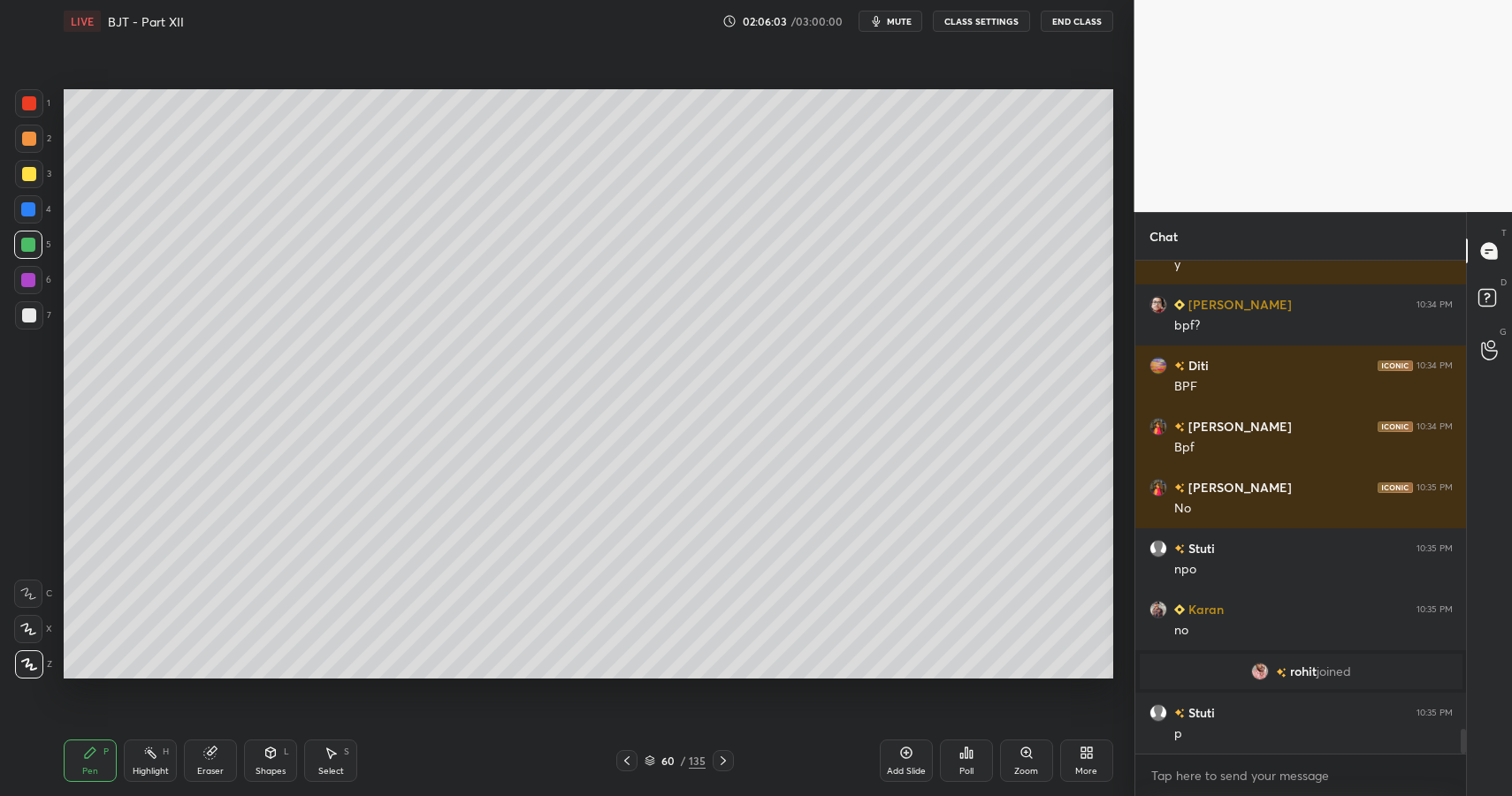
scroll to position [9234, 0]
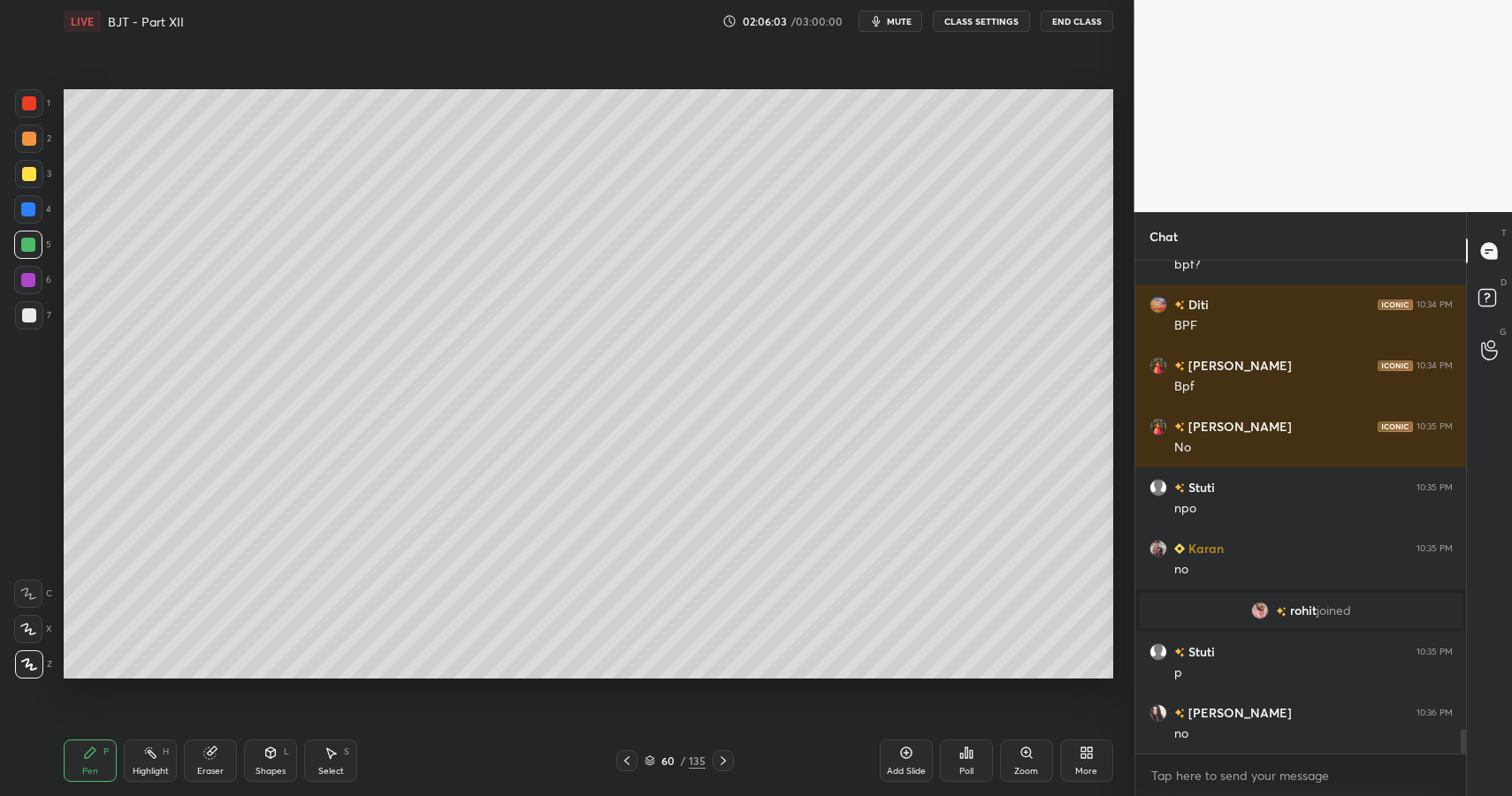
drag, startPoint x: 31, startPoint y: 326, endPoint x: 33, endPoint y: 317, distance: 9.2
drag, startPoint x: 33, startPoint y: 317, endPoint x: 50, endPoint y: 327, distance: 19.7
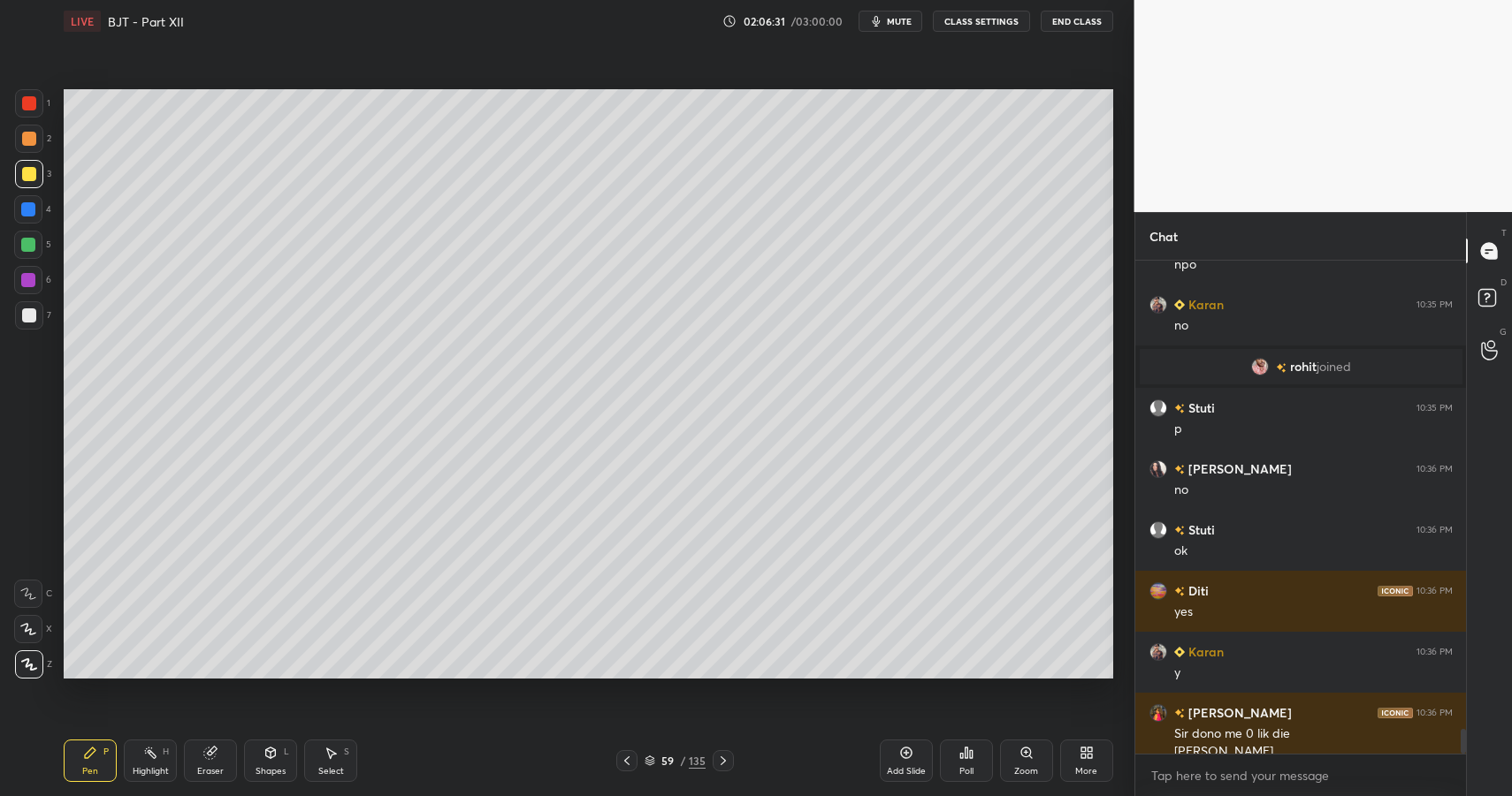
scroll to position [9496, 0]
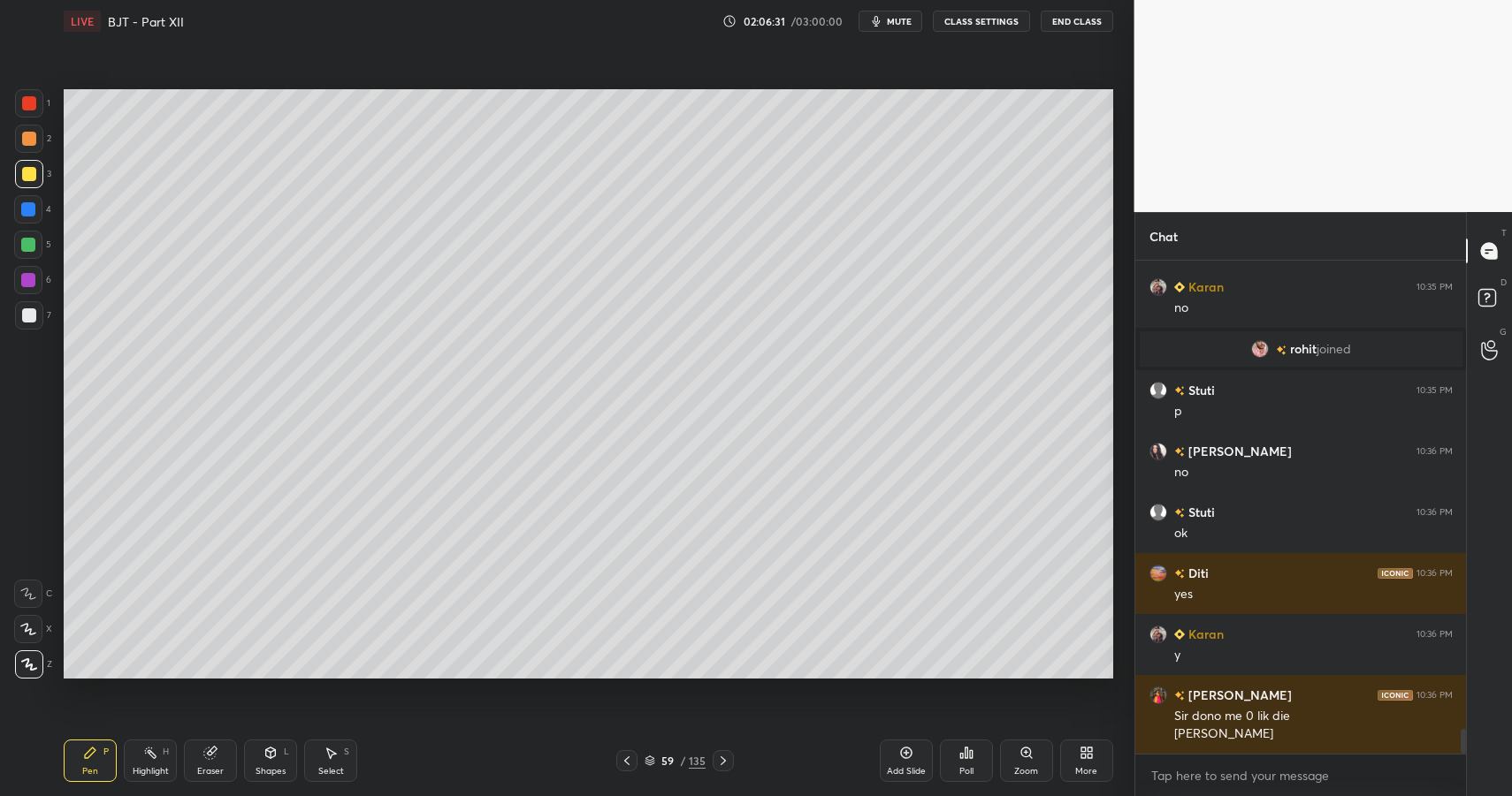
drag, startPoint x: 326, startPoint y: 768, endPoint x: 336, endPoint y: 761, distance: 12.2
drag, startPoint x: 336, startPoint y: 761, endPoint x: 320, endPoint y: 714, distance: 49.6
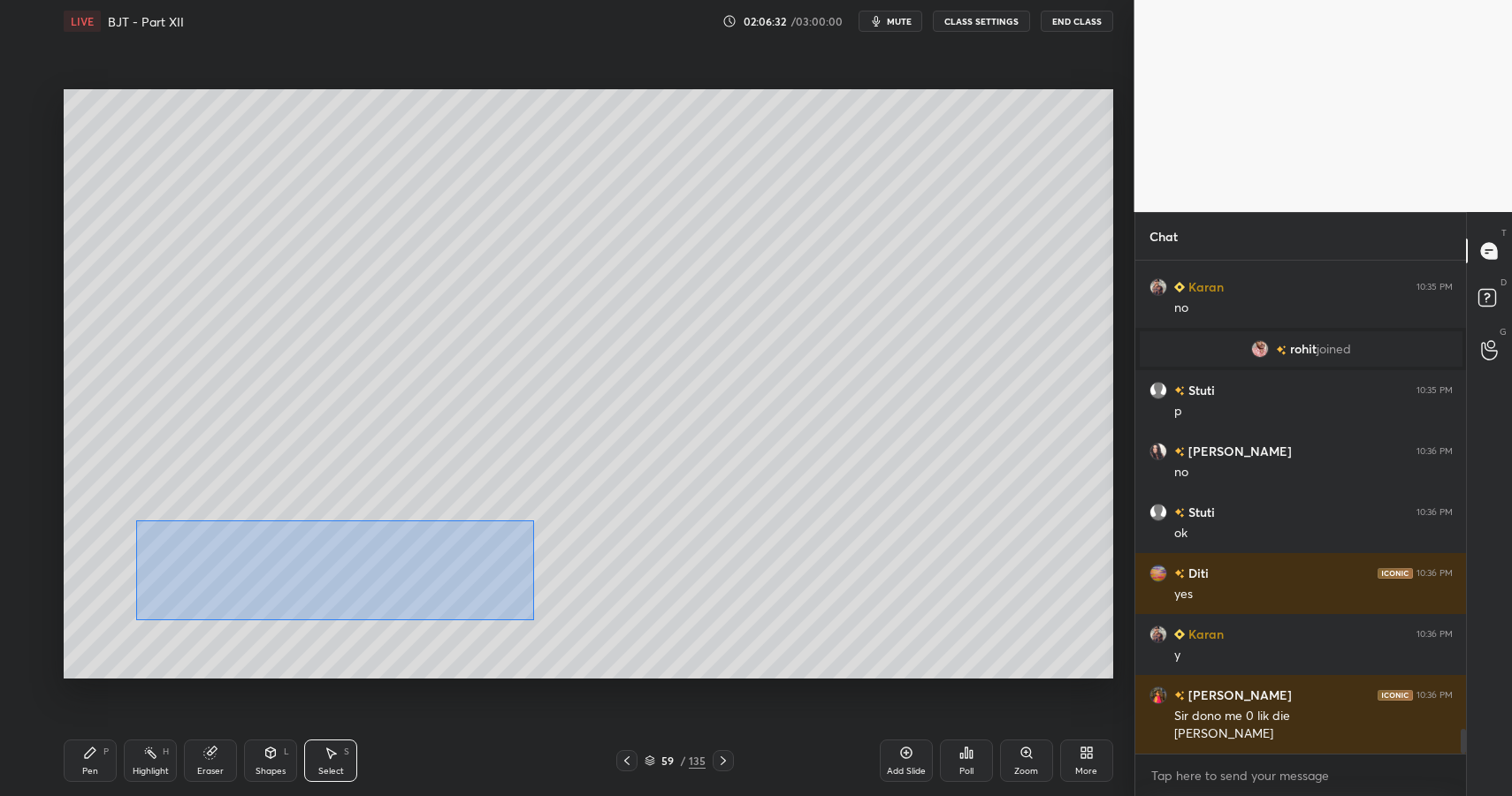
drag, startPoint x: 320, startPoint y: 587, endPoint x: 536, endPoint y: 622, distance: 218.8
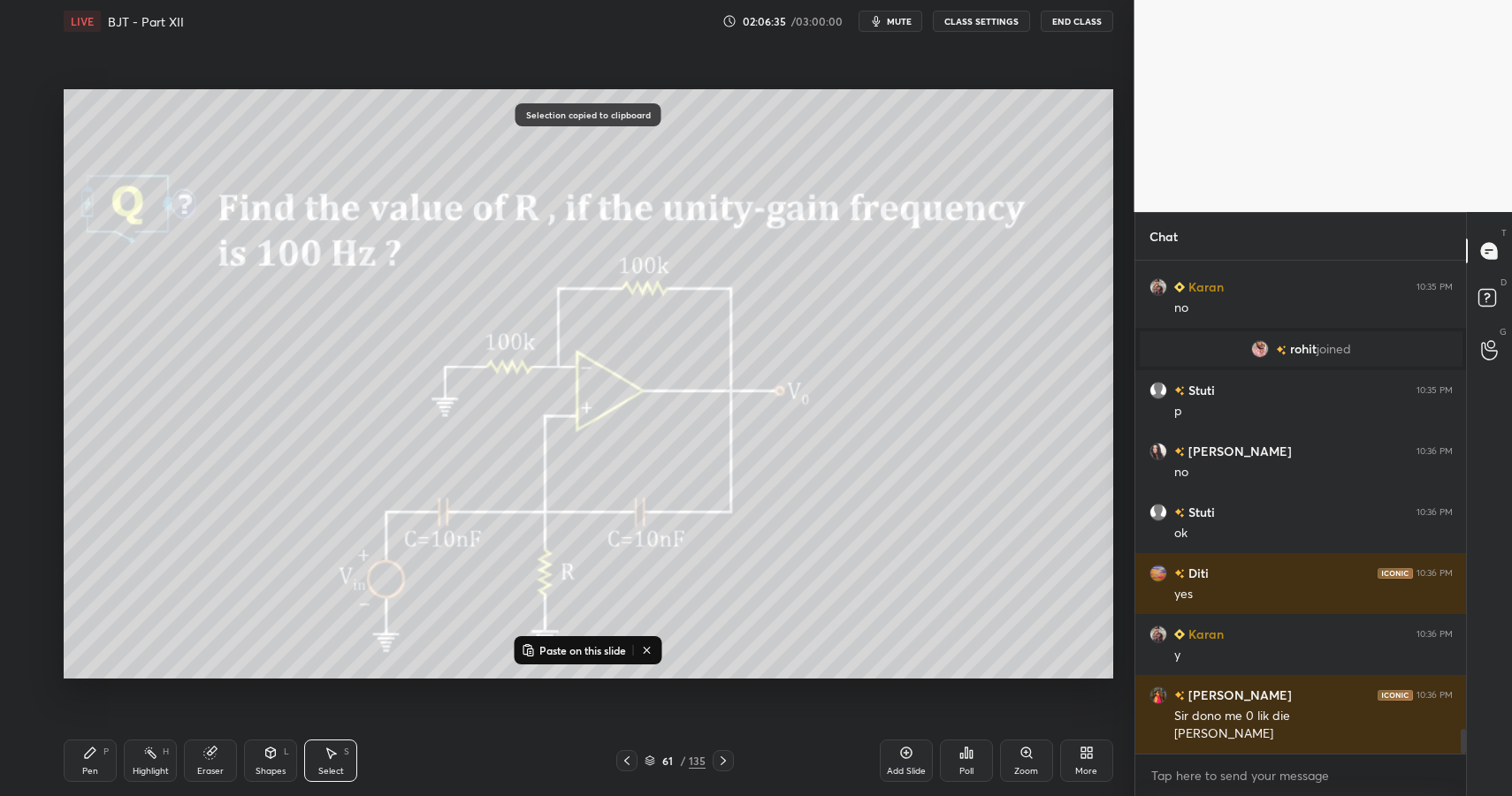
drag, startPoint x: 629, startPoint y: 768, endPoint x: 758, endPoint y: 764, distance: 129.1
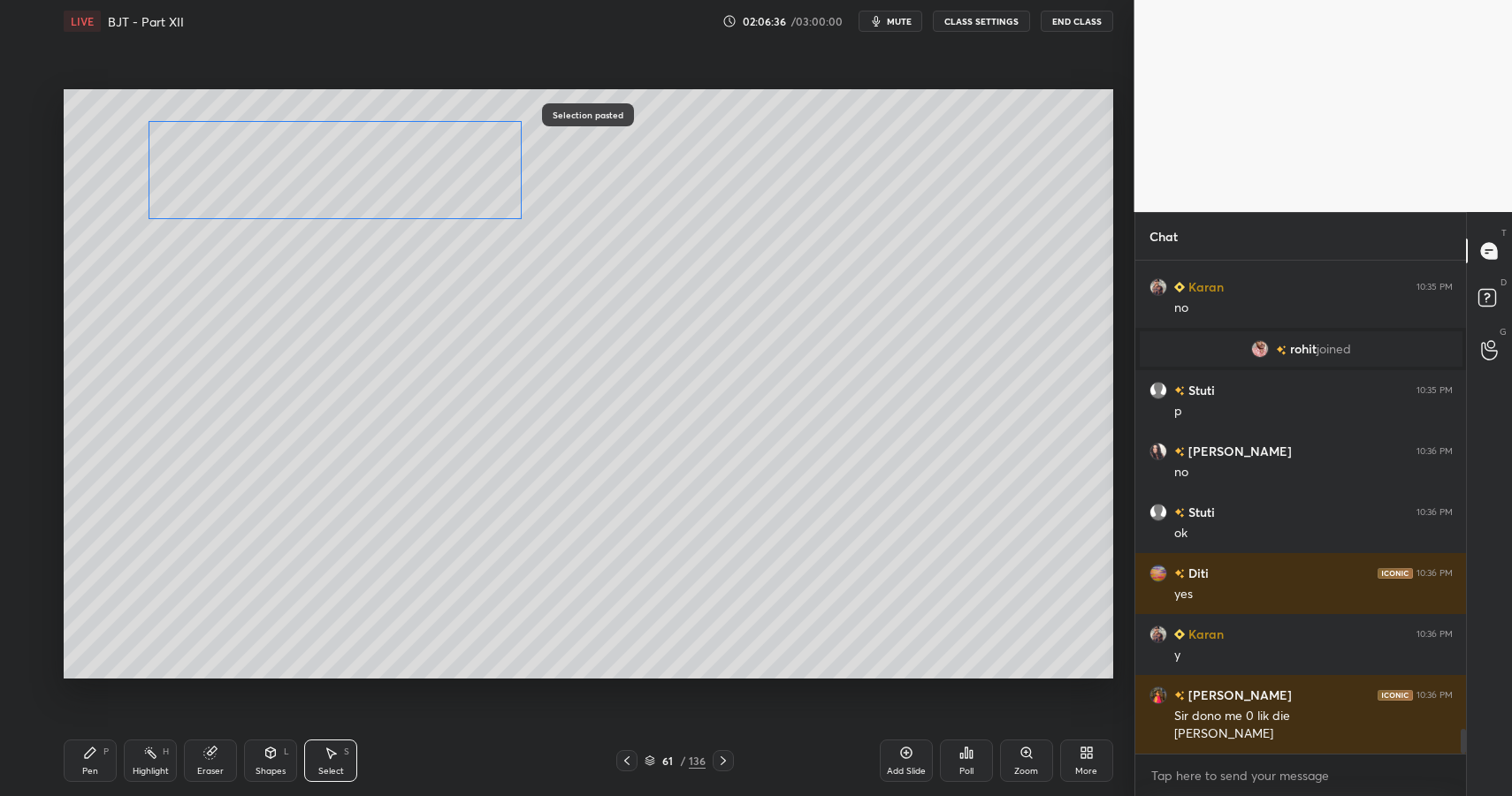
drag, startPoint x: 250, startPoint y: 560, endPoint x: 213, endPoint y: 161, distance: 400.7
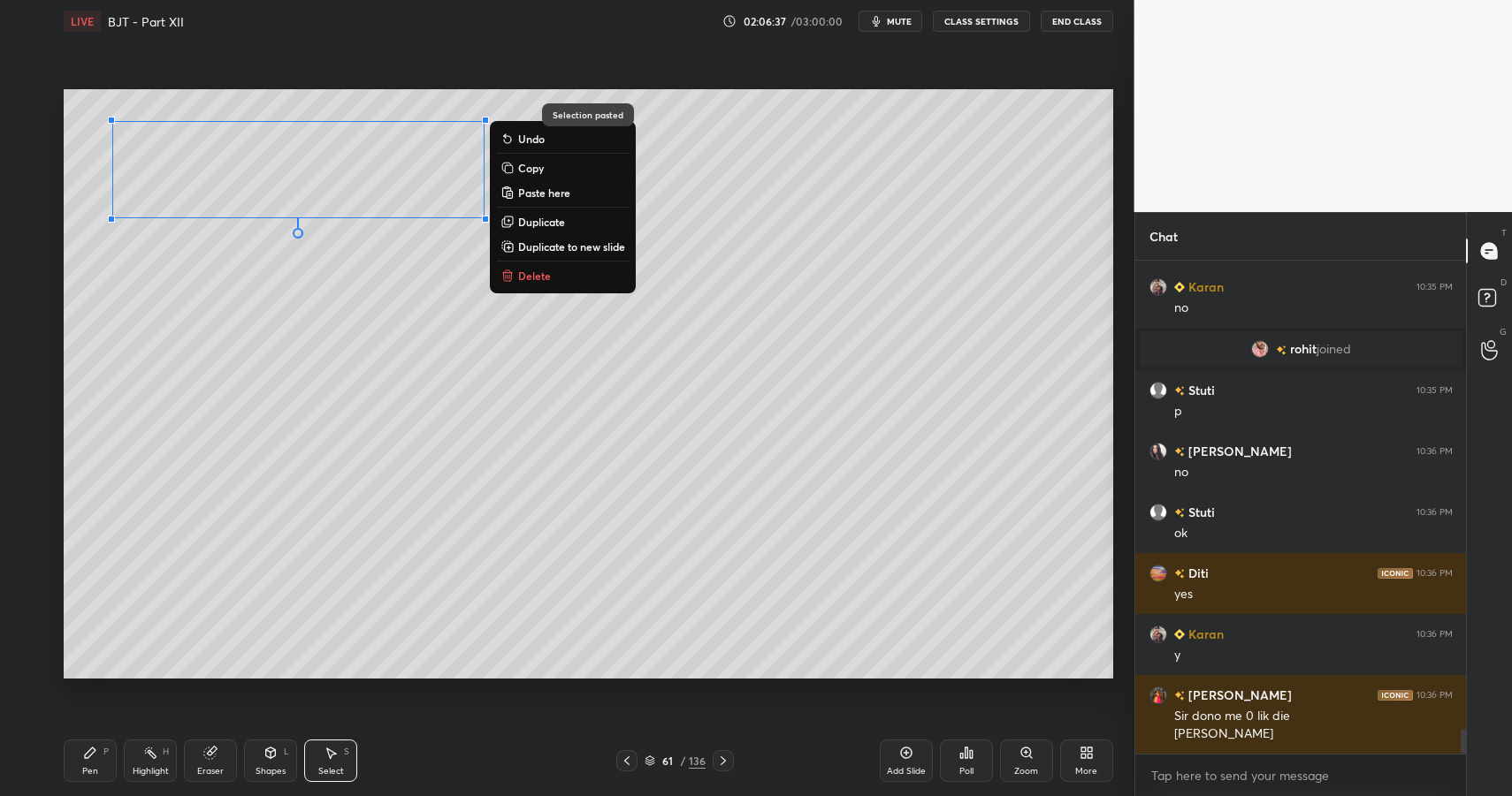
drag, startPoint x: 83, startPoint y: 761, endPoint x: 79, endPoint y: 735, distance: 26.3
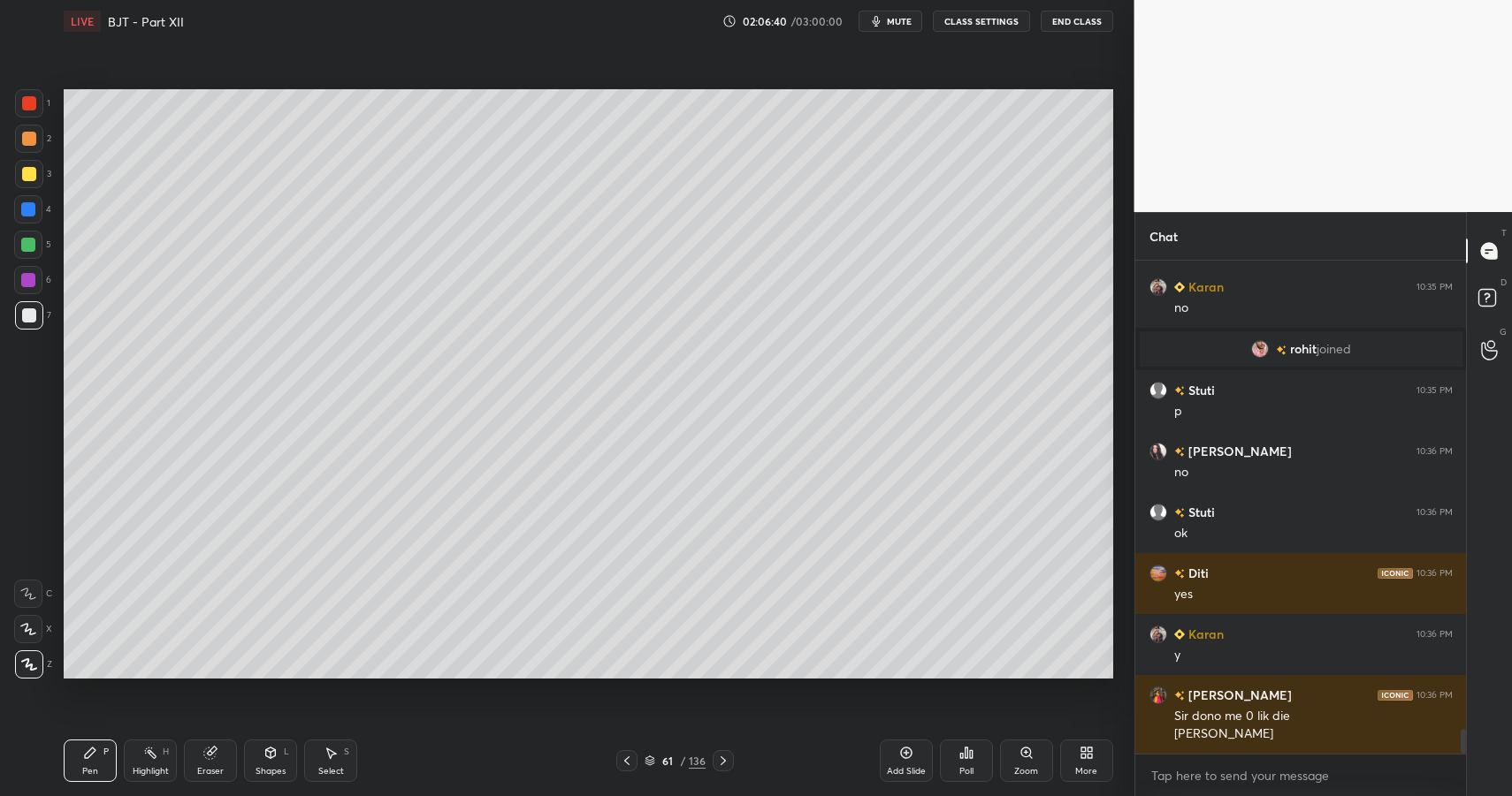
drag, startPoint x: 86, startPoint y: 738, endPoint x: 103, endPoint y: 726, distance: 20.8
drag, startPoint x: 69, startPoint y: 761, endPoint x: 90, endPoint y: 737, distance: 31.9
drag, startPoint x: 30, startPoint y: 309, endPoint x: 21, endPoint y: 400, distance: 91.4
drag, startPoint x: 85, startPoint y: 747, endPoint x: 142, endPoint y: 708, distance: 69.1
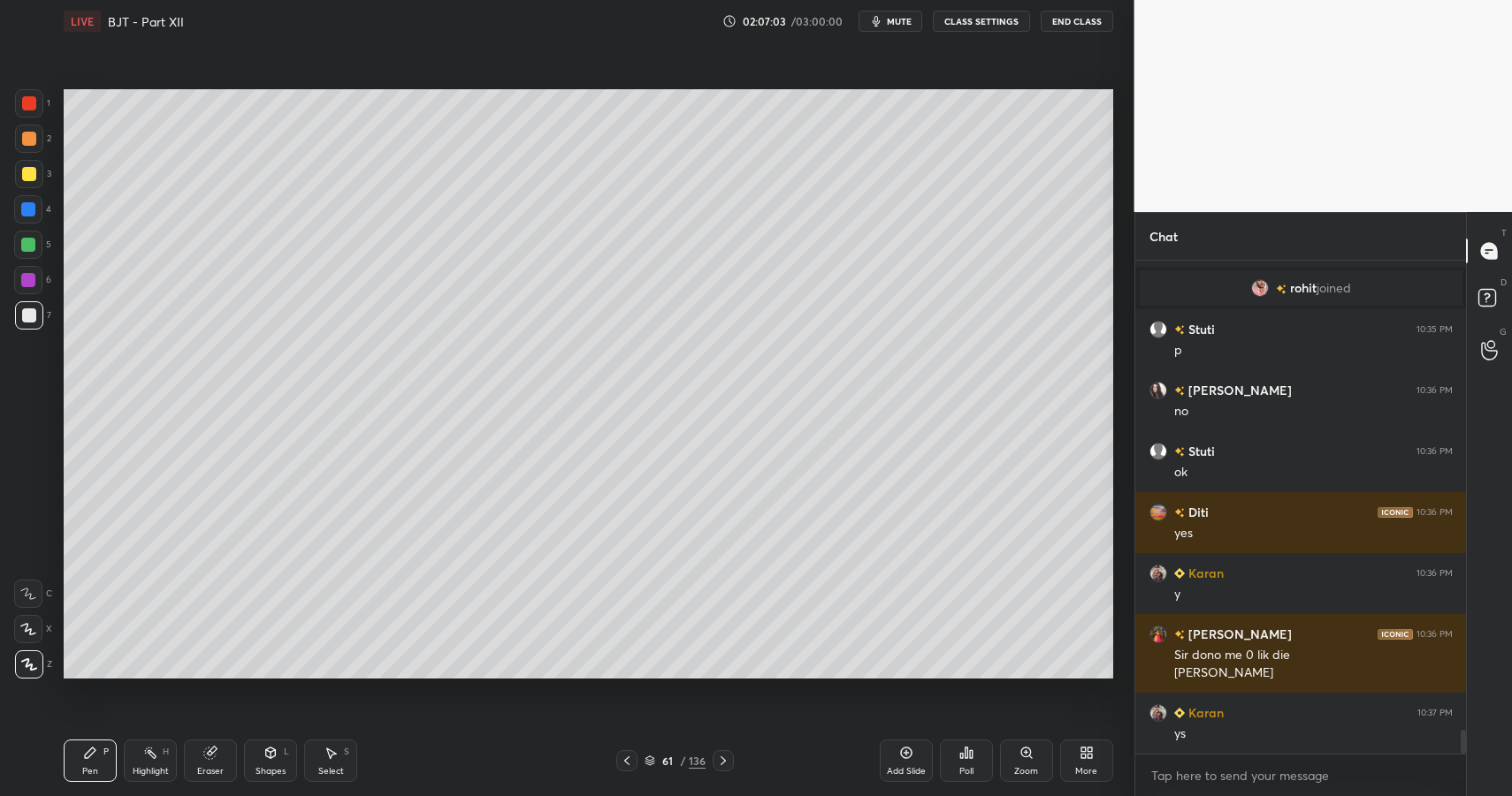
scroll to position [9617, 0]
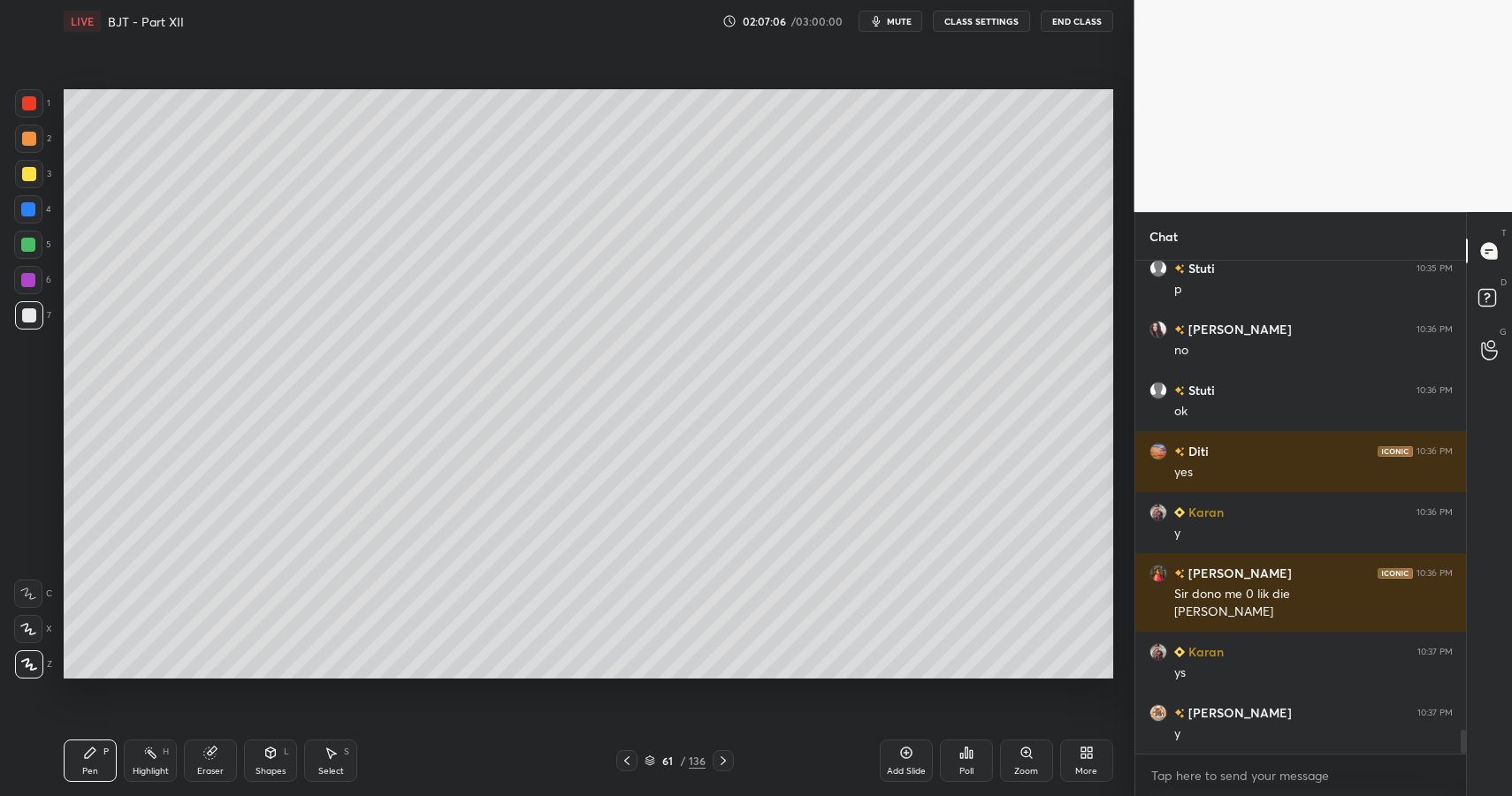
drag, startPoint x: 109, startPoint y: 759, endPoint x: 124, endPoint y: 730, distance: 32.6
drag, startPoint x: 338, startPoint y: 757, endPoint x: 340, endPoint y: 738, distance: 19.1
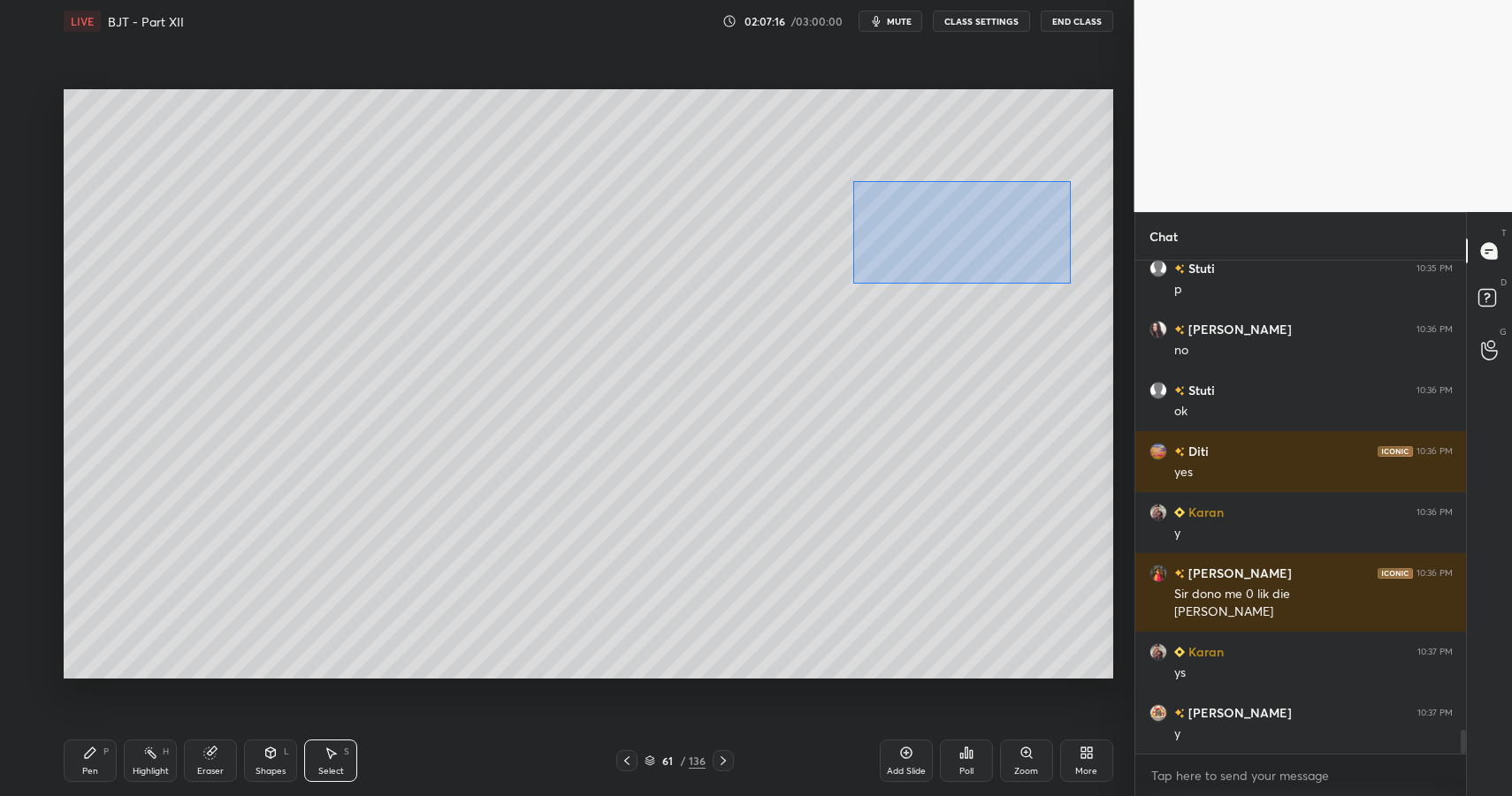
drag, startPoint x: 947, startPoint y: 234, endPoint x: 1079, endPoint y: 286, distance: 141.9
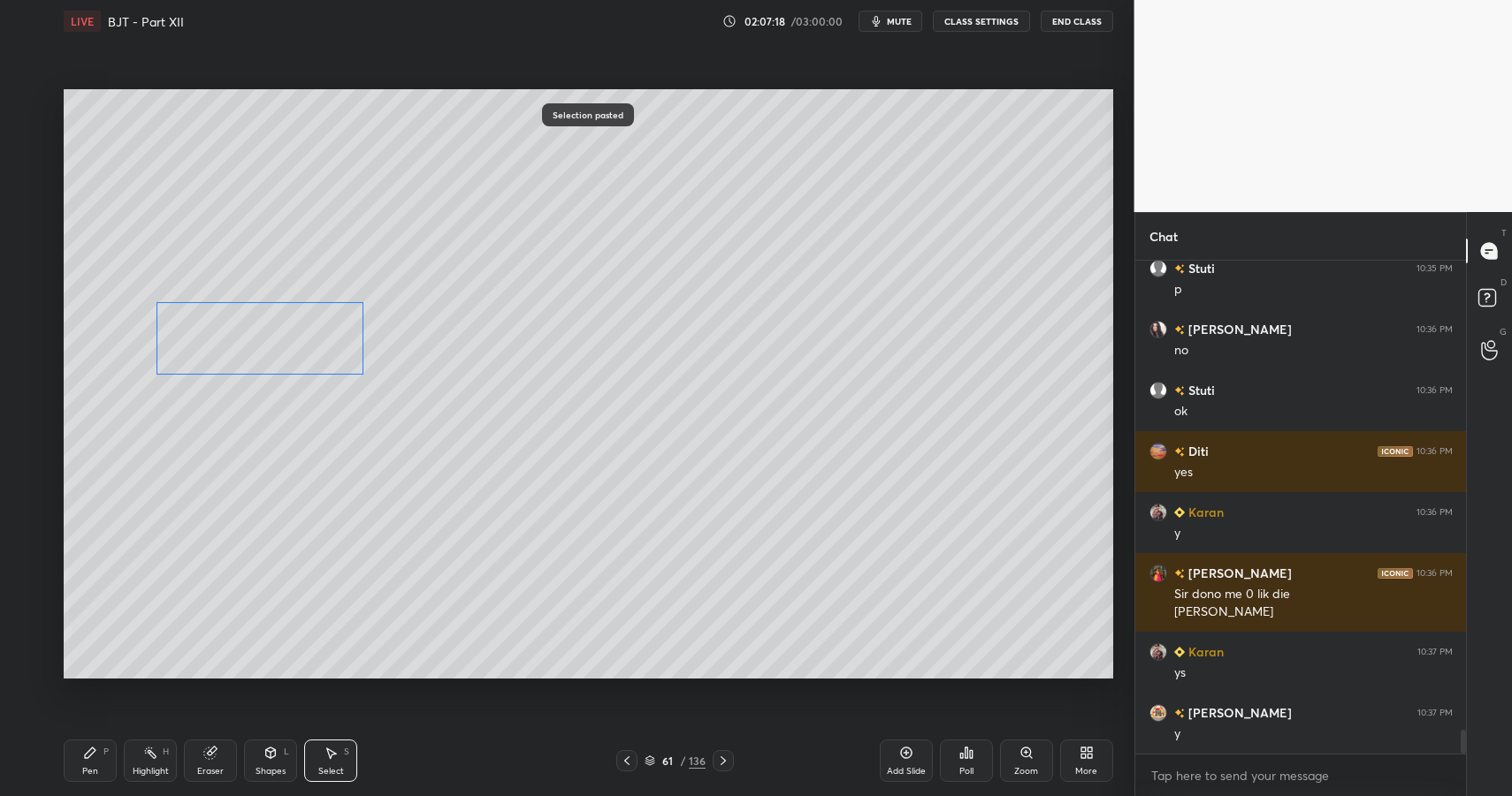
drag, startPoint x: 912, startPoint y: 315, endPoint x: 210, endPoint y: 369, distance: 704.1
drag, startPoint x: 72, startPoint y: 763, endPoint x: 82, endPoint y: 761, distance: 10.2
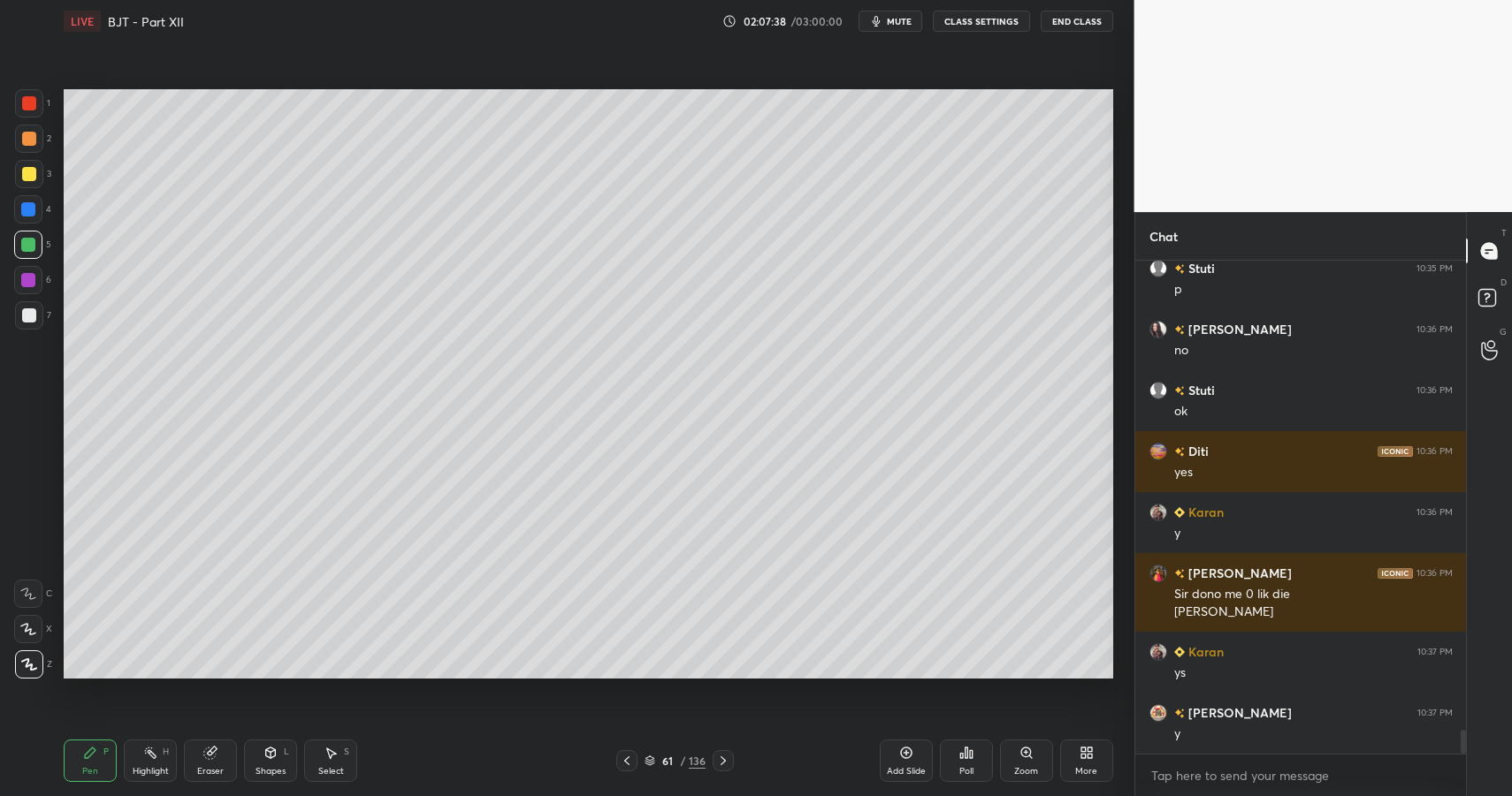
drag, startPoint x: 40, startPoint y: 331, endPoint x: 26, endPoint y: 323, distance: 16.1
drag, startPoint x: 85, startPoint y: 754, endPoint x: 109, endPoint y: 751, distance: 24.2
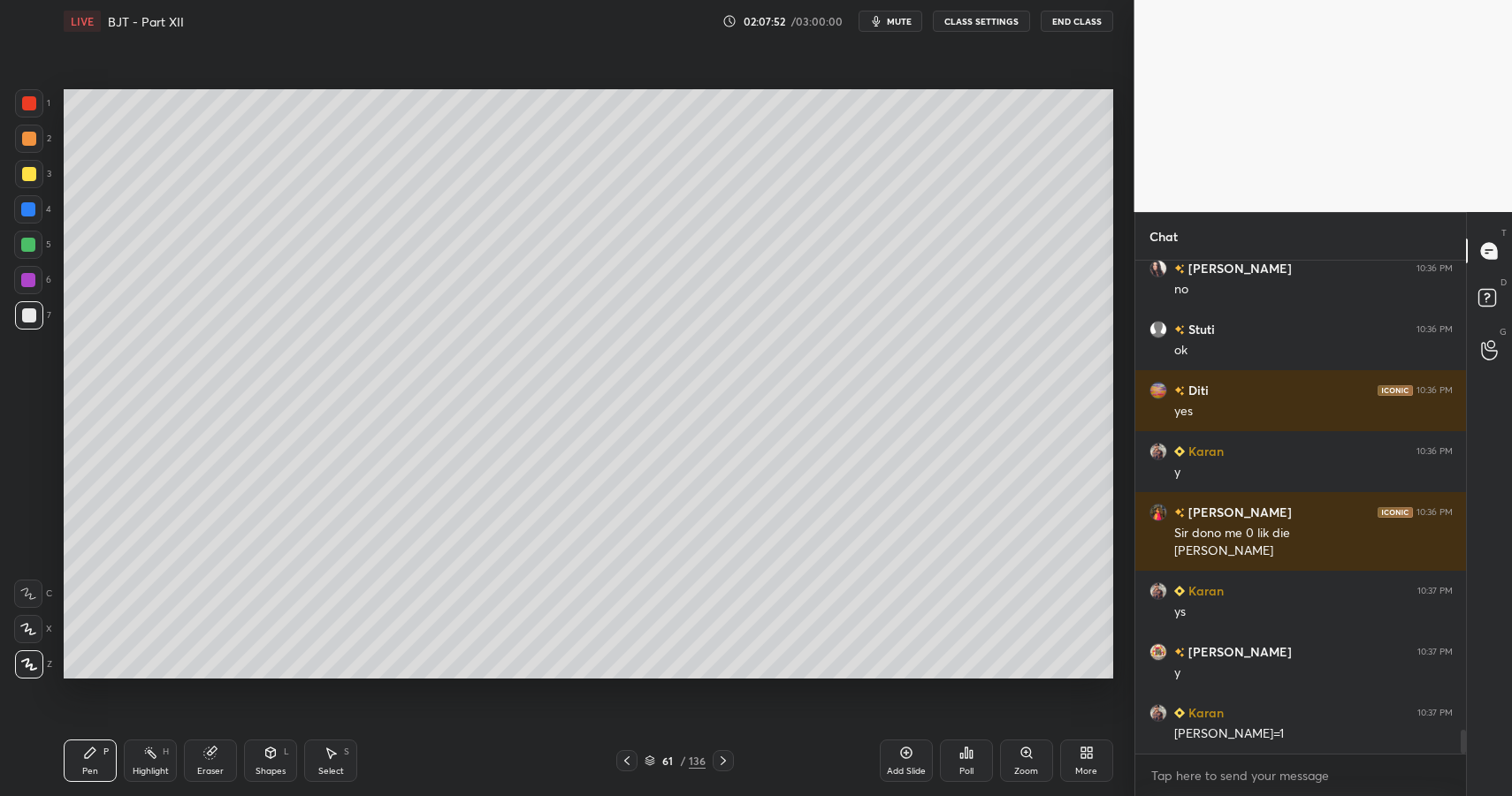
scroll to position [9739, 0]
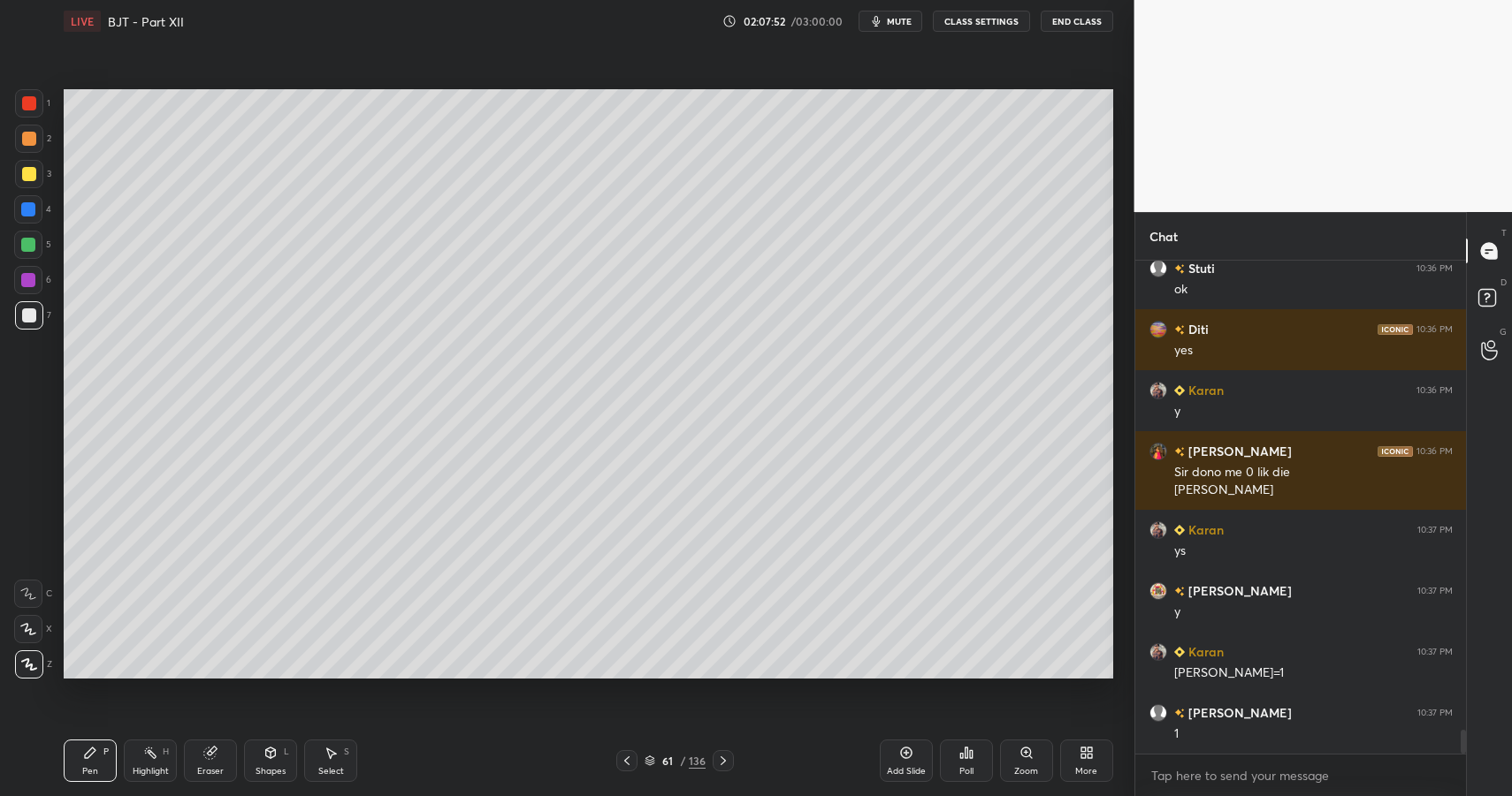
drag, startPoint x: 99, startPoint y: 759, endPoint x: 101, endPoint y: 767, distance: 8.2
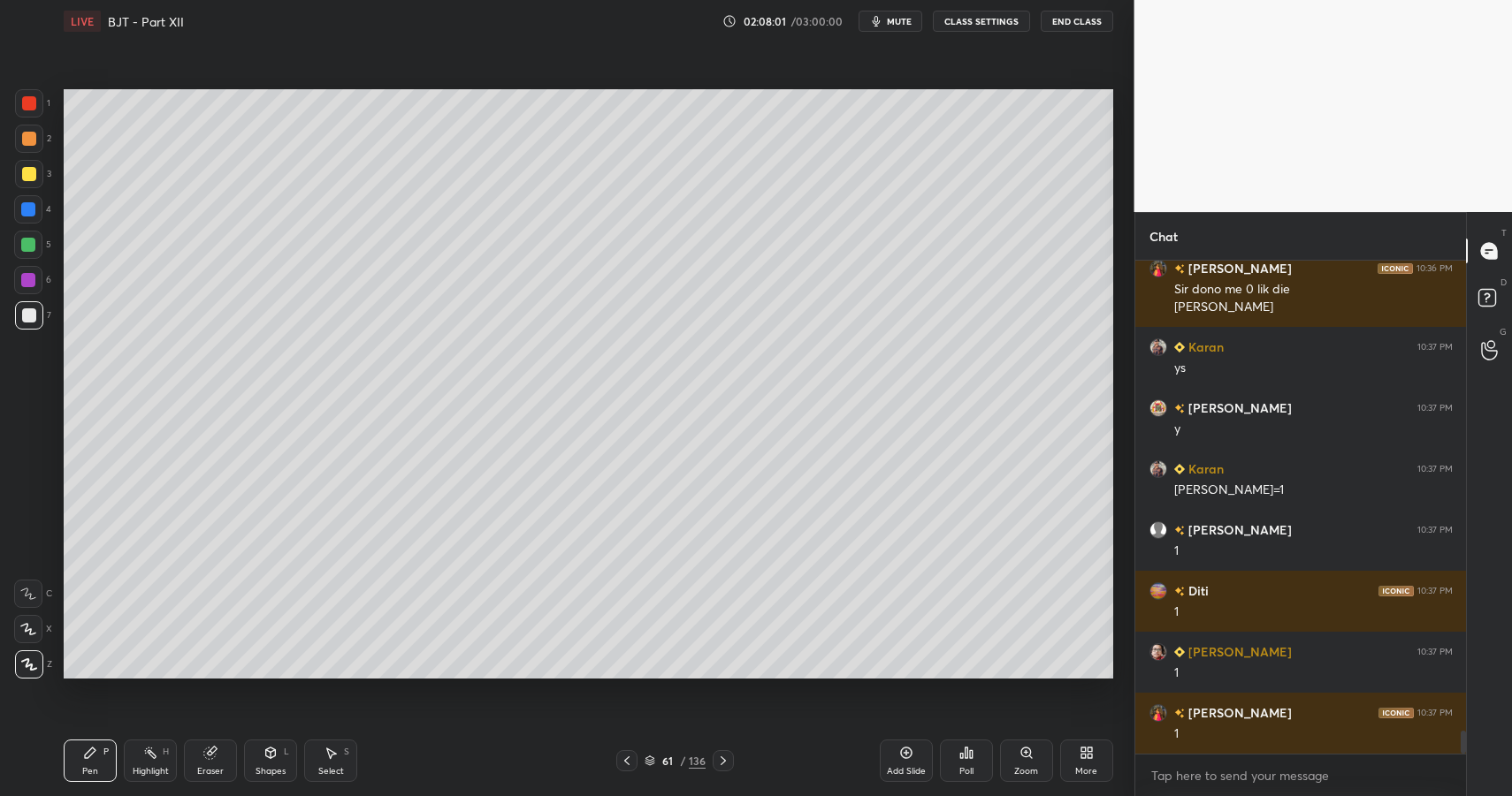
scroll to position [9983, 0]
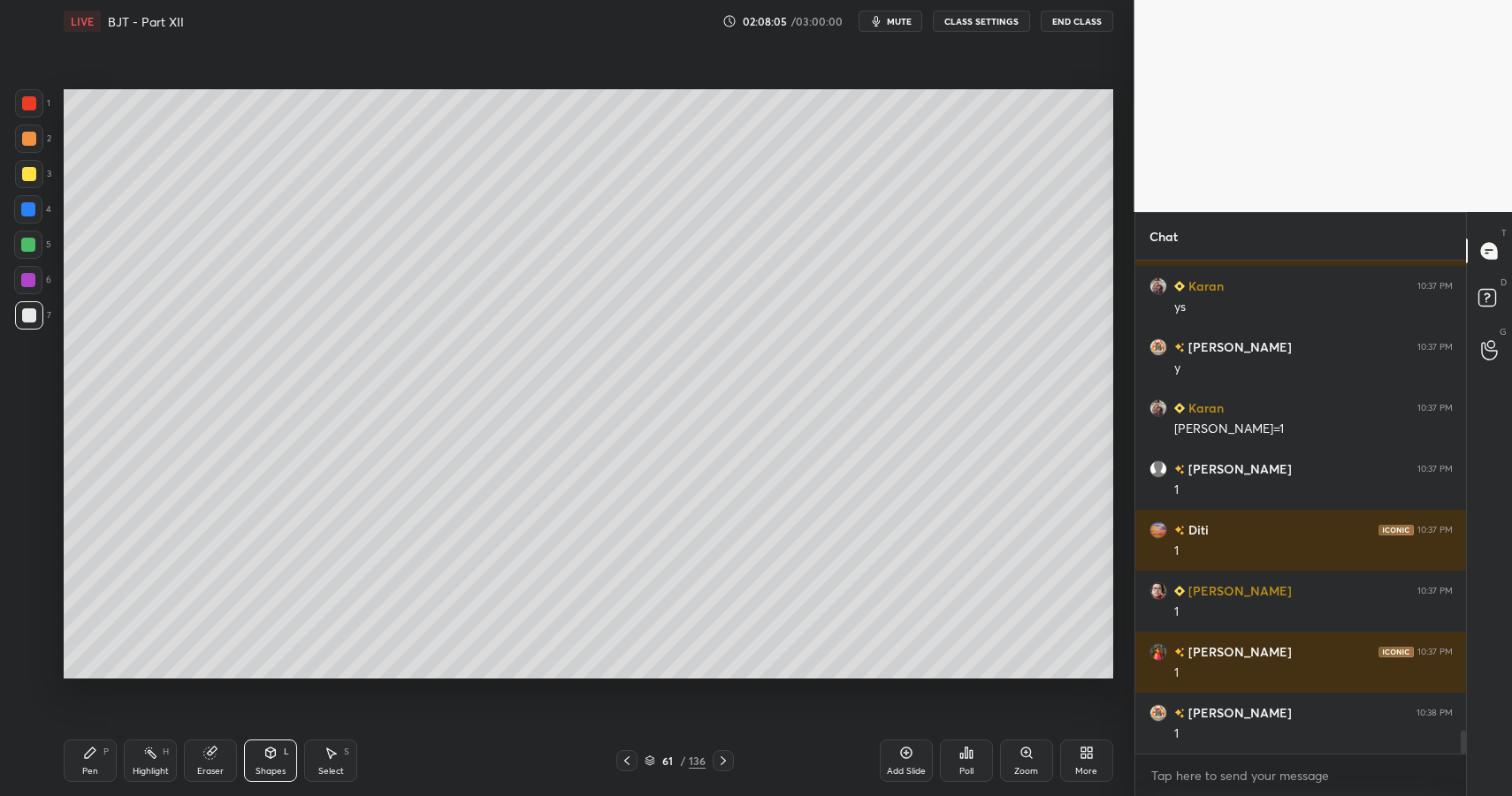
drag, startPoint x: 97, startPoint y: 755, endPoint x: 149, endPoint y: 729, distance: 58.1
drag, startPoint x: 29, startPoint y: 109, endPoint x: 57, endPoint y: 291, distance: 184.1
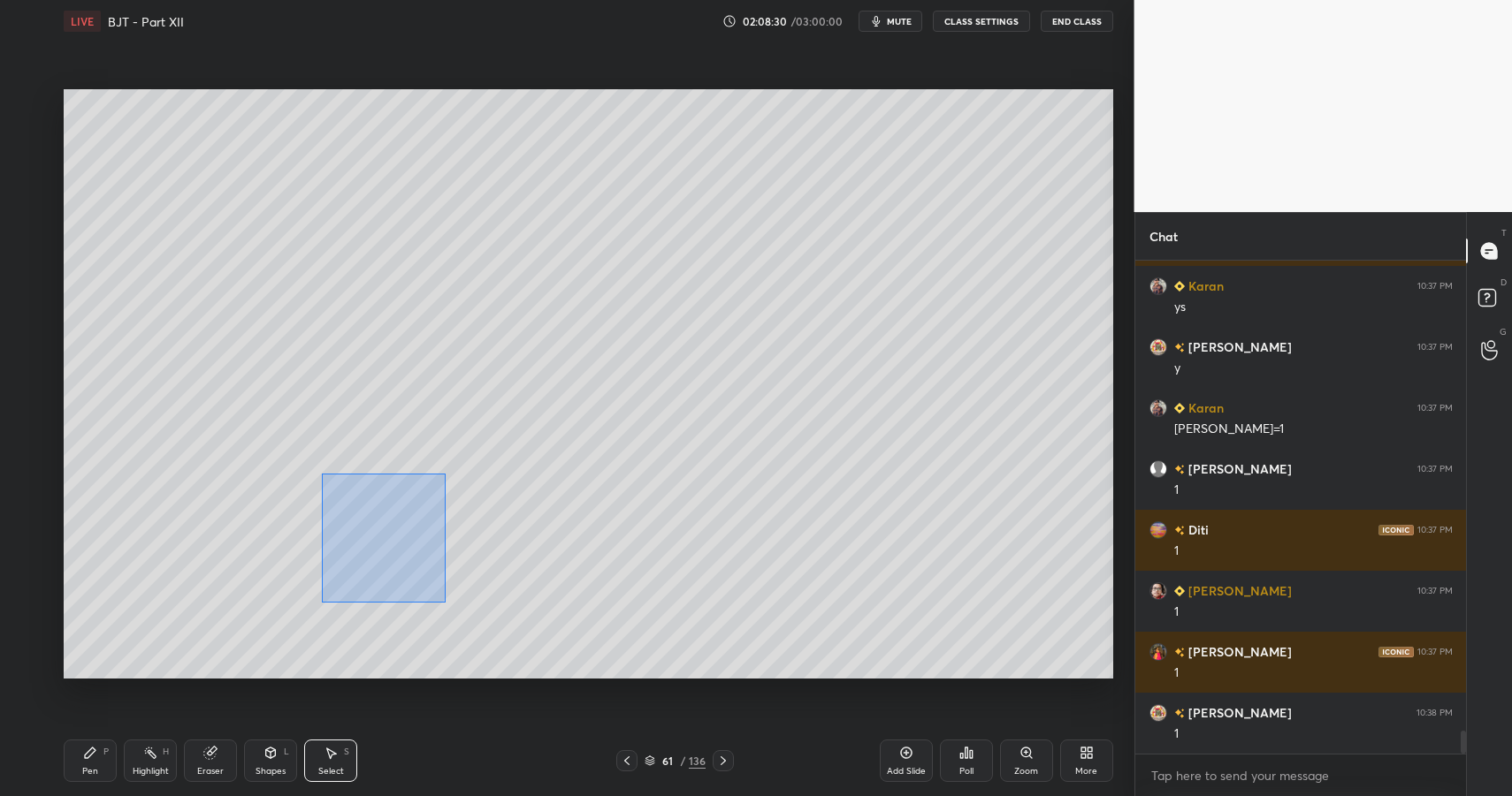
drag, startPoint x: 322, startPoint y: 483, endPoint x: 611, endPoint y: 667, distance: 342.6
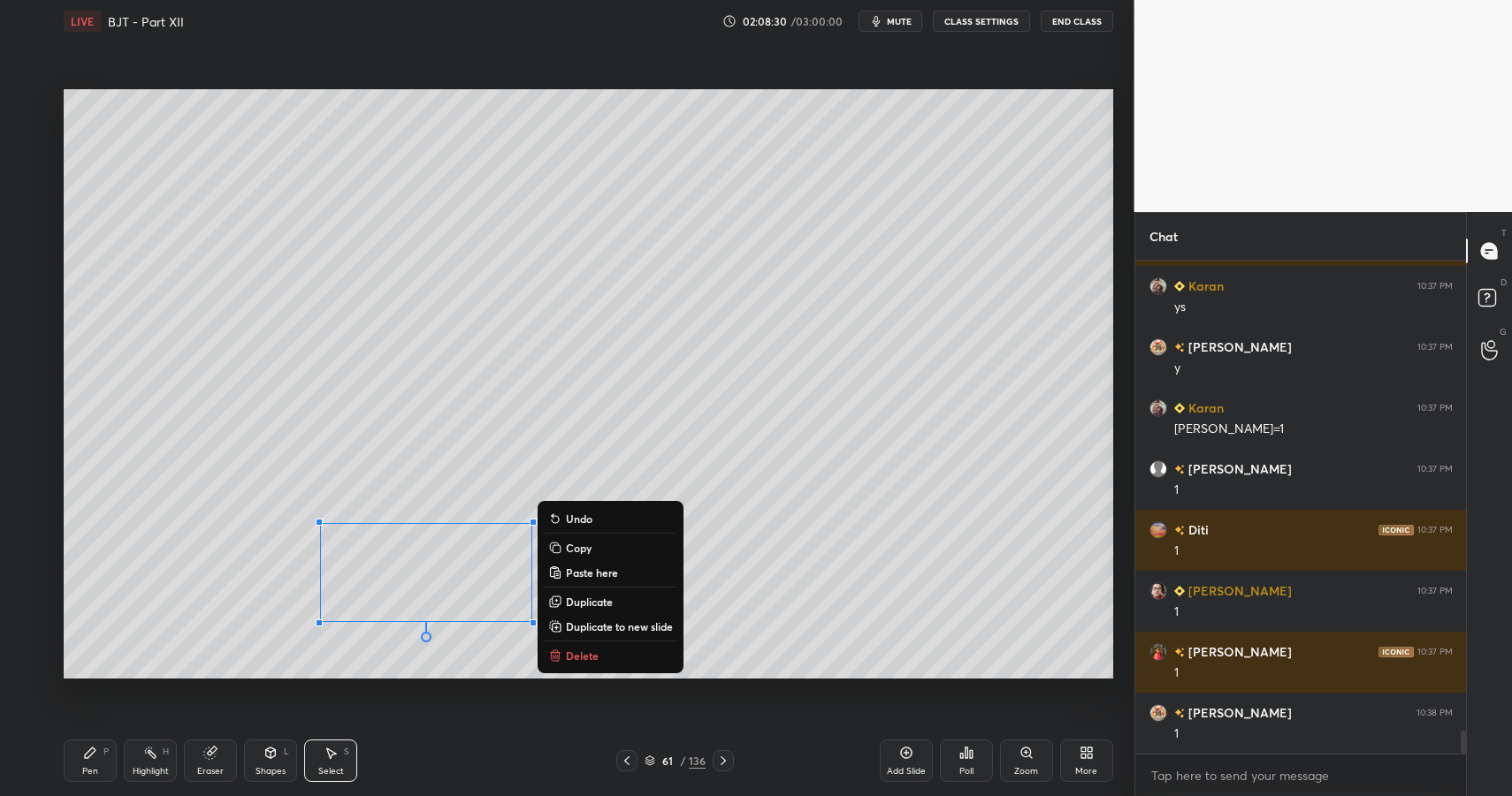
scroll to position [10045, 0]
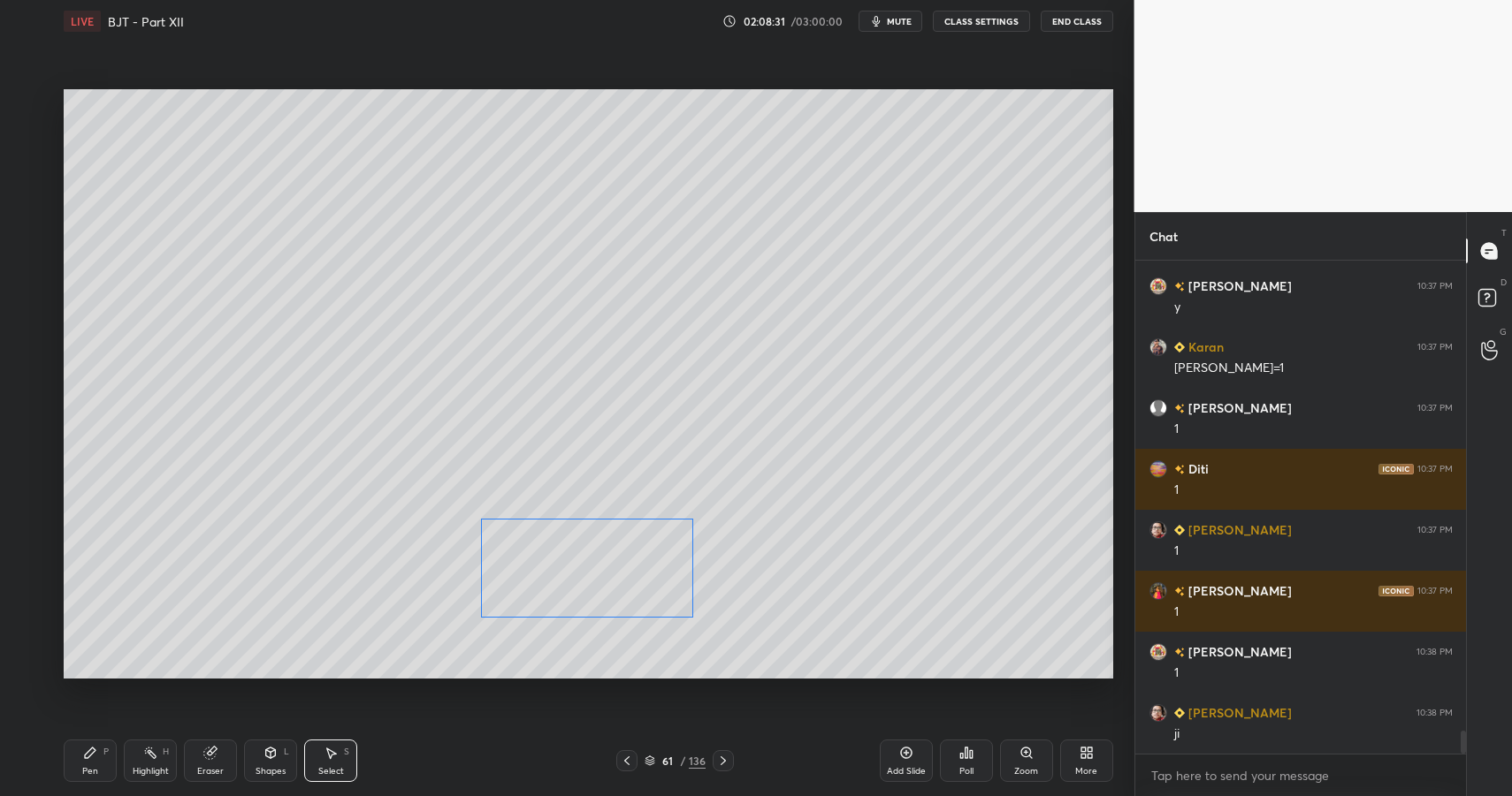
drag, startPoint x: 512, startPoint y: 598, endPoint x: 406, endPoint y: 656, distance: 120.8
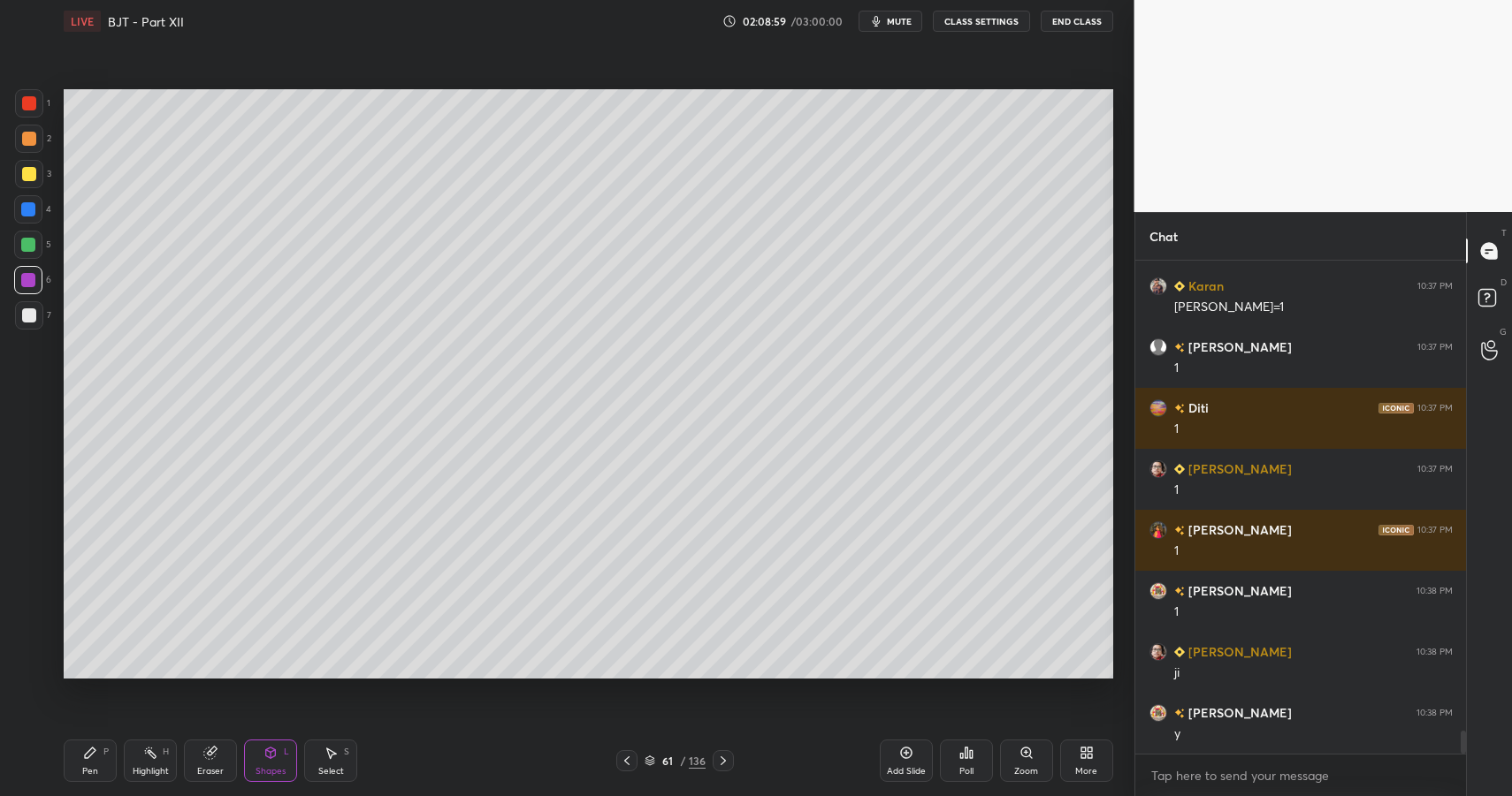
drag, startPoint x: 133, startPoint y: 758, endPoint x: 144, endPoint y: 755, distance: 11.4
drag, startPoint x: 75, startPoint y: 762, endPoint x: 81, endPoint y: 754, distance: 10.0
drag, startPoint x: 81, startPoint y: 754, endPoint x: 80, endPoint y: 706, distance: 48.0
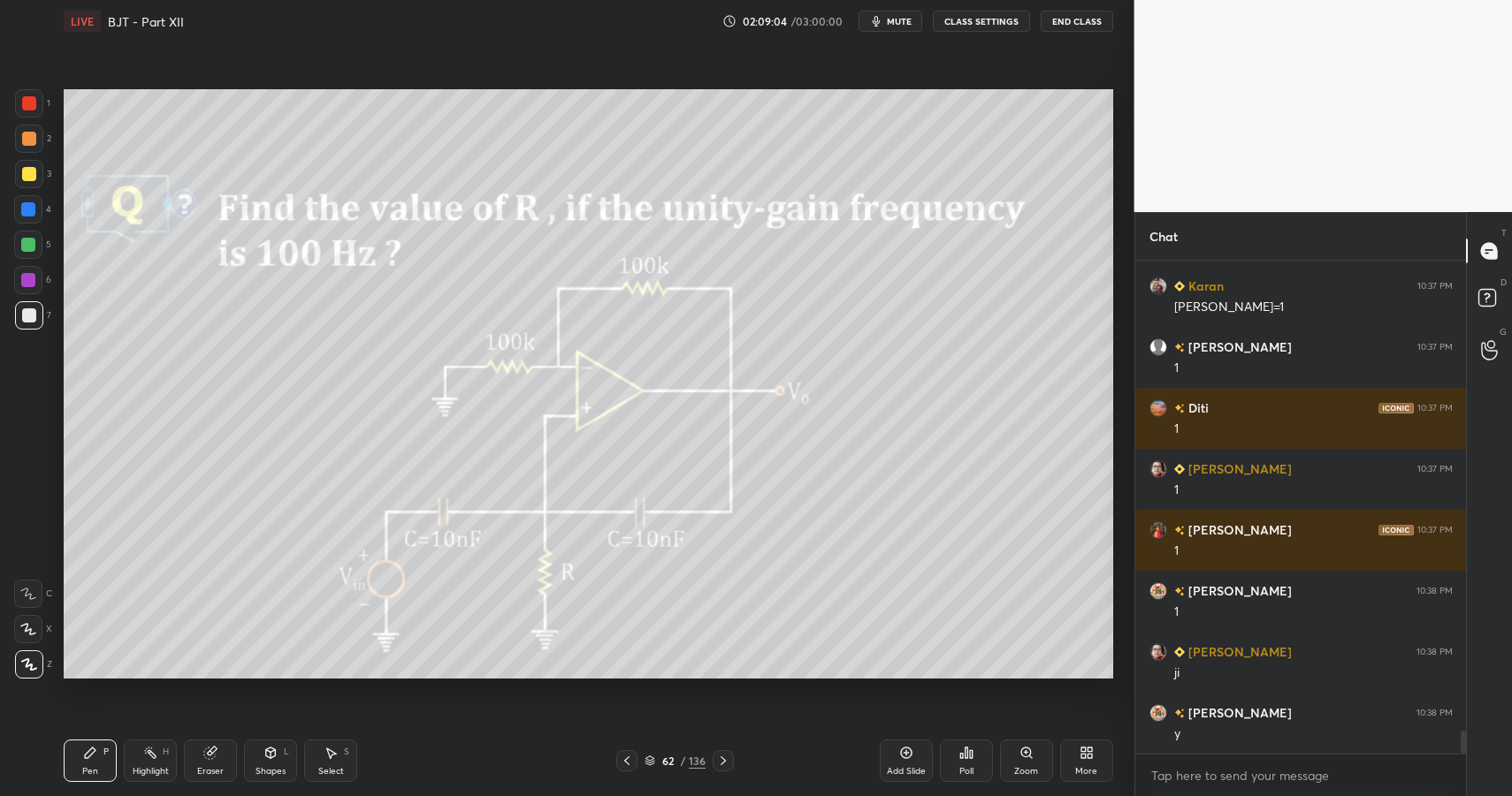
scroll to position [10166, 0]
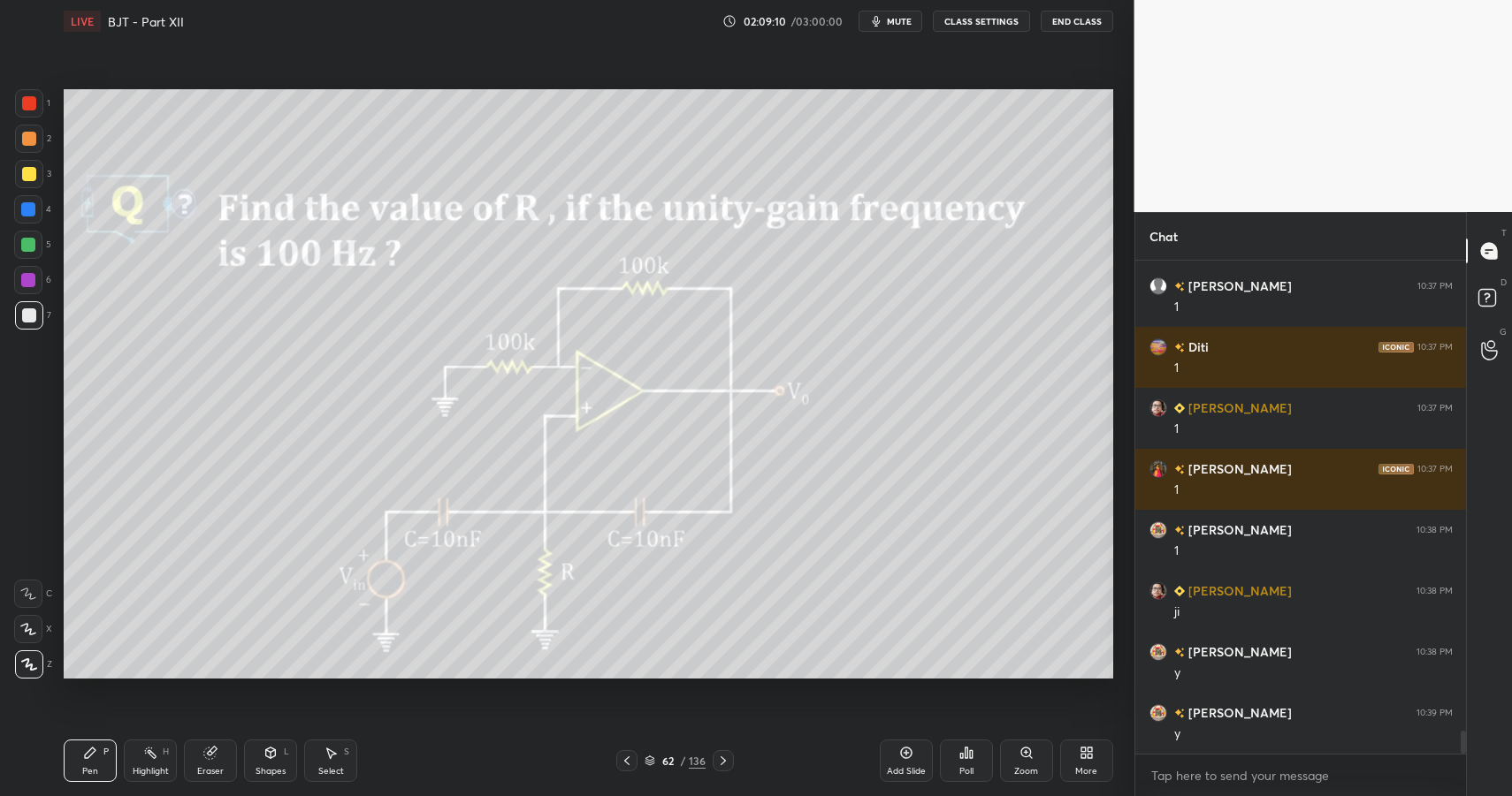
drag, startPoint x: 275, startPoint y: 764, endPoint x: 263, endPoint y: 747, distance: 20.8
drag, startPoint x: 31, startPoint y: 270, endPoint x: 56, endPoint y: 274, distance: 25.3
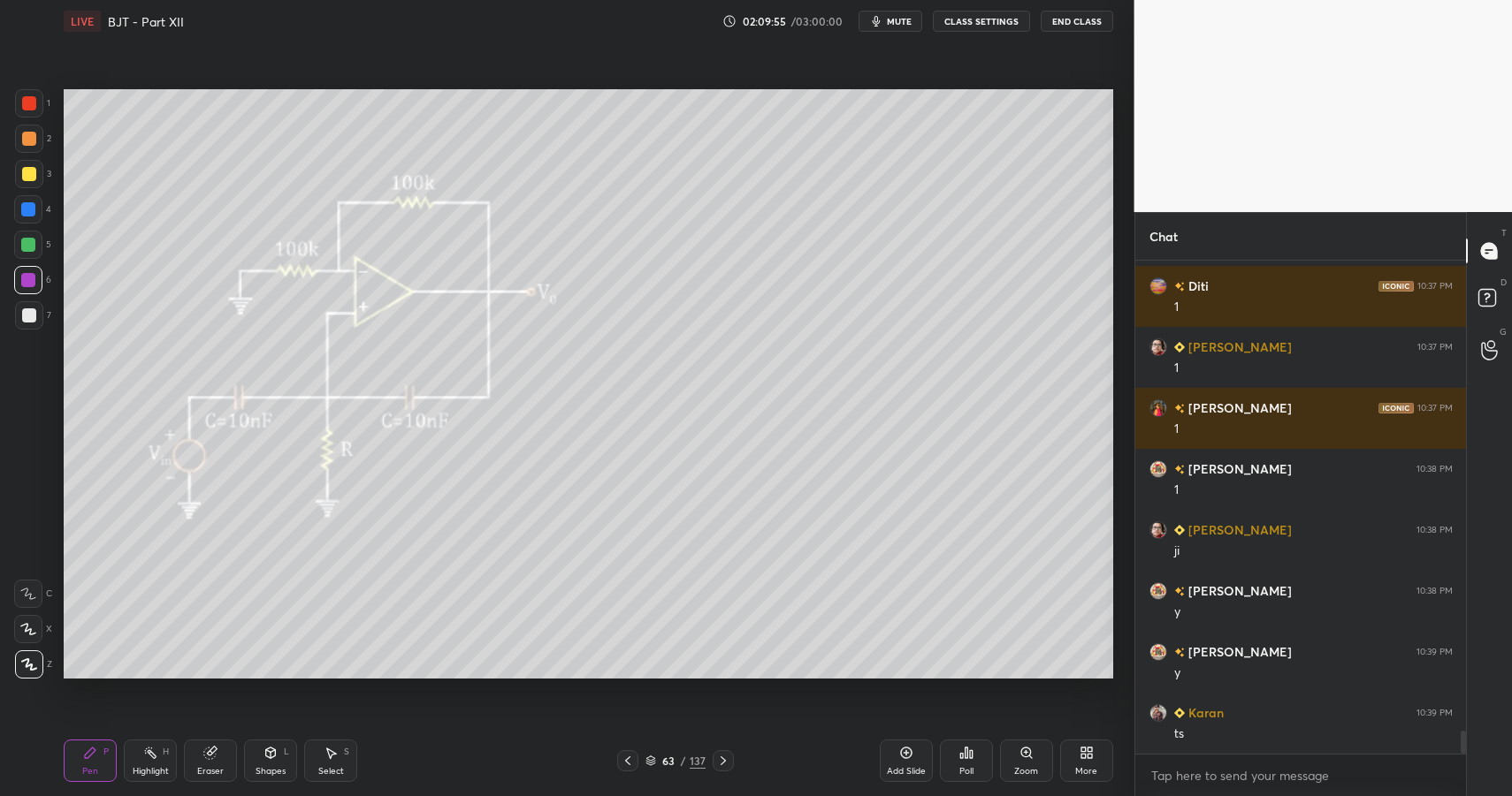
drag, startPoint x: 83, startPoint y: 762, endPoint x: 88, endPoint y: 753, distance: 10.3
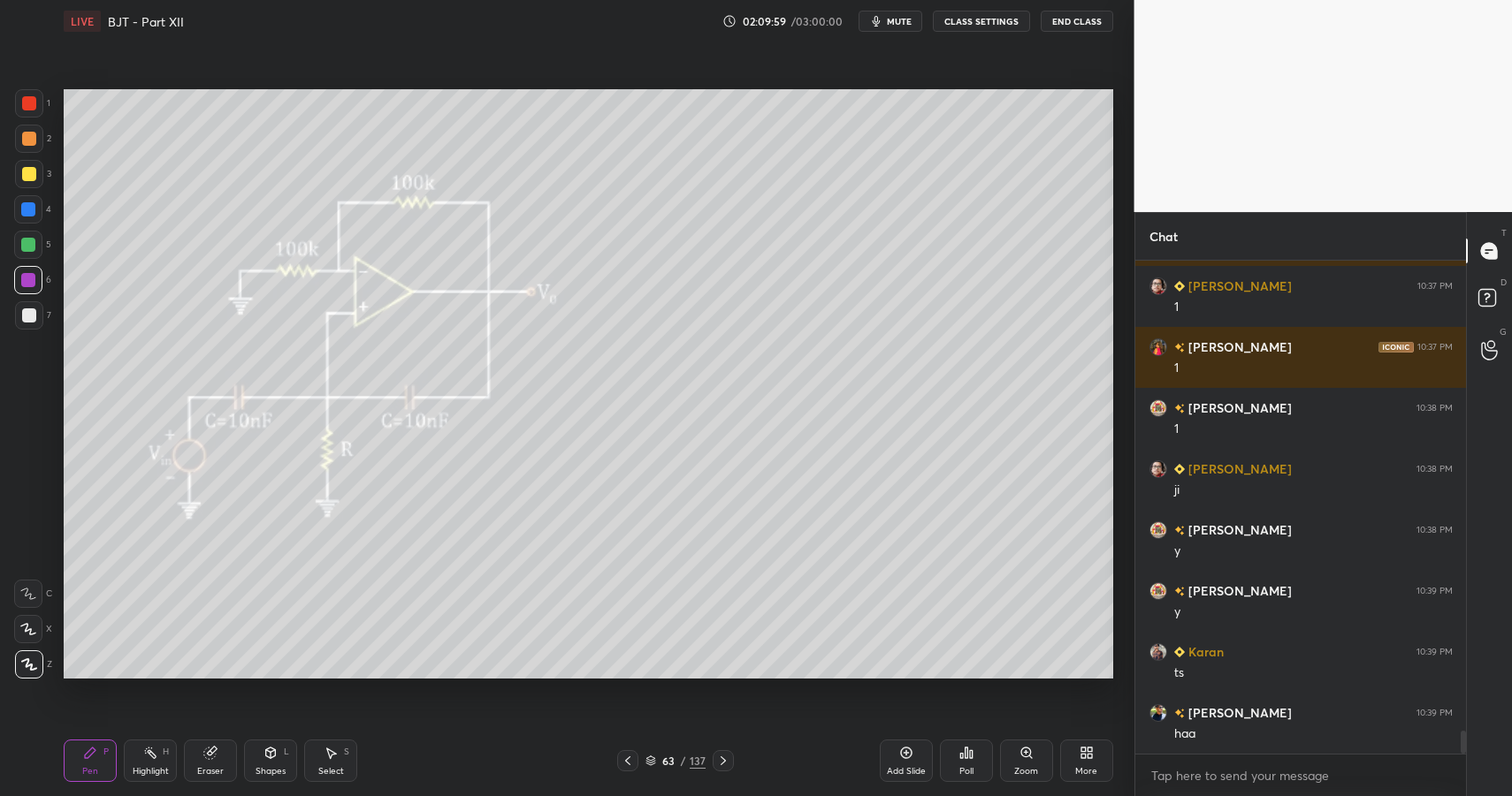
drag, startPoint x: 90, startPoint y: 770, endPoint x: 139, endPoint y: 686, distance: 97.2
drag, startPoint x: 99, startPoint y: 780, endPoint x: 104, endPoint y: 769, distance: 12.1
drag, startPoint x: 28, startPoint y: 218, endPoint x: 35, endPoint y: 201, distance: 18.4
drag, startPoint x: 81, startPoint y: 764, endPoint x: 169, endPoint y: 684, distance: 118.9
drag, startPoint x: 273, startPoint y: 756, endPoint x: 271, endPoint y: 735, distance: 21.1
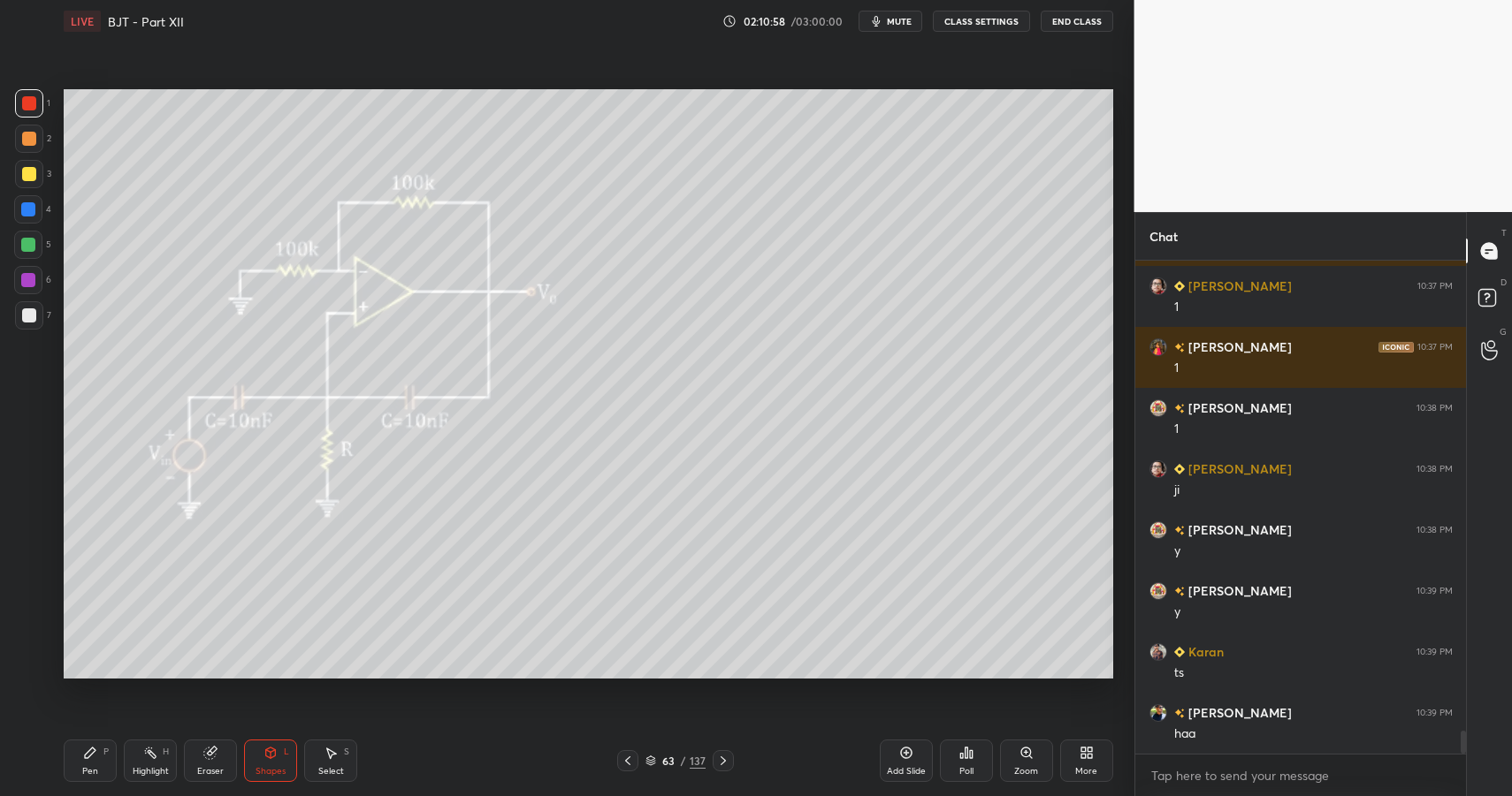
drag, startPoint x: 273, startPoint y: 760, endPoint x: 265, endPoint y: 741, distance: 20.6
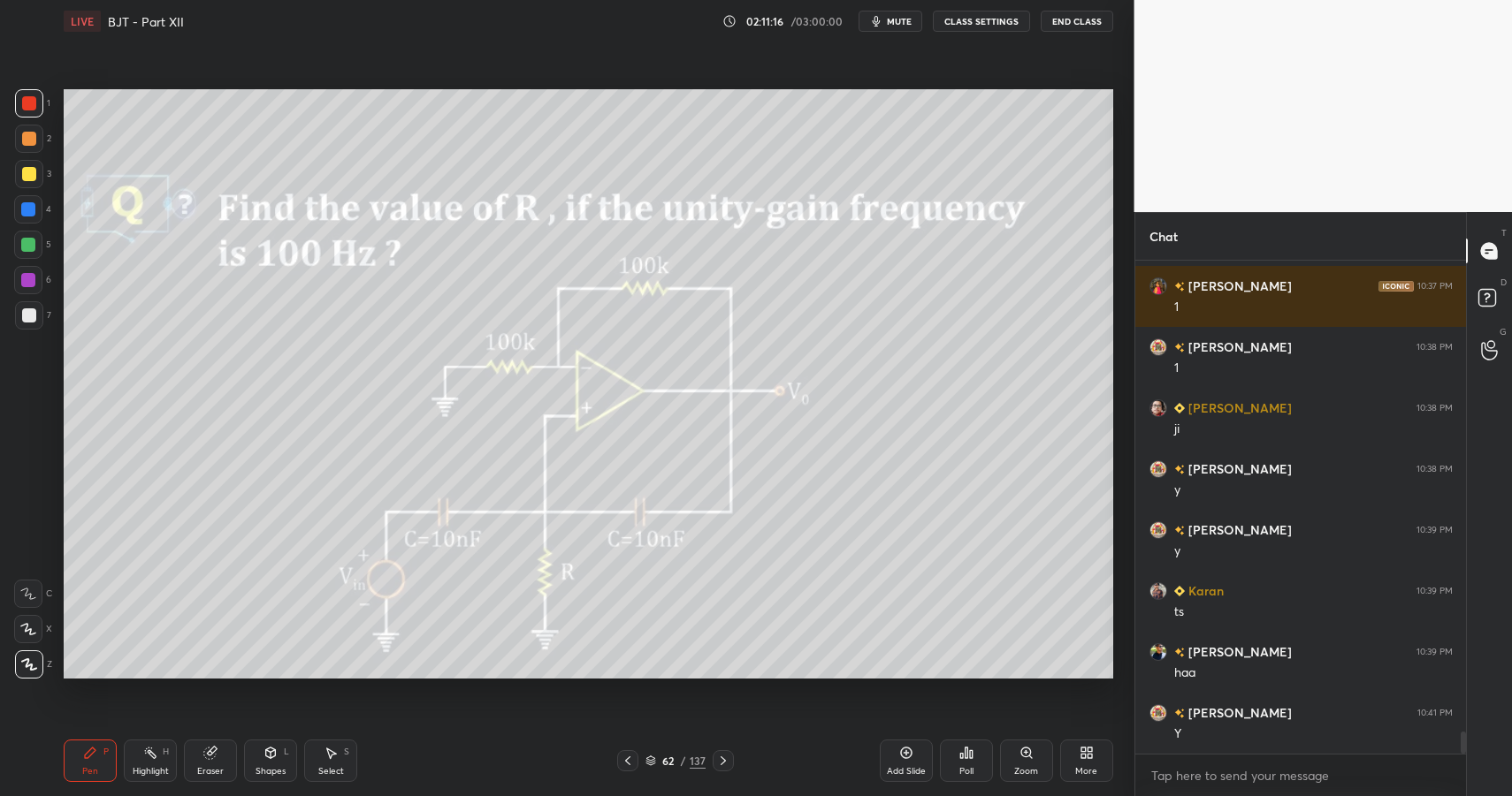
drag, startPoint x: 723, startPoint y: 760, endPoint x: 701, endPoint y: 736, distance: 32.6
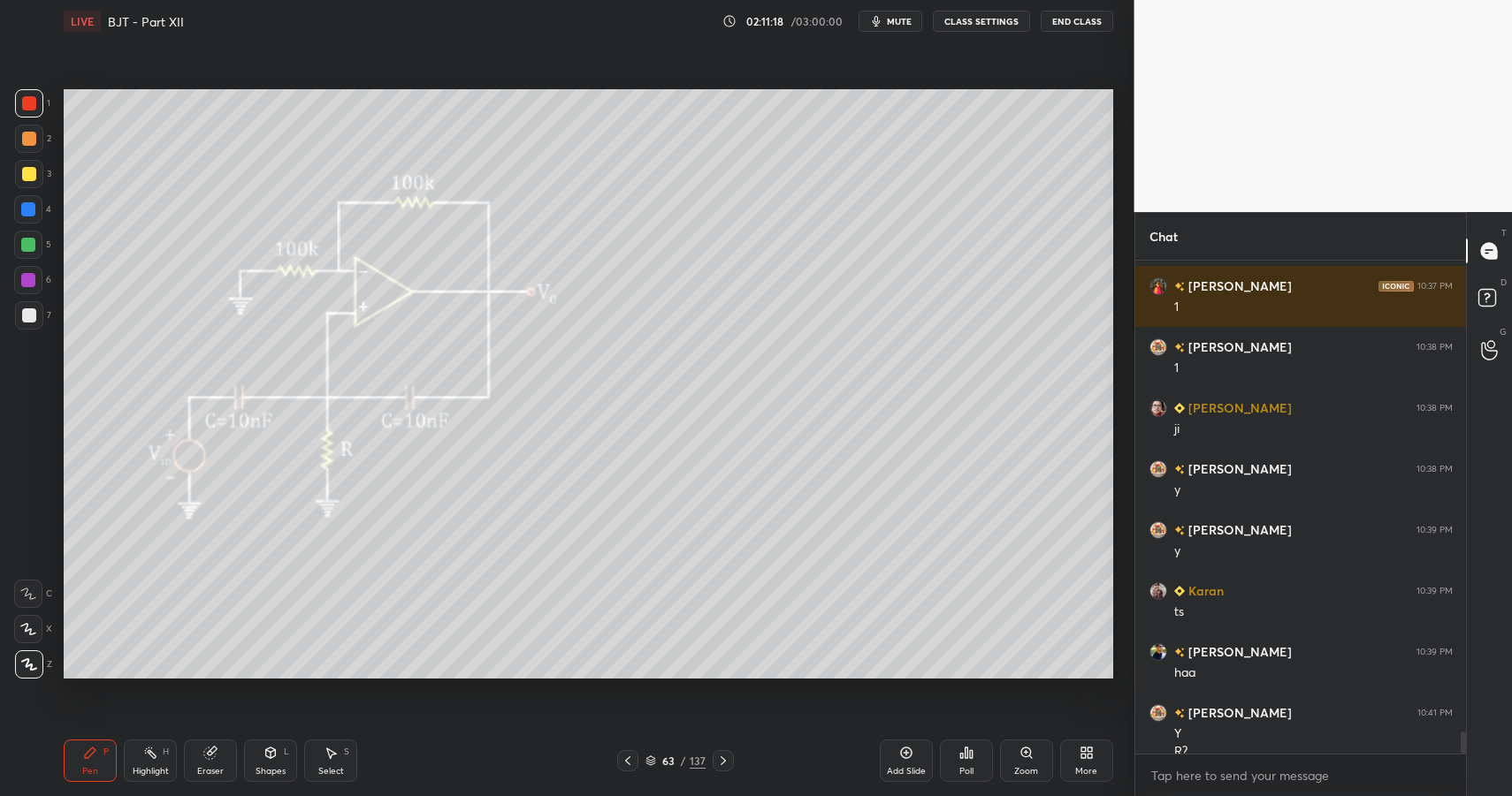
scroll to position [10367, 0]
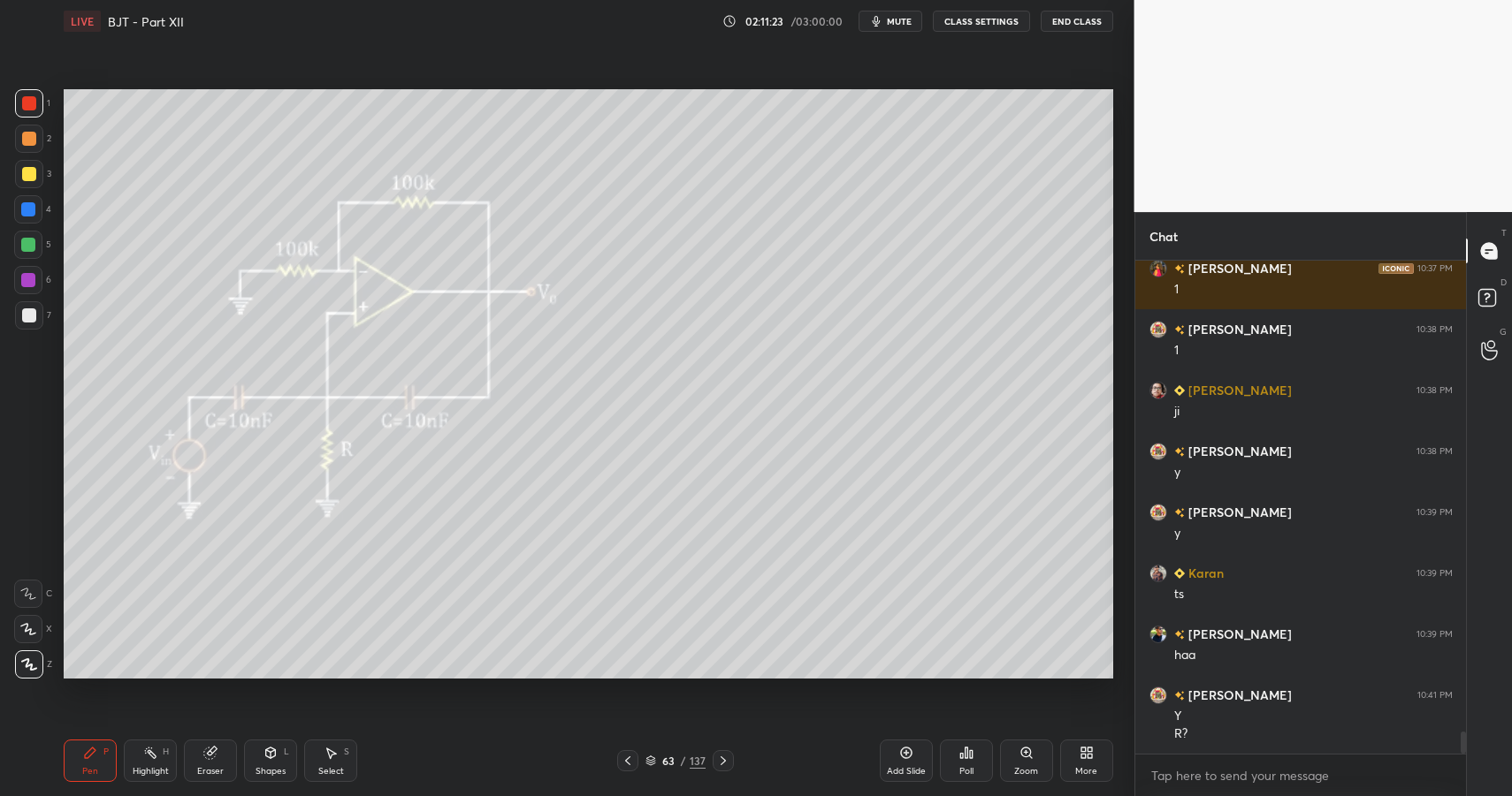
drag, startPoint x: 32, startPoint y: 321, endPoint x: 58, endPoint y: 423, distance: 105.3
drag, startPoint x: 33, startPoint y: 163, endPoint x: 59, endPoint y: 195, distance: 41.2
drag, startPoint x: 256, startPoint y: 768, endPoint x: 279, endPoint y: 741, distance: 35.5
drag, startPoint x: 34, startPoint y: 93, endPoint x: 60, endPoint y: 185, distance: 95.6
drag, startPoint x: 21, startPoint y: 322, endPoint x: 36, endPoint y: 319, distance: 15.3
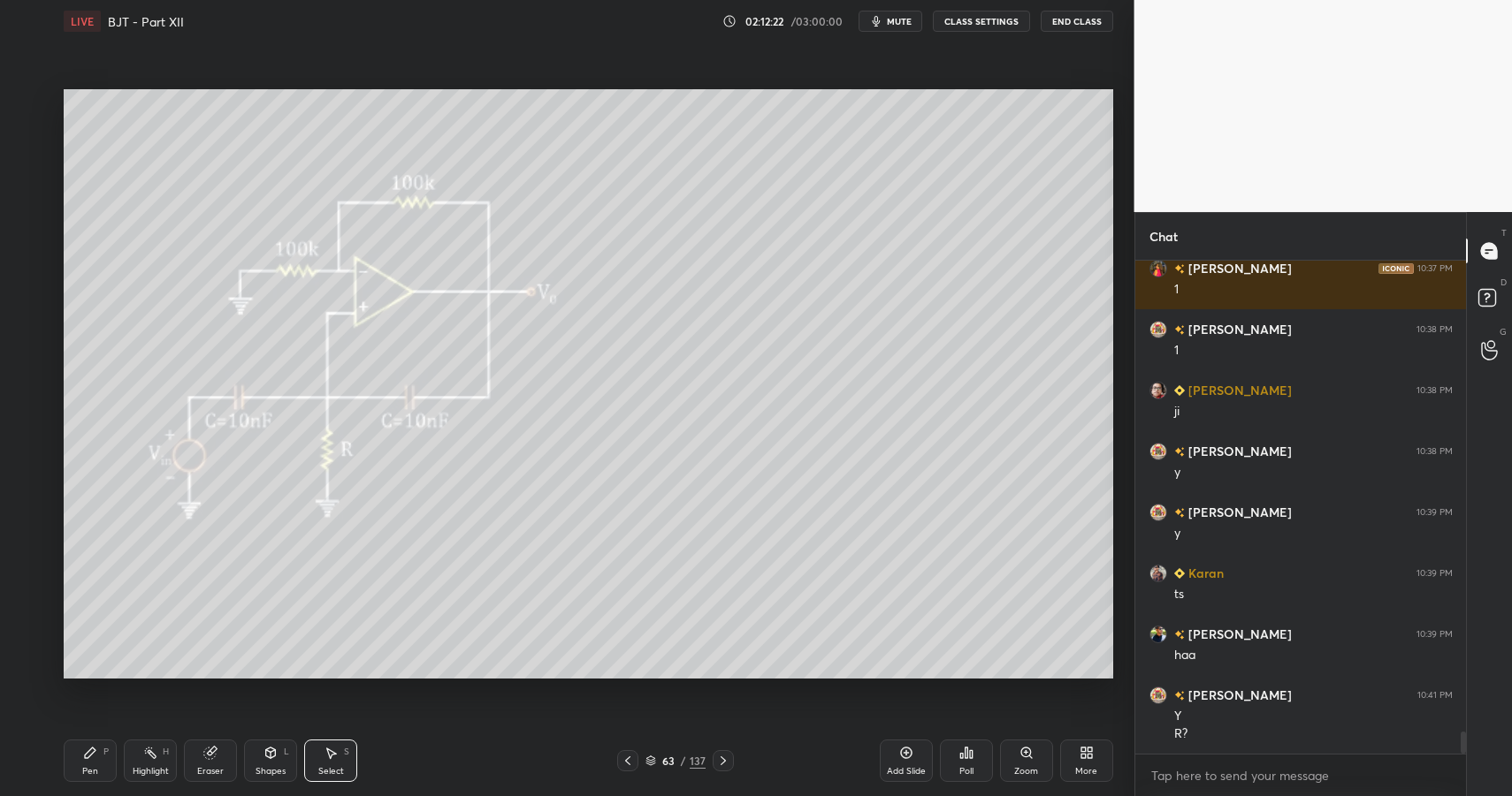
drag, startPoint x: 326, startPoint y: 758, endPoint x: 387, endPoint y: 704, distance: 81.5
drag, startPoint x: 722, startPoint y: 419, endPoint x: 840, endPoint y: 439, distance: 119.7
drag, startPoint x: 778, startPoint y: 421, endPoint x: 722, endPoint y: 429, distance: 56.6
drag, startPoint x: 999, startPoint y: 445, endPoint x: 957, endPoint y: 443, distance: 42.0
drag, startPoint x: 850, startPoint y: 463, endPoint x: 959, endPoint y: 544, distance: 135.8
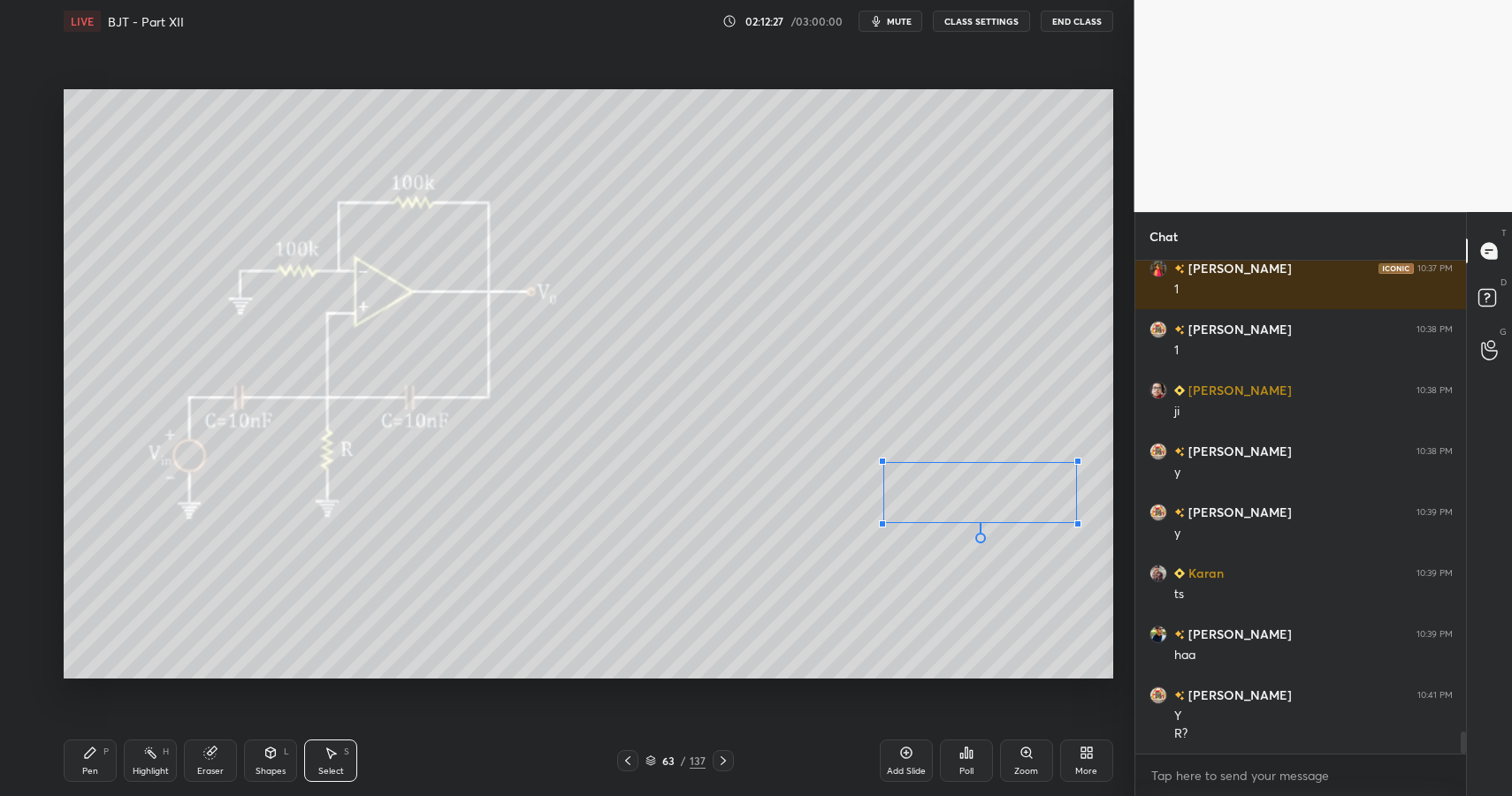
drag, startPoint x: 853, startPoint y: 536, endPoint x: 876, endPoint y: 523, distance: 26.4
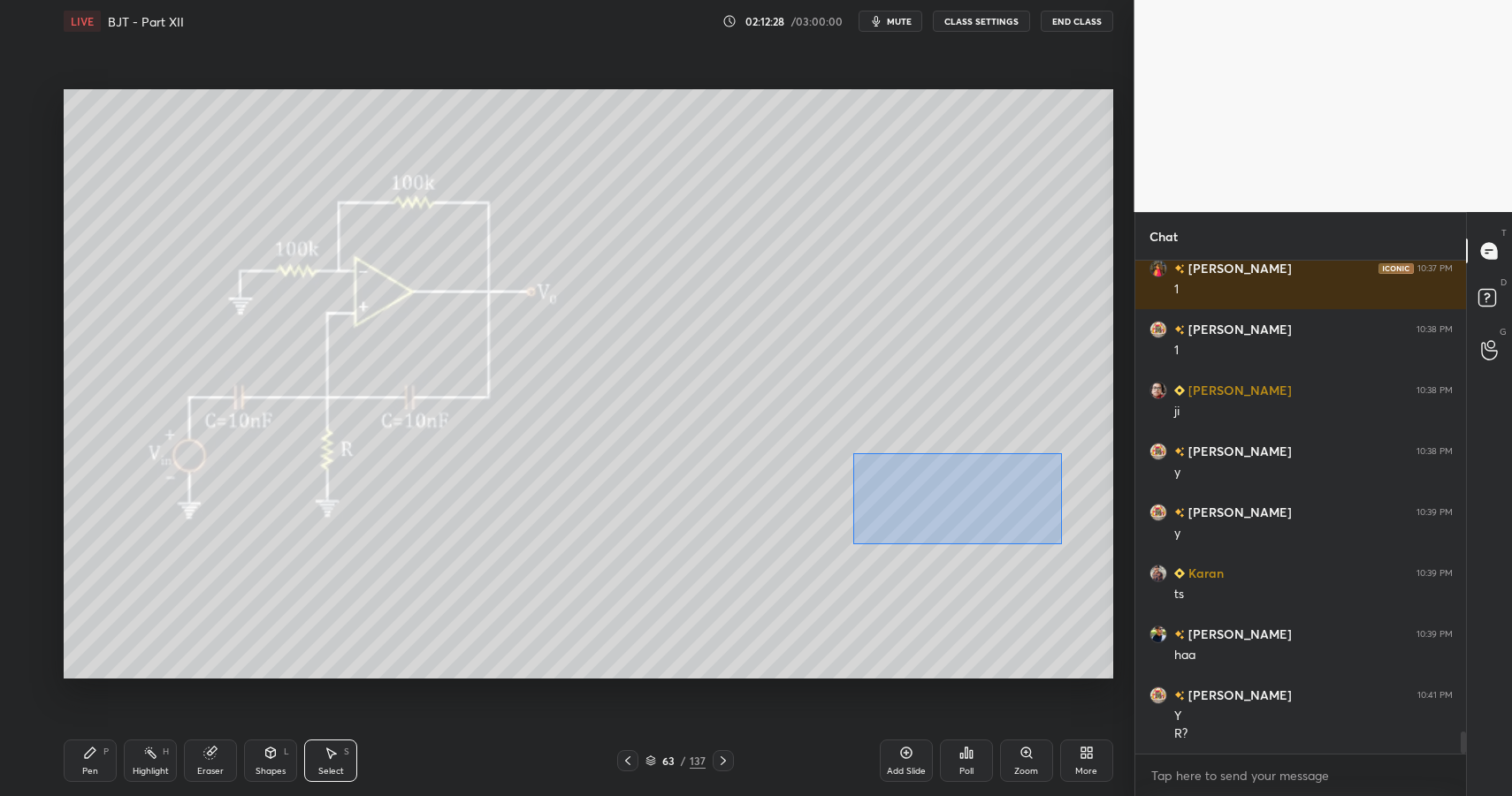
drag, startPoint x: 853, startPoint y: 453, endPoint x: 1047, endPoint y: 539, distance: 212.2
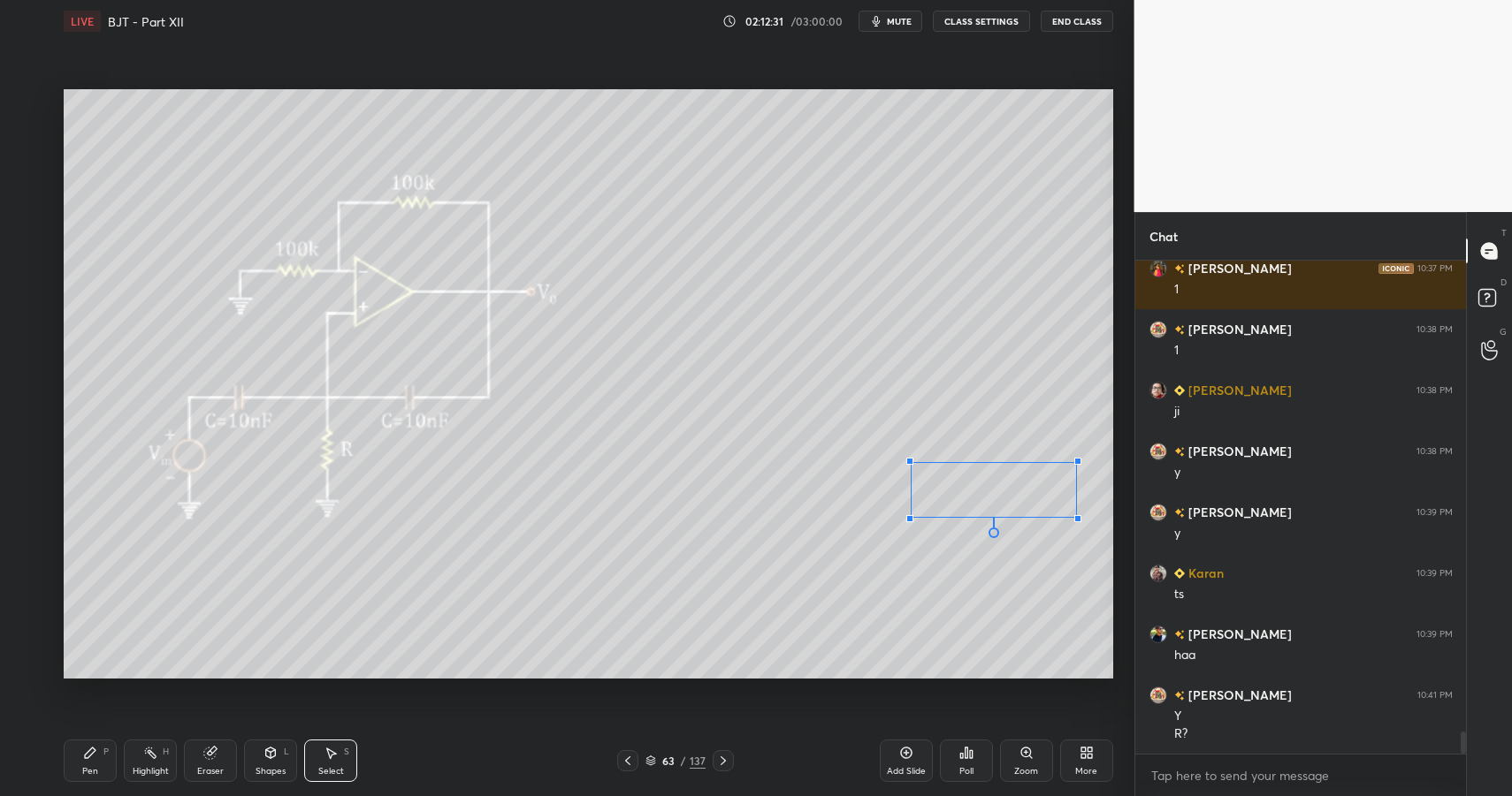
drag, startPoint x: 854, startPoint y: 533, endPoint x: 925, endPoint y: 507, distance: 75.6
drag, startPoint x: 932, startPoint y: 494, endPoint x: 884, endPoint y: 511, distance: 50.9
drag, startPoint x: 99, startPoint y: 769, endPoint x: 99, endPoint y: 715, distance: 54.0
drag, startPoint x: 29, startPoint y: 188, endPoint x: 29, endPoint y: 211, distance: 23.0
drag, startPoint x: 102, startPoint y: 753, endPoint x: 90, endPoint y: 707, distance: 47.5
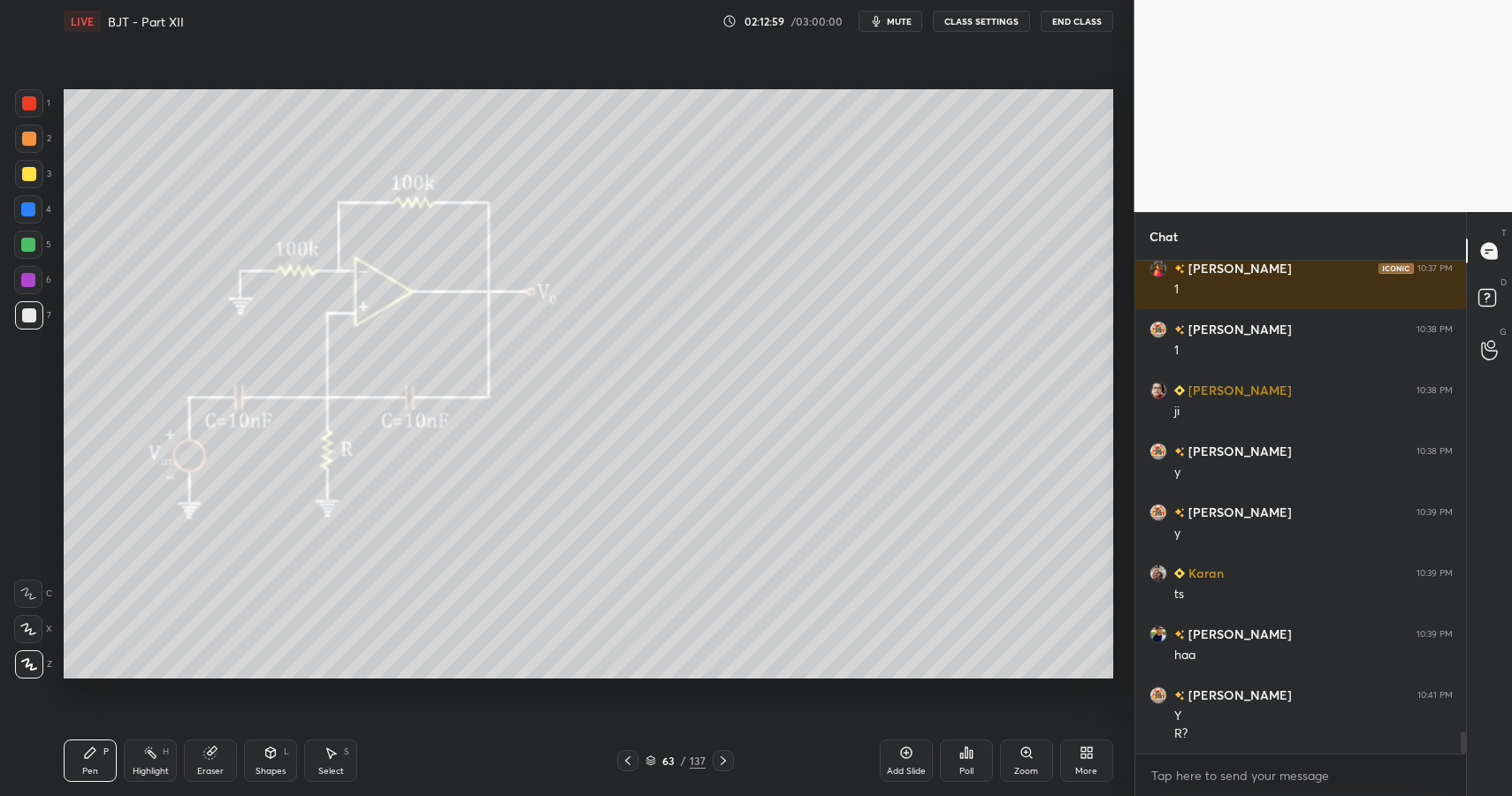
scroll to position [10489, 0]
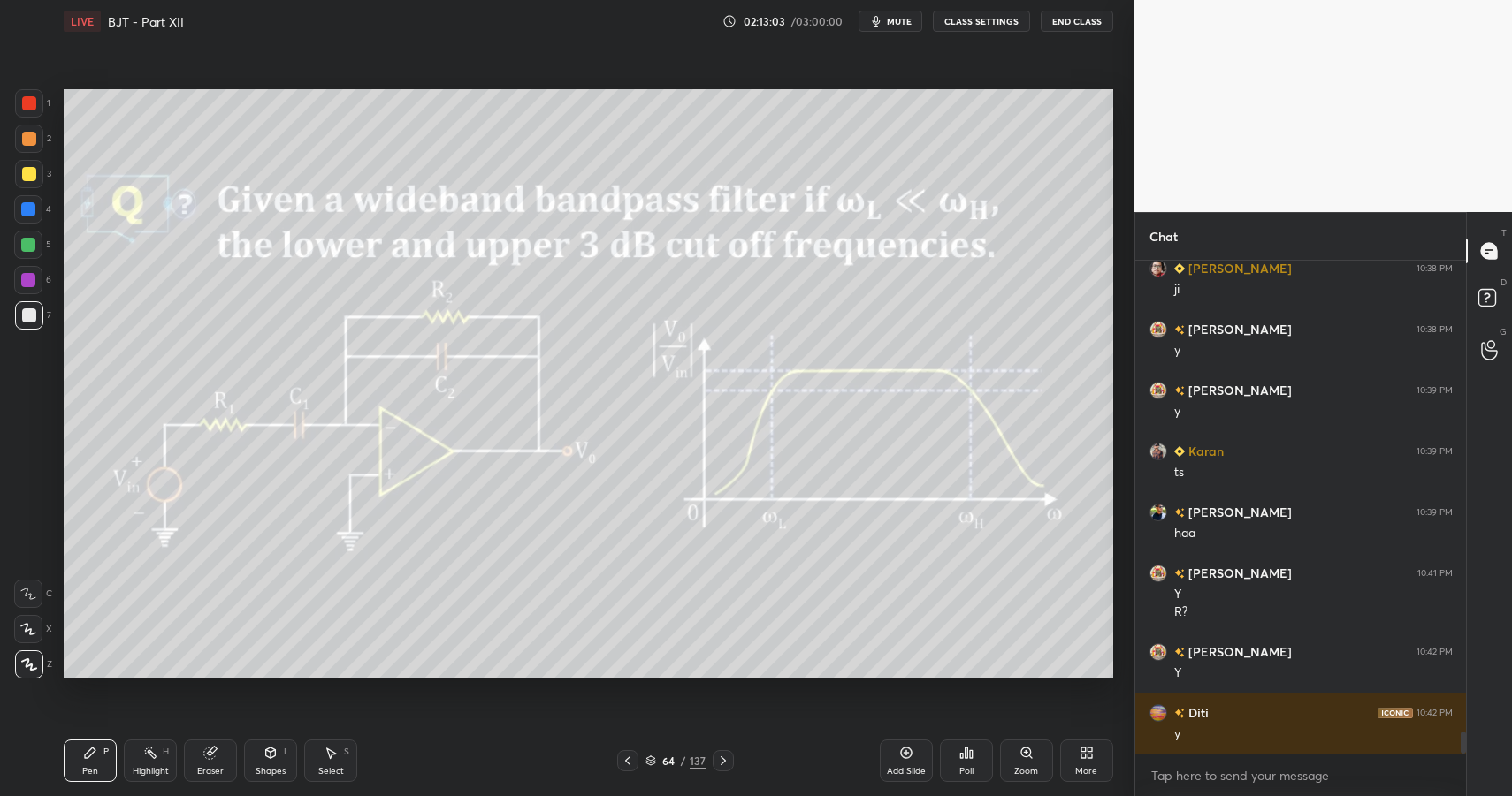
drag, startPoint x: 89, startPoint y: 761, endPoint x: 75, endPoint y: 685, distance: 77.3
drag, startPoint x: 22, startPoint y: 314, endPoint x: 24, endPoint y: 334, distance: 20.1
drag, startPoint x: 98, startPoint y: 761, endPoint x: 108, endPoint y: 756, distance: 11.2
drag, startPoint x: 178, startPoint y: 753, endPoint x: 168, endPoint y: 746, distance: 12.2
drag, startPoint x: 78, startPoint y: 771, endPoint x: 83, endPoint y: 693, distance: 78.2
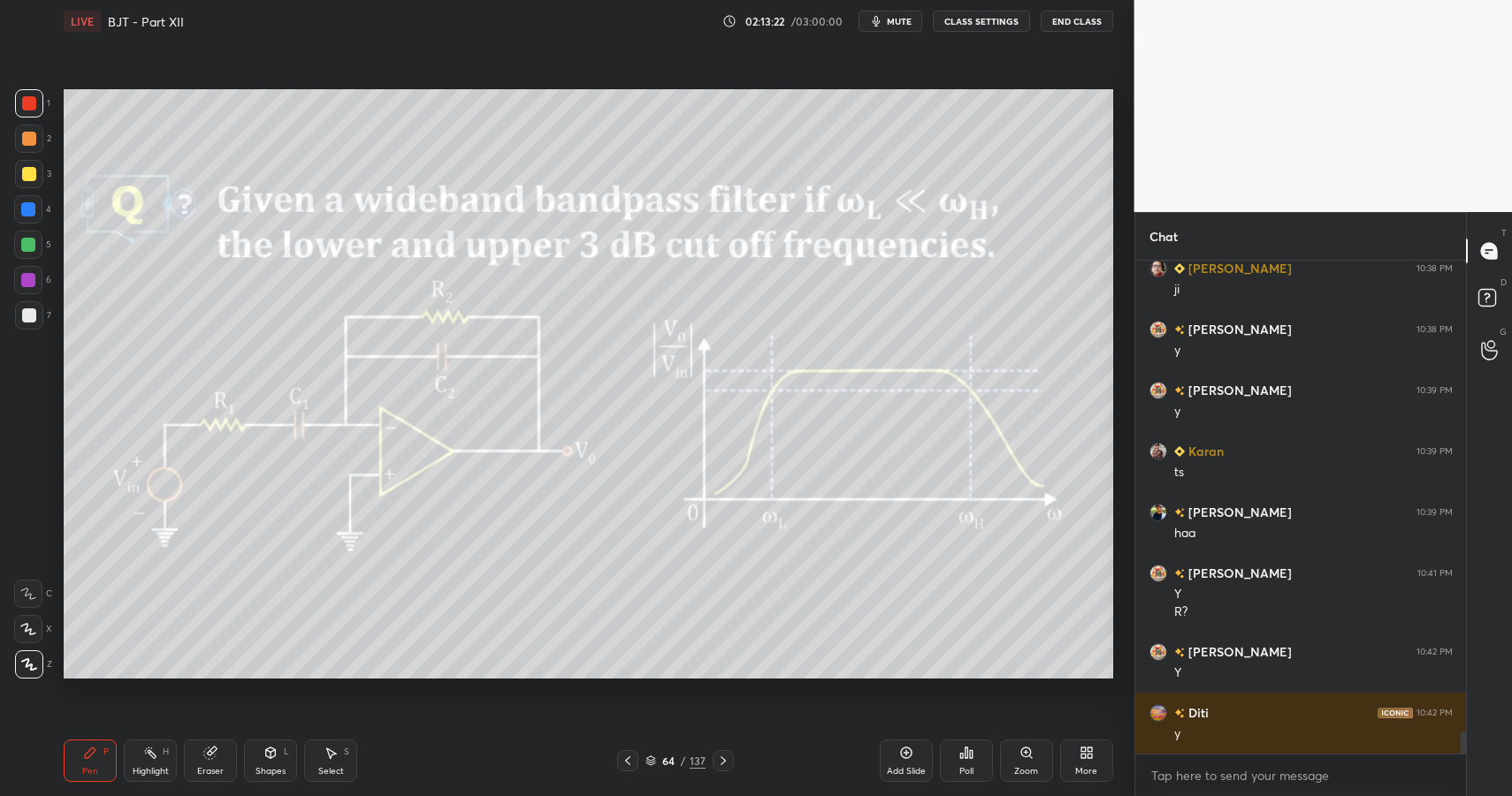
drag, startPoint x: 37, startPoint y: 325, endPoint x: 31, endPoint y: 318, distance: 9.2
drag, startPoint x: 87, startPoint y: 772, endPoint x: 110, endPoint y: 761, distance: 25.5
drag, startPoint x: 918, startPoint y: 760, endPoint x: 896, endPoint y: 754, distance: 22.8
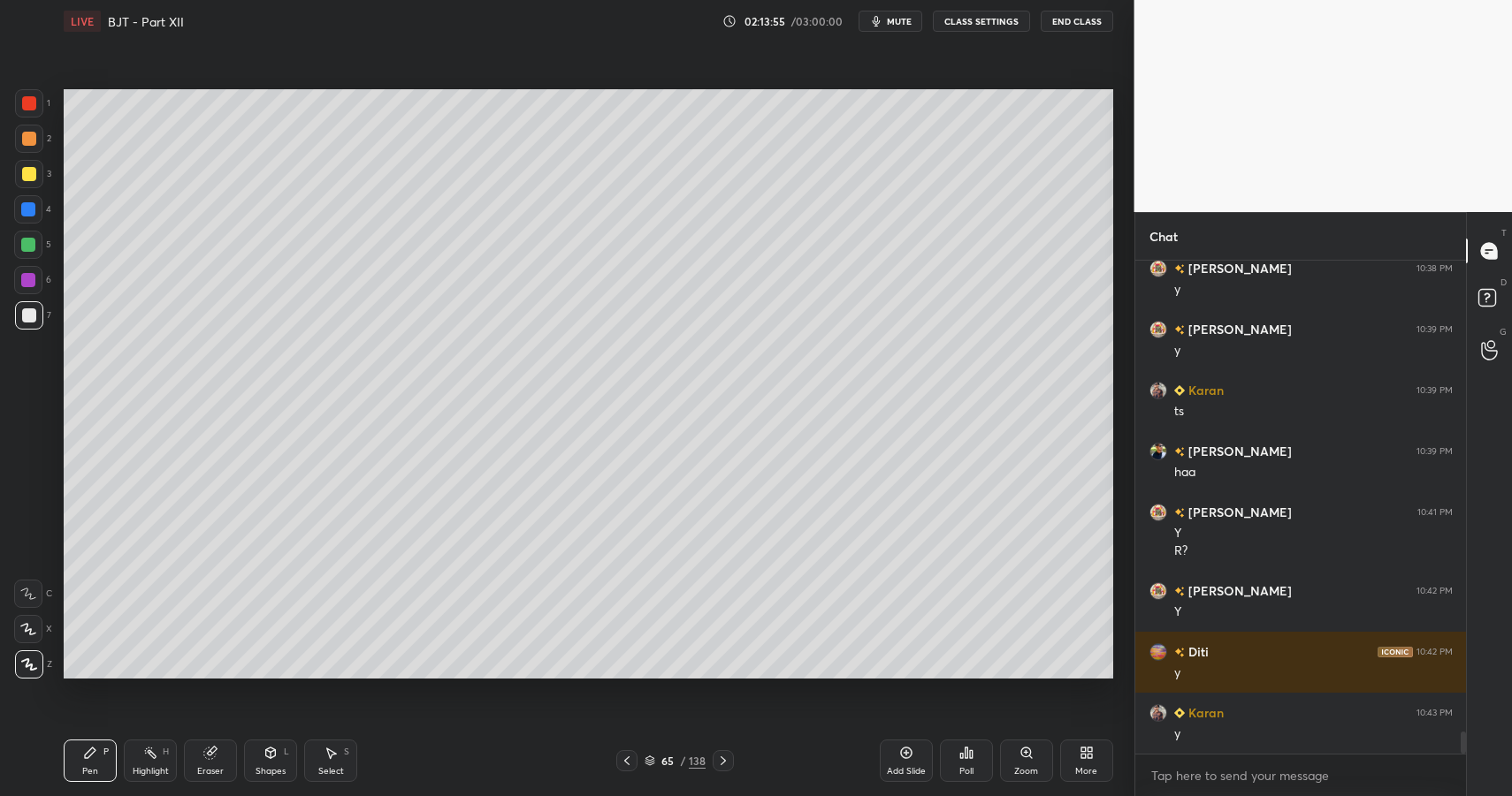
drag, startPoint x: 97, startPoint y: 765, endPoint x: 105, endPoint y: 744, distance: 22.5
drag, startPoint x: 80, startPoint y: 761, endPoint x: 89, endPoint y: 748, distance: 15.8
drag, startPoint x: 264, startPoint y: 764, endPoint x: 267, endPoint y: 743, distance: 21.2
drag, startPoint x: 35, startPoint y: 326, endPoint x: 28, endPoint y: 331, distance: 8.6
drag, startPoint x: 151, startPoint y: 761, endPoint x: 151, endPoint y: 744, distance: 17.0
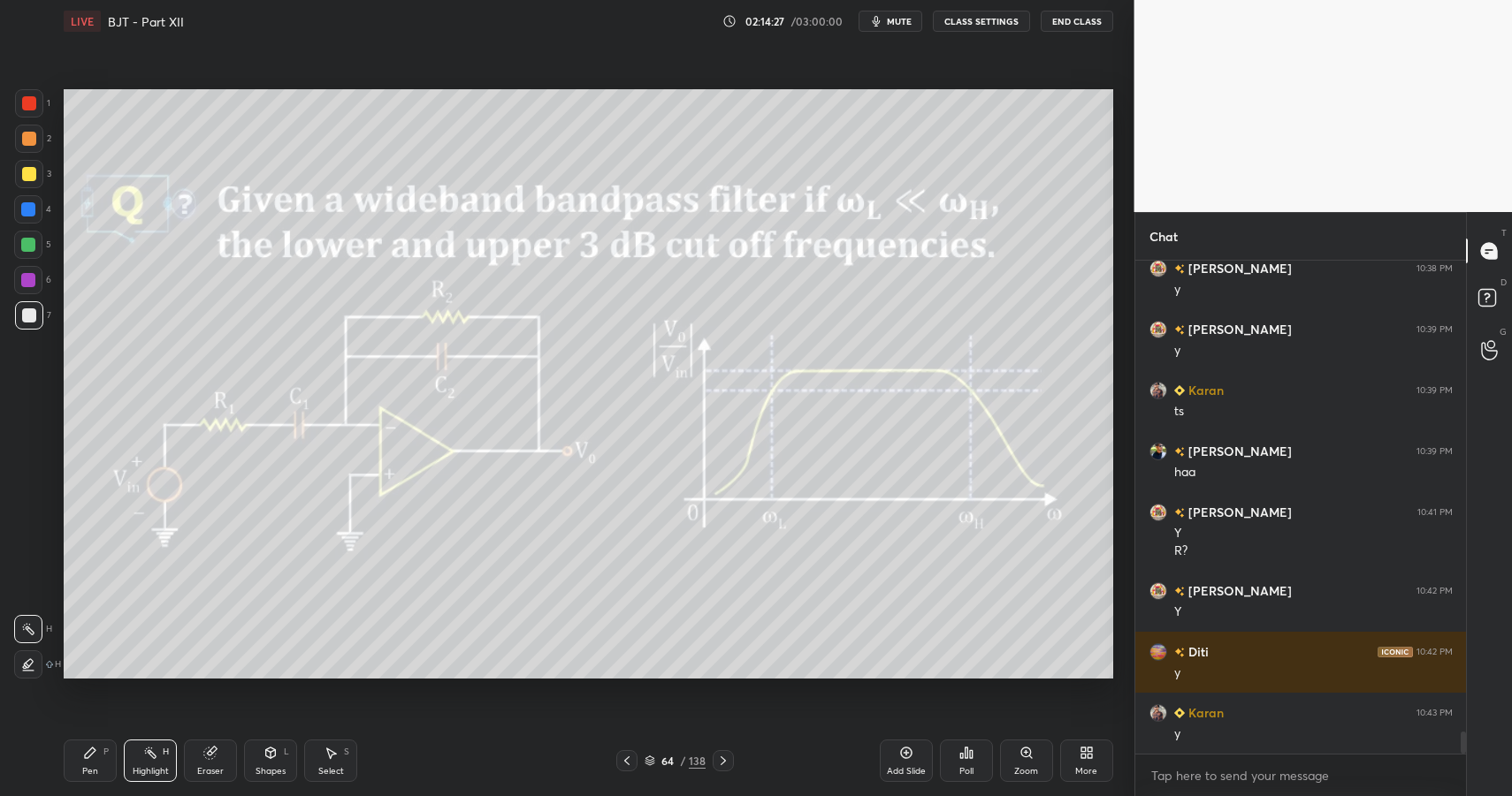
drag, startPoint x: 99, startPoint y: 756, endPoint x: 145, endPoint y: 763, distance: 46.5
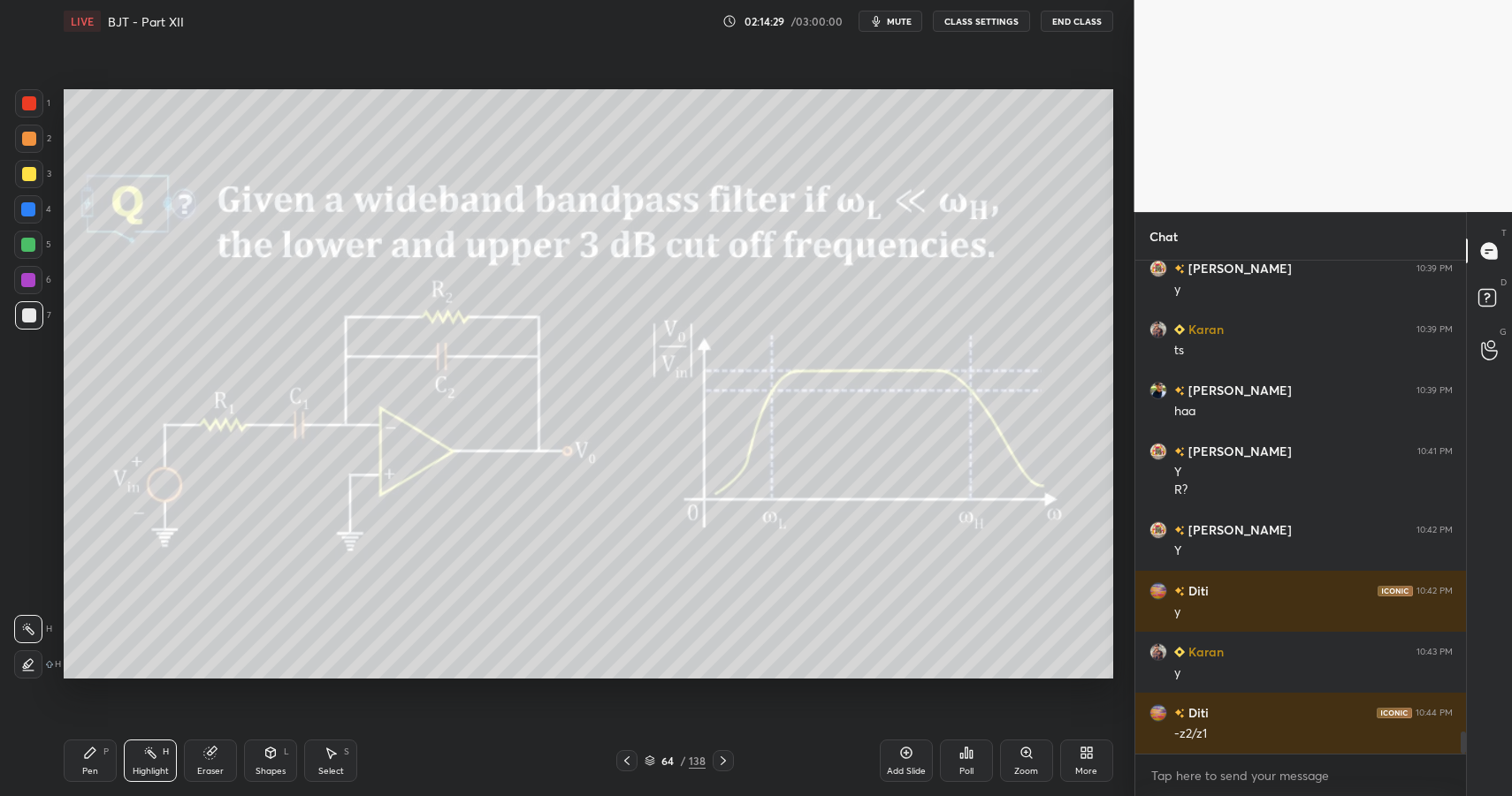
drag, startPoint x: 728, startPoint y: 751, endPoint x: 719, endPoint y: 750, distance: 9.1
drag, startPoint x: 96, startPoint y: 761, endPoint x: 113, endPoint y: 757, distance: 17.5
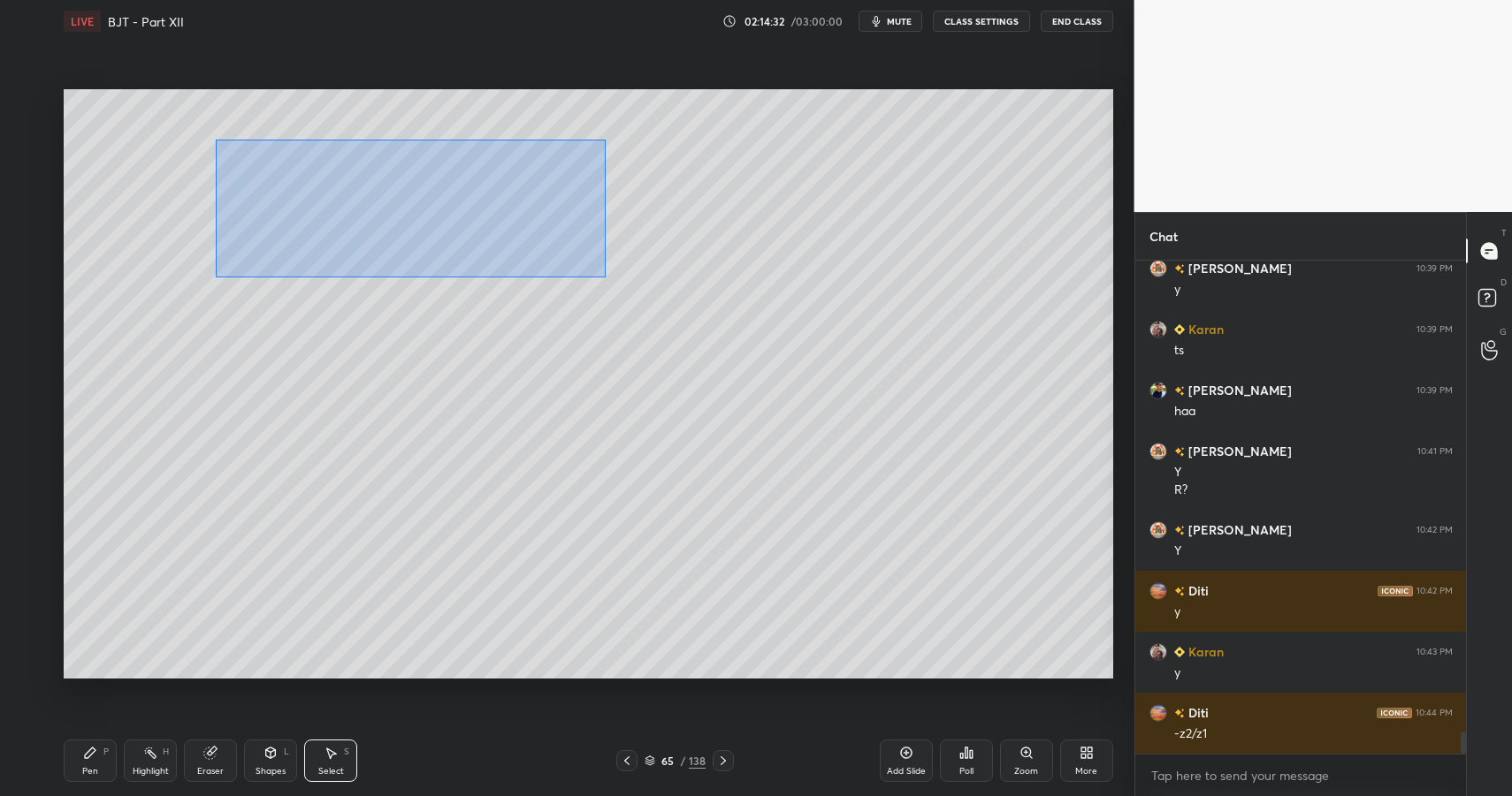
drag, startPoint x: 215, startPoint y: 139, endPoint x: 575, endPoint y: 260, distance: 379.8
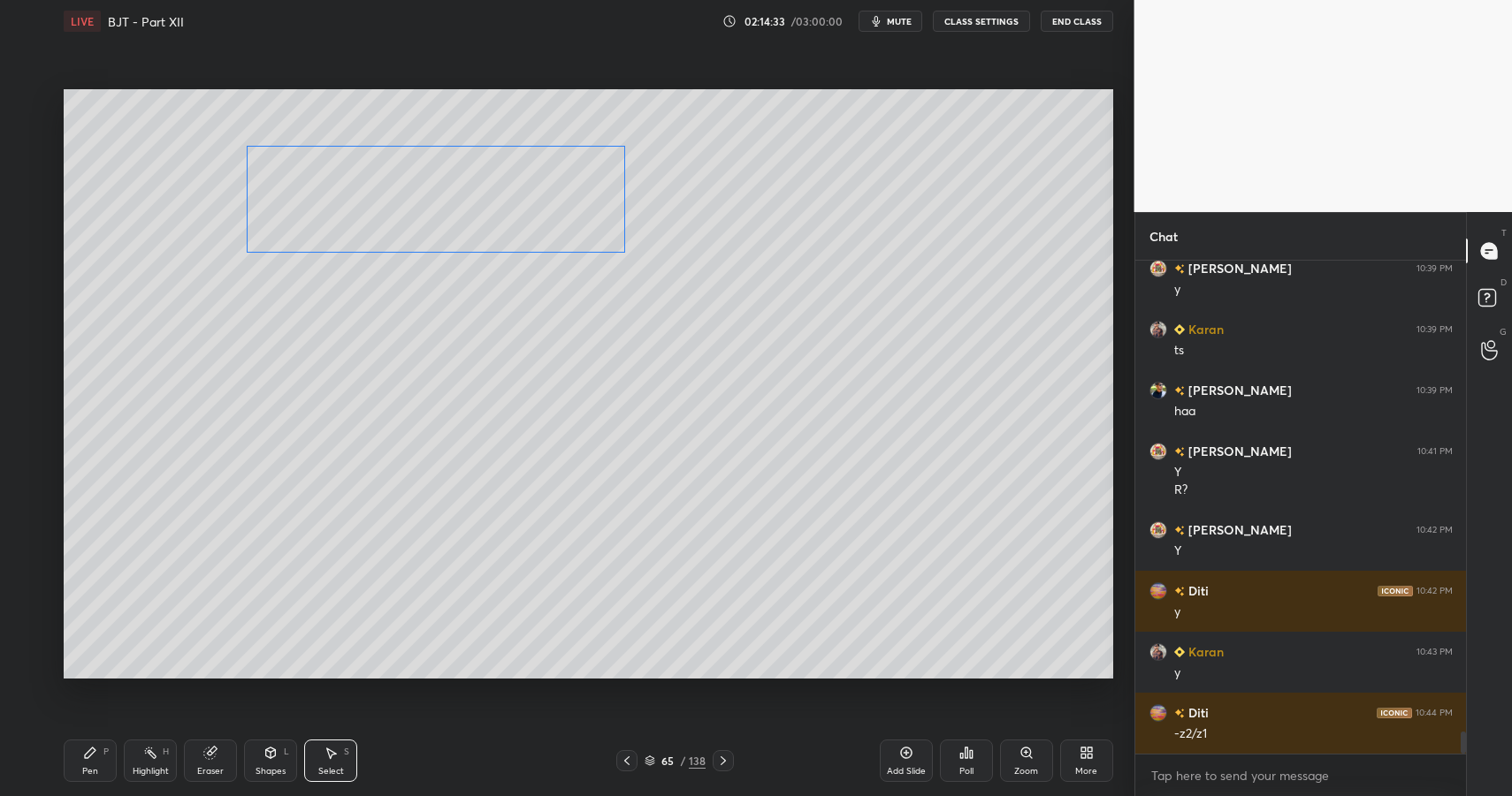
drag, startPoint x: 523, startPoint y: 232, endPoint x: 541, endPoint y: 236, distance: 18.4
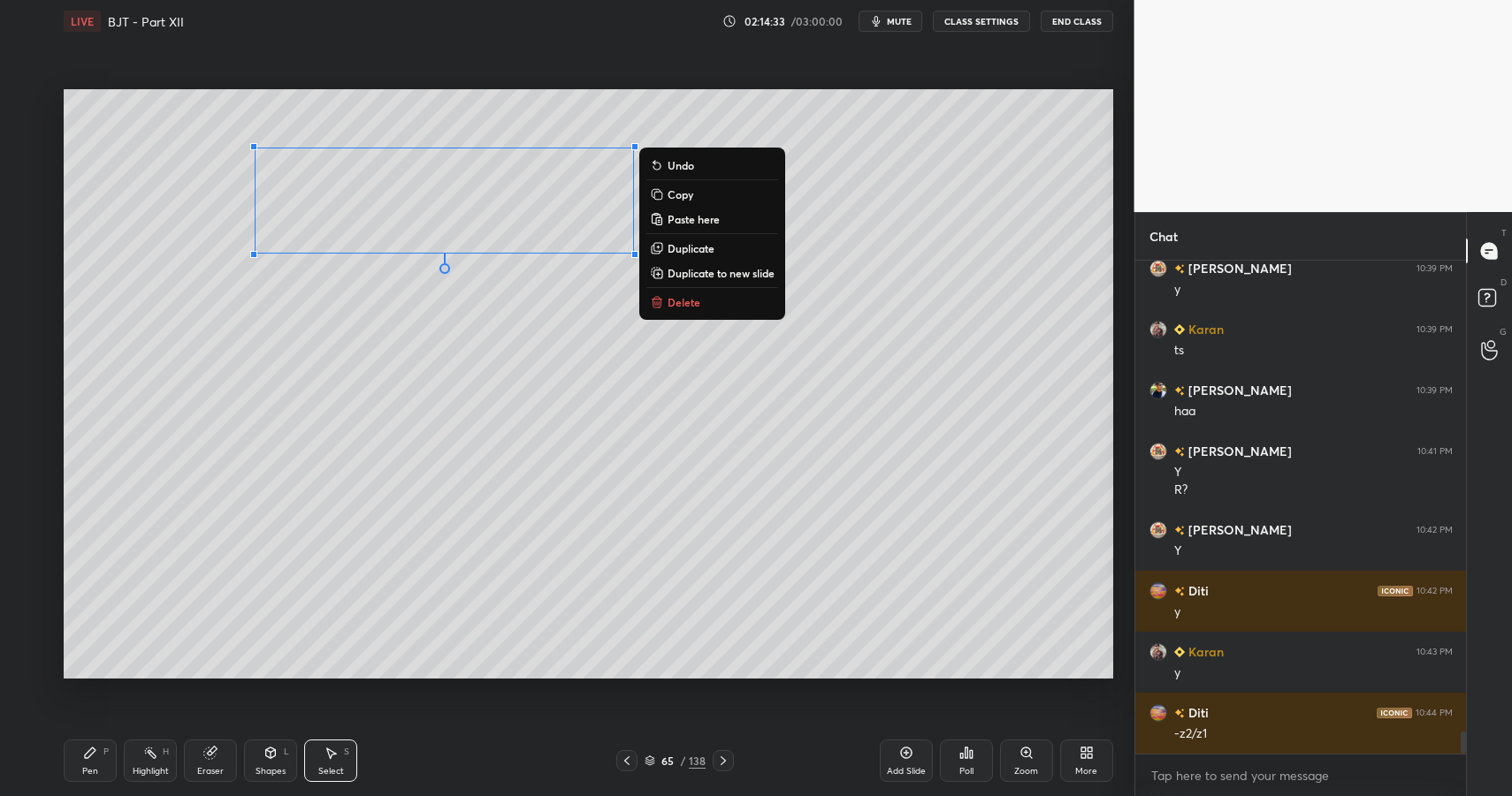
drag, startPoint x: 72, startPoint y: 782, endPoint x: 88, endPoint y: 732, distance: 52.5
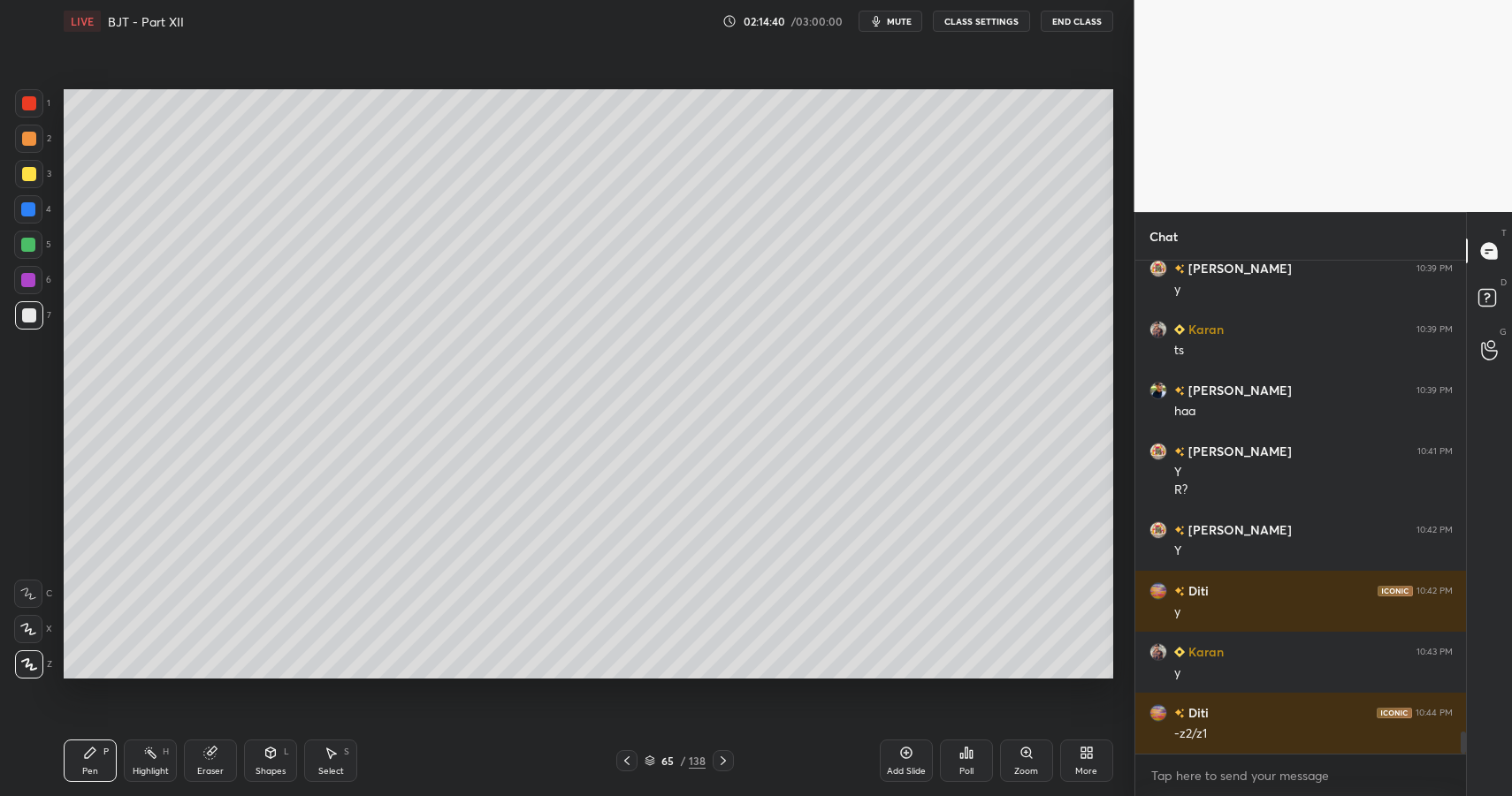
scroll to position [10672, 0]
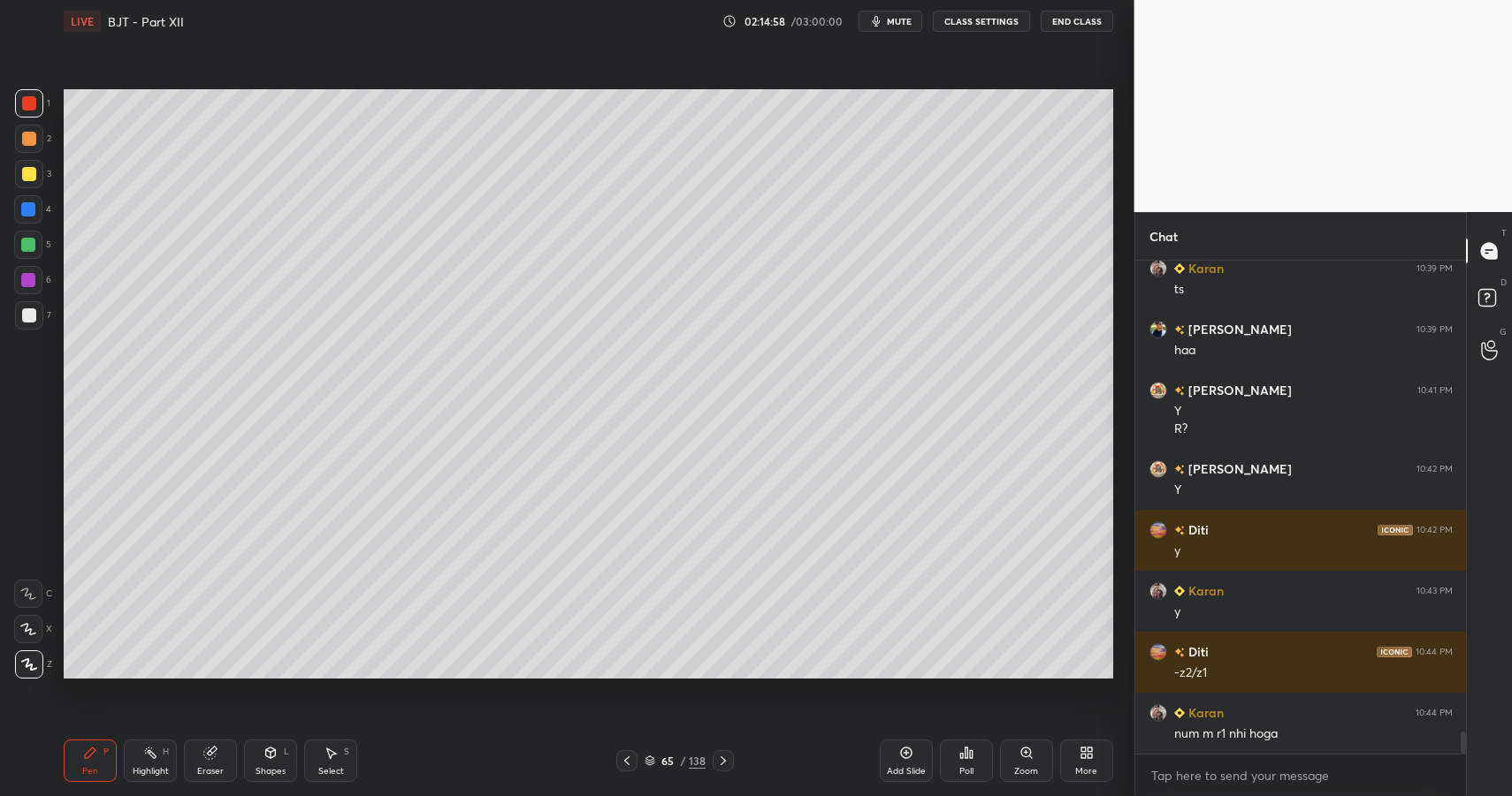
drag, startPoint x: 333, startPoint y: 759, endPoint x: 348, endPoint y: 744, distance: 21.2
drag, startPoint x: 348, startPoint y: 176, endPoint x: 350, endPoint y: 187, distance: 11.2
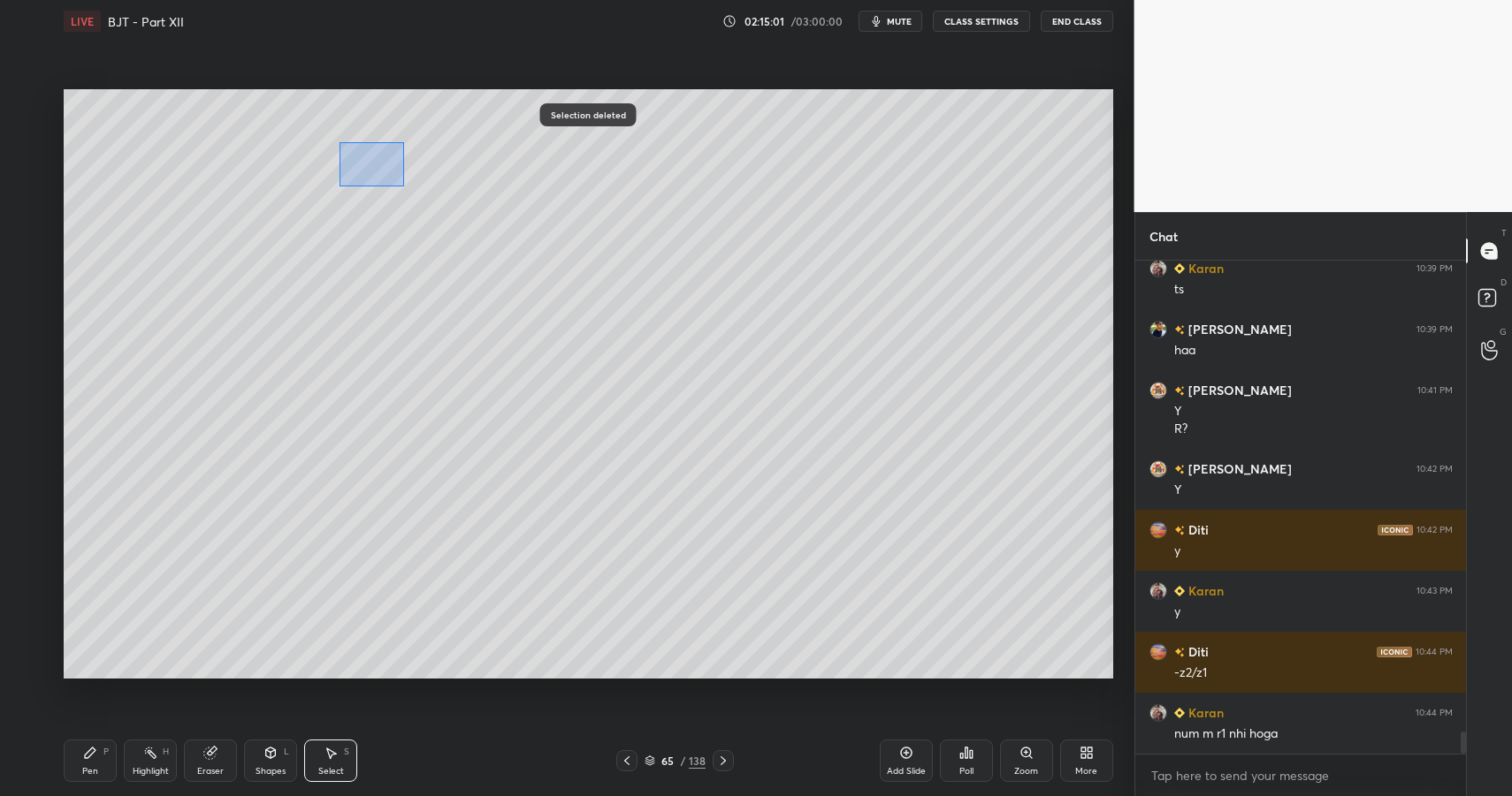
drag, startPoint x: 356, startPoint y: 158, endPoint x: 395, endPoint y: 177, distance: 43.4
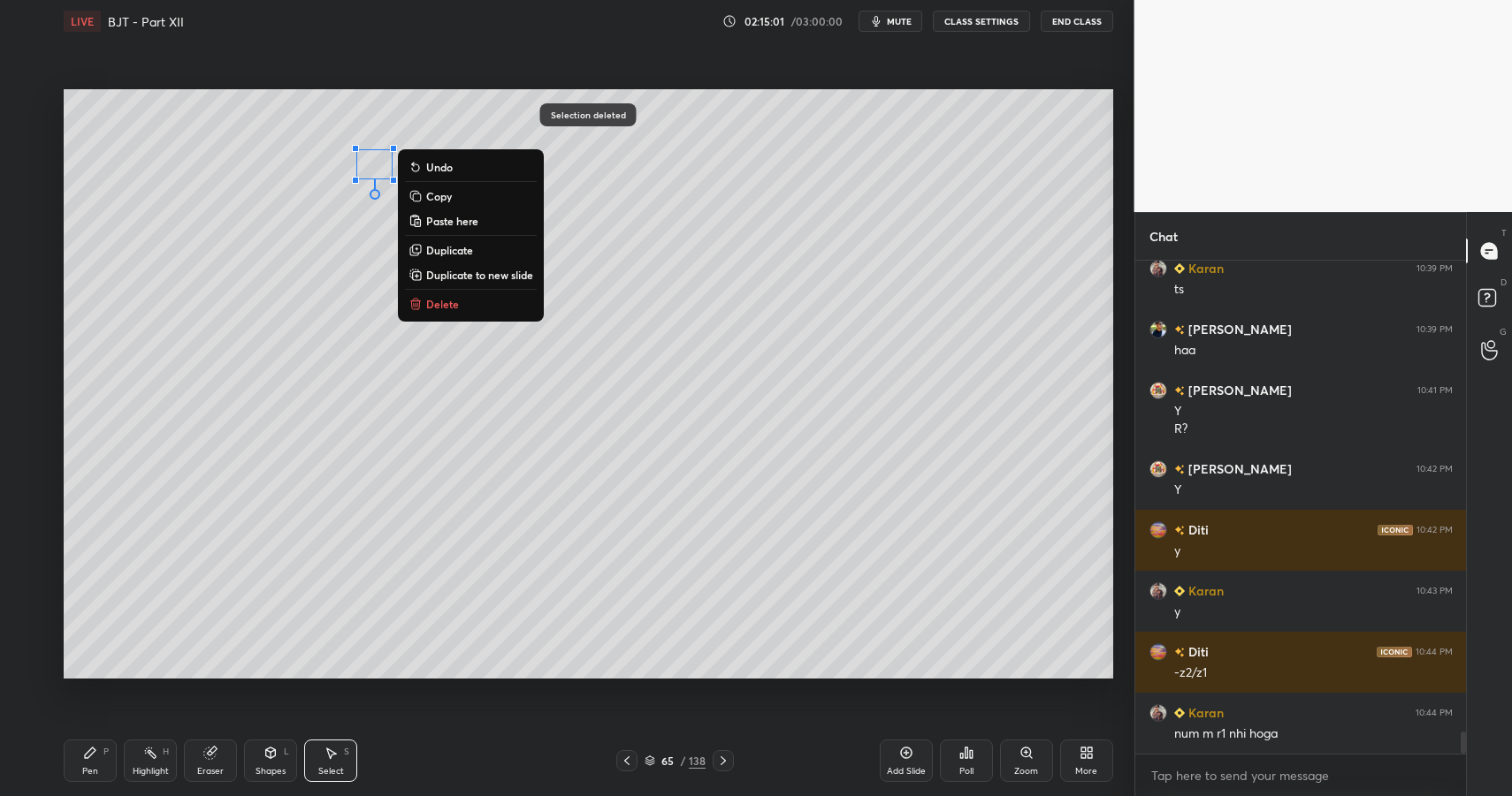
drag, startPoint x: 237, startPoint y: 147, endPoint x: 315, endPoint y: 171, distance: 81.6
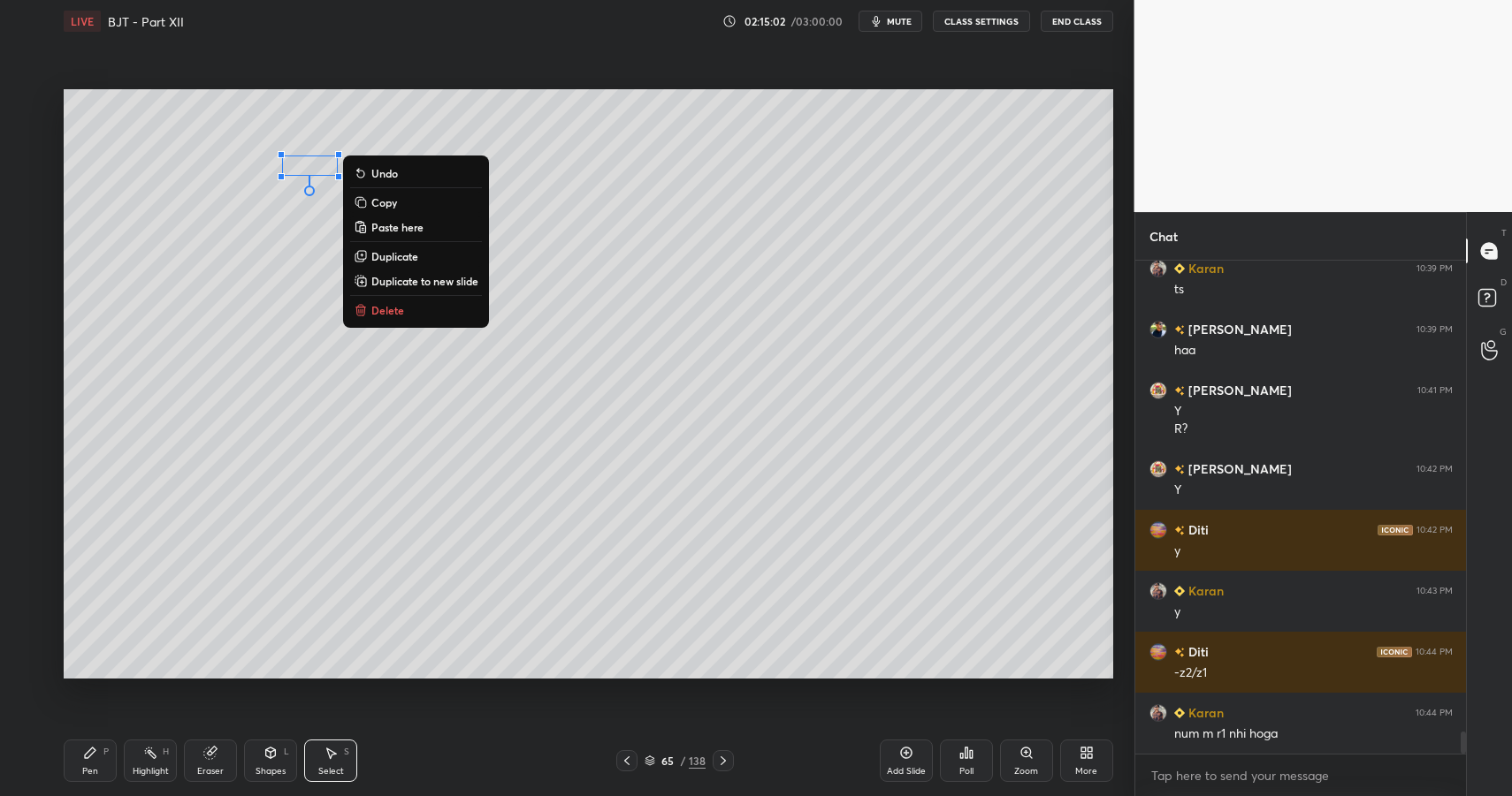
drag, startPoint x: 131, startPoint y: 774, endPoint x: 103, endPoint y: 766, distance: 29.1
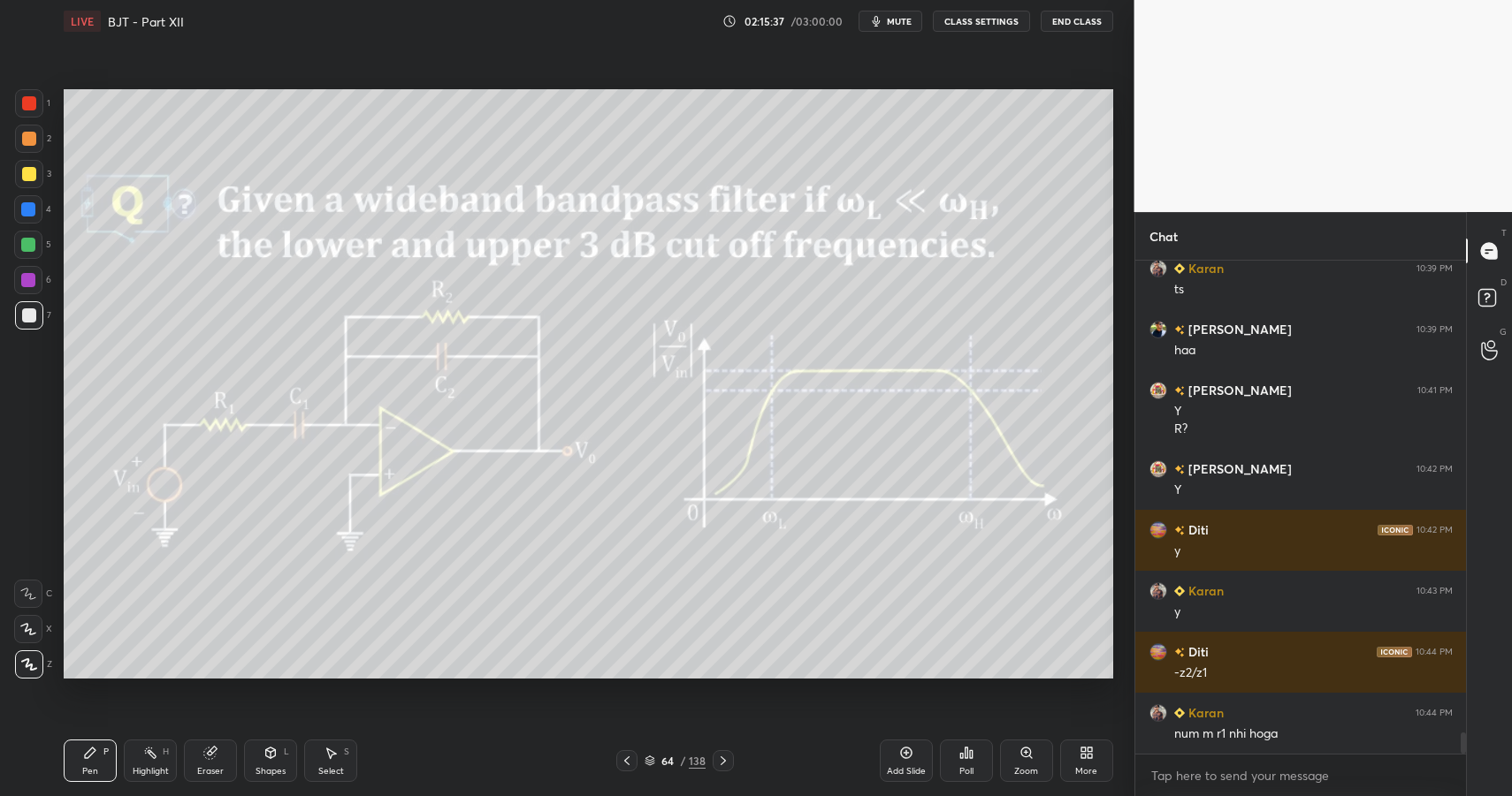
scroll to position [10733, 0]
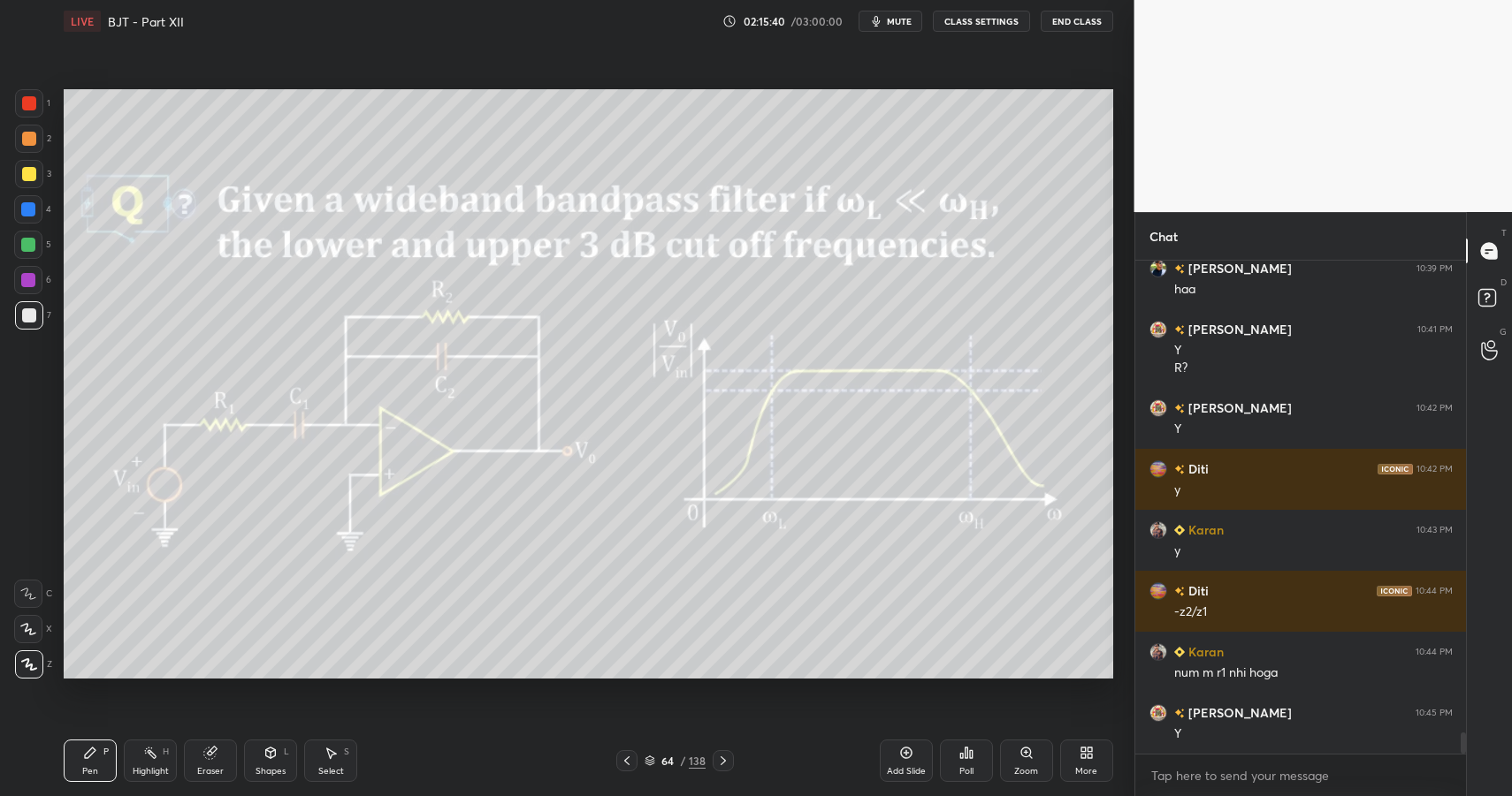
drag, startPoint x: 99, startPoint y: 760, endPoint x: 197, endPoint y: 728, distance: 103.1
drag, startPoint x: 722, startPoint y: 761, endPoint x: 660, endPoint y: 761, distance: 62.0
drag, startPoint x: 73, startPoint y: 768, endPoint x: 74, endPoint y: 681, distance: 87.0
drag, startPoint x: 33, startPoint y: 101, endPoint x: 52, endPoint y: 162, distance: 63.9
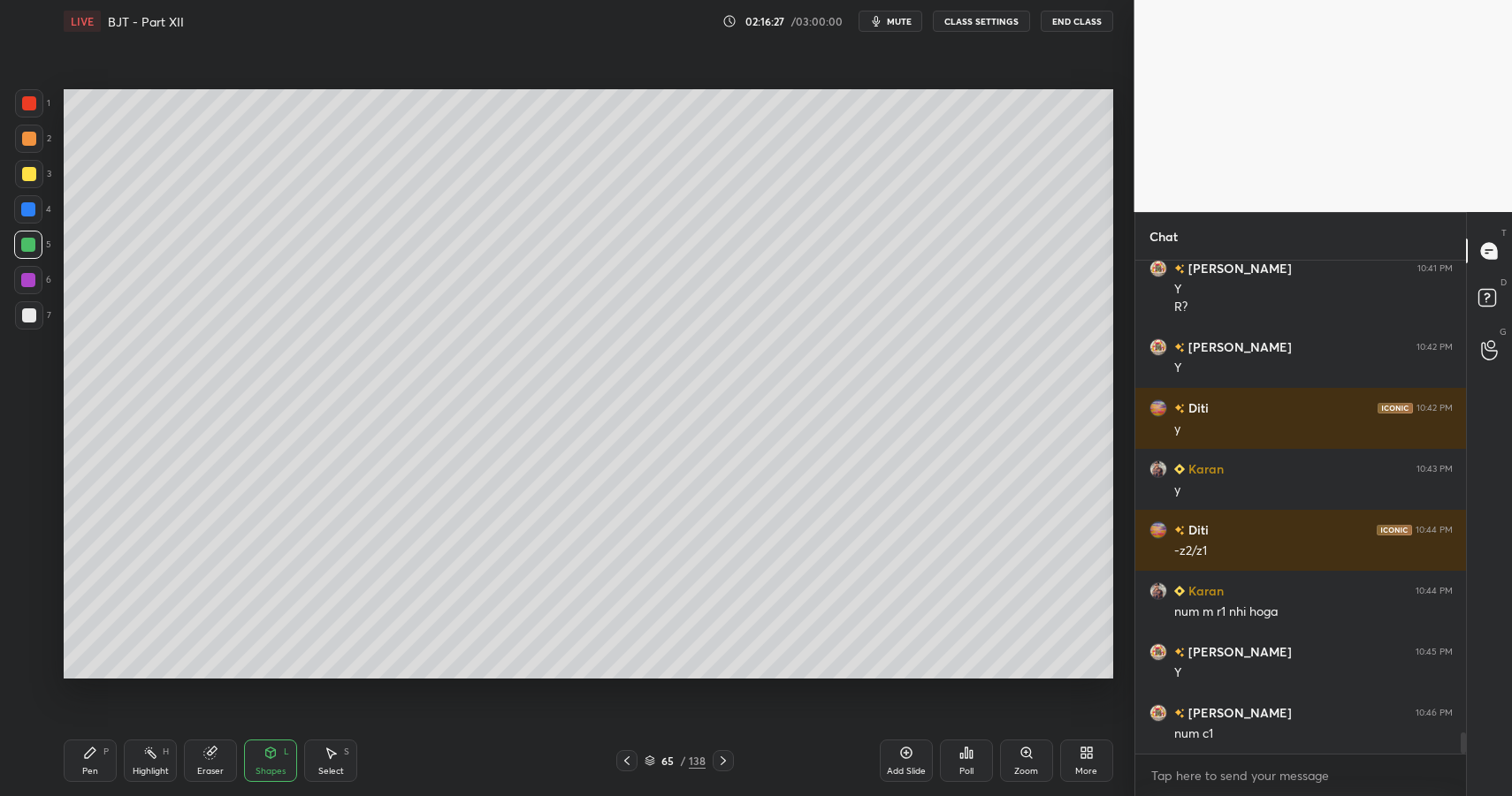
drag, startPoint x: 99, startPoint y: 751, endPoint x: 107, endPoint y: 753, distance: 8.2
drag, startPoint x: 234, startPoint y: 758, endPoint x: 241, endPoint y: 753, distance: 8.6
drag, startPoint x: 86, startPoint y: 762, endPoint x: 111, endPoint y: 698, distance: 68.7
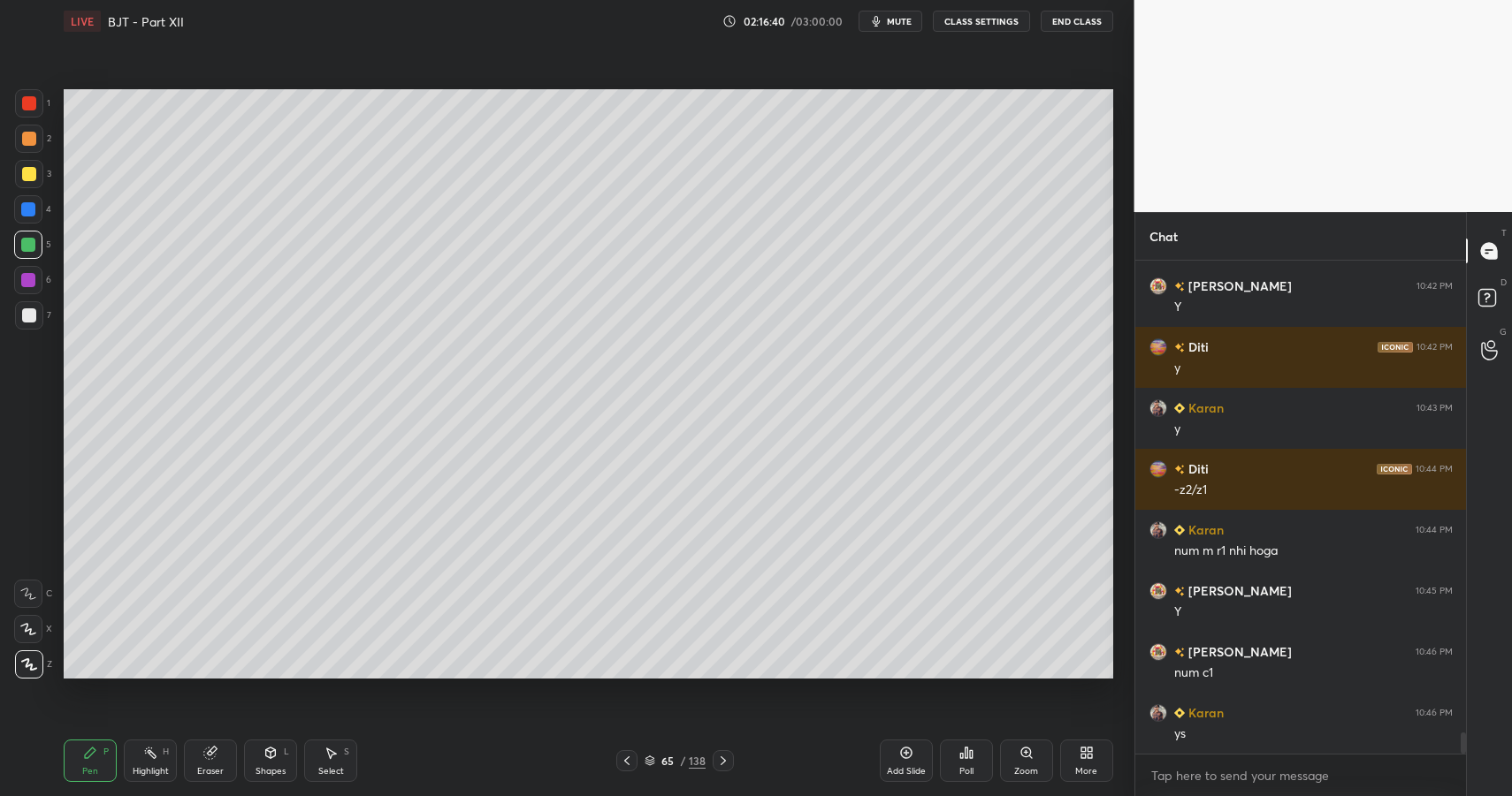
drag, startPoint x: 624, startPoint y: 759, endPoint x: 642, endPoint y: 757, distance: 18.1
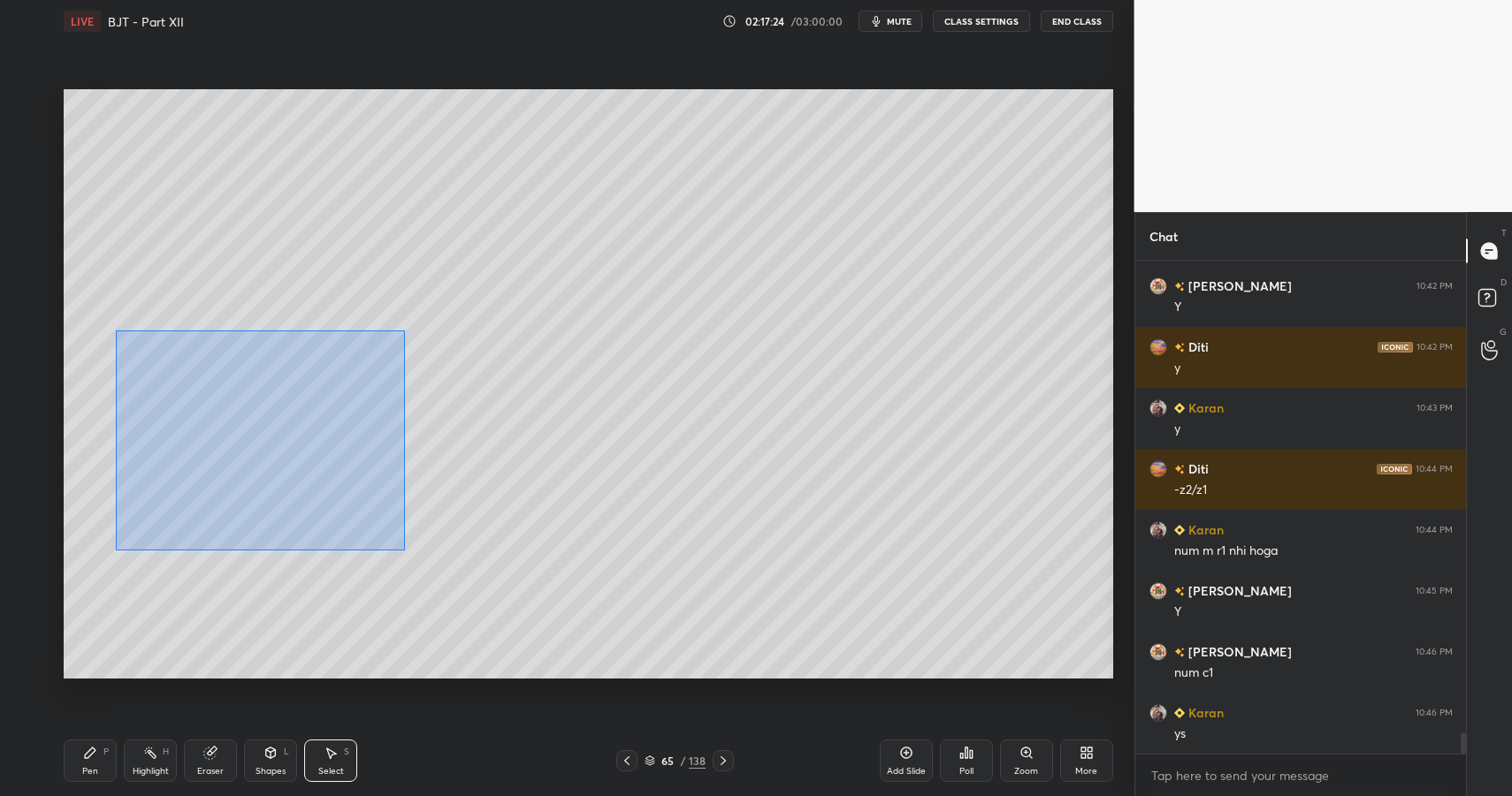
drag, startPoint x: 123, startPoint y: 334, endPoint x: 496, endPoint y: 601, distance: 458.7
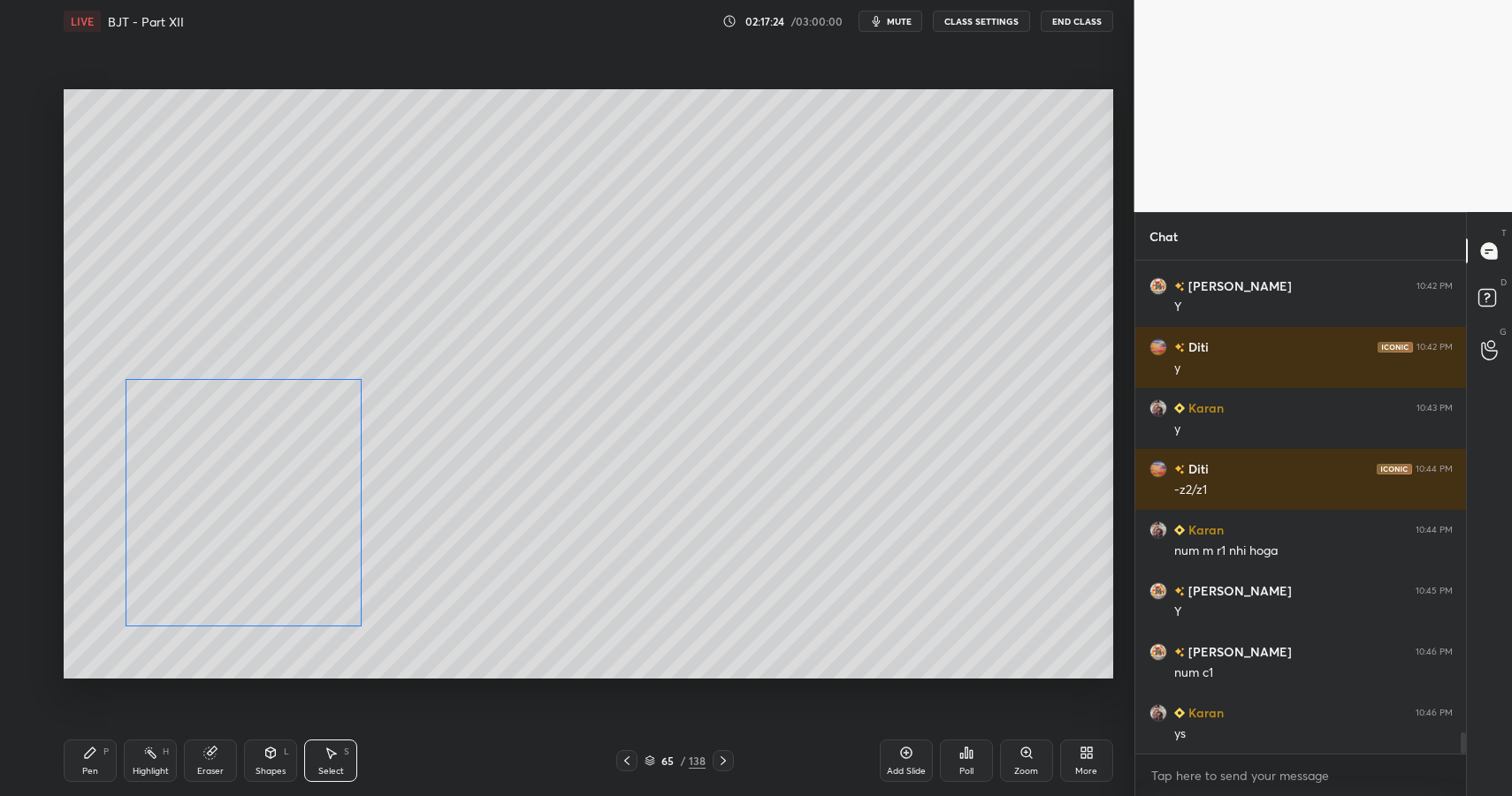
drag, startPoint x: 266, startPoint y: 534, endPoint x: 242, endPoint y: 564, distance: 38.4
drag, startPoint x: 126, startPoint y: 618, endPoint x: 153, endPoint y: 598, distance: 33.6
drag, startPoint x: 155, startPoint y: 595, endPoint x: 133, endPoint y: 621, distance: 34.1
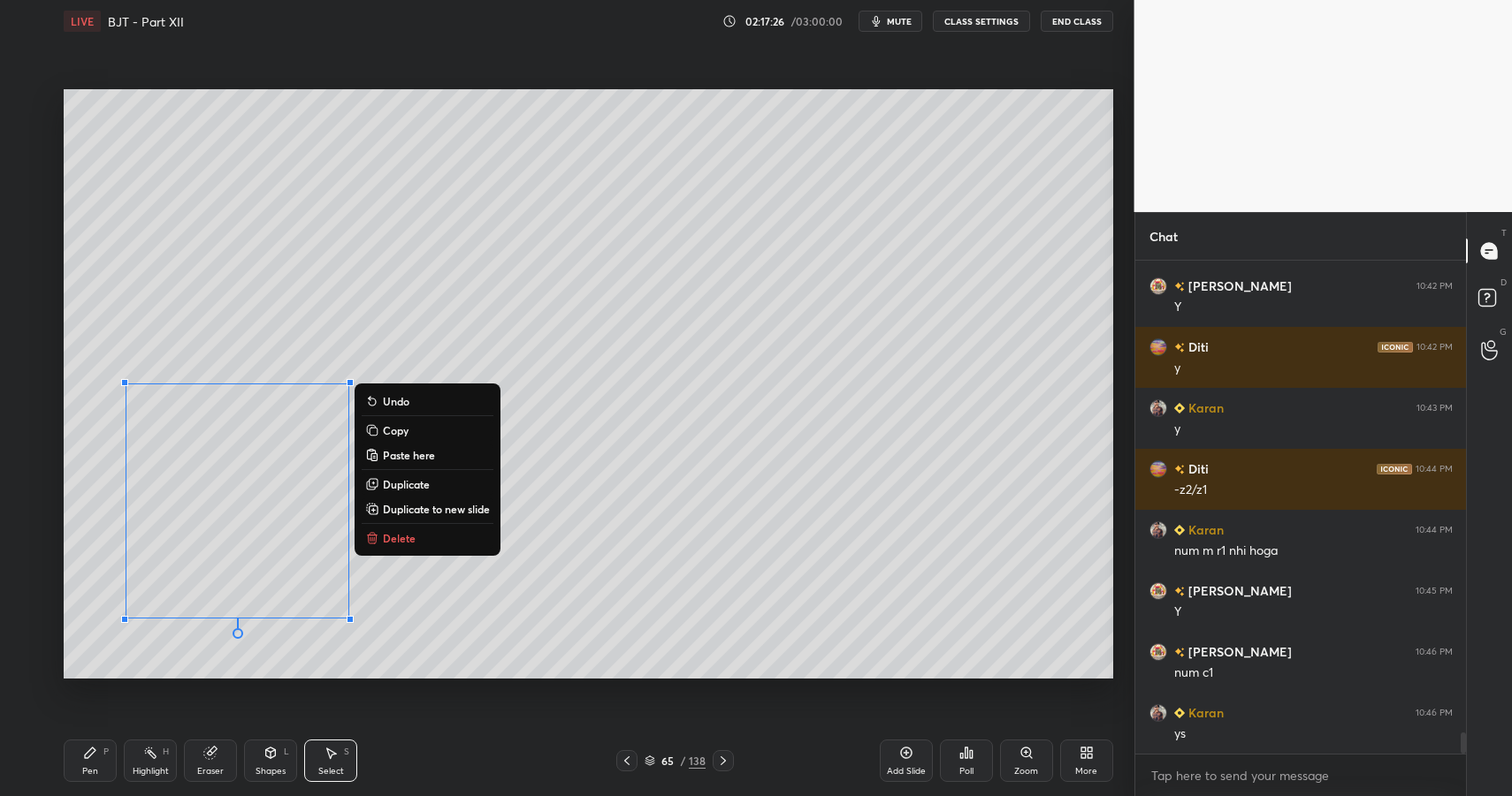
drag, startPoint x: 91, startPoint y: 767, endPoint x: 91, endPoint y: 756, distance: 11.0
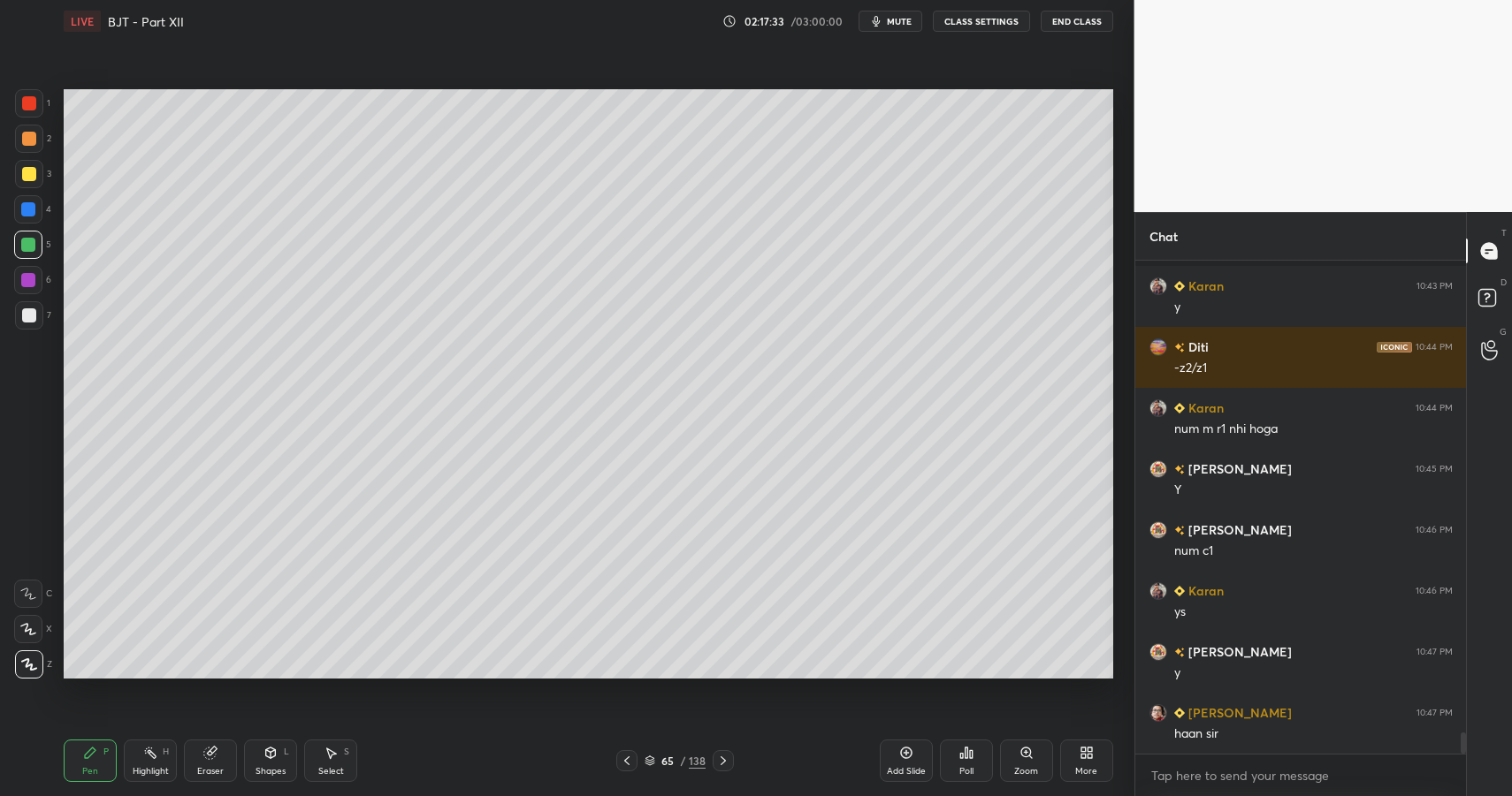
scroll to position [11099, 0]
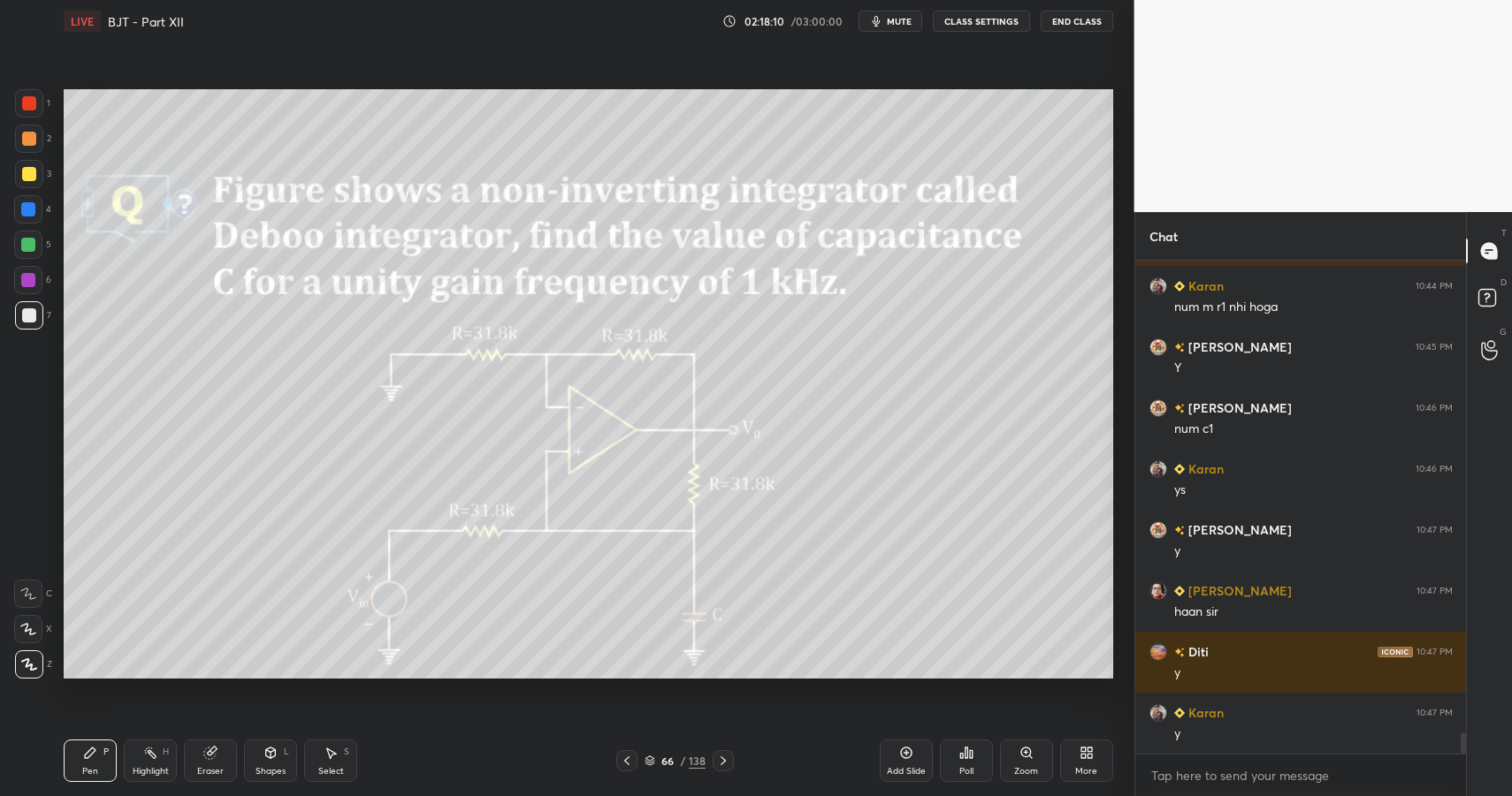
drag, startPoint x: 271, startPoint y: 774, endPoint x: 264, endPoint y: 735, distance: 39.6
drag, startPoint x: 56, startPoint y: 755, endPoint x: 91, endPoint y: 760, distance: 35.4
drag, startPoint x: 91, startPoint y: 760, endPoint x: 83, endPoint y: 693, distance: 67.5
drag, startPoint x: 22, startPoint y: 269, endPoint x: 33, endPoint y: 242, distance: 29.2
drag, startPoint x: 33, startPoint y: 242, endPoint x: 35, endPoint y: 254, distance: 12.2
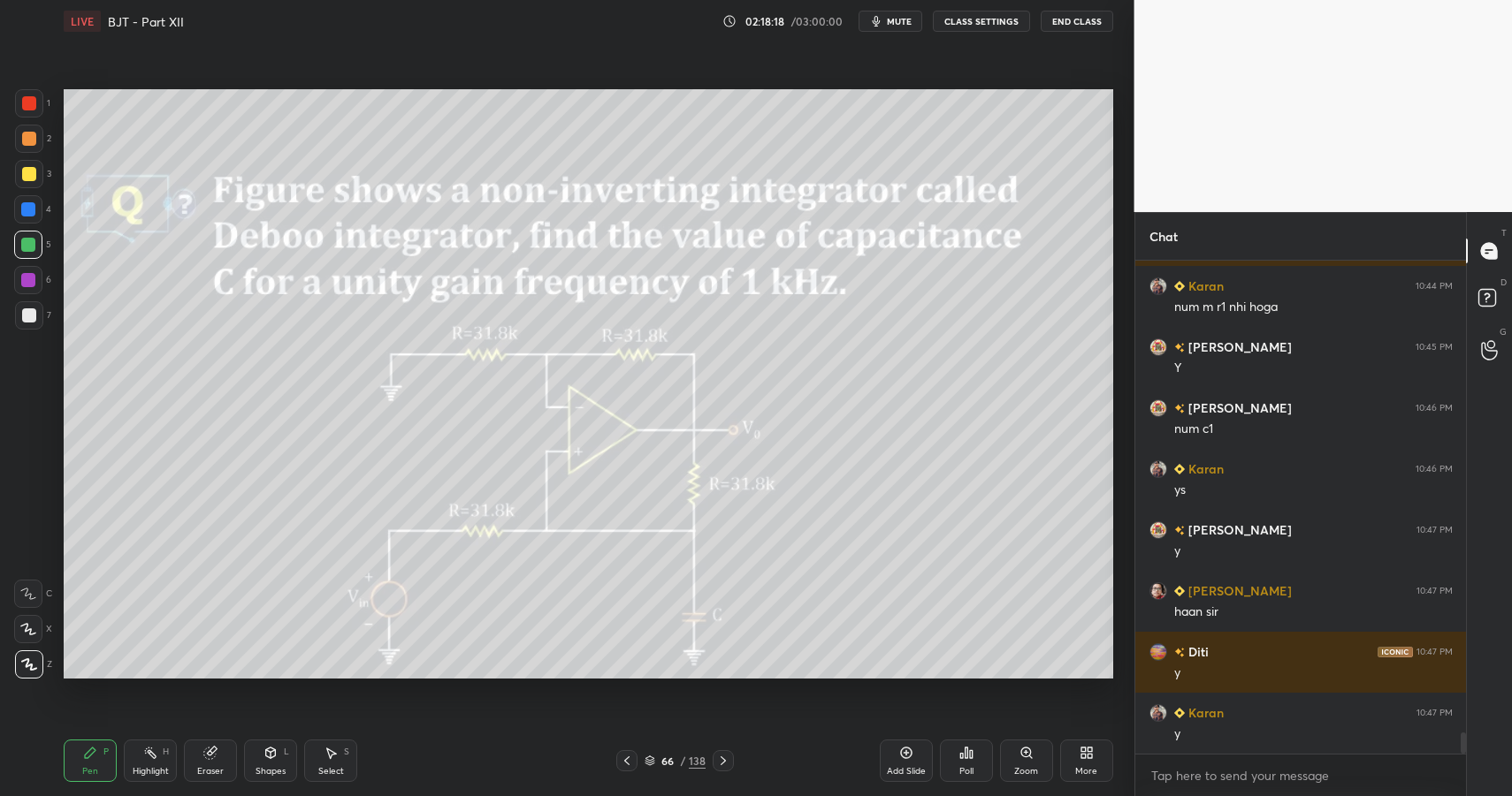
drag, startPoint x: 93, startPoint y: 761, endPoint x: 149, endPoint y: 685, distance: 94.4
drag, startPoint x: 36, startPoint y: 313, endPoint x: 35, endPoint y: 363, distance: 50.0
drag, startPoint x: 89, startPoint y: 745, endPoint x: 82, endPoint y: 731, distance: 15.7
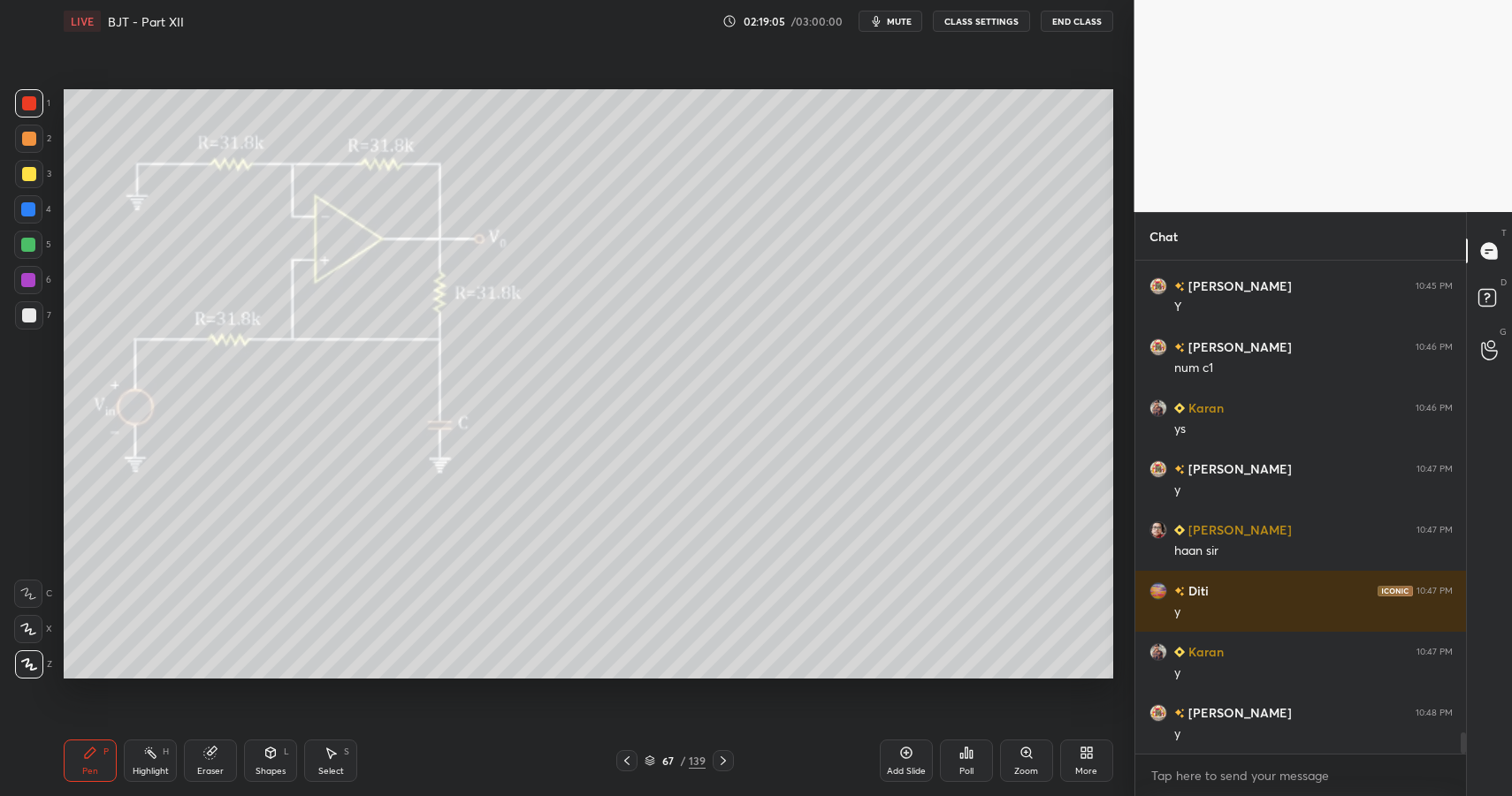
drag, startPoint x: 31, startPoint y: 101, endPoint x: 61, endPoint y: 169, distance: 74.3
drag, startPoint x: 56, startPoint y: 309, endPoint x: 45, endPoint y: 314, distance: 12.1
drag, startPoint x: 38, startPoint y: 320, endPoint x: 42, endPoint y: 338, distance: 18.4
drag, startPoint x: 36, startPoint y: 218, endPoint x: 47, endPoint y: 215, distance: 11.4
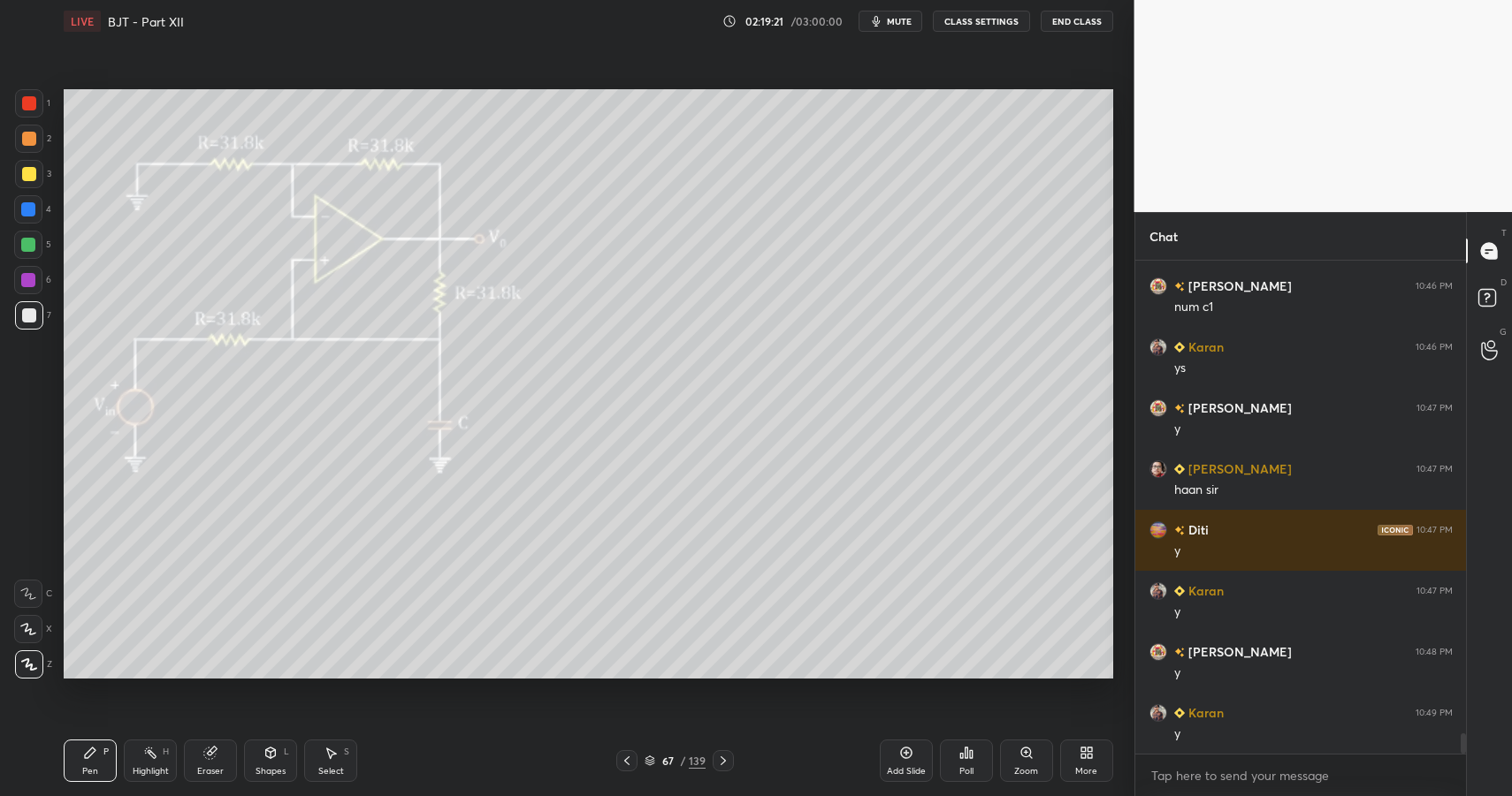
drag, startPoint x: 99, startPoint y: 748, endPoint x: 155, endPoint y: 696, distance: 76.4
drag, startPoint x: 67, startPoint y: 763, endPoint x: 124, endPoint y: 710, distance: 77.8
drag, startPoint x: 86, startPoint y: 755, endPoint x: 126, endPoint y: 744, distance: 41.5
drag, startPoint x: 278, startPoint y: 776, endPoint x: 275, endPoint y: 767, distance: 9.5
drag, startPoint x: 76, startPoint y: 761, endPoint x: 169, endPoint y: 689, distance: 117.6
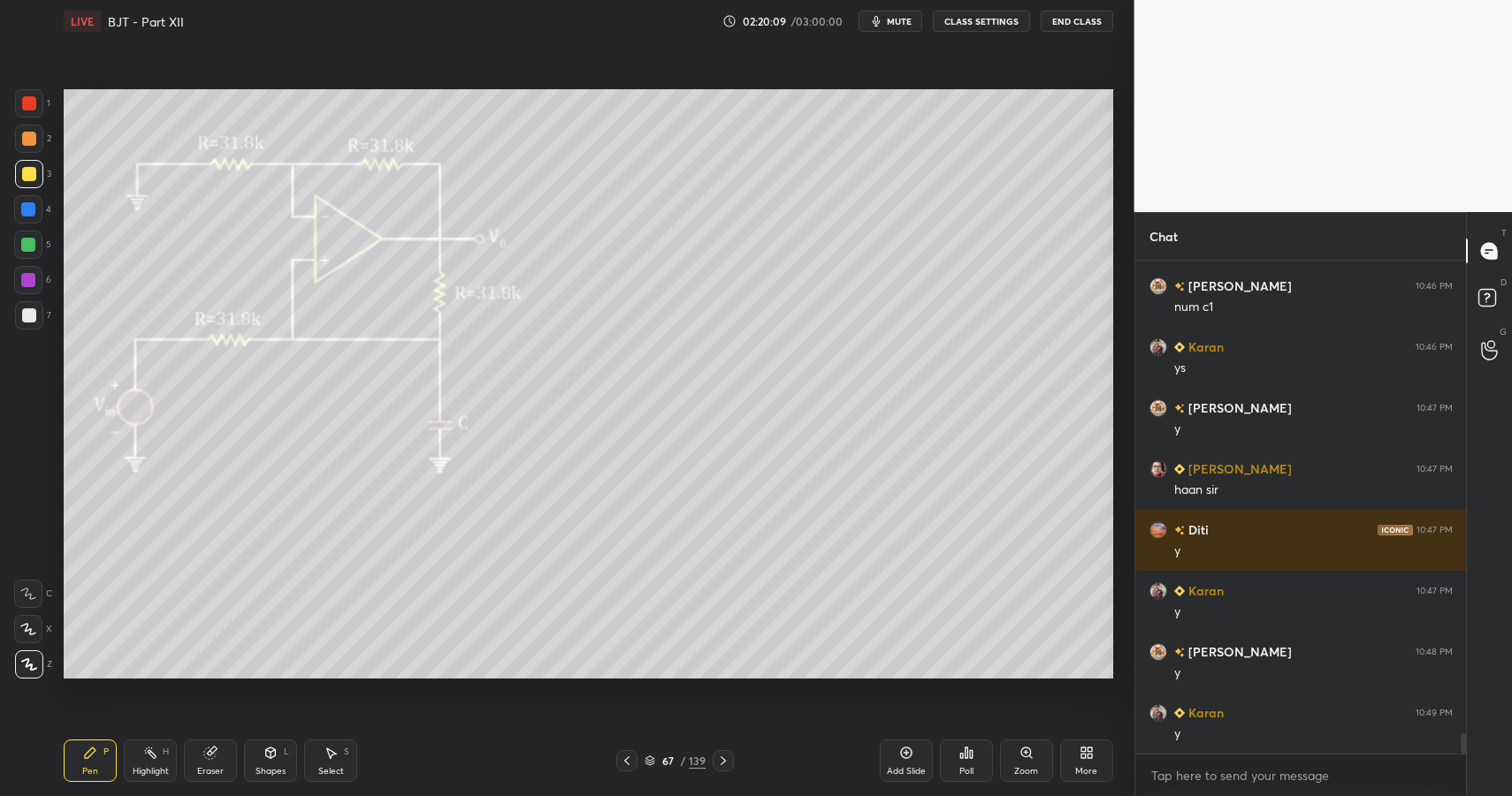
drag, startPoint x: 279, startPoint y: 751, endPoint x: 271, endPoint y: 741, distance: 12.8
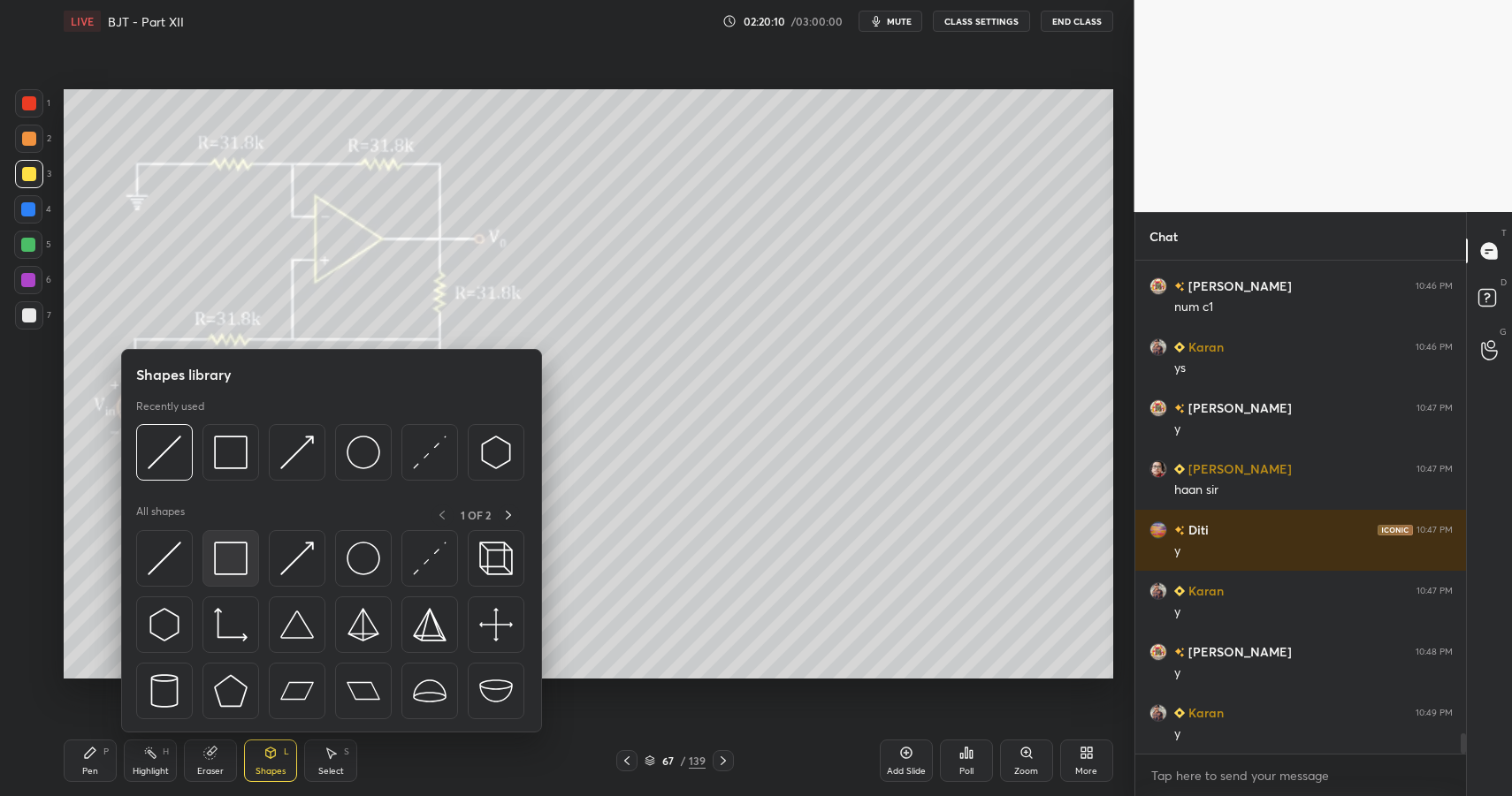
scroll to position [11282, 0]
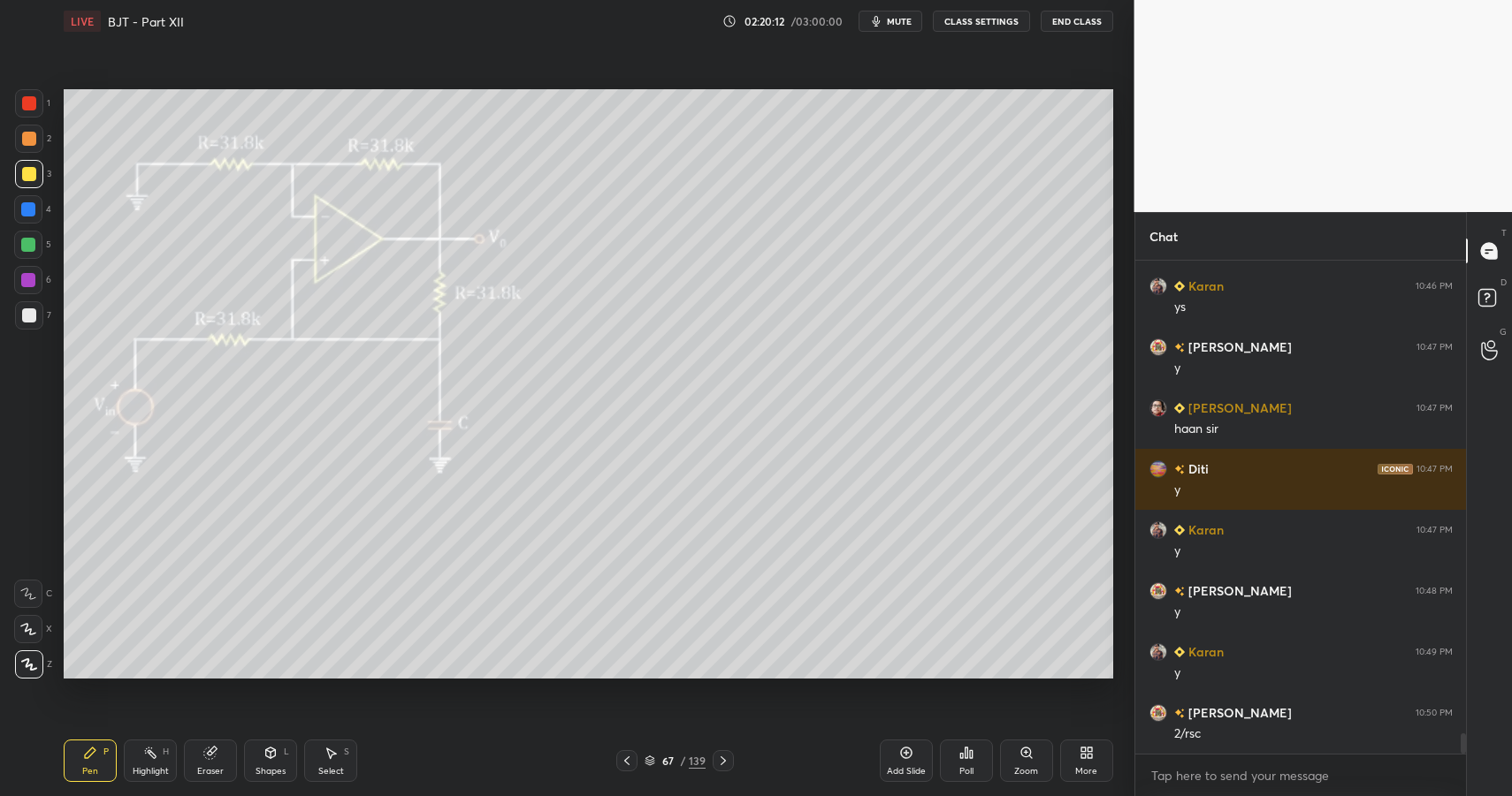
drag, startPoint x: 82, startPoint y: 763, endPoint x: 90, endPoint y: 684, distance: 79.4
drag, startPoint x: 38, startPoint y: 97, endPoint x: 56, endPoint y: 211, distance: 115.4
drag, startPoint x: 261, startPoint y: 763, endPoint x: 260, endPoint y: 744, distance: 19.0
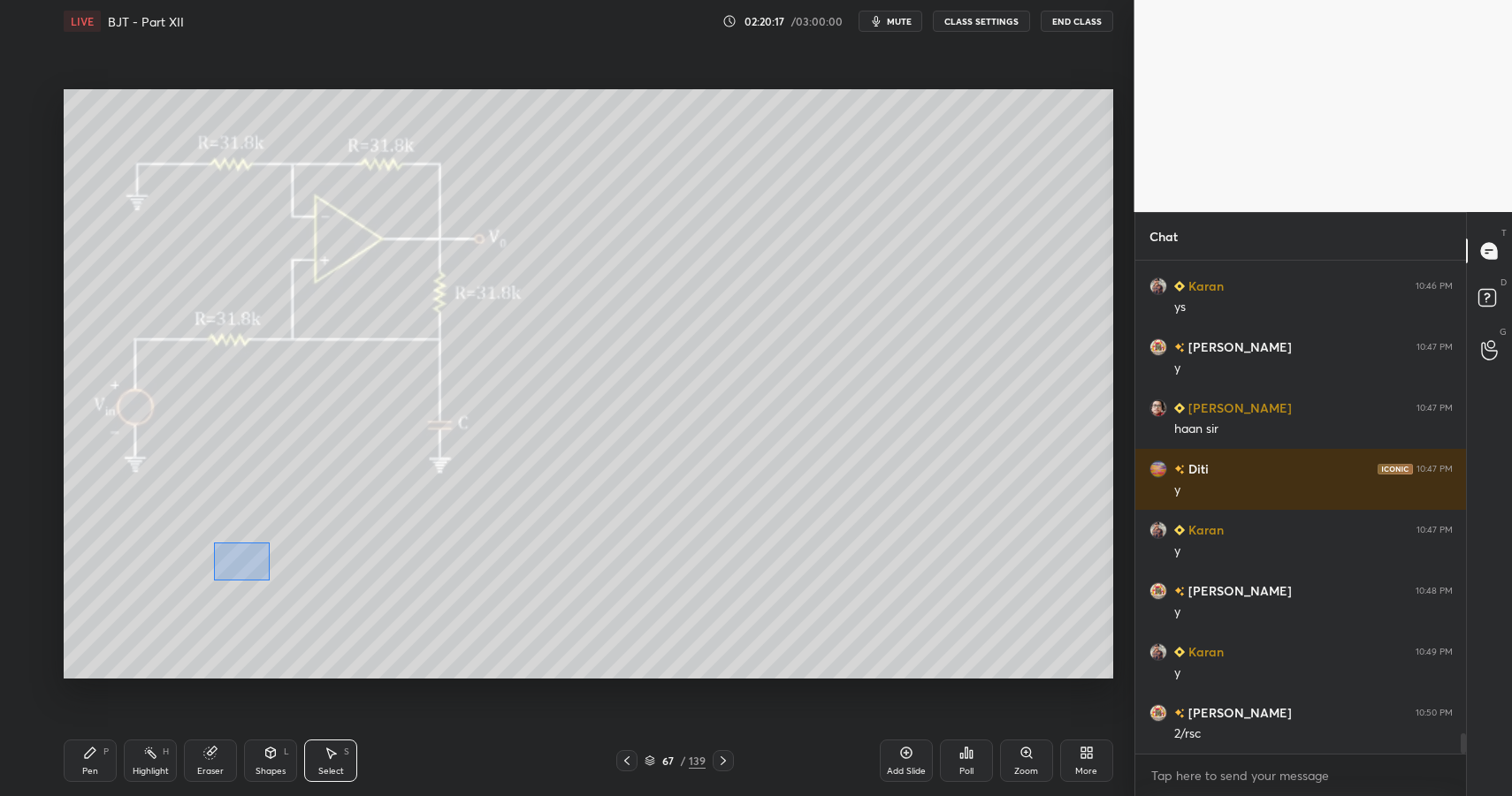
drag, startPoint x: 258, startPoint y: 572, endPoint x: 289, endPoint y: 617, distance: 54.6
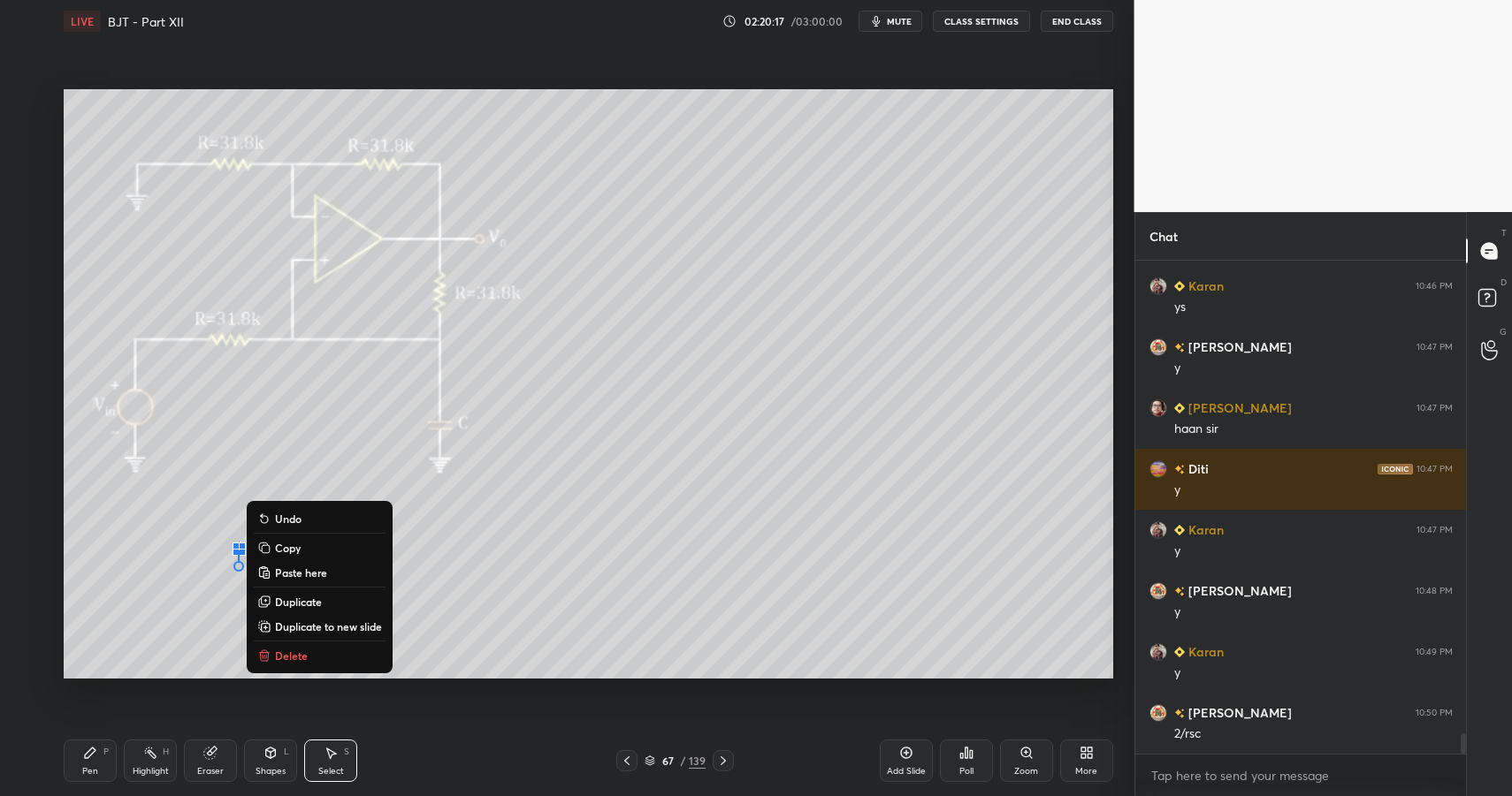
drag, startPoint x: 299, startPoint y: 646, endPoint x: 278, endPoint y: 669, distance: 31.1
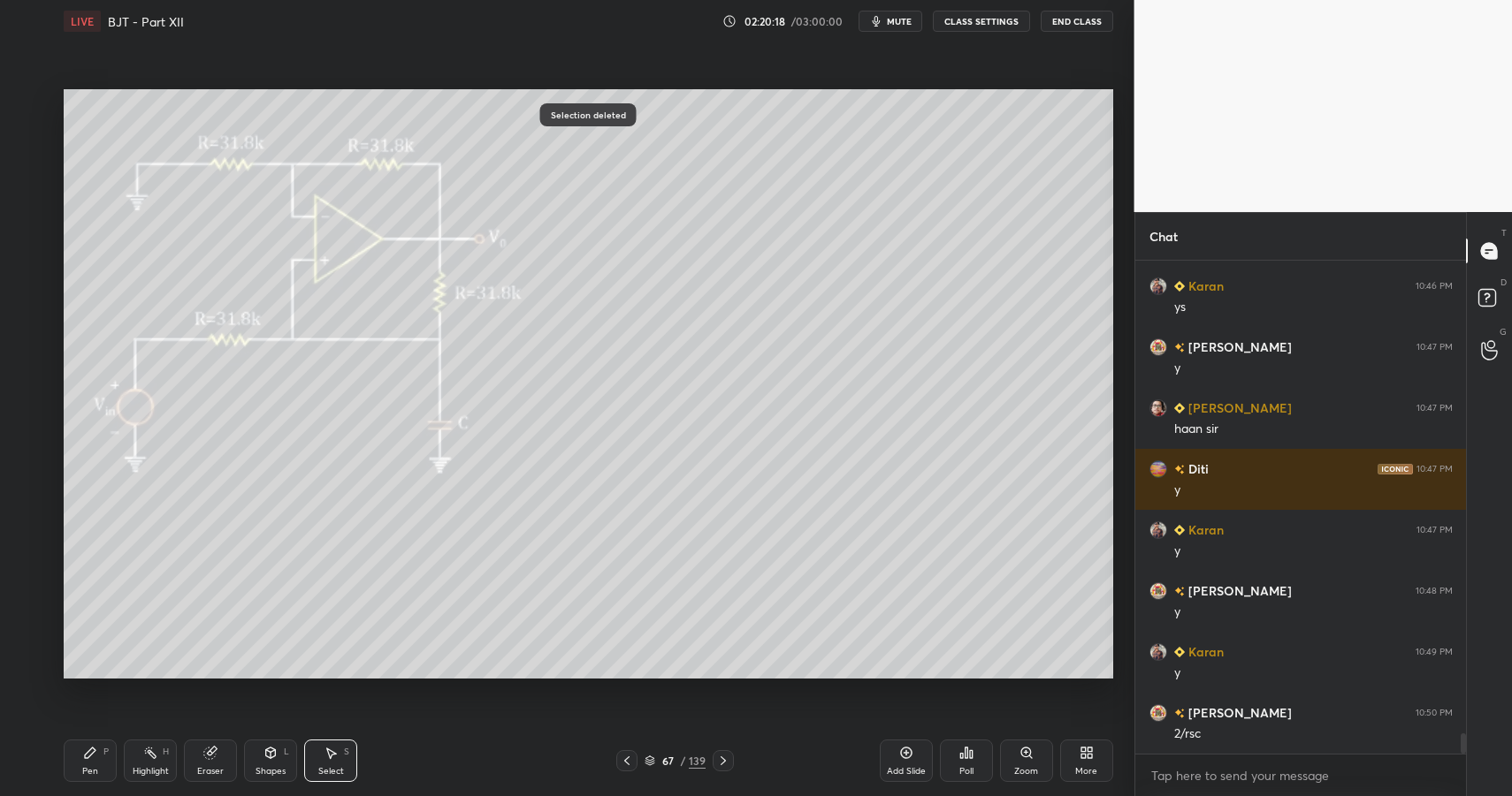
drag, startPoint x: 91, startPoint y: 761, endPoint x: 73, endPoint y: 731, distance: 35.0
drag, startPoint x: 38, startPoint y: 330, endPoint x: 30, endPoint y: 308, distance: 23.4
drag, startPoint x: 30, startPoint y: 308, endPoint x: 55, endPoint y: 328, distance: 32.0
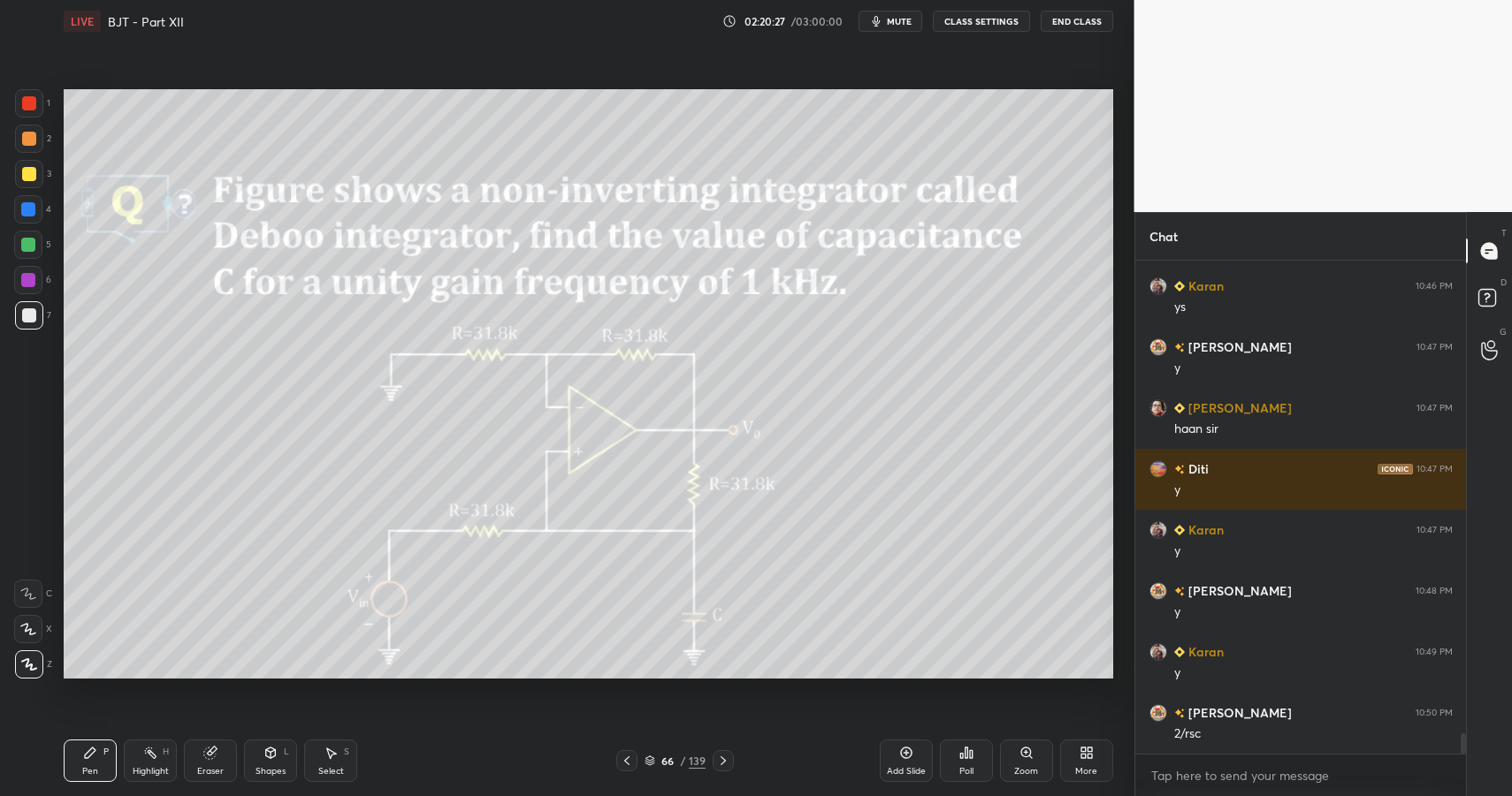
drag, startPoint x: 725, startPoint y: 761, endPoint x: 734, endPoint y: 761, distance: 9.0
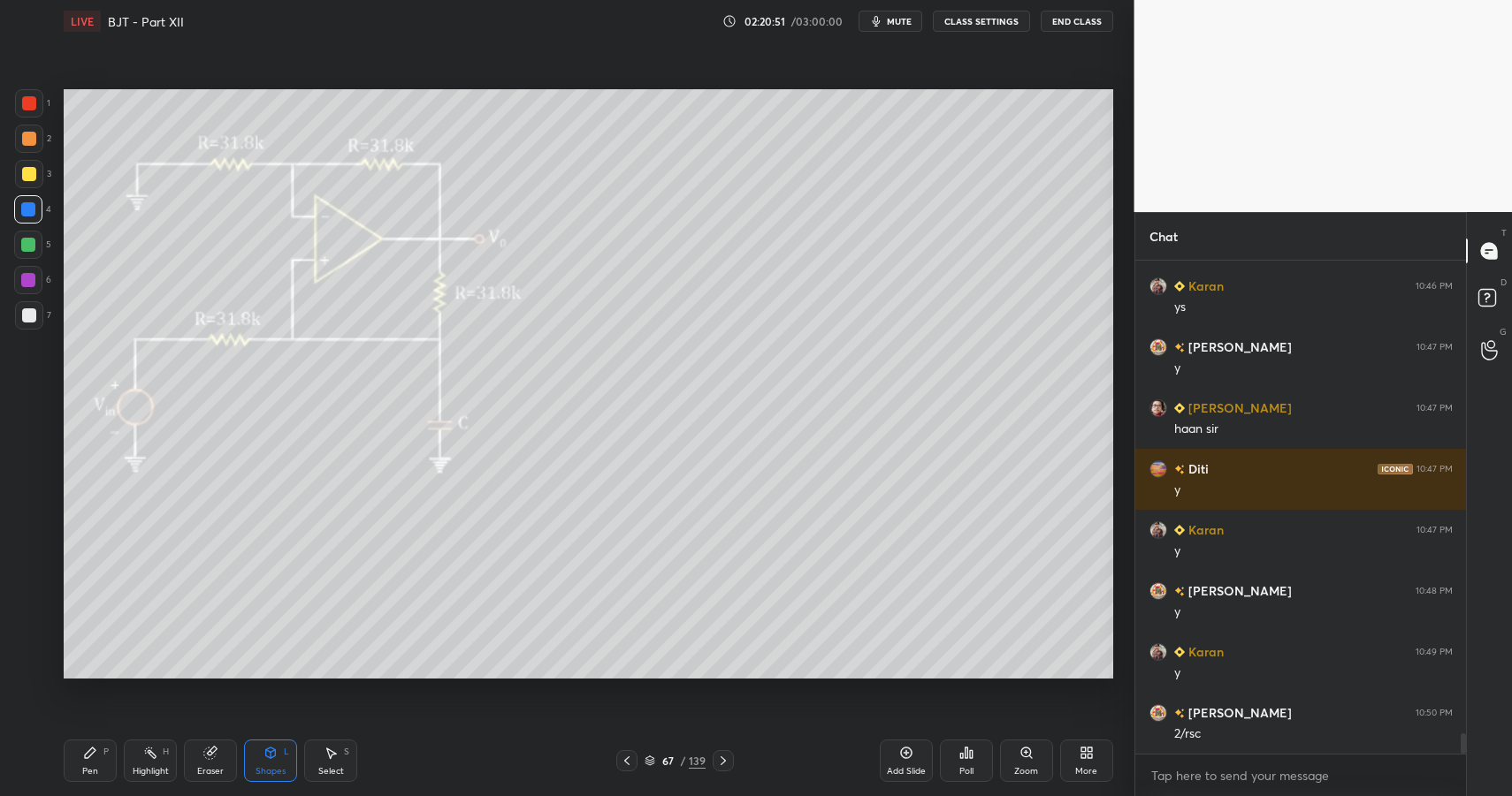
drag, startPoint x: 73, startPoint y: 772, endPoint x: 73, endPoint y: 745, distance: 27.0
drag, startPoint x: 32, startPoint y: 312, endPoint x: 21, endPoint y: 316, distance: 11.7
drag, startPoint x: 107, startPoint y: 577, endPoint x: 190, endPoint y: 629, distance: 97.9
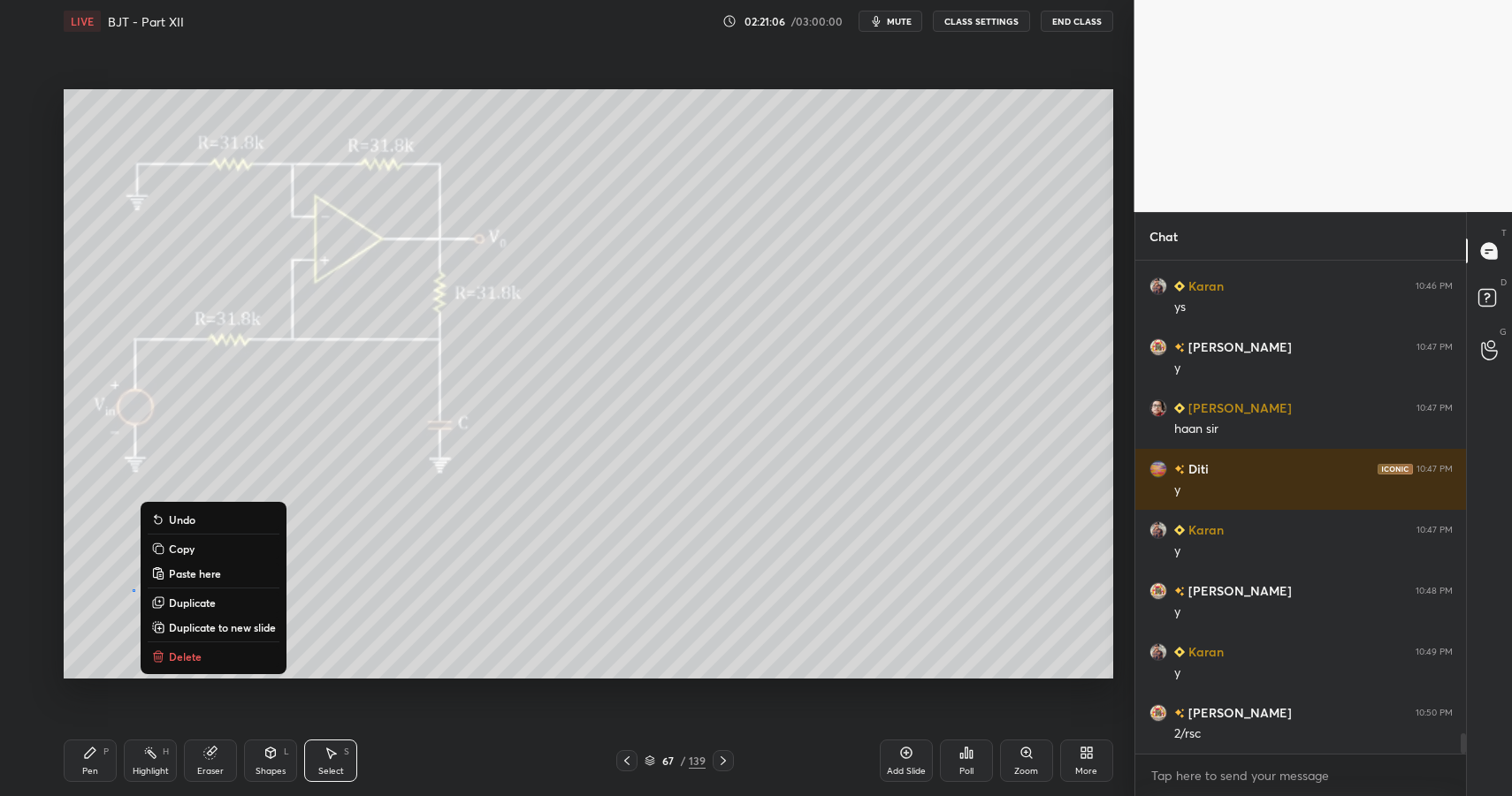
drag, startPoint x: 196, startPoint y: 669, endPoint x: 185, endPoint y: 680, distance: 15.6
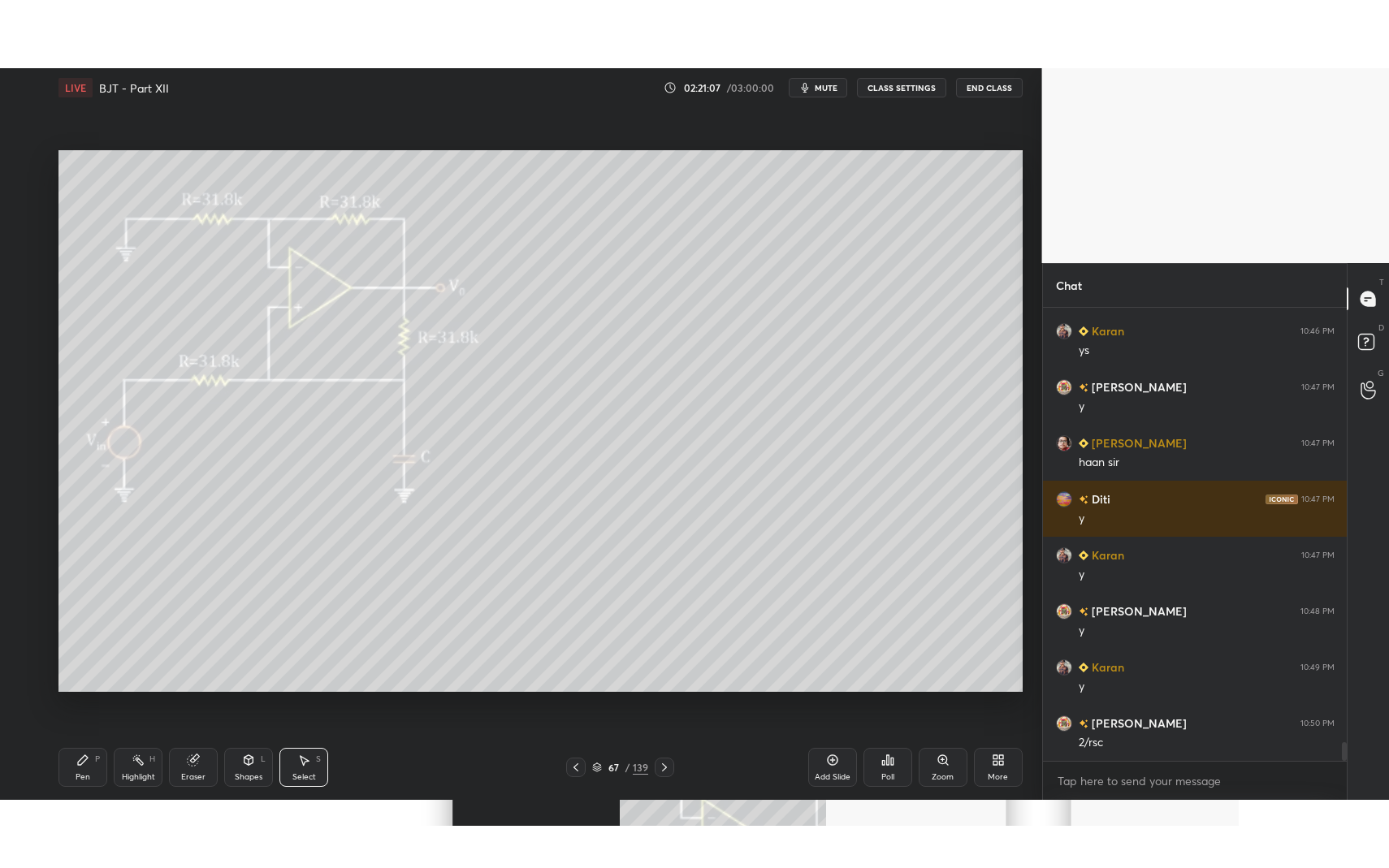
scroll to position [10421, 0]
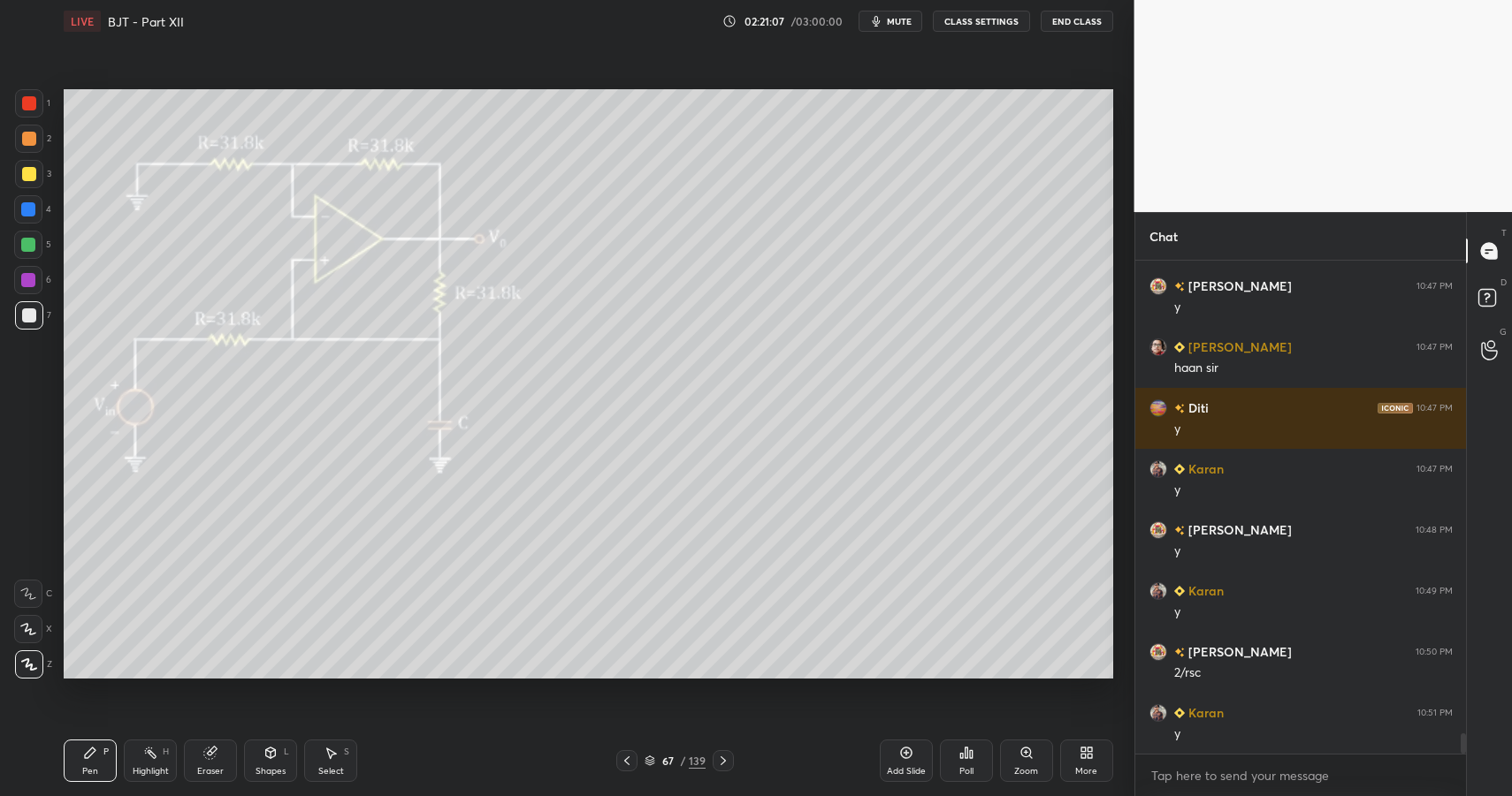
drag, startPoint x: 318, startPoint y: 746, endPoint x: 314, endPoint y: 732, distance: 14.6
drag, startPoint x: 128, startPoint y: 575, endPoint x: 184, endPoint y: 631, distance: 79.2
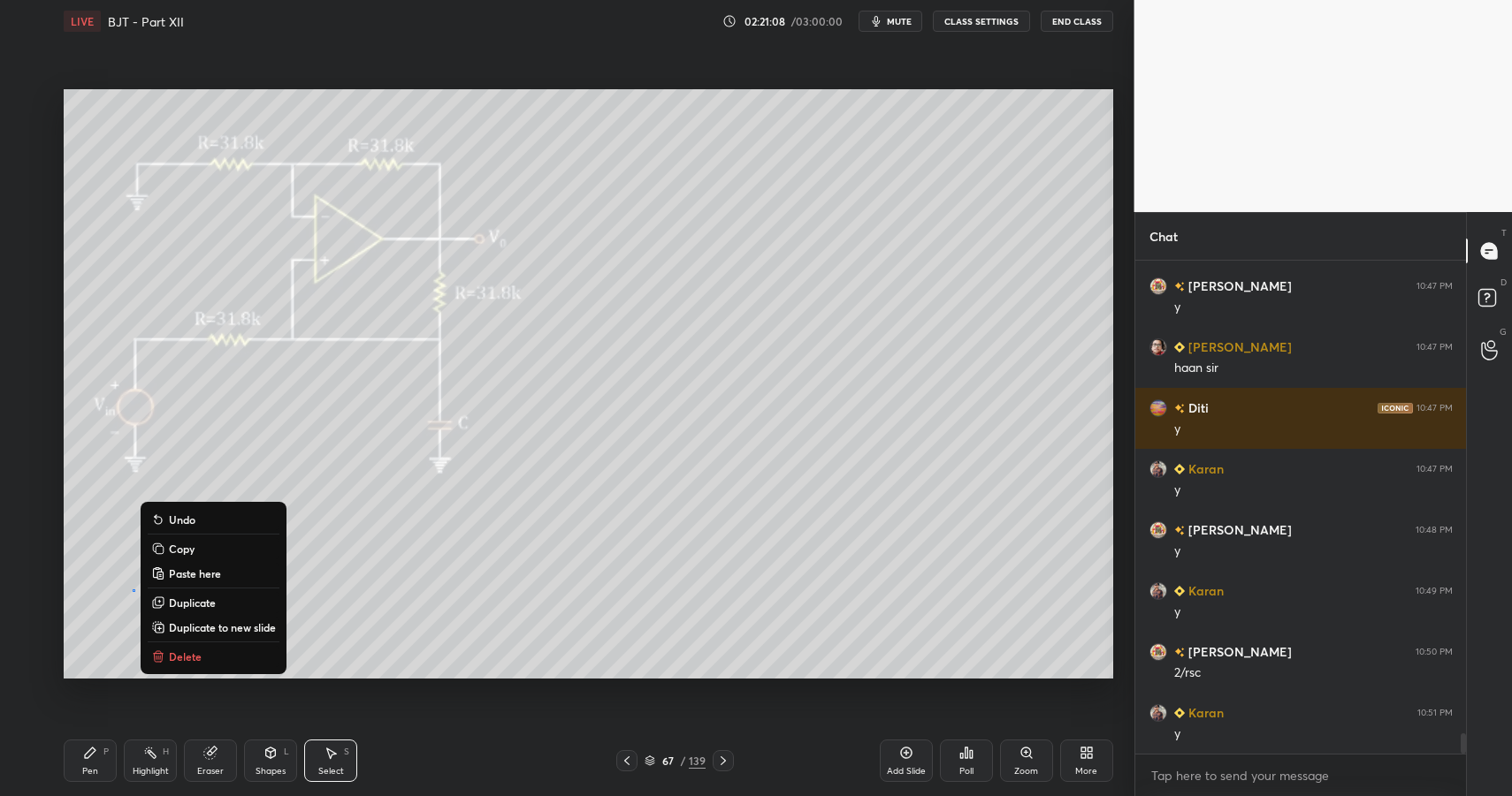
drag, startPoint x: 178, startPoint y: 660, endPoint x: 187, endPoint y: 652, distance: 12.0
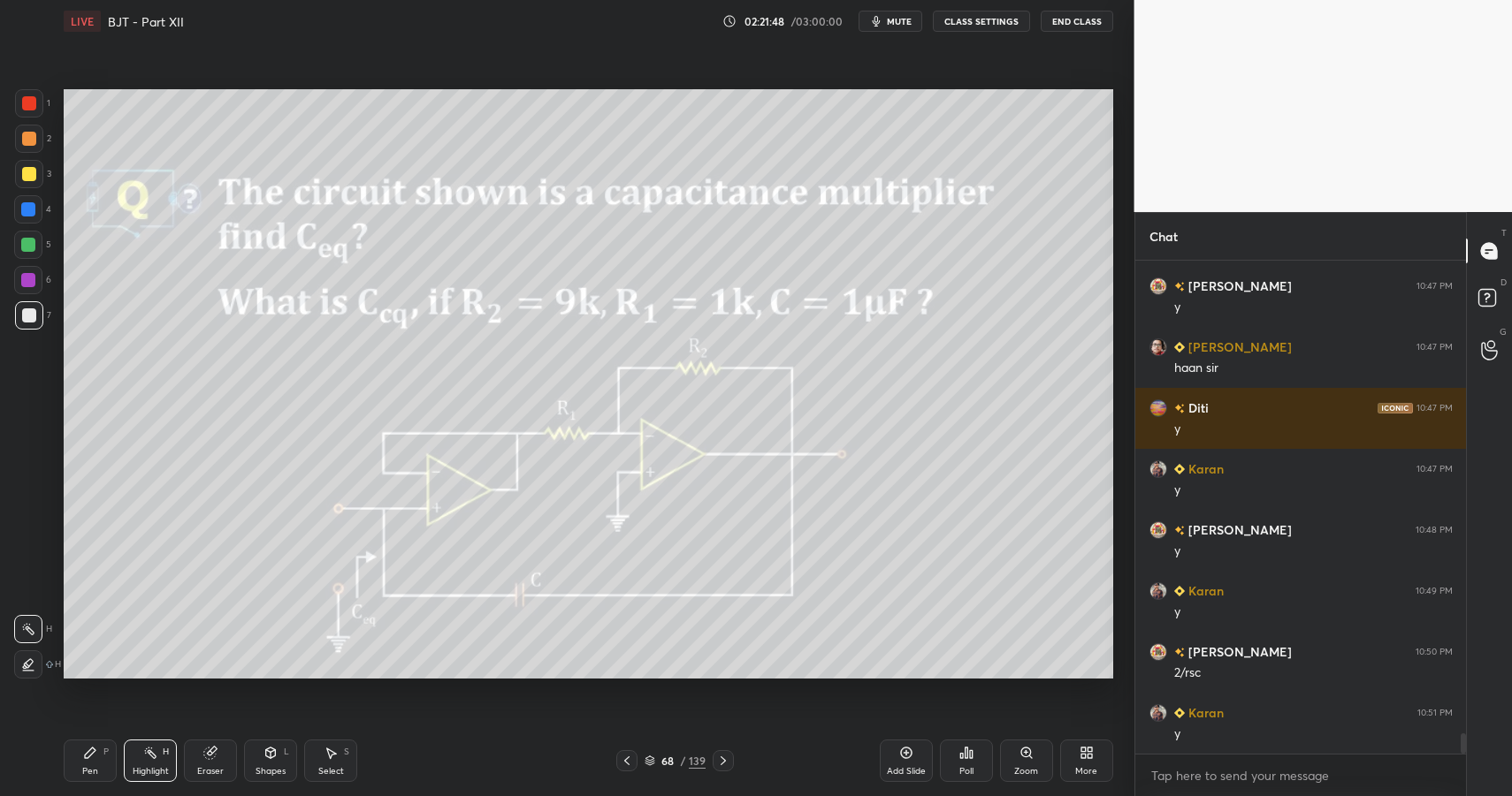
drag, startPoint x: 94, startPoint y: 765, endPoint x: 95, endPoint y: 682, distance: 83.0
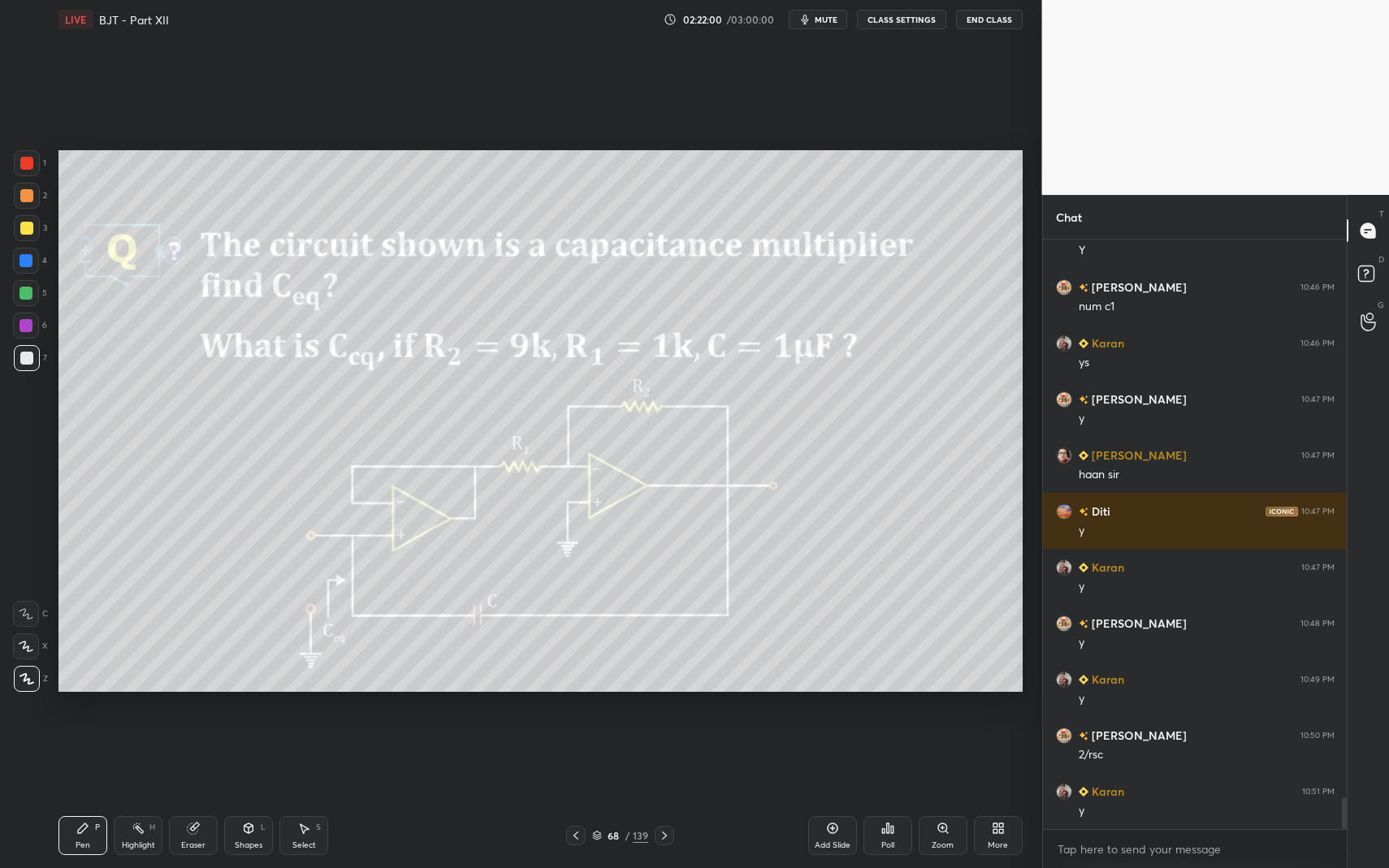
scroll to position [10341, 0]
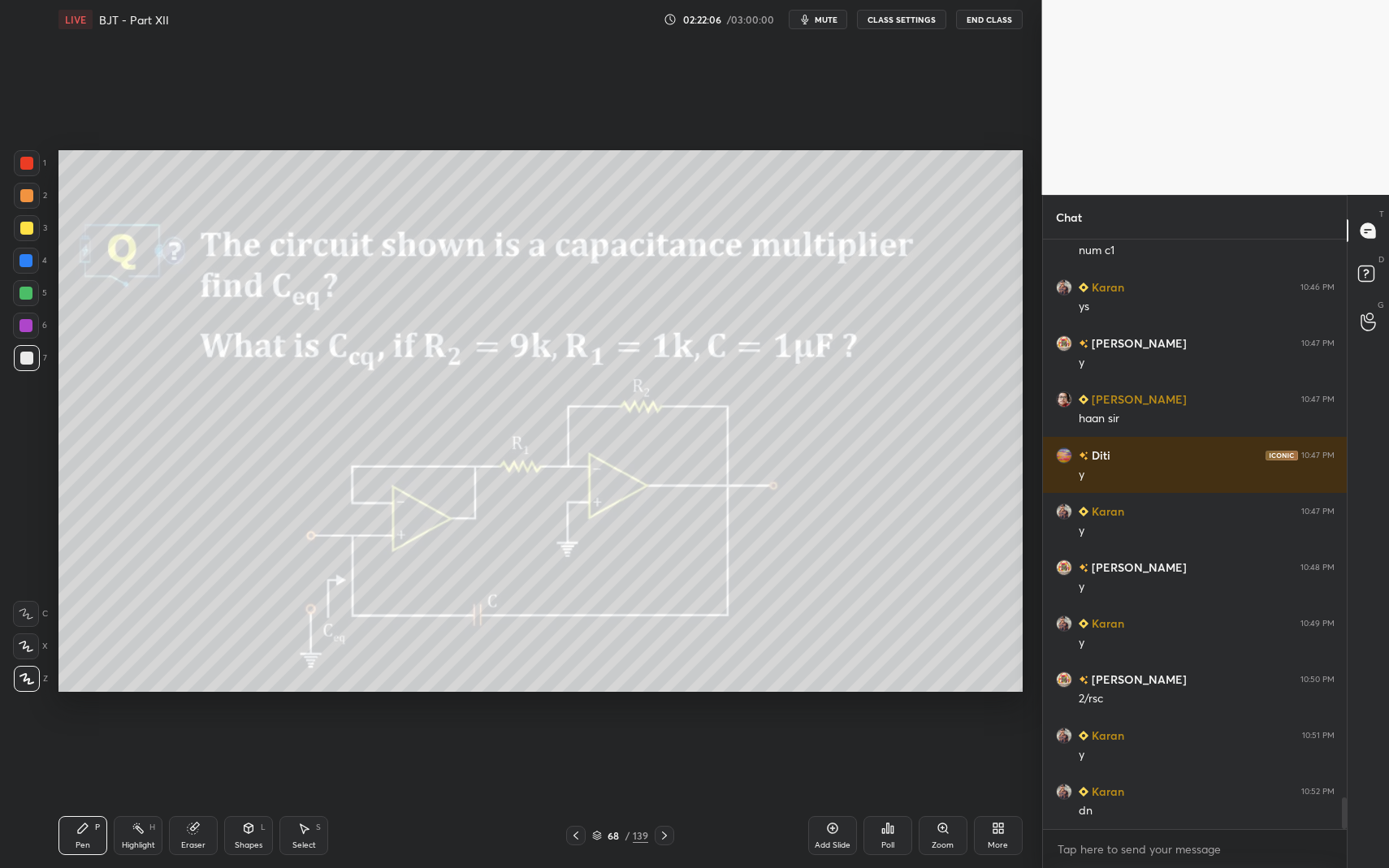
drag, startPoint x: 972, startPoint y: 817, endPoint x: 991, endPoint y: 829, distance: 22.5
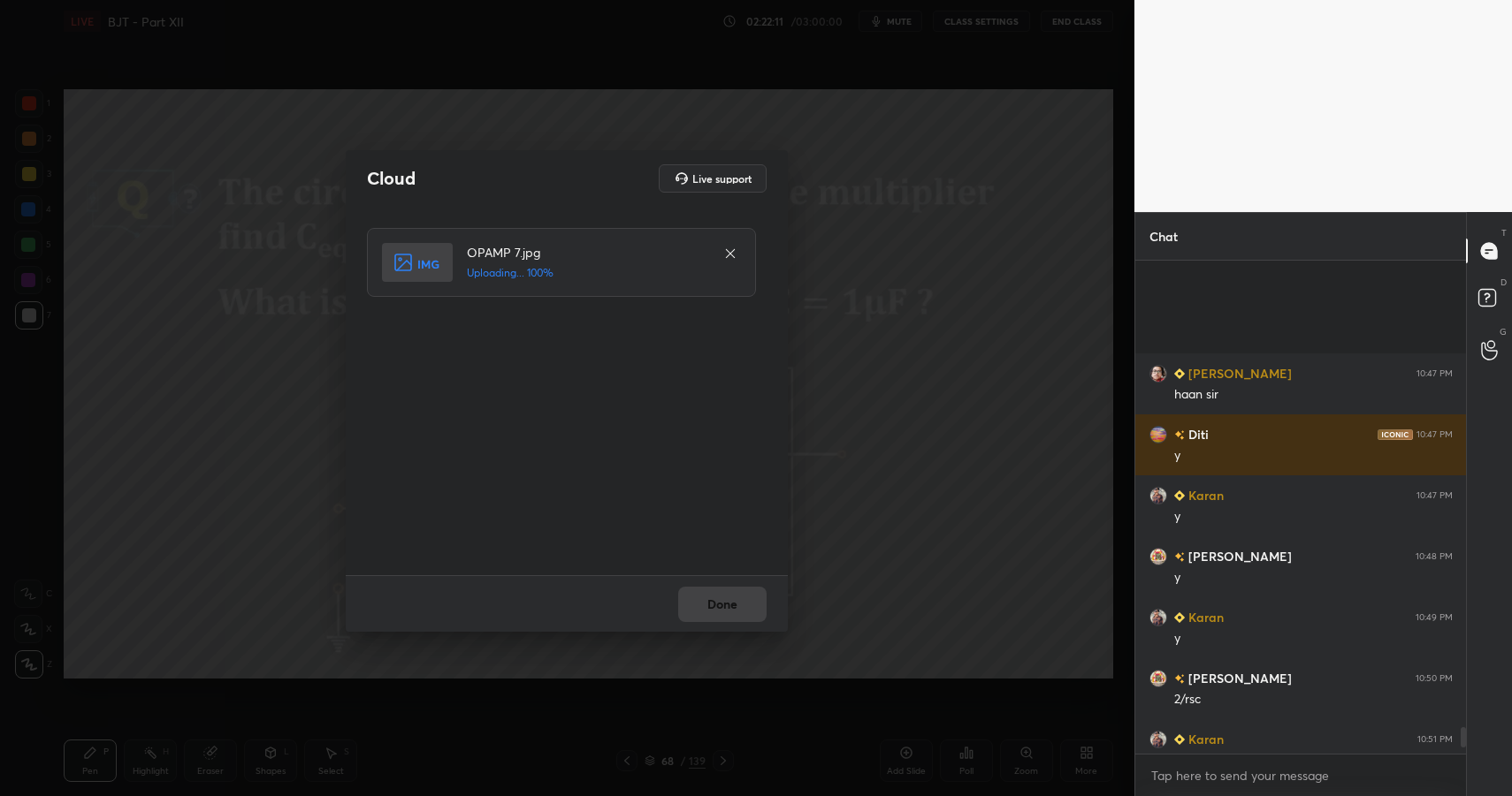
scroll to position [11525, 0]
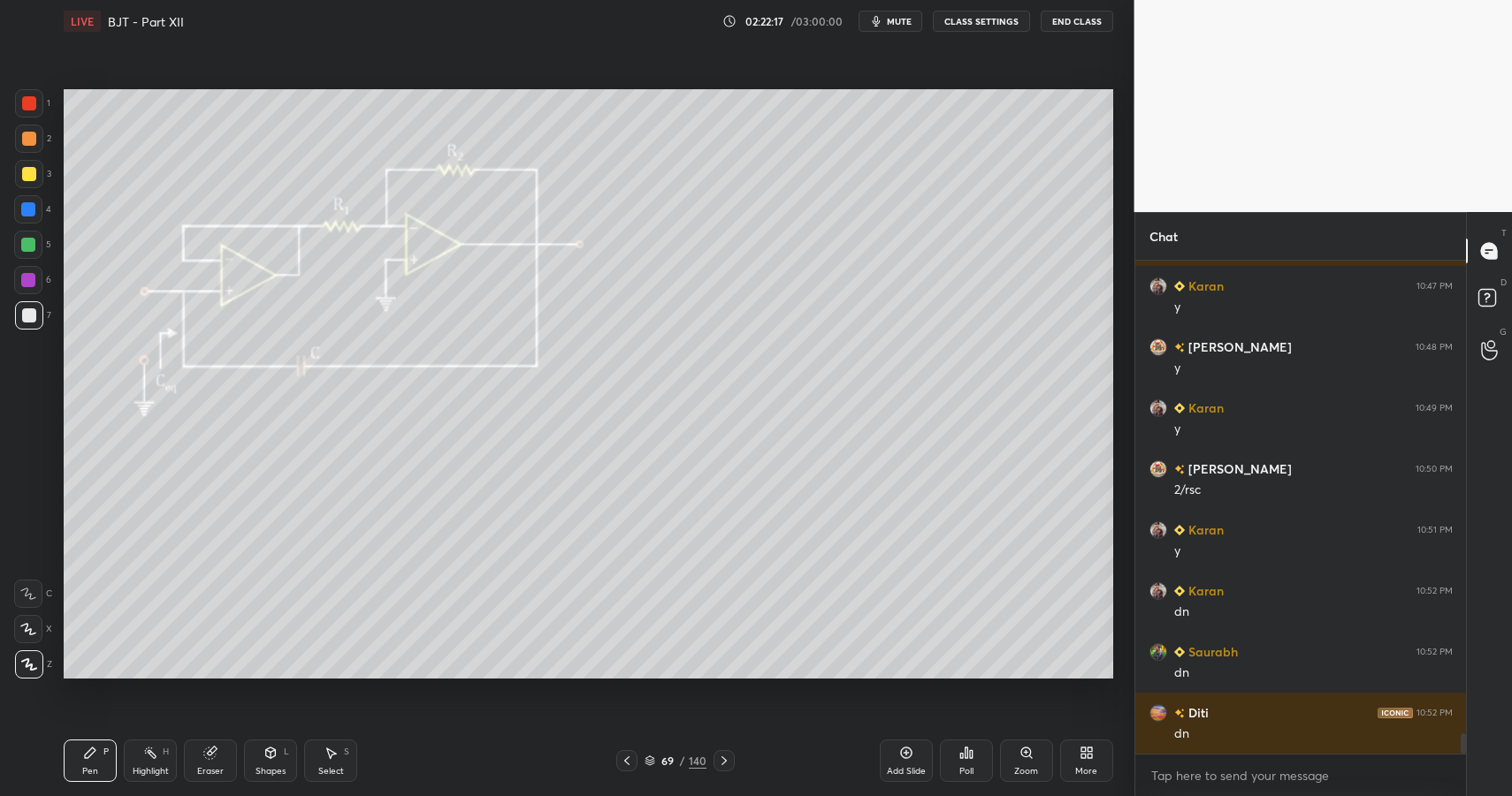
drag, startPoint x: 26, startPoint y: 248, endPoint x: 22, endPoint y: 261, distance: 13.6
drag, startPoint x: 631, startPoint y: 761, endPoint x: 693, endPoint y: 758, distance: 62.1
drag, startPoint x: 103, startPoint y: 764, endPoint x: 117, endPoint y: 735, distance: 32.2
drag, startPoint x: 258, startPoint y: 782, endPoint x: 237, endPoint y: 717, distance: 68.3
drag, startPoint x: 94, startPoint y: 773, endPoint x: 170, endPoint y: 689, distance: 113.3
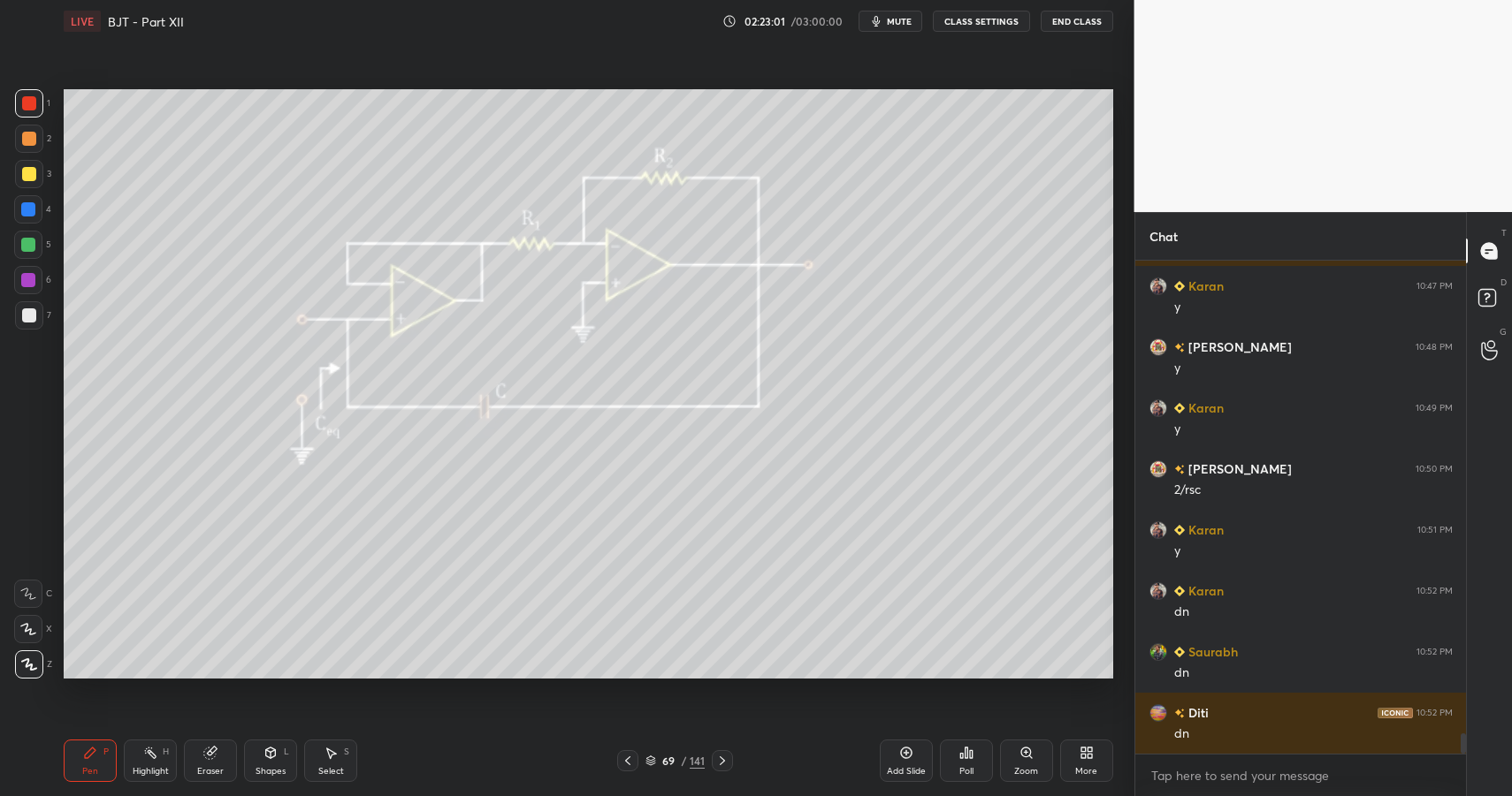
drag, startPoint x: 24, startPoint y: 89, endPoint x: 58, endPoint y: 169, distance: 86.9
drag, startPoint x: 261, startPoint y: 757, endPoint x: 276, endPoint y: 741, distance: 21.9
drag, startPoint x: 99, startPoint y: 765, endPoint x: 98, endPoint y: 724, distance: 41.0
drag, startPoint x: 27, startPoint y: 211, endPoint x: 44, endPoint y: 222, distance: 20.2
drag, startPoint x: 29, startPoint y: 321, endPoint x: 62, endPoint y: 318, distance: 33.1
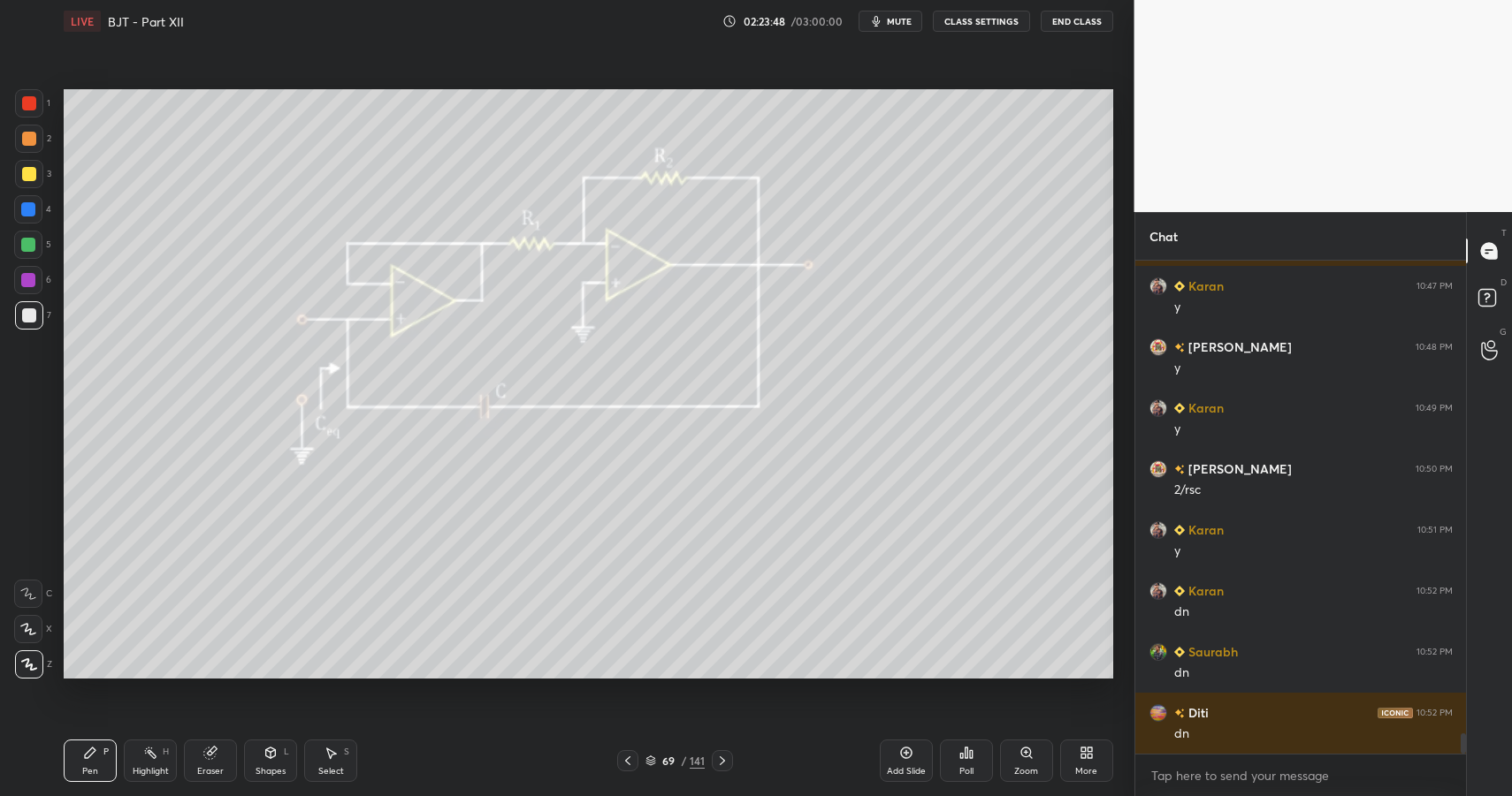
drag, startPoint x: 32, startPoint y: 201, endPoint x: 31, endPoint y: 185, distance: 16.0
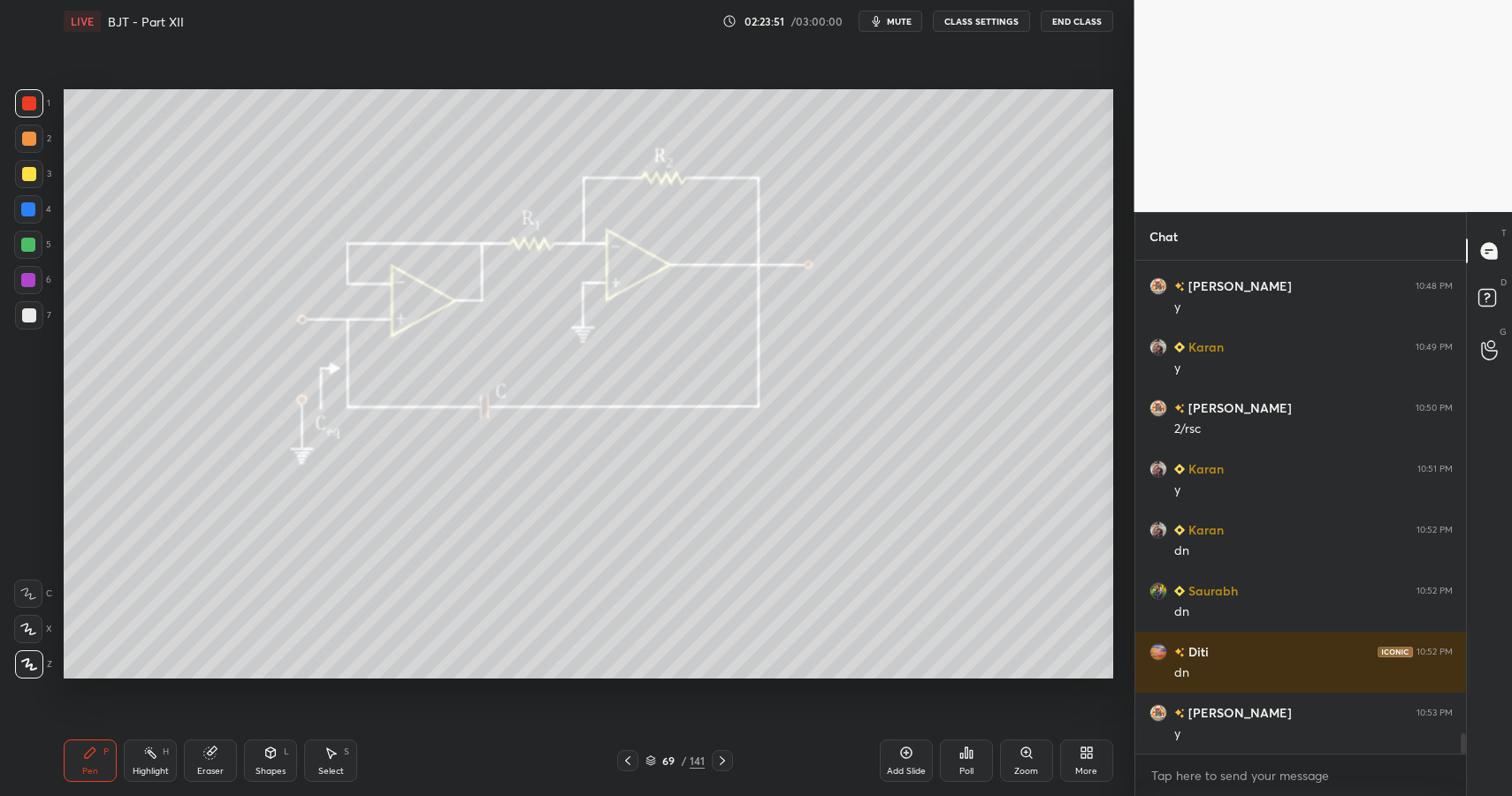
scroll to position [11647, 0]
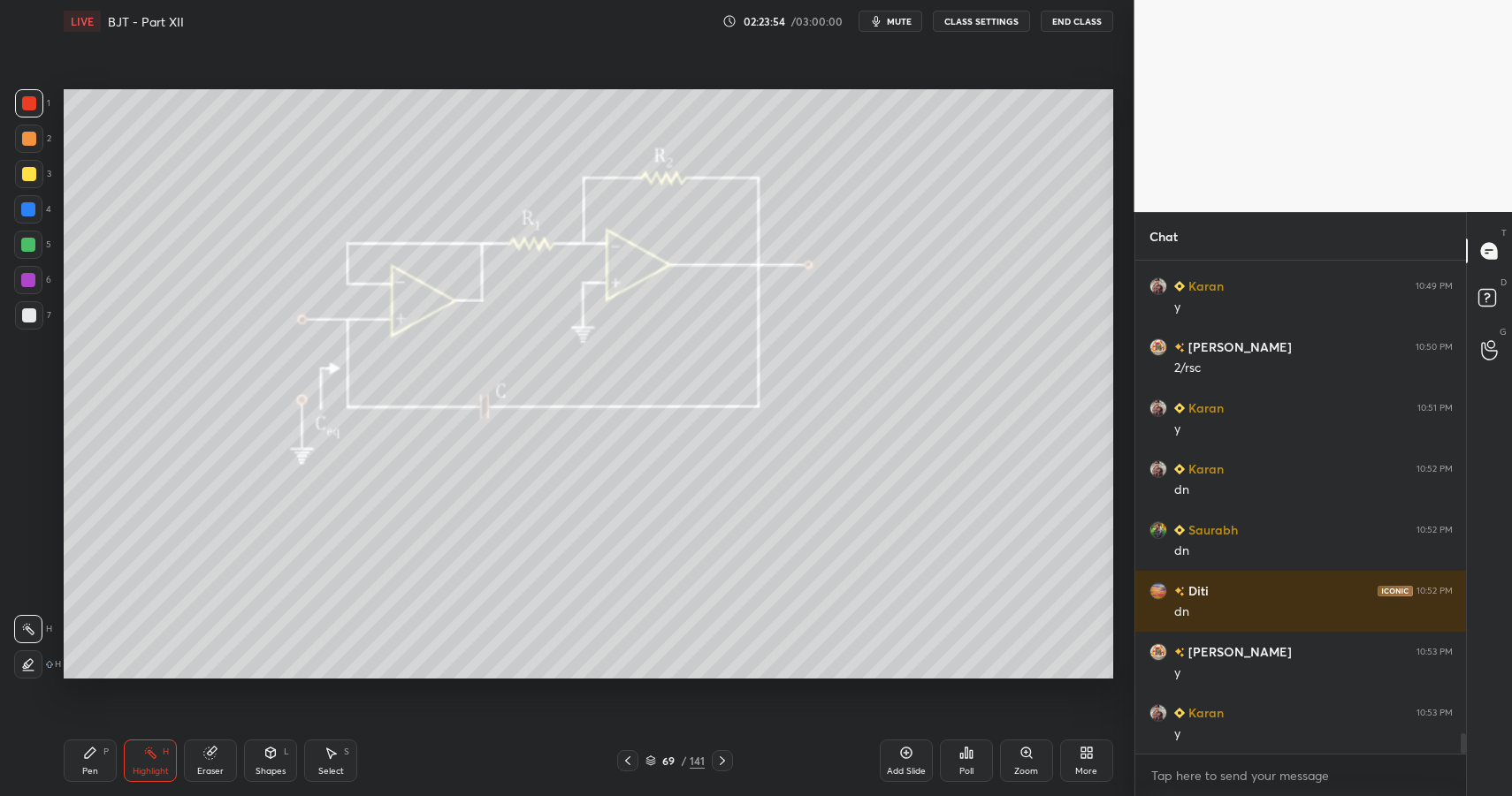
drag, startPoint x: 102, startPoint y: 756, endPoint x: 92, endPoint y: 755, distance: 10.0
drag, startPoint x: 92, startPoint y: 755, endPoint x: 103, endPoint y: 684, distance: 71.8
drag, startPoint x: 656, startPoint y: 596, endPoint x: 669, endPoint y: 615, distance: 23.0
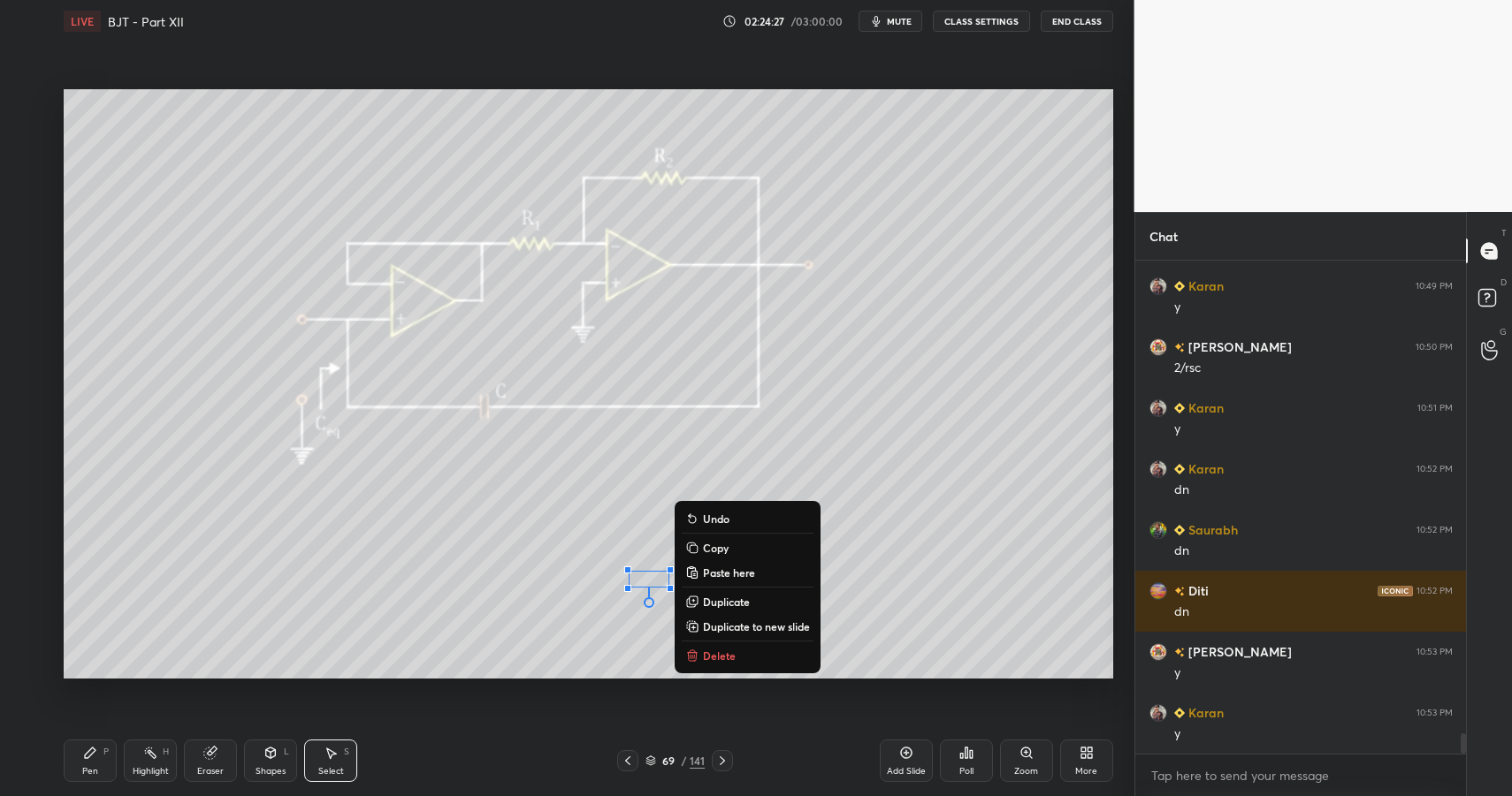
drag, startPoint x: 707, startPoint y: 648, endPoint x: 560, endPoint y: 684, distance: 151.3
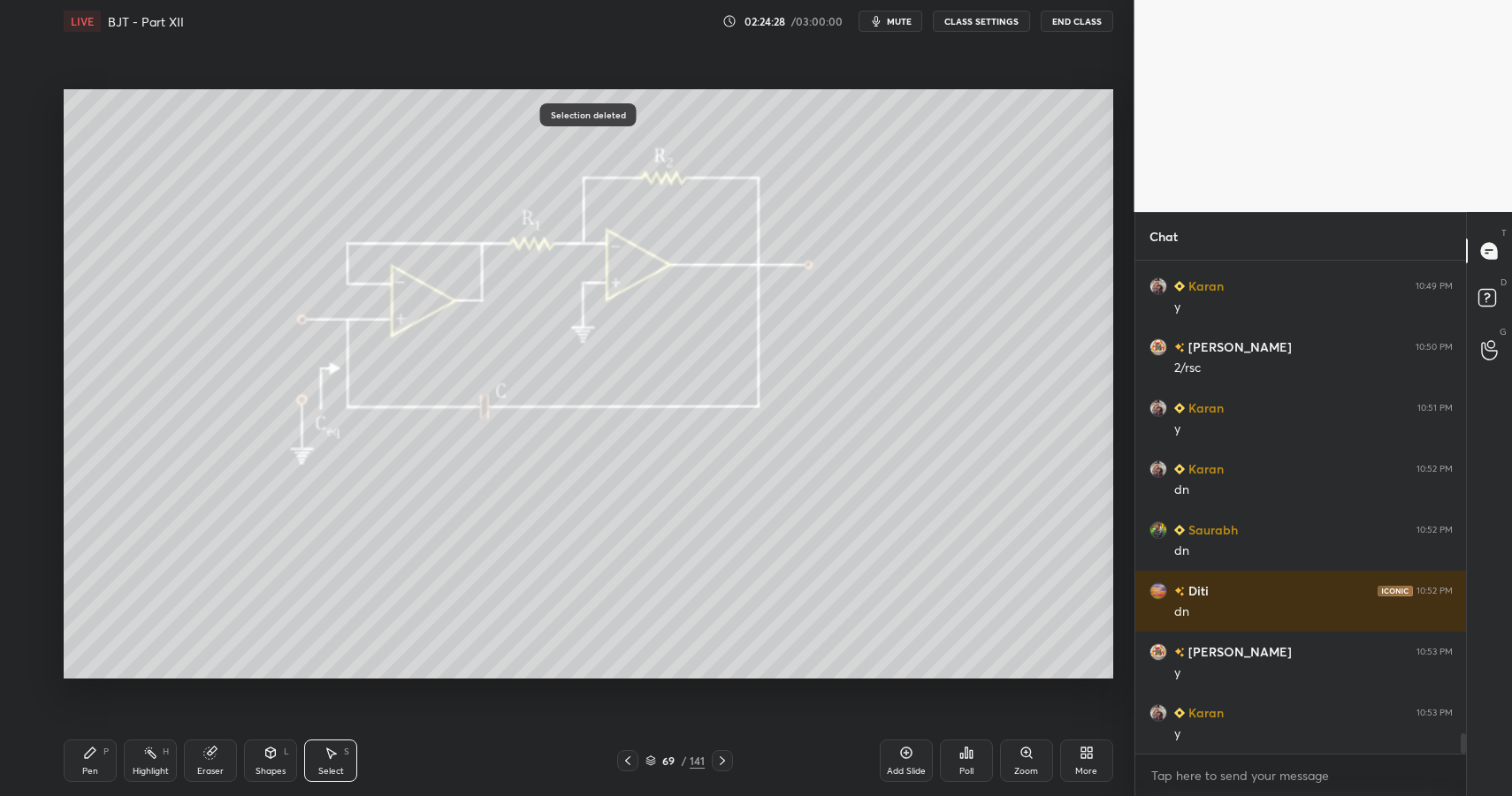
drag, startPoint x: 87, startPoint y: 751, endPoint x: 96, endPoint y: 748, distance: 9.5
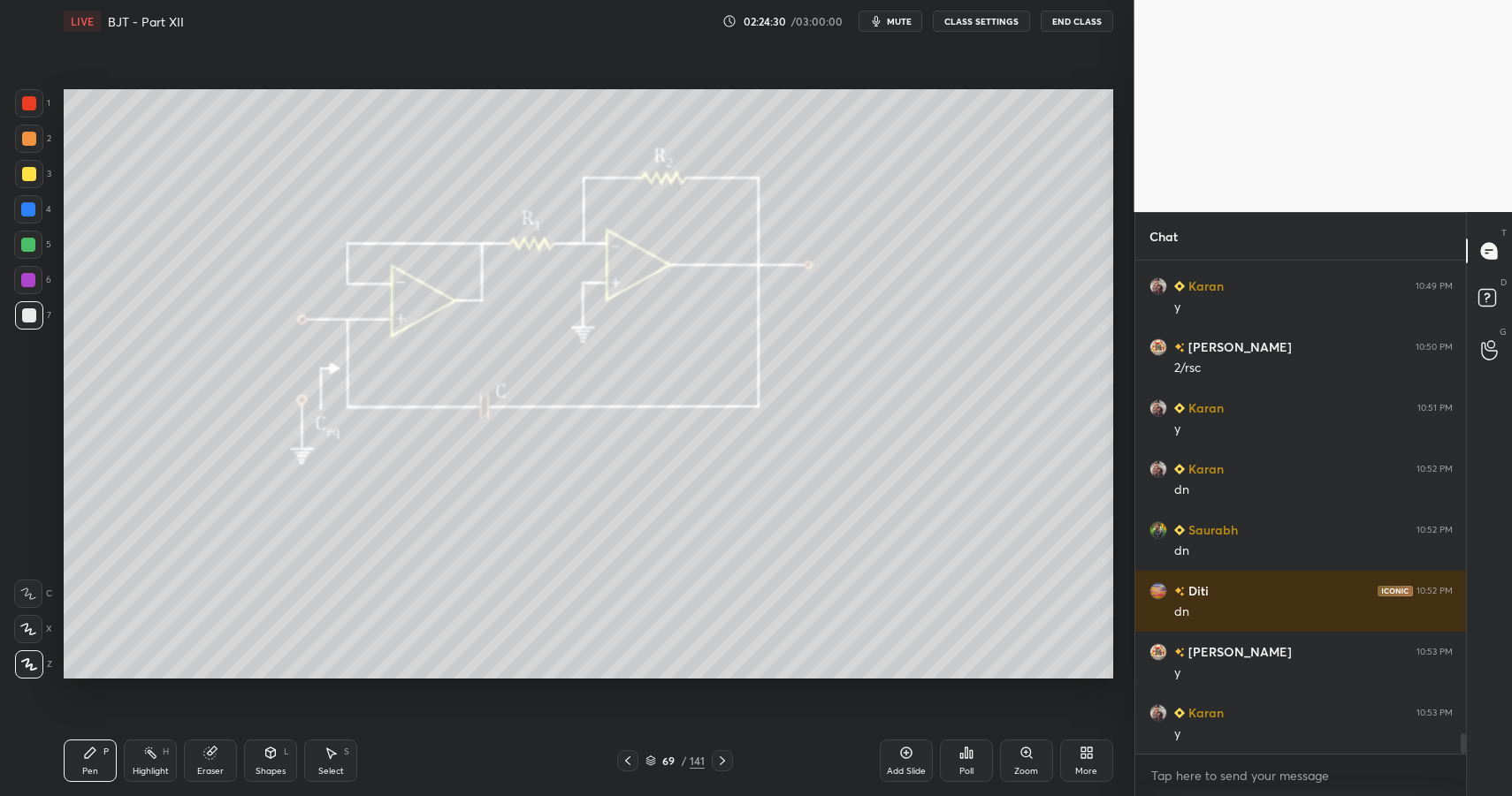
drag, startPoint x: 37, startPoint y: 172, endPoint x: 38, endPoint y: 189, distance: 17.0
drag, startPoint x: 97, startPoint y: 762, endPoint x: 76, endPoint y: 693, distance: 72.1
drag, startPoint x: 28, startPoint y: 314, endPoint x: 15, endPoint y: 319, distance: 13.9
drag, startPoint x: 146, startPoint y: 780, endPoint x: 146, endPoint y: 767, distance: 13.0
drag, startPoint x: 146, startPoint y: 767, endPoint x: 165, endPoint y: 708, distance: 62.0
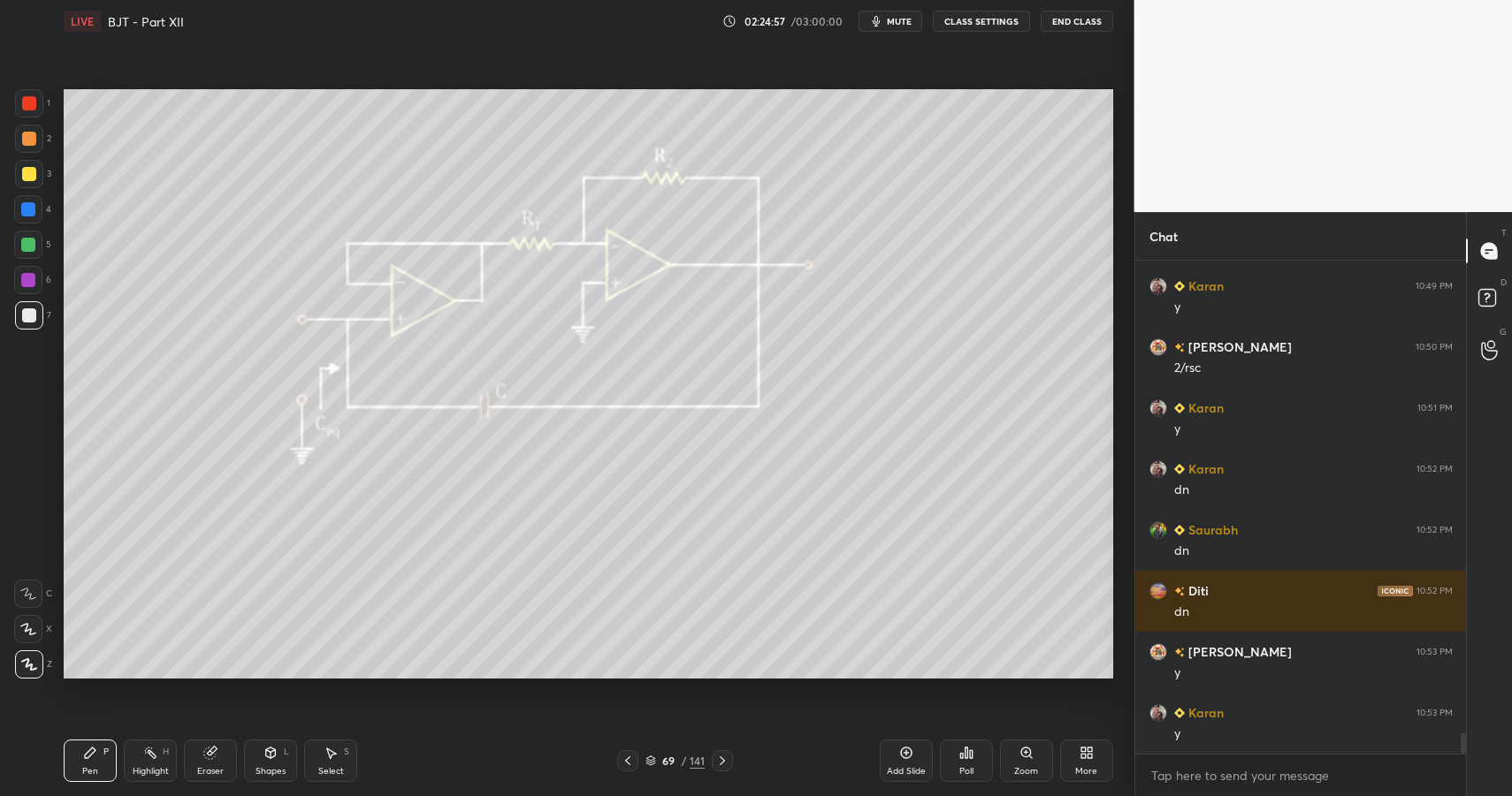
drag, startPoint x: 909, startPoint y: 765, endPoint x: 580, endPoint y: 735, distance: 330.4
drag, startPoint x: 107, startPoint y: 766, endPoint x: 104, endPoint y: 751, distance: 15.3
drag, startPoint x: 45, startPoint y: 320, endPoint x: 55, endPoint y: 305, distance: 18.0
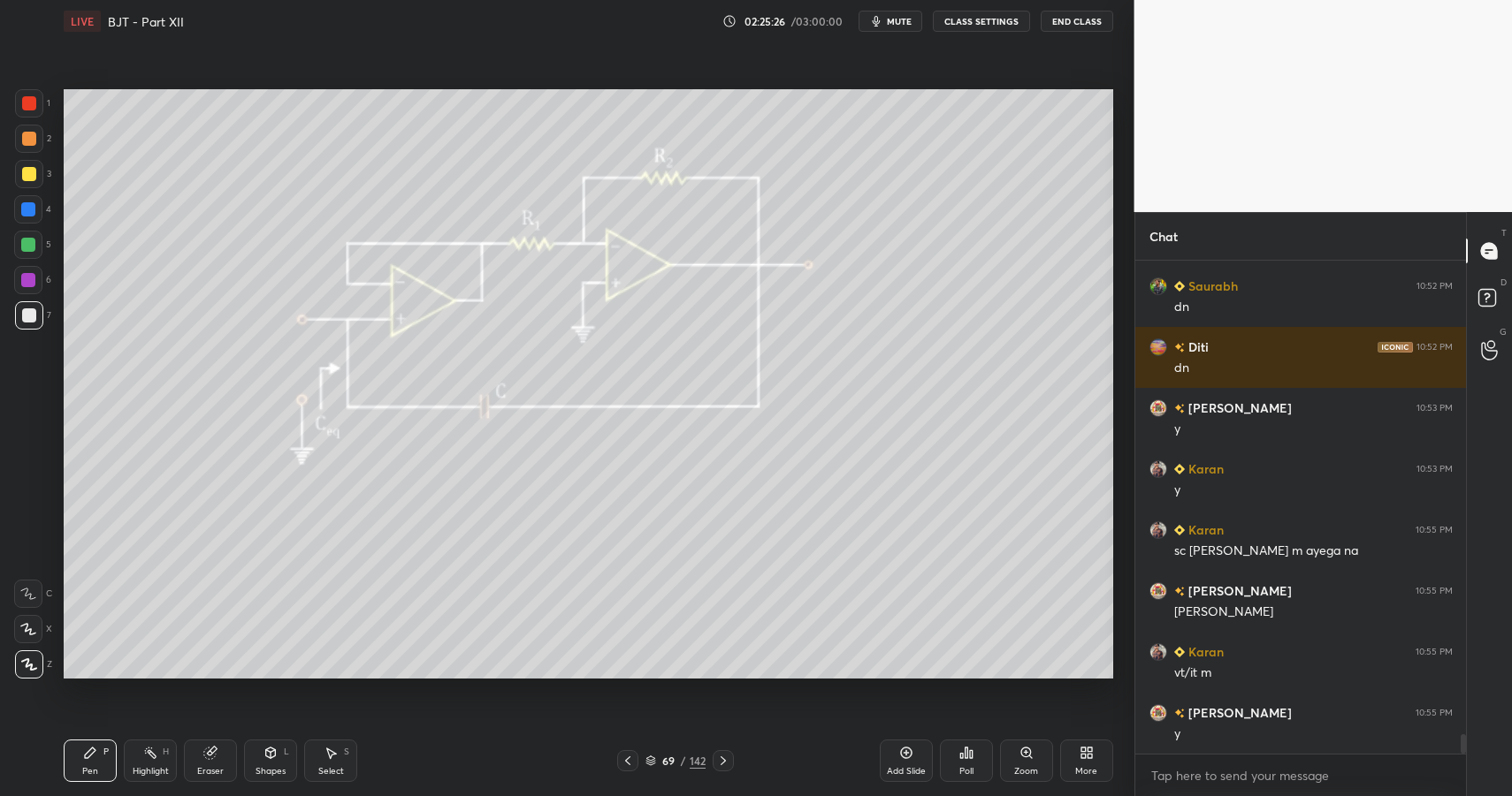
scroll to position [11953, 0]
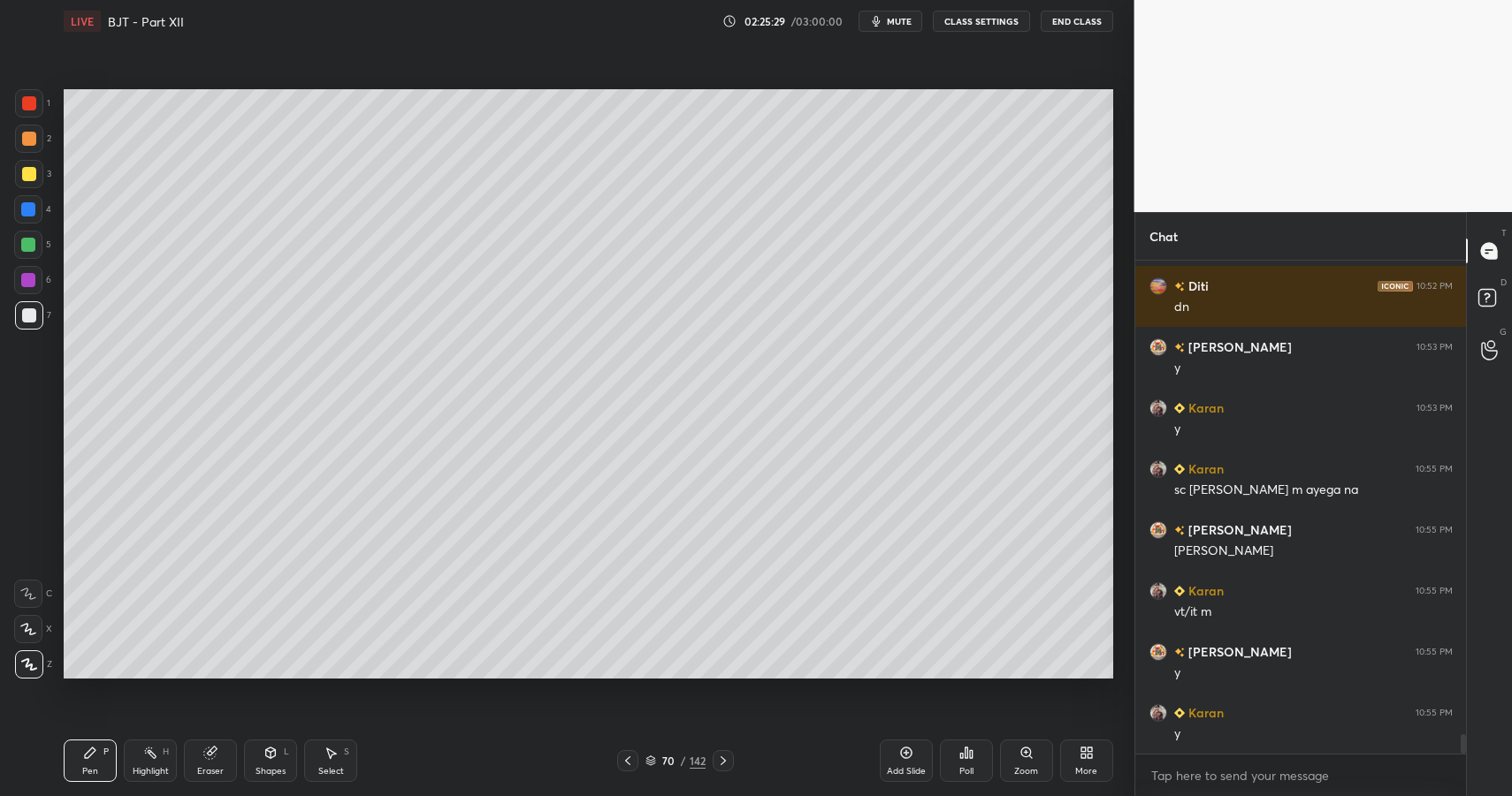
drag, startPoint x: 623, startPoint y: 763, endPoint x: 613, endPoint y: 761, distance: 10.2
drag, startPoint x: 334, startPoint y: 759, endPoint x: 365, endPoint y: 725, distance: 46.0
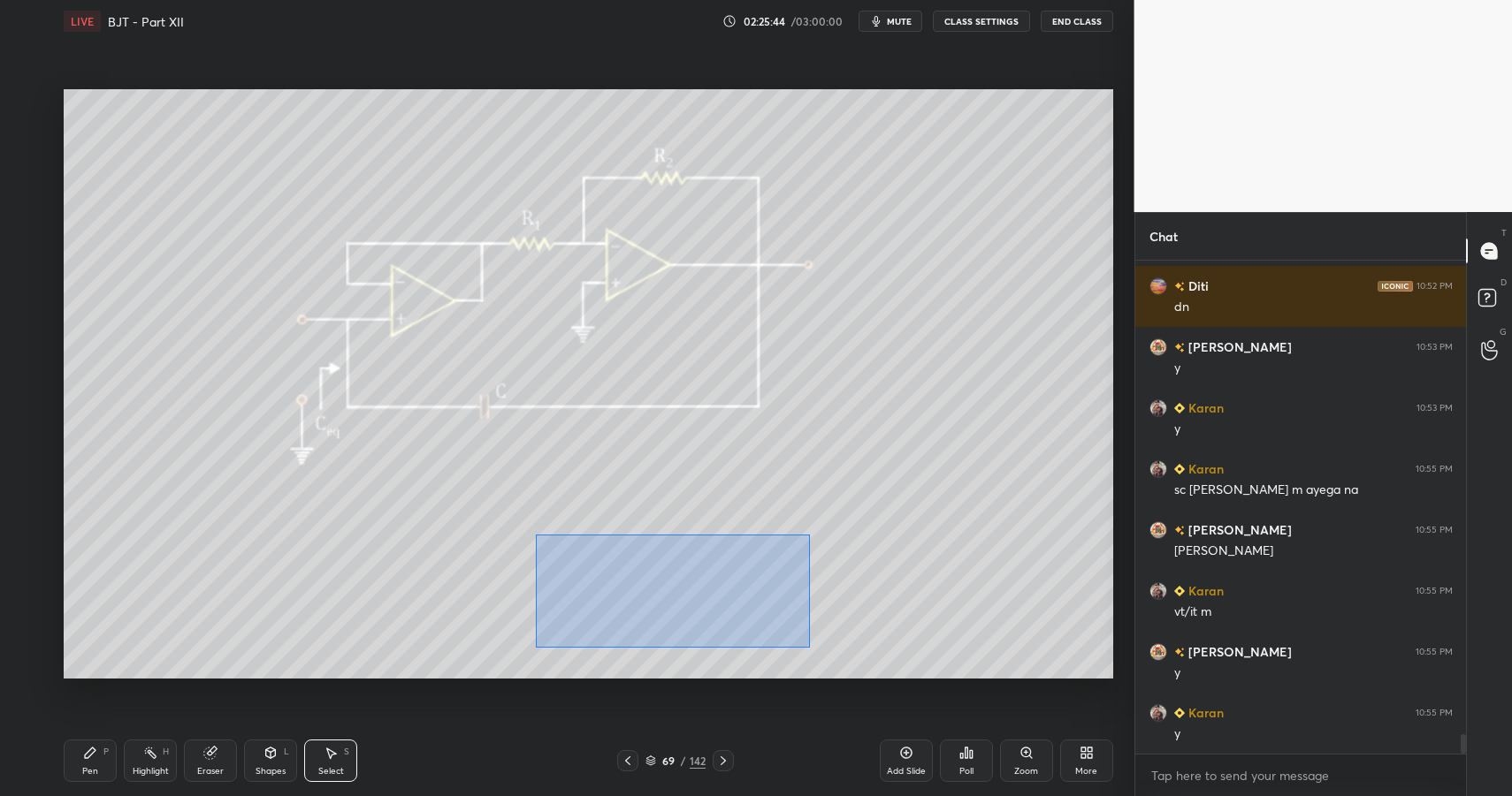
drag, startPoint x: 594, startPoint y: 578, endPoint x: 806, endPoint y: 650, distance: 223.9
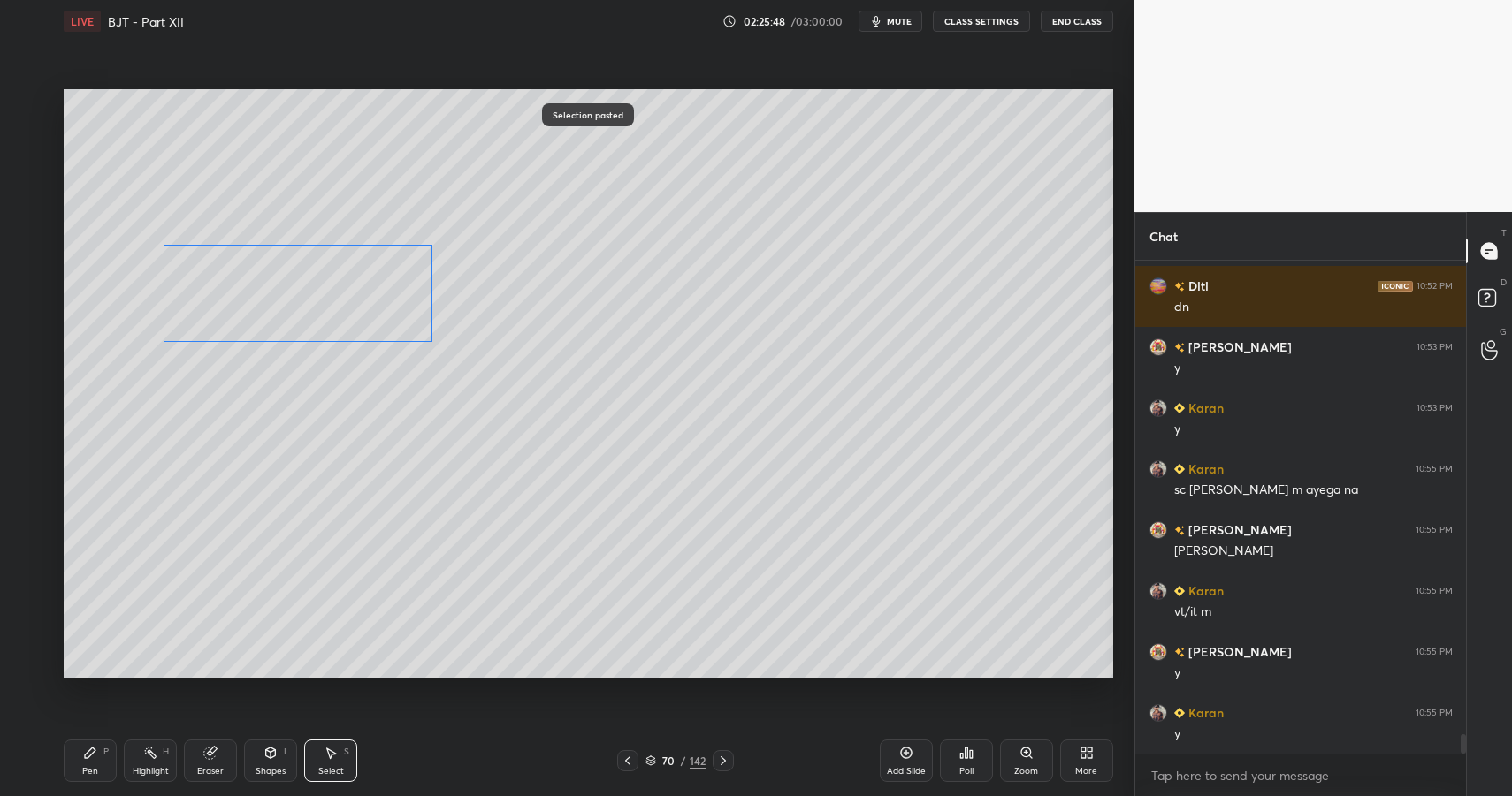
drag, startPoint x: 600, startPoint y: 574, endPoint x: 230, endPoint y: 288, distance: 467.6
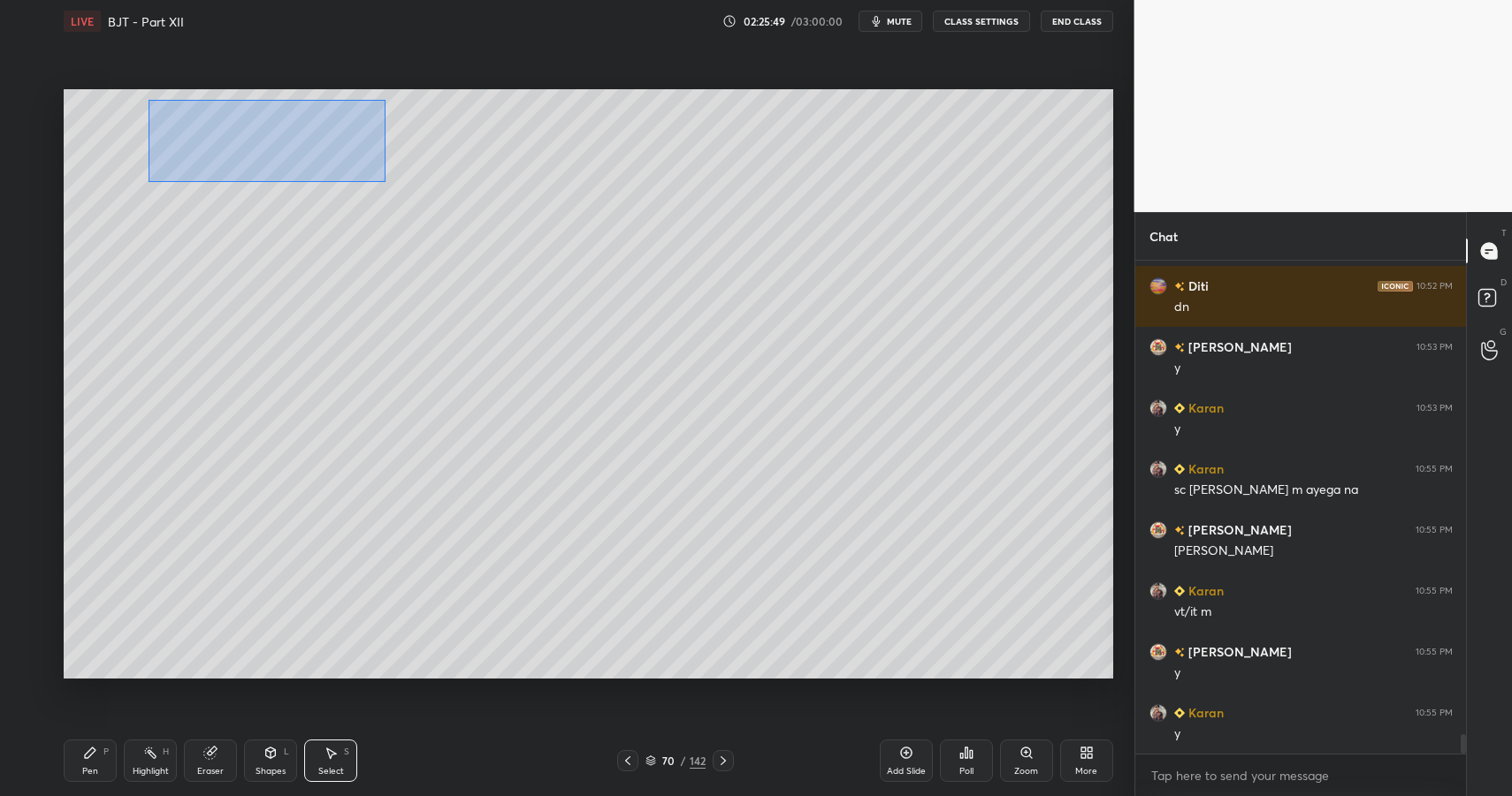
drag, startPoint x: 168, startPoint y: 111, endPoint x: 306, endPoint y: 151, distance: 143.7
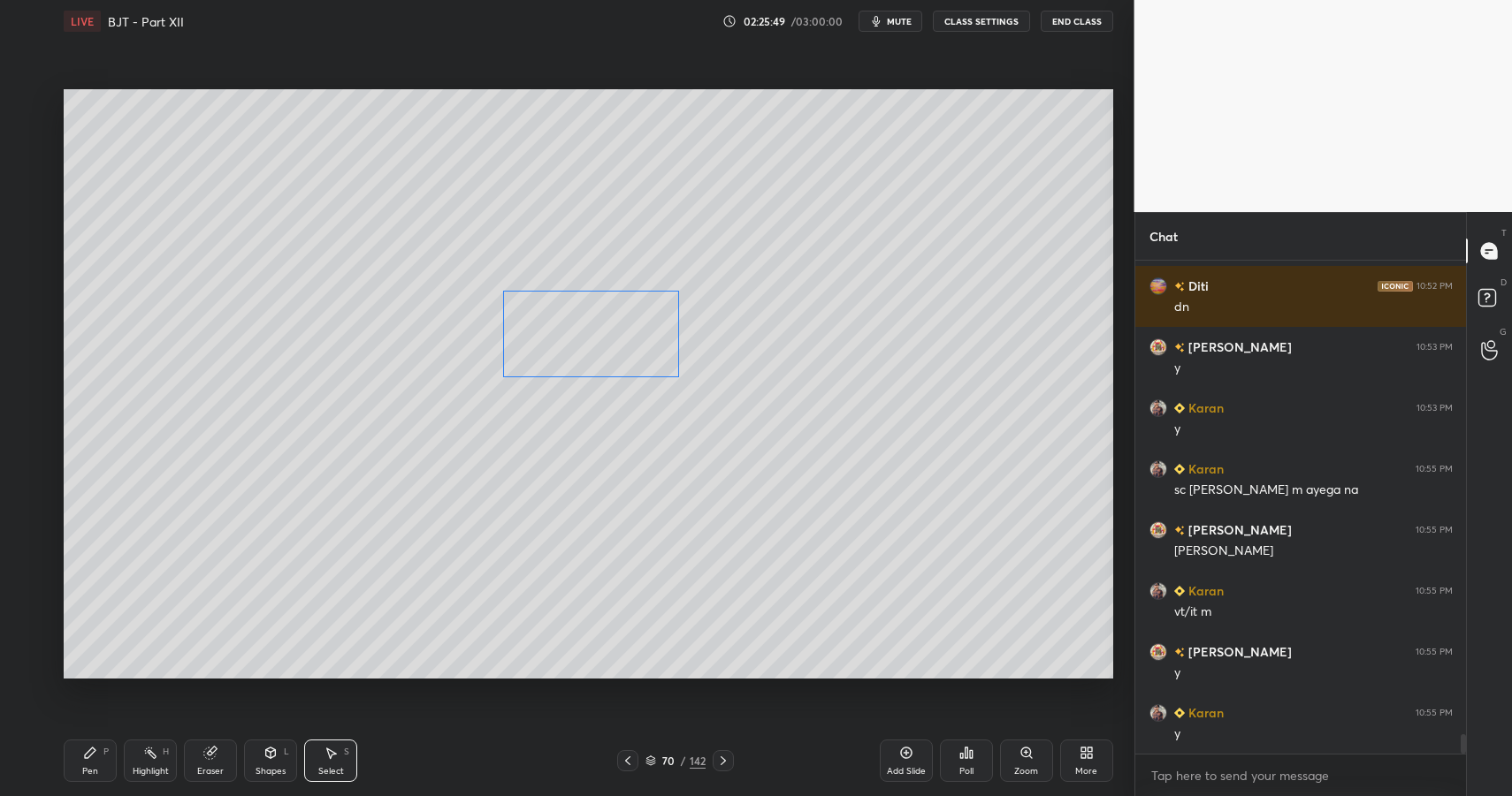
drag, startPoint x: 297, startPoint y: 154, endPoint x: 461, endPoint y: 353, distance: 257.9
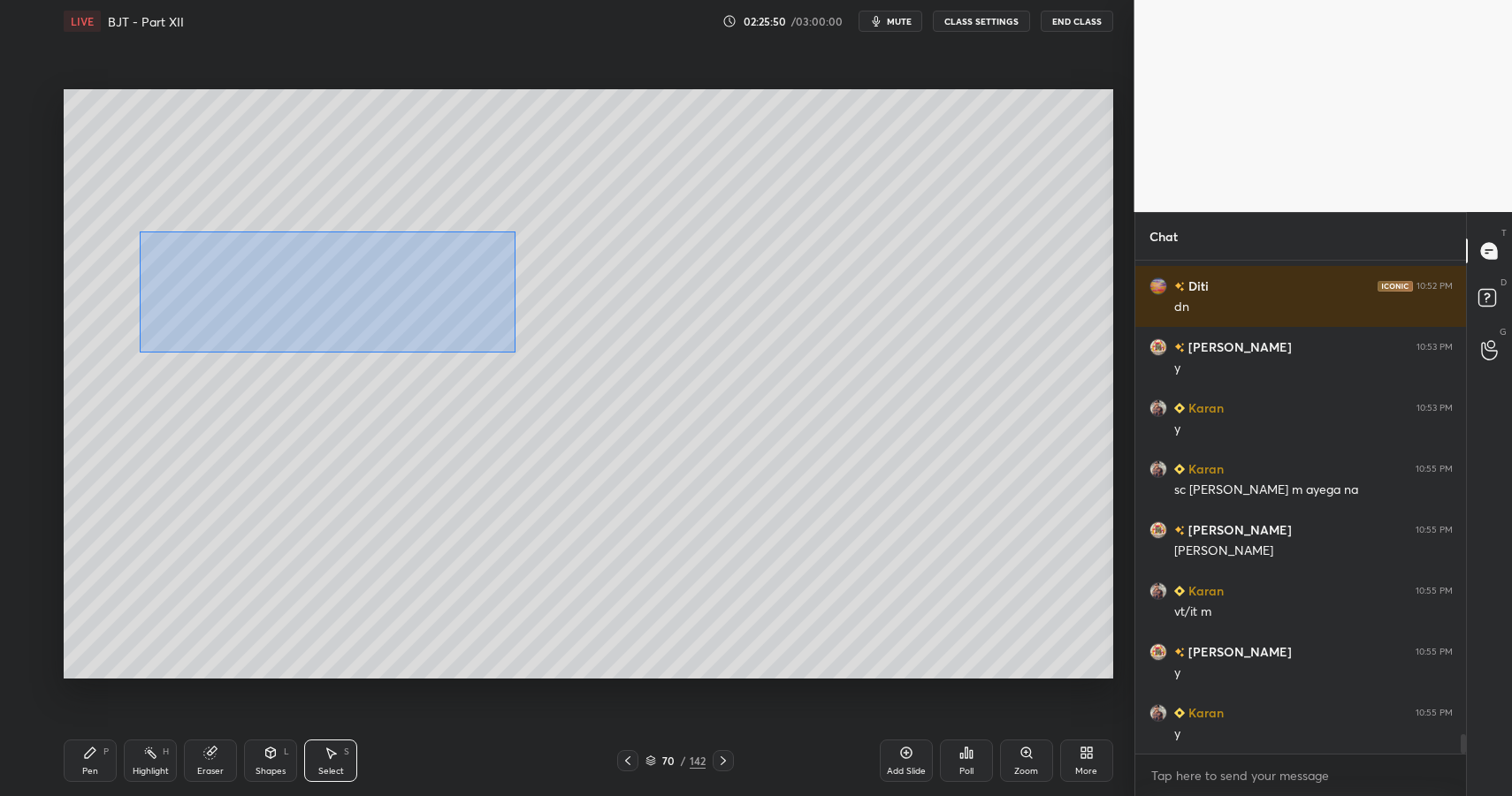
drag, startPoint x: 145, startPoint y: 236, endPoint x: 507, endPoint y: 337, distance: 375.8
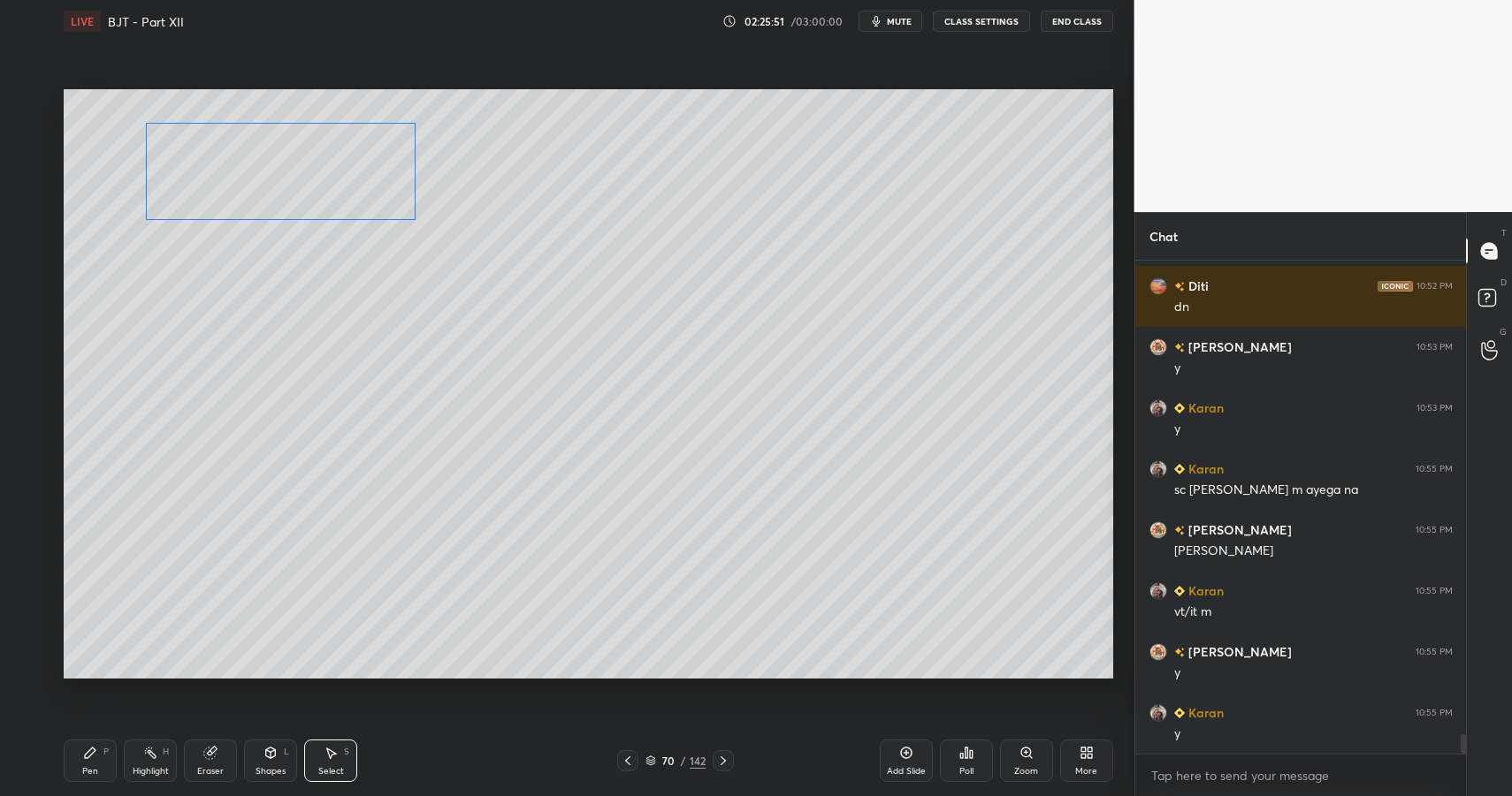
drag, startPoint x: 351, startPoint y: 328, endPoint x: 338, endPoint y: 205, distance: 123.7
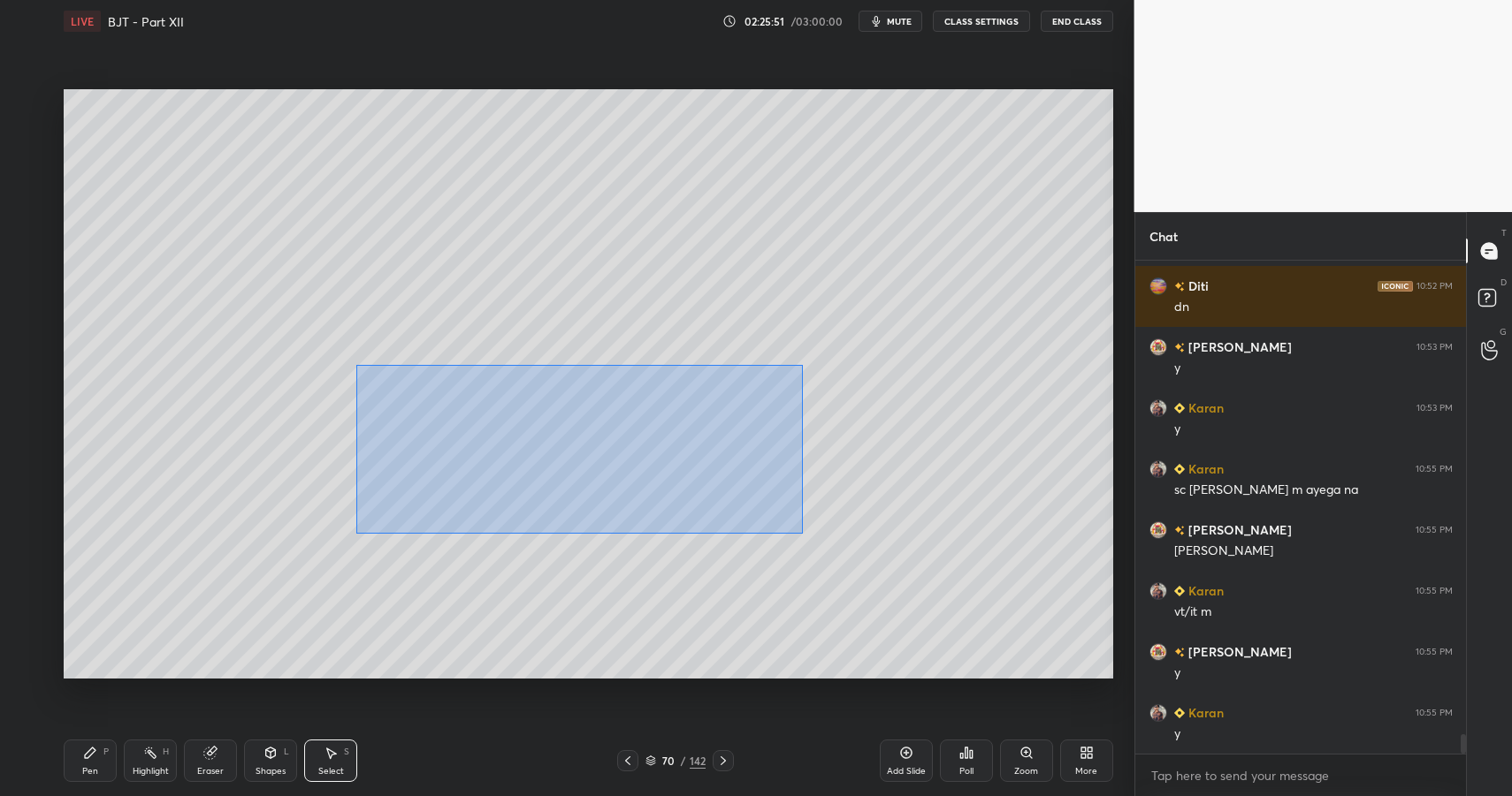
drag, startPoint x: 376, startPoint y: 374, endPoint x: 788, endPoint y: 522, distance: 437.8
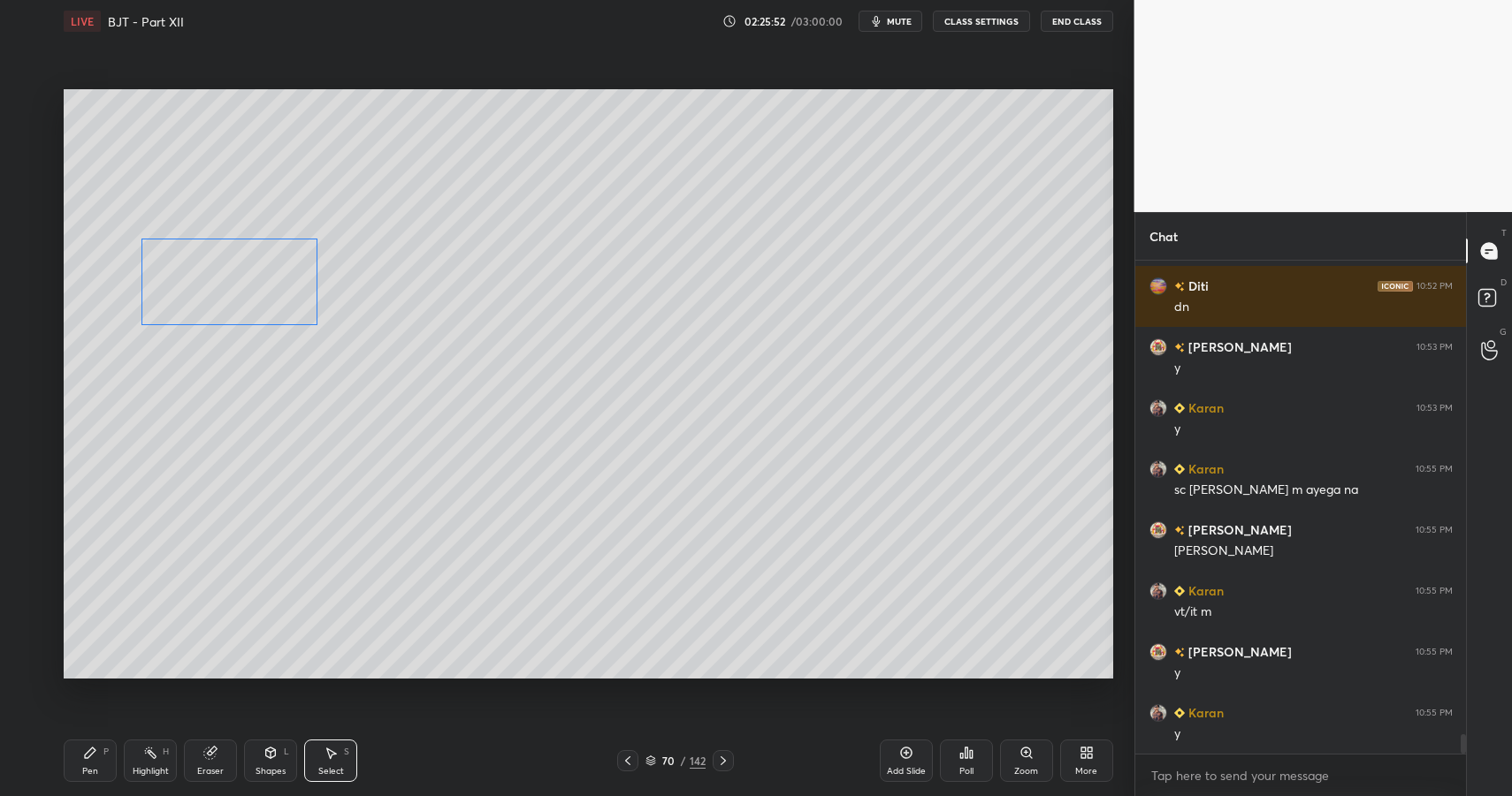
drag, startPoint x: 519, startPoint y: 412, endPoint x: 248, endPoint y: 325, distance: 284.6
drag, startPoint x: 82, startPoint y: 776, endPoint x: 79, endPoint y: 720, distance: 56.1
drag, startPoint x: 37, startPoint y: 323, endPoint x: 32, endPoint y: 313, distance: 11.2
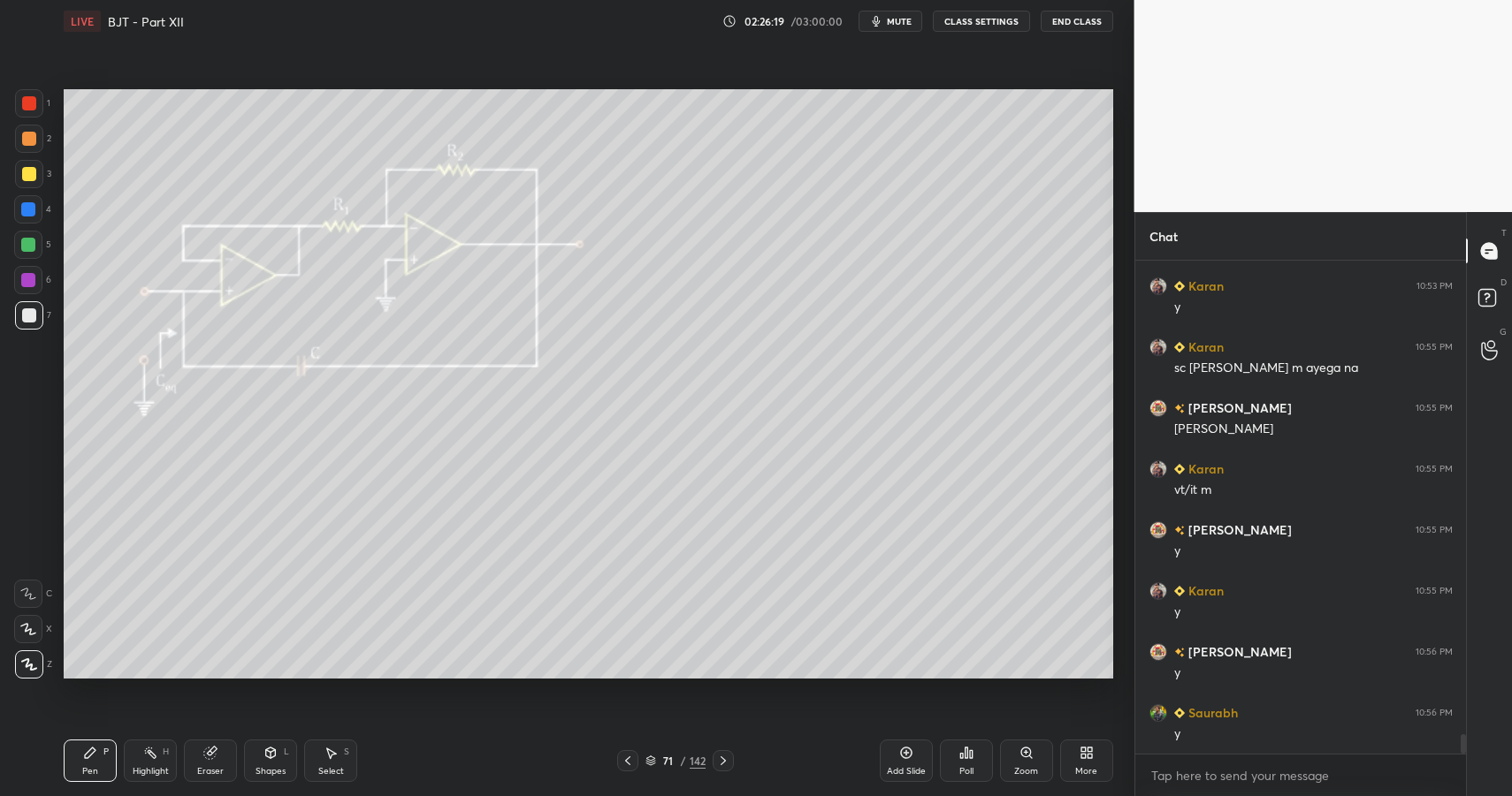
scroll to position [12135, 0]
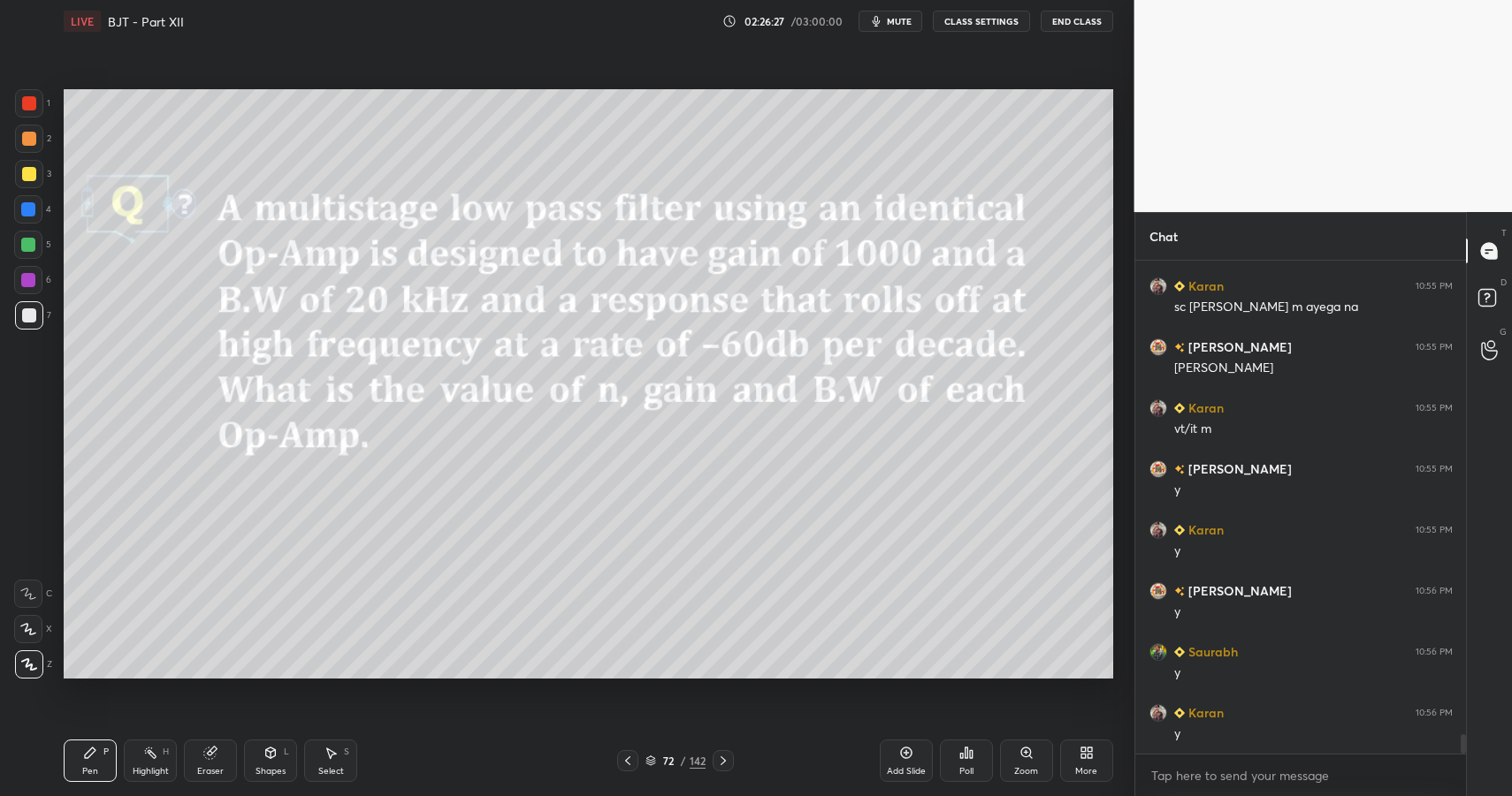
drag, startPoint x: 81, startPoint y: 759, endPoint x: 82, endPoint y: 715, distance: 44.0
drag, startPoint x: 288, startPoint y: 766, endPoint x: 275, endPoint y: 740, distance: 29.1
drag, startPoint x: 280, startPoint y: 766, endPoint x: 261, endPoint y: 736, distance: 35.5
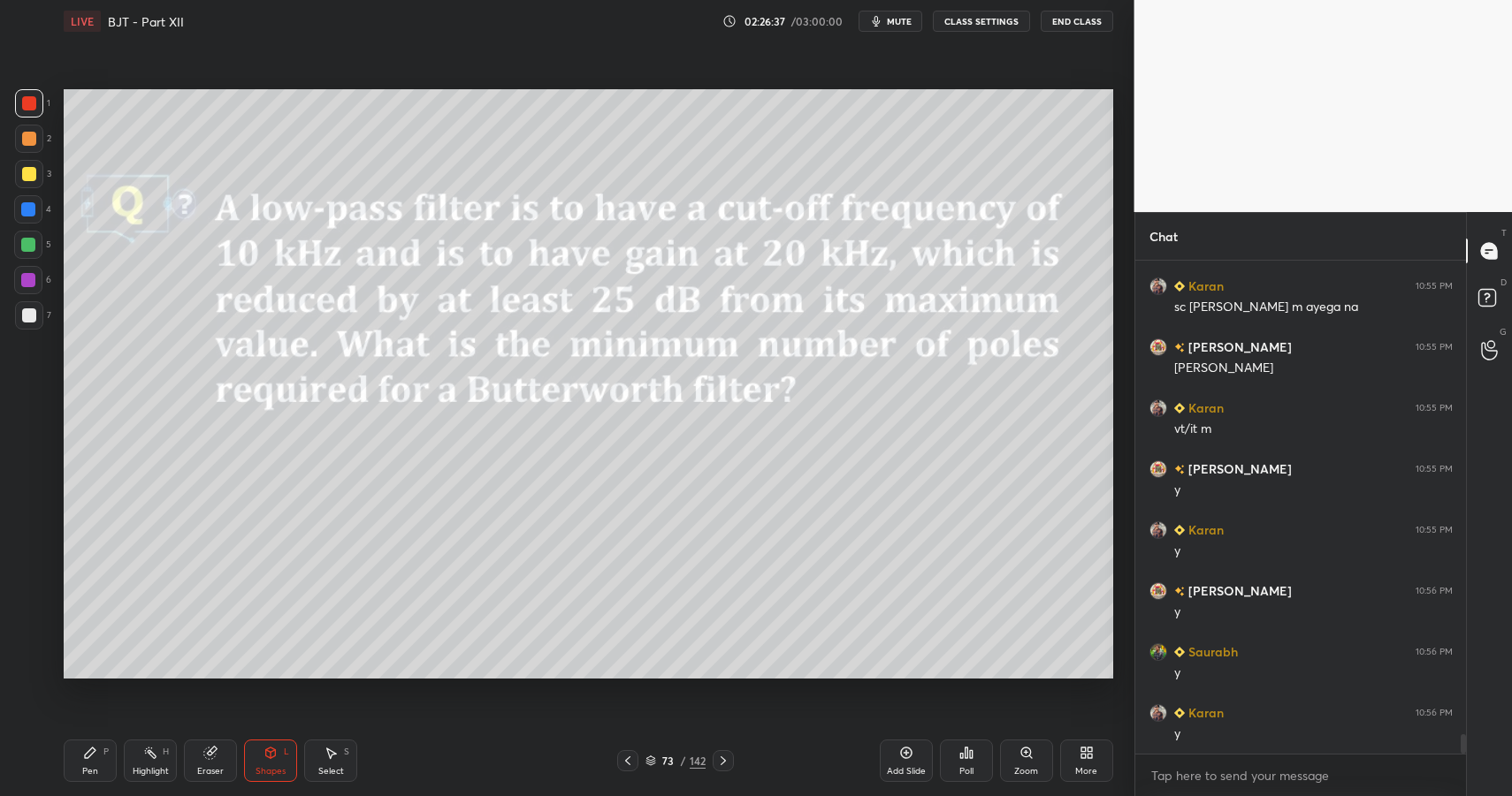
drag, startPoint x: 95, startPoint y: 768, endPoint x: 71, endPoint y: 710, distance: 62.8
drag, startPoint x: 31, startPoint y: 331, endPoint x: 31, endPoint y: 321, distance: 10.0
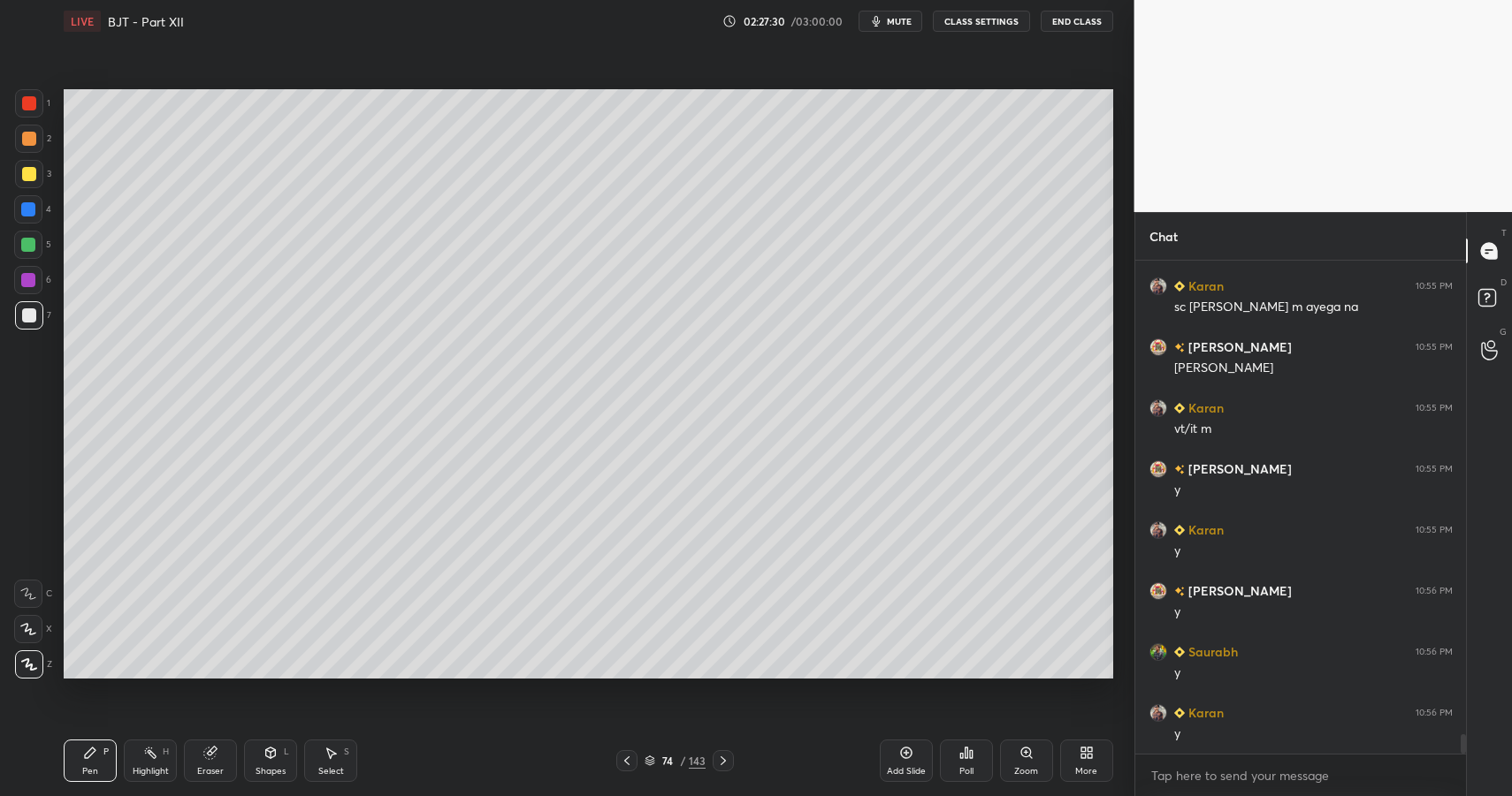
drag, startPoint x: 274, startPoint y: 755, endPoint x: 272, endPoint y: 735, distance: 20.1
drag, startPoint x: 280, startPoint y: 194, endPoint x: 629, endPoint y: 343, distance: 379.5
drag, startPoint x: 287, startPoint y: 765, endPoint x: 259, endPoint y: 735, distance: 41.0
drag, startPoint x: 99, startPoint y: 773, endPoint x: 95, endPoint y: 708, distance: 65.1
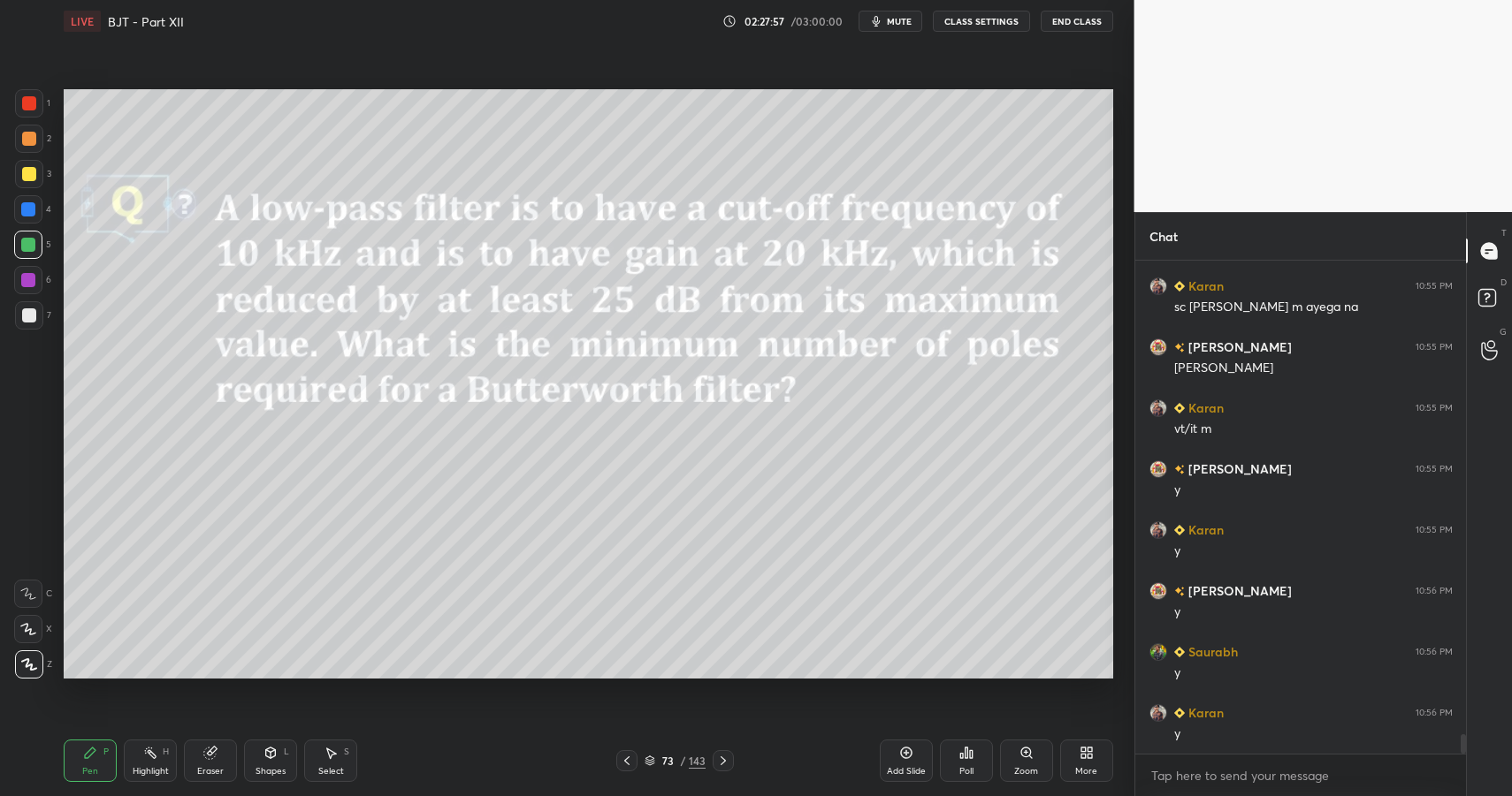
drag, startPoint x: 103, startPoint y: 768, endPoint x: 96, endPoint y: 687, distance: 81.3
drag, startPoint x: 726, startPoint y: 761, endPoint x: 599, endPoint y: 760, distance: 127.0
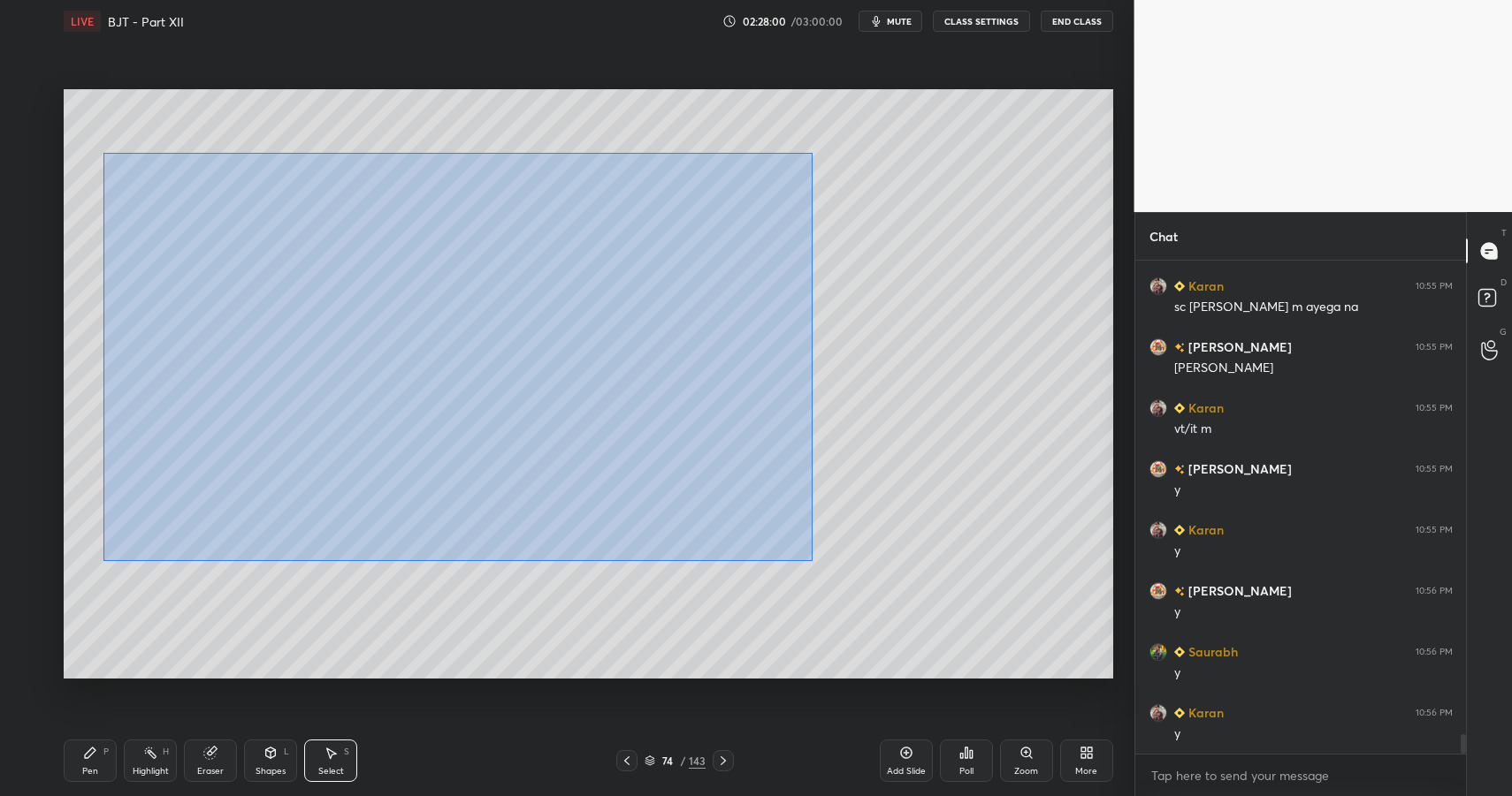
drag, startPoint x: 116, startPoint y: 162, endPoint x: 770, endPoint y: 506, distance: 739.0
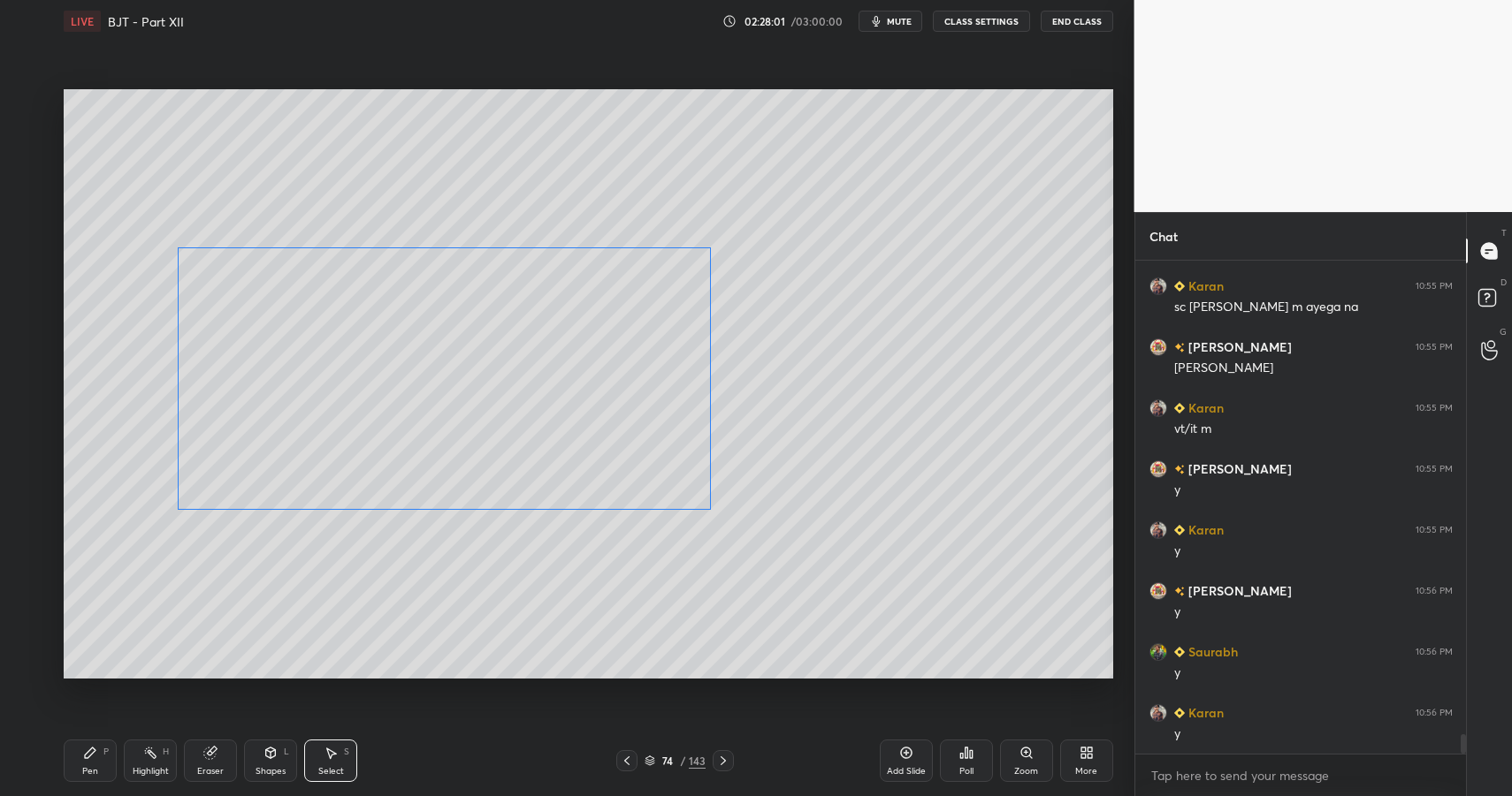
drag, startPoint x: 454, startPoint y: 327, endPoint x: 420, endPoint y: 433, distance: 111.3
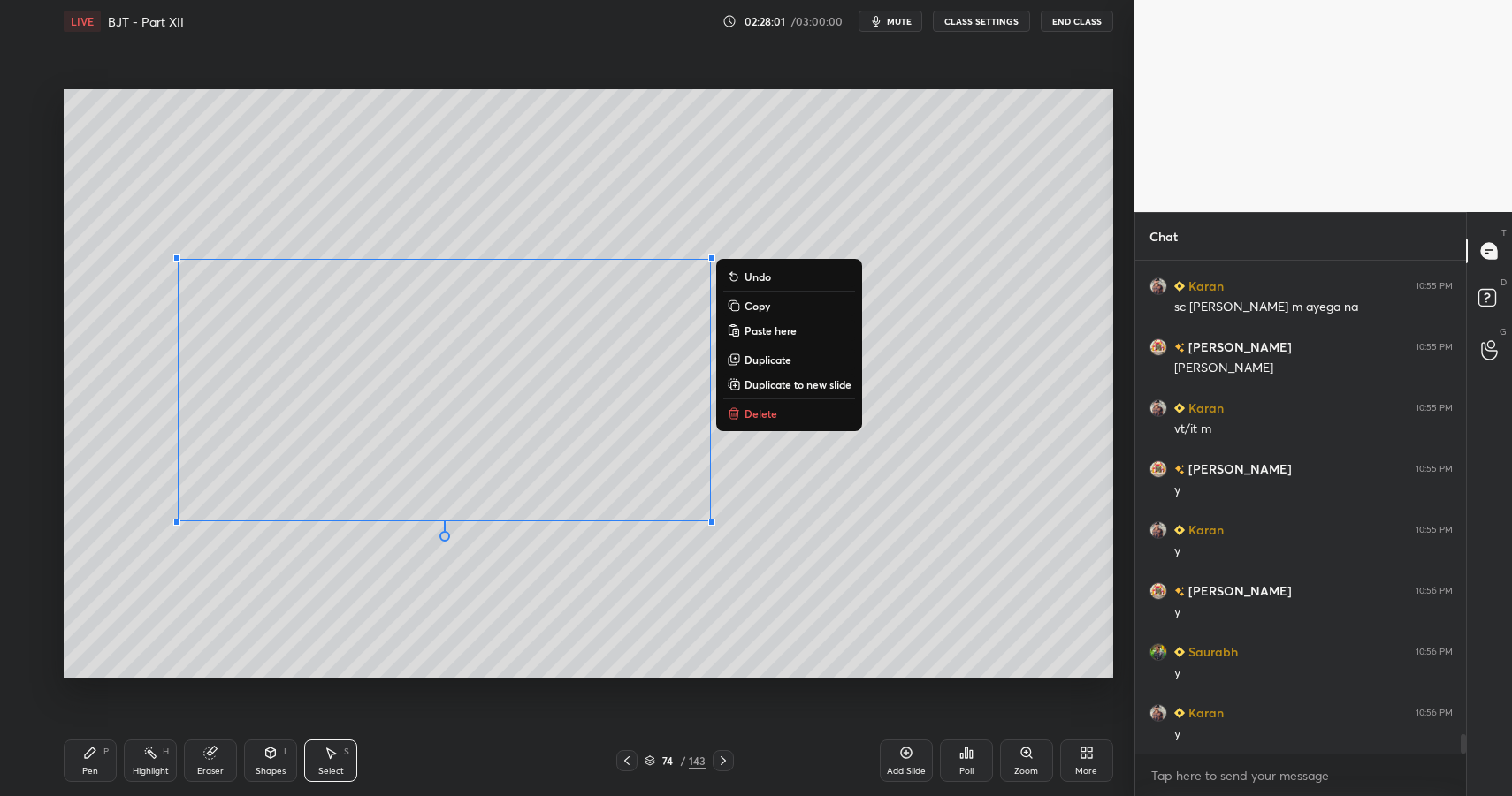
drag, startPoint x: 82, startPoint y: 740, endPoint x: 77, endPoint y: 688, distance: 52.2
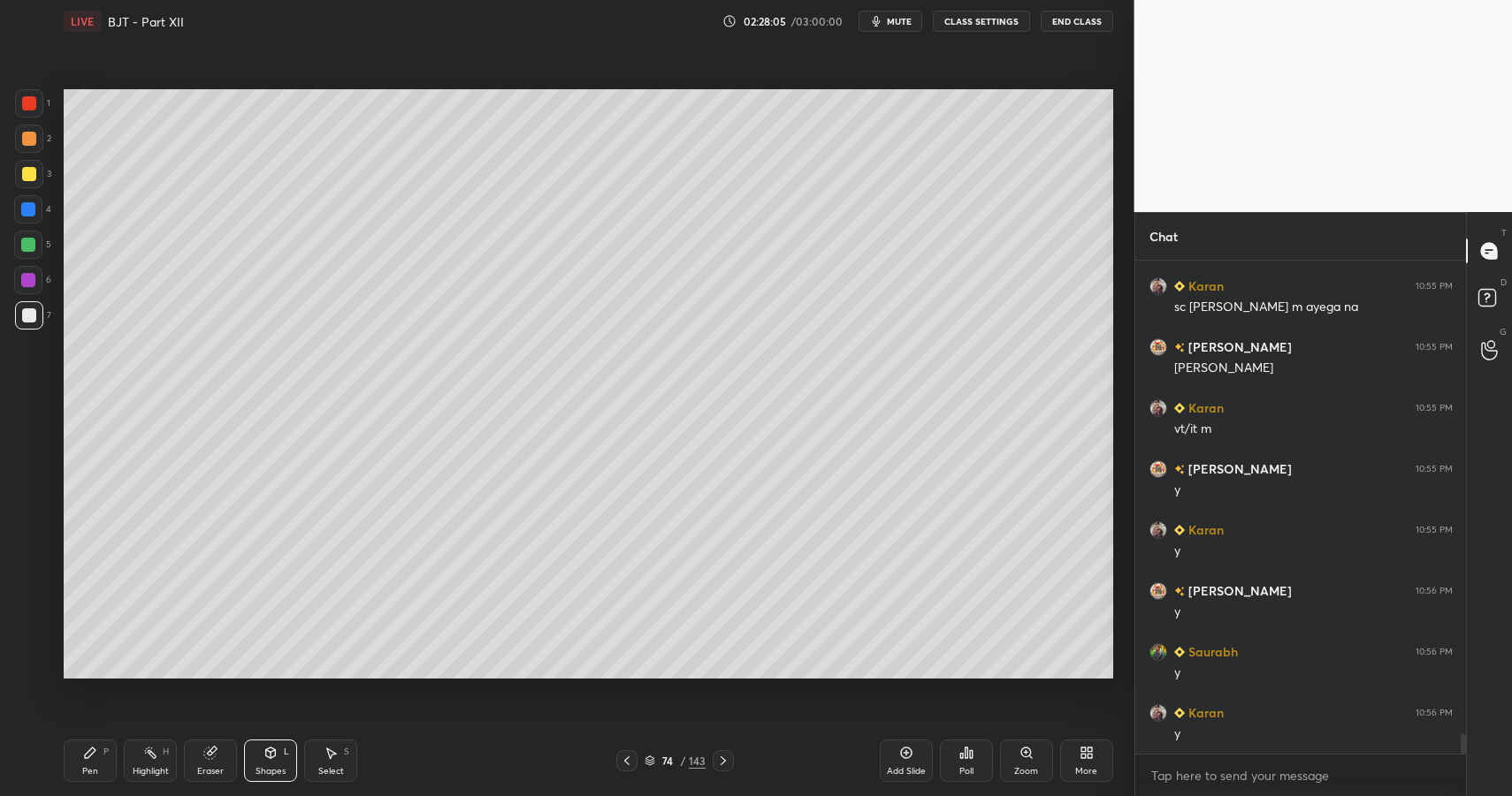
drag, startPoint x: 84, startPoint y: 773, endPoint x: 102, endPoint y: 722, distance: 54.1
drag, startPoint x: 329, startPoint y: 765, endPoint x: 340, endPoint y: 734, distance: 32.9
drag, startPoint x: 296, startPoint y: 107, endPoint x: 314, endPoint y: 129, distance: 28.4
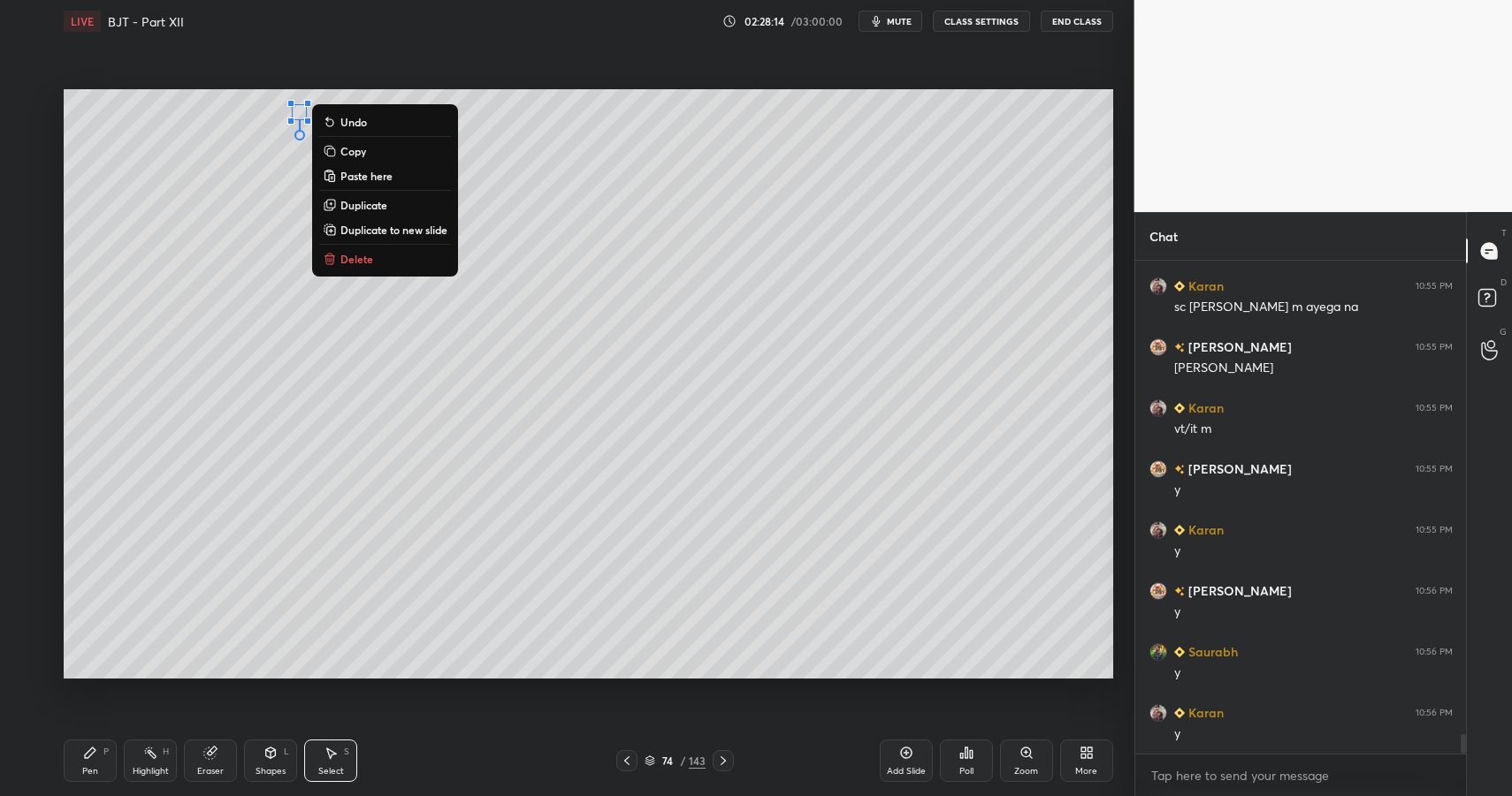
drag, startPoint x: 348, startPoint y: 259, endPoint x: 306, endPoint y: 360, distance: 109.4
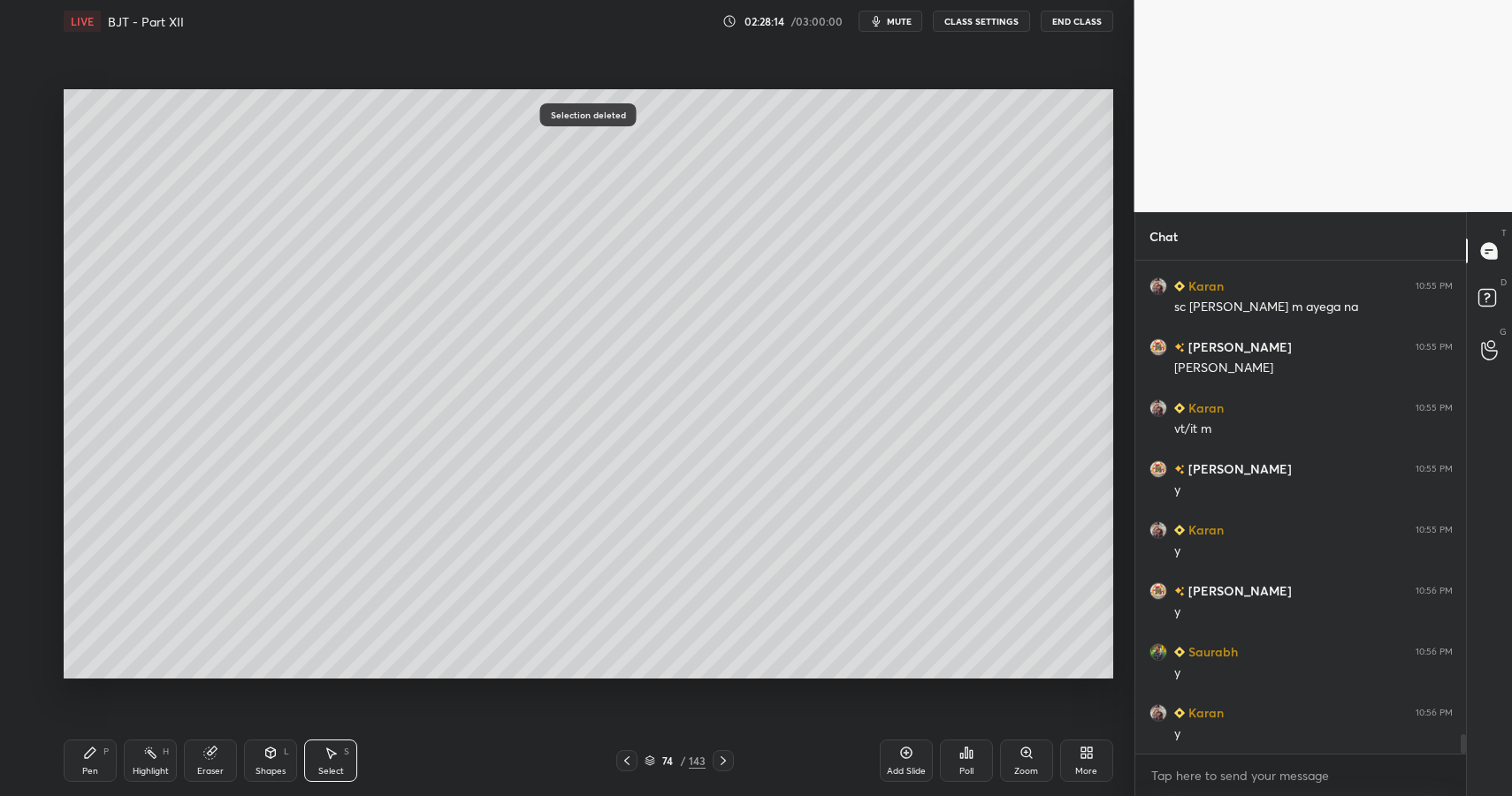
drag, startPoint x: 116, startPoint y: 763, endPoint x: 93, endPoint y: 763, distance: 23.0
drag, startPoint x: 93, startPoint y: 763, endPoint x: 98, endPoint y: 754, distance: 10.3
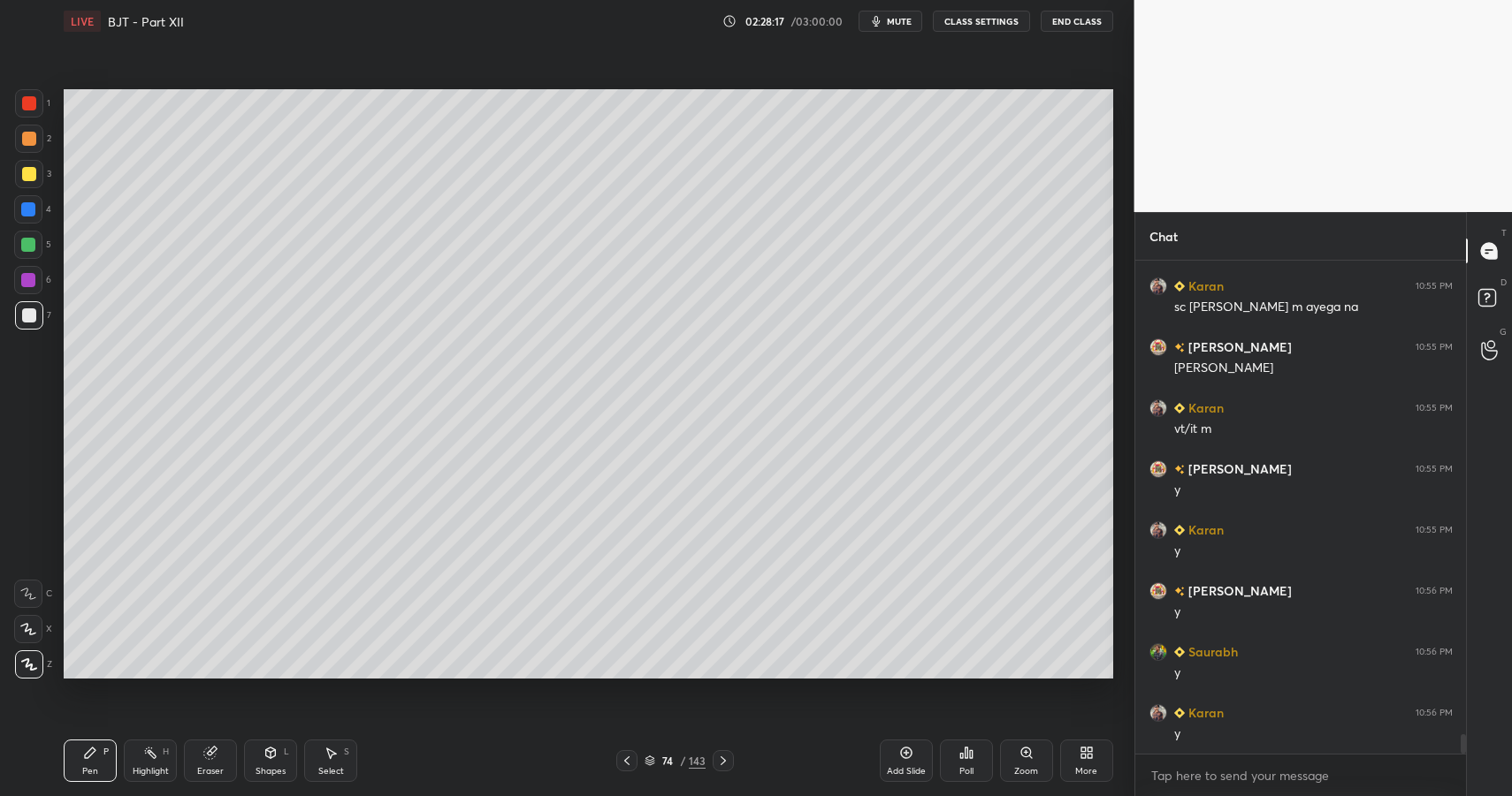
drag, startPoint x: 27, startPoint y: 171, endPoint x: 29, endPoint y: 181, distance: 10.2
drag, startPoint x: 32, startPoint y: 238, endPoint x: 38, endPoint y: 267, distance: 29.6
drag, startPoint x: 279, startPoint y: 777, endPoint x: 282, endPoint y: 737, distance: 40.1
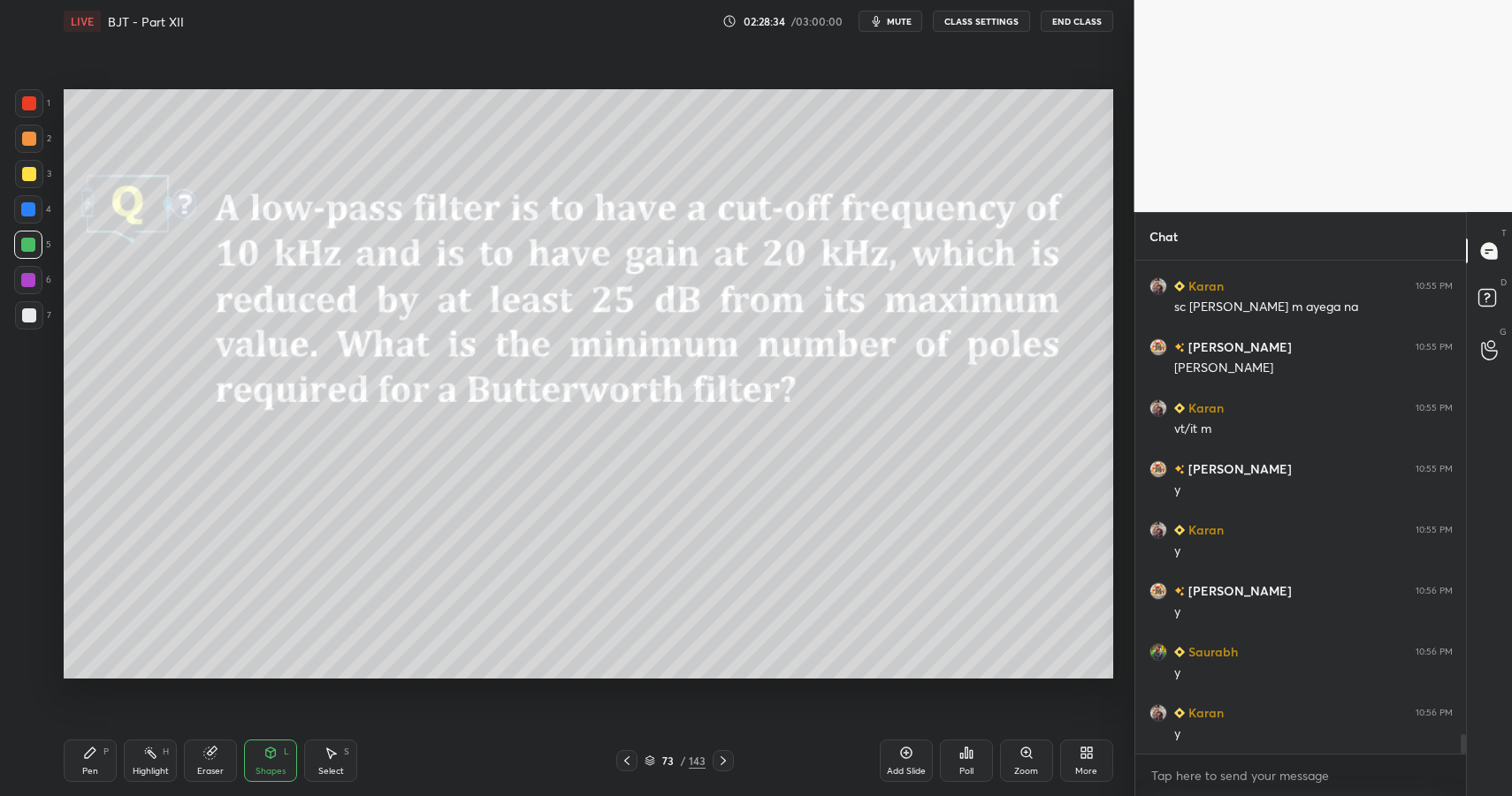
drag, startPoint x: 727, startPoint y: 759, endPoint x: 619, endPoint y: 754, distance: 108.1
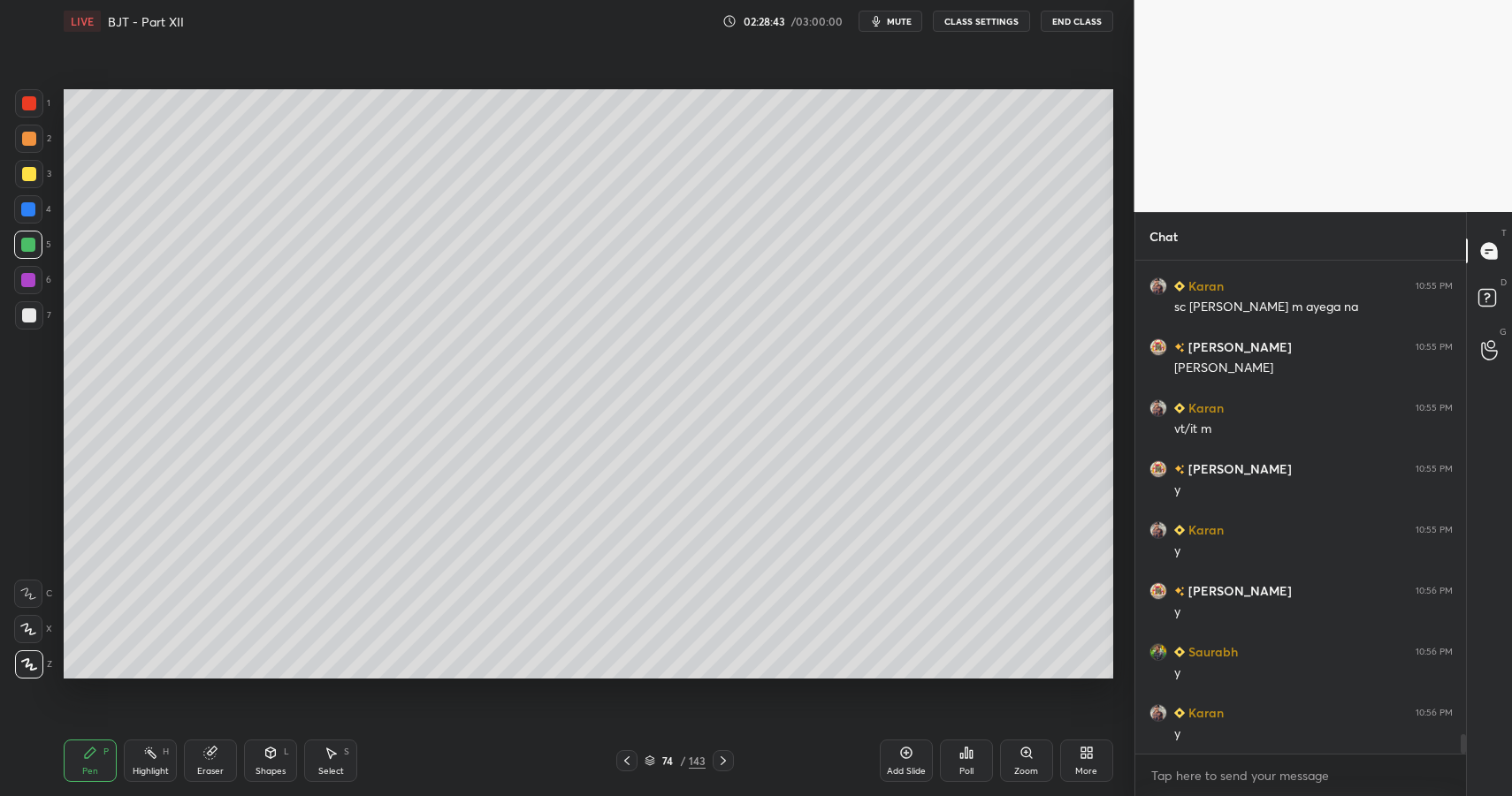
drag, startPoint x: 34, startPoint y: 138, endPoint x: 56, endPoint y: 152, distance: 26.1
drag, startPoint x: 37, startPoint y: 213, endPoint x: 33, endPoint y: 247, distance: 34.2
drag, startPoint x: 35, startPoint y: 210, endPoint x: 53, endPoint y: 228, distance: 25.5
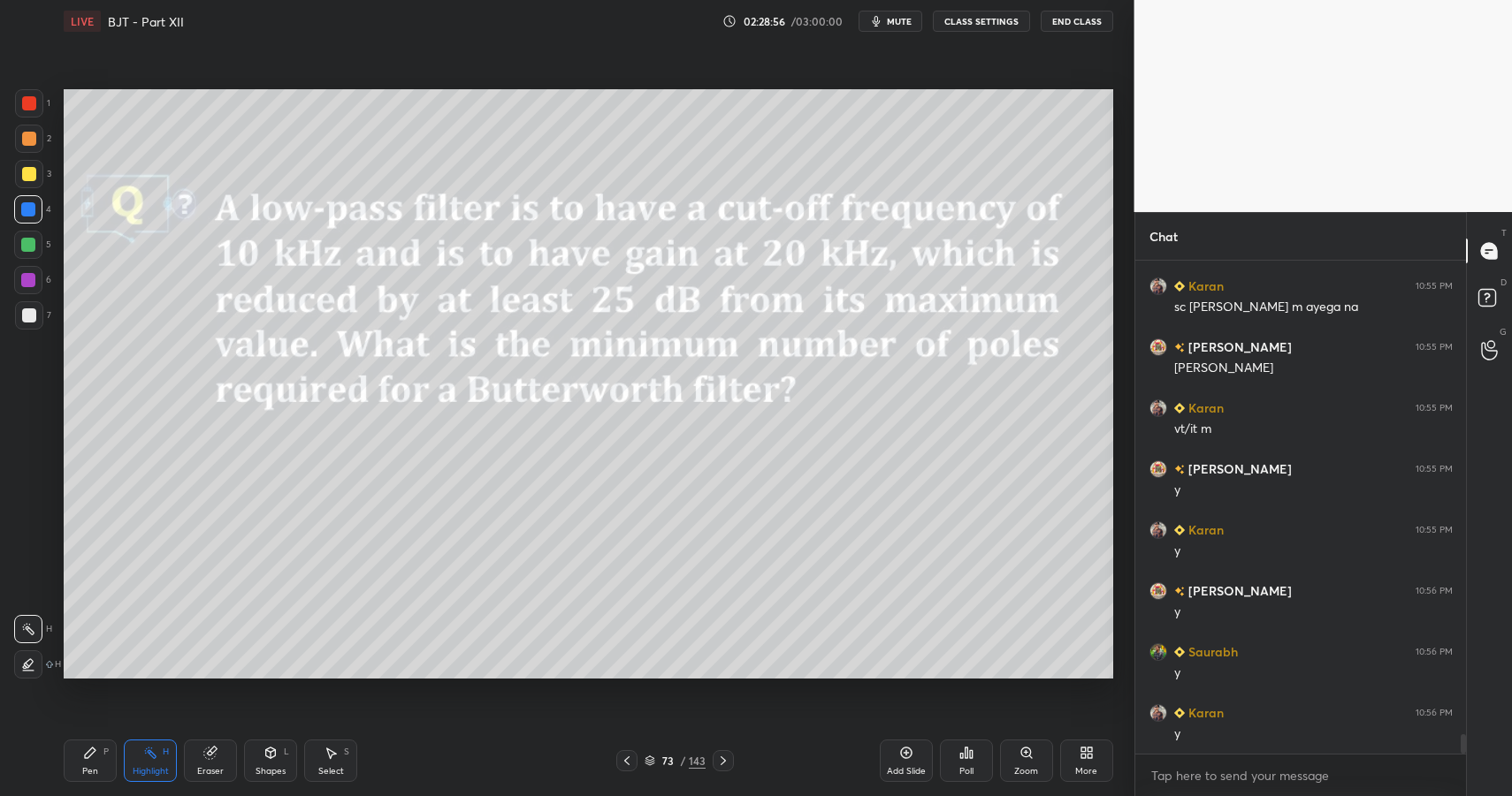
drag, startPoint x: 140, startPoint y: 761, endPoint x: 153, endPoint y: 752, distance: 15.8
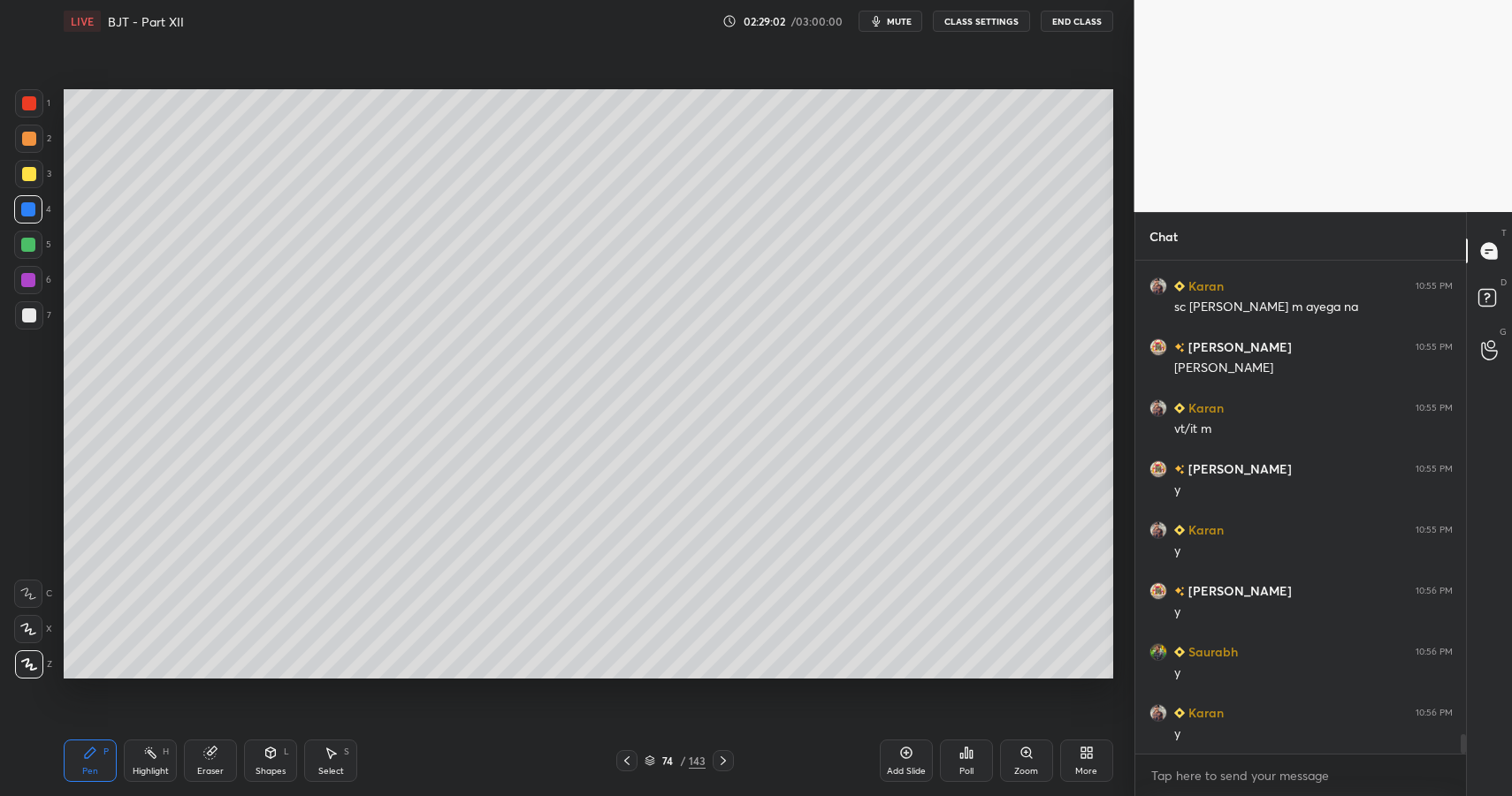
drag, startPoint x: 33, startPoint y: 245, endPoint x: 35, endPoint y: 255, distance: 10.2
drag, startPoint x: 98, startPoint y: 762, endPoint x: 137, endPoint y: 721, distance: 56.6
drag, startPoint x: 140, startPoint y: 765, endPoint x: 164, endPoint y: 706, distance: 63.7
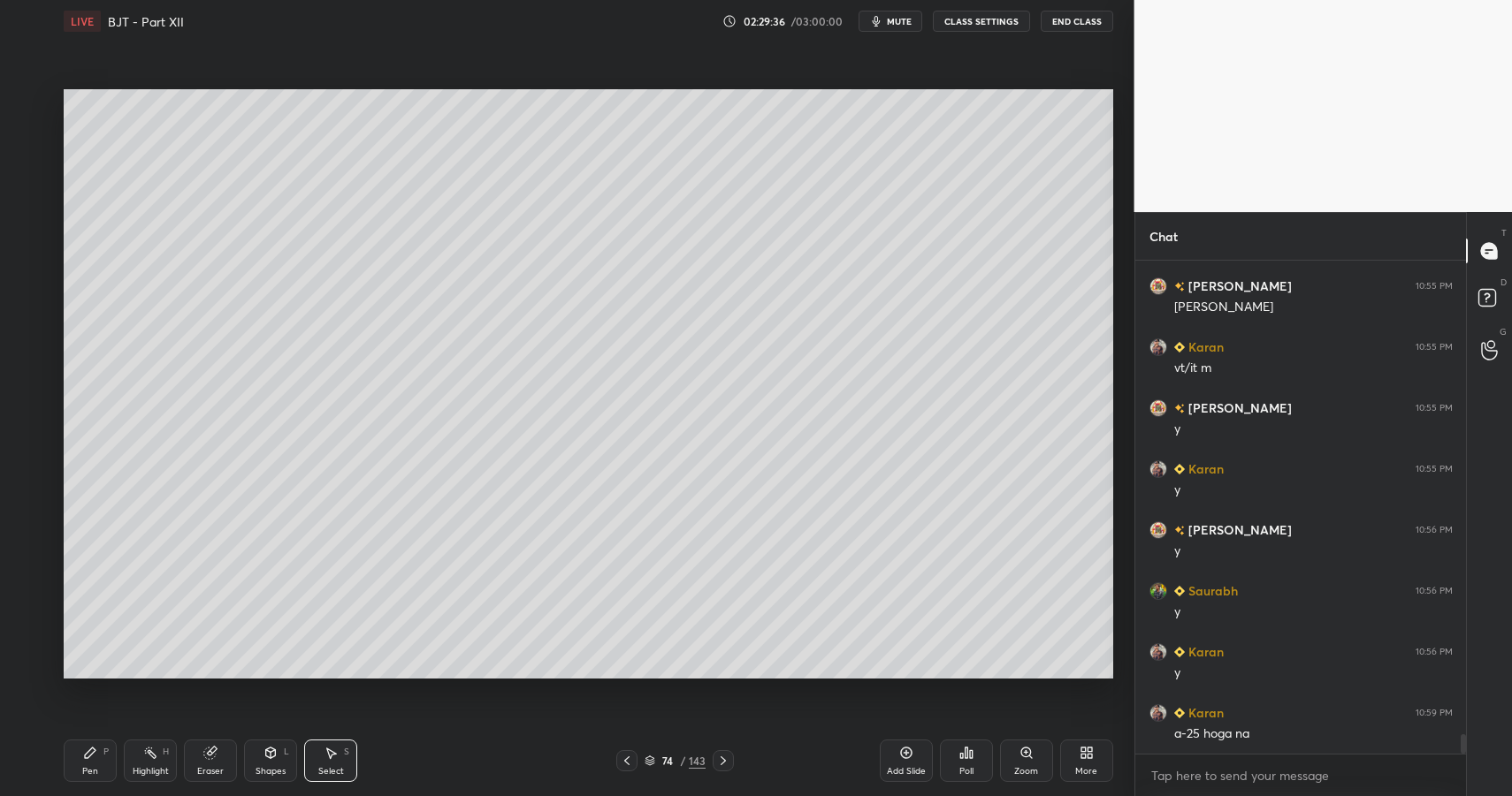
drag, startPoint x: 312, startPoint y: 758, endPoint x: 300, endPoint y: 689, distance: 70.0
drag, startPoint x: 108, startPoint y: 365, endPoint x: 144, endPoint y: 394, distance: 46.2
drag, startPoint x: 139, startPoint y: 387, endPoint x: 120, endPoint y: 391, distance: 19.4
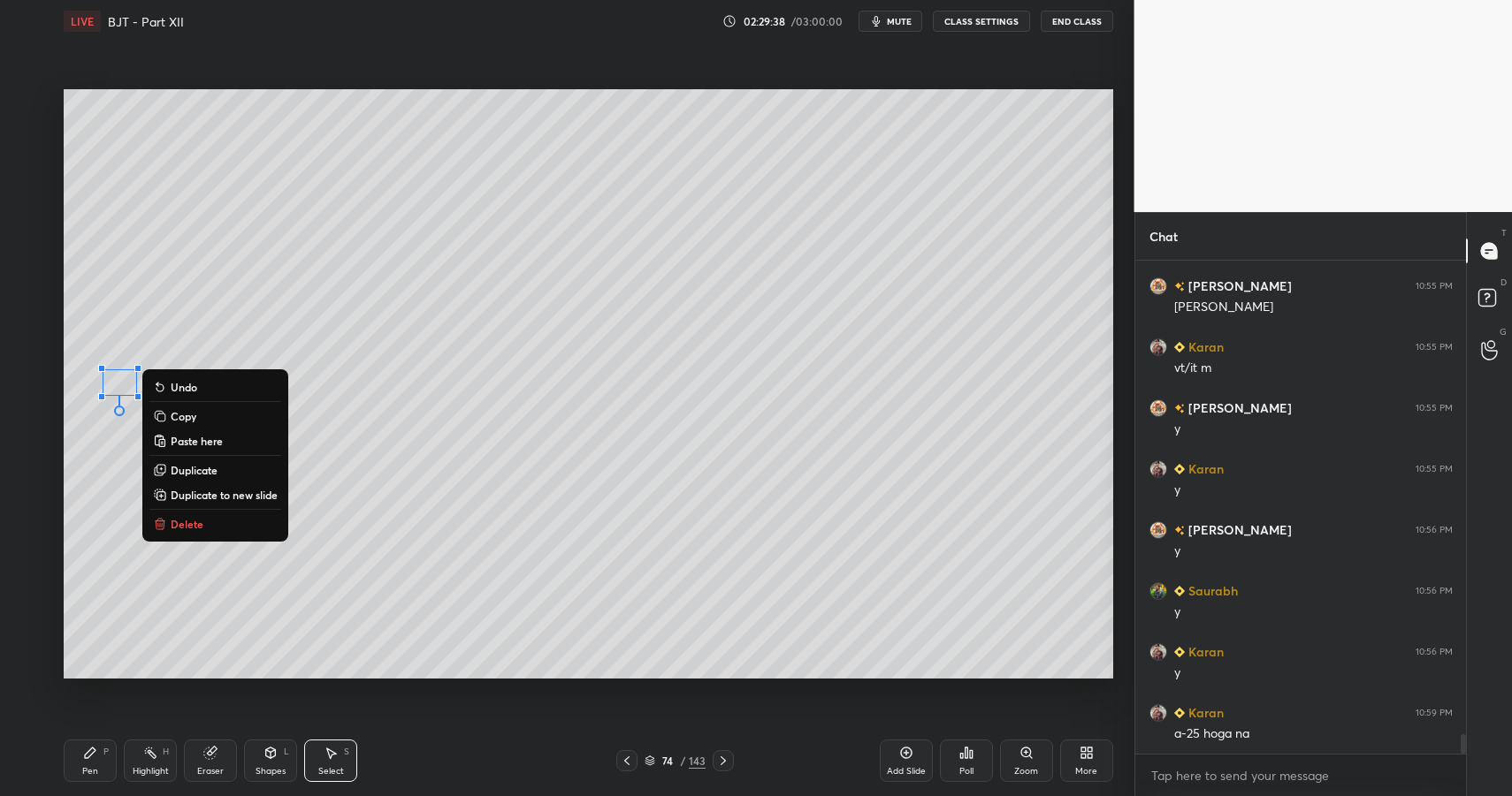
drag, startPoint x: 82, startPoint y: 757, endPoint x: 76, endPoint y: 744, distance: 14.3
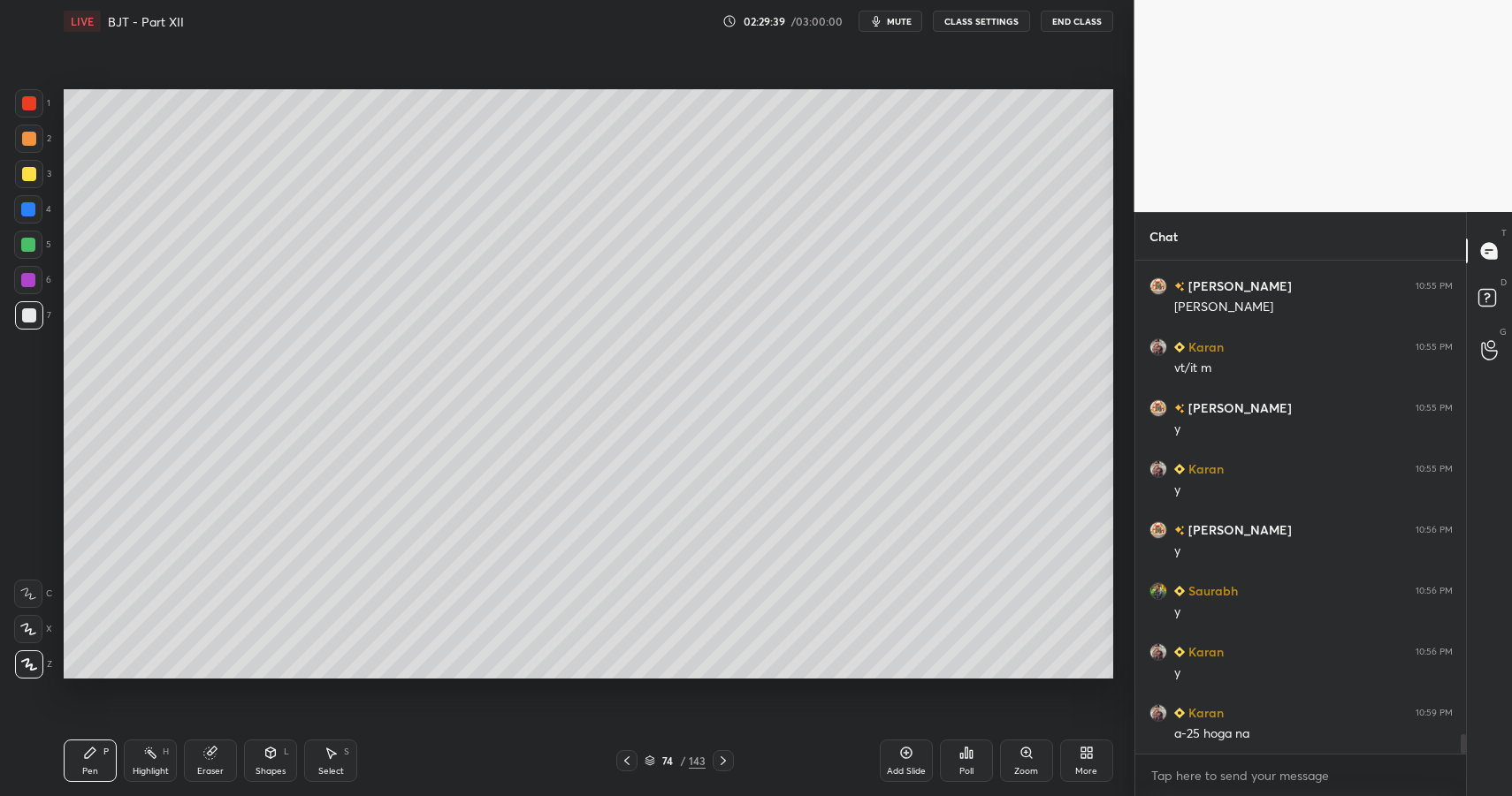
drag, startPoint x: 28, startPoint y: 234, endPoint x: 31, endPoint y: 220, distance: 14.3
drag, startPoint x: 31, startPoint y: 220, endPoint x: 51, endPoint y: 246, distance: 32.8
drag, startPoint x: 151, startPoint y: 762, endPoint x: 153, endPoint y: 750, distance: 12.2
drag, startPoint x: 115, startPoint y: 769, endPoint x: 101, endPoint y: 761, distance: 16.1
drag, startPoint x: 101, startPoint y: 761, endPoint x: 92, endPoint y: 732, distance: 30.4
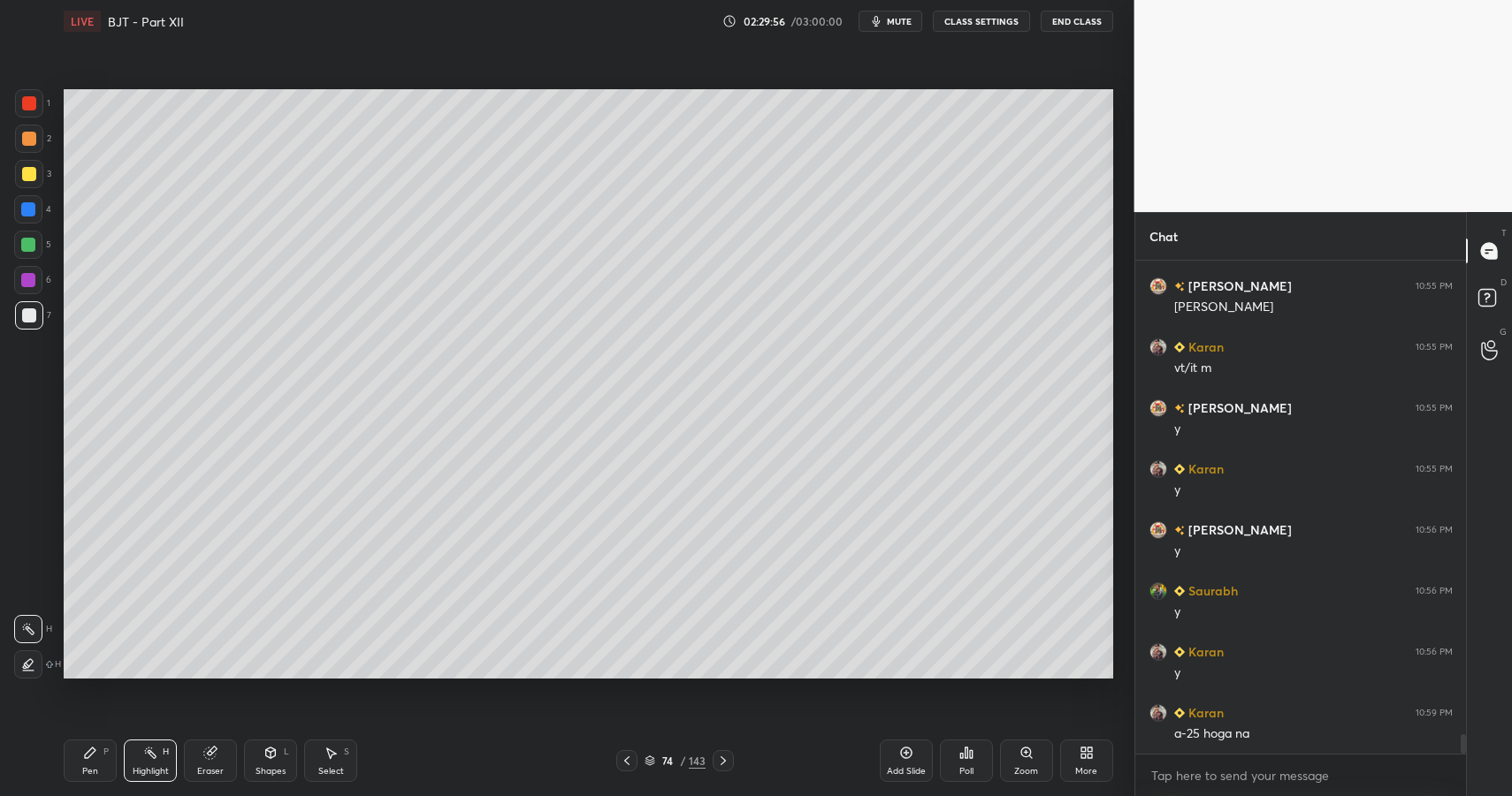
drag, startPoint x: 151, startPoint y: 764, endPoint x: 210, endPoint y: 684, distance: 99.4
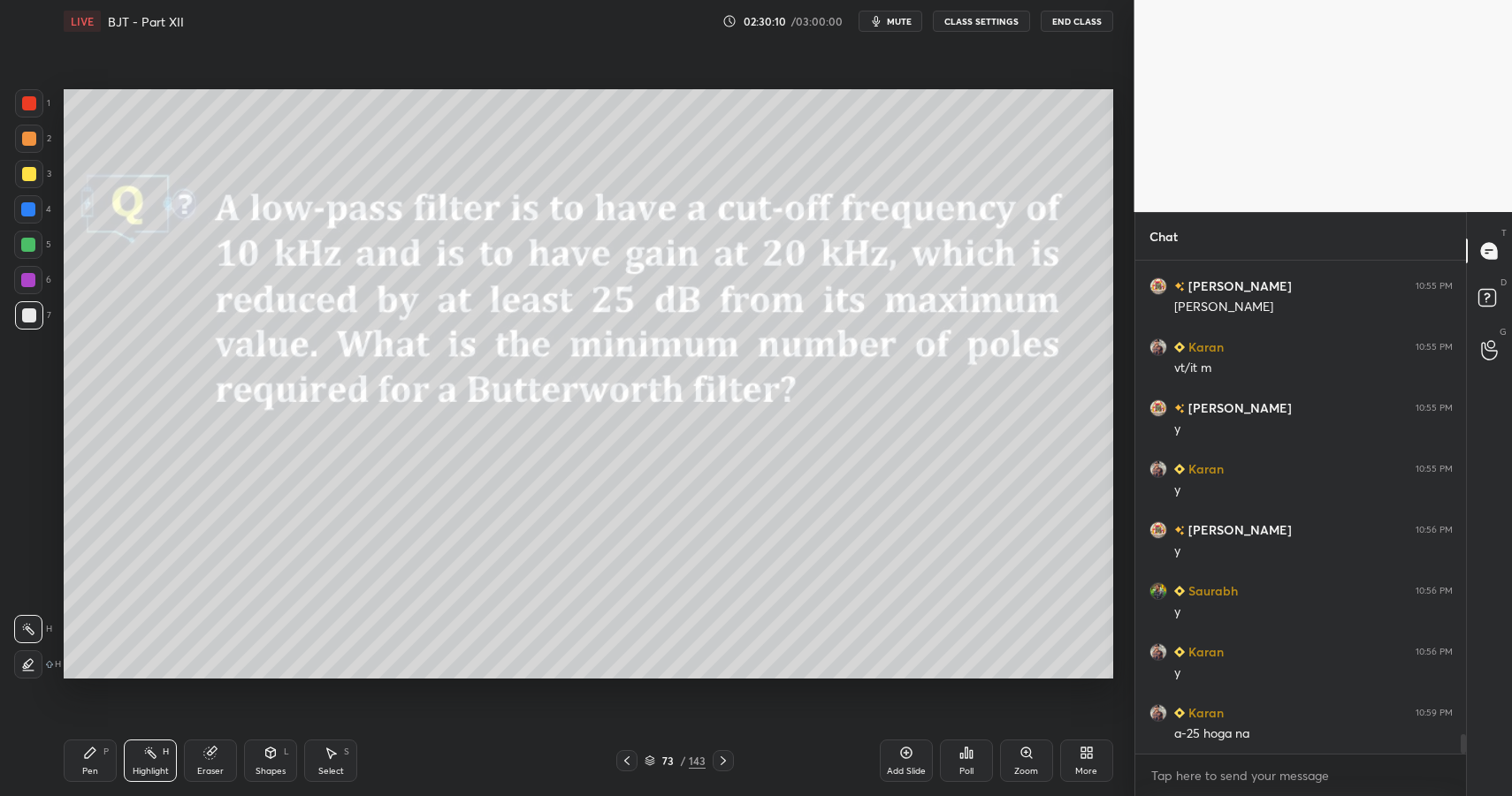
scroll to position [12257, 0]
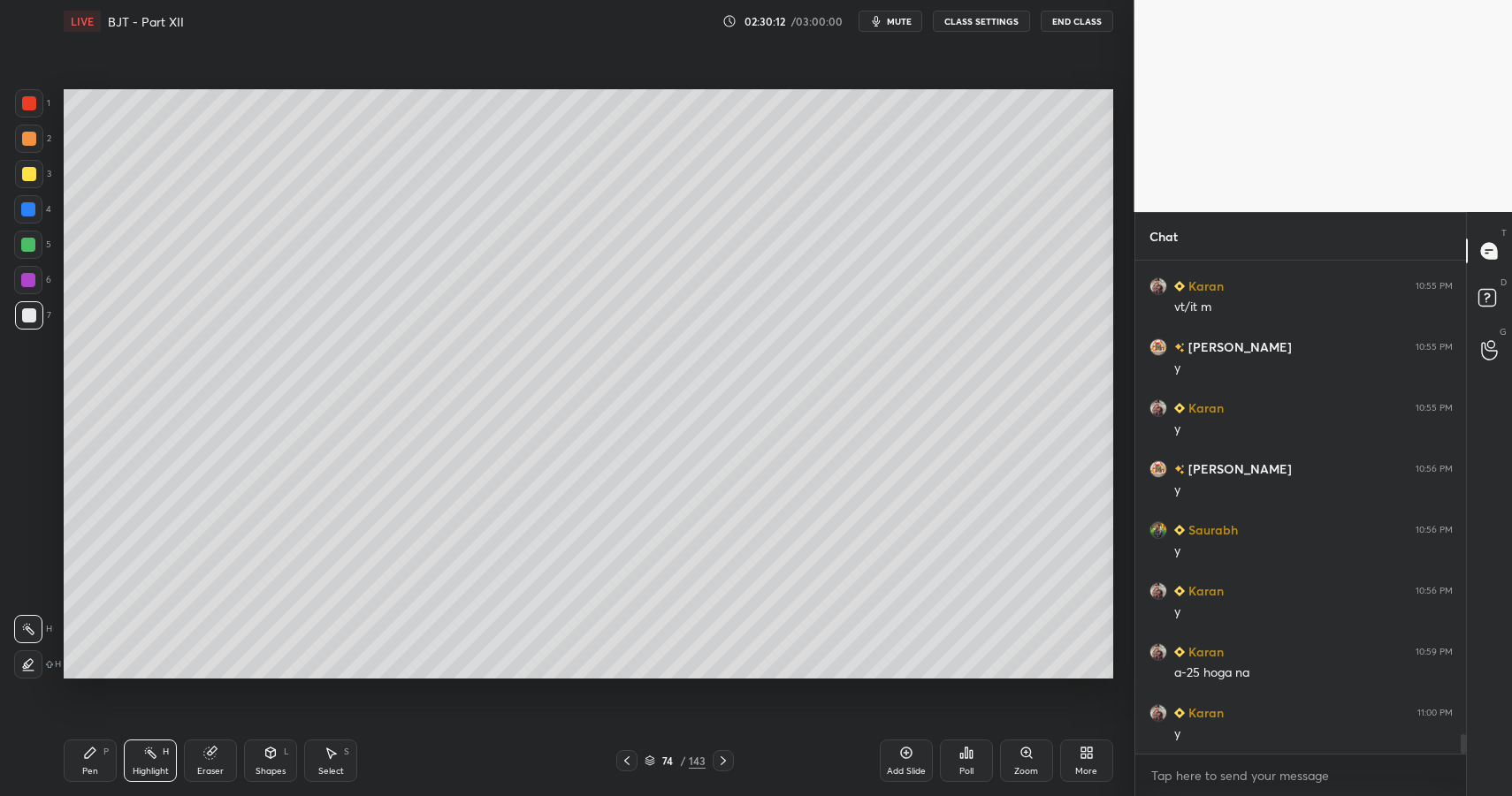
drag, startPoint x: 97, startPoint y: 763, endPoint x: 176, endPoint y: 696, distance: 103.6
drag, startPoint x: 33, startPoint y: 236, endPoint x: 48, endPoint y: 245, distance: 17.5
drag, startPoint x: 36, startPoint y: 315, endPoint x: 38, endPoint y: 377, distance: 62.0
drag, startPoint x: 88, startPoint y: 763, endPoint x: 111, endPoint y: 746, distance: 28.6
drag, startPoint x: 82, startPoint y: 767, endPoint x: 202, endPoint y: 692, distance: 141.5
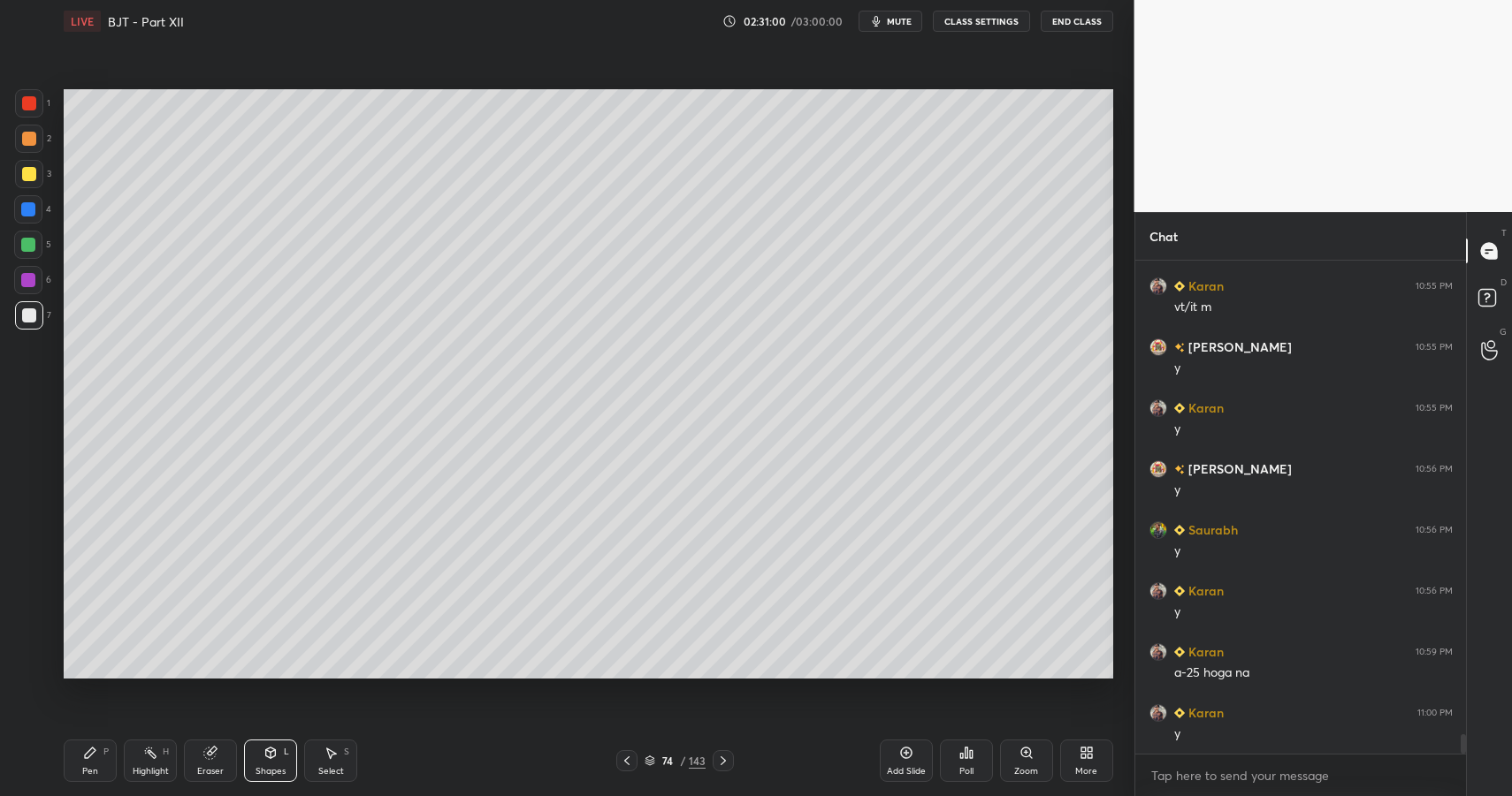
drag, startPoint x: 83, startPoint y: 744, endPoint x: 262, endPoint y: 686, distance: 188.2
drag, startPoint x: 22, startPoint y: 101, endPoint x: 36, endPoint y: 133, distance: 34.9
drag, startPoint x: 268, startPoint y: 765, endPoint x: 270, endPoint y: 746, distance: 19.1
drag, startPoint x: 87, startPoint y: 752, endPoint x: 84, endPoint y: 692, distance: 60.1
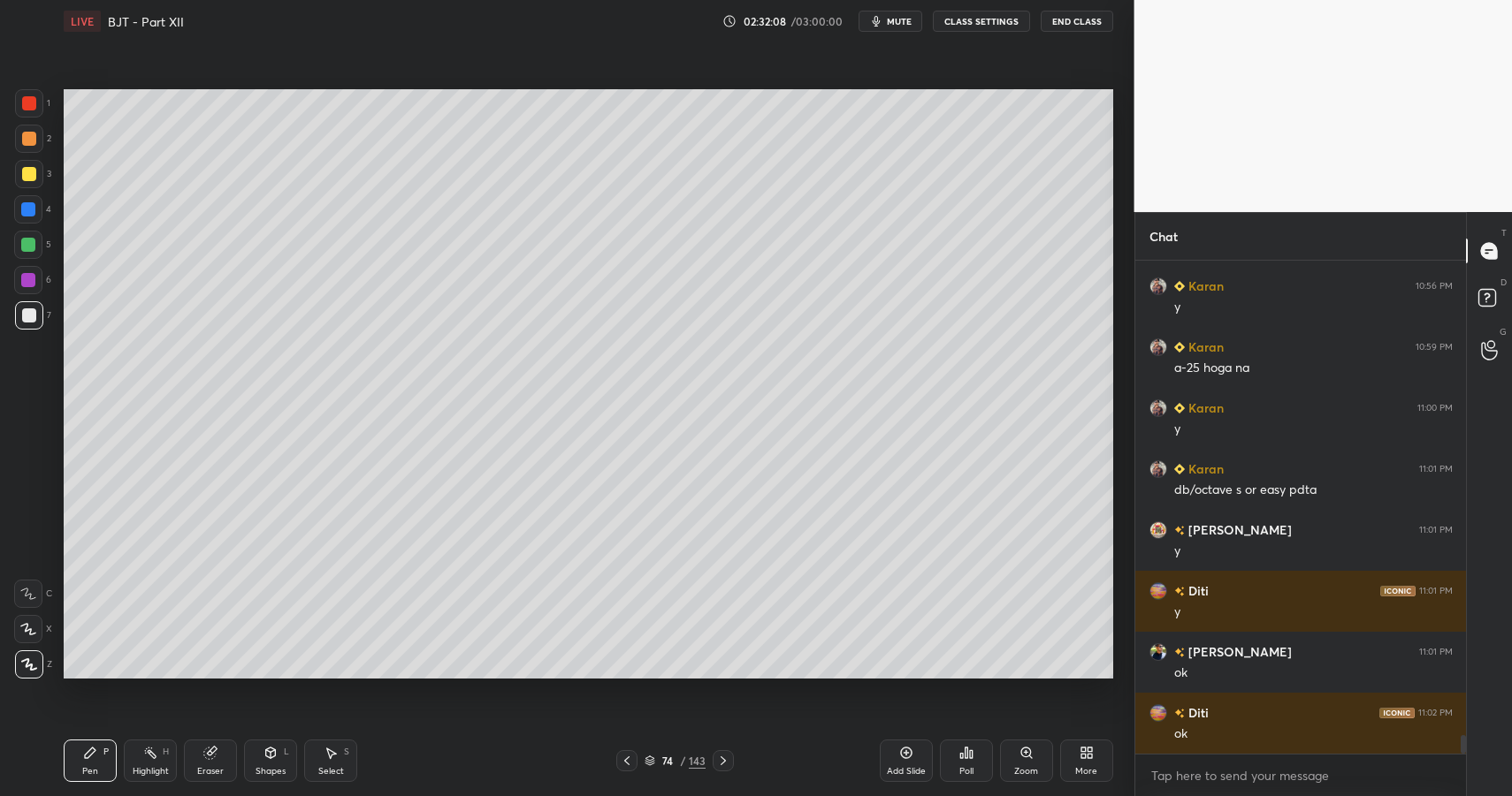
scroll to position [12624, 0]
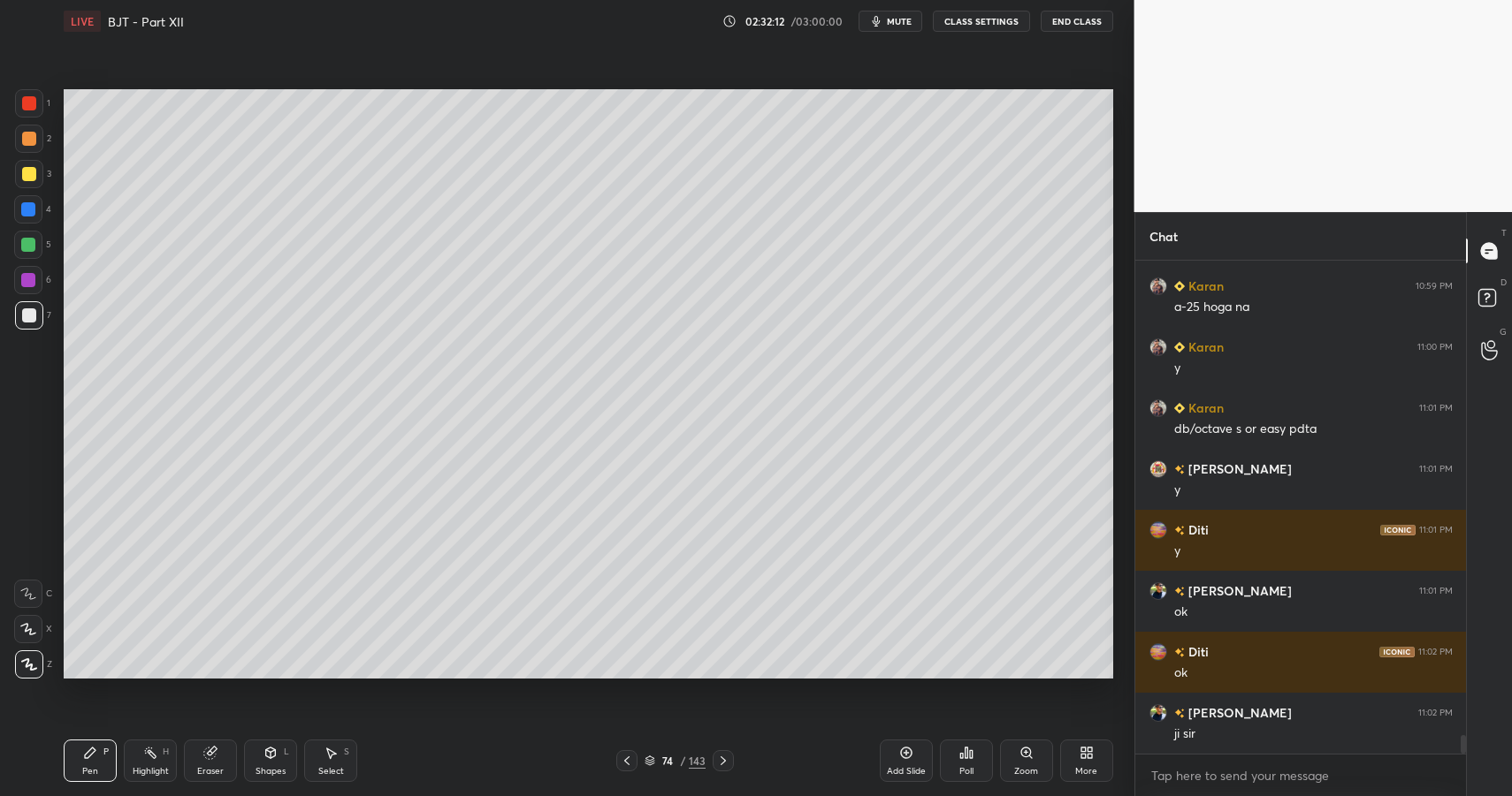
drag, startPoint x: 35, startPoint y: 320, endPoint x: 48, endPoint y: 310, distance: 16.4
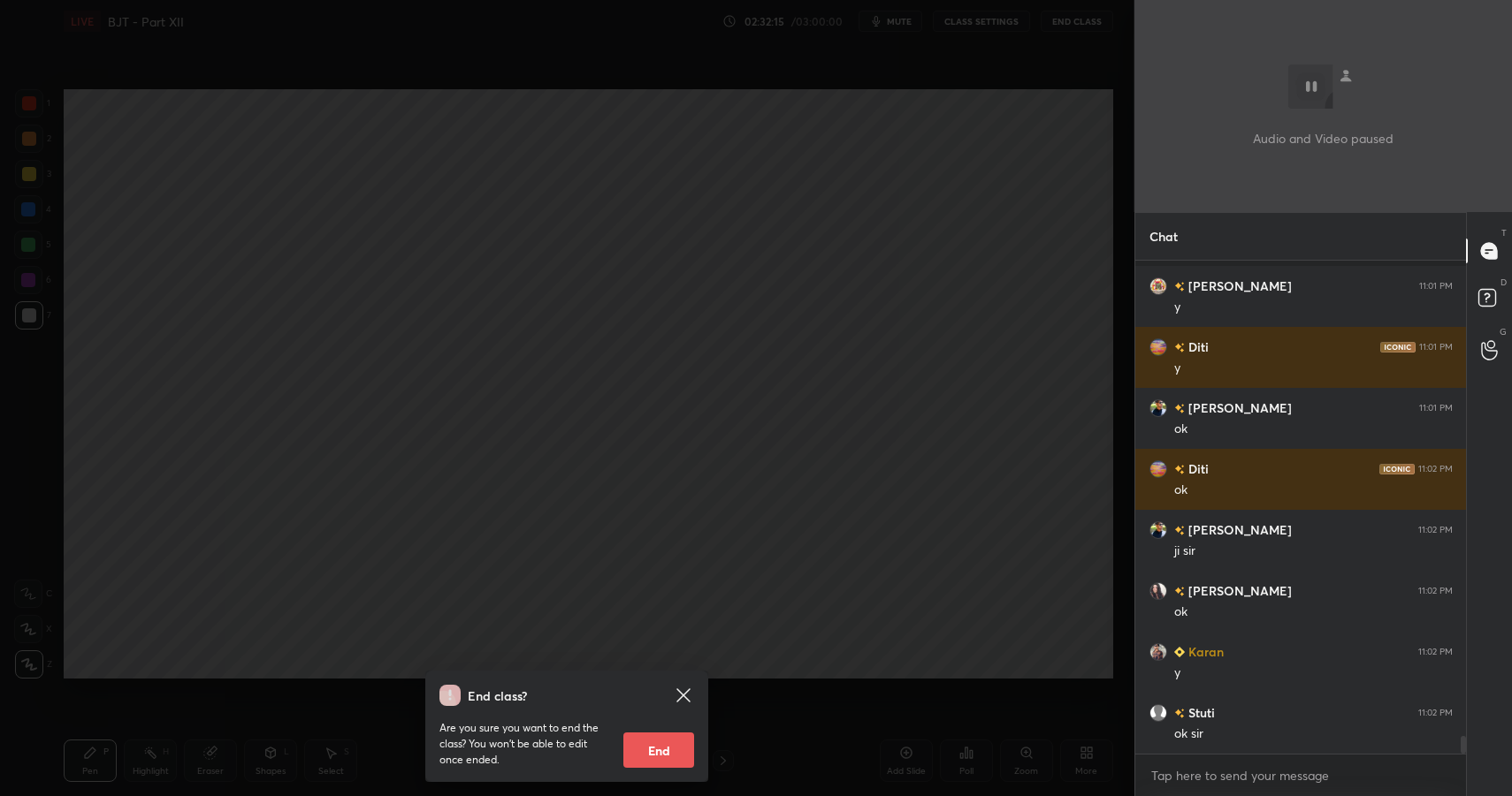
scroll to position [12928, 0]
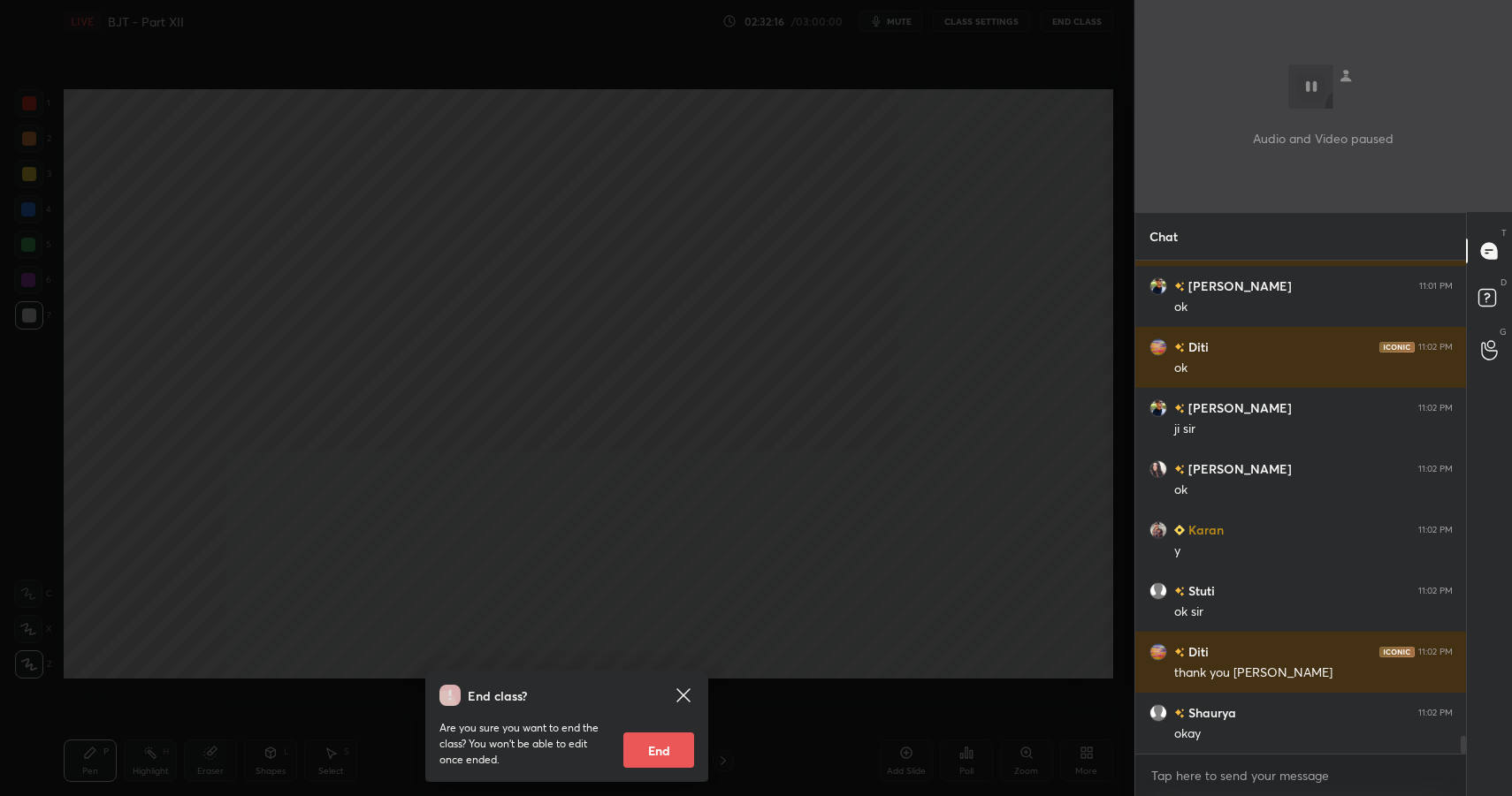
type textarea "x"
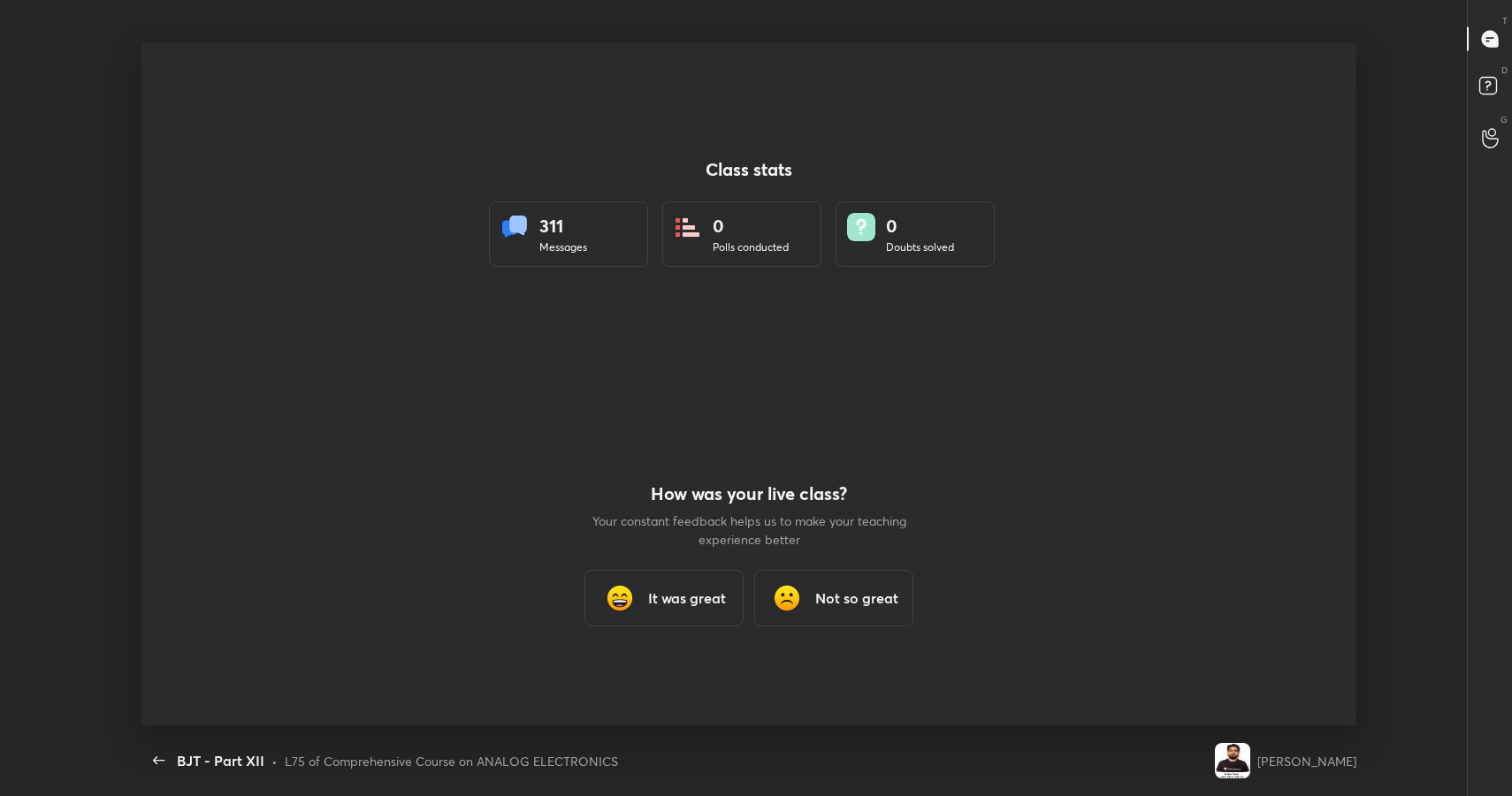
scroll to position [0, 0]
